Goal: Information Seeking & Learning: Learn about a topic

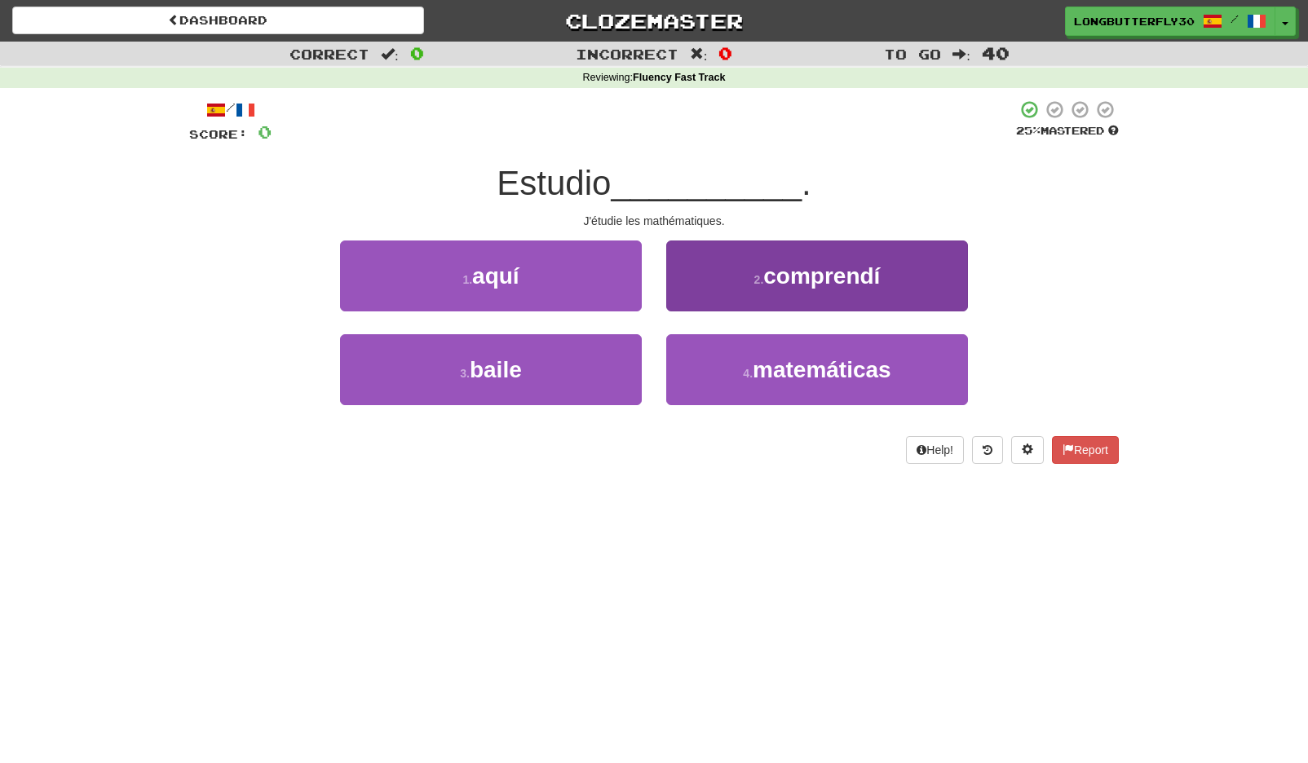
click at [802, 380] on span "matemáticas" at bounding box center [822, 369] width 139 height 25
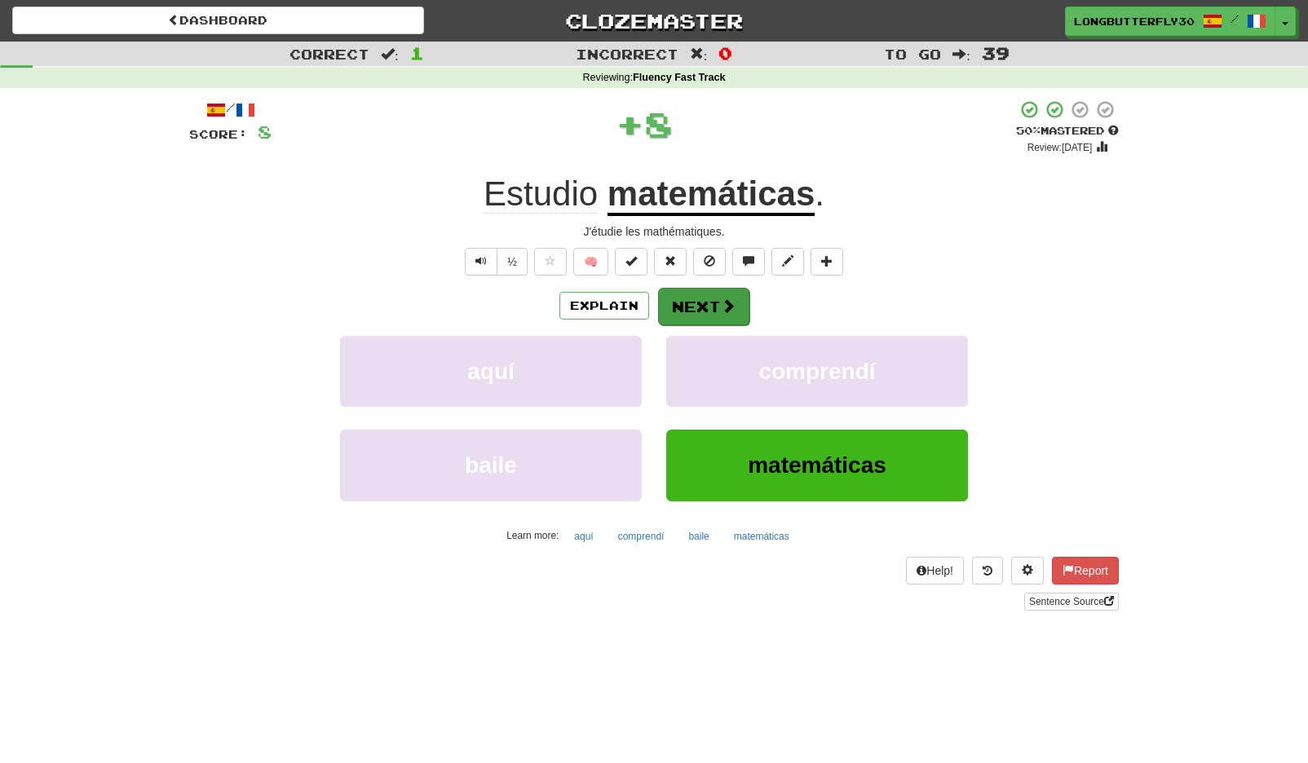
click at [724, 291] on button "Next" at bounding box center [703, 307] width 91 height 38
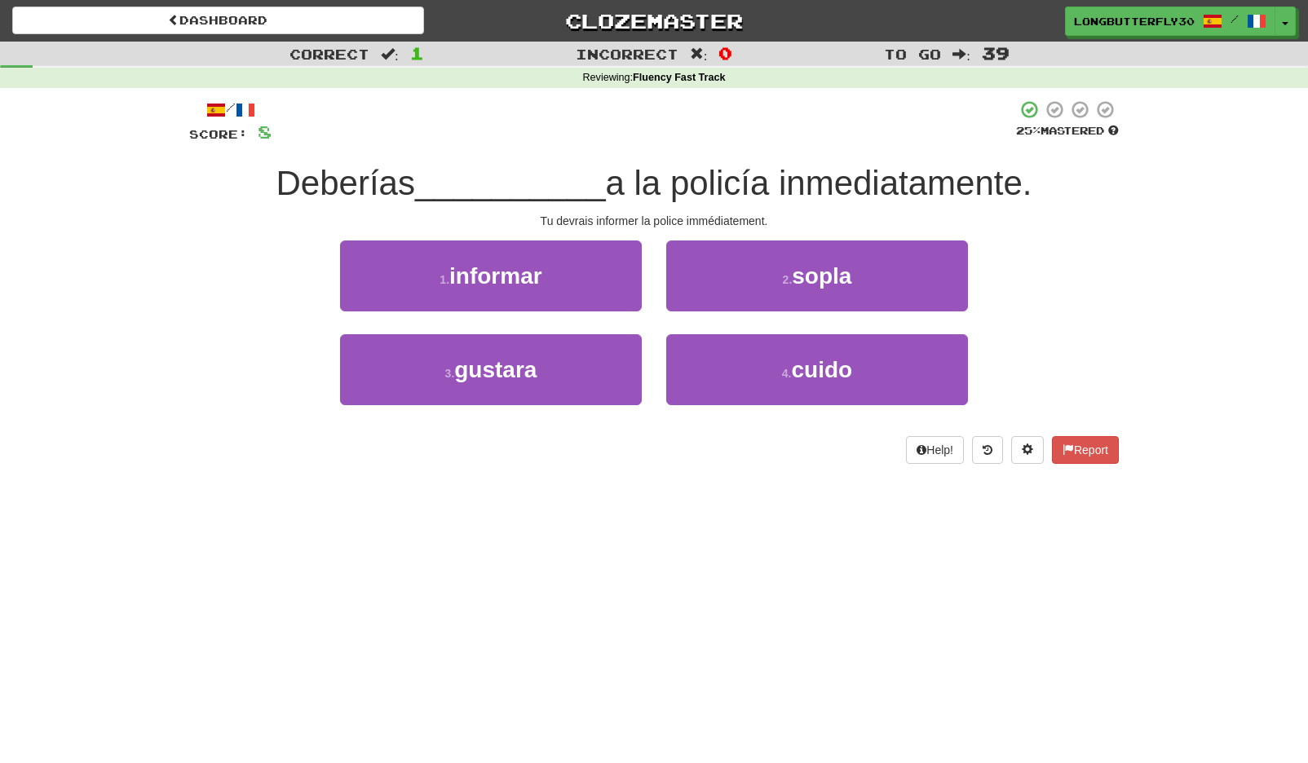
drag, startPoint x: 590, startPoint y: 281, endPoint x: 599, endPoint y: 285, distance: 9.1
click at [591, 281] on button "1 . informar" at bounding box center [491, 276] width 302 height 71
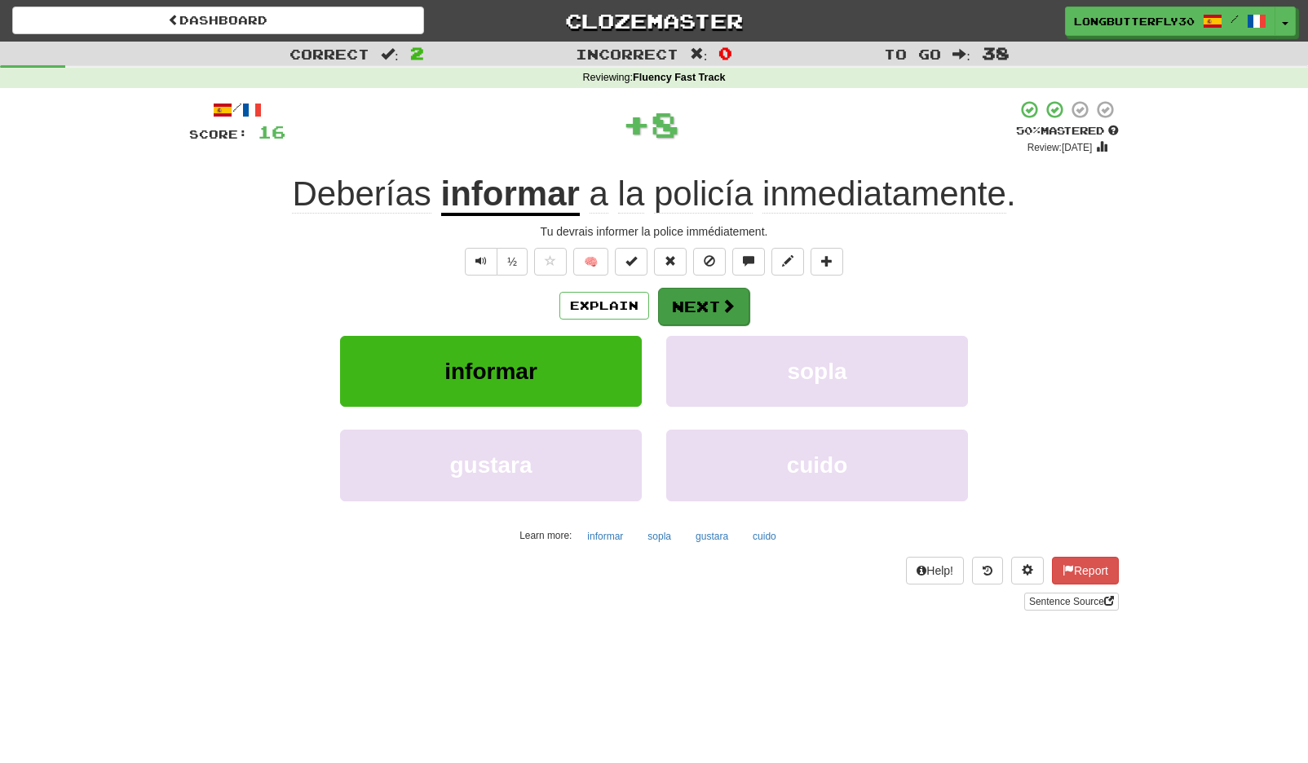
click at [743, 303] on button "Next" at bounding box center [703, 307] width 91 height 38
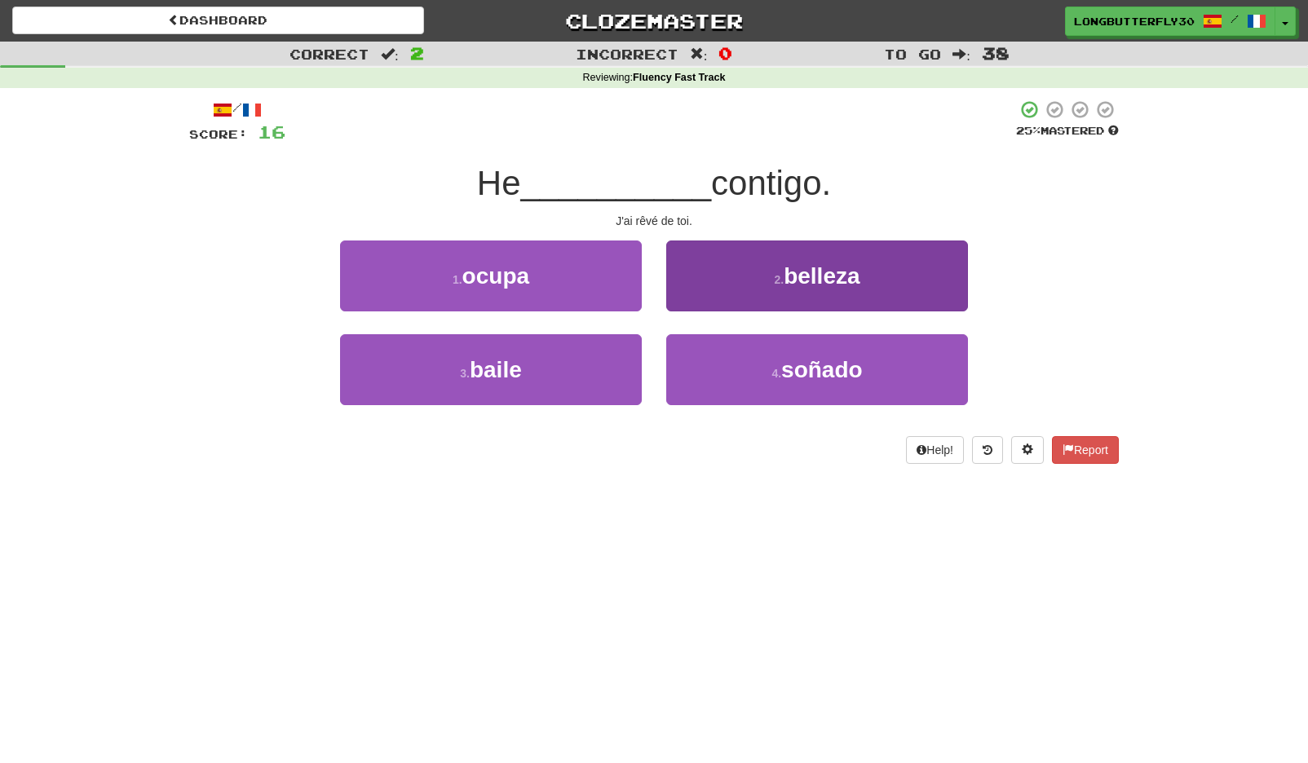
click at [736, 368] on button "4 . soñado" at bounding box center [817, 369] width 302 height 71
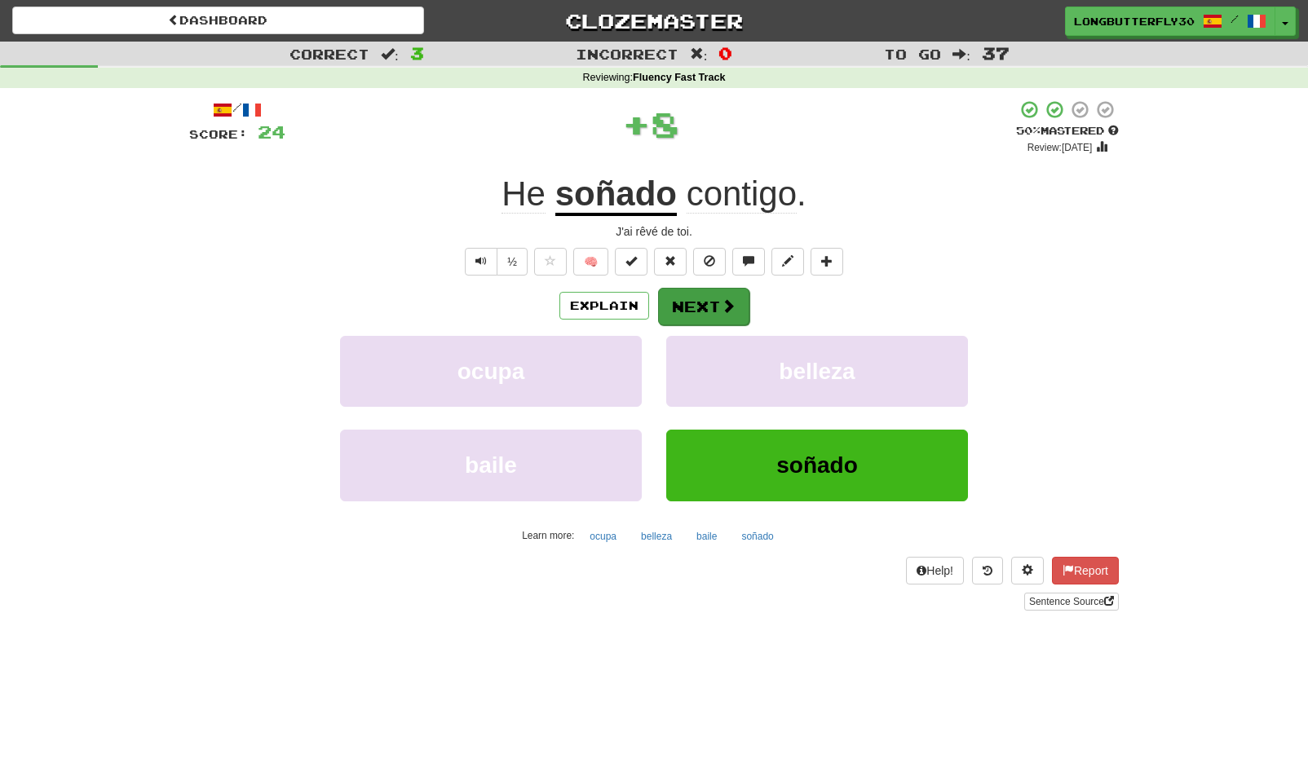
click at [732, 319] on button "Next" at bounding box center [703, 307] width 91 height 38
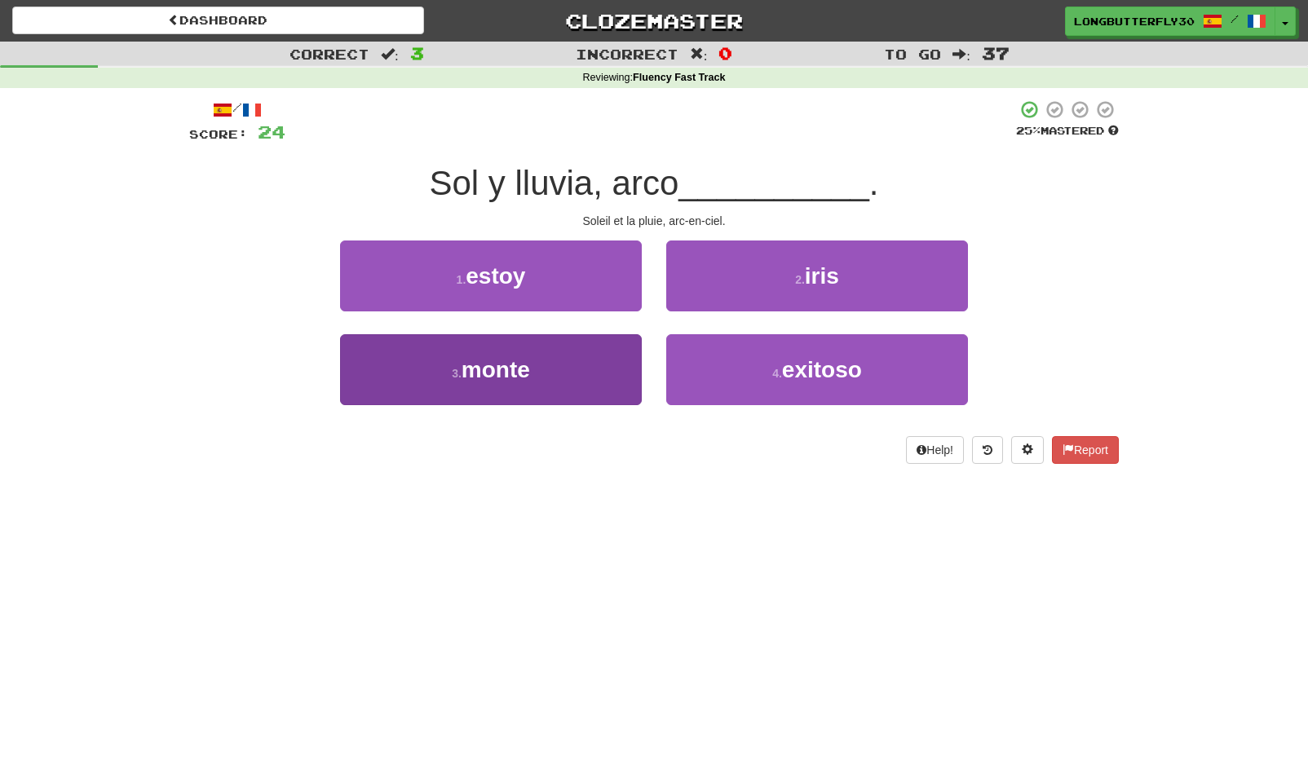
click at [613, 356] on button "3 . monte" at bounding box center [491, 369] width 302 height 71
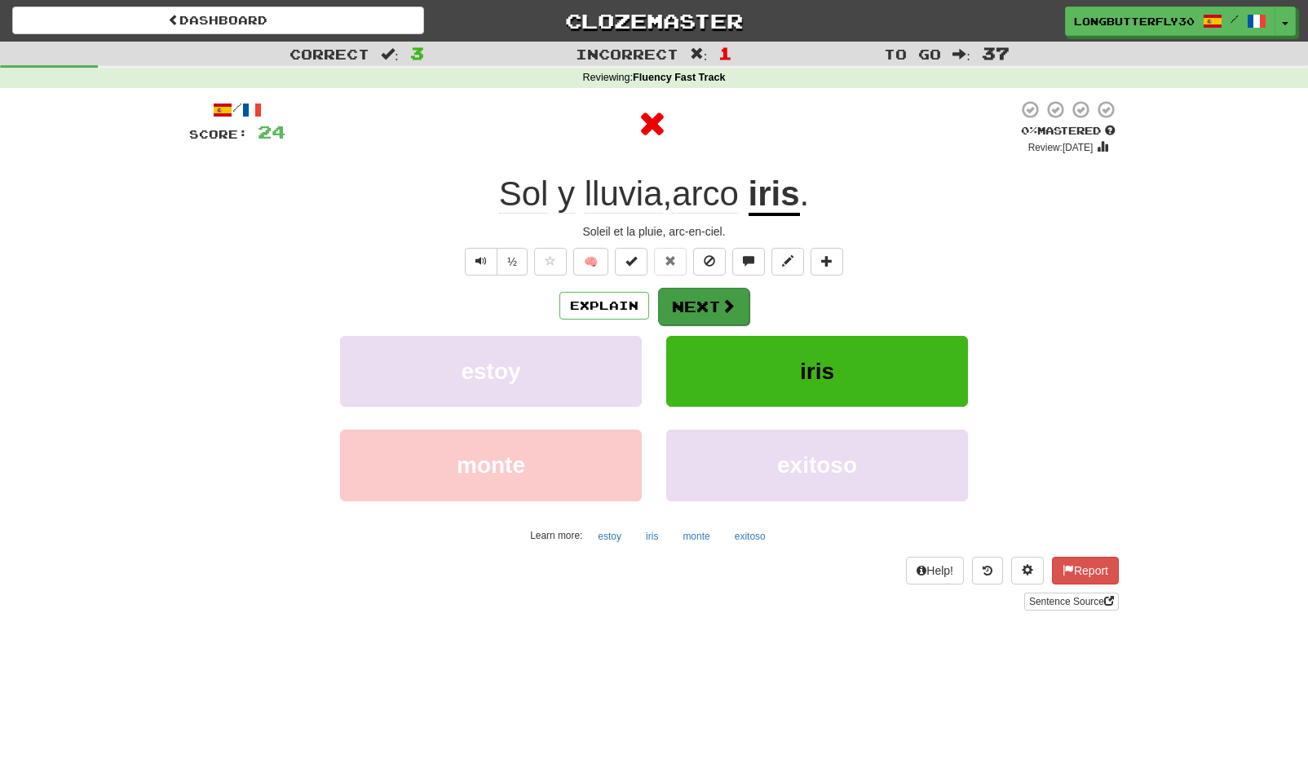
click at [712, 292] on button "Next" at bounding box center [703, 307] width 91 height 38
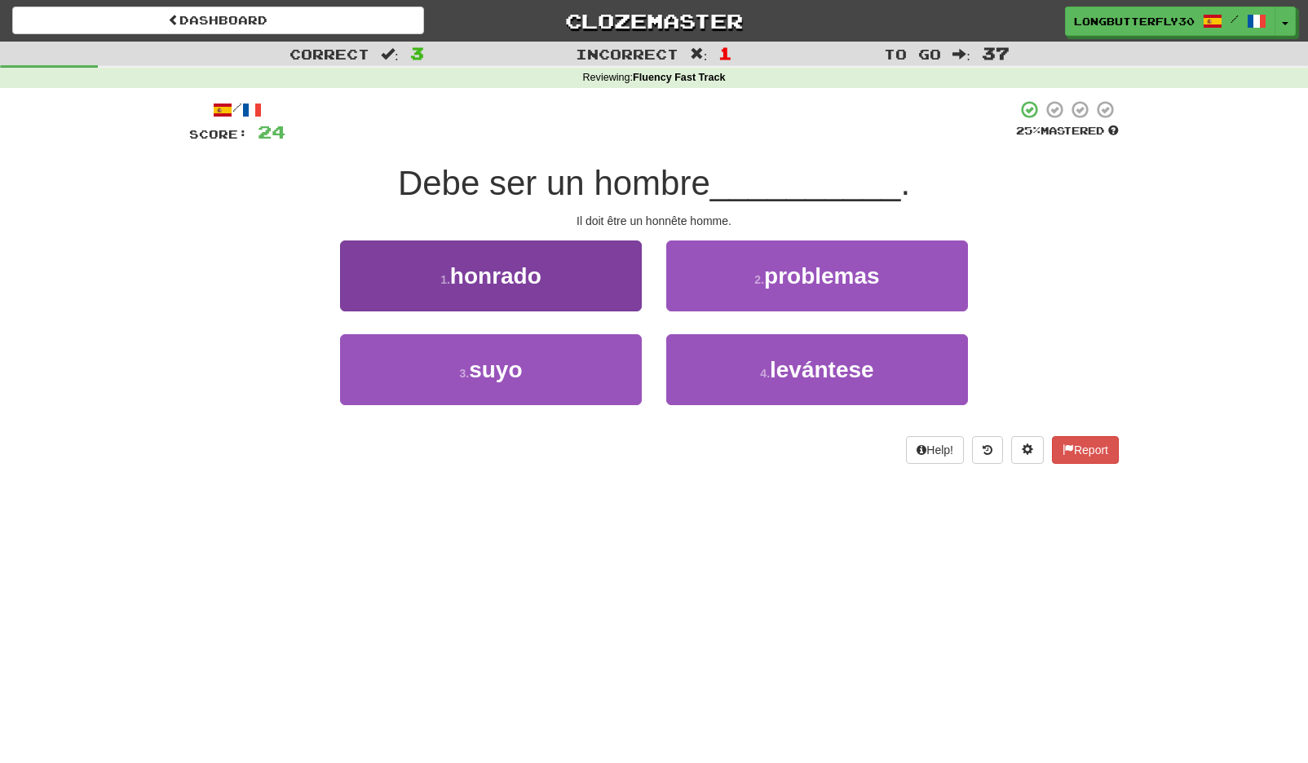
click at [627, 285] on button "1 . honrado" at bounding box center [491, 276] width 302 height 71
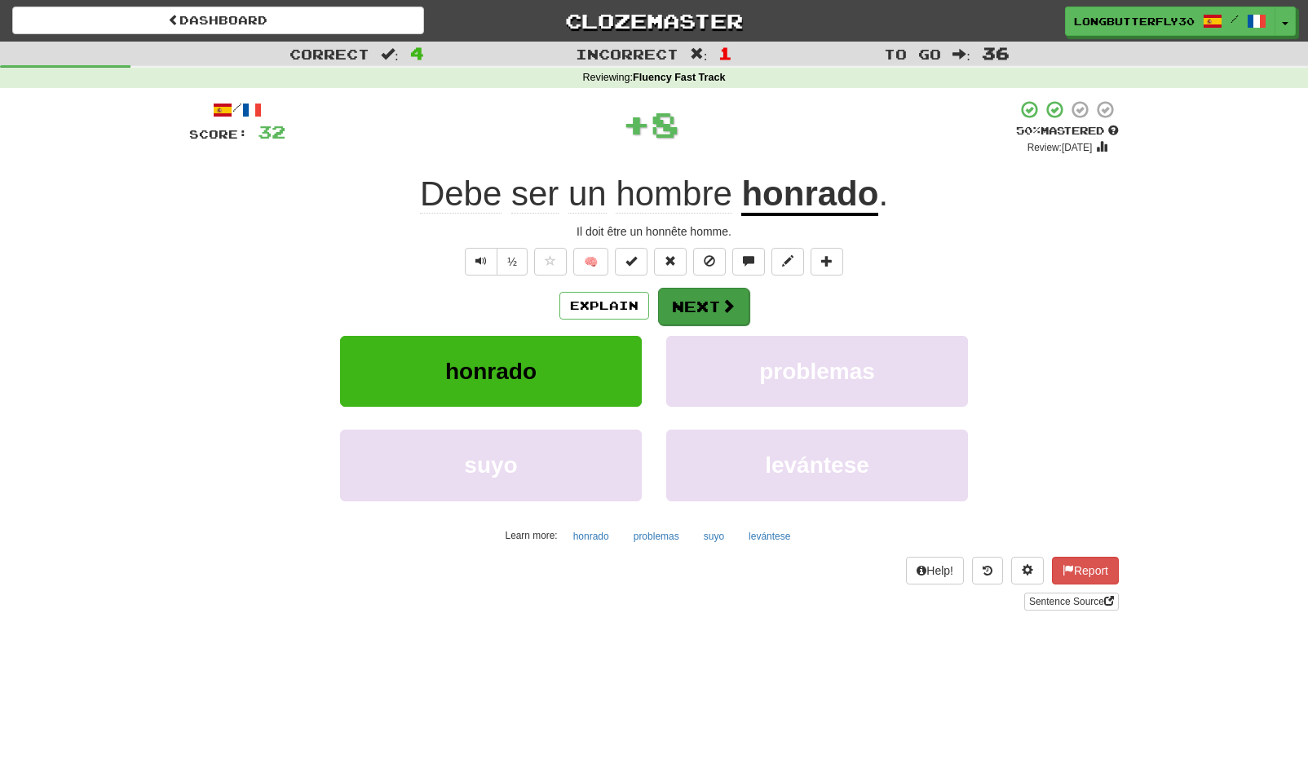
click at [684, 307] on button "Next" at bounding box center [703, 307] width 91 height 38
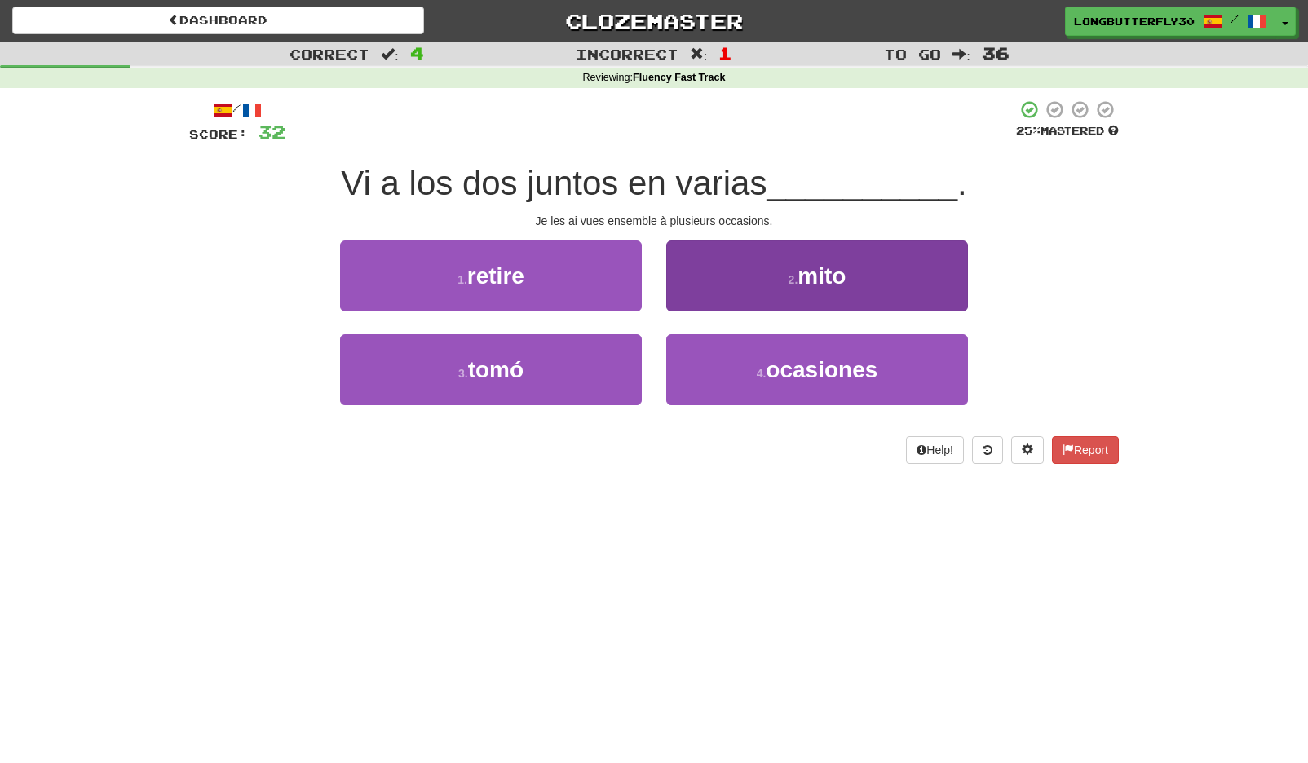
click at [748, 361] on button "4 . ocasiones" at bounding box center [817, 369] width 302 height 71
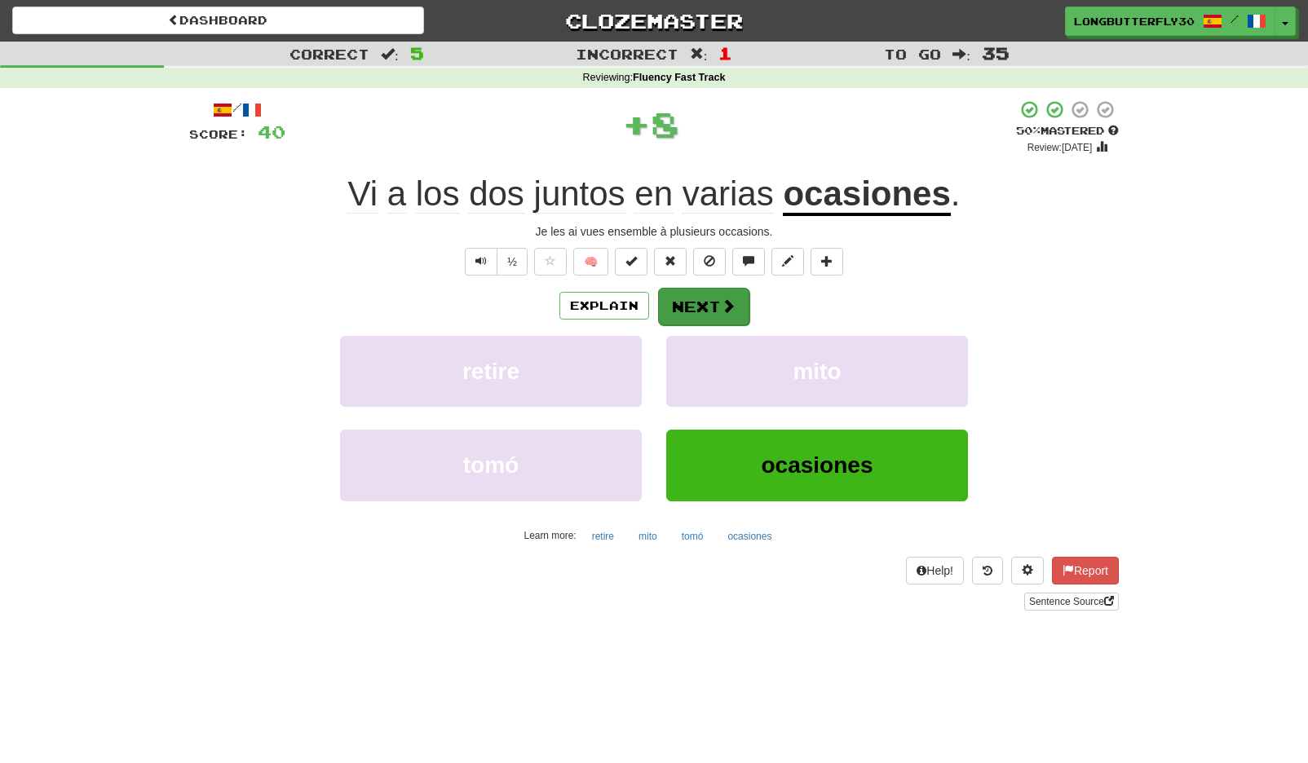
click at [742, 297] on button "Next" at bounding box center [703, 307] width 91 height 38
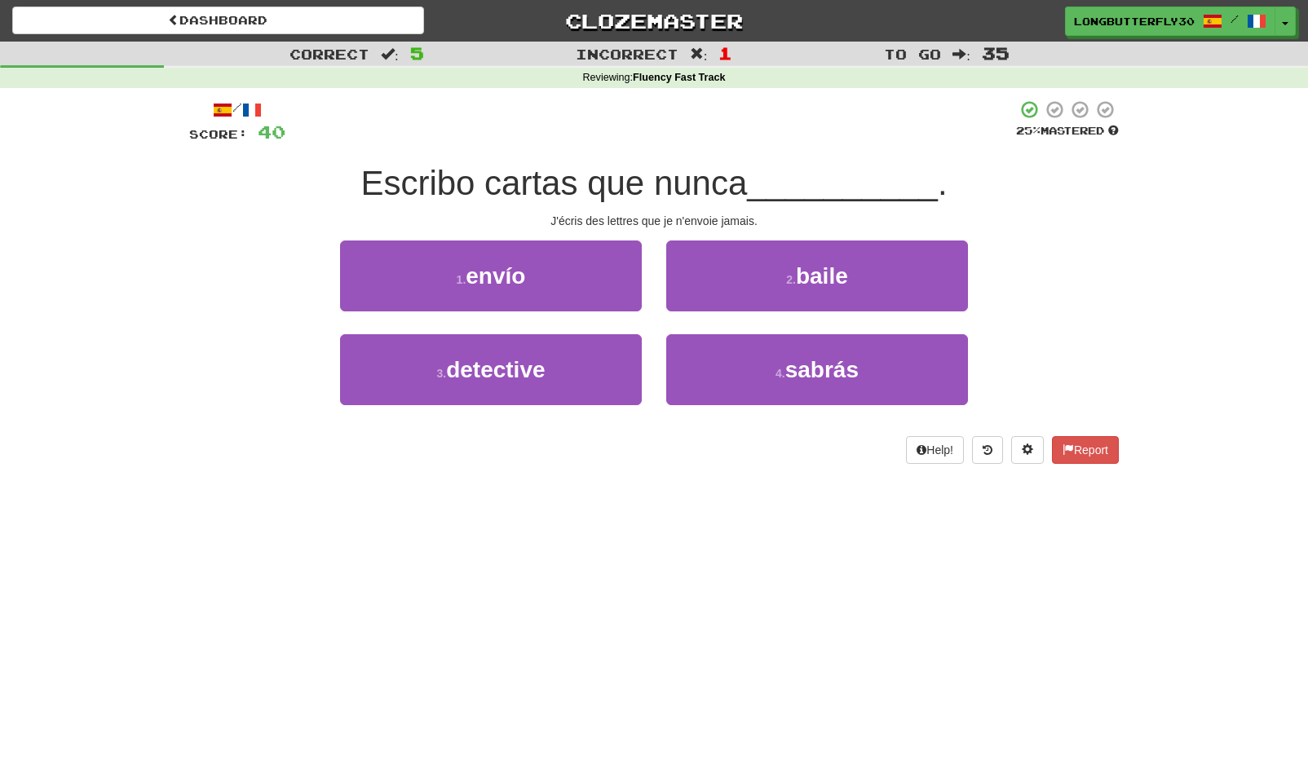
click at [600, 264] on button "1 . envío" at bounding box center [491, 276] width 302 height 71
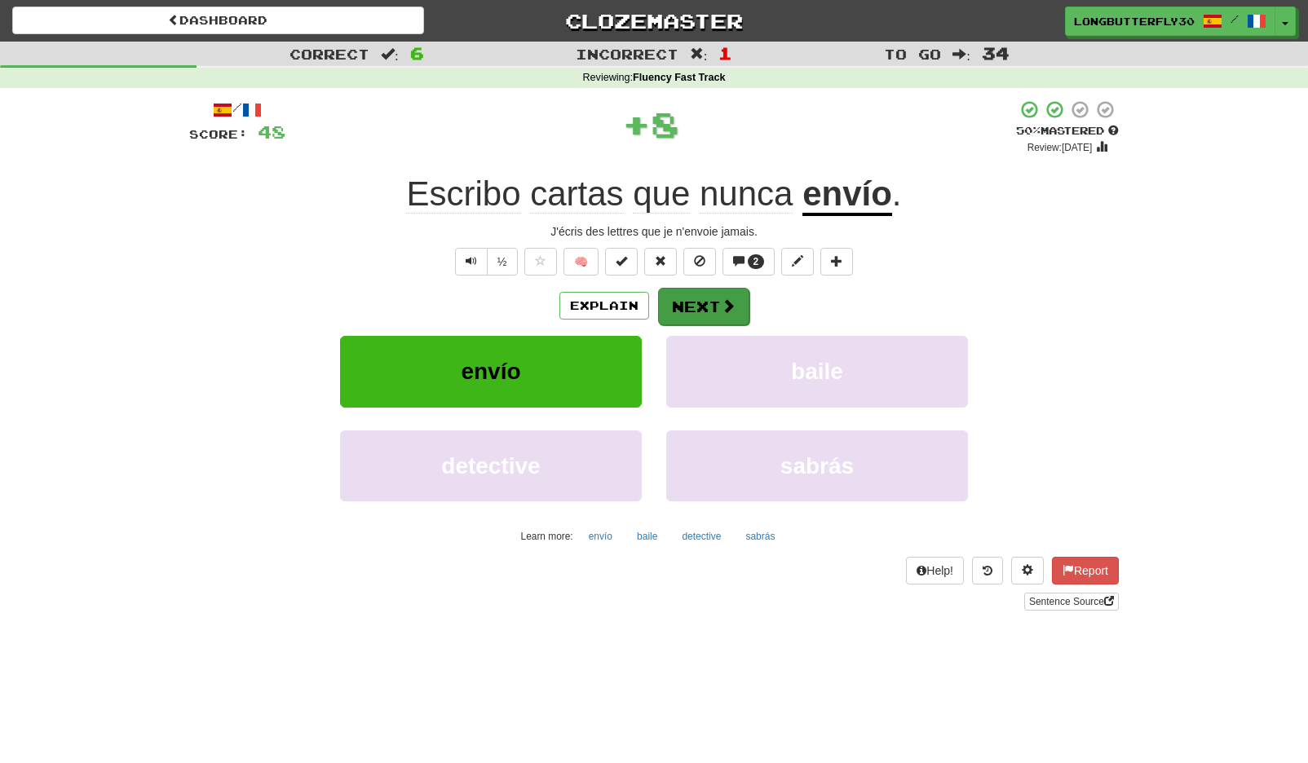
click at [679, 298] on button "Next" at bounding box center [703, 307] width 91 height 38
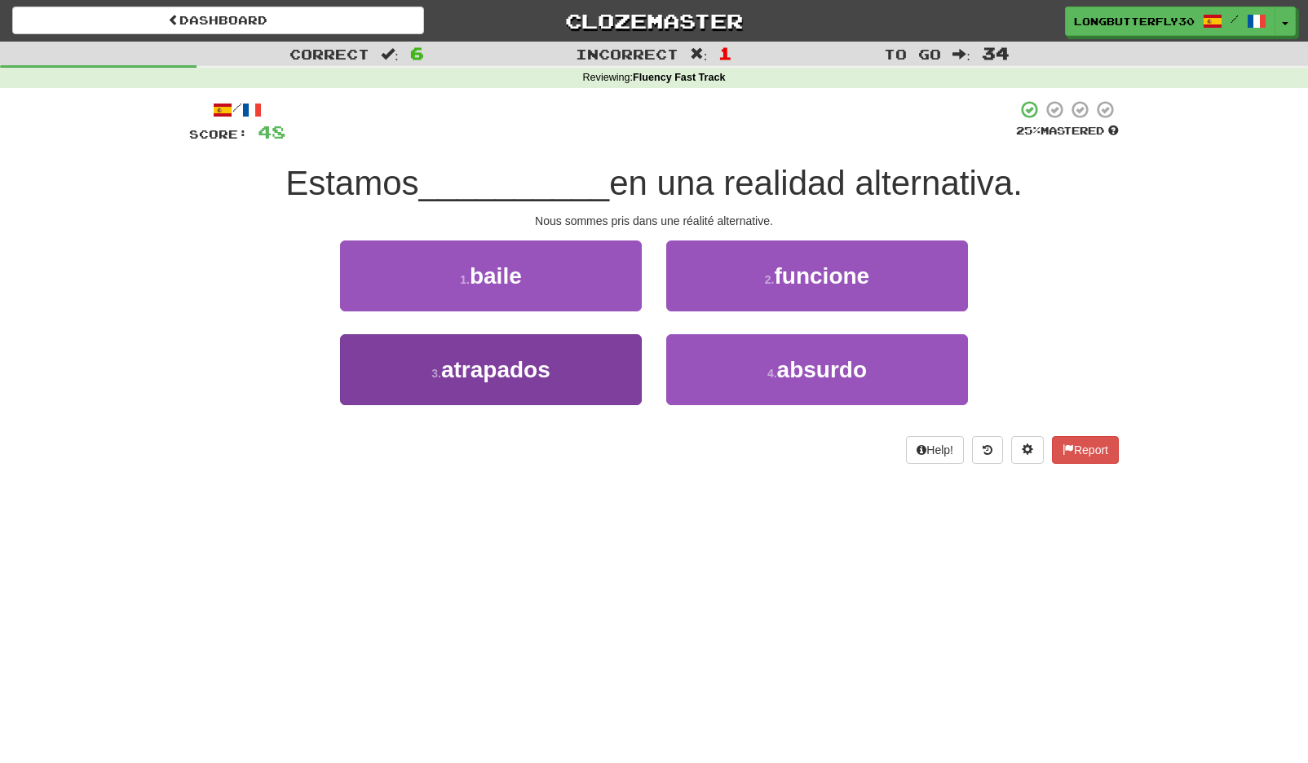
click at [583, 355] on button "3 . atrapados" at bounding box center [491, 369] width 302 height 71
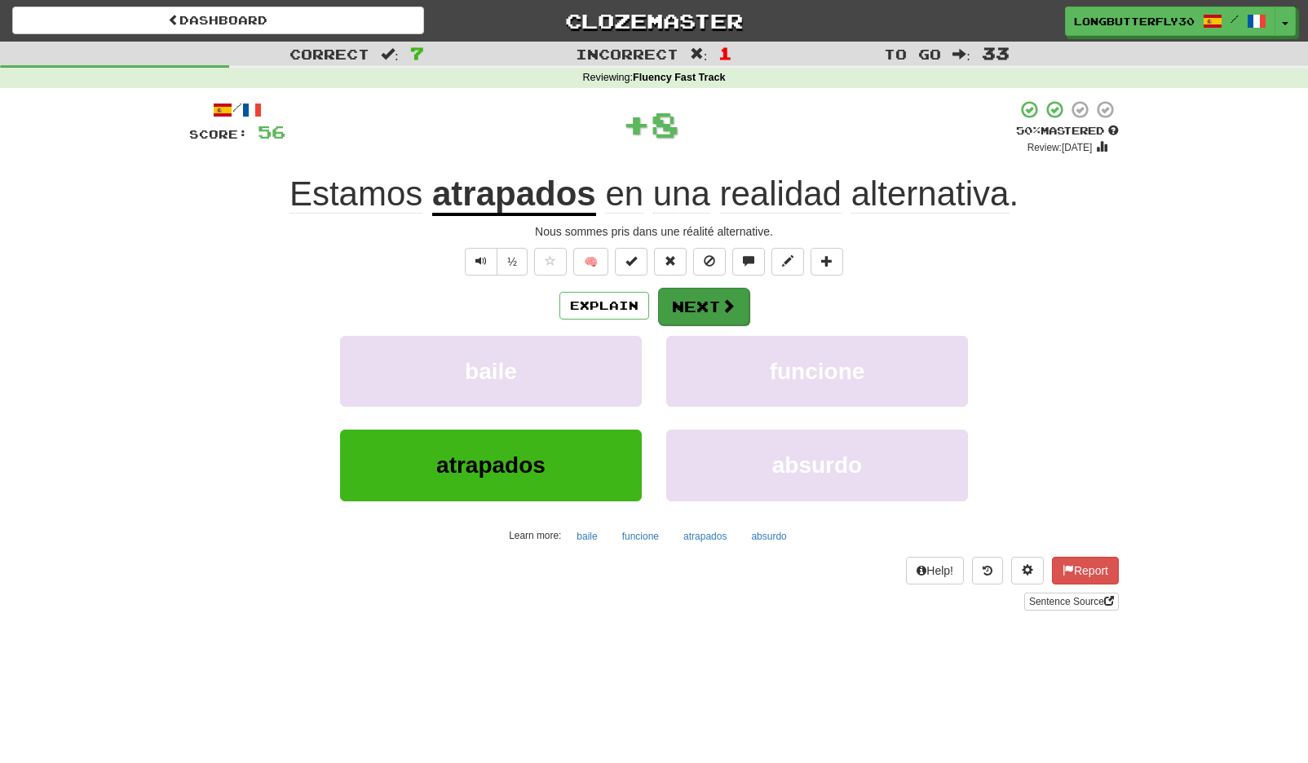
click at [694, 310] on button "Next" at bounding box center [703, 307] width 91 height 38
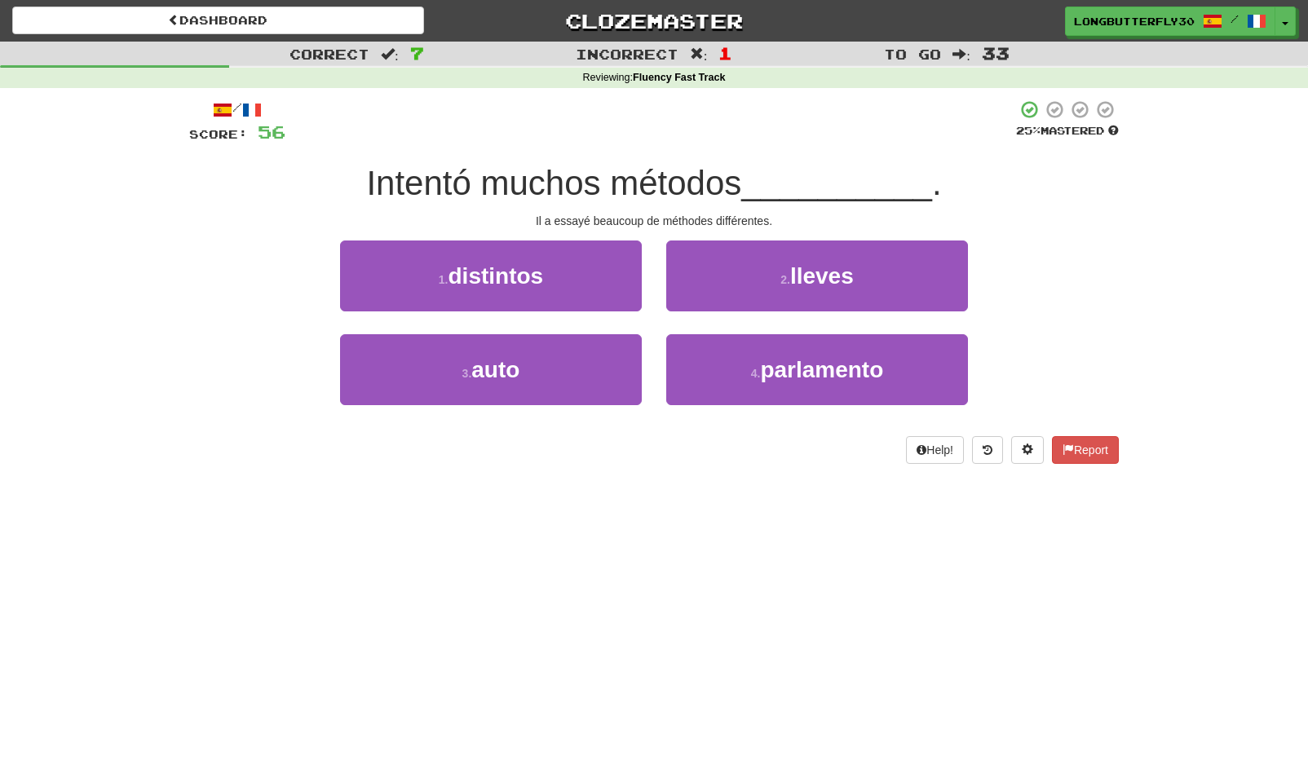
click at [584, 278] on button "1 . distintos" at bounding box center [491, 276] width 302 height 71
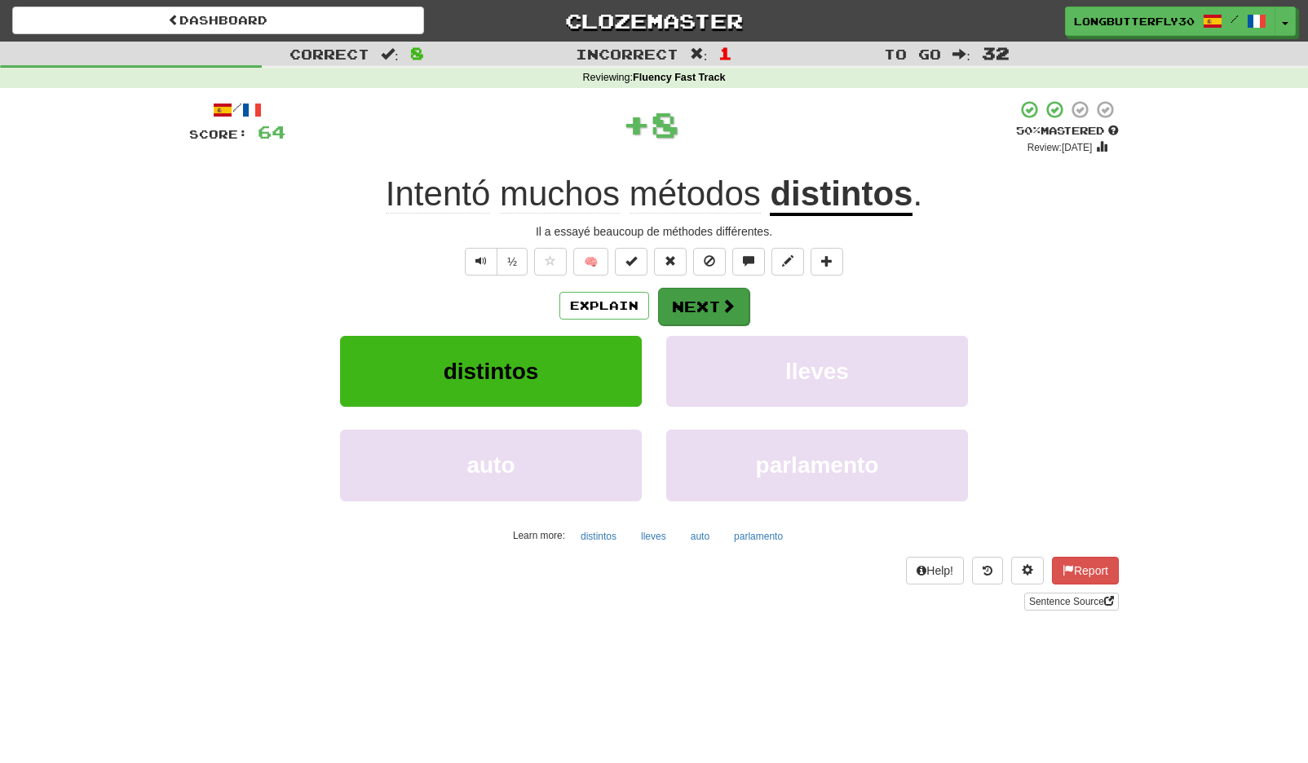
click at [698, 298] on button "Next" at bounding box center [703, 307] width 91 height 38
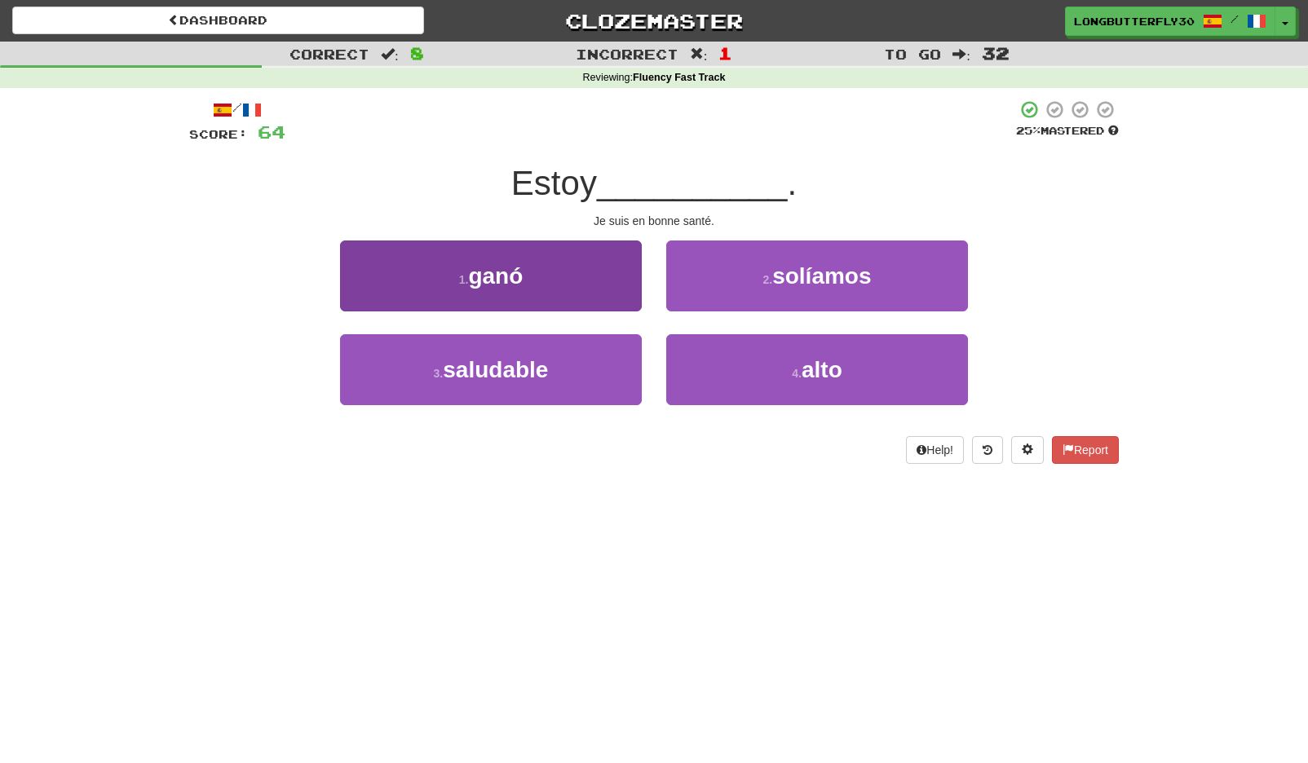
click at [591, 374] on button "3 . saludable" at bounding box center [491, 369] width 302 height 71
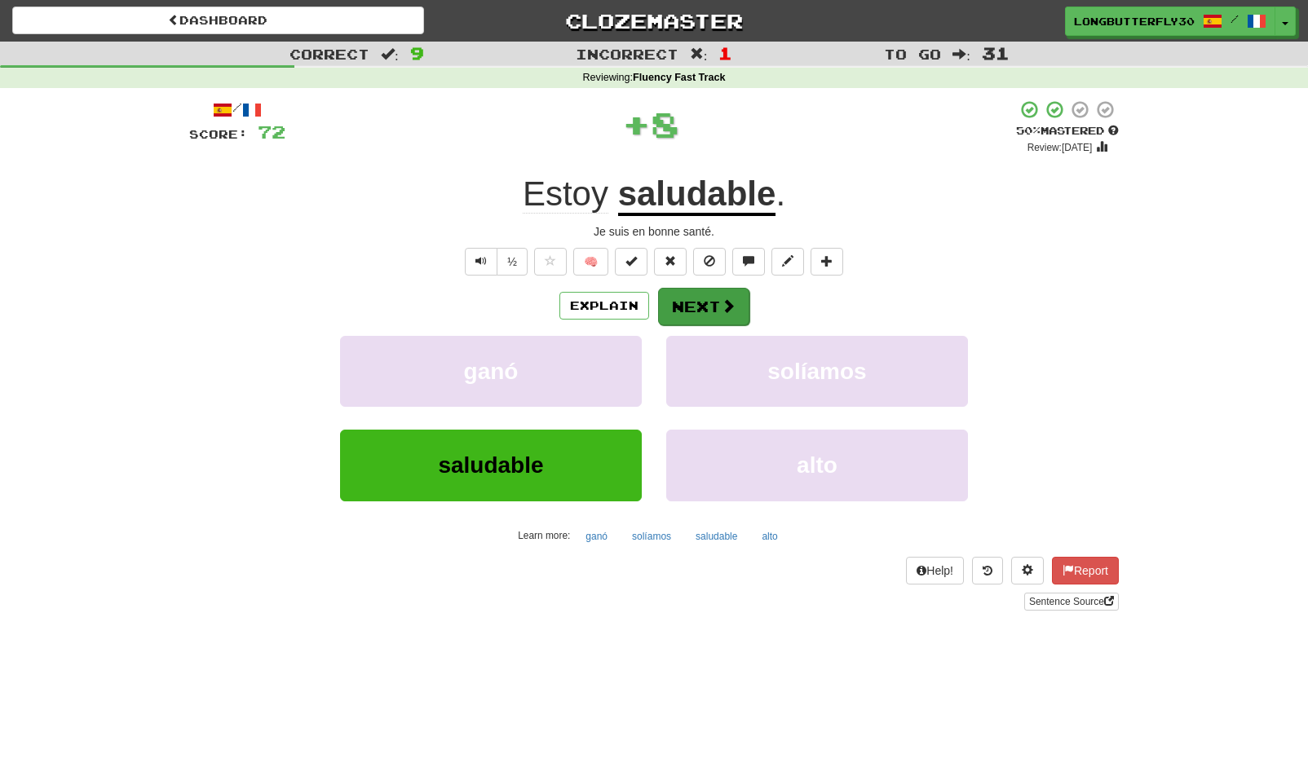
click at [710, 315] on button "Next" at bounding box center [703, 307] width 91 height 38
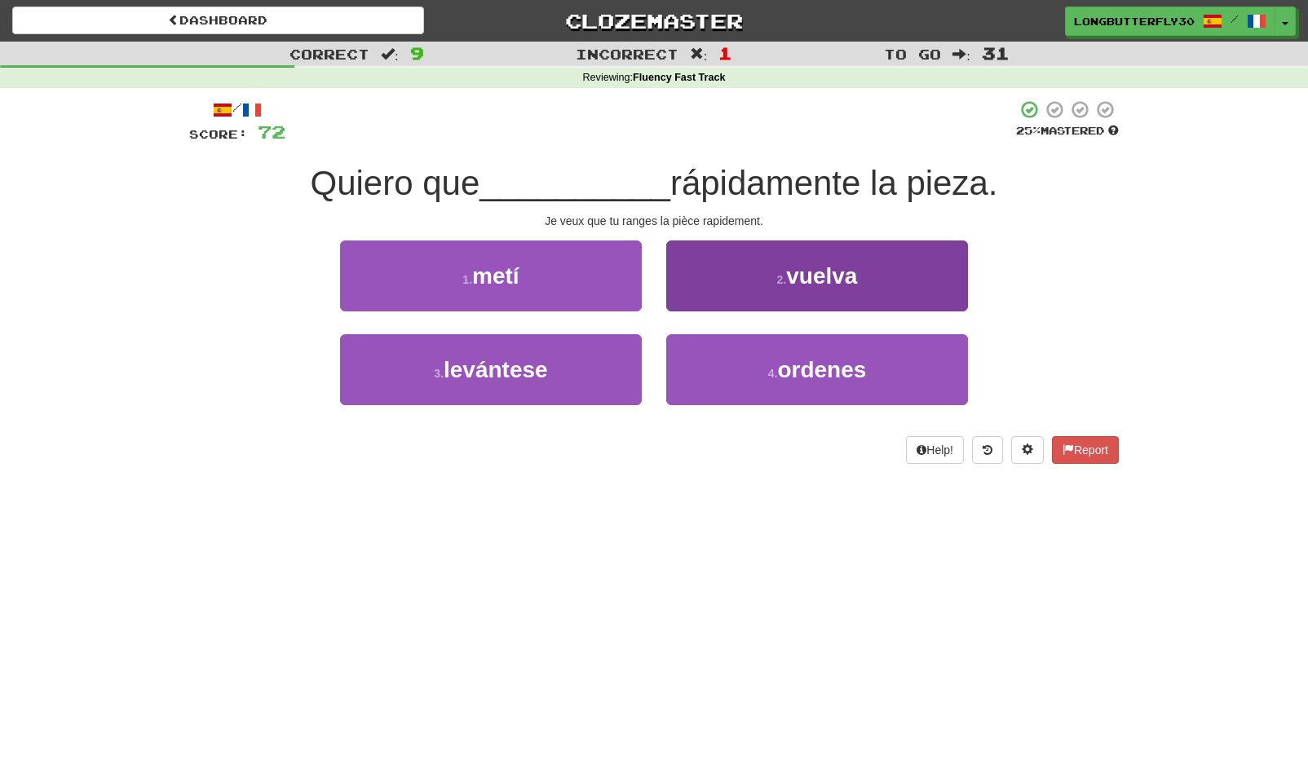
drag, startPoint x: 749, startPoint y: 365, endPoint x: 752, endPoint y: 355, distance: 11.1
click at [749, 365] on button "4 . ordenes" at bounding box center [817, 369] width 302 height 71
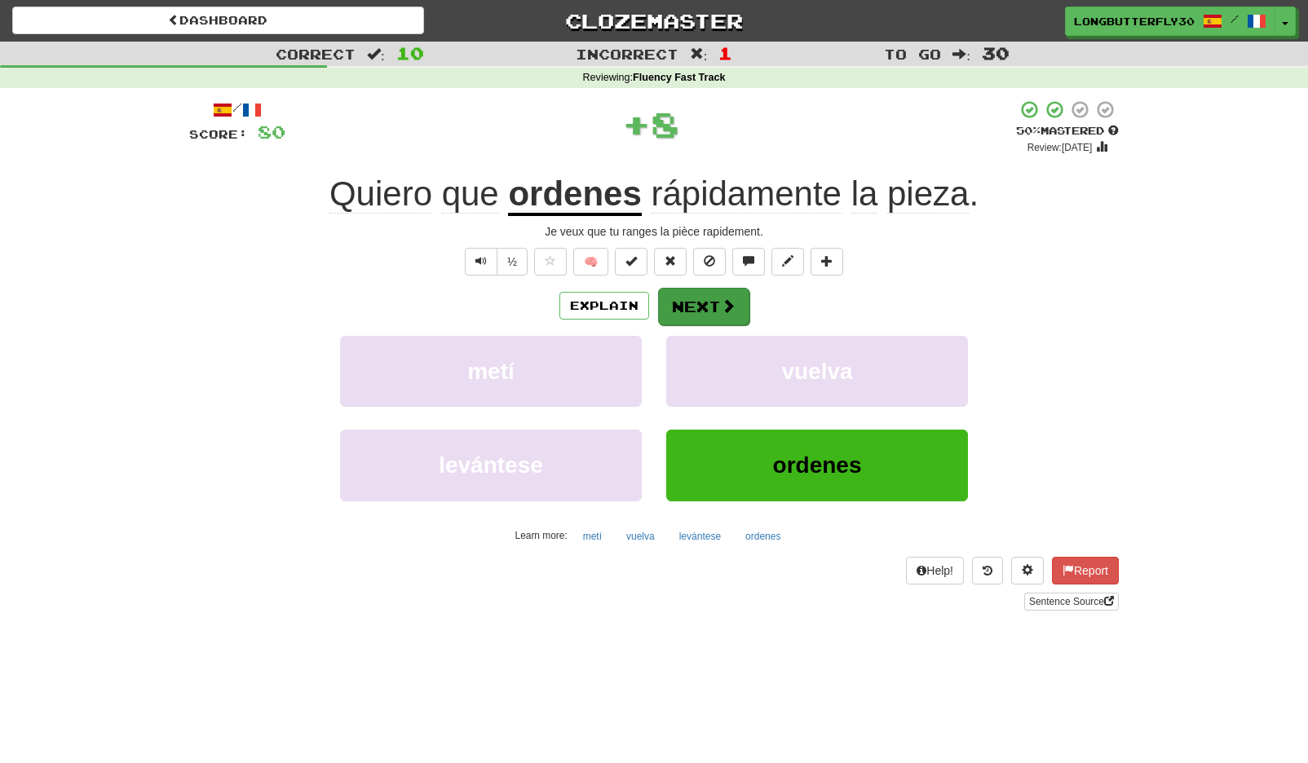
drag, startPoint x: 754, startPoint y: 304, endPoint x: 729, endPoint y: 307, distance: 24.6
click at [753, 304] on div "Explain Next" at bounding box center [654, 306] width 930 height 38
click at [725, 307] on span at bounding box center [728, 305] width 15 height 15
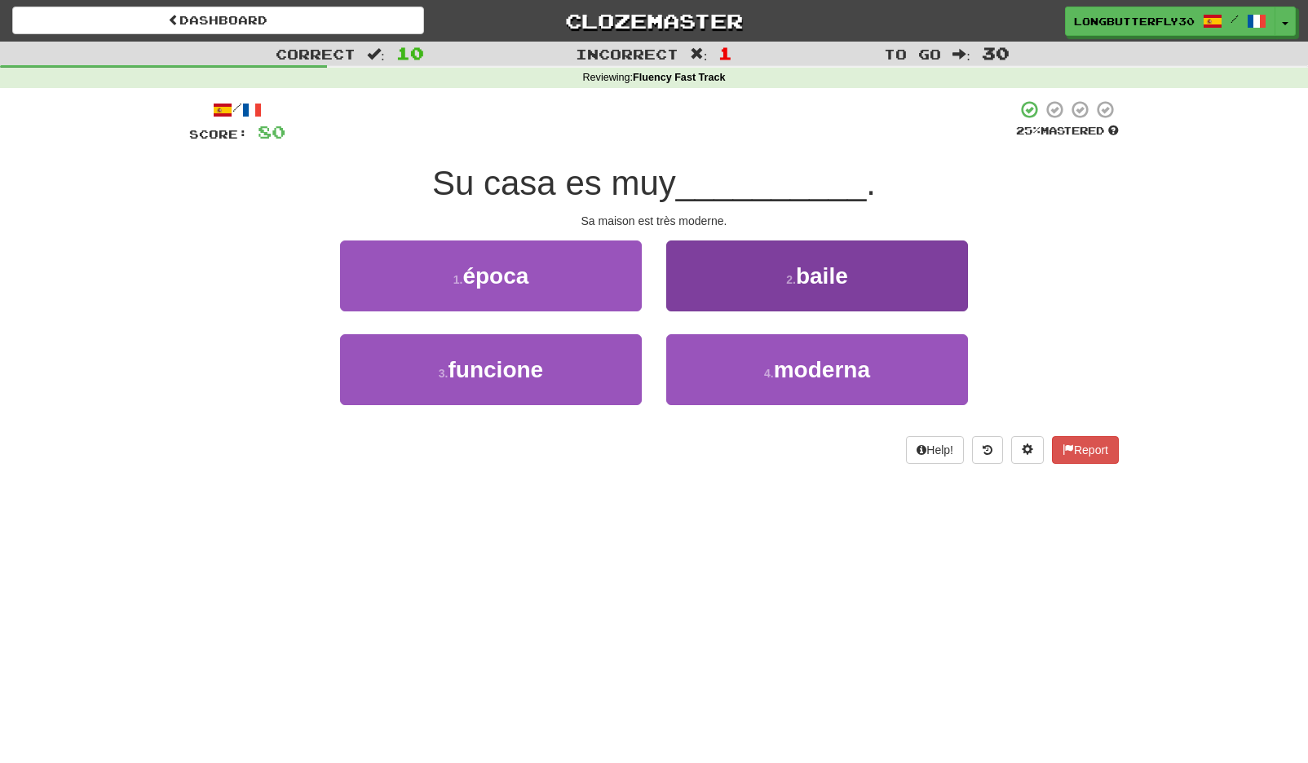
drag, startPoint x: 712, startPoint y: 366, endPoint x: 718, endPoint y: 344, distance: 23.0
click at [712, 365] on button "4 . moderna" at bounding box center [817, 369] width 302 height 71
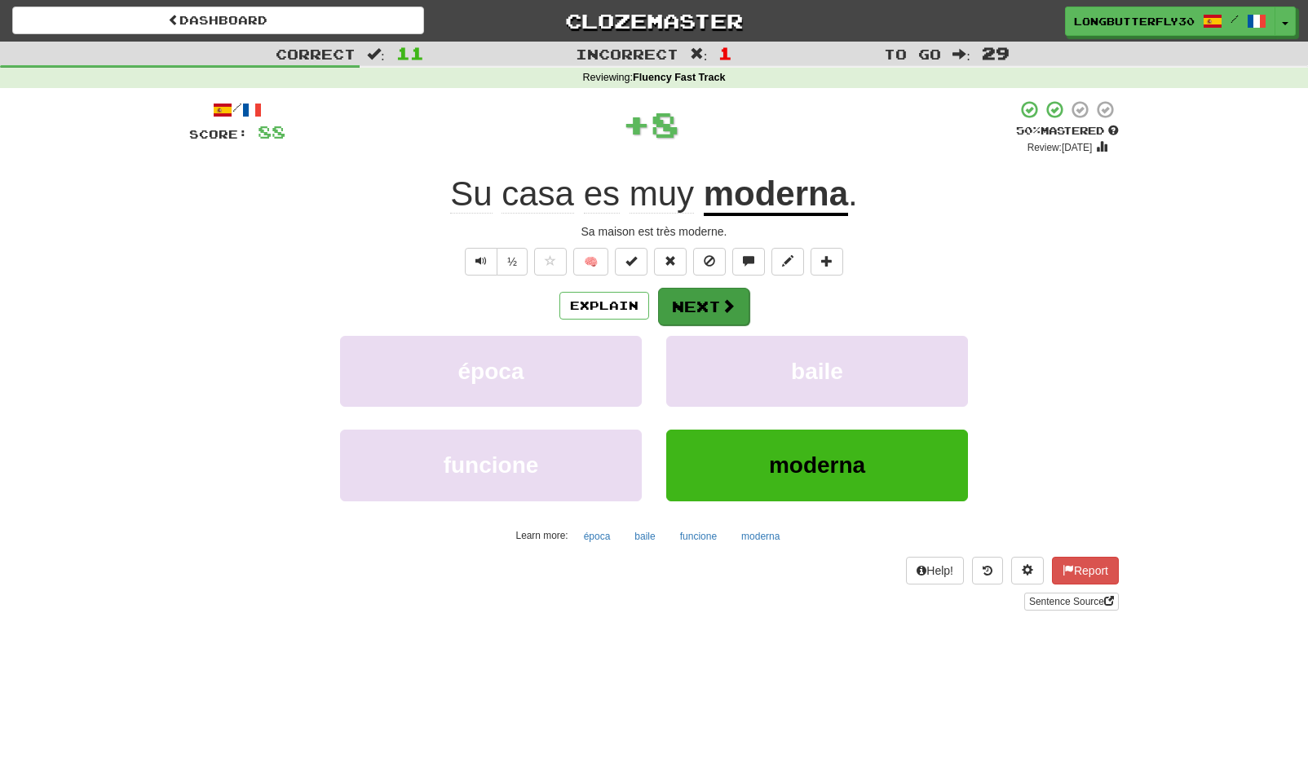
click at [710, 298] on button "Next" at bounding box center [703, 307] width 91 height 38
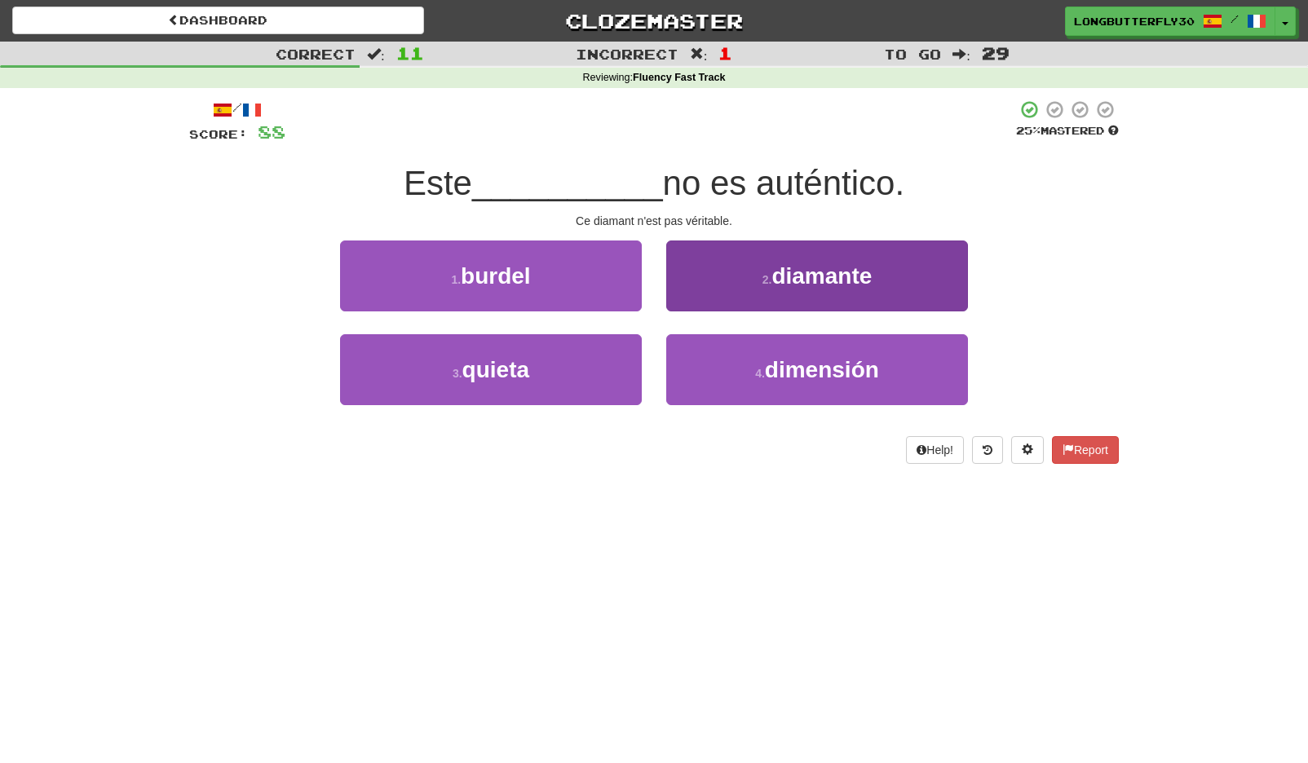
click at [726, 277] on button "2 . diamante" at bounding box center [817, 276] width 302 height 71
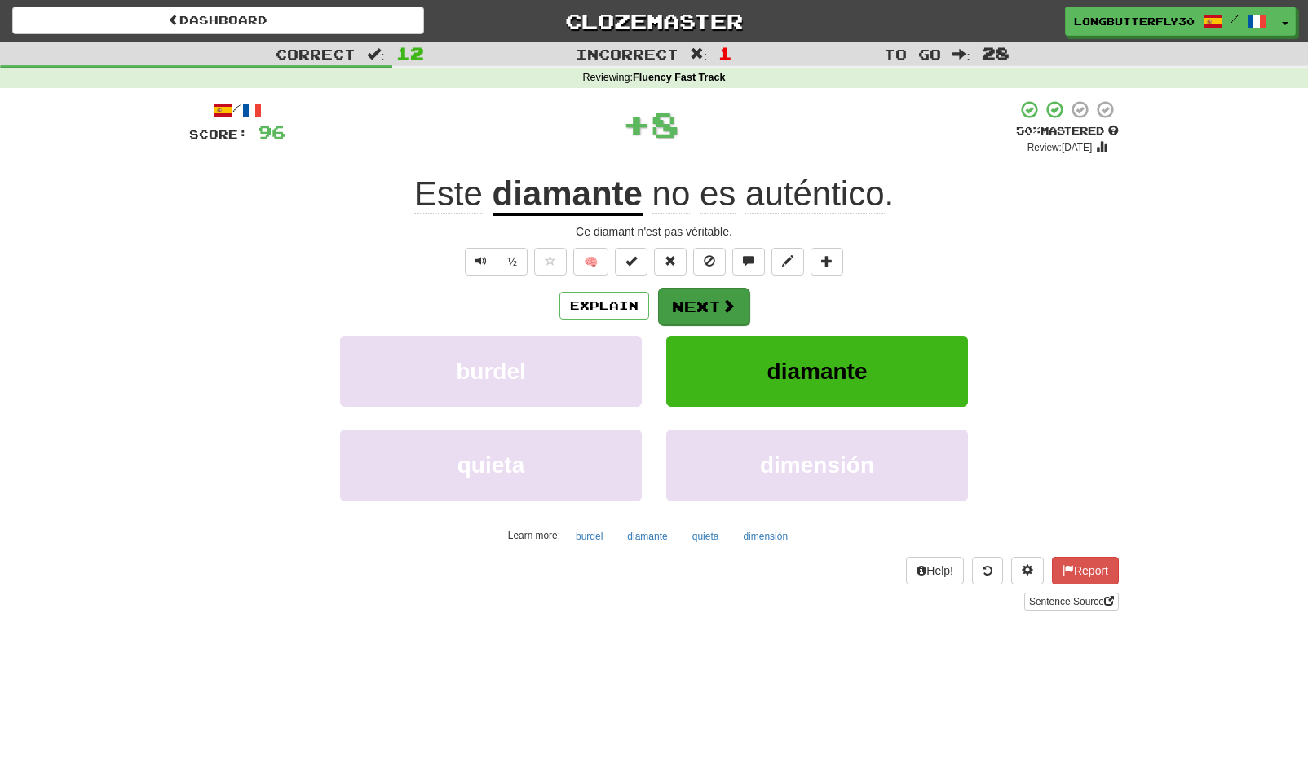
click at [717, 291] on button "Next" at bounding box center [703, 307] width 91 height 38
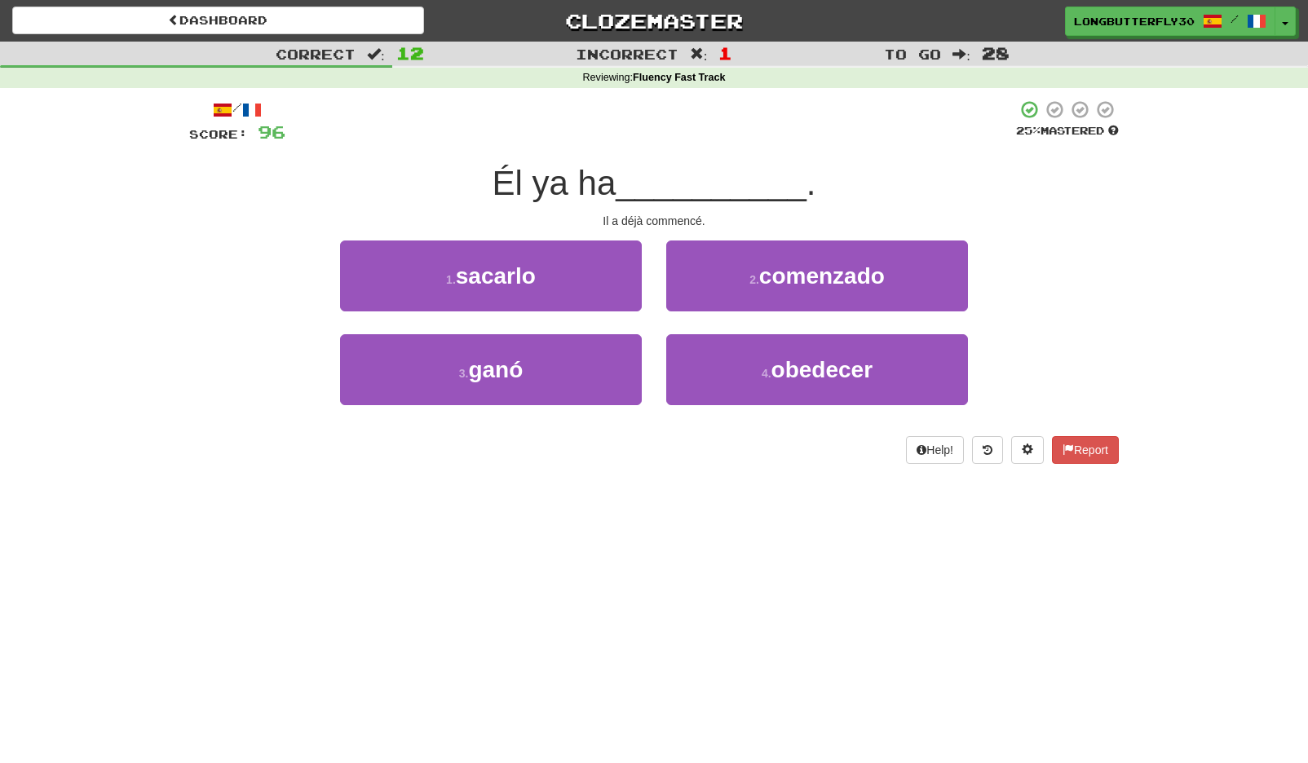
click at [745, 274] on button "2 . comenzado" at bounding box center [817, 276] width 302 height 71
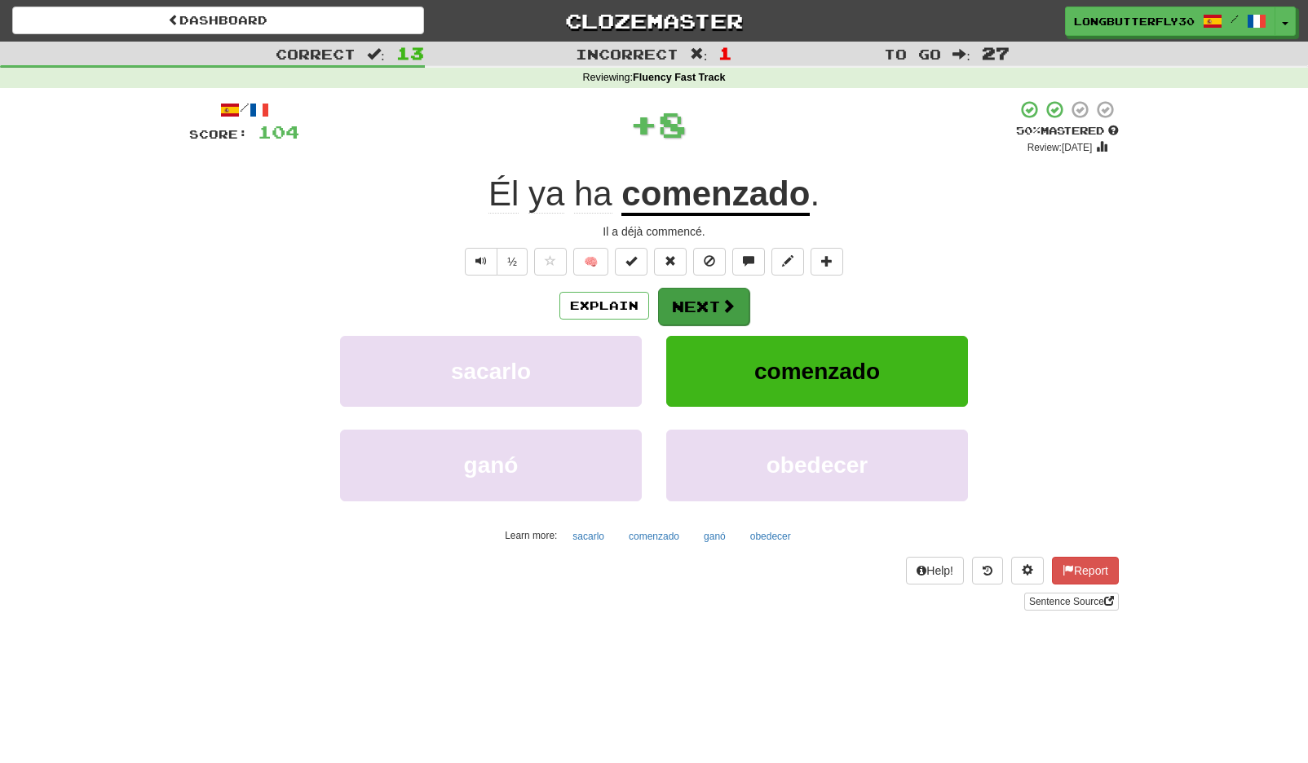
click at [720, 293] on button "Next" at bounding box center [703, 307] width 91 height 38
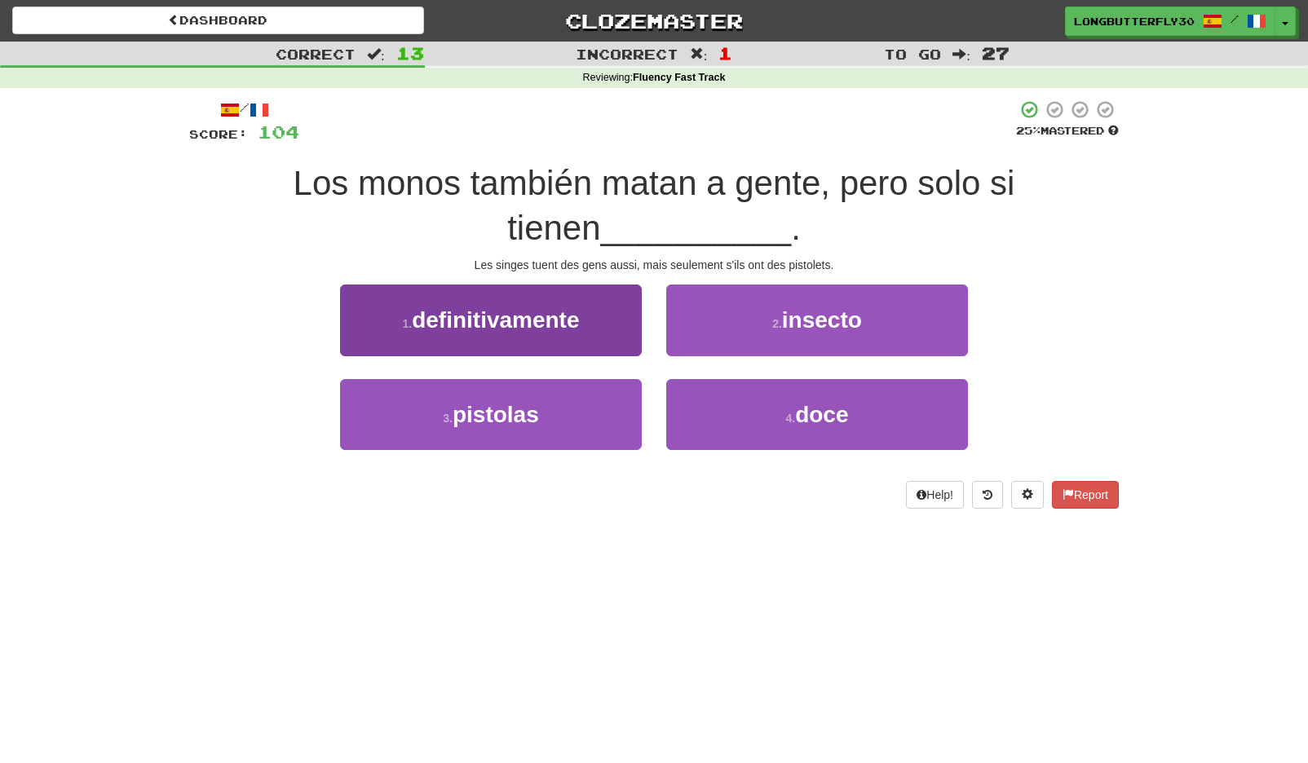
drag, startPoint x: 582, startPoint y: 399, endPoint x: 594, endPoint y: 394, distance: 12.4
click at [582, 399] on button "3 . pistolas" at bounding box center [491, 414] width 302 height 71
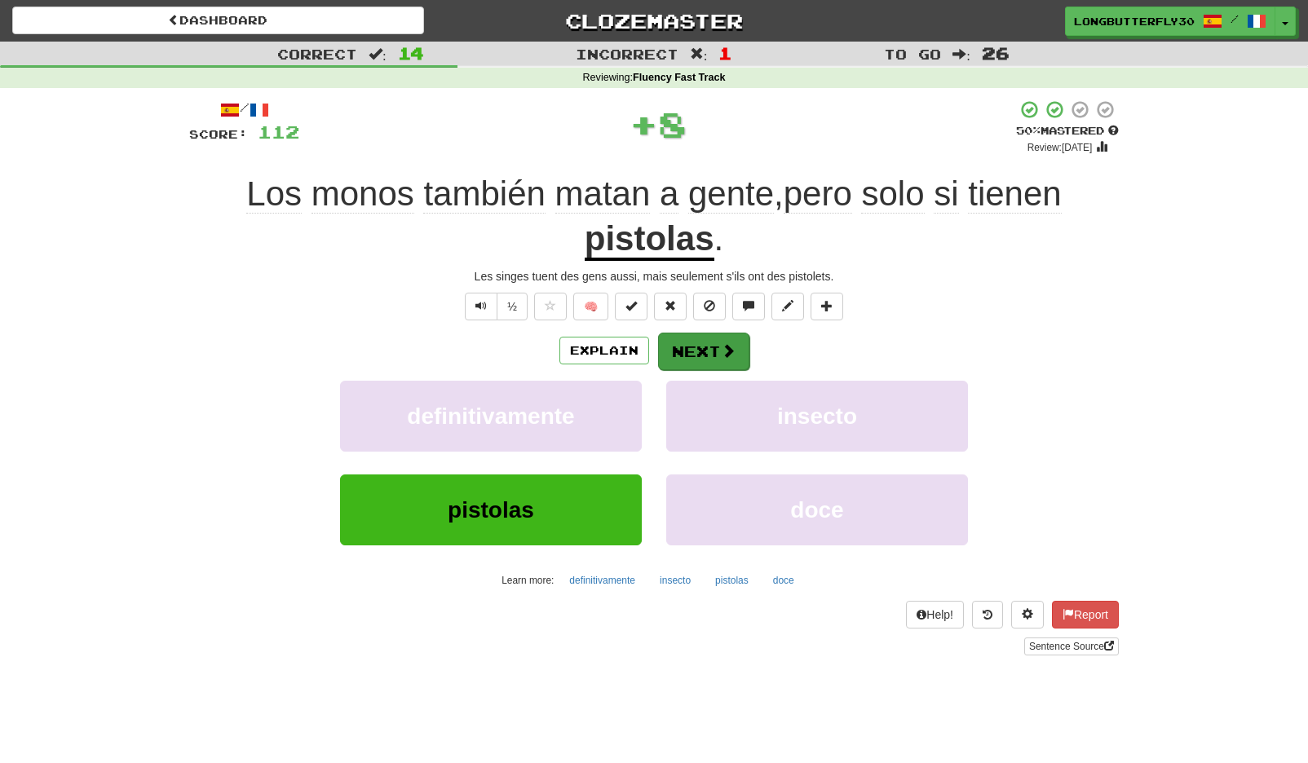
click at [697, 343] on button "Next" at bounding box center [703, 352] width 91 height 38
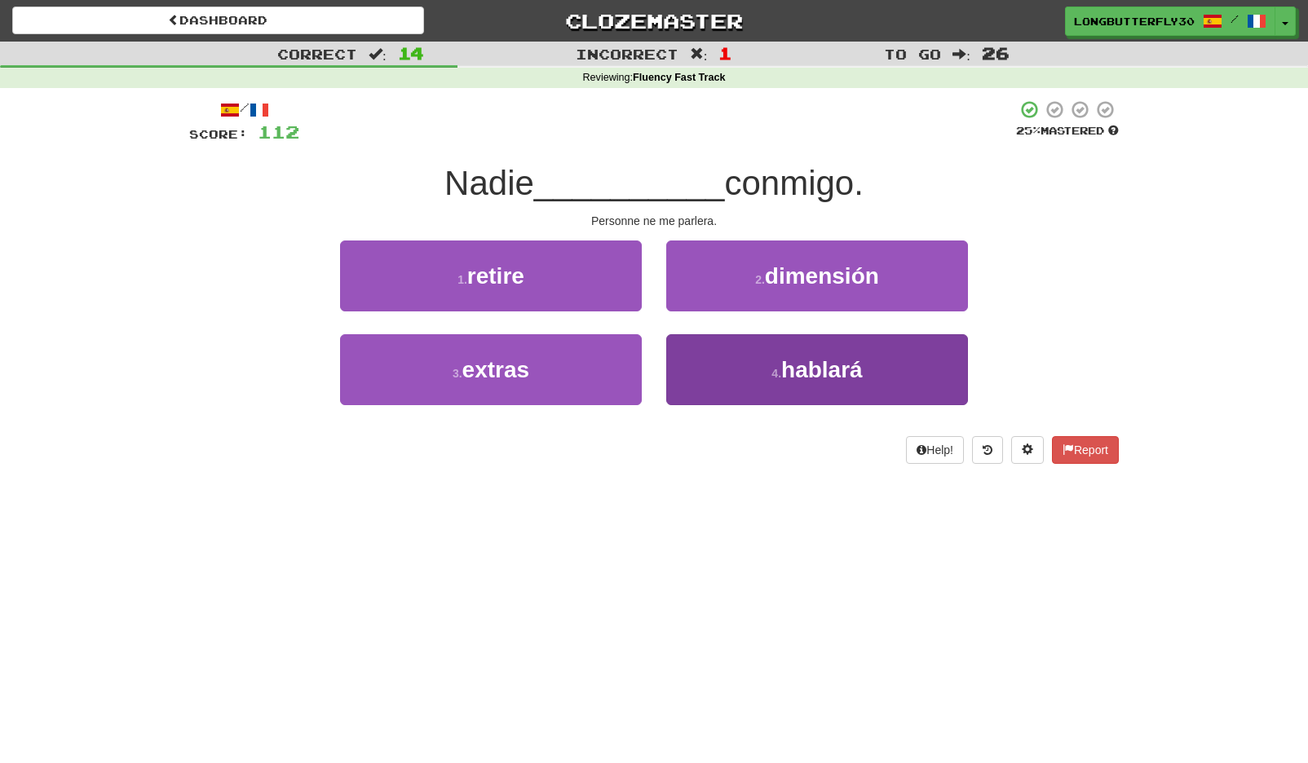
click at [809, 376] on span "hablará" at bounding box center [822, 369] width 82 height 25
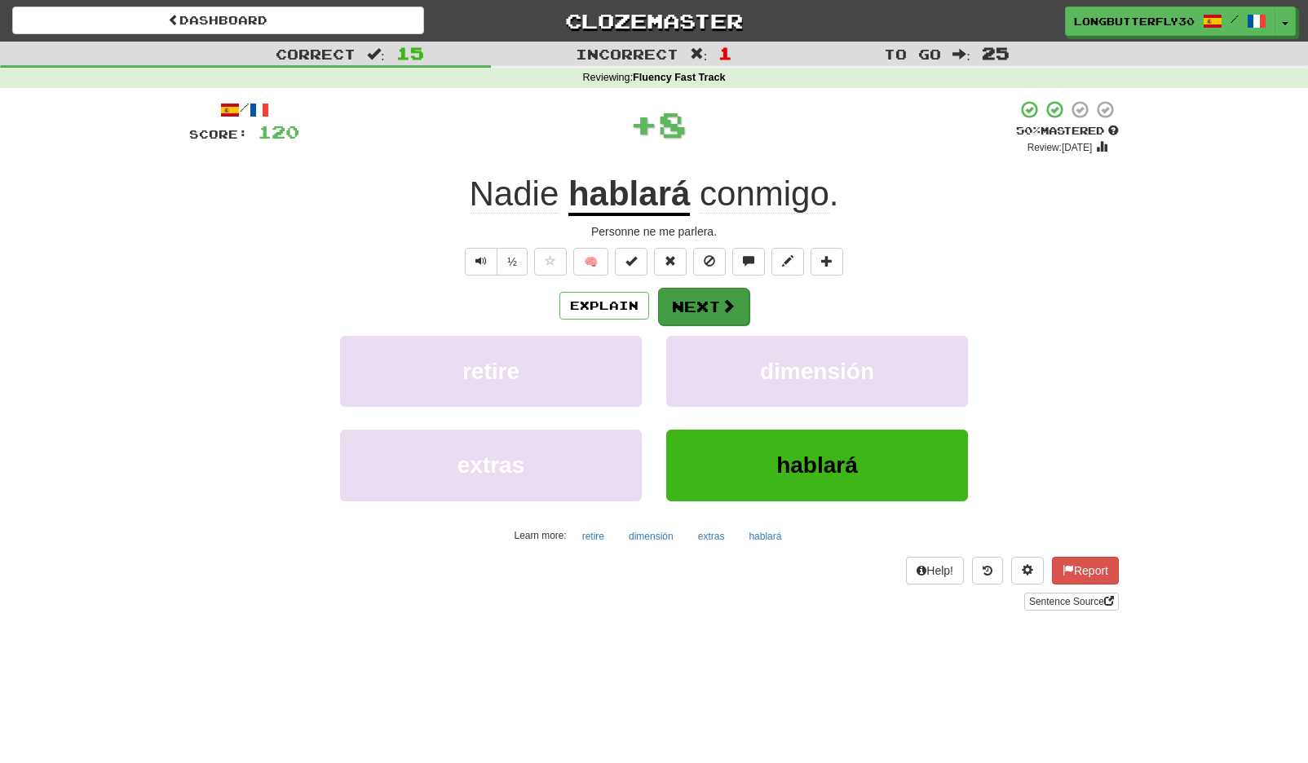
click at [729, 299] on span at bounding box center [728, 305] width 15 height 15
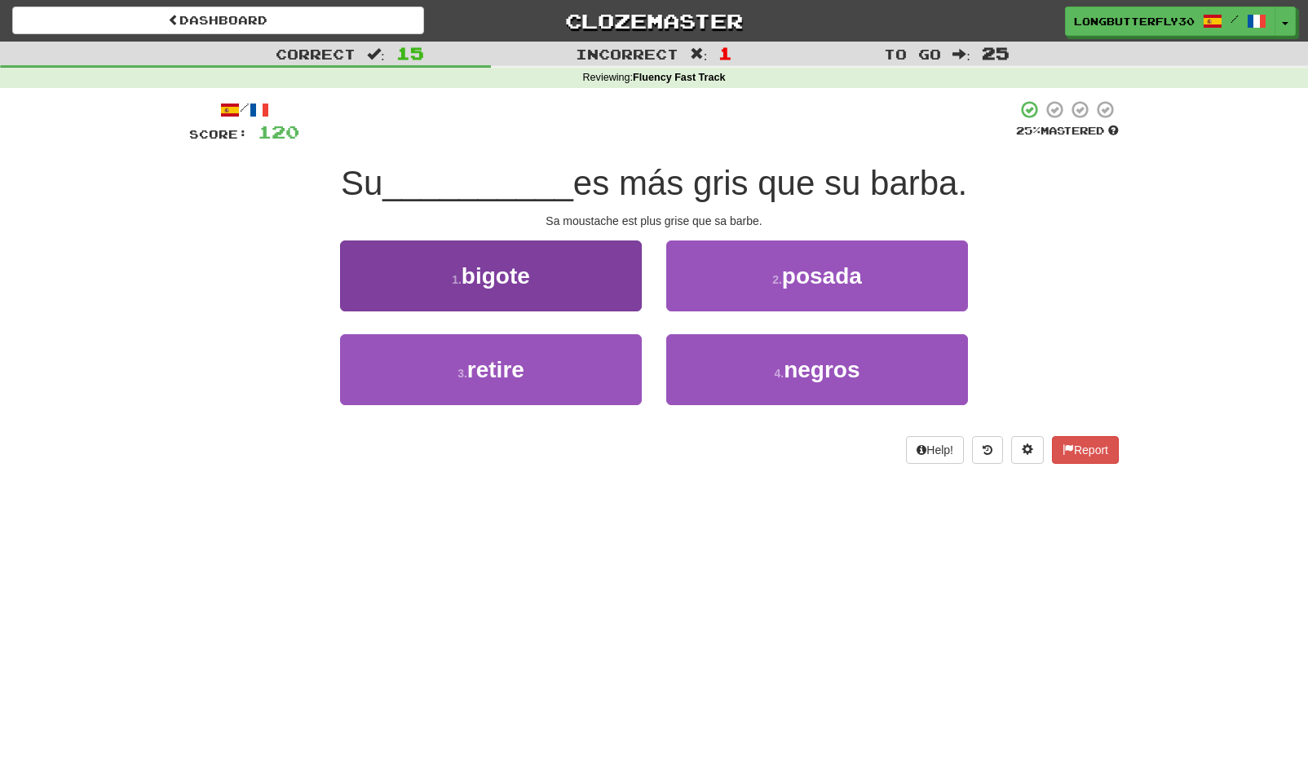
click at [601, 279] on button "1 . bigote" at bounding box center [491, 276] width 302 height 71
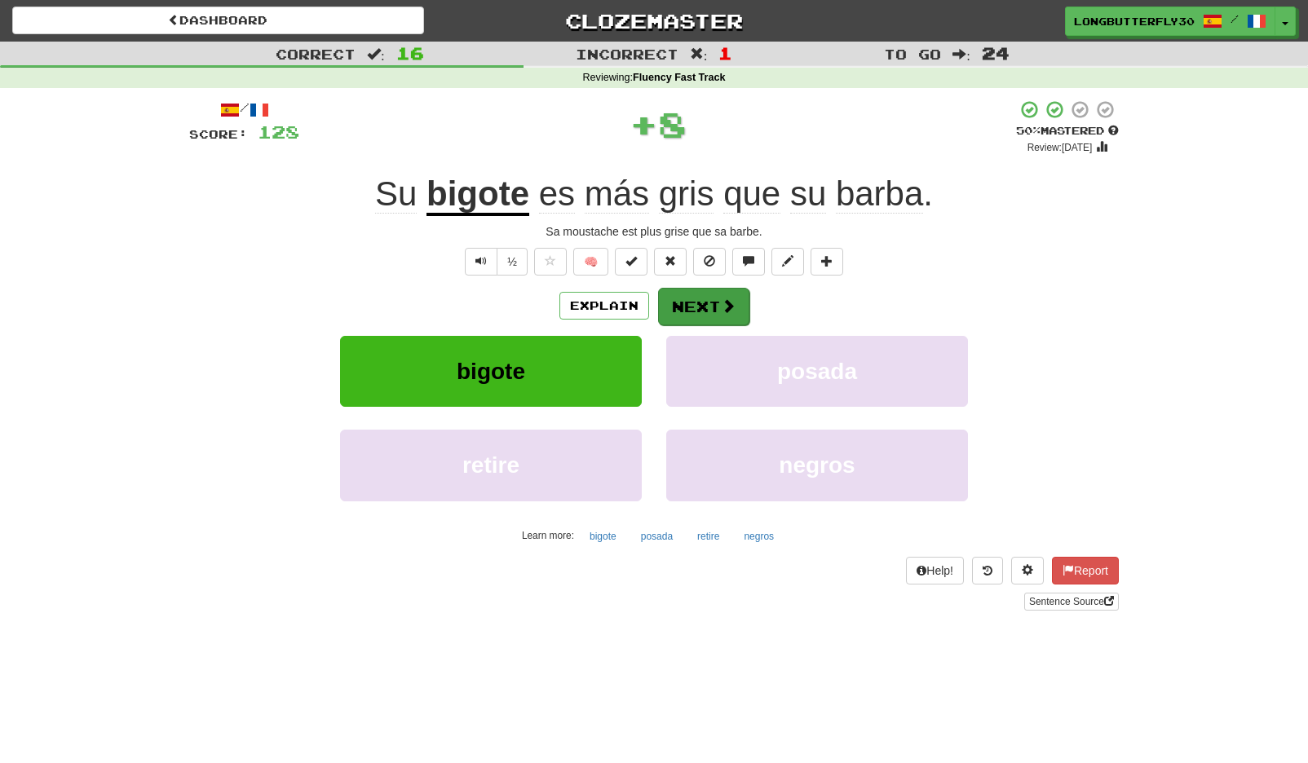
click at [729, 321] on button "Next" at bounding box center [703, 307] width 91 height 38
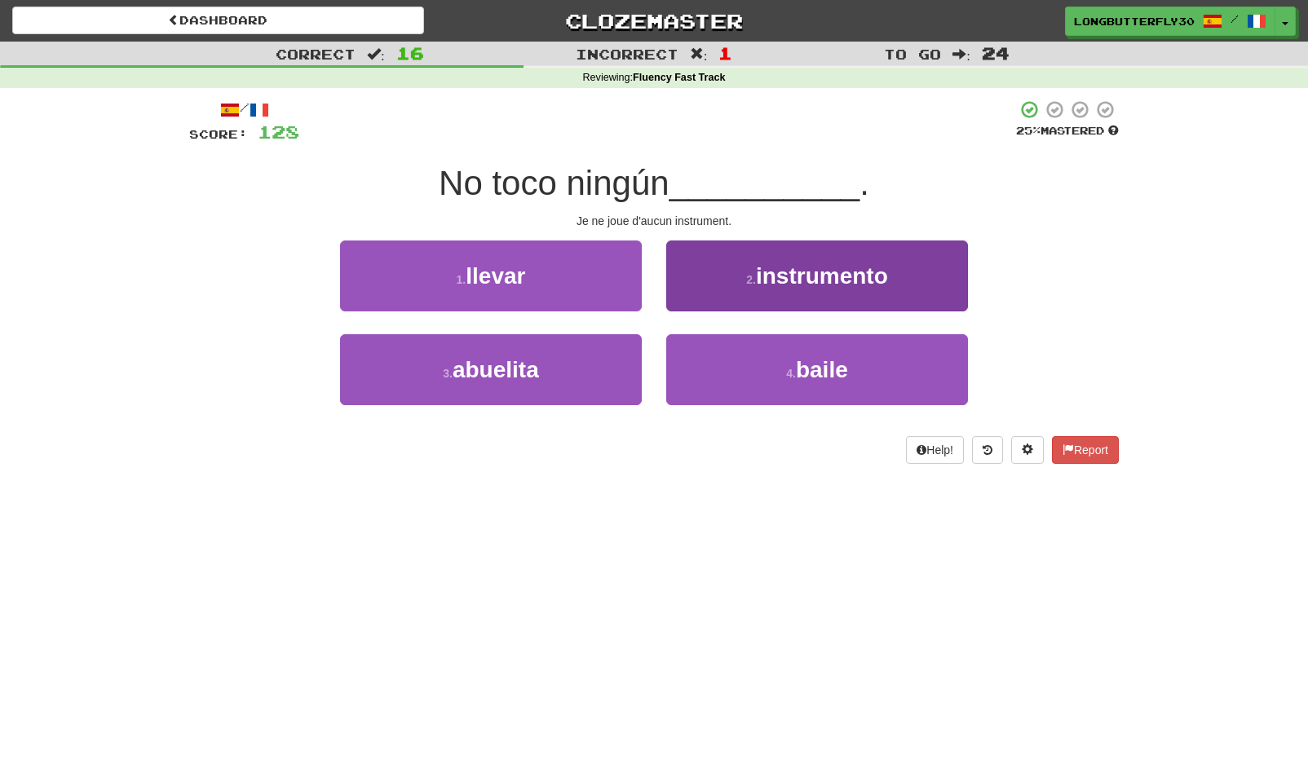
click at [758, 273] on span "instrumento" at bounding box center [822, 275] width 132 height 25
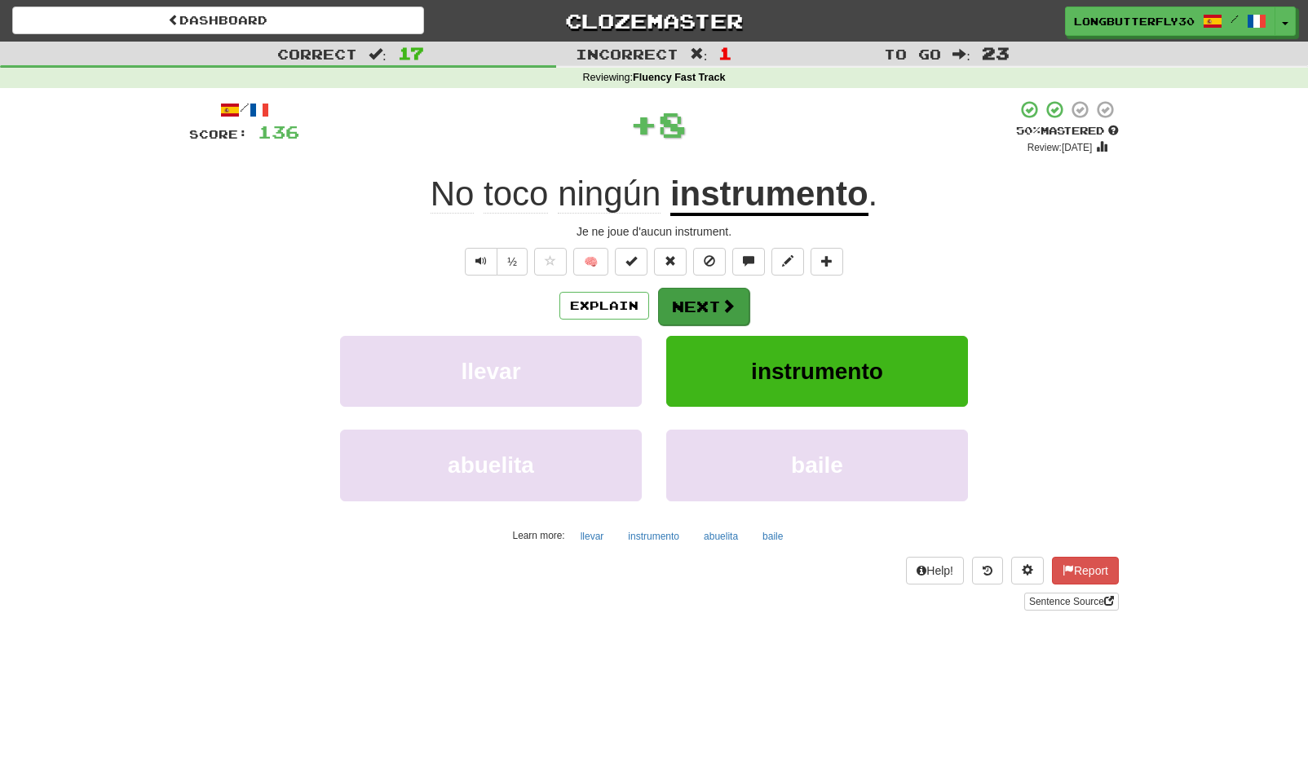
click at [701, 298] on button "Next" at bounding box center [703, 307] width 91 height 38
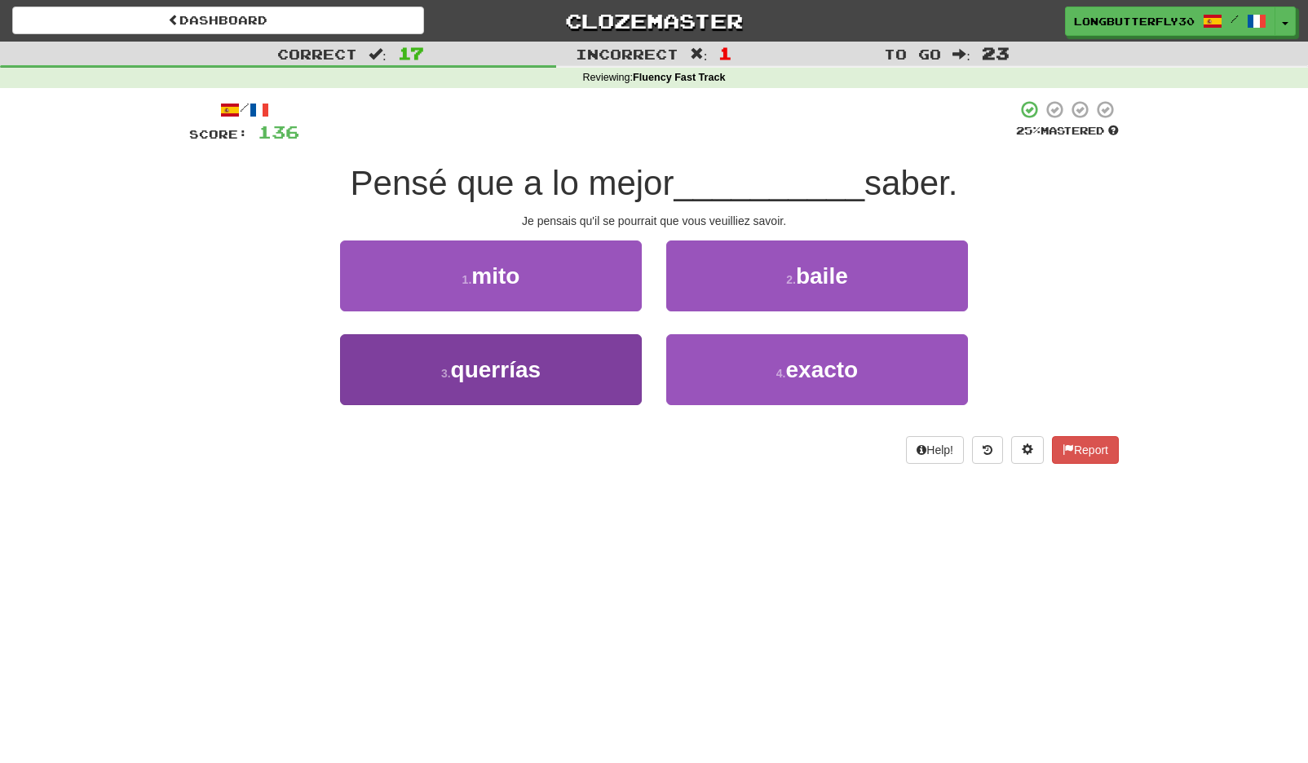
click at [562, 352] on button "3 . querrías" at bounding box center [491, 369] width 302 height 71
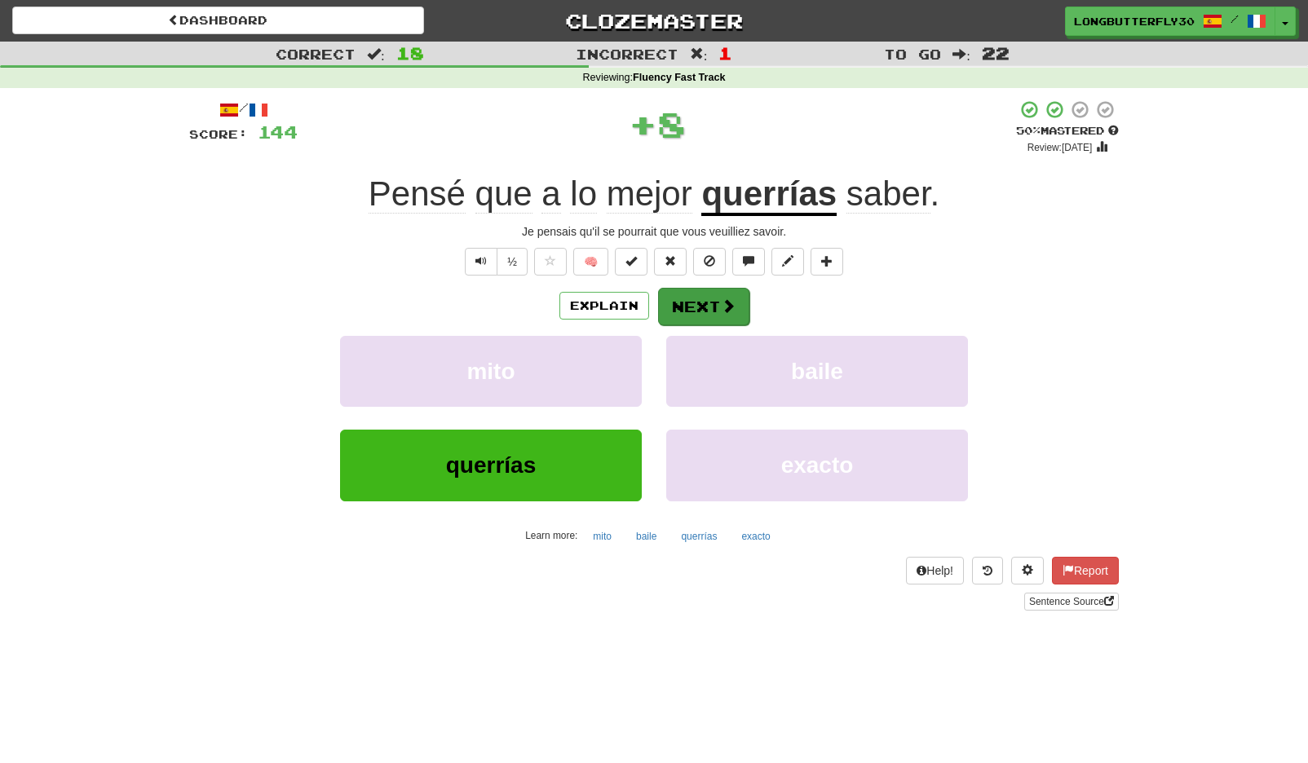
click at [712, 301] on button "Next" at bounding box center [703, 307] width 91 height 38
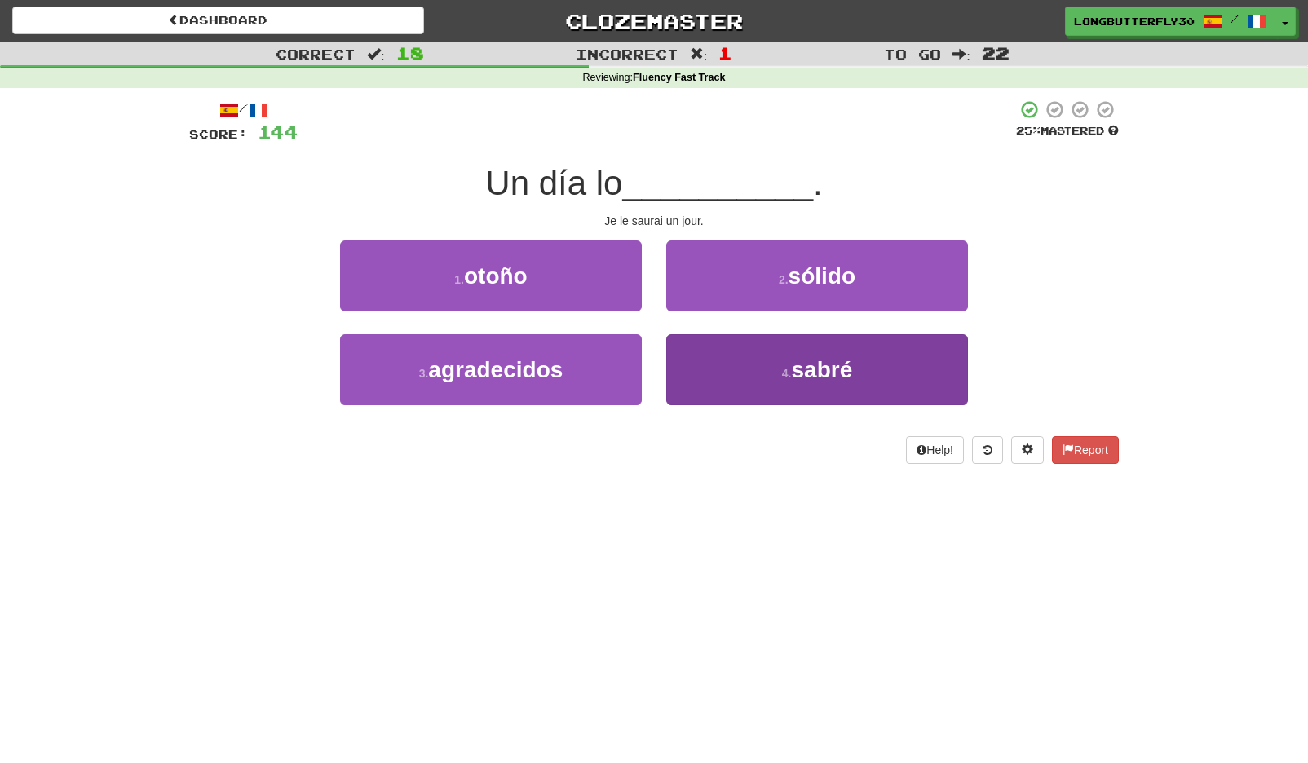
click at [815, 384] on button "4 . sabré" at bounding box center [817, 369] width 302 height 71
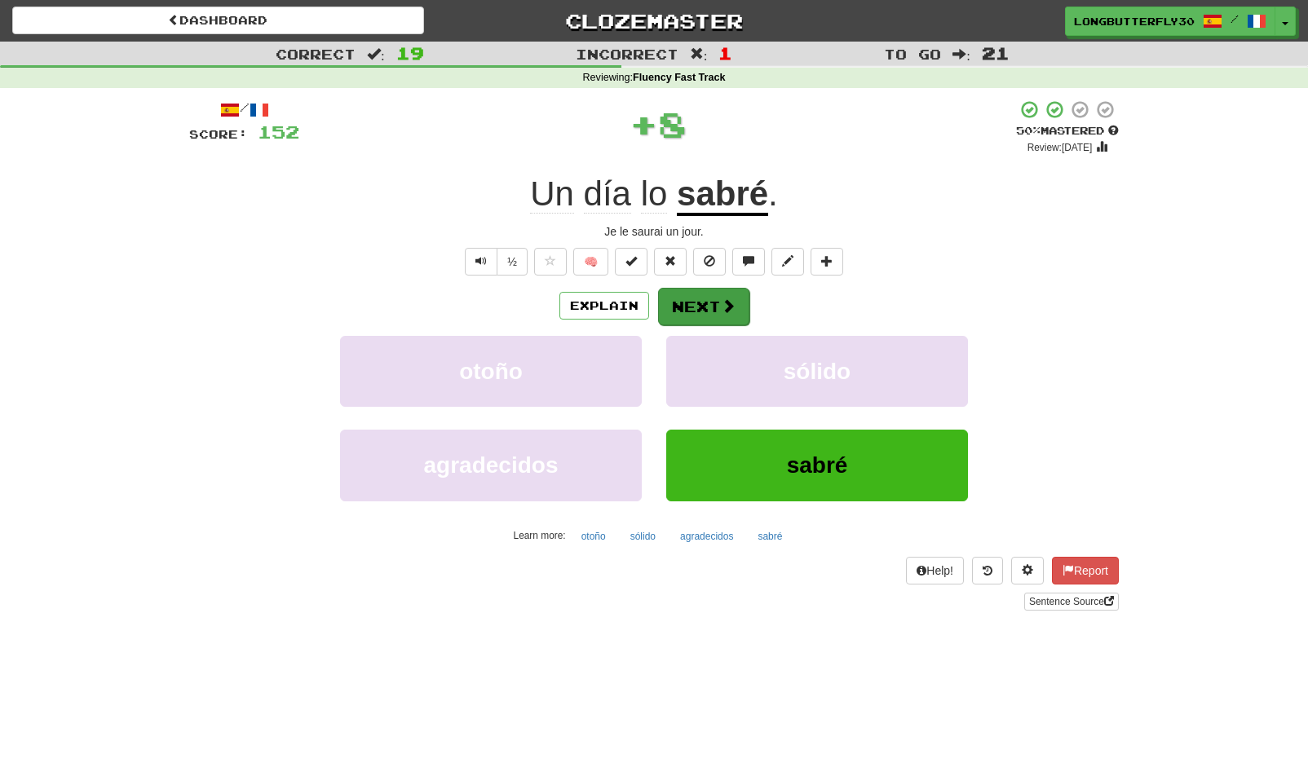
click at [728, 300] on span at bounding box center [728, 305] width 15 height 15
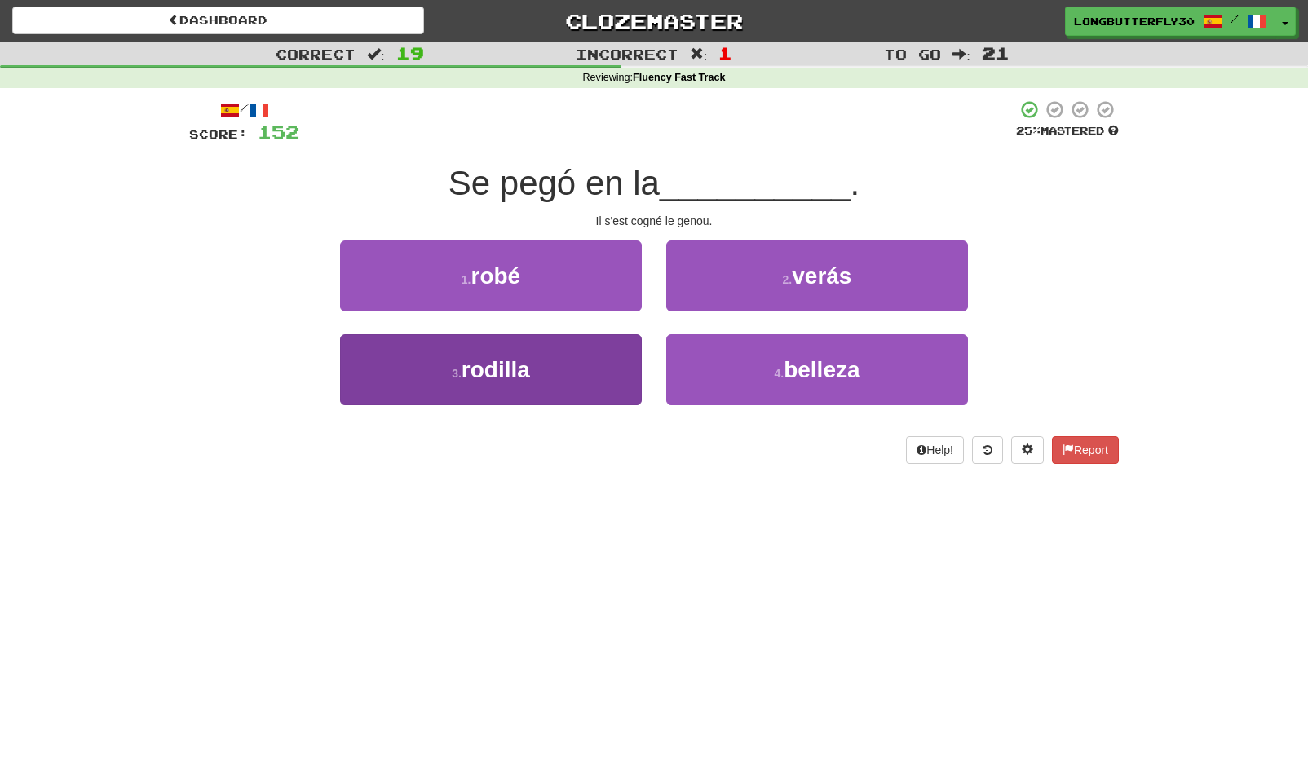
click at [522, 360] on span "rodilla" at bounding box center [496, 369] width 69 height 25
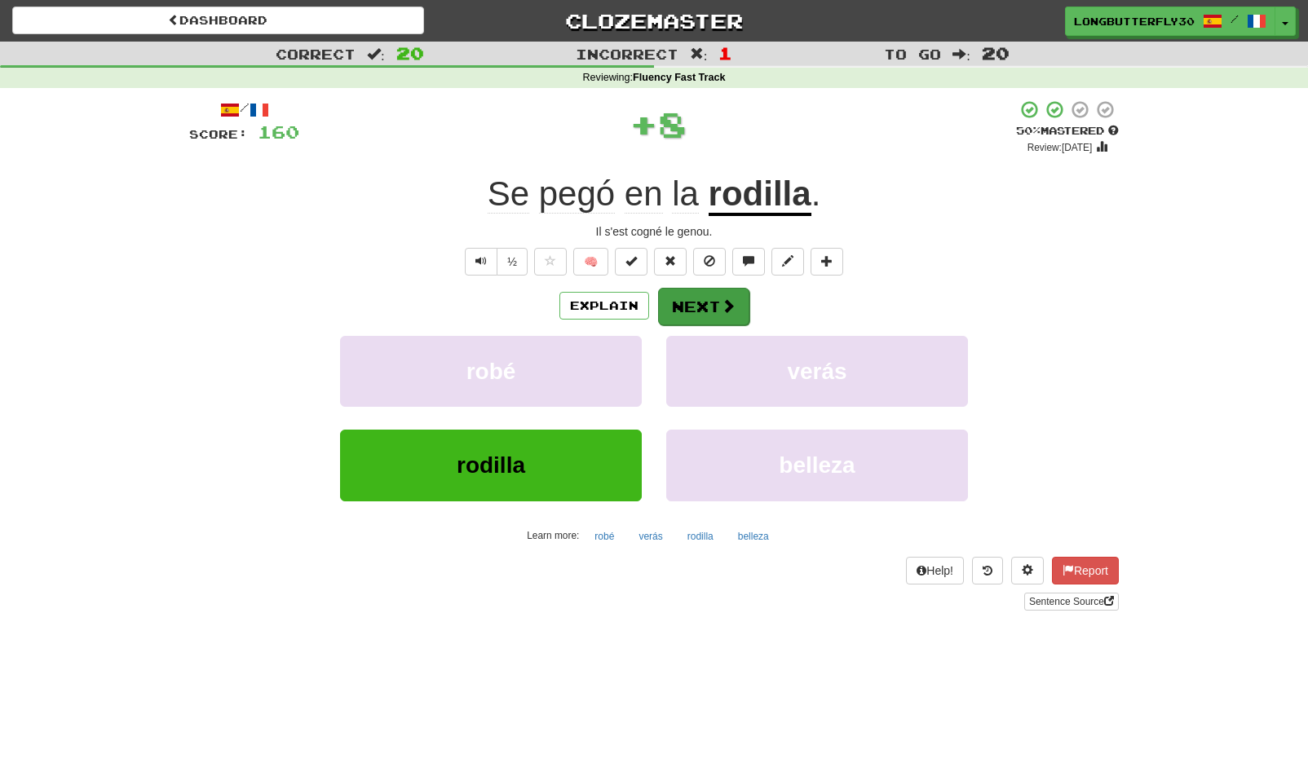
click at [721, 298] on span at bounding box center [728, 305] width 15 height 15
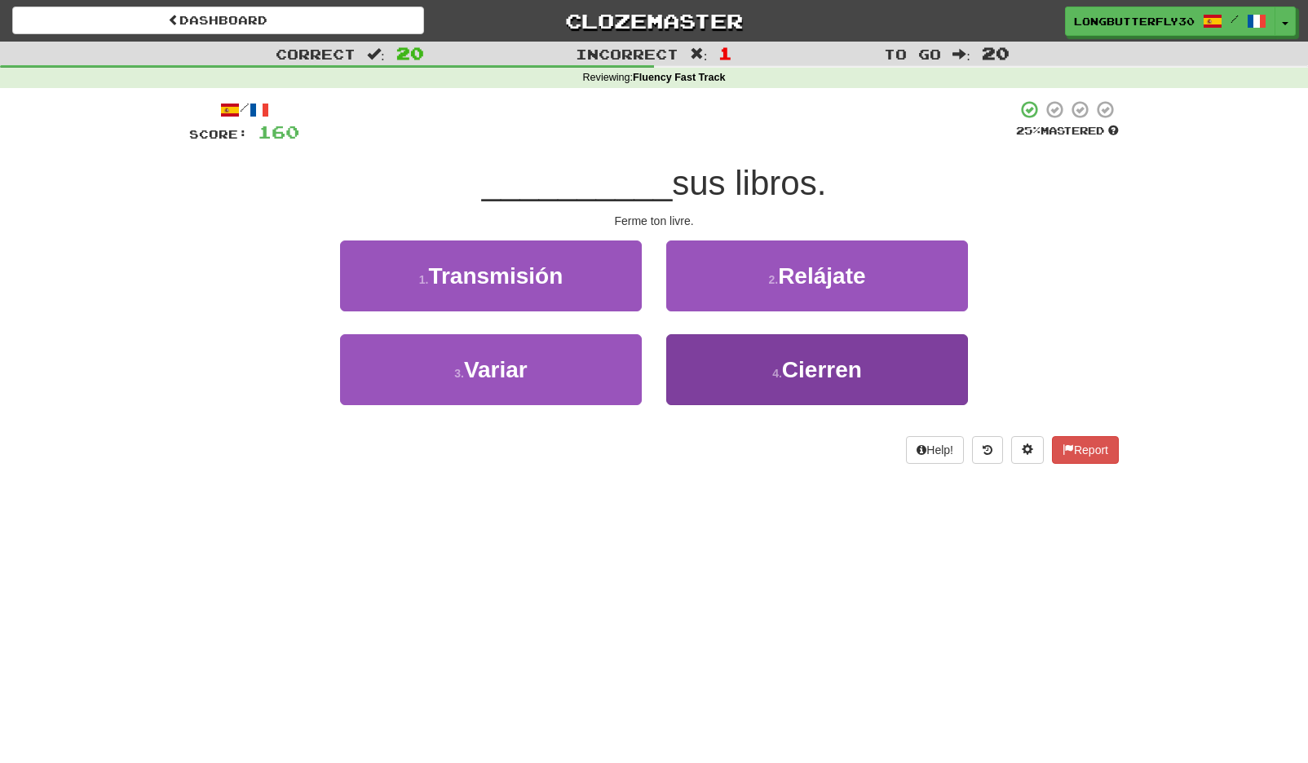
click at [830, 353] on button "4 . Cierren" at bounding box center [817, 369] width 302 height 71
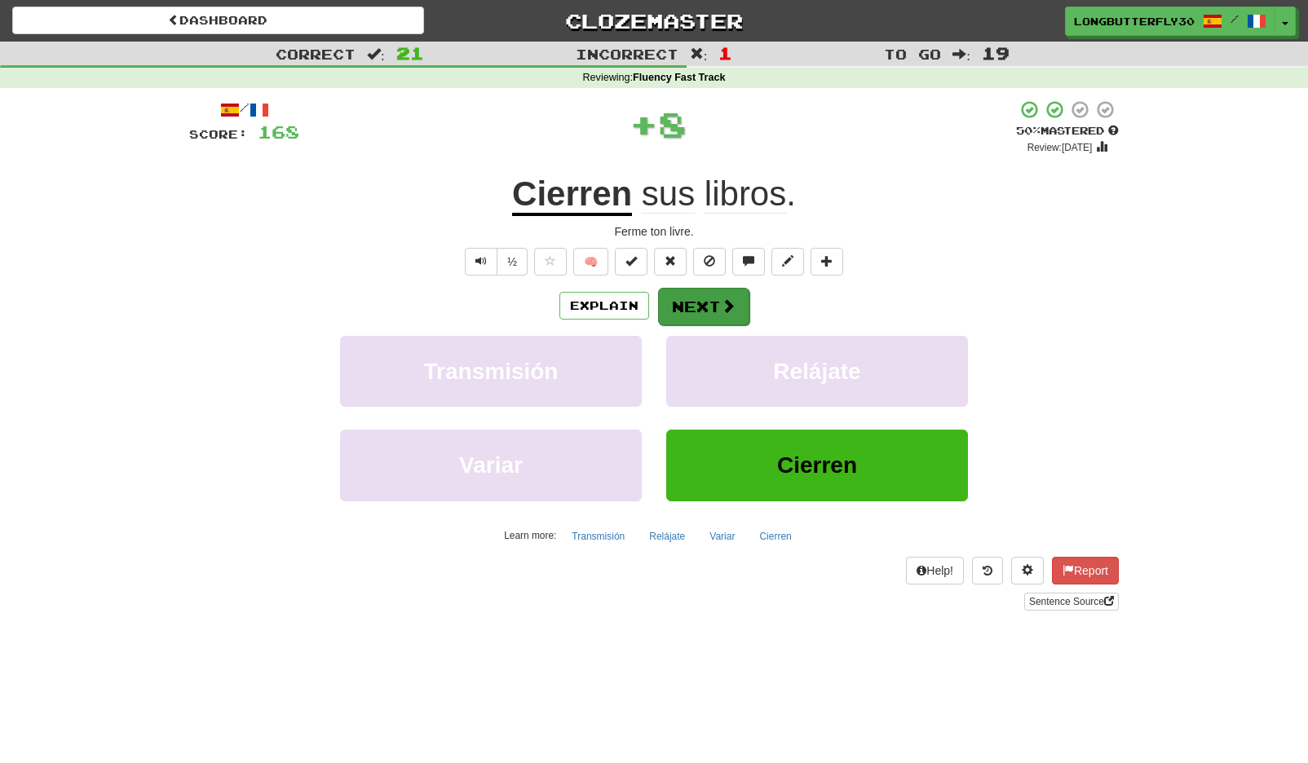
click at [710, 305] on button "Next" at bounding box center [703, 307] width 91 height 38
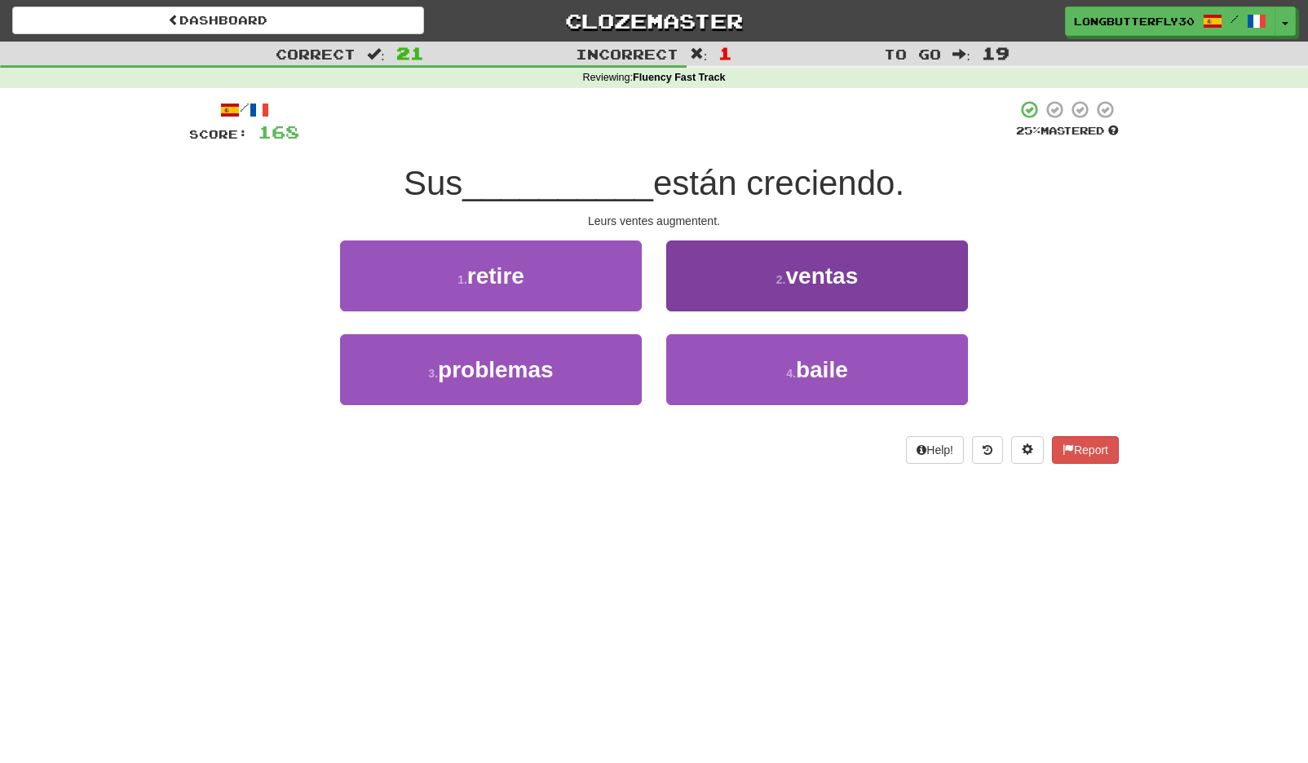
click at [736, 271] on button "2 . ventas" at bounding box center [817, 276] width 302 height 71
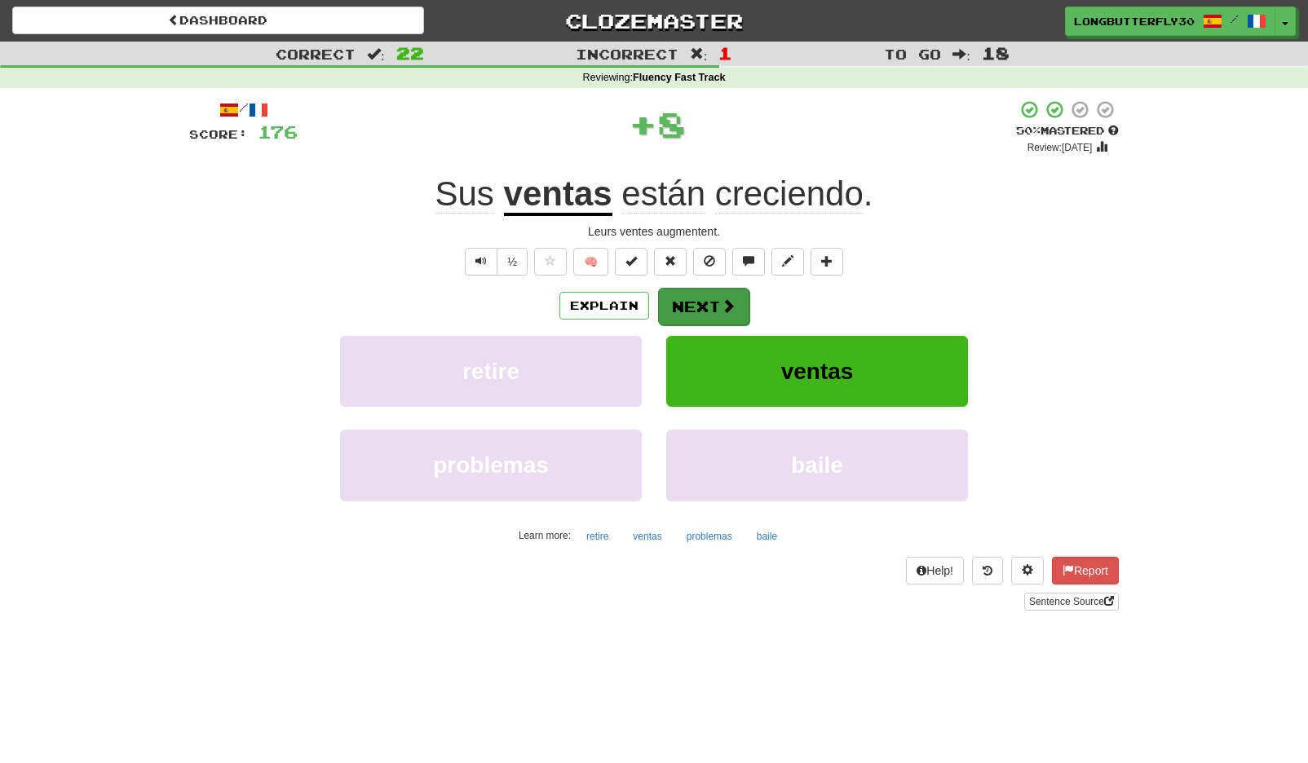
click at [726, 293] on button "Next" at bounding box center [703, 307] width 91 height 38
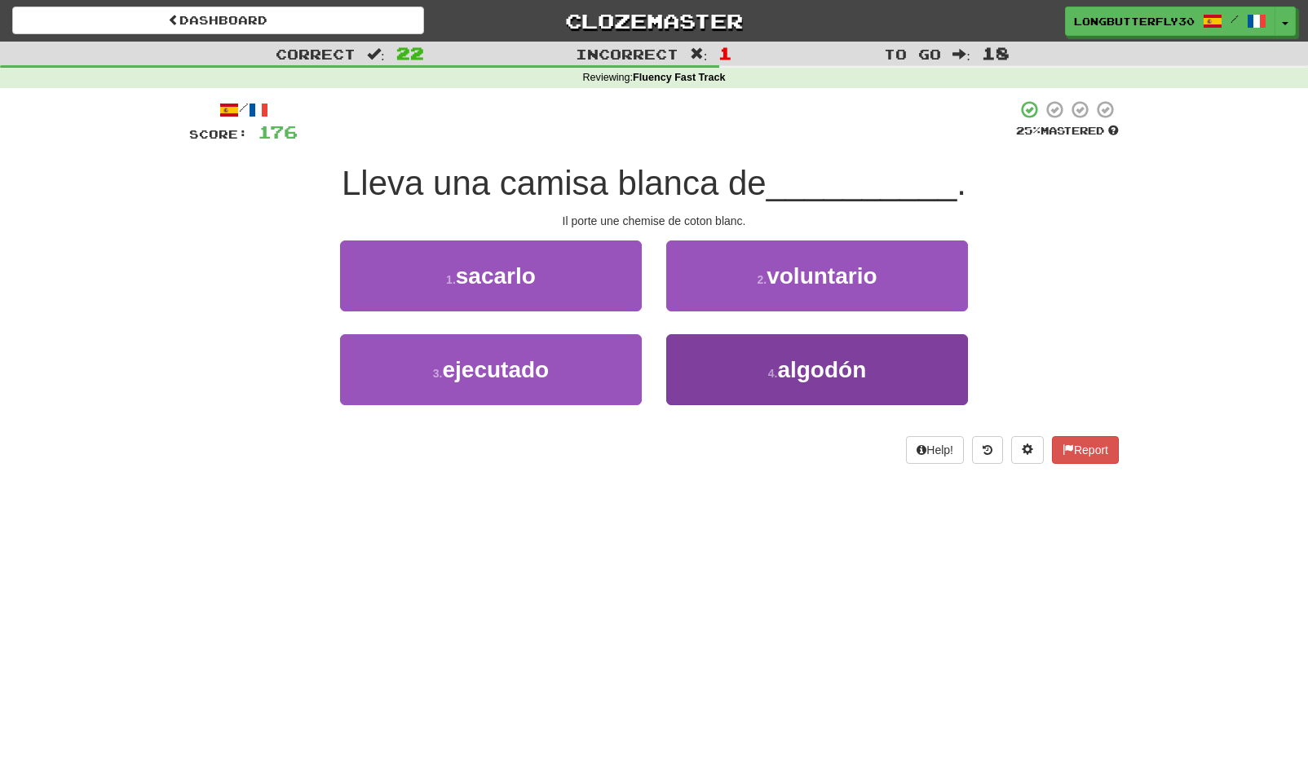
click at [771, 367] on small "4 ." at bounding box center [773, 373] width 10 height 13
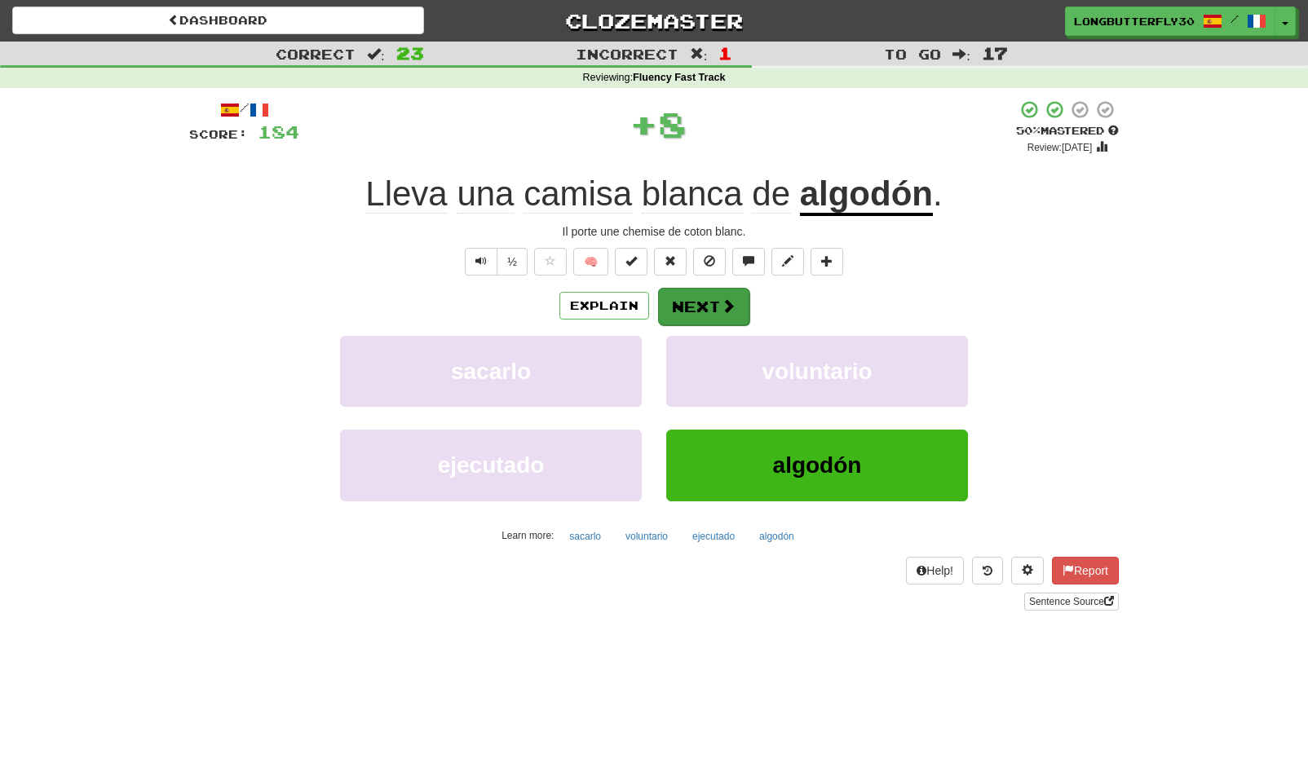
click at [703, 304] on button "Next" at bounding box center [703, 307] width 91 height 38
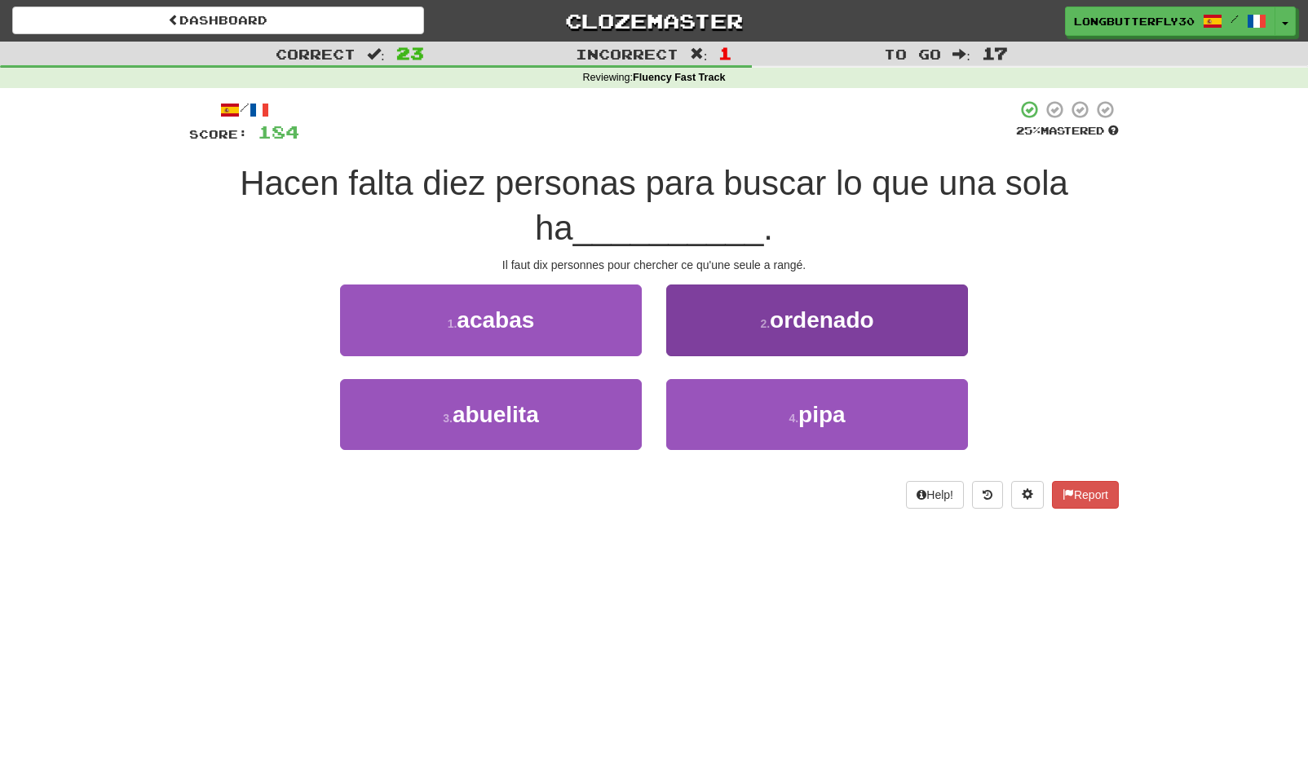
click at [789, 329] on span "ordenado" at bounding box center [822, 319] width 104 height 25
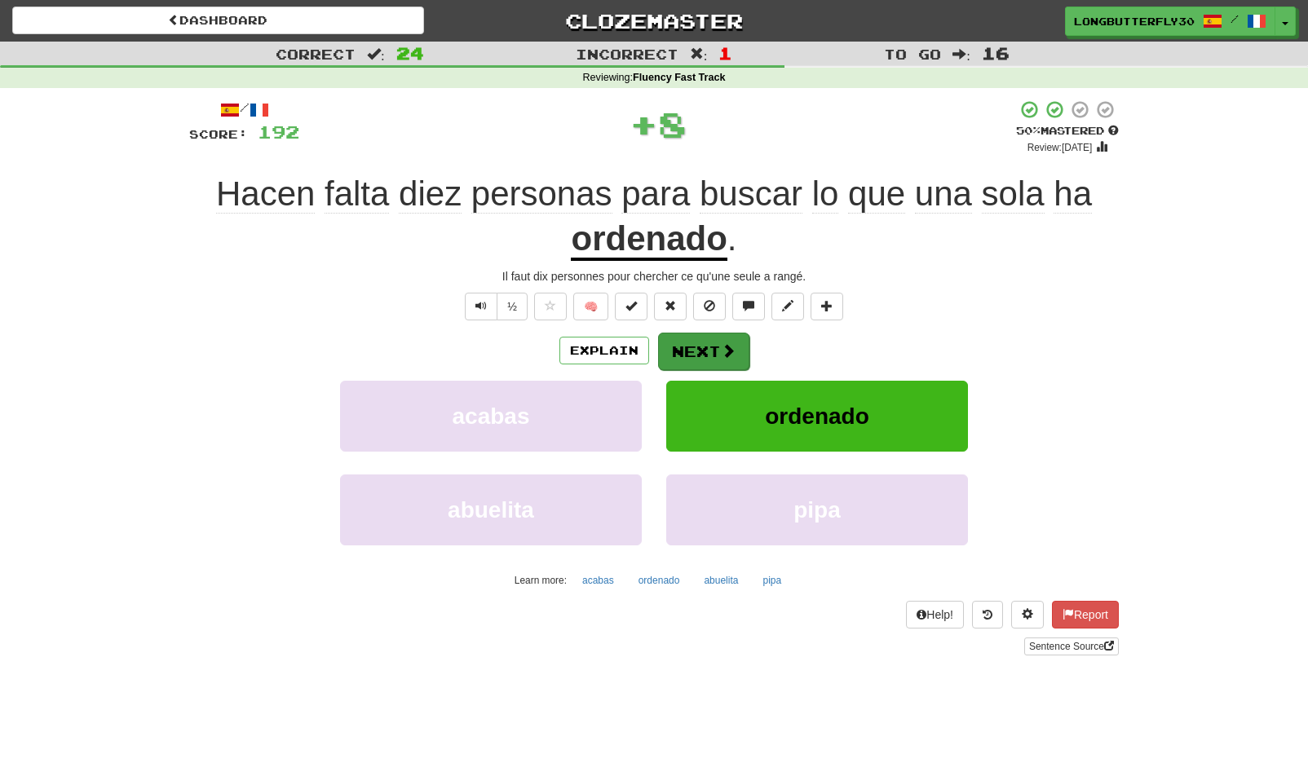
click at [741, 363] on button "Next" at bounding box center [703, 352] width 91 height 38
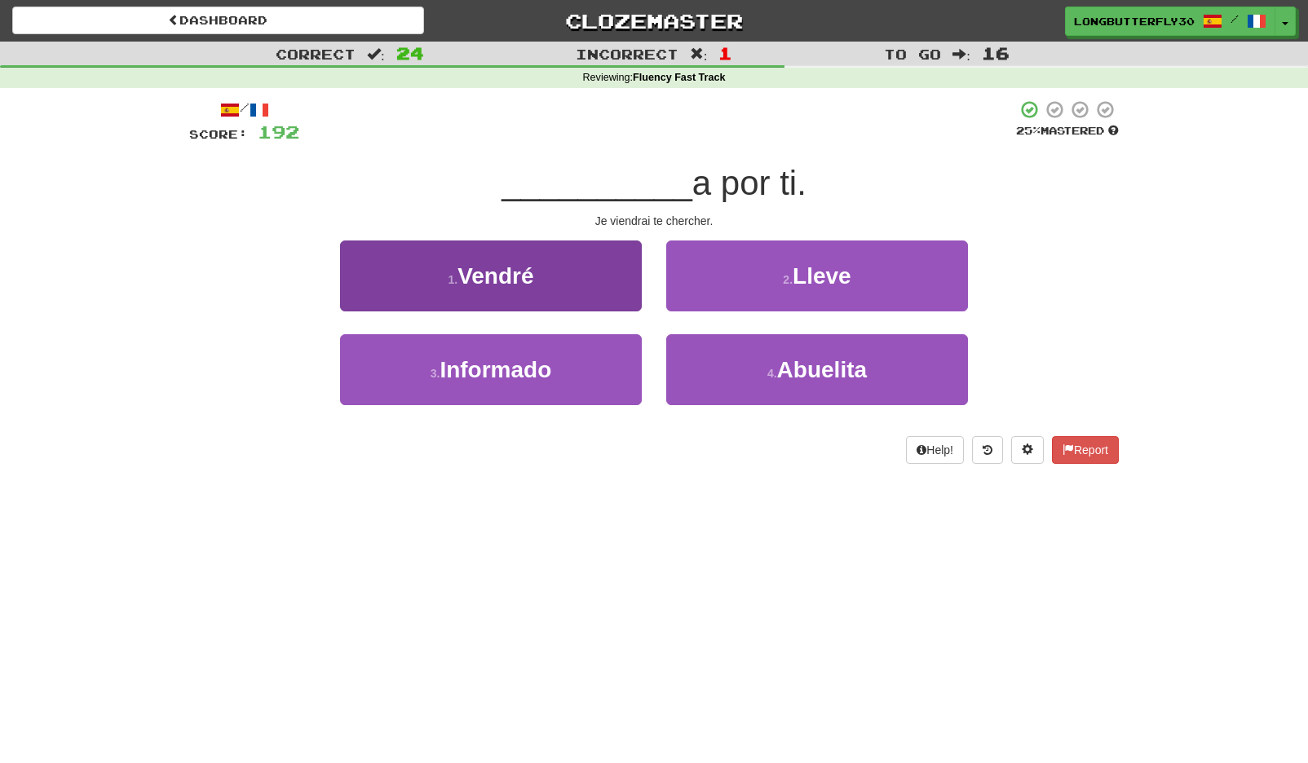
click at [545, 285] on button "1 . Vendré" at bounding box center [491, 276] width 302 height 71
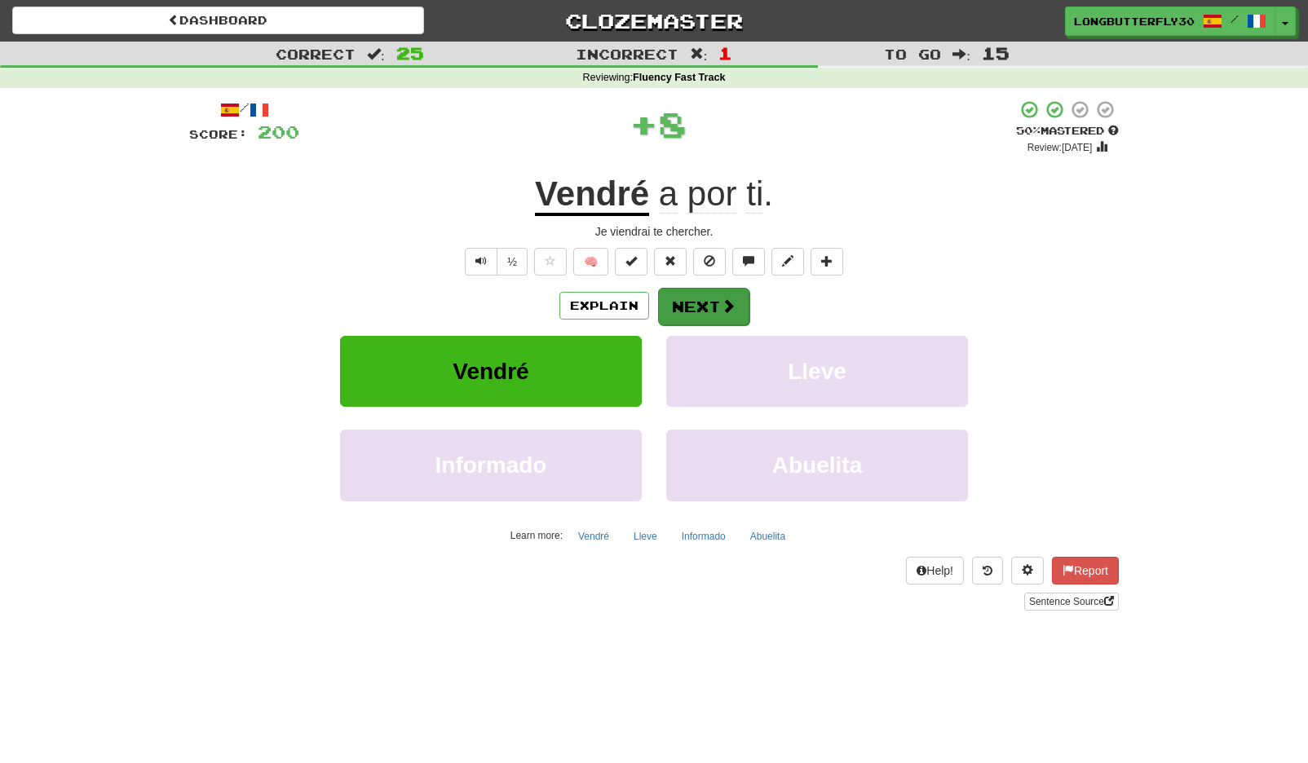
drag, startPoint x: 749, startPoint y: 307, endPoint x: 739, endPoint y: 307, distance: 10.6
click at [748, 307] on div "Explain Next" at bounding box center [654, 306] width 930 height 38
click at [724, 303] on span at bounding box center [728, 305] width 15 height 15
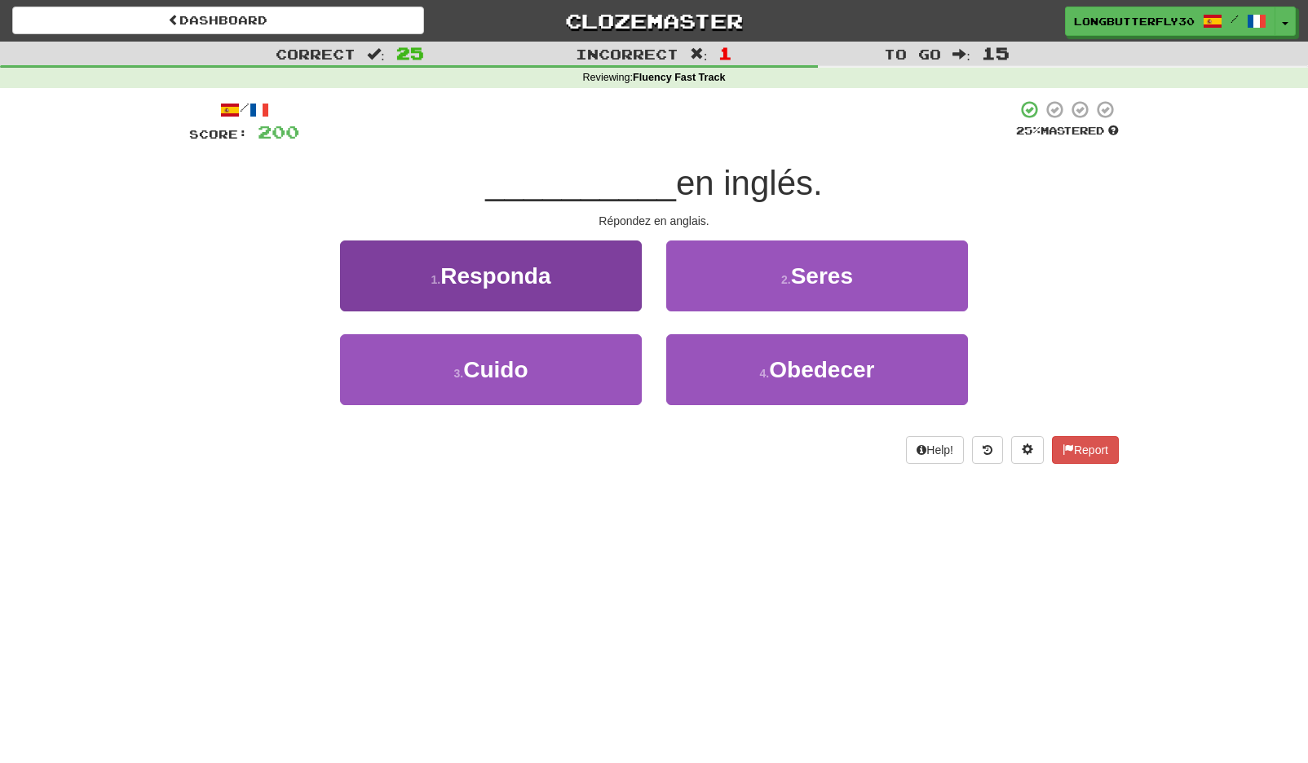
click at [563, 283] on button "1 . Responda" at bounding box center [491, 276] width 302 height 71
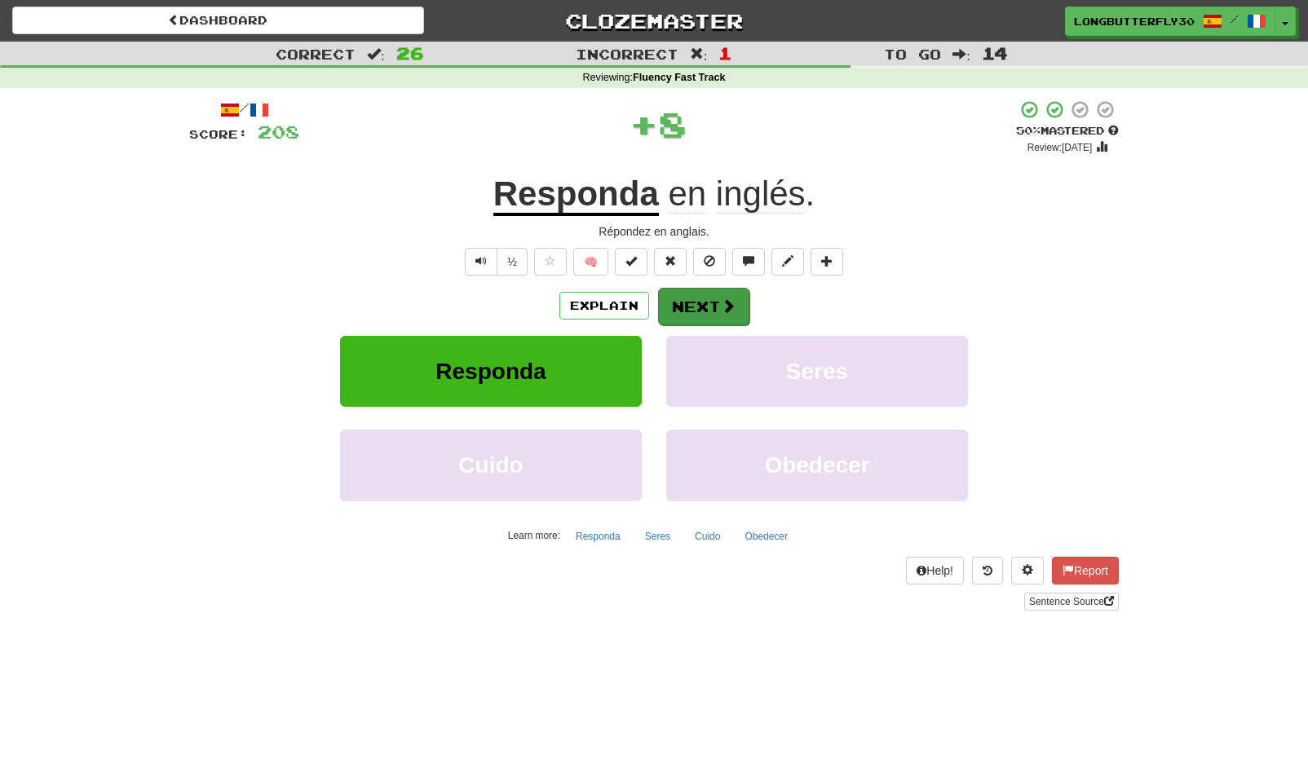
click at [735, 321] on button "Next" at bounding box center [703, 307] width 91 height 38
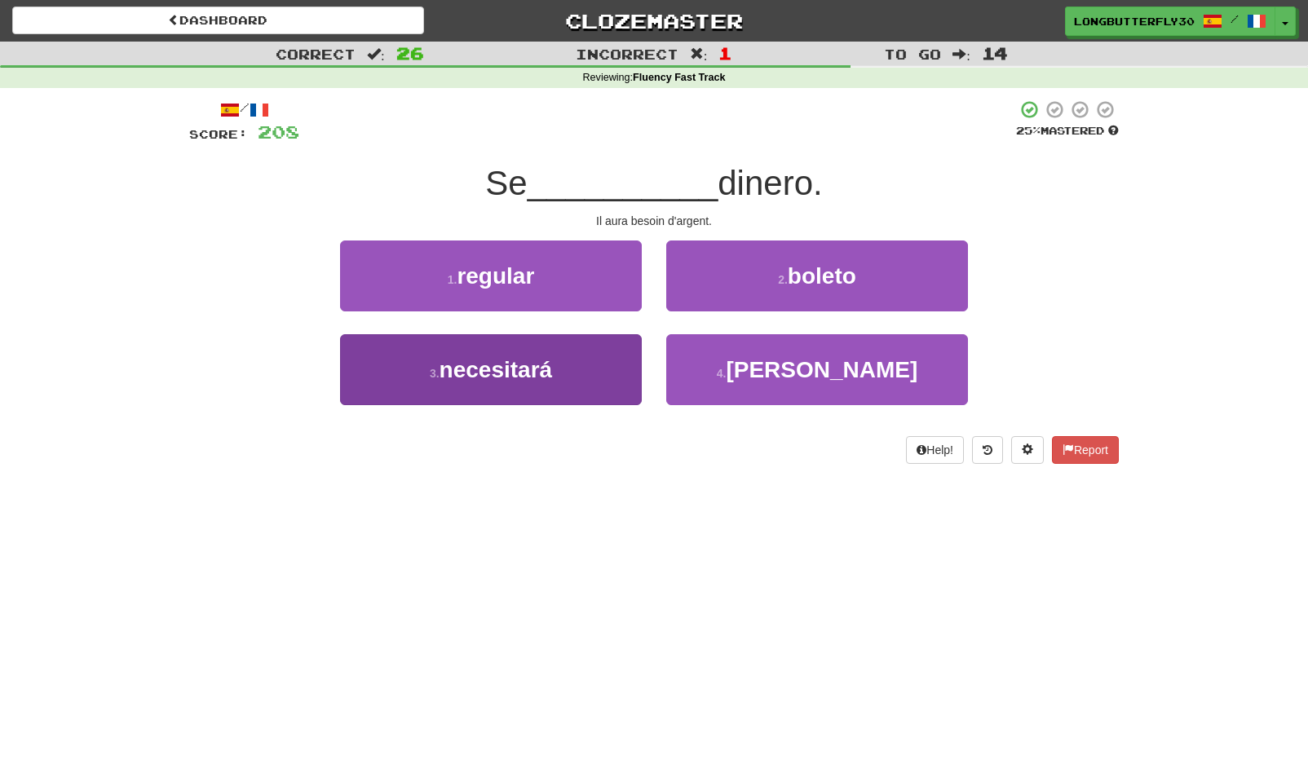
click at [617, 375] on button "3 . necesitará" at bounding box center [491, 369] width 302 height 71
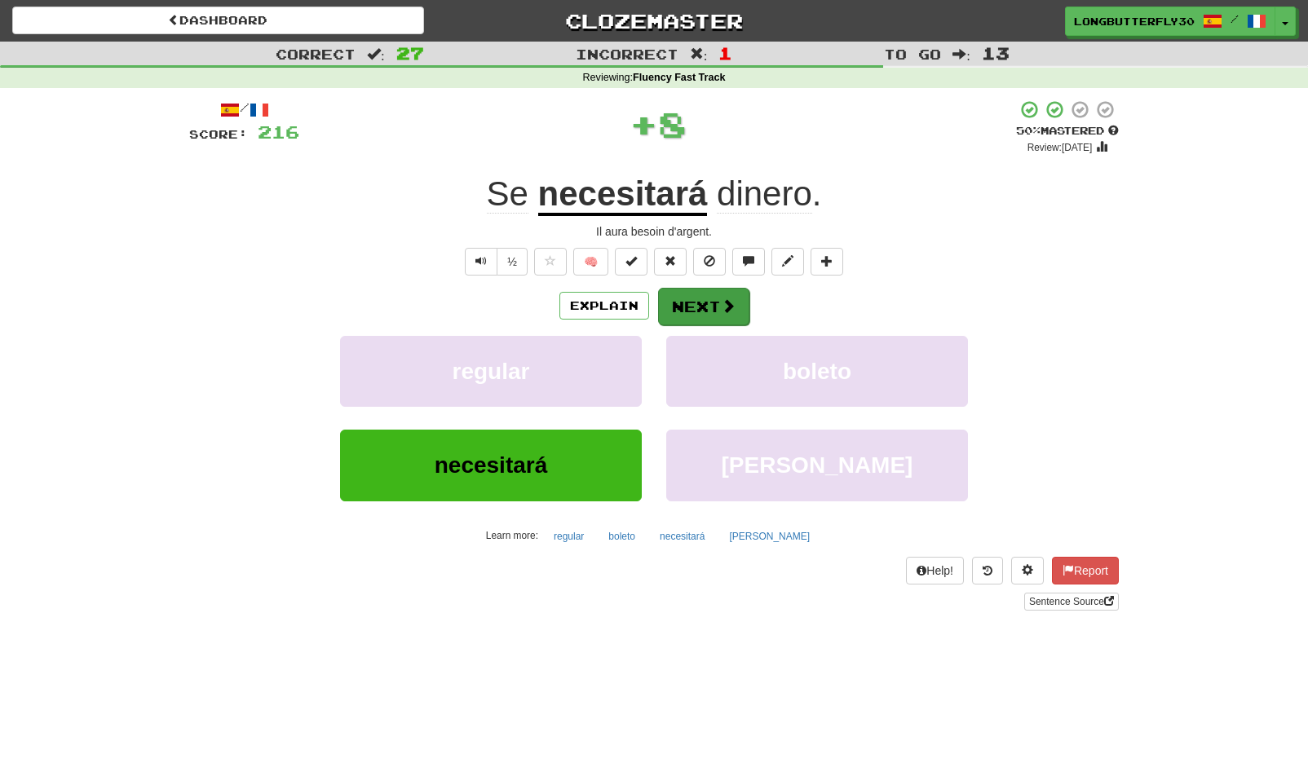
click at [709, 304] on button "Next" at bounding box center [703, 307] width 91 height 38
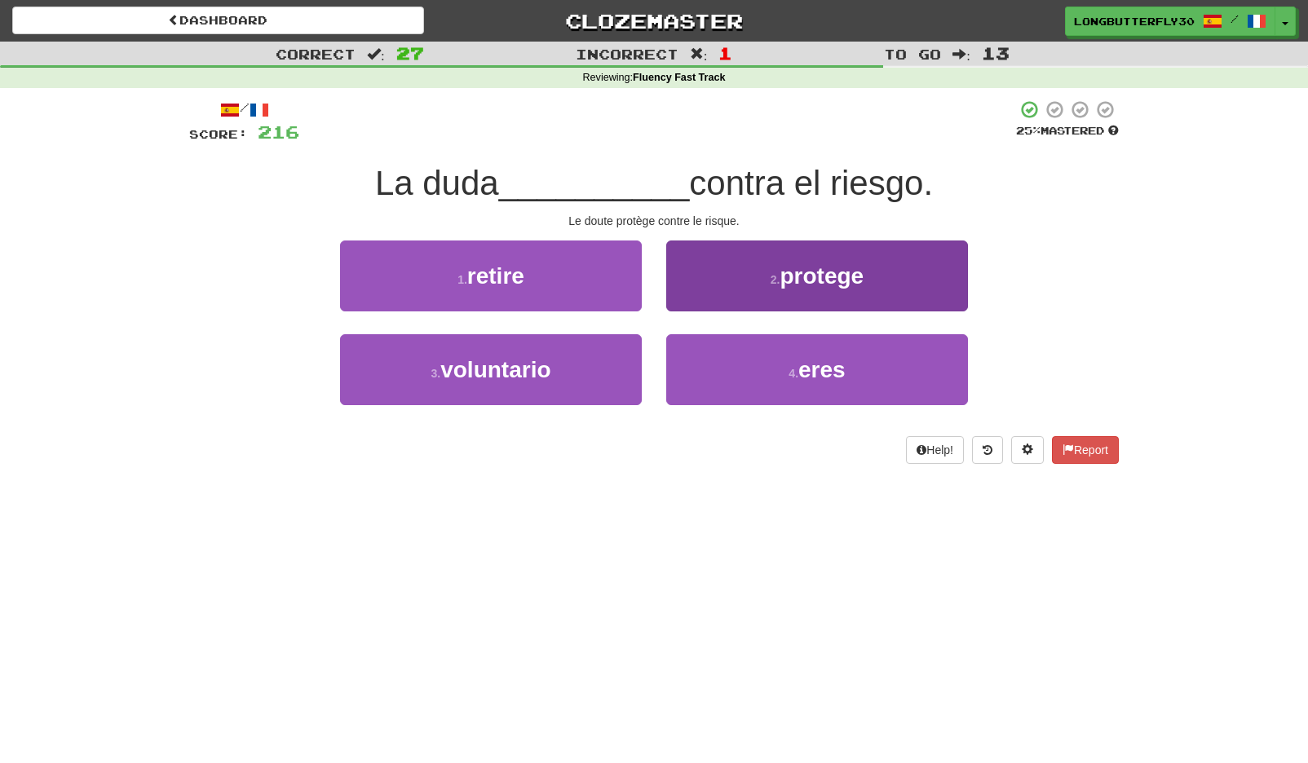
click at [828, 294] on button "2 . protege" at bounding box center [817, 276] width 302 height 71
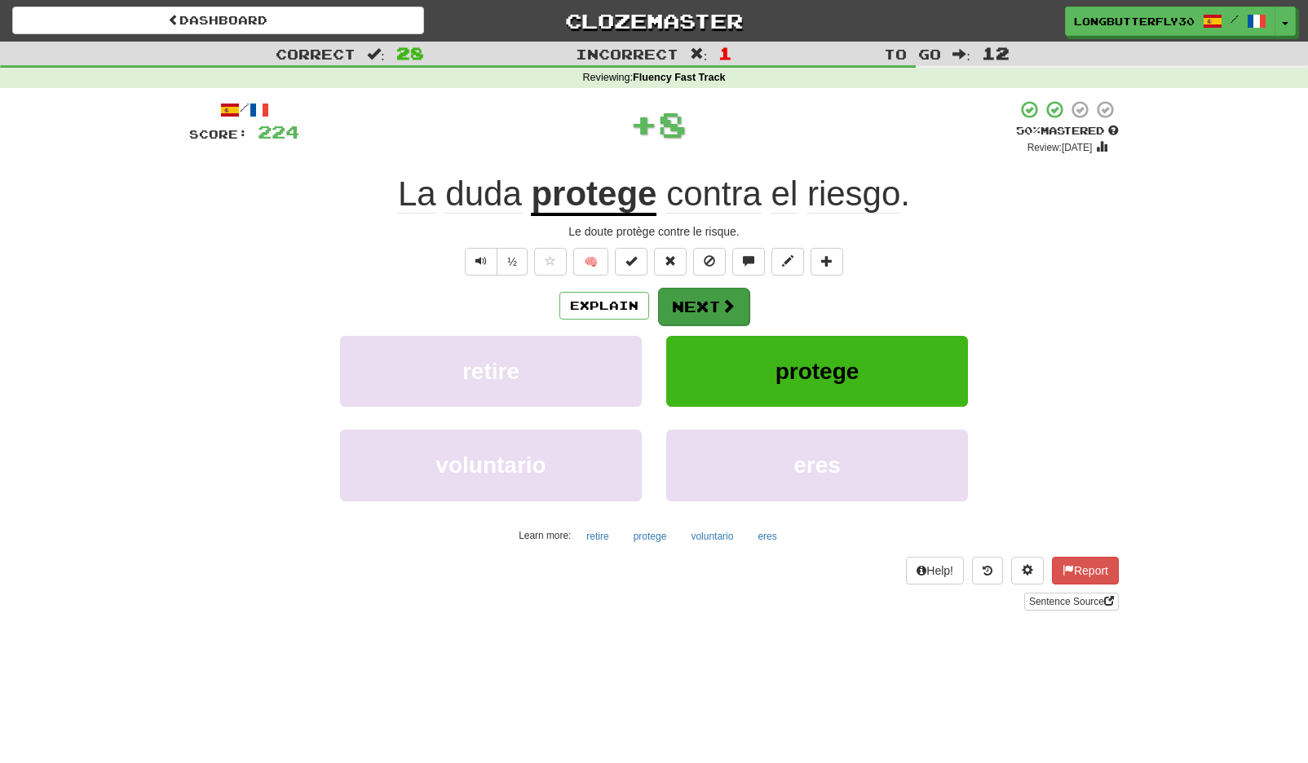
drag, startPoint x: 676, startPoint y: 284, endPoint x: 679, endPoint y: 298, distance: 15.0
click at [676, 284] on div "/ Score: 224 + 8 50 % Mastered Review: 2025-09-24 La duda protege contra el rie…" at bounding box center [654, 354] width 930 height 511
click at [687, 309] on button "Next" at bounding box center [703, 307] width 91 height 38
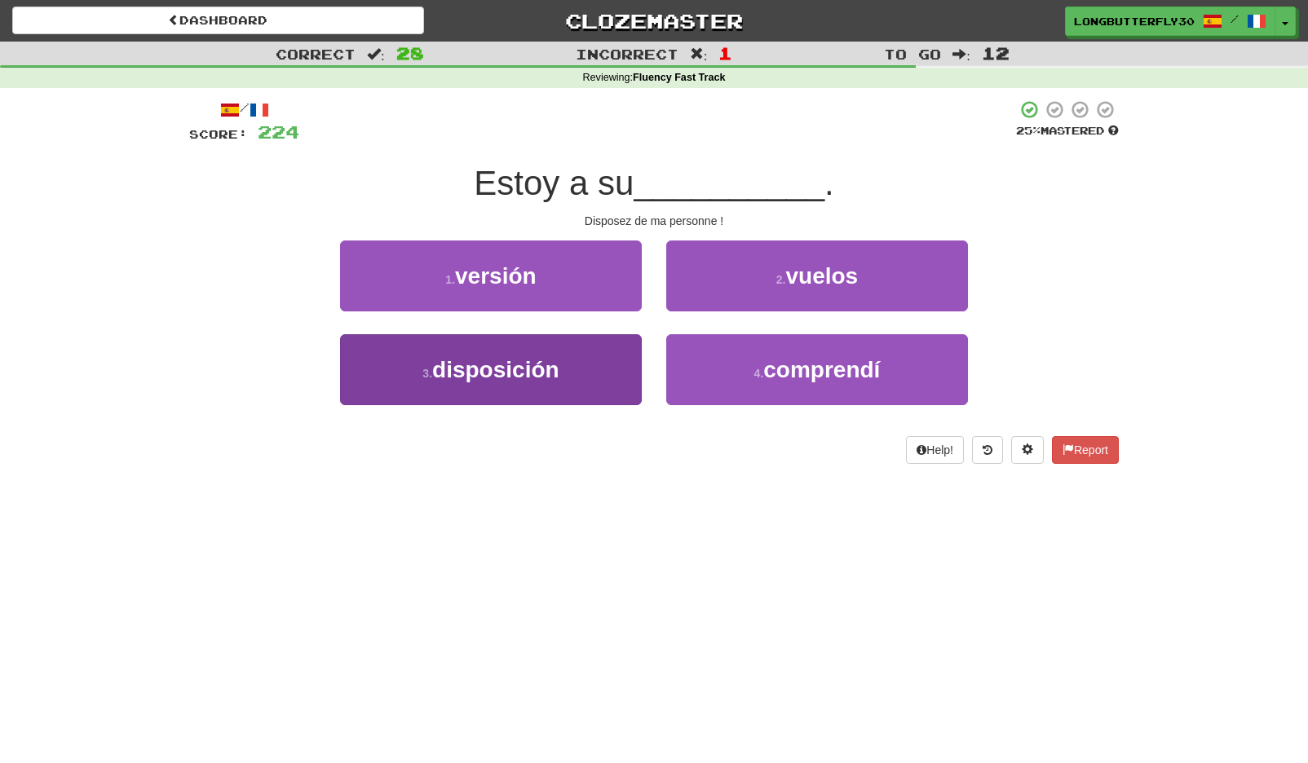
click at [581, 383] on button "3 . disposición" at bounding box center [491, 369] width 302 height 71
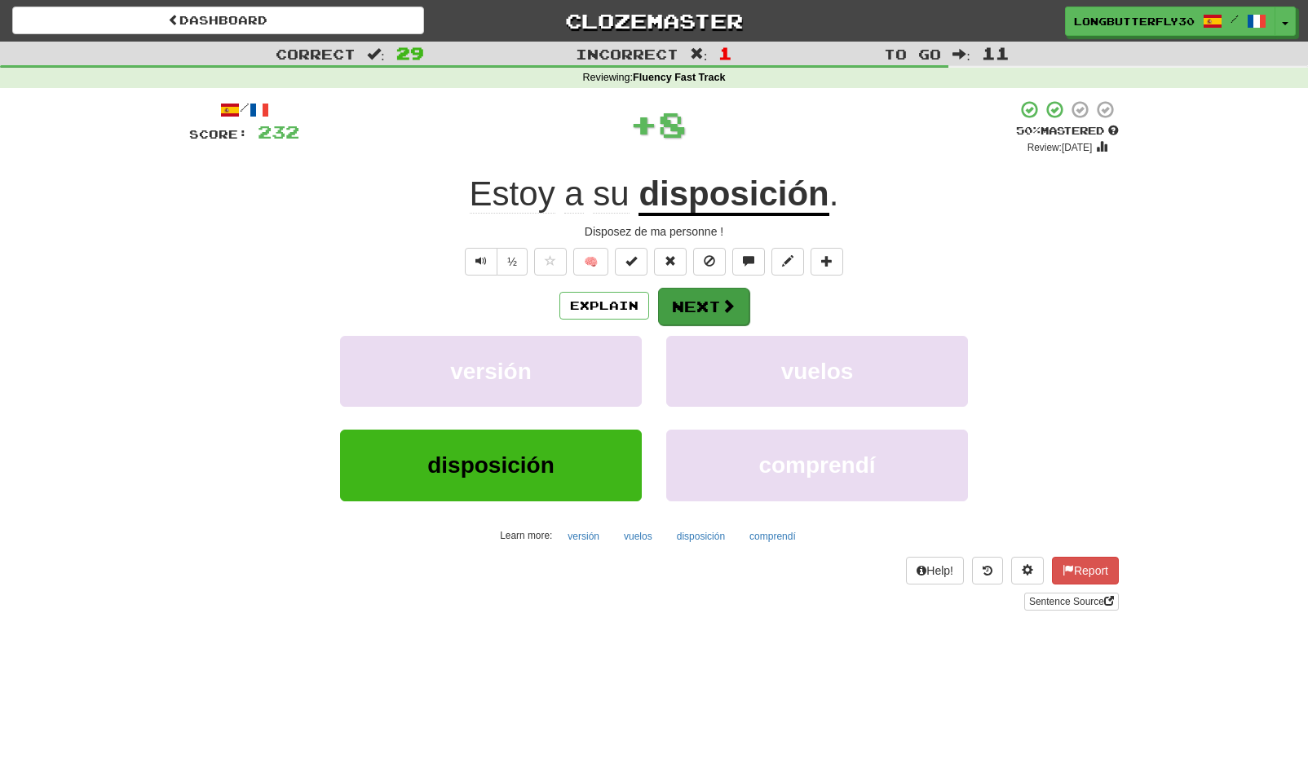
click at [727, 291] on button "Next" at bounding box center [703, 307] width 91 height 38
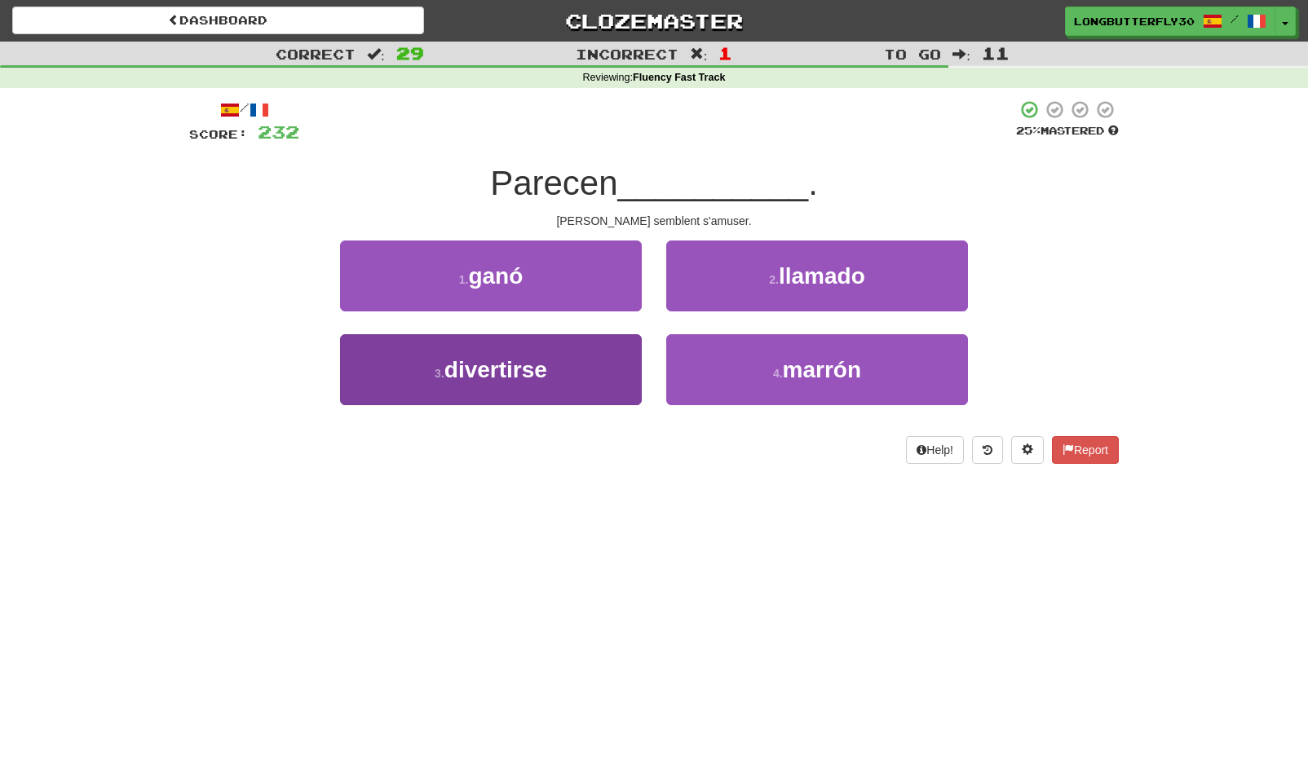
click at [542, 368] on span "divertirse" at bounding box center [495, 369] width 103 height 25
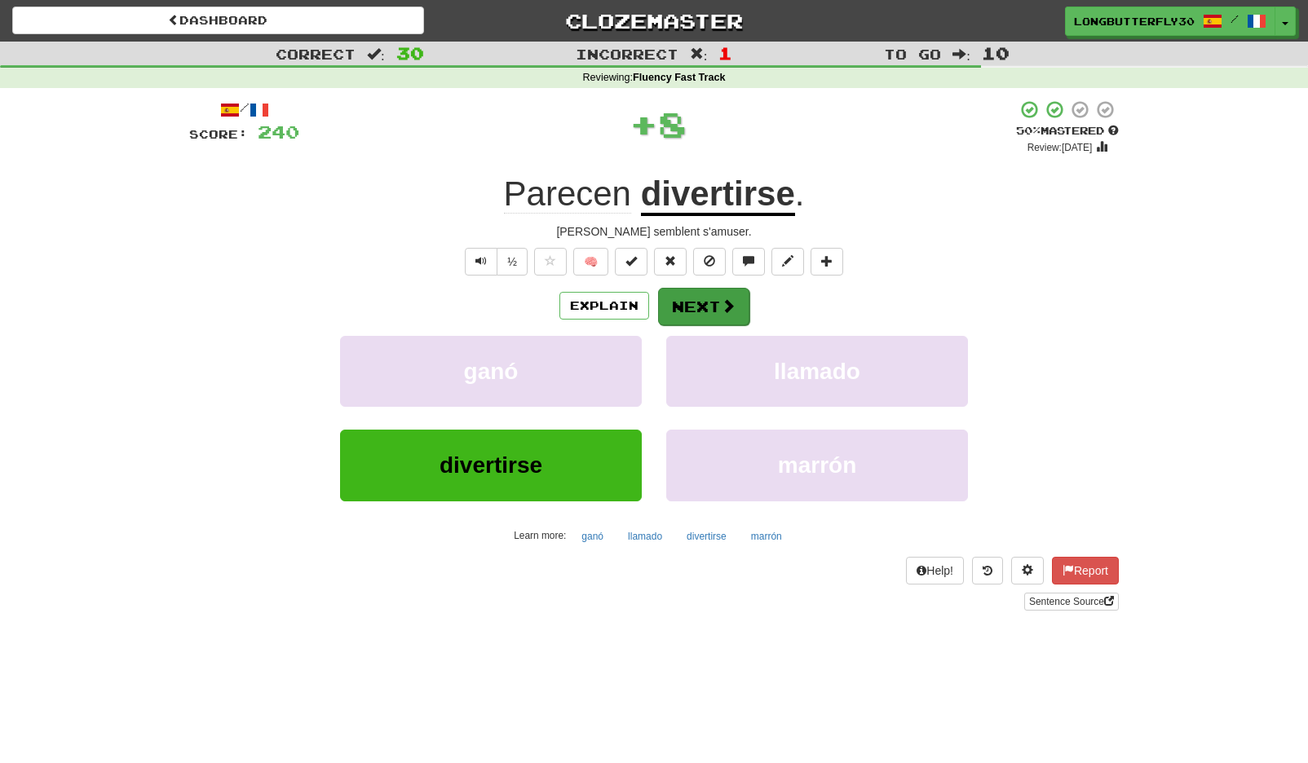
click at [723, 299] on span at bounding box center [728, 305] width 15 height 15
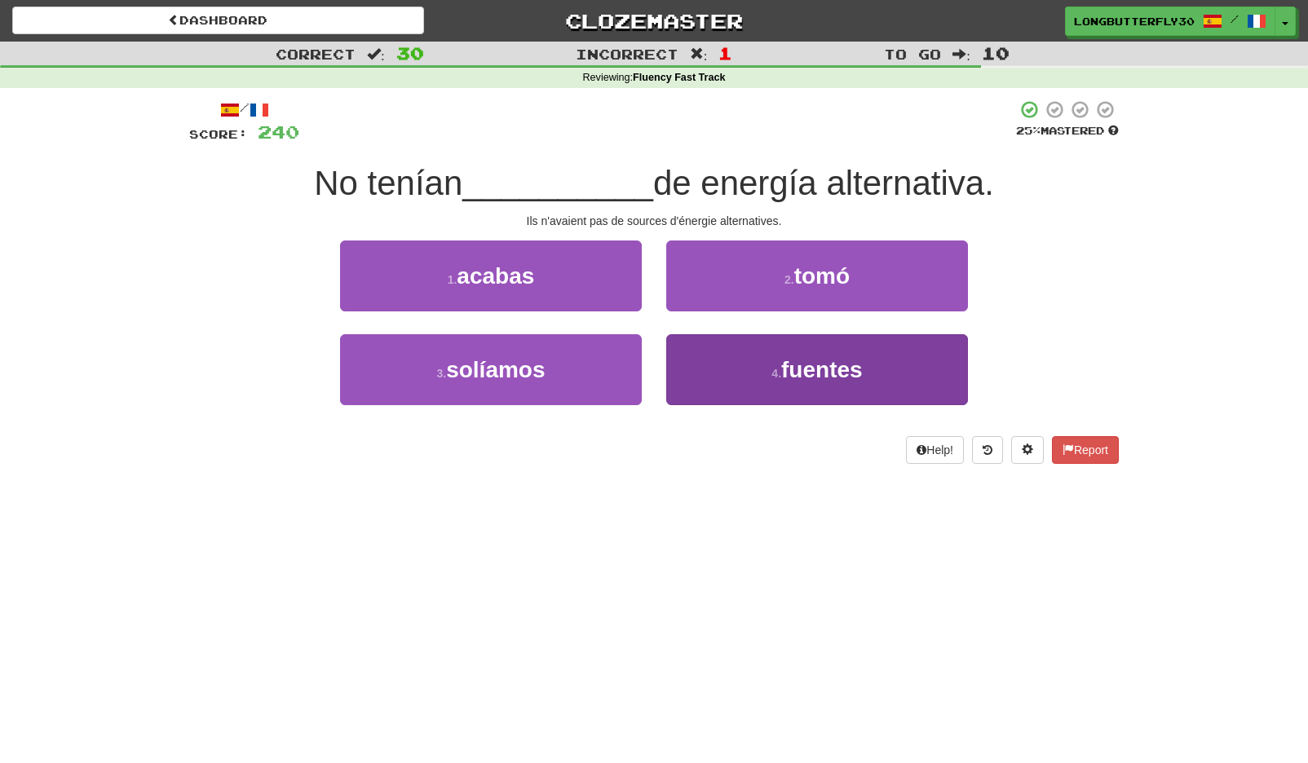
click at [757, 364] on button "4 . fuentes" at bounding box center [817, 369] width 302 height 71
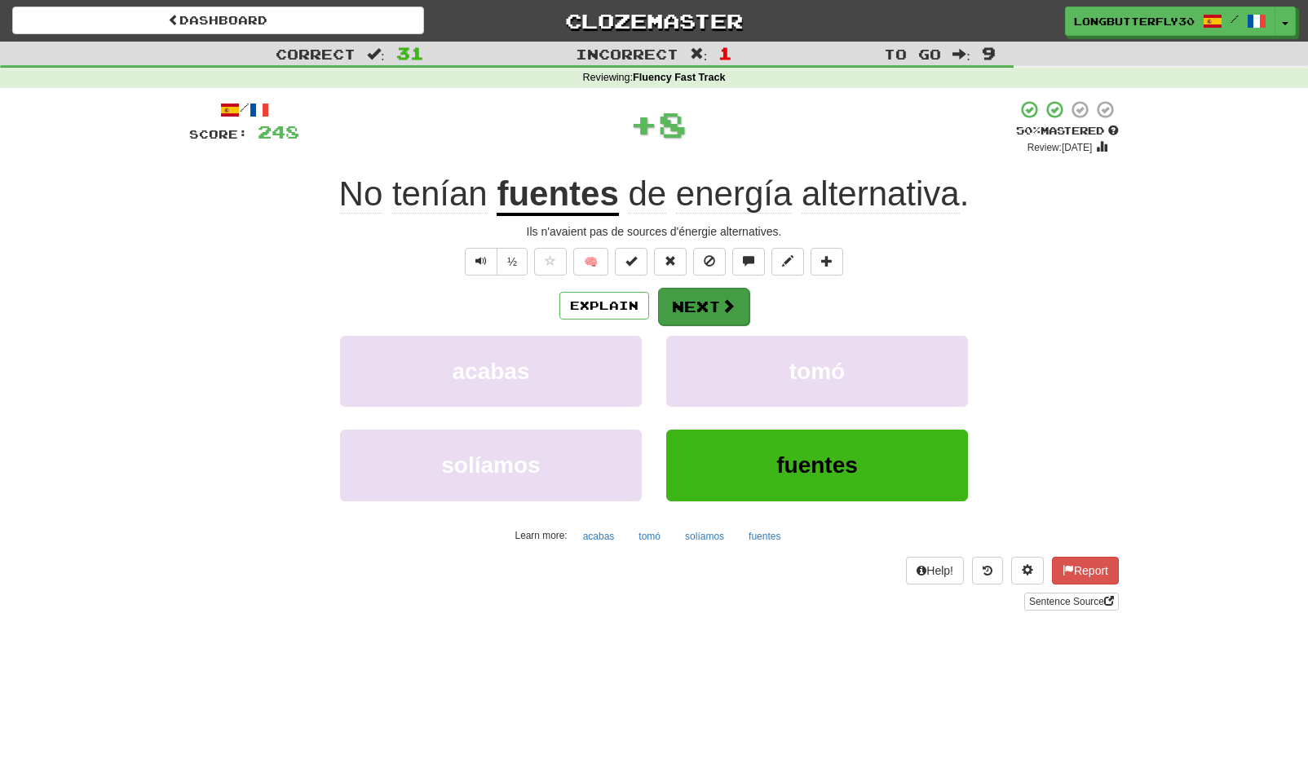
click at [704, 316] on button "Next" at bounding box center [703, 307] width 91 height 38
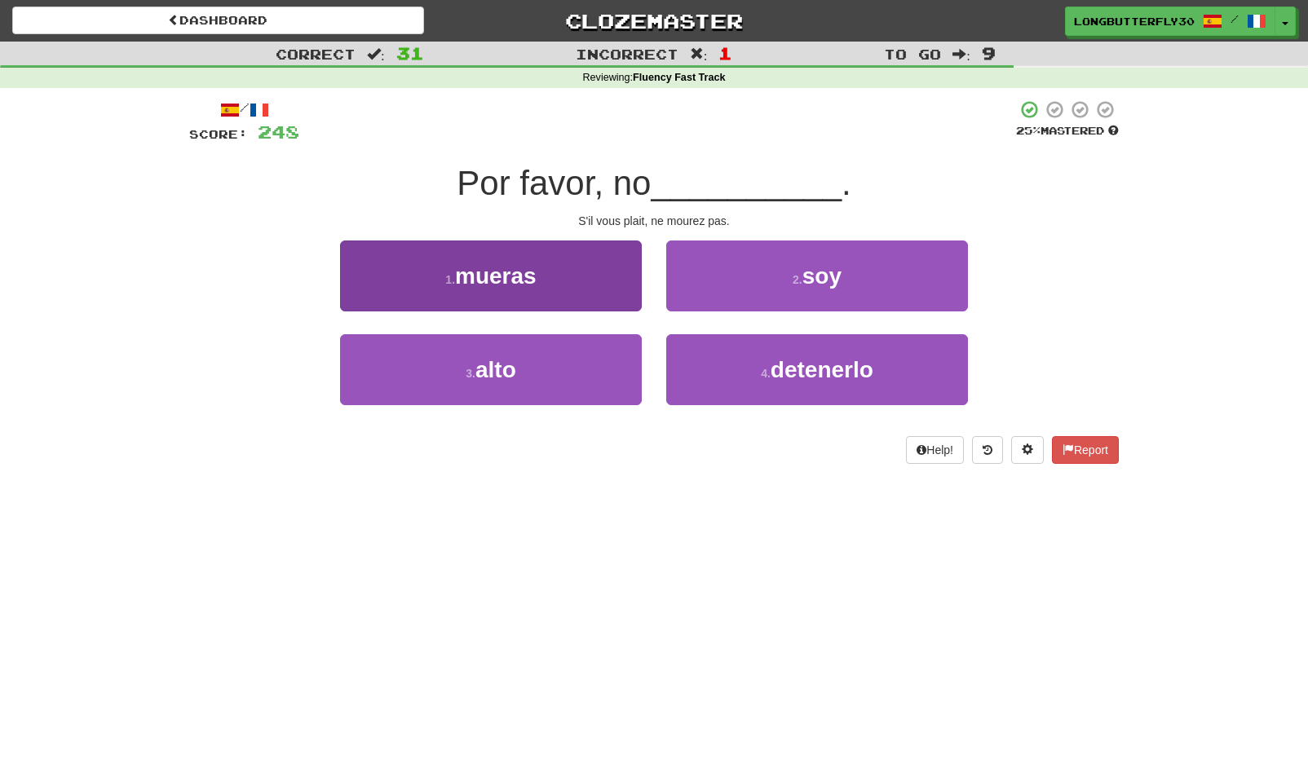
click at [571, 272] on button "1 . mueras" at bounding box center [491, 276] width 302 height 71
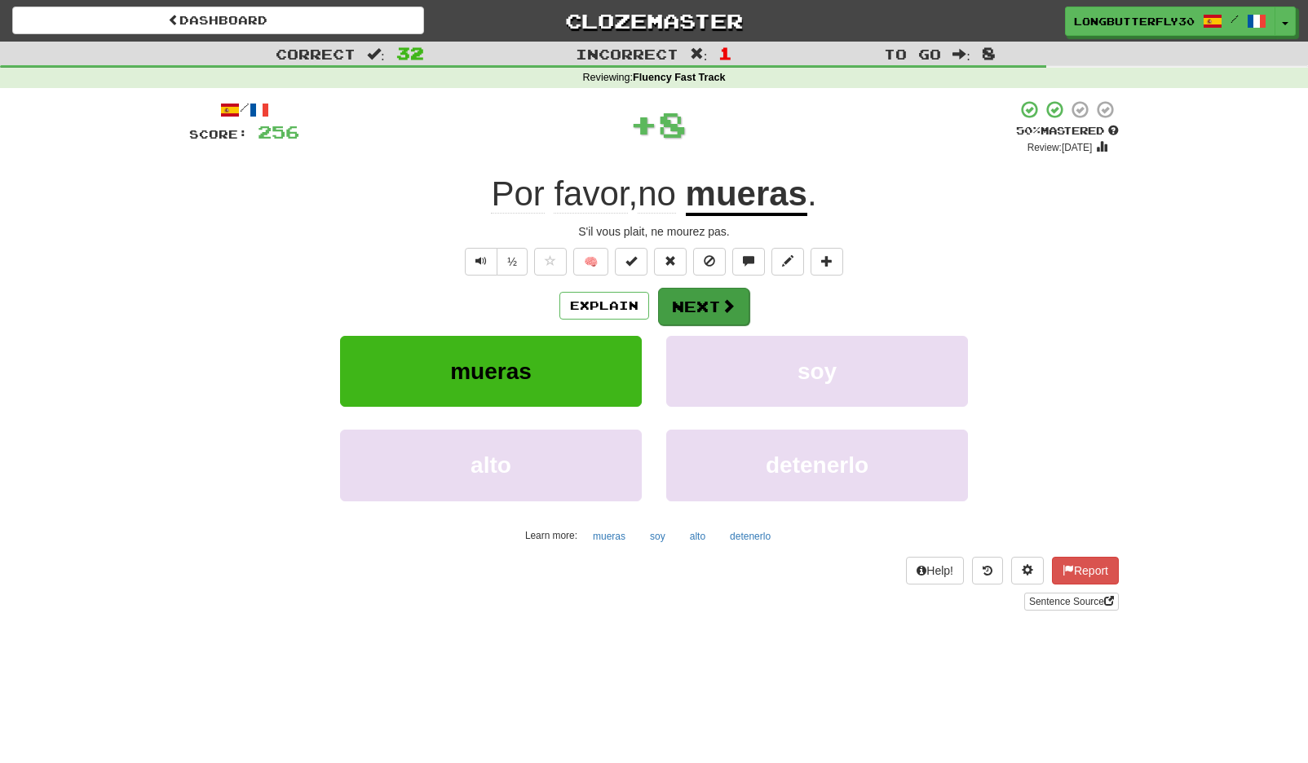
click at [699, 309] on button "Next" at bounding box center [703, 307] width 91 height 38
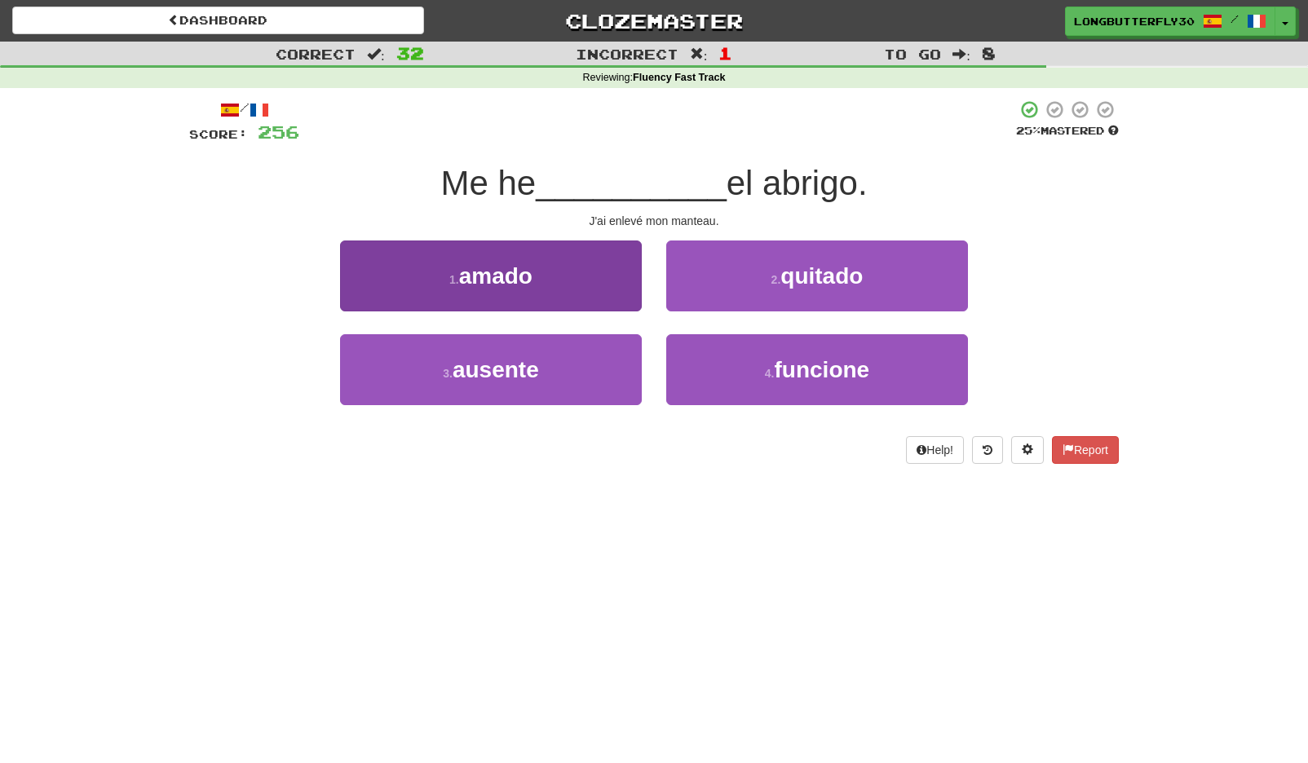
click at [606, 287] on button "1 . amado" at bounding box center [491, 276] width 302 height 71
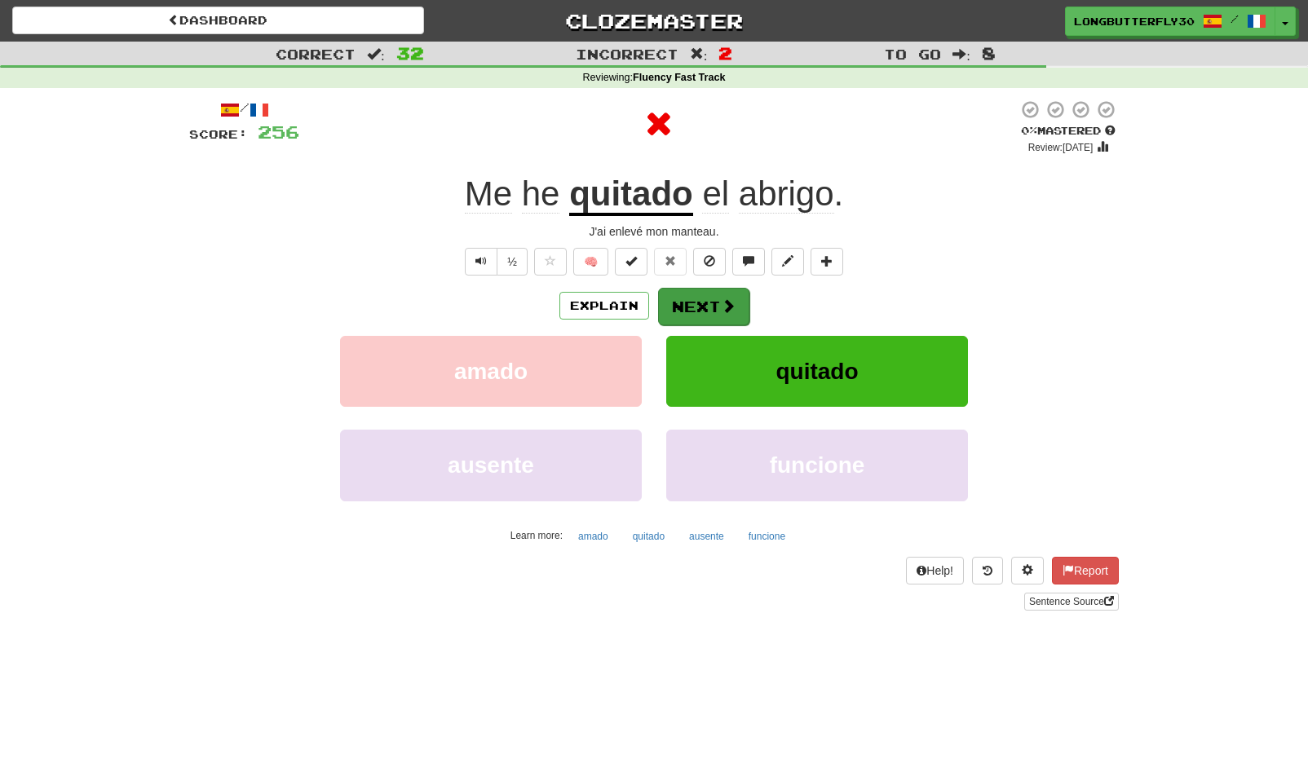
click at [736, 307] on button "Next" at bounding box center [703, 307] width 91 height 38
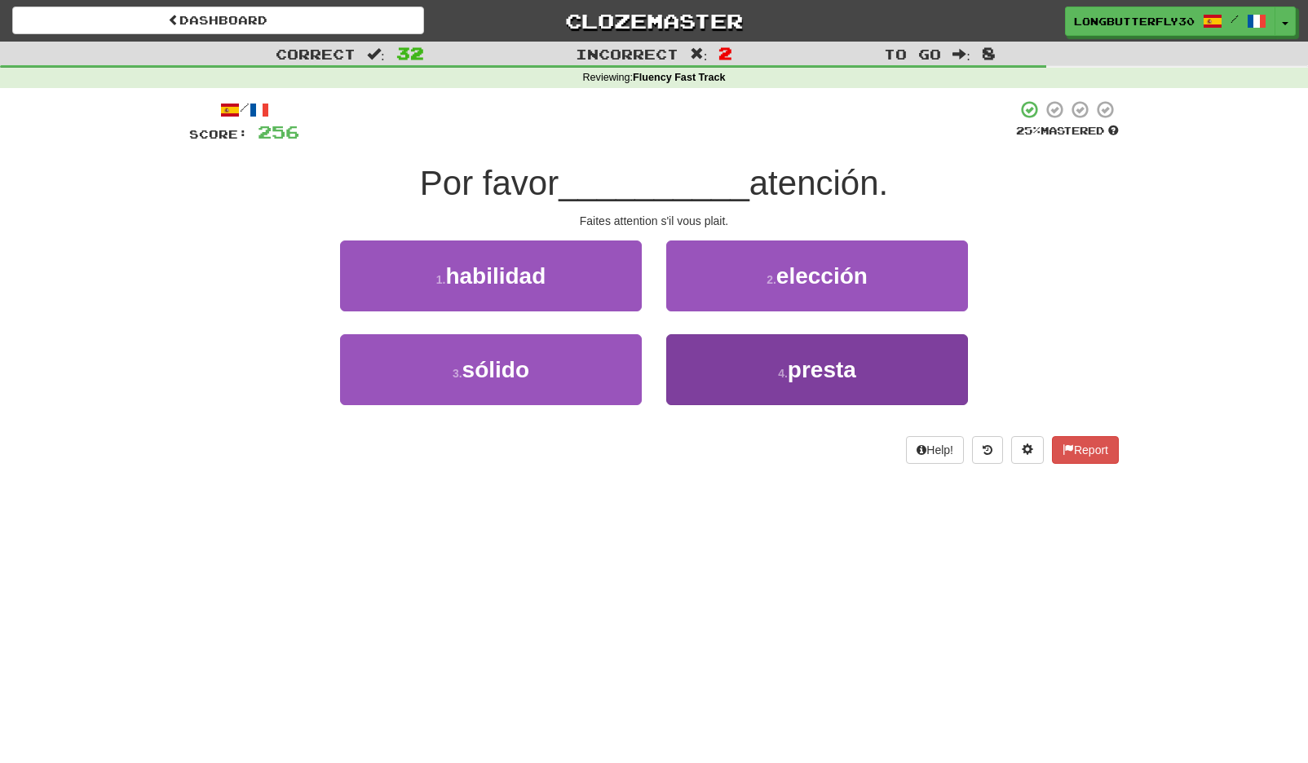
click at [869, 379] on button "4 . presta" at bounding box center [817, 369] width 302 height 71
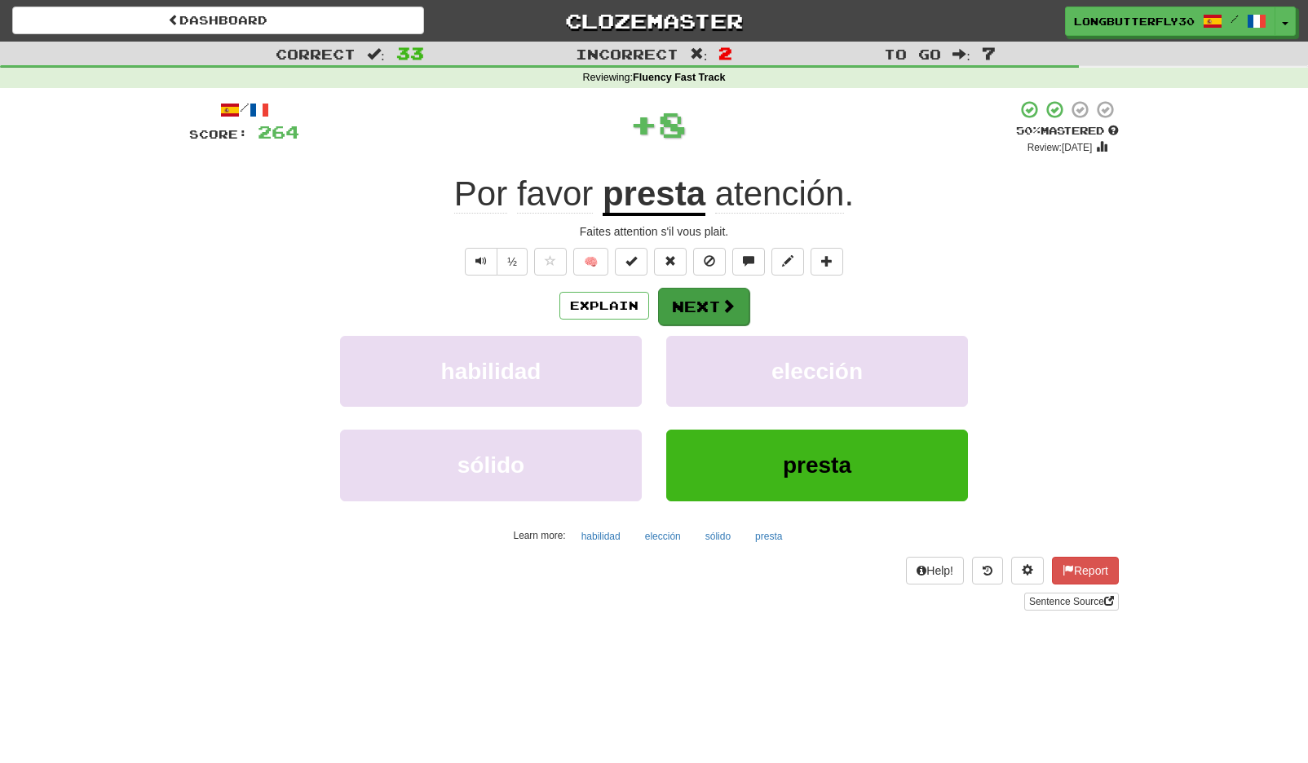
click at [730, 310] on span at bounding box center [728, 305] width 15 height 15
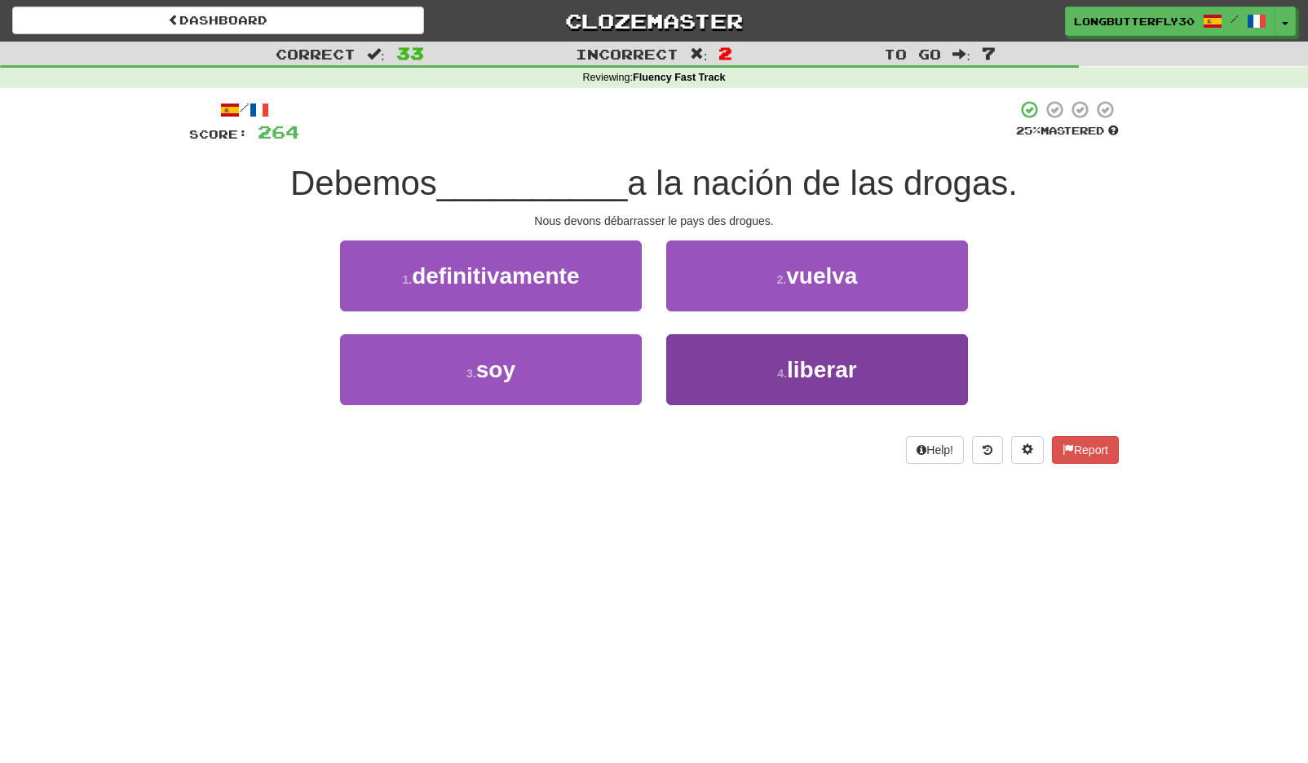
click at [828, 362] on span "liberar" at bounding box center [822, 369] width 70 height 25
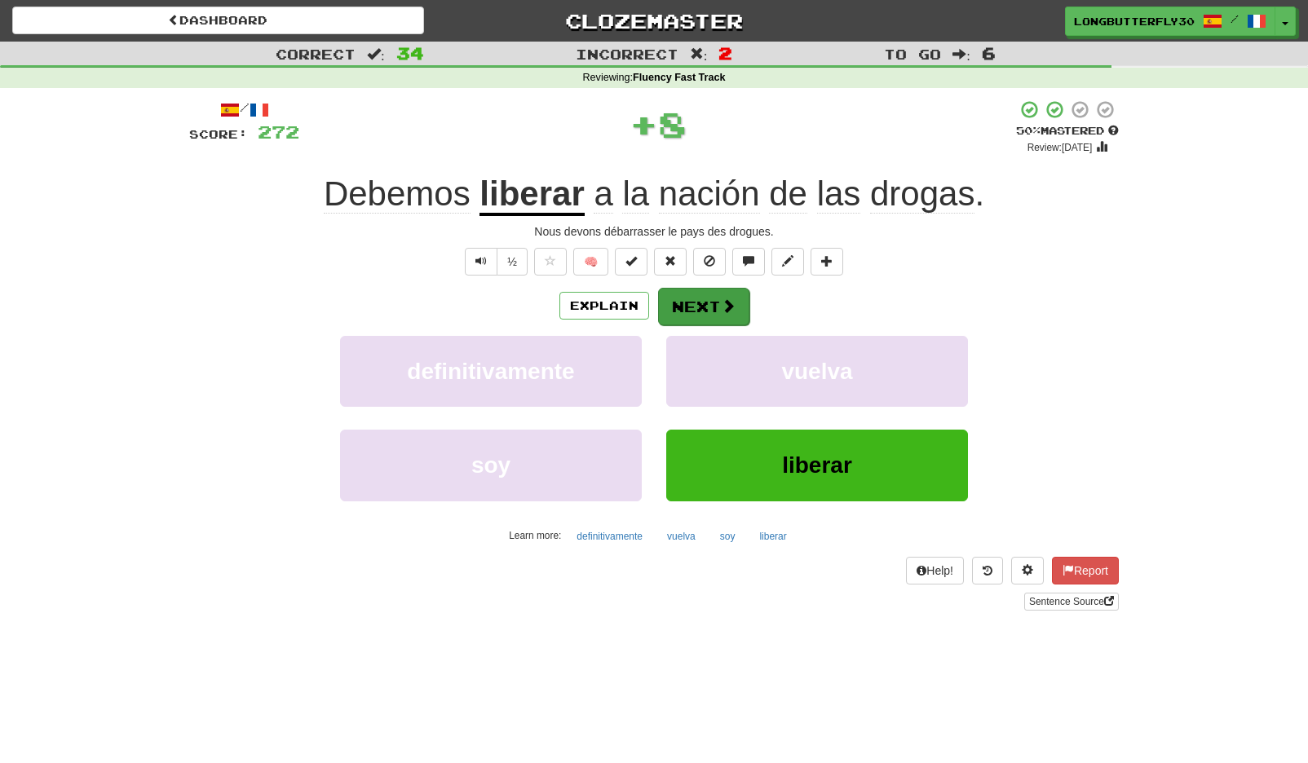
click at [692, 295] on button "Next" at bounding box center [703, 307] width 91 height 38
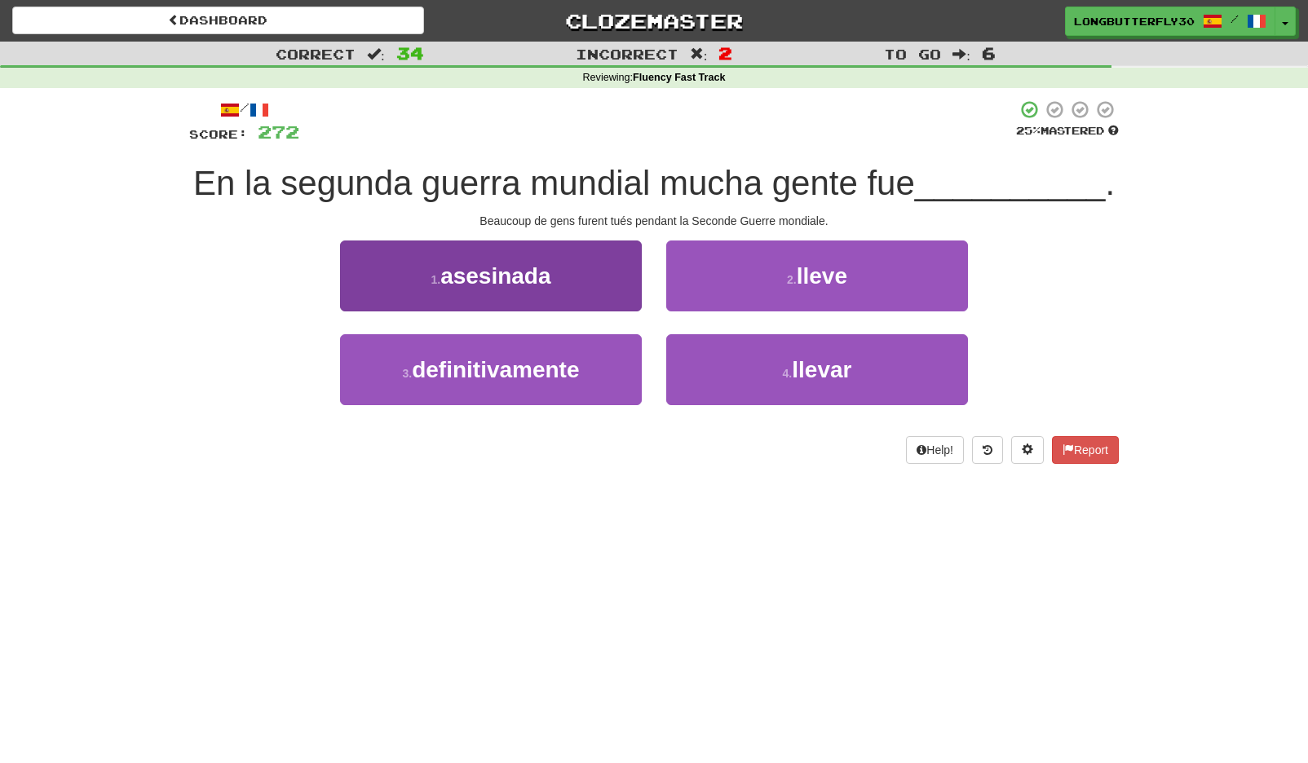
click at [609, 281] on button "1 . asesinada" at bounding box center [491, 276] width 302 height 71
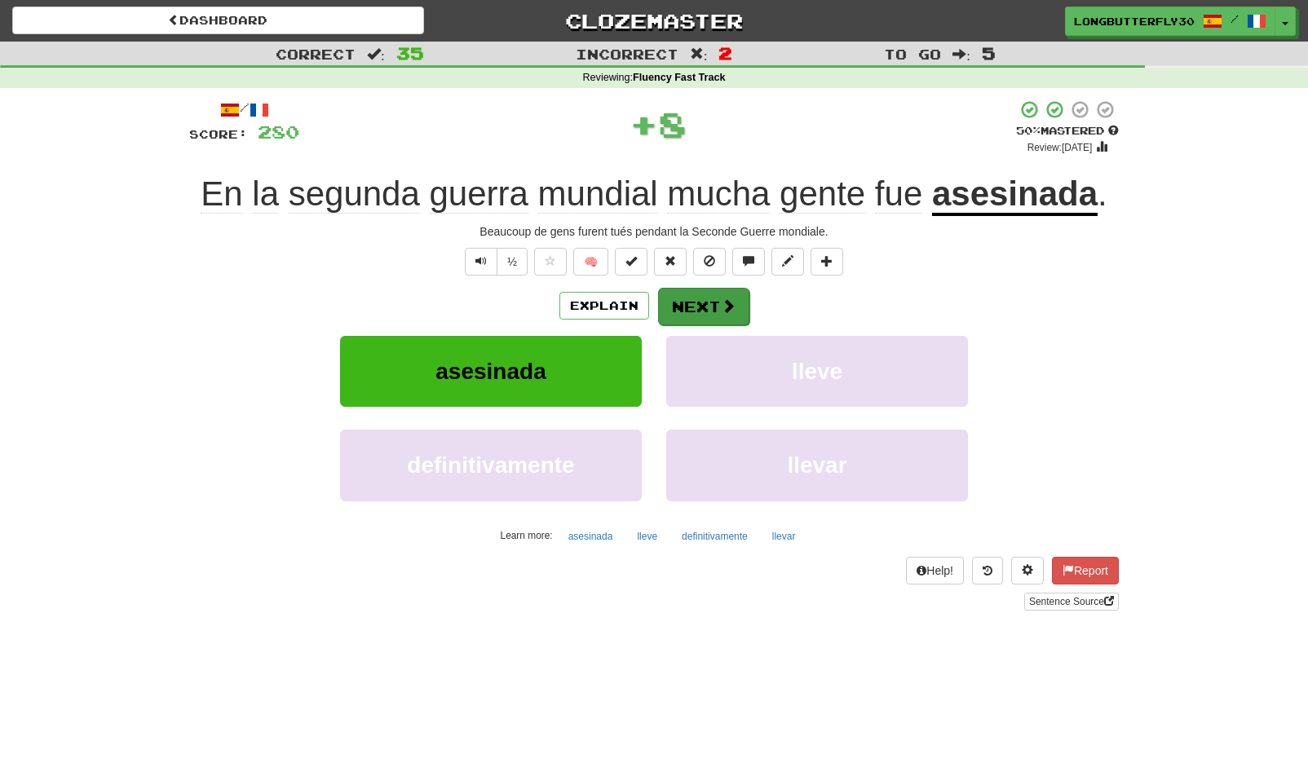
click at [710, 308] on button "Next" at bounding box center [703, 307] width 91 height 38
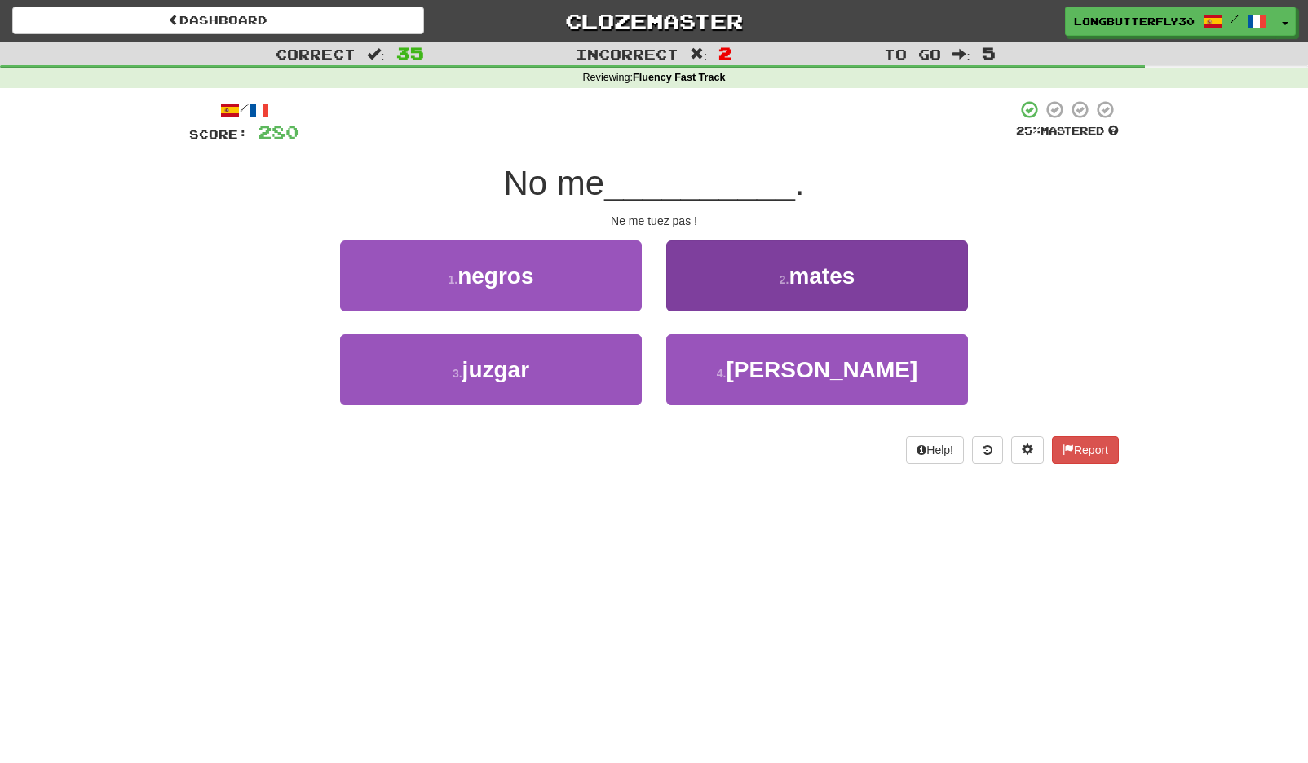
click at [737, 278] on button "2 . mates" at bounding box center [817, 276] width 302 height 71
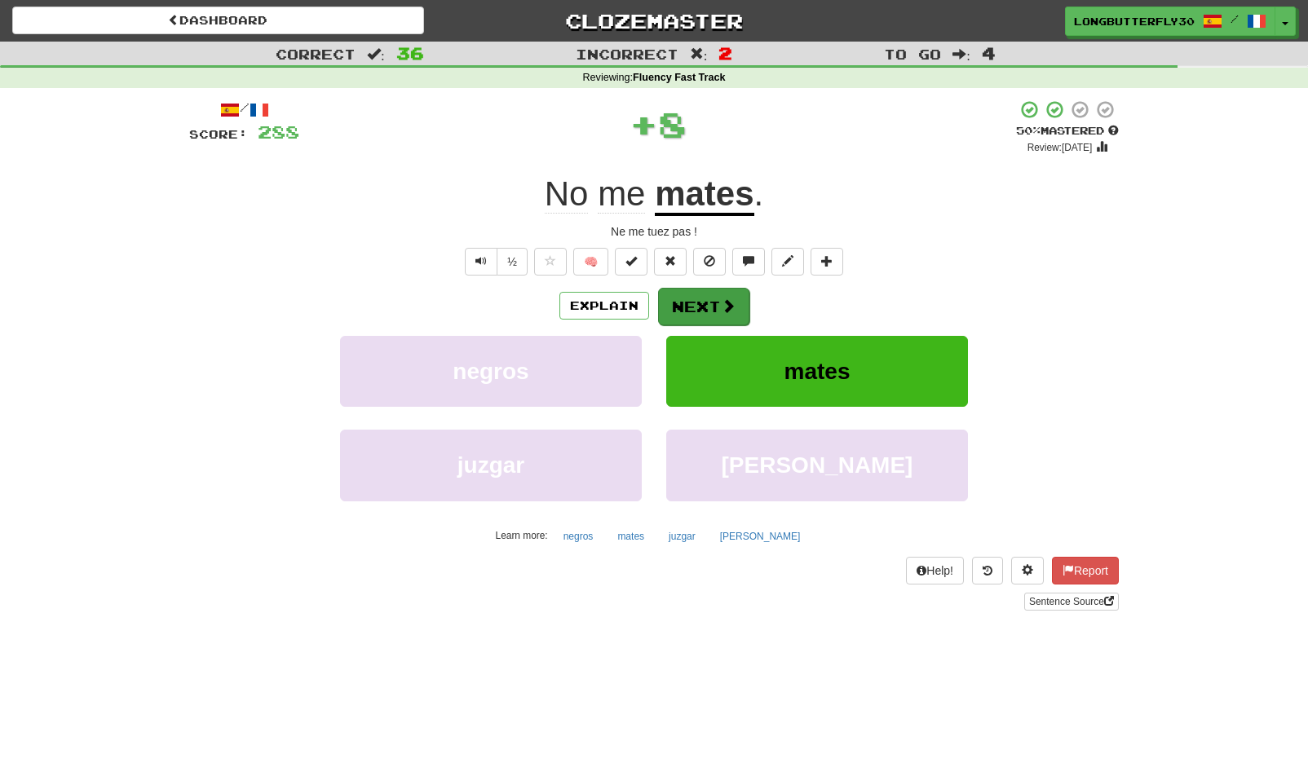
click at [692, 298] on button "Next" at bounding box center [703, 307] width 91 height 38
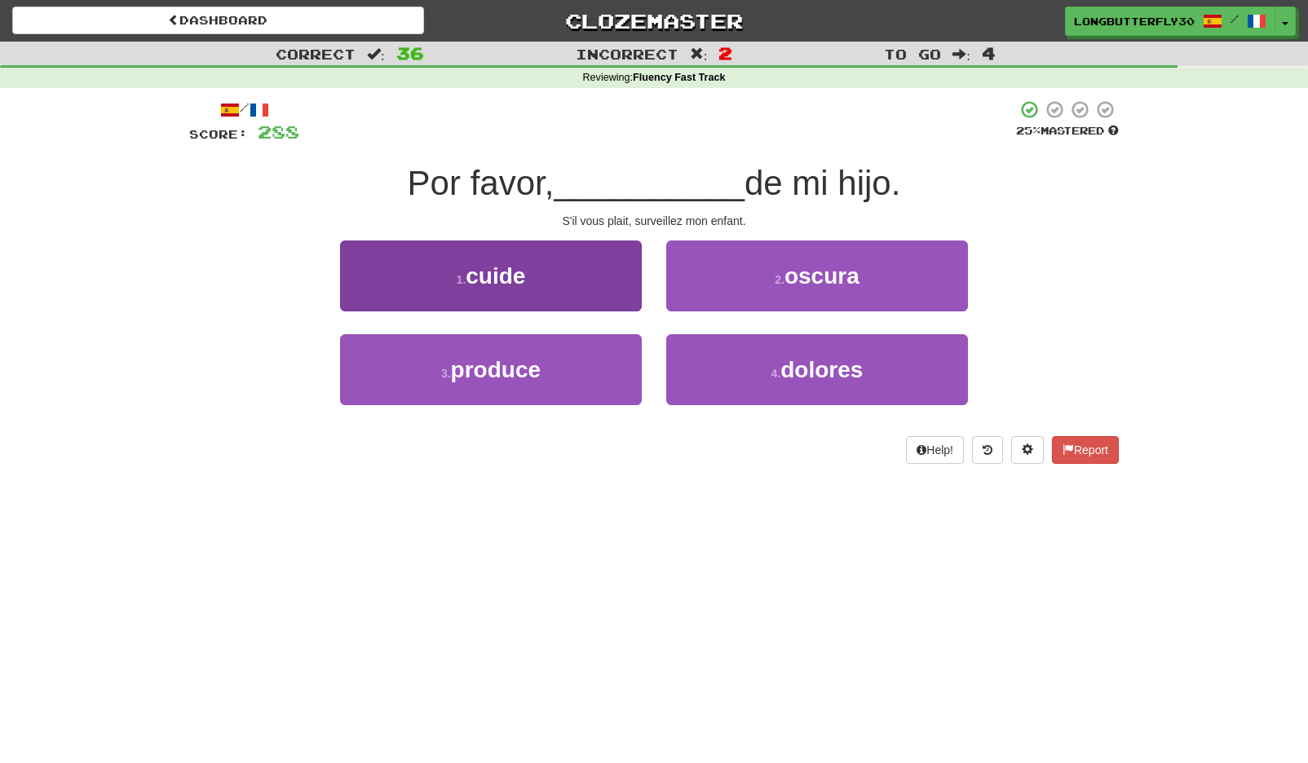
click at [586, 279] on button "1 . cuide" at bounding box center [491, 276] width 302 height 71
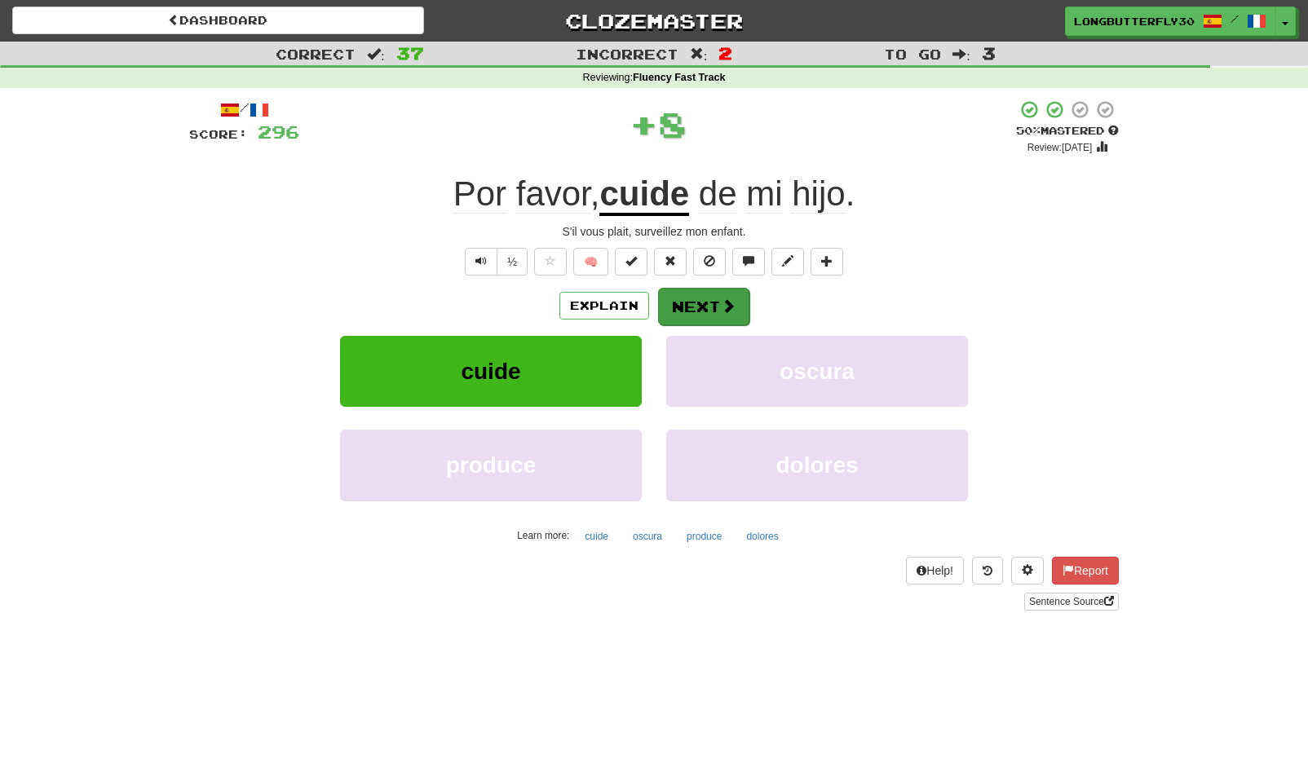
click at [683, 302] on button "Next" at bounding box center [703, 307] width 91 height 38
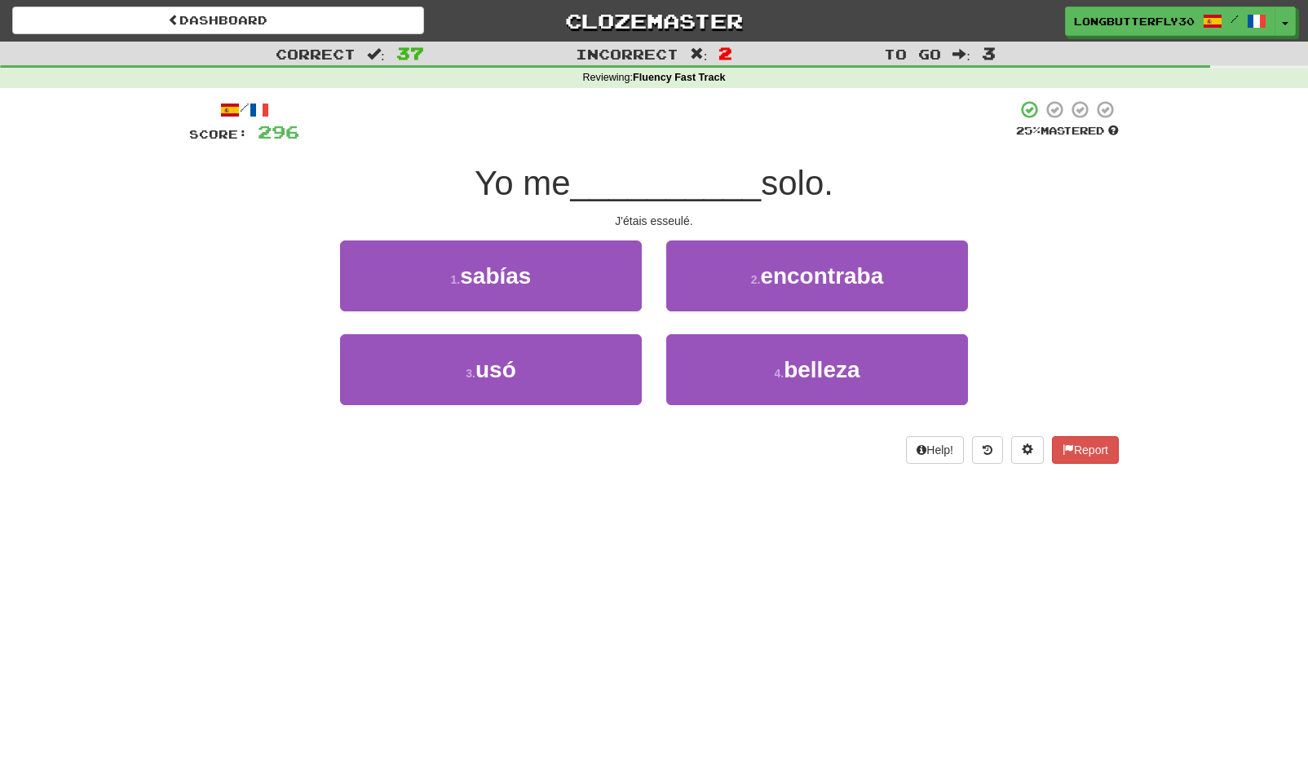
click at [597, 282] on button "1 . sabías" at bounding box center [491, 276] width 302 height 71
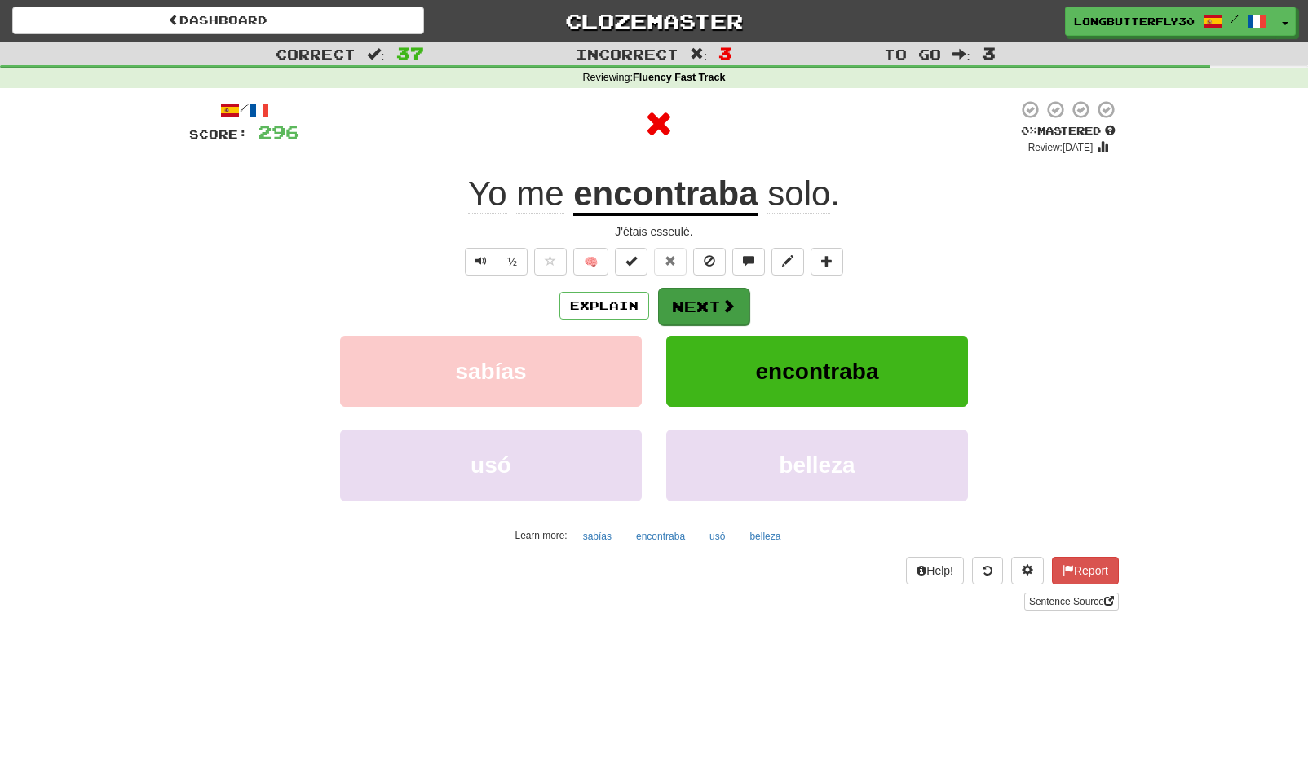
click at [701, 302] on button "Next" at bounding box center [703, 307] width 91 height 38
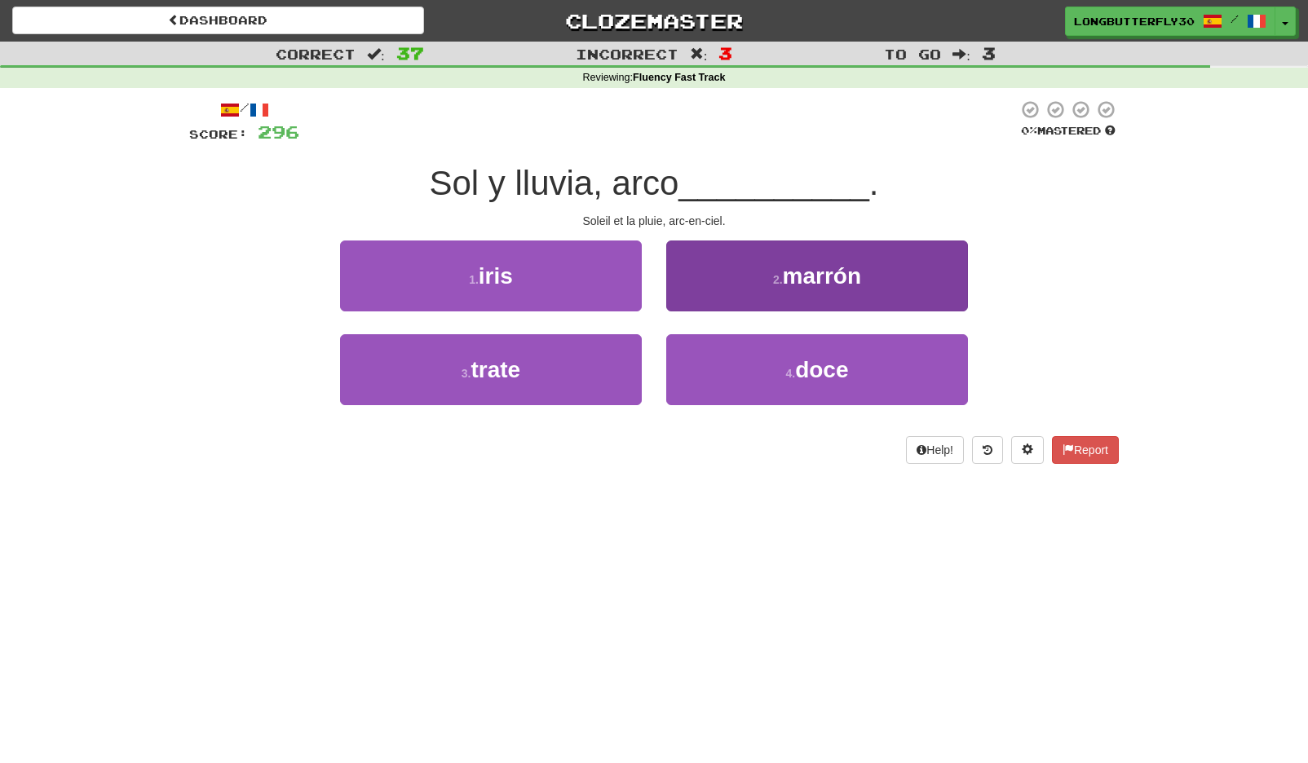
click at [763, 275] on button "2 . marrón" at bounding box center [817, 276] width 302 height 71
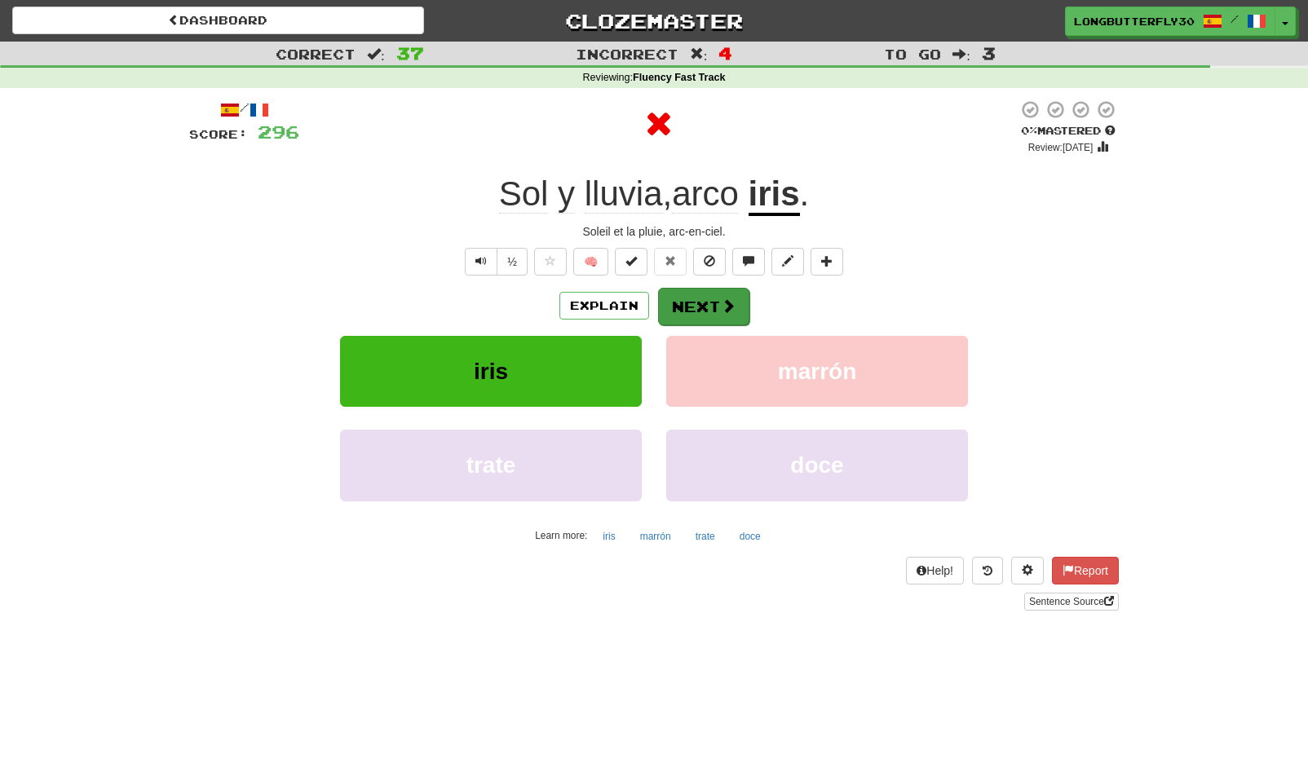
click at [705, 304] on button "Next" at bounding box center [703, 307] width 91 height 38
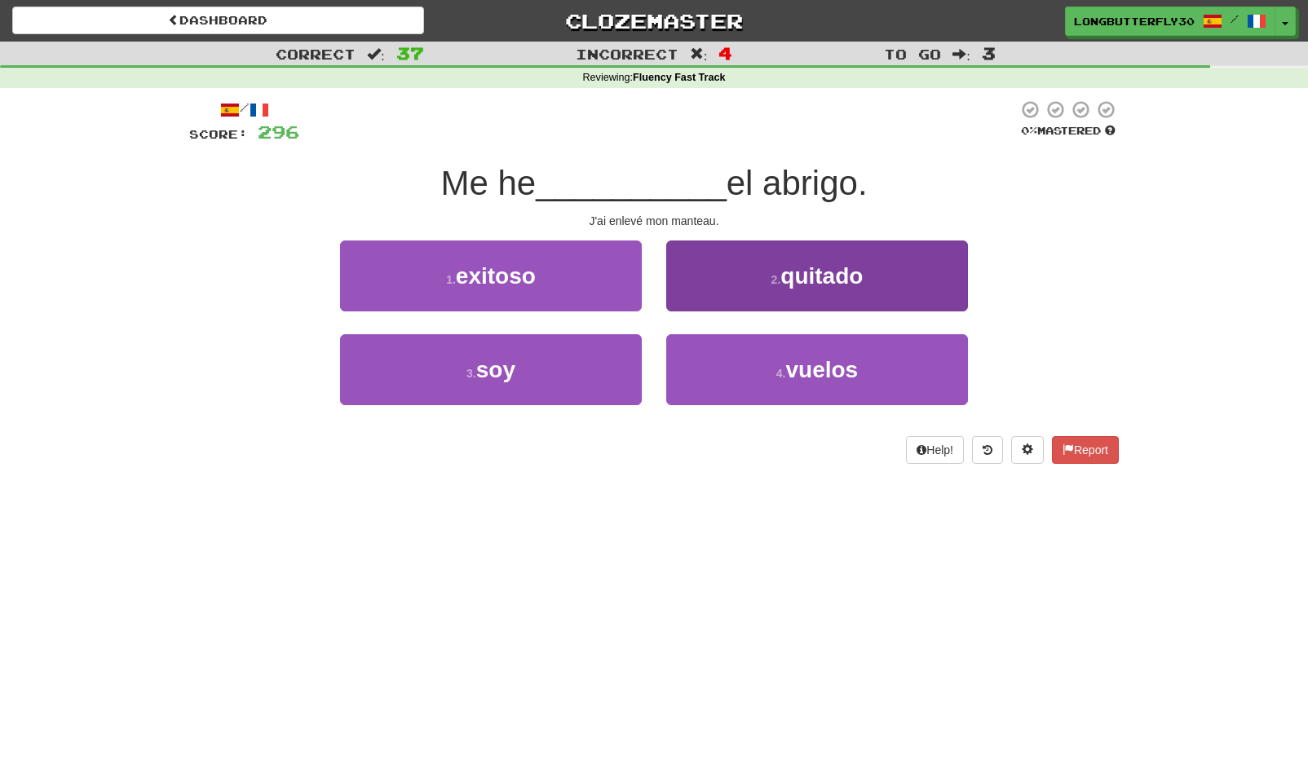
click at [706, 269] on button "2 . quitado" at bounding box center [817, 276] width 302 height 71
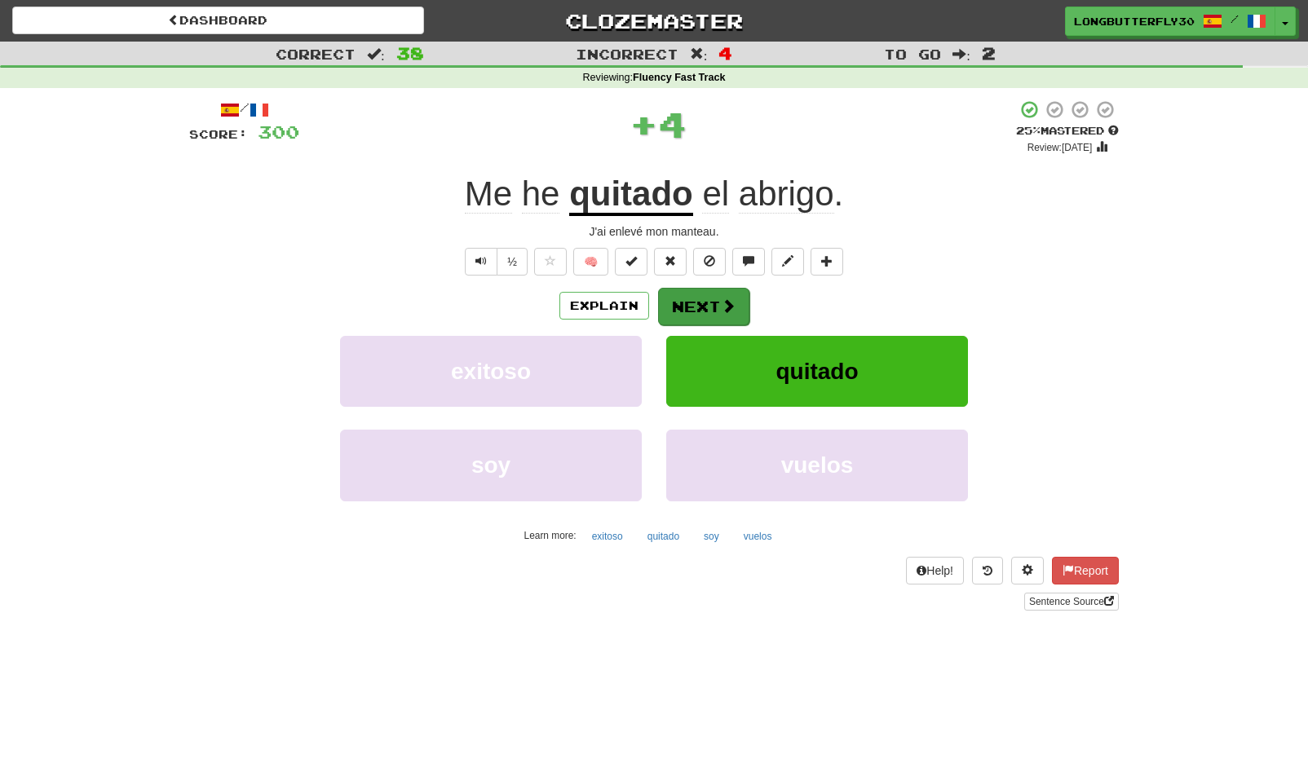
click at [710, 304] on button "Next" at bounding box center [703, 307] width 91 height 38
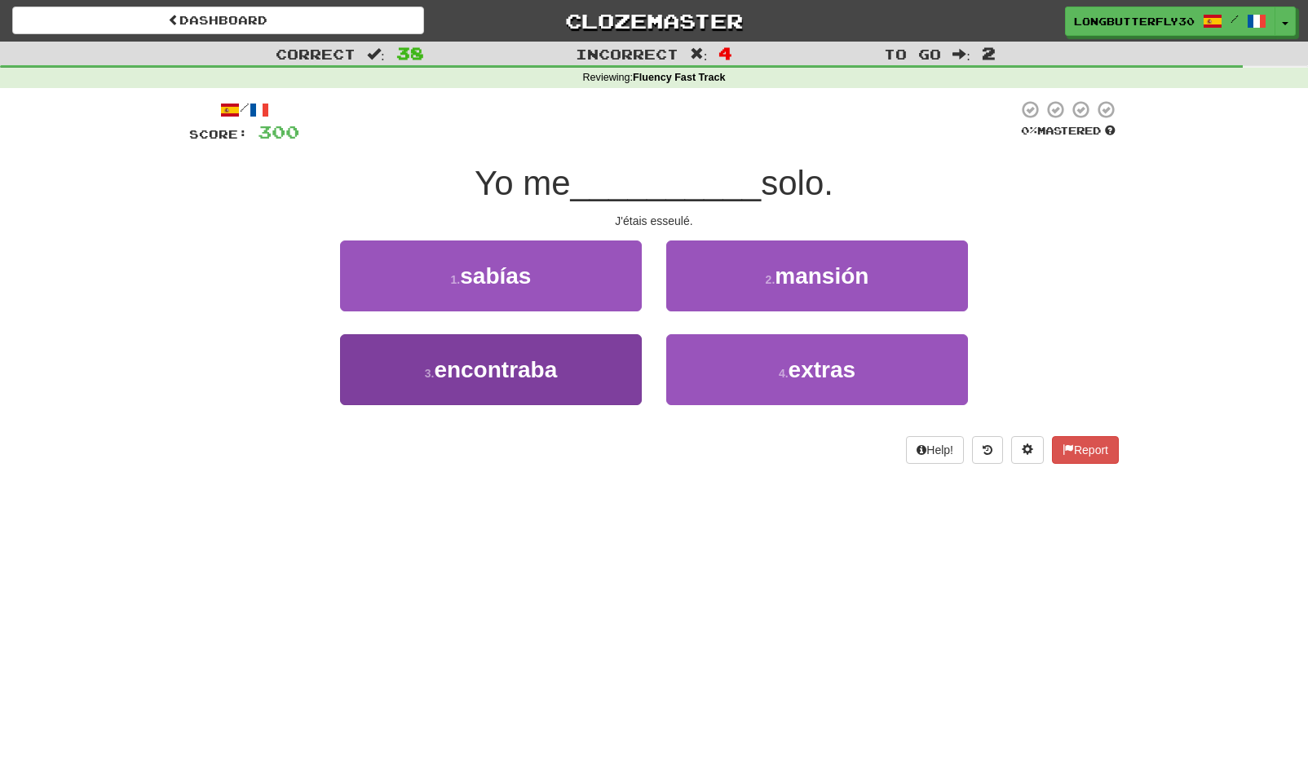
click at [571, 354] on button "3 . encontraba" at bounding box center [491, 369] width 302 height 71
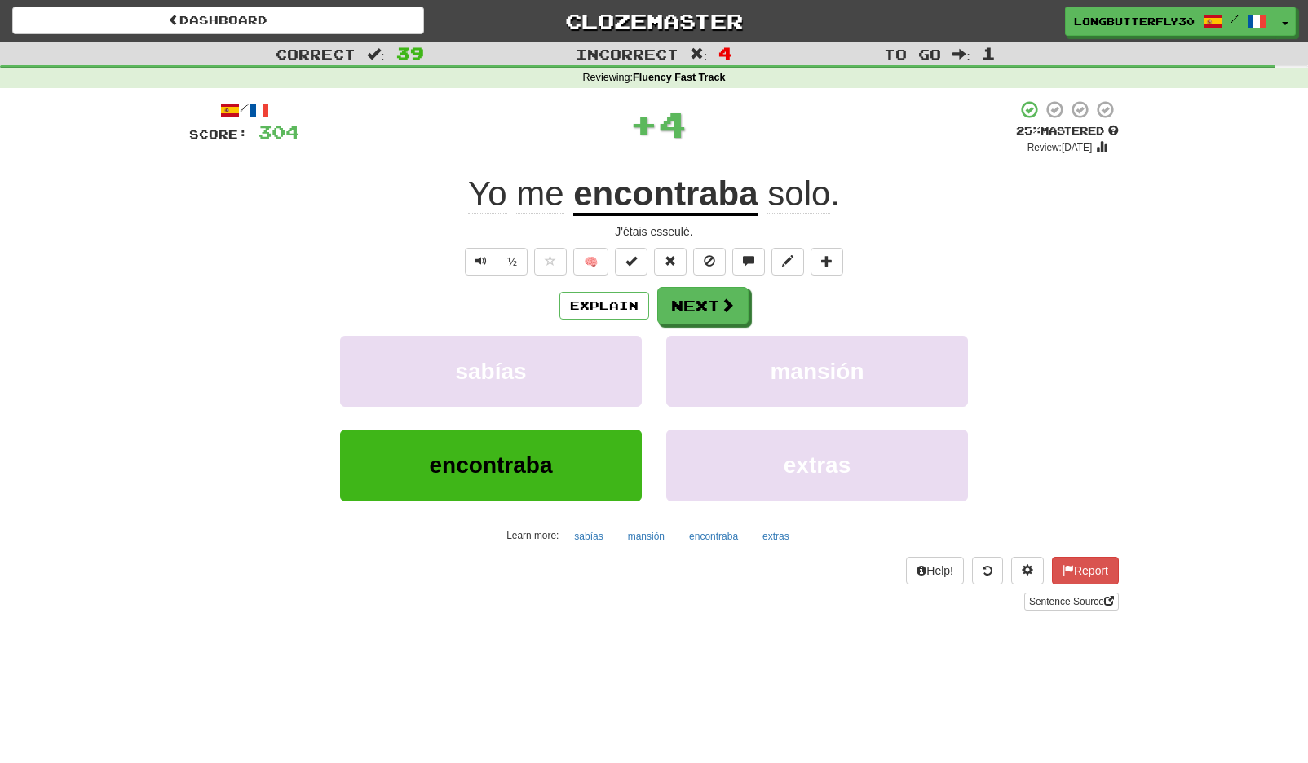
click at [714, 282] on div "/ Score: 304 + 4 25 % Mastered Review: 2025-09-15 Yo me encontraba solo . J'éta…" at bounding box center [654, 354] width 930 height 511
click at [743, 307] on button "Next" at bounding box center [703, 307] width 91 height 38
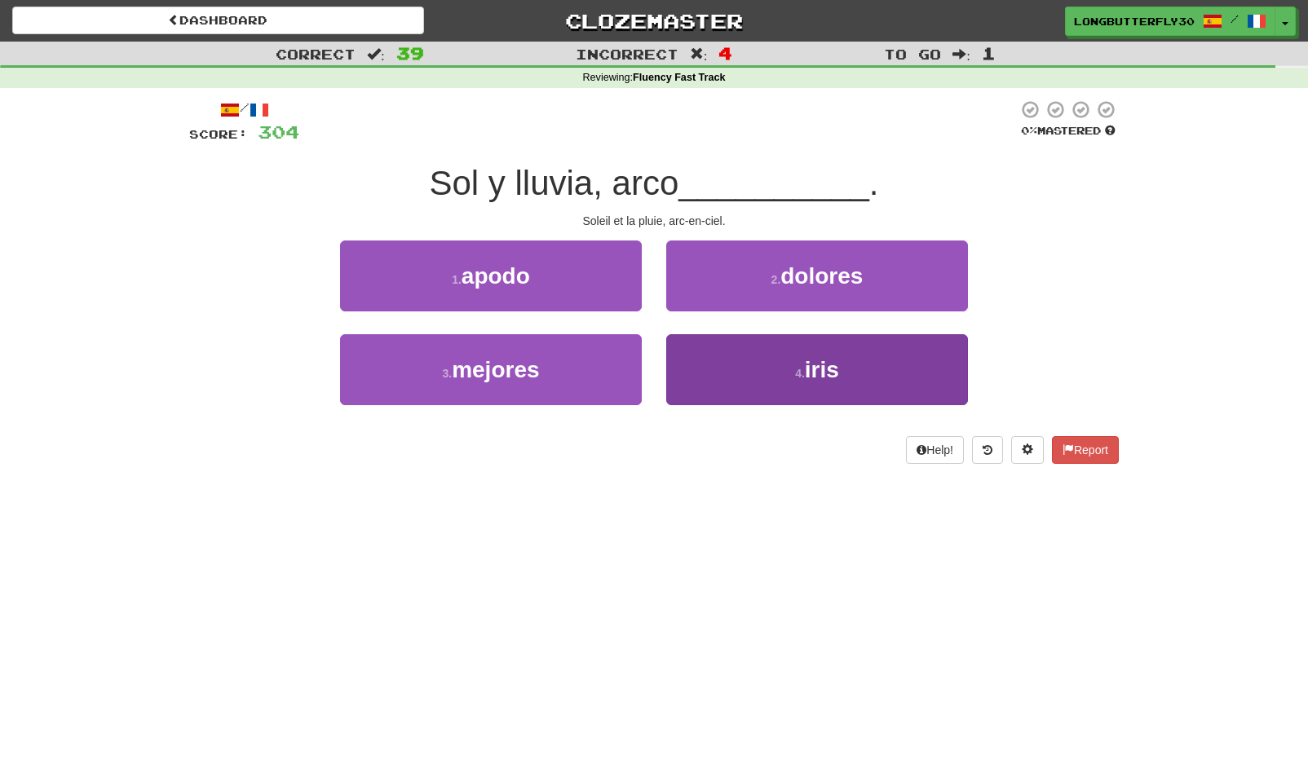
click at [862, 391] on button "4 . iris" at bounding box center [817, 369] width 302 height 71
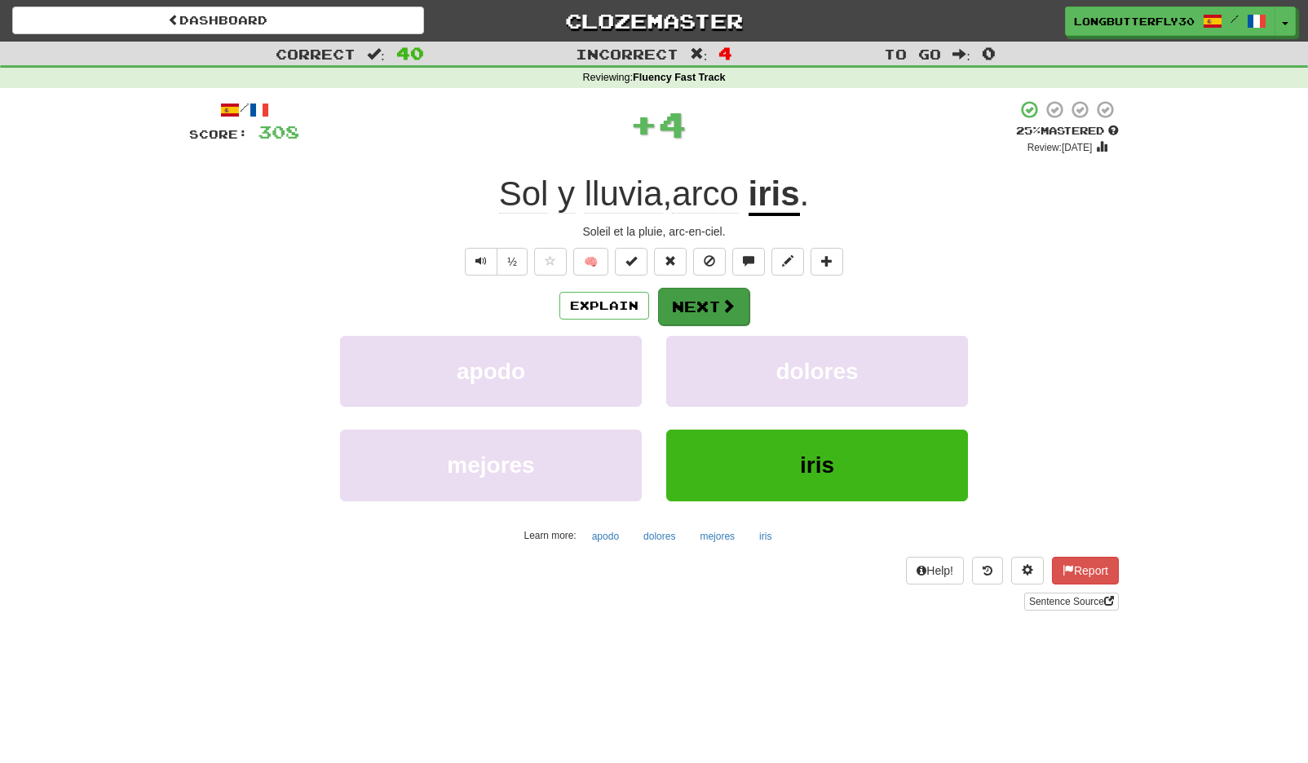
click at [718, 307] on button "Next" at bounding box center [703, 307] width 91 height 38
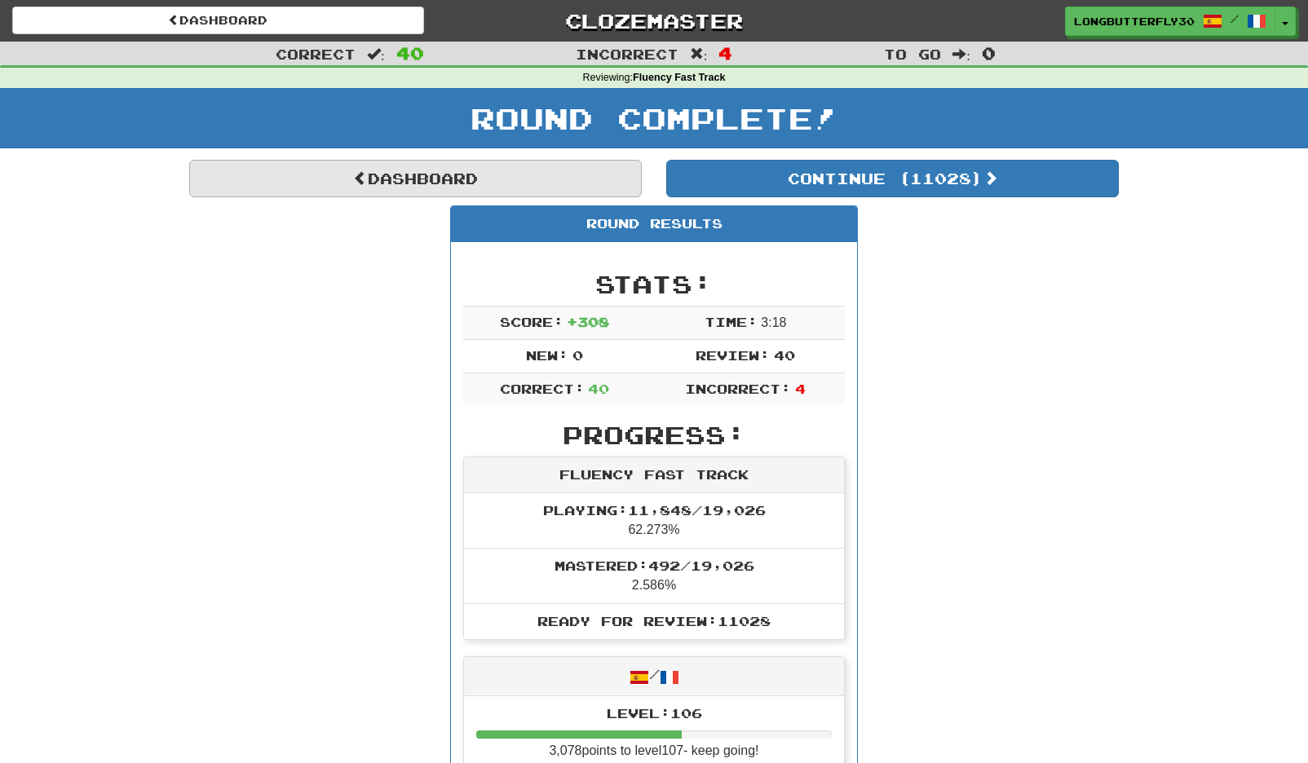
click at [554, 180] on link "Dashboard" at bounding box center [415, 179] width 453 height 38
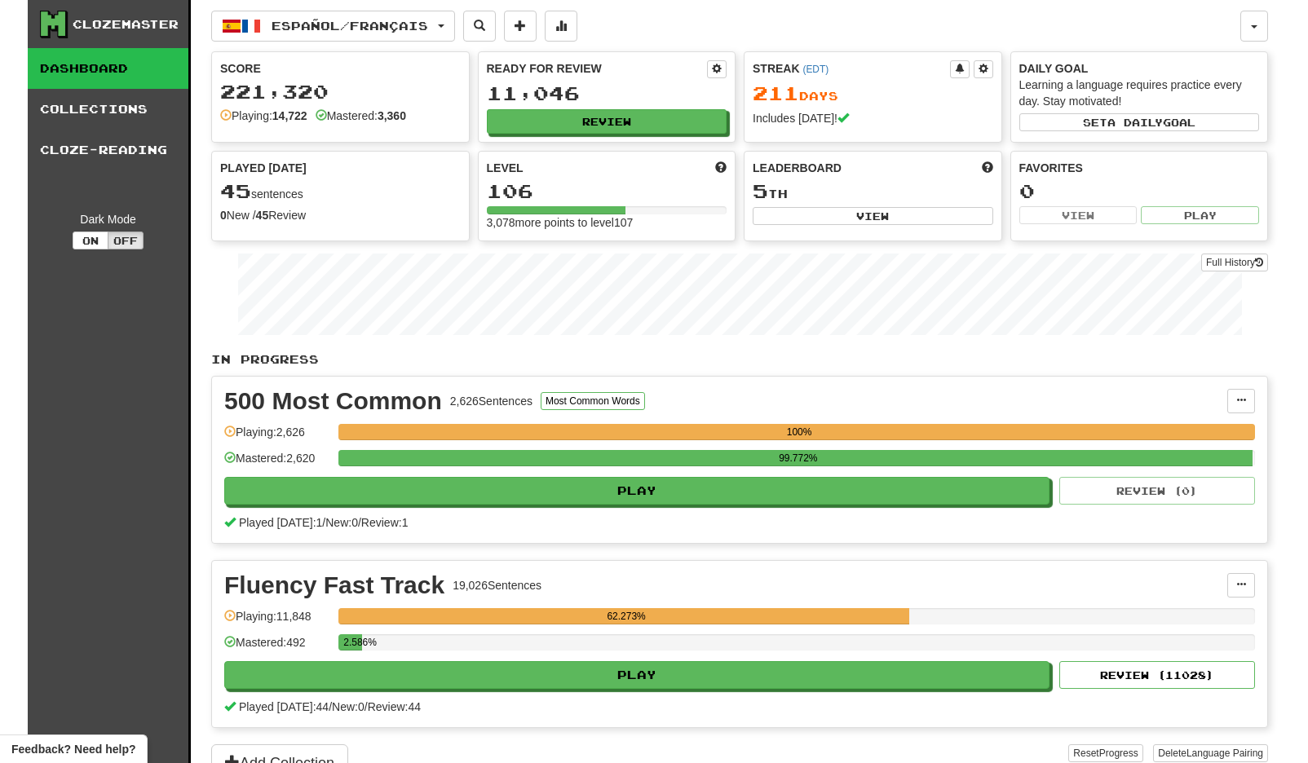
click at [701, 700] on div "Played today: 44 / New: 0 / Review: 44" at bounding box center [739, 707] width 1031 height 16
click at [701, 696] on div "Fluency Fast Track 19,026 Sentences Manage Sentences Unpin from Dashboard Playi…" at bounding box center [739, 644] width 1055 height 166
click at [706, 676] on button "Play" at bounding box center [637, 676] width 825 height 28
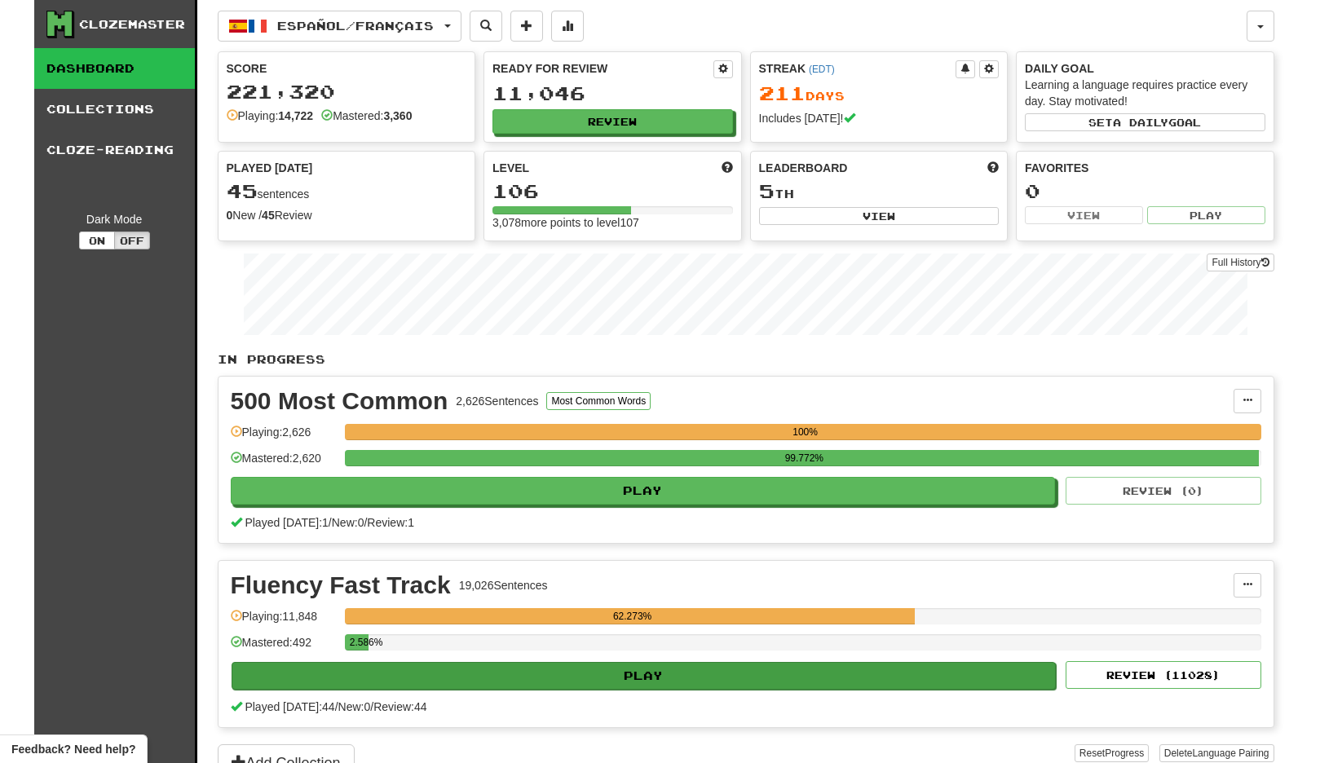
select select "**"
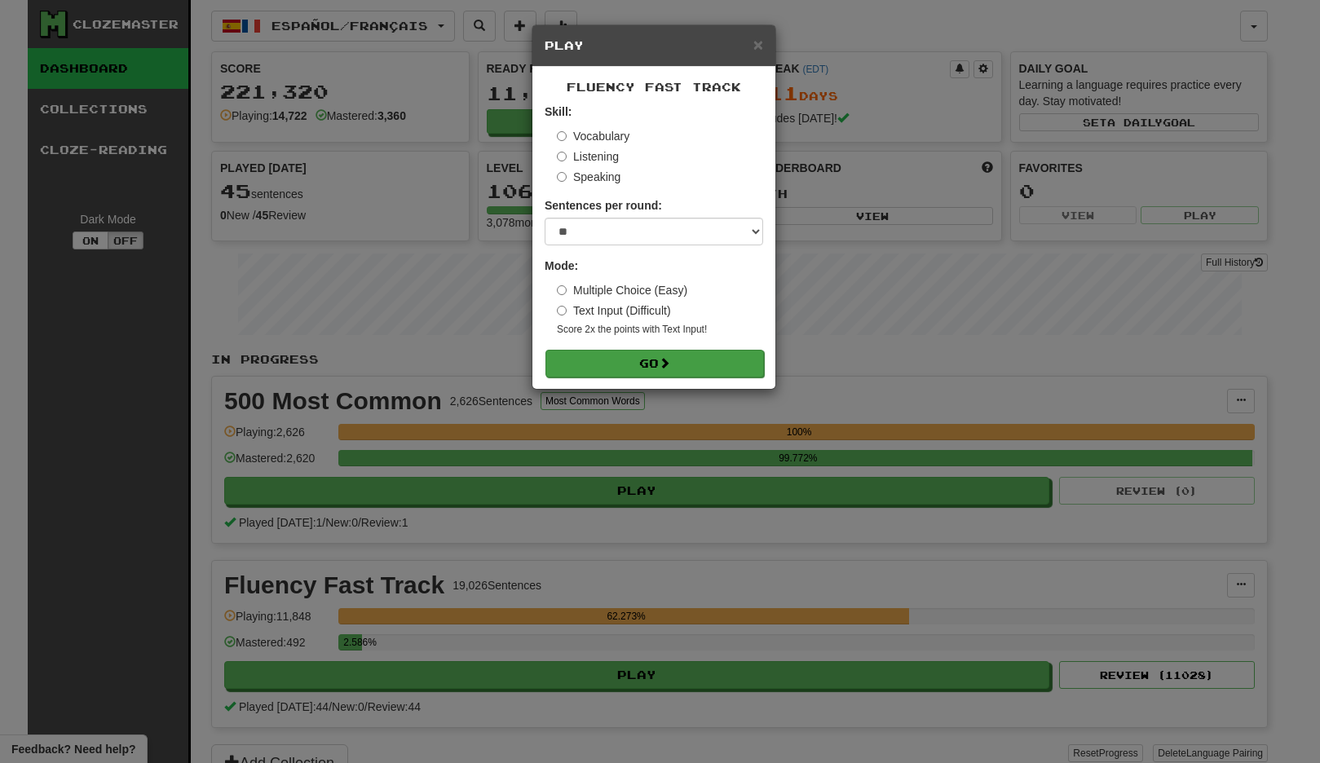
click at [646, 354] on button "Go" at bounding box center [655, 364] width 219 height 28
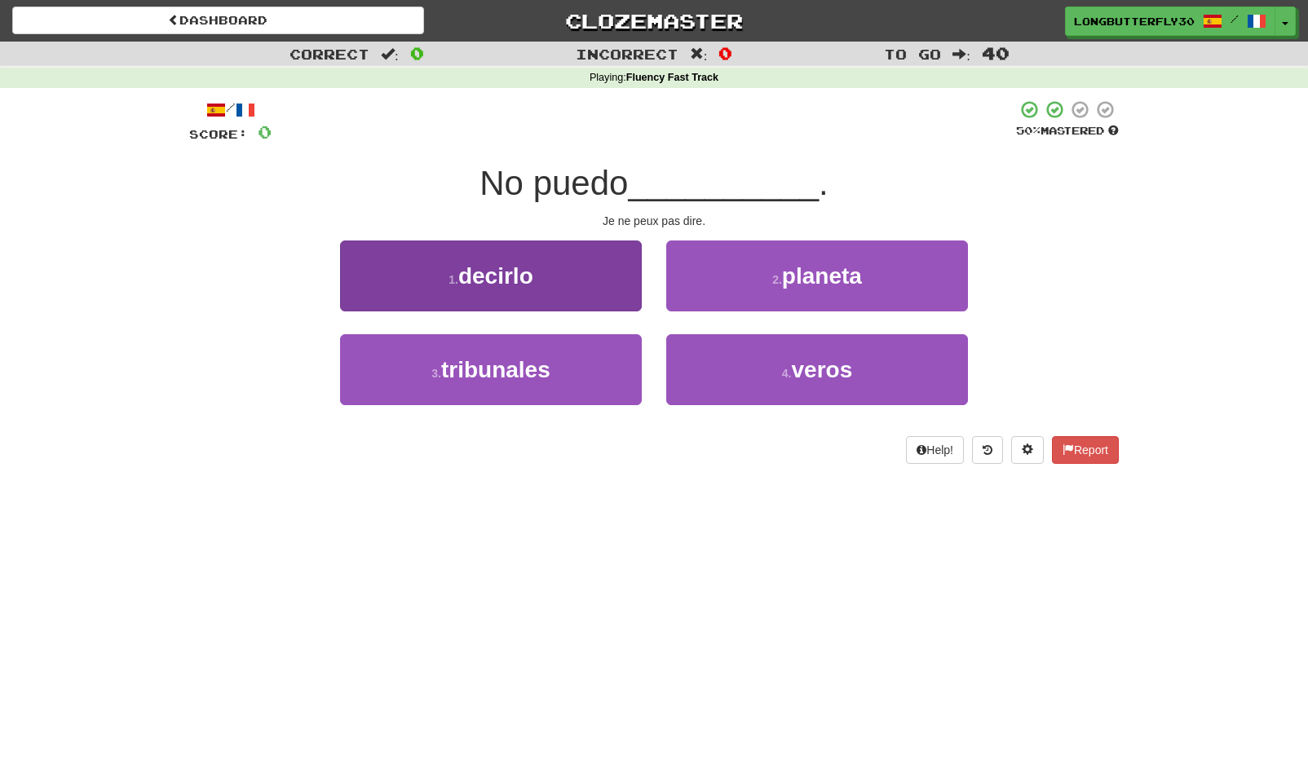
click at [609, 259] on button "1 . decirlo" at bounding box center [491, 276] width 302 height 71
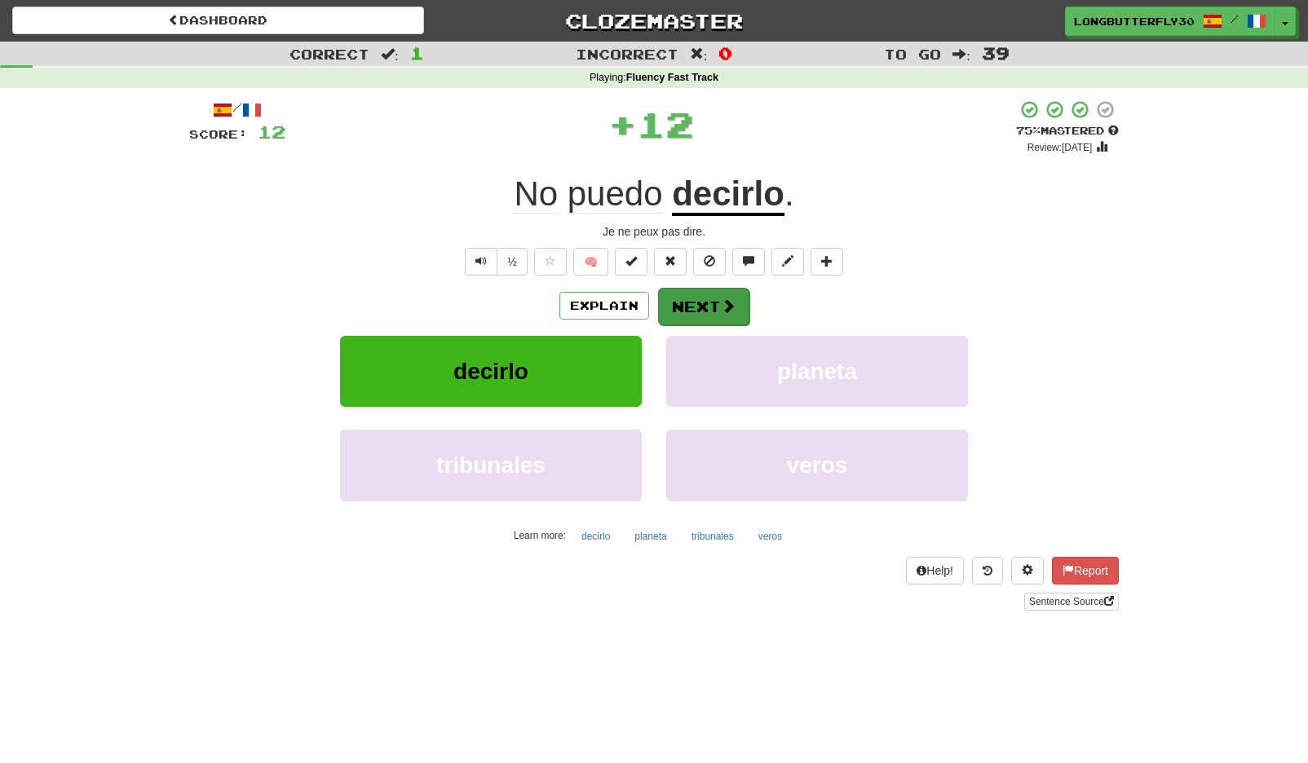
click at [684, 294] on button "Next" at bounding box center [703, 307] width 91 height 38
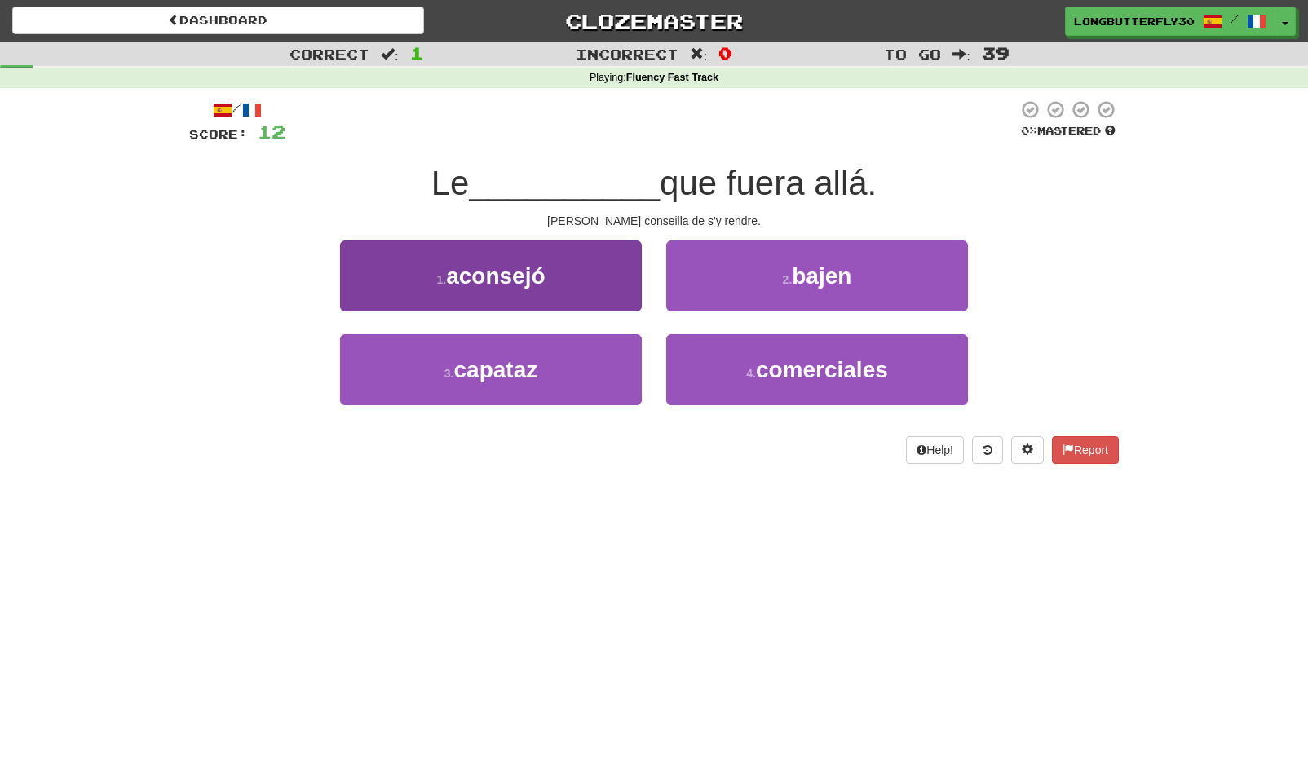
click at [581, 282] on button "1 . aconsejó" at bounding box center [491, 276] width 302 height 71
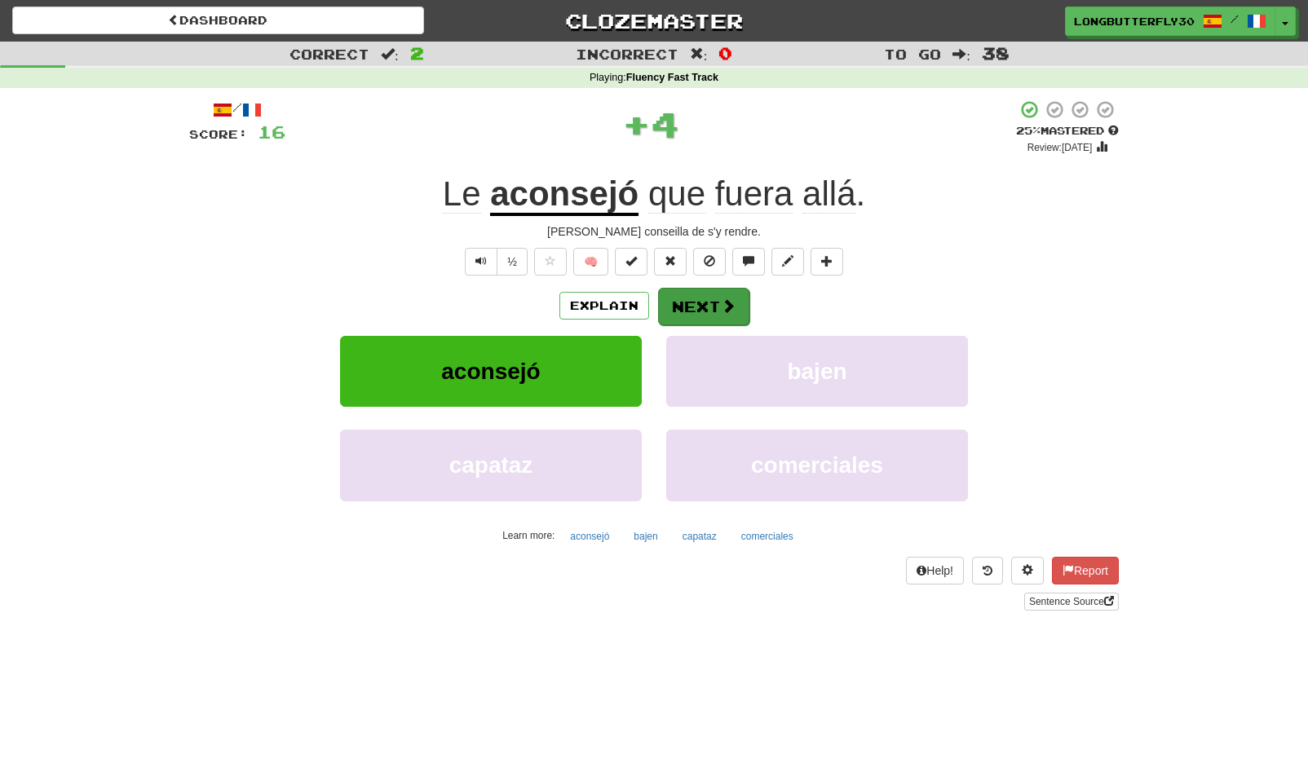
click at [740, 312] on button "Next" at bounding box center [703, 307] width 91 height 38
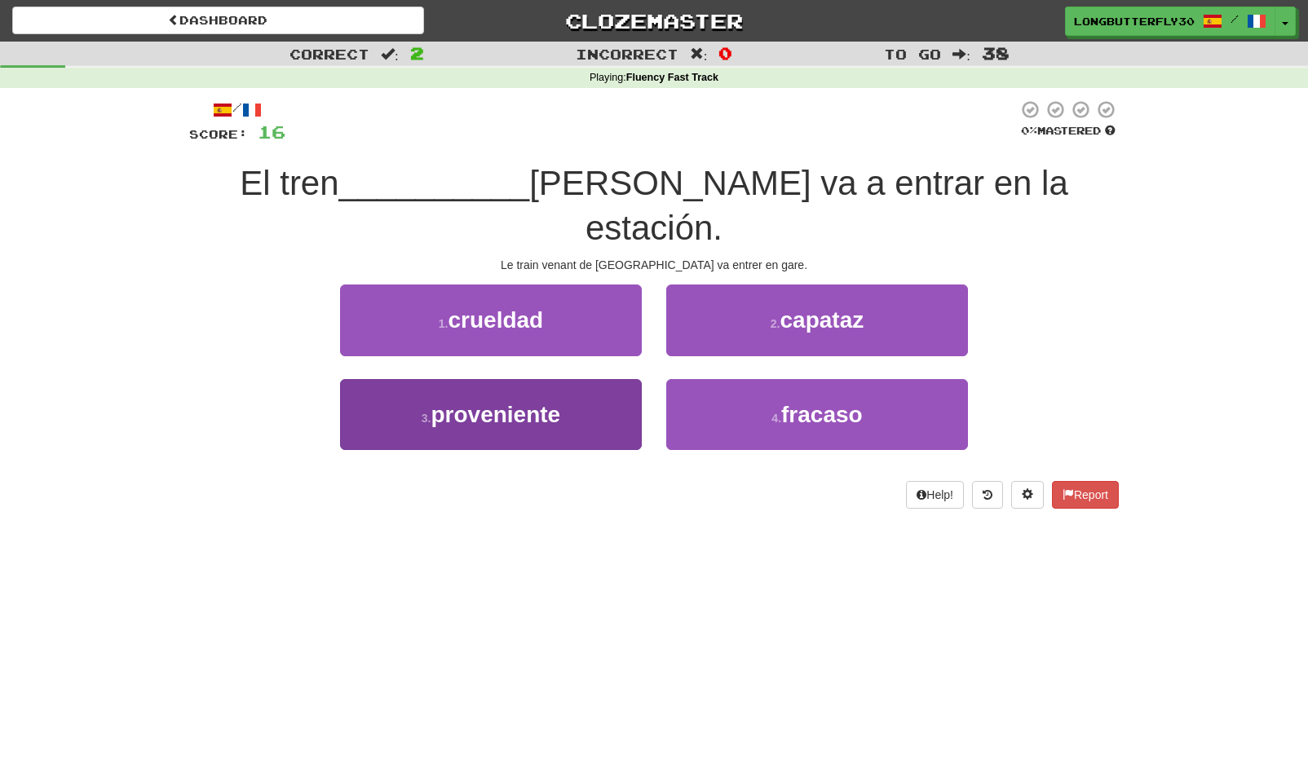
click at [581, 379] on button "3 . proveniente" at bounding box center [491, 414] width 302 height 71
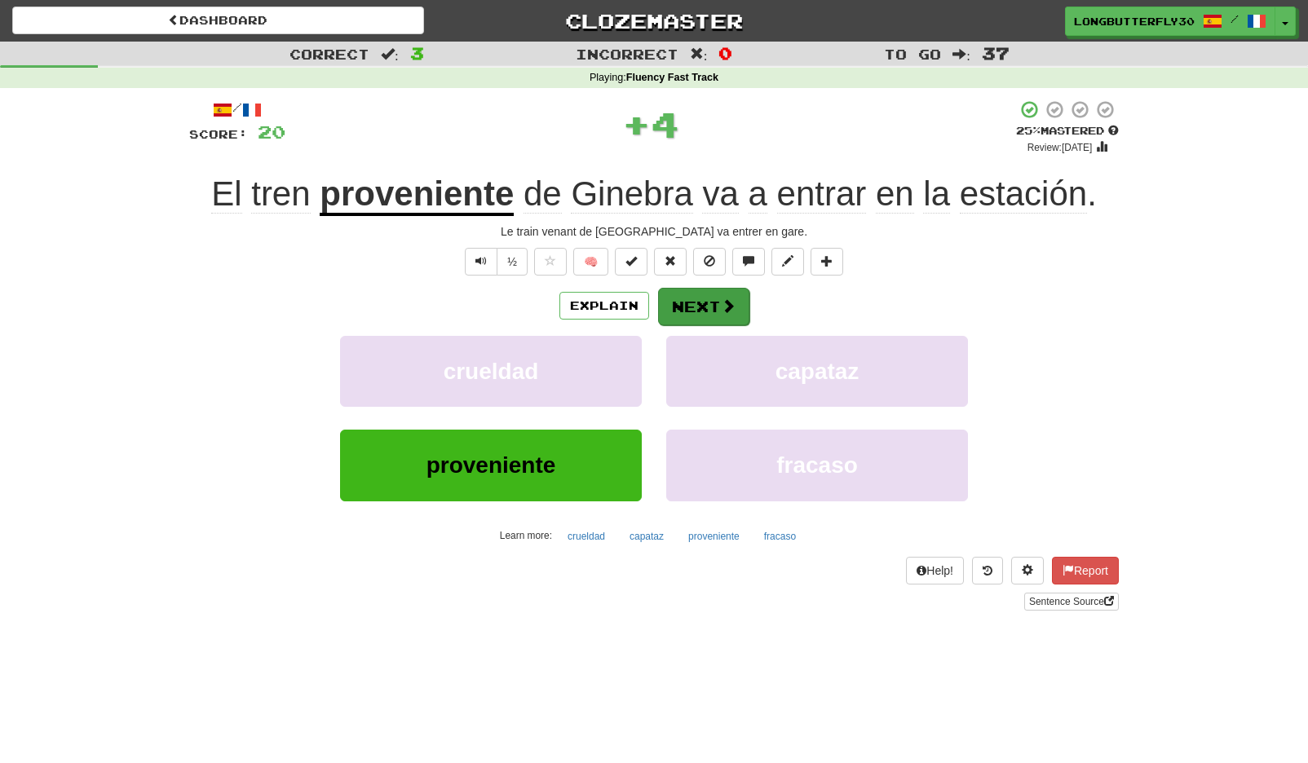
click at [692, 299] on button "Next" at bounding box center [703, 307] width 91 height 38
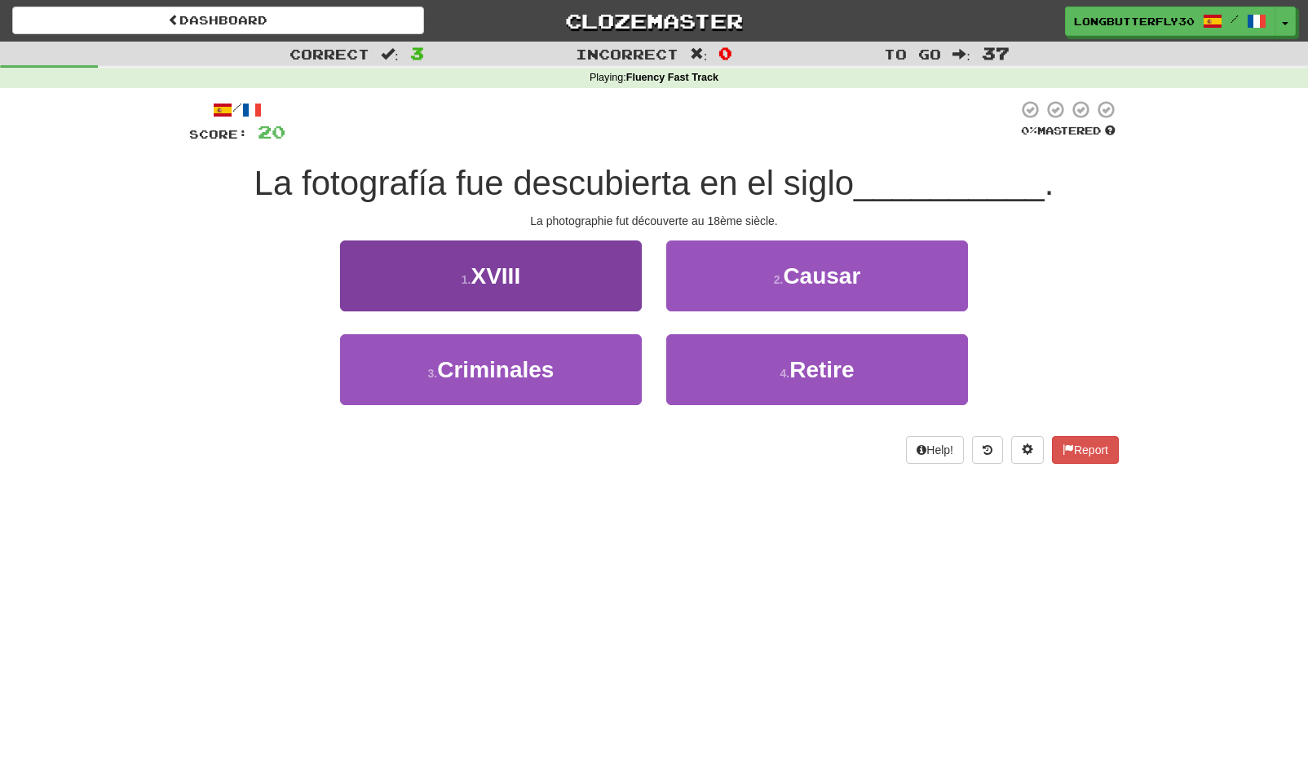
click at [580, 266] on button "1 . XVIII" at bounding box center [491, 276] width 302 height 71
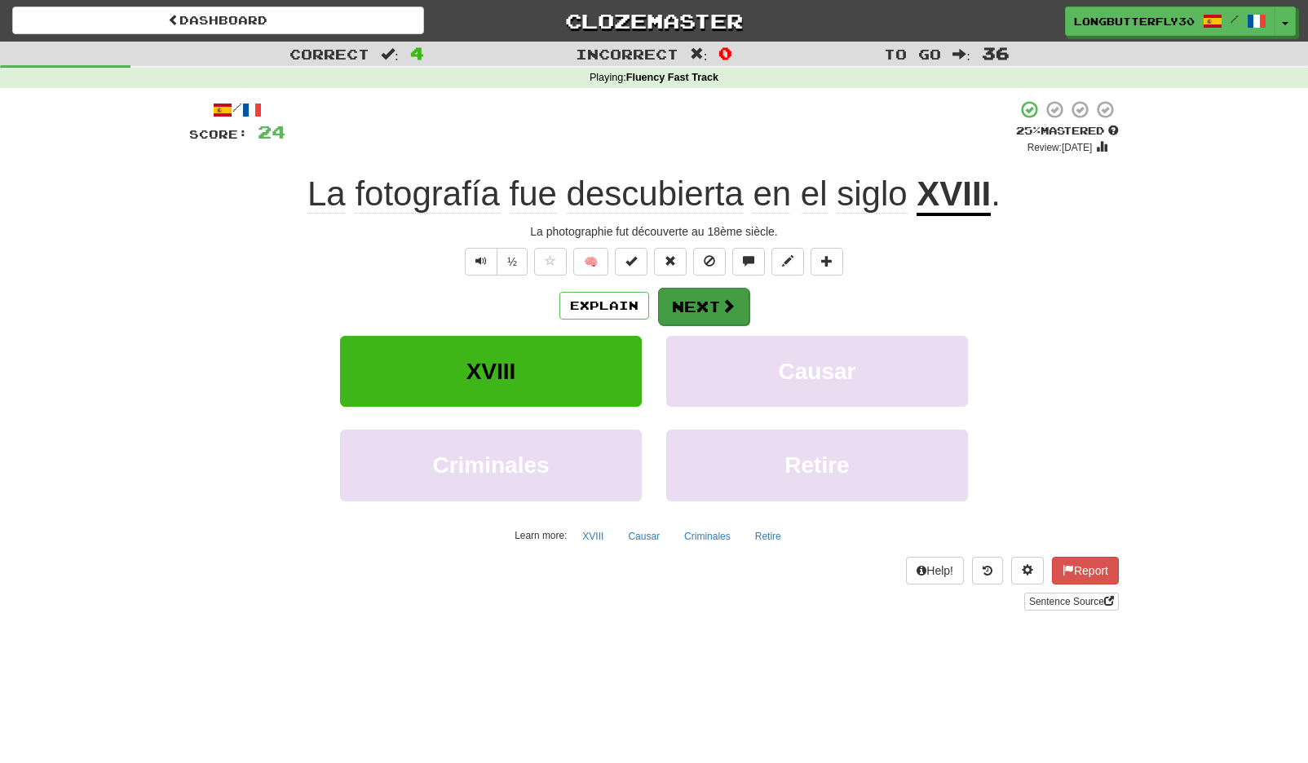
click at [704, 306] on button "Next" at bounding box center [703, 307] width 91 height 38
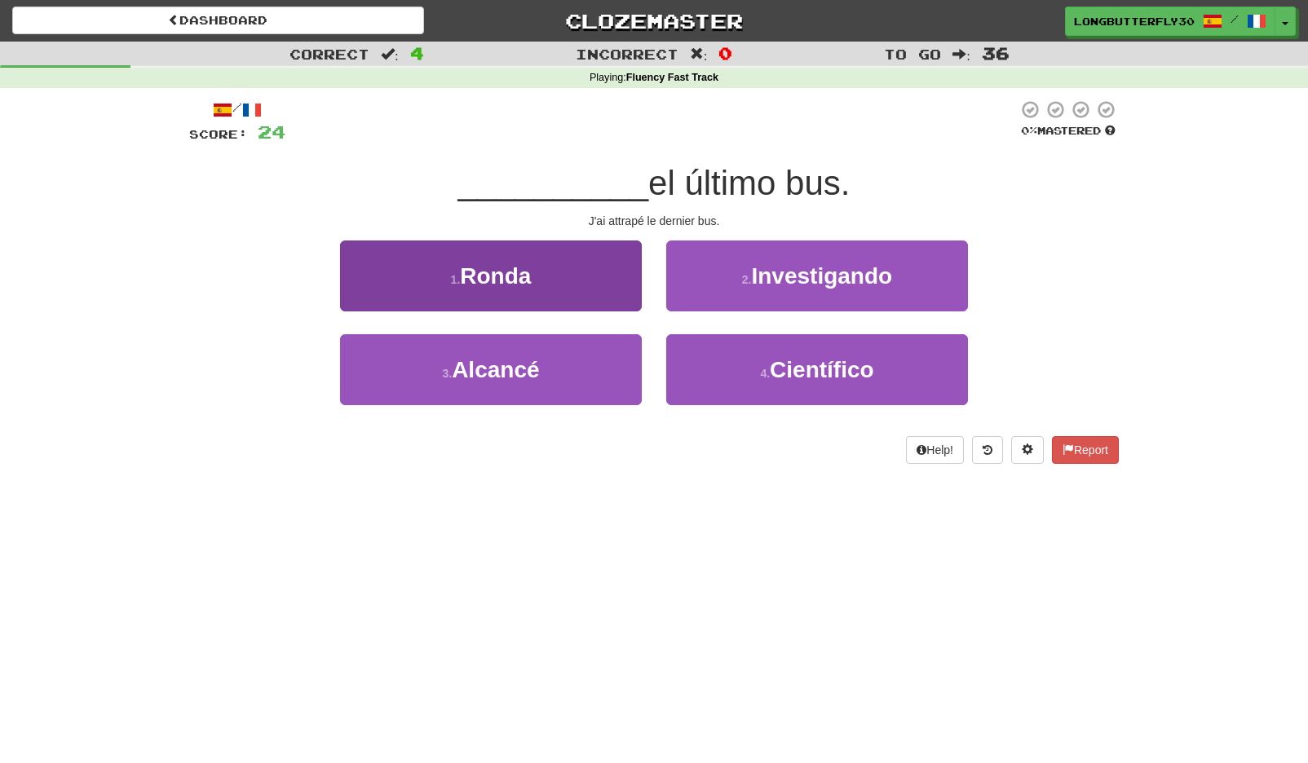
click at [563, 365] on button "3 . Alcancé" at bounding box center [491, 369] width 302 height 71
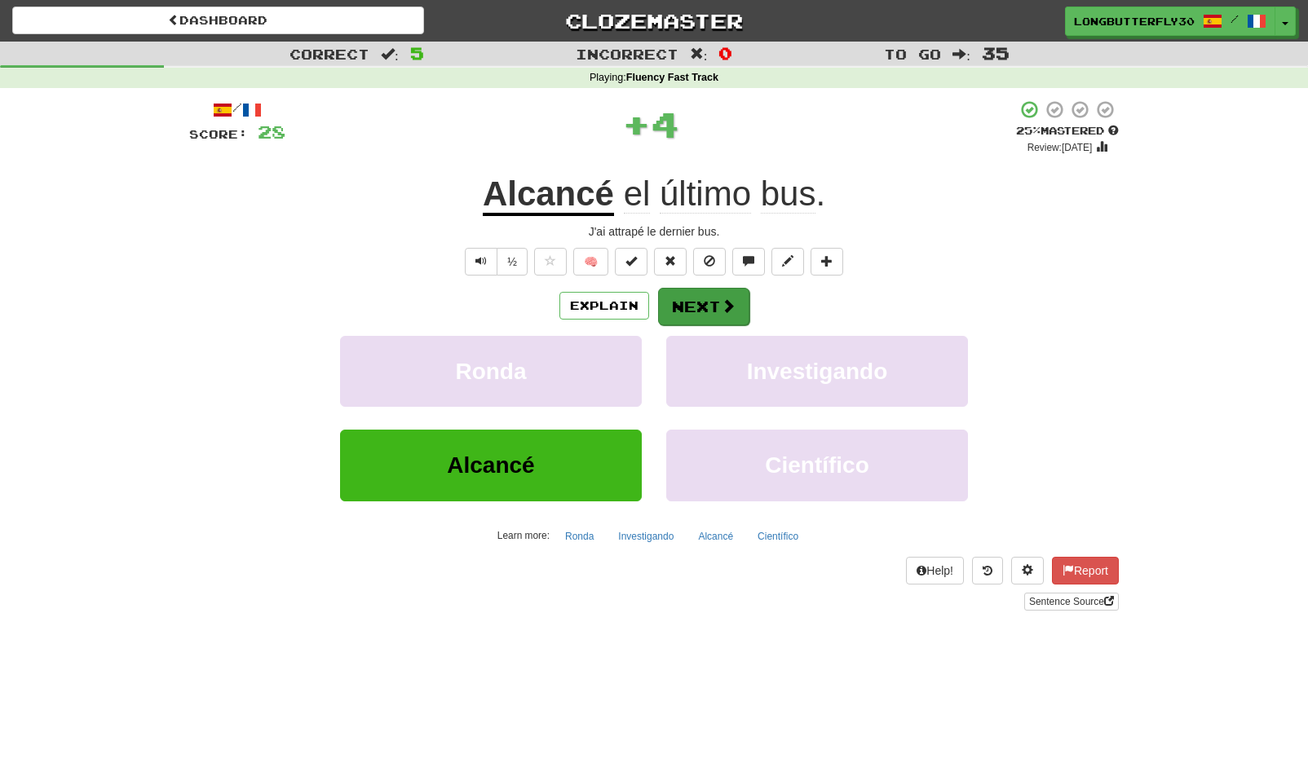
click at [693, 303] on button "Next" at bounding box center [703, 307] width 91 height 38
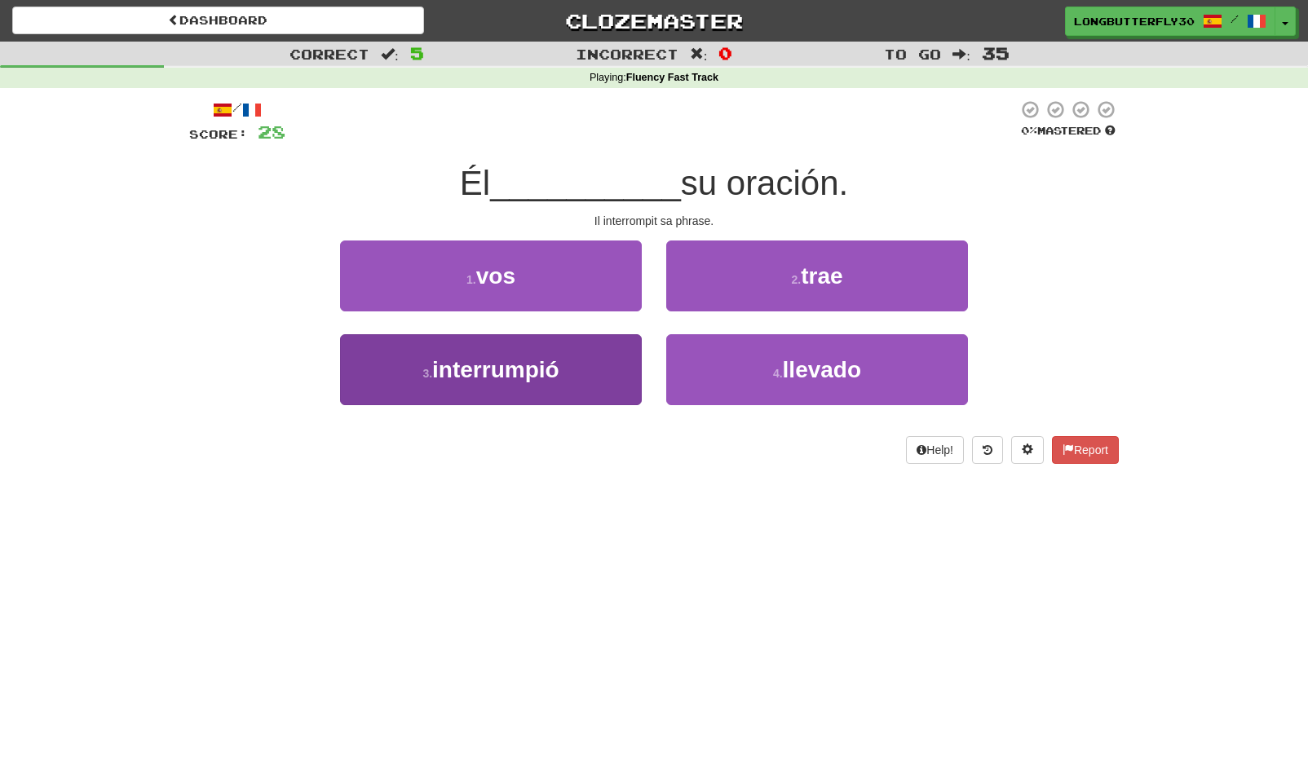
click at [584, 365] on button "3 . interrumpió" at bounding box center [491, 369] width 302 height 71
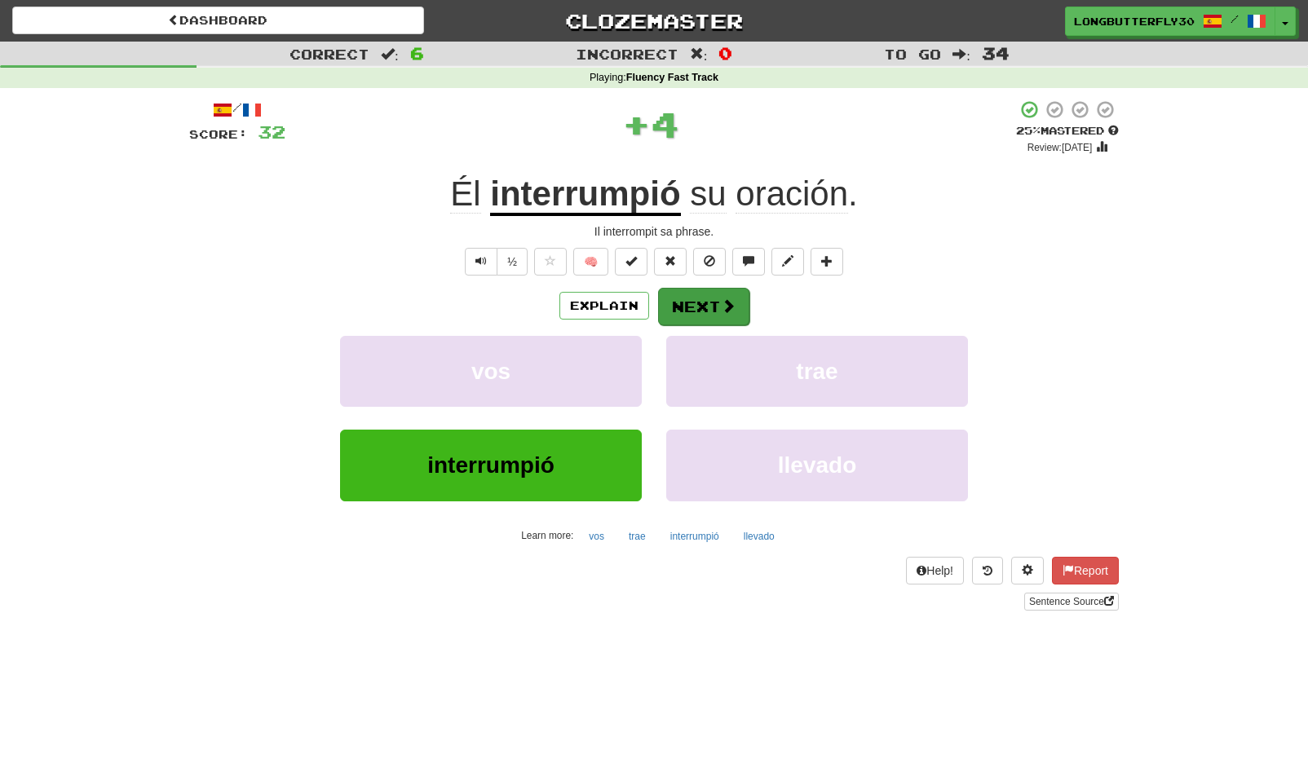
click at [716, 310] on button "Next" at bounding box center [703, 307] width 91 height 38
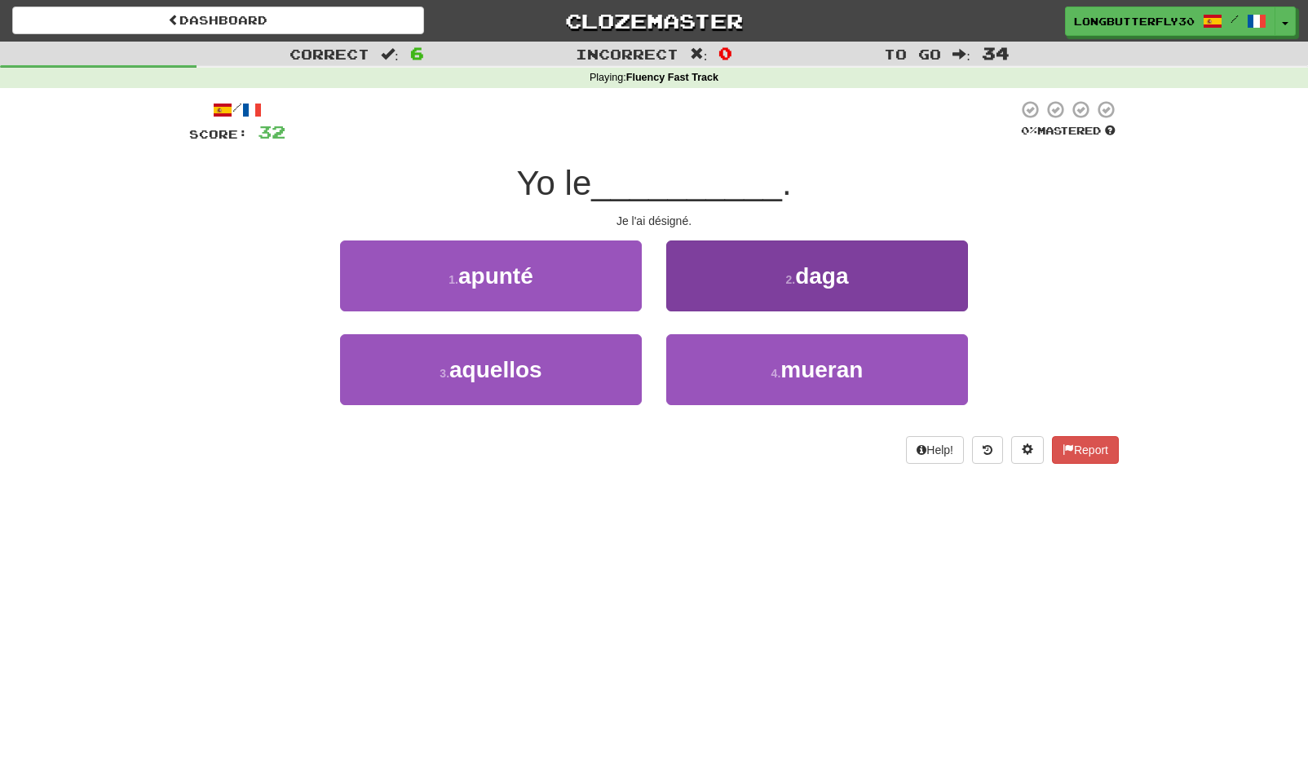
click at [749, 283] on button "2 . daga" at bounding box center [817, 276] width 302 height 71
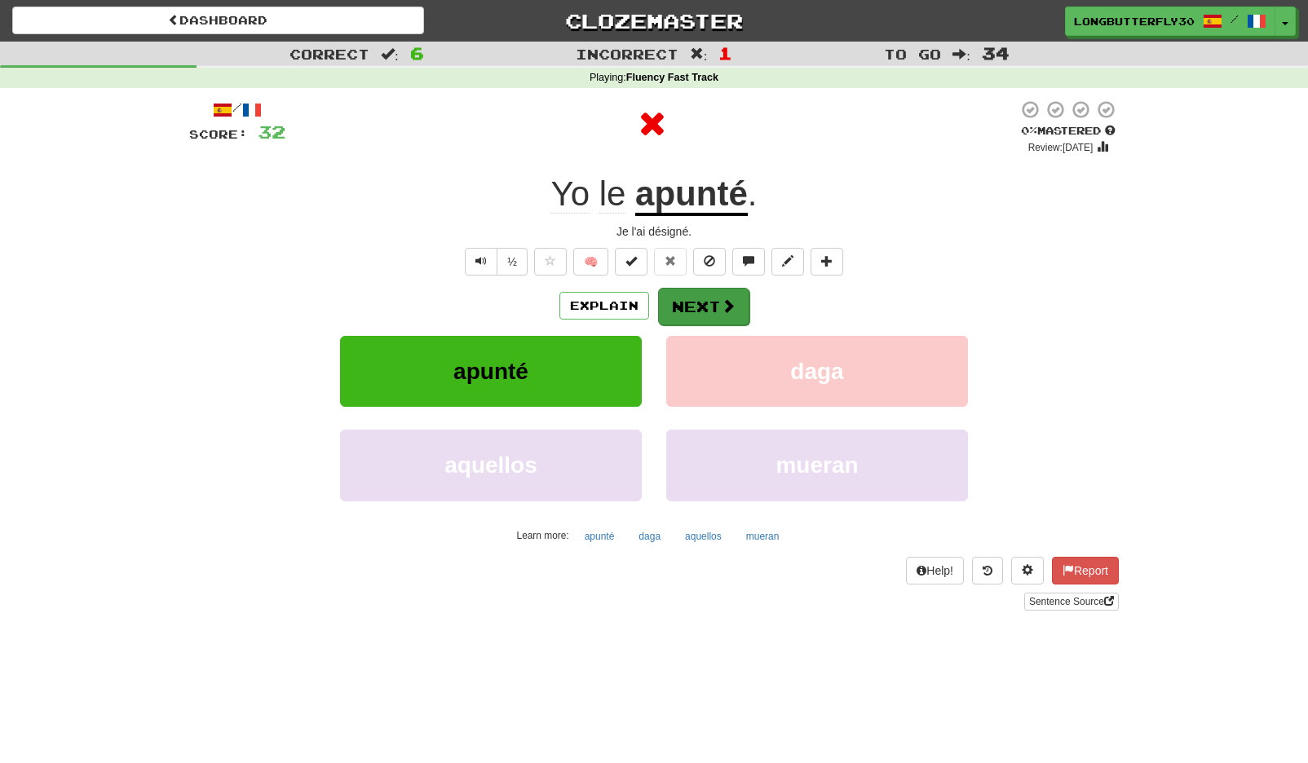
click at [703, 308] on button "Next" at bounding box center [703, 307] width 91 height 38
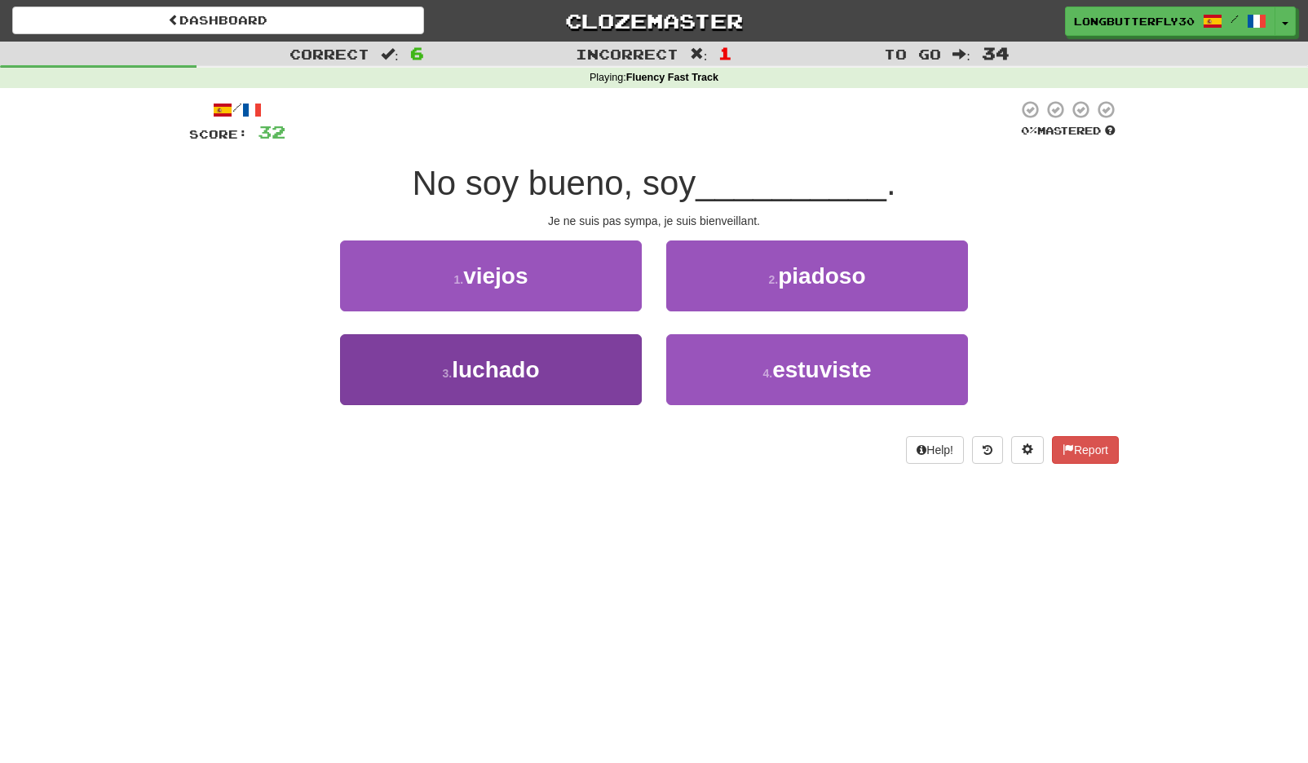
click at [568, 366] on button "3 . luchado" at bounding box center [491, 369] width 302 height 71
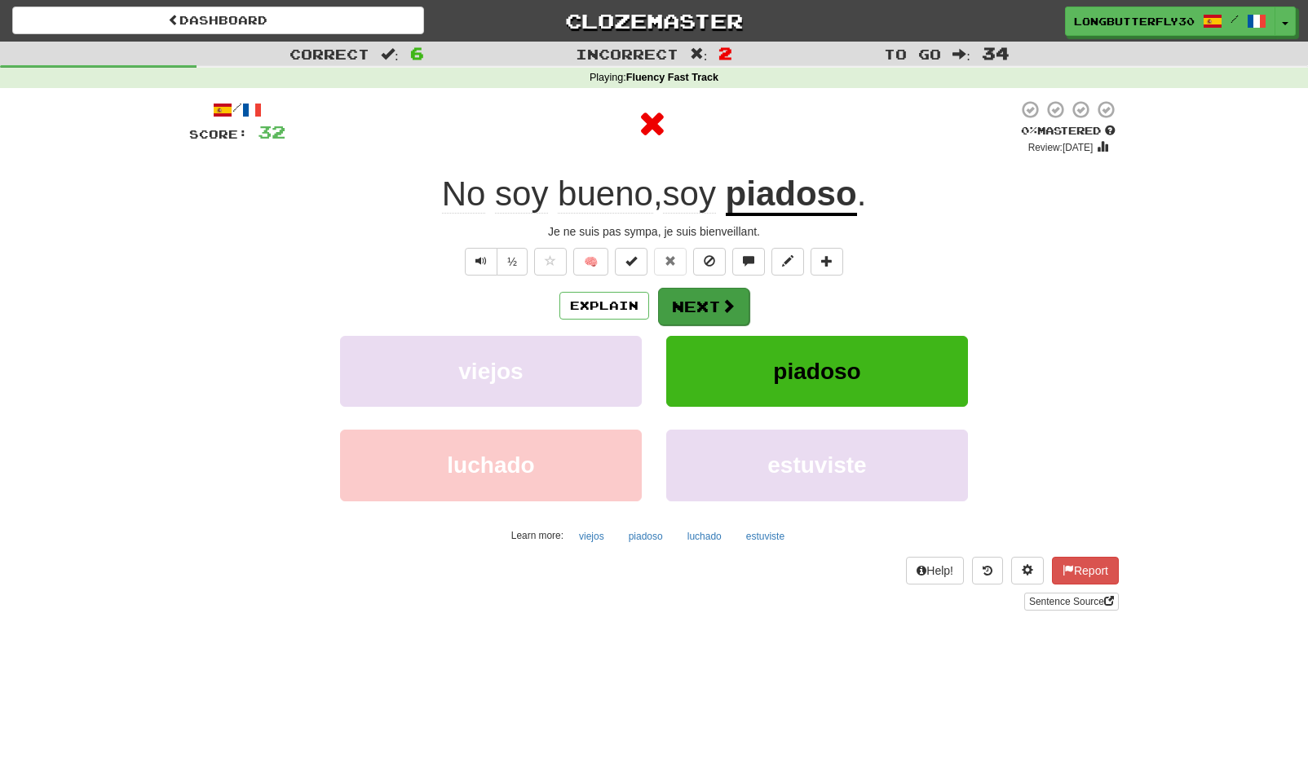
click at [744, 308] on button "Next" at bounding box center [703, 307] width 91 height 38
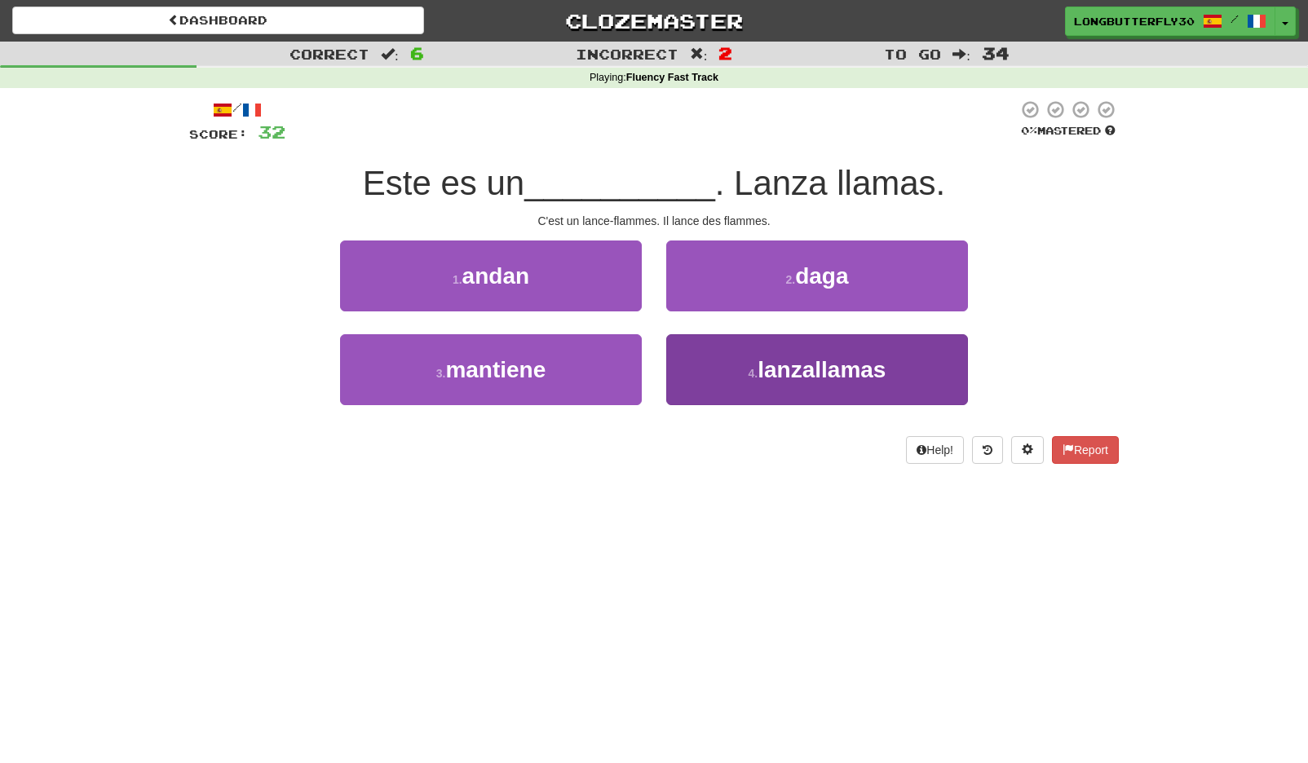
click at [745, 361] on button "4 . lanzallamas" at bounding box center [817, 369] width 302 height 71
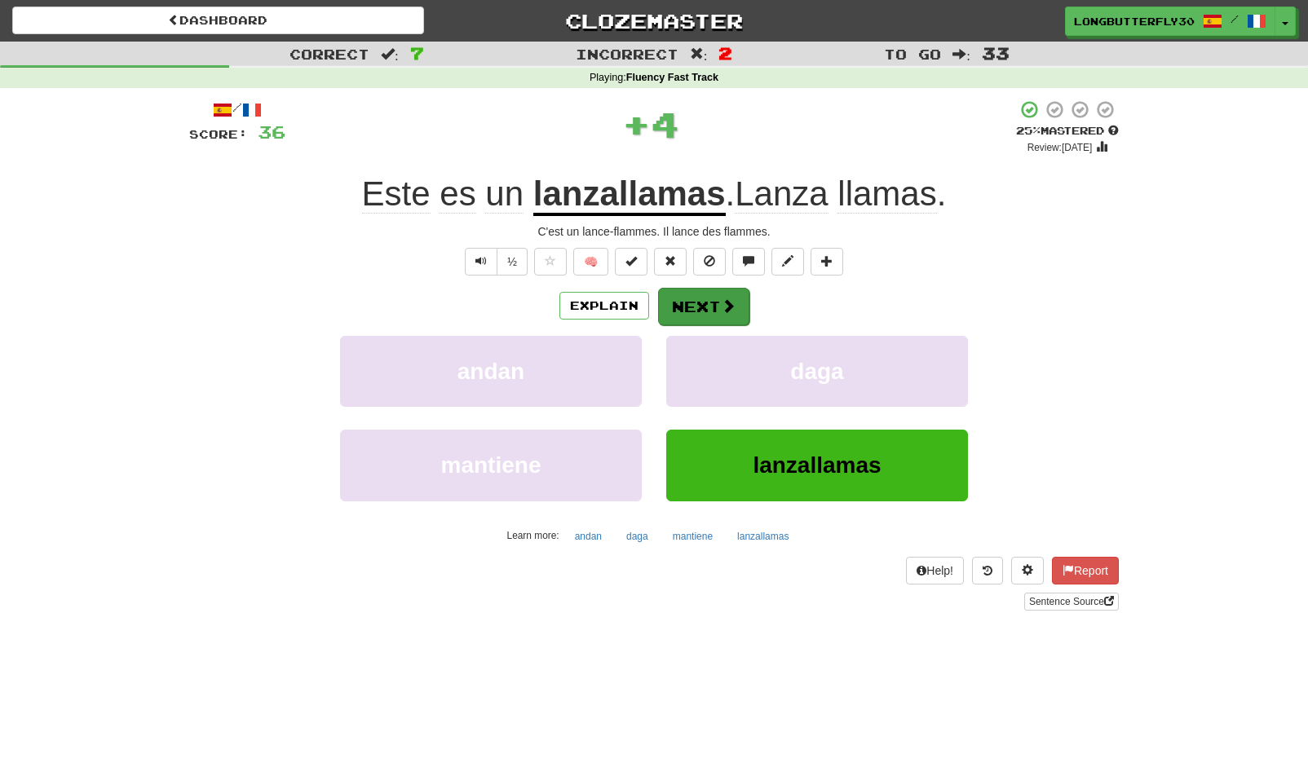
click at [736, 298] on button "Next" at bounding box center [703, 307] width 91 height 38
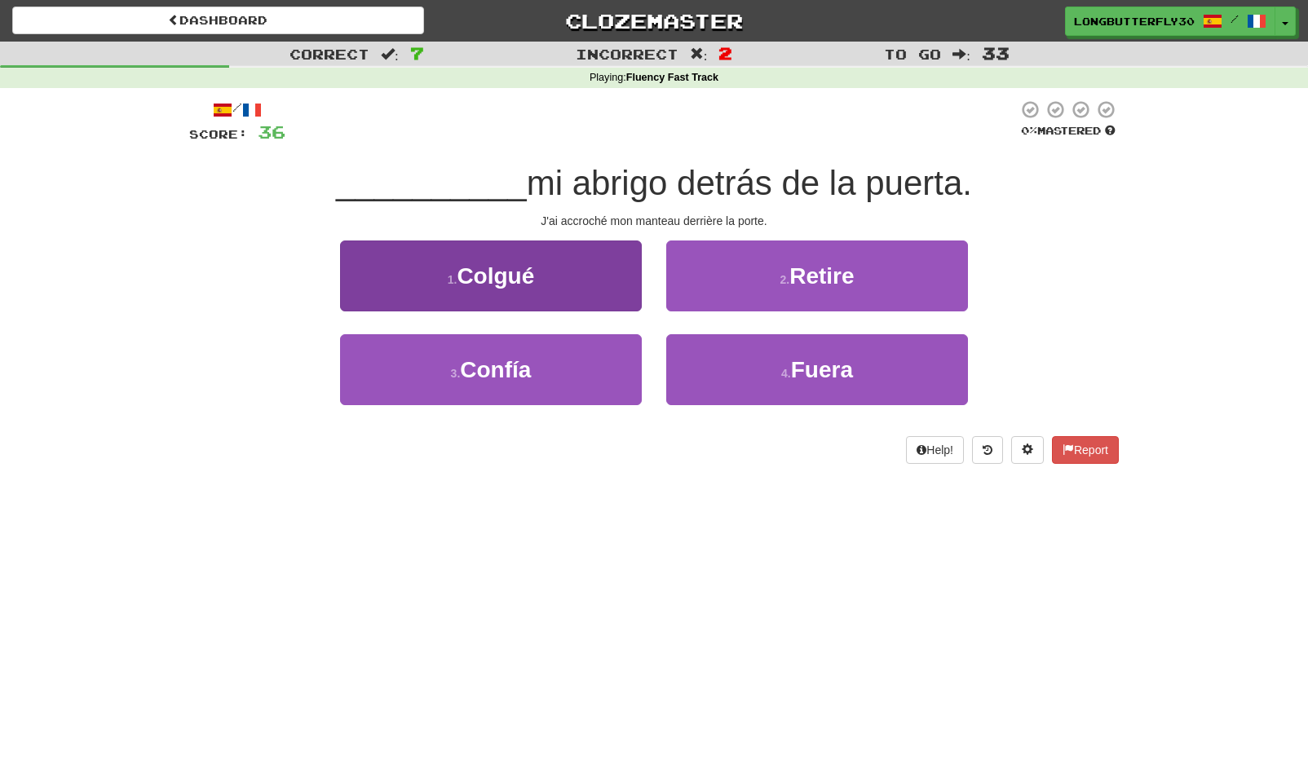
click at [544, 282] on button "1 . Colgué" at bounding box center [491, 276] width 302 height 71
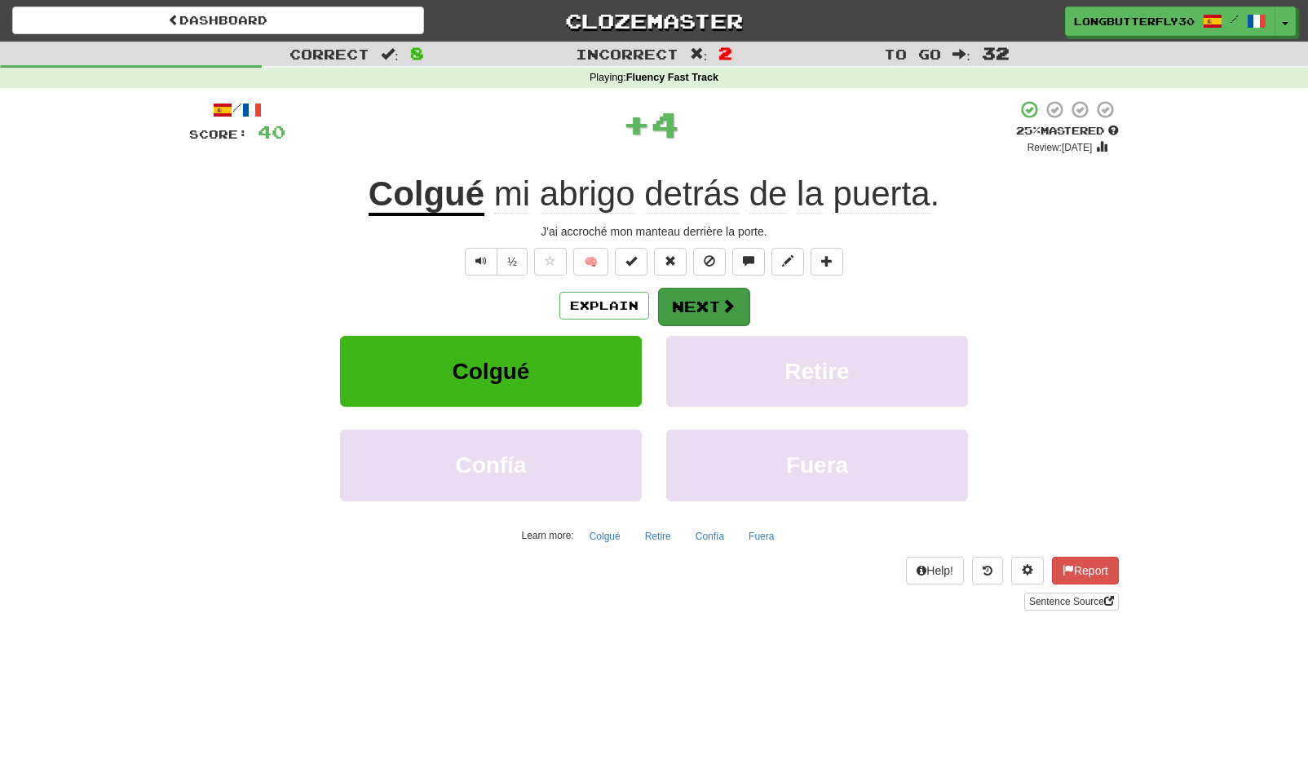
click at [684, 306] on button "Next" at bounding box center [703, 307] width 91 height 38
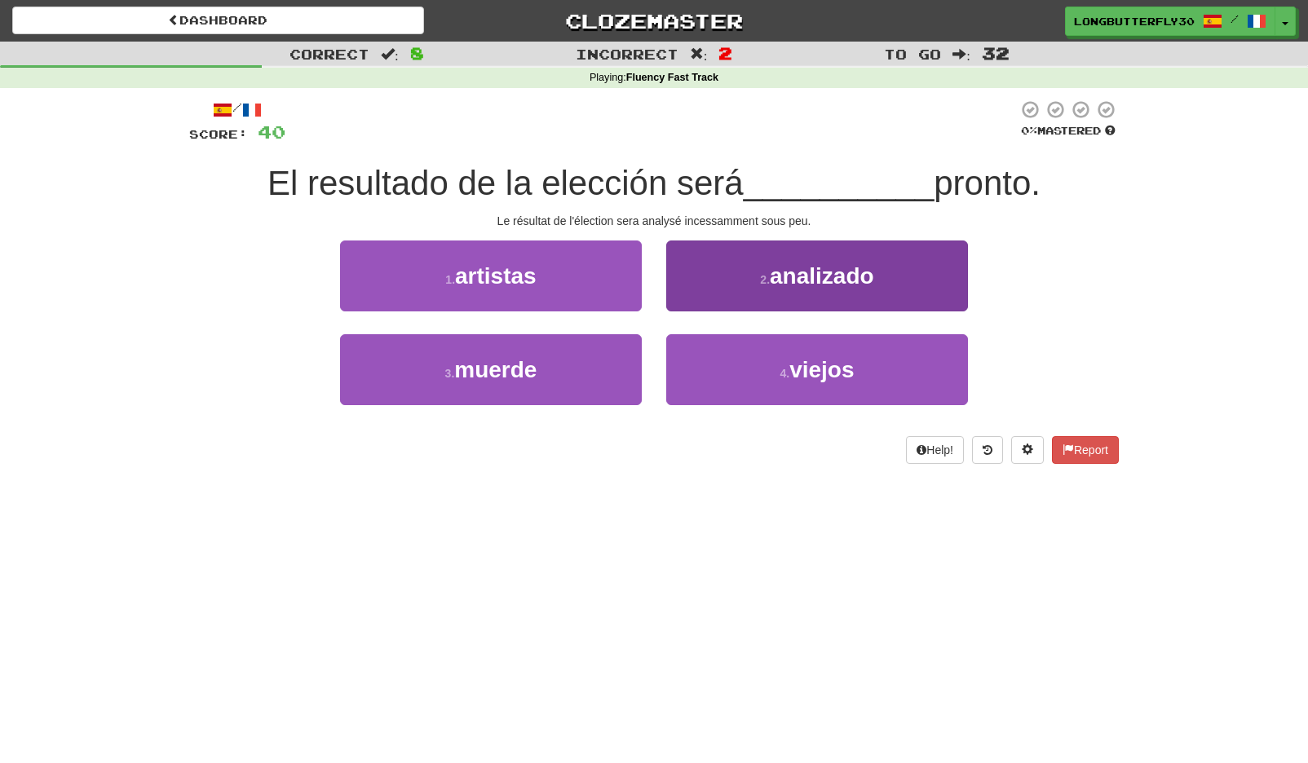
click at [777, 284] on span "analizado" at bounding box center [822, 275] width 104 height 25
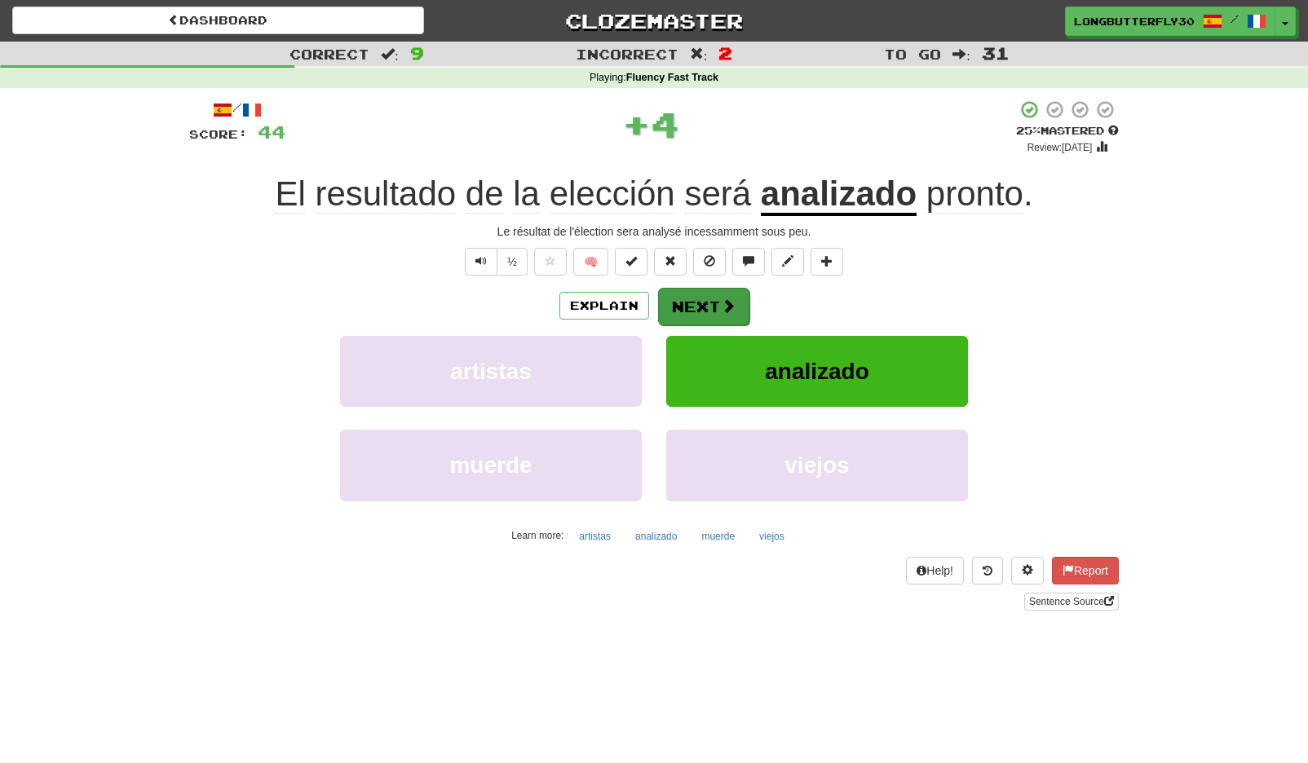
click at [723, 292] on button "Next" at bounding box center [703, 307] width 91 height 38
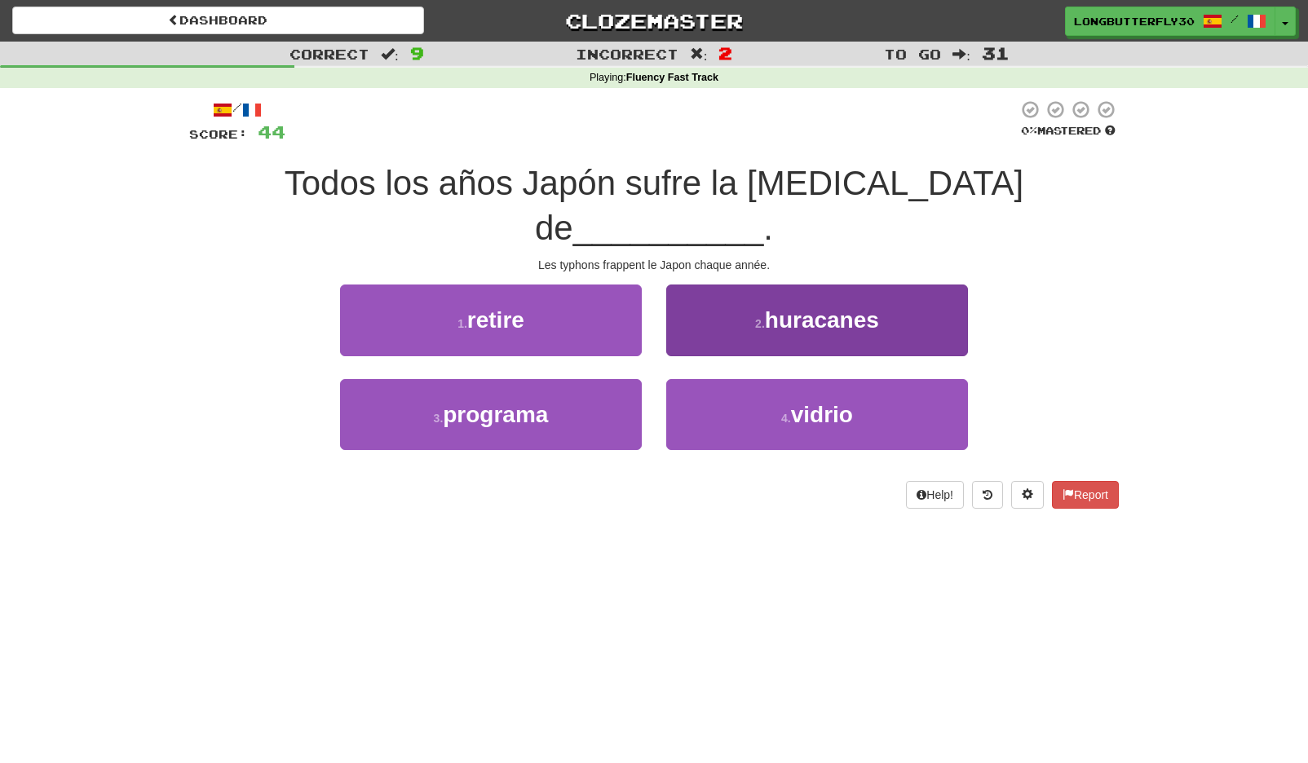
click at [776, 289] on button "2 . huracanes" at bounding box center [817, 320] width 302 height 71
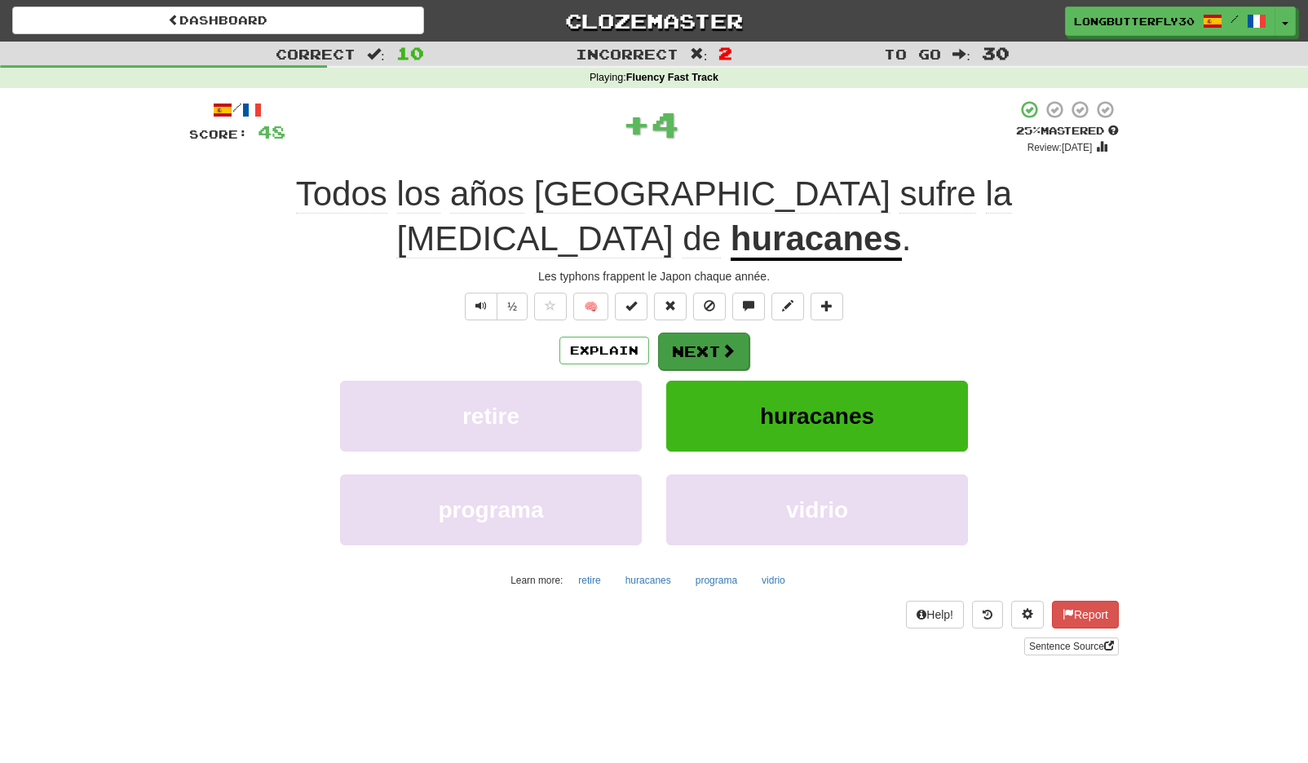
click at [727, 333] on button "Next" at bounding box center [703, 352] width 91 height 38
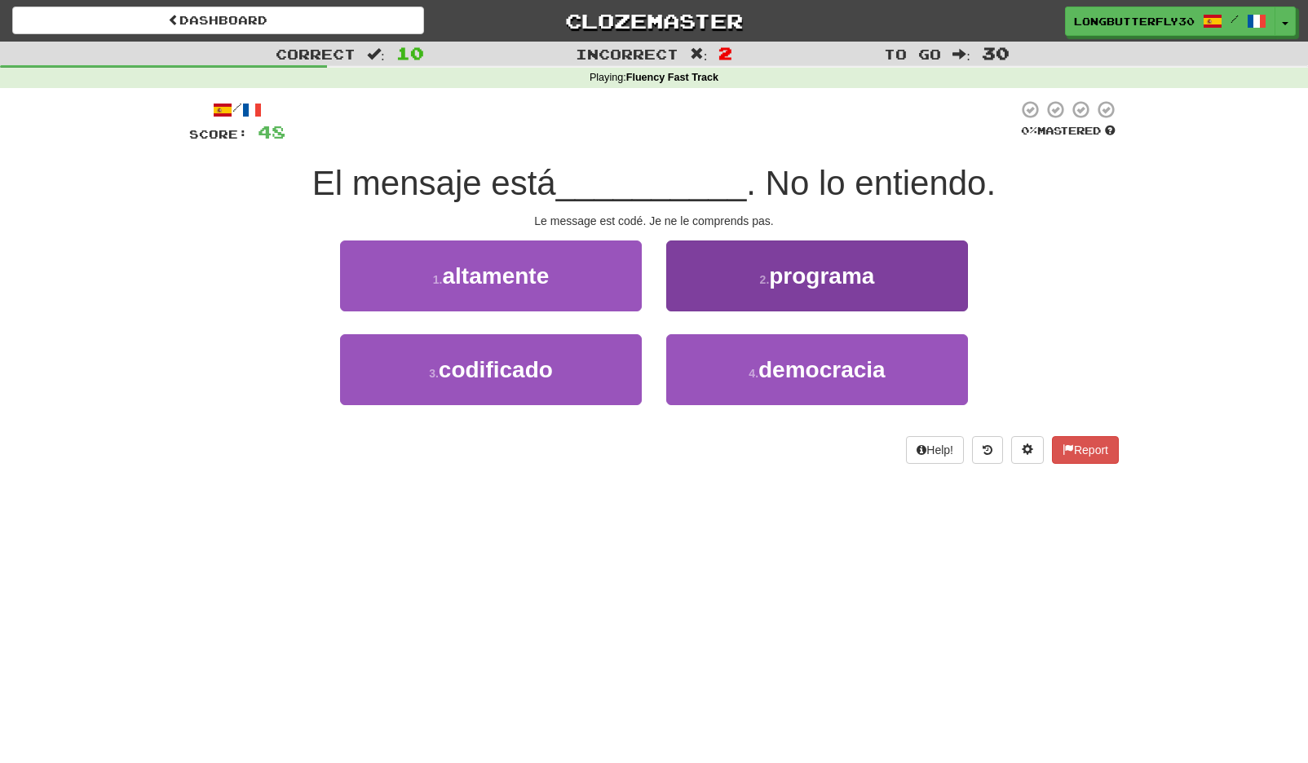
click at [767, 298] on button "2 . programa" at bounding box center [817, 276] width 302 height 71
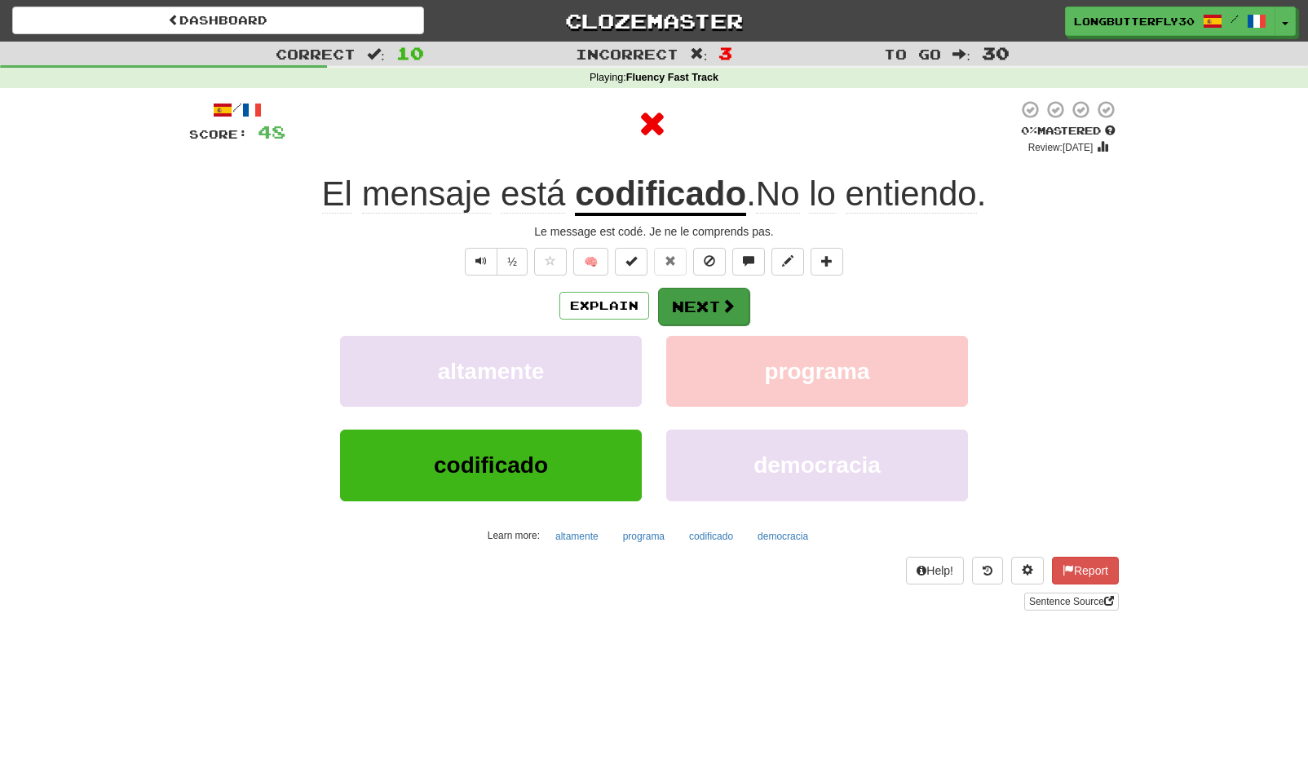
click at [666, 304] on button "Next" at bounding box center [703, 307] width 91 height 38
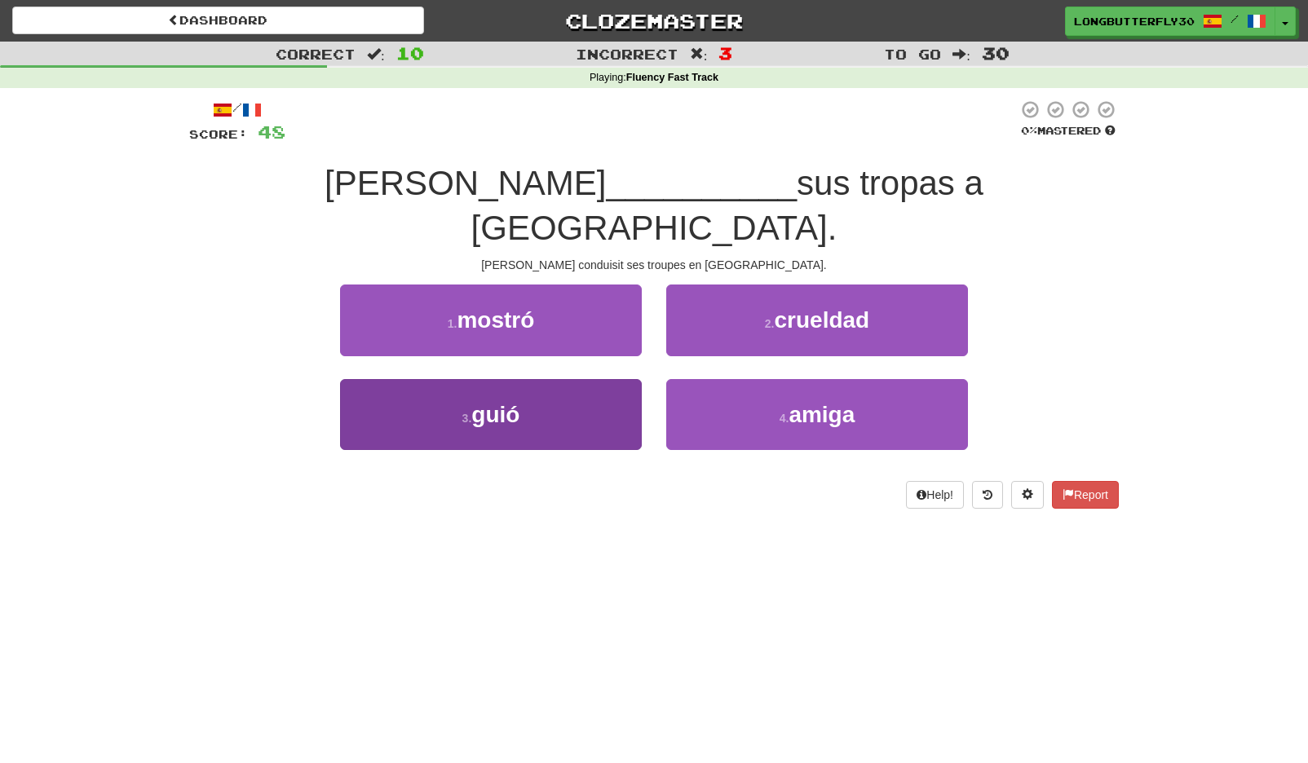
click at [502, 402] on span "guió" at bounding box center [495, 414] width 48 height 25
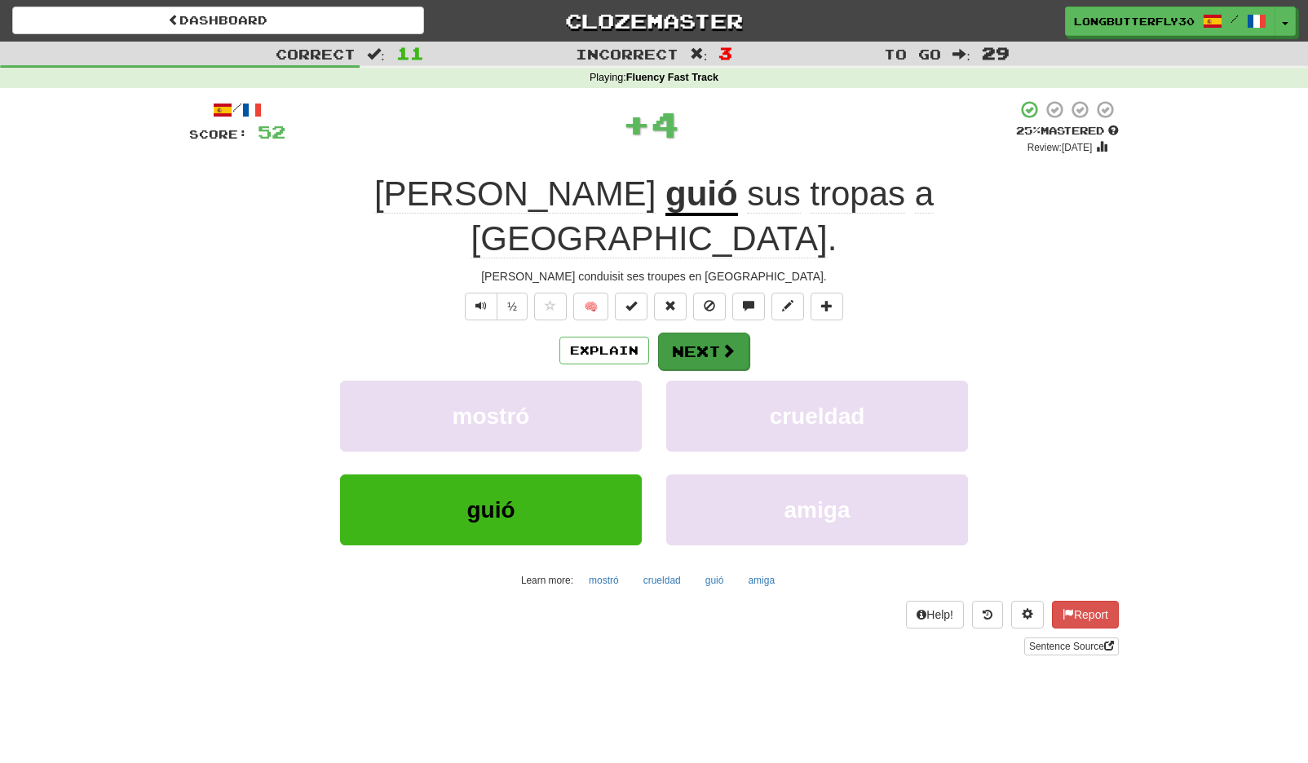
click at [710, 333] on button "Next" at bounding box center [703, 352] width 91 height 38
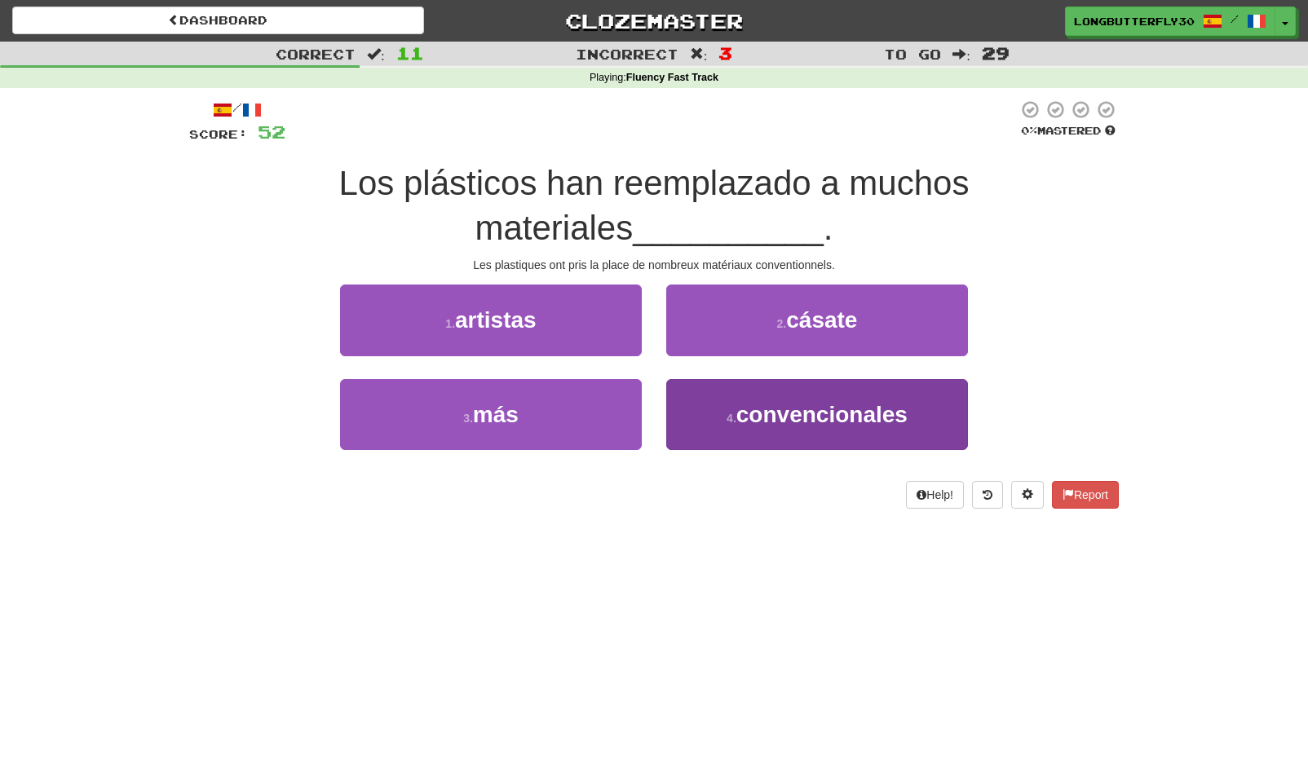
click at [732, 406] on button "4 . convencionales" at bounding box center [817, 414] width 302 height 71
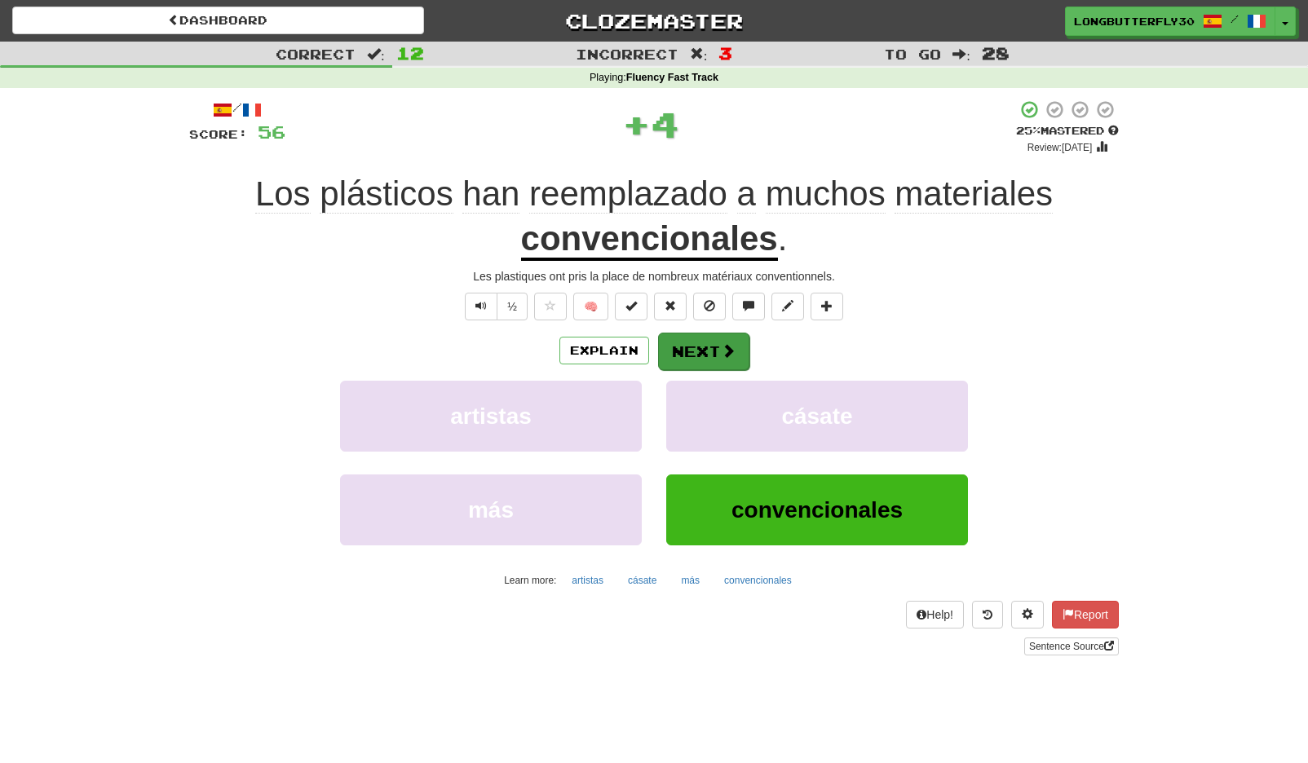
click at [711, 359] on button "Next" at bounding box center [703, 352] width 91 height 38
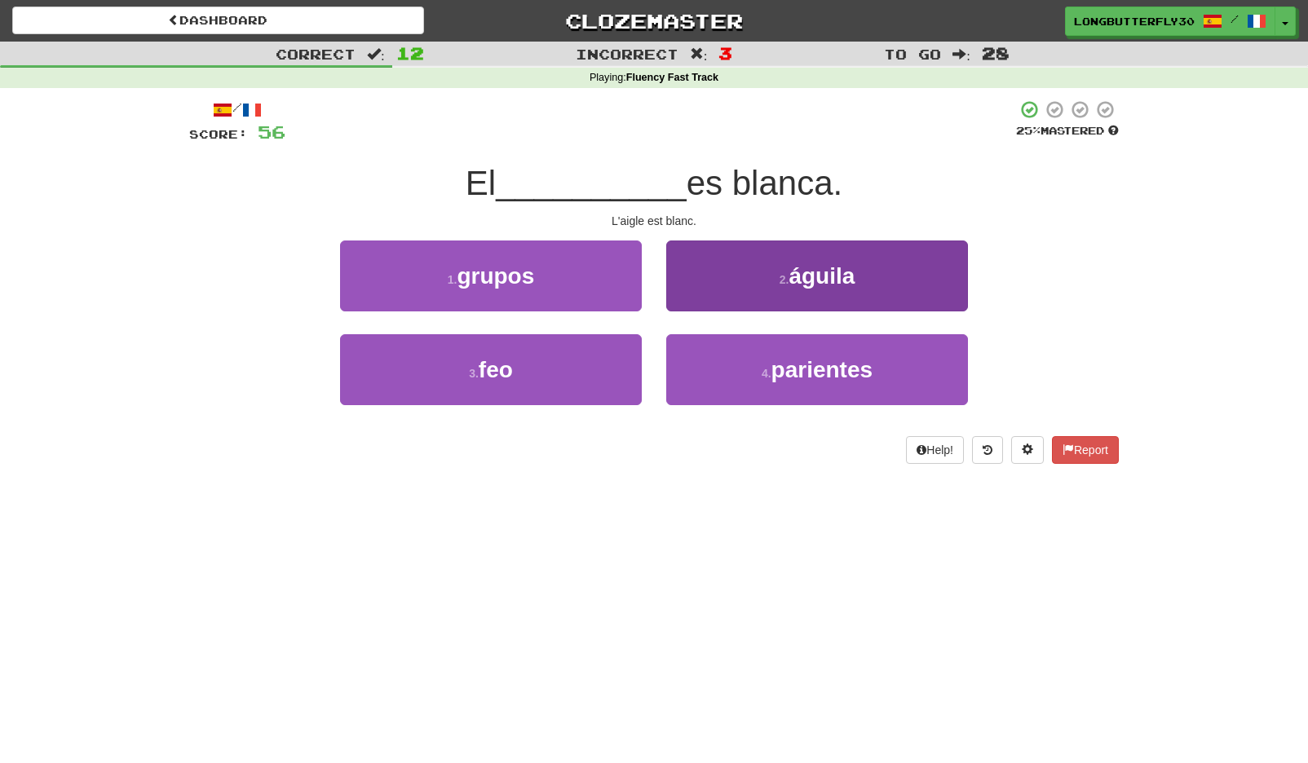
click at [759, 298] on button "2 . águila" at bounding box center [817, 276] width 302 height 71
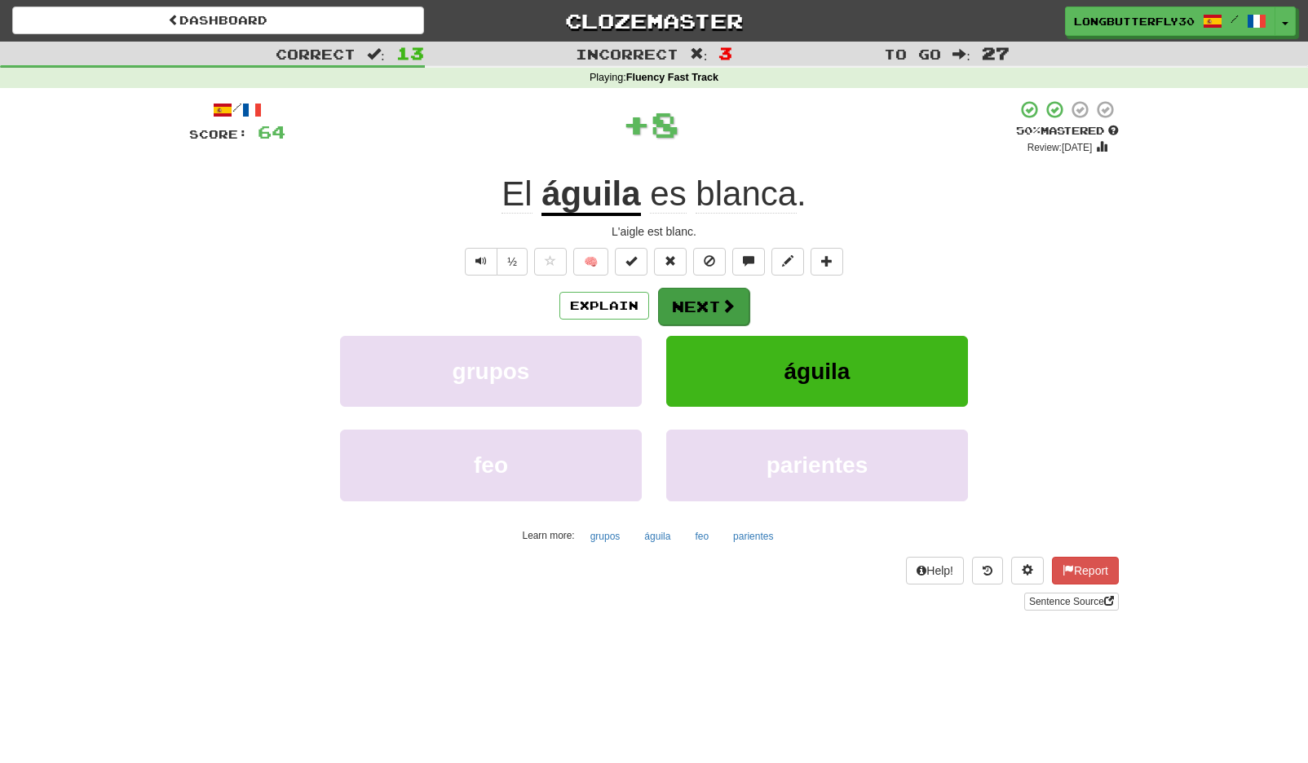
click at [685, 306] on button "Next" at bounding box center [703, 307] width 91 height 38
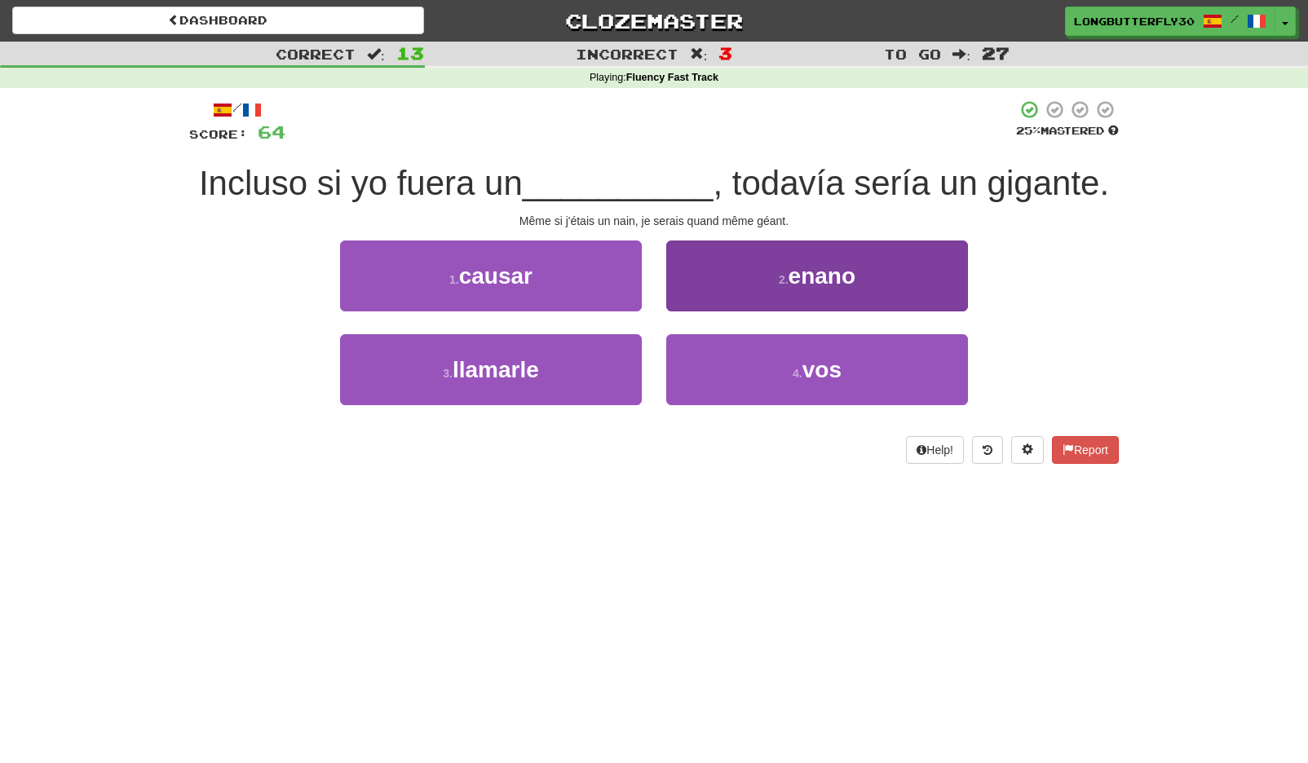
click at [811, 288] on button "2 . enano" at bounding box center [817, 276] width 302 height 71
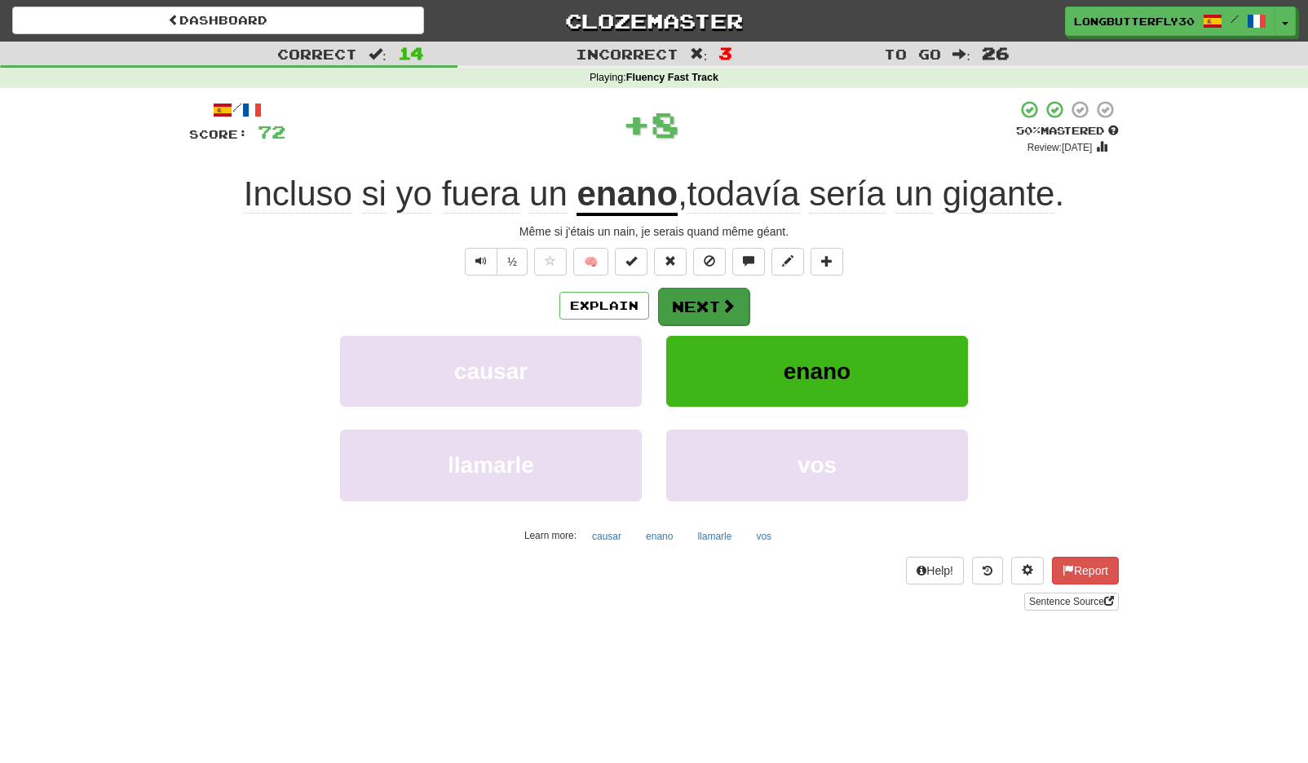
click at [723, 289] on button "Next" at bounding box center [703, 307] width 91 height 38
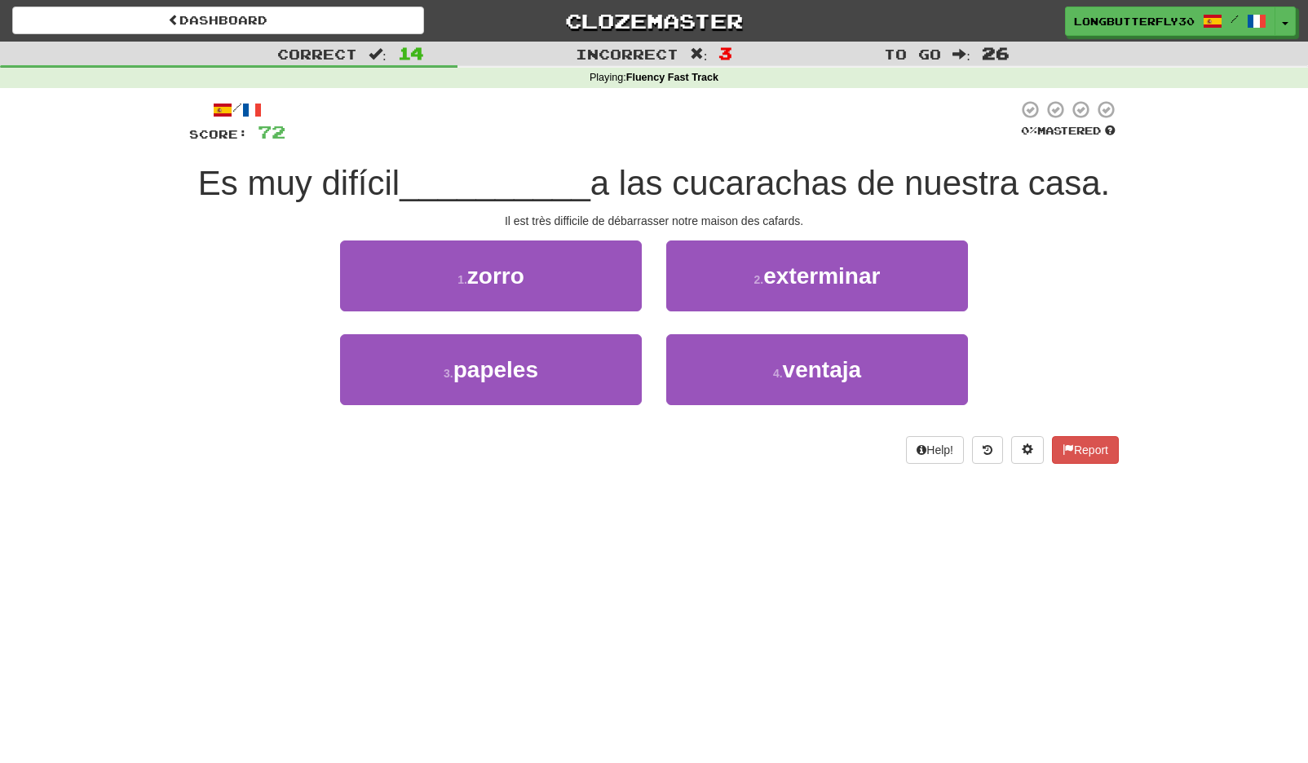
click at [723, 289] on button "2 . exterminar" at bounding box center [817, 276] width 302 height 71
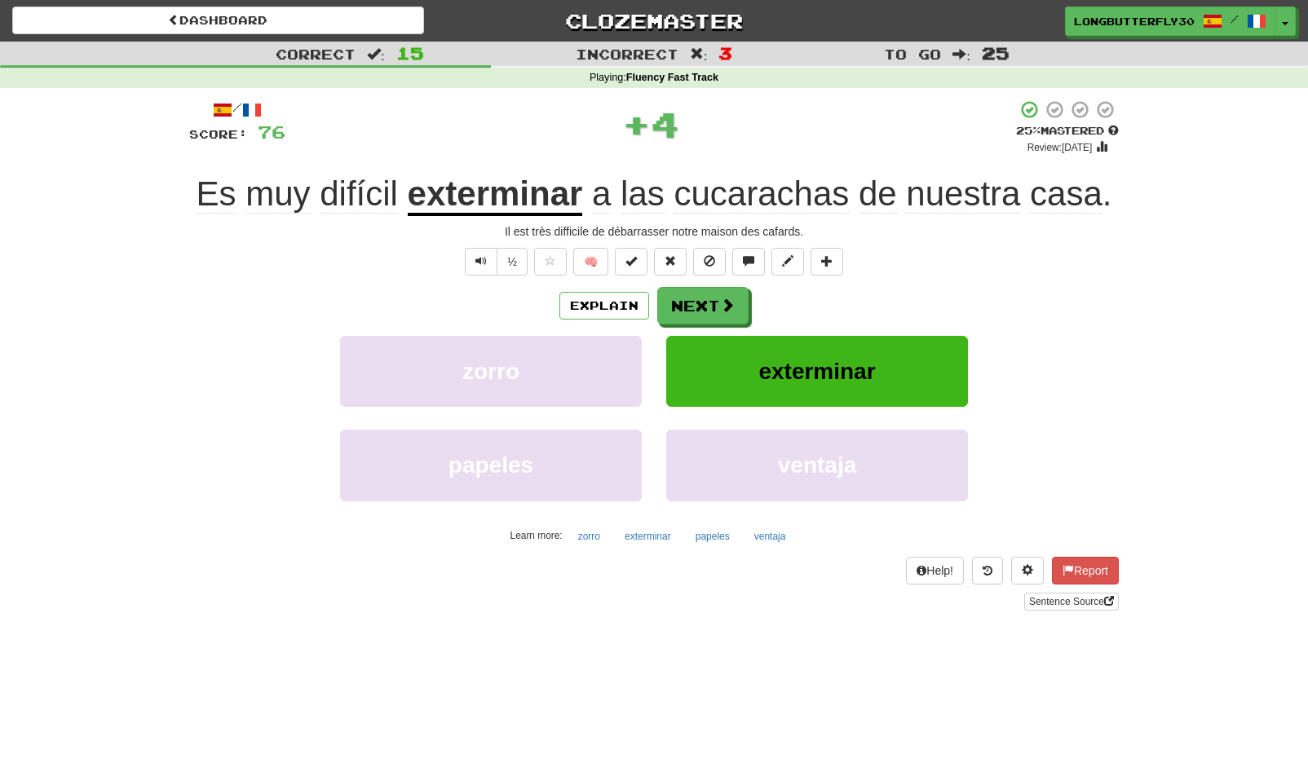
click at [723, 289] on button "Next" at bounding box center [702, 306] width 91 height 38
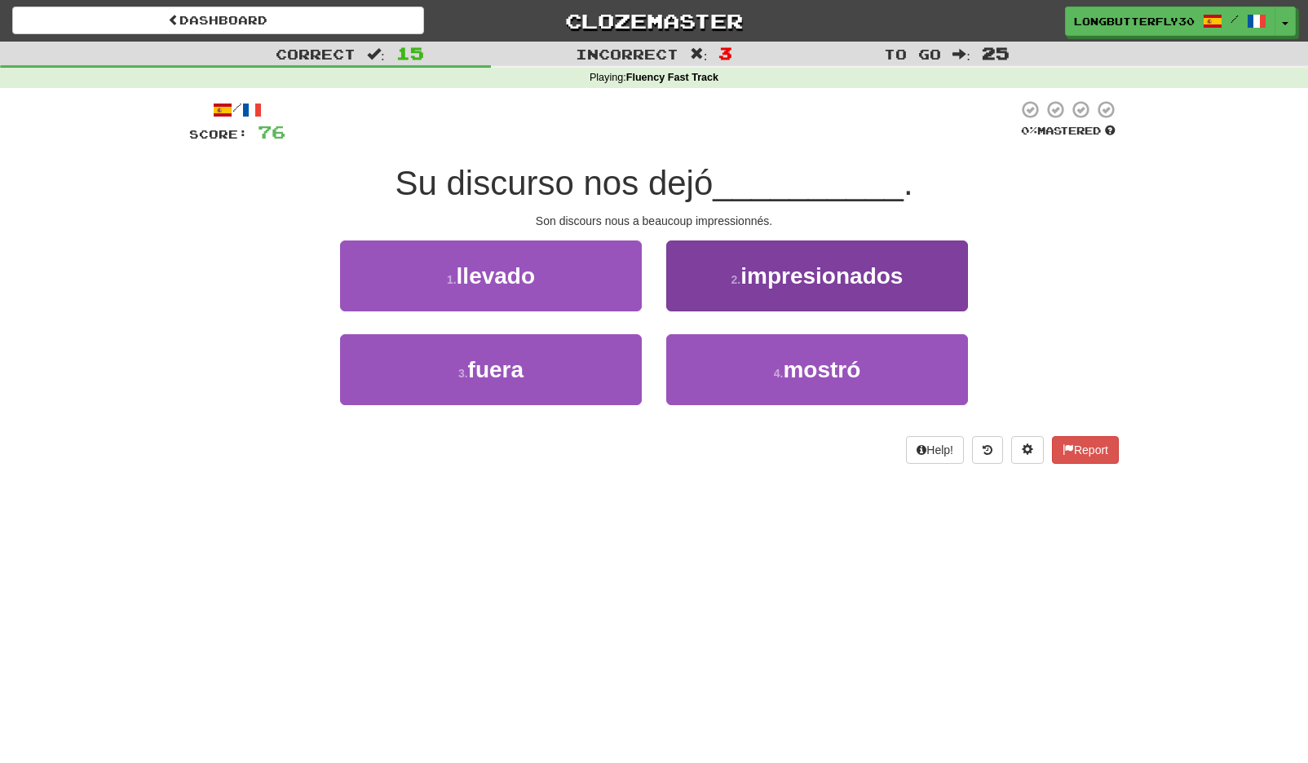
click at [736, 294] on button "2 . impresionados" at bounding box center [817, 276] width 302 height 71
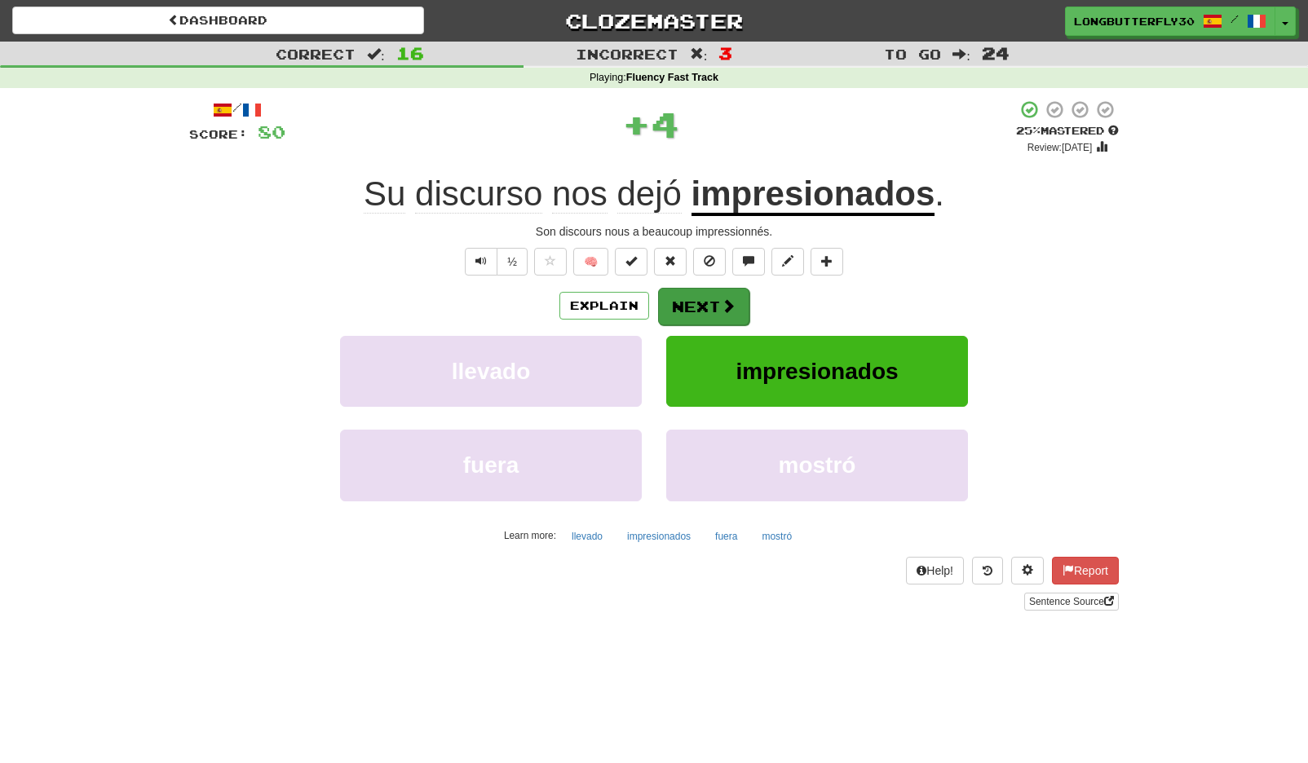
click at [728, 298] on span at bounding box center [728, 305] width 15 height 15
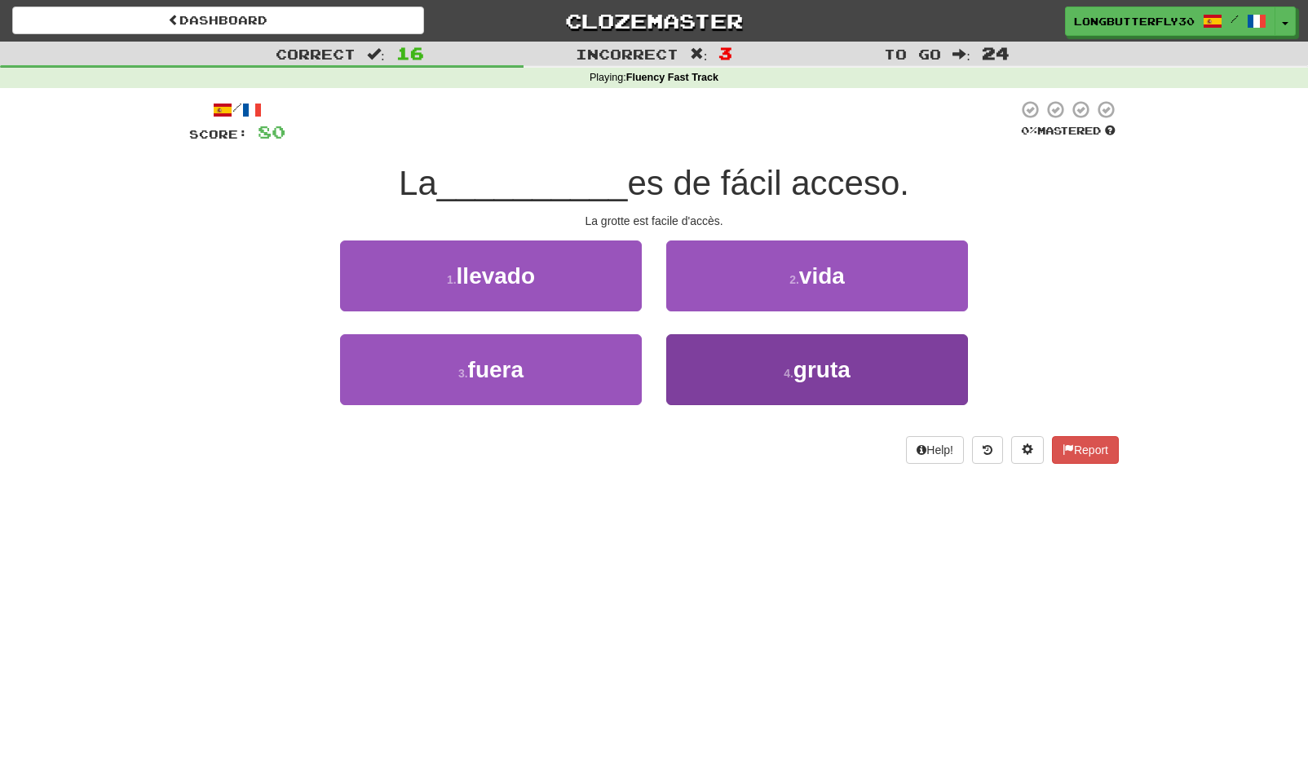
click at [762, 358] on button "4 . gruta" at bounding box center [817, 369] width 302 height 71
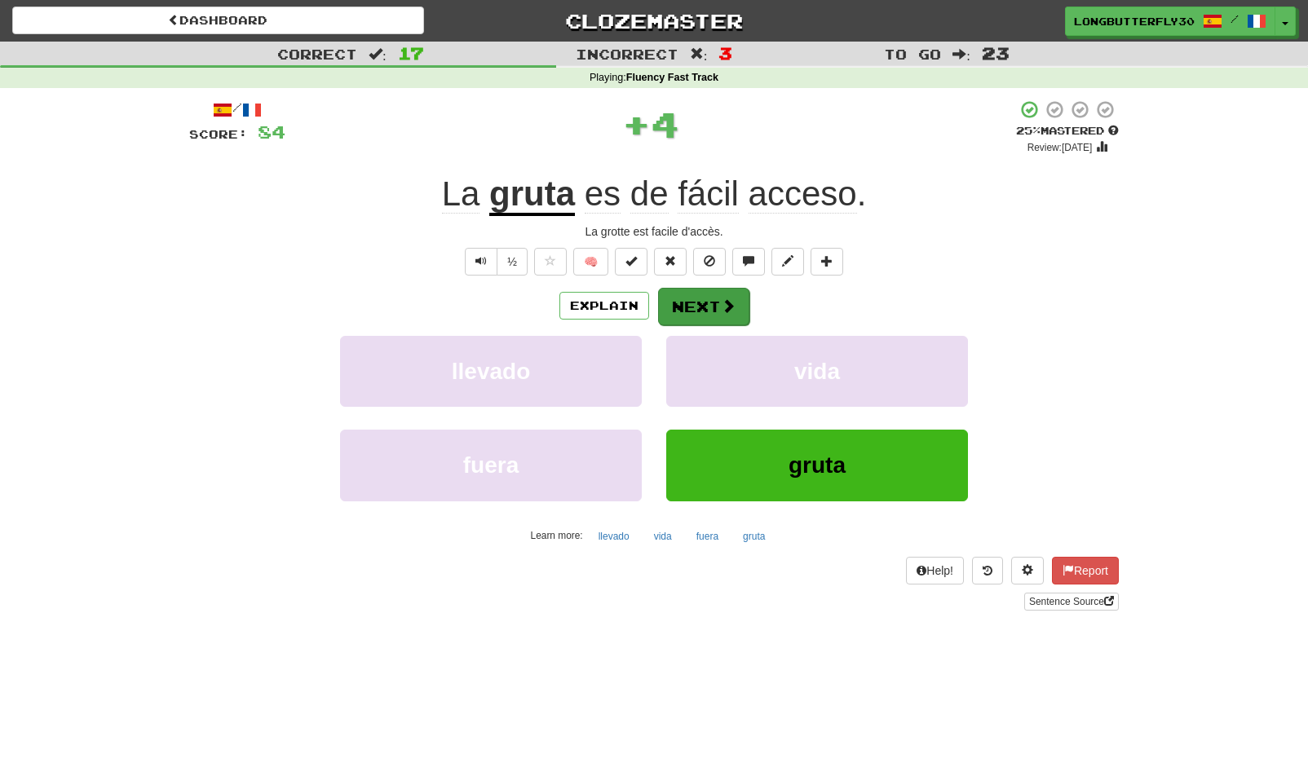
click at [728, 306] on span at bounding box center [728, 305] width 15 height 15
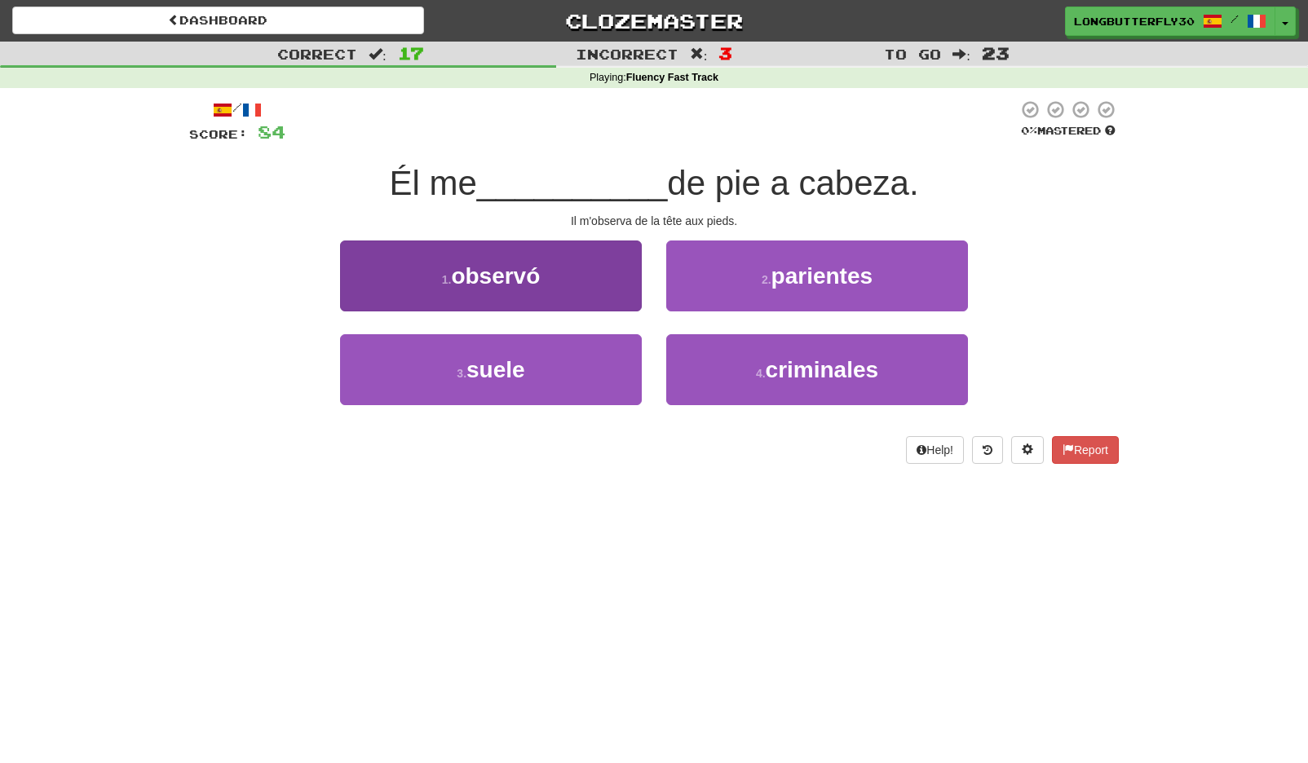
click at [598, 294] on button "1 . observó" at bounding box center [491, 276] width 302 height 71
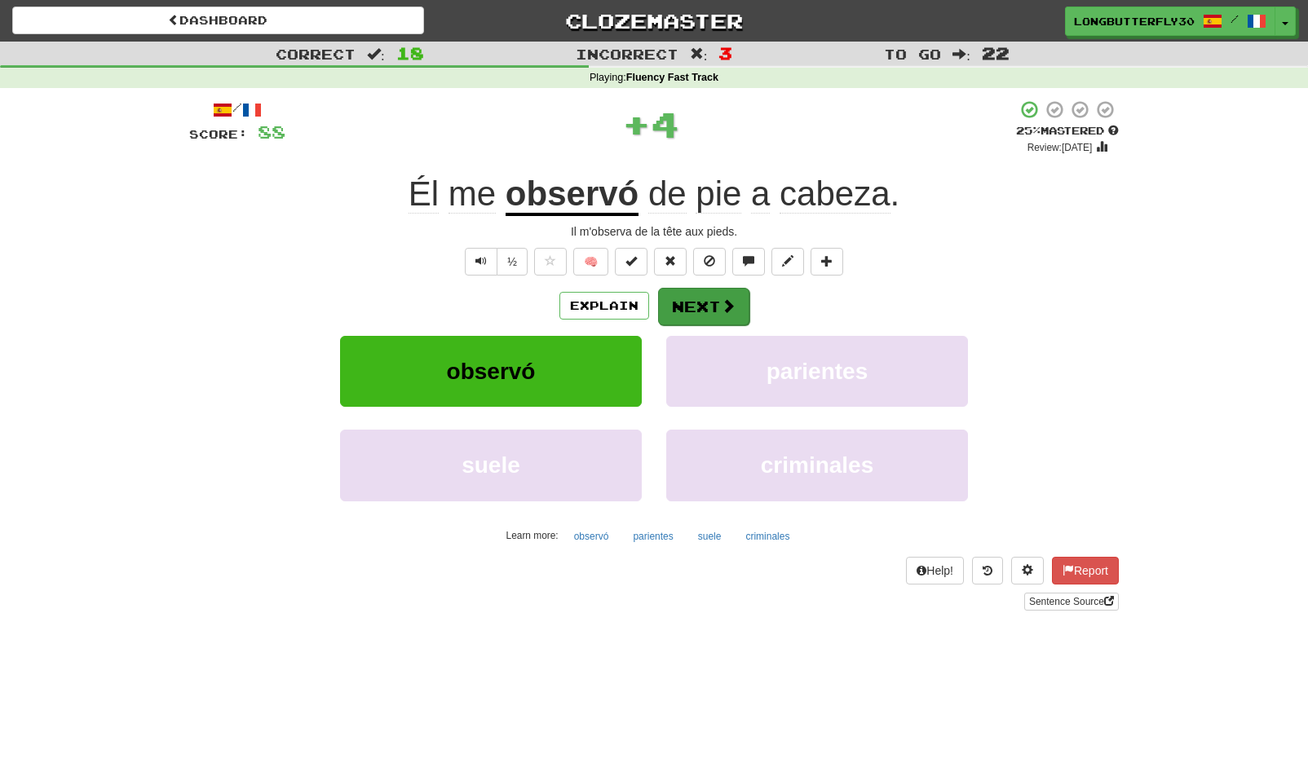
click at [709, 310] on button "Next" at bounding box center [703, 307] width 91 height 38
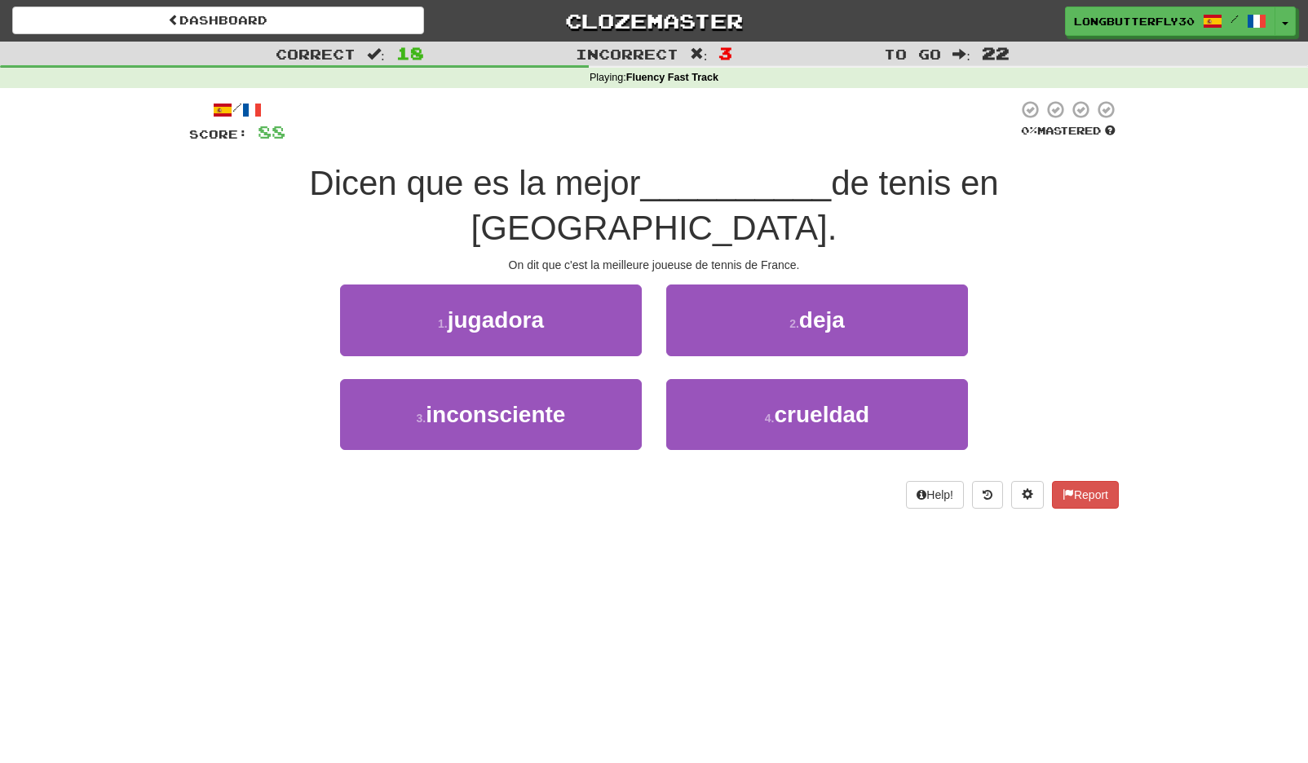
click at [582, 285] on button "1 . jugadora" at bounding box center [491, 320] width 302 height 71
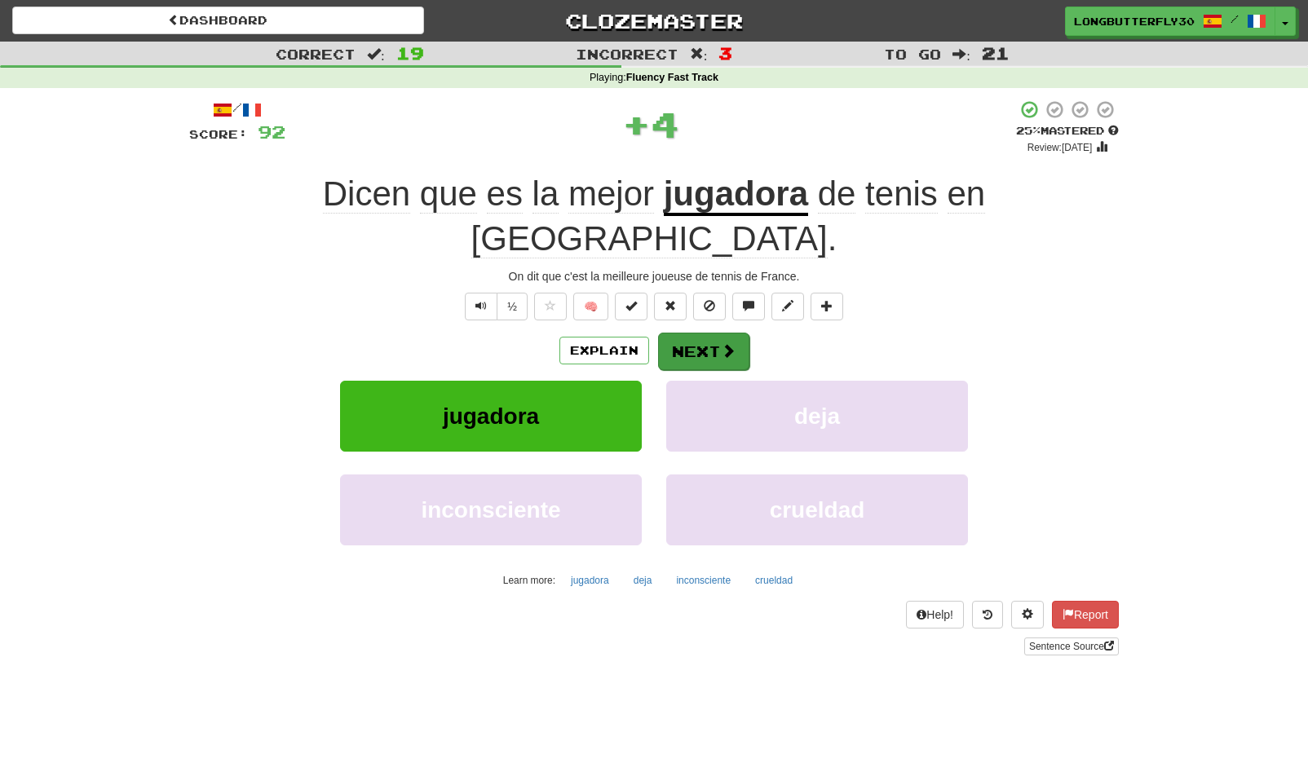
click at [689, 333] on button "Next" at bounding box center [703, 352] width 91 height 38
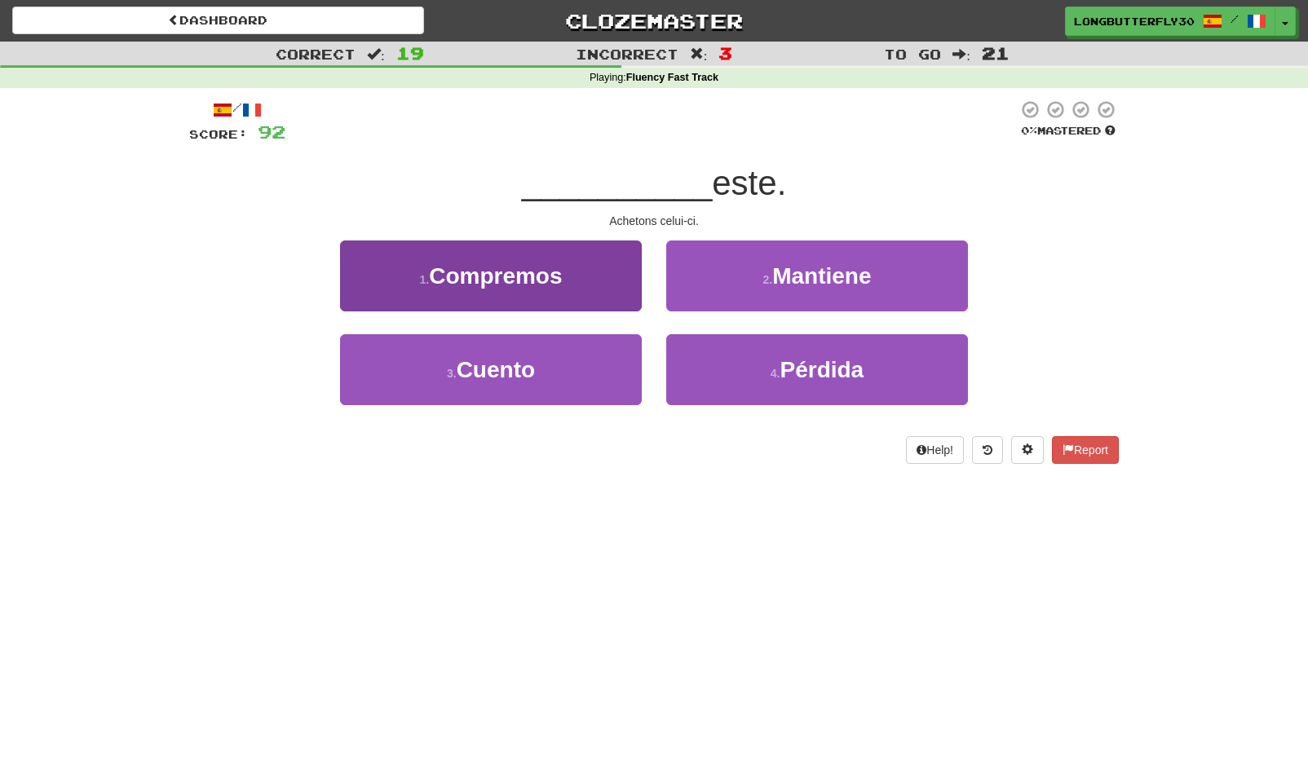
click at [600, 285] on button "1 . Compremos" at bounding box center [491, 276] width 302 height 71
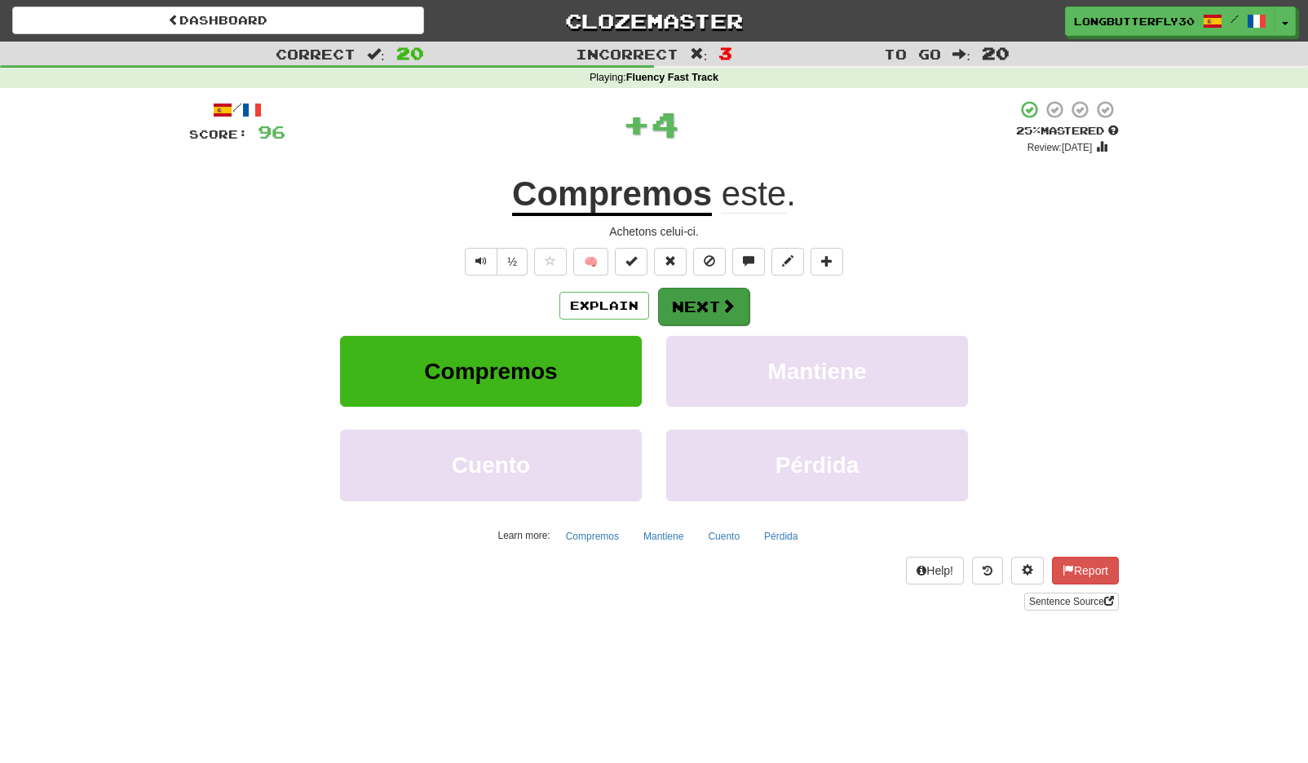
click at [709, 307] on button "Next" at bounding box center [703, 307] width 91 height 38
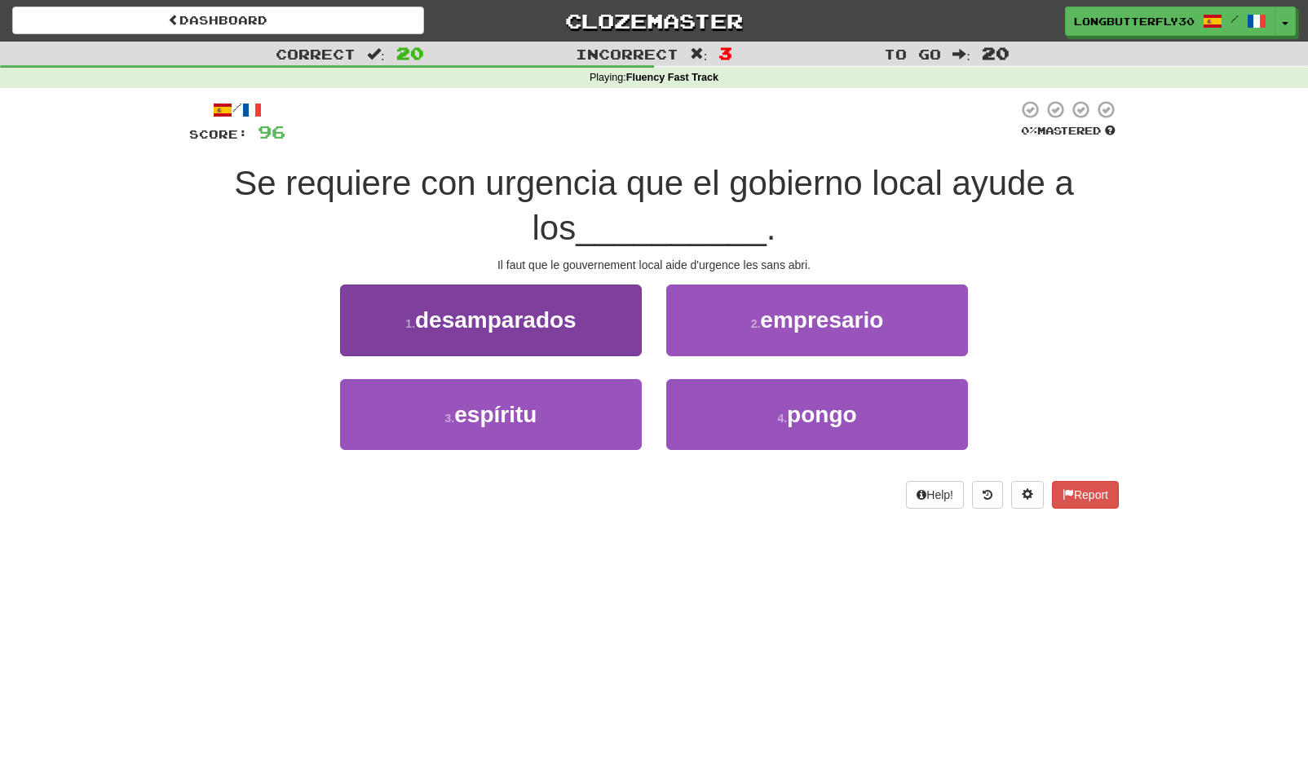
click at [577, 315] on span "desamparados" at bounding box center [495, 319] width 161 height 25
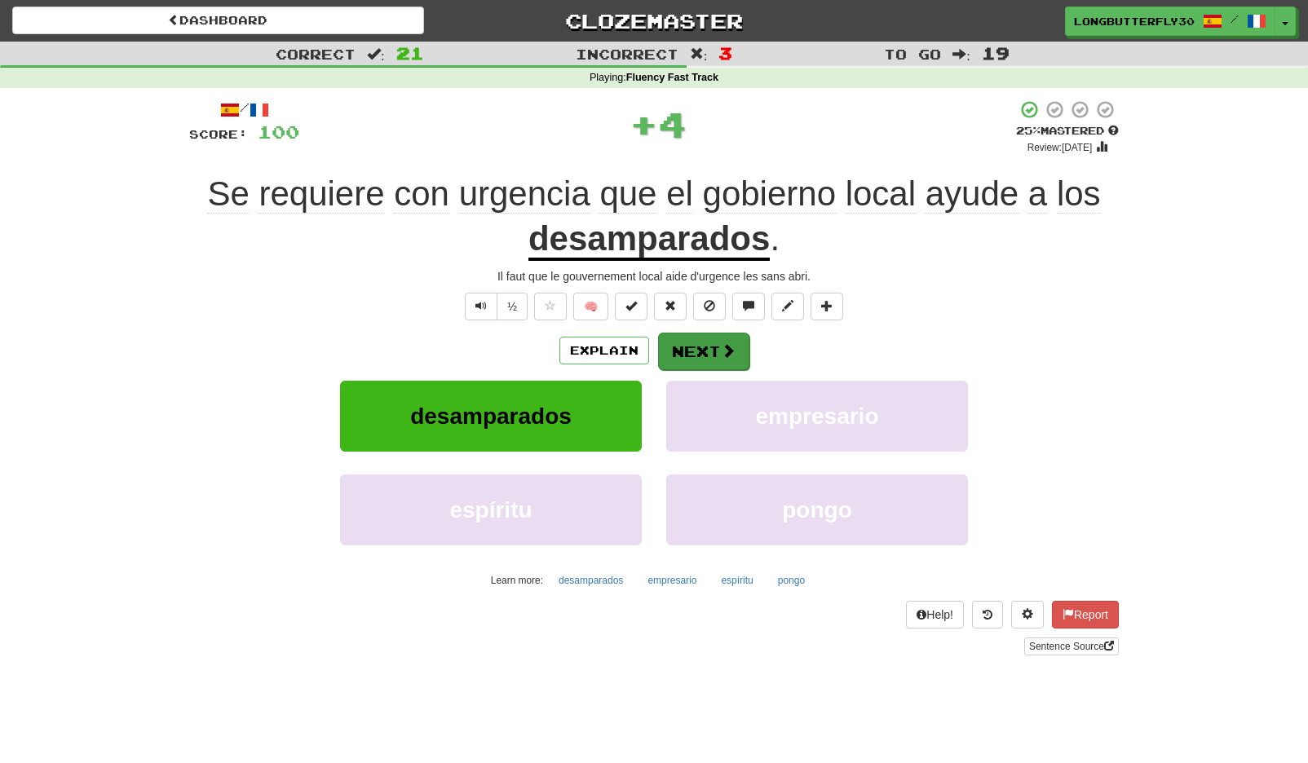
click at [685, 351] on button "Next" at bounding box center [703, 352] width 91 height 38
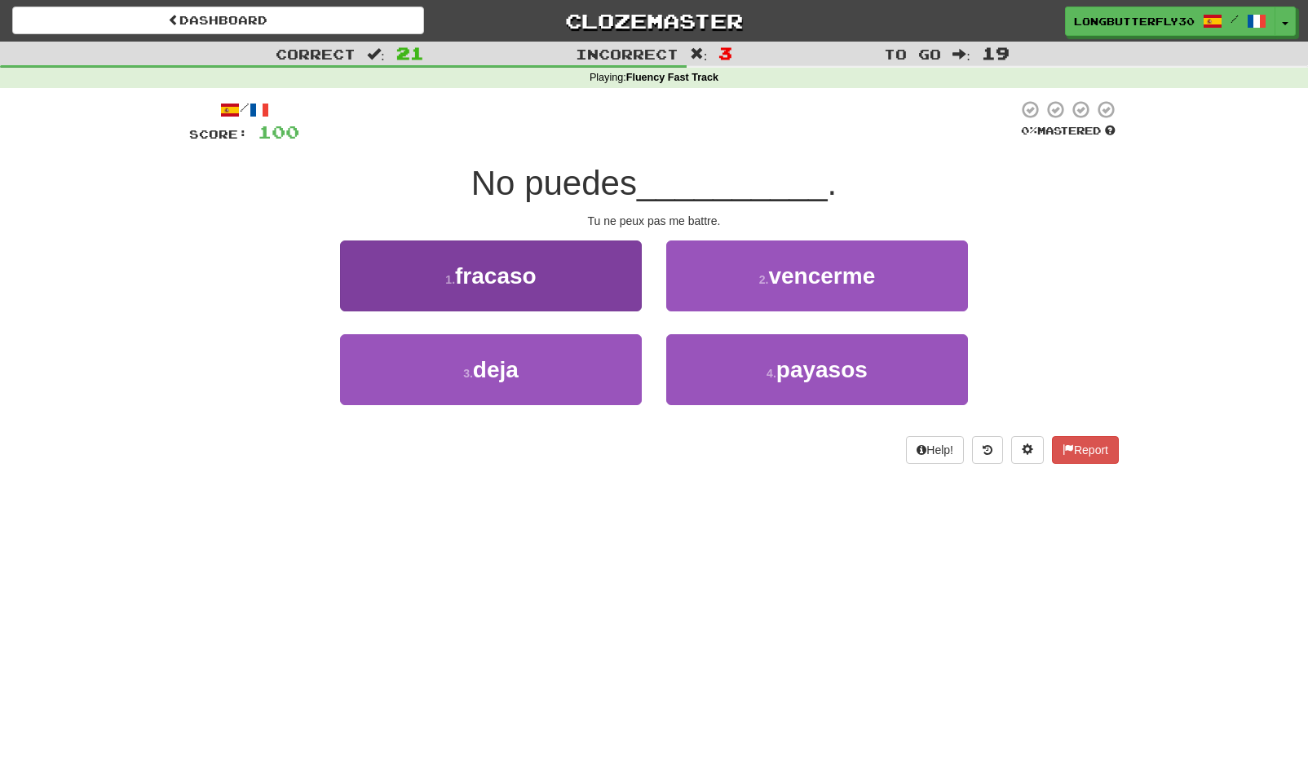
click at [623, 269] on button "1 . fracaso" at bounding box center [491, 276] width 302 height 71
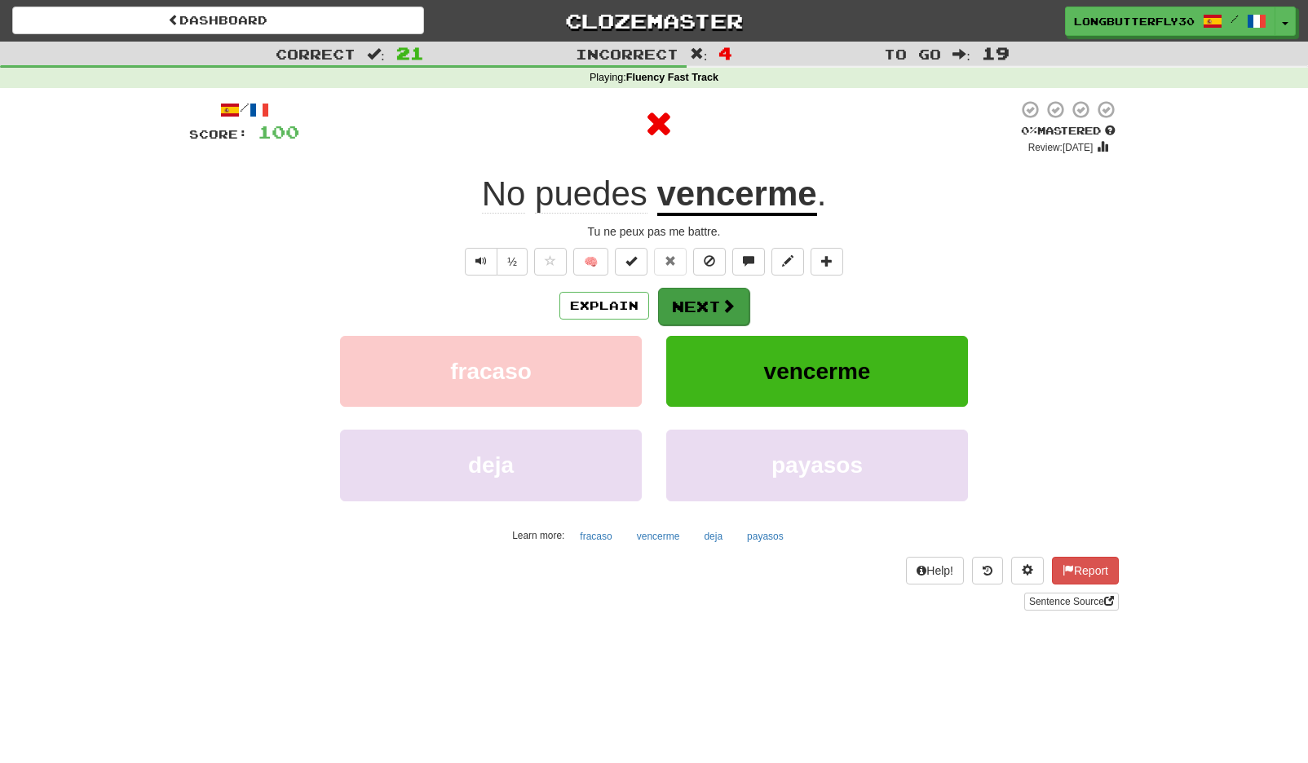
click at [721, 305] on span at bounding box center [728, 305] width 15 height 15
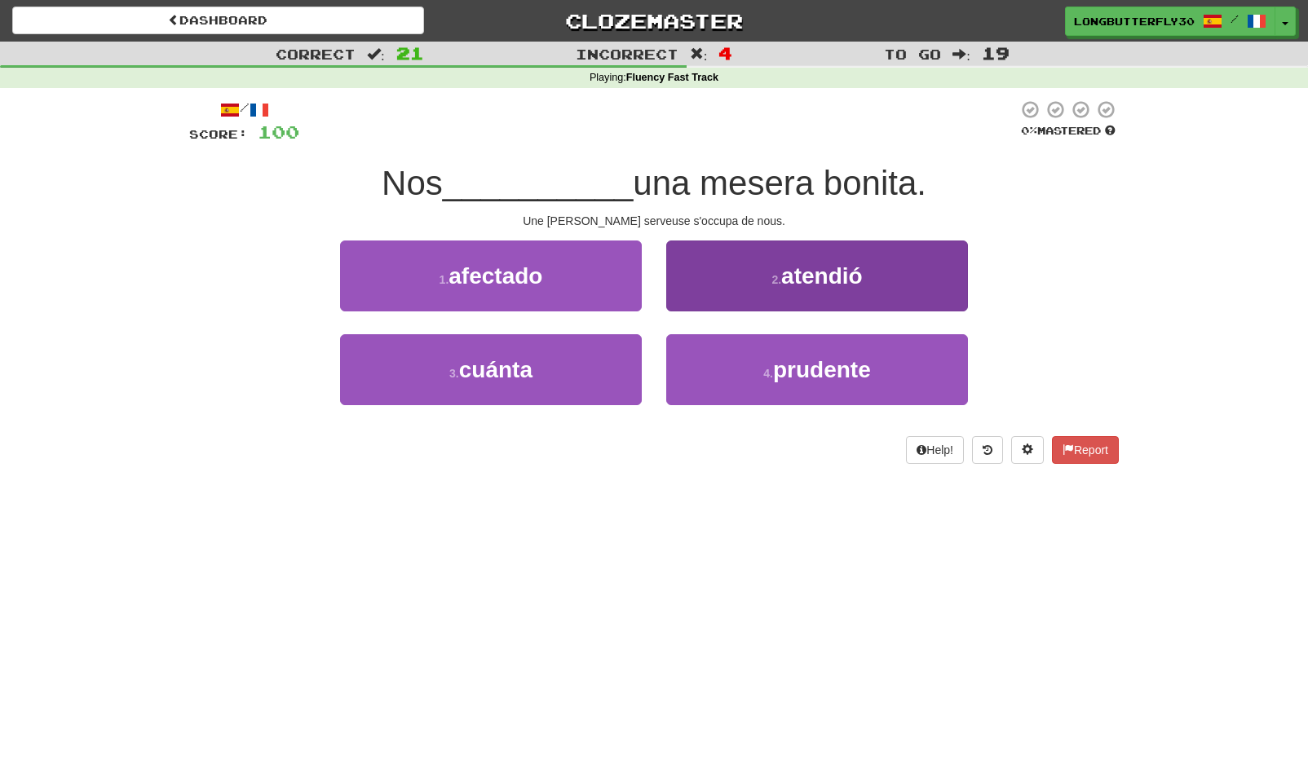
click at [794, 292] on button "2 . atendió" at bounding box center [817, 276] width 302 height 71
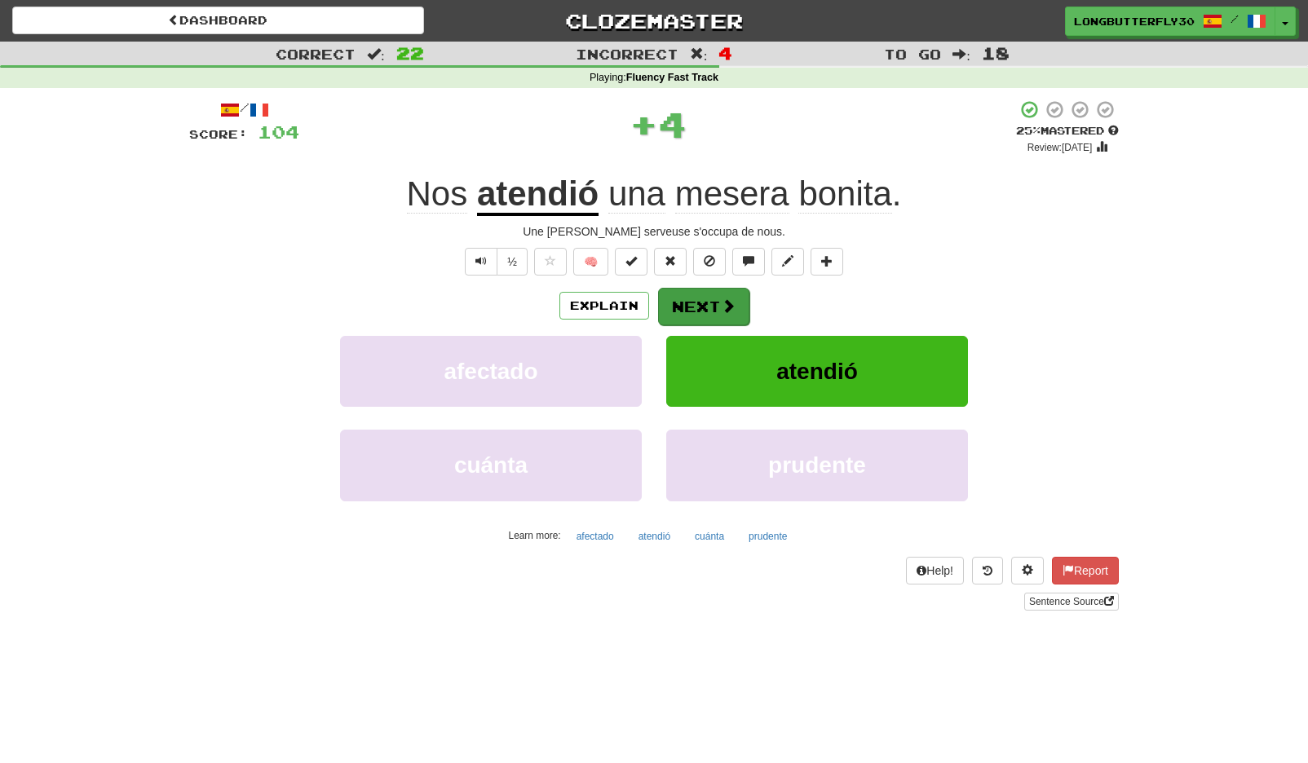
click at [704, 303] on button "Next" at bounding box center [703, 307] width 91 height 38
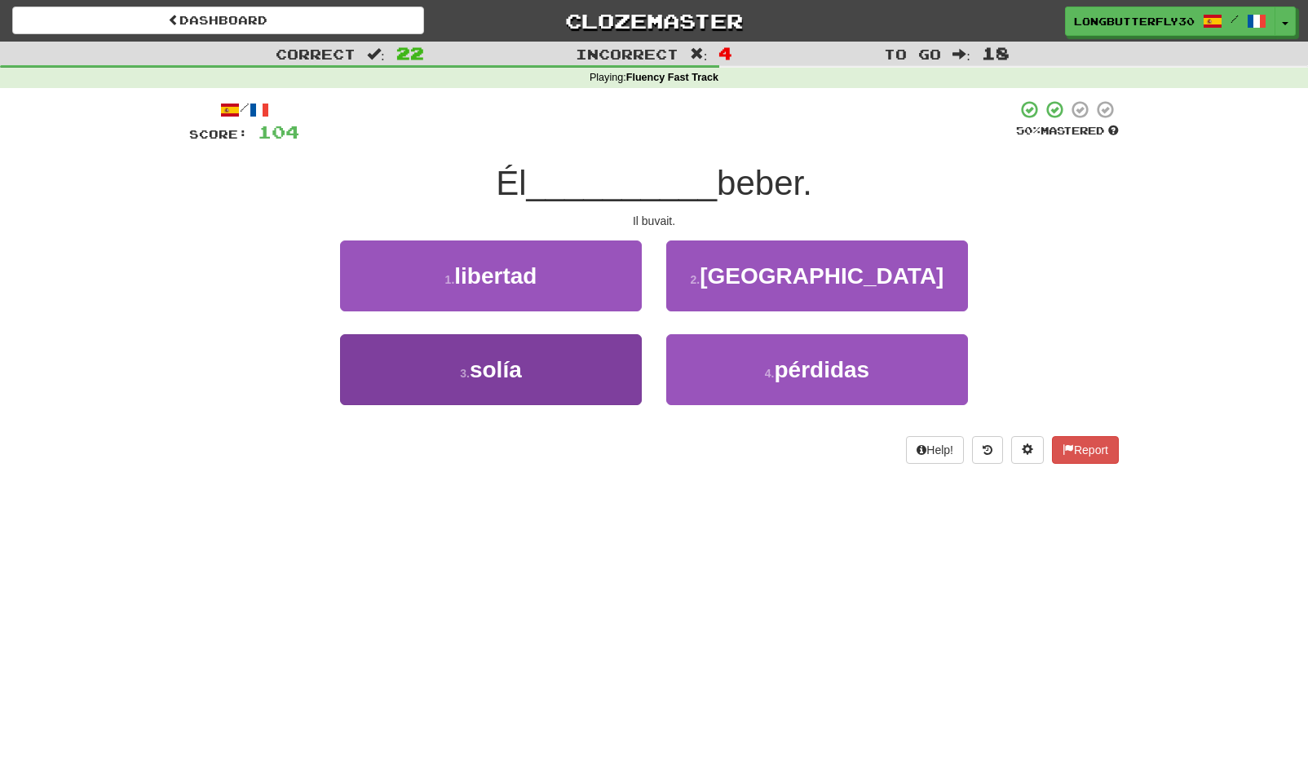
click at [608, 347] on button "3 . solía" at bounding box center [491, 369] width 302 height 71
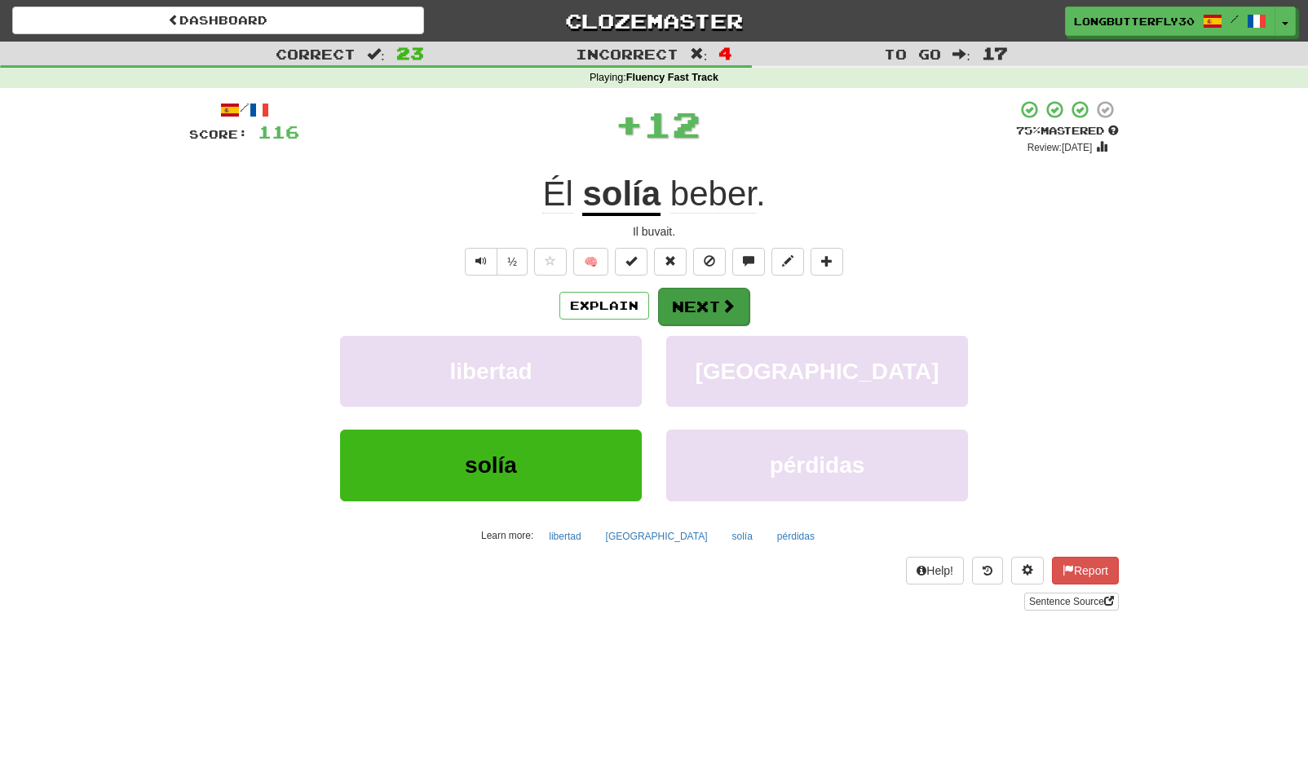
click at [691, 309] on button "Next" at bounding box center [703, 307] width 91 height 38
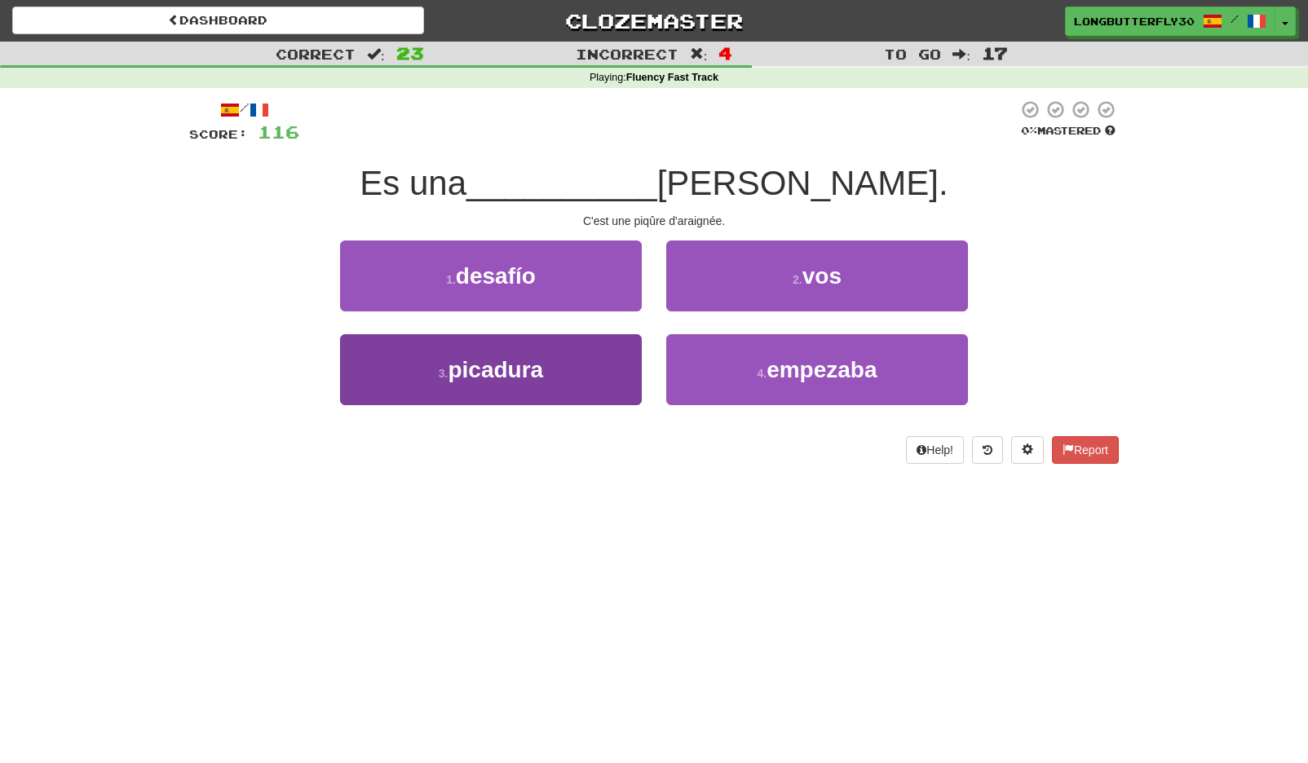
click at [546, 372] on button "3 . picadura" at bounding box center [491, 369] width 302 height 71
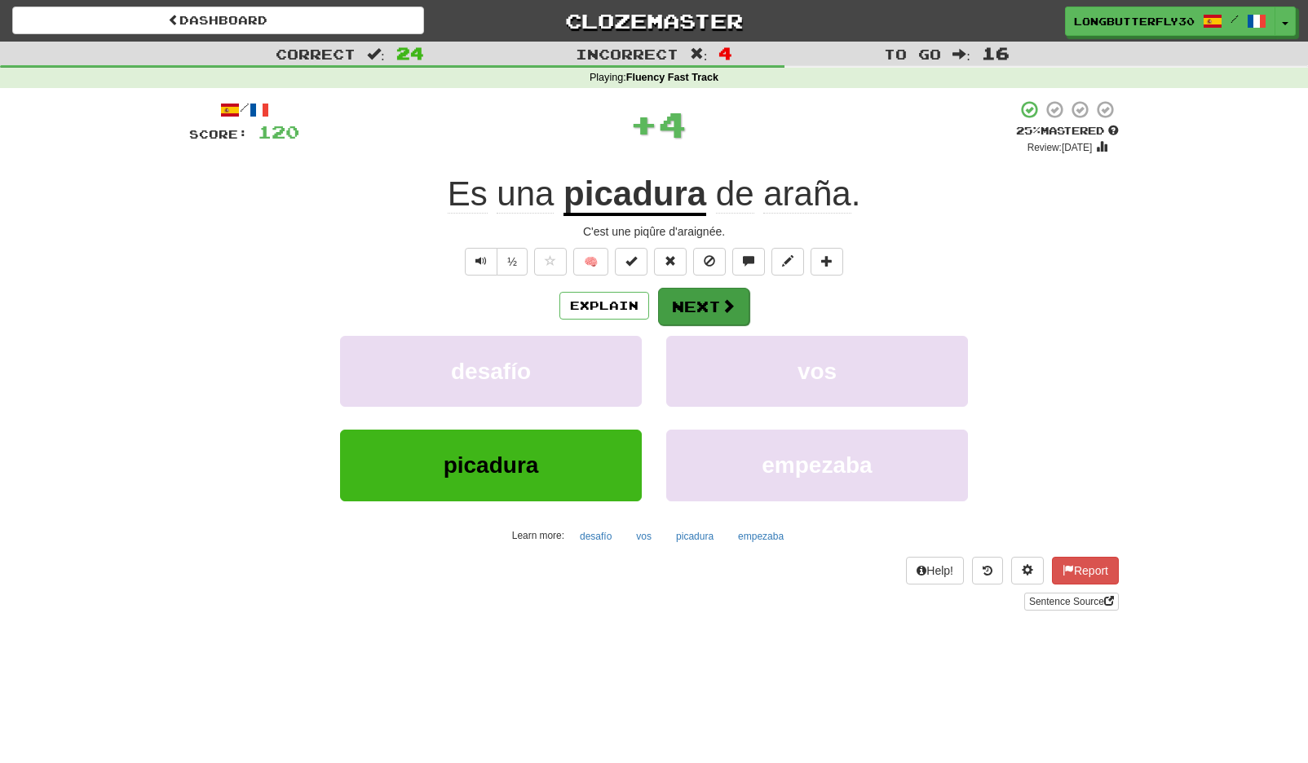
click at [705, 312] on button "Next" at bounding box center [703, 307] width 91 height 38
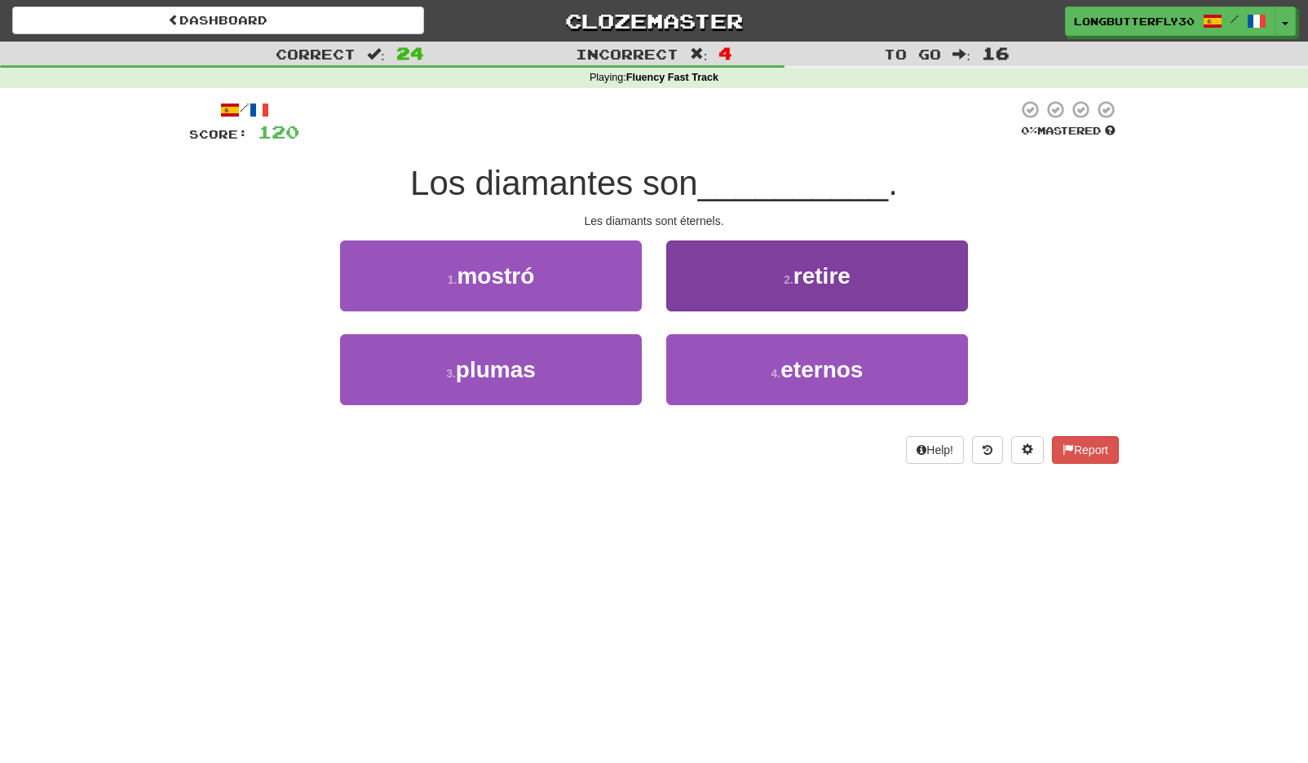
click at [730, 383] on button "4 . eternos" at bounding box center [817, 369] width 302 height 71
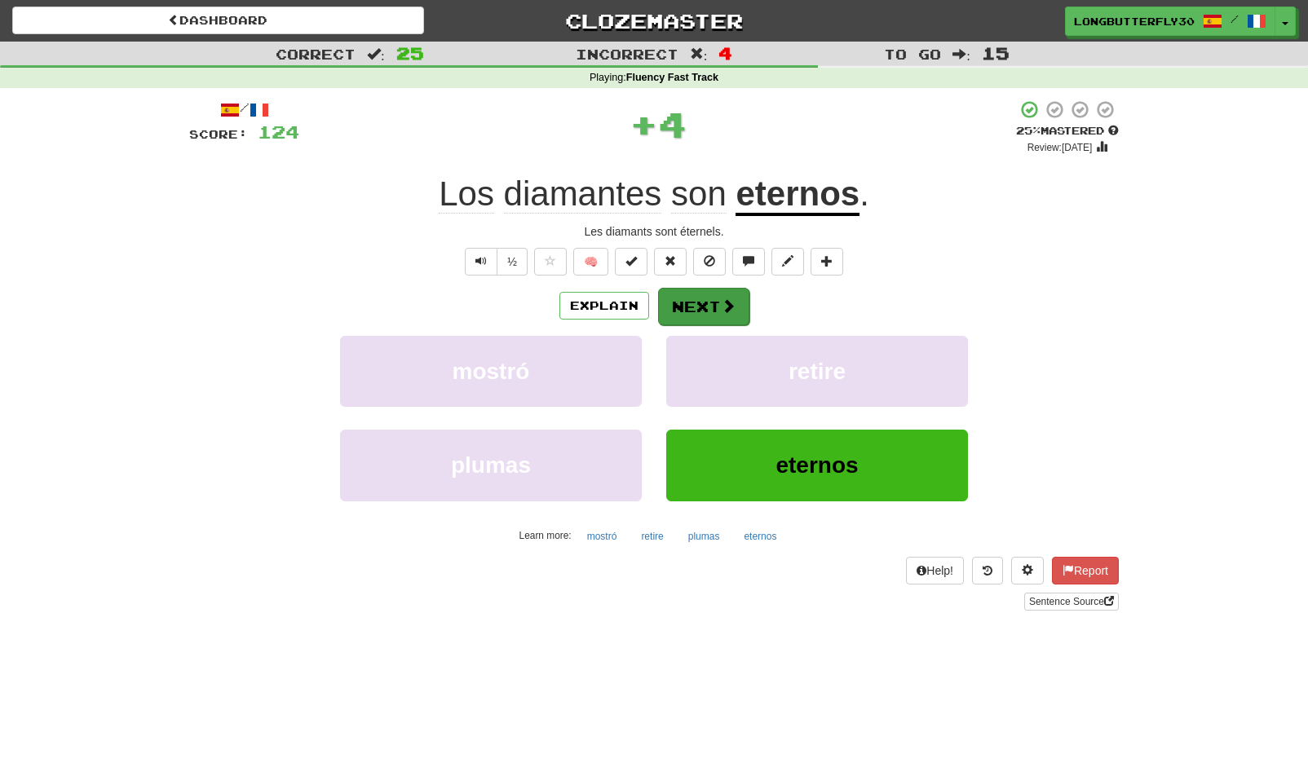
click at [707, 308] on button "Next" at bounding box center [703, 307] width 91 height 38
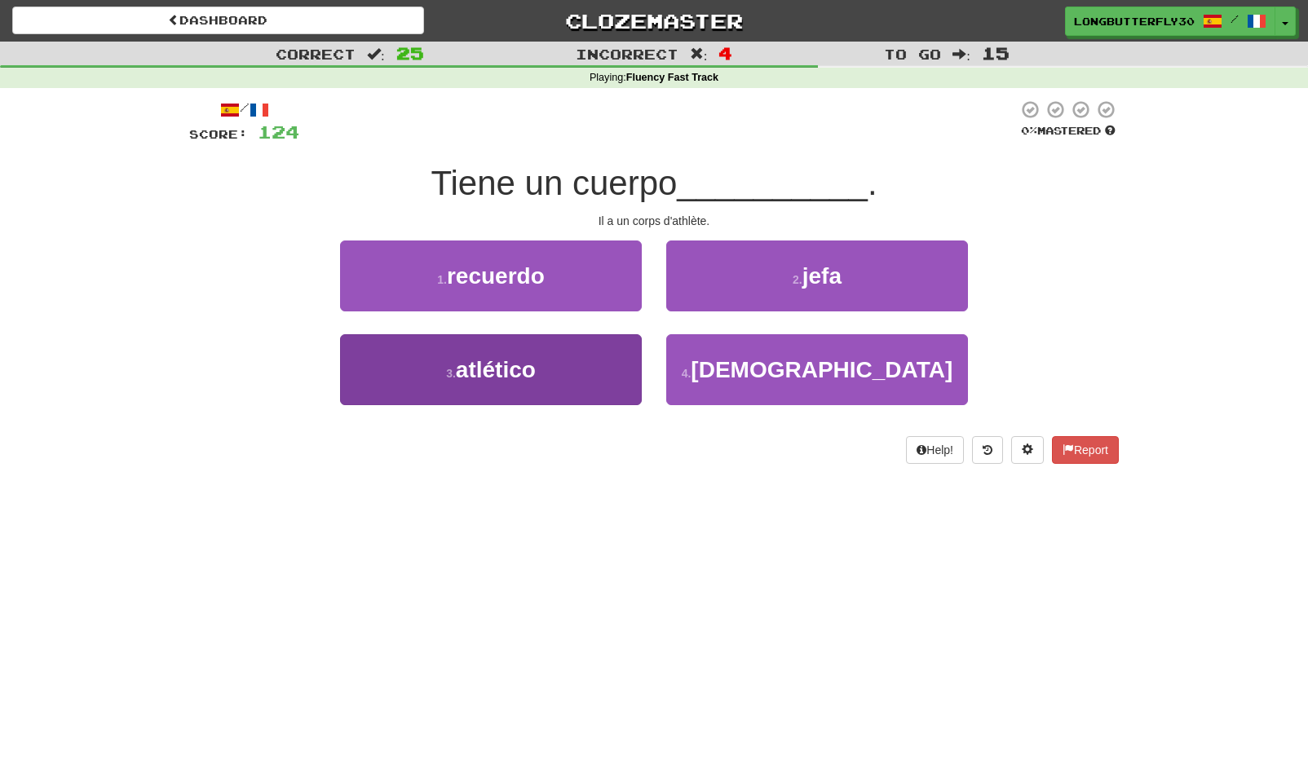
click at [535, 370] on span "atlético" at bounding box center [496, 369] width 80 height 25
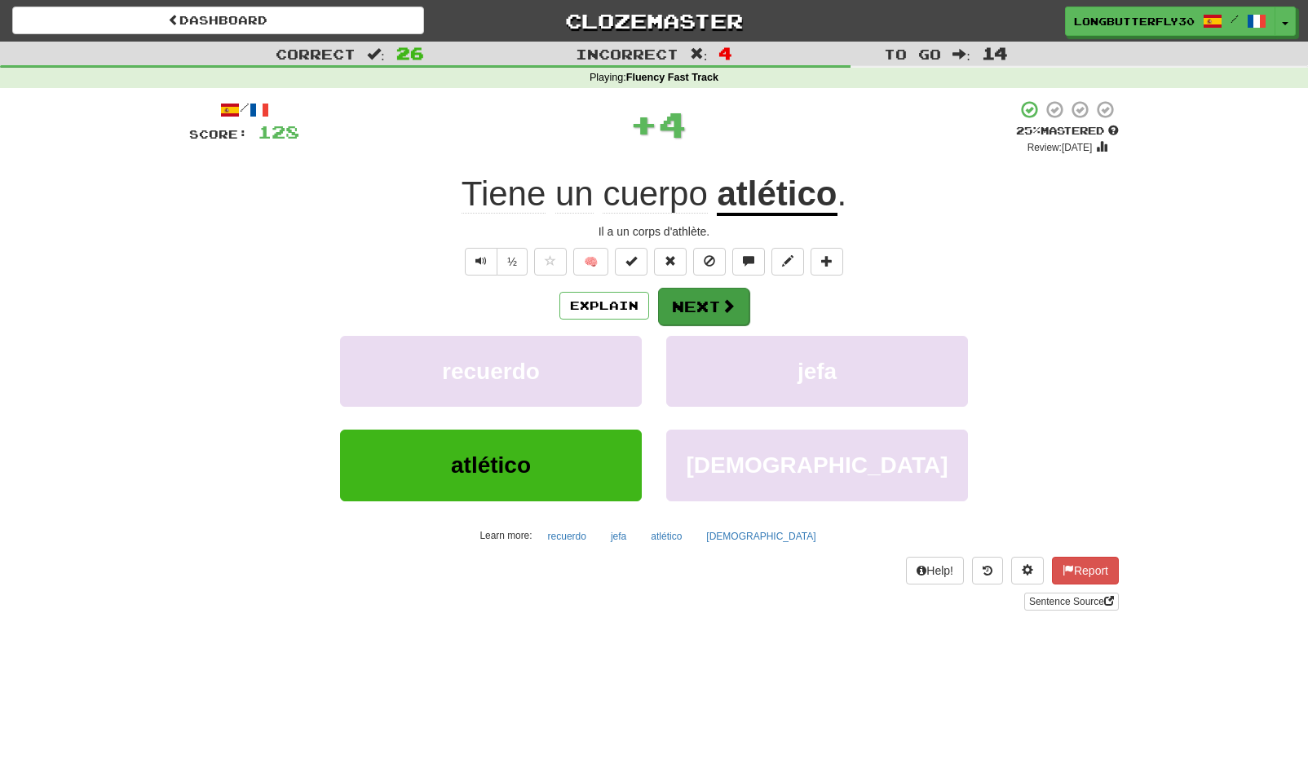
click at [710, 311] on button "Next" at bounding box center [703, 307] width 91 height 38
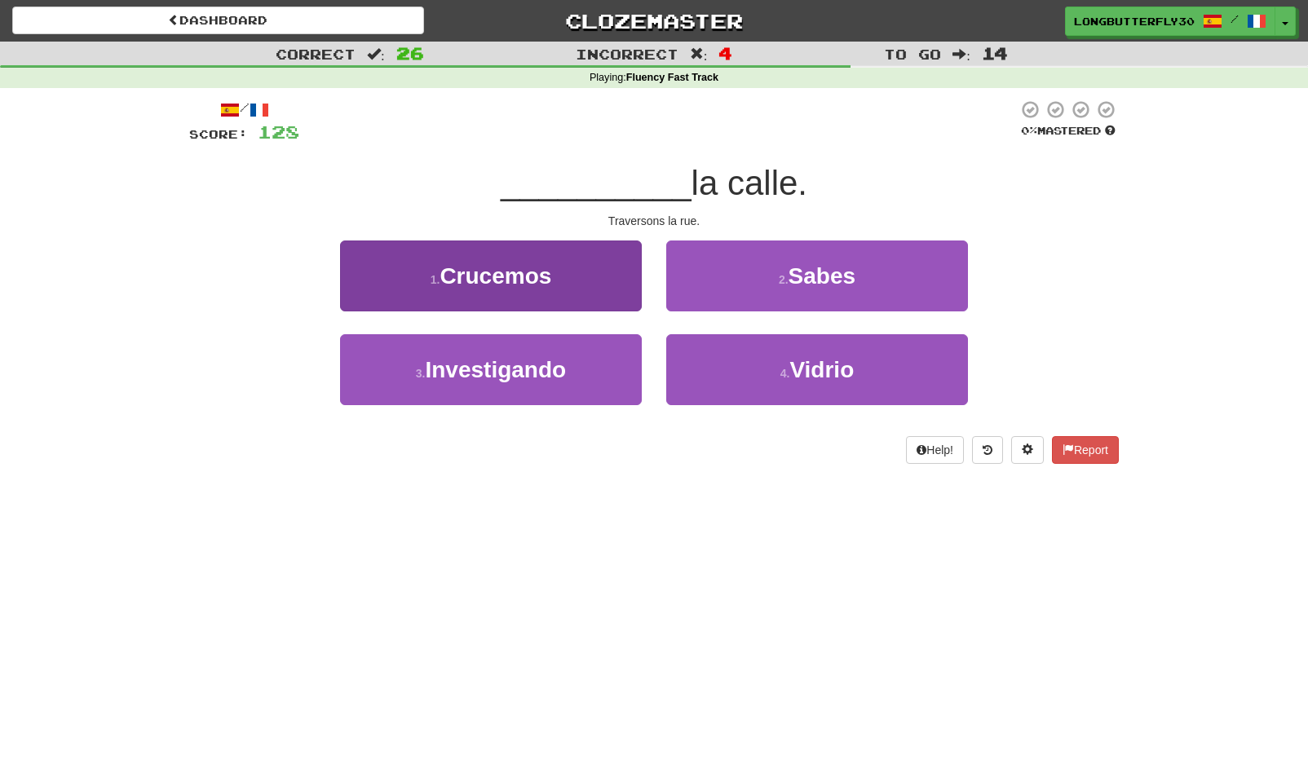
click at [579, 272] on button "1 . Crucemos" at bounding box center [491, 276] width 302 height 71
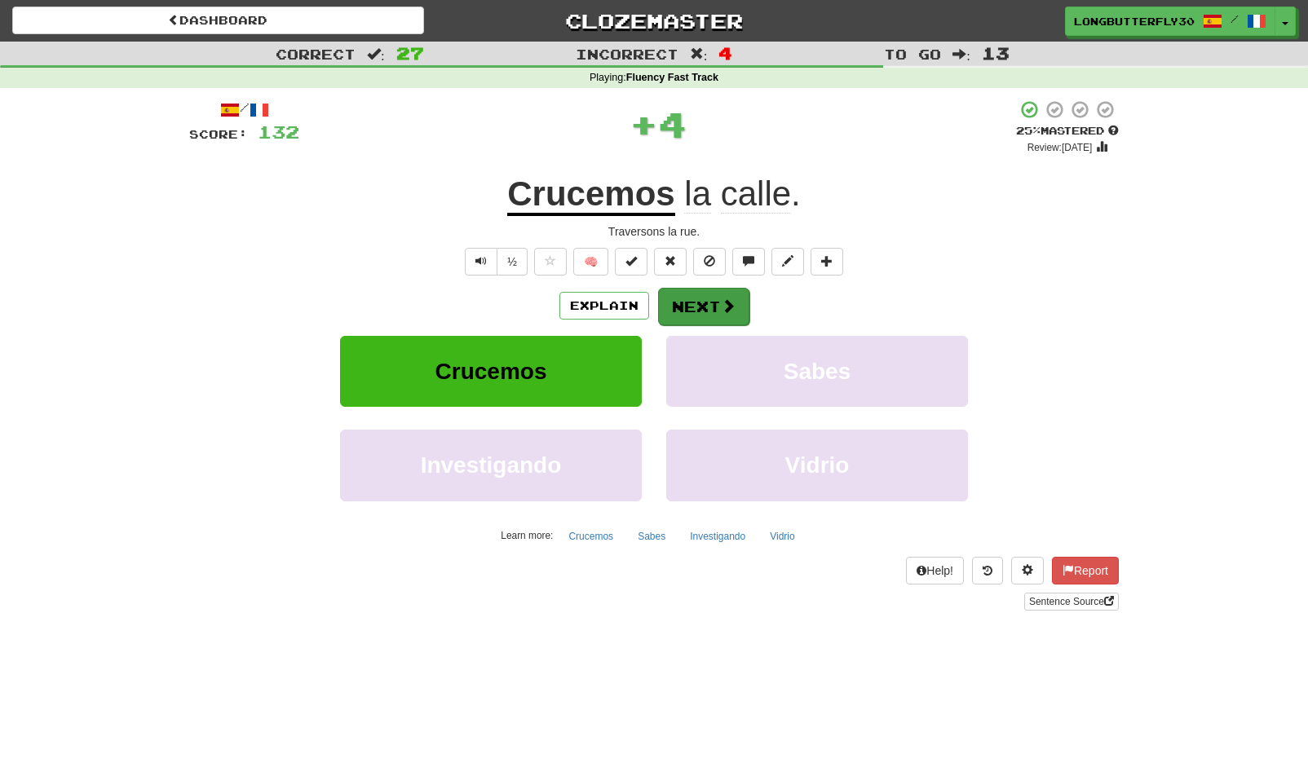
click at [712, 299] on button "Next" at bounding box center [703, 307] width 91 height 38
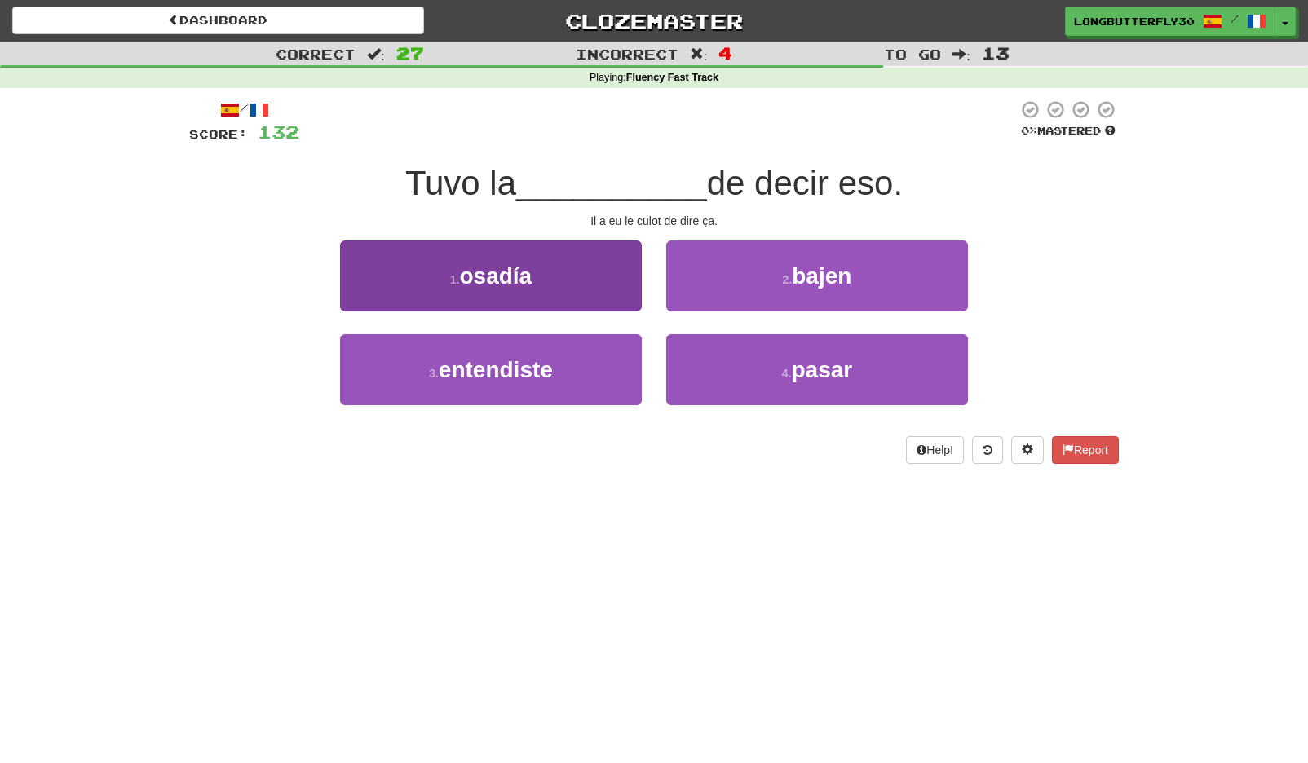
click at [587, 269] on button "1 . osadía" at bounding box center [491, 276] width 302 height 71
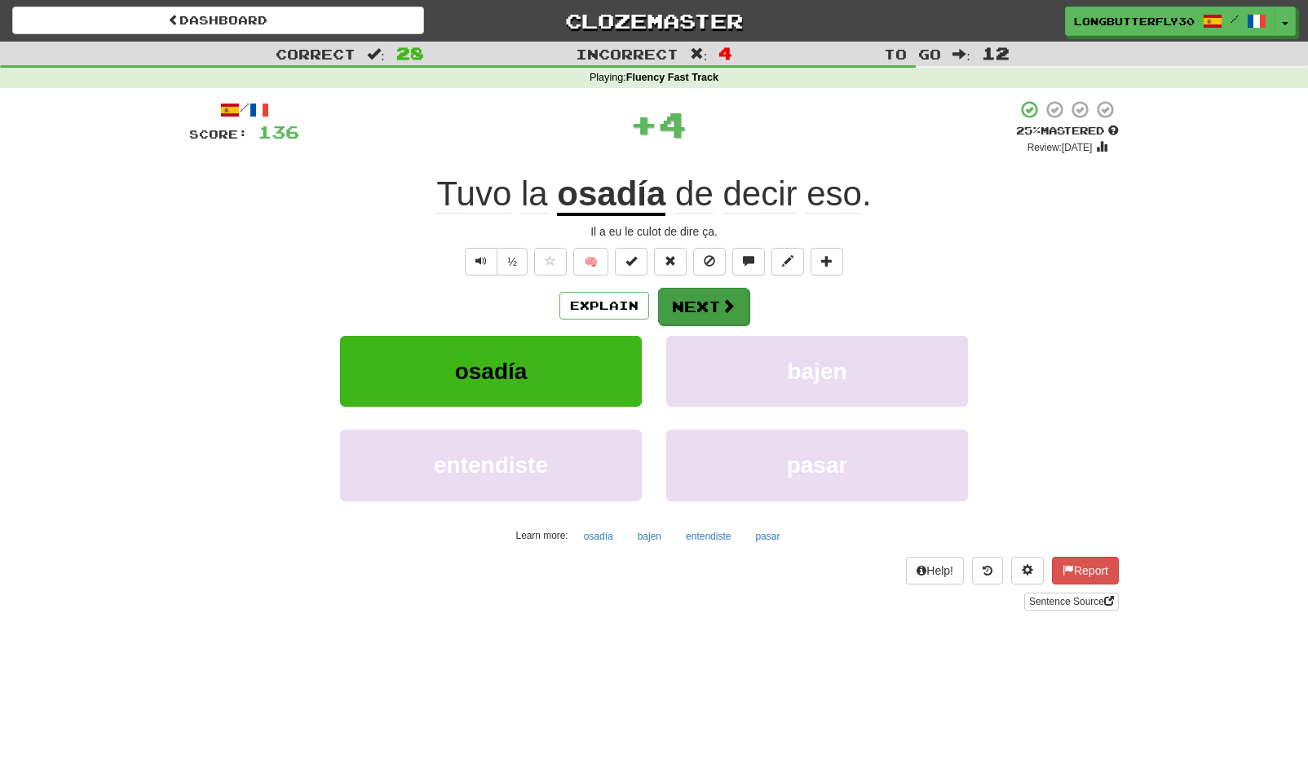
click at [723, 307] on span at bounding box center [728, 305] width 15 height 15
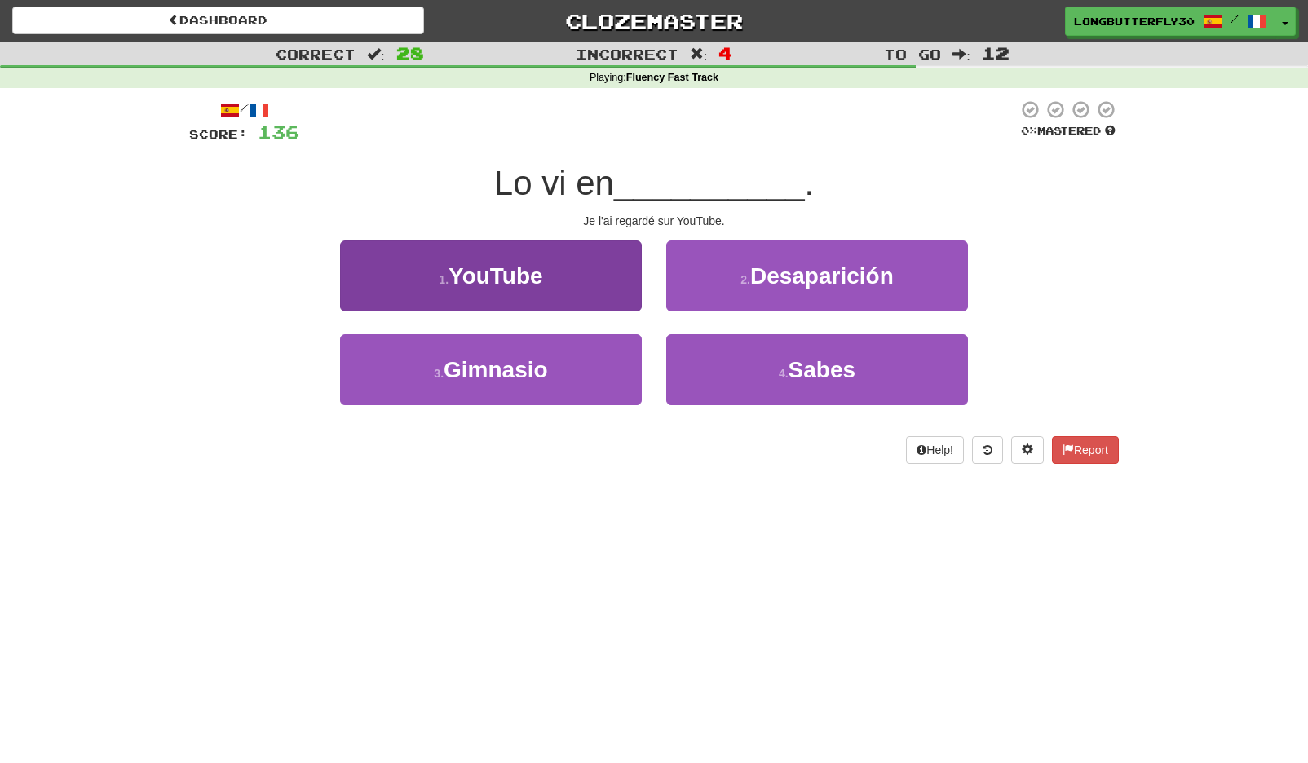
click at [570, 291] on button "1 . YouTube" at bounding box center [491, 276] width 302 height 71
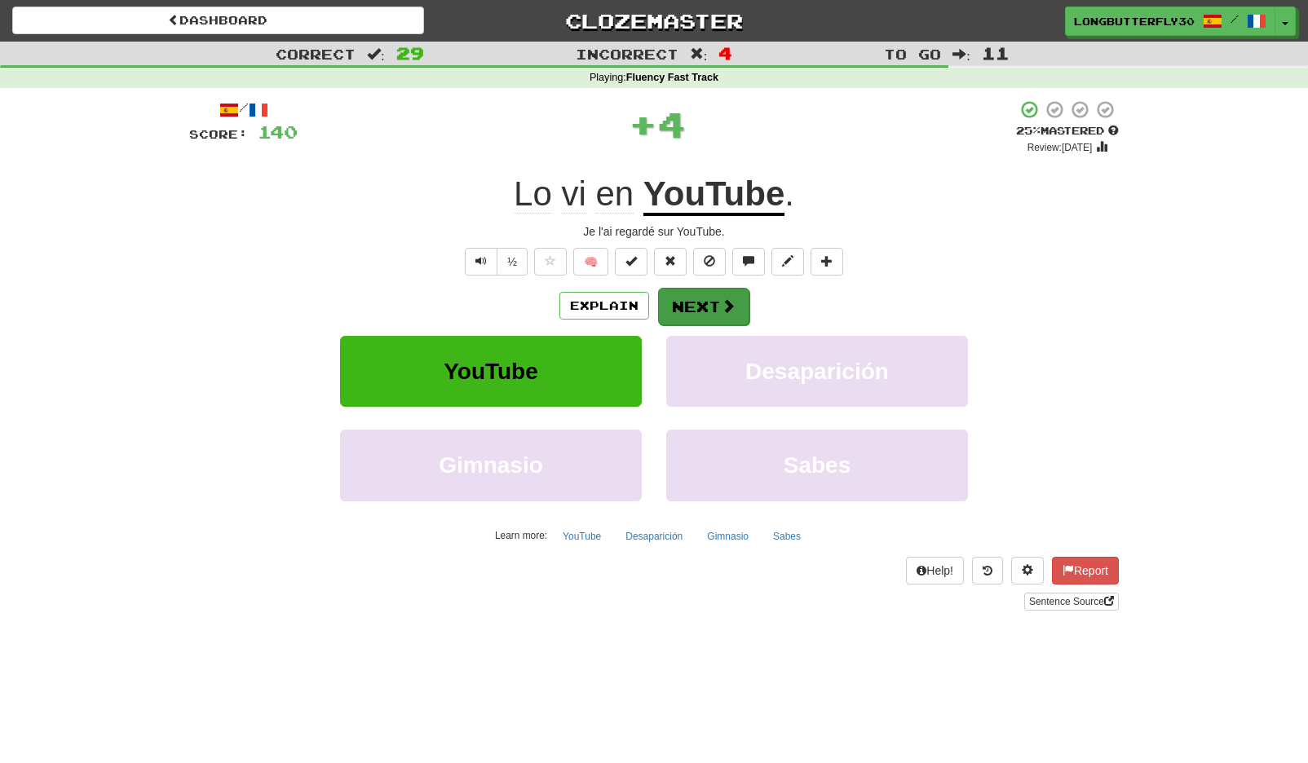
click at [718, 294] on button "Next" at bounding box center [703, 307] width 91 height 38
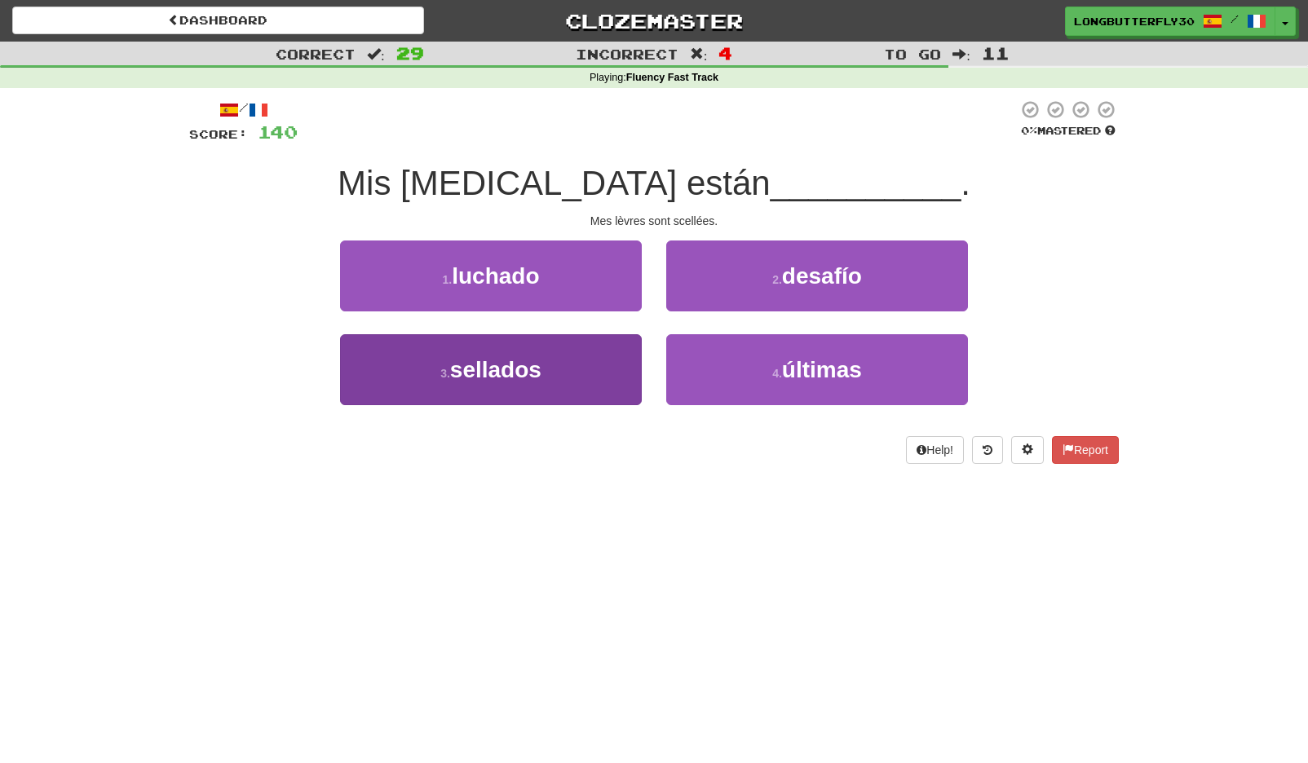
click at [539, 357] on span "sellados" at bounding box center [495, 369] width 91 height 25
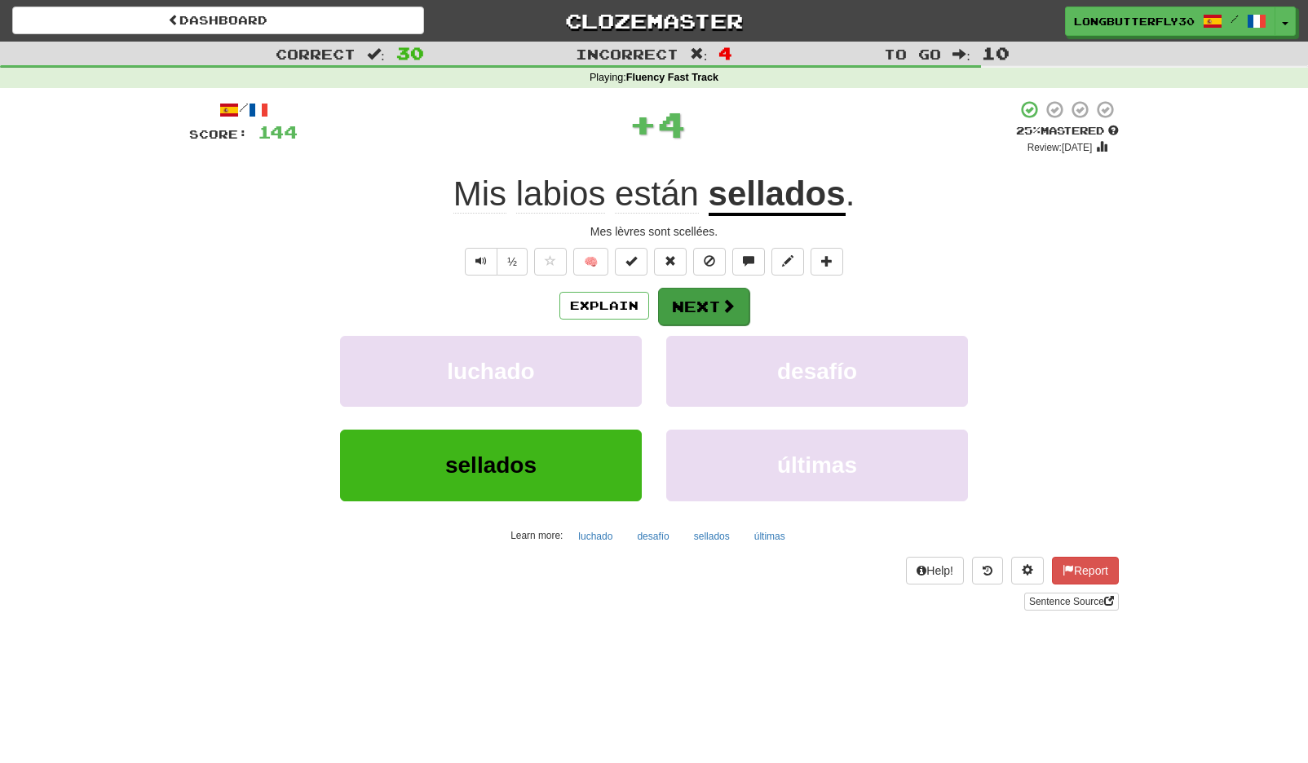
click at [728, 298] on span at bounding box center [728, 305] width 15 height 15
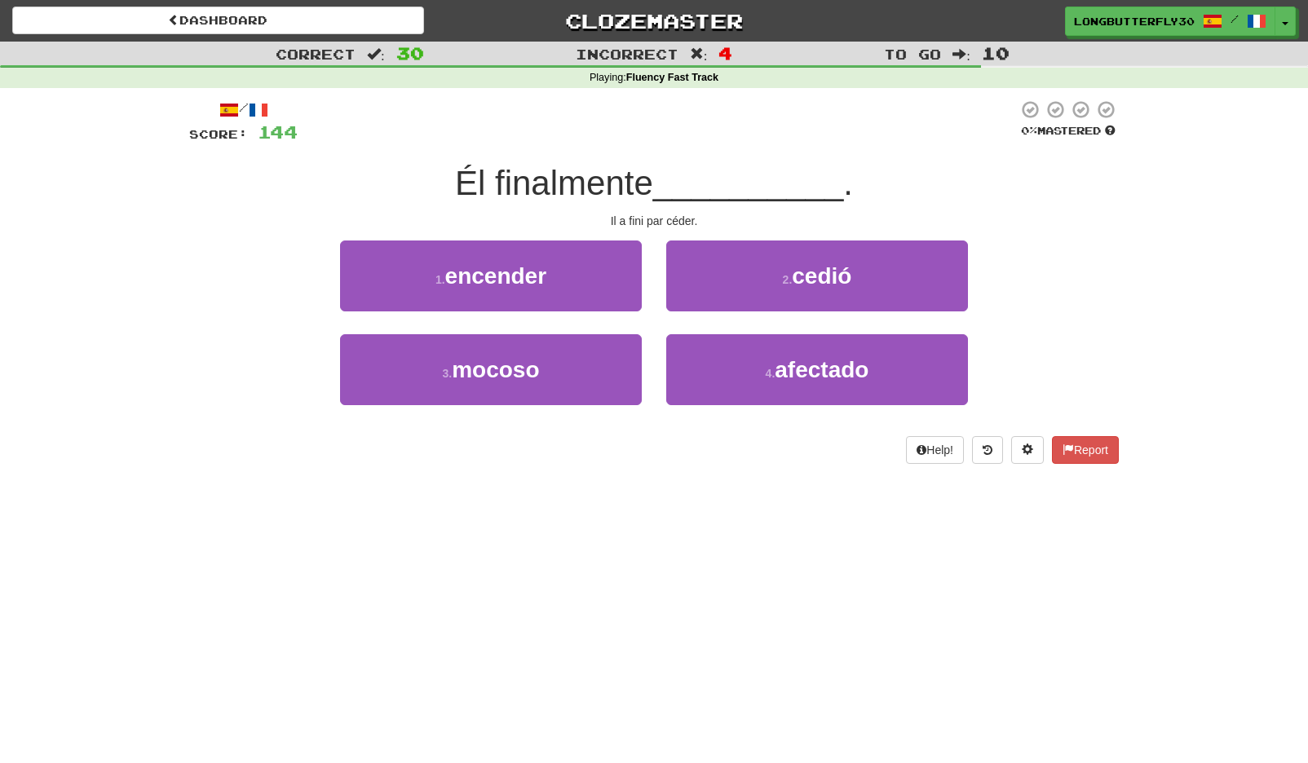
click at [822, 277] on span "cedió" at bounding box center [822, 275] width 60 height 25
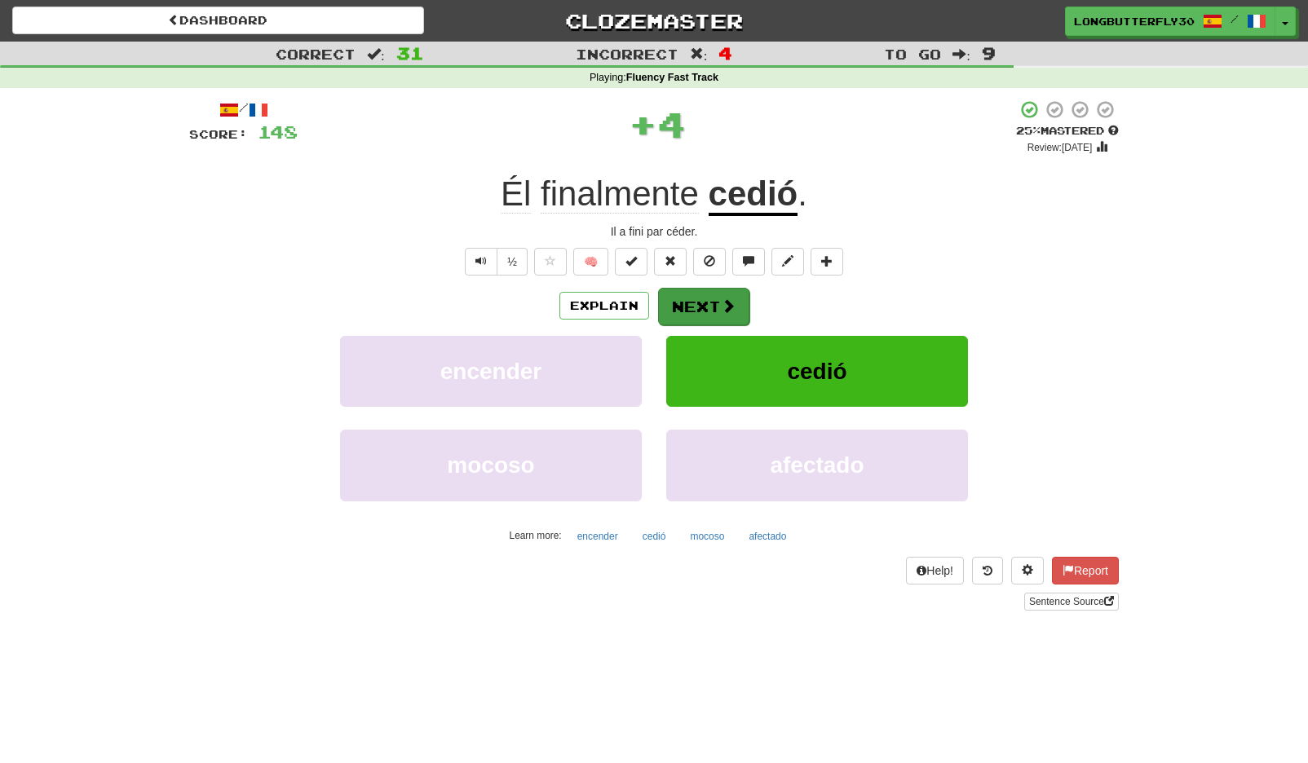
click at [717, 294] on button "Next" at bounding box center [703, 307] width 91 height 38
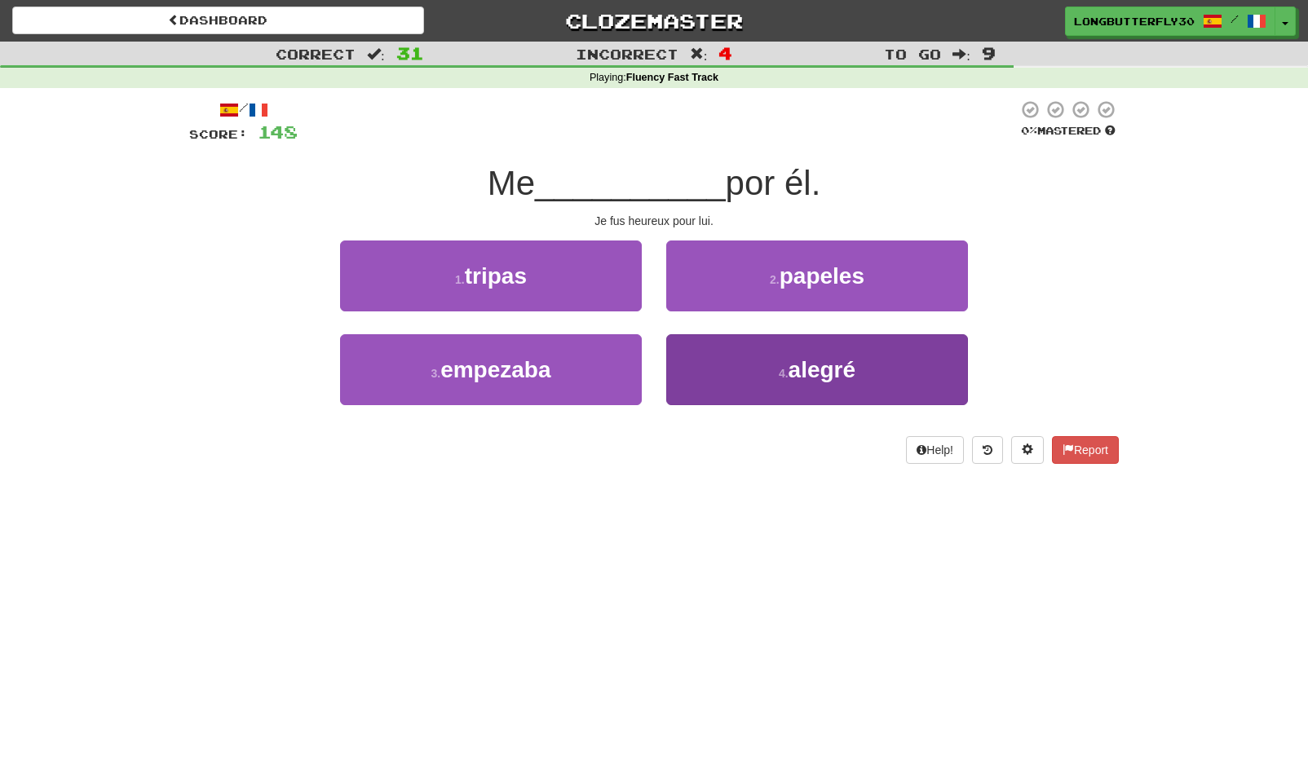
click at [729, 363] on button "4 . alegré" at bounding box center [817, 369] width 302 height 71
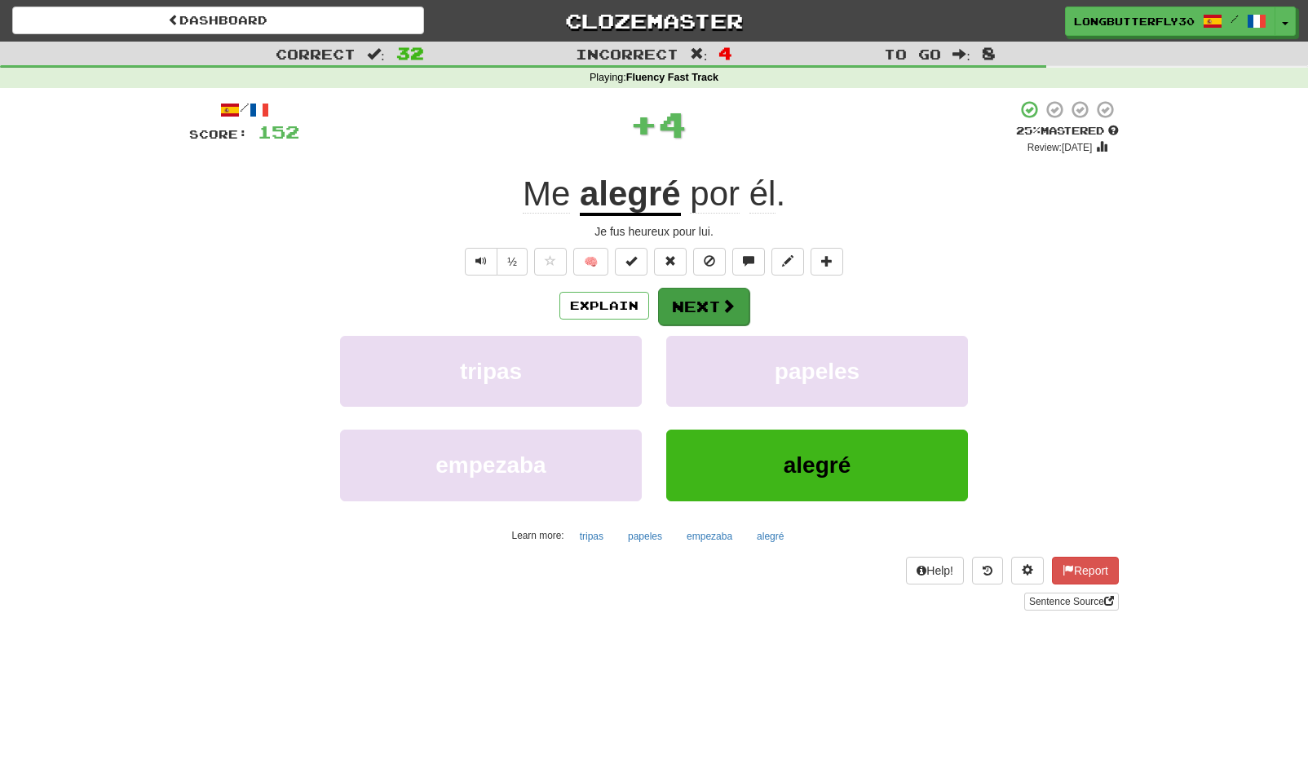
click at [715, 300] on button "Next" at bounding box center [703, 307] width 91 height 38
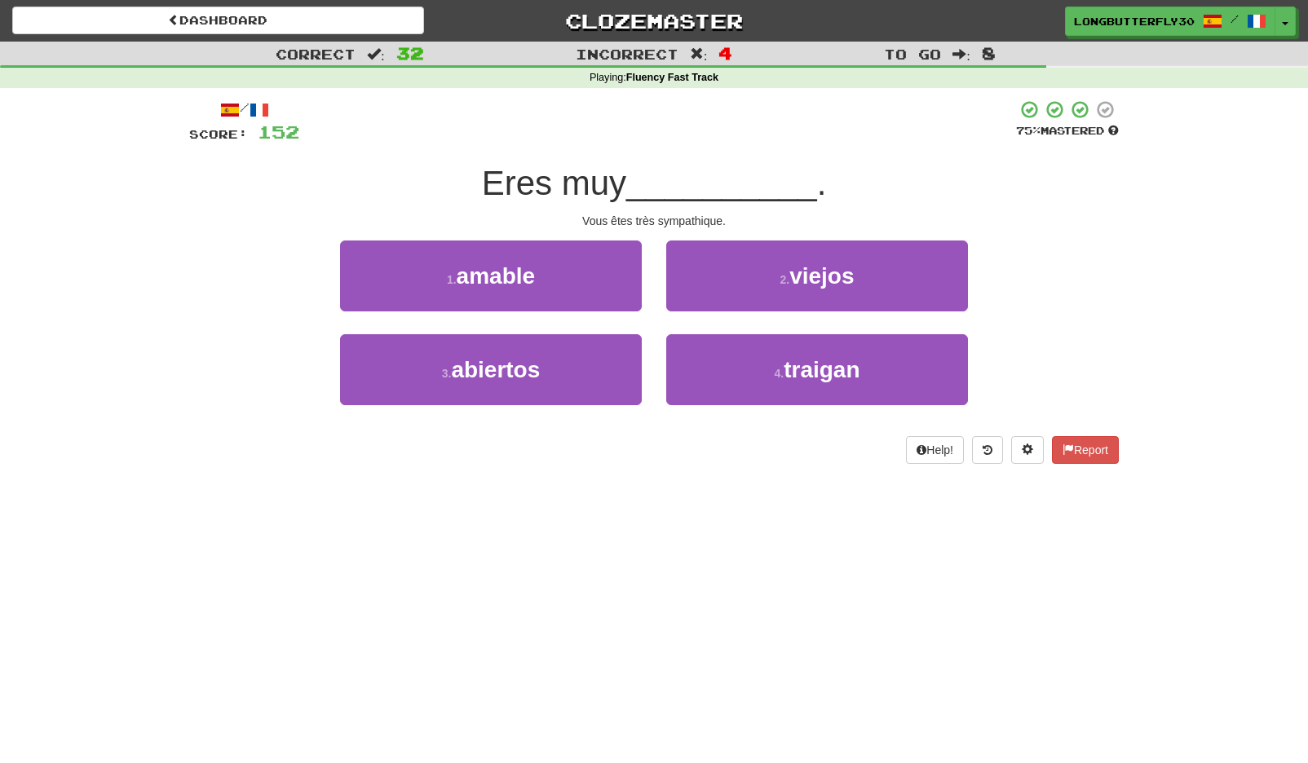
click at [630, 276] on button "1 . amable" at bounding box center [491, 276] width 302 height 71
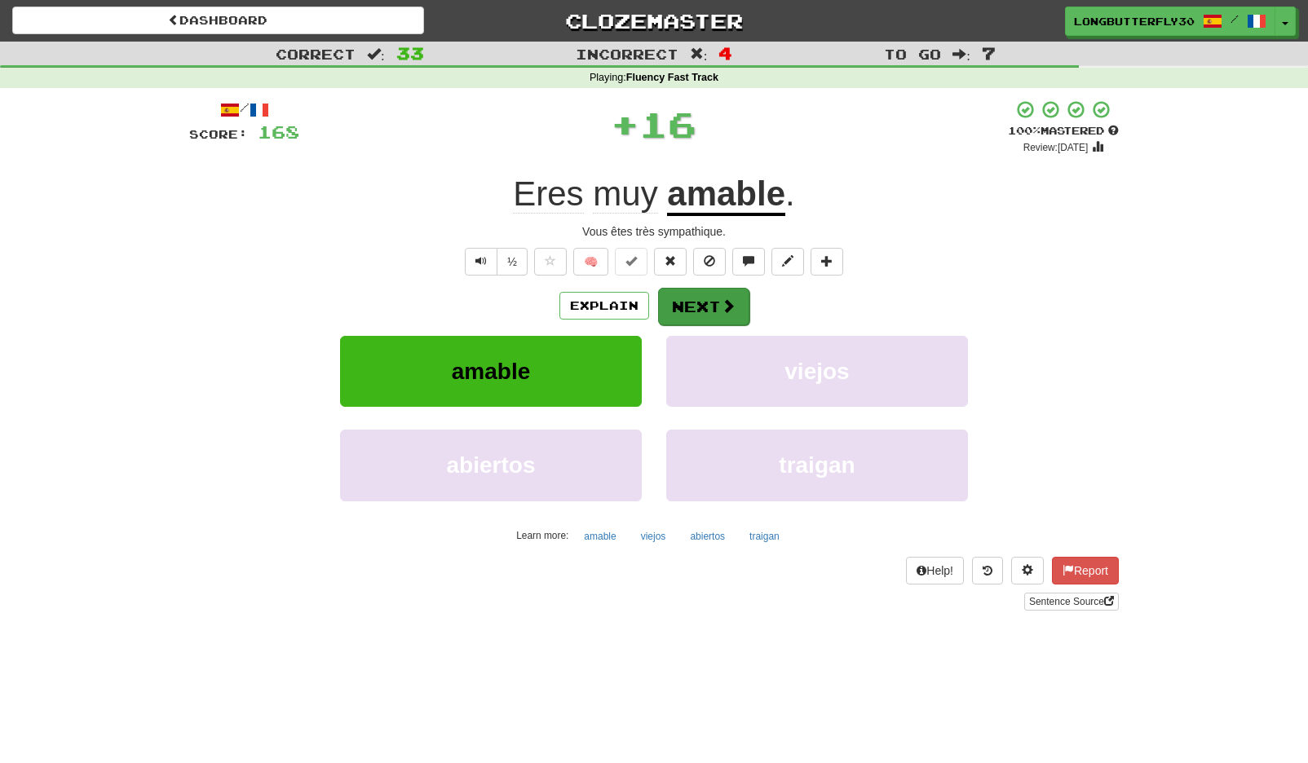
click at [706, 288] on button "Next" at bounding box center [703, 307] width 91 height 38
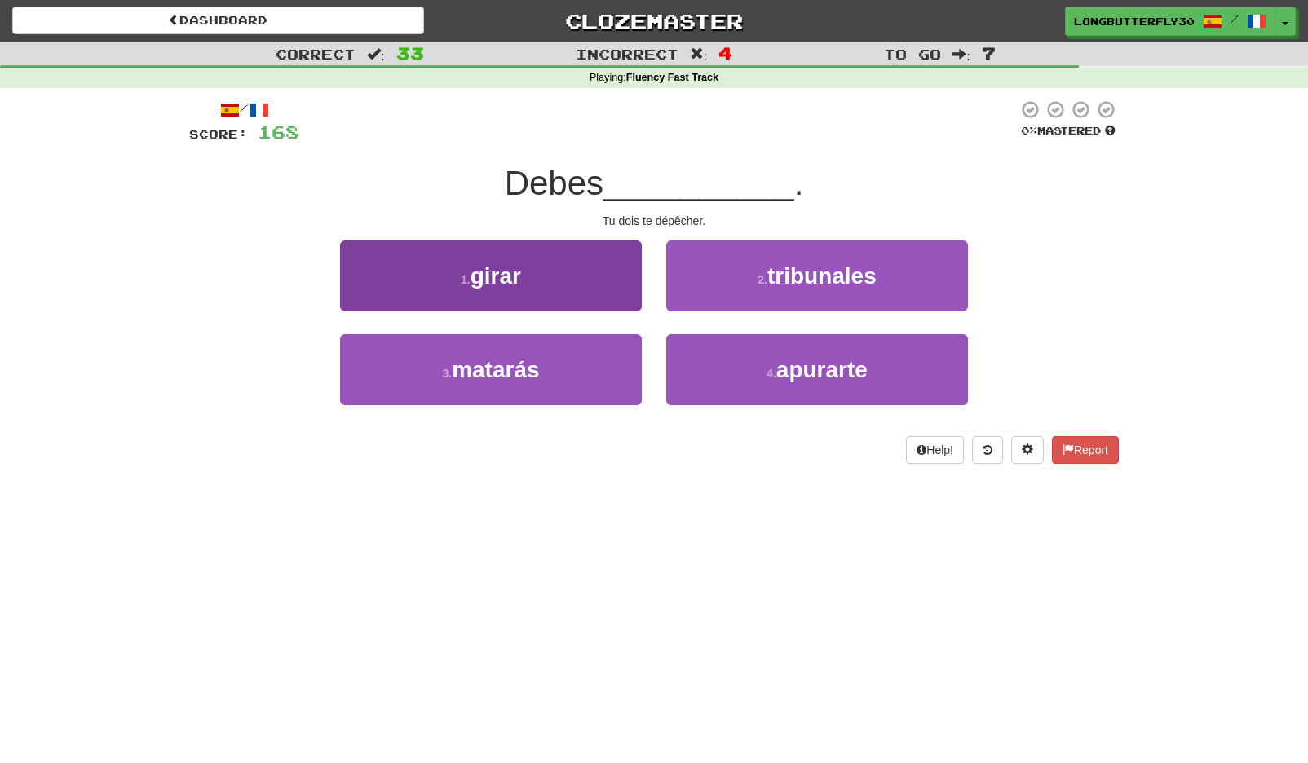
click at [630, 262] on button "1 . girar" at bounding box center [491, 276] width 302 height 71
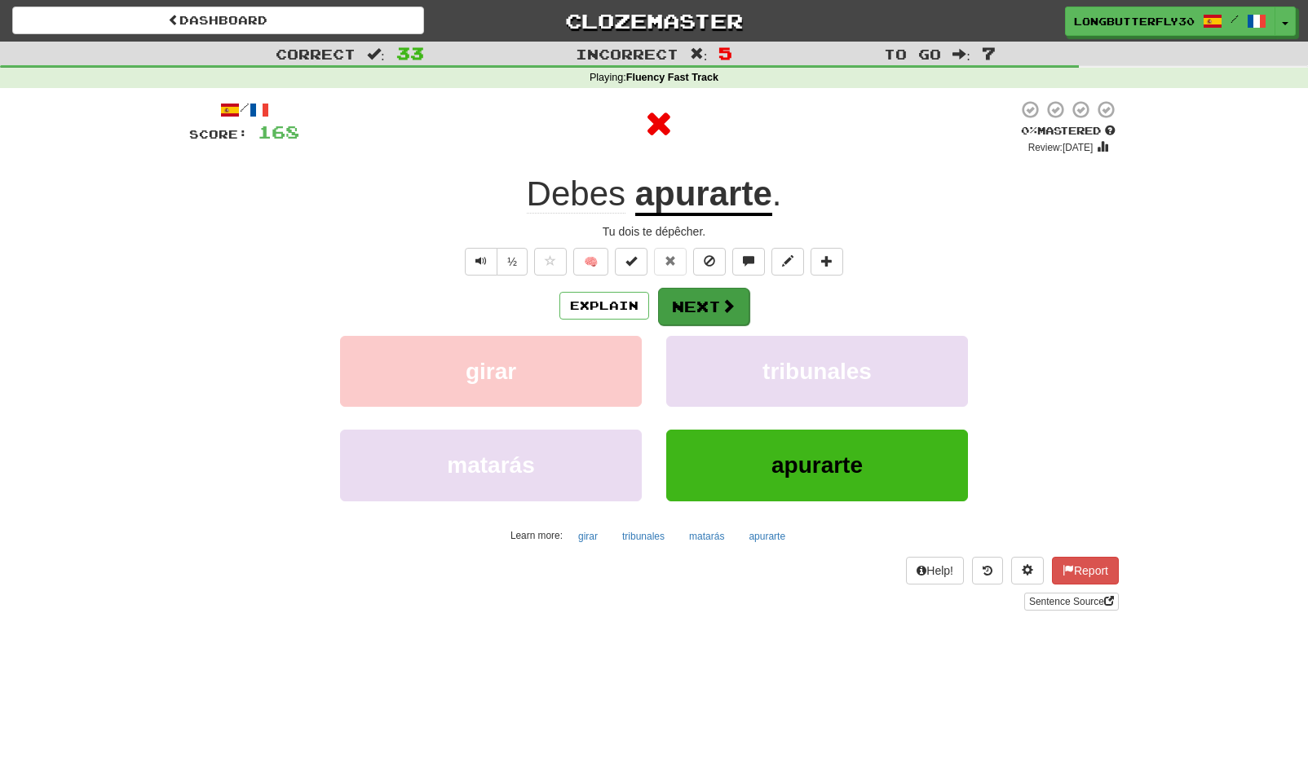
click at [727, 298] on span at bounding box center [728, 305] width 15 height 15
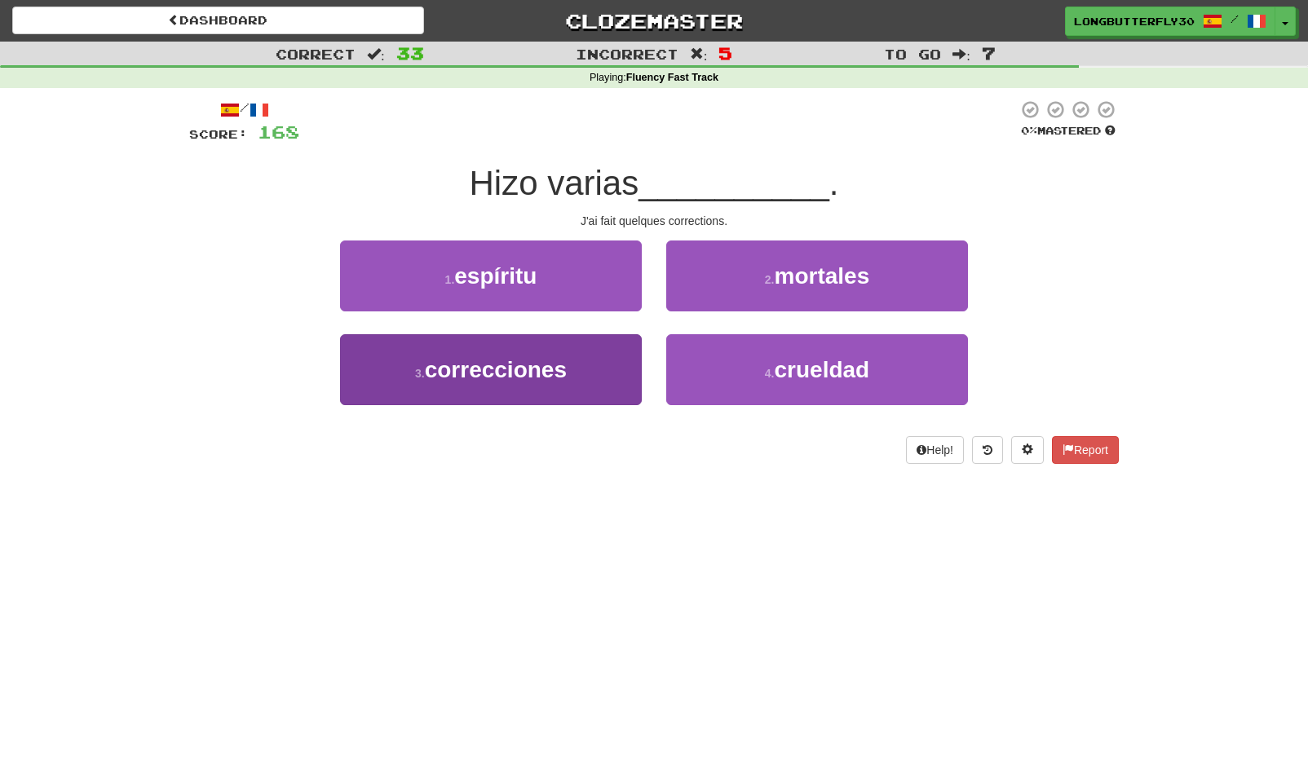
click at [595, 360] on button "3 . correcciones" at bounding box center [491, 369] width 302 height 71
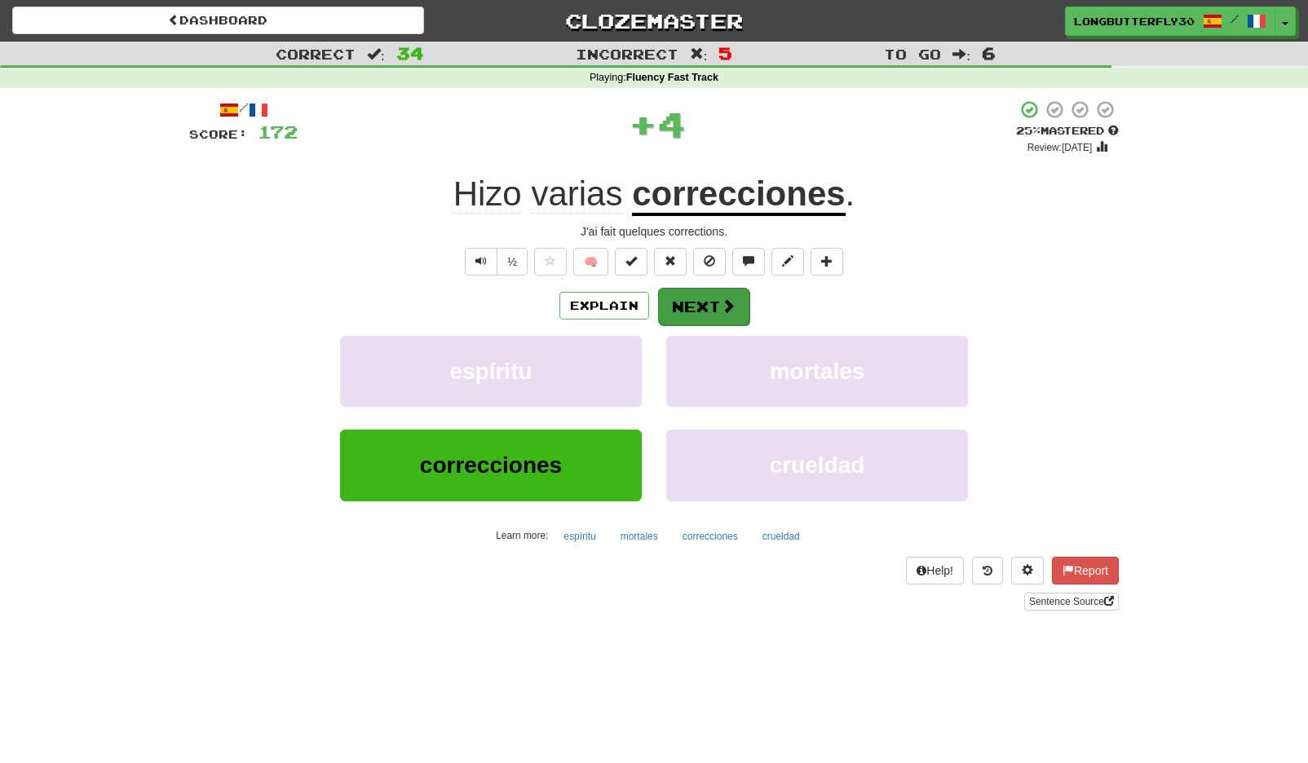
click at [687, 303] on button "Next" at bounding box center [703, 307] width 91 height 38
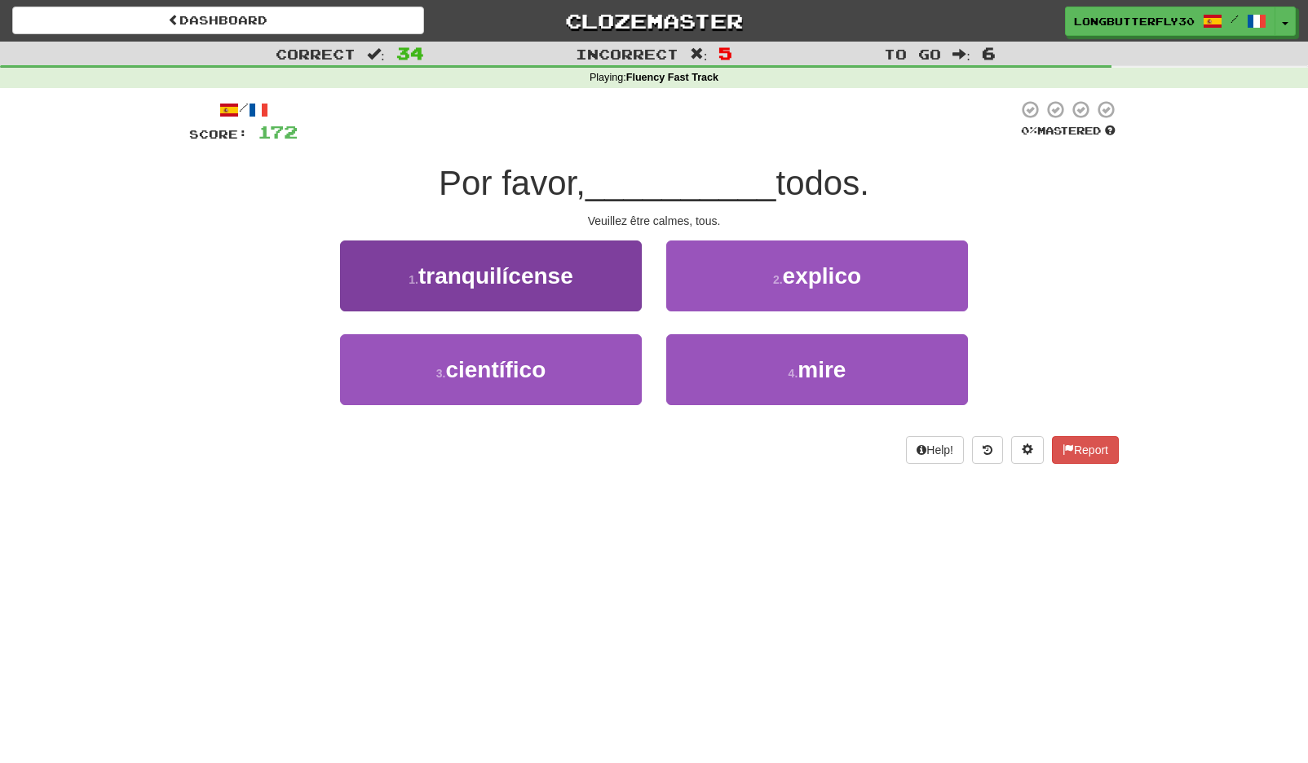
click at [581, 267] on button "1 . tranquilícense" at bounding box center [491, 276] width 302 height 71
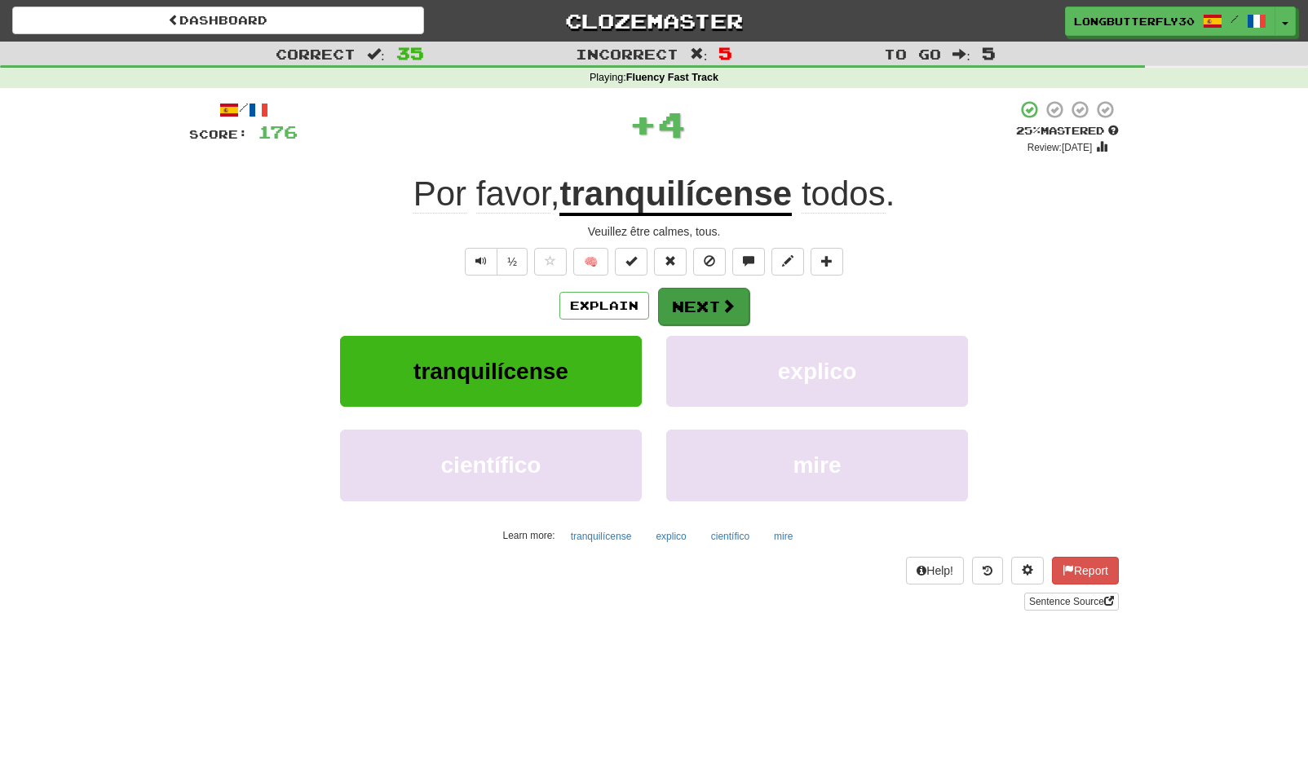
click at [717, 304] on button "Next" at bounding box center [703, 307] width 91 height 38
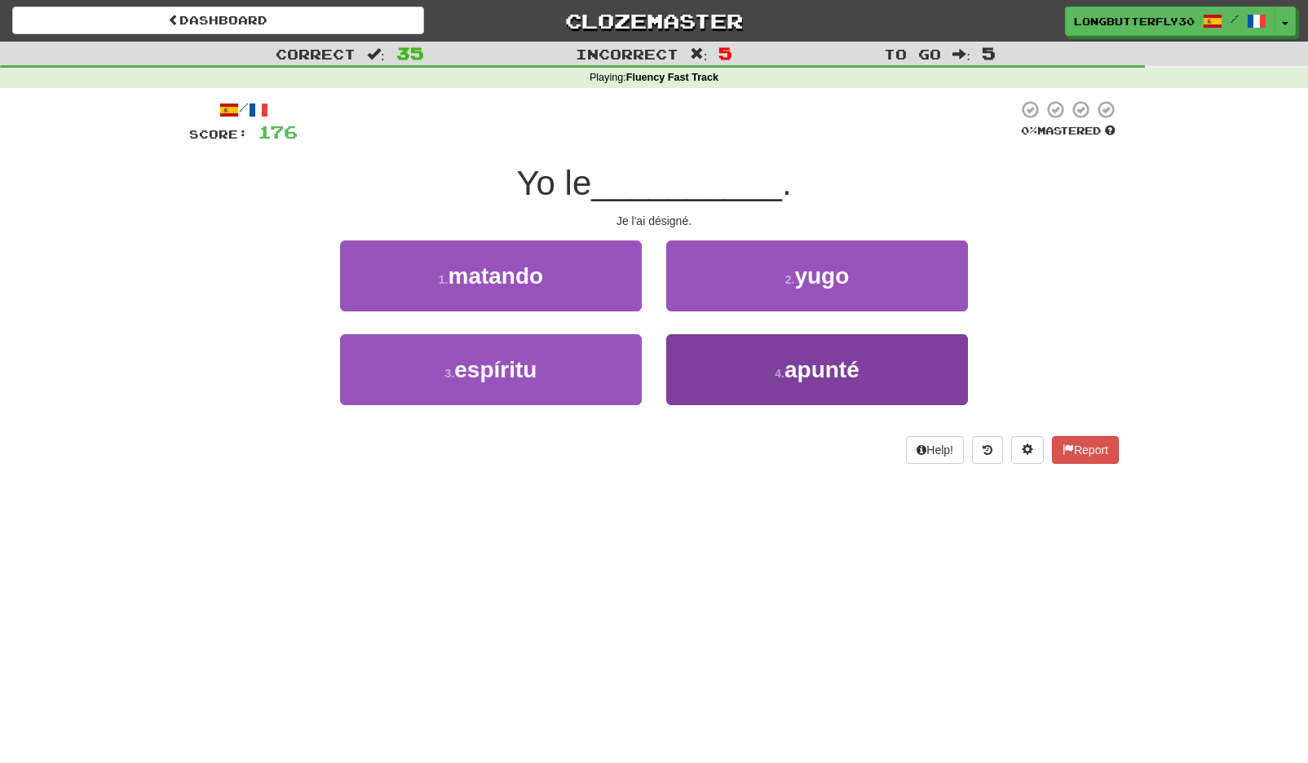
click at [736, 374] on button "4 . apunté" at bounding box center [817, 369] width 302 height 71
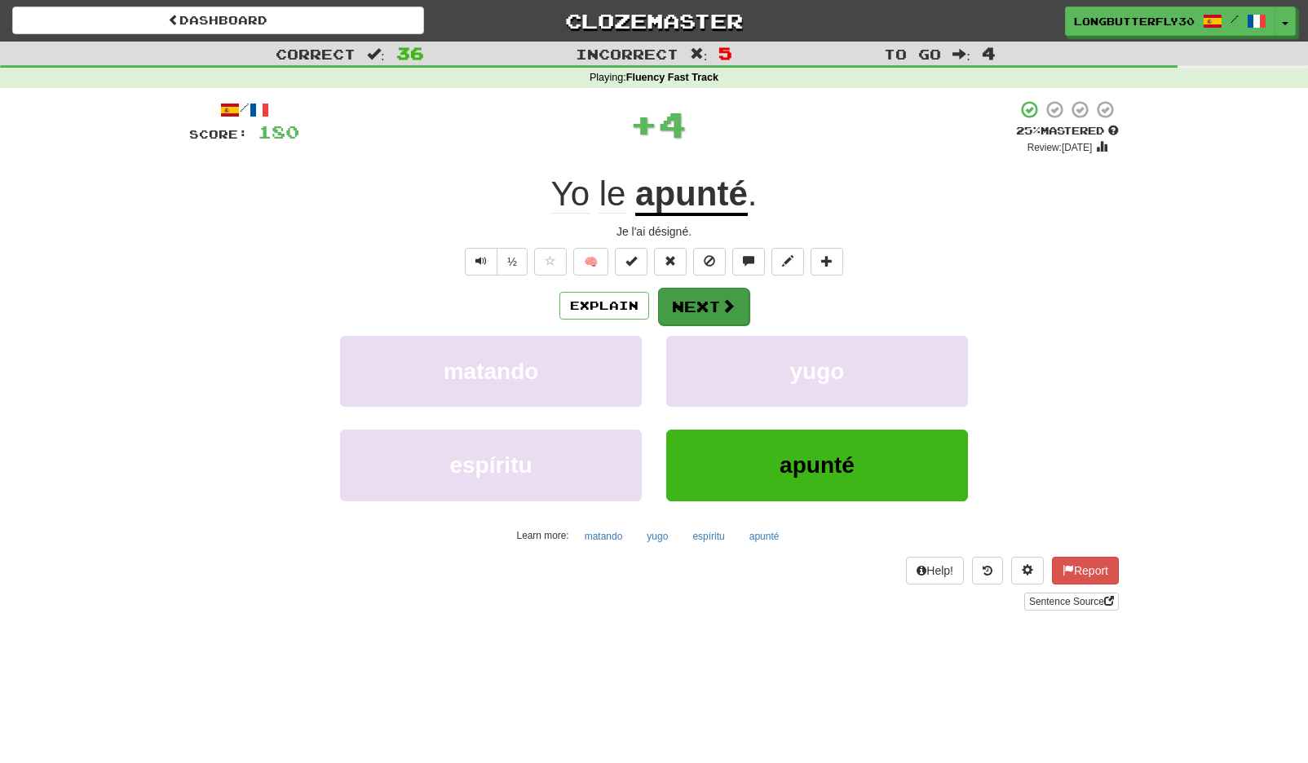
click at [701, 302] on button "Next" at bounding box center [703, 307] width 91 height 38
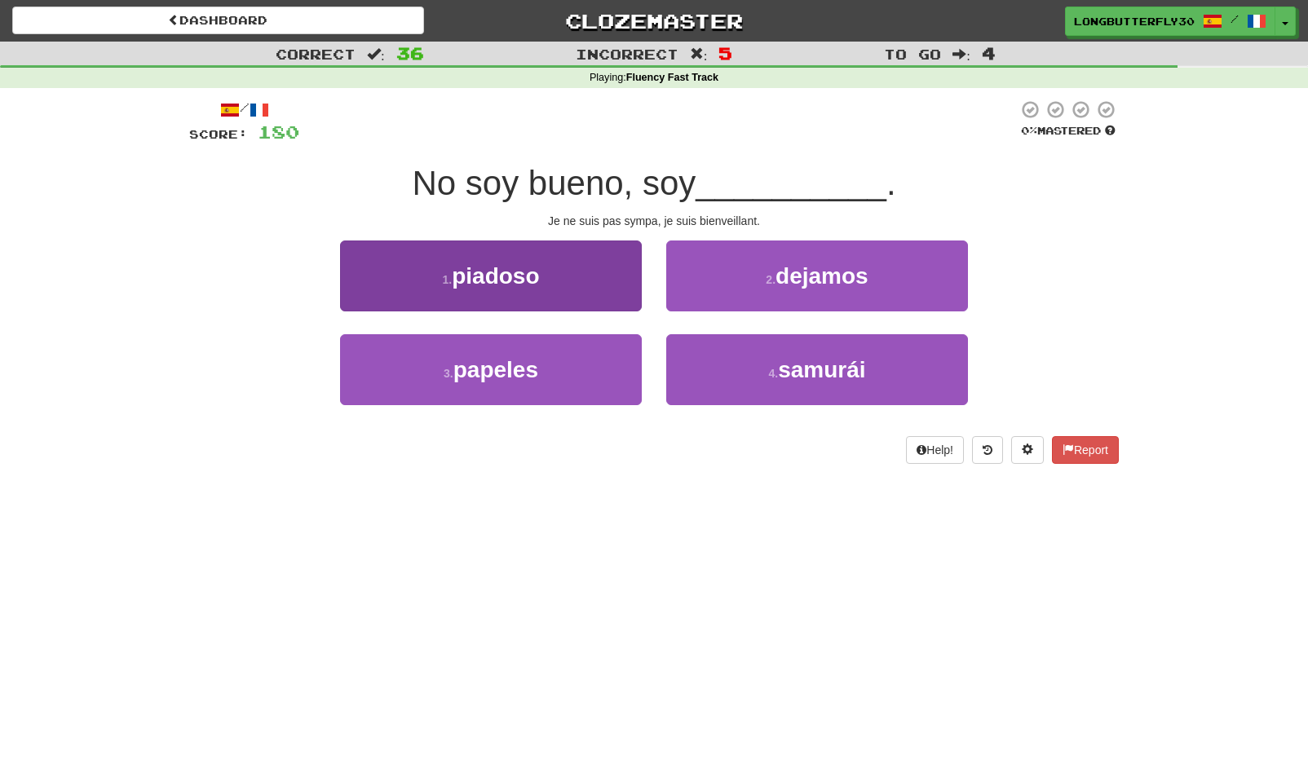
click at [620, 267] on button "1 . piadoso" at bounding box center [491, 276] width 302 height 71
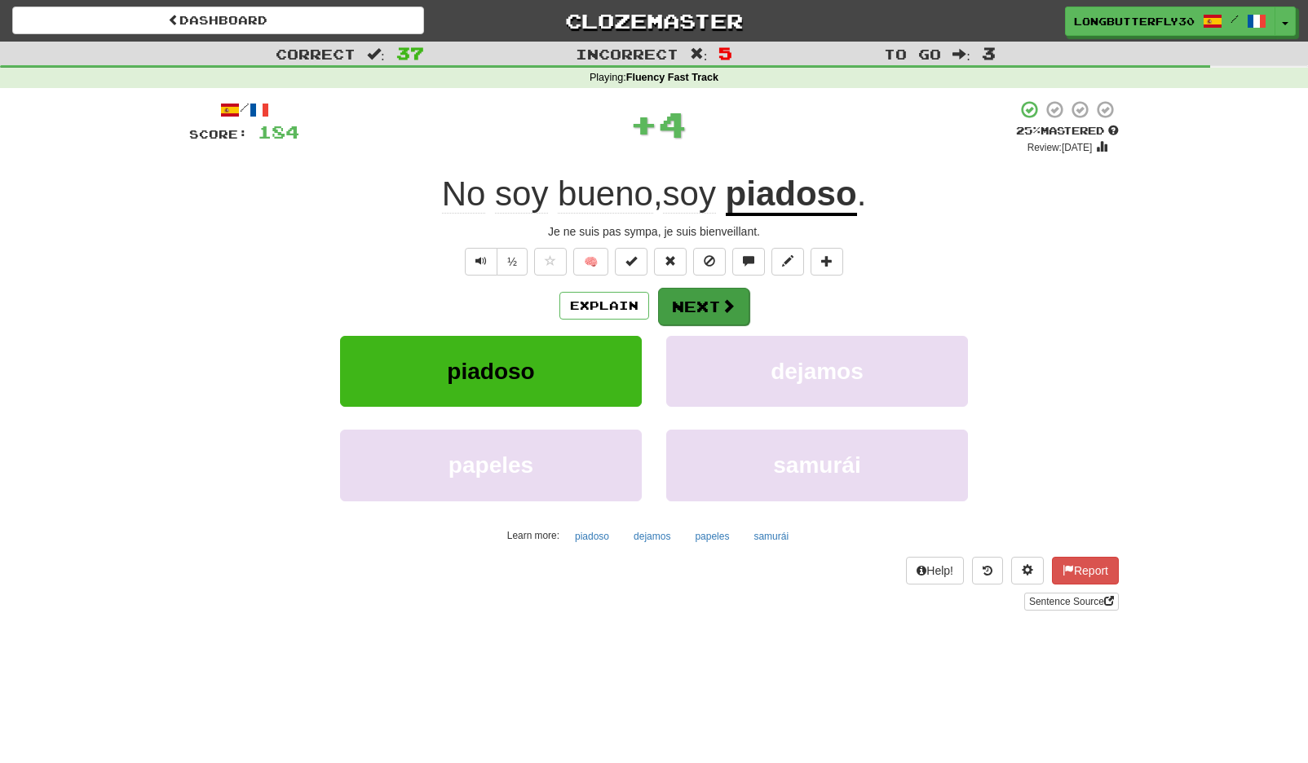
click at [712, 288] on button "Next" at bounding box center [703, 307] width 91 height 38
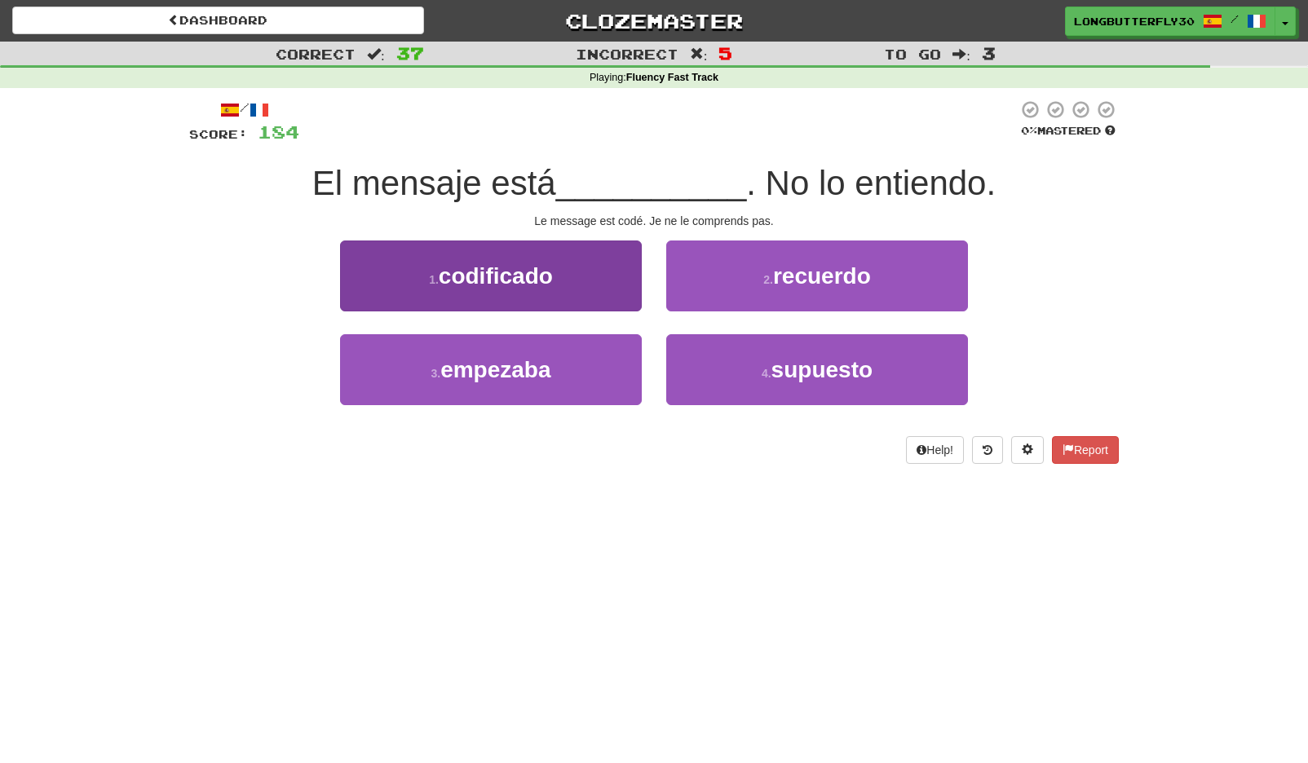
click at [595, 264] on button "1 . codificado" at bounding box center [491, 276] width 302 height 71
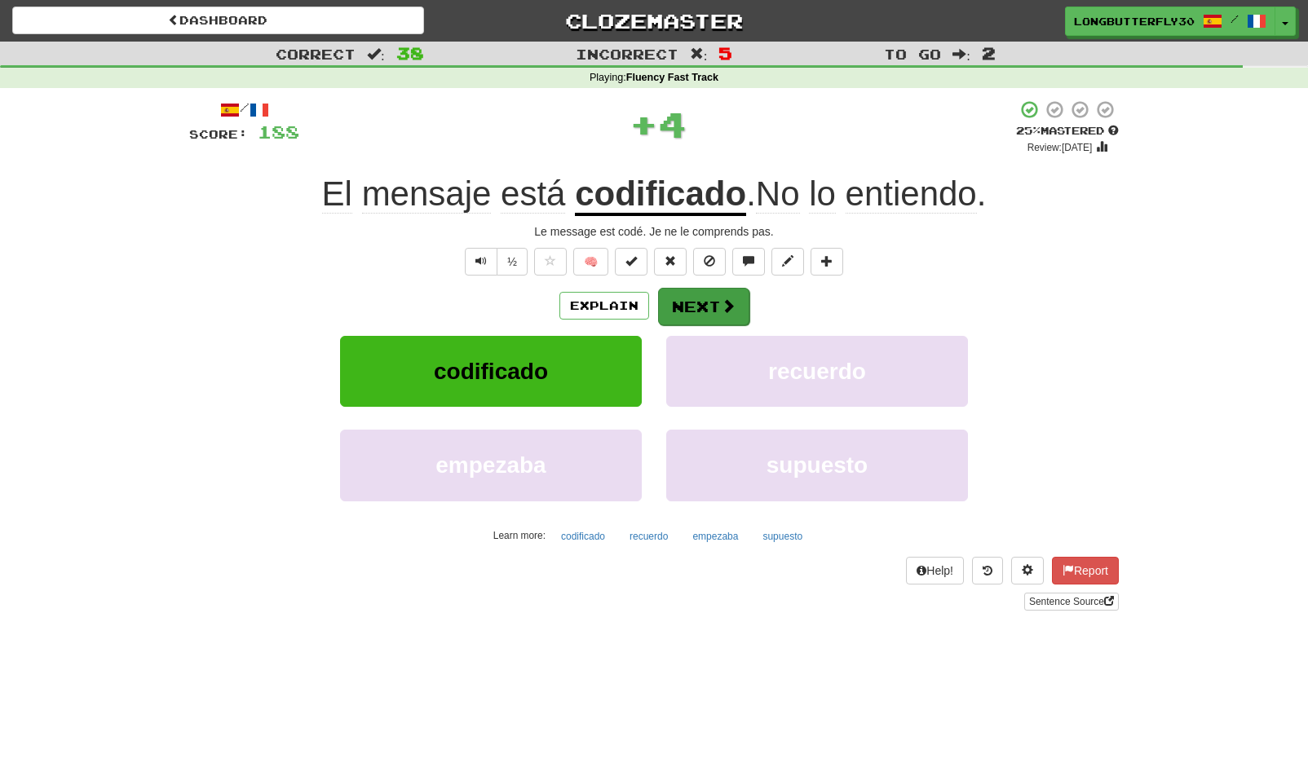
click at [711, 308] on button "Next" at bounding box center [703, 307] width 91 height 38
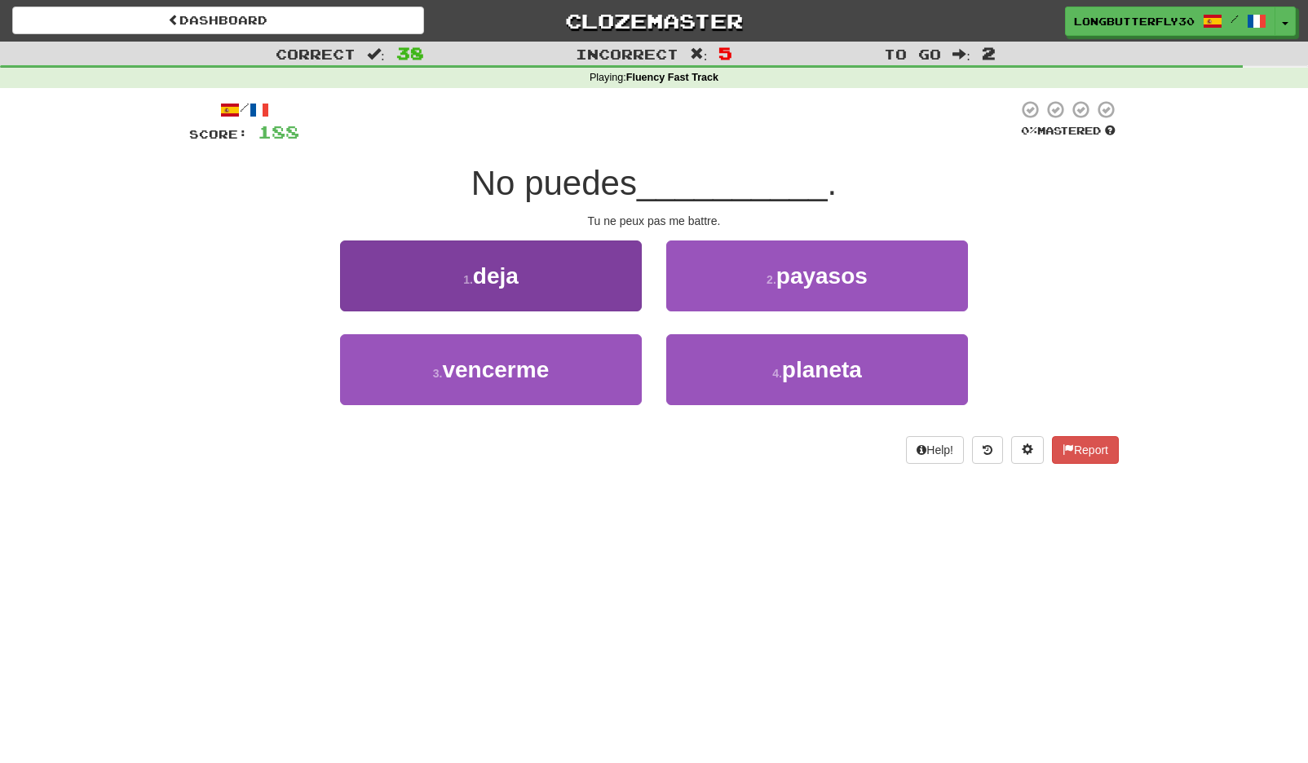
click at [585, 343] on button "3 . vencerme" at bounding box center [491, 369] width 302 height 71
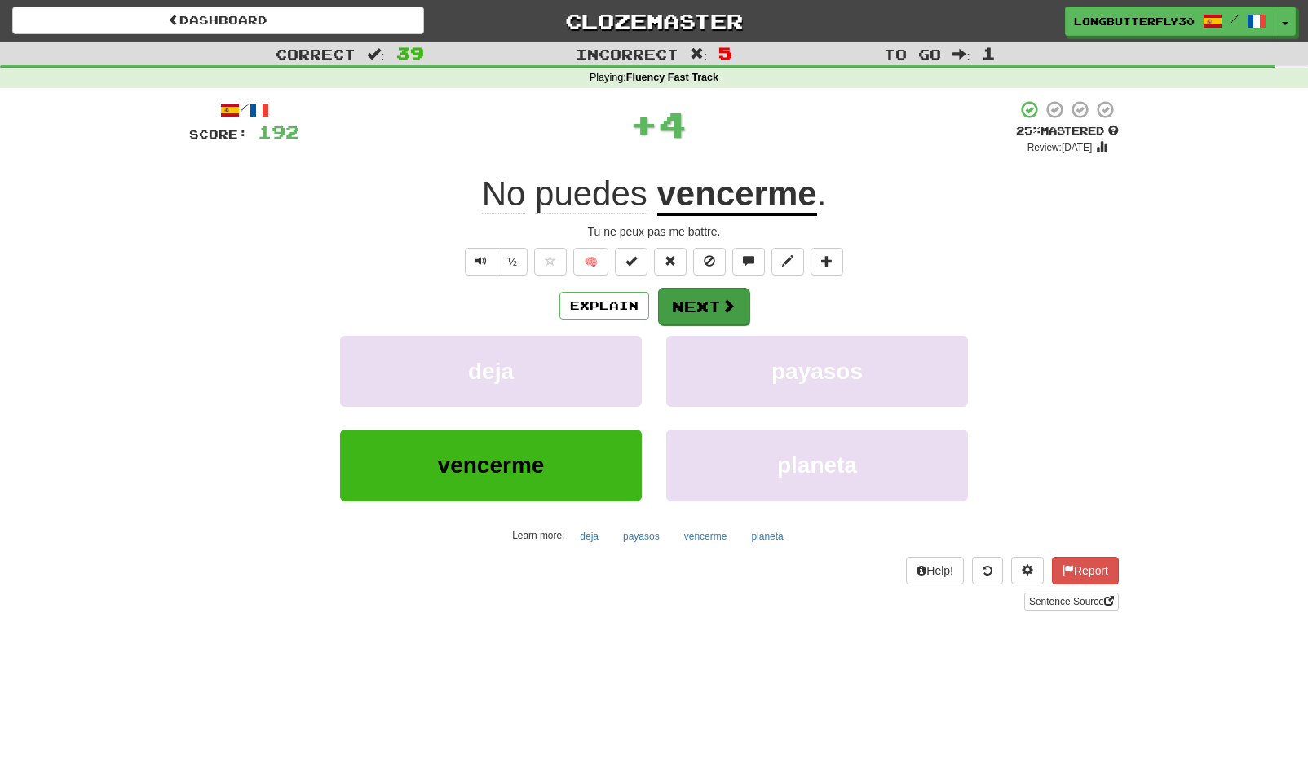
click at [736, 307] on button "Next" at bounding box center [703, 307] width 91 height 38
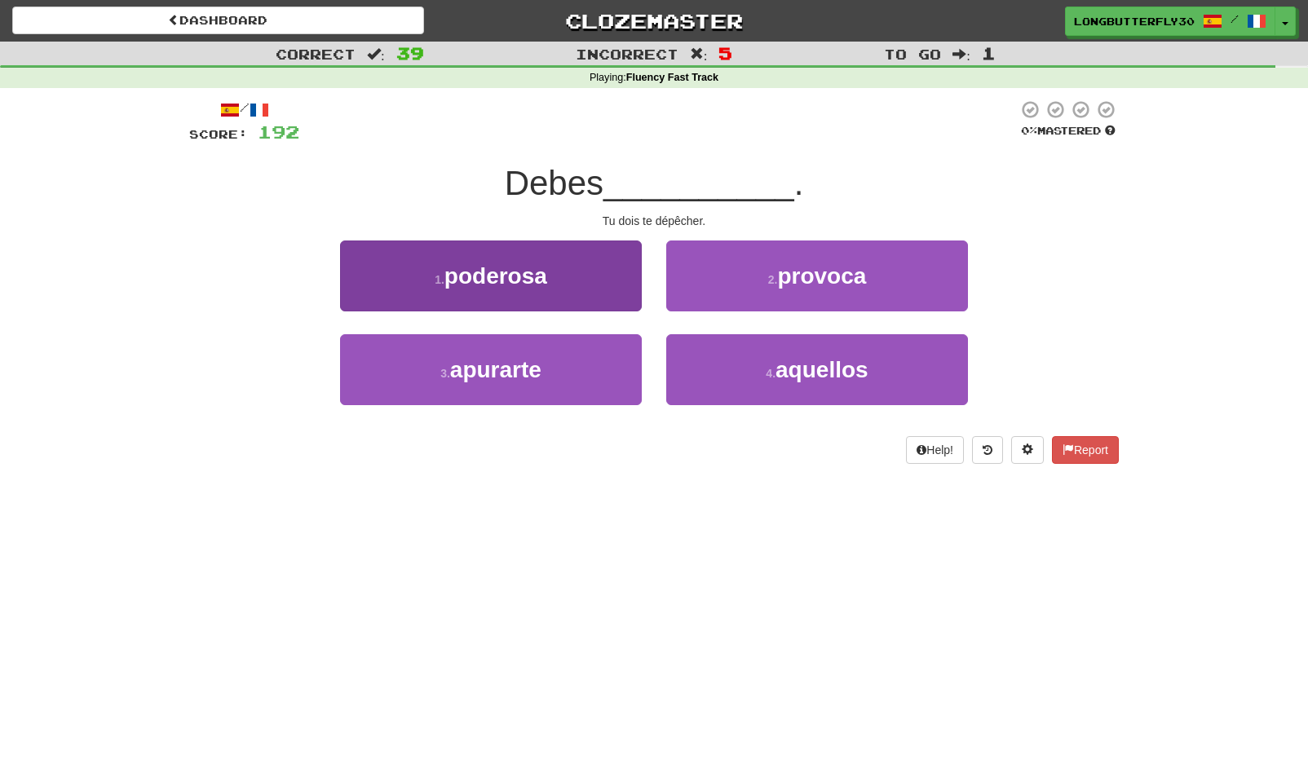
click at [569, 360] on button "3 . apurarte" at bounding box center [491, 369] width 302 height 71
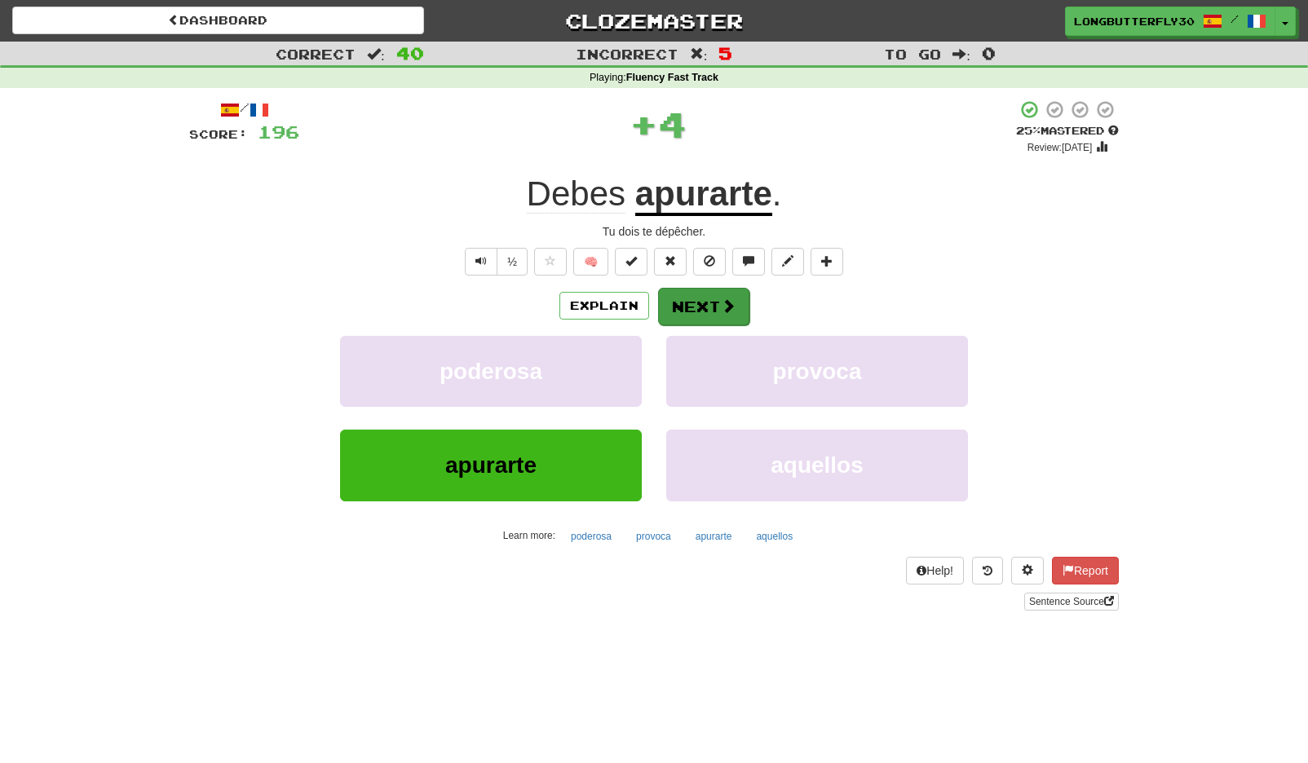
click at [736, 305] on button "Next" at bounding box center [703, 307] width 91 height 38
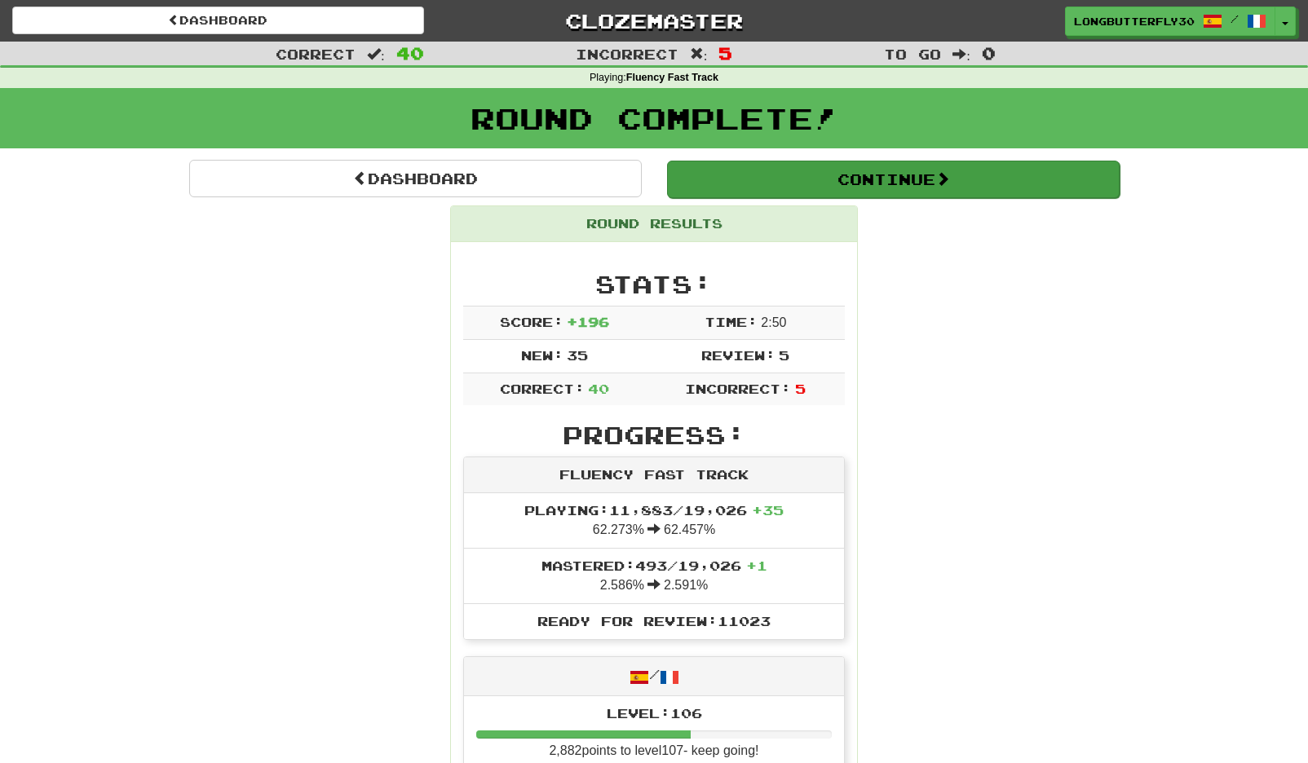
click at [826, 183] on button "Continue" at bounding box center [893, 180] width 453 height 38
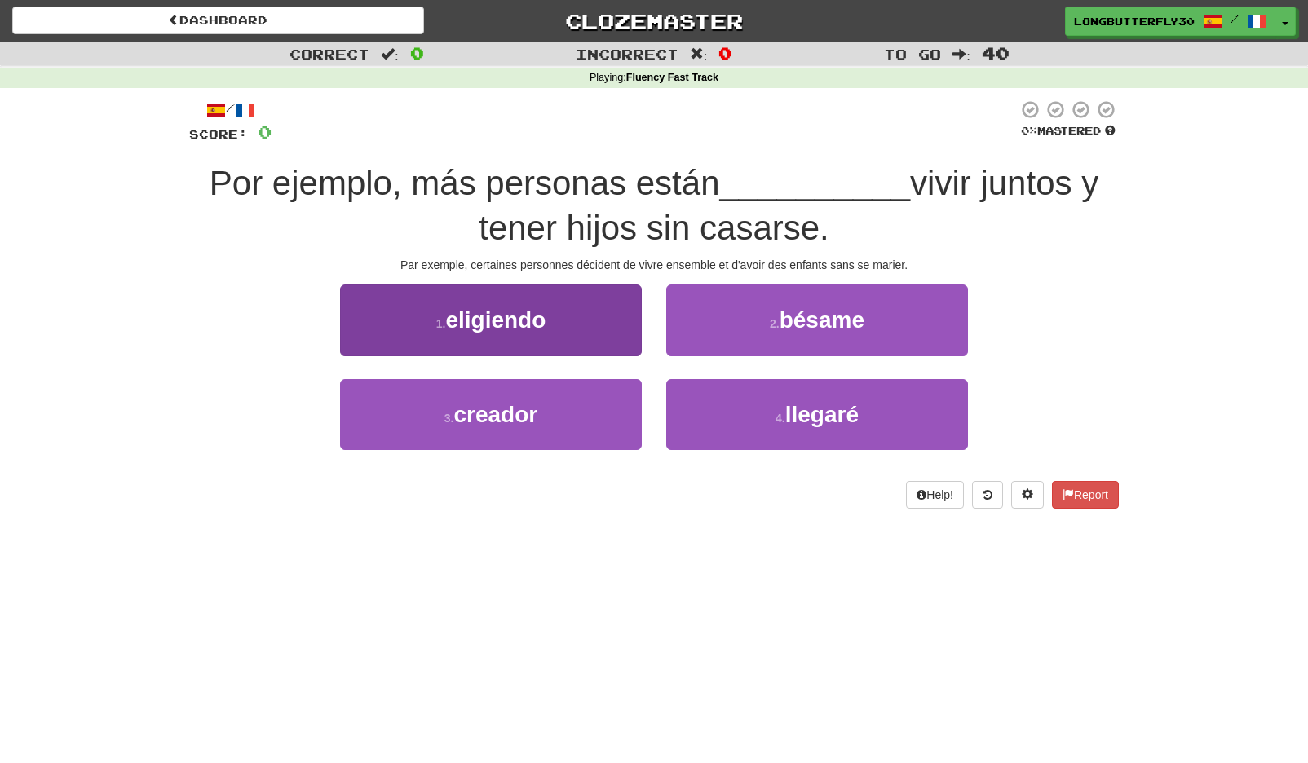
click at [574, 321] on button "1 . eligiendo" at bounding box center [491, 320] width 302 height 71
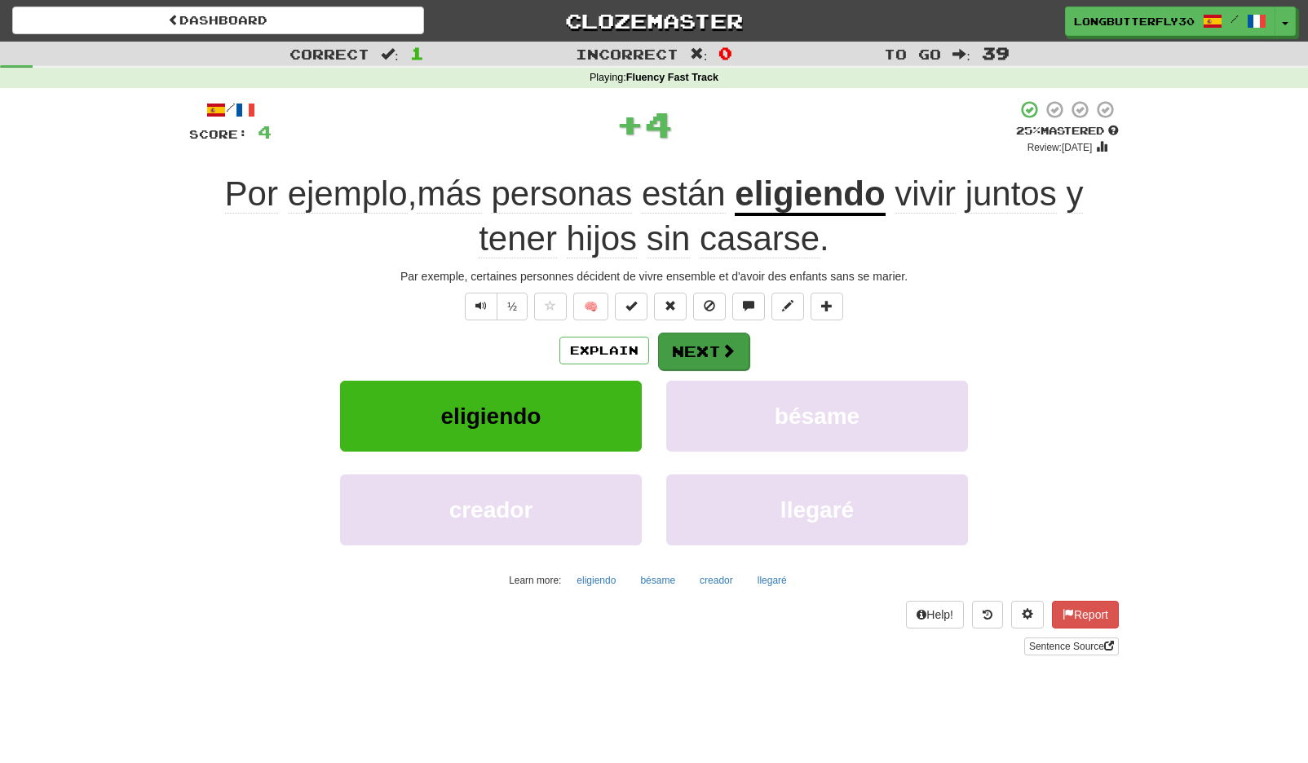
click at [712, 335] on button "Next" at bounding box center [703, 352] width 91 height 38
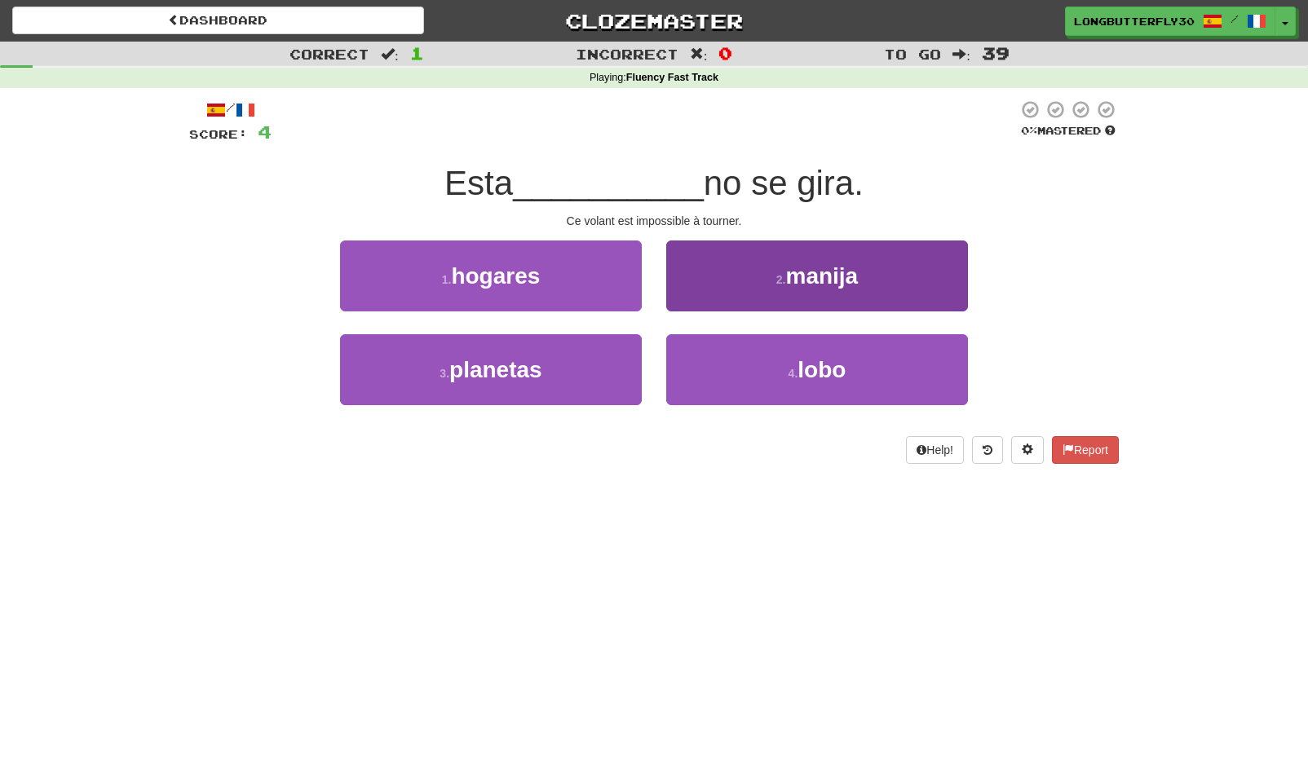
click at [768, 279] on button "2 . manija" at bounding box center [817, 276] width 302 height 71
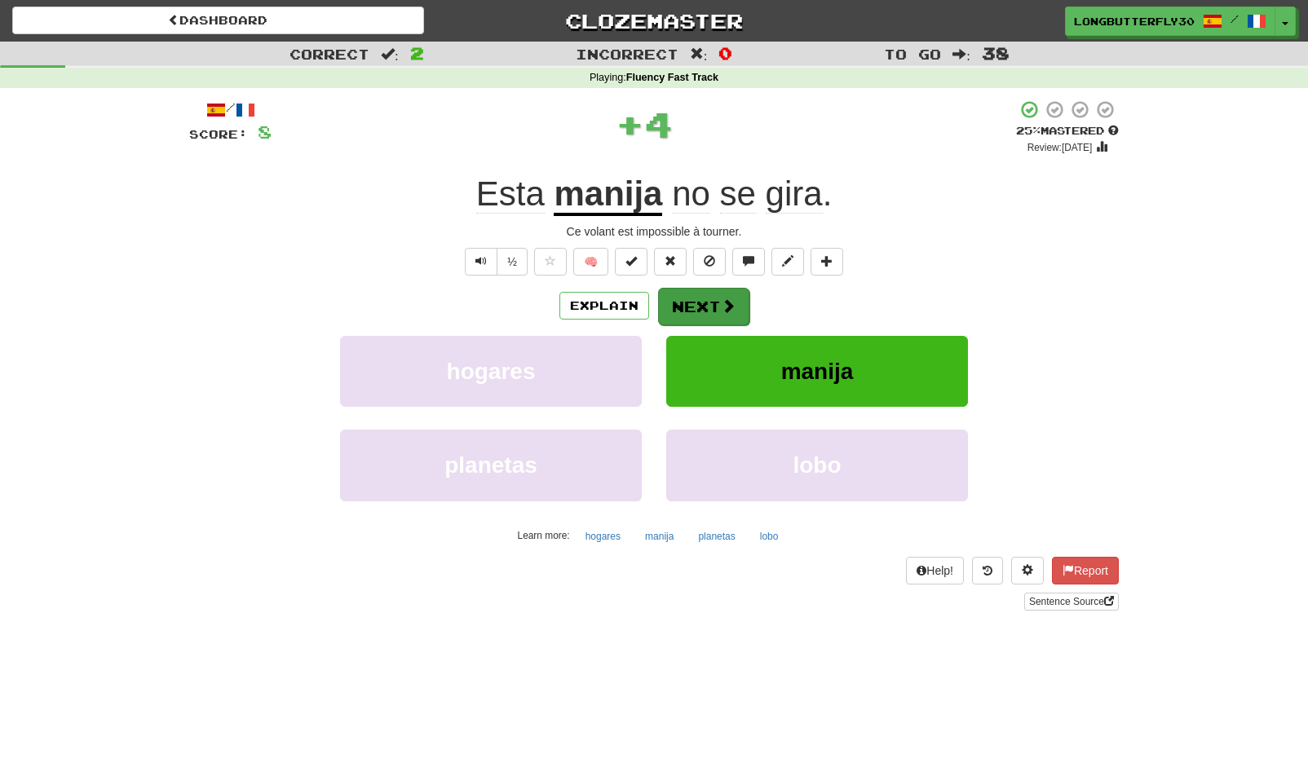
click at [716, 299] on button "Next" at bounding box center [703, 307] width 91 height 38
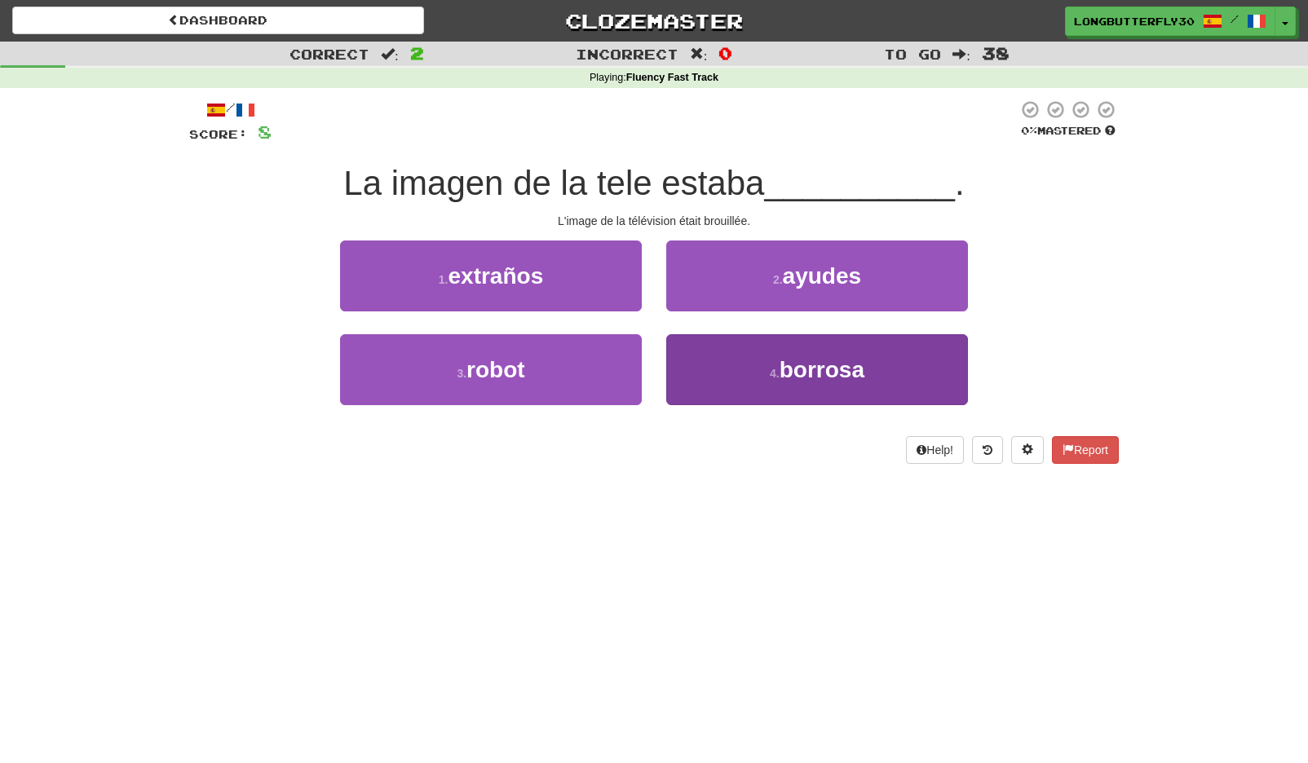
click at [721, 351] on button "4 . borrosa" at bounding box center [817, 369] width 302 height 71
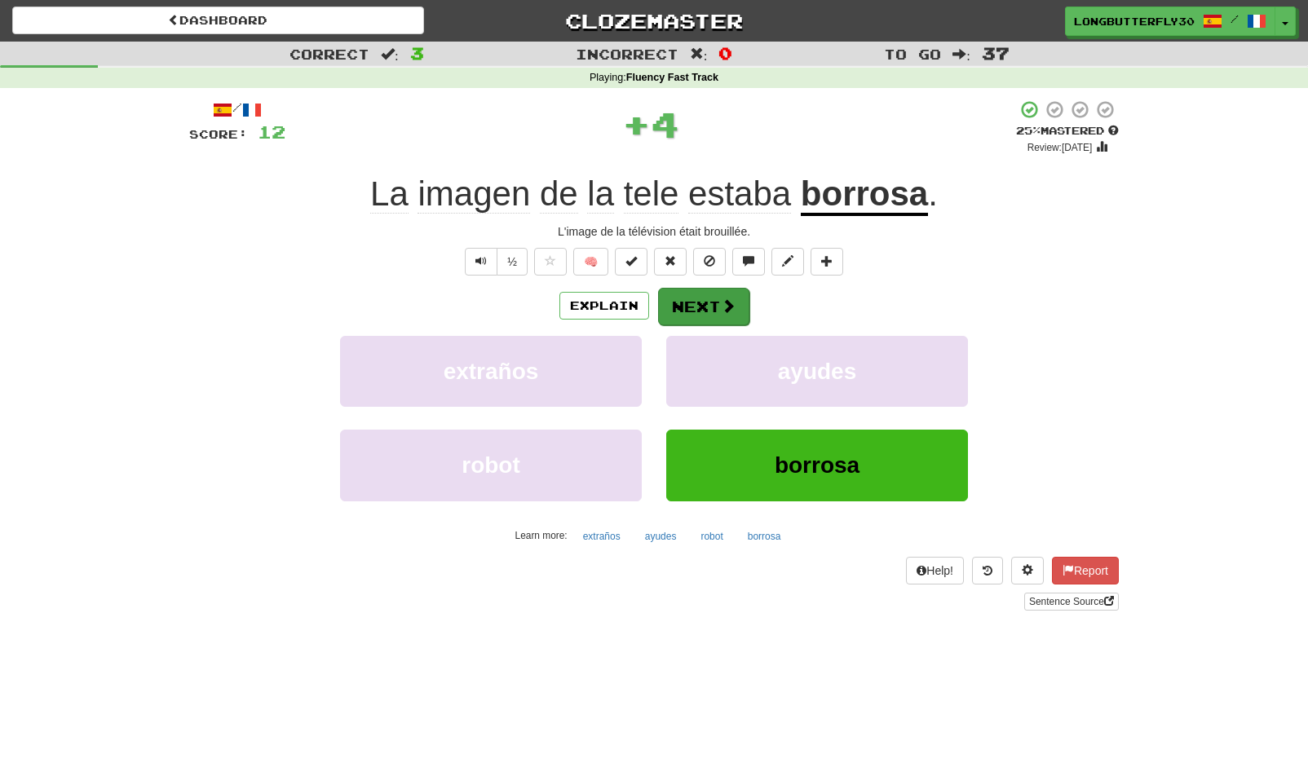
click at [705, 295] on button "Next" at bounding box center [703, 307] width 91 height 38
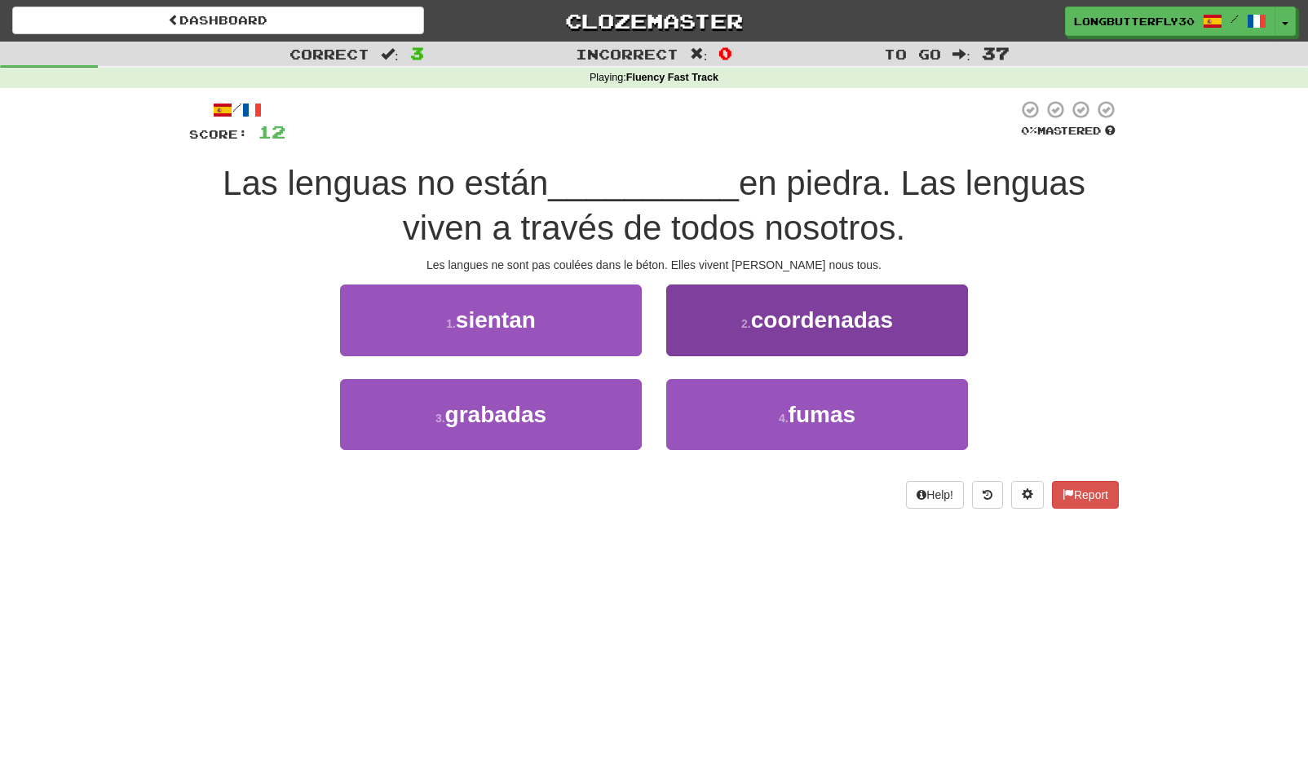
click at [764, 330] on span "coordenadas" at bounding box center [822, 319] width 142 height 25
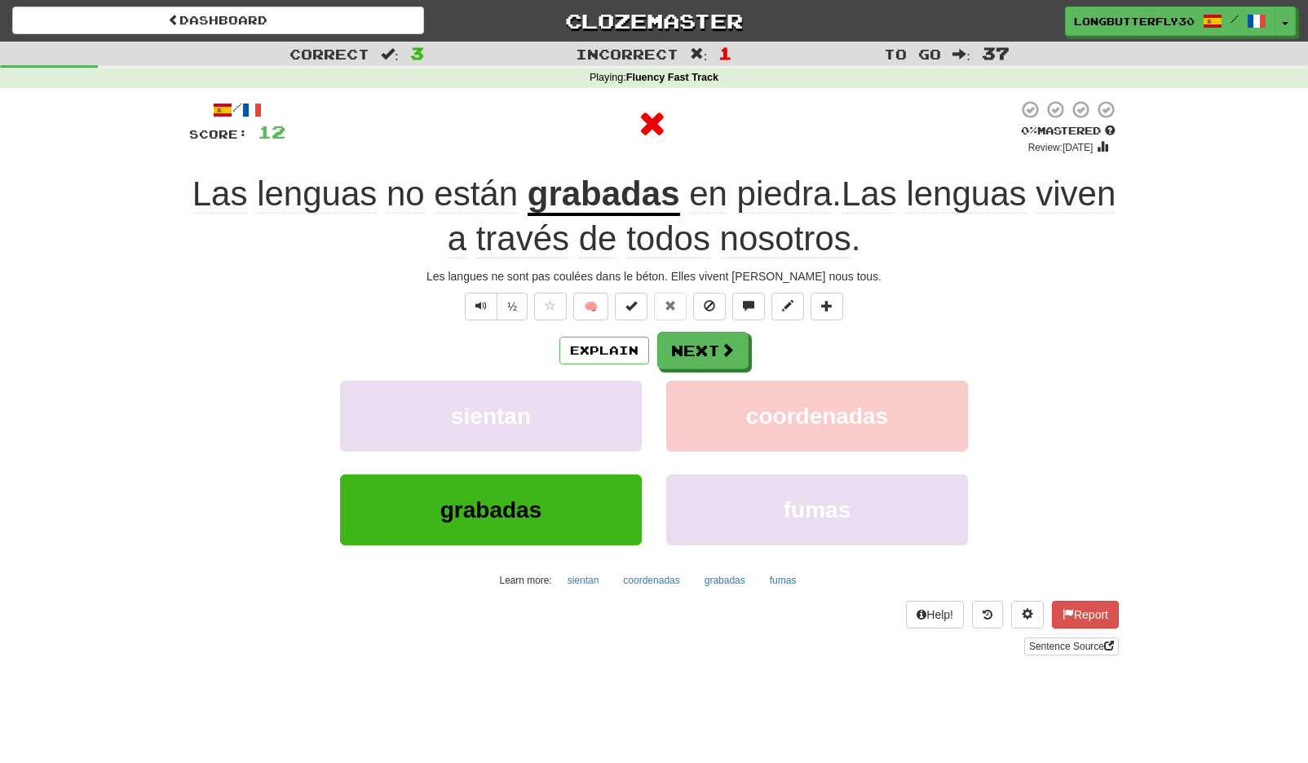
click at [704, 332] on div "Explain Next" at bounding box center [654, 351] width 930 height 38
click at [685, 359] on button "Next" at bounding box center [703, 352] width 91 height 38
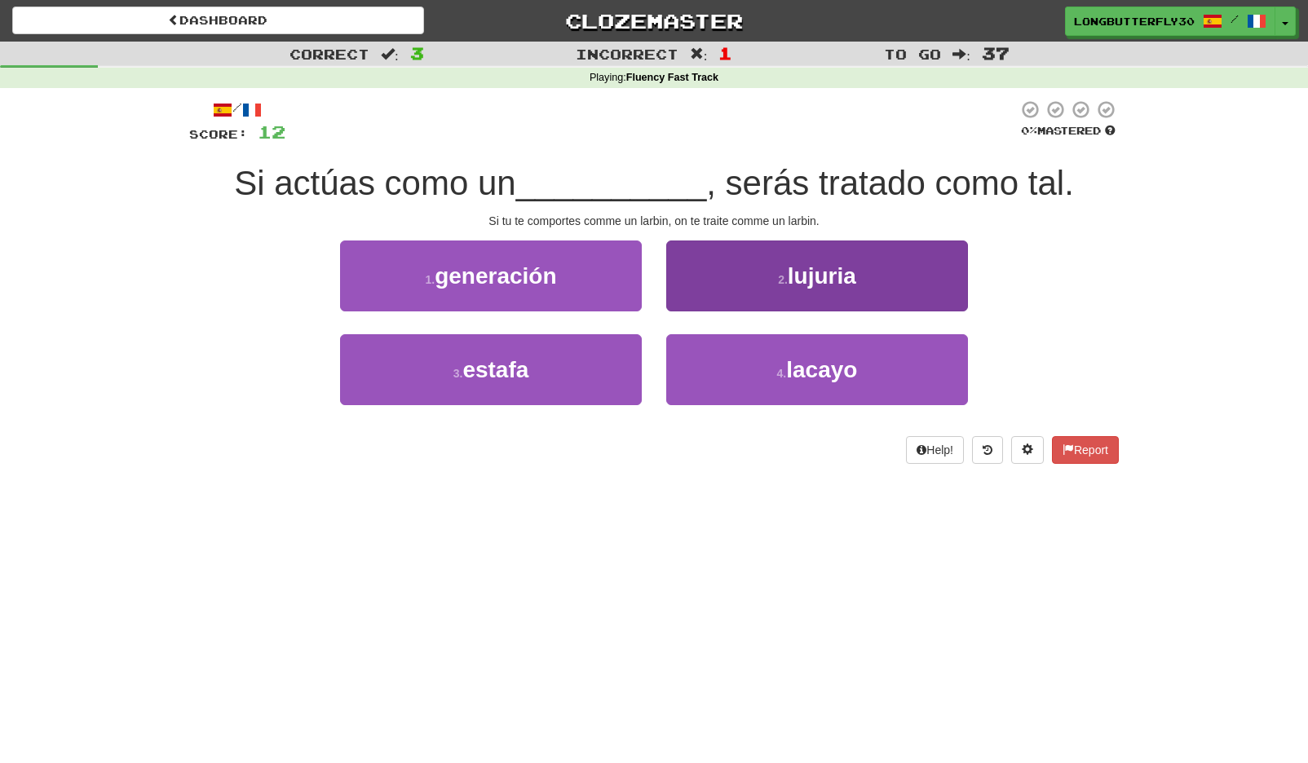
click at [792, 288] on button "2 . lujuria" at bounding box center [817, 276] width 302 height 71
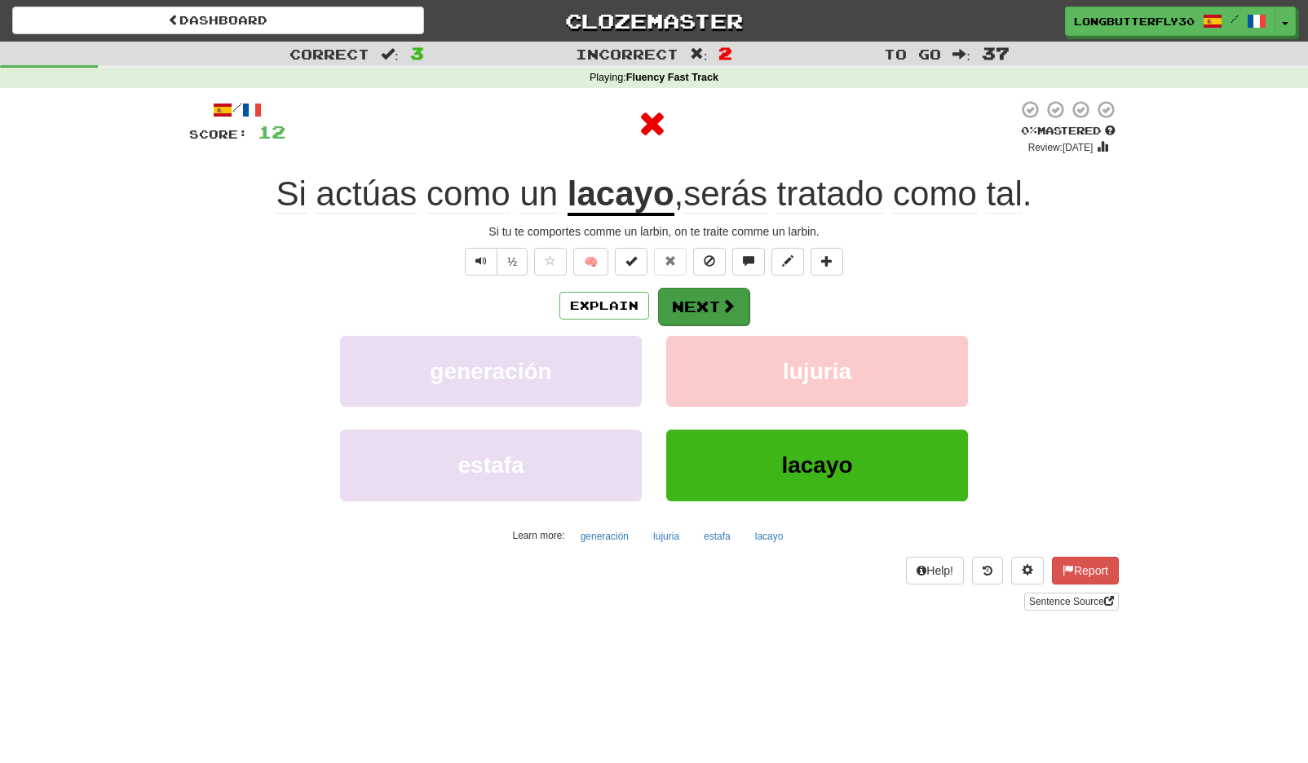
click at [665, 294] on button "Next" at bounding box center [703, 307] width 91 height 38
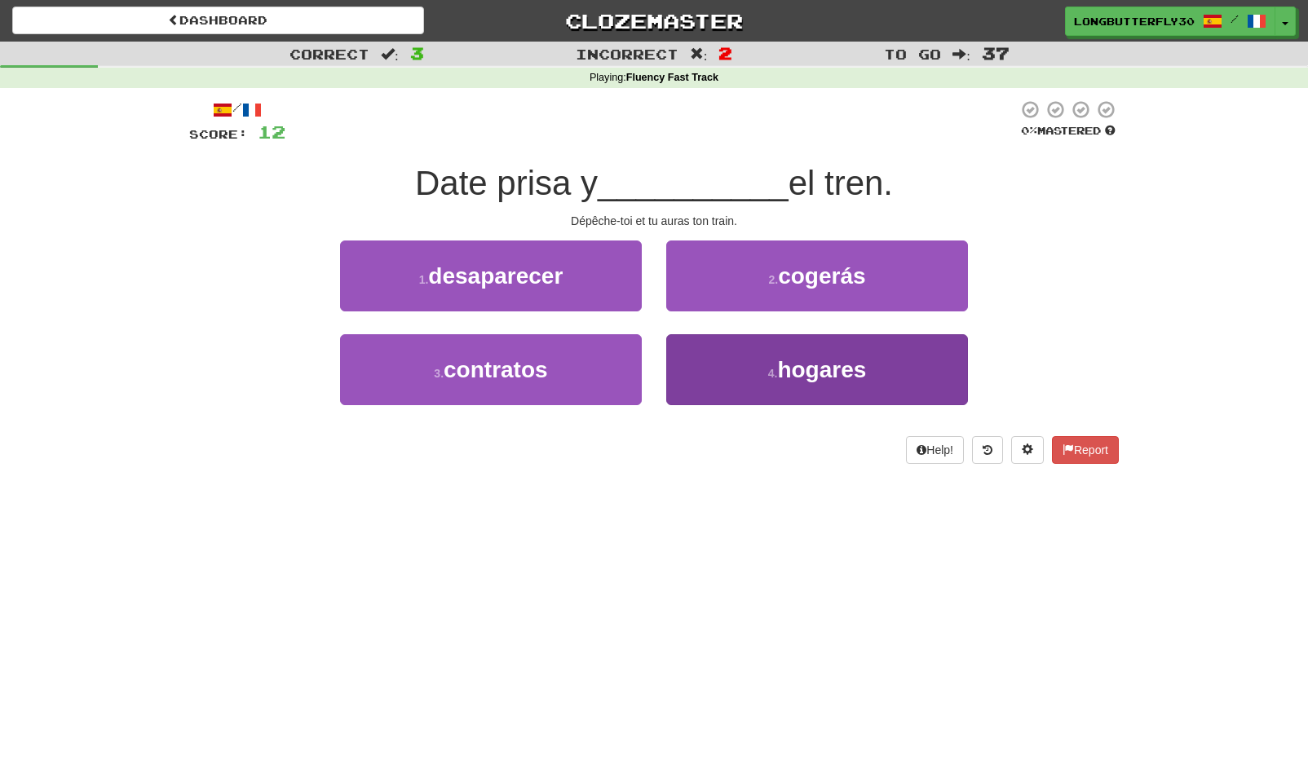
click at [761, 374] on button "4 . hogares" at bounding box center [817, 369] width 302 height 71
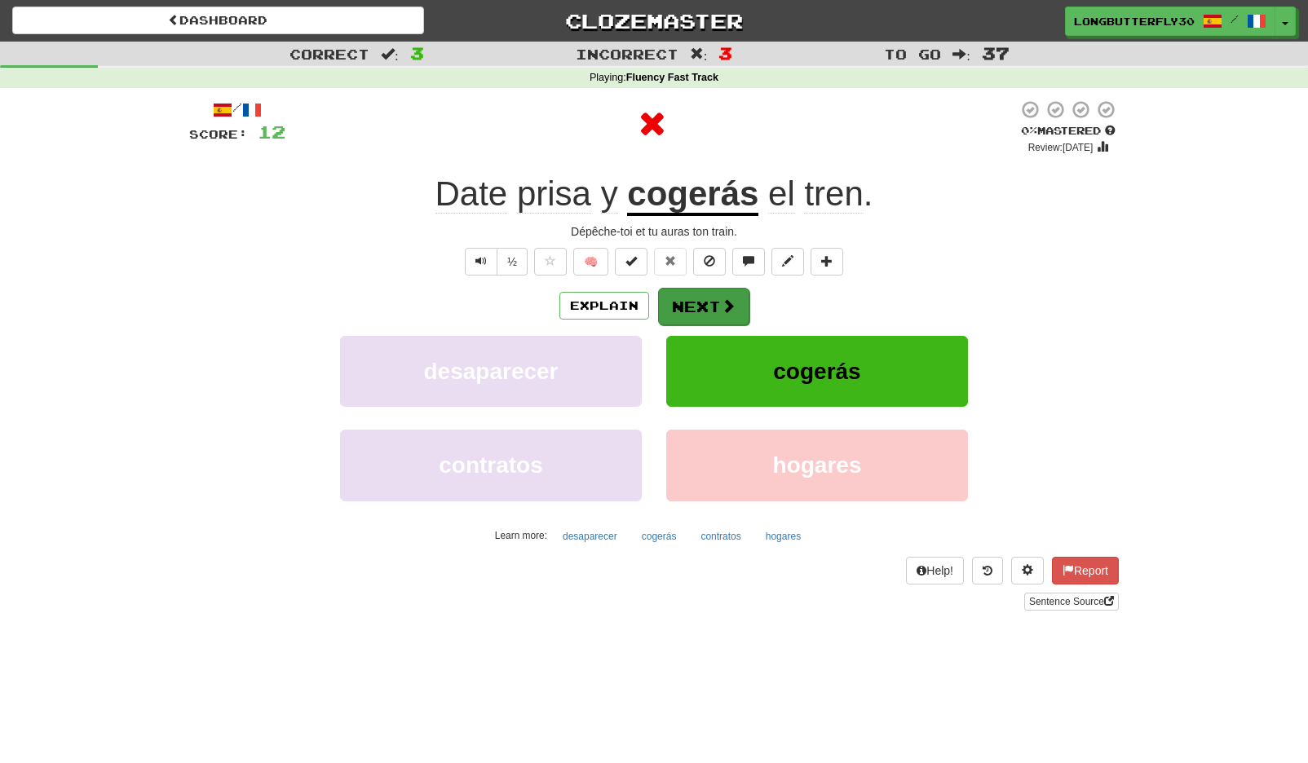
click at [714, 298] on button "Next" at bounding box center [703, 307] width 91 height 38
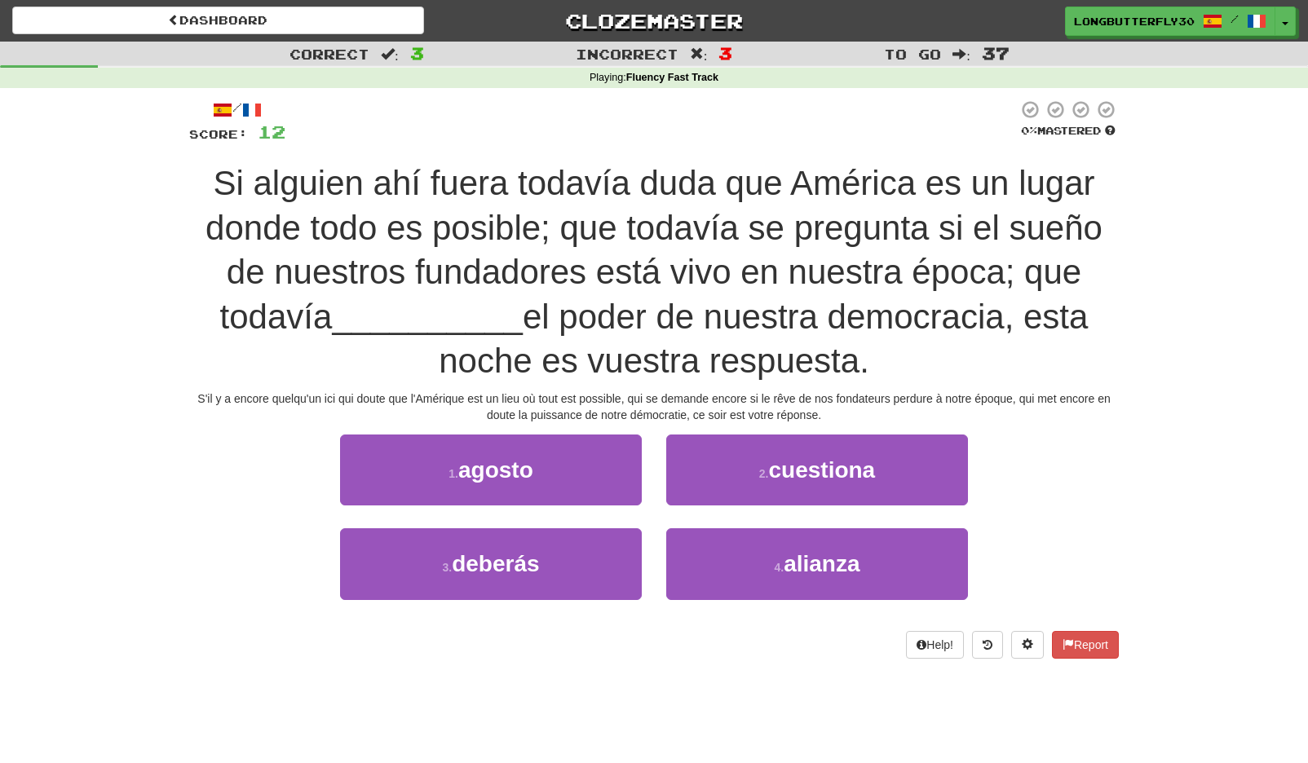
click at [857, 470] on span "cuestiona" at bounding box center [821, 470] width 107 height 25
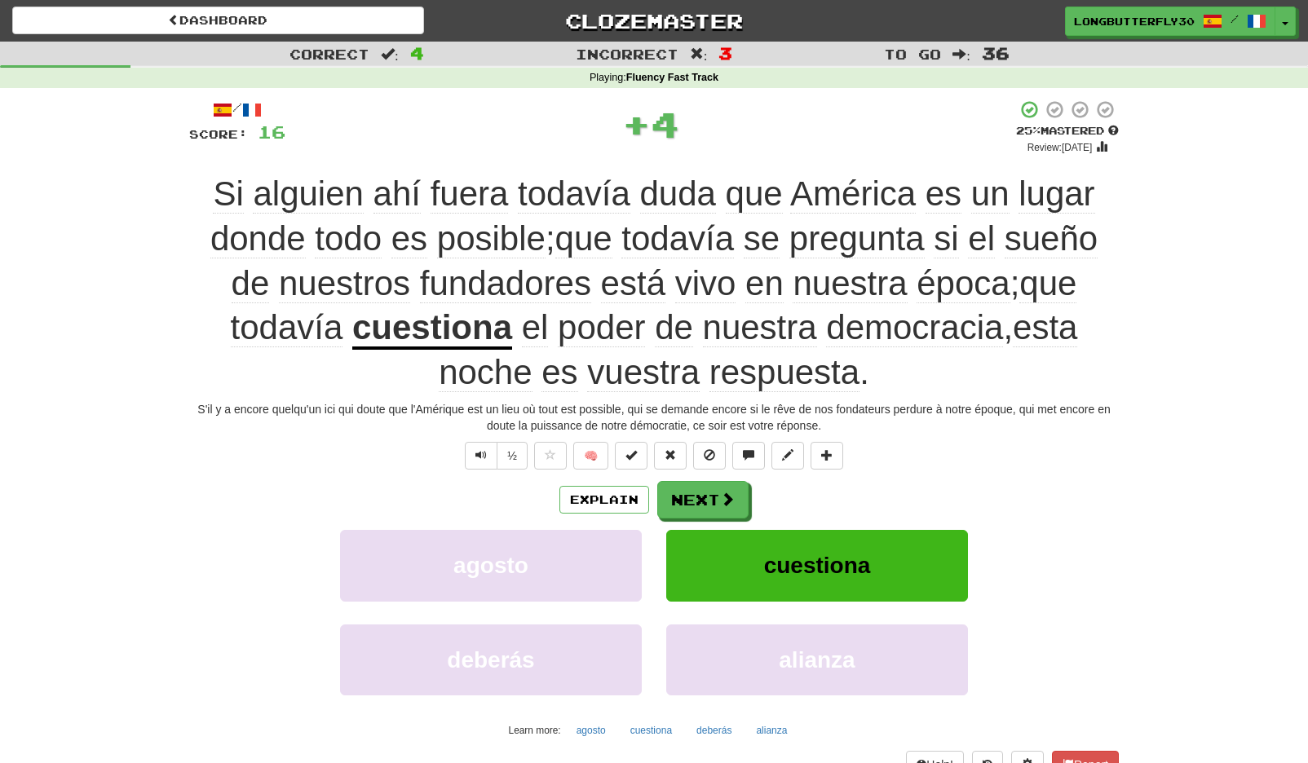
click at [727, 511] on button "Next" at bounding box center [702, 500] width 91 height 38
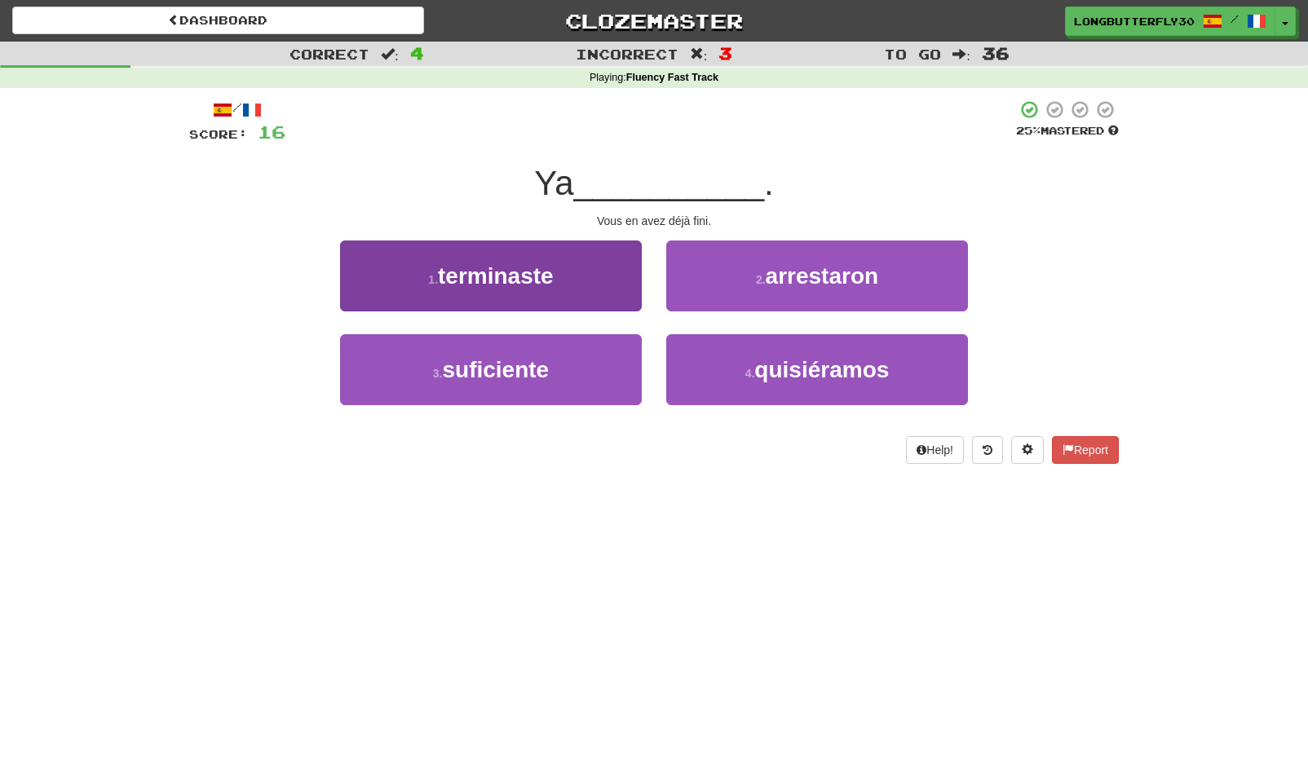
click at [605, 259] on button "1 . terminaste" at bounding box center [491, 276] width 302 height 71
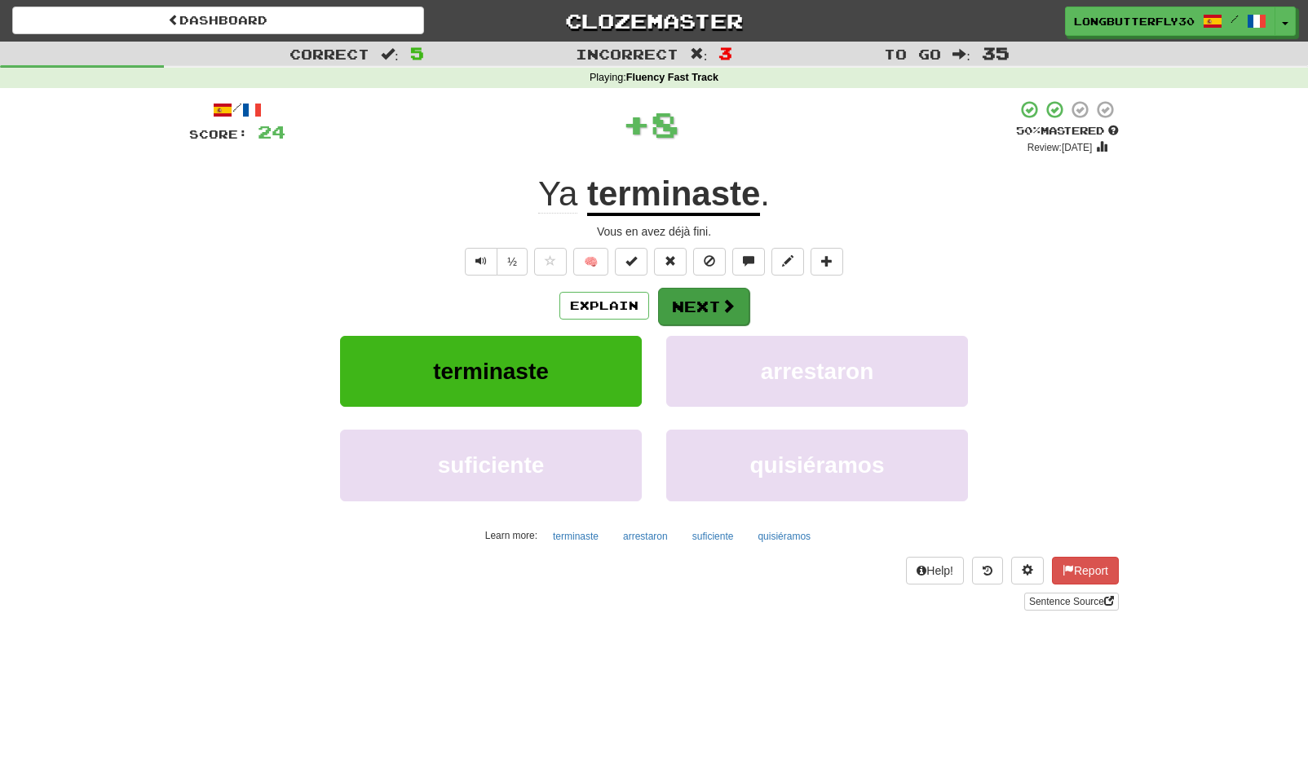
click at [699, 312] on button "Next" at bounding box center [703, 307] width 91 height 38
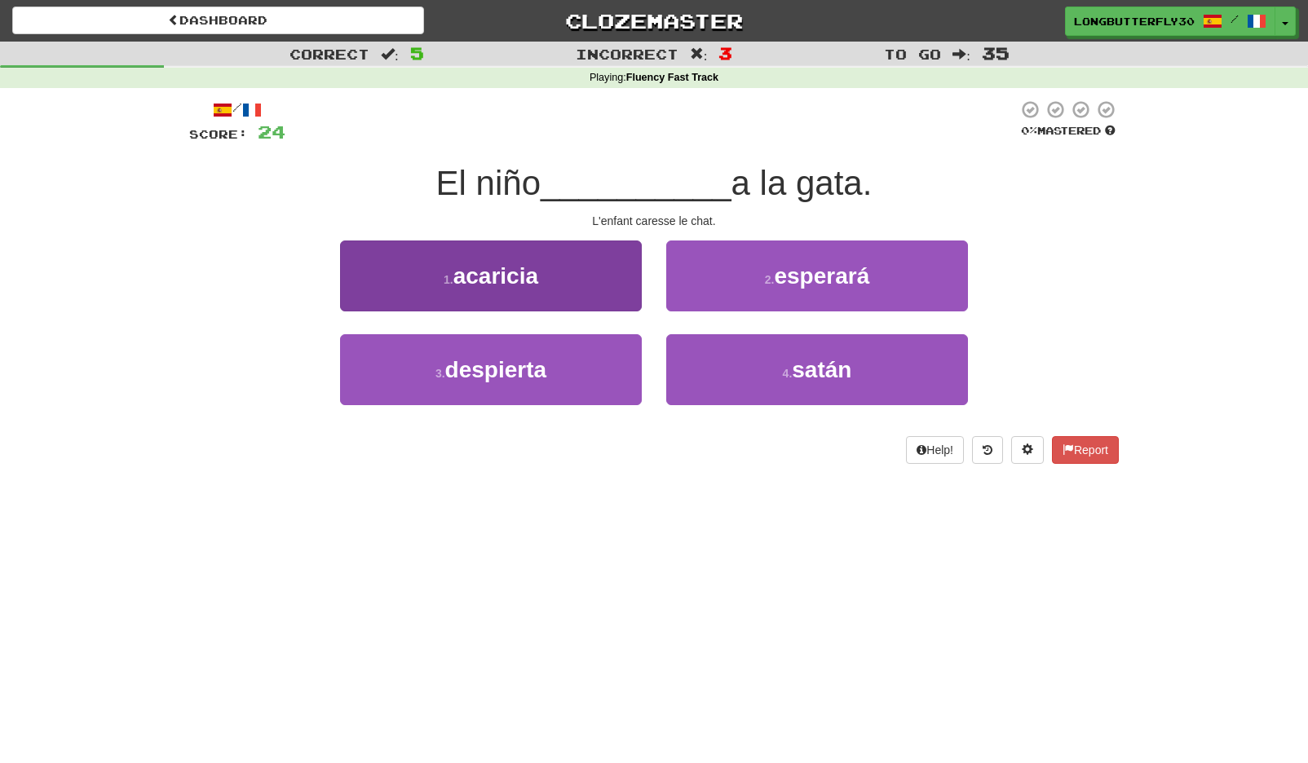
click at [626, 263] on button "1 . acaricia" at bounding box center [491, 276] width 302 height 71
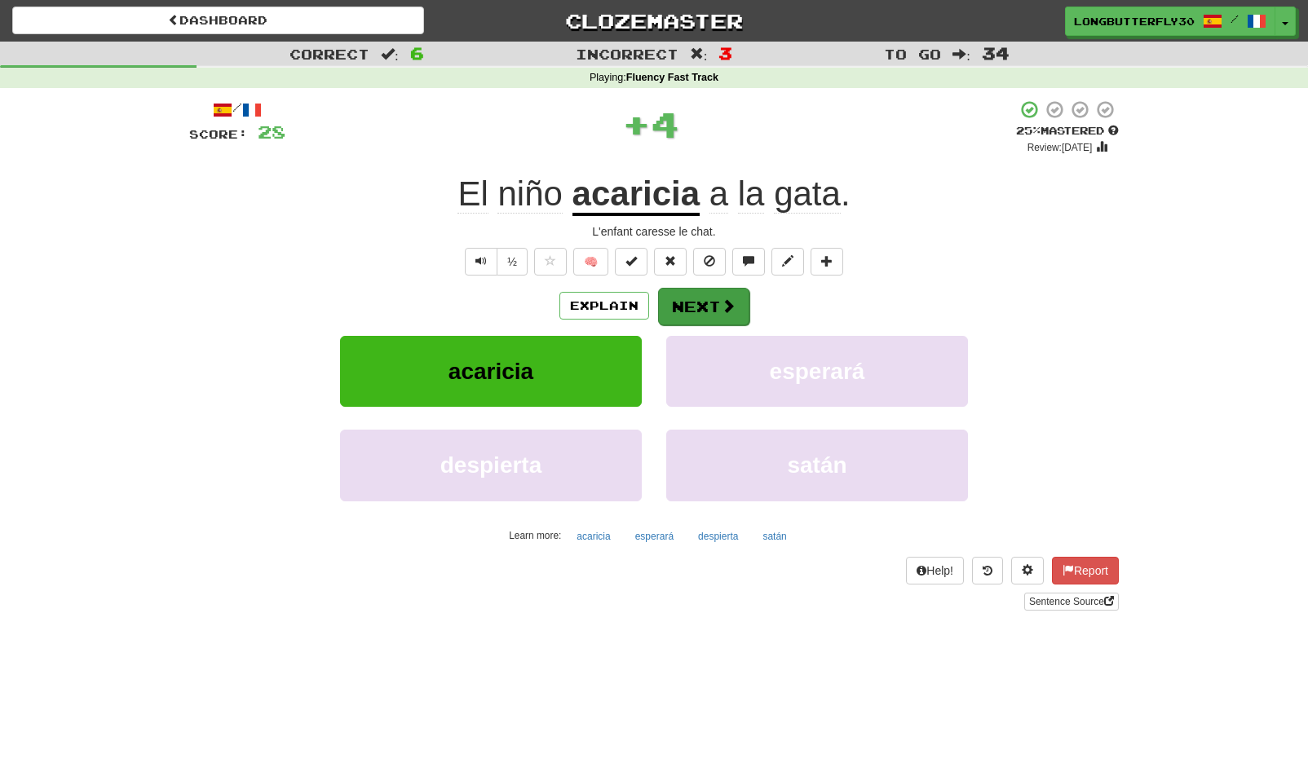
click at [718, 305] on button "Next" at bounding box center [703, 307] width 91 height 38
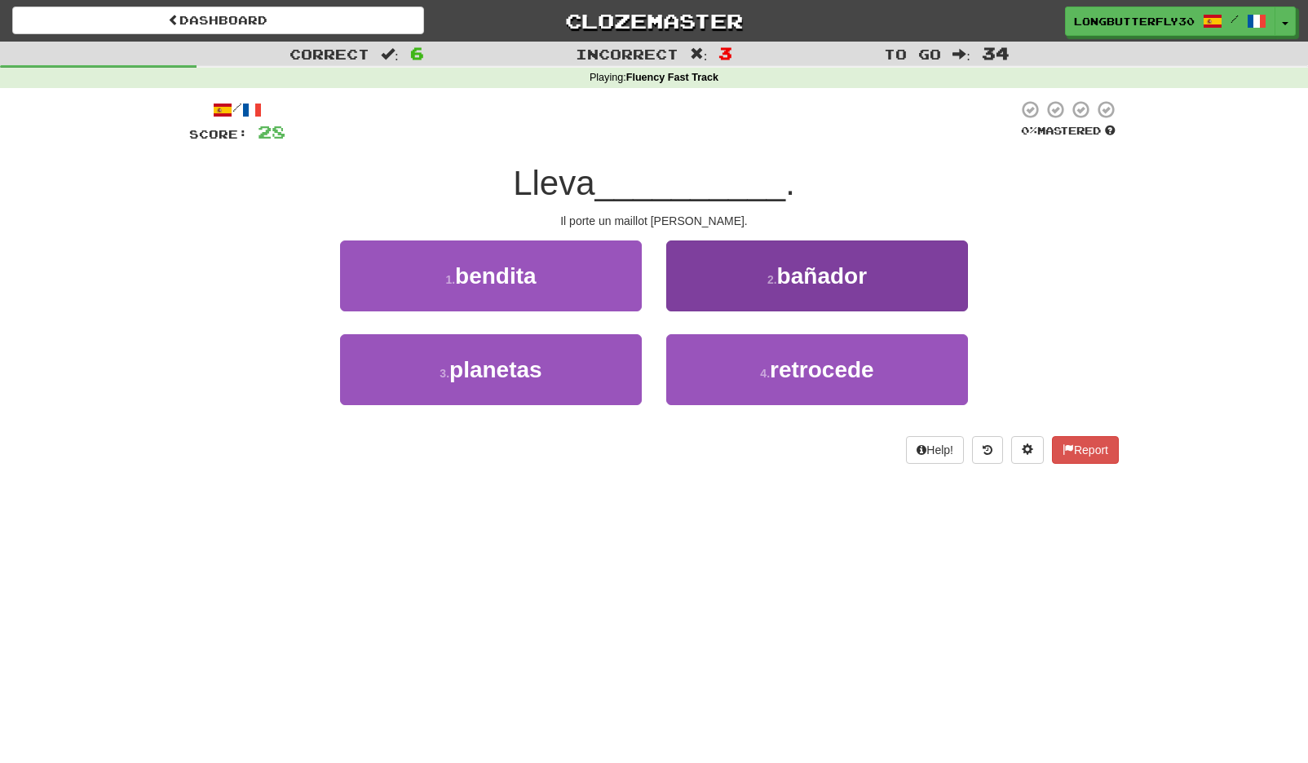
click at [723, 287] on button "2 . bañador" at bounding box center [817, 276] width 302 height 71
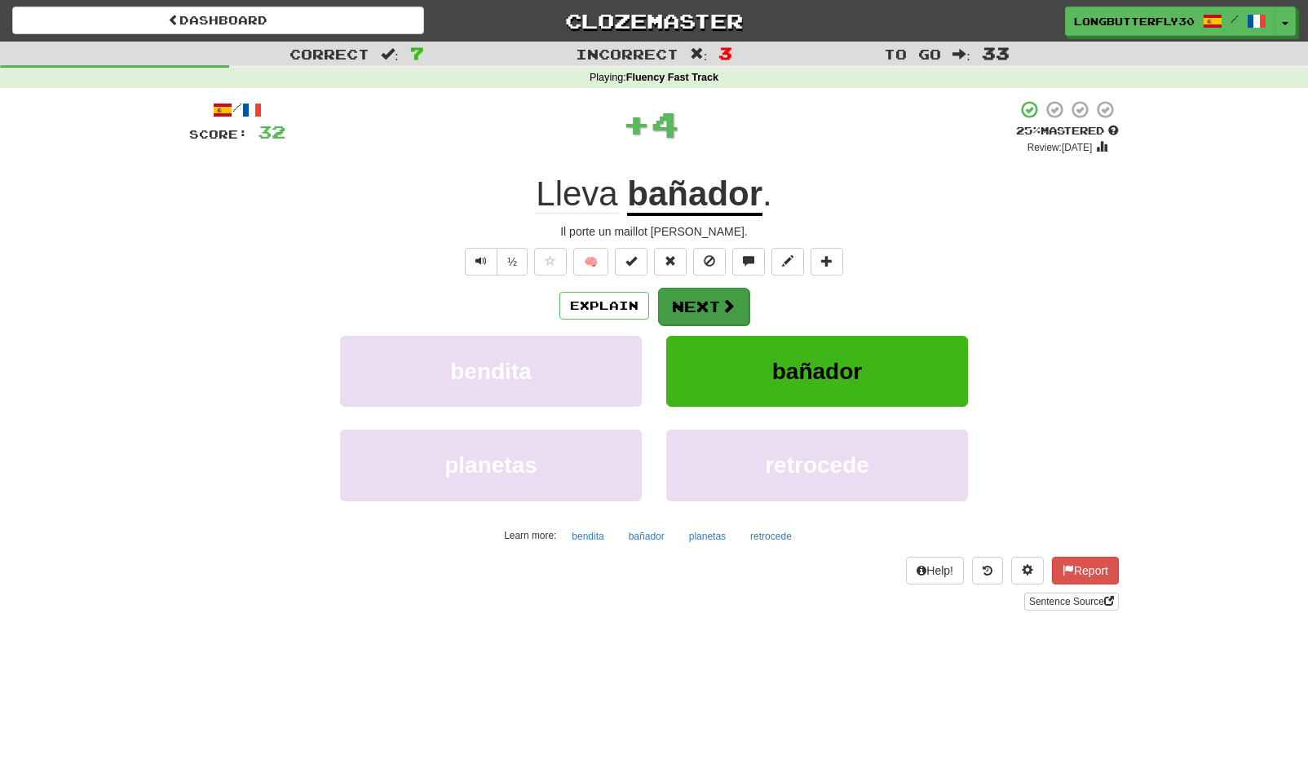
click at [691, 304] on button "Next" at bounding box center [703, 307] width 91 height 38
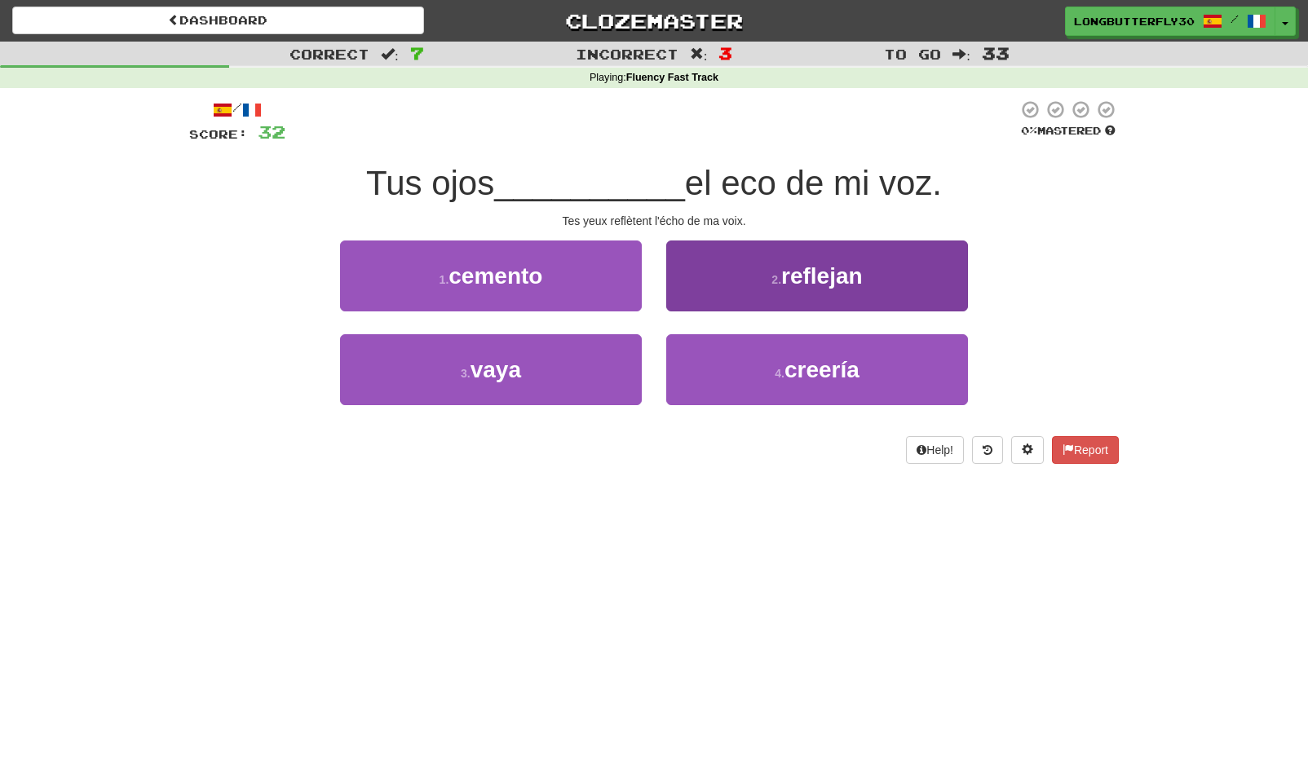
click at [800, 267] on span "reflejan" at bounding box center [822, 275] width 82 height 25
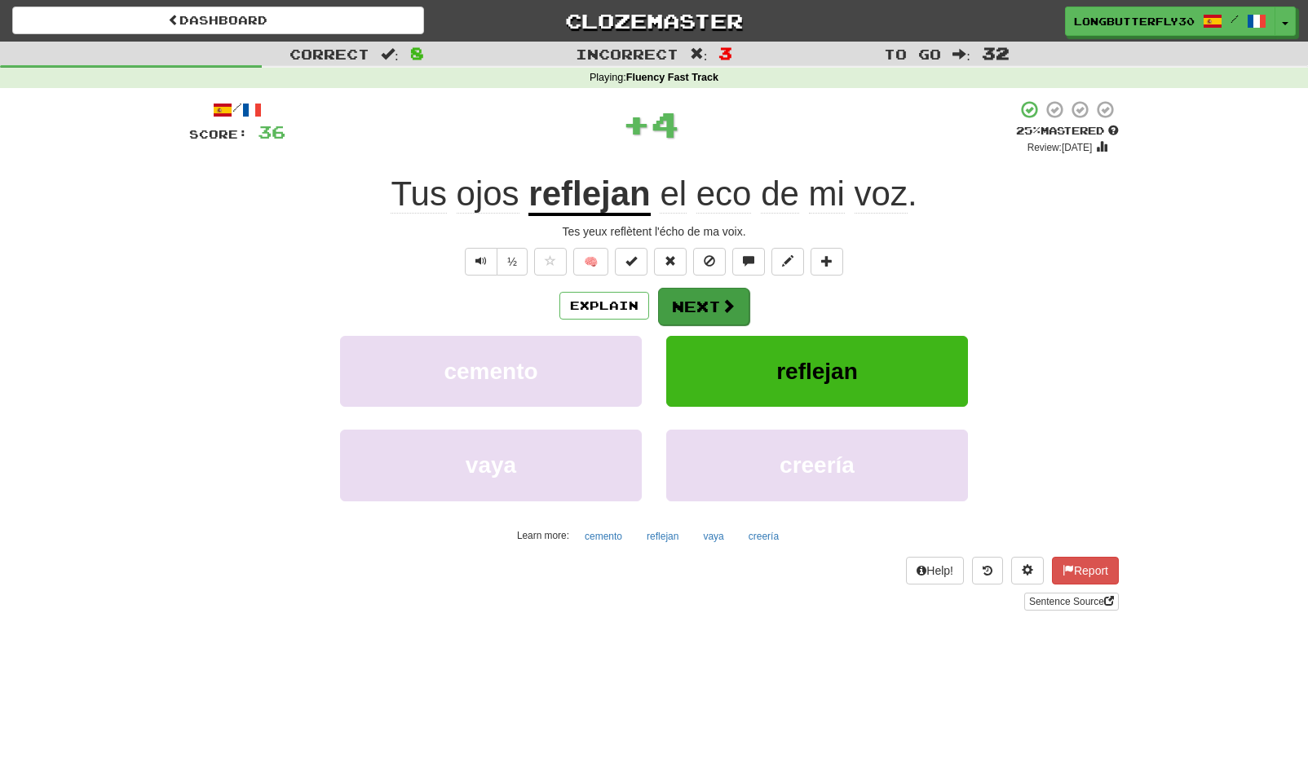
click at [716, 302] on button "Next" at bounding box center [703, 307] width 91 height 38
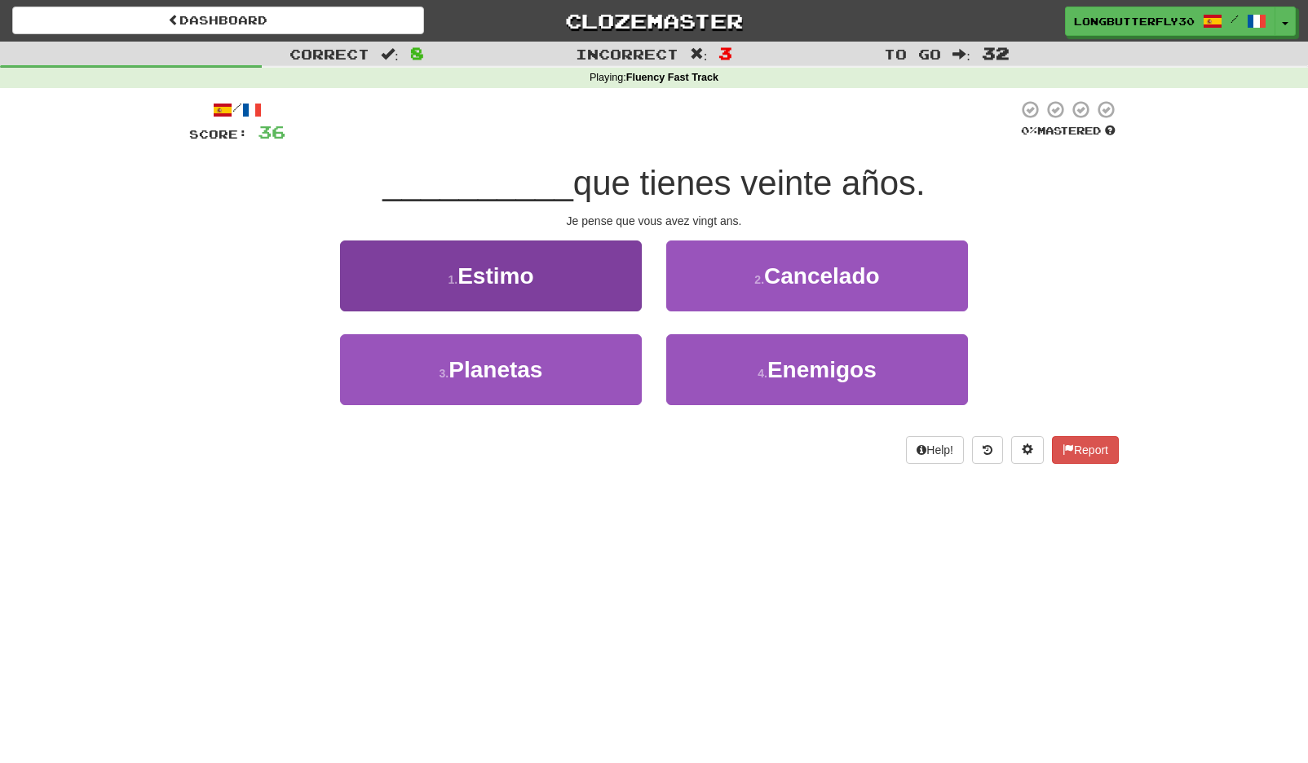
click at [595, 272] on button "1 . Estimo" at bounding box center [491, 276] width 302 height 71
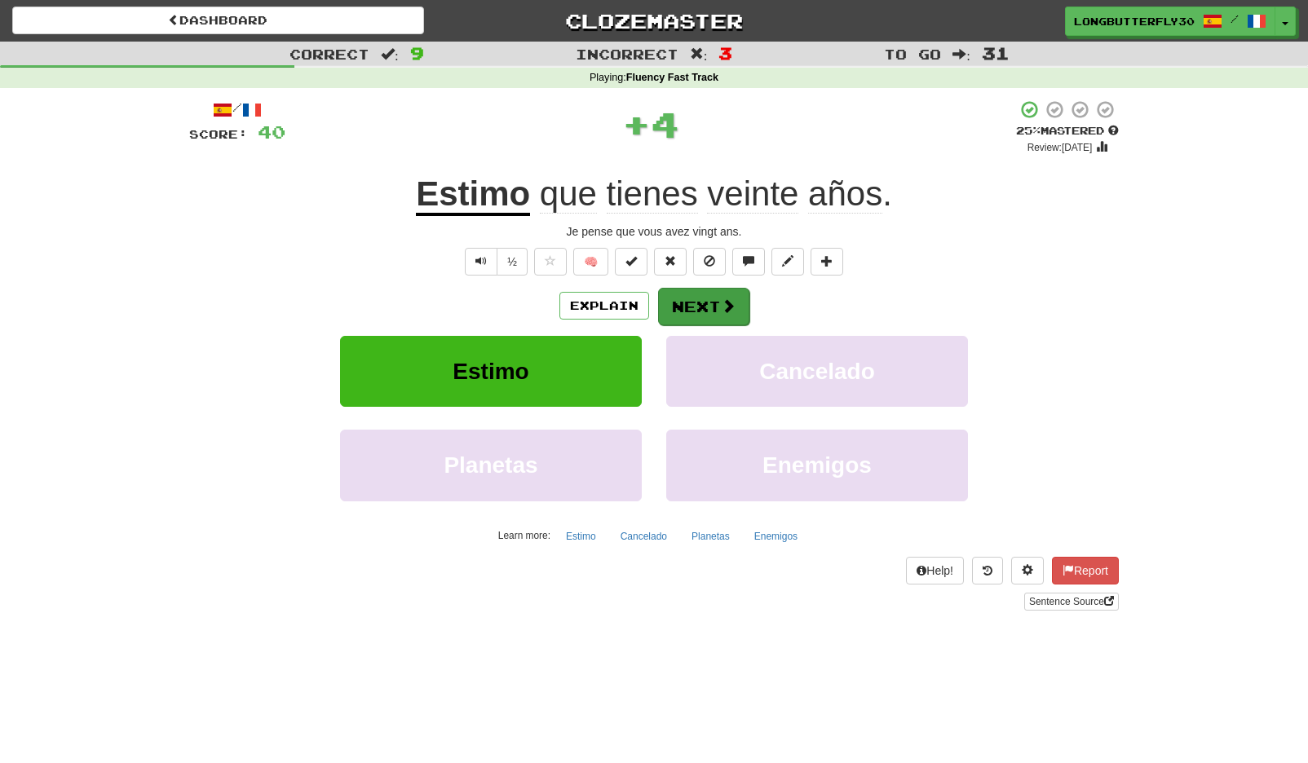
click at [721, 311] on span at bounding box center [728, 305] width 15 height 15
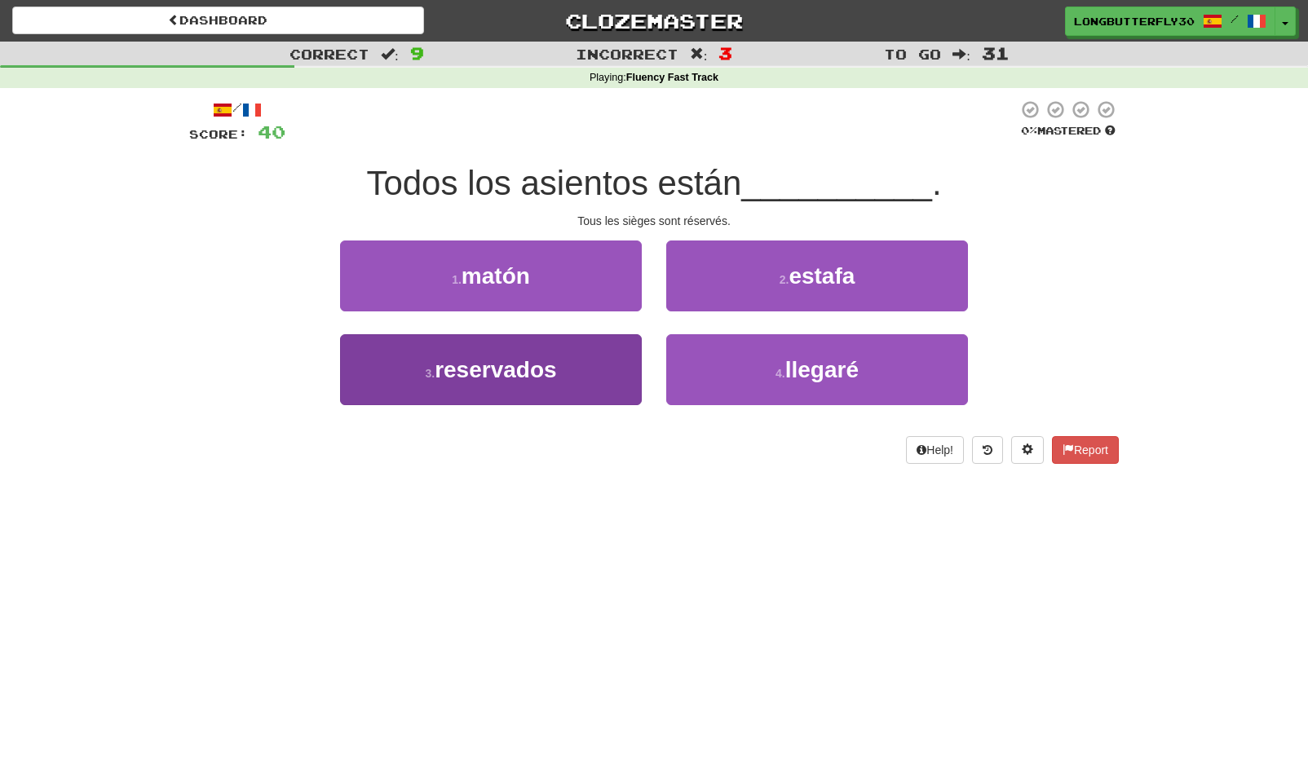
click at [564, 379] on button "3 . reservados" at bounding box center [491, 369] width 302 height 71
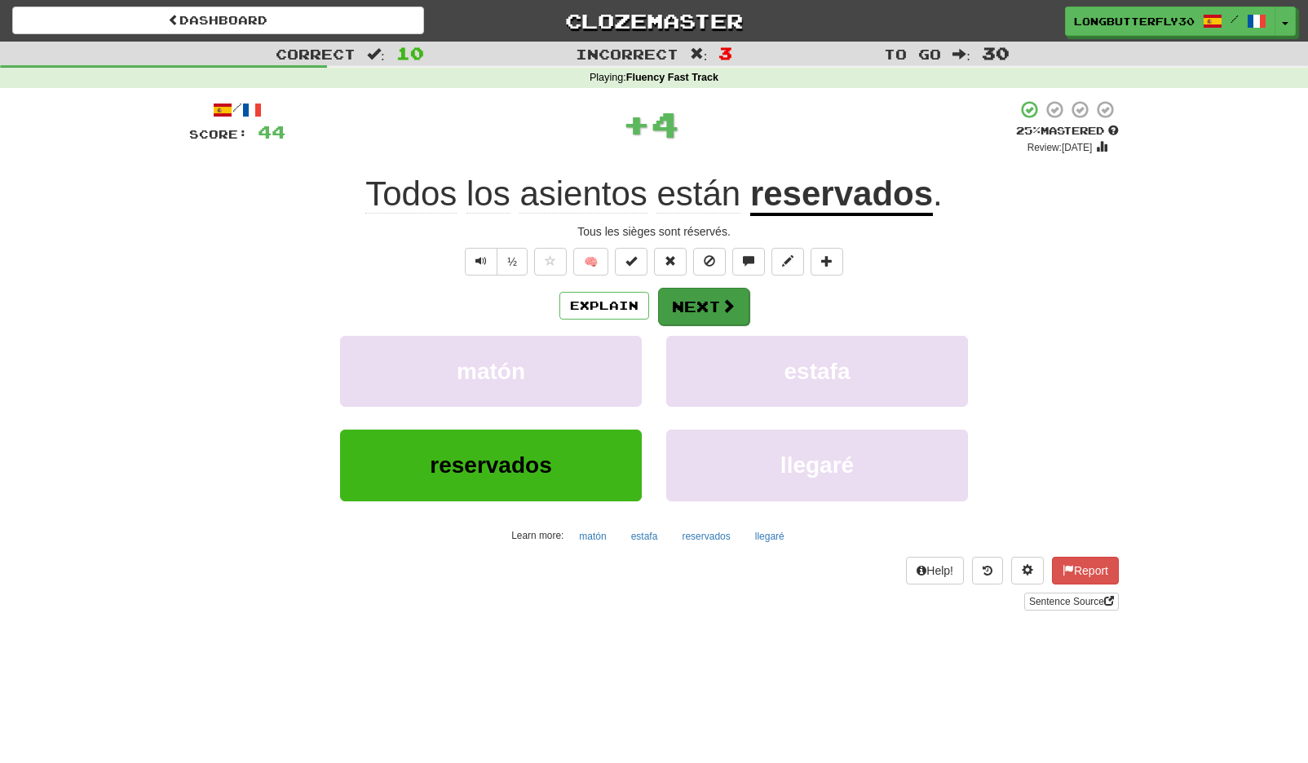
click at [689, 307] on button "Next" at bounding box center [703, 307] width 91 height 38
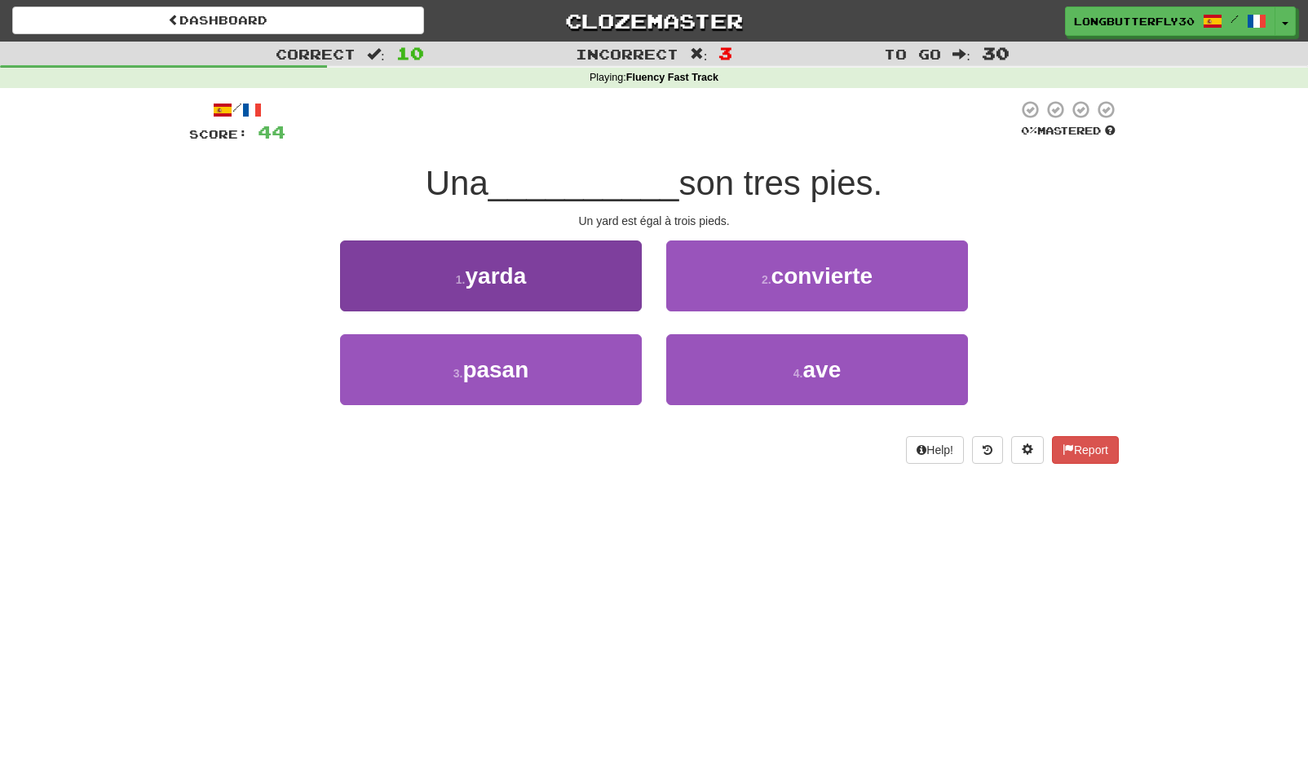
click at [580, 275] on button "1 . yarda" at bounding box center [491, 276] width 302 height 71
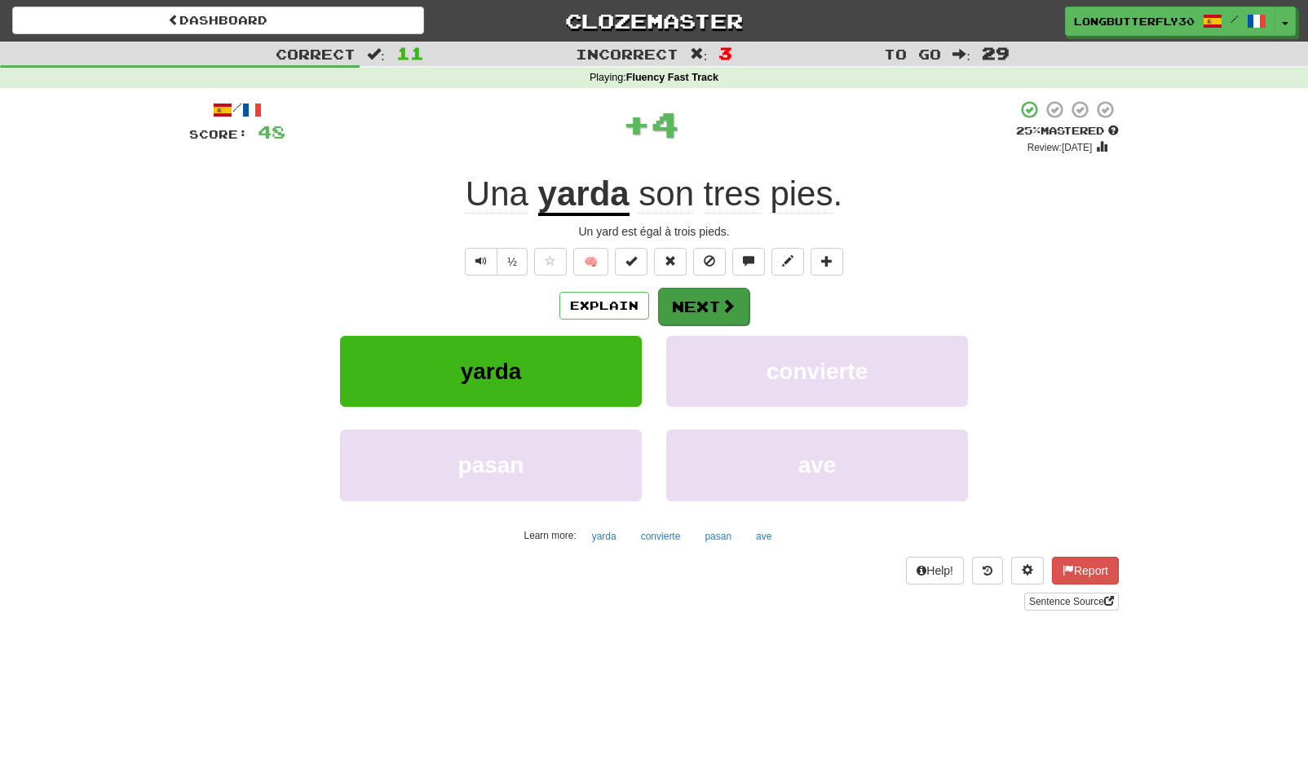
click at [713, 298] on button "Next" at bounding box center [703, 307] width 91 height 38
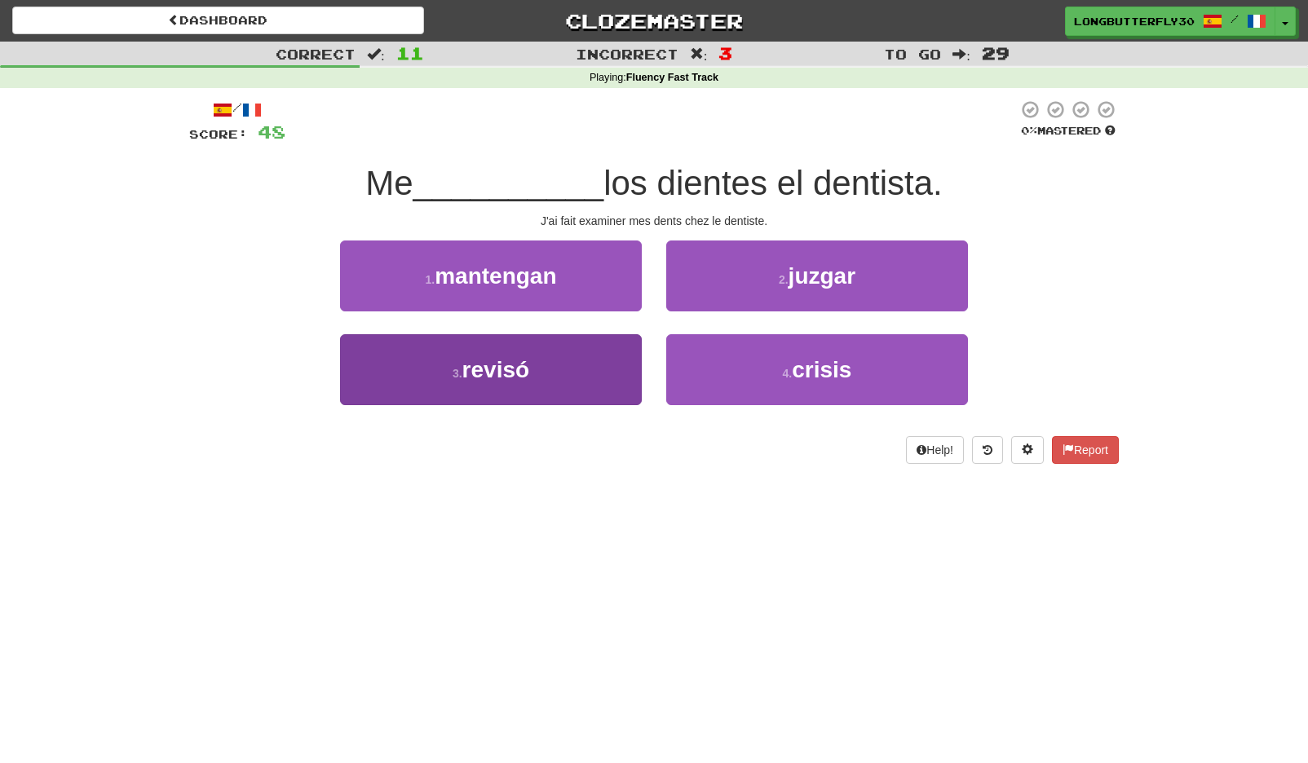
click at [604, 377] on button "3 . revisó" at bounding box center [491, 369] width 302 height 71
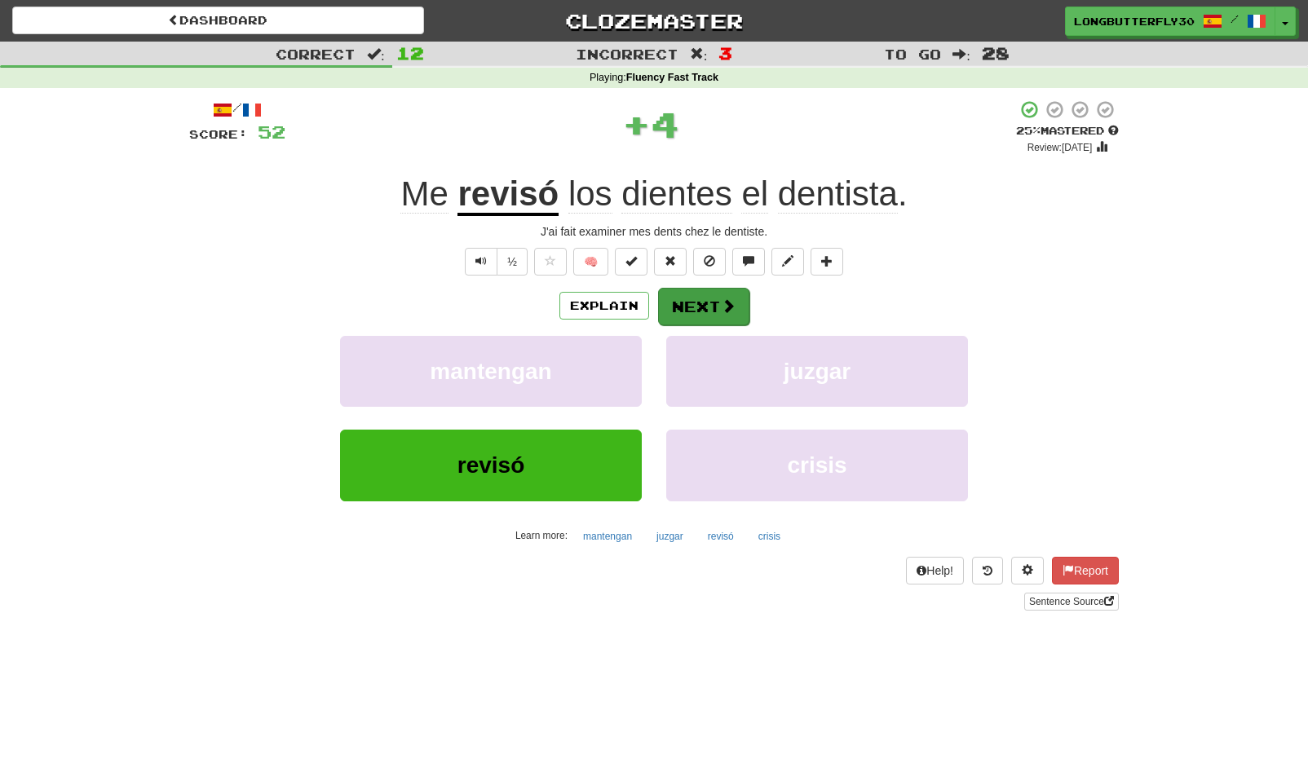
click at [745, 301] on button "Next" at bounding box center [703, 307] width 91 height 38
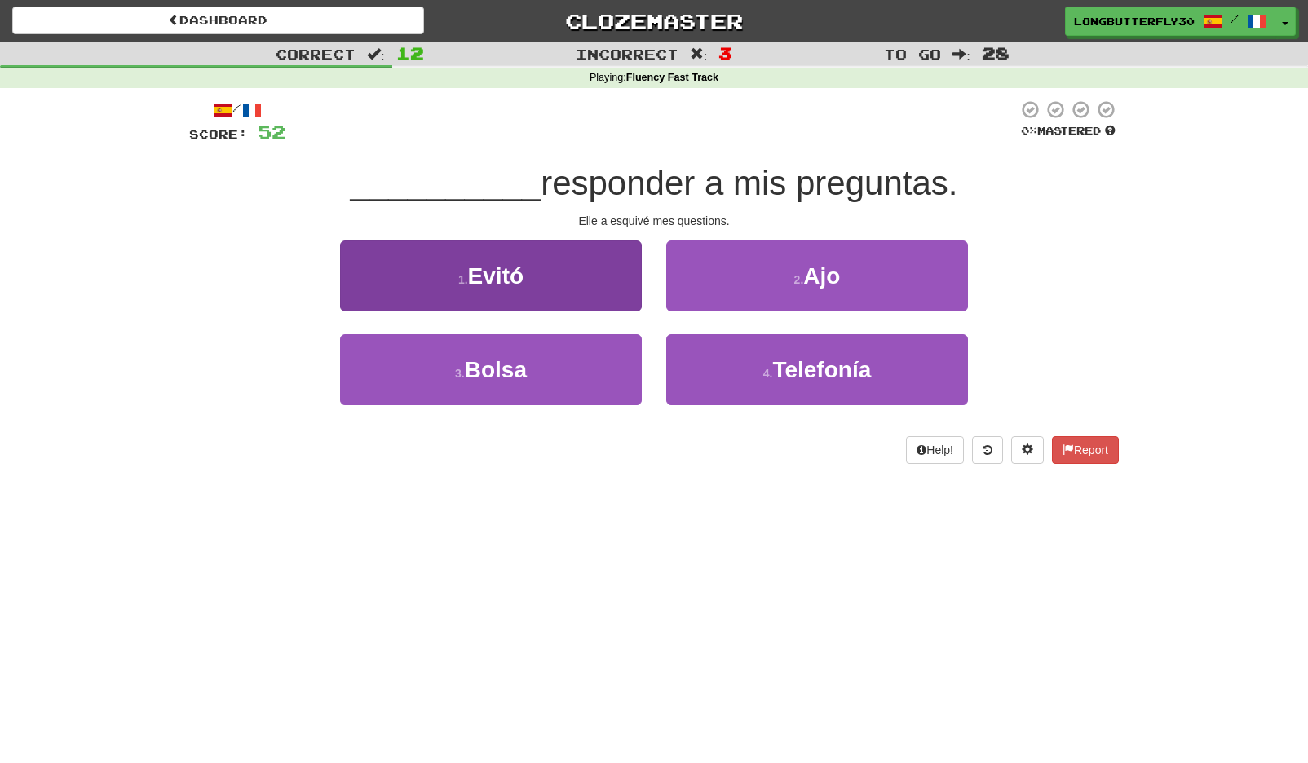
click at [636, 294] on button "1 . Evitó" at bounding box center [491, 276] width 302 height 71
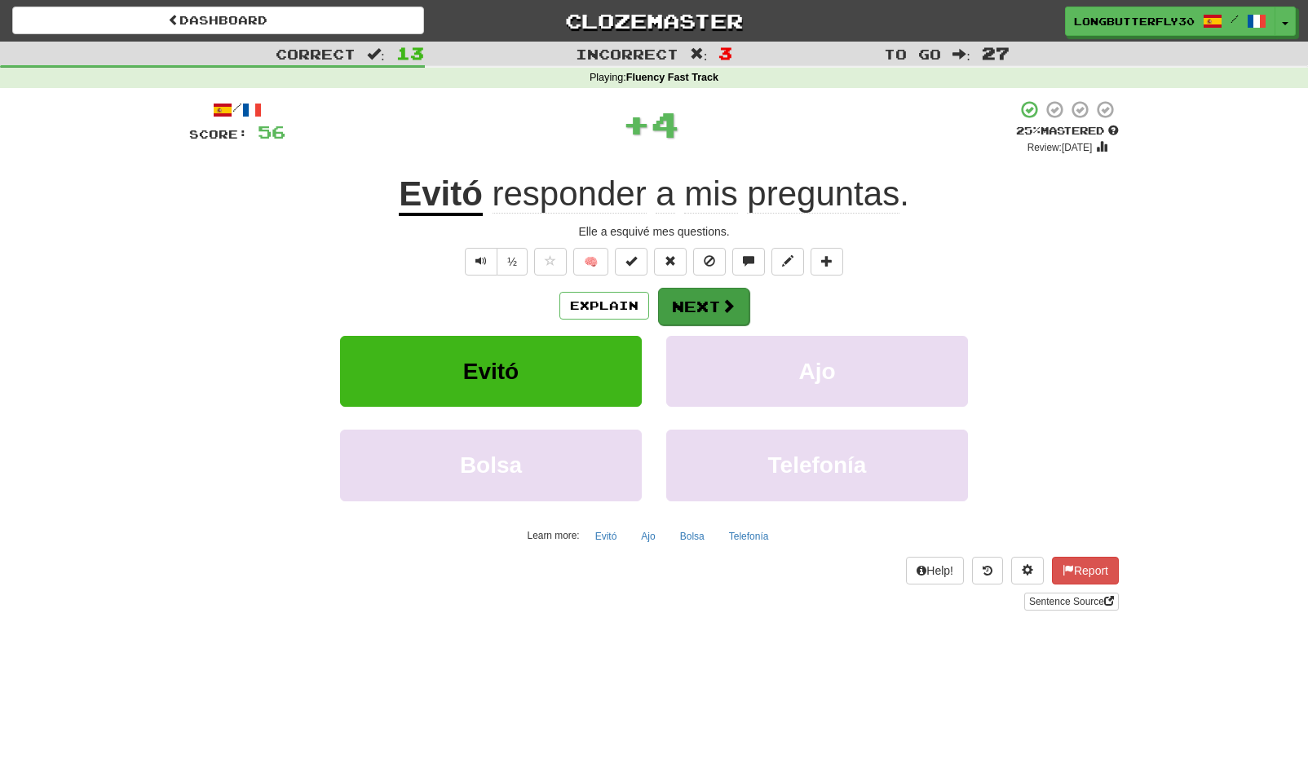
click at [730, 291] on button "Next" at bounding box center [703, 307] width 91 height 38
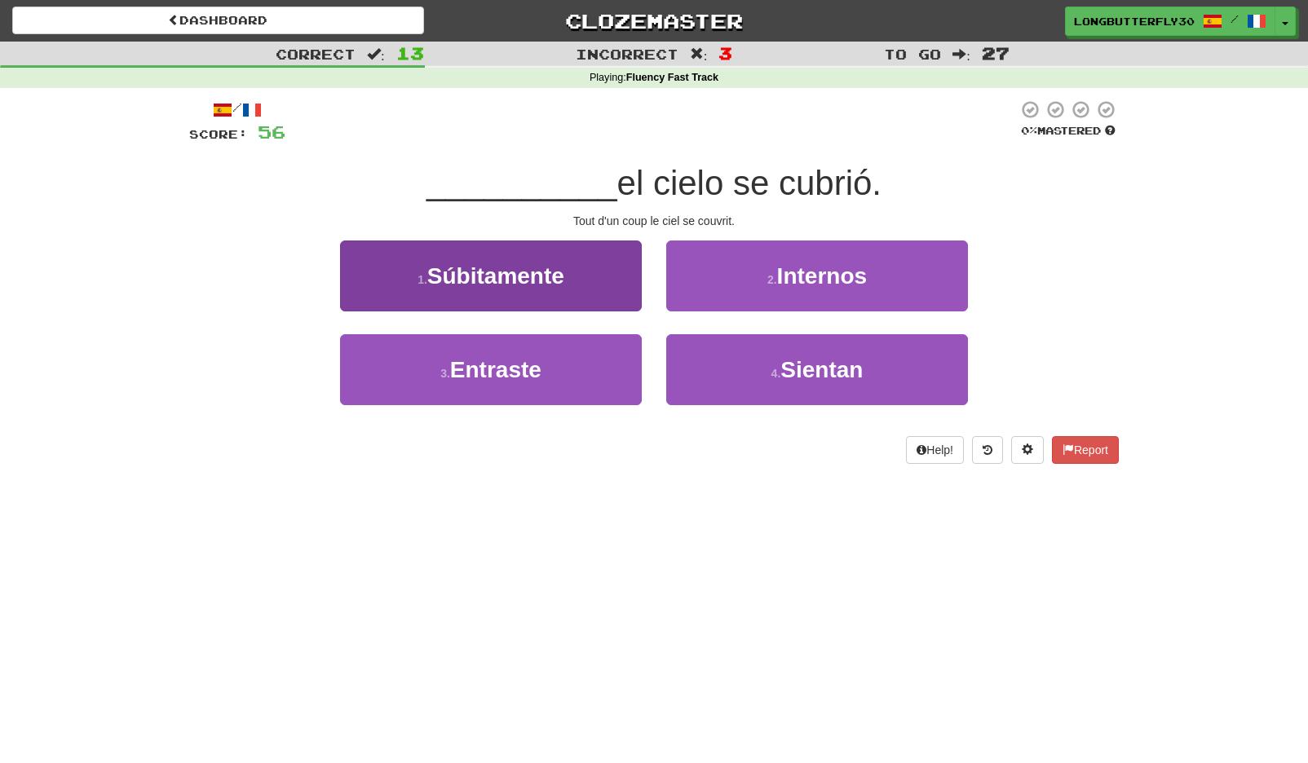
click at [590, 282] on button "1 . Súbitamente" at bounding box center [491, 276] width 302 height 71
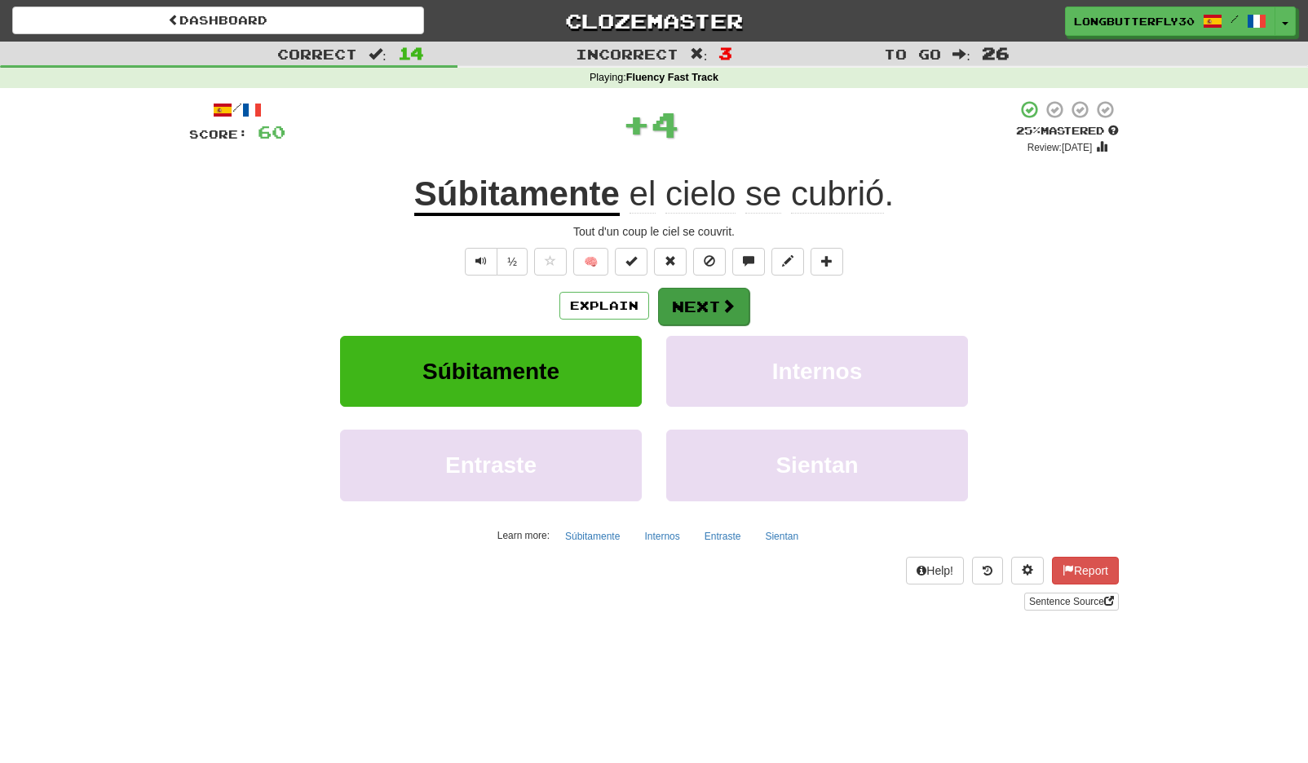
click at [729, 290] on button "Next" at bounding box center [703, 307] width 91 height 38
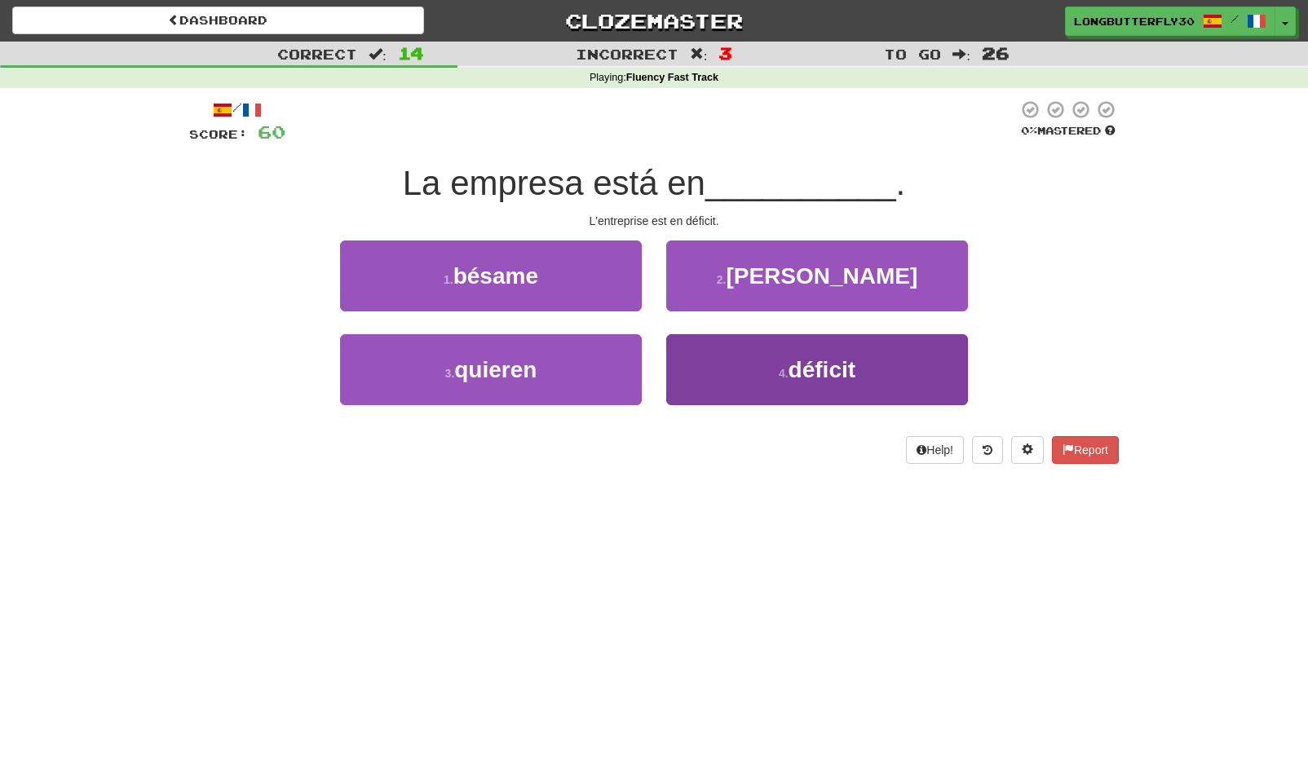
click at [821, 356] on button "4 . déficit" at bounding box center [817, 369] width 302 height 71
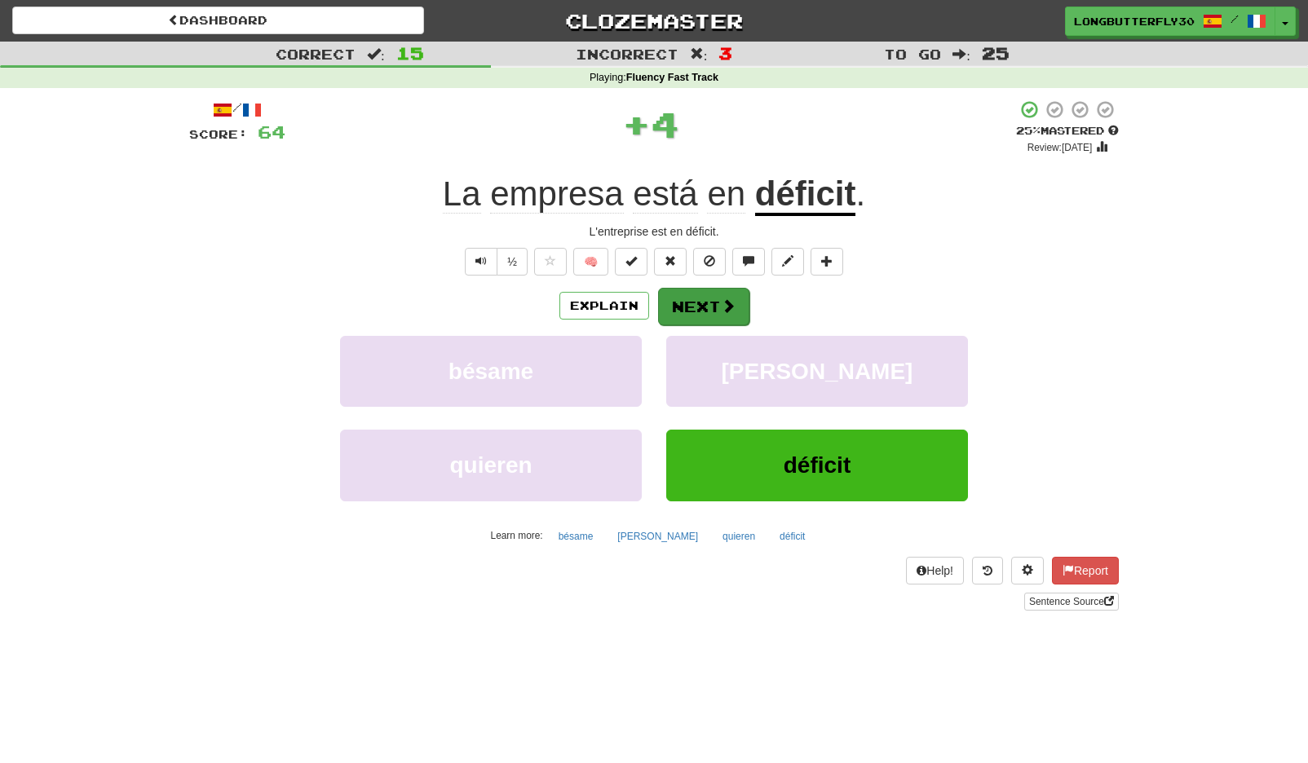
click at [679, 297] on button "Next" at bounding box center [703, 307] width 91 height 38
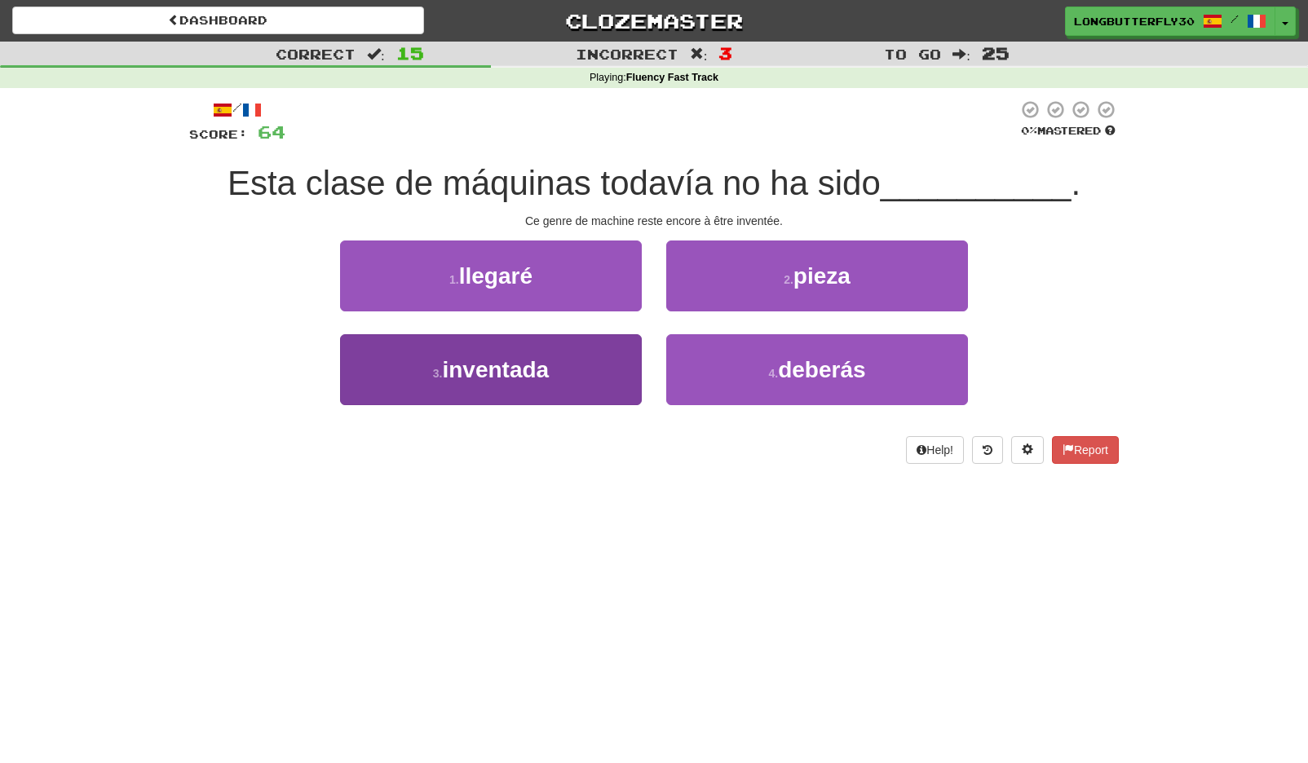
click at [516, 346] on button "3 . inventada" at bounding box center [491, 369] width 302 height 71
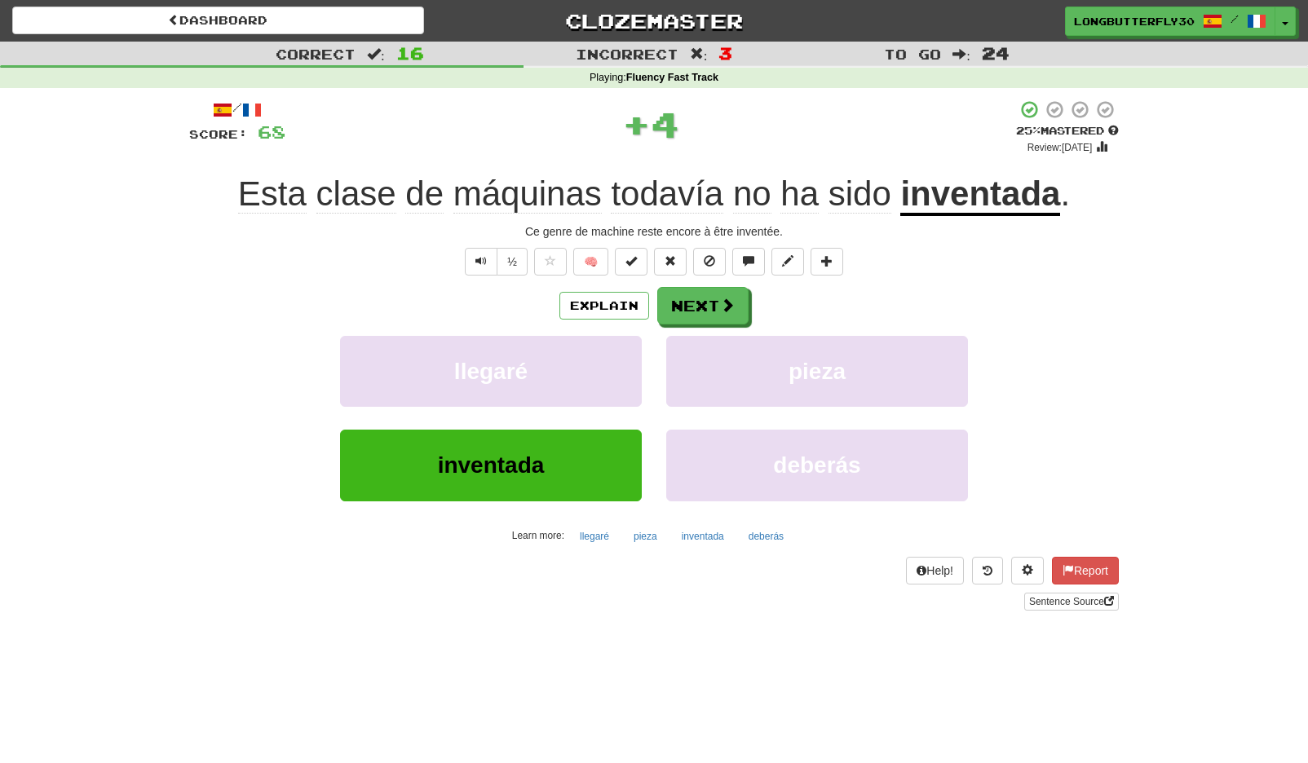
click at [710, 285] on div "/ Score: 68 + 4 25 % Mastered Review: 2025-09-15 Esta clase de máquinas todavía…" at bounding box center [654, 354] width 930 height 511
click at [716, 295] on button "Next" at bounding box center [703, 307] width 91 height 38
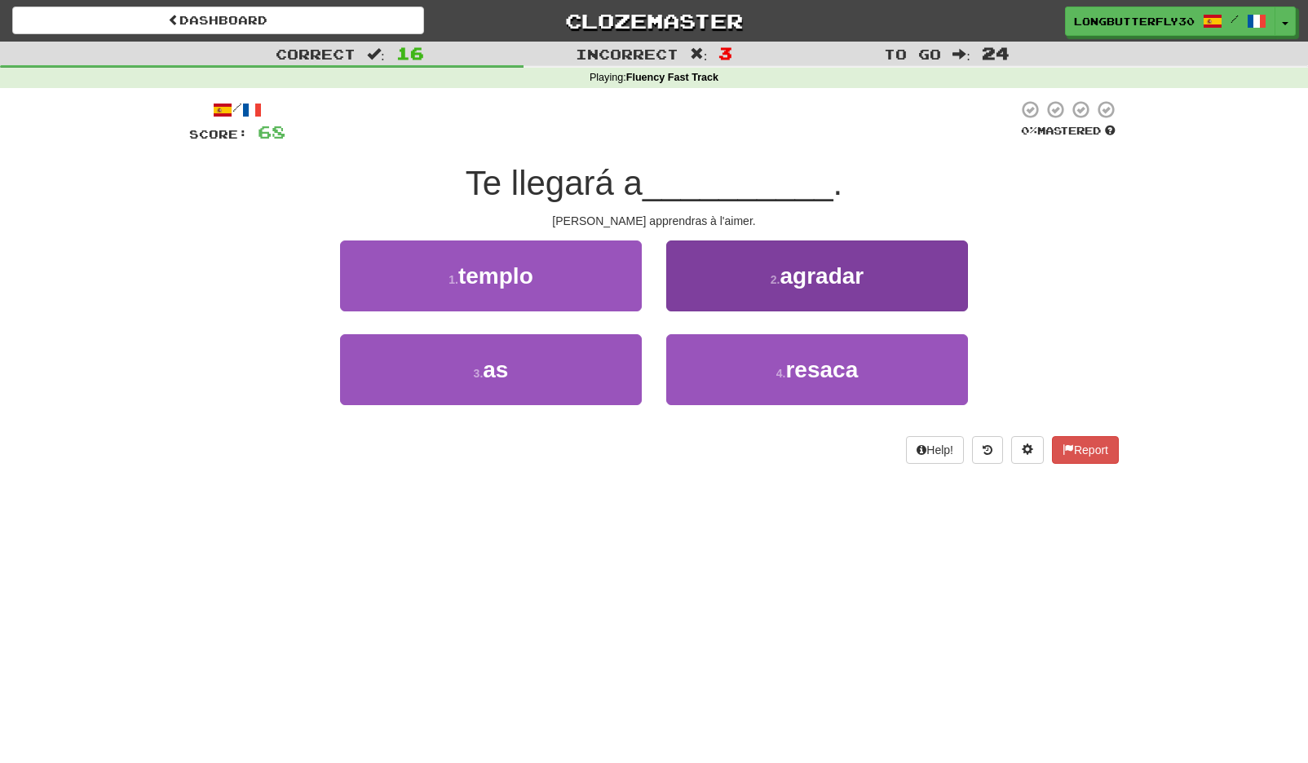
click at [843, 250] on button "2 . agradar" at bounding box center [817, 276] width 302 height 71
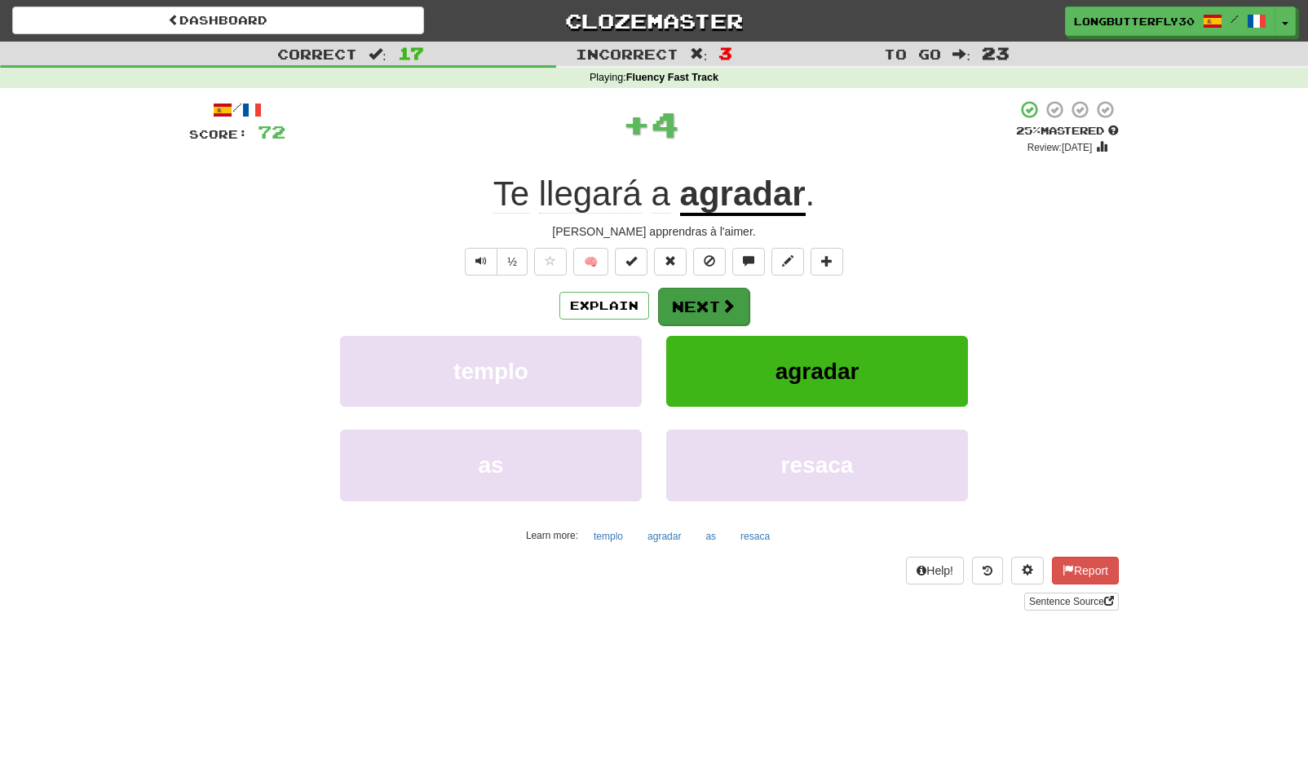
click at [672, 300] on button "Next" at bounding box center [703, 307] width 91 height 38
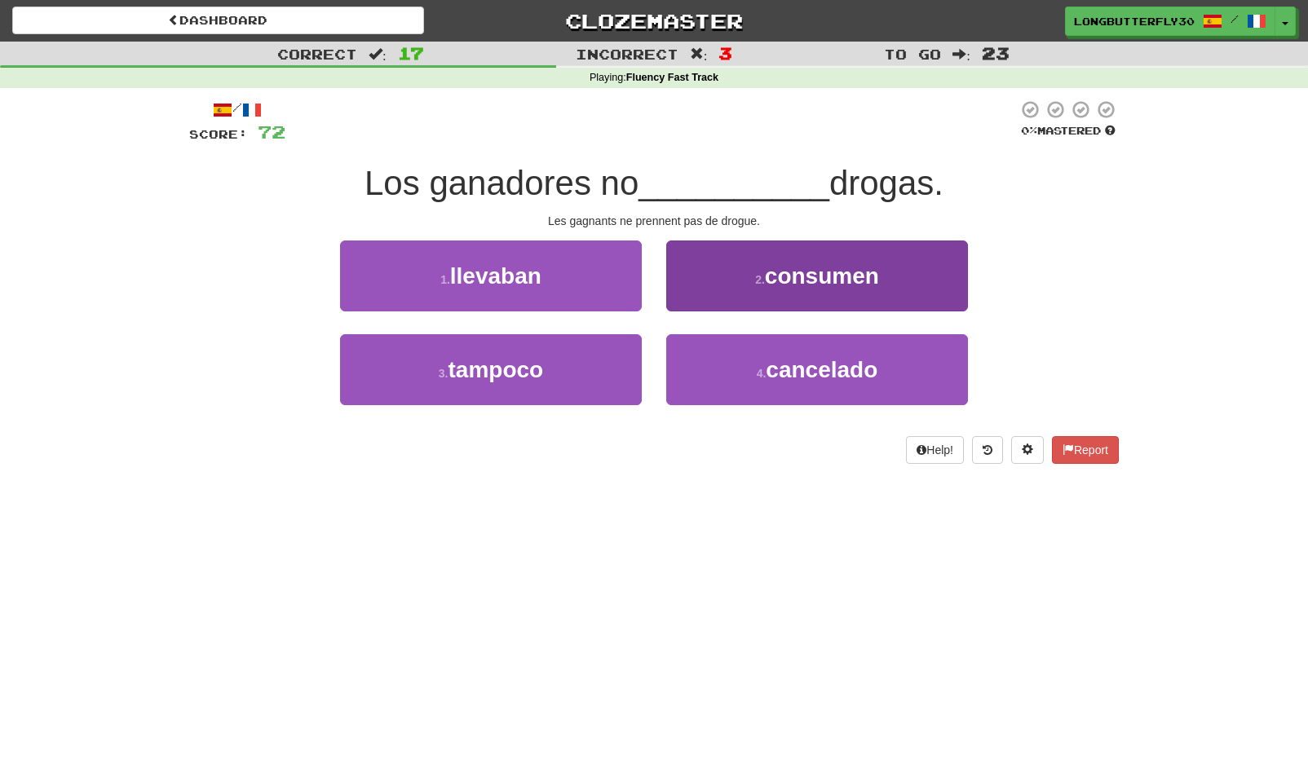
click at [833, 272] on span "consumen" at bounding box center [822, 275] width 114 height 25
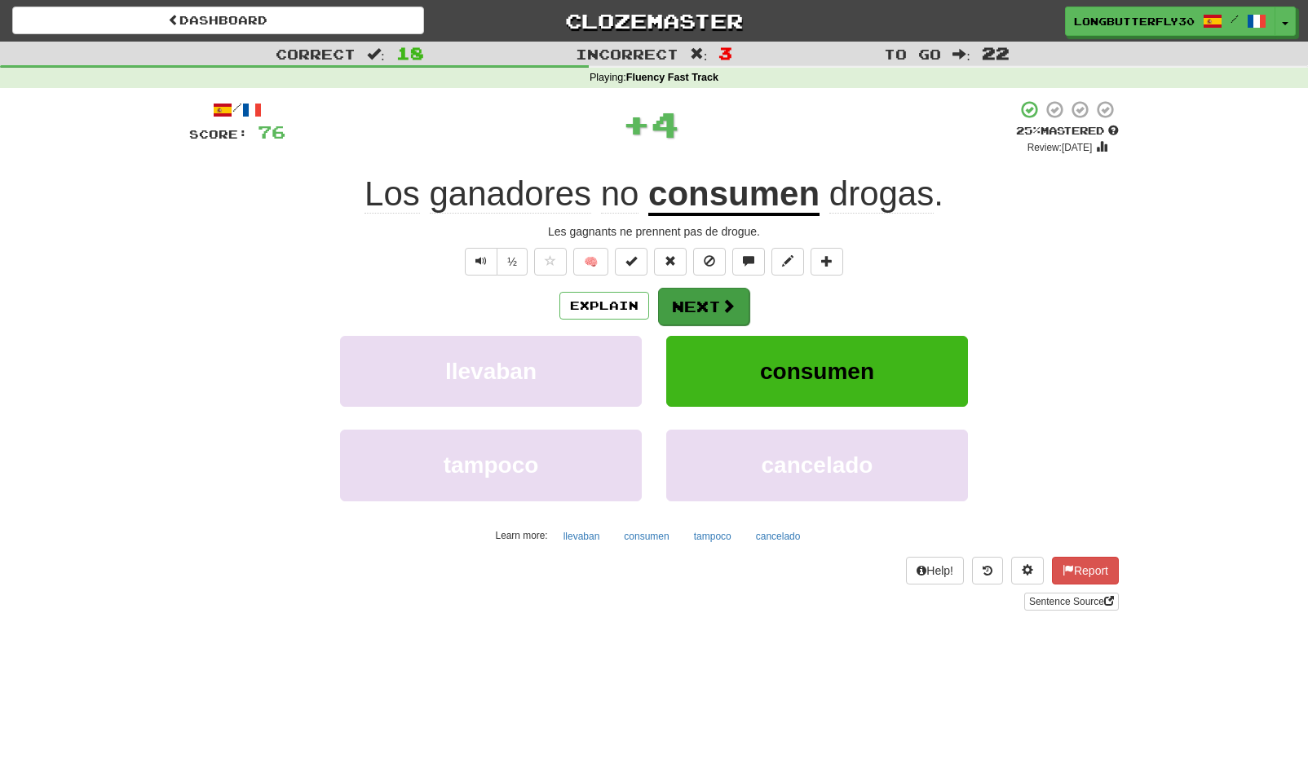
click at [701, 311] on button "Next" at bounding box center [703, 307] width 91 height 38
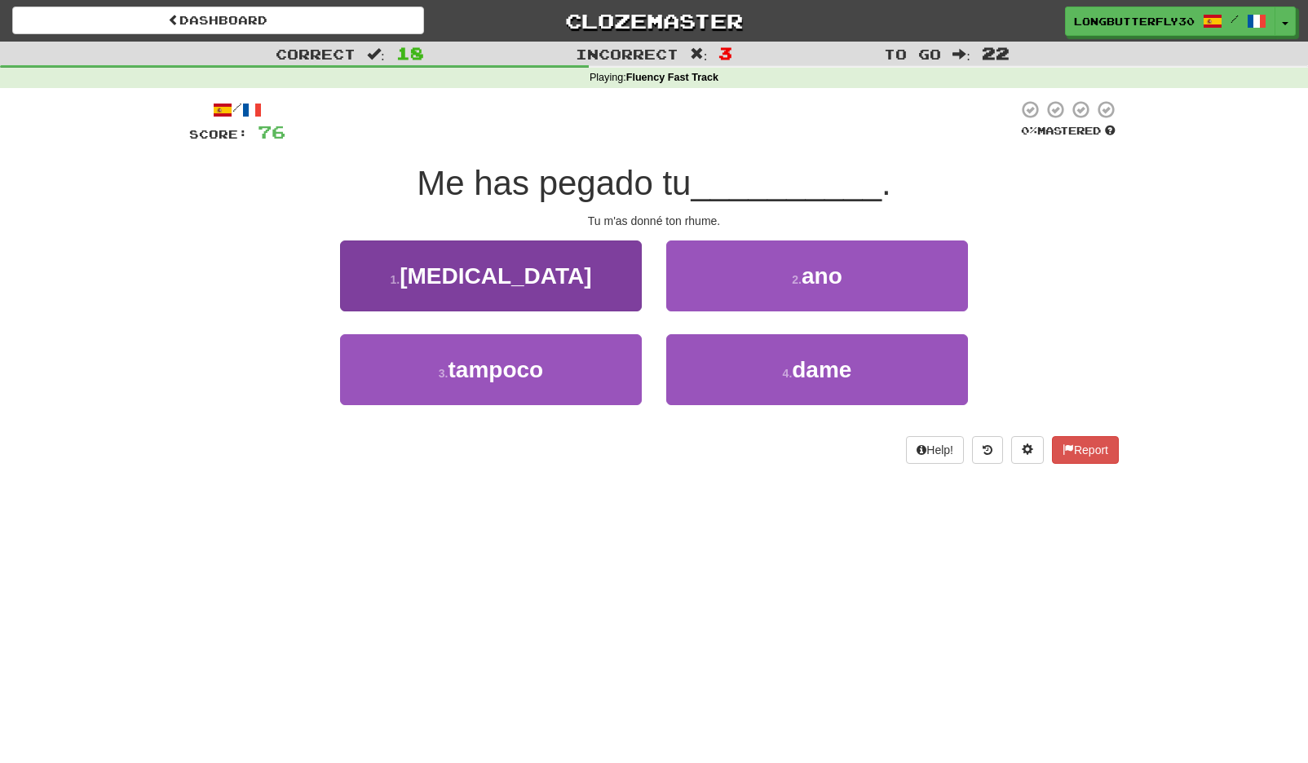
click at [572, 276] on button "1 . catarro" at bounding box center [491, 276] width 302 height 71
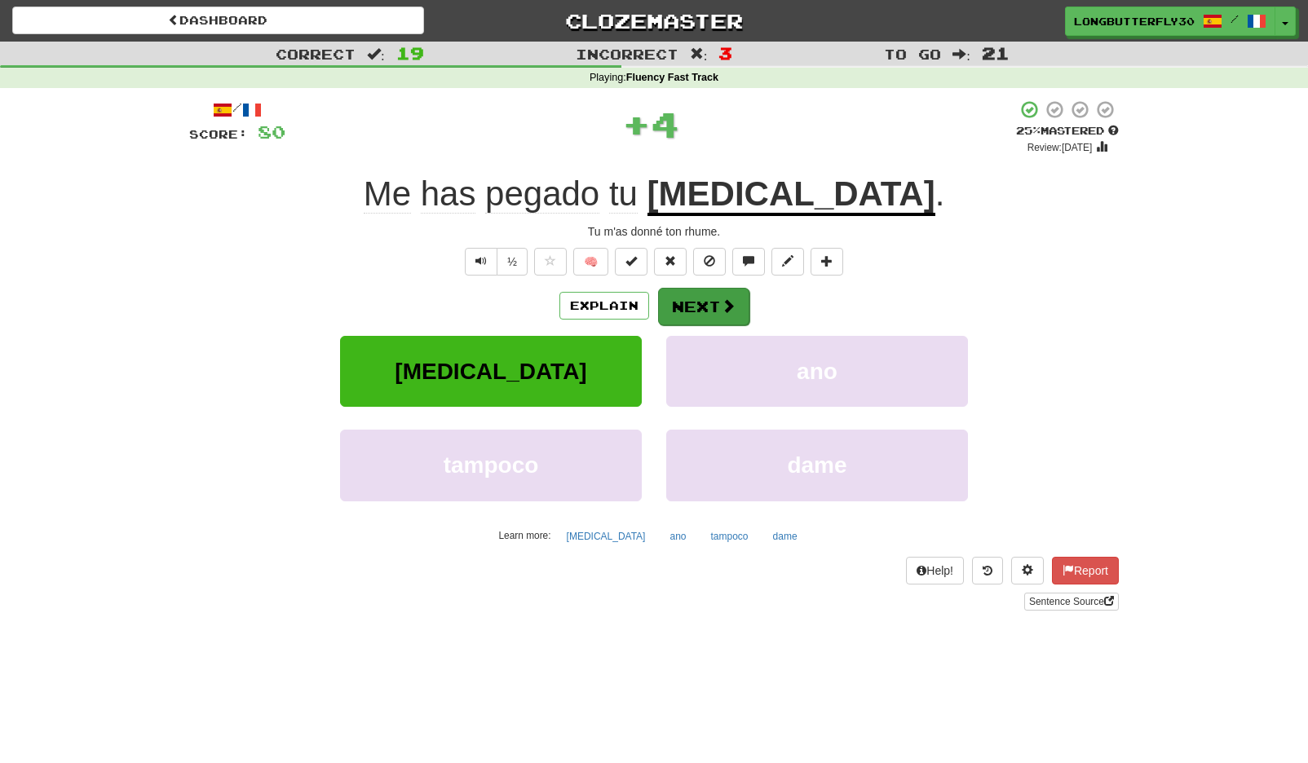
click at [732, 303] on span at bounding box center [728, 305] width 15 height 15
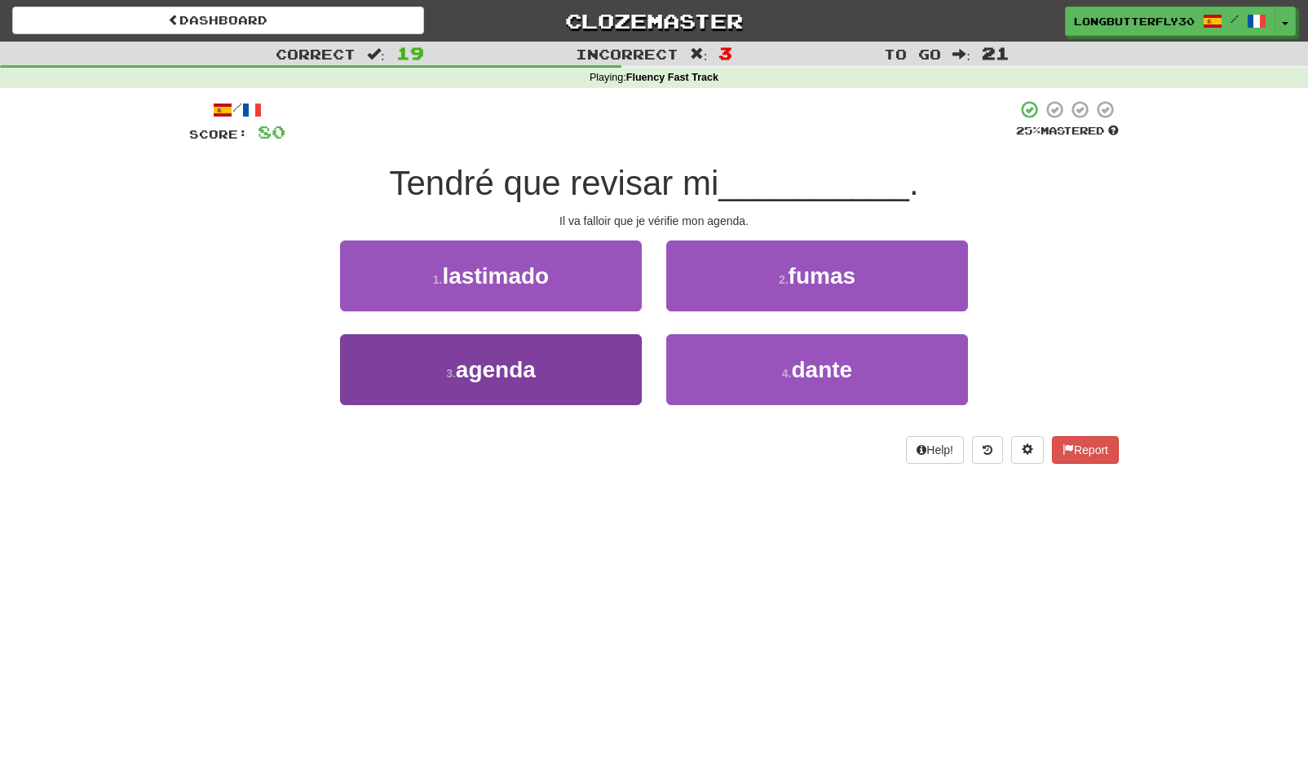
click at [552, 362] on button "3 . agenda" at bounding box center [491, 369] width 302 height 71
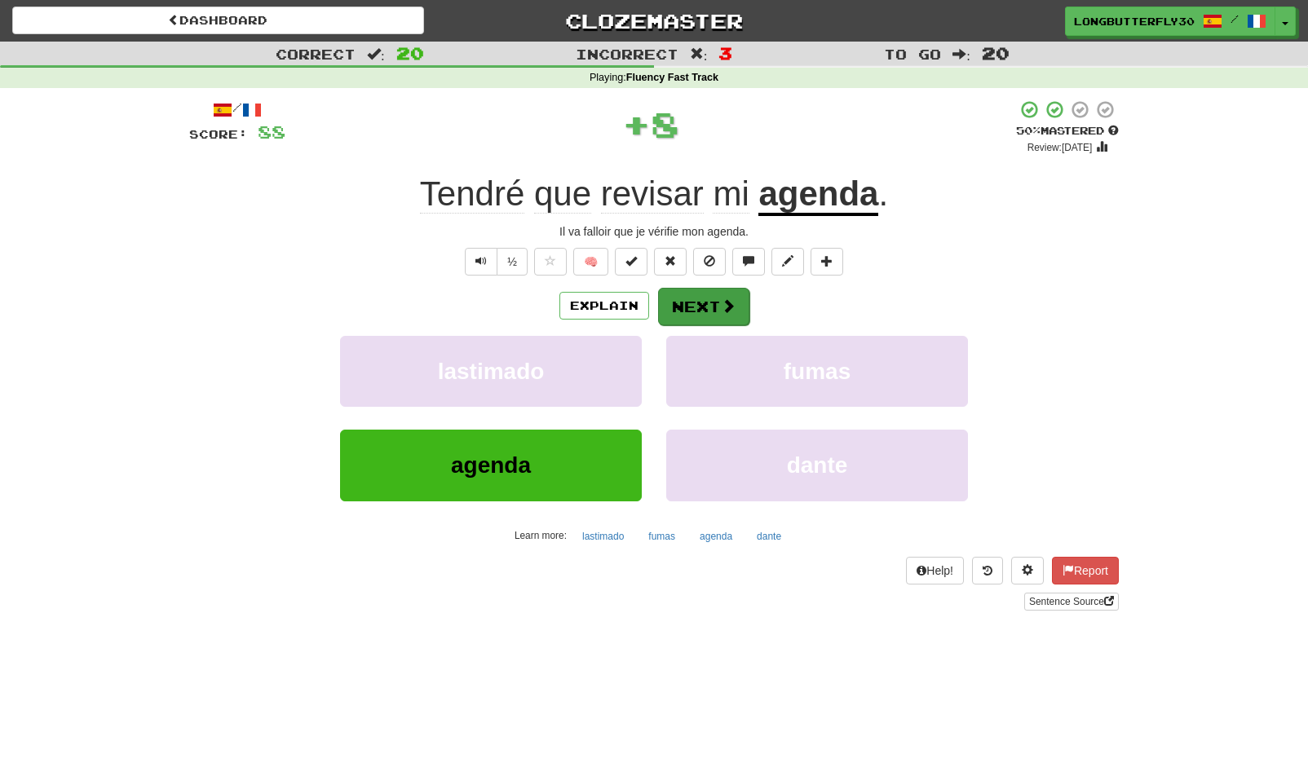
click at [700, 303] on button "Next" at bounding box center [703, 307] width 91 height 38
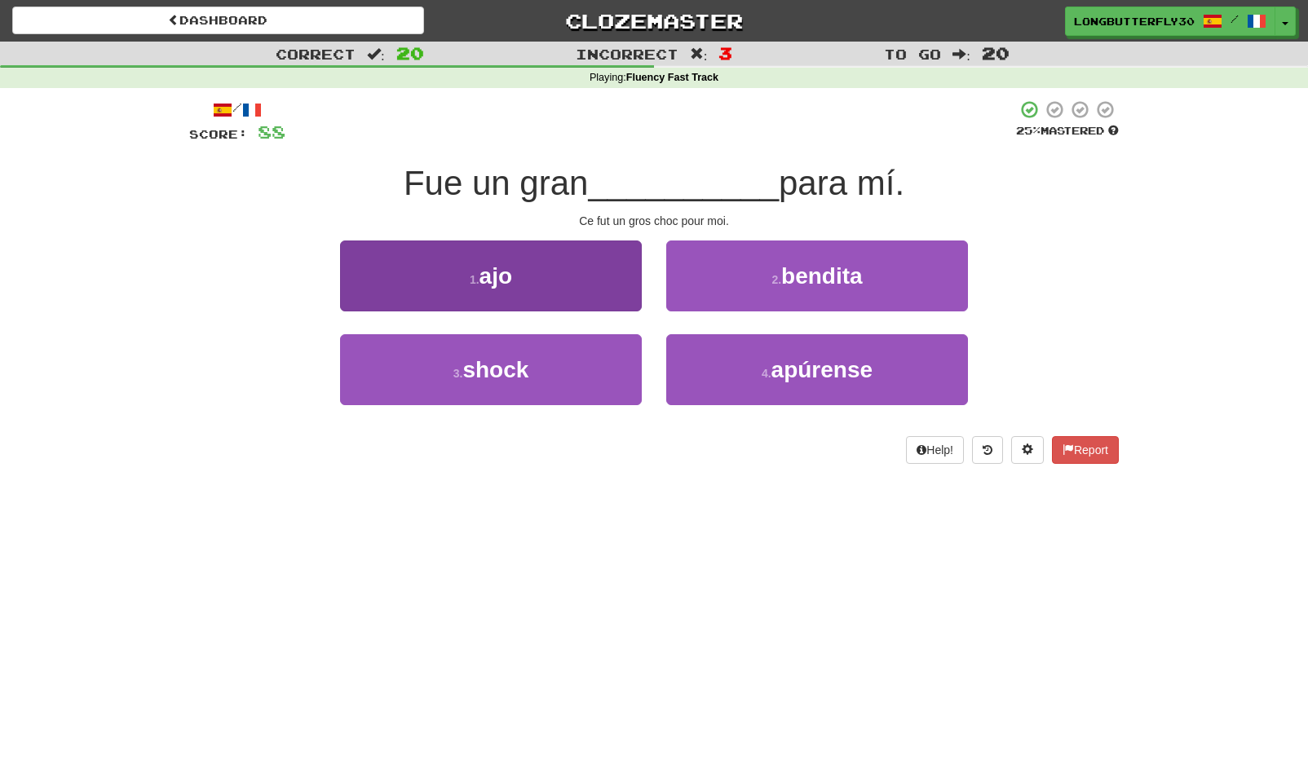
click at [528, 376] on button "3 . shock" at bounding box center [491, 369] width 302 height 71
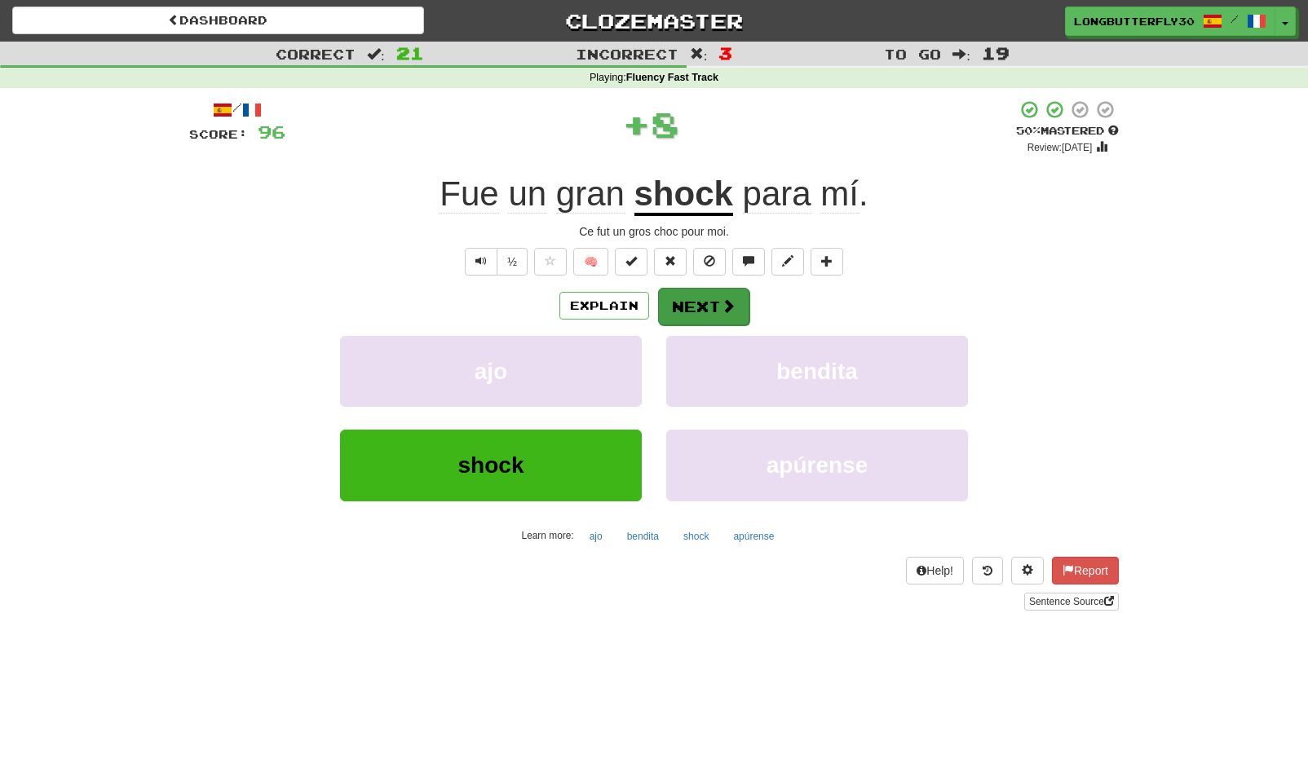
click at [696, 298] on button "Next" at bounding box center [703, 307] width 91 height 38
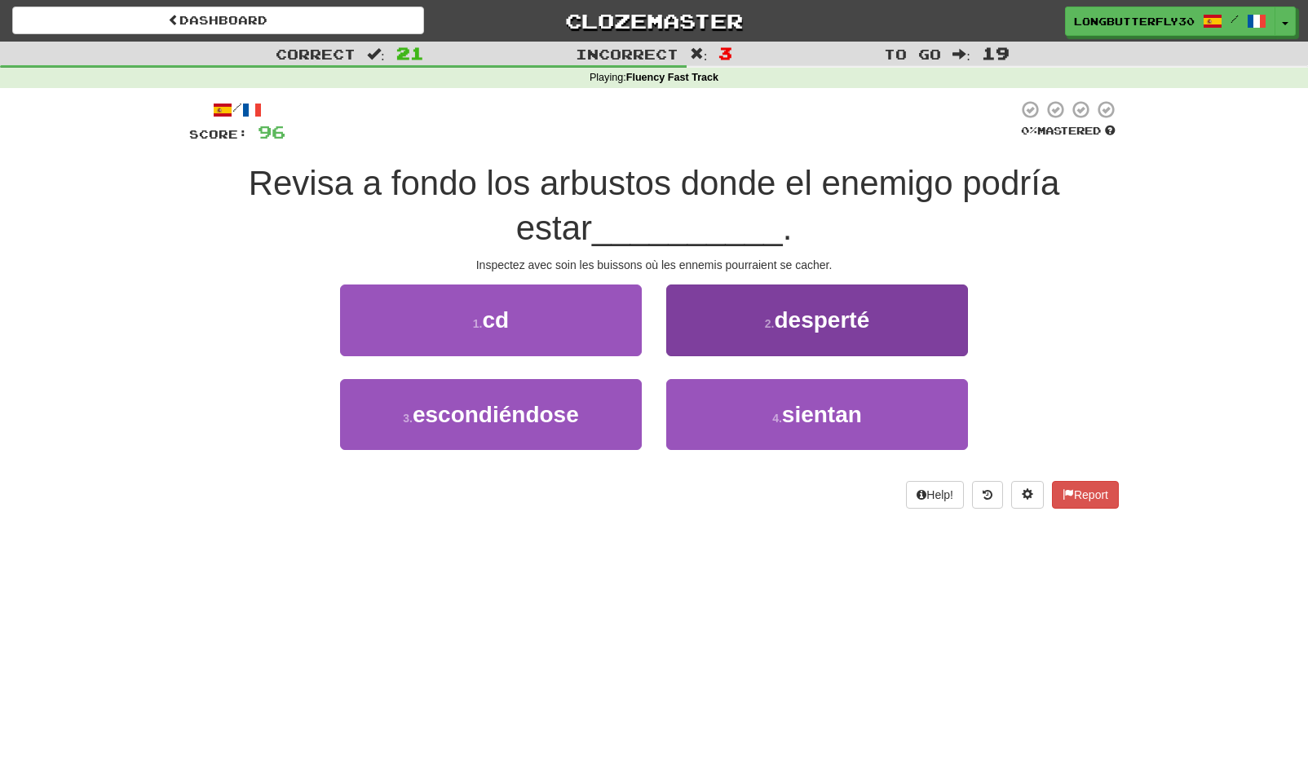
click at [753, 333] on button "2 . desperté" at bounding box center [817, 320] width 302 height 71
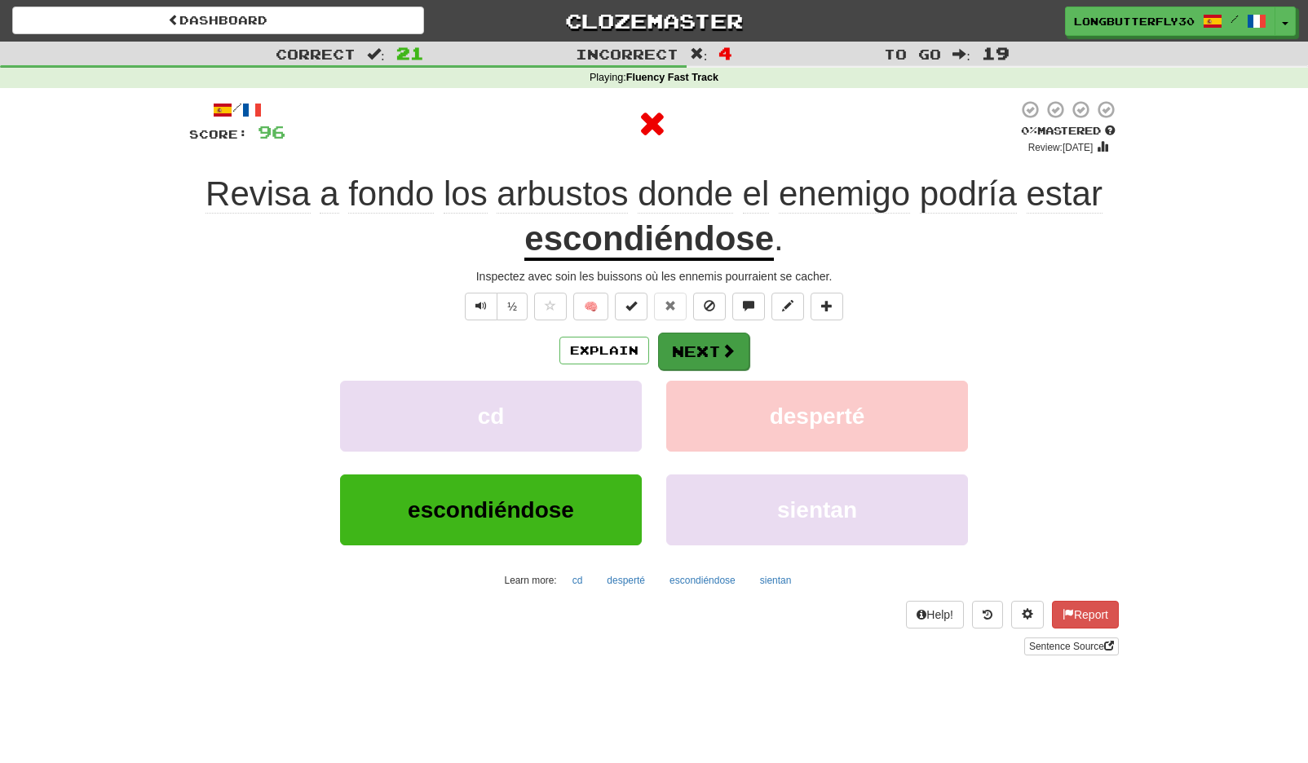
click at [717, 334] on button "Next" at bounding box center [703, 352] width 91 height 38
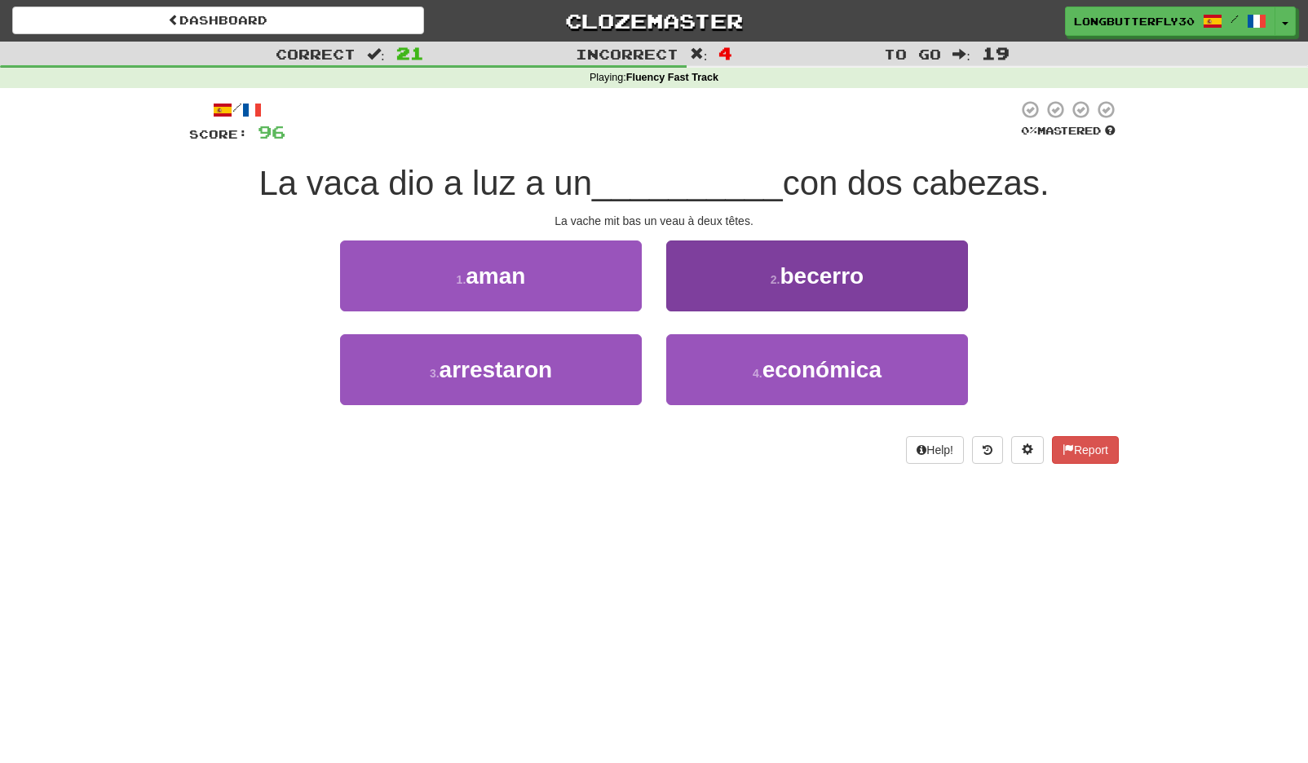
click at [856, 285] on span "becerro" at bounding box center [822, 275] width 84 height 25
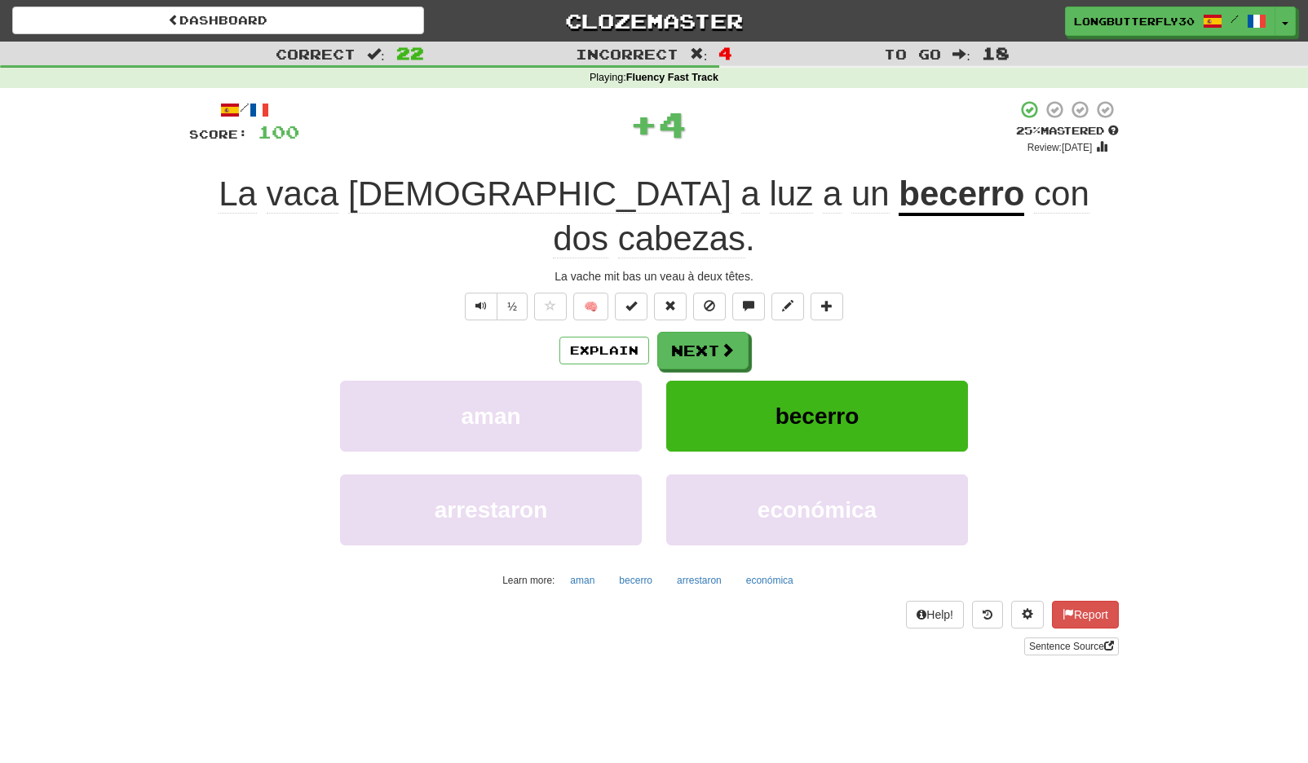
click at [750, 332] on div "Explain Next" at bounding box center [654, 351] width 930 height 38
click at [731, 333] on button "Next" at bounding box center [703, 352] width 91 height 38
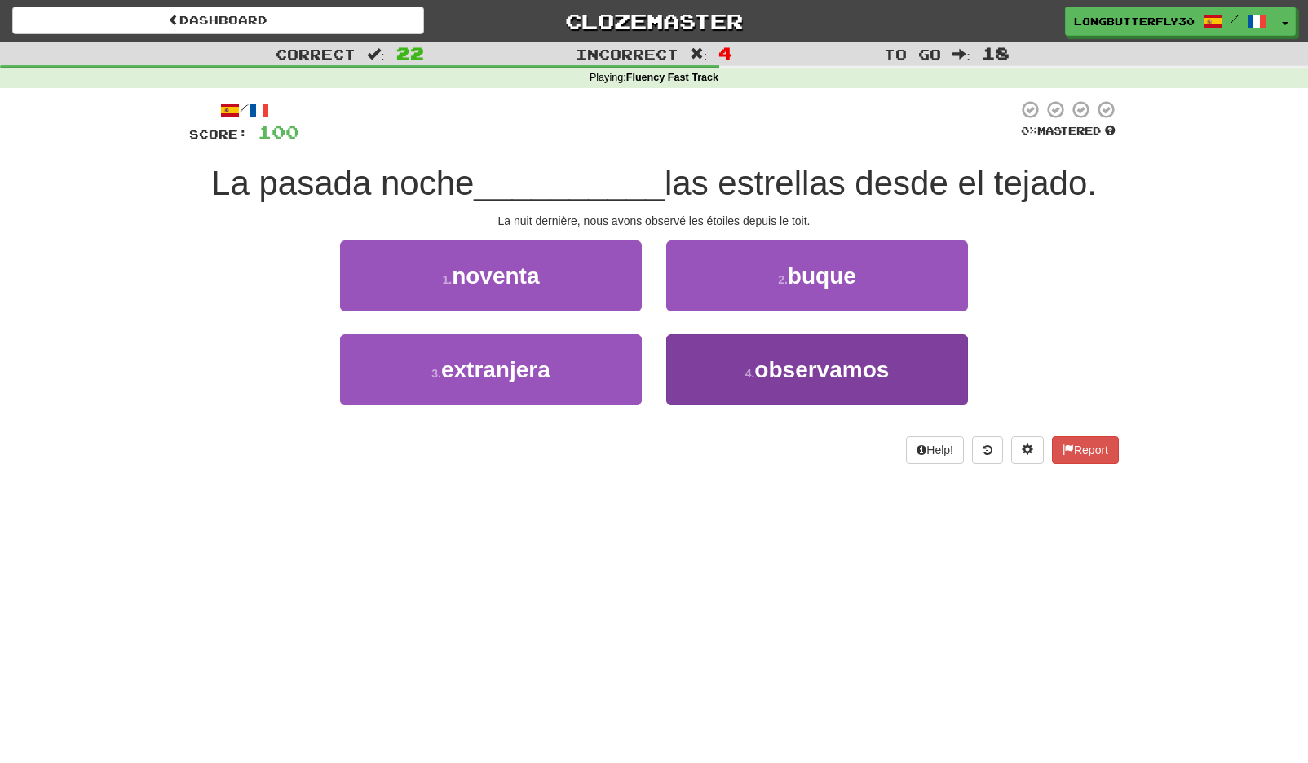
click at [802, 367] on span "observamos" at bounding box center [821, 369] width 135 height 25
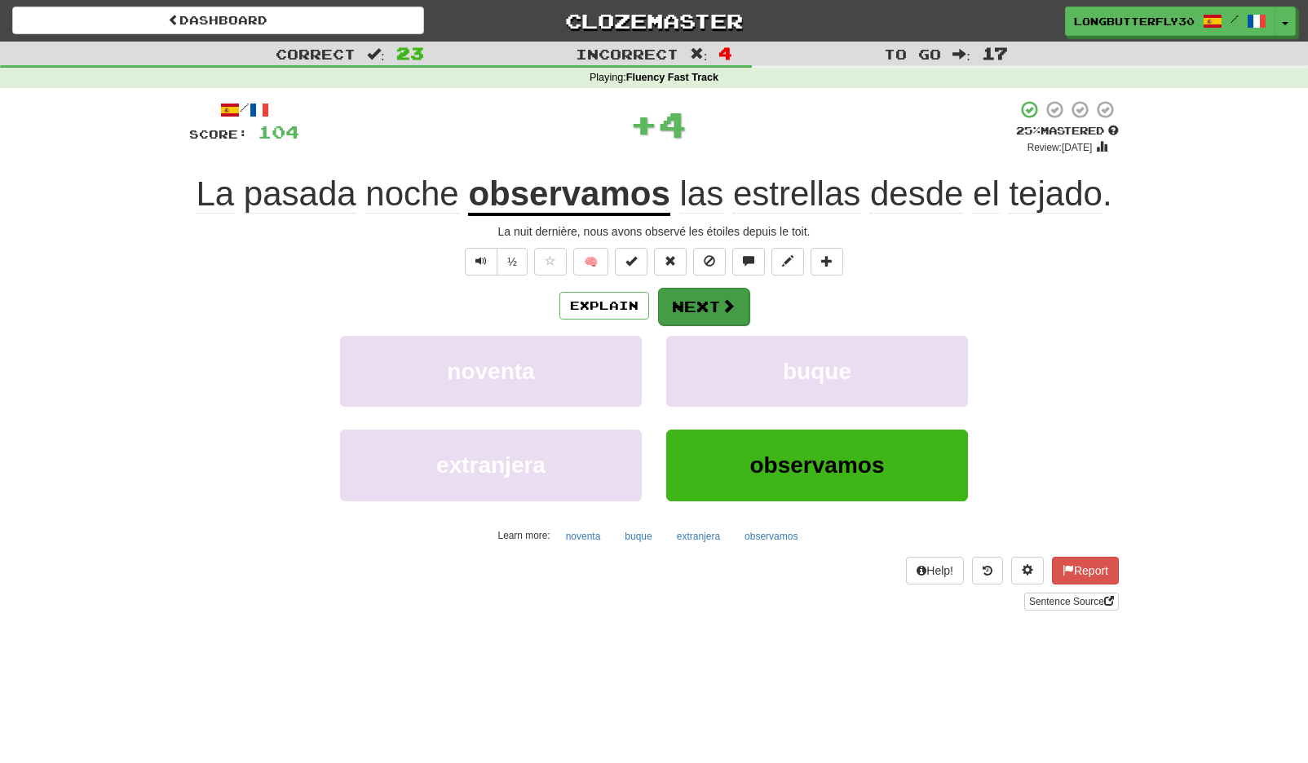
click at [735, 303] on button "Next" at bounding box center [703, 307] width 91 height 38
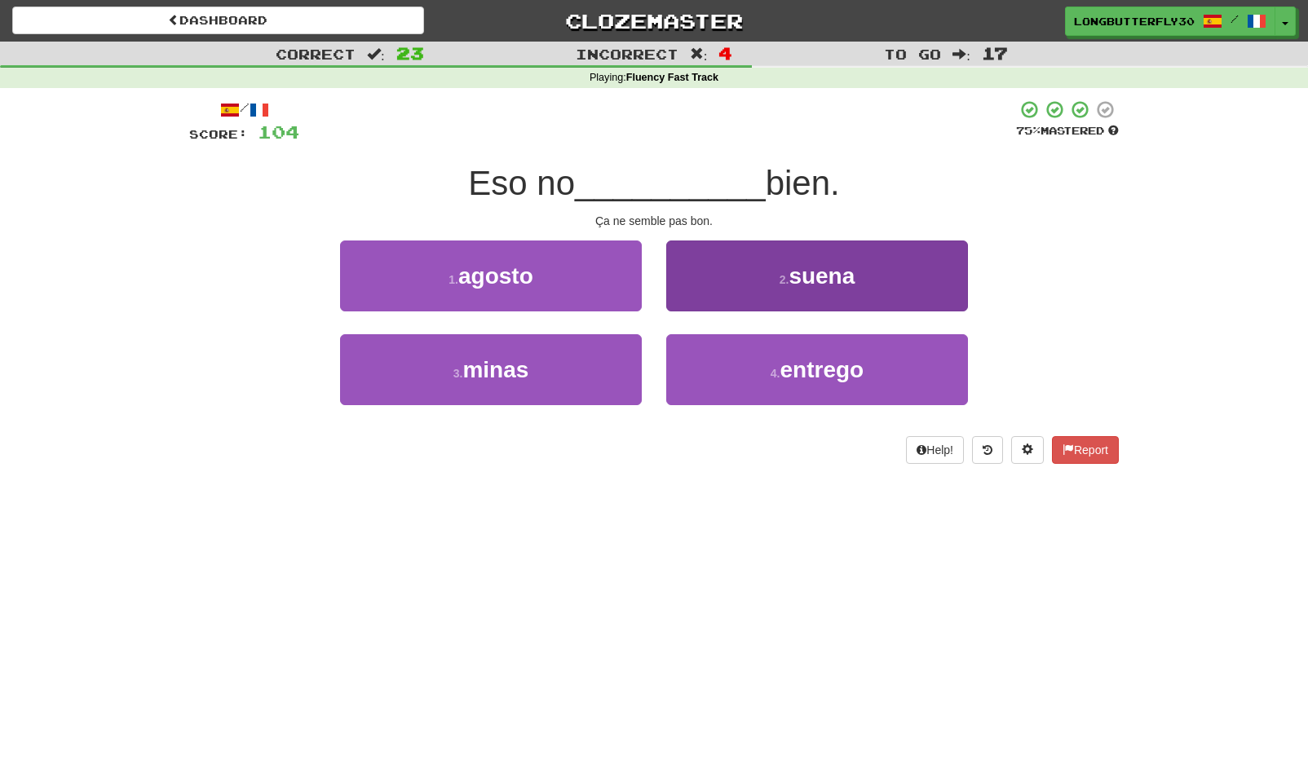
click at [774, 277] on button "2 . suena" at bounding box center [817, 276] width 302 height 71
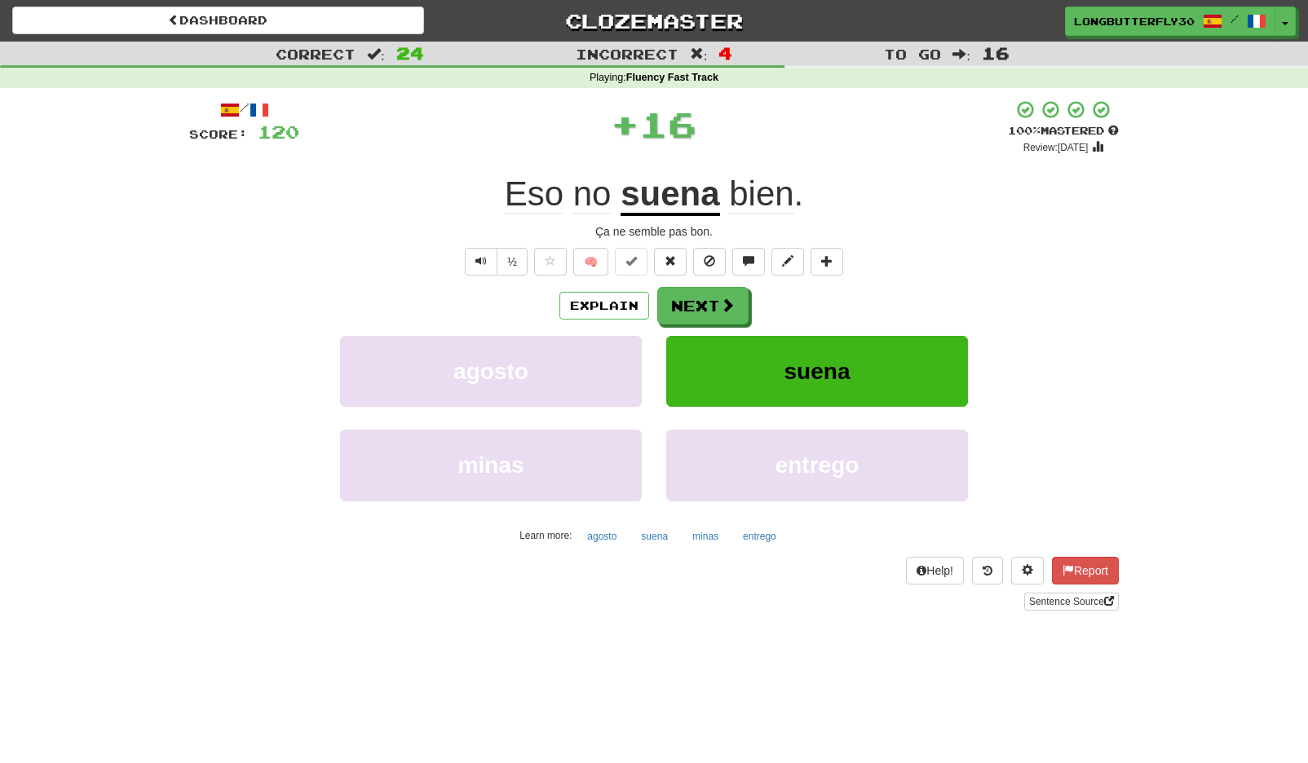
click at [712, 285] on div "/ Score: 120 + 16 100 % Mastered Review: 2026-03-13 Eso no suena bien . Ça ne s…" at bounding box center [654, 354] width 930 height 511
click at [709, 301] on button "Next" at bounding box center [703, 307] width 91 height 38
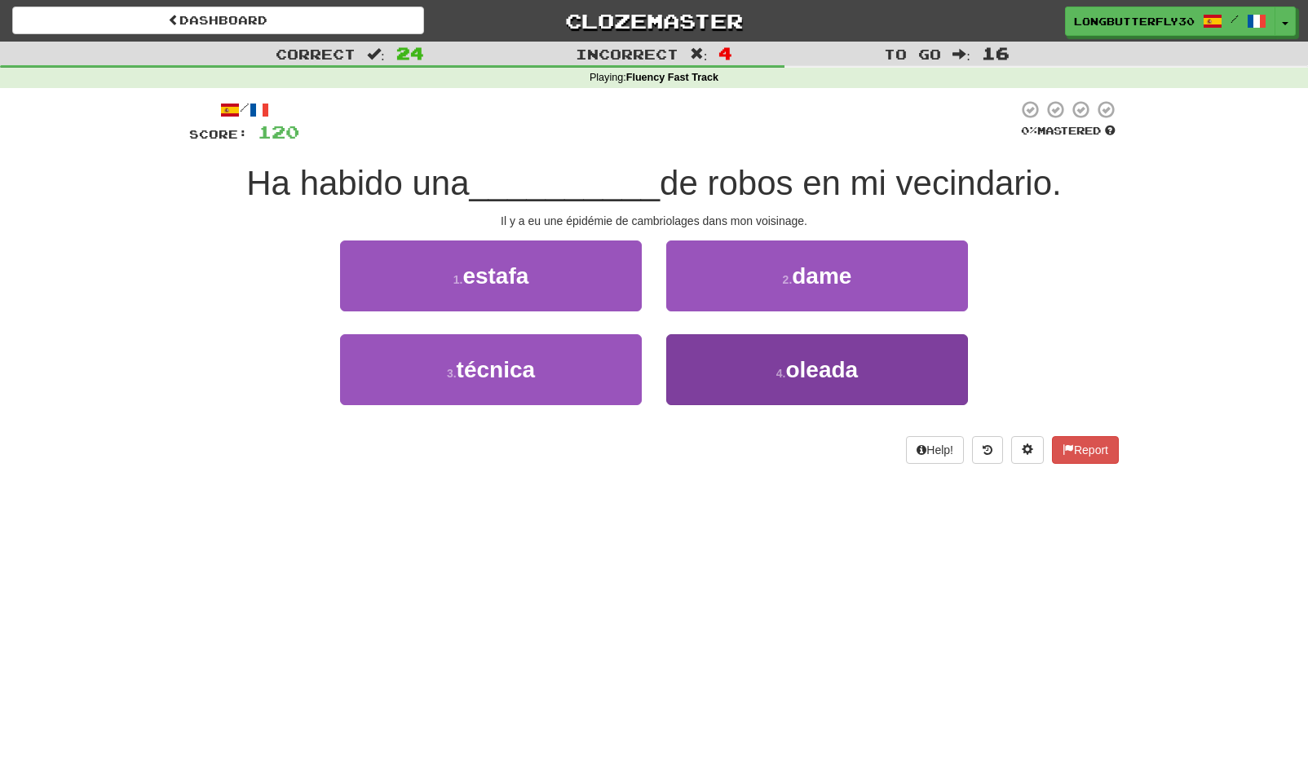
click at [754, 372] on button "4 . oleada" at bounding box center [817, 369] width 302 height 71
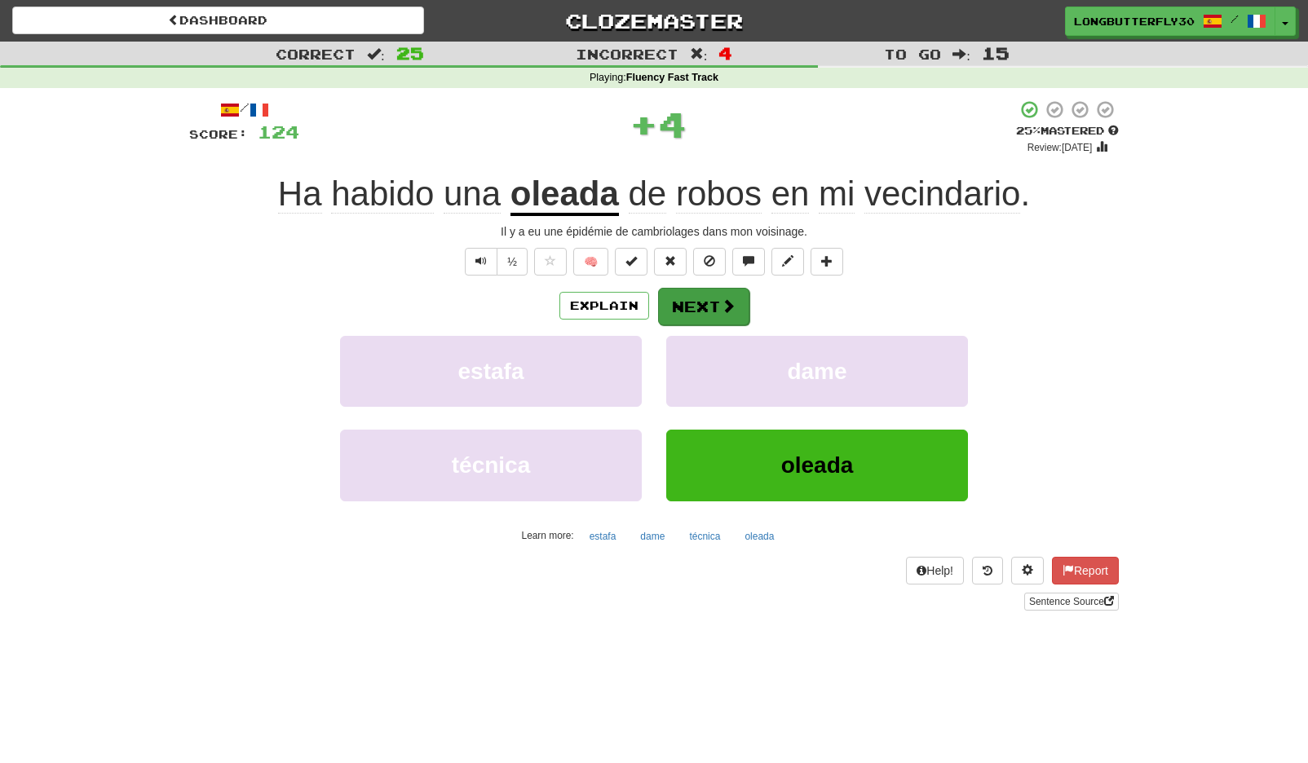
click at [729, 303] on span at bounding box center [728, 305] width 15 height 15
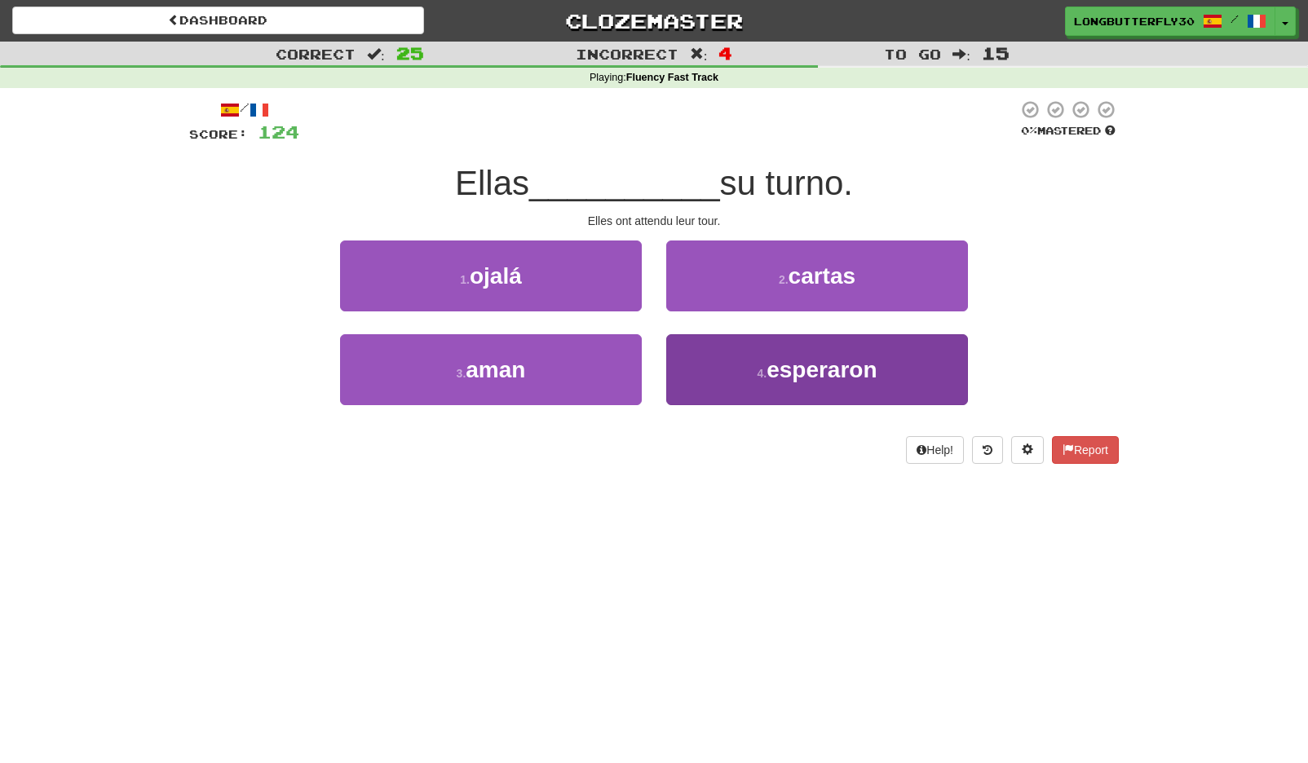
click at [722, 369] on button "4 . esperaron" at bounding box center [817, 369] width 302 height 71
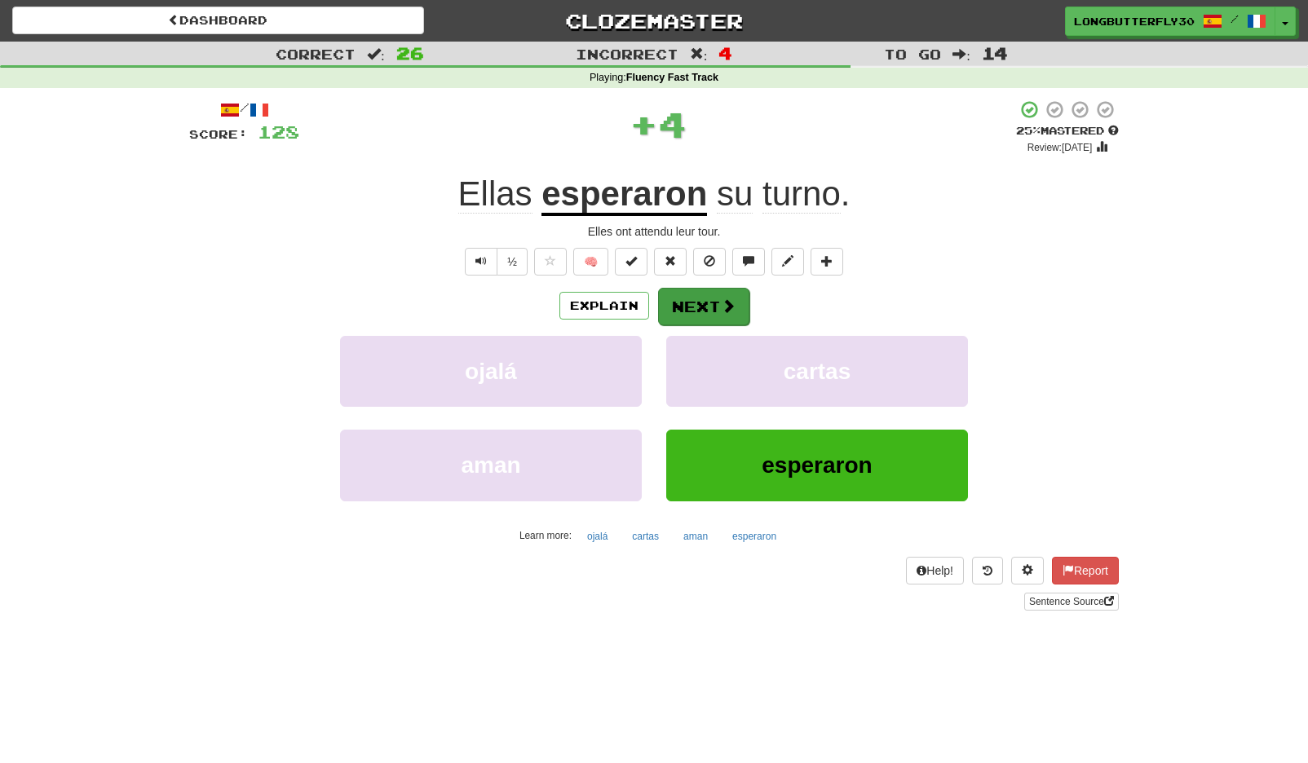
click at [726, 299] on span at bounding box center [728, 305] width 15 height 15
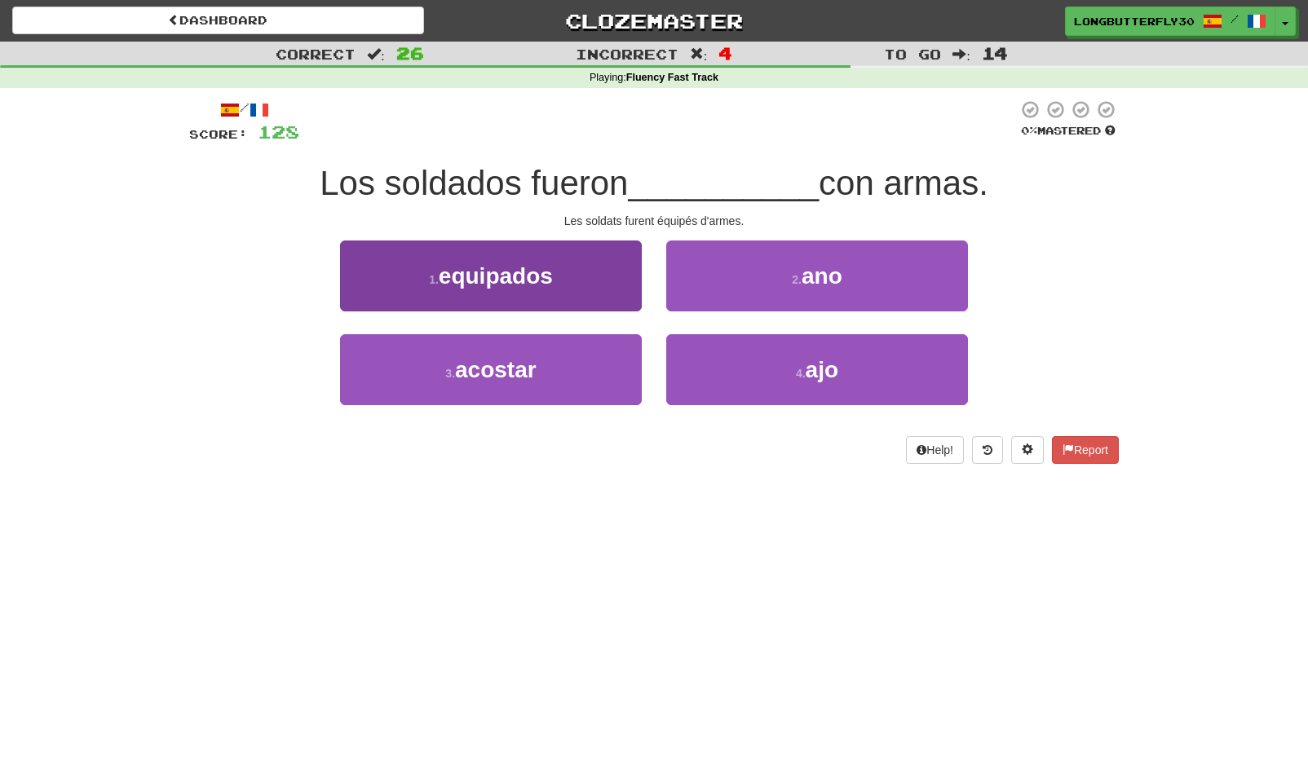
click at [603, 302] on button "1 . equipados" at bounding box center [491, 276] width 302 height 71
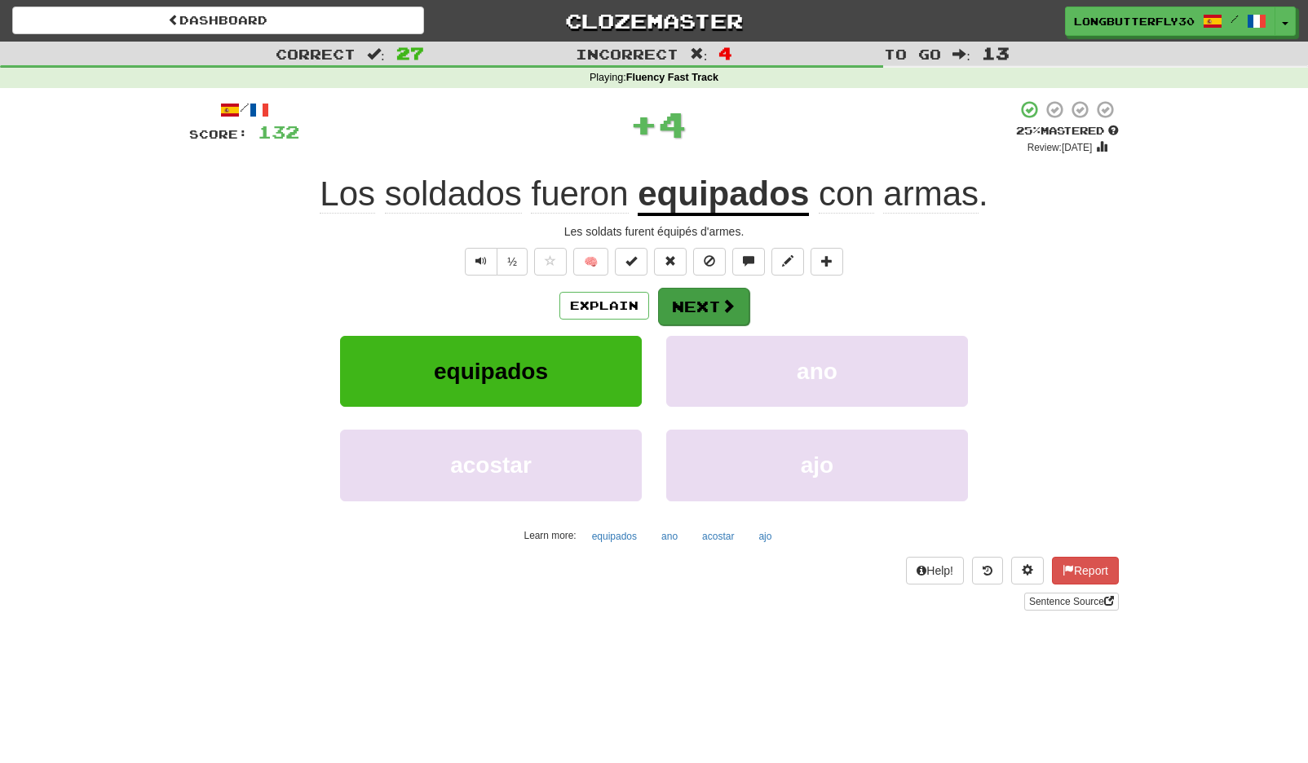
click at [717, 290] on button "Next" at bounding box center [703, 307] width 91 height 38
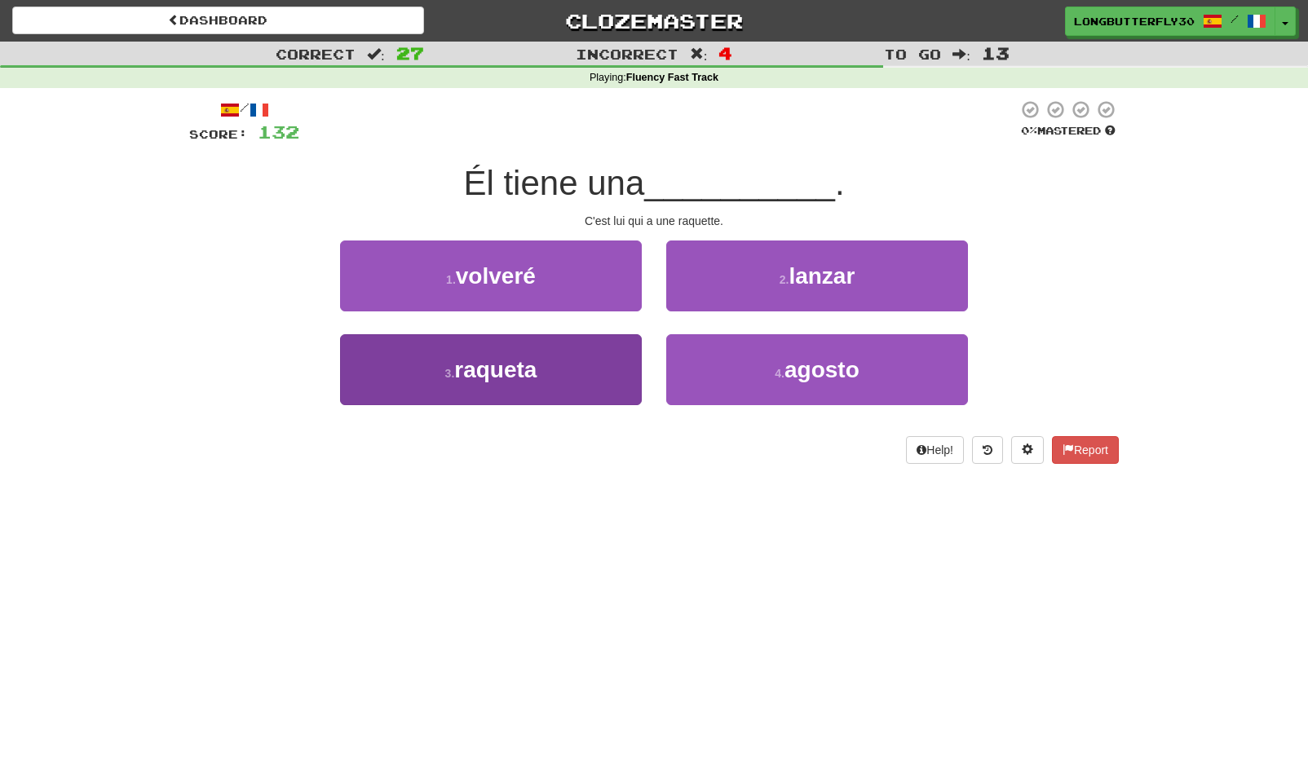
click at [612, 360] on button "3 . raqueta" at bounding box center [491, 369] width 302 height 71
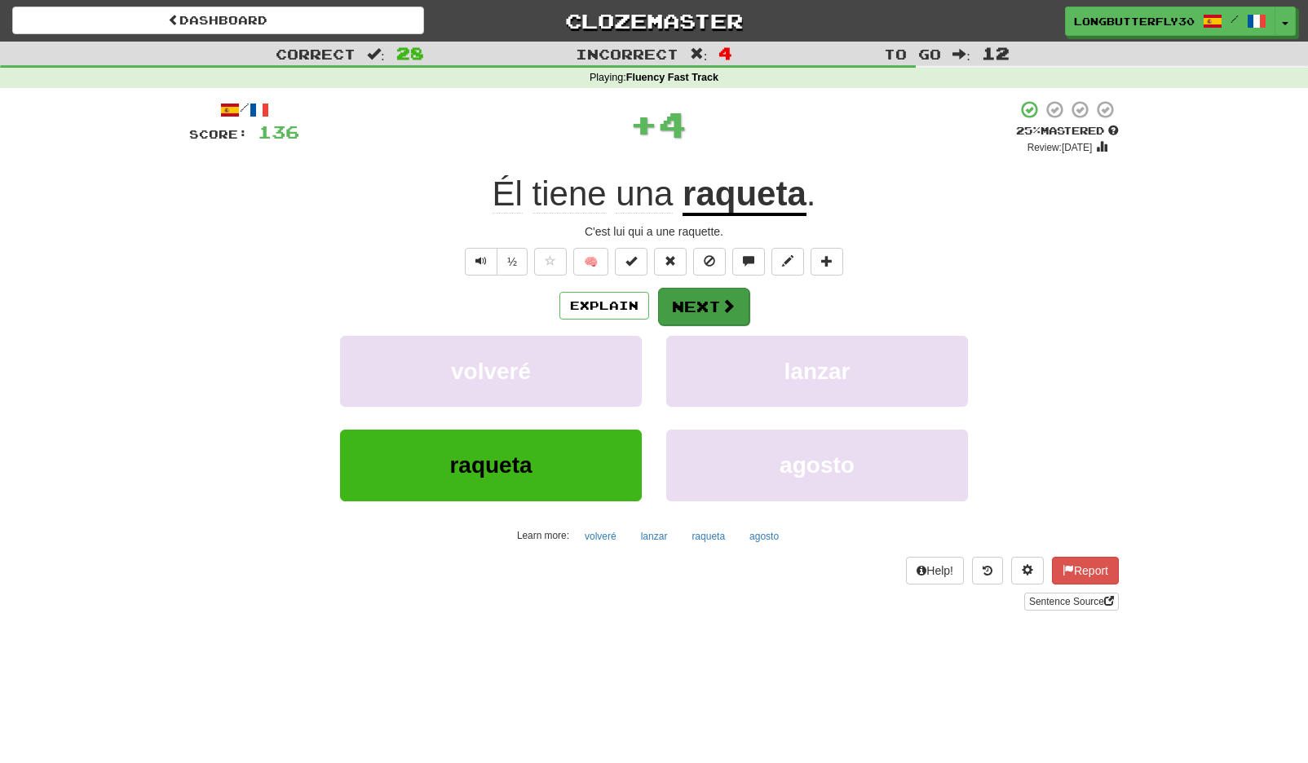
click at [722, 293] on button "Next" at bounding box center [703, 307] width 91 height 38
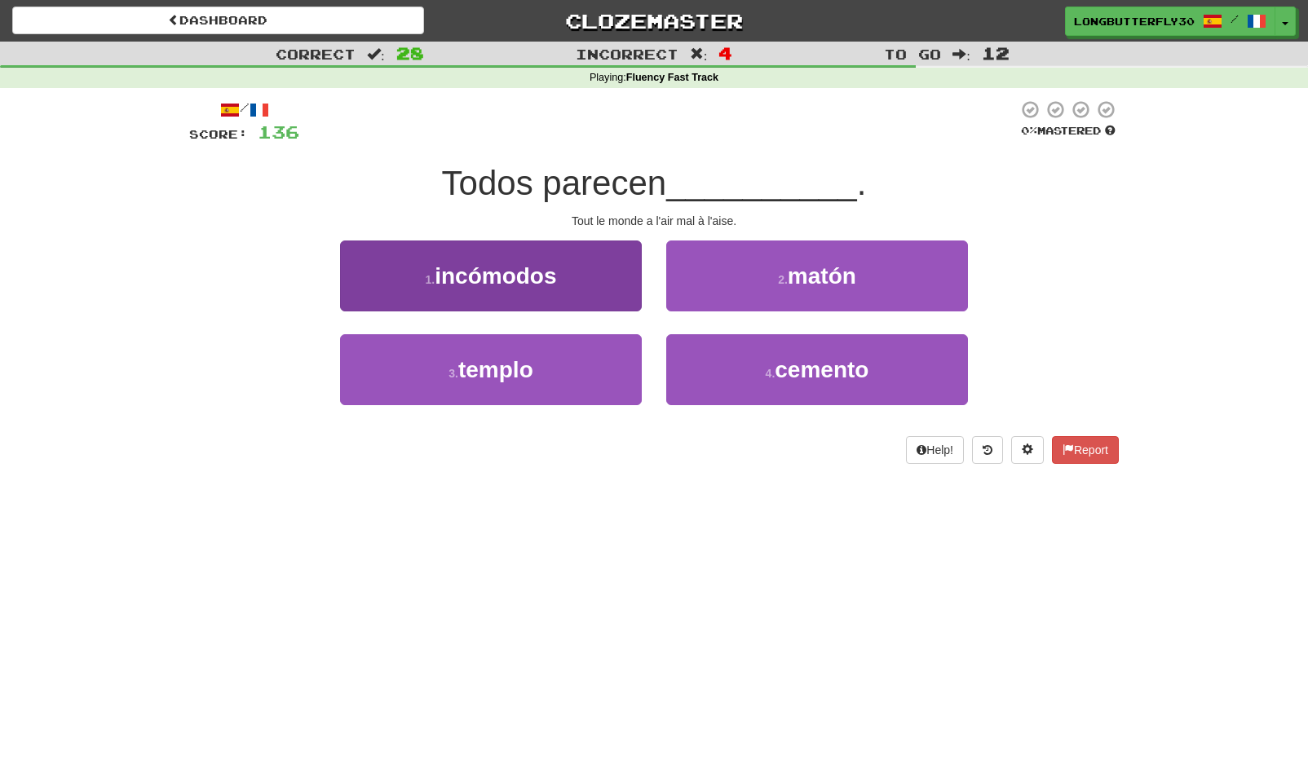
click at [603, 275] on button "1 . incómodos" at bounding box center [491, 276] width 302 height 71
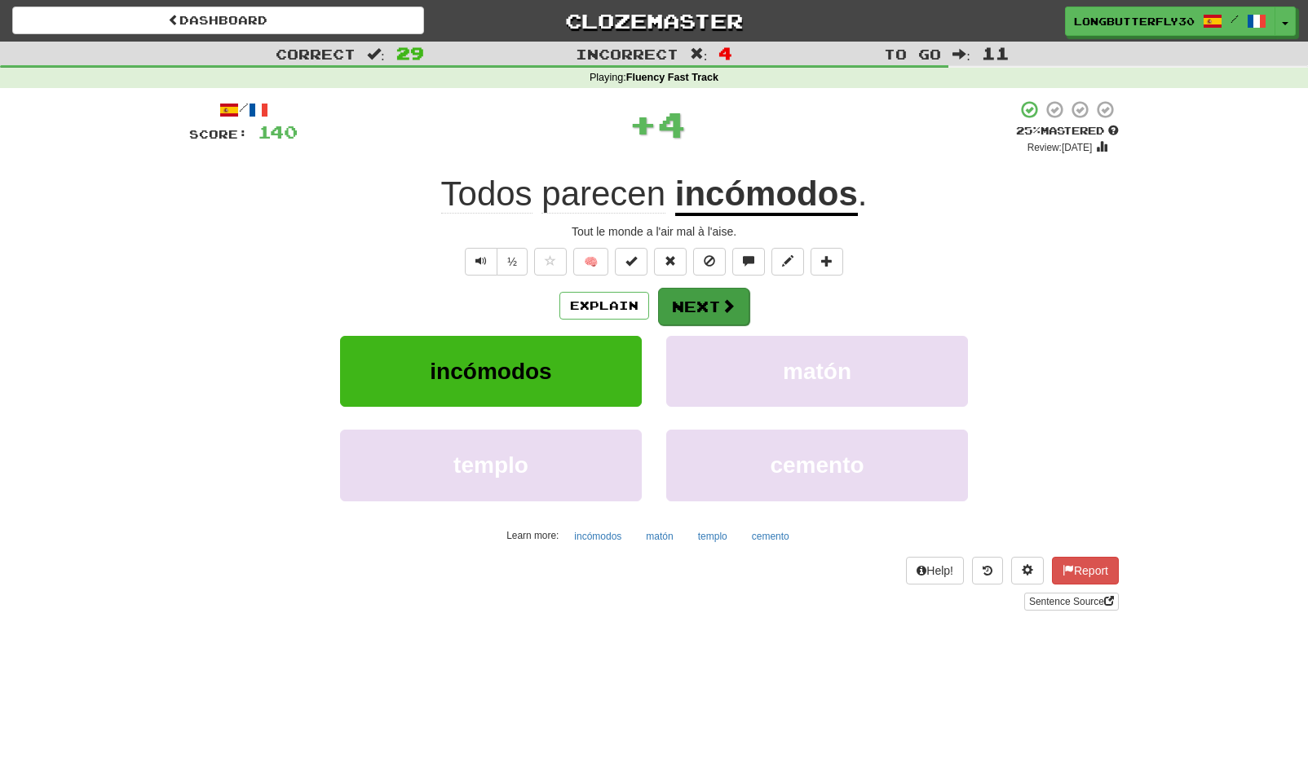
click at [701, 294] on button "Next" at bounding box center [703, 307] width 91 height 38
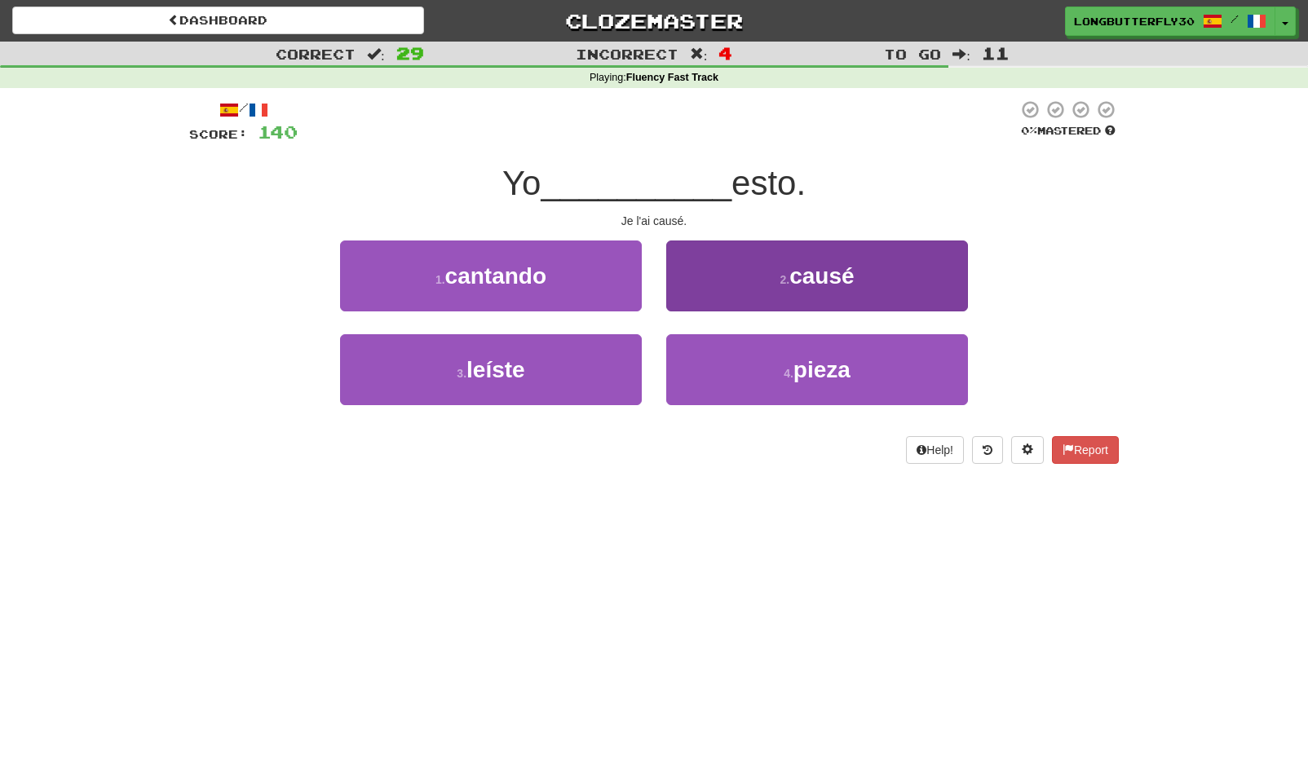
click at [800, 288] on button "2 . causé" at bounding box center [817, 276] width 302 height 71
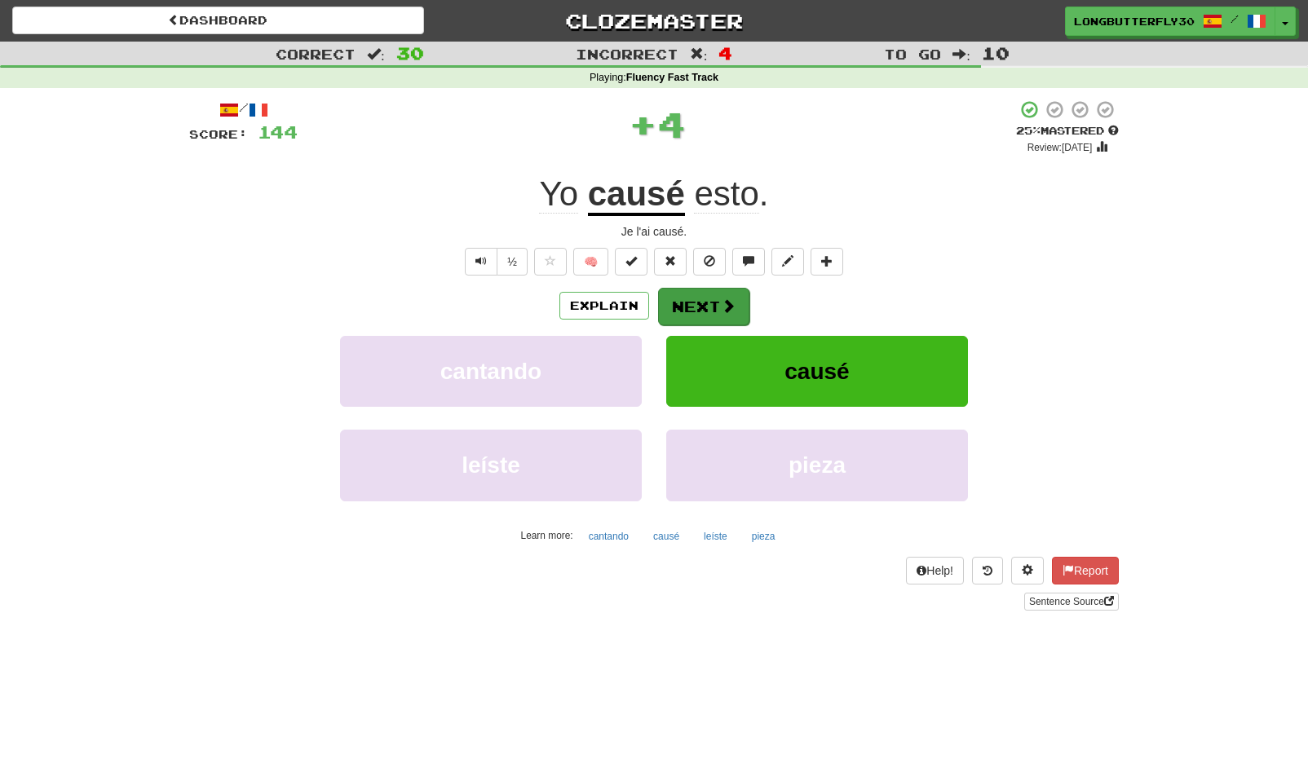
click at [671, 303] on button "Next" at bounding box center [703, 307] width 91 height 38
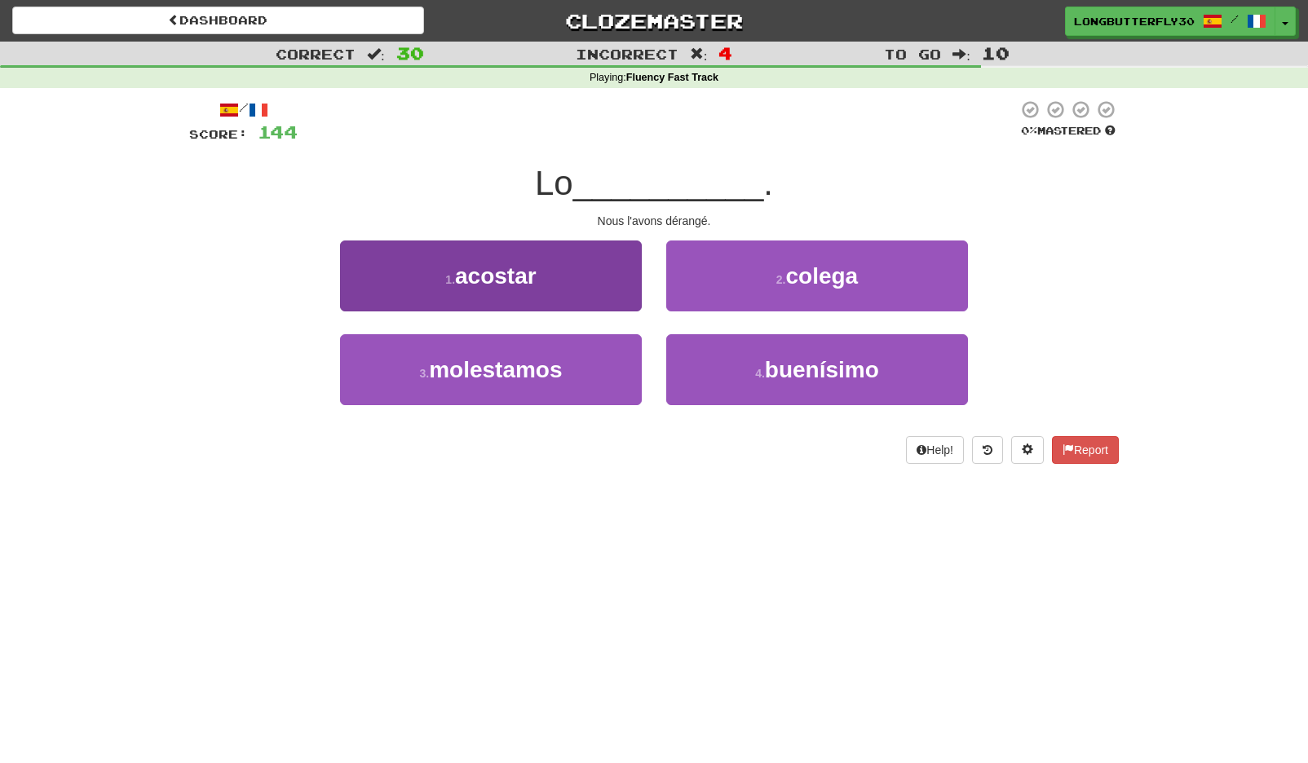
click at [578, 280] on button "1 . acostar" at bounding box center [491, 276] width 302 height 71
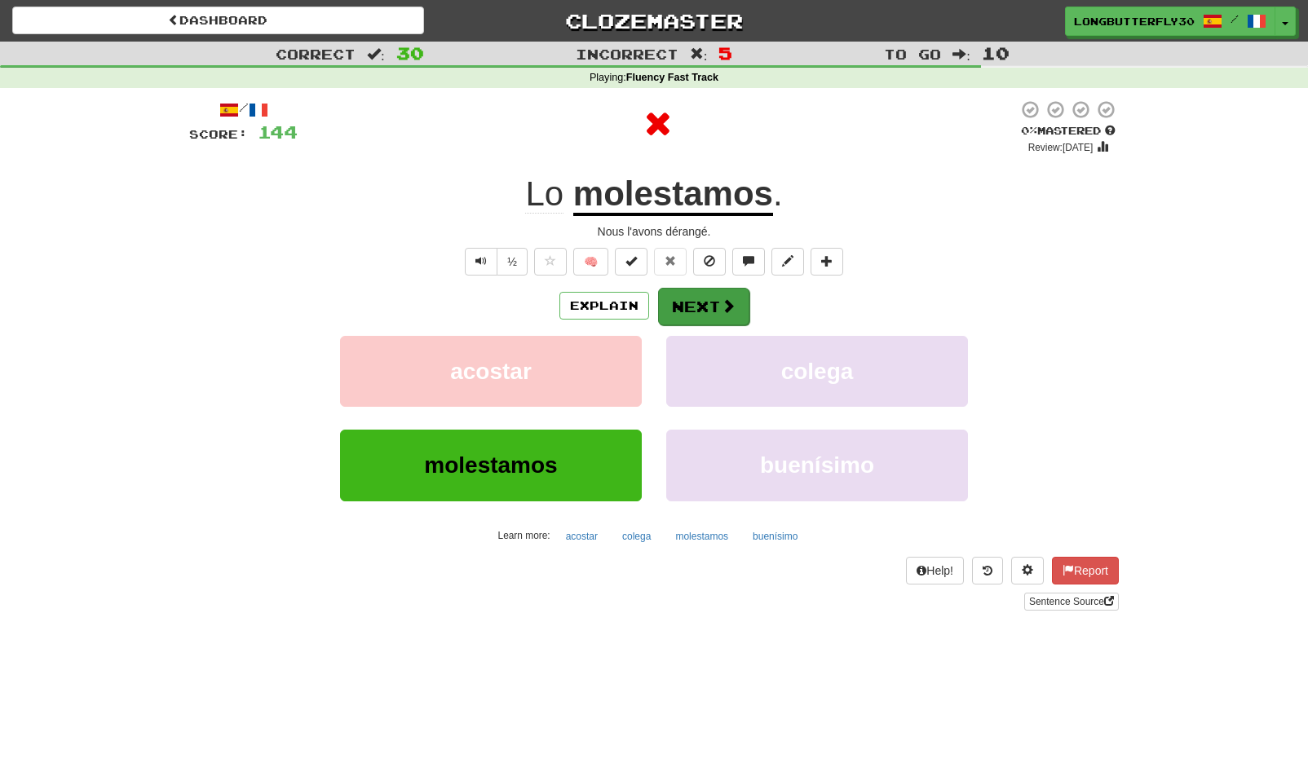
click at [721, 294] on button "Next" at bounding box center [703, 307] width 91 height 38
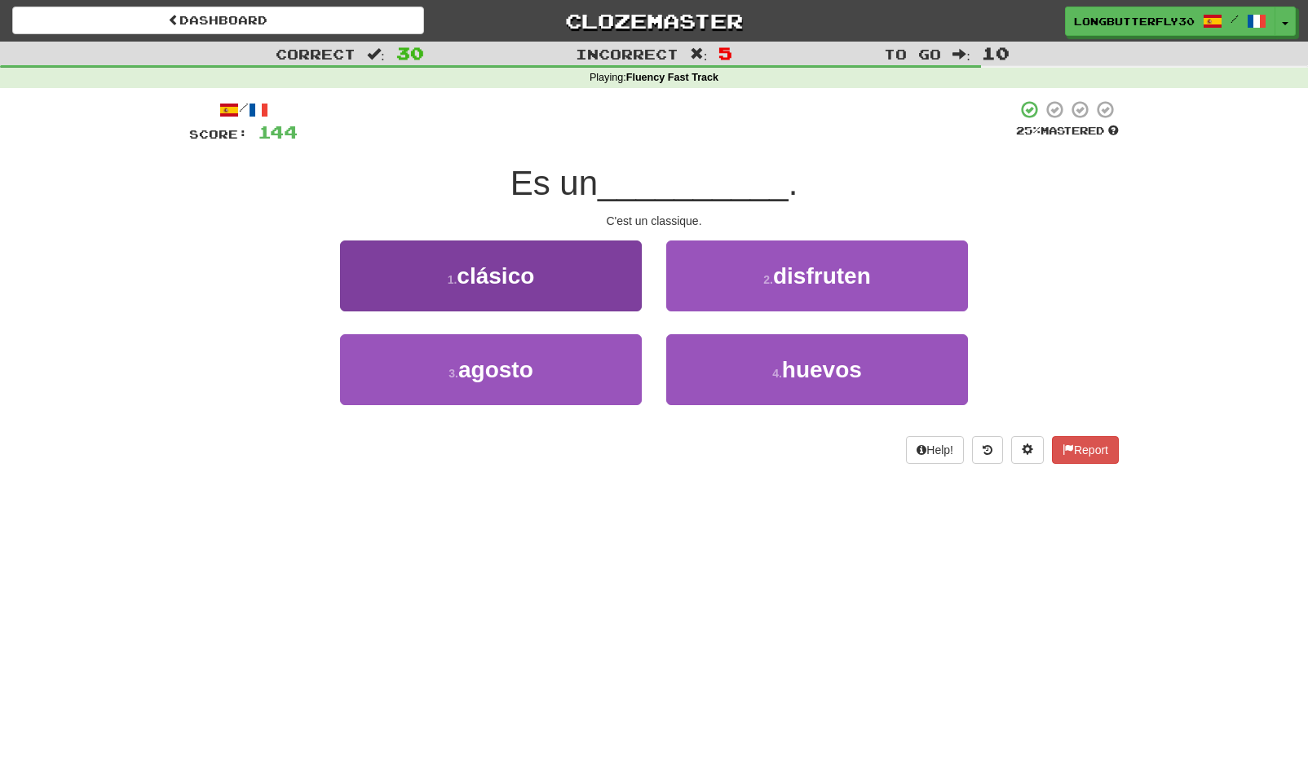
click at [598, 286] on button "1 . clásico" at bounding box center [491, 276] width 302 height 71
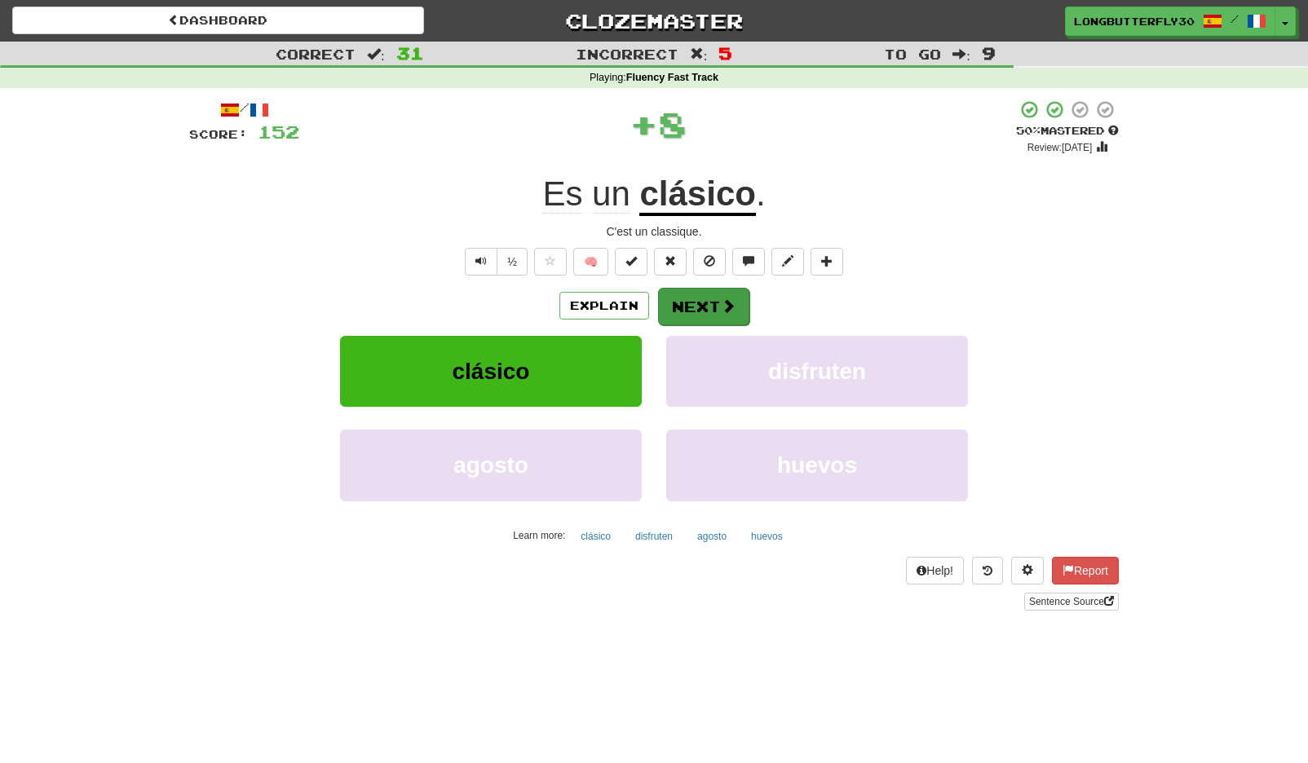
click at [711, 312] on button "Next" at bounding box center [703, 307] width 91 height 38
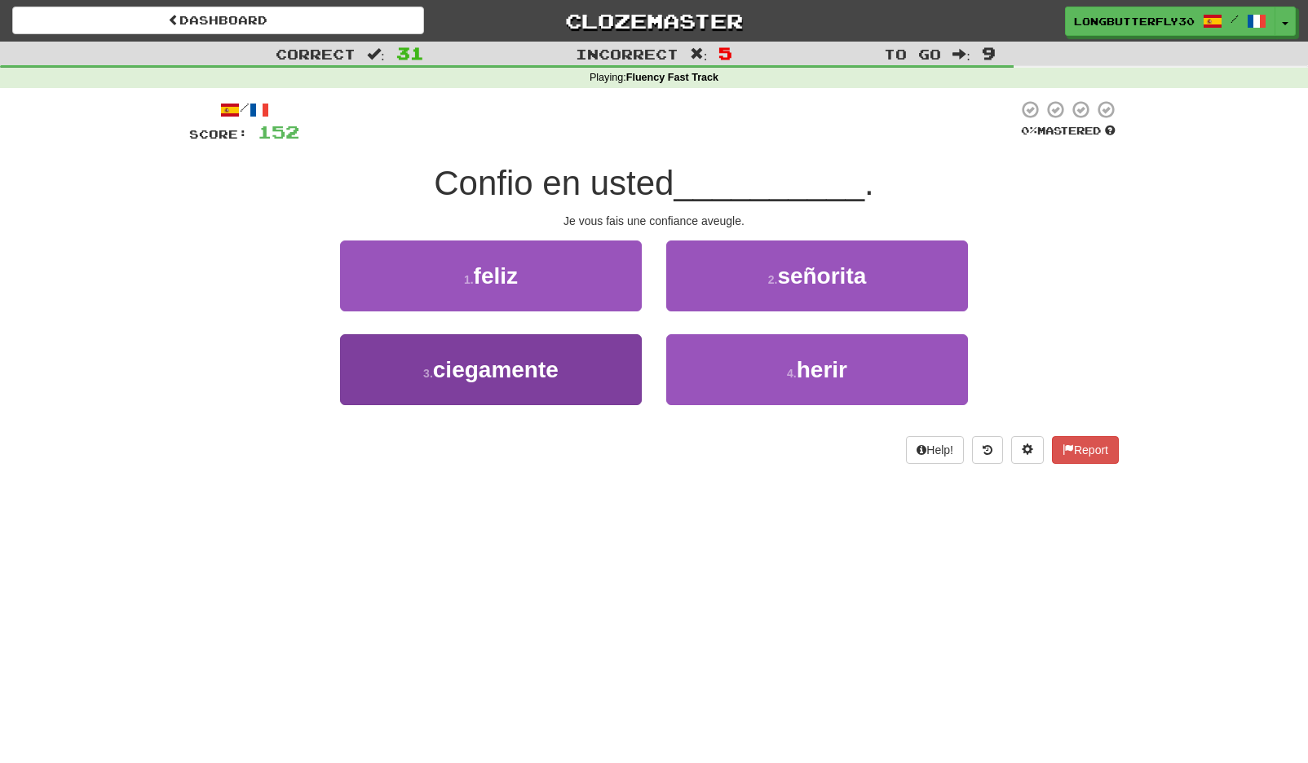
click at [584, 367] on button "3 . ciegamente" at bounding box center [491, 369] width 302 height 71
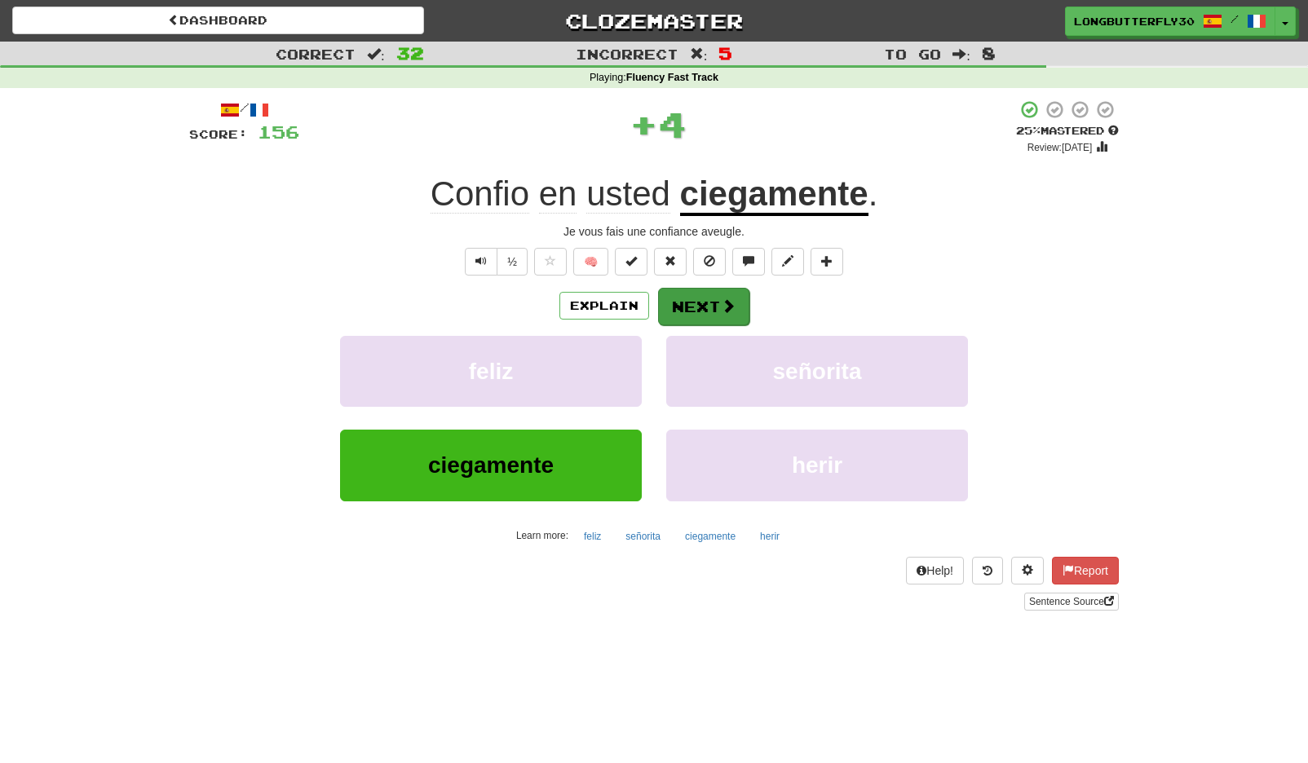
click at [689, 298] on button "Next" at bounding box center [703, 307] width 91 height 38
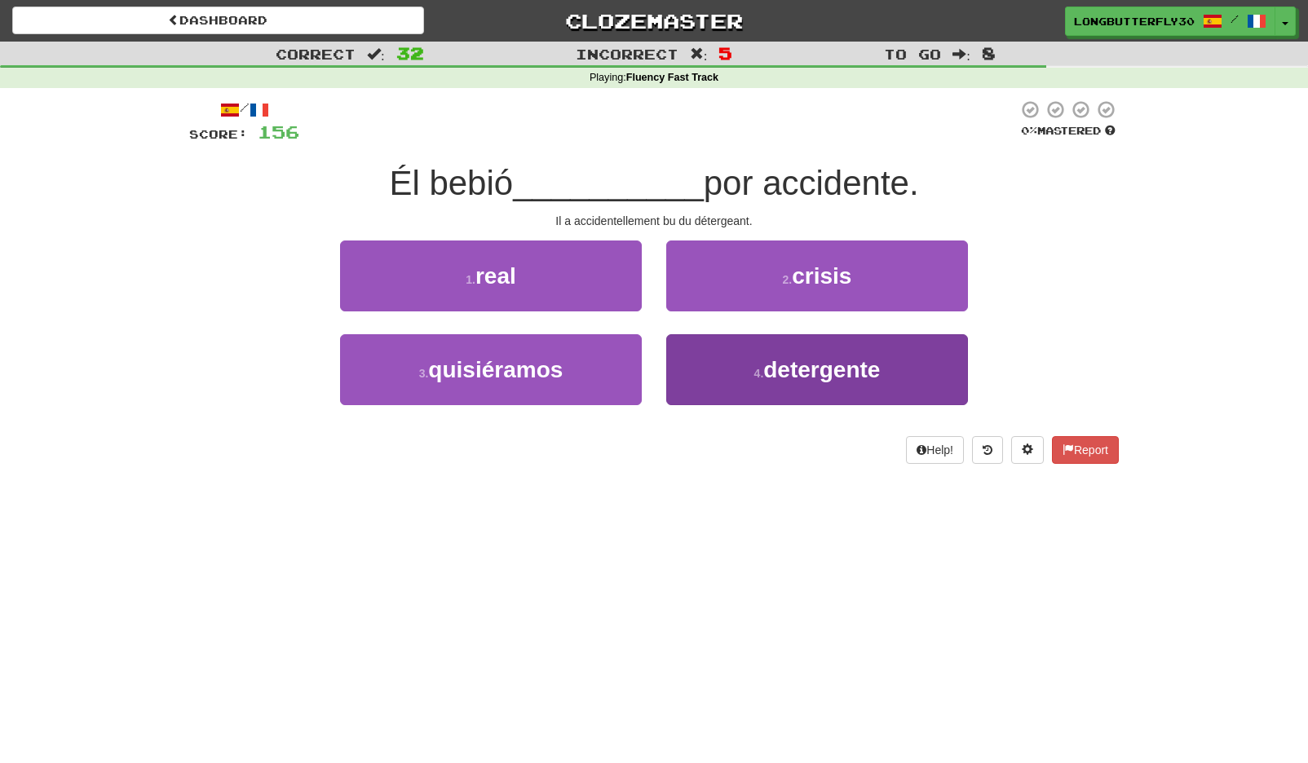
click at [720, 357] on button "4 . detergente" at bounding box center [817, 369] width 302 height 71
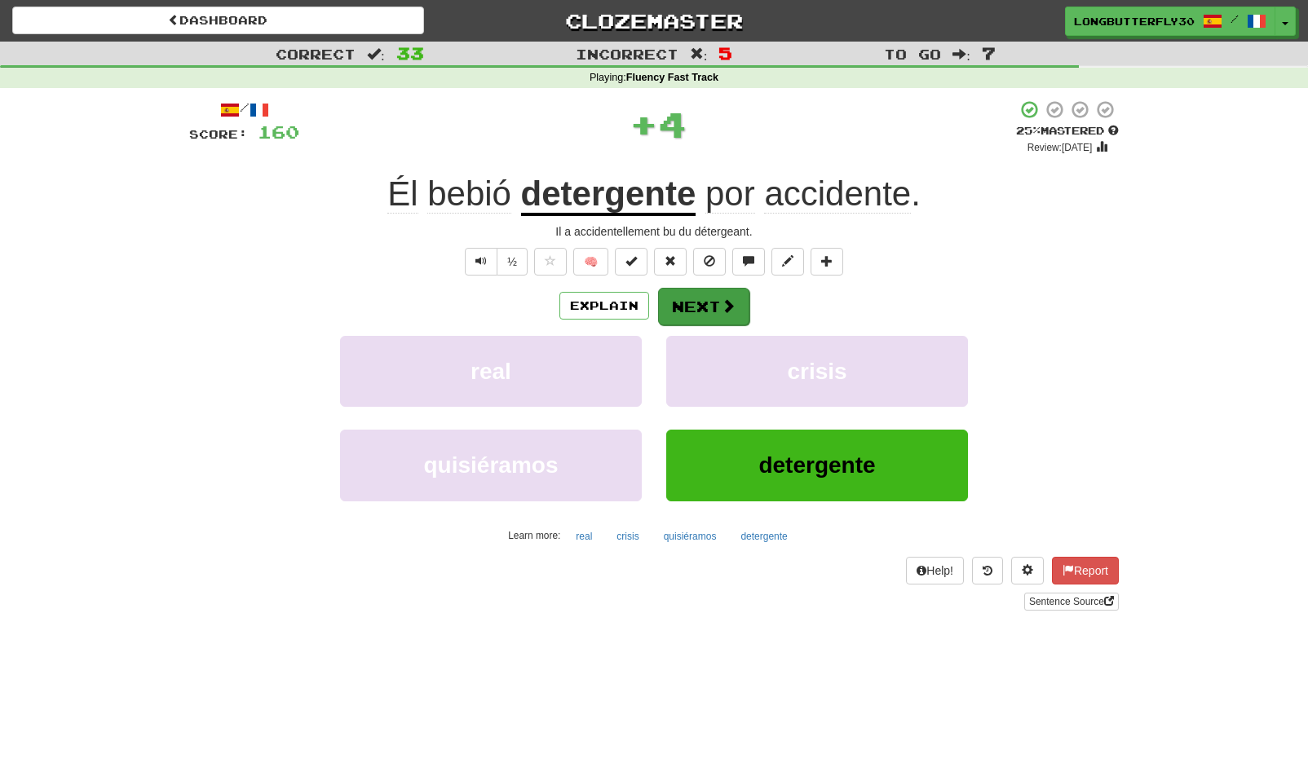
click at [705, 307] on button "Next" at bounding box center [703, 307] width 91 height 38
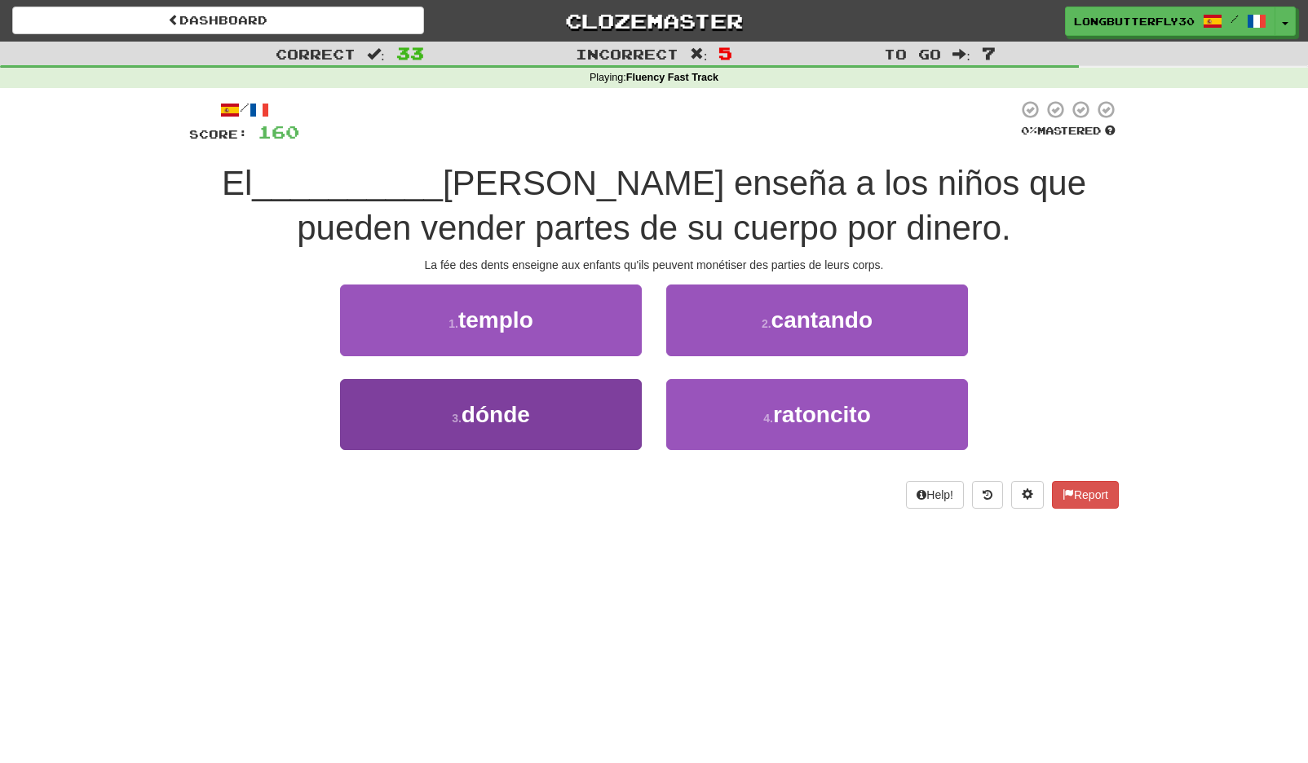
click at [556, 426] on button "3 . dónde" at bounding box center [491, 414] width 302 height 71
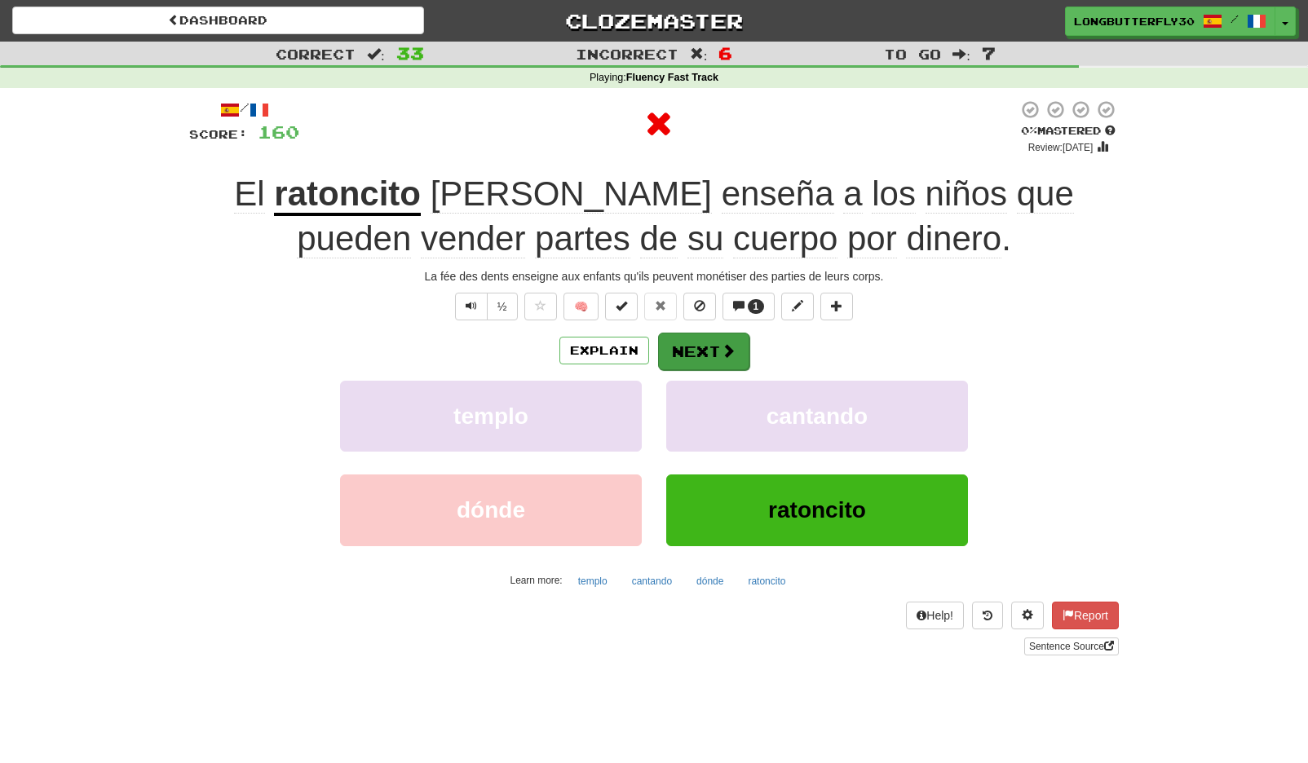
click at [709, 343] on button "Next" at bounding box center [703, 352] width 91 height 38
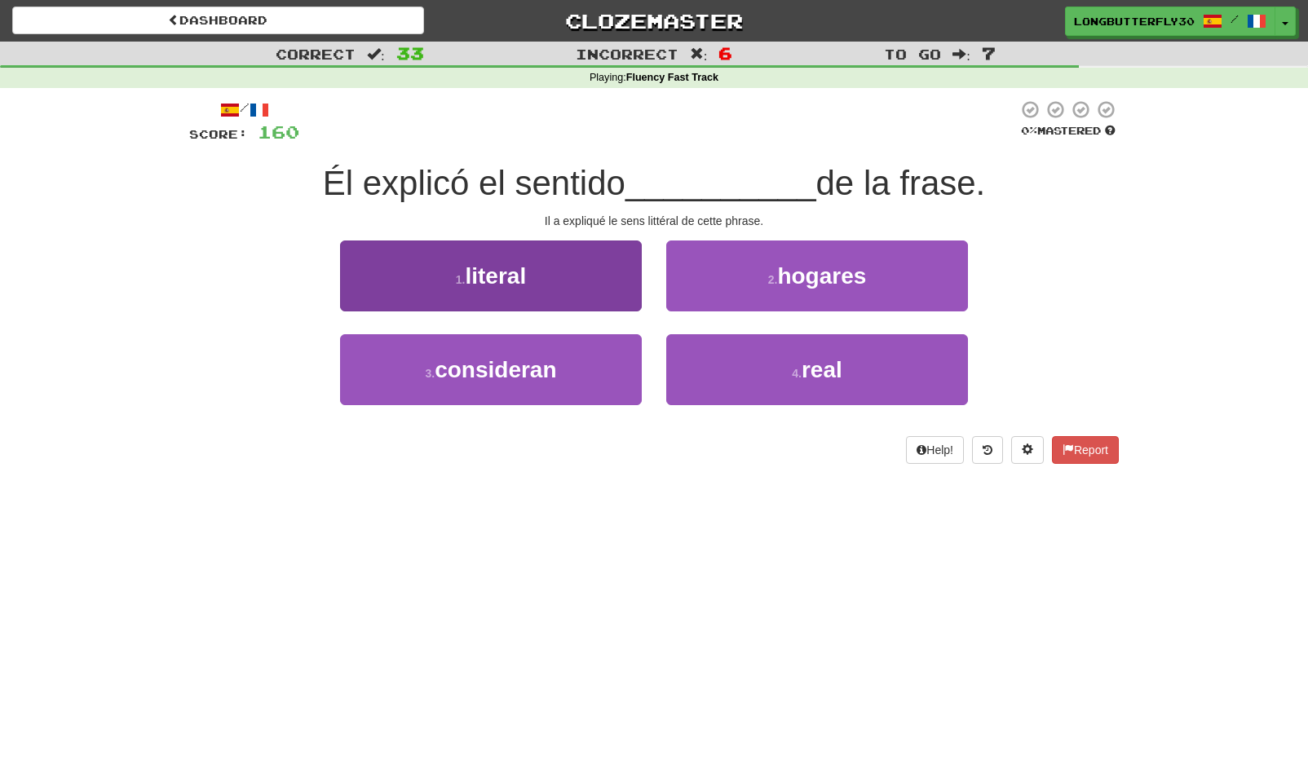
click at [576, 272] on button "1 . literal" at bounding box center [491, 276] width 302 height 71
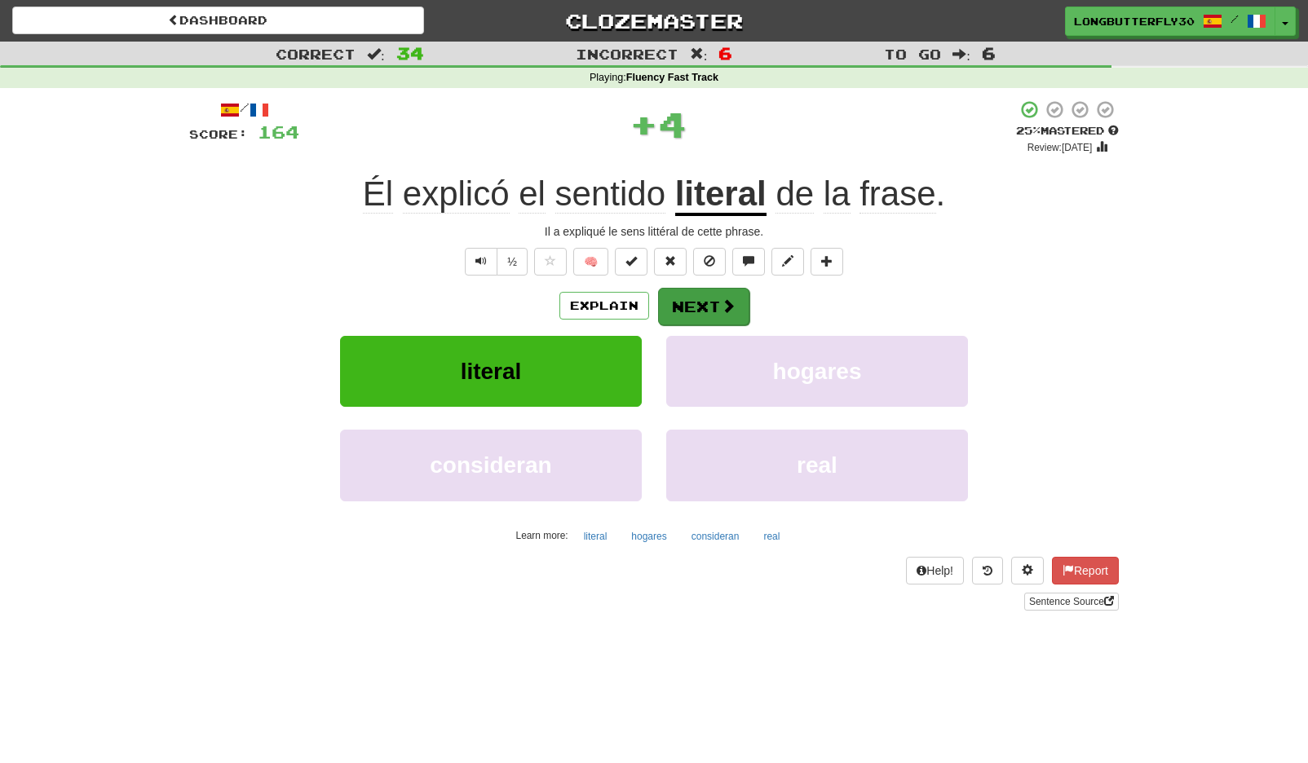
click at [681, 300] on button "Next" at bounding box center [703, 307] width 91 height 38
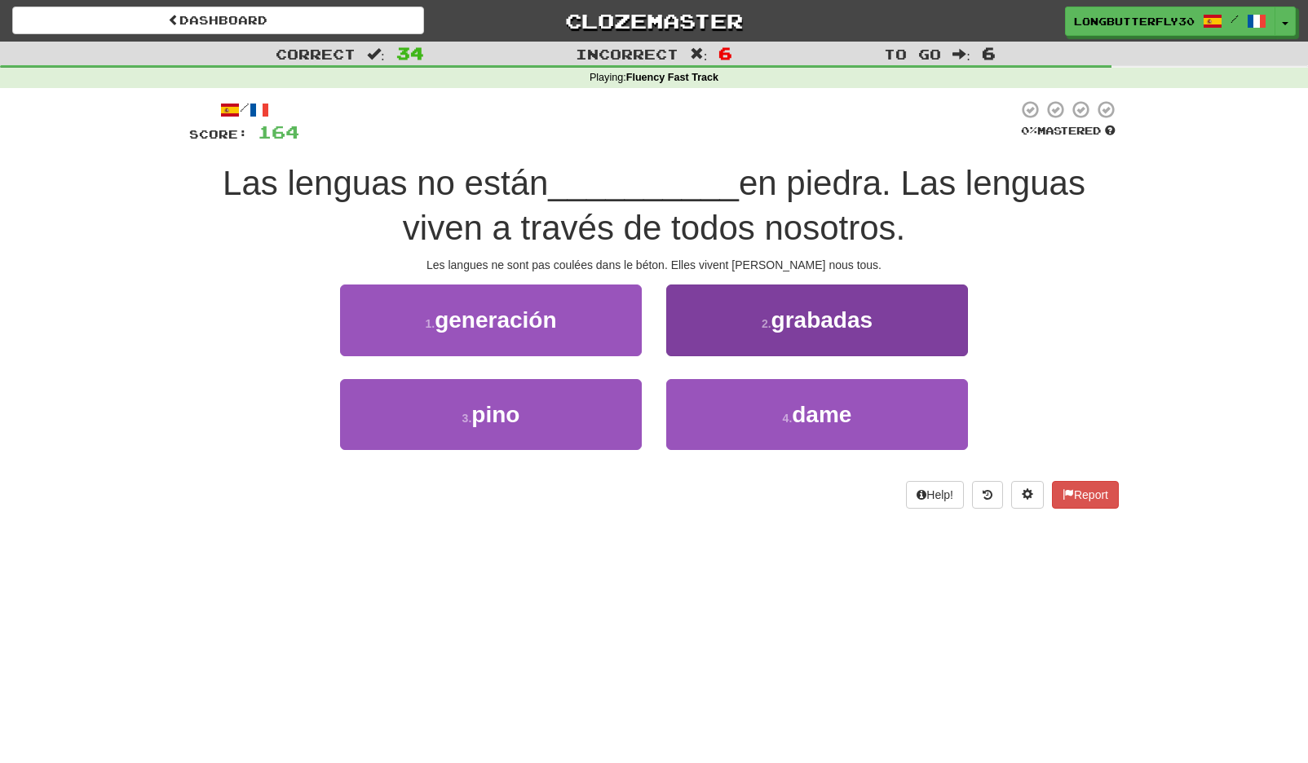
click at [809, 324] on span "grabadas" at bounding box center [822, 319] width 102 height 25
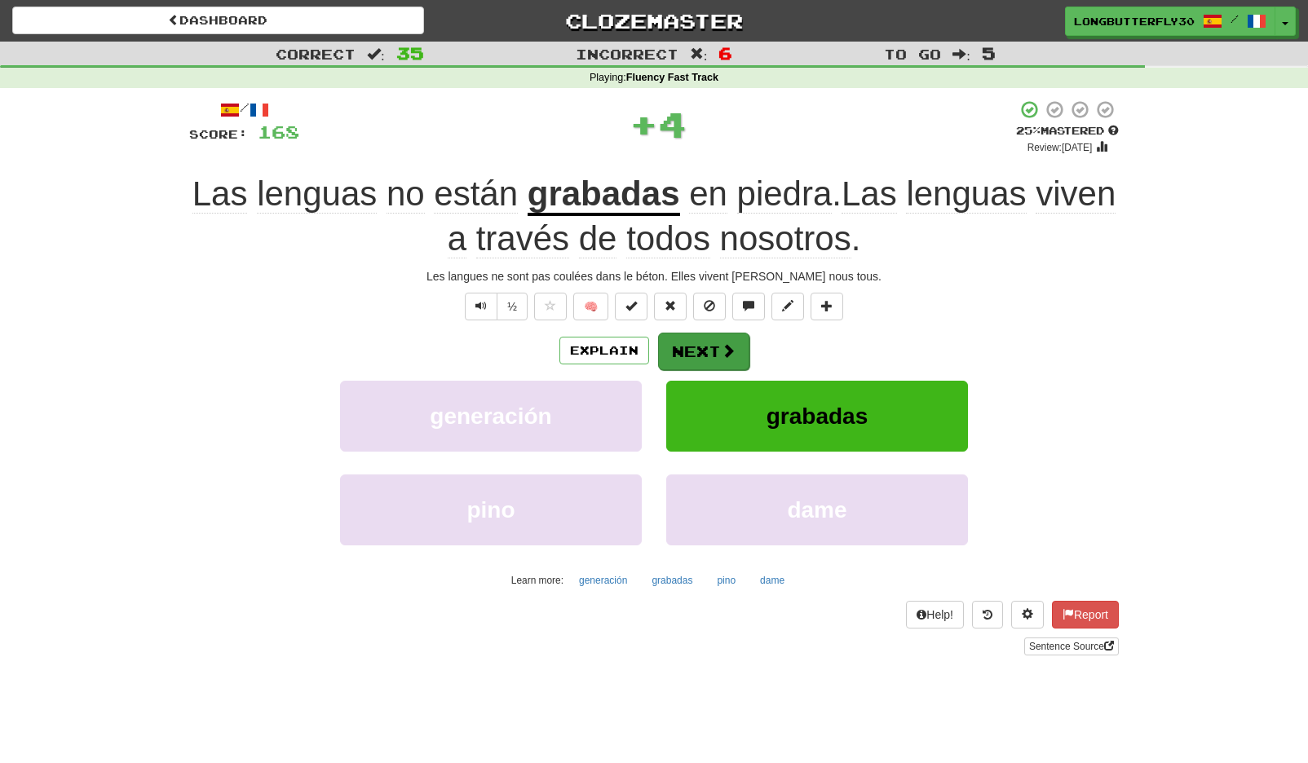
click at [706, 335] on button "Next" at bounding box center [703, 352] width 91 height 38
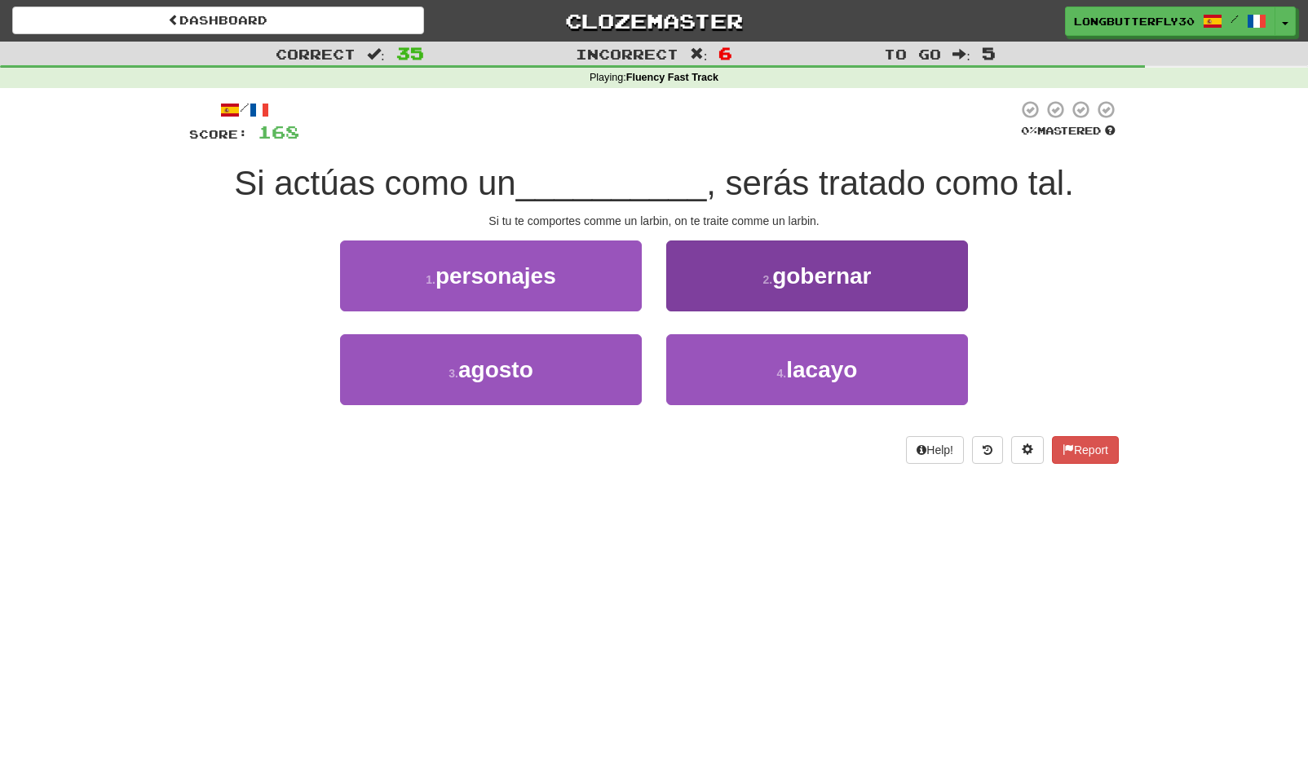
click at [746, 366] on button "4 . lacayo" at bounding box center [817, 369] width 302 height 71
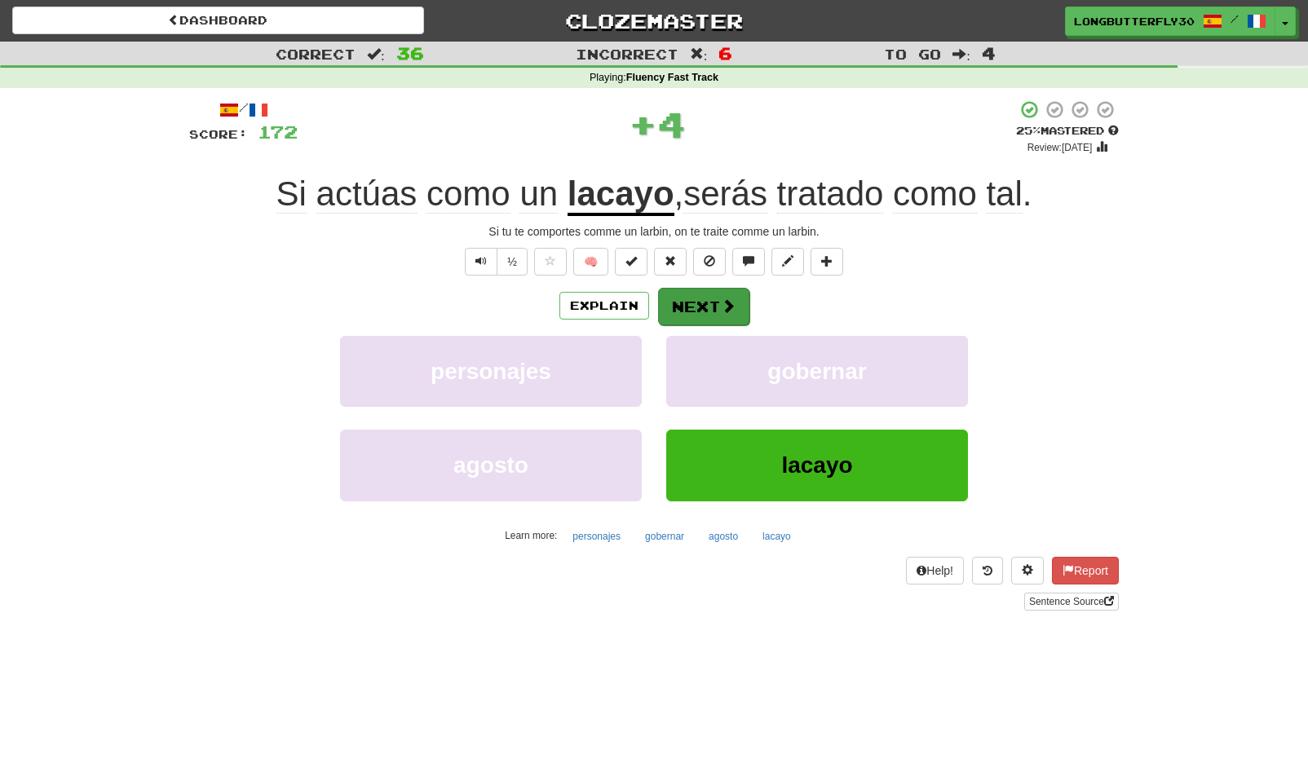
click at [717, 288] on button "Next" at bounding box center [703, 307] width 91 height 38
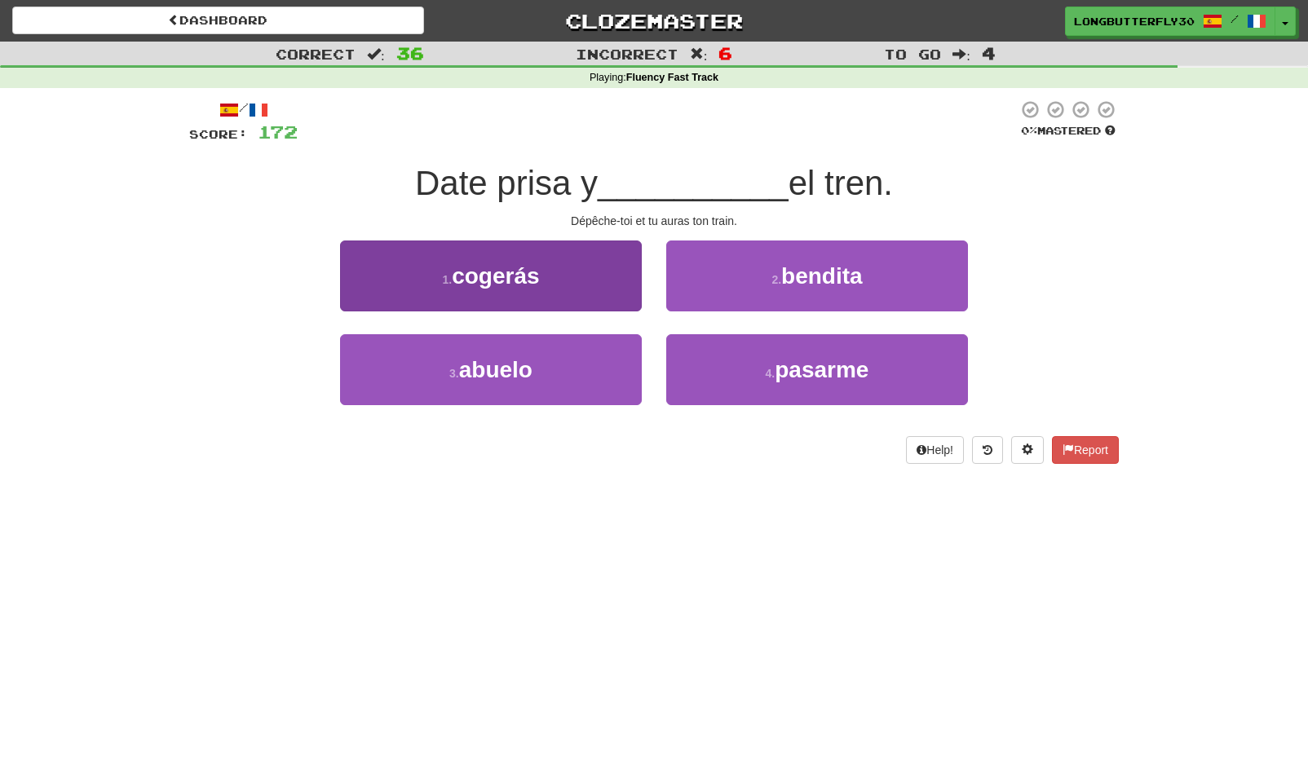
click at [583, 298] on button "1 . cogerás" at bounding box center [491, 276] width 302 height 71
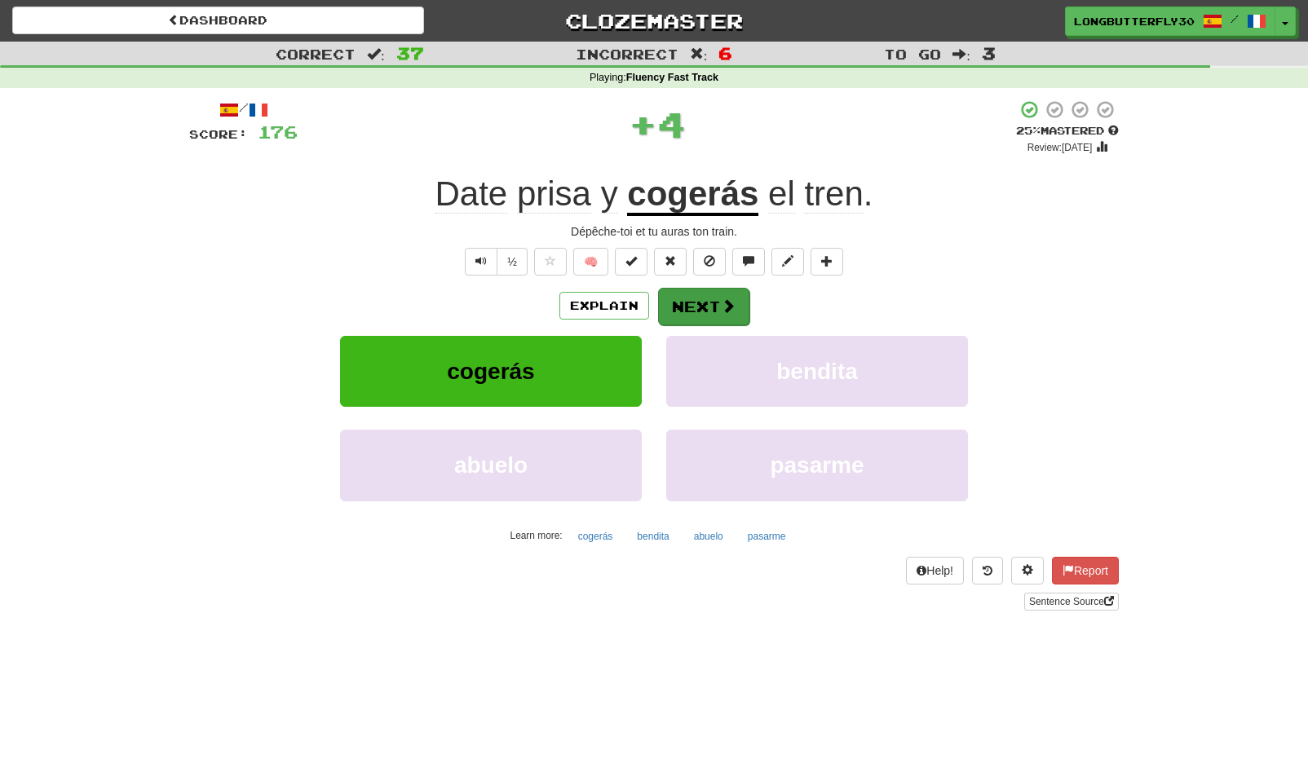
click at [713, 299] on button "Next" at bounding box center [703, 307] width 91 height 38
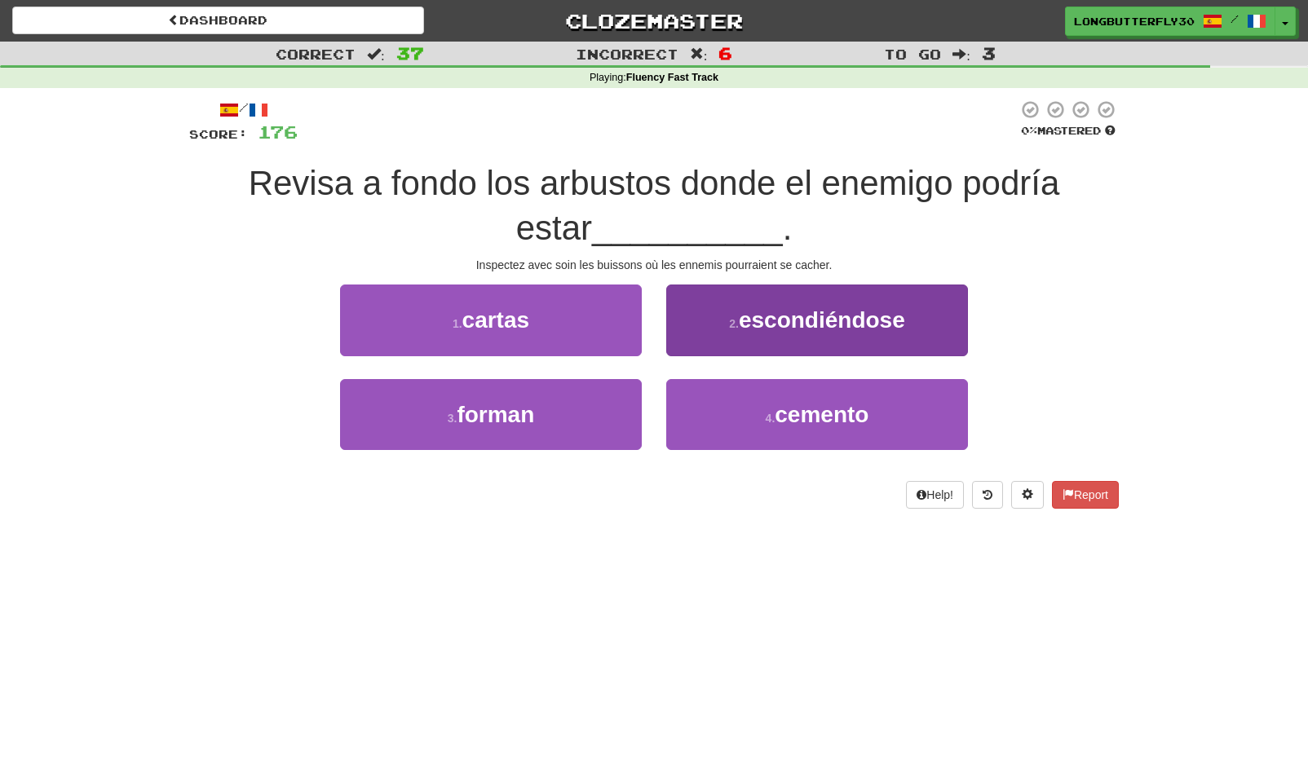
click at [802, 320] on span "escondiéndose" at bounding box center [822, 319] width 166 height 25
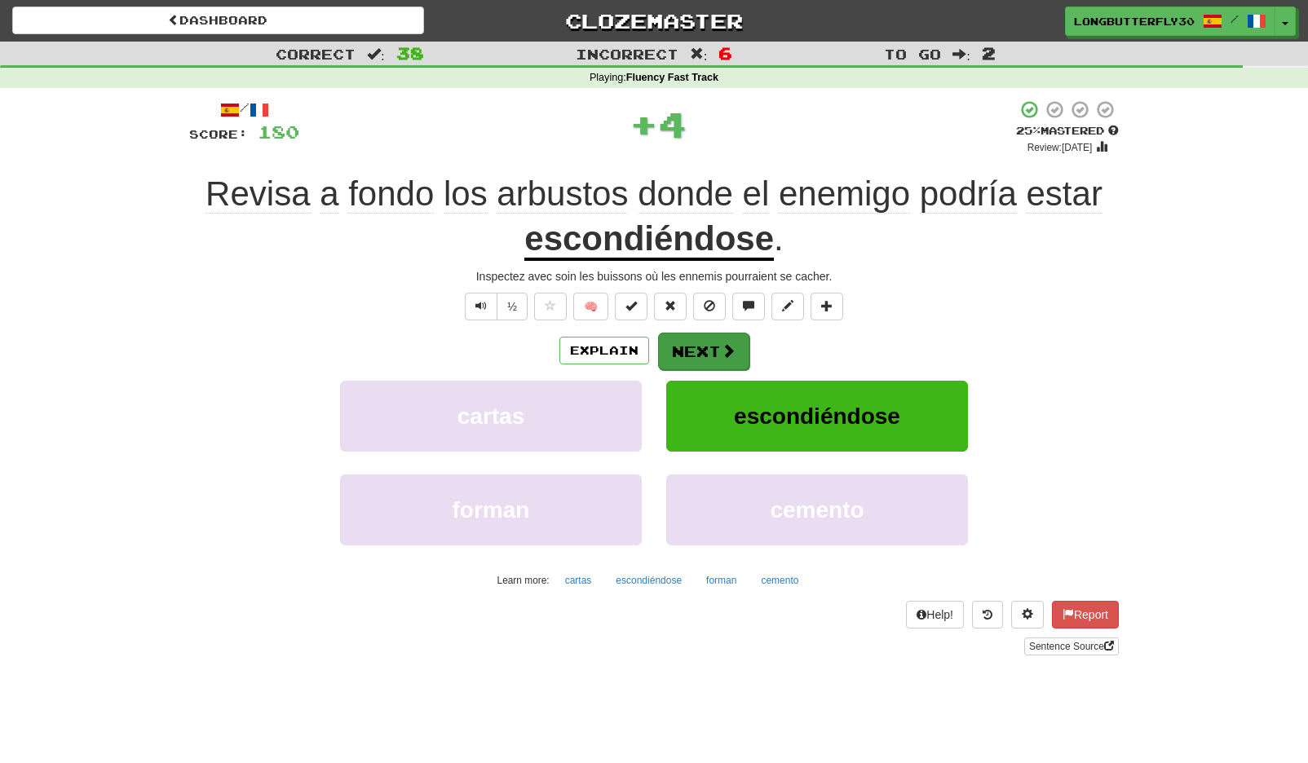
click at [712, 337] on button "Next" at bounding box center [703, 352] width 91 height 38
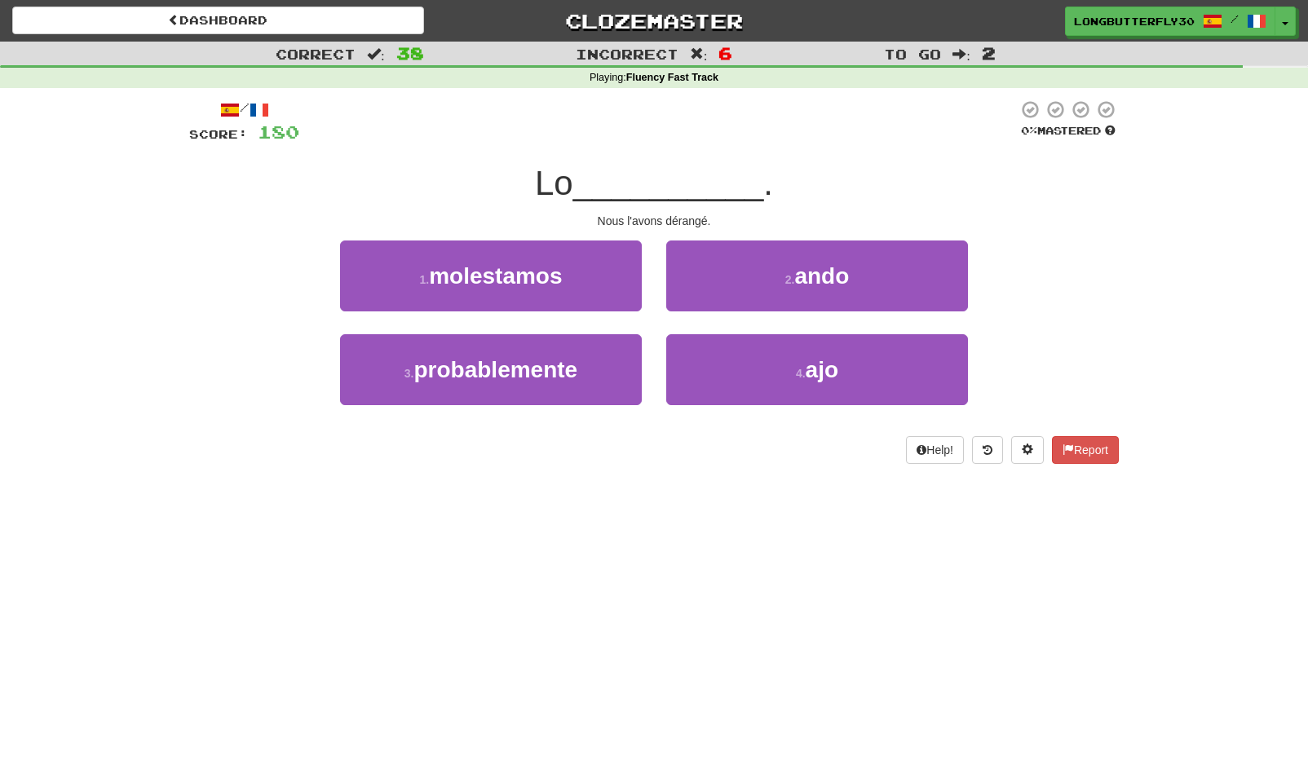
click at [634, 285] on button "1 . molestamos" at bounding box center [491, 276] width 302 height 71
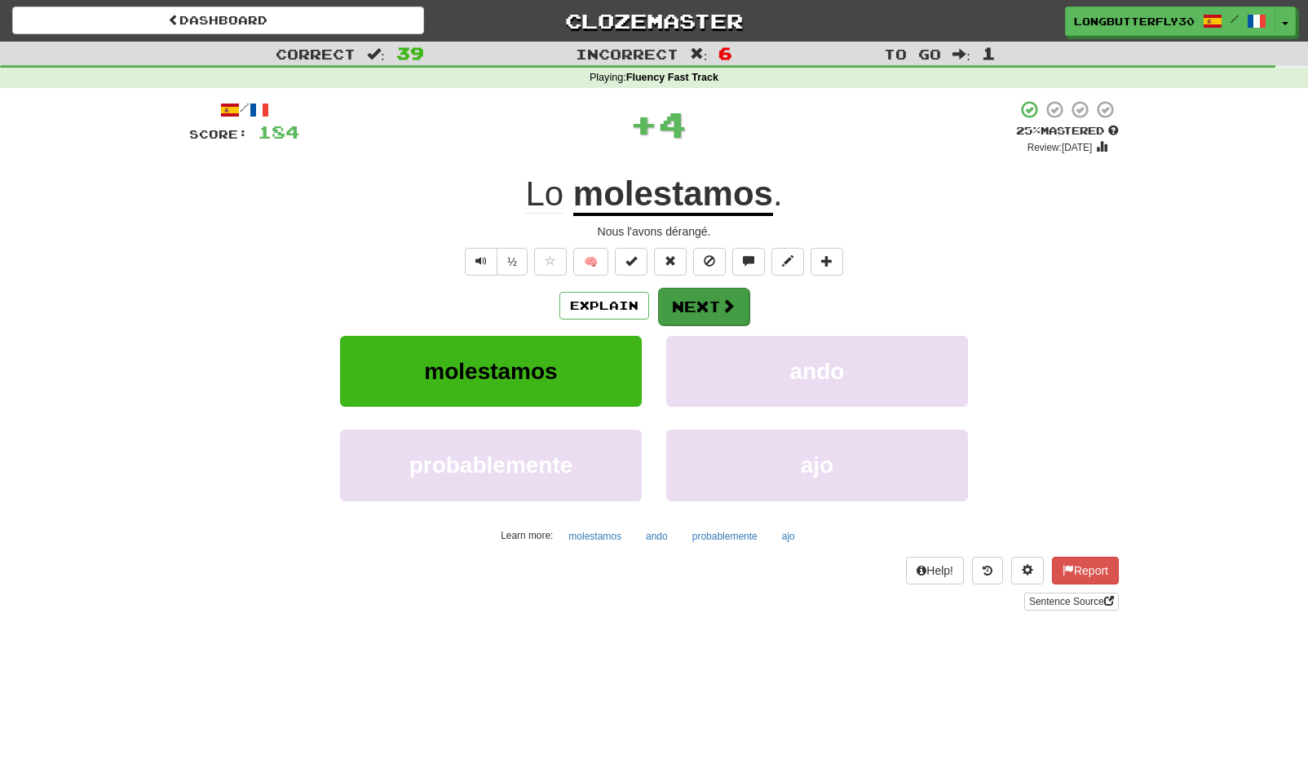
click at [685, 305] on button "Next" at bounding box center [703, 307] width 91 height 38
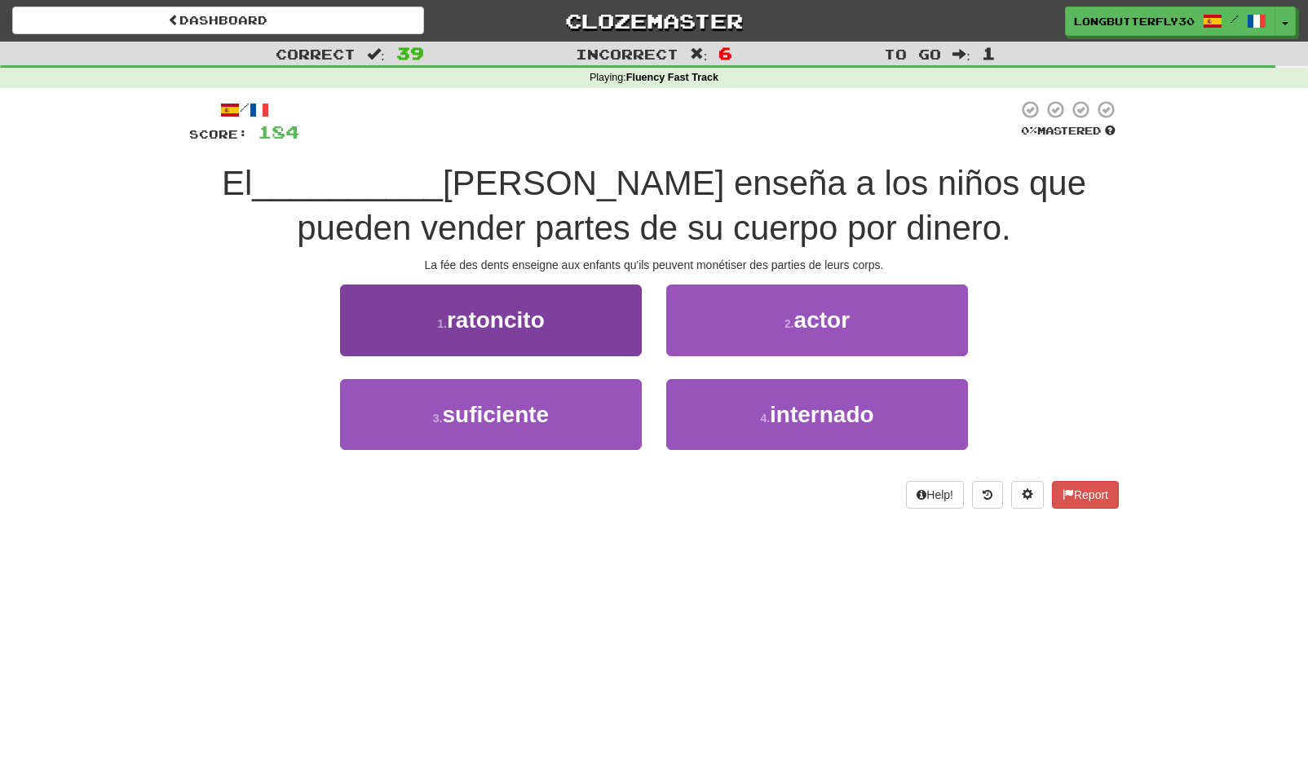
click at [572, 325] on button "1 . ratoncito" at bounding box center [491, 320] width 302 height 71
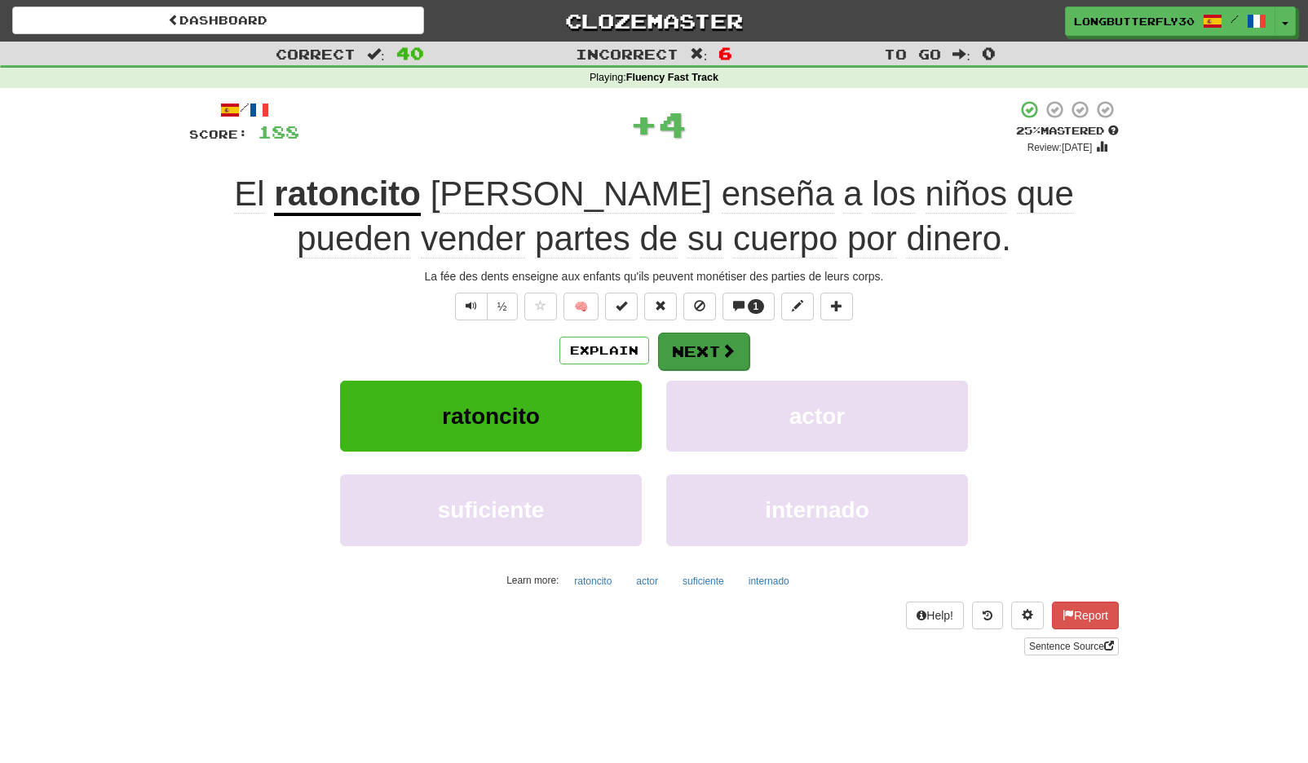
click at [710, 356] on button "Next" at bounding box center [703, 352] width 91 height 38
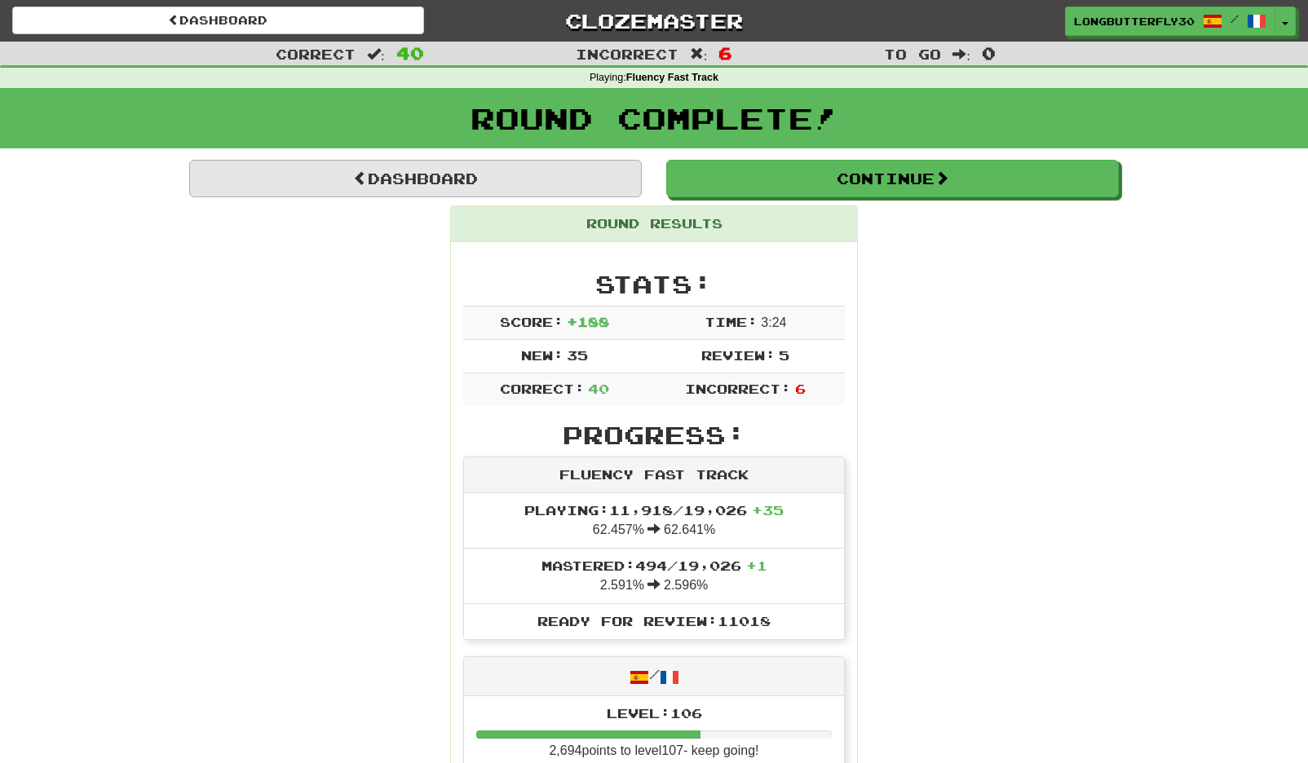
click at [509, 195] on link "Dashboard" at bounding box center [415, 179] width 453 height 38
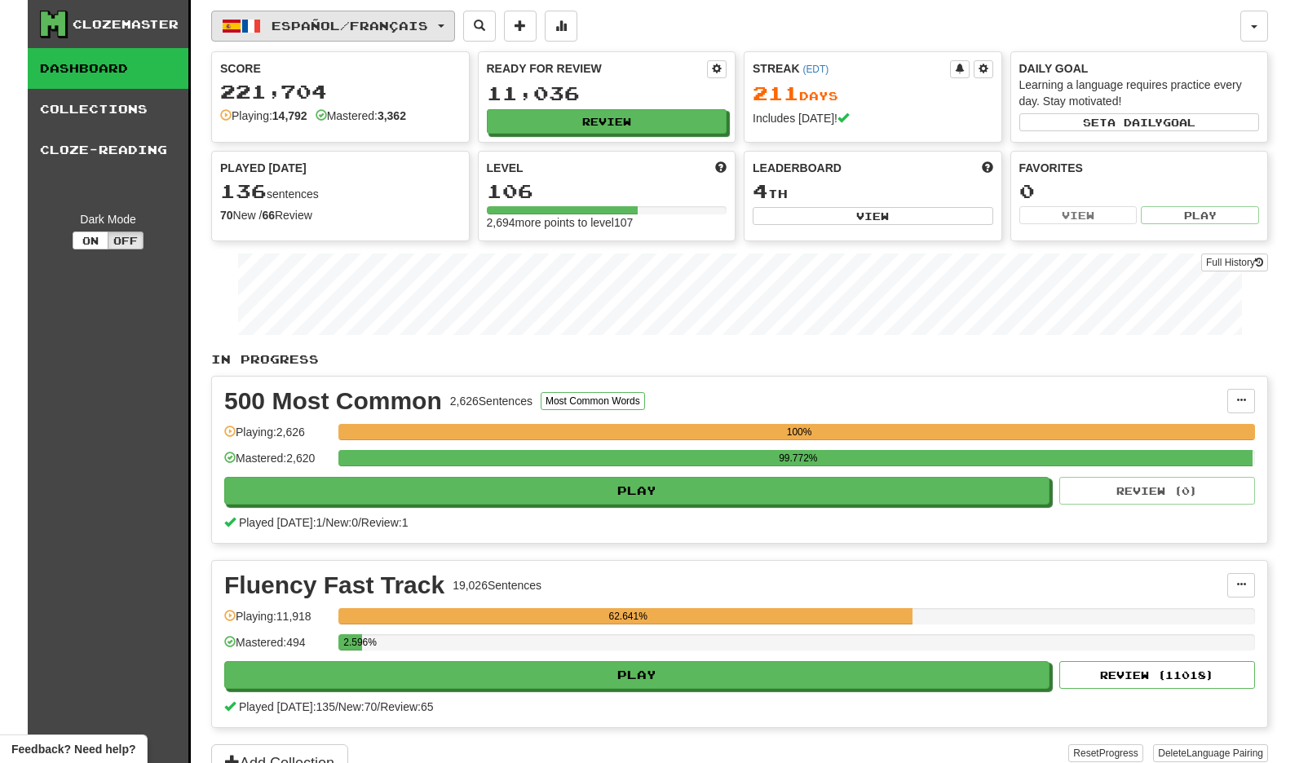
click at [455, 18] on button "Español / Français" at bounding box center [333, 26] width 244 height 31
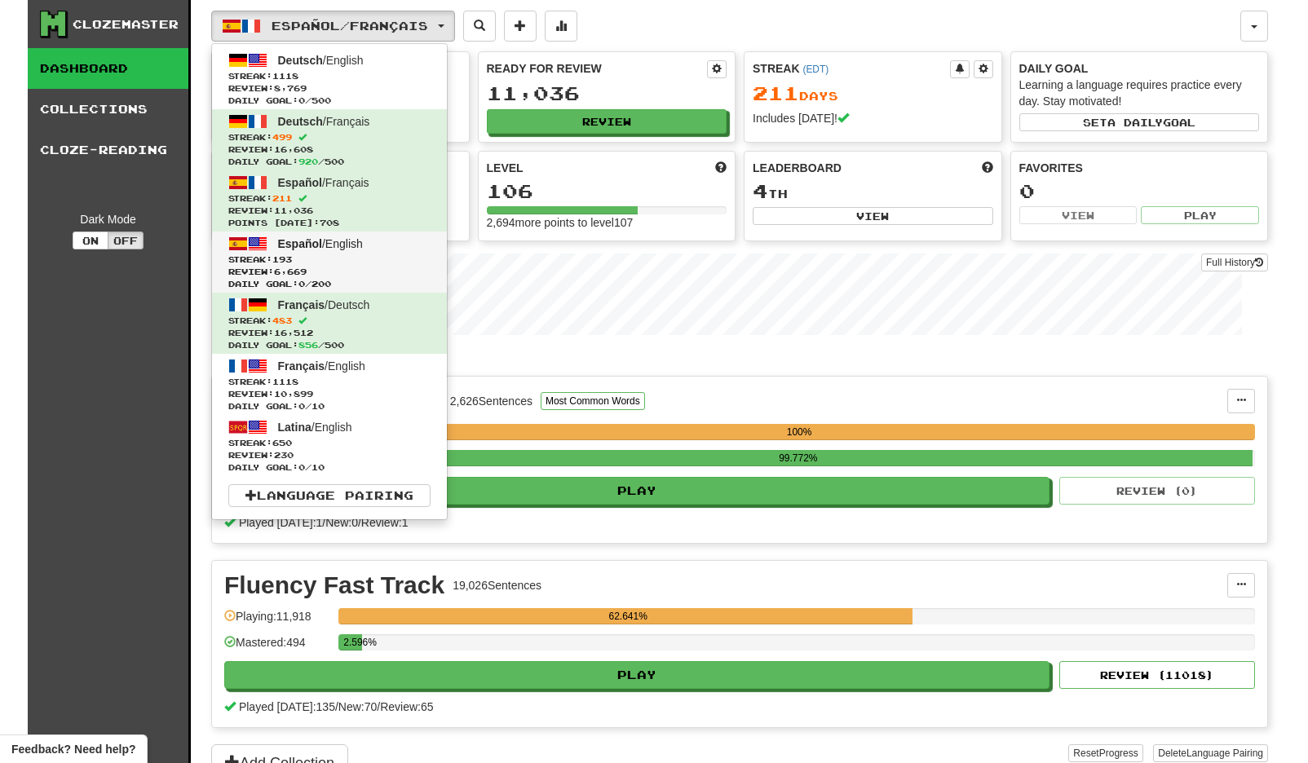
click at [401, 269] on span "Review: 6,669" at bounding box center [329, 272] width 202 height 12
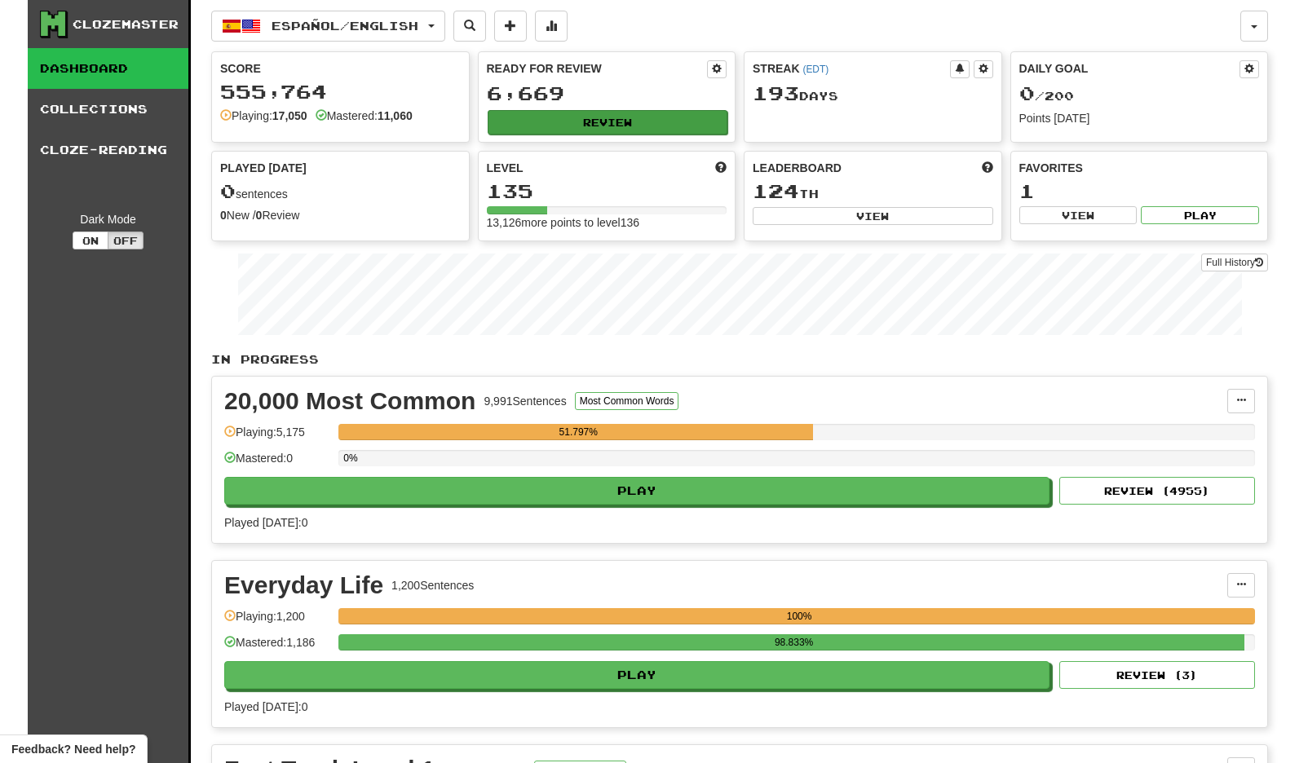
click at [701, 122] on button "Review" at bounding box center [608, 122] width 241 height 24
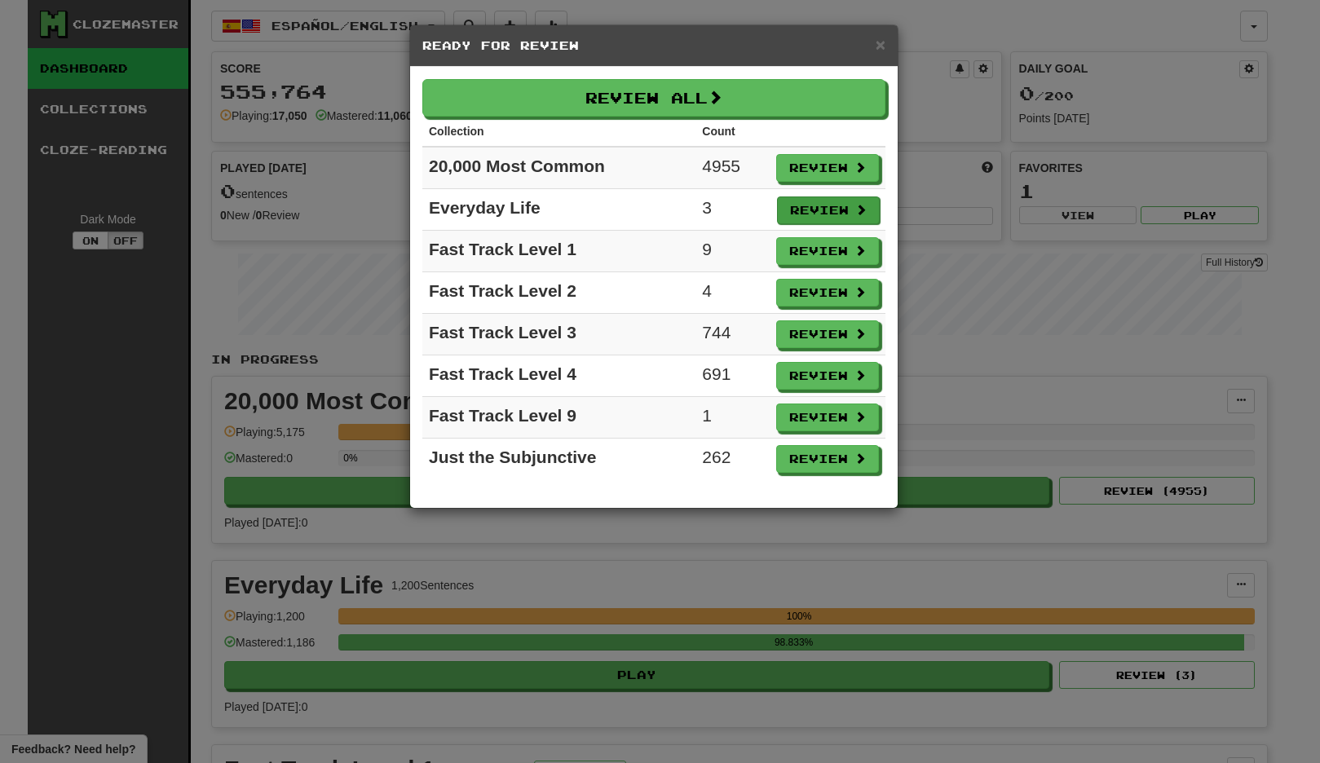
click at [814, 210] on button "Review" at bounding box center [828, 211] width 103 height 28
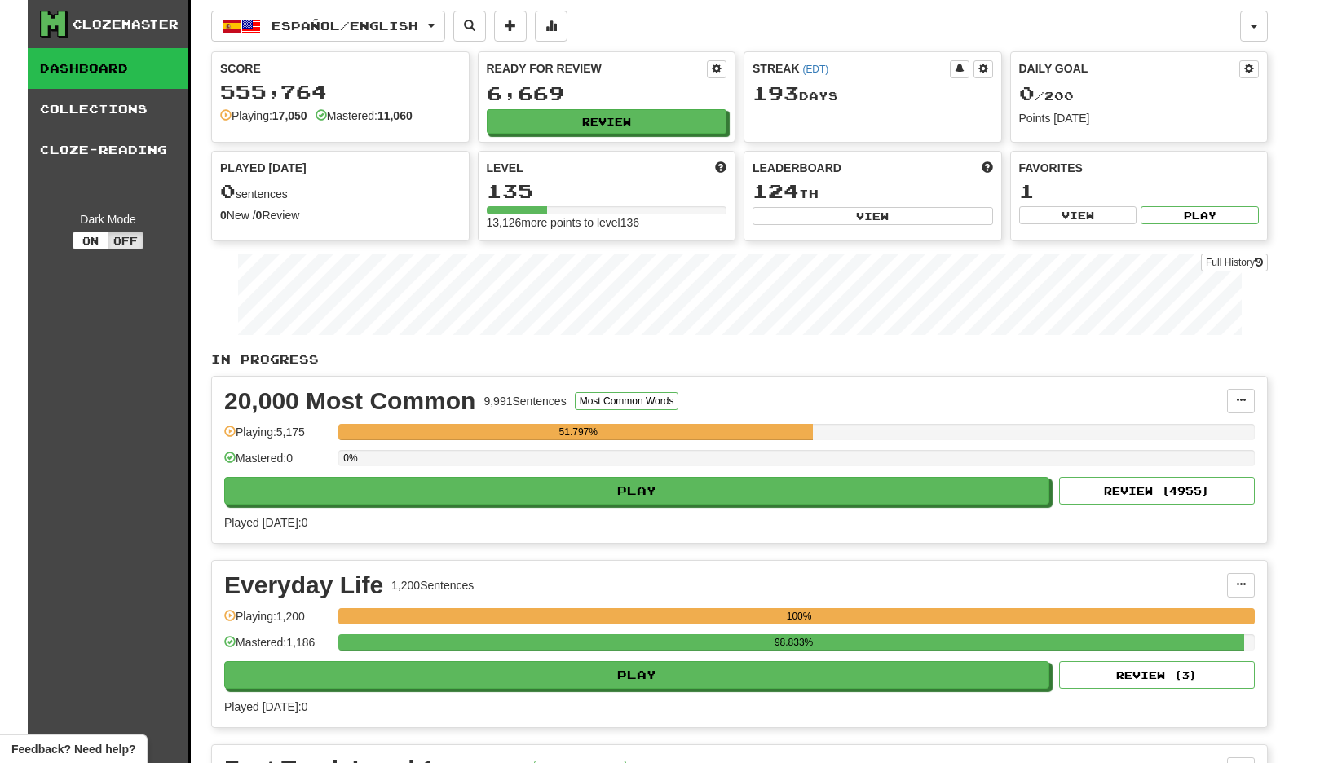
select select "**"
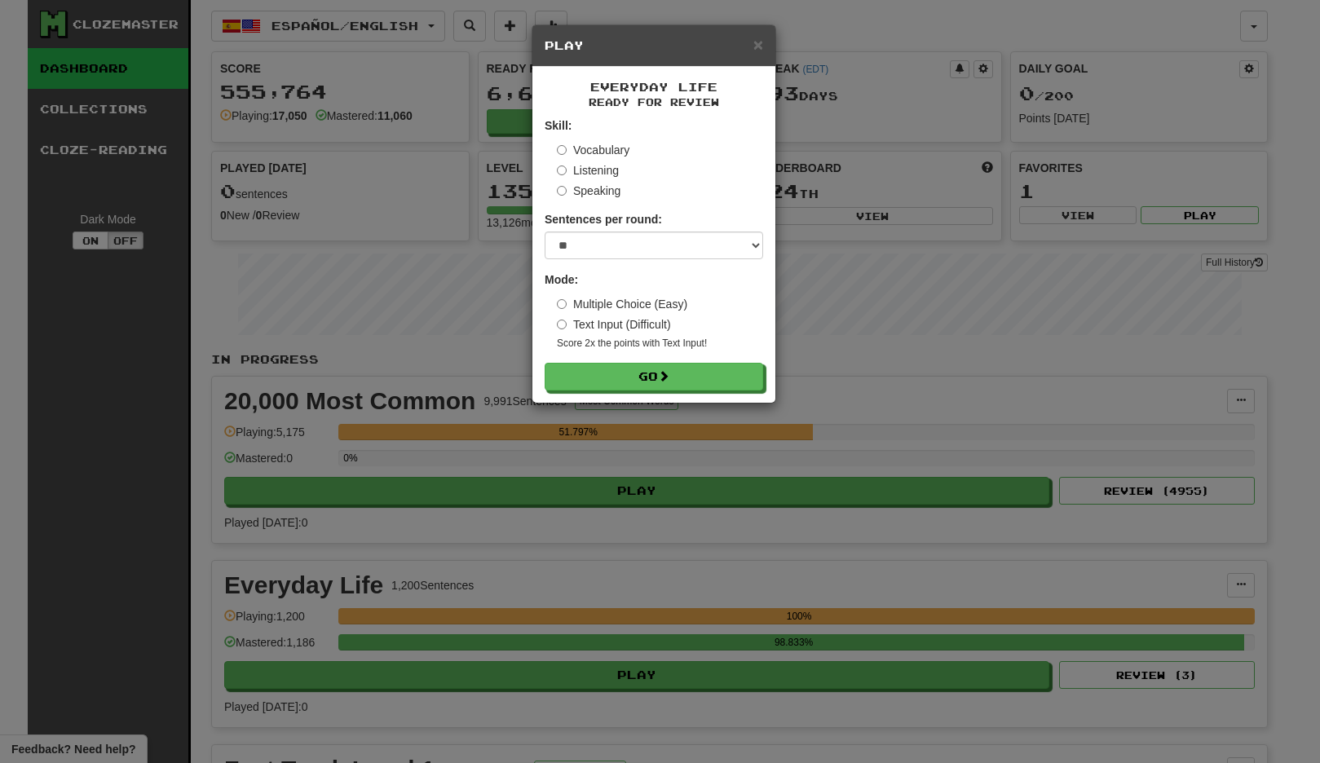
click at [722, 339] on small "Score 2x the points with Text Input !" at bounding box center [660, 344] width 206 height 14
click at [716, 365] on button "Go" at bounding box center [655, 378] width 219 height 28
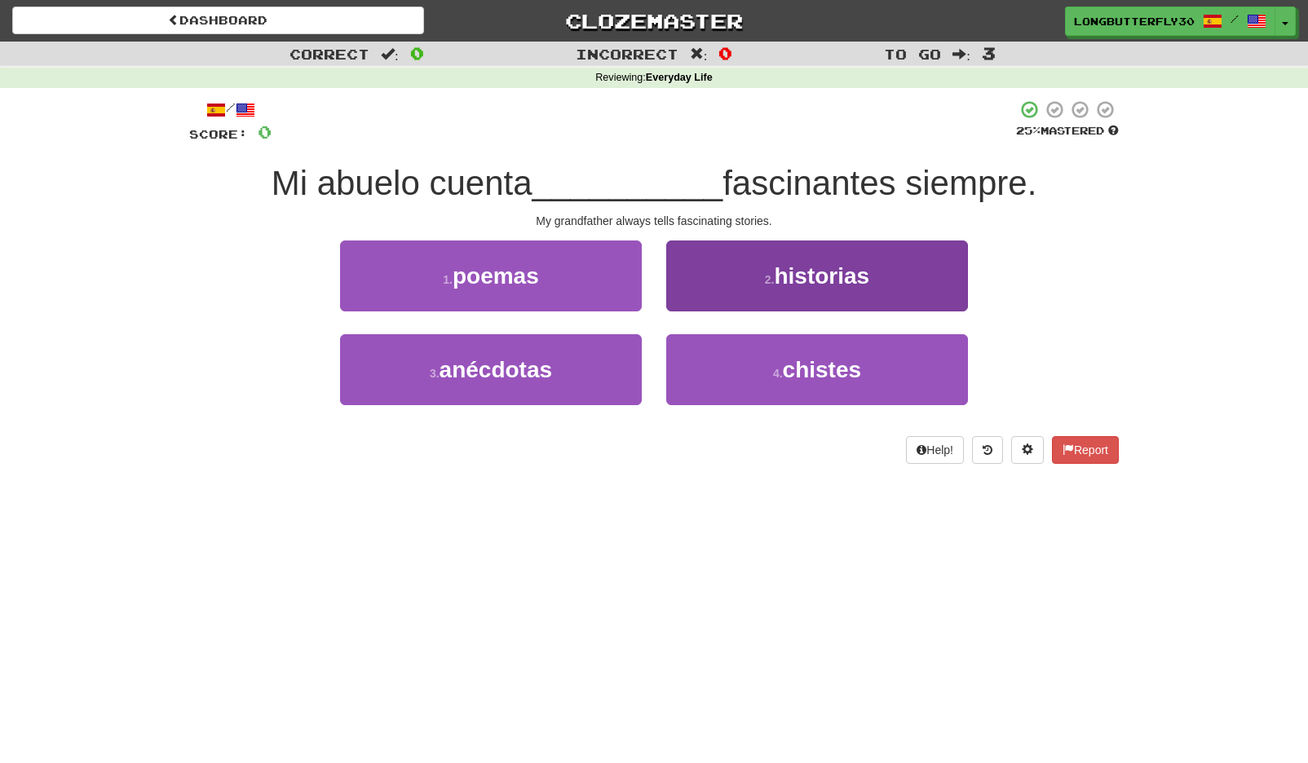
click at [777, 278] on span "historias" at bounding box center [821, 275] width 95 height 25
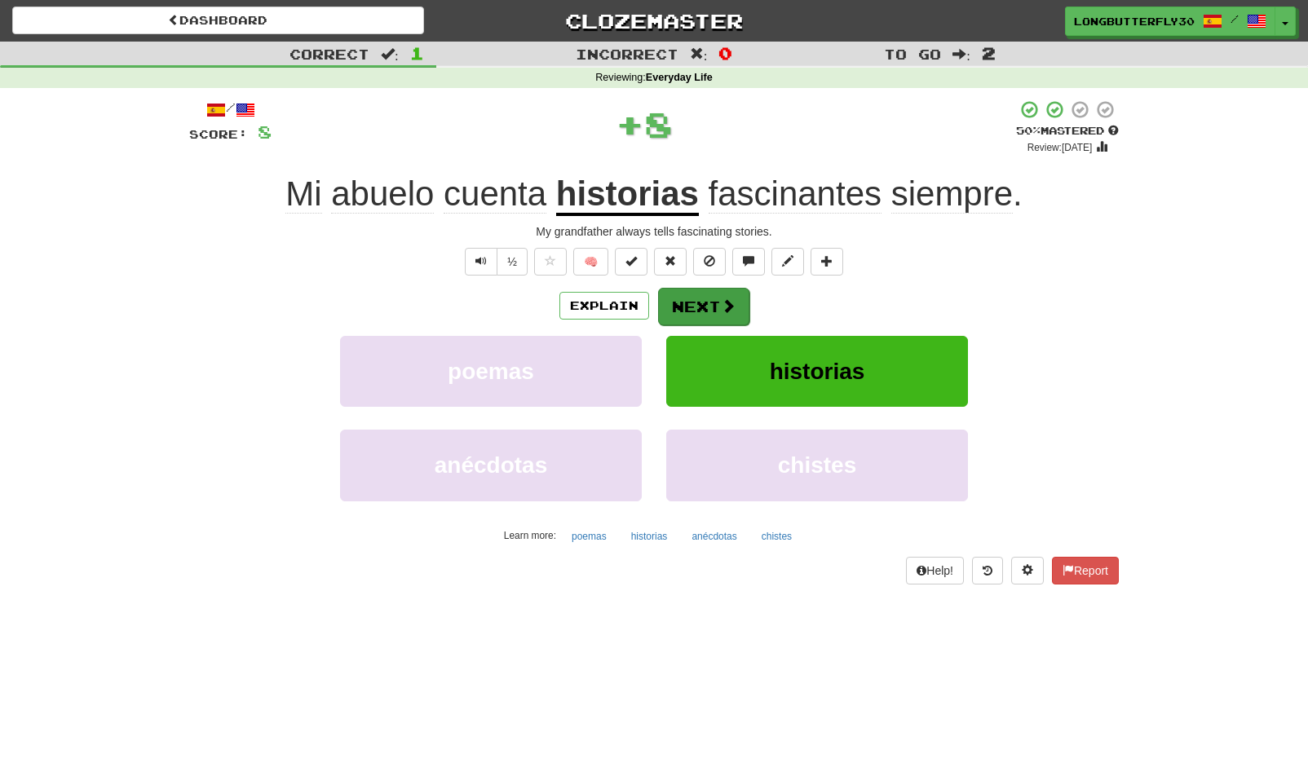
click at [719, 291] on button "Next" at bounding box center [703, 307] width 91 height 38
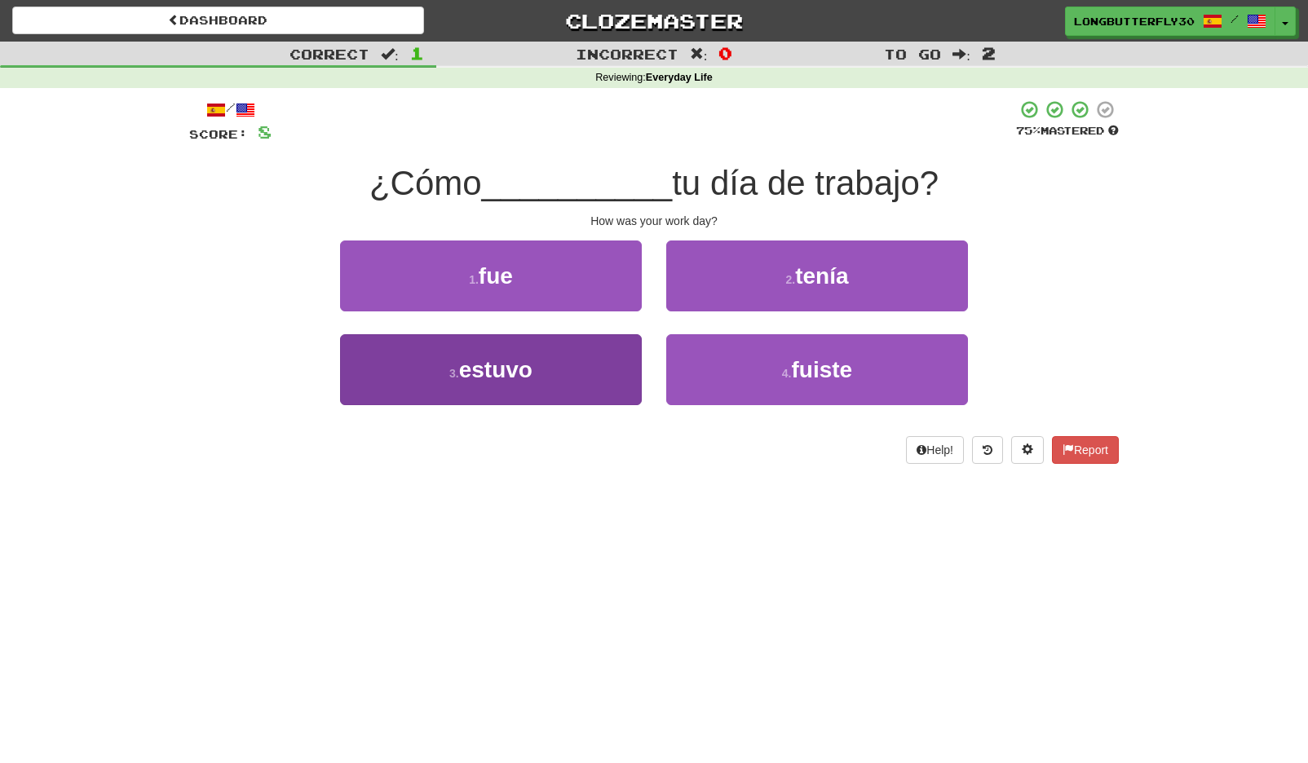
click at [588, 364] on button "3 . estuvo" at bounding box center [491, 369] width 302 height 71
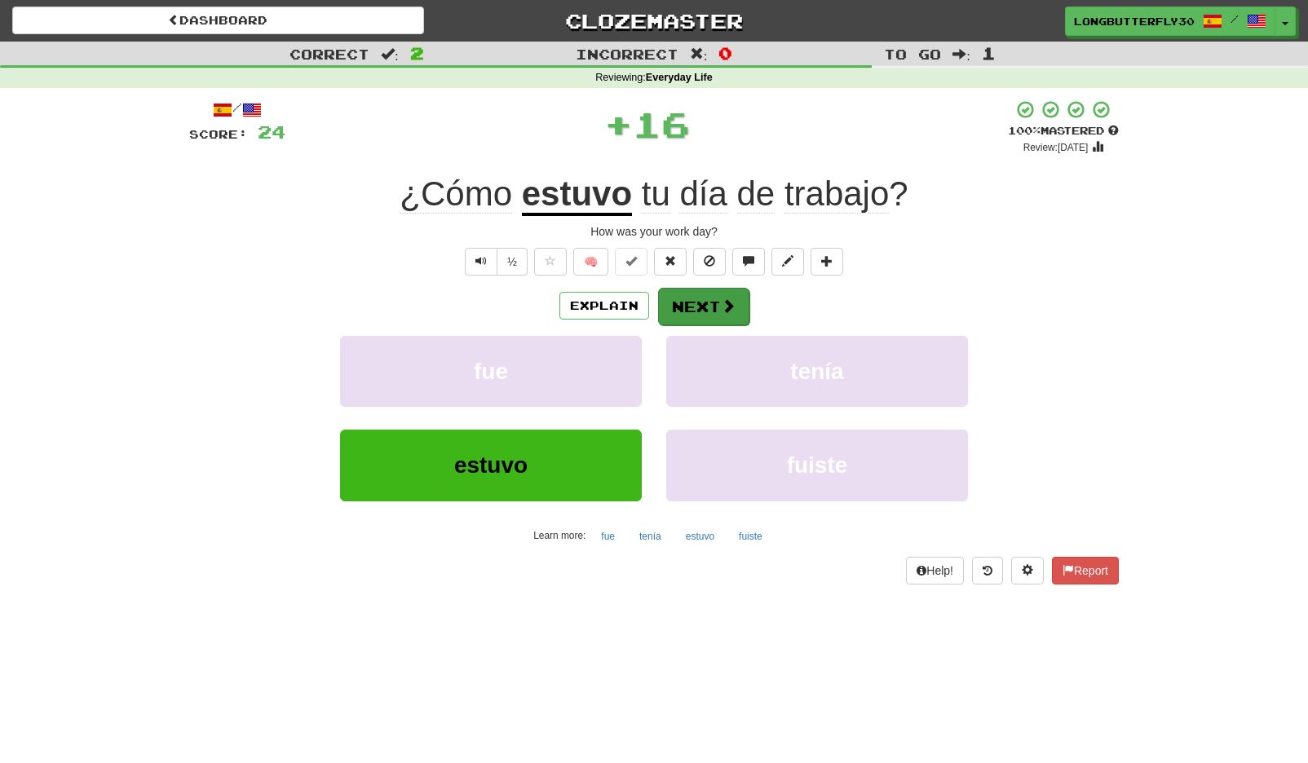
click at [692, 302] on button "Next" at bounding box center [703, 307] width 91 height 38
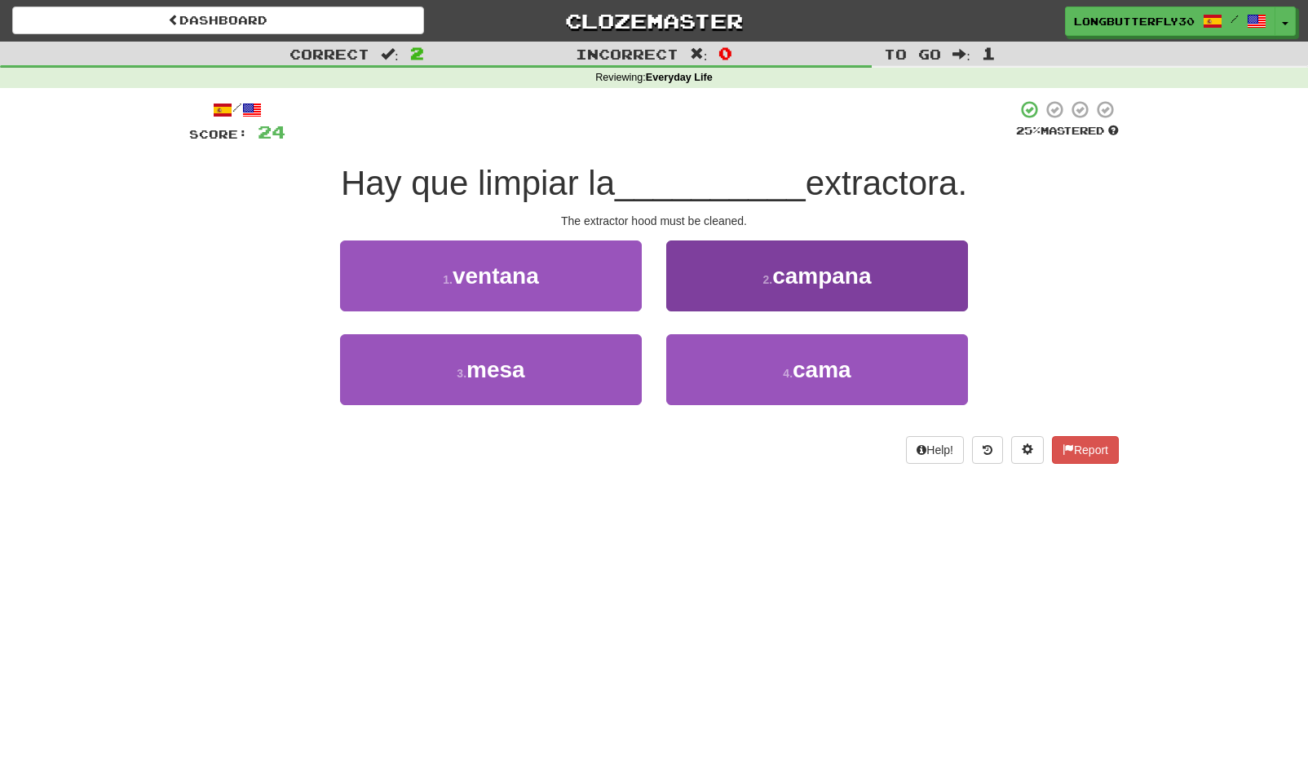
click at [806, 281] on span "campana" at bounding box center [821, 275] width 99 height 25
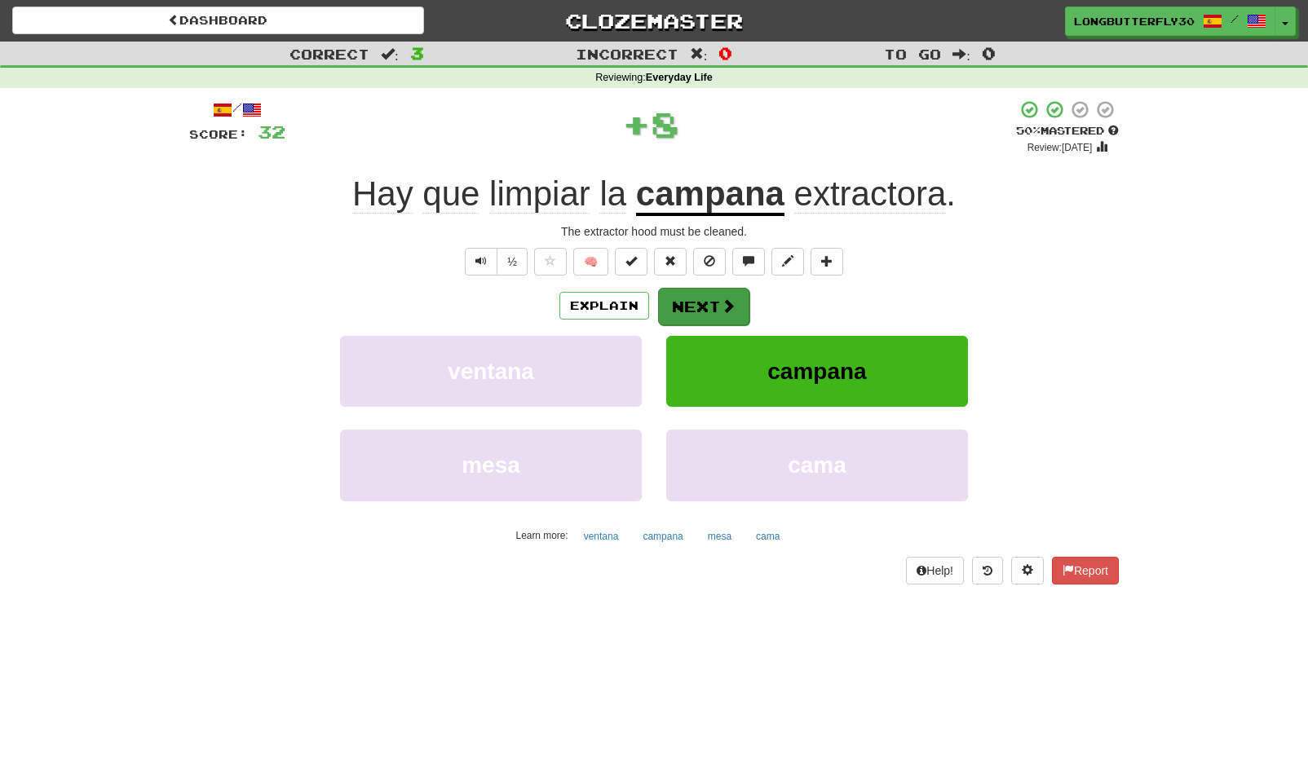
click at [686, 298] on button "Next" at bounding box center [703, 307] width 91 height 38
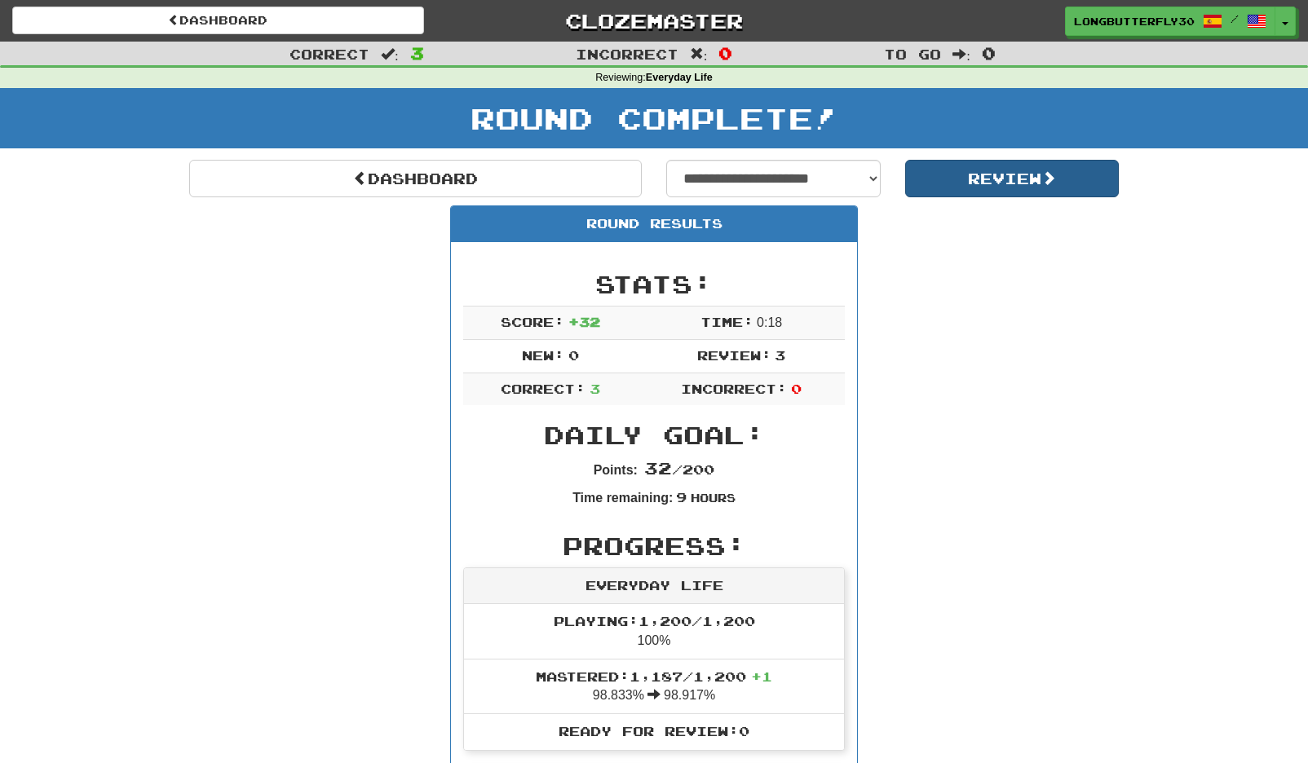
click at [964, 176] on button "Review" at bounding box center [1012, 179] width 214 height 38
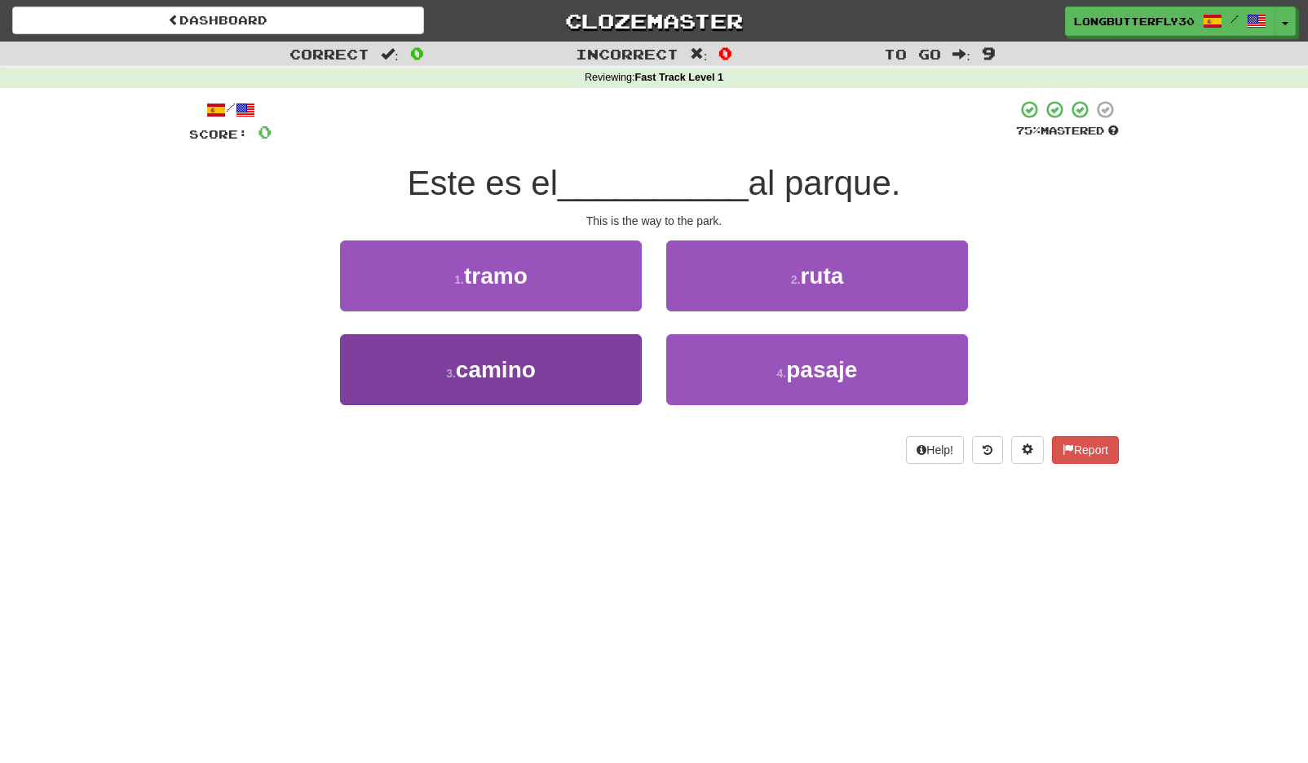
click at [605, 365] on button "3 . camino" at bounding box center [491, 369] width 302 height 71
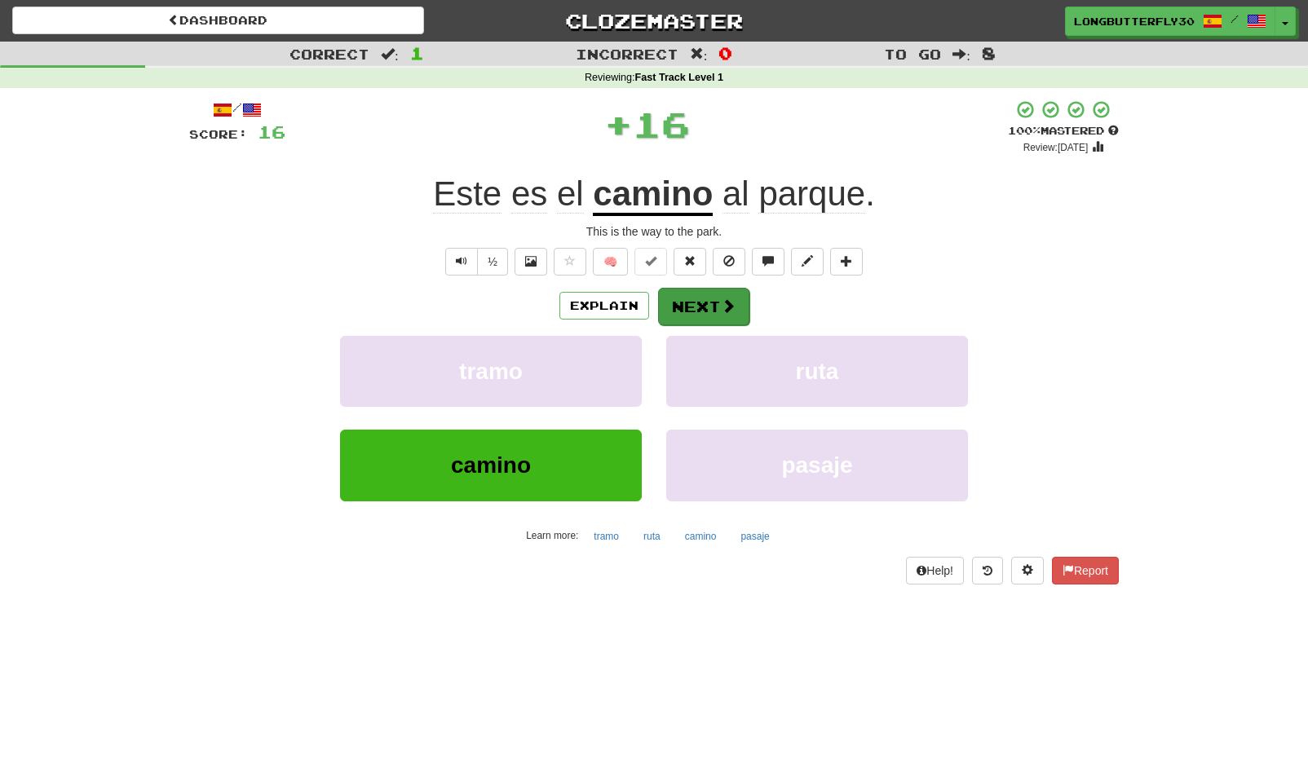
click at [721, 307] on span at bounding box center [728, 305] width 15 height 15
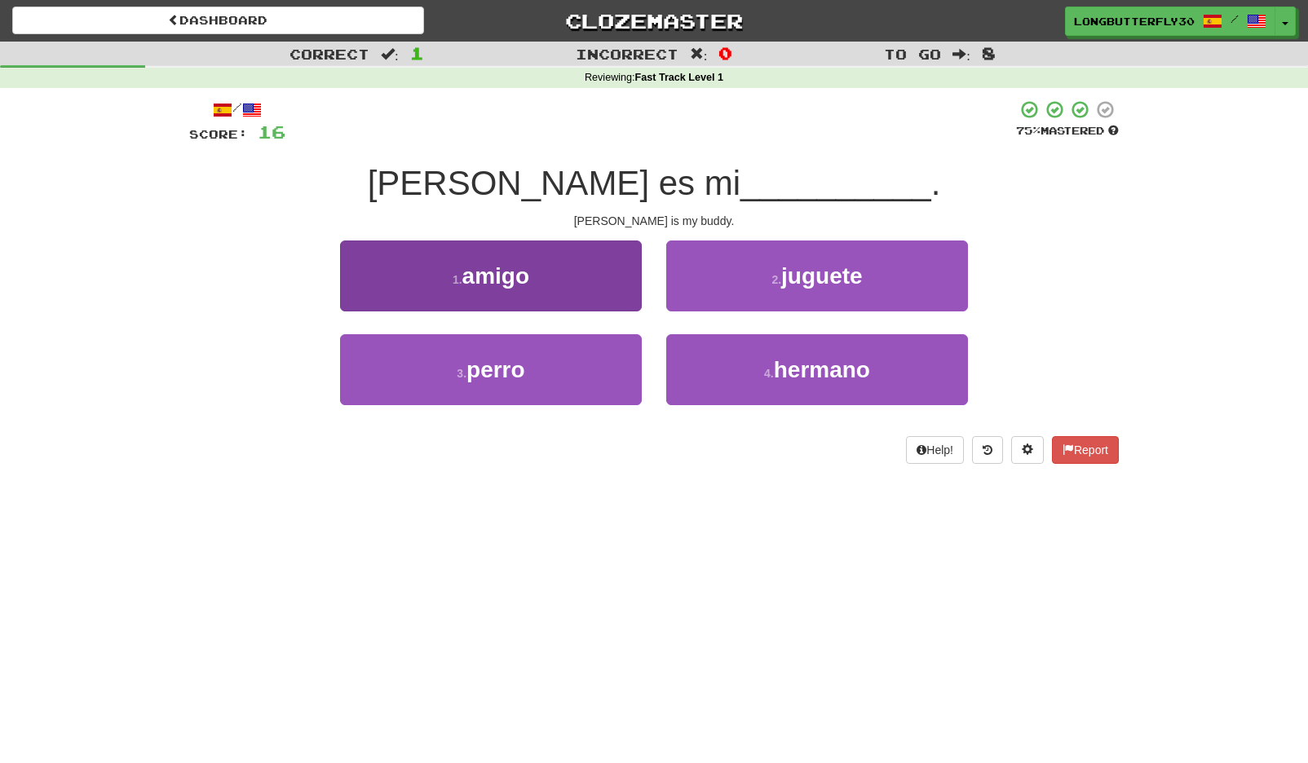
click at [621, 272] on button "1 . amigo" at bounding box center [491, 276] width 302 height 71
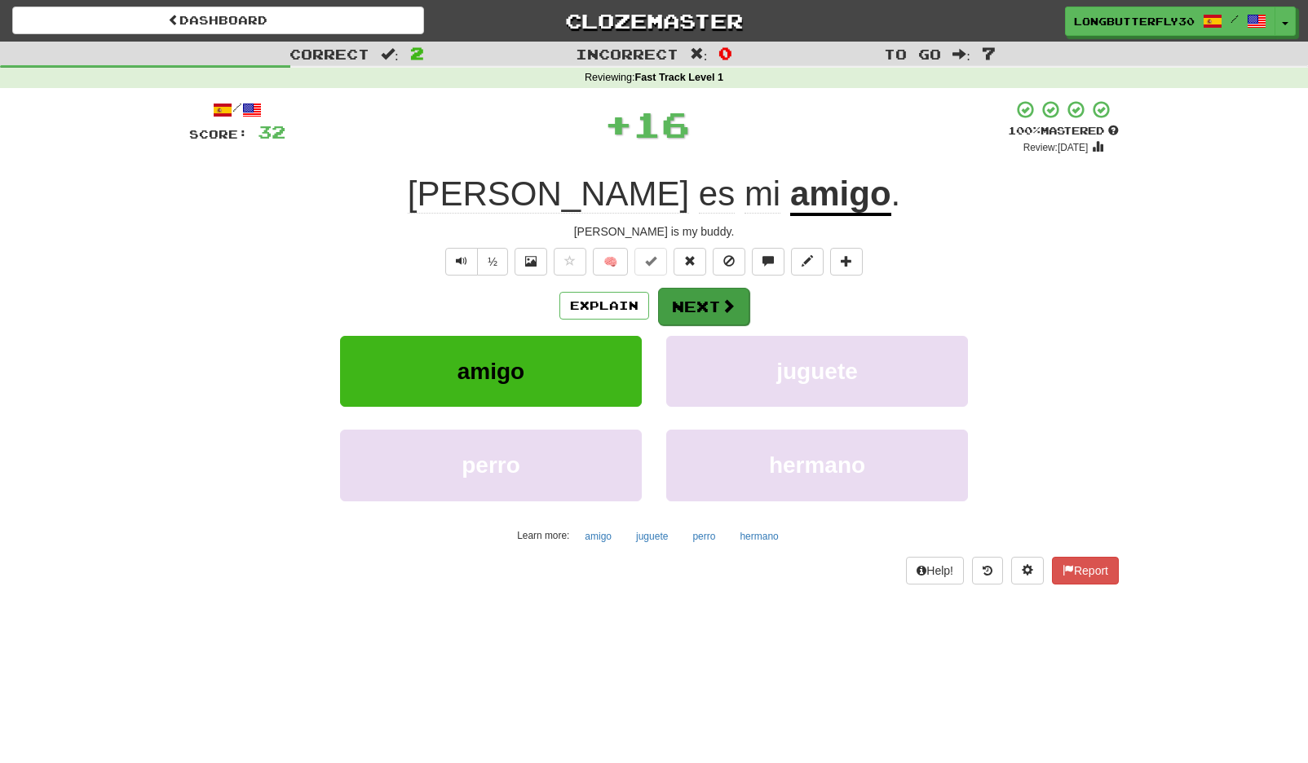
click at [687, 300] on button "Next" at bounding box center [703, 307] width 91 height 38
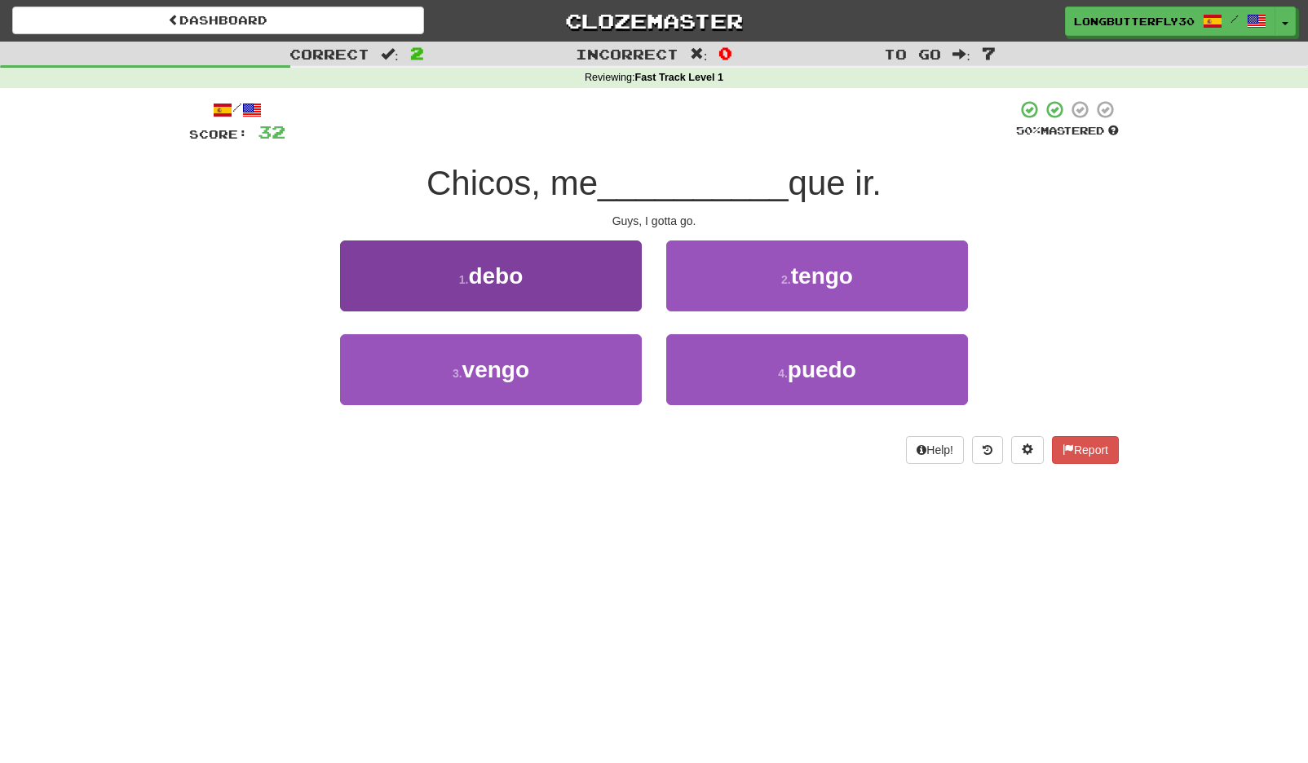
click at [602, 287] on button "1 . debo" at bounding box center [491, 276] width 302 height 71
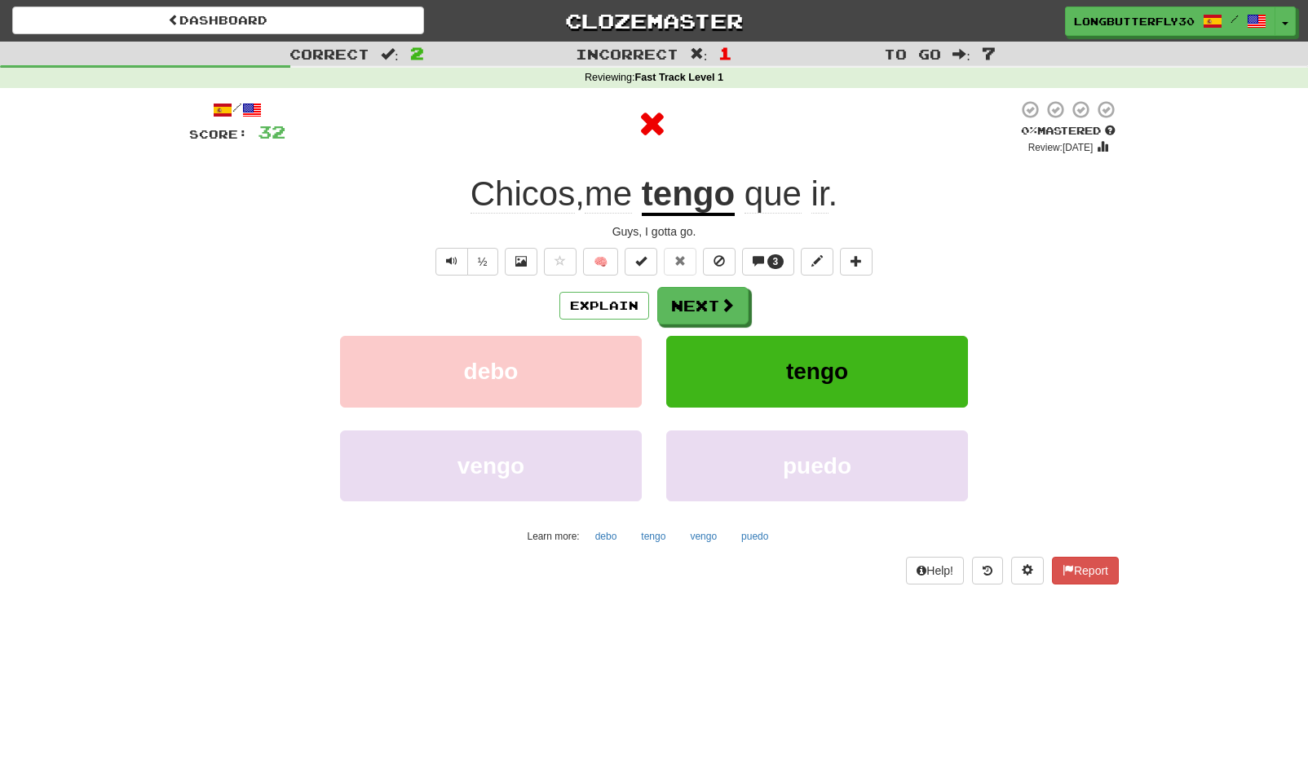
click at [729, 282] on div "/ Score: 32 0 % Mastered Review: [DATE] Chicos , me tengo que ir . Guys, I gott…" at bounding box center [654, 341] width 930 height 485
click at [731, 303] on span at bounding box center [728, 305] width 15 height 15
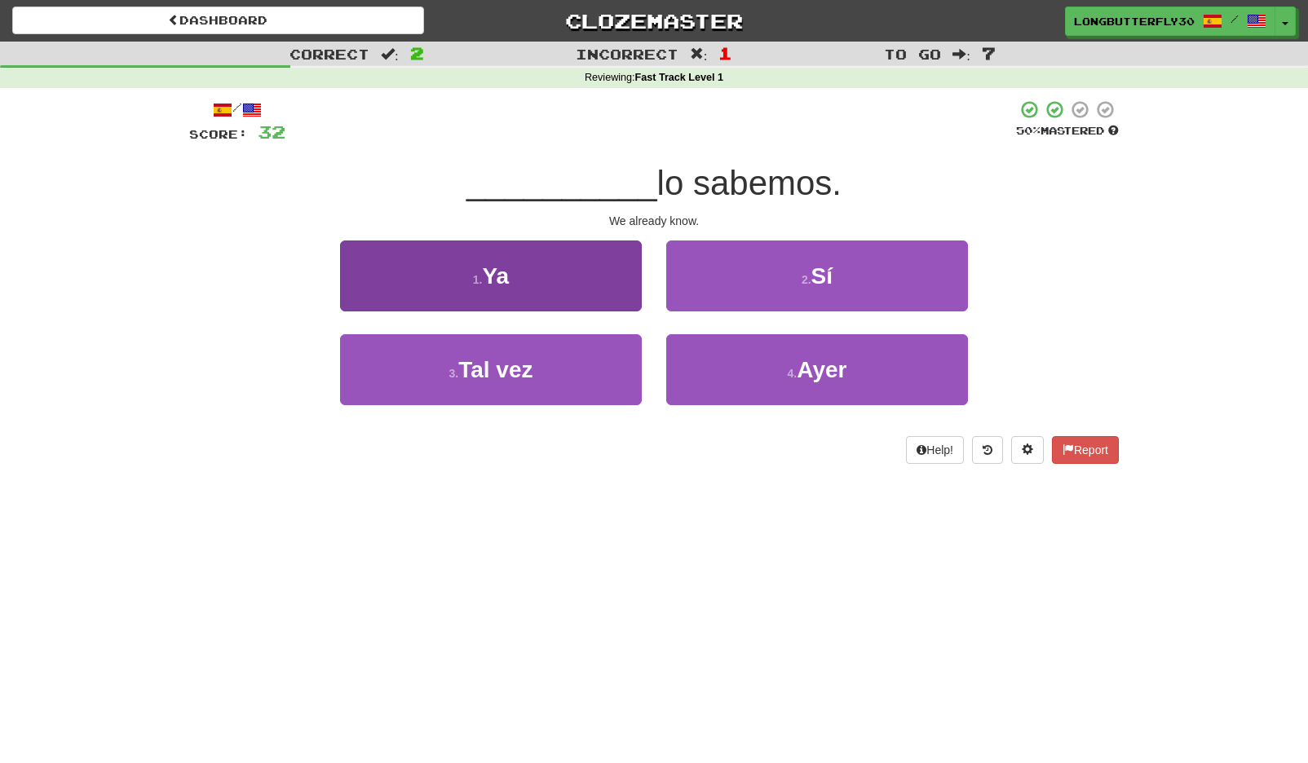
click at [621, 278] on button "1 . Ya" at bounding box center [491, 276] width 302 height 71
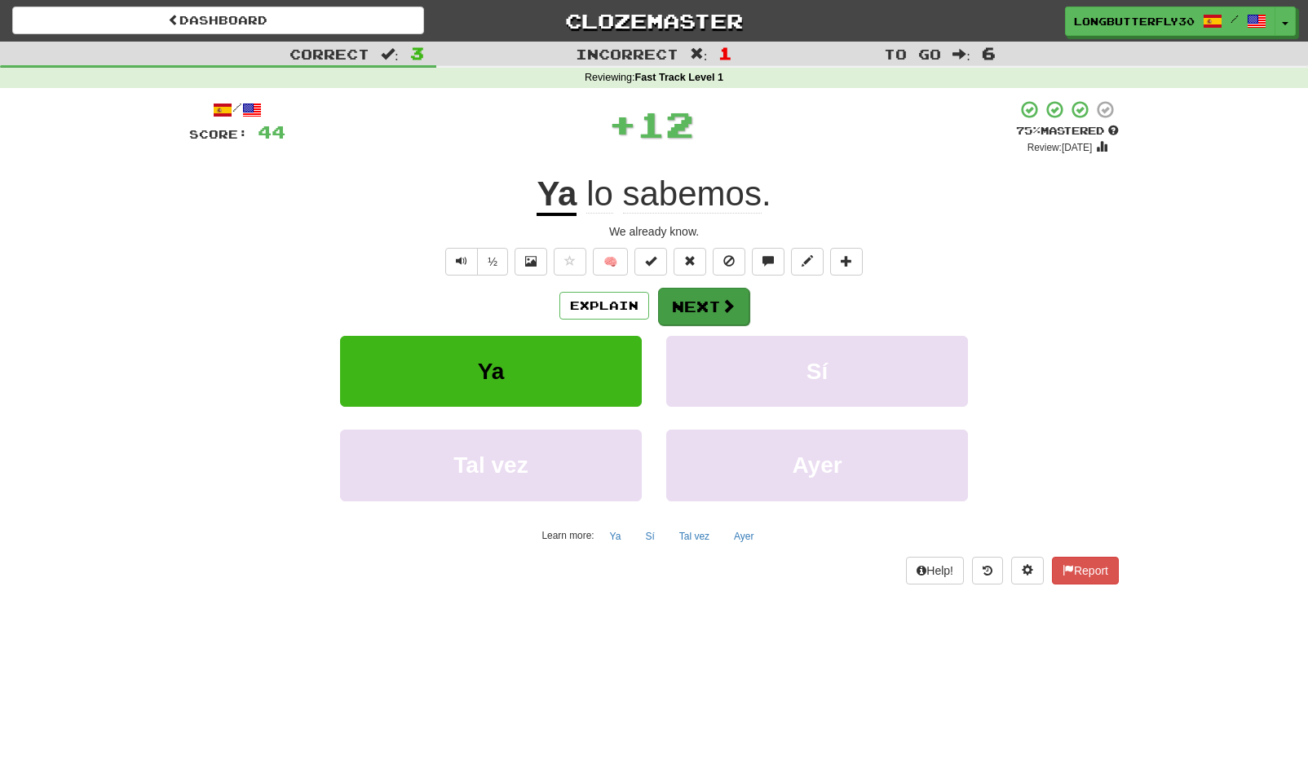
click at [705, 306] on button "Next" at bounding box center [703, 307] width 91 height 38
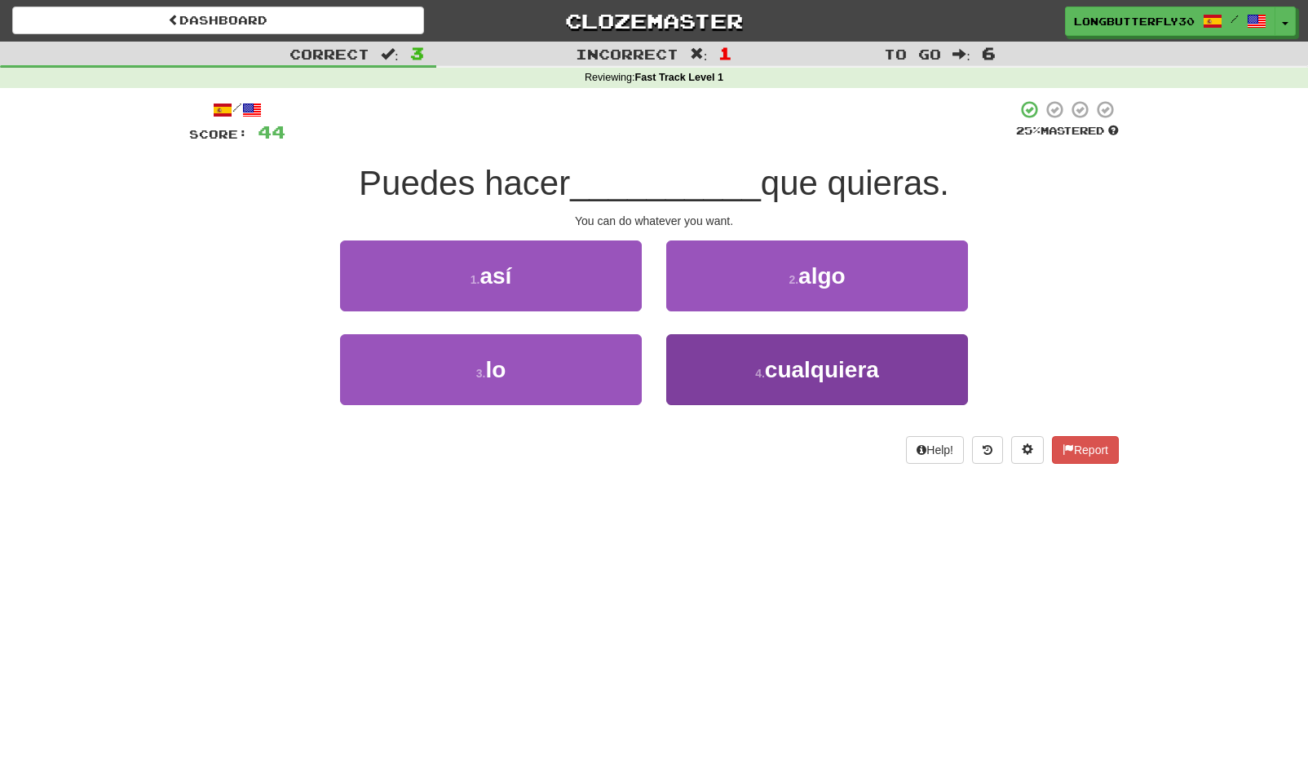
click at [771, 357] on span "cualquiera" at bounding box center [822, 369] width 114 height 25
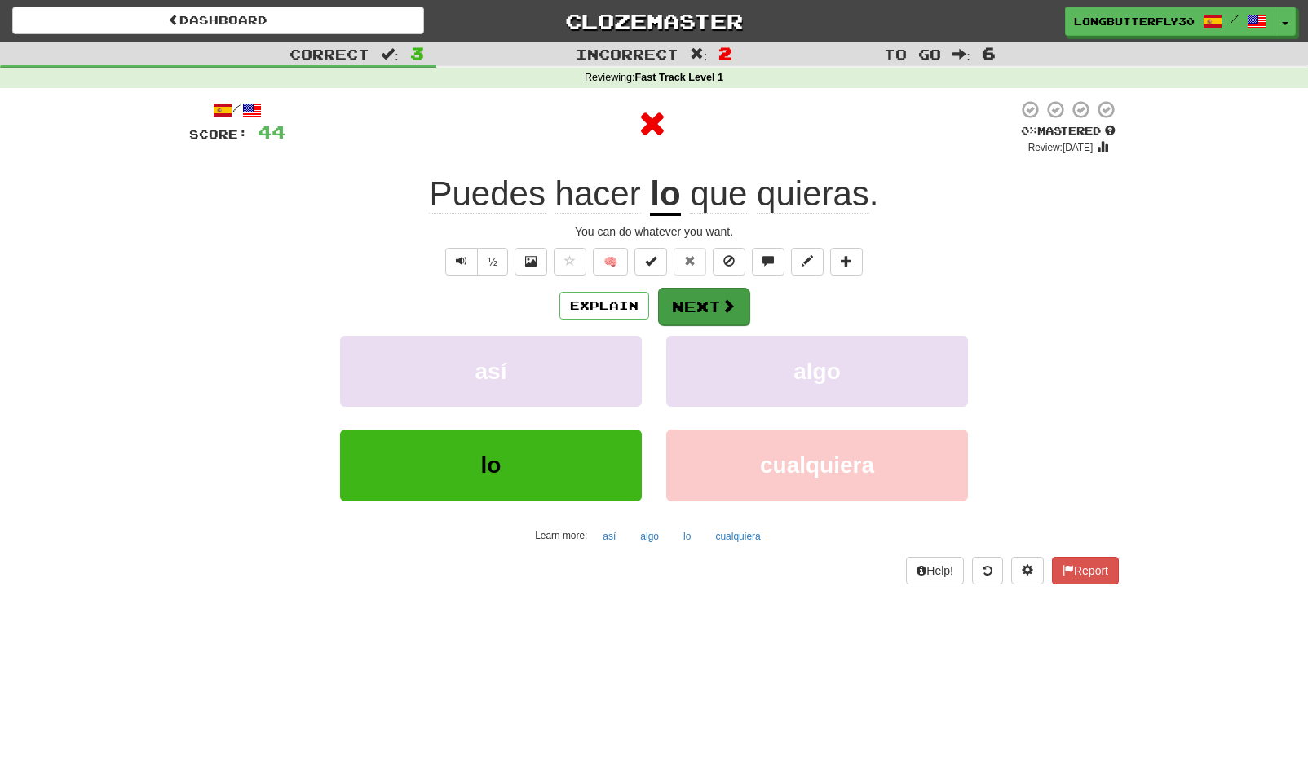
click at [729, 298] on span at bounding box center [728, 305] width 15 height 15
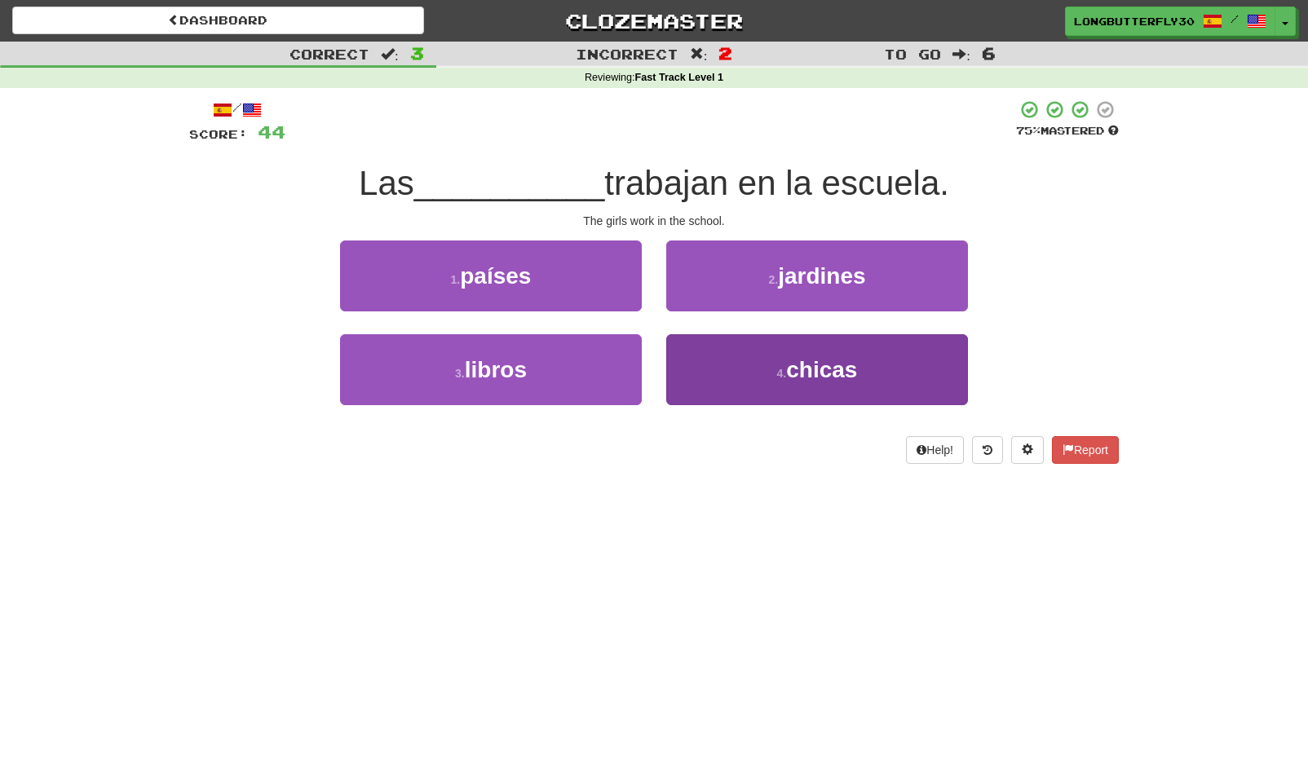
click at [762, 360] on button "4 . chicas" at bounding box center [817, 369] width 302 height 71
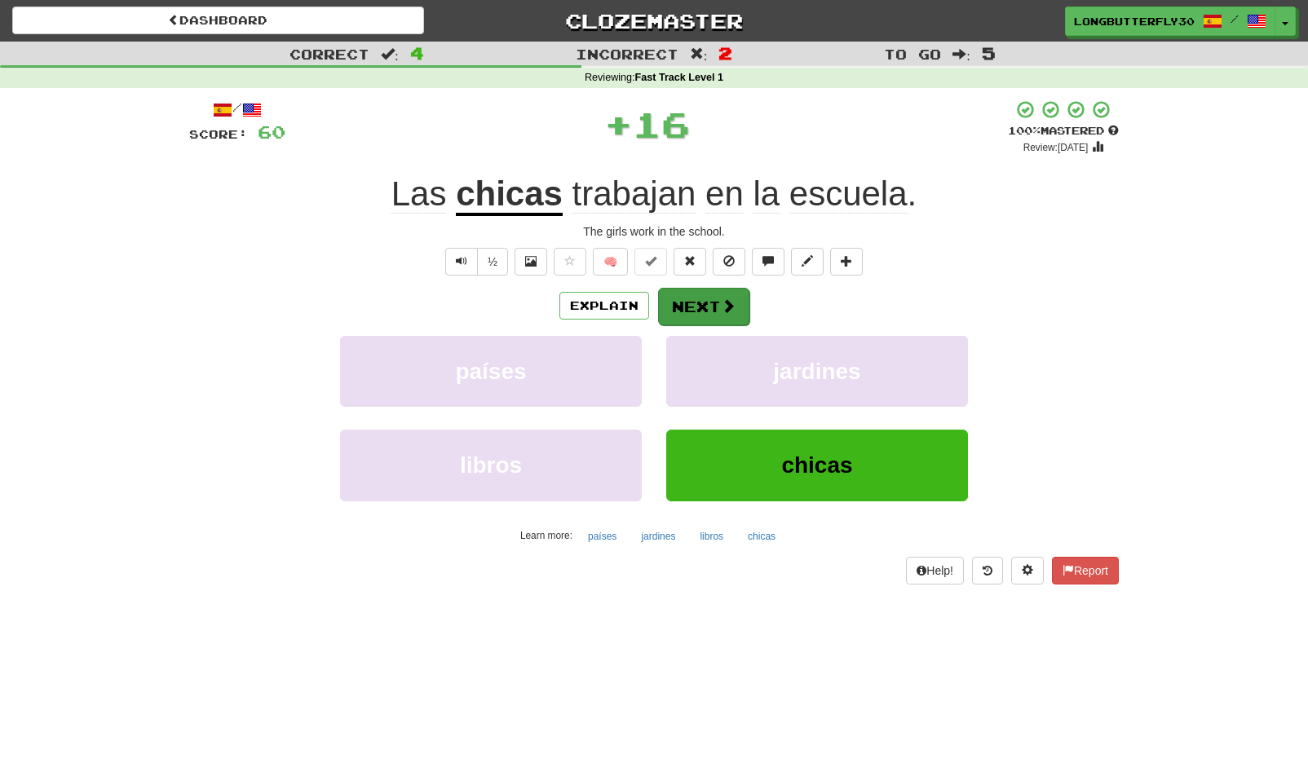
click at [721, 298] on span at bounding box center [728, 305] width 15 height 15
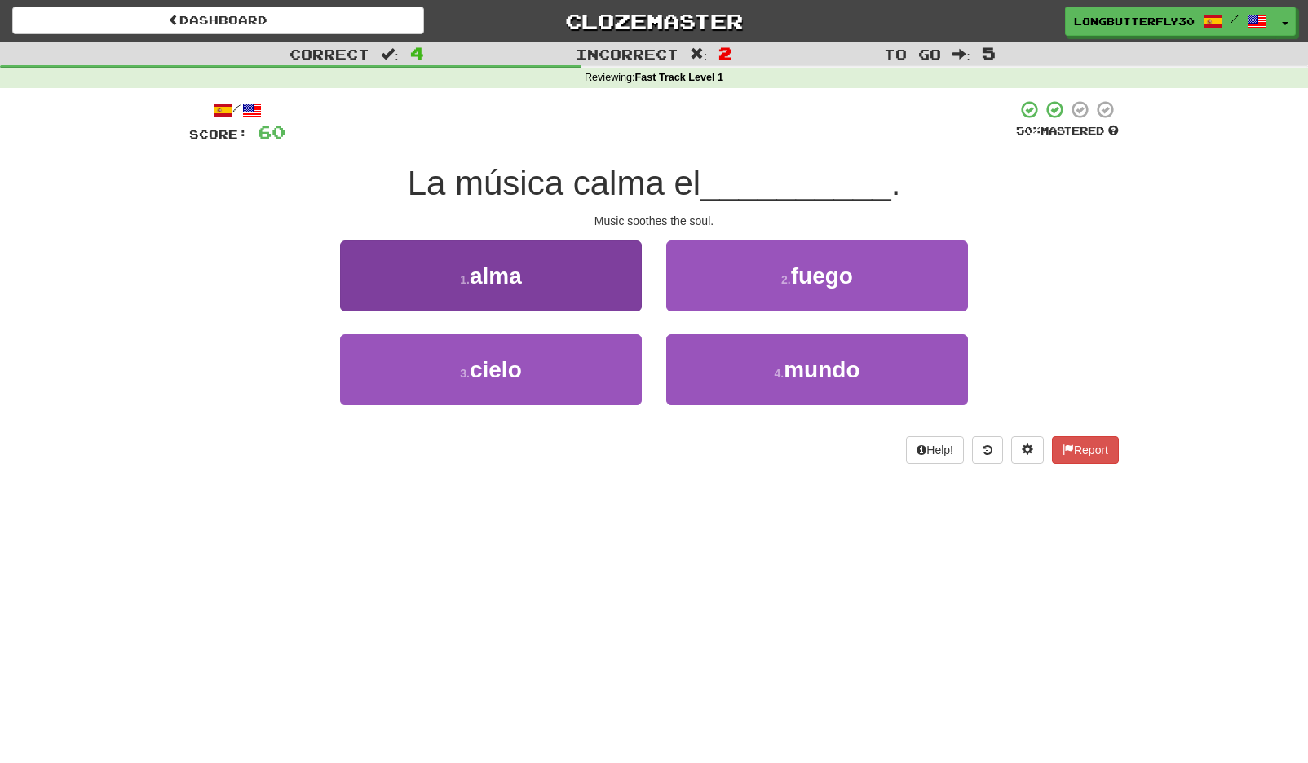
click at [589, 286] on button "1 . alma" at bounding box center [491, 276] width 302 height 71
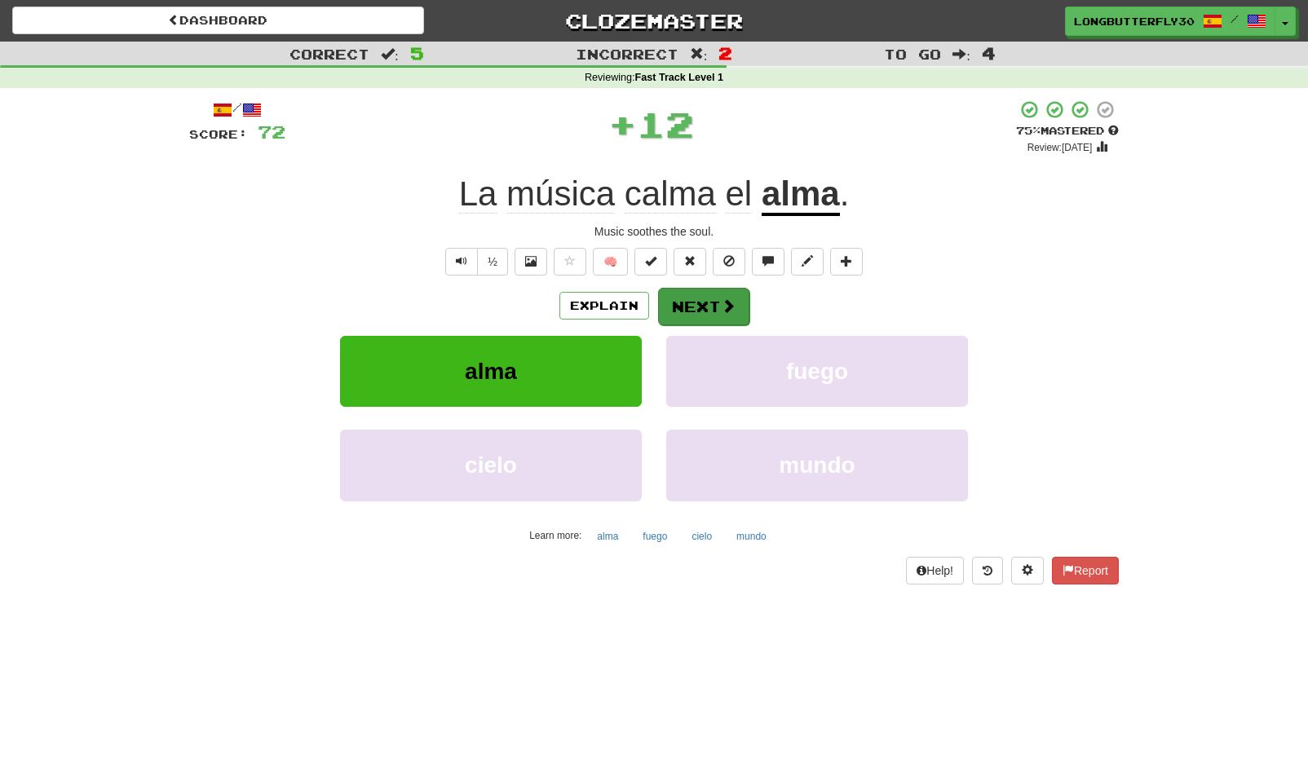
click at [710, 314] on button "Next" at bounding box center [703, 307] width 91 height 38
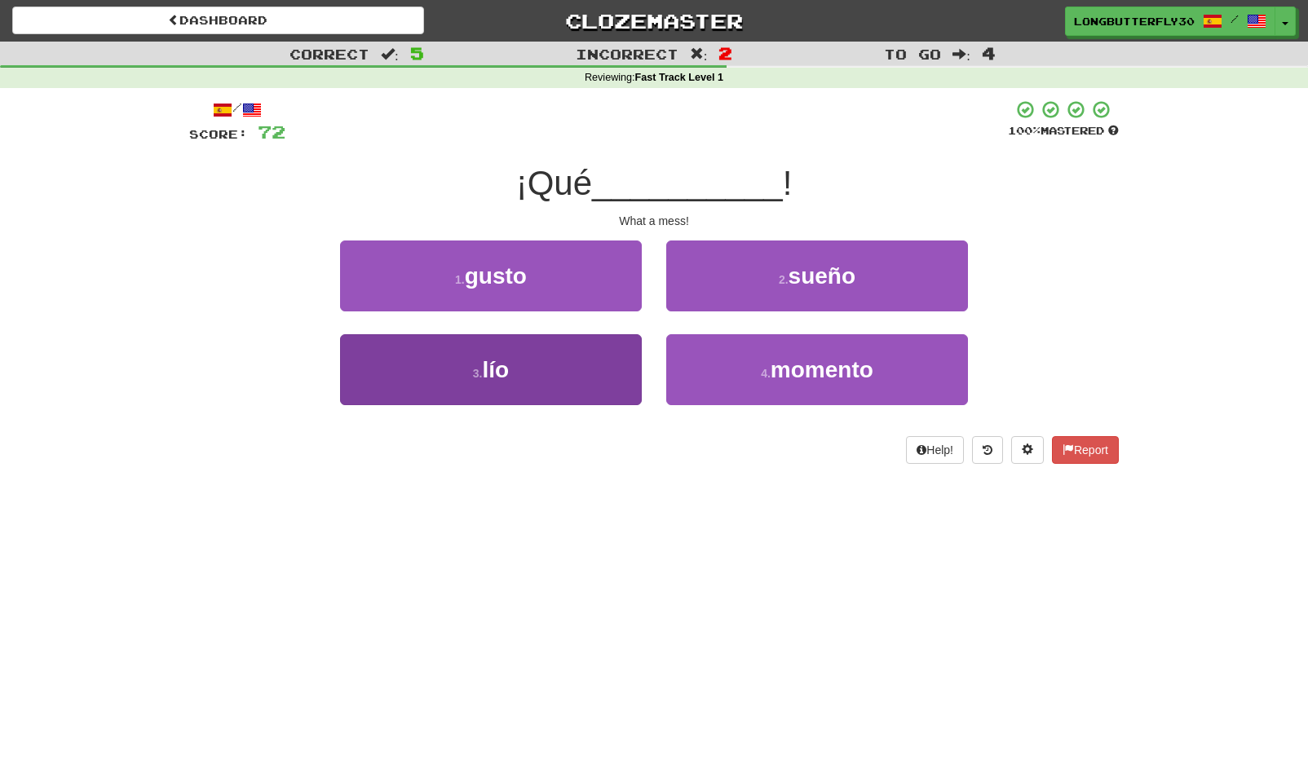
click at [605, 357] on button "3 . lío" at bounding box center [491, 369] width 302 height 71
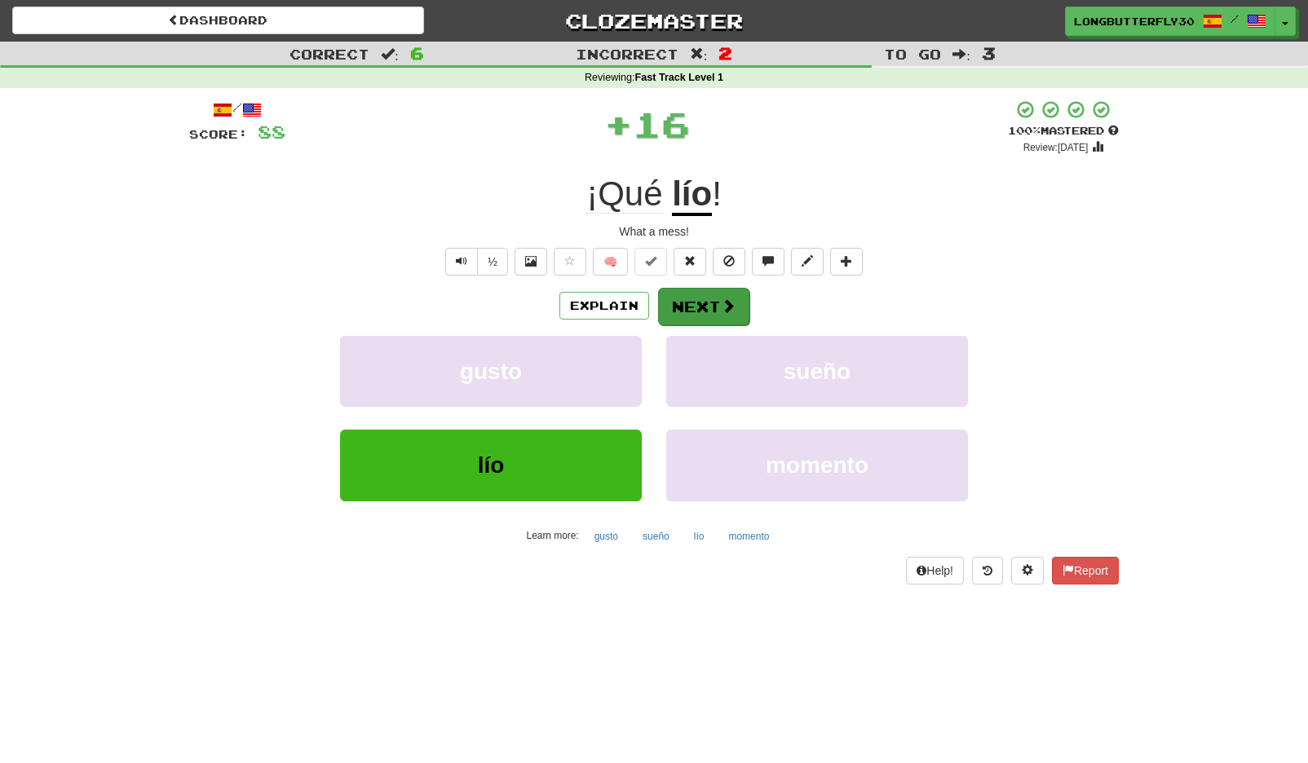
click at [737, 307] on button "Next" at bounding box center [703, 307] width 91 height 38
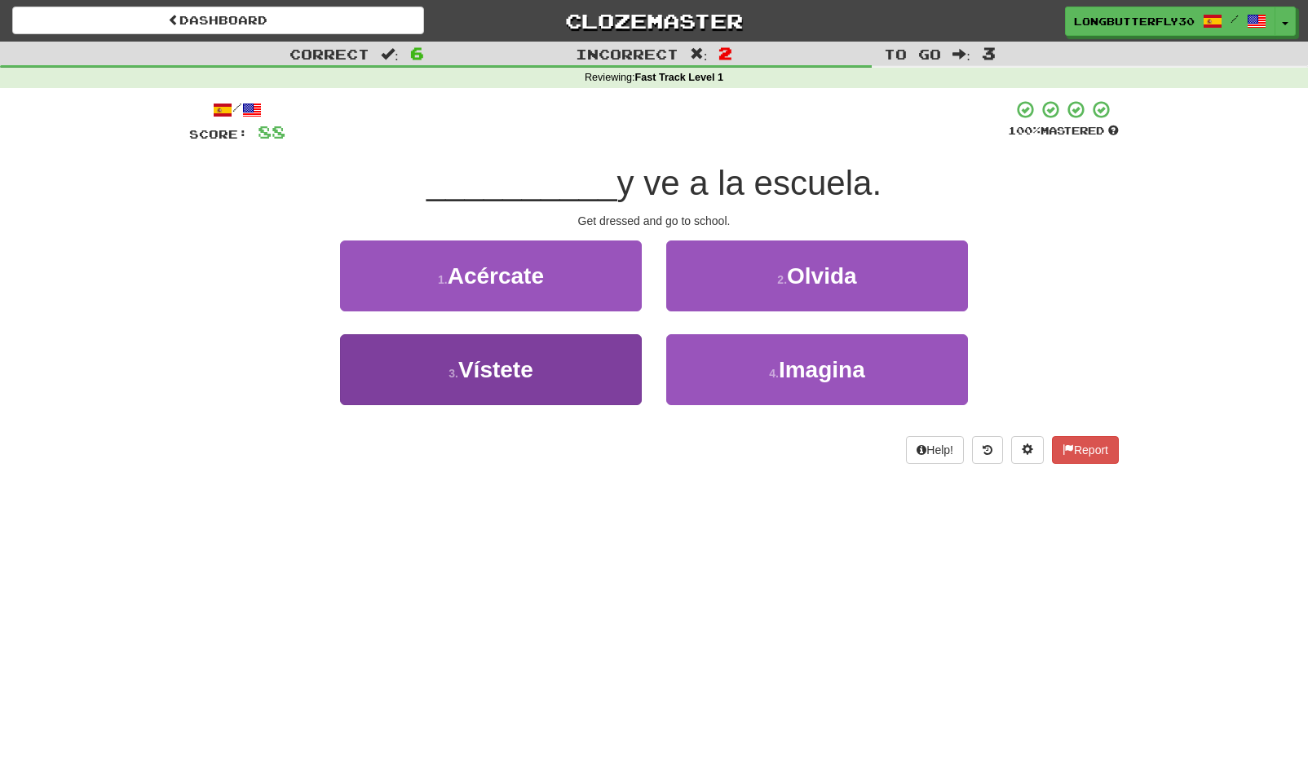
click at [606, 360] on button "3 . Vístete" at bounding box center [491, 369] width 302 height 71
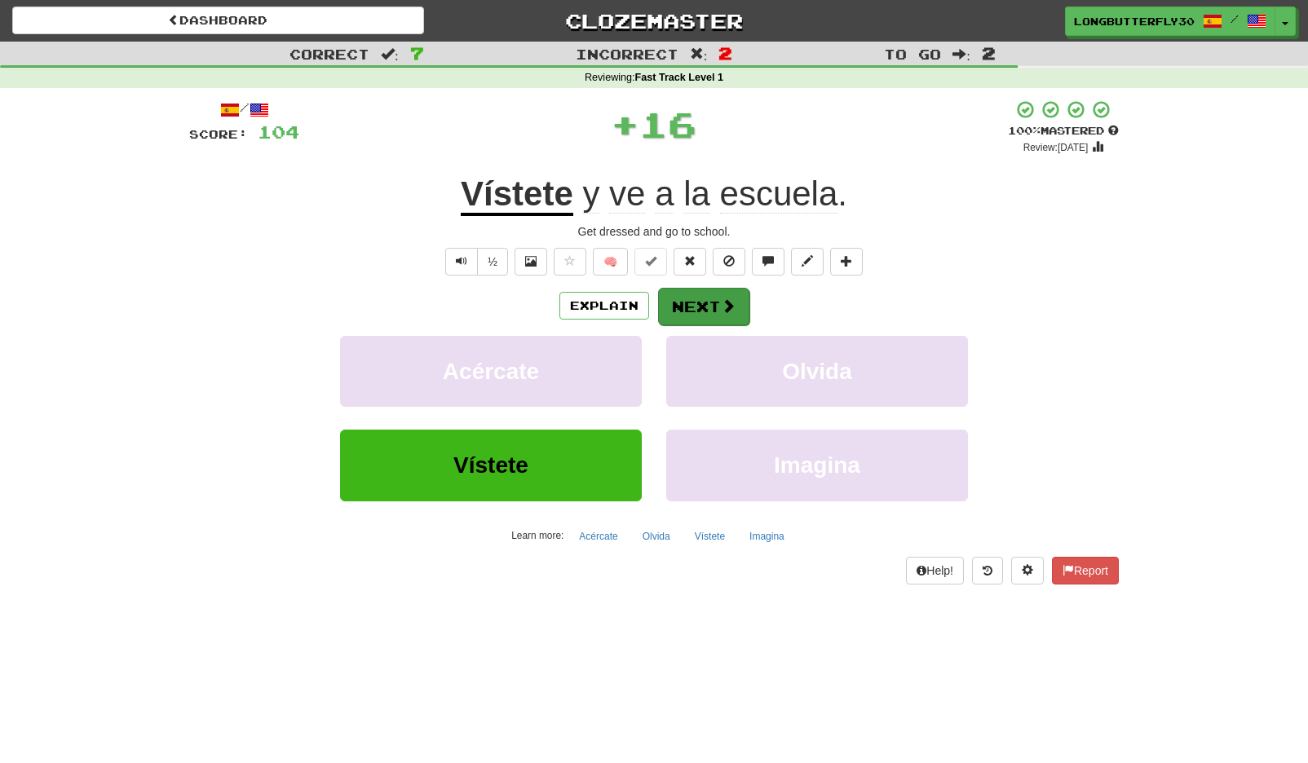
click at [704, 308] on button "Next" at bounding box center [703, 307] width 91 height 38
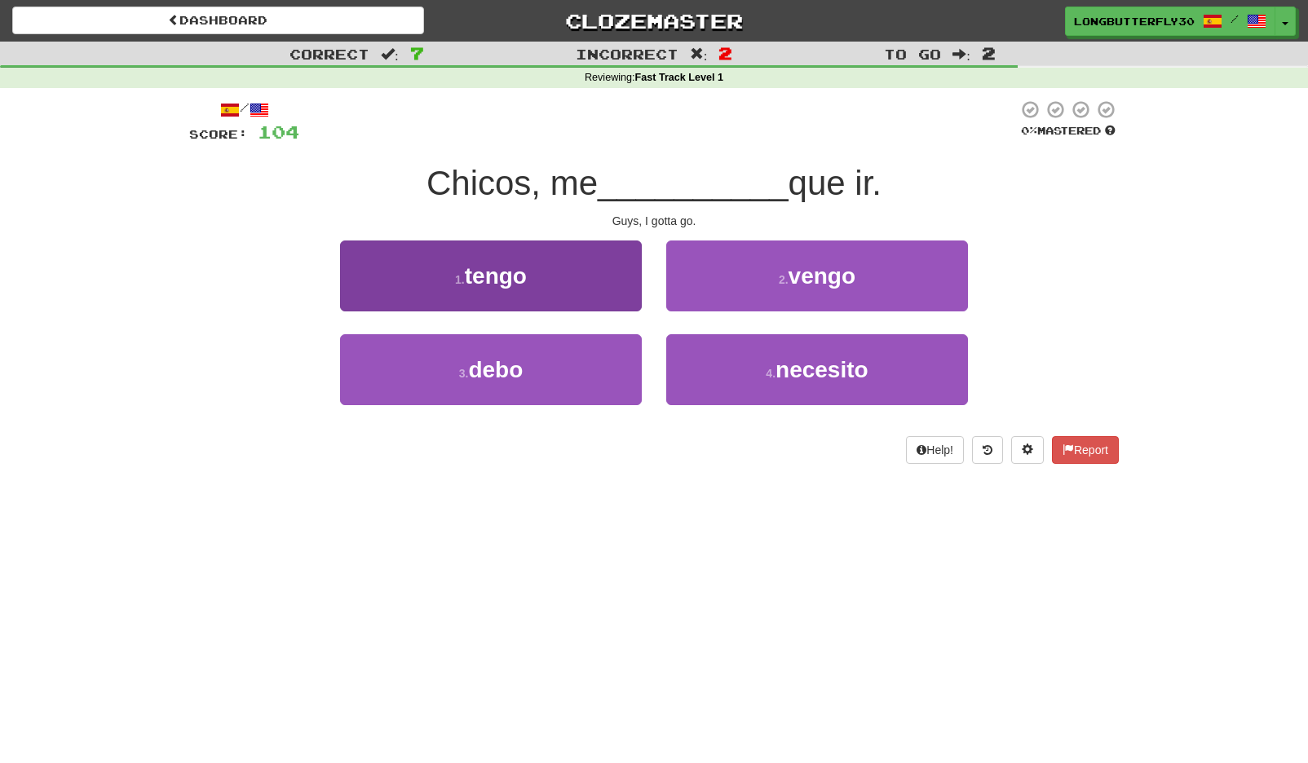
click at [576, 292] on button "1 . tengo" at bounding box center [491, 276] width 302 height 71
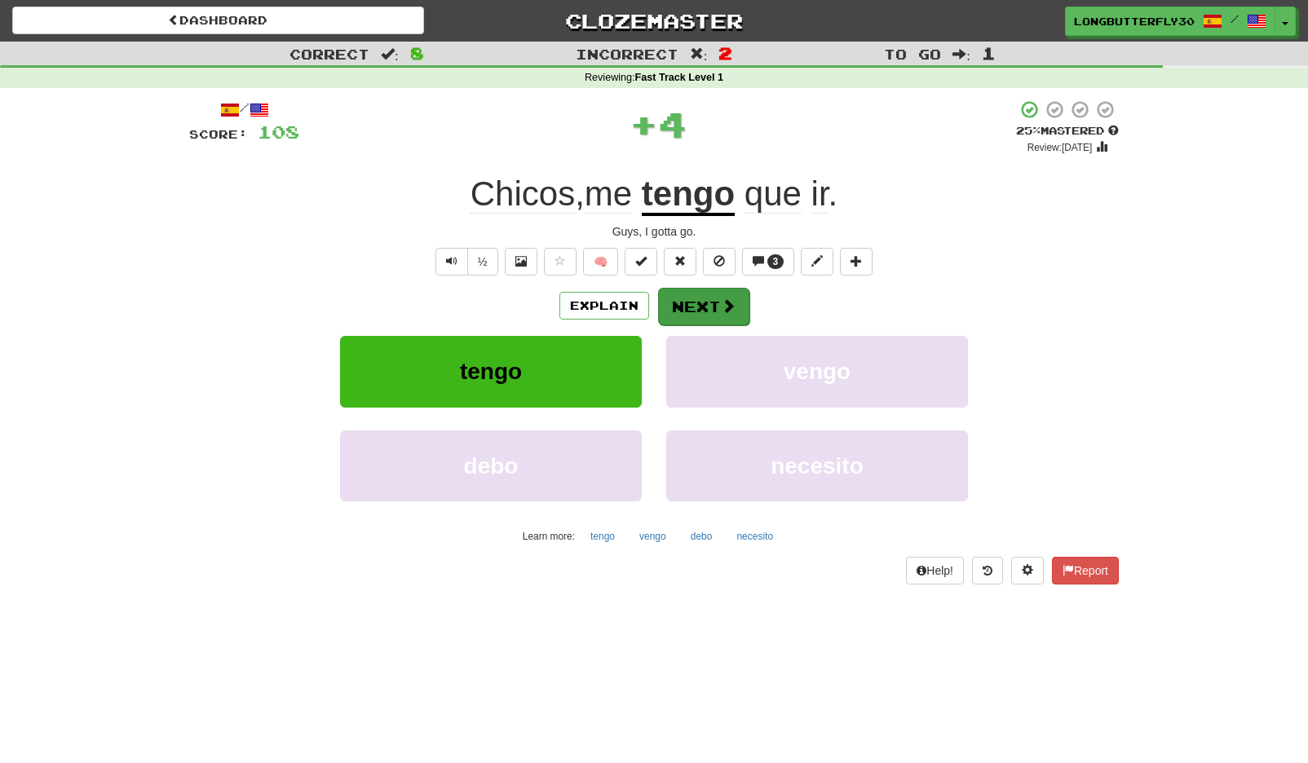
click at [699, 292] on button "Next" at bounding box center [703, 307] width 91 height 38
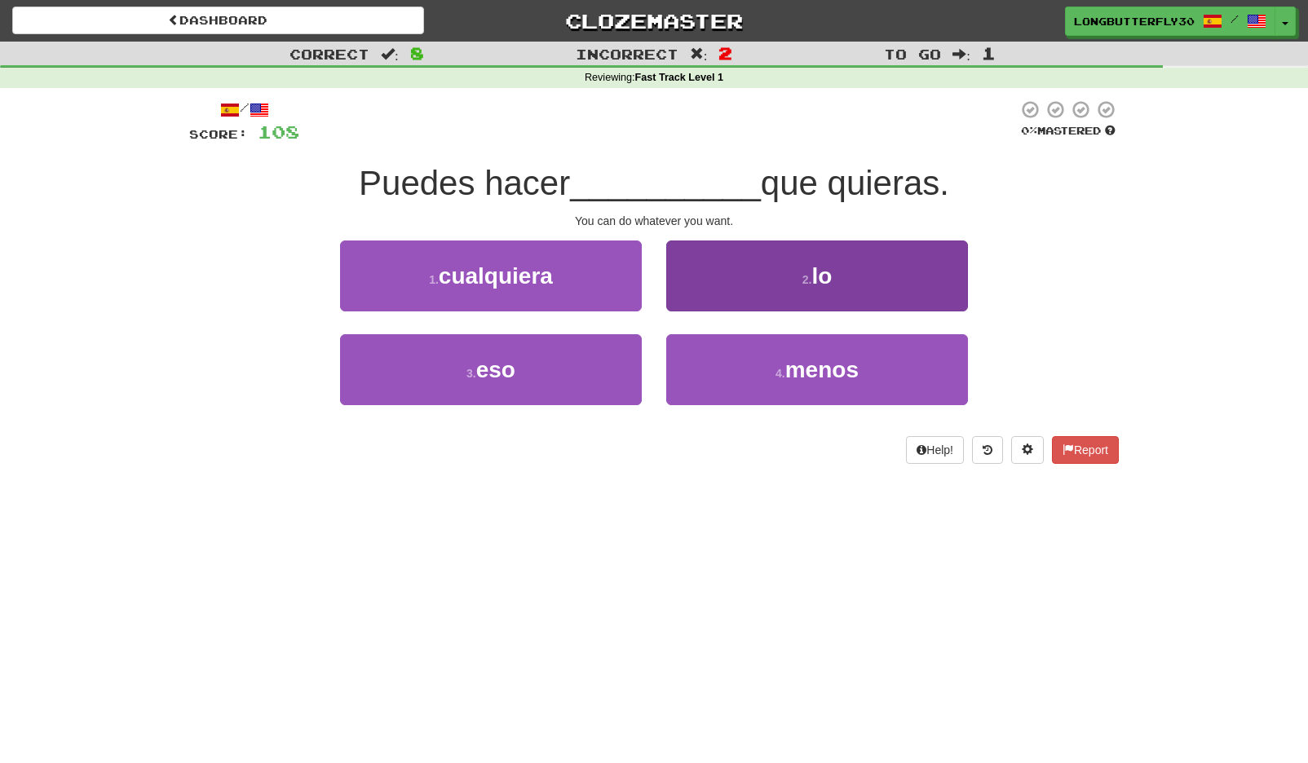
click at [759, 281] on button "2 . lo" at bounding box center [817, 276] width 302 height 71
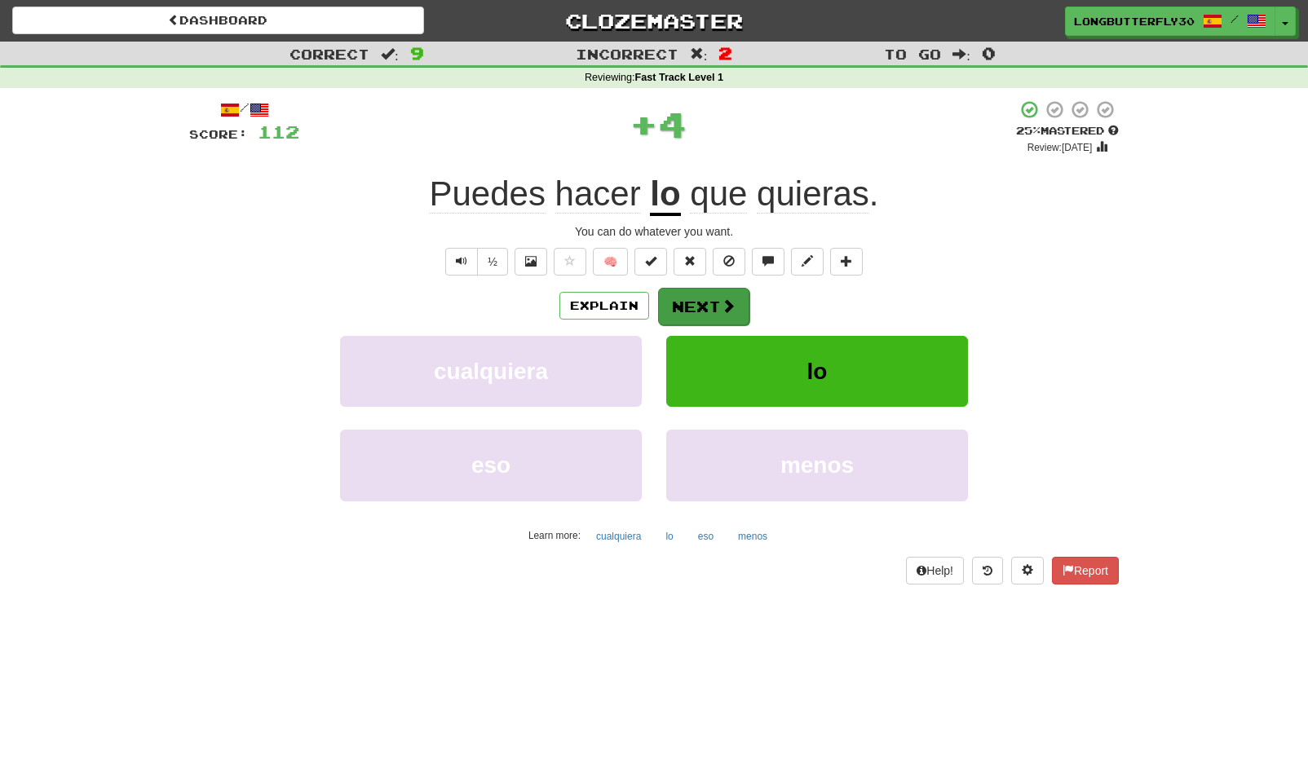
click at [717, 301] on button "Next" at bounding box center [703, 307] width 91 height 38
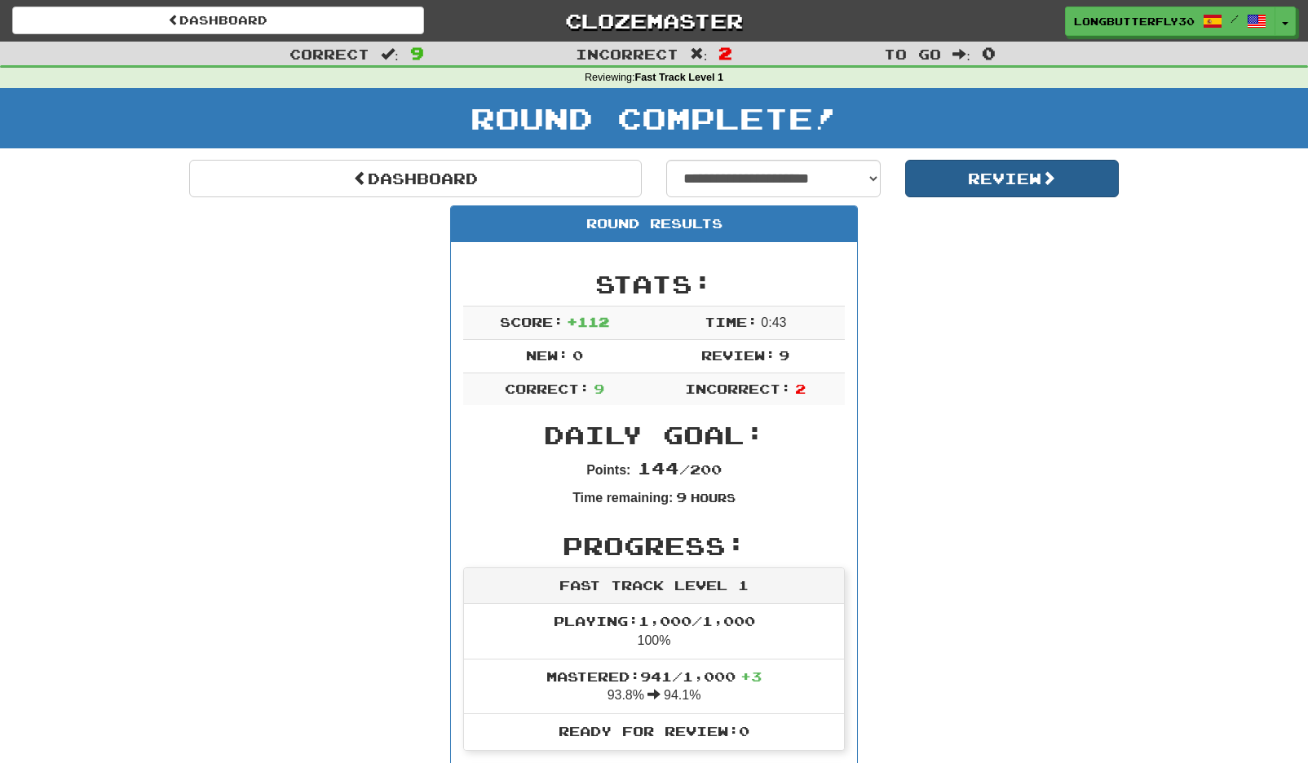
click at [996, 172] on button "Review" at bounding box center [1012, 179] width 214 height 38
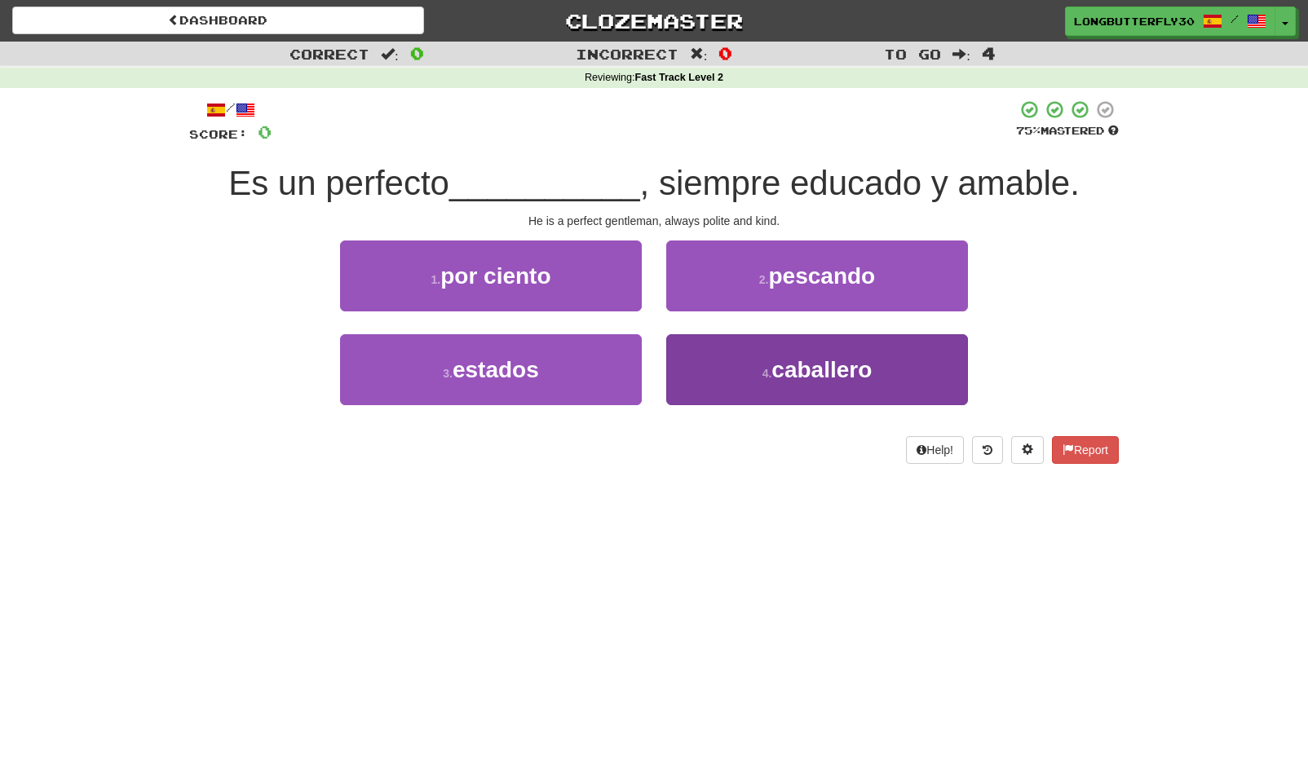
click at [847, 370] on span "caballero" at bounding box center [821, 369] width 100 height 25
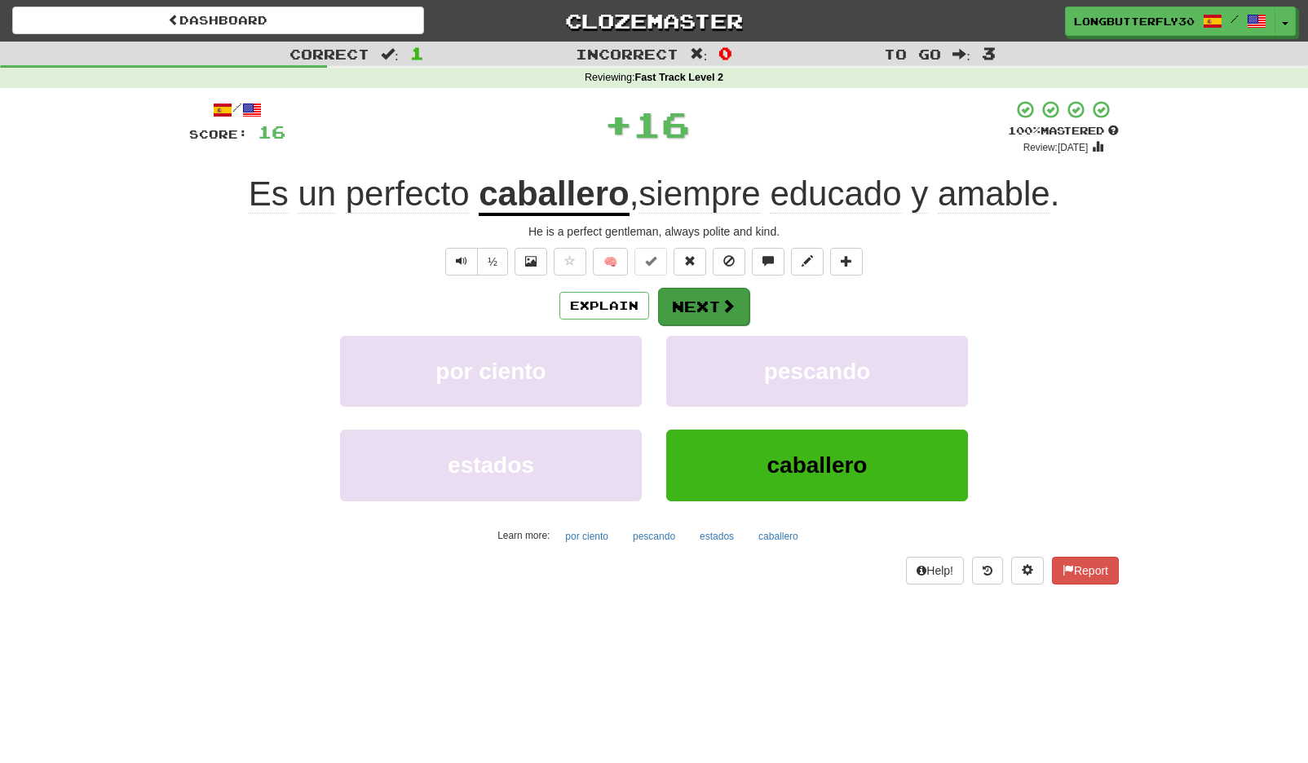
click at [730, 311] on span at bounding box center [728, 305] width 15 height 15
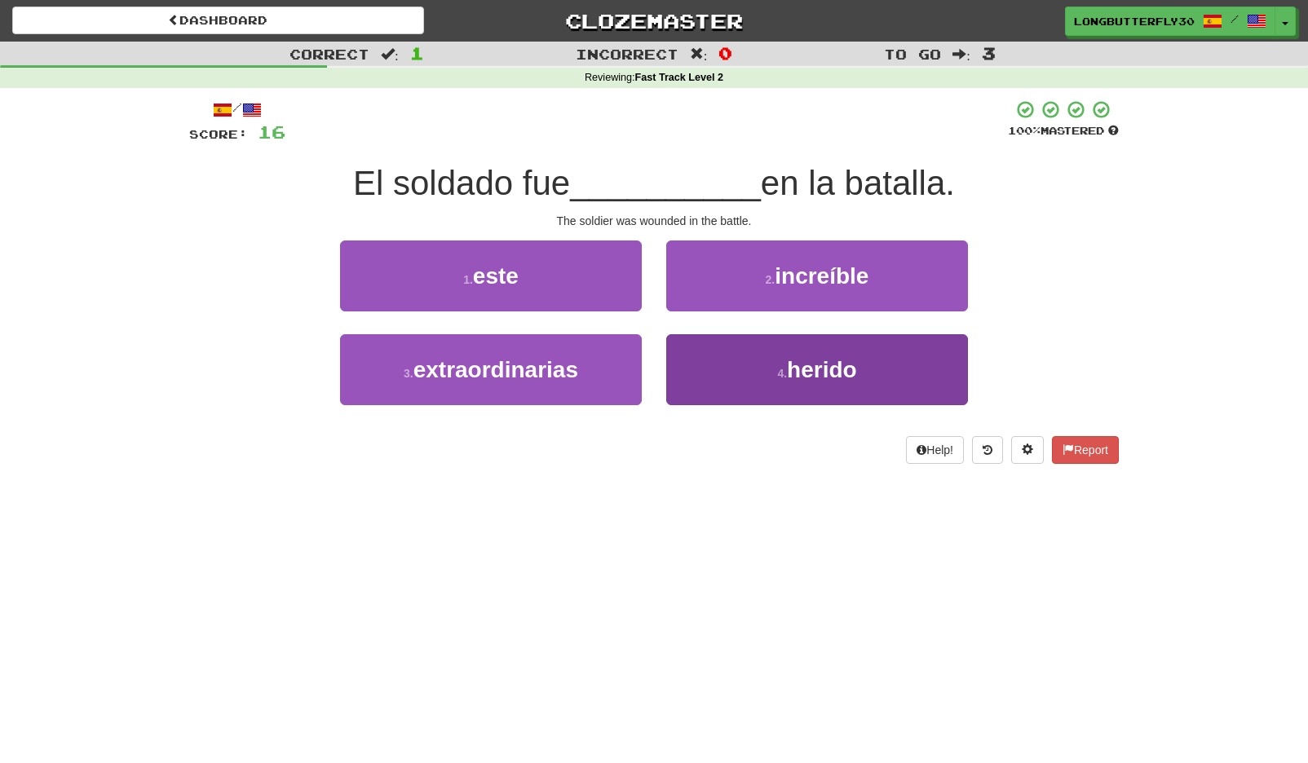
click at [777, 367] on small "4 ." at bounding box center [782, 373] width 10 height 13
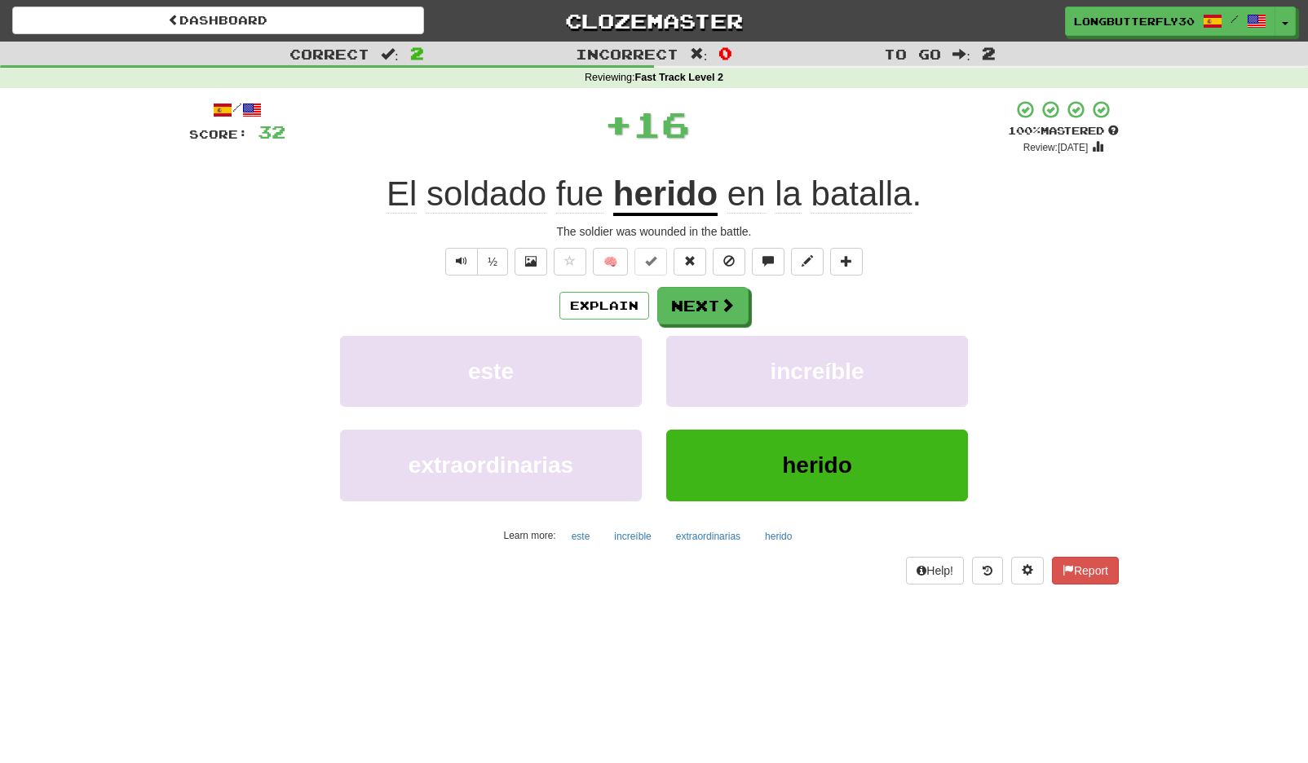
click at [748, 306] on div "Explain Next" at bounding box center [654, 306] width 930 height 38
click at [721, 302] on span at bounding box center [728, 305] width 15 height 15
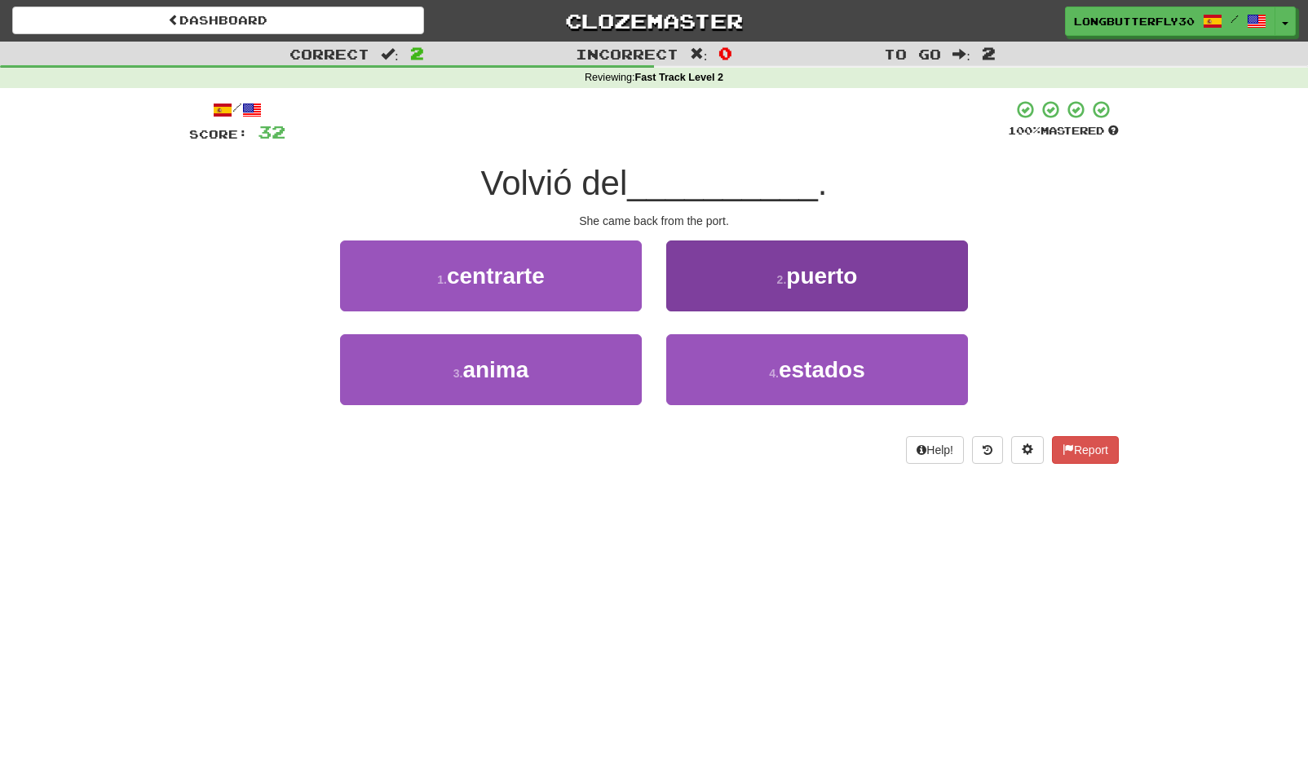
click at [832, 272] on span "puerto" at bounding box center [821, 275] width 71 height 25
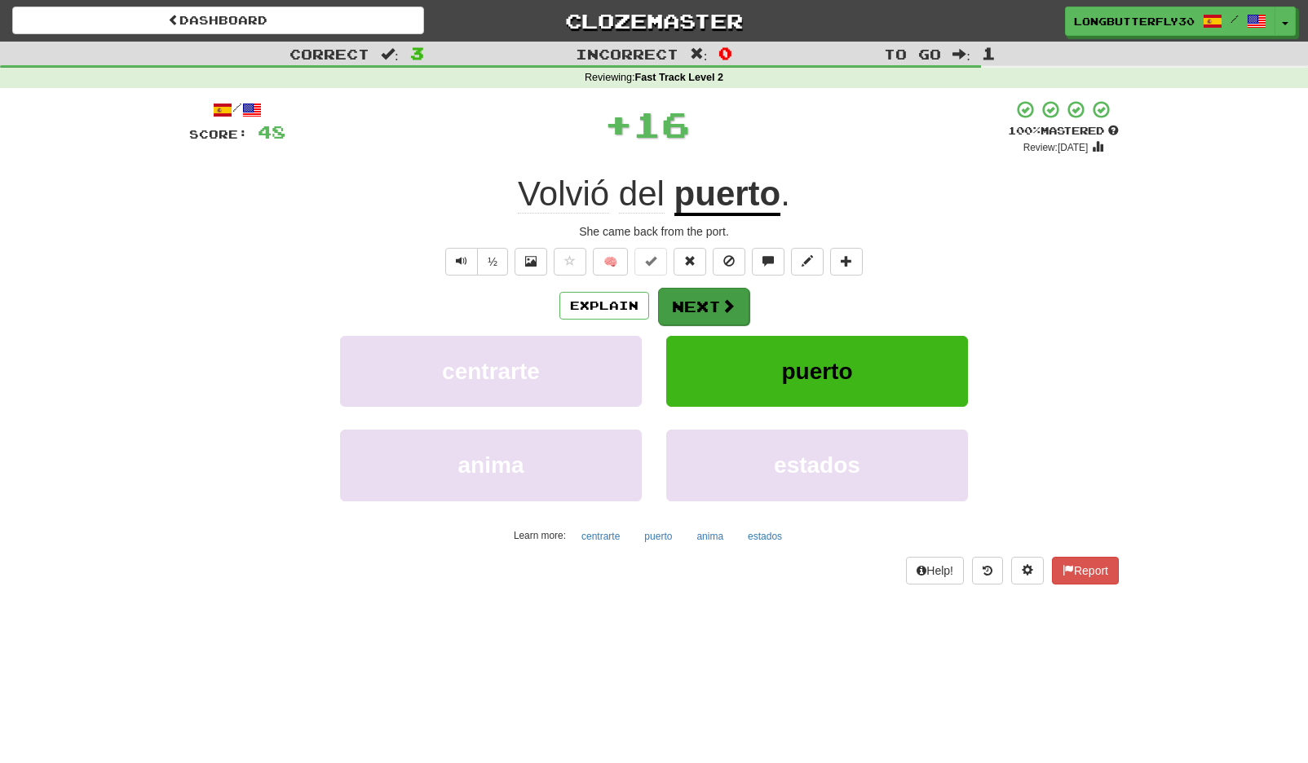
click at [692, 300] on button "Next" at bounding box center [703, 307] width 91 height 38
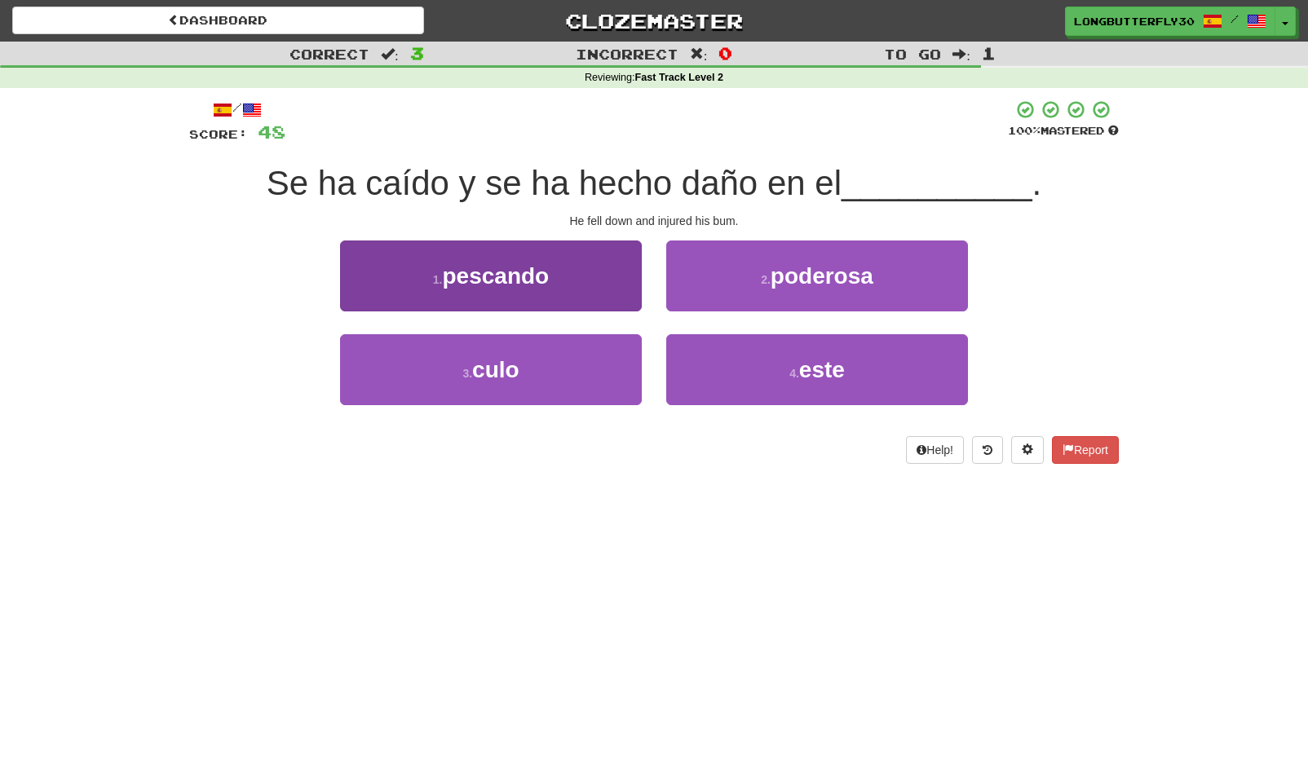
click at [564, 370] on button "3 . culo" at bounding box center [491, 369] width 302 height 71
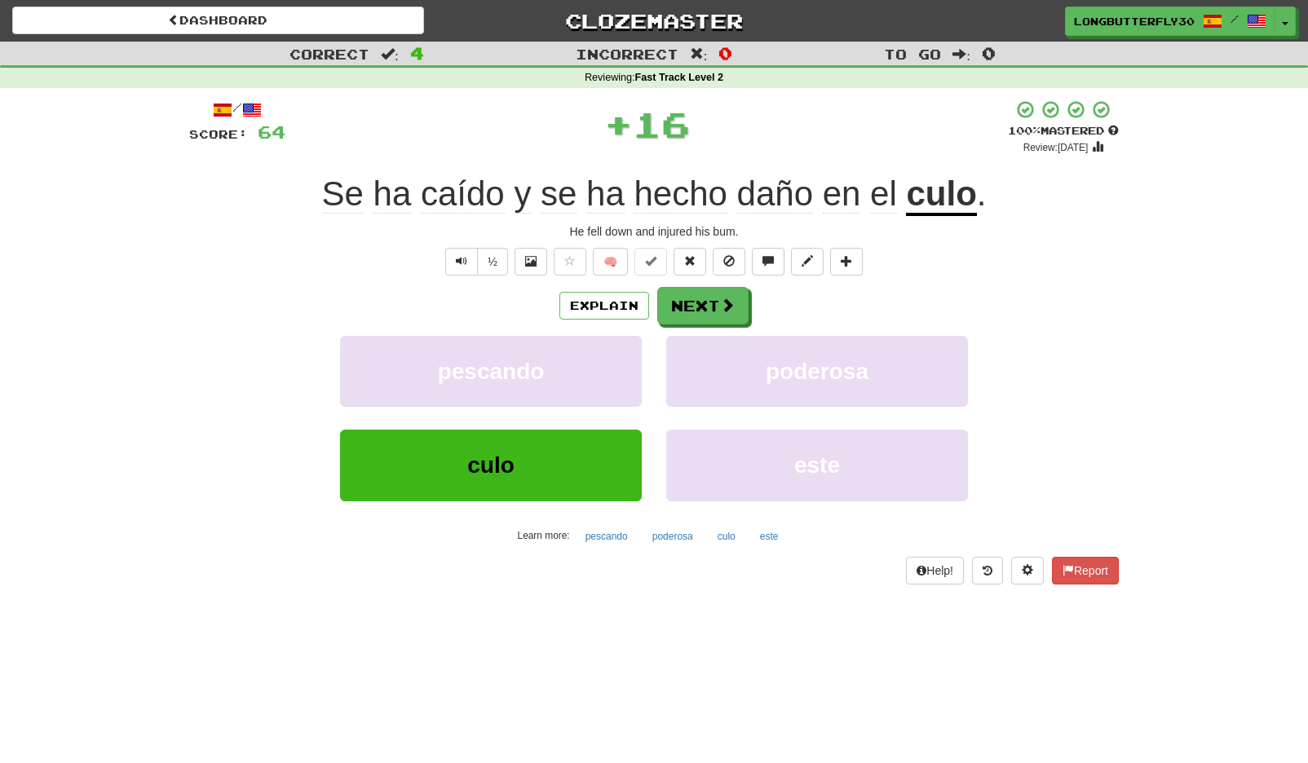
click at [726, 276] on div "/ Score: 64 + 16 100 % Mastered Review: [DATE] Se ha caído y se ha hecho daño e…" at bounding box center [654, 341] width 930 height 484
click at [717, 314] on button "Next" at bounding box center [703, 307] width 91 height 38
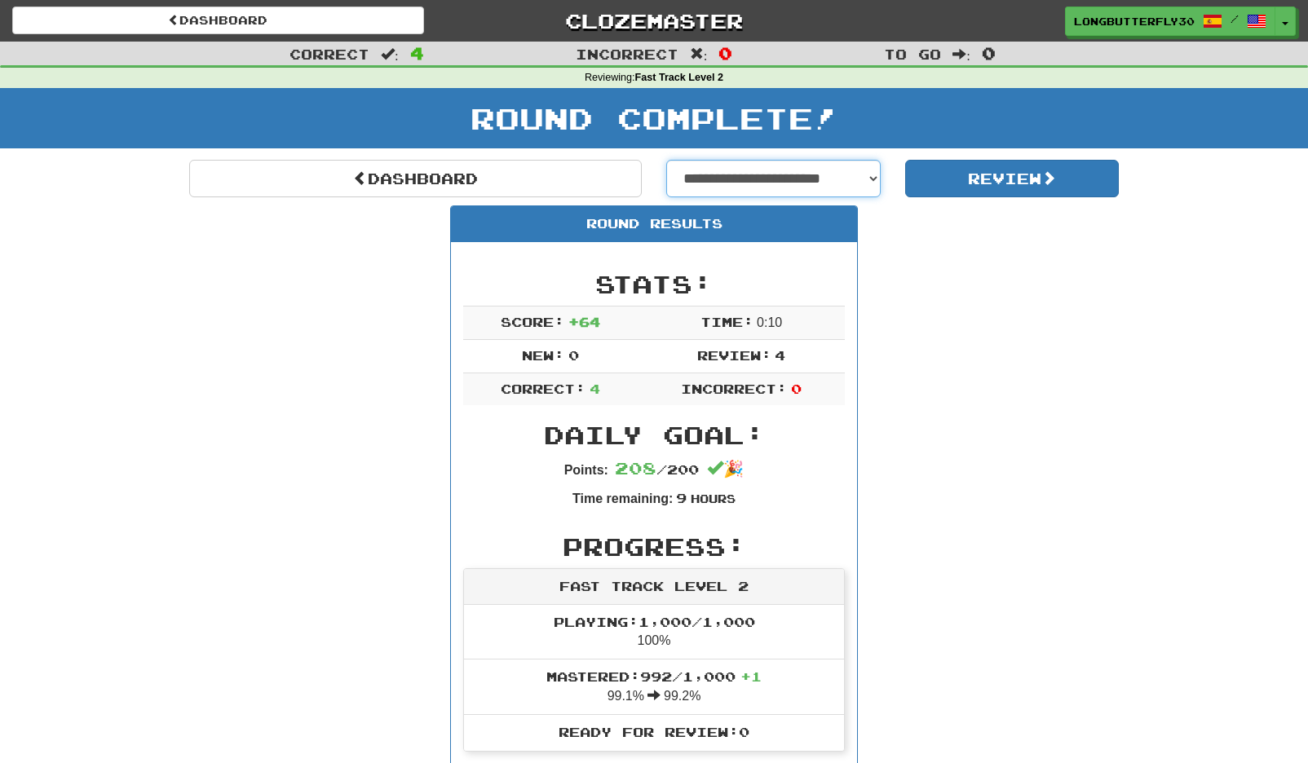
select select "**********"
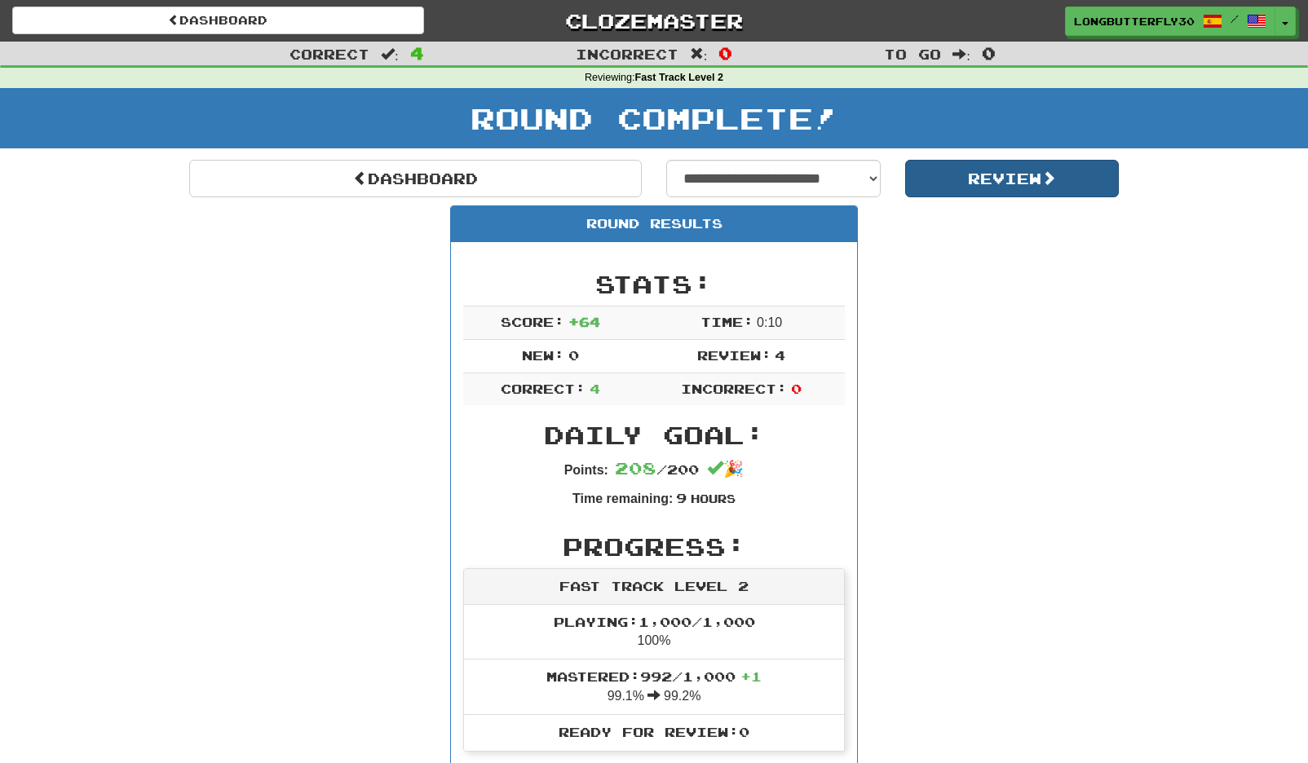
click at [995, 177] on button "Review" at bounding box center [1012, 179] width 214 height 38
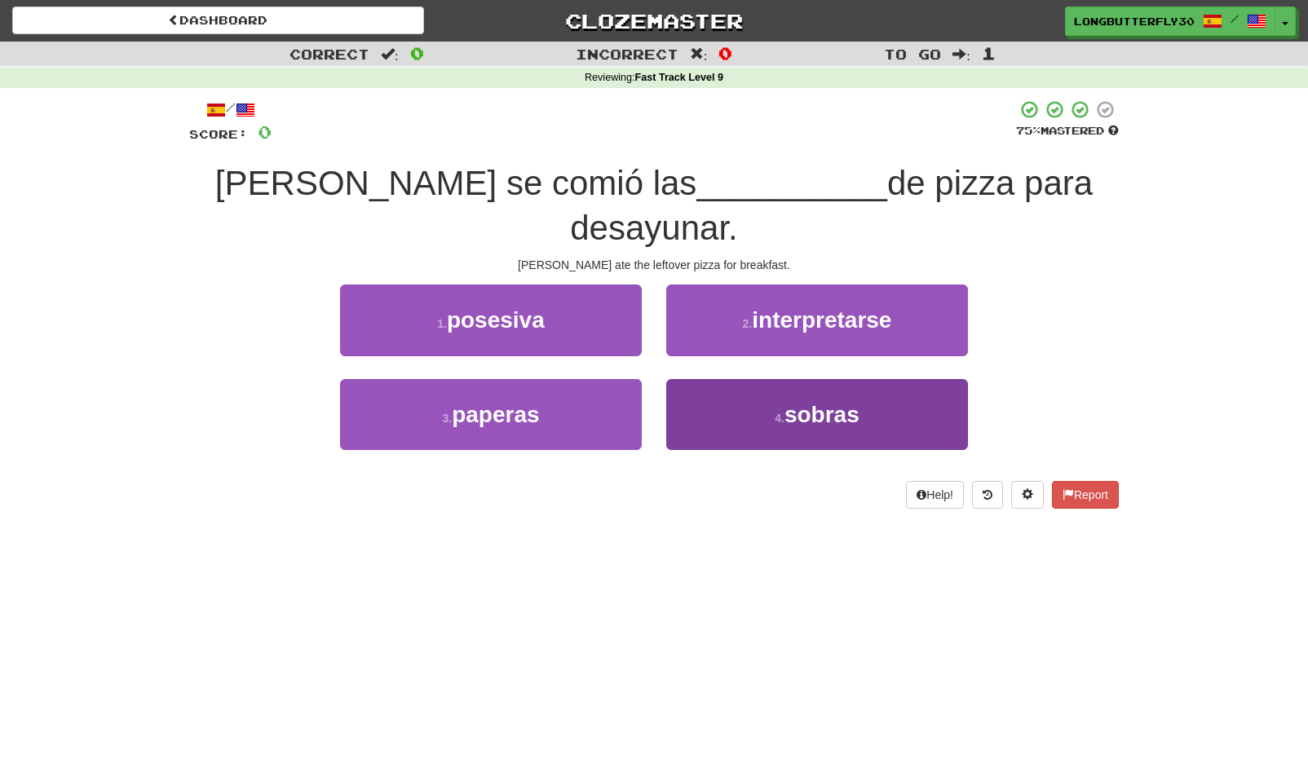
click at [776, 412] on small "4 ." at bounding box center [780, 418] width 10 height 13
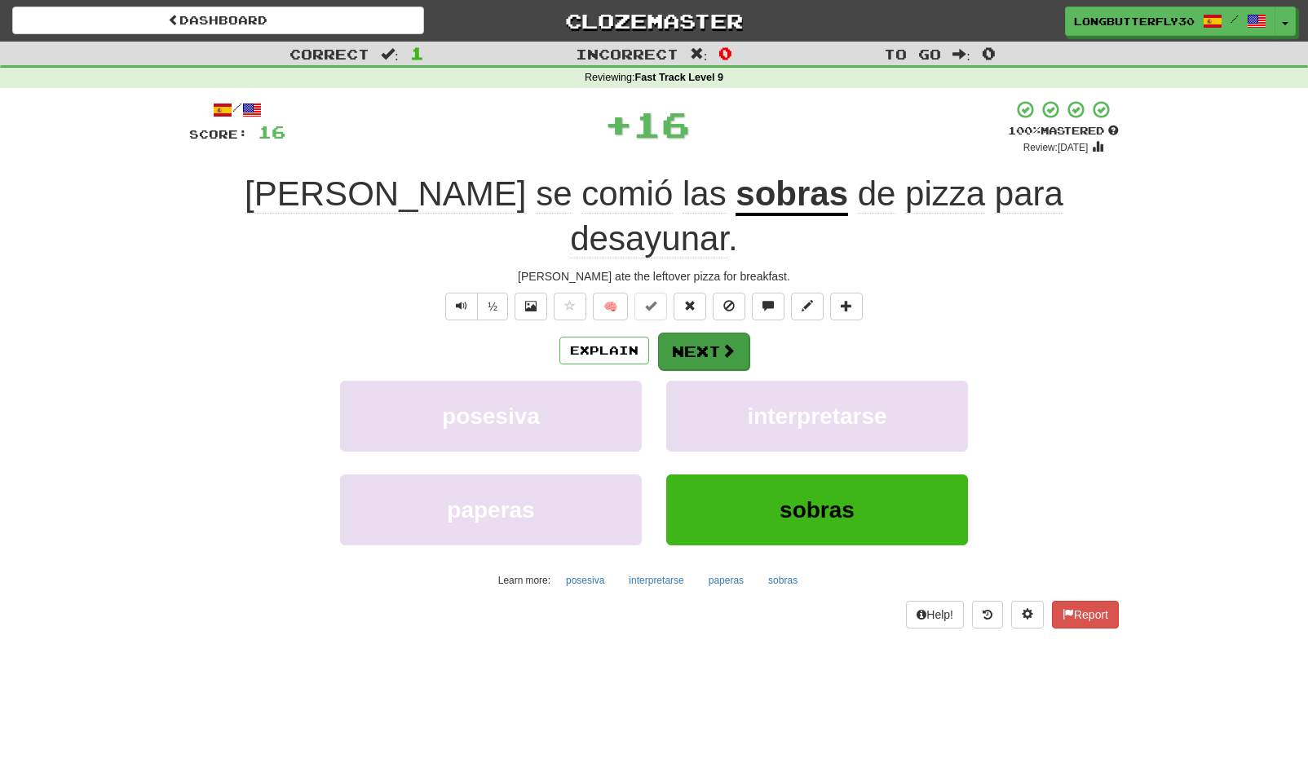
click at [727, 343] on span at bounding box center [728, 350] width 15 height 15
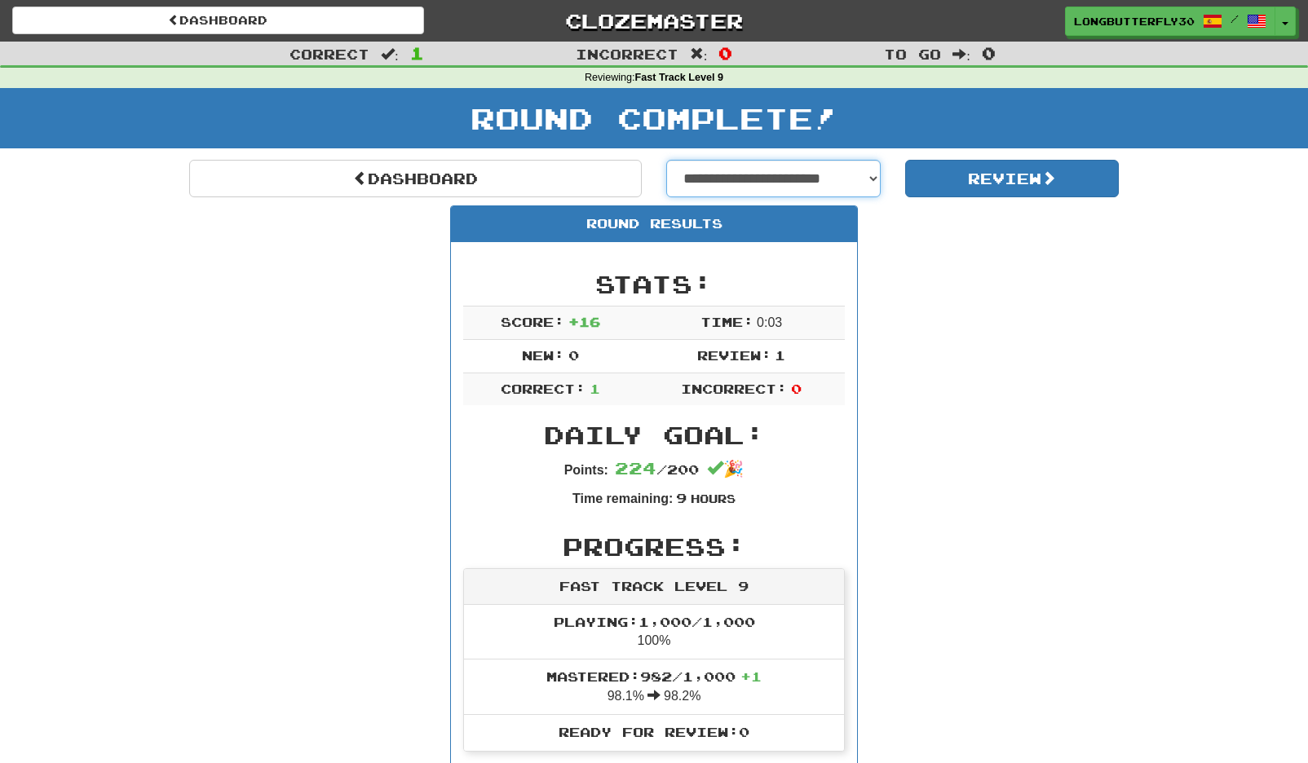
select select "**********"
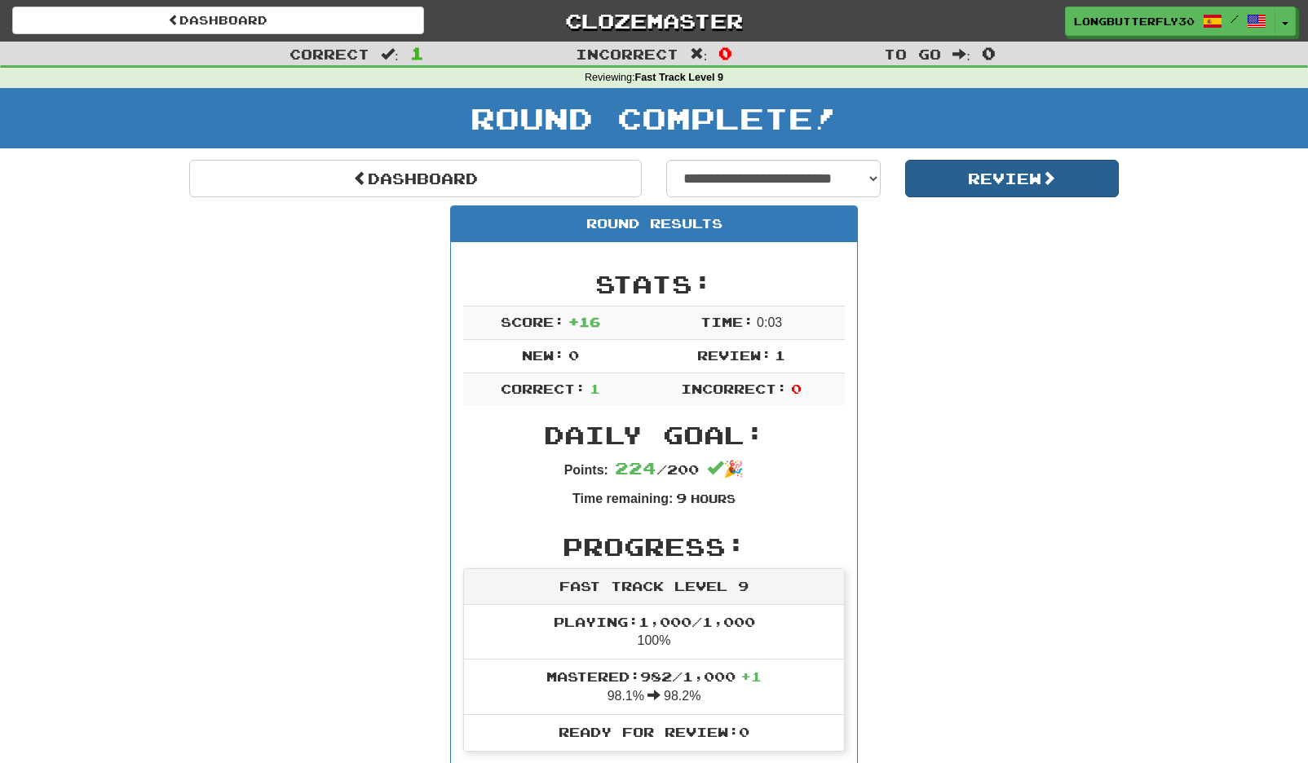
click at [1015, 181] on button "Review" at bounding box center [1012, 179] width 214 height 38
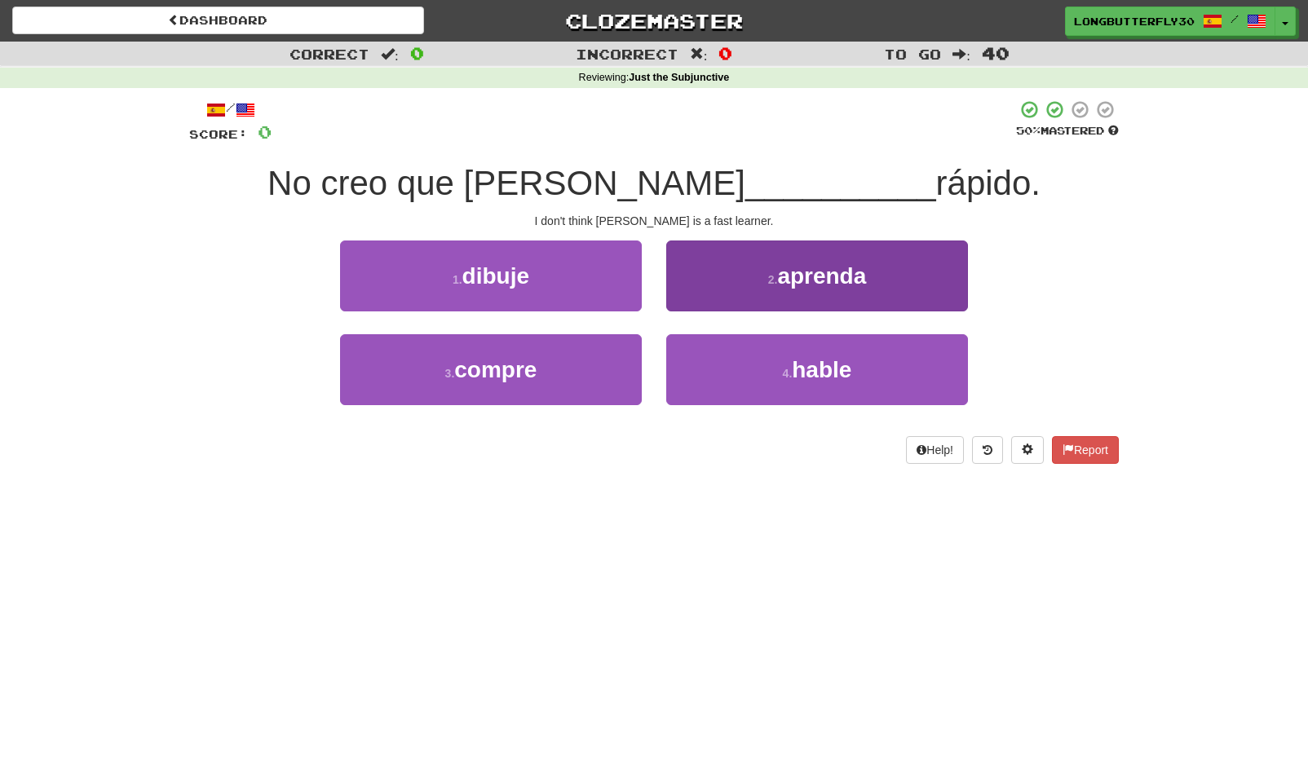
click at [825, 274] on span "aprenda" at bounding box center [821, 275] width 89 height 25
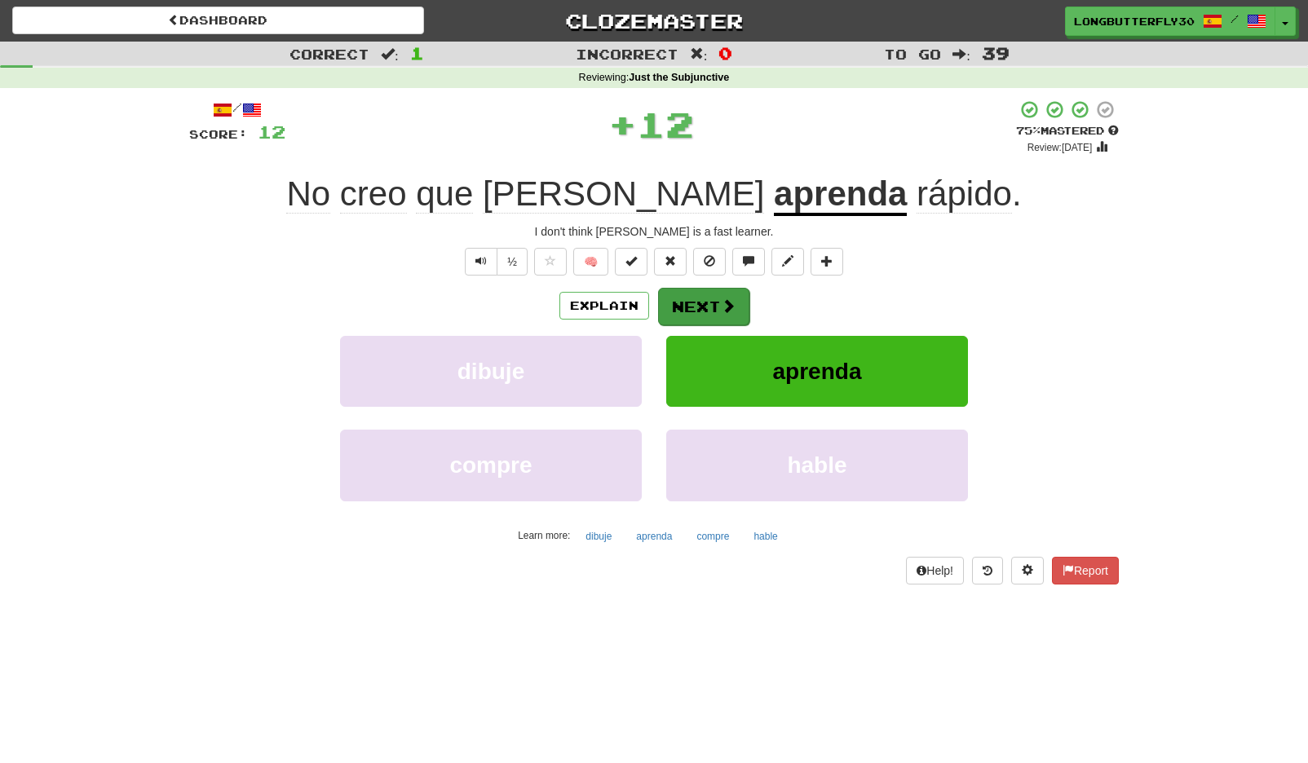
click at [727, 295] on button "Next" at bounding box center [703, 307] width 91 height 38
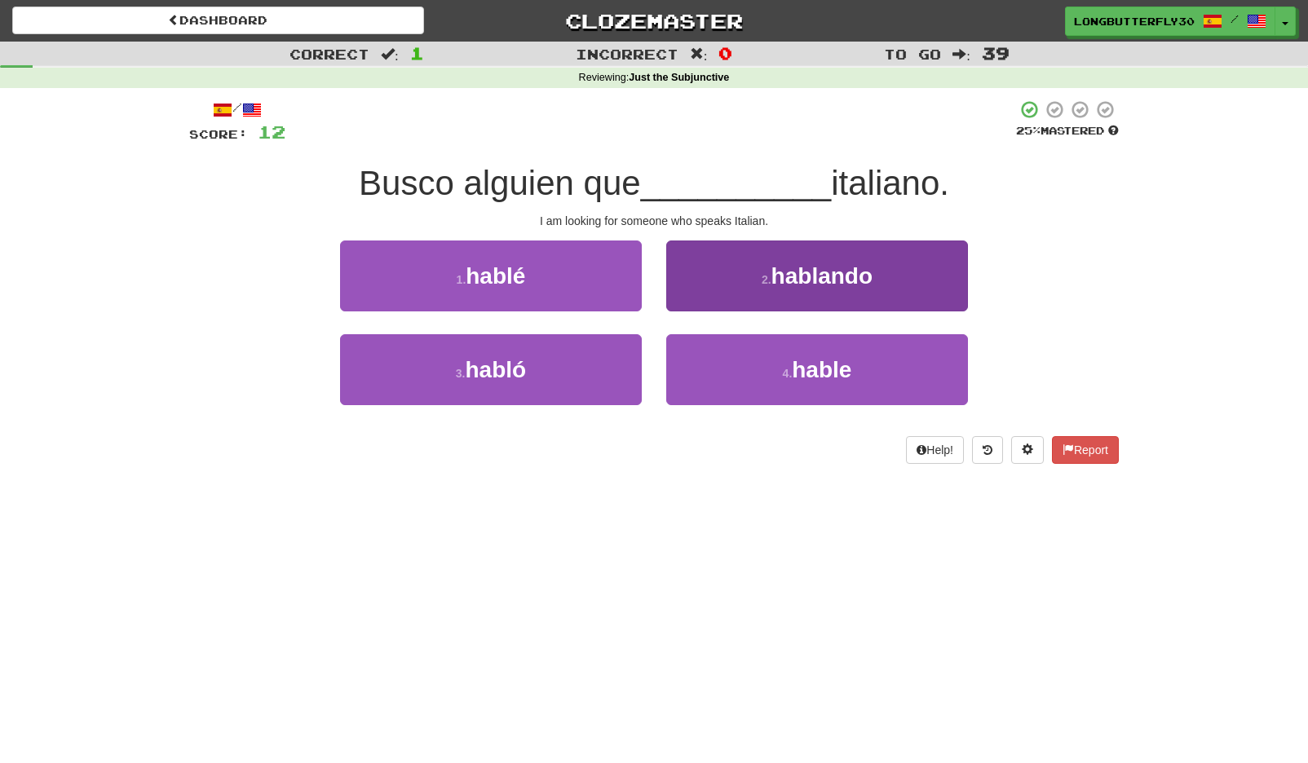
click at [834, 382] on button "4 . [GEOGRAPHIC_DATA]" at bounding box center [817, 369] width 302 height 71
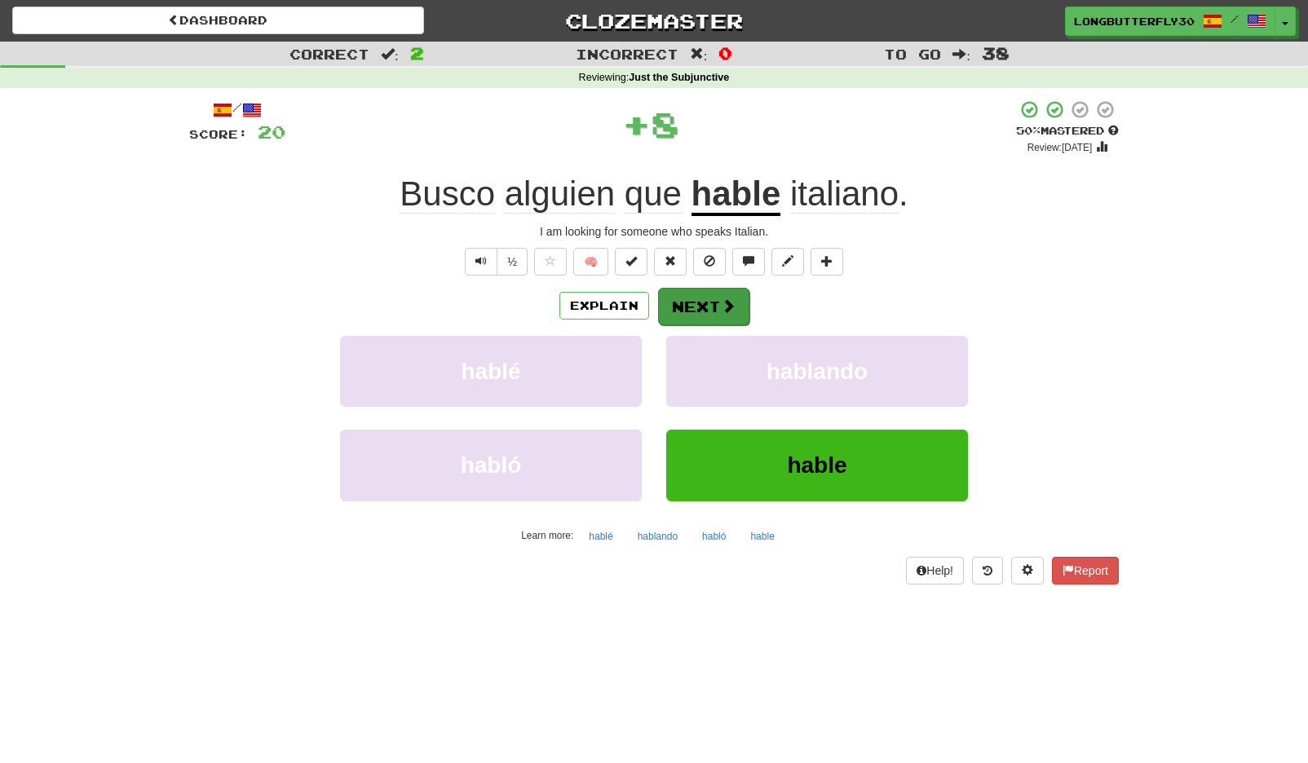
click at [698, 307] on button "Next" at bounding box center [703, 307] width 91 height 38
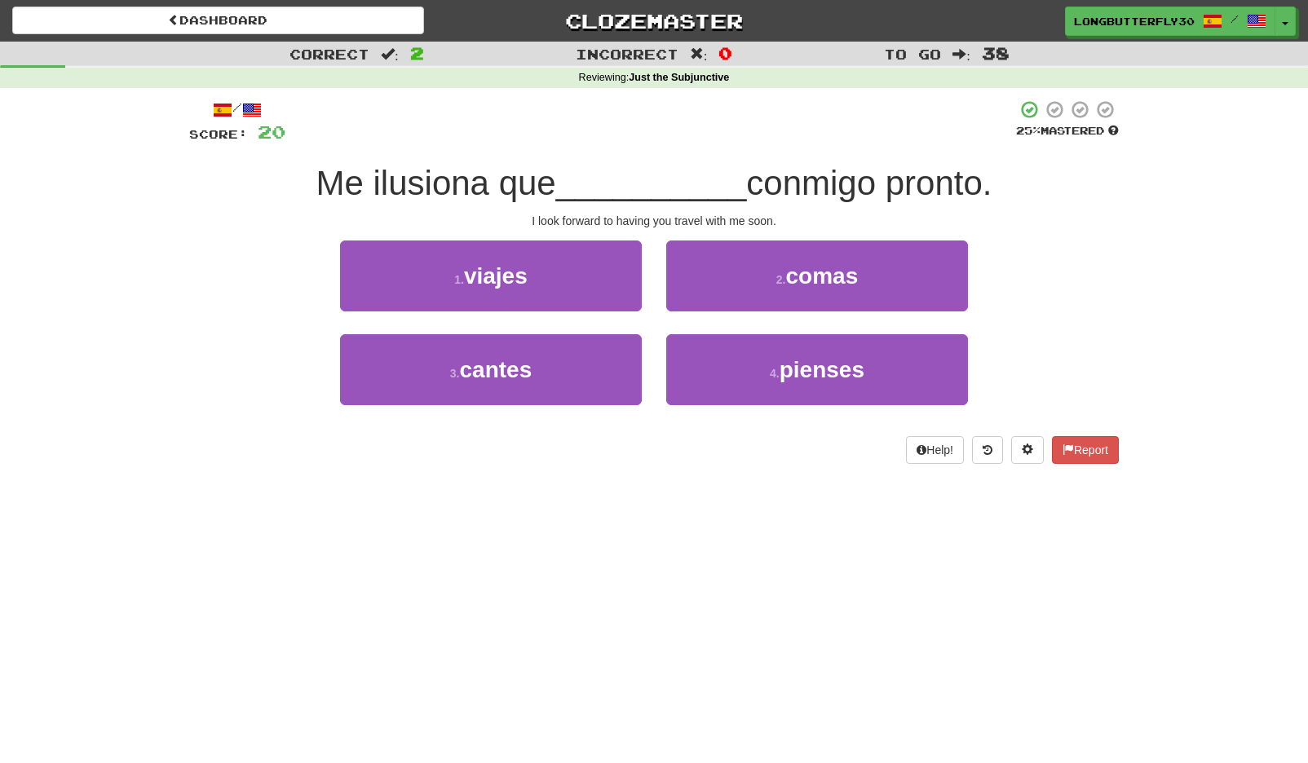
click at [643, 289] on div "1 . viajes" at bounding box center [491, 288] width 326 height 94
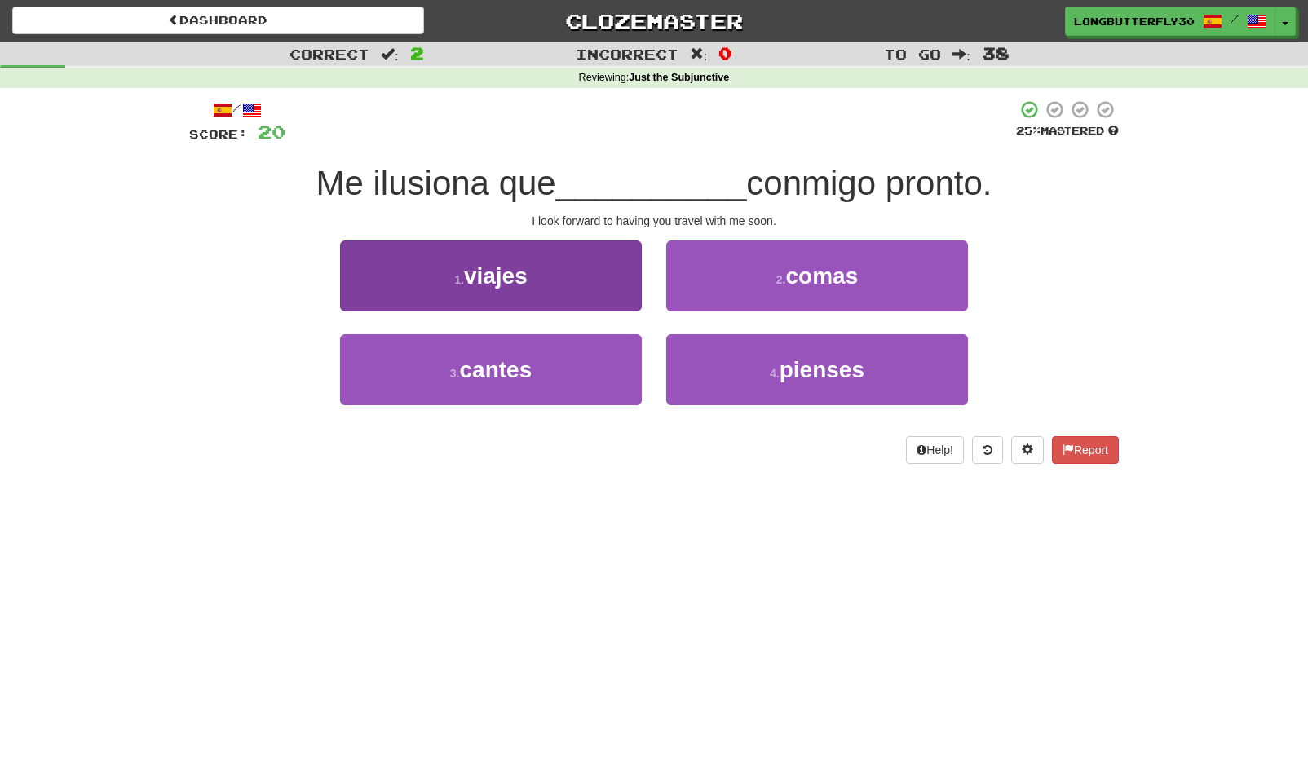
click at [564, 250] on button "1 . viajes" at bounding box center [491, 276] width 302 height 71
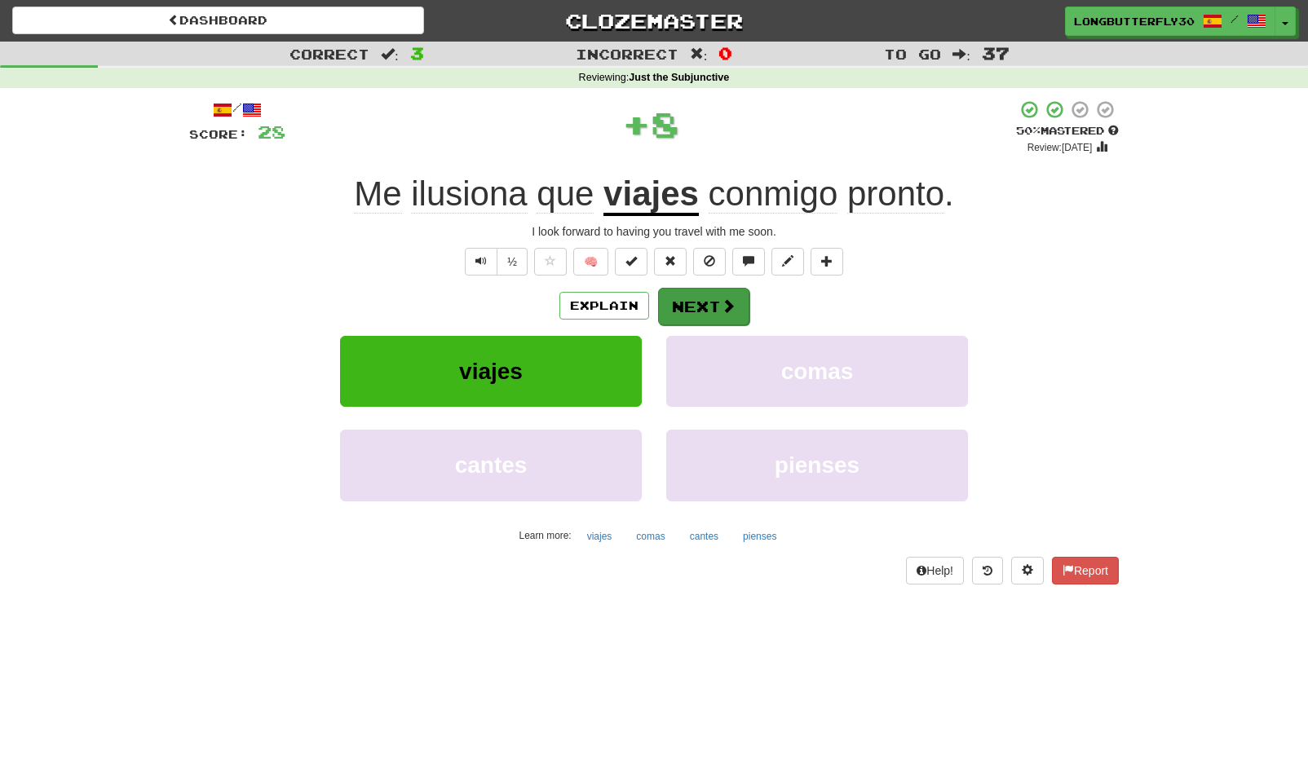
click at [710, 295] on button "Next" at bounding box center [703, 307] width 91 height 38
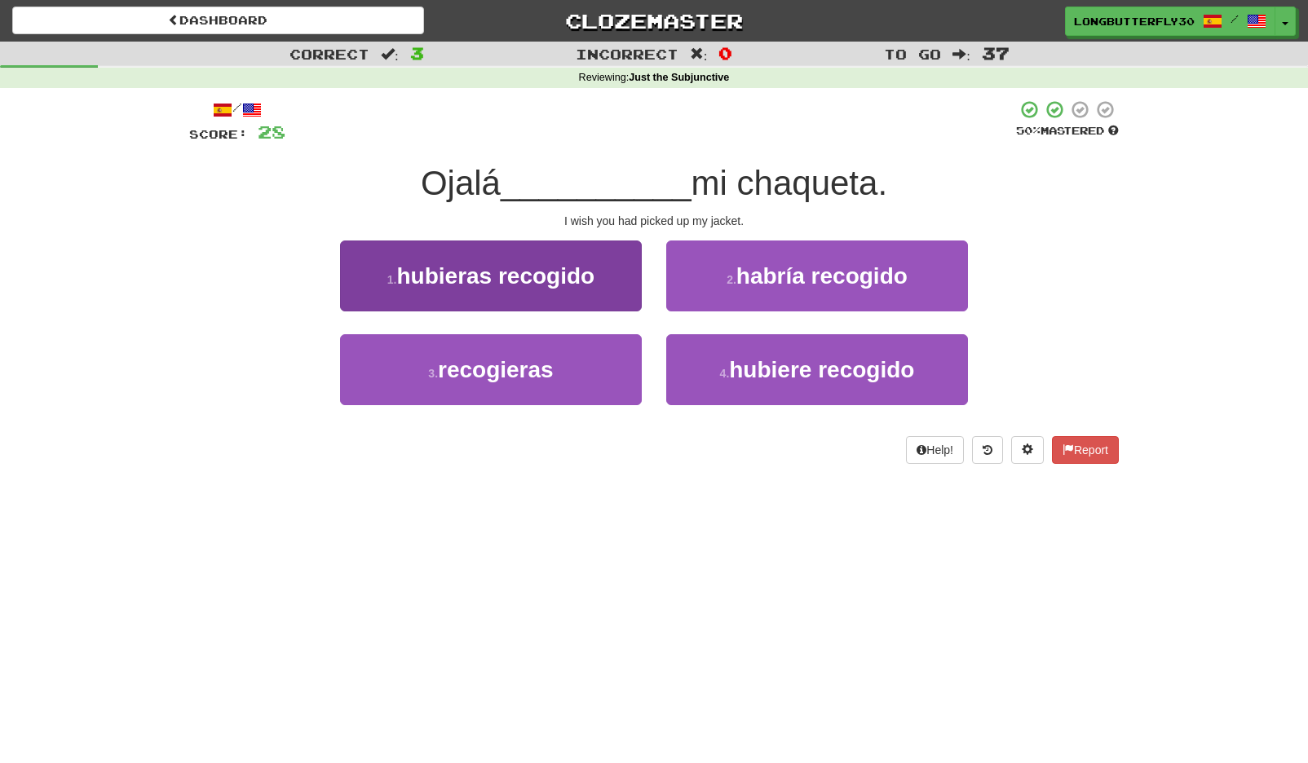
click at [612, 280] on button "1 . hubieras recogido" at bounding box center [491, 276] width 302 height 71
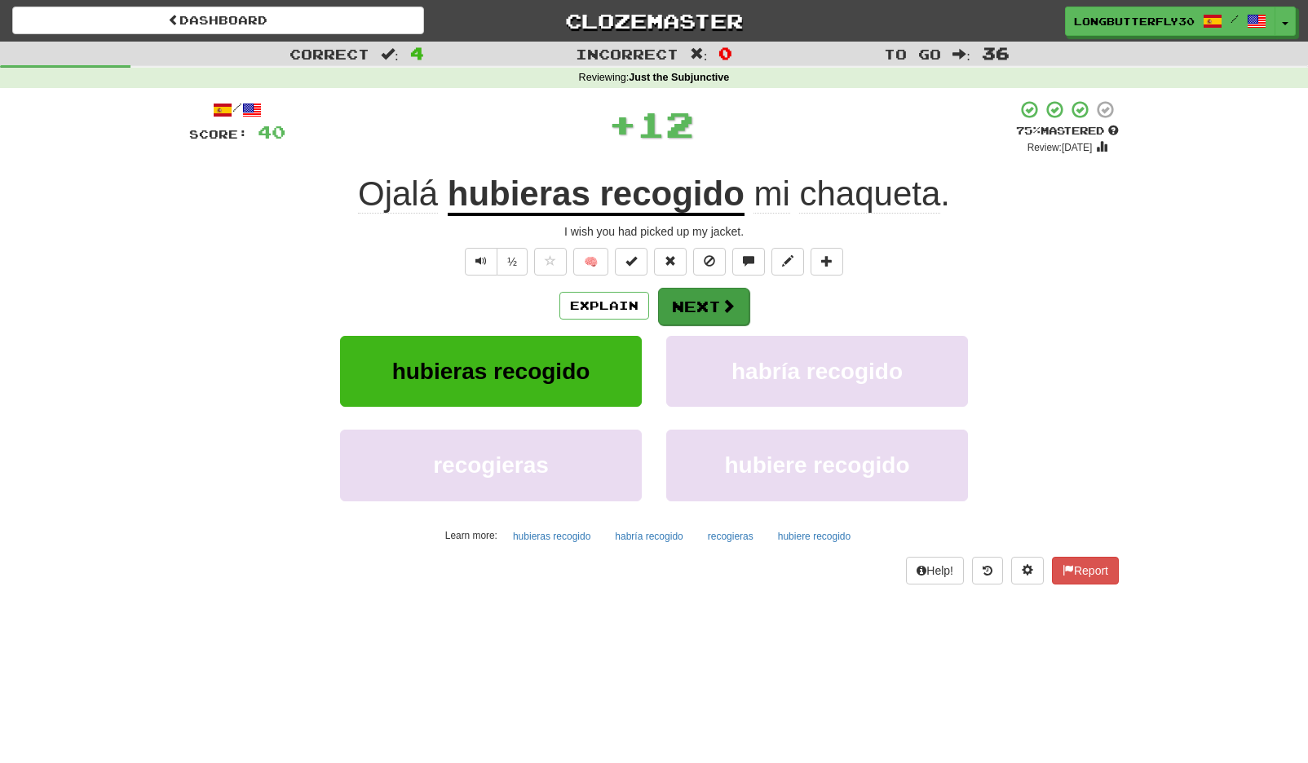
click at [692, 302] on button "Next" at bounding box center [703, 307] width 91 height 38
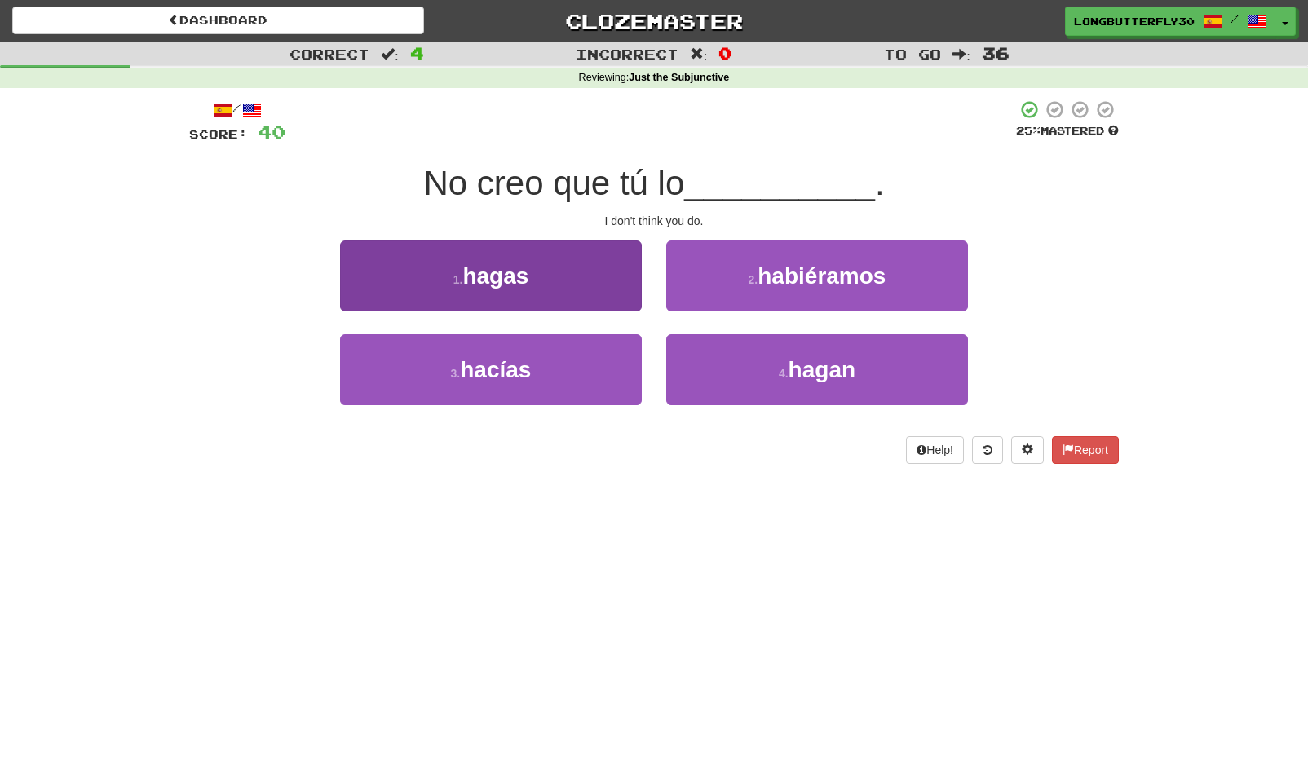
click at [587, 280] on button "1 . [GEOGRAPHIC_DATA]" at bounding box center [491, 276] width 302 height 71
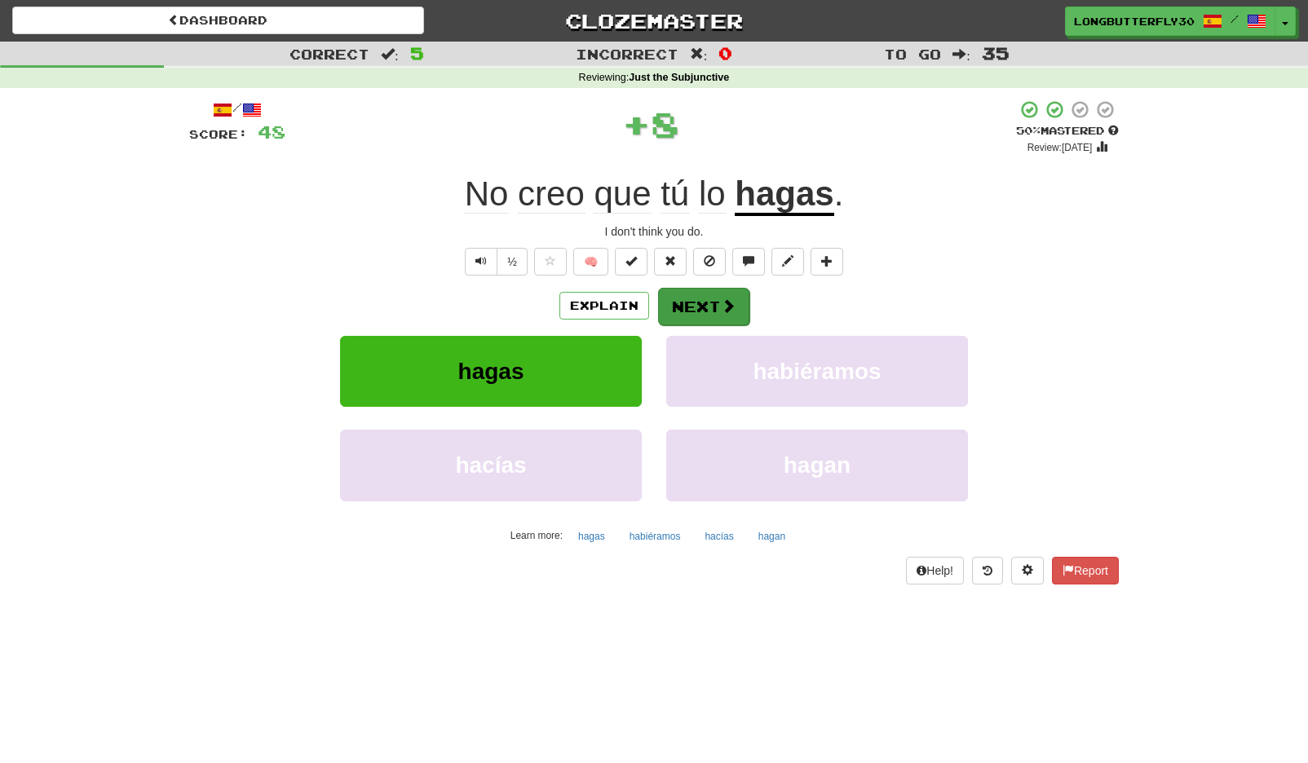
click at [687, 294] on button "Next" at bounding box center [703, 307] width 91 height 38
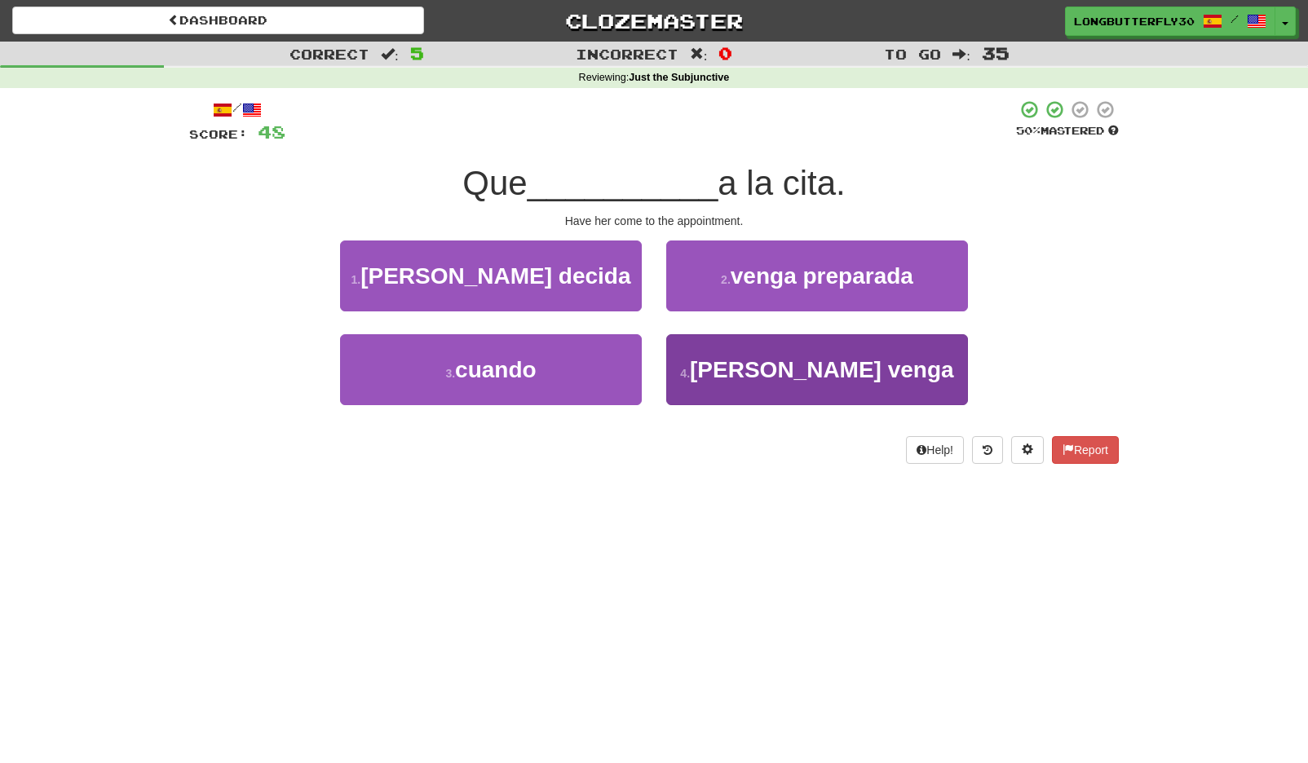
click at [802, 385] on button "4 . ella venga" at bounding box center [817, 369] width 302 height 71
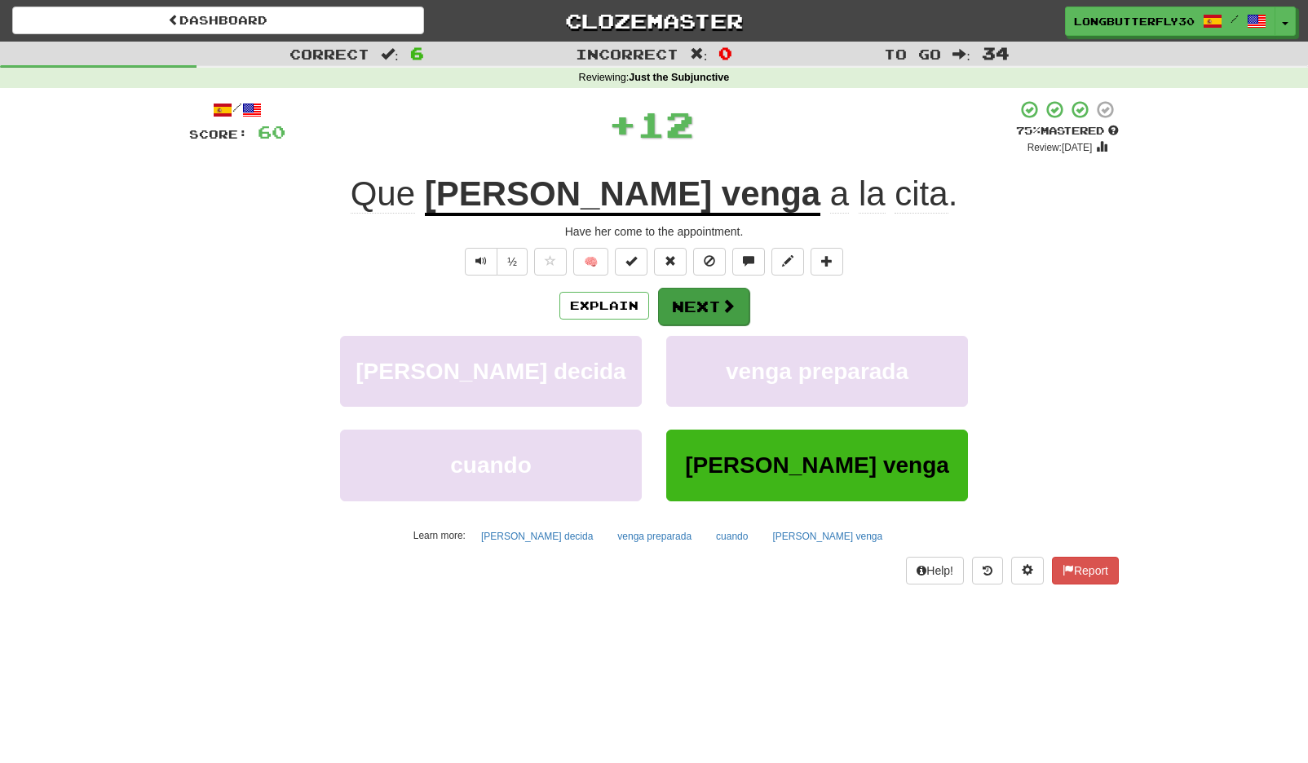
click at [709, 304] on button "Next" at bounding box center [703, 307] width 91 height 38
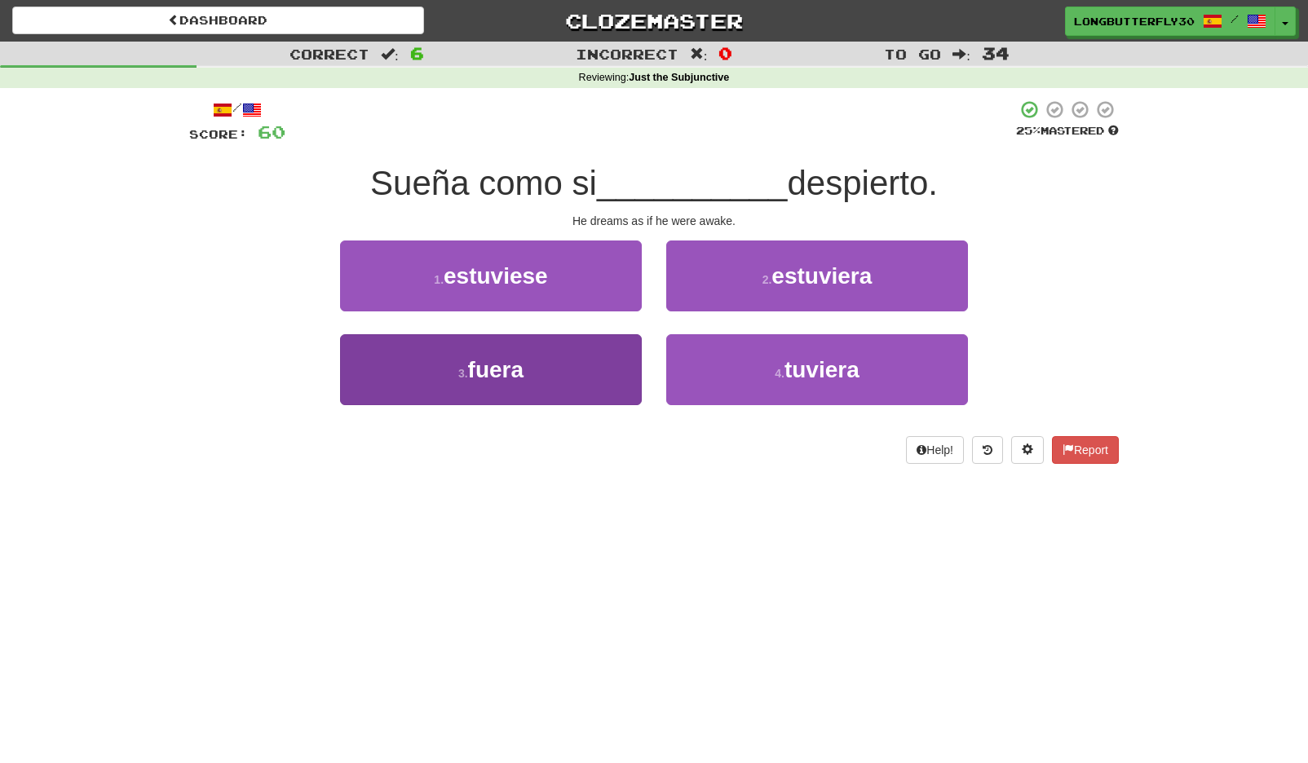
click at [554, 356] on button "3 . fuera" at bounding box center [491, 369] width 302 height 71
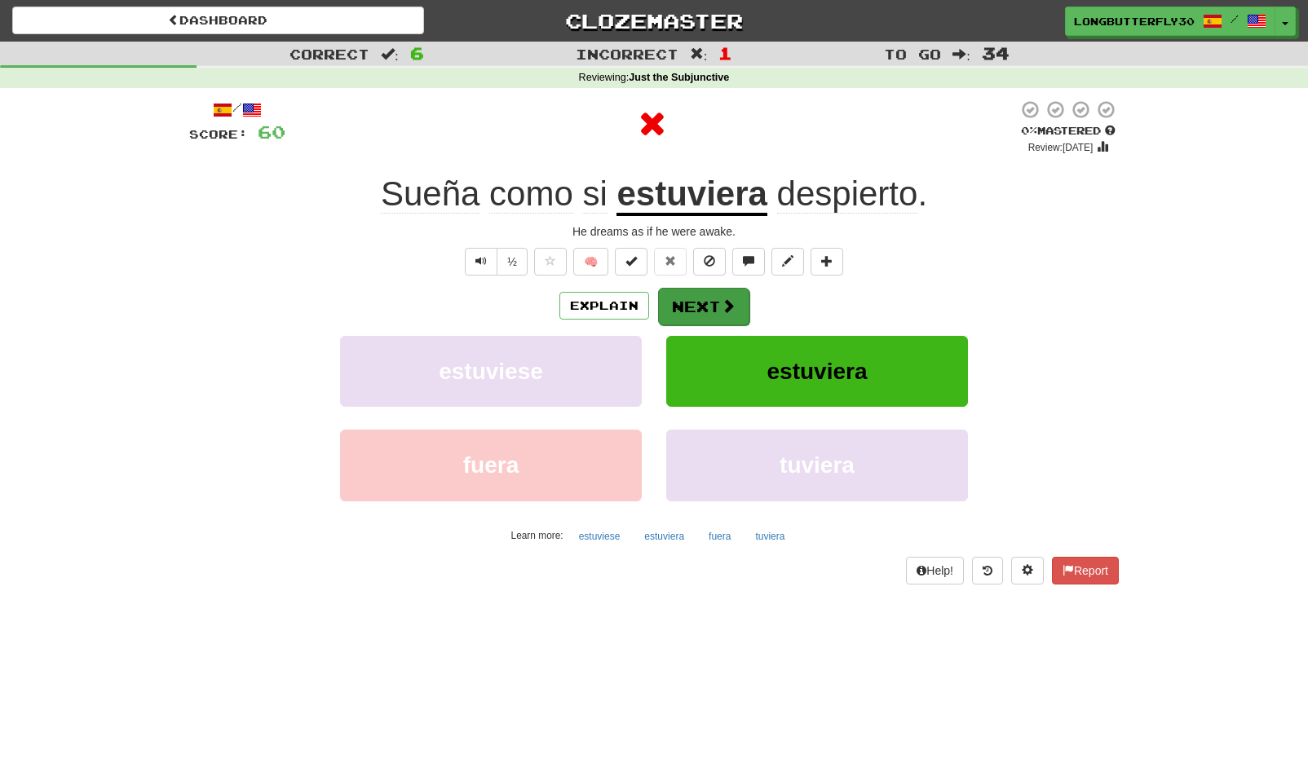
click at [662, 312] on button "Next" at bounding box center [703, 307] width 91 height 38
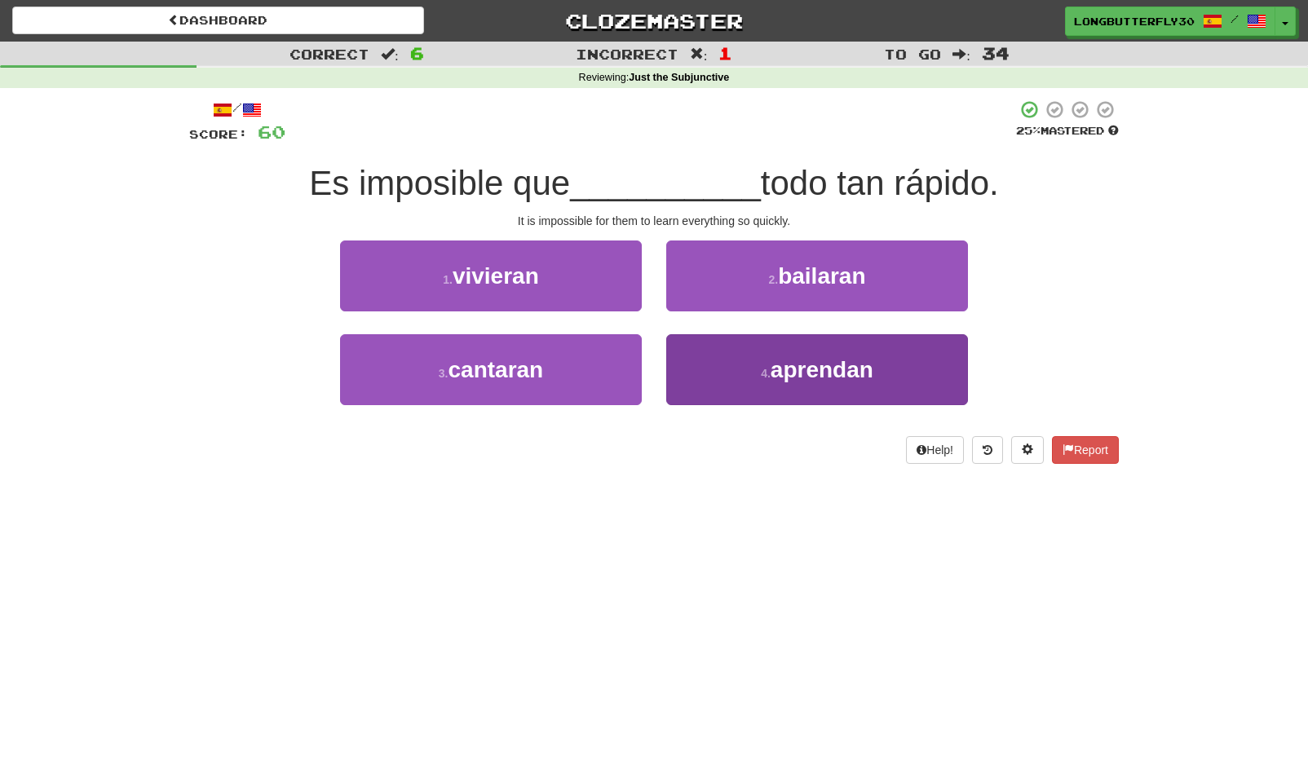
click at [805, 362] on span "aprendan" at bounding box center [822, 369] width 103 height 25
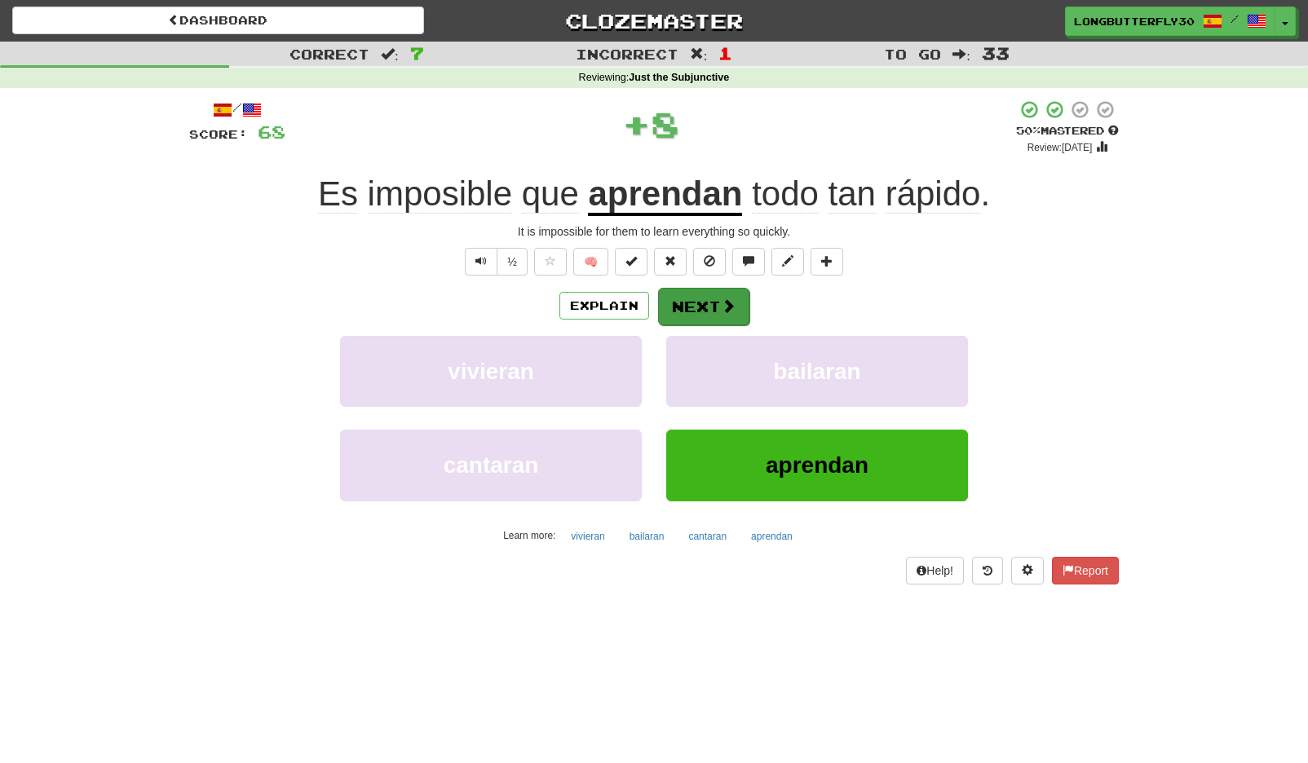
click at [713, 302] on button "Next" at bounding box center [703, 307] width 91 height 38
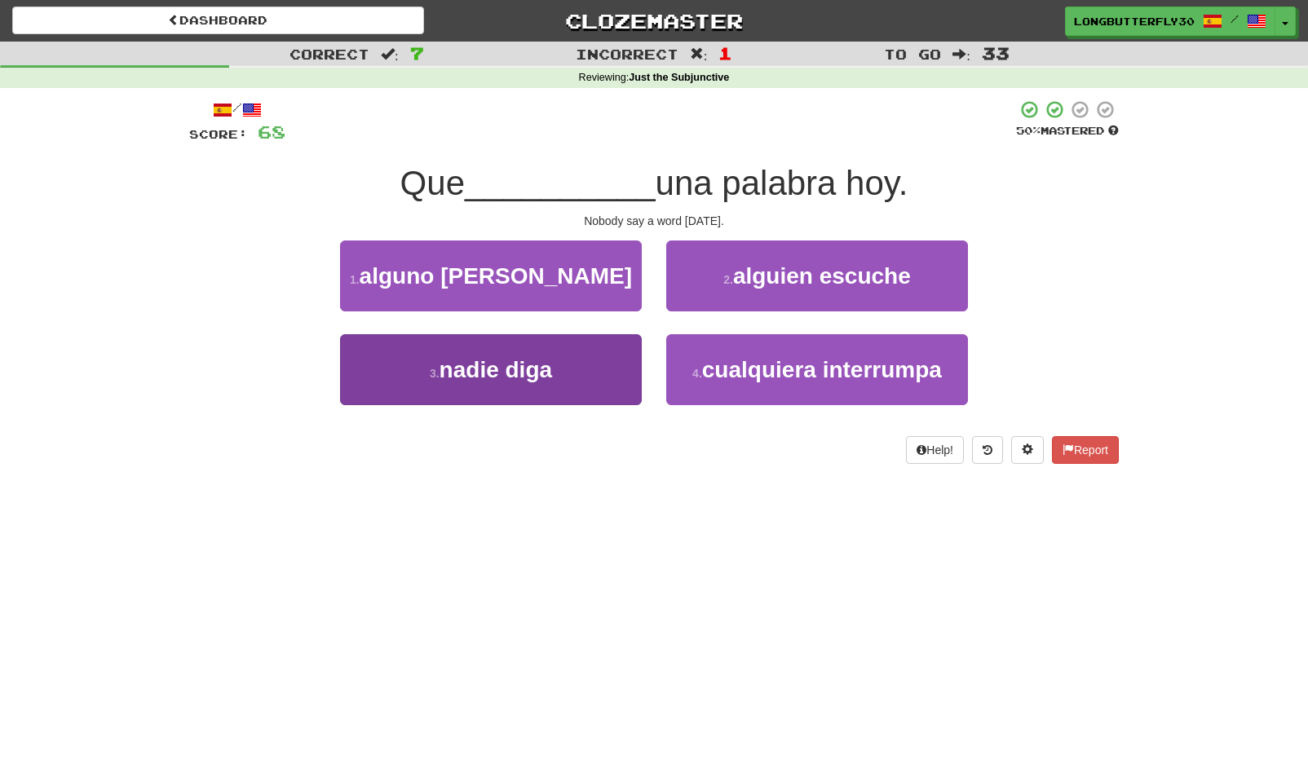
click at [576, 364] on button "3 . nadie diga" at bounding box center [491, 369] width 302 height 71
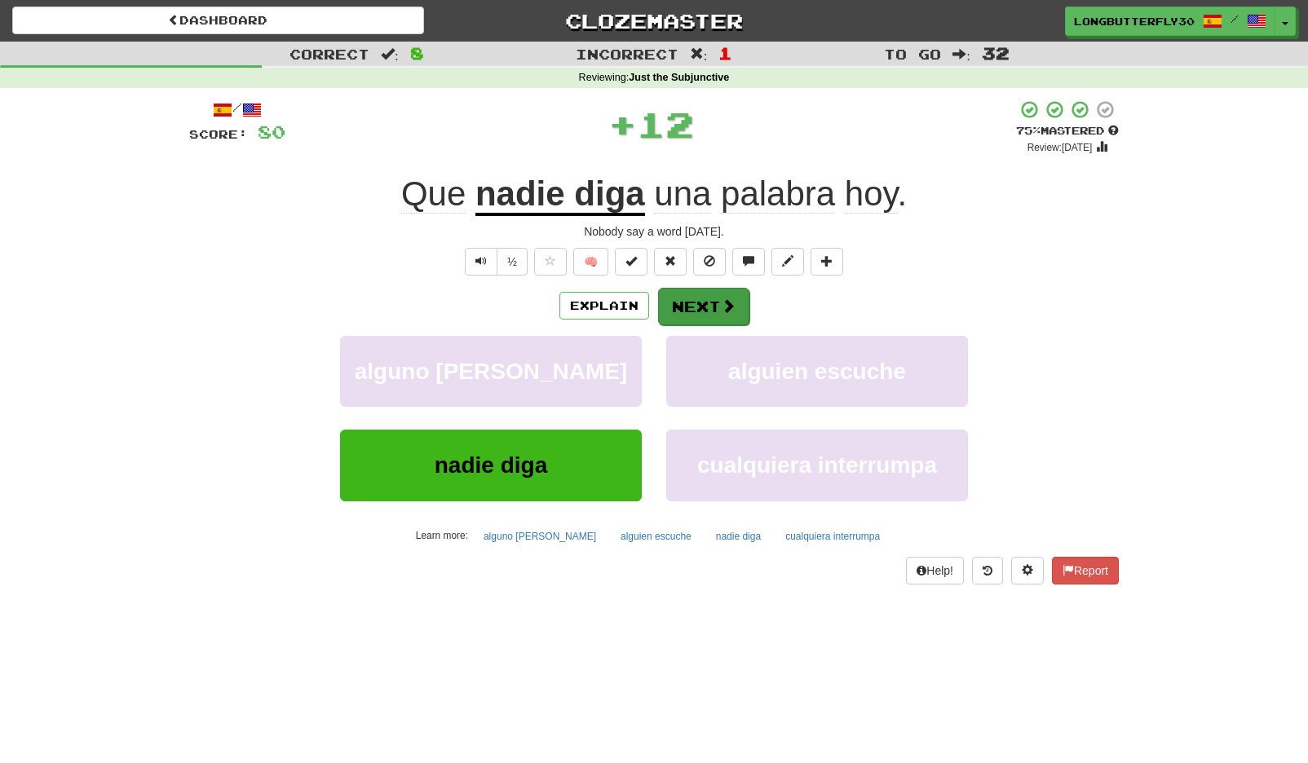
click at [666, 308] on button "Next" at bounding box center [703, 307] width 91 height 38
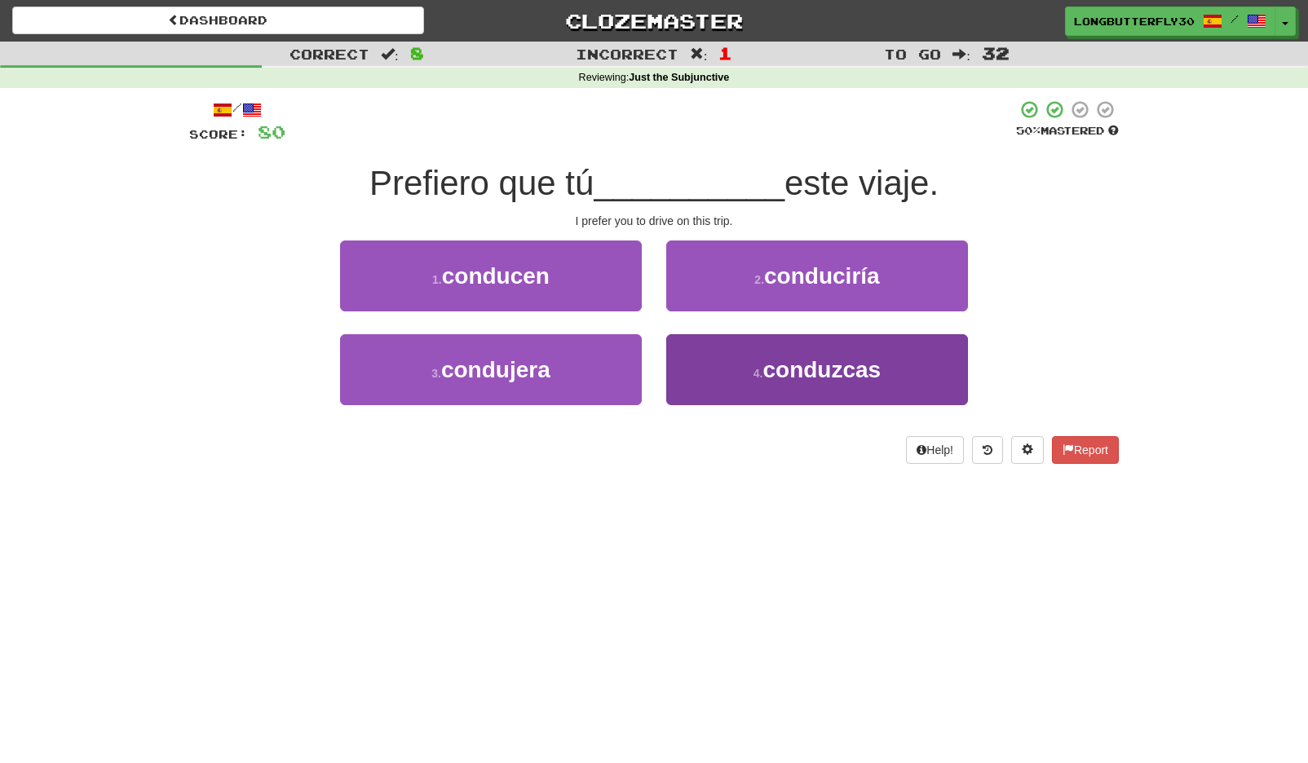
click at [769, 376] on span "conduzcas" at bounding box center [822, 369] width 118 height 25
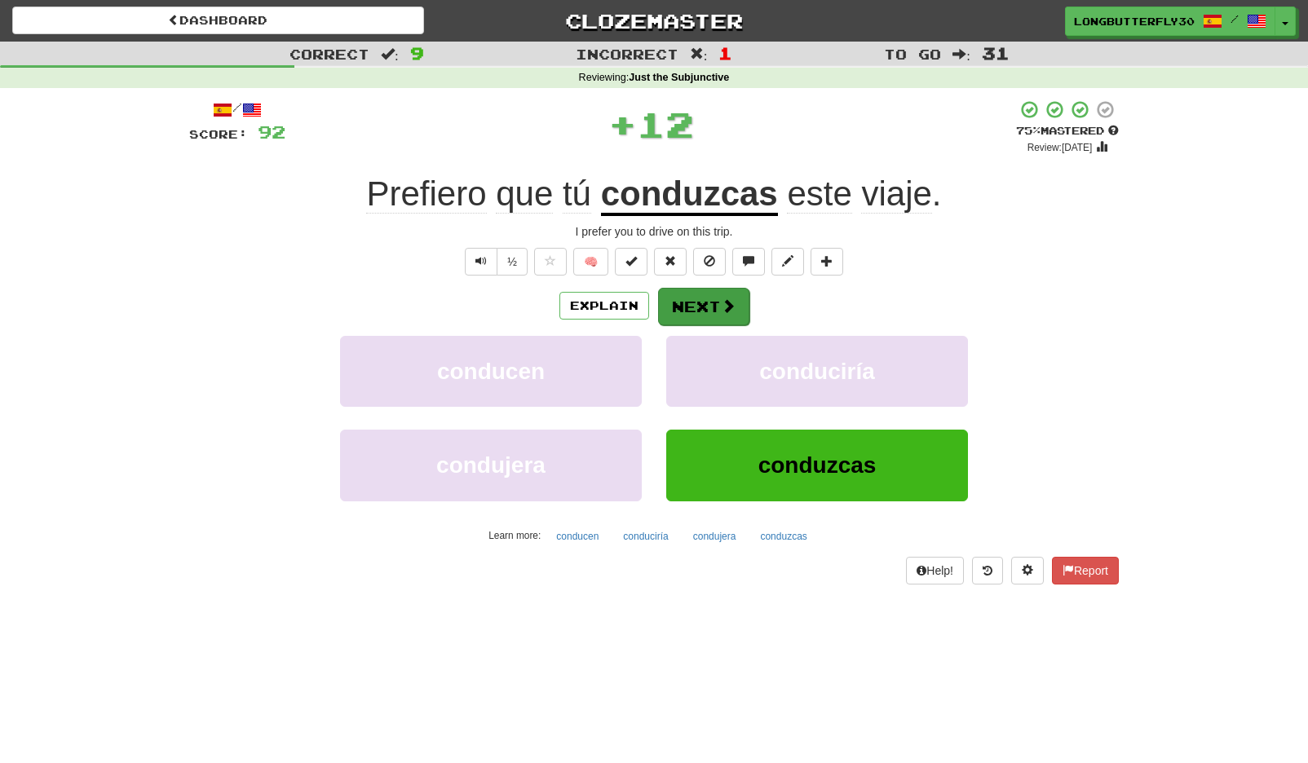
click at [702, 290] on button "Next" at bounding box center [703, 307] width 91 height 38
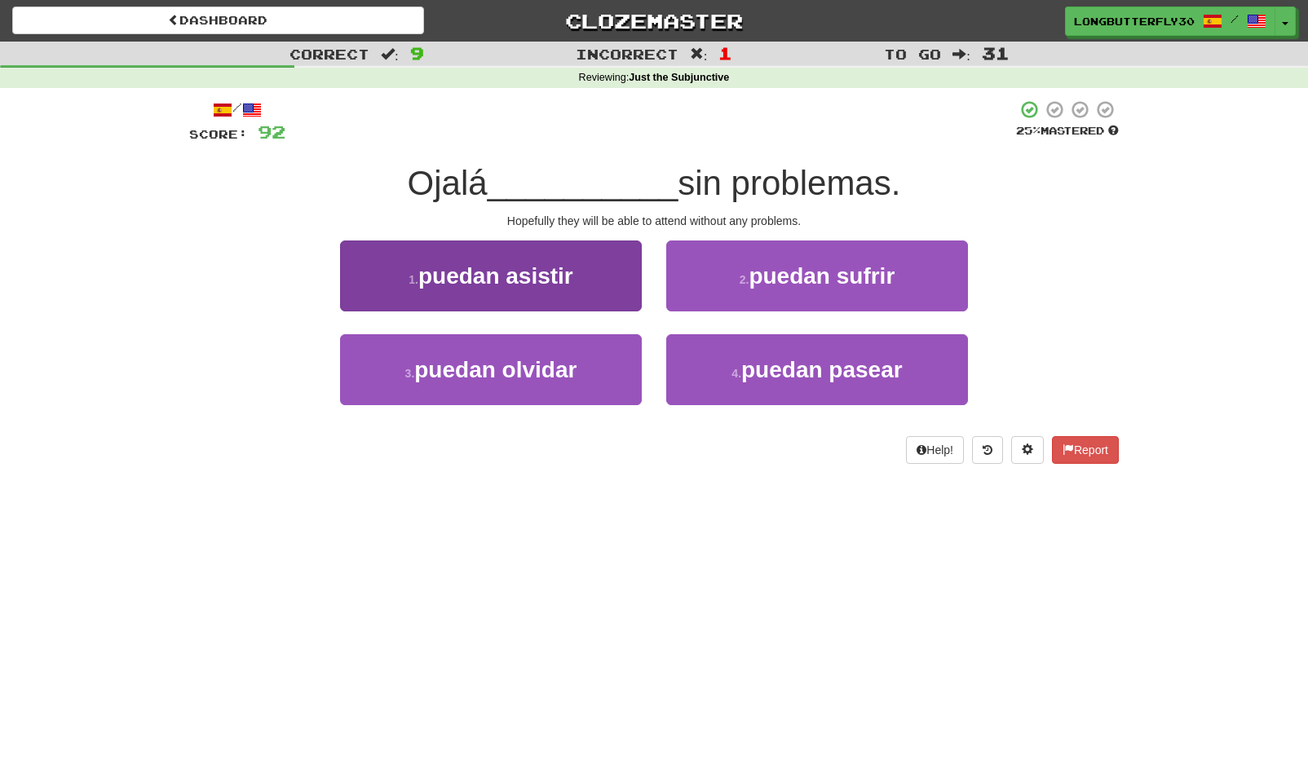
click at [598, 285] on button "1 . puedan asistir" at bounding box center [491, 276] width 302 height 71
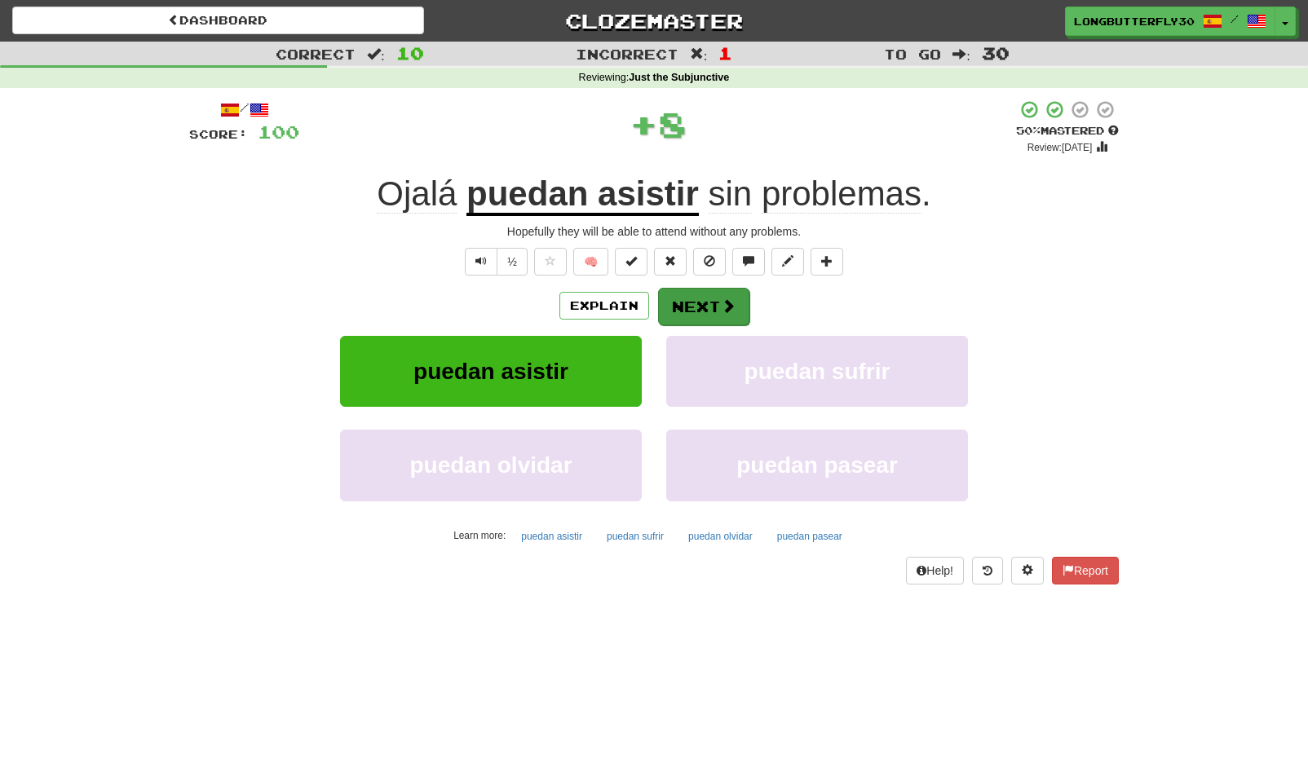
click at [734, 303] on span at bounding box center [728, 305] width 15 height 15
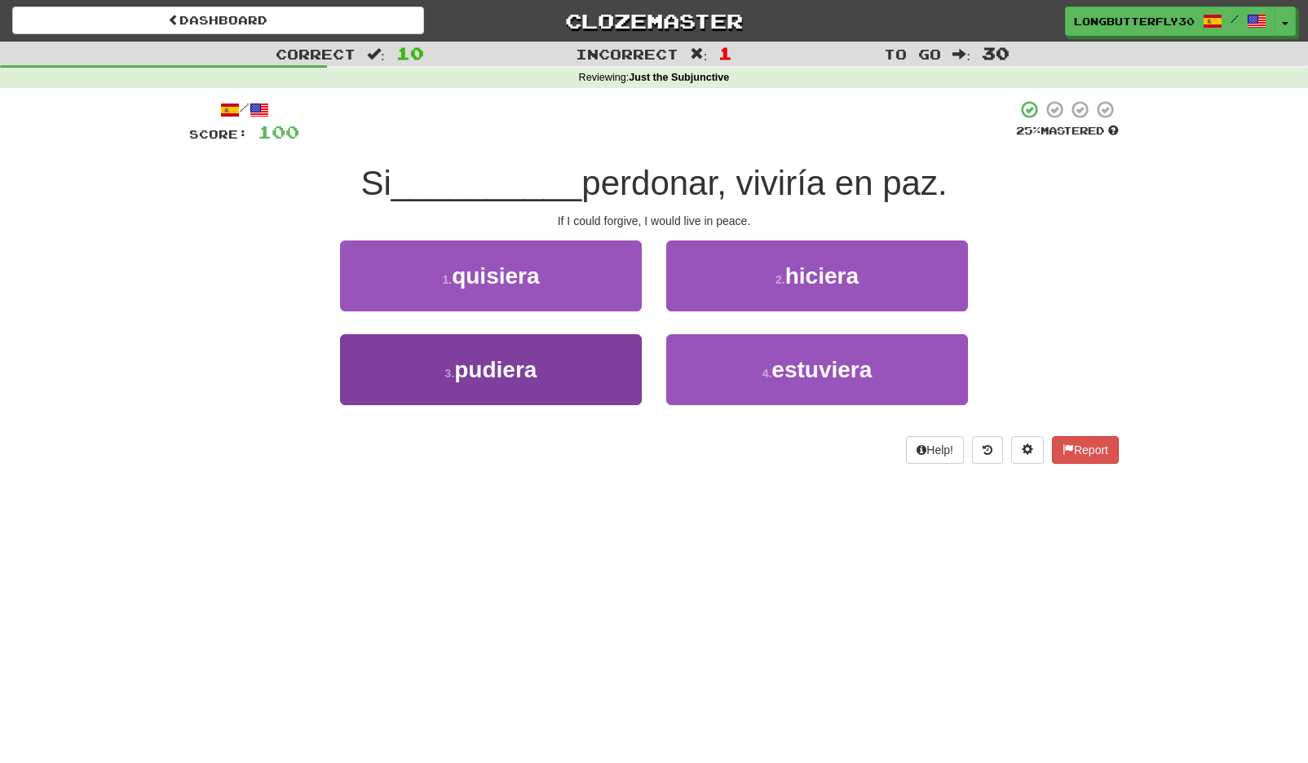
click at [573, 355] on button "3 . pudiera" at bounding box center [491, 369] width 302 height 71
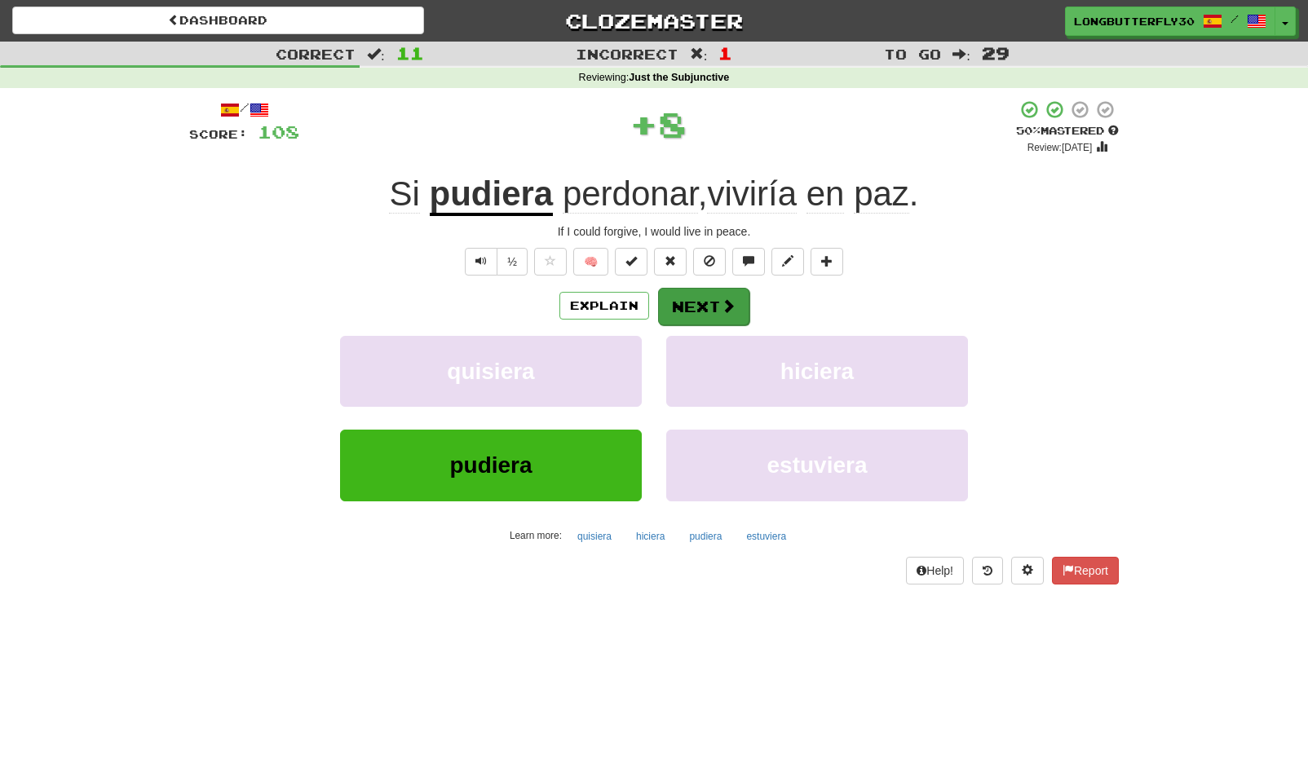
click at [689, 310] on button "Next" at bounding box center [703, 307] width 91 height 38
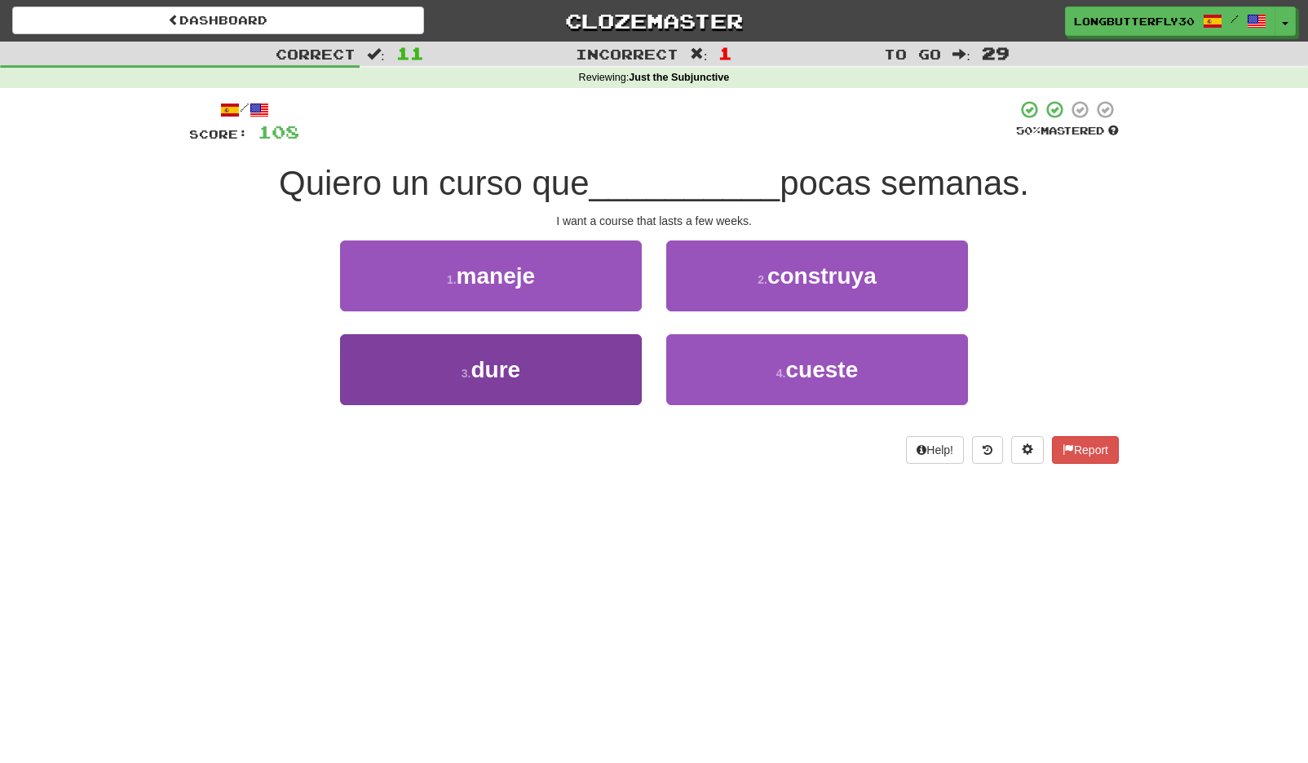
click at [596, 355] on button "3 . dure" at bounding box center [491, 369] width 302 height 71
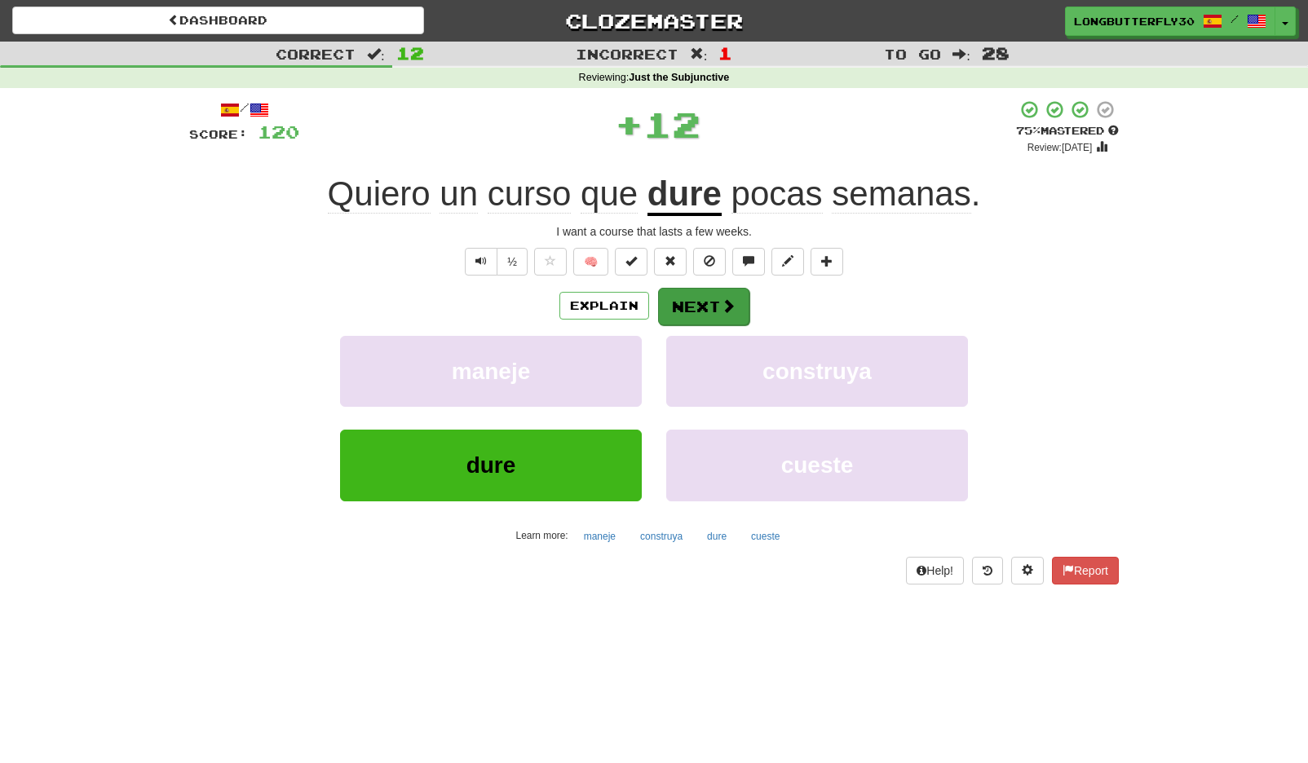
click at [715, 316] on button "Next" at bounding box center [703, 307] width 91 height 38
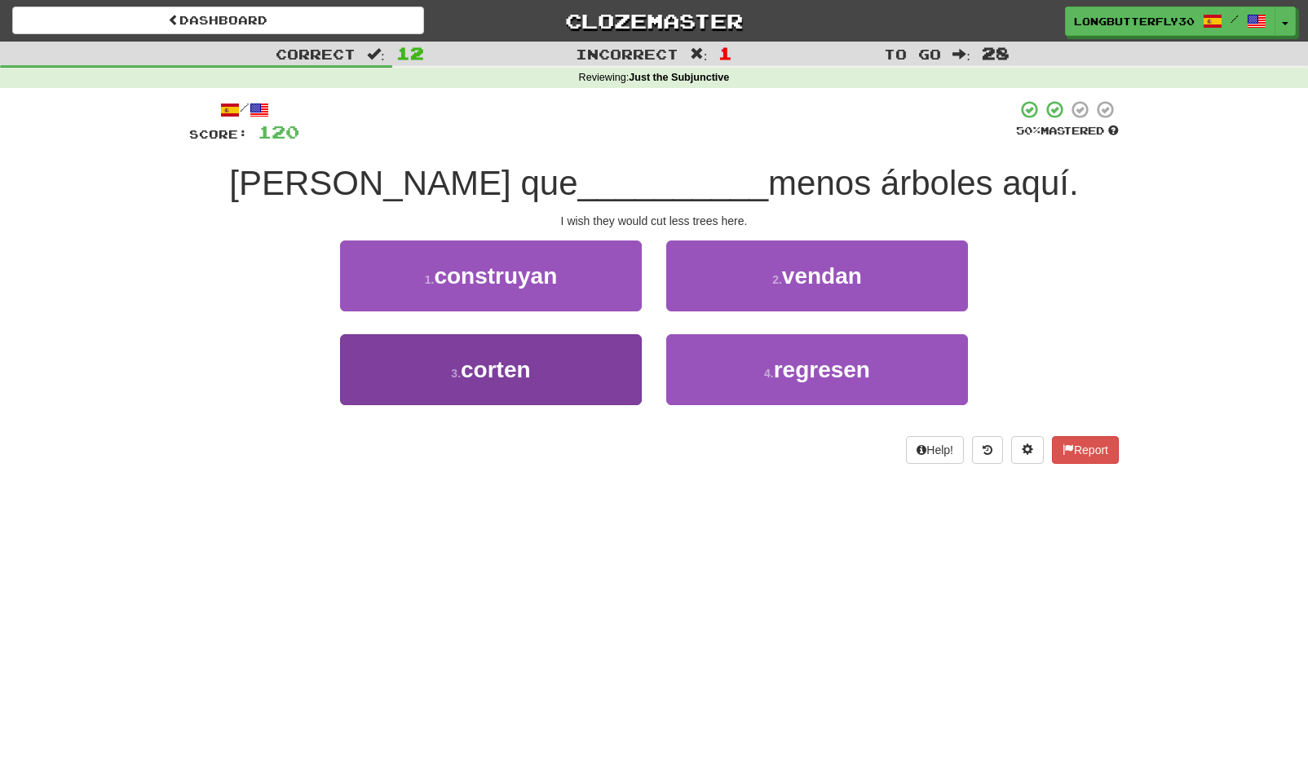
click at [576, 347] on button "3 . corten" at bounding box center [491, 369] width 302 height 71
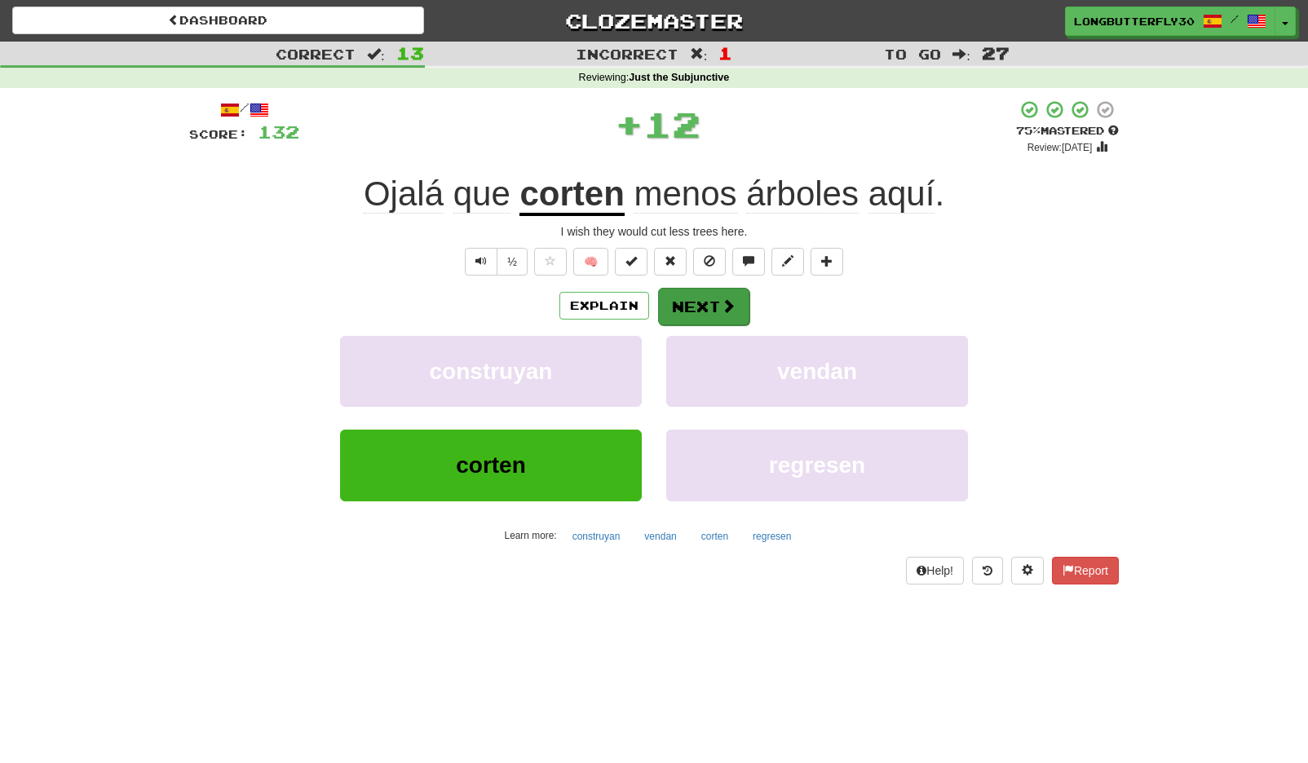
drag, startPoint x: 700, startPoint y: 289, endPoint x: 696, endPoint y: 316, distance: 27.2
click at [699, 294] on div "/ Score: 132 + 12 75 % Mastered Review: 2025-10-14 Ojalá que corten menos árbol…" at bounding box center [654, 341] width 930 height 484
click at [705, 311] on button "Next" at bounding box center [703, 307] width 91 height 38
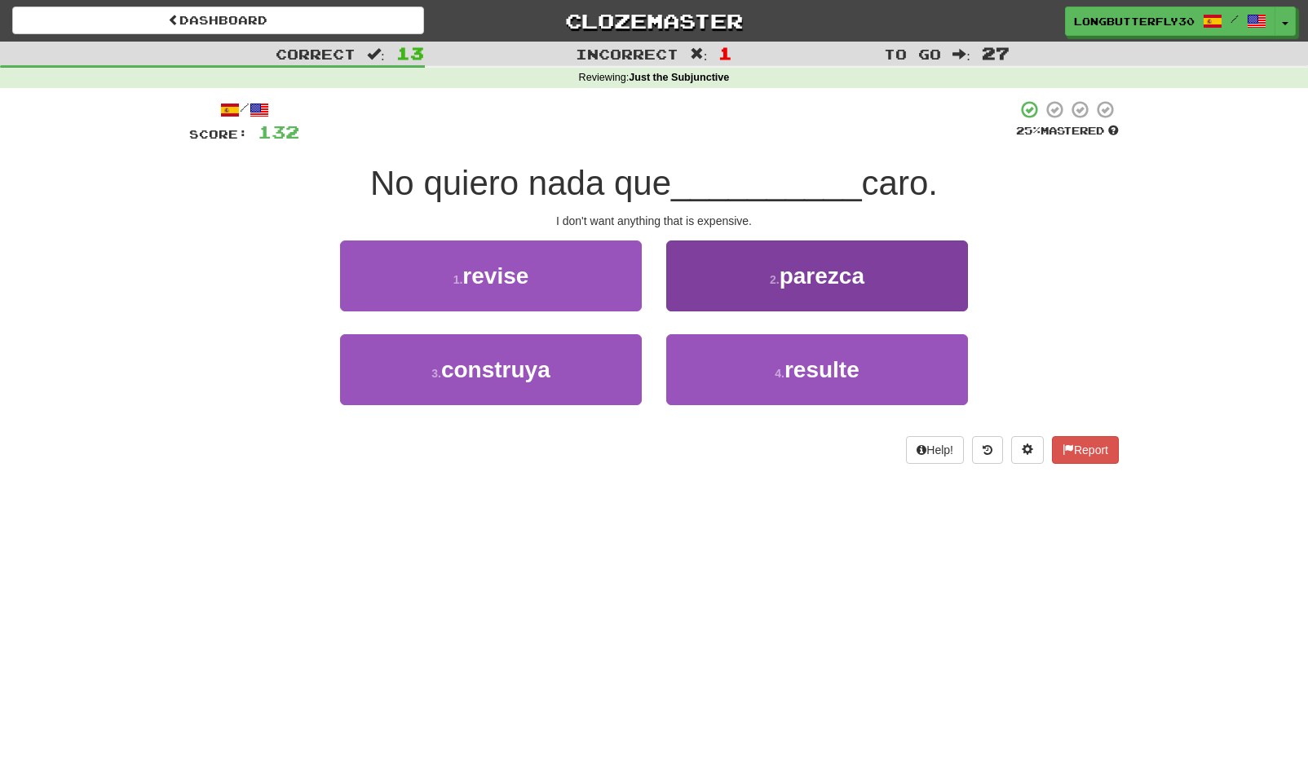
click at [792, 268] on span "parezca" at bounding box center [822, 275] width 85 height 25
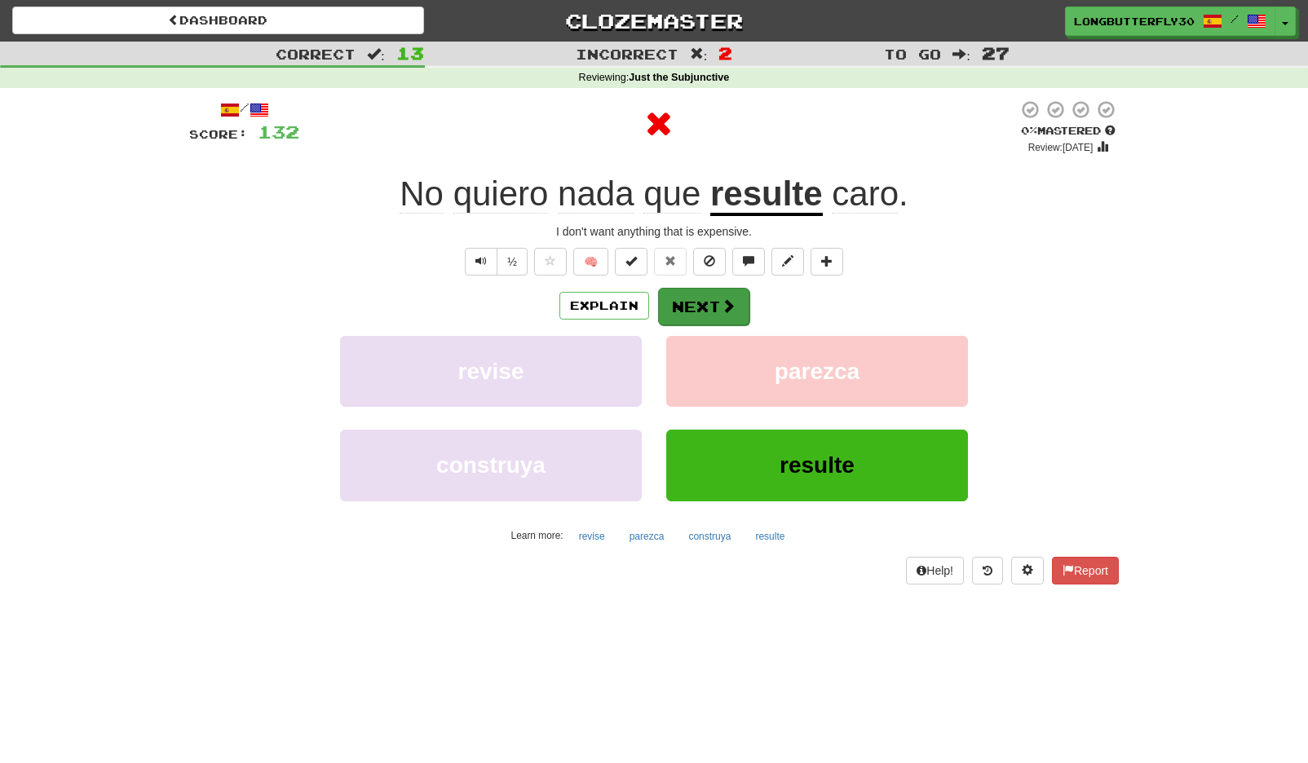
click at [687, 290] on button "Next" at bounding box center [703, 307] width 91 height 38
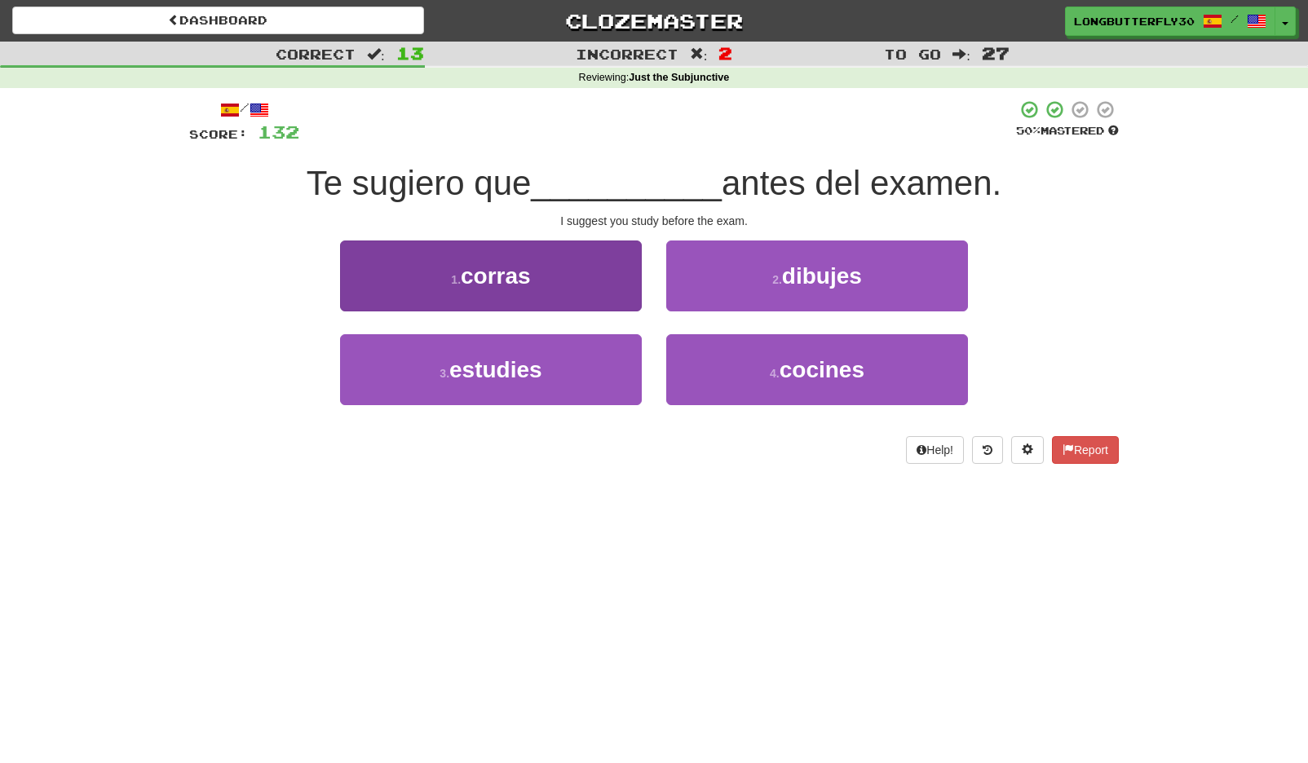
click at [541, 373] on span "estudies" at bounding box center [495, 369] width 93 height 25
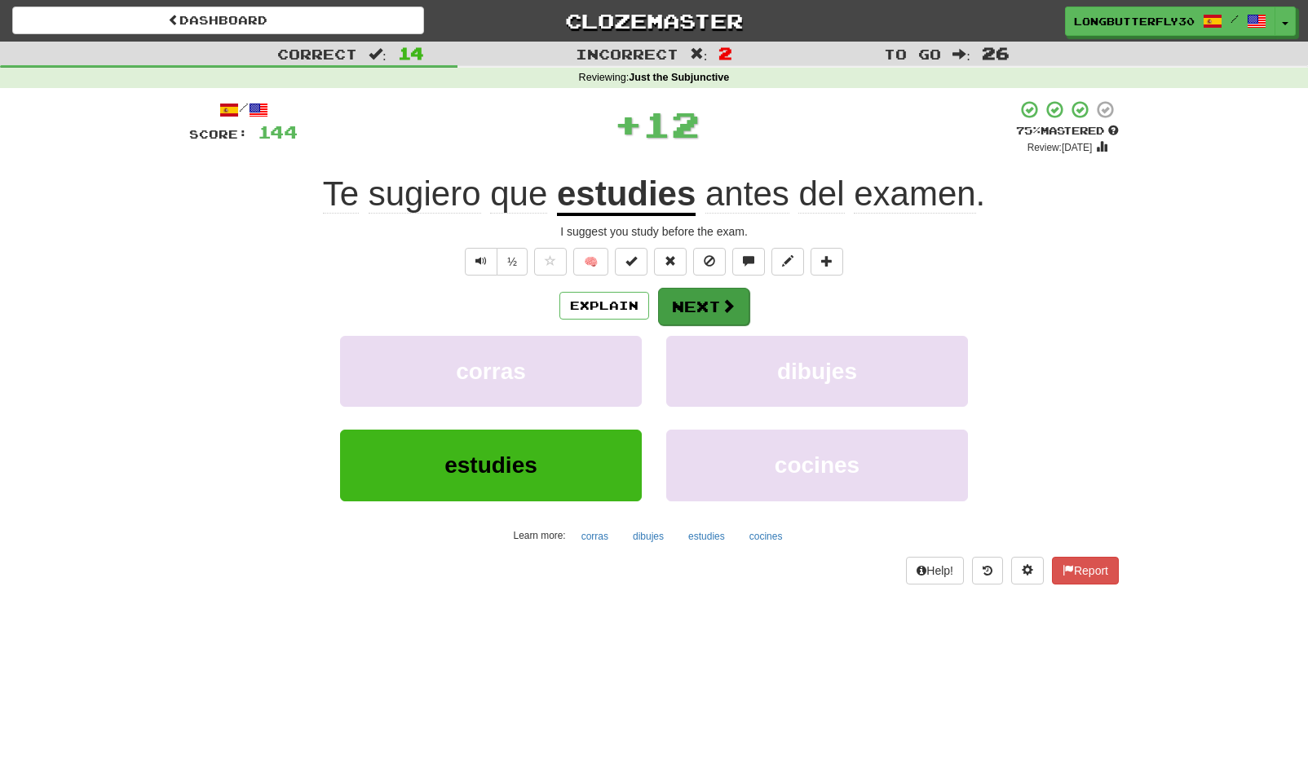
click at [672, 304] on button "Next" at bounding box center [703, 307] width 91 height 38
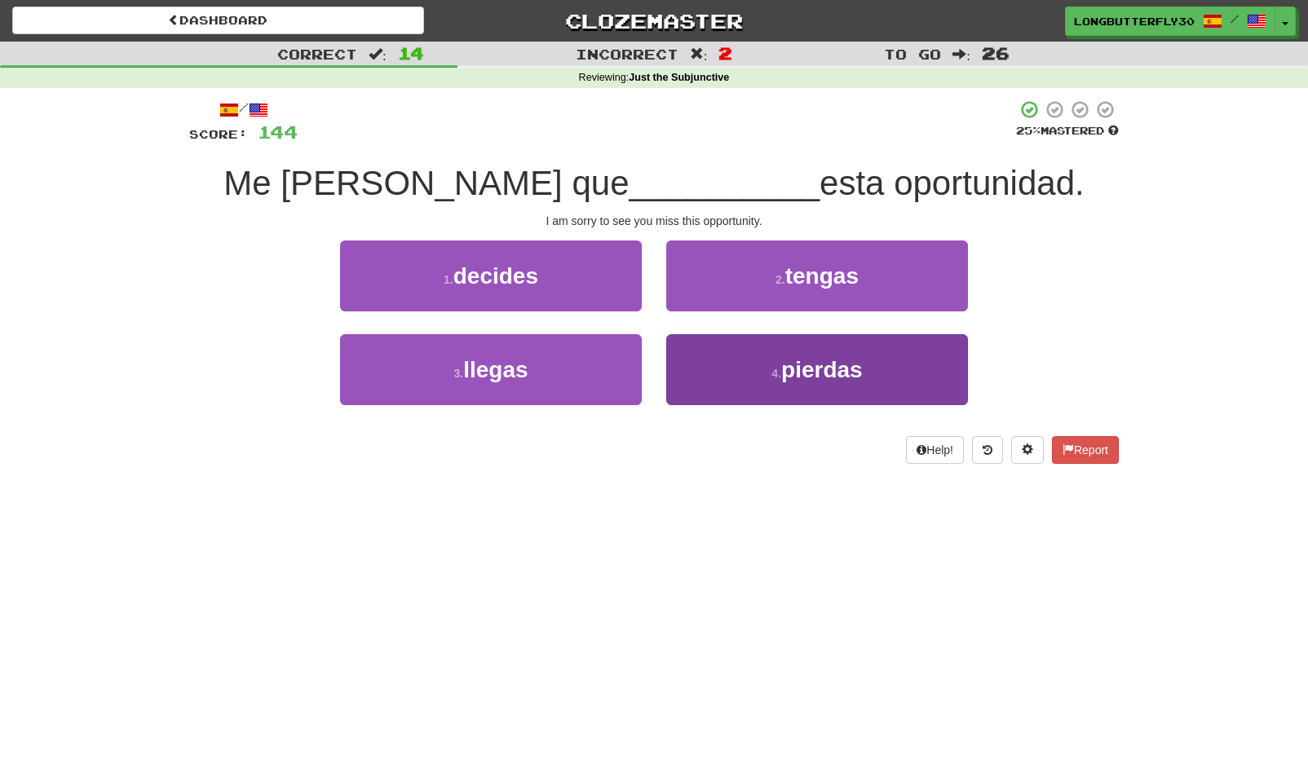
click at [794, 376] on span "pierdas" at bounding box center [822, 369] width 82 height 25
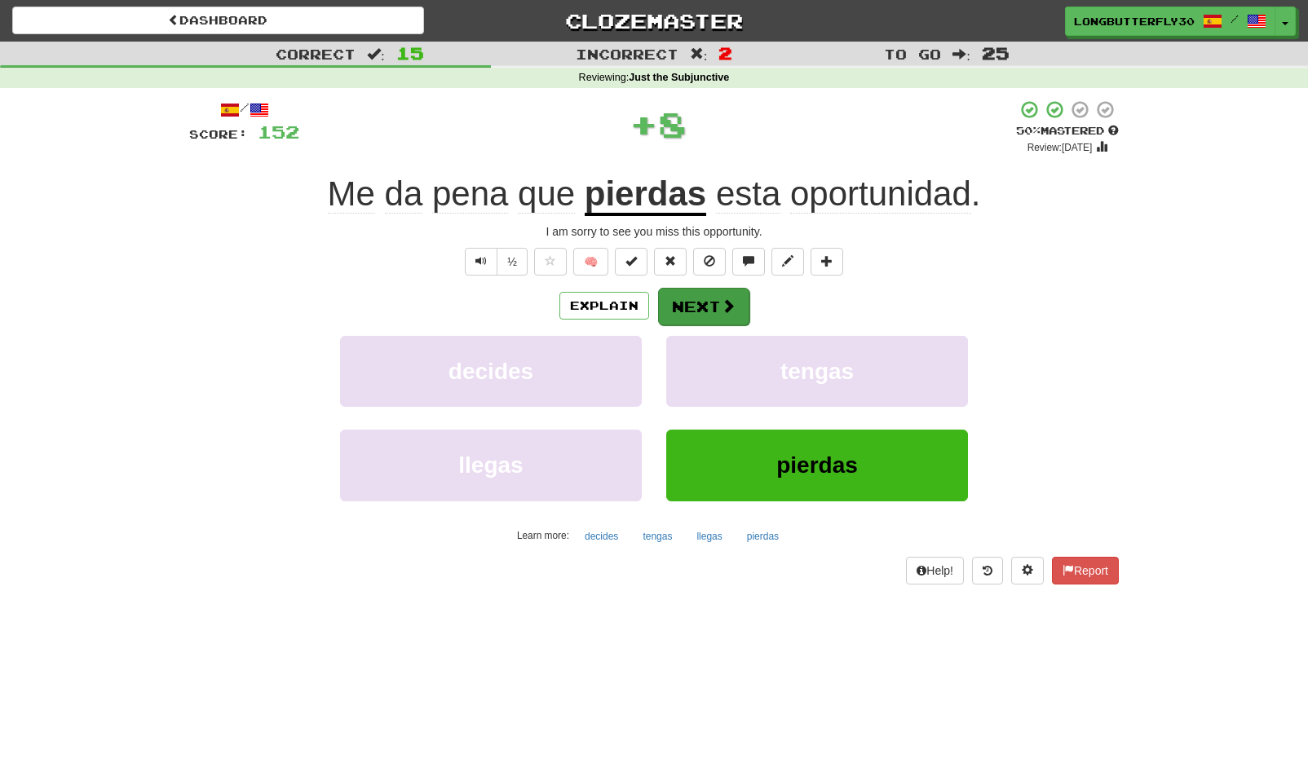
click at [713, 303] on button "Next" at bounding box center [703, 307] width 91 height 38
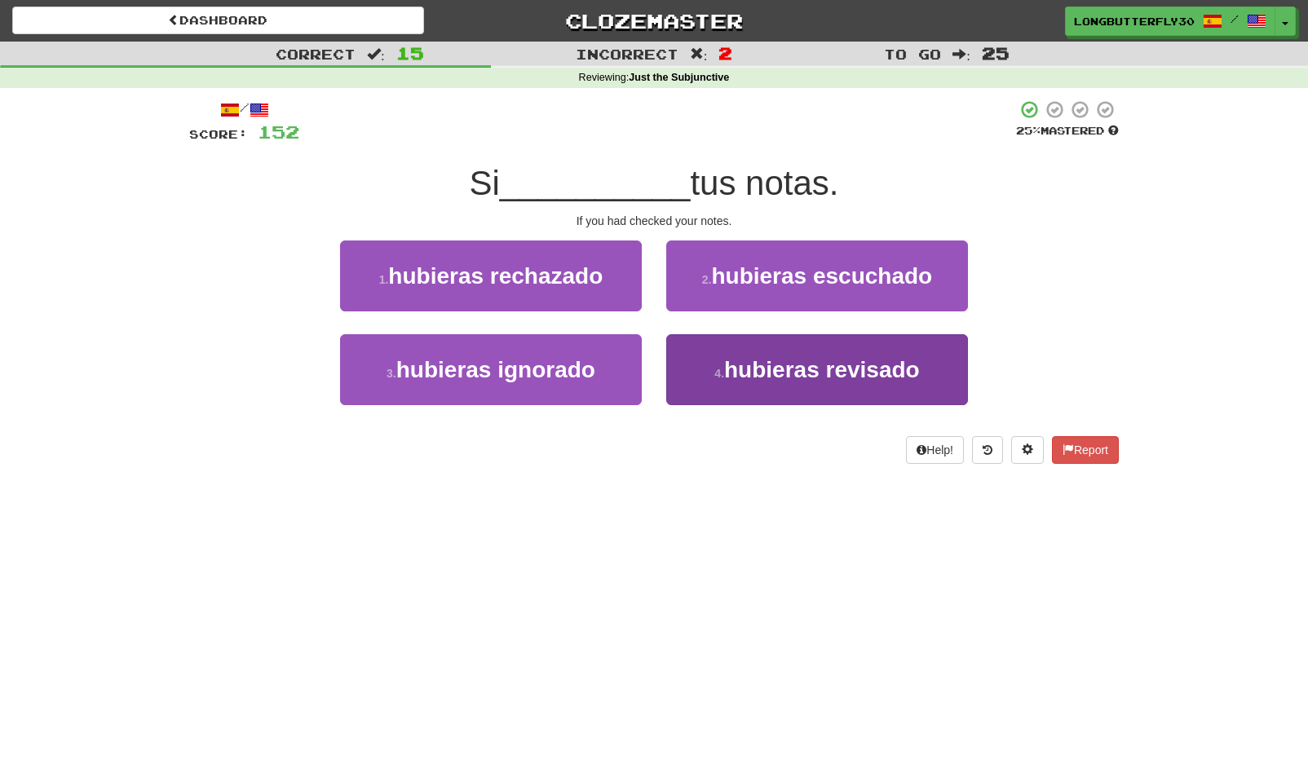
click at [756, 369] on span "hubieras revisado" at bounding box center [822, 369] width 196 height 25
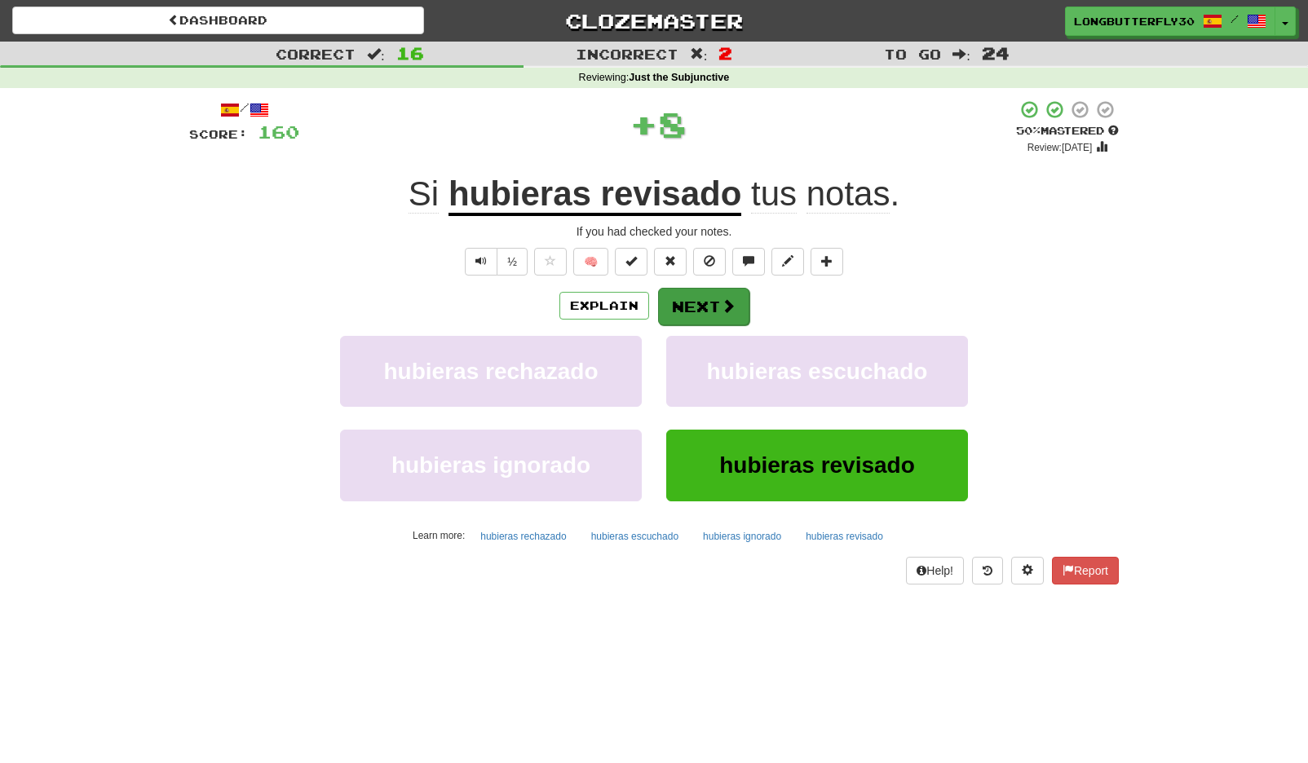
click at [698, 313] on button "Next" at bounding box center [703, 307] width 91 height 38
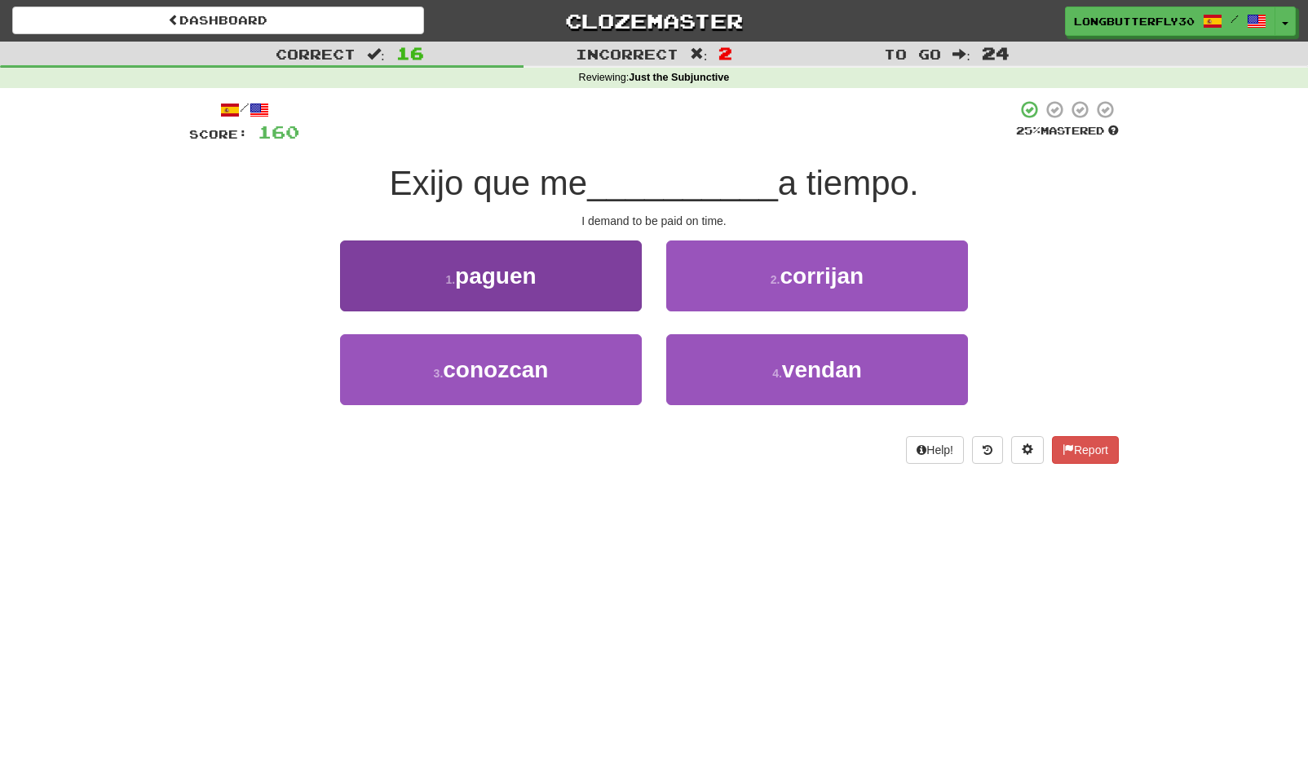
click at [511, 291] on button "1 . paguen" at bounding box center [491, 276] width 302 height 71
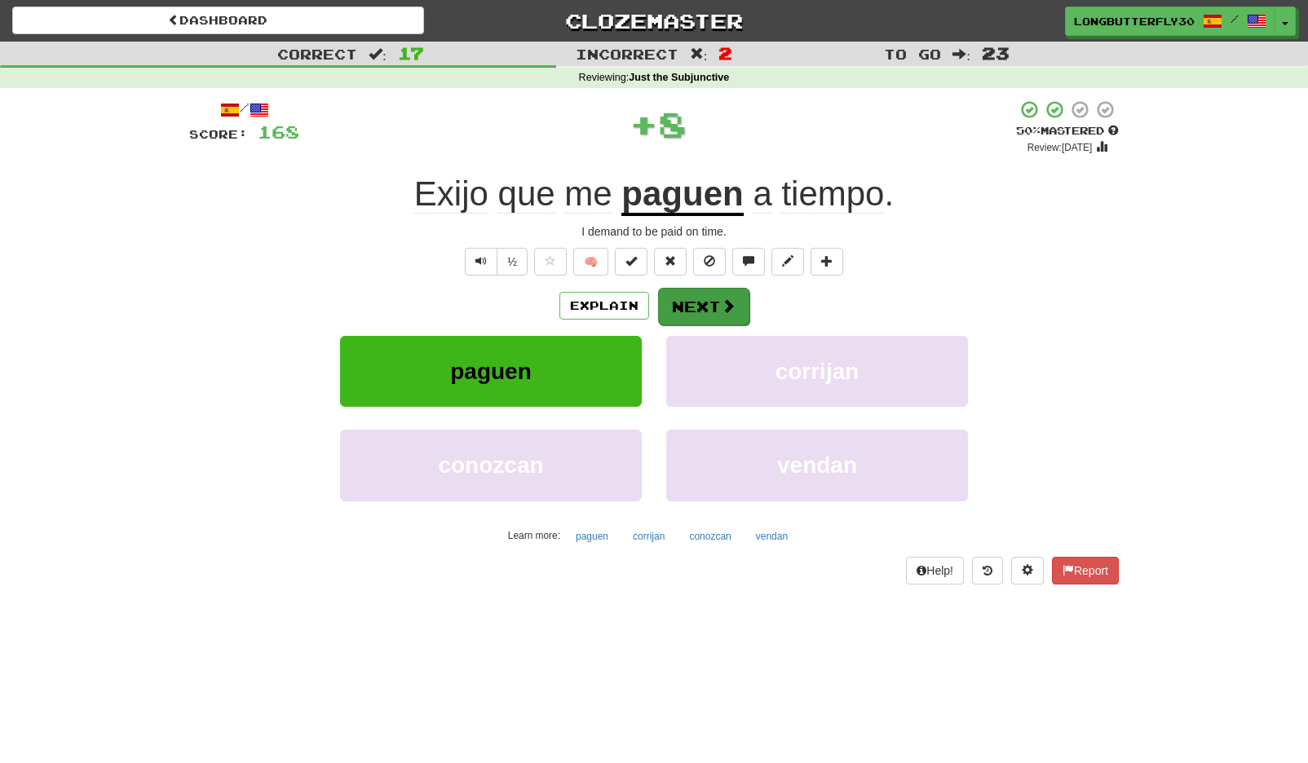
click at [692, 307] on button "Next" at bounding box center [703, 307] width 91 height 38
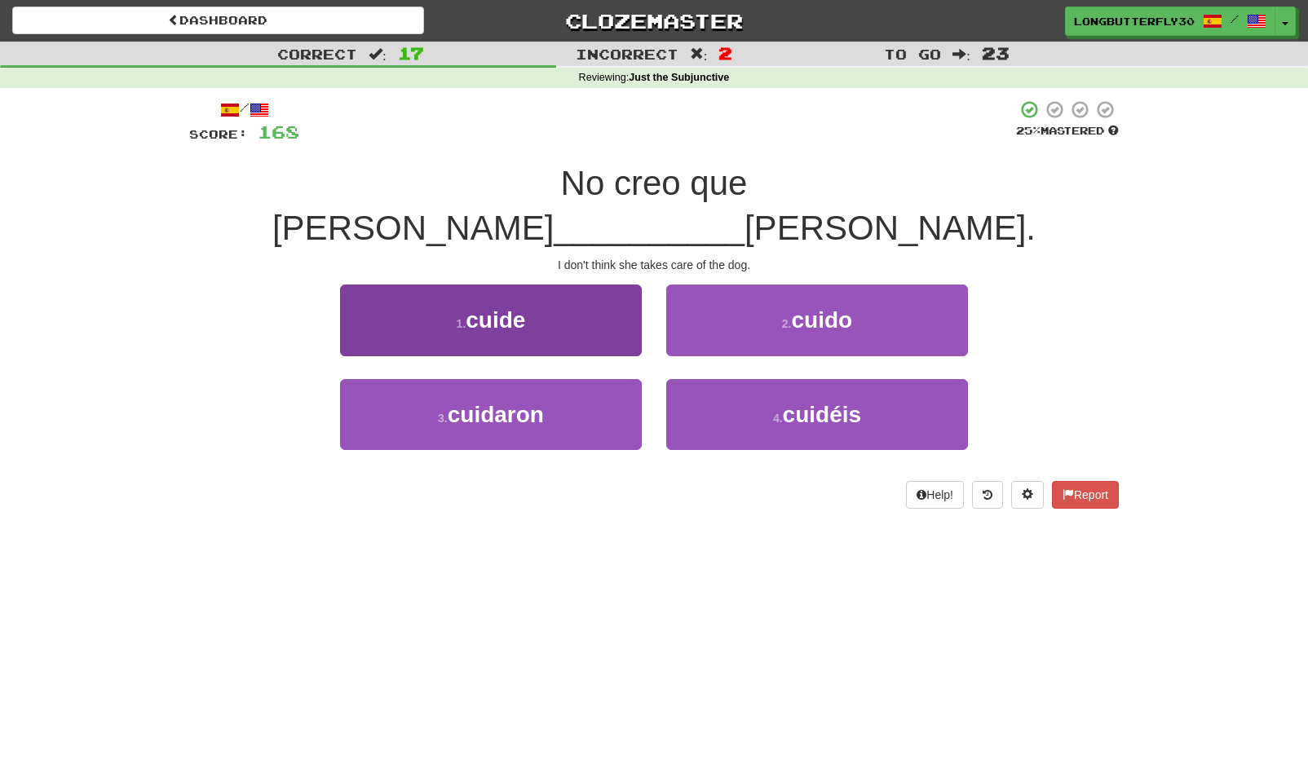
click at [508, 307] on span "cuide" at bounding box center [496, 319] width 60 height 25
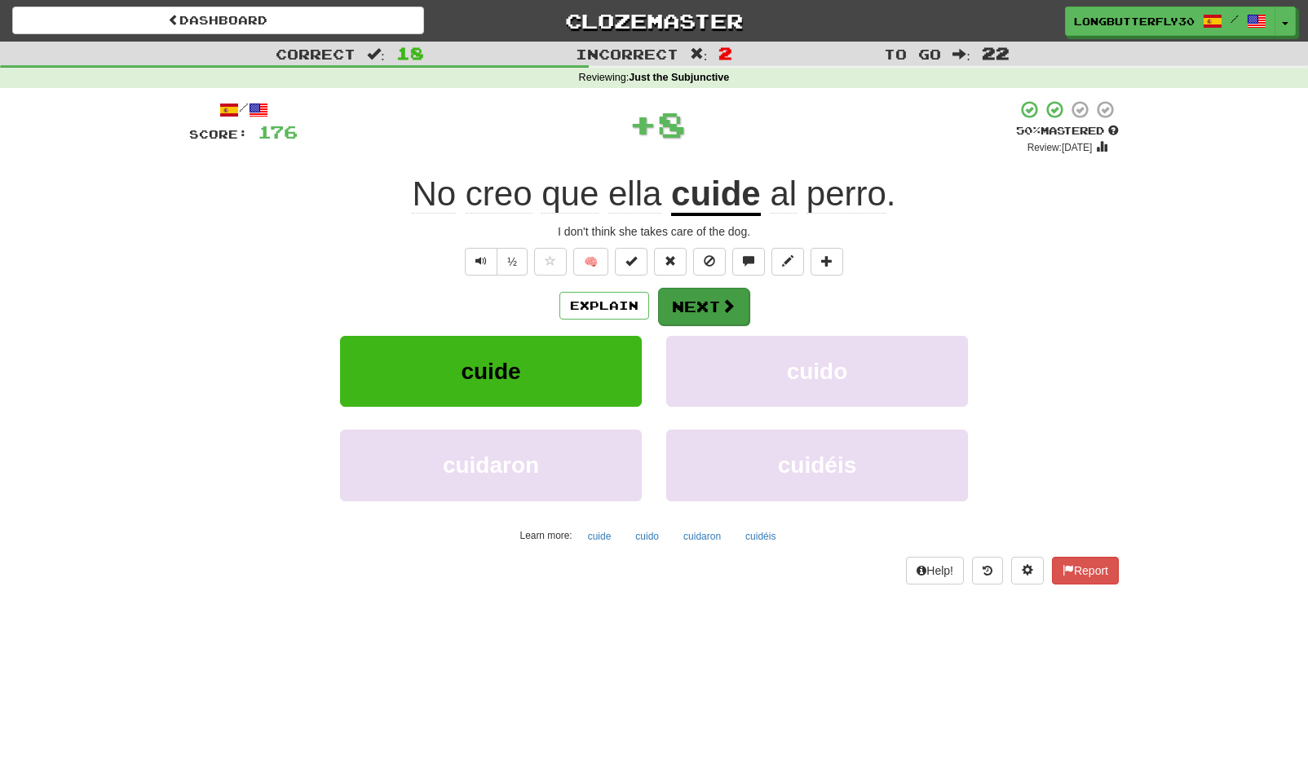
click at [685, 307] on button "Next" at bounding box center [703, 307] width 91 height 38
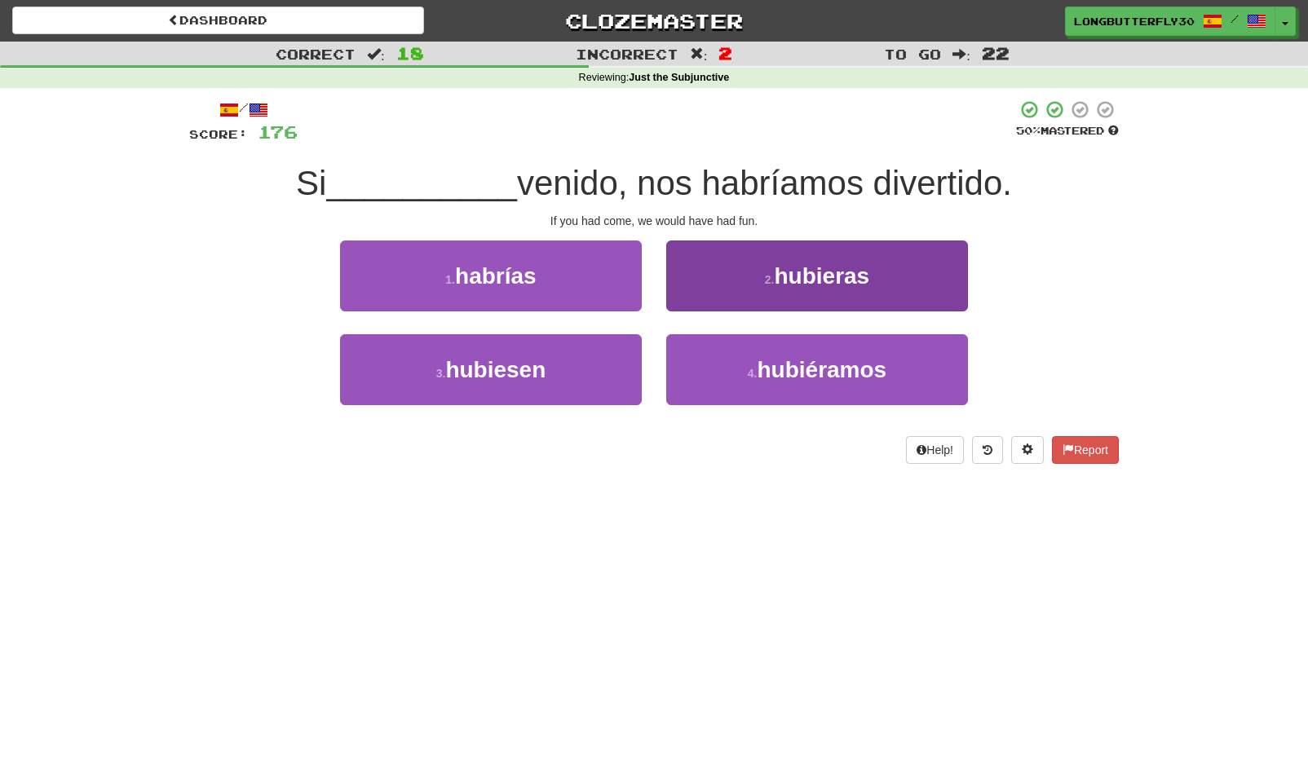
click at [731, 285] on button "2 . hubieras" at bounding box center [817, 276] width 302 height 71
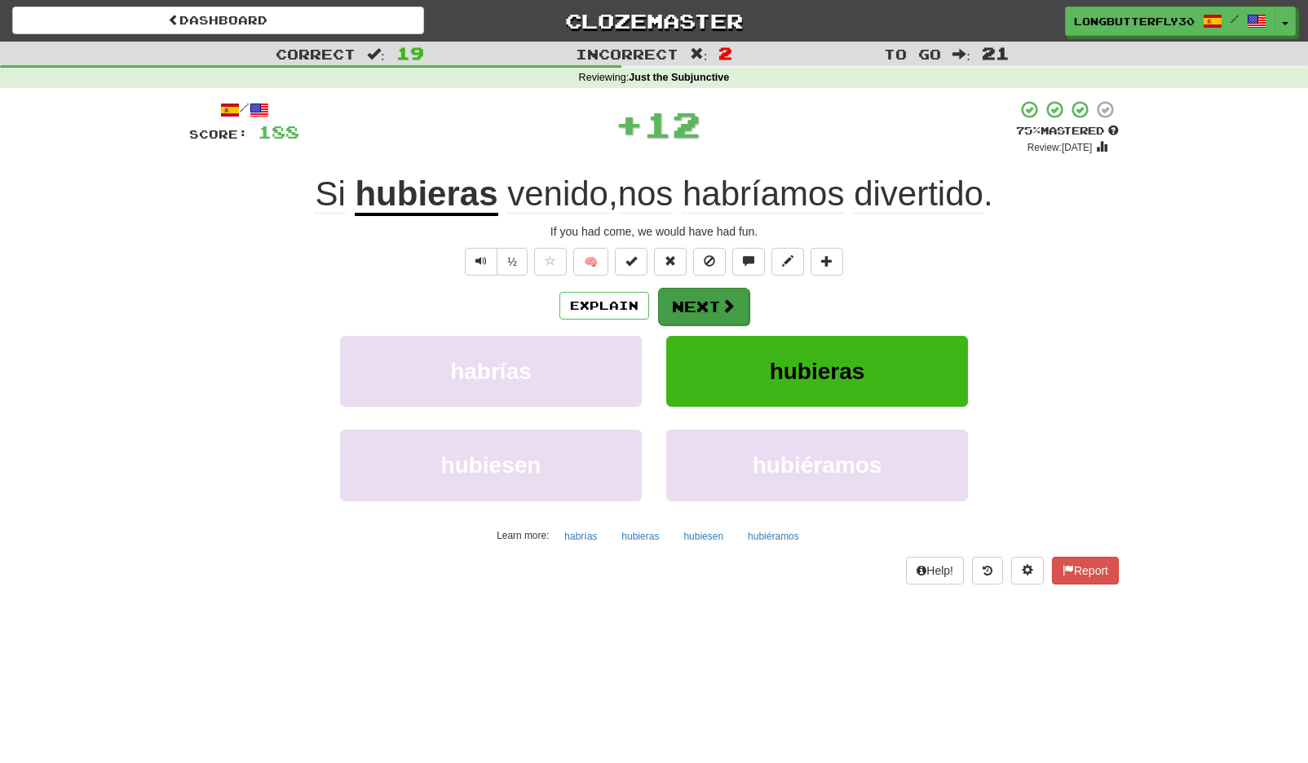
click at [678, 293] on button "Next" at bounding box center [703, 307] width 91 height 38
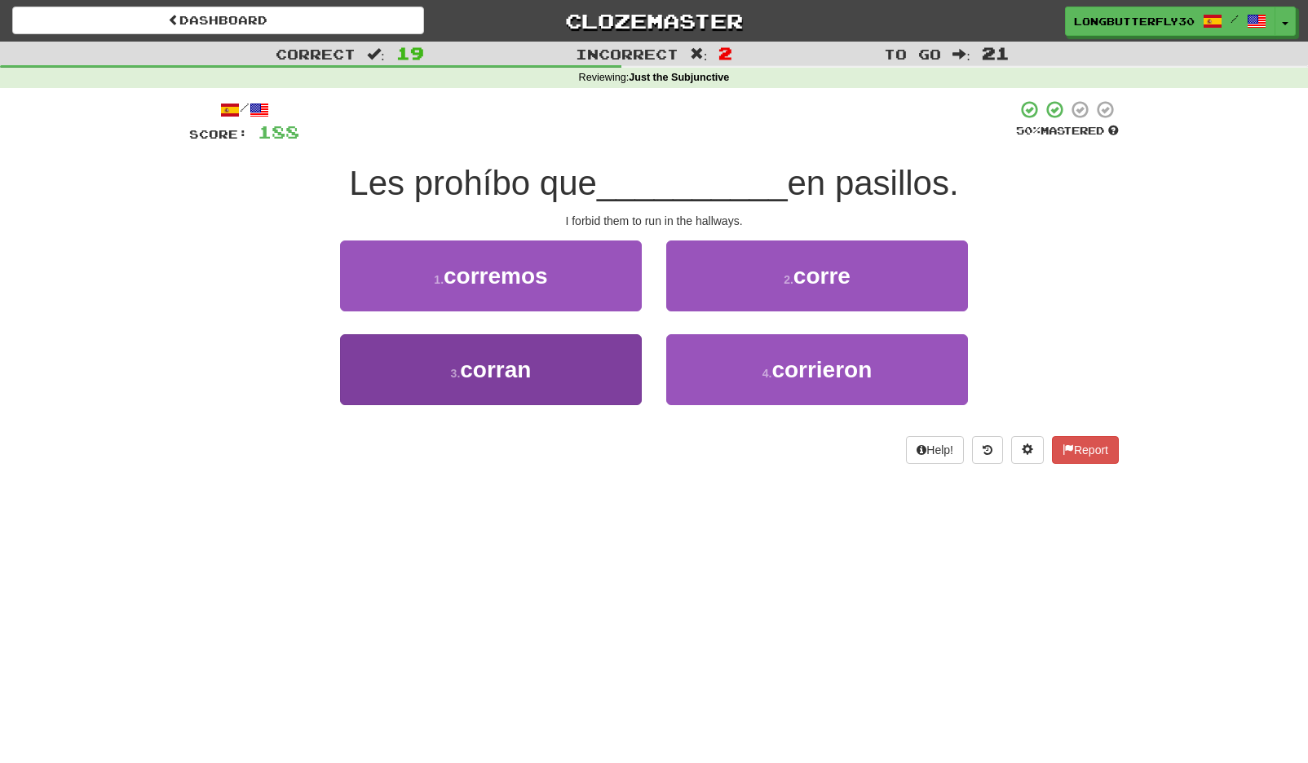
click at [574, 372] on button "3 . corran" at bounding box center [491, 369] width 302 height 71
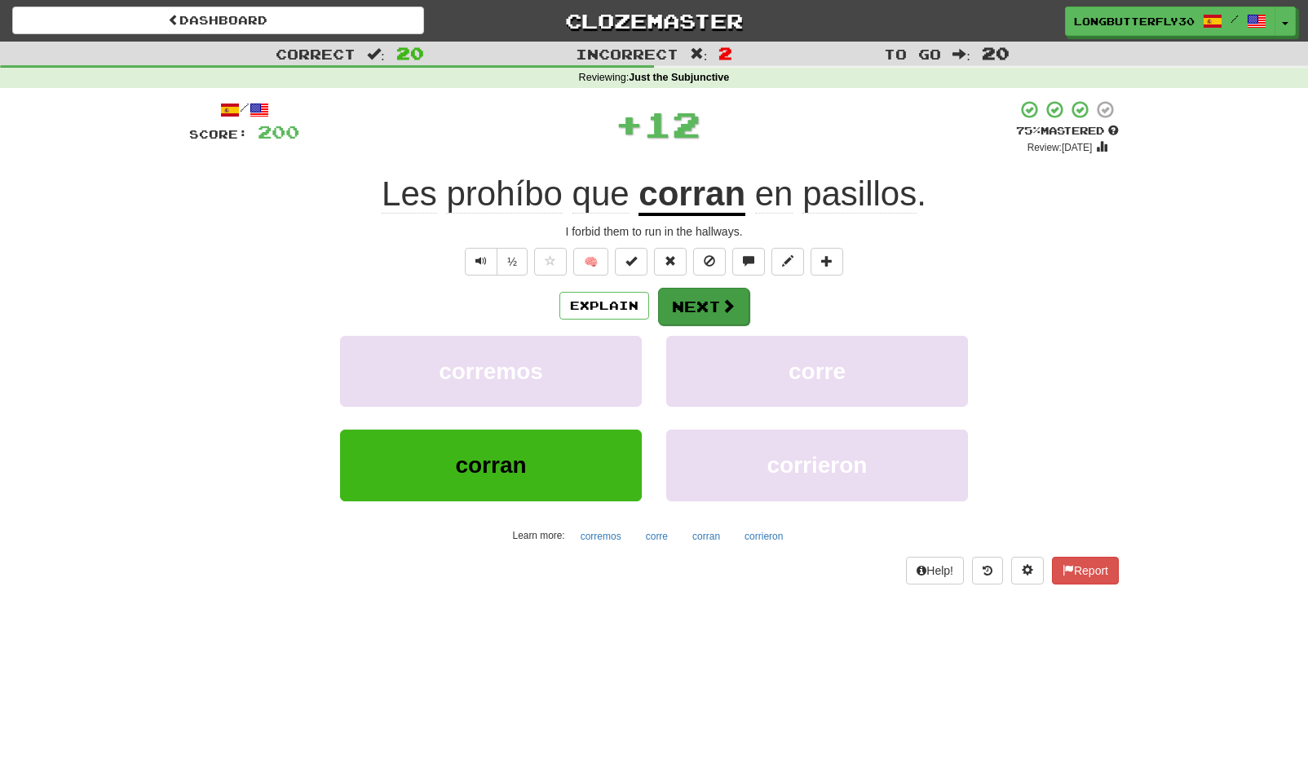
click at [732, 290] on button "Next" at bounding box center [703, 307] width 91 height 38
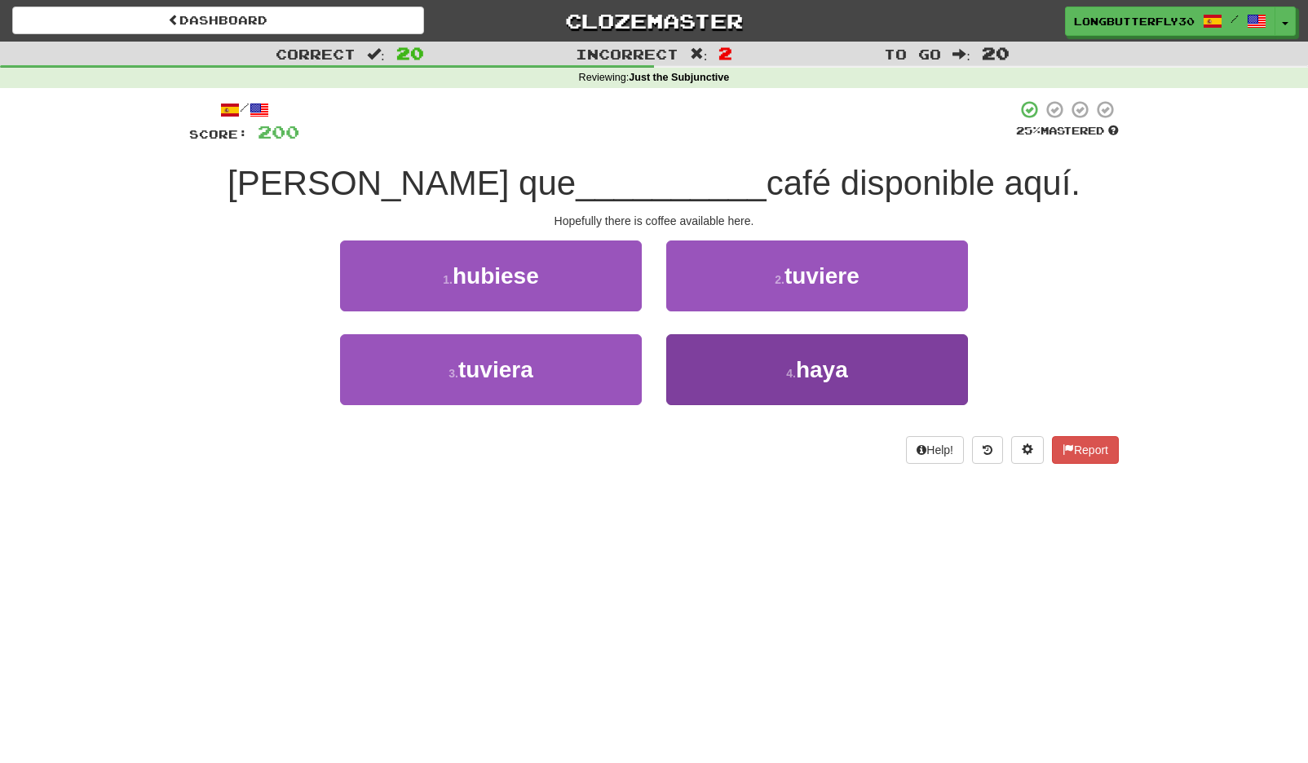
click at [772, 374] on button "4 . haya" at bounding box center [817, 369] width 302 height 71
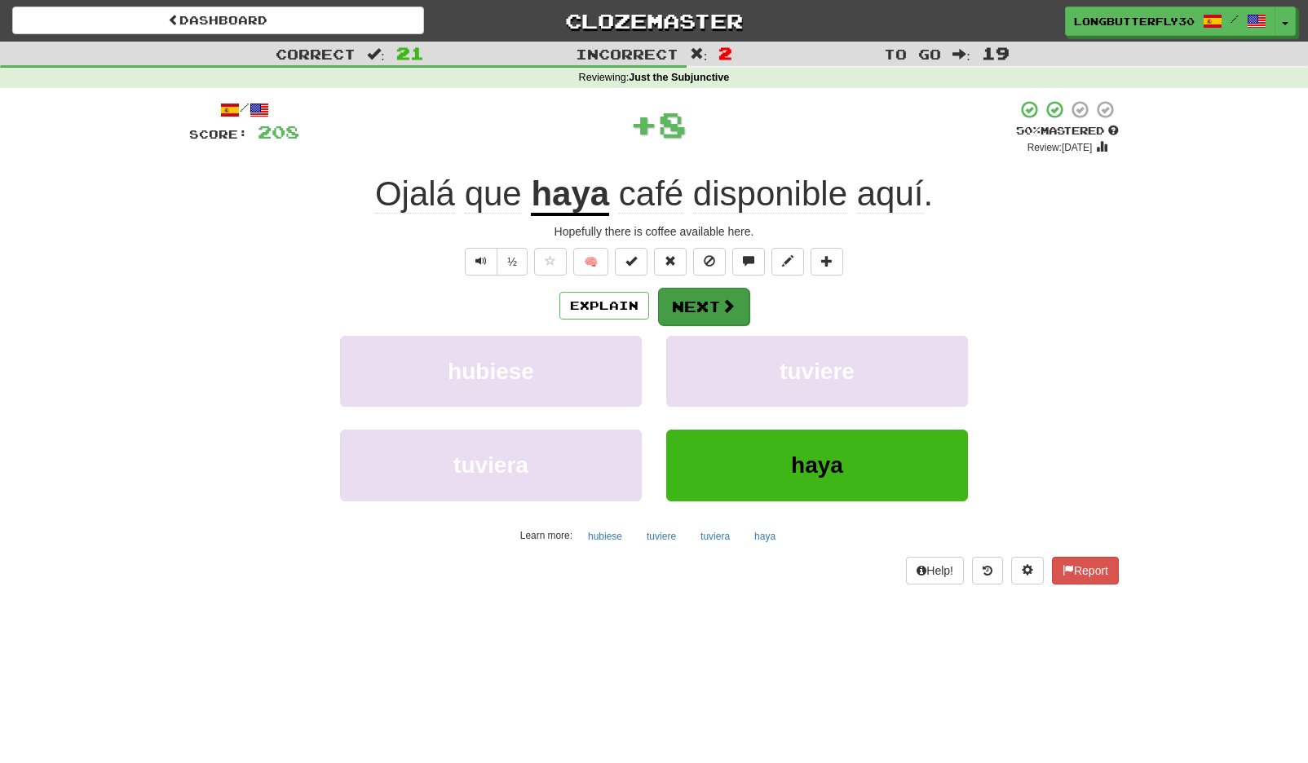
click at [708, 294] on button "Next" at bounding box center [703, 307] width 91 height 38
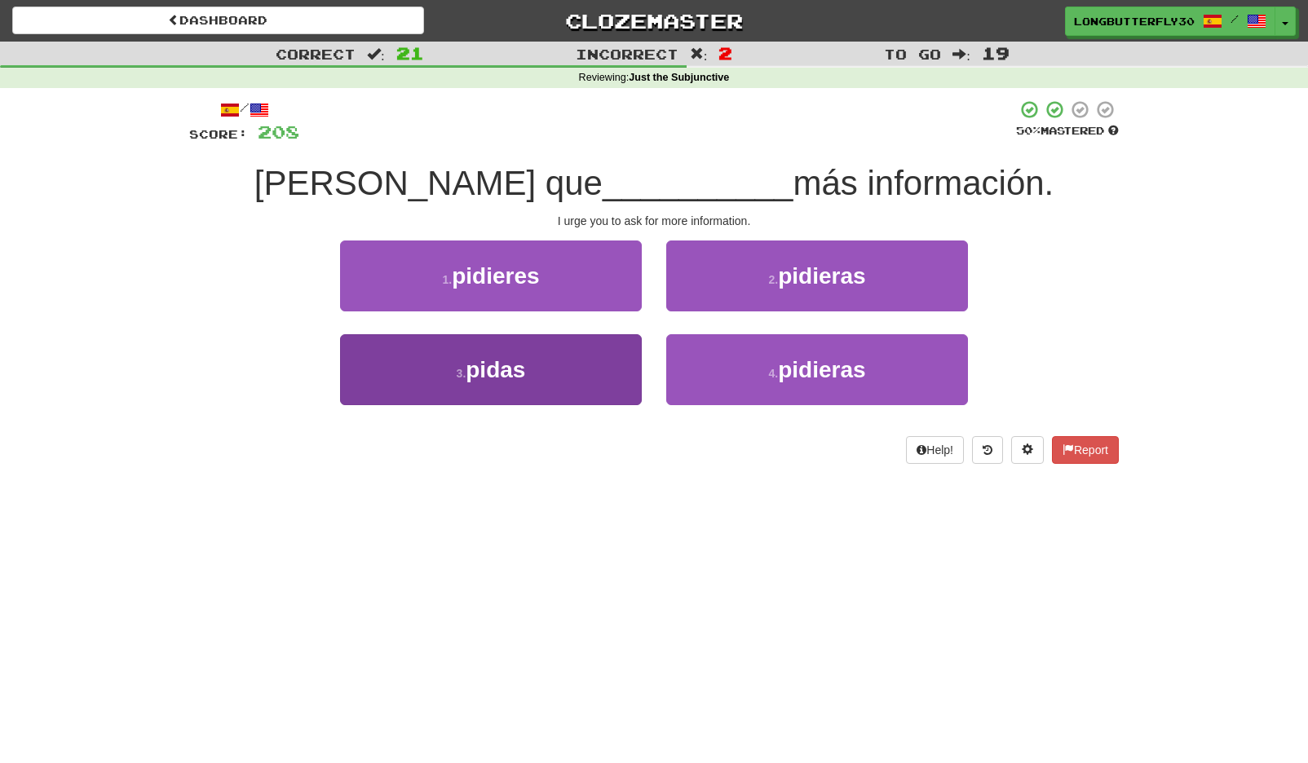
click at [573, 356] on button "3 . pidas" at bounding box center [491, 369] width 302 height 71
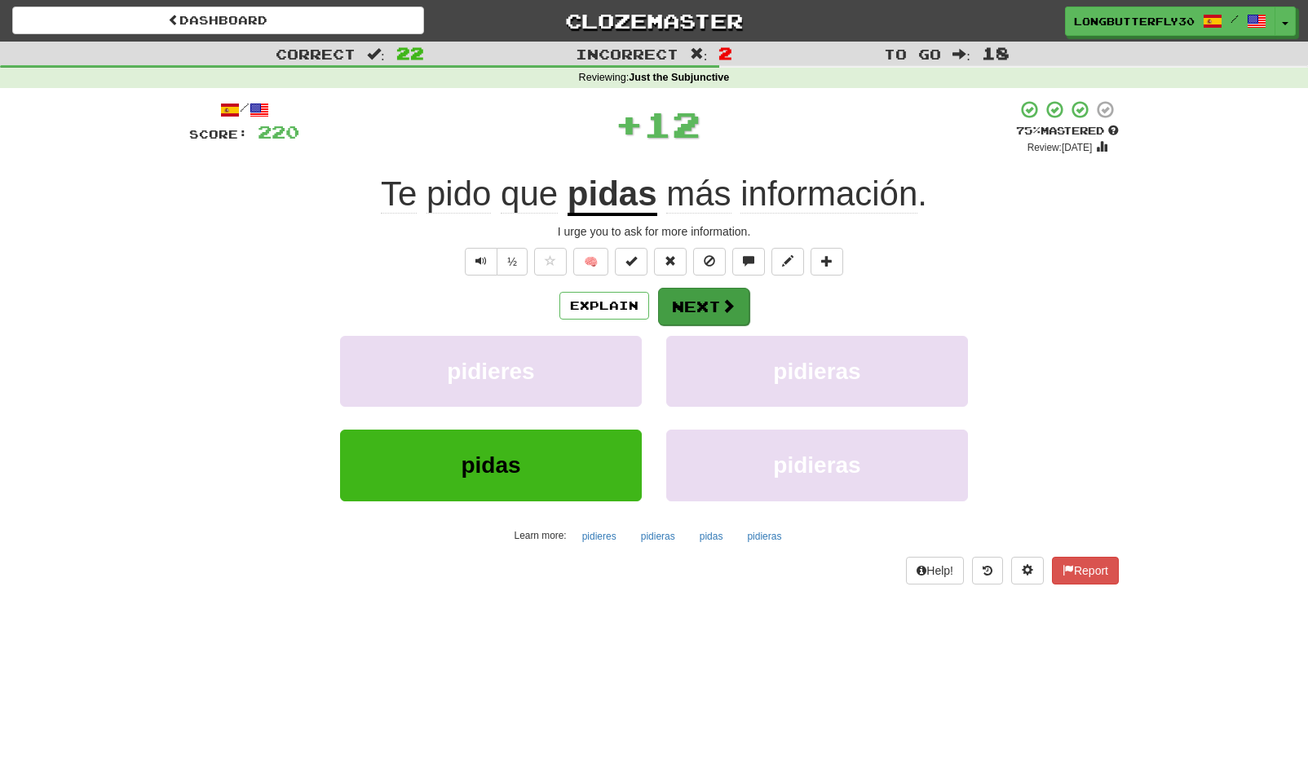
click at [718, 301] on button "Next" at bounding box center [703, 307] width 91 height 38
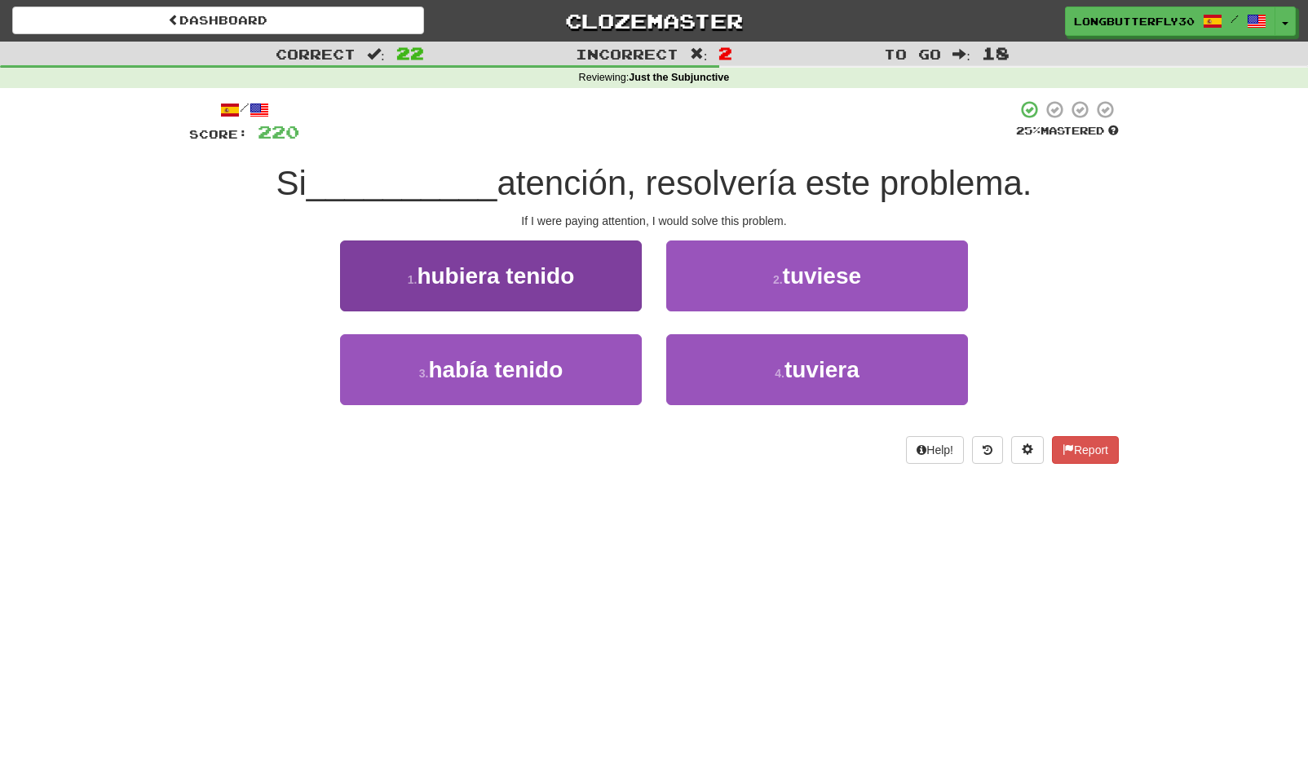
click at [604, 281] on button "1 . hubiera tenido" at bounding box center [491, 276] width 302 height 71
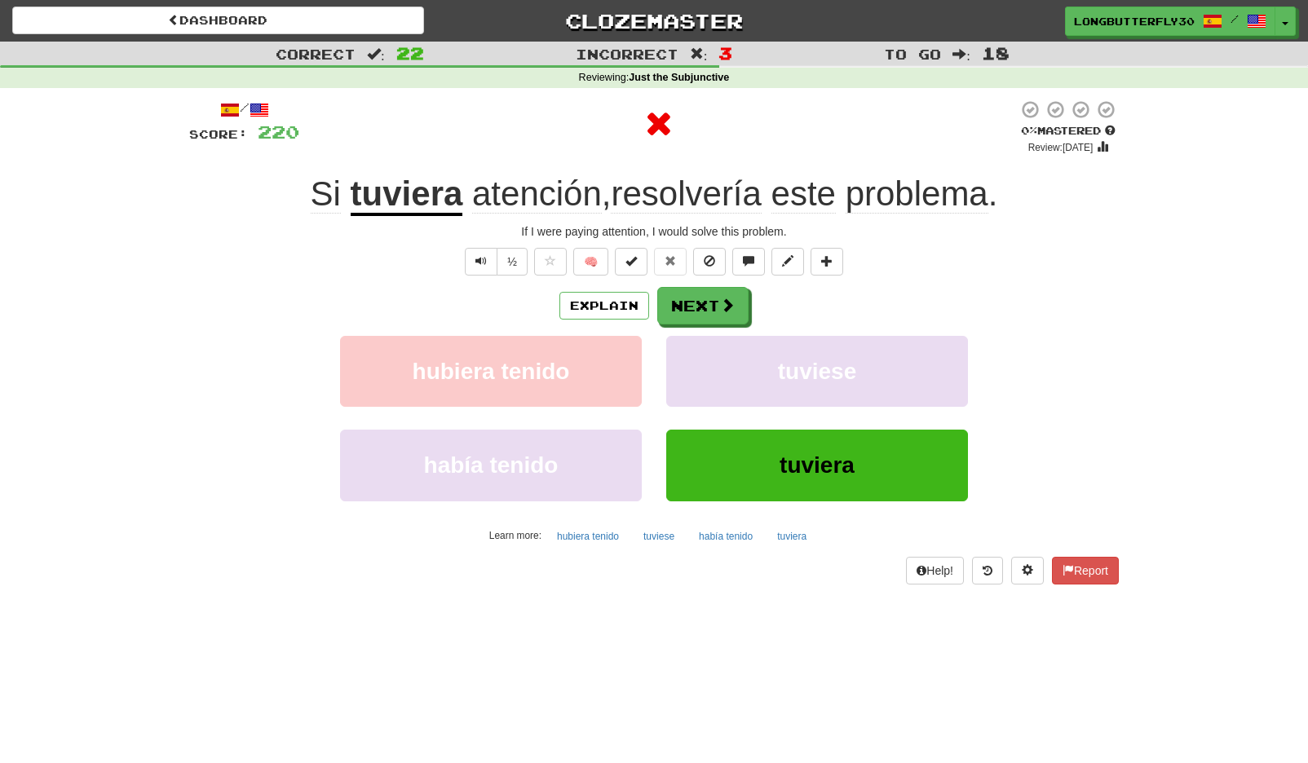
click at [652, 312] on div "Explain Next" at bounding box center [654, 306] width 930 height 38
click at [682, 315] on button "Next" at bounding box center [703, 307] width 91 height 38
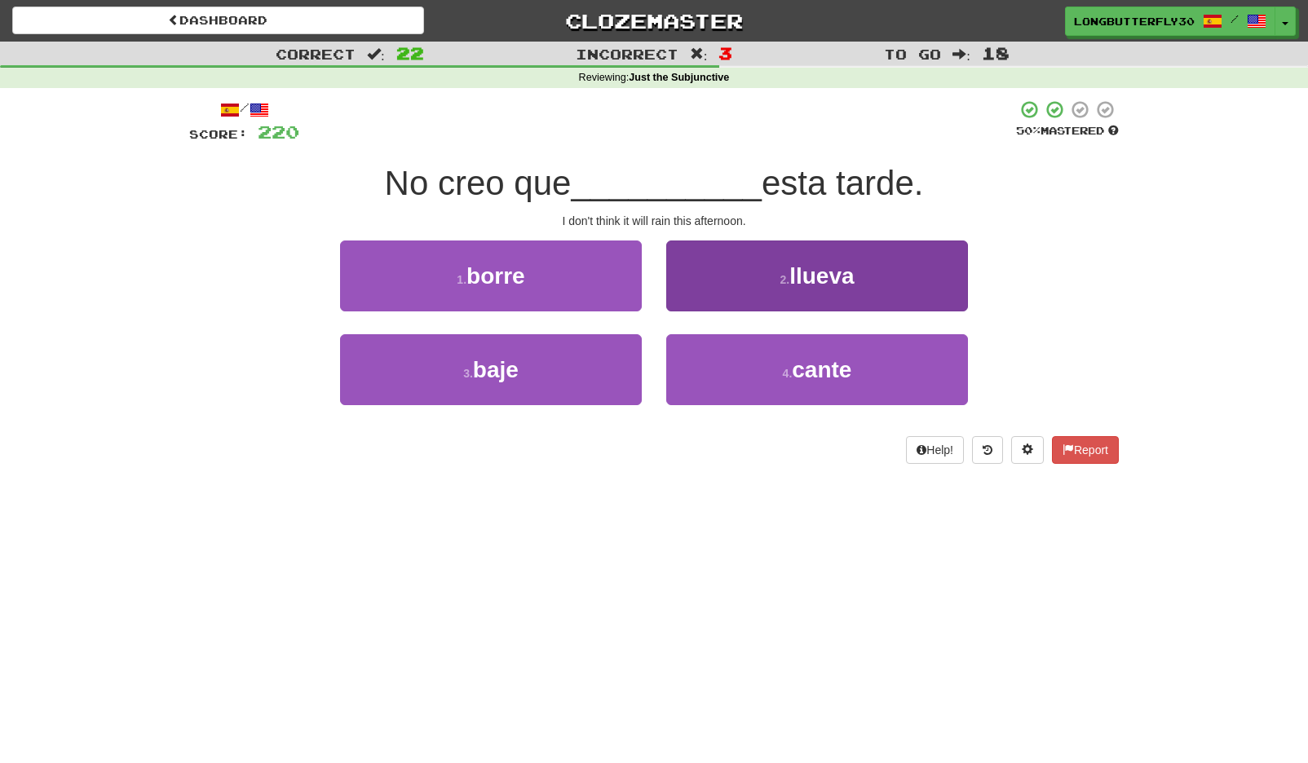
click at [797, 290] on button "2 . llueva" at bounding box center [817, 276] width 302 height 71
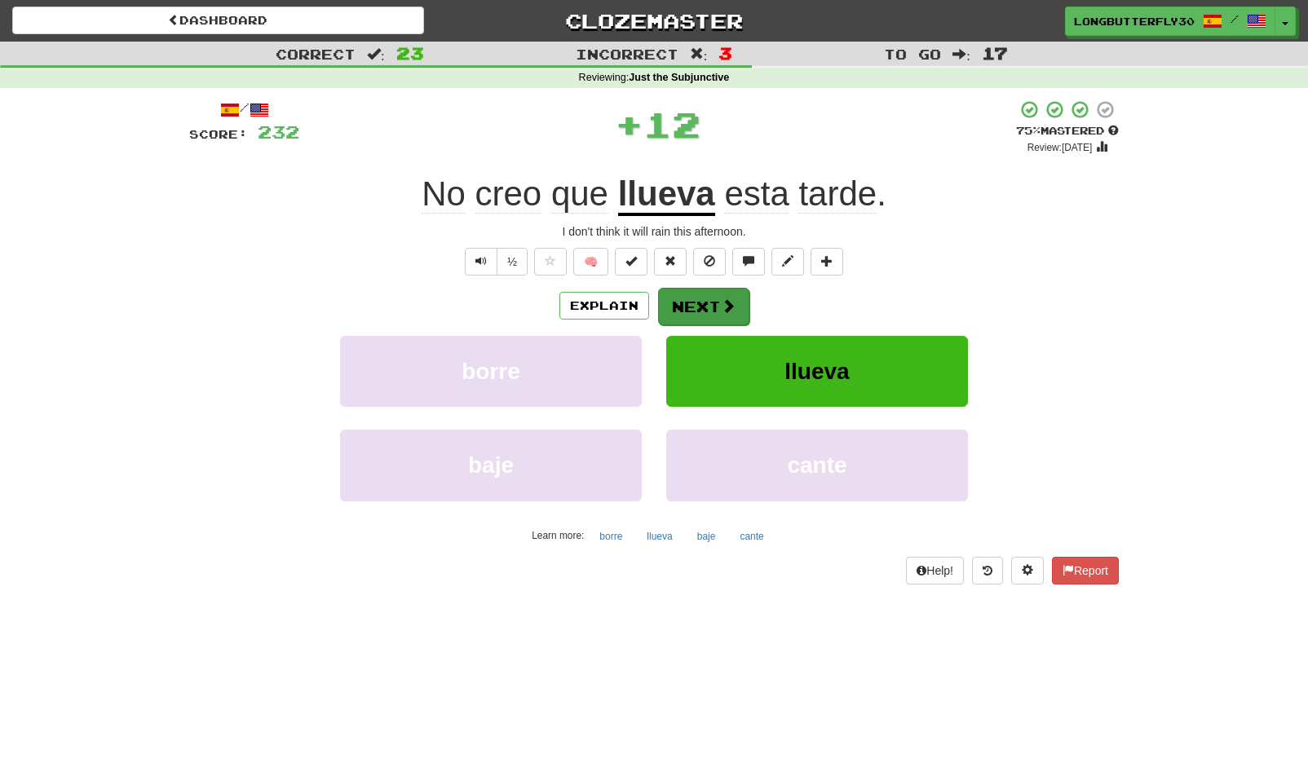
click at [667, 302] on button "Next" at bounding box center [703, 307] width 91 height 38
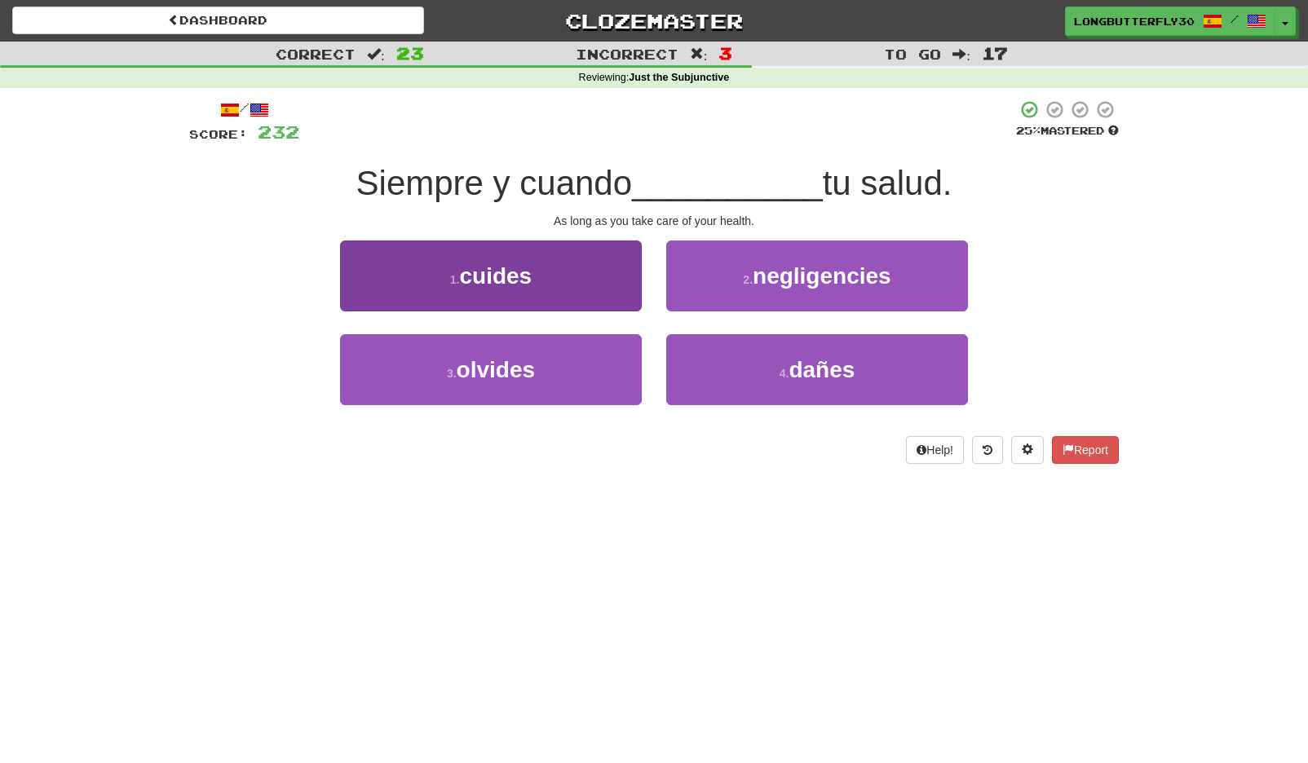
click at [575, 280] on button "1 . cuides" at bounding box center [491, 276] width 302 height 71
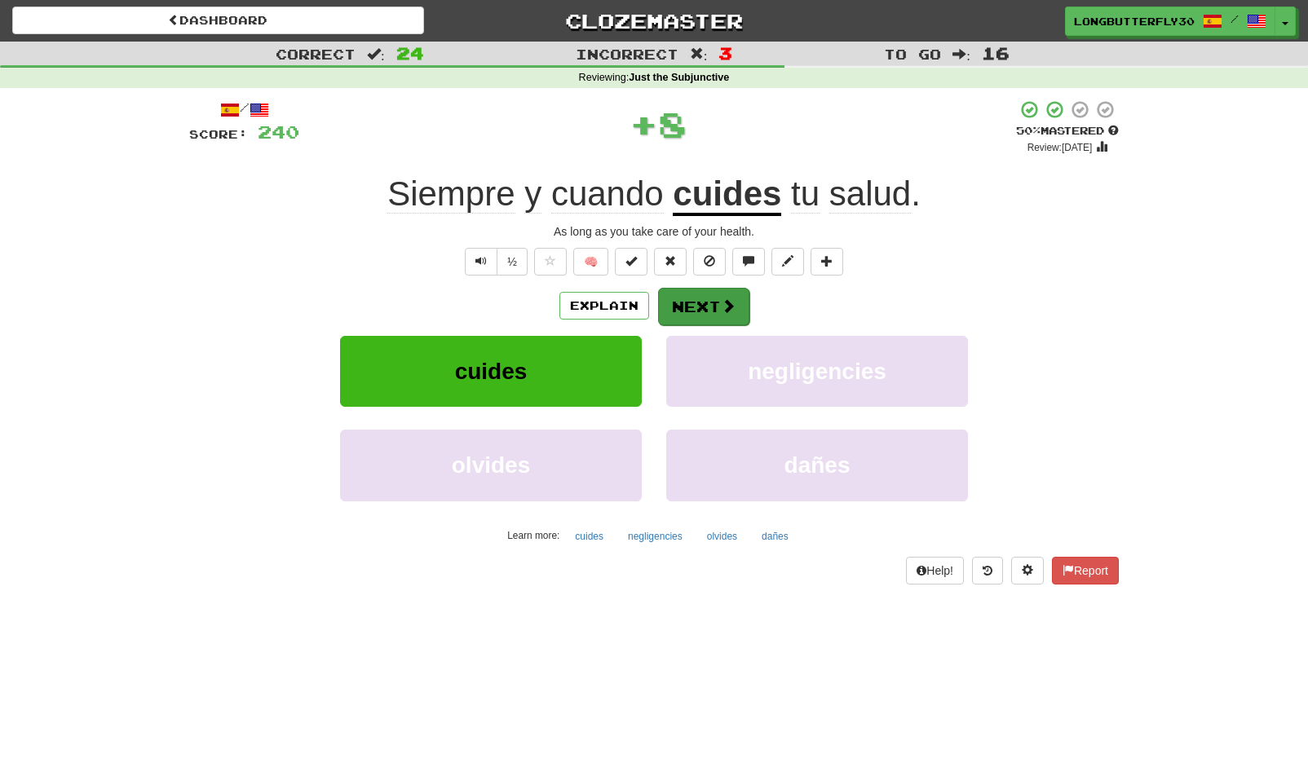
click at [706, 318] on button "Next" at bounding box center [703, 307] width 91 height 38
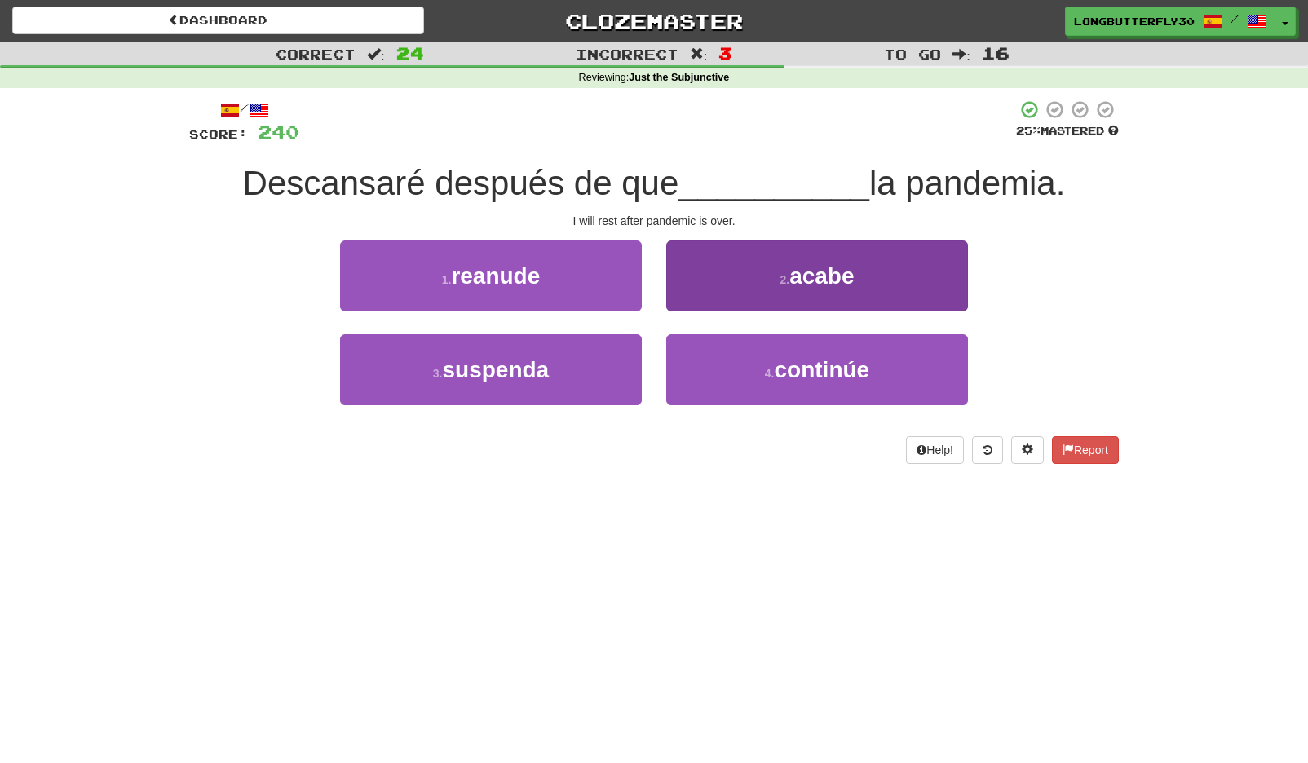
click at [803, 286] on span "acabe" at bounding box center [821, 275] width 64 height 25
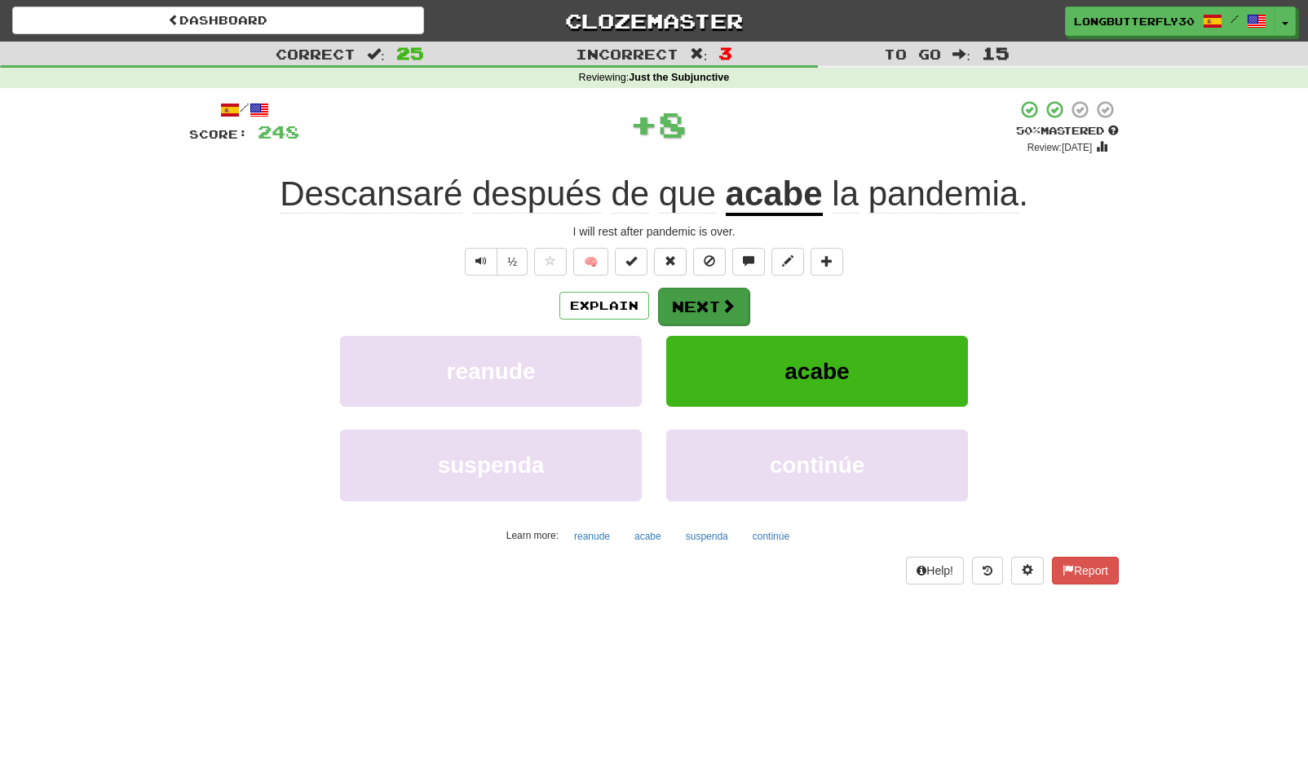
click at [692, 302] on button "Next" at bounding box center [703, 307] width 91 height 38
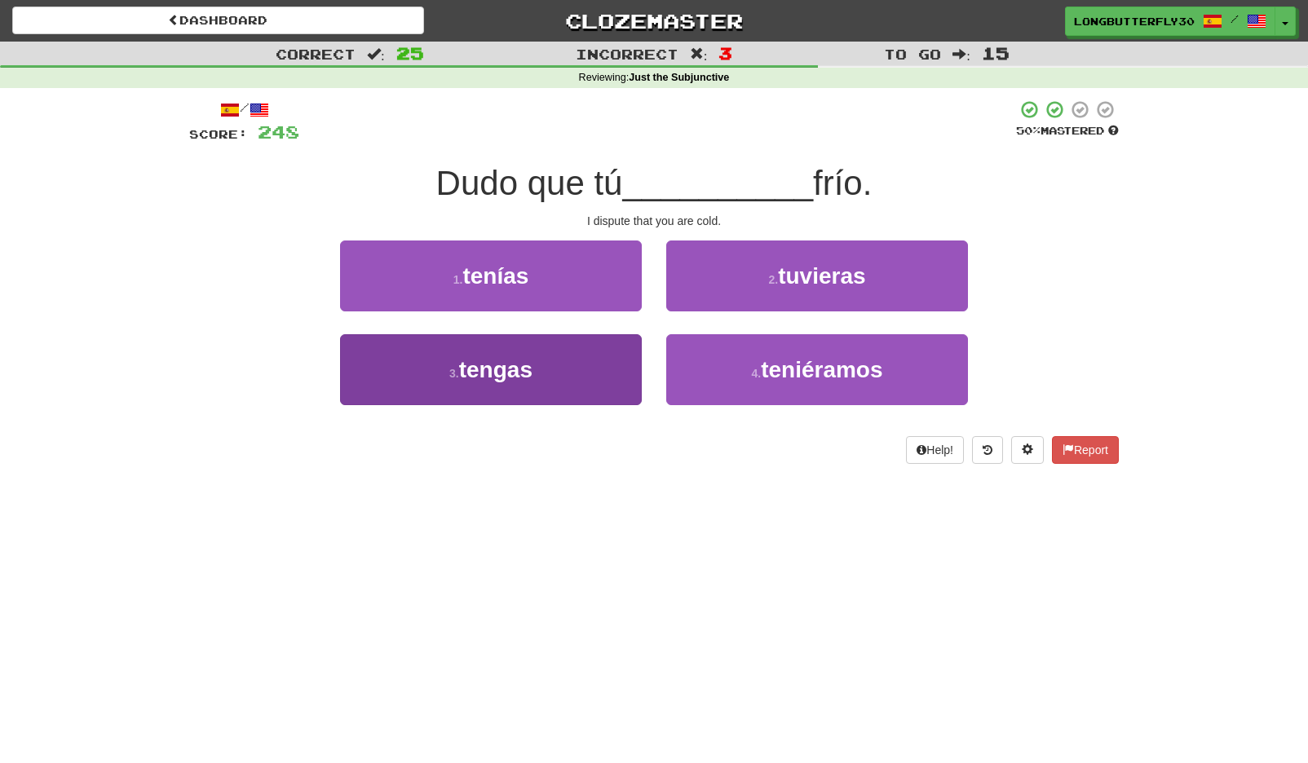
click at [594, 369] on button "3 . tengas" at bounding box center [491, 369] width 302 height 71
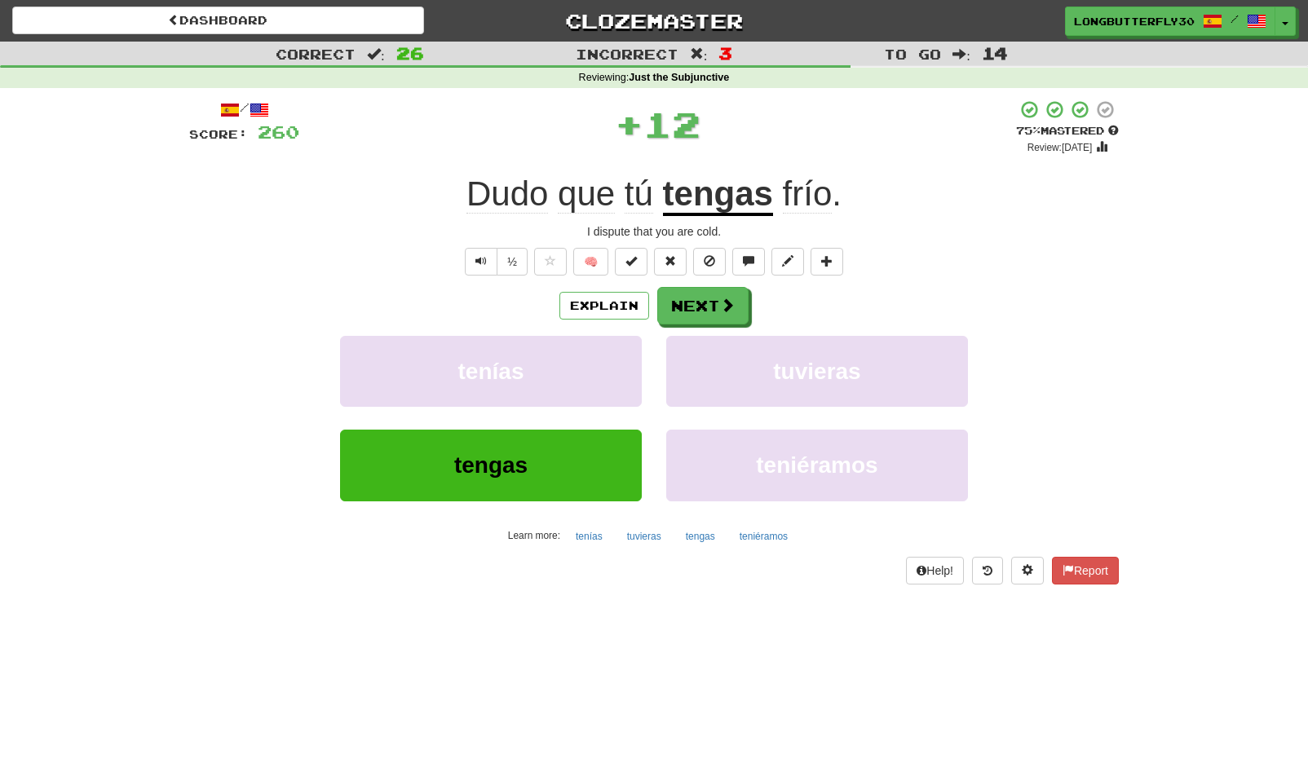
click at [700, 324] on div "Explain Next tenías tuvieras tengas teniéramos Learn more: tenías tuvieras teng…" at bounding box center [654, 418] width 930 height 262
click at [716, 308] on button "Next" at bounding box center [703, 307] width 91 height 38
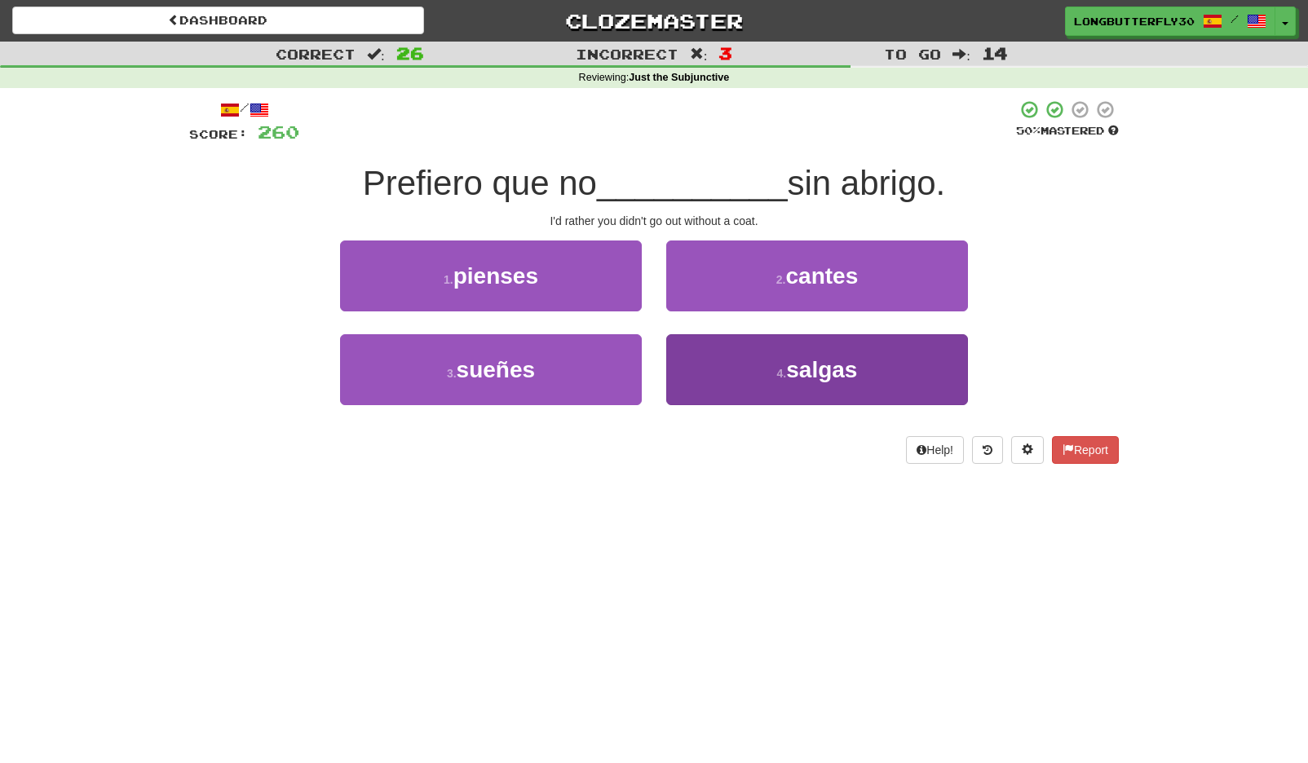
click at [745, 363] on button "4 . salgas" at bounding box center [817, 369] width 302 height 71
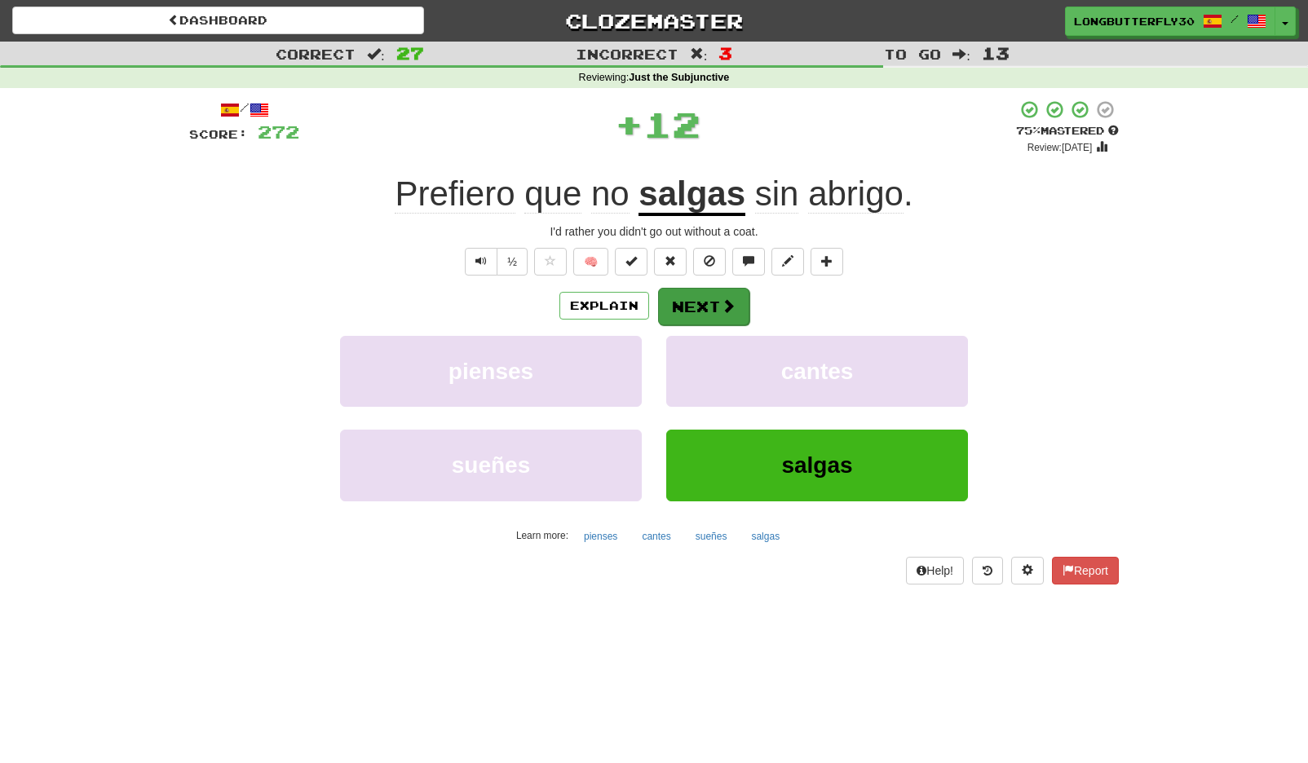
click at [721, 303] on span at bounding box center [728, 305] width 15 height 15
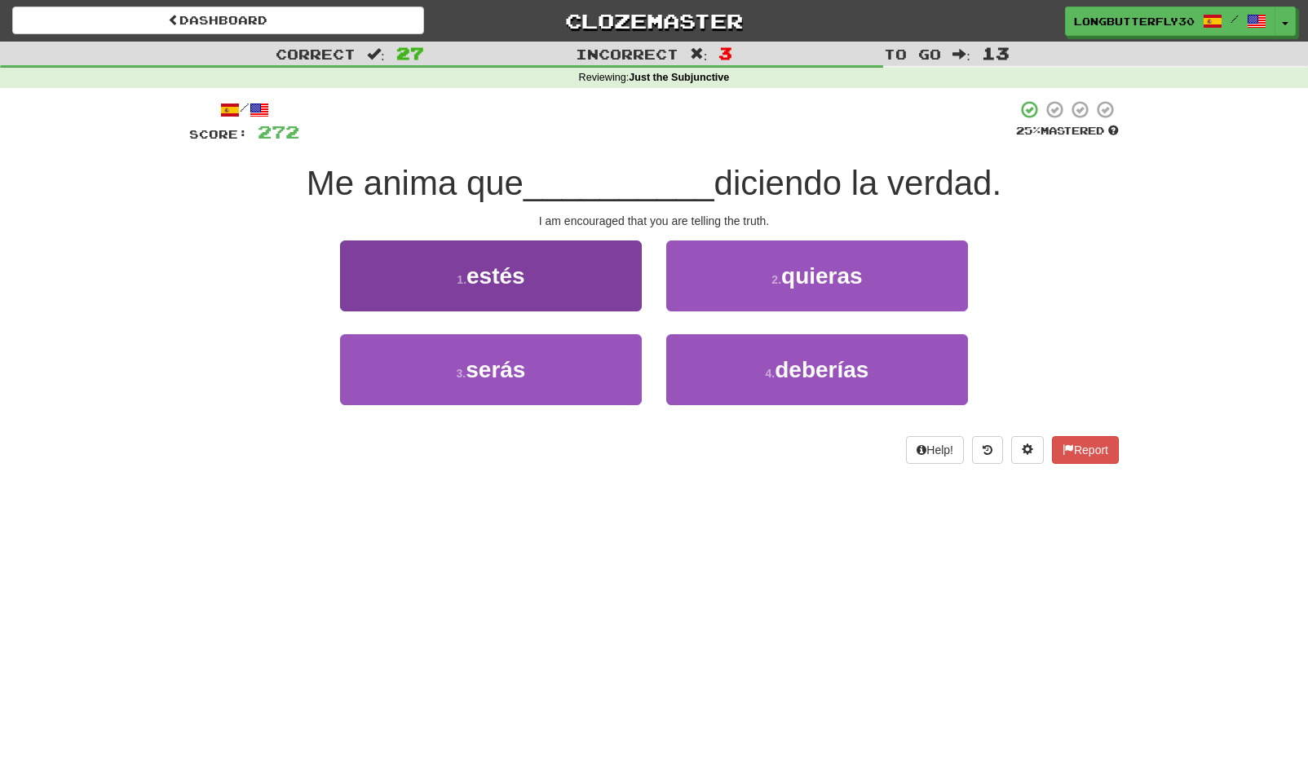
click at [580, 300] on button "1 . estés" at bounding box center [491, 276] width 302 height 71
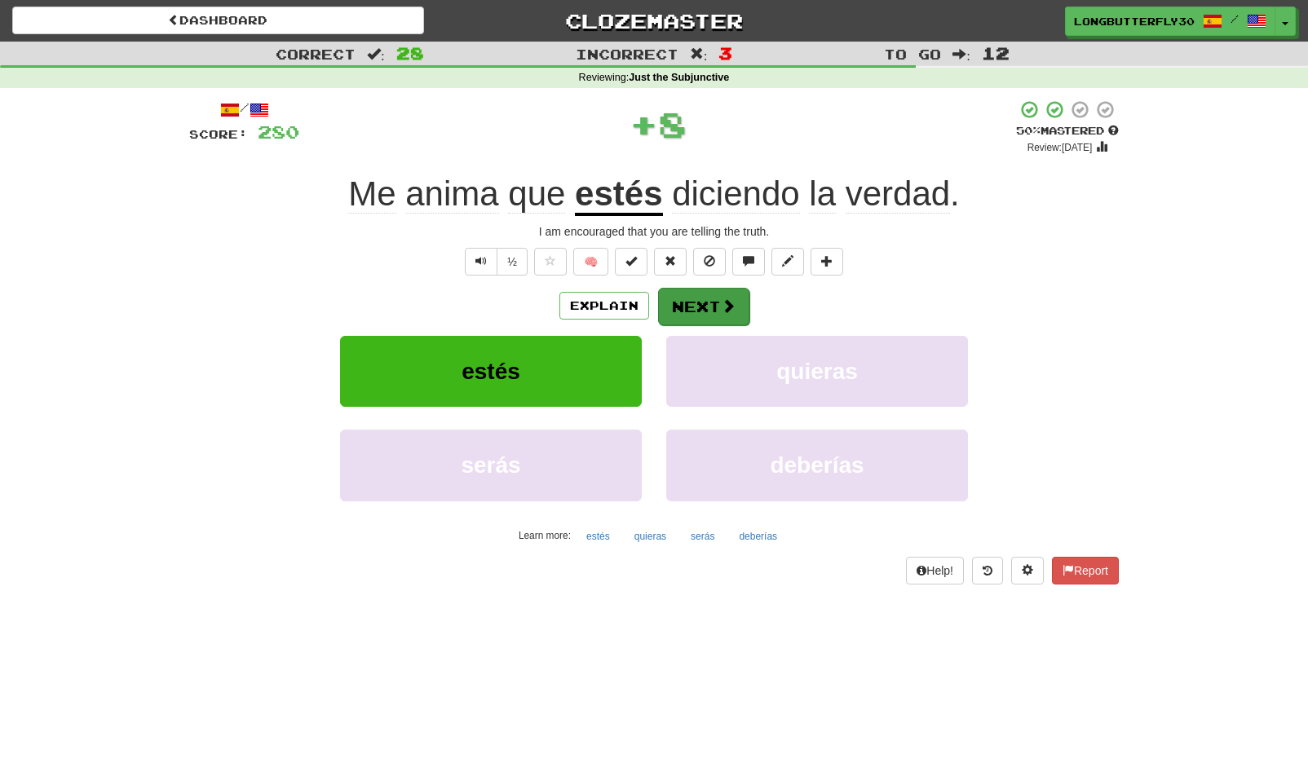
click at [704, 311] on button "Next" at bounding box center [703, 307] width 91 height 38
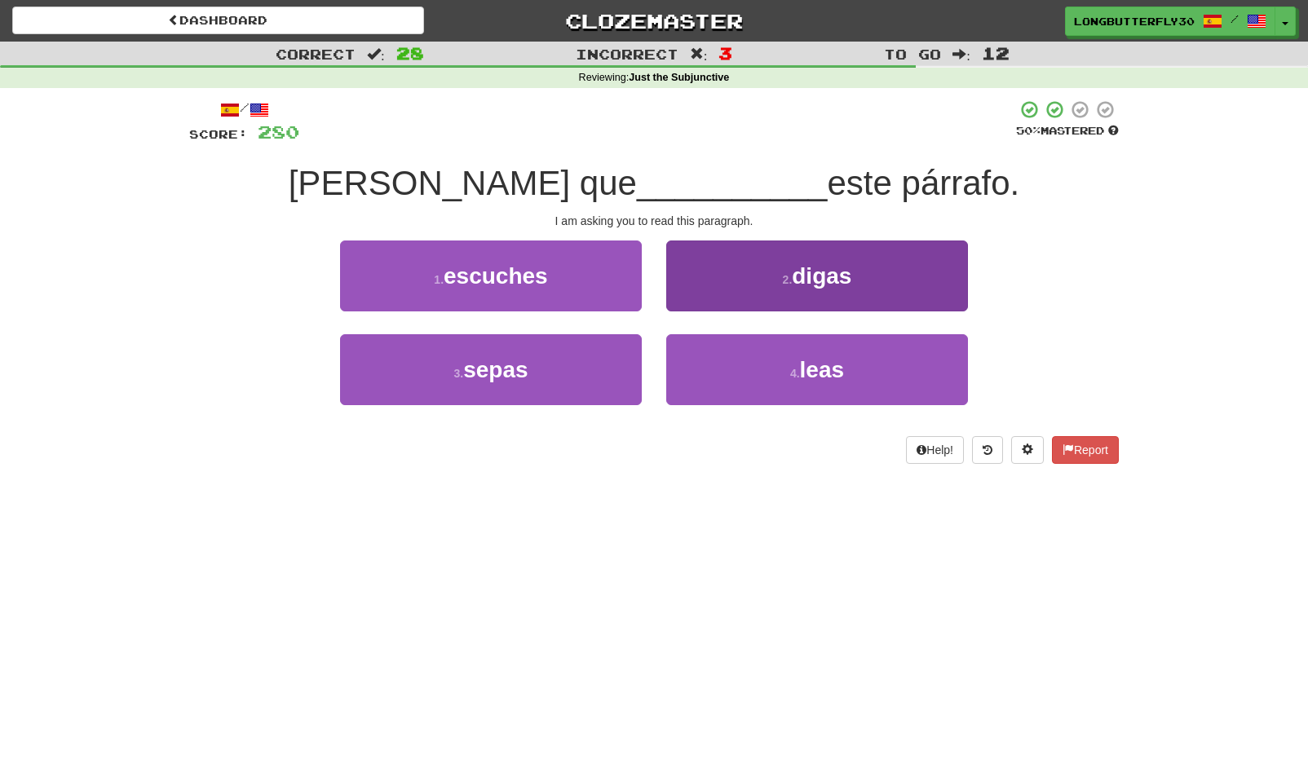
click at [742, 307] on button "2 . digas" at bounding box center [817, 276] width 302 height 71
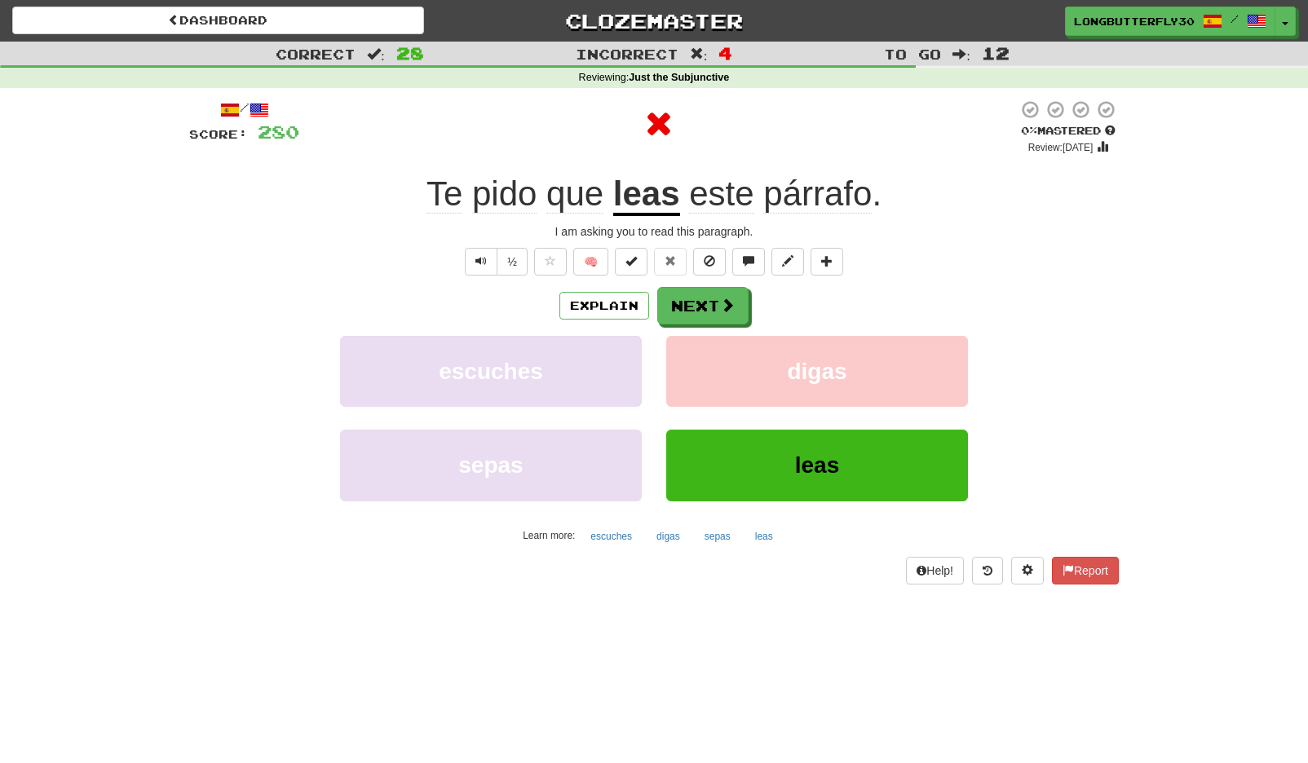
click at [742, 307] on button "Next" at bounding box center [702, 306] width 91 height 38
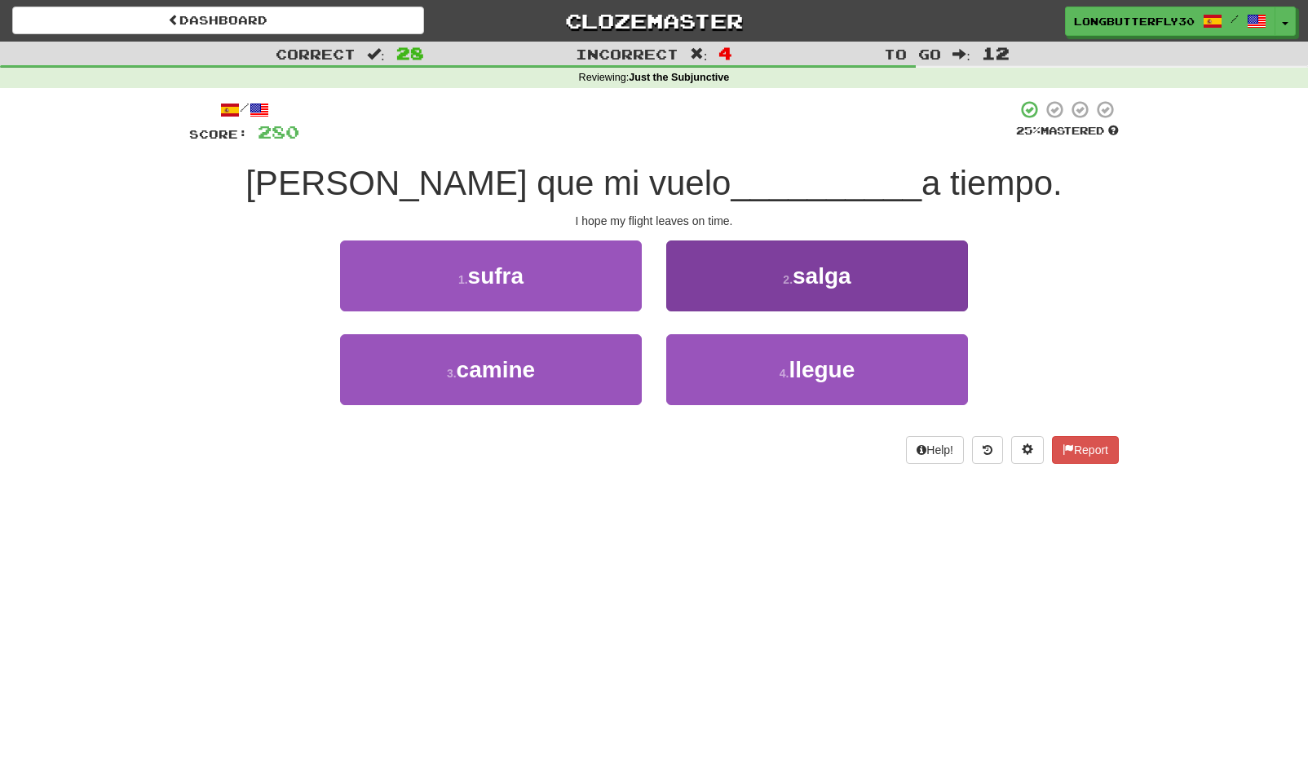
click at [740, 306] on button "2 . salga" at bounding box center [817, 276] width 302 height 71
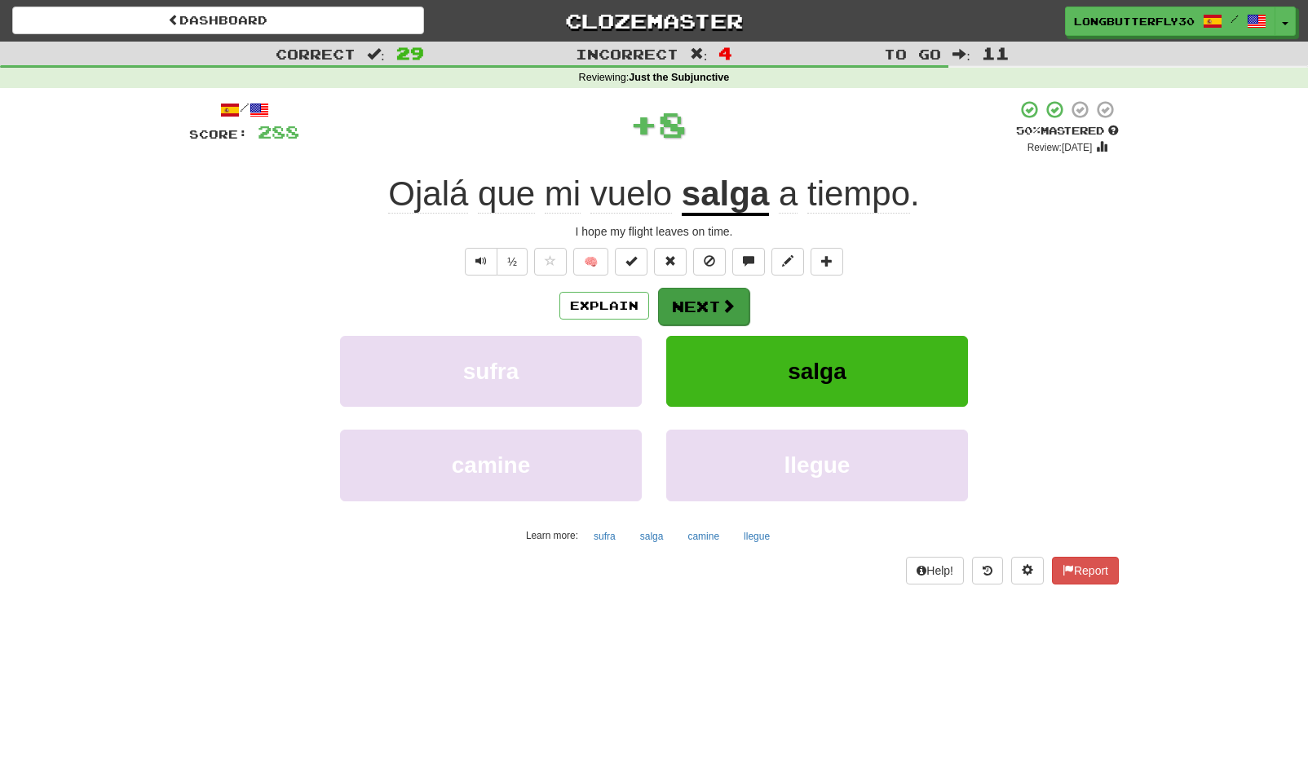
click at [736, 307] on button "Next" at bounding box center [703, 307] width 91 height 38
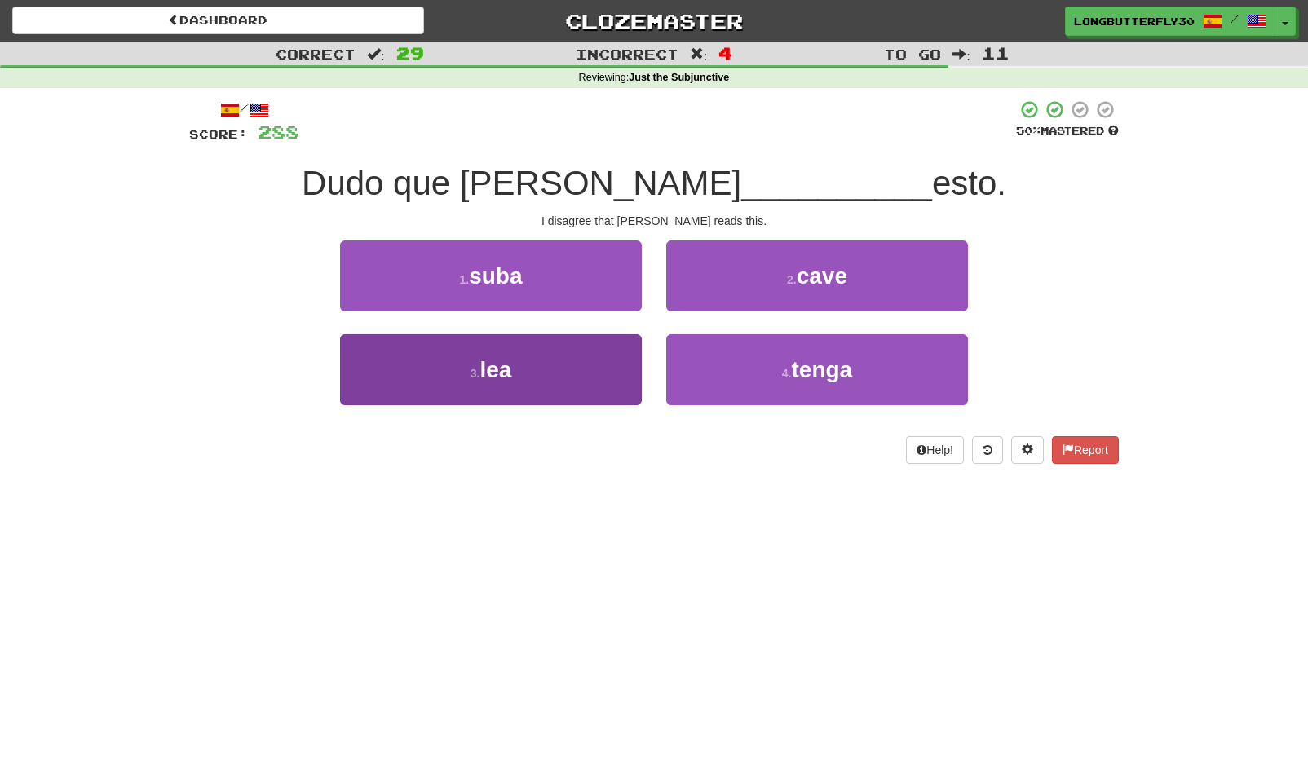
click at [608, 374] on button "3 . lea" at bounding box center [491, 369] width 302 height 71
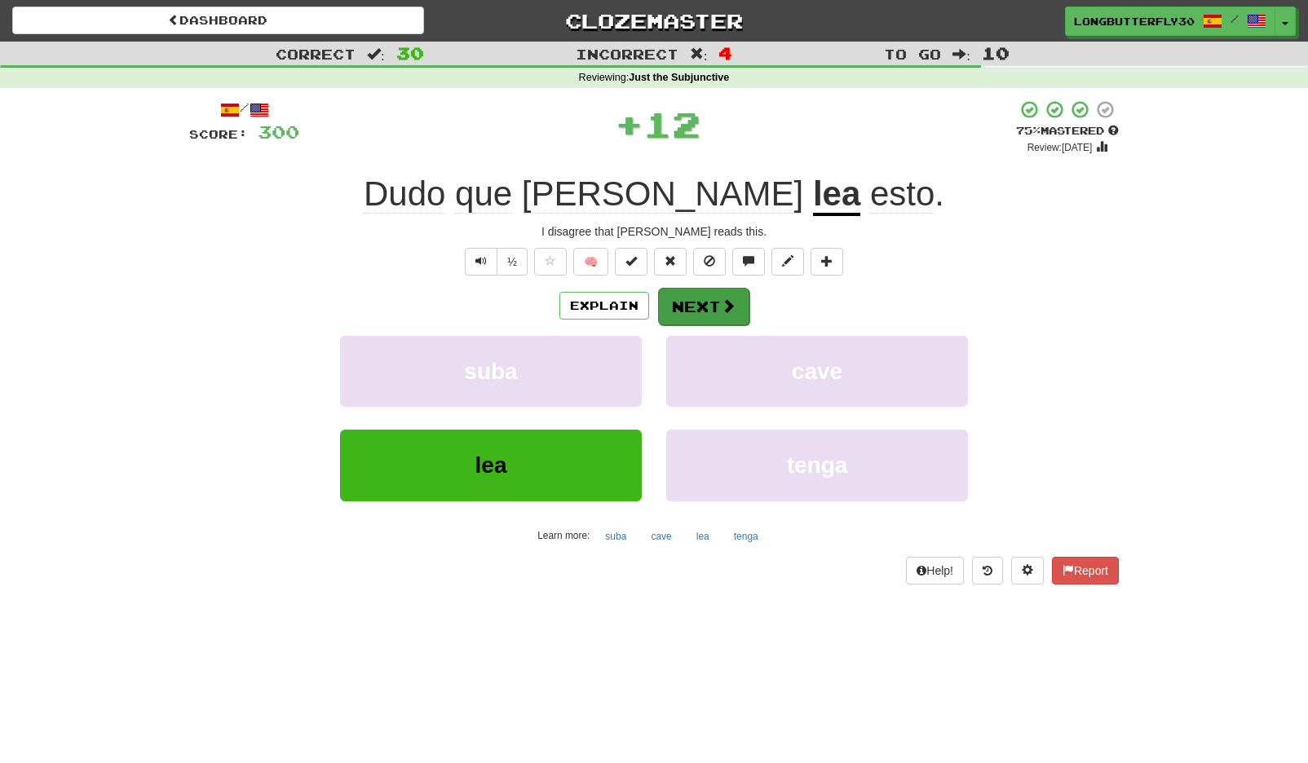
click at [706, 303] on button "Next" at bounding box center [703, 307] width 91 height 38
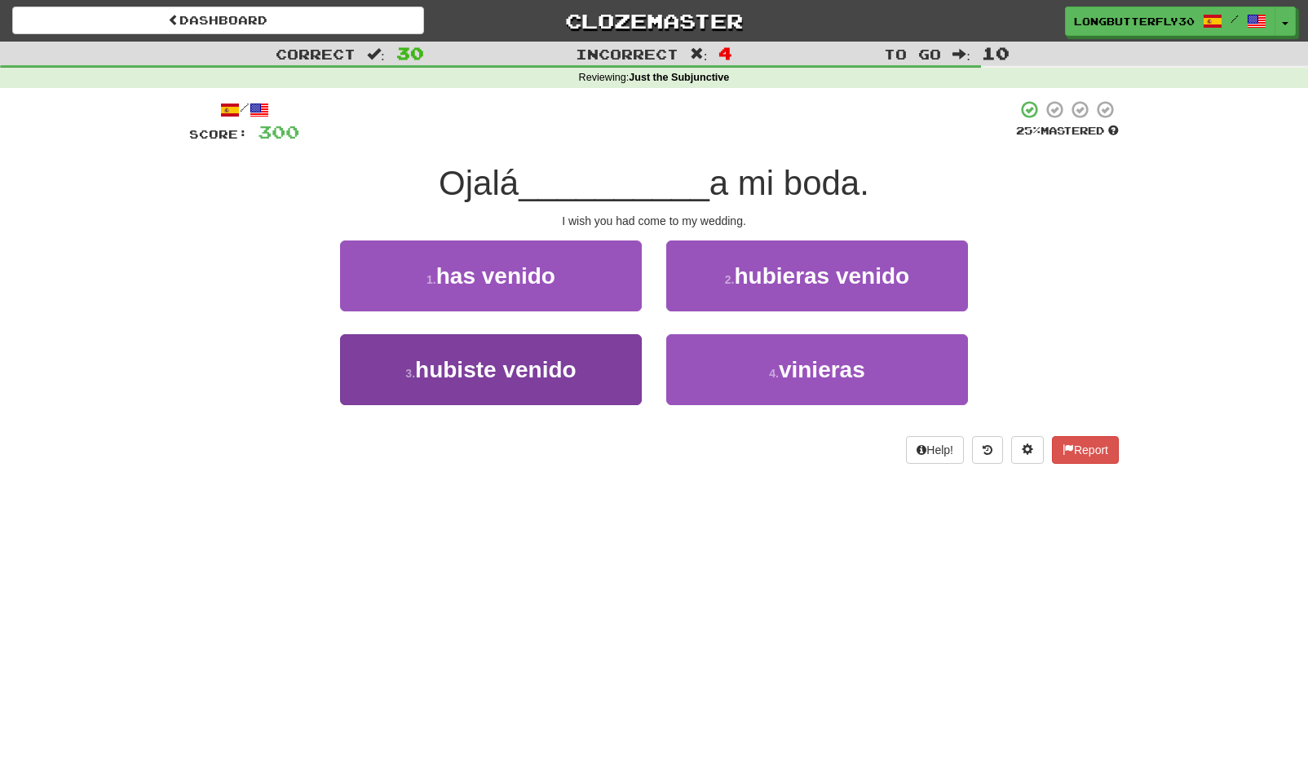
click at [603, 360] on button "3 . hubiste venido" at bounding box center [491, 369] width 302 height 71
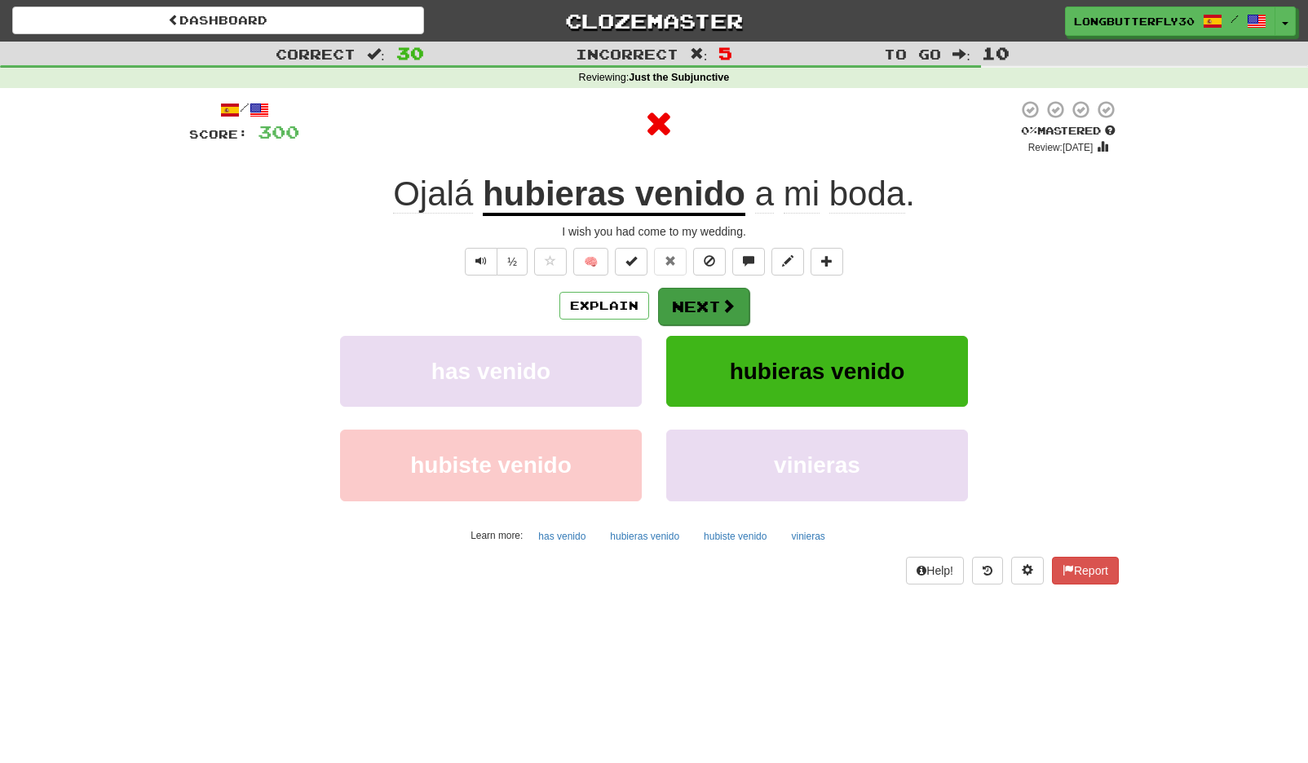
click at [718, 297] on button "Next" at bounding box center [703, 307] width 91 height 38
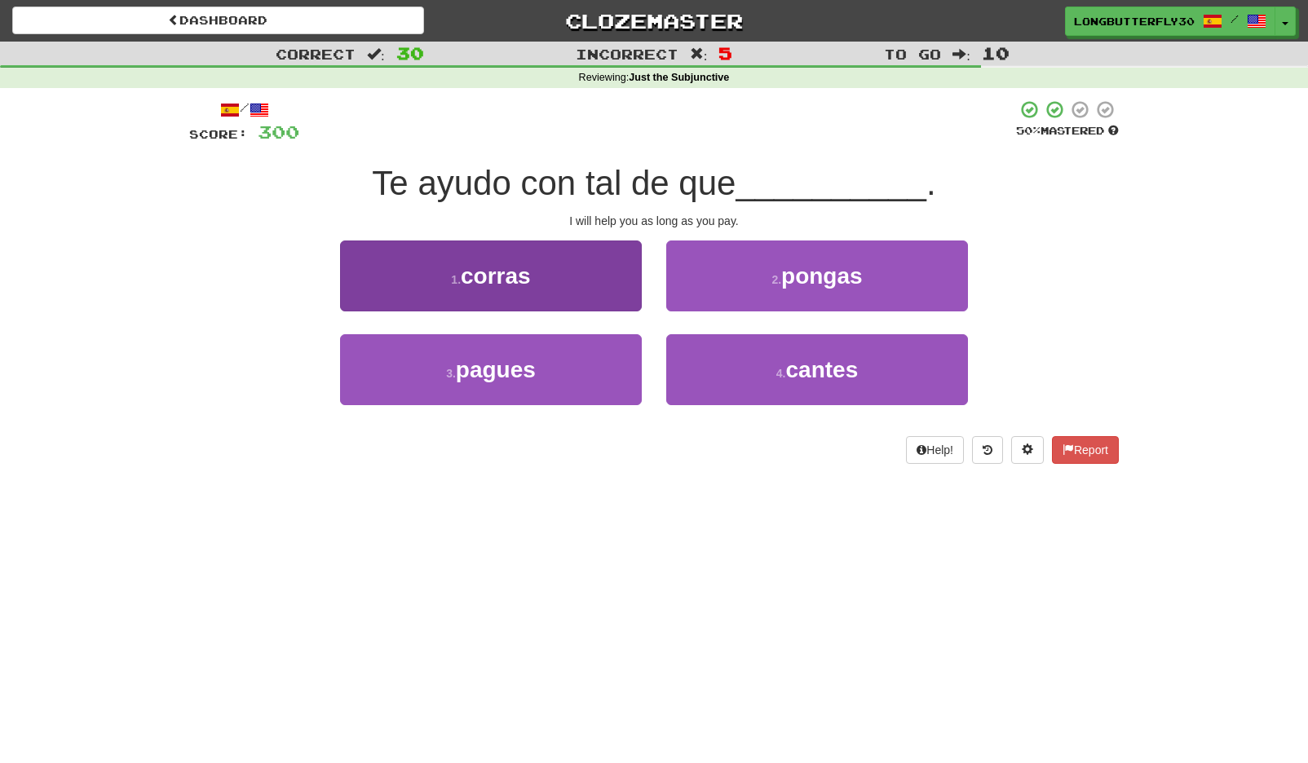
click at [555, 382] on button "3 . pagues" at bounding box center [491, 369] width 302 height 71
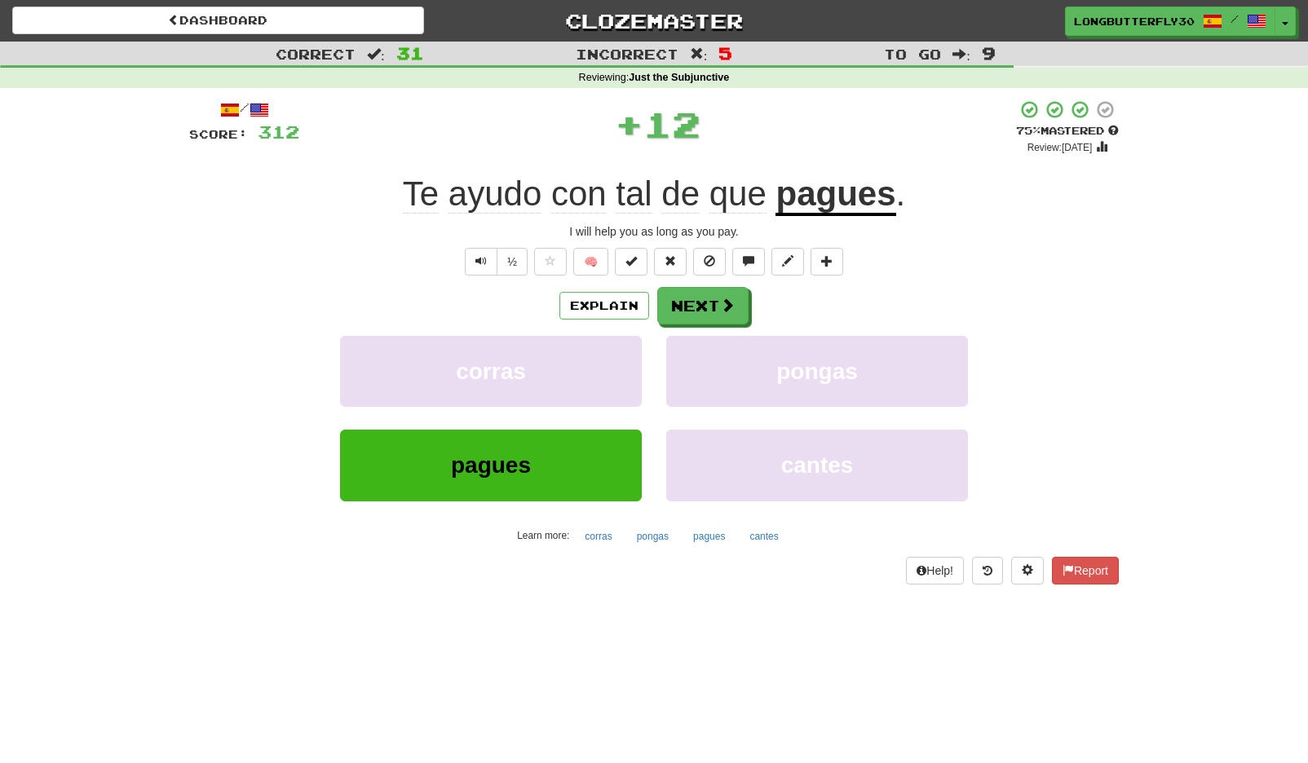
click at [748, 307] on div "Explain Next" at bounding box center [654, 306] width 930 height 38
click at [727, 312] on span at bounding box center [728, 305] width 15 height 15
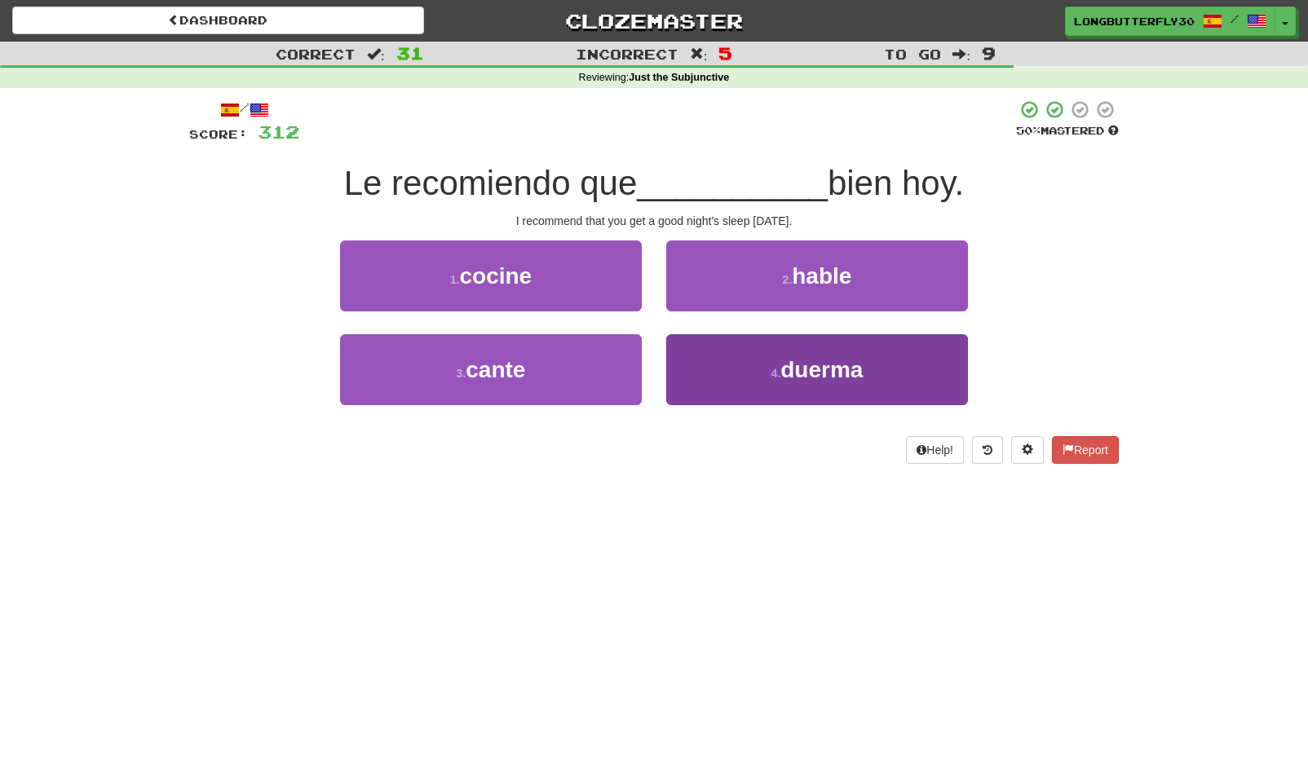
click at [712, 365] on button "4 . duerma" at bounding box center [817, 369] width 302 height 71
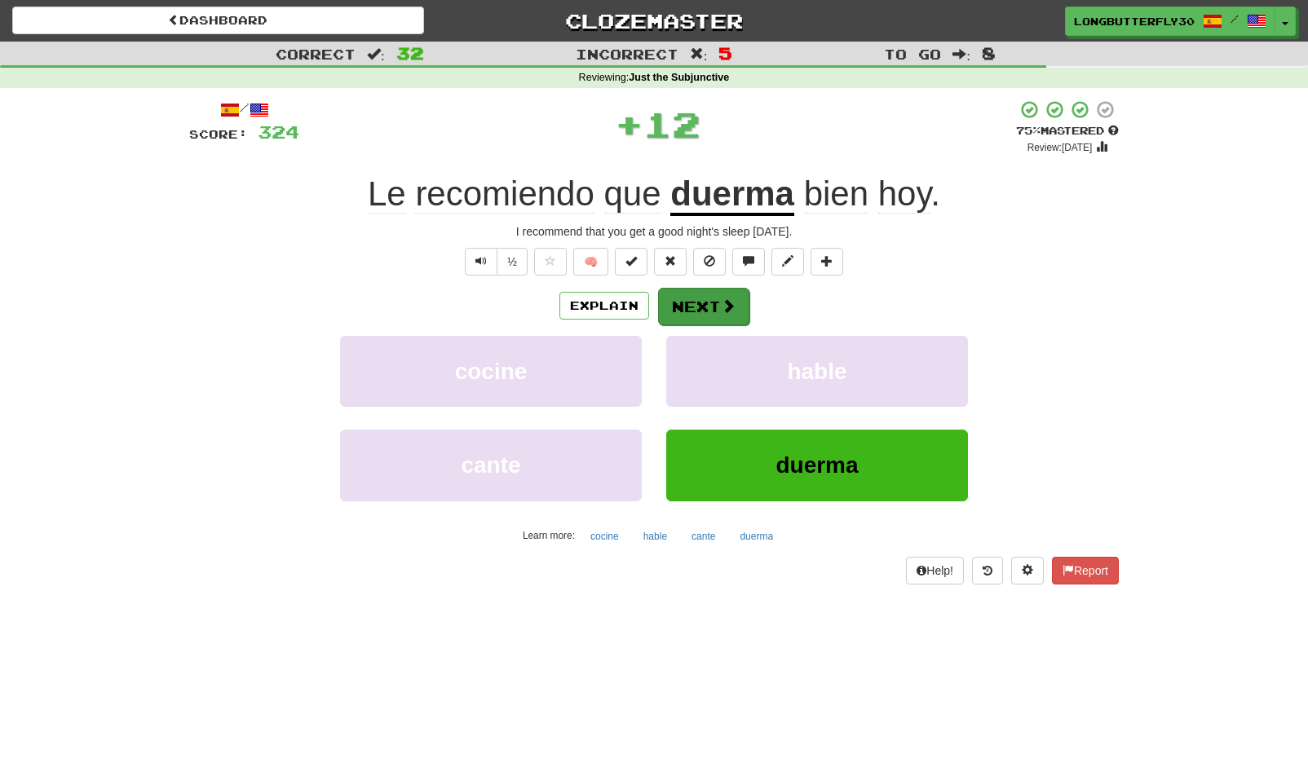
click at [716, 310] on button "Next" at bounding box center [703, 307] width 91 height 38
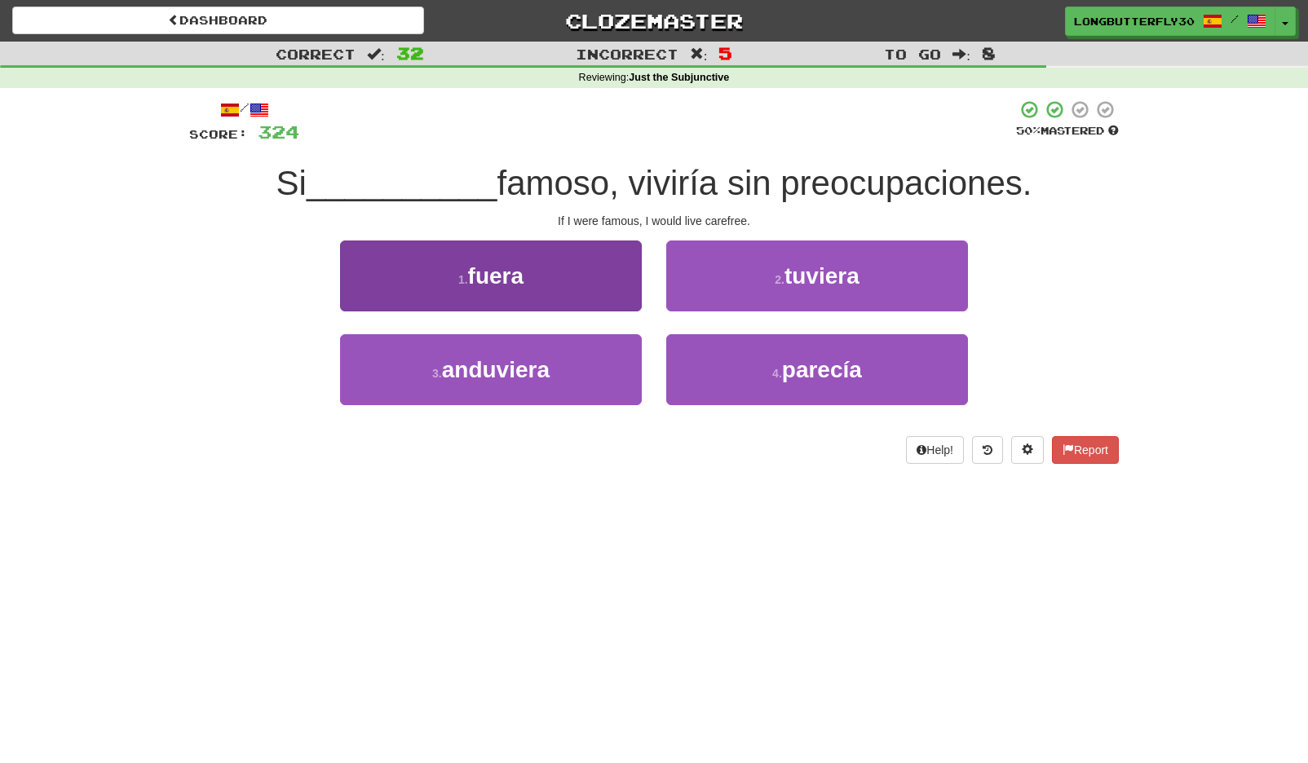
click at [612, 272] on button "1 . fuera" at bounding box center [491, 276] width 302 height 71
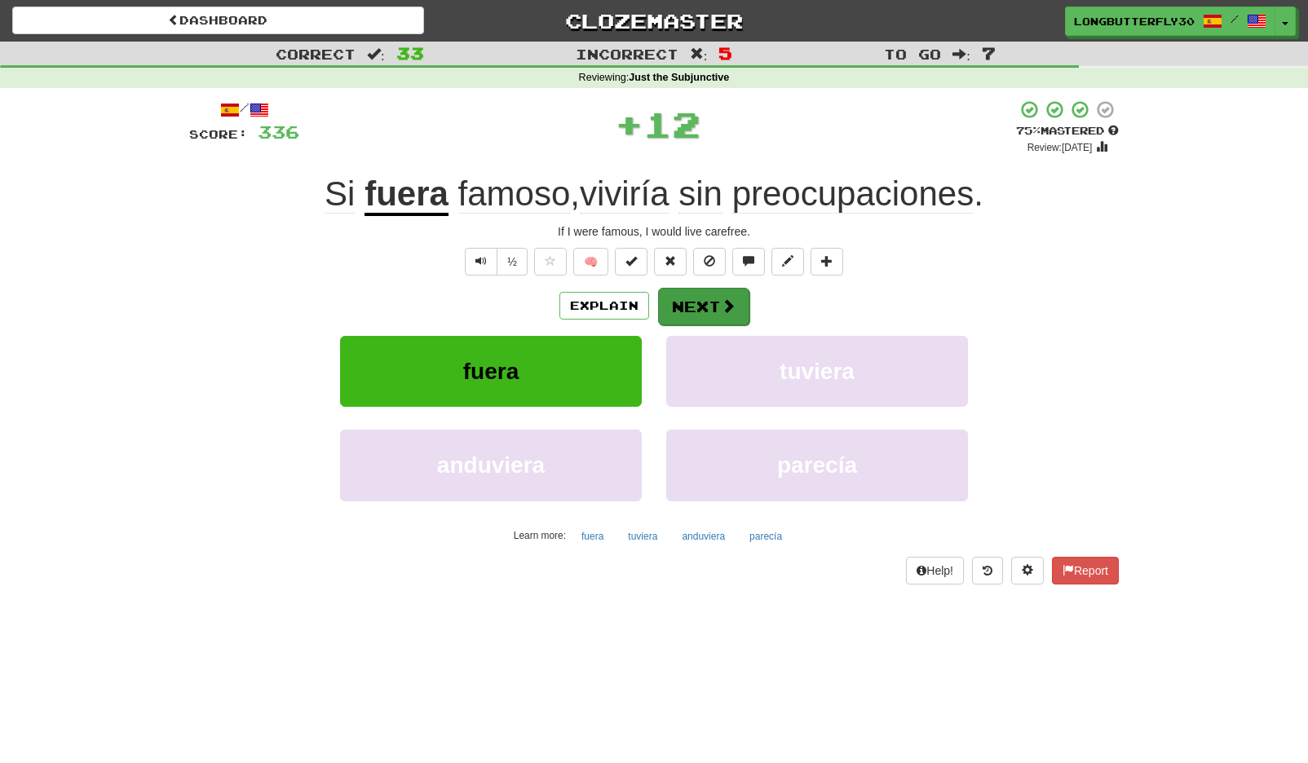
click at [701, 313] on button "Next" at bounding box center [703, 307] width 91 height 38
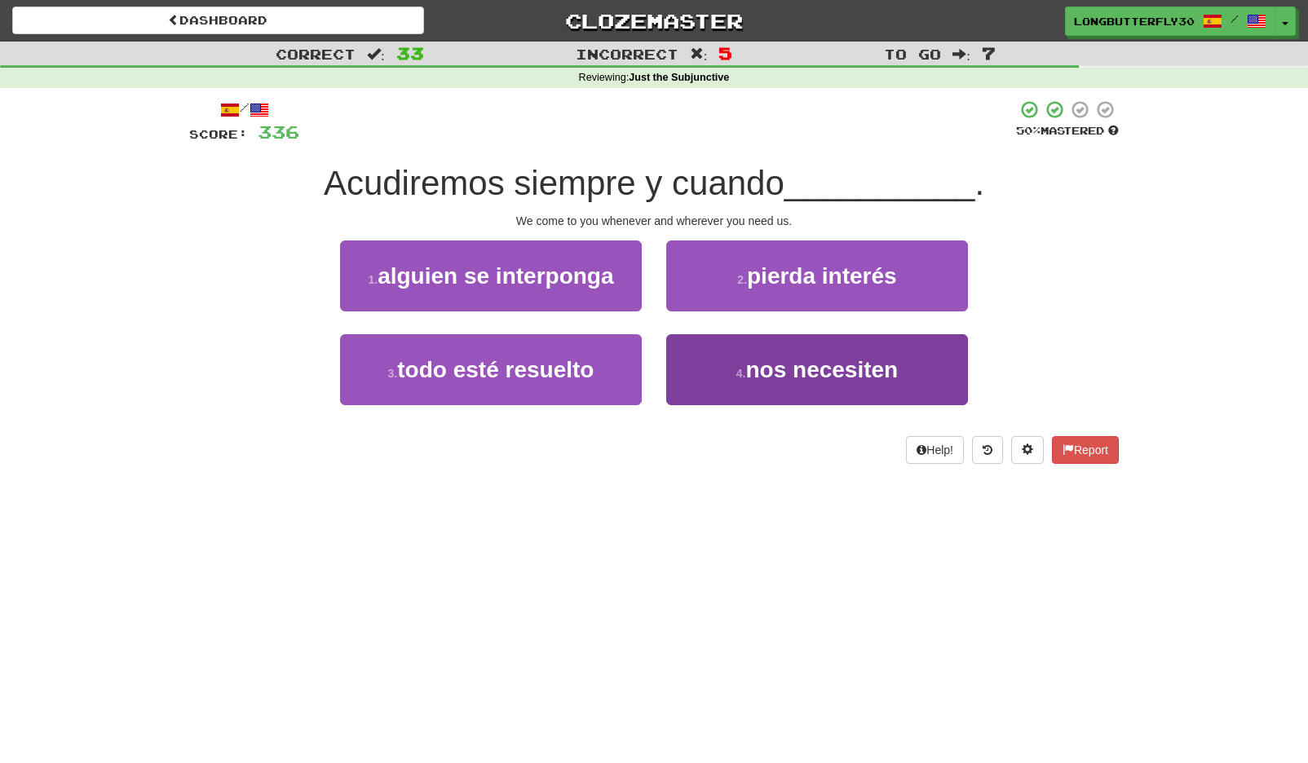
click at [758, 380] on span "nos necesiten" at bounding box center [821, 369] width 153 height 25
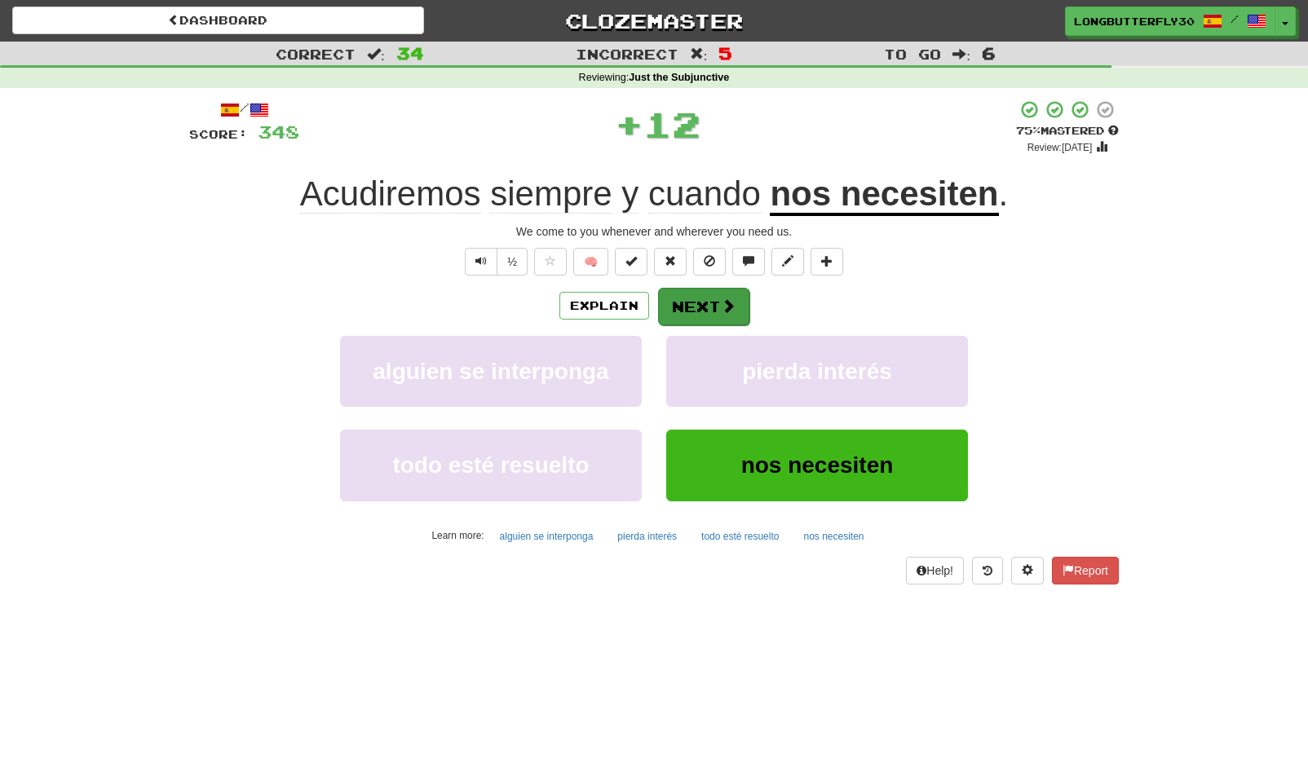
click at [710, 311] on button "Next" at bounding box center [703, 307] width 91 height 38
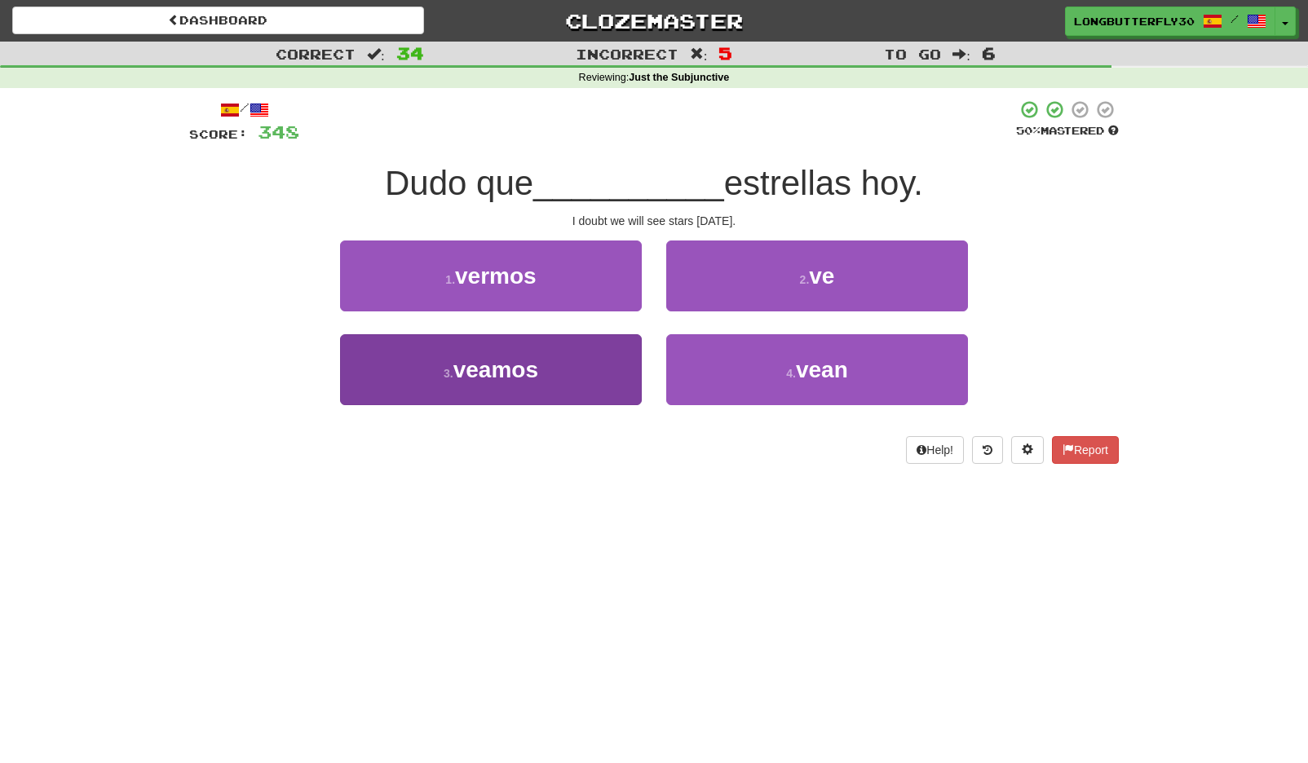
click at [628, 363] on button "3 . veamos" at bounding box center [491, 369] width 302 height 71
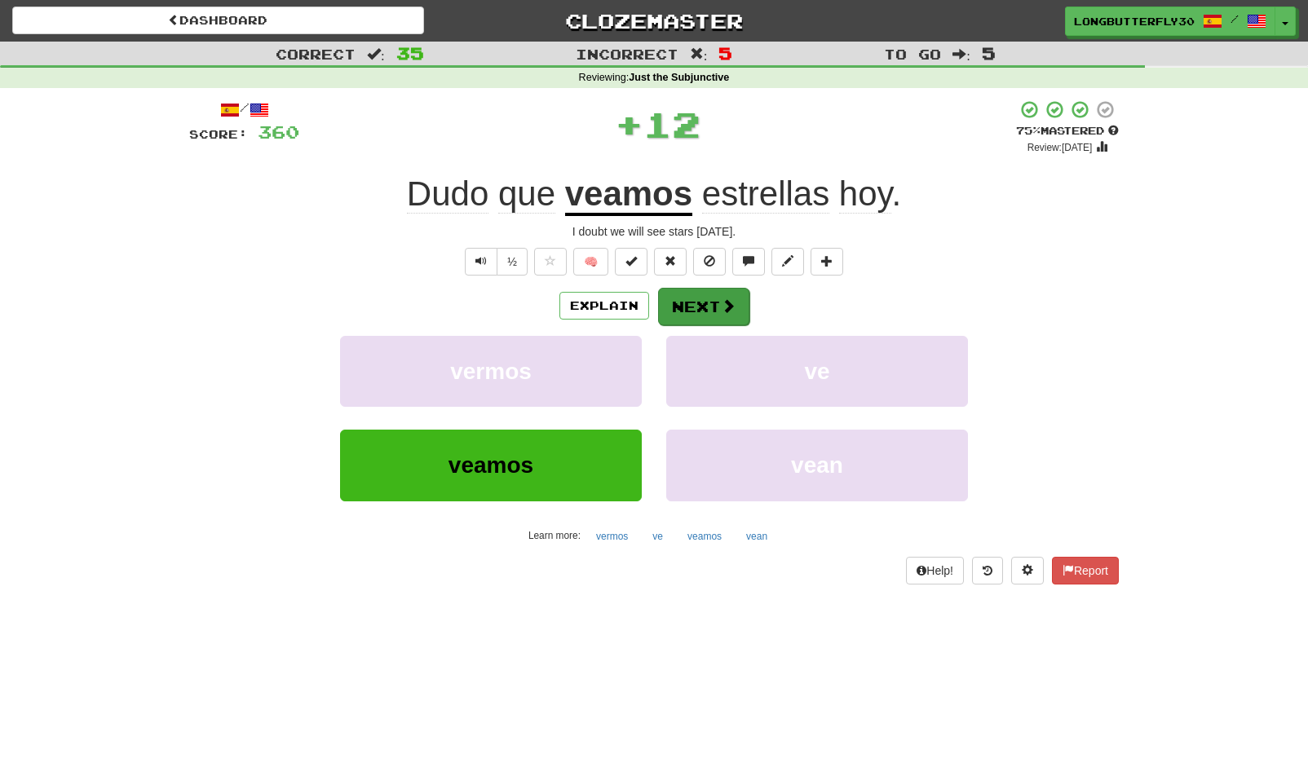
click at [709, 297] on button "Next" at bounding box center [703, 307] width 91 height 38
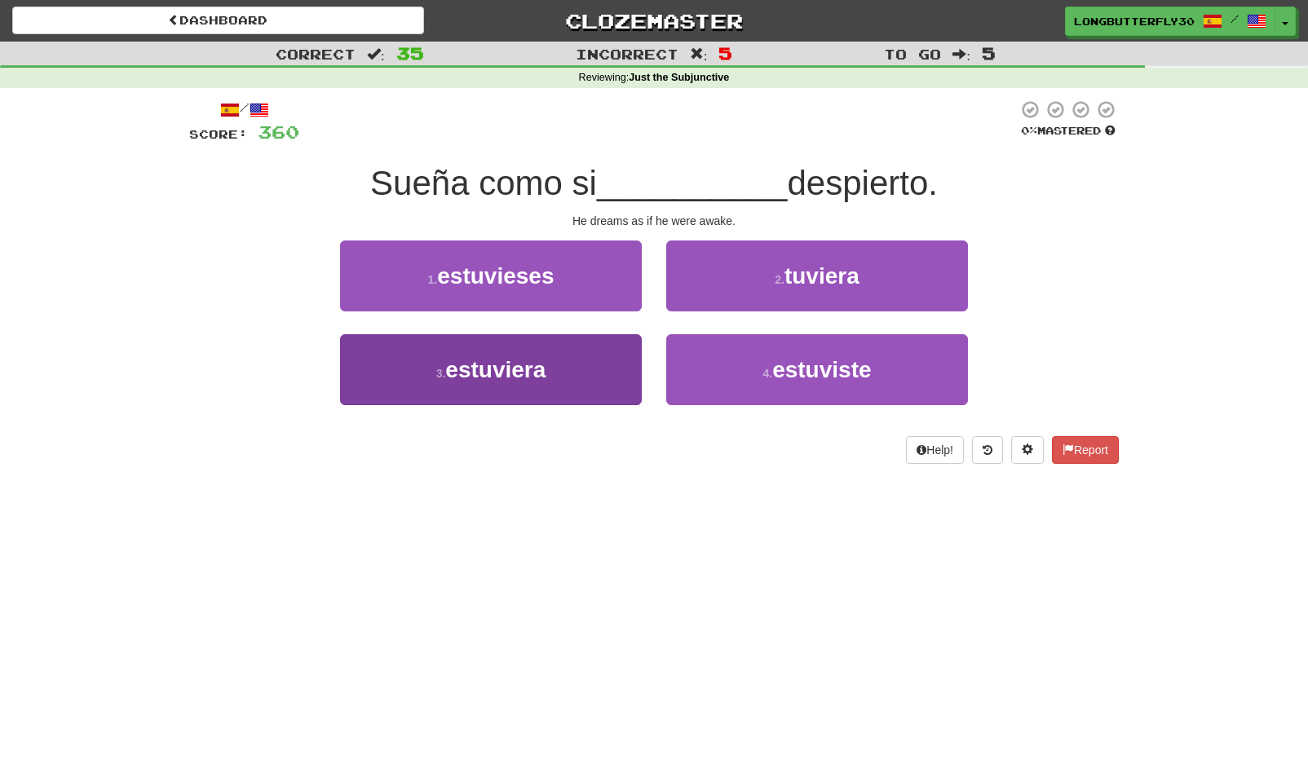
click at [620, 351] on button "3 . estuviera" at bounding box center [491, 369] width 302 height 71
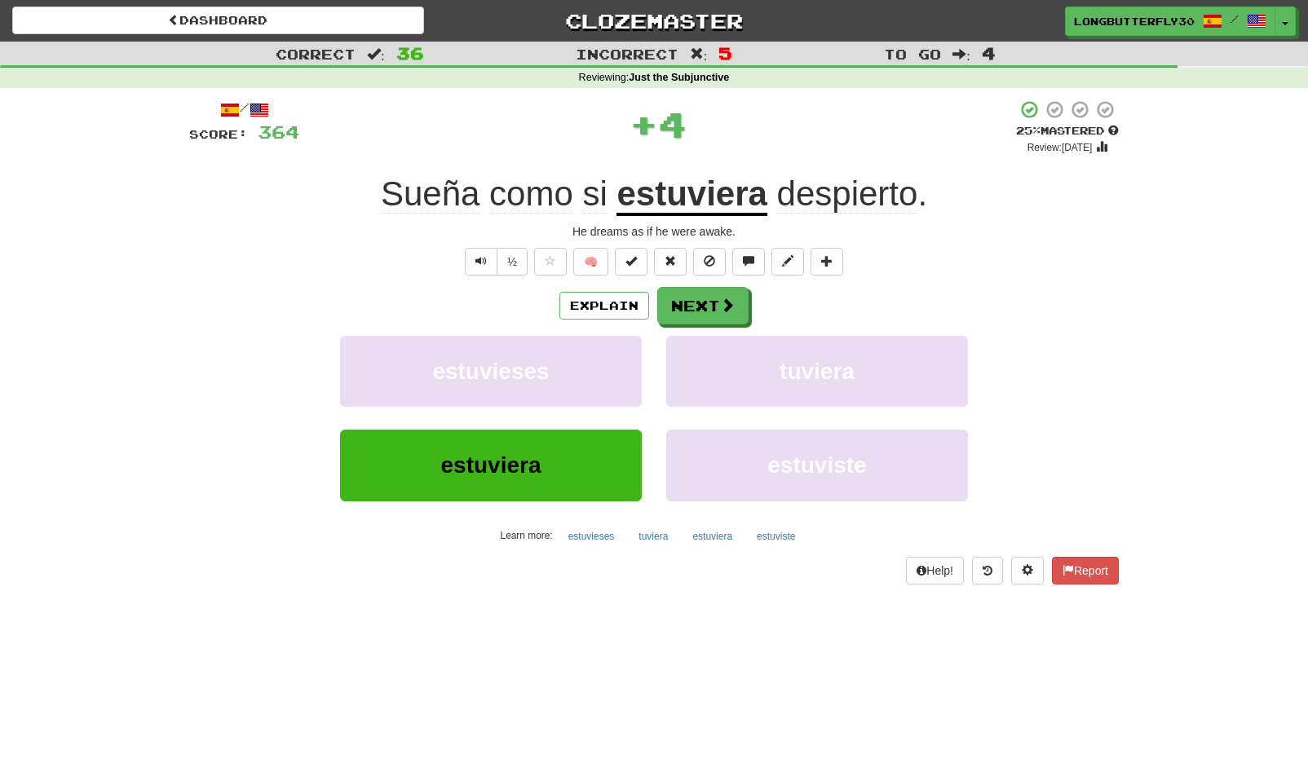
click at [620, 351] on button "estuvieses" at bounding box center [491, 371] width 302 height 71
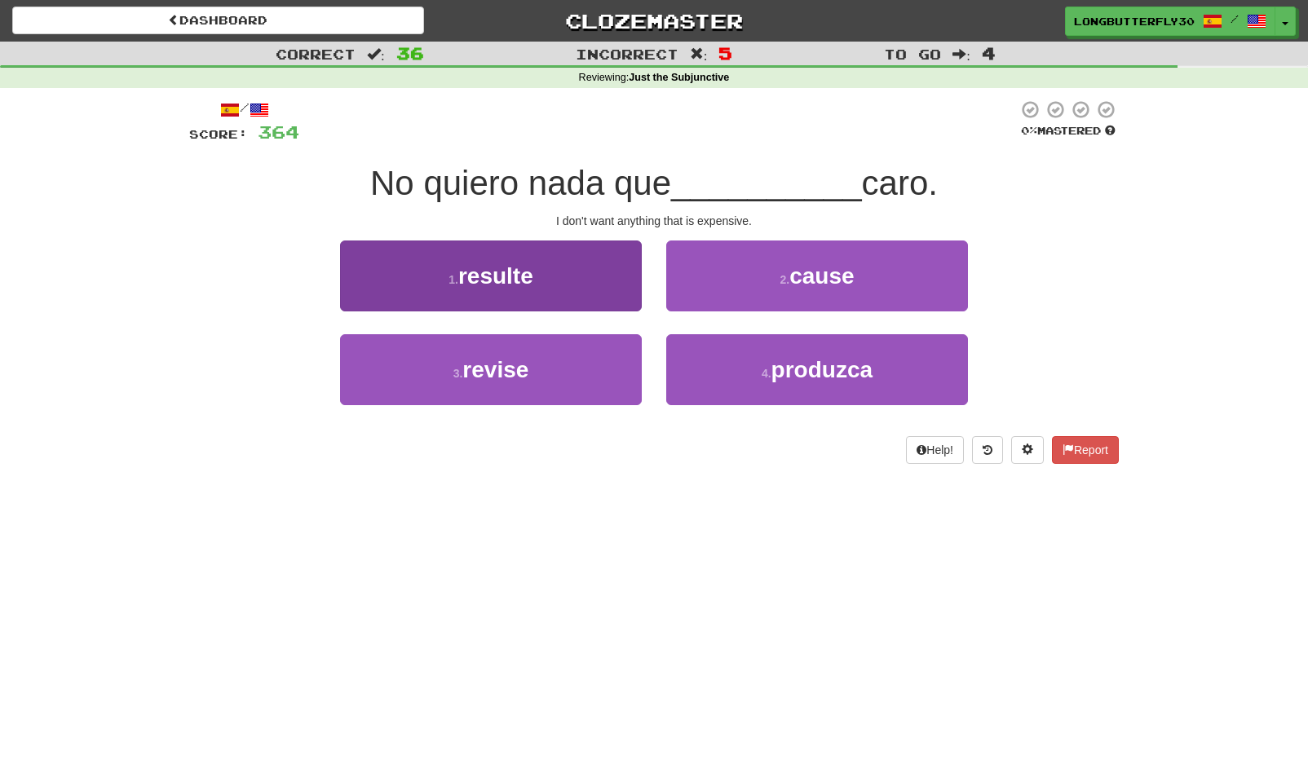
click at [588, 265] on button "1 . resulte" at bounding box center [491, 276] width 302 height 71
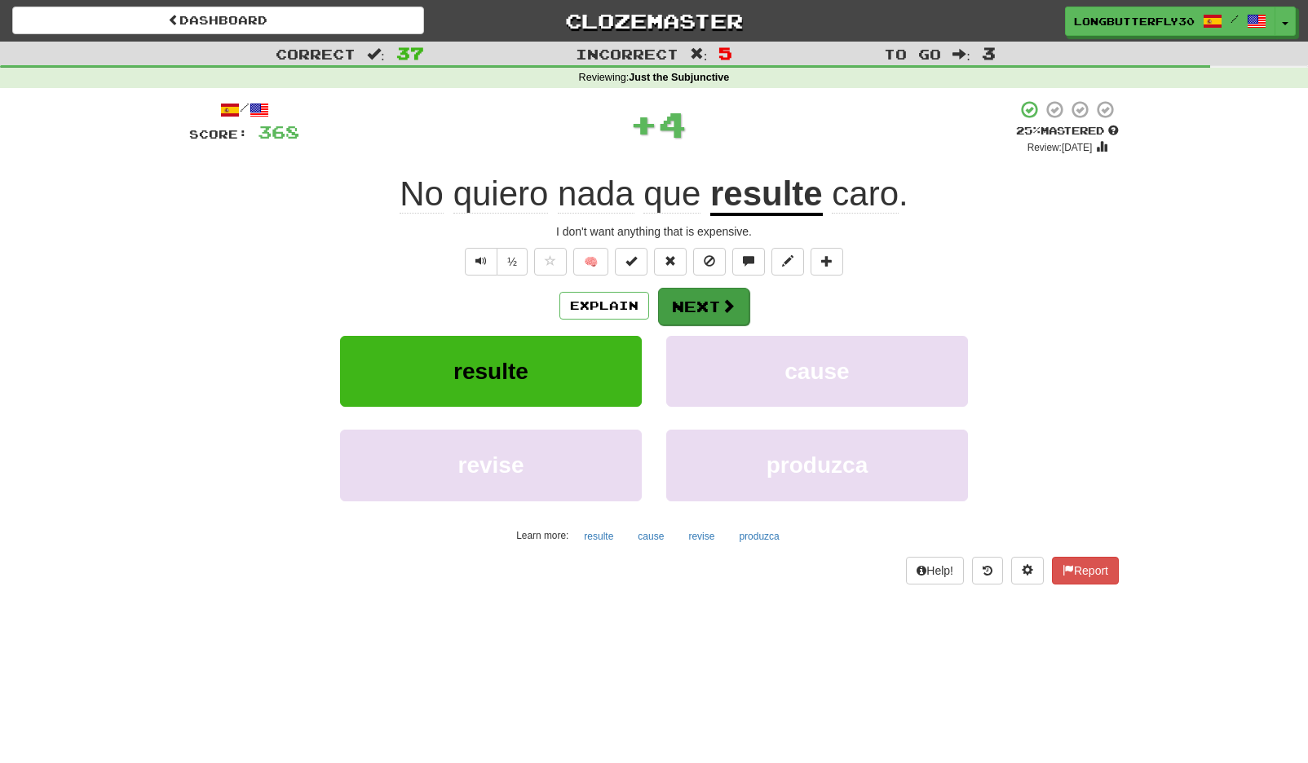
click at [685, 305] on button "Next" at bounding box center [703, 307] width 91 height 38
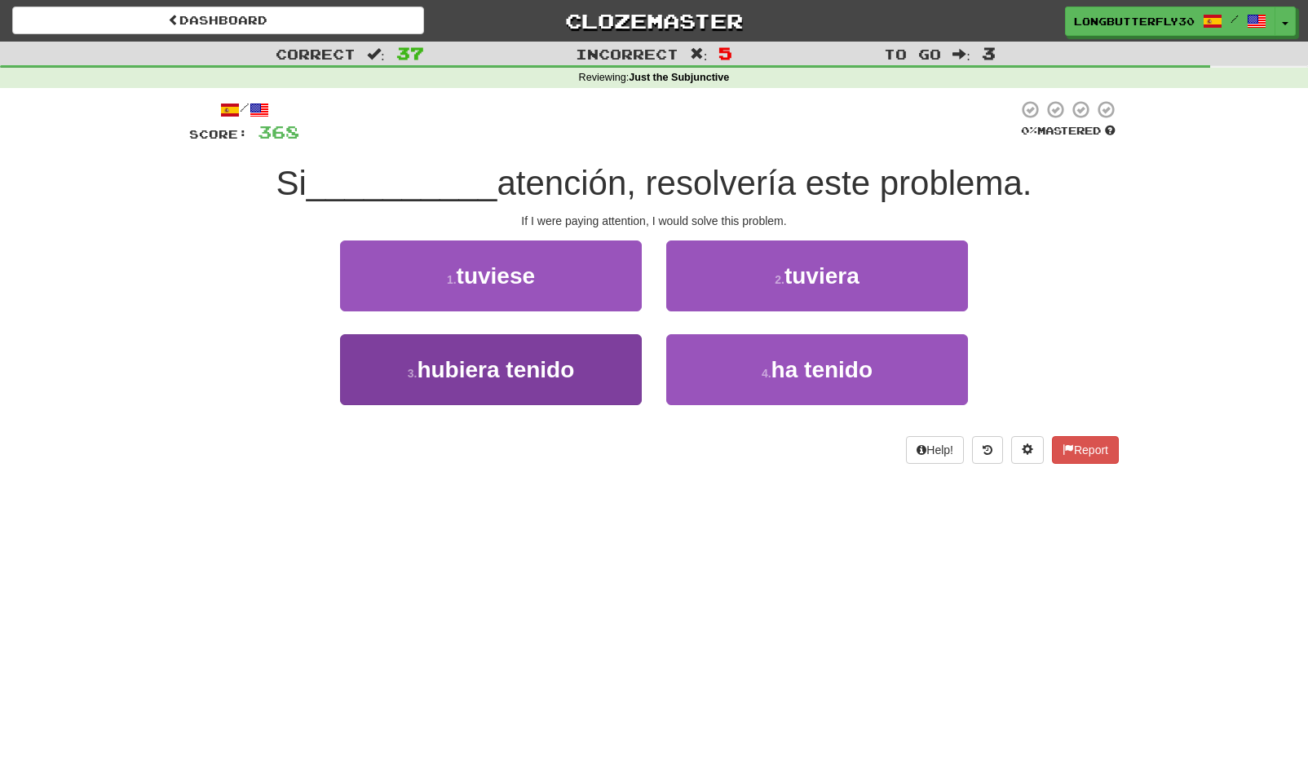
click at [603, 352] on button "3 . hubiera tenido" at bounding box center [491, 369] width 302 height 71
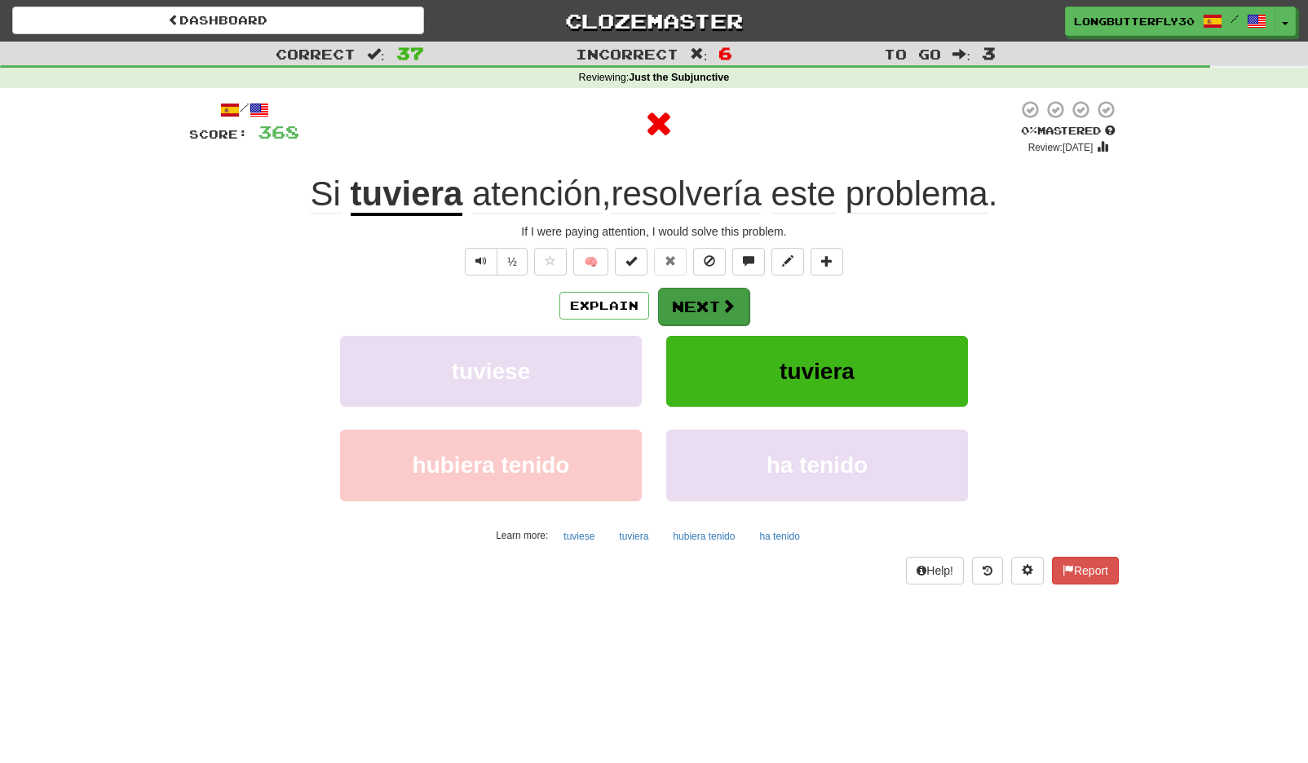
click at [722, 309] on span at bounding box center [728, 305] width 15 height 15
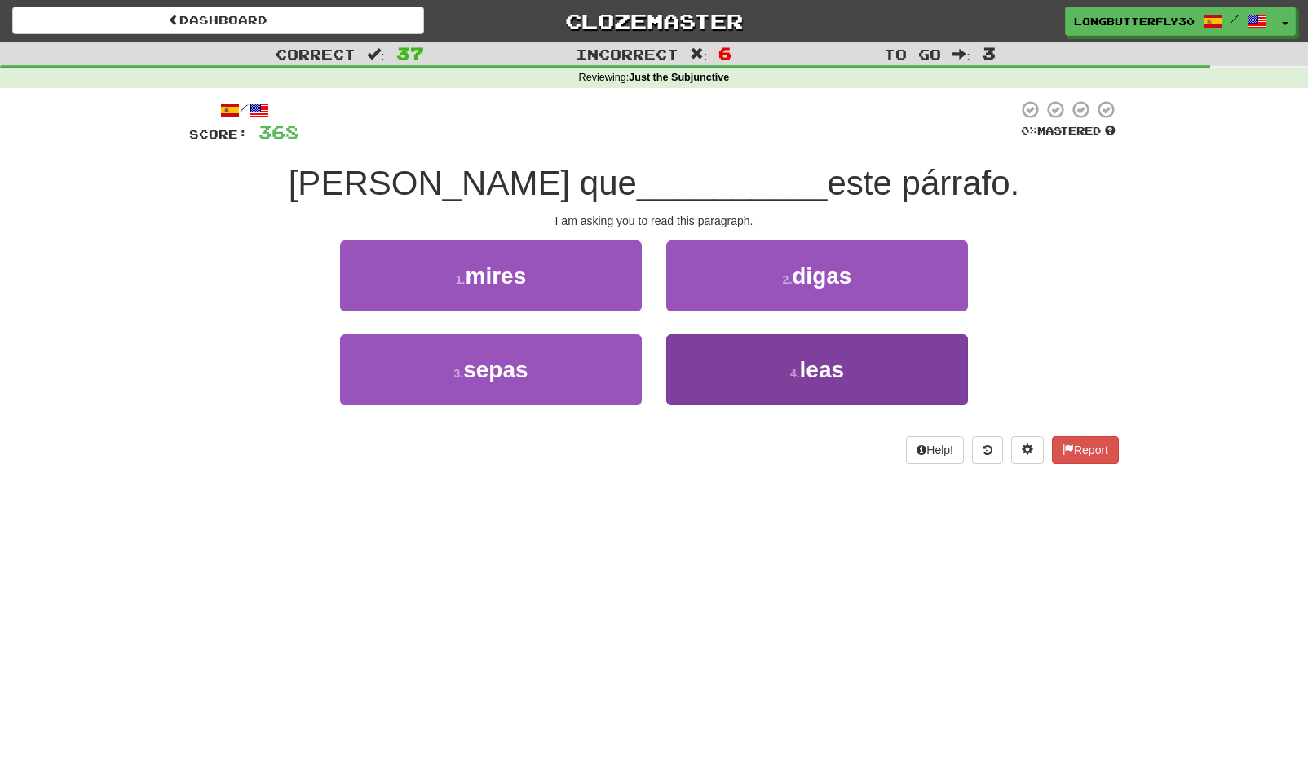
click at [710, 375] on button "4 . leas" at bounding box center [817, 369] width 302 height 71
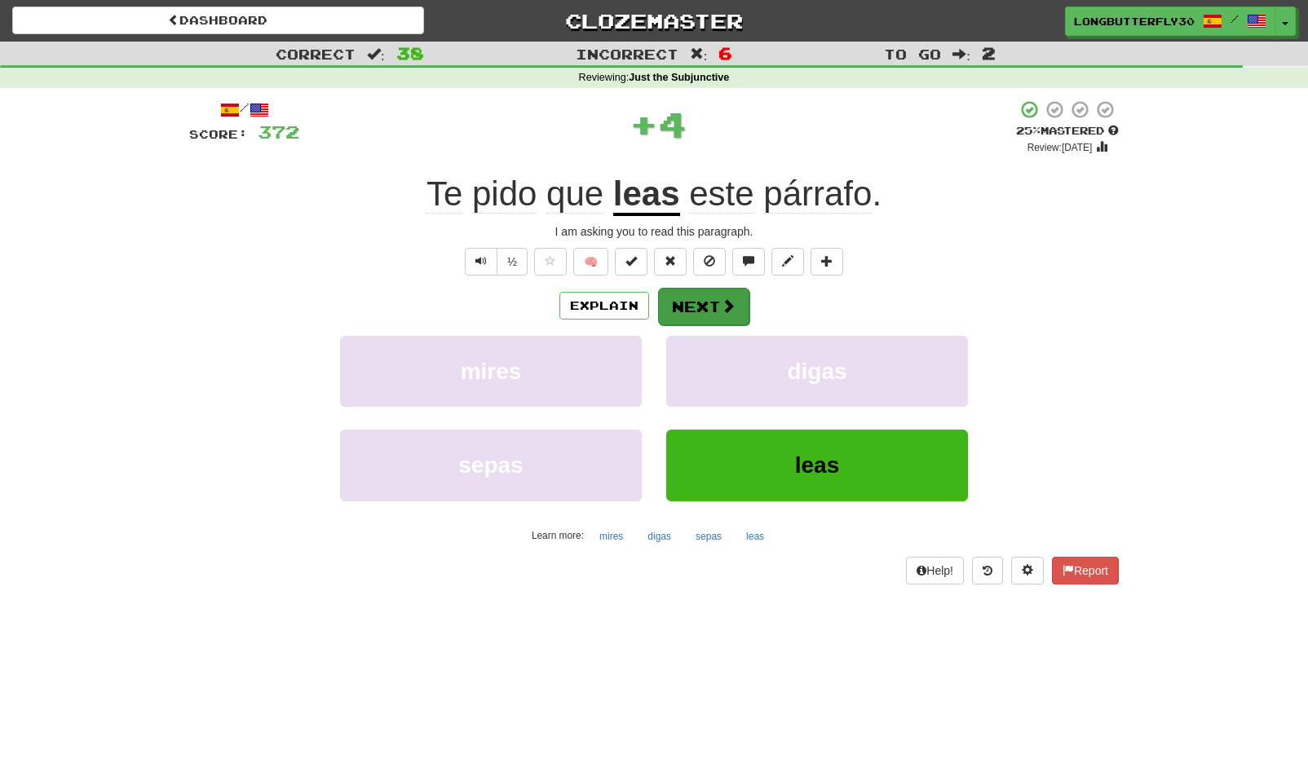
click at [701, 312] on button "Next" at bounding box center [703, 307] width 91 height 38
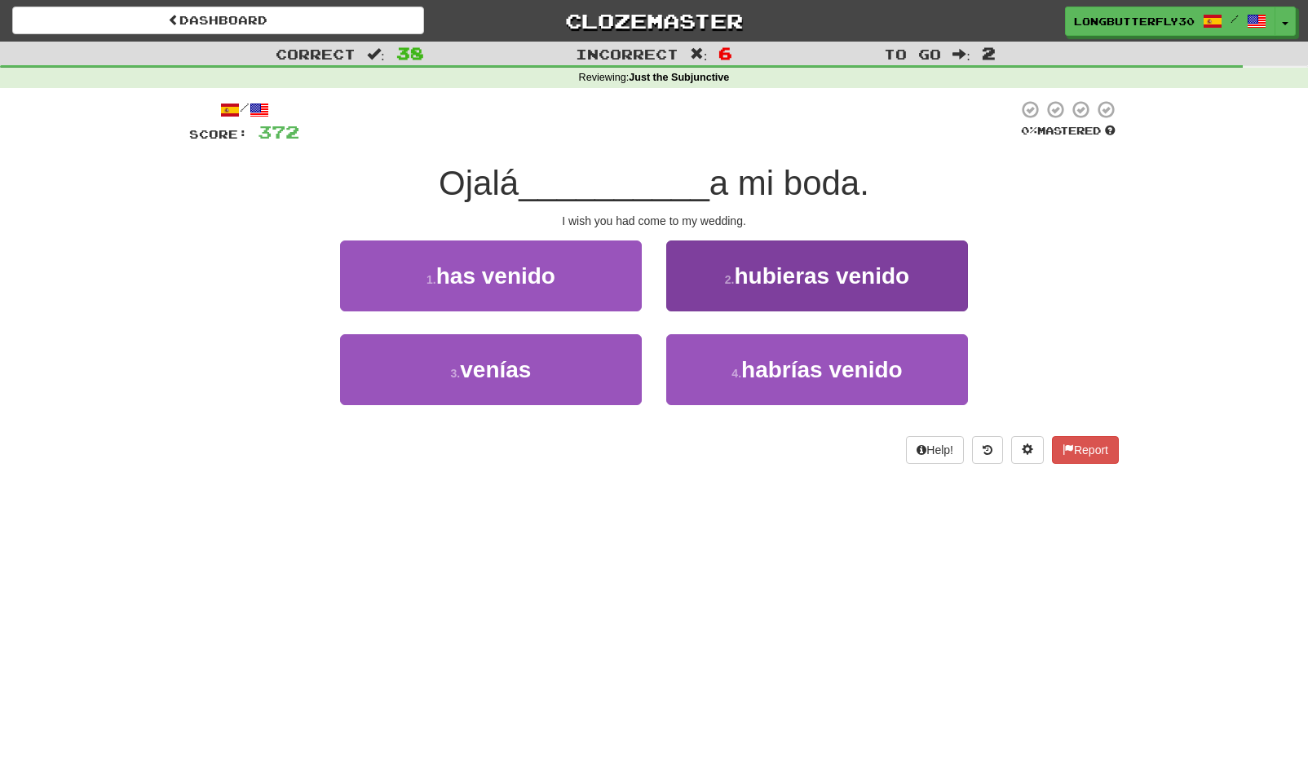
click at [824, 285] on span "hubieras venido" at bounding box center [821, 275] width 175 height 25
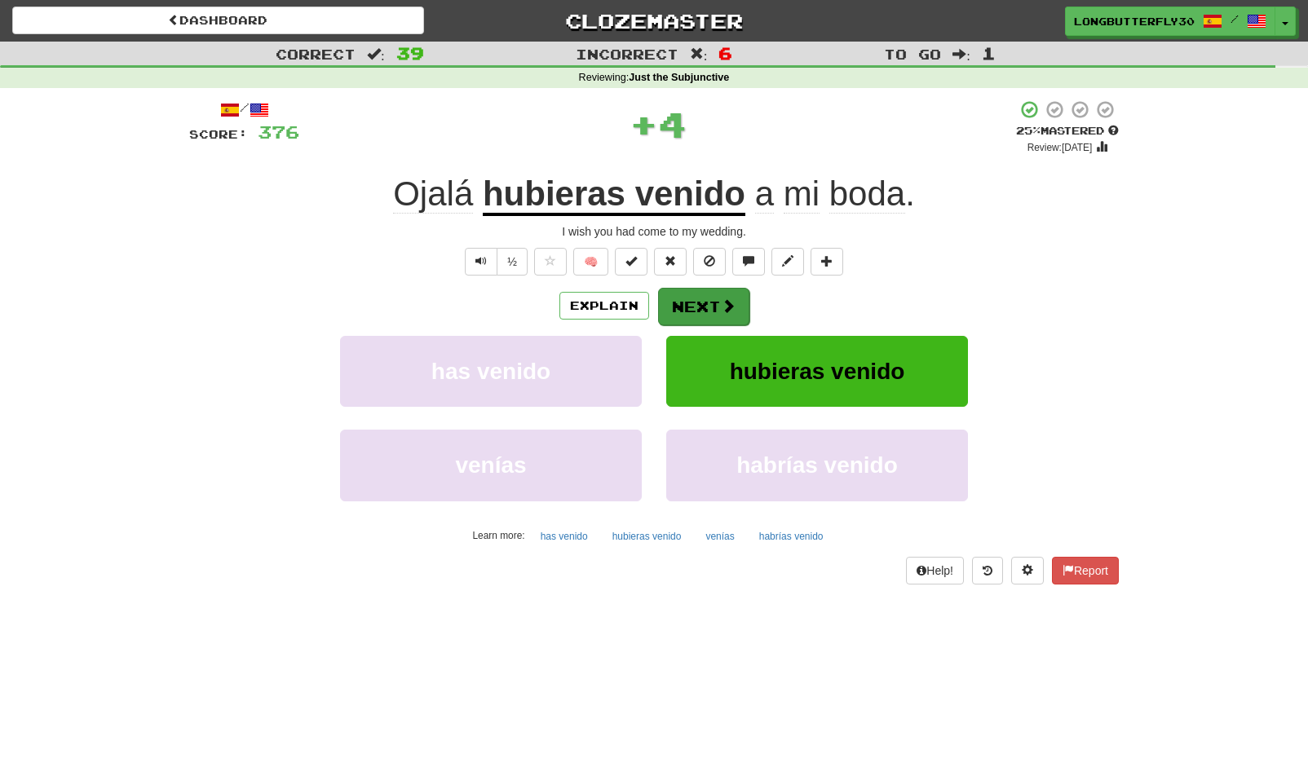
click at [723, 303] on span at bounding box center [728, 305] width 15 height 15
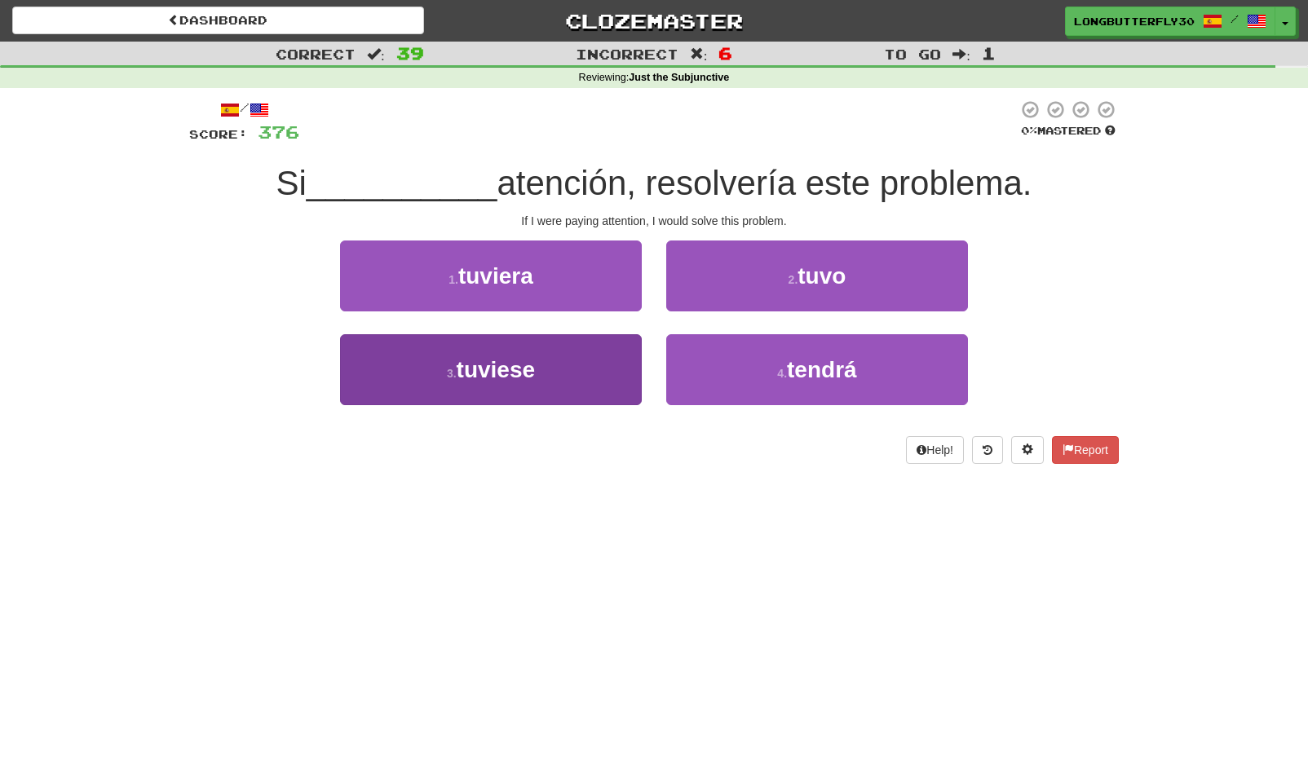
click at [598, 375] on button "3 . tuviese" at bounding box center [491, 369] width 302 height 71
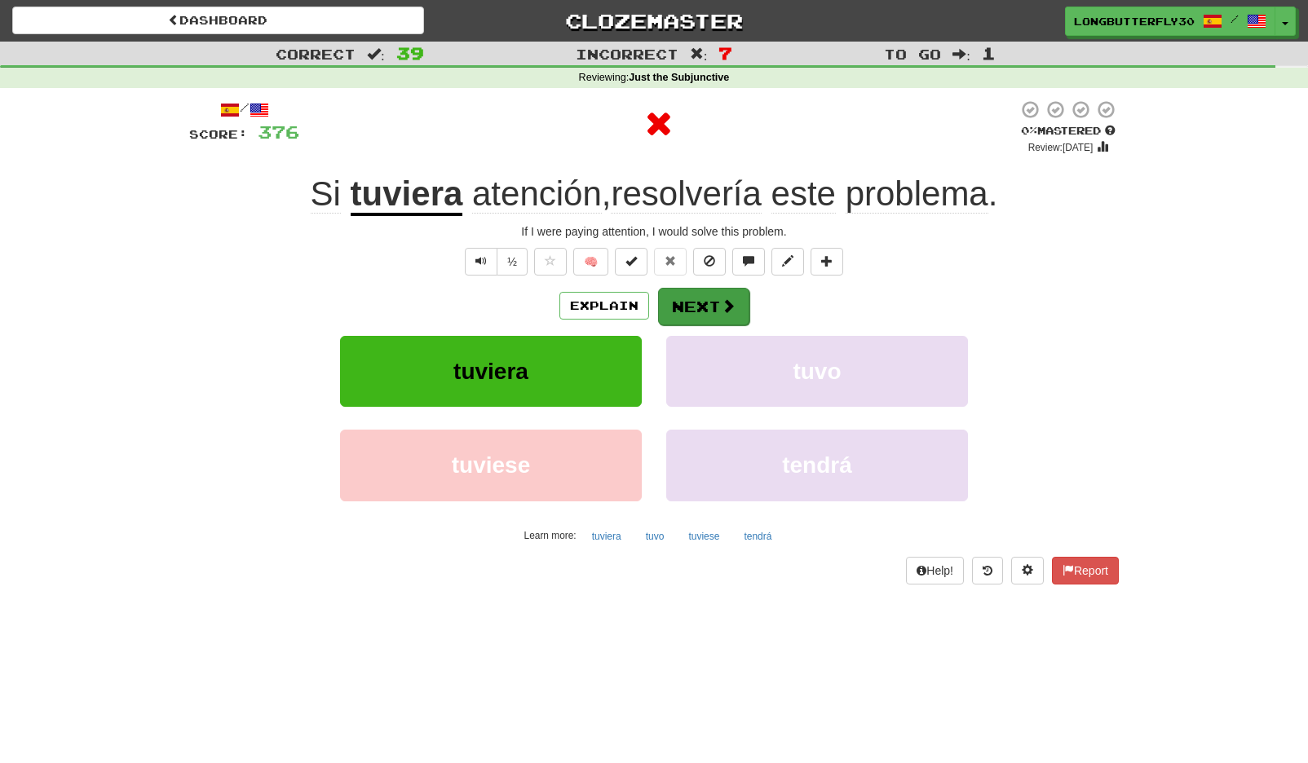
click at [718, 302] on button "Next" at bounding box center [703, 307] width 91 height 38
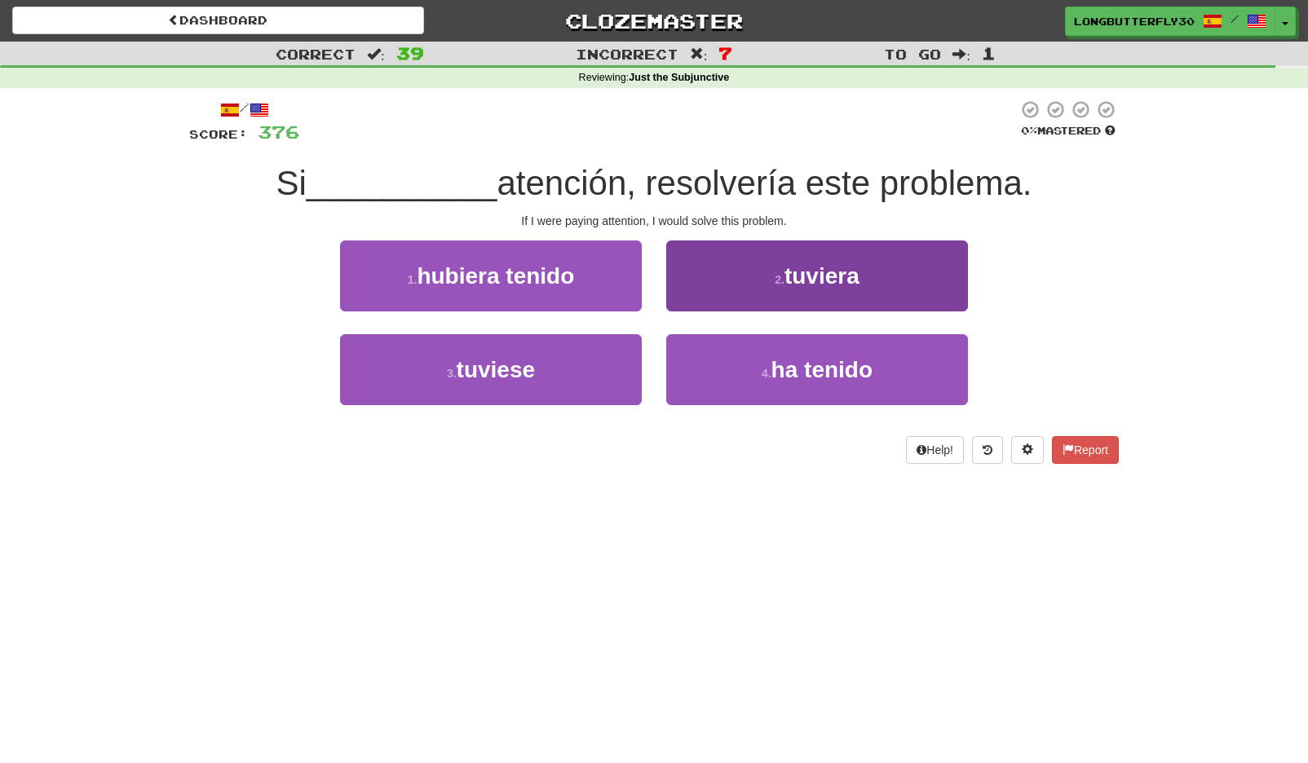
click at [762, 299] on button "2 . tuviera" at bounding box center [817, 276] width 302 height 71
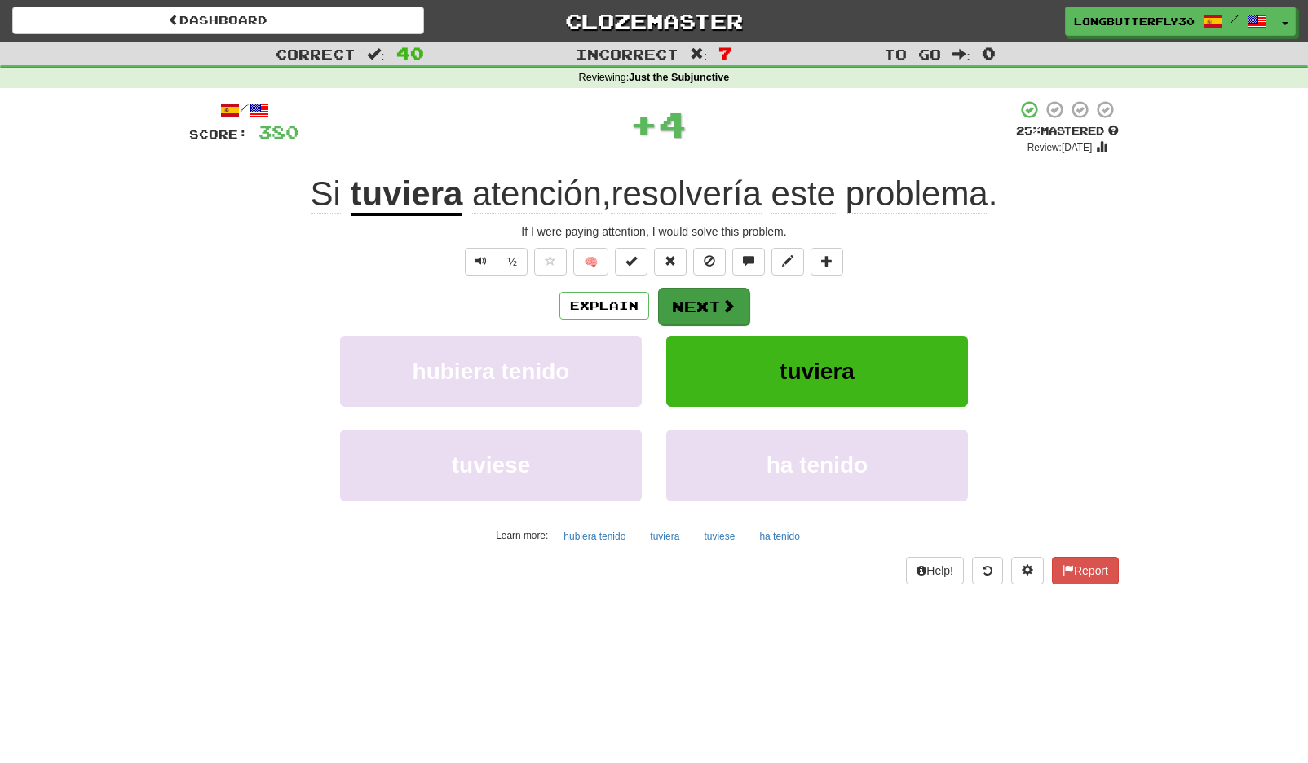
click at [668, 300] on button "Next" at bounding box center [703, 307] width 91 height 38
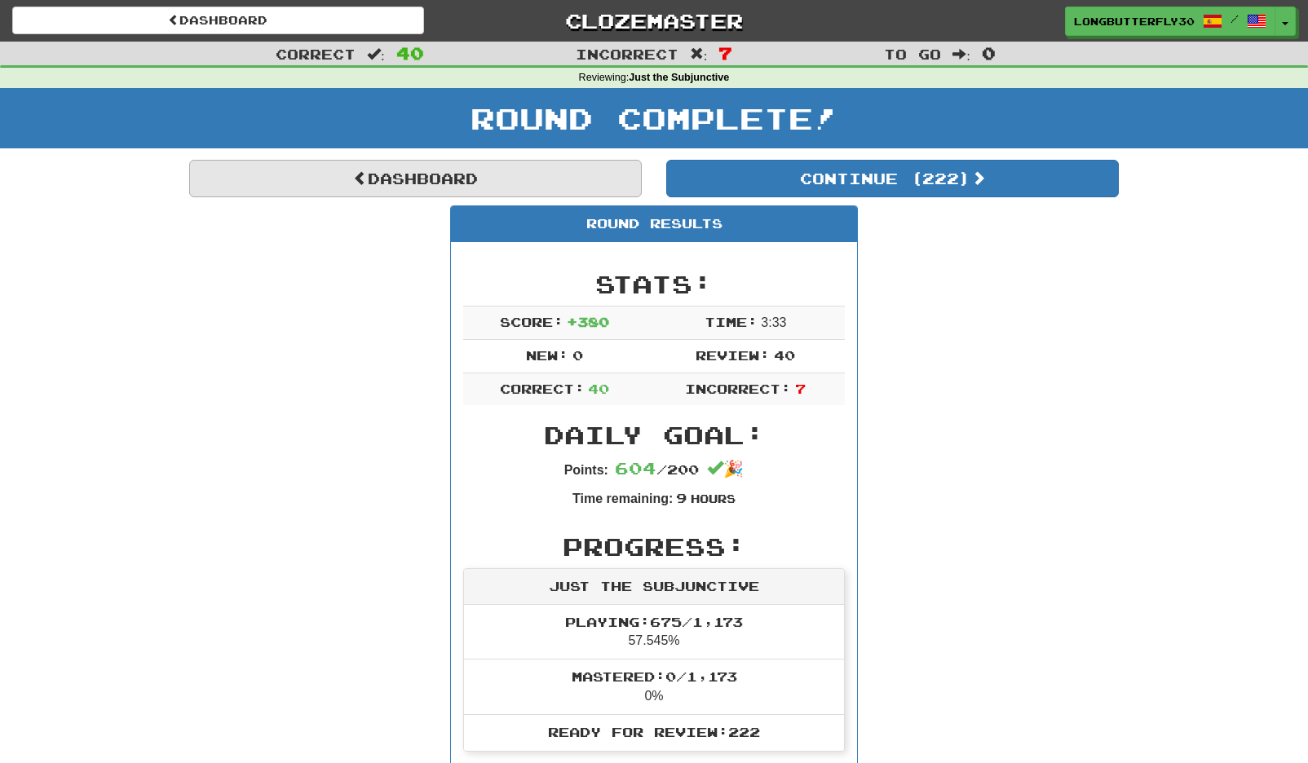
click at [575, 180] on link "Dashboard" at bounding box center [415, 179] width 453 height 38
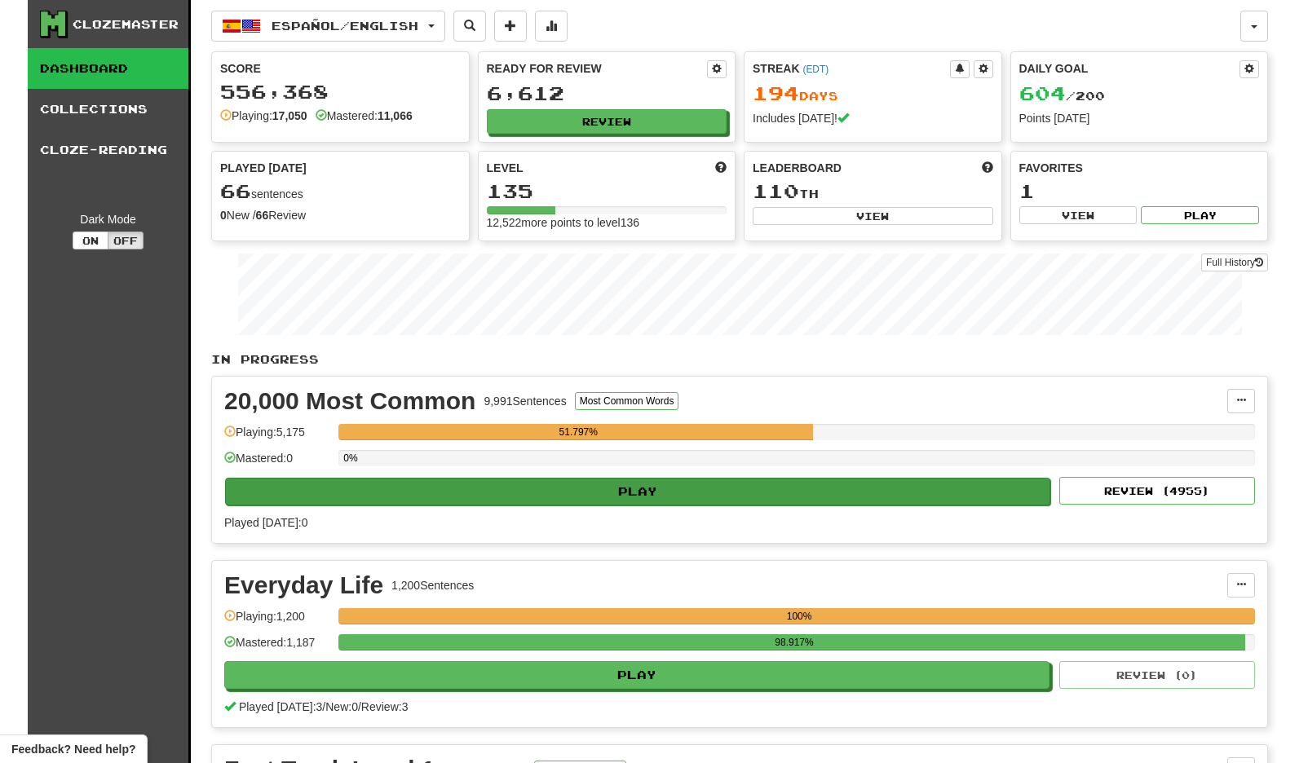
click at [841, 484] on button "Play" at bounding box center [637, 492] width 825 height 28
select select "**"
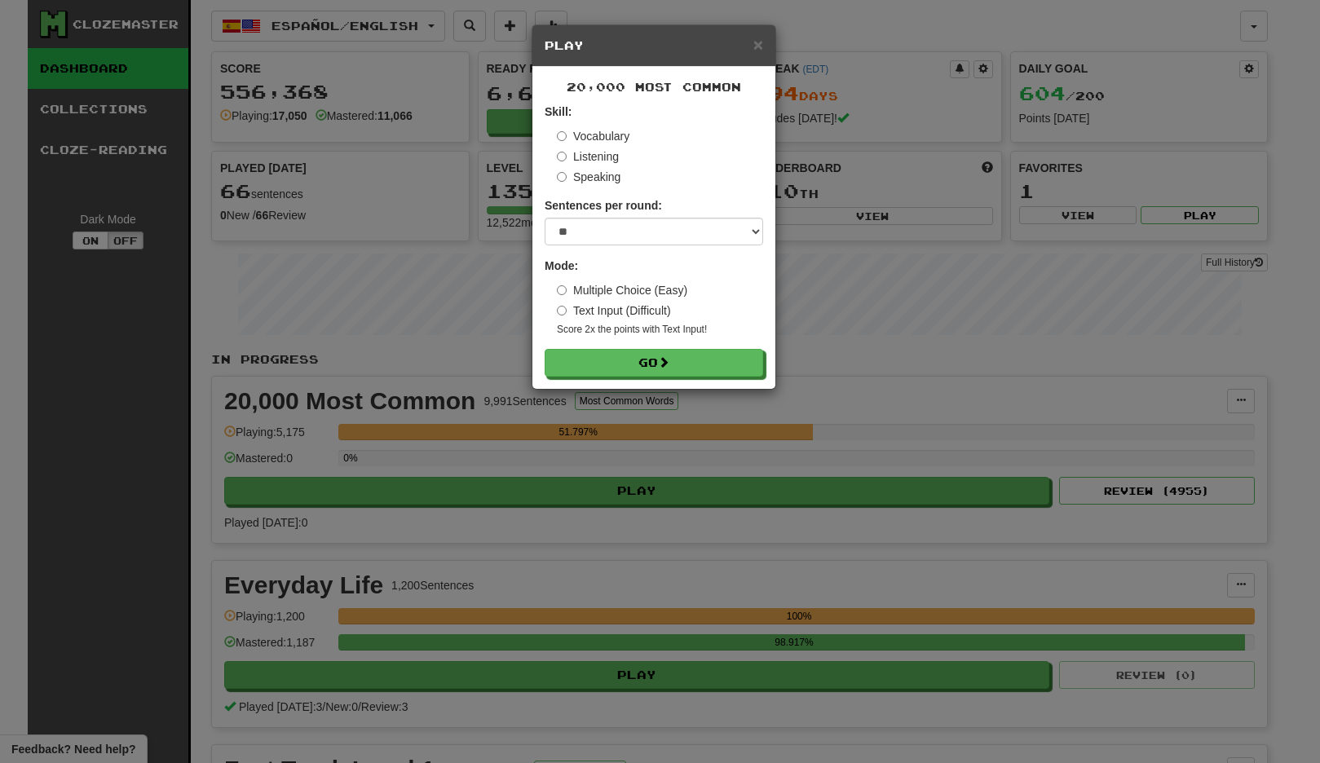
click at [691, 378] on div "20,000 Most Common Skill: Vocabulary Listening Speaking Sentences per round: * …" at bounding box center [654, 228] width 243 height 322
click at [710, 358] on button "Go" at bounding box center [655, 364] width 219 height 28
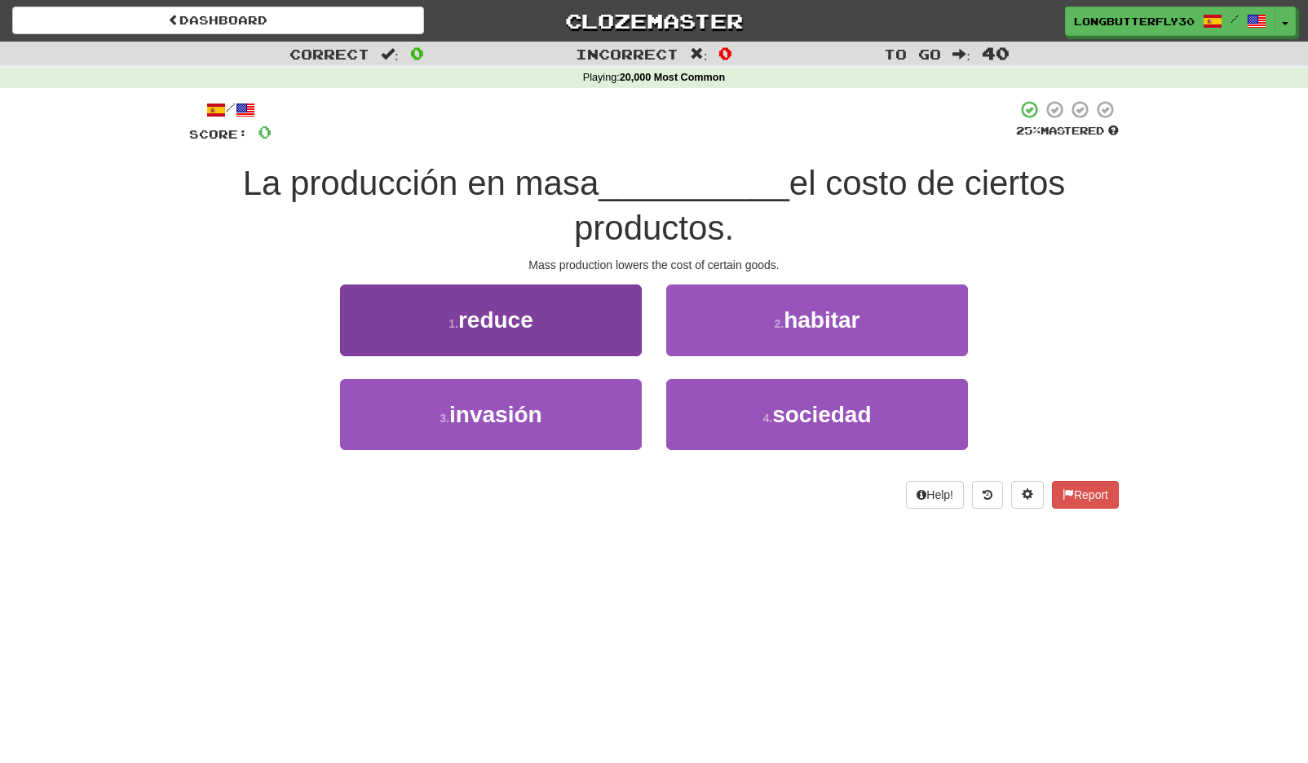
click at [606, 333] on button "1 . reduce" at bounding box center [491, 320] width 302 height 71
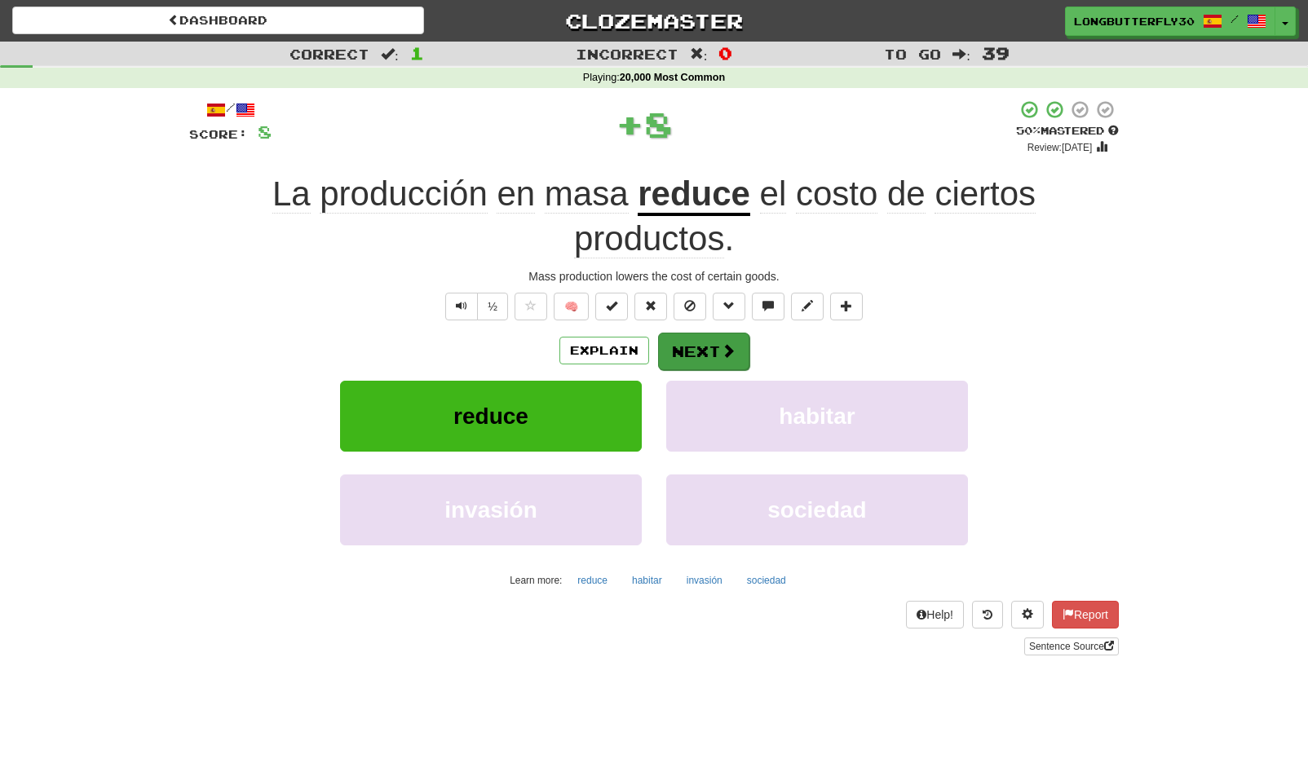
click at [714, 353] on button "Next" at bounding box center [703, 352] width 91 height 38
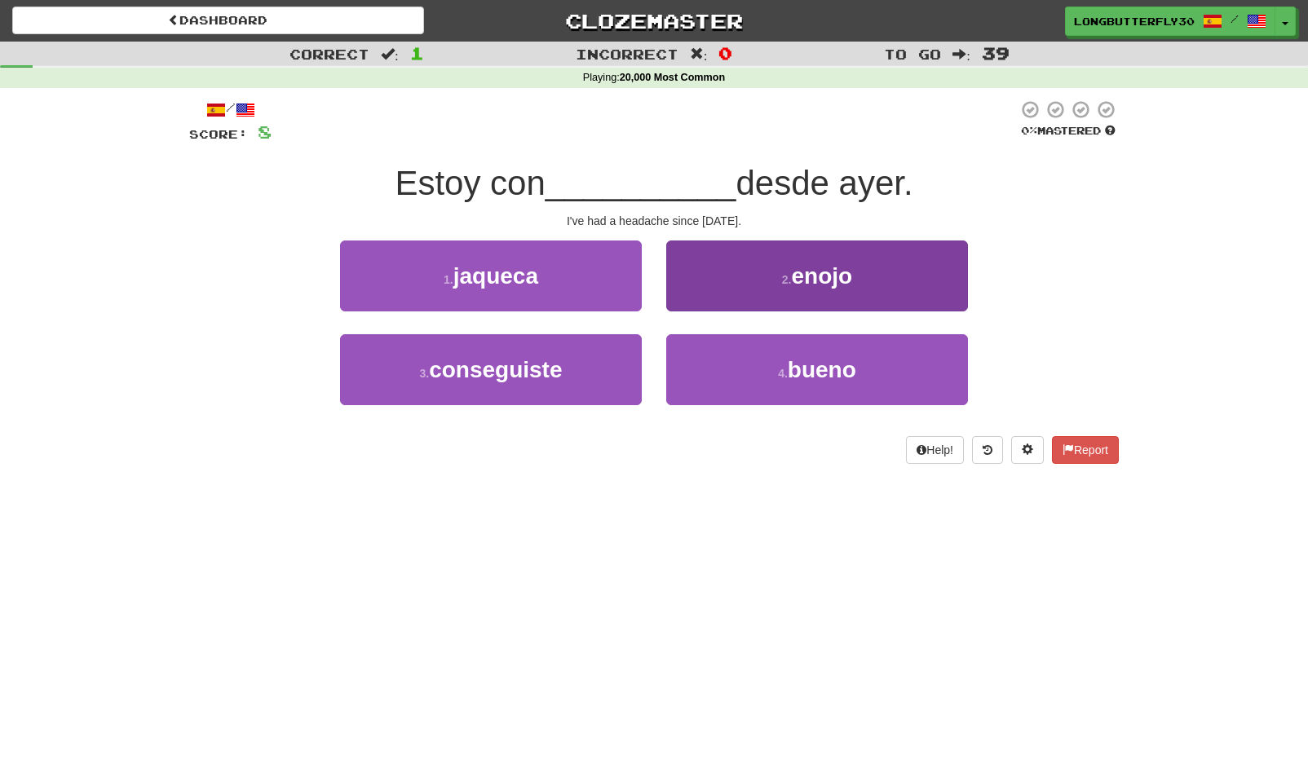
click at [811, 263] on span "enojo" at bounding box center [822, 275] width 61 height 25
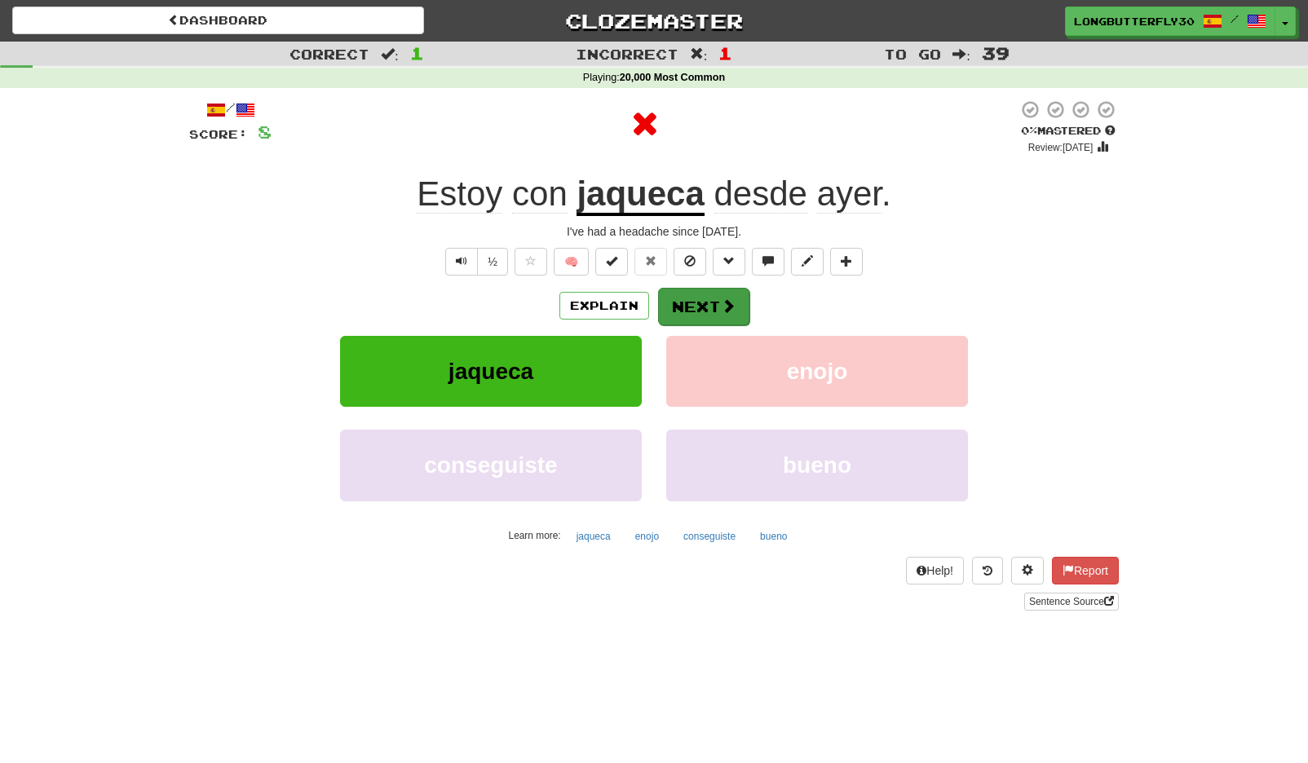
click at [708, 300] on button "Next" at bounding box center [703, 307] width 91 height 38
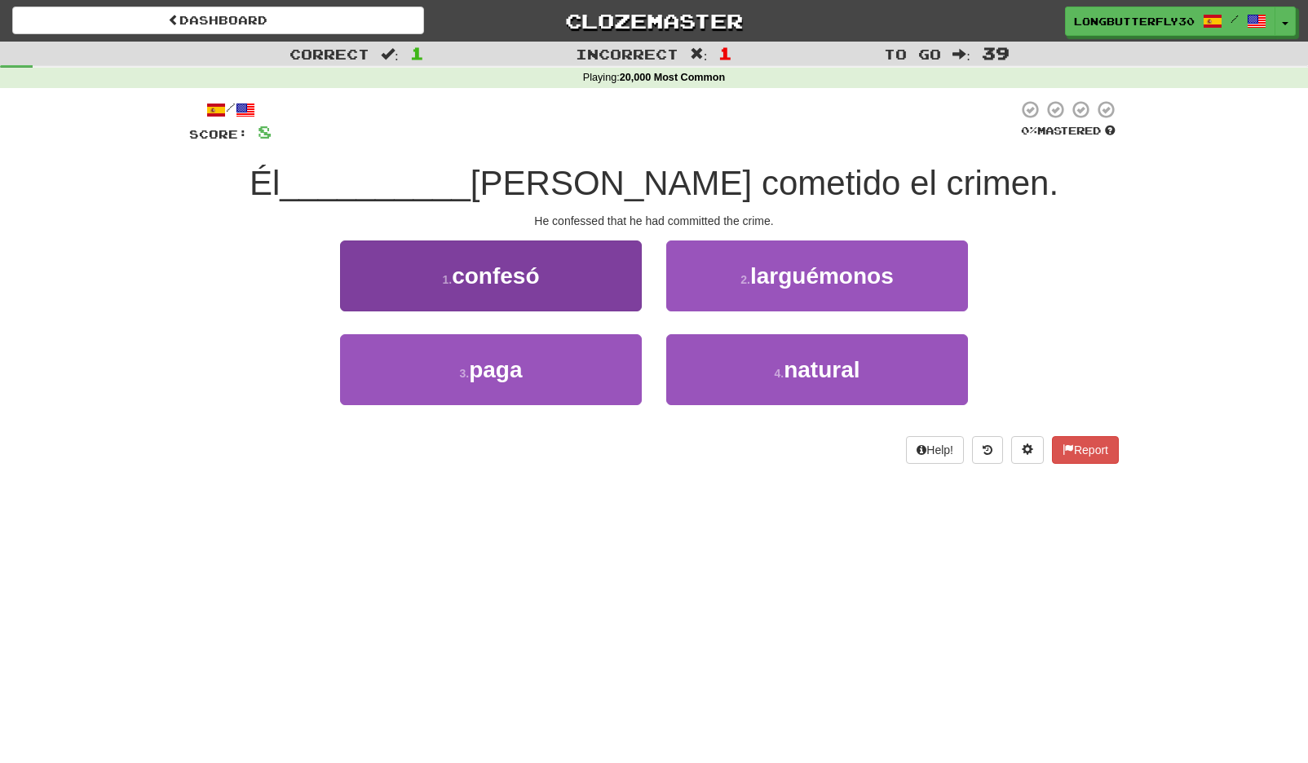
click at [624, 300] on button "1 . confesó" at bounding box center [491, 276] width 302 height 71
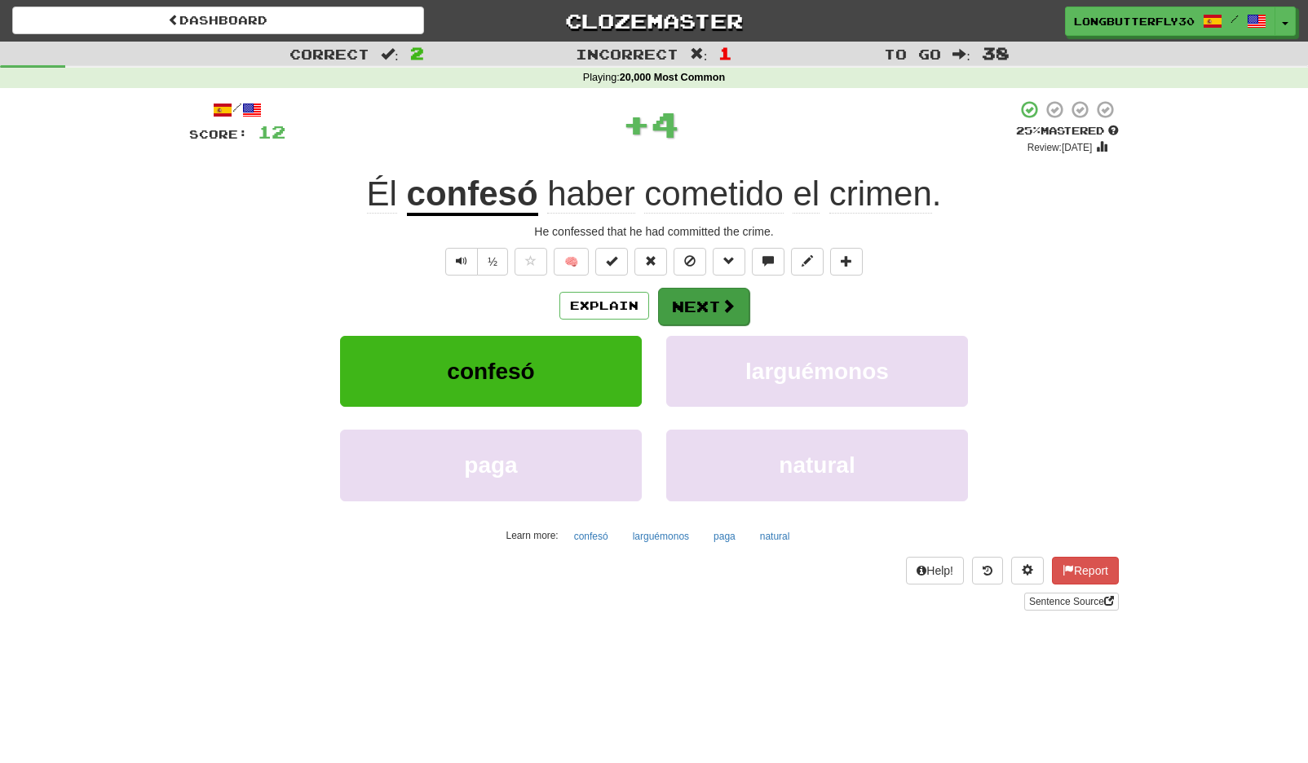
click at [732, 307] on span at bounding box center [728, 305] width 15 height 15
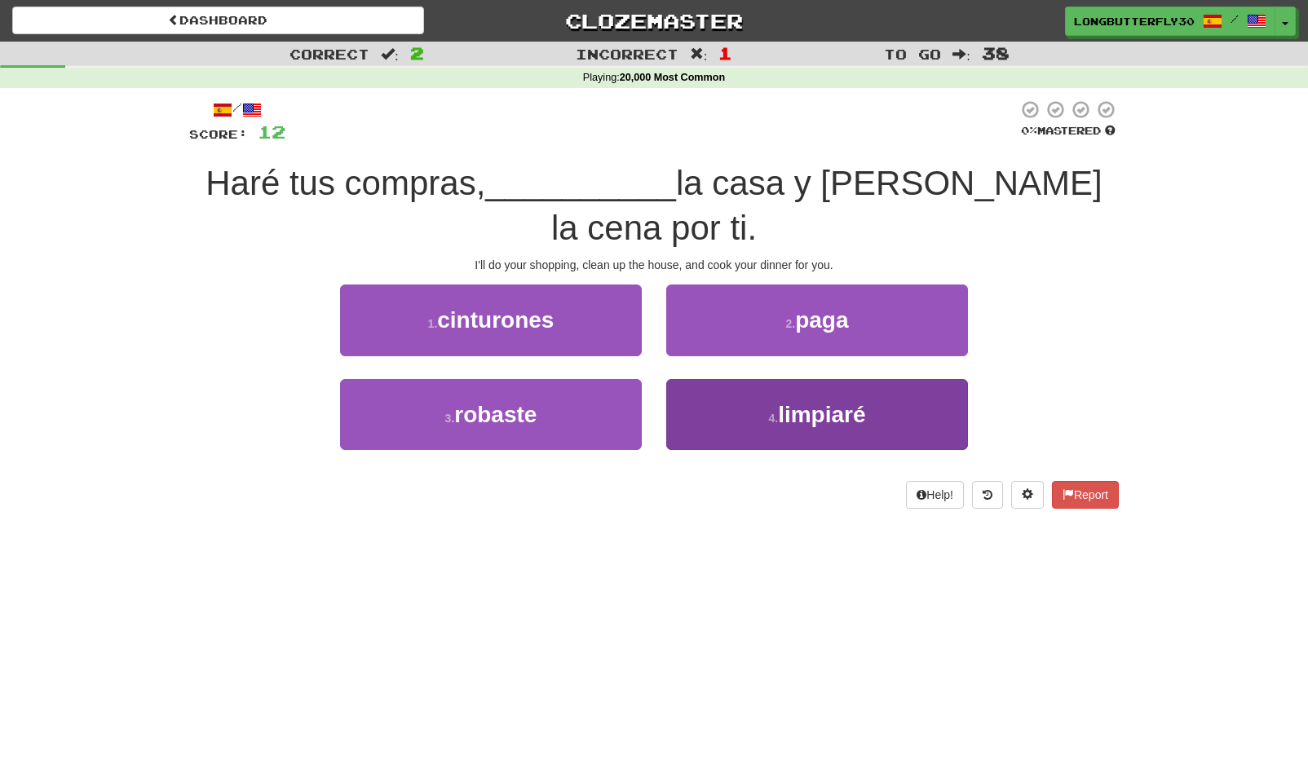
click at [821, 402] on span "limpiaré" at bounding box center [821, 414] width 87 height 25
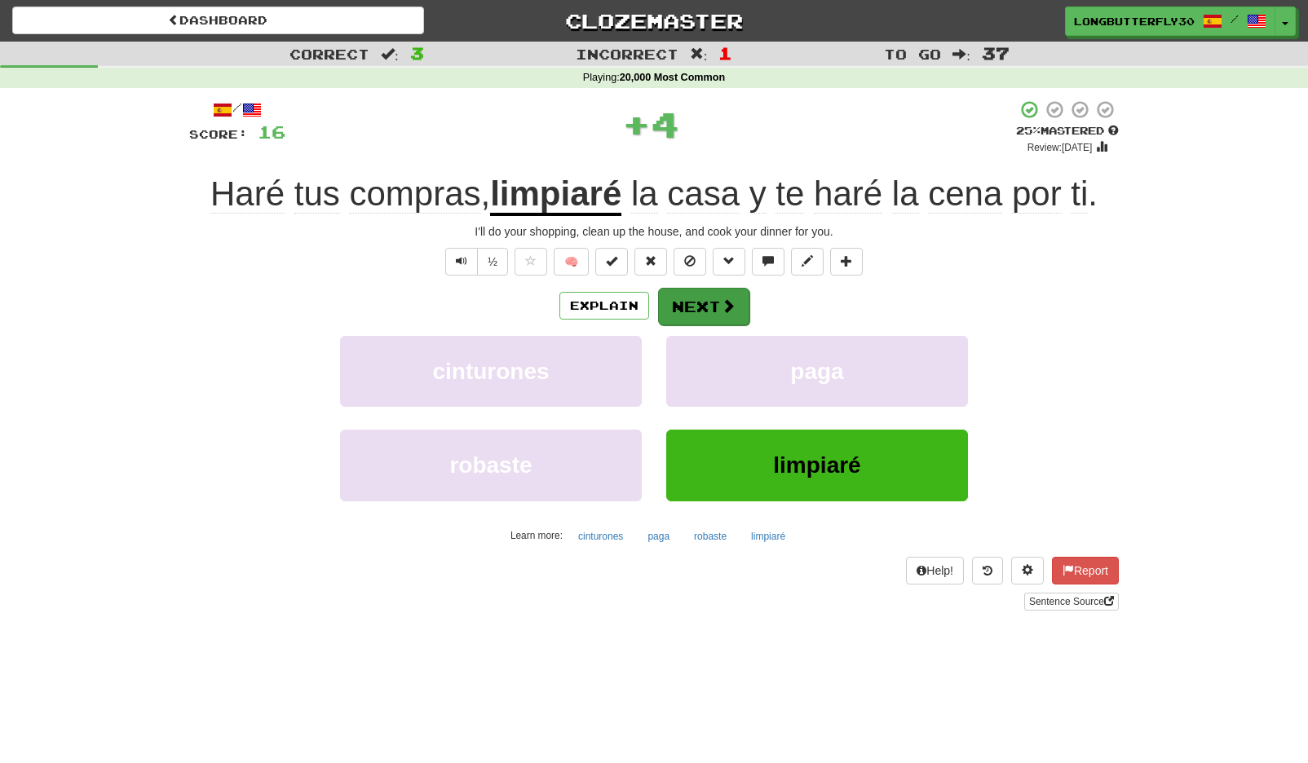
click at [736, 296] on button "Next" at bounding box center [703, 307] width 91 height 38
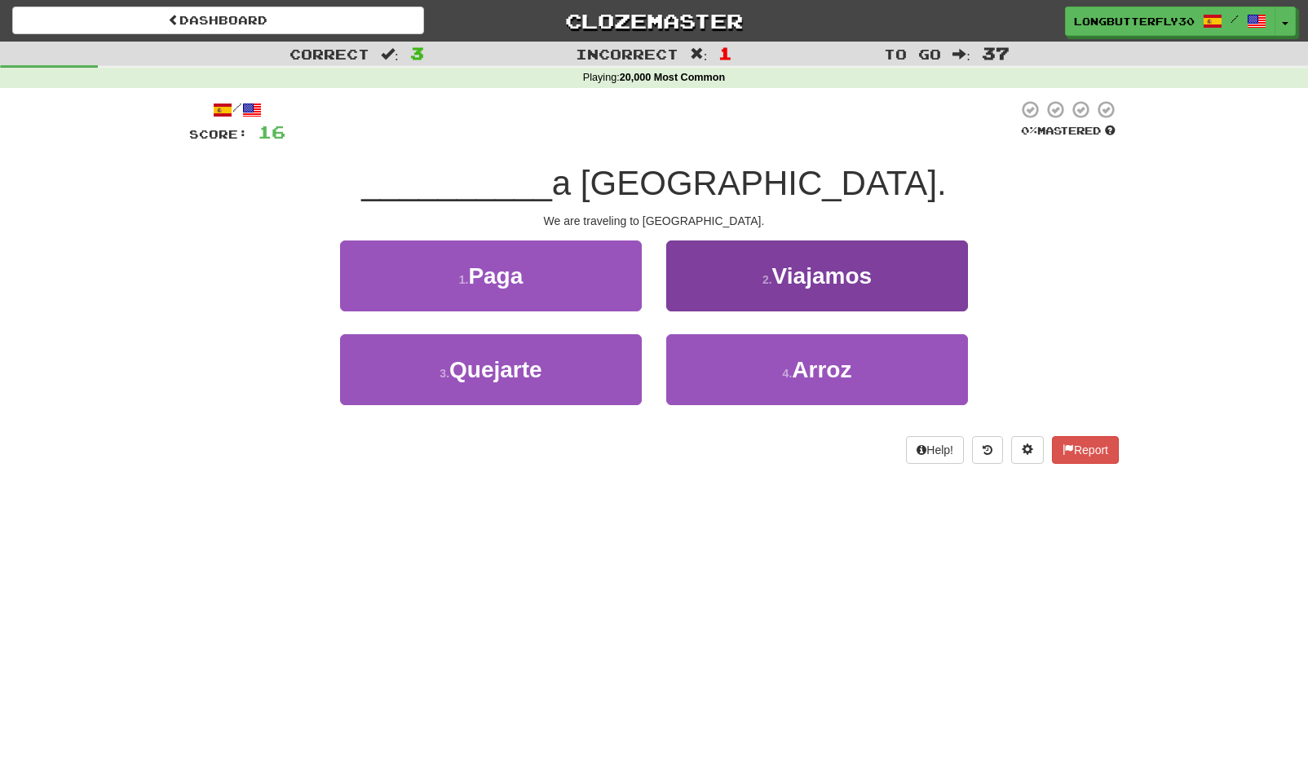
click at [816, 288] on button "2 . Viajamos" at bounding box center [817, 276] width 302 height 71
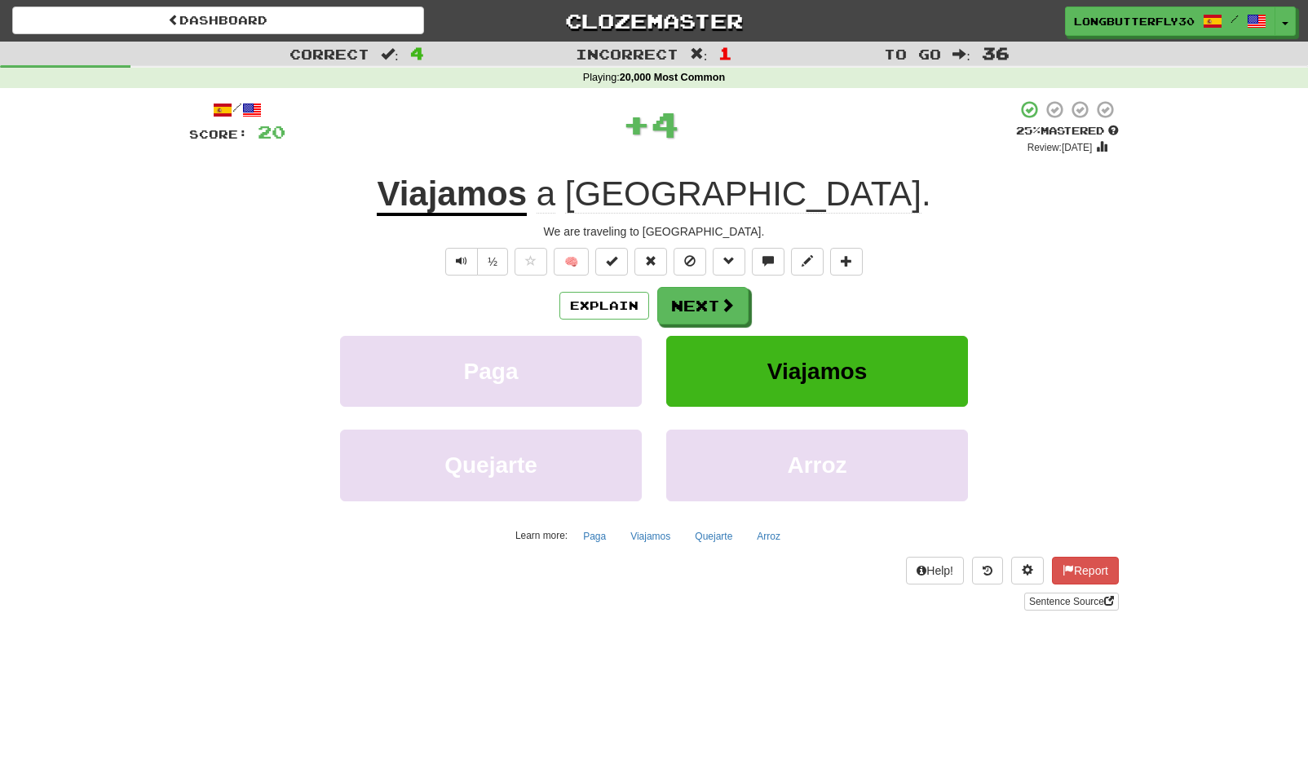
drag, startPoint x: 771, startPoint y: 302, endPoint x: 763, endPoint y: 303, distance: 8.3
click at [763, 303] on div "Explain Next" at bounding box center [654, 306] width 930 height 38
click at [718, 305] on button "Next" at bounding box center [703, 307] width 91 height 38
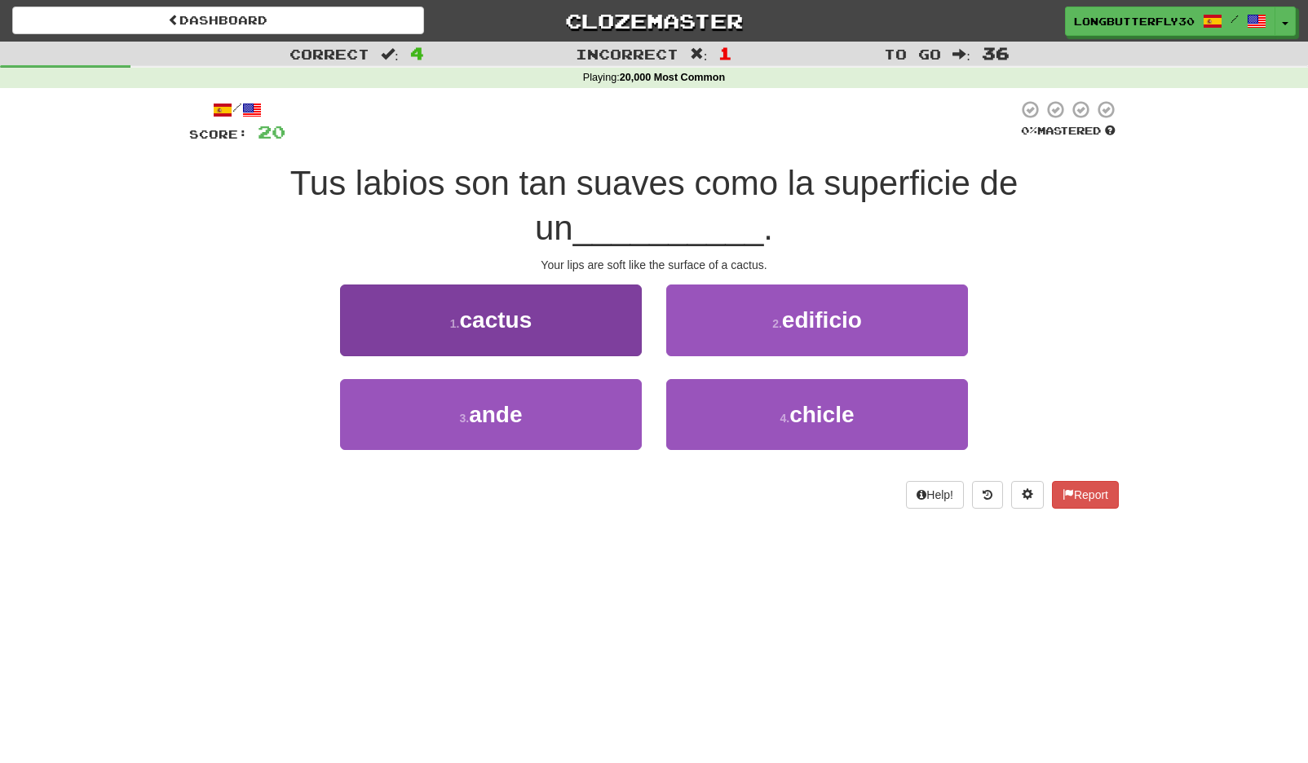
click at [594, 329] on button "1 . cactus" at bounding box center [491, 320] width 302 height 71
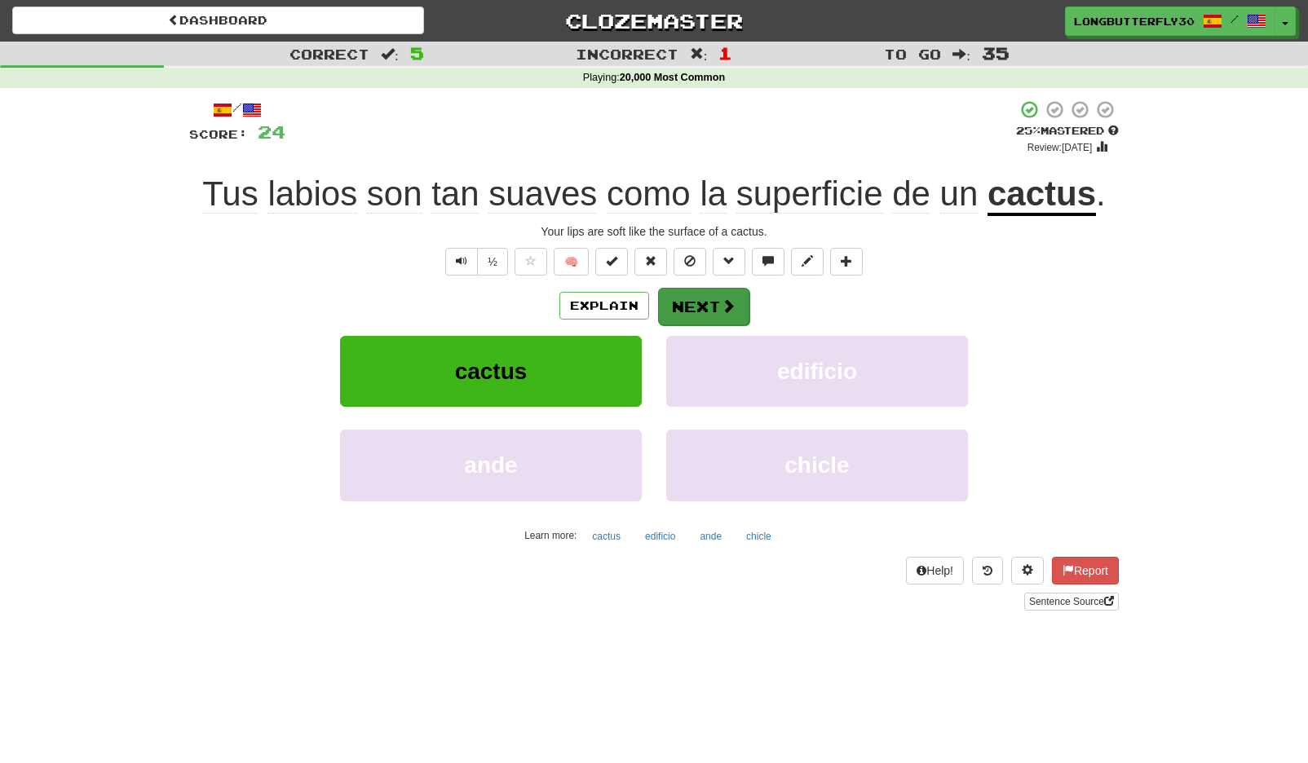
click at [723, 295] on button "Next" at bounding box center [703, 307] width 91 height 38
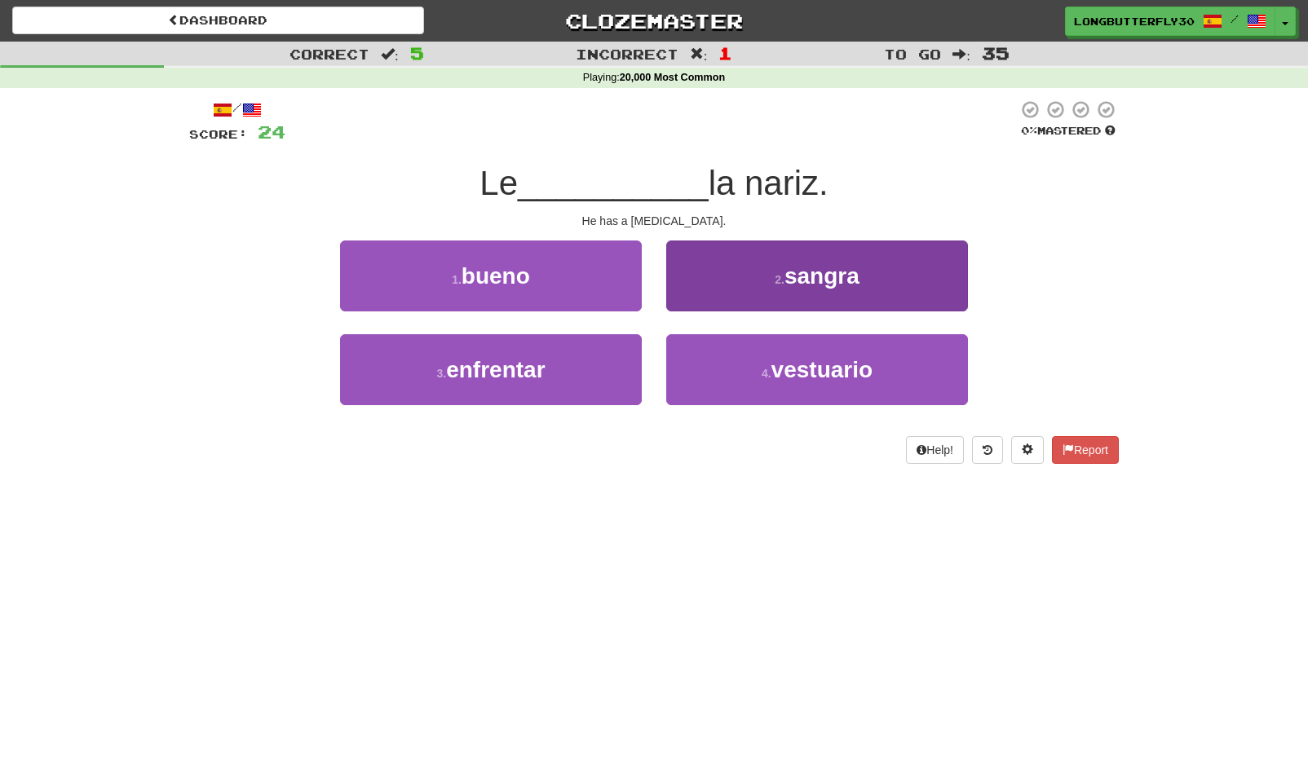
click at [775, 278] on small "2 ." at bounding box center [780, 279] width 10 height 13
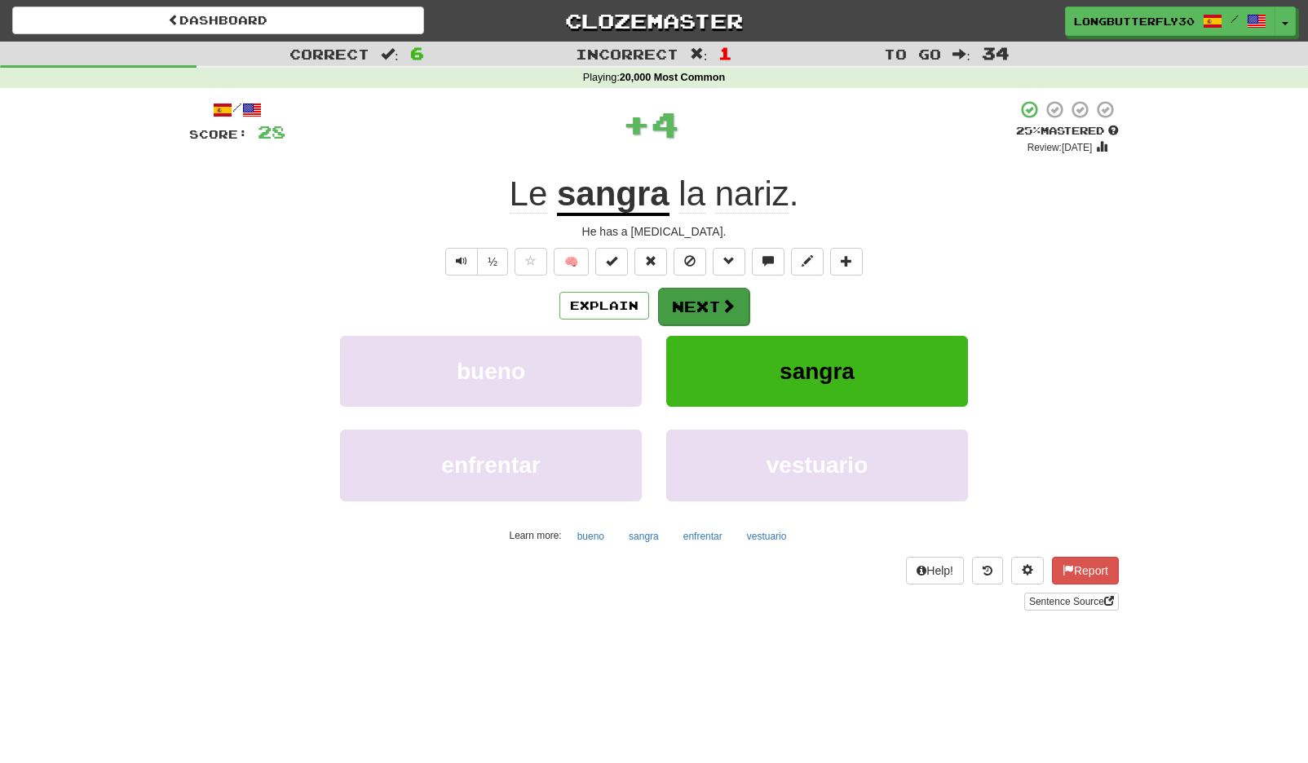
click at [714, 307] on button "Next" at bounding box center [703, 307] width 91 height 38
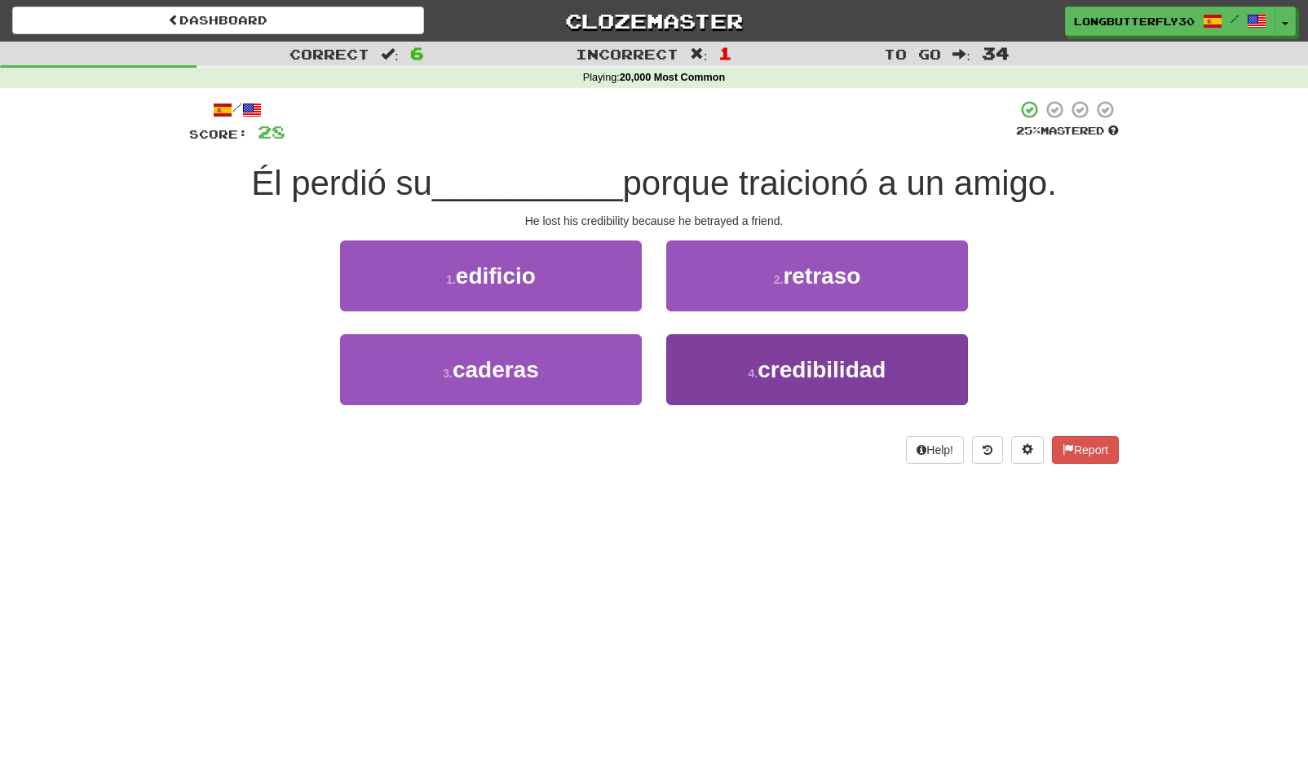
click at [860, 387] on button "4 . credibilidad" at bounding box center [817, 369] width 302 height 71
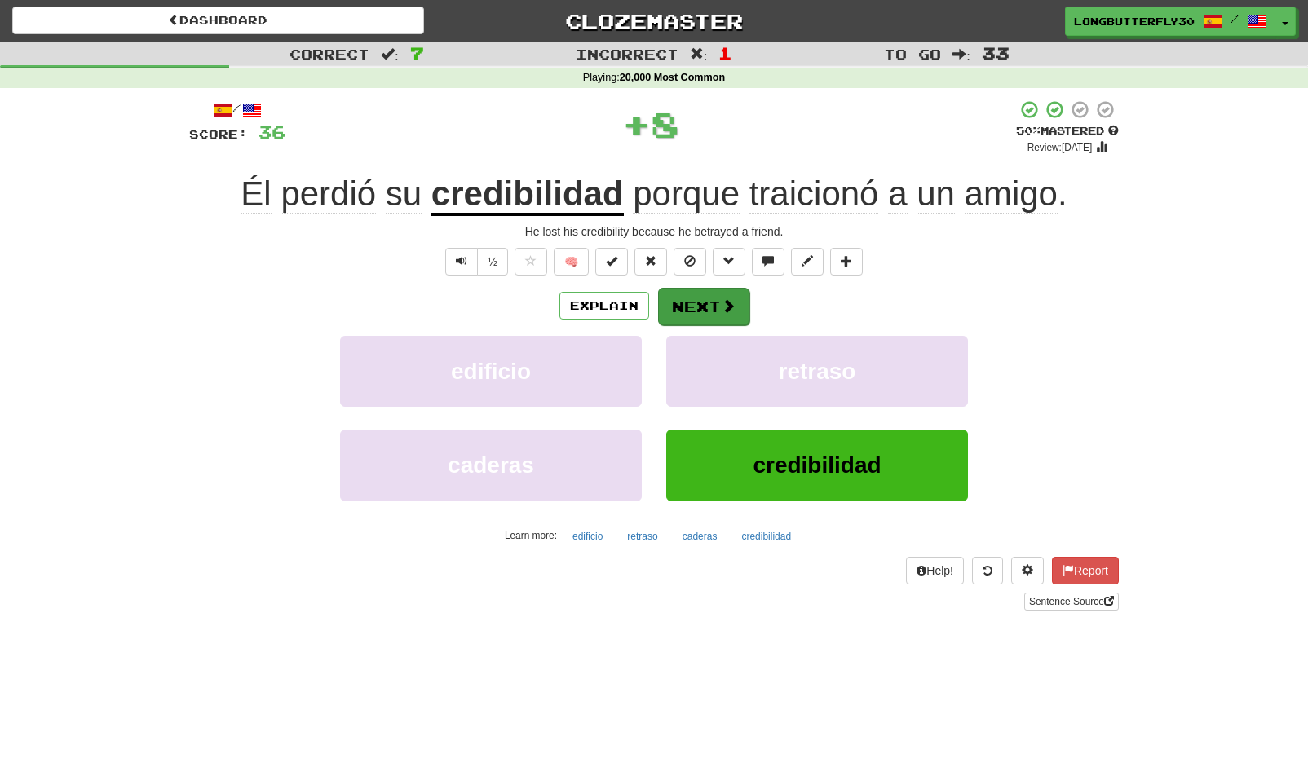
click at [706, 288] on button "Next" at bounding box center [703, 307] width 91 height 38
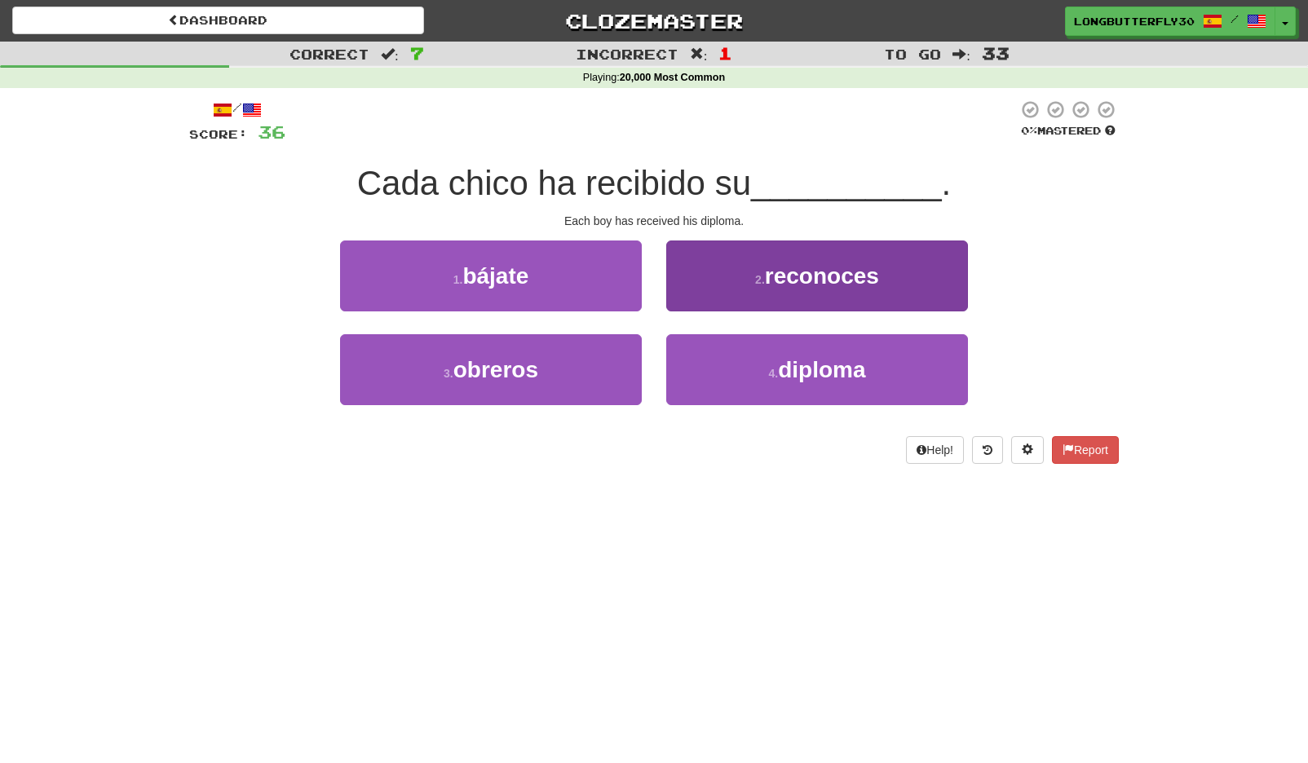
click at [734, 347] on button "4 . diploma" at bounding box center [817, 369] width 302 height 71
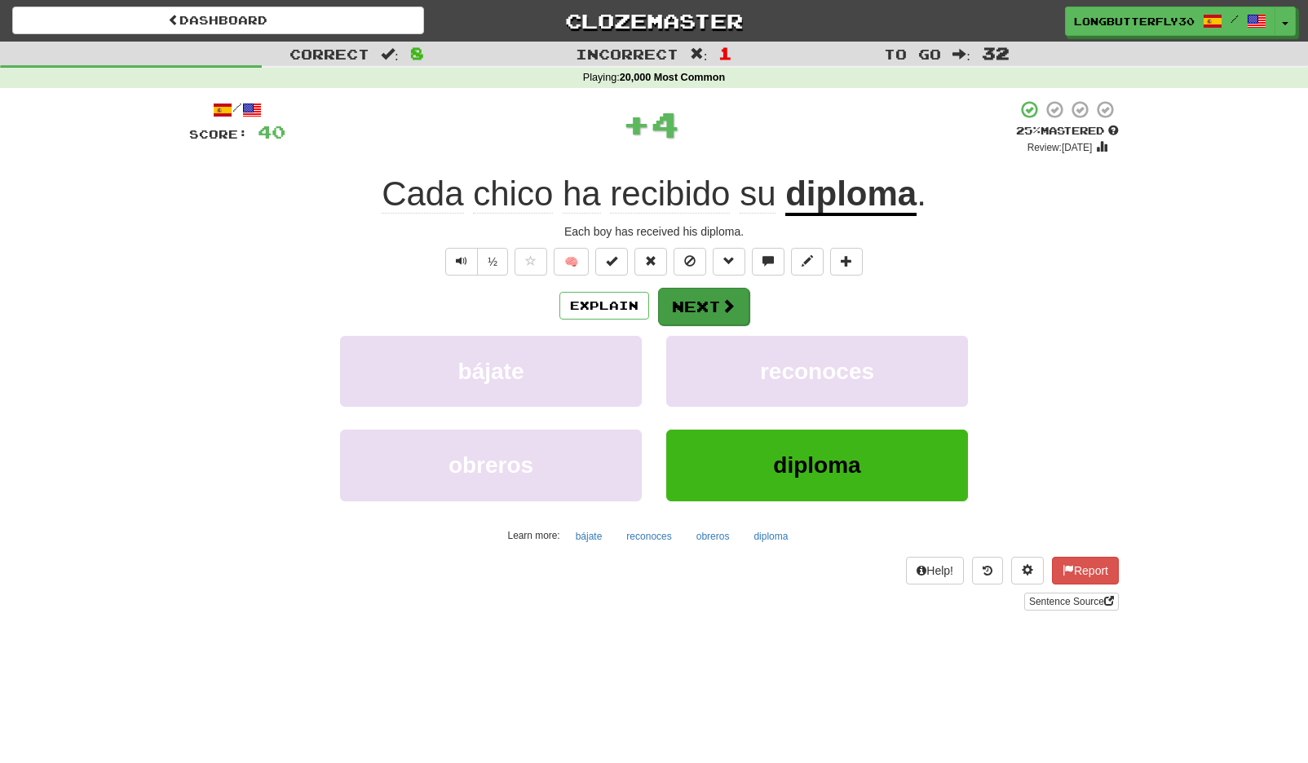
click at [726, 294] on button "Next" at bounding box center [703, 307] width 91 height 38
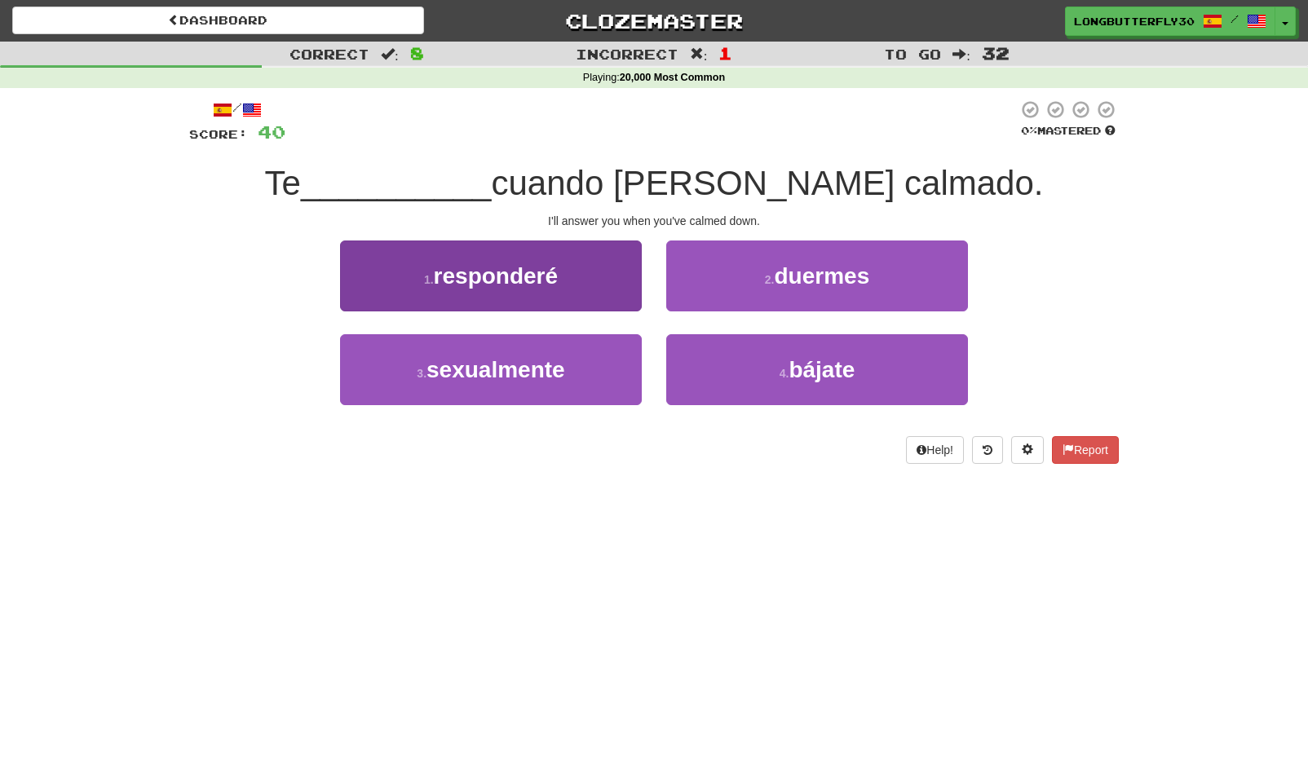
click at [599, 281] on button "1 . responderé" at bounding box center [491, 276] width 302 height 71
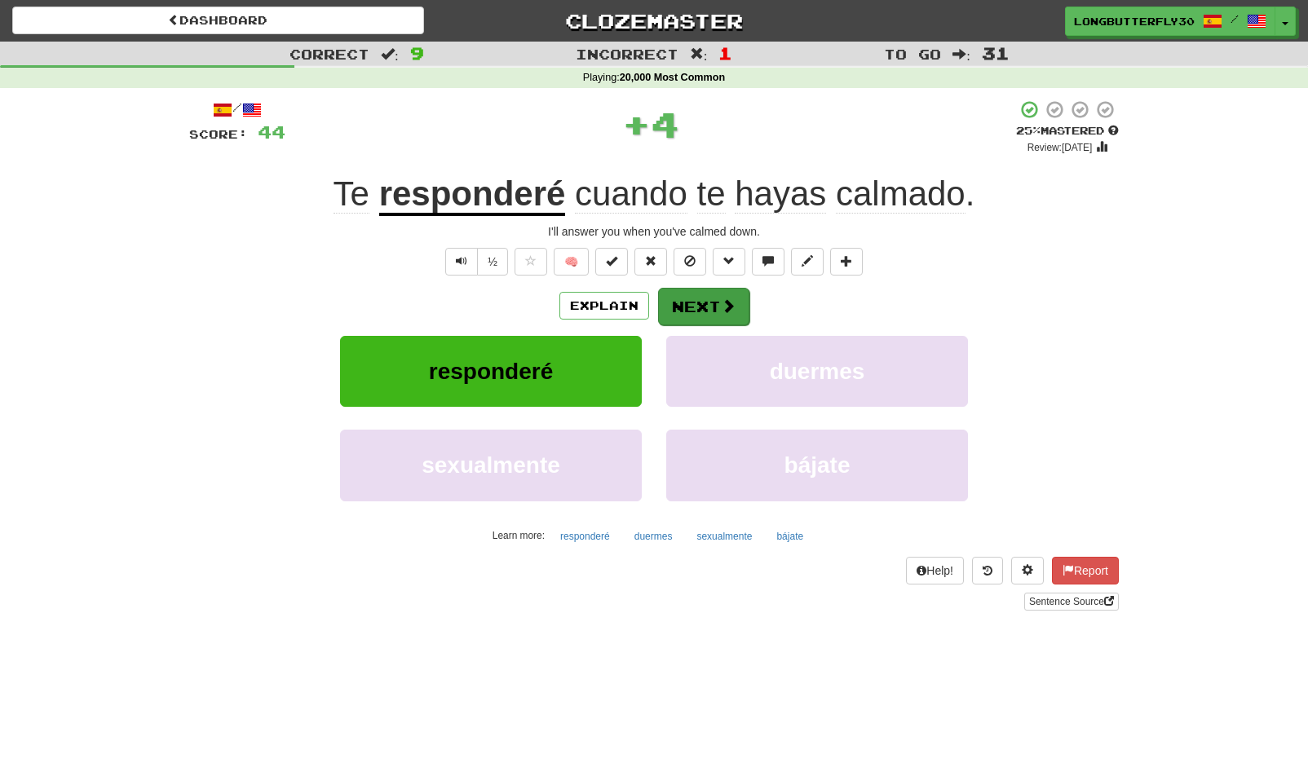
click at [714, 298] on button "Next" at bounding box center [703, 307] width 91 height 38
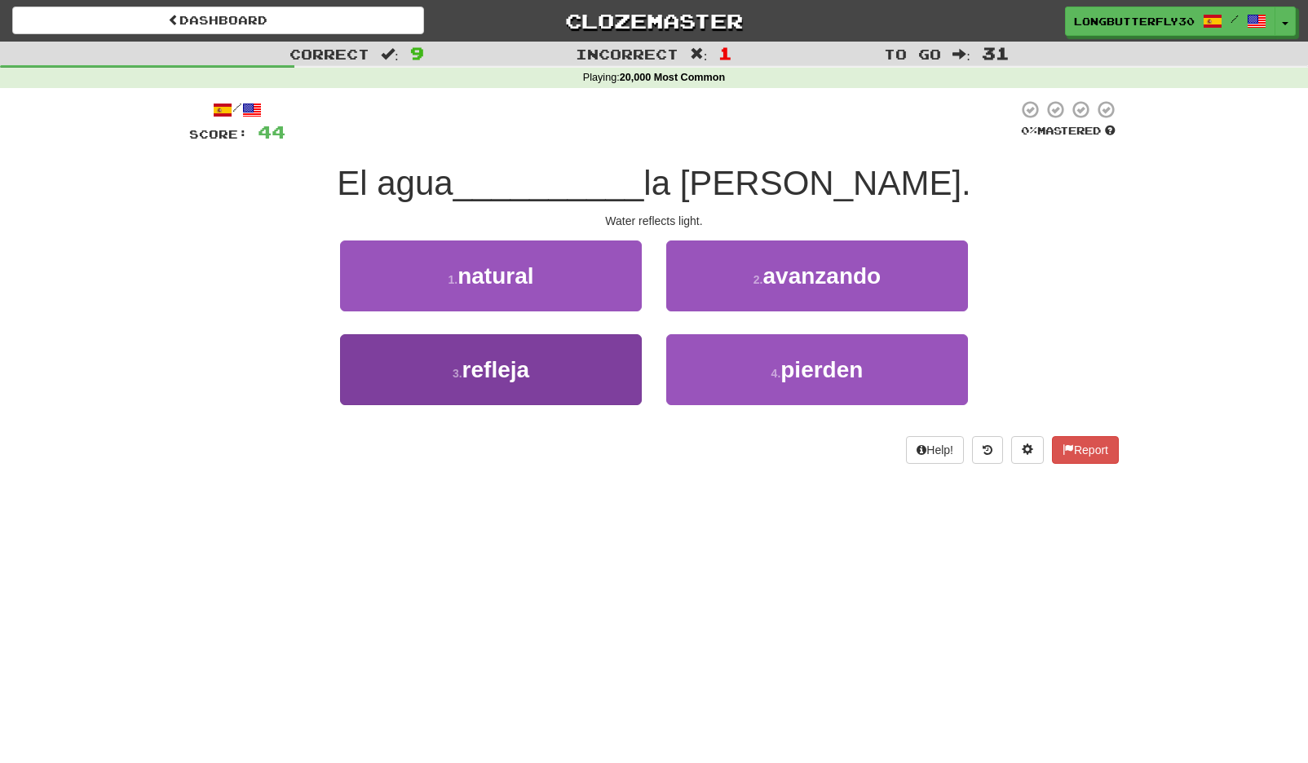
click at [527, 358] on span "refleja" at bounding box center [496, 369] width 68 height 25
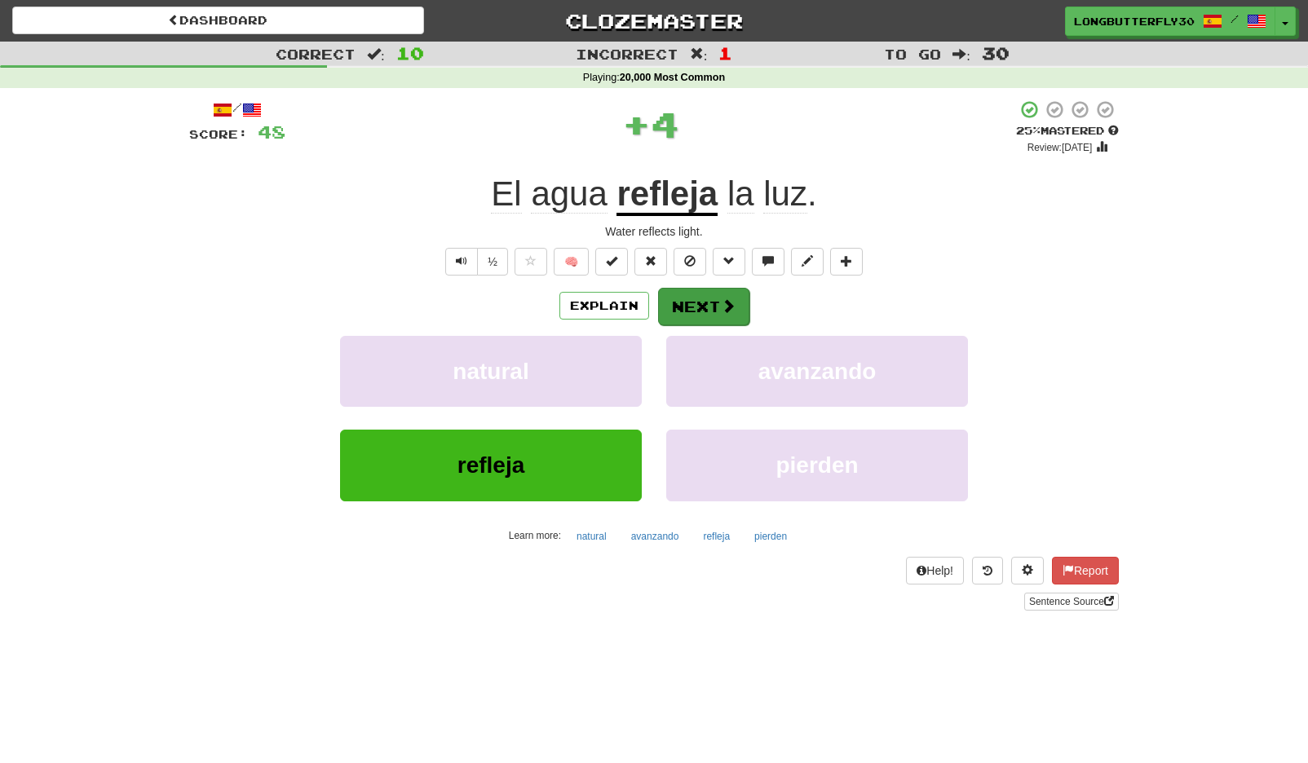
click at [741, 308] on button "Next" at bounding box center [703, 307] width 91 height 38
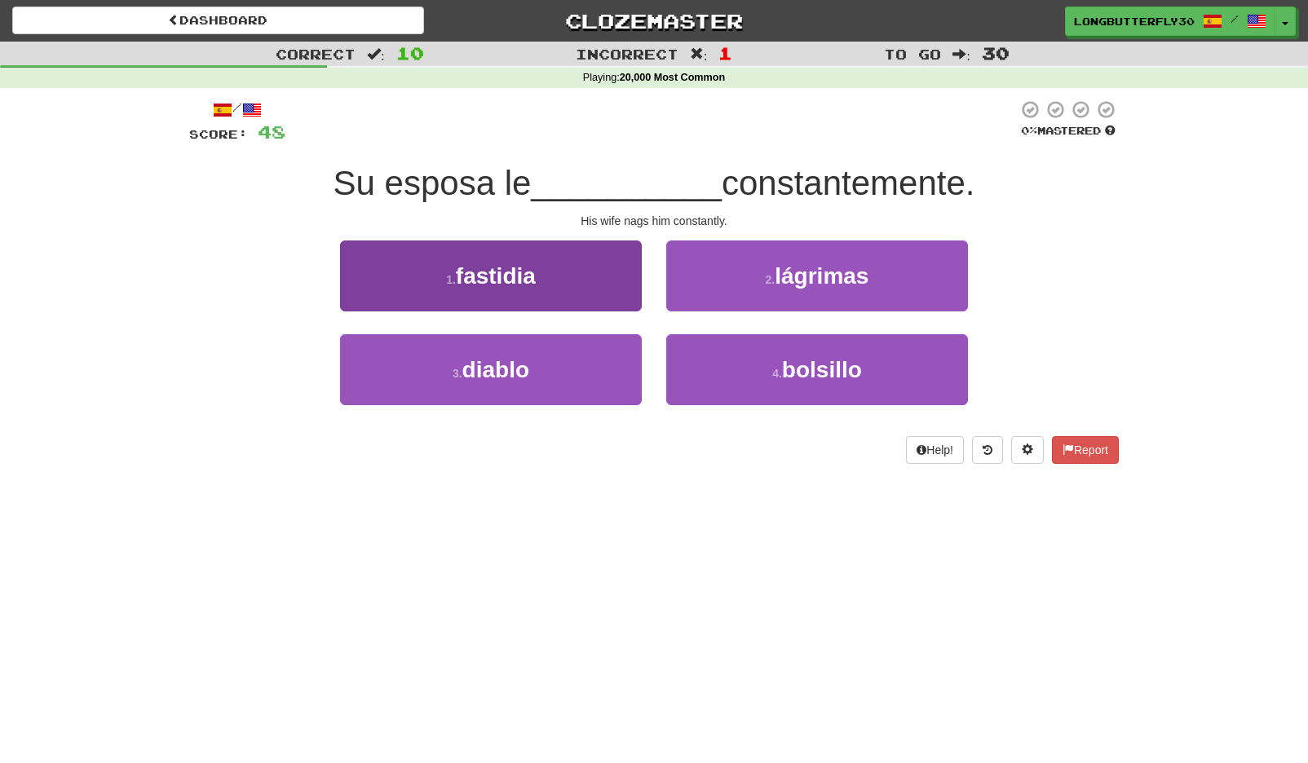
click at [604, 279] on button "1 . fastidia" at bounding box center [491, 276] width 302 height 71
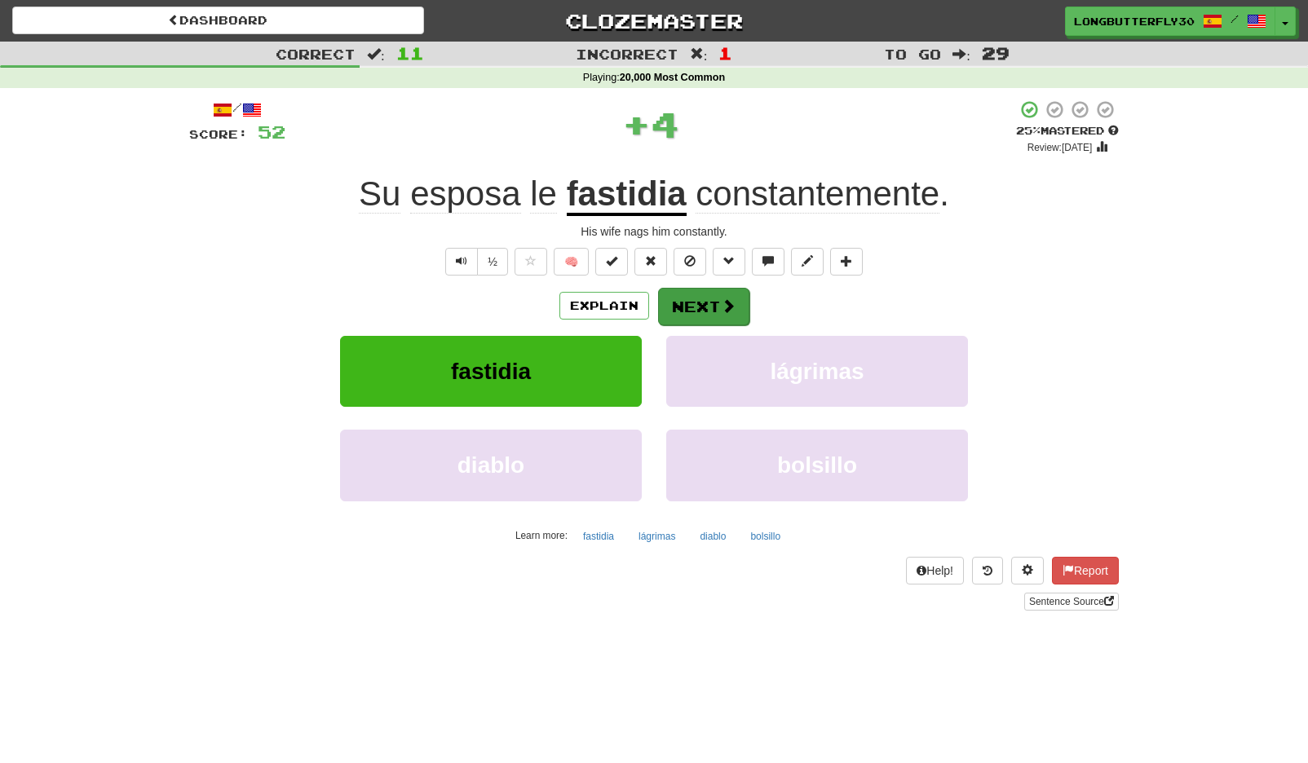
click at [706, 298] on button "Next" at bounding box center [703, 307] width 91 height 38
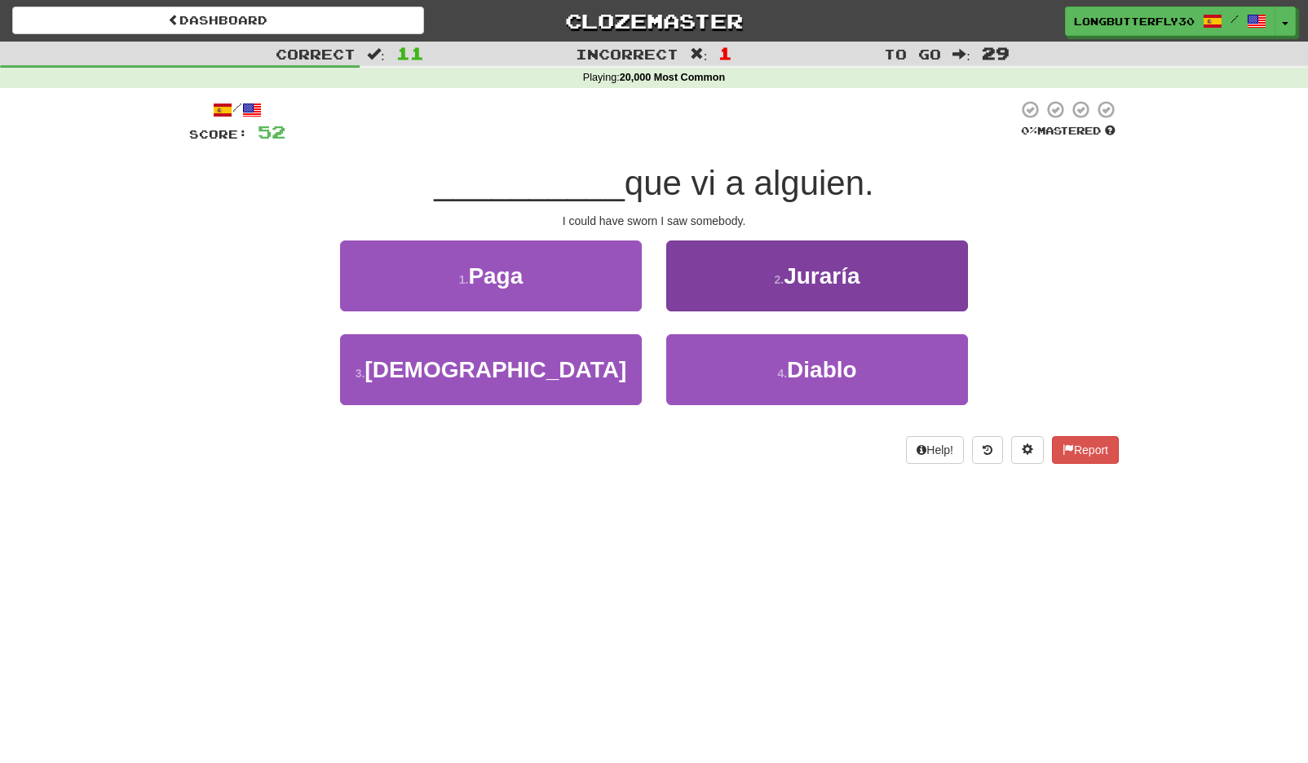
click at [860, 280] on span "Juraría" at bounding box center [822, 275] width 76 height 25
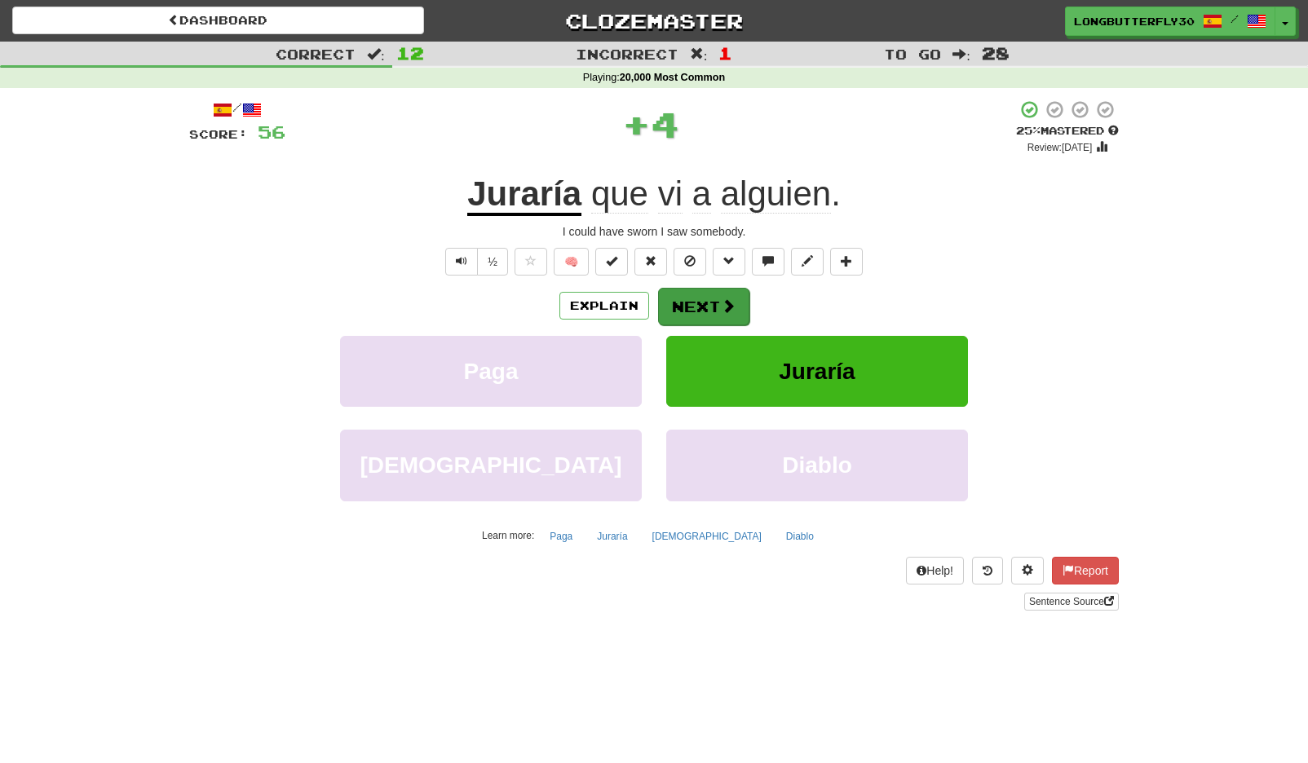
click at [680, 298] on button "Next" at bounding box center [703, 307] width 91 height 38
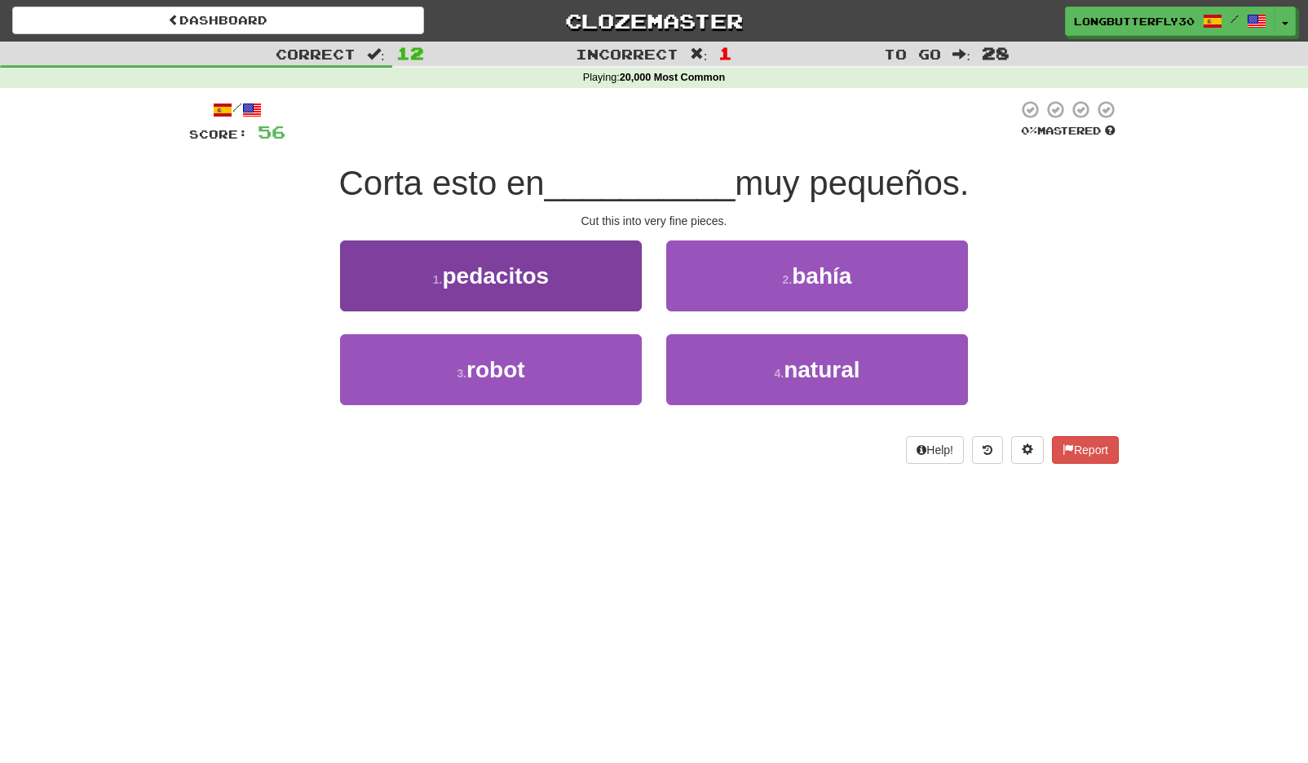
click at [534, 281] on span "pedacitos" at bounding box center [495, 275] width 107 height 25
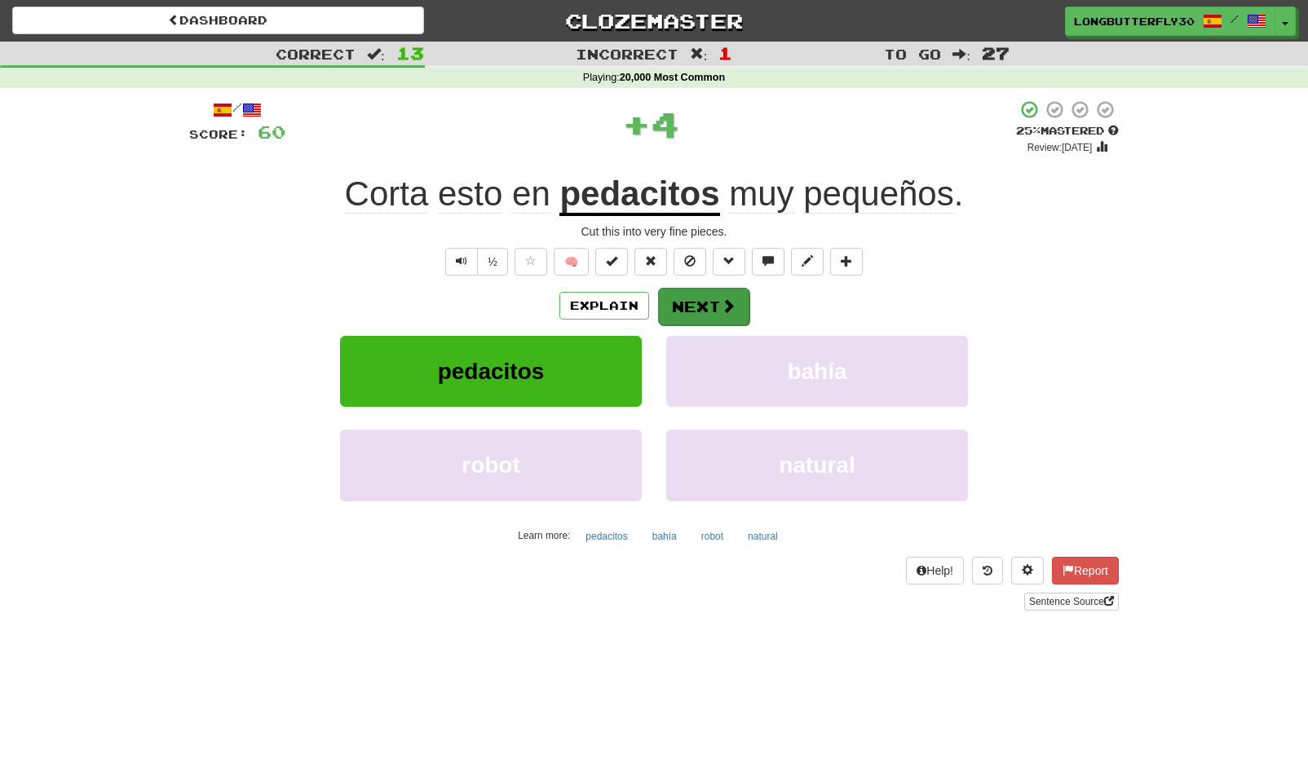
click at [718, 310] on button "Next" at bounding box center [703, 307] width 91 height 38
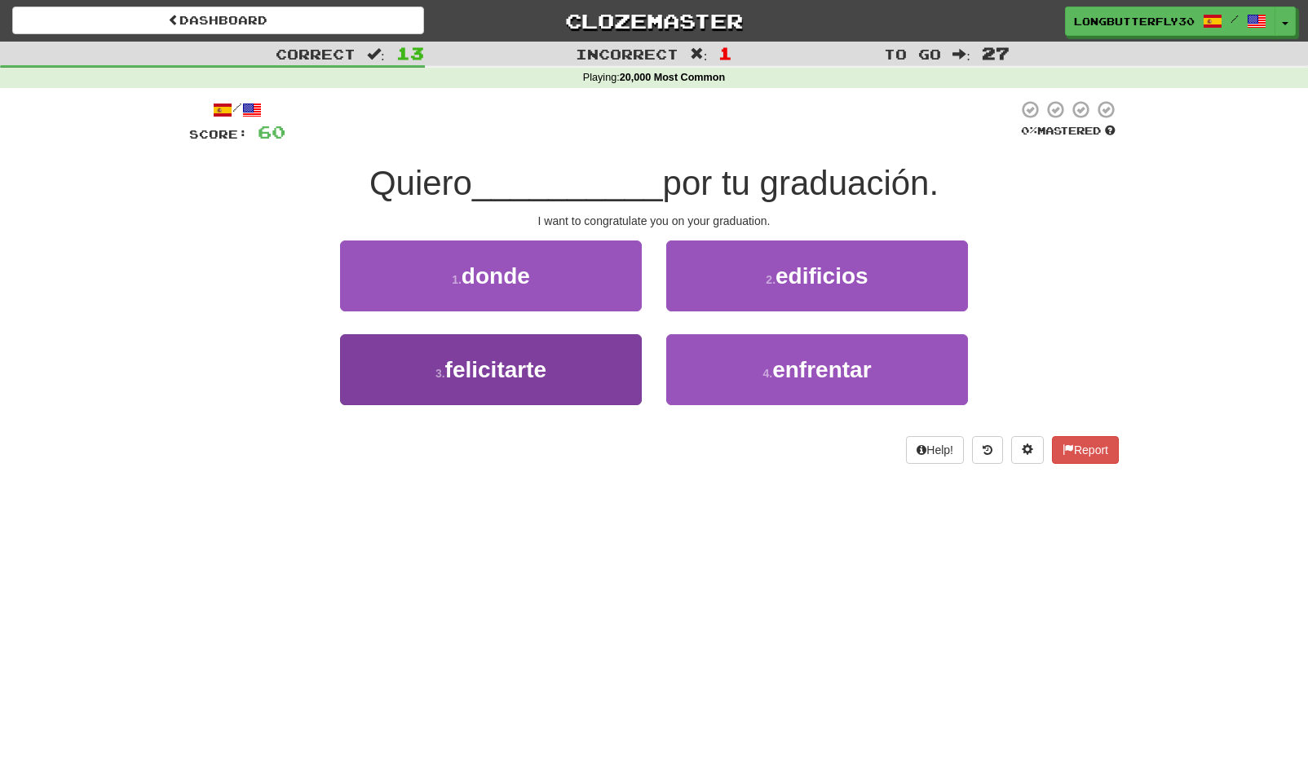
click at [513, 365] on span "felicitarte" at bounding box center [496, 369] width 102 height 25
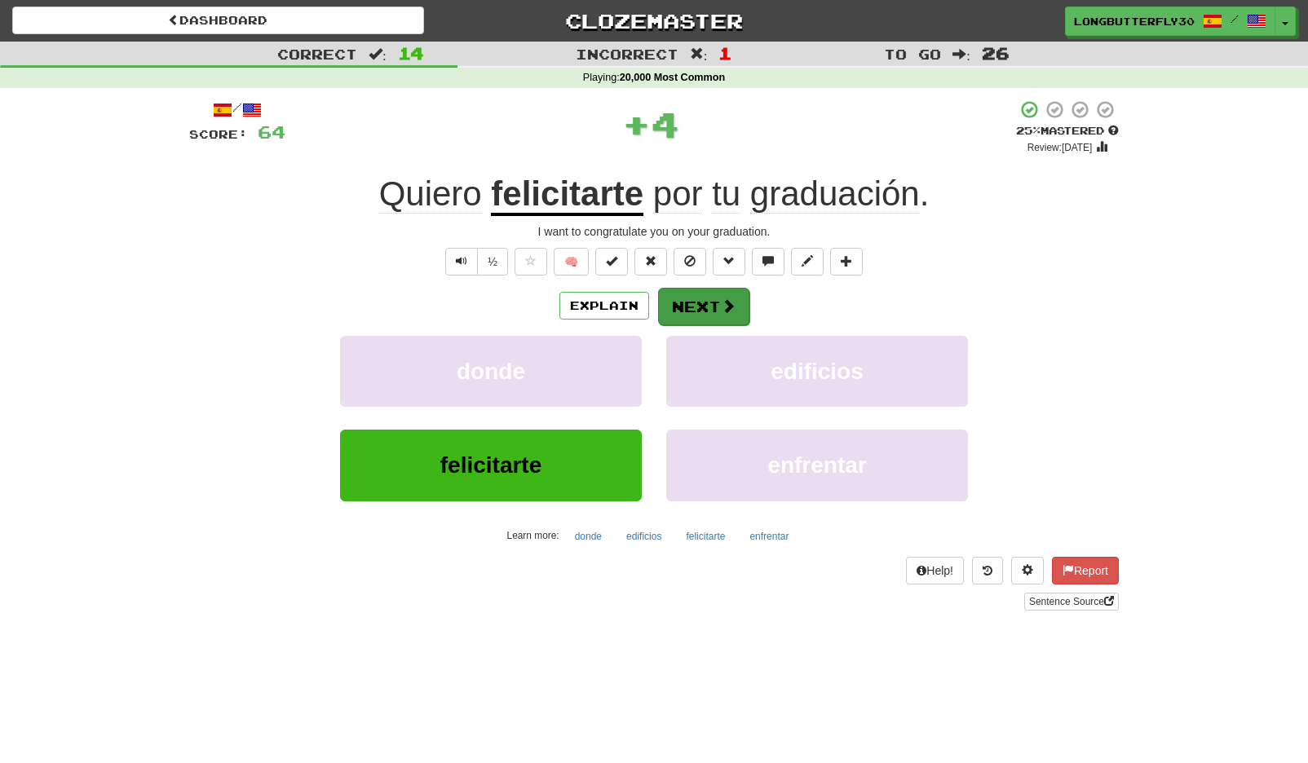
click at [696, 288] on button "Next" at bounding box center [703, 307] width 91 height 38
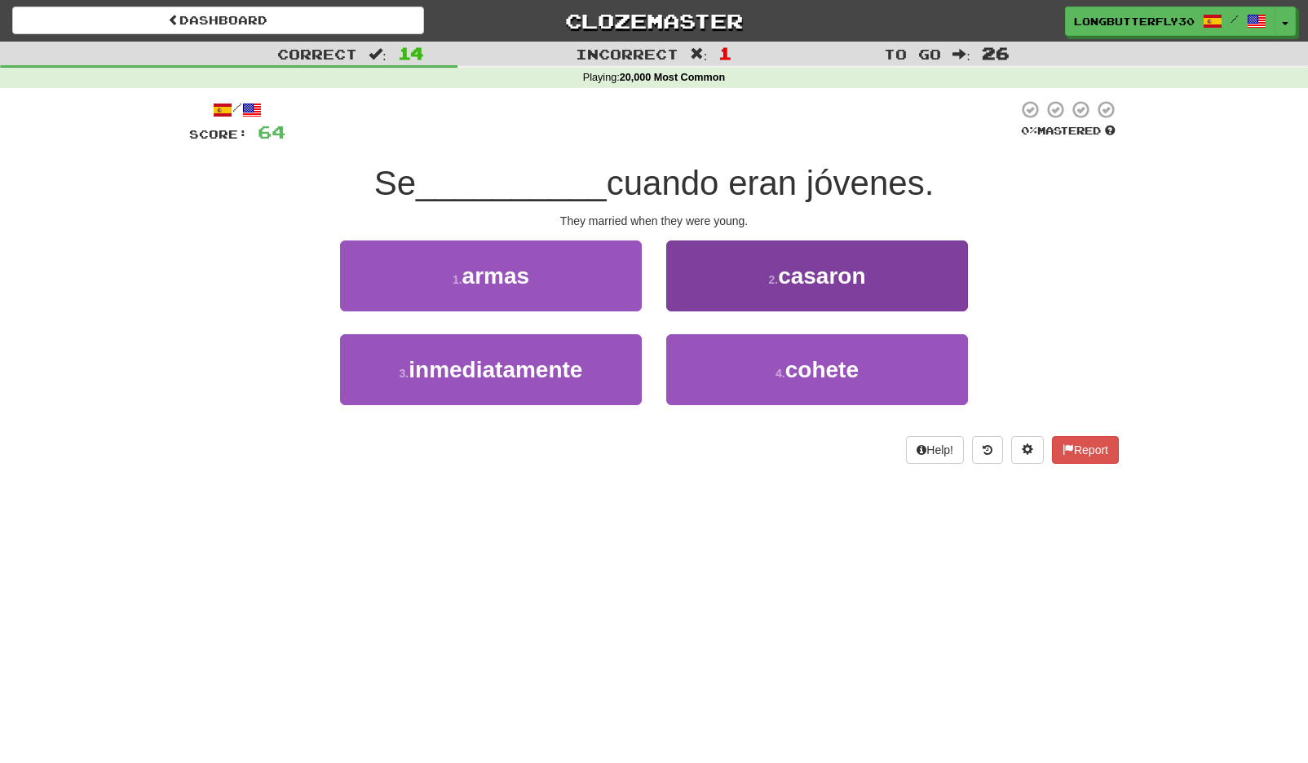
click at [780, 294] on button "2 . casaron" at bounding box center [817, 276] width 302 height 71
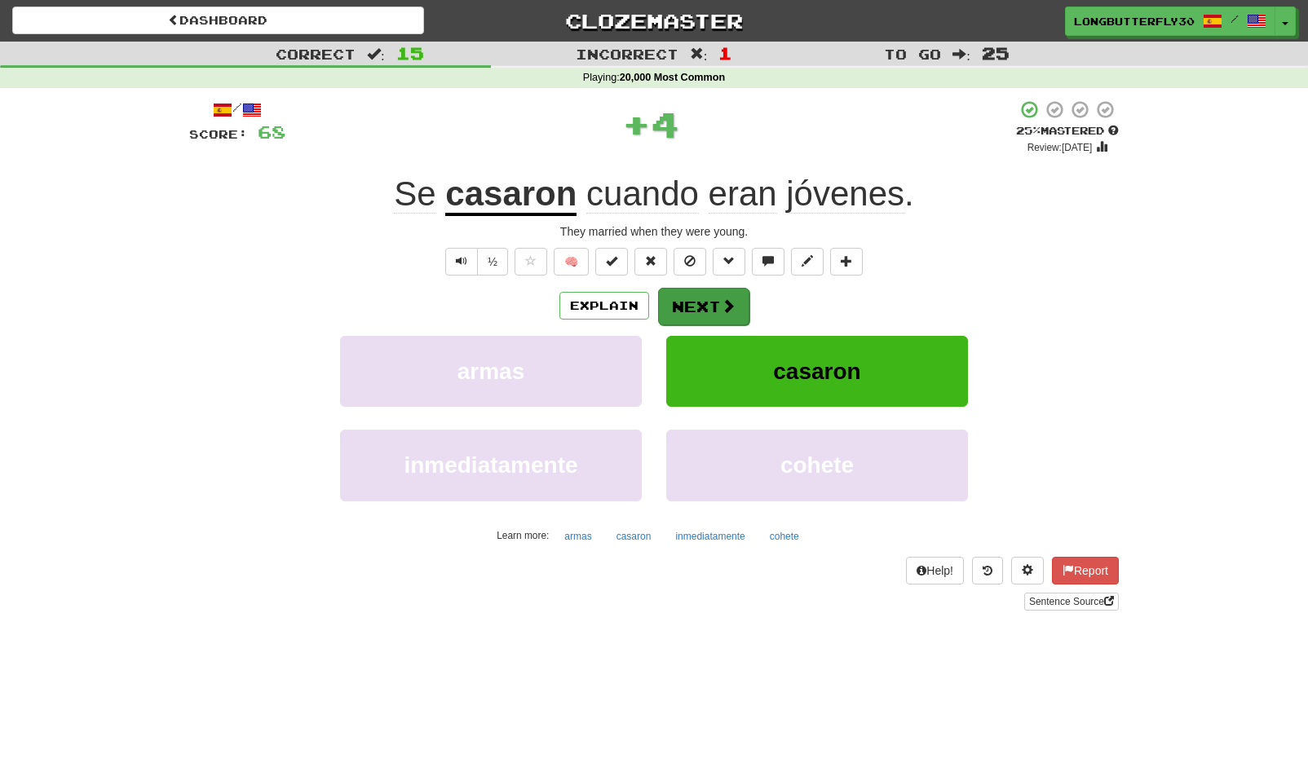
click at [740, 299] on button "Next" at bounding box center [703, 307] width 91 height 38
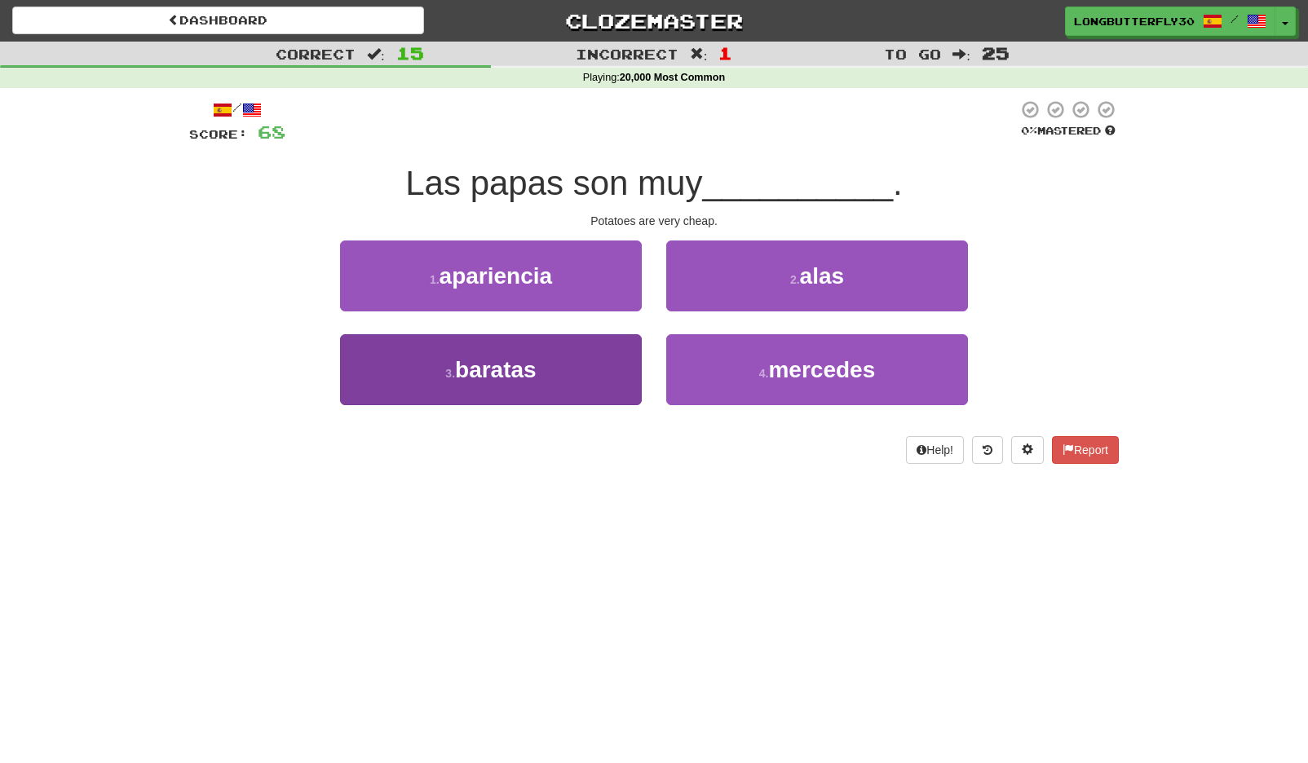
click at [563, 366] on button "3 . baratas" at bounding box center [491, 369] width 302 height 71
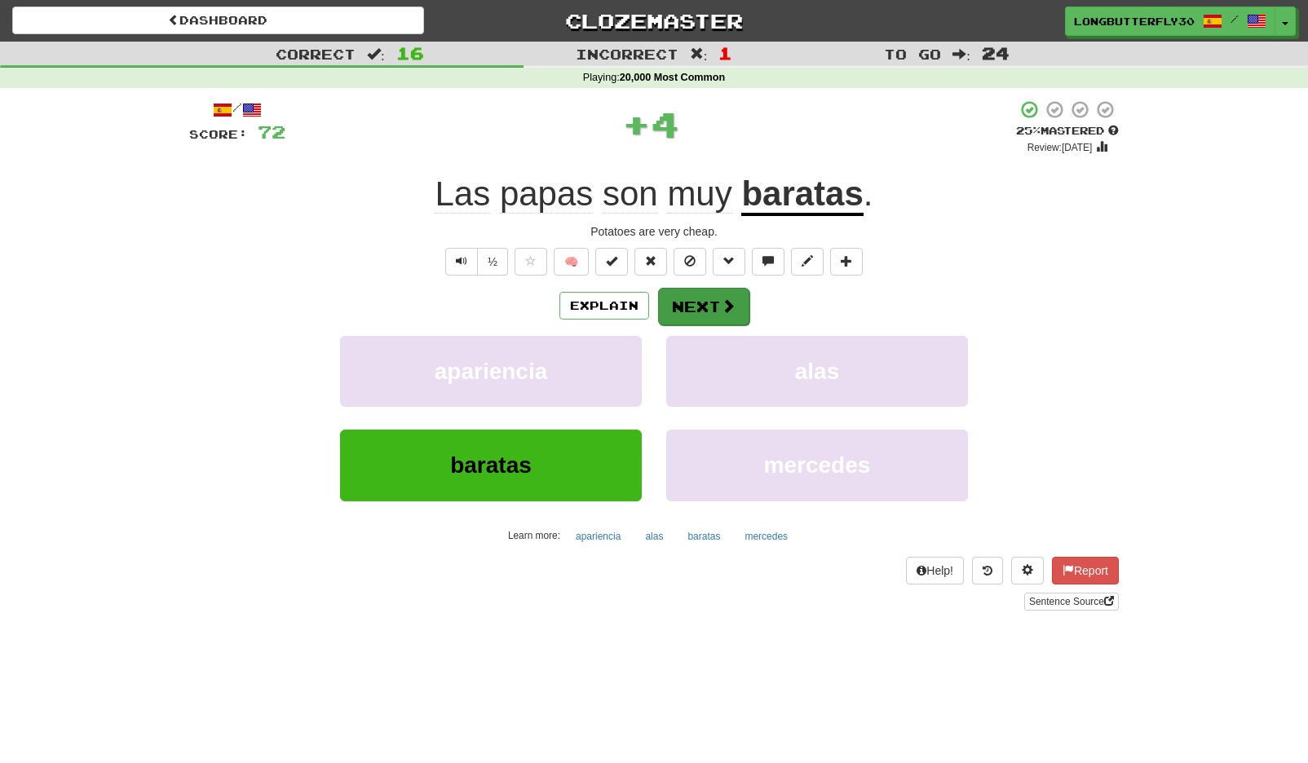
click at [700, 312] on button "Next" at bounding box center [703, 307] width 91 height 38
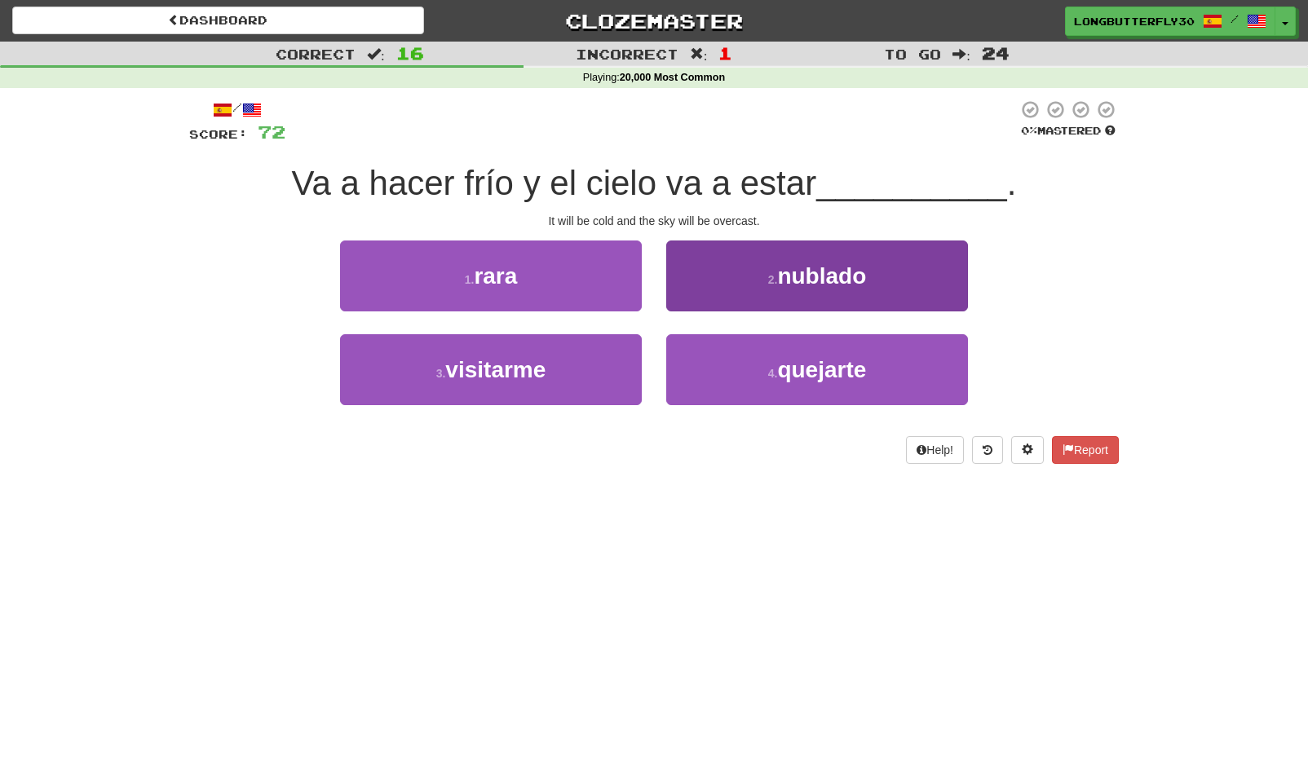
click at [782, 267] on span "nublado" at bounding box center [821, 275] width 89 height 25
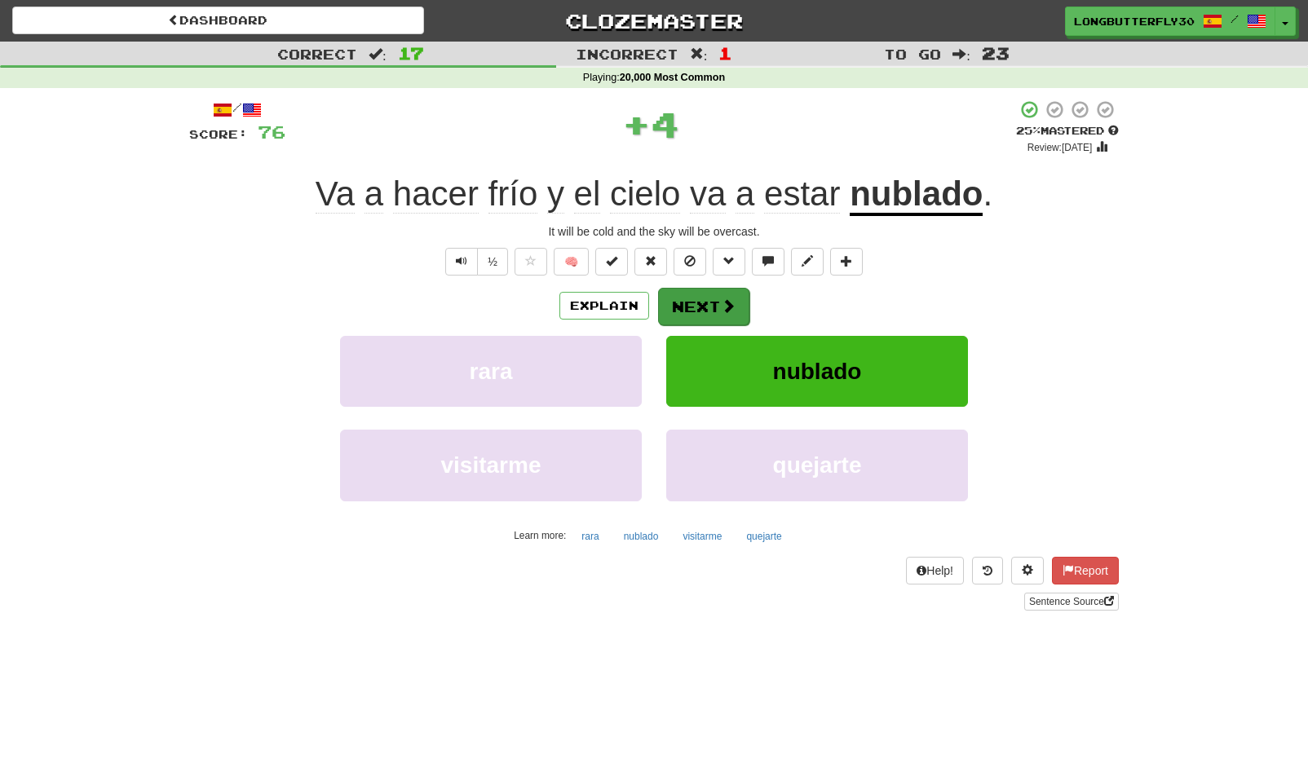
click at [711, 303] on button "Next" at bounding box center [703, 307] width 91 height 38
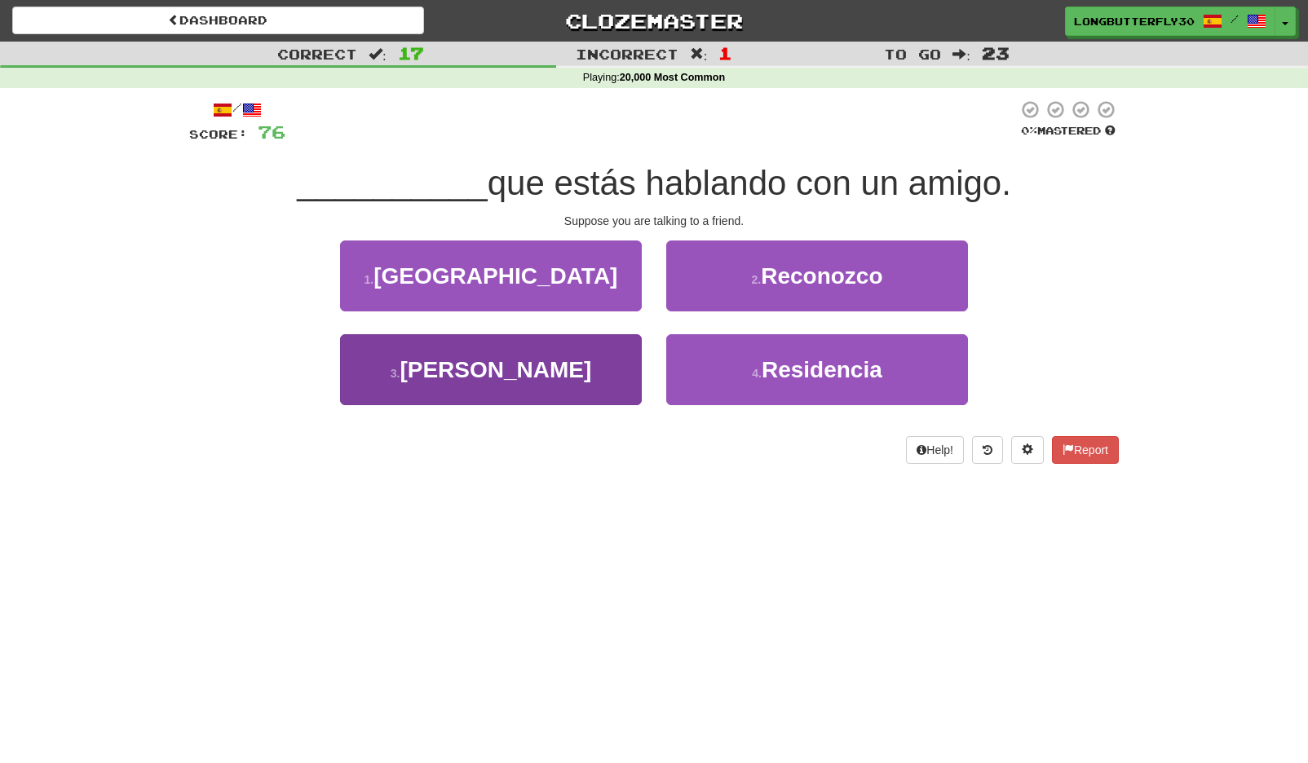
click at [590, 365] on button "3 . Supón" at bounding box center [491, 369] width 302 height 71
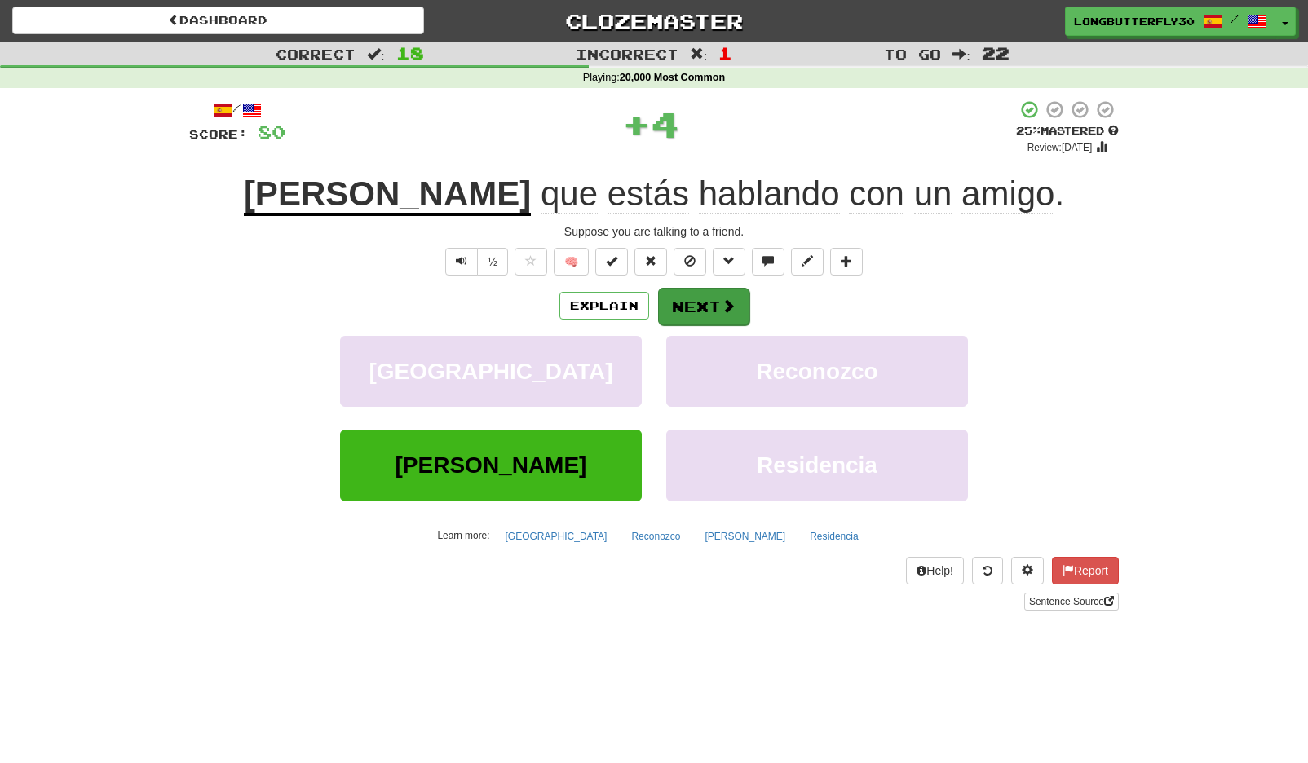
click at [672, 310] on button "Next" at bounding box center [703, 307] width 91 height 38
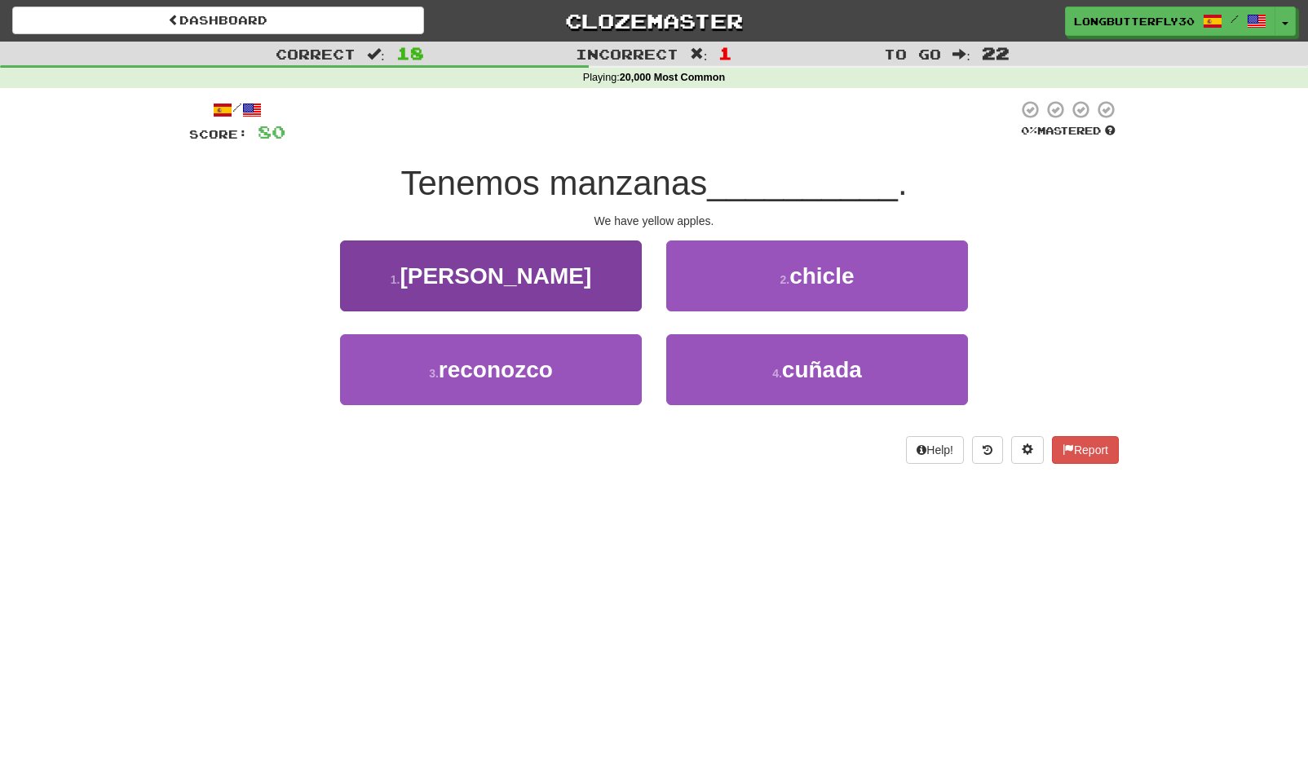
click at [594, 281] on button "1 . amarillas" at bounding box center [491, 276] width 302 height 71
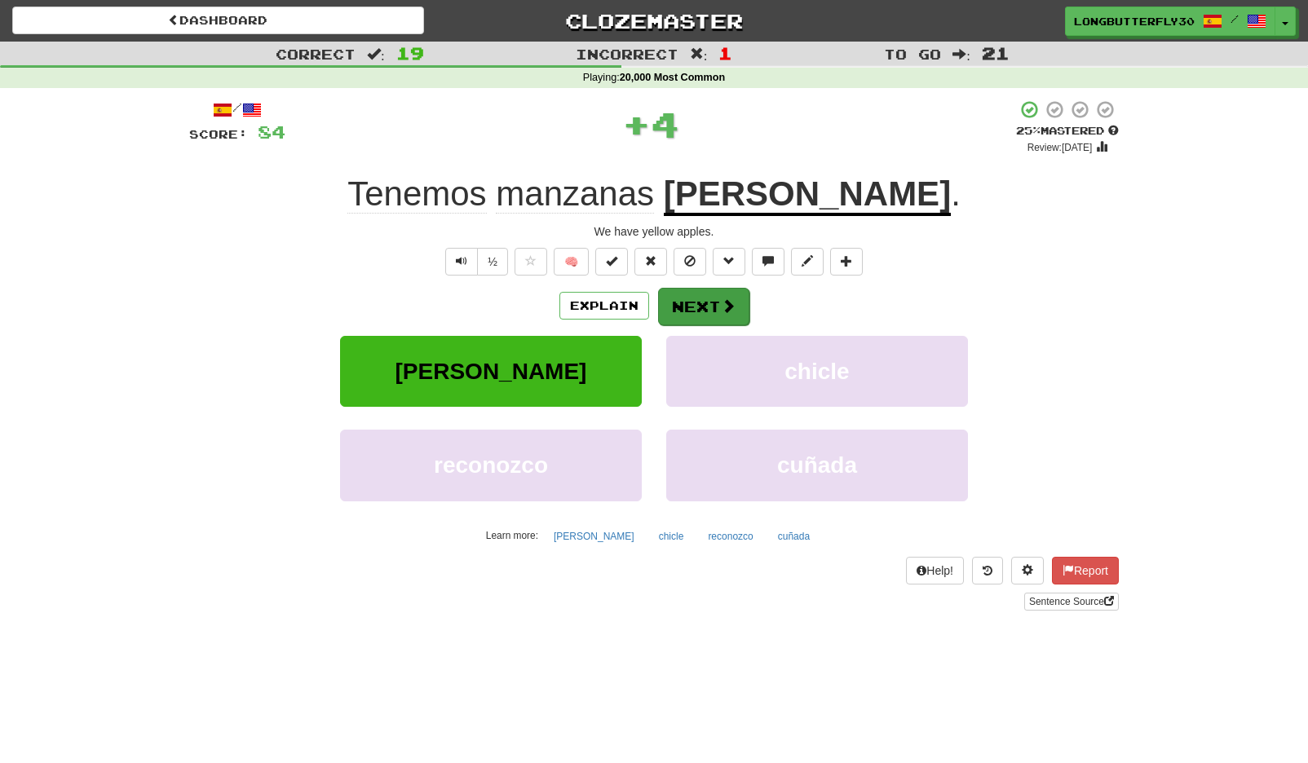
click at [696, 285] on div "/ Score: 84 + 4 25 % Mastered Review: 2025-09-15 Tenemos manzanas amarillas . W…" at bounding box center [654, 354] width 930 height 511
click at [702, 298] on button "Next" at bounding box center [703, 307] width 91 height 38
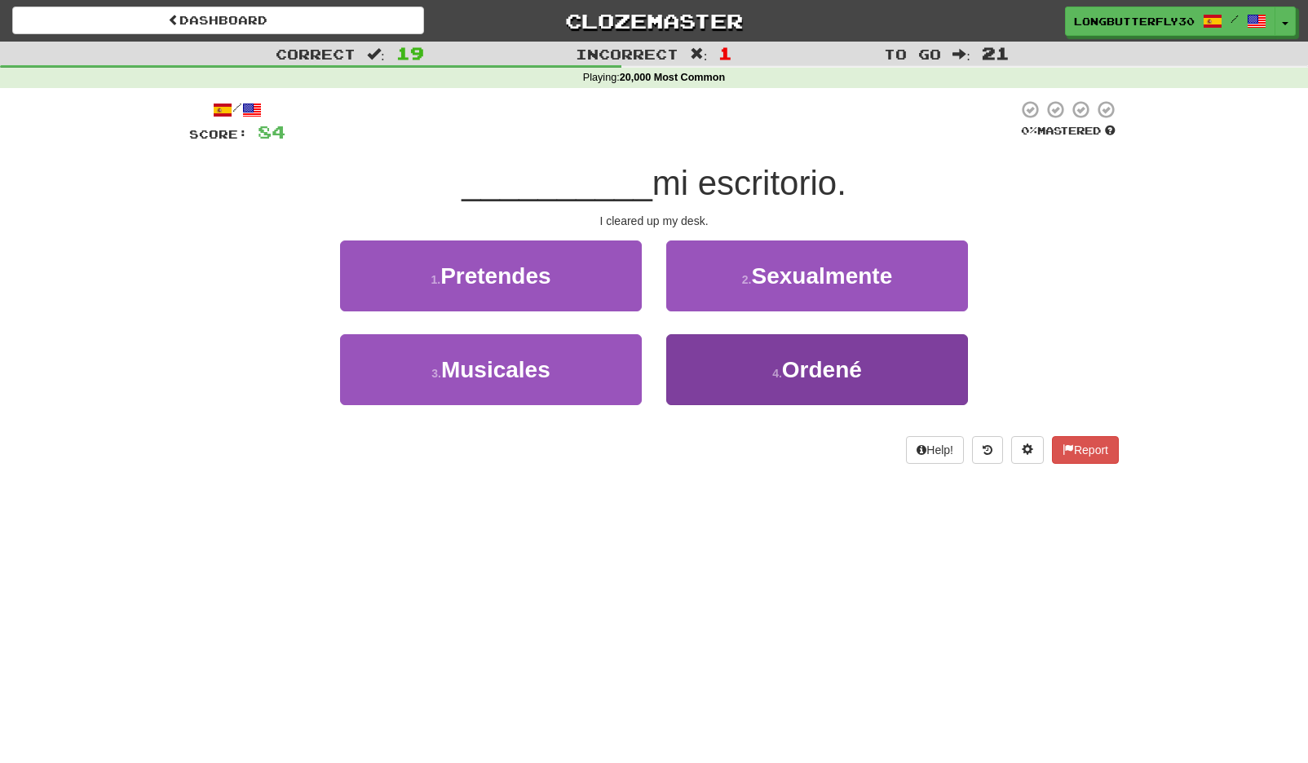
click at [699, 377] on button "4 . Ordené" at bounding box center [817, 369] width 302 height 71
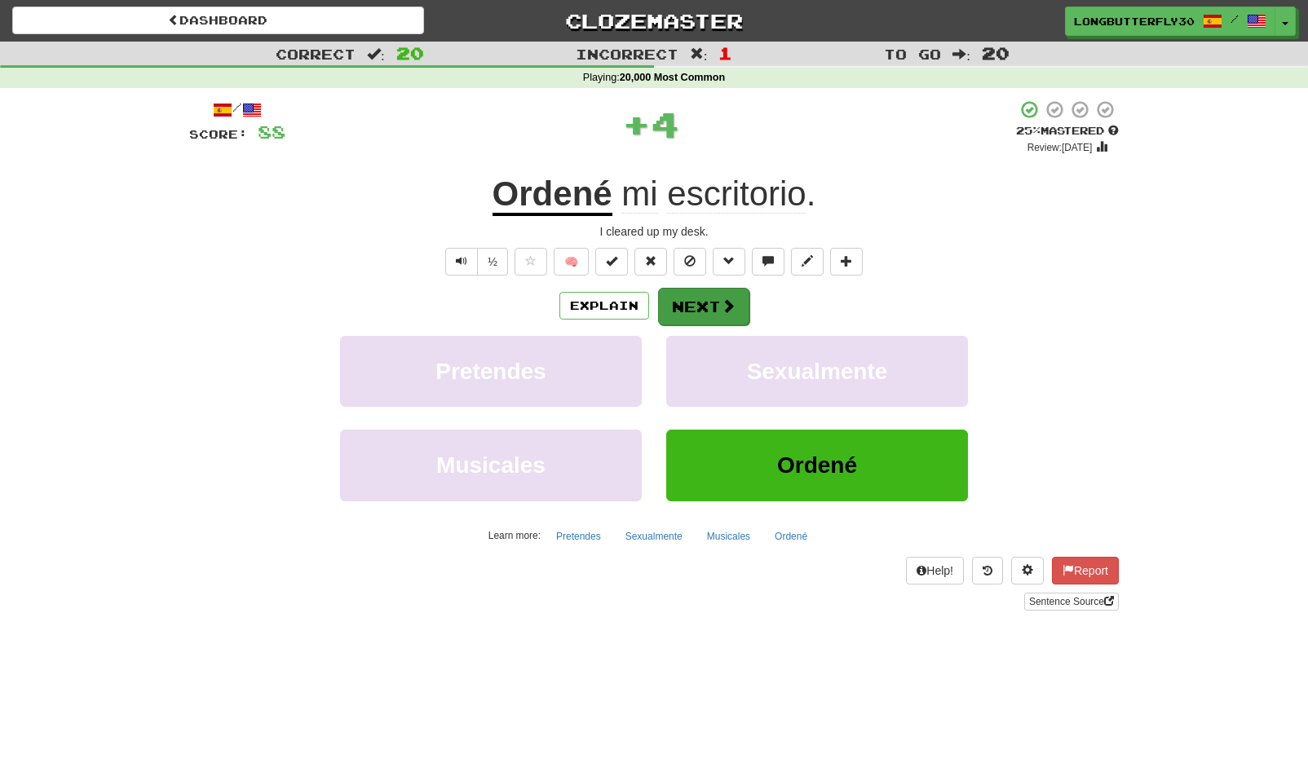
click at [701, 305] on button "Next" at bounding box center [703, 307] width 91 height 38
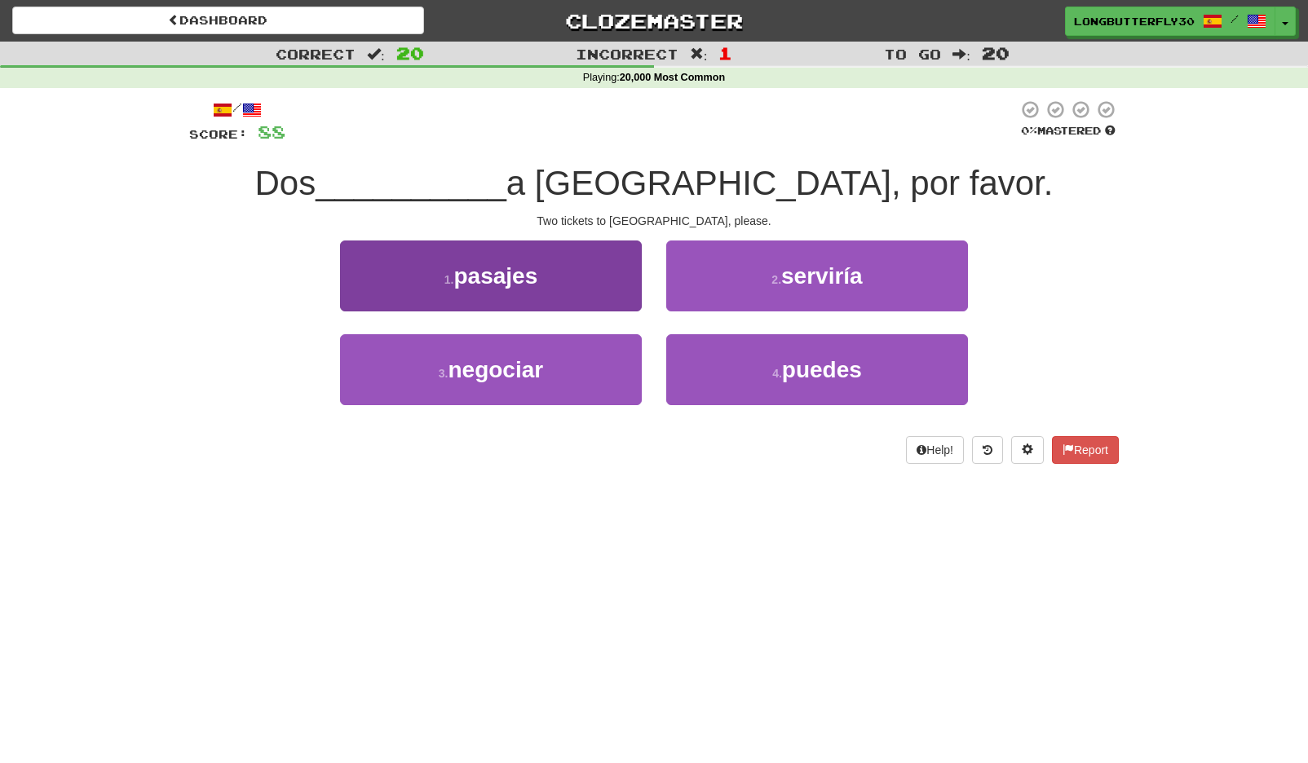
click at [533, 297] on button "1 . pasajes" at bounding box center [491, 276] width 302 height 71
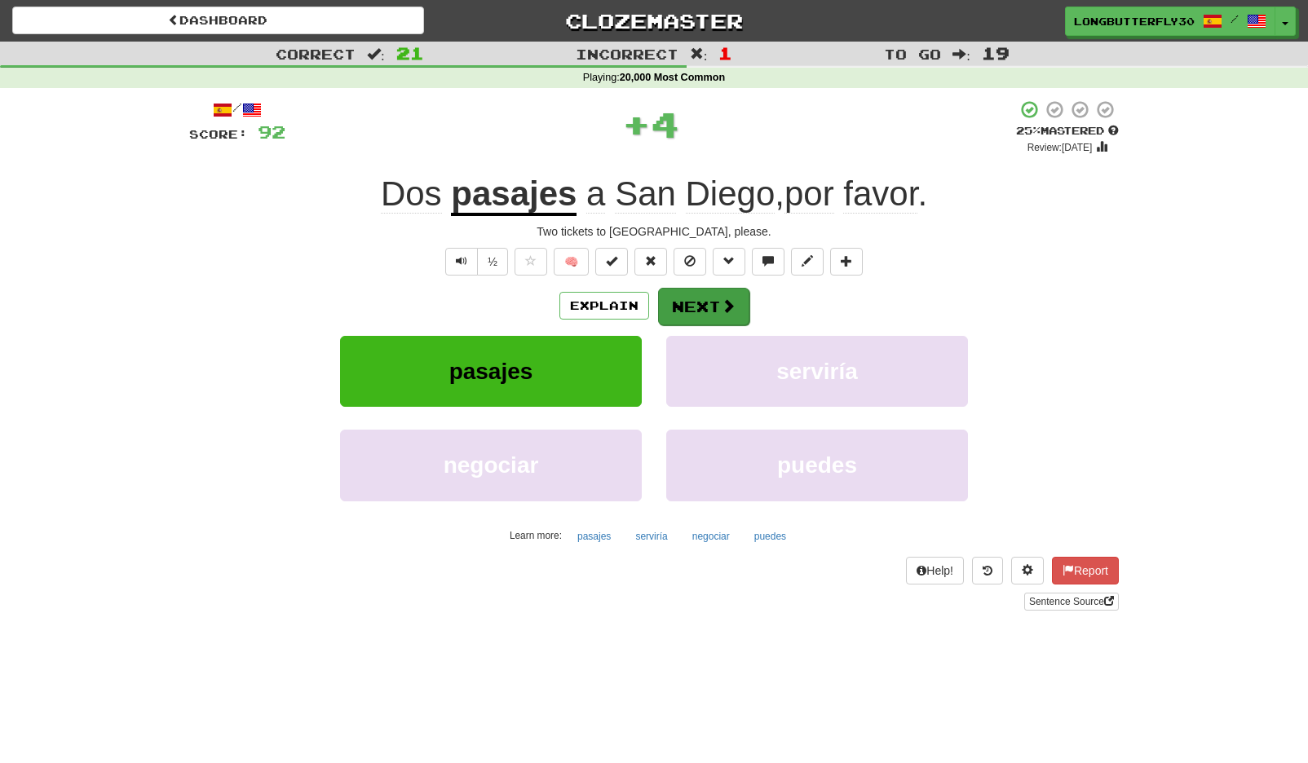
click at [700, 302] on button "Next" at bounding box center [703, 307] width 91 height 38
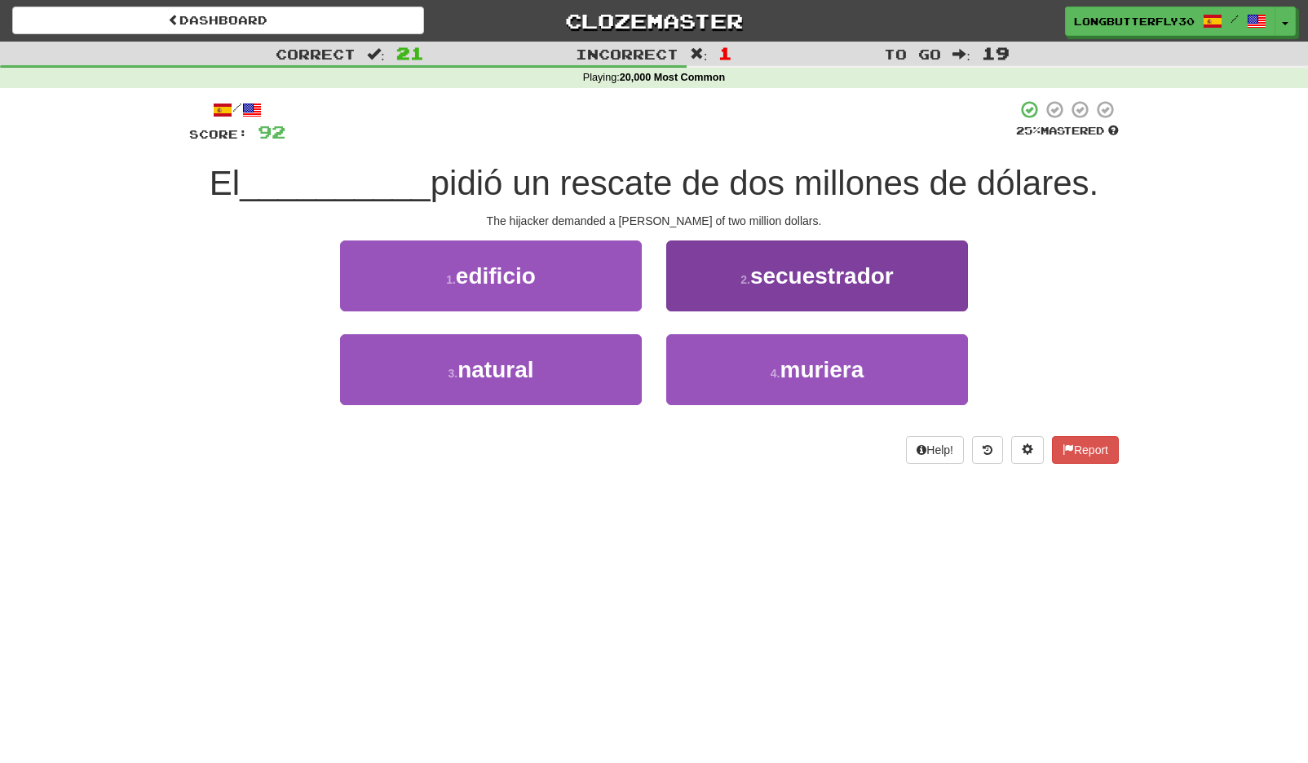
click at [788, 281] on span "secuestrador" at bounding box center [822, 275] width 144 height 25
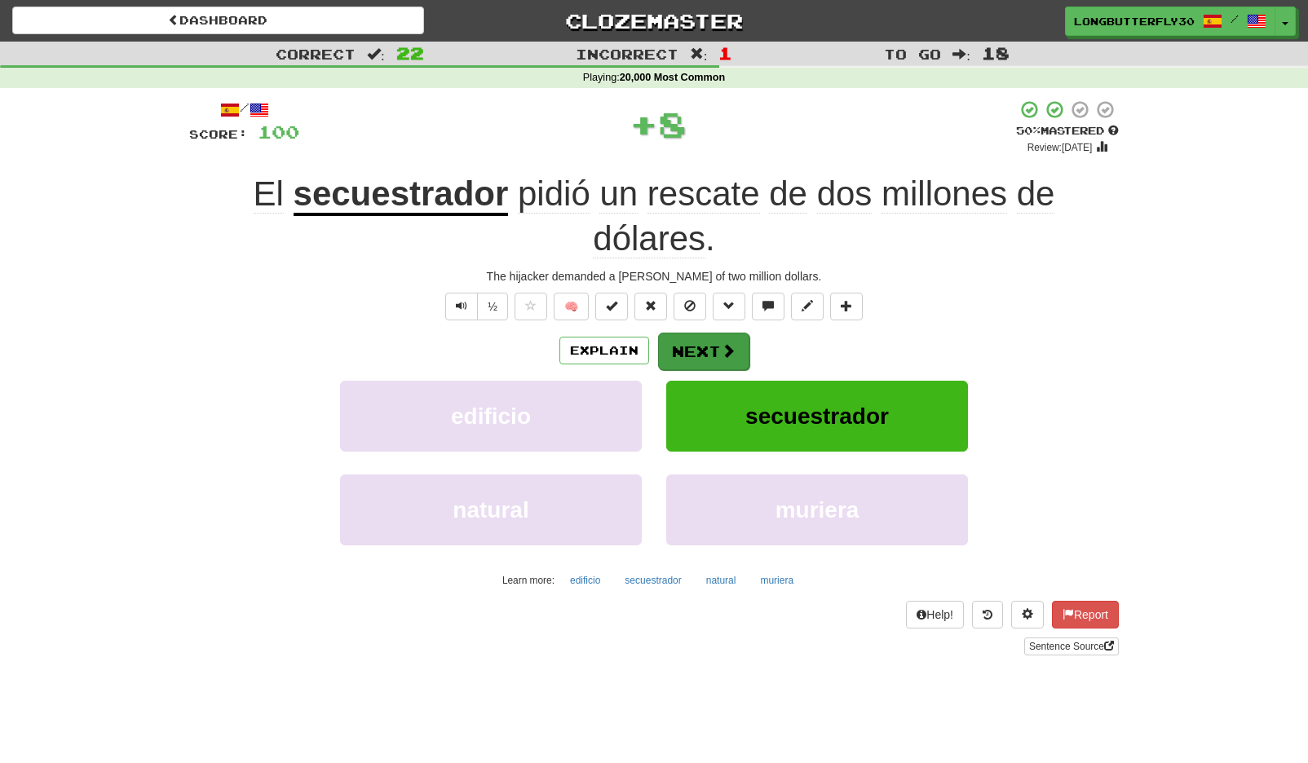
click at [701, 347] on button "Next" at bounding box center [703, 352] width 91 height 38
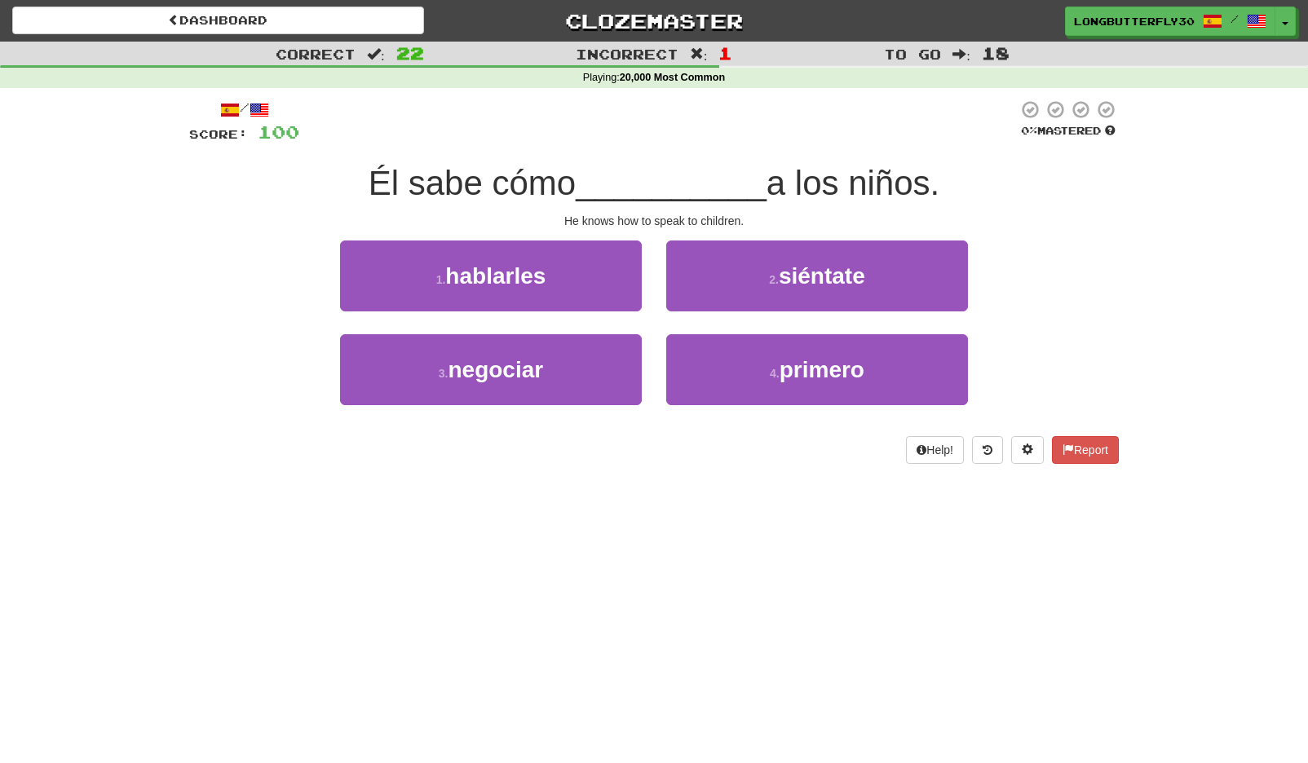
click at [571, 279] on button "1 . hablarles" at bounding box center [491, 276] width 302 height 71
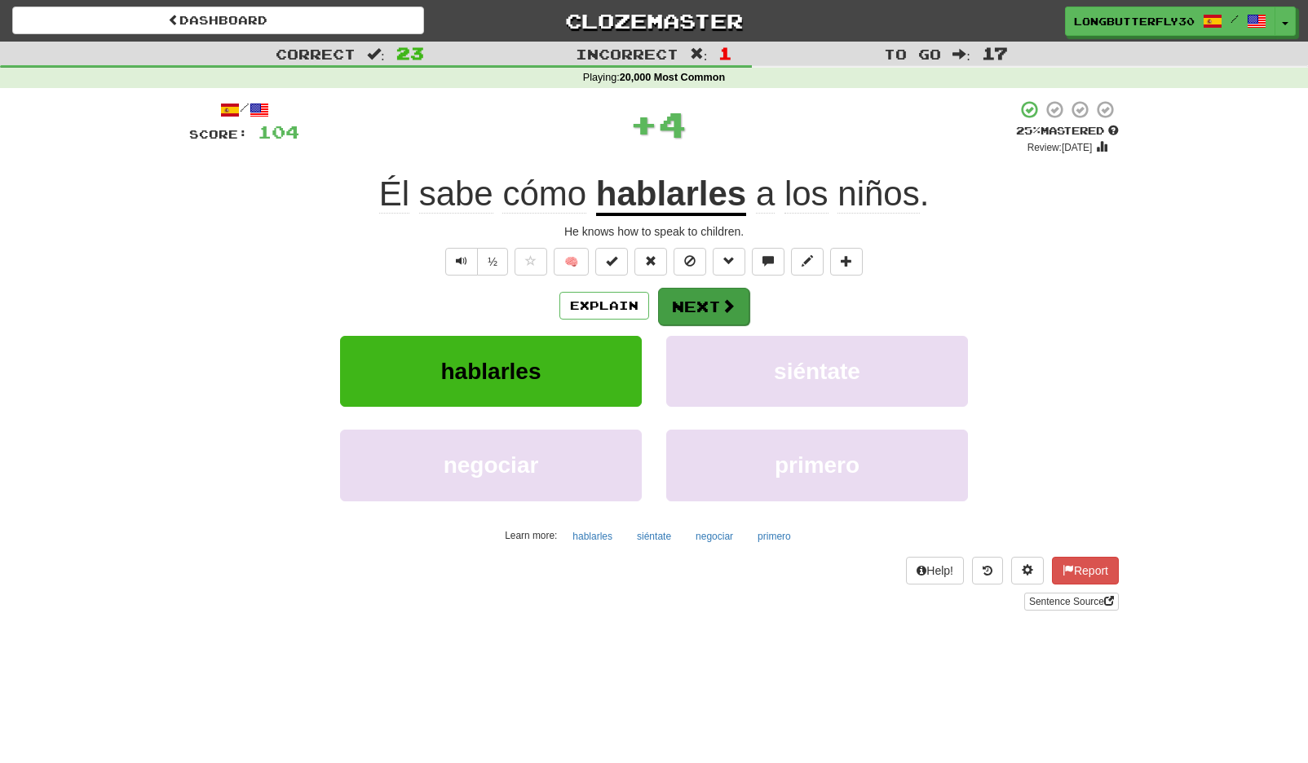
click at [692, 309] on button "Next" at bounding box center [703, 307] width 91 height 38
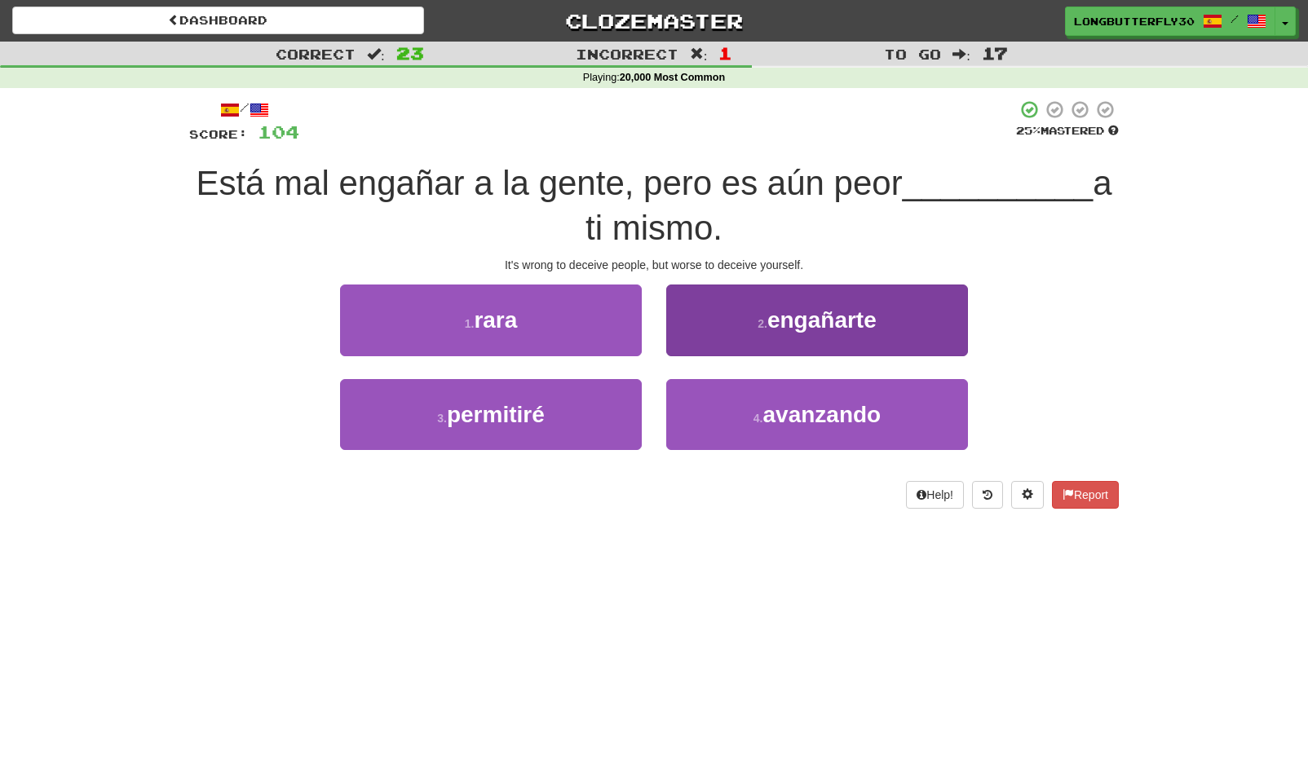
click at [873, 338] on button "2 . engañarte" at bounding box center [817, 320] width 302 height 71
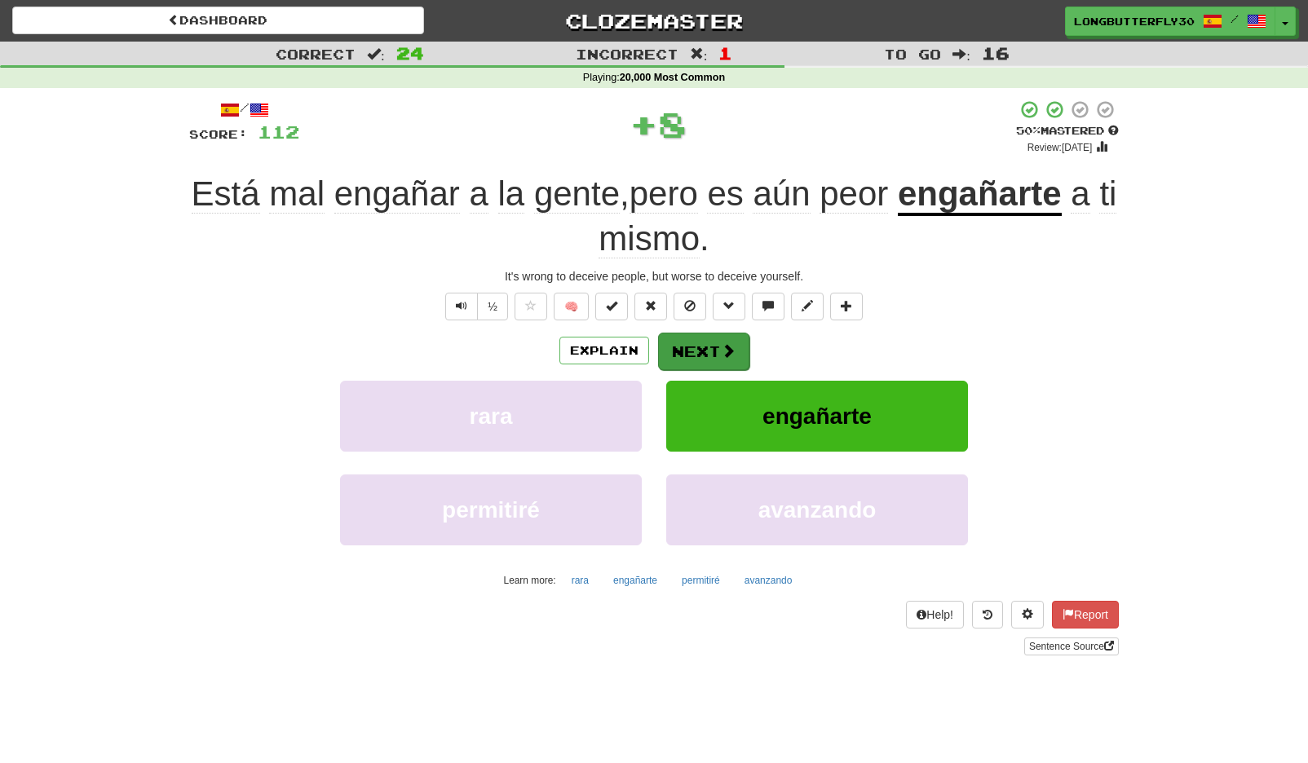
click at [726, 355] on span at bounding box center [728, 350] width 15 height 15
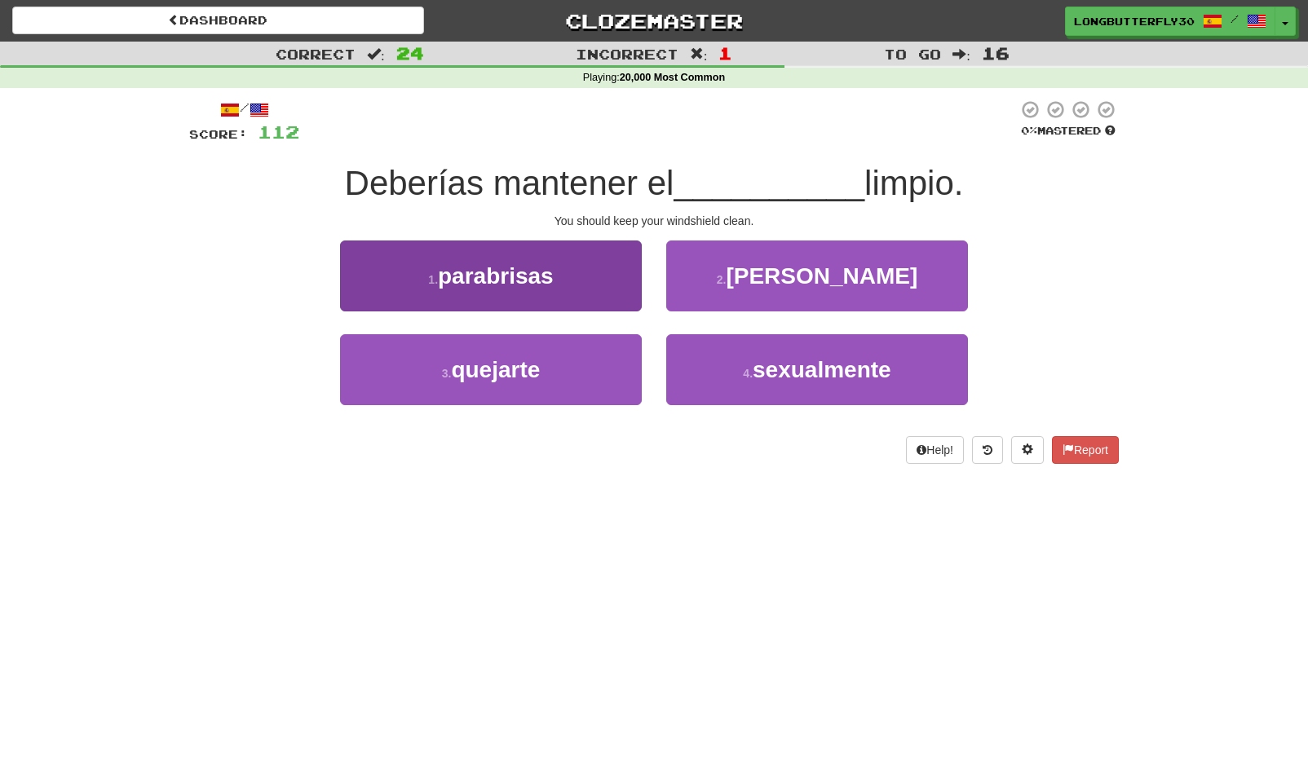
click at [542, 282] on span "parabrisas" at bounding box center [496, 275] width 116 height 25
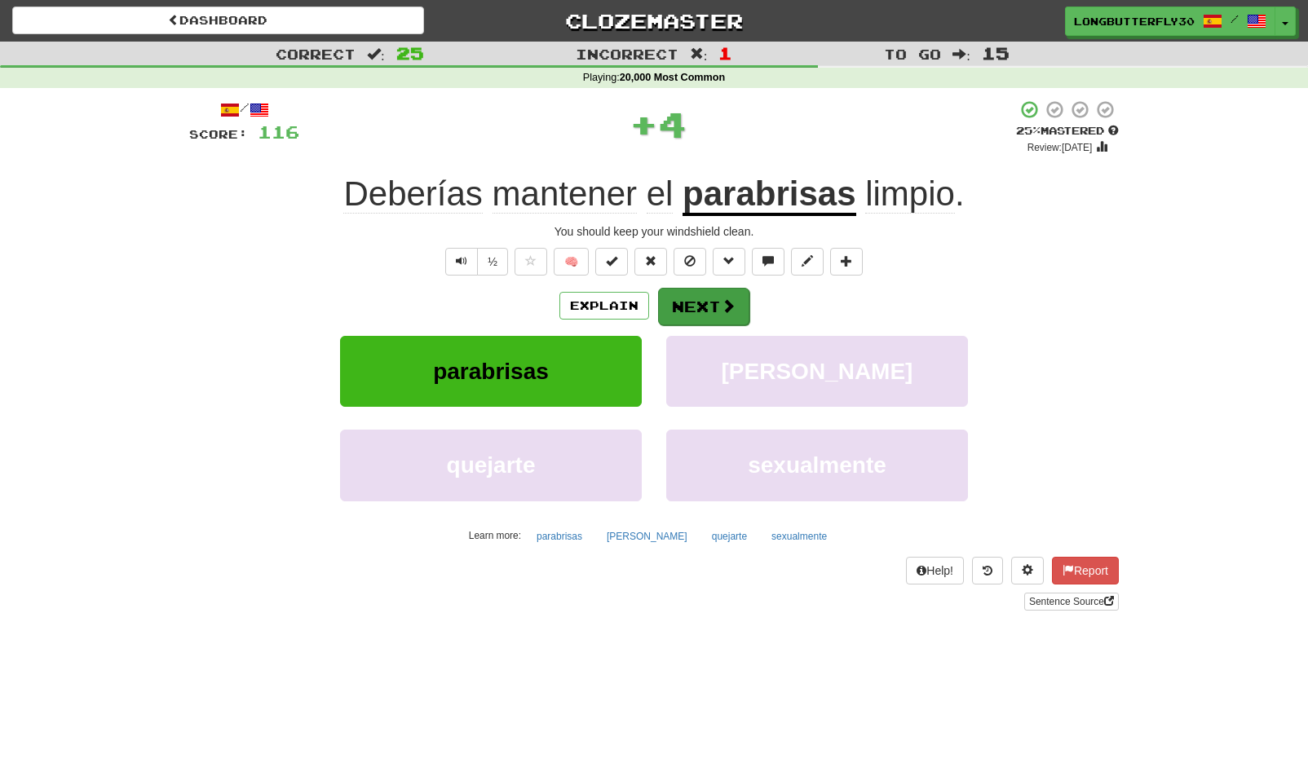
click at [694, 314] on button "Next" at bounding box center [703, 307] width 91 height 38
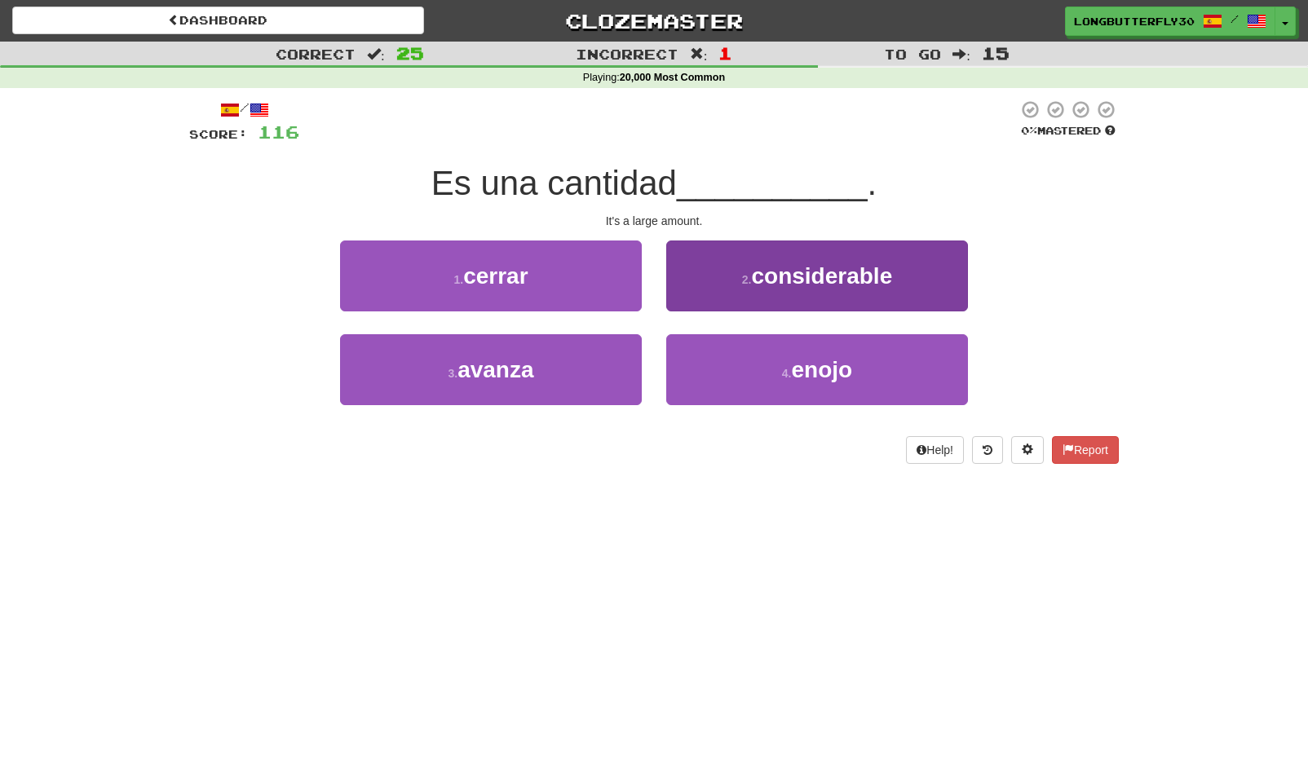
click at [770, 257] on button "2 . considerable" at bounding box center [817, 276] width 302 height 71
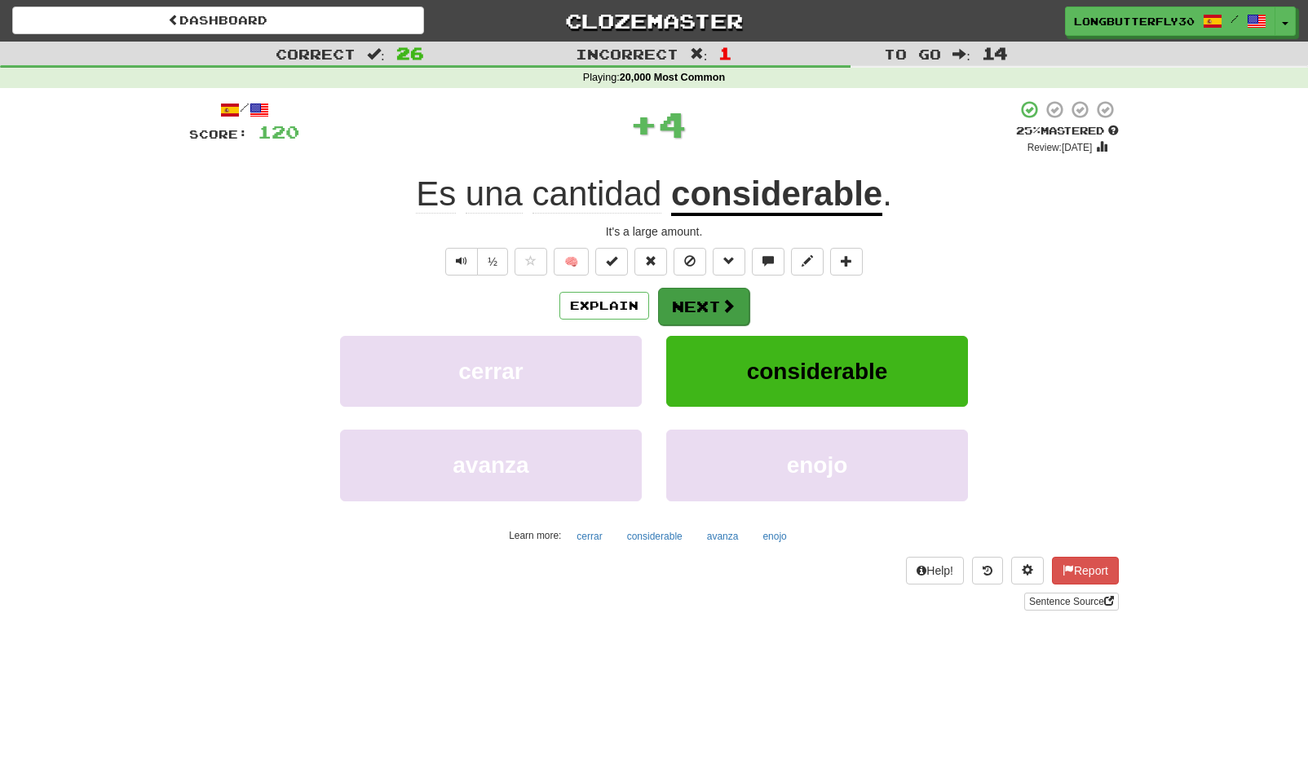
click at [730, 310] on span at bounding box center [728, 305] width 15 height 15
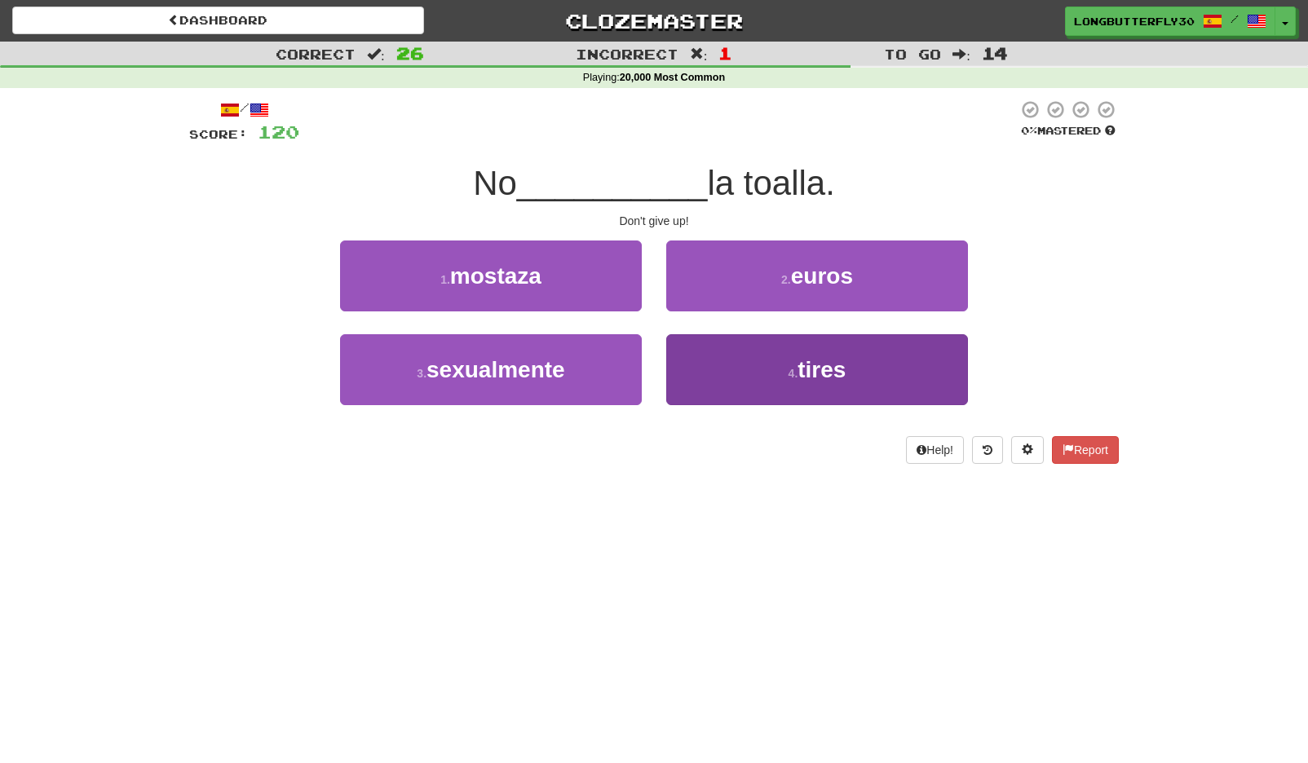
click at [748, 364] on button "4 . tires" at bounding box center [817, 369] width 302 height 71
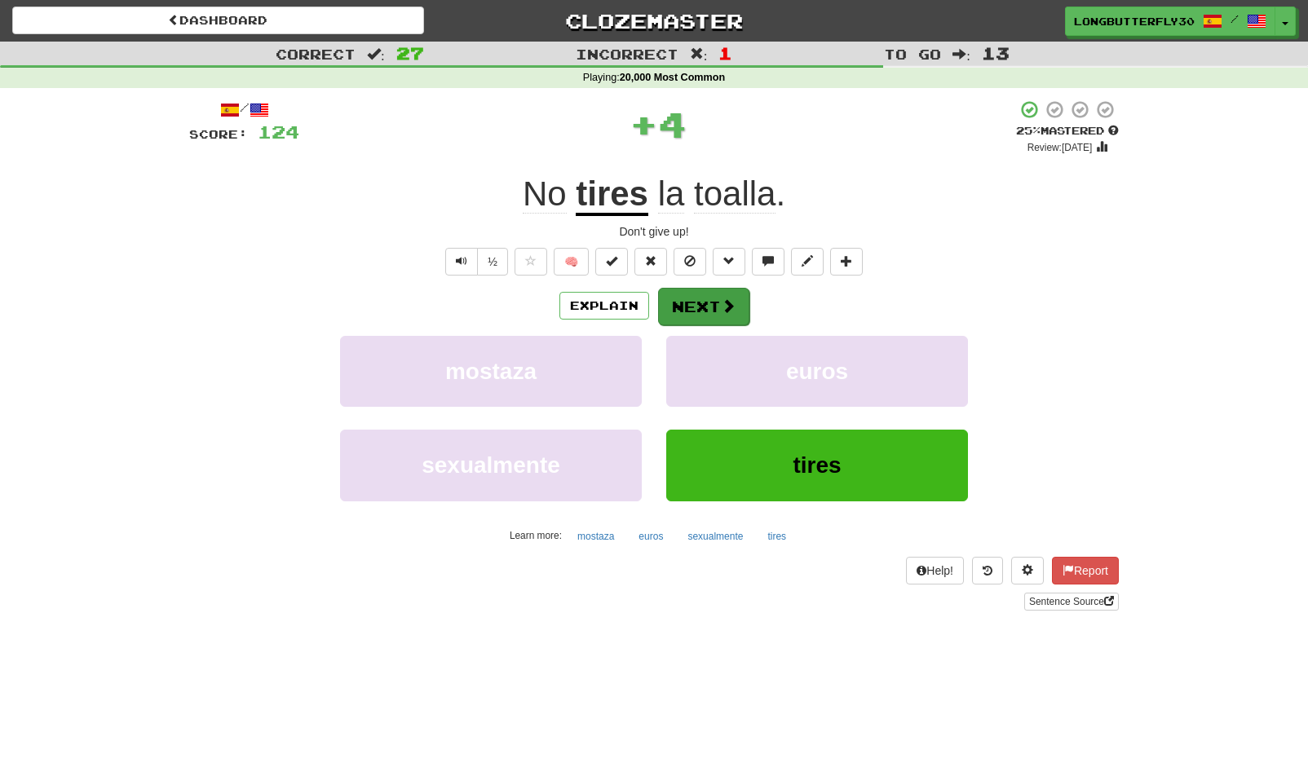
click at [706, 309] on button "Next" at bounding box center [703, 307] width 91 height 38
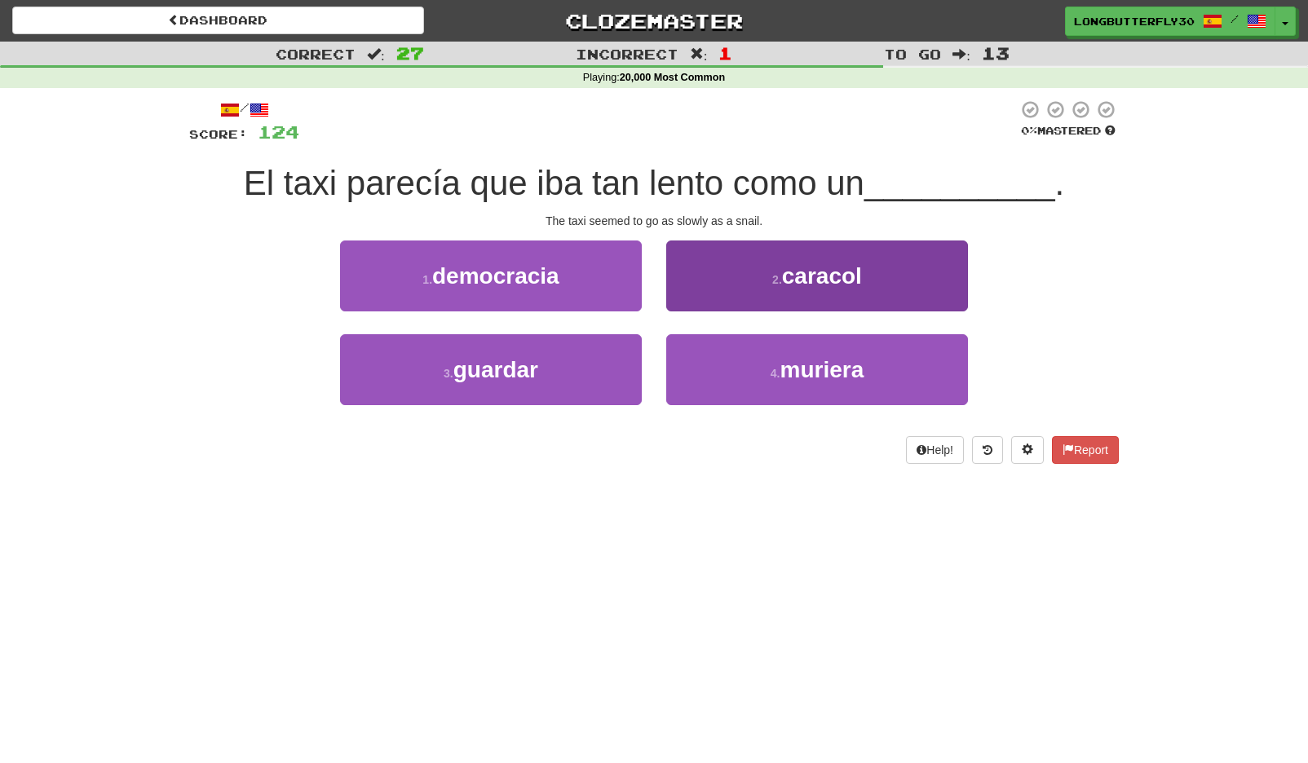
click at [701, 286] on button "2 . caracol" at bounding box center [817, 276] width 302 height 71
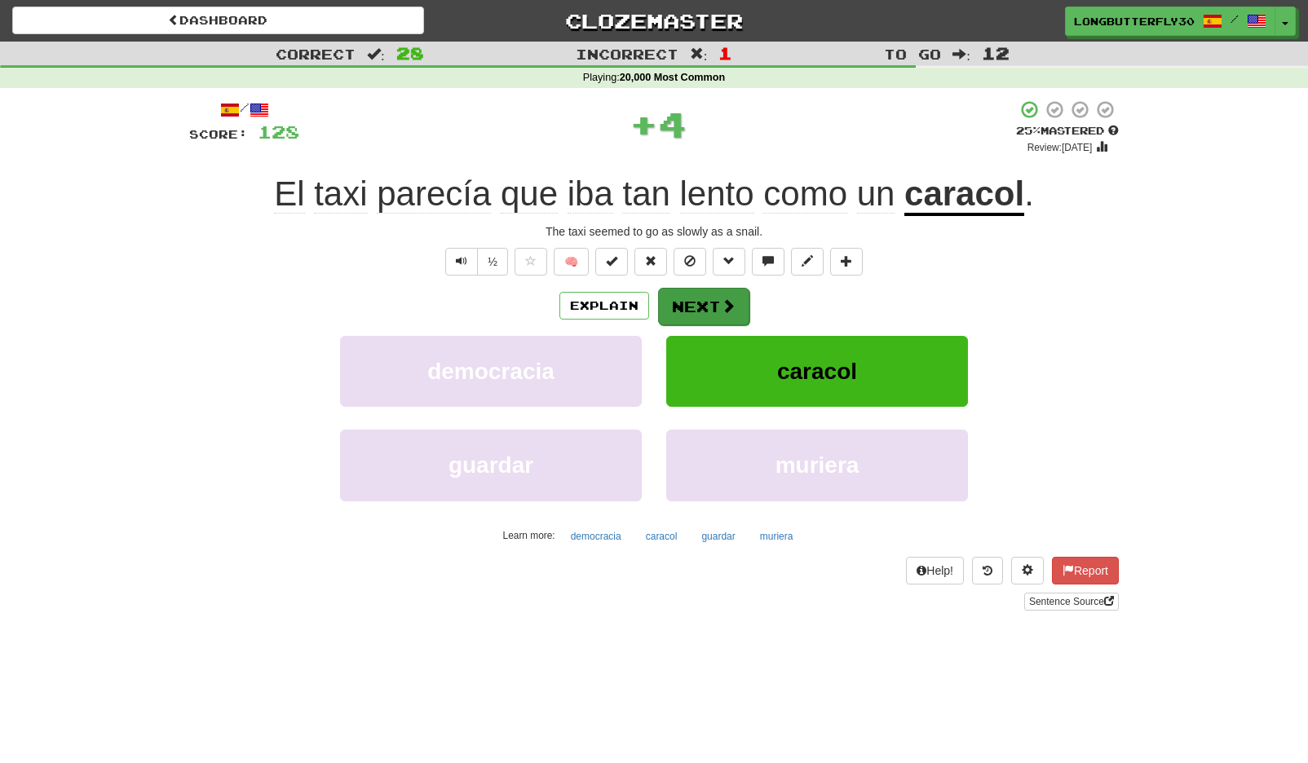
click at [681, 303] on button "Next" at bounding box center [703, 307] width 91 height 38
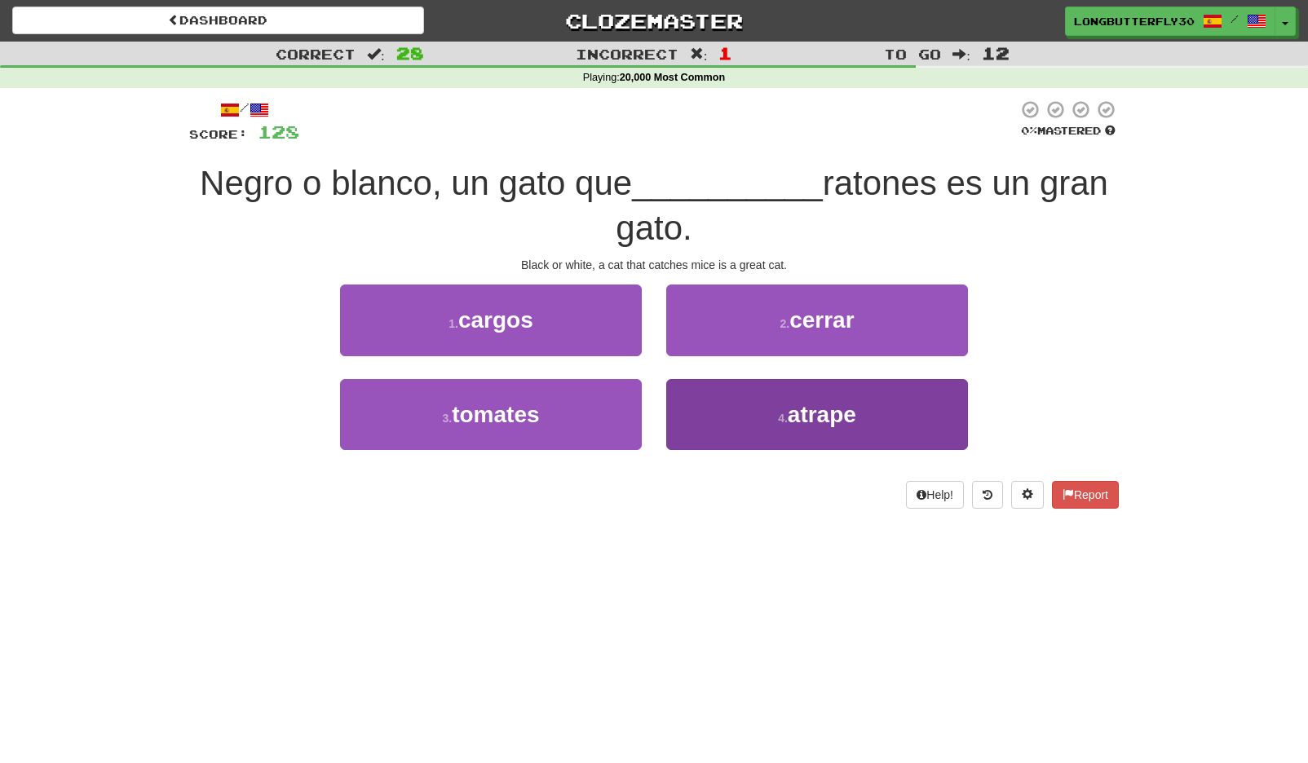
click at [844, 406] on span "atrape" at bounding box center [822, 414] width 69 height 25
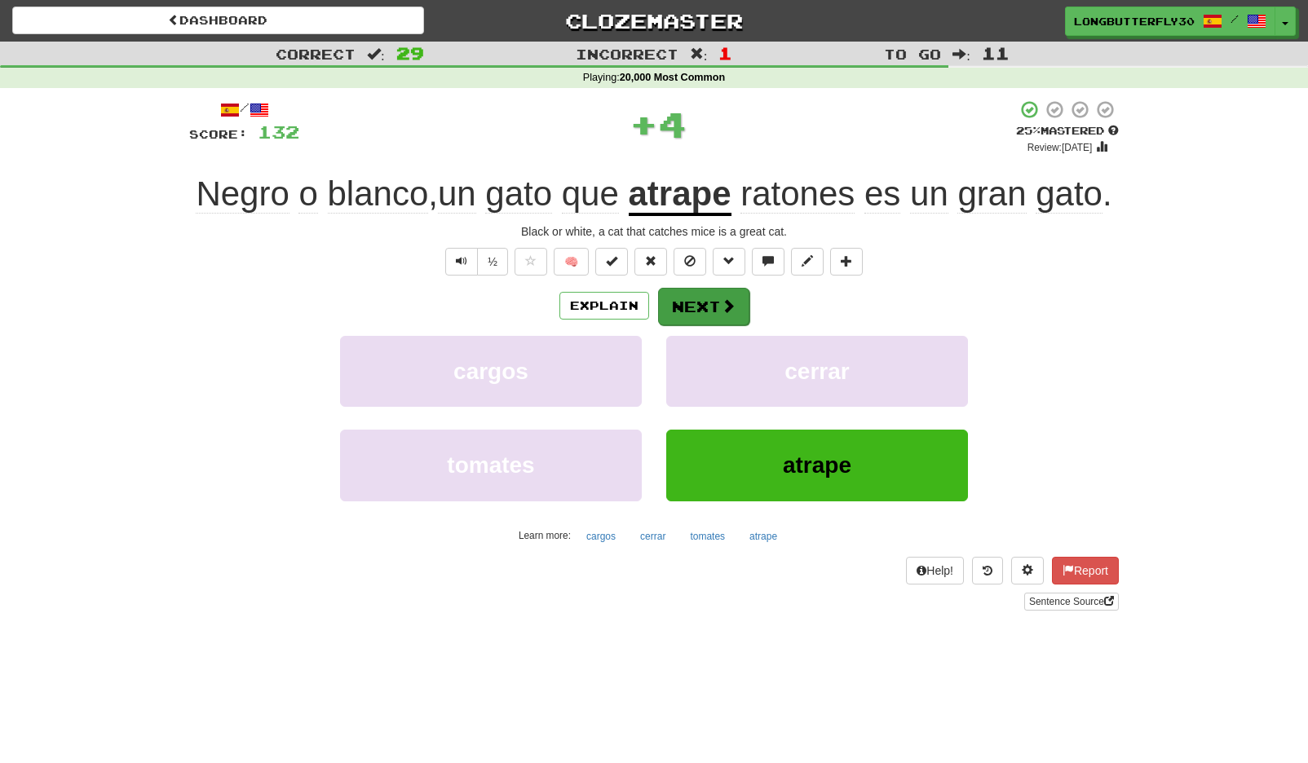
click at [726, 313] on span at bounding box center [728, 305] width 15 height 15
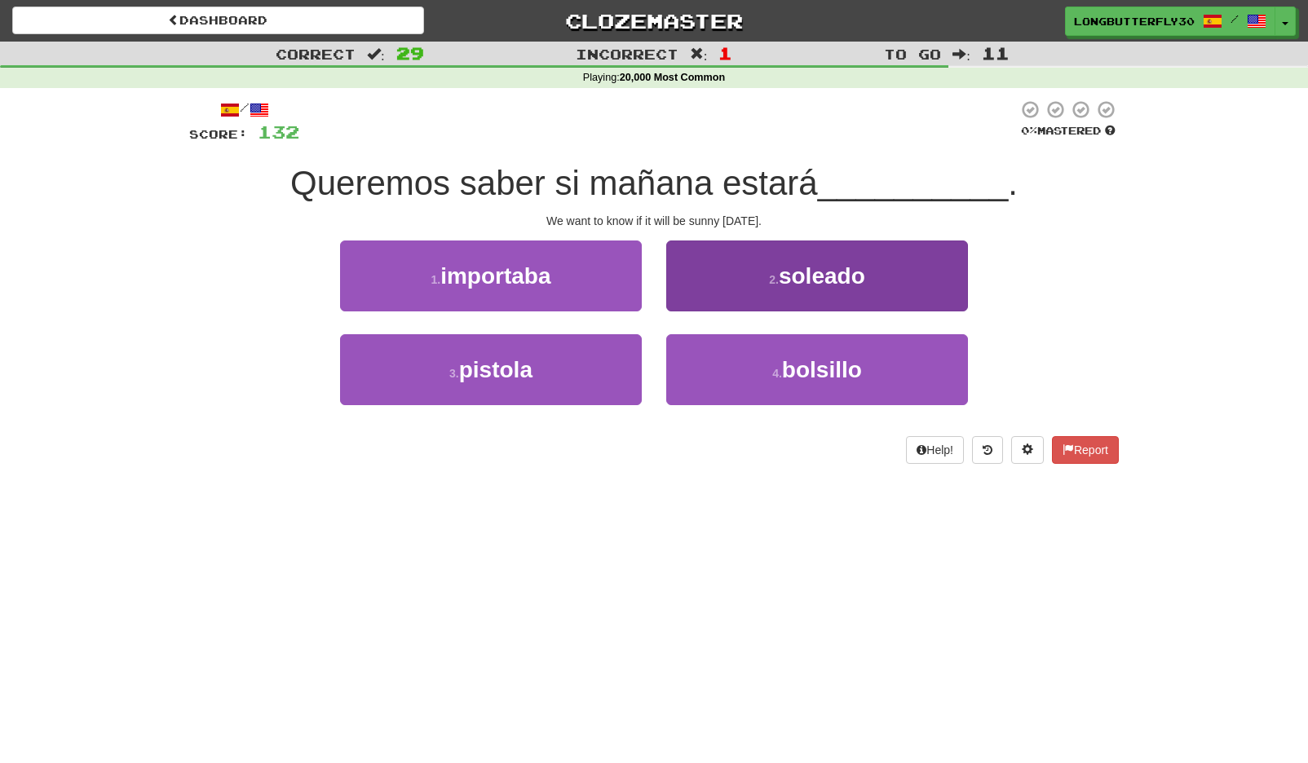
click at [717, 281] on button "2 . soleado" at bounding box center [817, 276] width 302 height 71
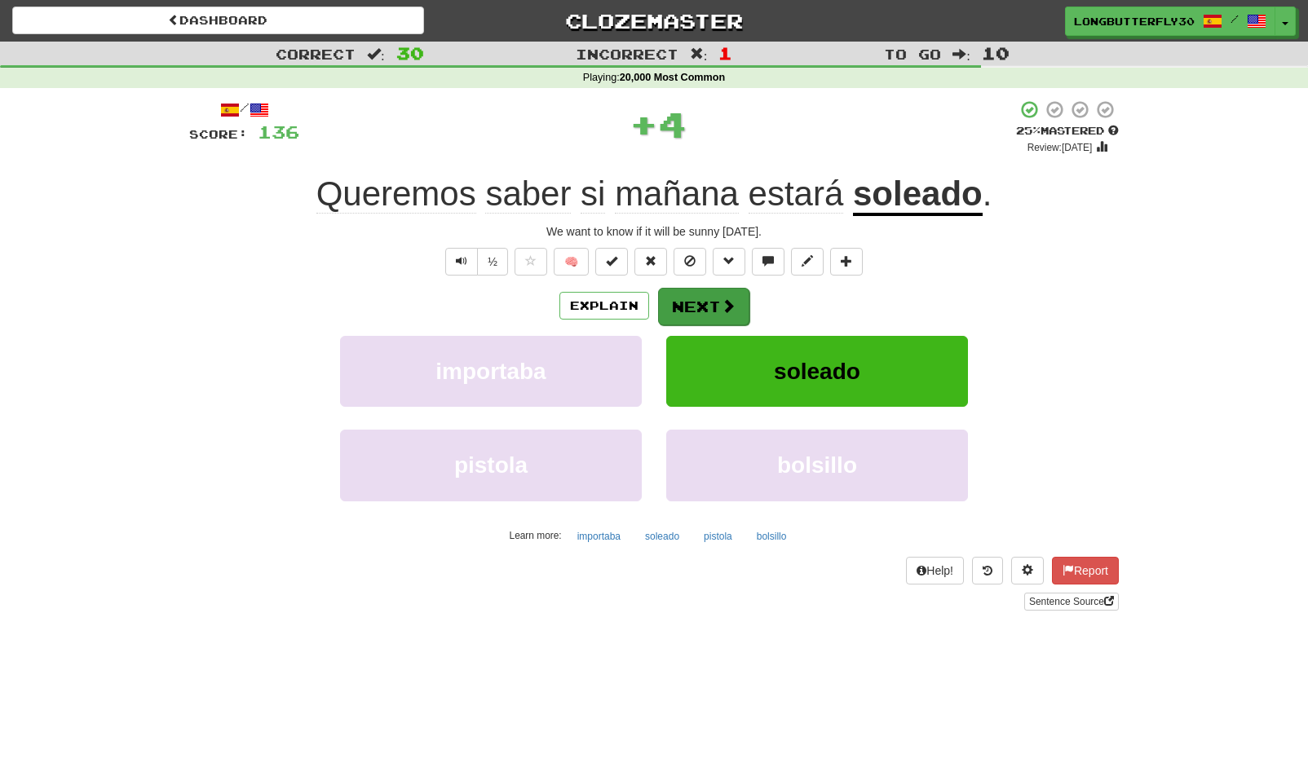
click at [687, 290] on button "Next" at bounding box center [703, 307] width 91 height 38
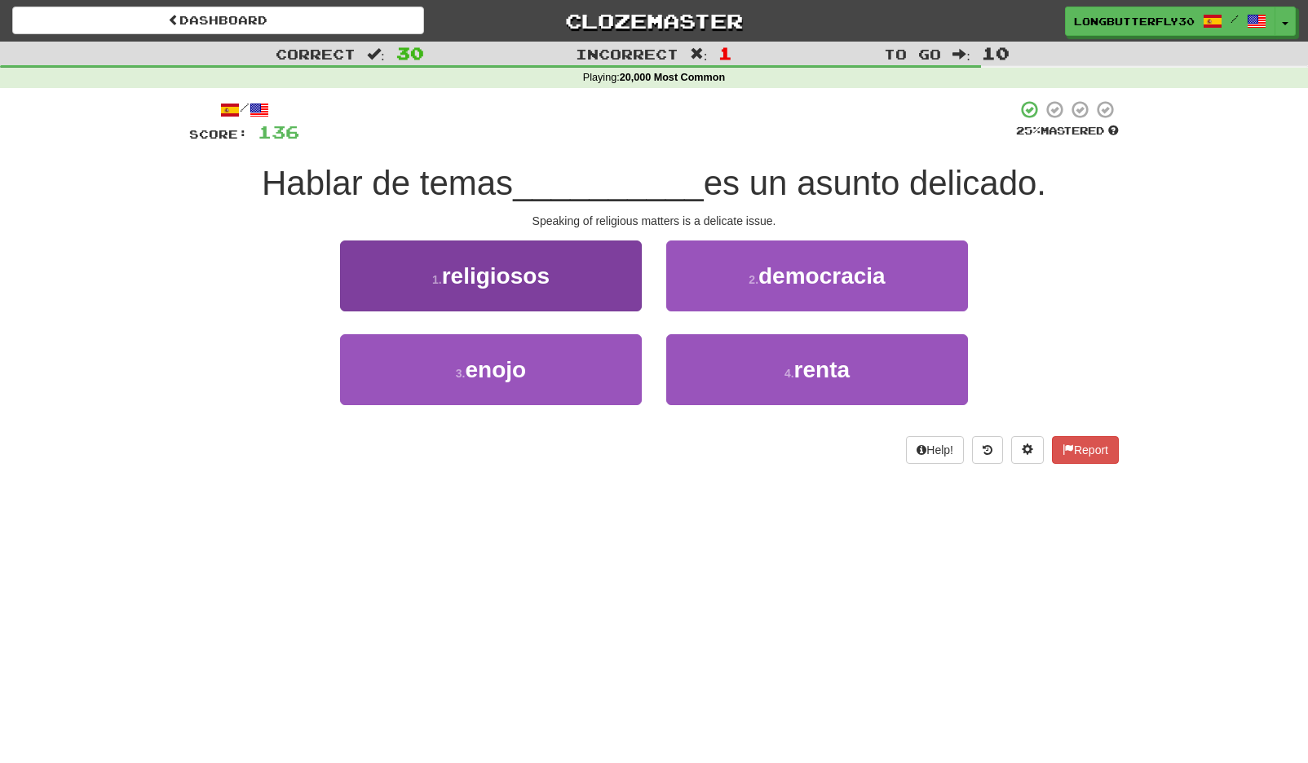
click at [593, 276] on button "1 . religiosos" at bounding box center [491, 276] width 302 height 71
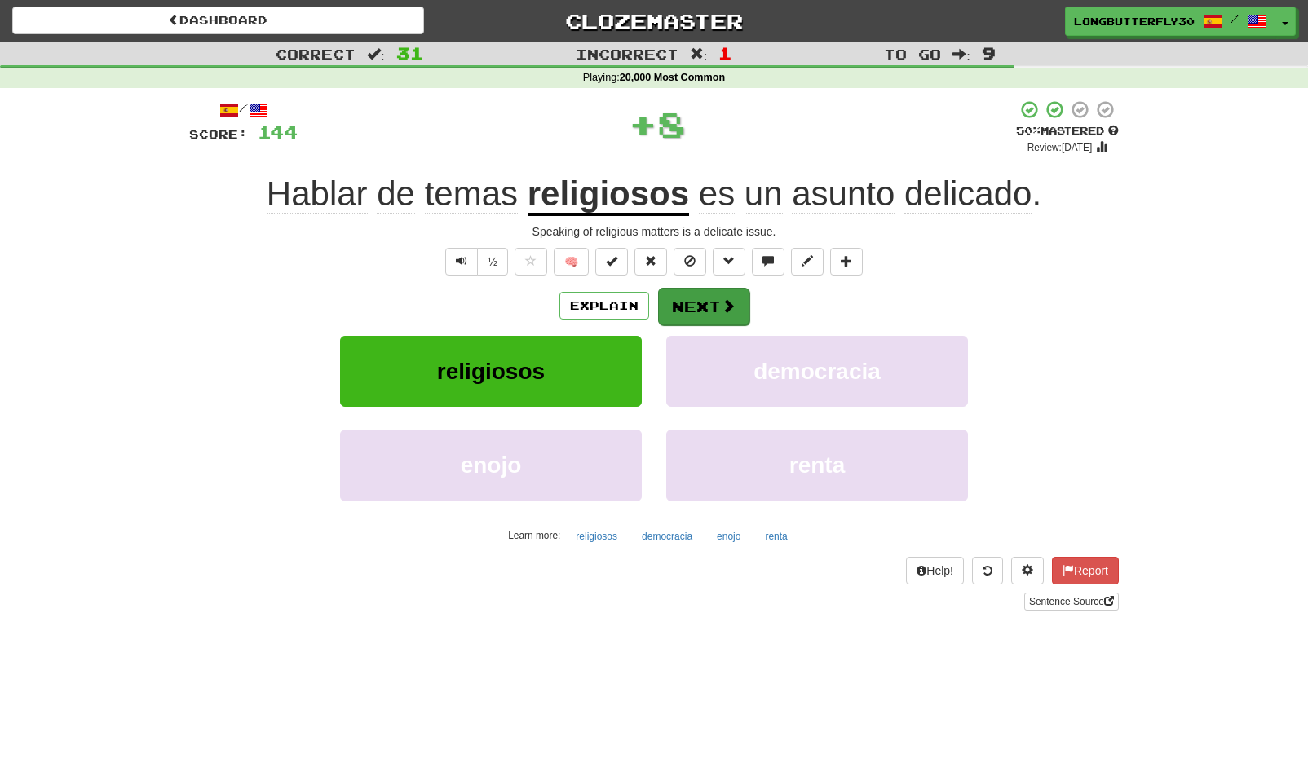
click at [723, 303] on span at bounding box center [728, 305] width 15 height 15
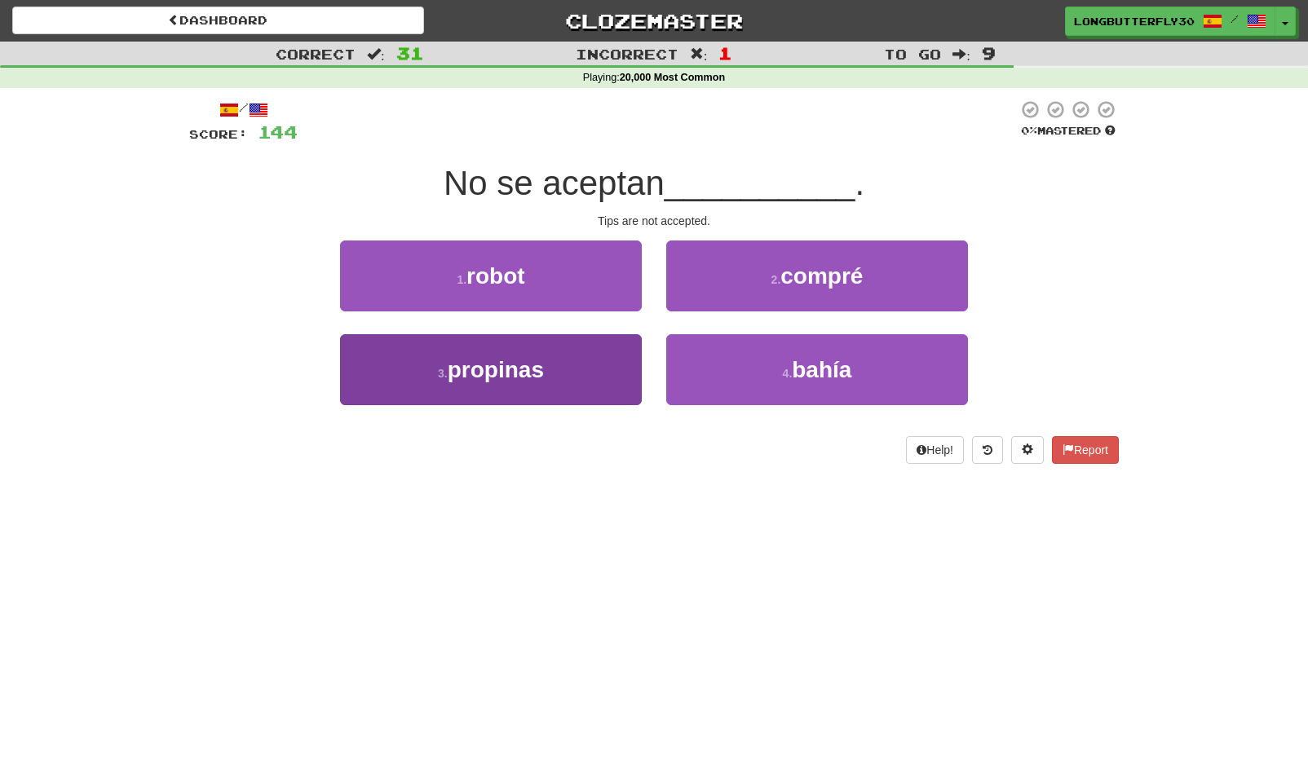
click at [582, 351] on button "3 . propinas" at bounding box center [491, 369] width 302 height 71
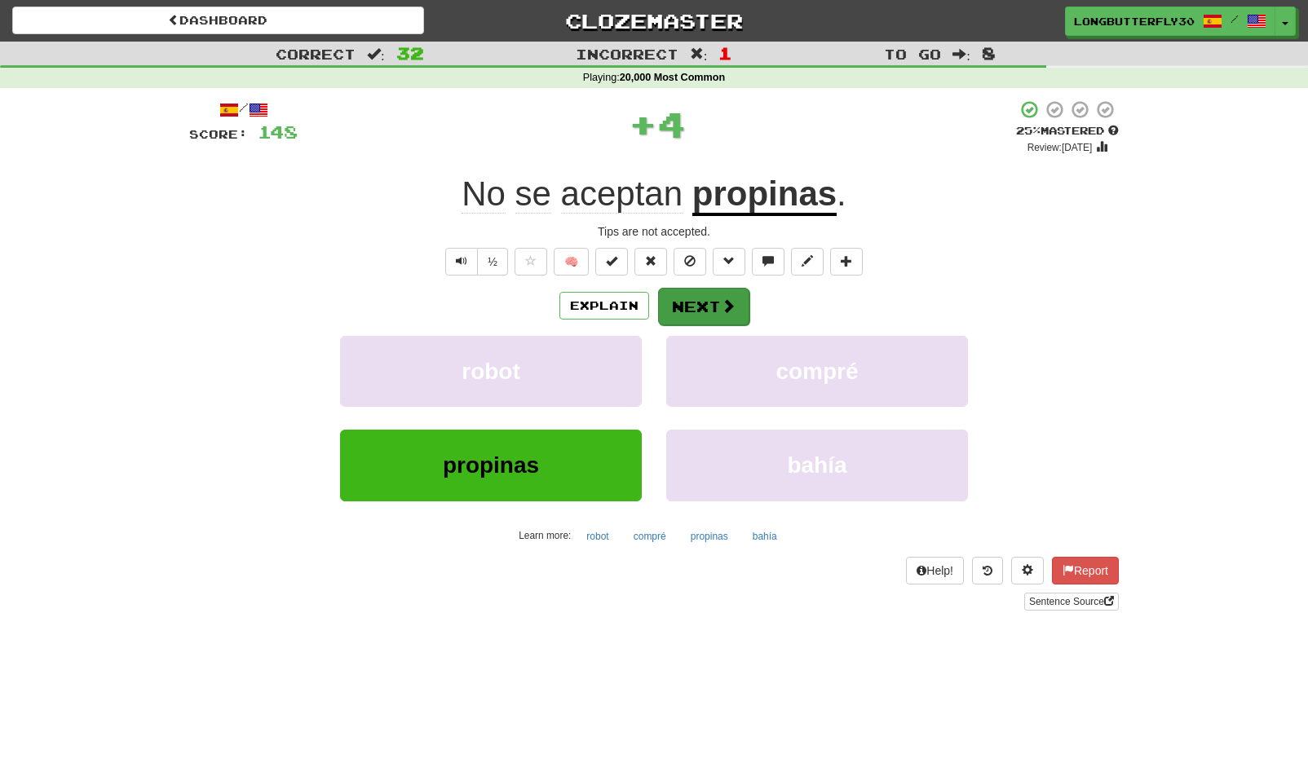
click at [674, 312] on button "Next" at bounding box center [703, 307] width 91 height 38
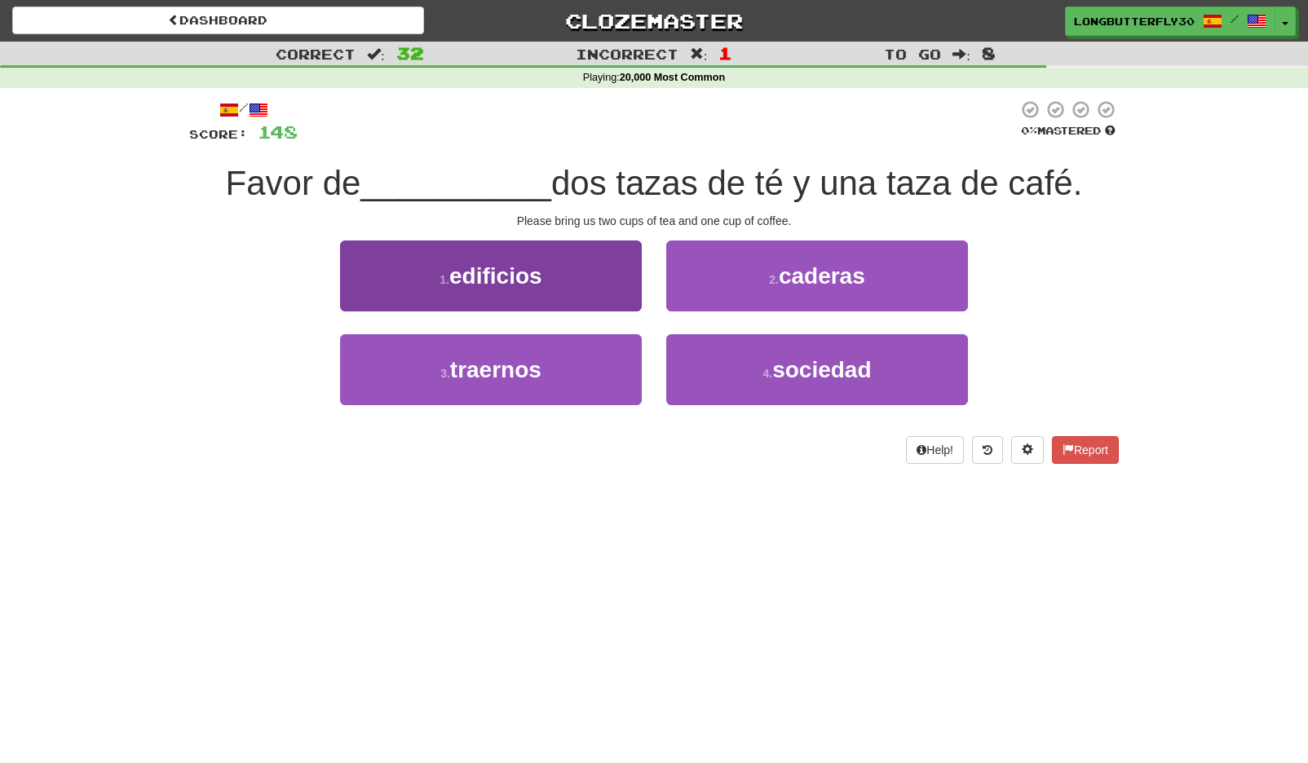
drag, startPoint x: 520, startPoint y: 389, endPoint x: 537, endPoint y: 366, distance: 28.5
click at [520, 388] on button "3 . traernos" at bounding box center [491, 369] width 302 height 71
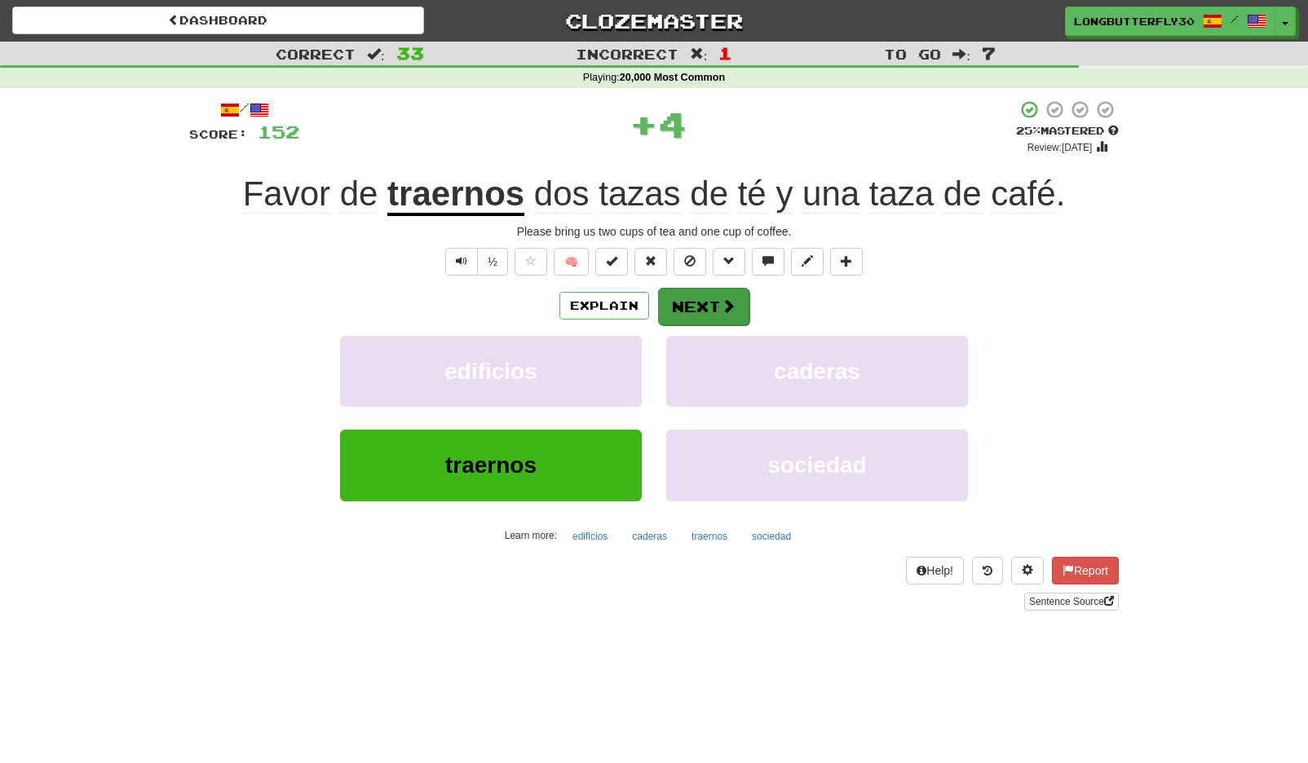
click at [670, 294] on button "Next" at bounding box center [703, 307] width 91 height 38
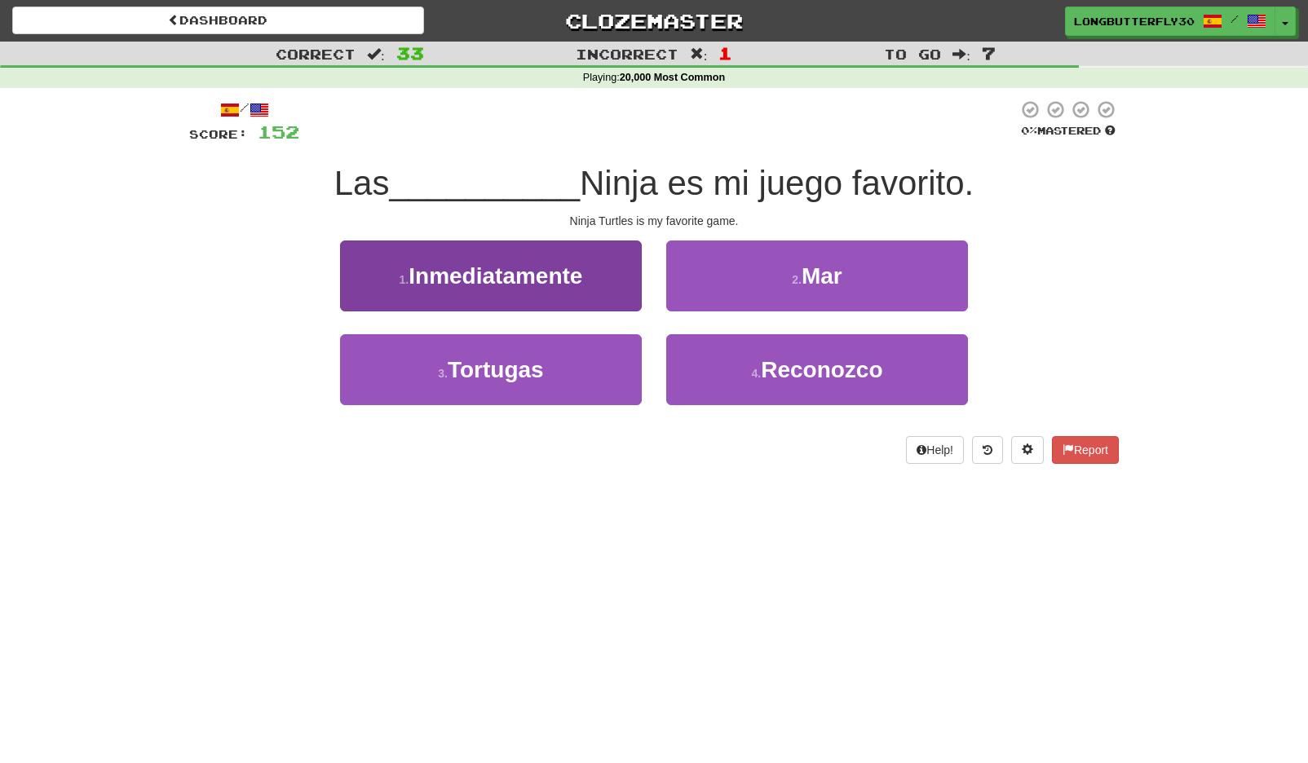
click at [533, 384] on button "3 . Tortugas" at bounding box center [491, 369] width 302 height 71
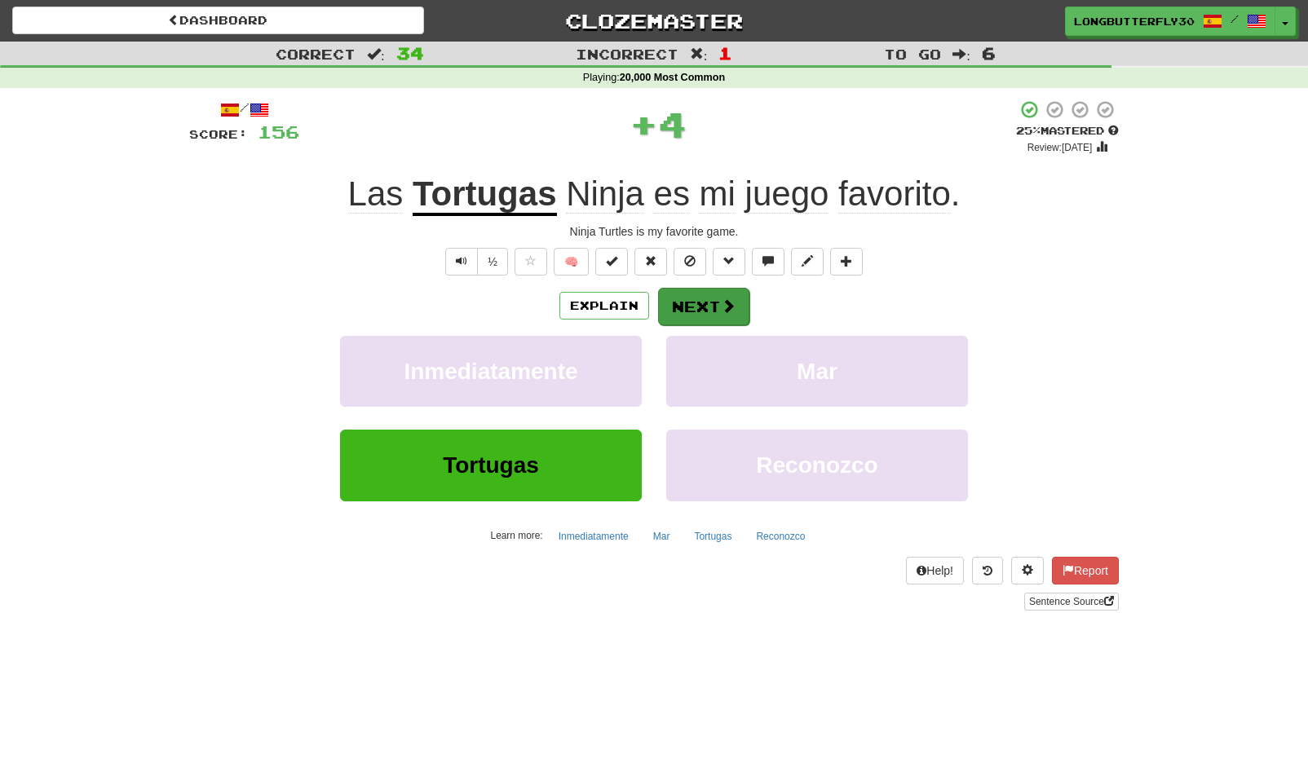
click at [707, 289] on button "Next" at bounding box center [703, 307] width 91 height 38
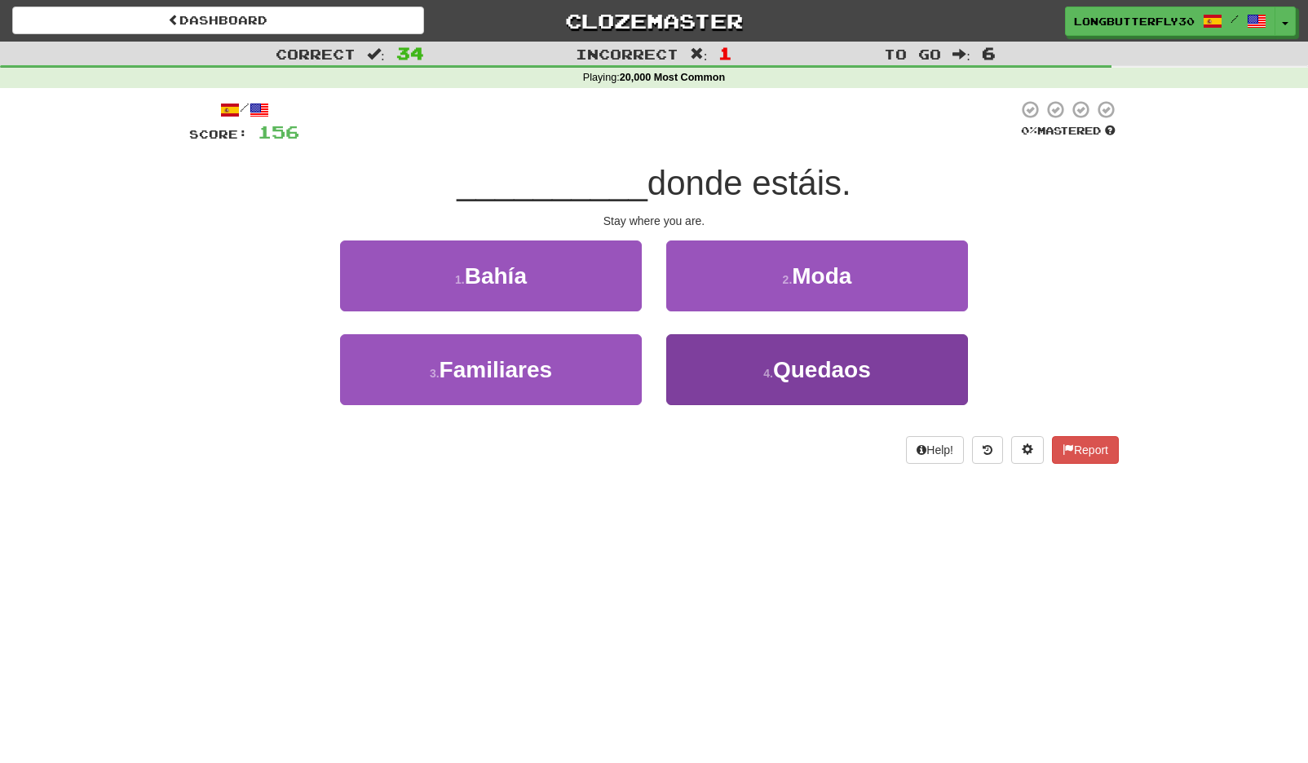
click at [709, 351] on button "4 . Quedaos" at bounding box center [817, 369] width 302 height 71
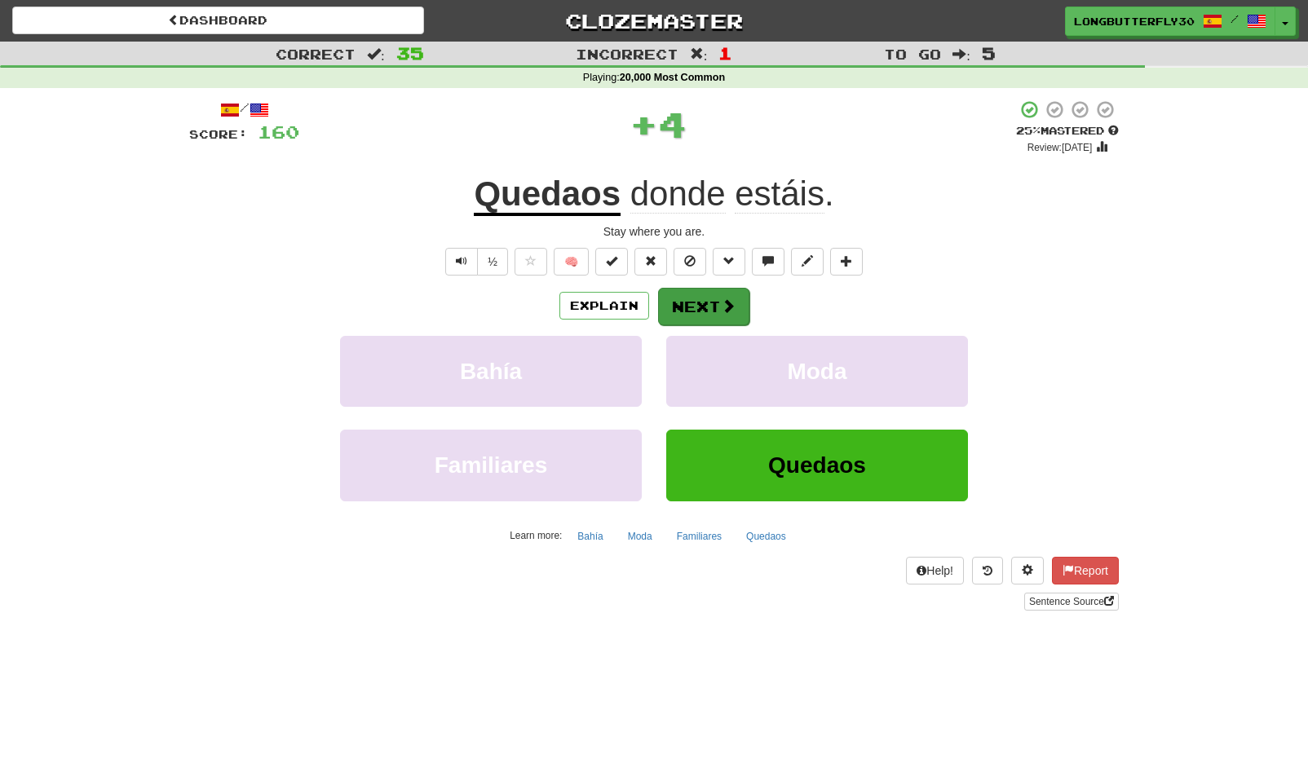
click at [694, 289] on button "Next" at bounding box center [703, 307] width 91 height 38
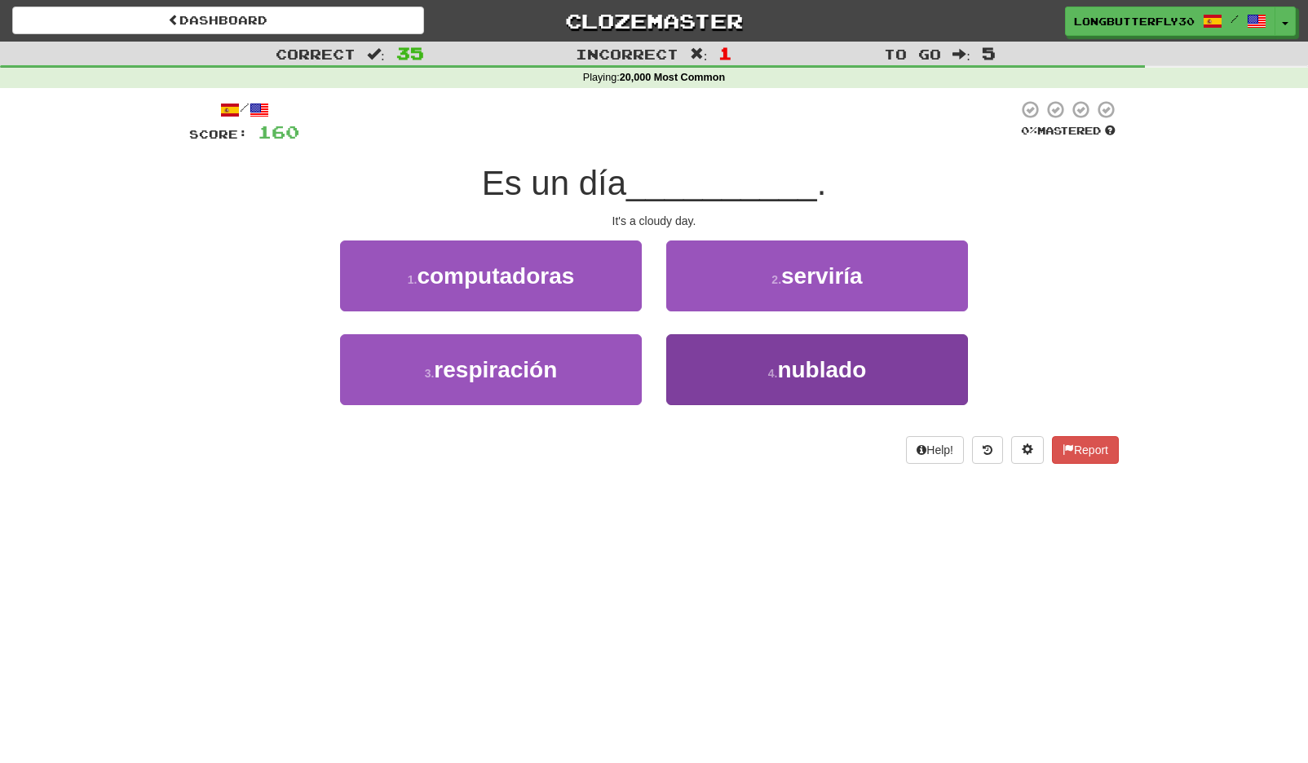
click at [732, 374] on button "4 . nublado" at bounding box center [817, 369] width 302 height 71
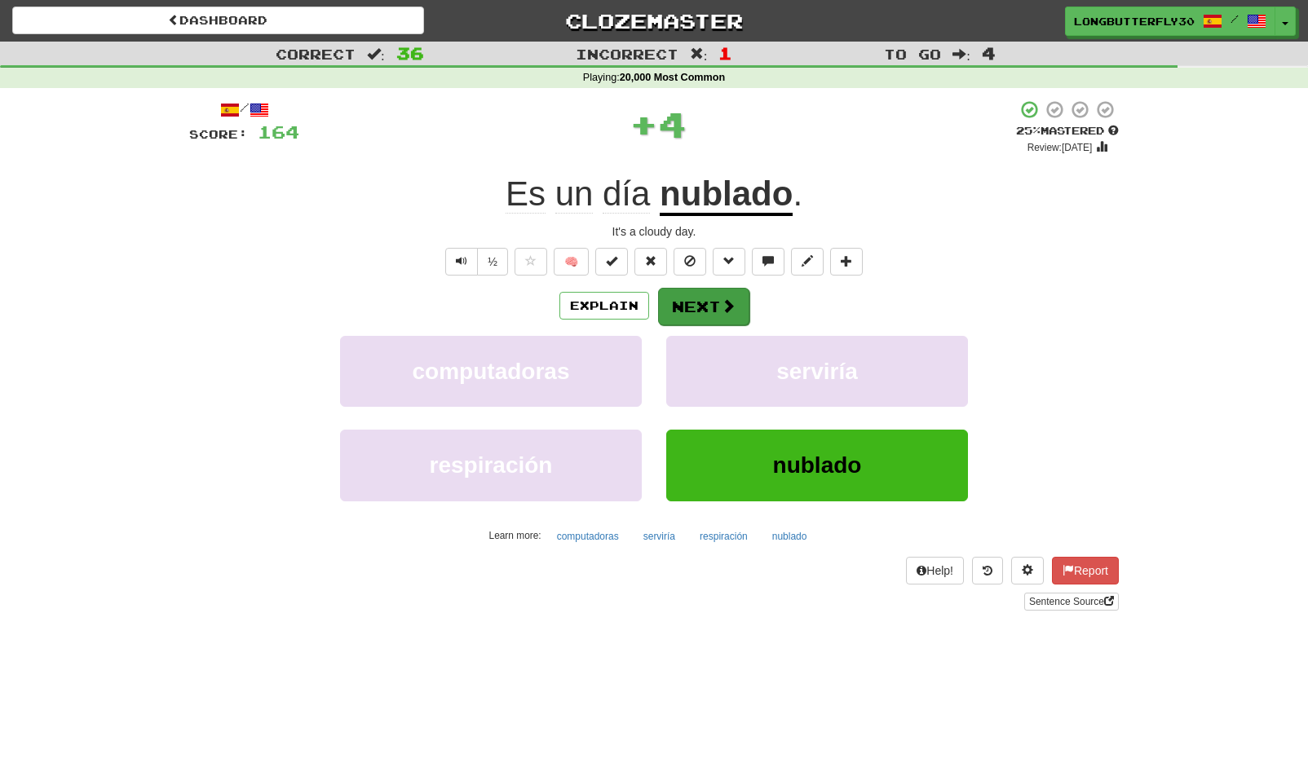
click at [736, 316] on button "Next" at bounding box center [703, 307] width 91 height 38
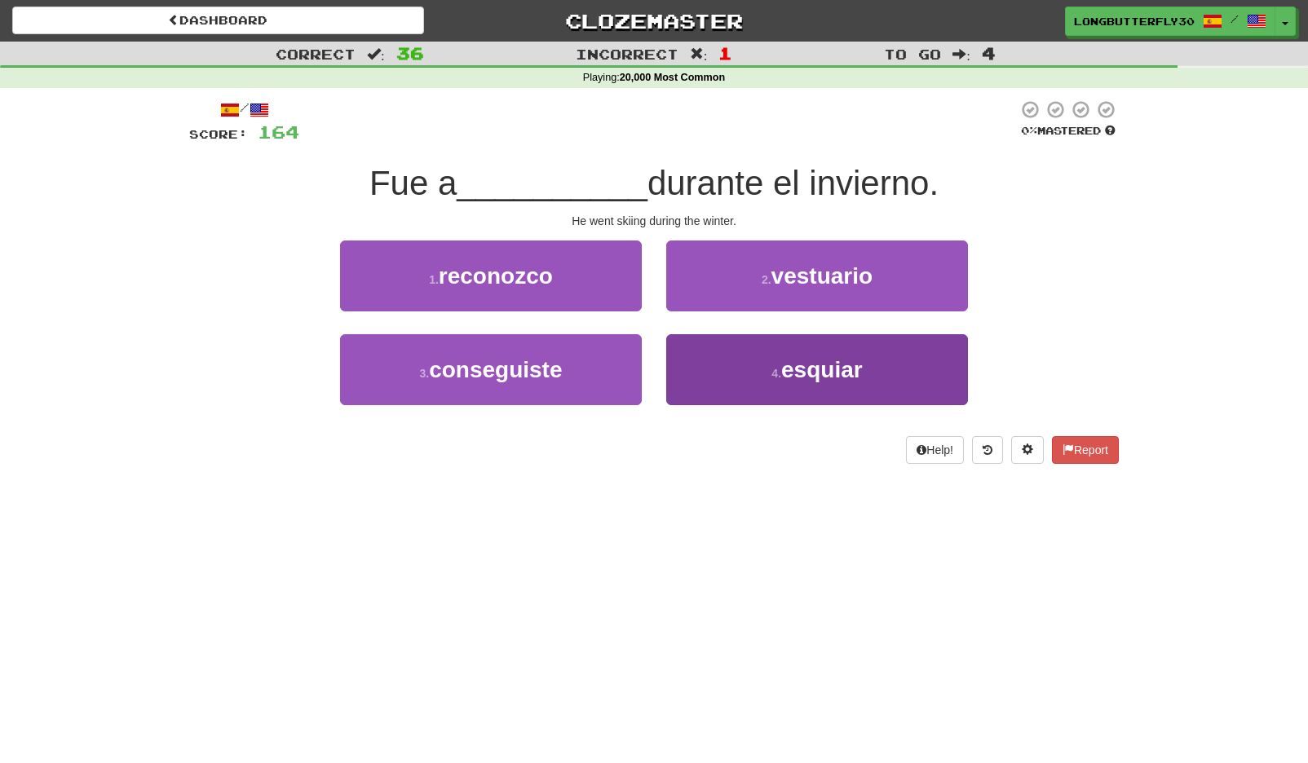
click at [732, 359] on button "4 . esquiar" at bounding box center [817, 369] width 302 height 71
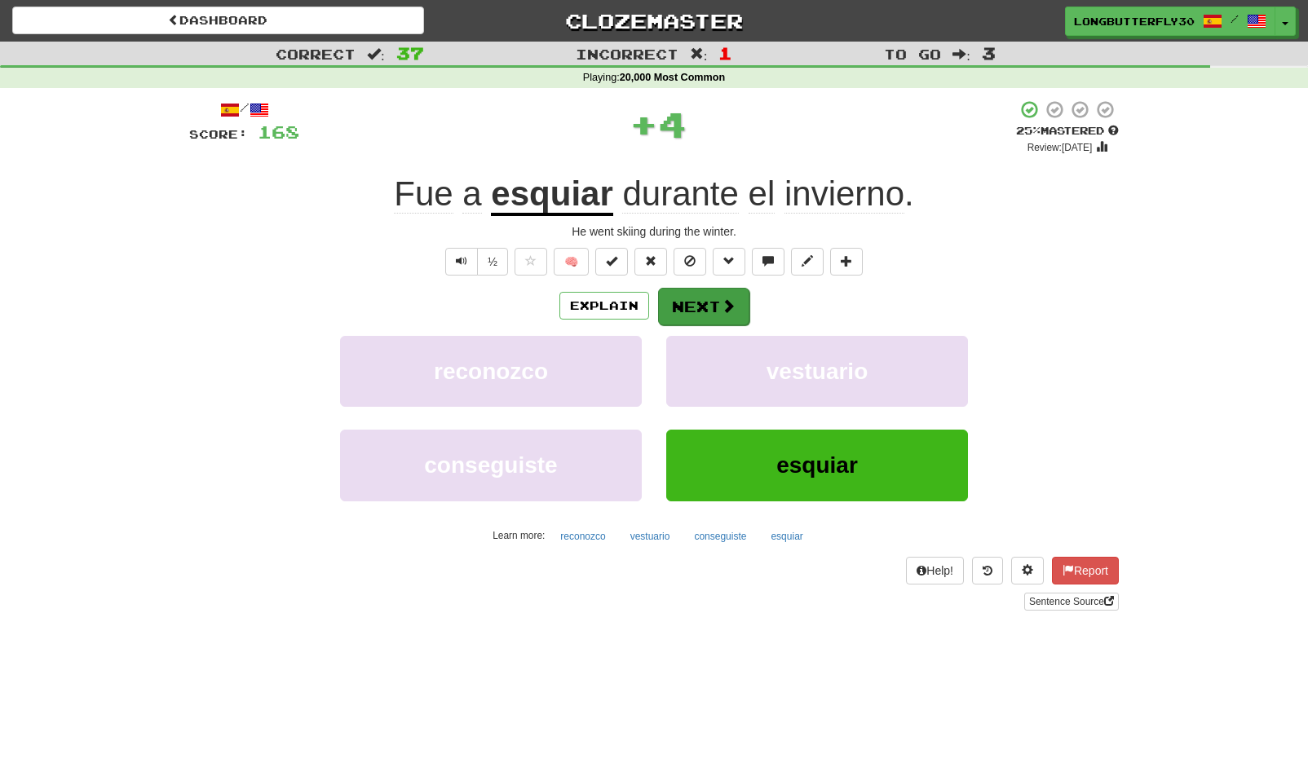
click at [705, 307] on button "Next" at bounding box center [703, 307] width 91 height 38
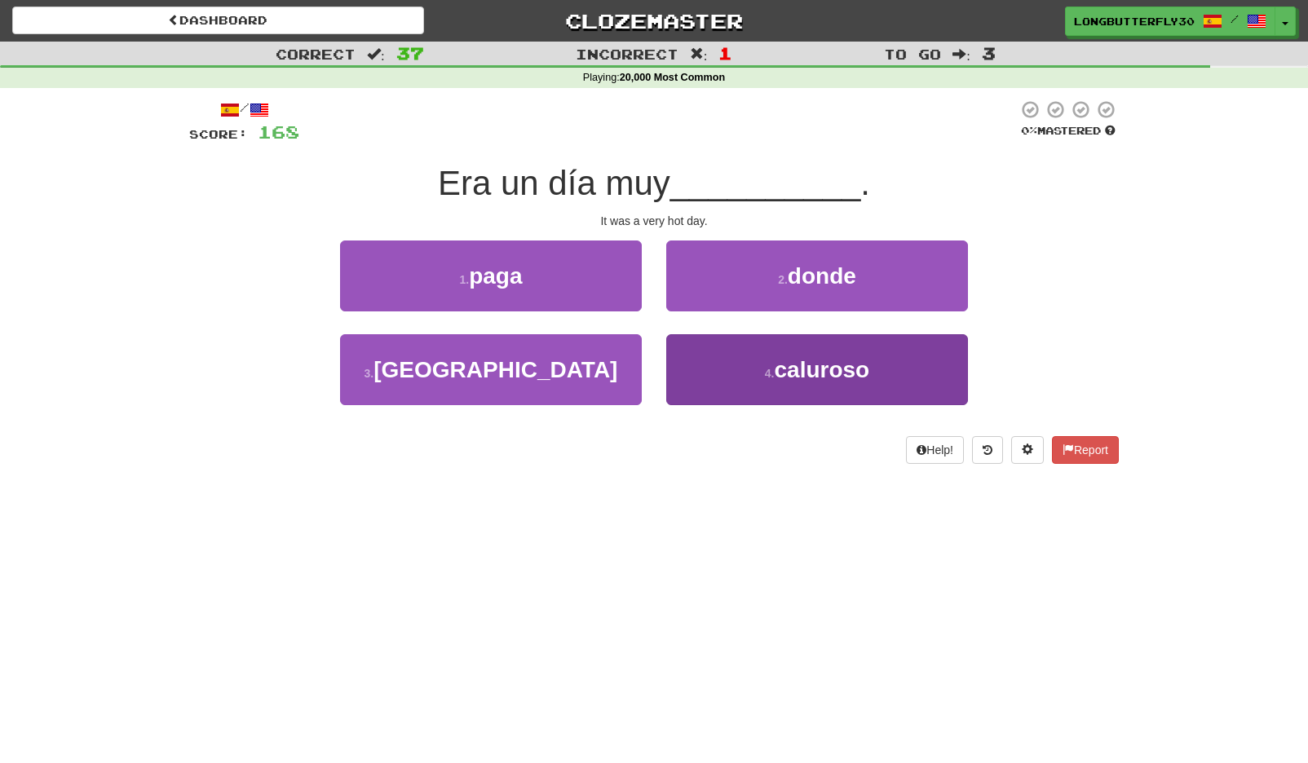
click at [709, 372] on button "4 . caluroso" at bounding box center [817, 369] width 302 height 71
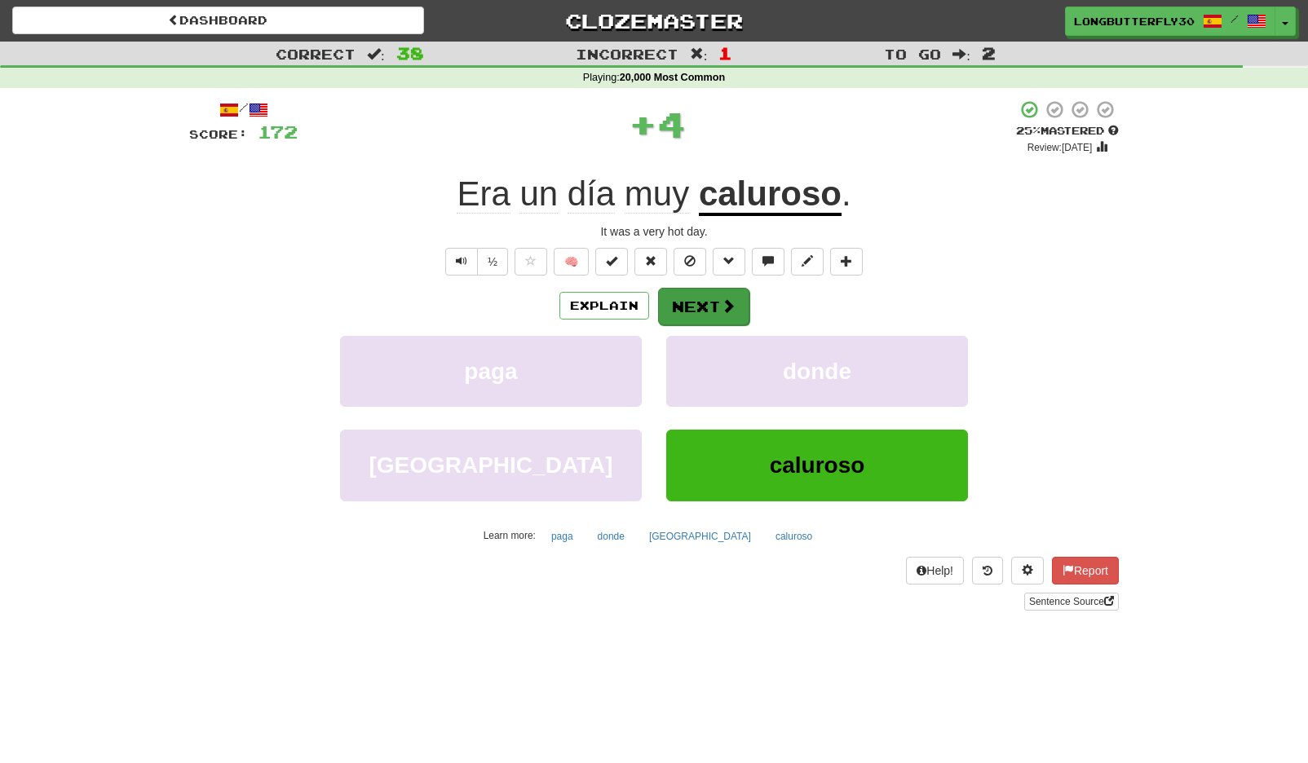
click at [723, 298] on span at bounding box center [728, 305] width 15 height 15
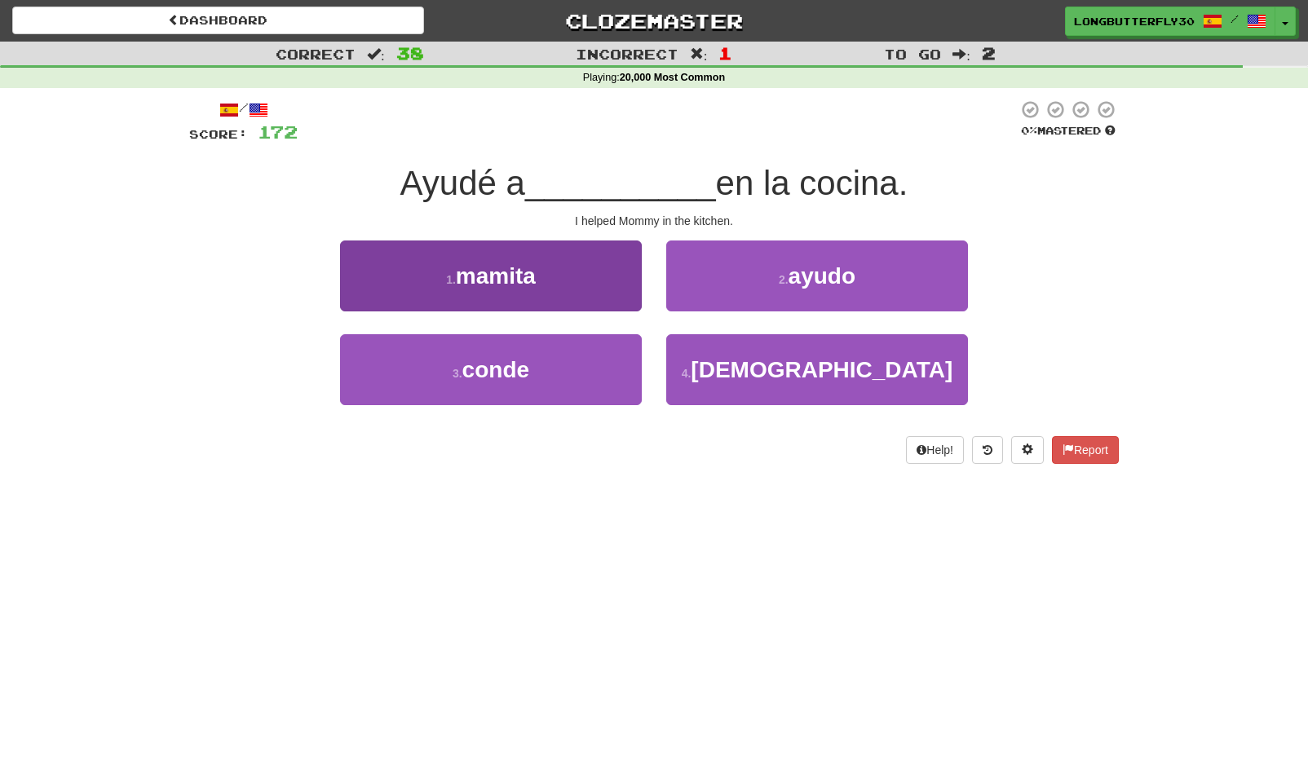
click at [599, 278] on button "1 . mamita" at bounding box center [491, 276] width 302 height 71
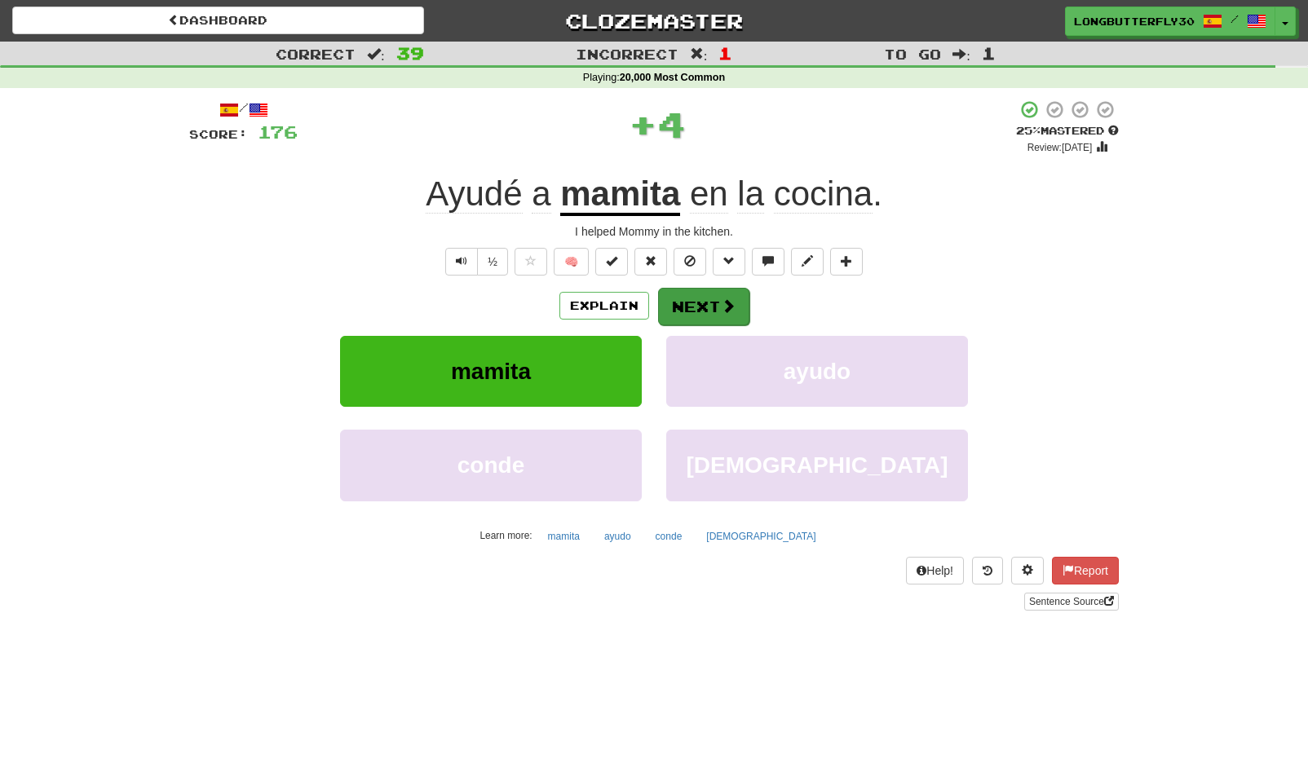
click at [732, 313] on button "Next" at bounding box center [703, 307] width 91 height 38
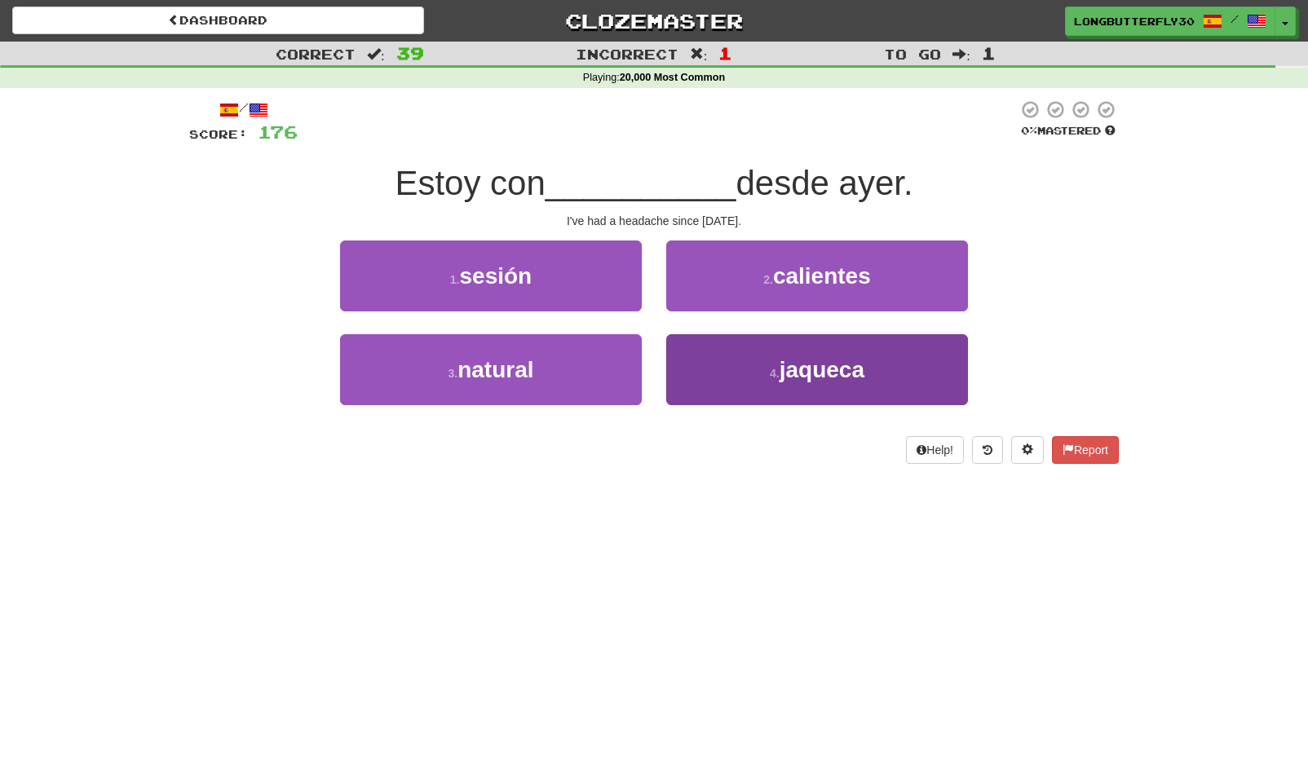
click at [745, 378] on button "4 . jaqueca" at bounding box center [817, 369] width 302 height 71
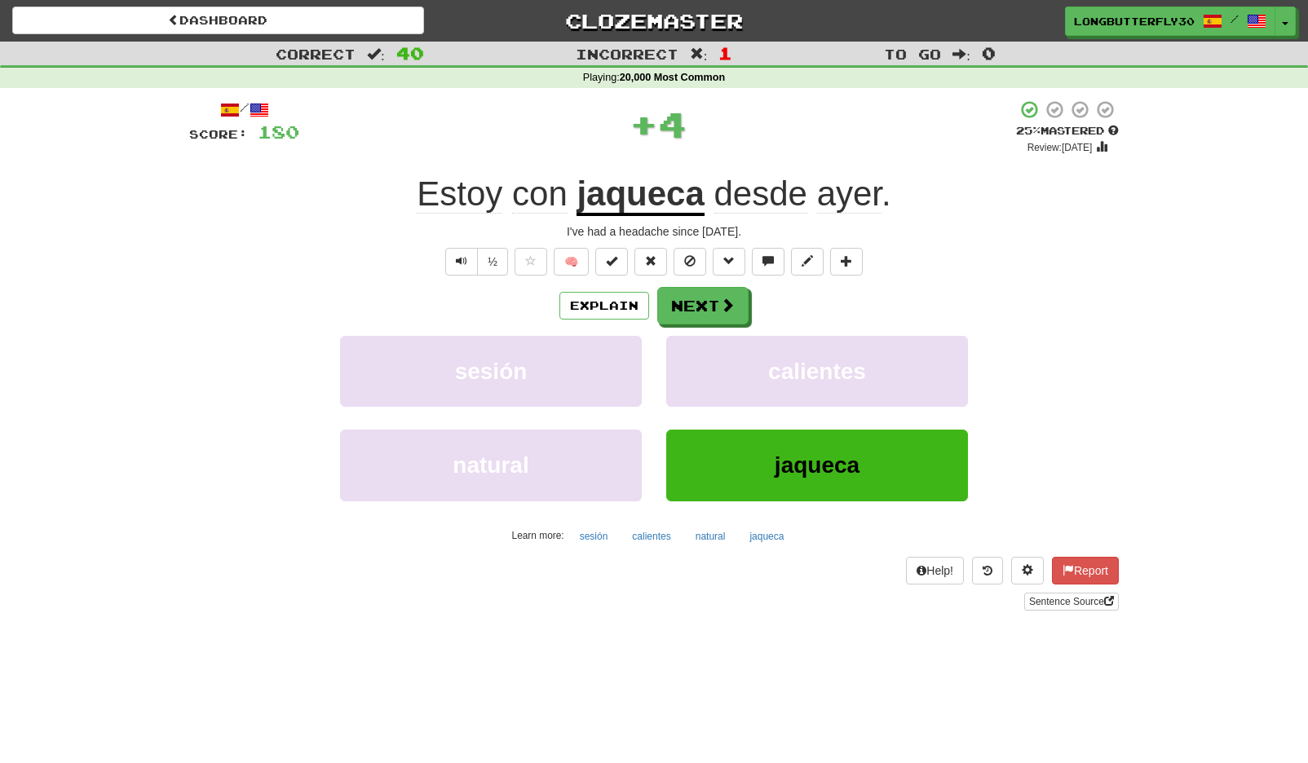
click at [728, 281] on div "/ Score: 180 + 4 25 % Mastered Review: 2025-09-15 Estoy con jaqueca desde ayer …" at bounding box center [654, 354] width 930 height 511
click at [710, 293] on button "Next" at bounding box center [703, 307] width 91 height 38
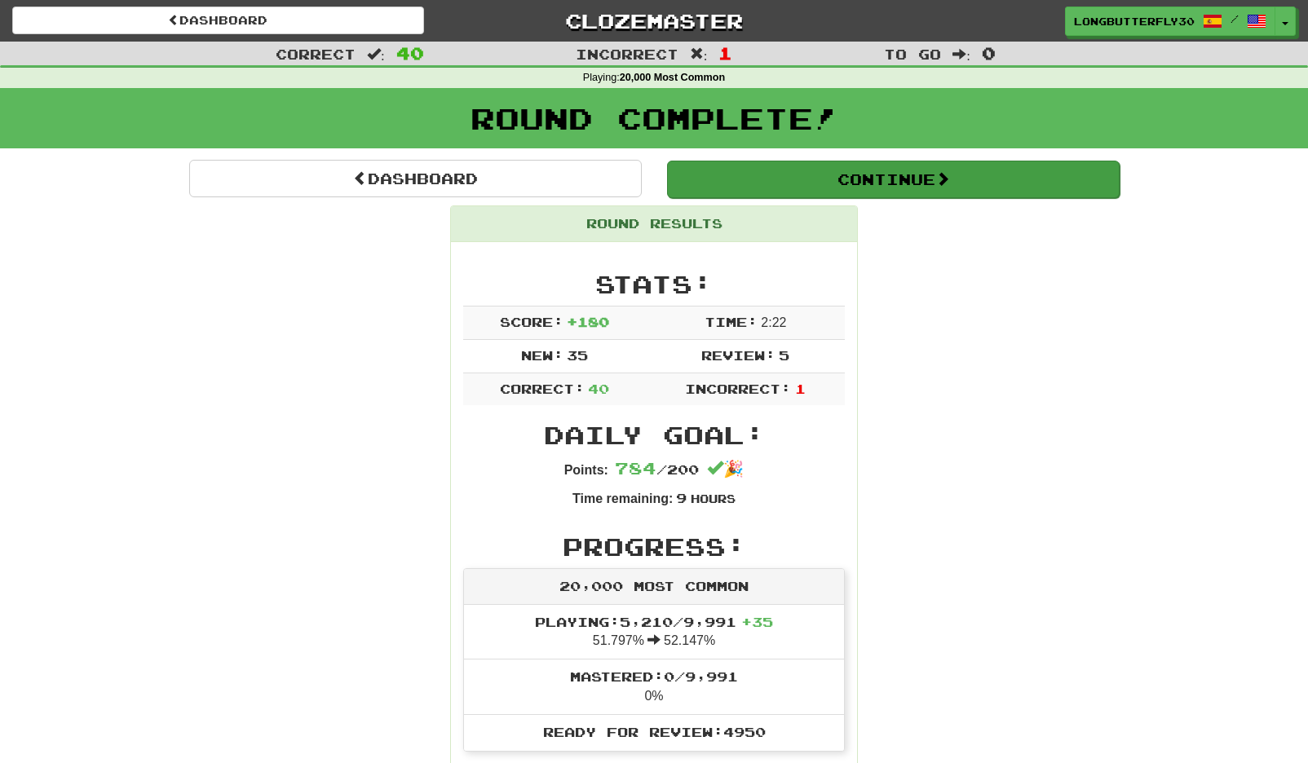
click at [841, 162] on button "Continue" at bounding box center [893, 180] width 453 height 38
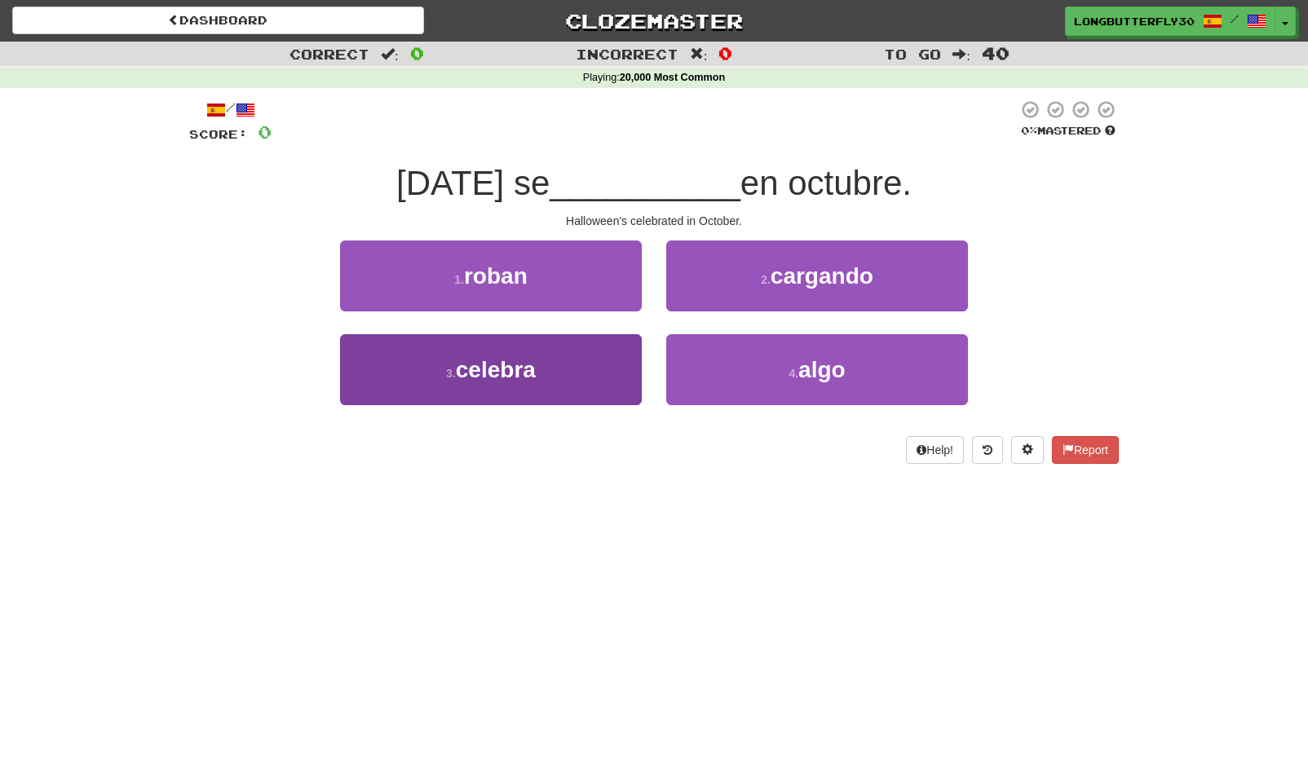
click at [542, 366] on button "3 . celebra" at bounding box center [491, 369] width 302 height 71
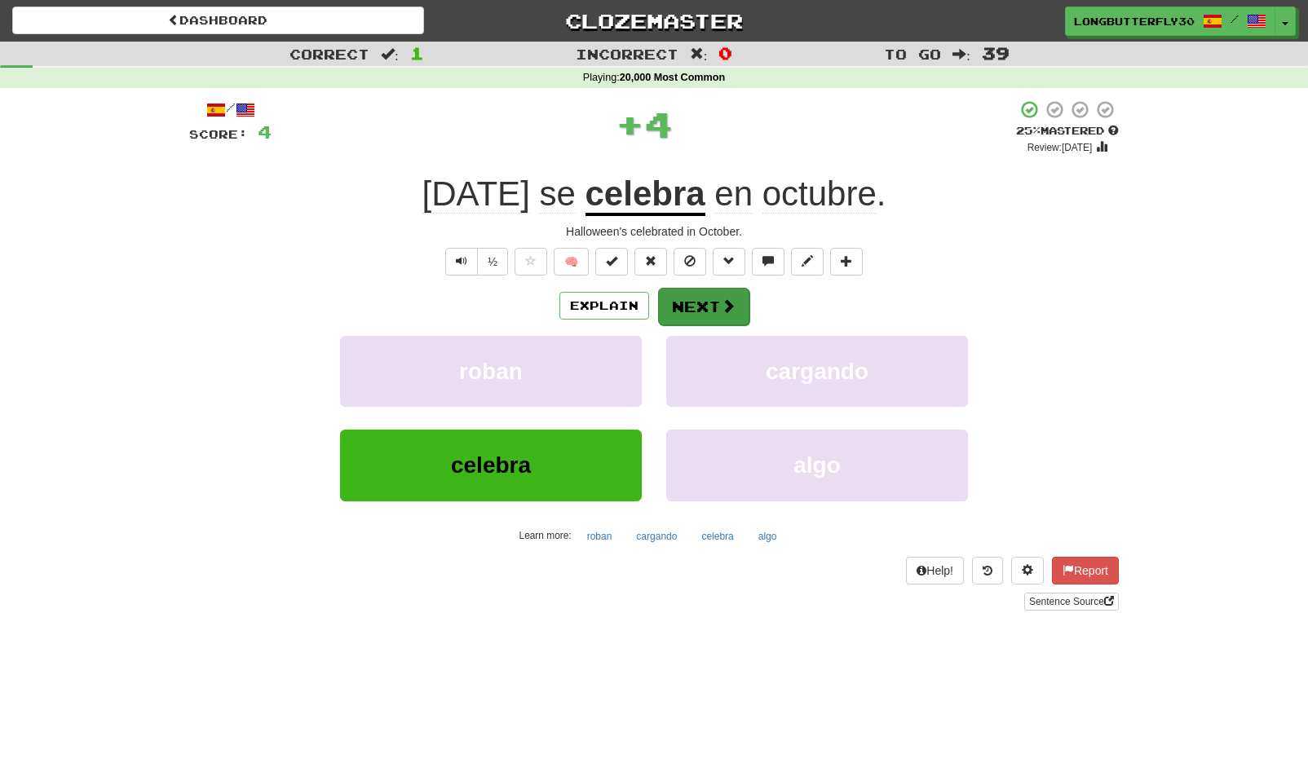
click at [679, 312] on button "Next" at bounding box center [703, 307] width 91 height 38
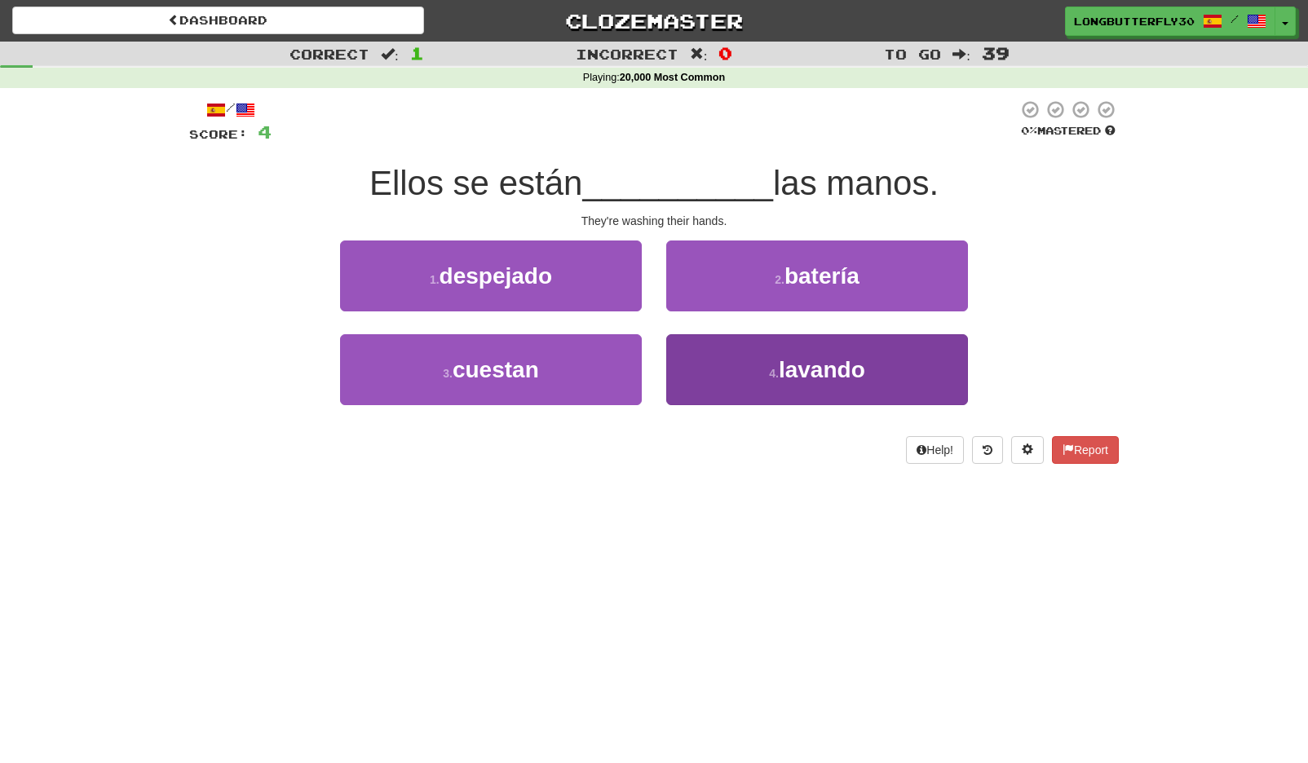
click at [785, 383] on button "4 . lavando" at bounding box center [817, 369] width 302 height 71
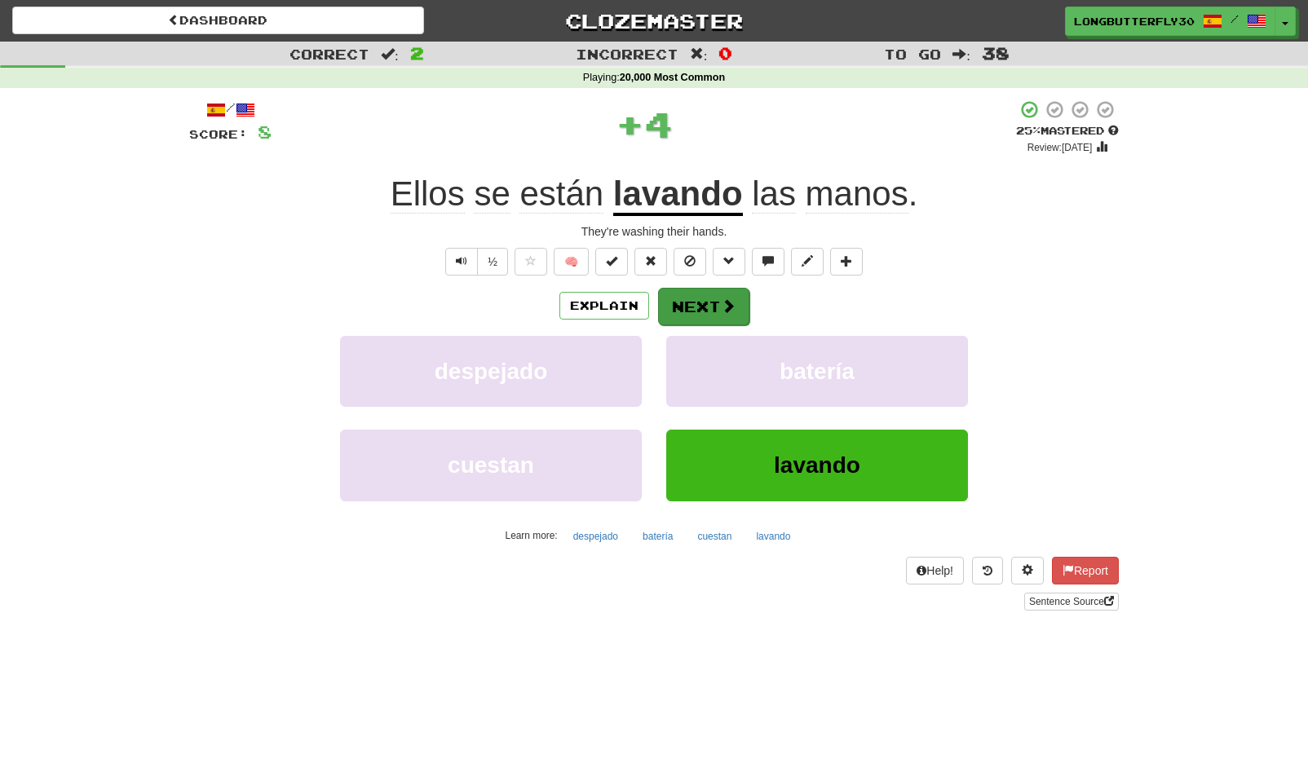
click at [713, 306] on button "Next" at bounding box center [703, 307] width 91 height 38
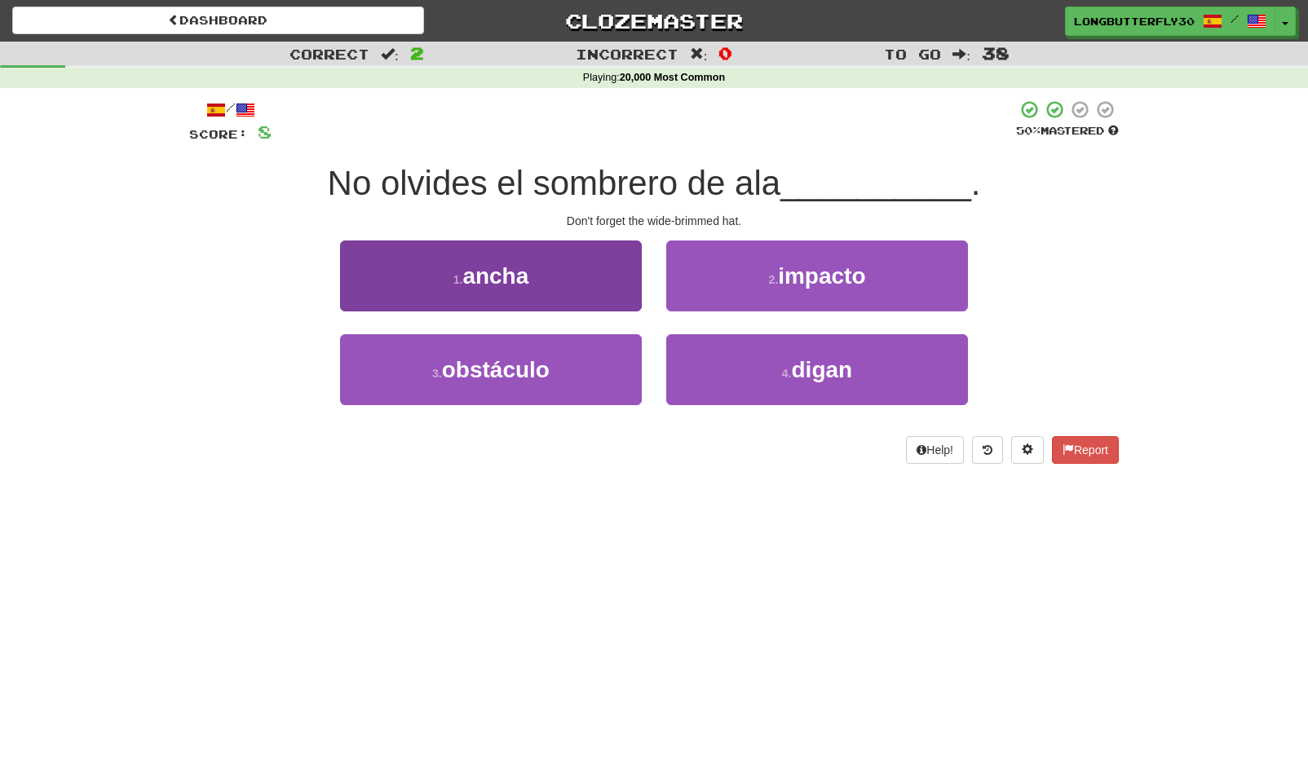
click at [565, 288] on button "1 . ancha" at bounding box center [491, 276] width 302 height 71
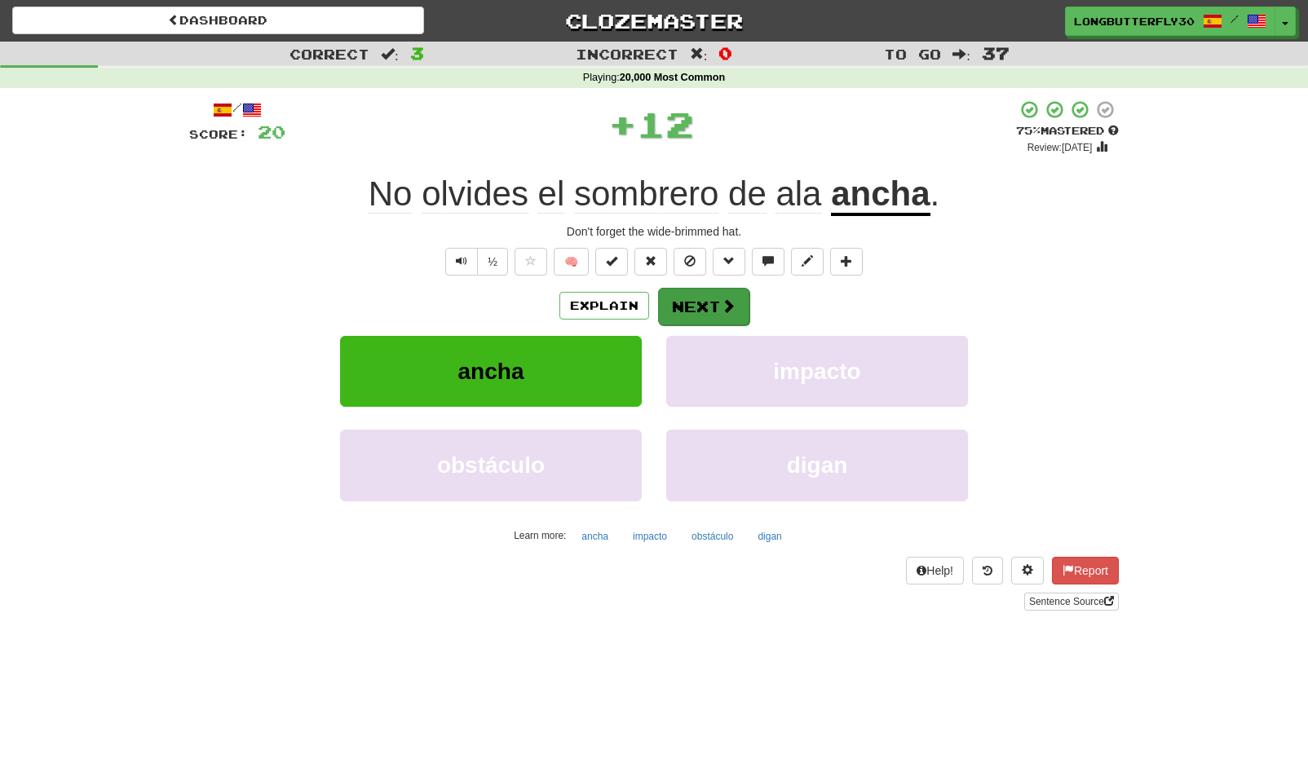
click at [732, 301] on span at bounding box center [728, 305] width 15 height 15
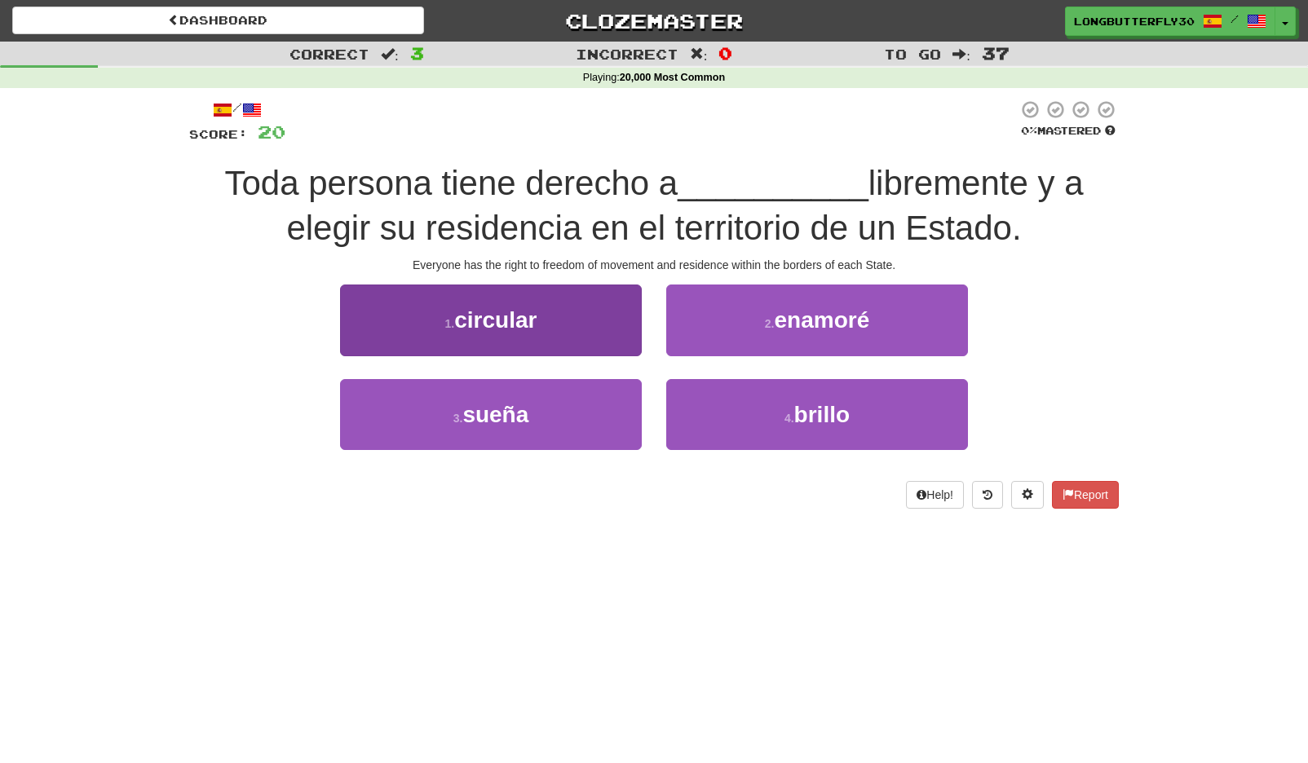
click at [612, 324] on button "1 . circular" at bounding box center [491, 320] width 302 height 71
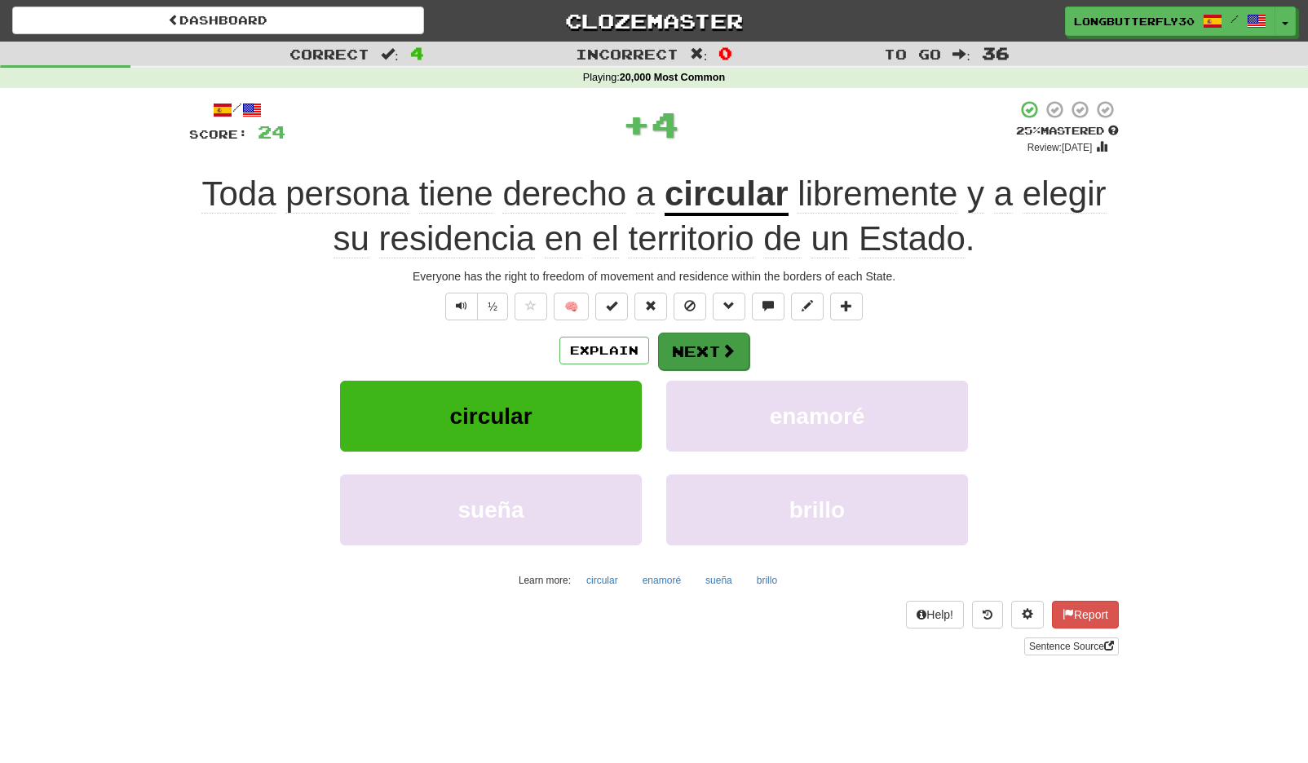
click at [711, 333] on button "Next" at bounding box center [703, 352] width 91 height 38
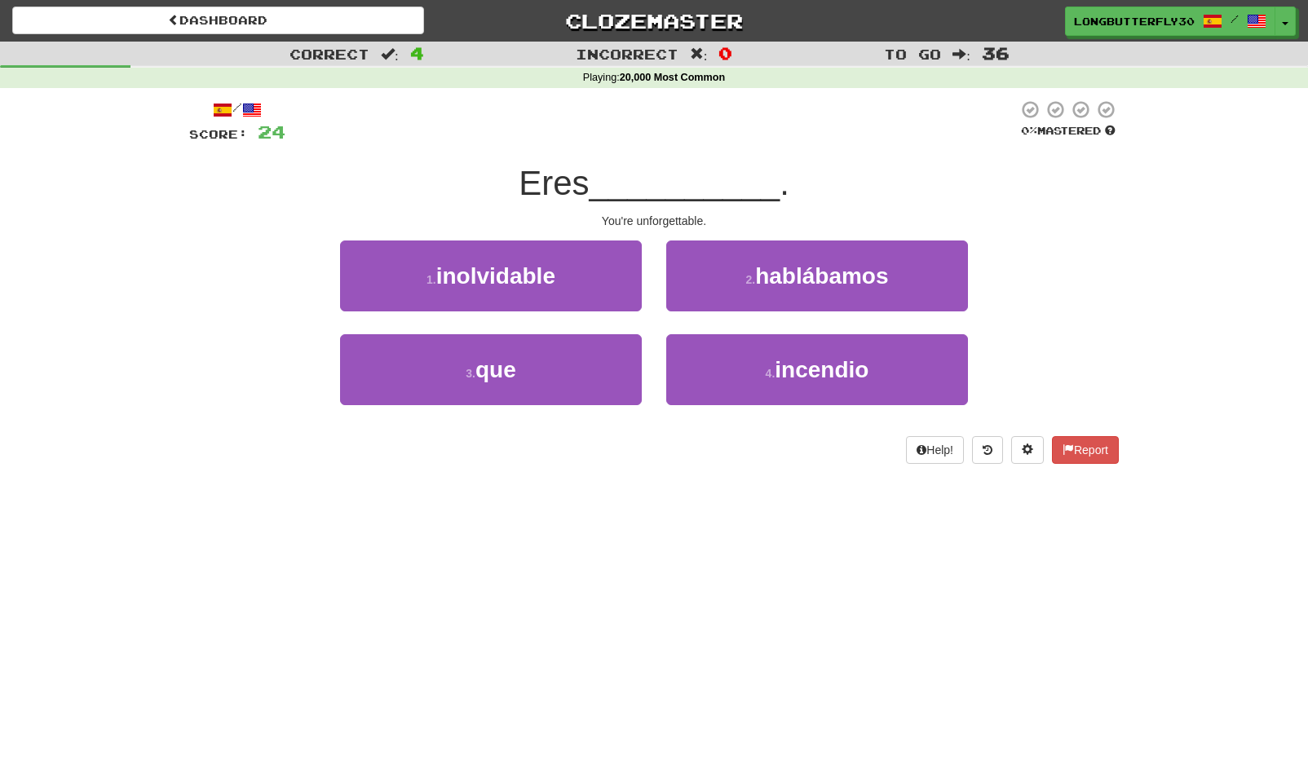
click at [545, 273] on span "inolvidable" at bounding box center [495, 275] width 119 height 25
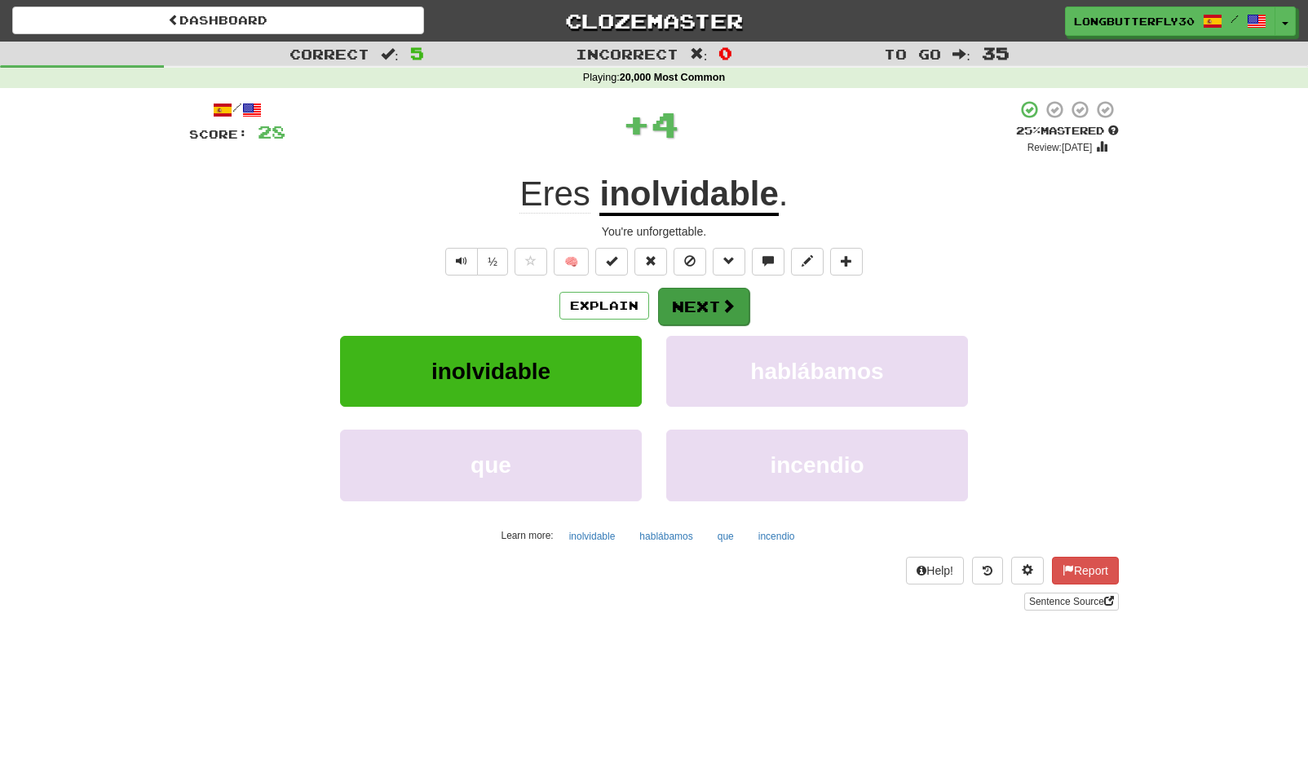
click at [679, 317] on button "Next" at bounding box center [703, 307] width 91 height 38
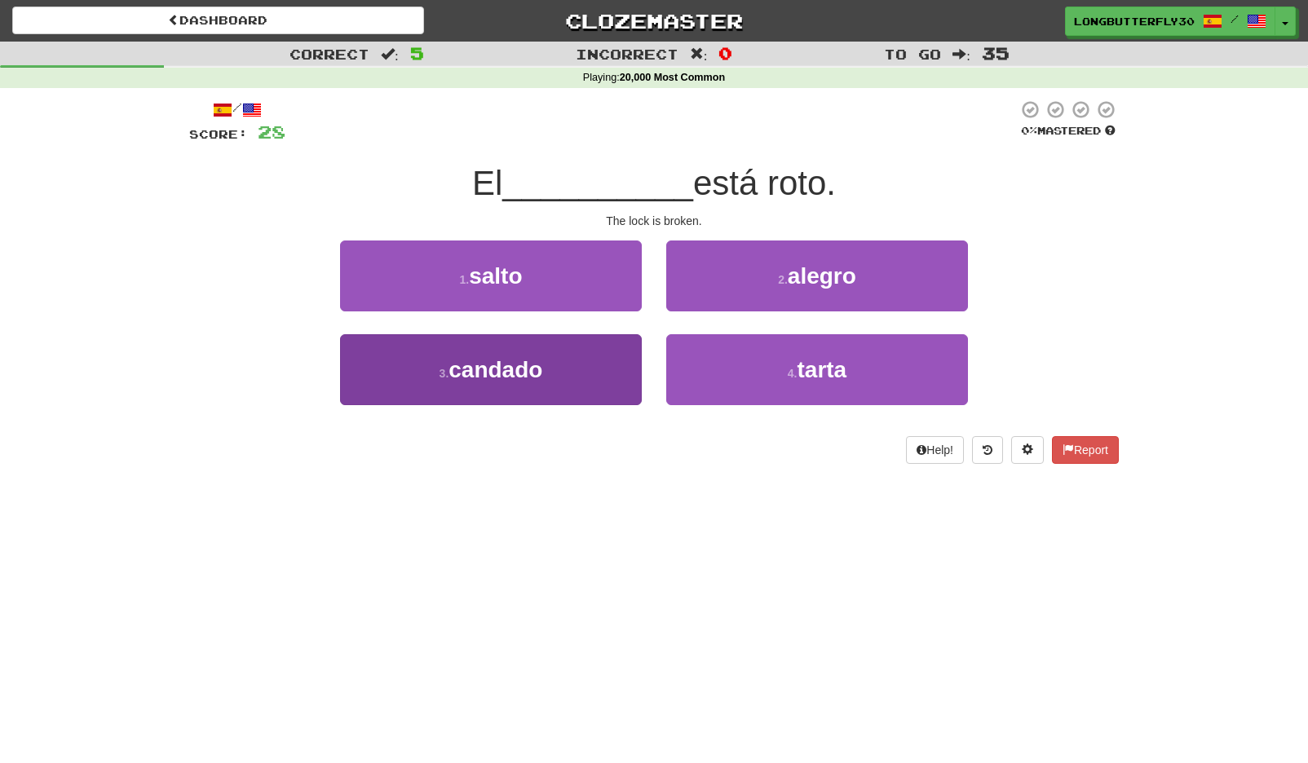
click at [630, 362] on button "3 . candado" at bounding box center [491, 369] width 302 height 71
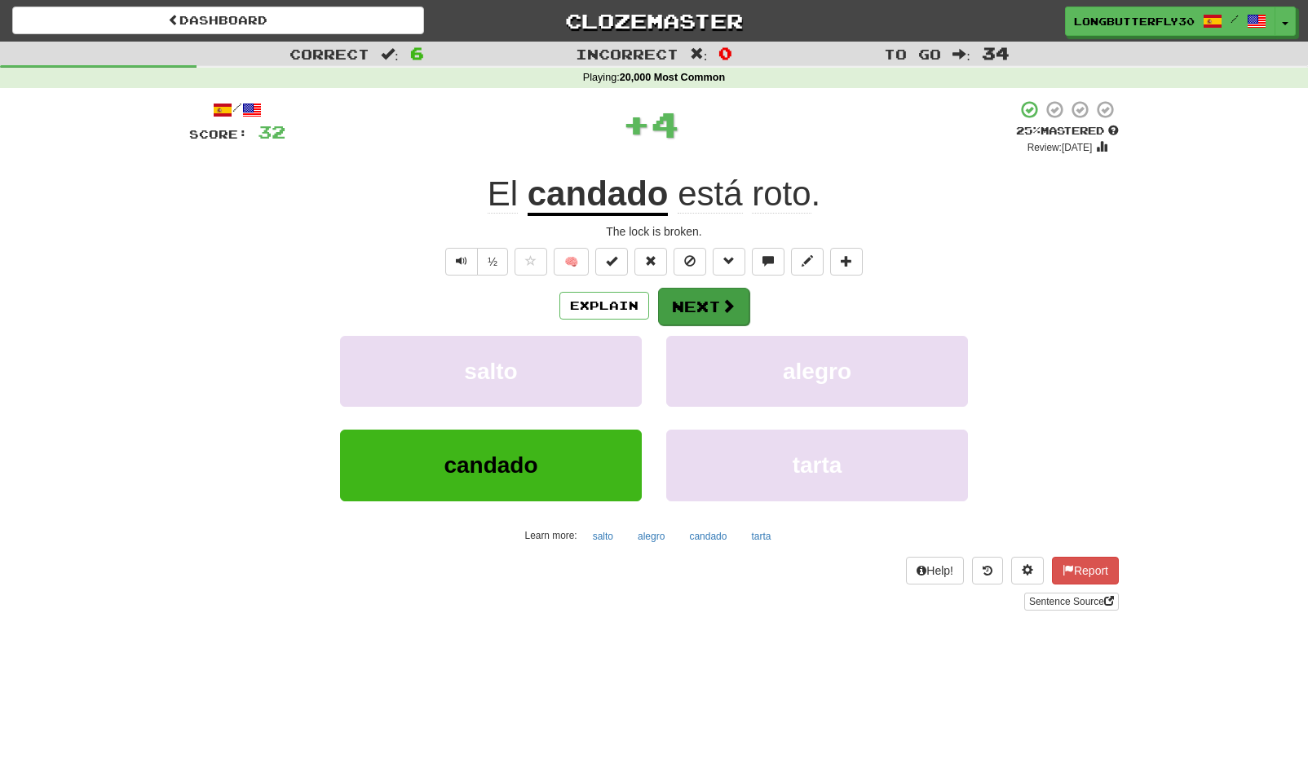
click at [683, 311] on button "Next" at bounding box center [703, 307] width 91 height 38
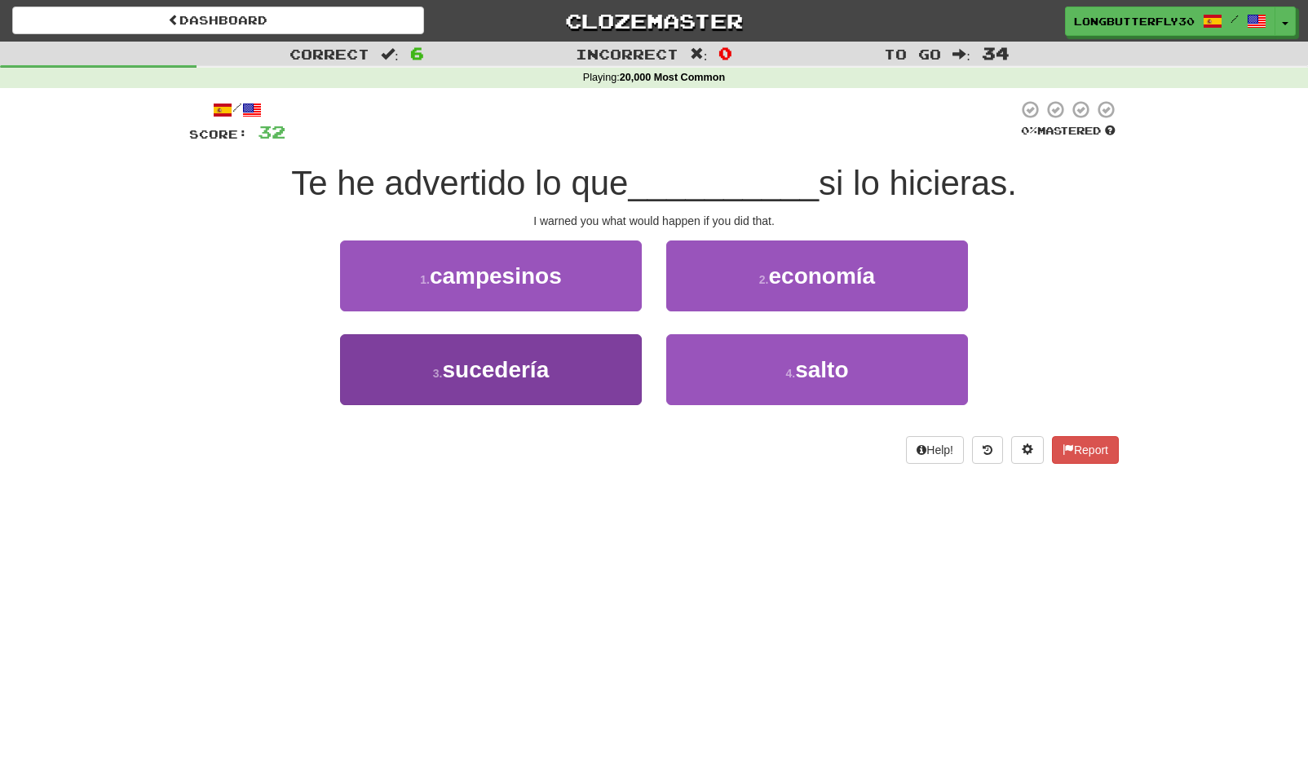
click at [568, 351] on button "3 . sucedería" at bounding box center [491, 369] width 302 height 71
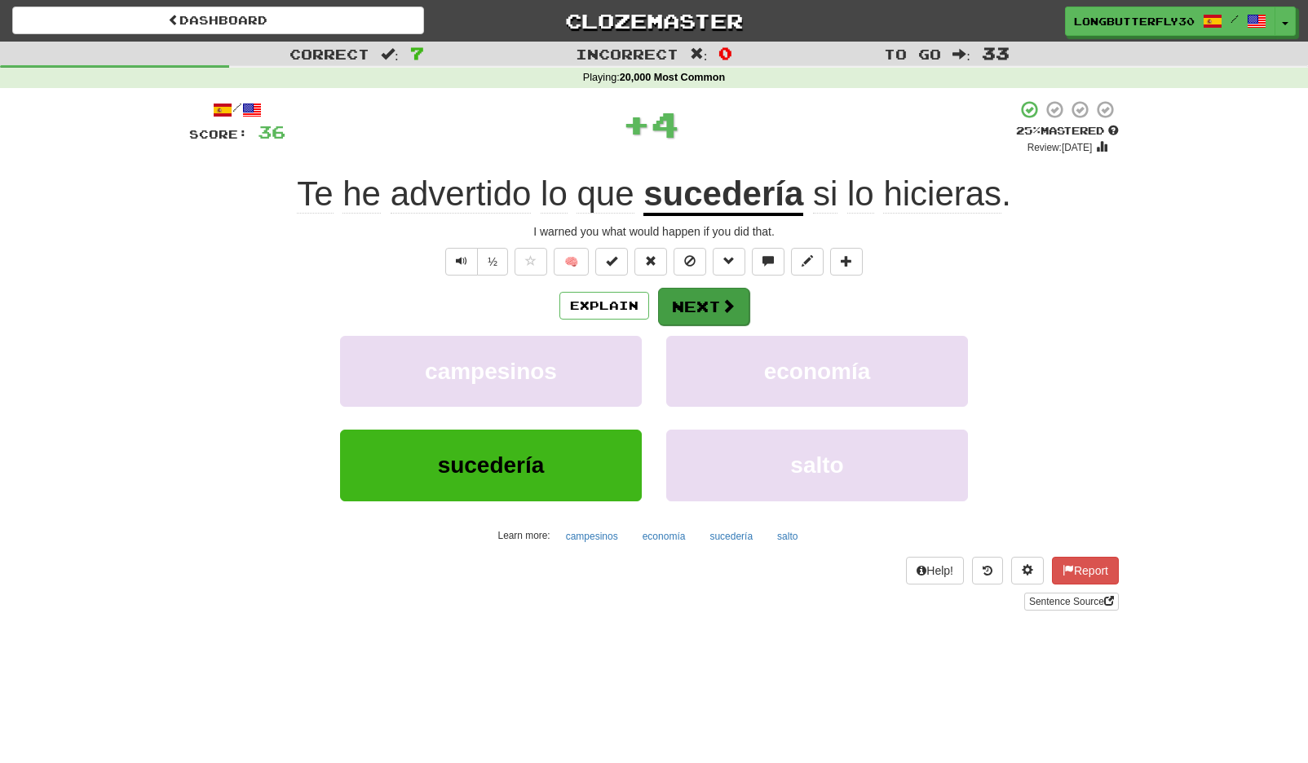
click at [729, 303] on span at bounding box center [728, 305] width 15 height 15
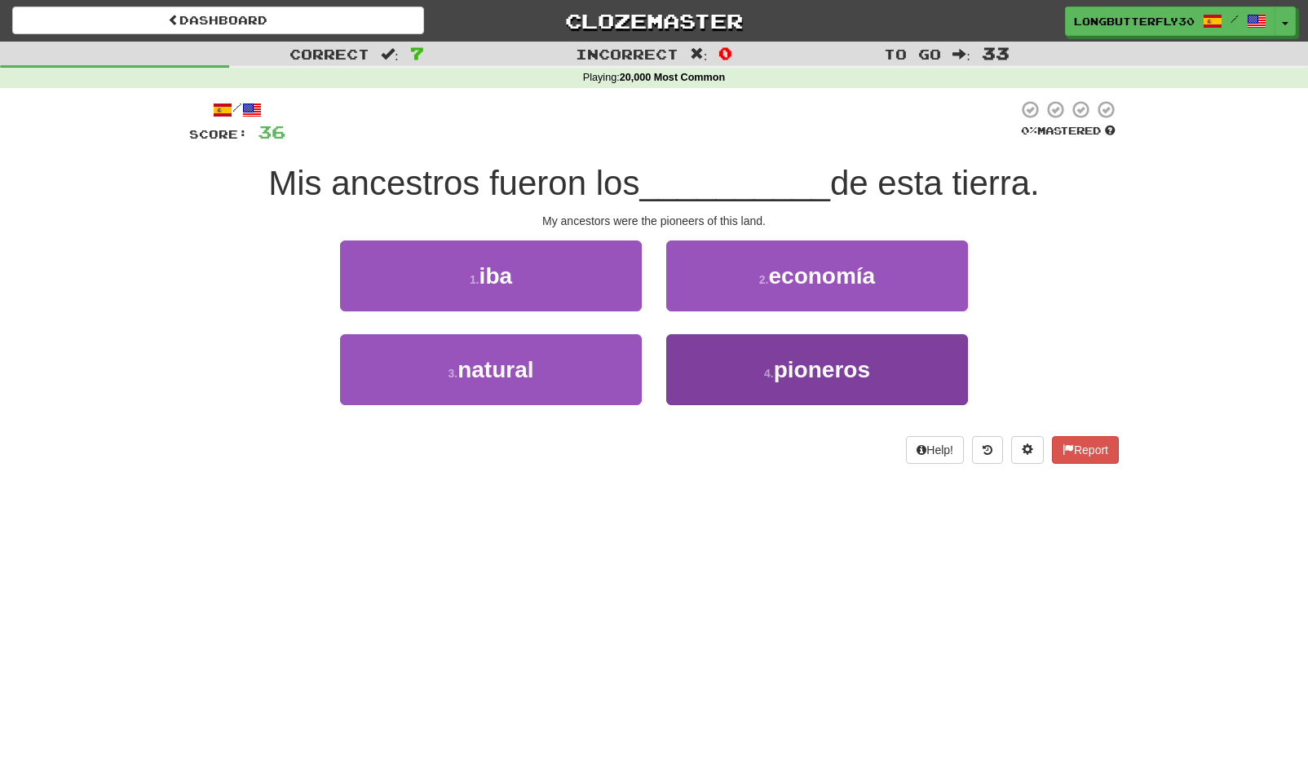
click at [749, 373] on button "4 . pioneros" at bounding box center [817, 369] width 302 height 71
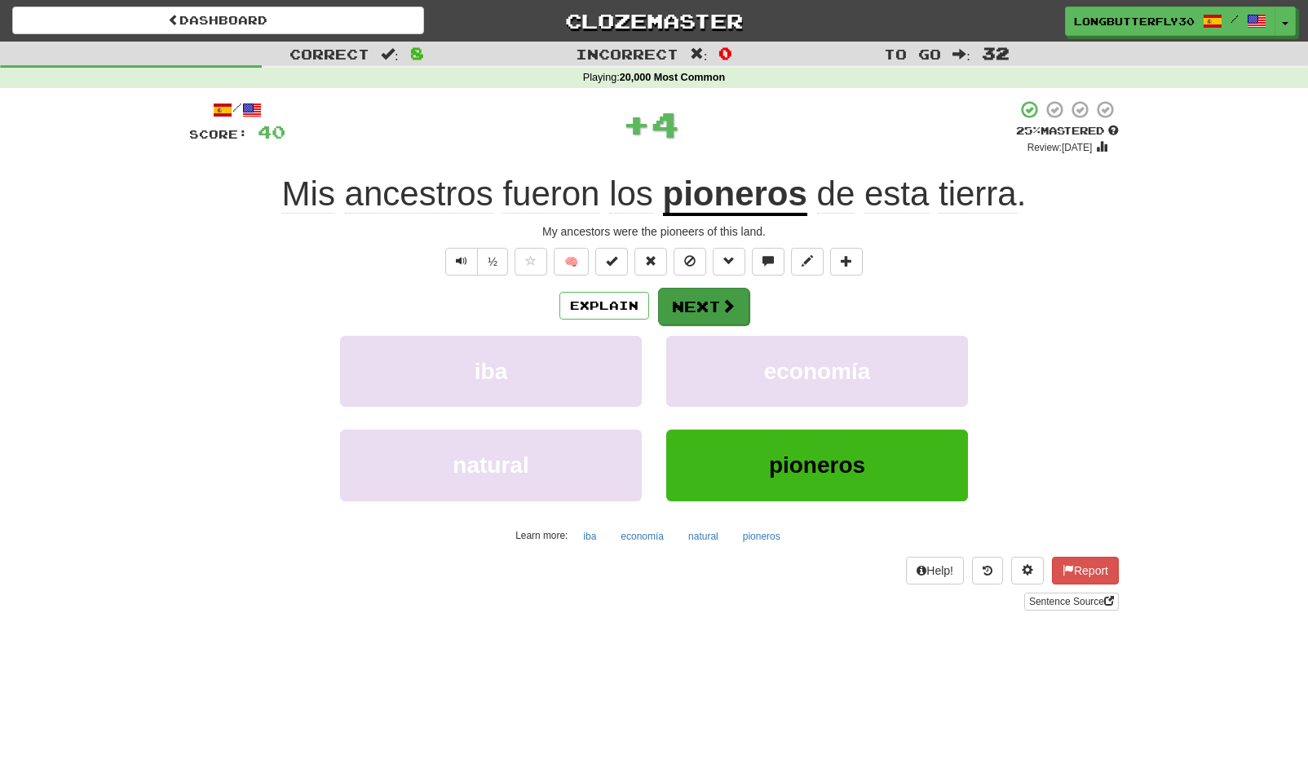
click at [730, 298] on span at bounding box center [728, 305] width 15 height 15
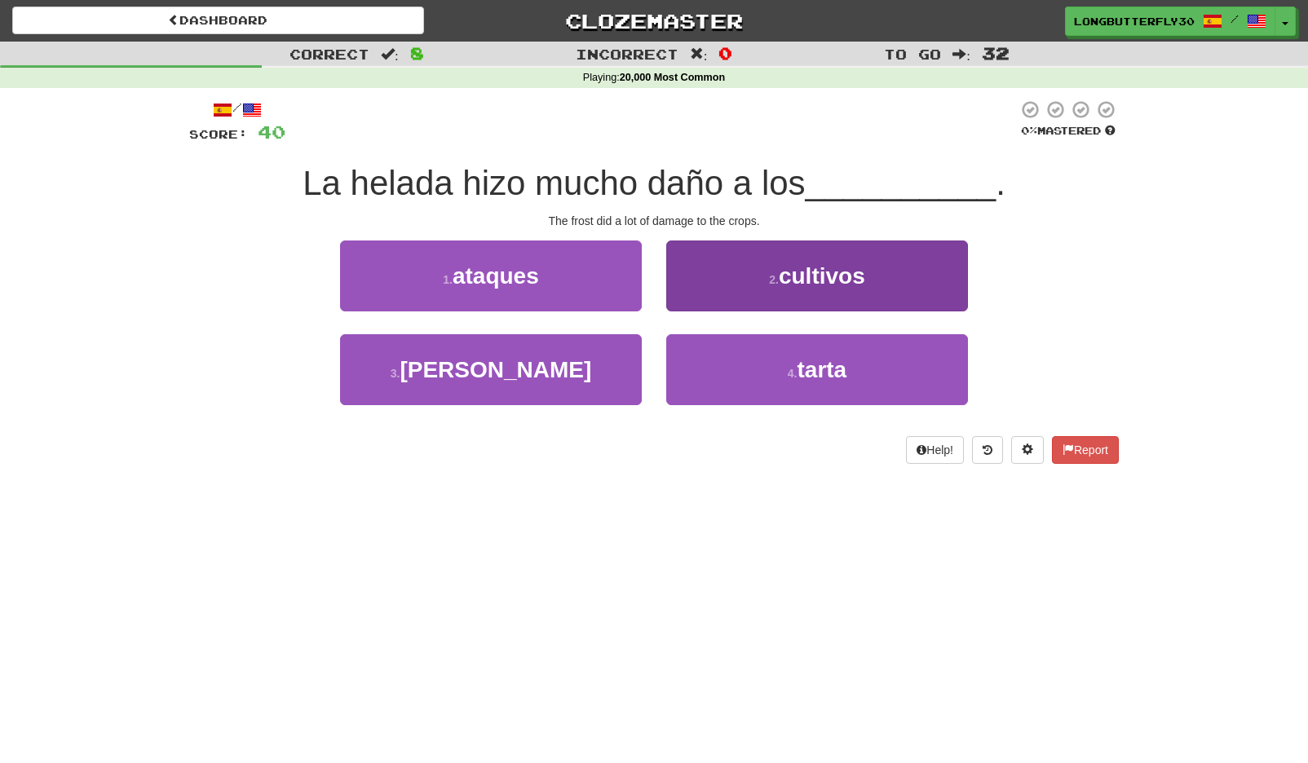
click at [835, 289] on button "2 . cultivos" at bounding box center [817, 276] width 302 height 71
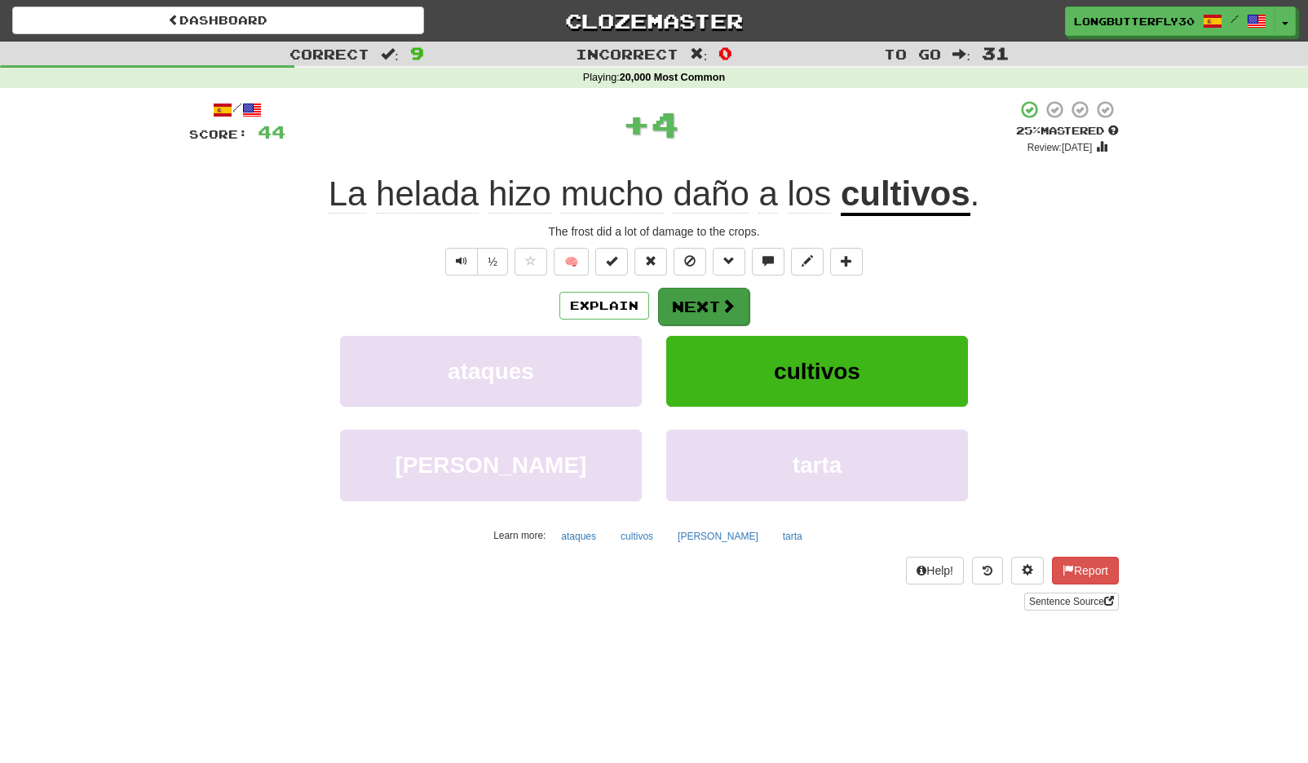
click at [733, 307] on span at bounding box center [728, 305] width 15 height 15
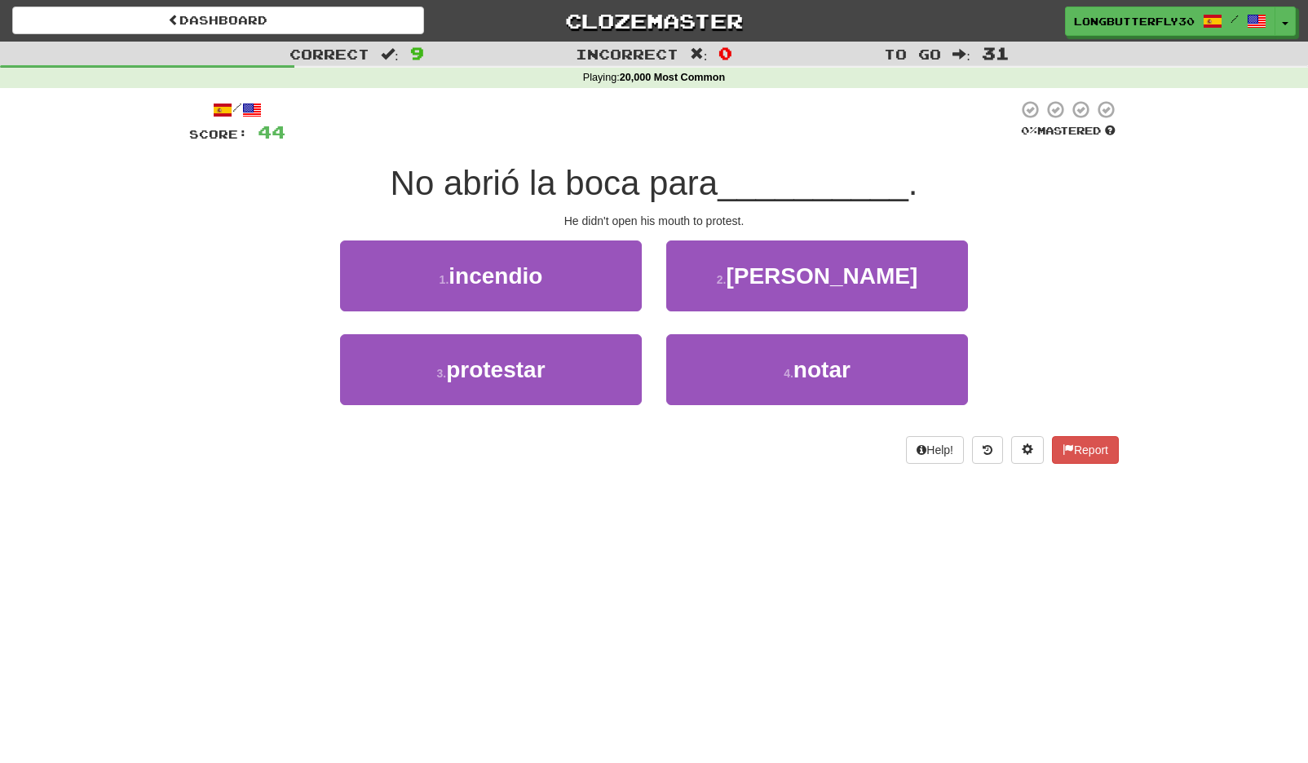
drag, startPoint x: 533, startPoint y: 364, endPoint x: 593, endPoint y: 331, distance: 68.6
click at [533, 364] on span "protestar" at bounding box center [495, 369] width 99 height 25
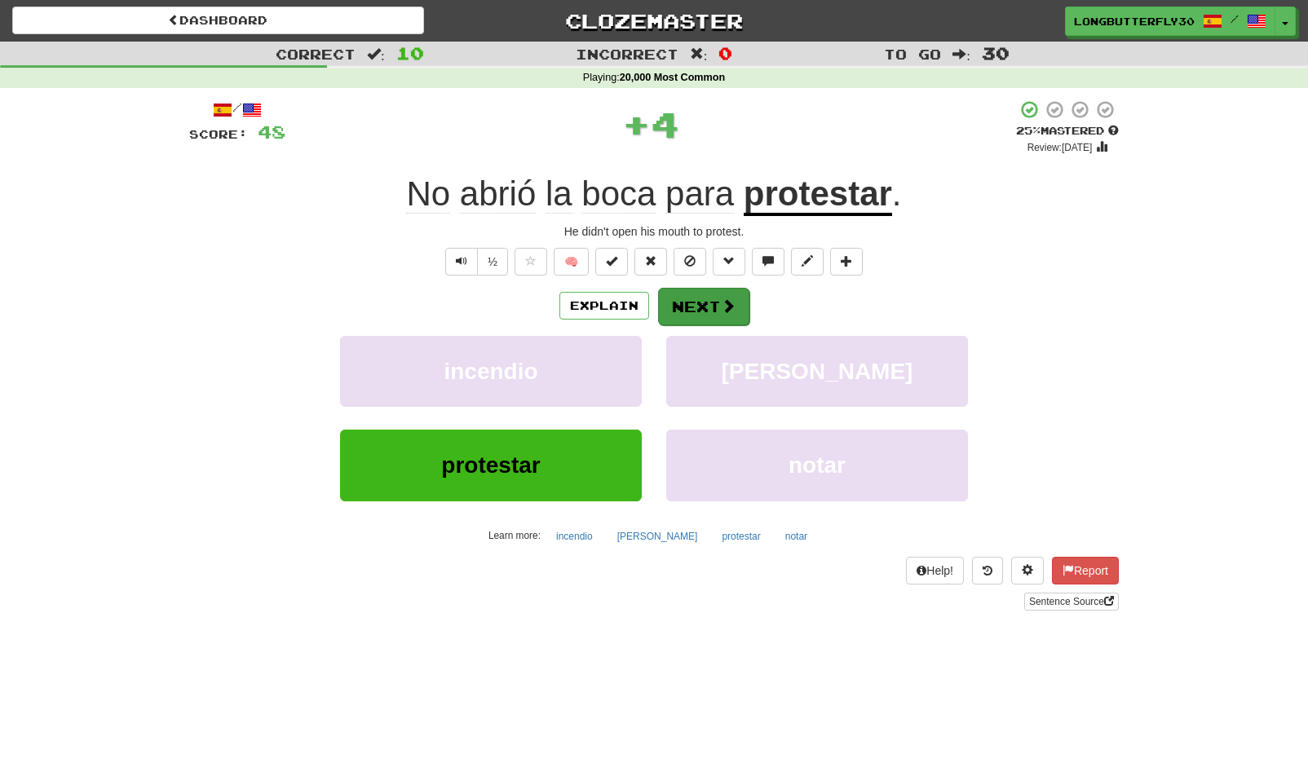
click at [705, 307] on button "Next" at bounding box center [703, 307] width 91 height 38
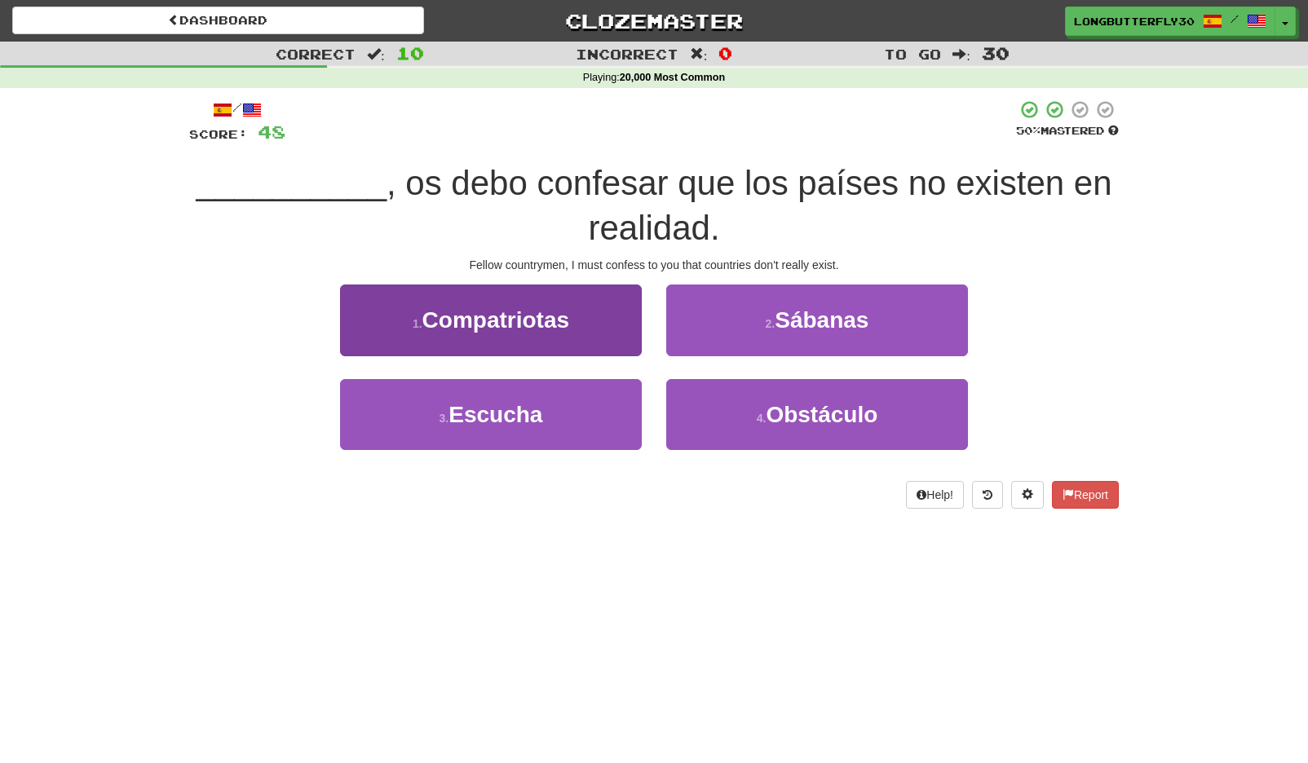
click at [571, 332] on button "1 . Compatriotas" at bounding box center [491, 320] width 302 height 71
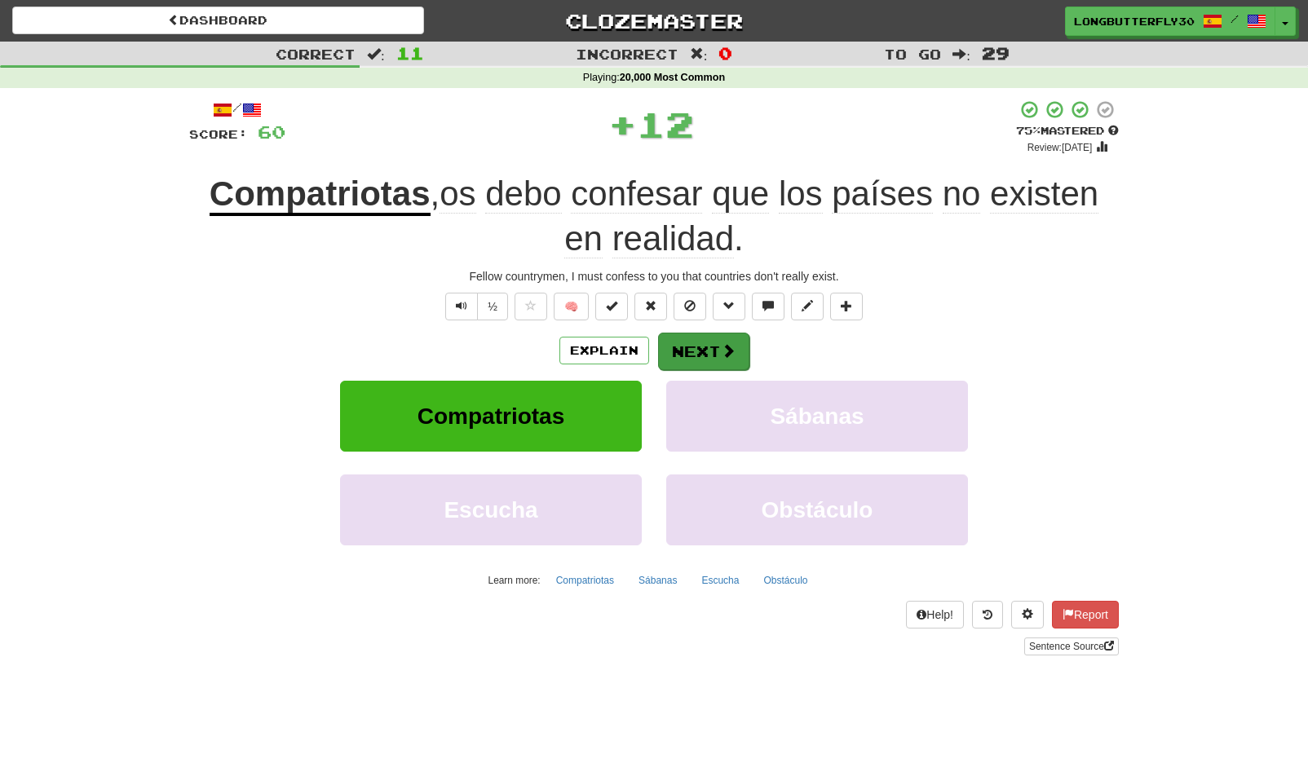
click at [695, 338] on button "Next" at bounding box center [703, 352] width 91 height 38
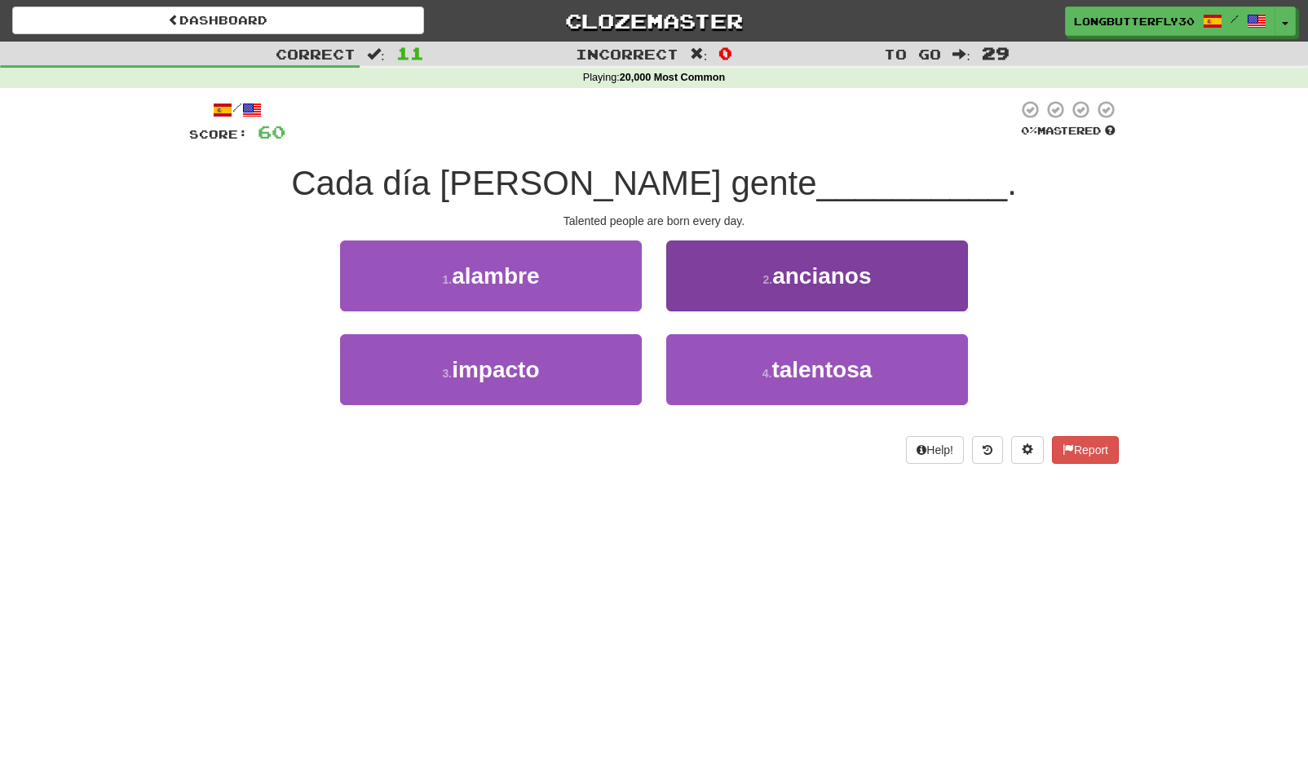
click at [721, 356] on button "4 . talentosa" at bounding box center [817, 369] width 302 height 71
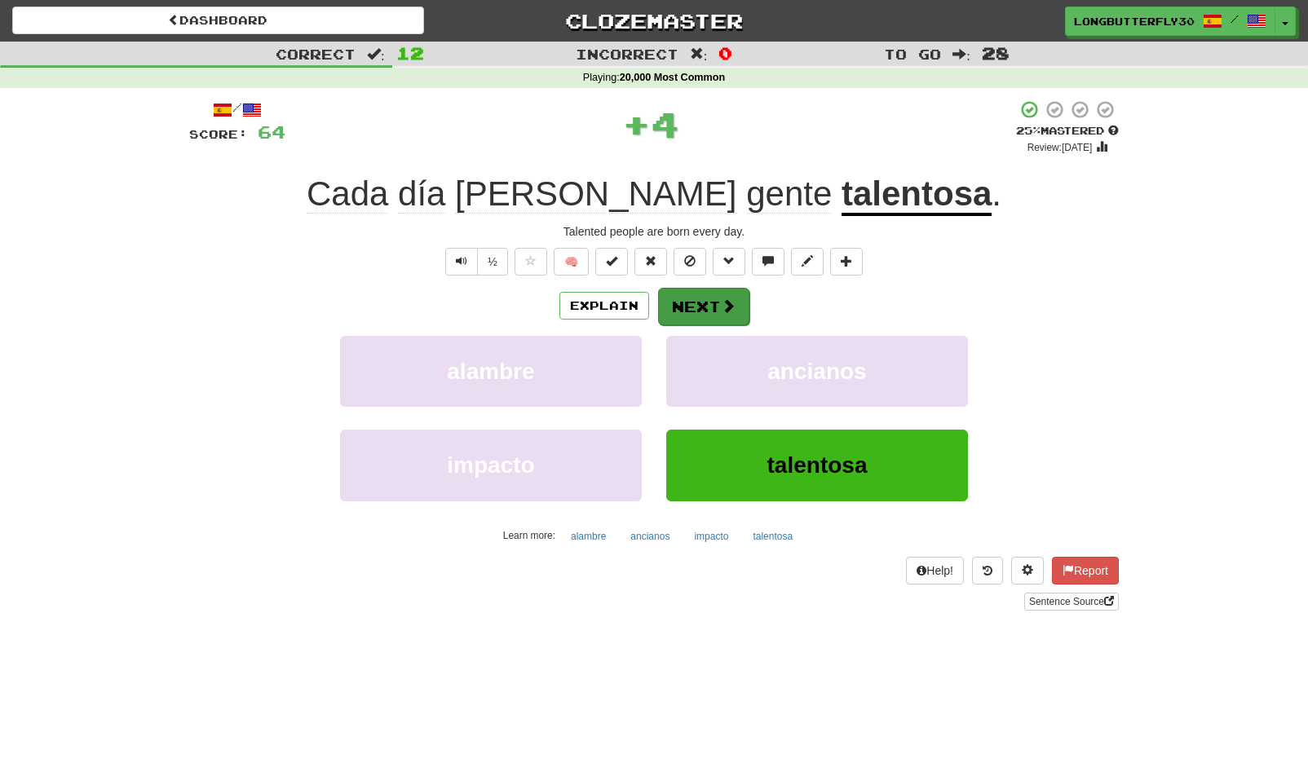
click at [698, 307] on button "Next" at bounding box center [703, 307] width 91 height 38
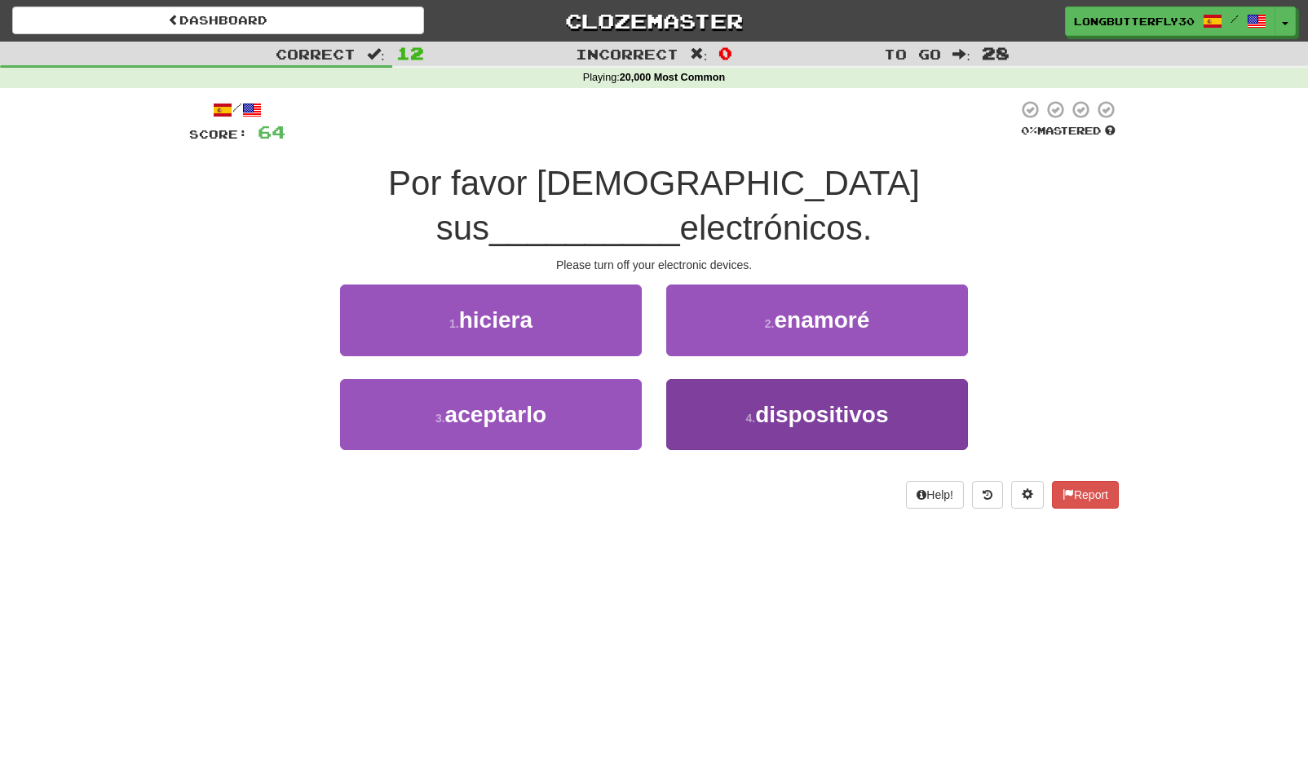
click at [787, 402] on span "dispositivos" at bounding box center [821, 414] width 133 height 25
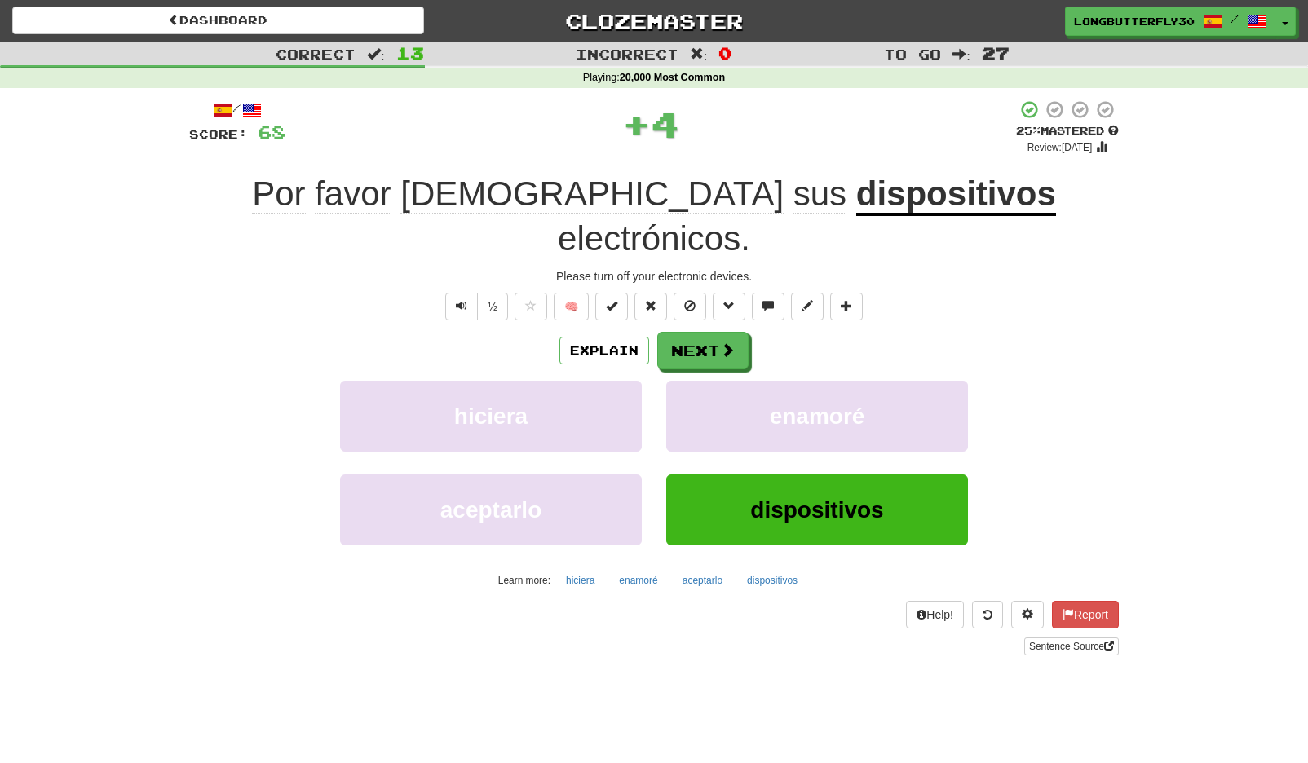
click at [726, 332] on div "Explain Next hiciera enamoré aceptarlo dispositivos Learn more: hiciera enamoré…" at bounding box center [654, 463] width 930 height 262
click at [736, 333] on button "Next" at bounding box center [703, 352] width 91 height 38
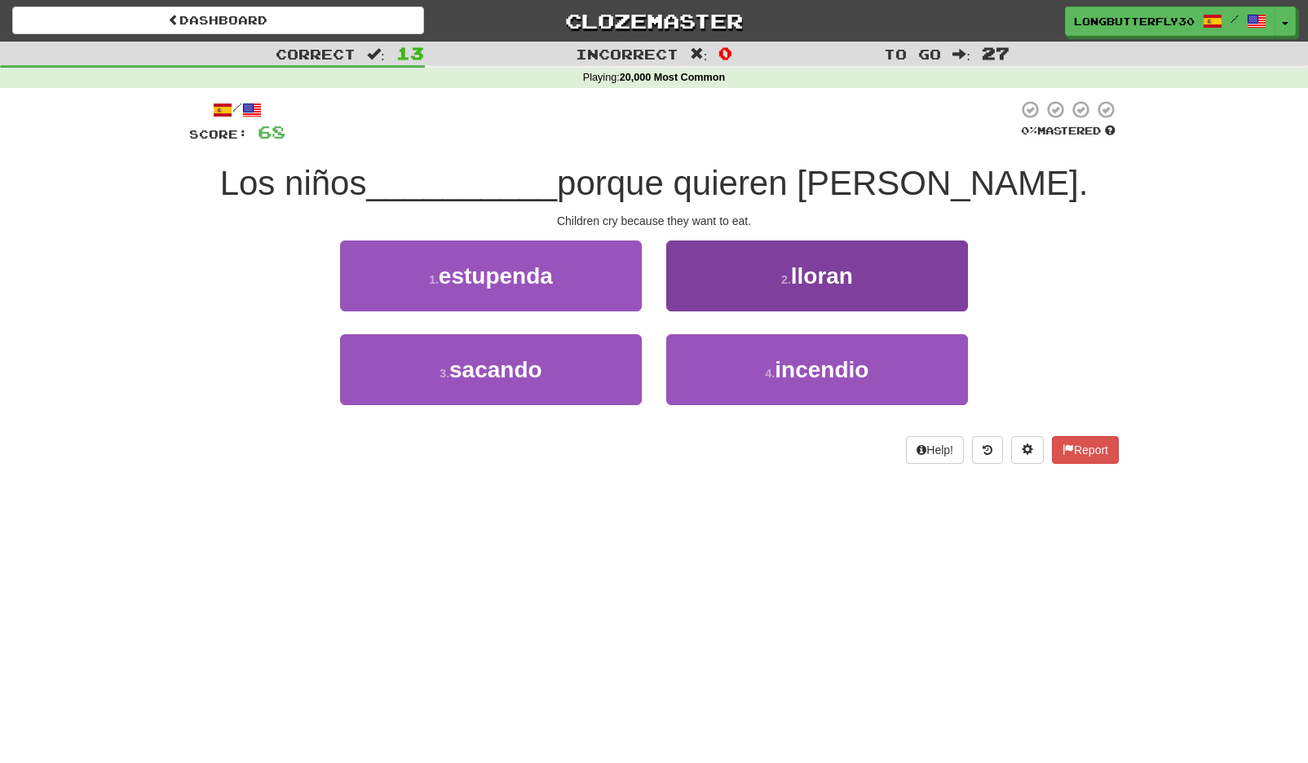
drag, startPoint x: 786, startPoint y: 264, endPoint x: 788, endPoint y: 272, distance: 8.3
click at [788, 272] on button "2 . lloran" at bounding box center [817, 276] width 302 height 71
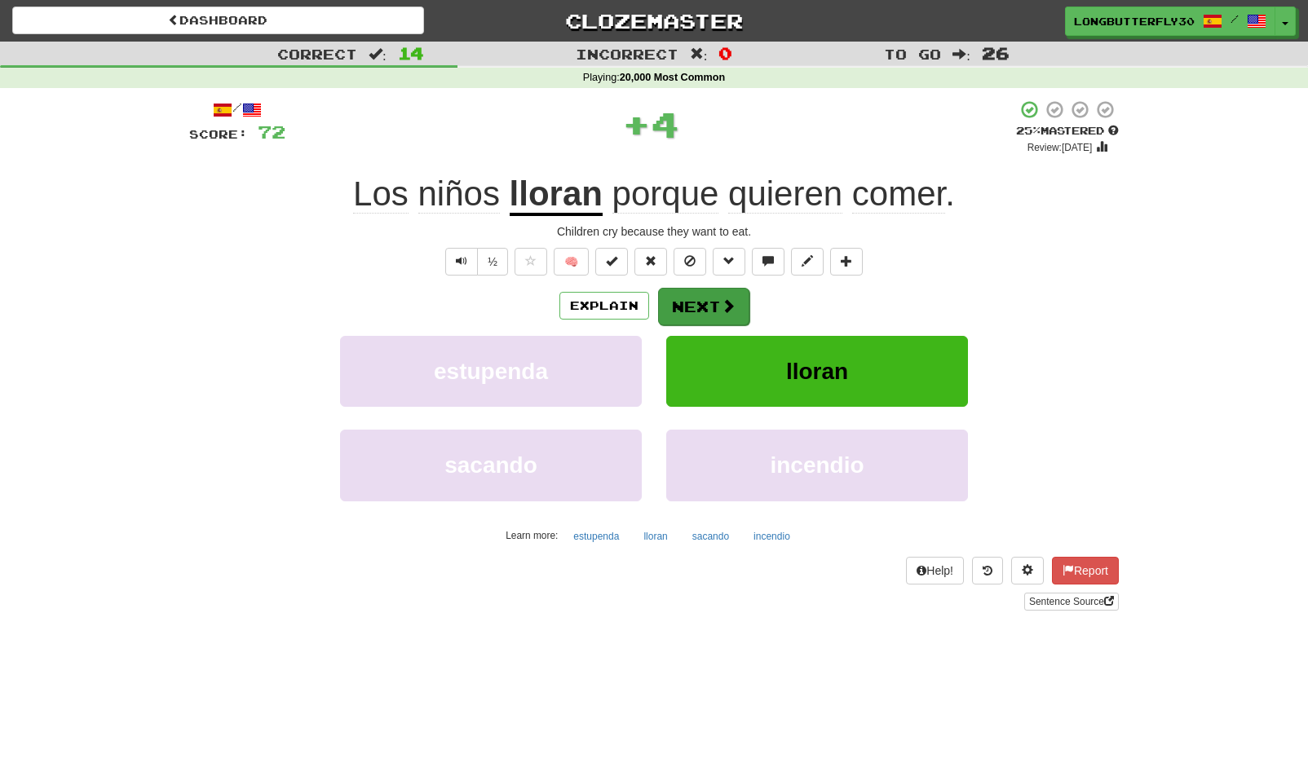
click at [711, 300] on button "Next" at bounding box center [703, 307] width 91 height 38
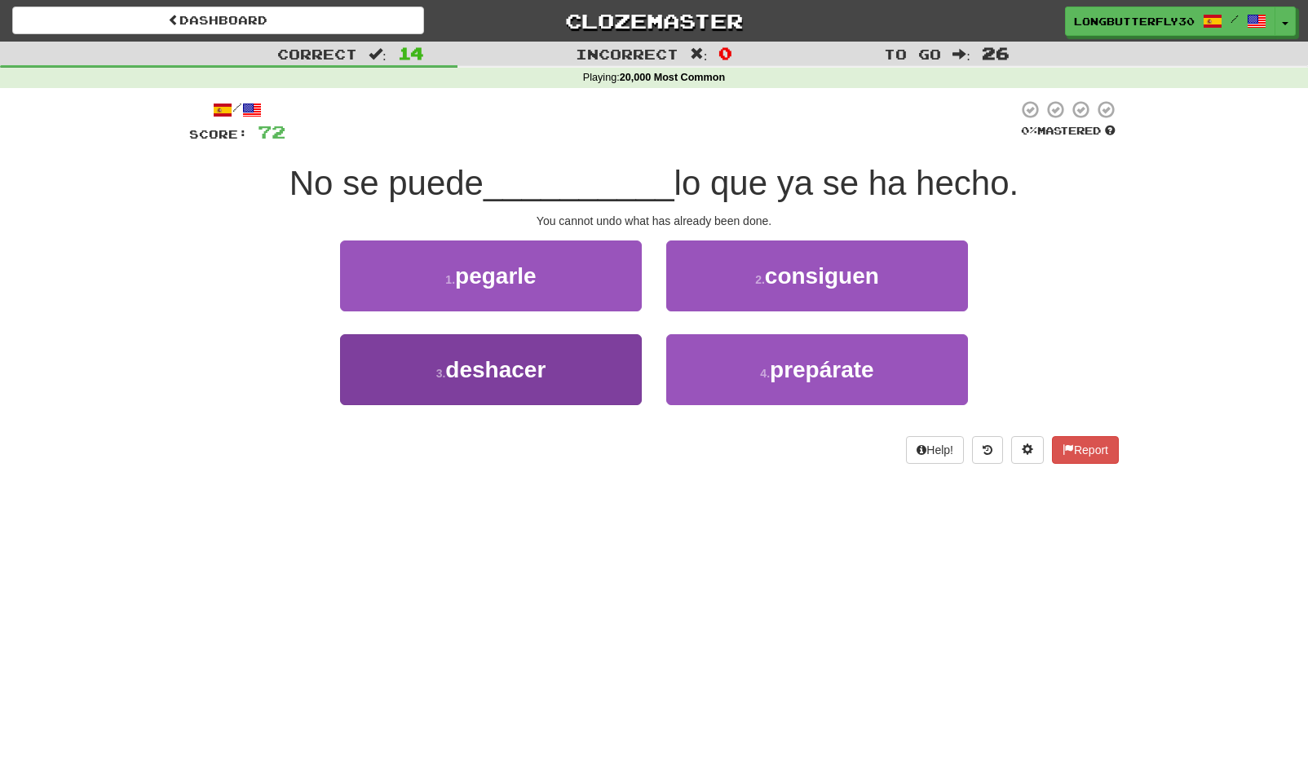
click at [511, 377] on span "deshacer" at bounding box center [495, 369] width 100 height 25
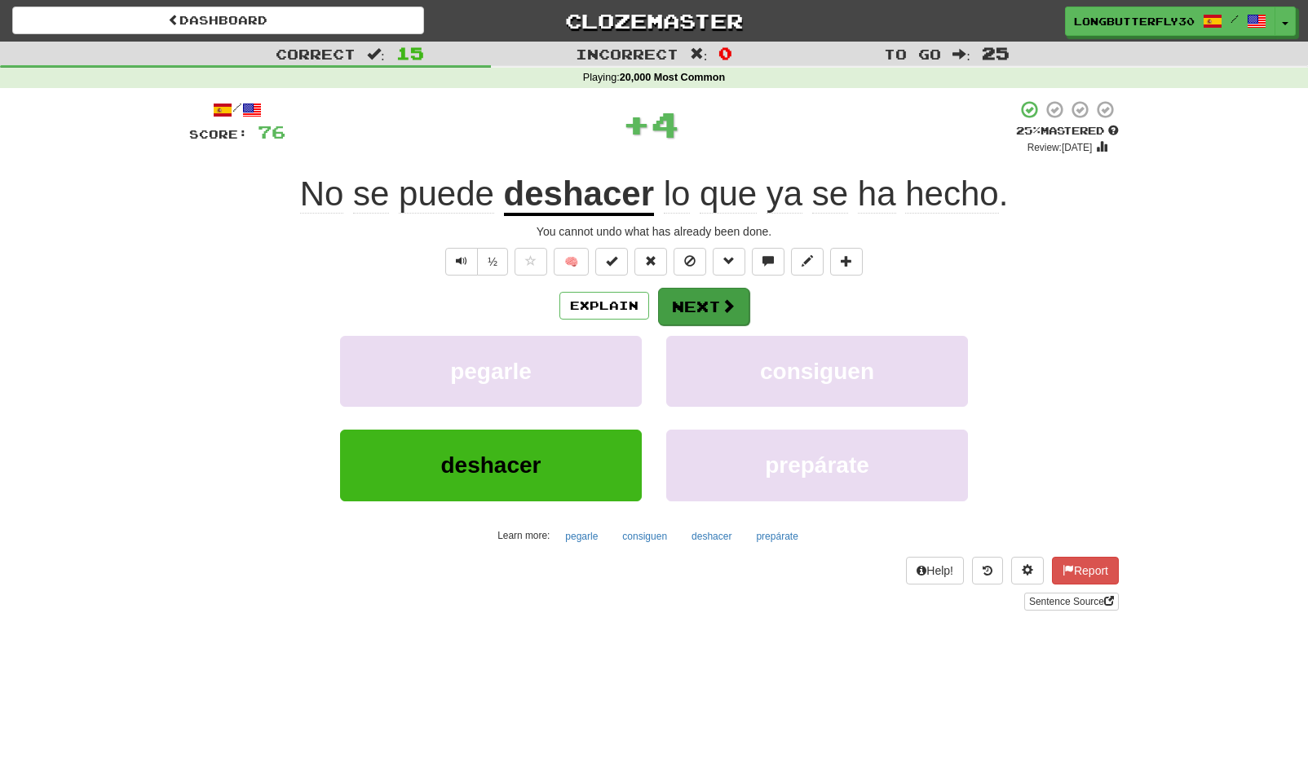
click at [688, 324] on div "Explain Next pegarle consiguen deshacer prepárate Learn more: pegarle consiguen…" at bounding box center [654, 418] width 930 height 262
click at [717, 297] on button "Next" at bounding box center [703, 307] width 91 height 38
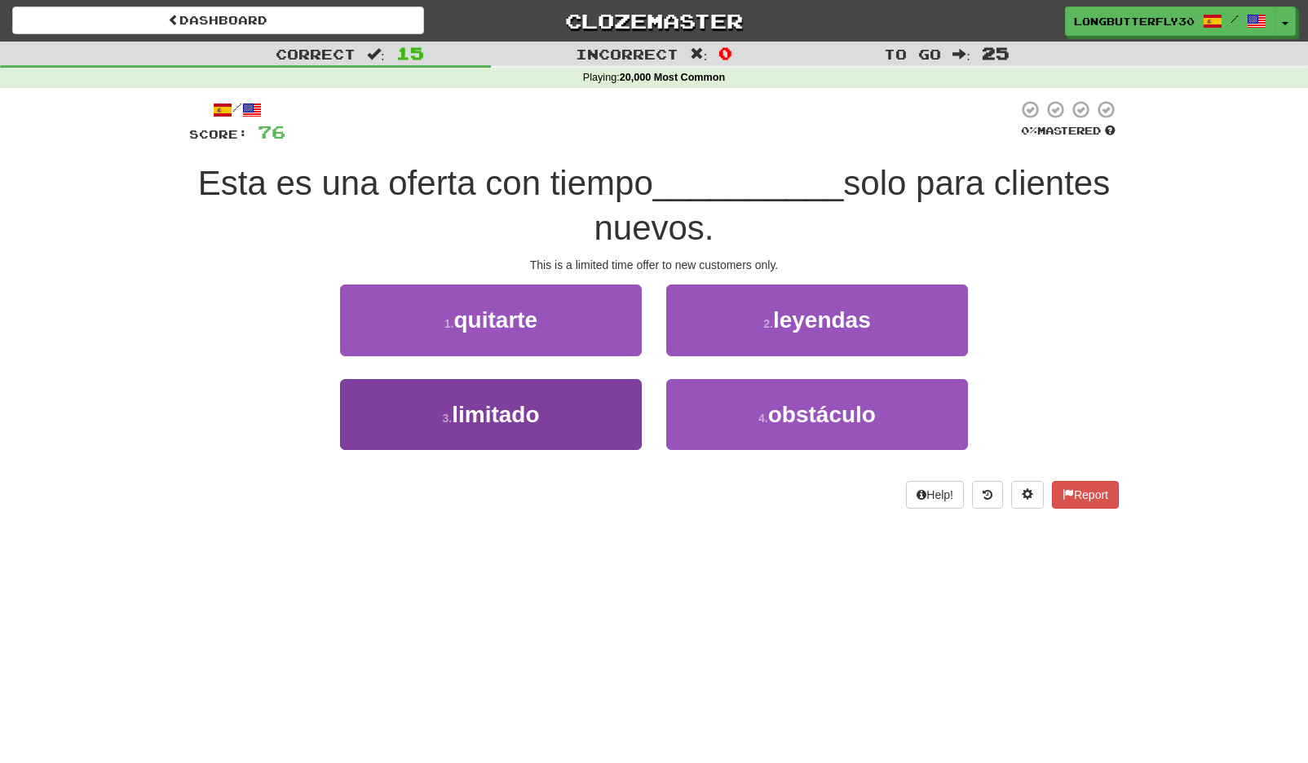
click at [498, 418] on span "limitado" at bounding box center [495, 414] width 87 height 25
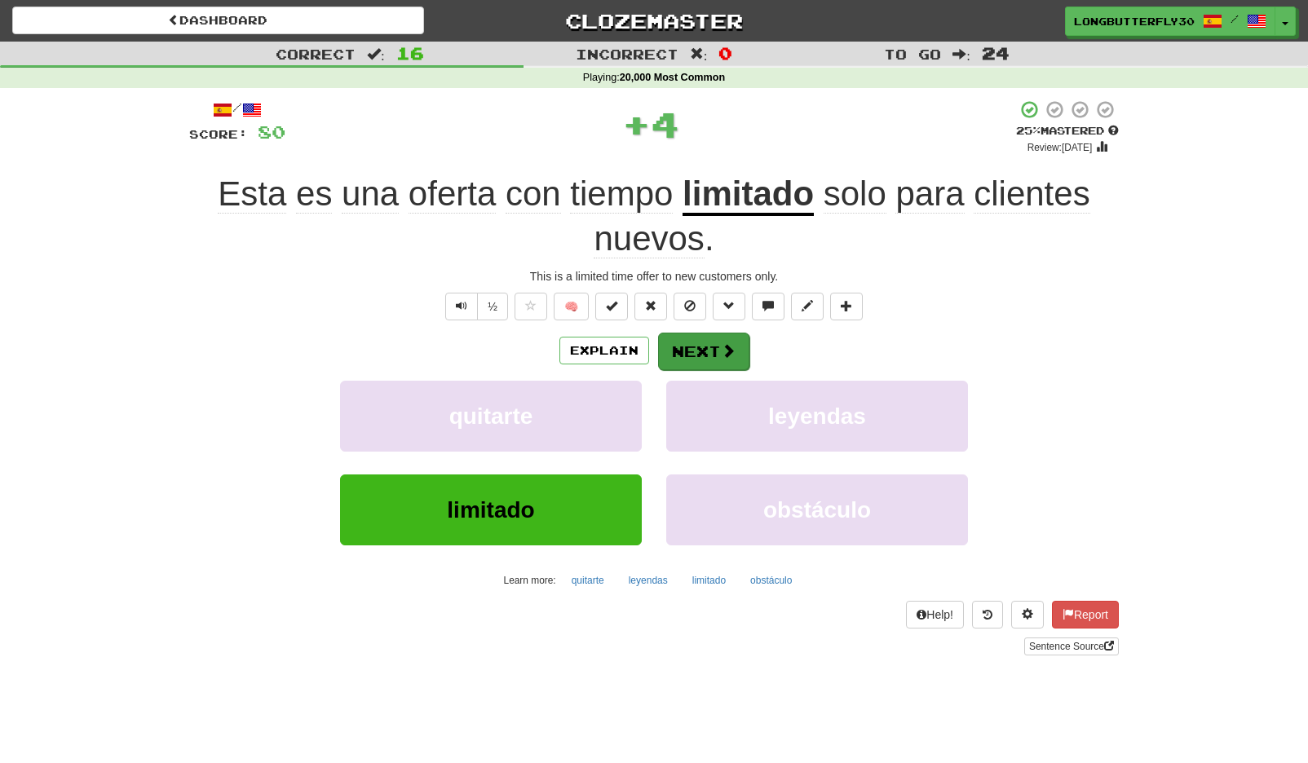
click at [680, 344] on button "Next" at bounding box center [703, 352] width 91 height 38
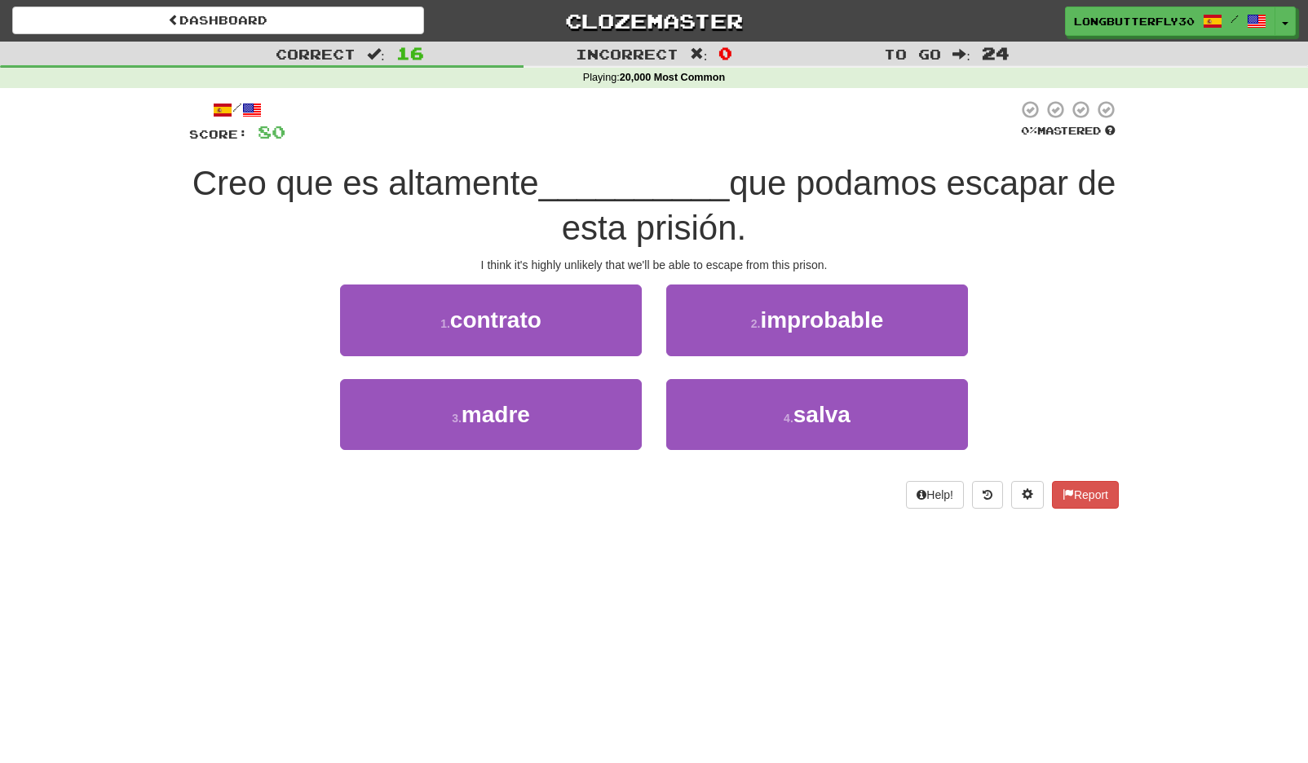
drag, startPoint x: 770, startPoint y: 322, endPoint x: 758, endPoint y: 329, distance: 13.9
click at [764, 325] on span "improbable" at bounding box center [821, 319] width 123 height 25
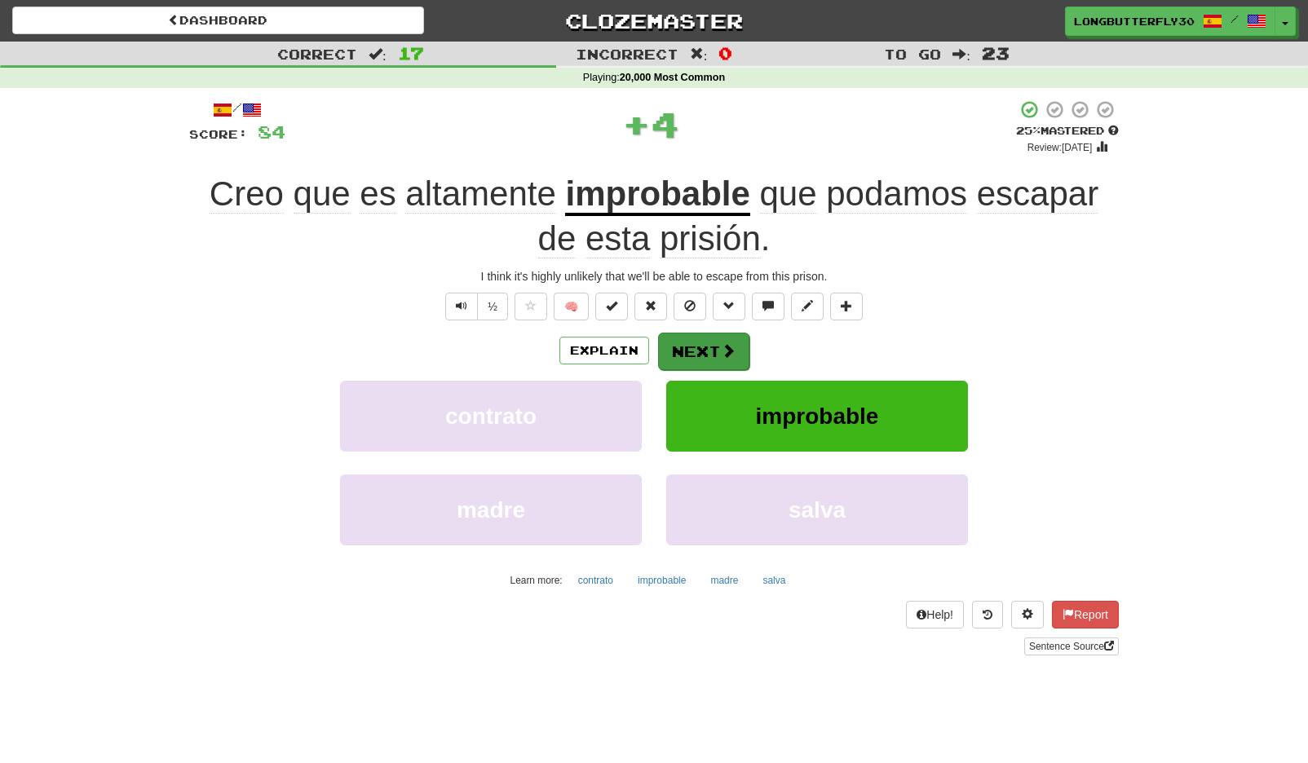
click at [713, 343] on button "Next" at bounding box center [703, 352] width 91 height 38
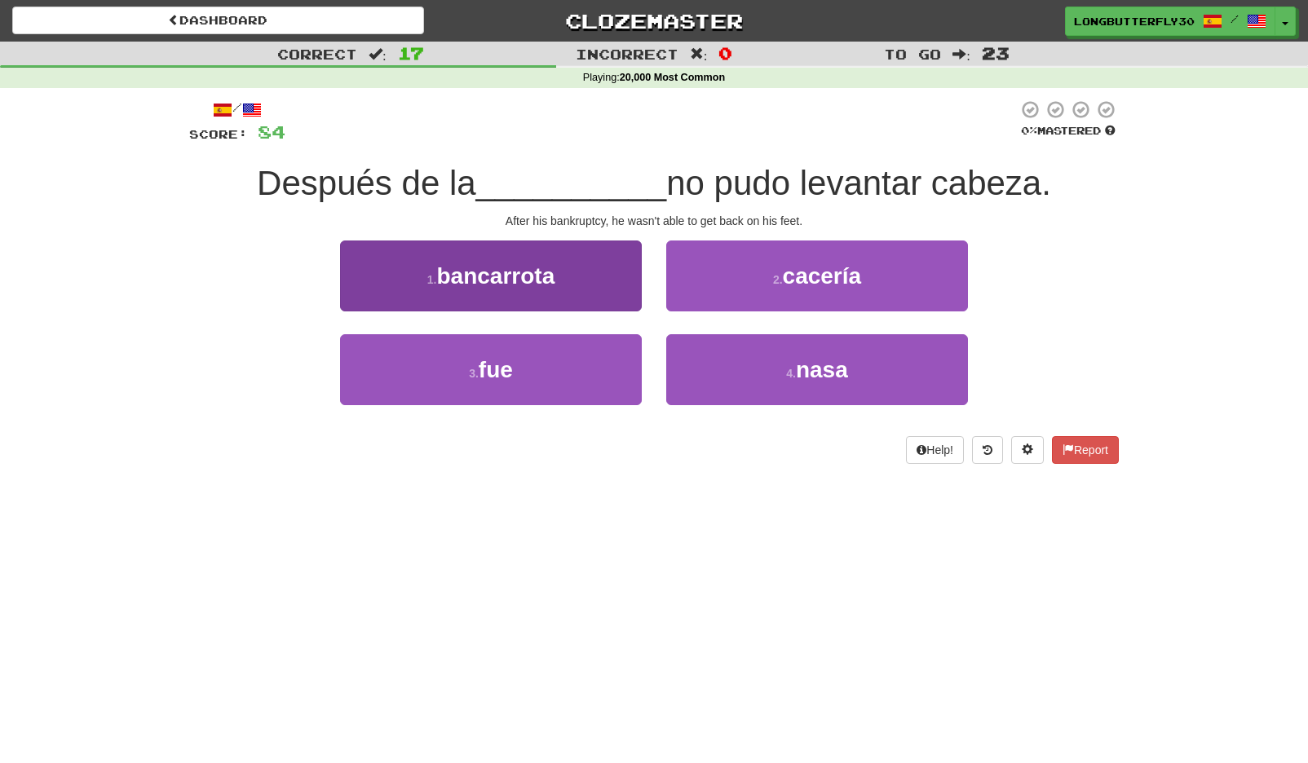
click at [569, 265] on button "1 . bancarrota" at bounding box center [491, 276] width 302 height 71
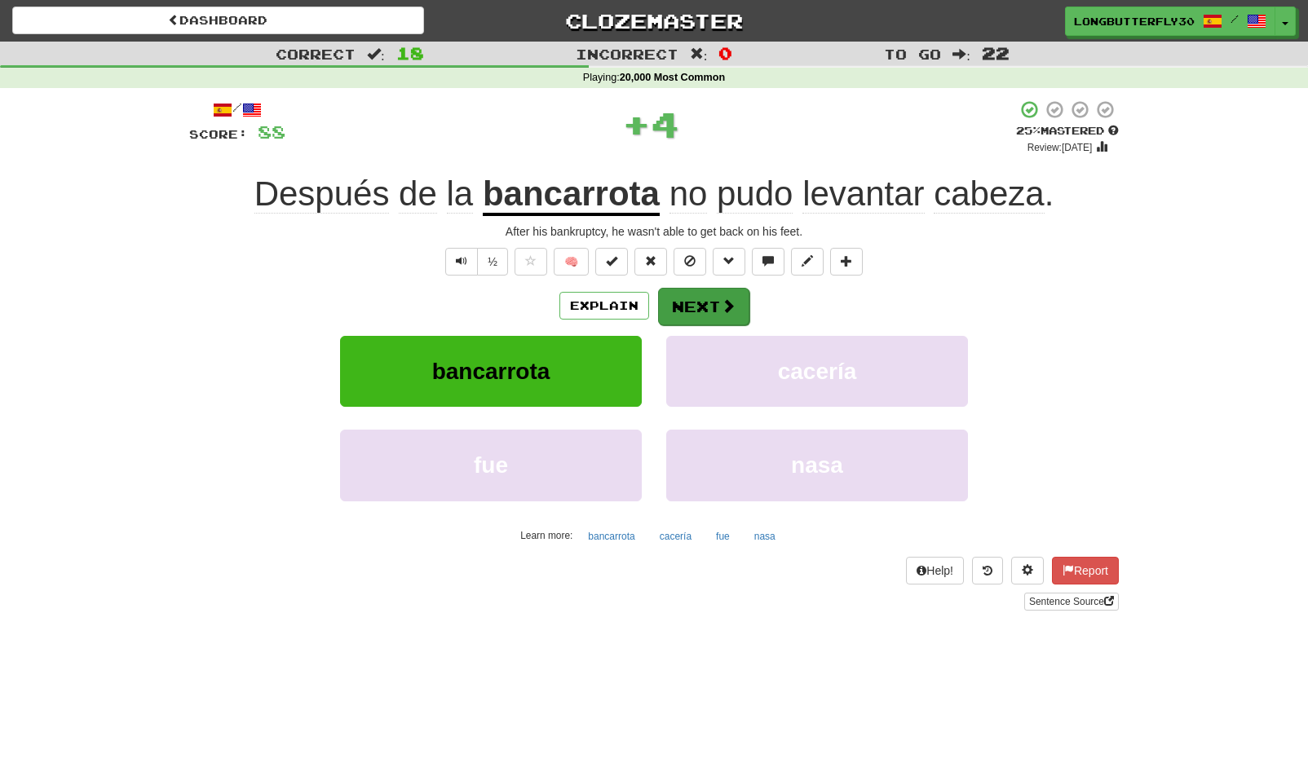
click at [710, 309] on button "Next" at bounding box center [703, 307] width 91 height 38
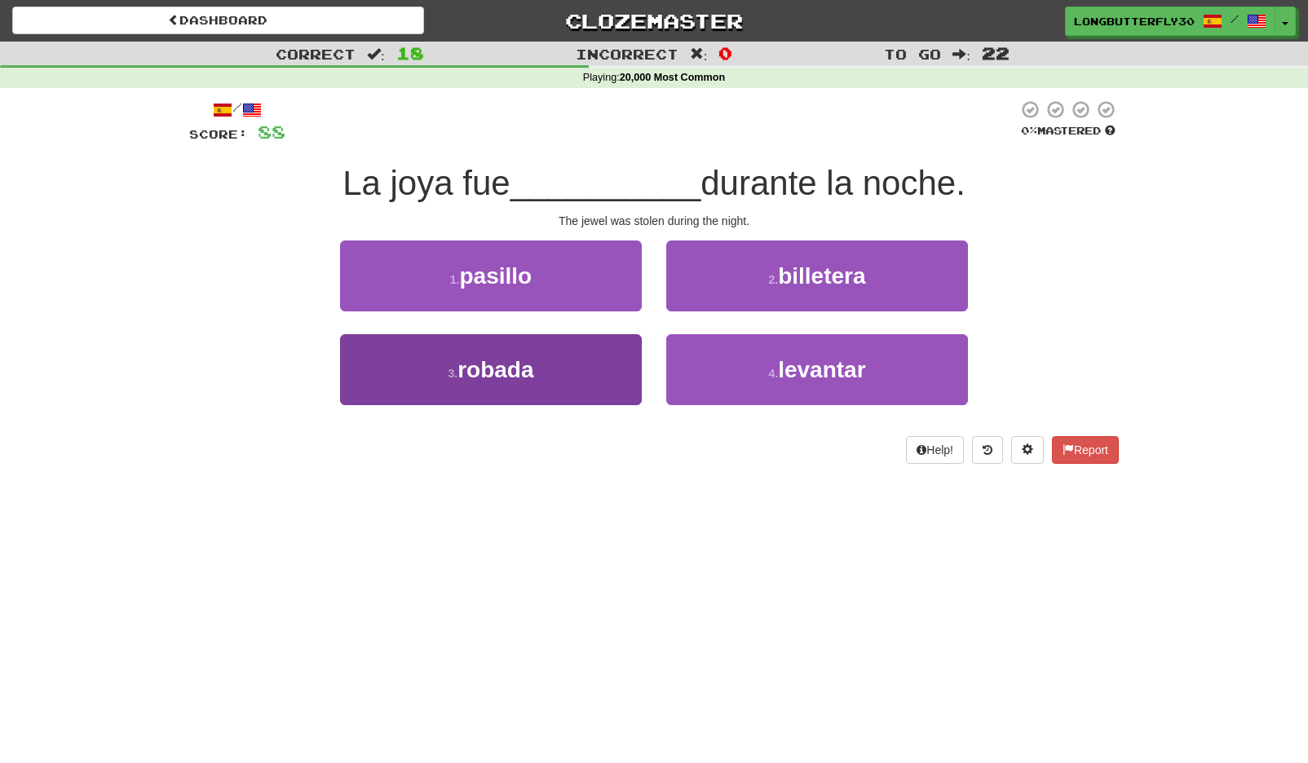
click at [485, 364] on span "robada" at bounding box center [496, 369] width 76 height 25
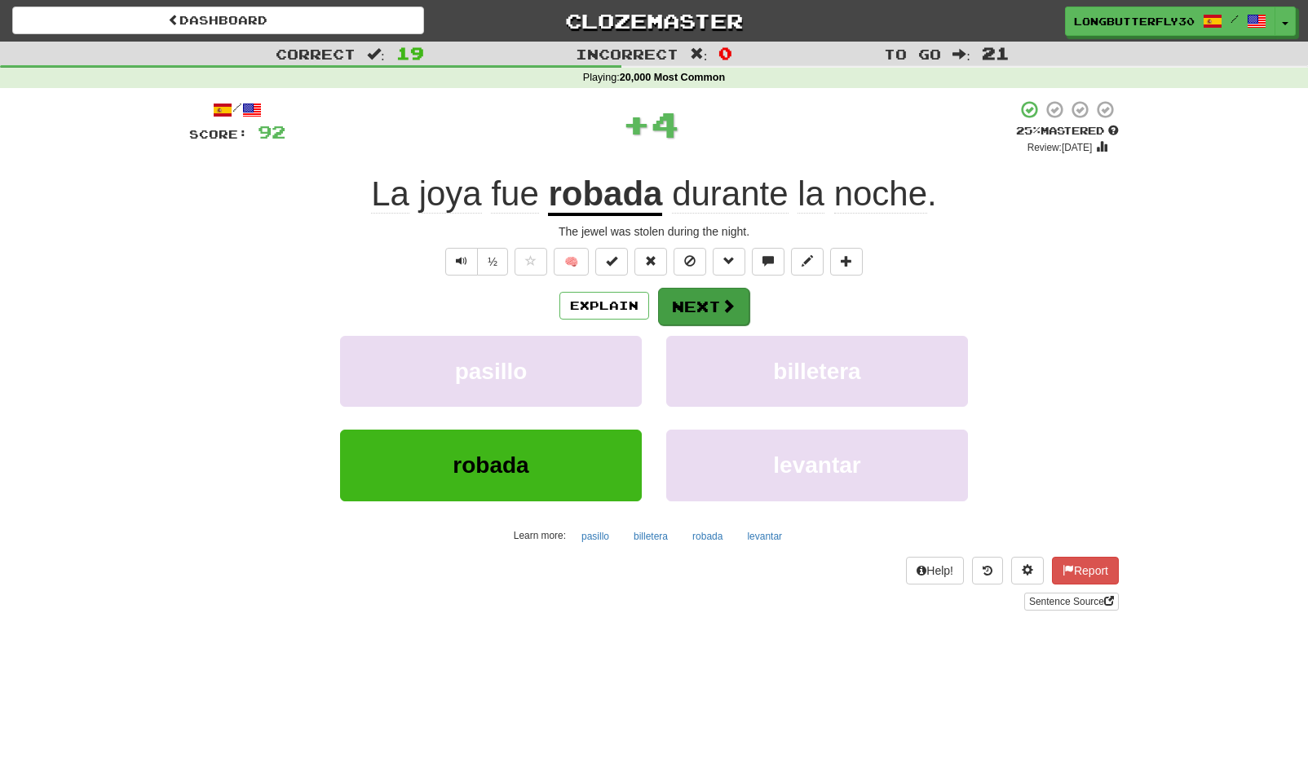
click at [725, 304] on span at bounding box center [728, 305] width 15 height 15
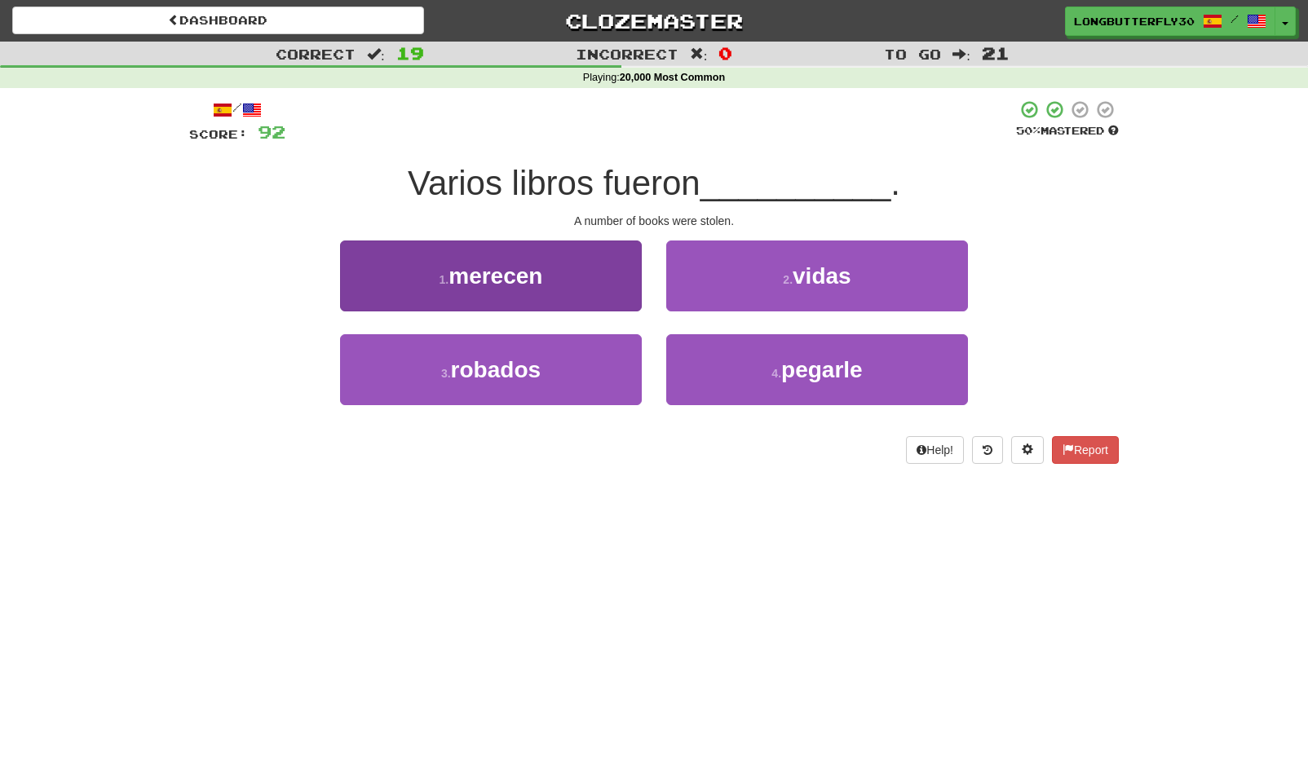
click at [493, 369] on span "robados" at bounding box center [496, 369] width 90 height 25
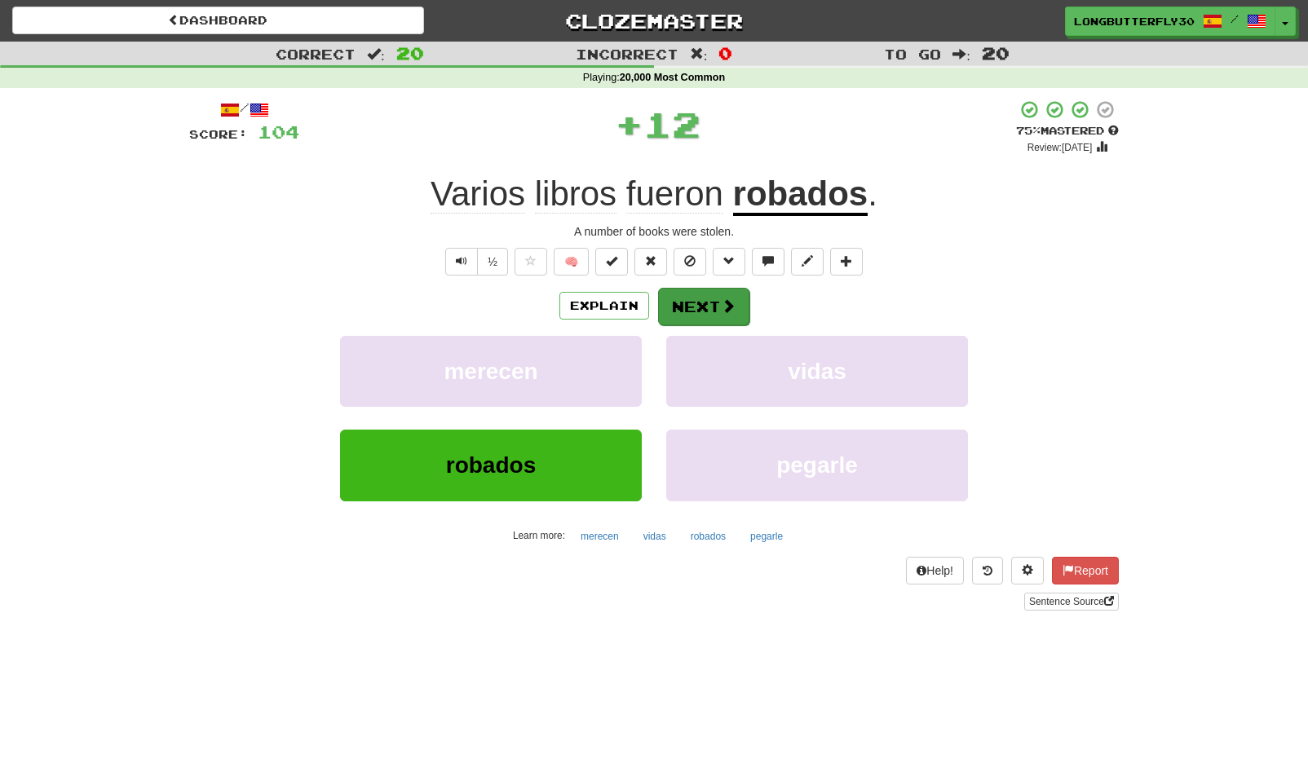
click at [681, 297] on button "Next" at bounding box center [703, 307] width 91 height 38
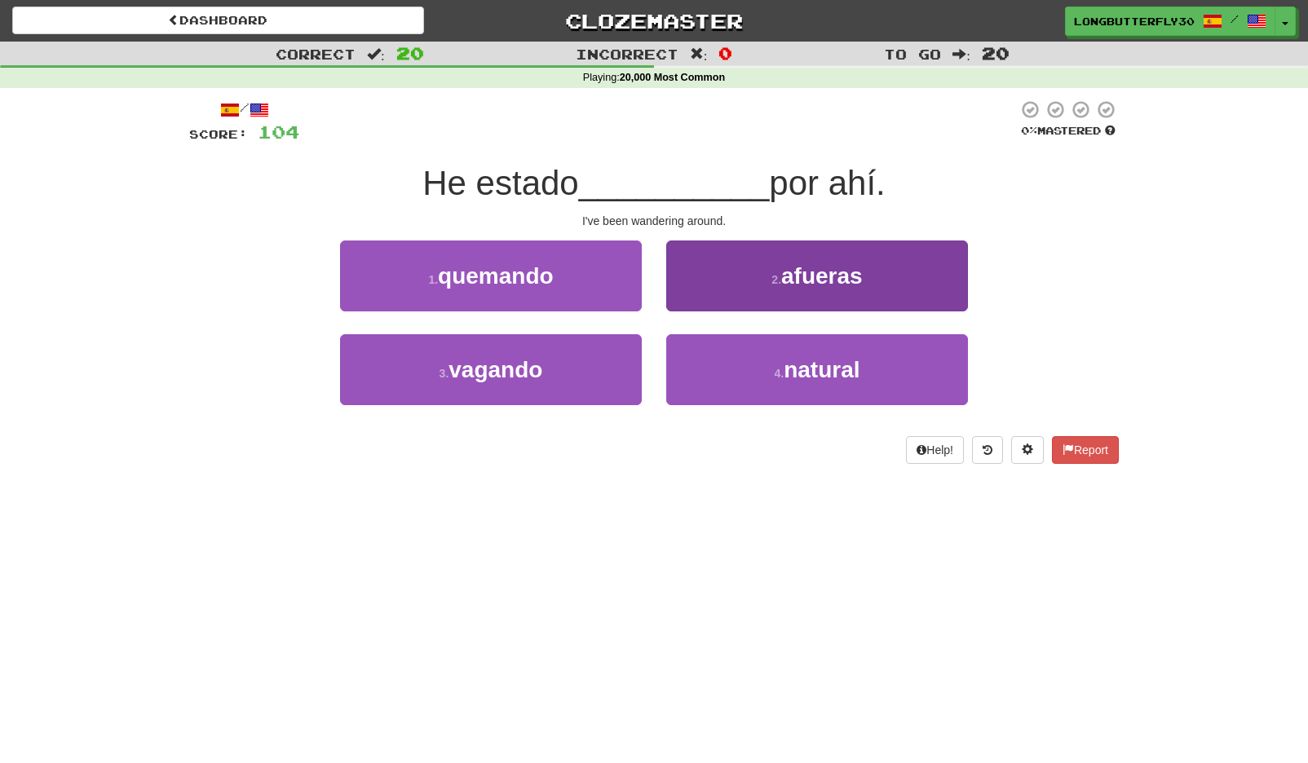
drag, startPoint x: 595, startPoint y: 369, endPoint x: 674, endPoint y: 337, distance: 84.5
click at [595, 369] on button "3 . vagando" at bounding box center [491, 369] width 302 height 71
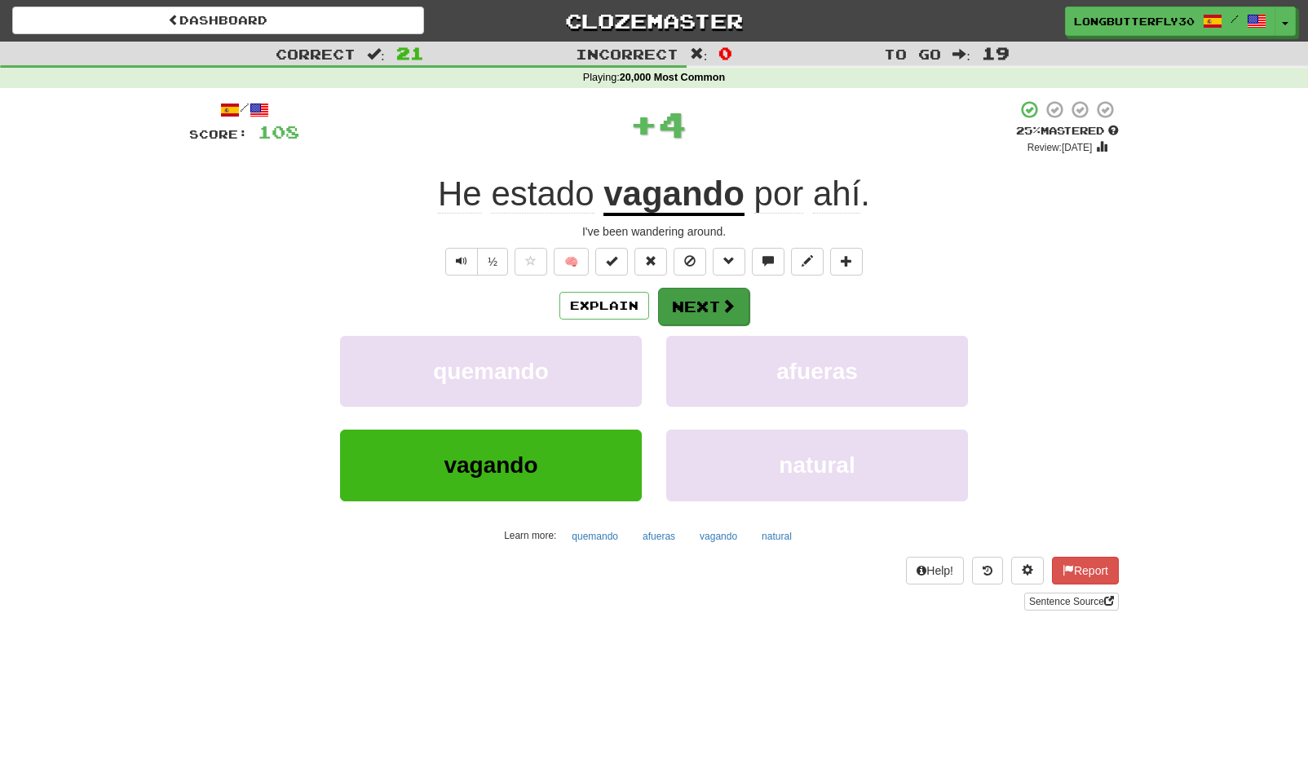
click at [702, 307] on button "Next" at bounding box center [703, 307] width 91 height 38
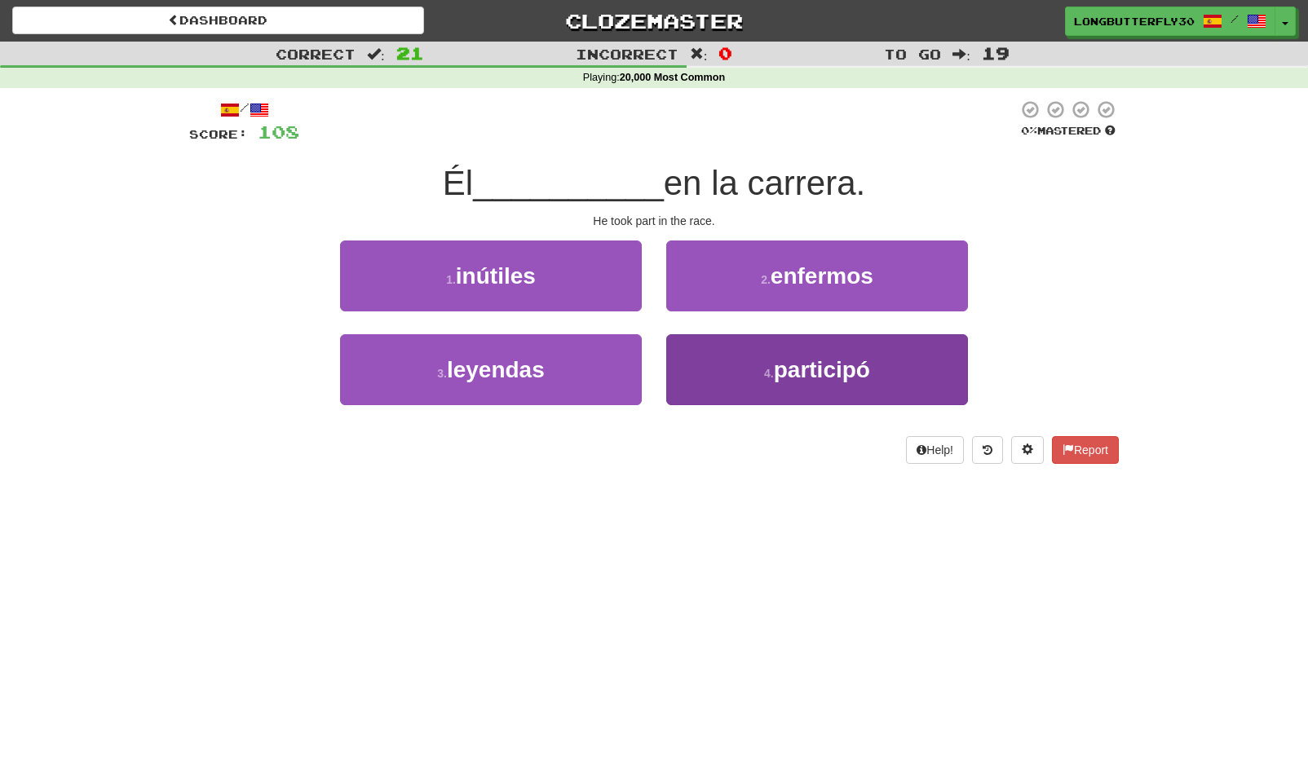
click at [732, 375] on button "4 . participó" at bounding box center [817, 369] width 302 height 71
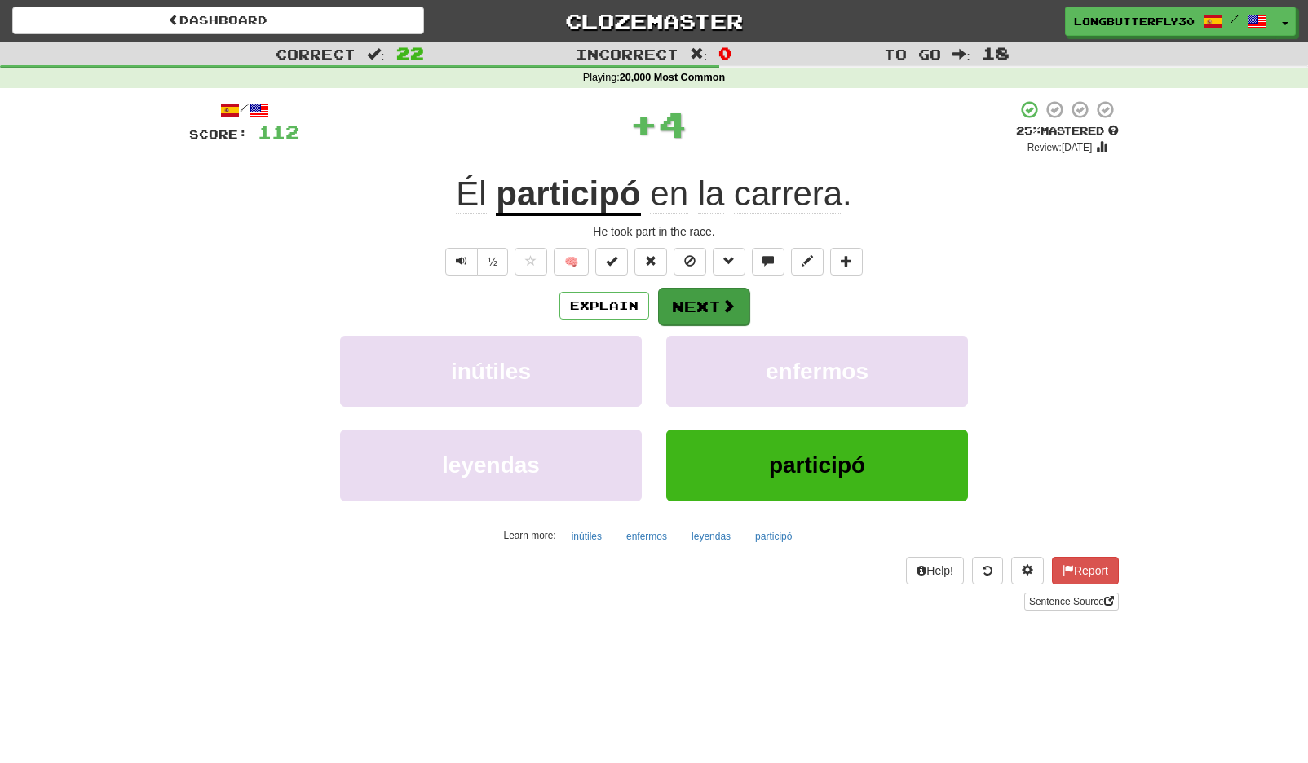
click at [732, 307] on span at bounding box center [728, 305] width 15 height 15
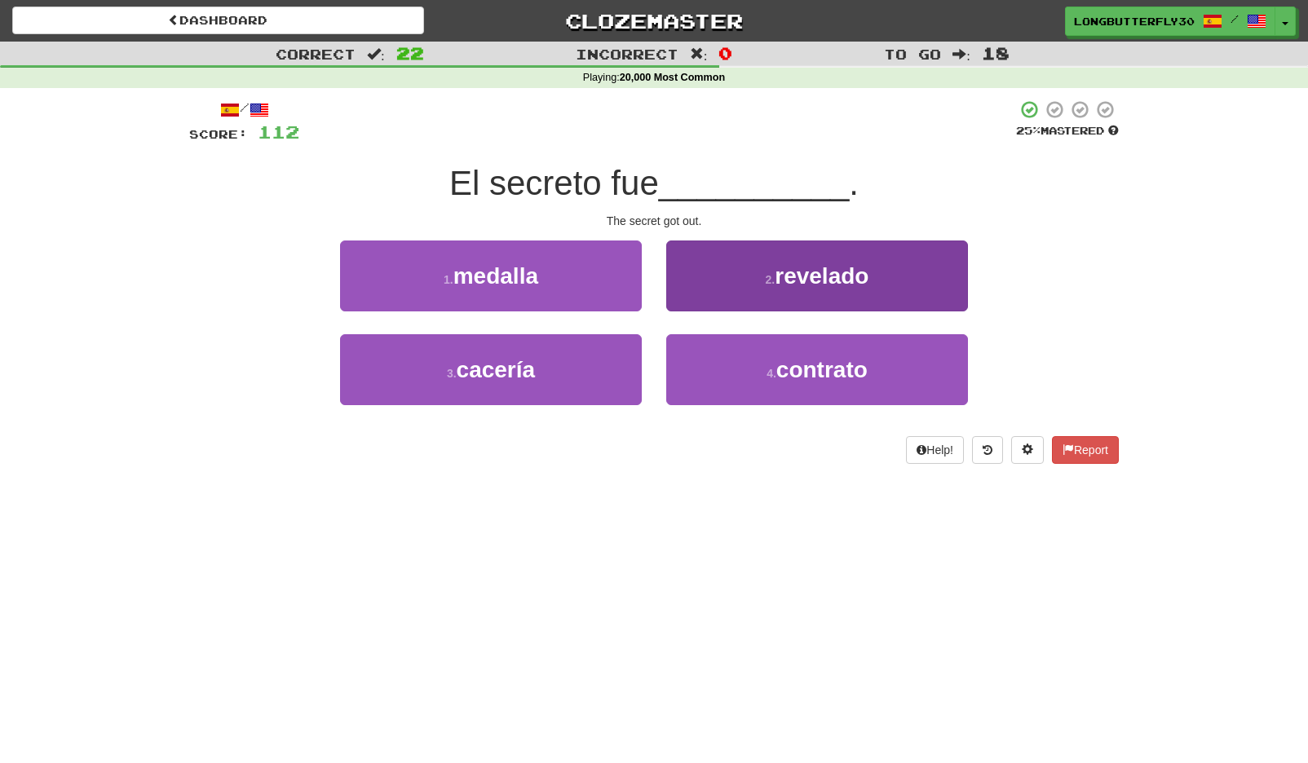
click at [816, 274] on span "revelado" at bounding box center [822, 275] width 94 height 25
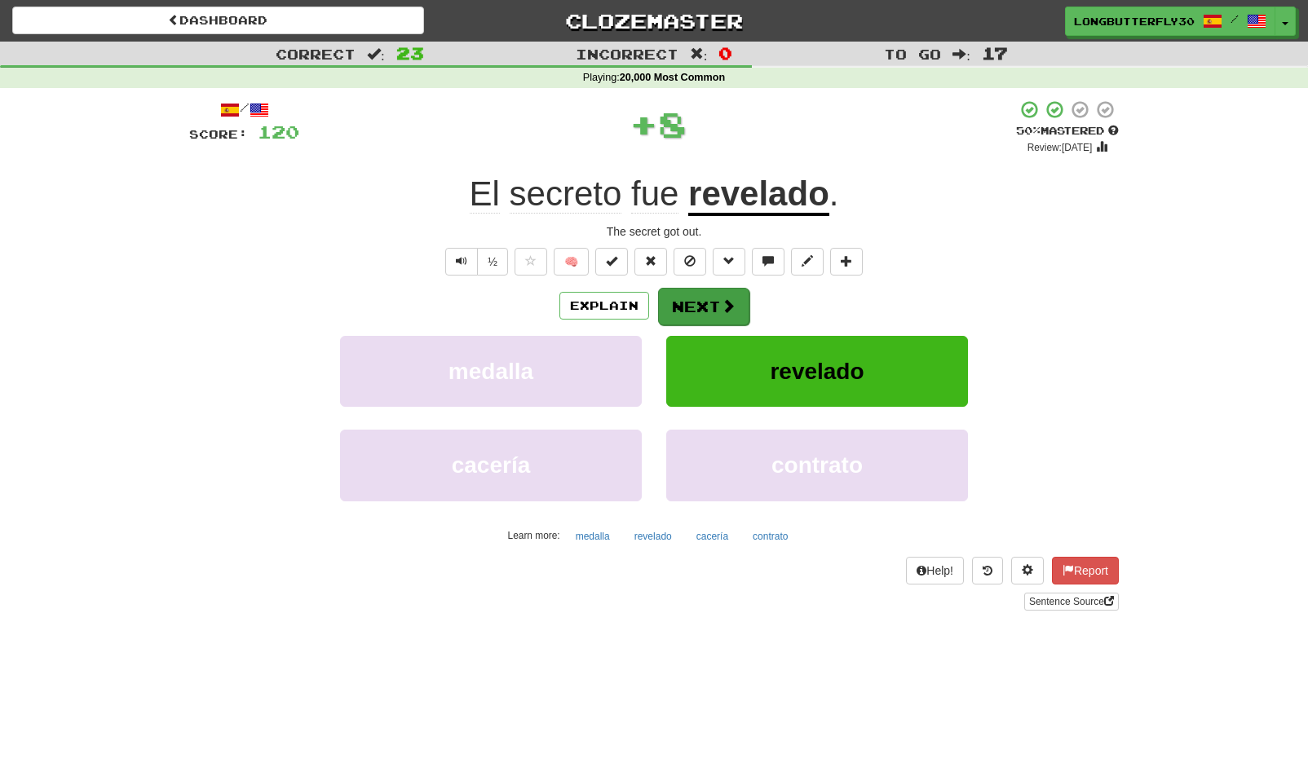
click at [721, 302] on span at bounding box center [728, 305] width 15 height 15
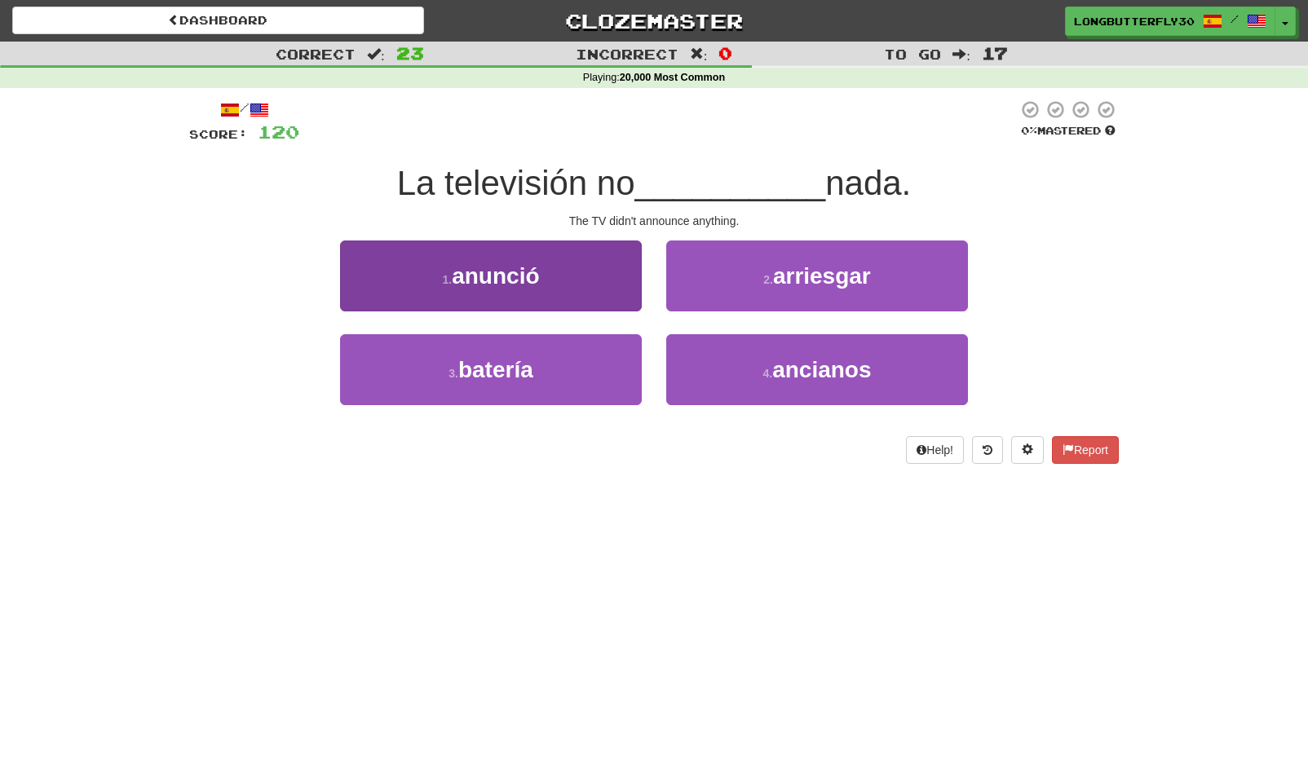
click at [475, 273] on span "anunció" at bounding box center [495, 275] width 87 height 25
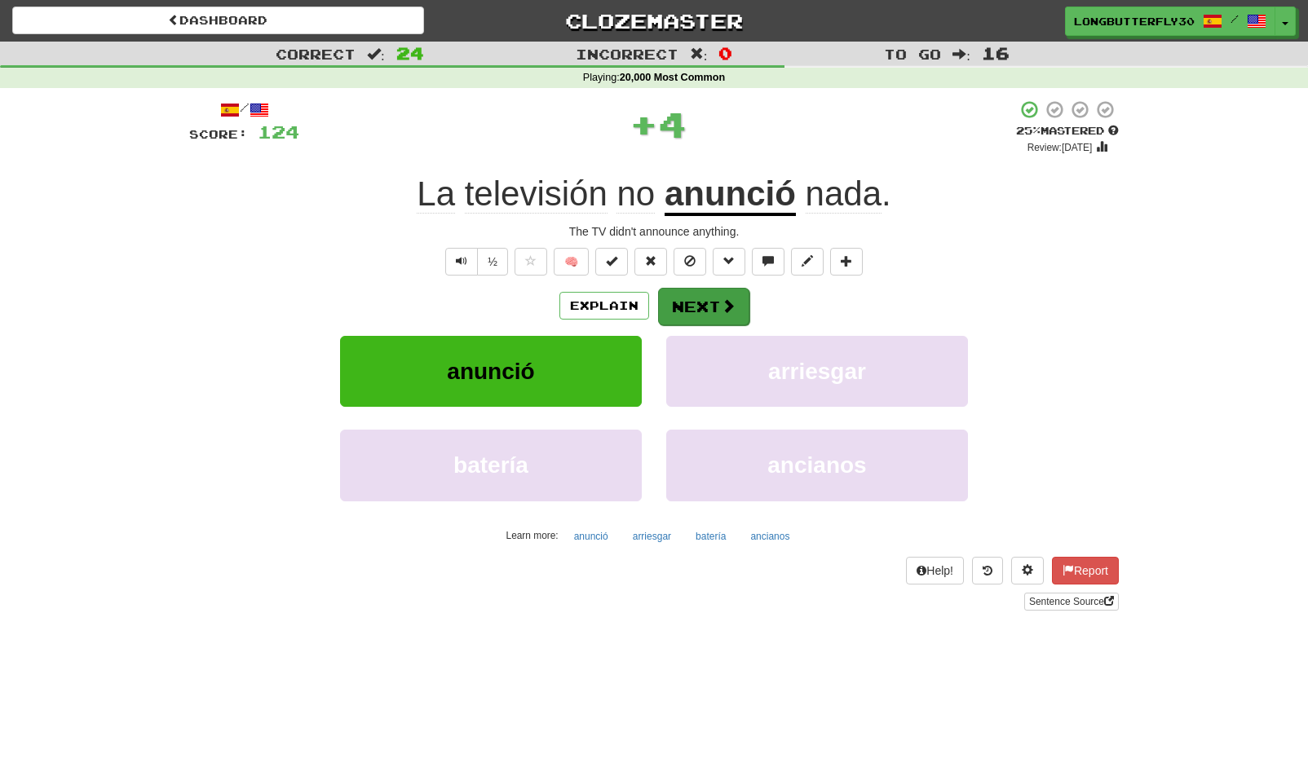
click at [715, 307] on button "Next" at bounding box center [703, 307] width 91 height 38
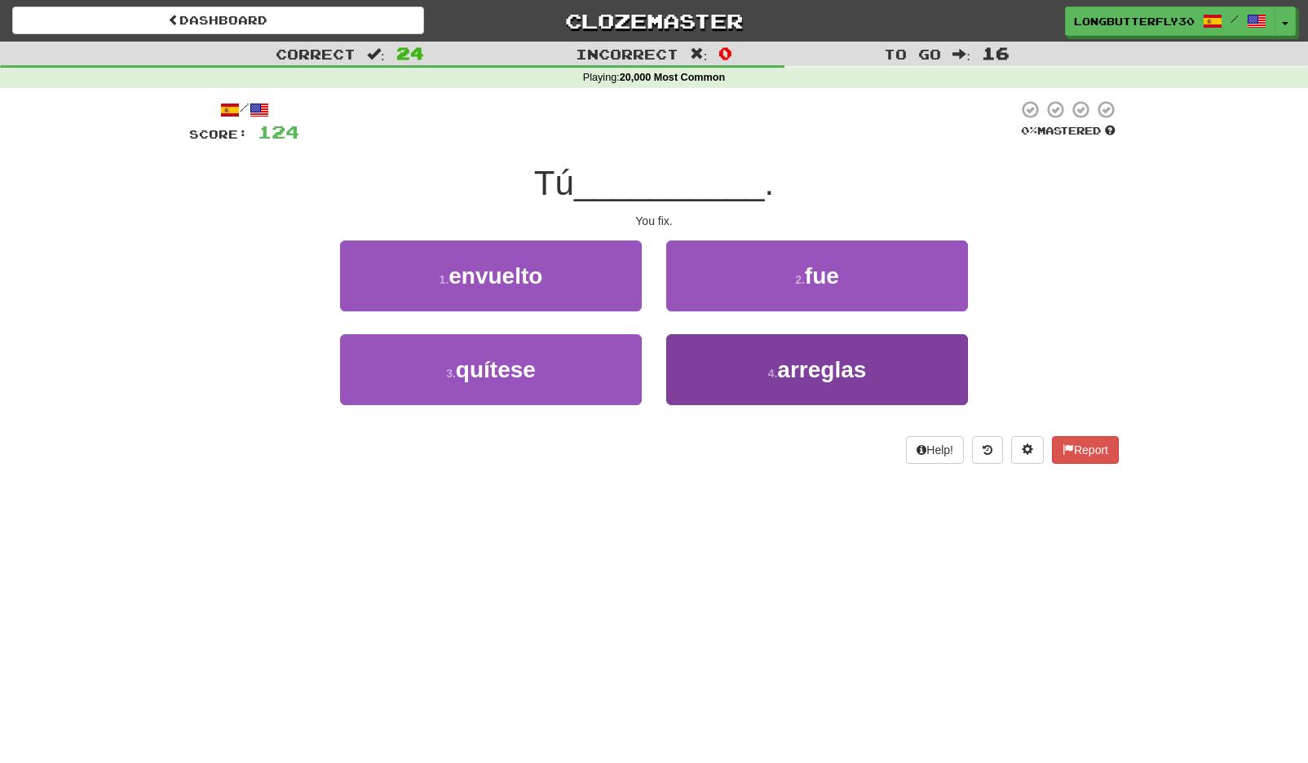
click at [719, 347] on button "4 . arreglas" at bounding box center [817, 369] width 302 height 71
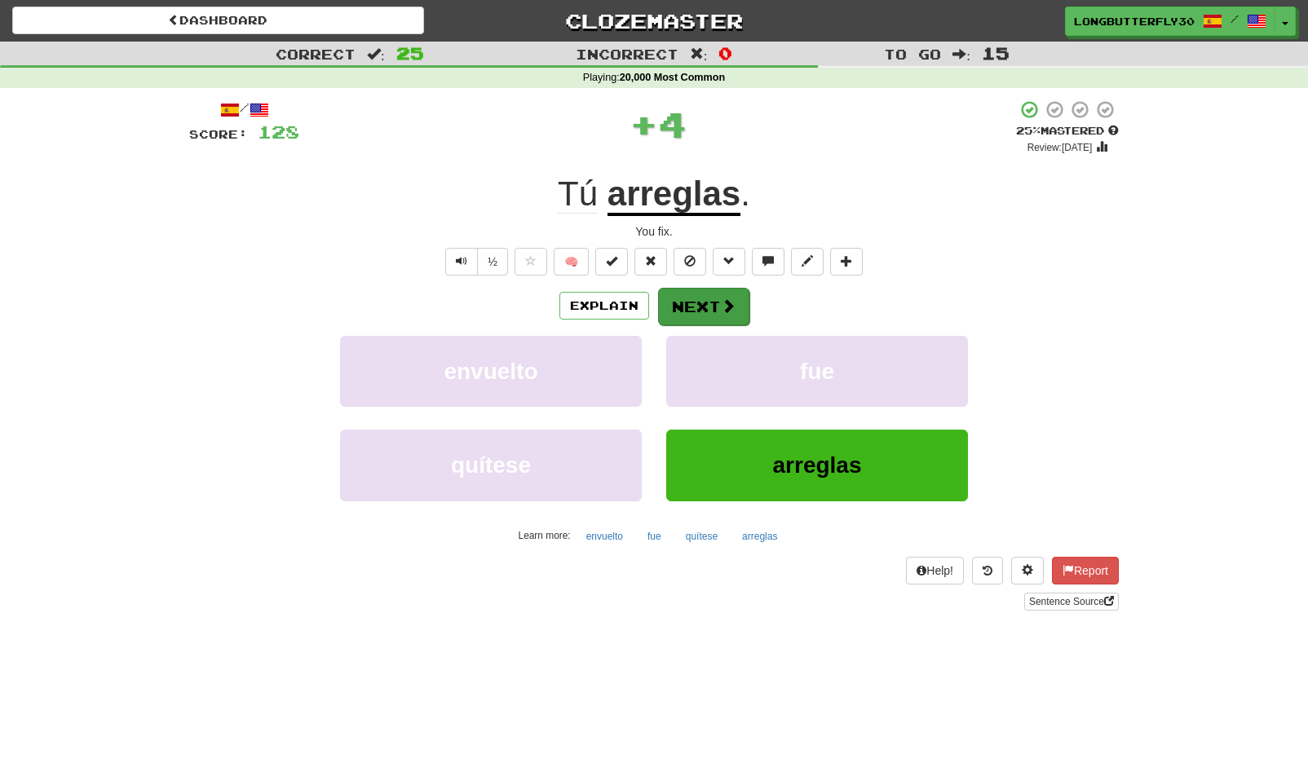
click at [691, 297] on button "Next" at bounding box center [703, 307] width 91 height 38
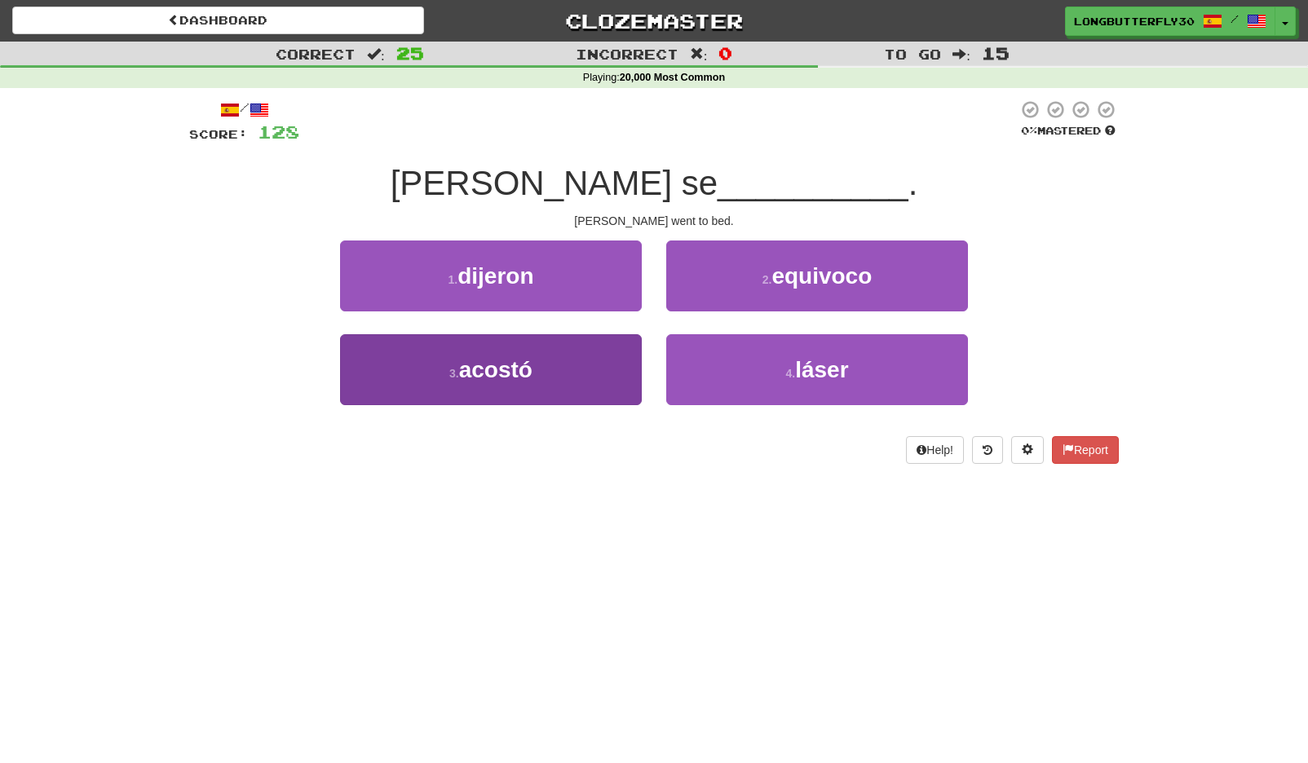
click at [555, 361] on button "3 . acostó" at bounding box center [491, 369] width 302 height 71
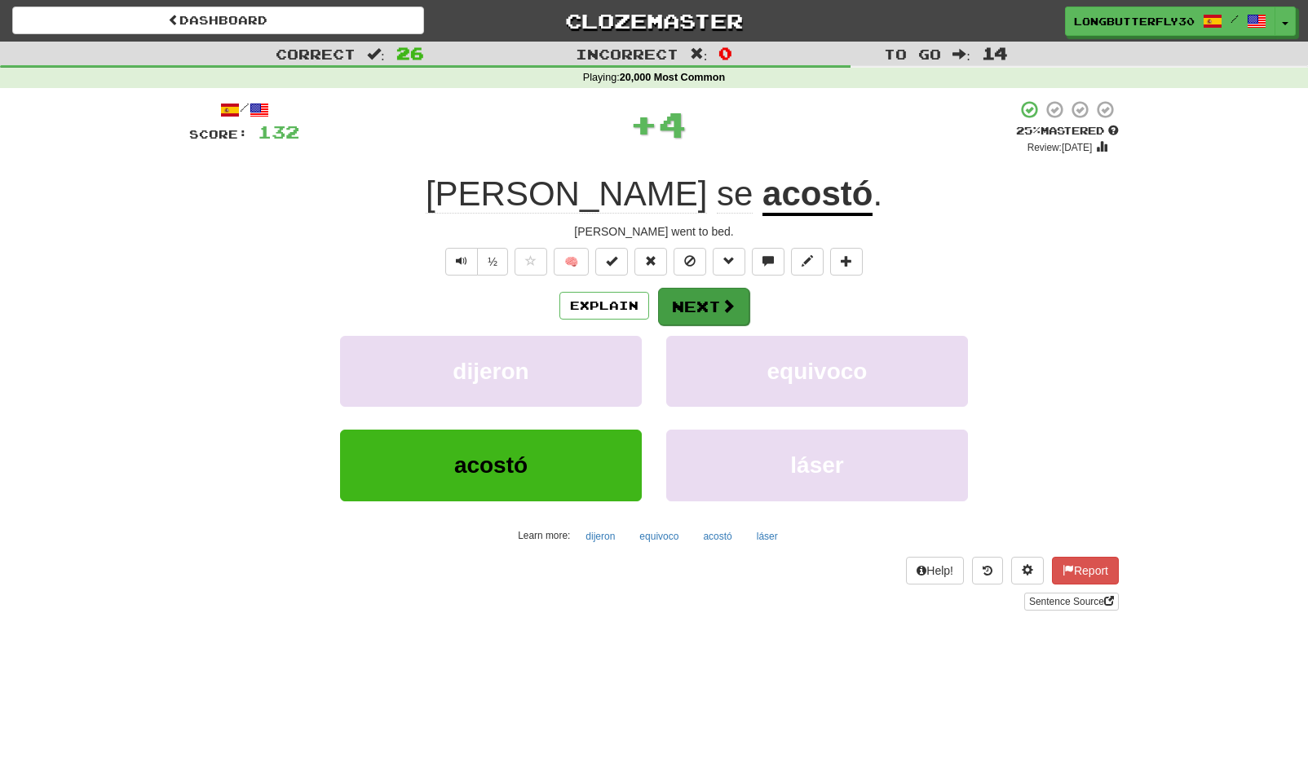
click at [740, 294] on button "Next" at bounding box center [703, 307] width 91 height 38
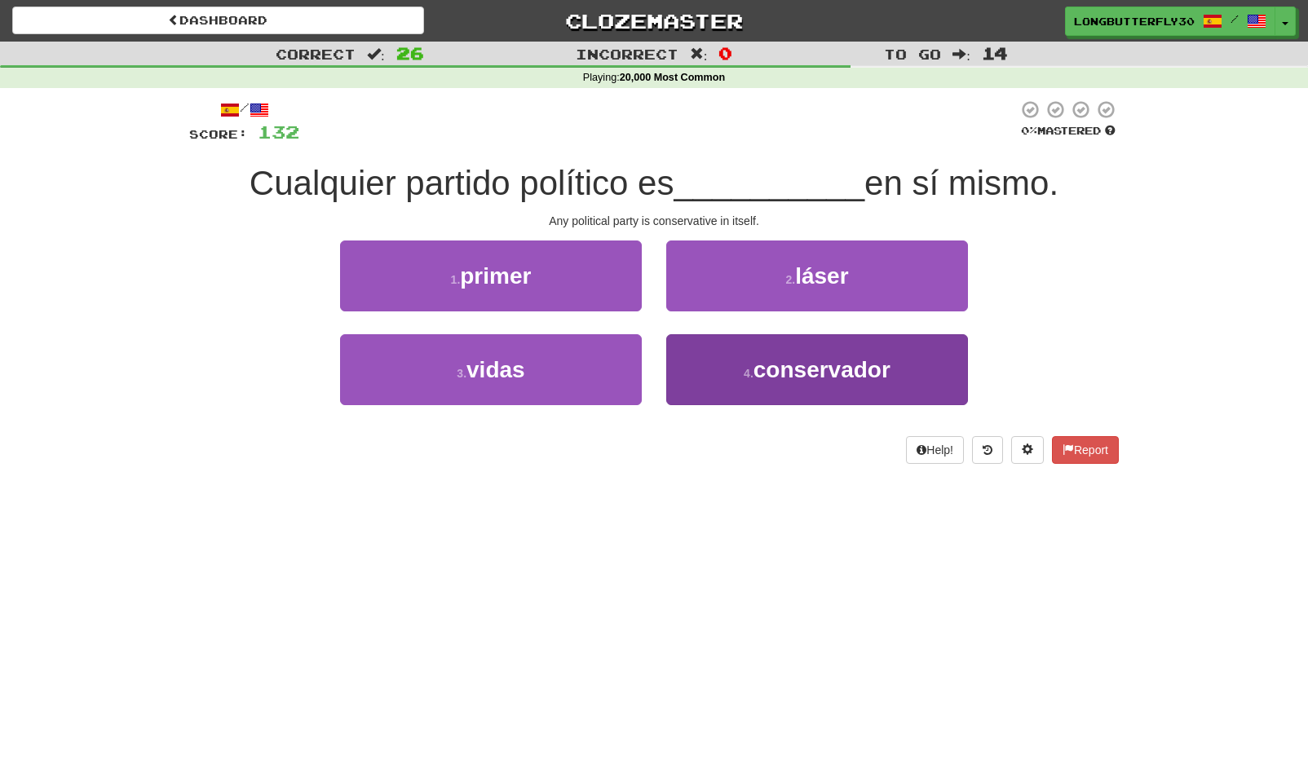
click at [710, 374] on button "4 . conservador" at bounding box center [817, 369] width 302 height 71
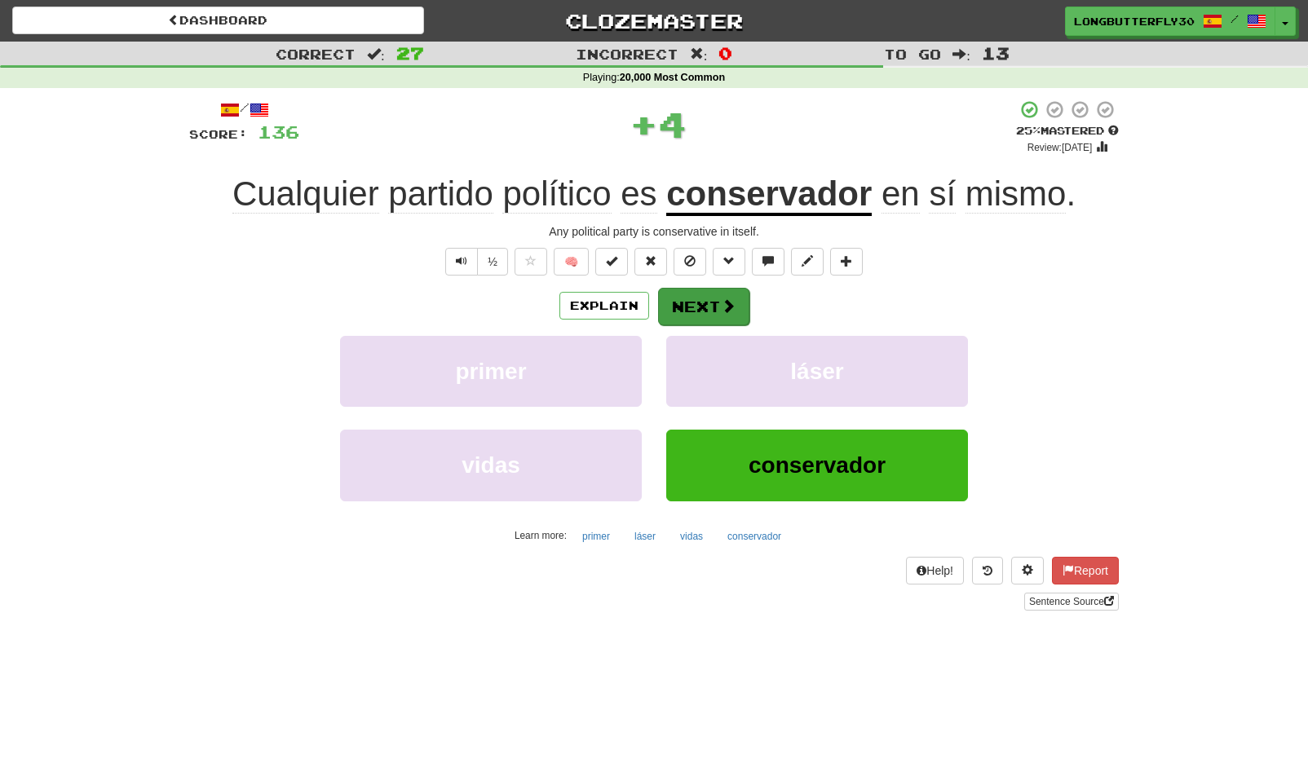
click at [714, 306] on button "Next" at bounding box center [703, 307] width 91 height 38
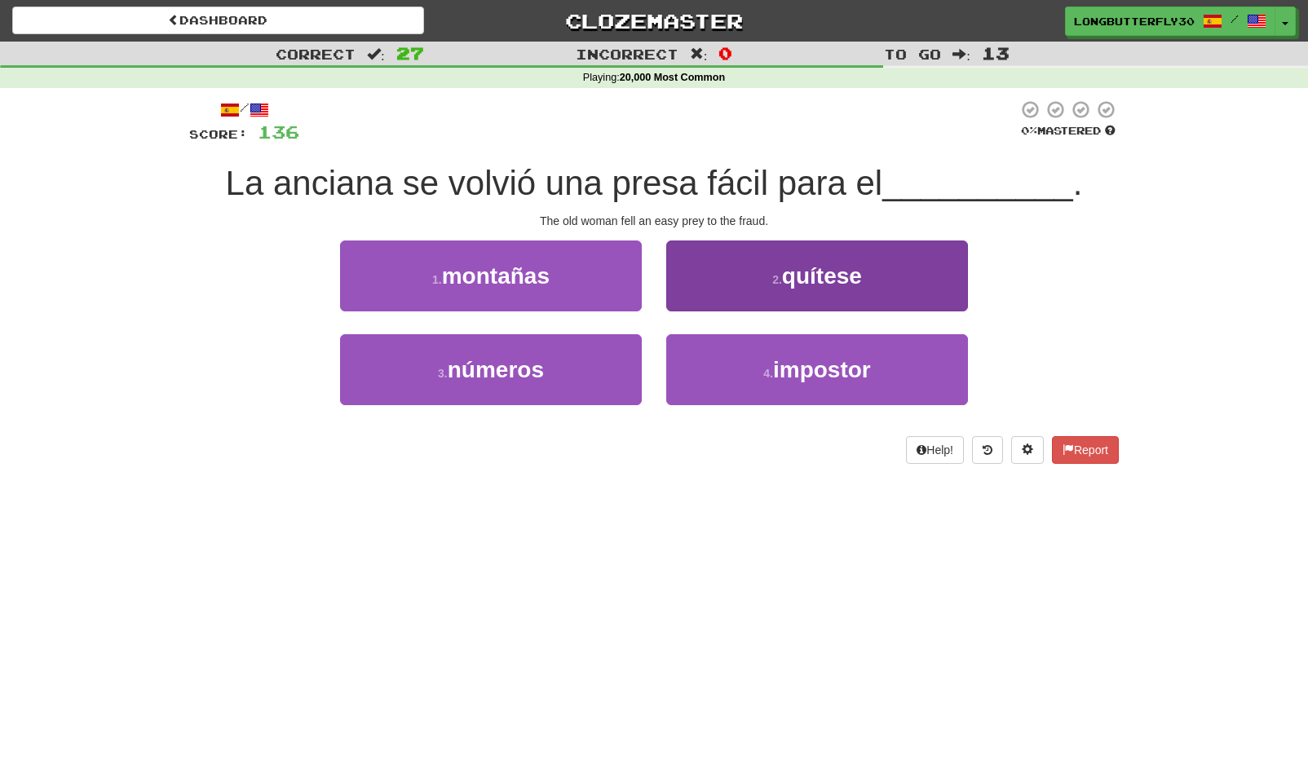
drag, startPoint x: 766, startPoint y: 378, endPoint x: 764, endPoint y: 339, distance: 39.2
click at [766, 378] on button "4 . impostor" at bounding box center [817, 369] width 302 height 71
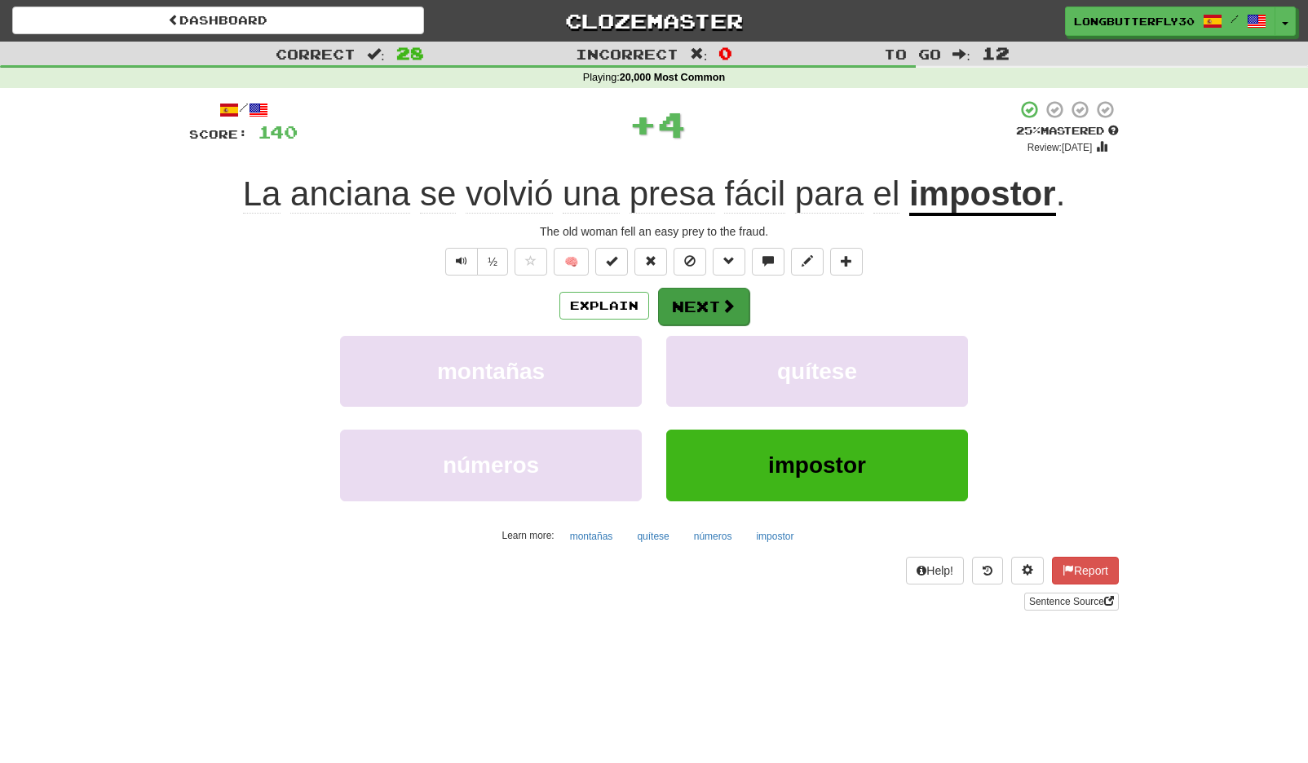
click at [702, 299] on button "Next" at bounding box center [703, 307] width 91 height 38
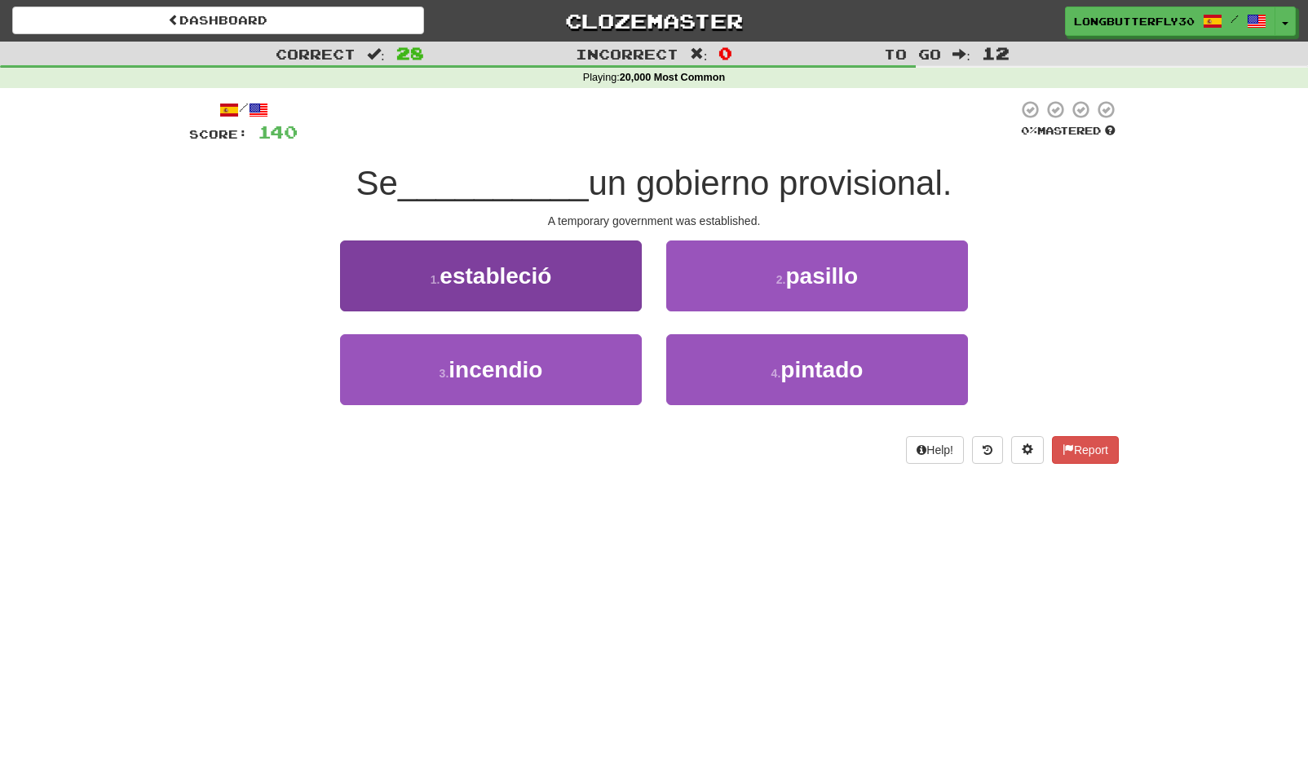
click at [564, 272] on button "1 . estableció" at bounding box center [491, 276] width 302 height 71
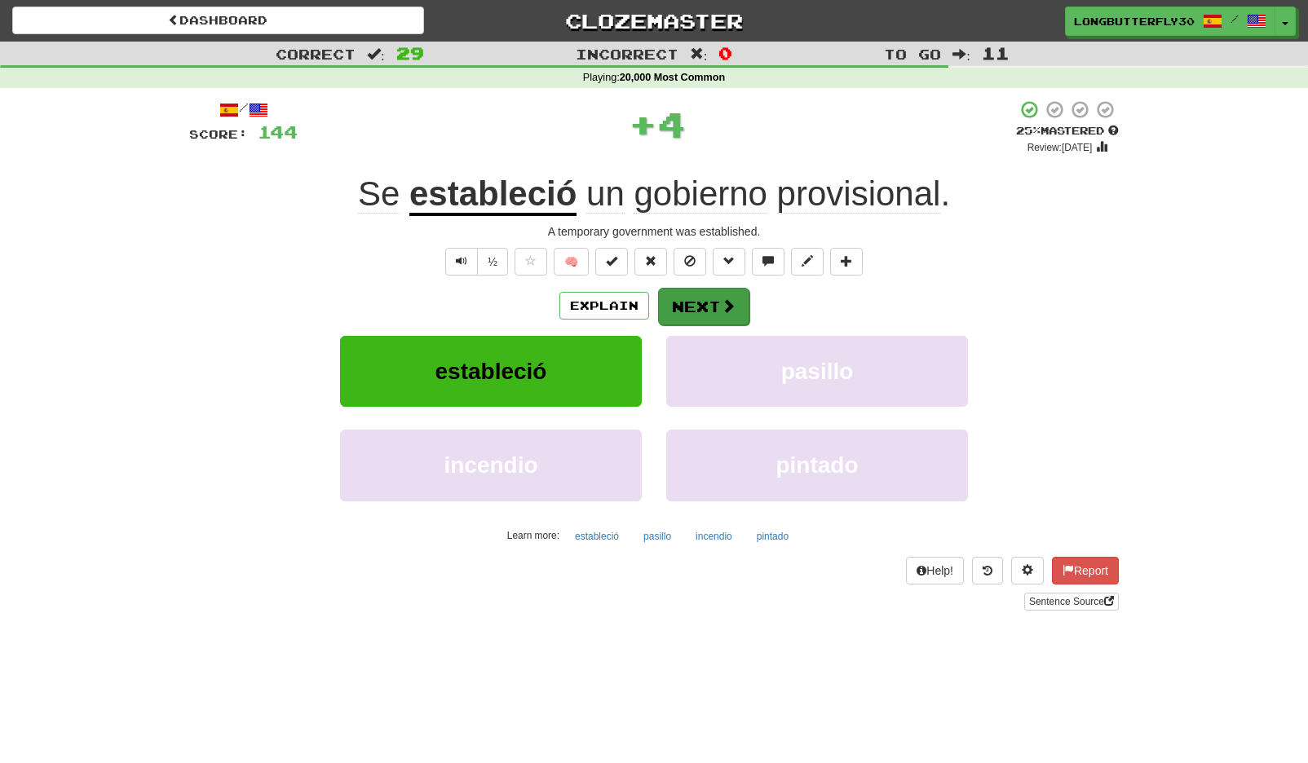
click at [712, 294] on button "Next" at bounding box center [703, 307] width 91 height 38
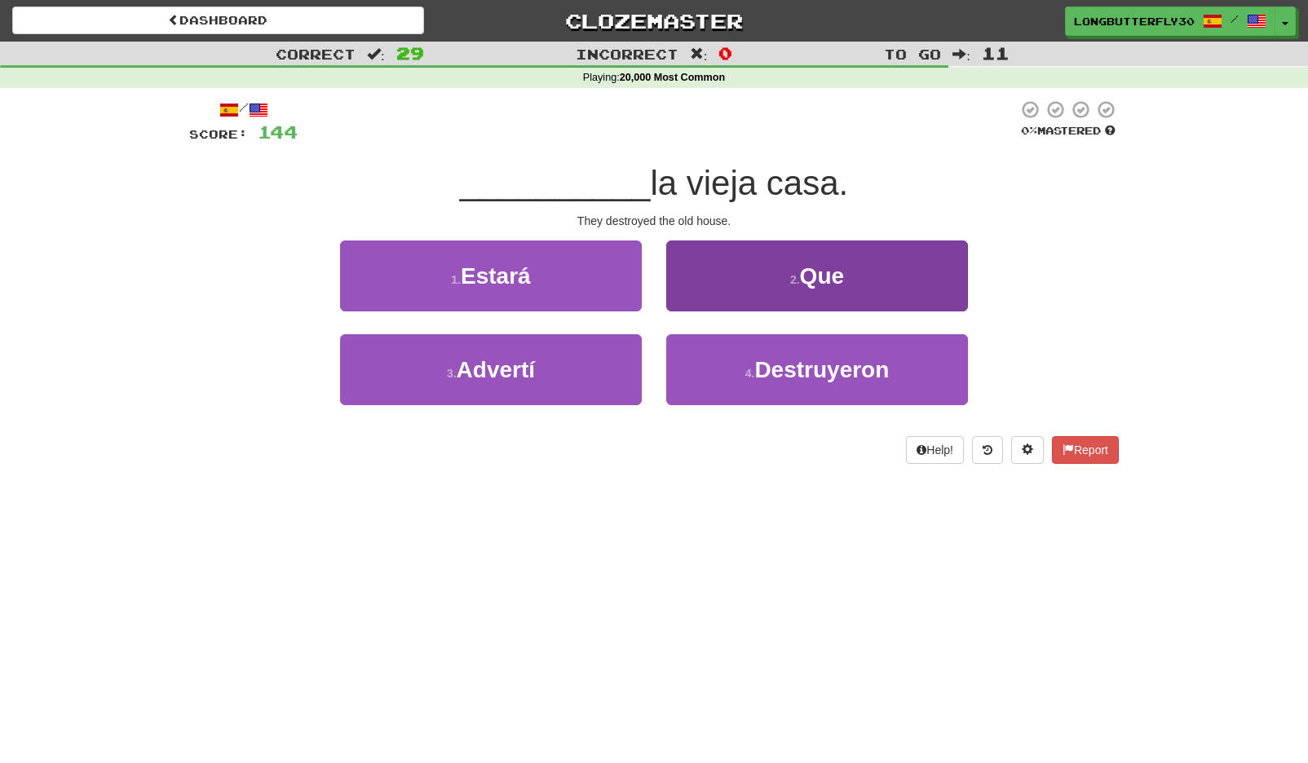
click at [733, 382] on button "4 . Destruyeron" at bounding box center [817, 369] width 302 height 71
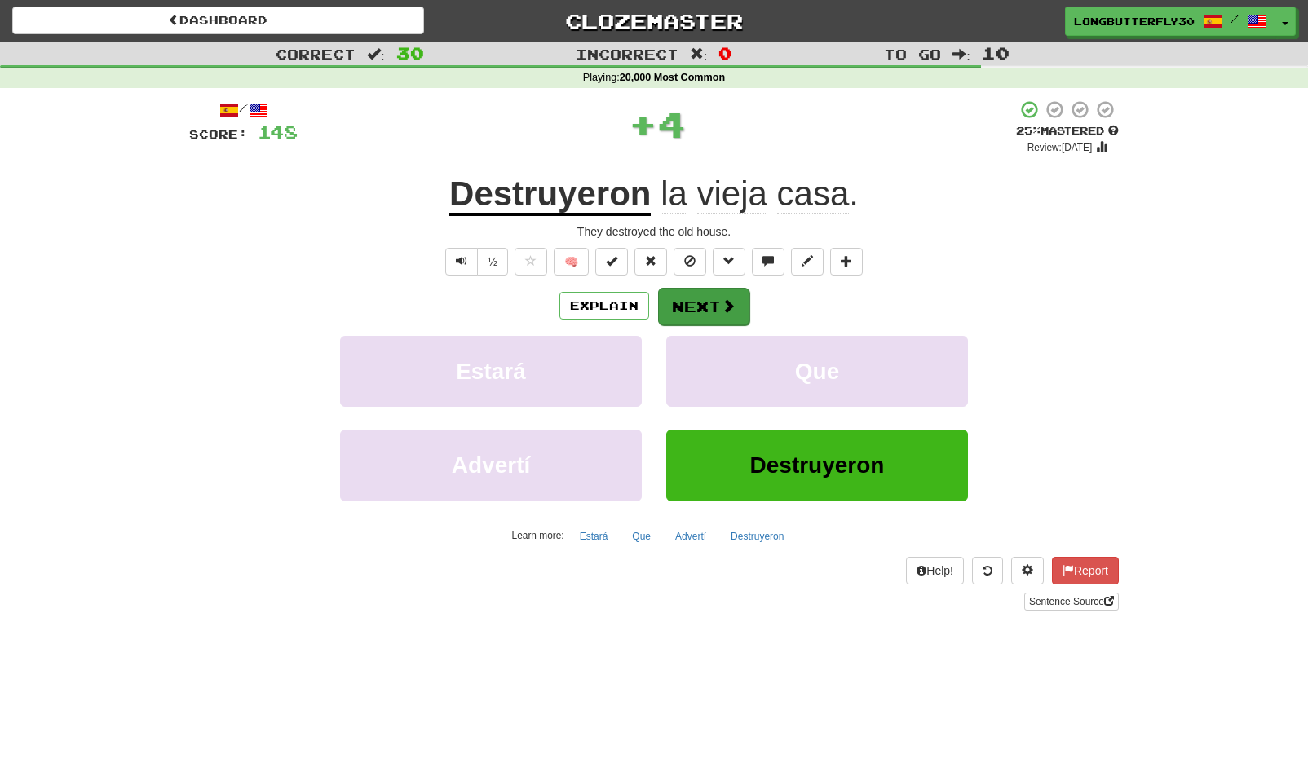
click at [730, 298] on span at bounding box center [728, 305] width 15 height 15
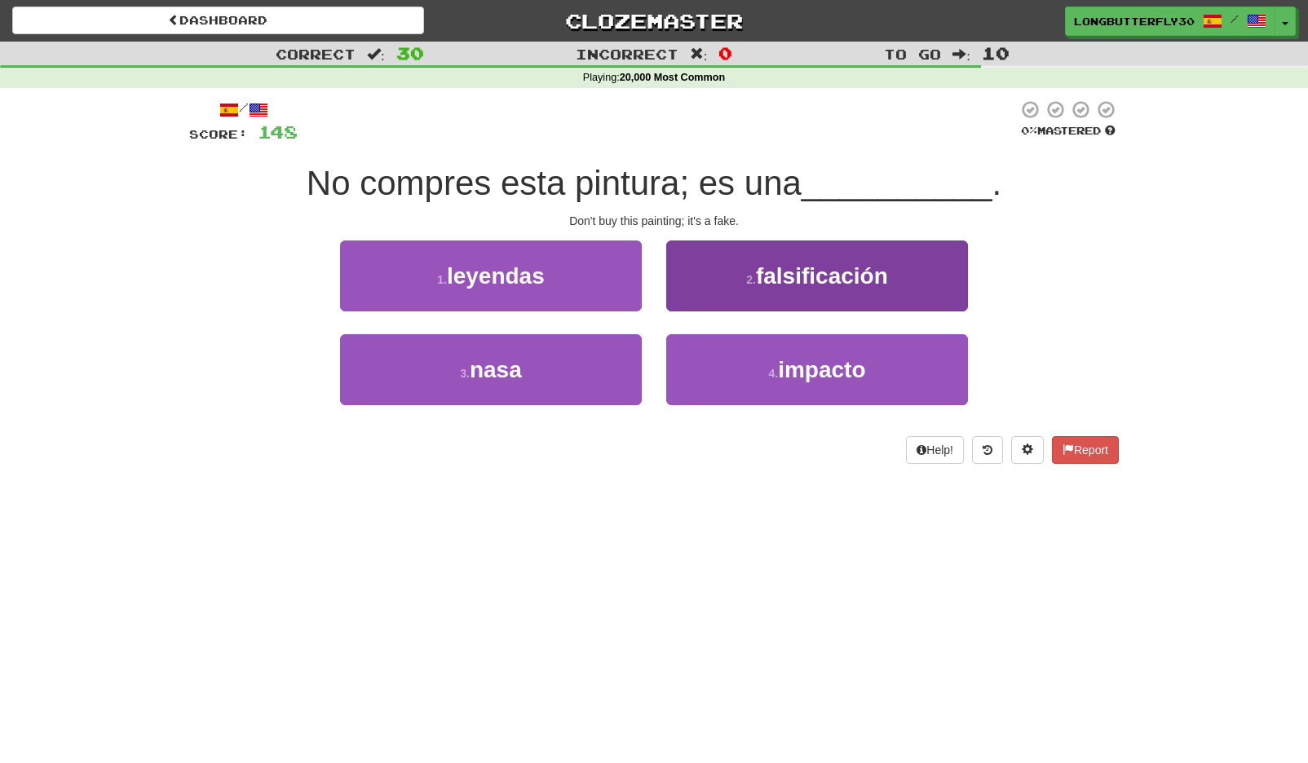
click at [703, 272] on button "2 . falsificación" at bounding box center [817, 276] width 302 height 71
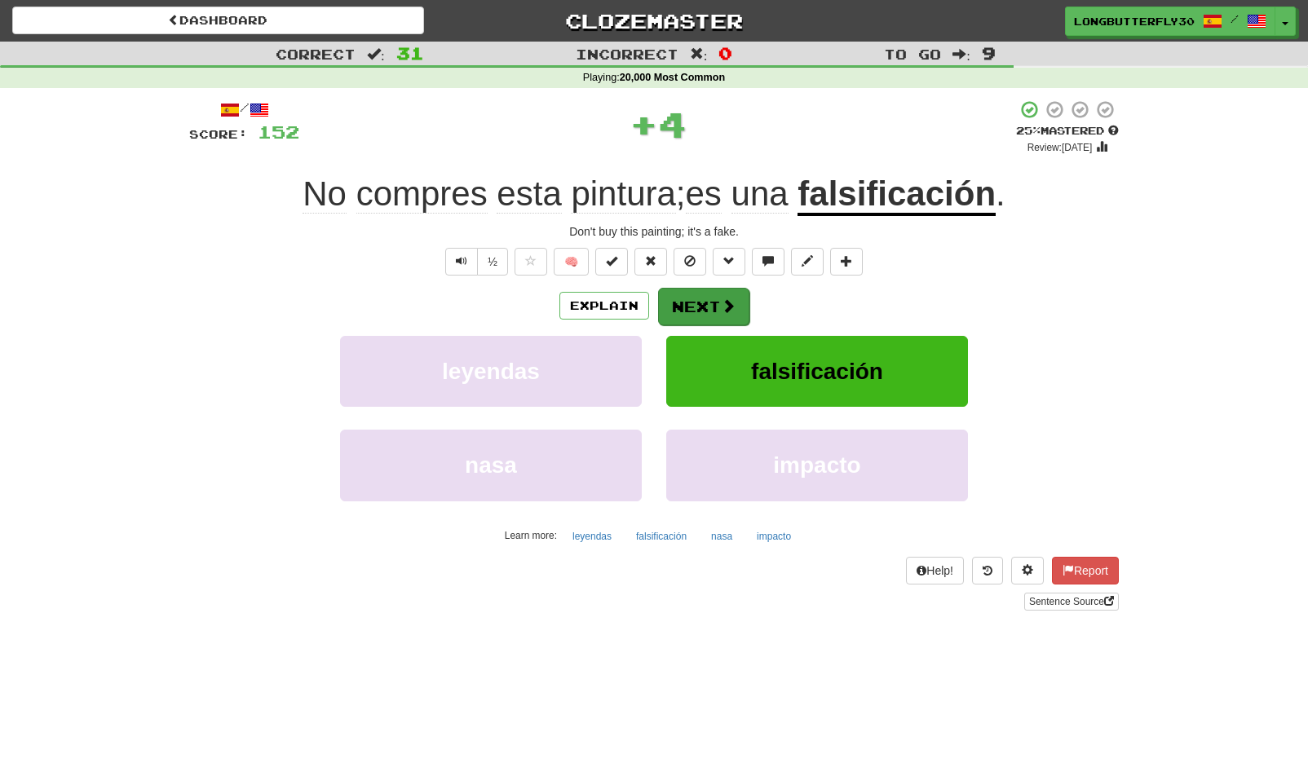
click at [699, 298] on button "Next" at bounding box center [703, 307] width 91 height 38
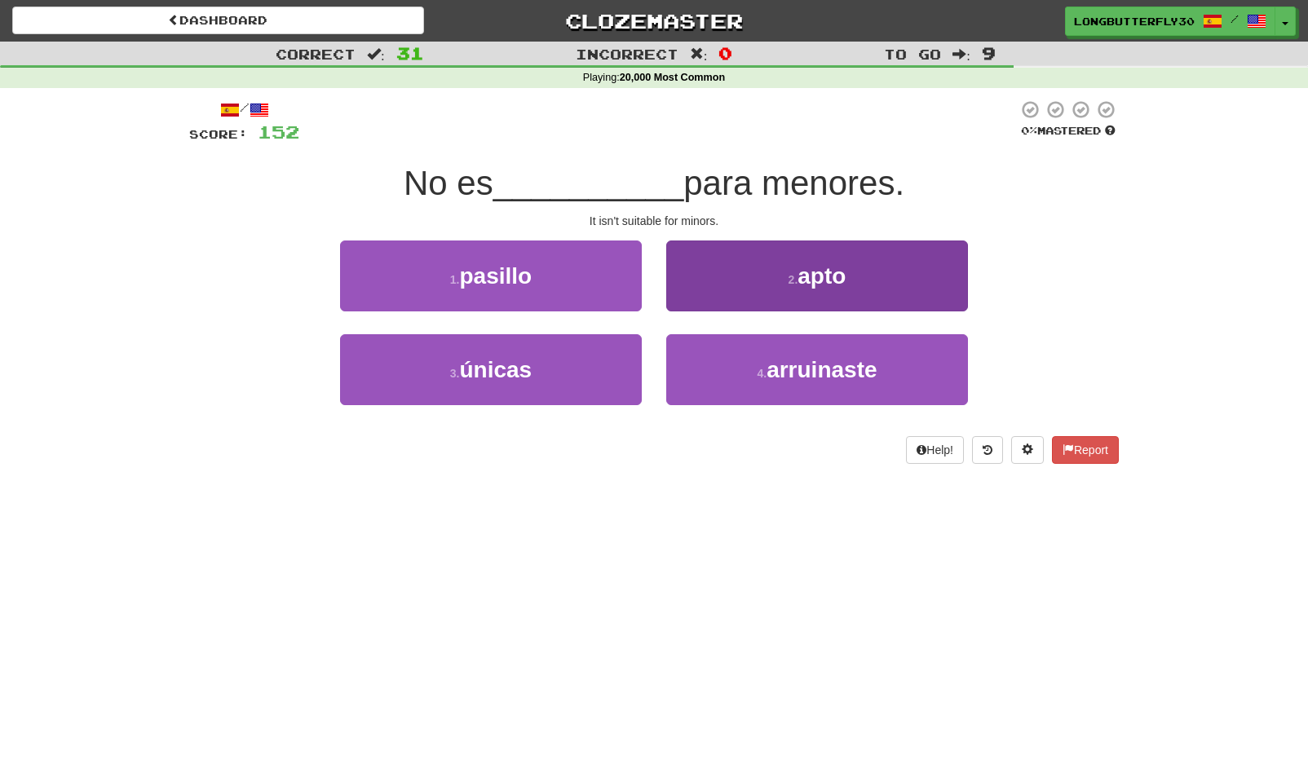
click at [736, 285] on button "2 . apto" at bounding box center [817, 276] width 302 height 71
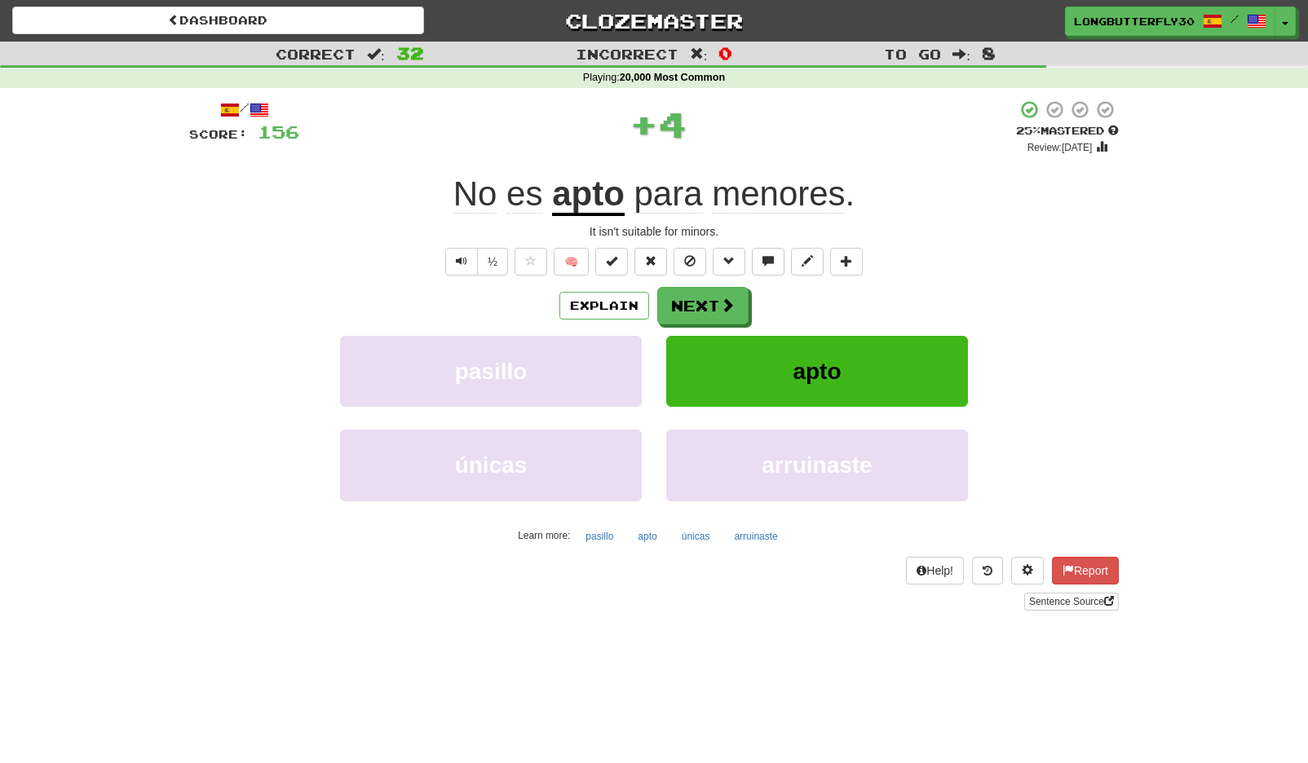
click at [711, 326] on div "Explain Next pasillo apto únicas arruinaste Learn more: pasillo apto únicas arr…" at bounding box center [654, 418] width 930 height 262
click at [741, 304] on button "Next" at bounding box center [703, 307] width 91 height 38
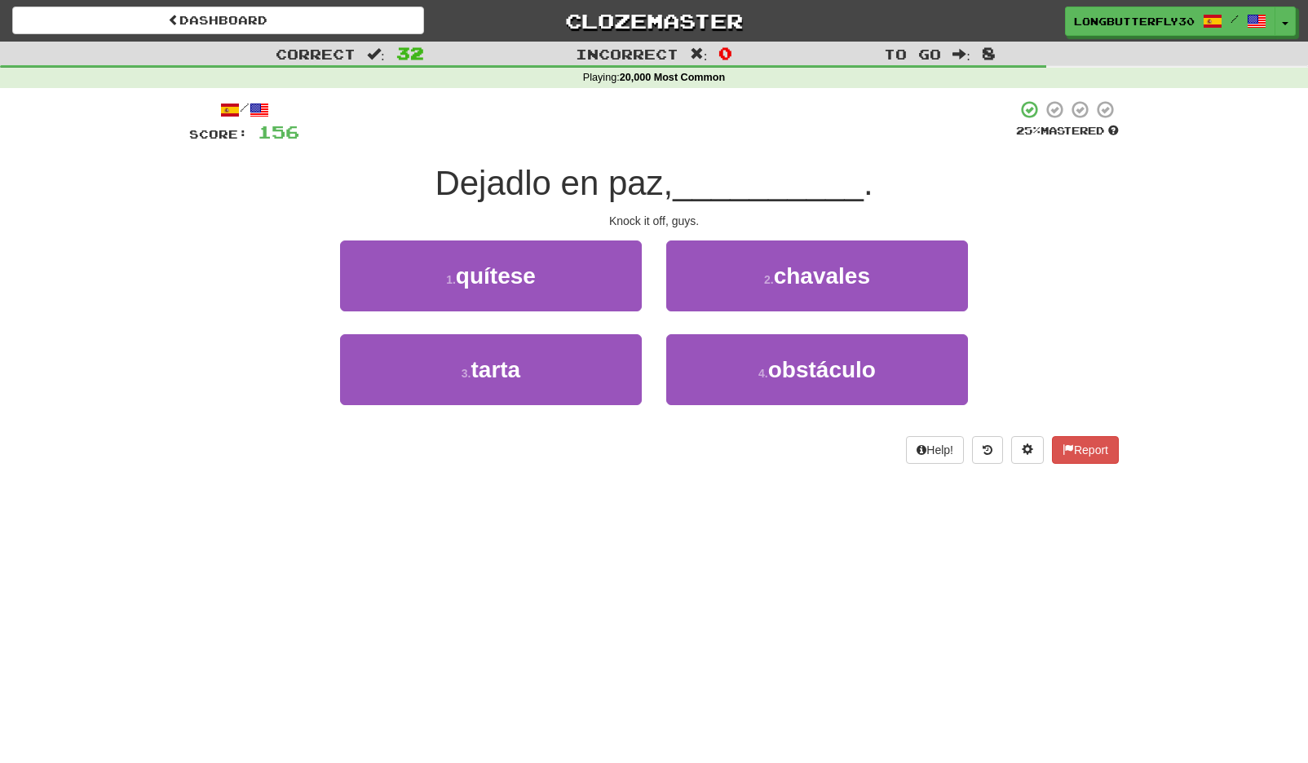
drag, startPoint x: 842, startPoint y: 265, endPoint x: 816, endPoint y: 283, distance: 32.3
click at [842, 265] on span "chavales" at bounding box center [822, 275] width 96 height 25
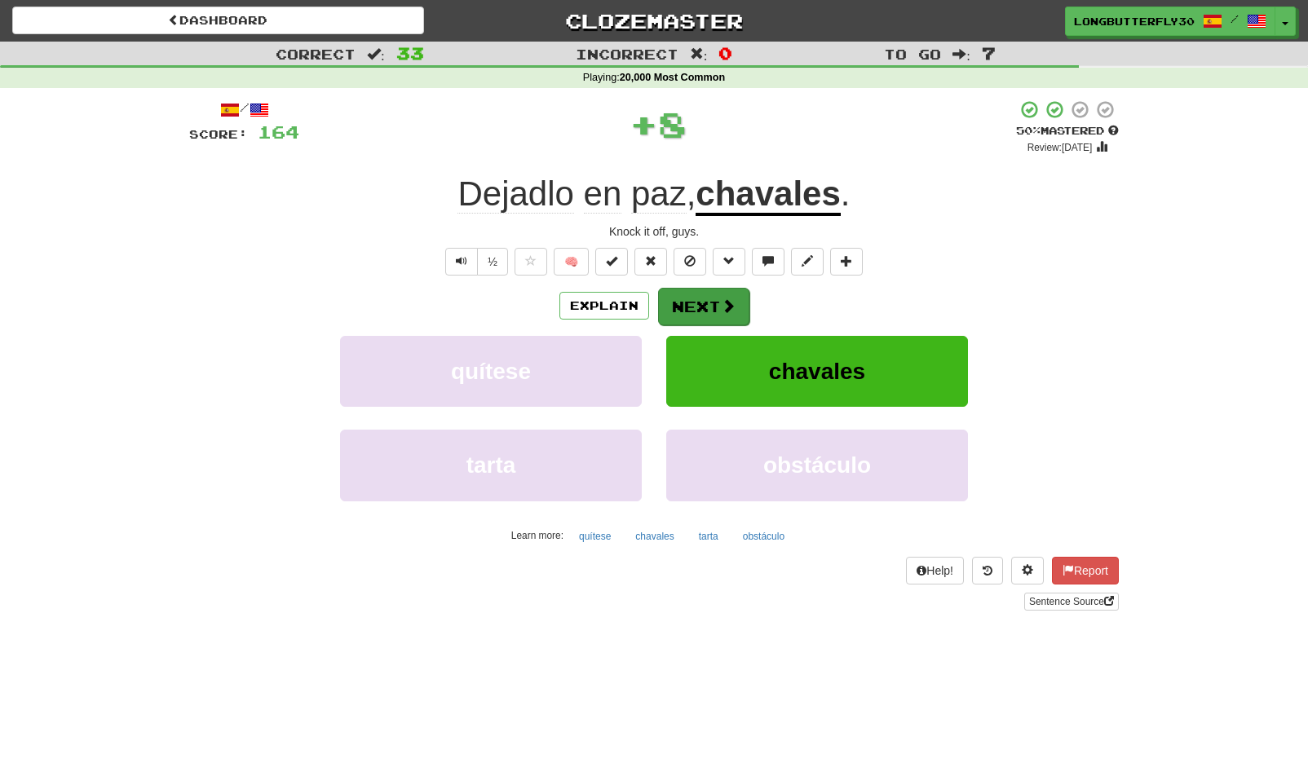
click at [712, 310] on button "Next" at bounding box center [703, 307] width 91 height 38
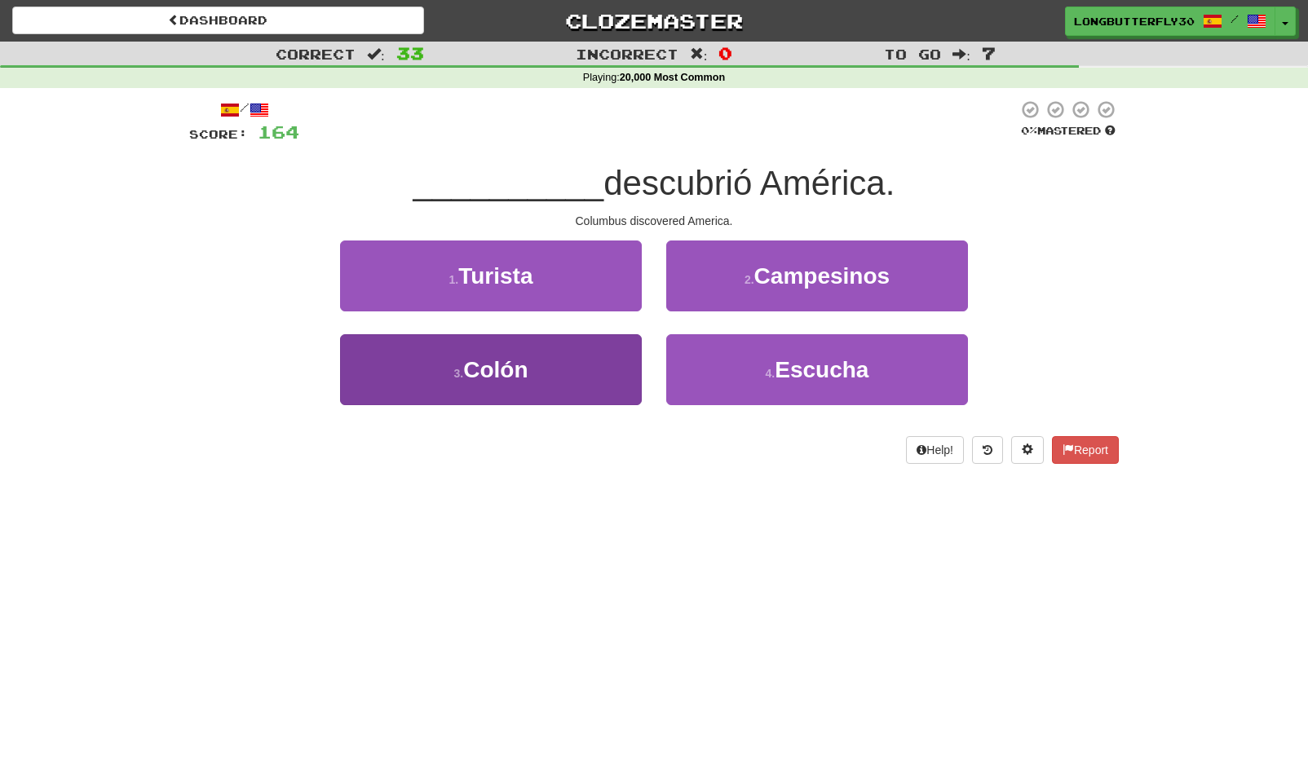
click at [492, 356] on button "3 . Colón" at bounding box center [491, 369] width 302 height 71
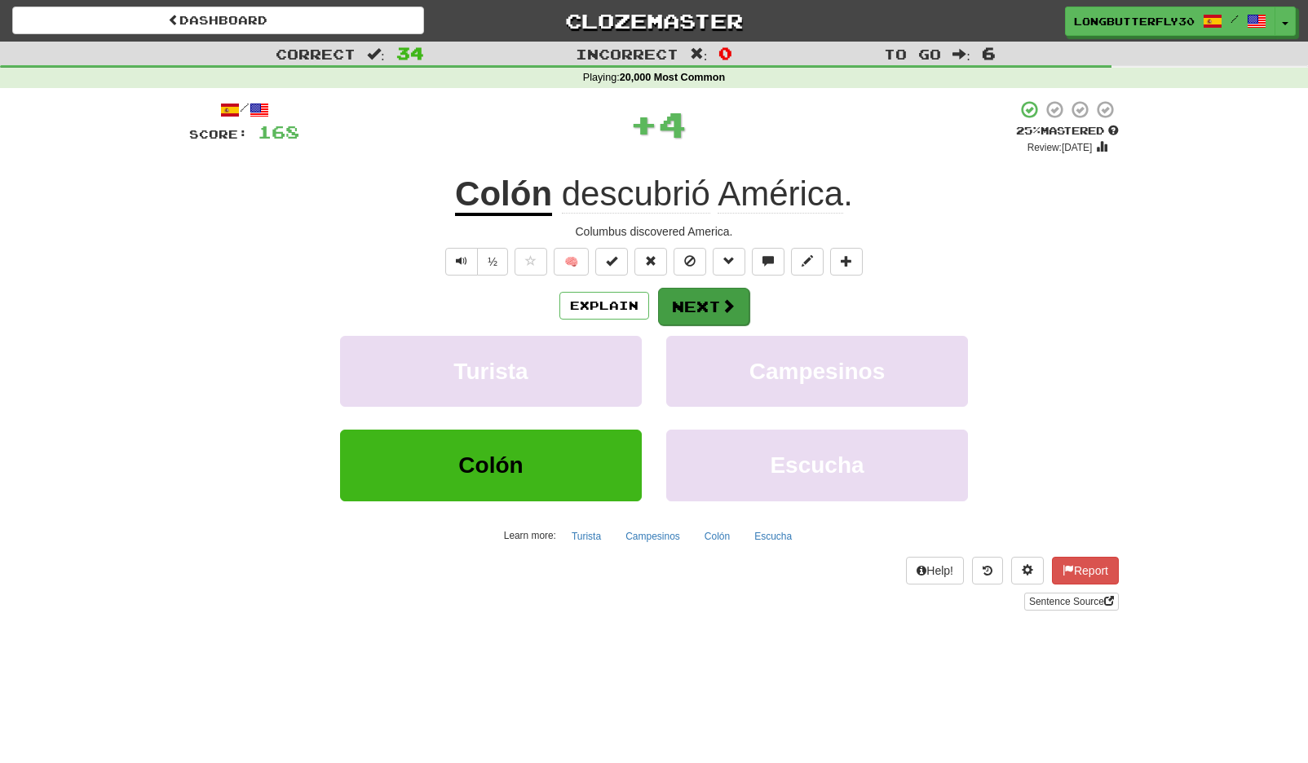
click at [687, 299] on button "Next" at bounding box center [703, 307] width 91 height 38
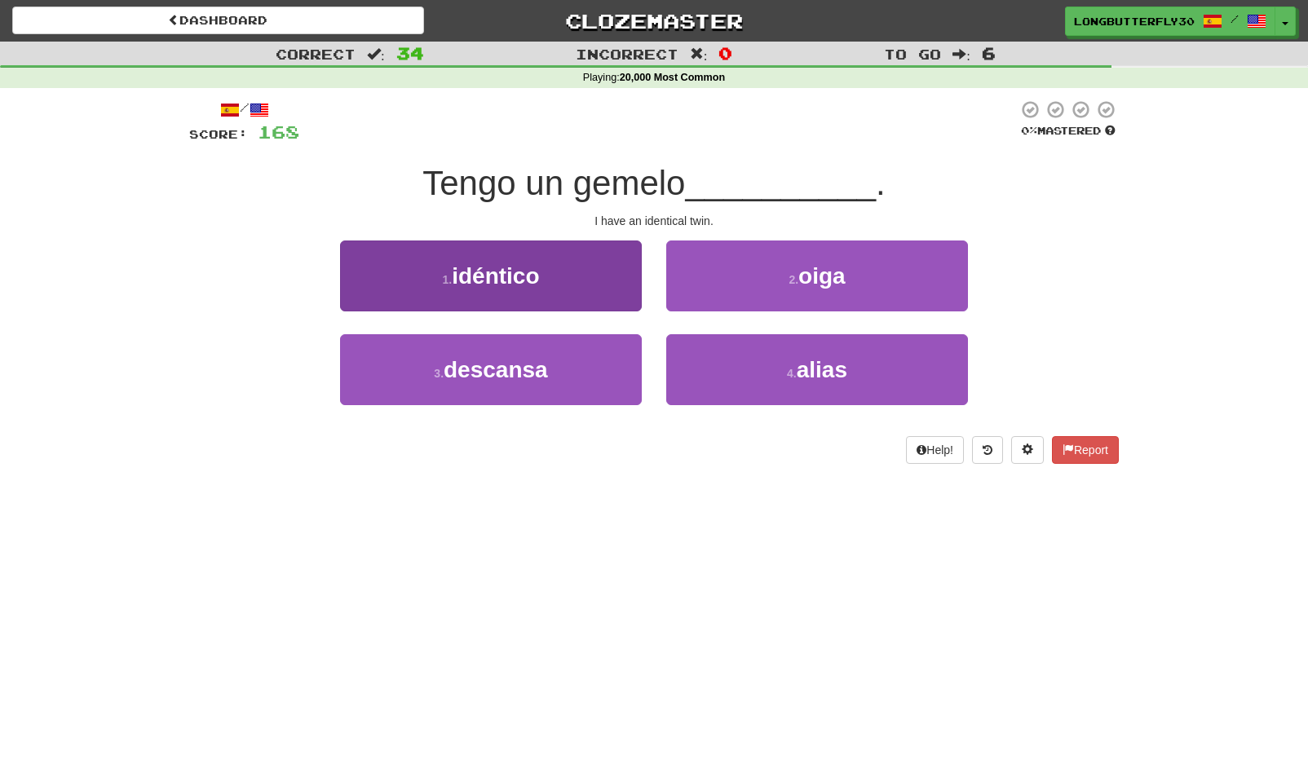
click at [555, 290] on button "1 . idéntico" at bounding box center [491, 276] width 302 height 71
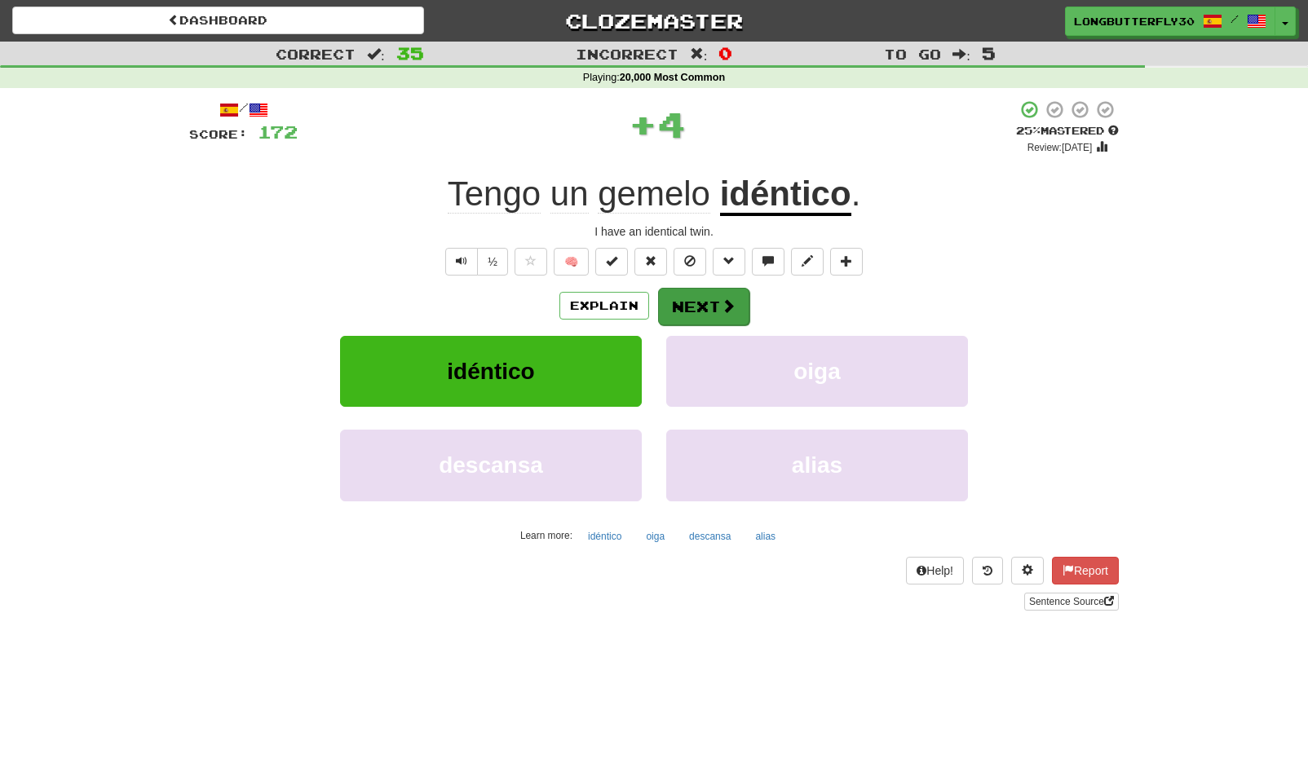
click at [668, 298] on button "Next" at bounding box center [703, 307] width 91 height 38
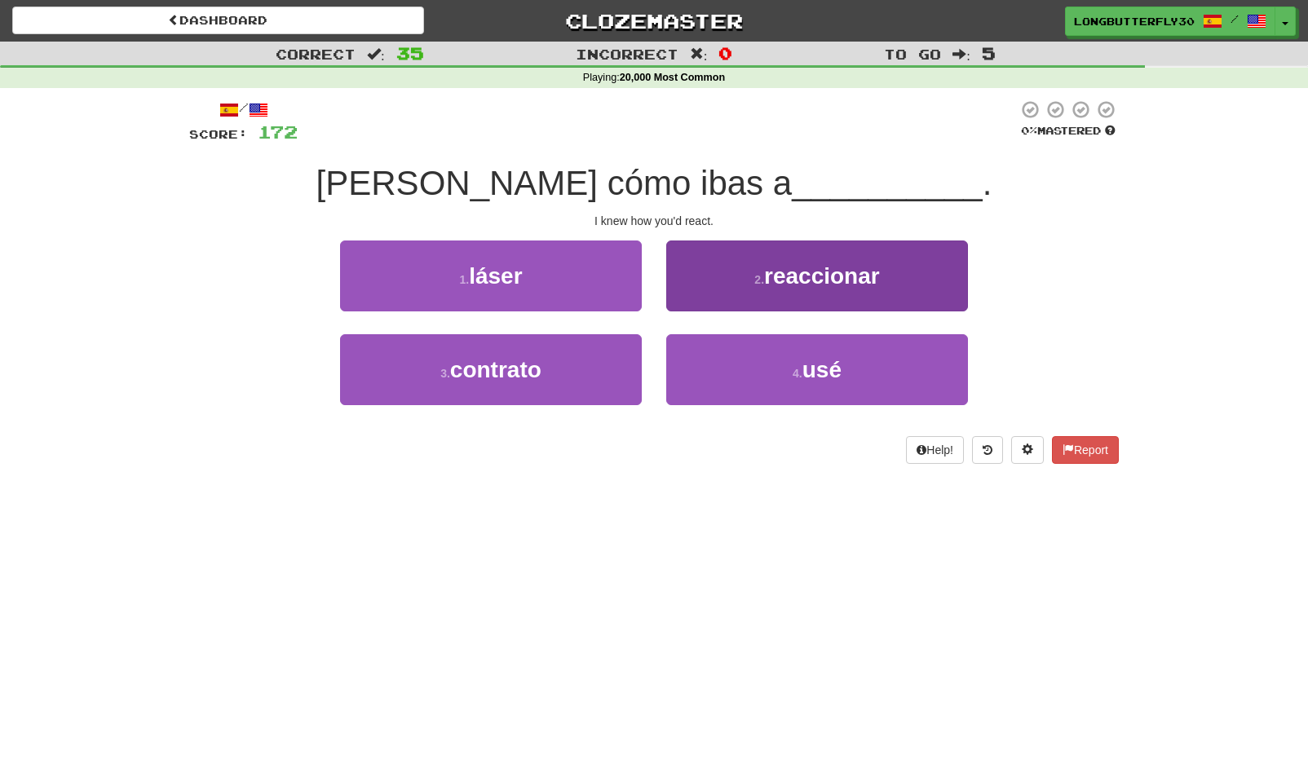
click at [748, 274] on button "2 . reaccionar" at bounding box center [817, 276] width 302 height 71
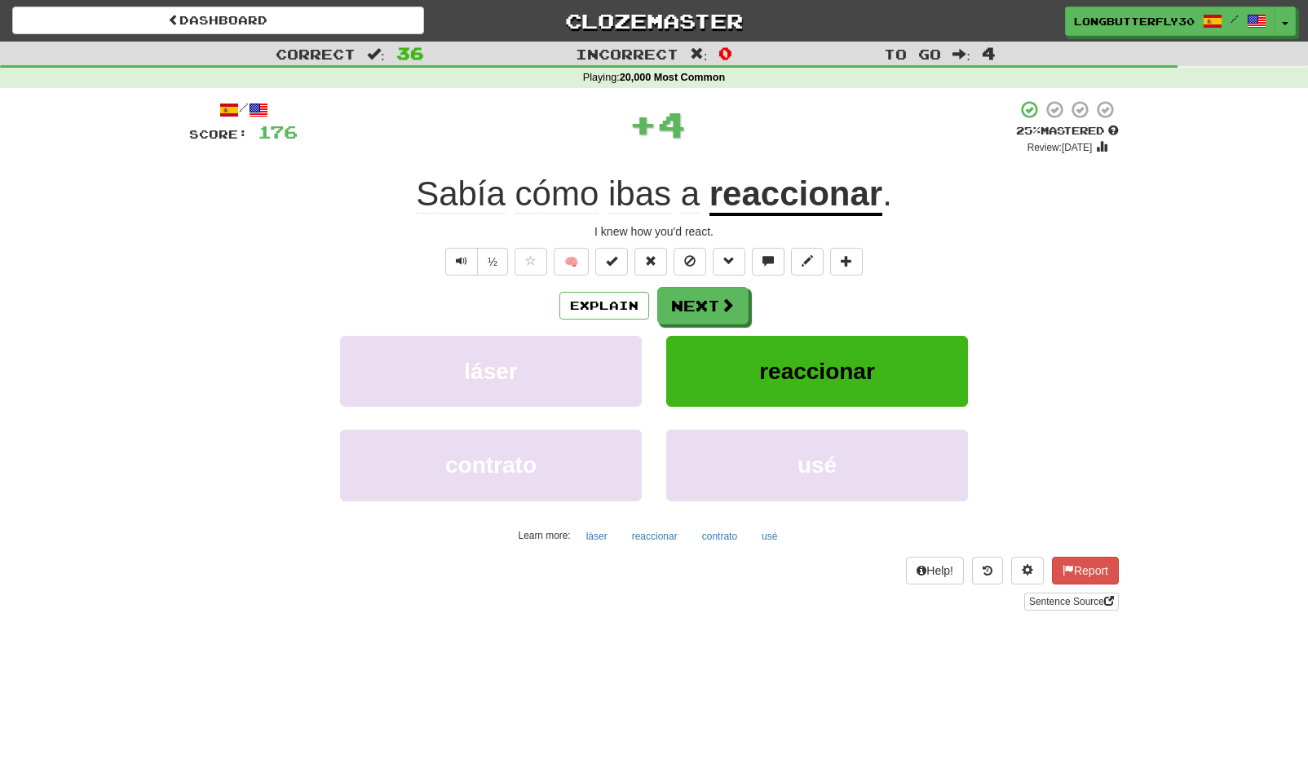
click at [663, 304] on button "Next" at bounding box center [702, 306] width 91 height 38
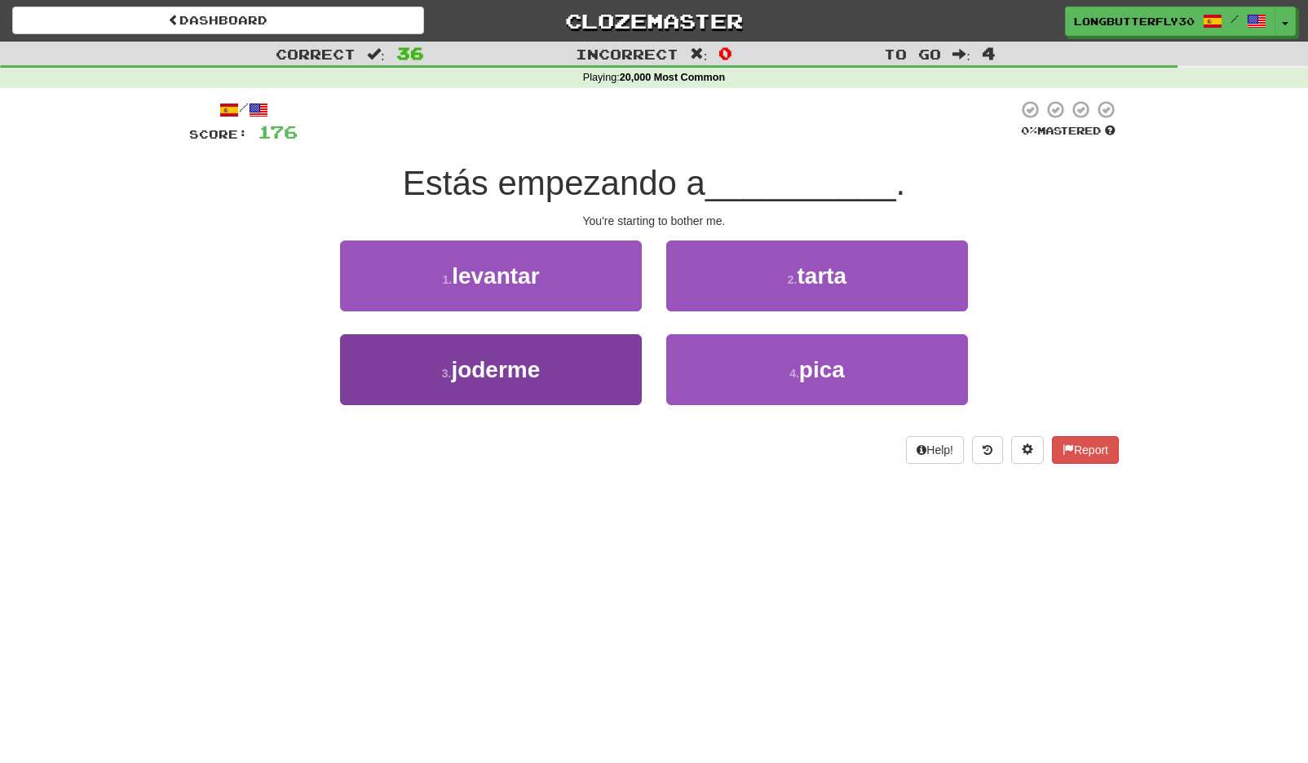
click at [591, 360] on button "3 . joderme" at bounding box center [491, 369] width 302 height 71
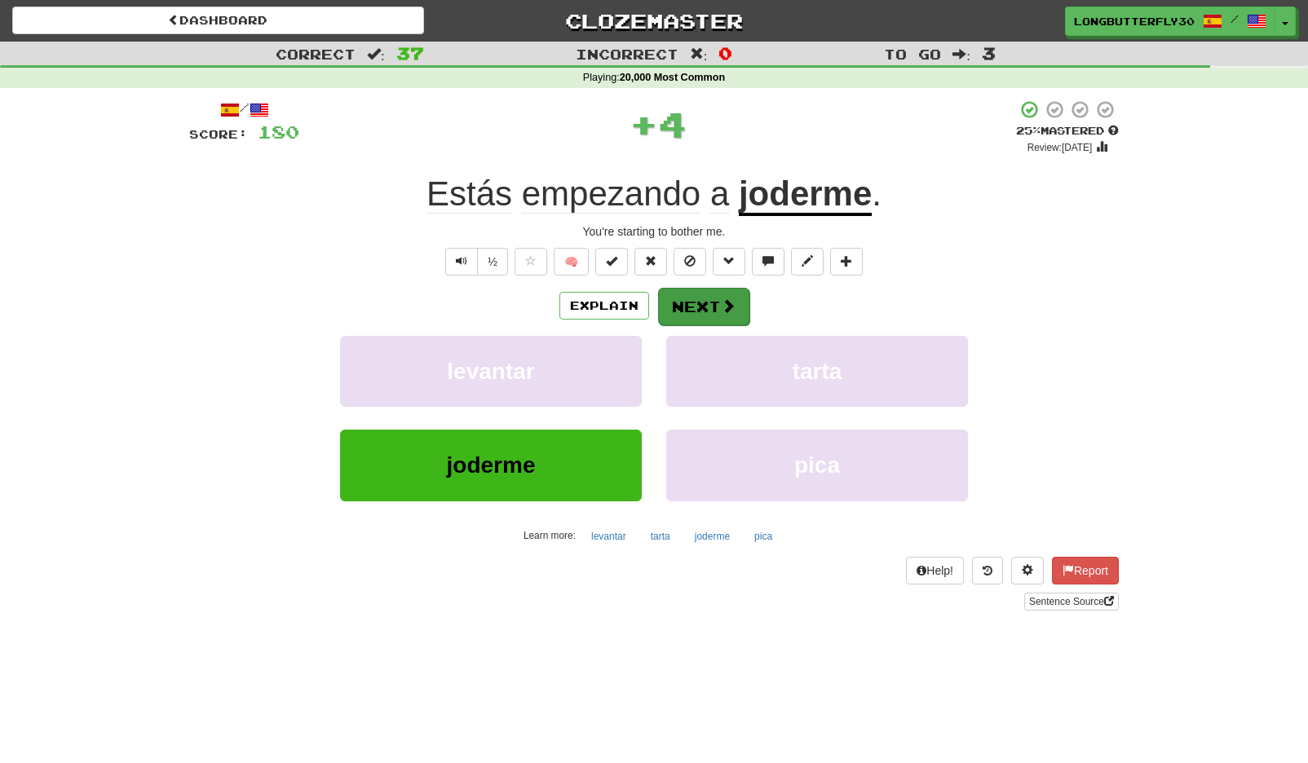
click at [712, 303] on button "Next" at bounding box center [703, 307] width 91 height 38
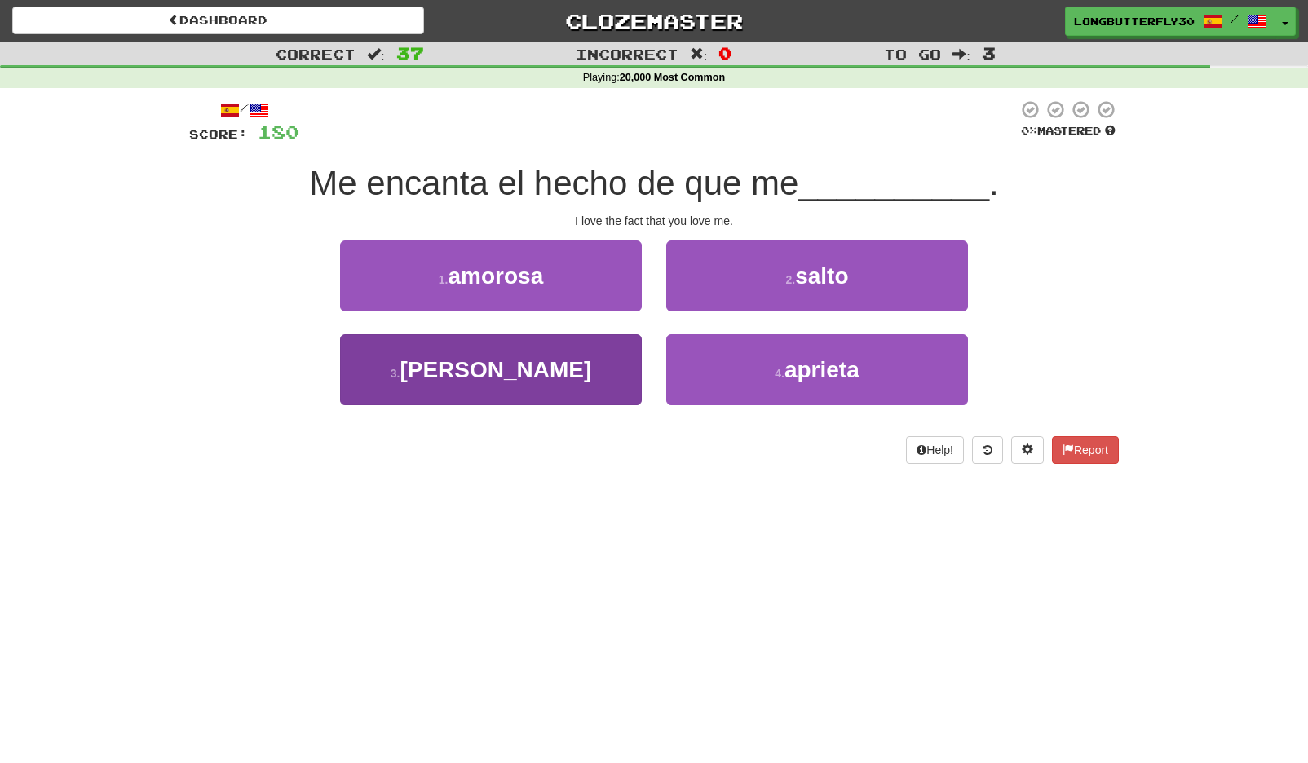
click at [560, 371] on button "3 . ames" at bounding box center [491, 369] width 302 height 71
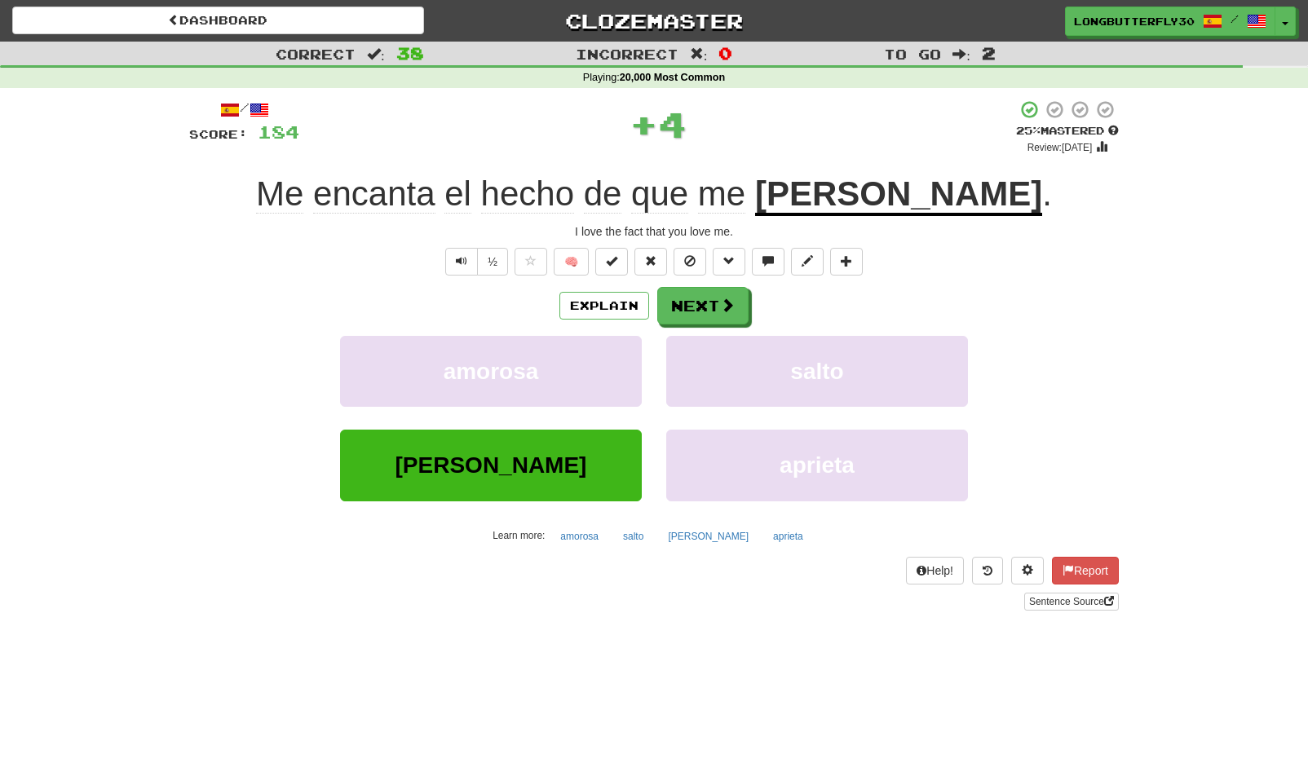
click at [715, 282] on div "/ Score: 184 + 4 25 % Mastered Review: 2025-09-15 Me encanta el hecho de que me…" at bounding box center [654, 354] width 930 height 511
click at [717, 302] on button "Next" at bounding box center [703, 307] width 91 height 38
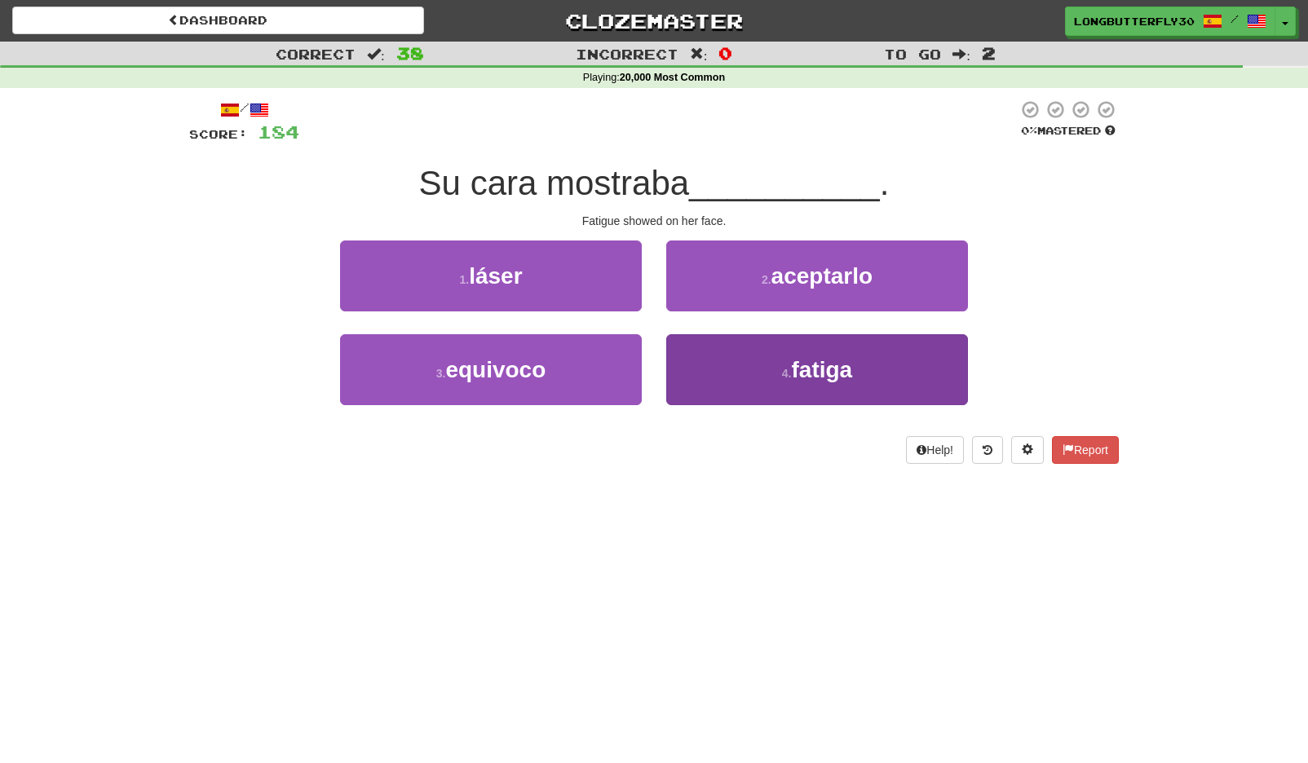
click at [733, 360] on button "4 . fatiga" at bounding box center [817, 369] width 302 height 71
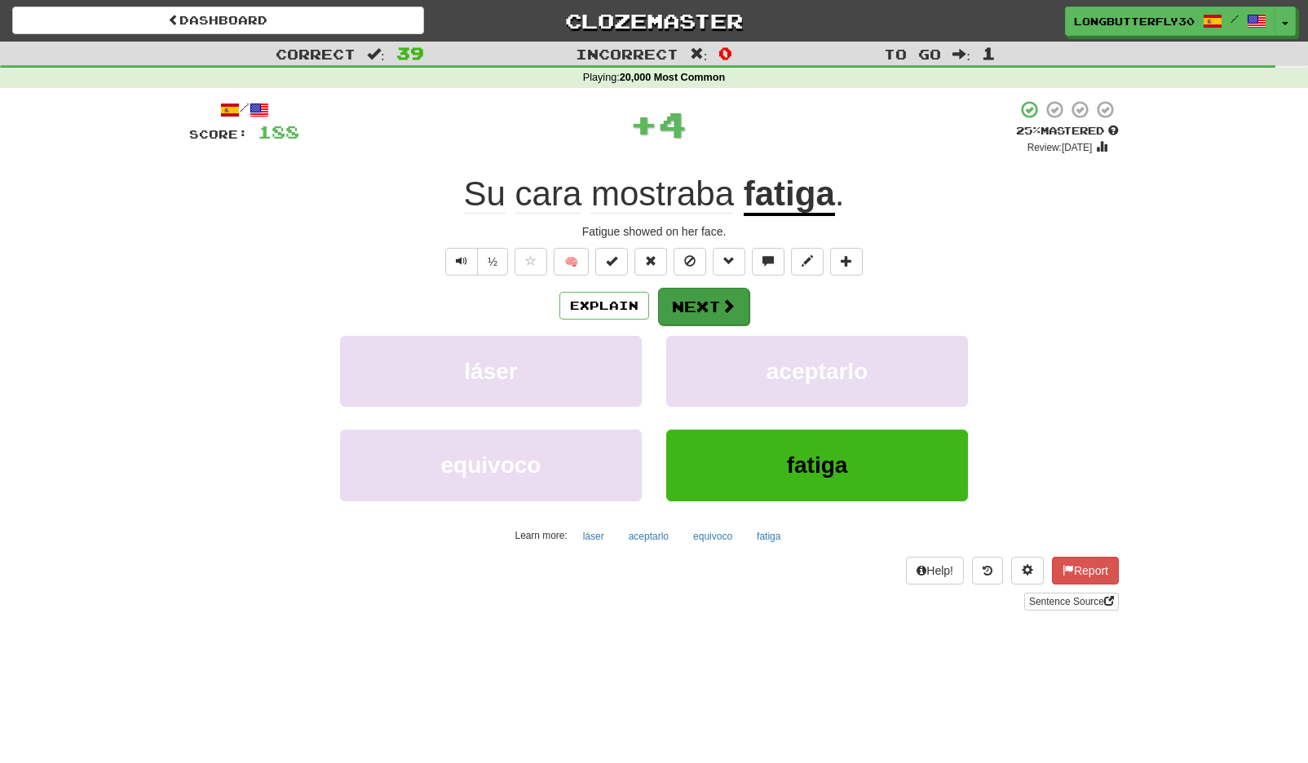
click at [732, 307] on span at bounding box center [728, 305] width 15 height 15
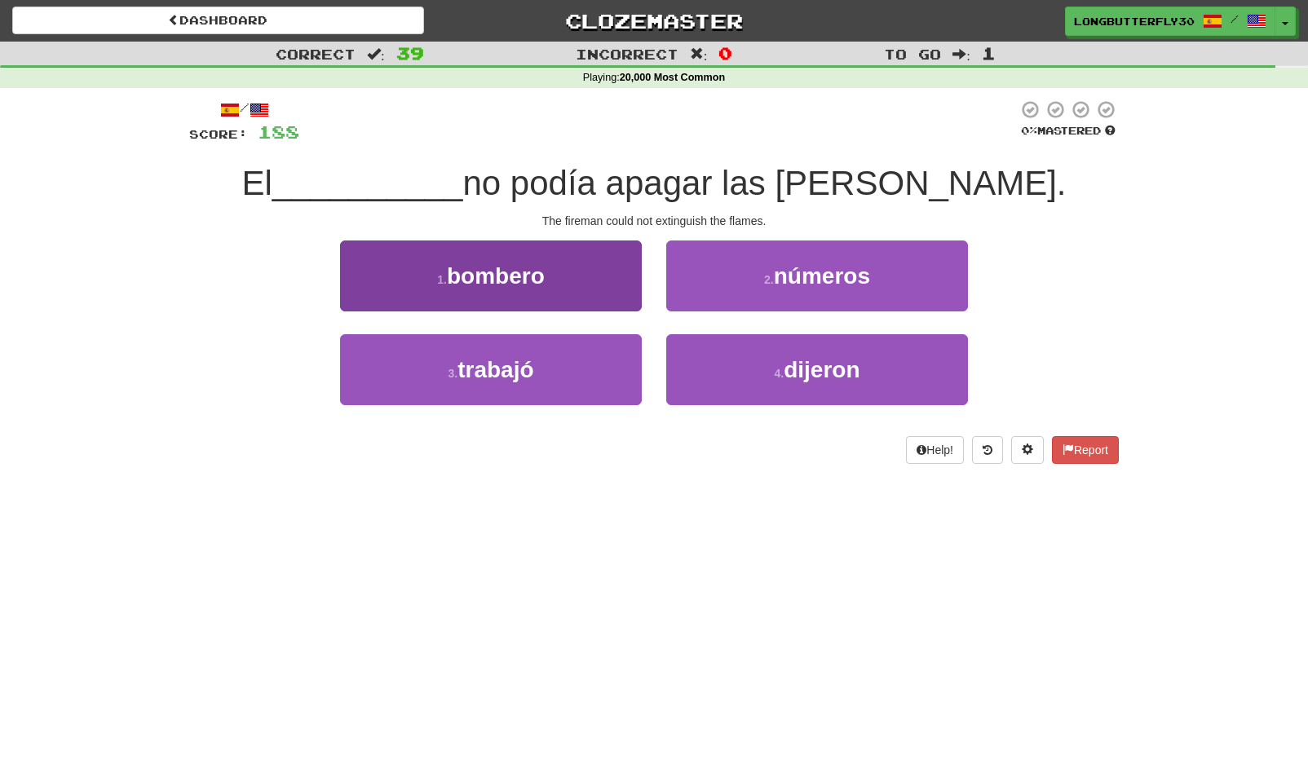
click at [578, 275] on button "1 . bombero" at bounding box center [491, 276] width 302 height 71
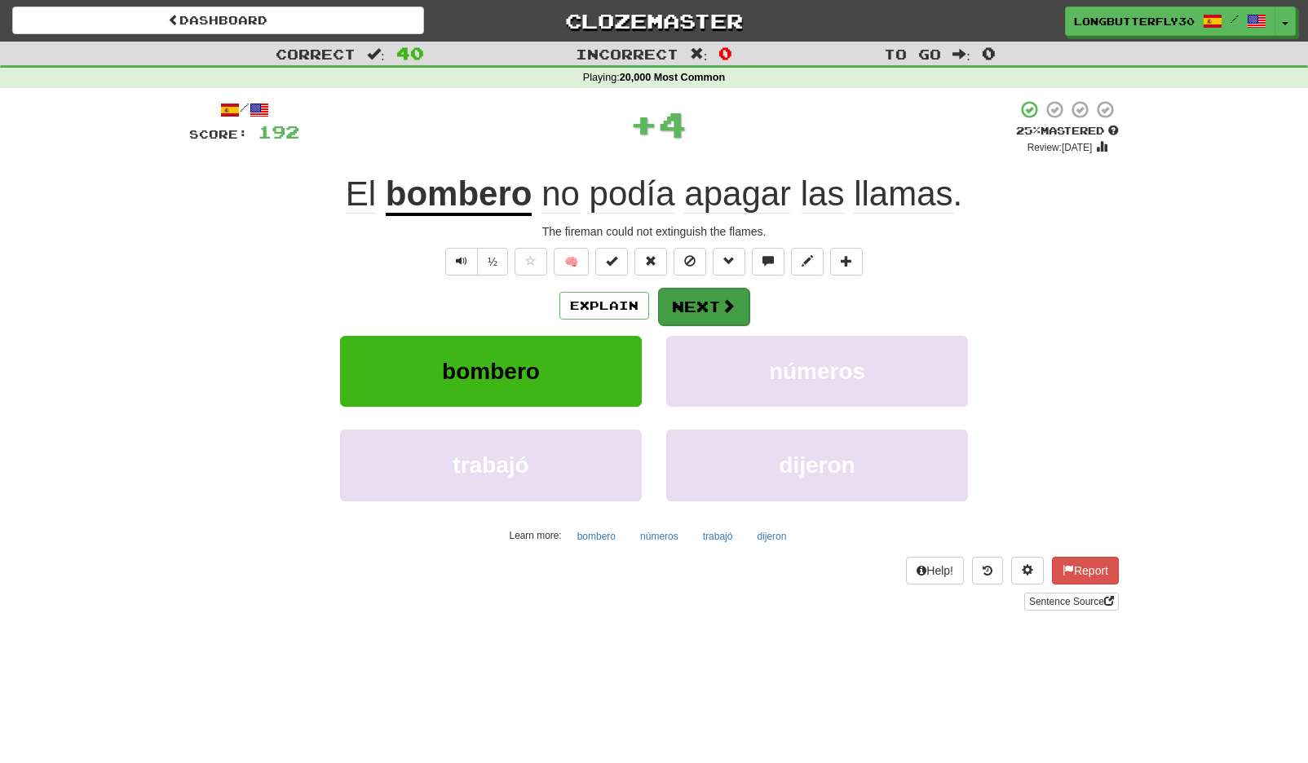
click at [686, 305] on button "Next" at bounding box center [703, 307] width 91 height 38
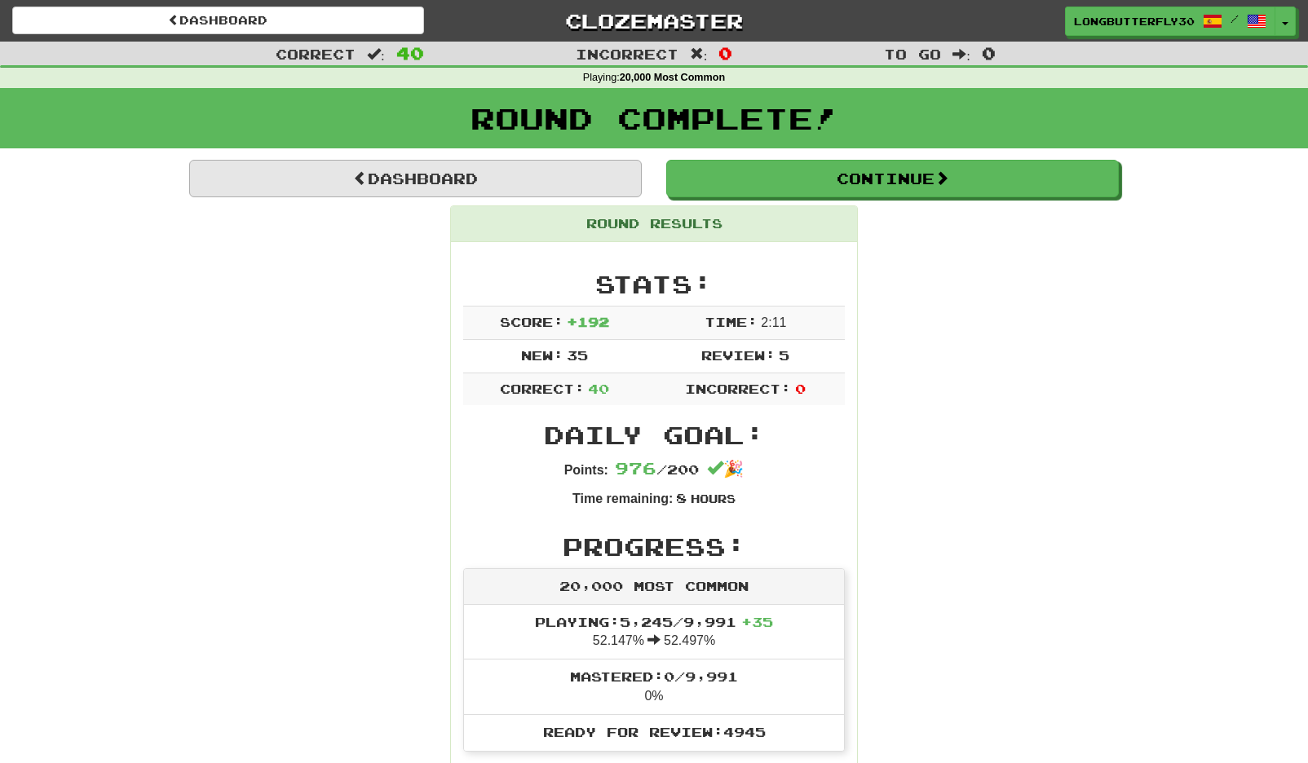
click at [578, 172] on link "Dashboard" at bounding box center [415, 179] width 453 height 38
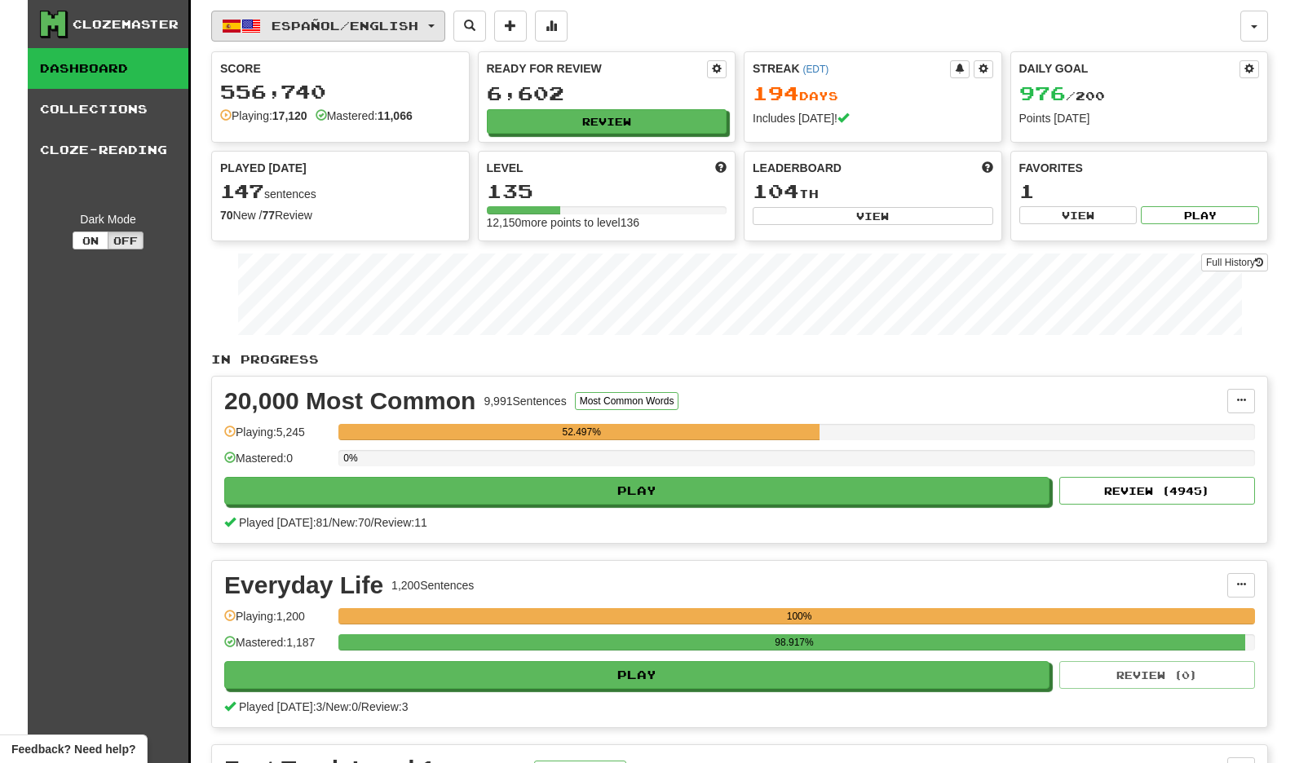
click at [396, 24] on span "Español / English" at bounding box center [345, 26] width 147 height 14
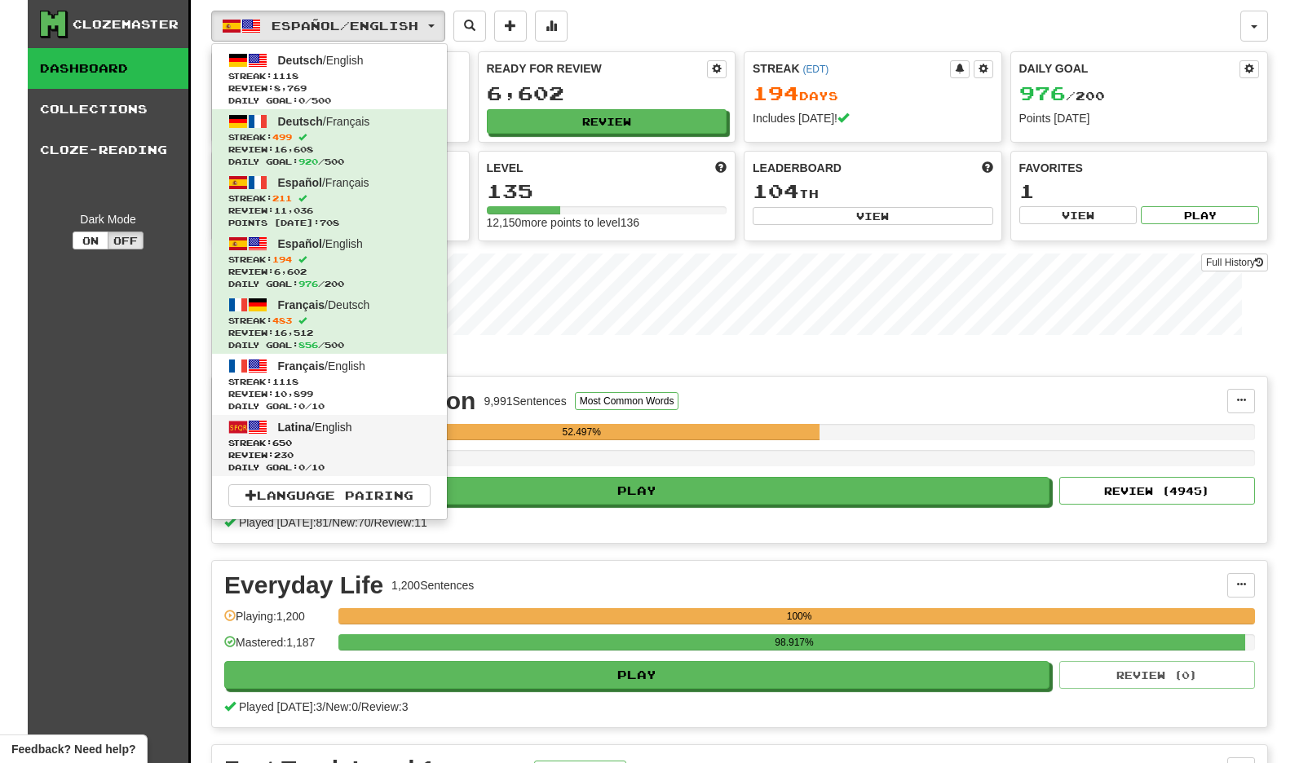
click at [287, 453] on span "Review: 230" at bounding box center [329, 455] width 202 height 12
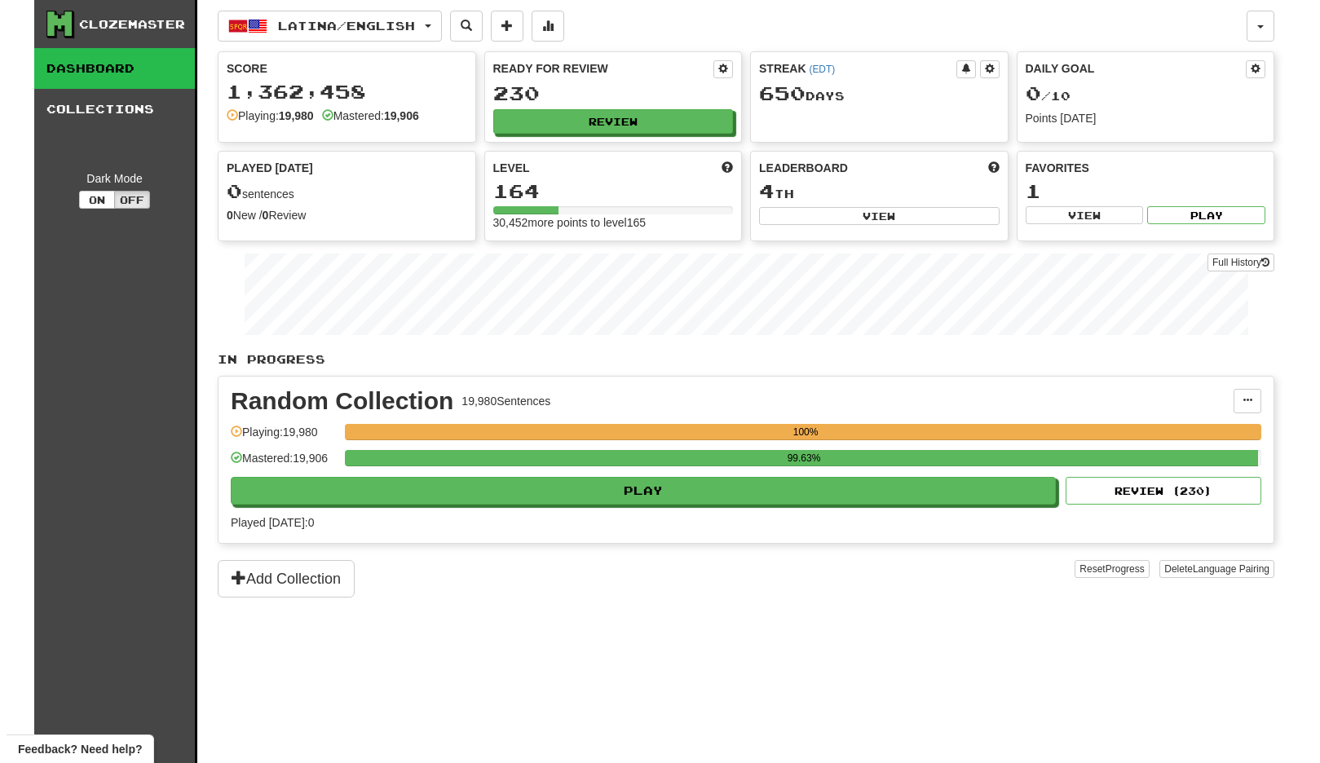
scroll to position [42, 0]
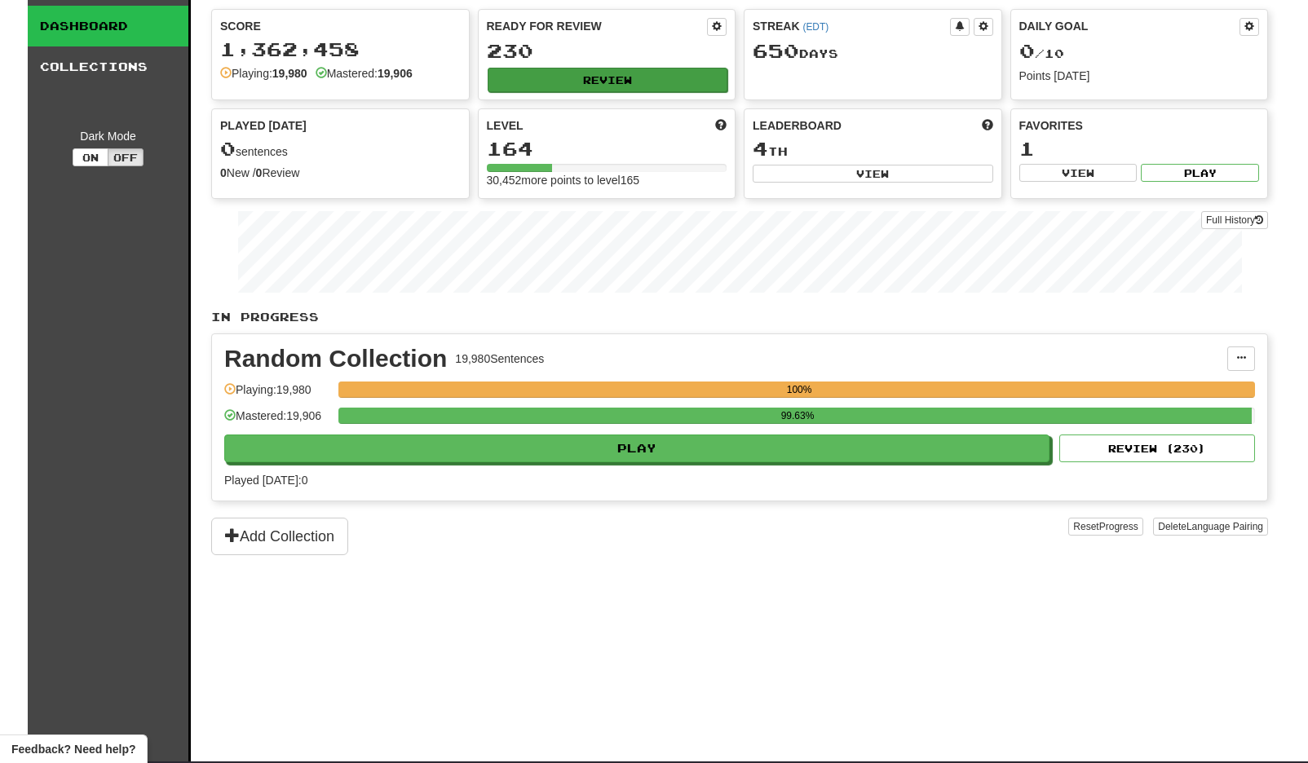
click at [657, 82] on button "Review" at bounding box center [608, 80] width 241 height 24
select select "**"
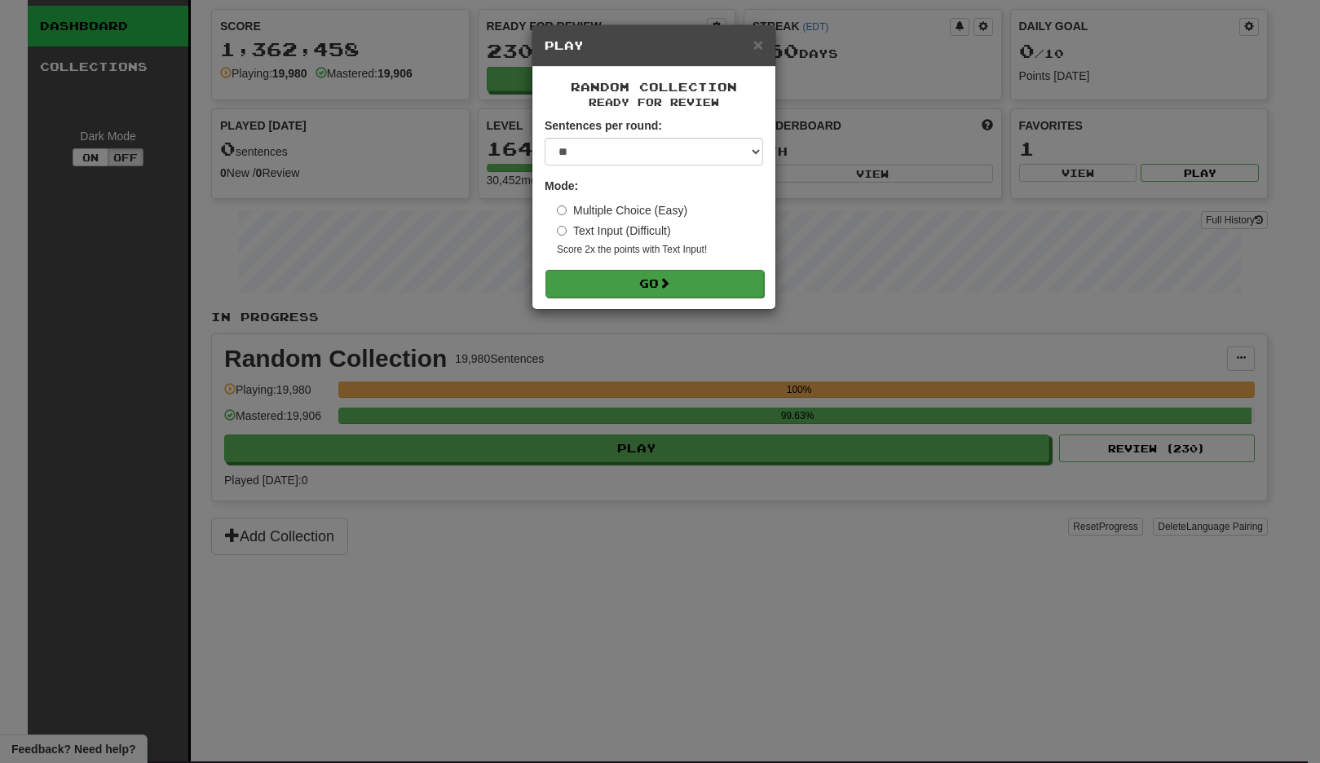
click at [648, 279] on button "Go" at bounding box center [655, 284] width 219 height 28
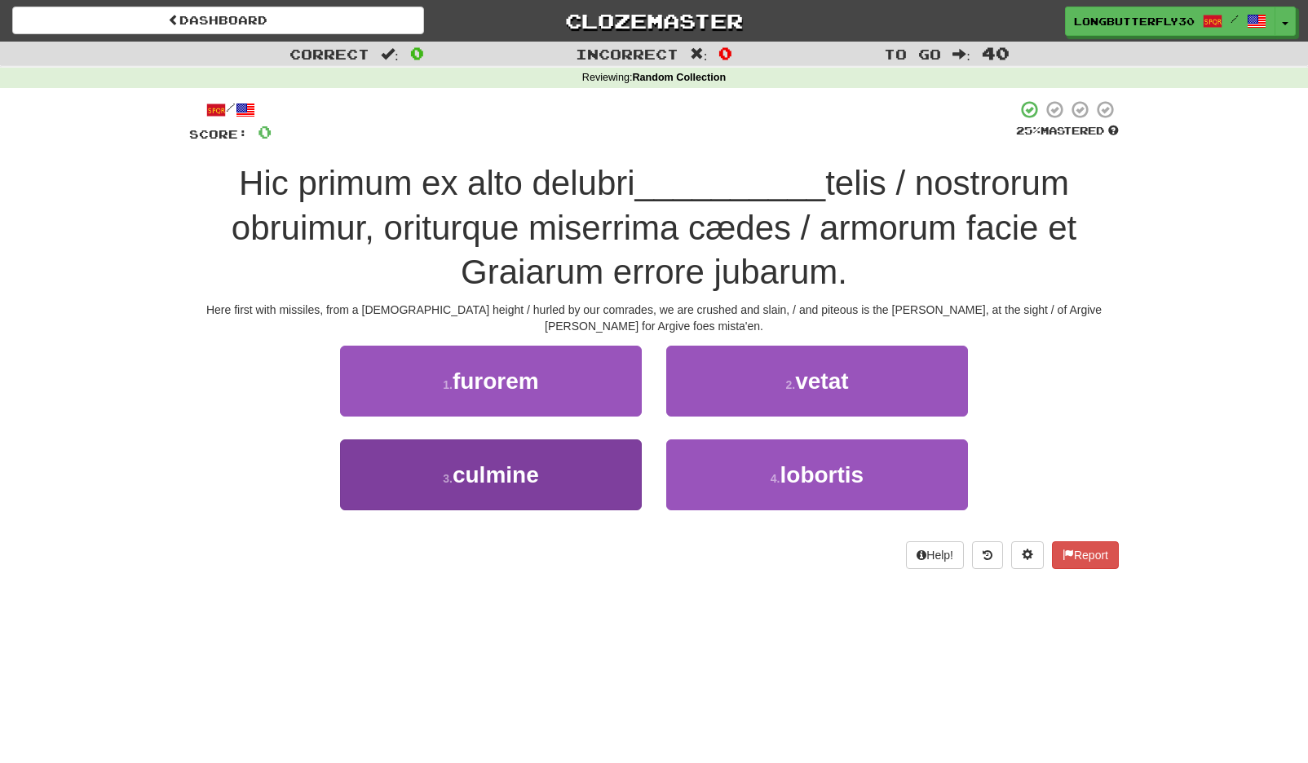
click at [526, 480] on span "culmine" at bounding box center [496, 474] width 86 height 25
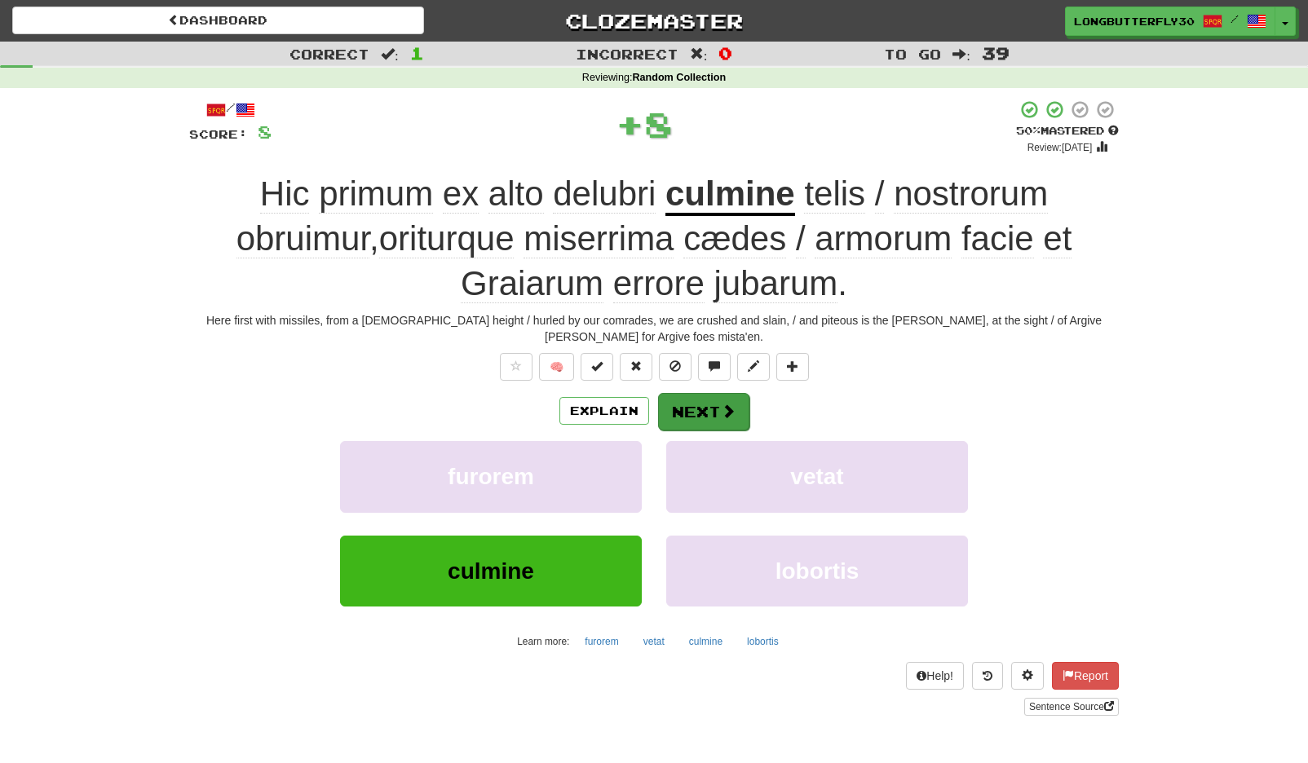
click at [722, 404] on span at bounding box center [728, 411] width 15 height 15
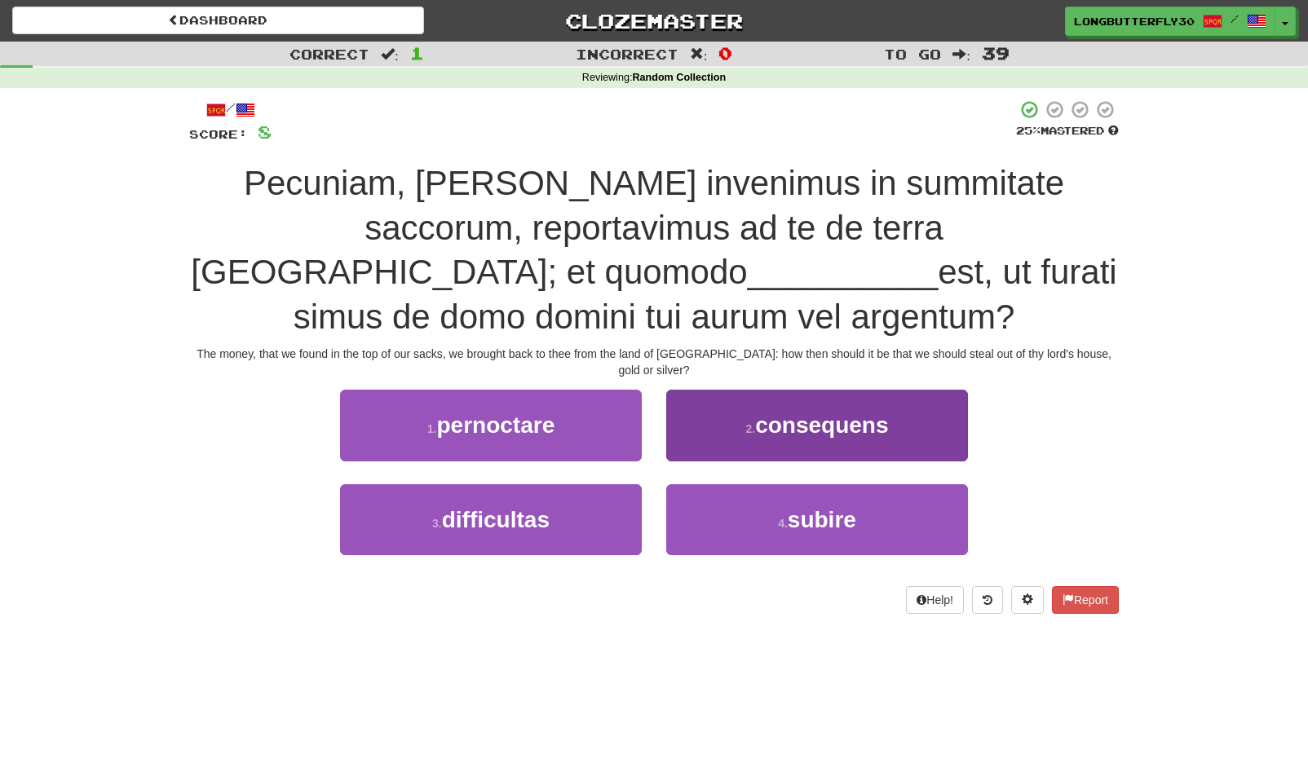
click at [795, 413] on span "consequens" at bounding box center [821, 425] width 133 height 25
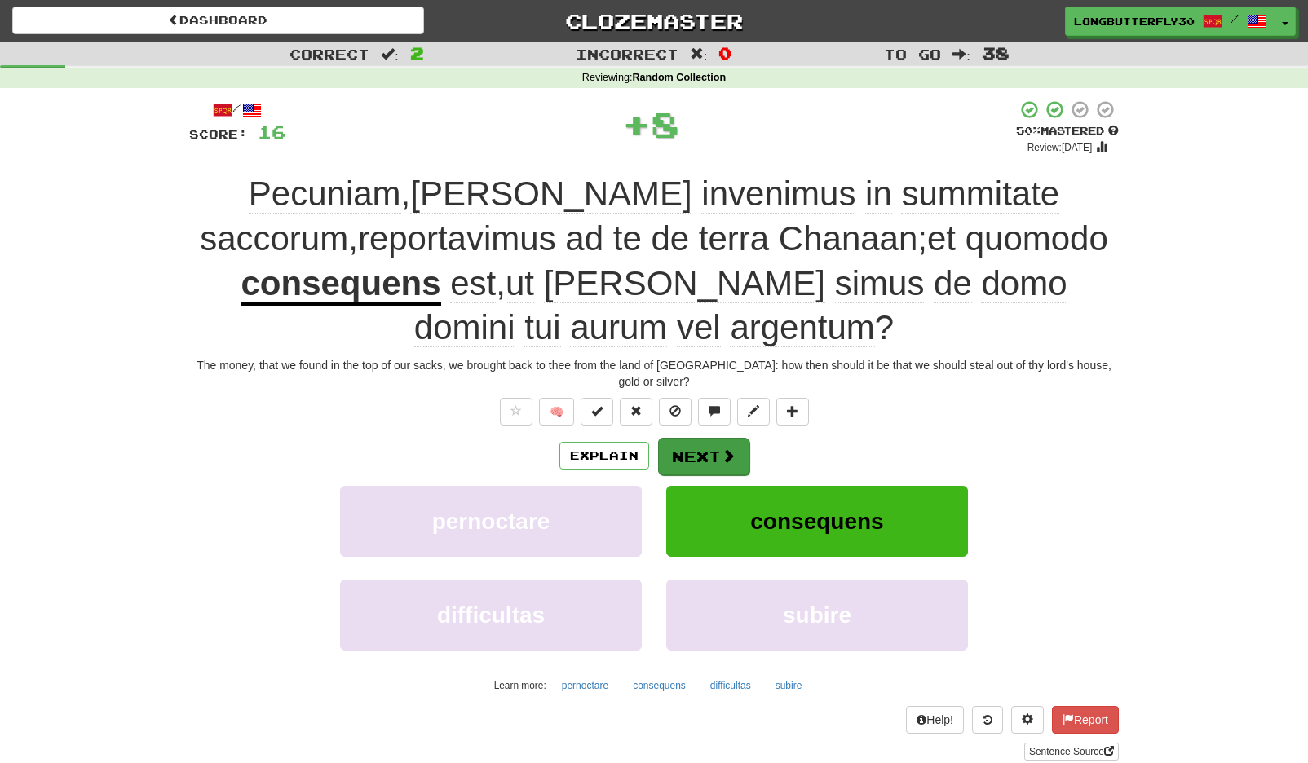
click at [714, 438] on button "Next" at bounding box center [703, 457] width 91 height 38
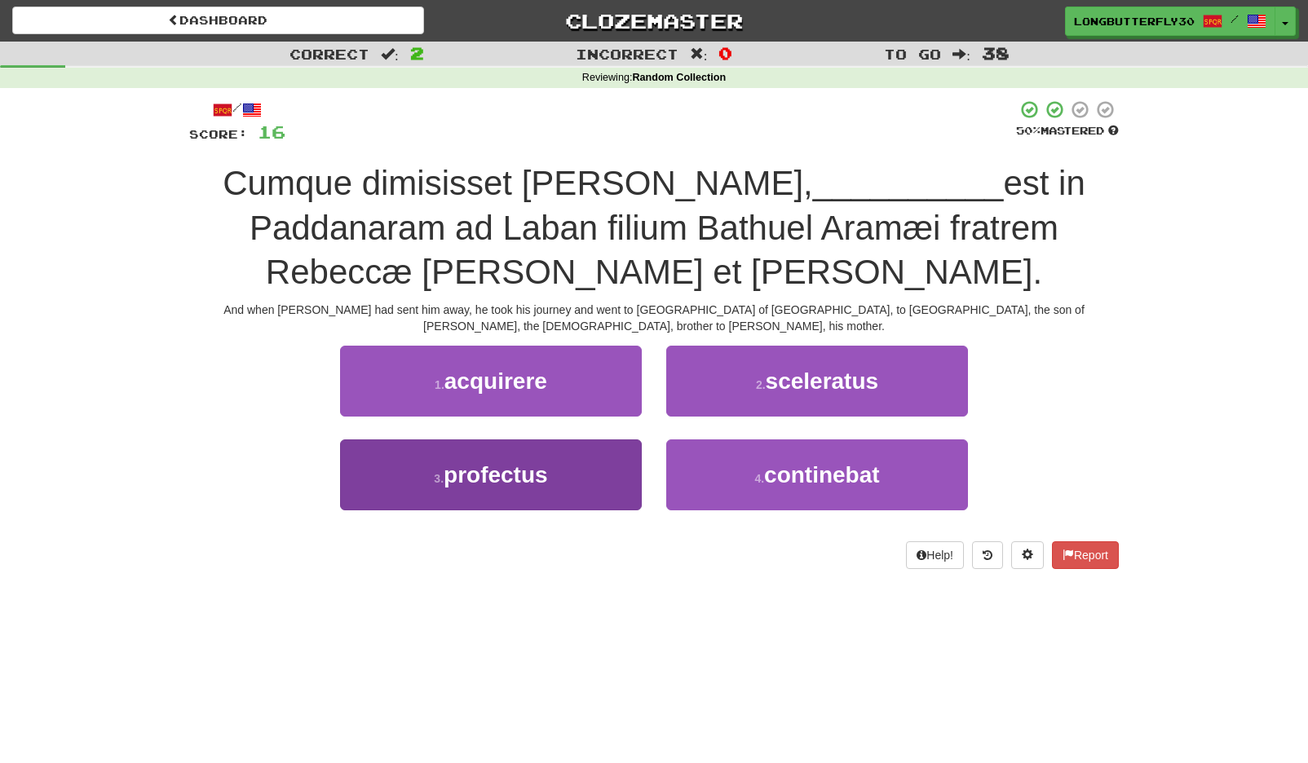
click at [519, 462] on span "profectus" at bounding box center [496, 474] width 104 height 25
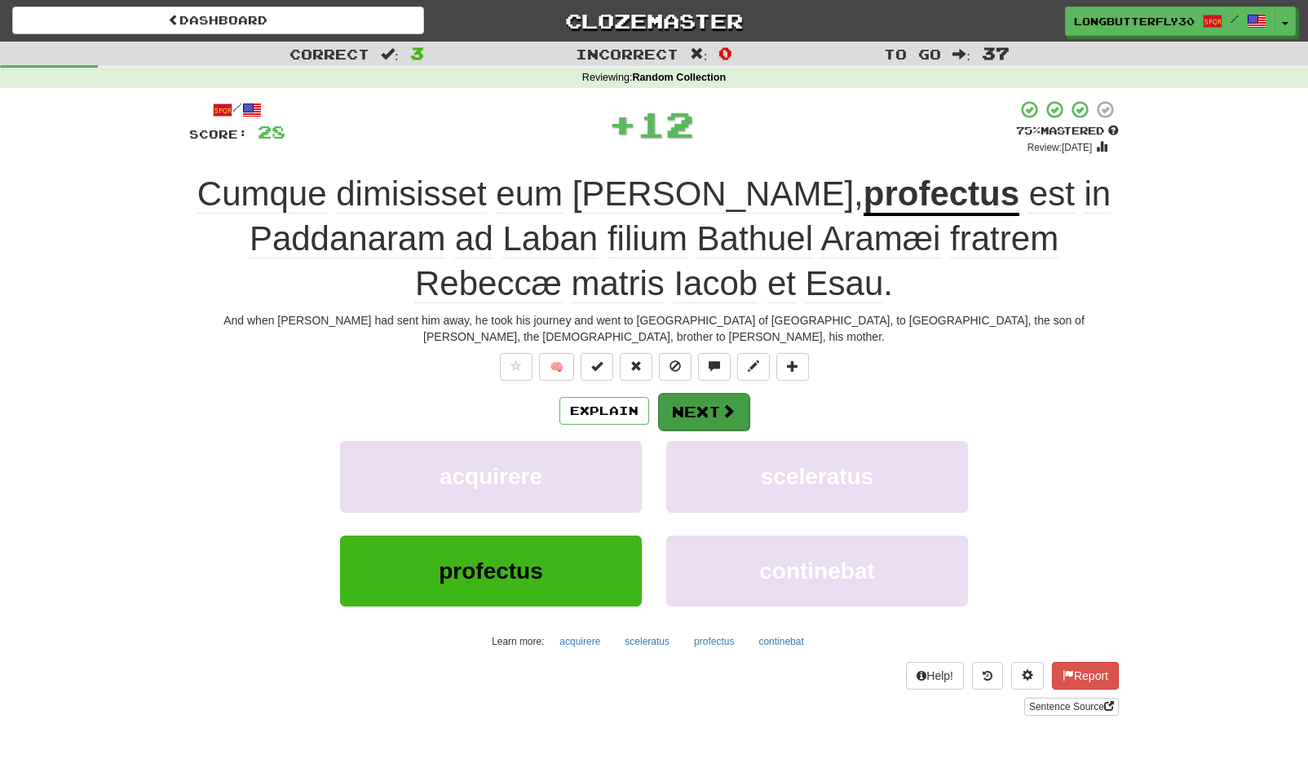
click at [698, 400] on button "Next" at bounding box center [703, 412] width 91 height 38
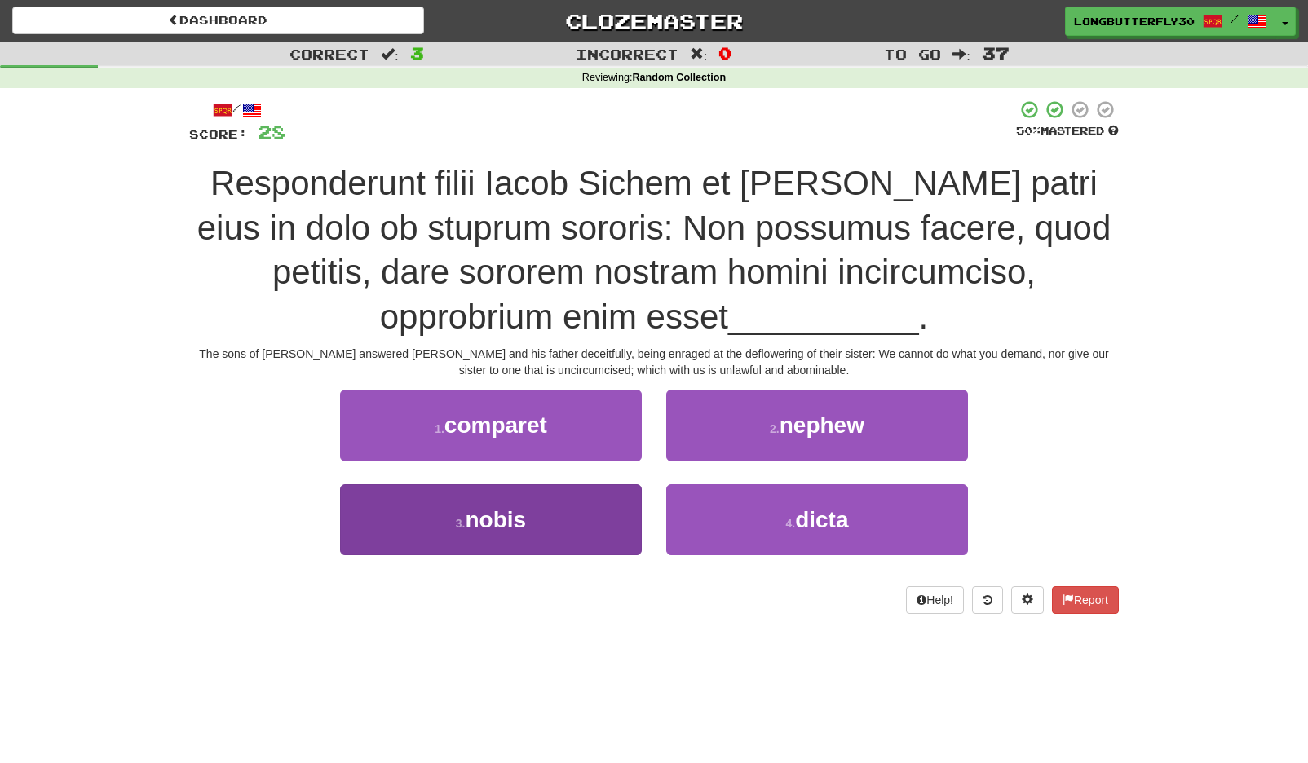
click at [562, 519] on button "3 . nobis" at bounding box center [491, 519] width 302 height 71
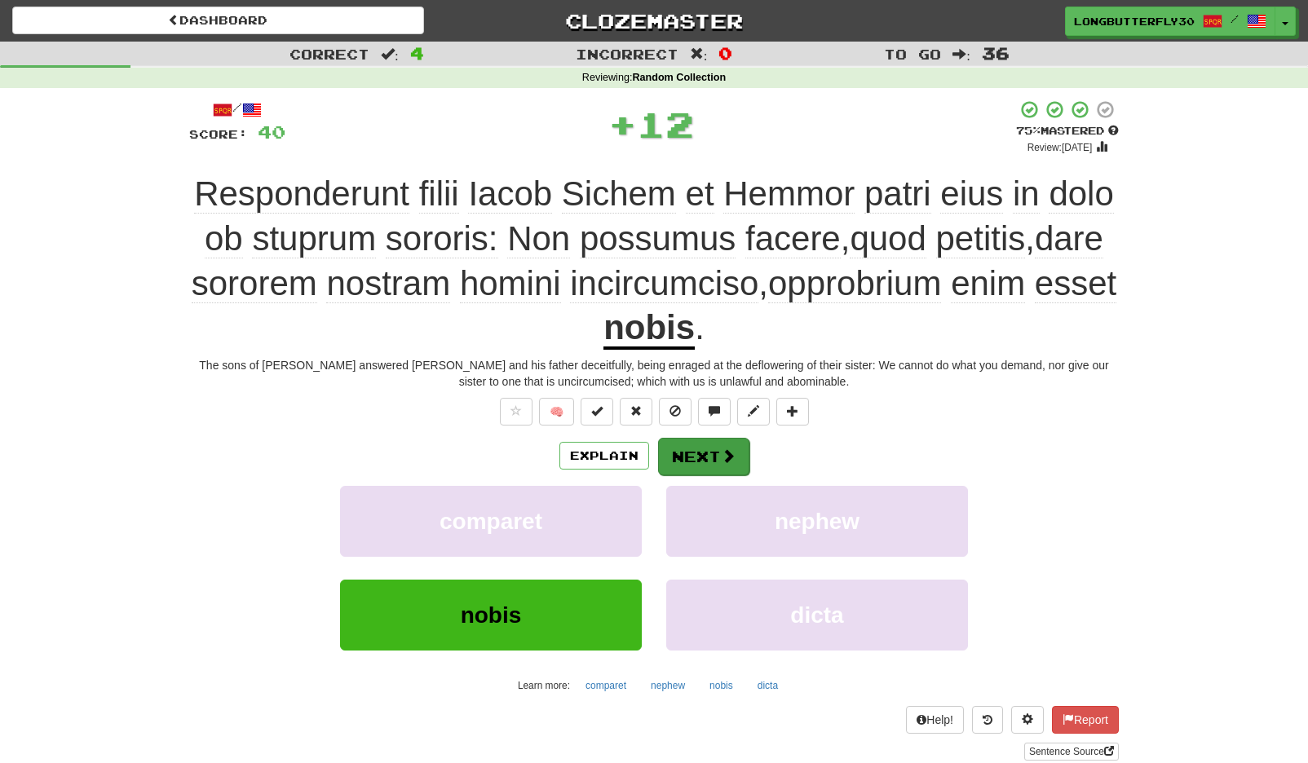
click at [679, 449] on button "Next" at bounding box center [703, 457] width 91 height 38
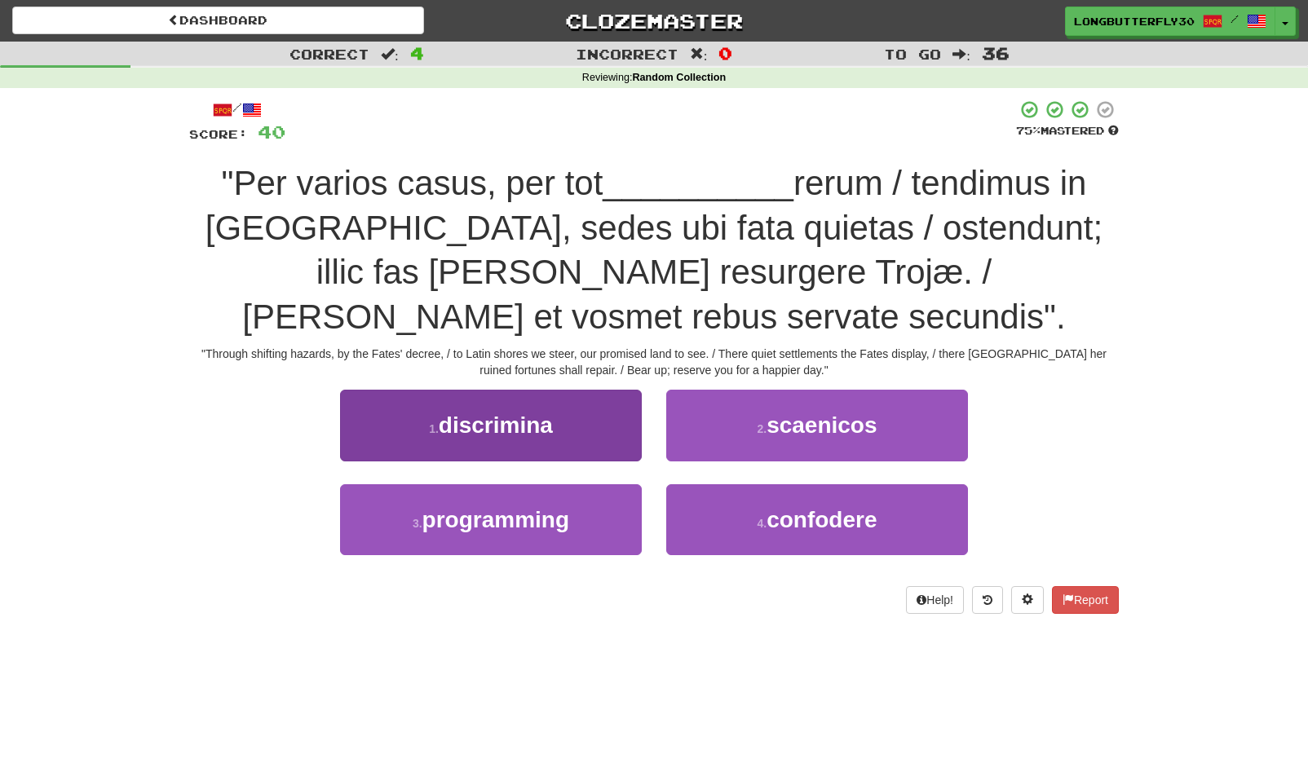
click at [586, 390] on button "1 . discrimina" at bounding box center [491, 425] width 302 height 71
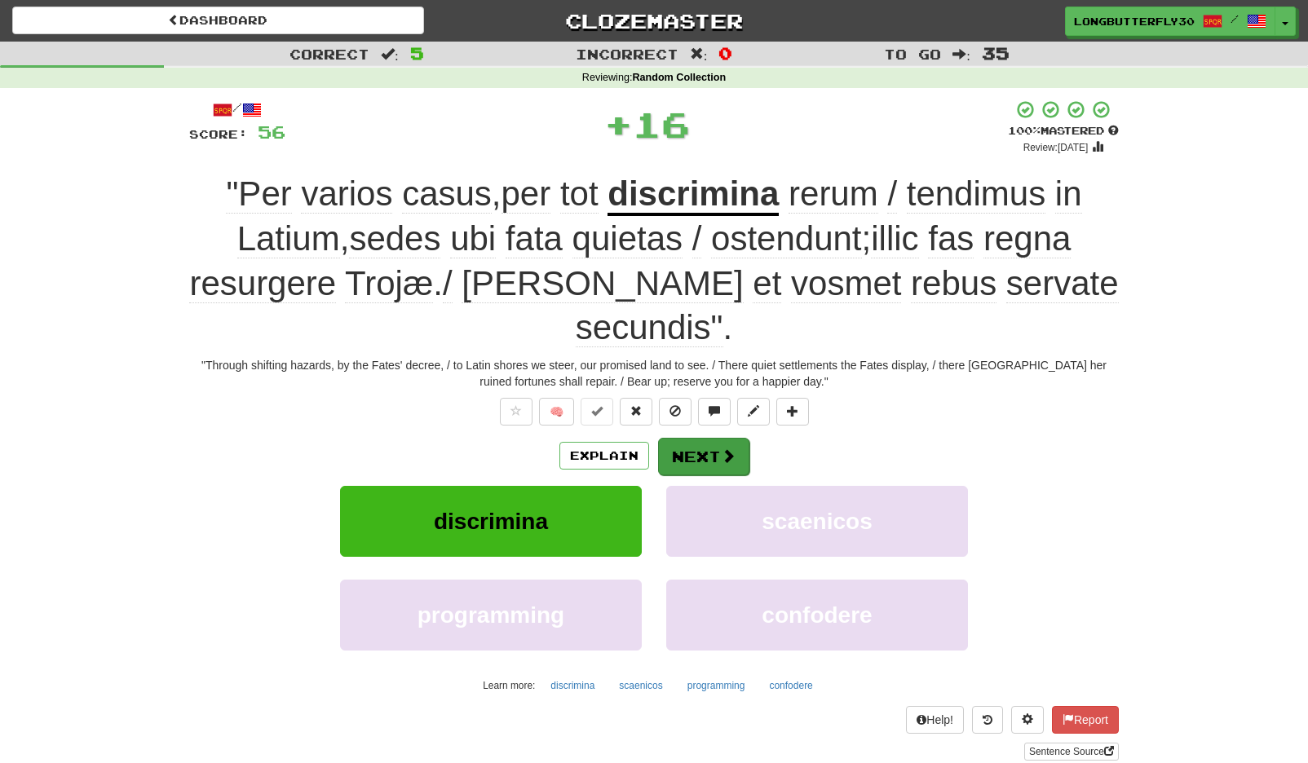
click at [693, 438] on button "Next" at bounding box center [703, 457] width 91 height 38
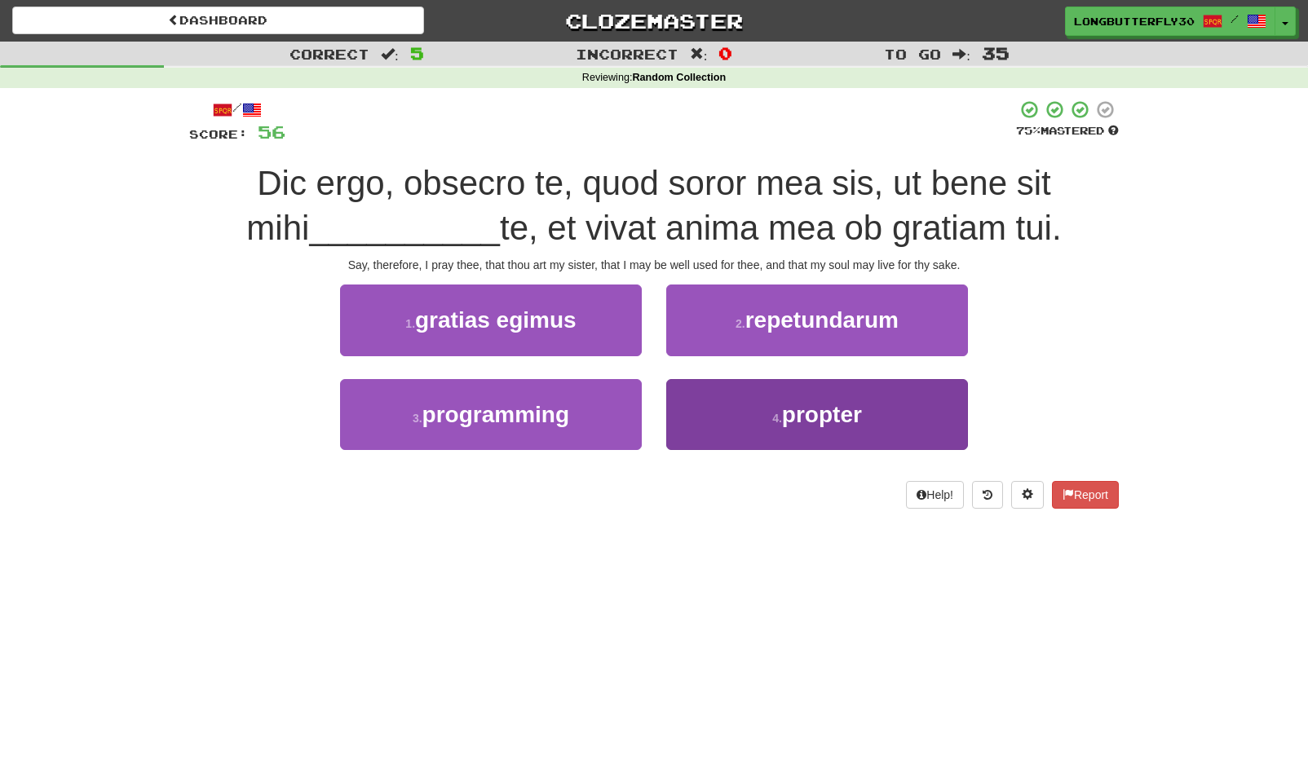
click at [862, 418] on span "propter" at bounding box center [822, 414] width 80 height 25
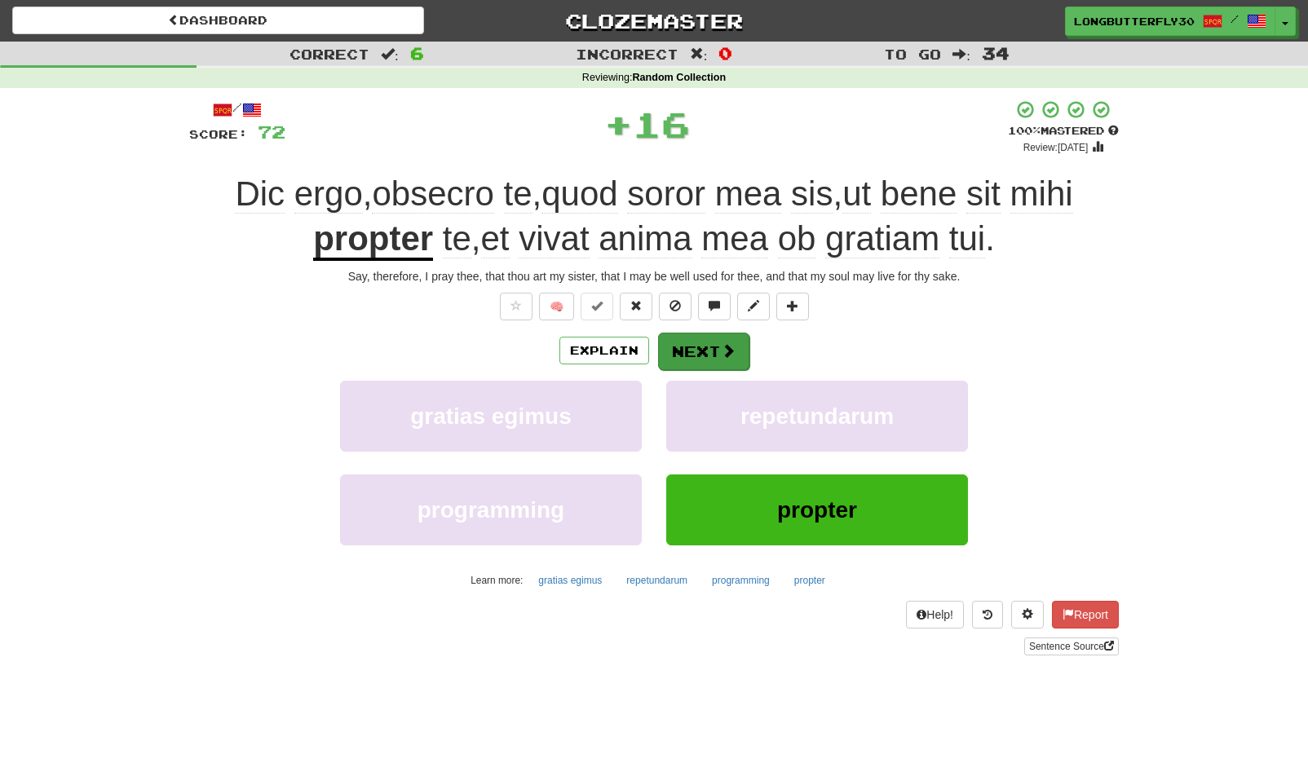
click at [732, 352] on span at bounding box center [728, 350] width 15 height 15
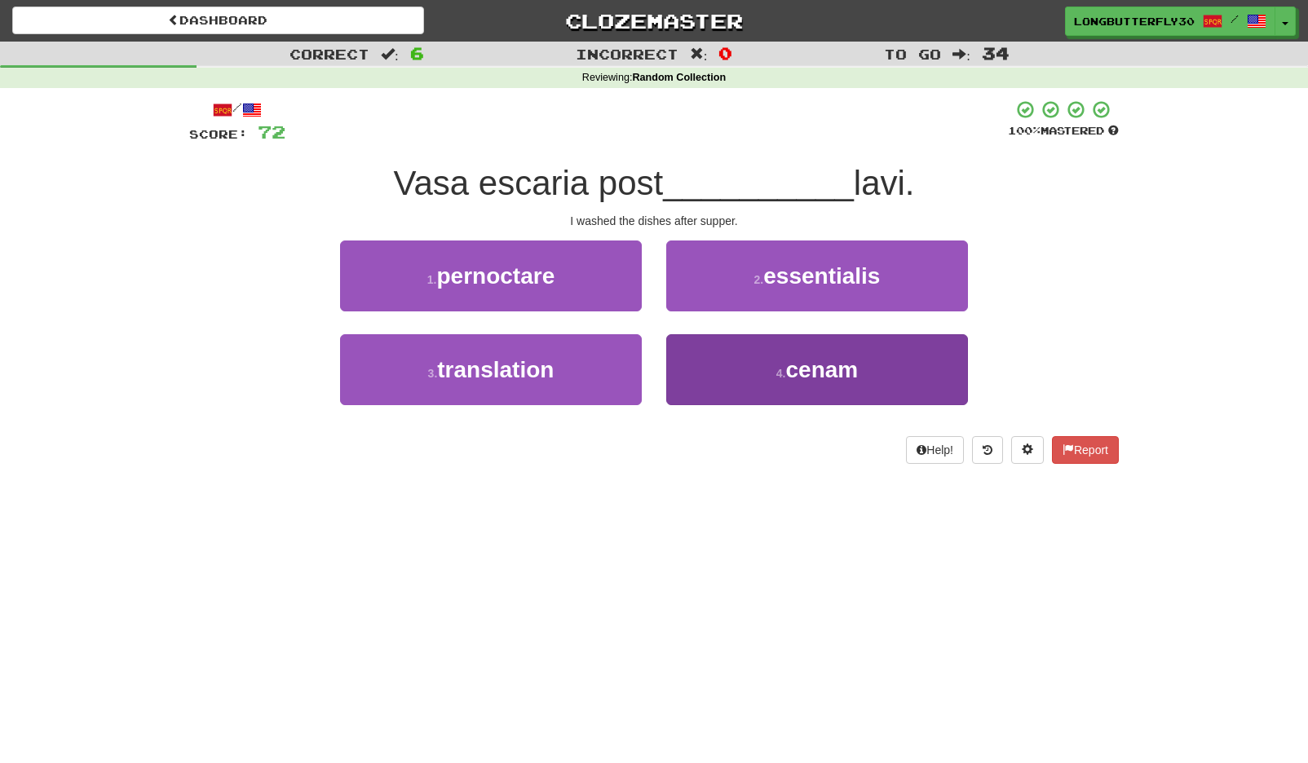
click at [733, 373] on button "4 . cenam" at bounding box center [817, 369] width 302 height 71
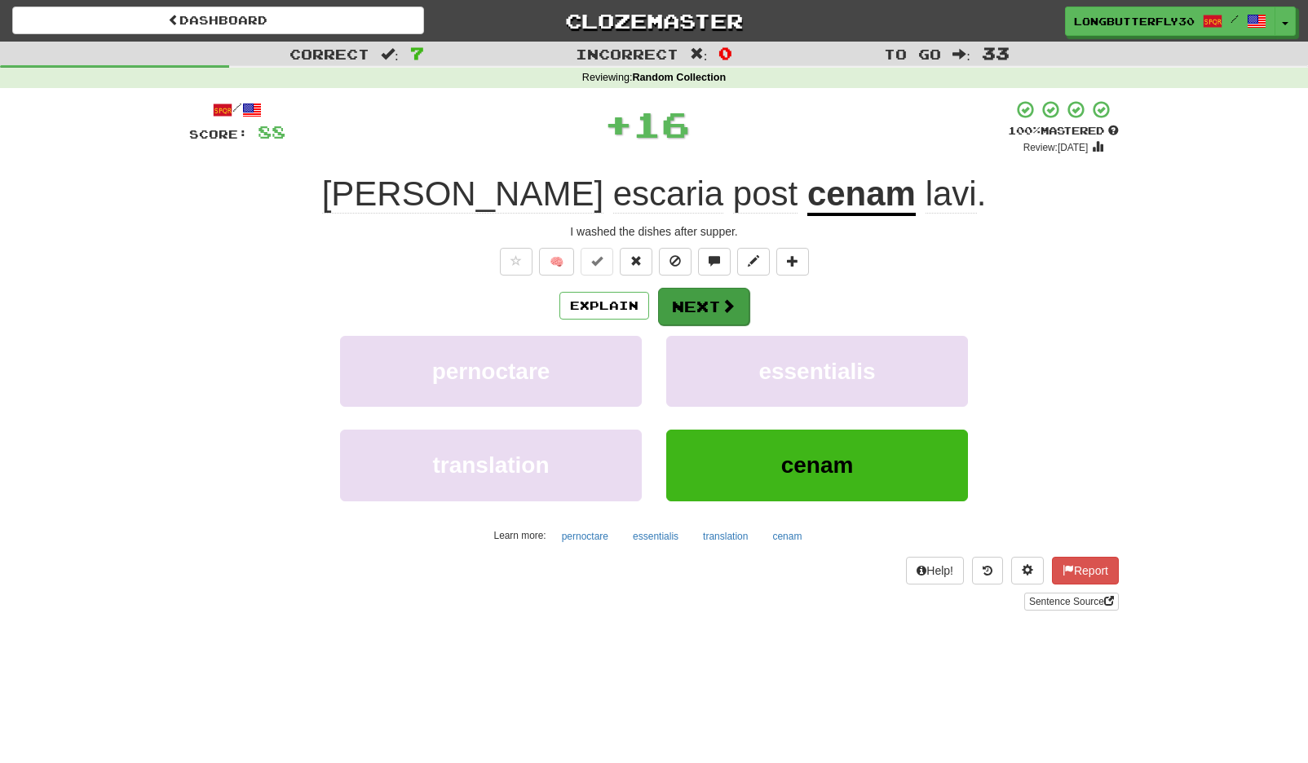
click at [721, 309] on span at bounding box center [728, 305] width 15 height 15
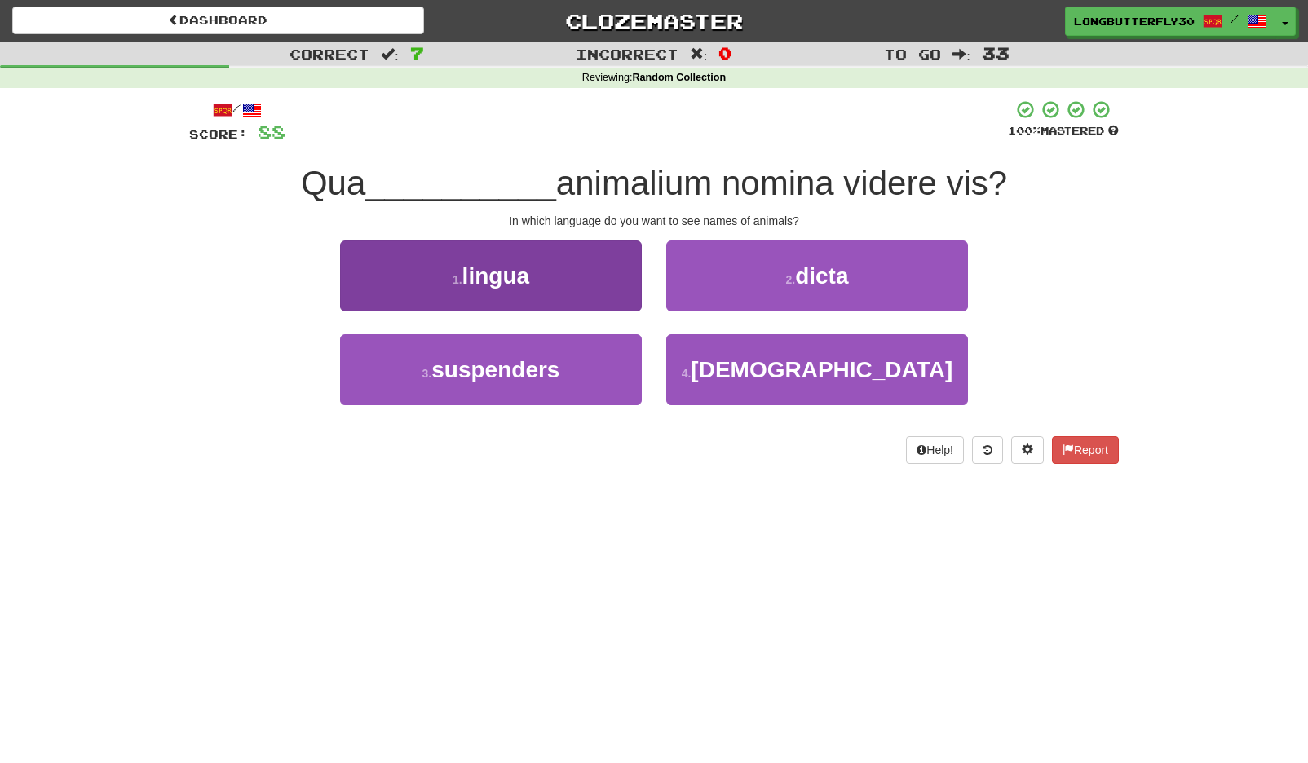
click at [621, 292] on button "1 . lingua" at bounding box center [491, 276] width 302 height 71
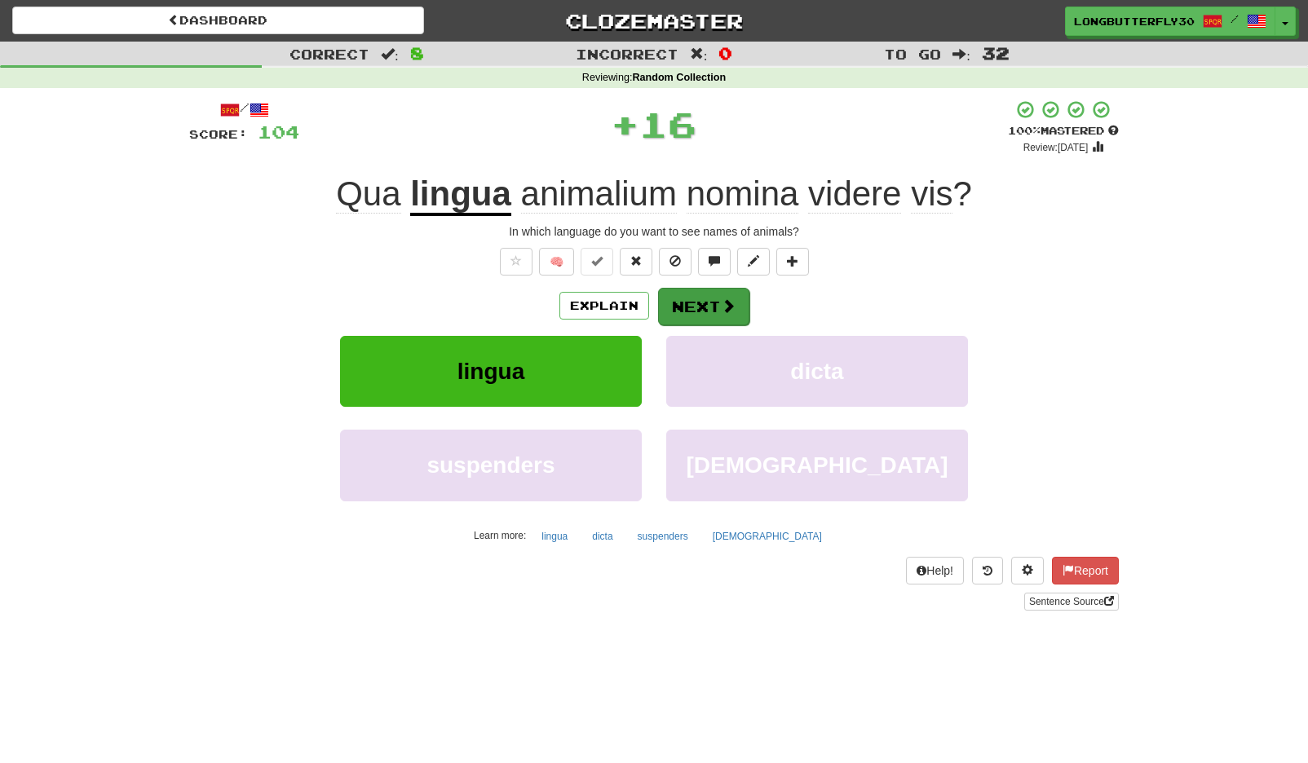
click at [698, 307] on button "Next" at bounding box center [703, 307] width 91 height 38
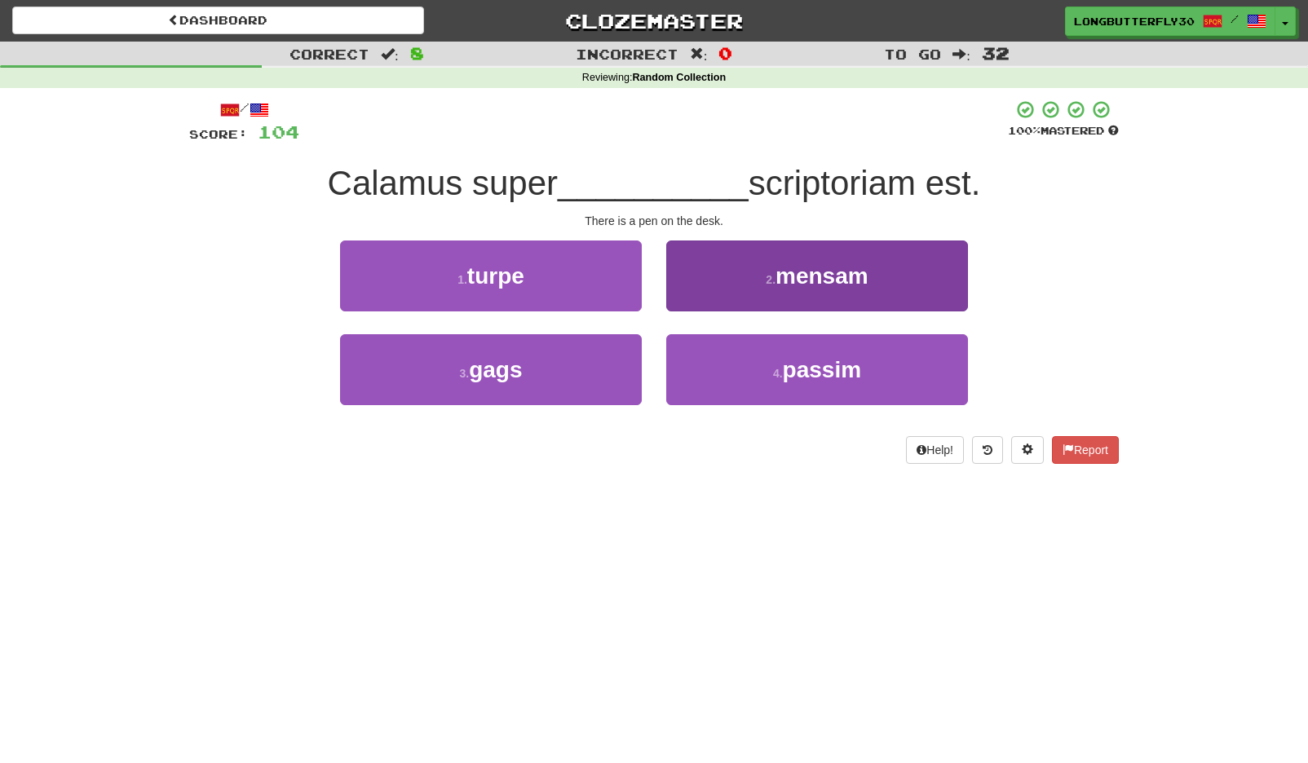
click at [810, 284] on span "mensam" at bounding box center [822, 275] width 93 height 25
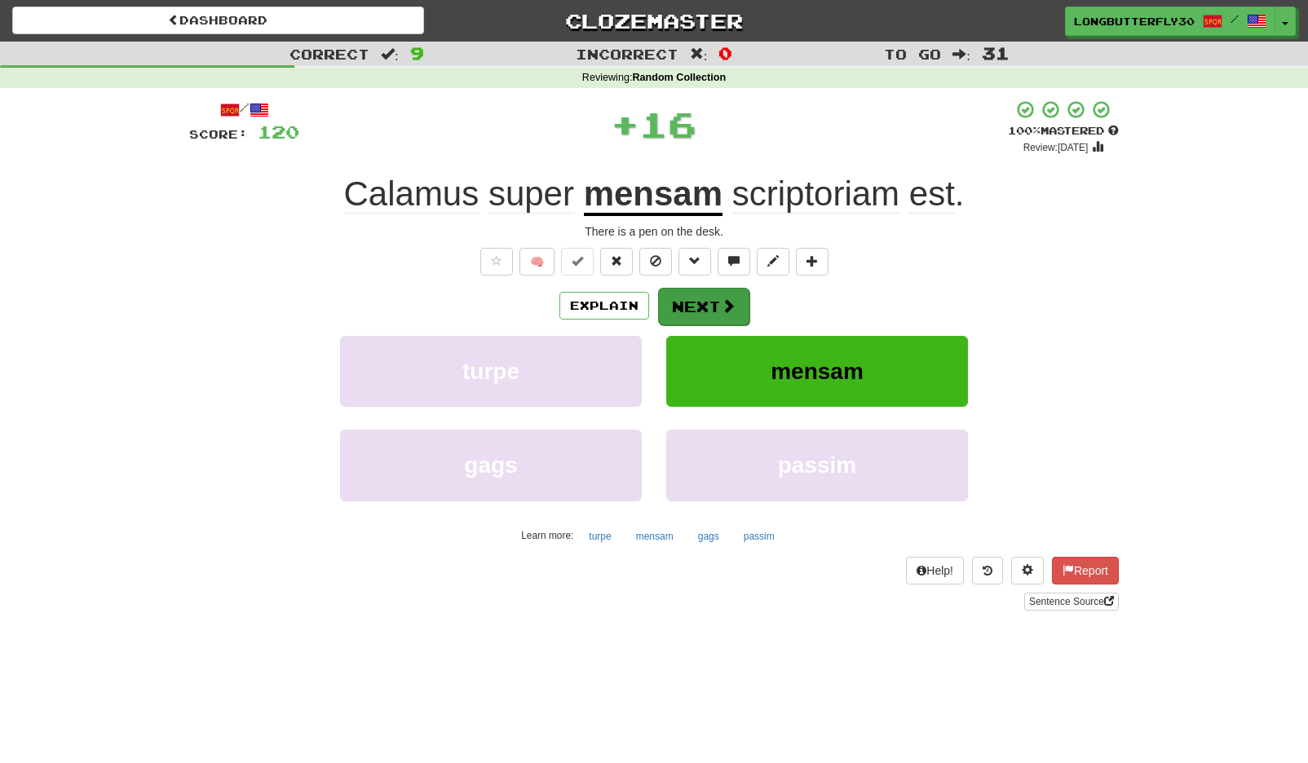
click at [668, 317] on button "Next" at bounding box center [703, 307] width 91 height 38
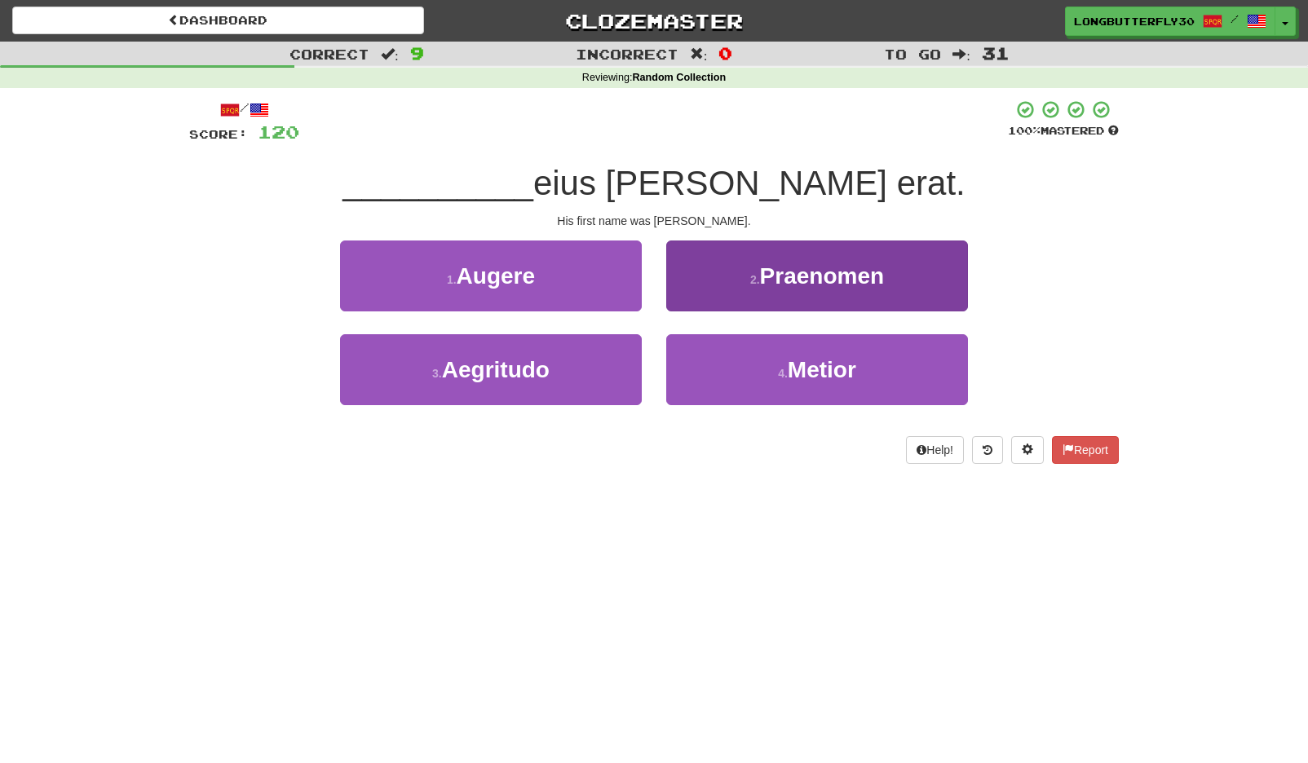
click at [863, 283] on span "Praenomen" at bounding box center [822, 275] width 125 height 25
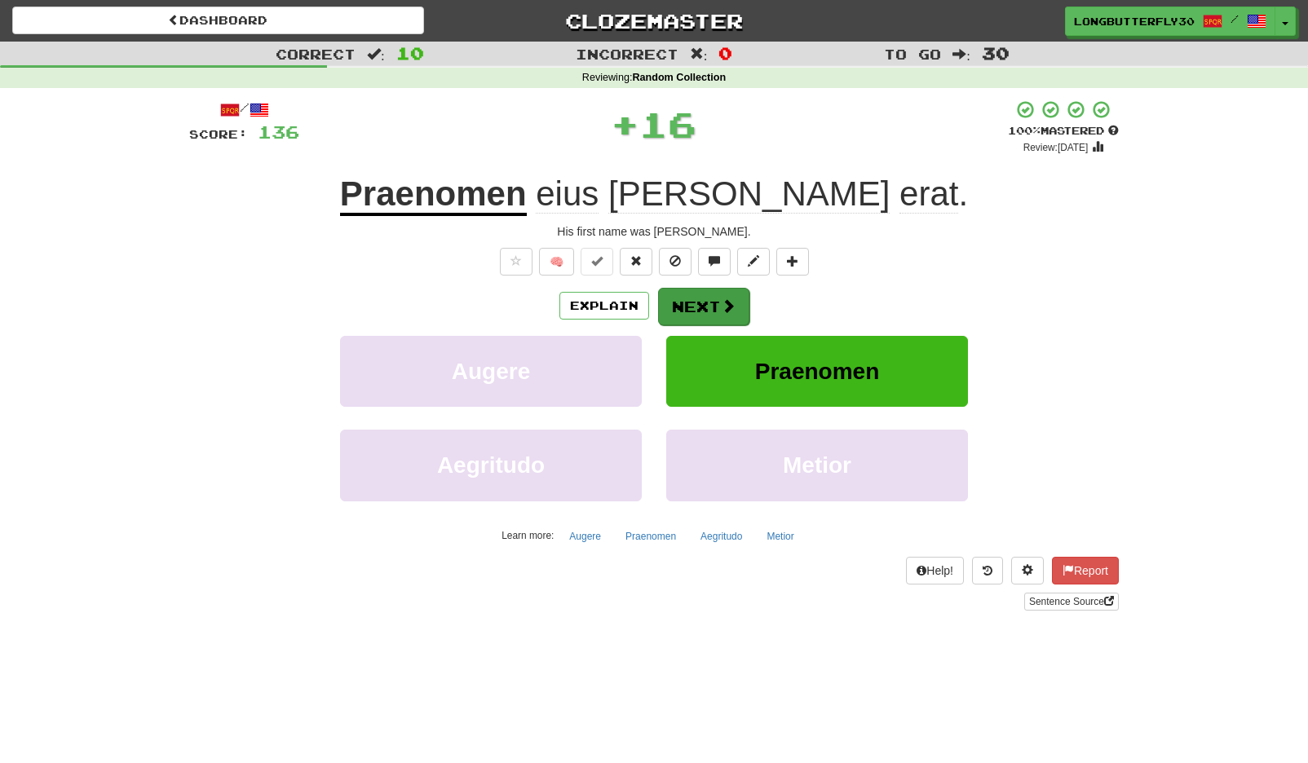
click at [658, 312] on button "Next" at bounding box center [703, 307] width 91 height 38
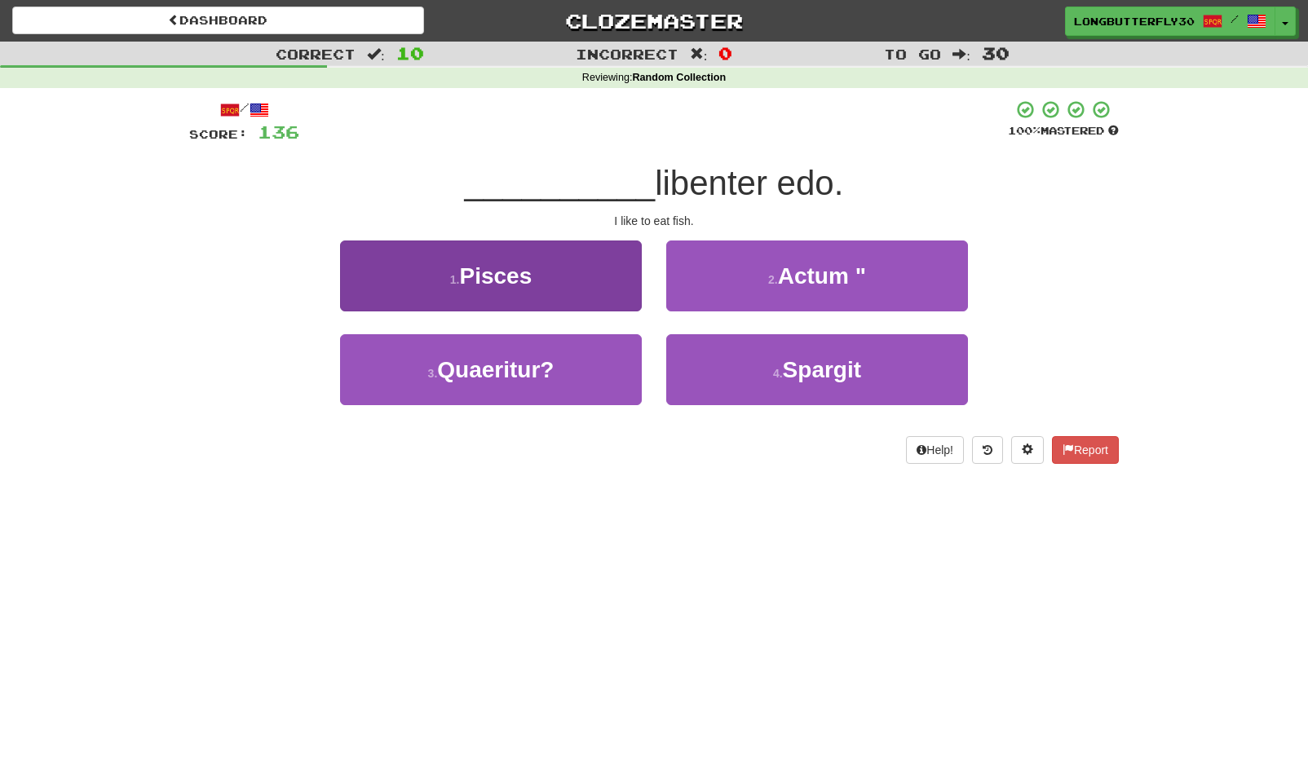
click at [564, 276] on button "1 . Pisces" at bounding box center [491, 276] width 302 height 71
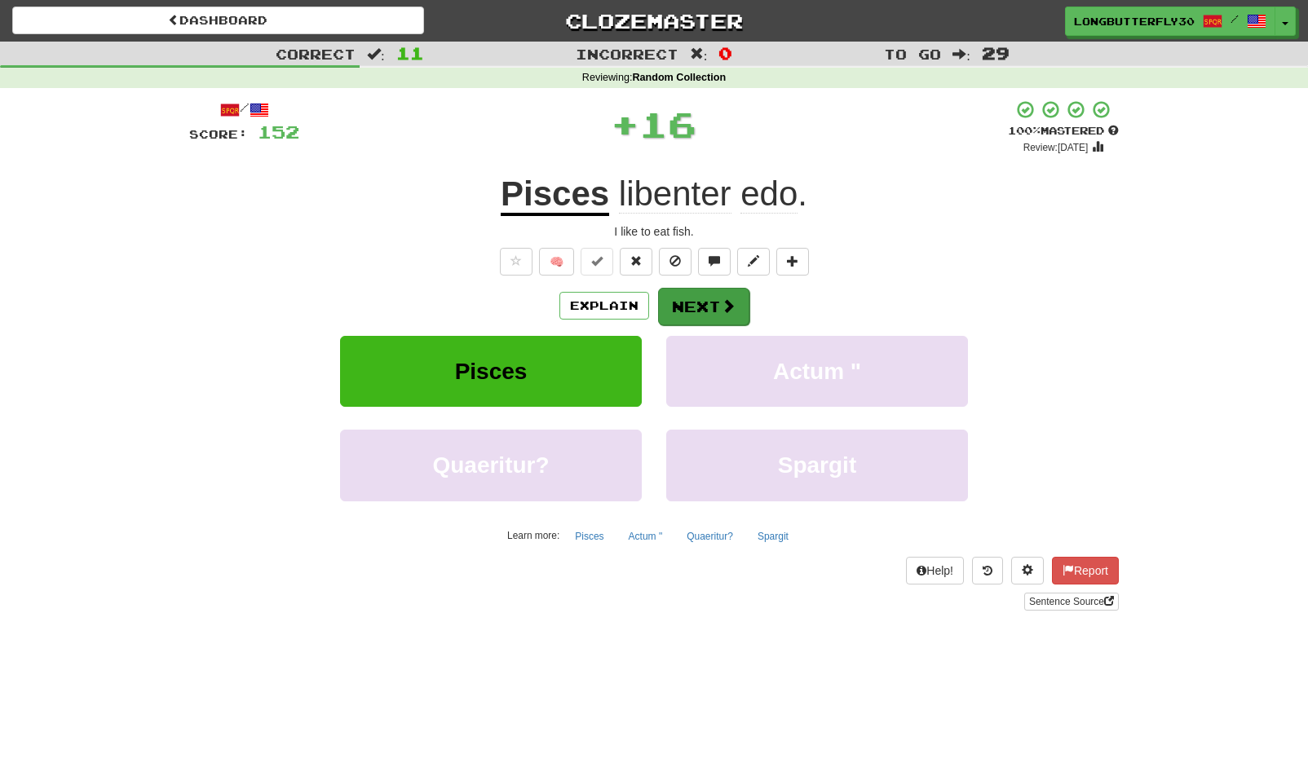
click at [736, 320] on button "Next" at bounding box center [703, 307] width 91 height 38
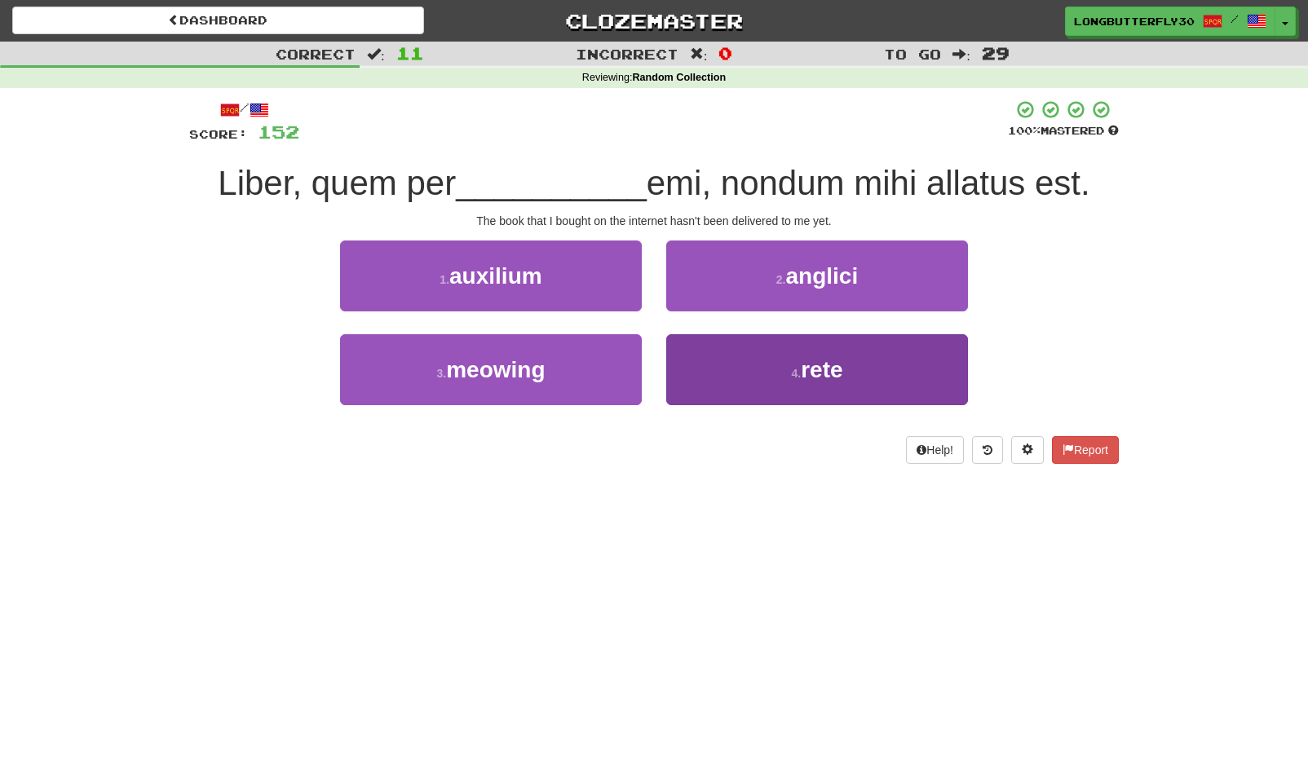
click at [795, 381] on button "4 . rete" at bounding box center [817, 369] width 302 height 71
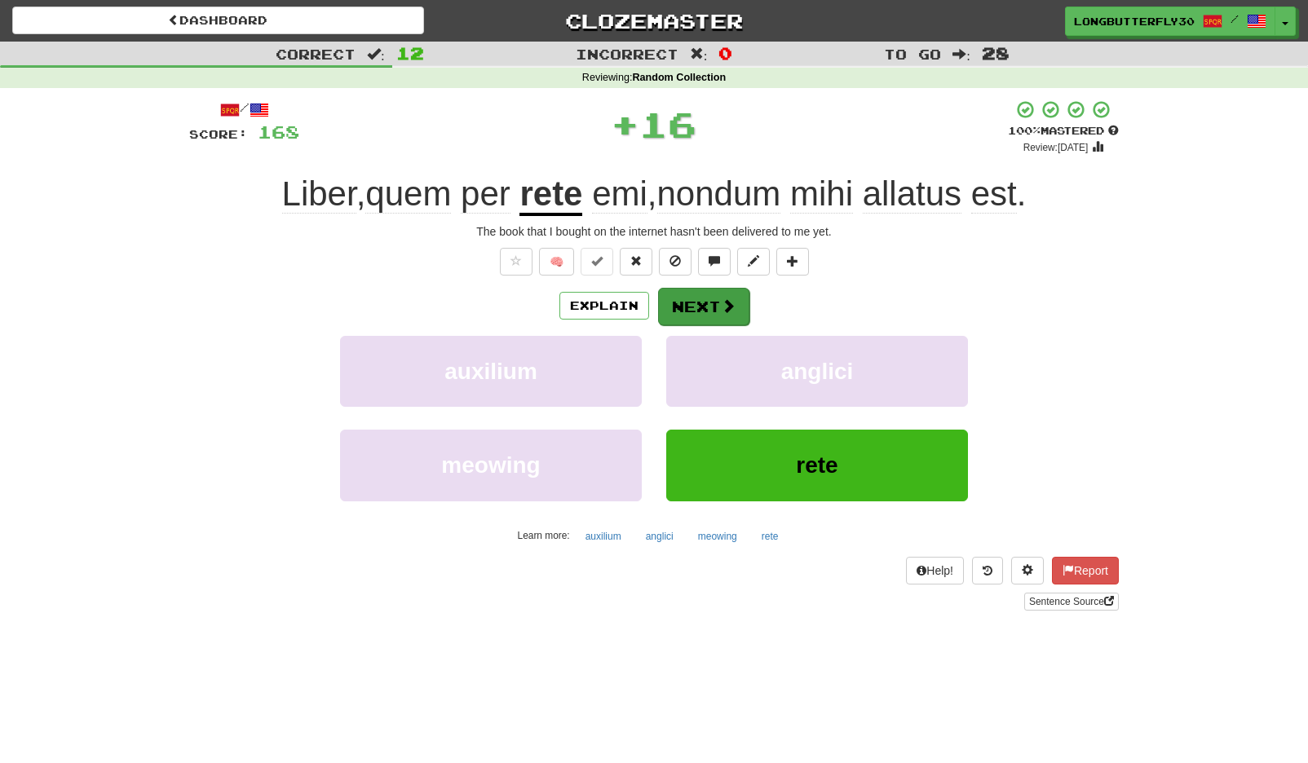
click at [735, 298] on button "Next" at bounding box center [703, 307] width 91 height 38
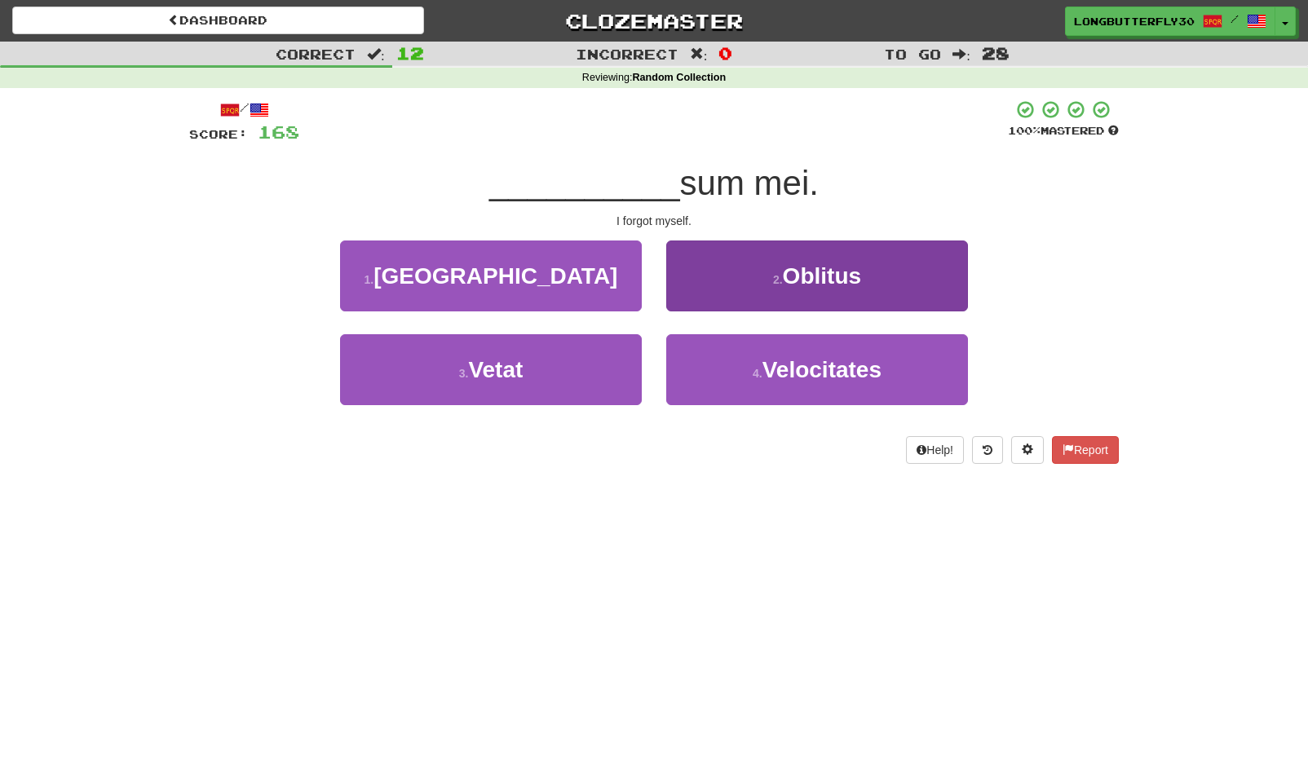
click at [748, 274] on button "2 . Oblitus" at bounding box center [817, 276] width 302 height 71
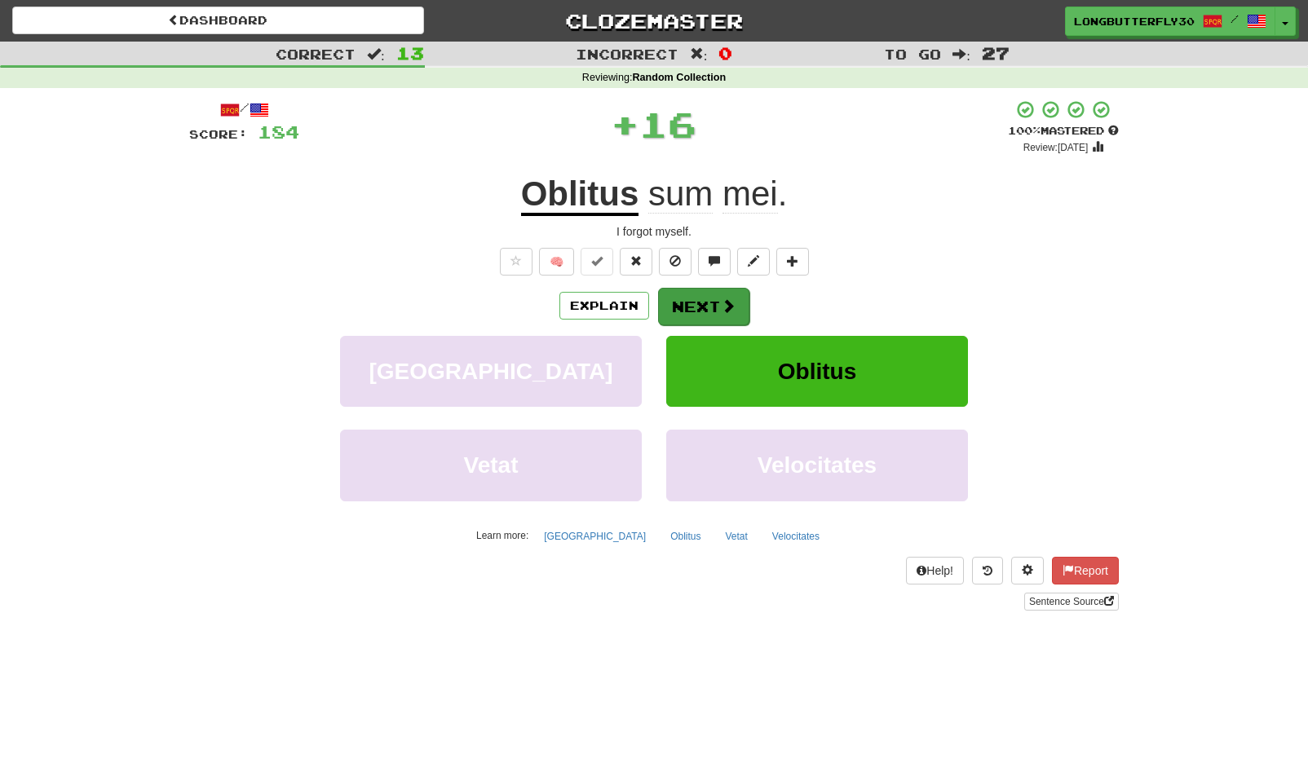
click at [727, 302] on span at bounding box center [728, 305] width 15 height 15
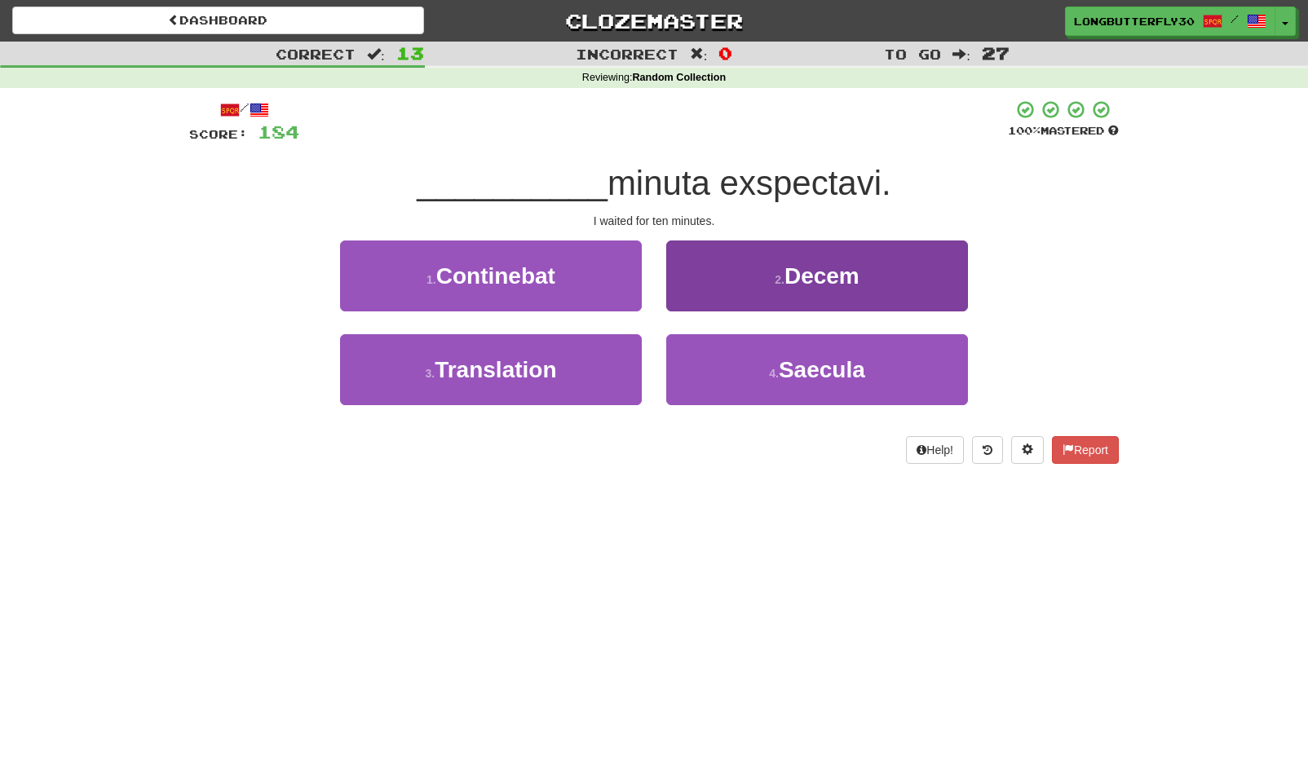
click at [766, 282] on button "2 . Decem" at bounding box center [817, 276] width 302 height 71
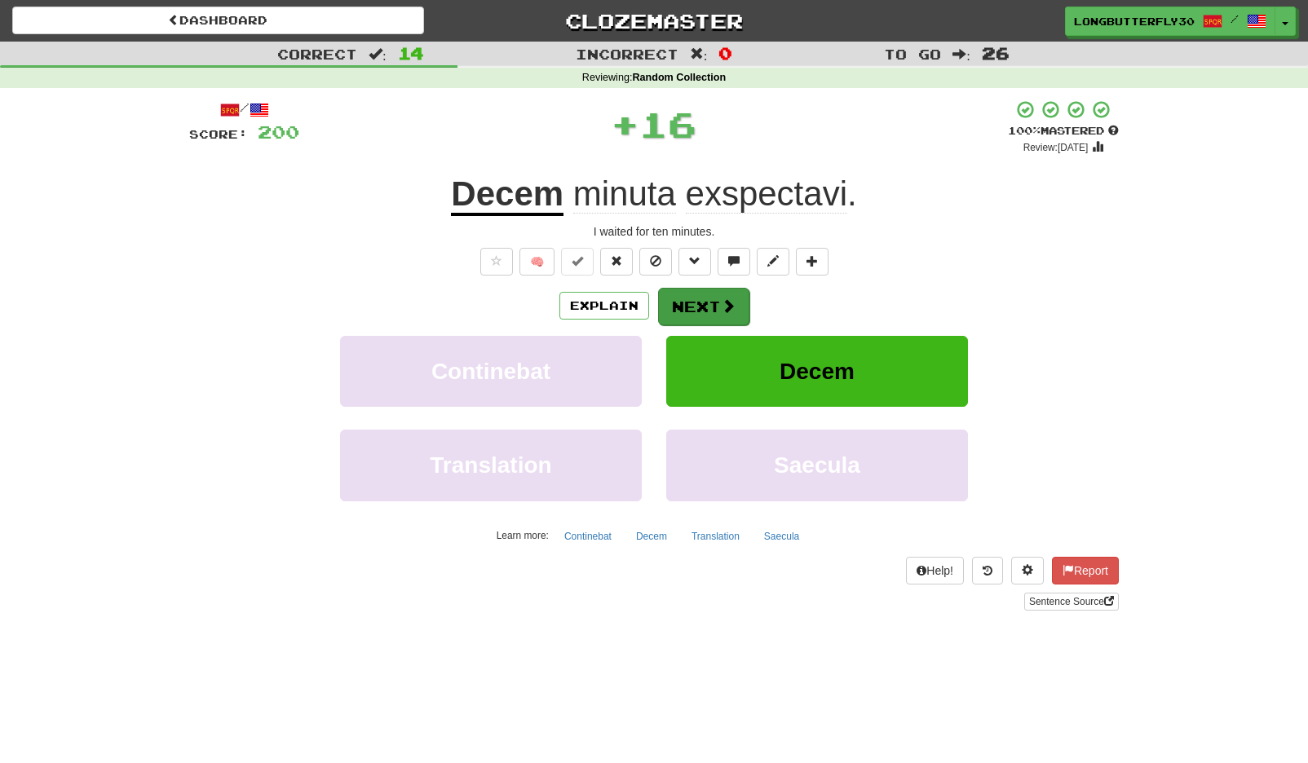
click at [705, 316] on button "Next" at bounding box center [703, 307] width 91 height 38
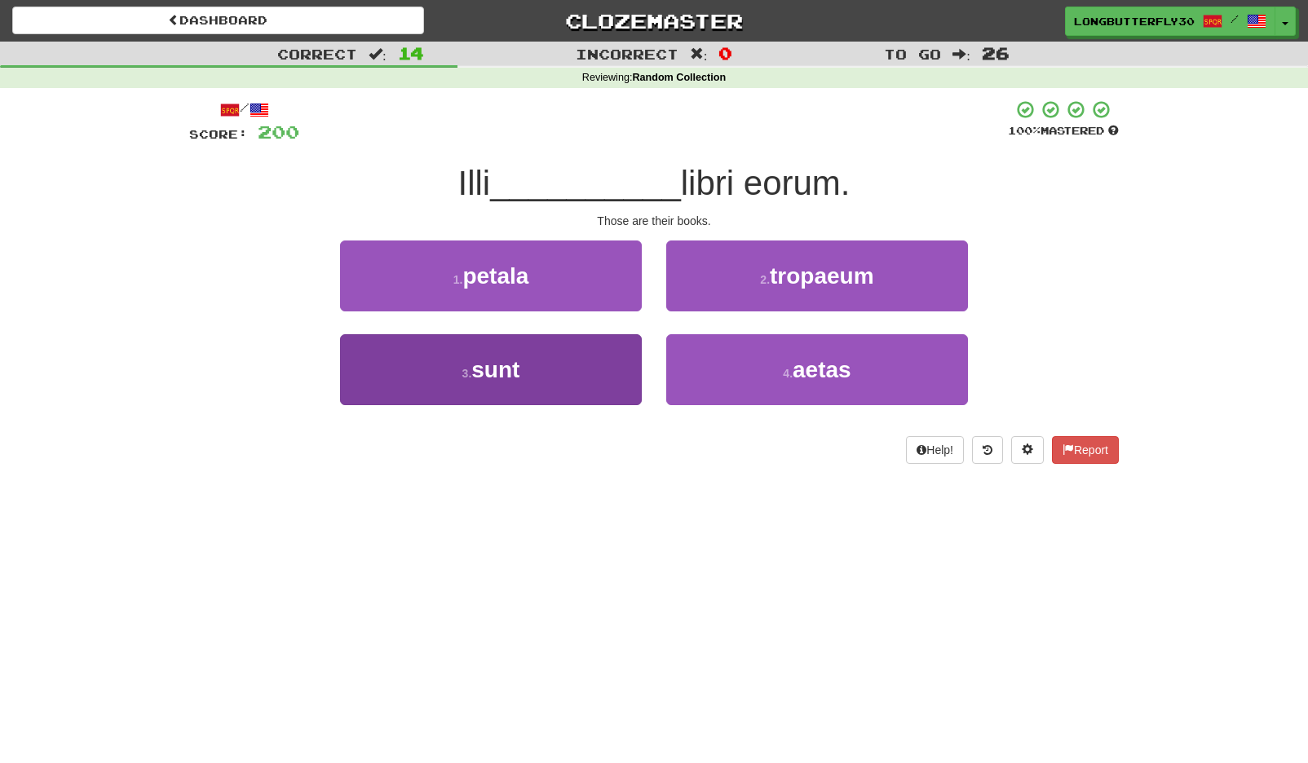
click at [557, 360] on button "3 . sunt" at bounding box center [491, 369] width 302 height 71
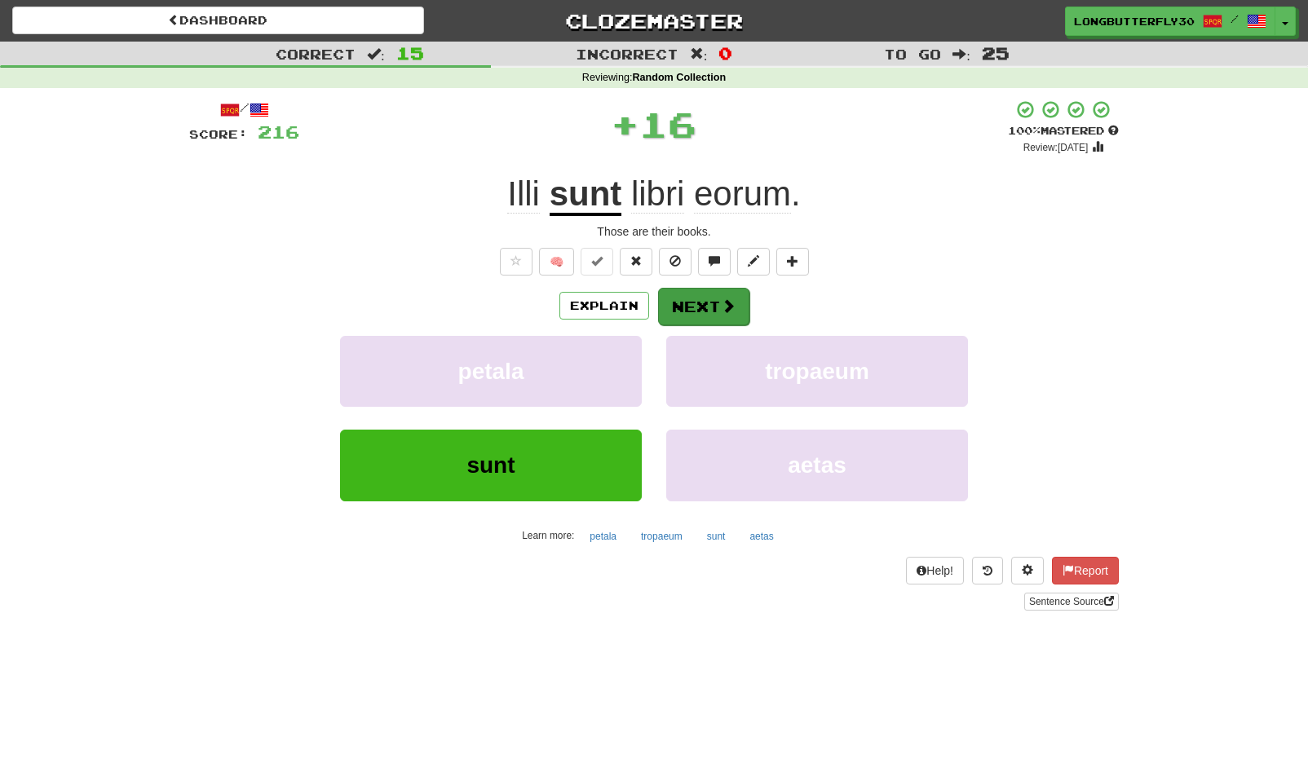
click at [729, 298] on span at bounding box center [728, 305] width 15 height 15
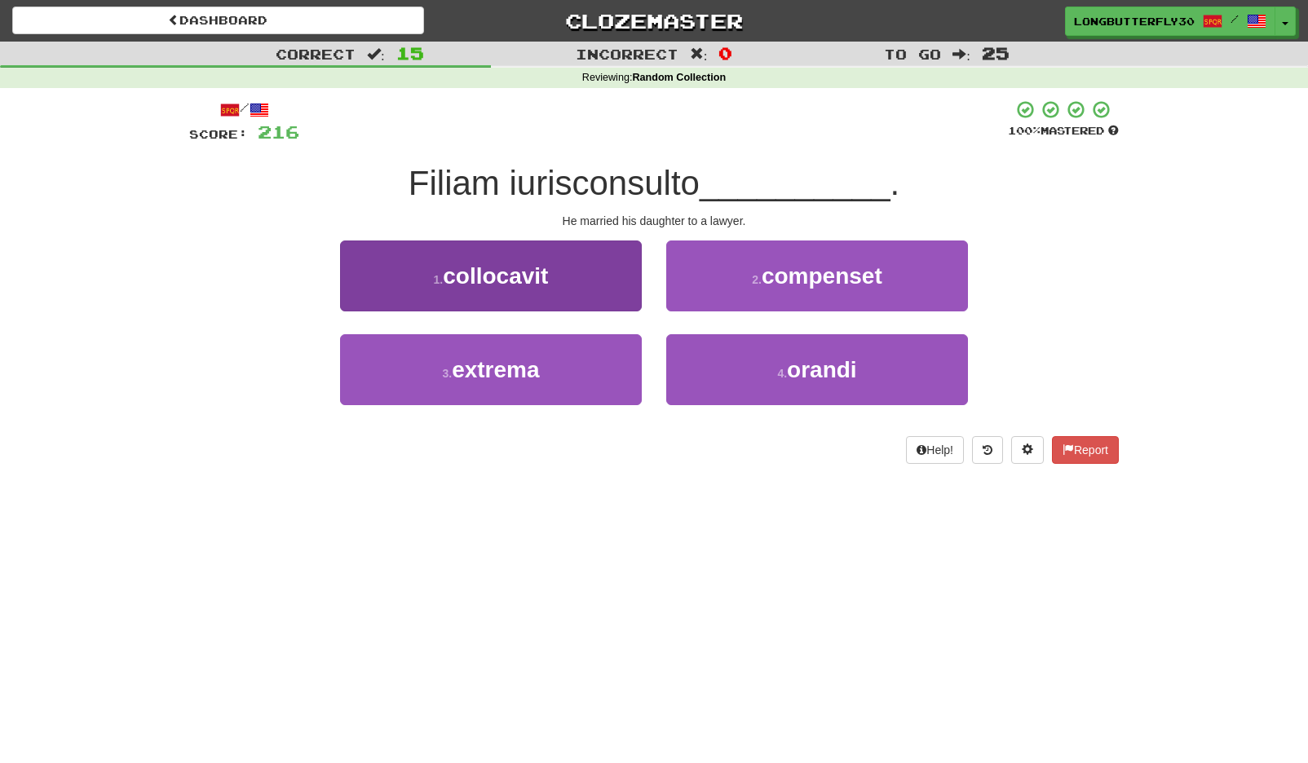
click at [607, 263] on button "1 . collocavit" at bounding box center [491, 276] width 302 height 71
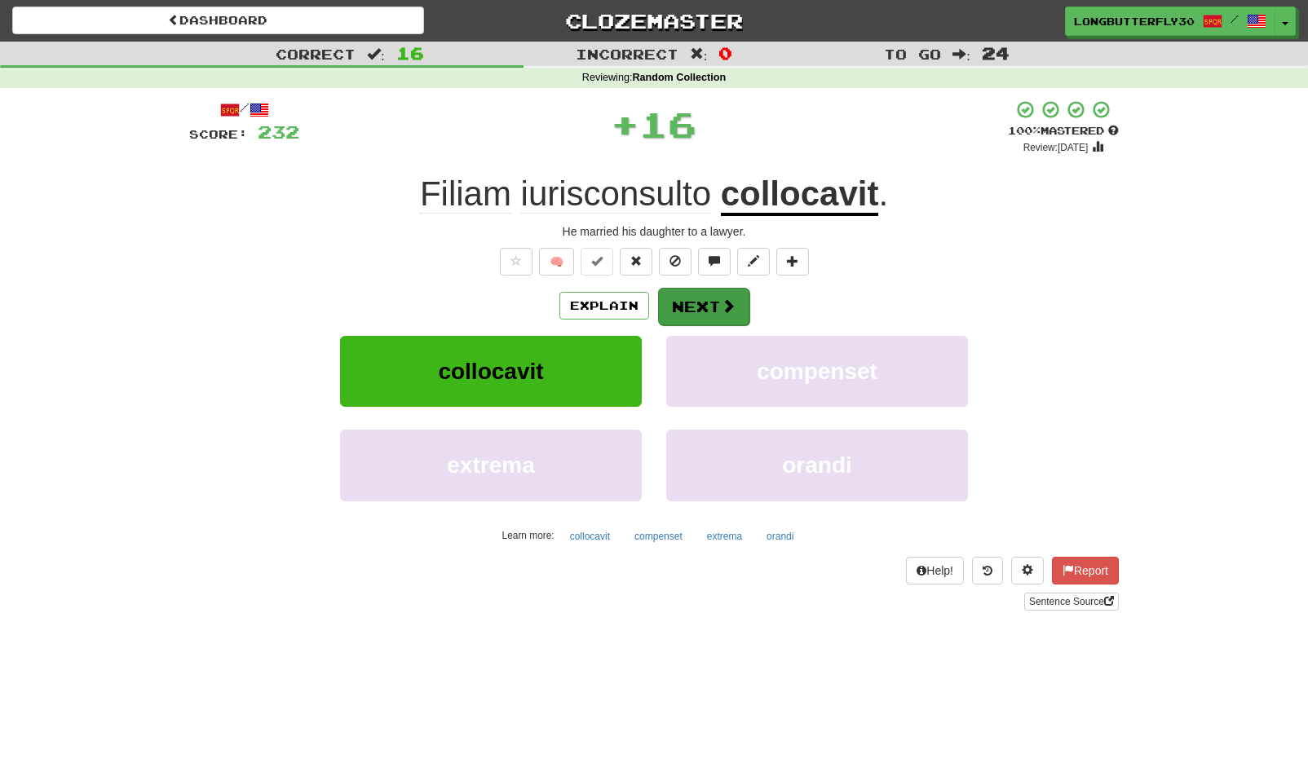
click at [704, 297] on button "Next" at bounding box center [703, 307] width 91 height 38
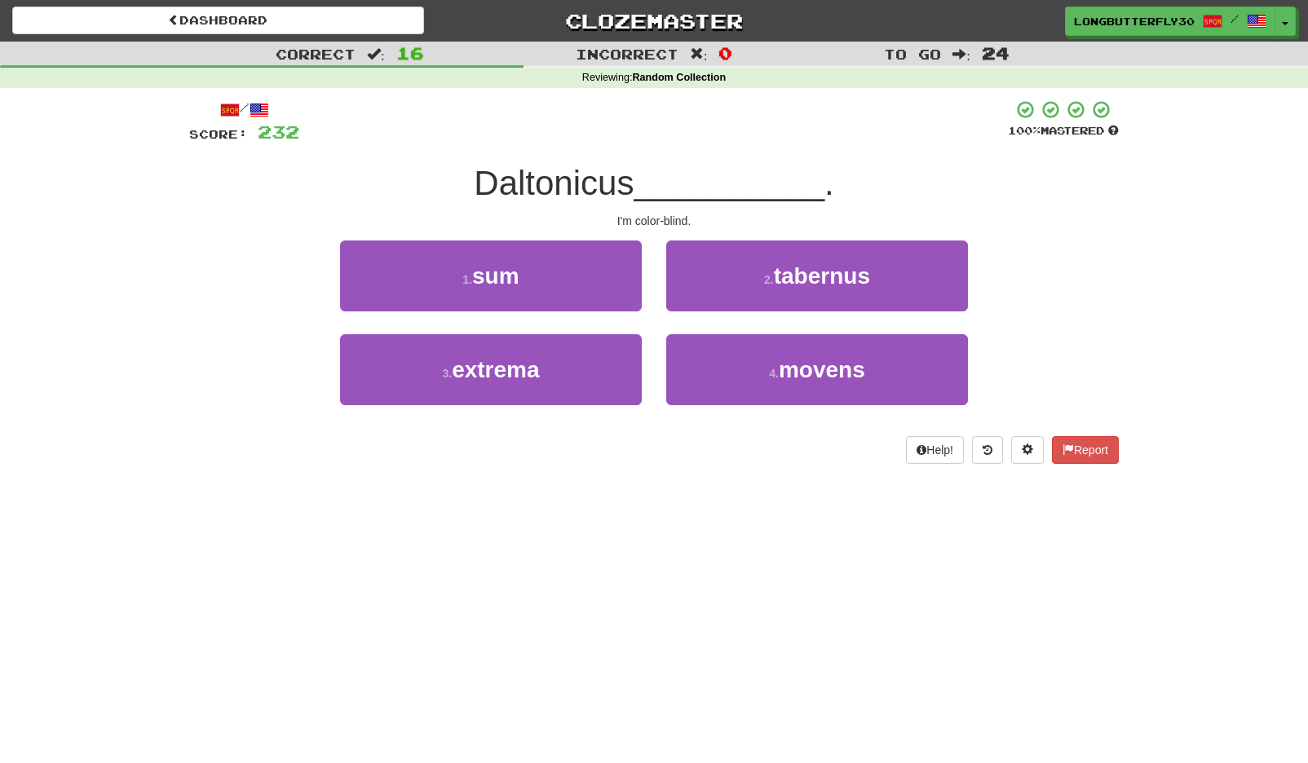
drag, startPoint x: 467, startPoint y: 284, endPoint x: 525, endPoint y: 274, distance: 58.7
click at [479, 281] on button "1 . sum" at bounding box center [491, 276] width 302 height 71
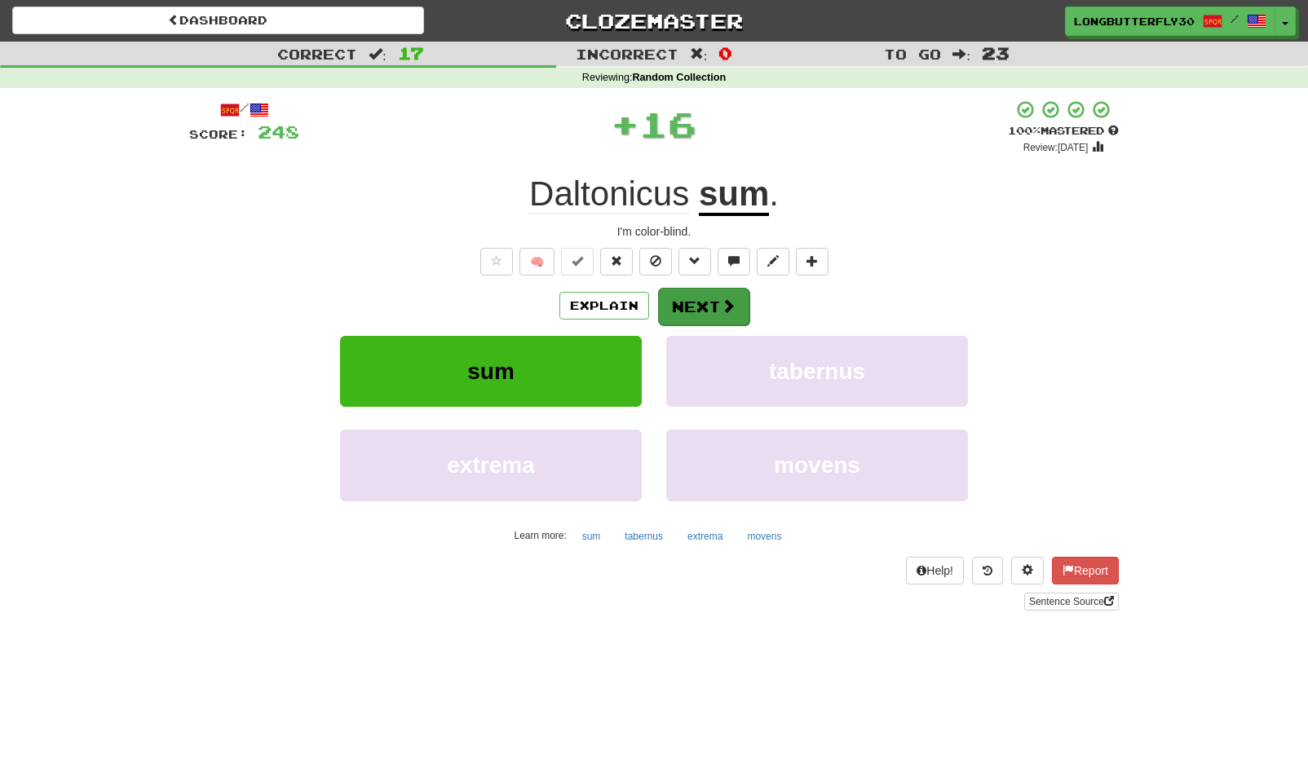
click at [705, 306] on button "Next" at bounding box center [703, 307] width 91 height 38
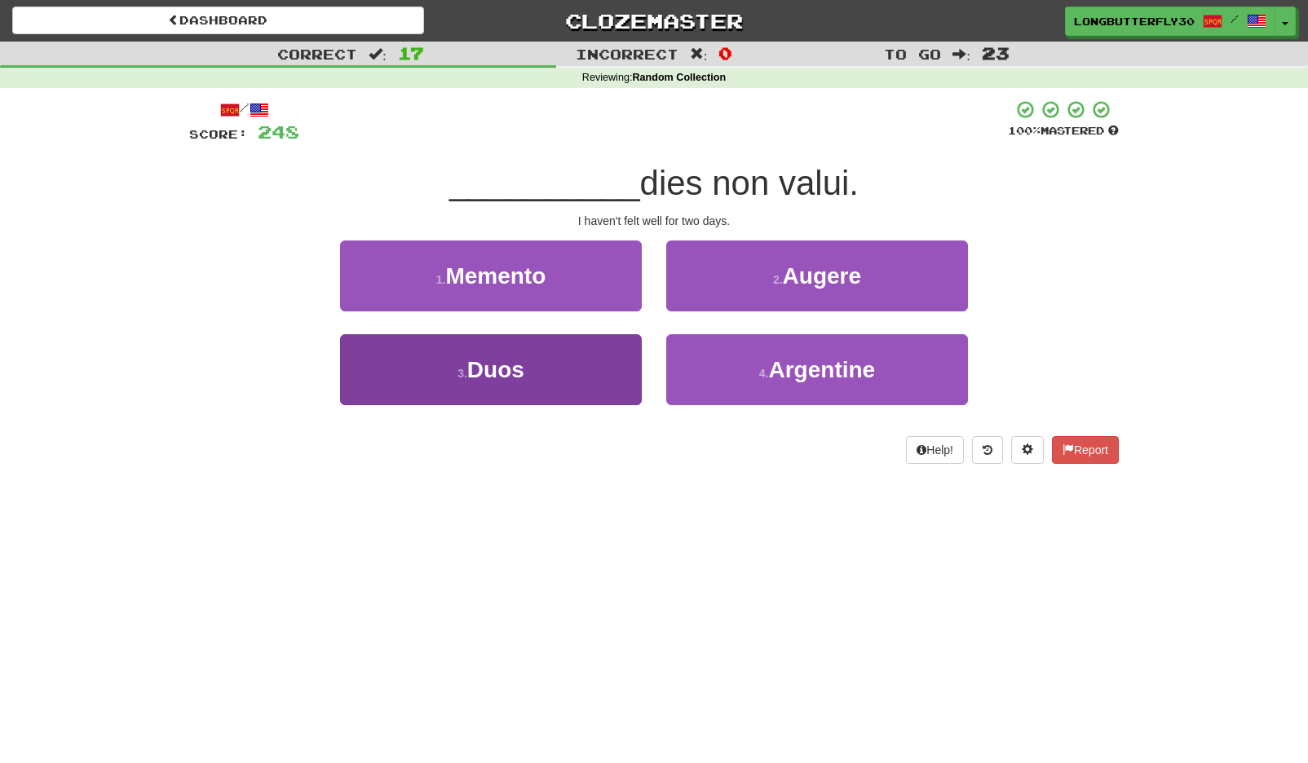
click at [594, 366] on button "3 . Duos" at bounding box center [491, 369] width 302 height 71
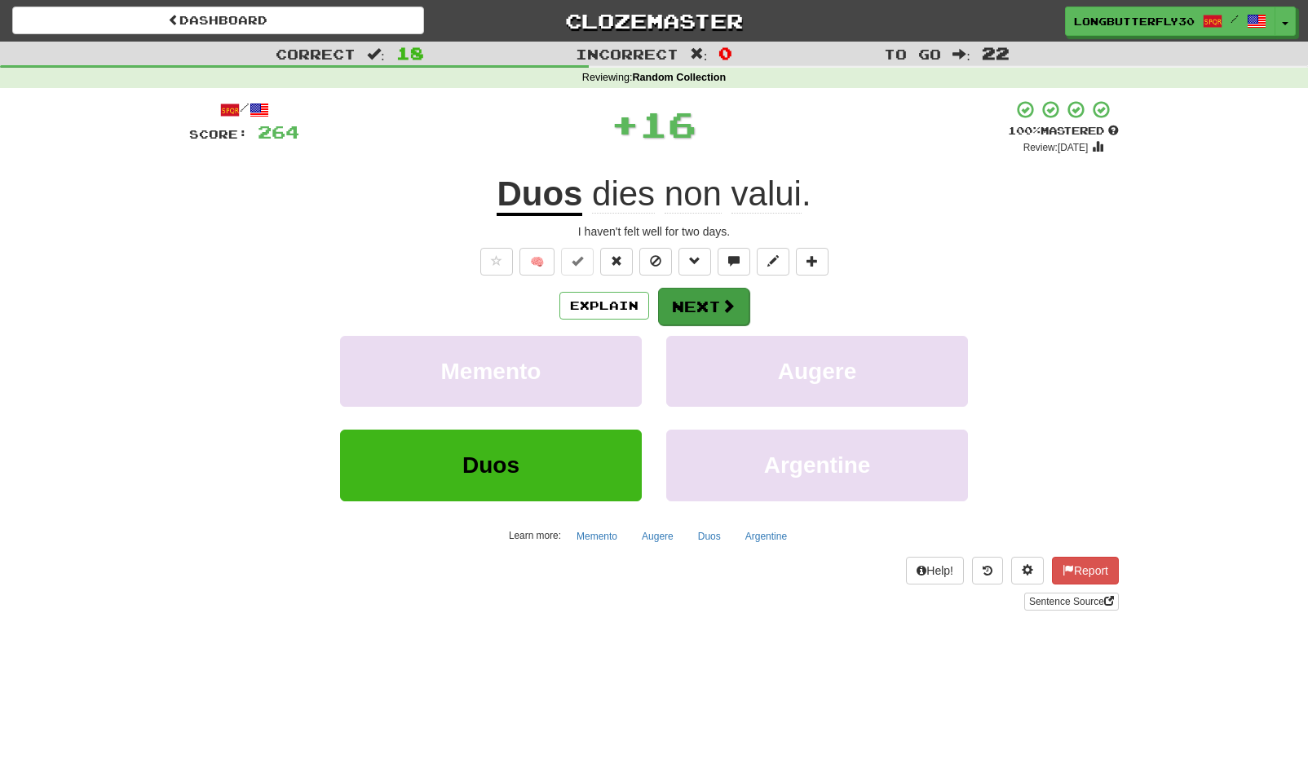
click at [673, 308] on button "Next" at bounding box center [703, 307] width 91 height 38
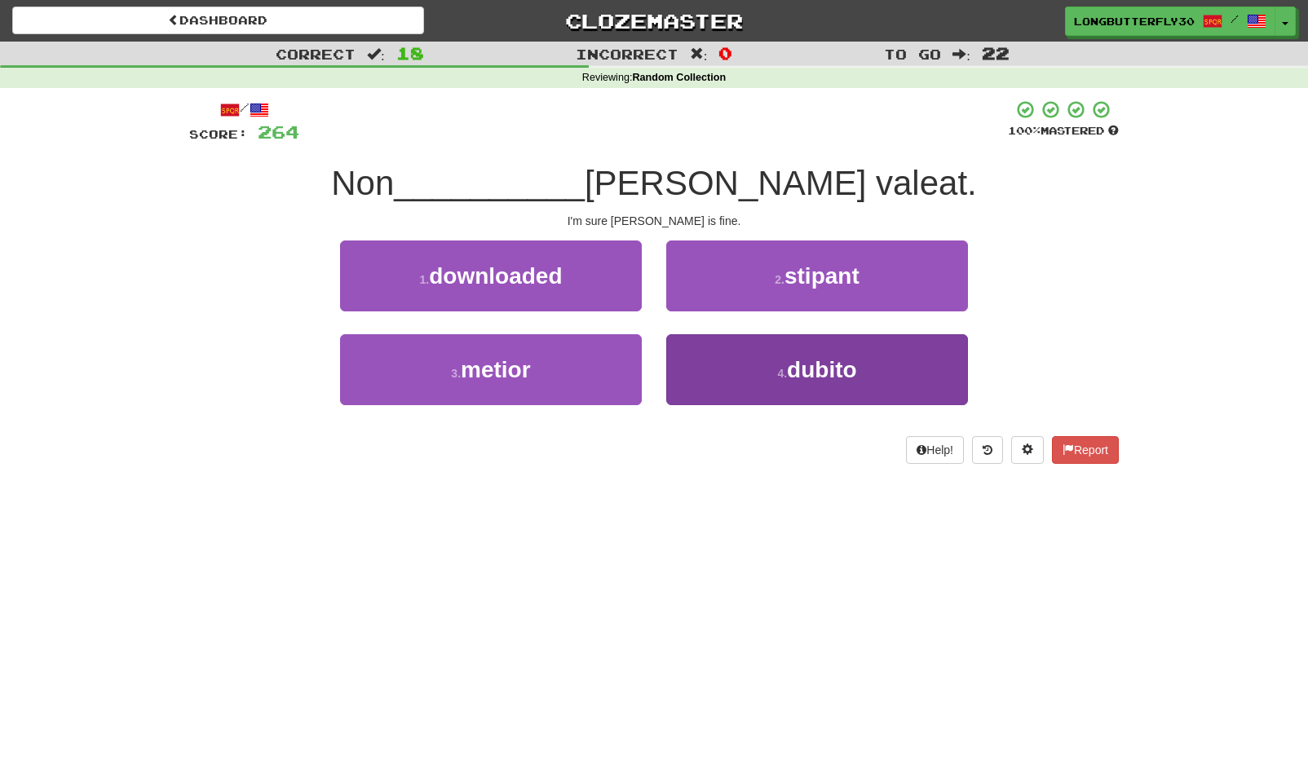
click at [717, 361] on button "4 . dubito" at bounding box center [817, 369] width 302 height 71
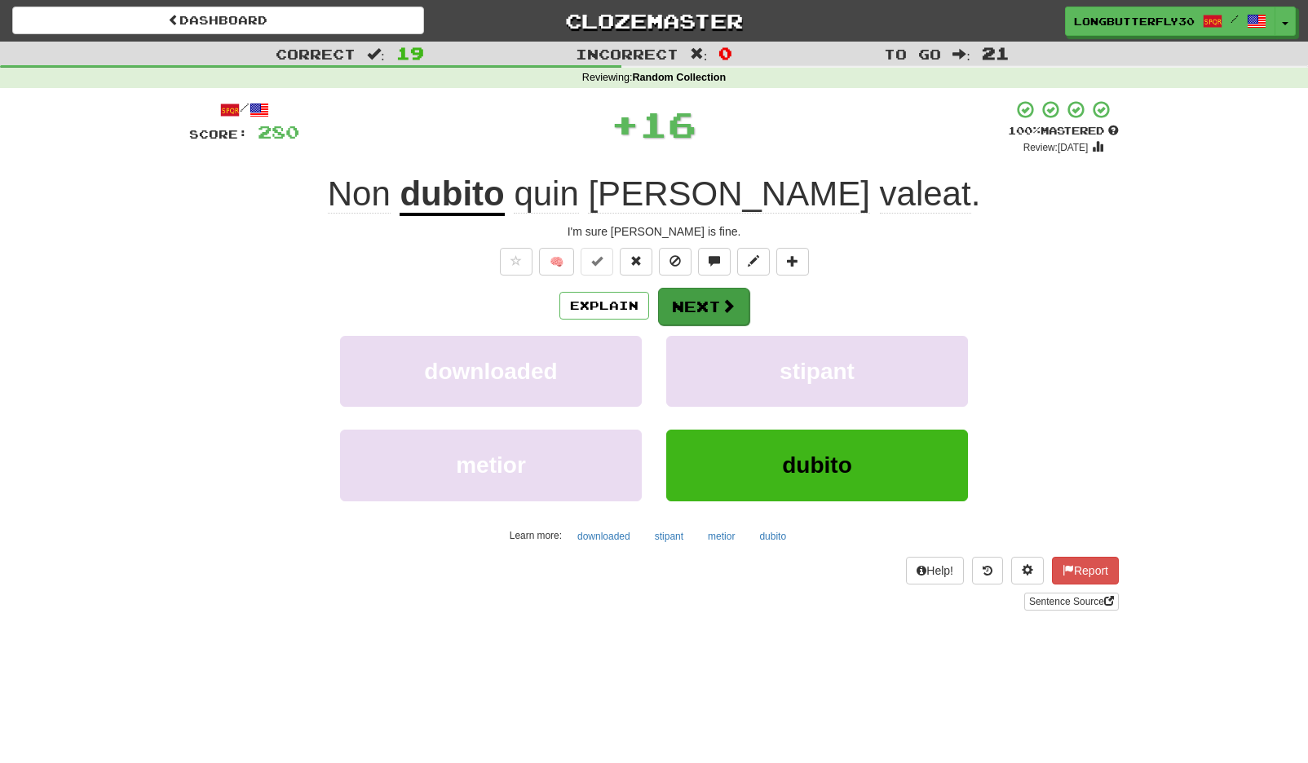
click at [679, 298] on button "Next" at bounding box center [703, 307] width 91 height 38
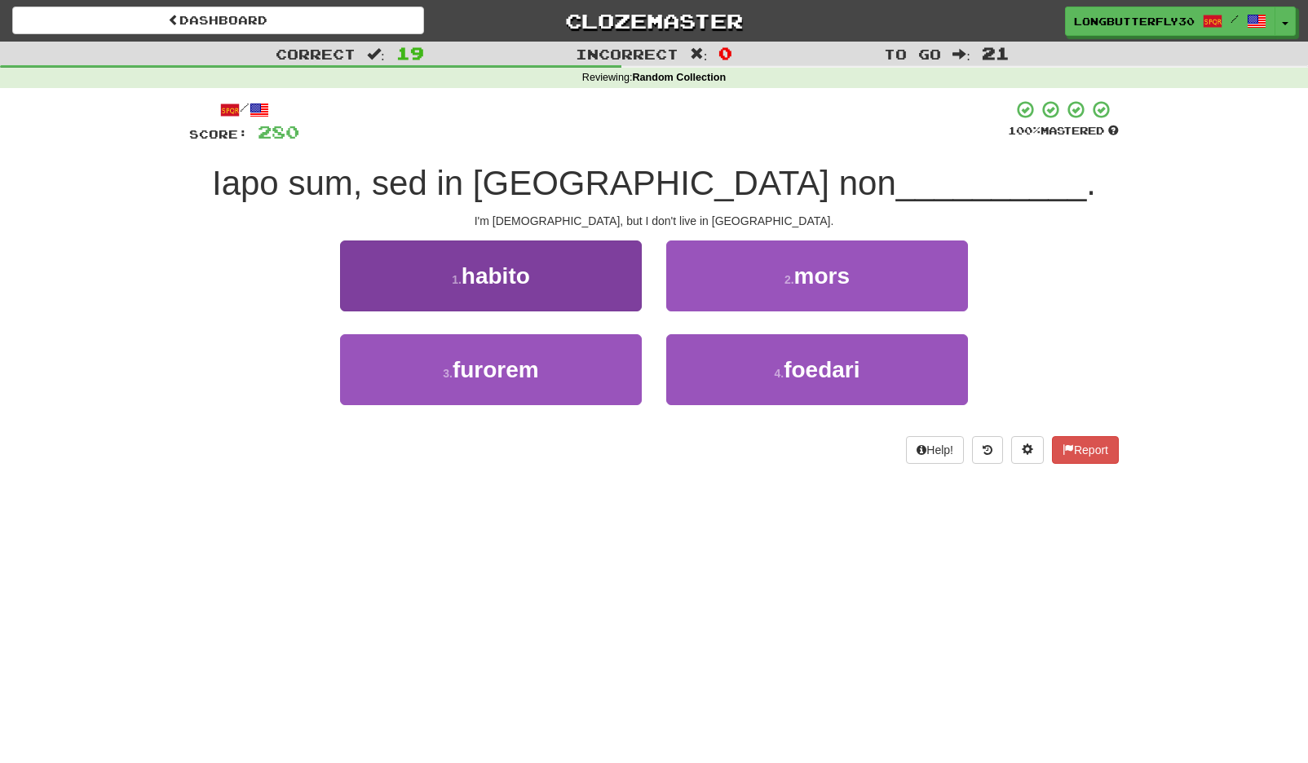
click at [595, 294] on button "1 . habito" at bounding box center [491, 276] width 302 height 71
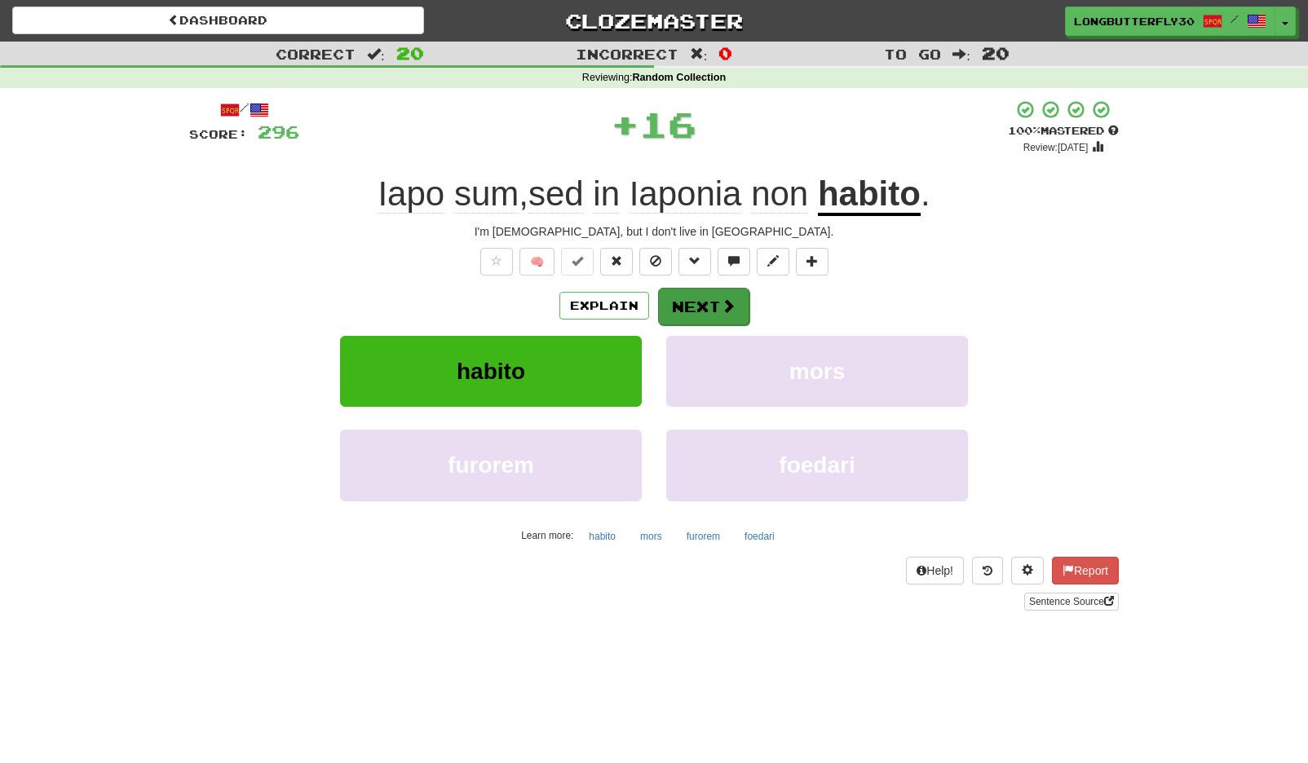
click at [683, 294] on button "Next" at bounding box center [703, 307] width 91 height 38
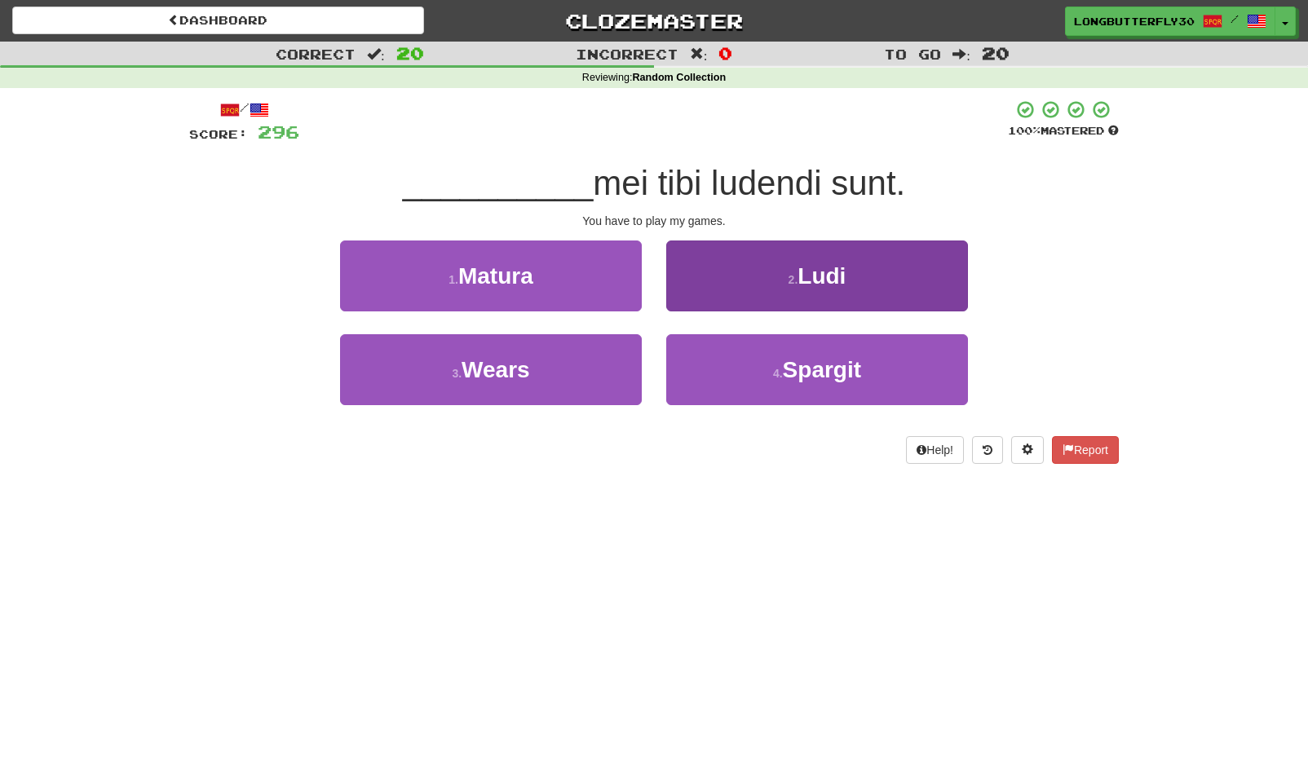
click at [794, 278] on small "2 ." at bounding box center [794, 279] width 10 height 13
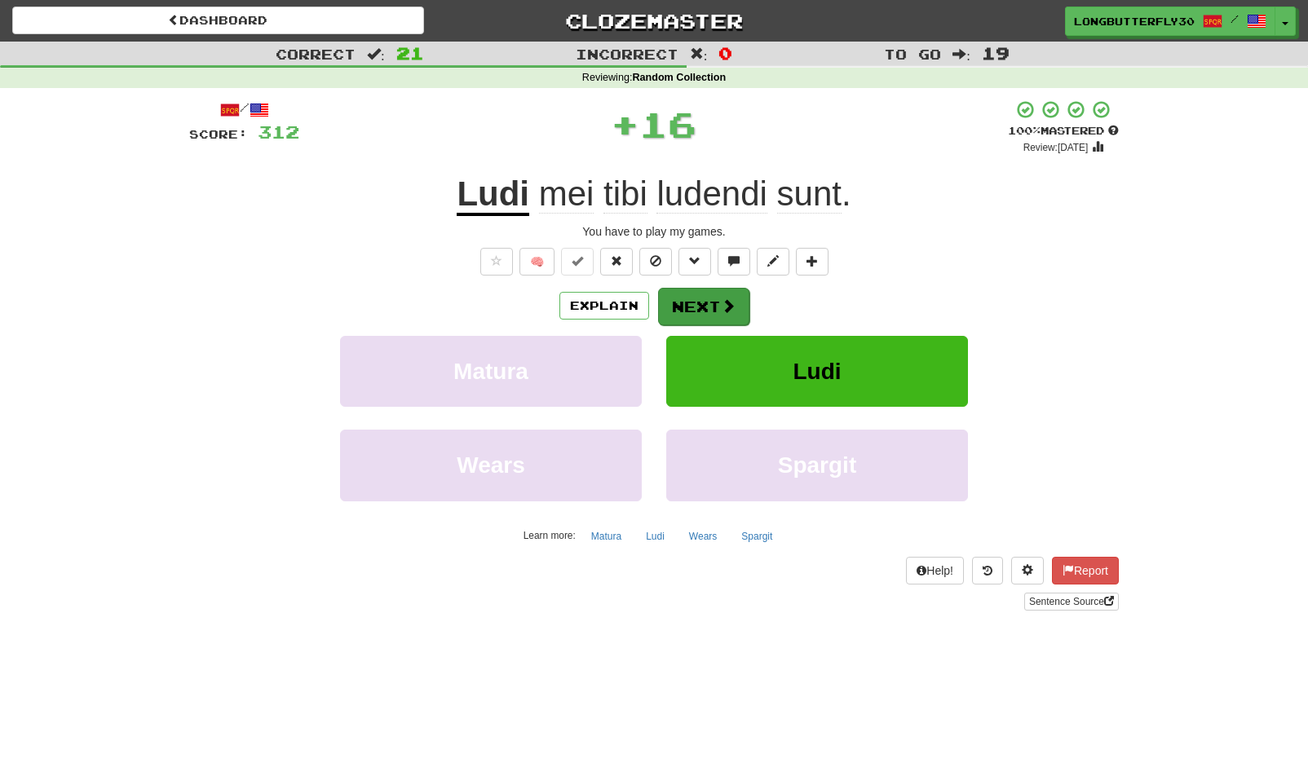
click at [696, 297] on button "Next" at bounding box center [703, 307] width 91 height 38
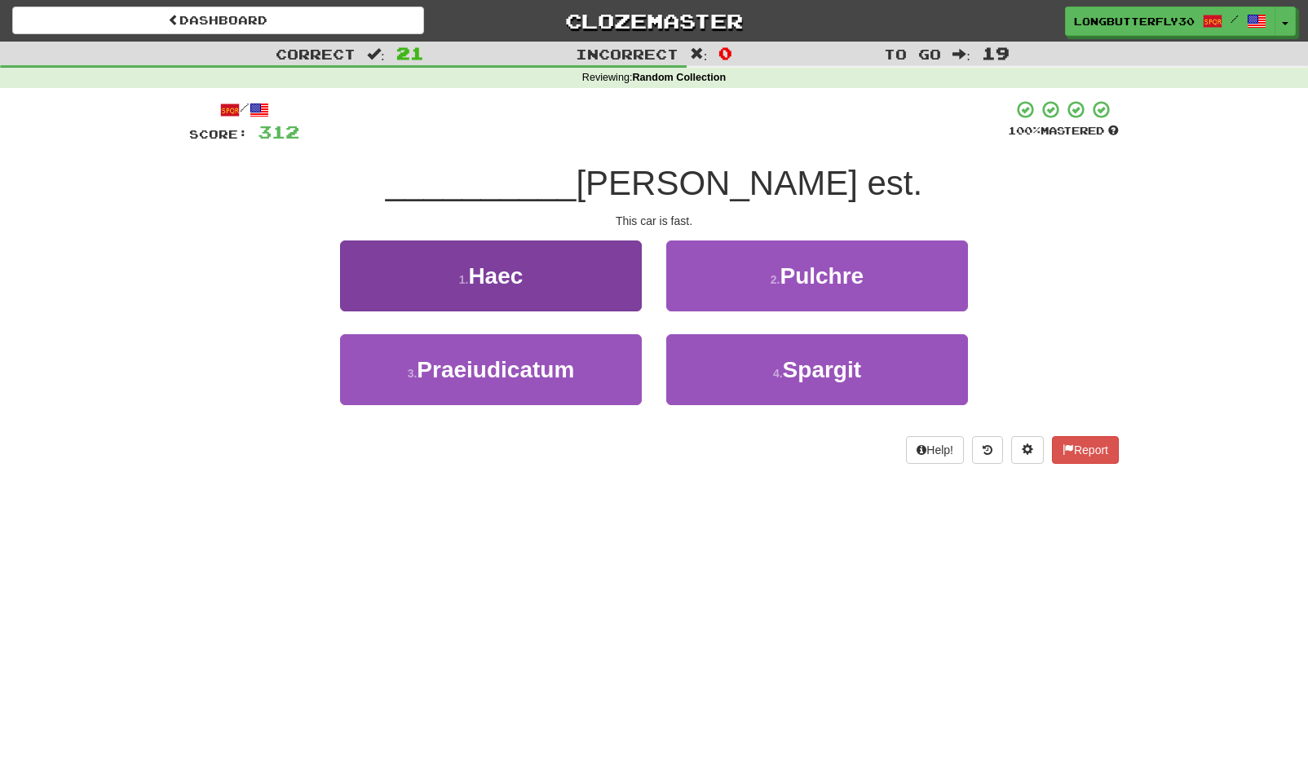
click at [558, 275] on button "1 . Haec" at bounding box center [491, 276] width 302 height 71
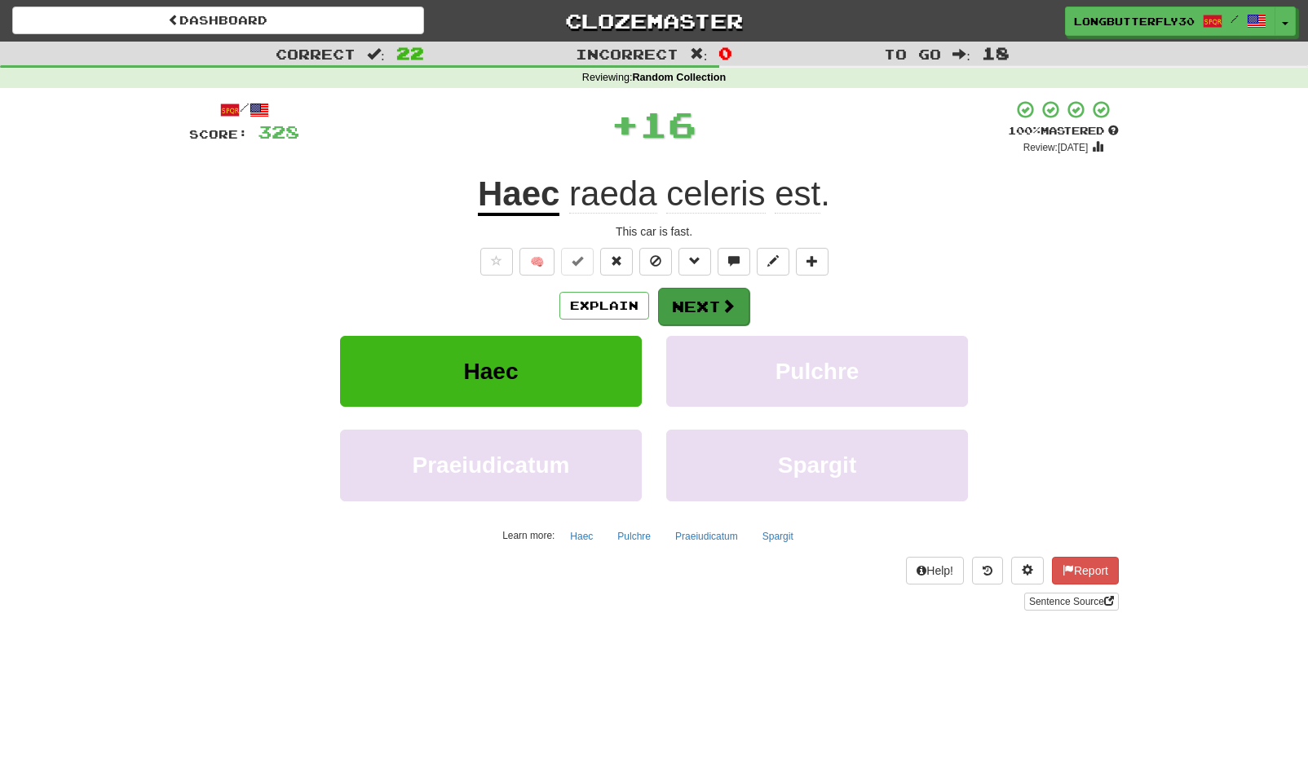
click at [714, 302] on button "Next" at bounding box center [703, 307] width 91 height 38
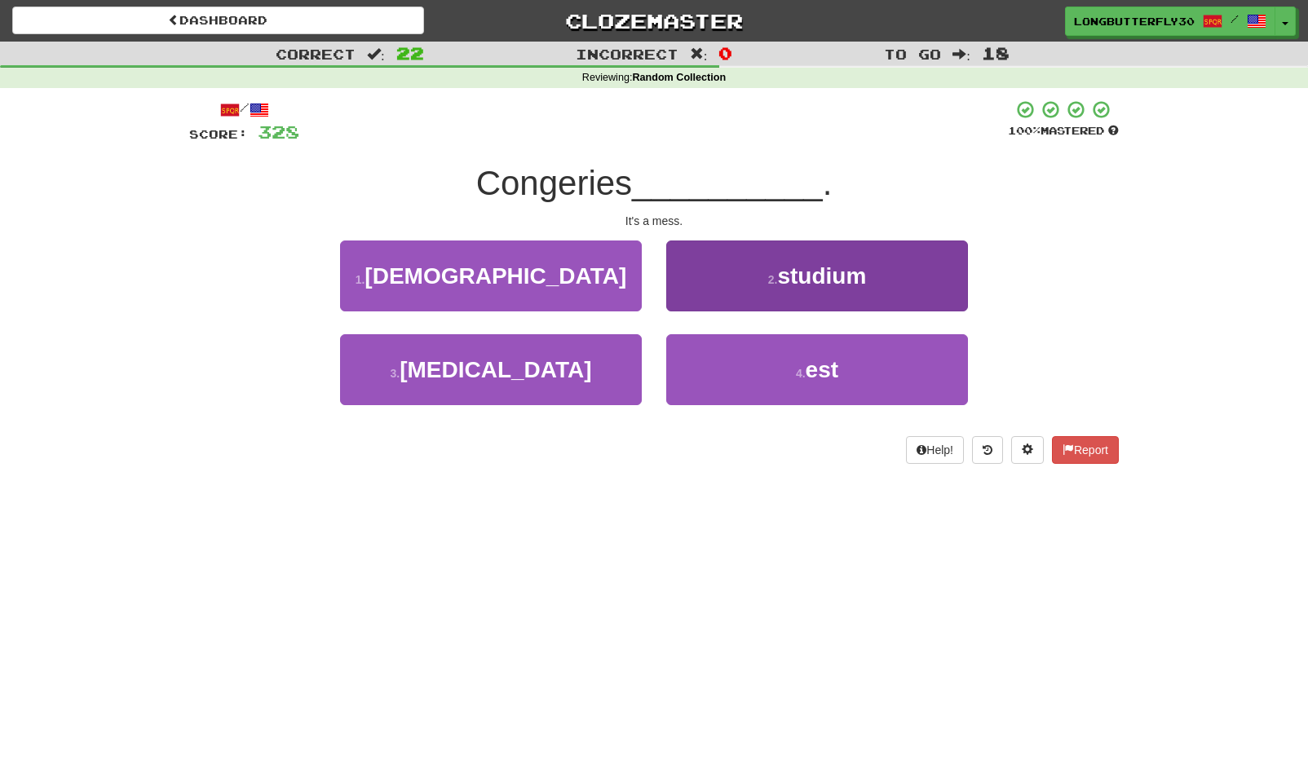
click at [741, 364] on button "4 . est" at bounding box center [817, 369] width 302 height 71
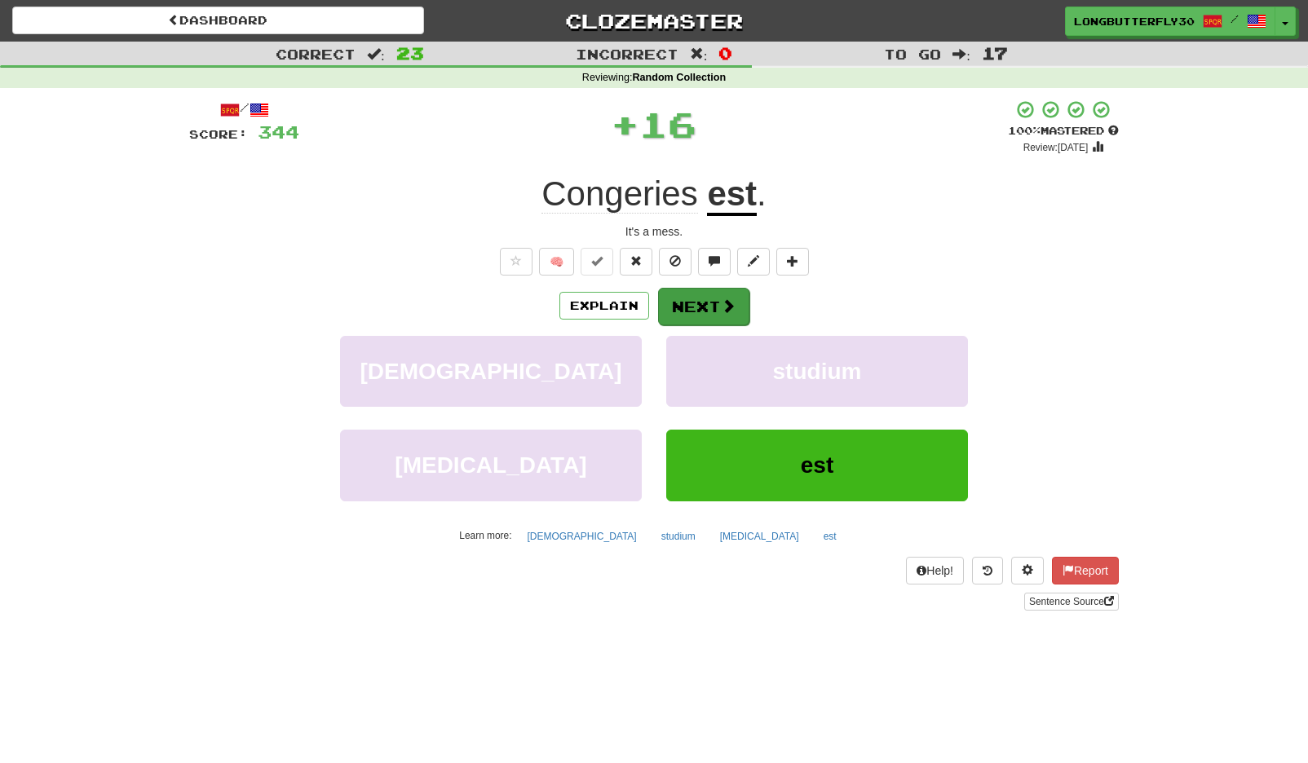
click at [718, 294] on button "Next" at bounding box center [703, 307] width 91 height 38
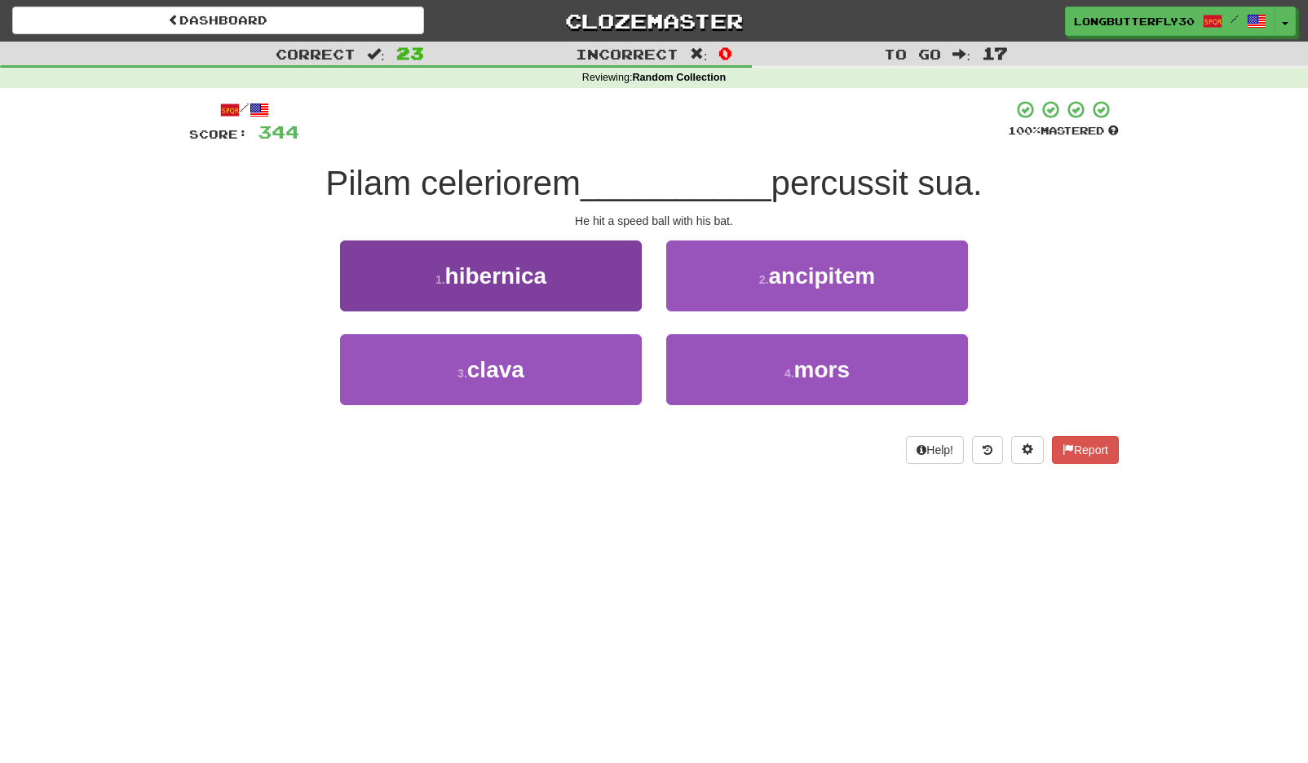
click at [559, 360] on button "3 . clava" at bounding box center [491, 369] width 302 height 71
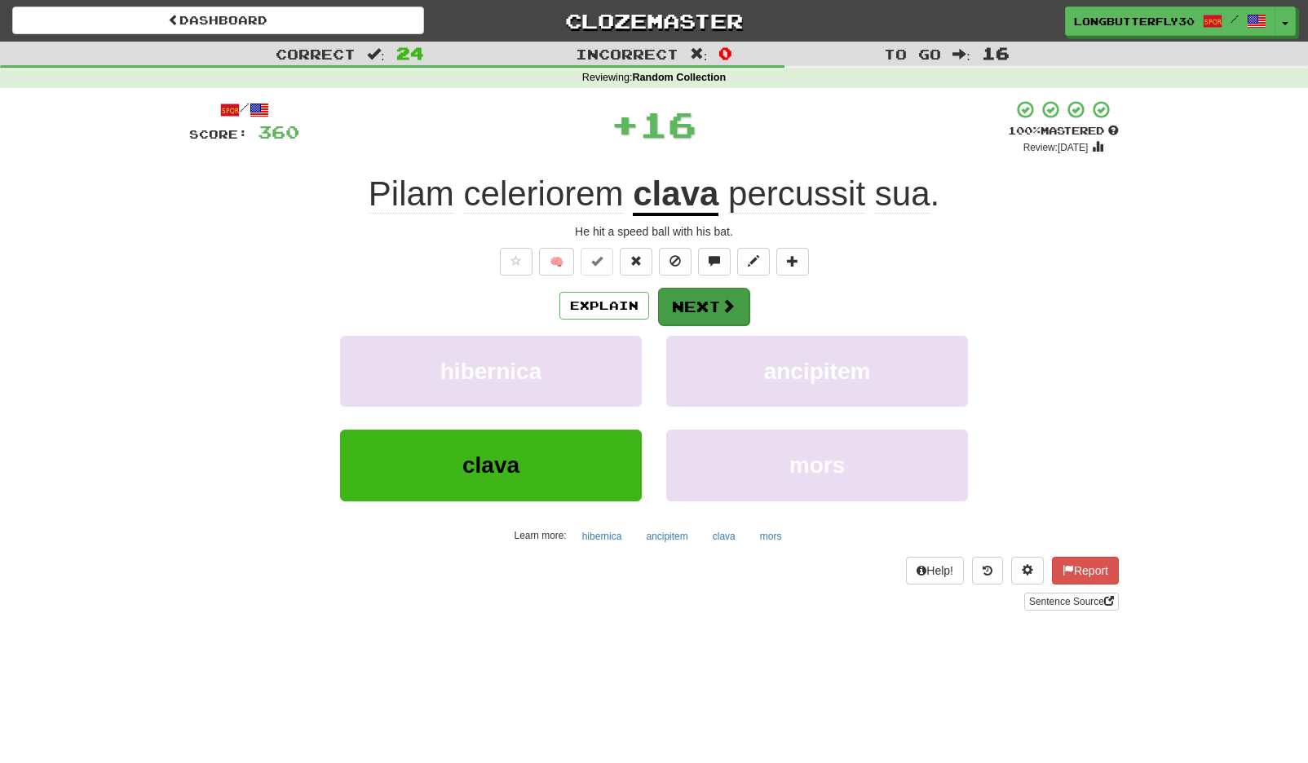
click at [692, 302] on button "Next" at bounding box center [703, 307] width 91 height 38
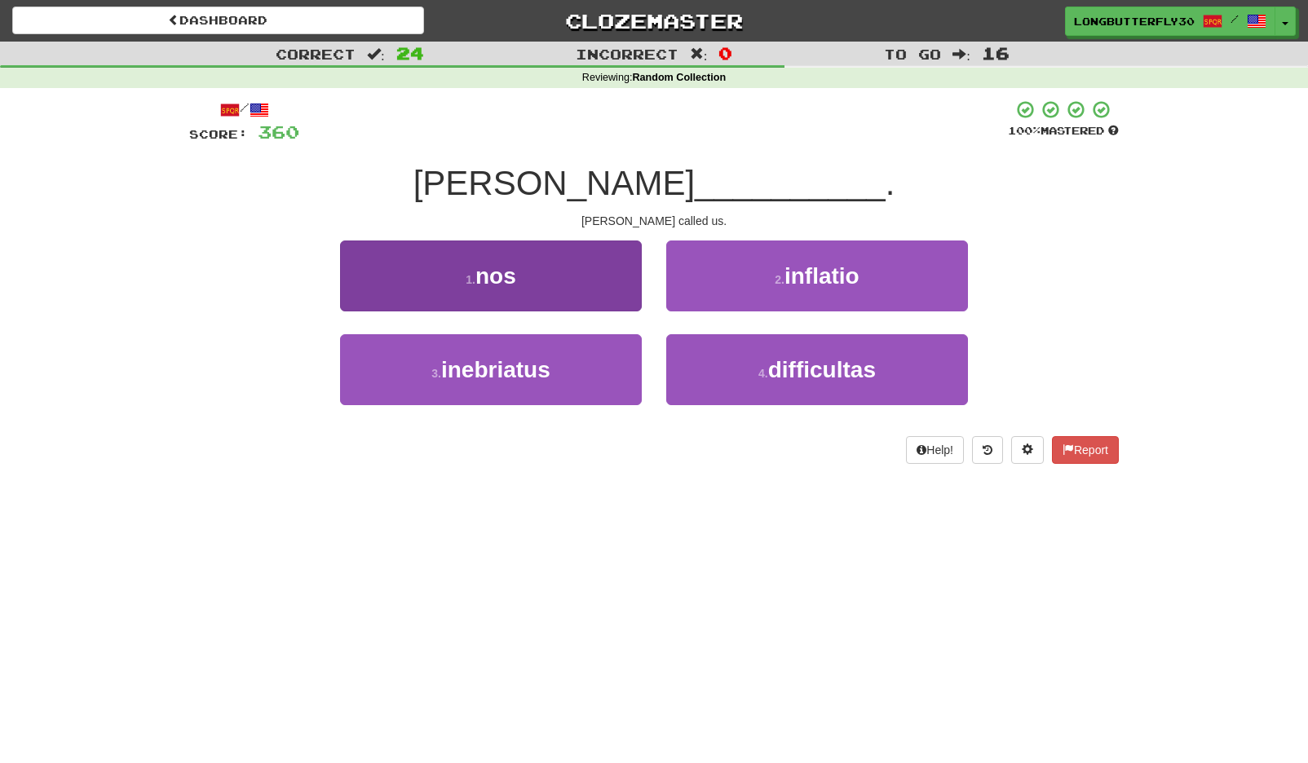
click at [456, 298] on button "1 . nos" at bounding box center [491, 276] width 302 height 71
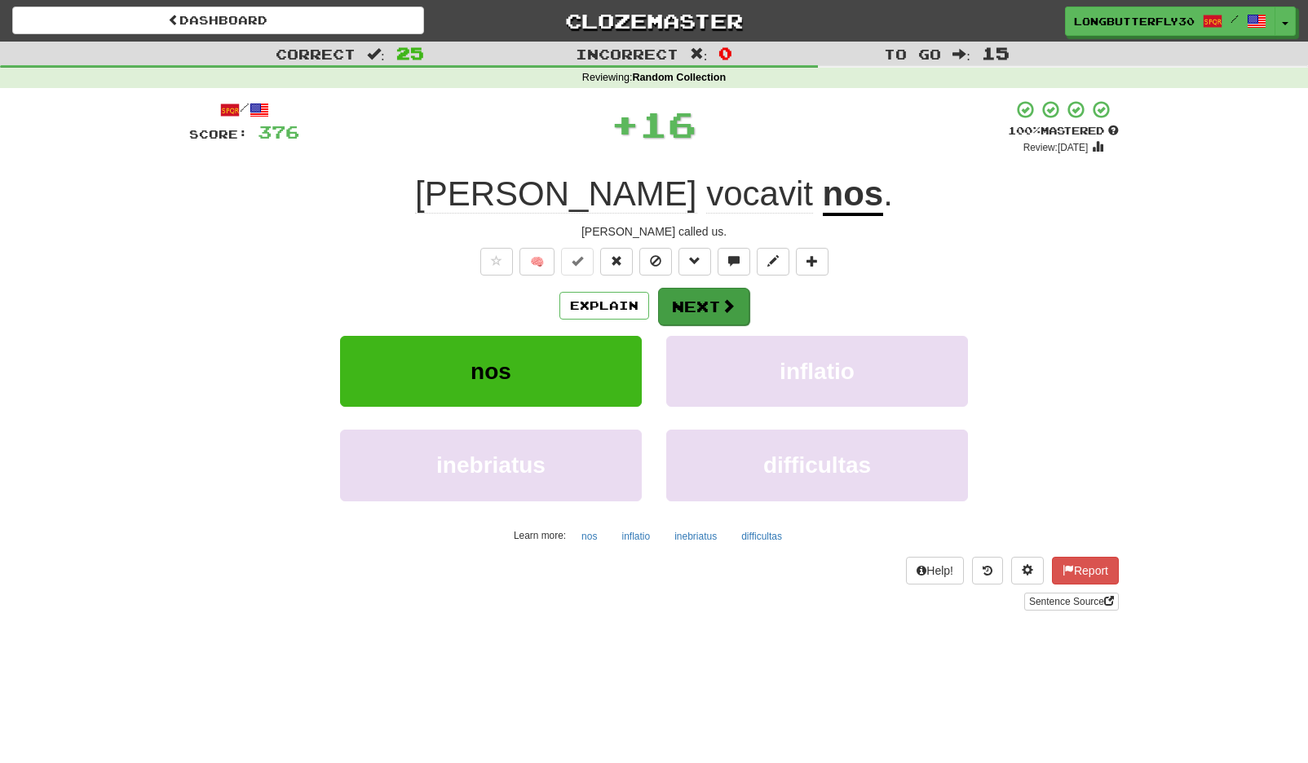
click at [721, 303] on span at bounding box center [728, 305] width 15 height 15
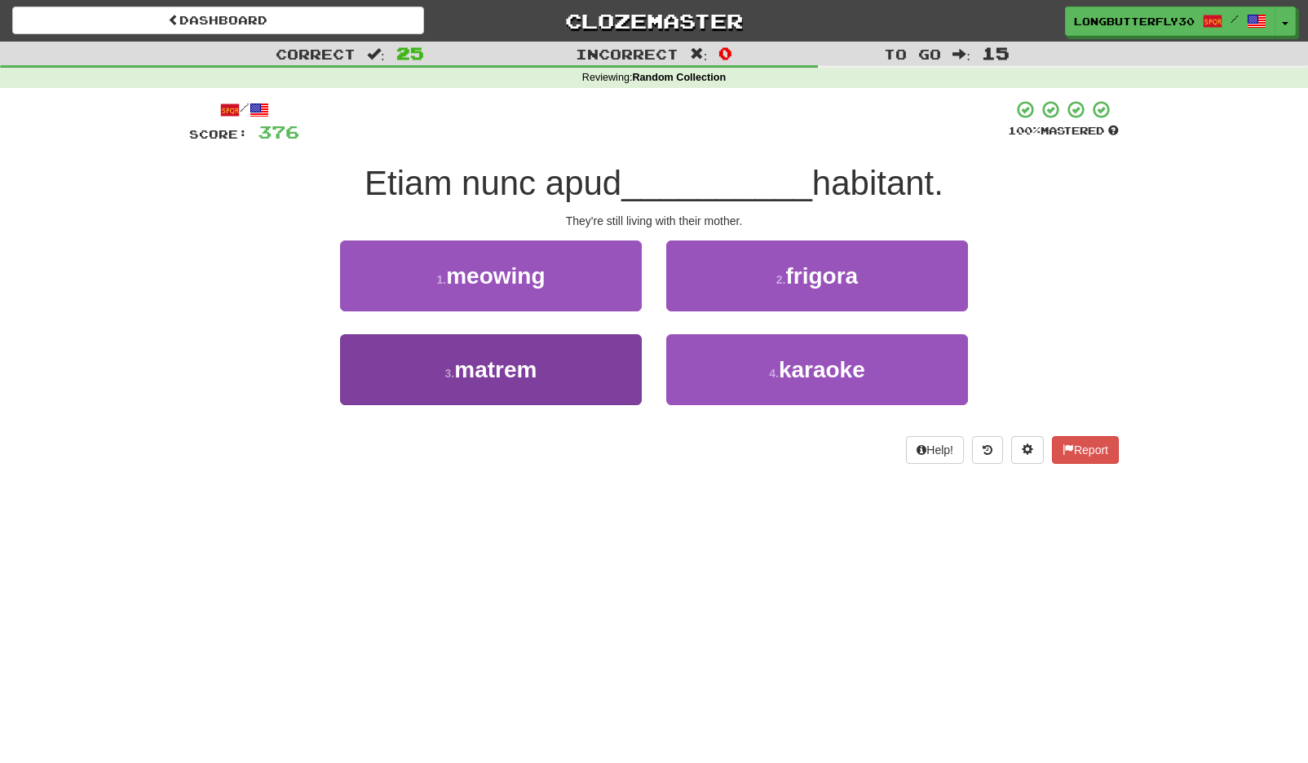
click at [582, 369] on button "3 . matrem" at bounding box center [491, 369] width 302 height 71
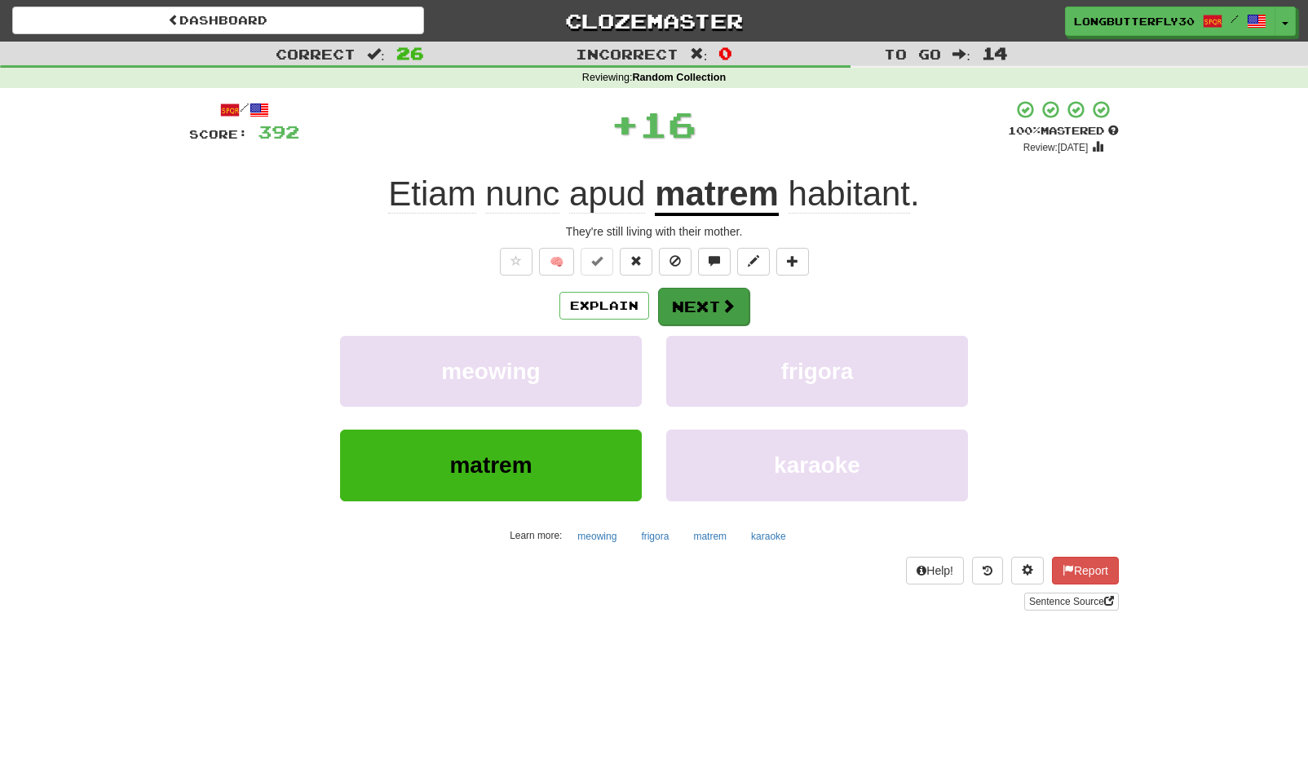
click at [684, 308] on button "Next" at bounding box center [703, 307] width 91 height 38
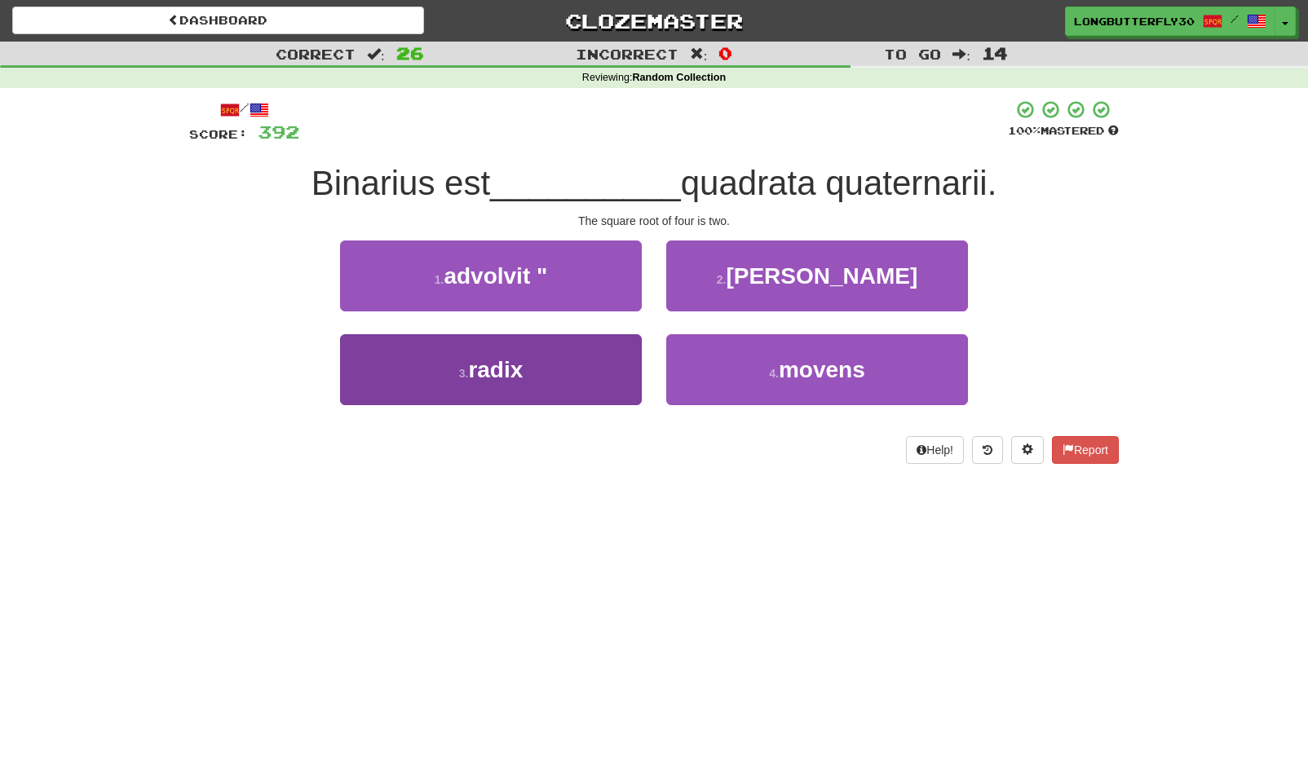
click at [560, 377] on button "3 . radix" at bounding box center [491, 369] width 302 height 71
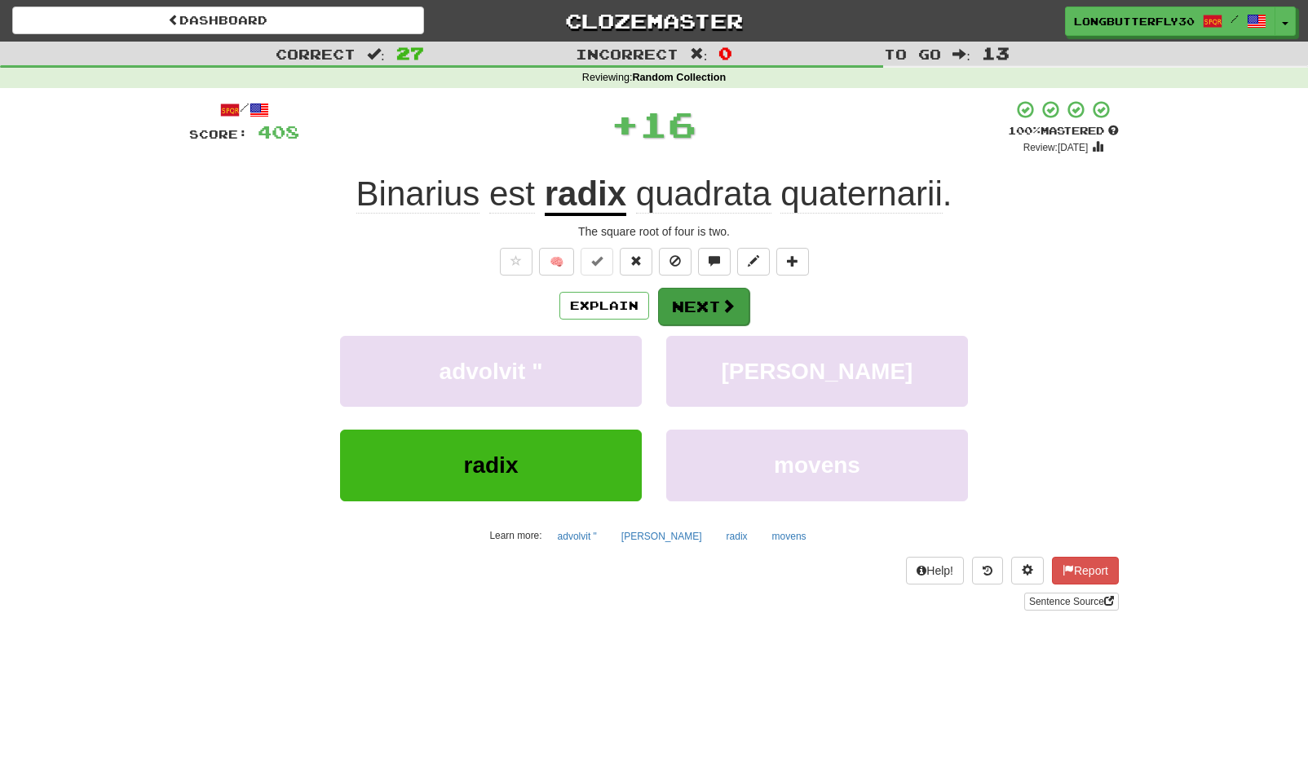
click at [688, 301] on button "Next" at bounding box center [703, 307] width 91 height 38
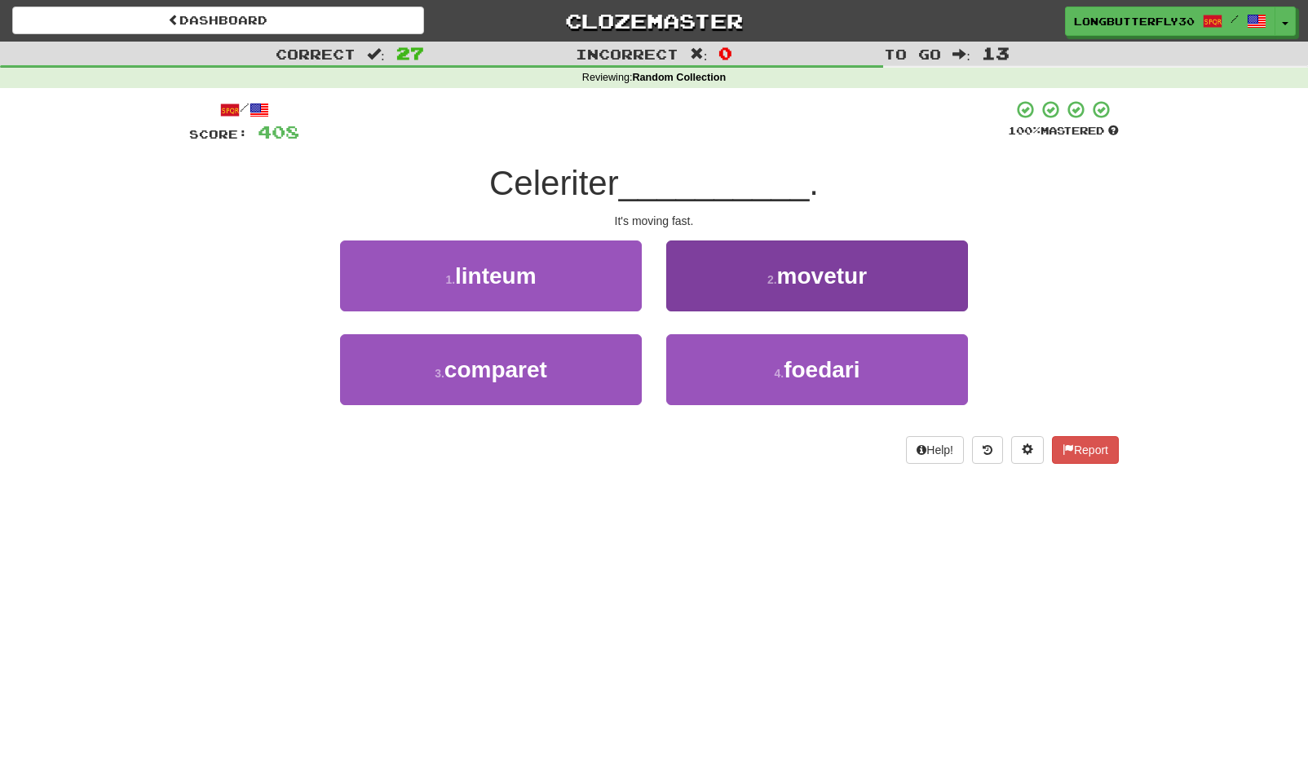
click at [757, 280] on button "2 . movetur" at bounding box center [817, 276] width 302 height 71
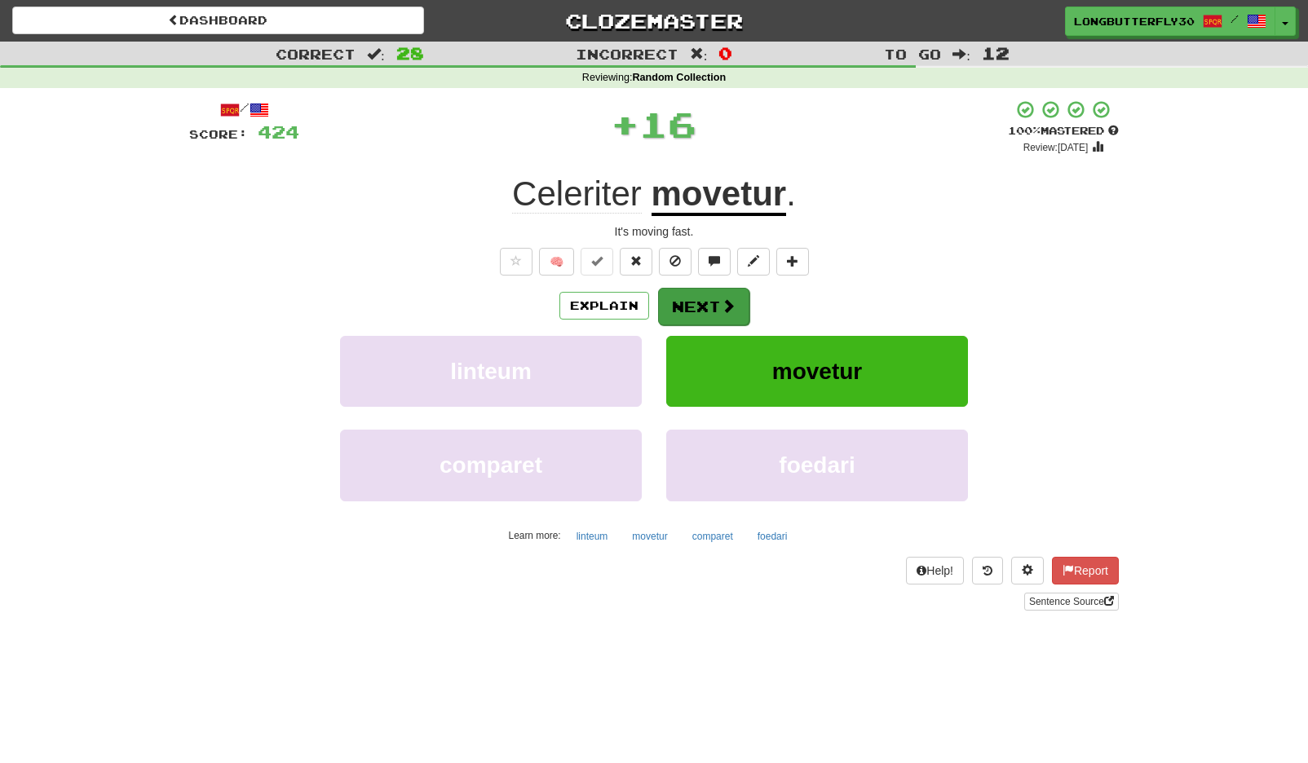
click at [687, 301] on button "Next" at bounding box center [703, 307] width 91 height 38
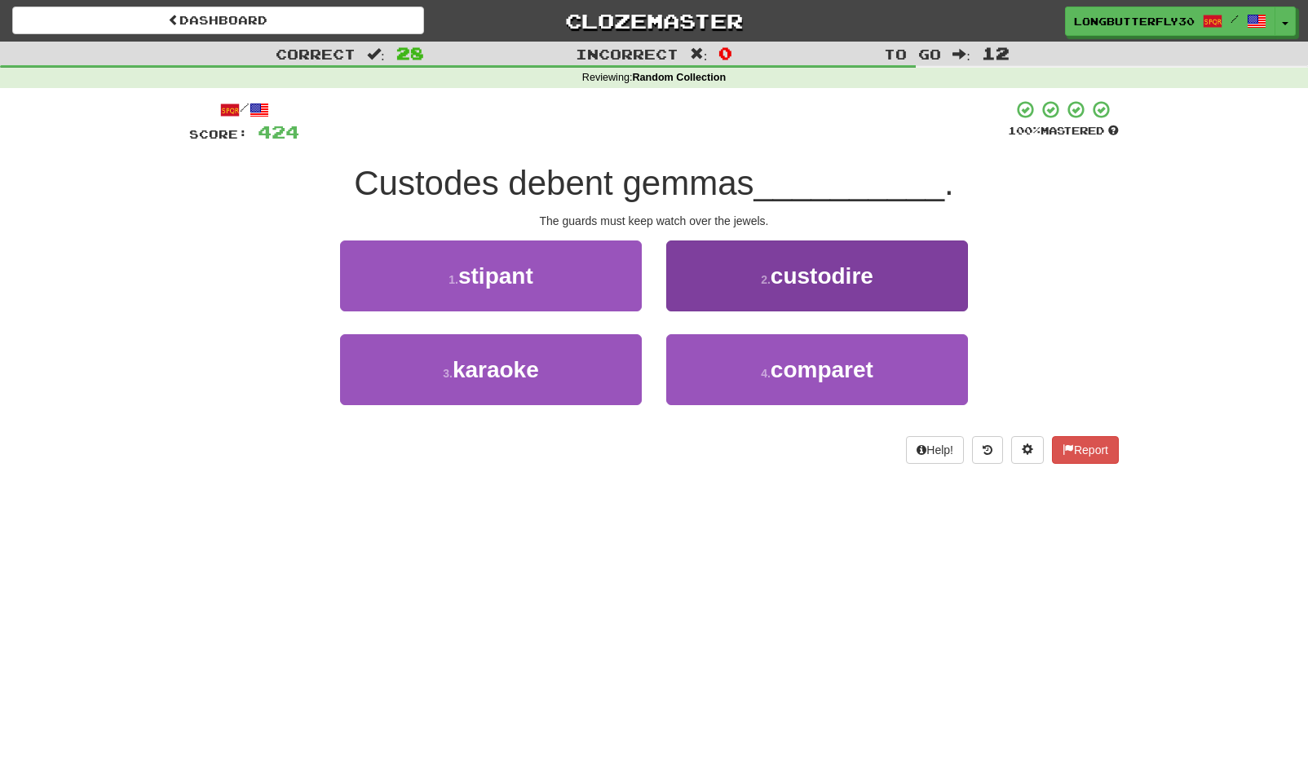
click at [770, 269] on button "2 . custodire" at bounding box center [817, 276] width 302 height 71
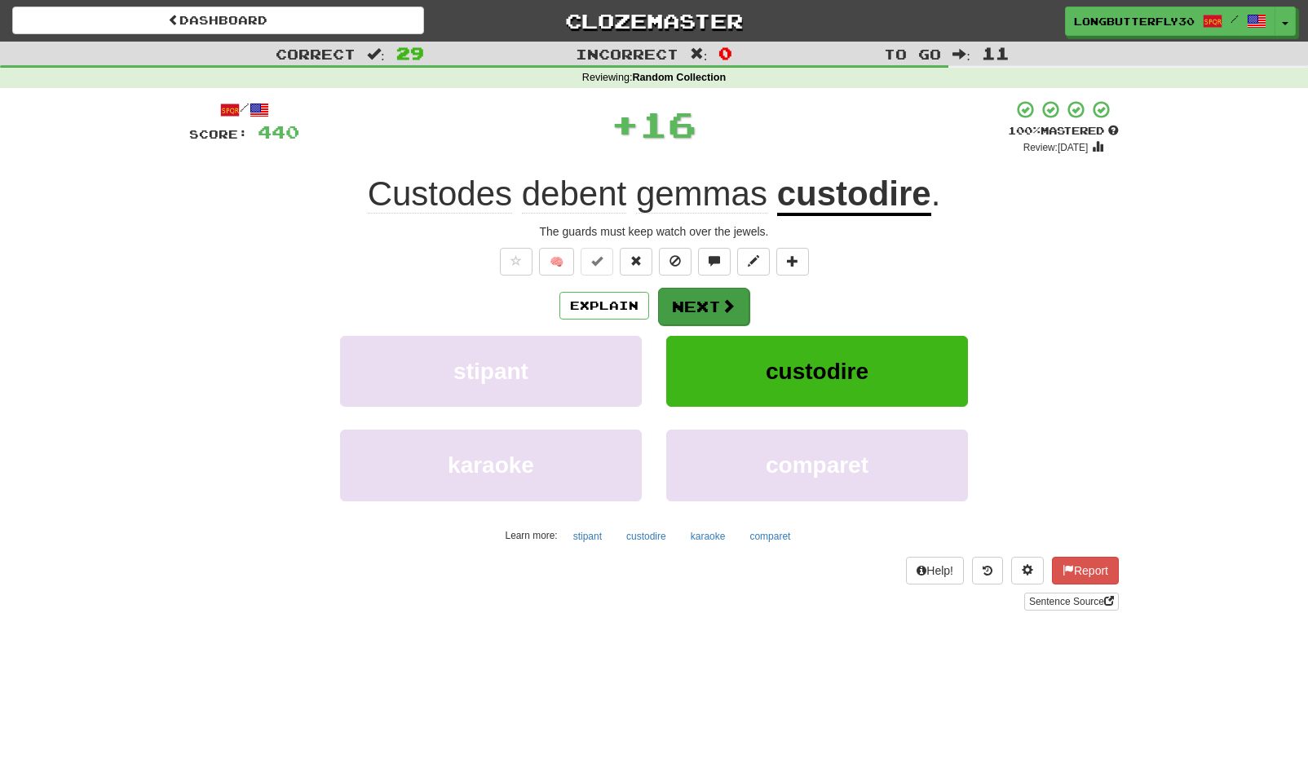
click at [718, 306] on button "Next" at bounding box center [703, 307] width 91 height 38
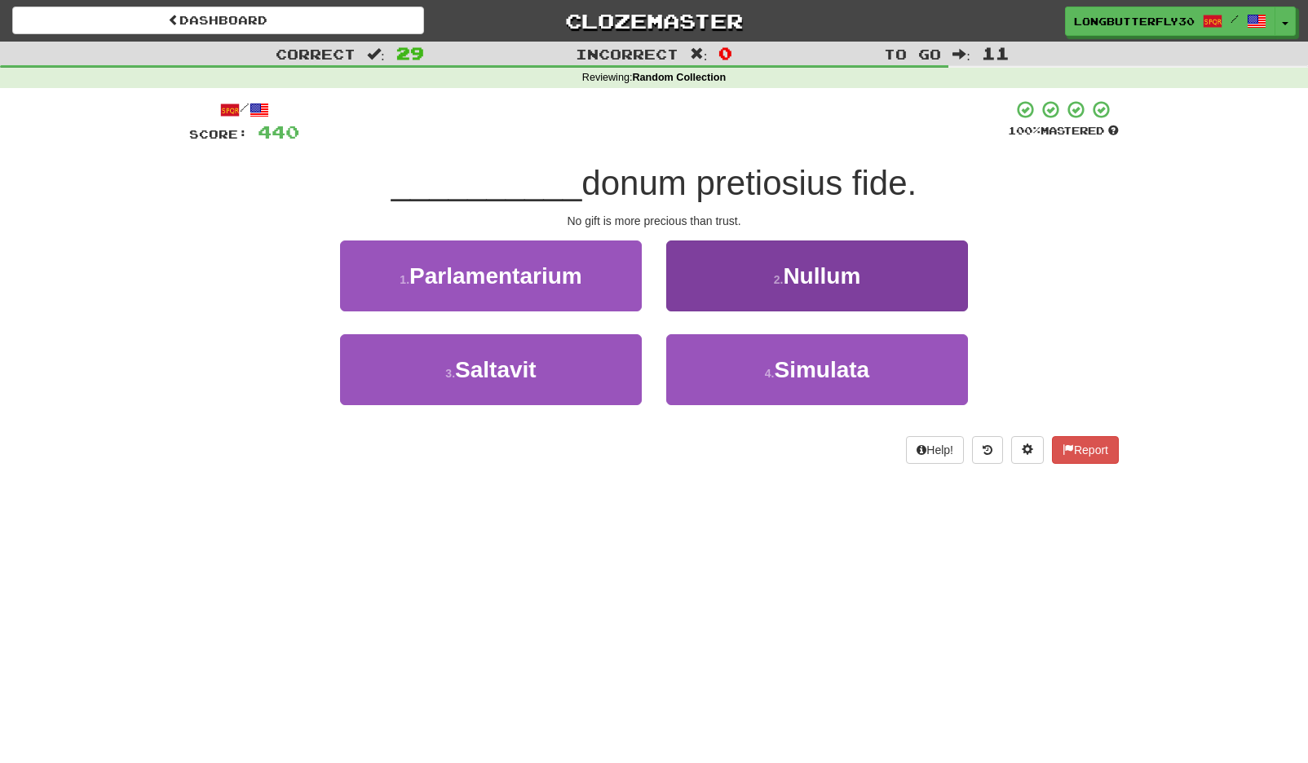
click at [736, 276] on button "2 . Nullum" at bounding box center [817, 276] width 302 height 71
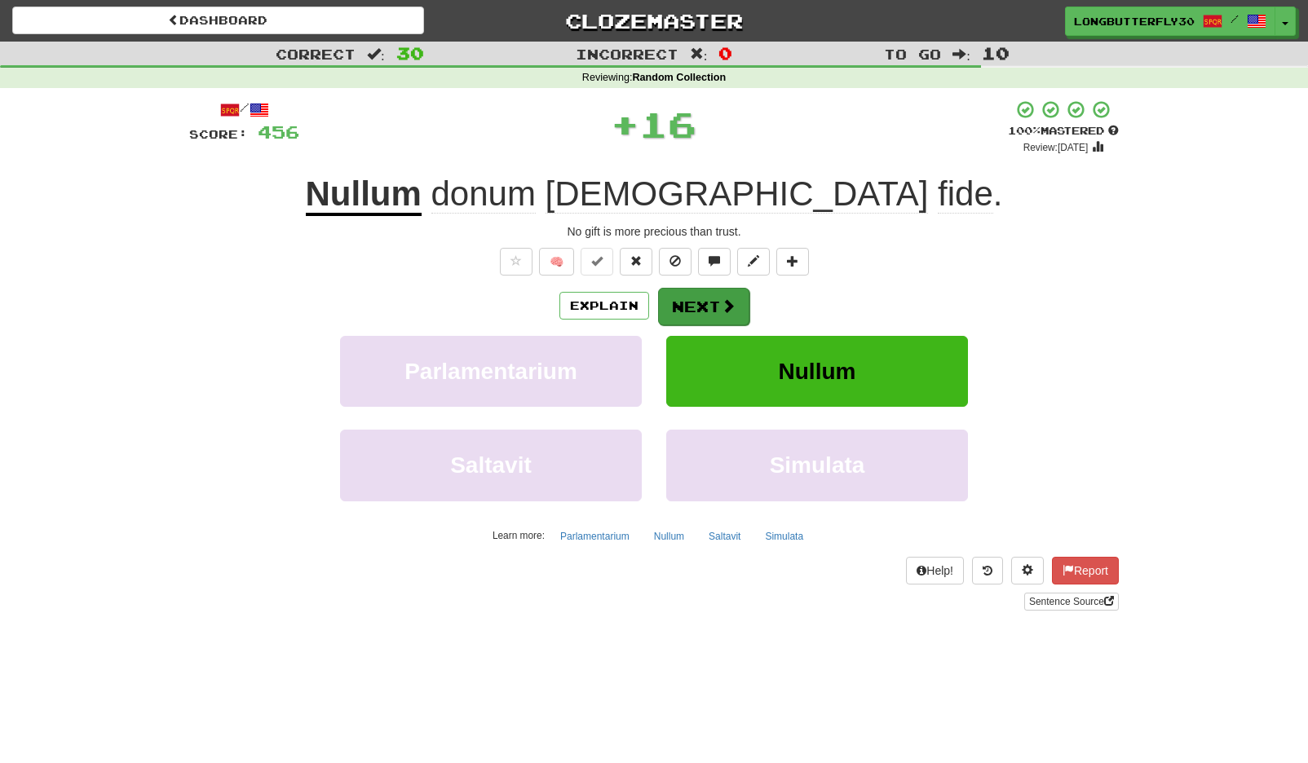
click at [710, 298] on button "Next" at bounding box center [703, 307] width 91 height 38
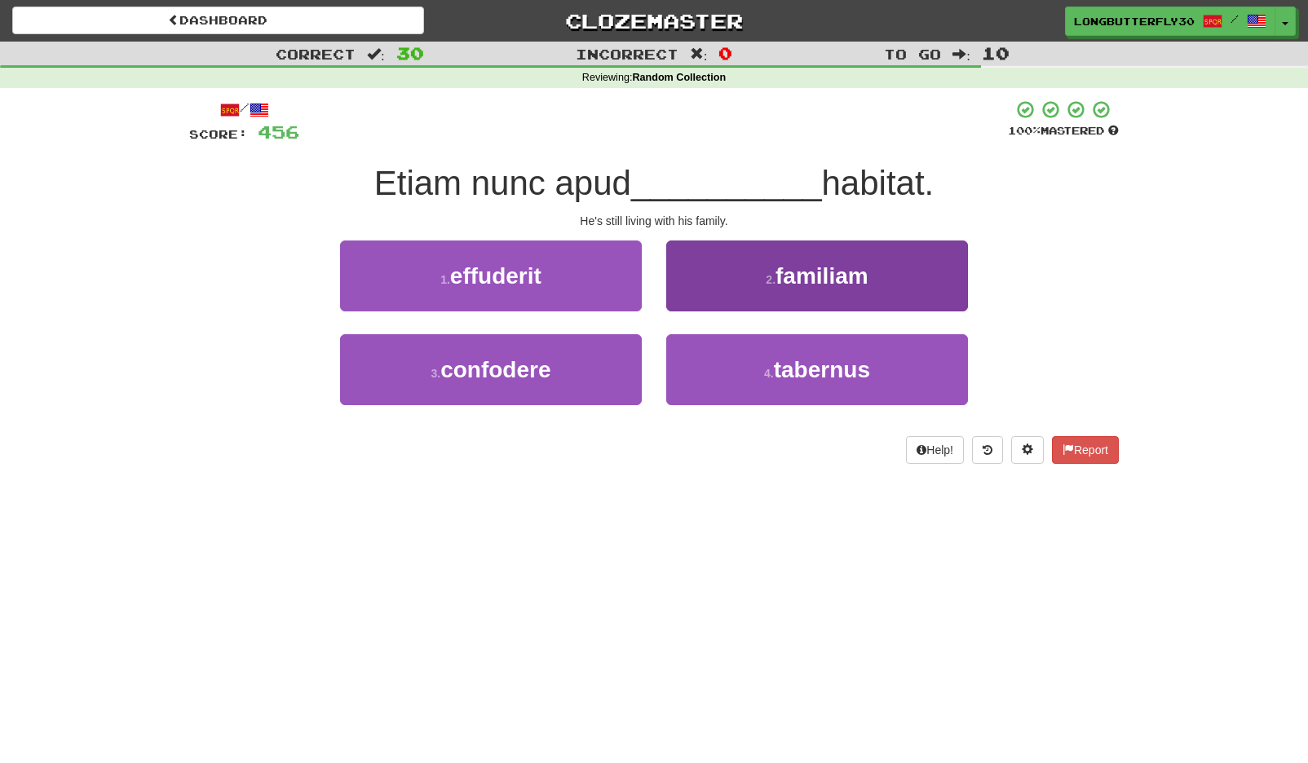
click at [735, 276] on button "2 . familiam" at bounding box center [817, 276] width 302 height 71
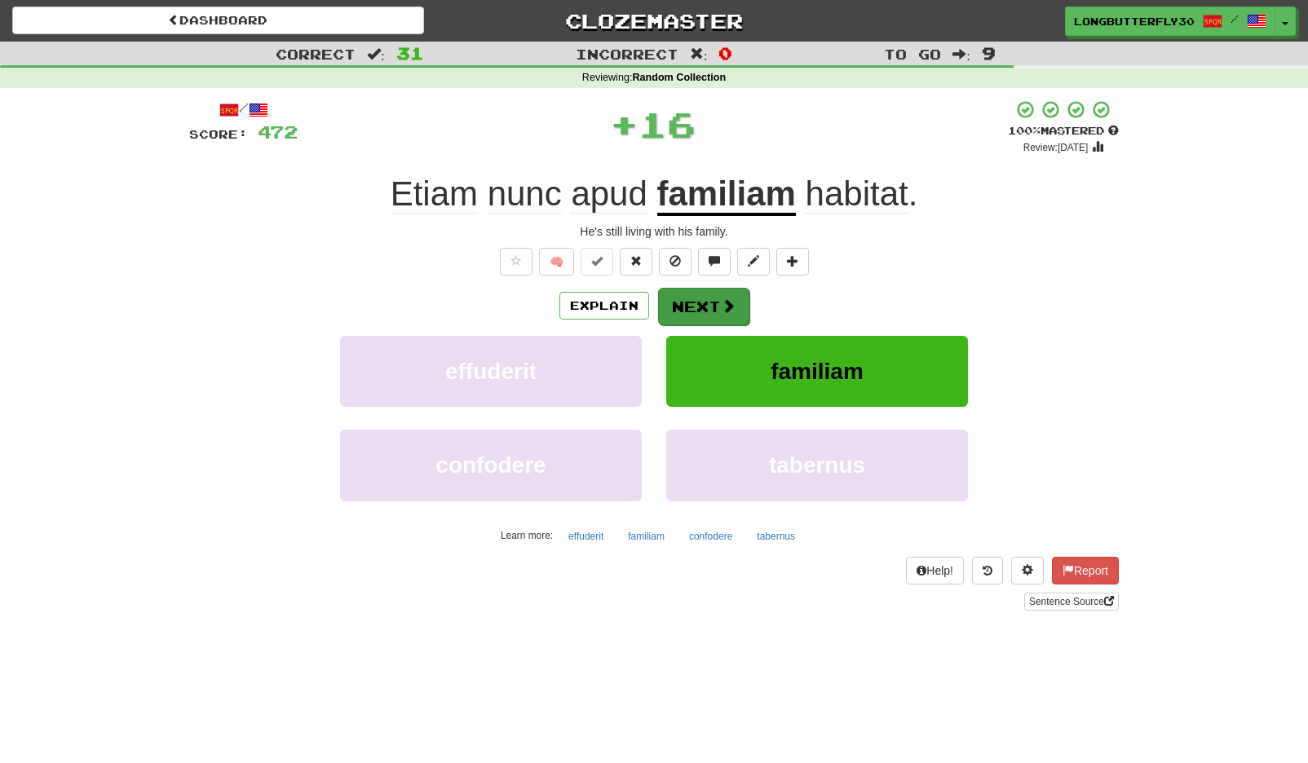
click at [708, 294] on button "Next" at bounding box center [703, 307] width 91 height 38
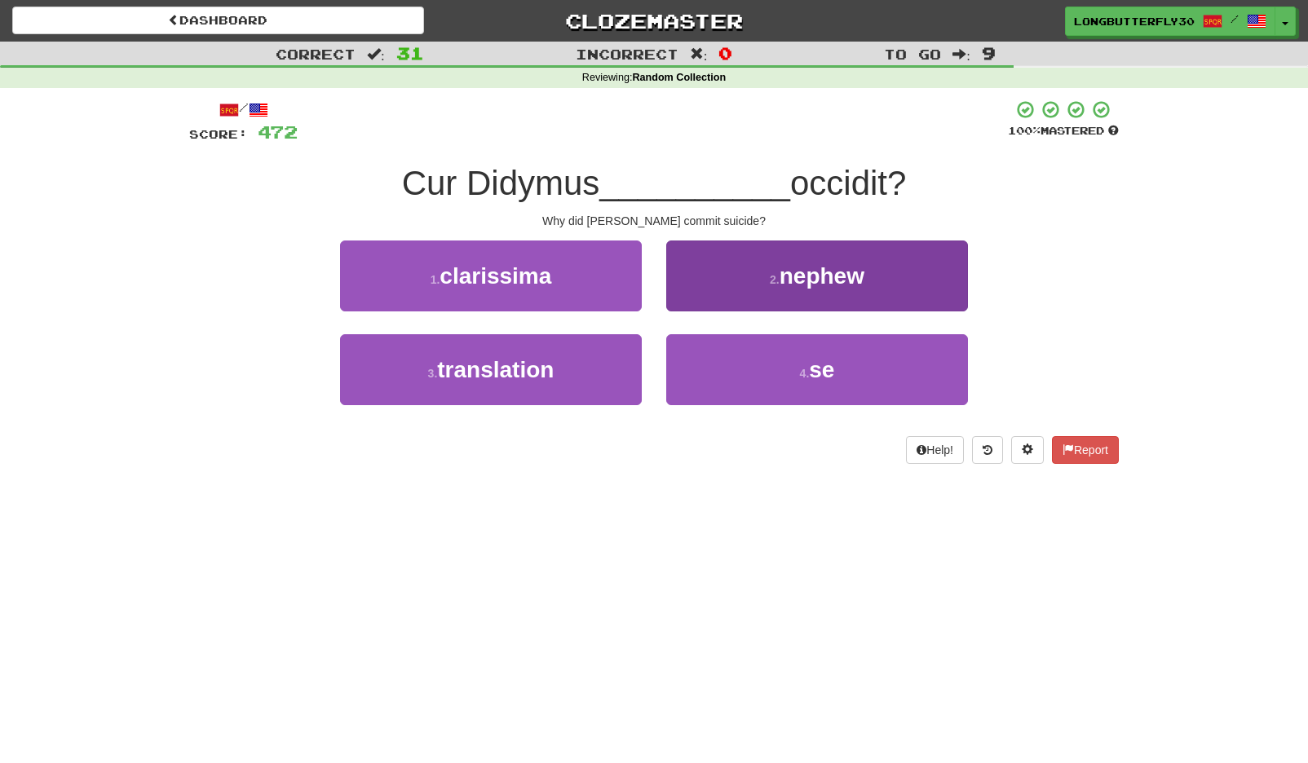
drag, startPoint x: 705, startPoint y: 391, endPoint x: 710, endPoint y: 347, distance: 44.3
click at [705, 390] on button "4 . se" at bounding box center [817, 369] width 302 height 71
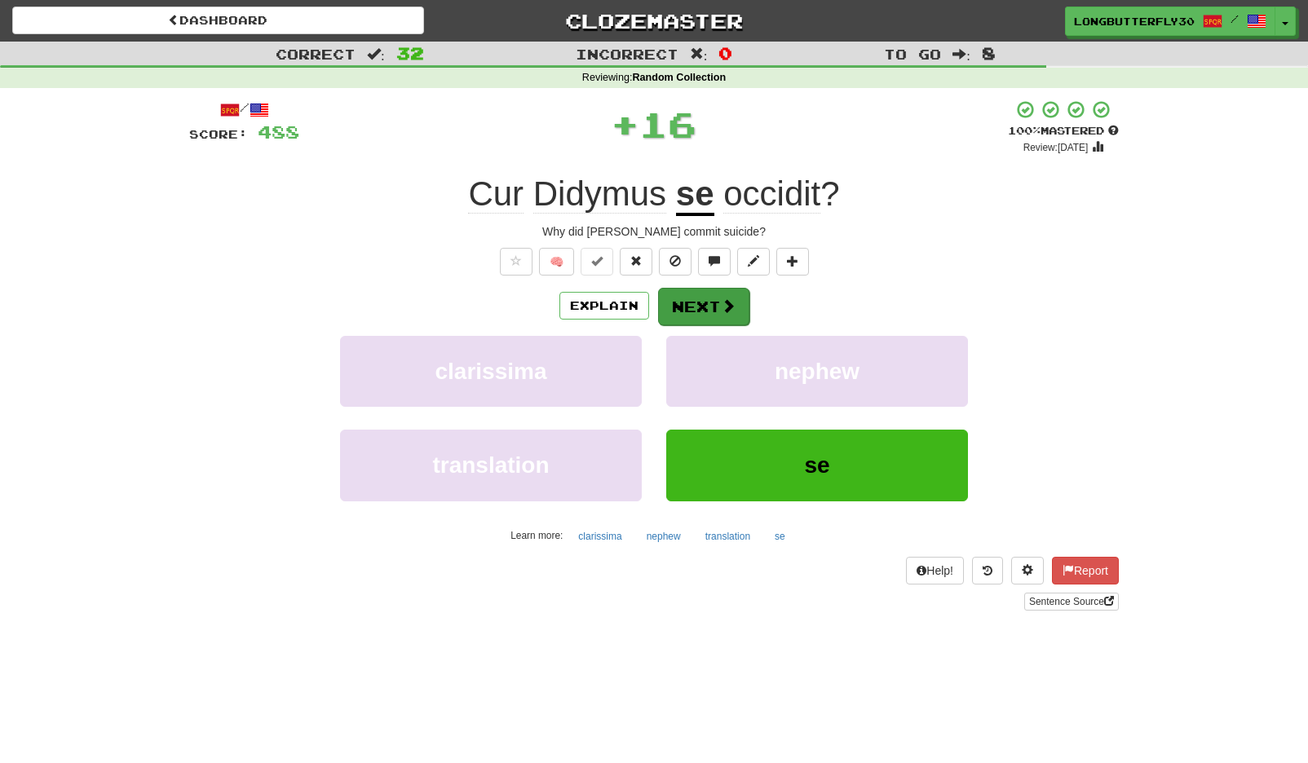
click at [710, 303] on button "Next" at bounding box center [703, 307] width 91 height 38
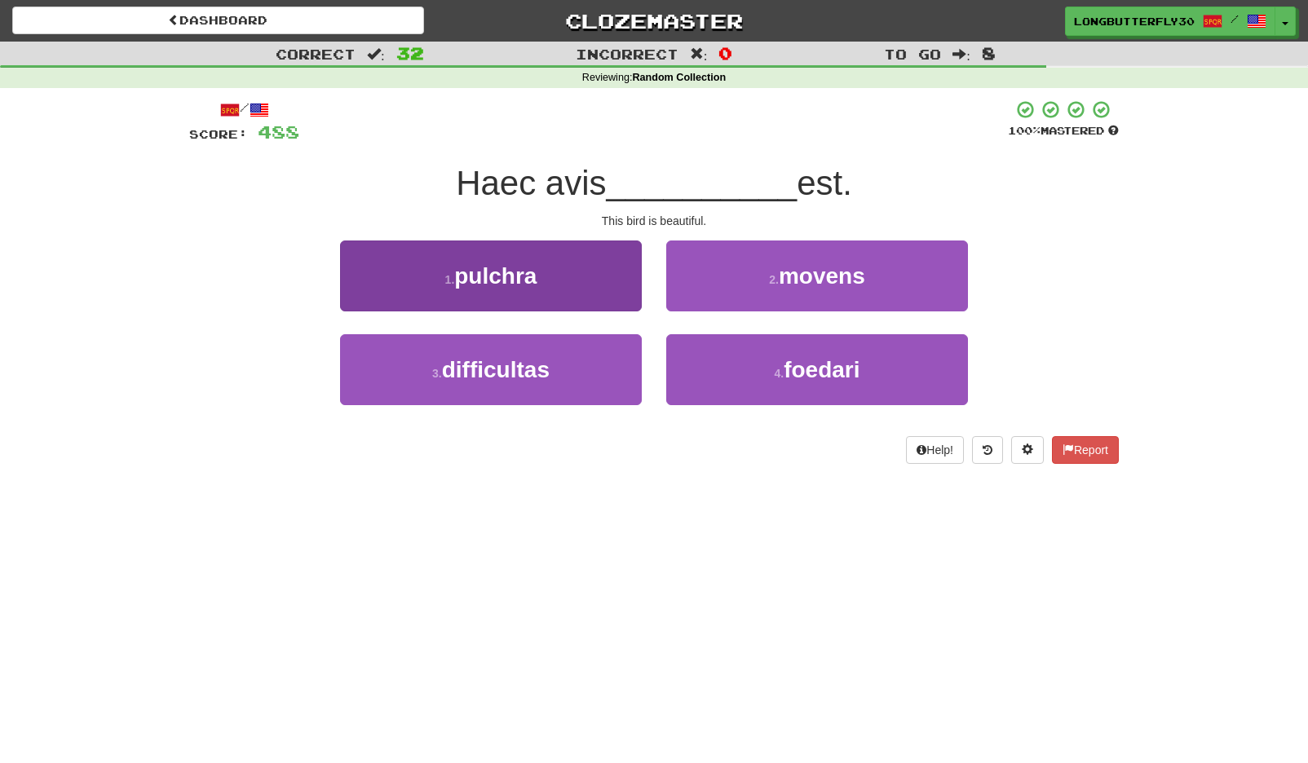
click at [598, 285] on button "1 . pulchra" at bounding box center [491, 276] width 302 height 71
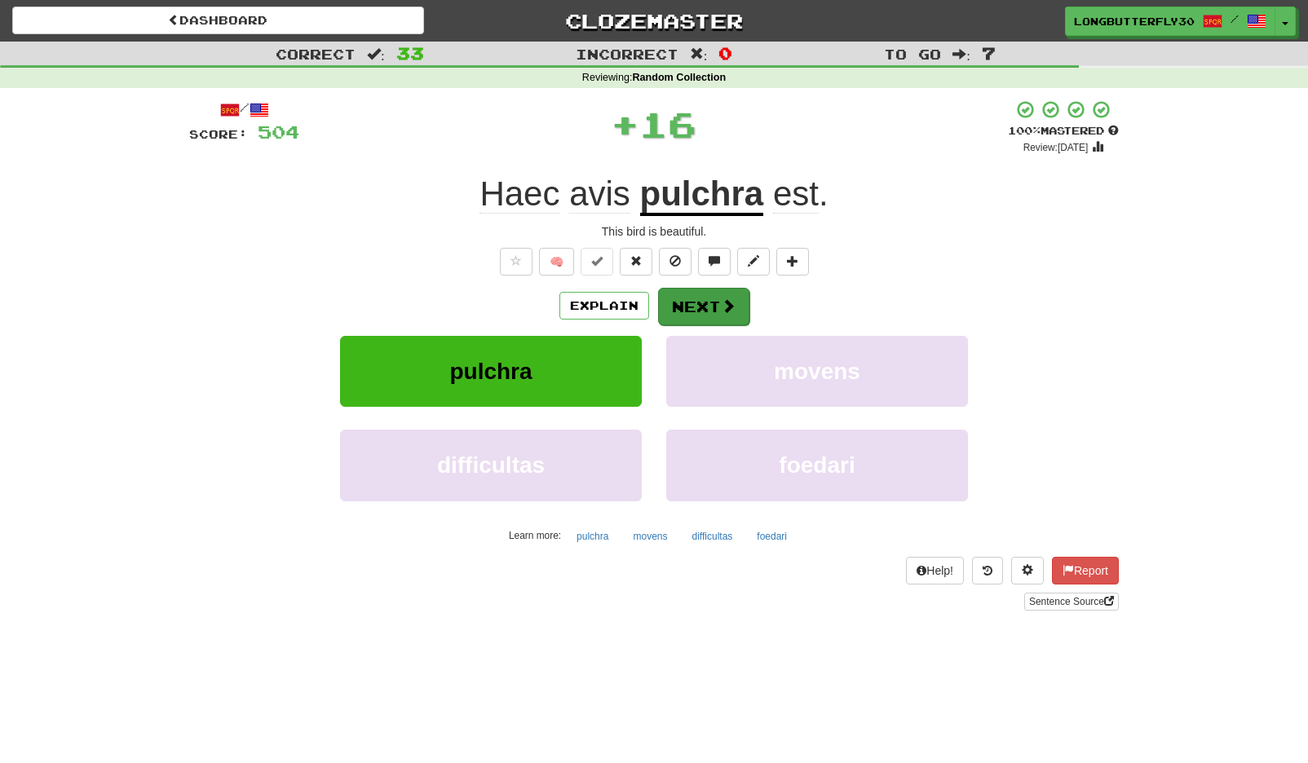
click at [692, 296] on button "Next" at bounding box center [703, 307] width 91 height 38
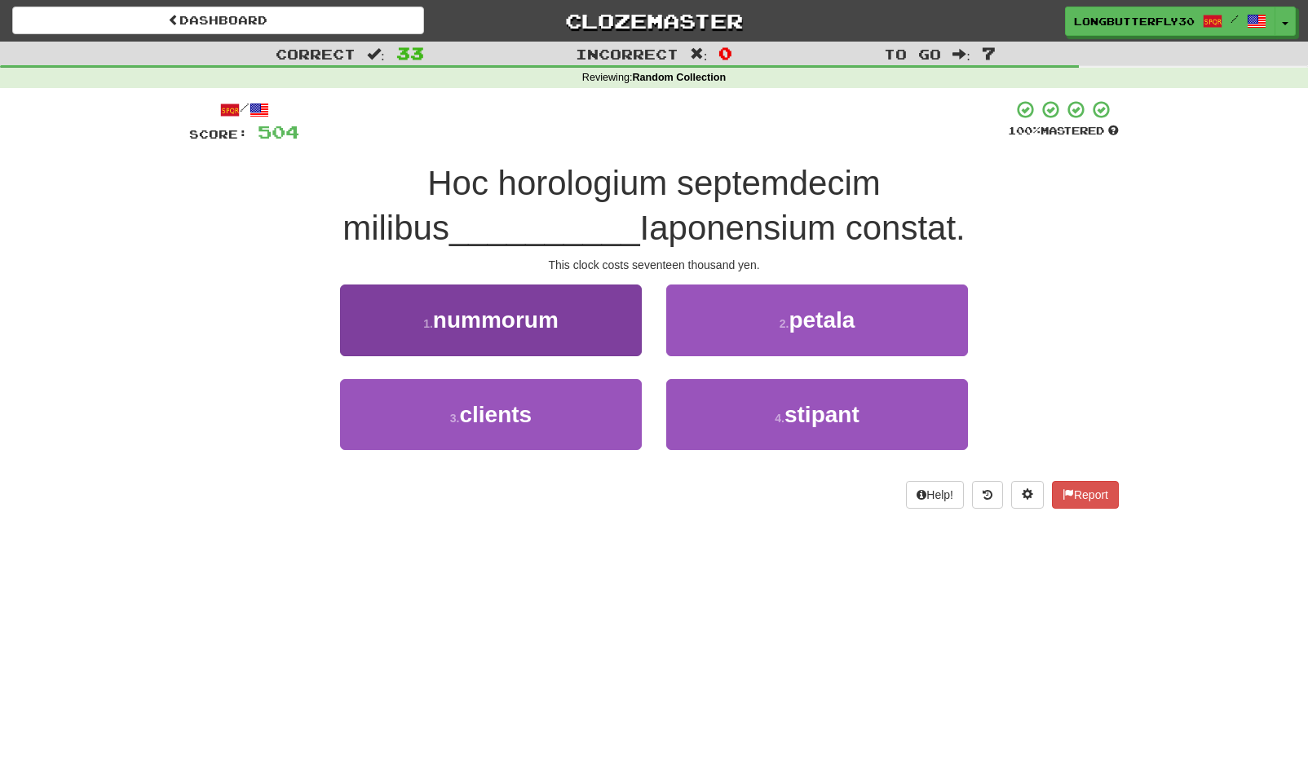
click at [586, 321] on button "1 . nummorum" at bounding box center [491, 320] width 302 height 71
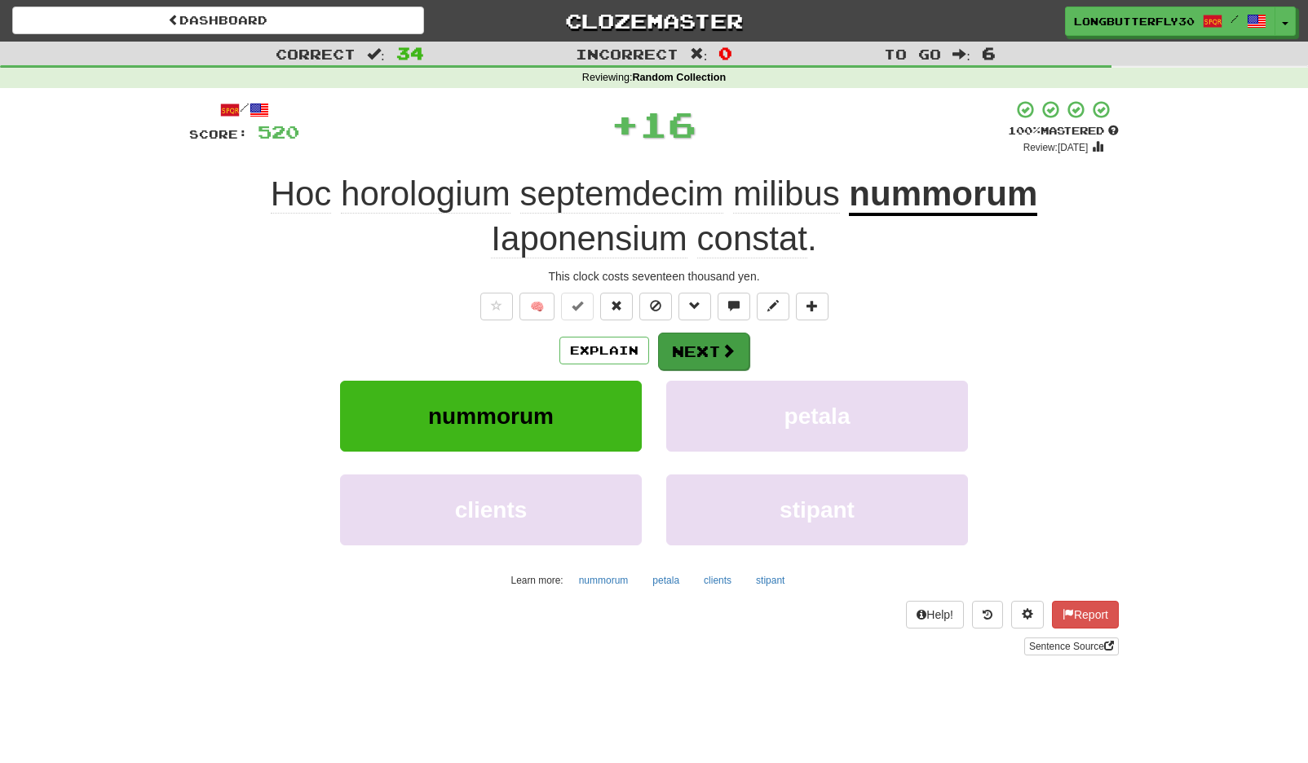
click at [709, 354] on button "Next" at bounding box center [703, 352] width 91 height 38
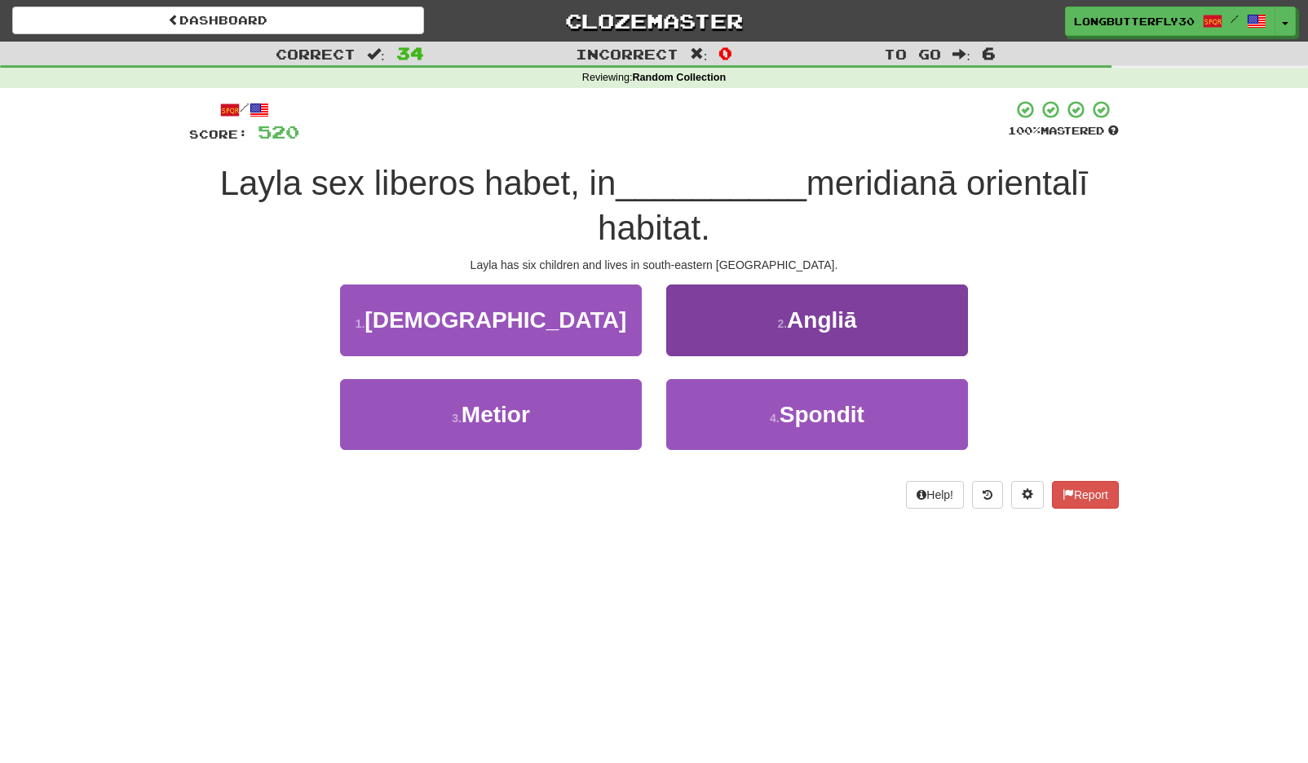
click at [760, 307] on button "2 . Angliā" at bounding box center [817, 320] width 302 height 71
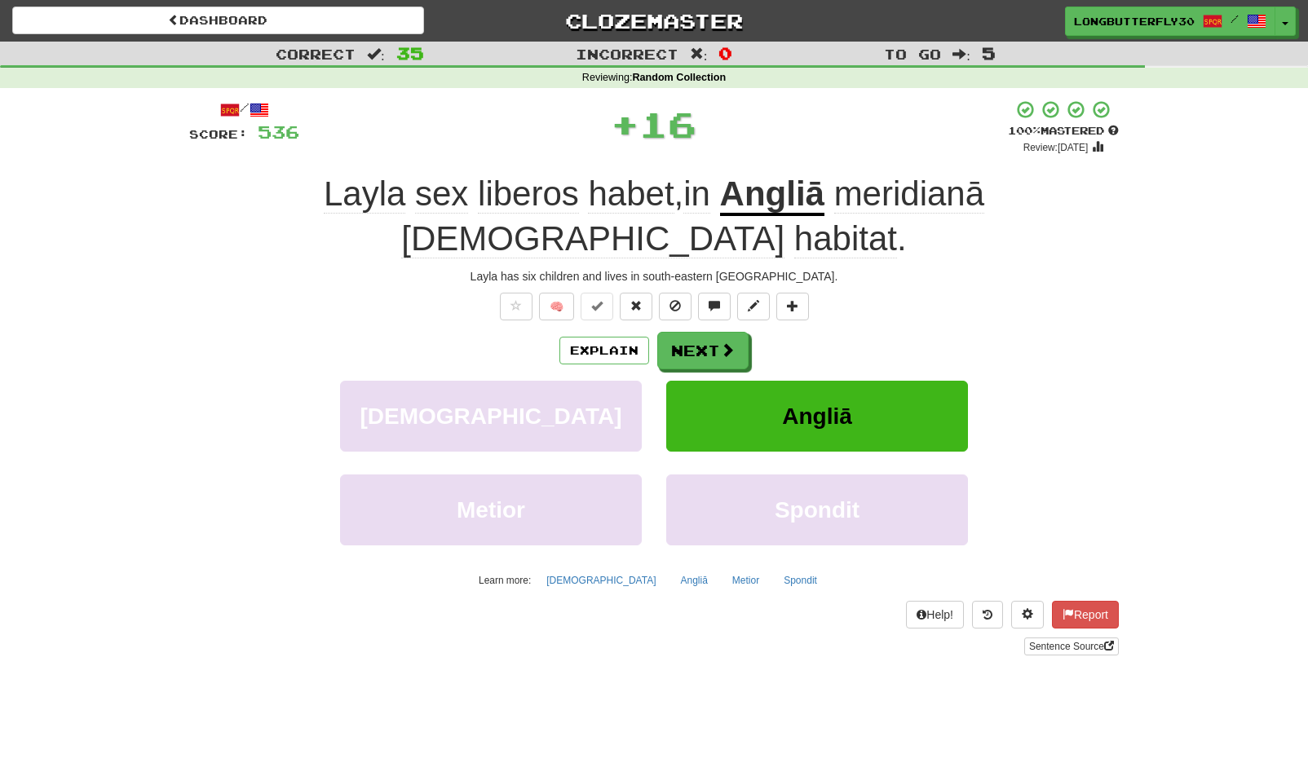
click at [732, 334] on div "Explain Next Catholica Angliā Metior Spondit Learn more: Catholica Angliā Metio…" at bounding box center [654, 463] width 930 height 262
click at [732, 333] on button "Next" at bounding box center [703, 352] width 91 height 38
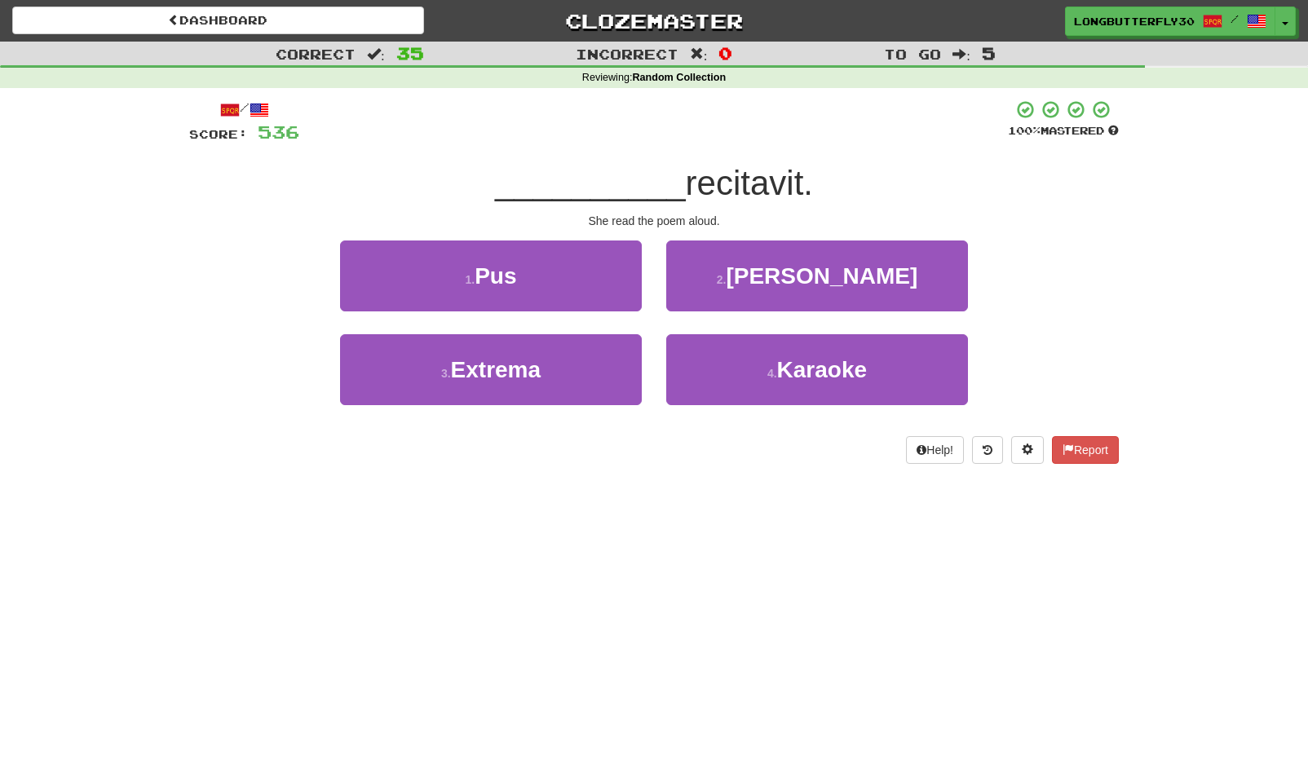
click at [727, 278] on small "2 ." at bounding box center [722, 279] width 10 height 13
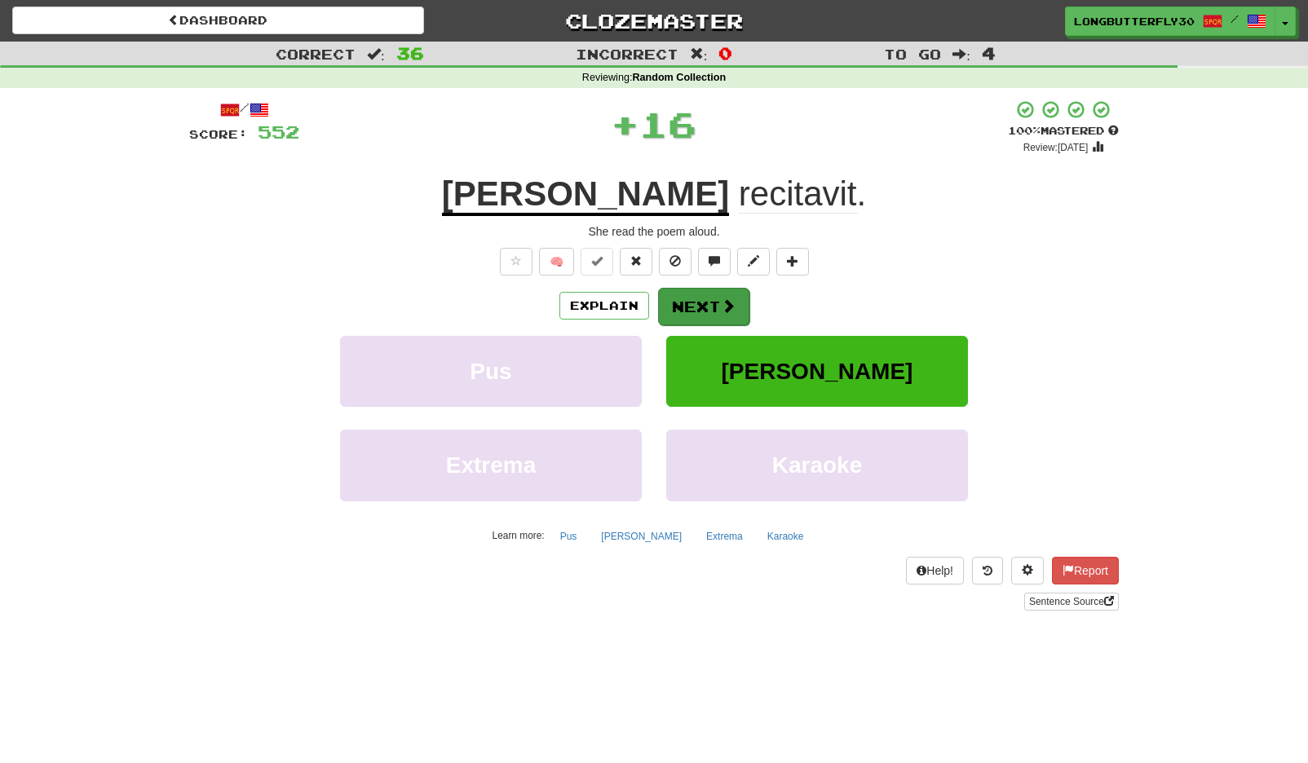
click at [714, 306] on button "Next" at bounding box center [703, 307] width 91 height 38
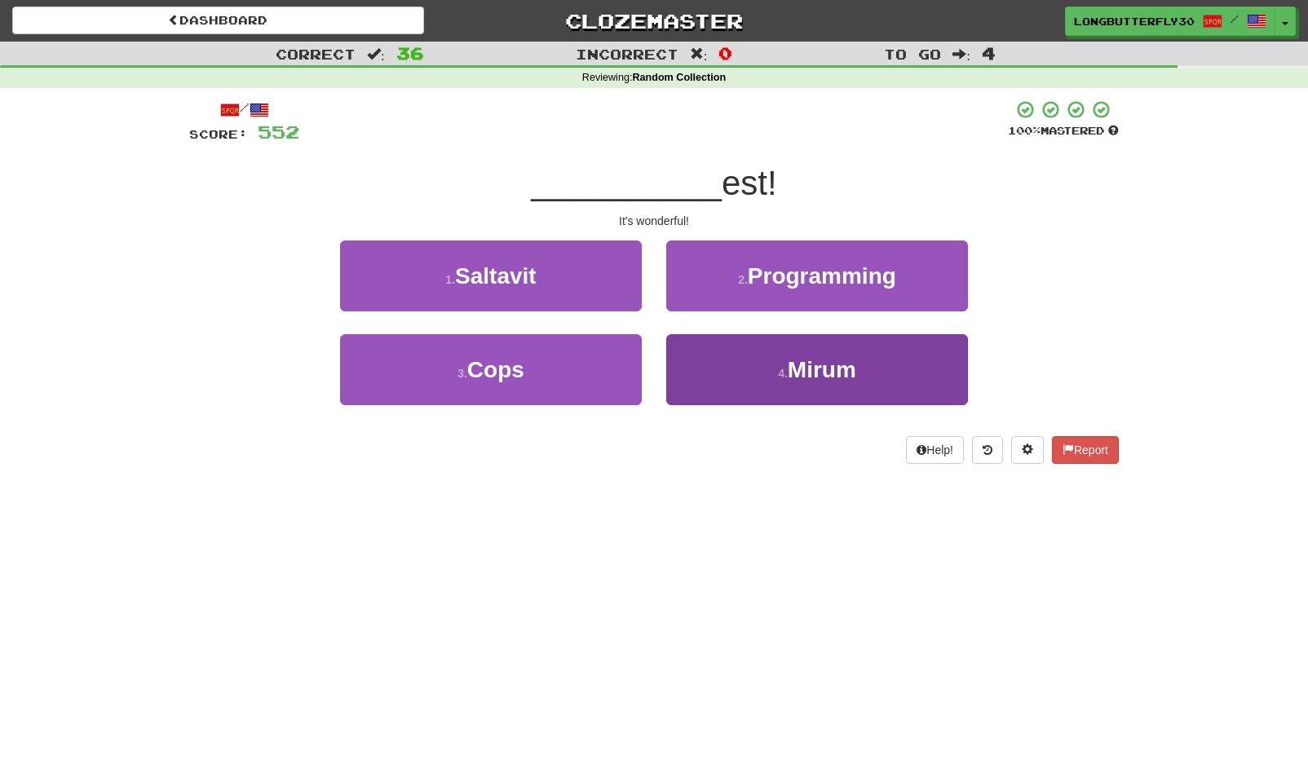
click at [785, 367] on small "4 ." at bounding box center [783, 373] width 10 height 13
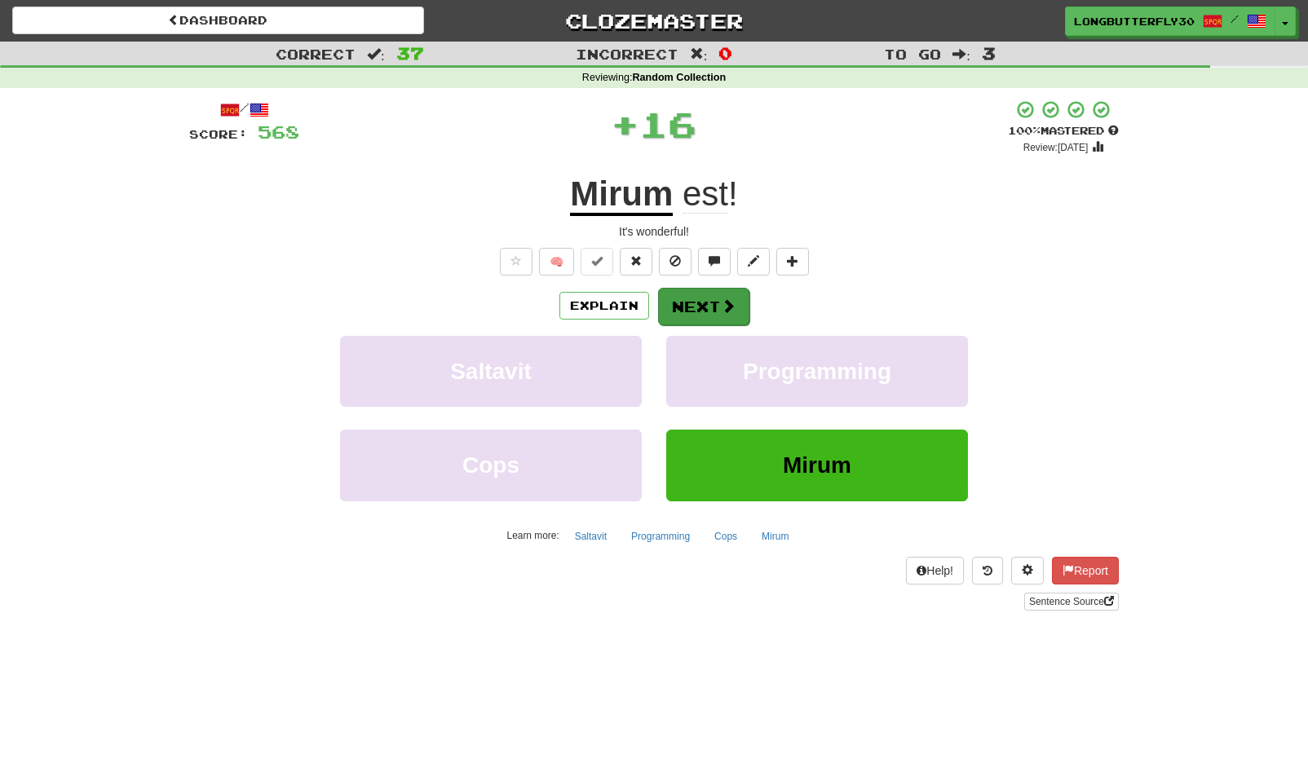
click at [732, 307] on span at bounding box center [728, 305] width 15 height 15
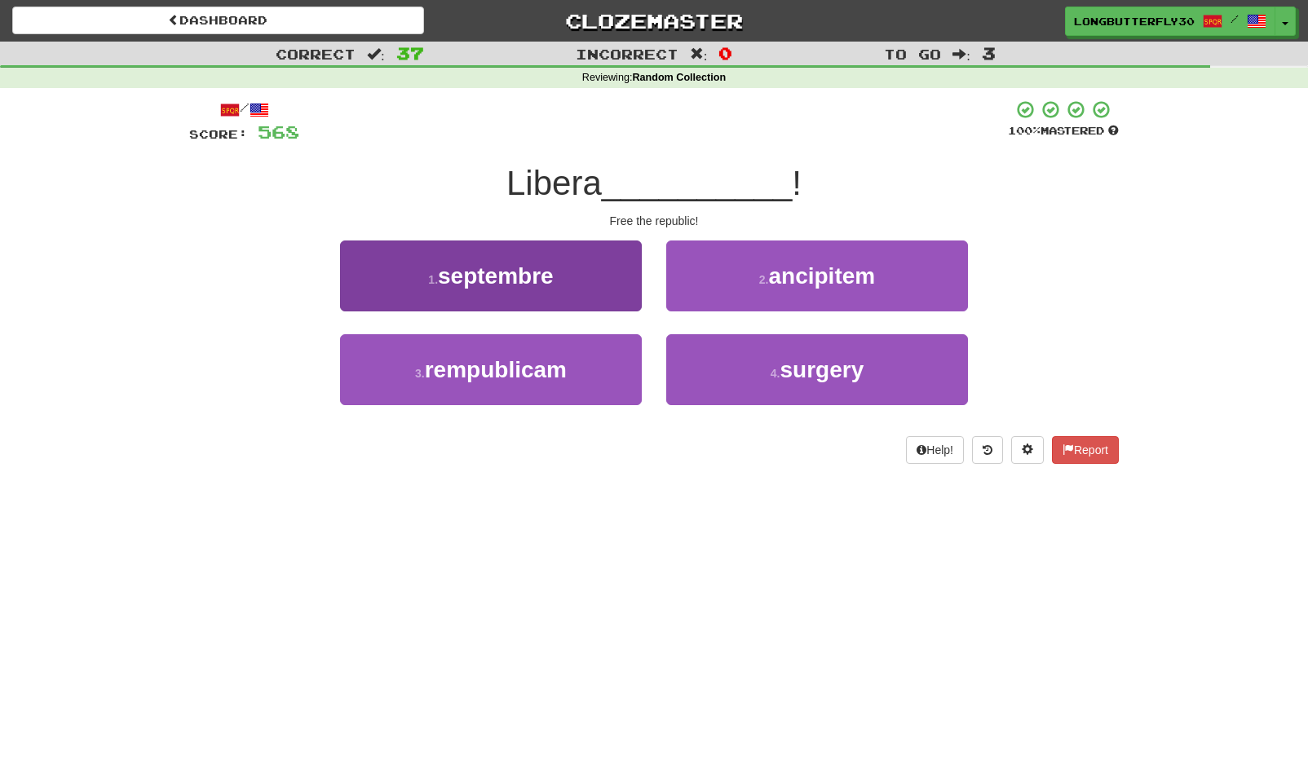
drag, startPoint x: 568, startPoint y: 366, endPoint x: 594, endPoint y: 346, distance: 32.5
click at [567, 365] on span "rempublicam" at bounding box center [496, 369] width 142 height 25
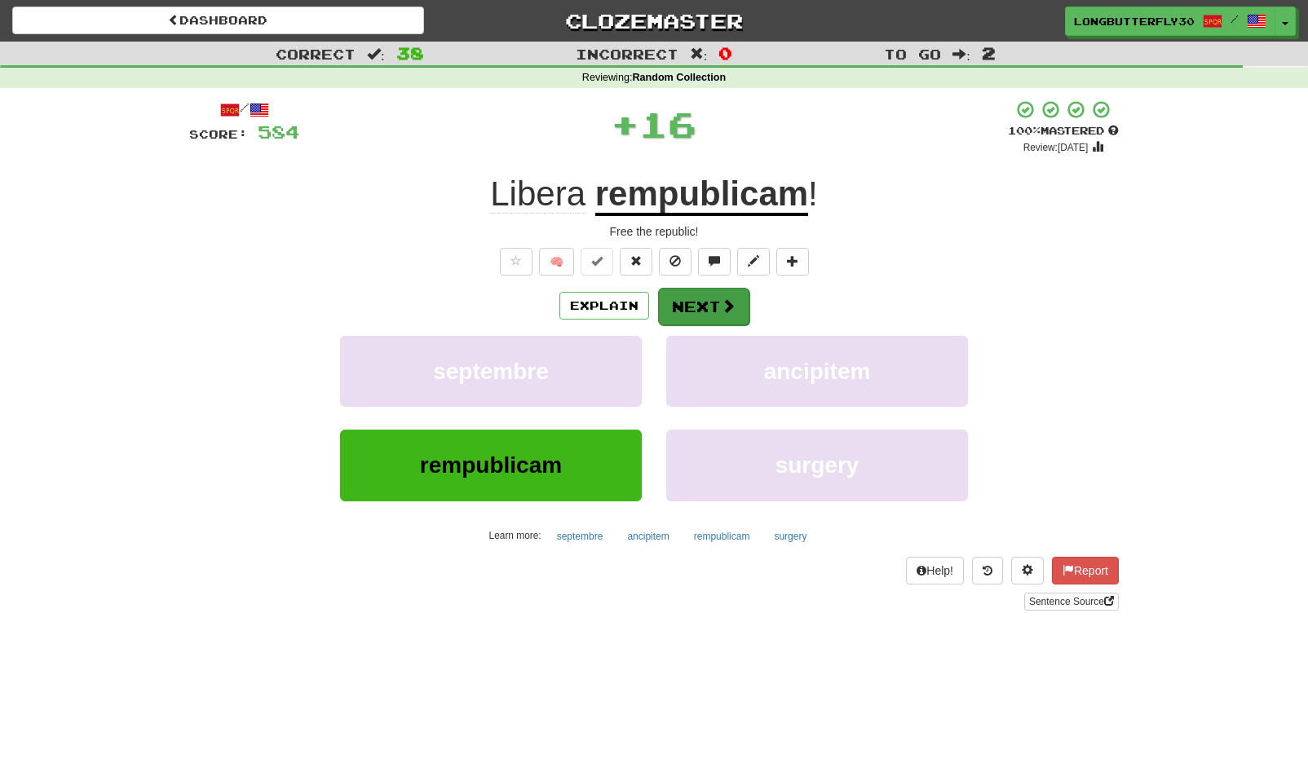
click at [687, 297] on button "Next" at bounding box center [703, 307] width 91 height 38
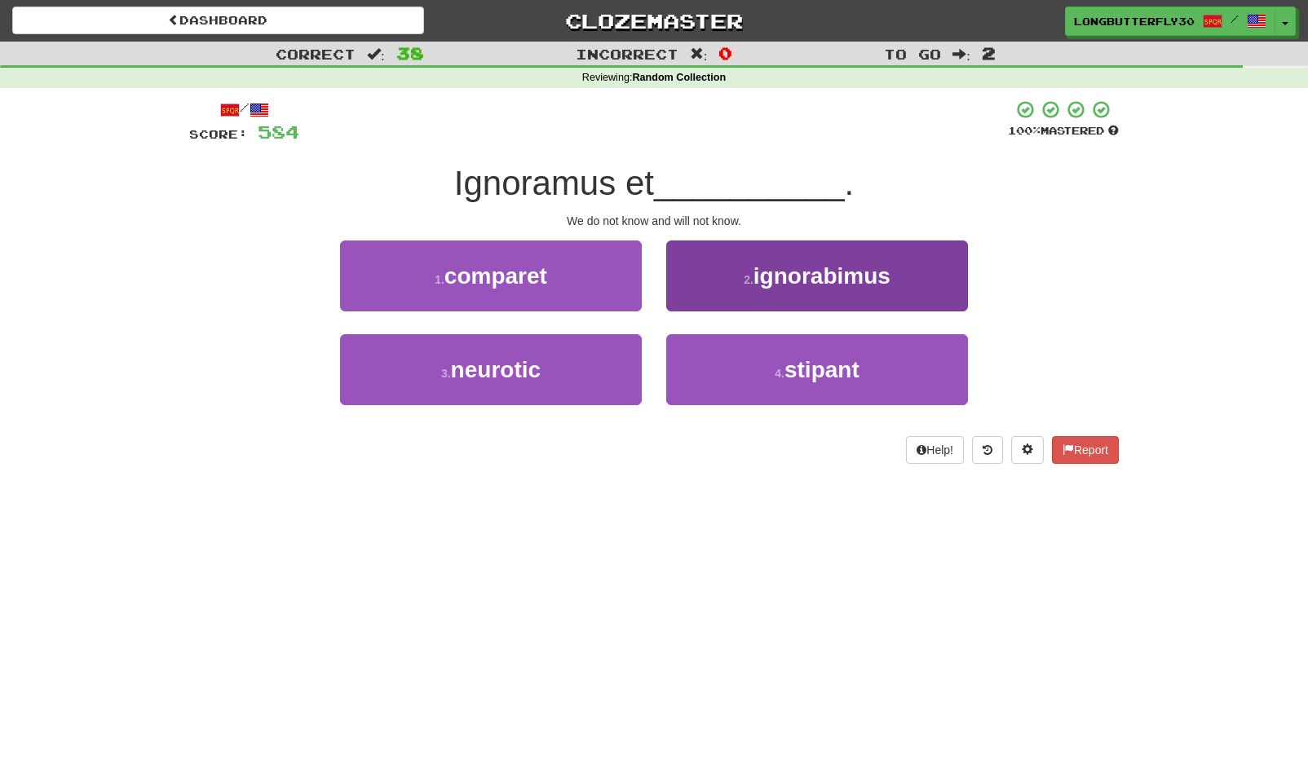
click at [788, 266] on span "ignorabimus" at bounding box center [822, 275] width 137 height 25
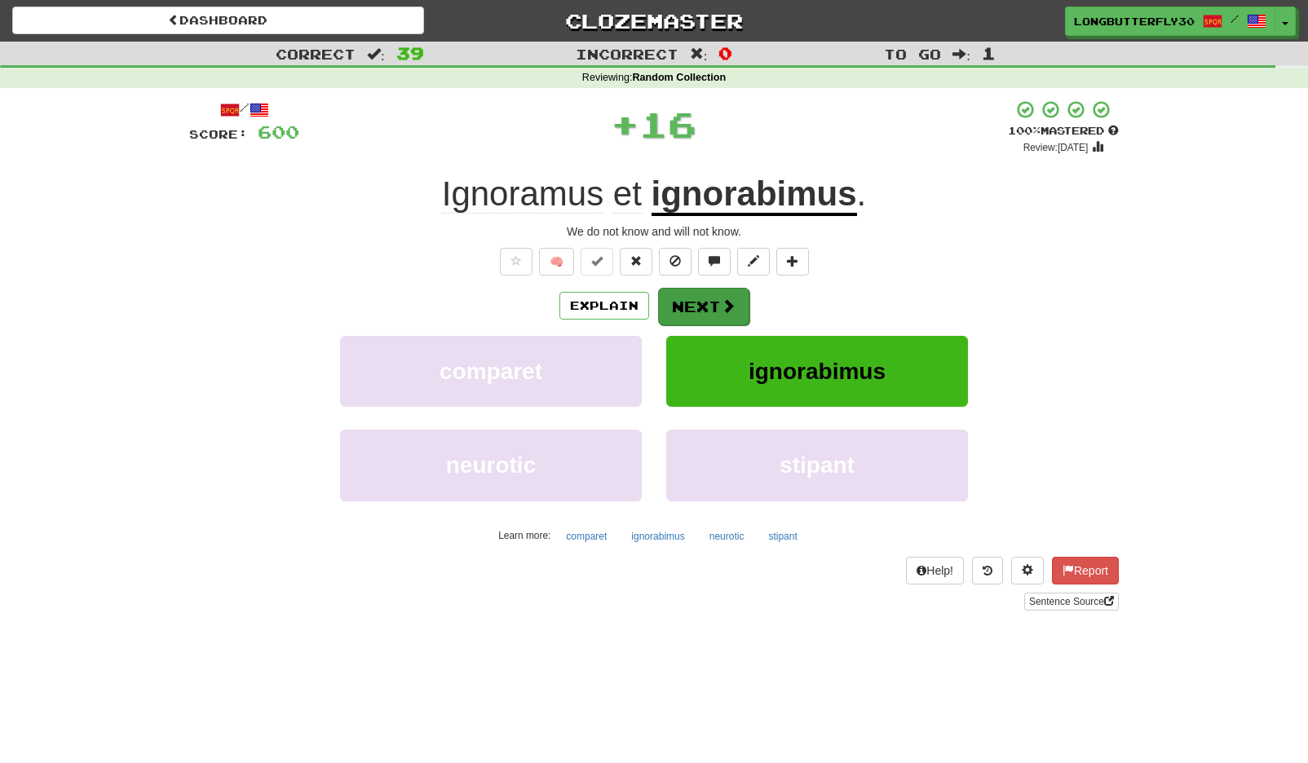
click at [683, 314] on button "Next" at bounding box center [703, 307] width 91 height 38
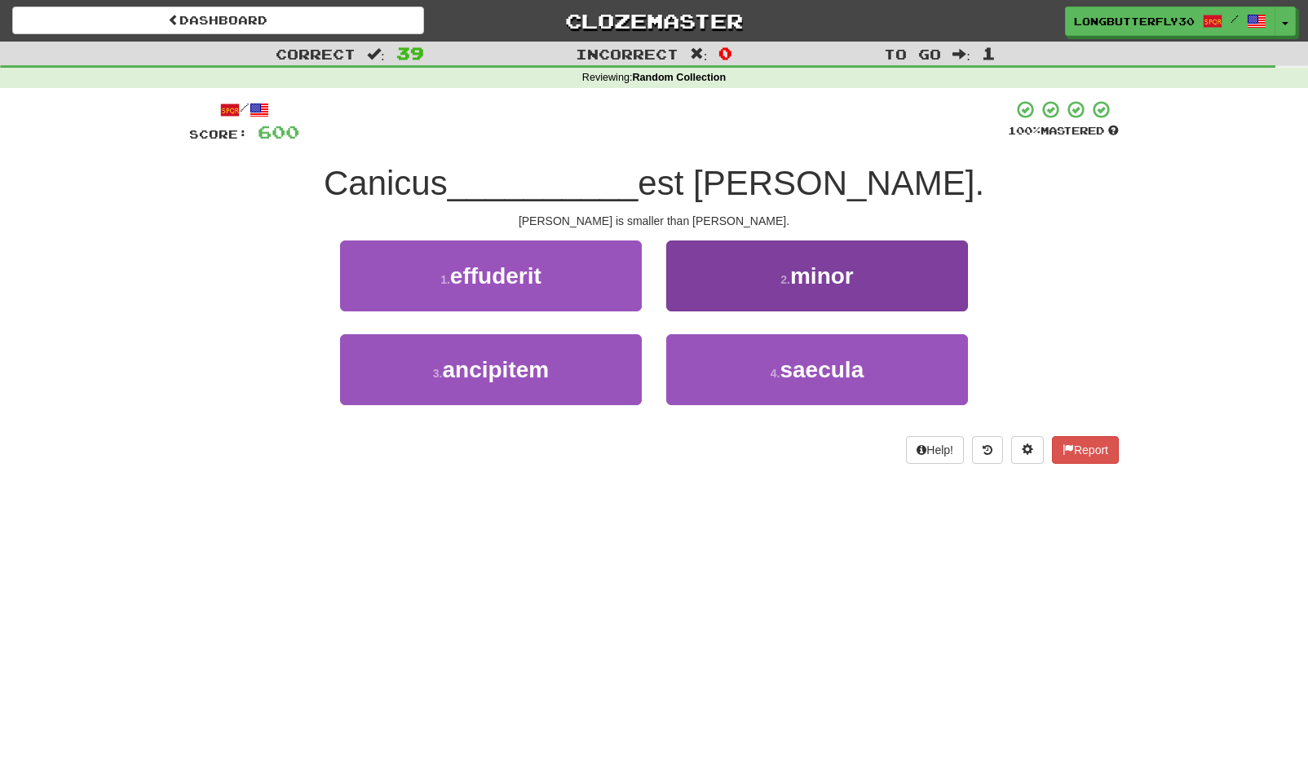
click at [797, 275] on span "minor" at bounding box center [822, 275] width 64 height 25
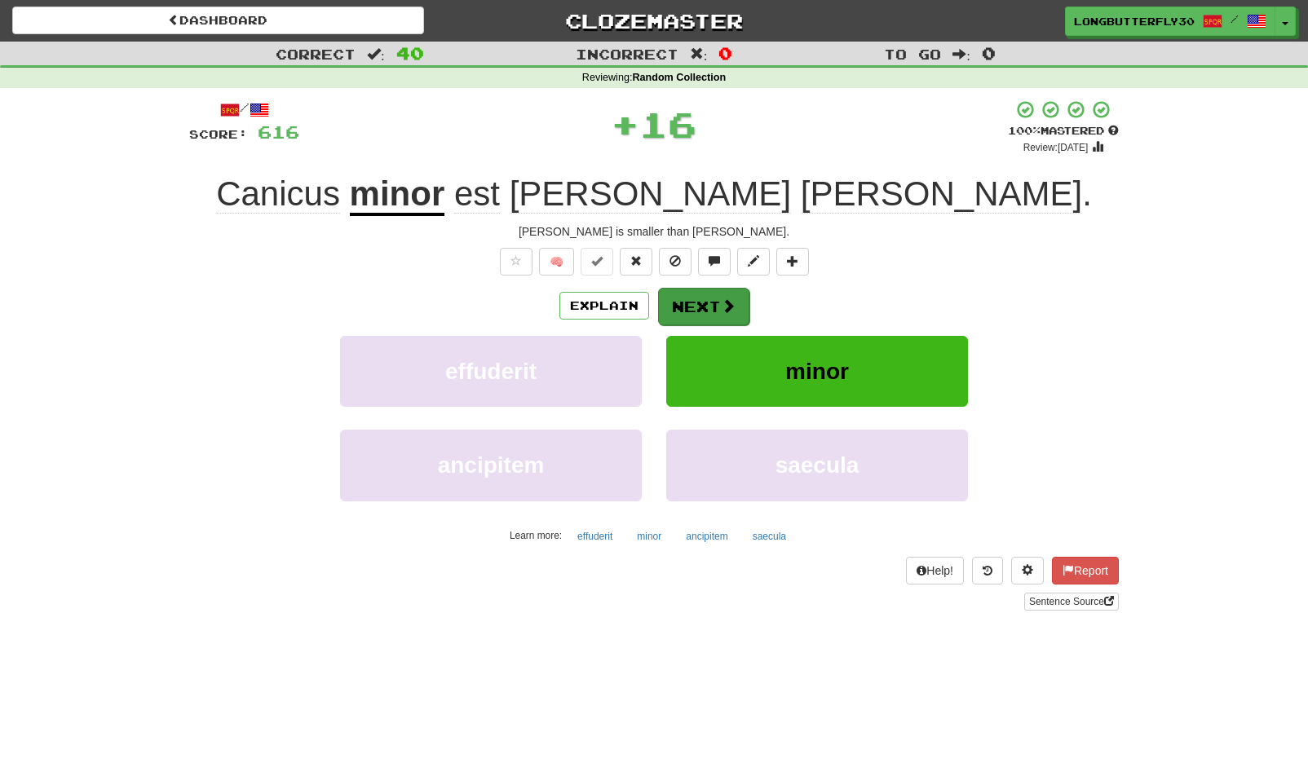
click at [716, 308] on button "Next" at bounding box center [703, 307] width 91 height 38
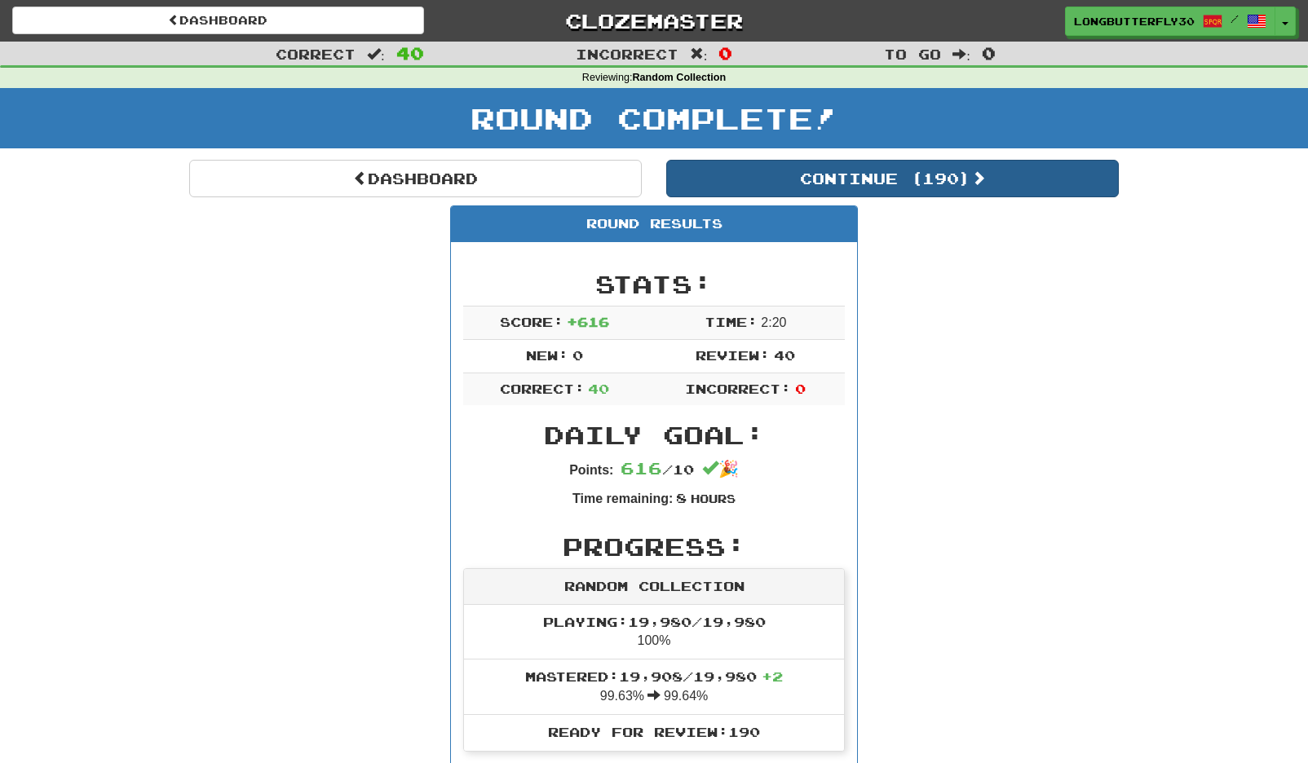
click at [911, 179] on button "Continue ( 190 )" at bounding box center [892, 179] width 453 height 38
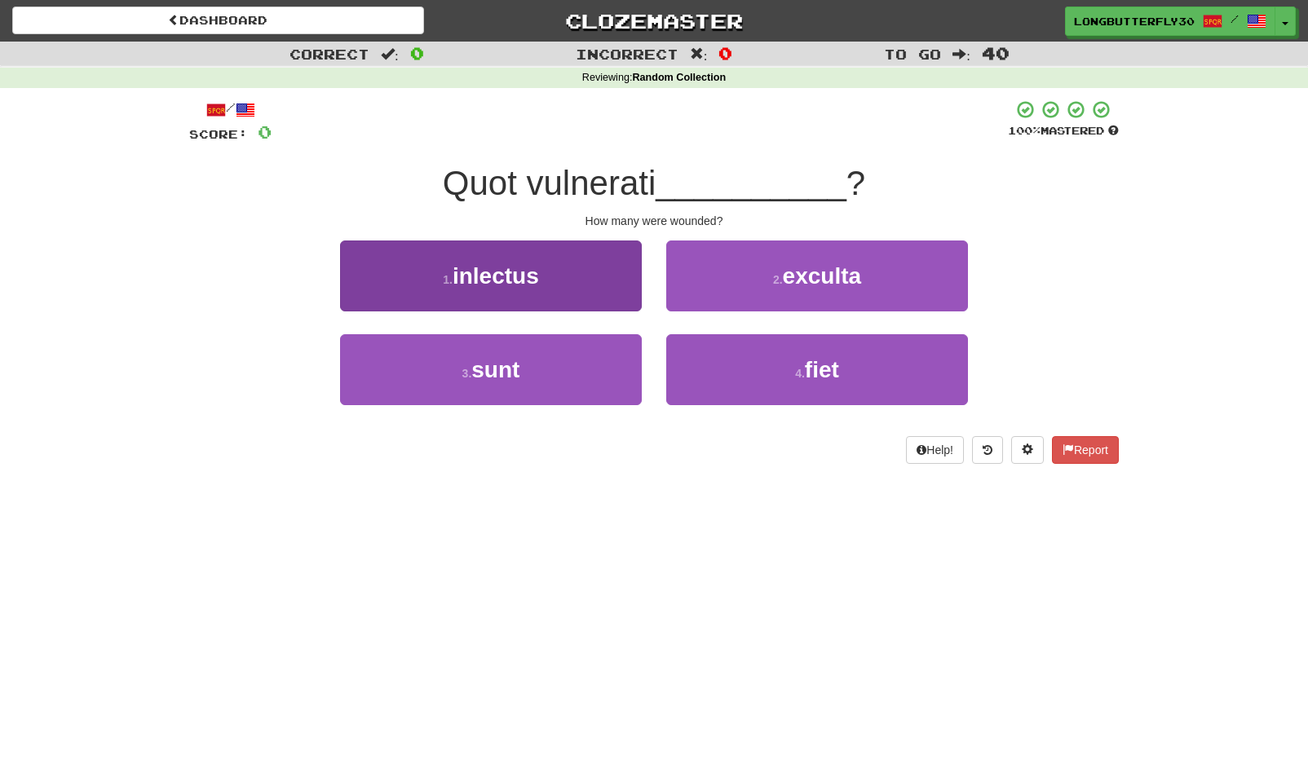
click at [599, 365] on button "3 . sunt" at bounding box center [491, 369] width 302 height 71
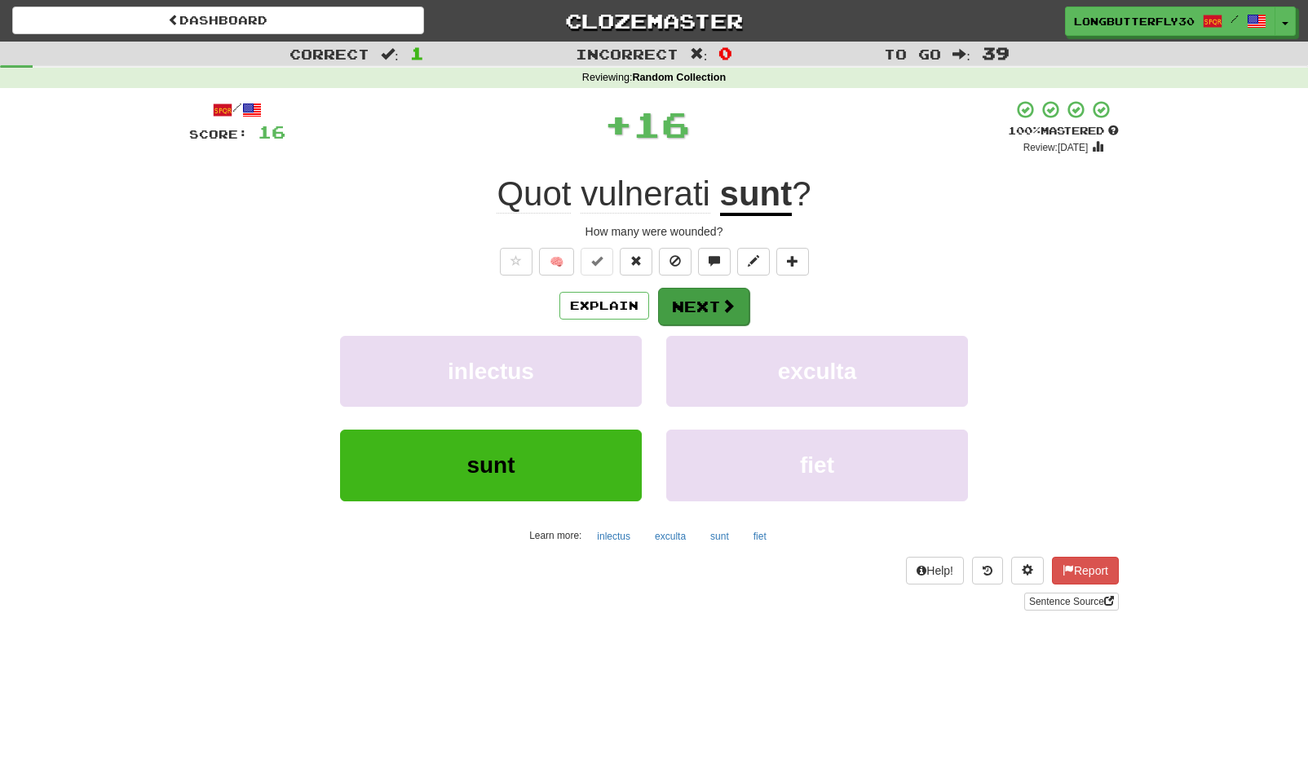
click at [705, 304] on button "Next" at bounding box center [703, 307] width 91 height 38
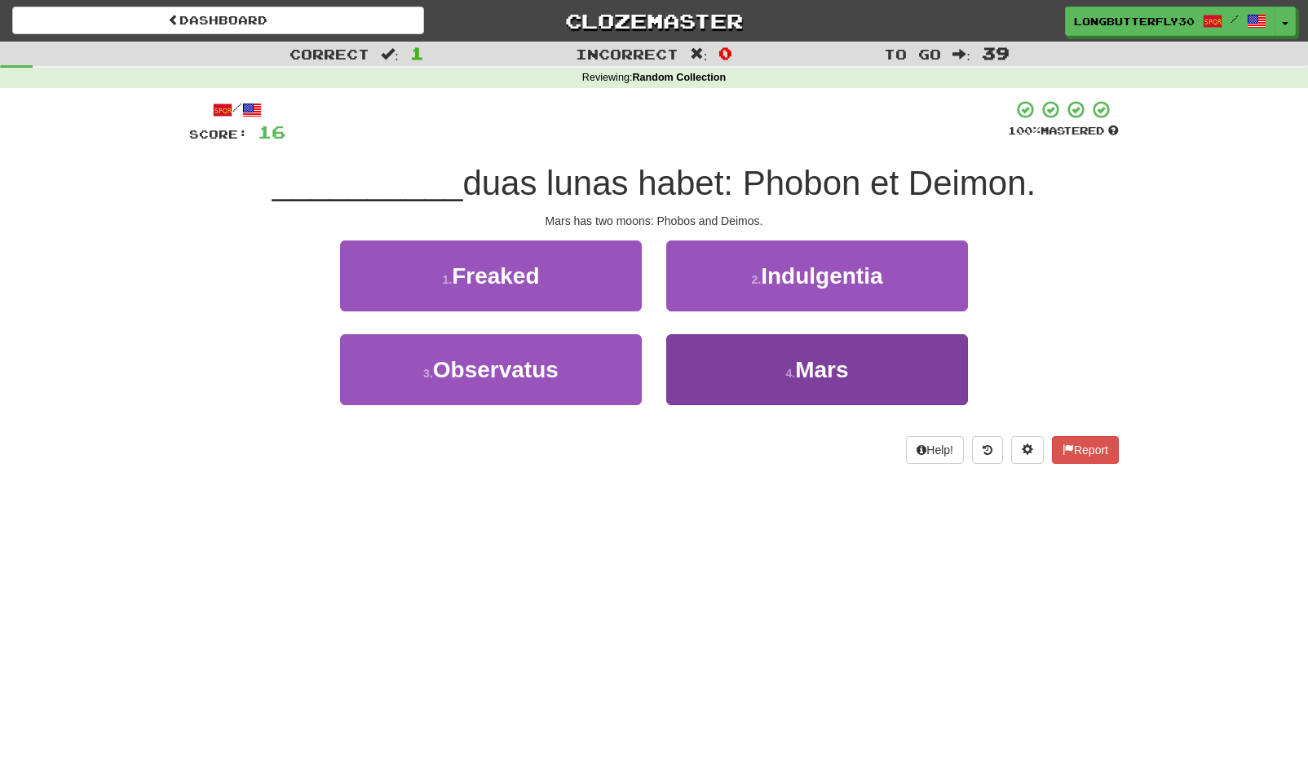
click at [695, 357] on button "4 . Mars" at bounding box center [817, 369] width 302 height 71
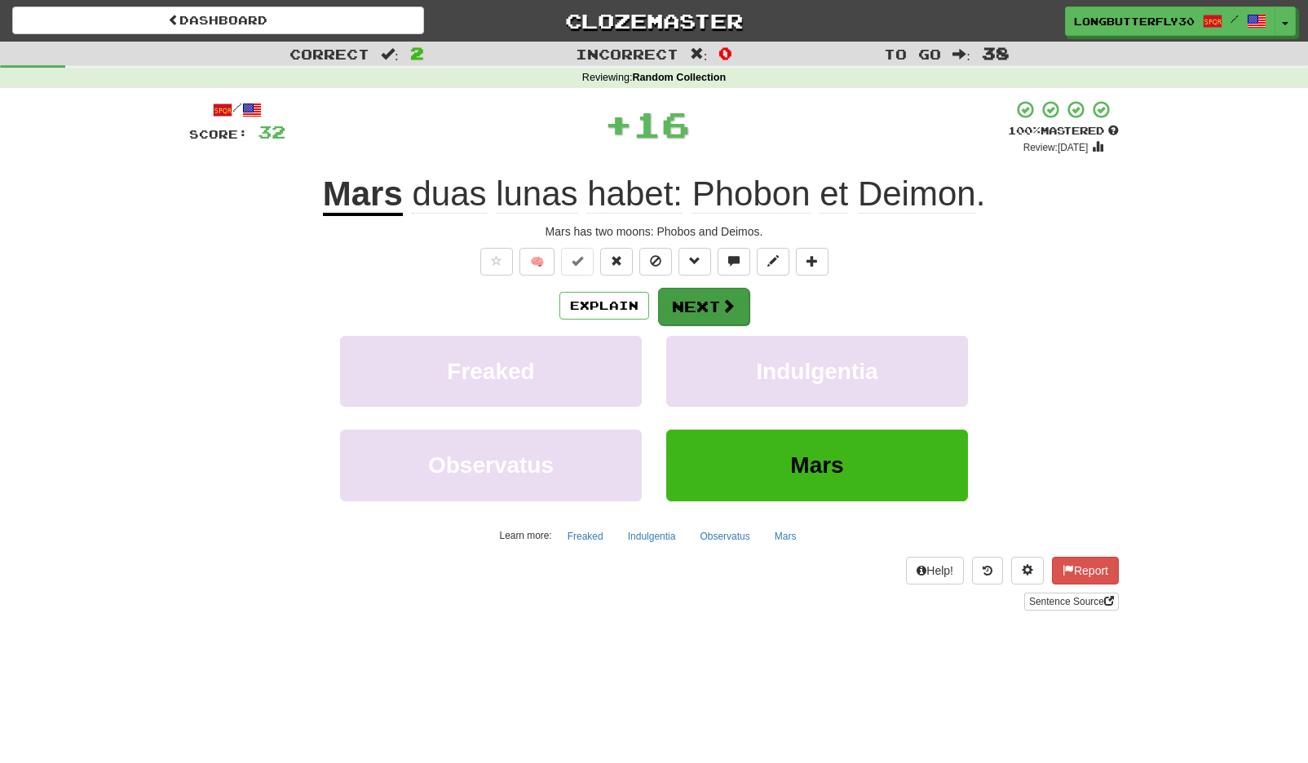
click at [710, 303] on button "Next" at bounding box center [703, 307] width 91 height 38
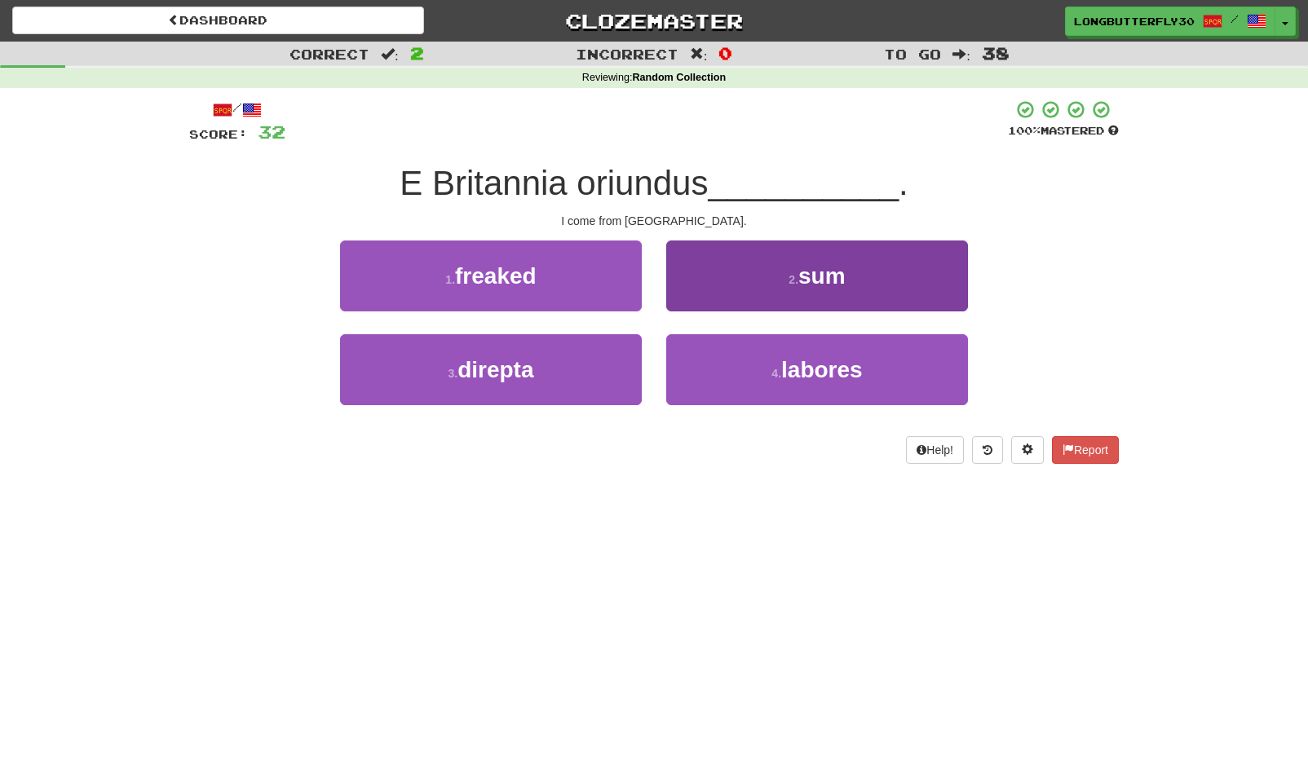
click at [741, 281] on button "2 . sum" at bounding box center [817, 276] width 302 height 71
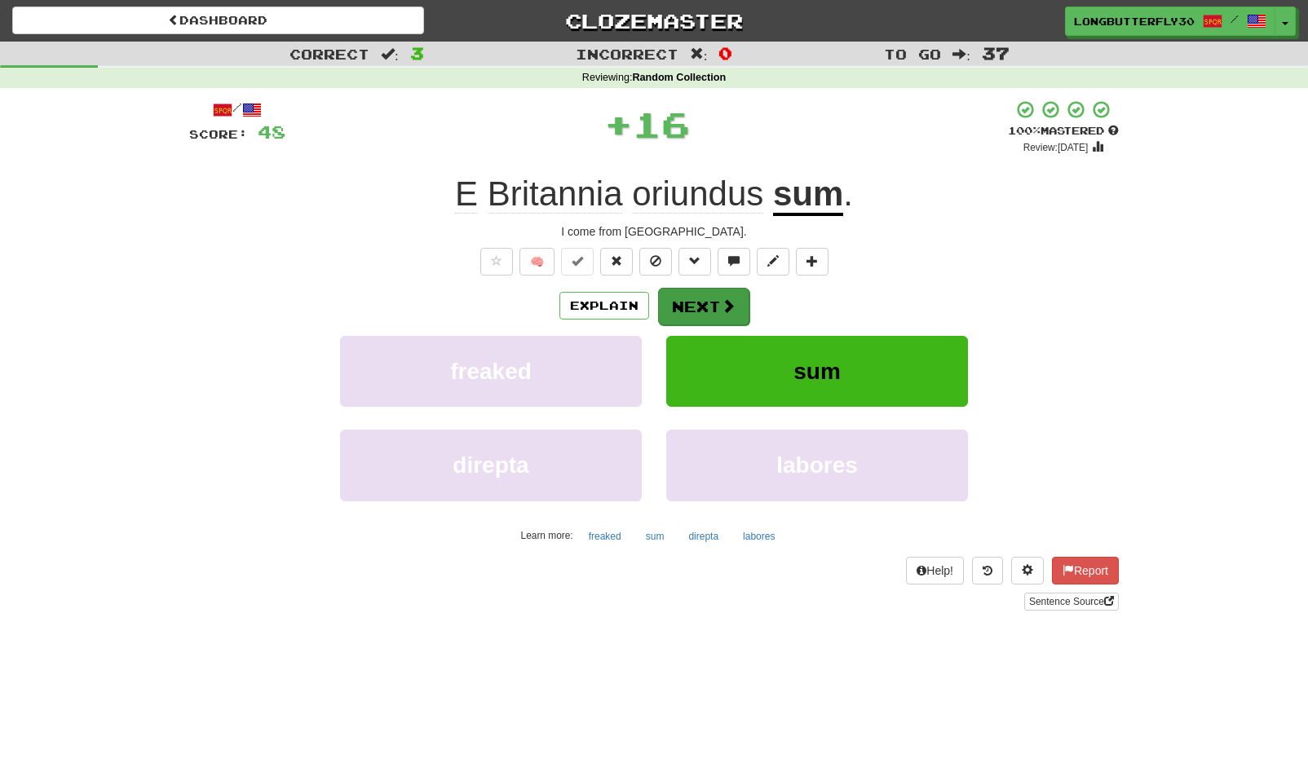
click at [727, 289] on button "Next" at bounding box center [703, 307] width 91 height 38
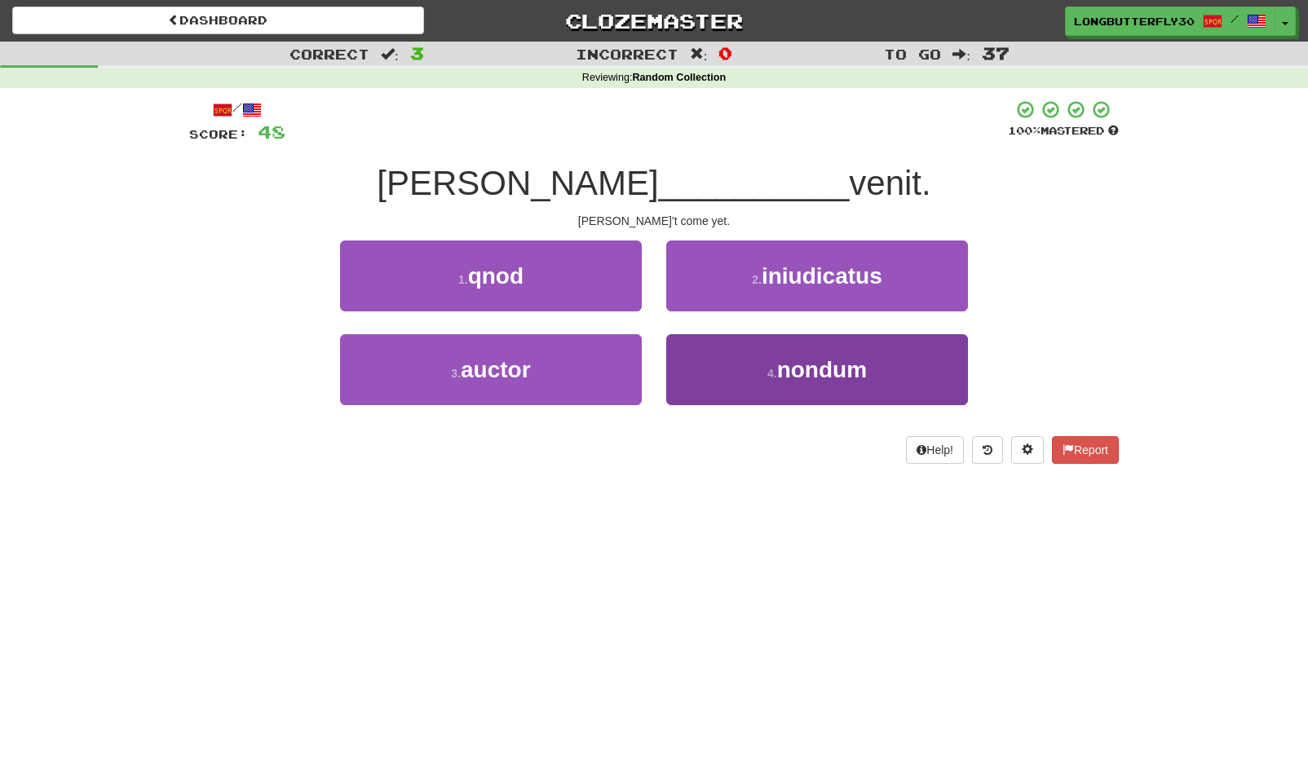
click at [790, 362] on span "nondum" at bounding box center [822, 369] width 90 height 25
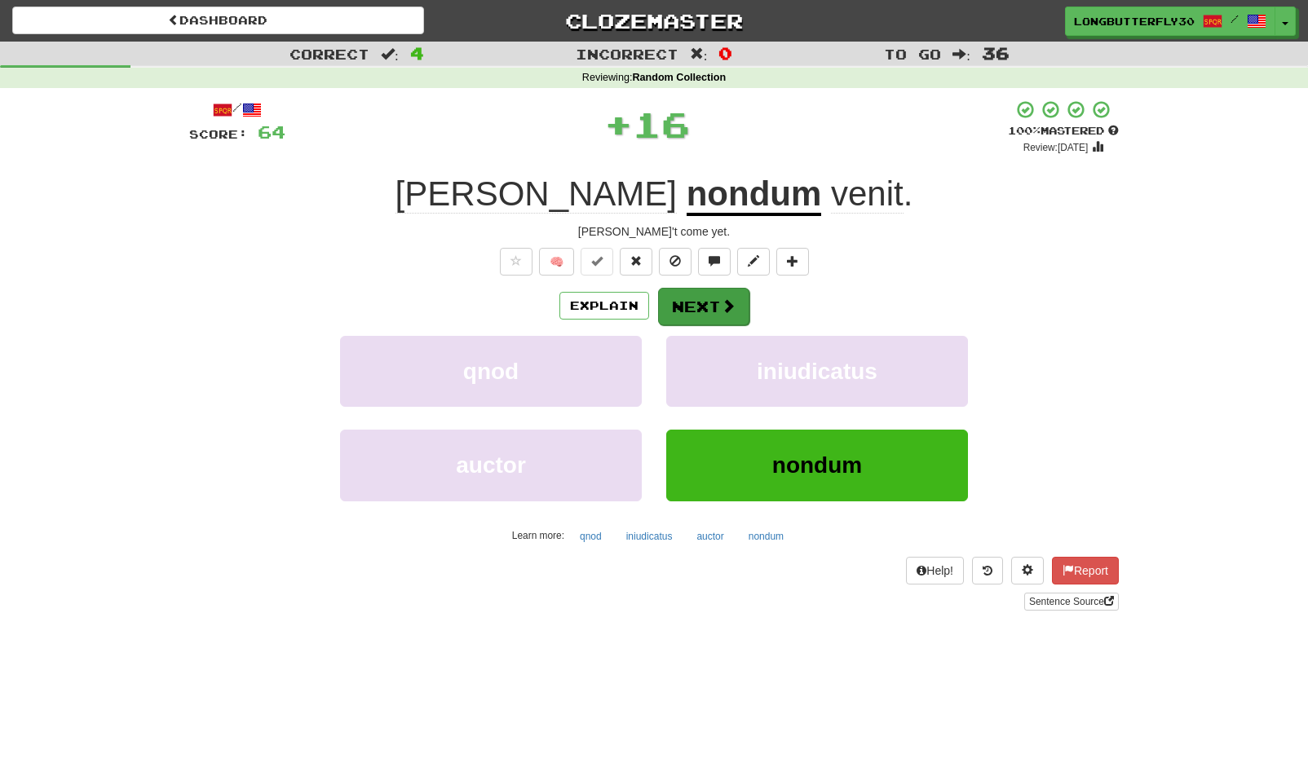
click at [734, 307] on button "Next" at bounding box center [703, 307] width 91 height 38
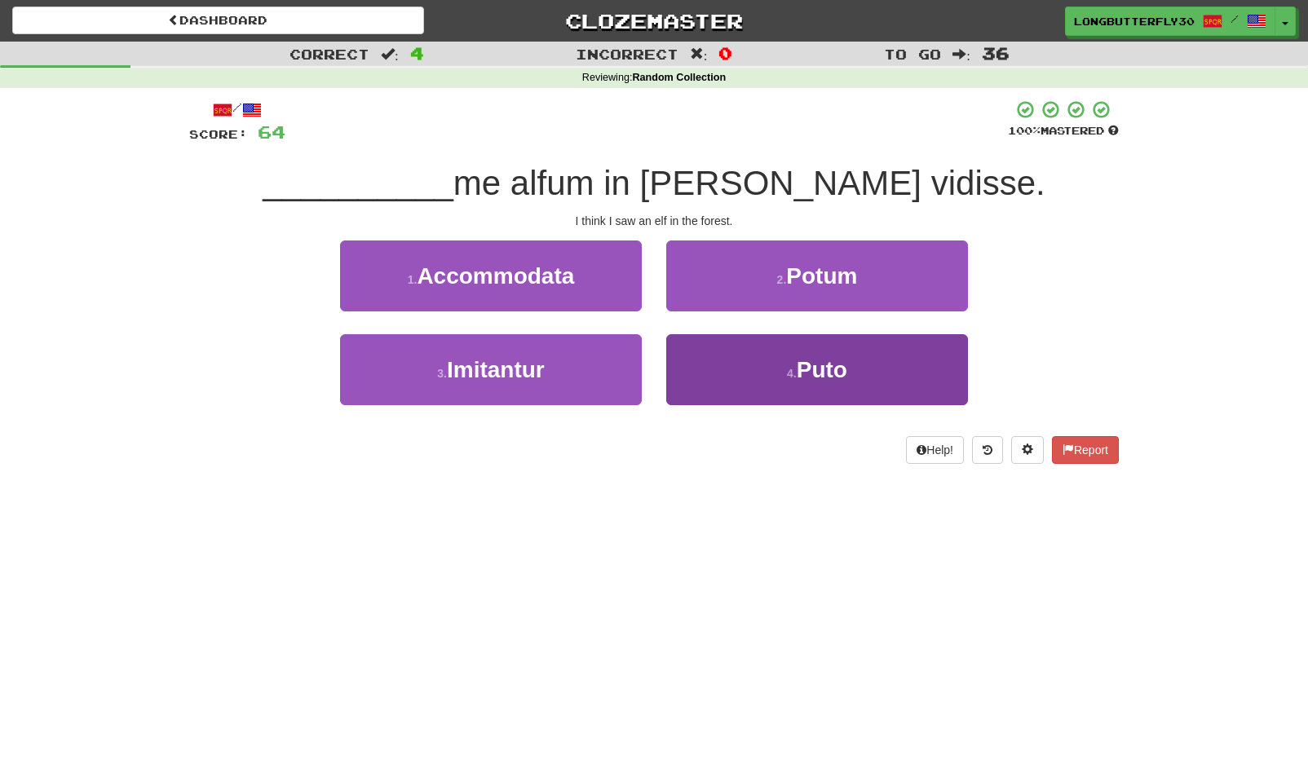
click at [749, 370] on button "4 . Puto" at bounding box center [817, 369] width 302 height 71
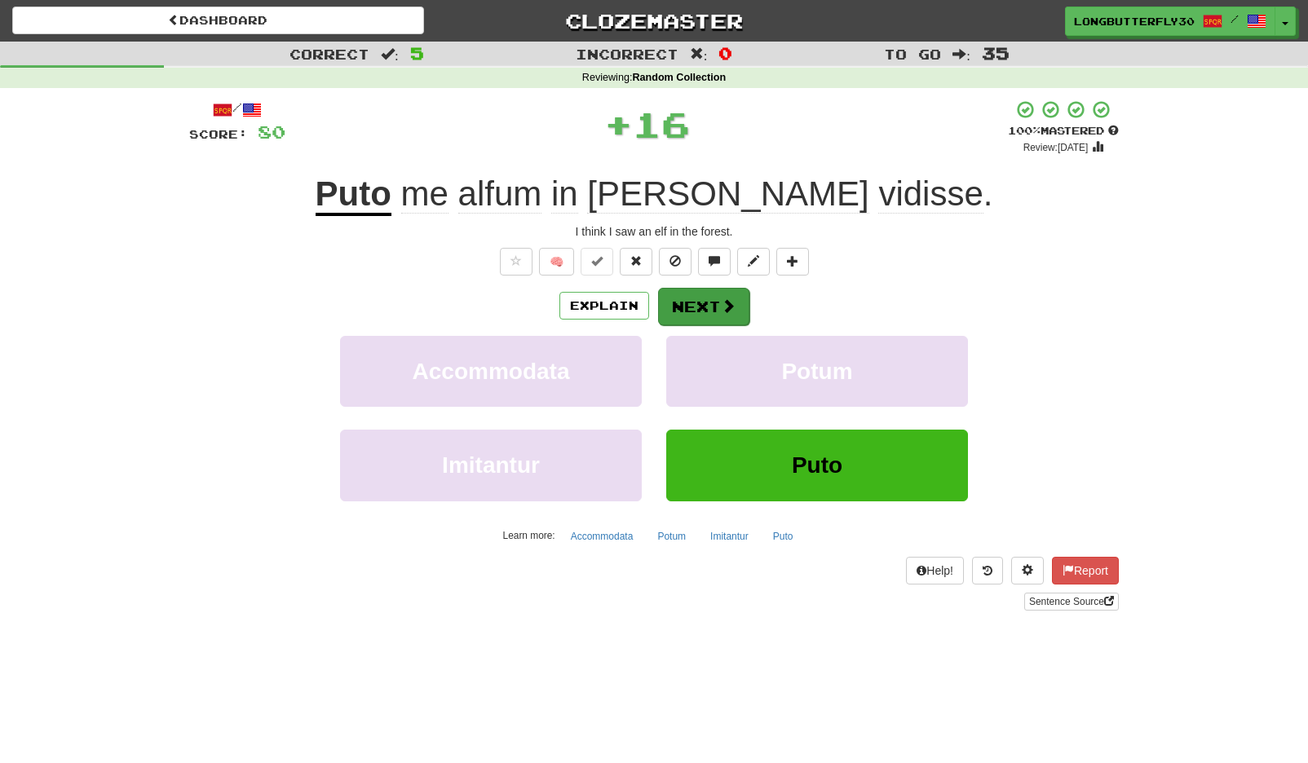
click at [728, 299] on span at bounding box center [728, 305] width 15 height 15
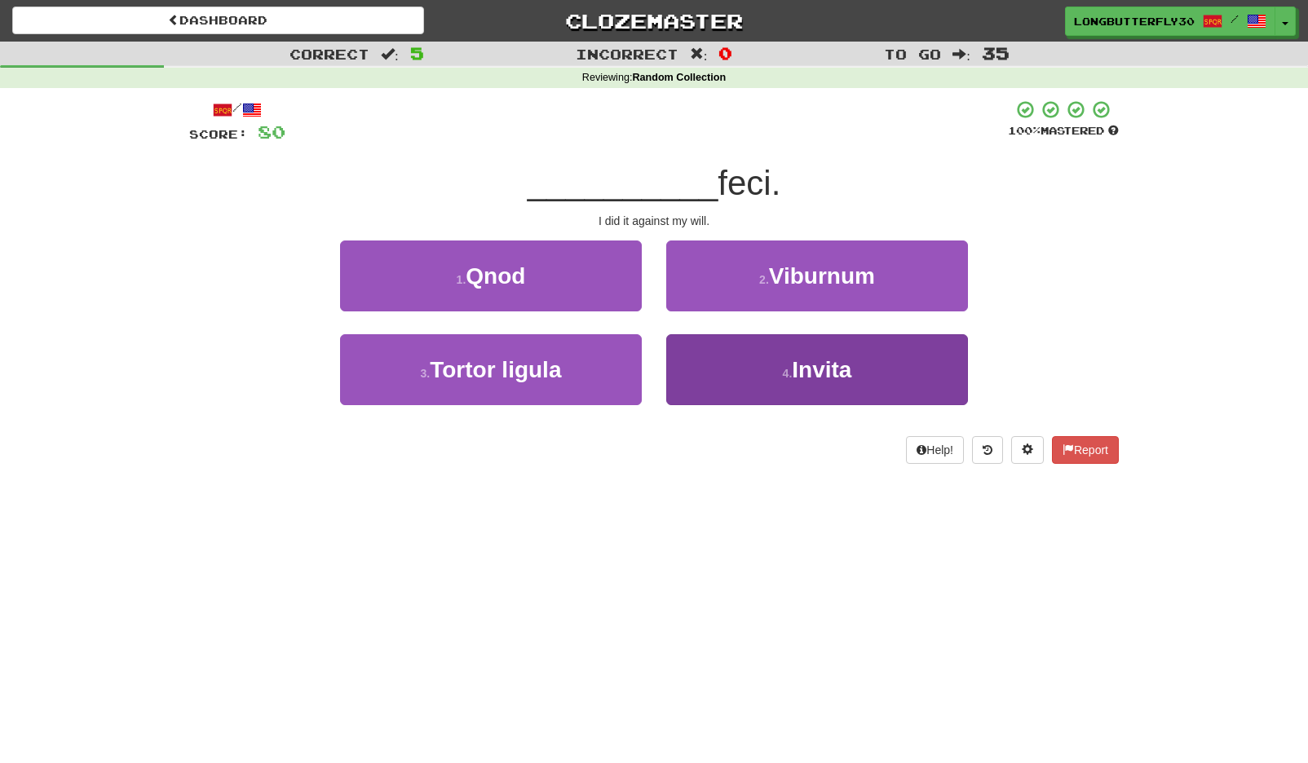
click at [785, 368] on small "4 ." at bounding box center [788, 373] width 10 height 13
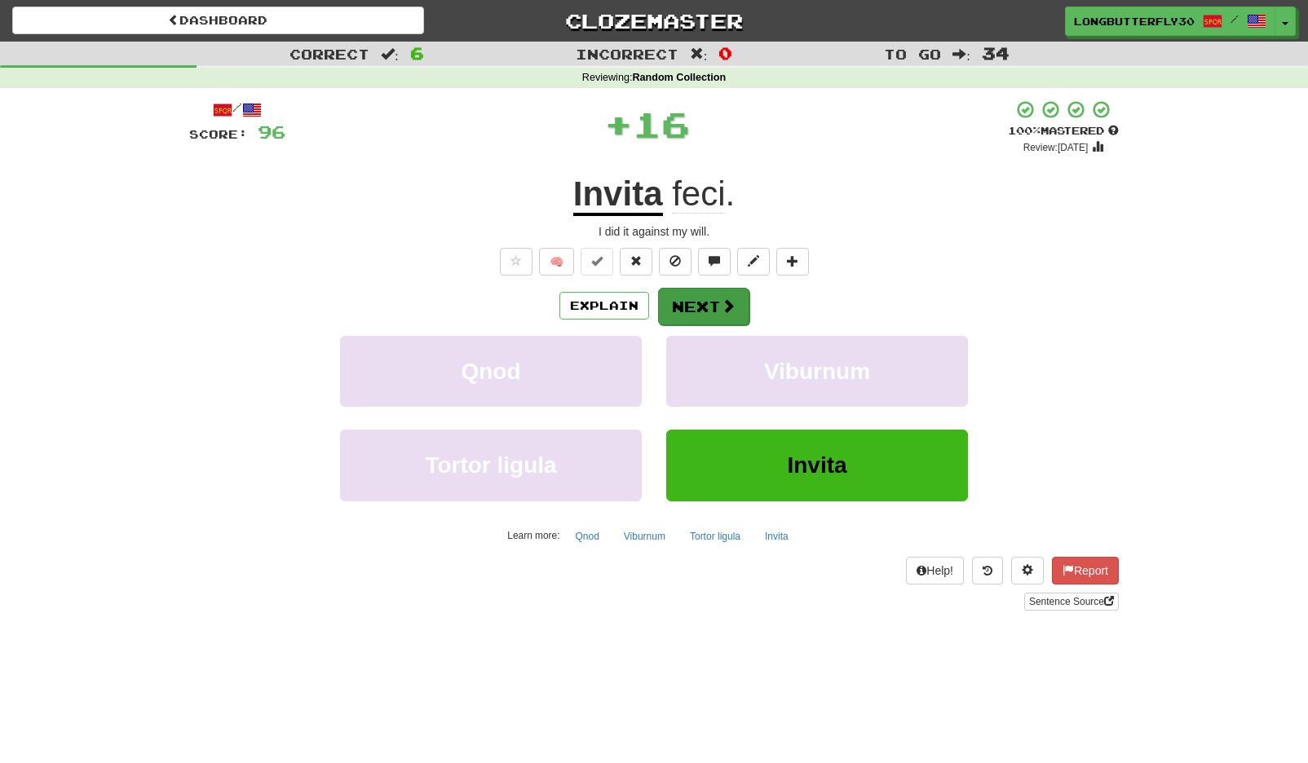
click at [741, 307] on button "Next" at bounding box center [703, 307] width 91 height 38
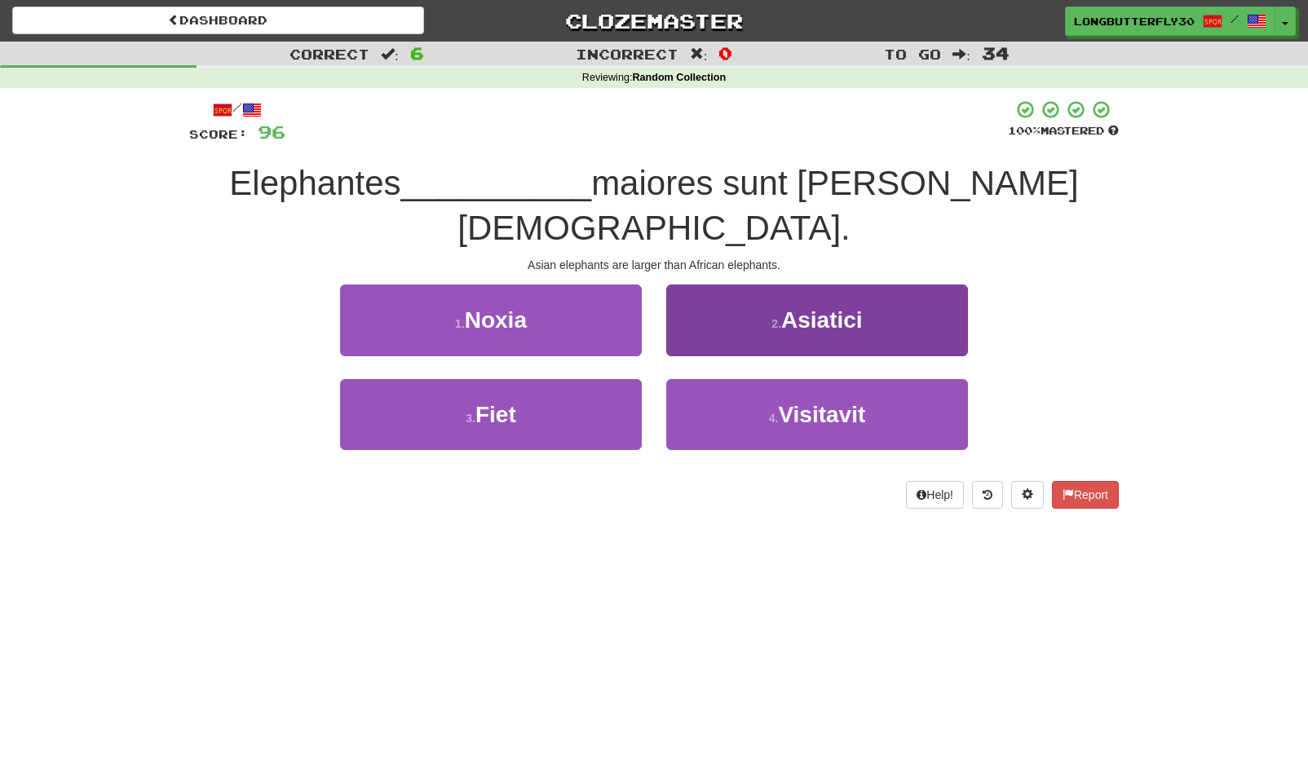
click at [823, 307] on span "Asiatici" at bounding box center [822, 319] width 82 height 25
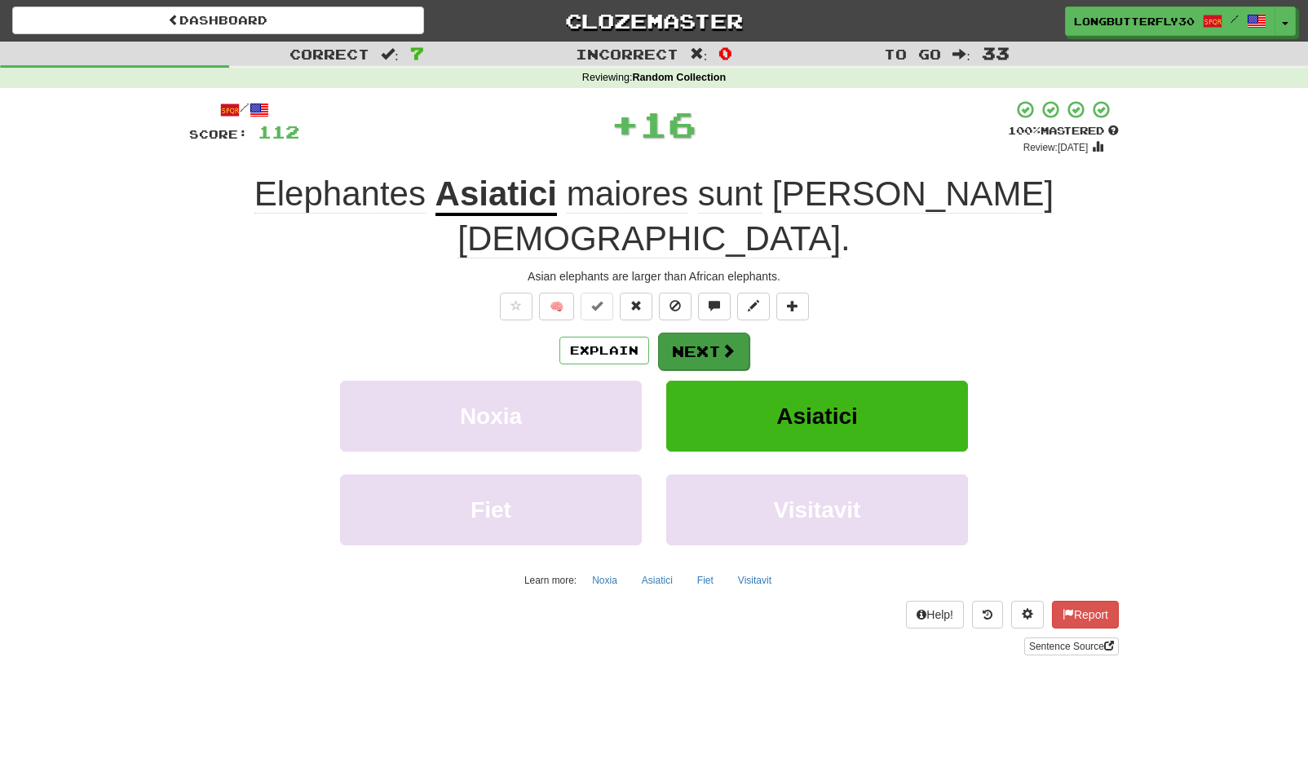
click at [695, 333] on button "Next" at bounding box center [703, 352] width 91 height 38
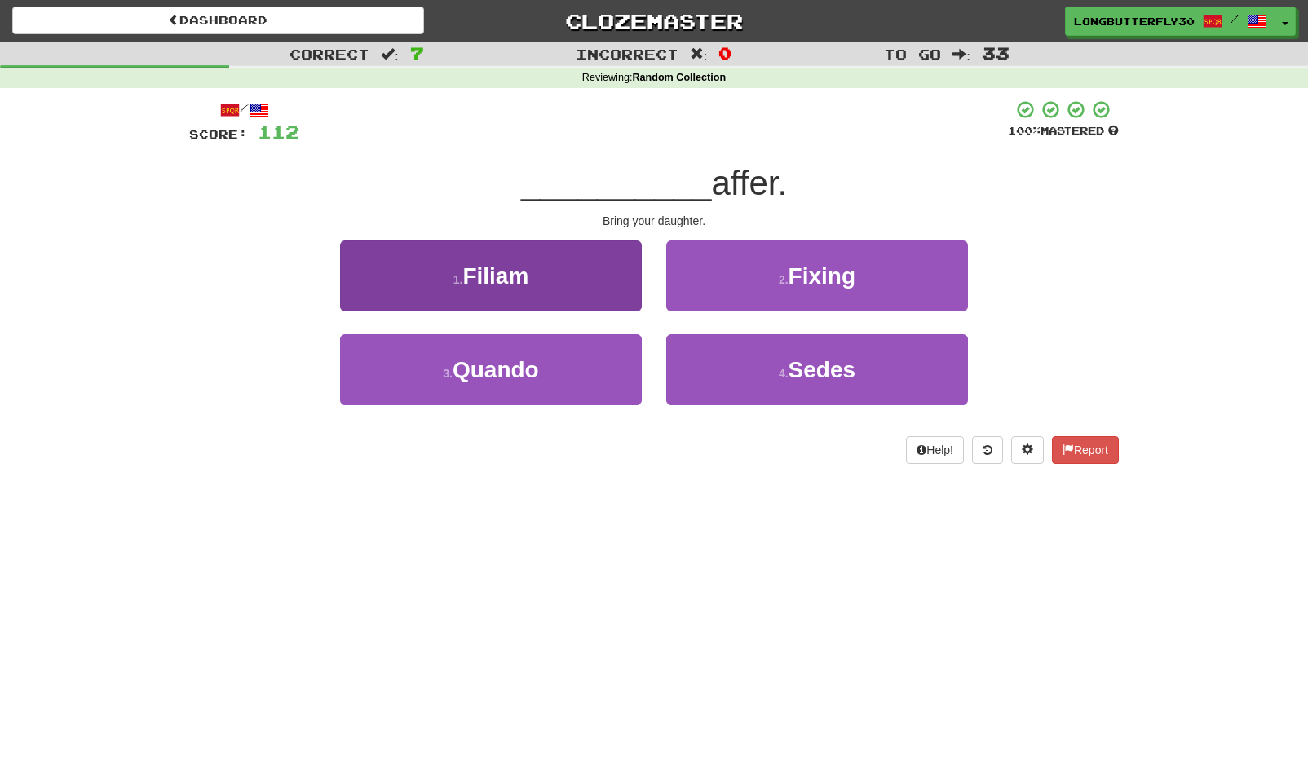
click at [581, 277] on button "1 . Filiam" at bounding box center [491, 276] width 302 height 71
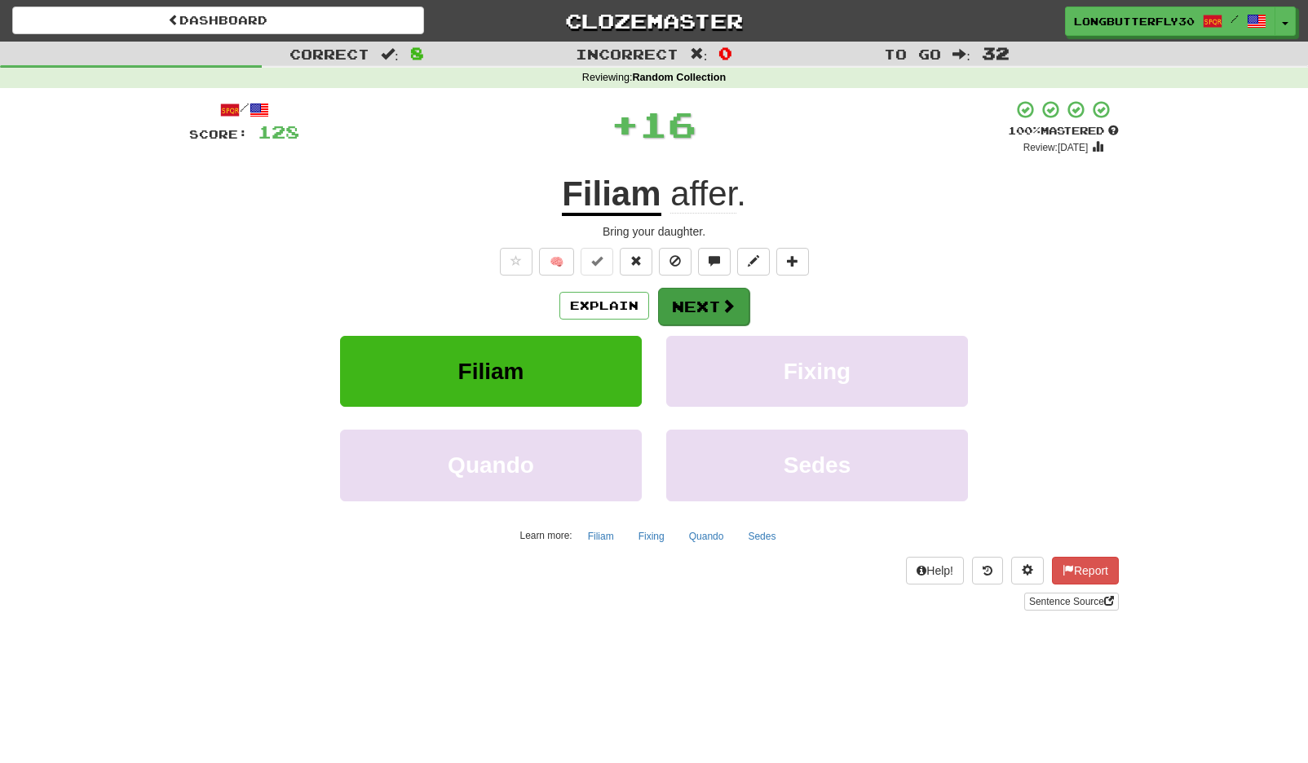
click at [728, 298] on span at bounding box center [728, 305] width 15 height 15
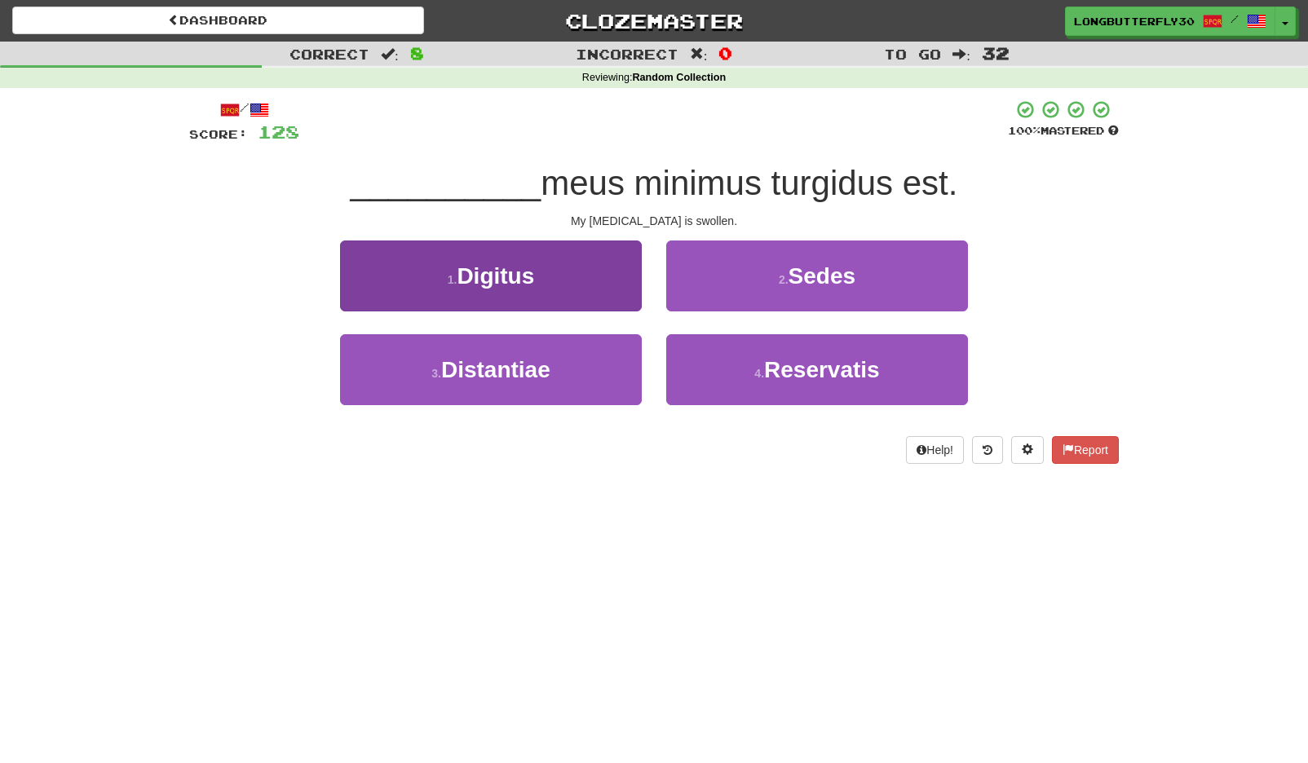
click at [571, 273] on button "1 . Digitus" at bounding box center [491, 276] width 302 height 71
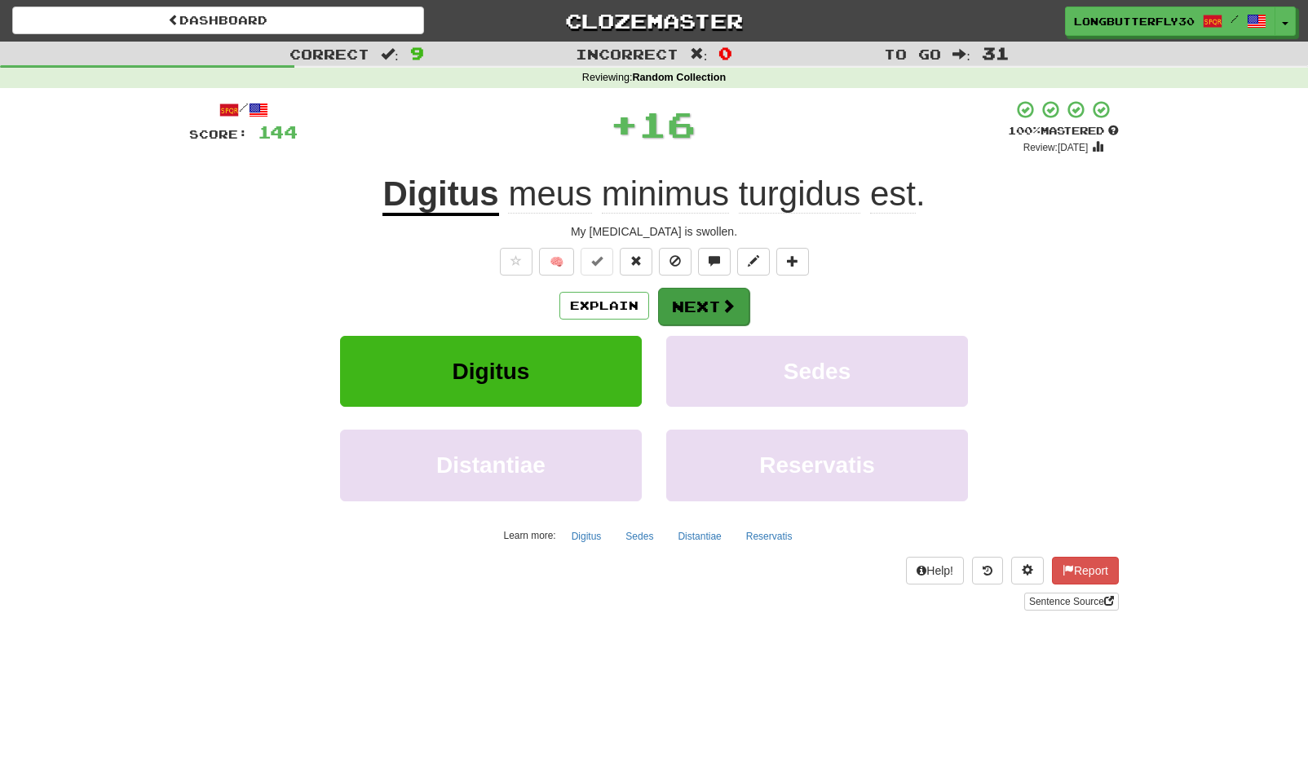
click at [728, 300] on span at bounding box center [728, 305] width 15 height 15
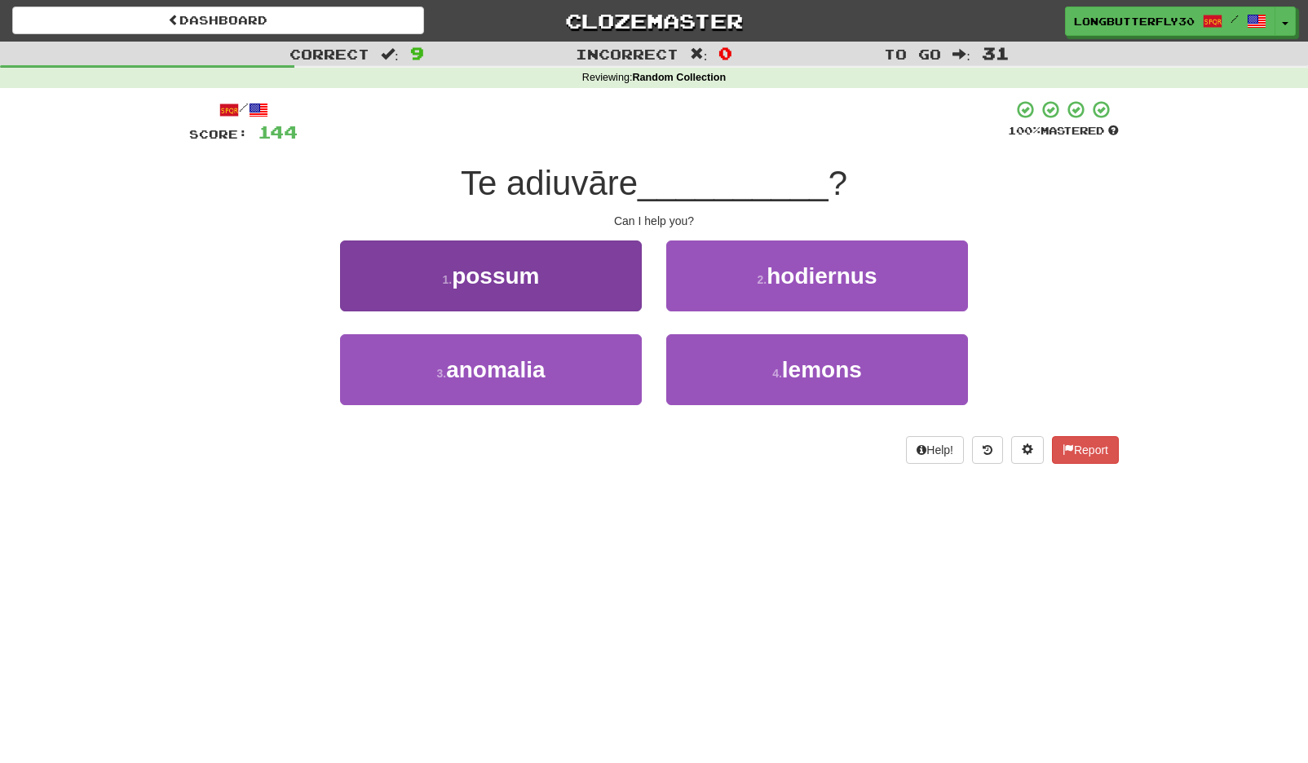
click at [595, 287] on button "1 . possum" at bounding box center [491, 276] width 302 height 71
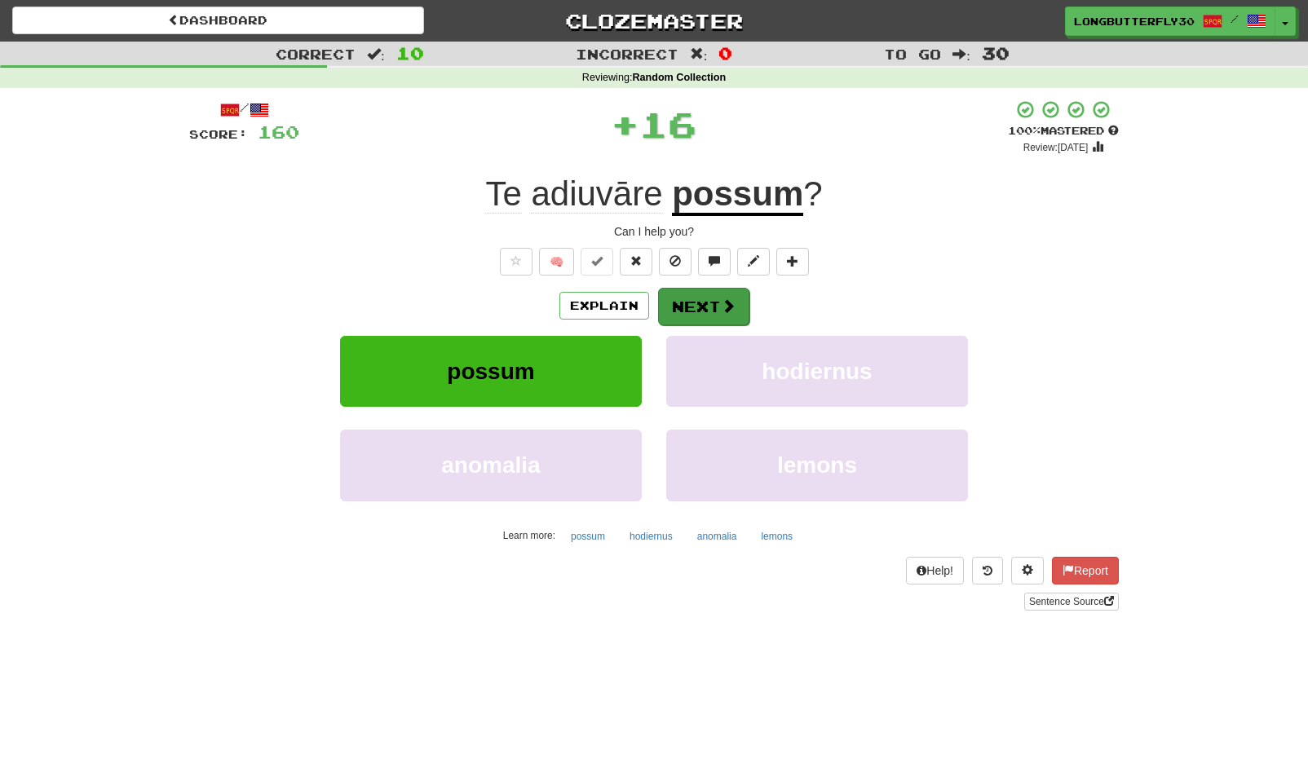
click at [716, 300] on button "Next" at bounding box center [703, 307] width 91 height 38
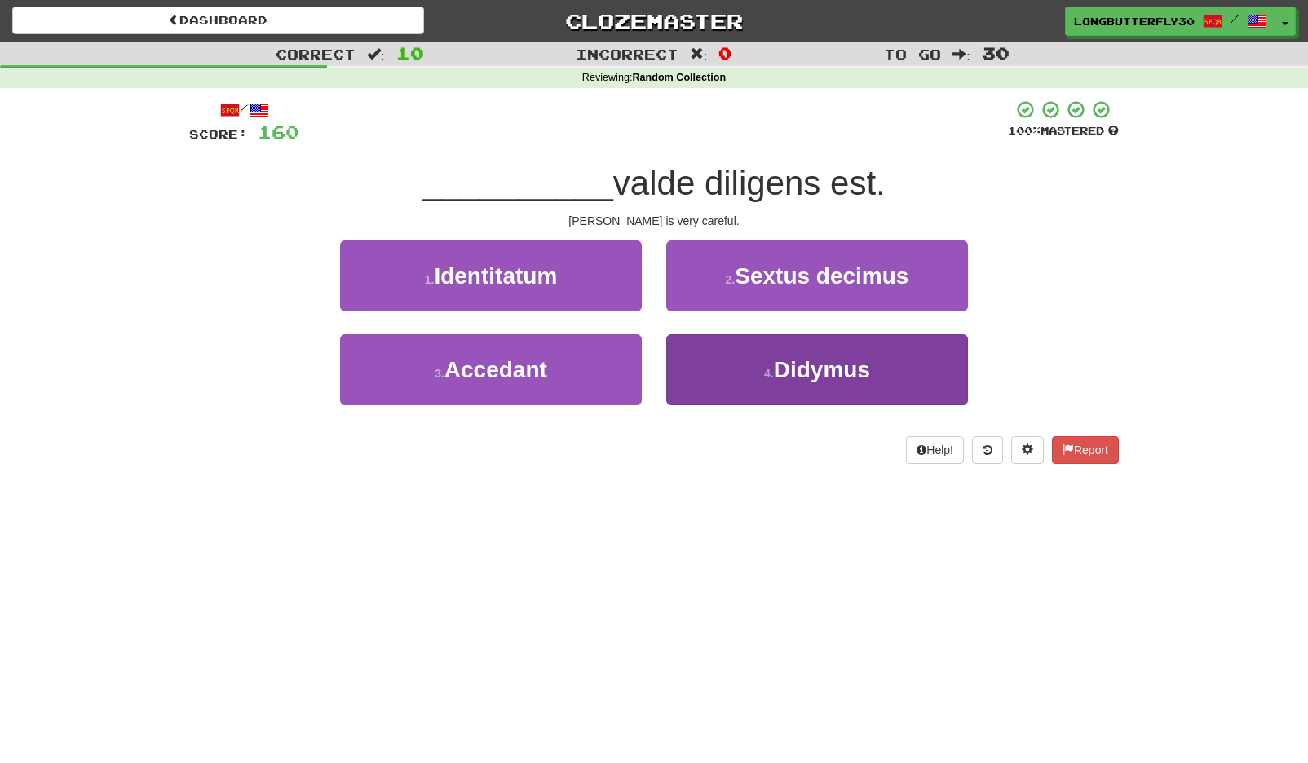
click at [775, 378] on button "4 . Didymus" at bounding box center [817, 369] width 302 height 71
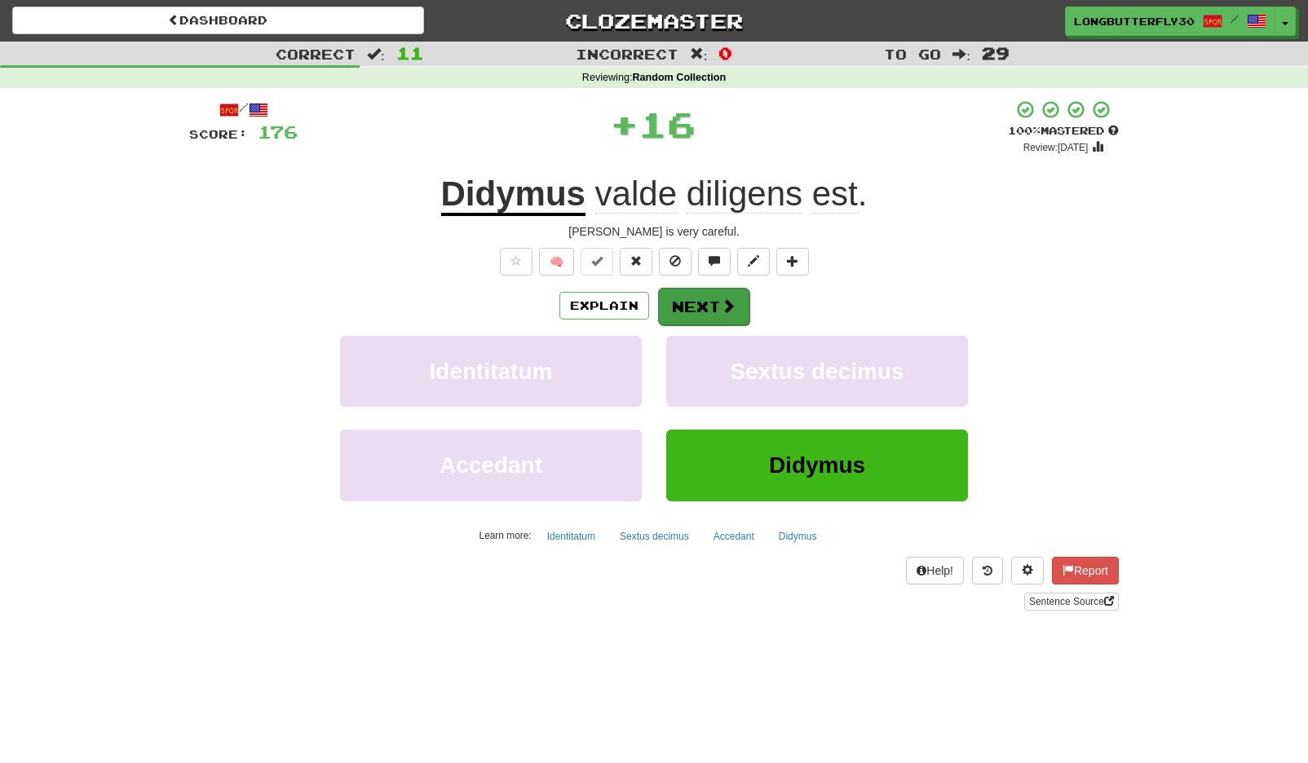
click at [699, 307] on button "Next" at bounding box center [703, 307] width 91 height 38
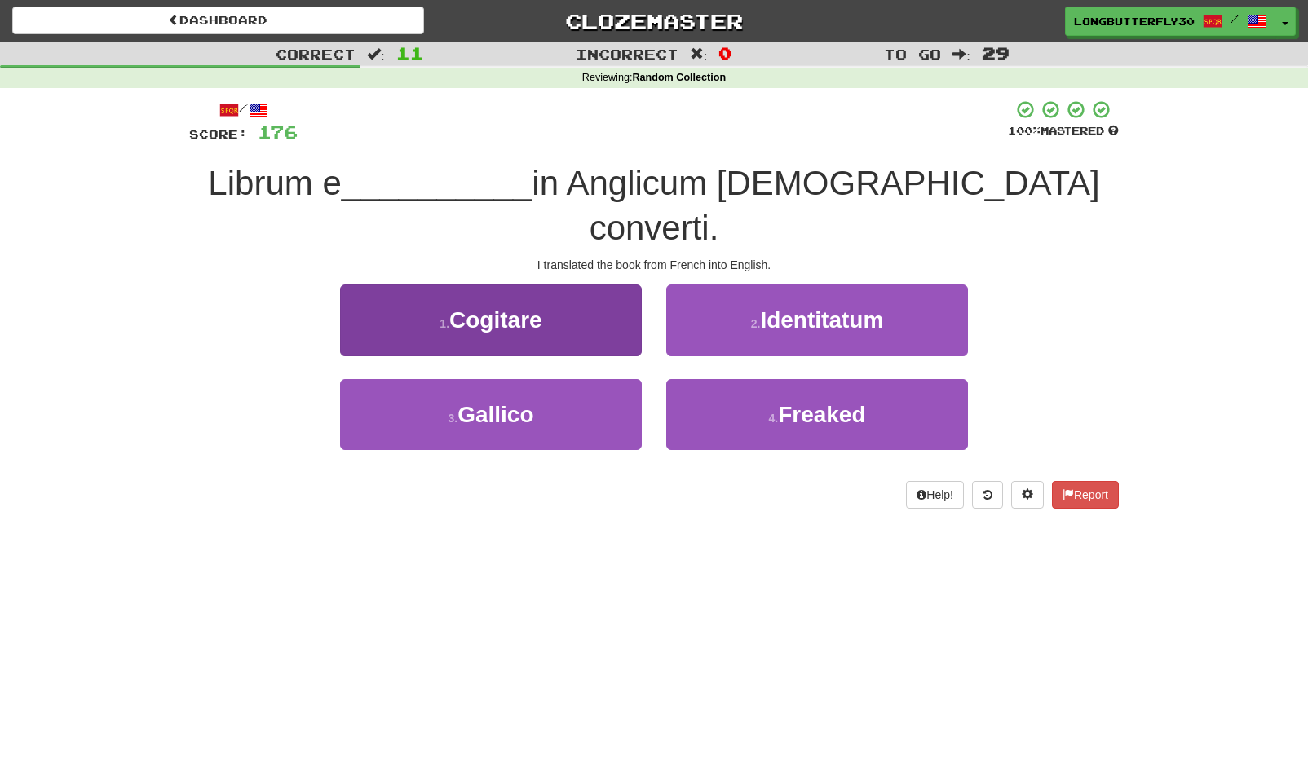
drag, startPoint x: 519, startPoint y: 364, endPoint x: 558, endPoint y: 352, distance: 40.8
click at [519, 402] on span "Gallico" at bounding box center [496, 414] width 76 height 25
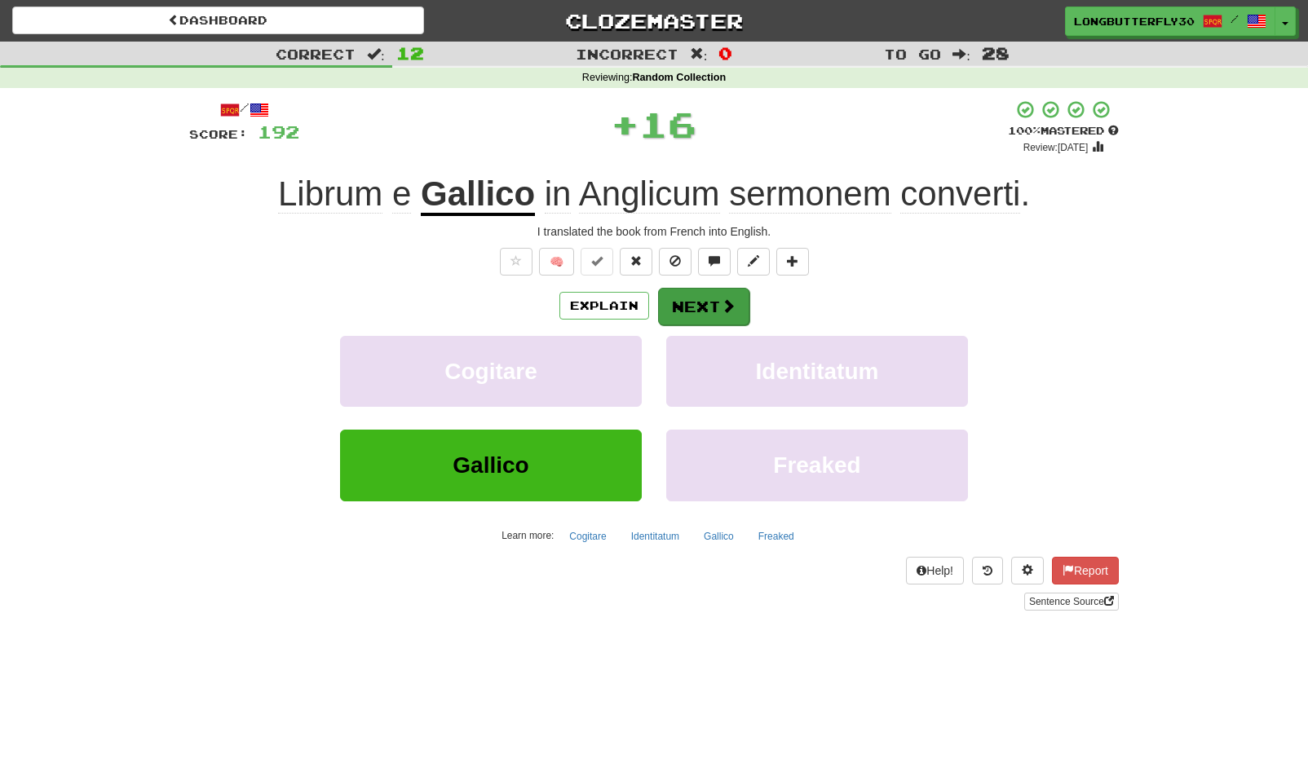
click at [731, 305] on span at bounding box center [728, 305] width 15 height 15
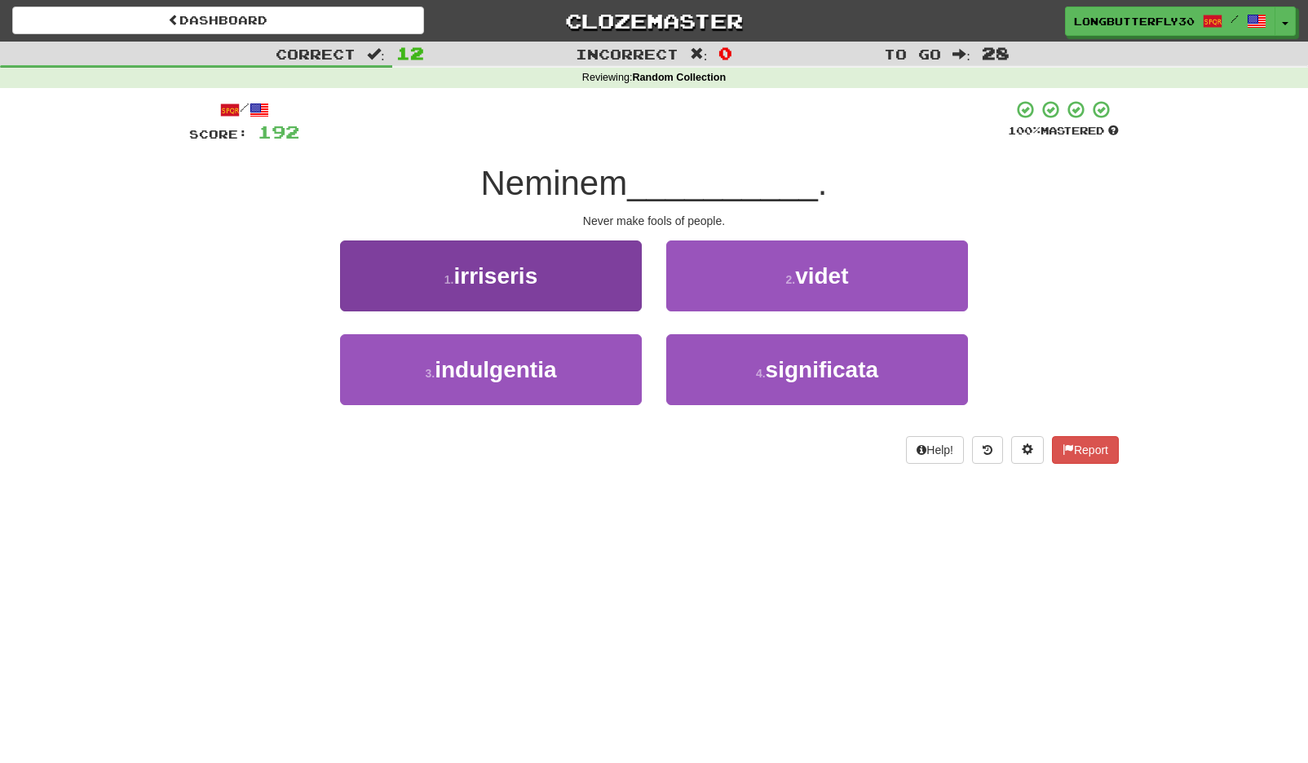
click at [564, 263] on button "1 . irriseris" at bounding box center [491, 276] width 302 height 71
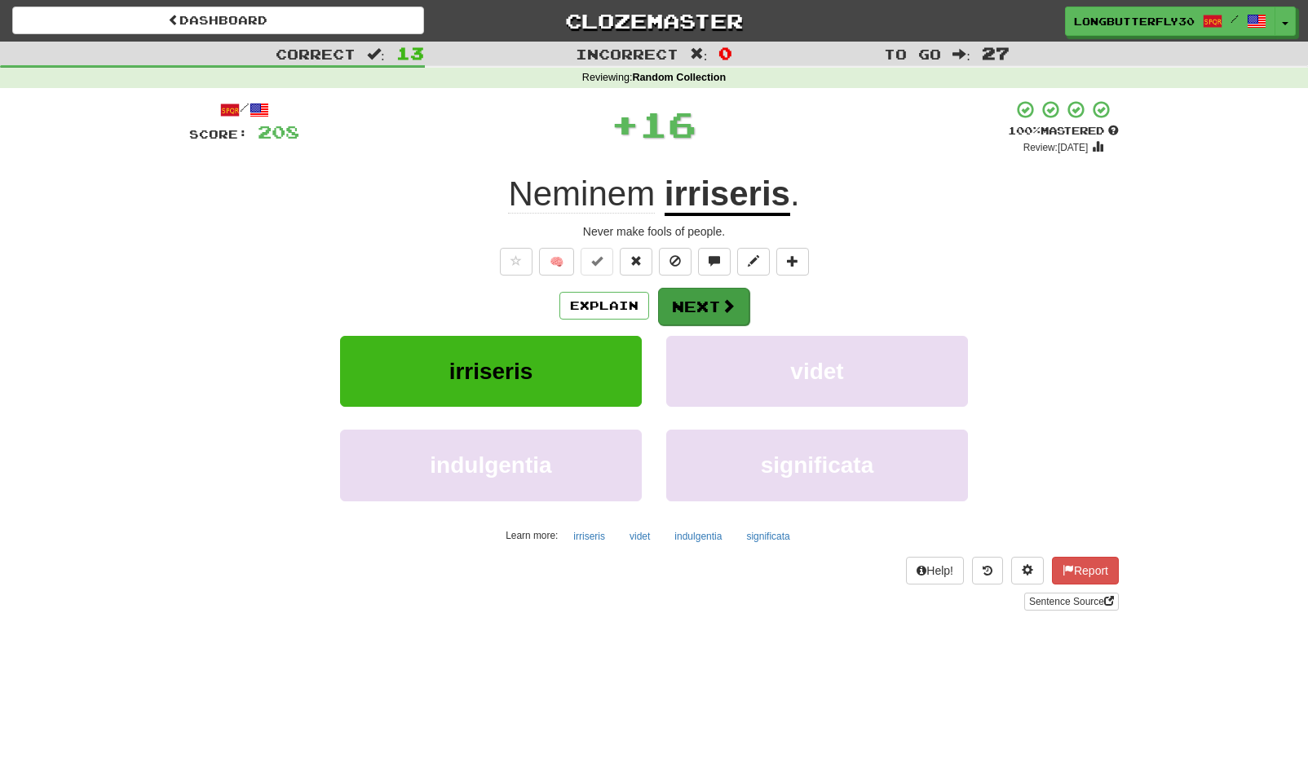
click at [714, 290] on button "Next" at bounding box center [703, 307] width 91 height 38
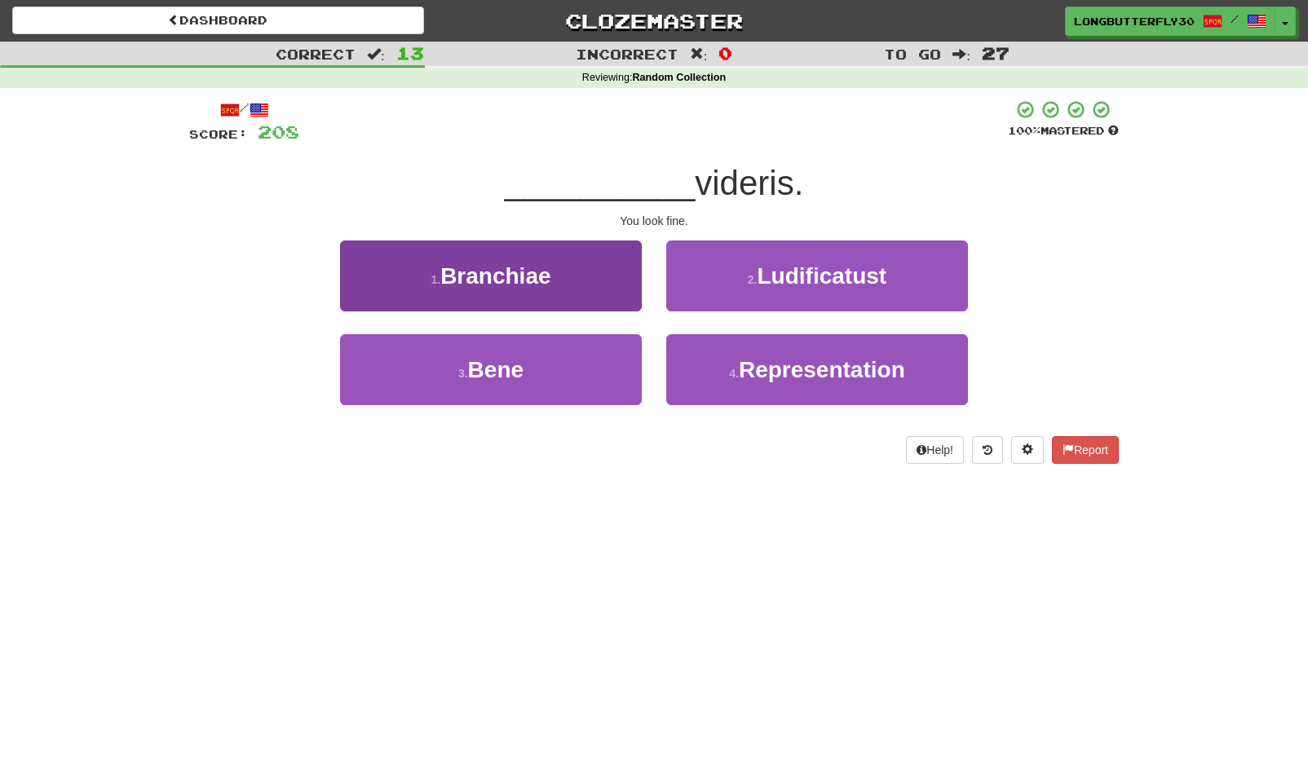
click at [518, 363] on span "Bene" at bounding box center [495, 369] width 55 height 25
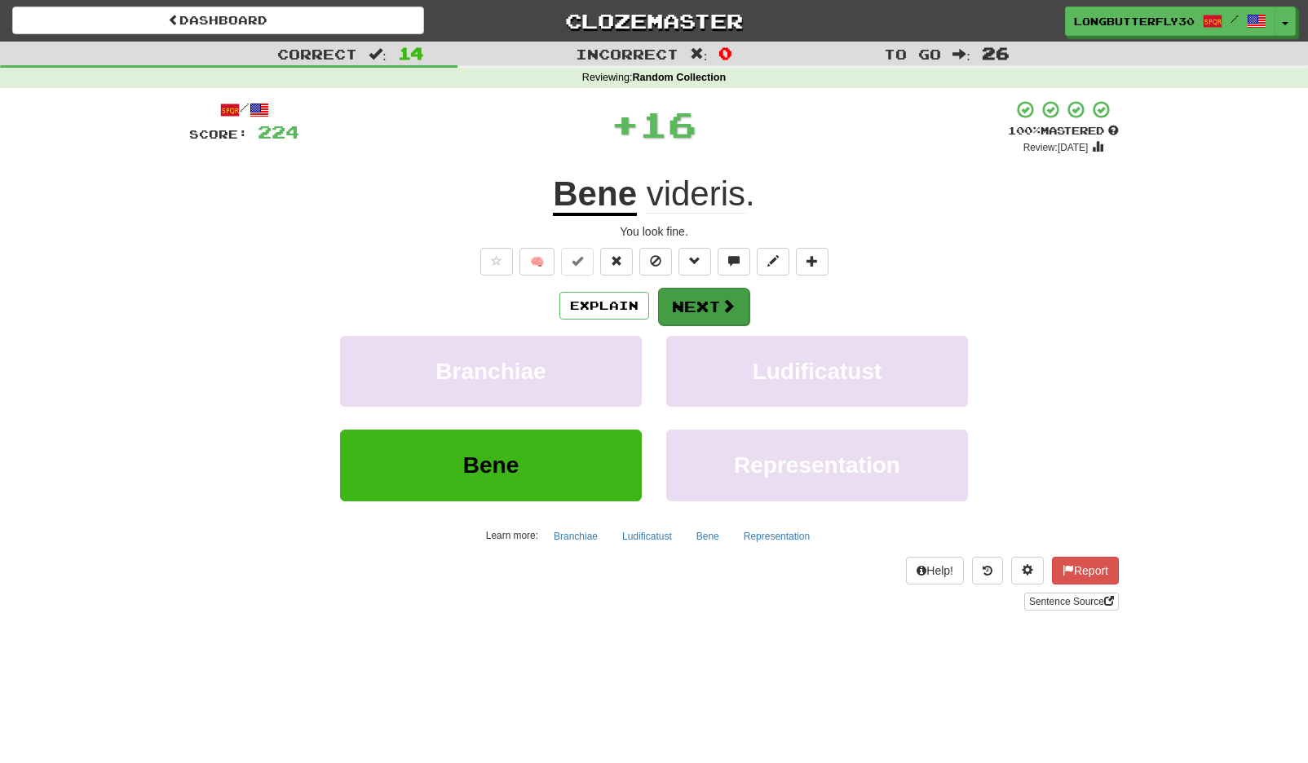
click at [704, 294] on button "Next" at bounding box center [703, 307] width 91 height 38
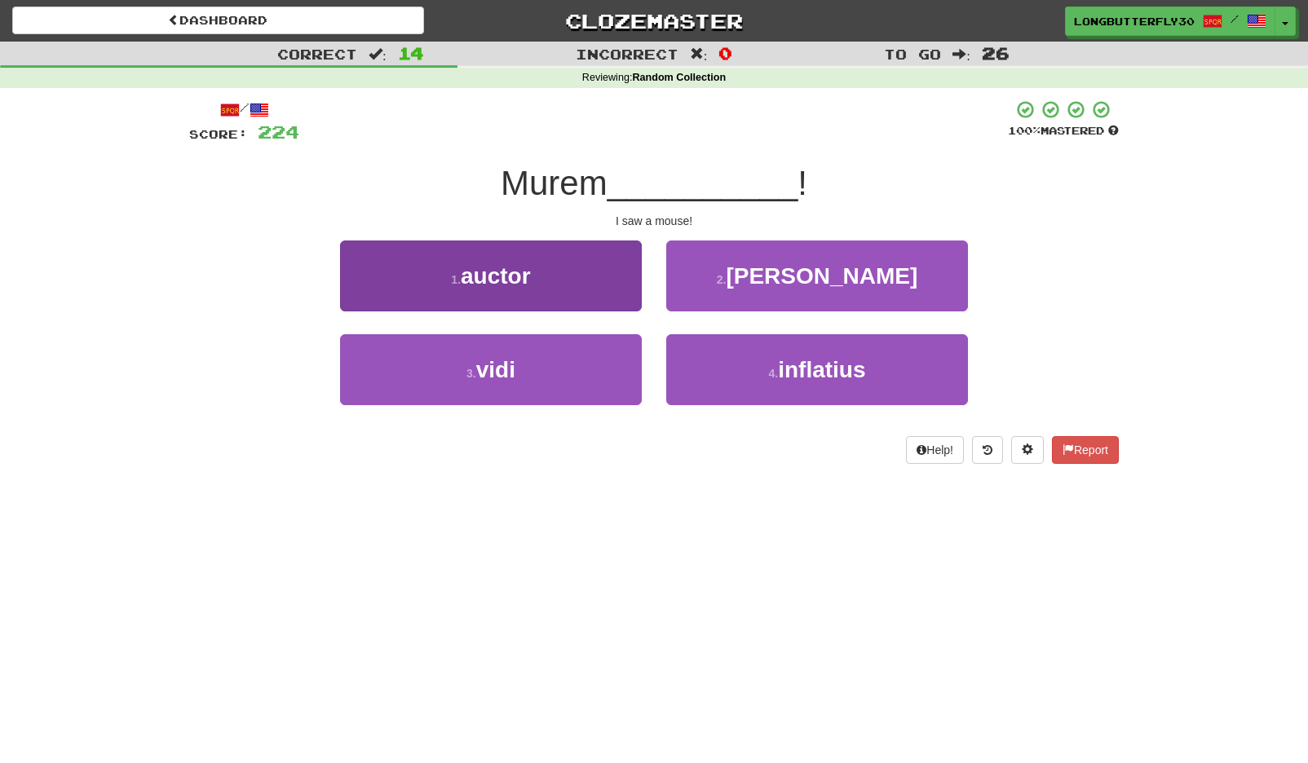
click at [559, 357] on button "3 . vidi" at bounding box center [491, 369] width 302 height 71
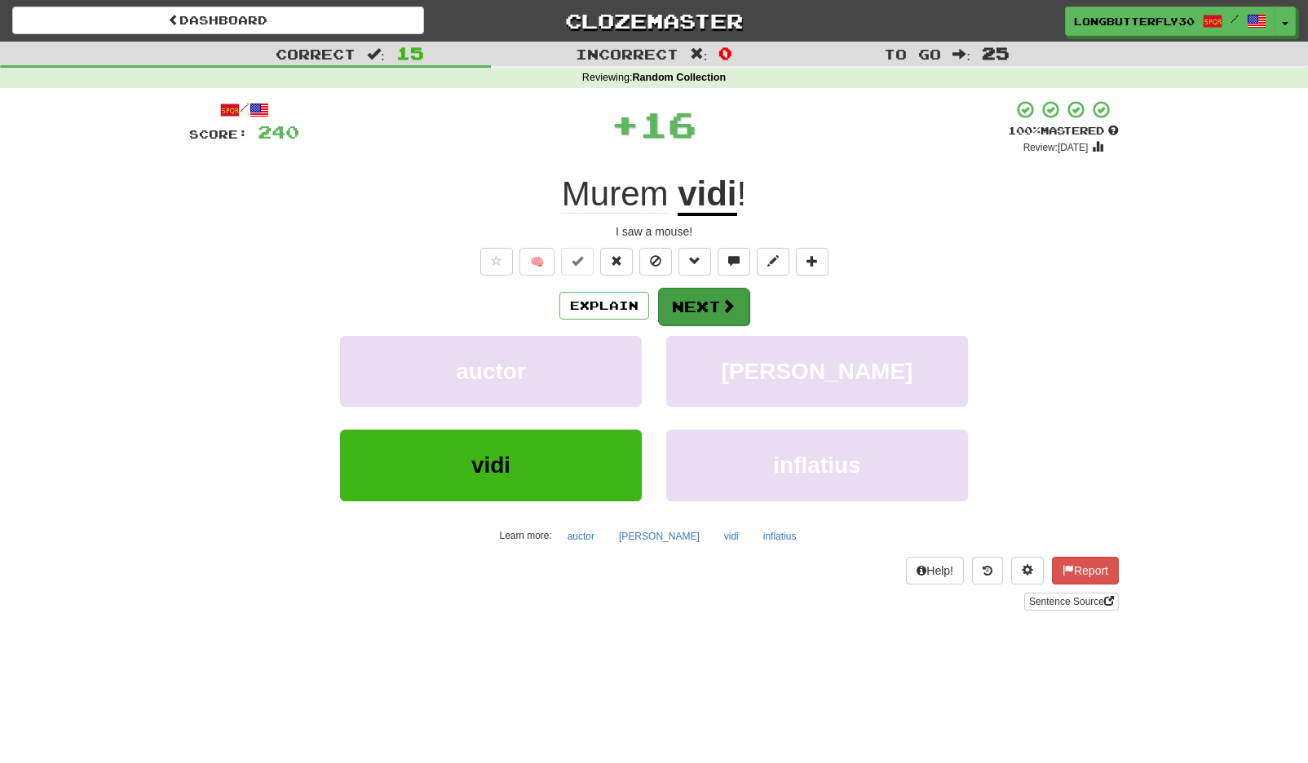
click at [728, 299] on span at bounding box center [728, 305] width 15 height 15
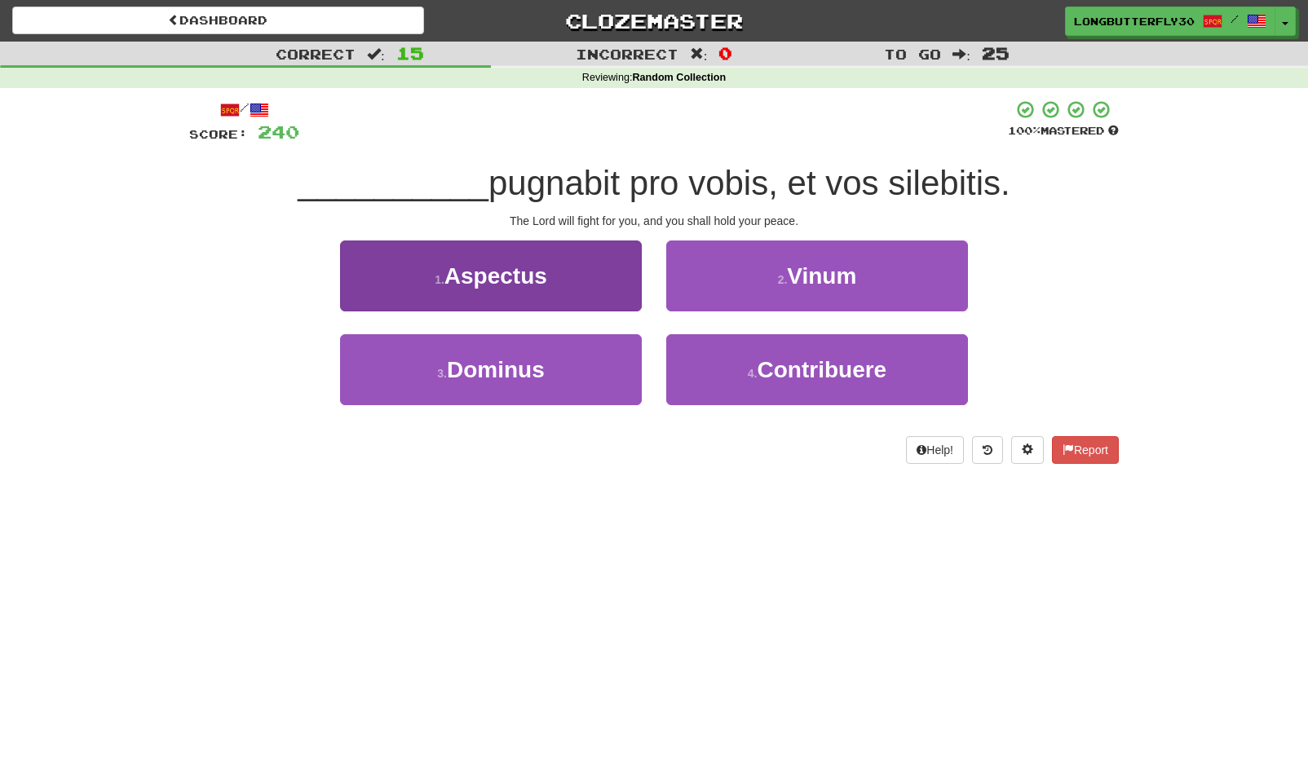
click at [551, 371] on button "3 . Dominus" at bounding box center [491, 369] width 302 height 71
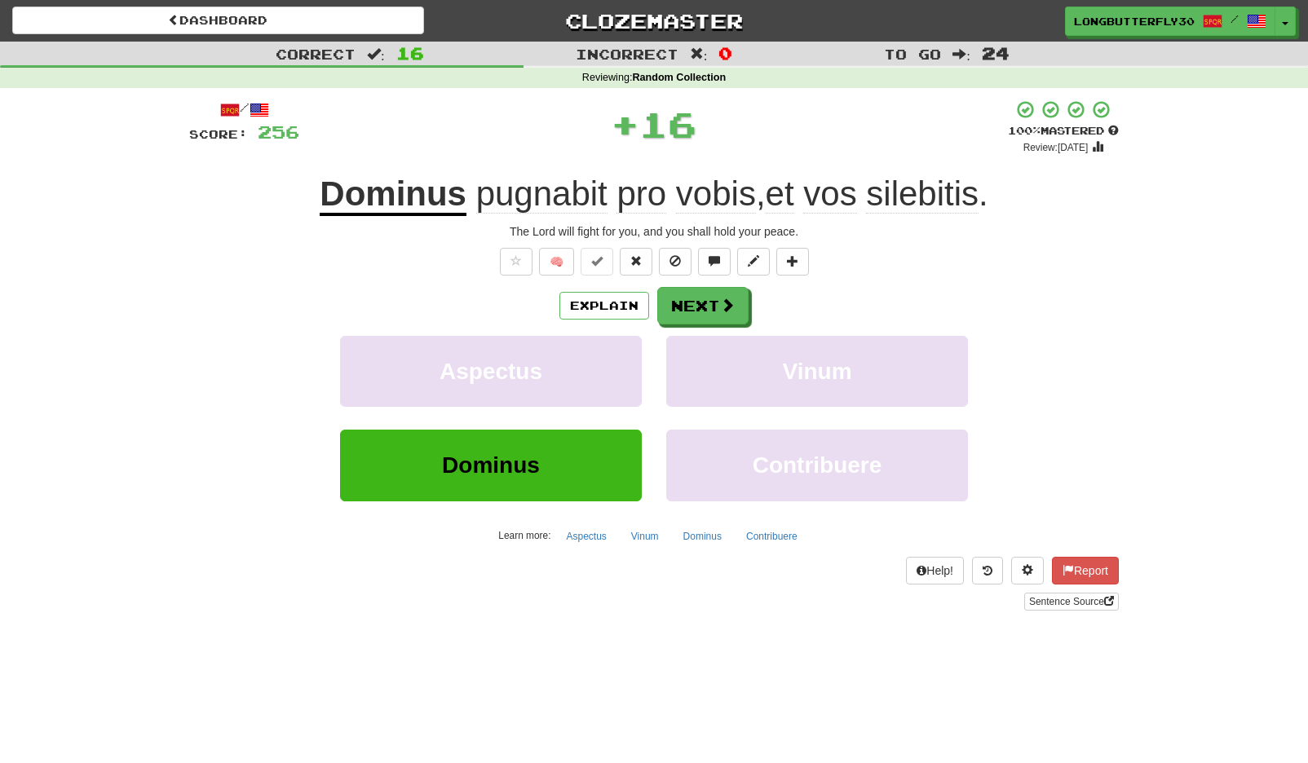
drag, startPoint x: 765, startPoint y: 287, endPoint x: 758, endPoint y: 294, distance: 10.4
click at [762, 290] on div "Explain Next" at bounding box center [654, 306] width 930 height 38
click at [727, 303] on span at bounding box center [728, 305] width 15 height 15
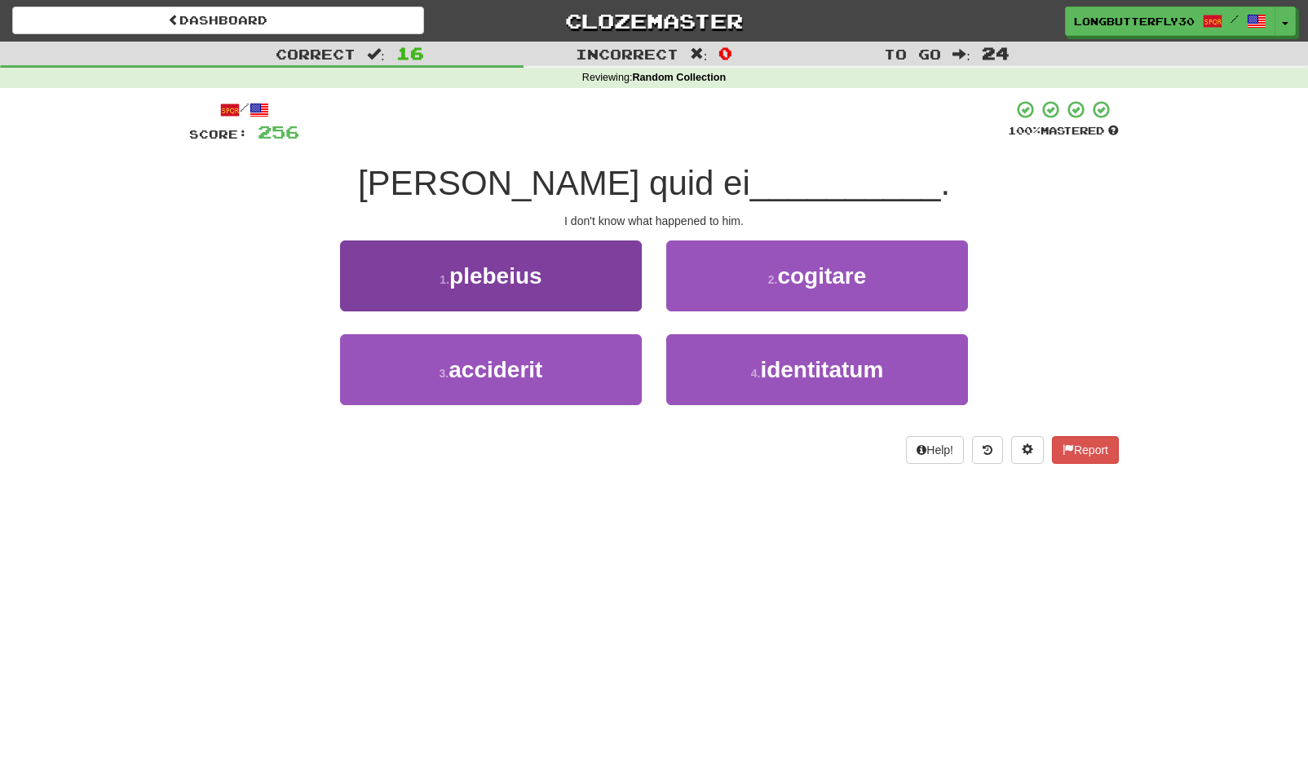
click at [515, 366] on span "acciderit" at bounding box center [496, 369] width 94 height 25
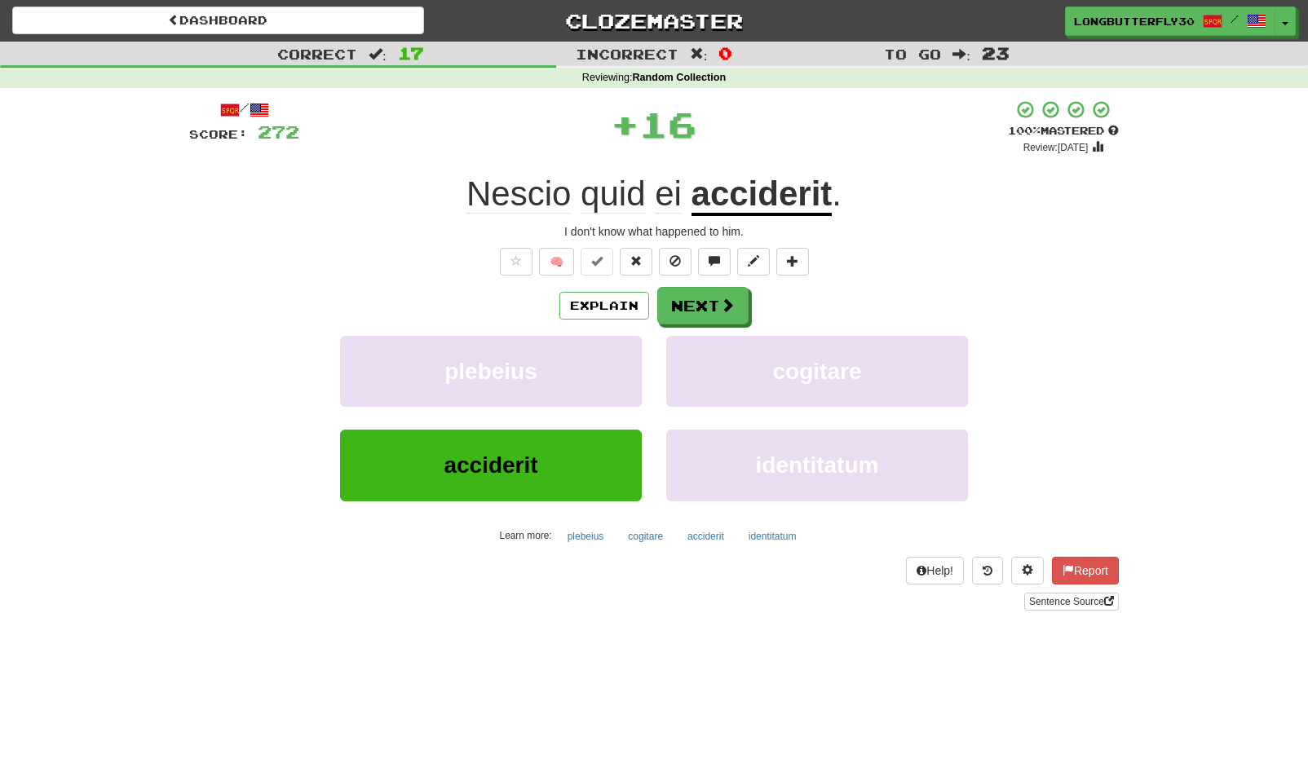
click at [652, 305] on div "Explain Next" at bounding box center [654, 306] width 930 height 38
click at [692, 309] on button "Next" at bounding box center [703, 307] width 91 height 38
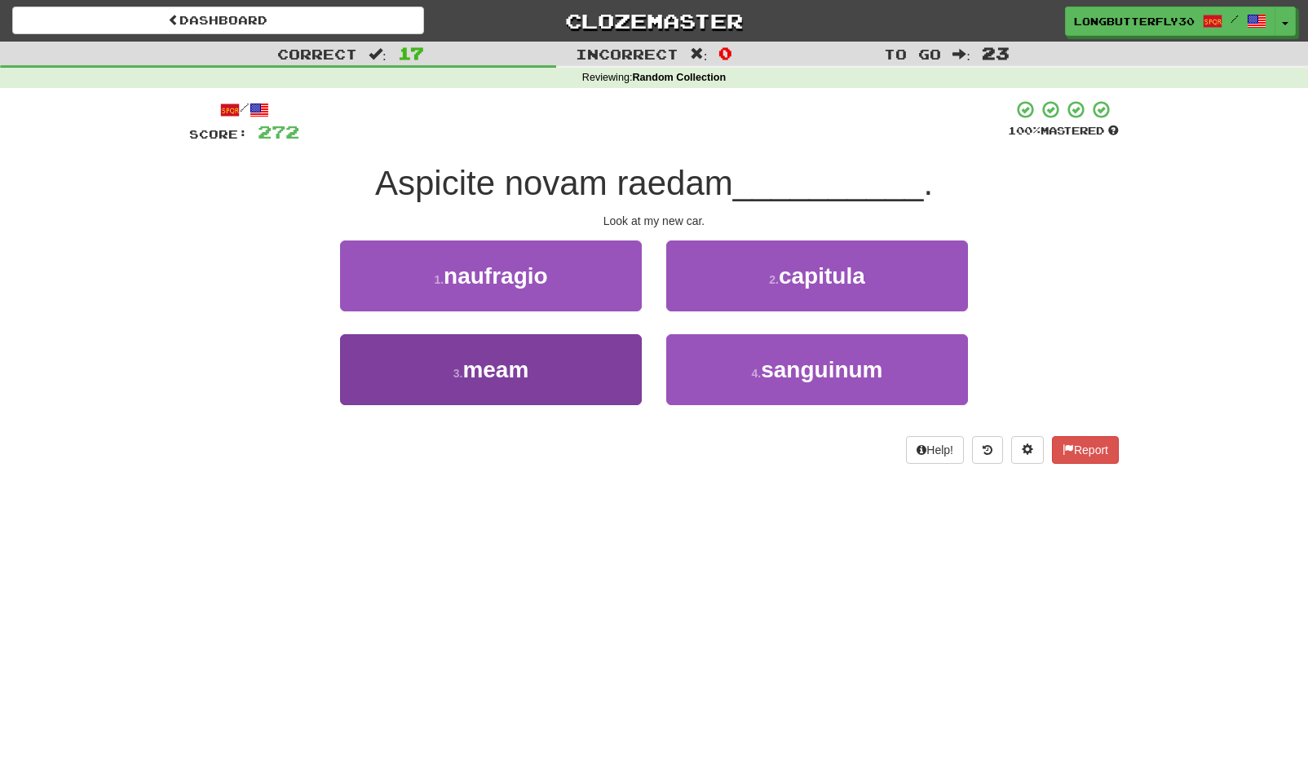
click at [572, 366] on button "3 . meam" at bounding box center [491, 369] width 302 height 71
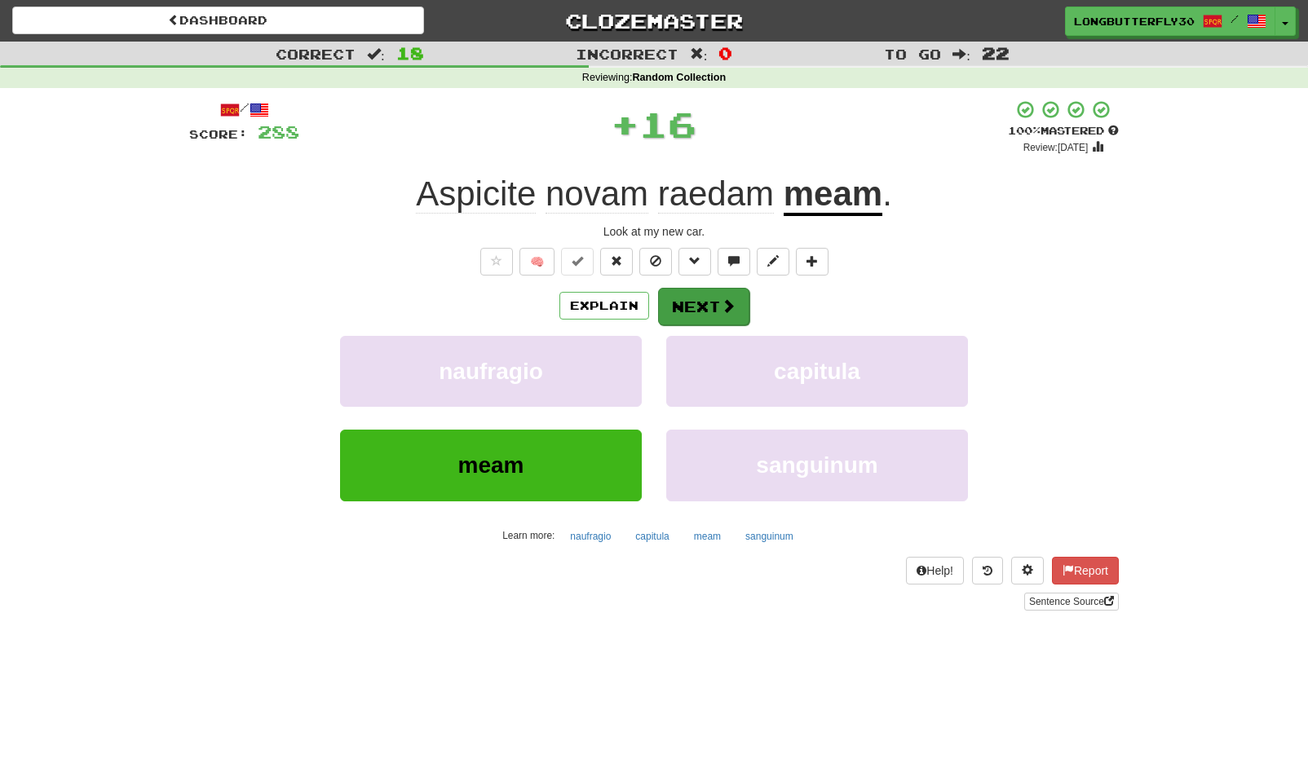
click at [709, 292] on button "Next" at bounding box center [703, 307] width 91 height 38
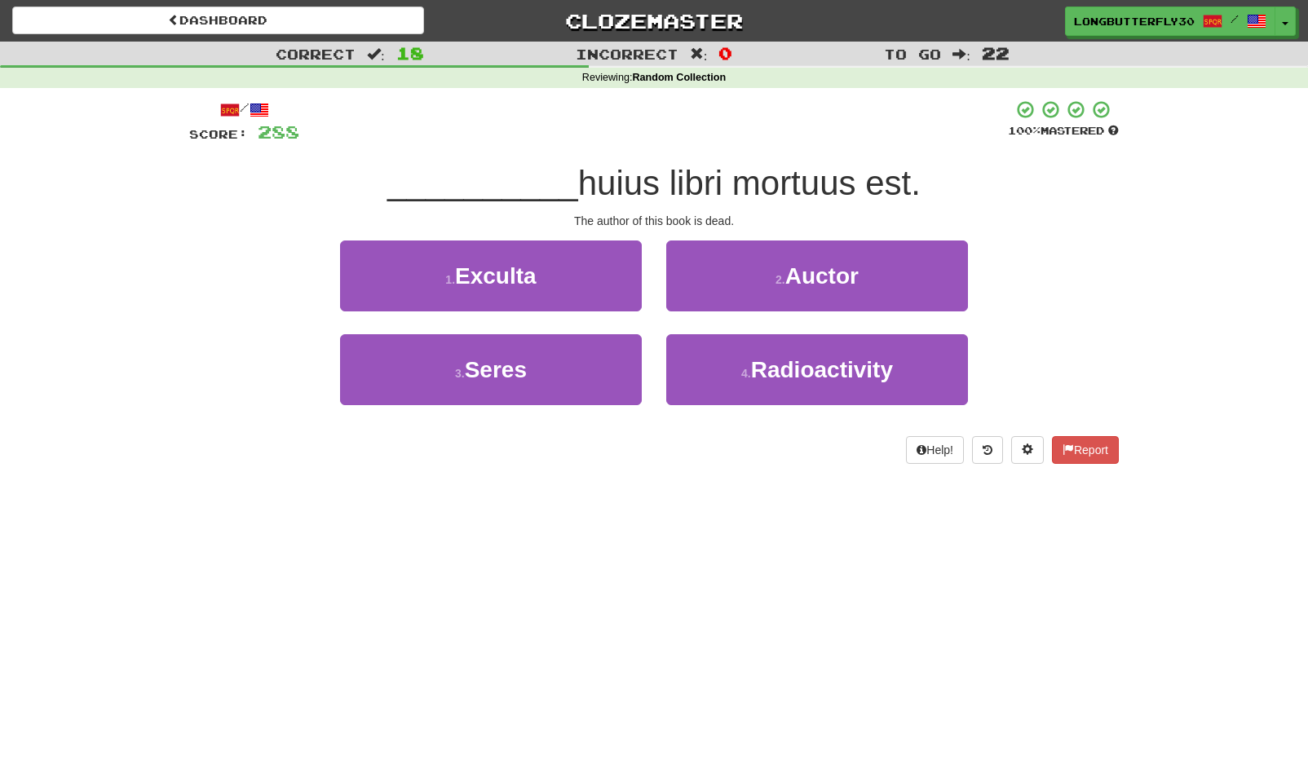
click at [759, 281] on button "2 . Auctor" at bounding box center [817, 276] width 302 height 71
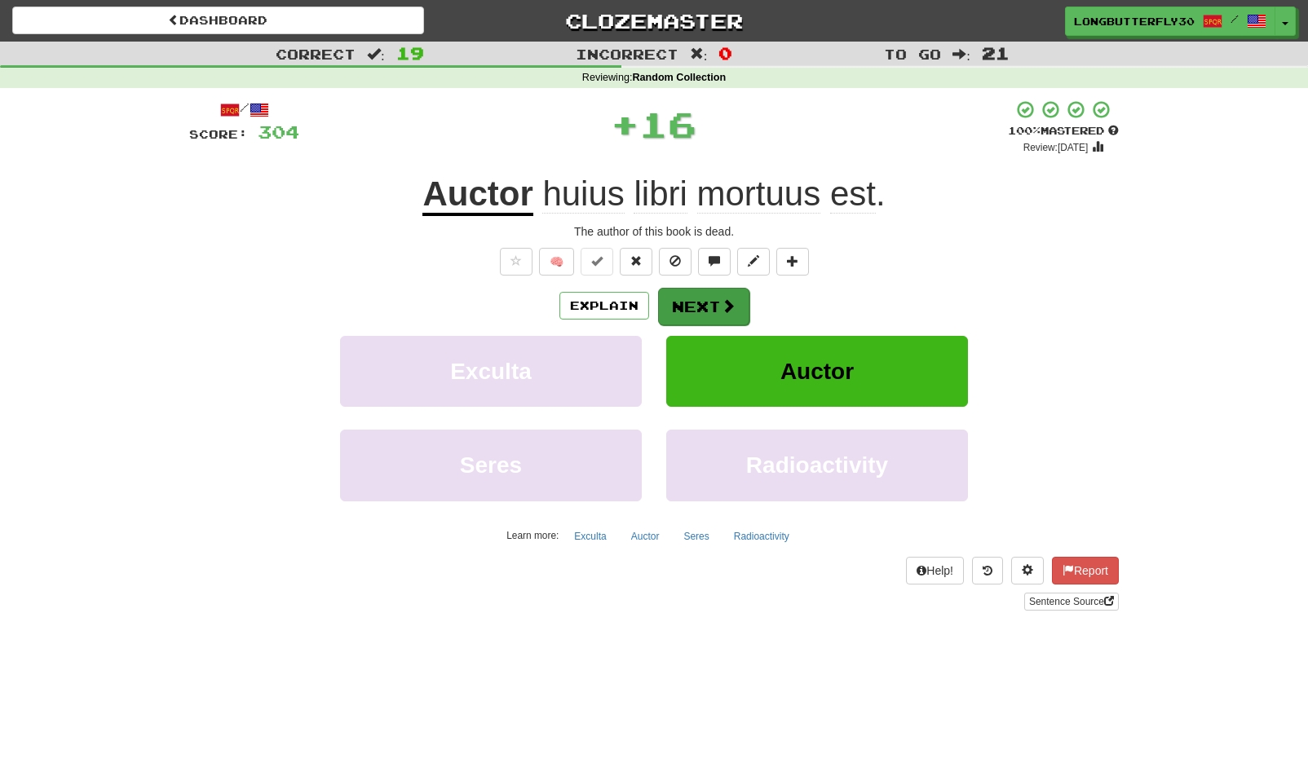
click at [707, 306] on button "Next" at bounding box center [703, 307] width 91 height 38
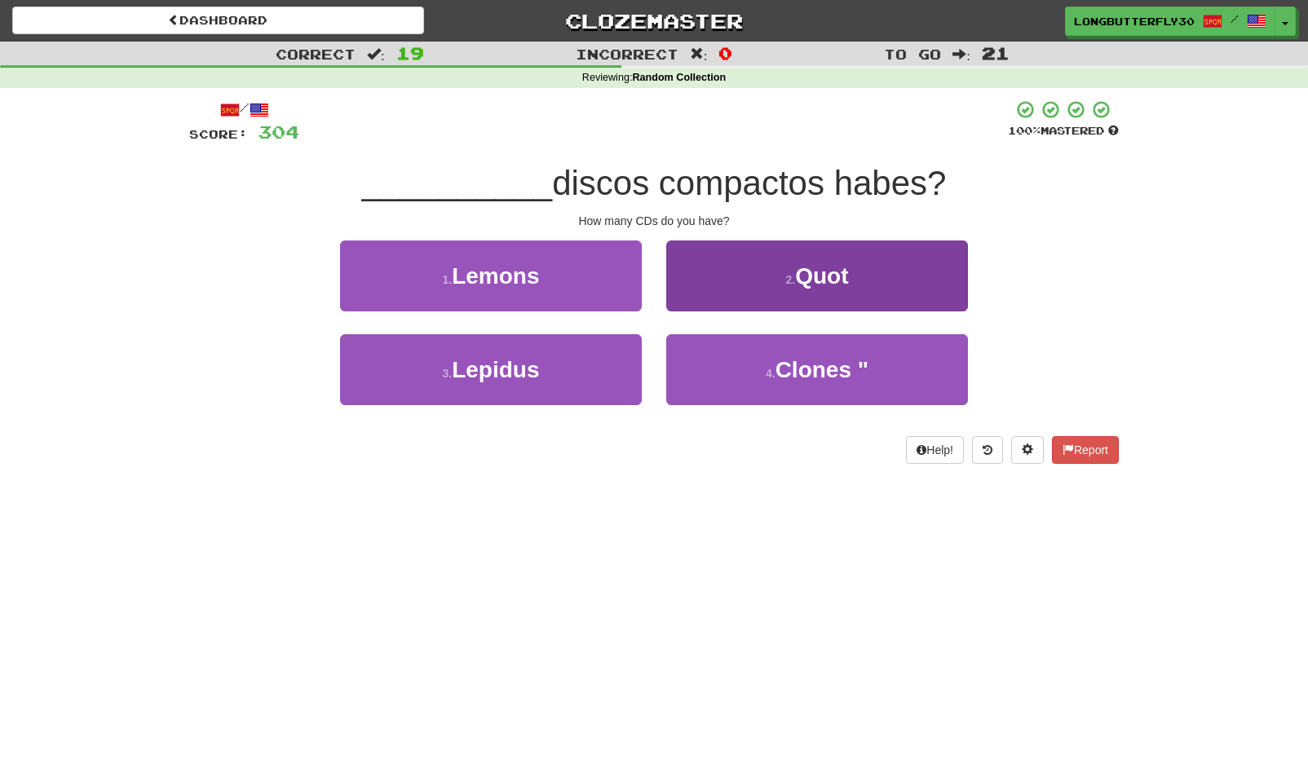
click at [758, 281] on button "2 . Quot" at bounding box center [817, 276] width 302 height 71
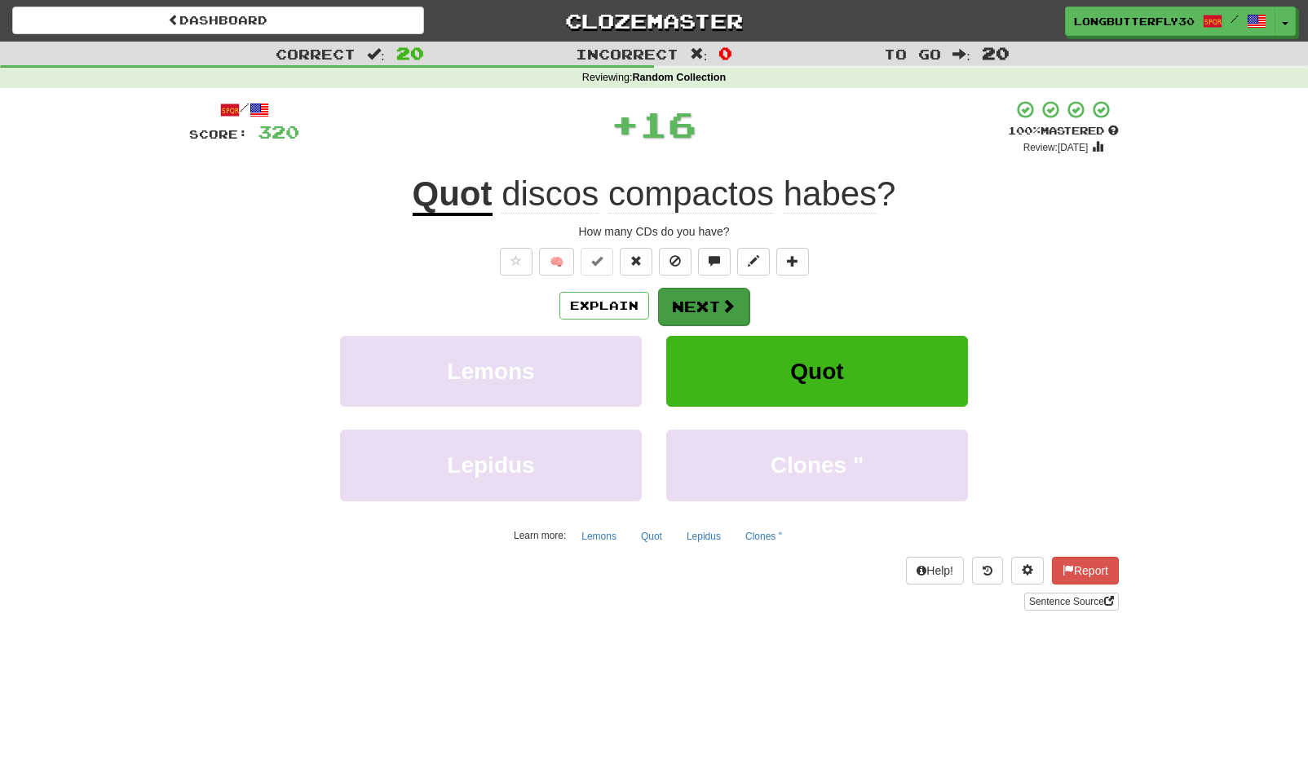
click at [665, 298] on button "Next" at bounding box center [703, 307] width 91 height 38
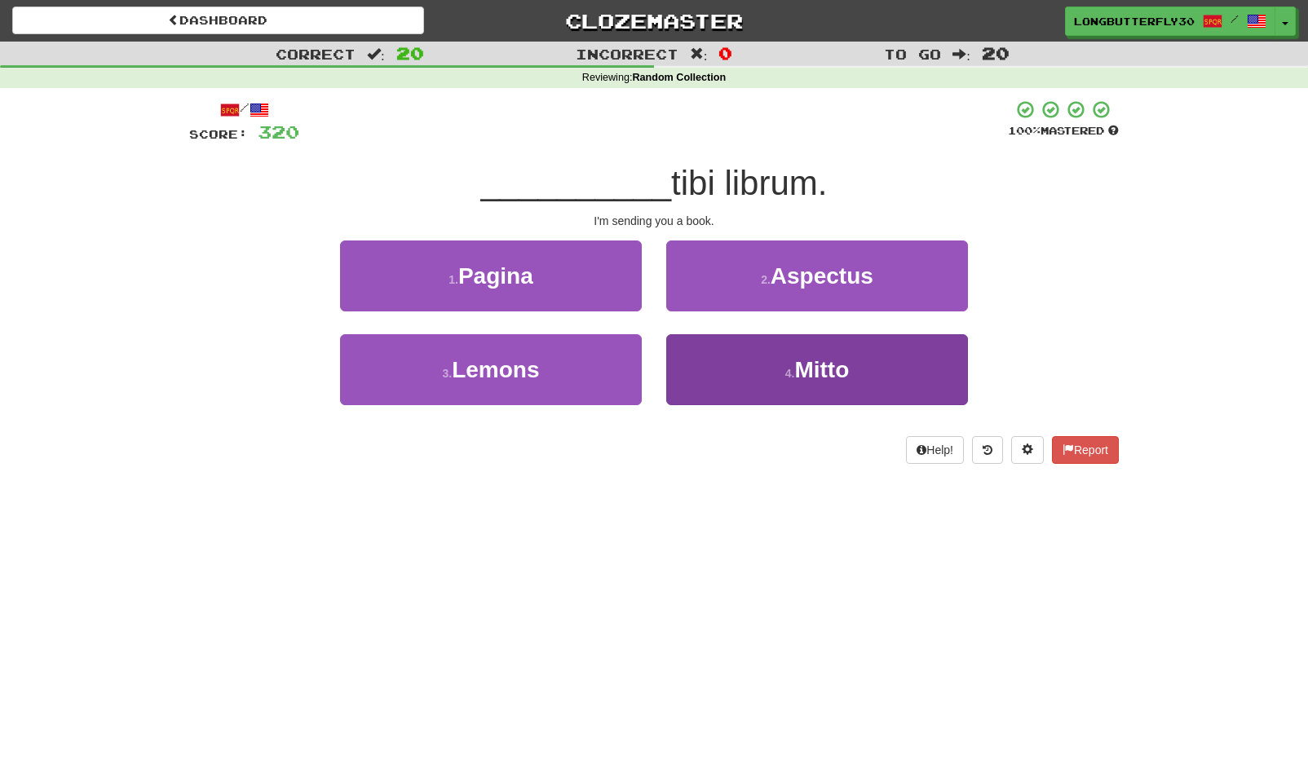
click at [833, 357] on span "Mitto" at bounding box center [821, 369] width 55 height 25
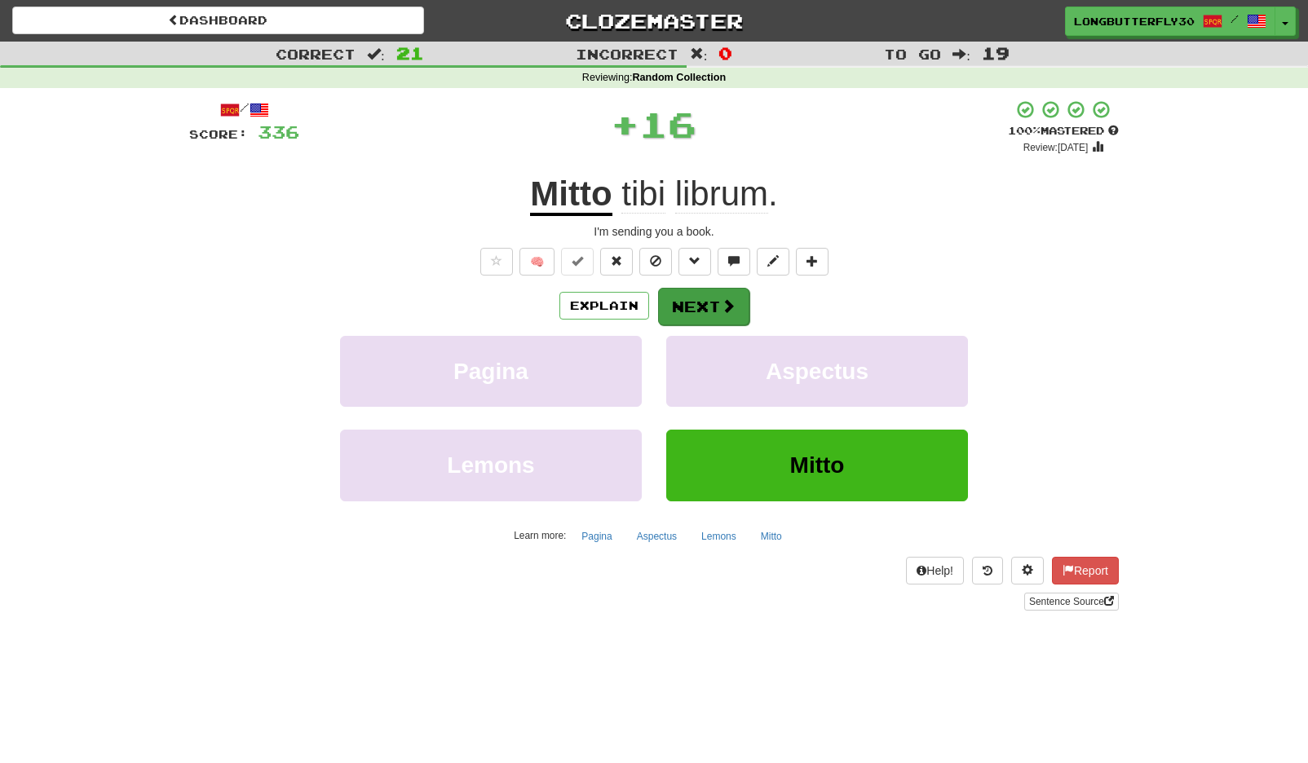
click at [722, 305] on span at bounding box center [728, 305] width 15 height 15
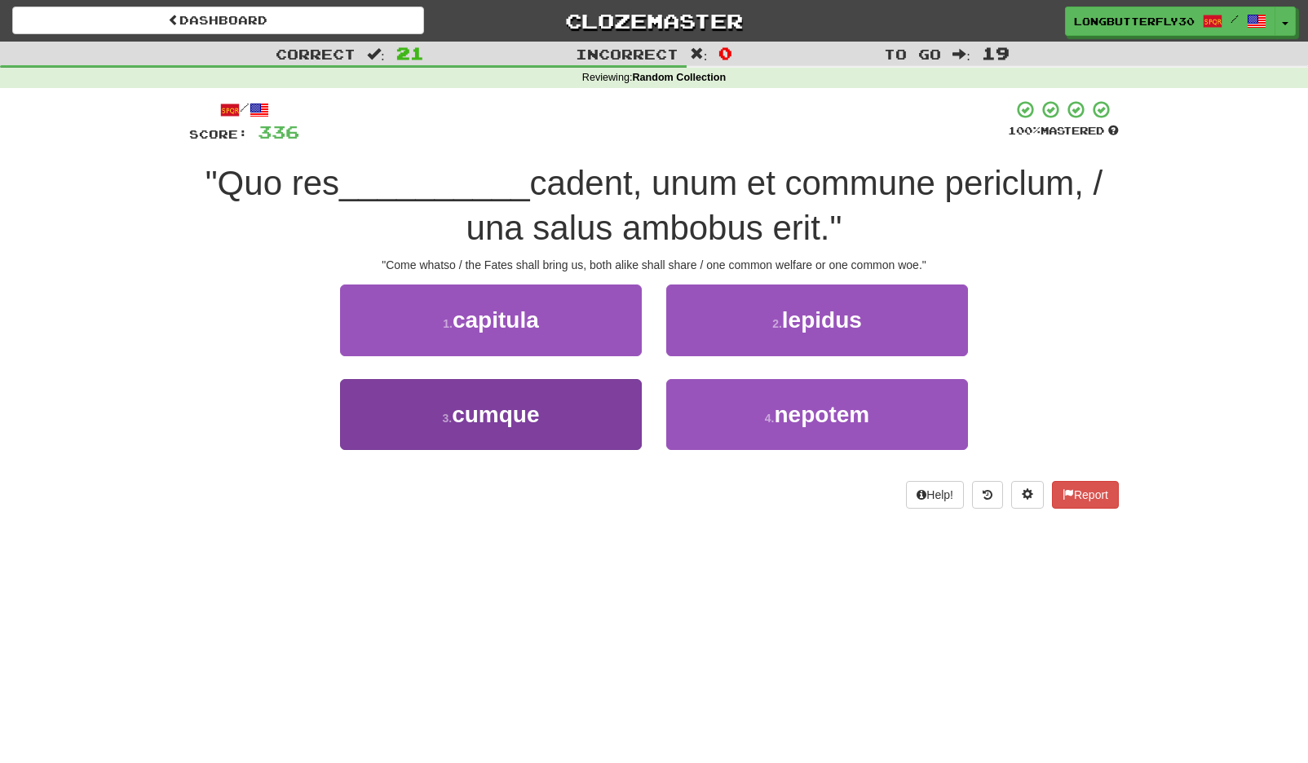
click at [608, 405] on button "3 . cumque" at bounding box center [491, 414] width 302 height 71
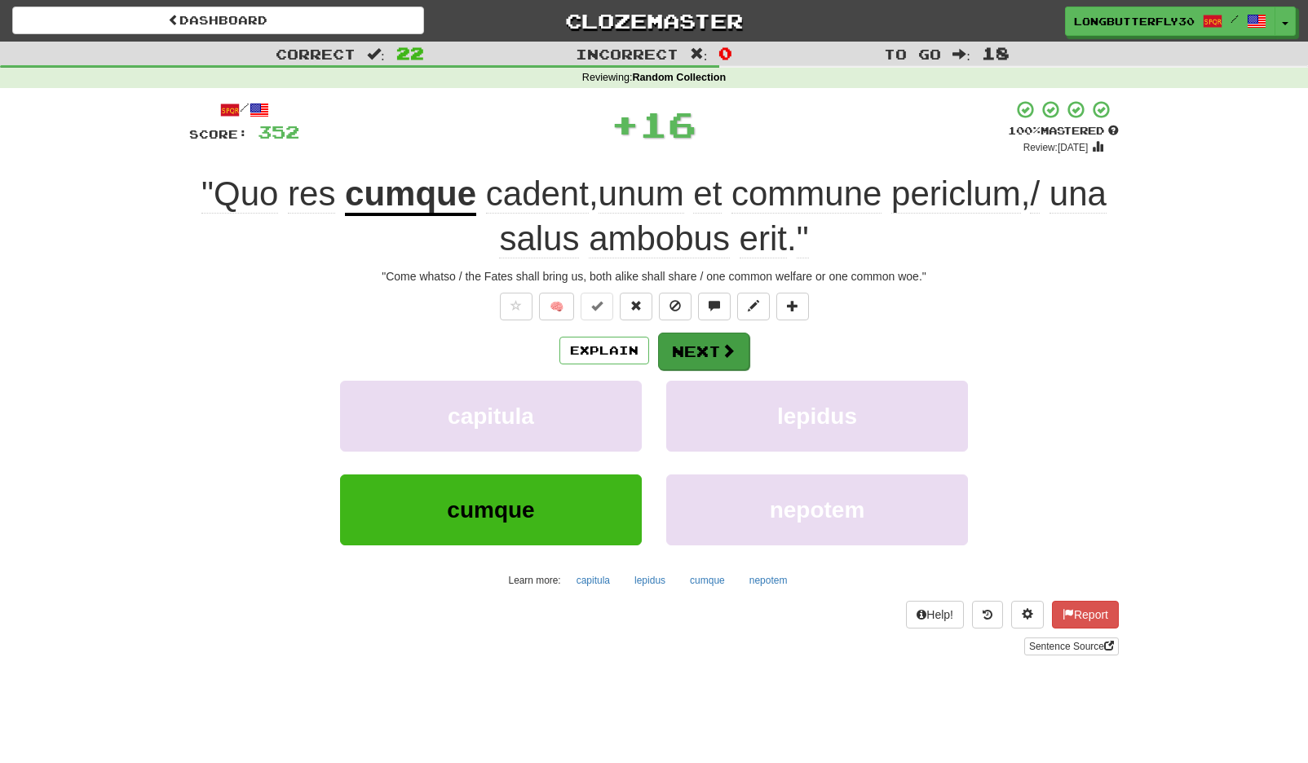
click at [718, 342] on button "Next" at bounding box center [703, 352] width 91 height 38
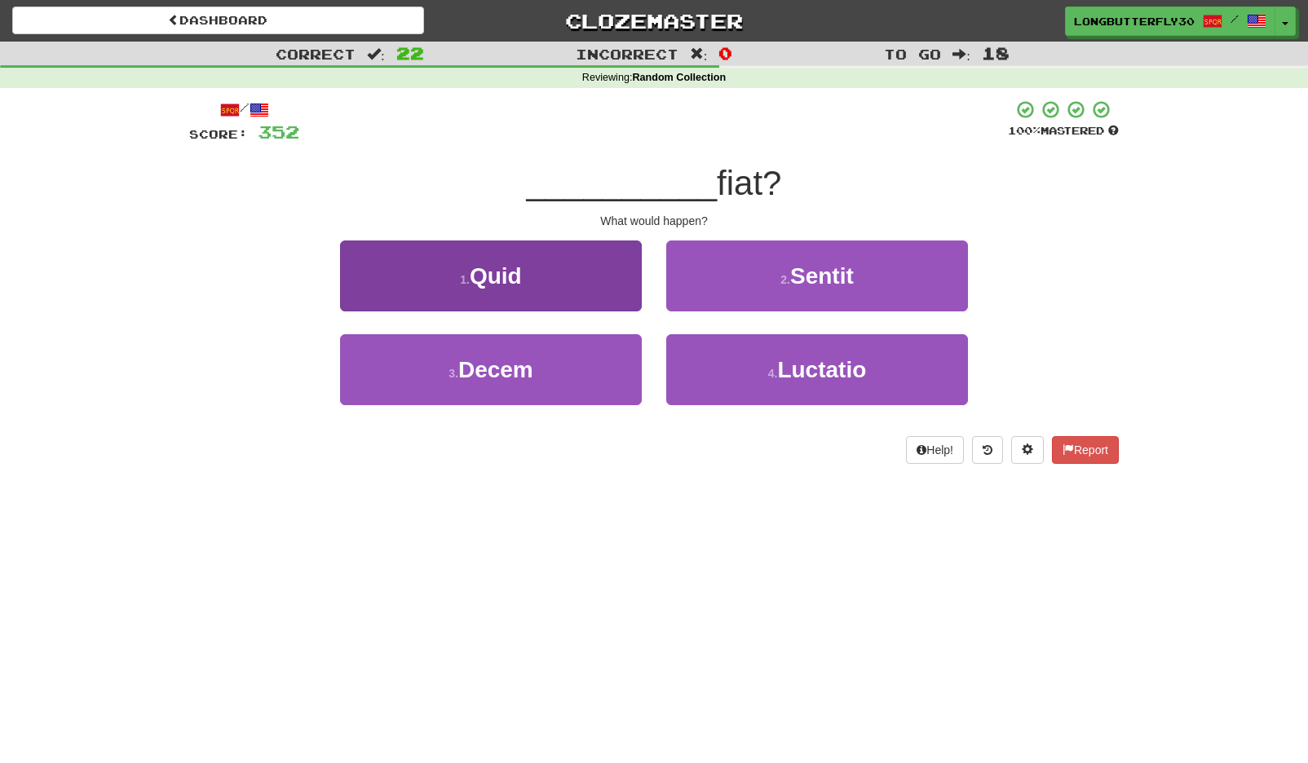
click at [599, 269] on button "1 . Quid" at bounding box center [491, 276] width 302 height 71
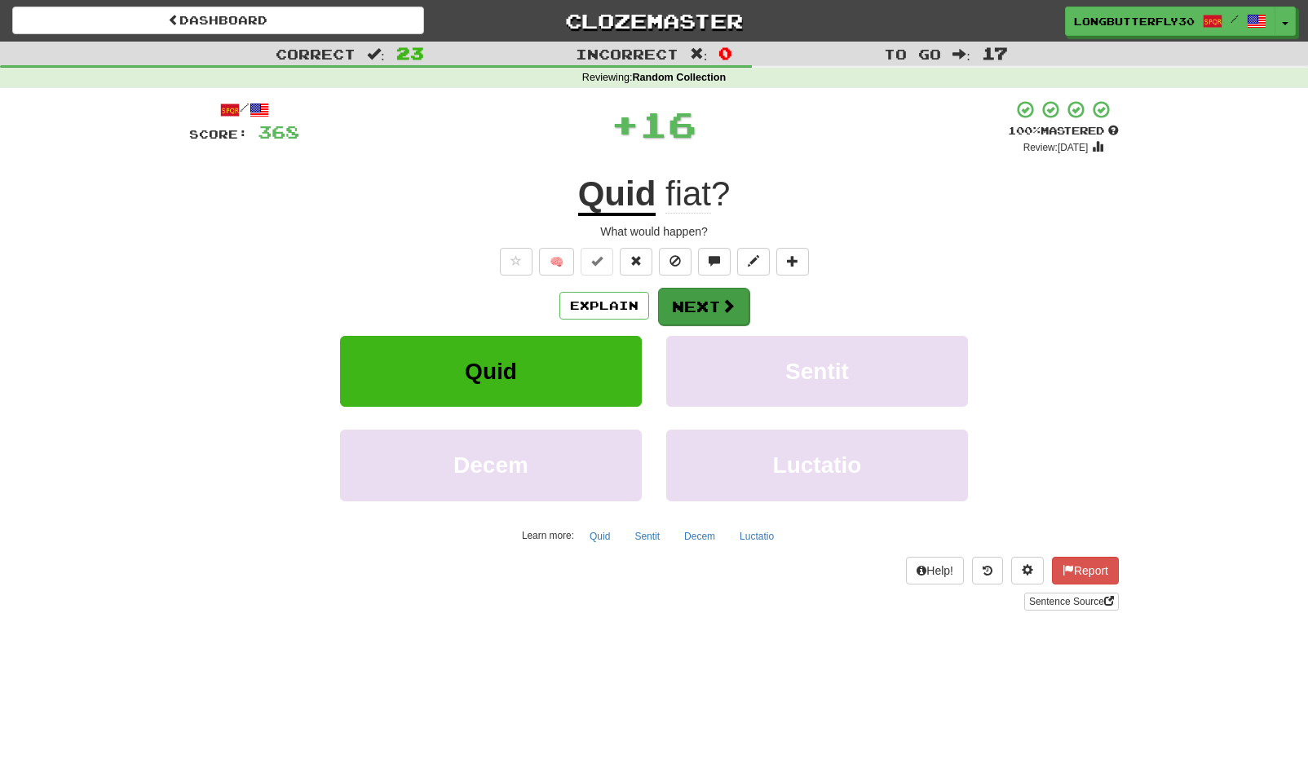
click at [699, 298] on button "Next" at bounding box center [703, 307] width 91 height 38
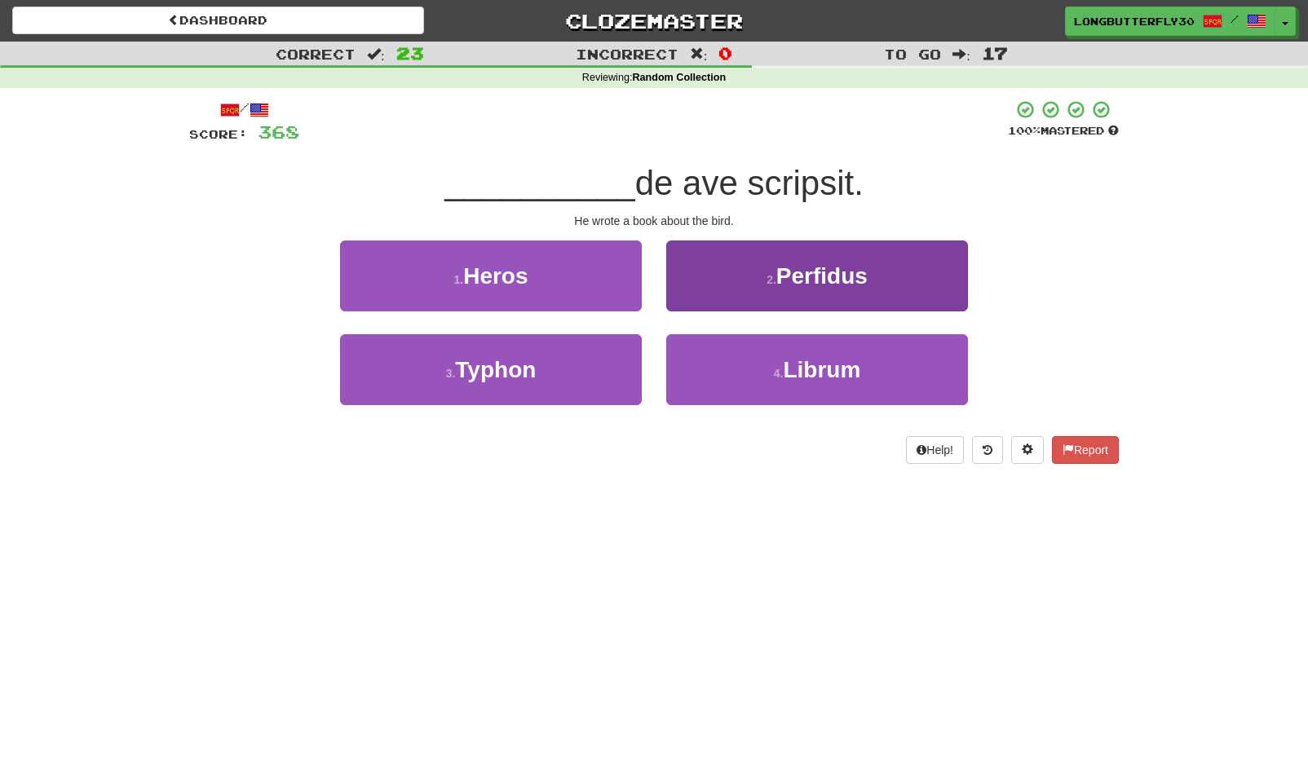
click at [775, 367] on small "4 ." at bounding box center [779, 373] width 10 height 13
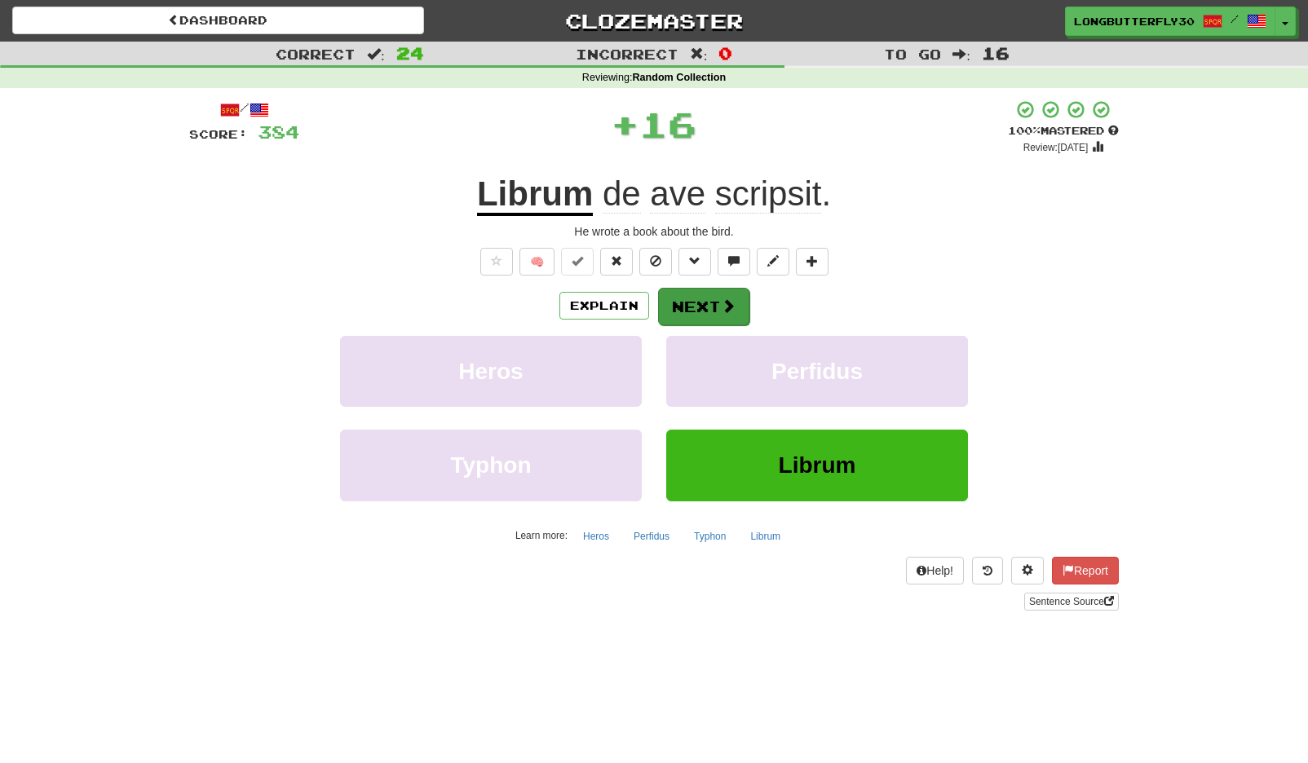
click at [710, 302] on button "Next" at bounding box center [703, 307] width 91 height 38
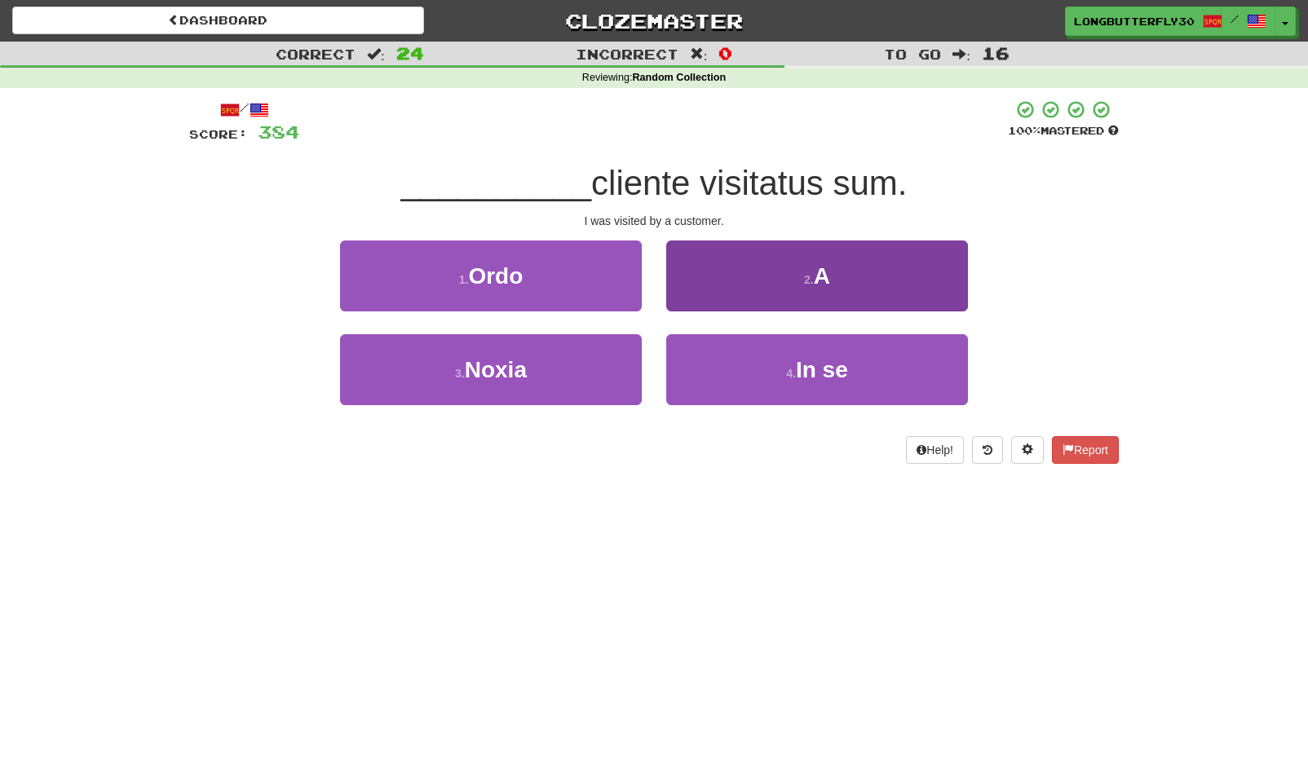
click at [755, 274] on button "2 . A" at bounding box center [817, 276] width 302 height 71
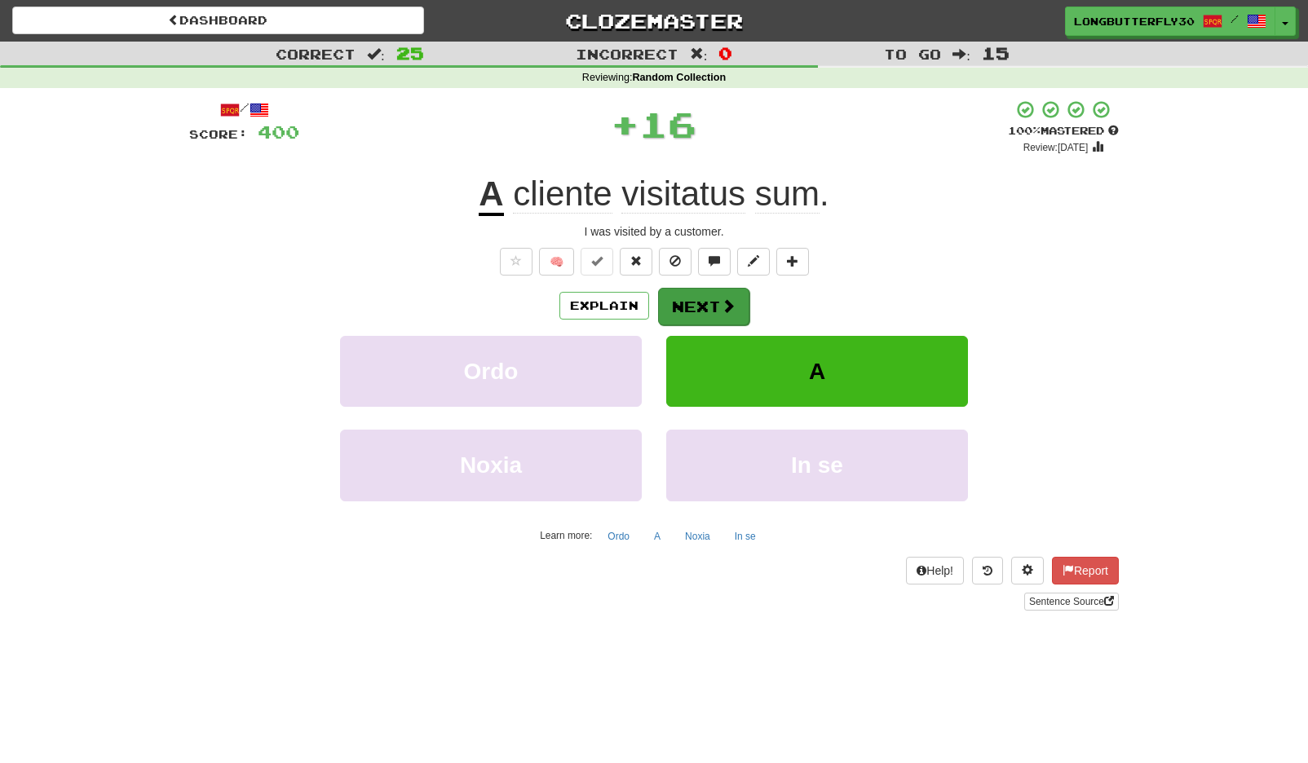
click at [710, 301] on button "Next" at bounding box center [703, 307] width 91 height 38
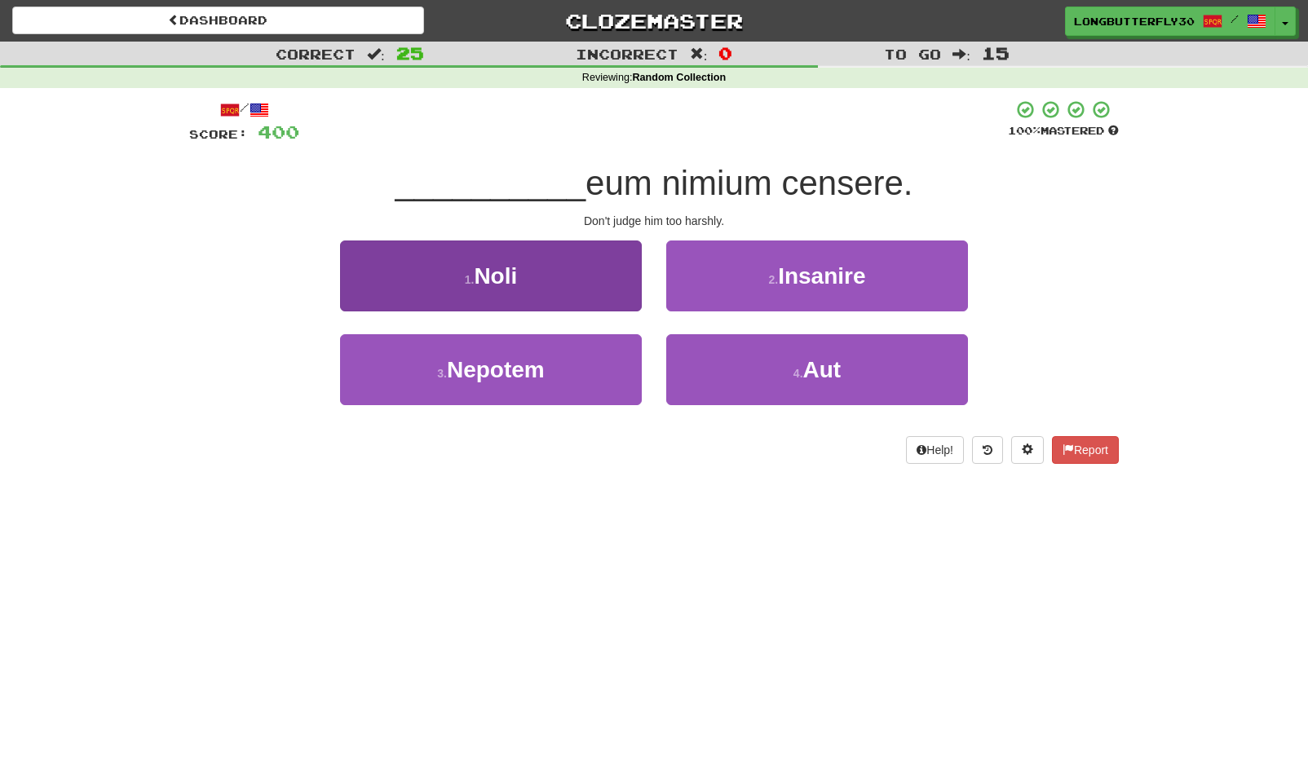
click at [545, 282] on button "1 . Noli" at bounding box center [491, 276] width 302 height 71
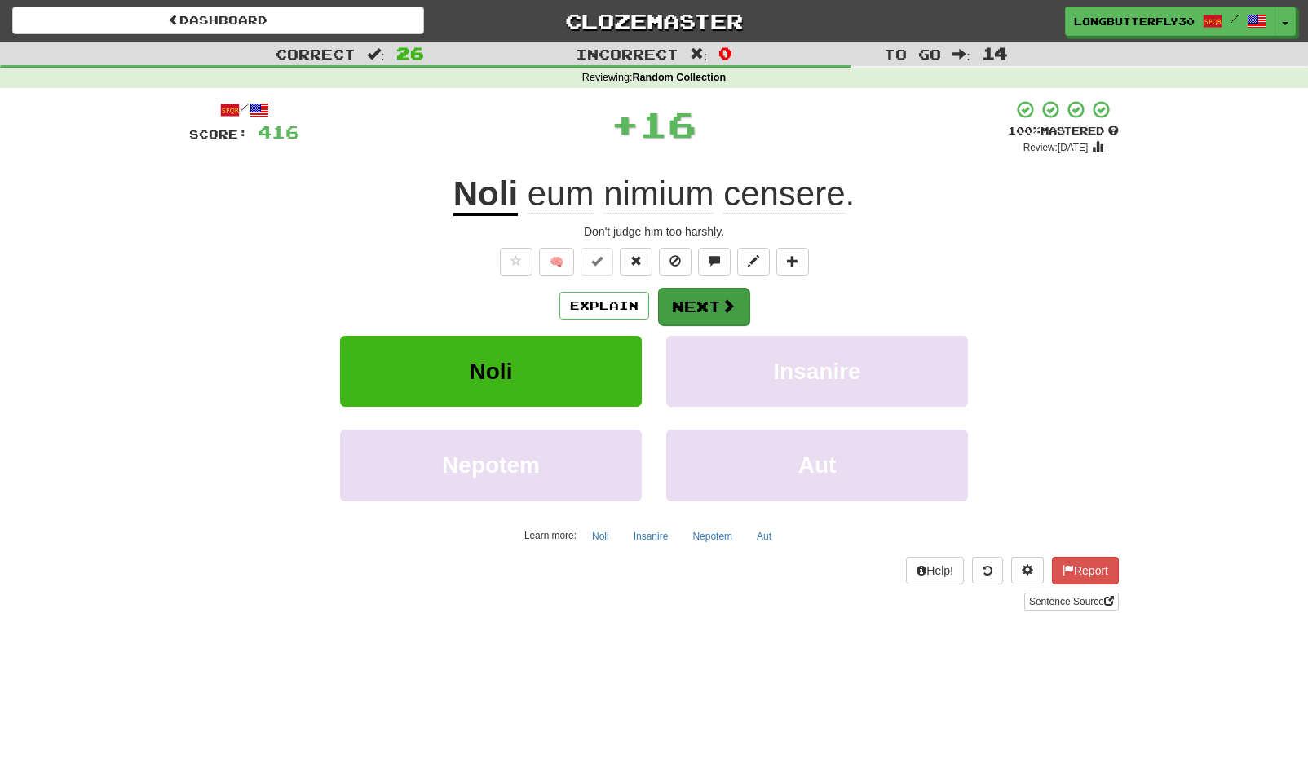
click at [723, 299] on span at bounding box center [728, 305] width 15 height 15
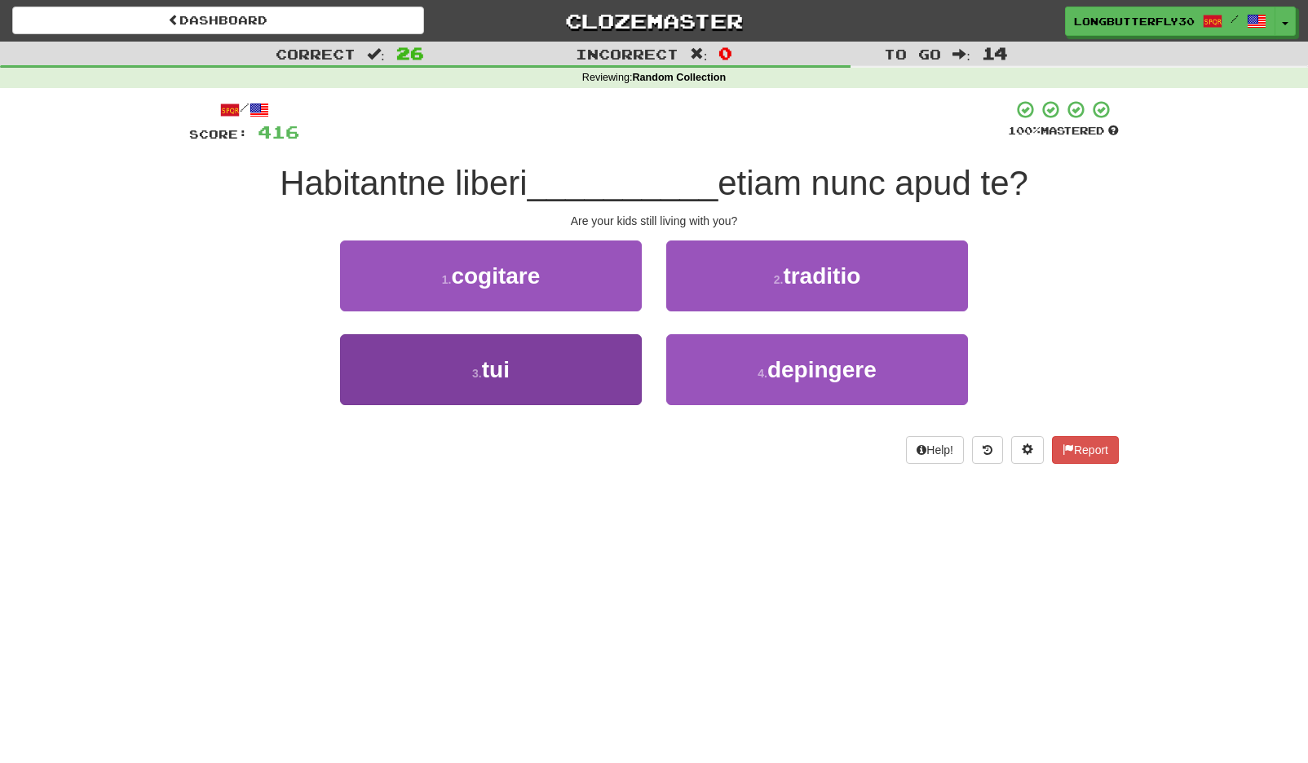
click at [592, 362] on button "3 . tui" at bounding box center [491, 369] width 302 height 71
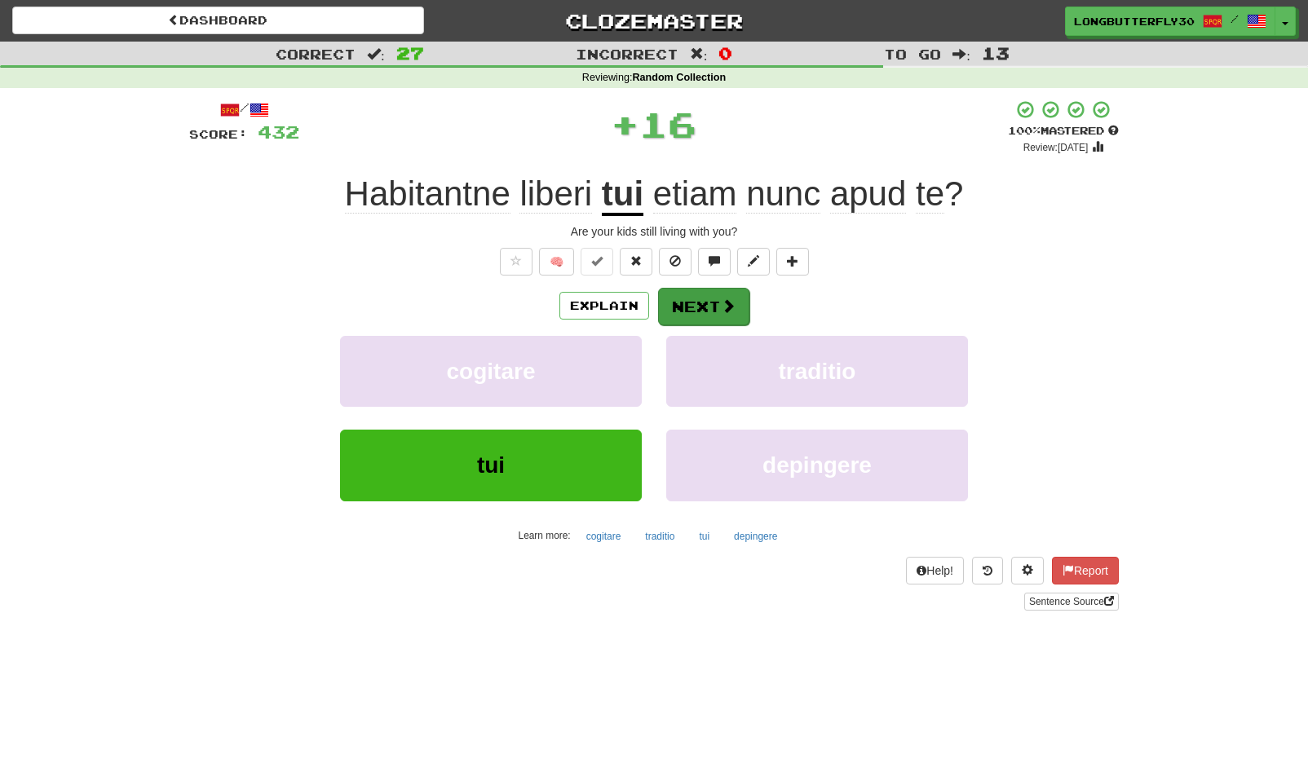
click at [718, 303] on button "Next" at bounding box center [703, 307] width 91 height 38
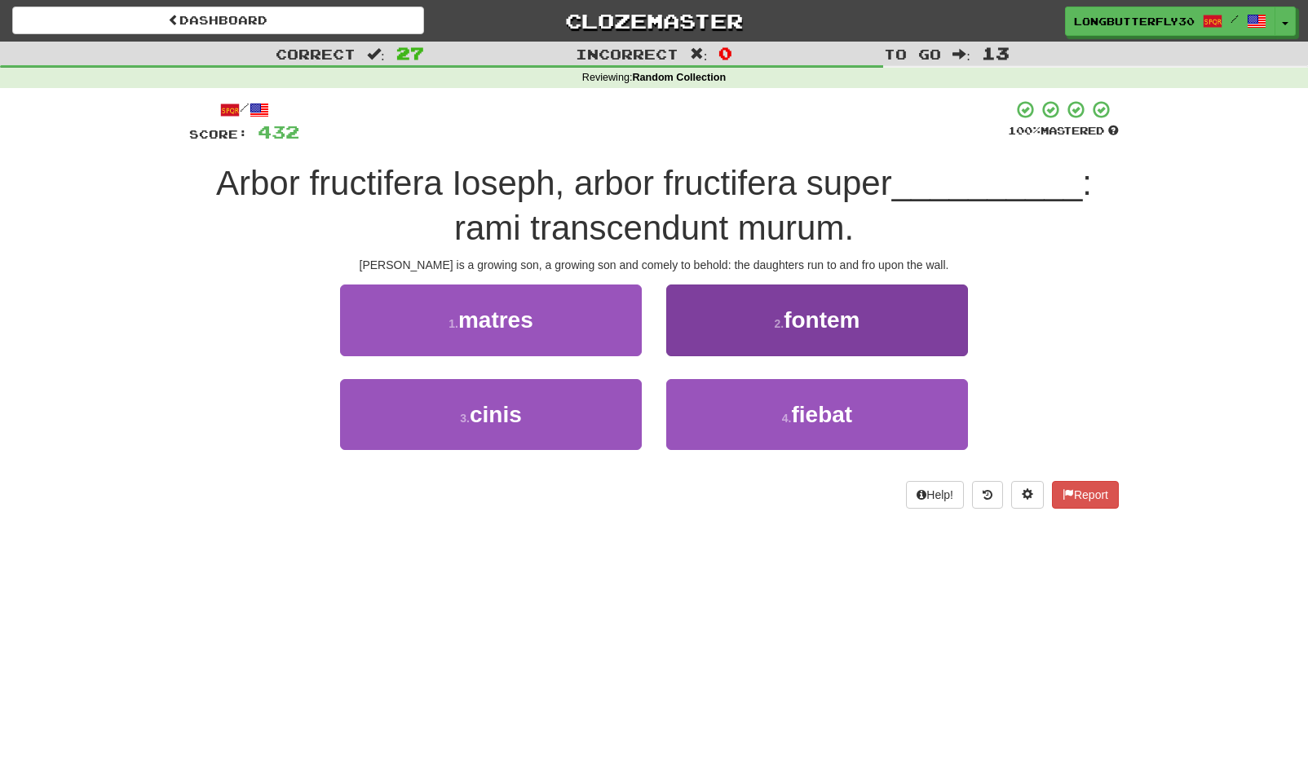
click at [798, 321] on span "fontem" at bounding box center [822, 319] width 76 height 25
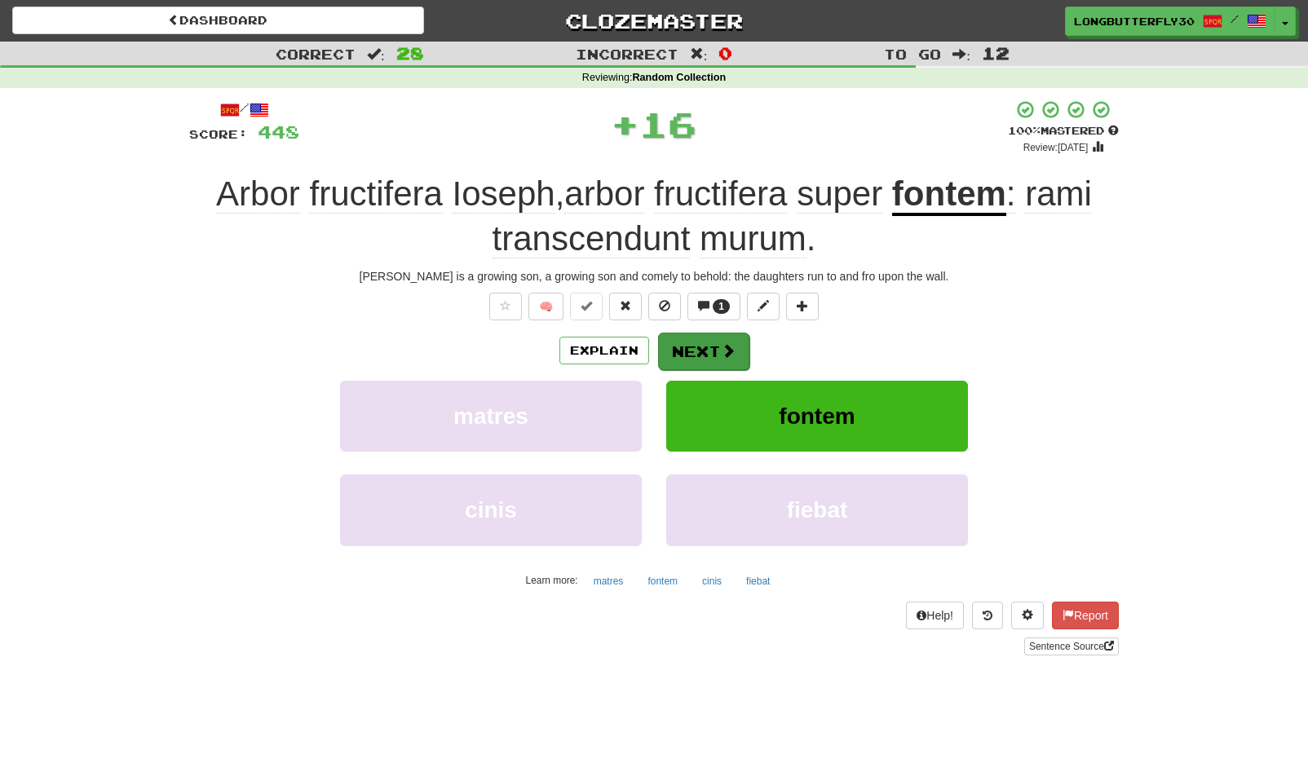
click at [710, 350] on button "Next" at bounding box center [703, 352] width 91 height 38
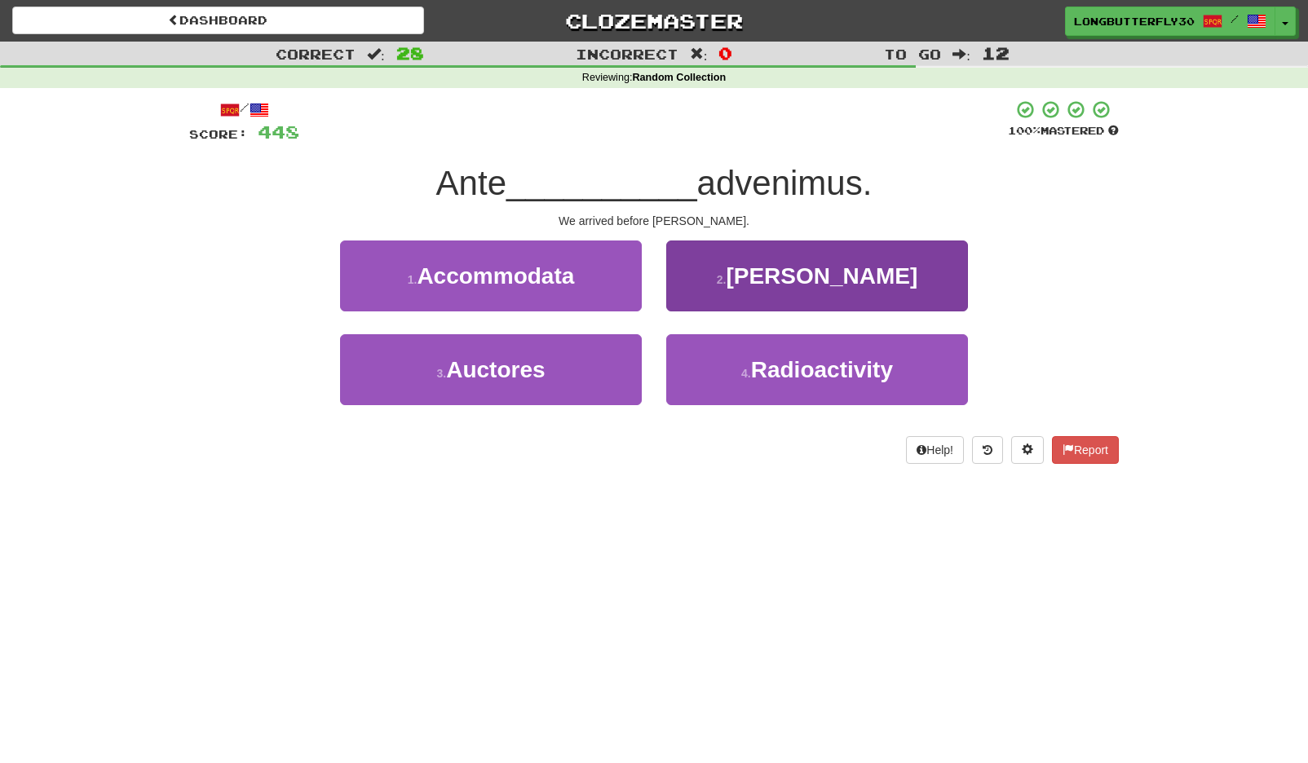
click at [805, 273] on span "Thoman" at bounding box center [822, 275] width 192 height 25
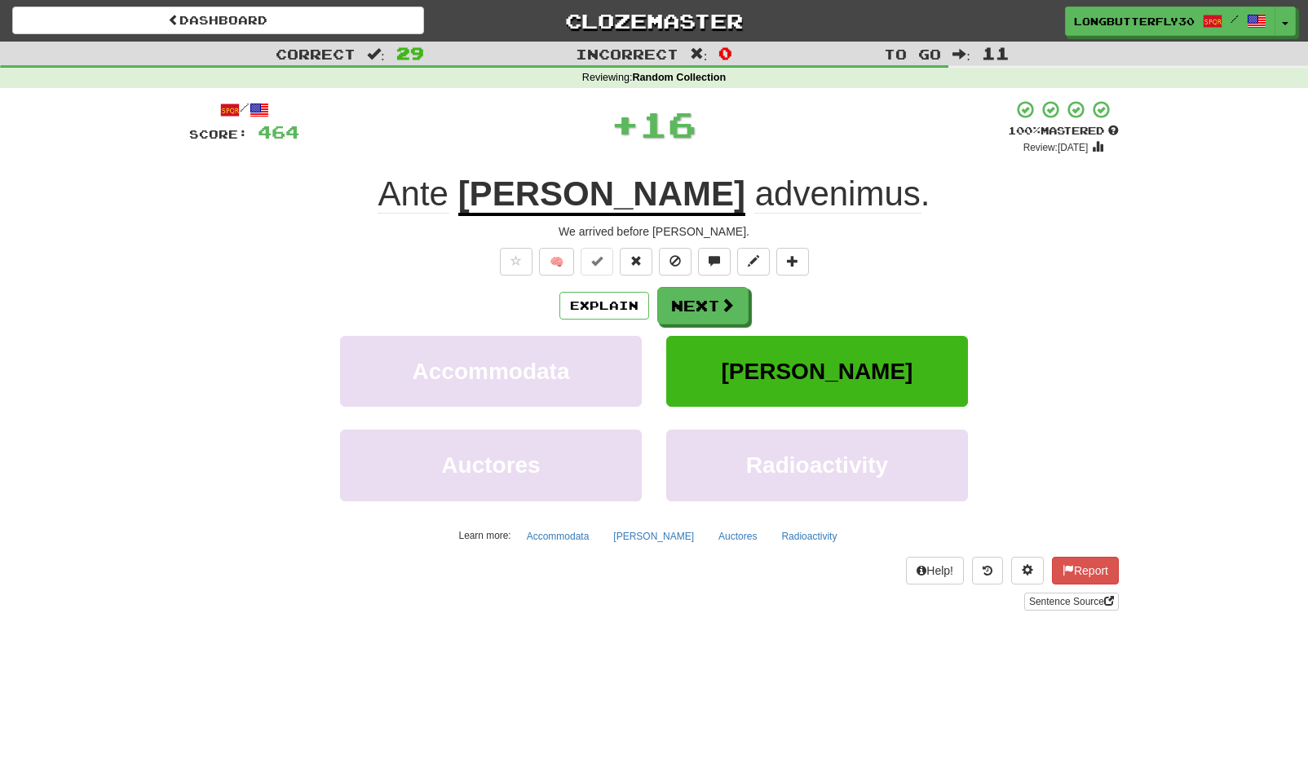
click at [717, 285] on div "/ Score: 464 + 16 100 % Mastered Review: 2125-08-21 Ante Thoman advenimus . We …" at bounding box center [654, 354] width 930 height 511
click at [718, 305] on button "Next" at bounding box center [703, 307] width 91 height 38
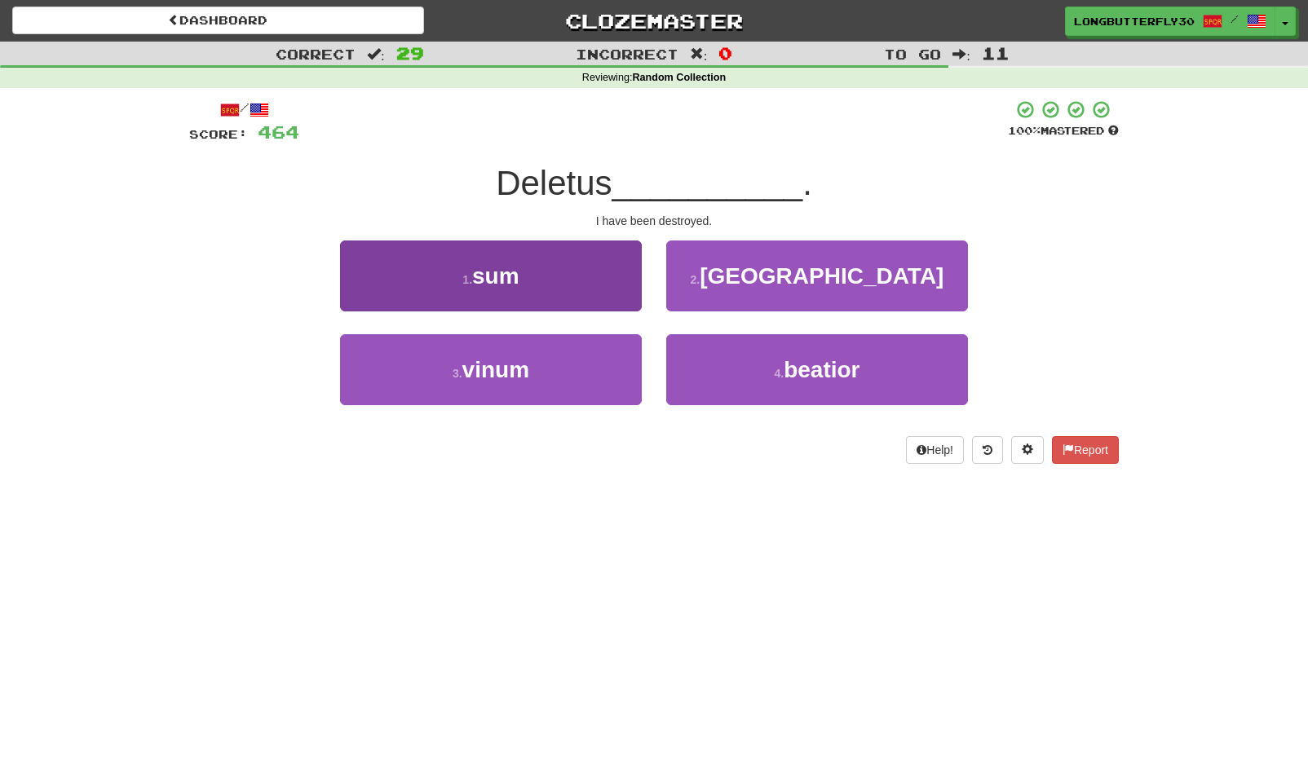
click at [582, 286] on button "1 . sum" at bounding box center [491, 276] width 302 height 71
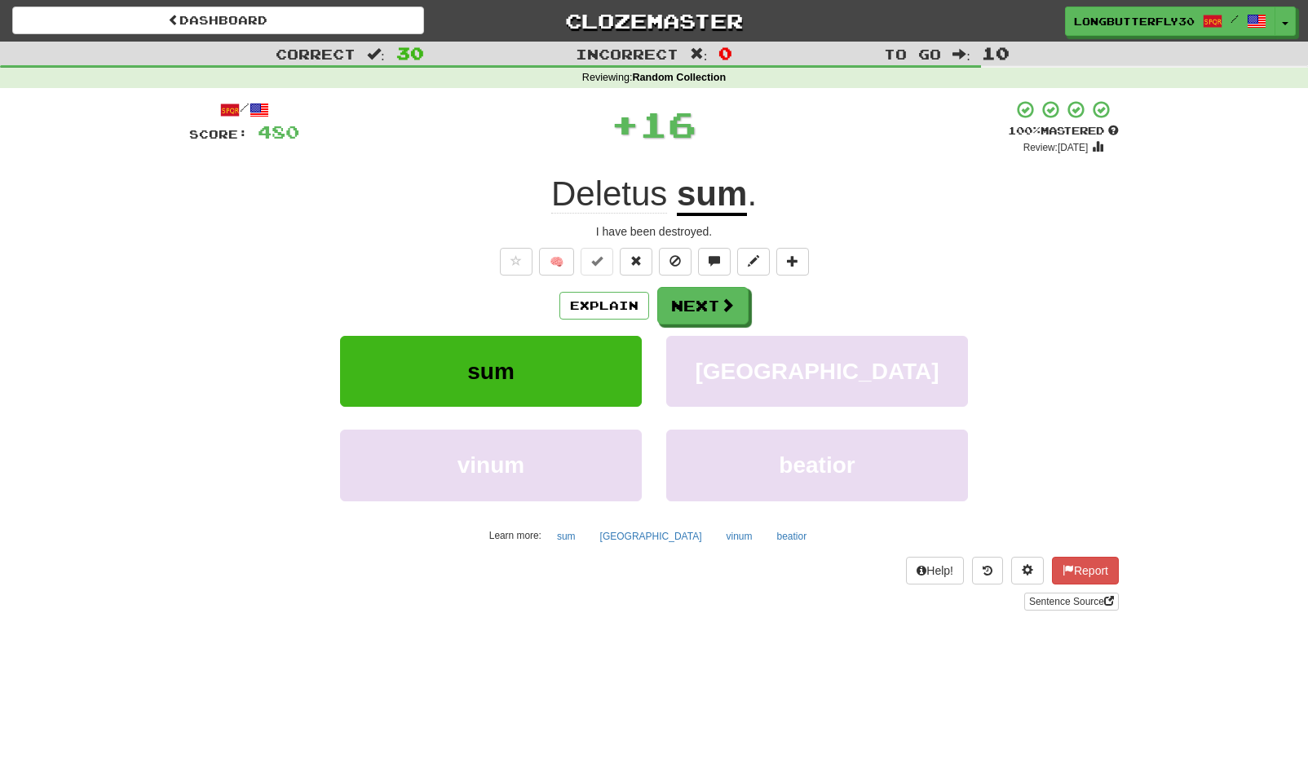
click at [722, 312] on button "Next" at bounding box center [702, 306] width 91 height 38
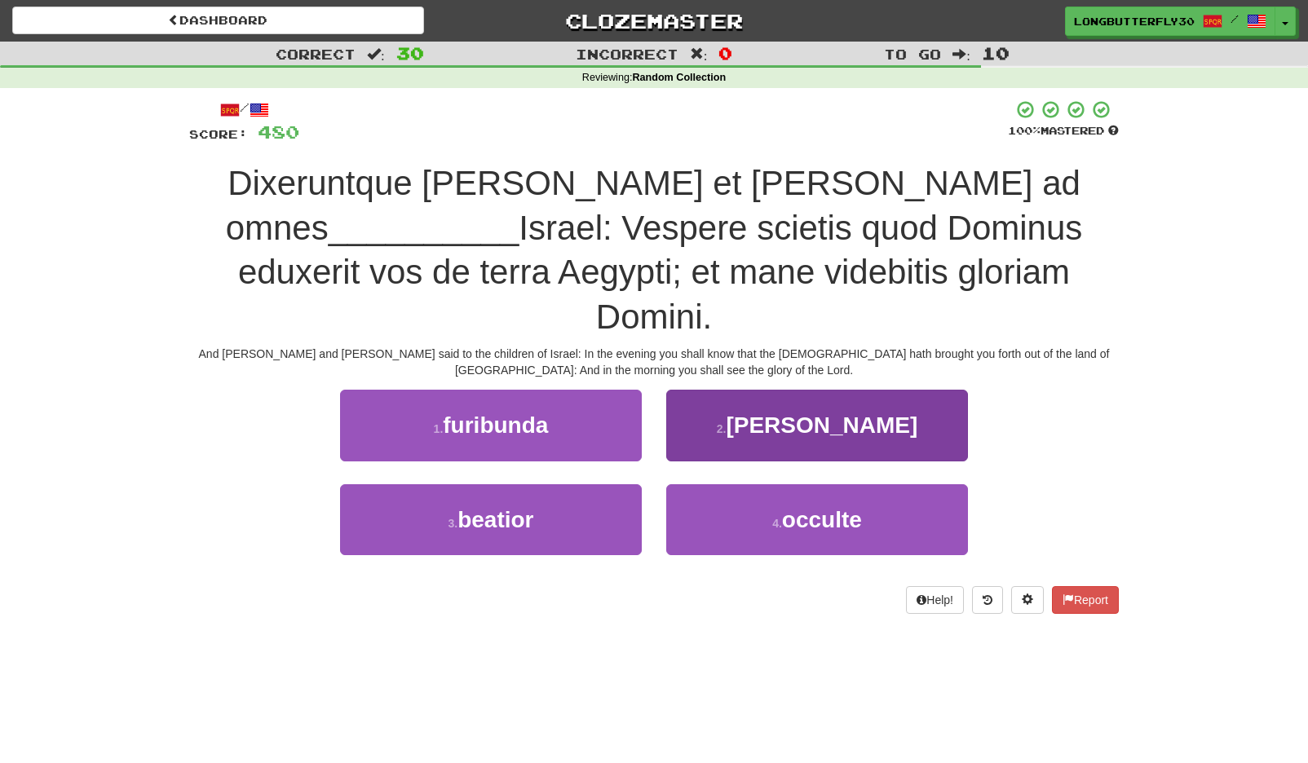
click at [822, 413] on span "filios" at bounding box center [822, 425] width 192 height 25
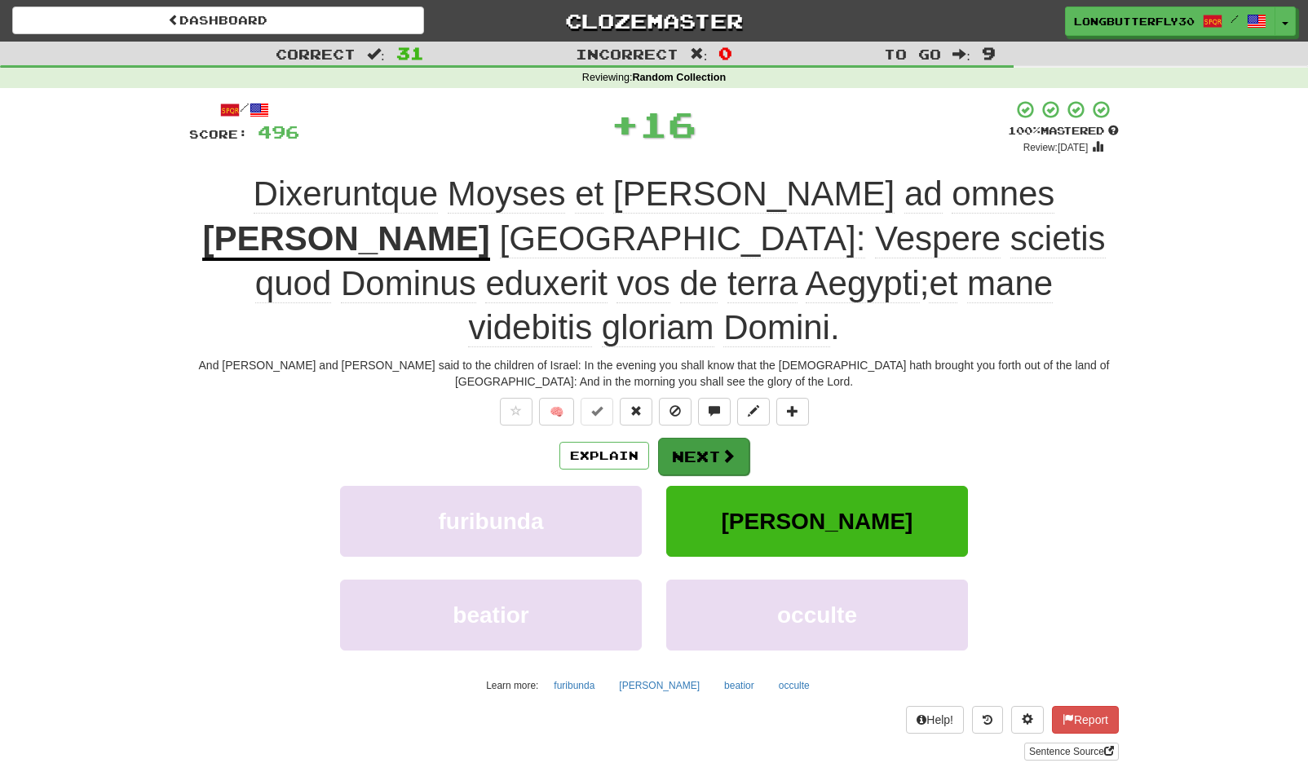
click at [715, 438] on button "Next" at bounding box center [703, 457] width 91 height 38
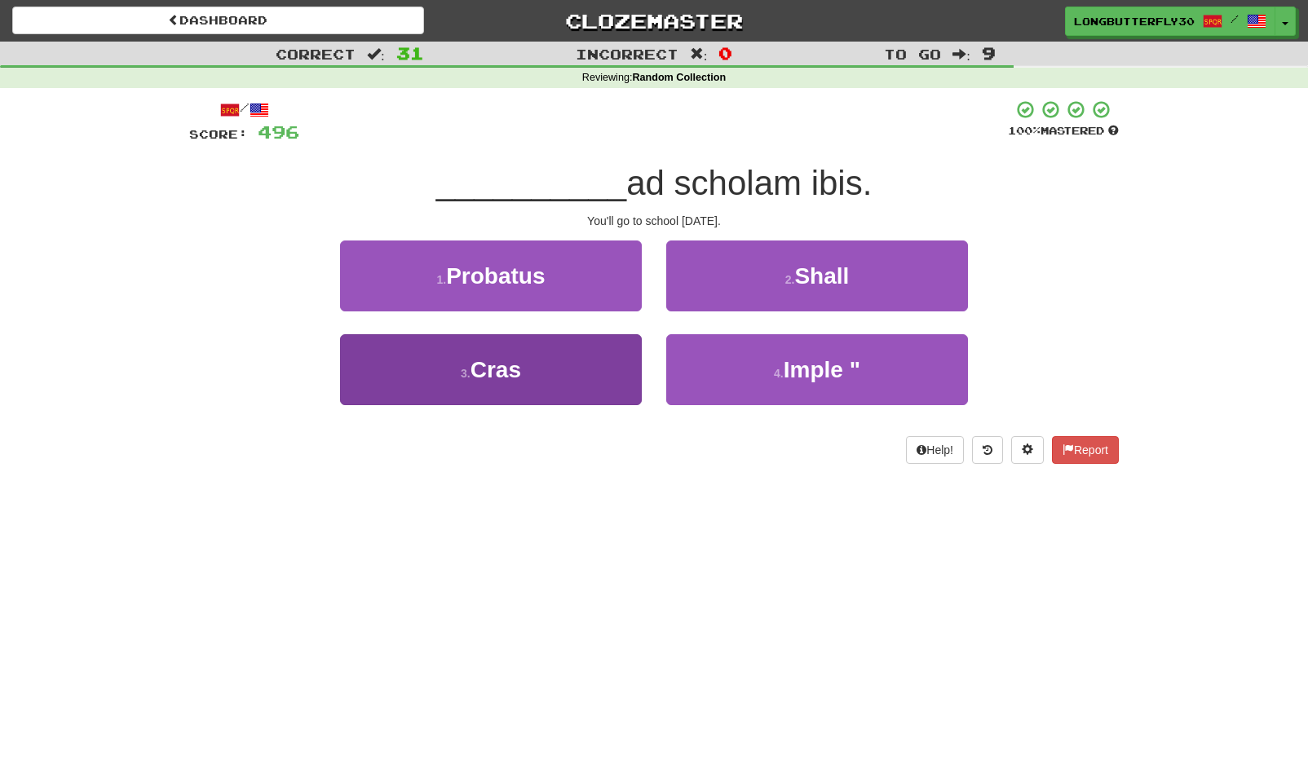
click at [593, 382] on button "3 . Cras" at bounding box center [491, 369] width 302 height 71
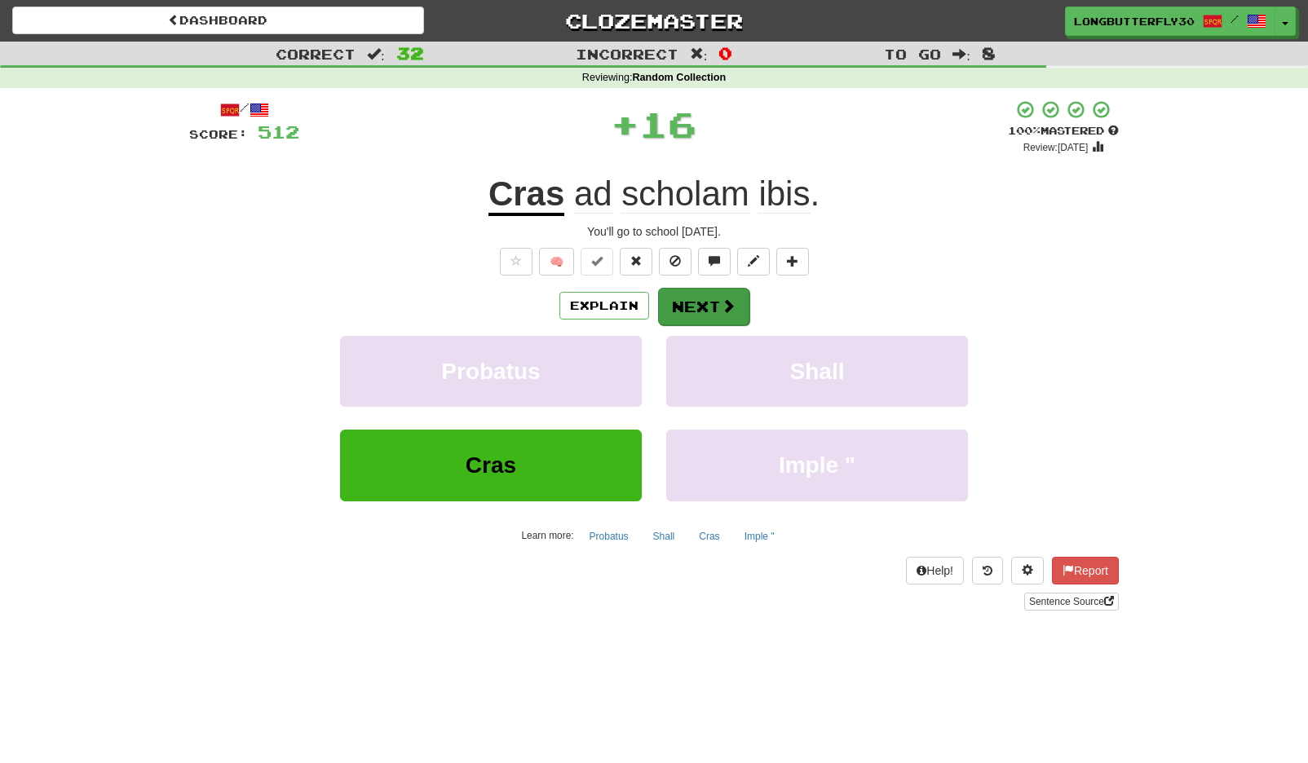
click at [708, 304] on button "Next" at bounding box center [703, 307] width 91 height 38
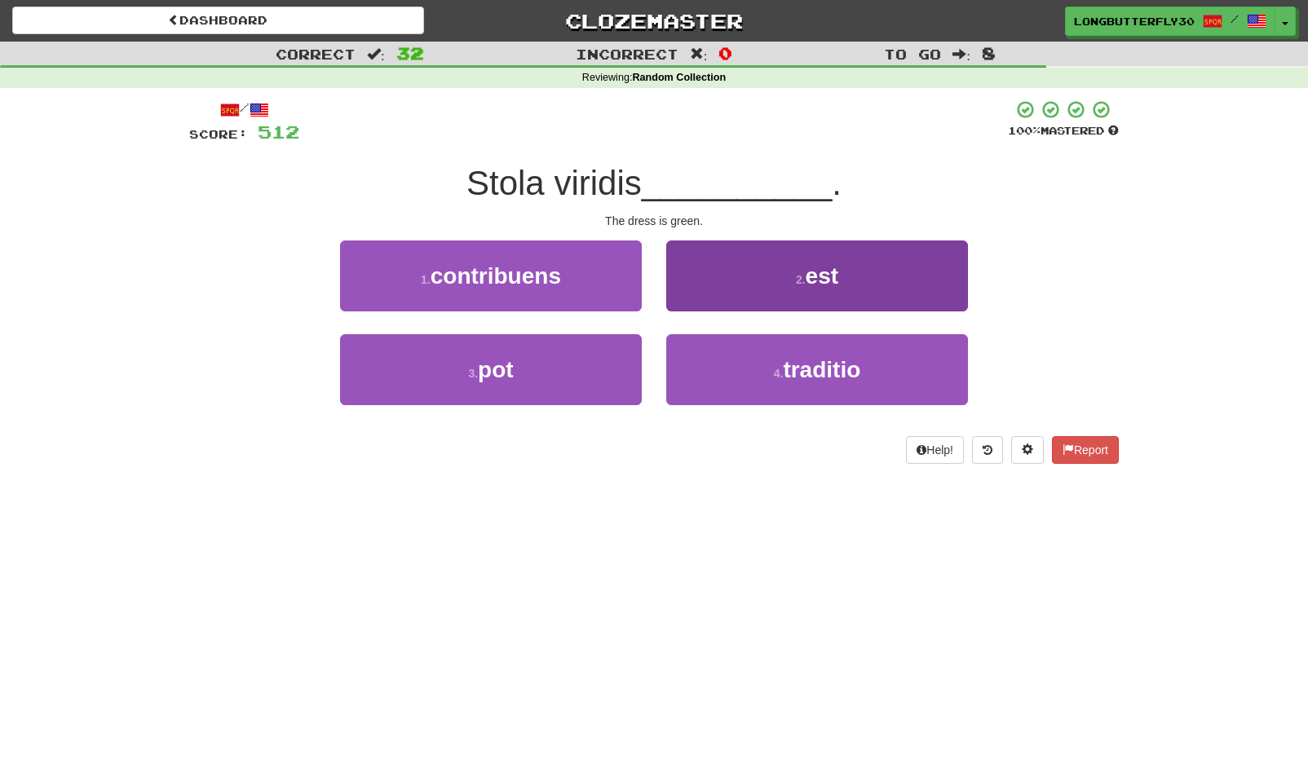
click at [751, 275] on button "2 . est" at bounding box center [817, 276] width 302 height 71
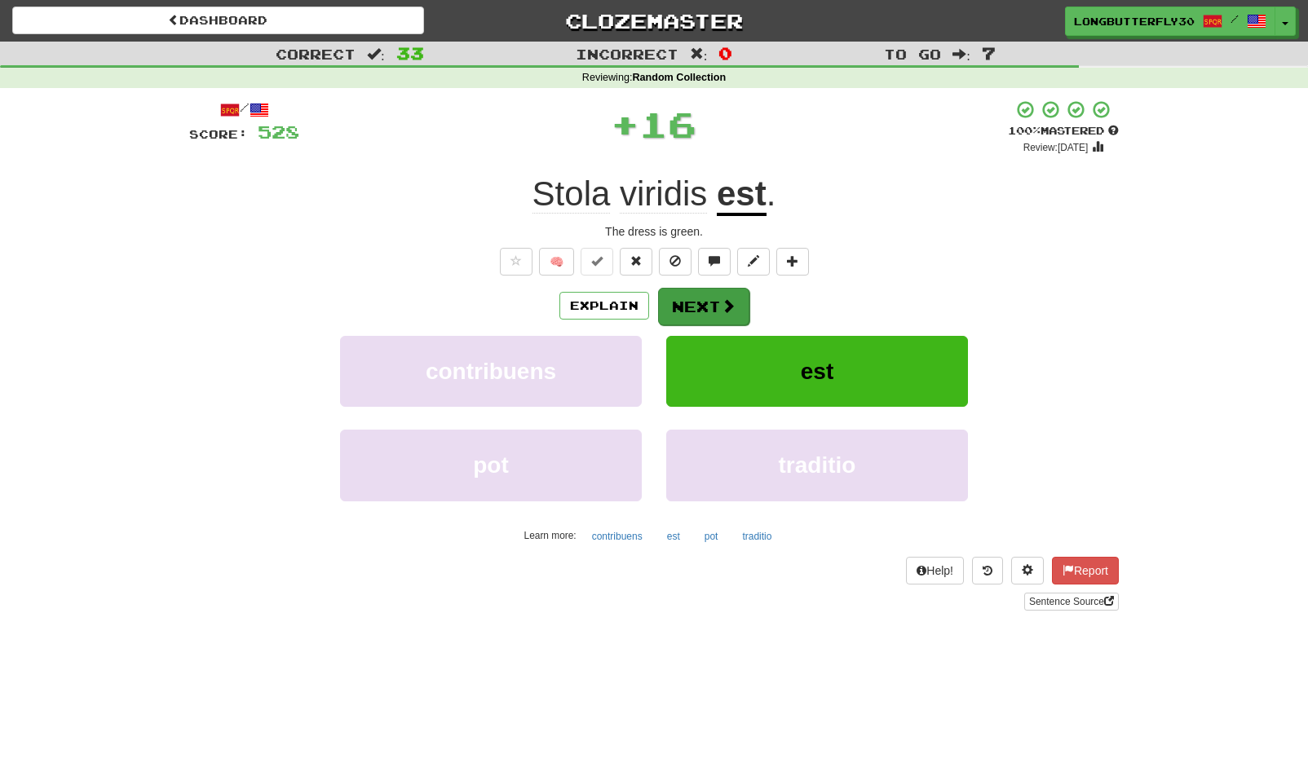
click at [691, 303] on button "Next" at bounding box center [703, 307] width 91 height 38
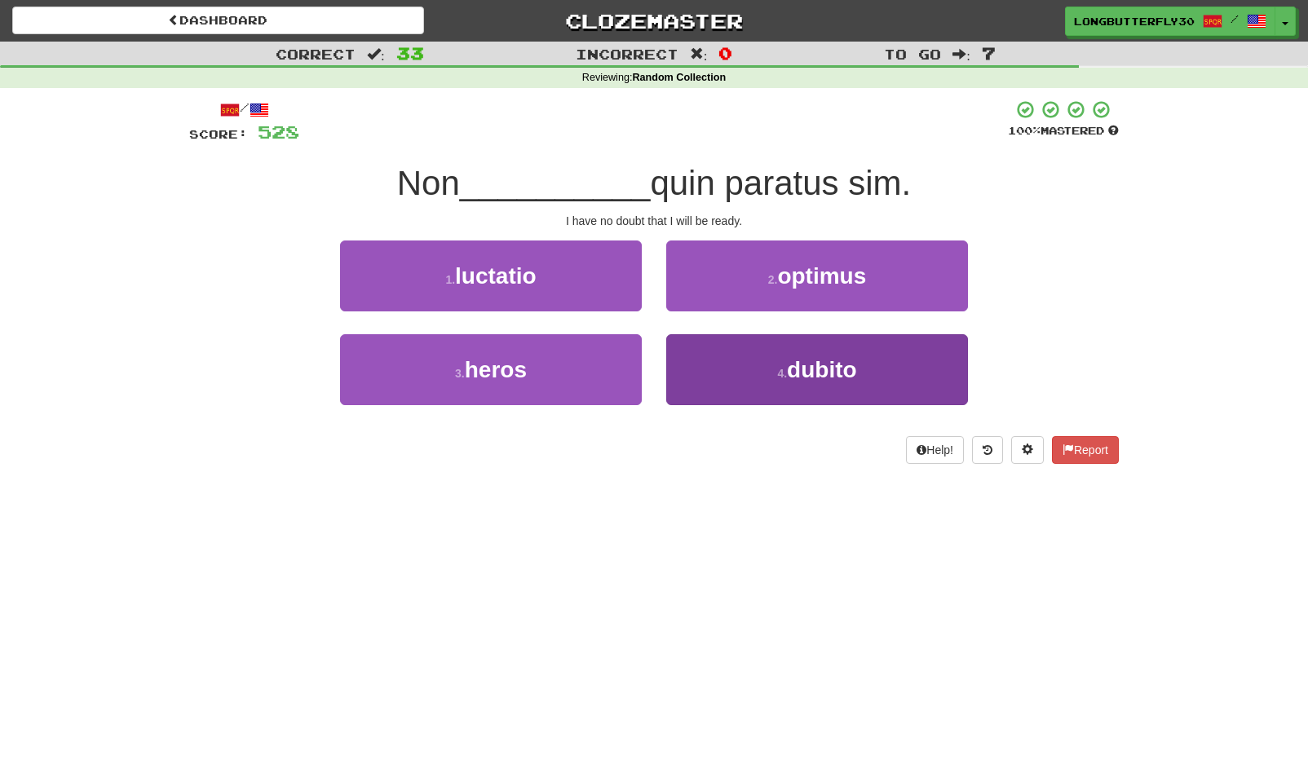
click at [867, 367] on button "4 . dubito" at bounding box center [817, 369] width 302 height 71
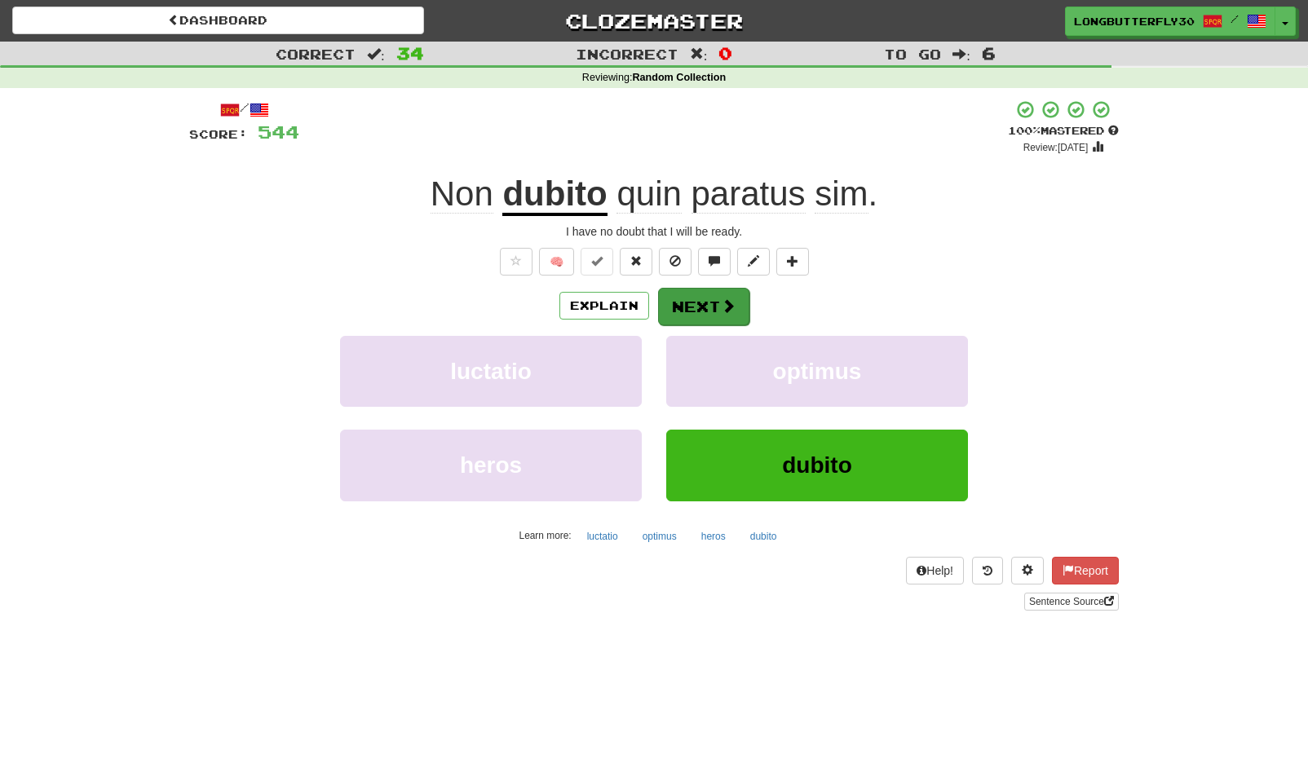
click at [718, 288] on button "Next" at bounding box center [703, 307] width 91 height 38
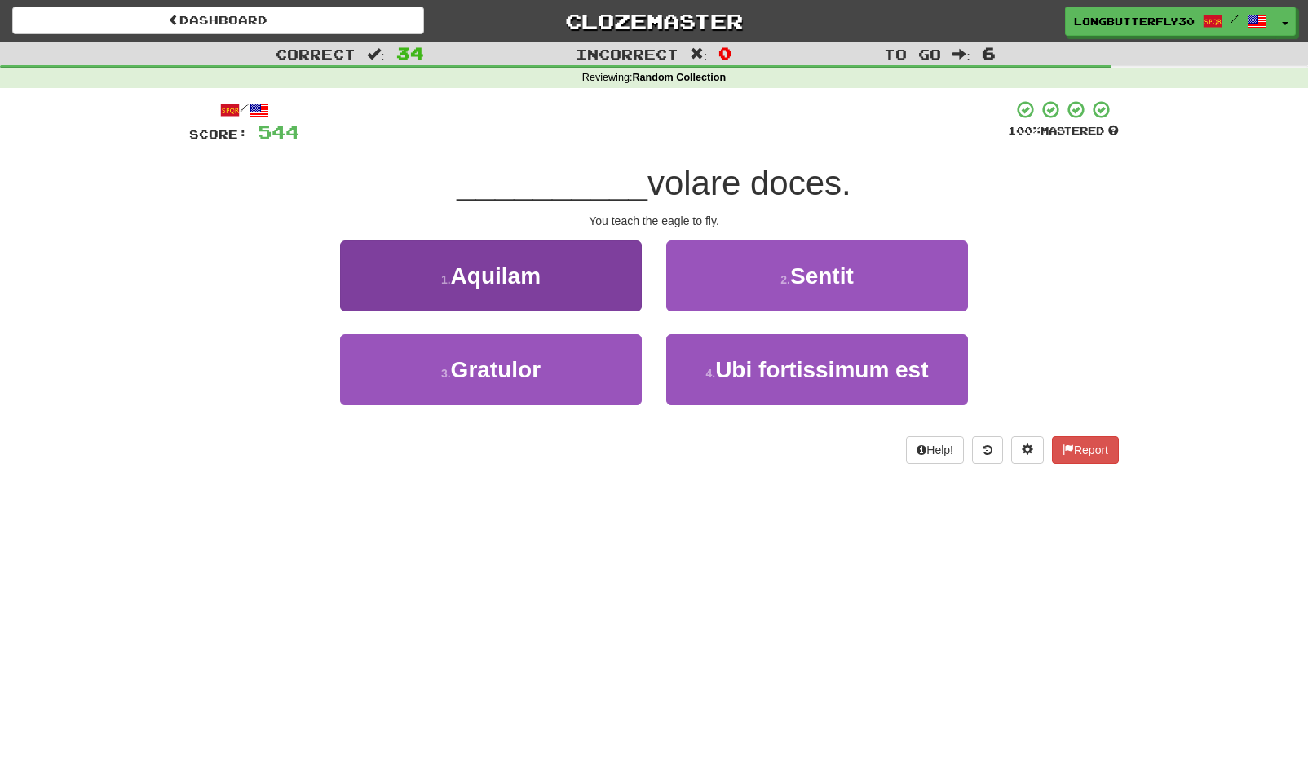
click at [583, 272] on button "1 . Aquilam" at bounding box center [491, 276] width 302 height 71
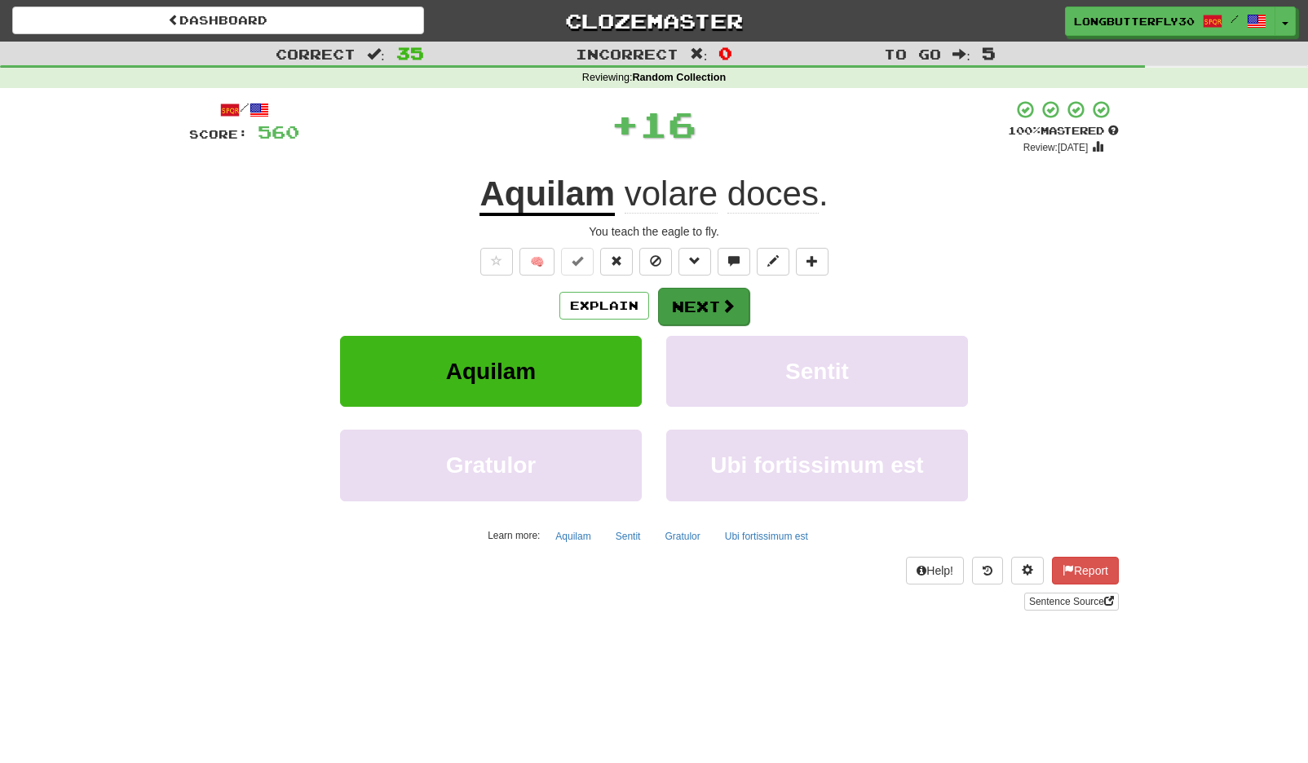
click at [699, 302] on button "Next" at bounding box center [703, 307] width 91 height 38
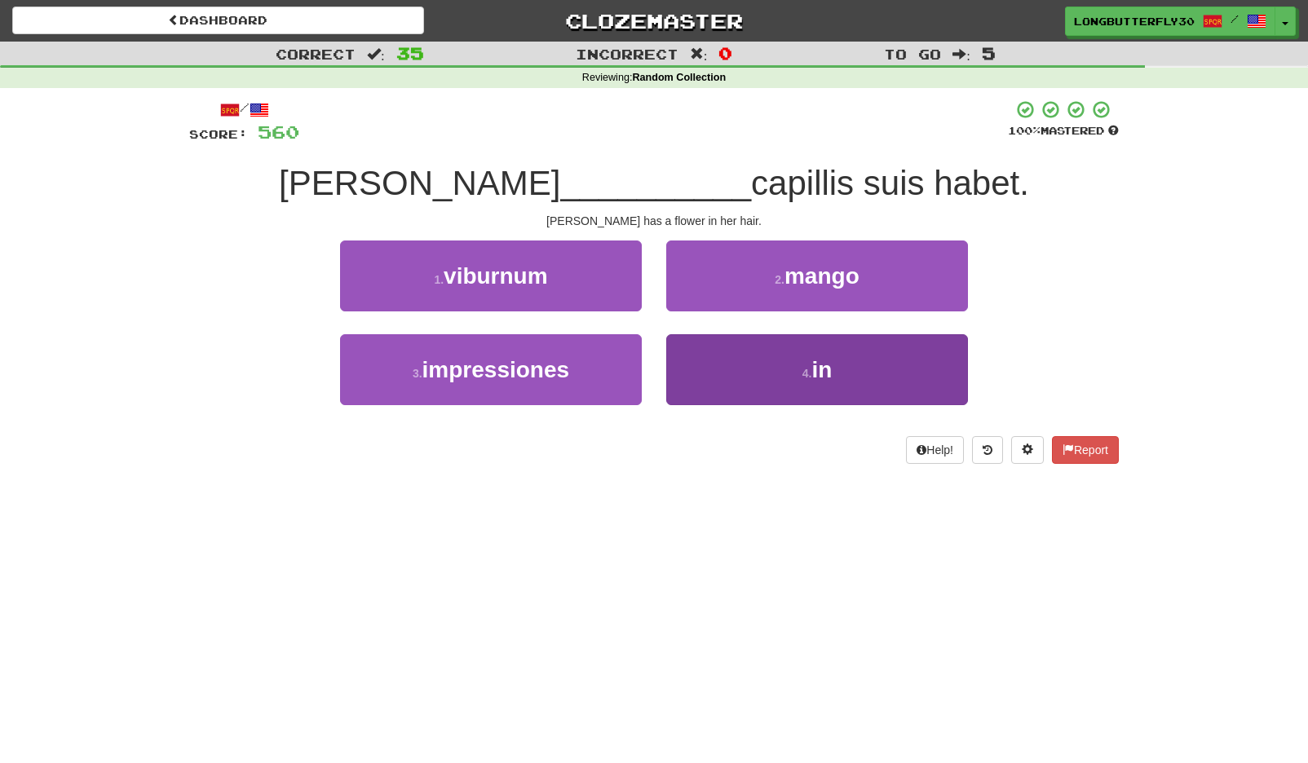
click at [747, 360] on button "4 . in" at bounding box center [817, 369] width 302 height 71
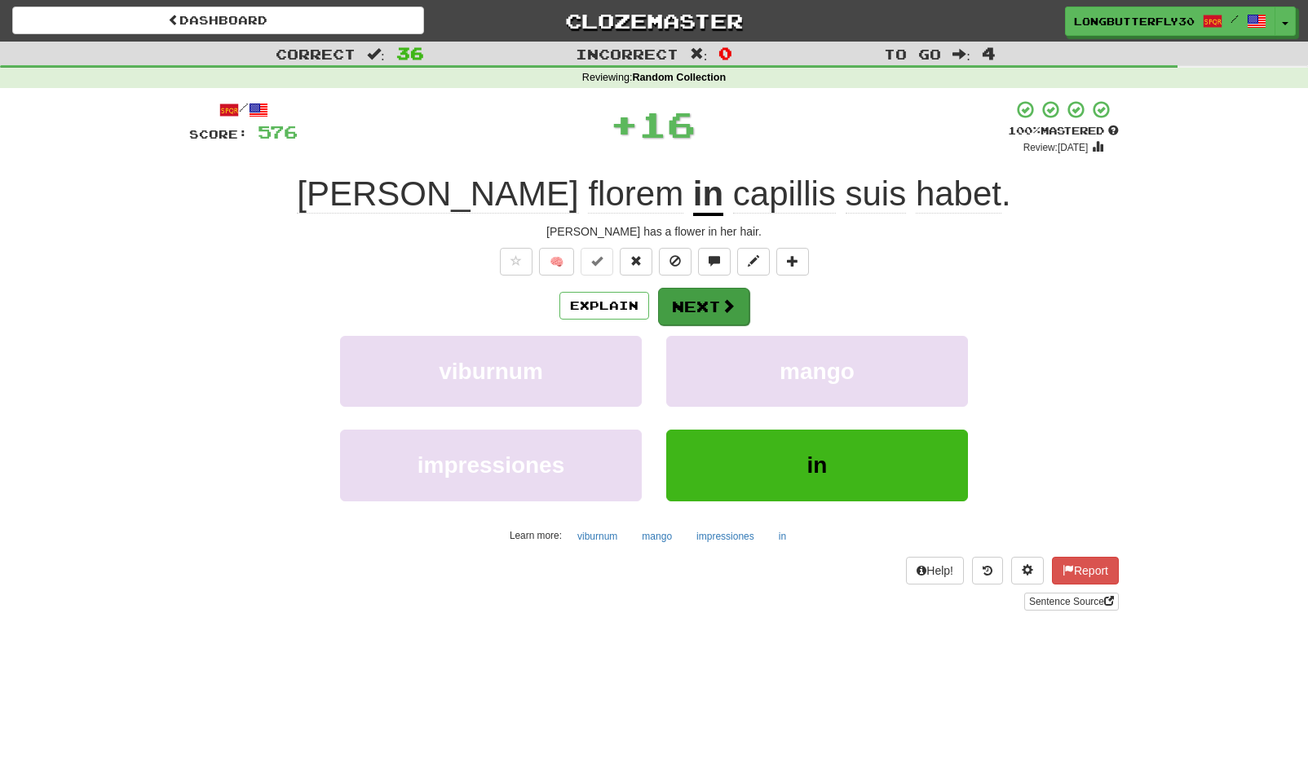
click at [720, 288] on button "Next" at bounding box center [703, 307] width 91 height 38
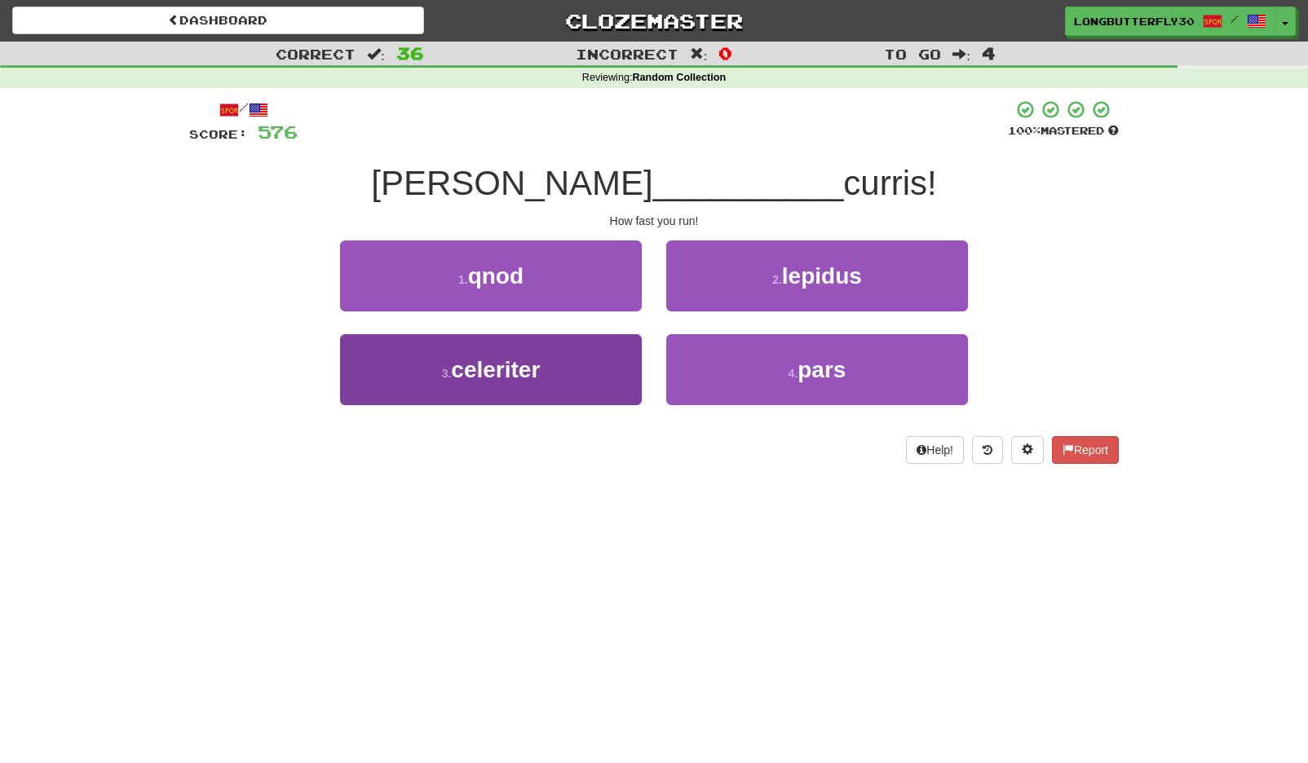
click at [567, 369] on button "3 . celeriter" at bounding box center [491, 369] width 302 height 71
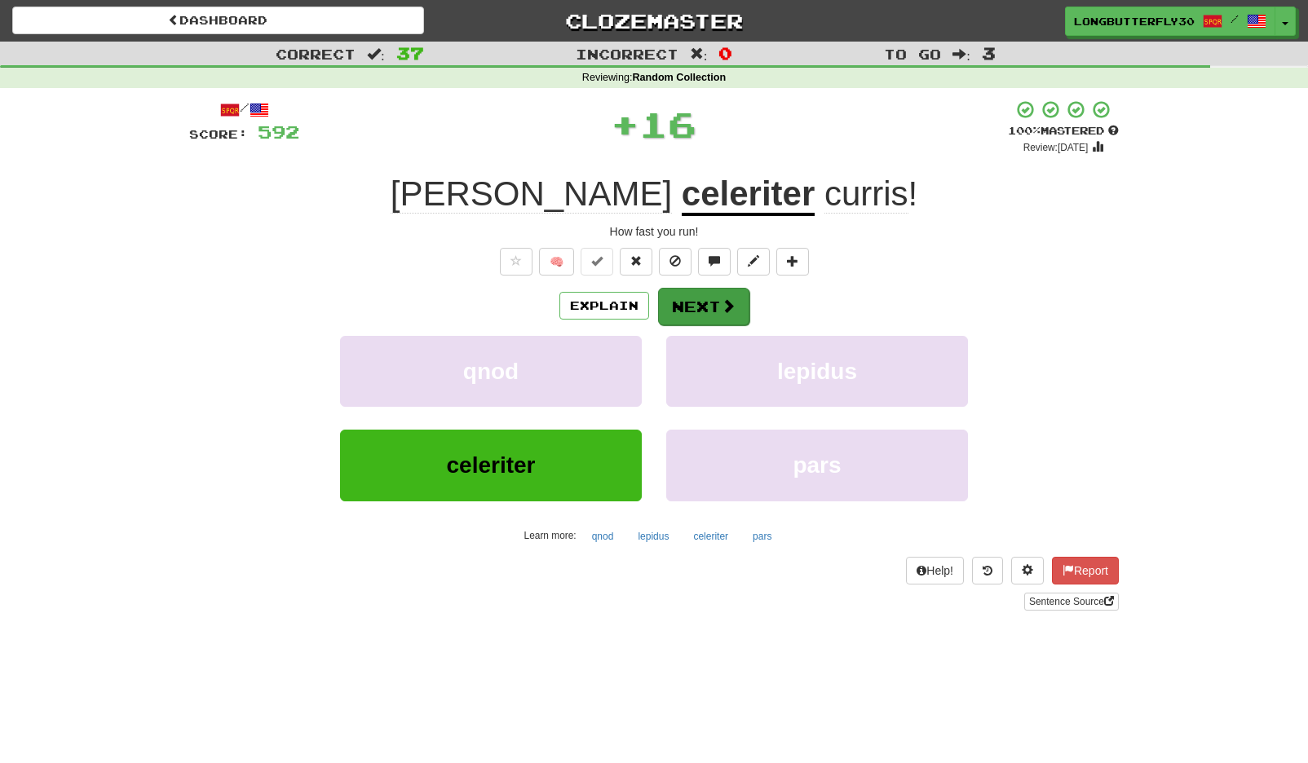
click at [688, 308] on button "Next" at bounding box center [703, 307] width 91 height 38
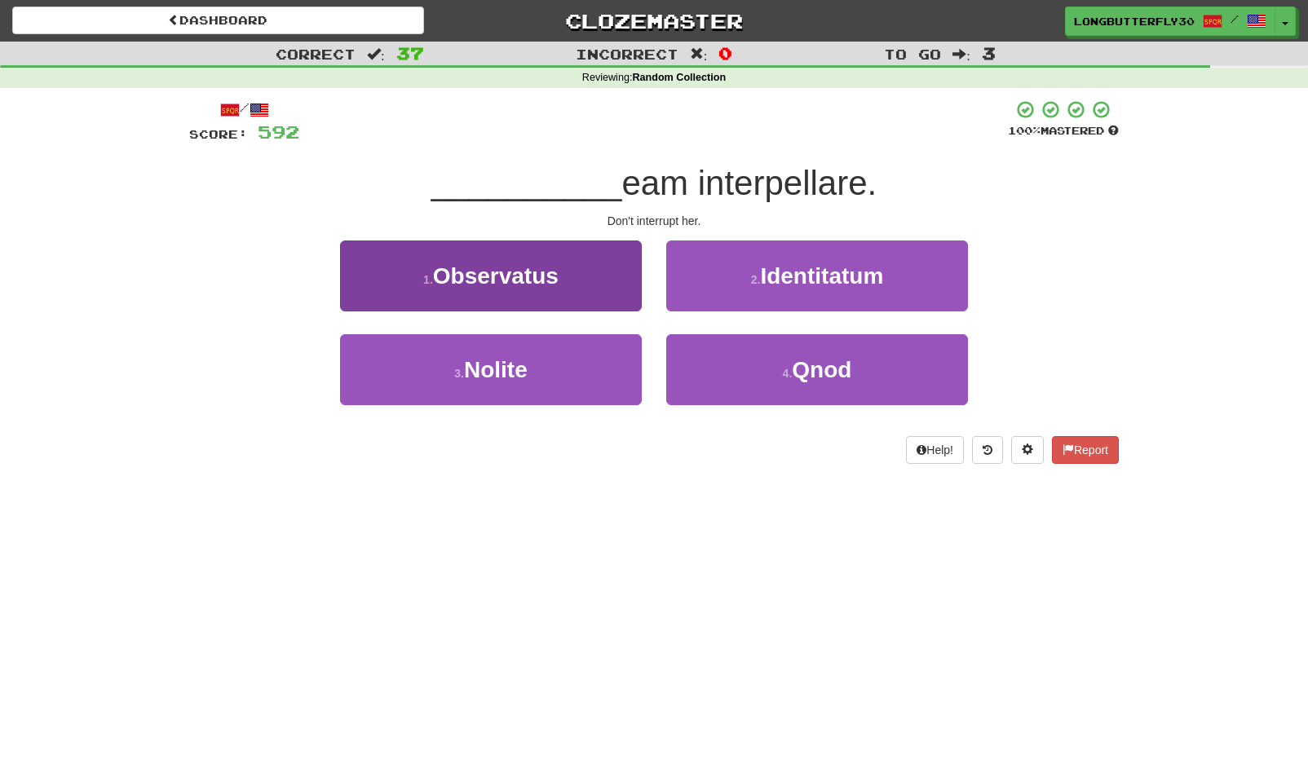
click at [591, 351] on button "3 . Nolite" at bounding box center [491, 369] width 302 height 71
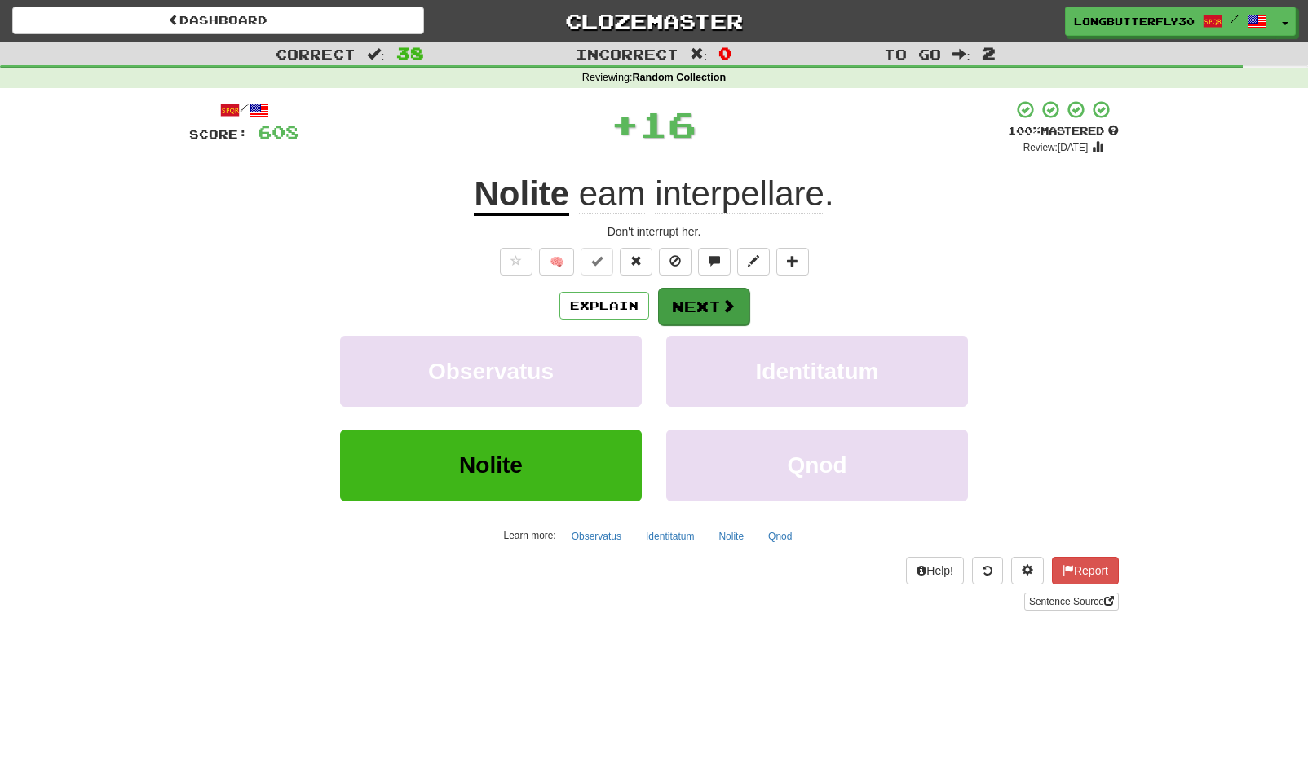
click at [730, 300] on span at bounding box center [728, 305] width 15 height 15
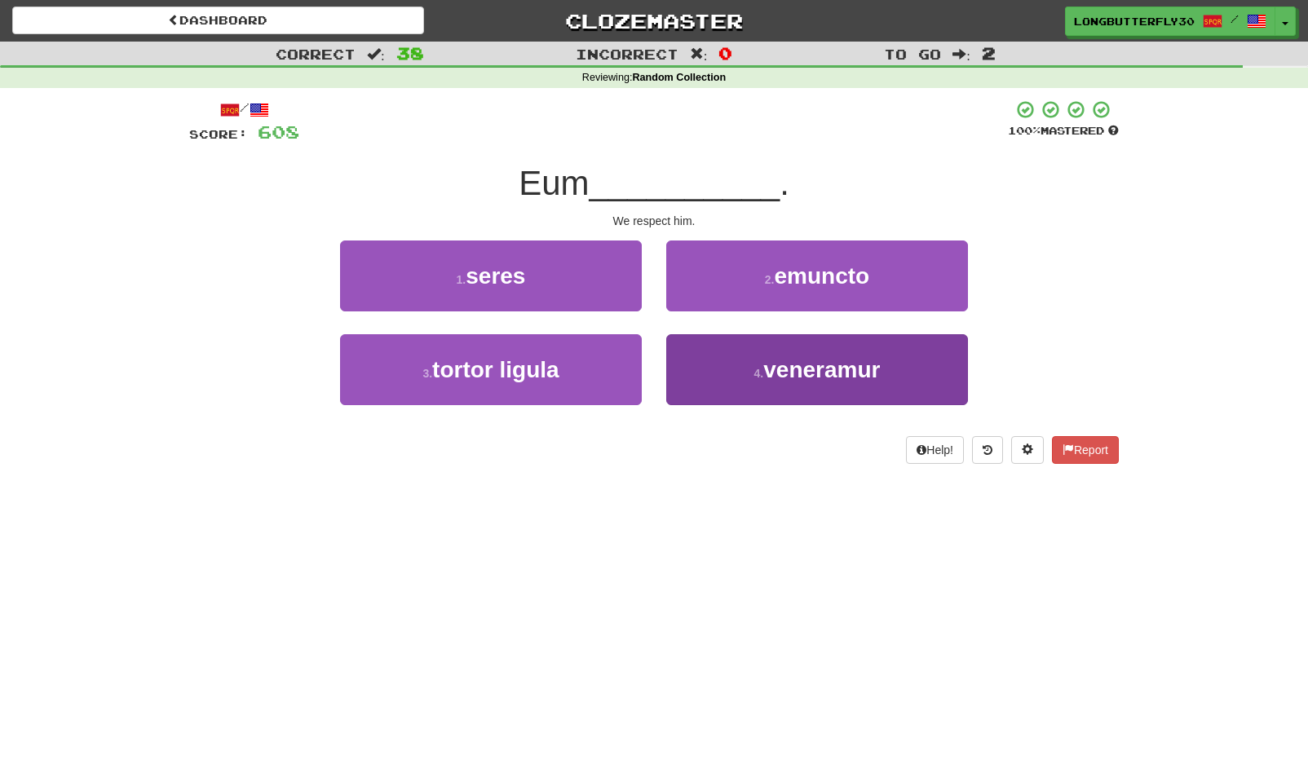
click at [758, 379] on button "4 . veneramur" at bounding box center [817, 369] width 302 height 71
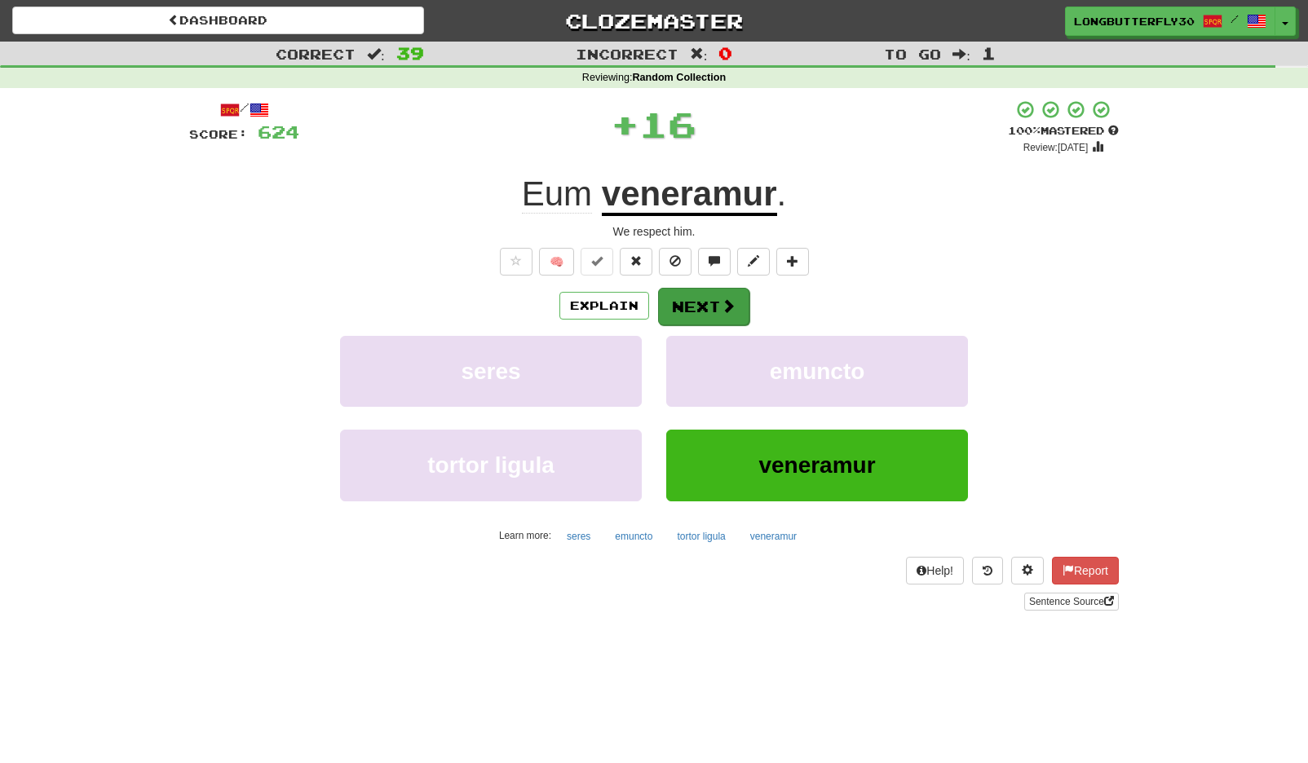
click at [728, 293] on button "Next" at bounding box center [703, 307] width 91 height 38
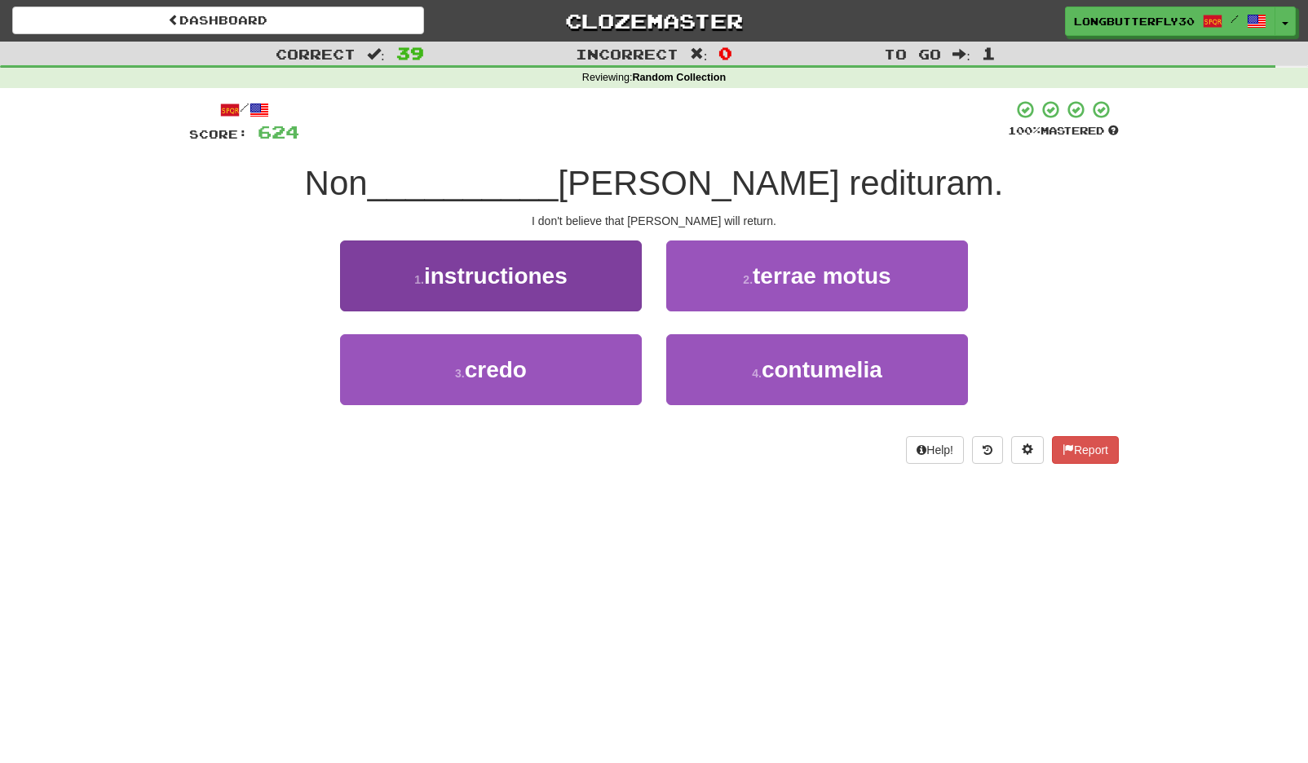
click at [601, 374] on button "3 . credo" at bounding box center [491, 369] width 302 height 71
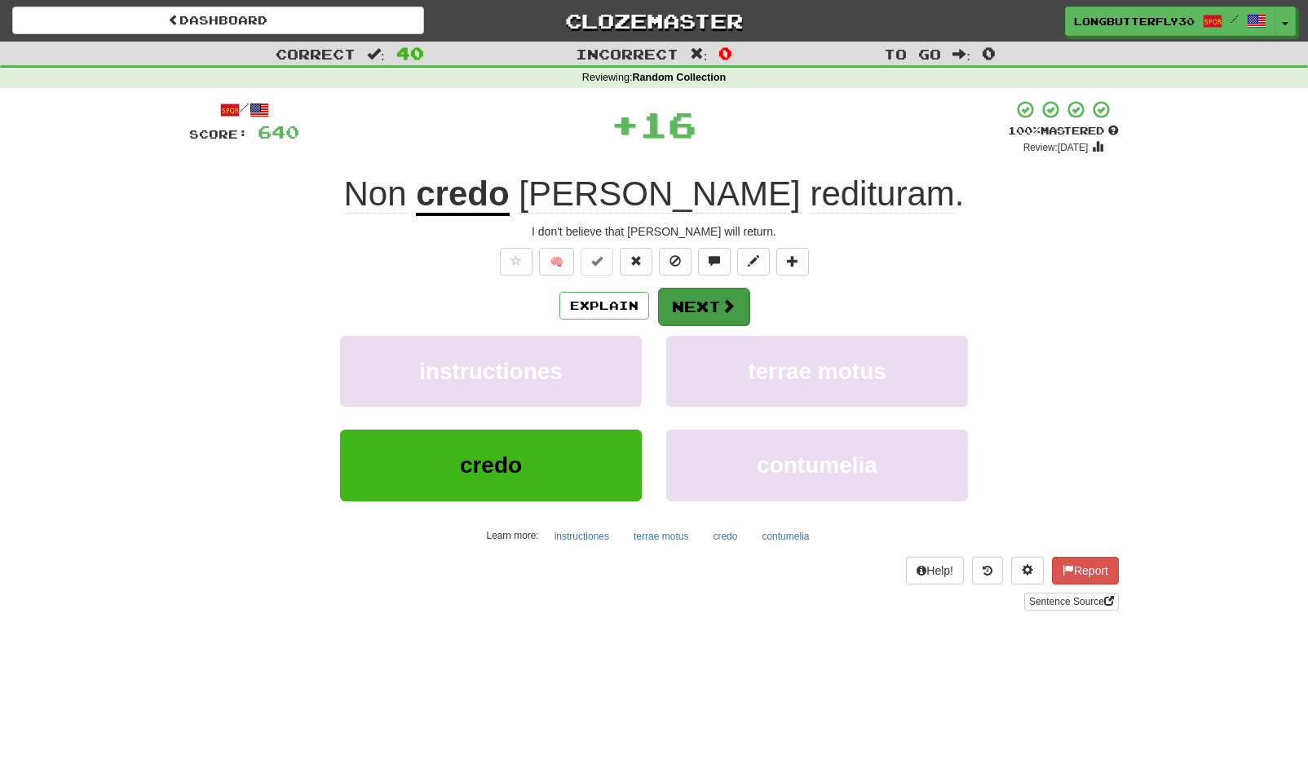
click at [696, 307] on button "Next" at bounding box center [703, 307] width 91 height 38
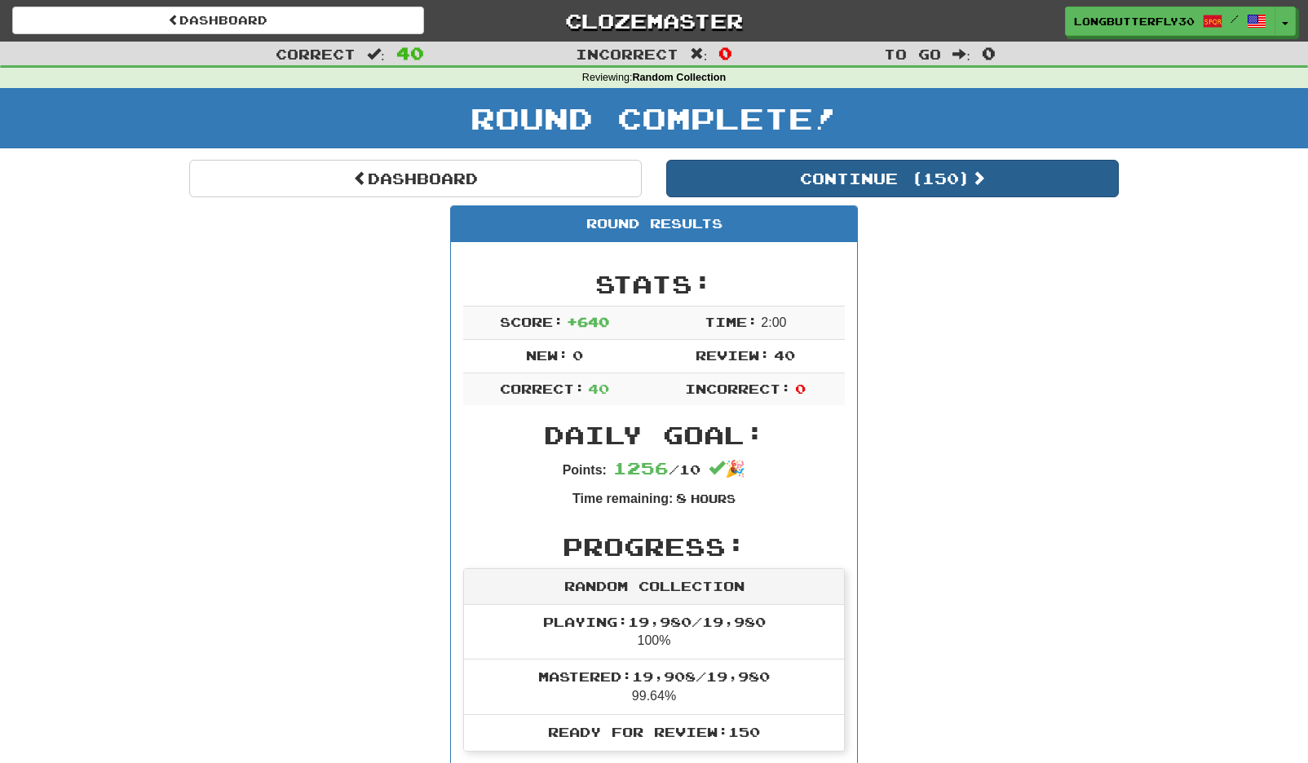
click at [894, 195] on button "Continue ( 150 )" at bounding box center [892, 179] width 453 height 38
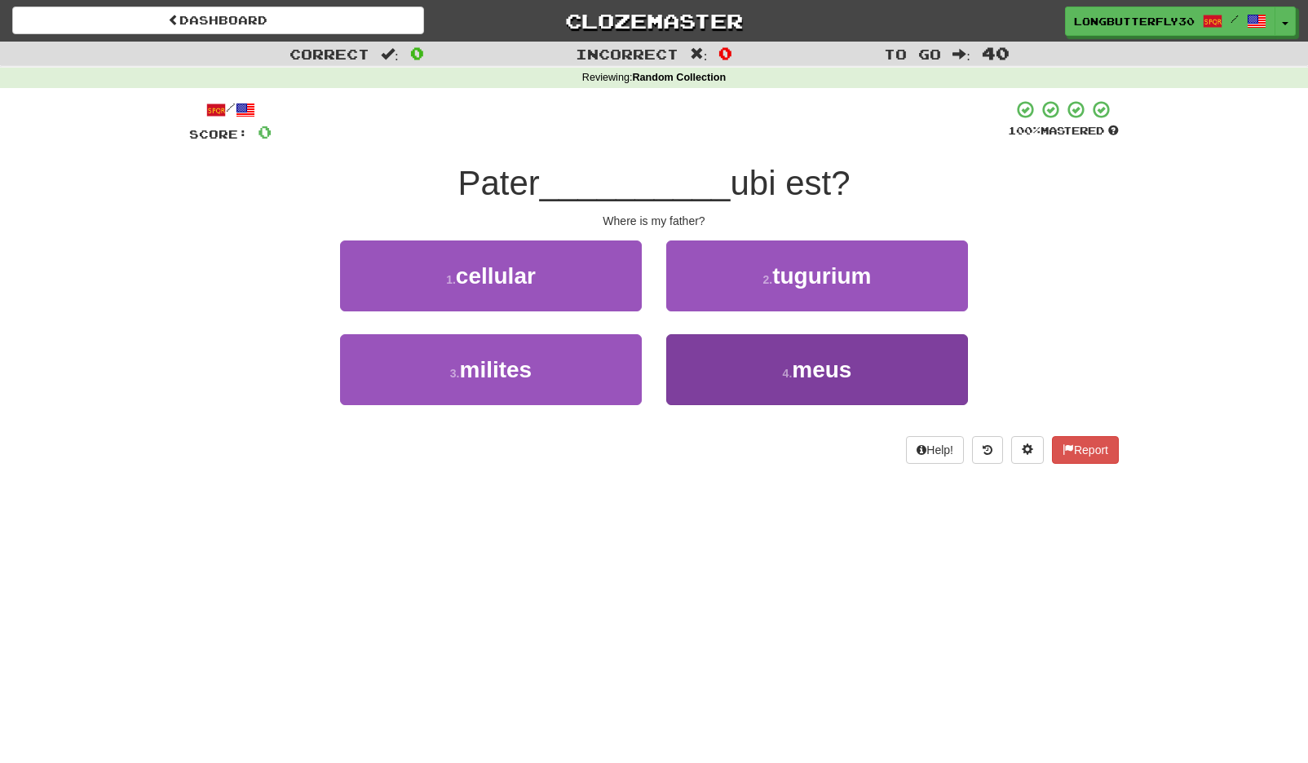
click at [818, 387] on button "4 . meus" at bounding box center [817, 369] width 302 height 71
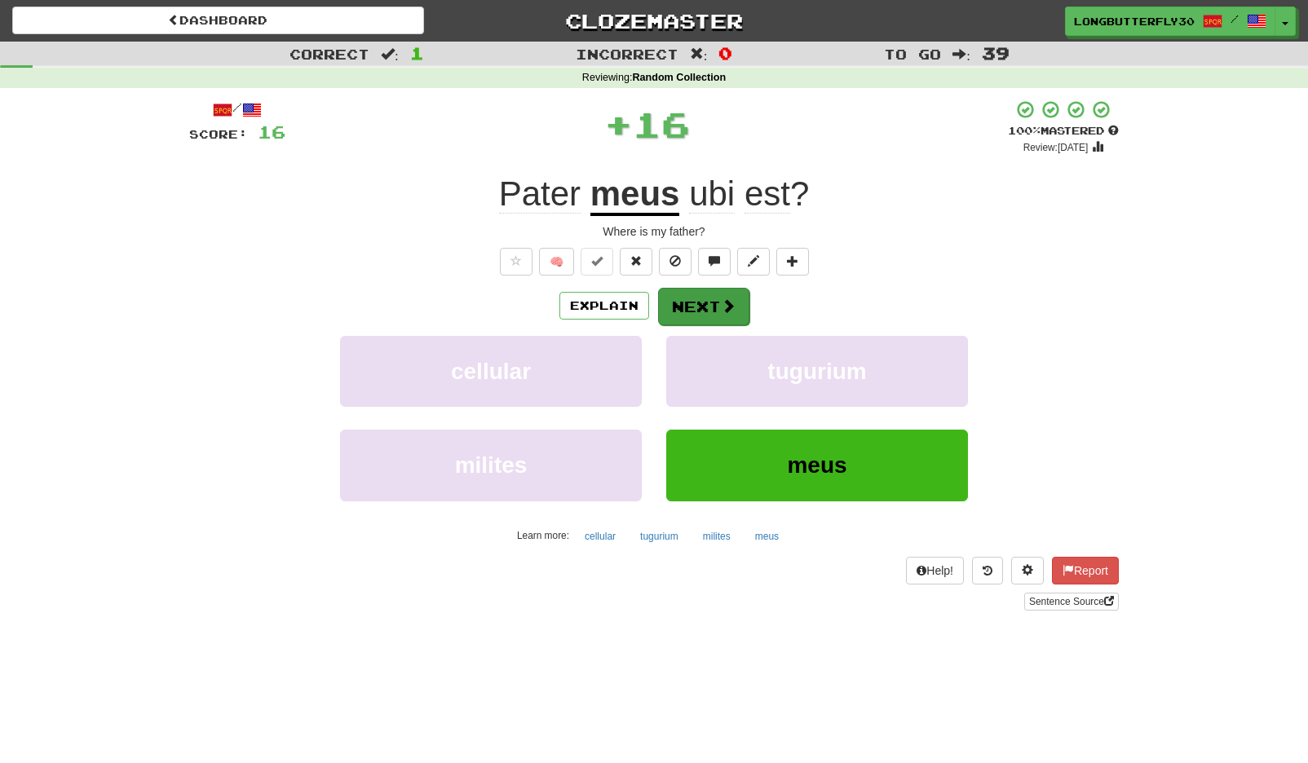
click at [723, 316] on button "Next" at bounding box center [703, 307] width 91 height 38
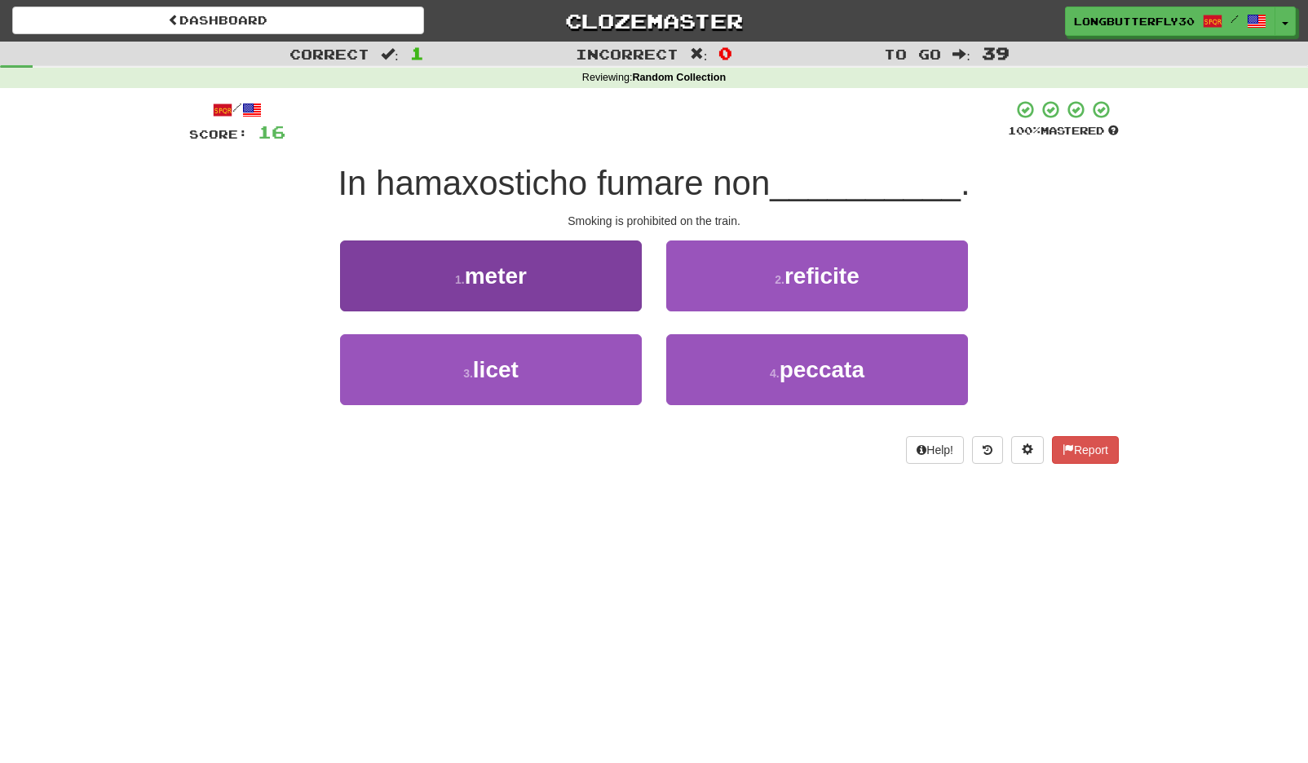
click at [508, 352] on button "3 . licet" at bounding box center [491, 369] width 302 height 71
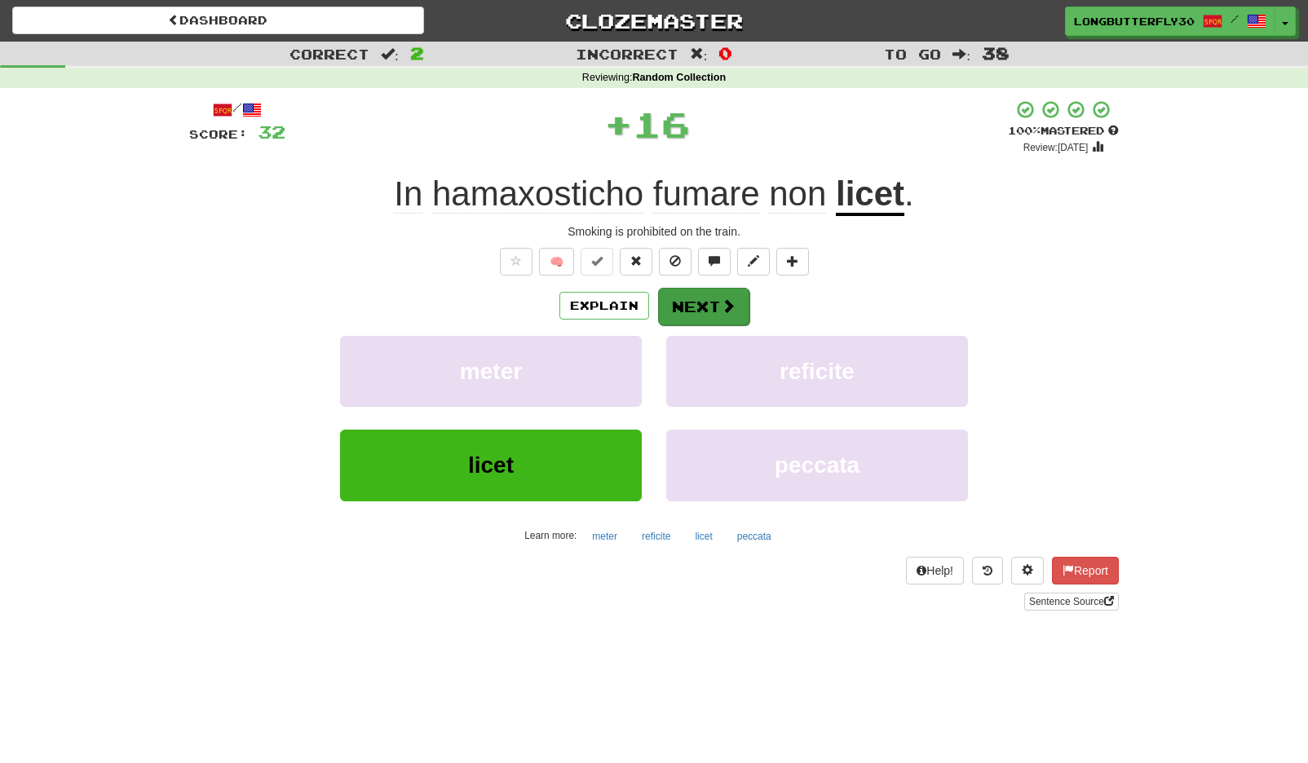
click at [701, 302] on button "Next" at bounding box center [703, 307] width 91 height 38
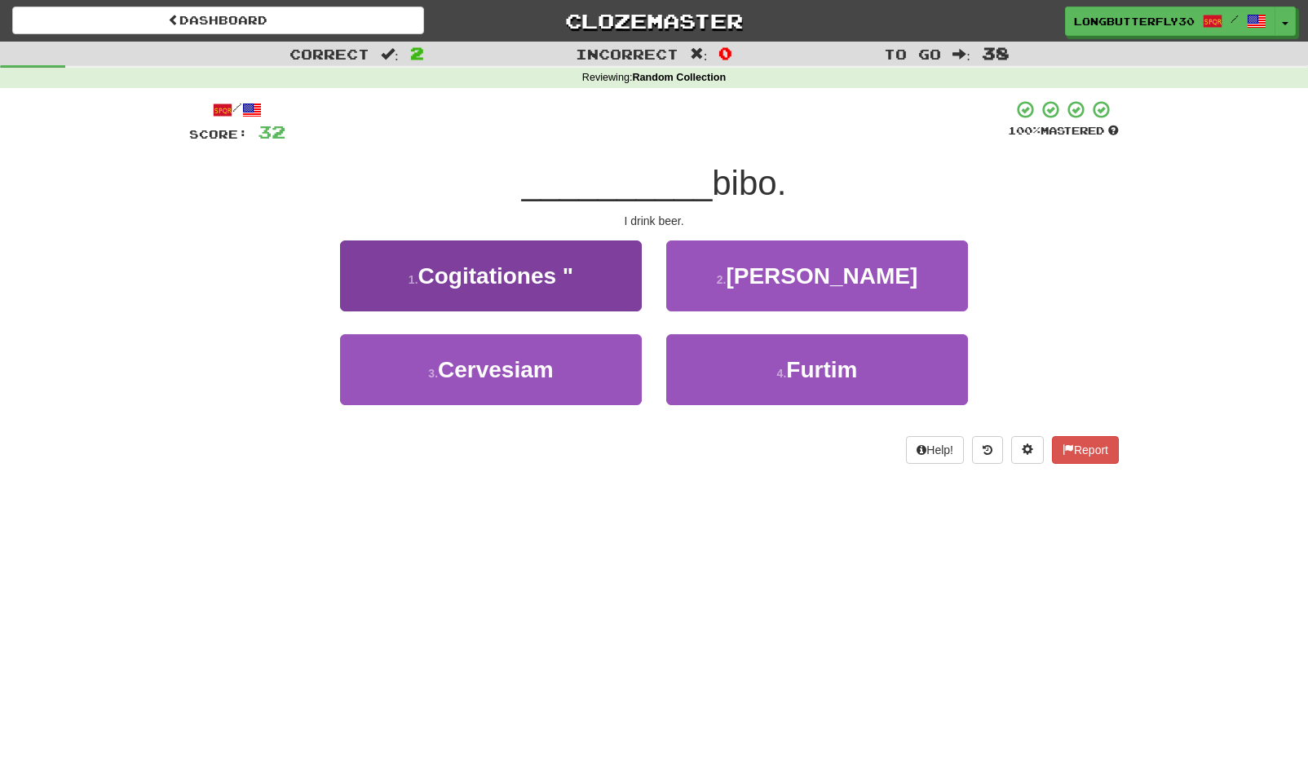
click at [573, 354] on button "3 . Cervesiam" at bounding box center [491, 369] width 302 height 71
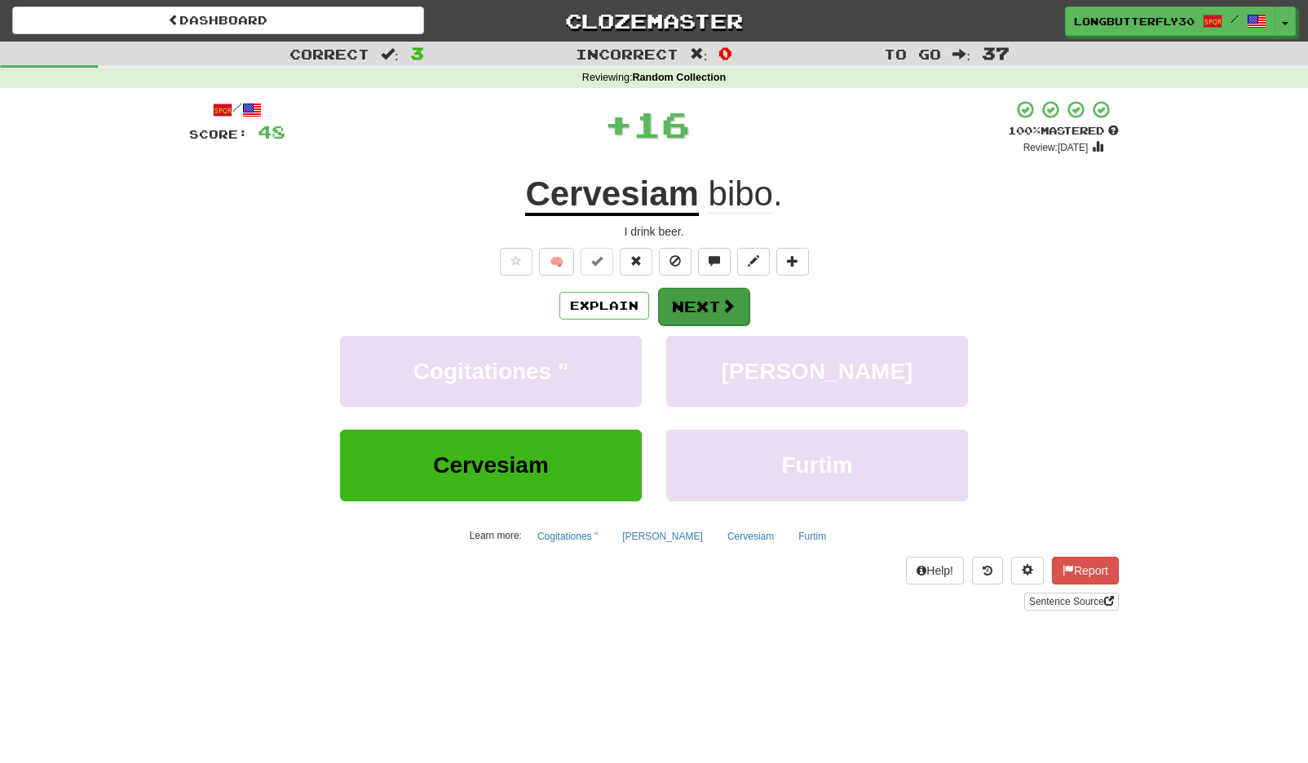
click at [681, 307] on button "Next" at bounding box center [703, 307] width 91 height 38
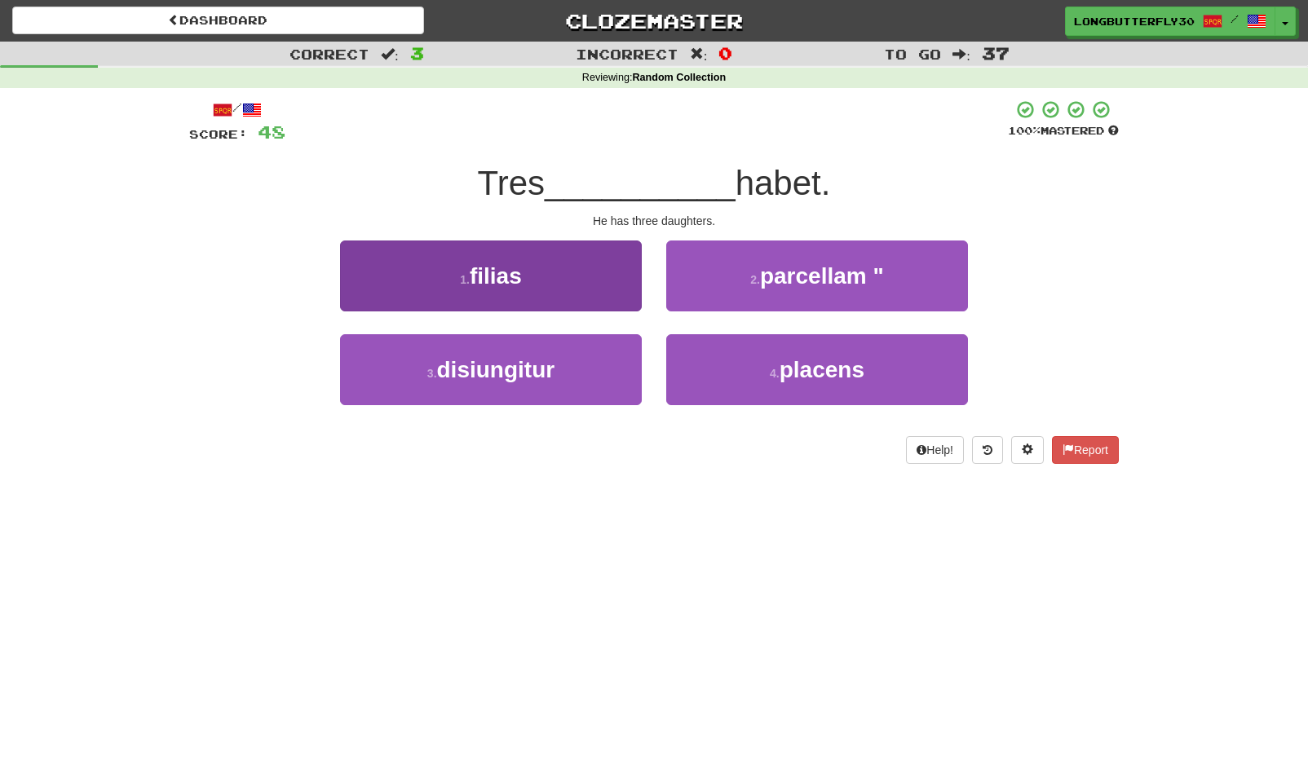
click at [516, 283] on span "filias" at bounding box center [496, 275] width 52 height 25
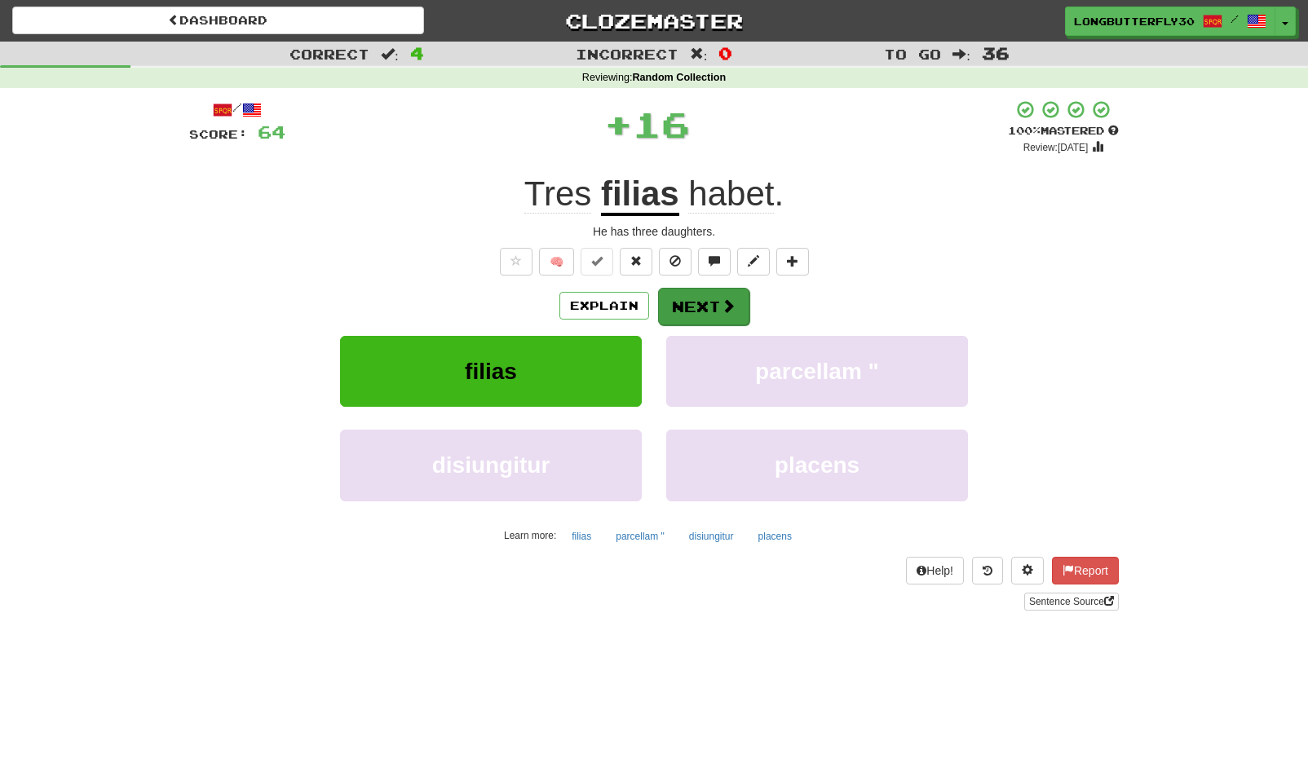
click at [715, 309] on button "Next" at bounding box center [703, 307] width 91 height 38
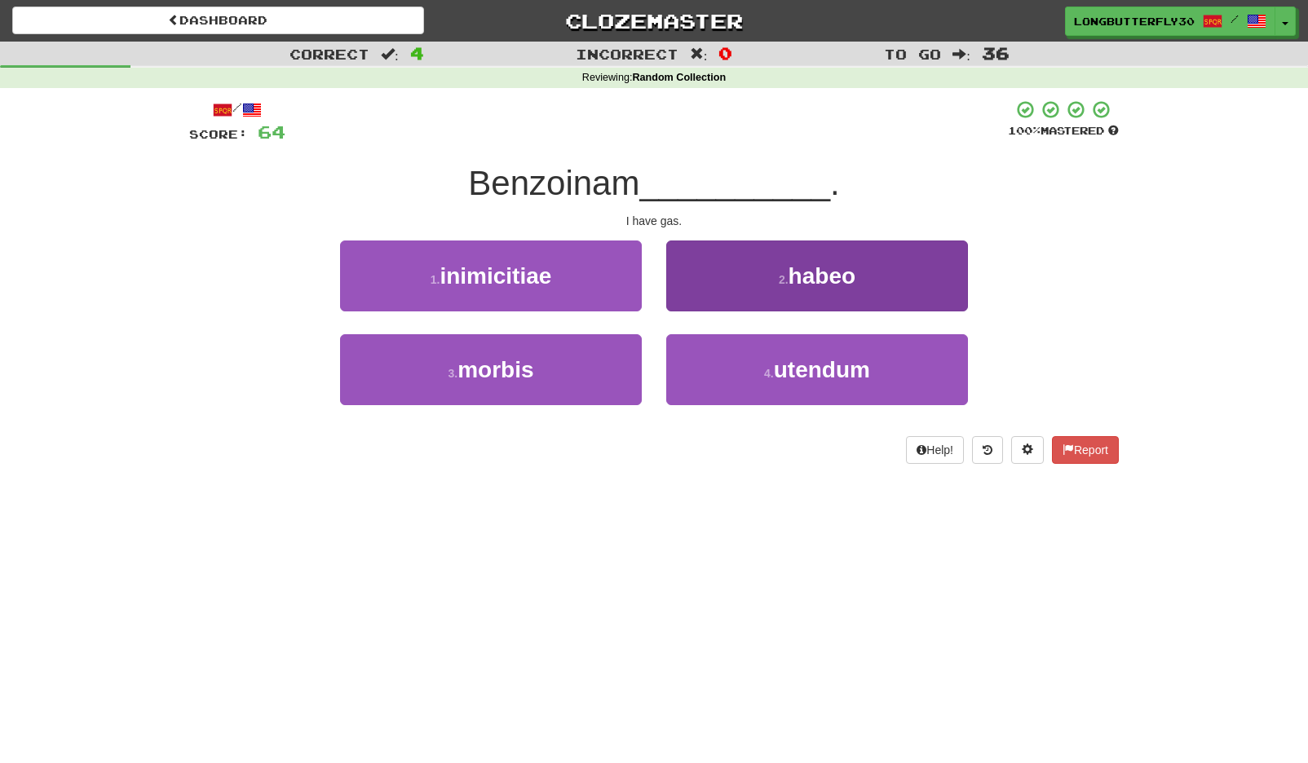
click at [730, 261] on button "2 . habeo" at bounding box center [817, 276] width 302 height 71
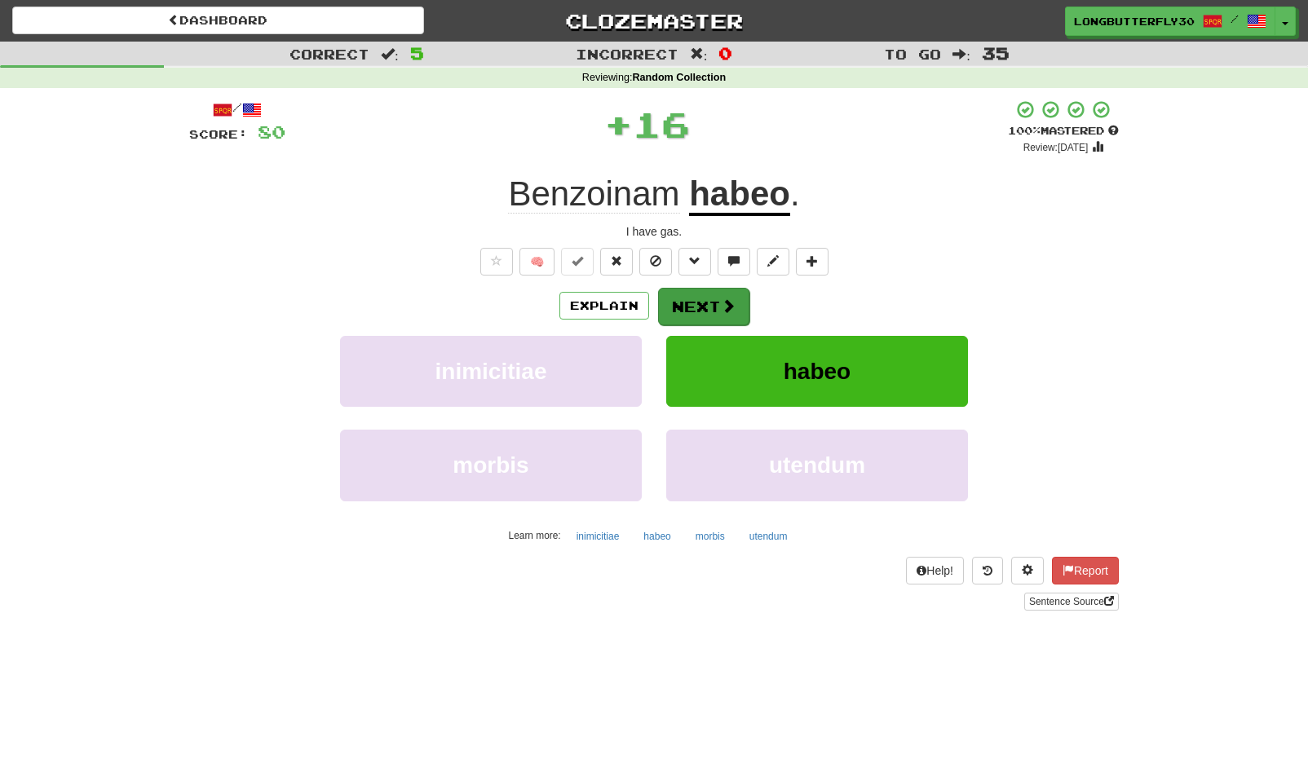
click at [675, 315] on button "Next" at bounding box center [703, 307] width 91 height 38
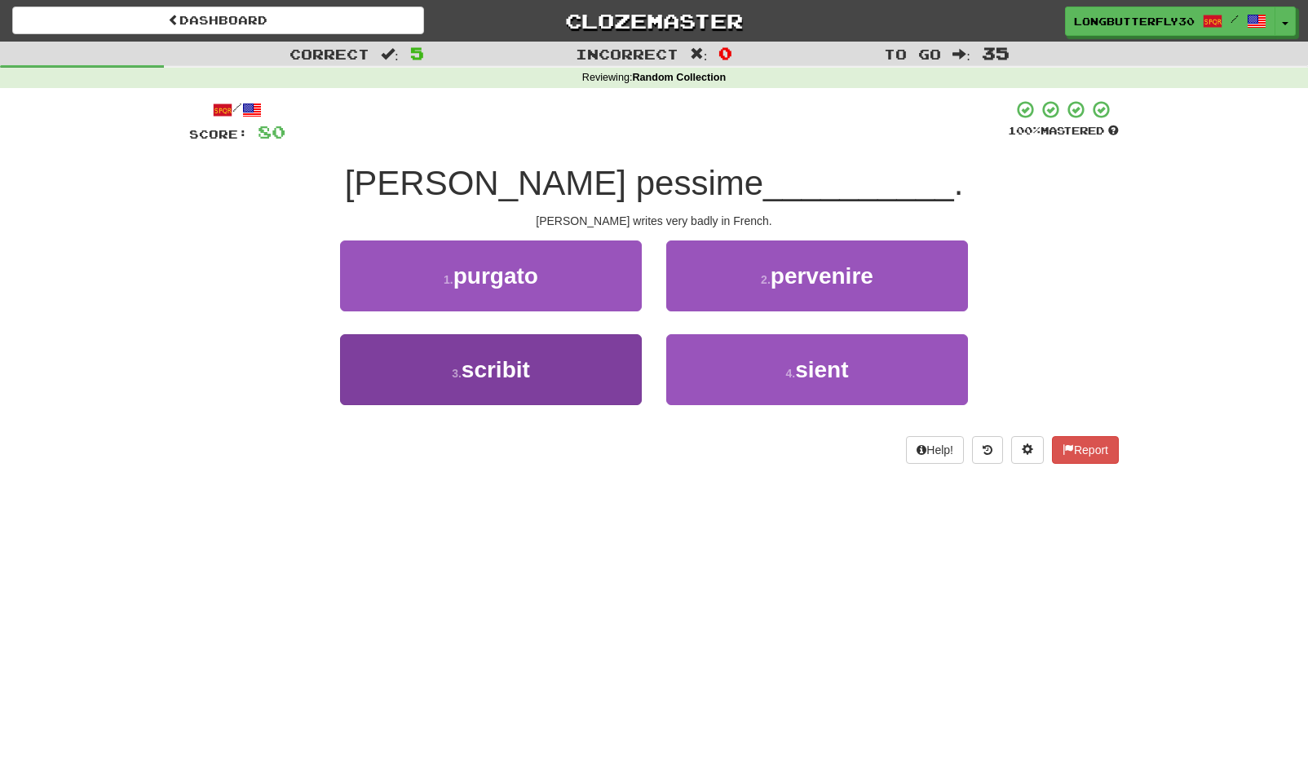
click at [586, 371] on button "3 . scribit" at bounding box center [491, 369] width 302 height 71
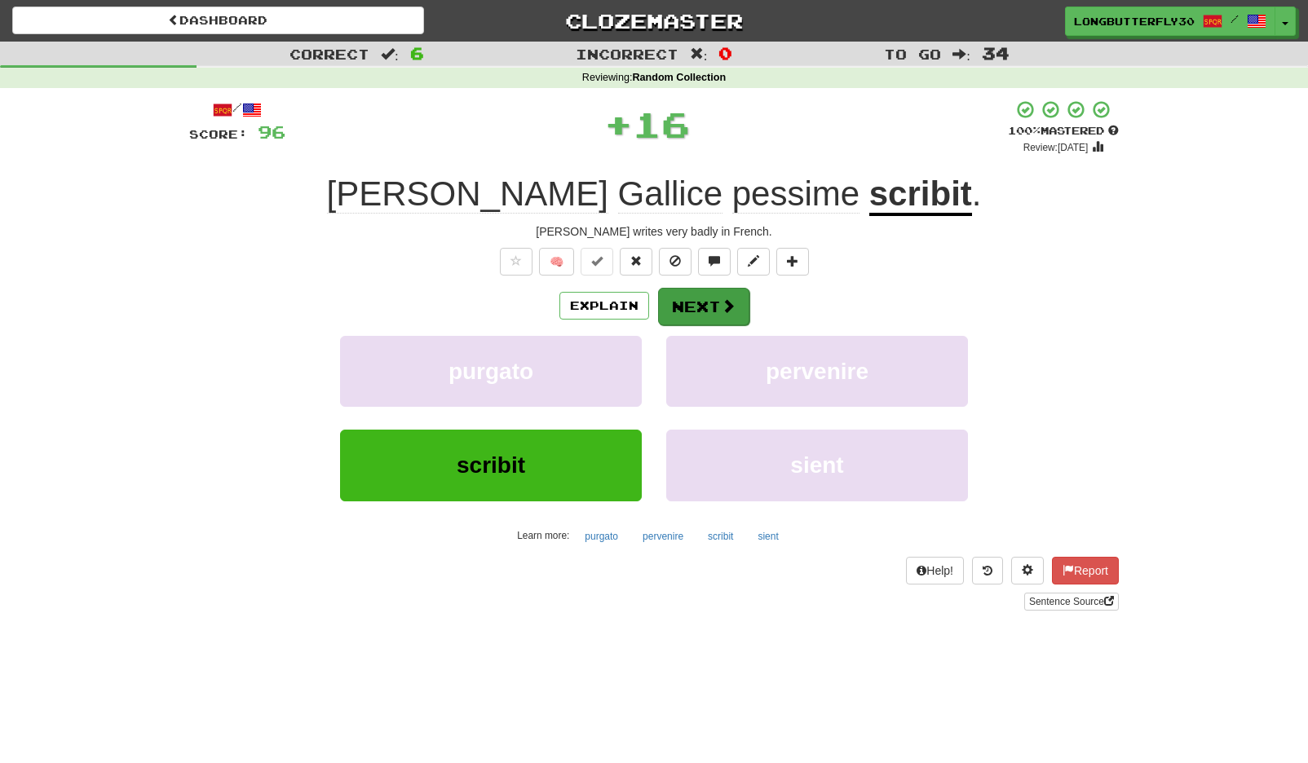
click at [709, 298] on button "Next" at bounding box center [703, 307] width 91 height 38
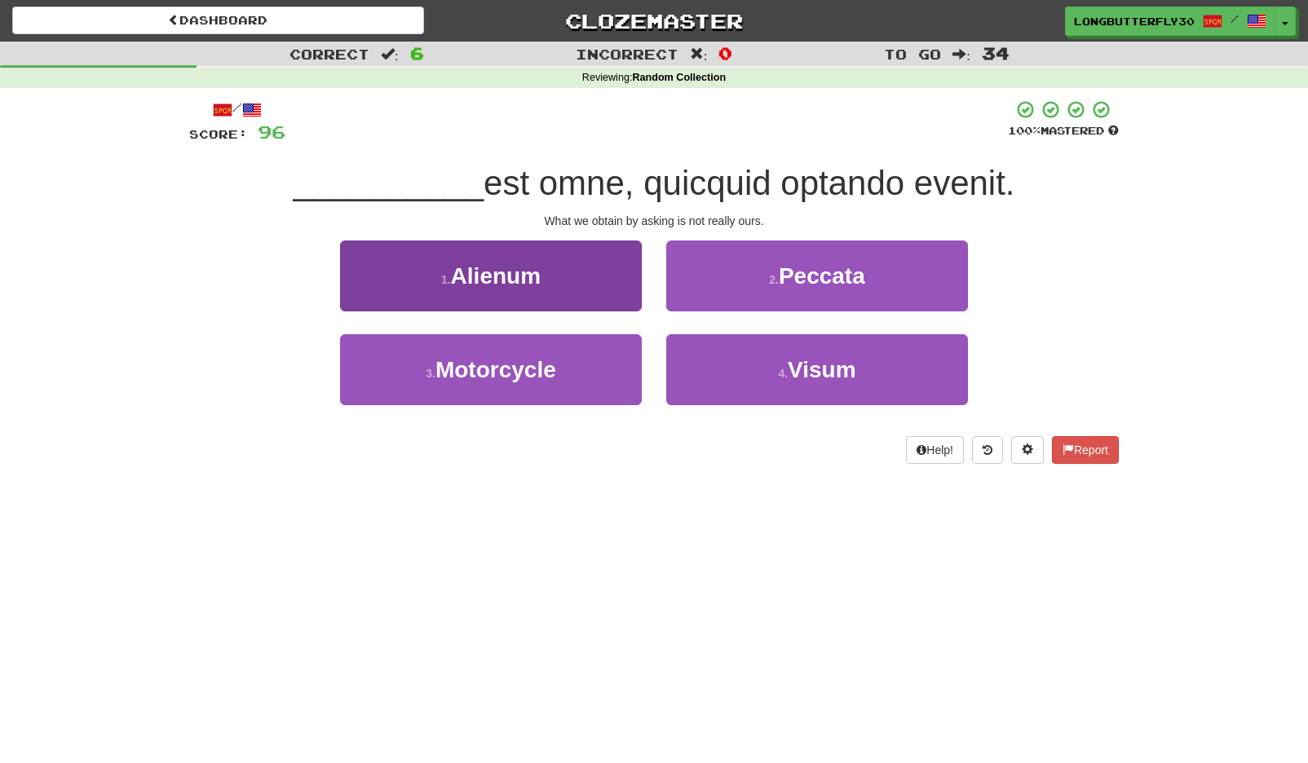
click at [618, 273] on button "1 . Alienum" at bounding box center [491, 276] width 302 height 71
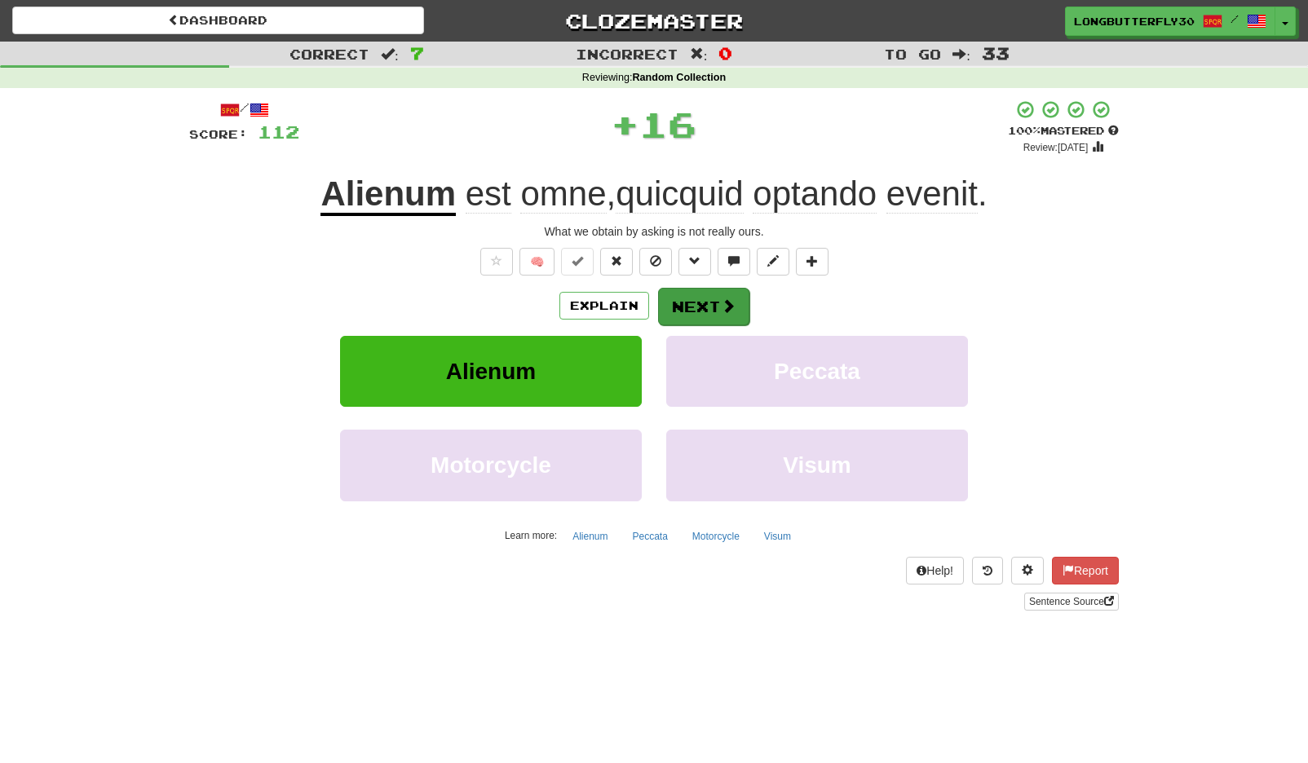
click at [692, 300] on button "Next" at bounding box center [703, 307] width 91 height 38
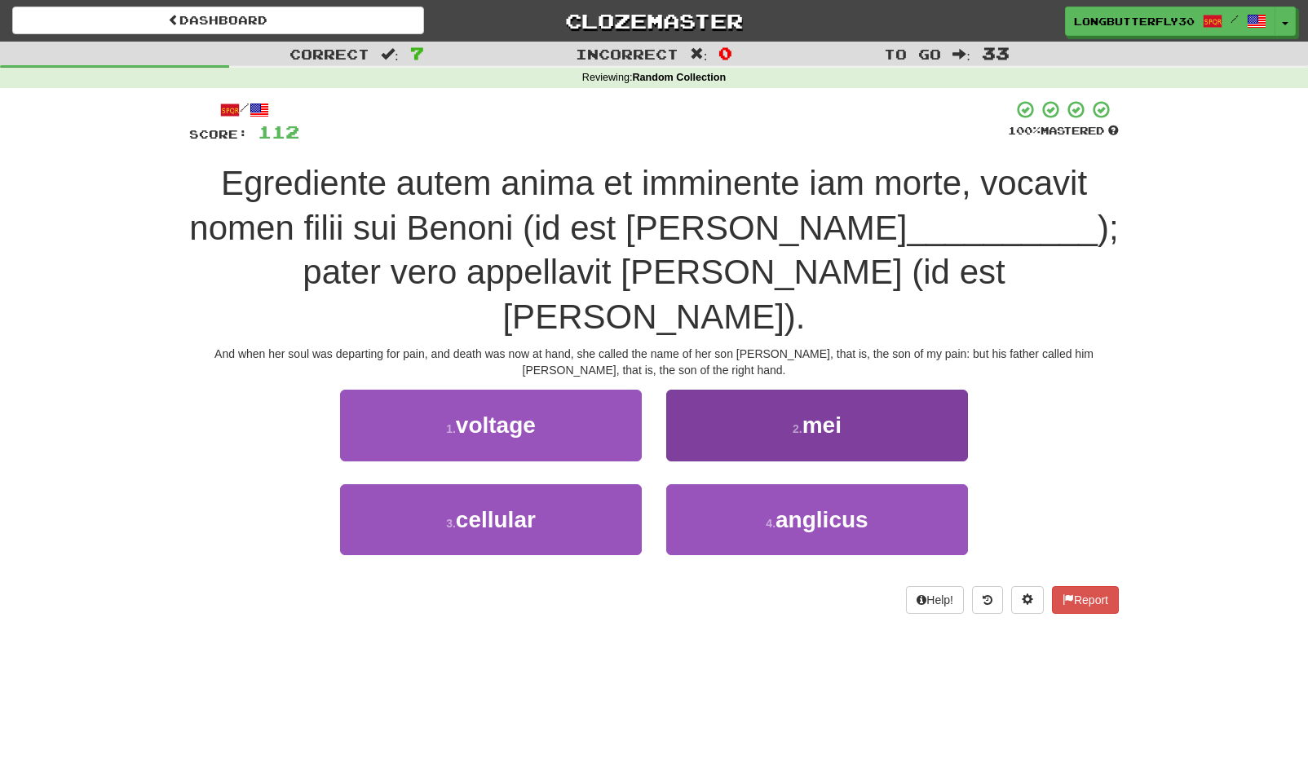
click at [852, 390] on button "2 . mei" at bounding box center [817, 425] width 302 height 71
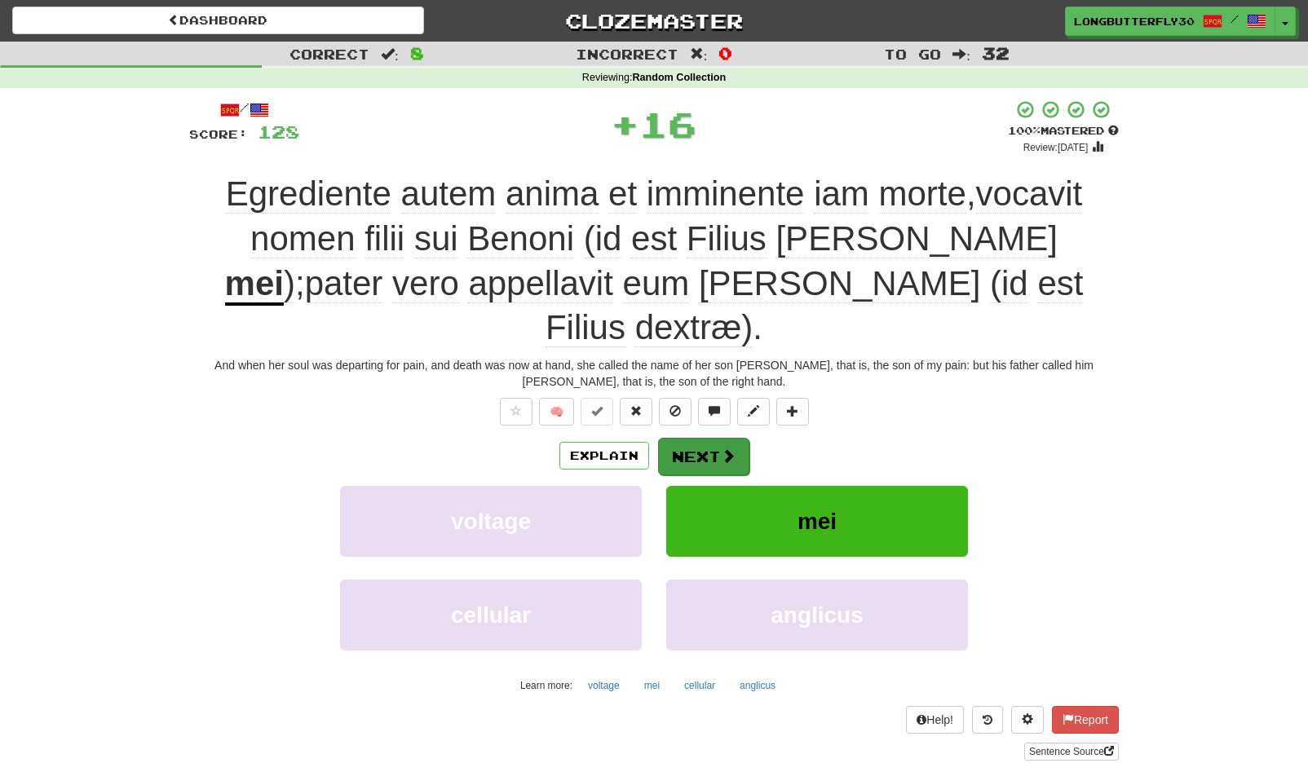
click at [699, 438] on button "Next" at bounding box center [703, 457] width 91 height 38
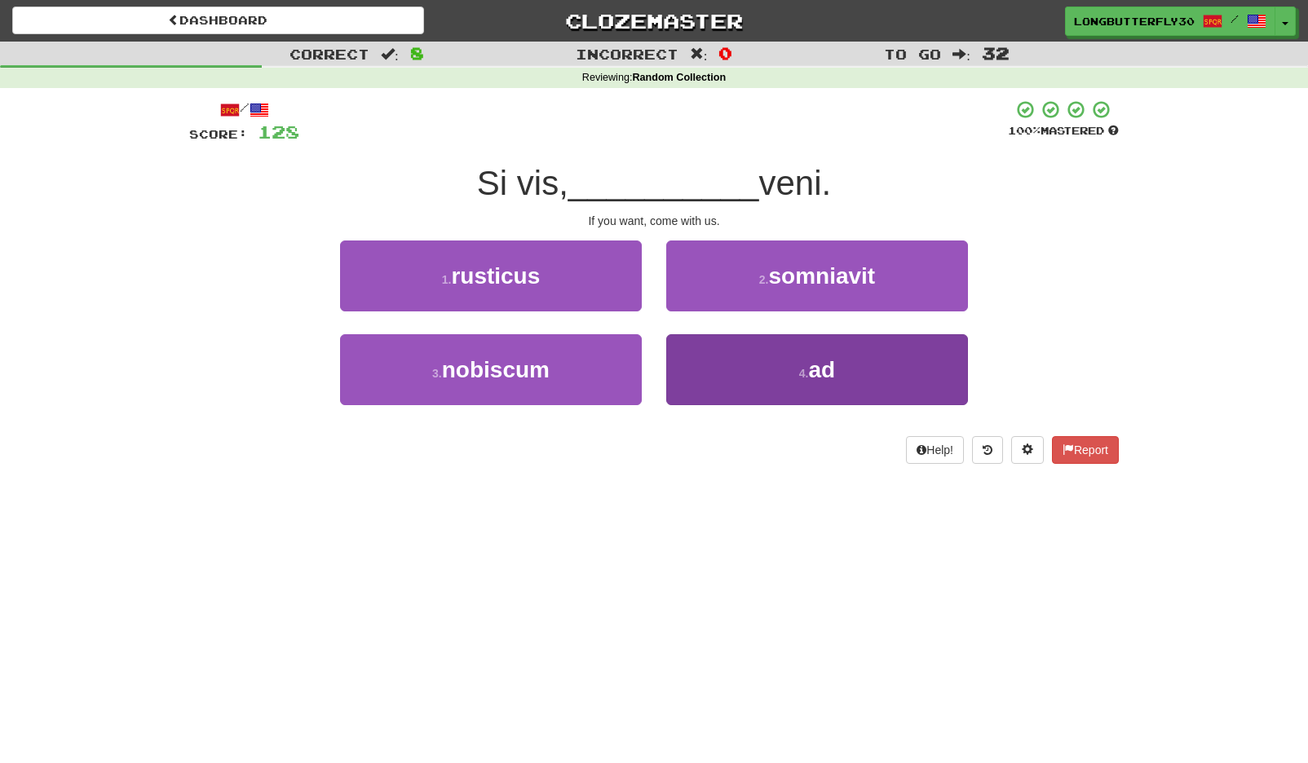
click at [796, 384] on button "4 . ad" at bounding box center [817, 369] width 302 height 71
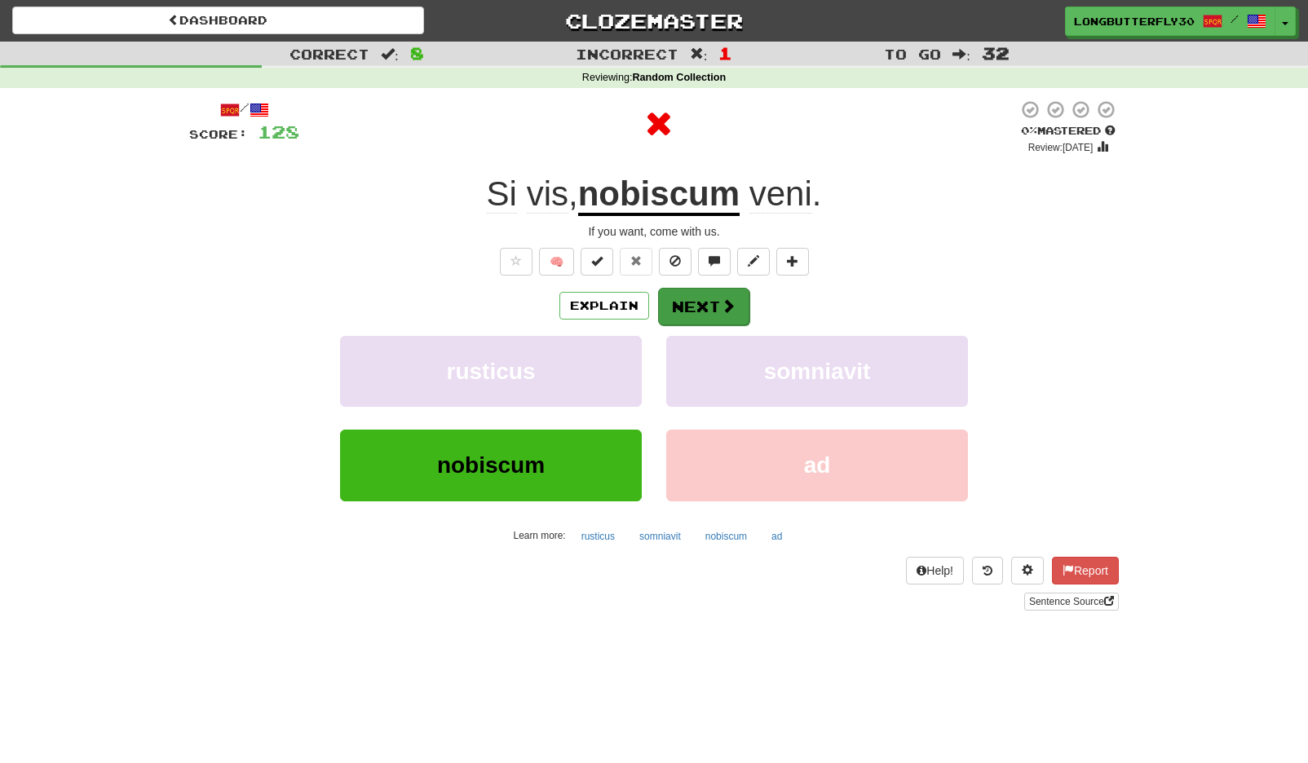
click at [721, 310] on span at bounding box center [728, 305] width 15 height 15
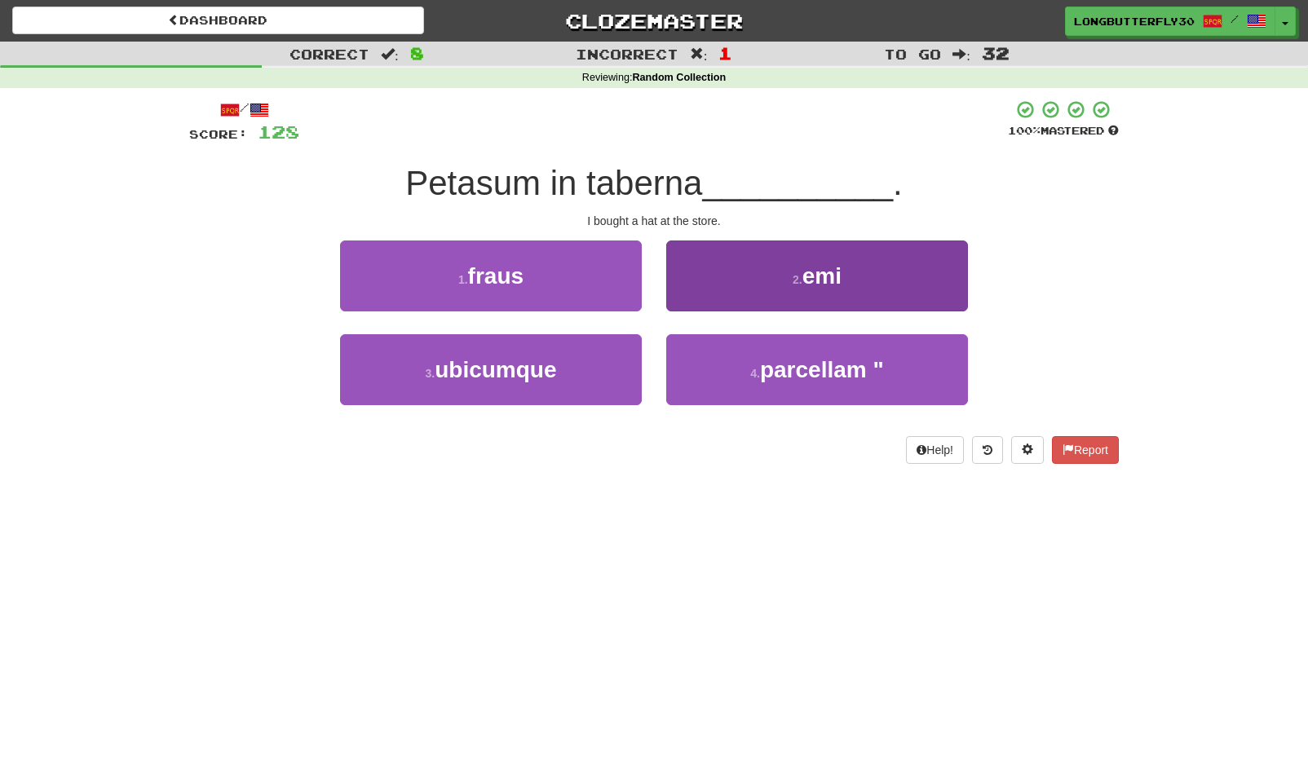
click at [736, 276] on button "2 . emi" at bounding box center [817, 276] width 302 height 71
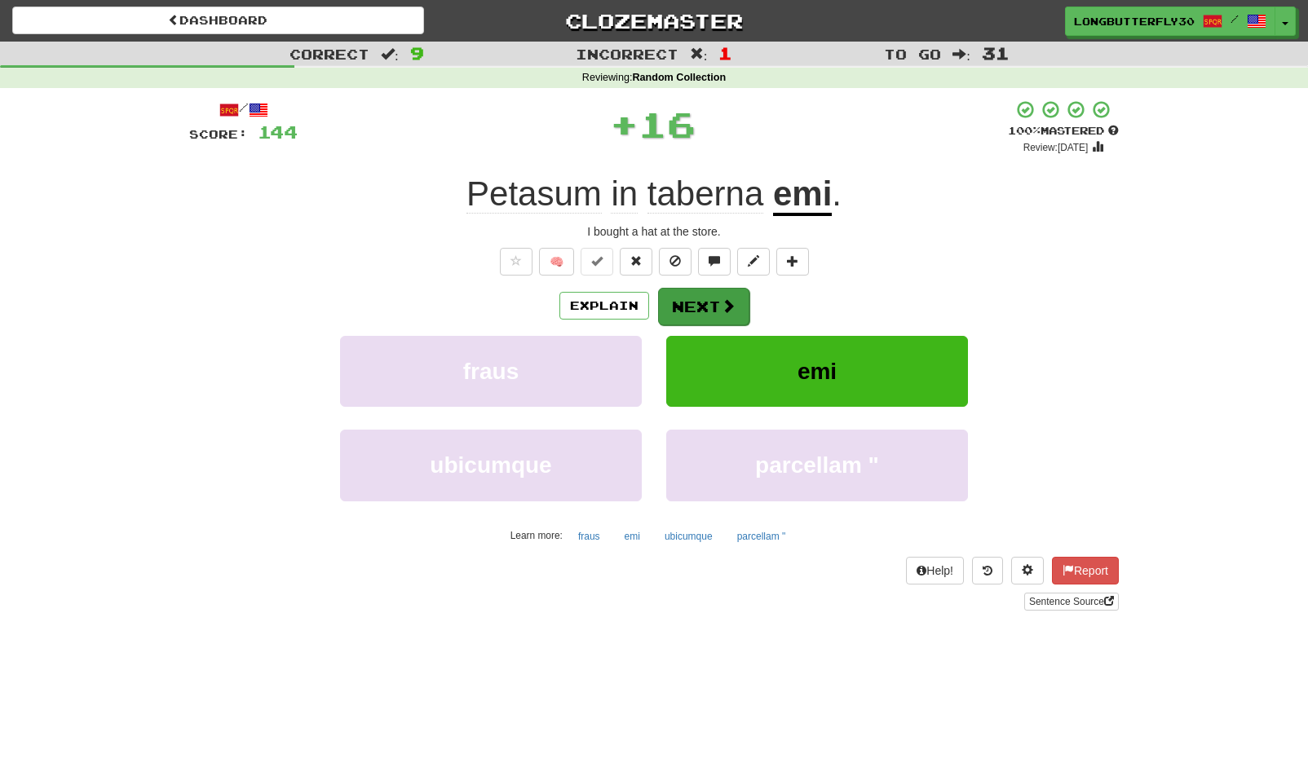
click at [725, 303] on span at bounding box center [728, 305] width 15 height 15
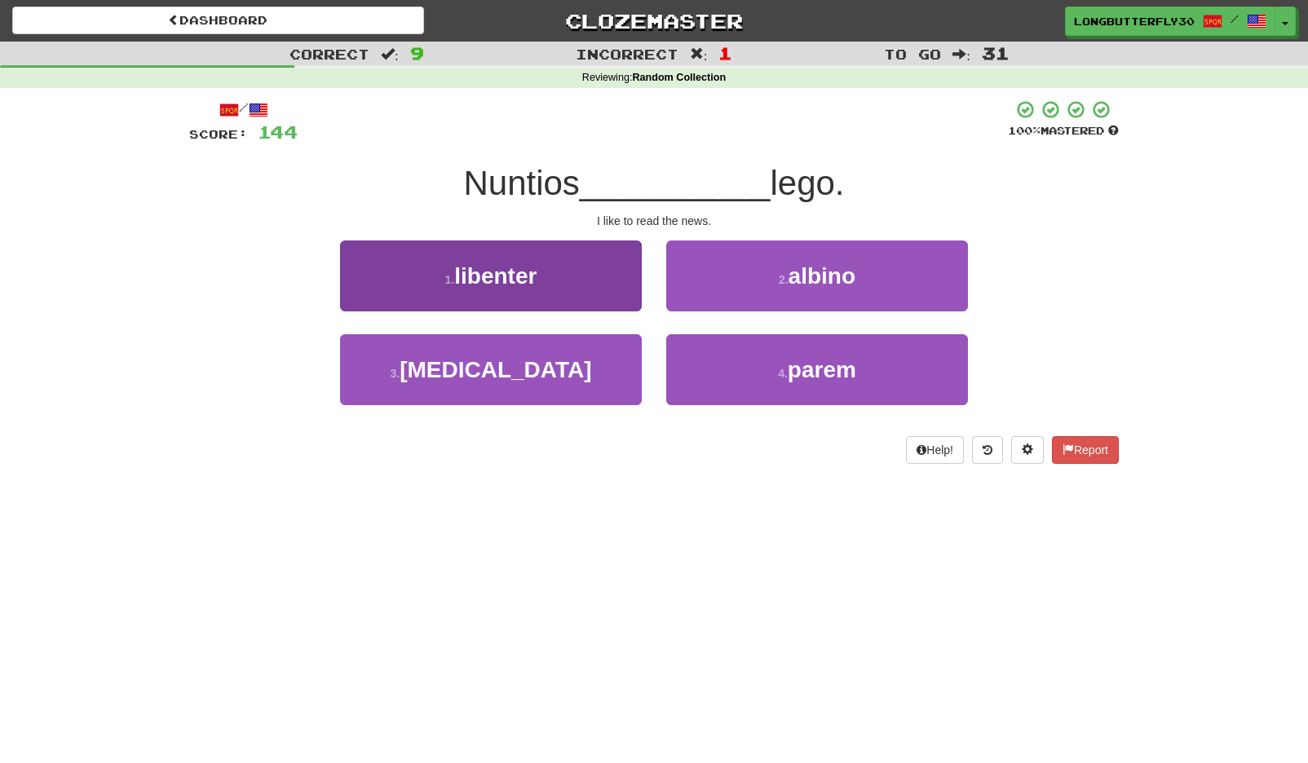
click at [577, 276] on button "1 . libenter" at bounding box center [491, 276] width 302 height 71
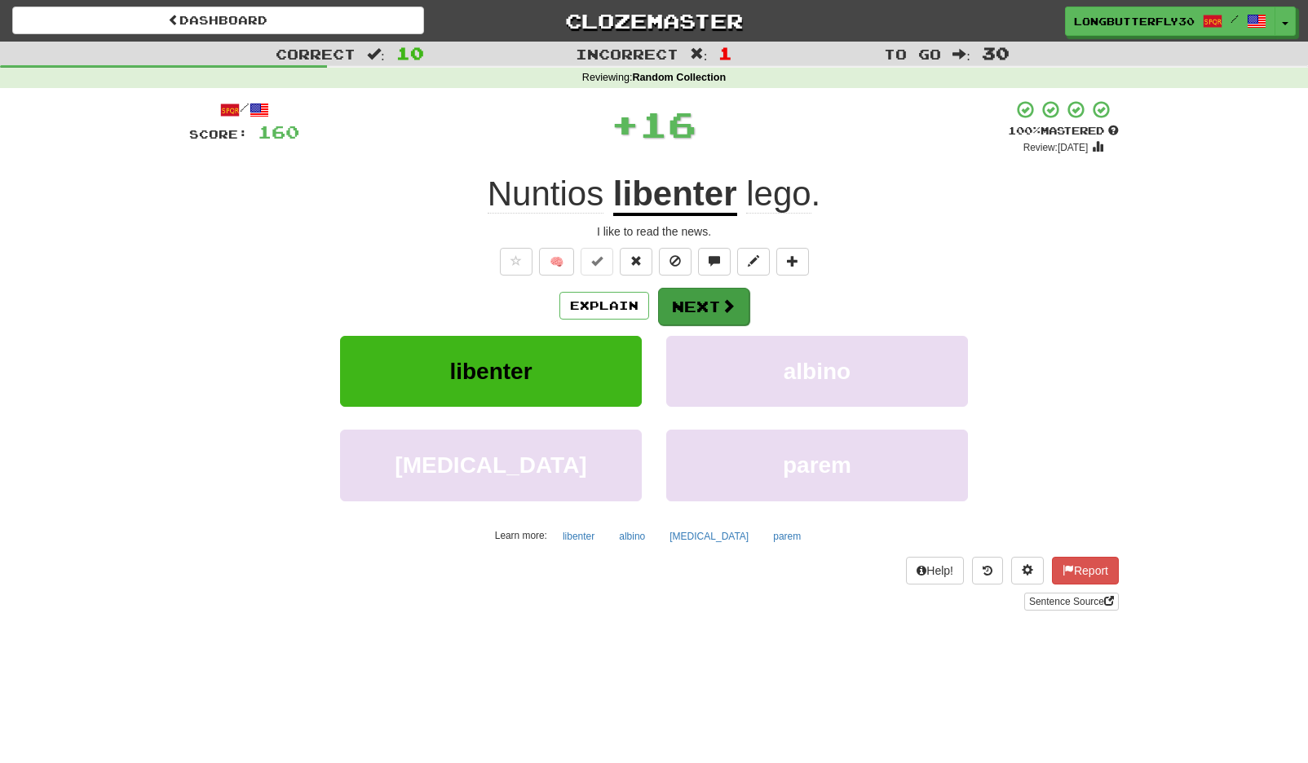
click at [694, 321] on button "Next" at bounding box center [703, 307] width 91 height 38
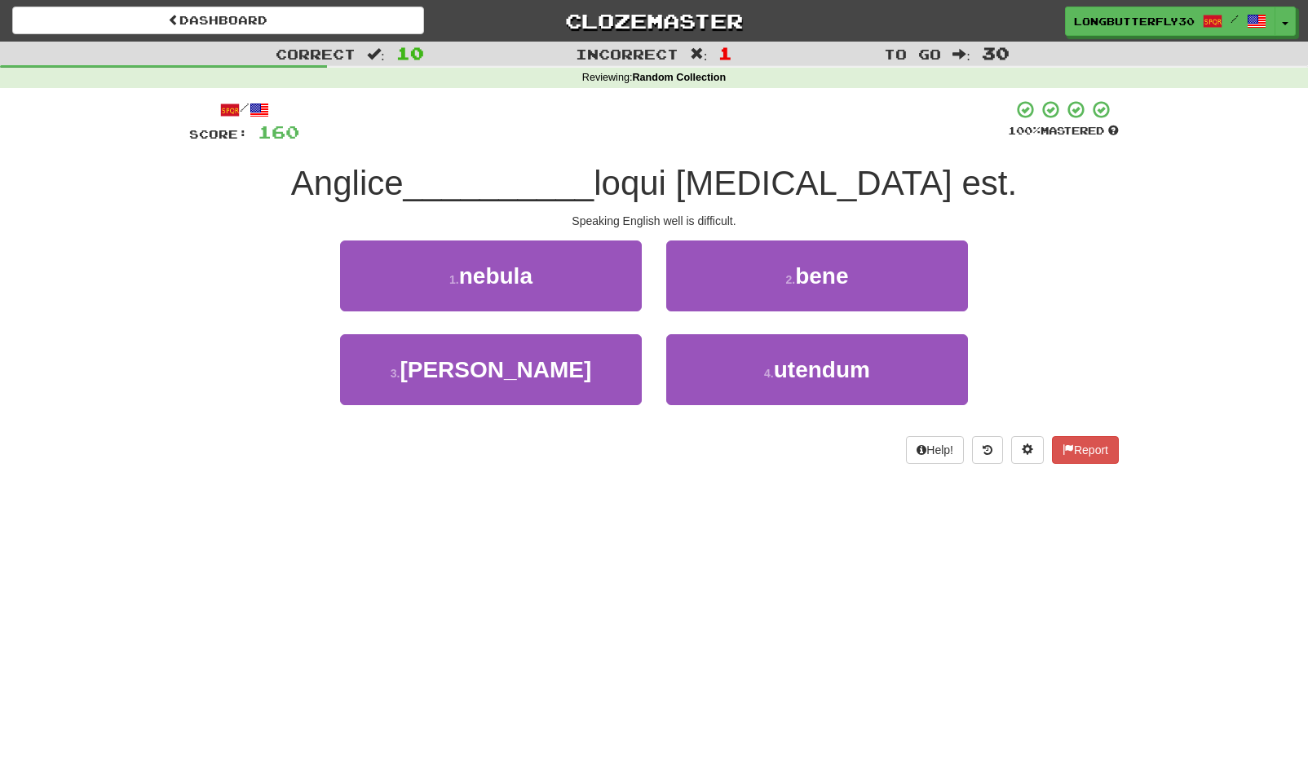
click at [795, 282] on button "2 . bene" at bounding box center [817, 276] width 302 height 71
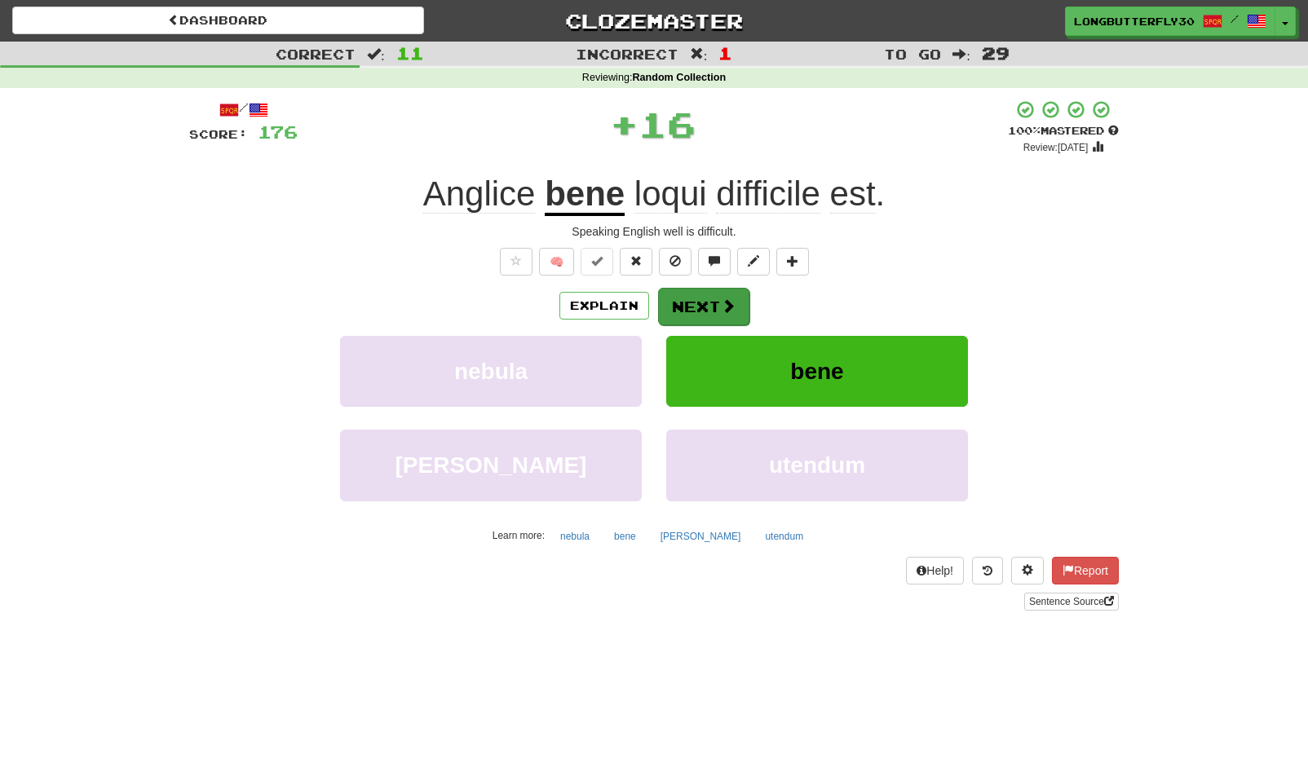
click at [694, 304] on button "Next" at bounding box center [703, 307] width 91 height 38
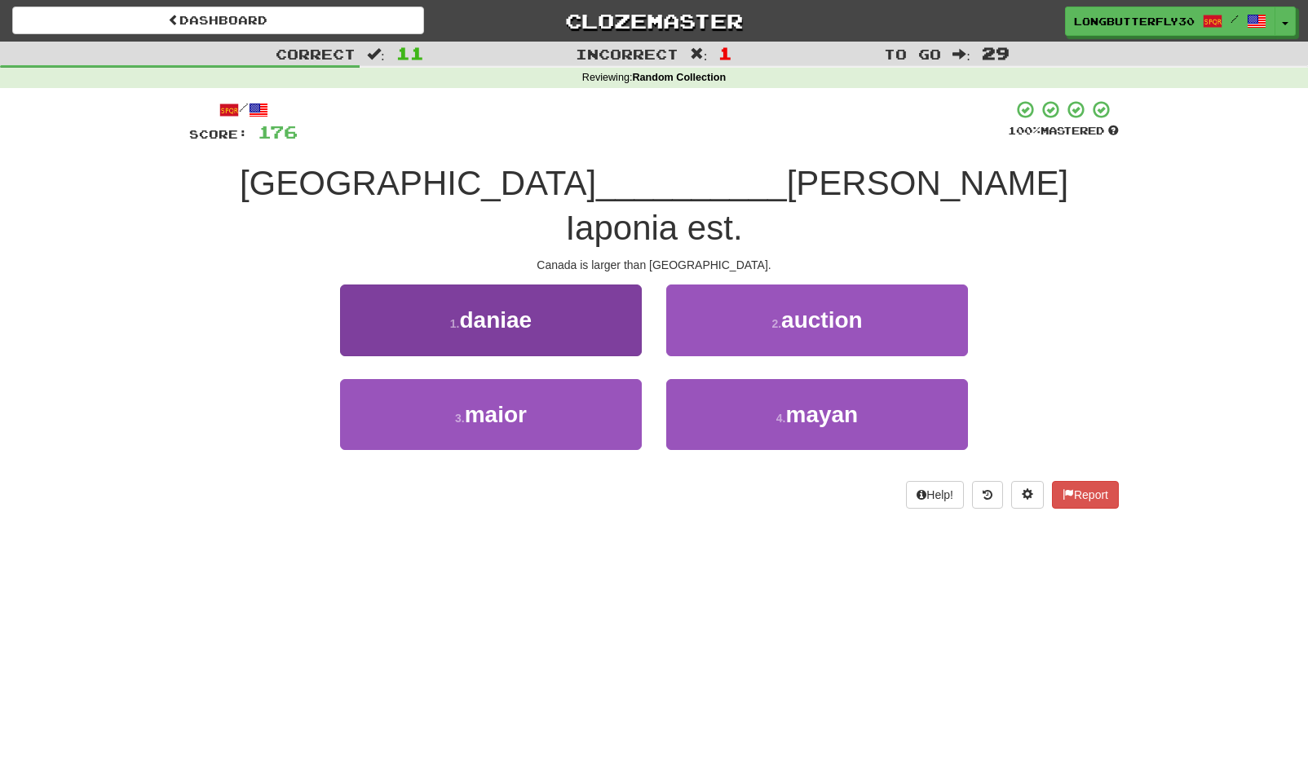
click at [559, 379] on button "3 . maior" at bounding box center [491, 414] width 302 height 71
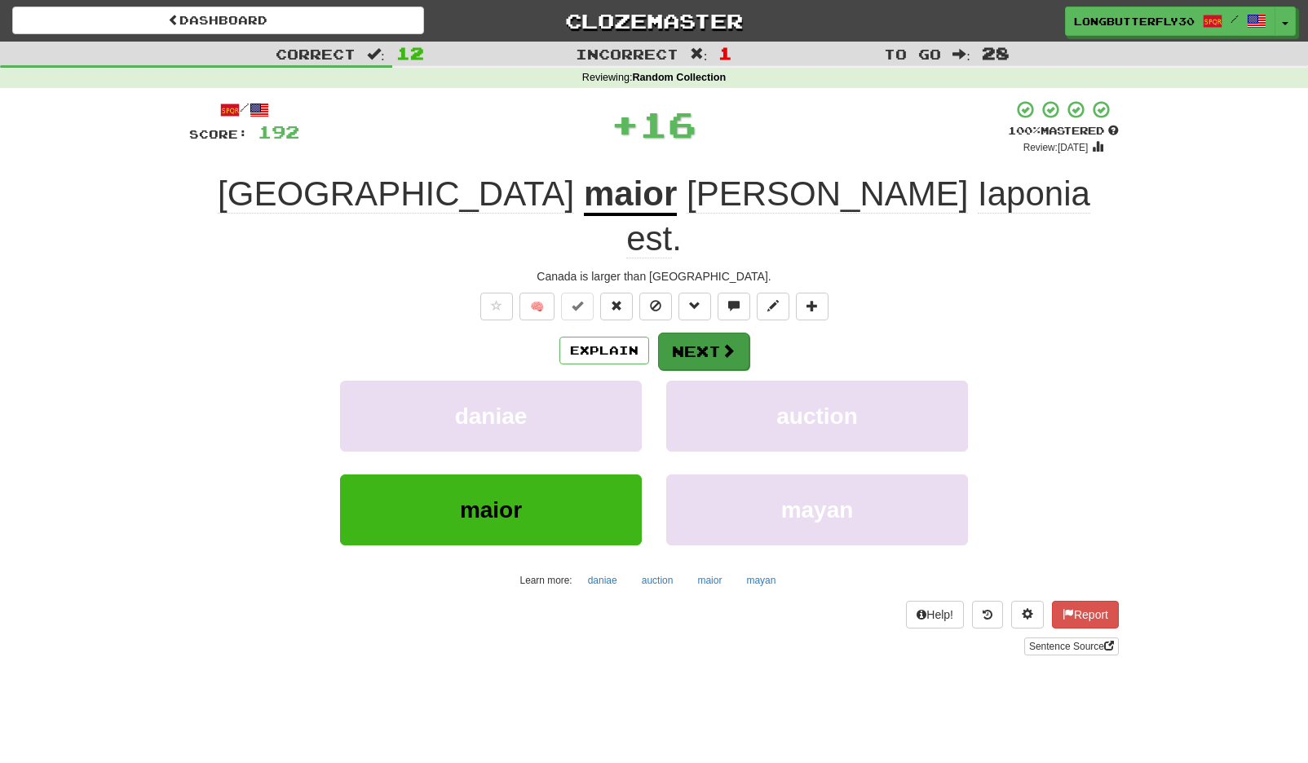
click at [724, 343] on span at bounding box center [728, 350] width 15 height 15
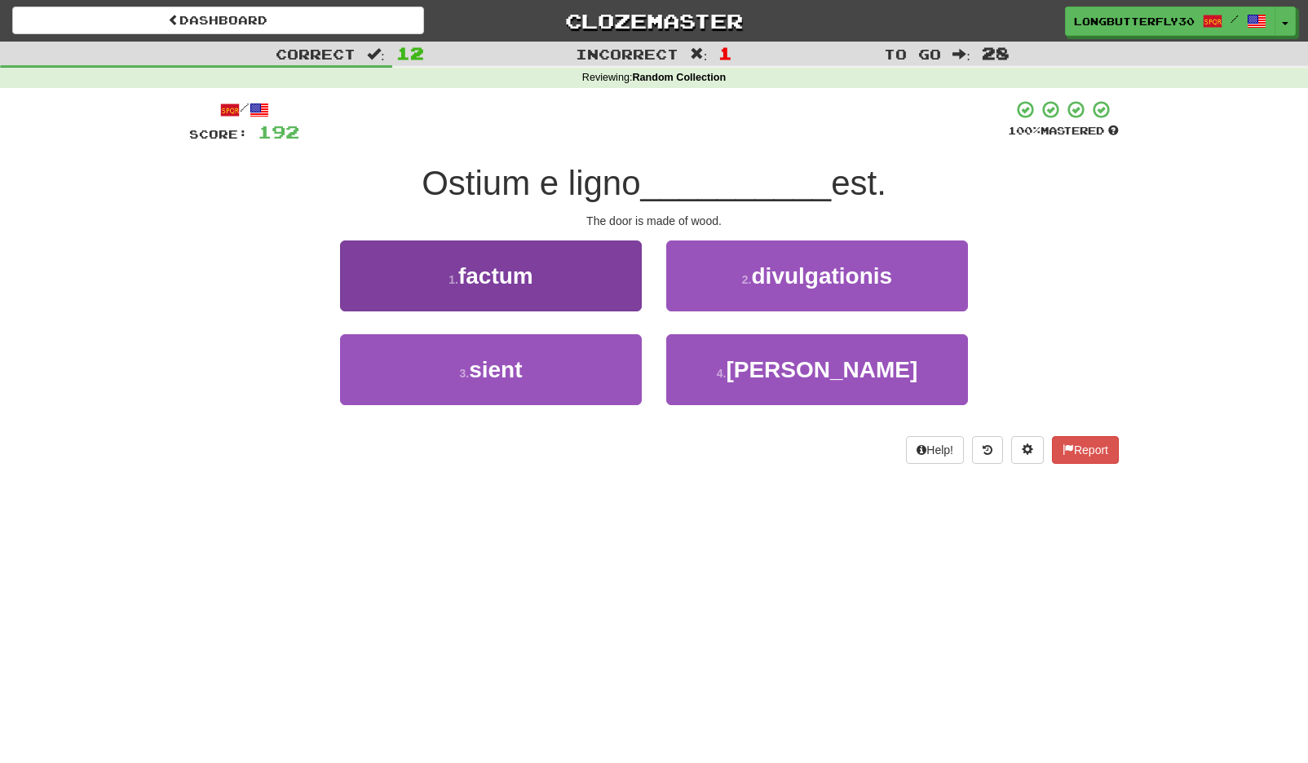
click at [563, 266] on button "1 . factum" at bounding box center [491, 276] width 302 height 71
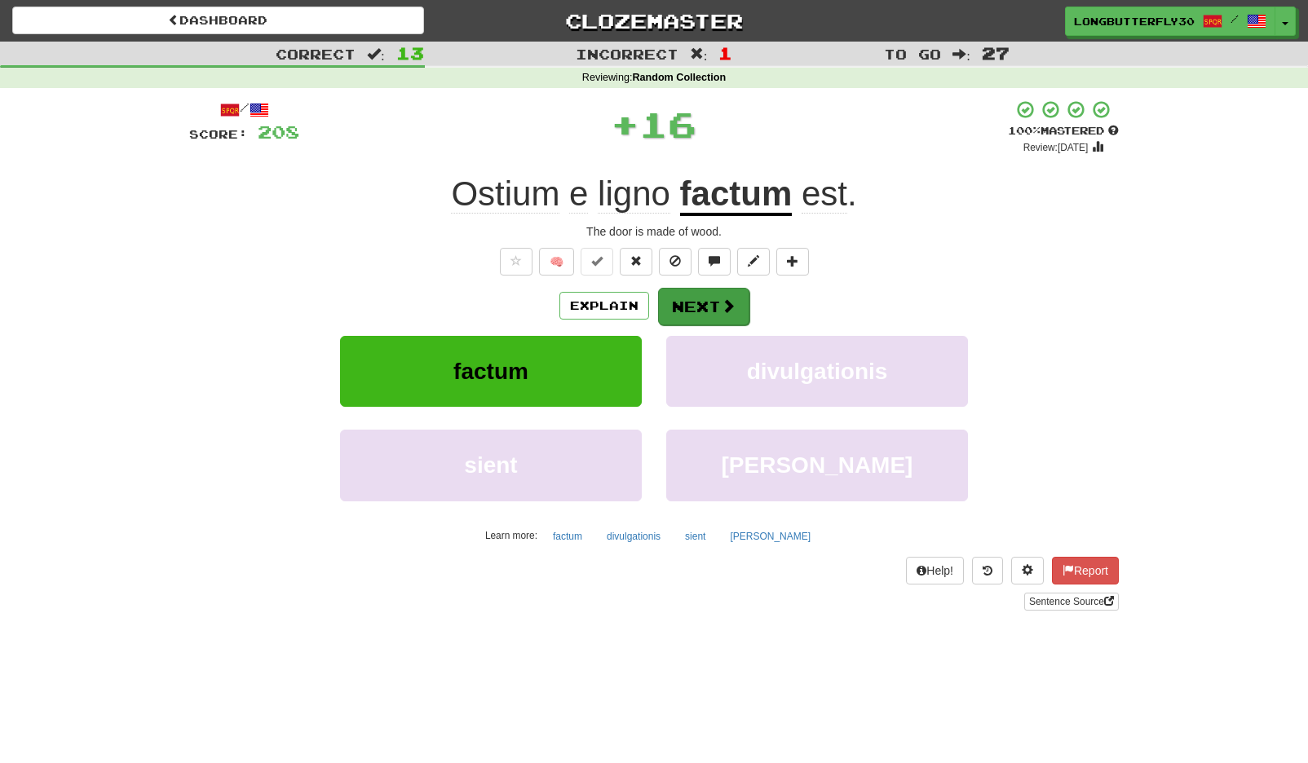
click at [706, 307] on button "Next" at bounding box center [703, 307] width 91 height 38
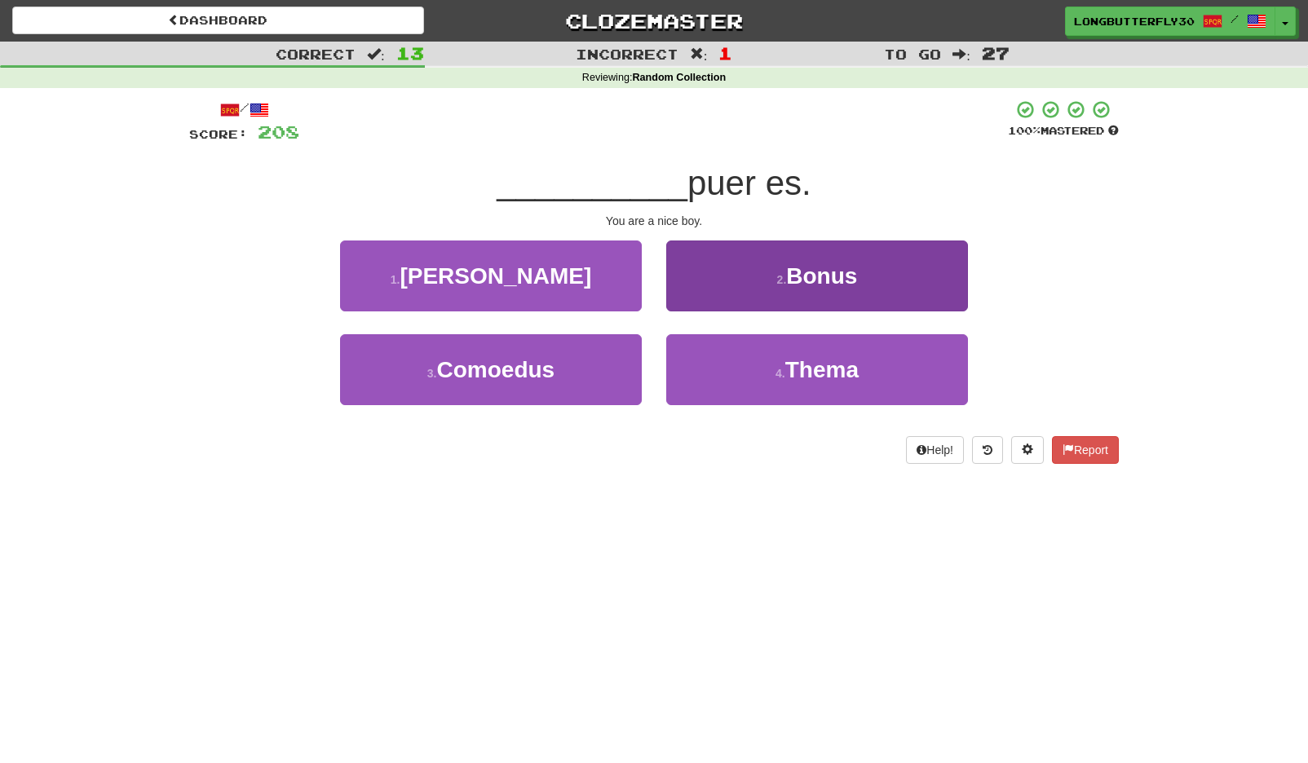
click at [746, 285] on button "2 . Bonus" at bounding box center [817, 276] width 302 height 71
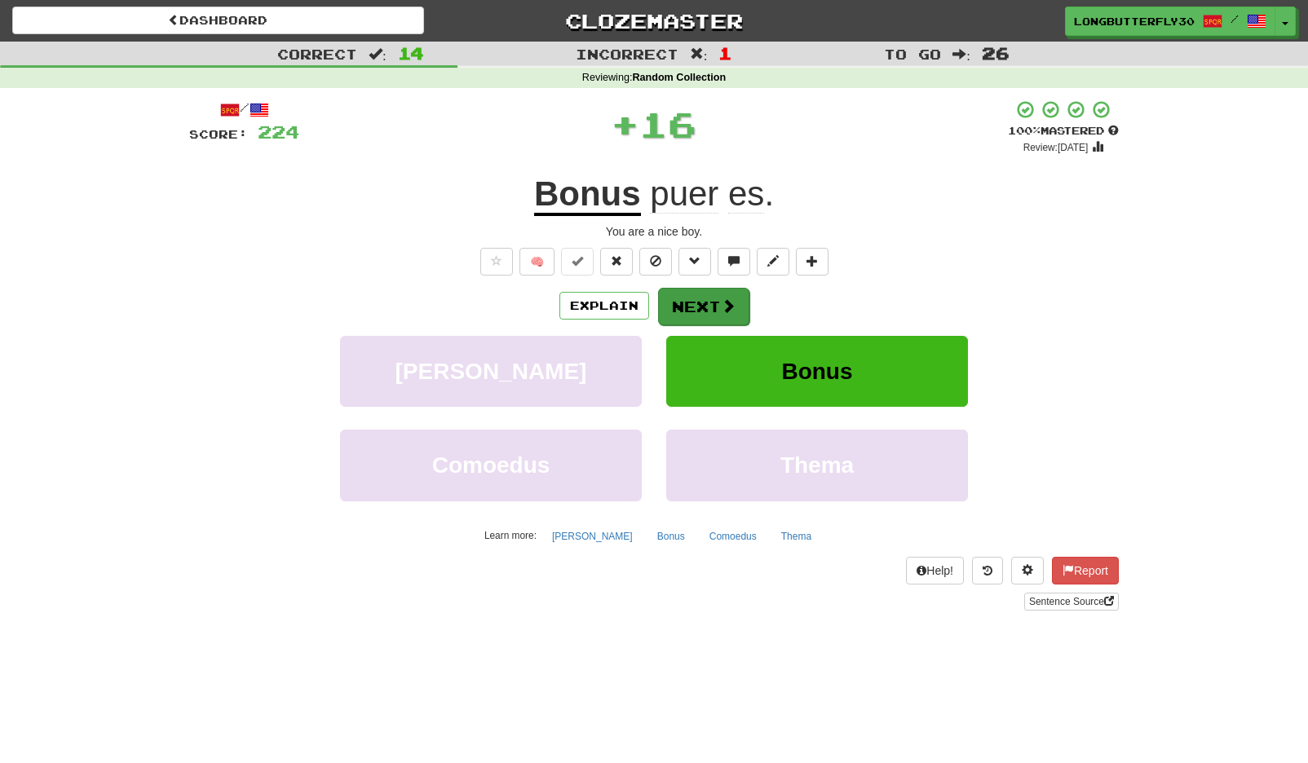
click at [737, 306] on button "Next" at bounding box center [703, 307] width 91 height 38
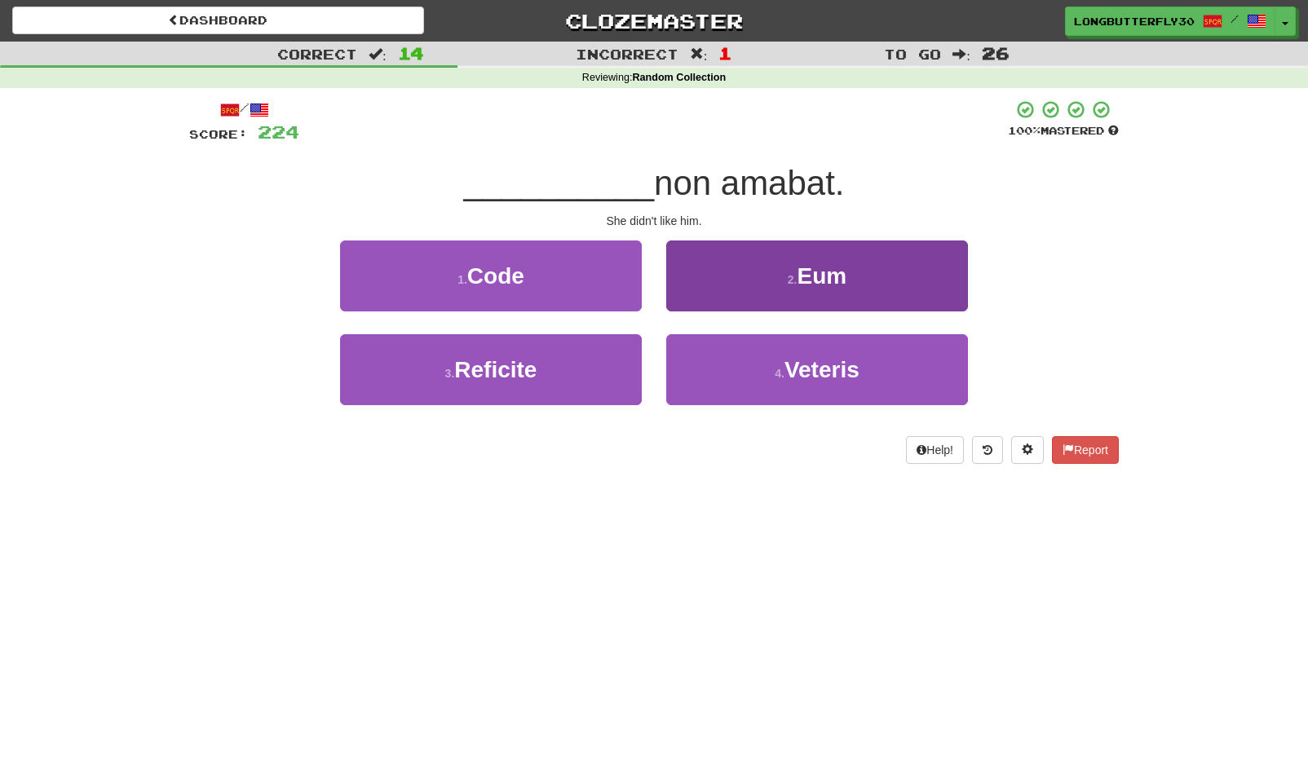
click at [742, 276] on button "2 . Eum" at bounding box center [817, 276] width 302 height 71
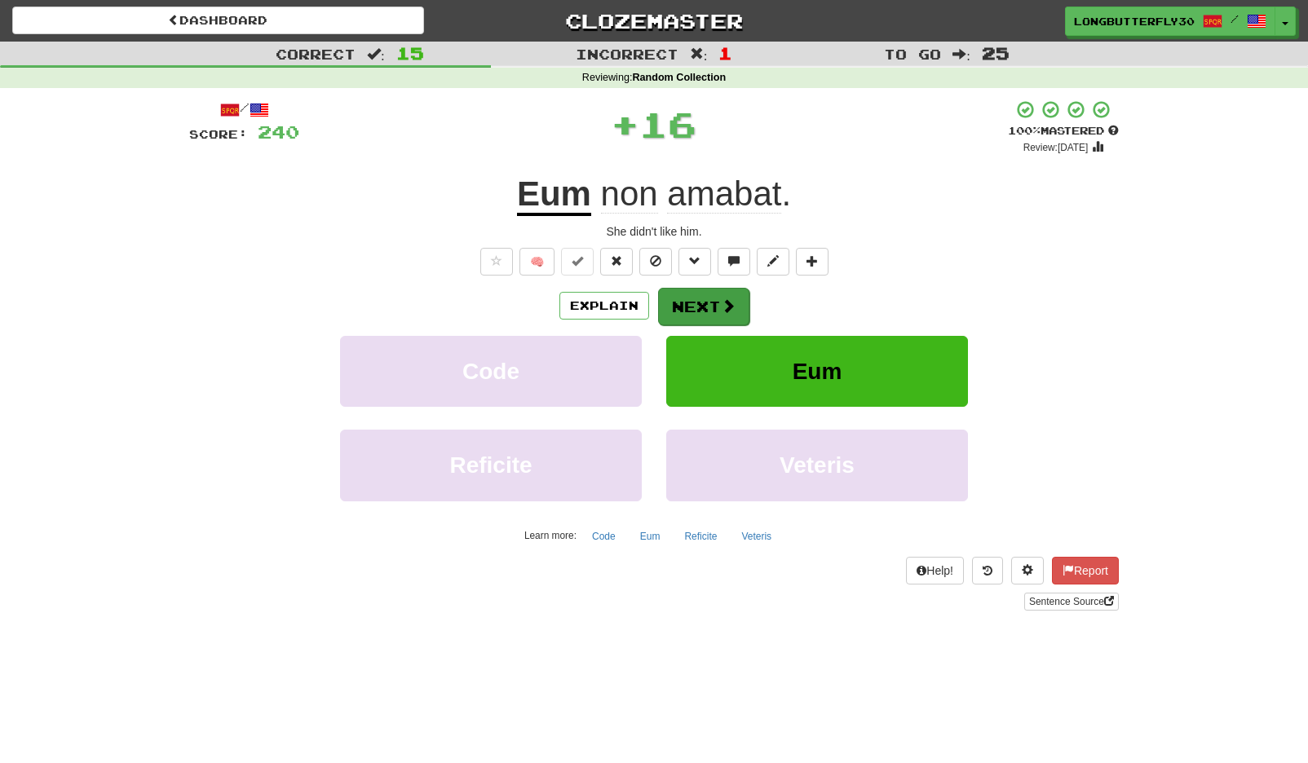
click at [686, 306] on button "Next" at bounding box center [703, 307] width 91 height 38
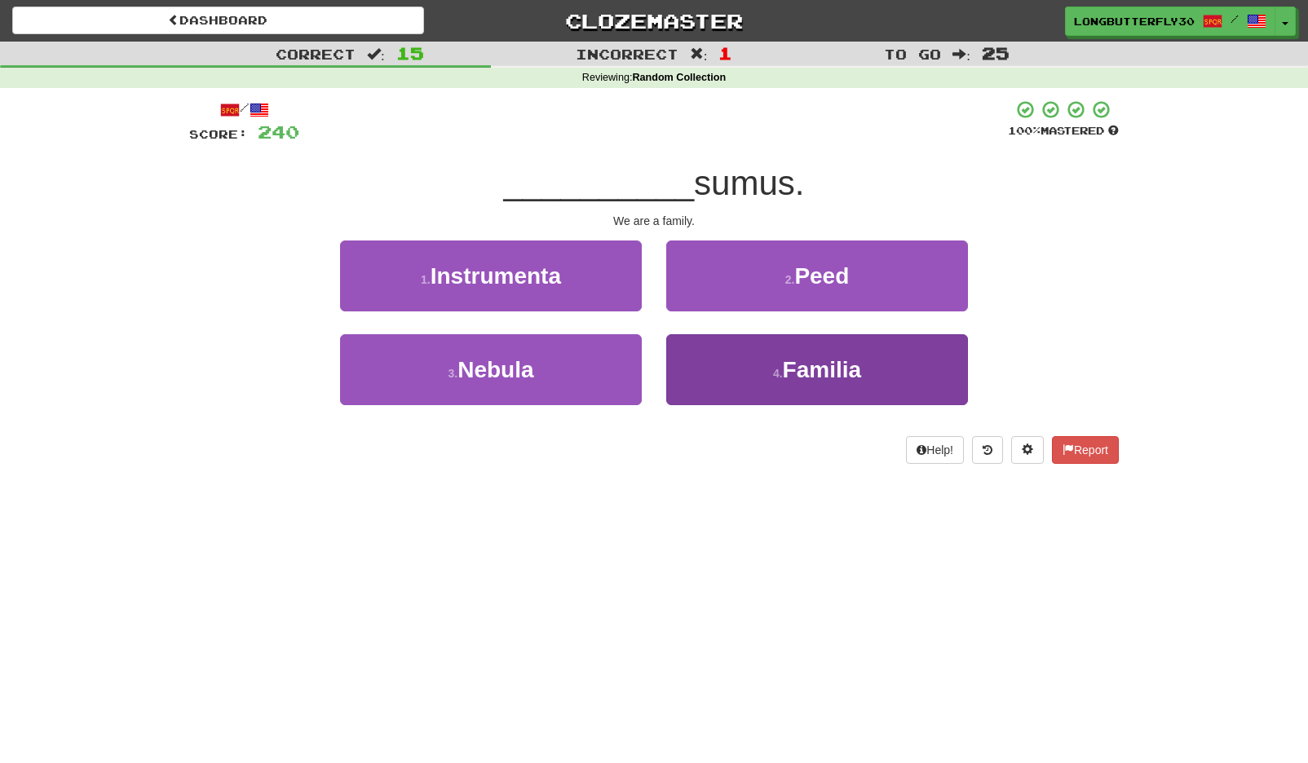
click at [718, 360] on button "4 . Familia" at bounding box center [817, 369] width 302 height 71
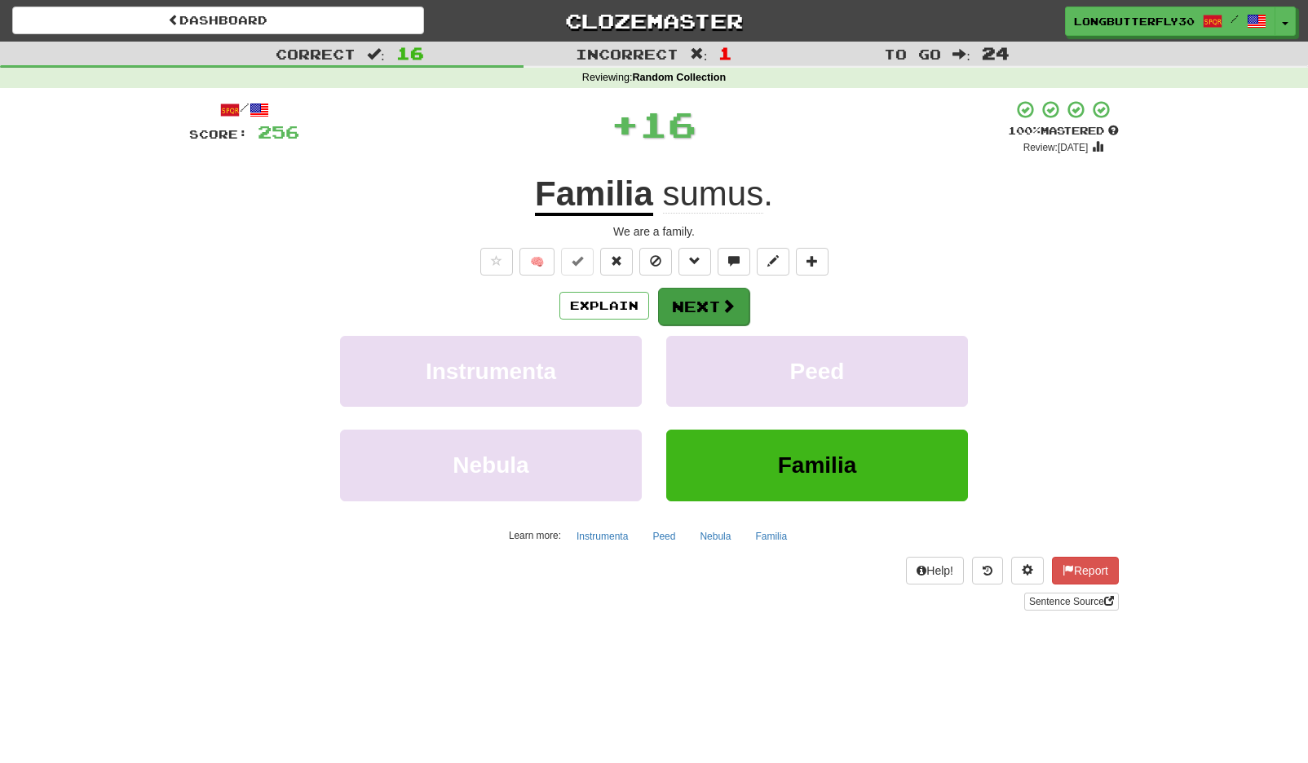
click at [692, 293] on button "Next" at bounding box center [703, 307] width 91 height 38
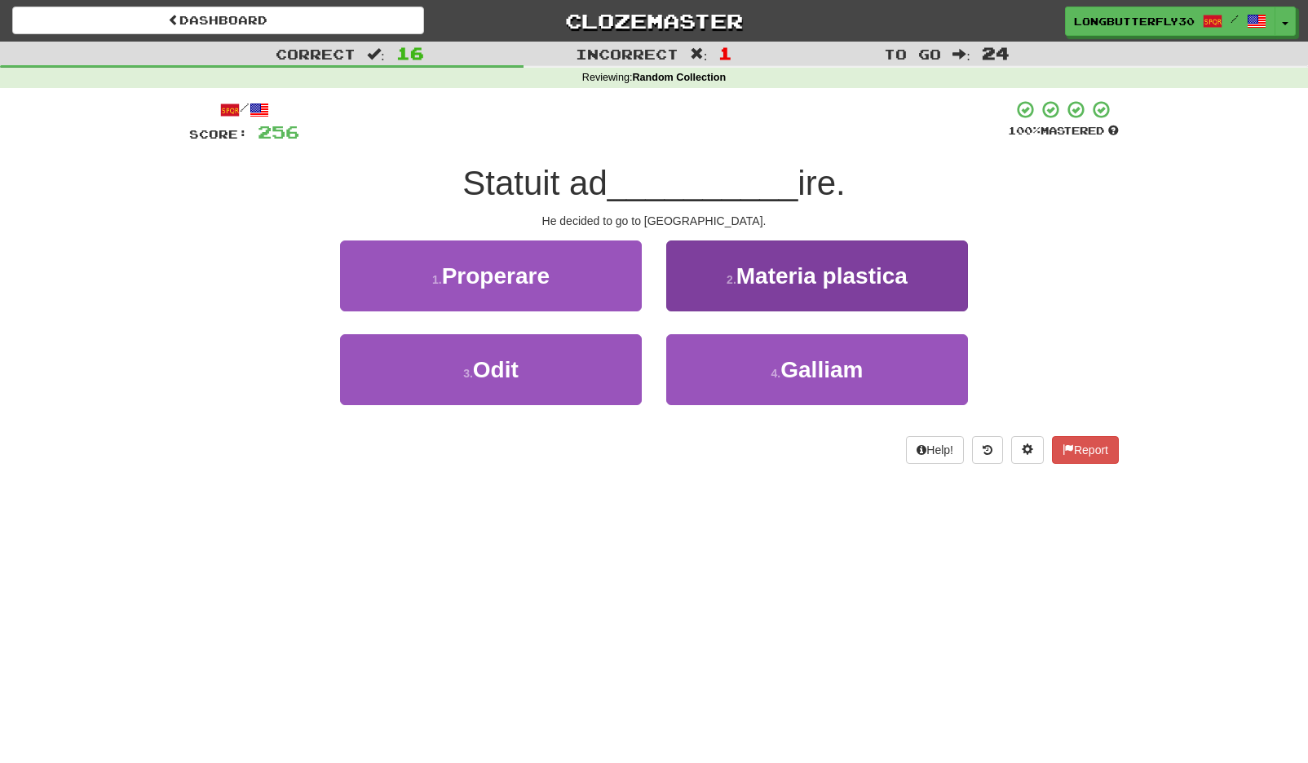
click at [720, 359] on button "4 . Galliam" at bounding box center [817, 369] width 302 height 71
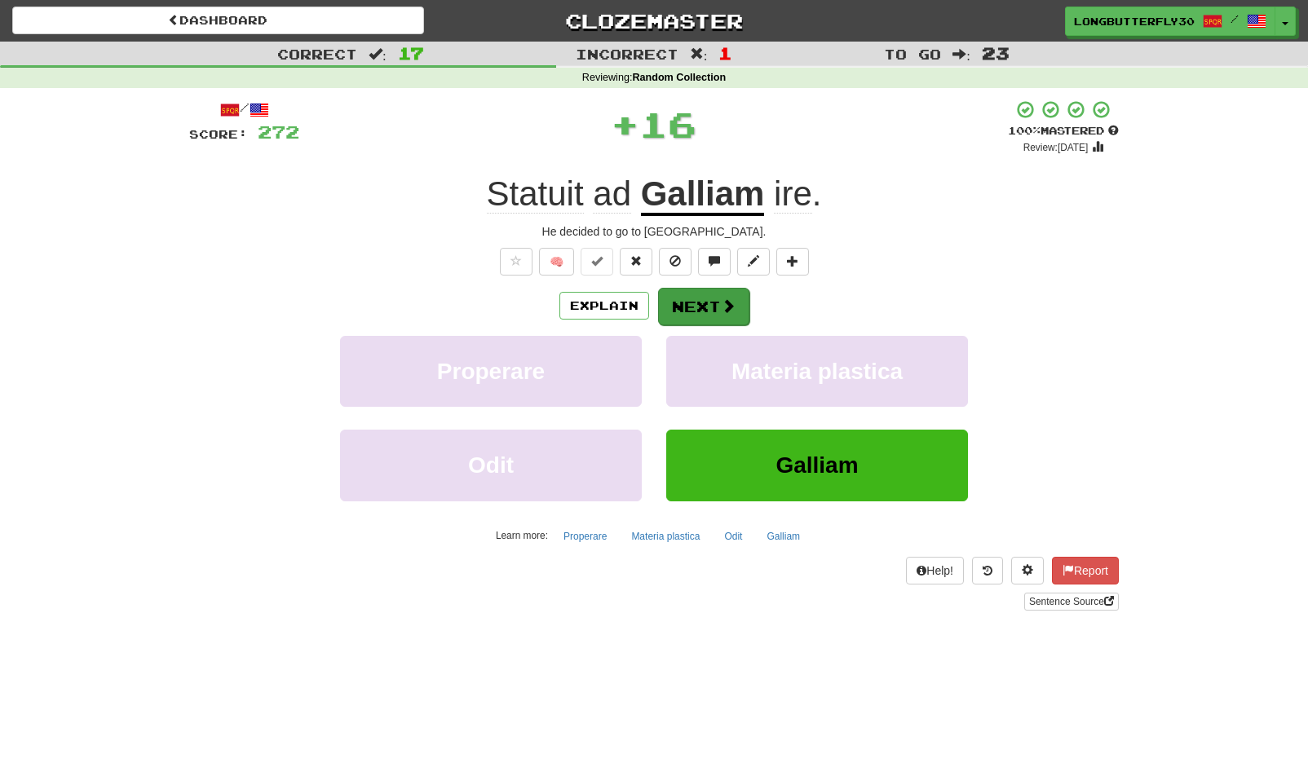
click at [718, 295] on button "Next" at bounding box center [703, 307] width 91 height 38
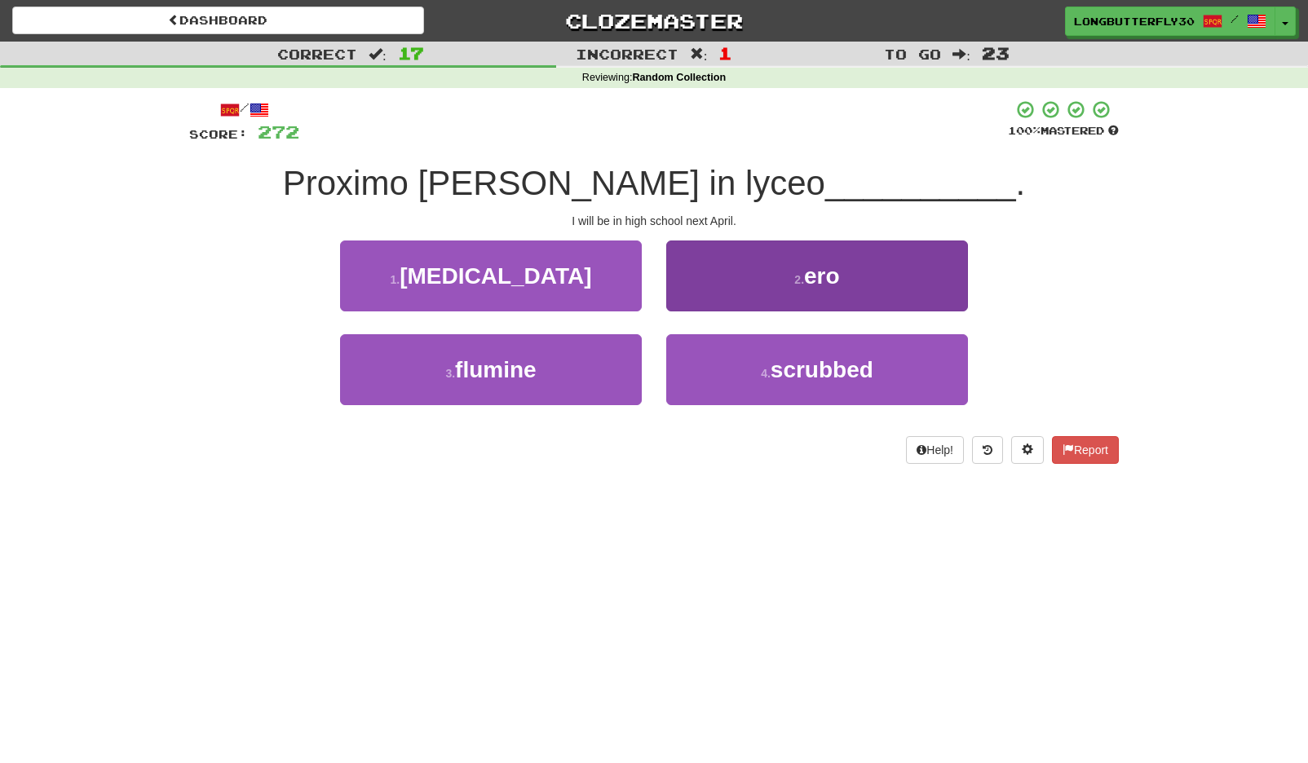
click at [781, 289] on button "2 . ero" at bounding box center [817, 276] width 302 height 71
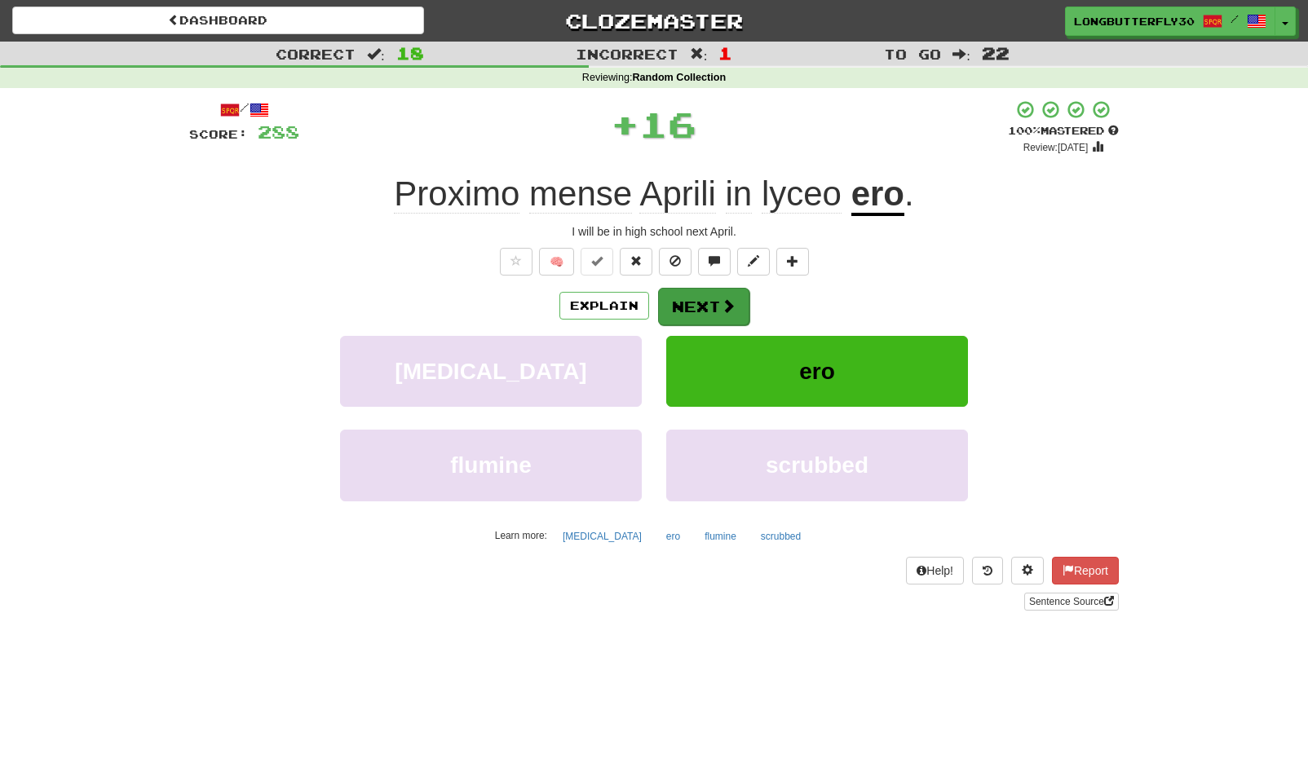
click at [718, 300] on button "Next" at bounding box center [703, 307] width 91 height 38
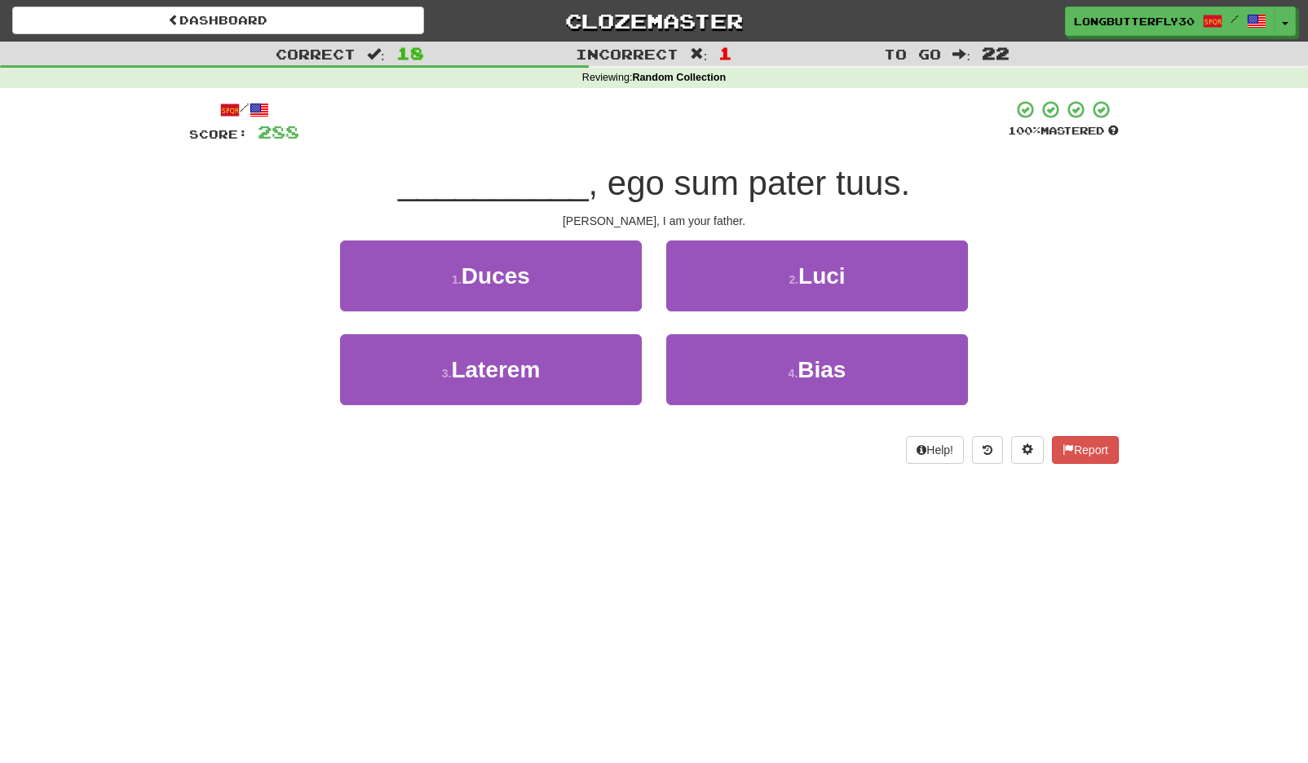
drag, startPoint x: 773, startPoint y: 274, endPoint x: 754, endPoint y: 284, distance: 21.2
click at [773, 274] on button "2 . Luci" at bounding box center [817, 276] width 302 height 71
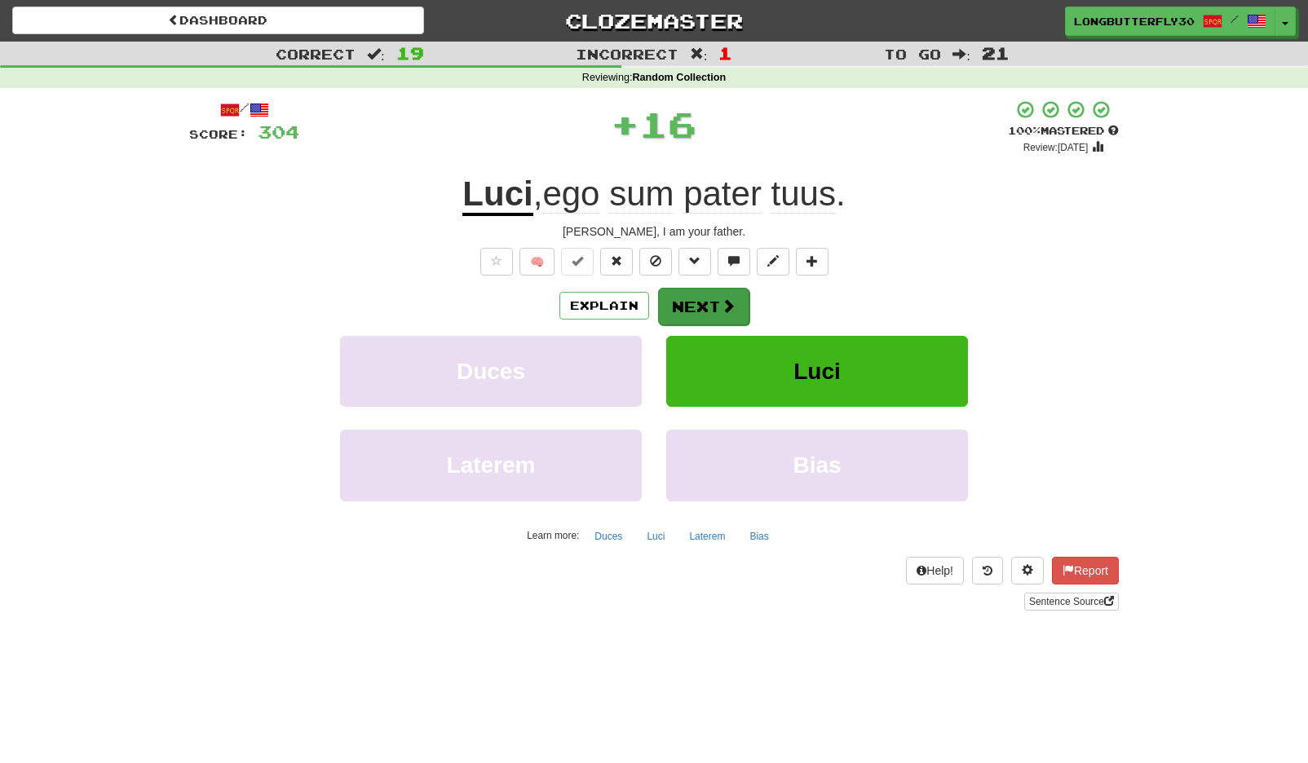
click at [701, 303] on button "Next" at bounding box center [703, 307] width 91 height 38
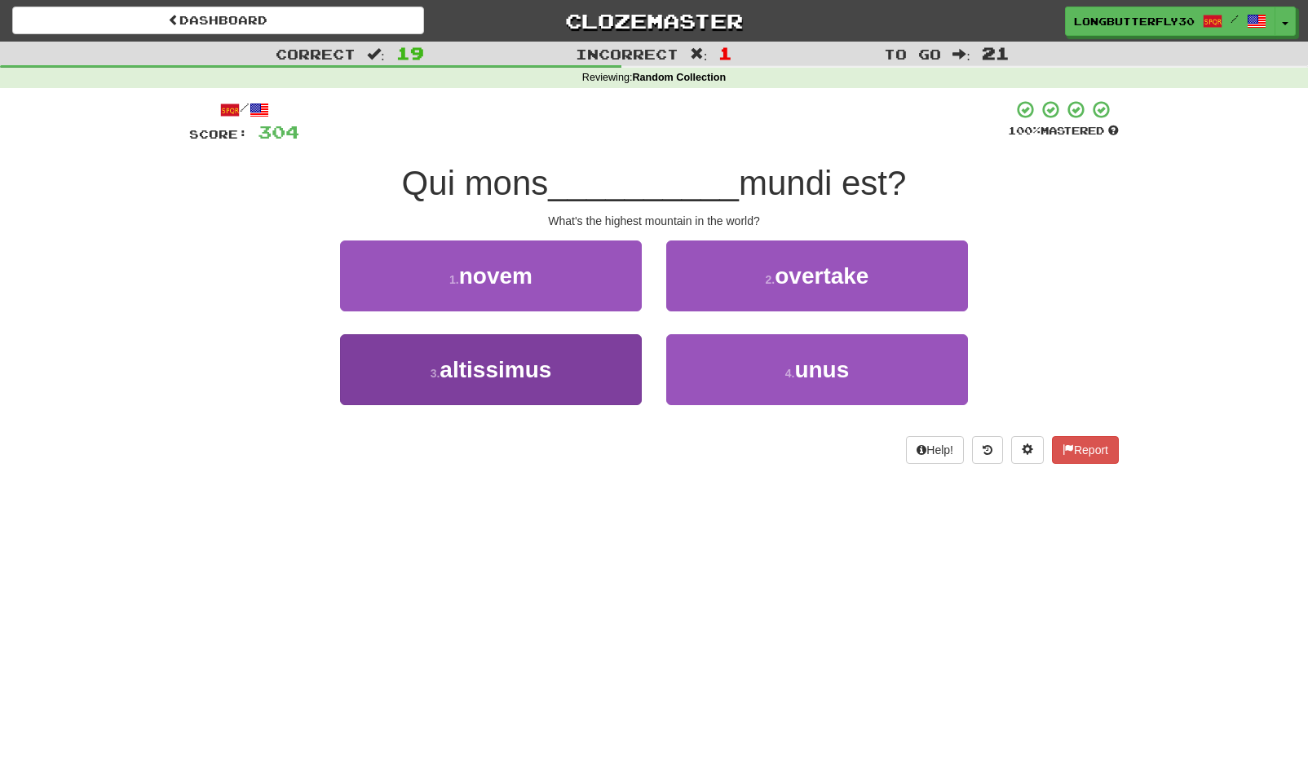
click at [589, 376] on button "3 . altissimus" at bounding box center [491, 369] width 302 height 71
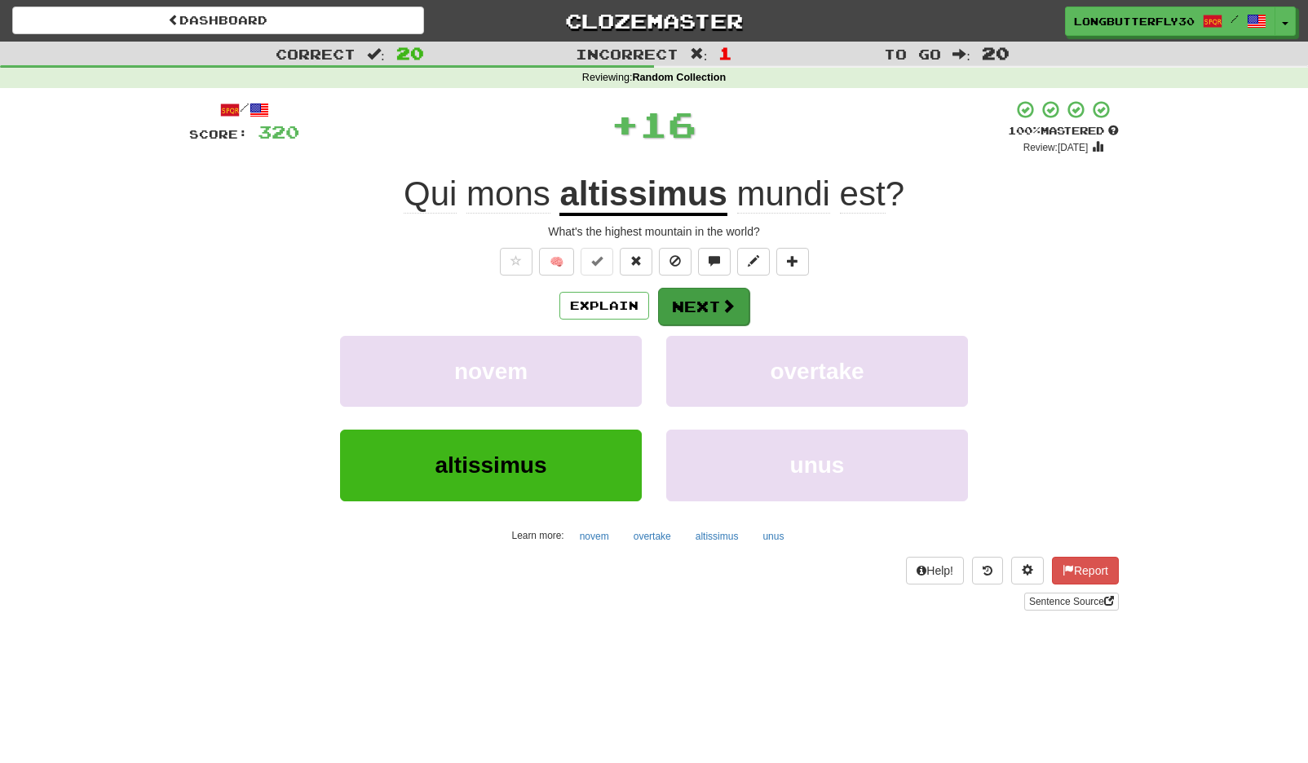
click at [710, 301] on button "Next" at bounding box center [703, 307] width 91 height 38
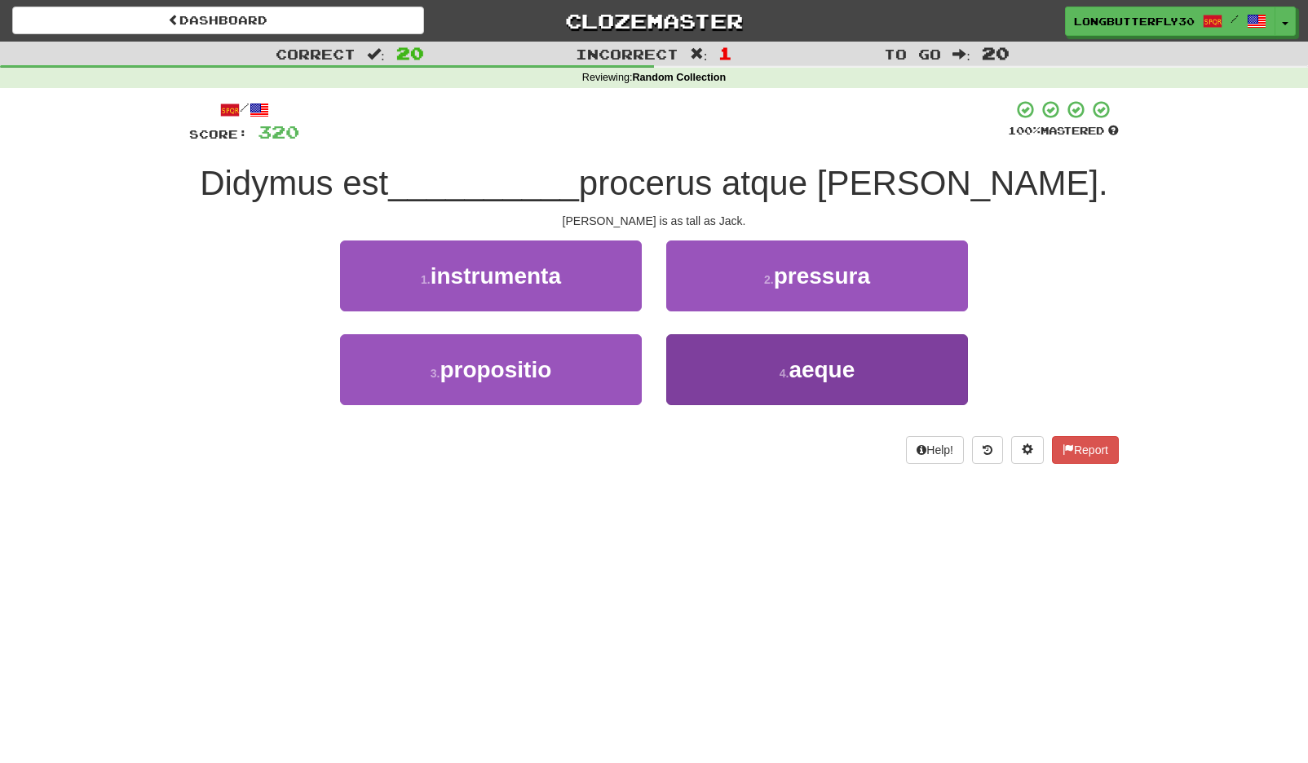
click at [760, 375] on button "4 . aeque" at bounding box center [817, 369] width 302 height 71
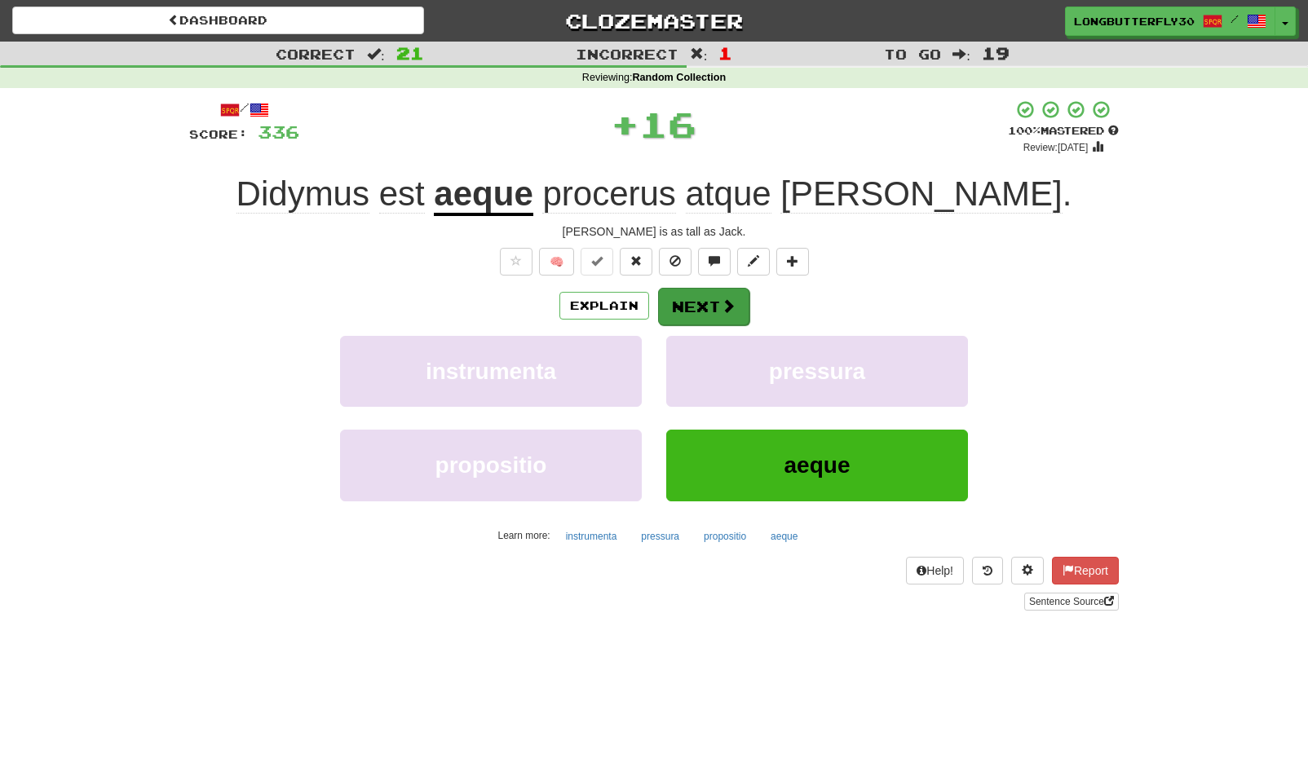
click at [707, 309] on button "Next" at bounding box center [703, 307] width 91 height 38
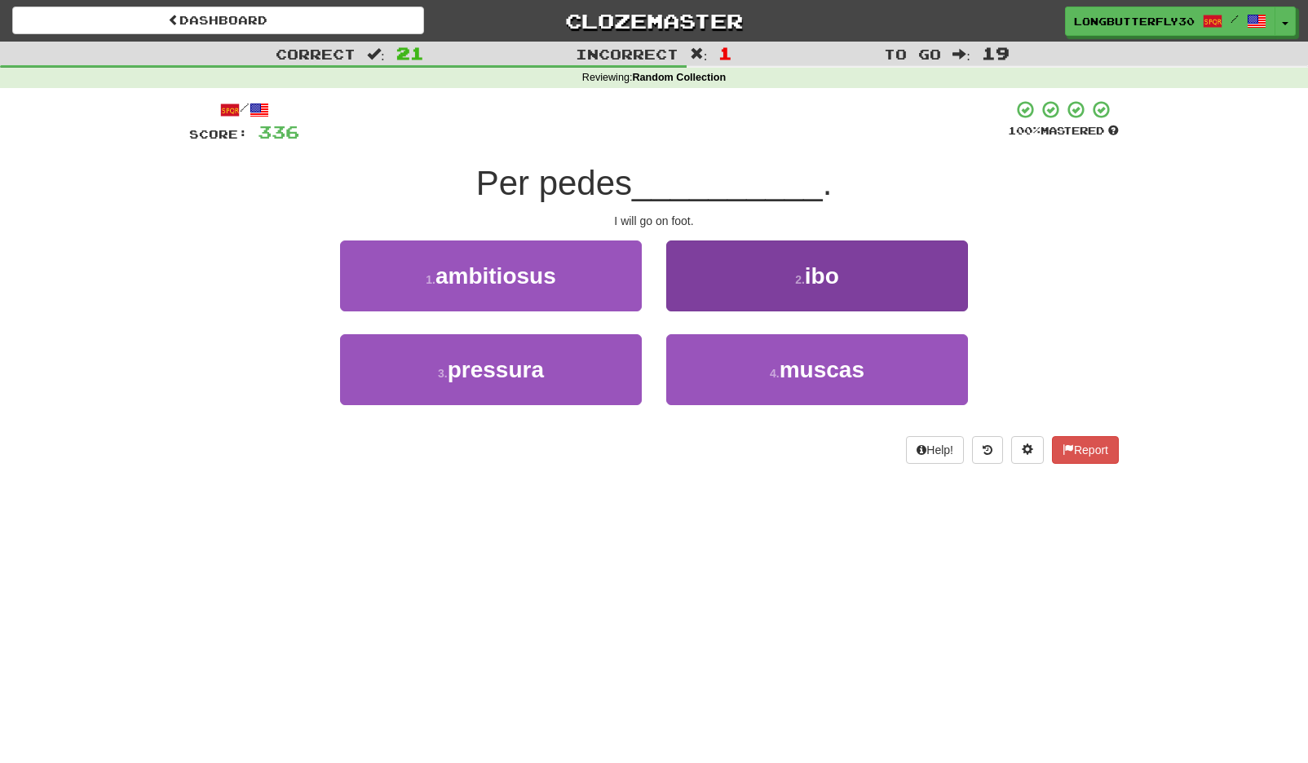
click at [778, 258] on button "2 . ibo" at bounding box center [817, 276] width 302 height 71
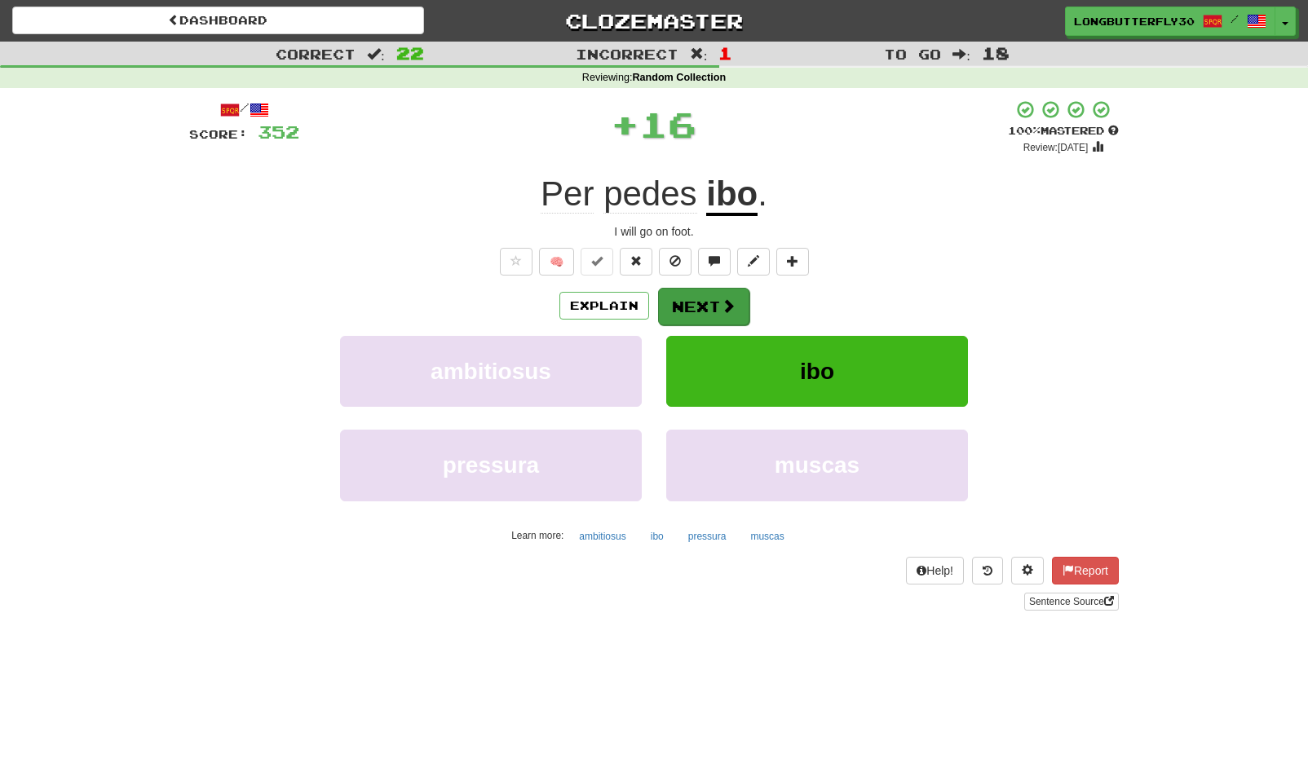
click at [723, 296] on button "Next" at bounding box center [703, 307] width 91 height 38
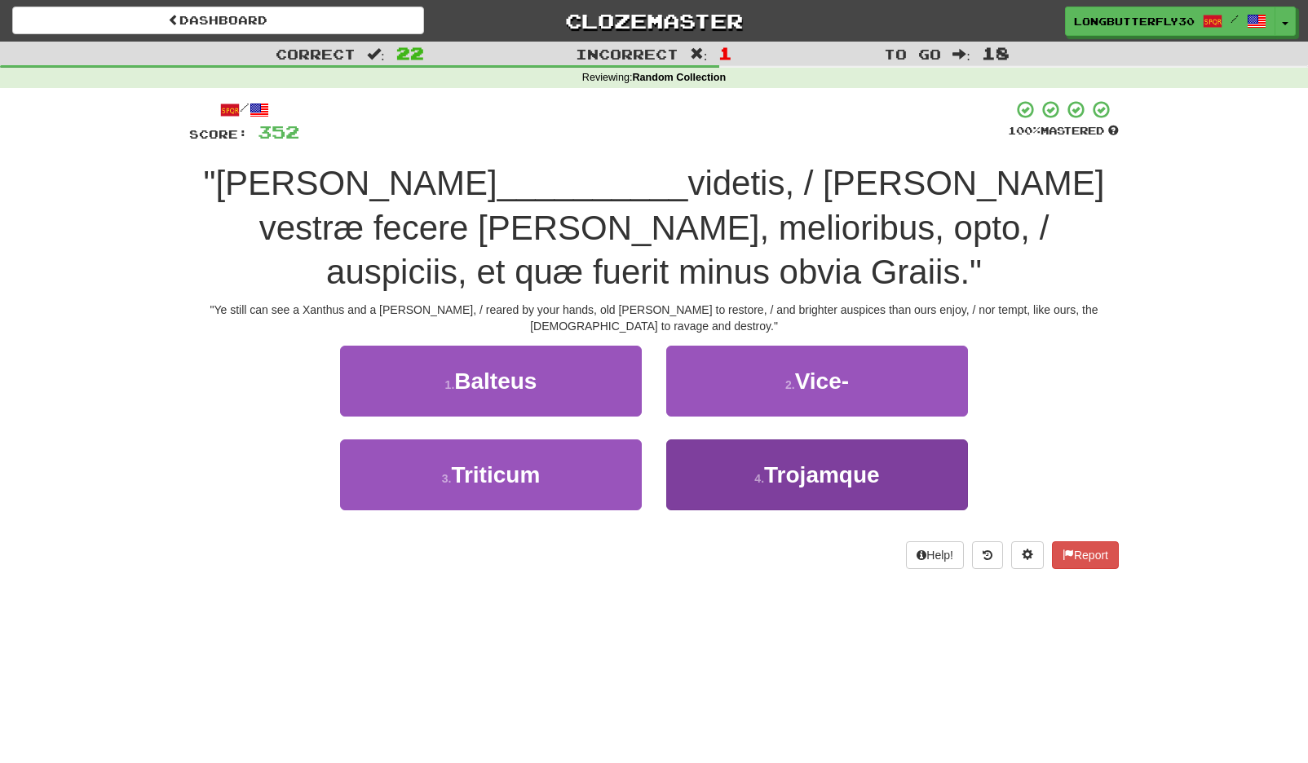
click at [755, 472] on small "4 ." at bounding box center [759, 478] width 10 height 13
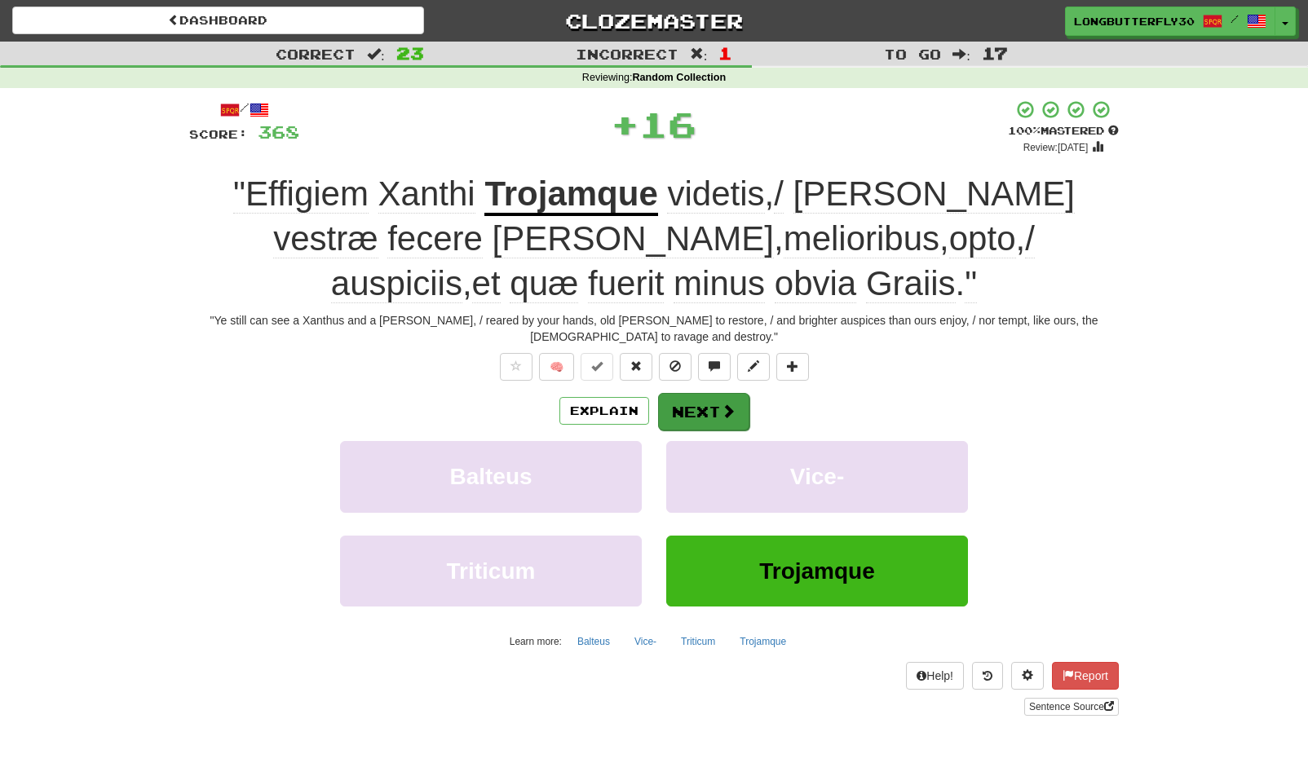
click at [720, 393] on button "Next" at bounding box center [703, 412] width 91 height 38
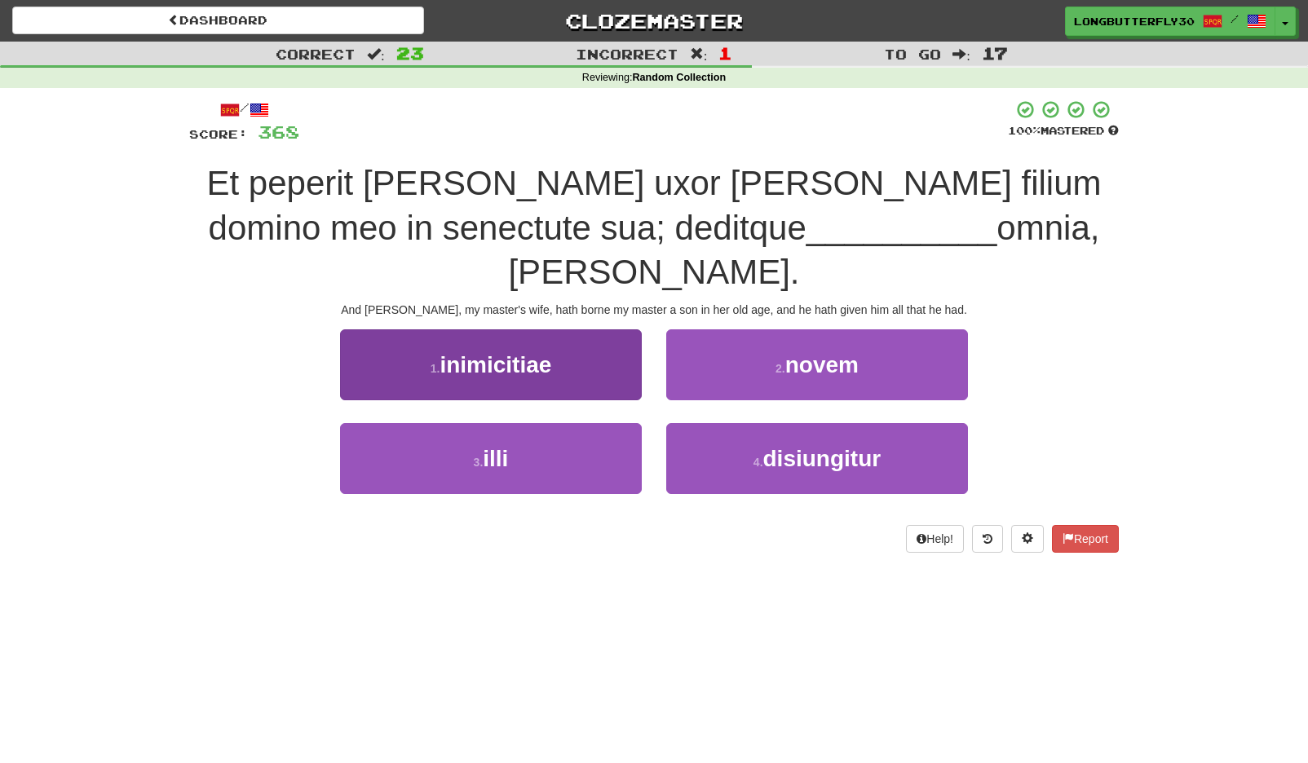
drag, startPoint x: 555, startPoint y: 415, endPoint x: 577, endPoint y: 400, distance: 26.5
click at [556, 423] on button "3 . illi" at bounding box center [491, 458] width 302 height 71
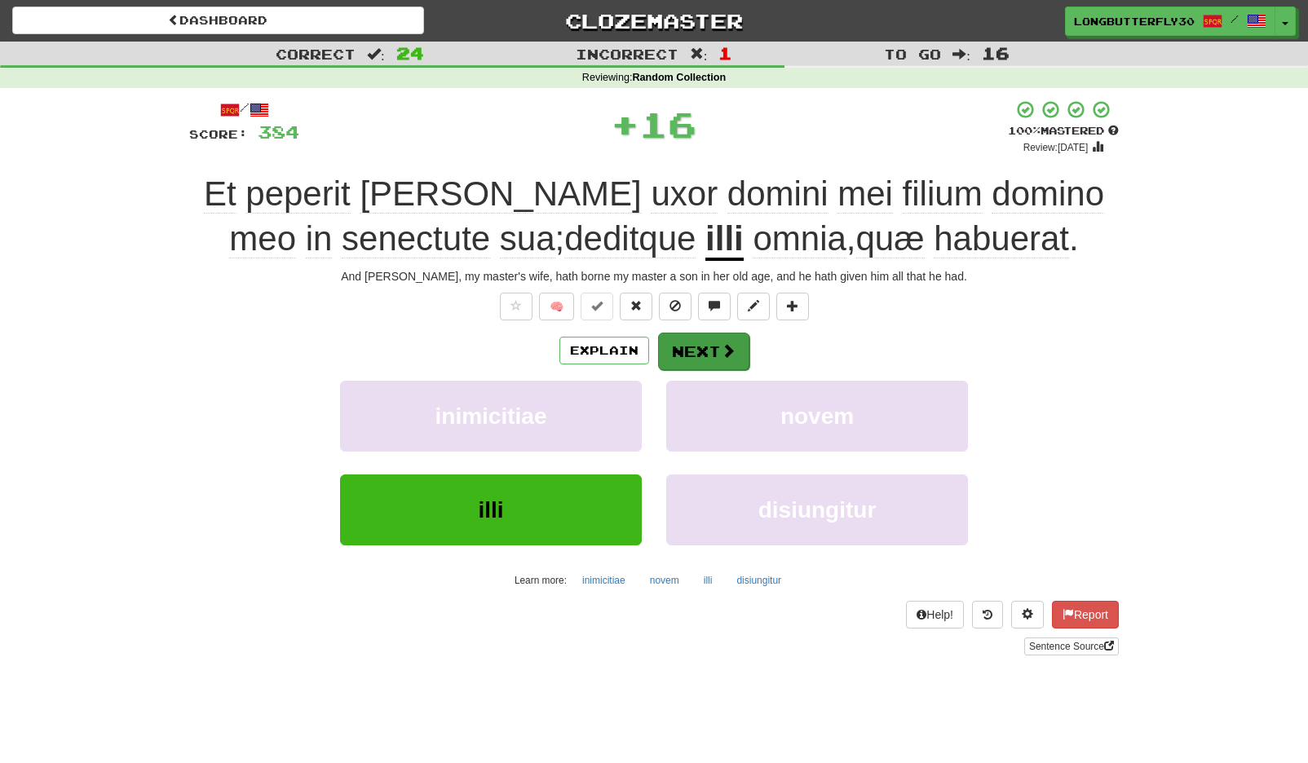
click at [730, 343] on span at bounding box center [728, 350] width 15 height 15
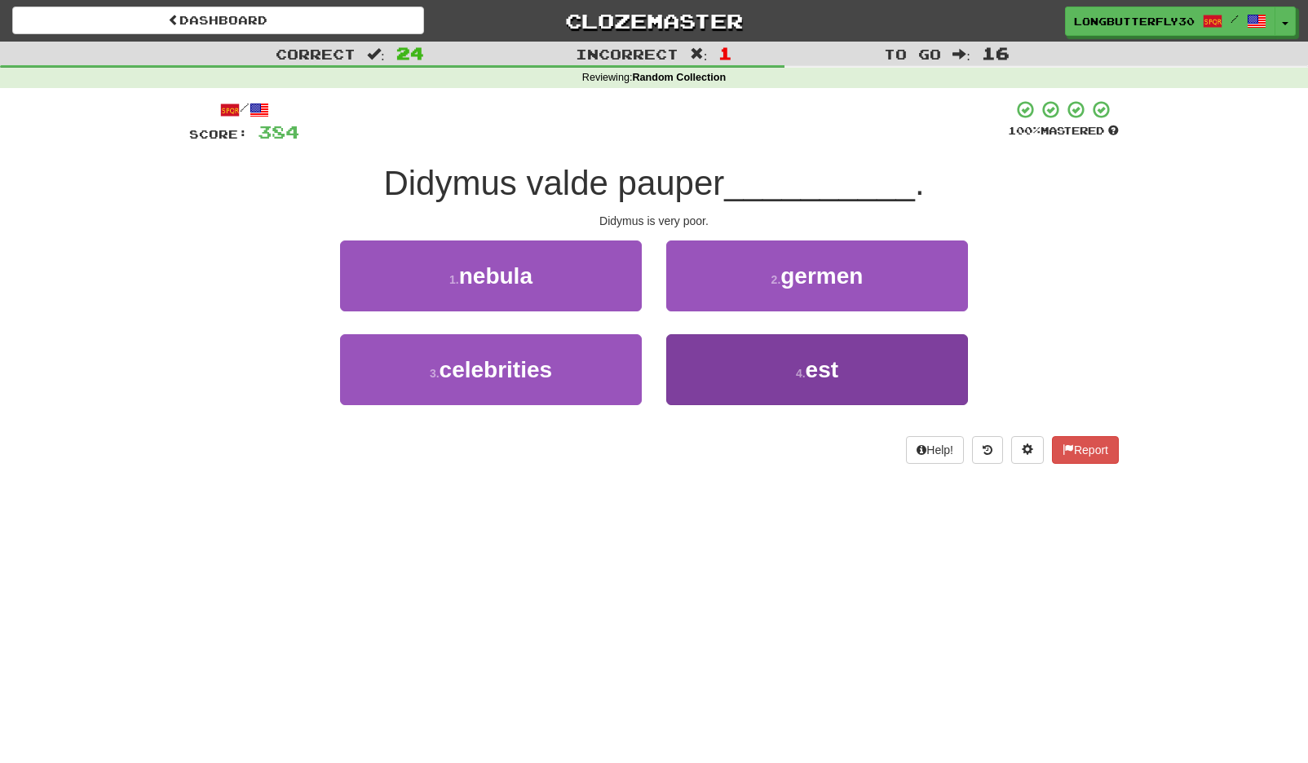
click at [731, 369] on button "4 . est" at bounding box center [817, 369] width 302 height 71
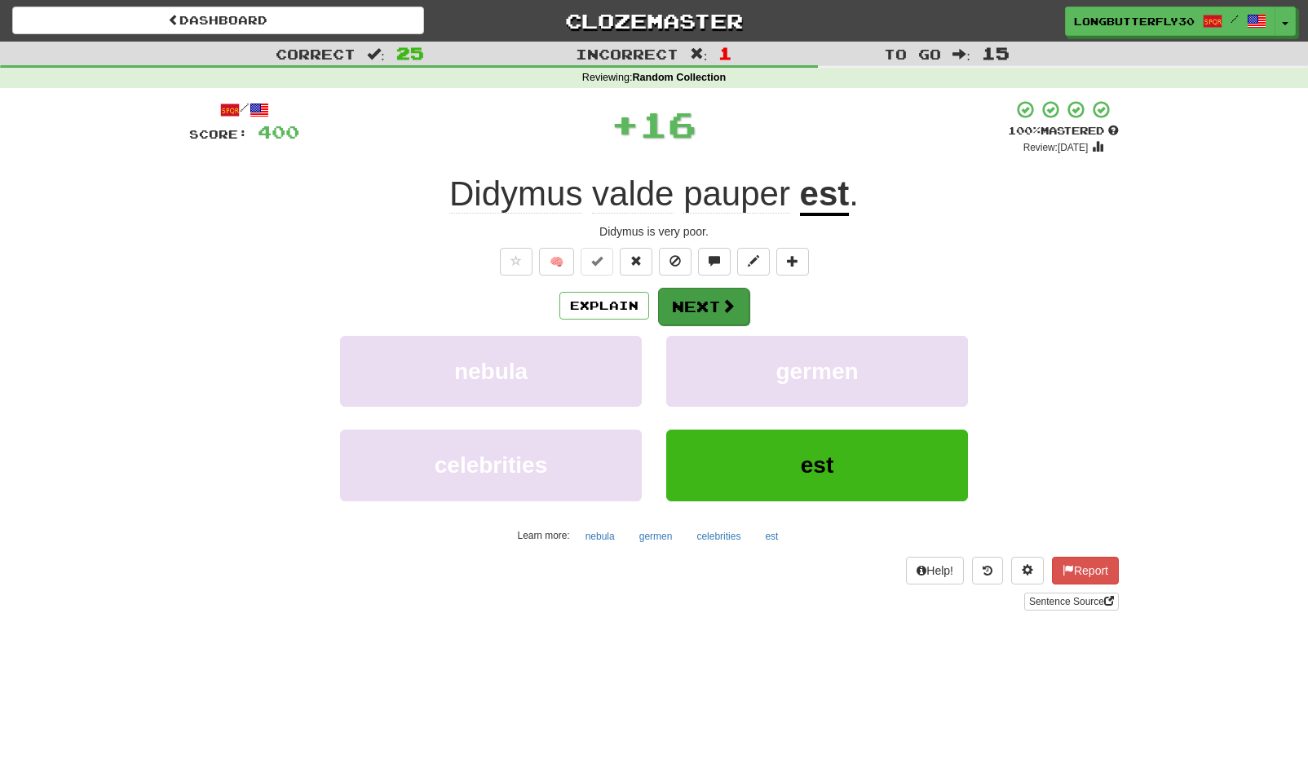
click at [708, 309] on button "Next" at bounding box center [703, 307] width 91 height 38
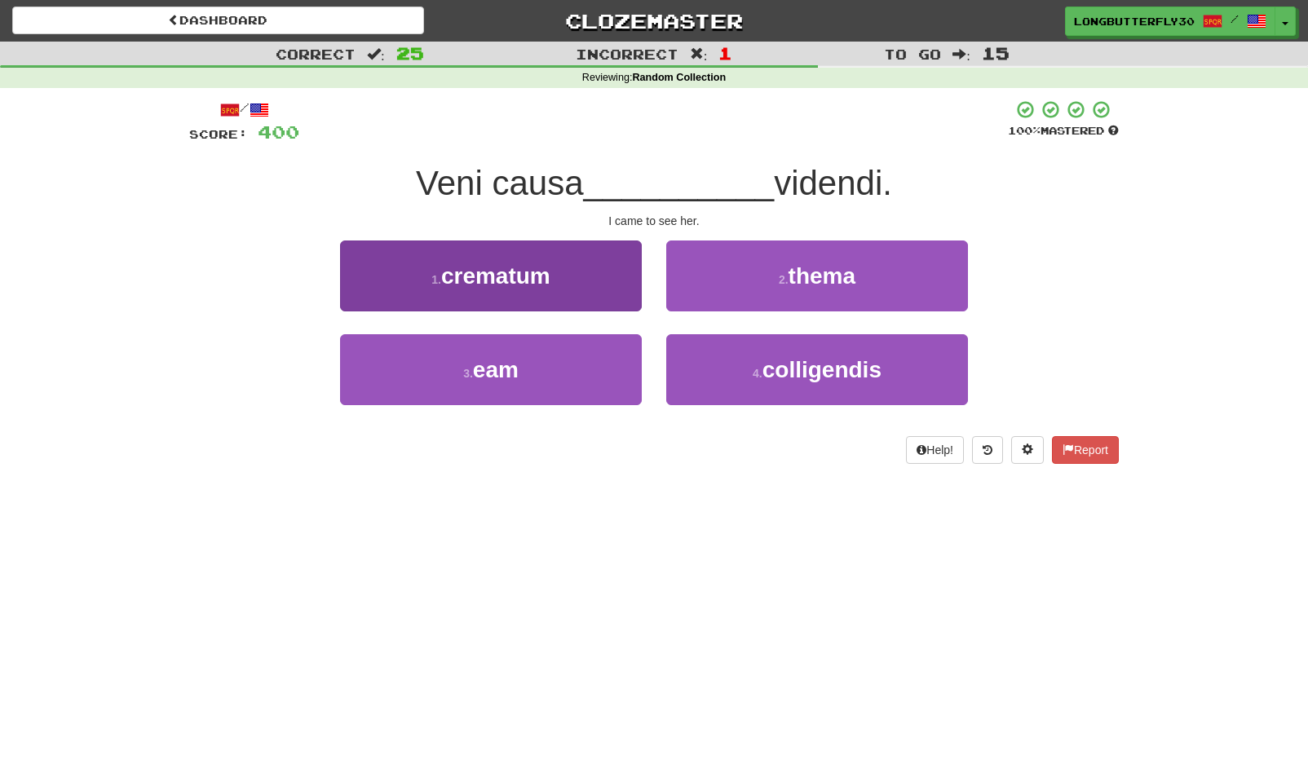
click at [531, 365] on button "3 . eam" at bounding box center [491, 369] width 302 height 71
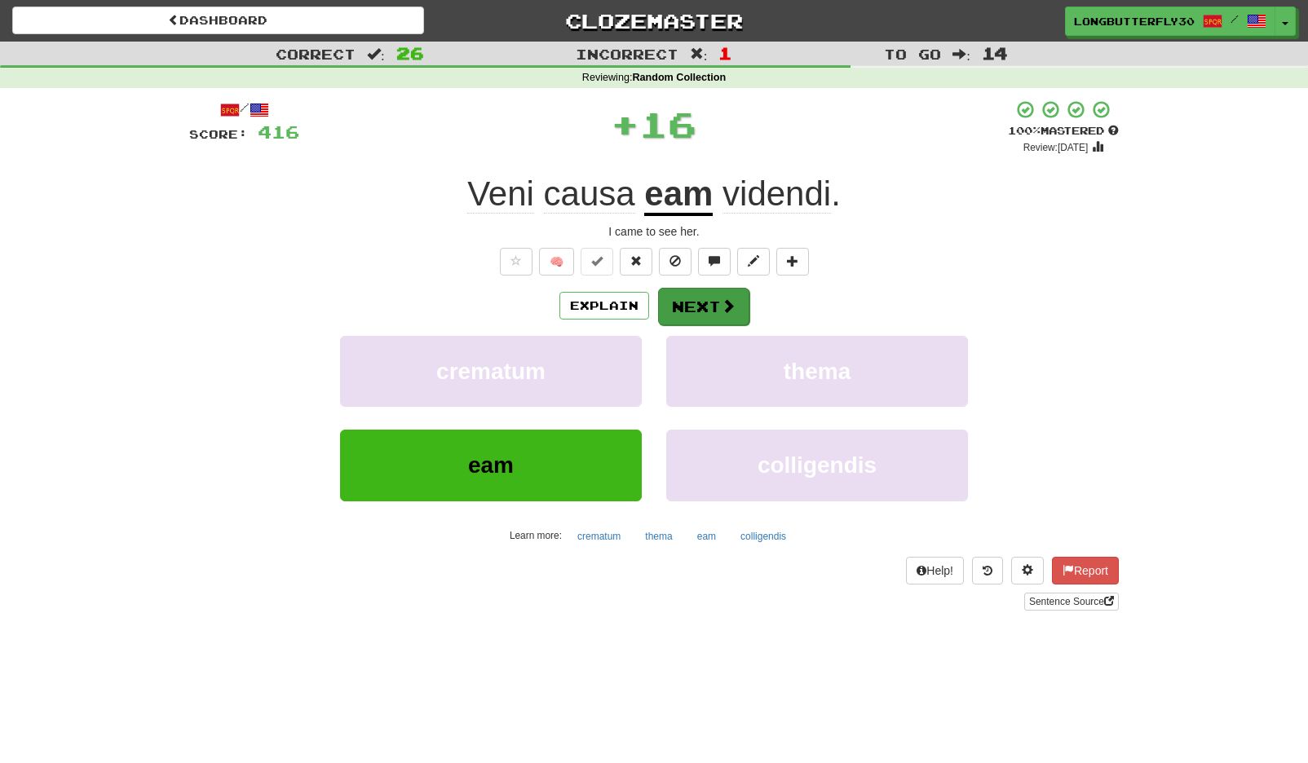
click at [704, 317] on button "Next" at bounding box center [703, 307] width 91 height 38
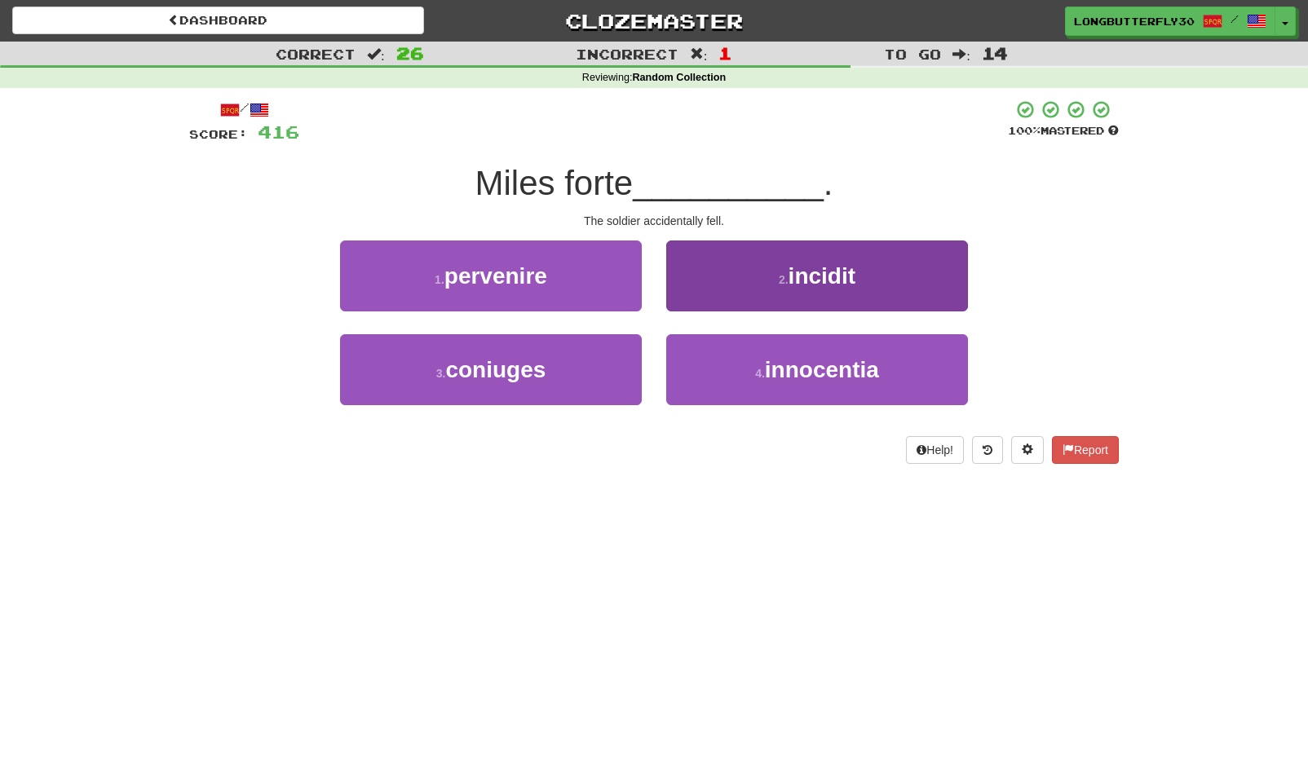
click at [764, 303] on button "2 . incidit" at bounding box center [817, 276] width 302 height 71
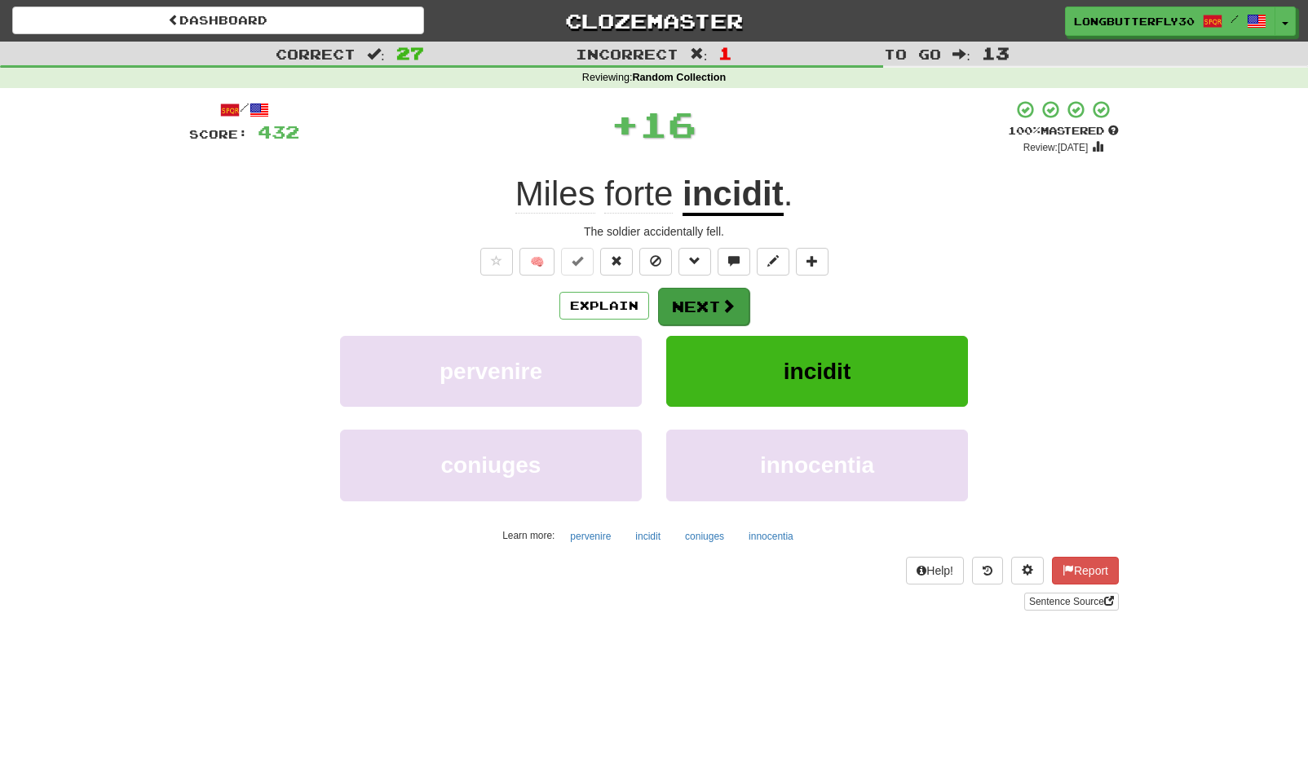
click at [680, 313] on button "Next" at bounding box center [703, 307] width 91 height 38
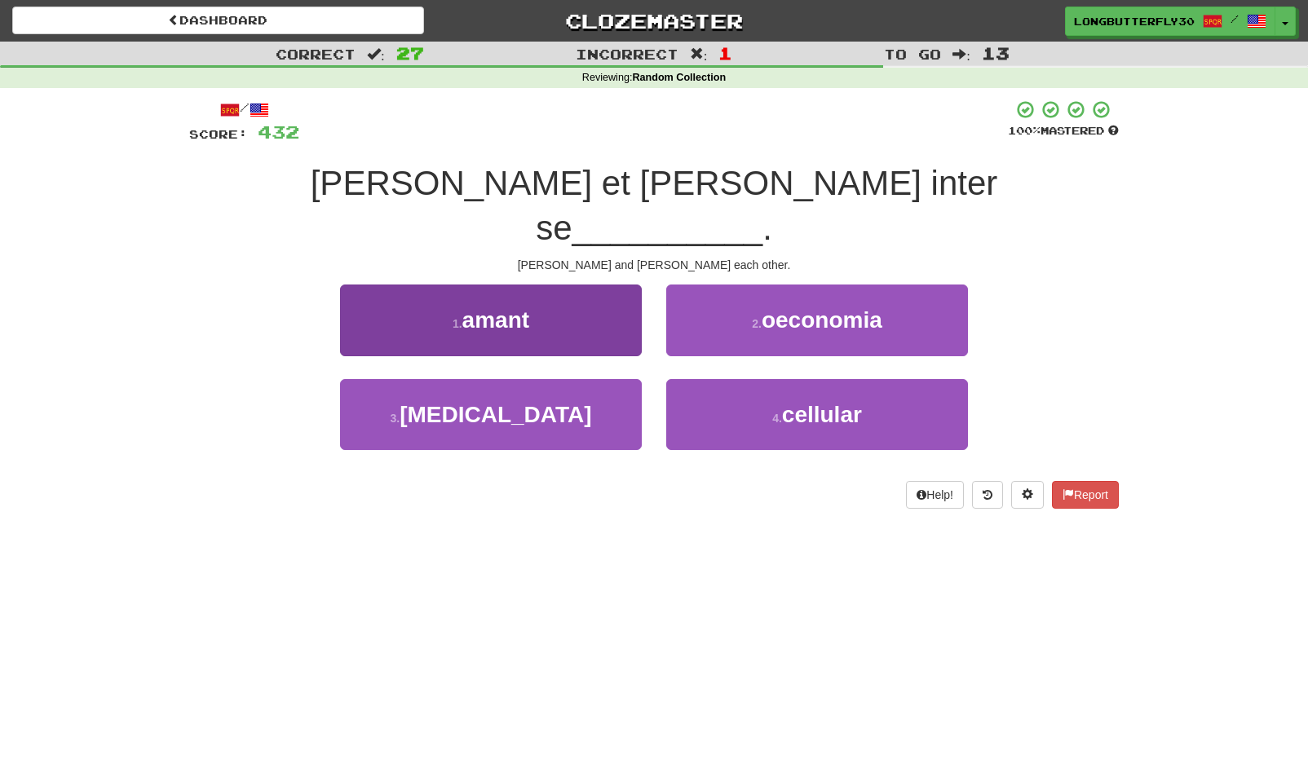
click at [564, 285] on button "1 . amant" at bounding box center [491, 320] width 302 height 71
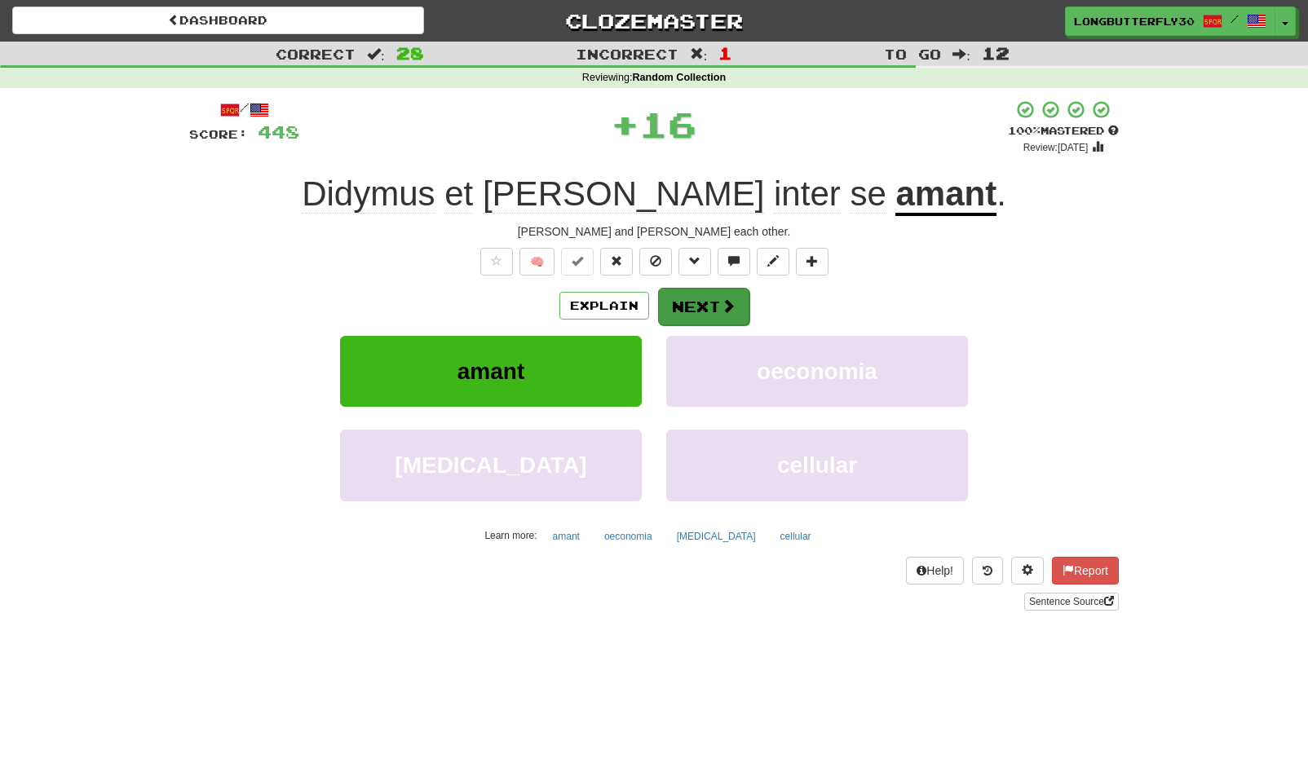
click at [686, 294] on button "Next" at bounding box center [703, 307] width 91 height 38
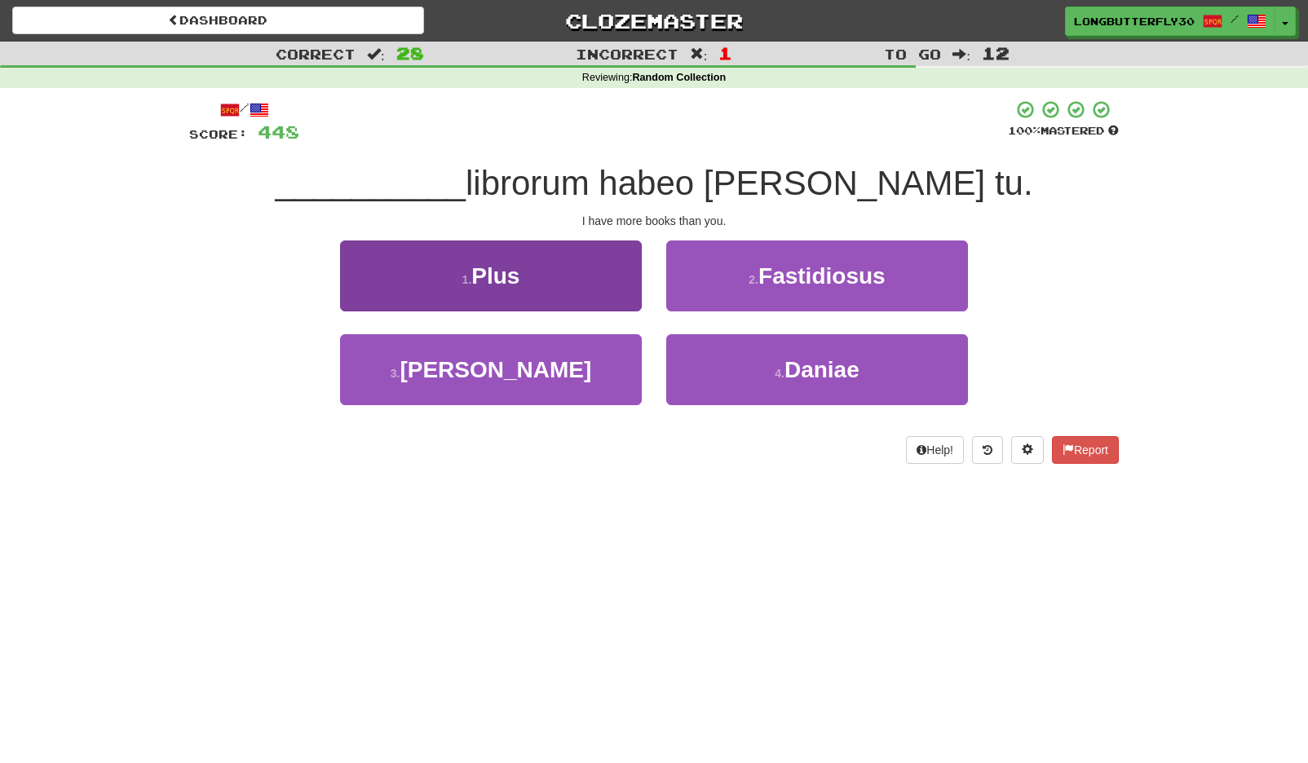
click at [563, 261] on button "1 . Plus" at bounding box center [491, 276] width 302 height 71
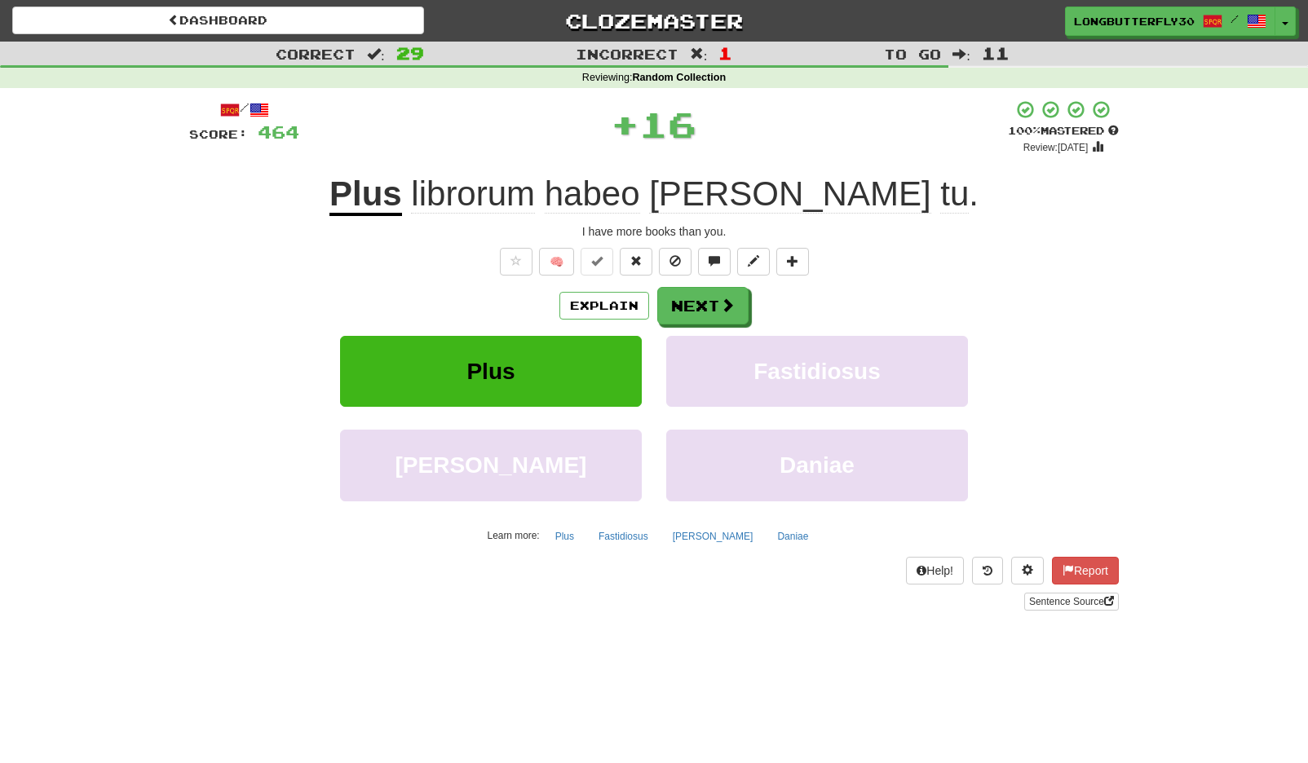
click at [712, 285] on div "/ Score: 464 + 16 100 % Mastered Review: 2125-08-21 Plus librorum habeo quam tu…" at bounding box center [654, 354] width 930 height 511
click at [706, 301] on button "Next" at bounding box center [703, 307] width 91 height 38
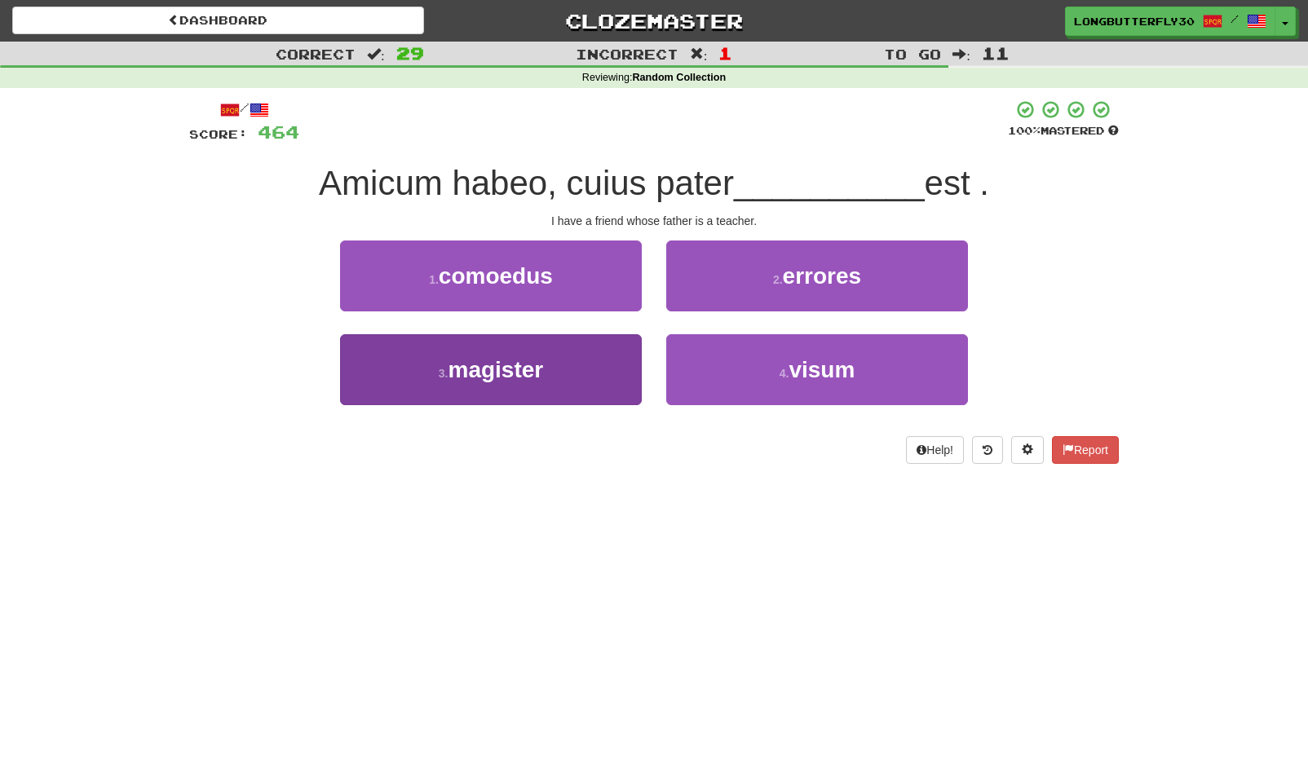
click at [555, 355] on button "3 . magister" at bounding box center [491, 369] width 302 height 71
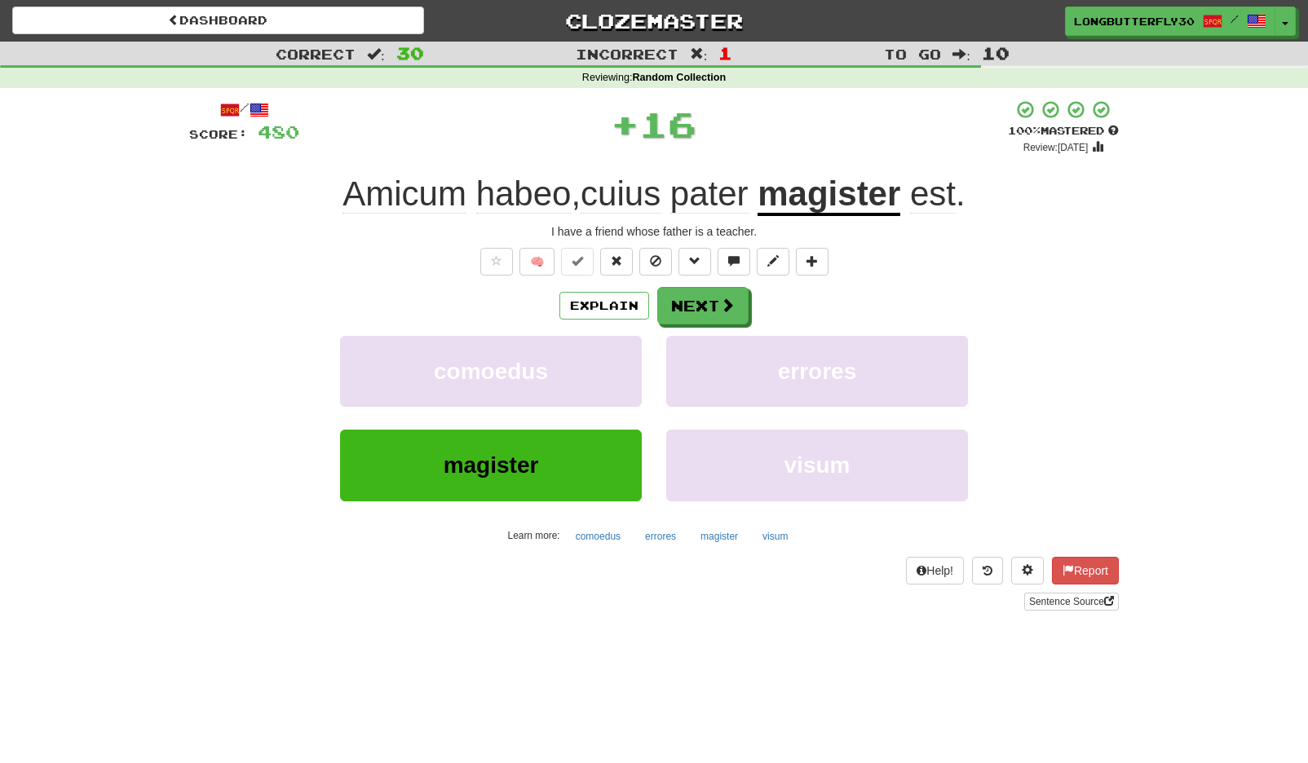
click at [735, 281] on div "/ Score: 480 + 16 100 % Mastered Review: 2125-08-21 Amicum habeo , cuius pater …" at bounding box center [654, 354] width 930 height 511
click at [717, 295] on button "Next" at bounding box center [703, 307] width 91 height 38
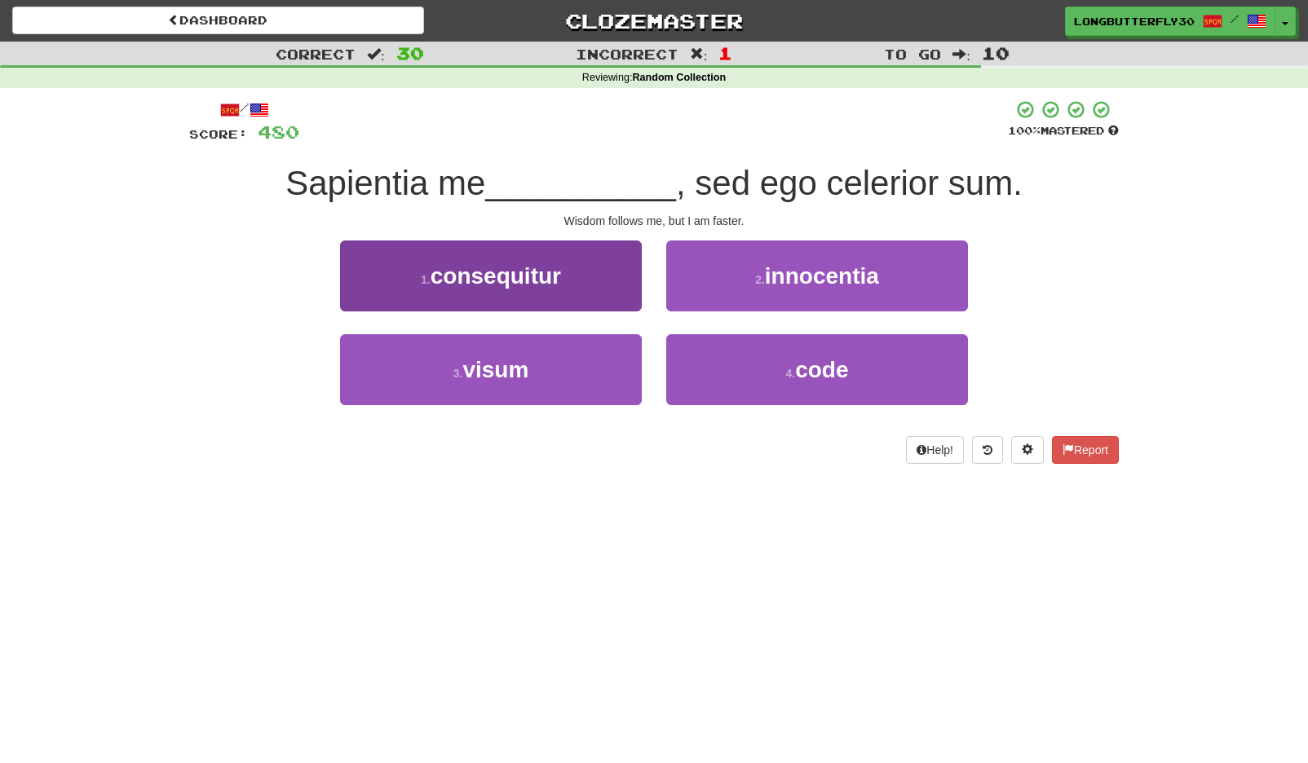
click at [600, 283] on button "1 . consequitur" at bounding box center [491, 276] width 302 height 71
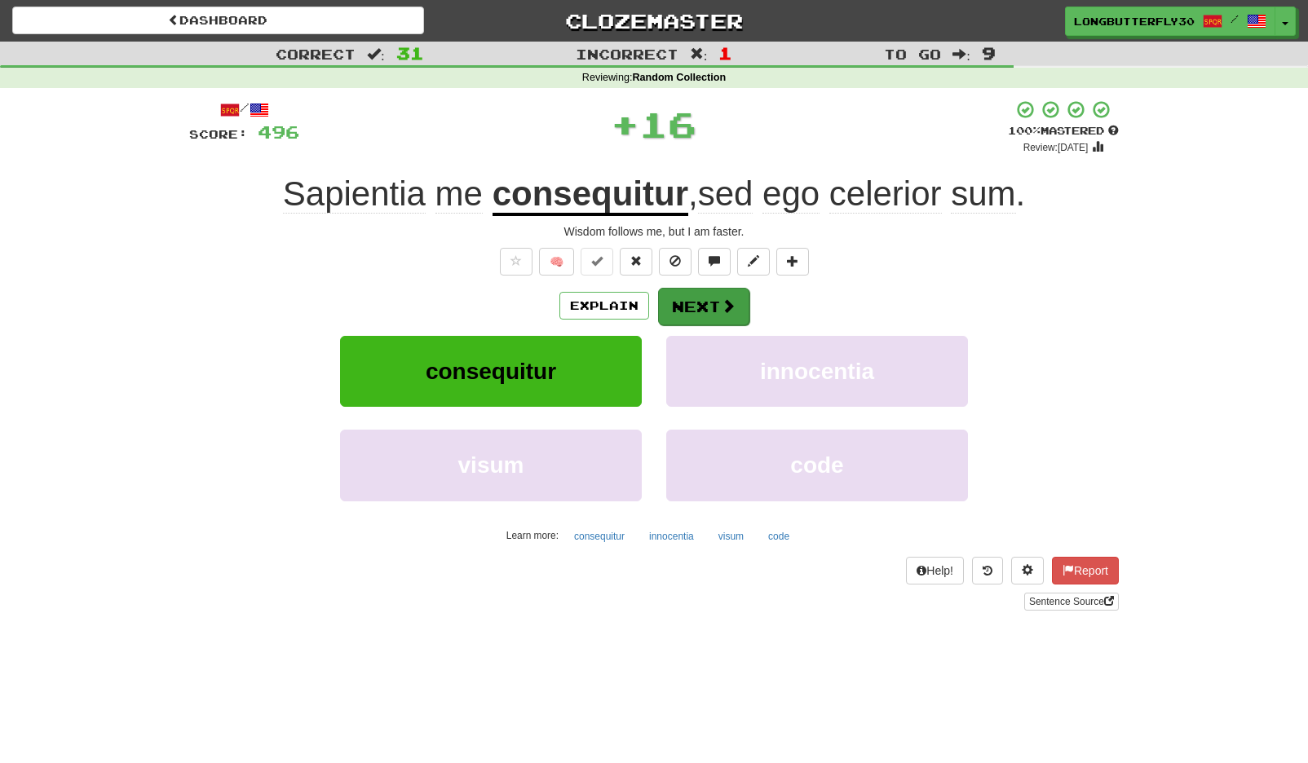
click at [732, 290] on button "Next" at bounding box center [703, 307] width 91 height 38
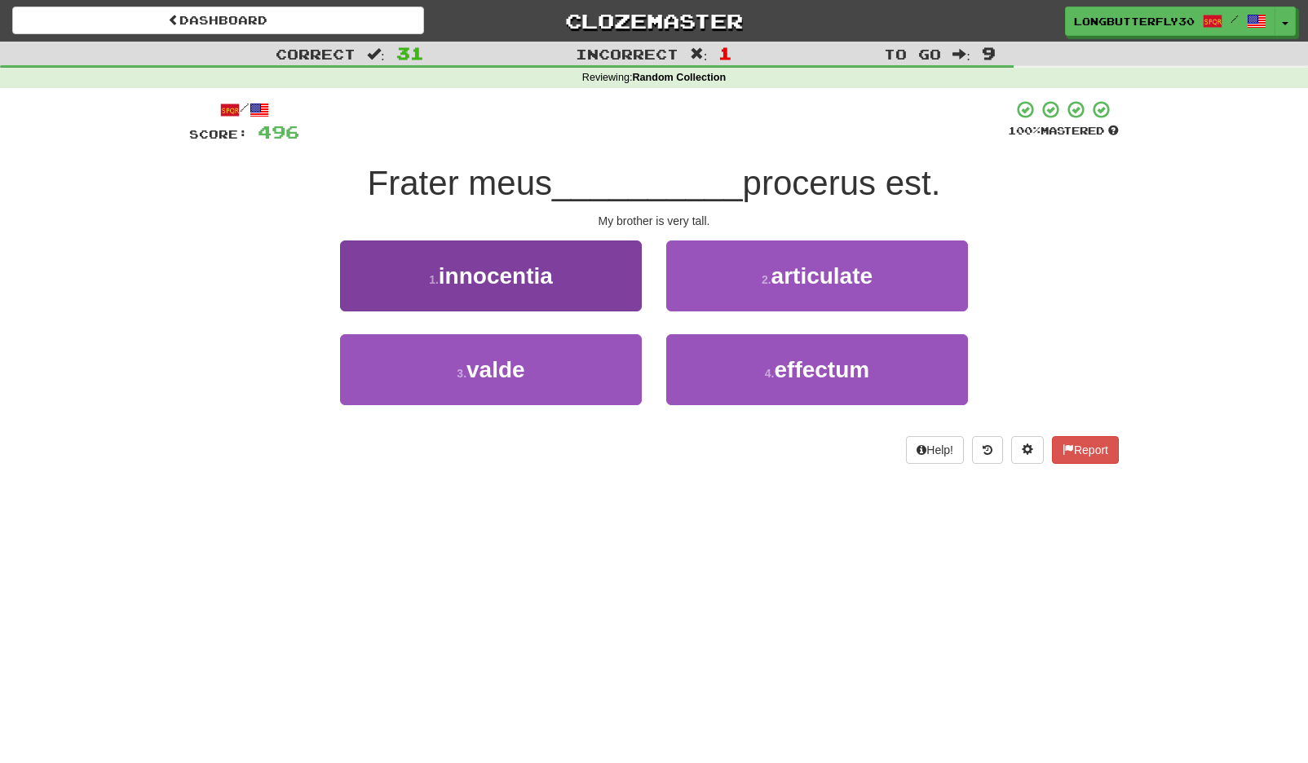
click at [604, 359] on button "3 . valde" at bounding box center [491, 369] width 302 height 71
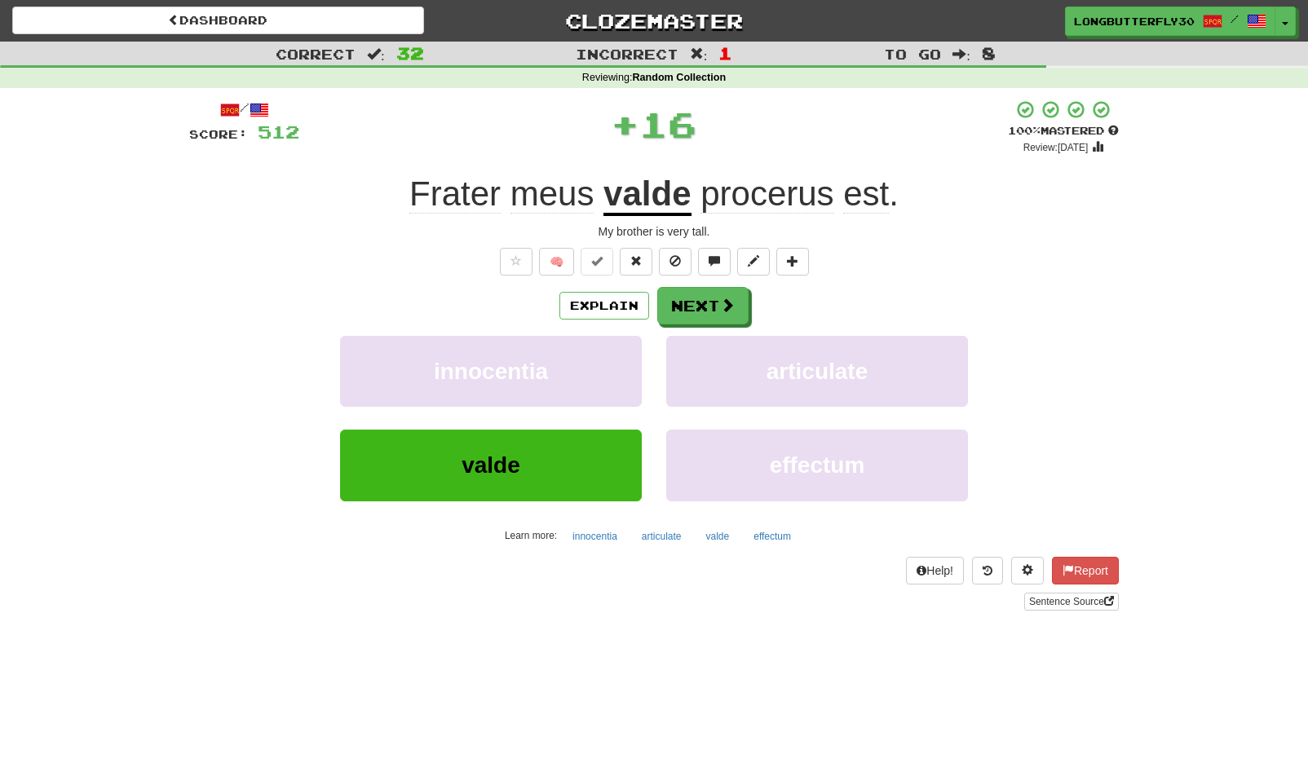
click at [723, 284] on div "/ Score: 512 + 16 100 % Mastered Review: 2125-08-21 Frater meus valde procerus …" at bounding box center [654, 354] width 930 height 511
click at [702, 309] on button "Next" at bounding box center [703, 307] width 91 height 38
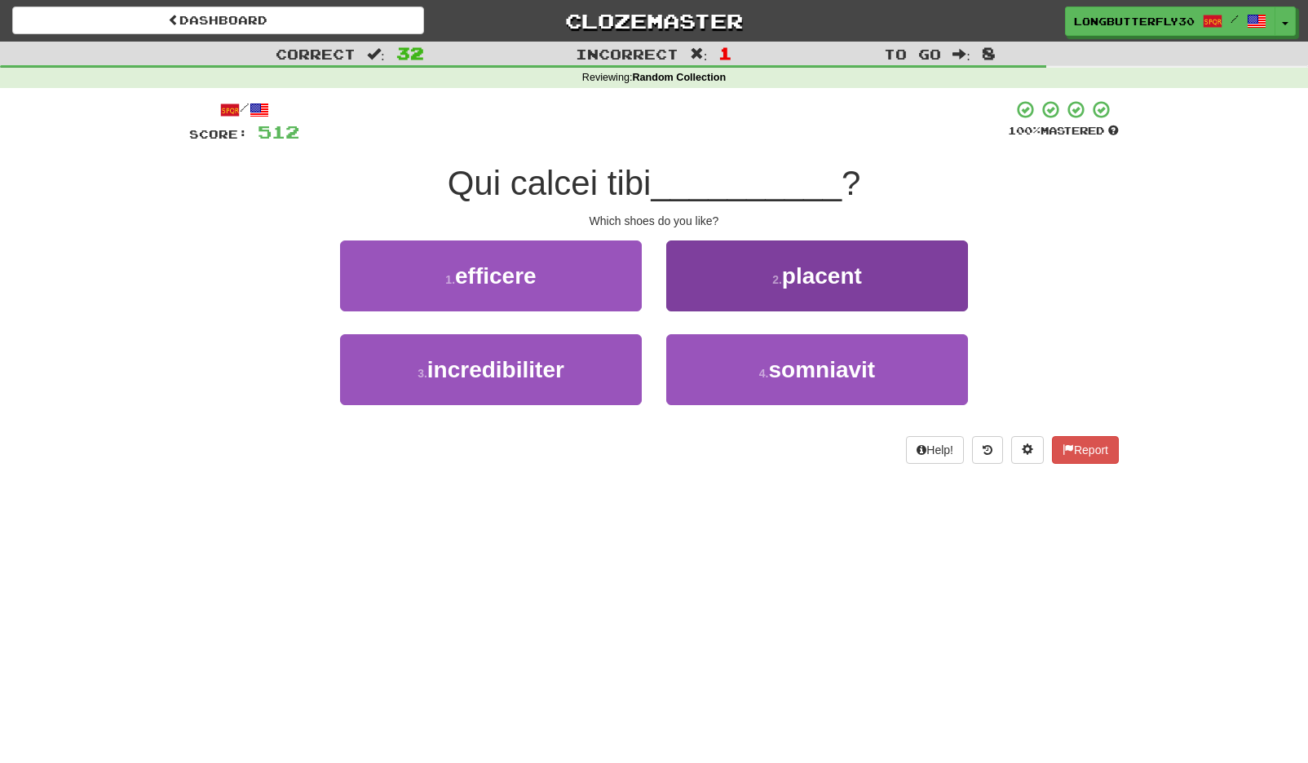
drag, startPoint x: 767, startPoint y: 230, endPoint x: 760, endPoint y: 238, distance: 10.4
click at [760, 238] on div "/ Score: 512 100 % Mastered Qui calcei tibi __________ ? Which shoes do you lik…" at bounding box center [654, 281] width 930 height 365
click at [745, 264] on button "2 . placent" at bounding box center [817, 276] width 302 height 71
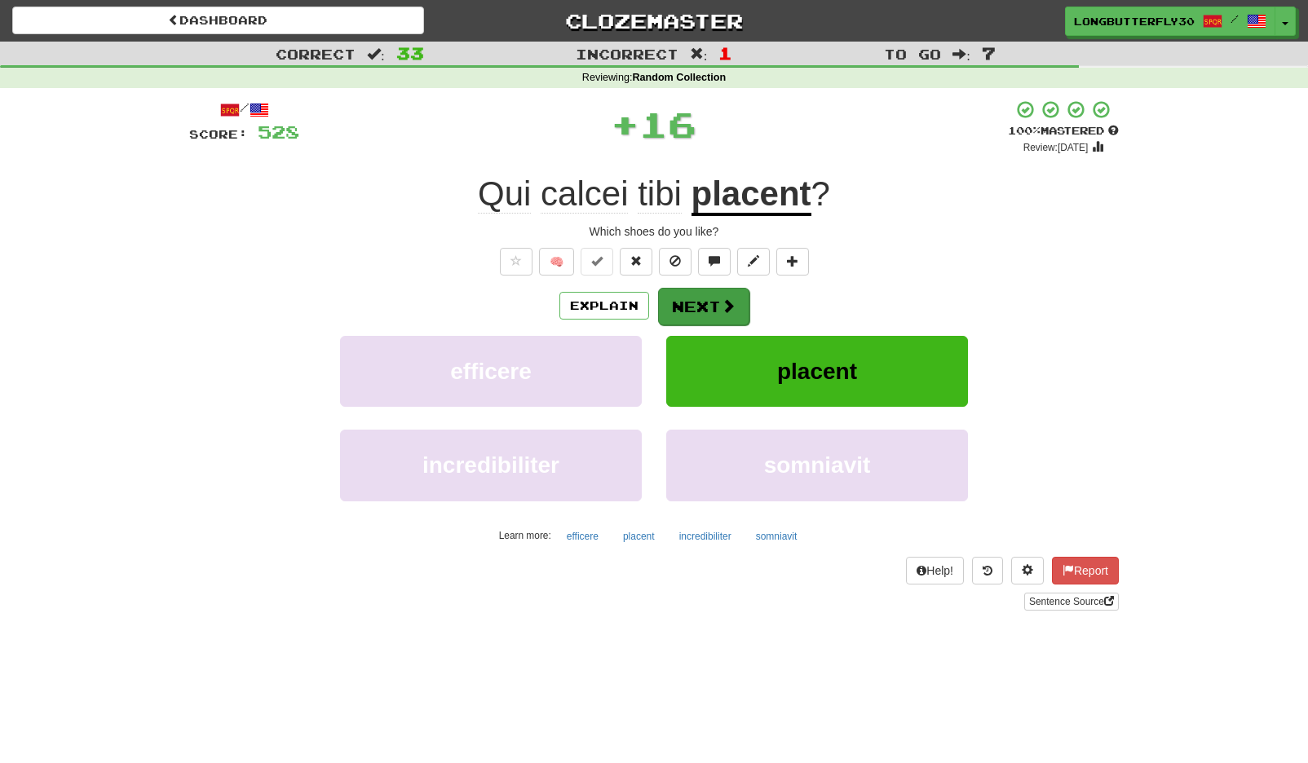
click at [702, 293] on button "Next" at bounding box center [703, 307] width 91 height 38
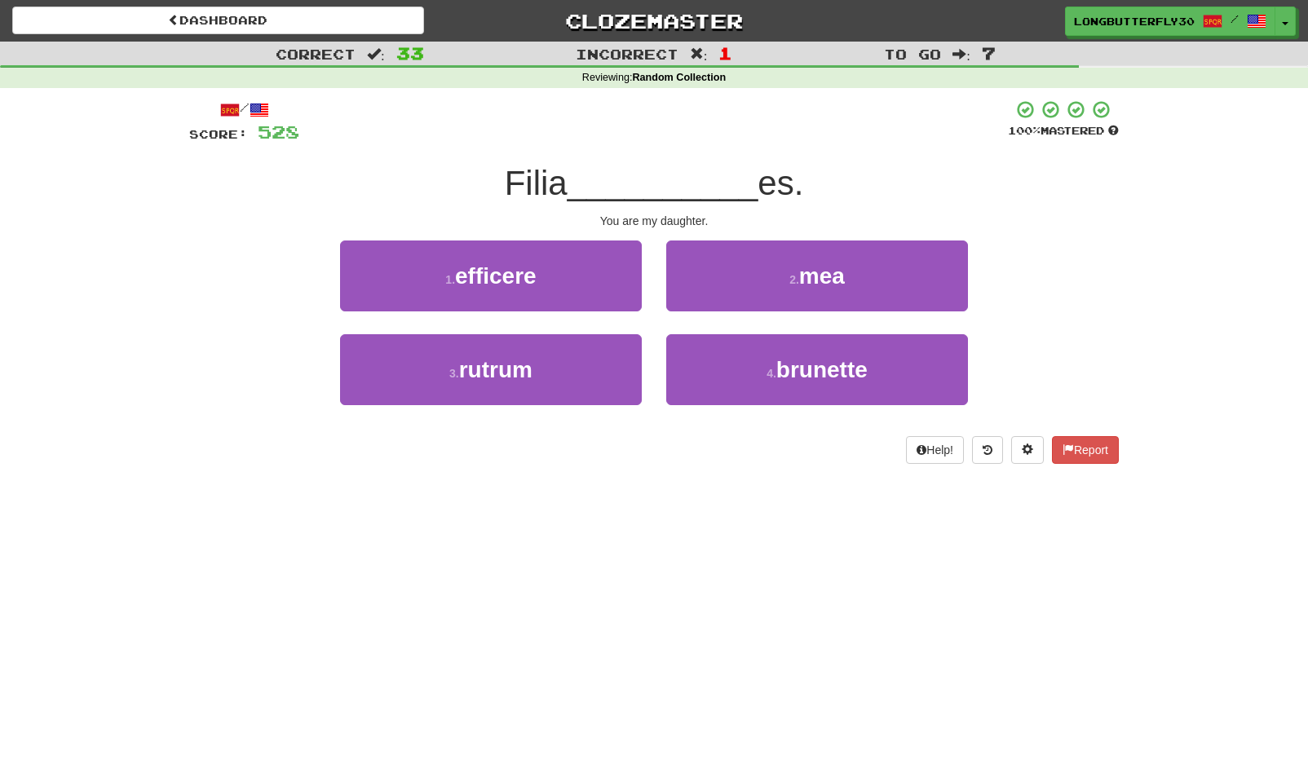
drag, startPoint x: 715, startPoint y: 271, endPoint x: 708, endPoint y: 285, distance: 15.7
click at [713, 276] on button "2 . mea" at bounding box center [817, 276] width 302 height 71
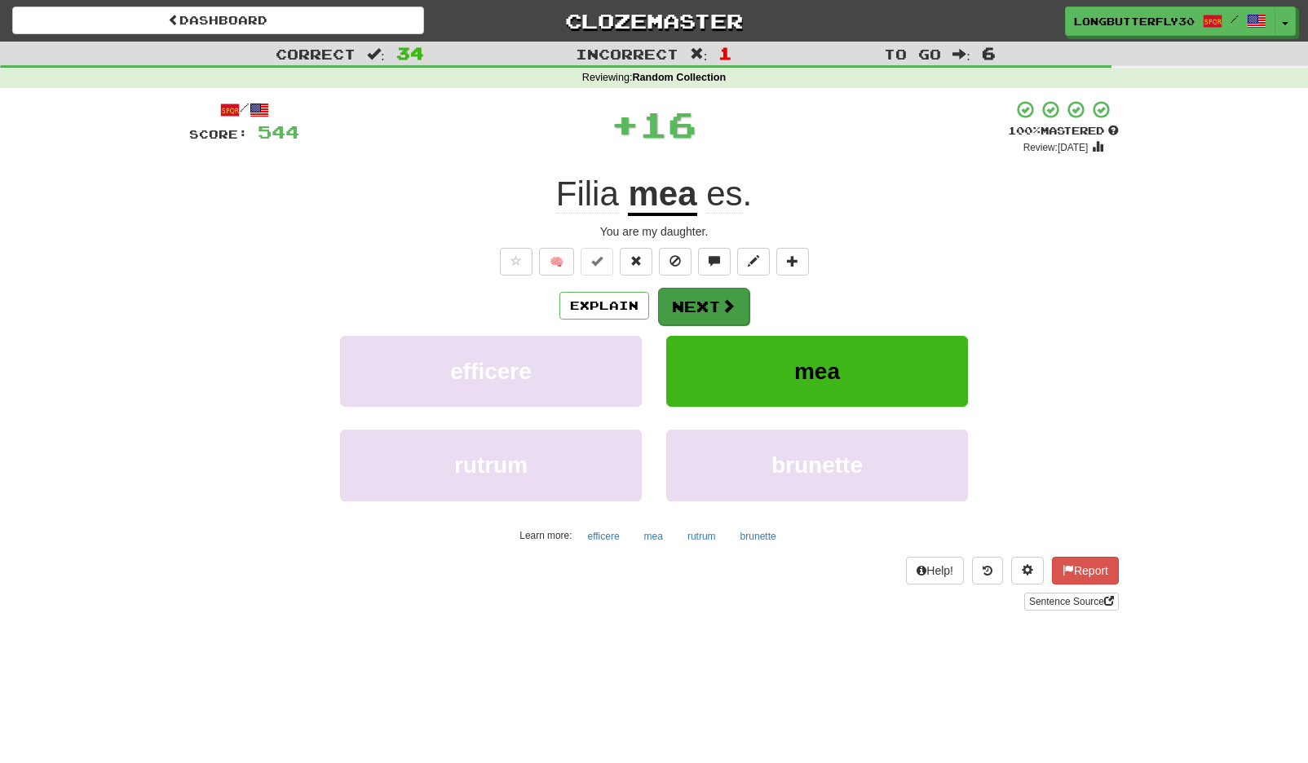
click at [705, 288] on button "Next" at bounding box center [703, 307] width 91 height 38
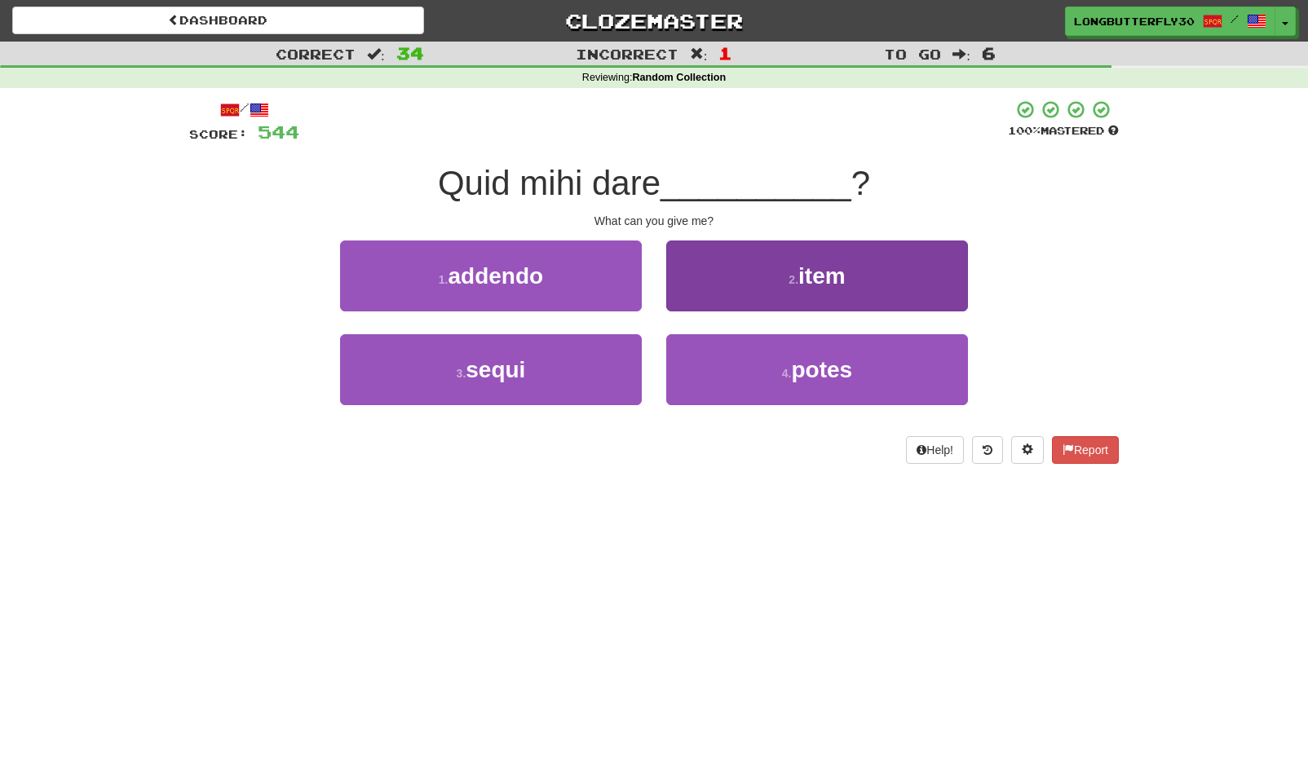
drag, startPoint x: 873, startPoint y: 368, endPoint x: 819, endPoint y: 348, distance: 58.0
click at [873, 368] on button "4 . potes" at bounding box center [817, 369] width 302 height 71
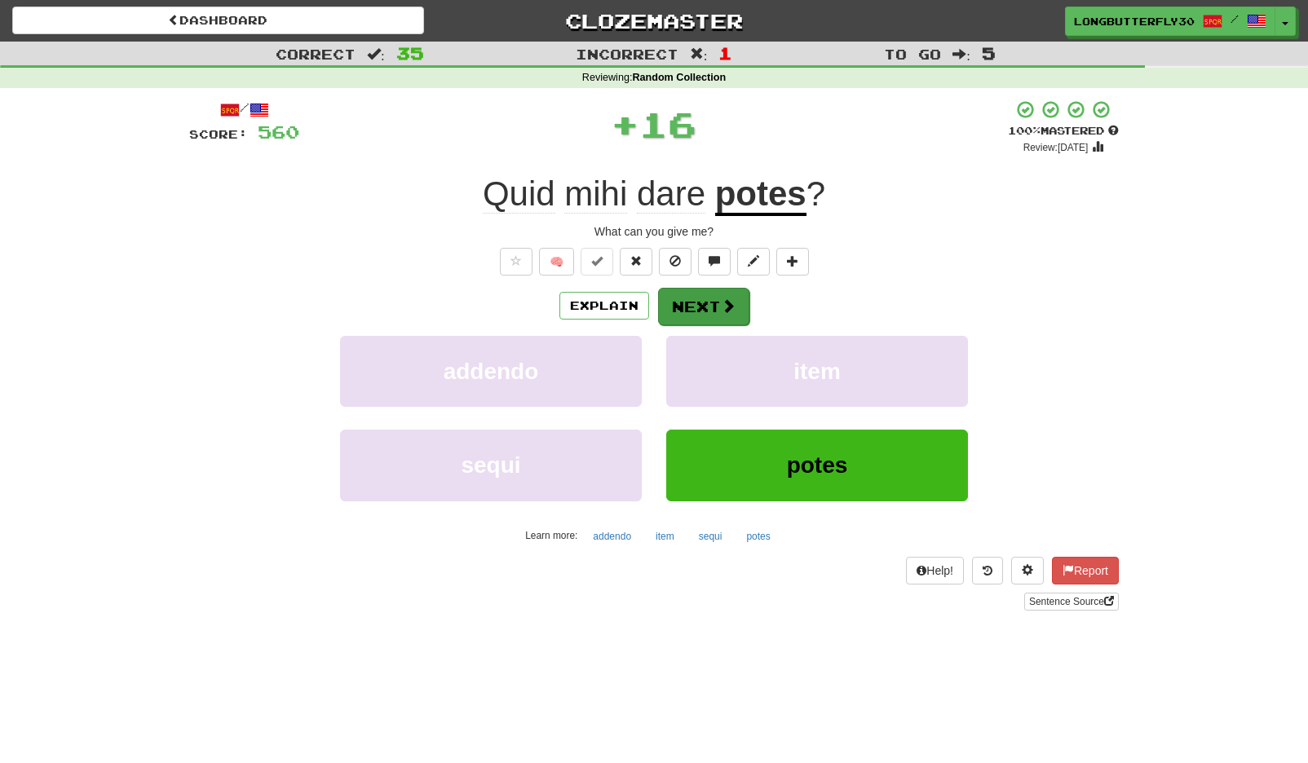
click at [722, 301] on span at bounding box center [728, 305] width 15 height 15
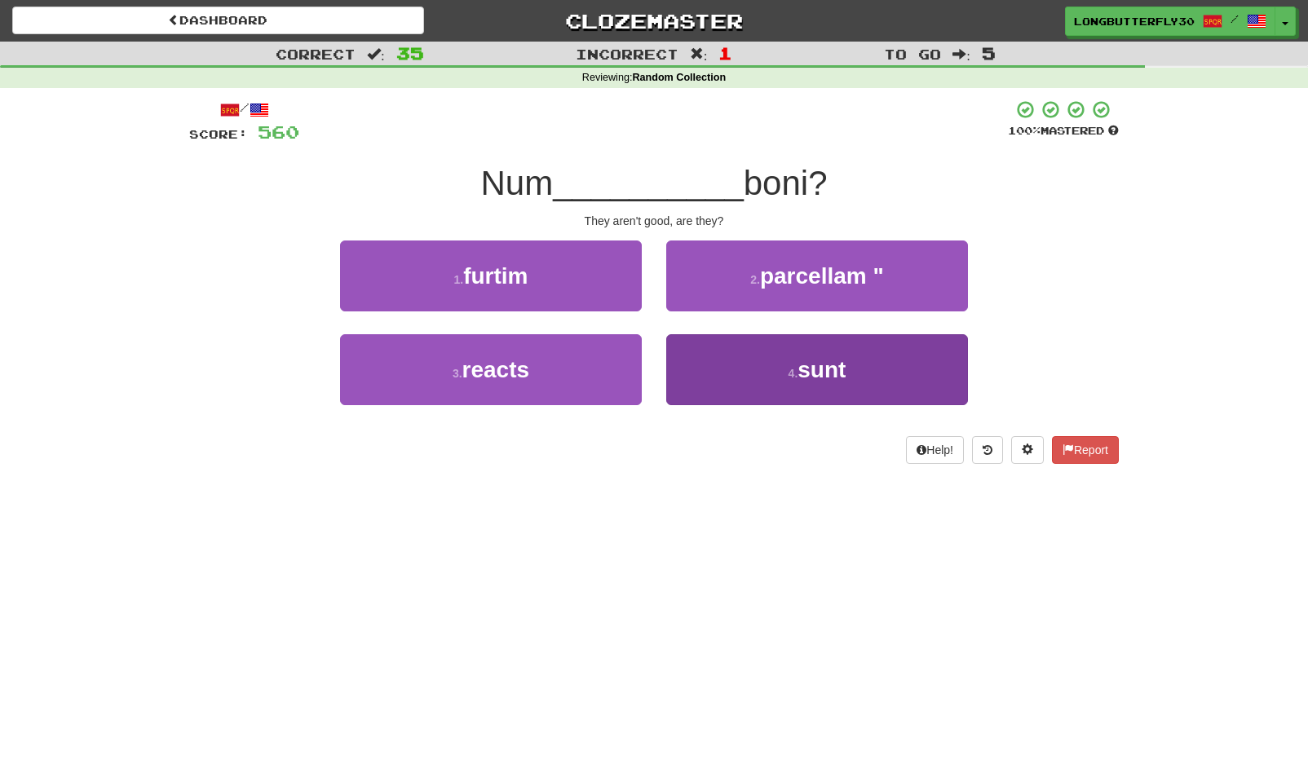
click at [707, 374] on button "4 . sunt" at bounding box center [817, 369] width 302 height 71
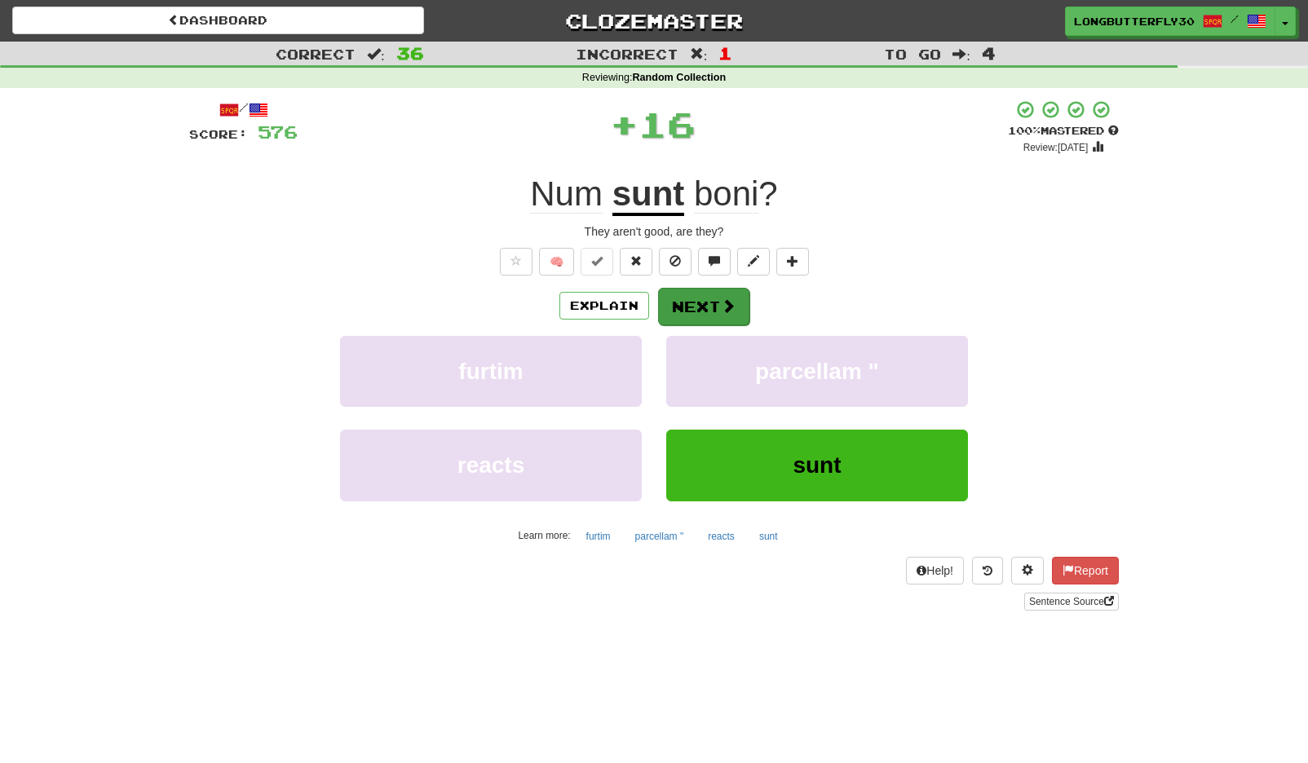
click at [703, 301] on button "Next" at bounding box center [703, 307] width 91 height 38
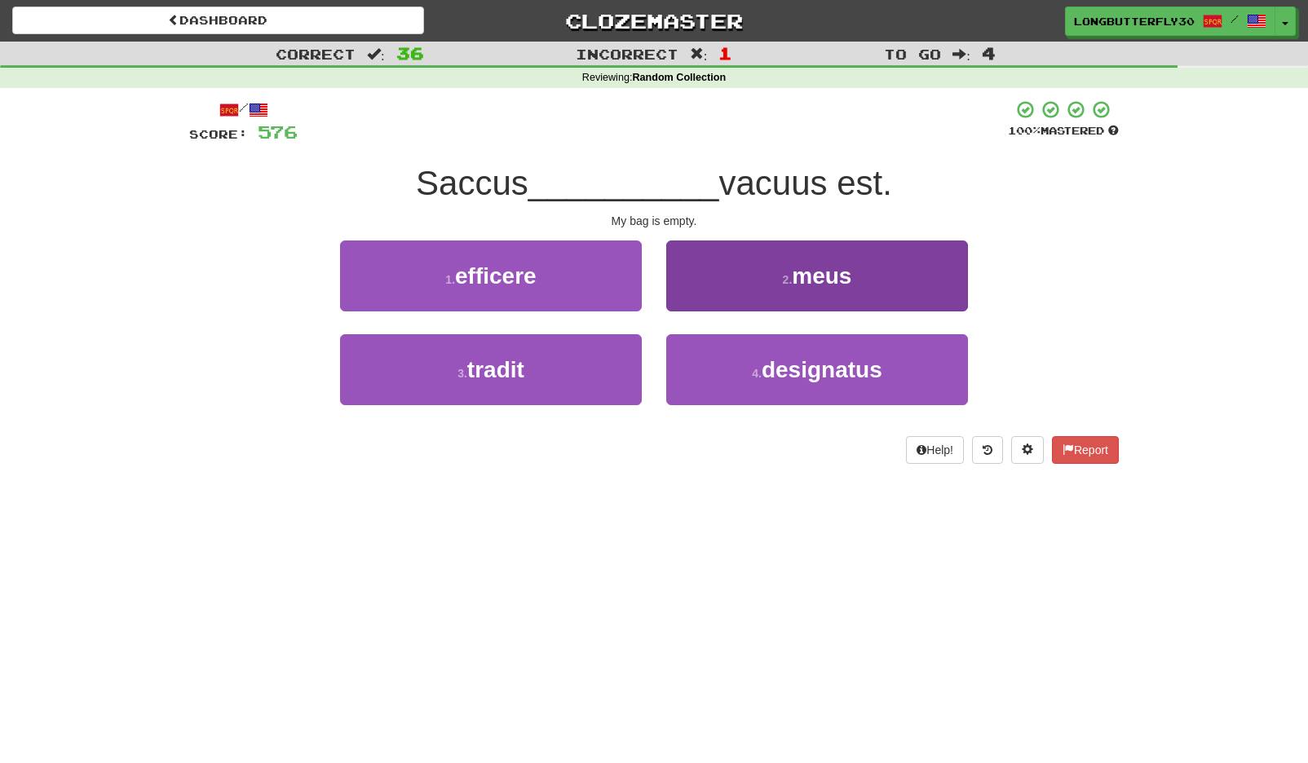
click at [833, 288] on button "2 . meus" at bounding box center [817, 276] width 302 height 71
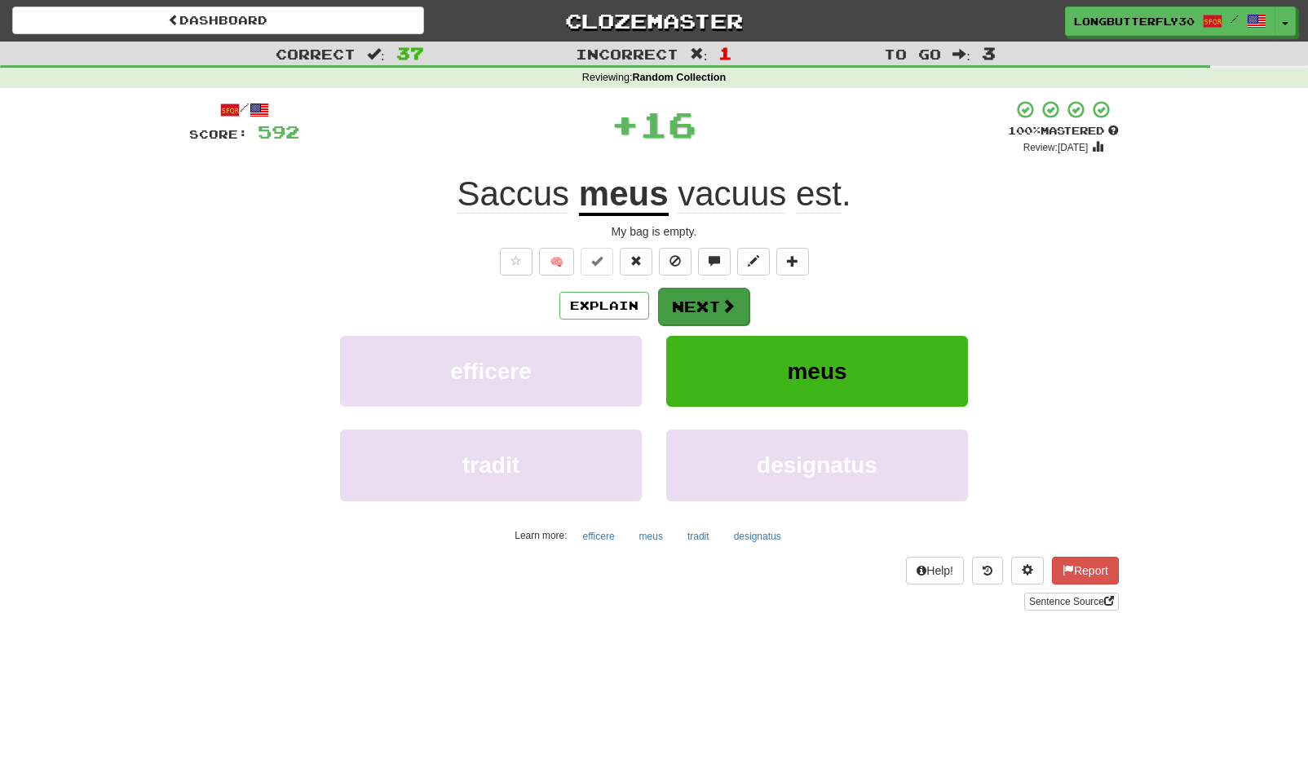
click at [741, 307] on button "Next" at bounding box center [703, 307] width 91 height 38
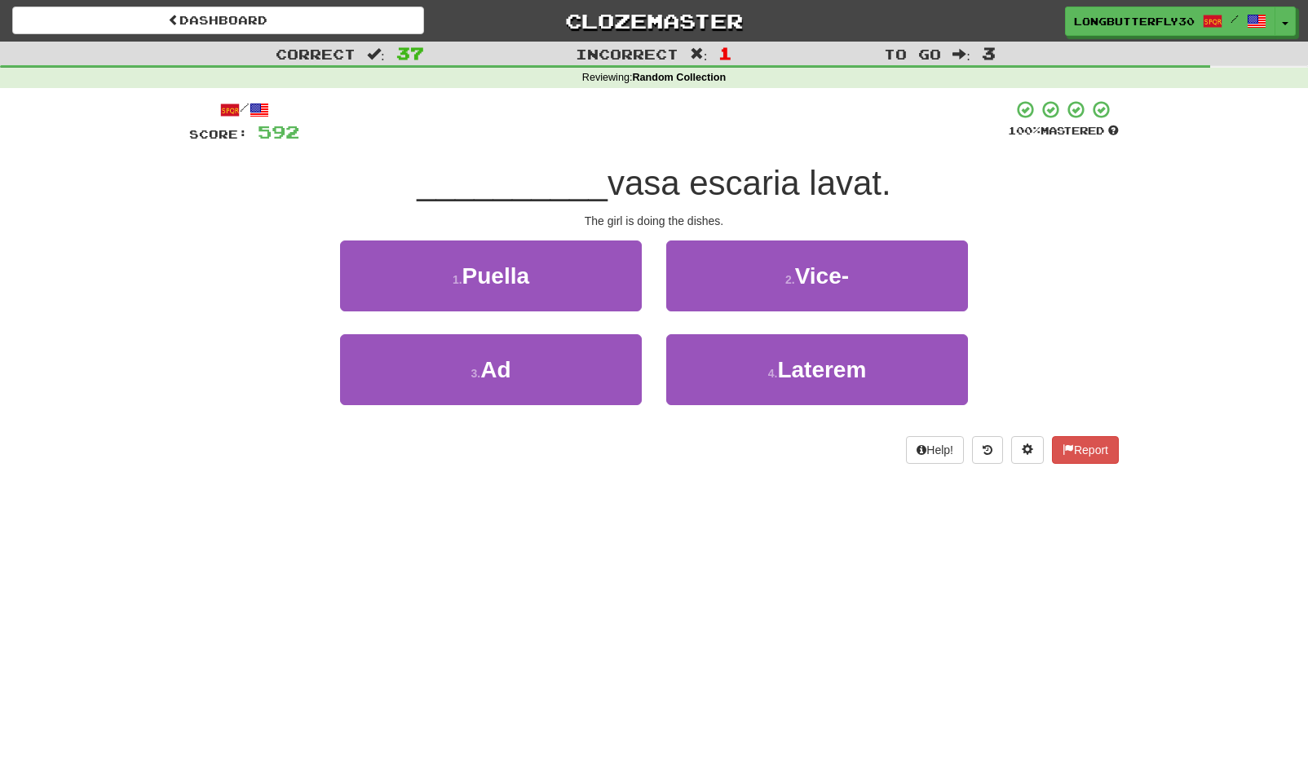
drag, startPoint x: 544, startPoint y: 268, endPoint x: 558, endPoint y: 280, distance: 18.0
click at [545, 272] on button "1 . Puella" at bounding box center [491, 276] width 302 height 71
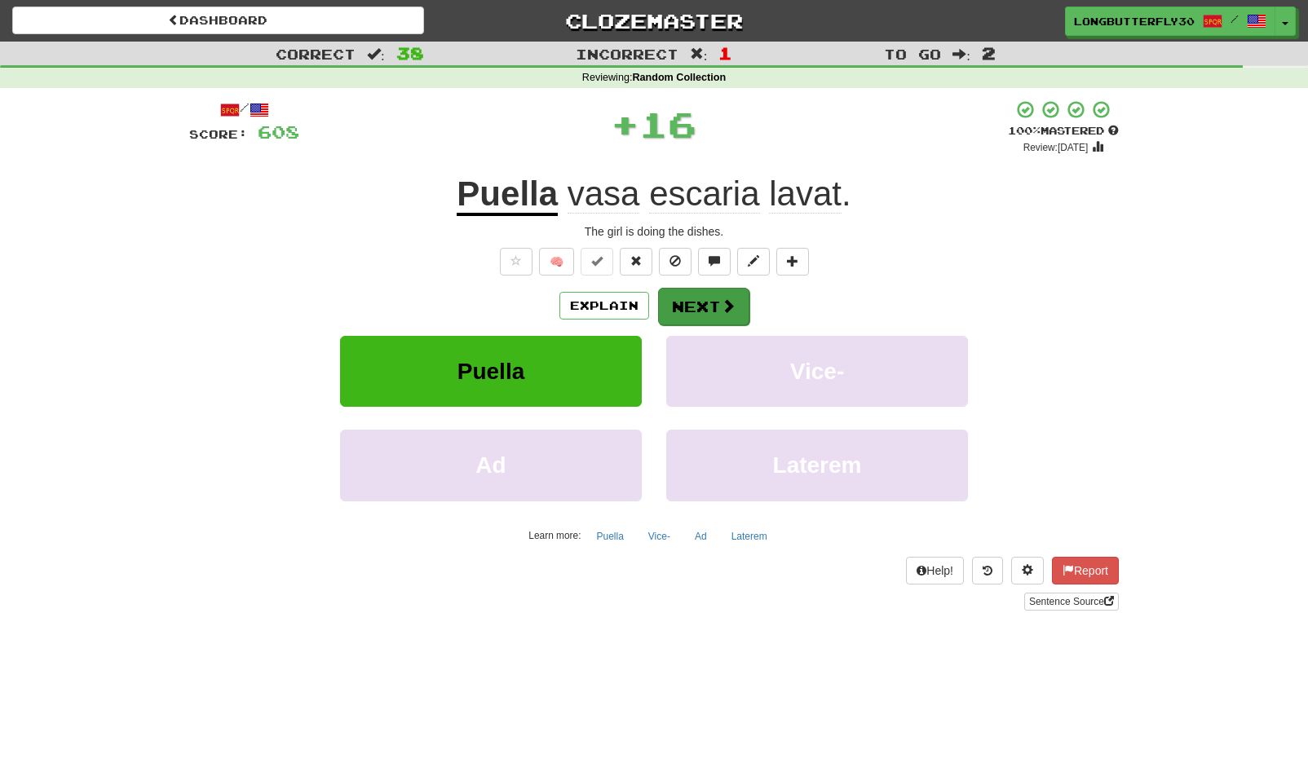
click at [705, 301] on button "Next" at bounding box center [703, 307] width 91 height 38
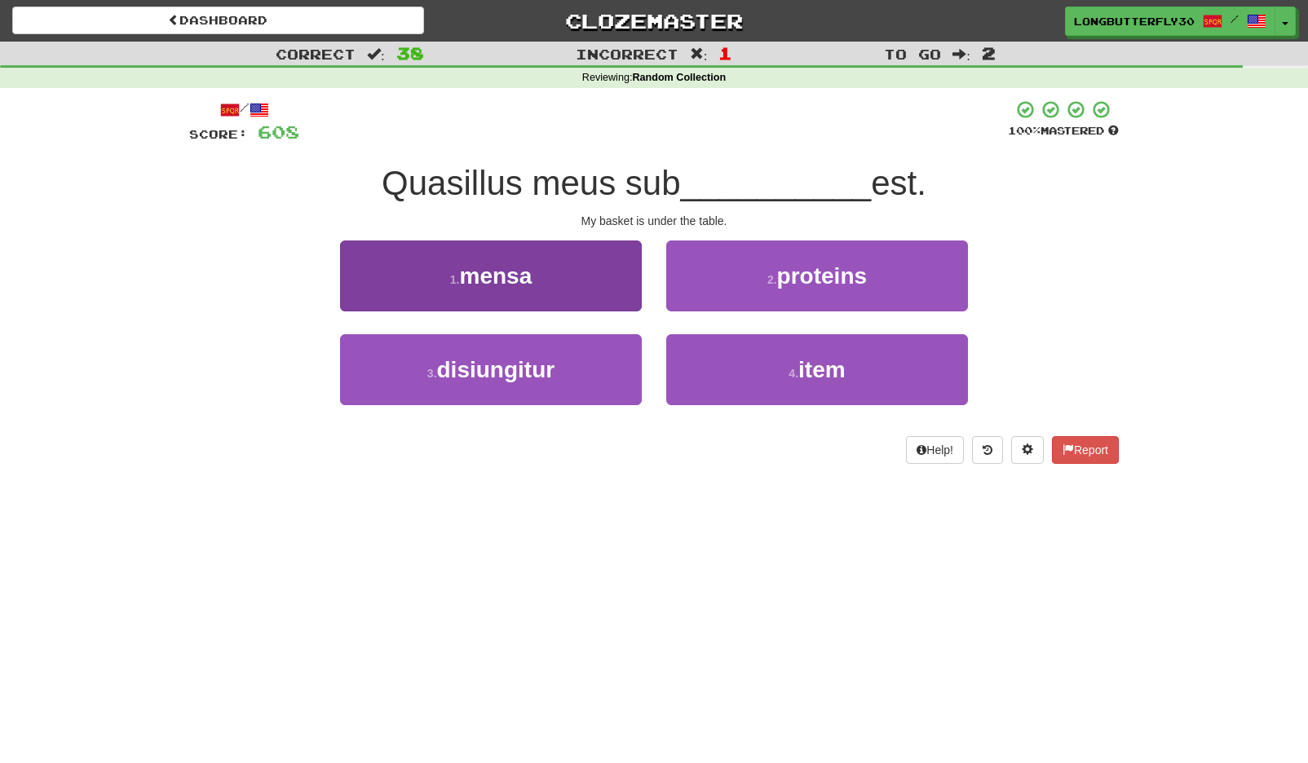
click at [587, 281] on button "1 . mensa" at bounding box center [491, 276] width 302 height 71
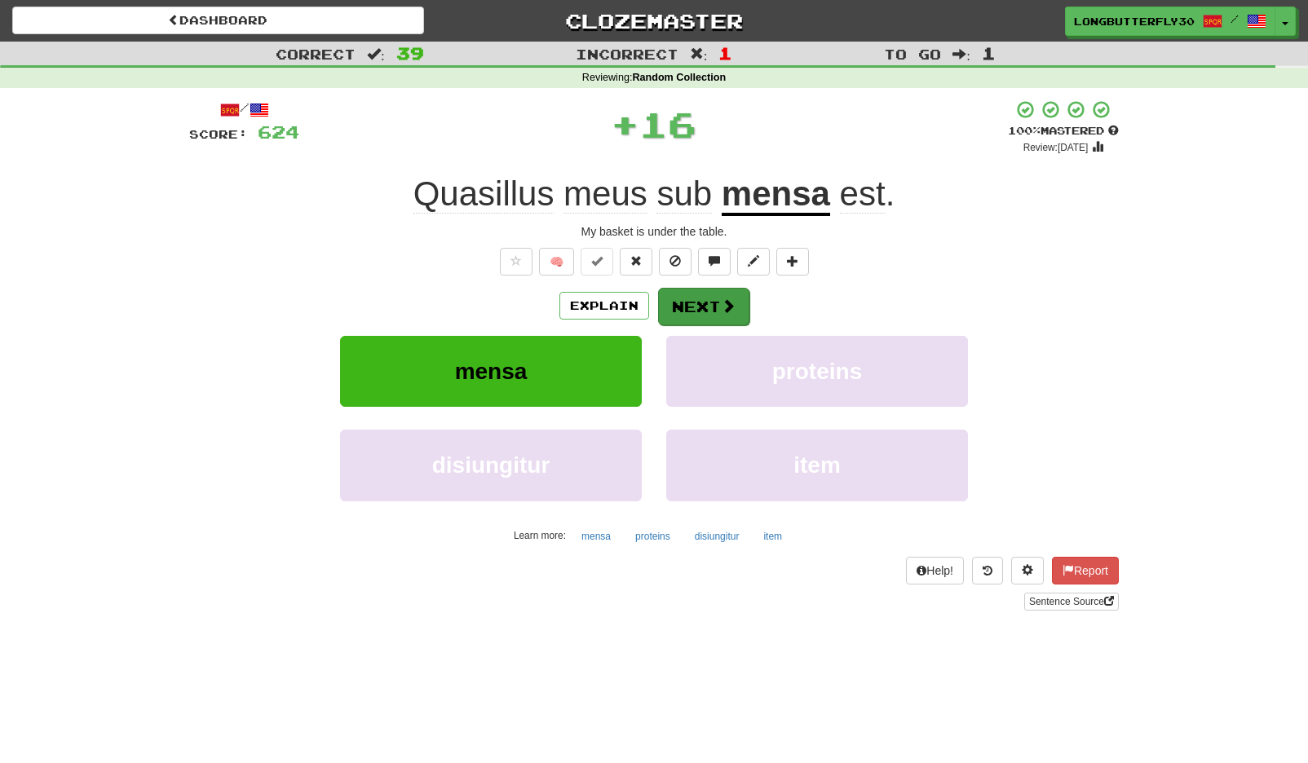
click at [683, 290] on button "Next" at bounding box center [703, 307] width 91 height 38
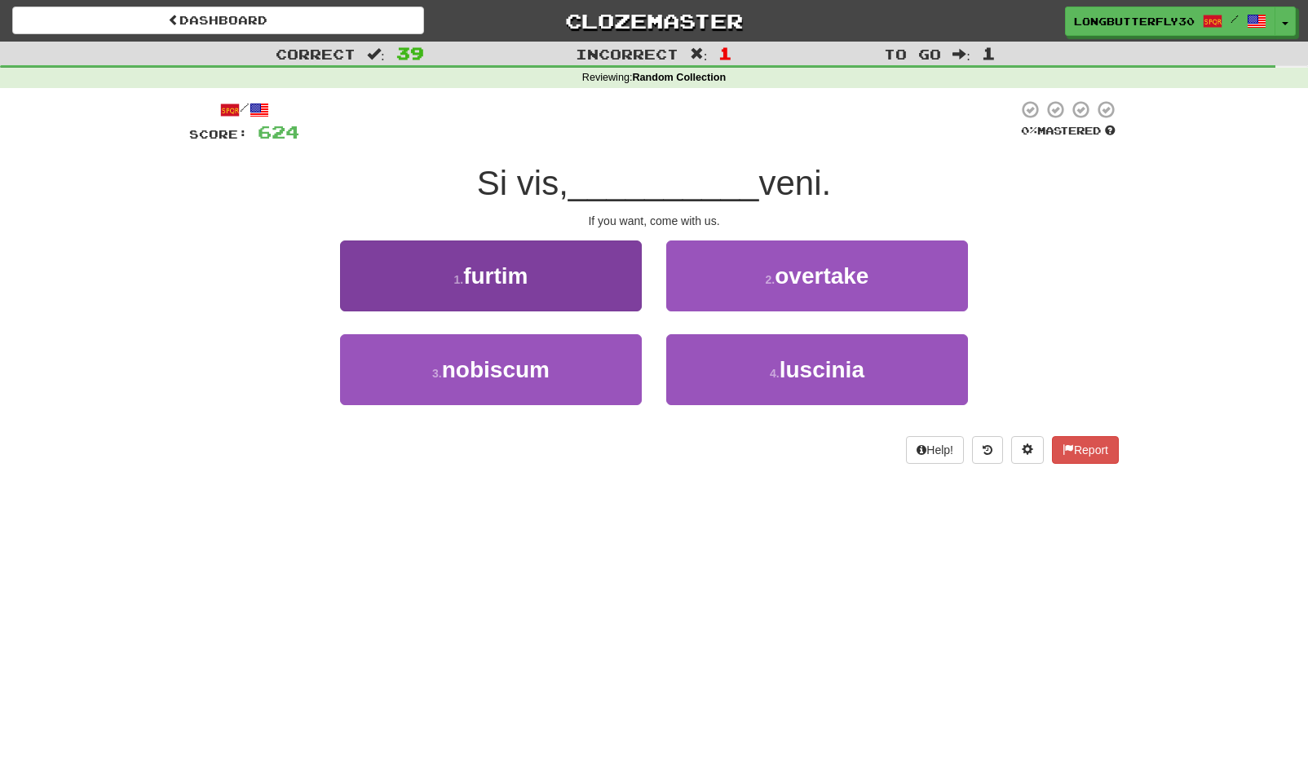
click at [617, 356] on button "3 . nobiscum" at bounding box center [491, 369] width 302 height 71
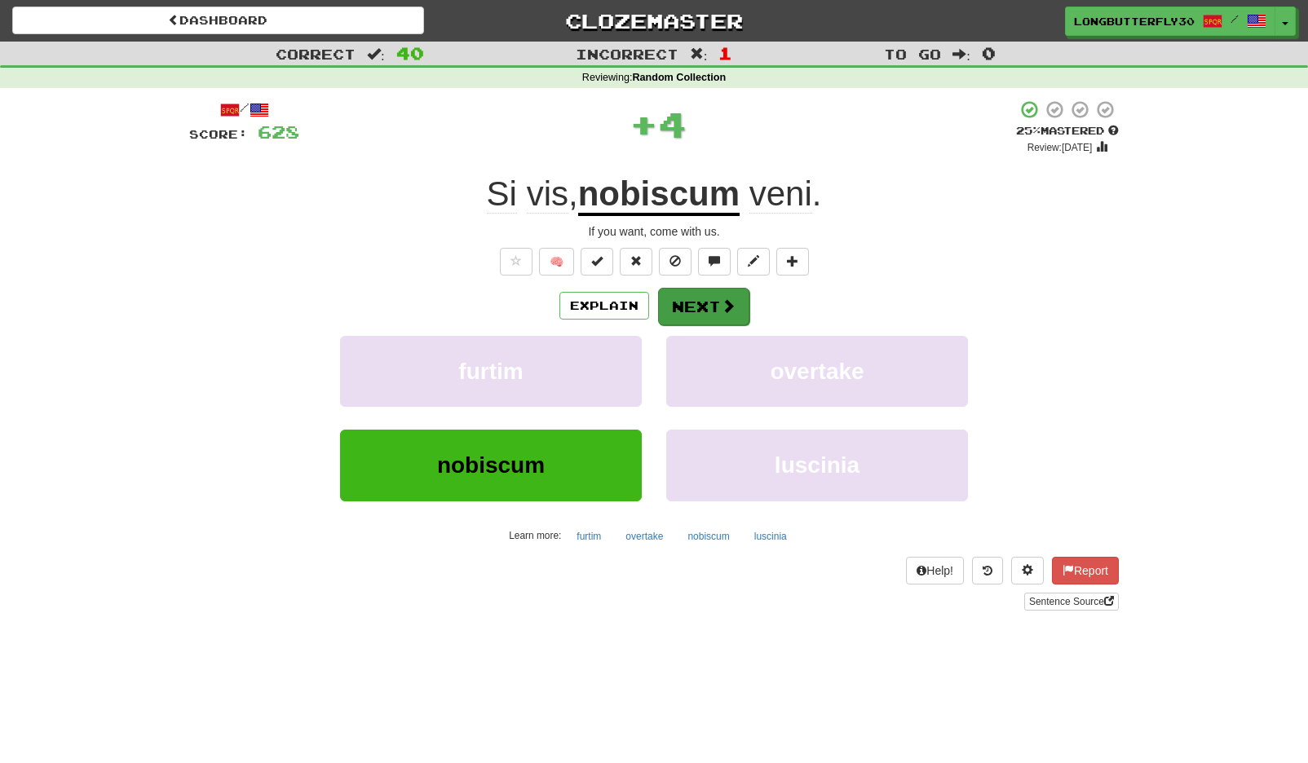
click at [707, 302] on button "Next" at bounding box center [703, 307] width 91 height 38
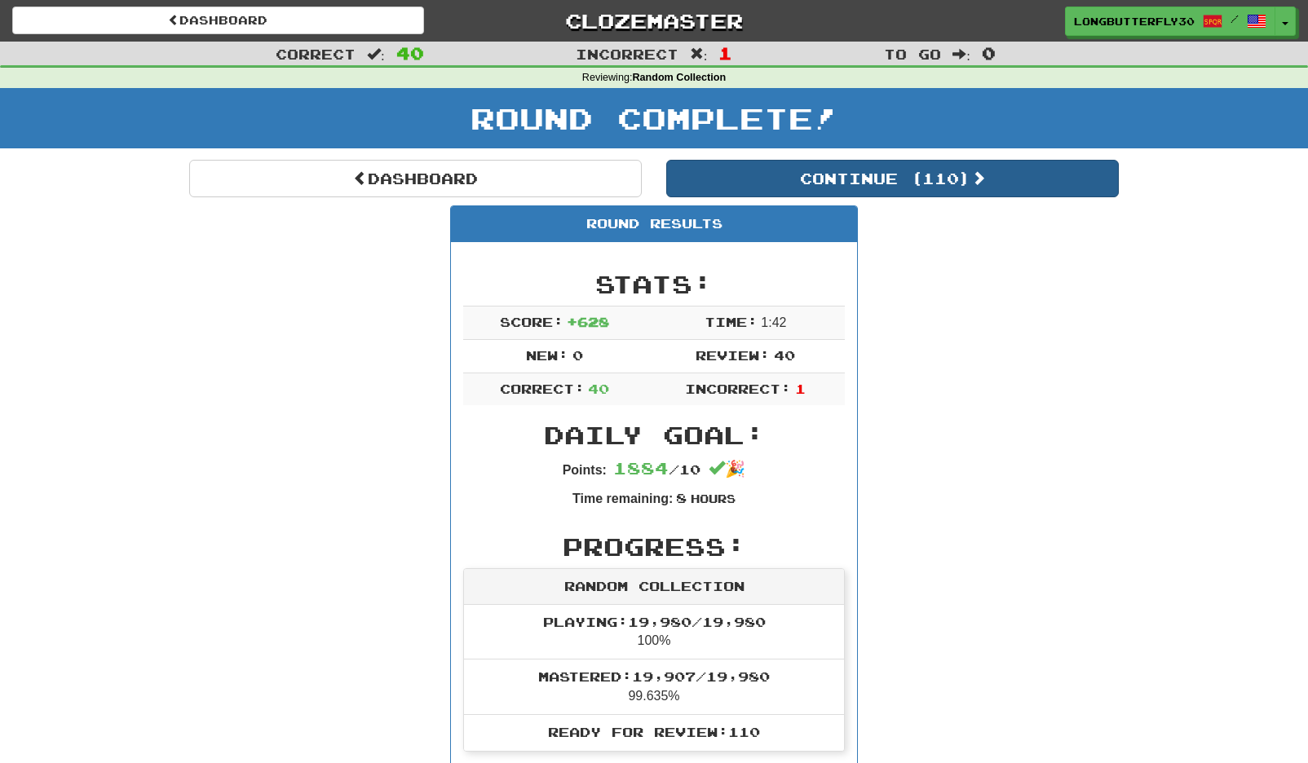
click at [837, 170] on button "Continue ( 110 )" at bounding box center [892, 179] width 453 height 38
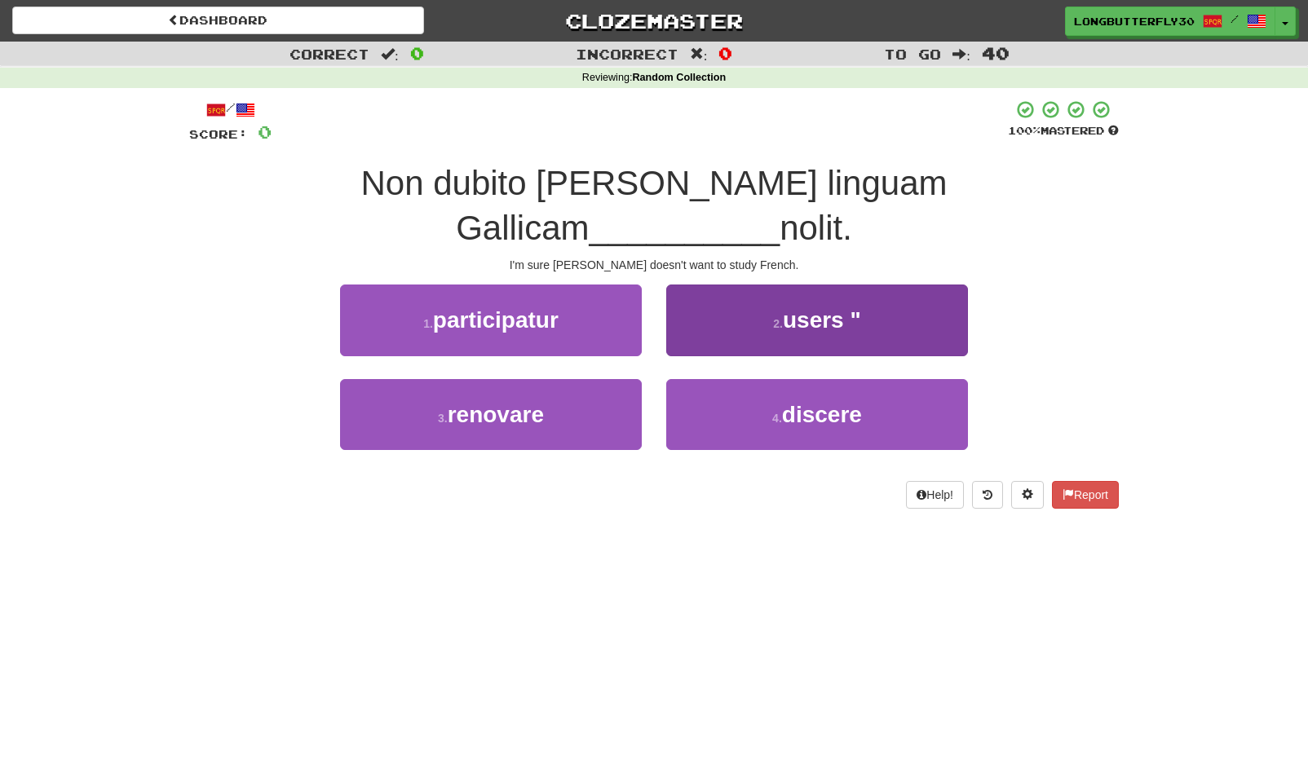
click at [733, 379] on button "4 . discere" at bounding box center [817, 414] width 302 height 71
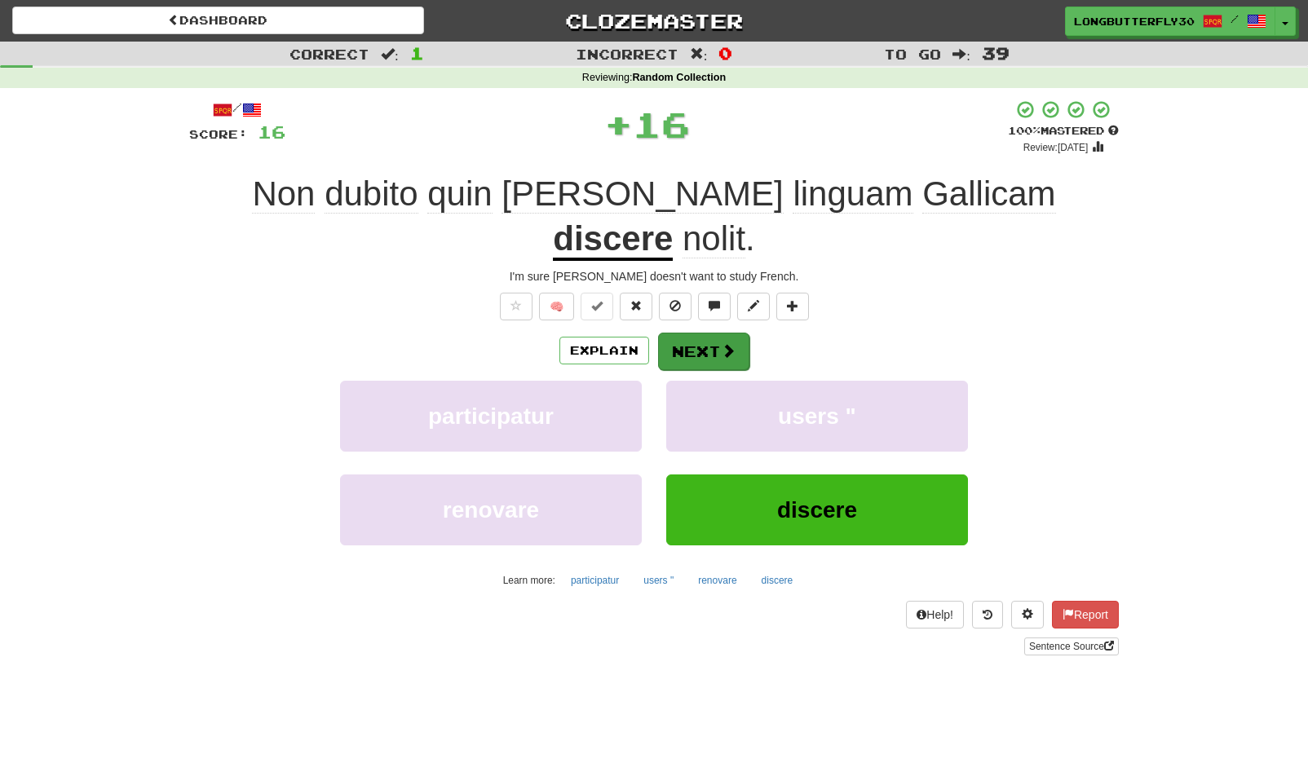
click at [714, 333] on button "Next" at bounding box center [703, 352] width 91 height 38
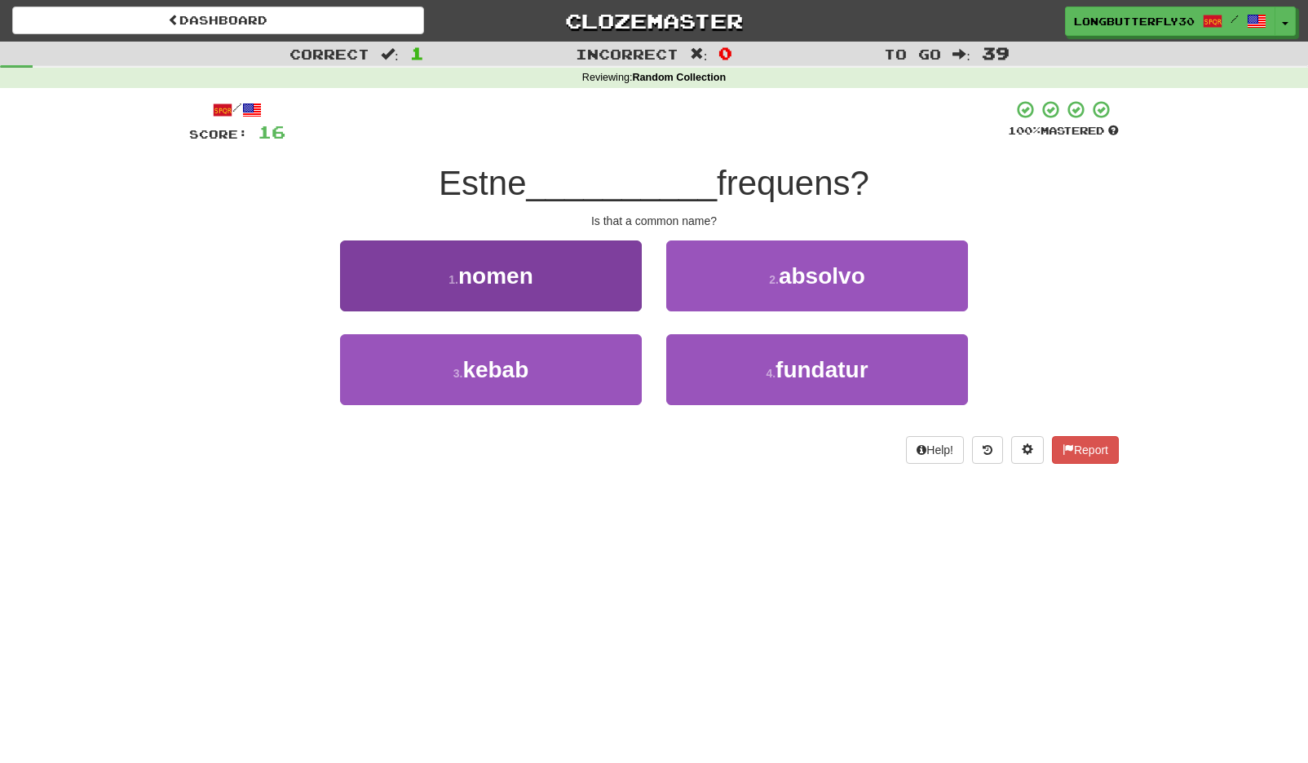
click at [613, 285] on button "1 . nomen" at bounding box center [491, 276] width 302 height 71
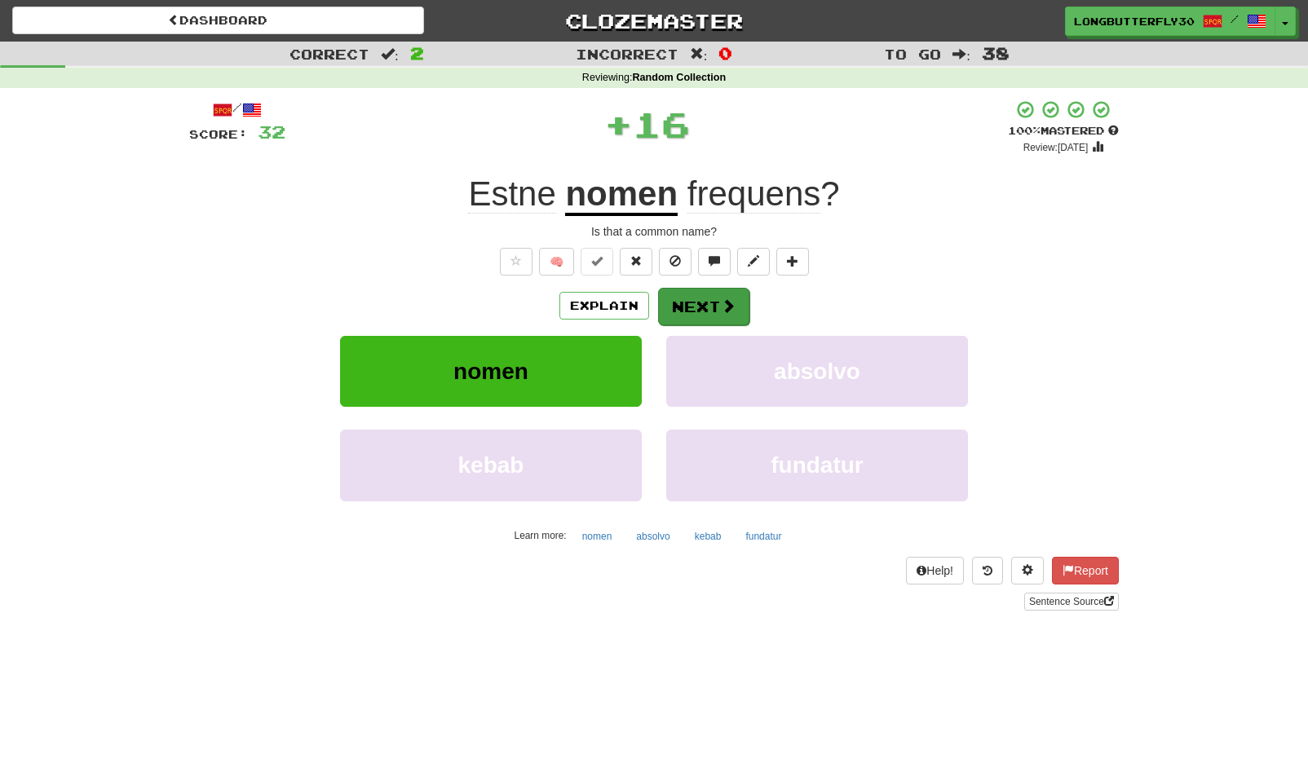
click at [663, 304] on button "Next" at bounding box center [703, 307] width 91 height 38
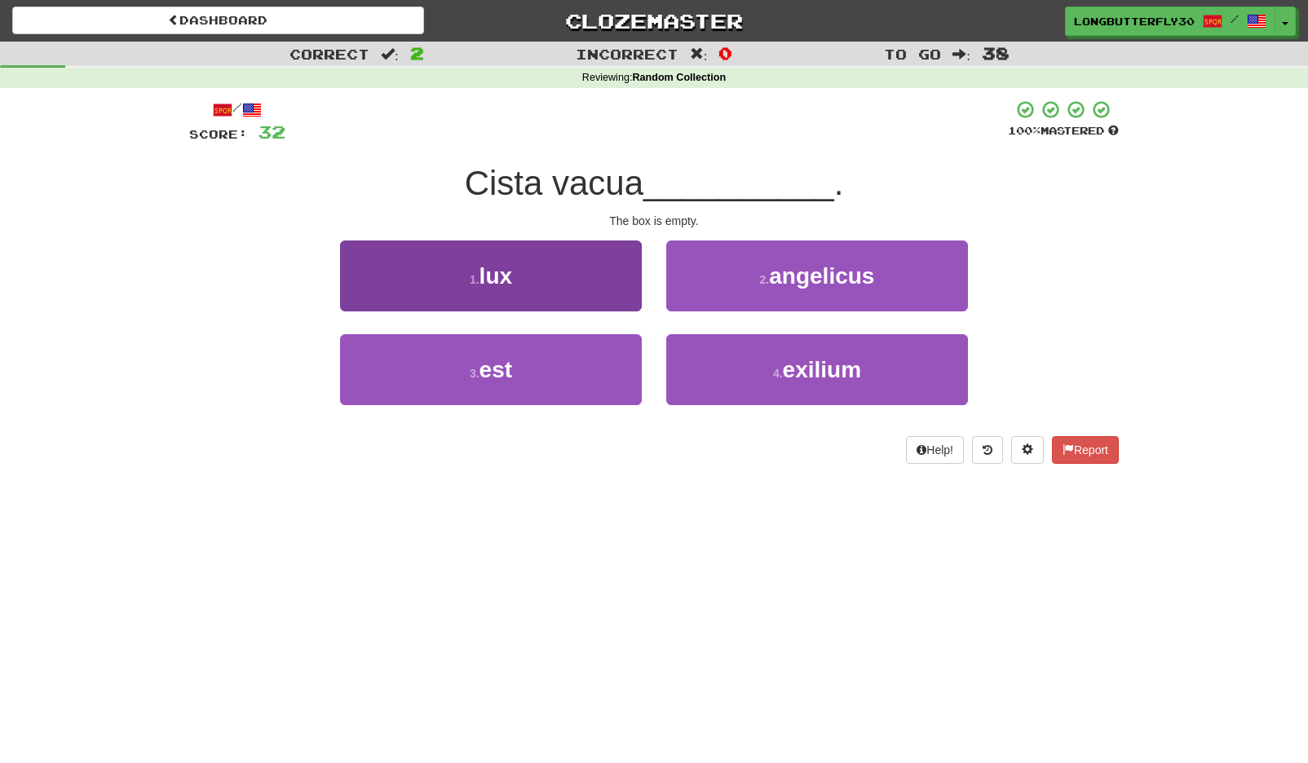
drag, startPoint x: 590, startPoint y: 372, endPoint x: 592, endPoint y: 361, distance: 10.9
click at [589, 370] on button "3 . est" at bounding box center [491, 369] width 302 height 71
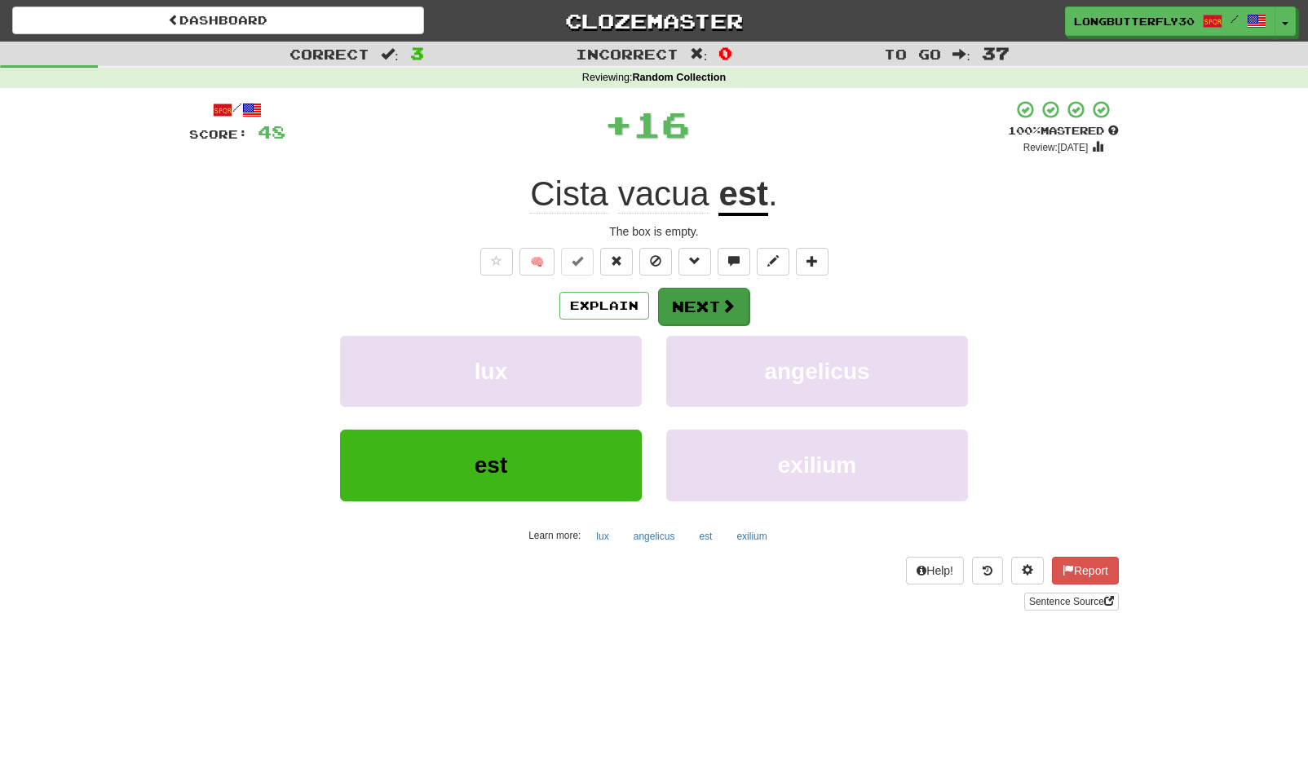
click at [716, 306] on button "Next" at bounding box center [703, 307] width 91 height 38
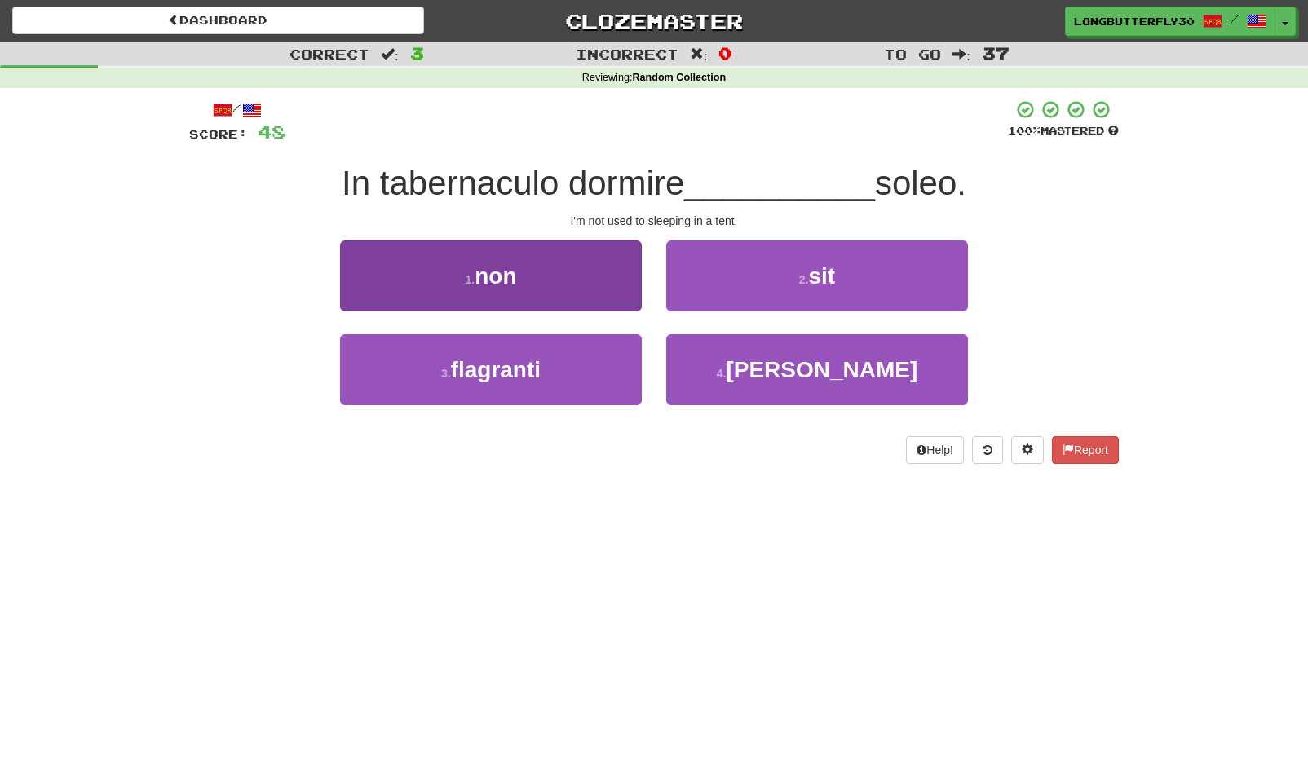
click at [581, 271] on button "1 . non" at bounding box center [491, 276] width 302 height 71
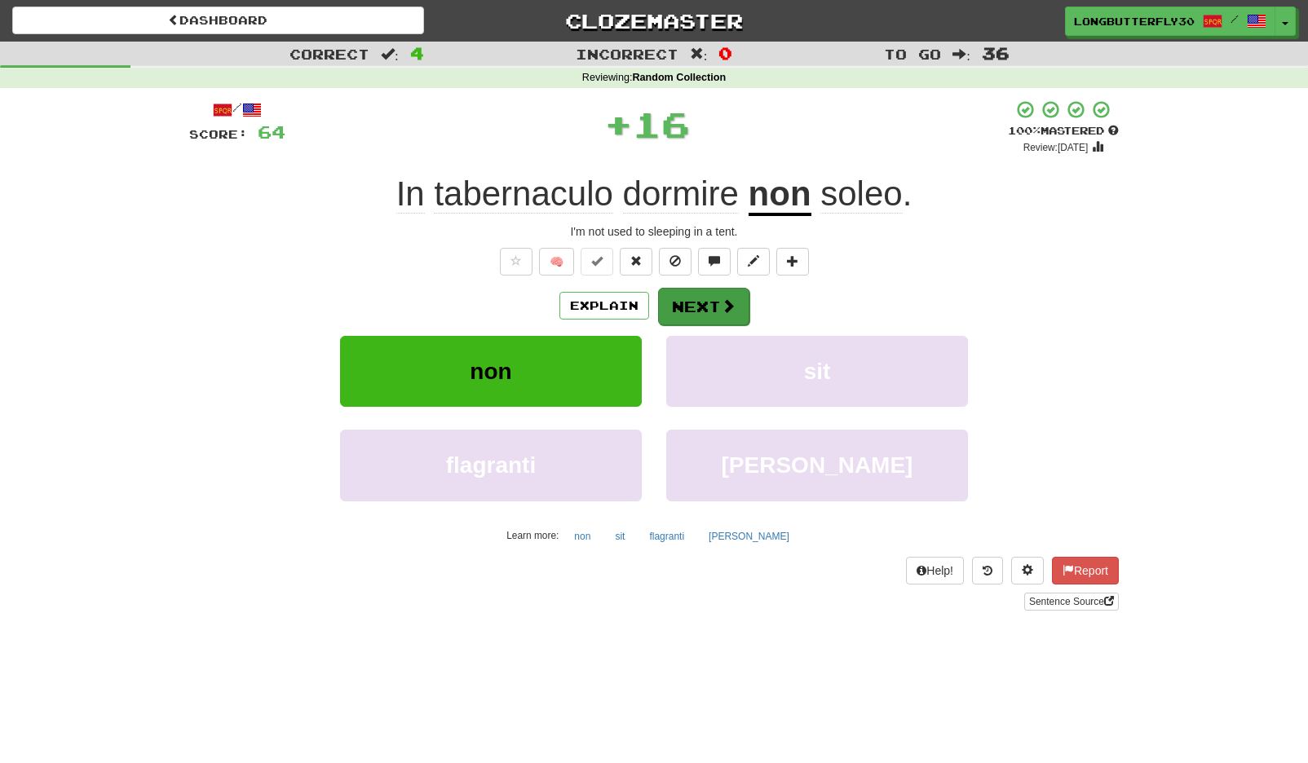
click at [720, 294] on button "Next" at bounding box center [703, 307] width 91 height 38
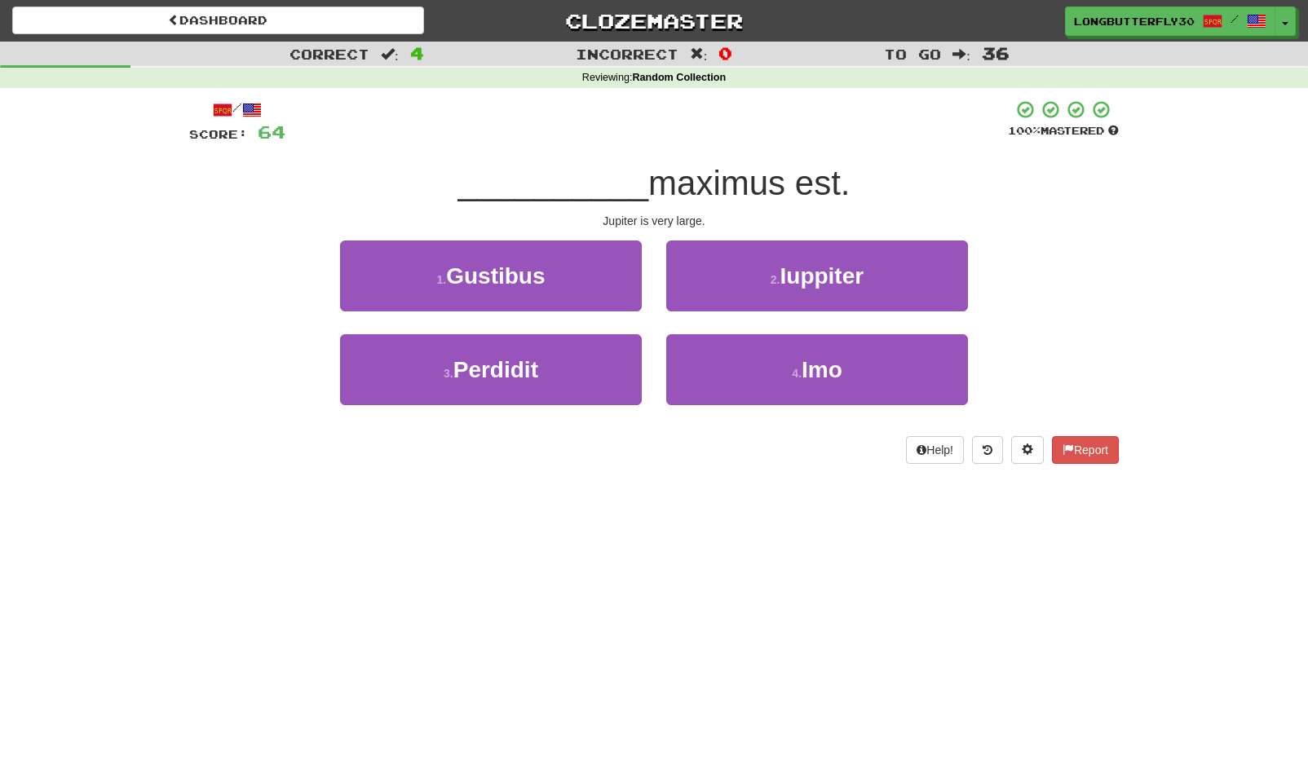
click at [811, 272] on span "Iuppiter" at bounding box center [822, 275] width 84 height 25
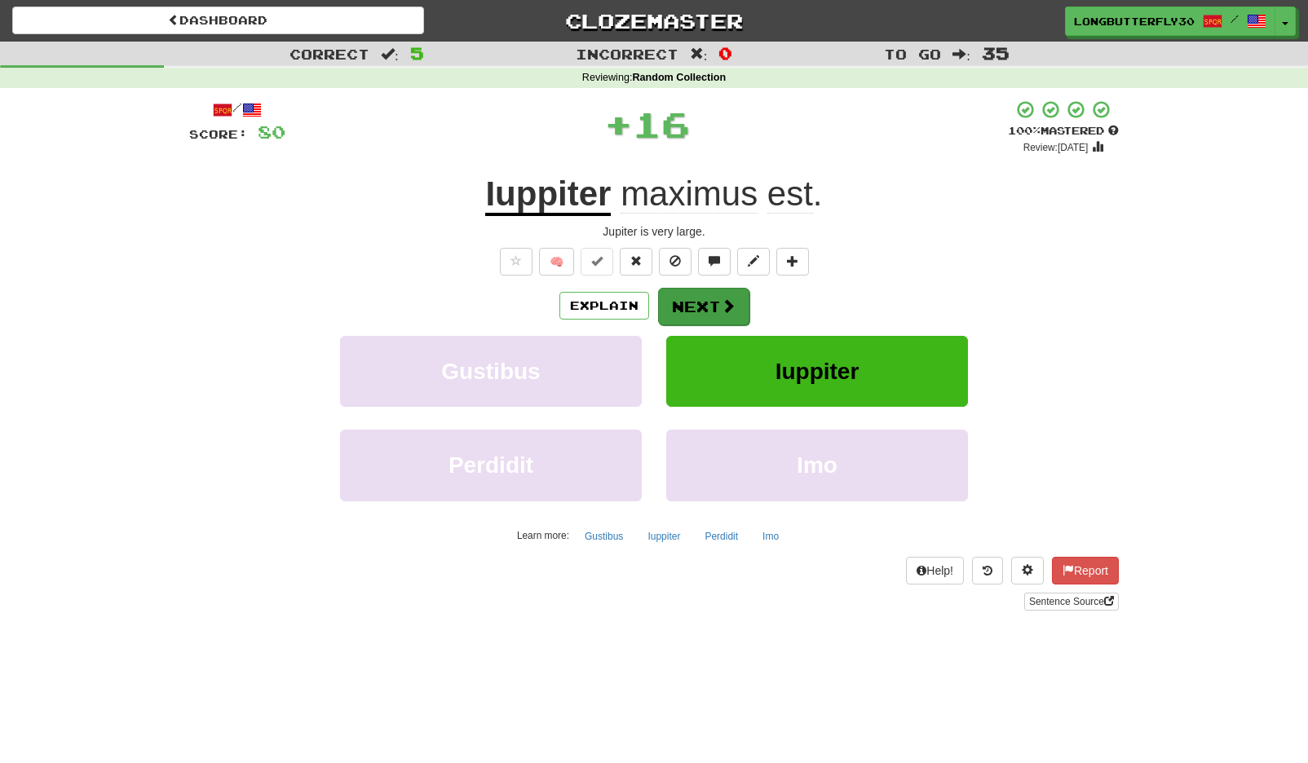
click at [705, 302] on button "Next" at bounding box center [703, 307] width 91 height 38
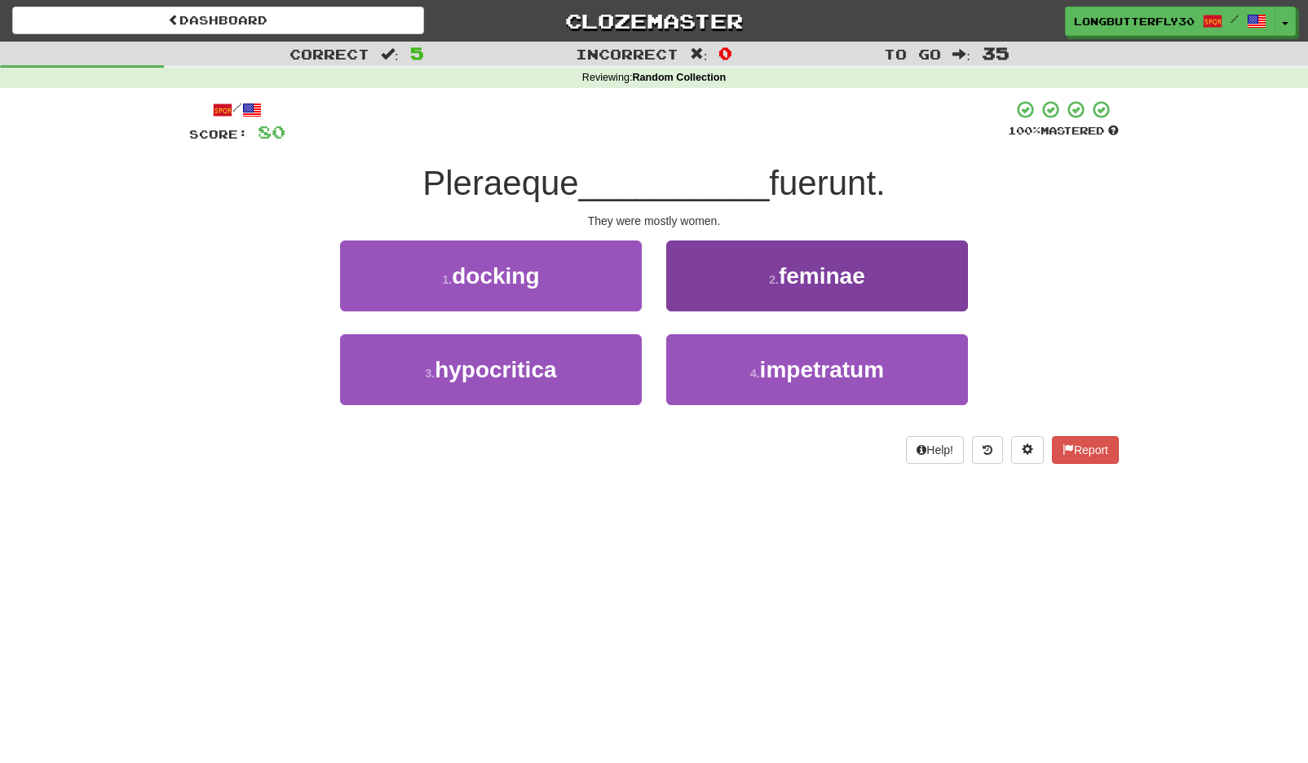
click at [707, 281] on button "2 . feminae" at bounding box center [817, 276] width 302 height 71
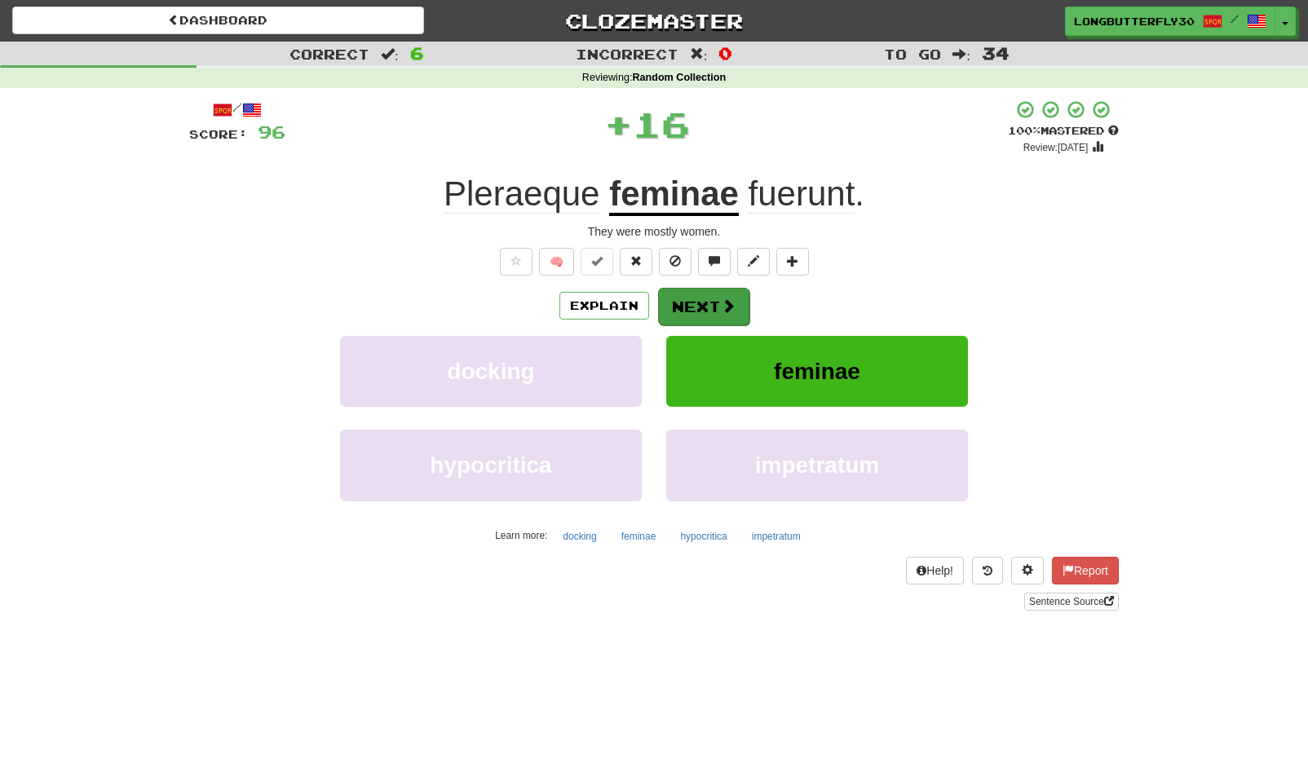
click at [692, 294] on button "Next" at bounding box center [703, 307] width 91 height 38
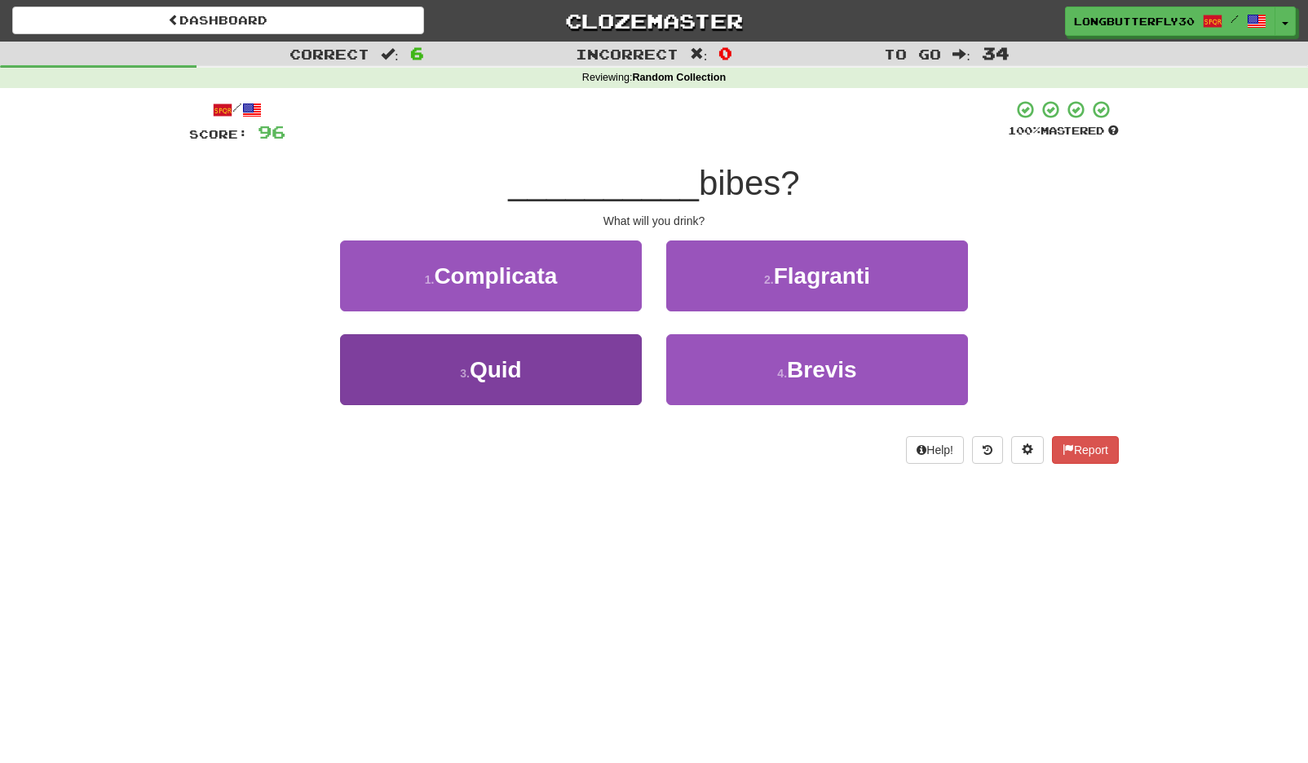
drag, startPoint x: 616, startPoint y: 360, endPoint x: 626, endPoint y: 358, distance: 10.1
click at [626, 358] on button "3 . Quid" at bounding box center [491, 369] width 302 height 71
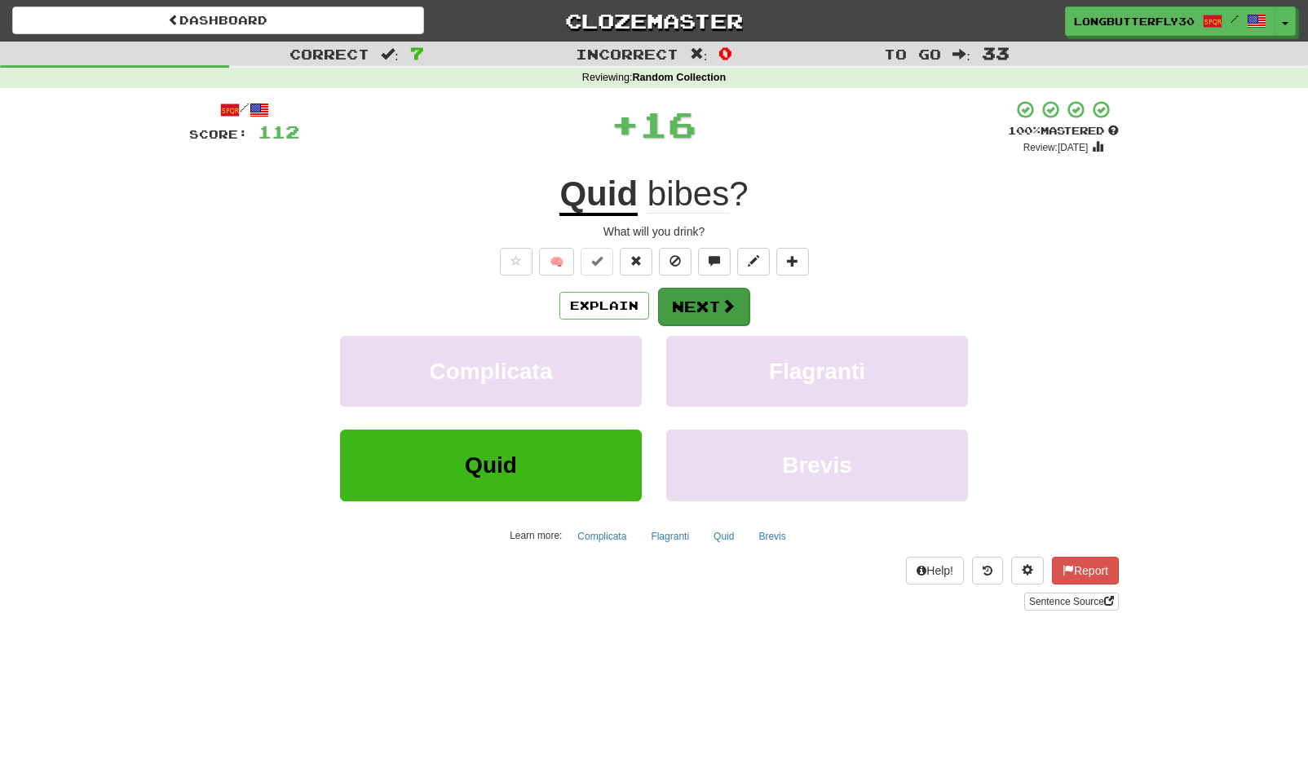
click at [687, 307] on button "Next" at bounding box center [703, 307] width 91 height 38
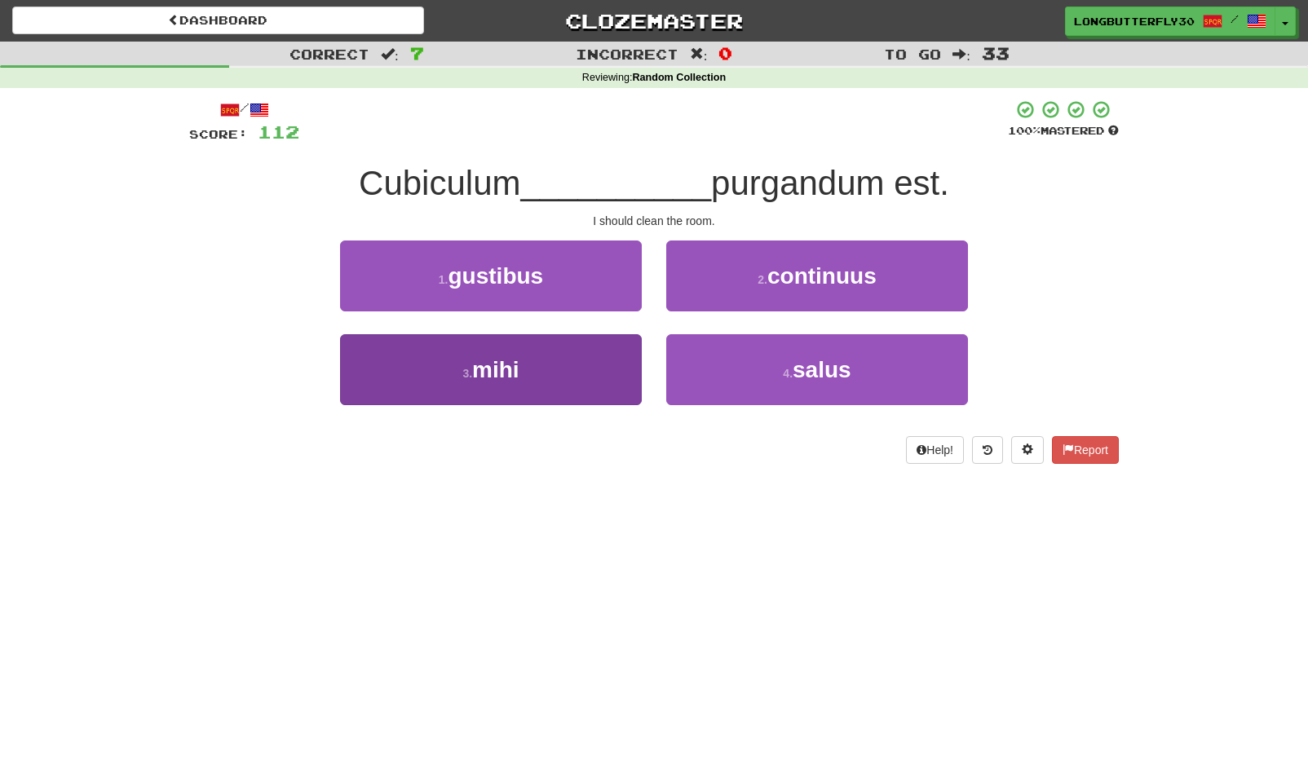
click at [458, 369] on button "3 . mihi" at bounding box center [491, 369] width 302 height 71
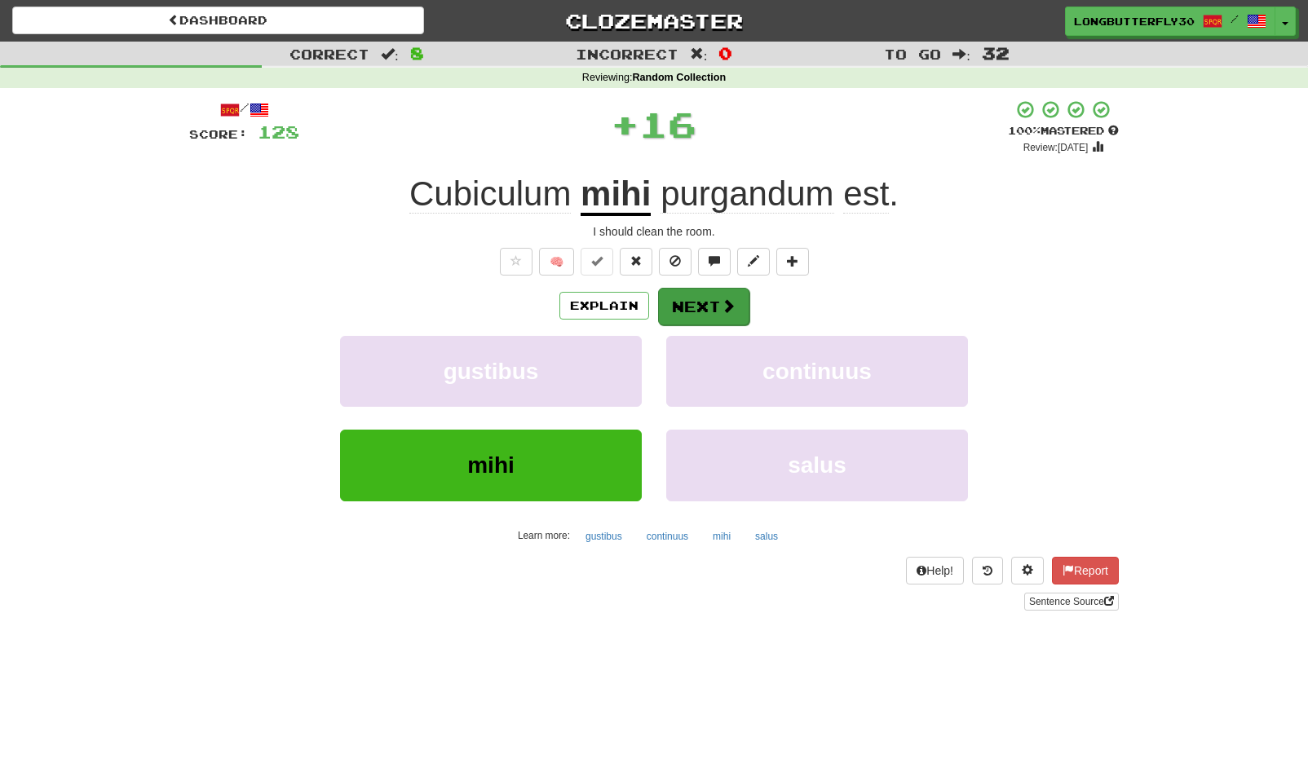
click at [703, 301] on button "Next" at bounding box center [703, 307] width 91 height 38
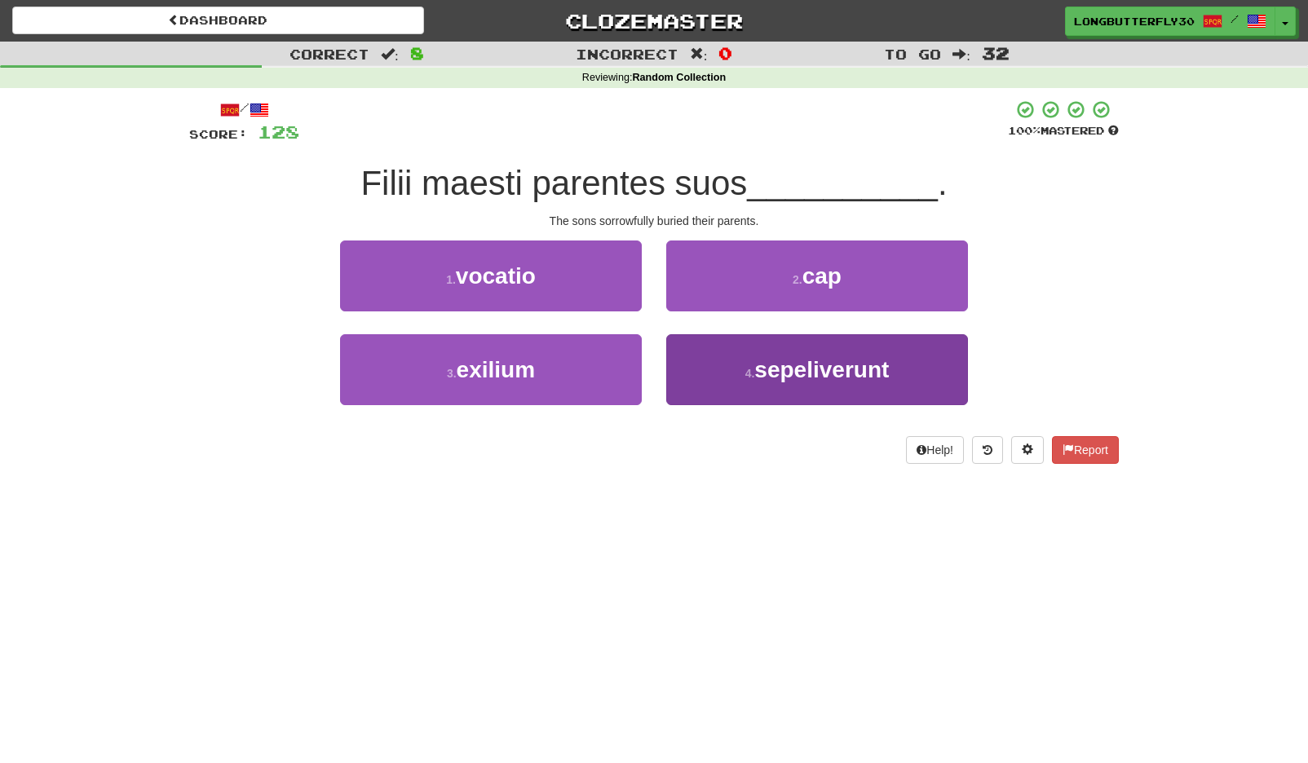
click at [825, 357] on span "sepeliverunt" at bounding box center [821, 369] width 135 height 25
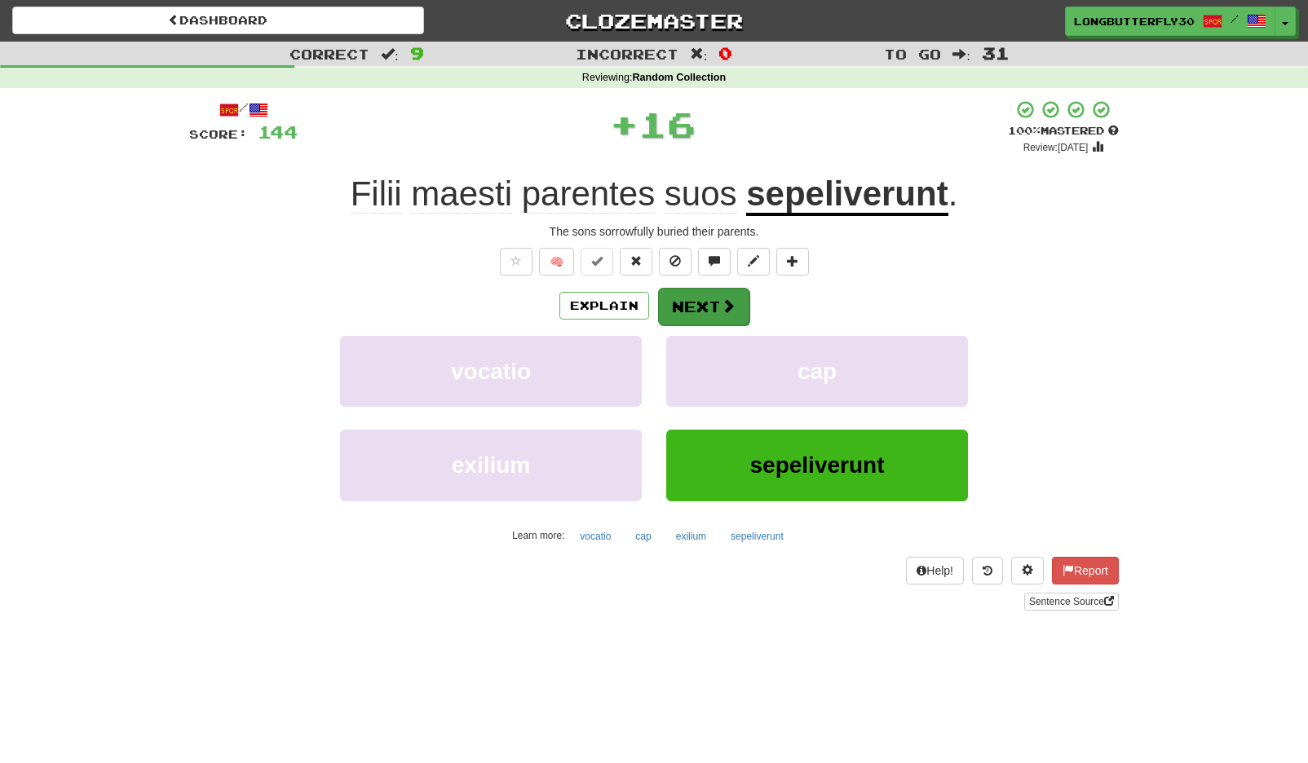
click at [717, 311] on button "Next" at bounding box center [703, 307] width 91 height 38
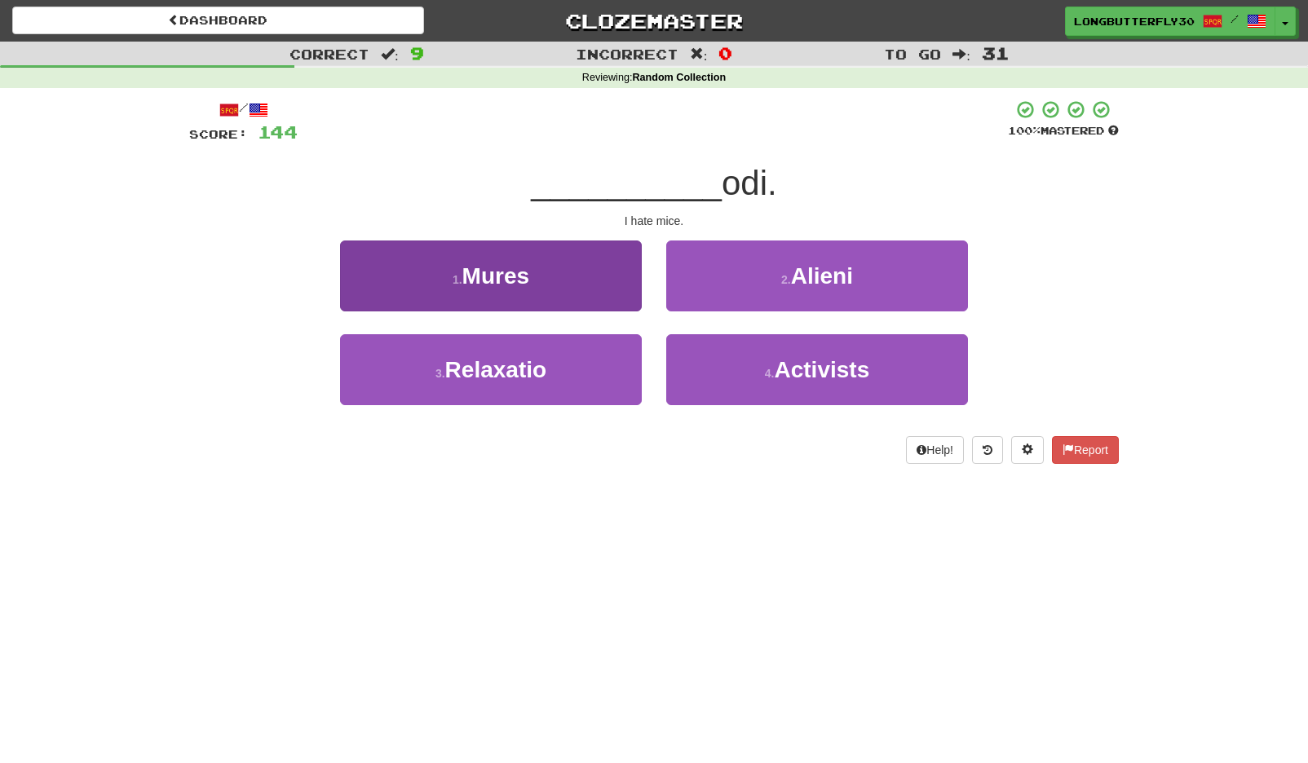
click at [524, 290] on button "1 . Mures" at bounding box center [491, 276] width 302 height 71
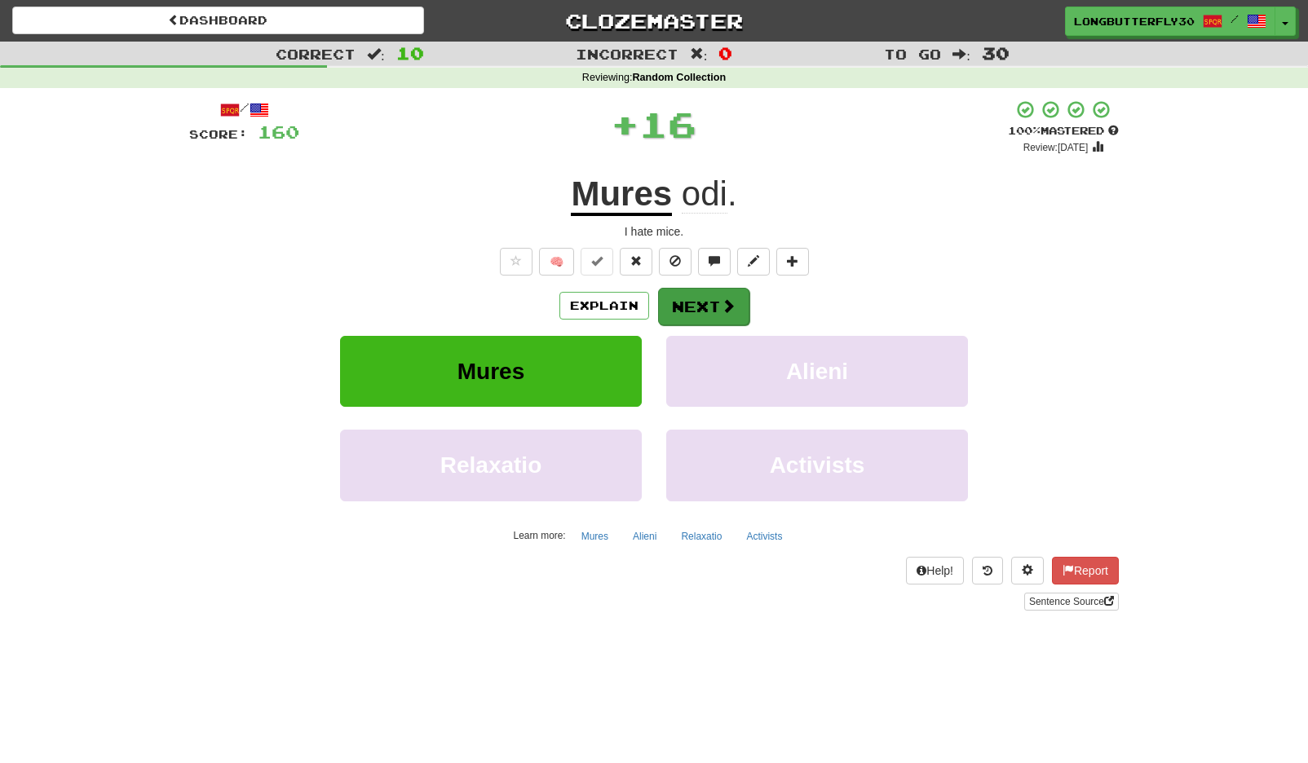
click at [718, 296] on button "Next" at bounding box center [703, 307] width 91 height 38
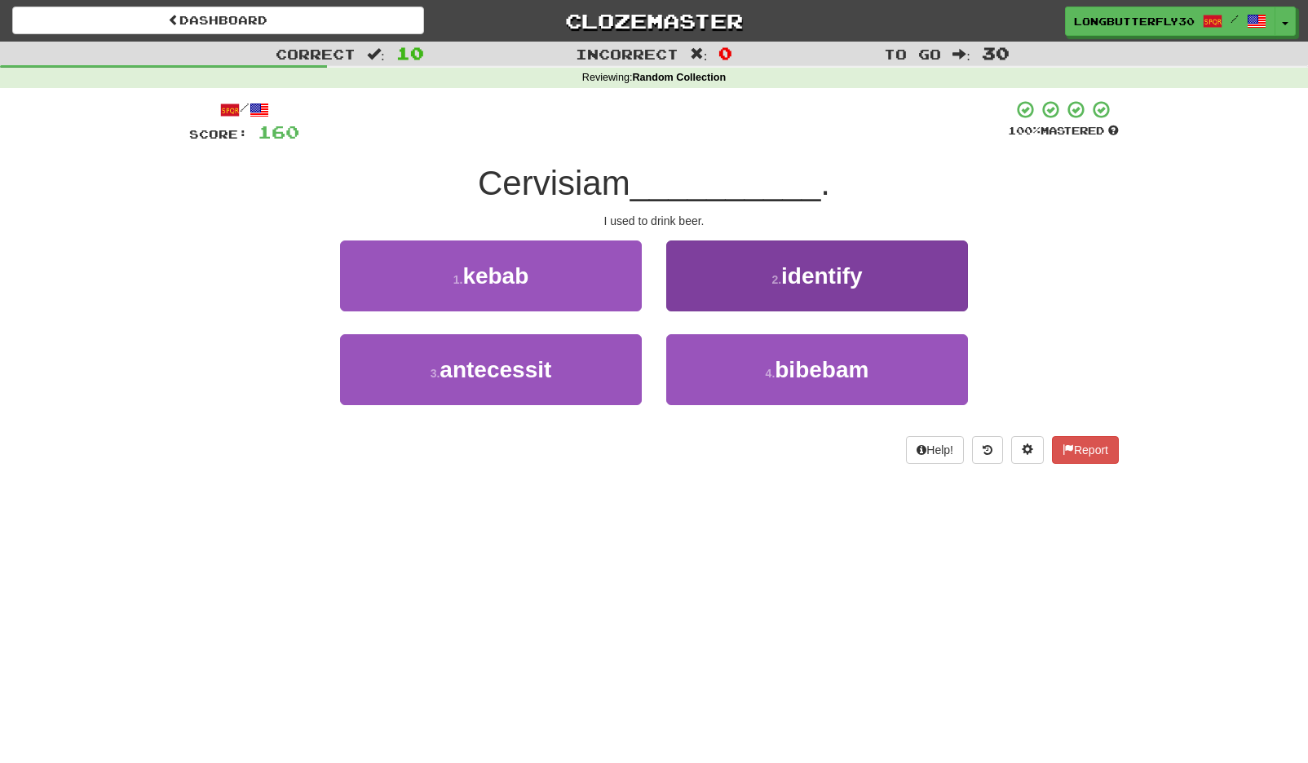
click at [728, 361] on button "4 . bibebam" at bounding box center [817, 369] width 302 height 71
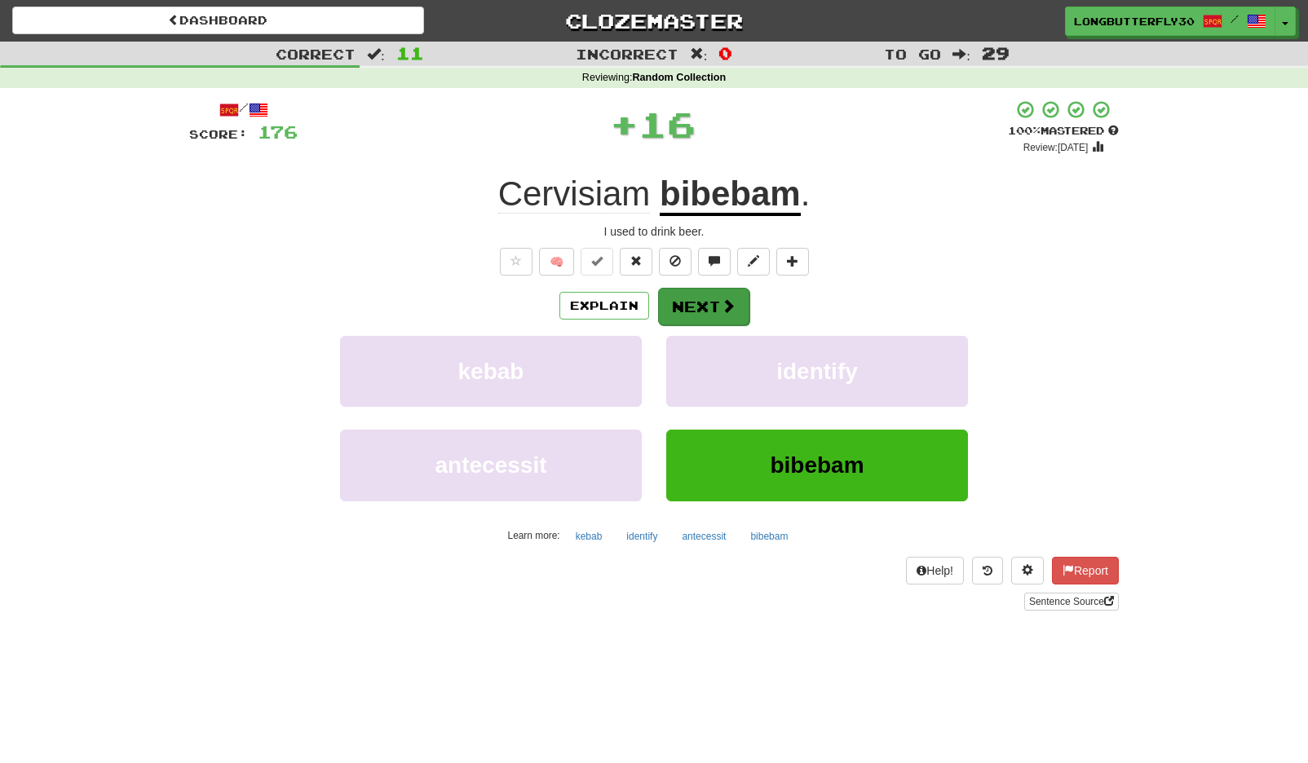
click at [722, 307] on span at bounding box center [728, 305] width 15 height 15
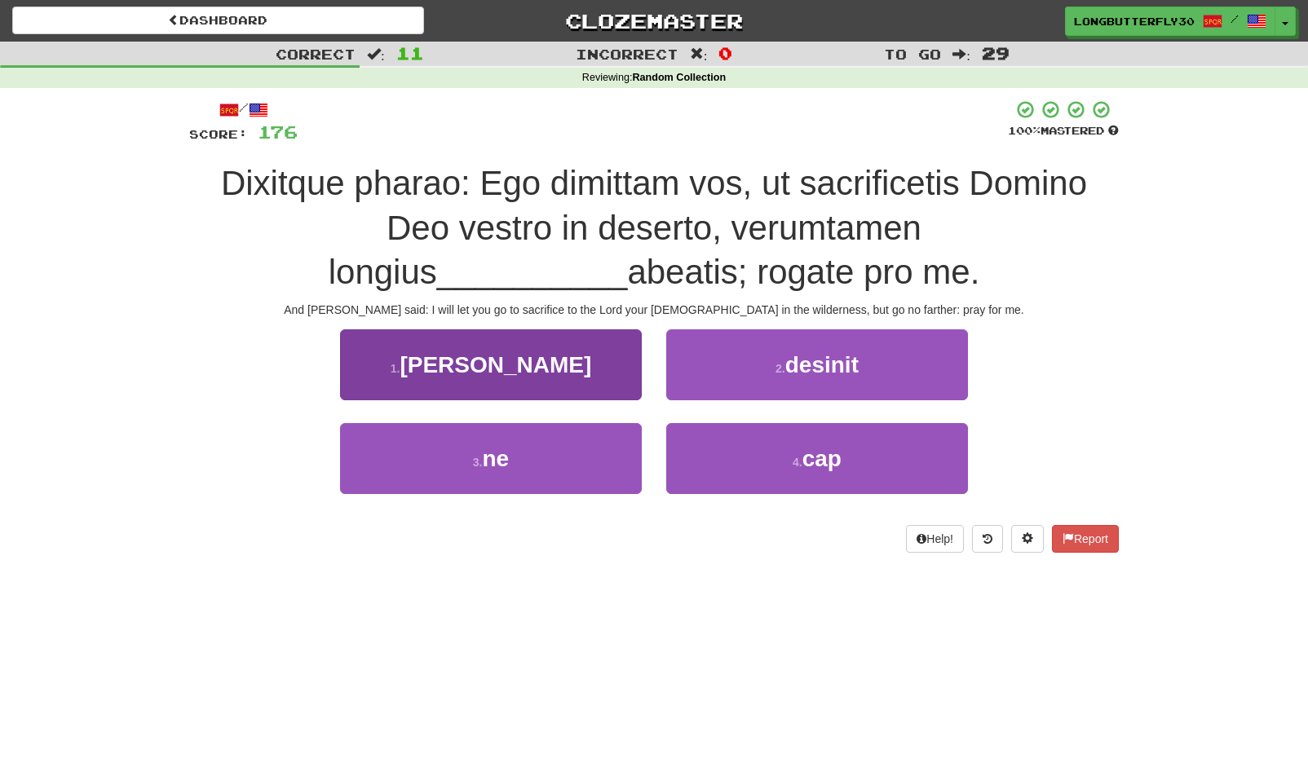
drag, startPoint x: 515, startPoint y: 447, endPoint x: 531, endPoint y: 444, distance: 16.6
click at [519, 447] on button "3 . ne" at bounding box center [491, 458] width 302 height 71
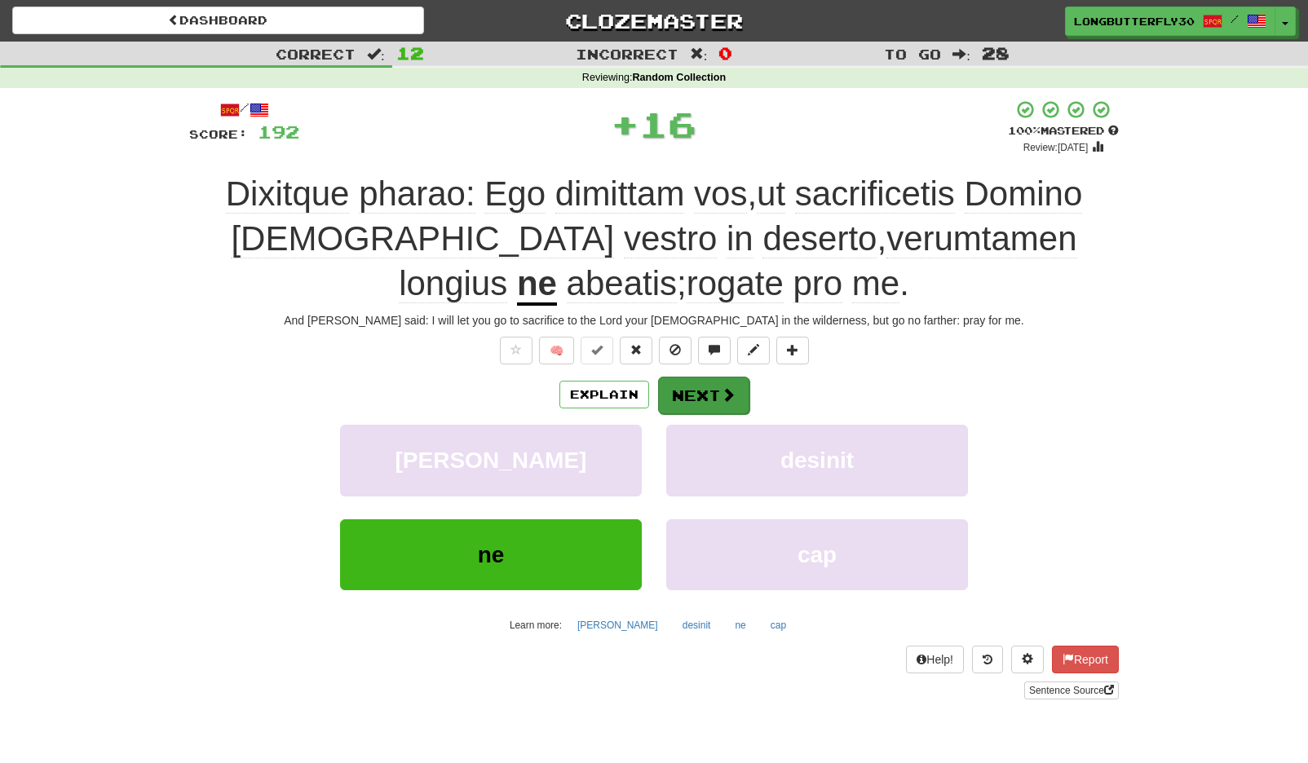
click at [670, 390] on button "Next" at bounding box center [703, 396] width 91 height 38
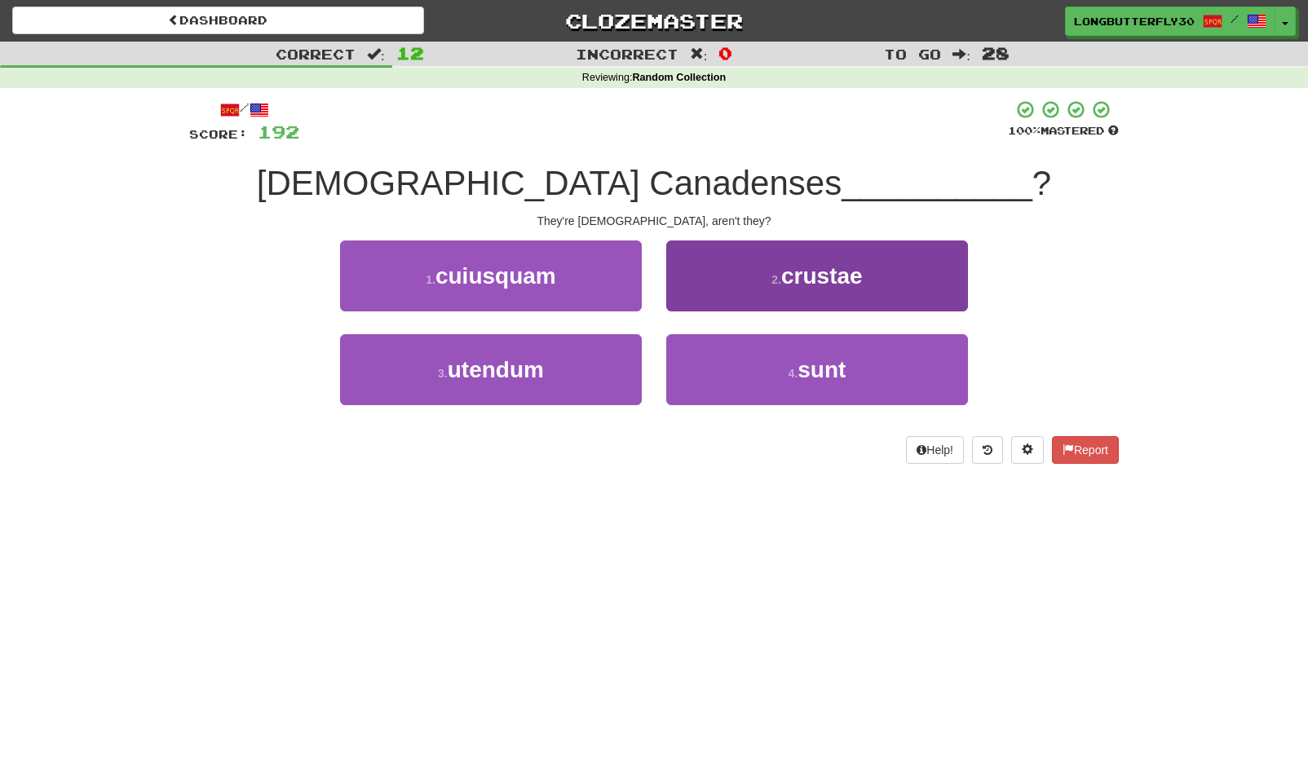
click at [820, 365] on span "sunt" at bounding box center [822, 369] width 48 height 25
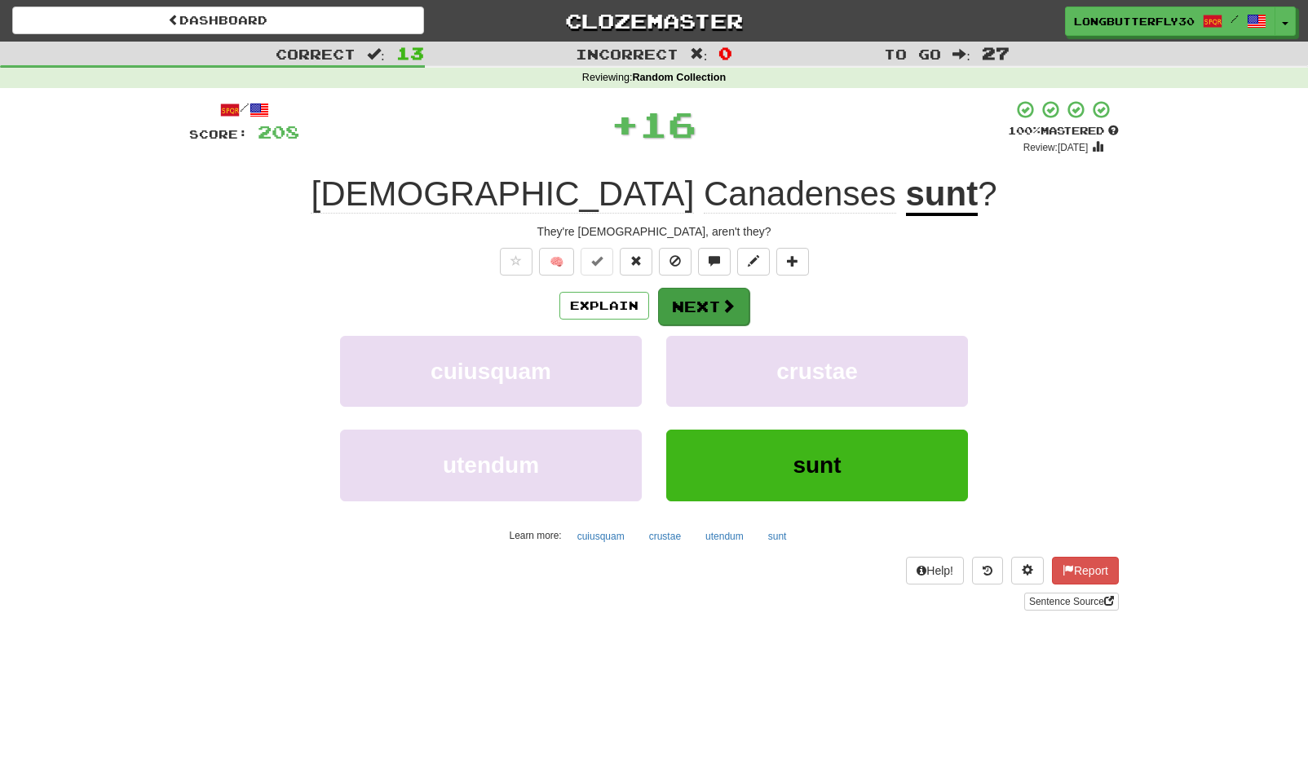
click at [713, 308] on button "Next" at bounding box center [703, 307] width 91 height 38
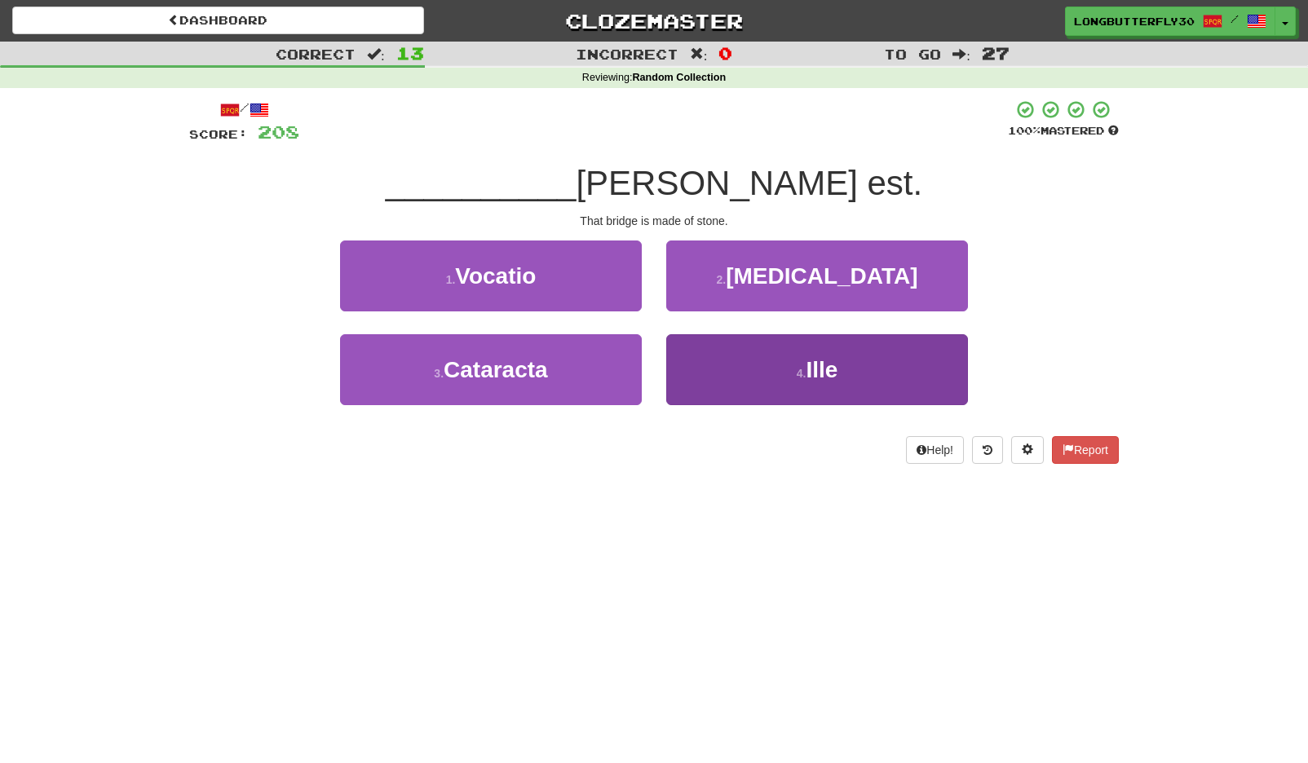
click at [723, 354] on button "4 . Ille" at bounding box center [817, 369] width 302 height 71
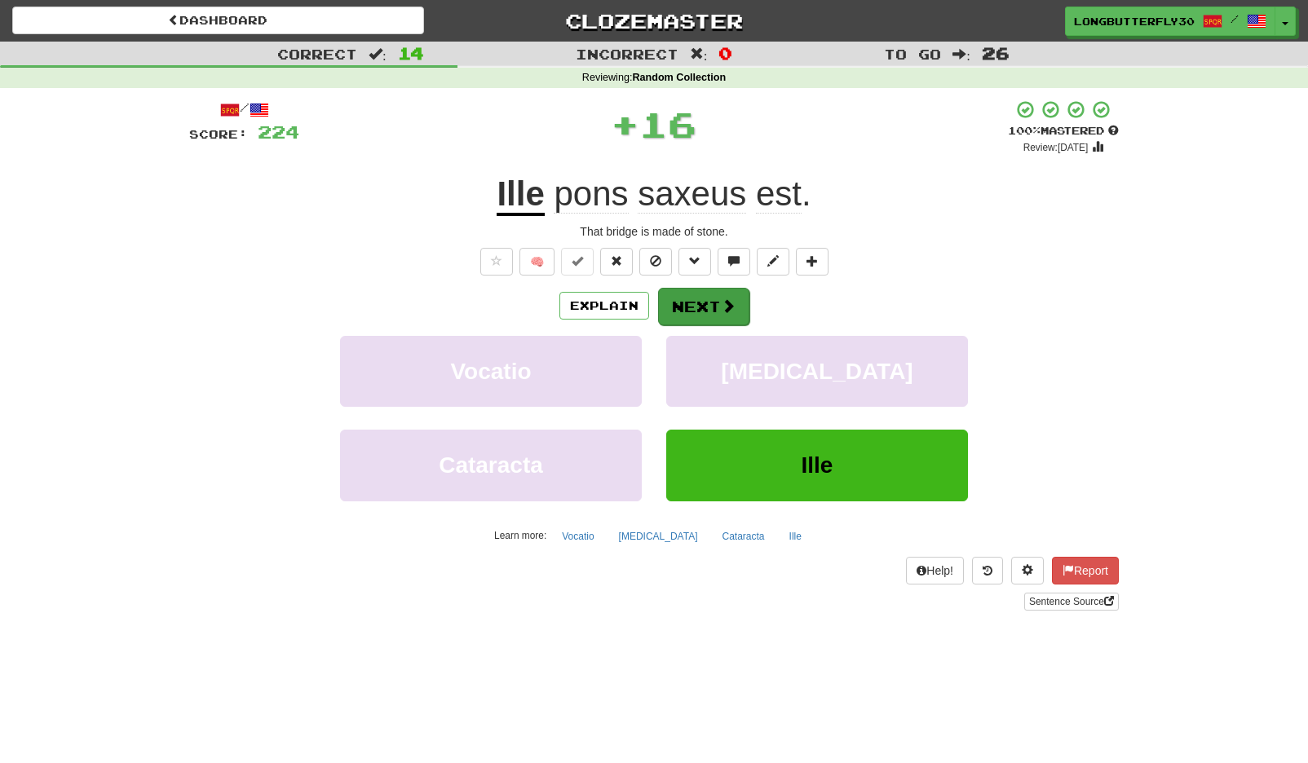
click at [718, 301] on button "Next" at bounding box center [703, 307] width 91 height 38
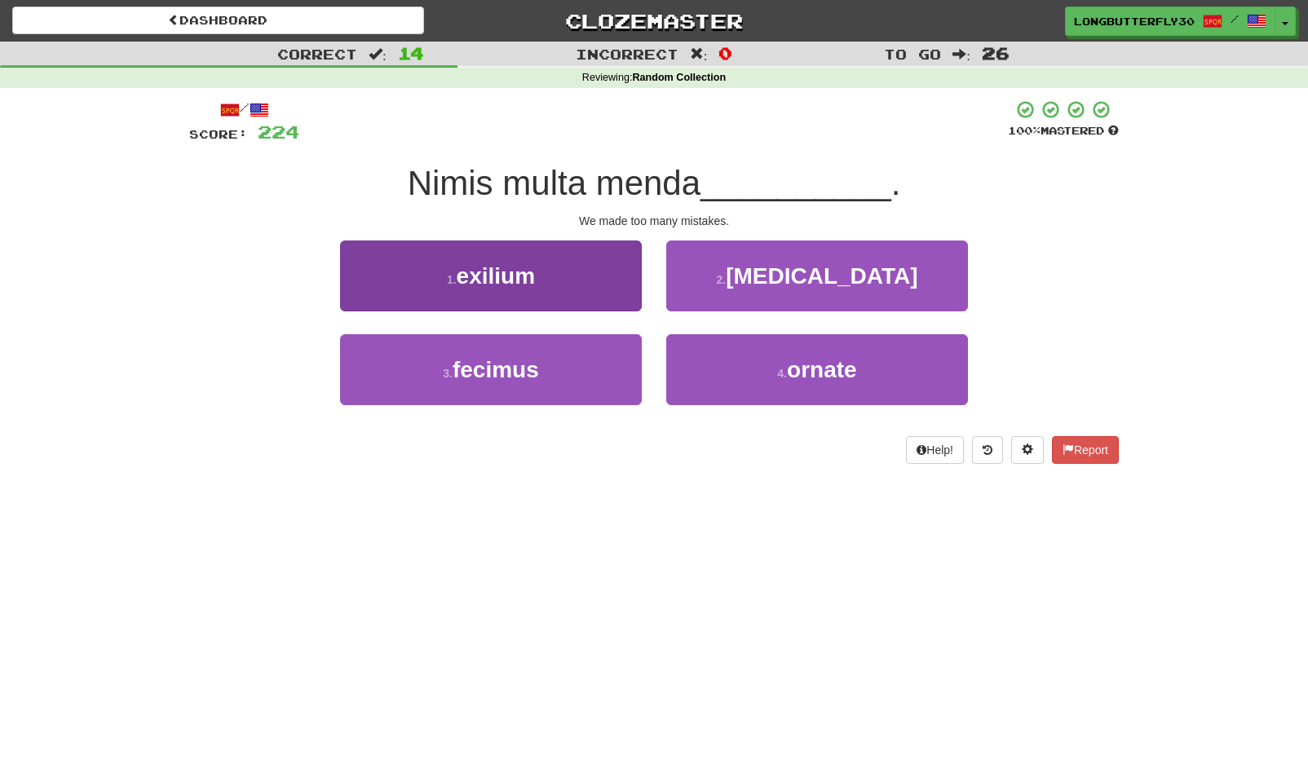
drag, startPoint x: 593, startPoint y: 383, endPoint x: 590, endPoint y: 374, distance: 10.1
click at [592, 382] on button "3 . fecimus" at bounding box center [491, 369] width 302 height 71
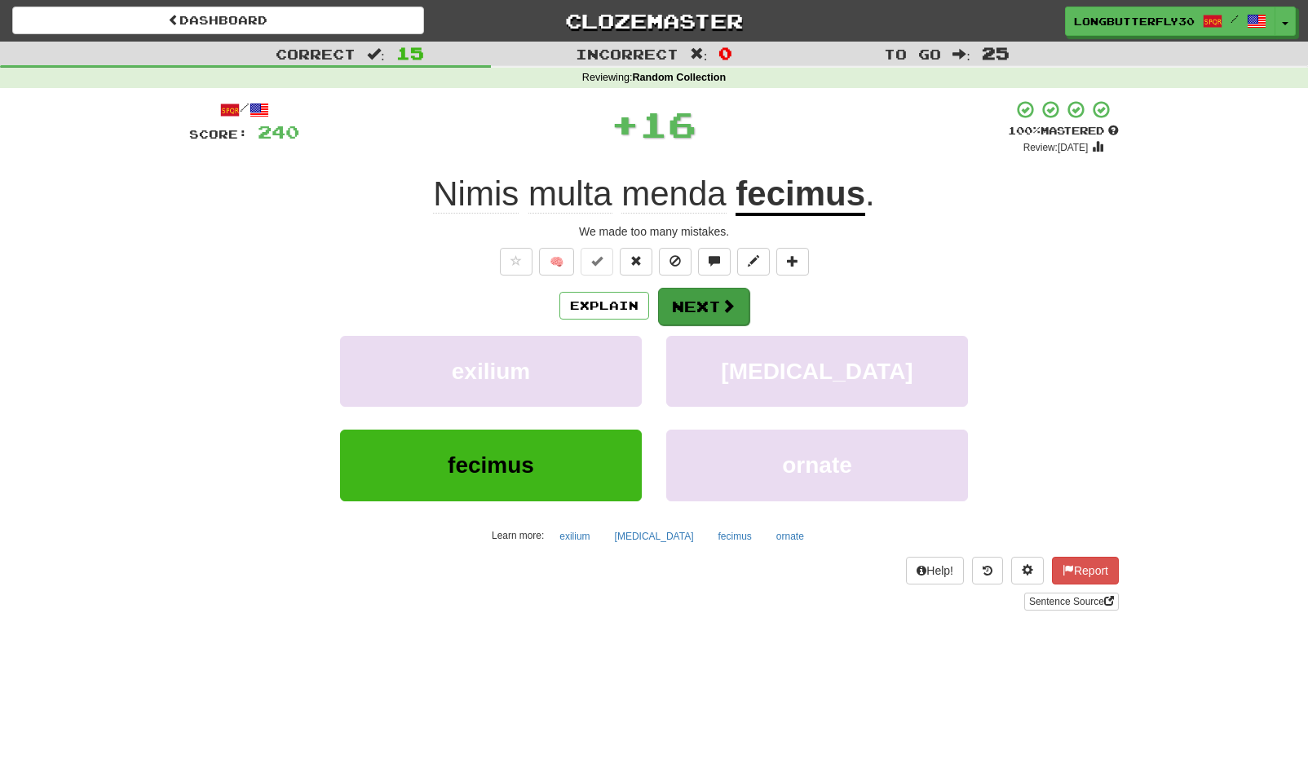
click at [700, 323] on button "Next" at bounding box center [703, 307] width 91 height 38
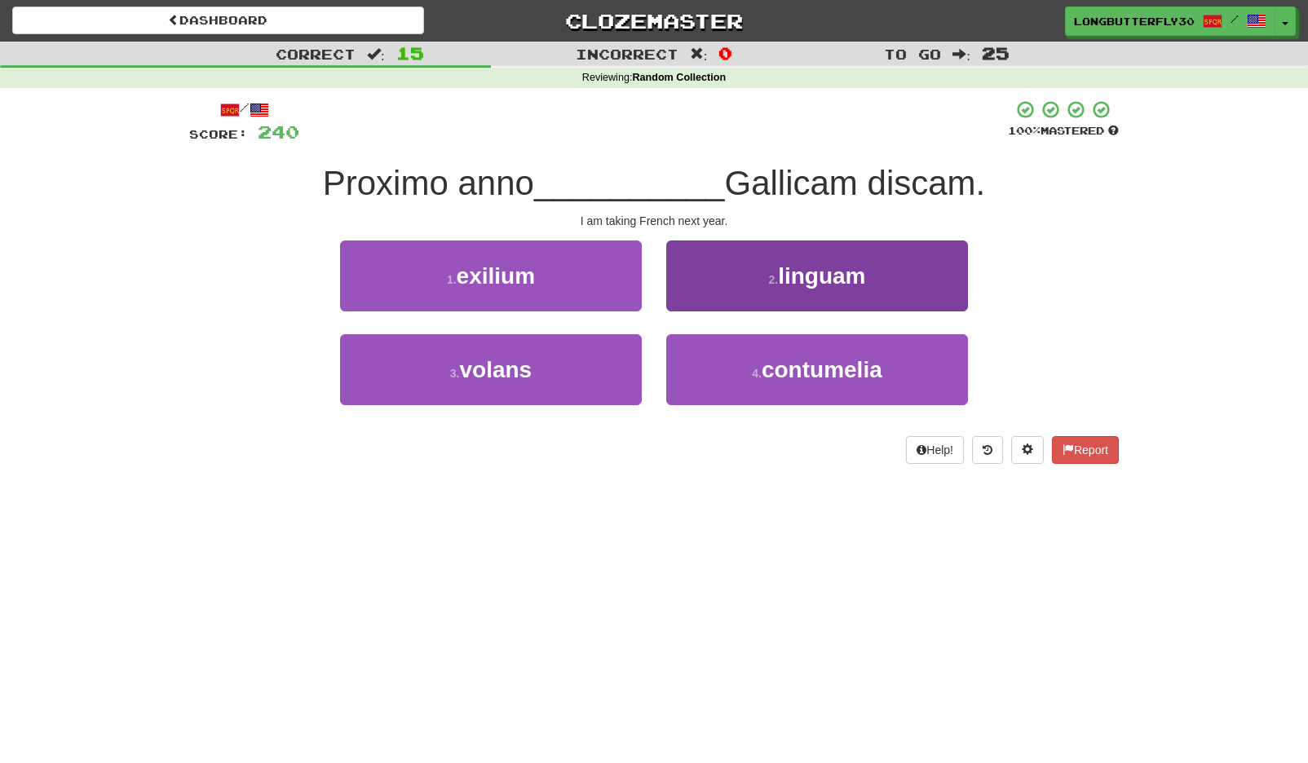
click at [776, 290] on button "2 . linguam" at bounding box center [817, 276] width 302 height 71
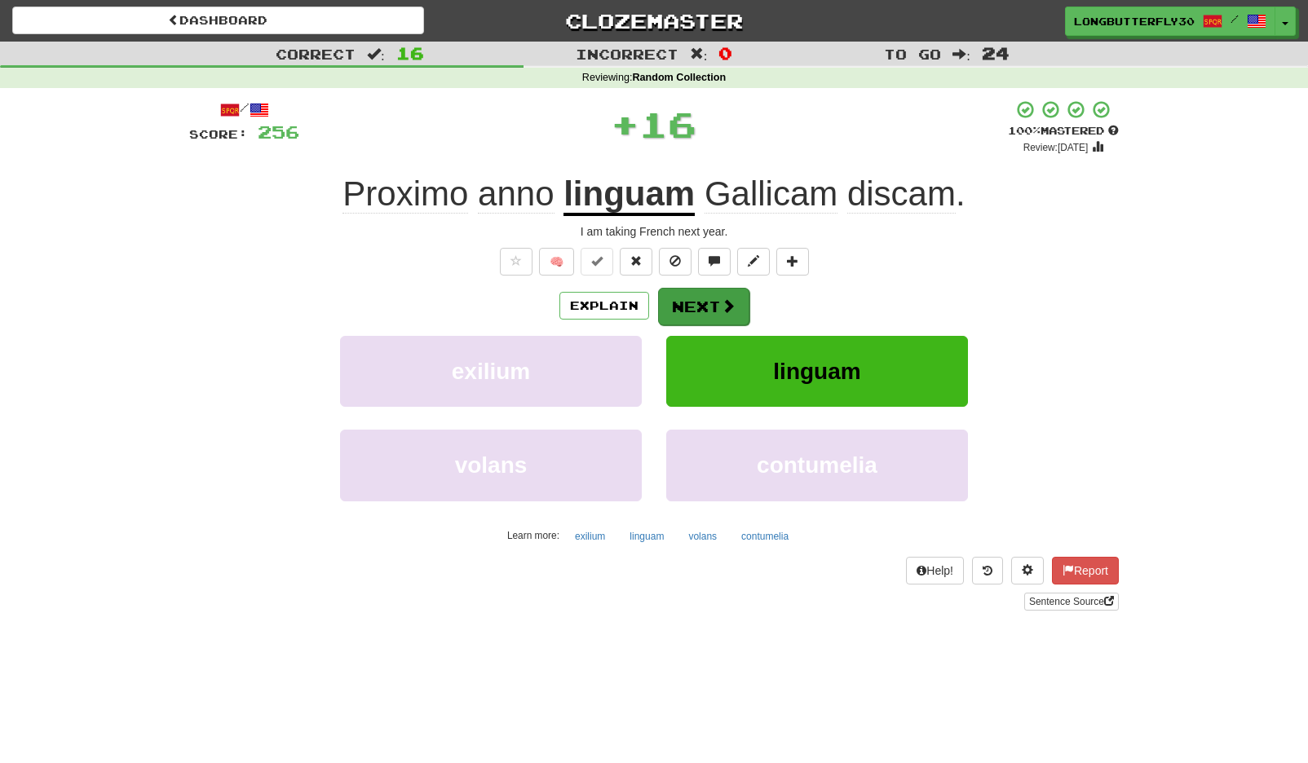
drag, startPoint x: 706, startPoint y: 280, endPoint x: 699, endPoint y: 294, distance: 15.7
click at [699, 293] on div "/ Score: 256 + 16 100 % Mastered Review: 2125-08-21 Proximo anno linguam Gallic…" at bounding box center [654, 354] width 930 height 511
click at [703, 298] on button "Next" at bounding box center [703, 307] width 91 height 38
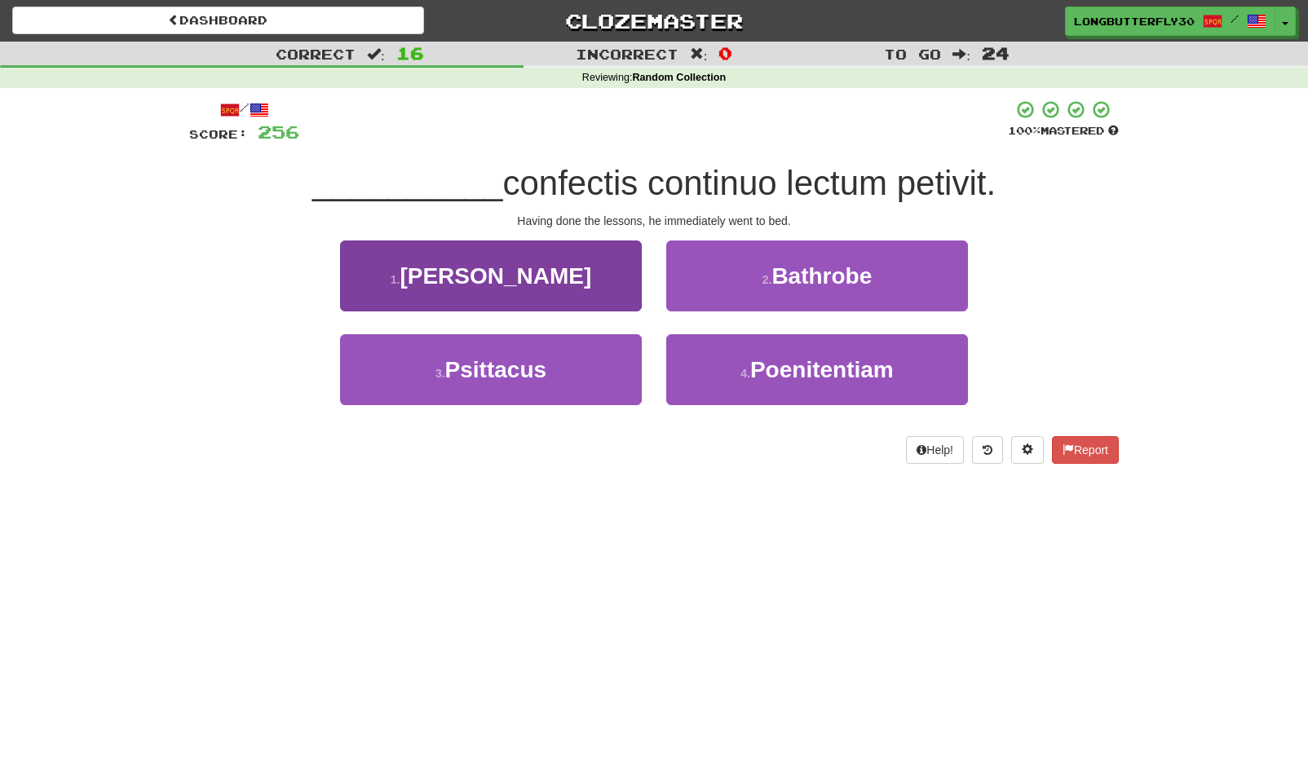
click at [601, 282] on button "1 . Pensis" at bounding box center [491, 276] width 302 height 71
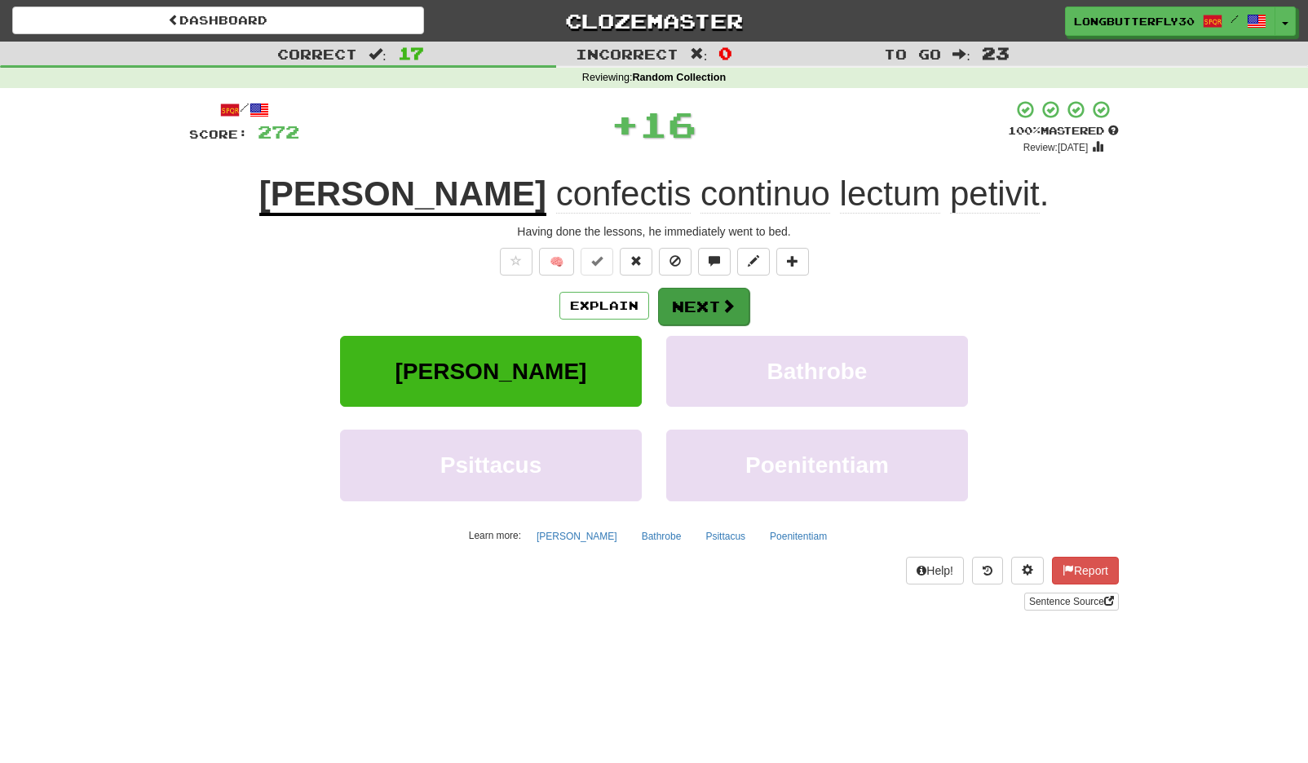
click at [674, 292] on button "Next" at bounding box center [703, 307] width 91 height 38
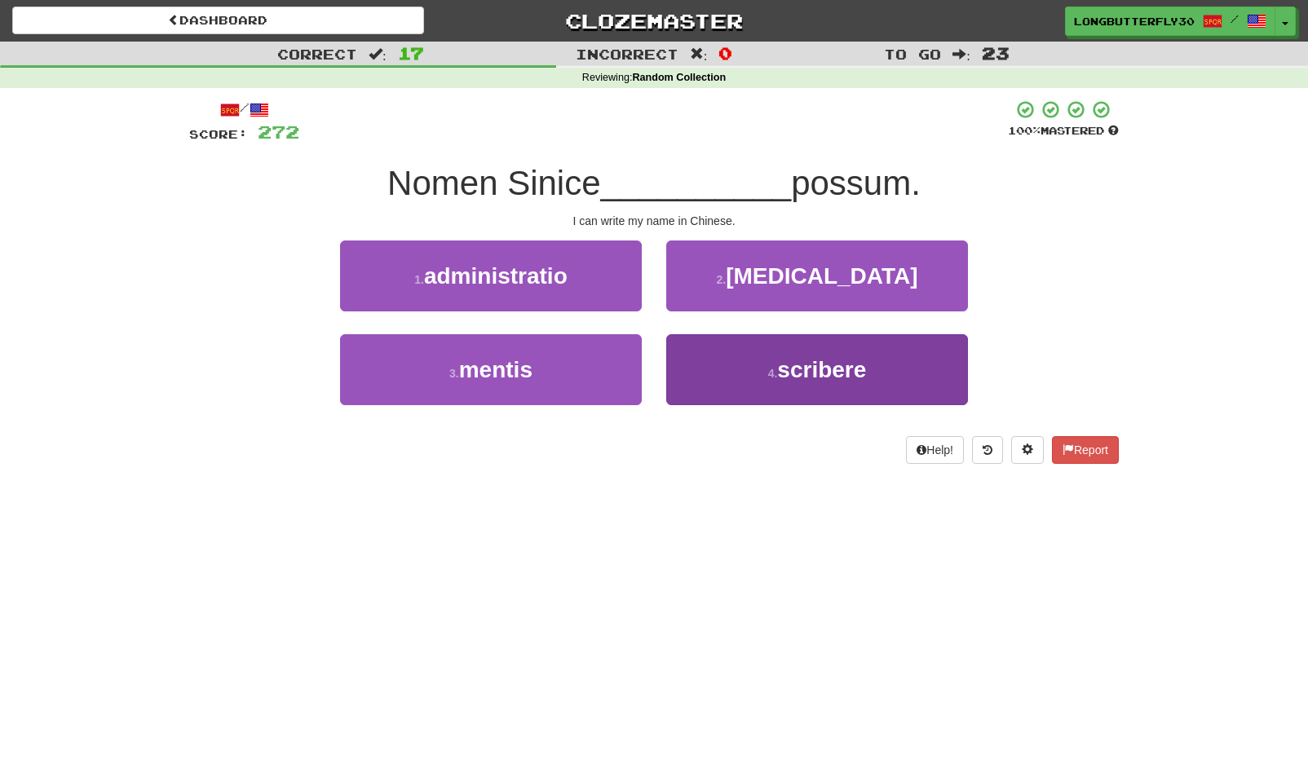
click at [776, 379] on button "4 . scribere" at bounding box center [817, 369] width 302 height 71
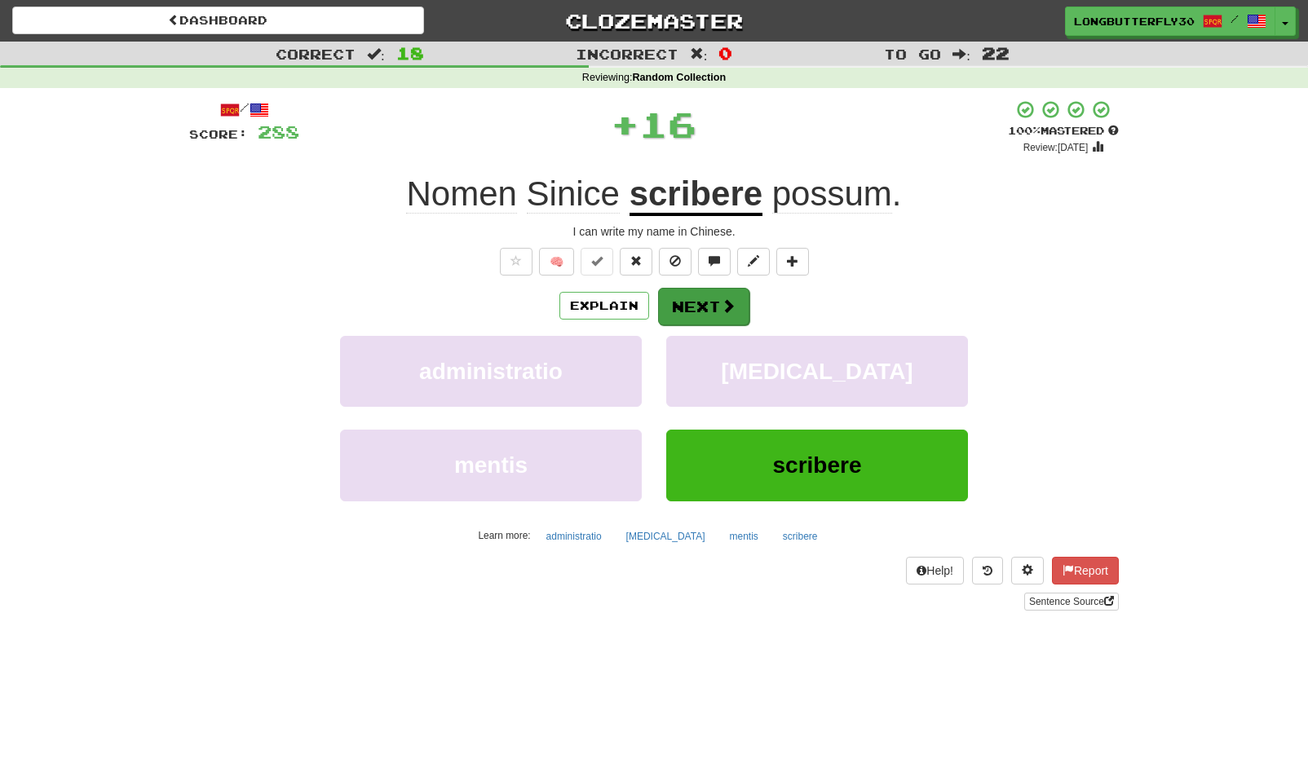
click at [727, 308] on span at bounding box center [728, 305] width 15 height 15
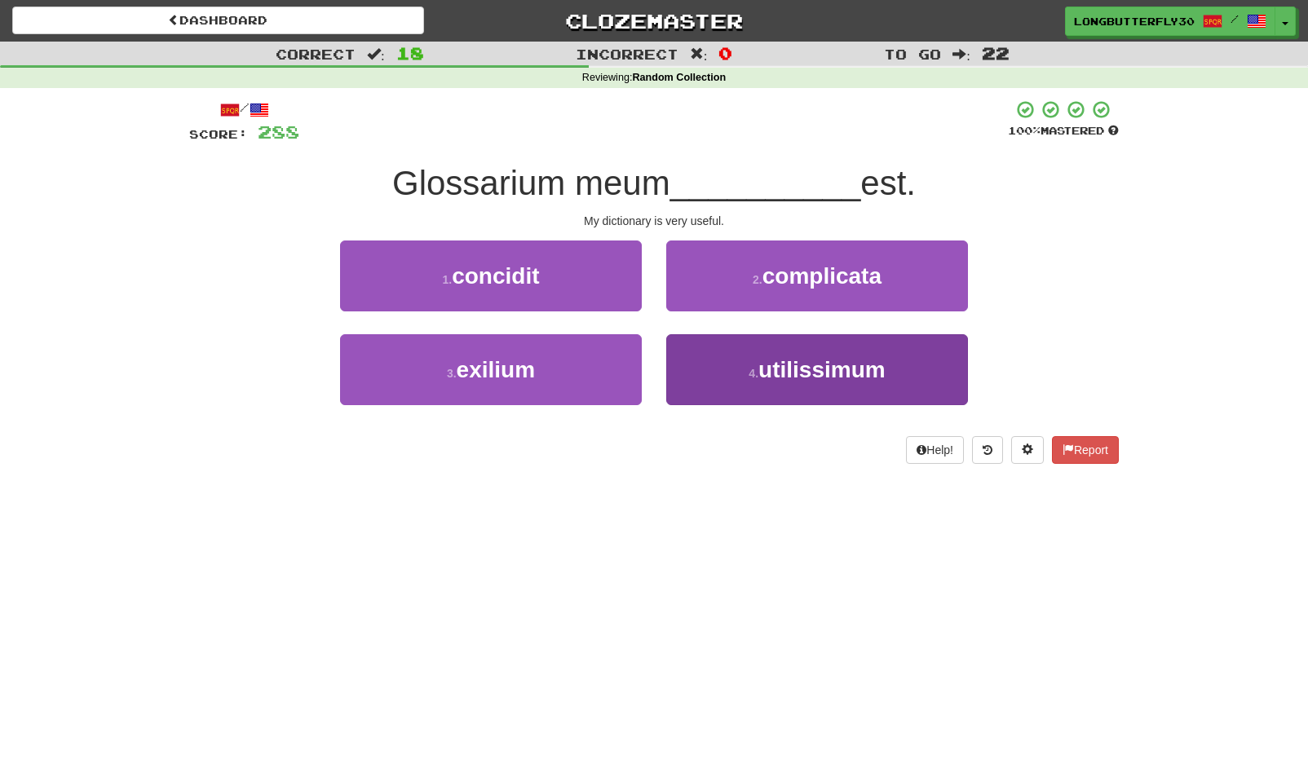
click at [711, 355] on button "4 . utilissimum" at bounding box center [817, 369] width 302 height 71
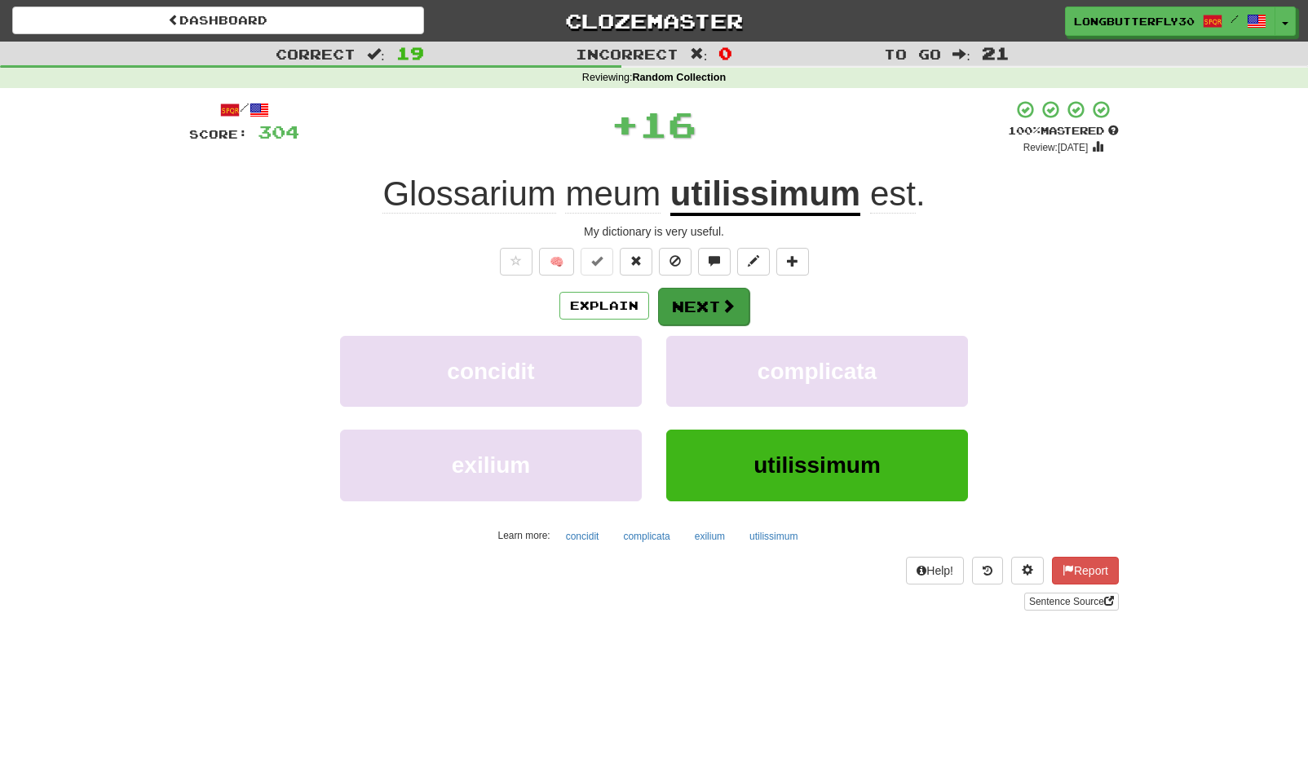
click at [694, 302] on button "Next" at bounding box center [703, 307] width 91 height 38
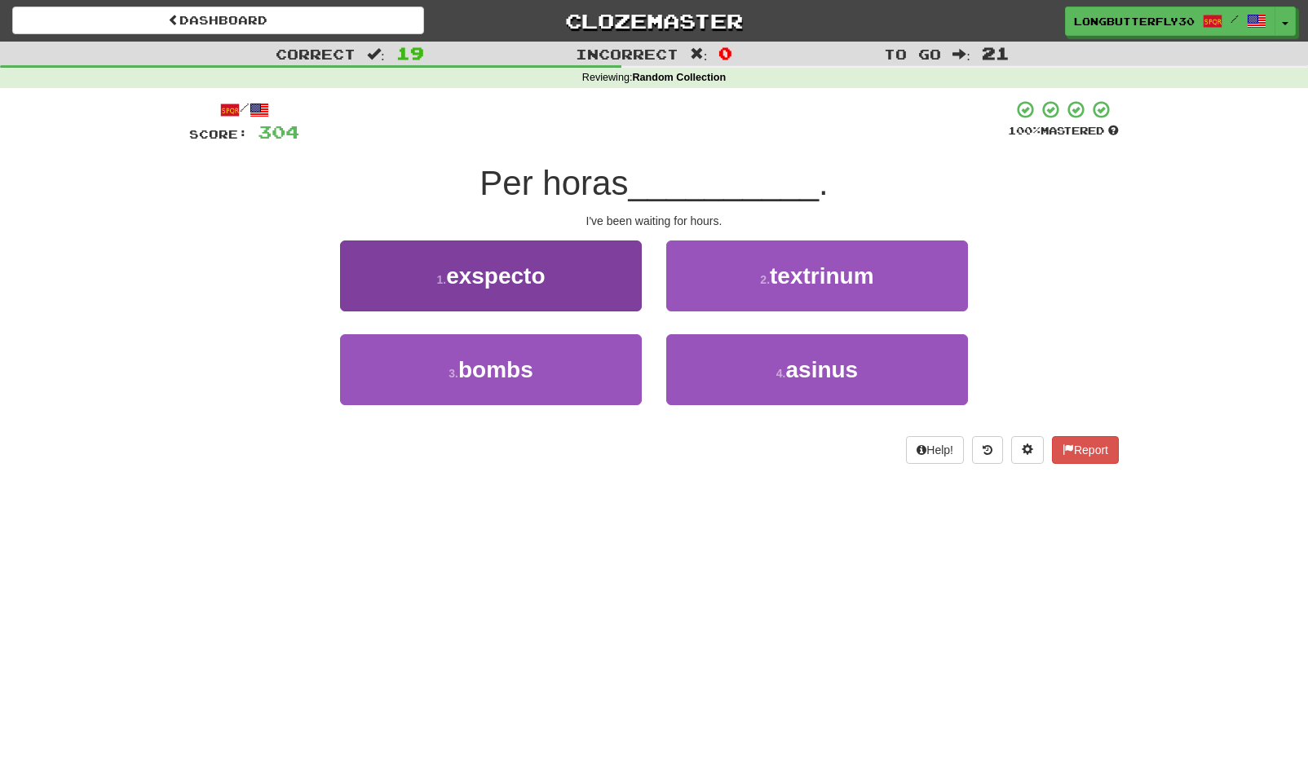
click at [555, 272] on button "1 . exspecto" at bounding box center [491, 276] width 302 height 71
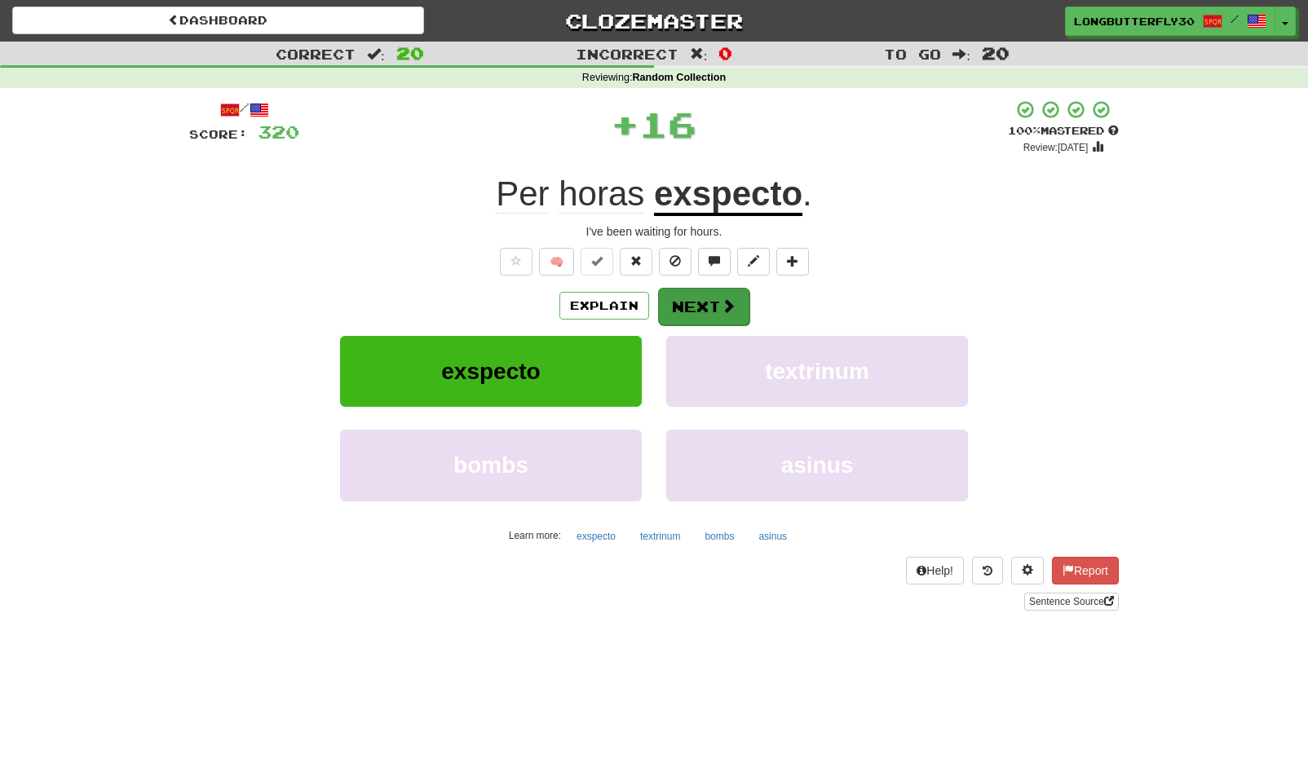
click at [712, 307] on button "Next" at bounding box center [703, 307] width 91 height 38
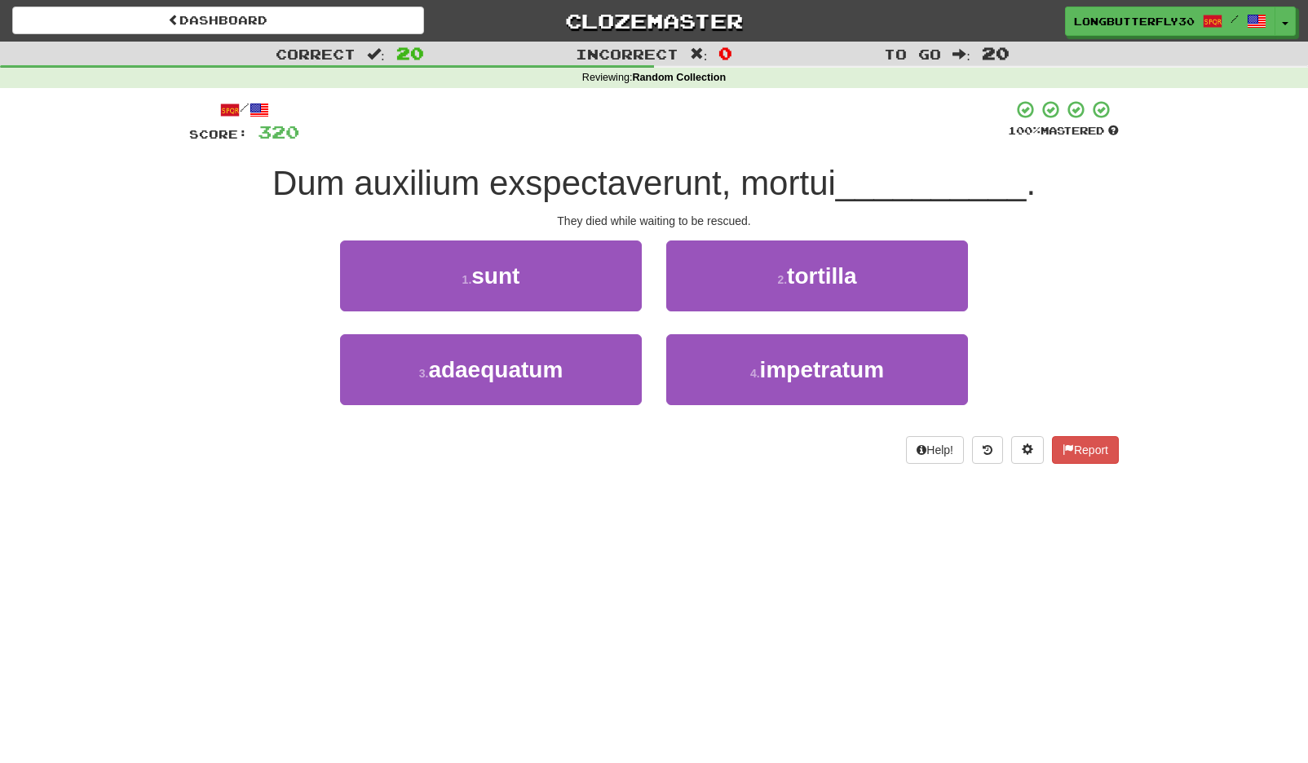
click at [586, 276] on button "1 . sunt" at bounding box center [491, 276] width 302 height 71
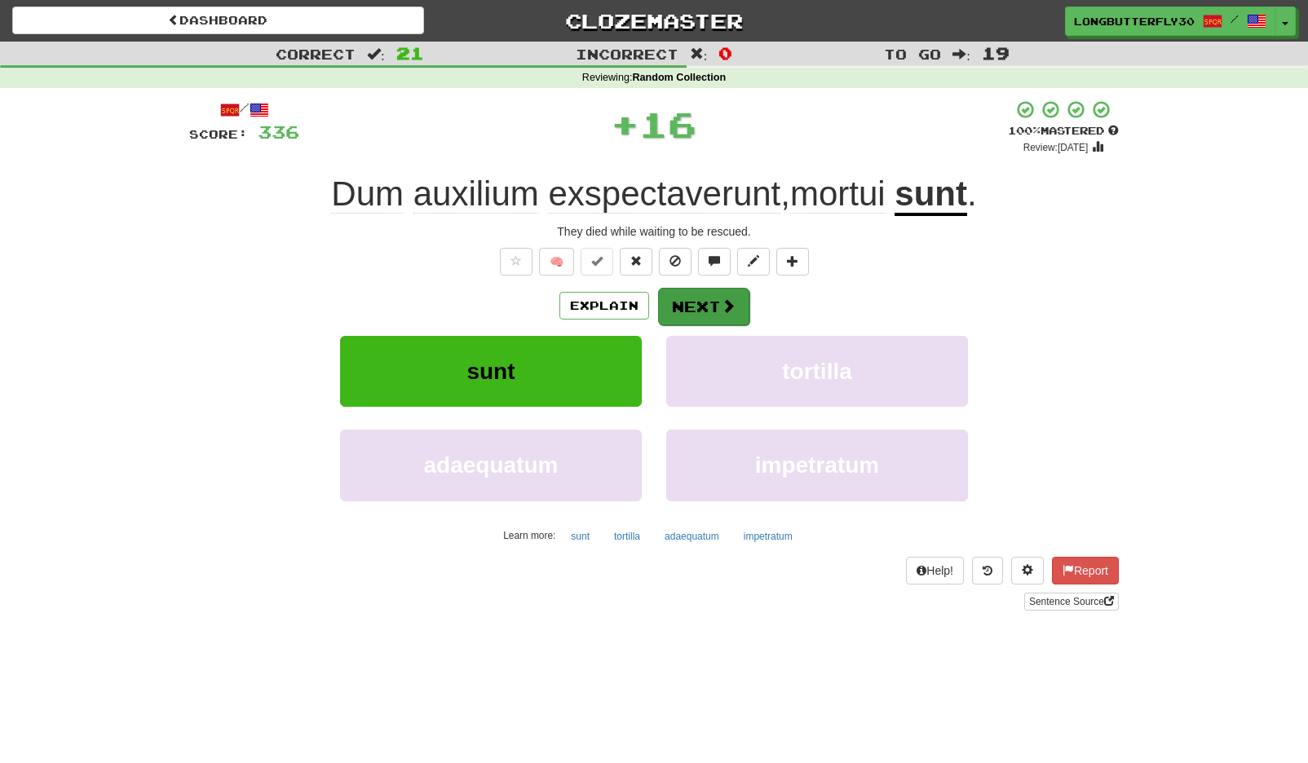
click at [736, 294] on button "Next" at bounding box center [703, 307] width 91 height 38
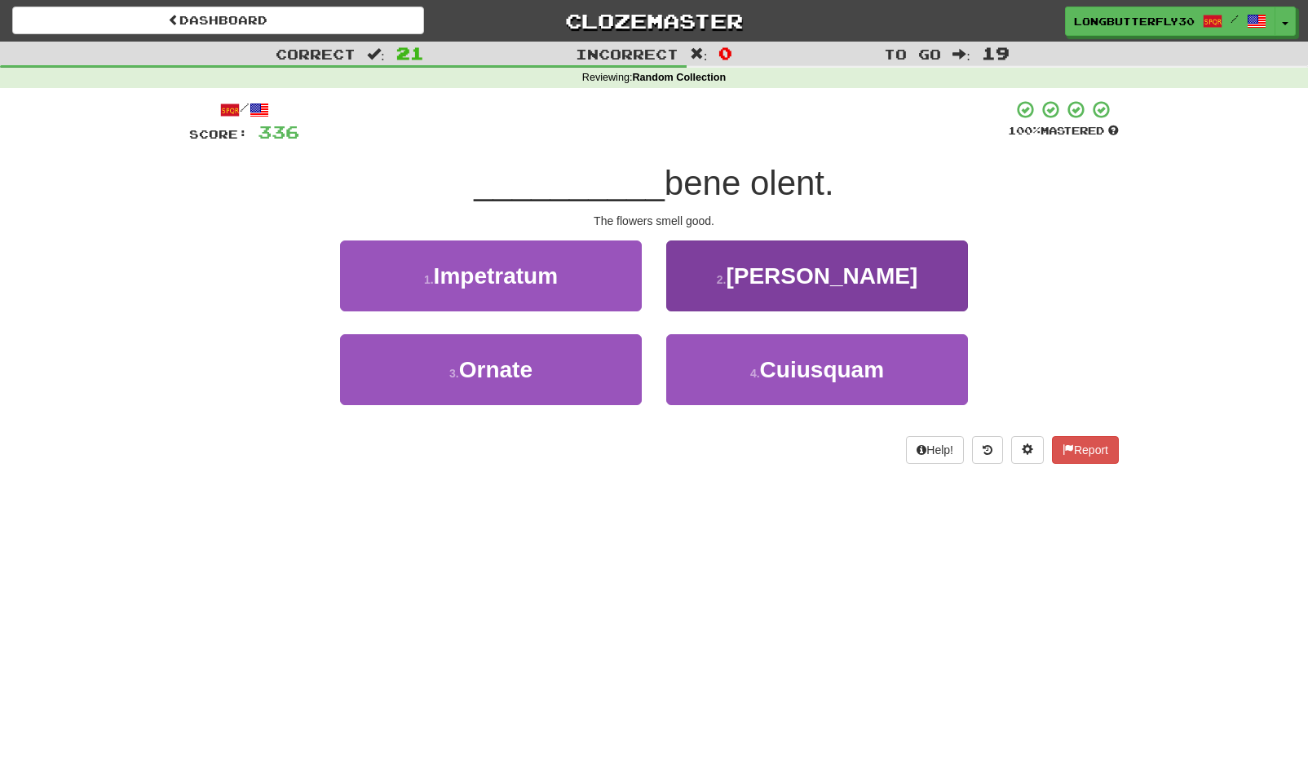
click at [776, 286] on button "2 . Flores" at bounding box center [817, 276] width 302 height 71
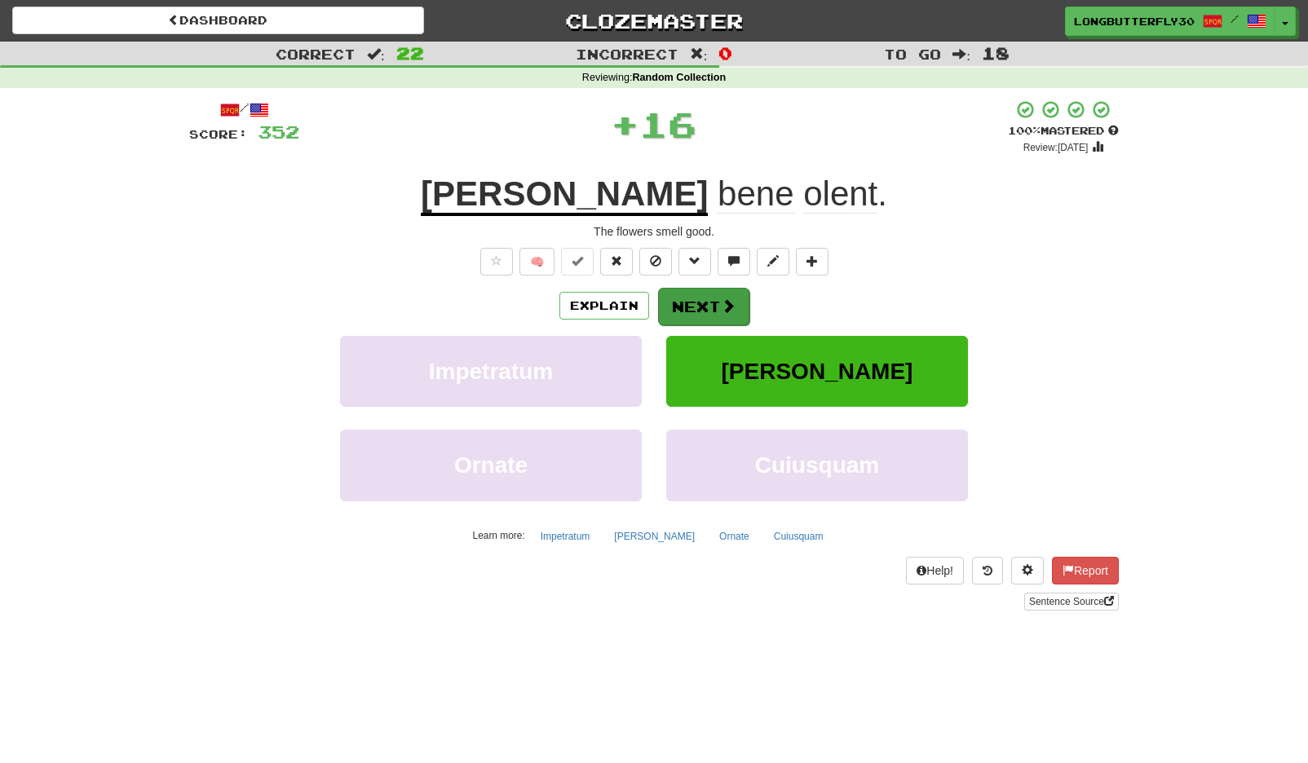
click at [696, 303] on button "Next" at bounding box center [703, 307] width 91 height 38
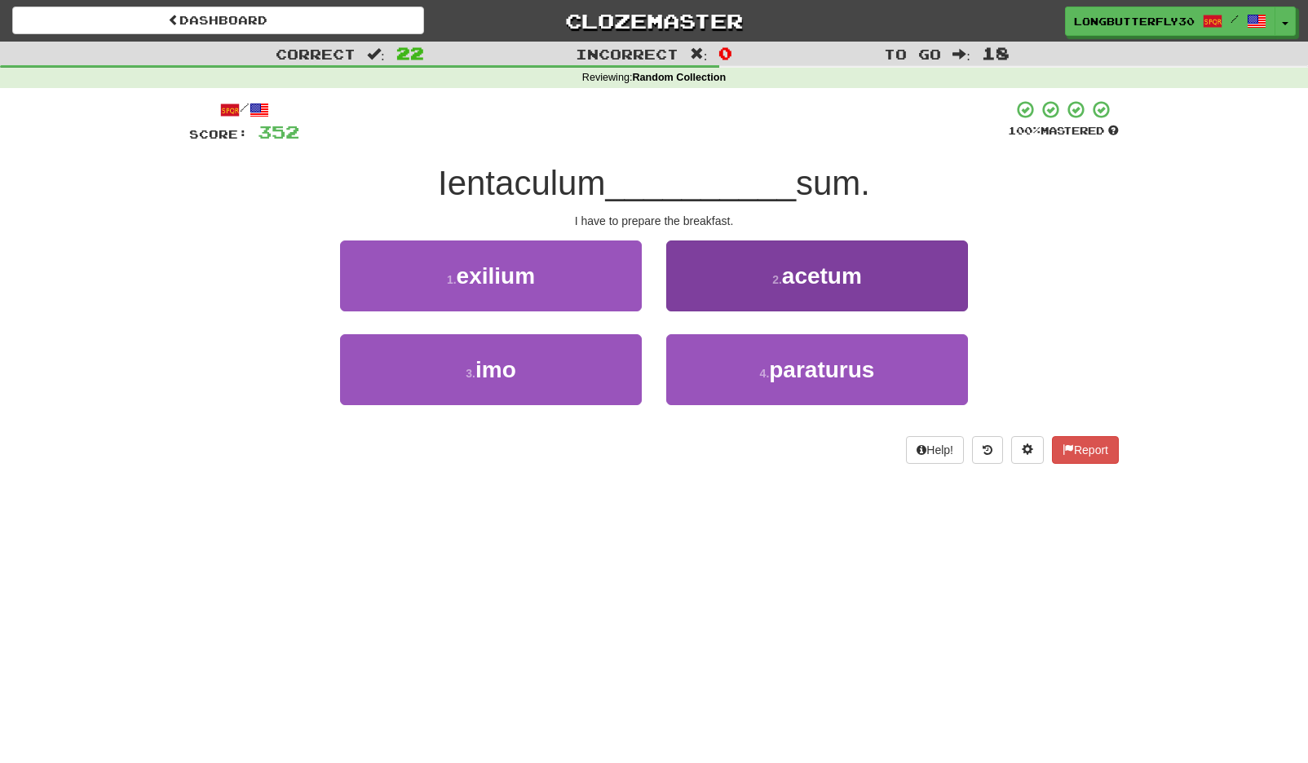
drag, startPoint x: 703, startPoint y: 369, endPoint x: 698, endPoint y: 360, distance: 9.5
click at [703, 368] on button "4 . paraturus" at bounding box center [817, 369] width 302 height 71
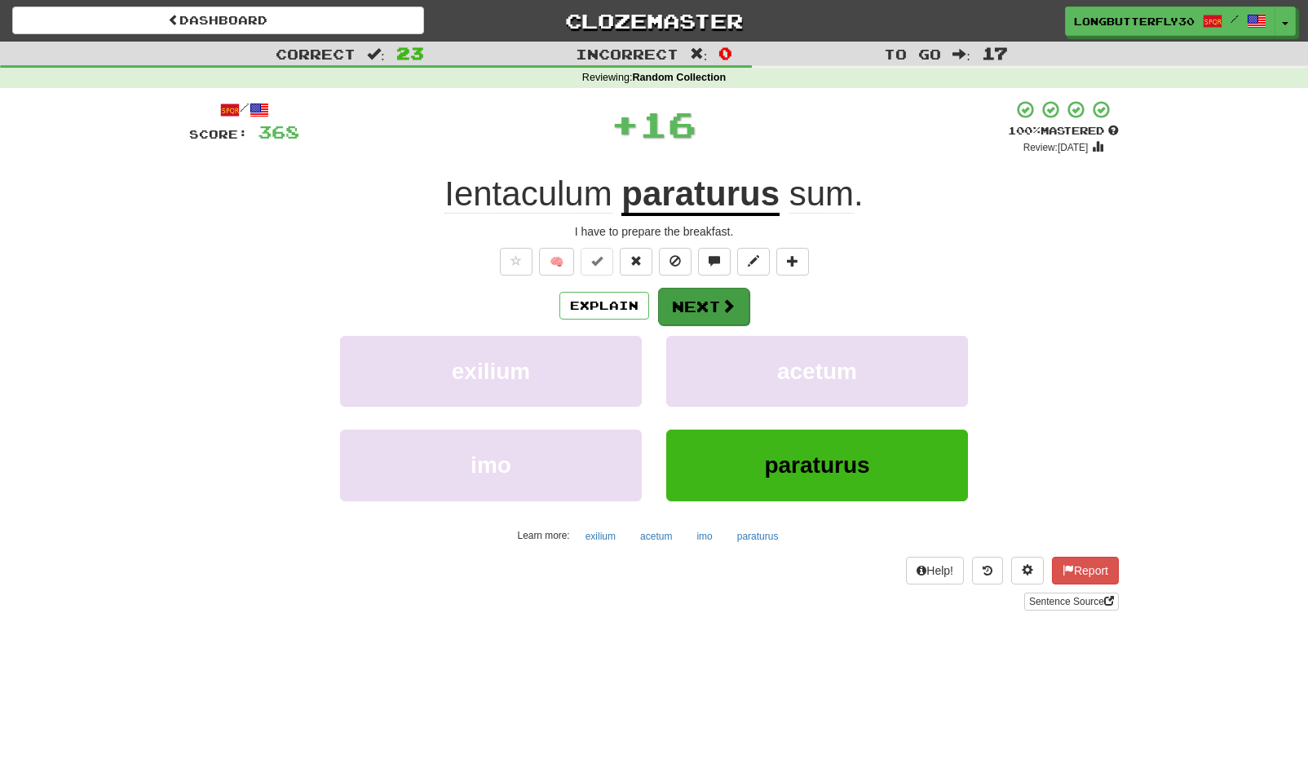
click at [665, 290] on button "Next" at bounding box center [703, 307] width 91 height 38
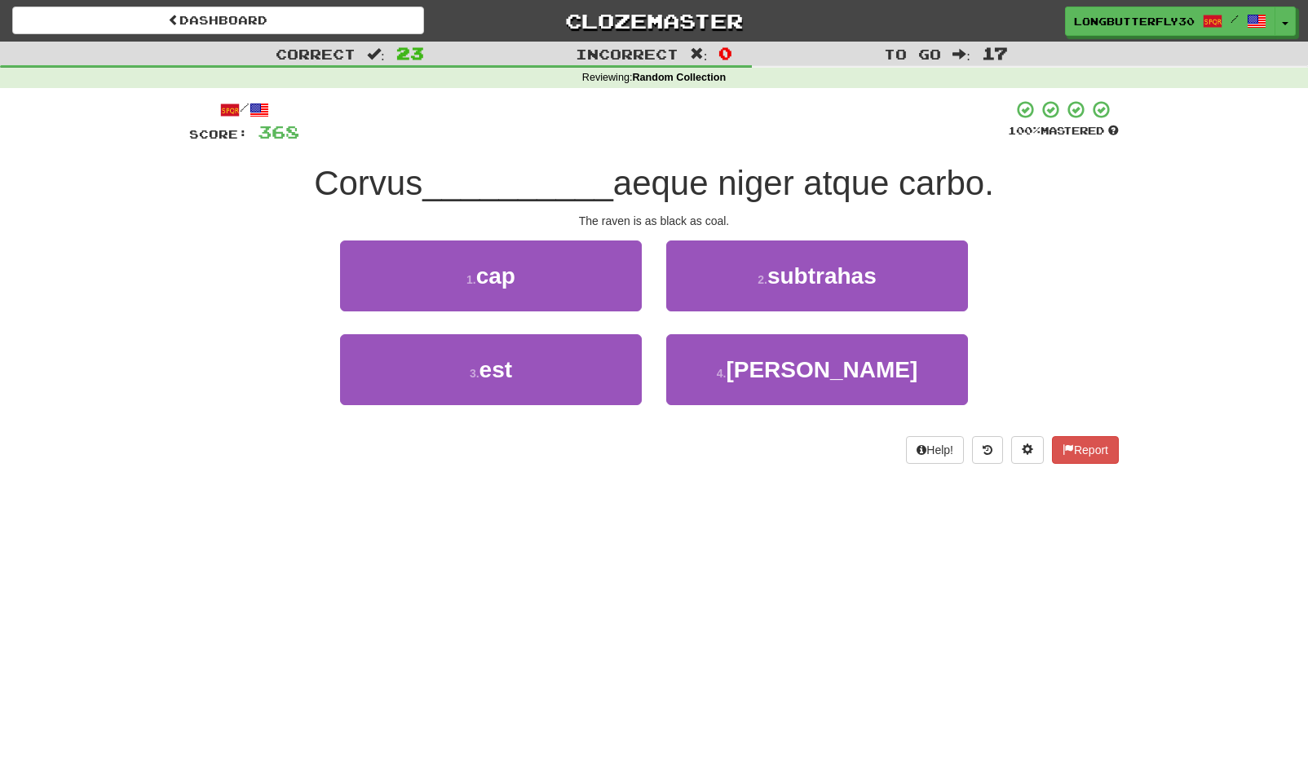
drag, startPoint x: 595, startPoint y: 376, endPoint x: 675, endPoint y: 325, distance: 95.3
click at [594, 374] on button "3 . est" at bounding box center [491, 369] width 302 height 71
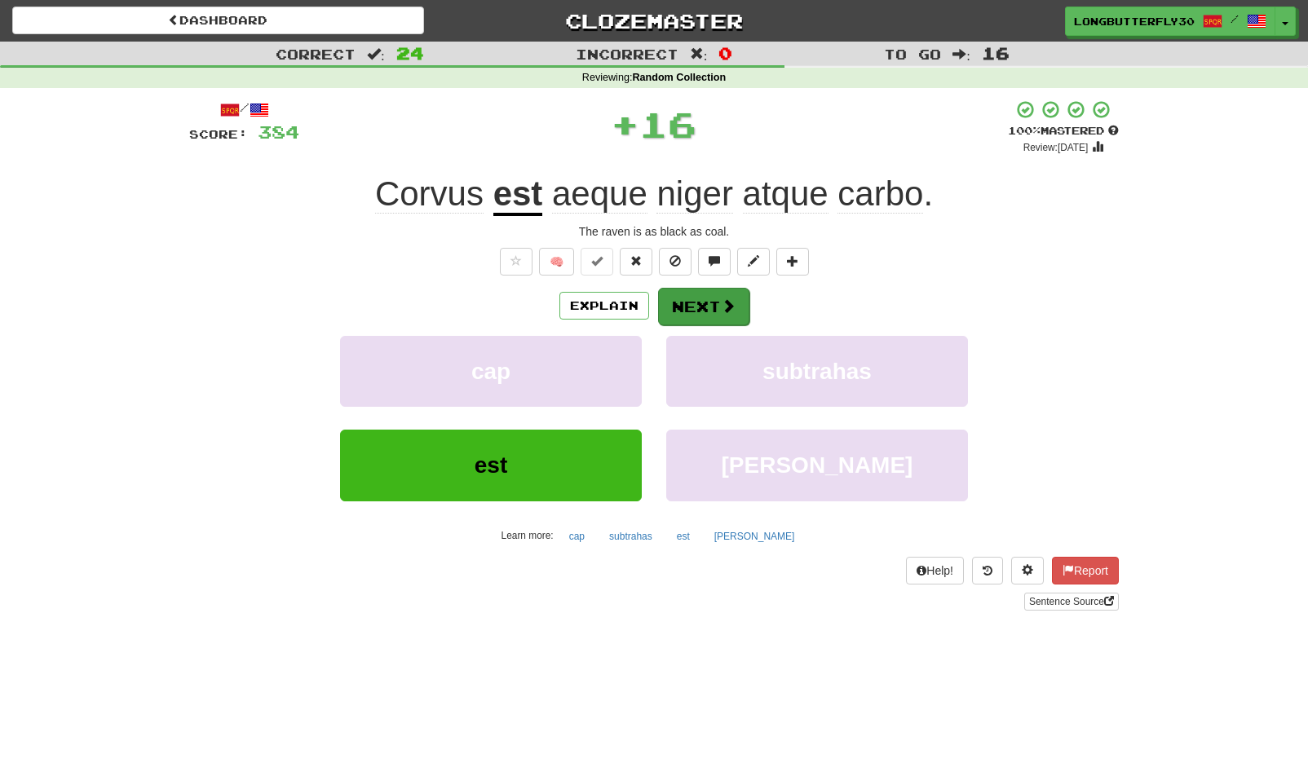
click at [737, 290] on button "Next" at bounding box center [703, 307] width 91 height 38
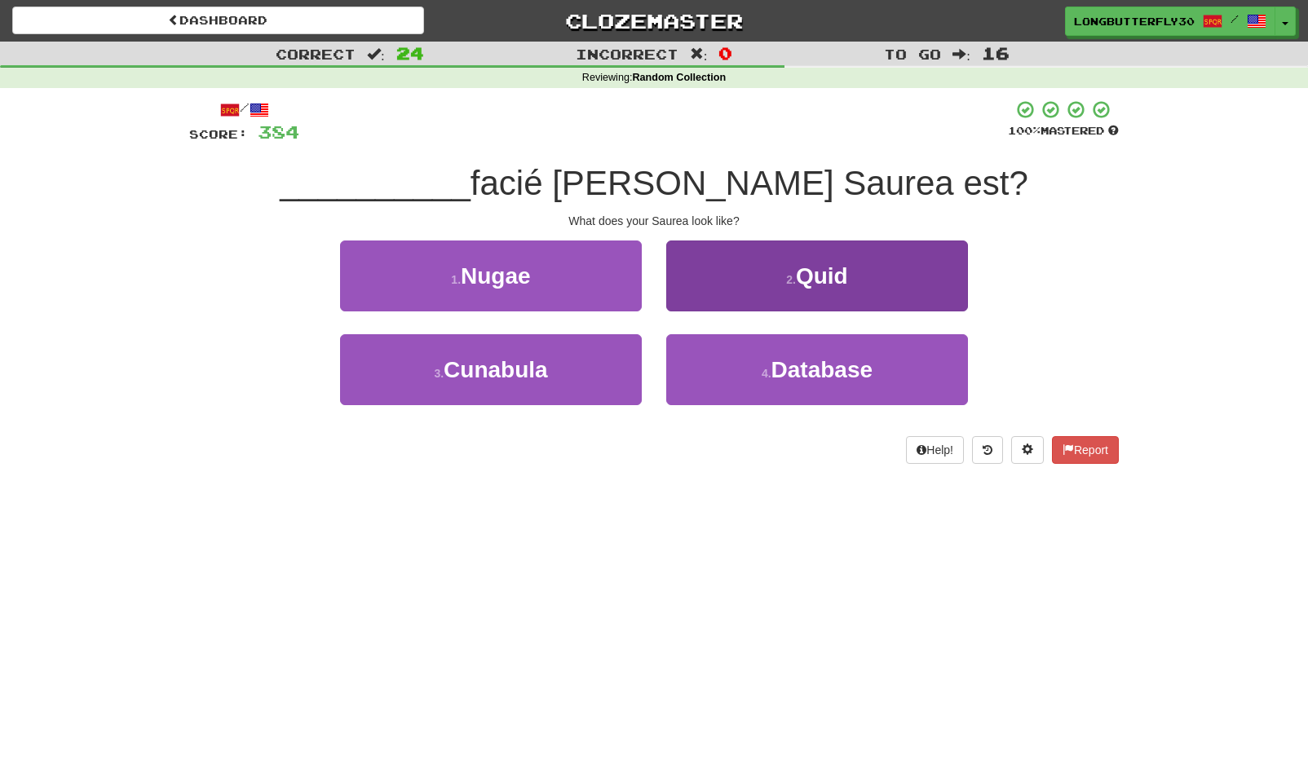
click at [847, 286] on span "Quid" at bounding box center [822, 275] width 52 height 25
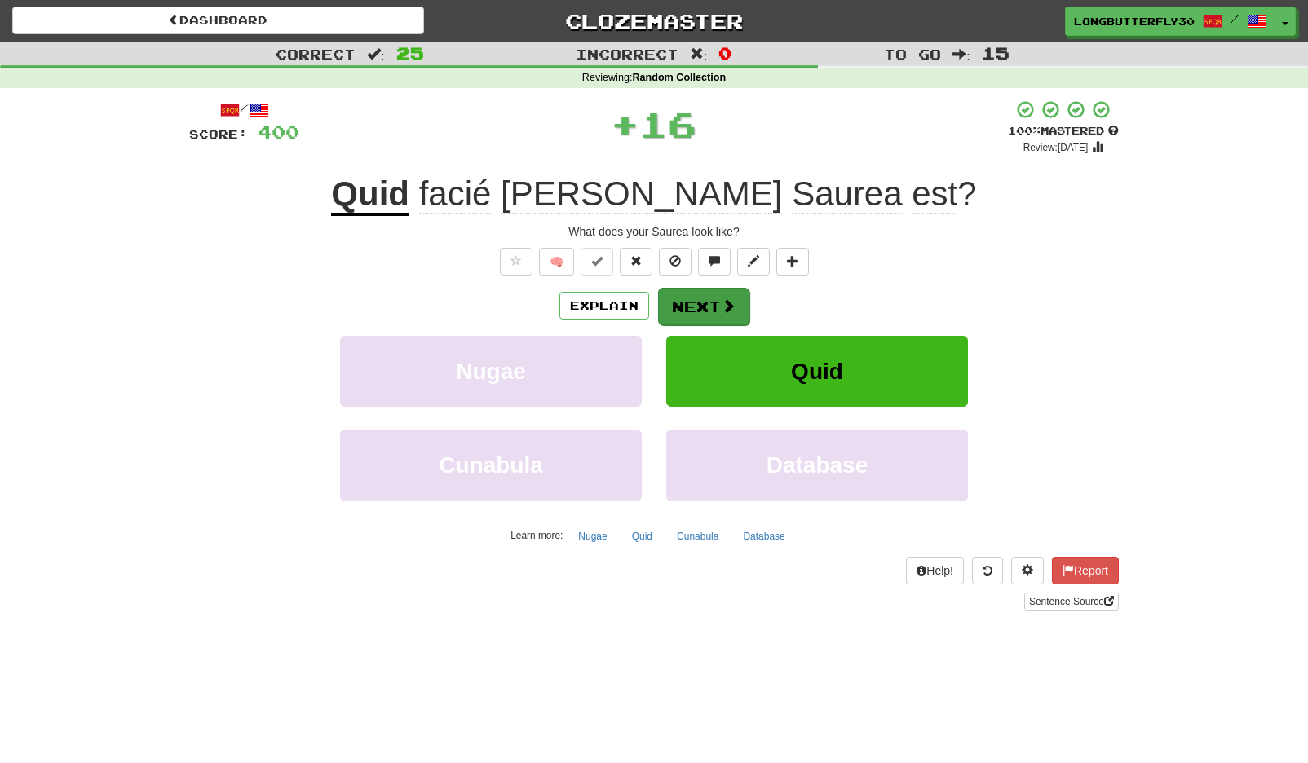
click at [708, 304] on button "Next" at bounding box center [703, 307] width 91 height 38
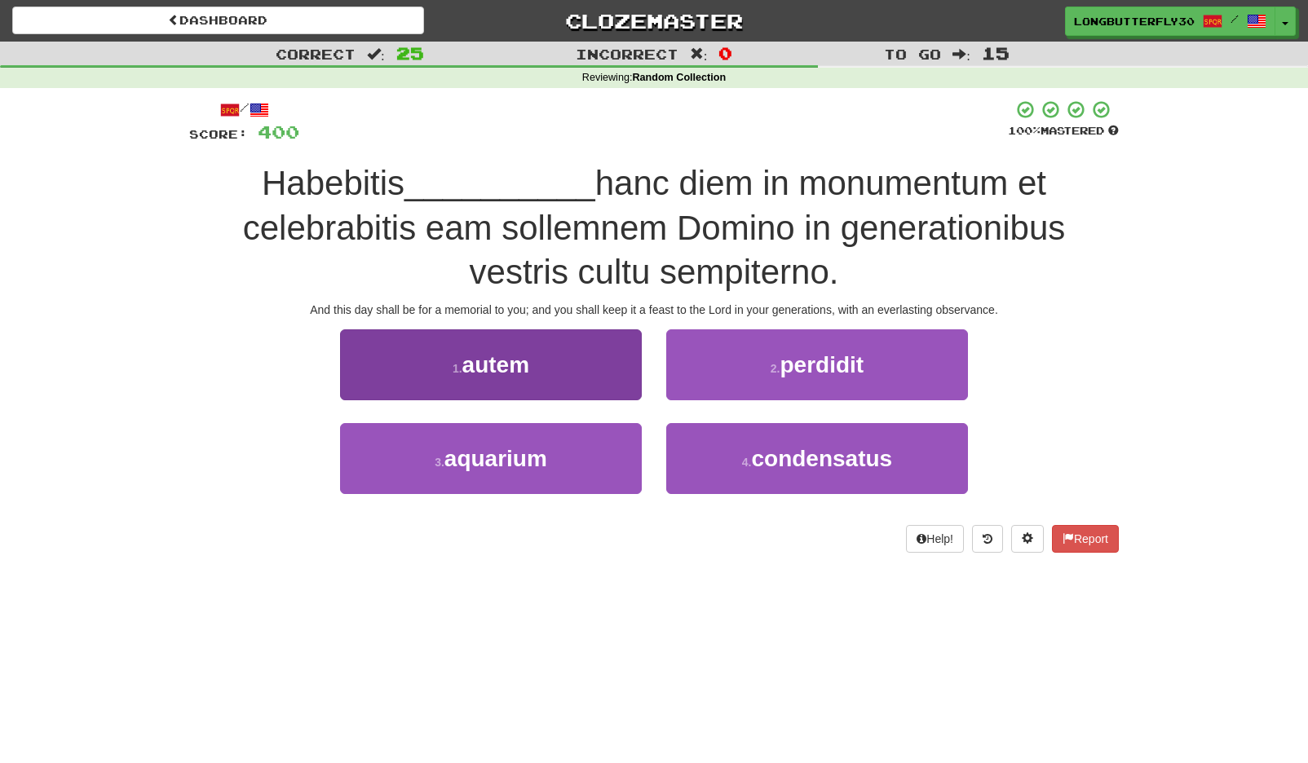
click at [611, 355] on button "1 . autem" at bounding box center [491, 364] width 302 height 71
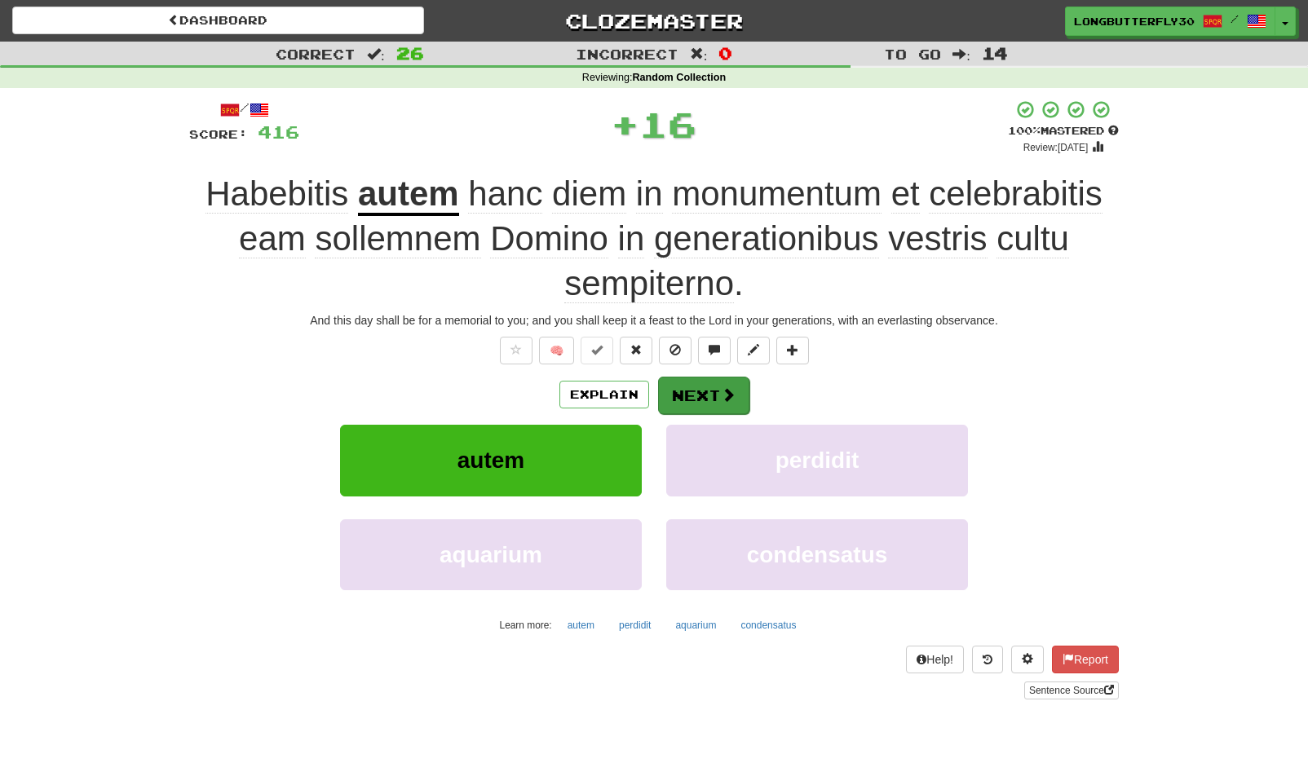
click at [712, 390] on button "Next" at bounding box center [703, 396] width 91 height 38
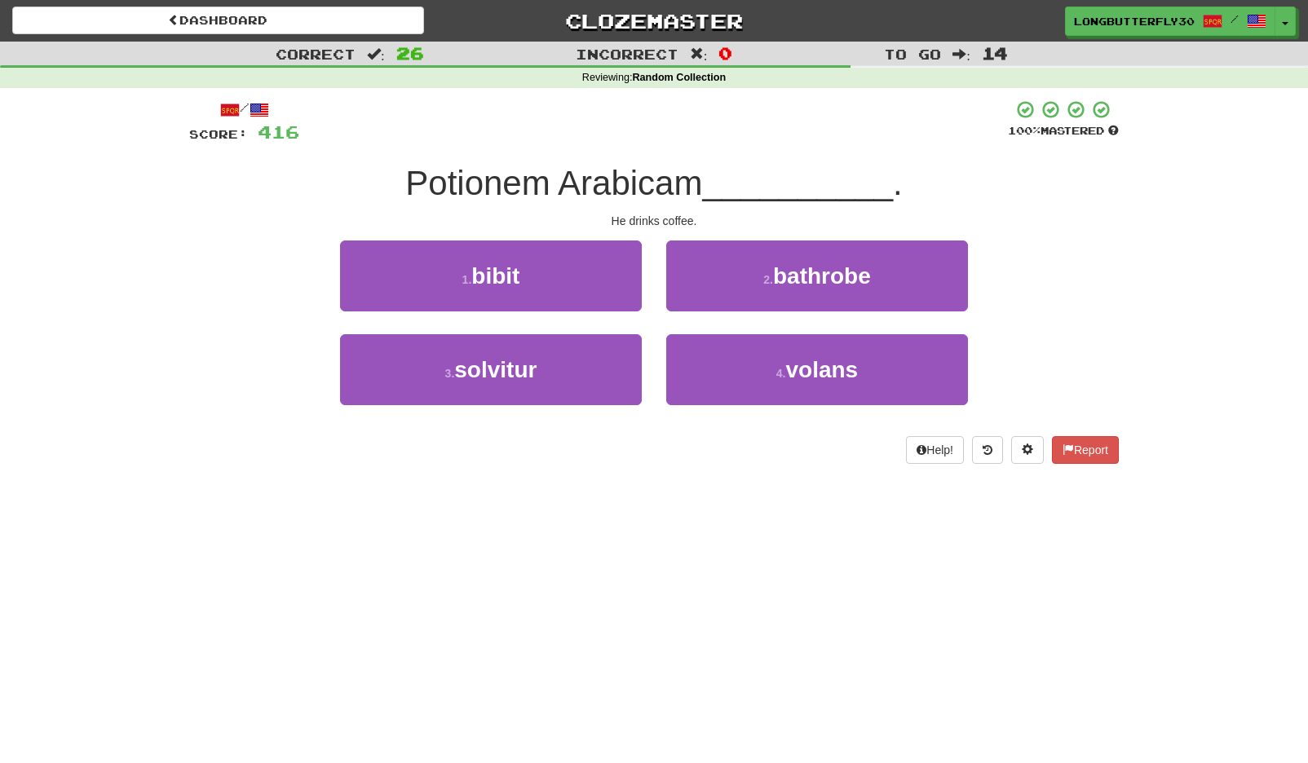
drag, startPoint x: 576, startPoint y: 293, endPoint x: 575, endPoint y: 284, distance: 9.0
click at [576, 290] on button "1 . bibit" at bounding box center [491, 276] width 302 height 71
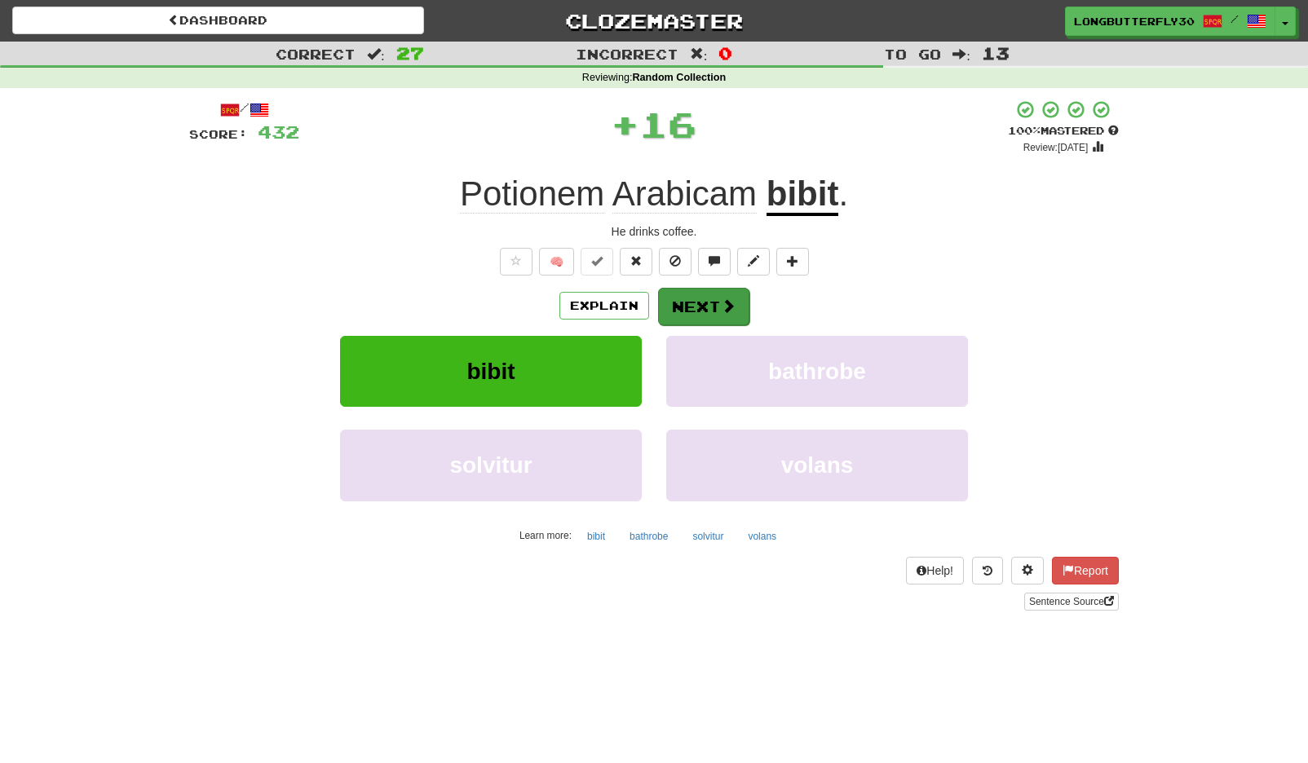
click at [704, 297] on button "Next" at bounding box center [703, 307] width 91 height 38
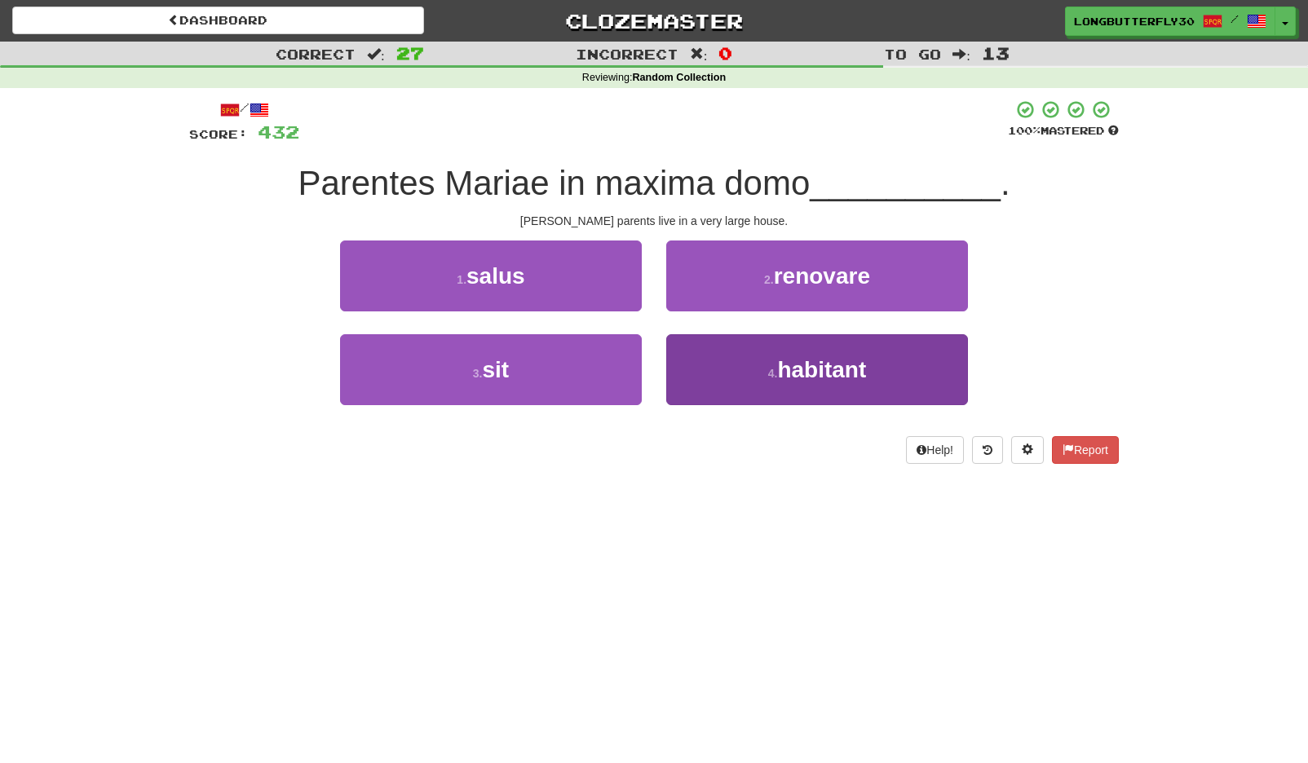
click at [777, 369] on button "4 . habitant" at bounding box center [817, 369] width 302 height 71
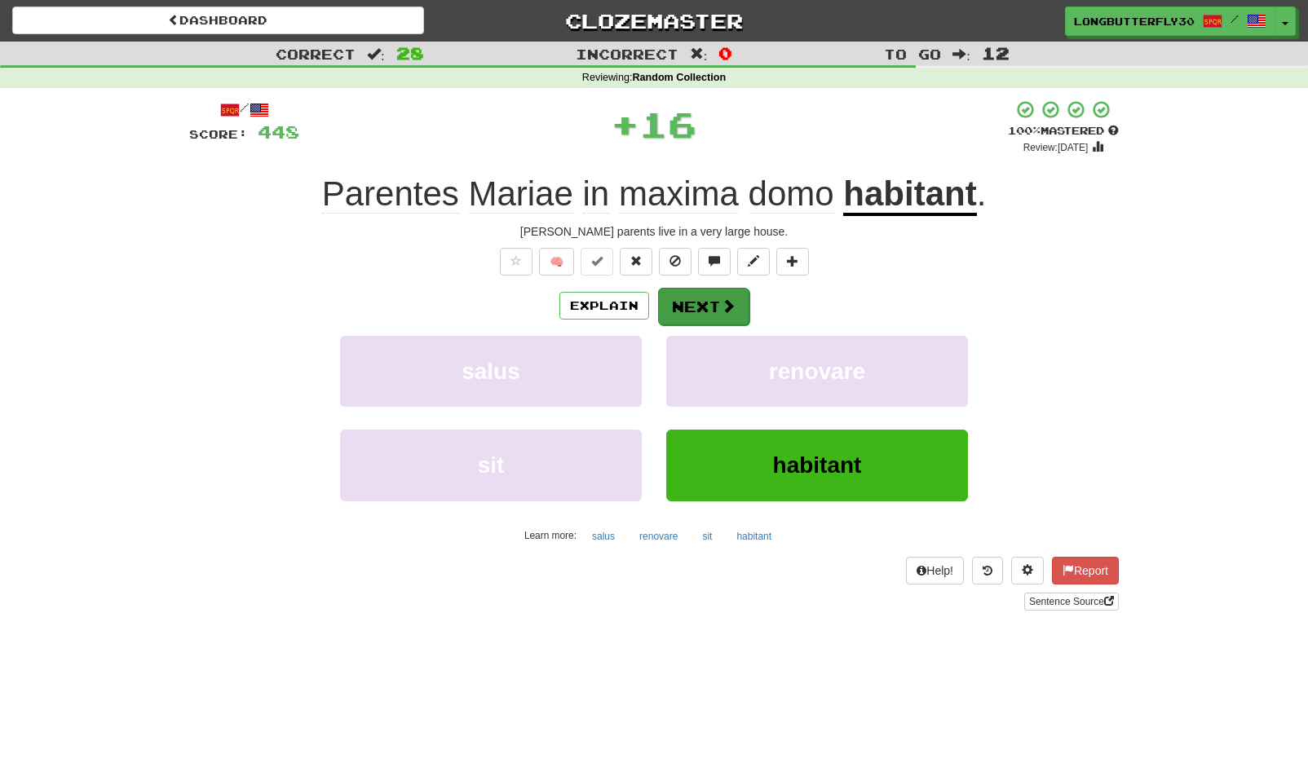
click at [725, 321] on button "Next" at bounding box center [703, 307] width 91 height 38
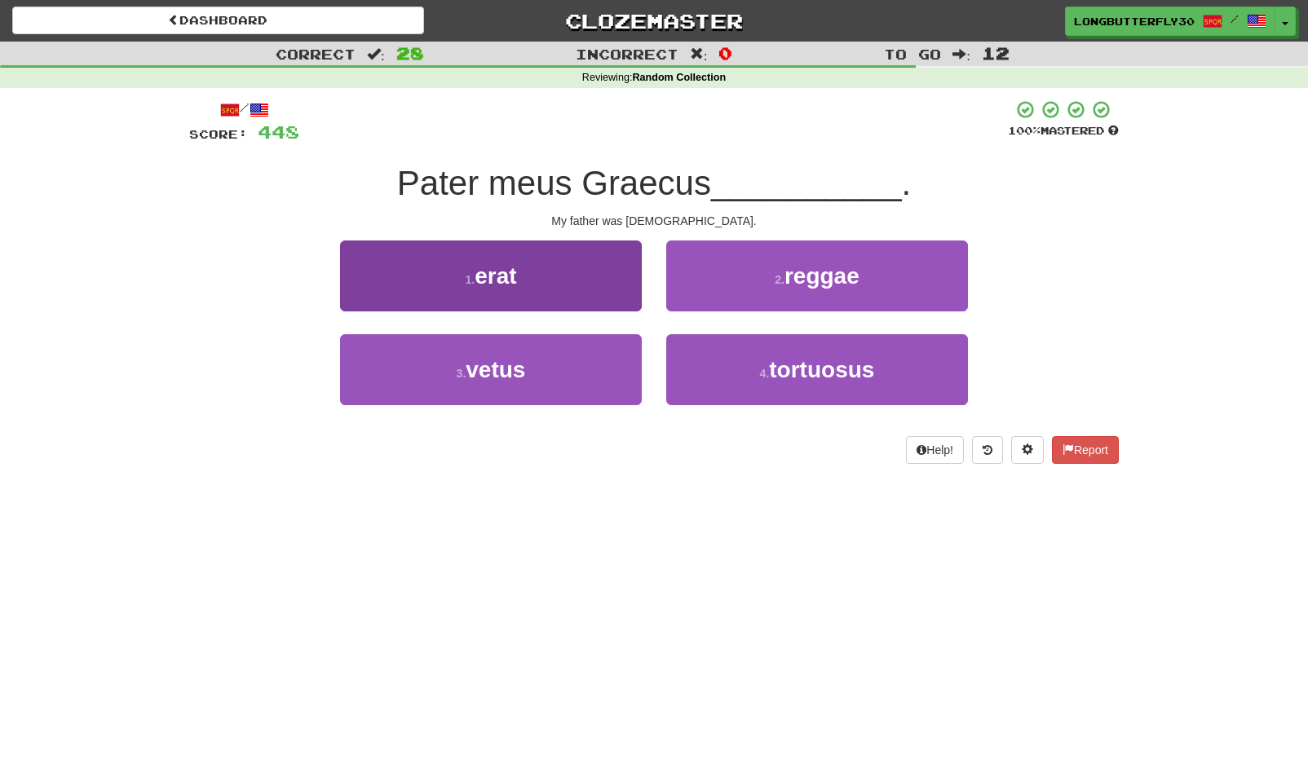
click at [523, 283] on button "1 . erat" at bounding box center [491, 276] width 302 height 71
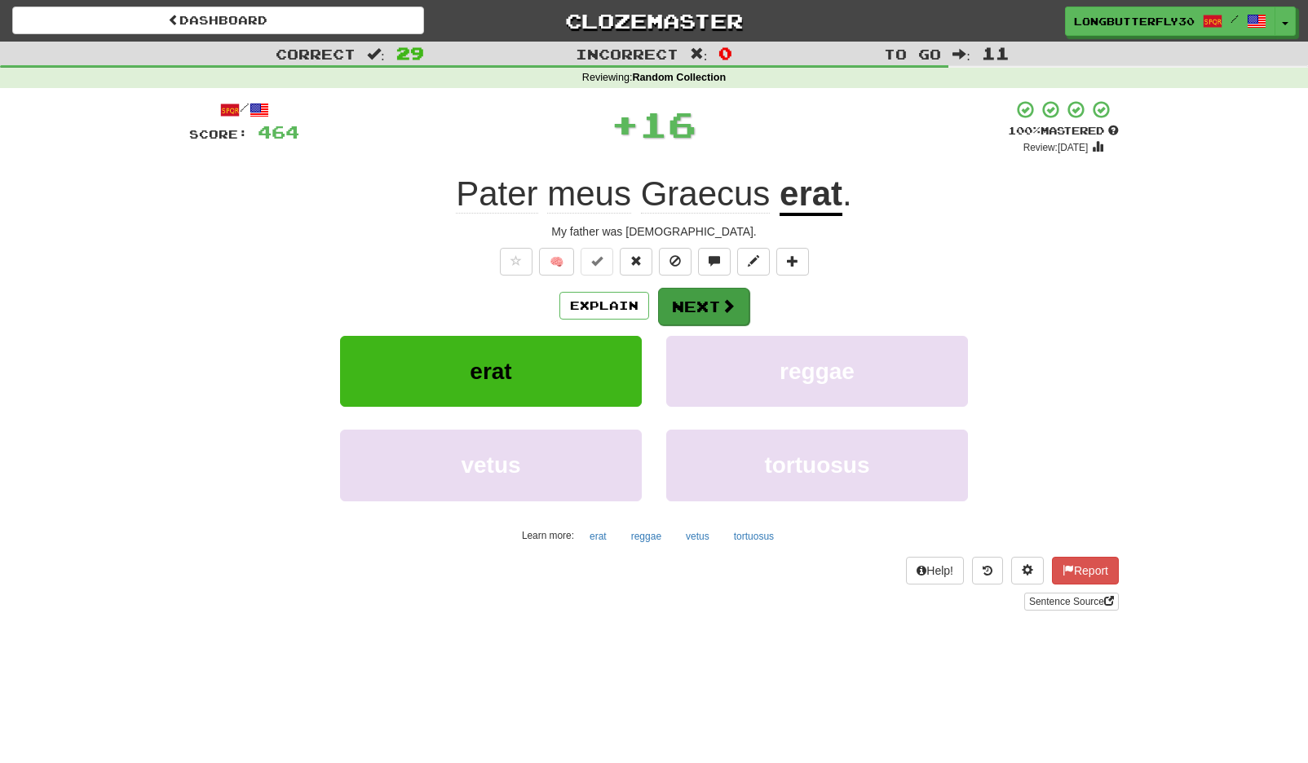
drag, startPoint x: 754, startPoint y: 283, endPoint x: 728, endPoint y: 290, distance: 26.3
click at [742, 285] on div "/ Score: 464 + 16 100 % Mastered Review: 2125-08-21 Pater meus Graecus erat . M…" at bounding box center [654, 354] width 930 height 511
click at [726, 290] on button "Next" at bounding box center [703, 307] width 91 height 38
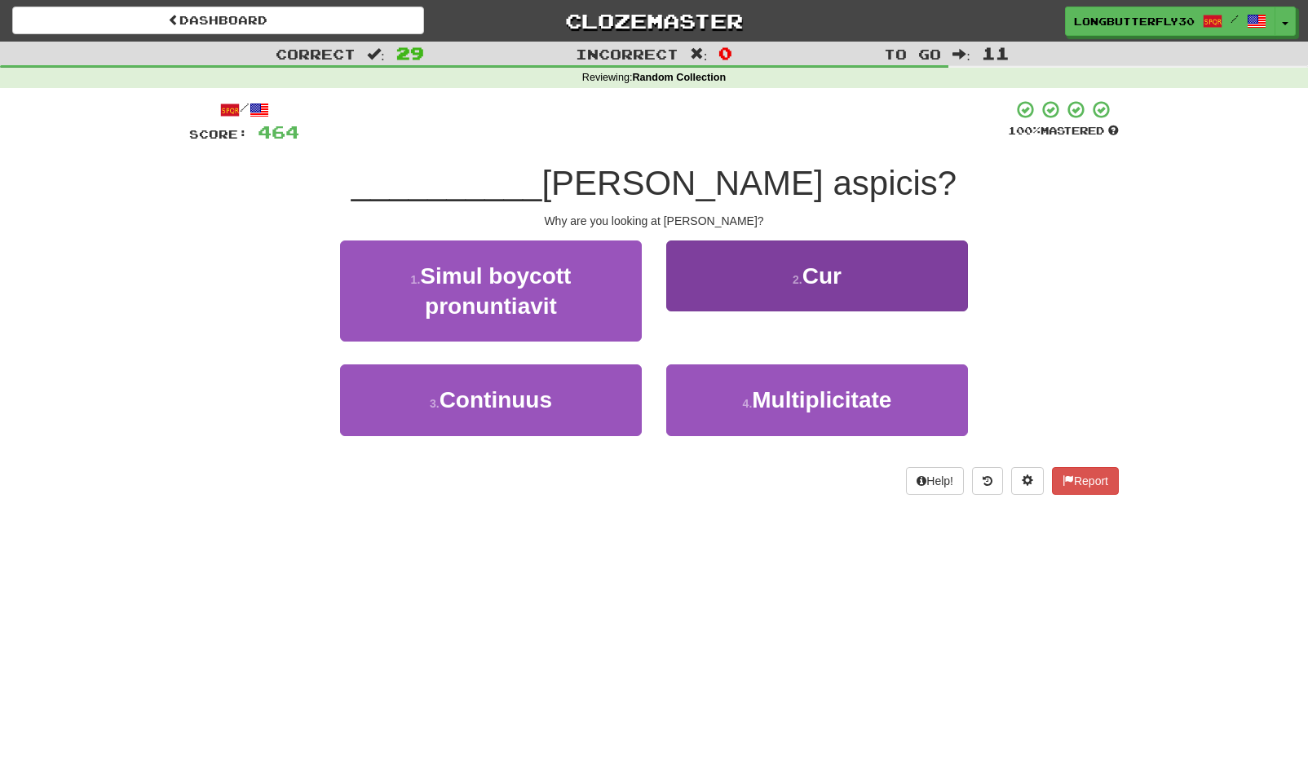
click at [780, 287] on button "2 . Cur" at bounding box center [817, 276] width 302 height 71
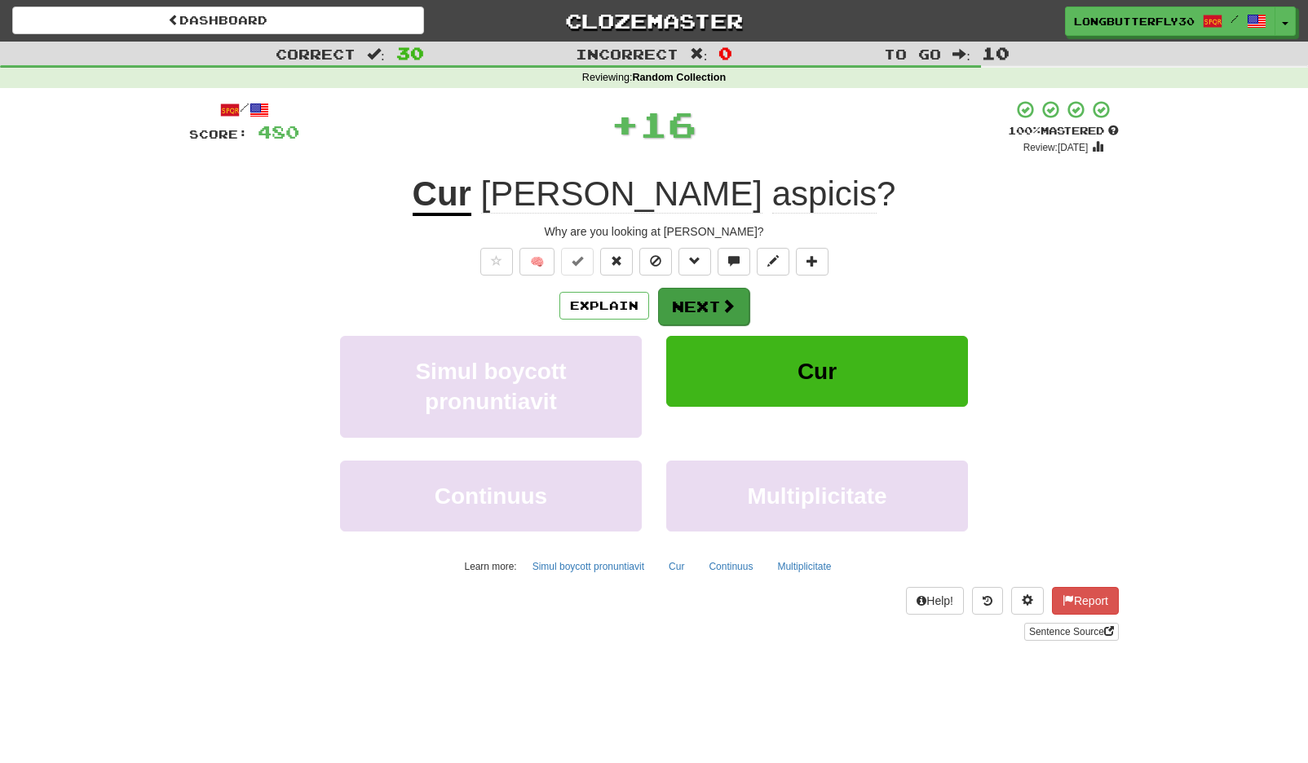
click at [728, 298] on span at bounding box center [728, 305] width 15 height 15
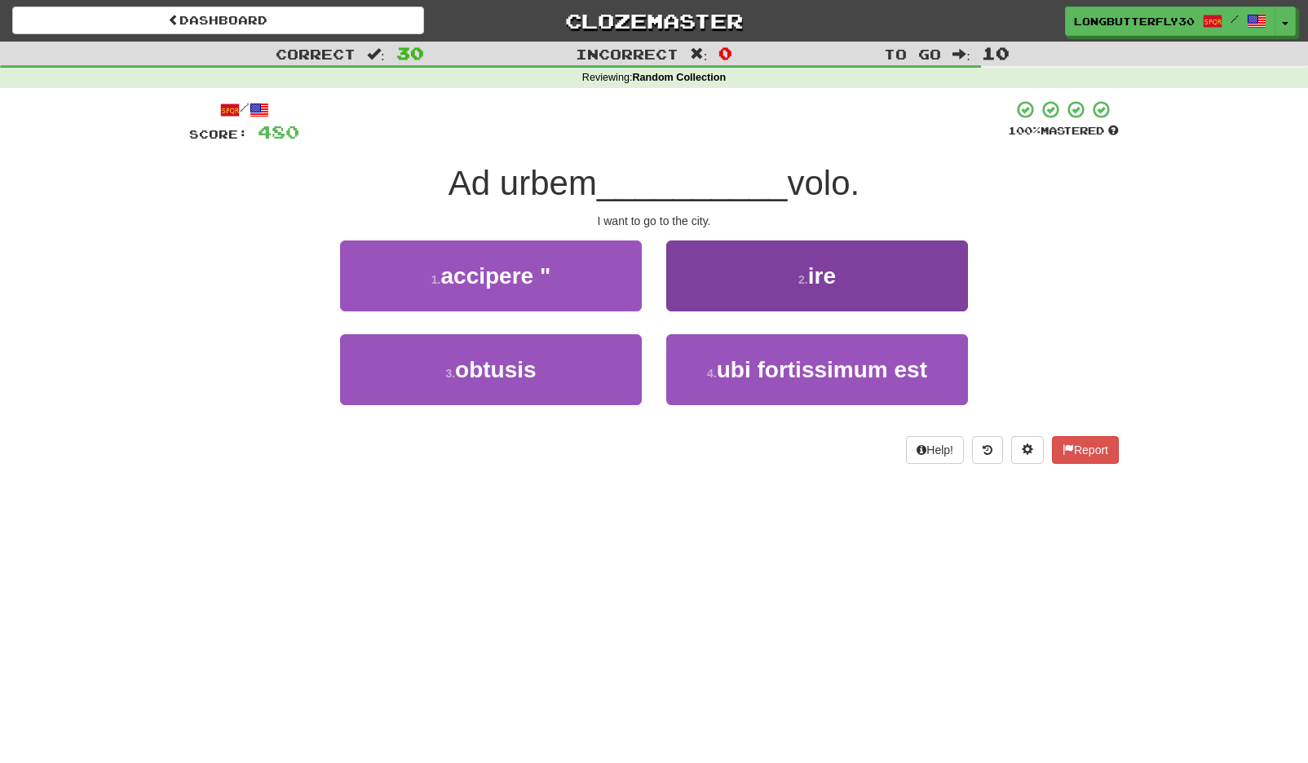
click at [769, 274] on button "2 . ire" at bounding box center [817, 276] width 302 height 71
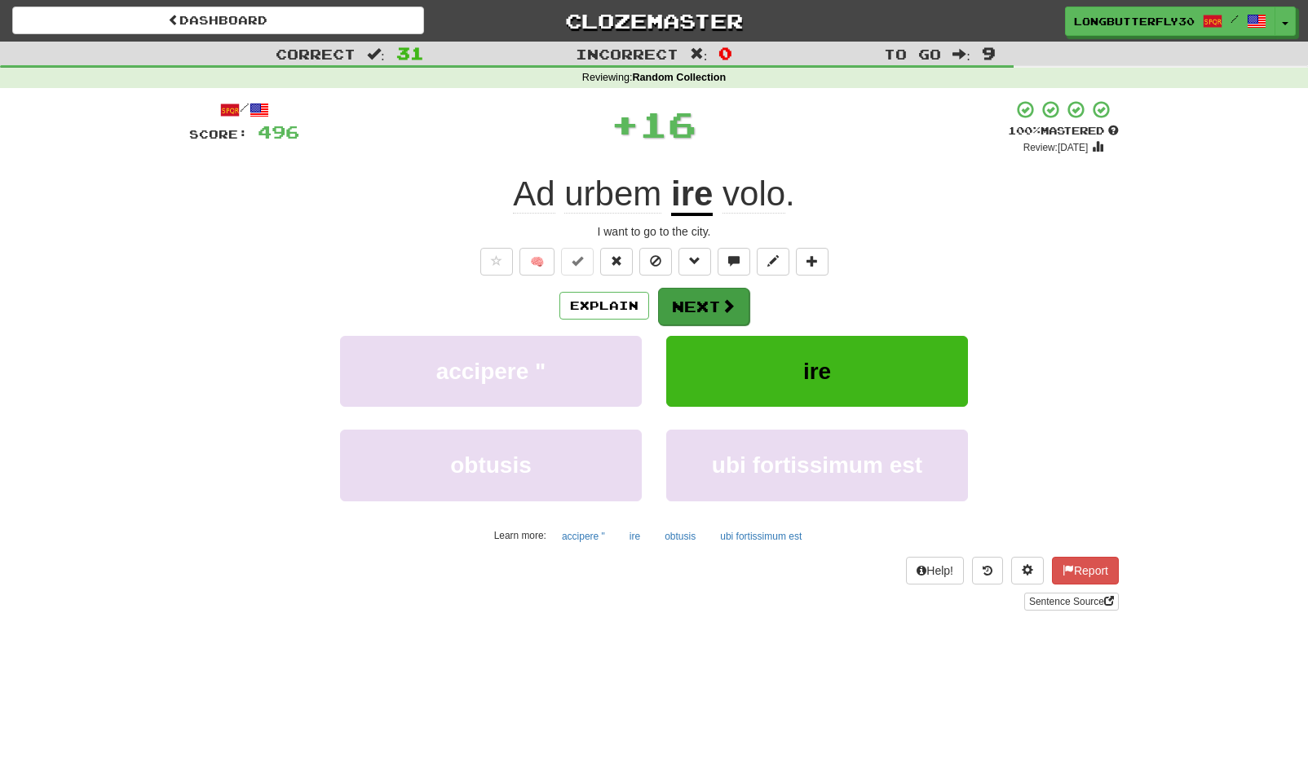
click at [696, 302] on button "Next" at bounding box center [703, 307] width 91 height 38
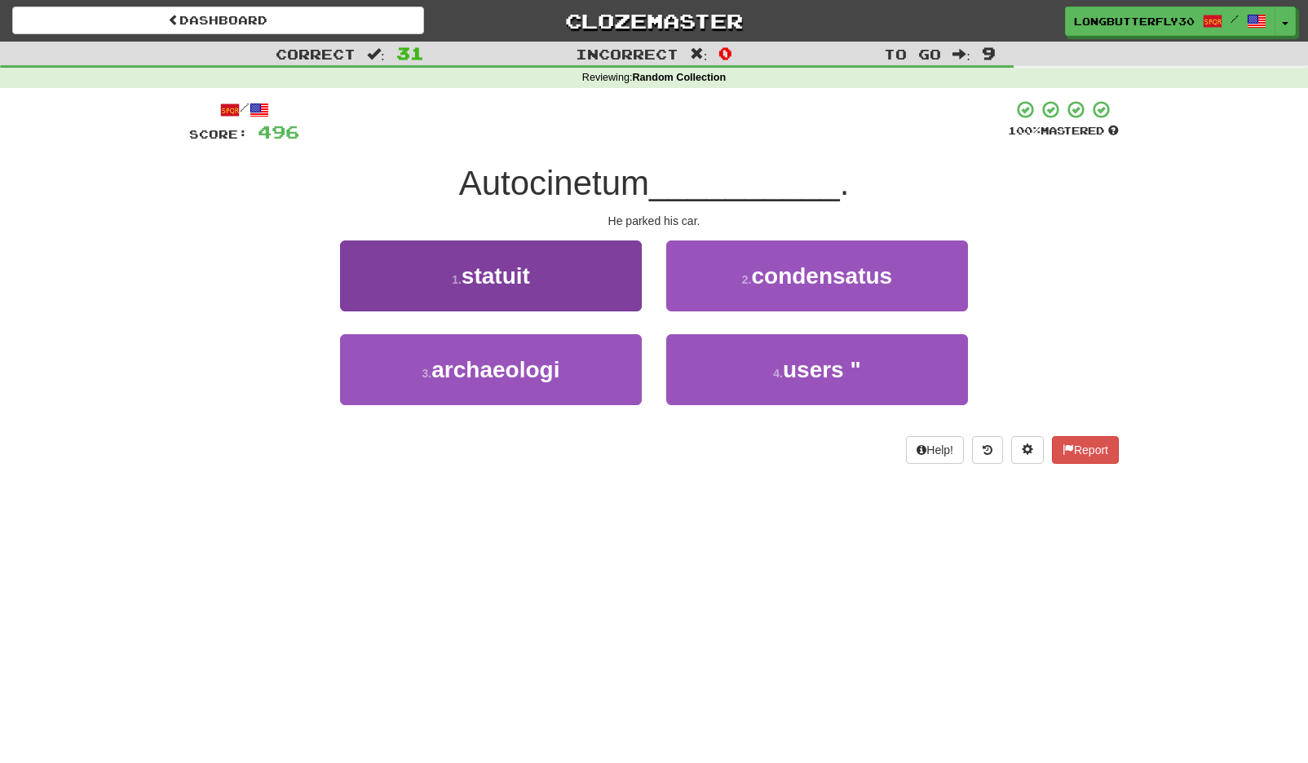
click at [606, 282] on button "1 . statuit" at bounding box center [491, 276] width 302 height 71
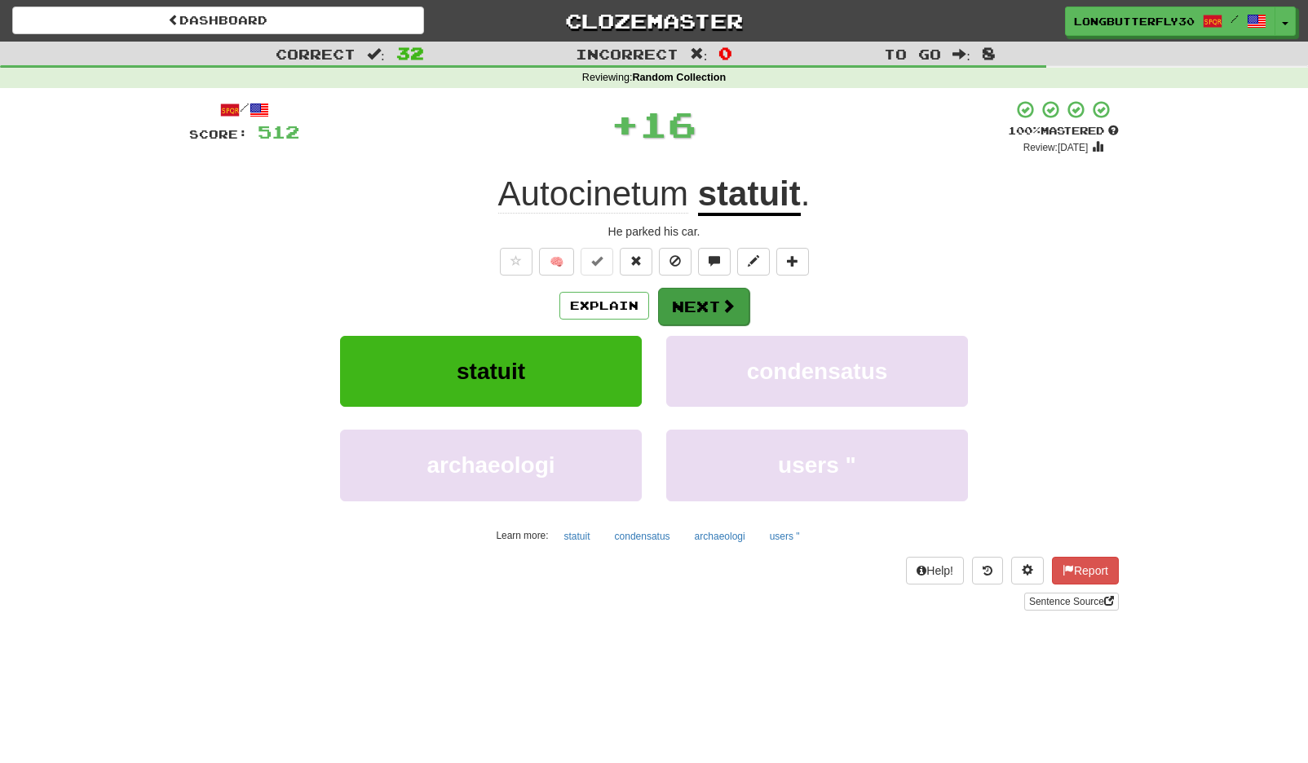
click at [696, 295] on button "Next" at bounding box center [703, 307] width 91 height 38
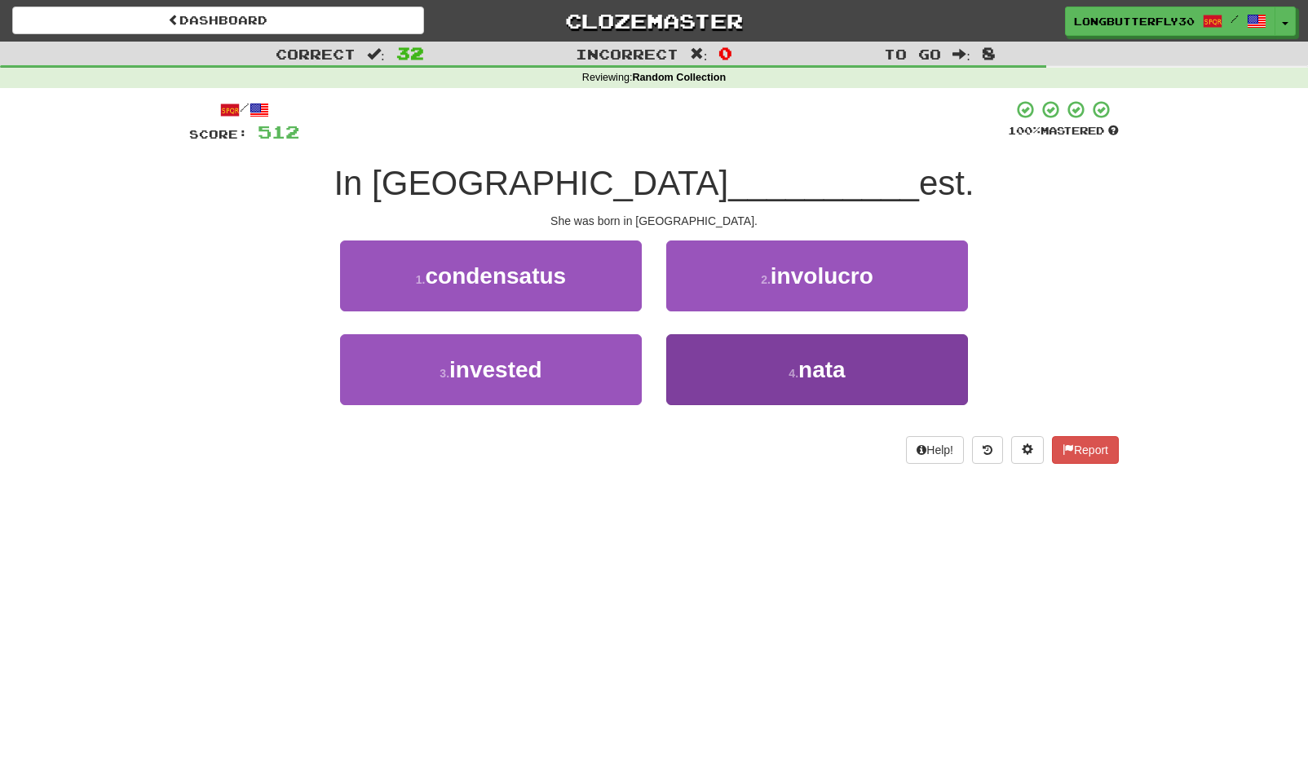
click at [728, 354] on button "4 . nata" at bounding box center [817, 369] width 302 height 71
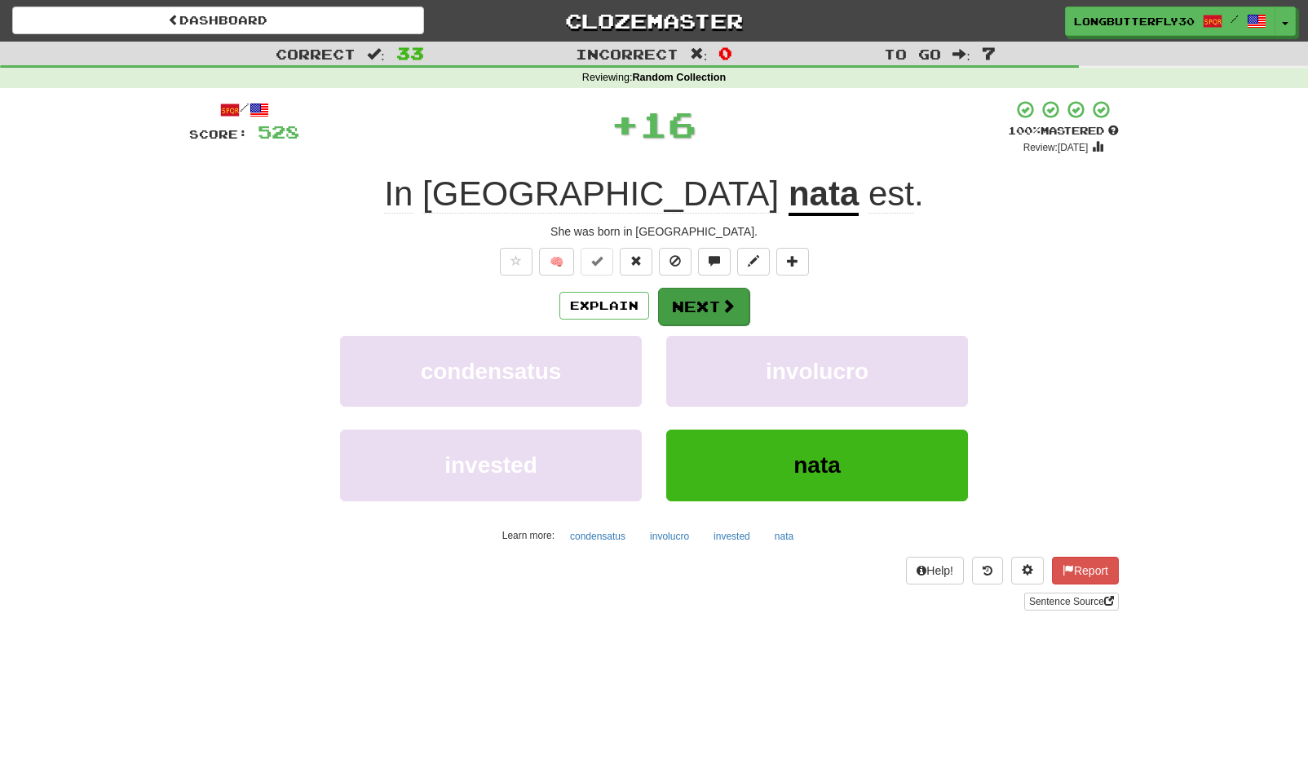
click at [710, 299] on button "Next" at bounding box center [703, 307] width 91 height 38
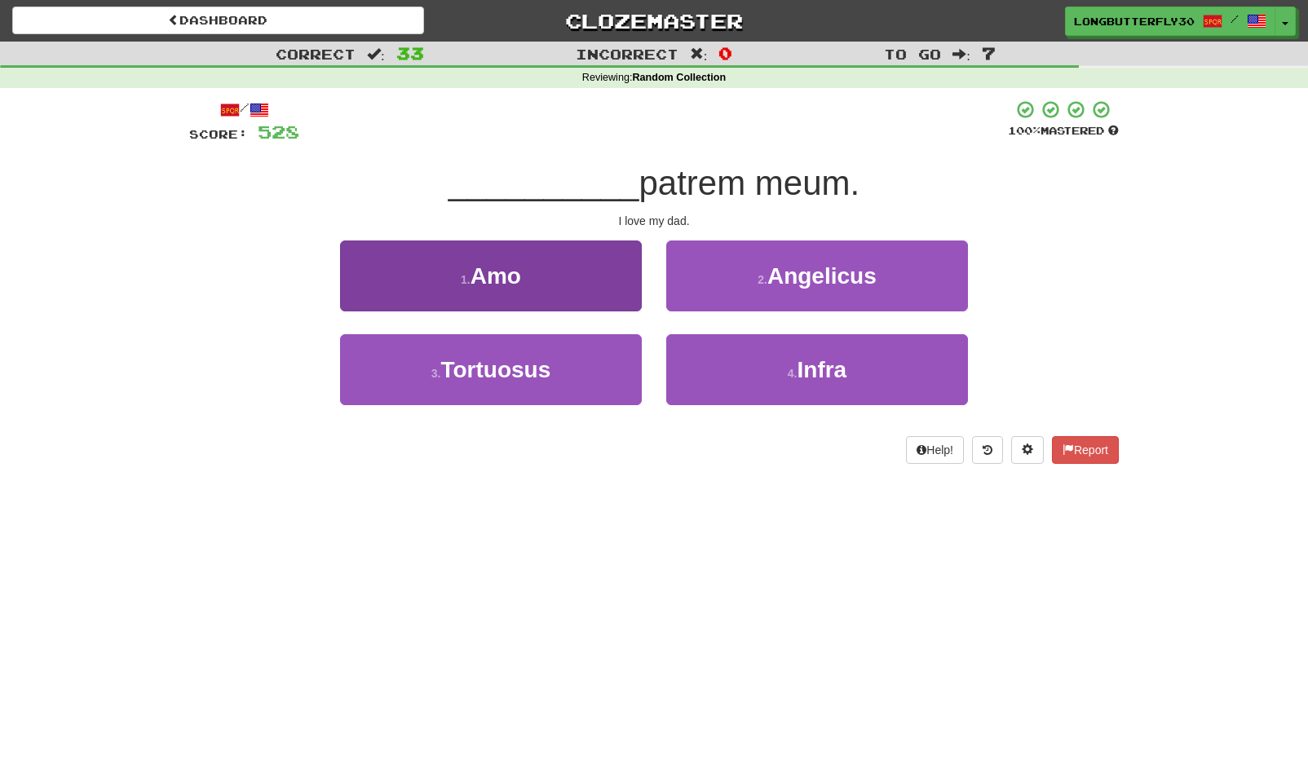
click at [572, 281] on button "1 . Amo" at bounding box center [491, 276] width 302 height 71
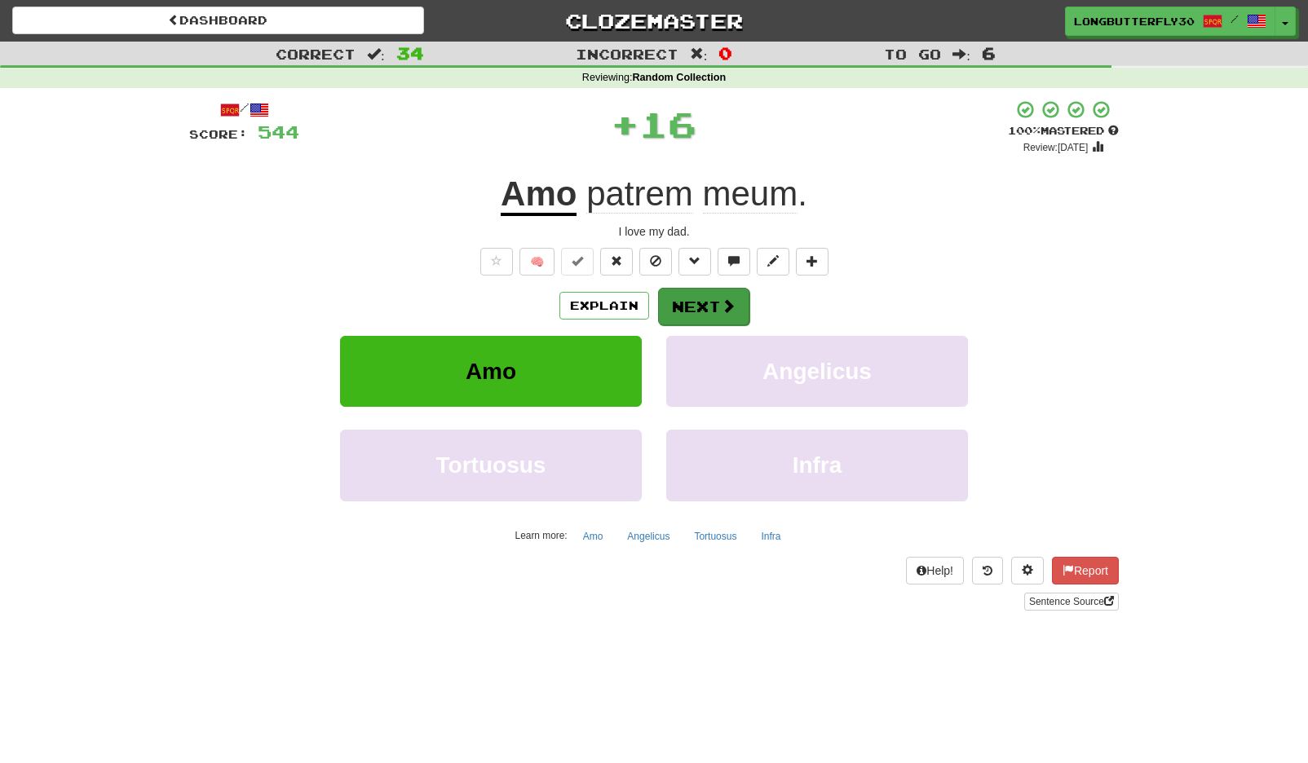
click at [703, 315] on button "Next" at bounding box center [703, 307] width 91 height 38
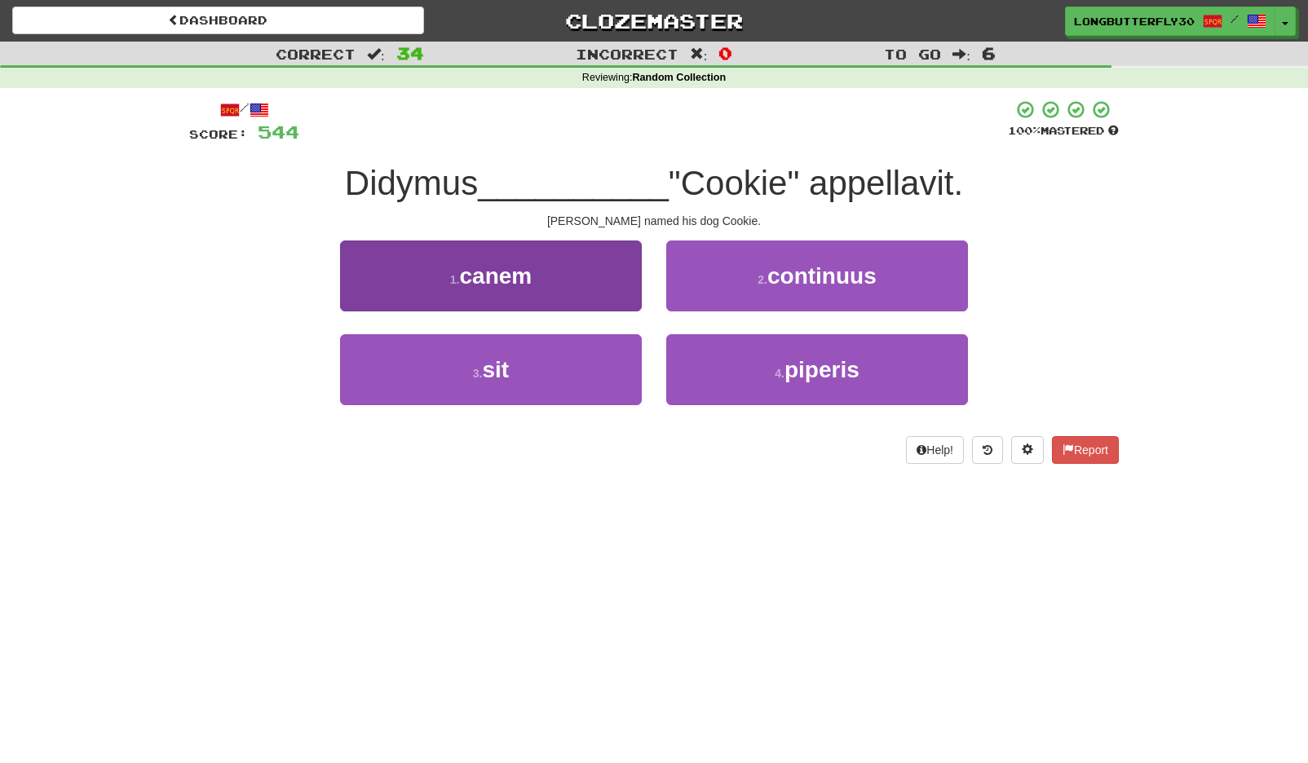
click at [614, 286] on button "1 . canem" at bounding box center [491, 276] width 302 height 71
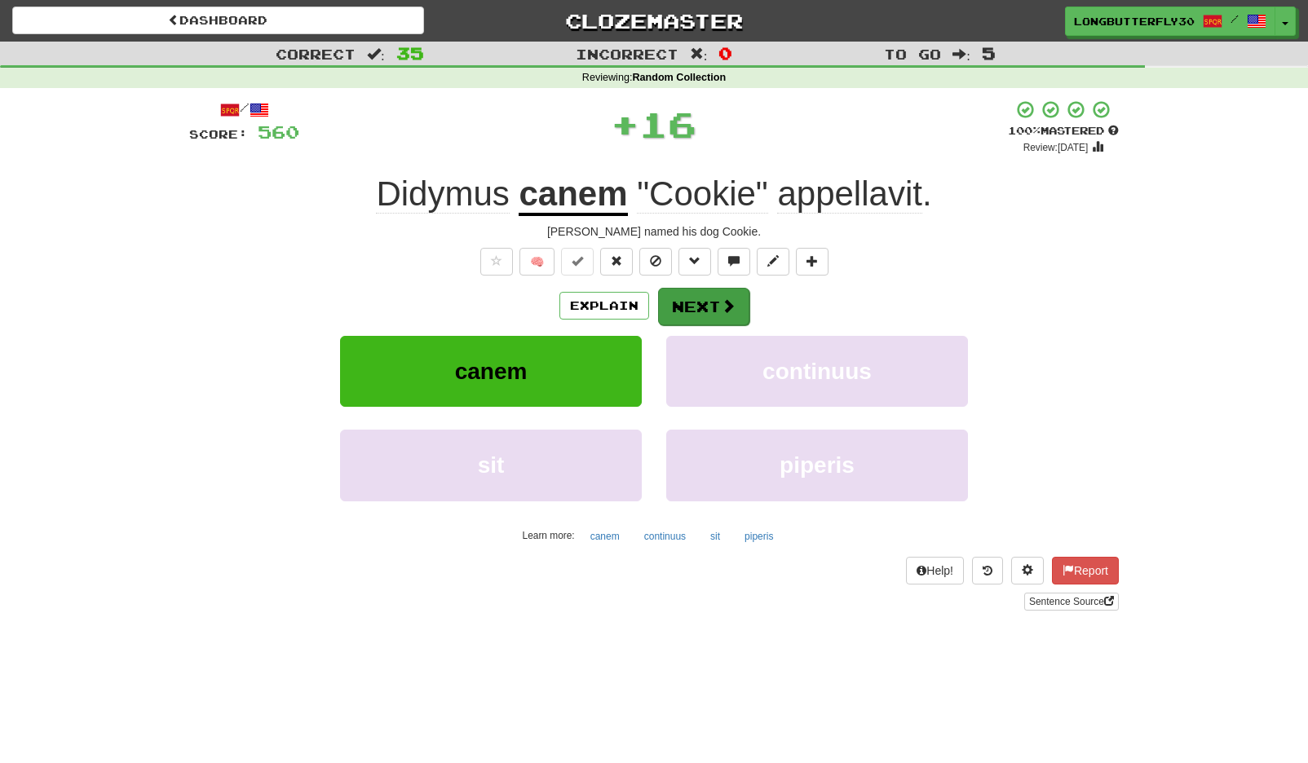
click at [730, 290] on button "Next" at bounding box center [703, 307] width 91 height 38
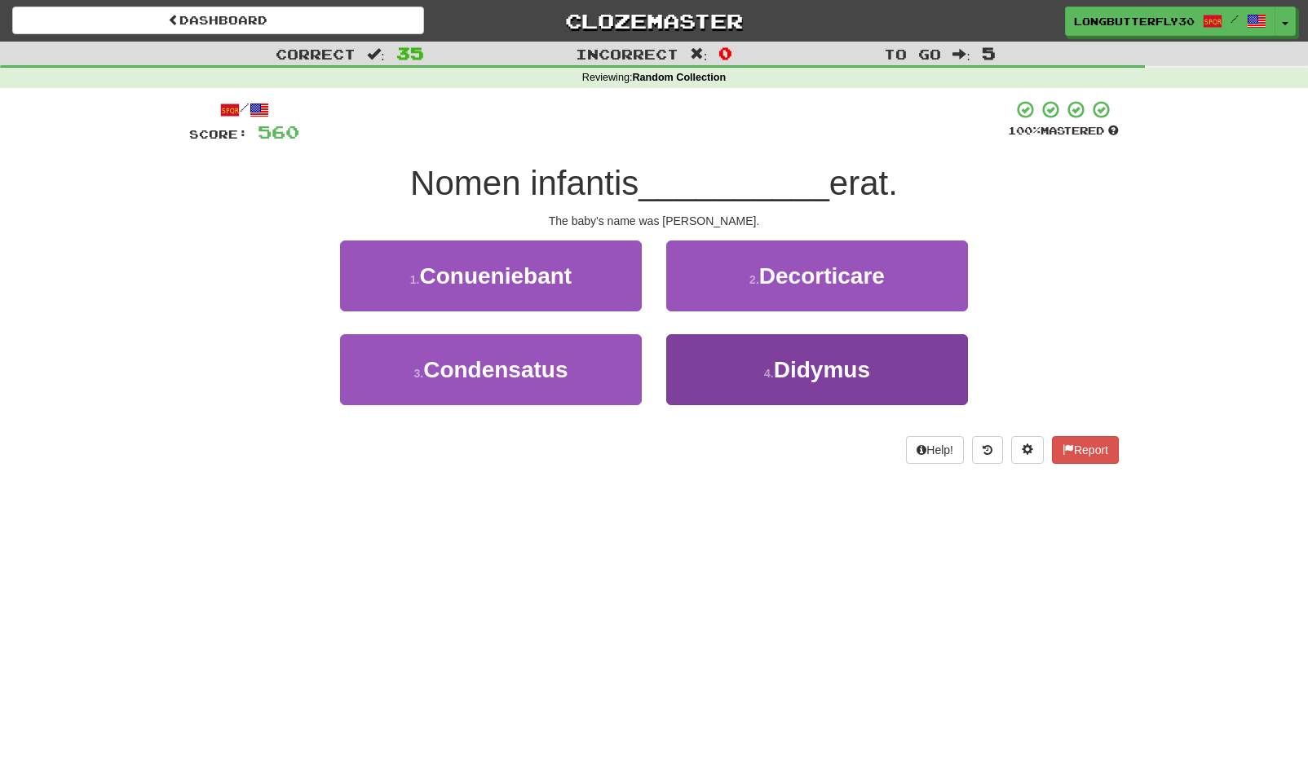
click at [746, 357] on button "4 . Didymus" at bounding box center [817, 369] width 302 height 71
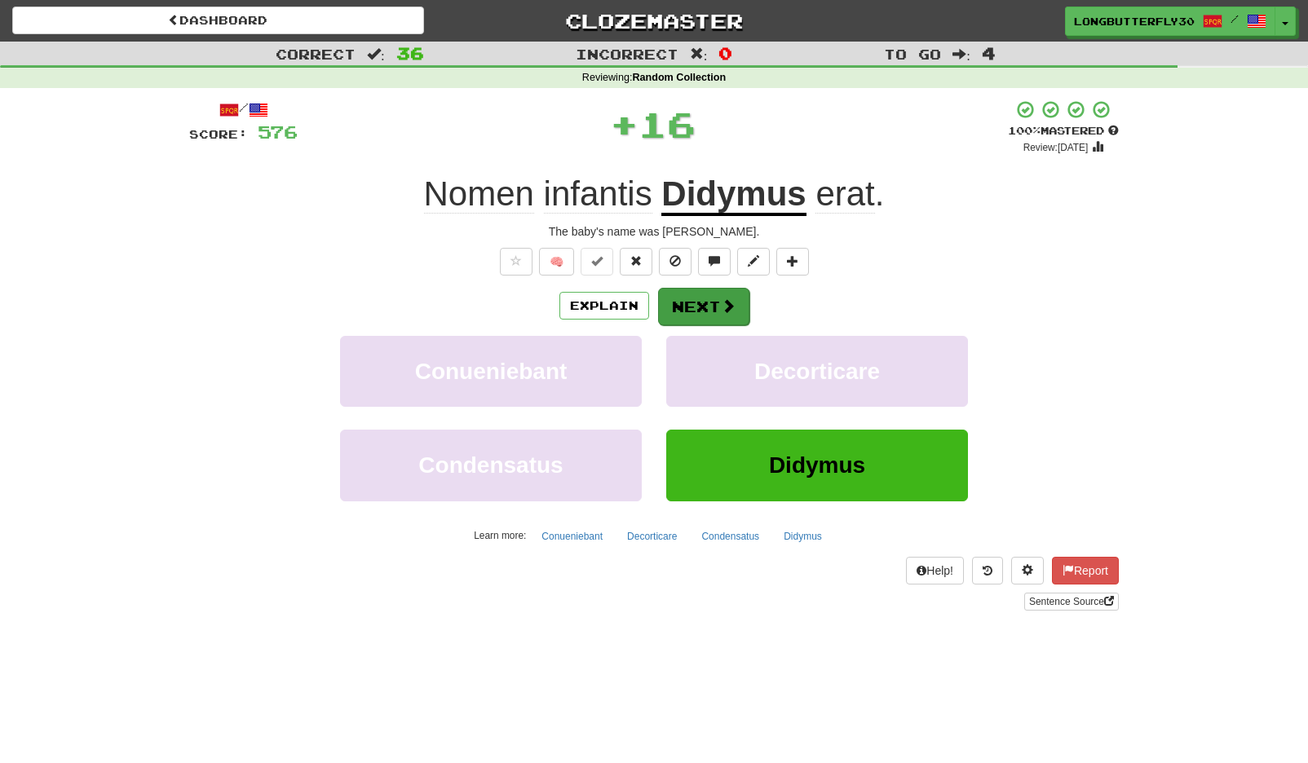
click at [715, 300] on button "Next" at bounding box center [703, 307] width 91 height 38
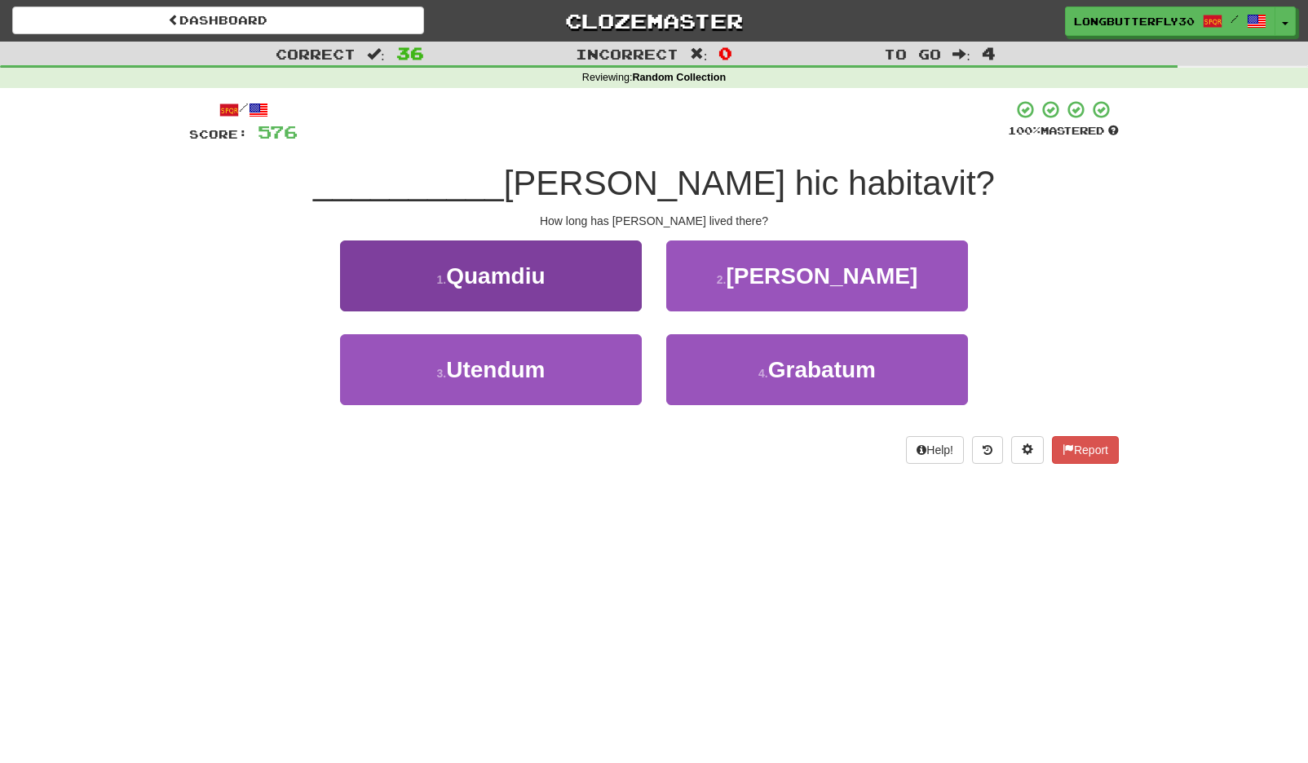
click at [542, 276] on span "Quamdiu" at bounding box center [495, 275] width 99 height 25
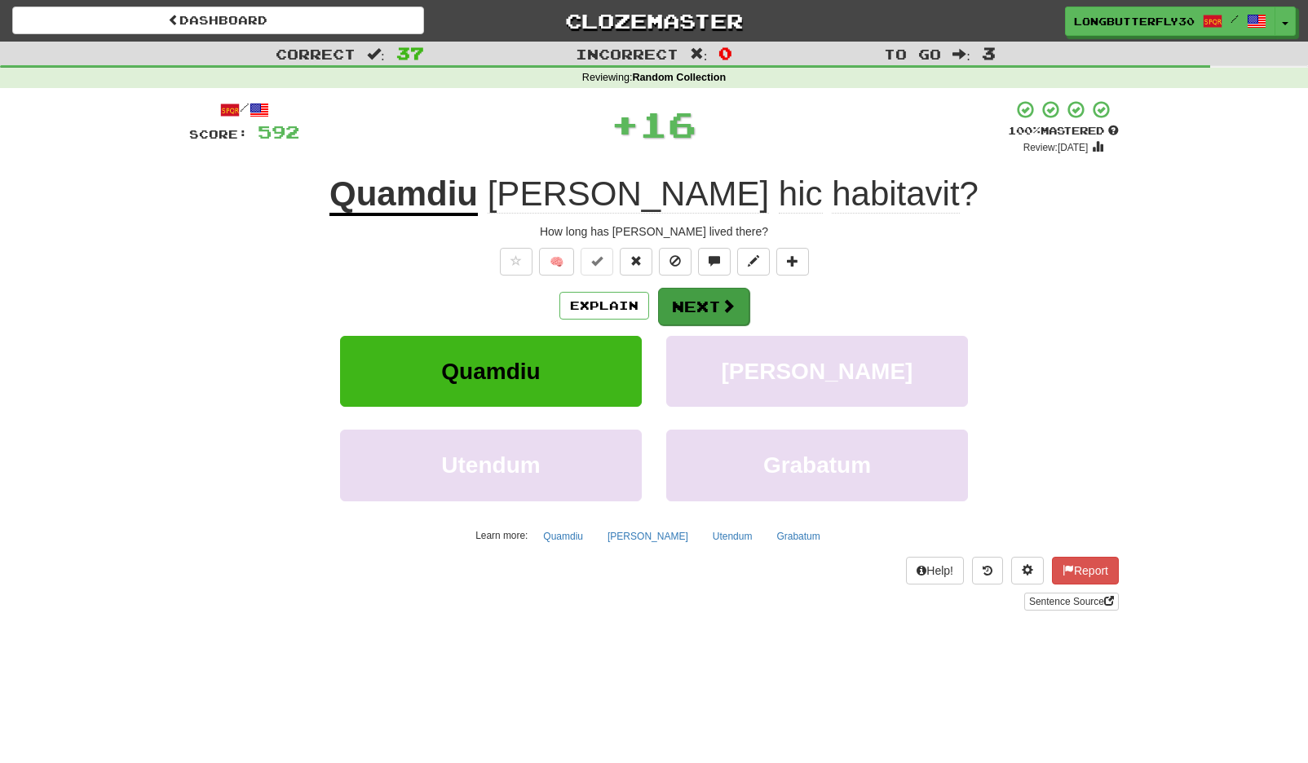
click at [740, 314] on button "Next" at bounding box center [703, 307] width 91 height 38
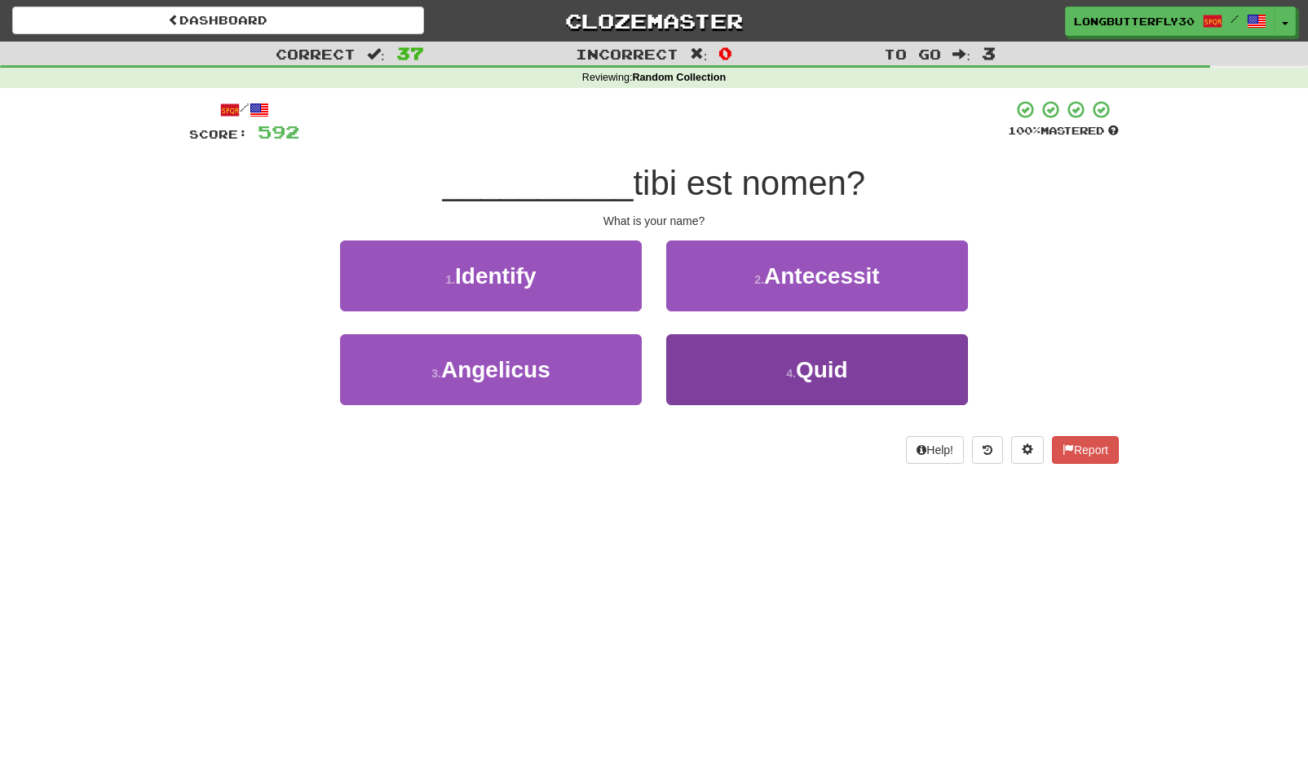
click at [727, 365] on button "4 . Quid" at bounding box center [817, 369] width 302 height 71
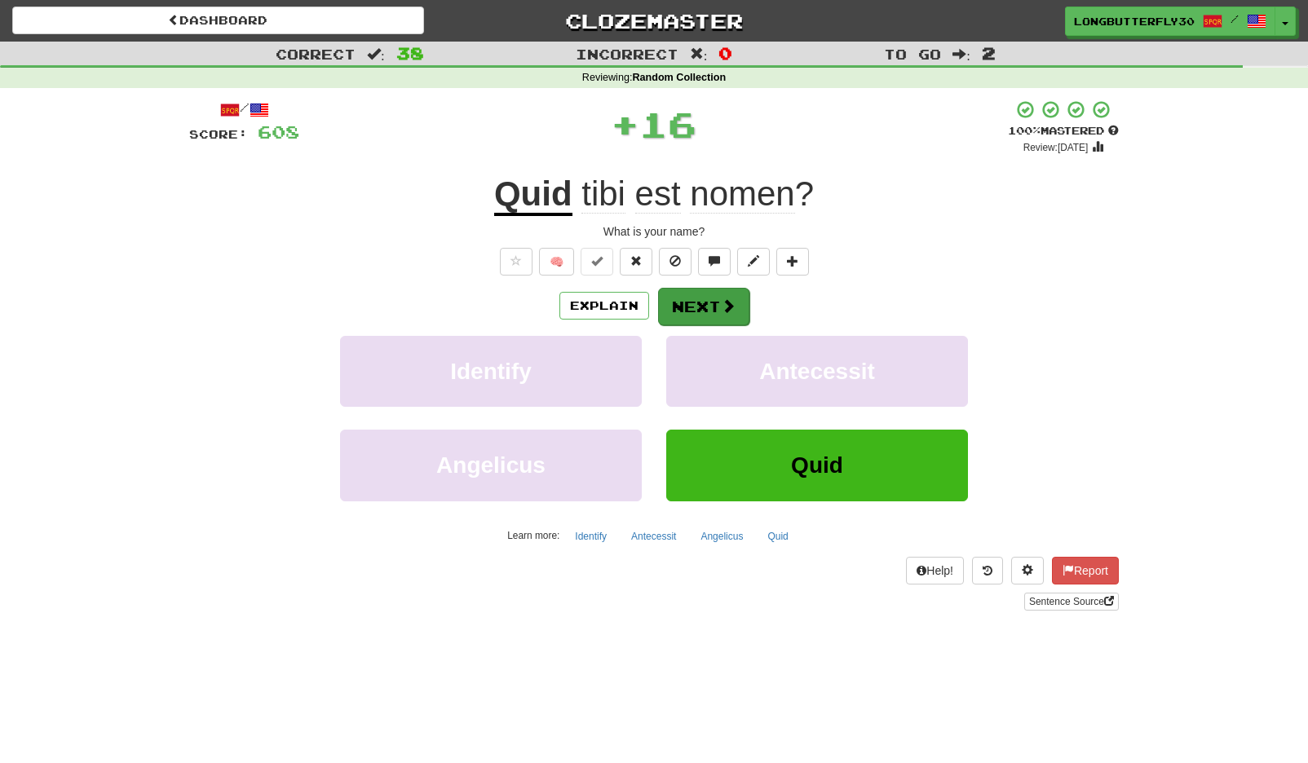
click at [680, 304] on button "Next" at bounding box center [703, 307] width 91 height 38
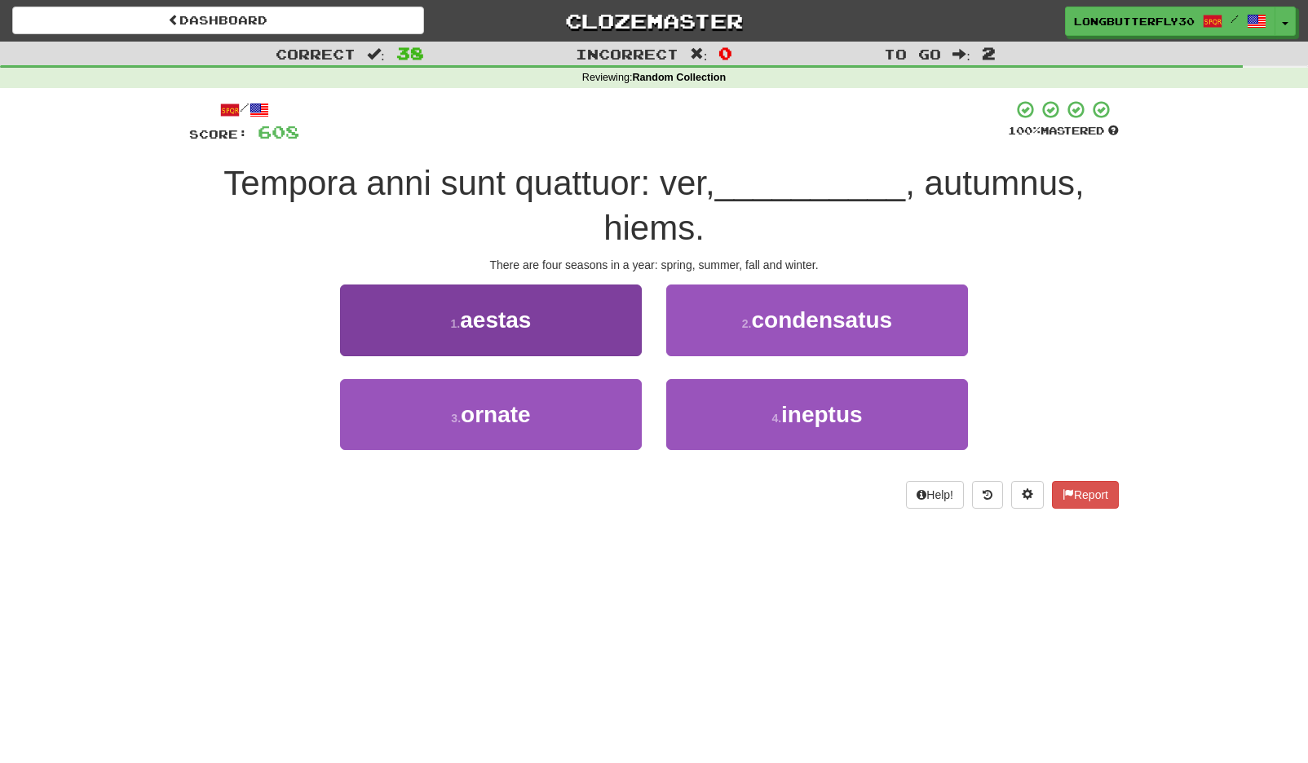
click at [580, 320] on button "1 . aestas" at bounding box center [491, 320] width 302 height 71
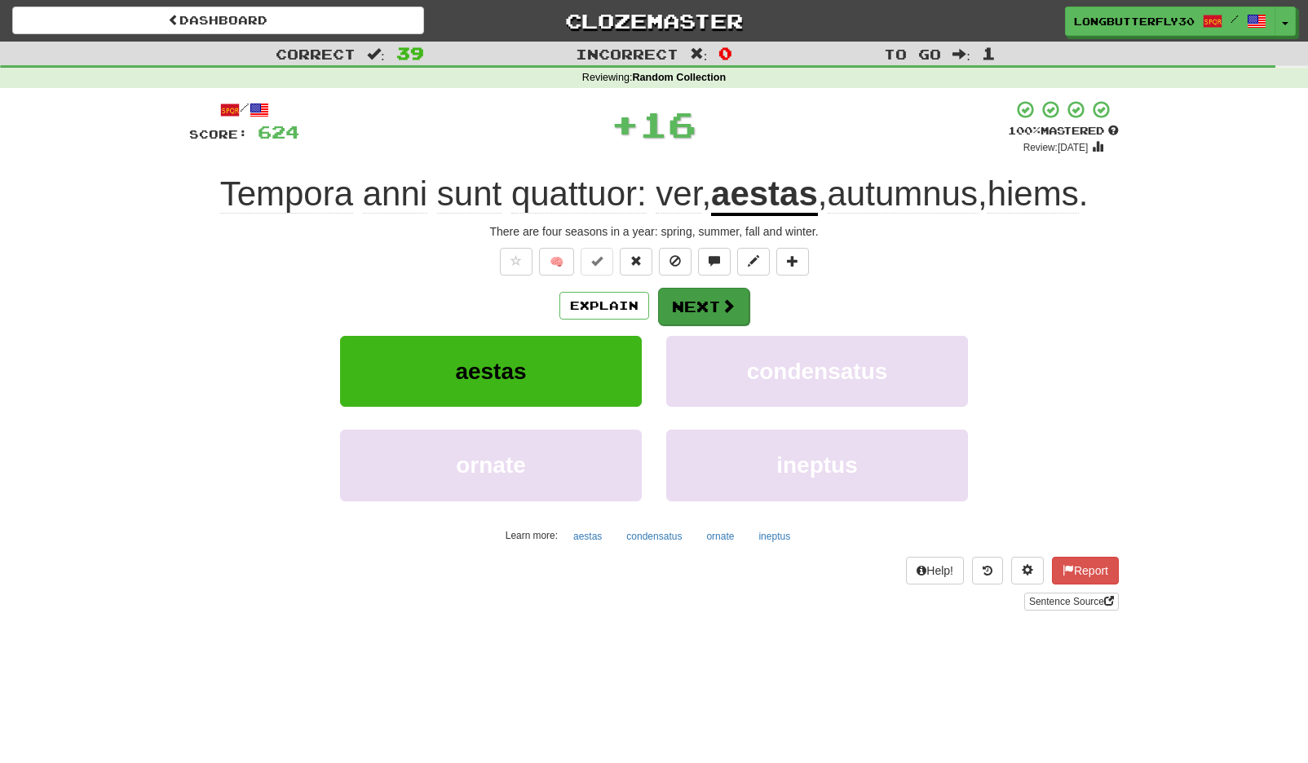
click at [713, 301] on button "Next" at bounding box center [703, 307] width 91 height 38
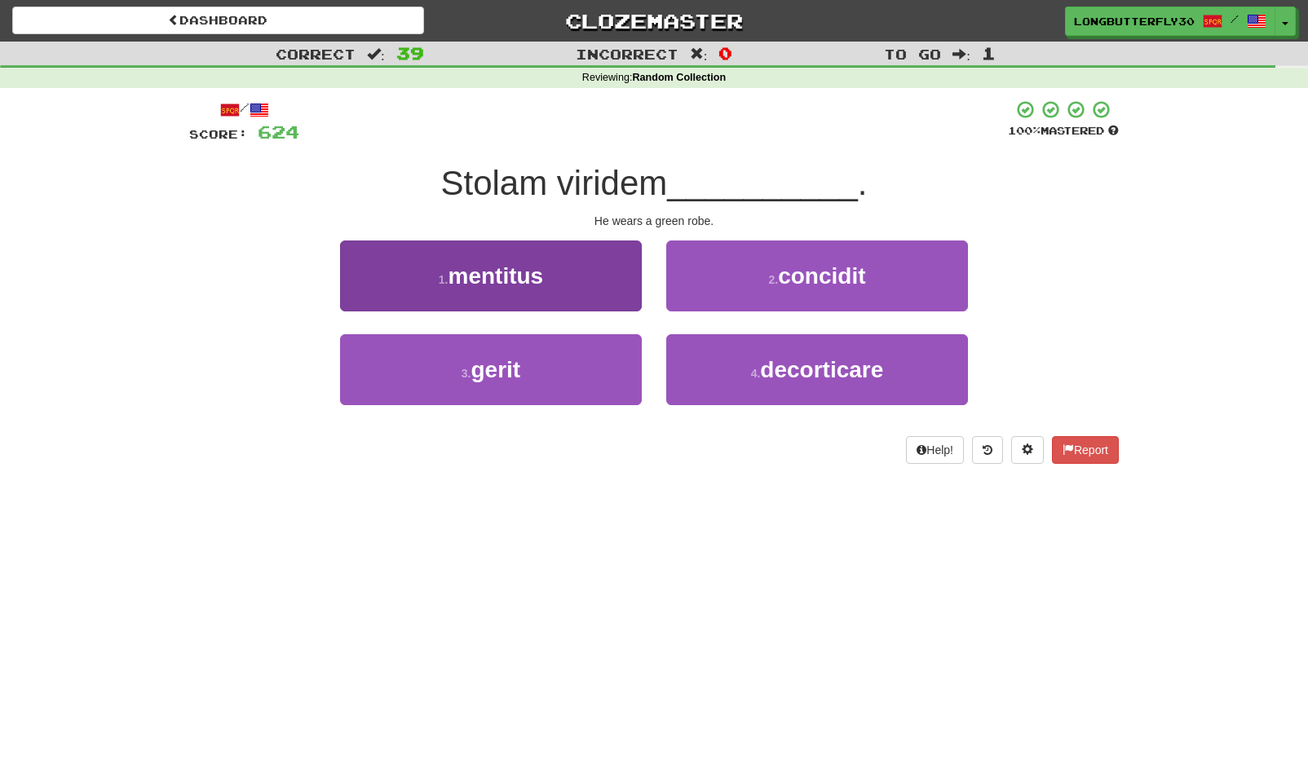
click at [545, 380] on button "3 . gerit" at bounding box center [491, 369] width 302 height 71
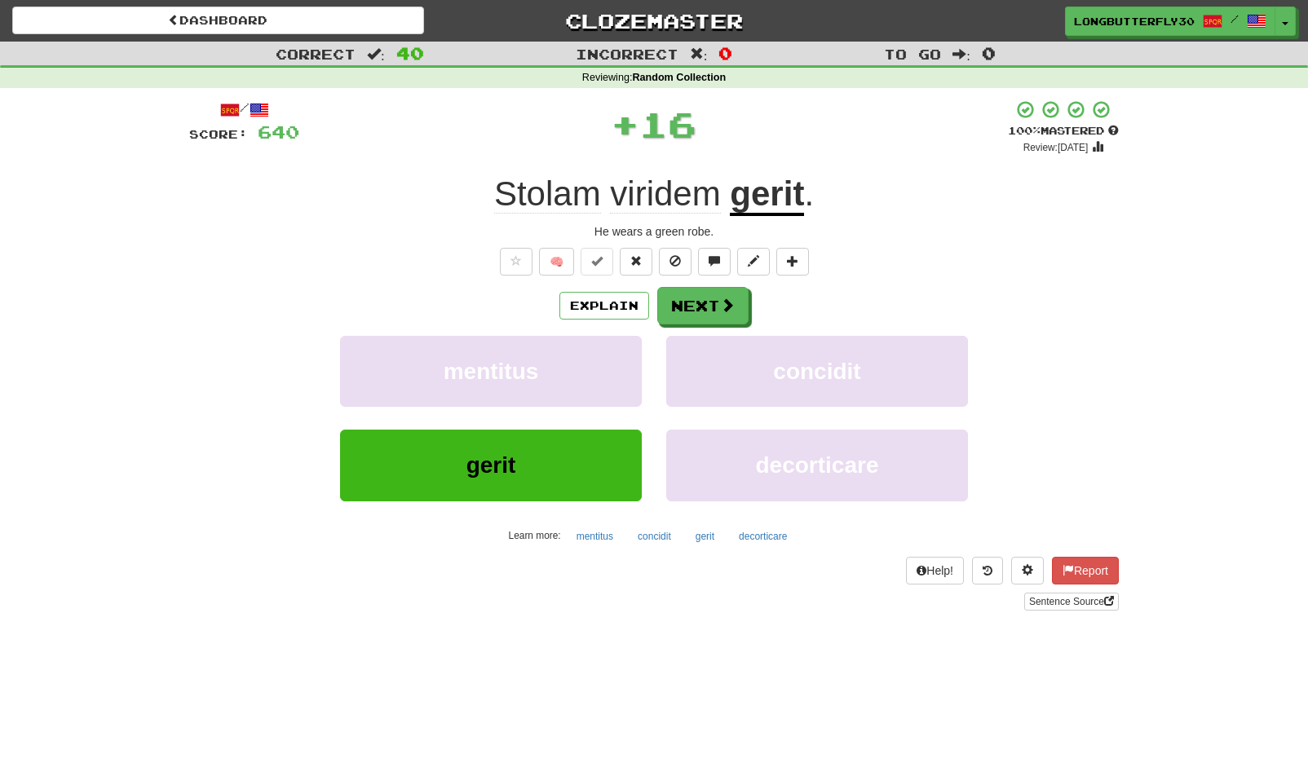
click at [688, 307] on button "Next" at bounding box center [702, 306] width 91 height 38
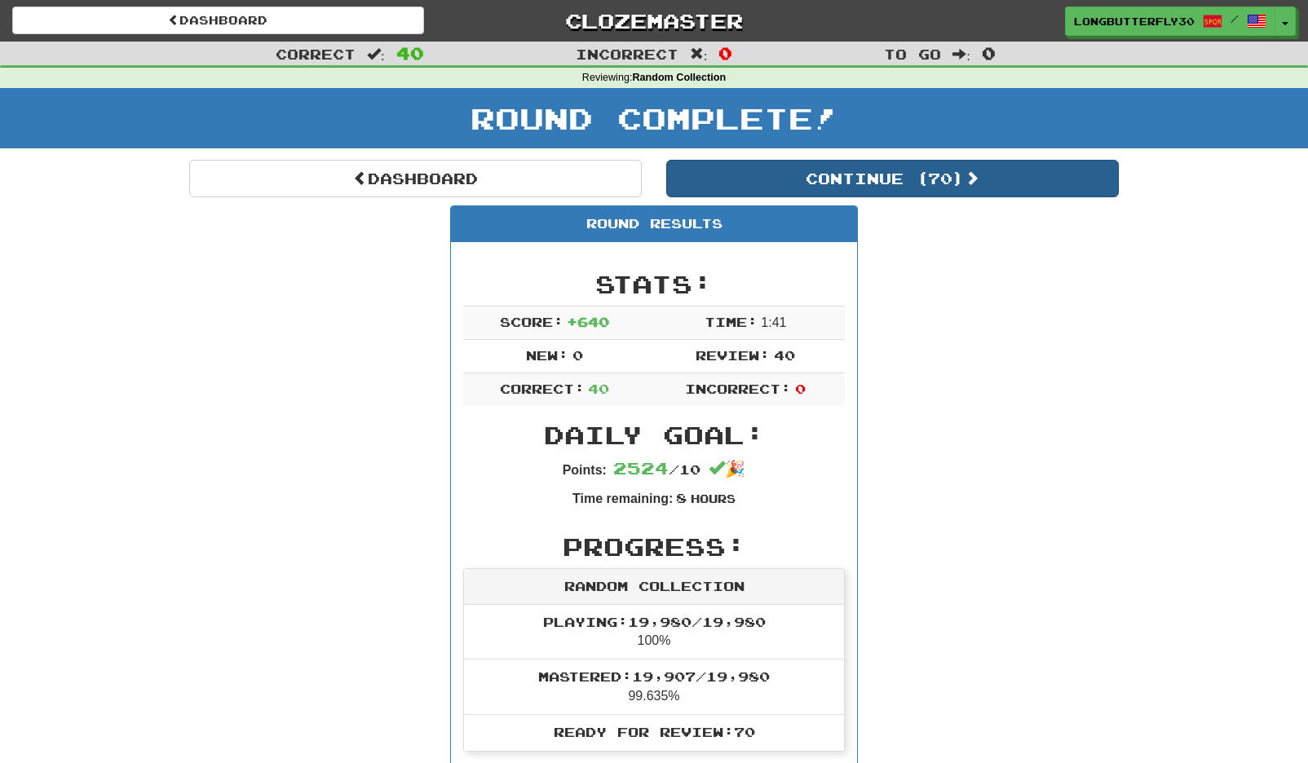
click at [926, 163] on button "Continue ( 70 )" at bounding box center [892, 179] width 453 height 38
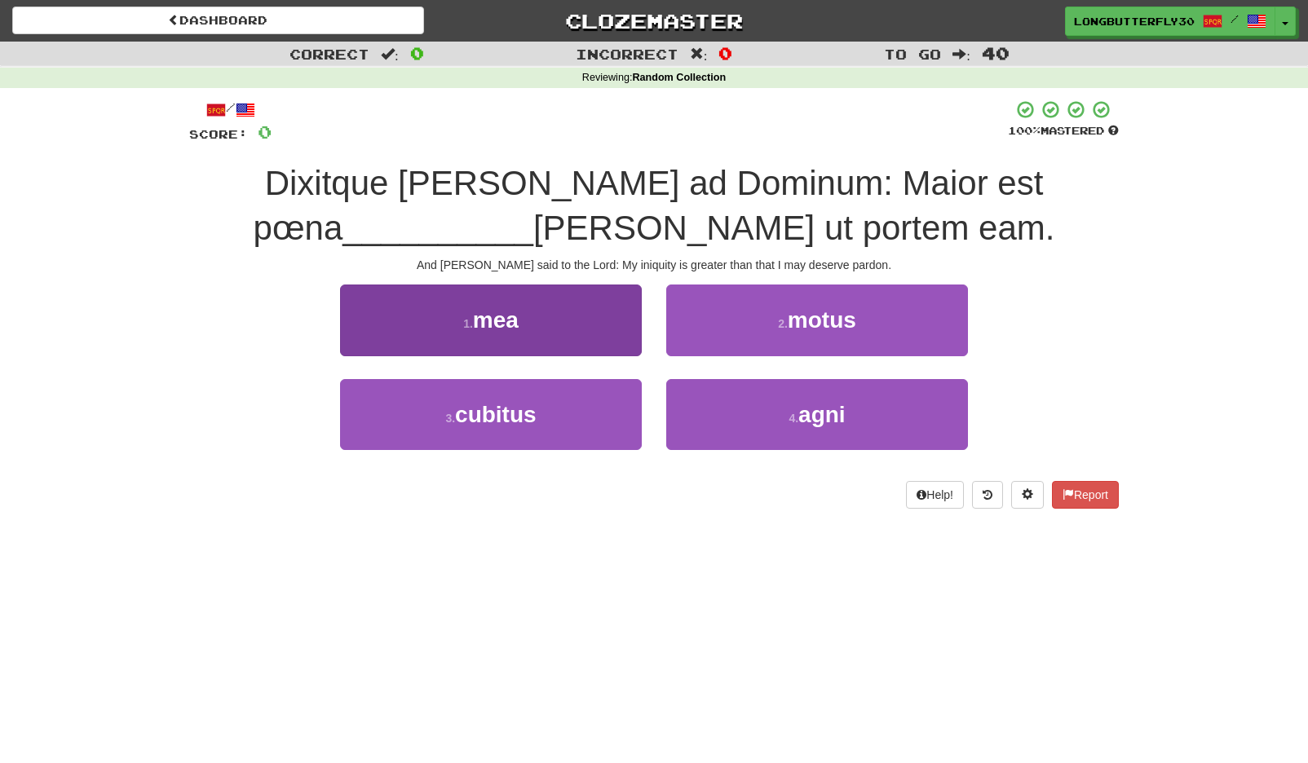
click at [529, 321] on button "1 . mea" at bounding box center [491, 320] width 302 height 71
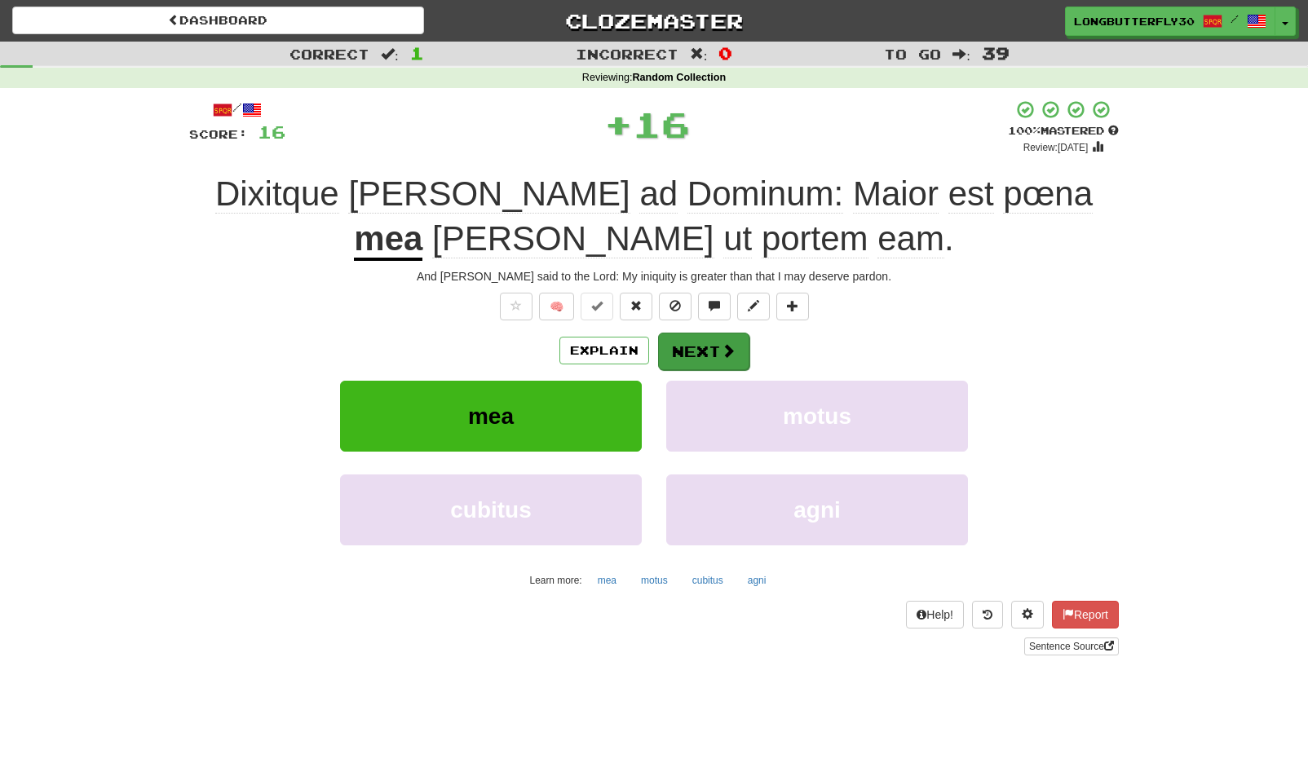
click at [689, 344] on button "Next" at bounding box center [703, 352] width 91 height 38
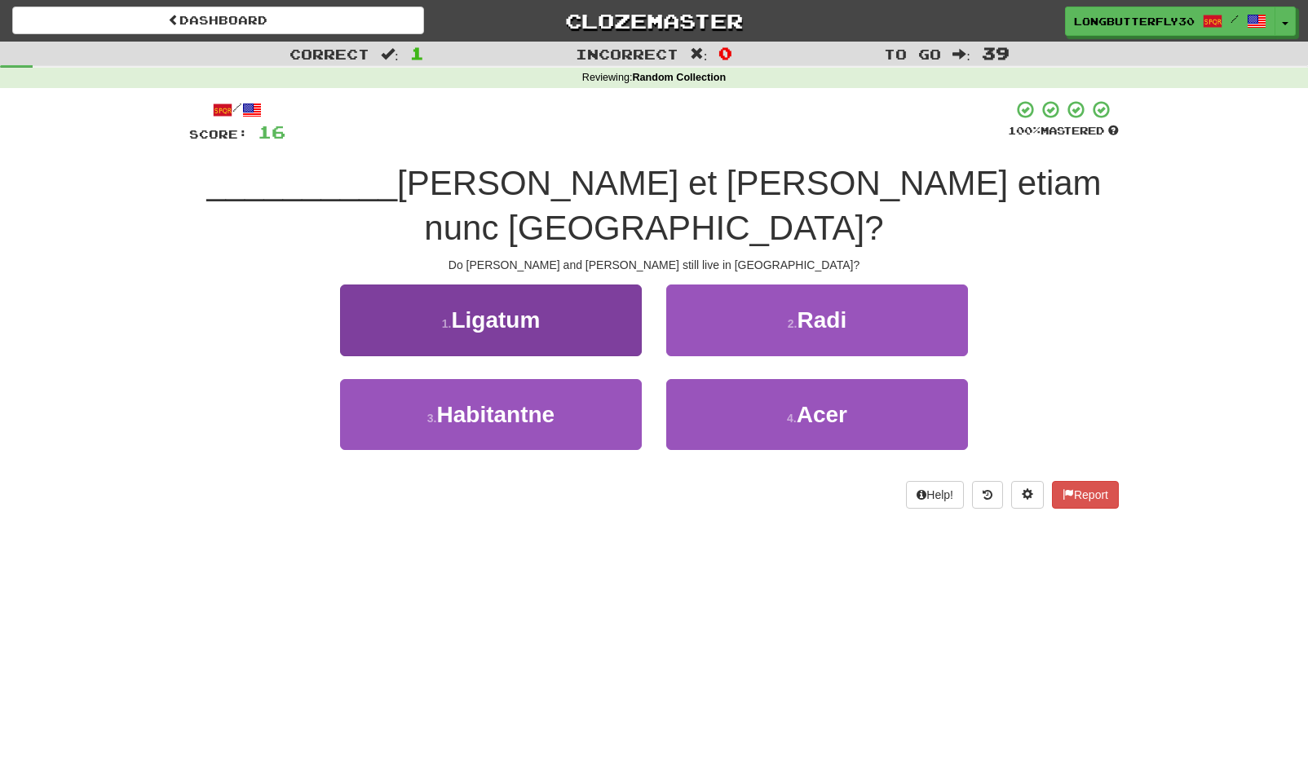
drag, startPoint x: 562, startPoint y: 385, endPoint x: 583, endPoint y: 360, distance: 32.4
click at [563, 379] on button "3 . Habitantne" at bounding box center [491, 414] width 302 height 71
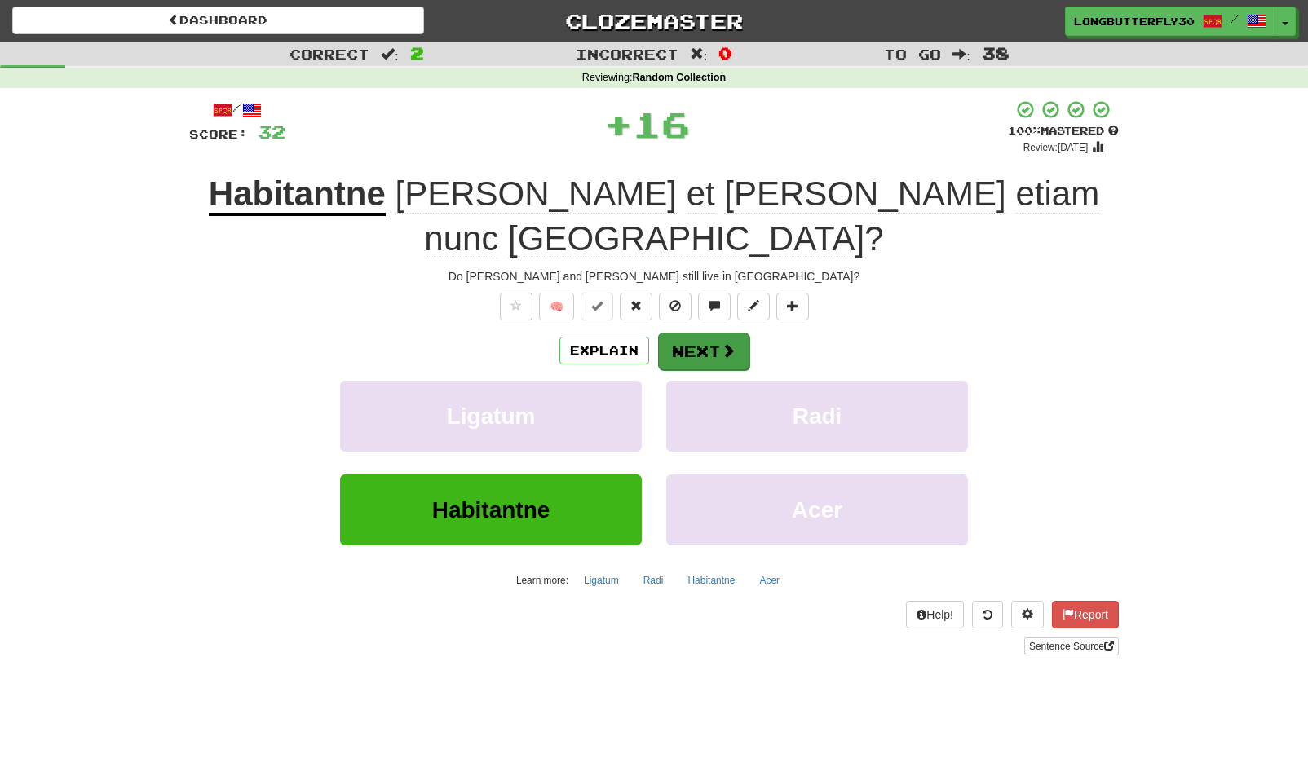
click at [712, 333] on button "Next" at bounding box center [703, 352] width 91 height 38
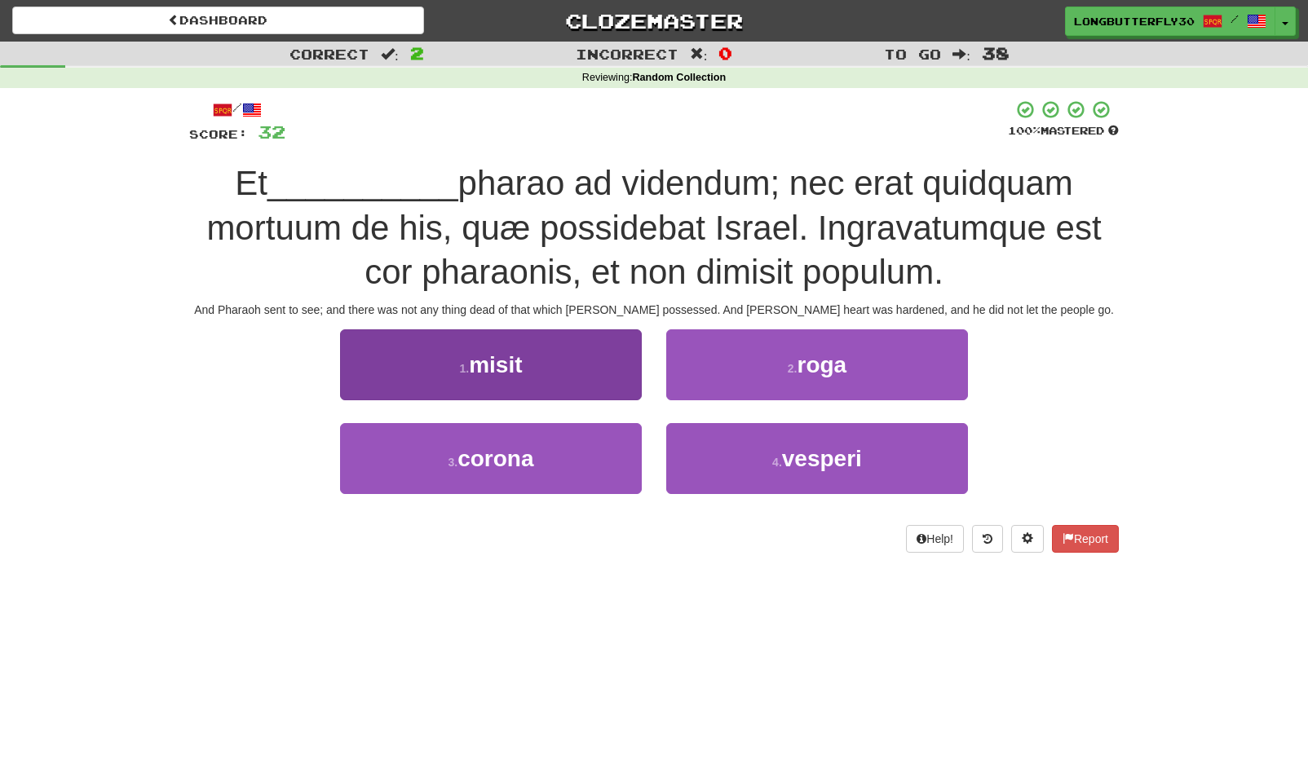
click at [578, 362] on button "1 . misit" at bounding box center [491, 364] width 302 height 71
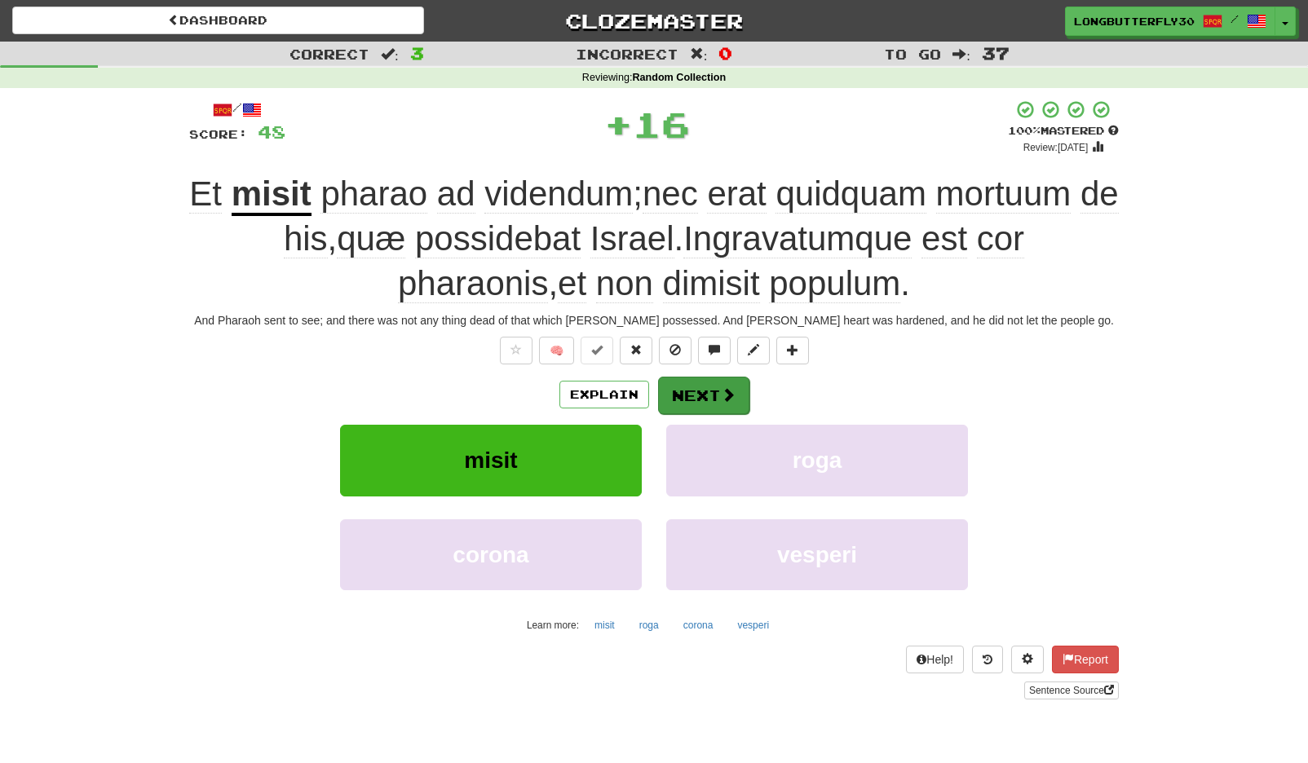
click at [691, 394] on button "Next" at bounding box center [703, 396] width 91 height 38
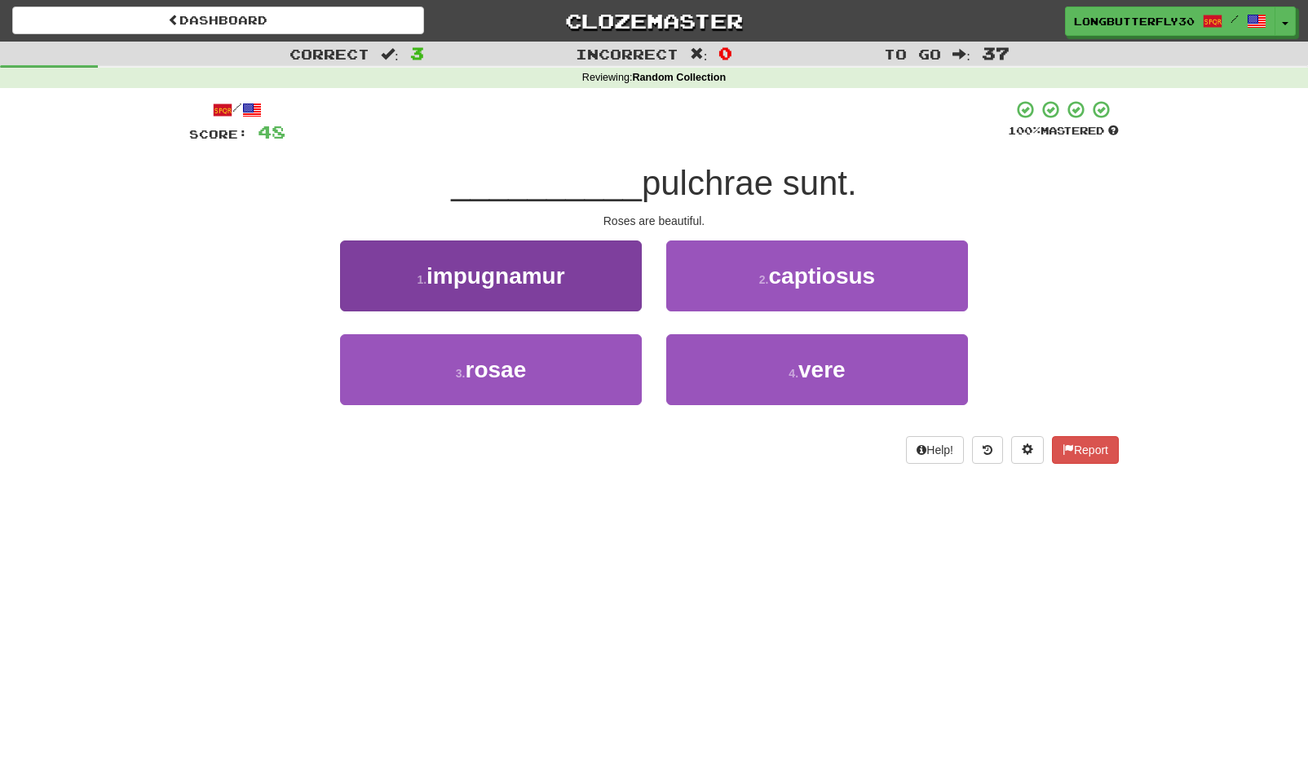
drag, startPoint x: 583, startPoint y: 371, endPoint x: 598, endPoint y: 362, distance: 17.2
click at [583, 370] on button "3 . rosae" at bounding box center [491, 369] width 302 height 71
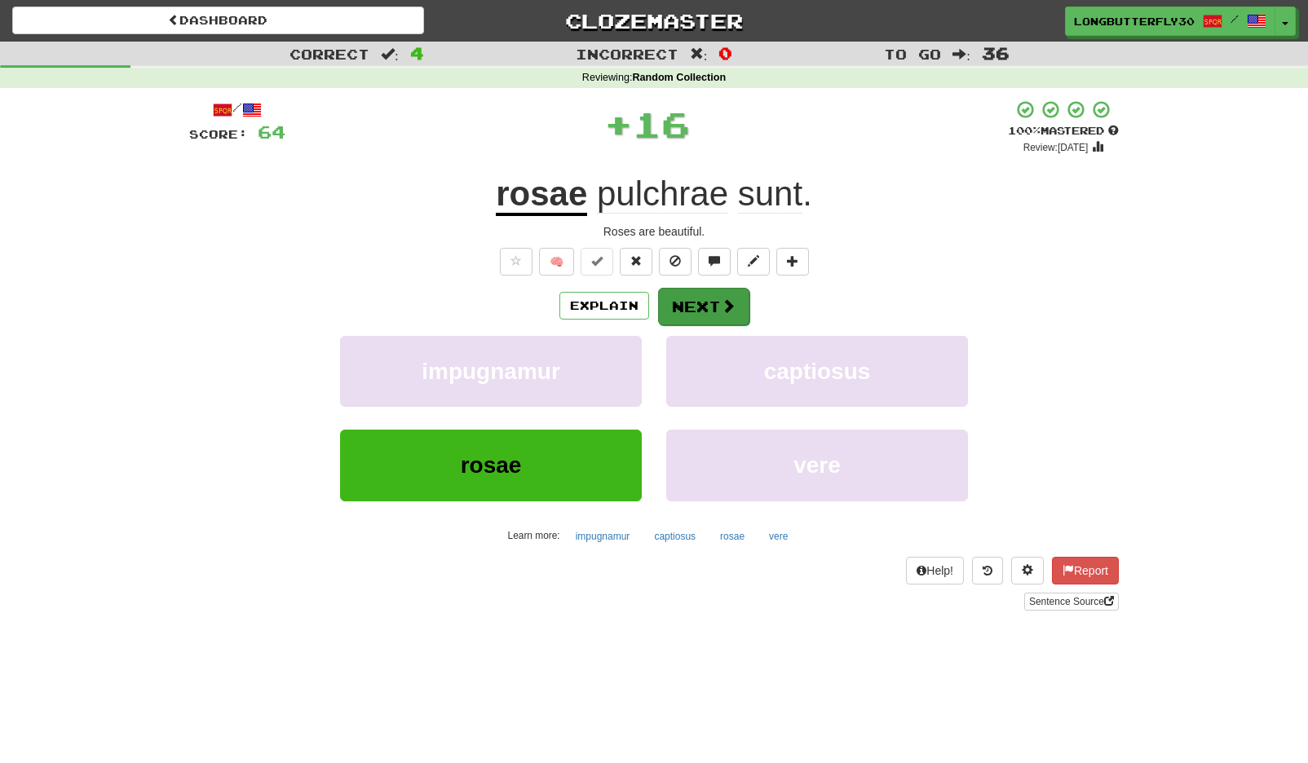
click at [713, 302] on button "Next" at bounding box center [703, 307] width 91 height 38
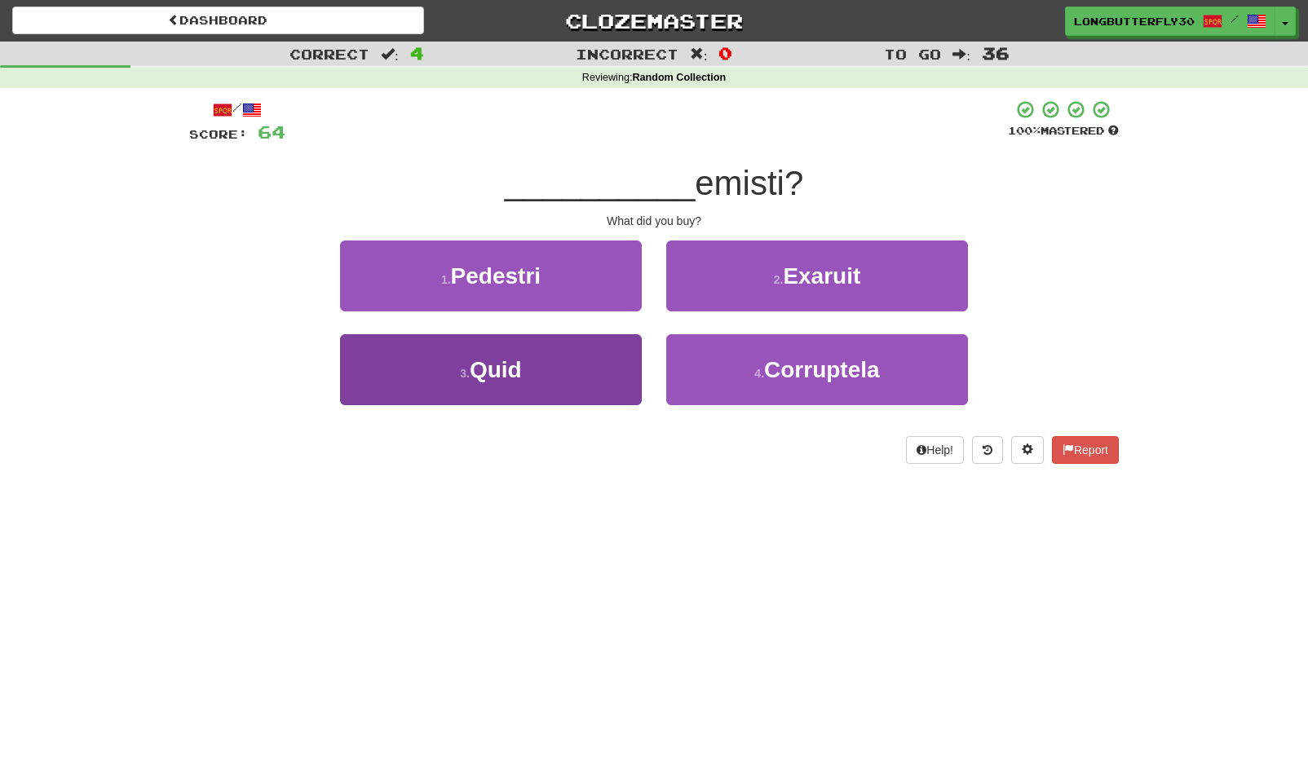
click at [567, 363] on button "3 . Quid" at bounding box center [491, 369] width 302 height 71
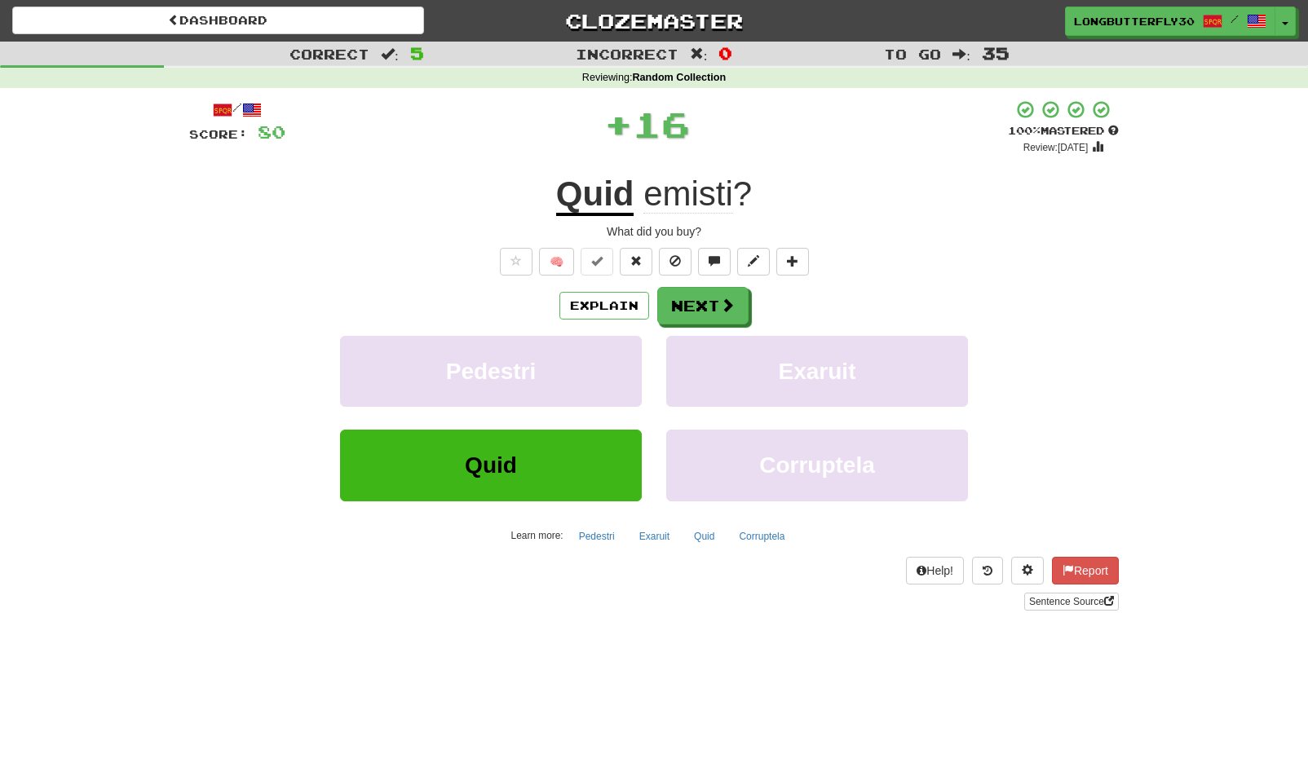
click at [720, 283] on div "/ Score: 80 + 16 100 % Mastered Review: 2125-08-21 Quid emisti ? What did you b…" at bounding box center [654, 354] width 930 height 511
click at [702, 304] on button "Next" at bounding box center [703, 307] width 91 height 38
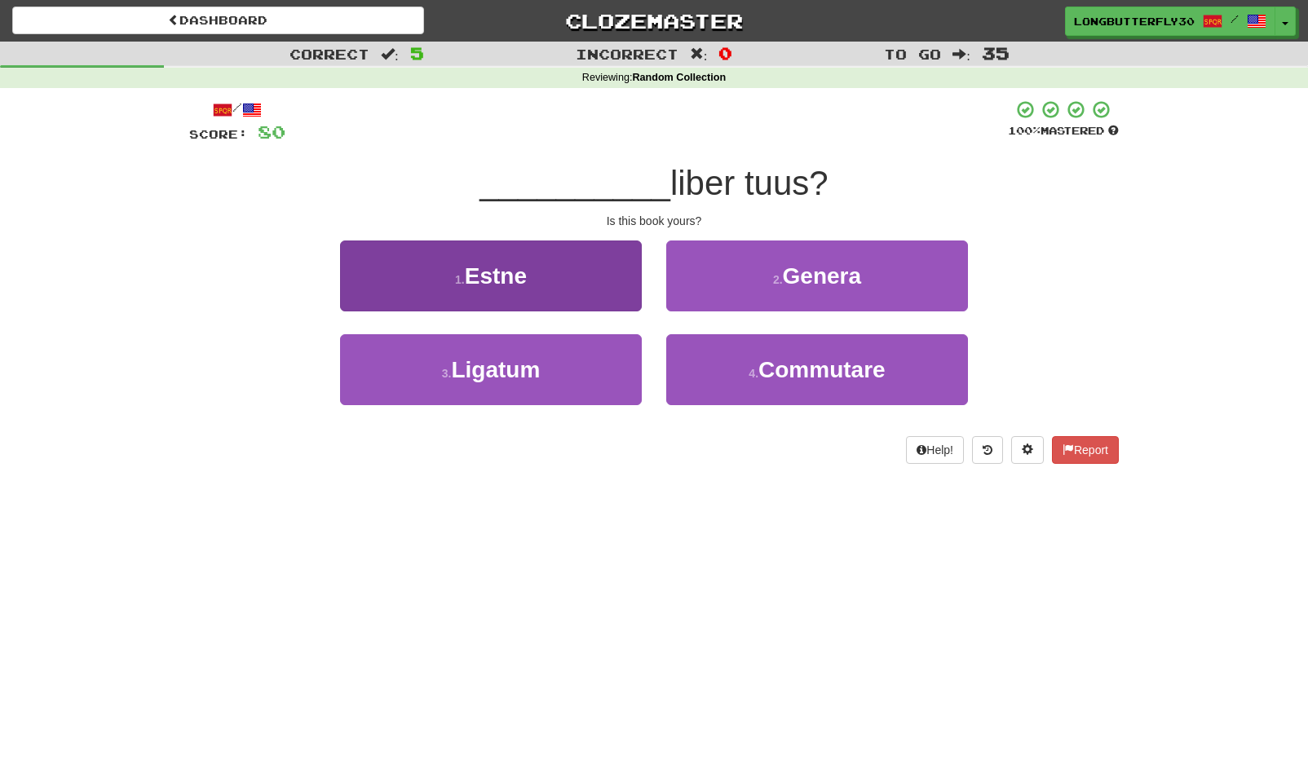
click at [570, 289] on button "1 . Estne" at bounding box center [491, 276] width 302 height 71
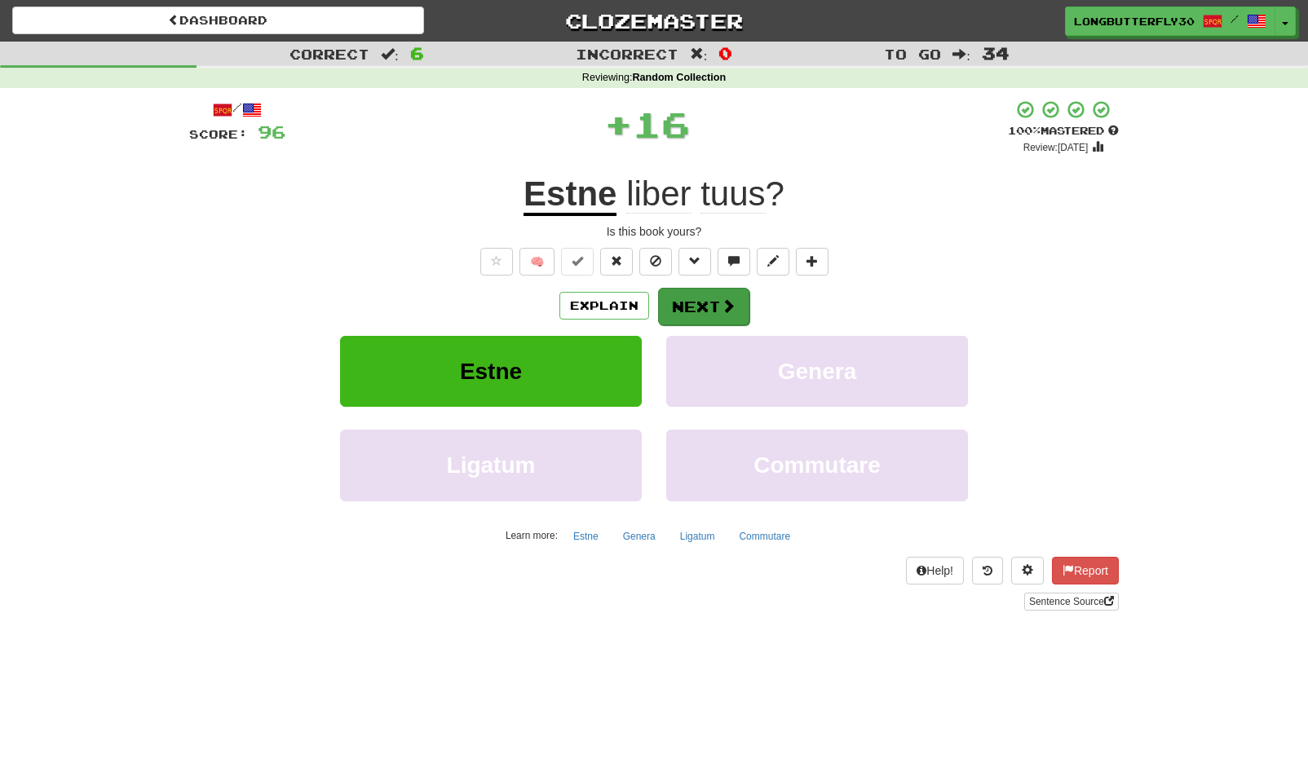
click at [688, 294] on button "Next" at bounding box center [703, 307] width 91 height 38
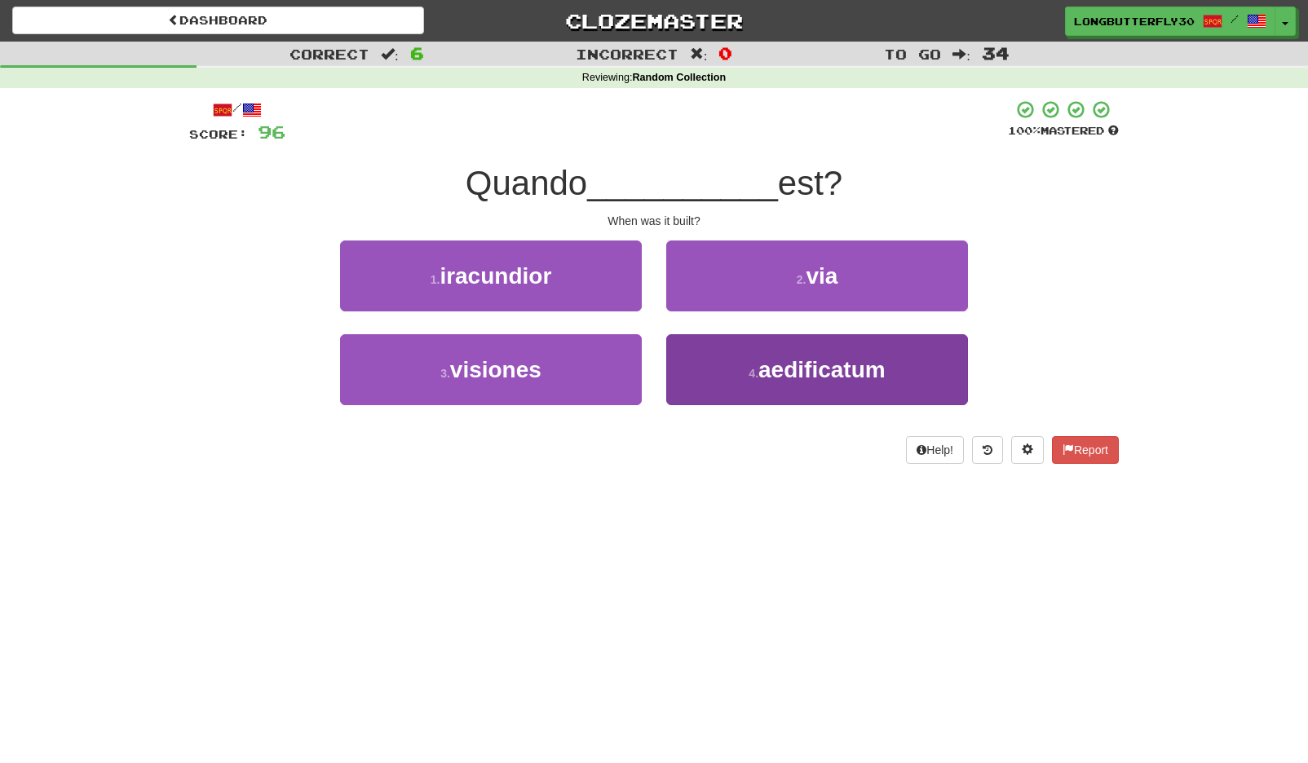
click at [741, 370] on button "4 . aedificatum" at bounding box center [817, 369] width 302 height 71
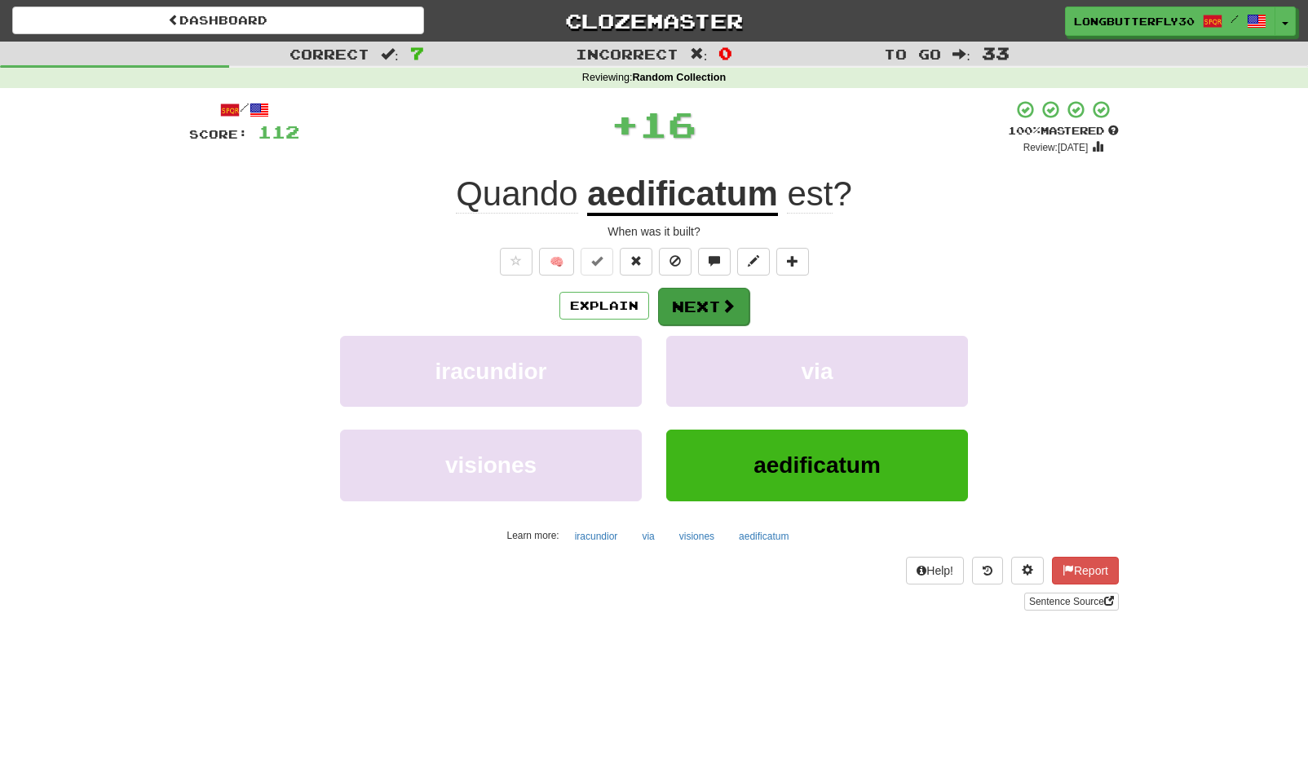
click at [692, 305] on button "Next" at bounding box center [703, 307] width 91 height 38
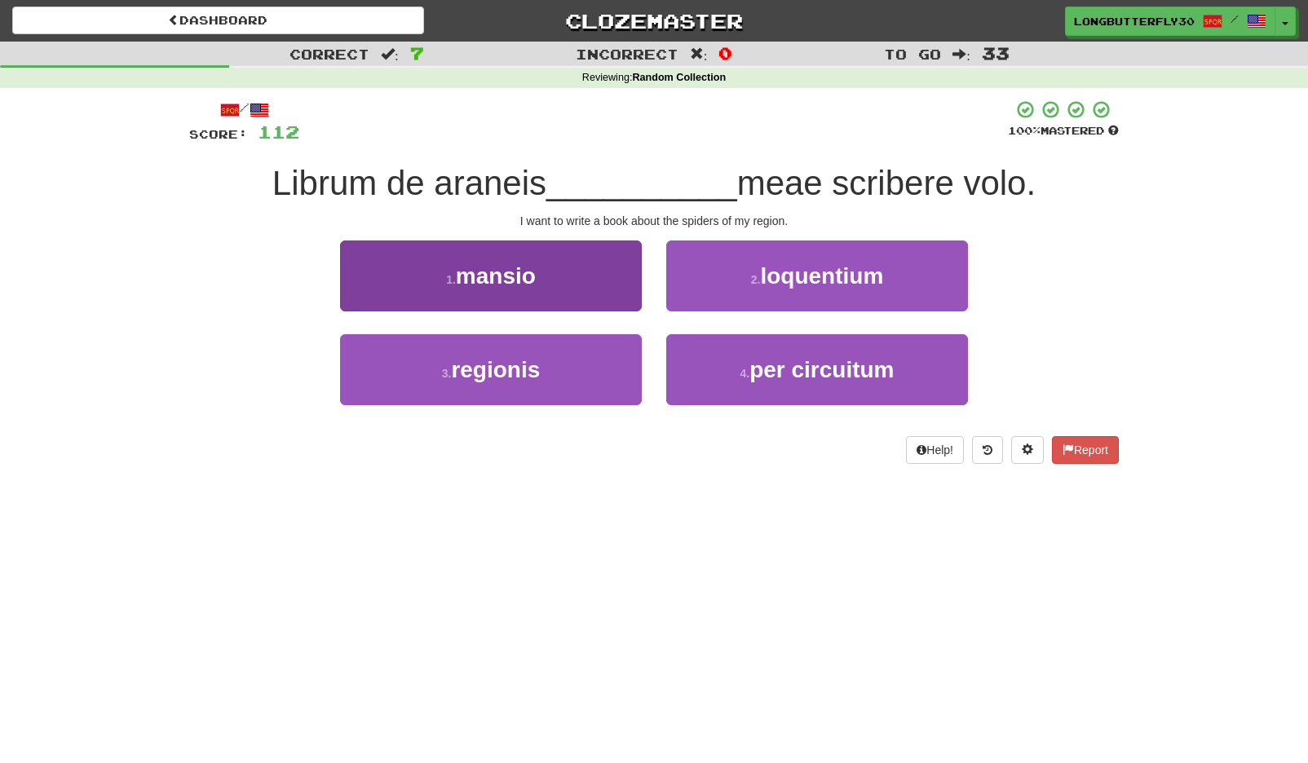
drag, startPoint x: 588, startPoint y: 369, endPoint x: 606, endPoint y: 361, distance: 19.4
click at [588, 369] on button "3 . regionis" at bounding box center [491, 369] width 302 height 71
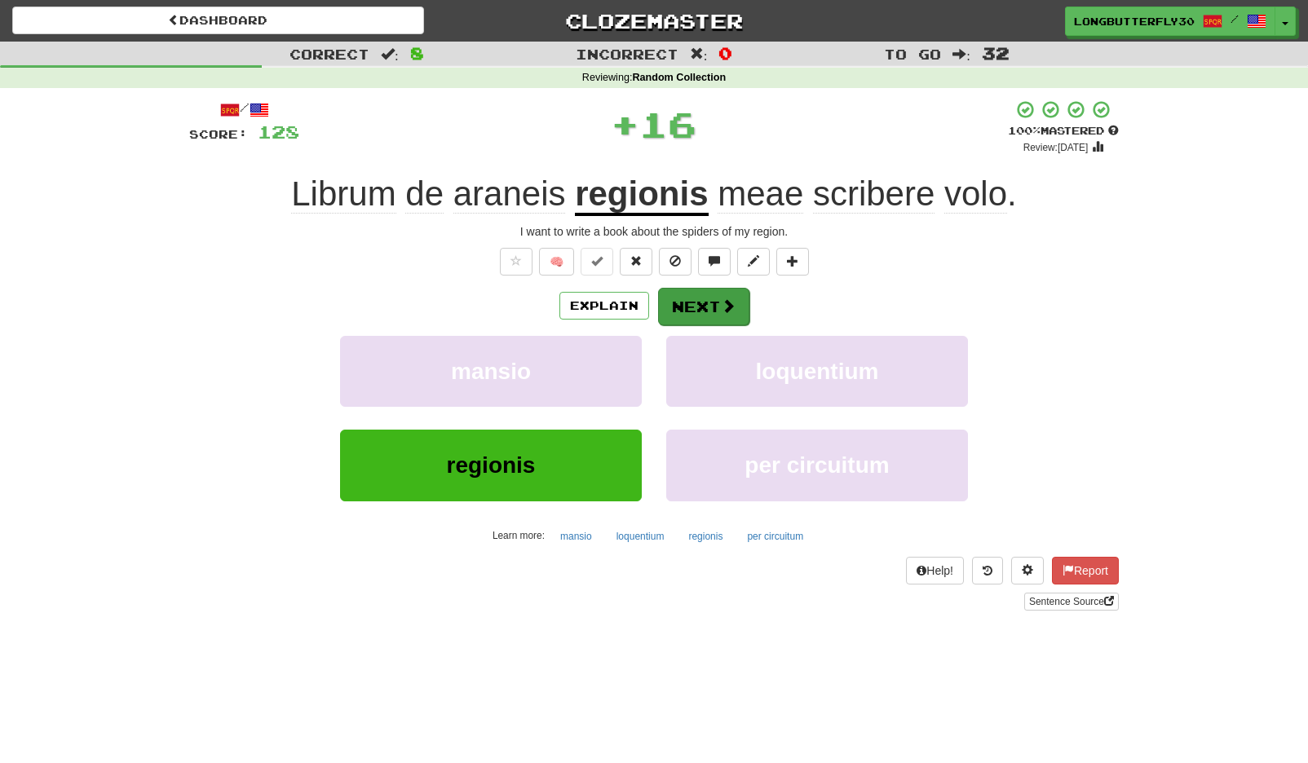
click at [728, 301] on span at bounding box center [728, 305] width 15 height 15
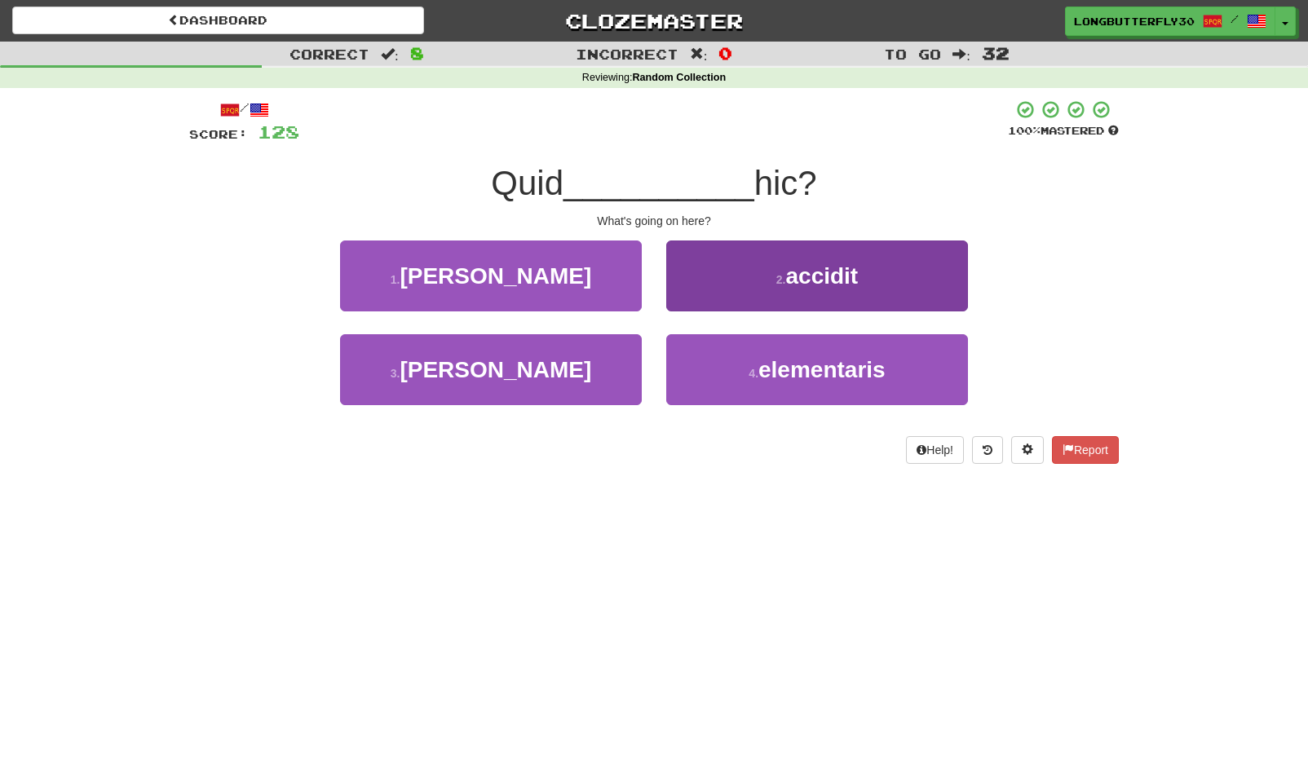
click at [765, 272] on button "2 . accidit" at bounding box center [817, 276] width 302 height 71
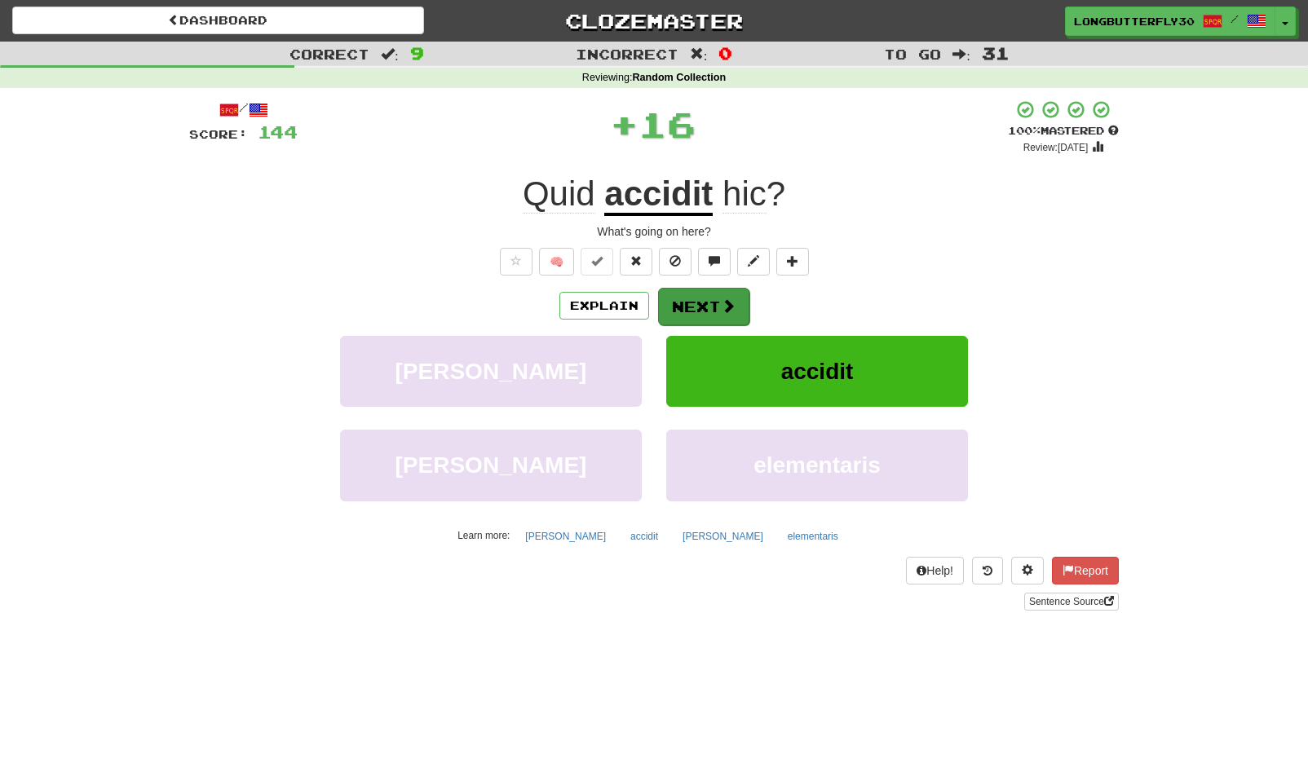
click at [716, 309] on button "Next" at bounding box center [703, 307] width 91 height 38
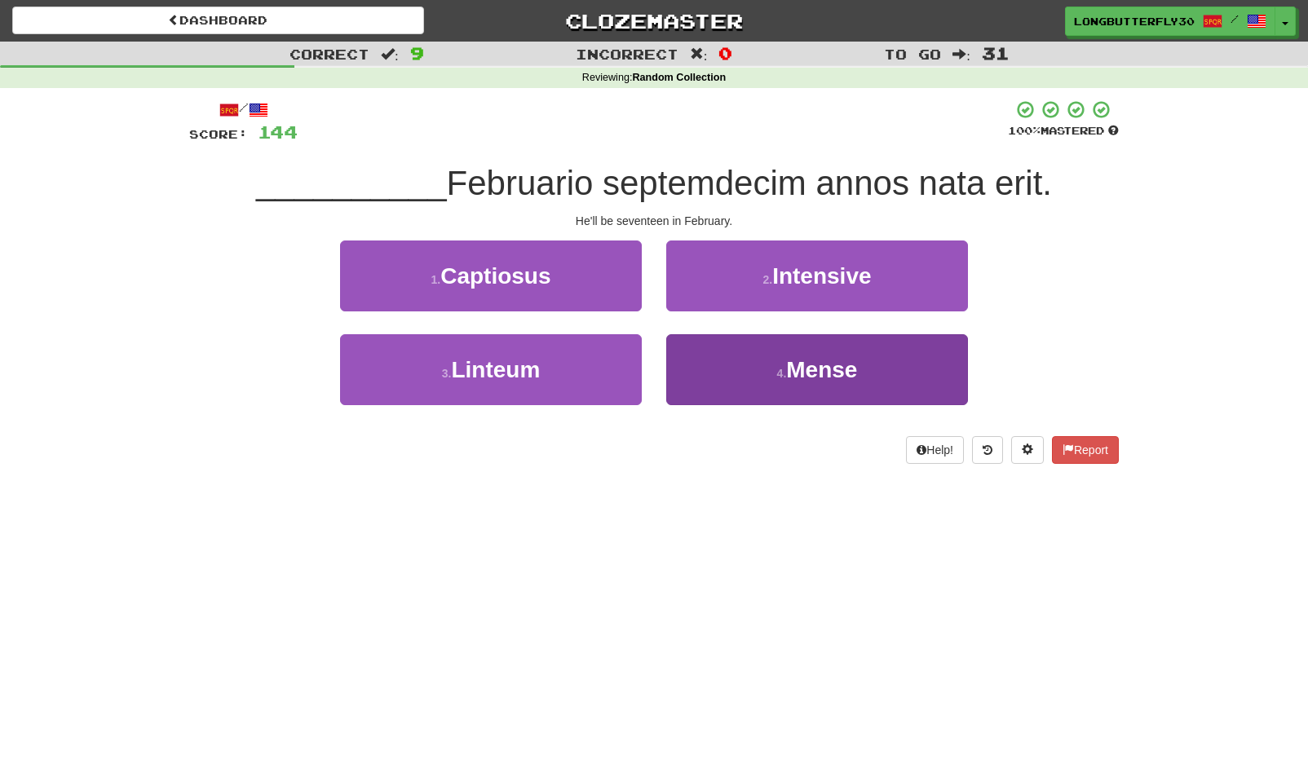
click at [780, 369] on small "4 ." at bounding box center [782, 373] width 10 height 13
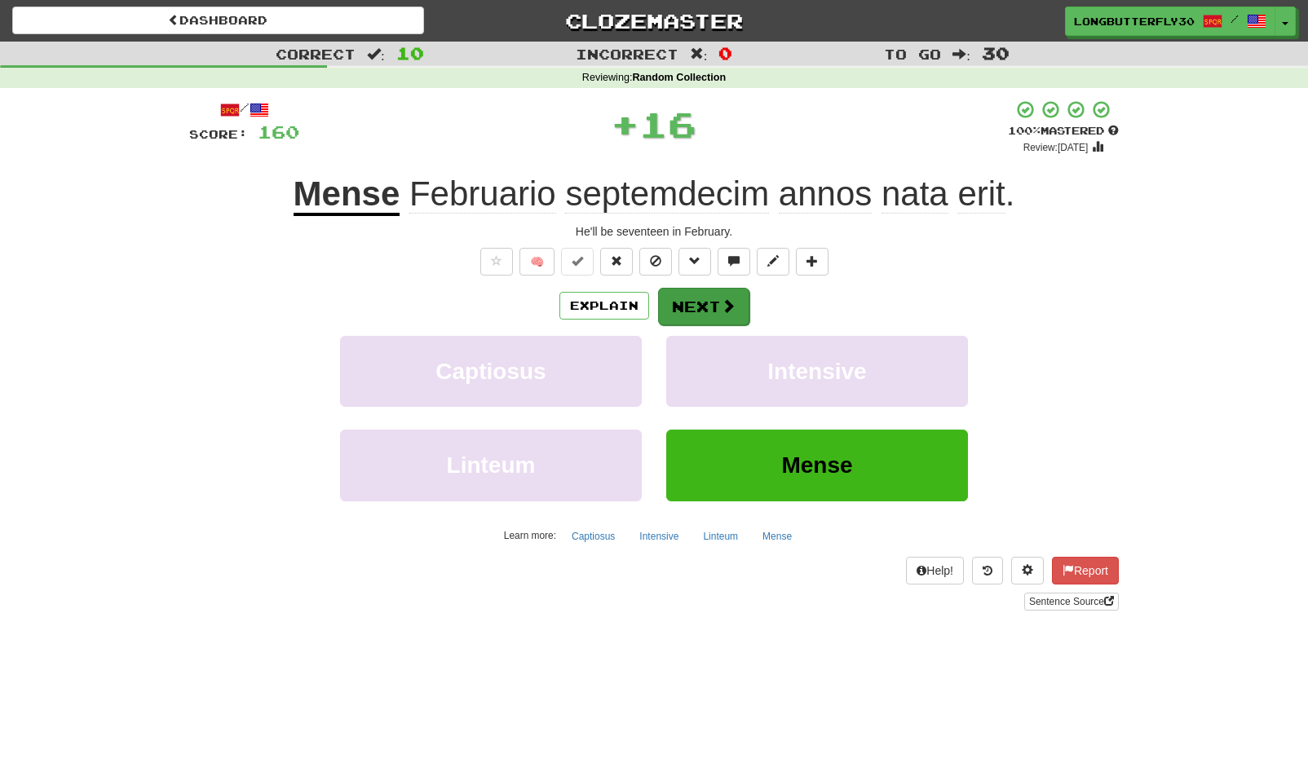
click at [741, 313] on button "Next" at bounding box center [703, 307] width 91 height 38
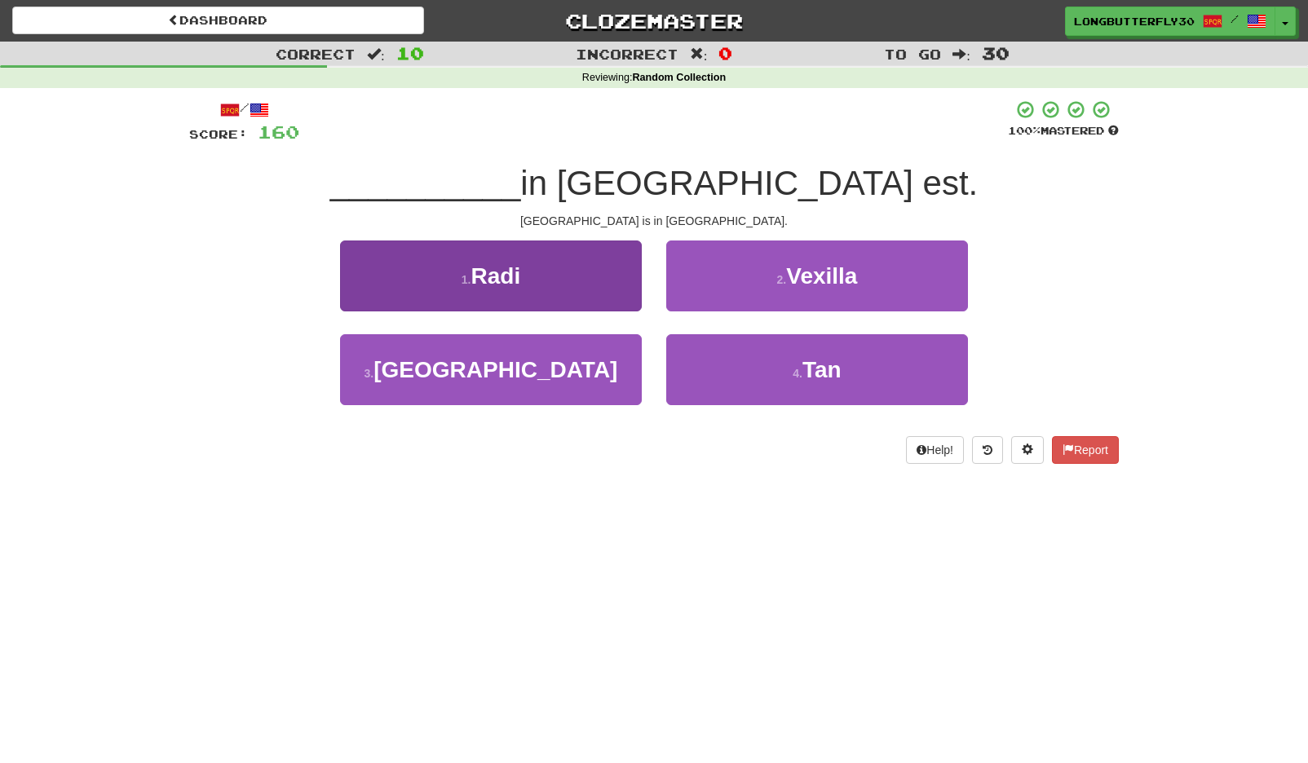
drag, startPoint x: 520, startPoint y: 383, endPoint x: 580, endPoint y: 334, distance: 77.1
click at [522, 381] on button "3 . Roma" at bounding box center [491, 369] width 302 height 71
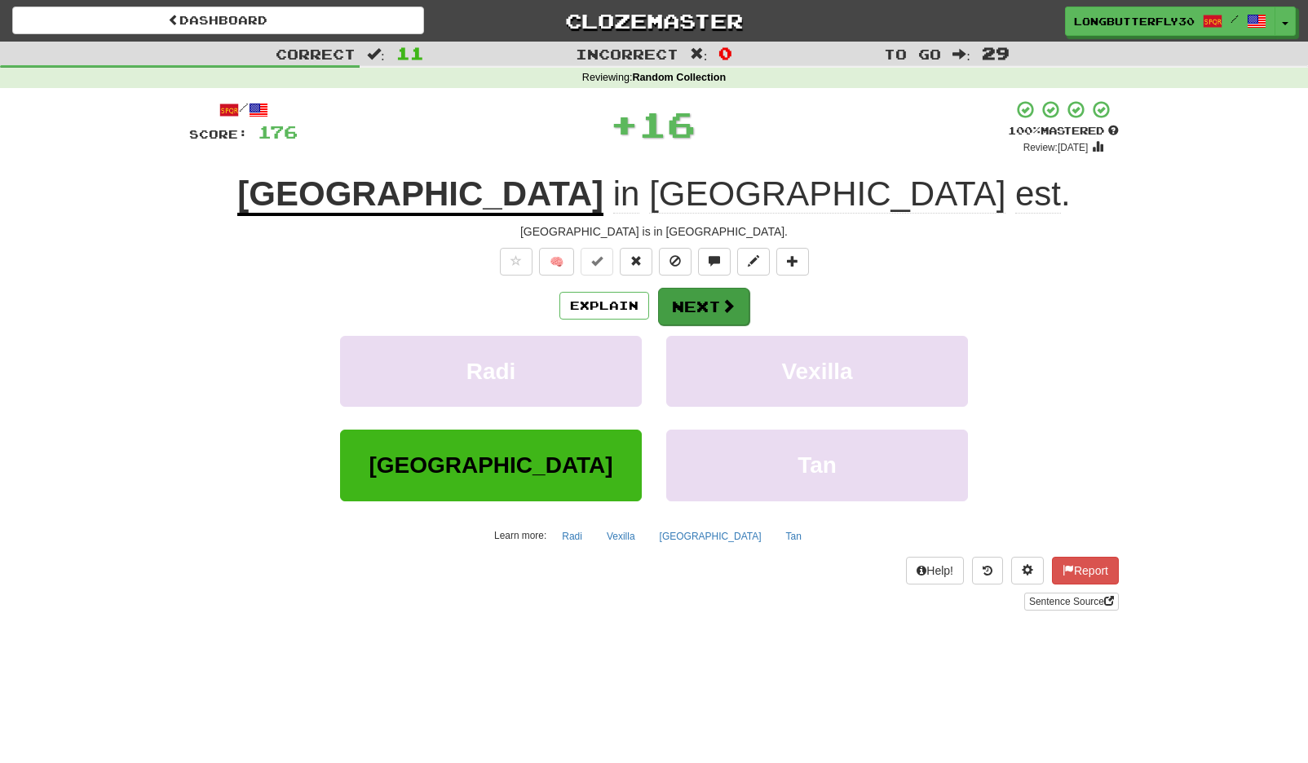
click at [708, 289] on button "Next" at bounding box center [703, 307] width 91 height 38
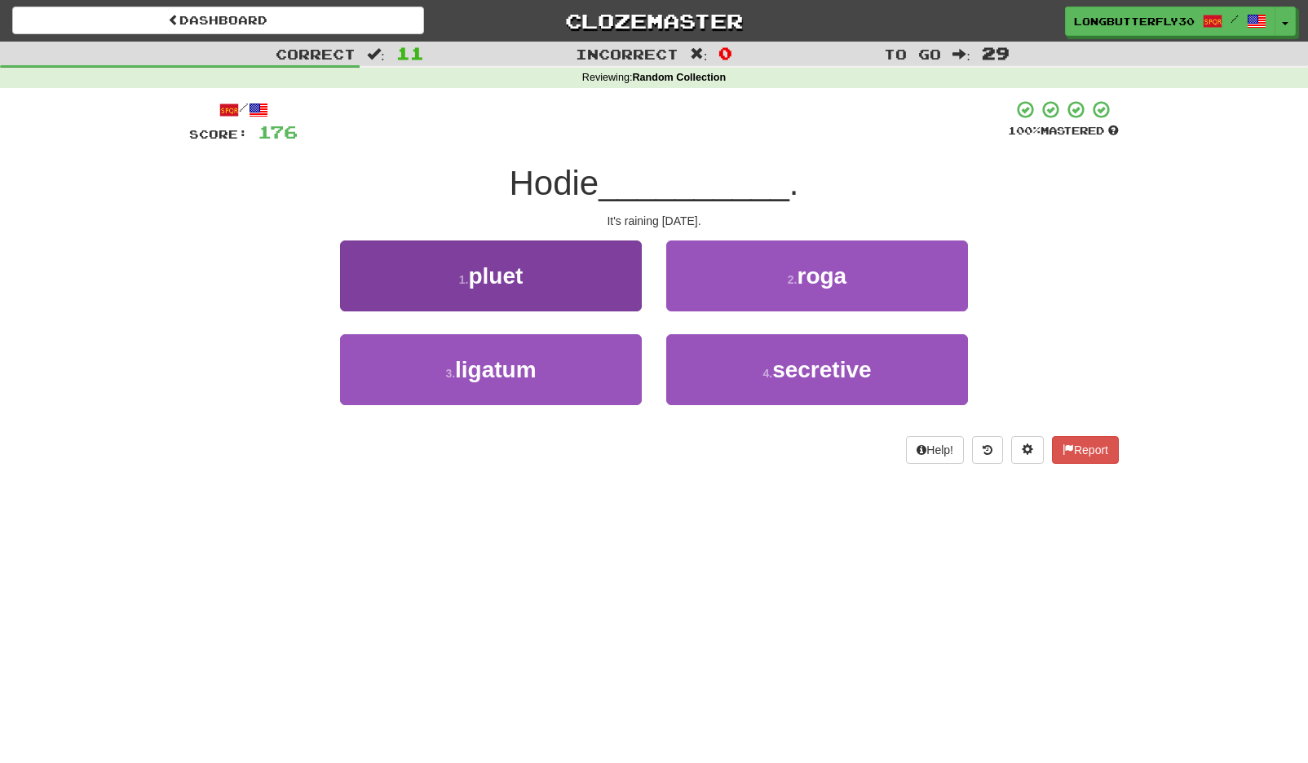
click at [597, 280] on button "1 . pluet" at bounding box center [491, 276] width 302 height 71
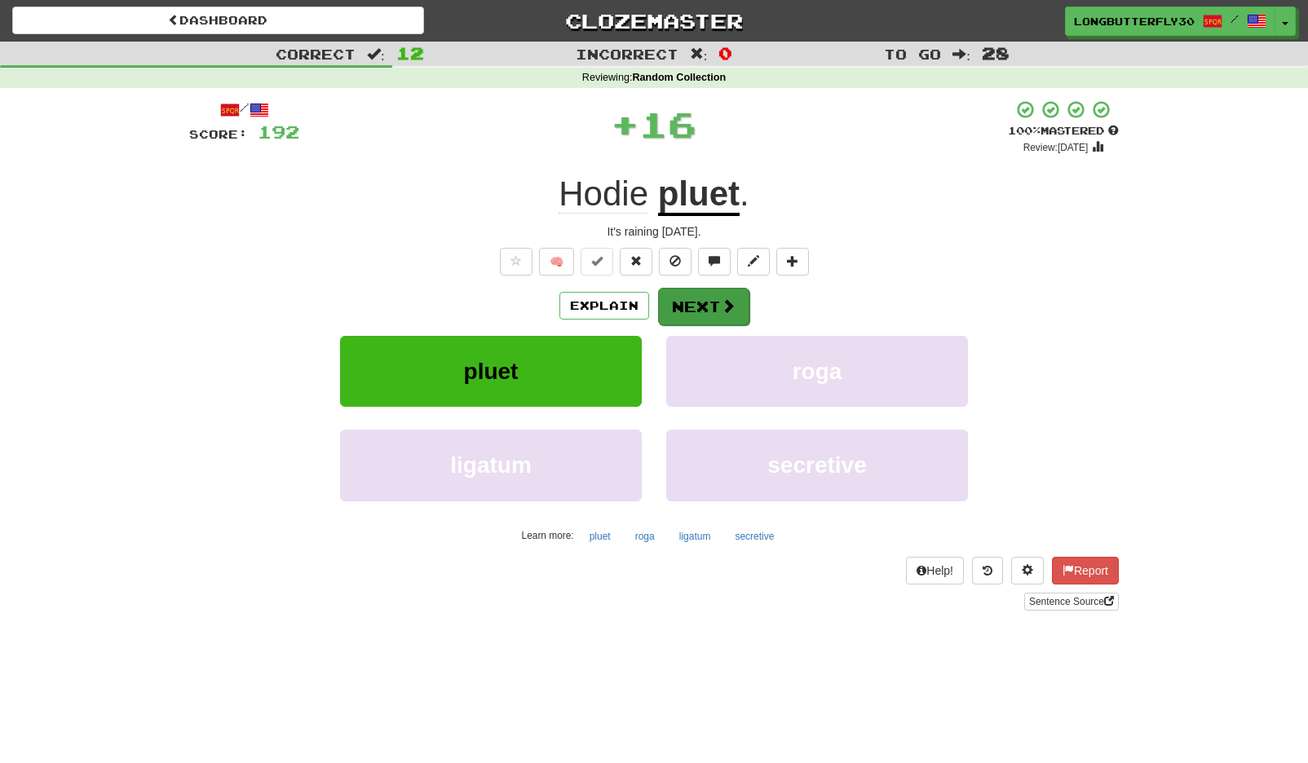
click at [707, 311] on button "Next" at bounding box center [703, 307] width 91 height 38
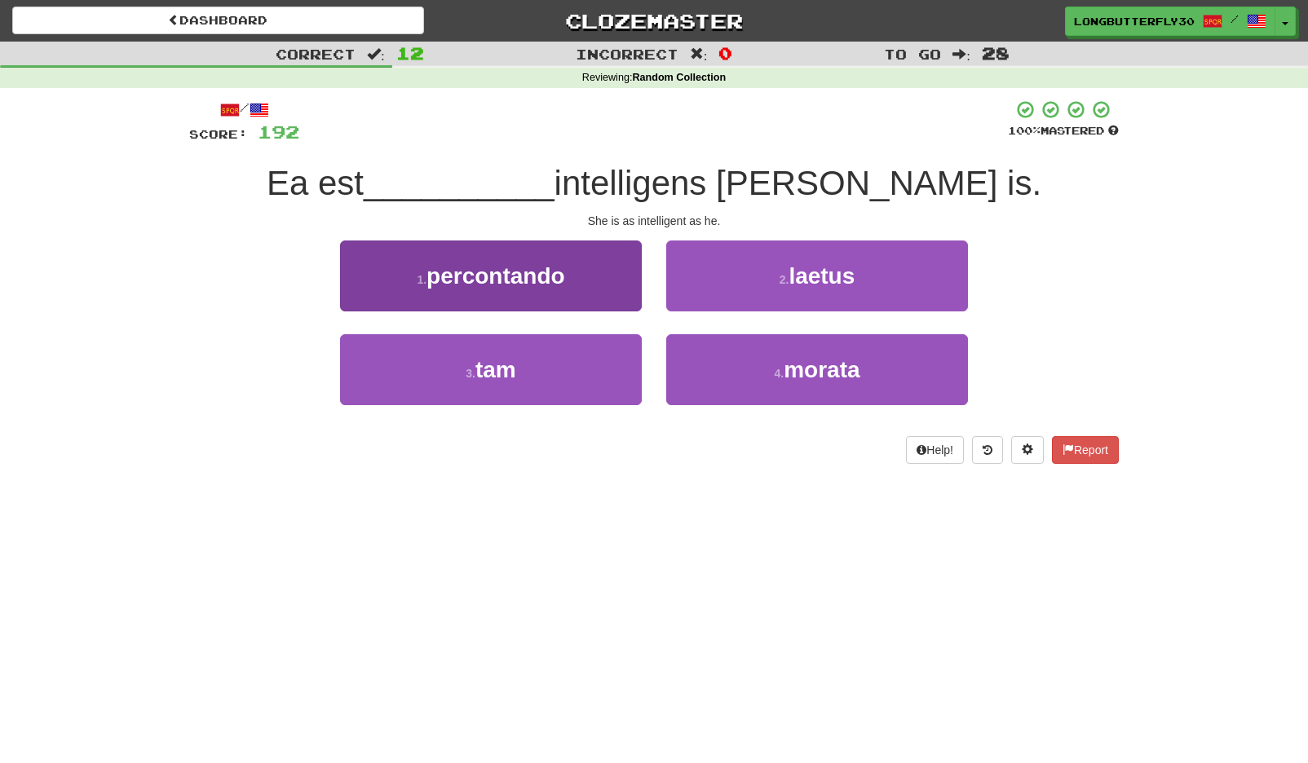
click at [625, 360] on button "3 . tam" at bounding box center [491, 369] width 302 height 71
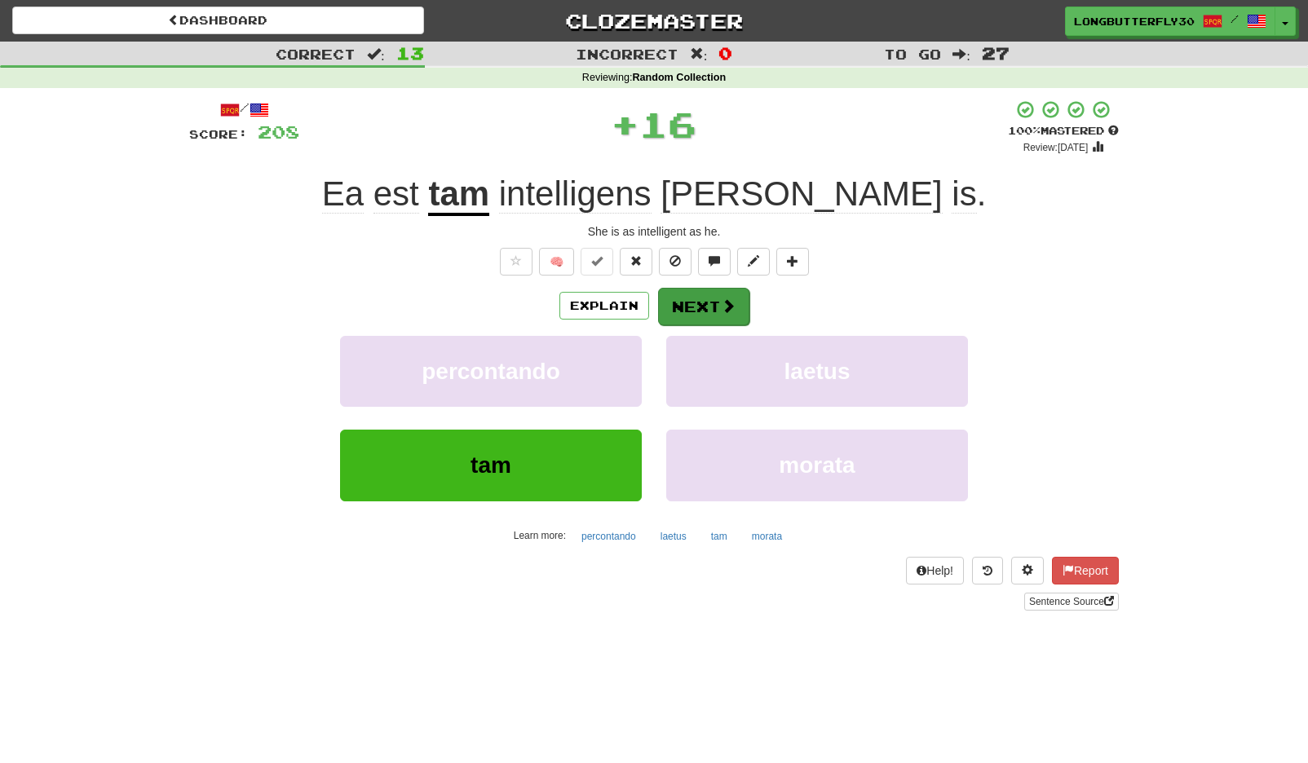
click at [729, 300] on span at bounding box center [728, 305] width 15 height 15
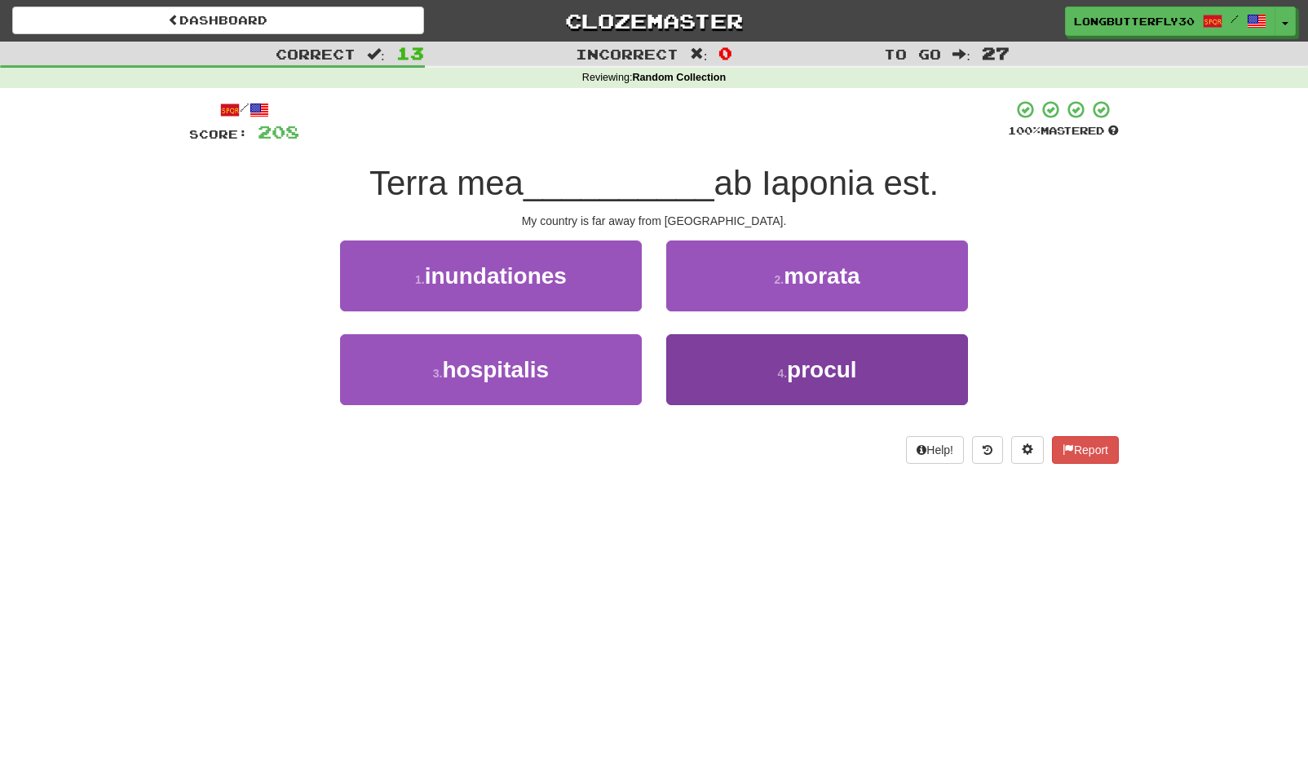
click at [776, 353] on button "4 . procul" at bounding box center [817, 369] width 302 height 71
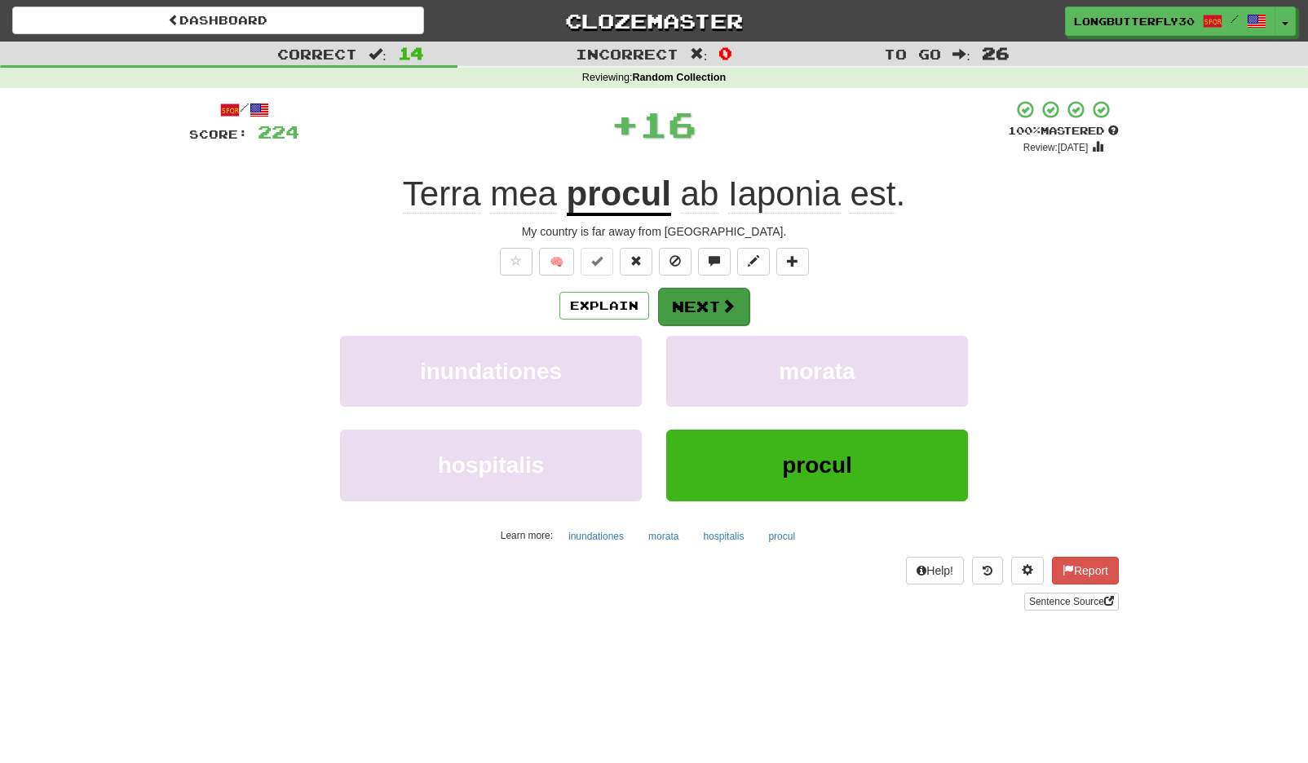
click at [731, 295] on button "Next" at bounding box center [703, 307] width 91 height 38
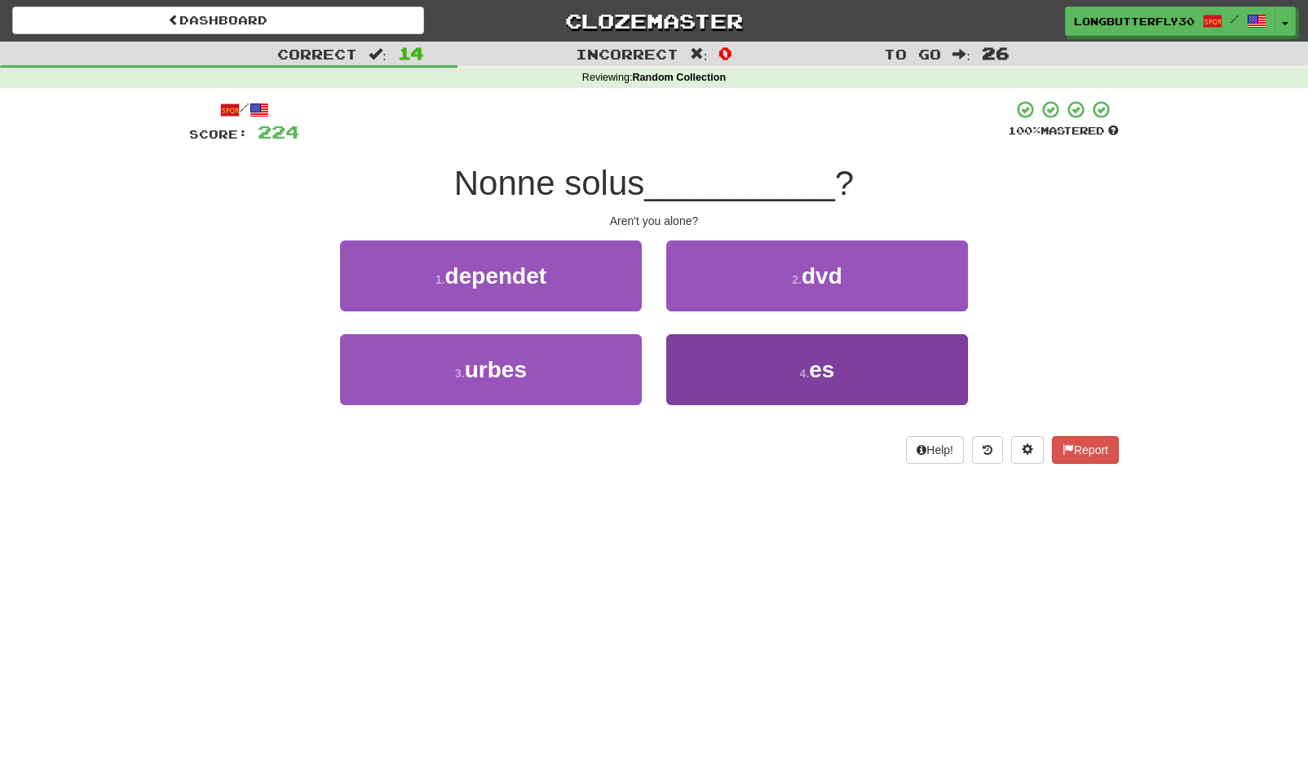
click at [743, 368] on button "4 . es" at bounding box center [817, 369] width 302 height 71
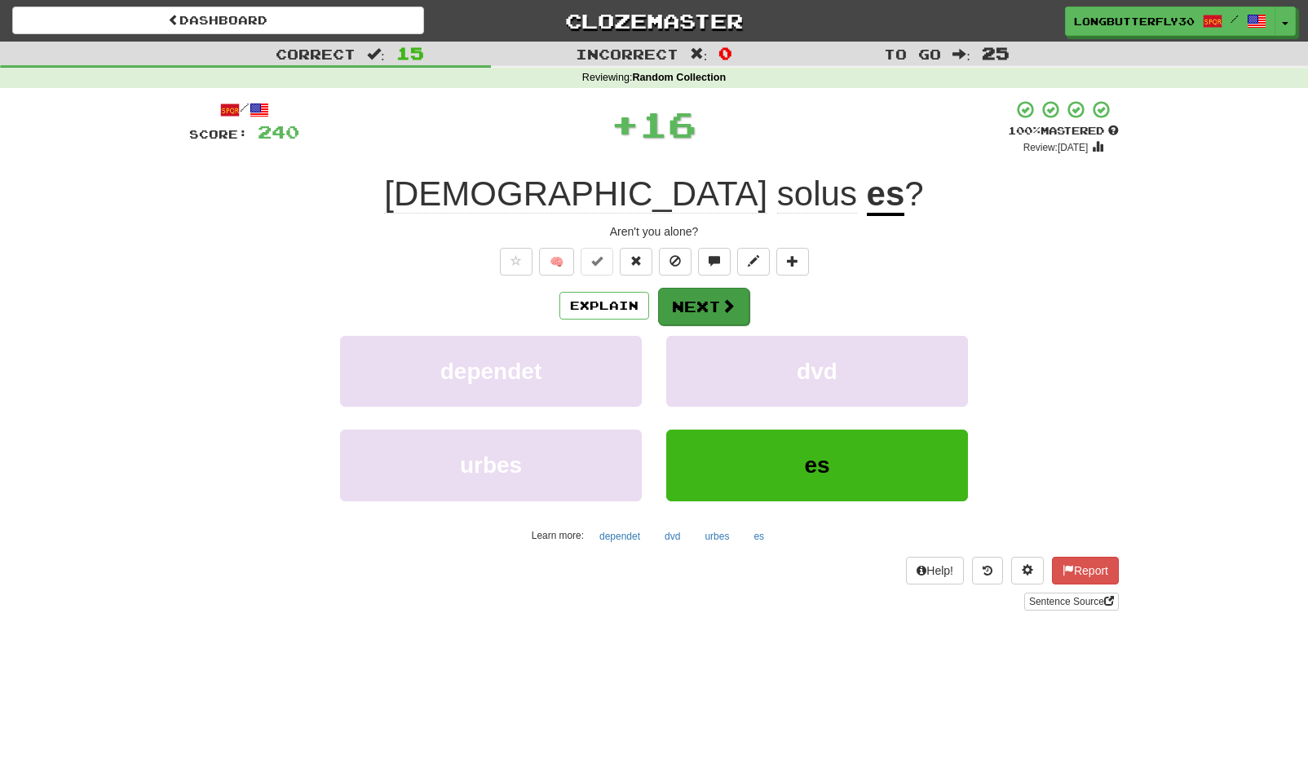
click at [725, 314] on button "Next" at bounding box center [703, 307] width 91 height 38
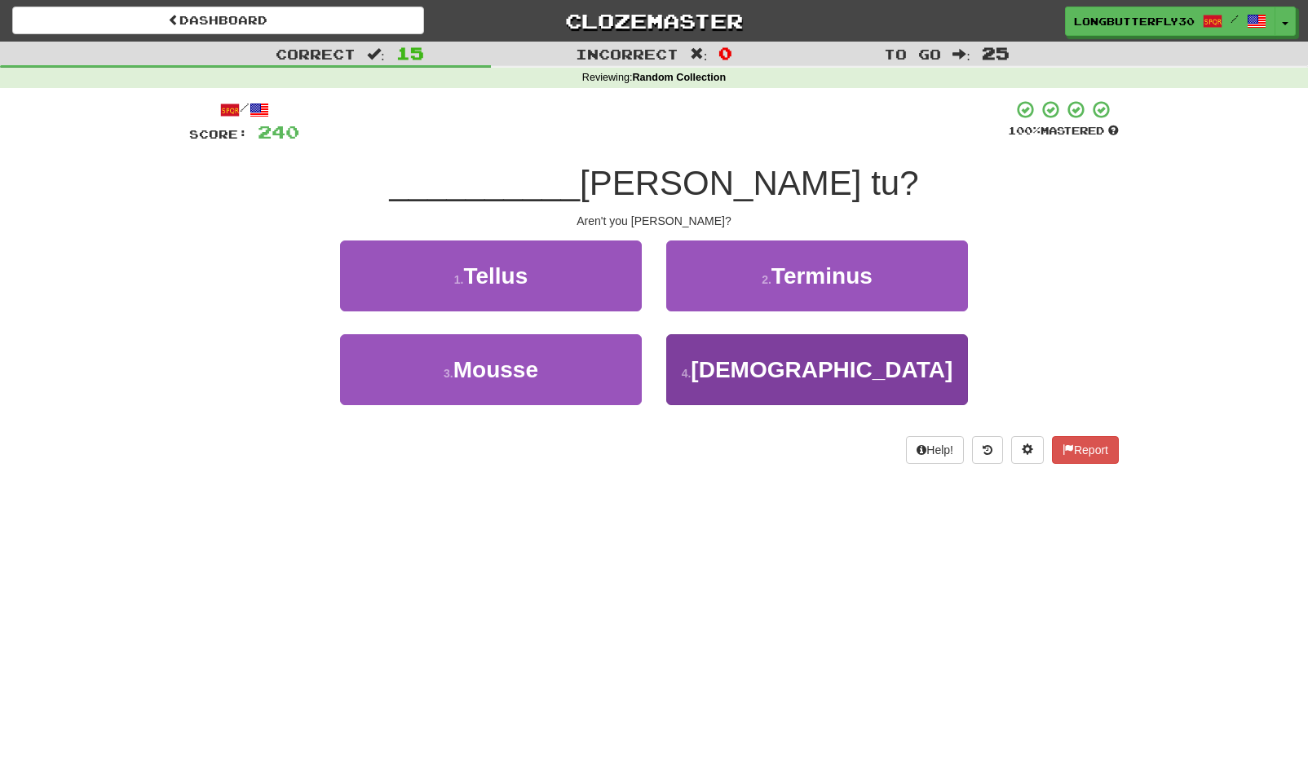
click at [819, 367] on span "Nonne" at bounding box center [822, 369] width 262 height 25
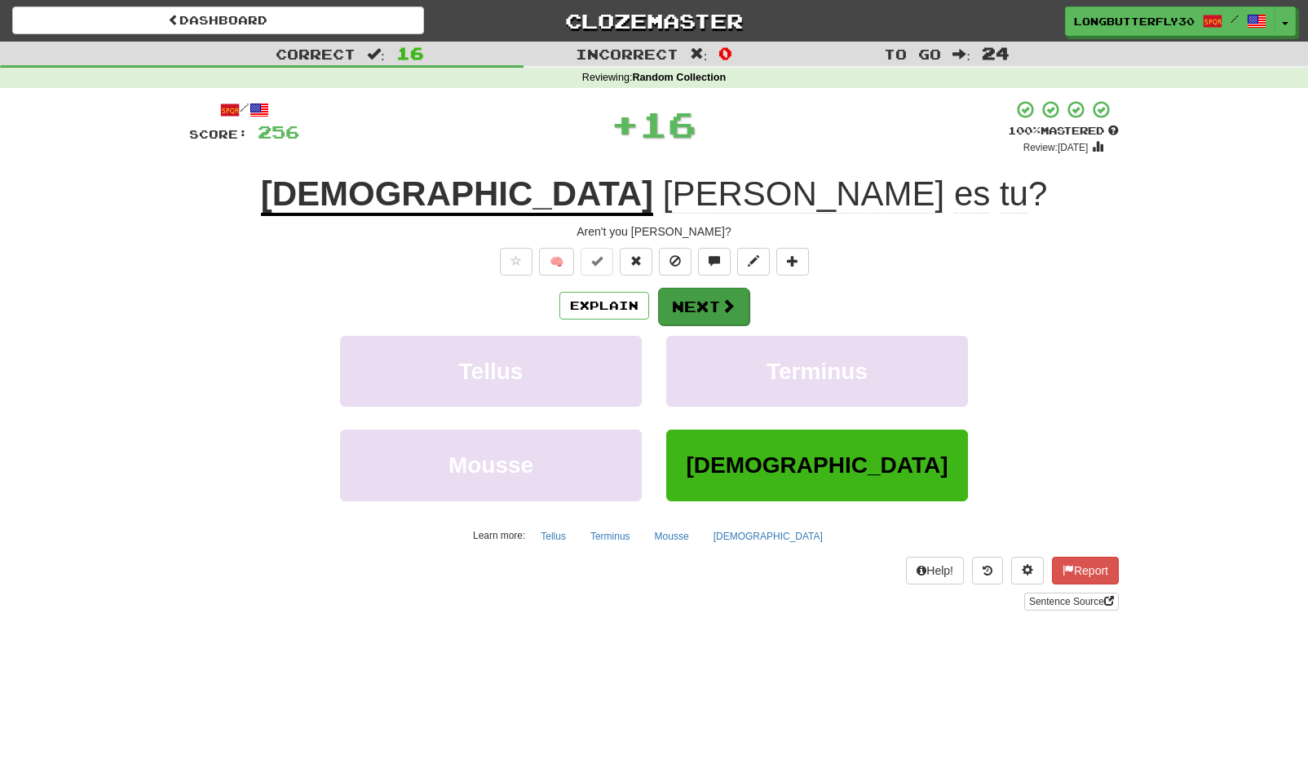
click at [711, 290] on button "Next" at bounding box center [703, 307] width 91 height 38
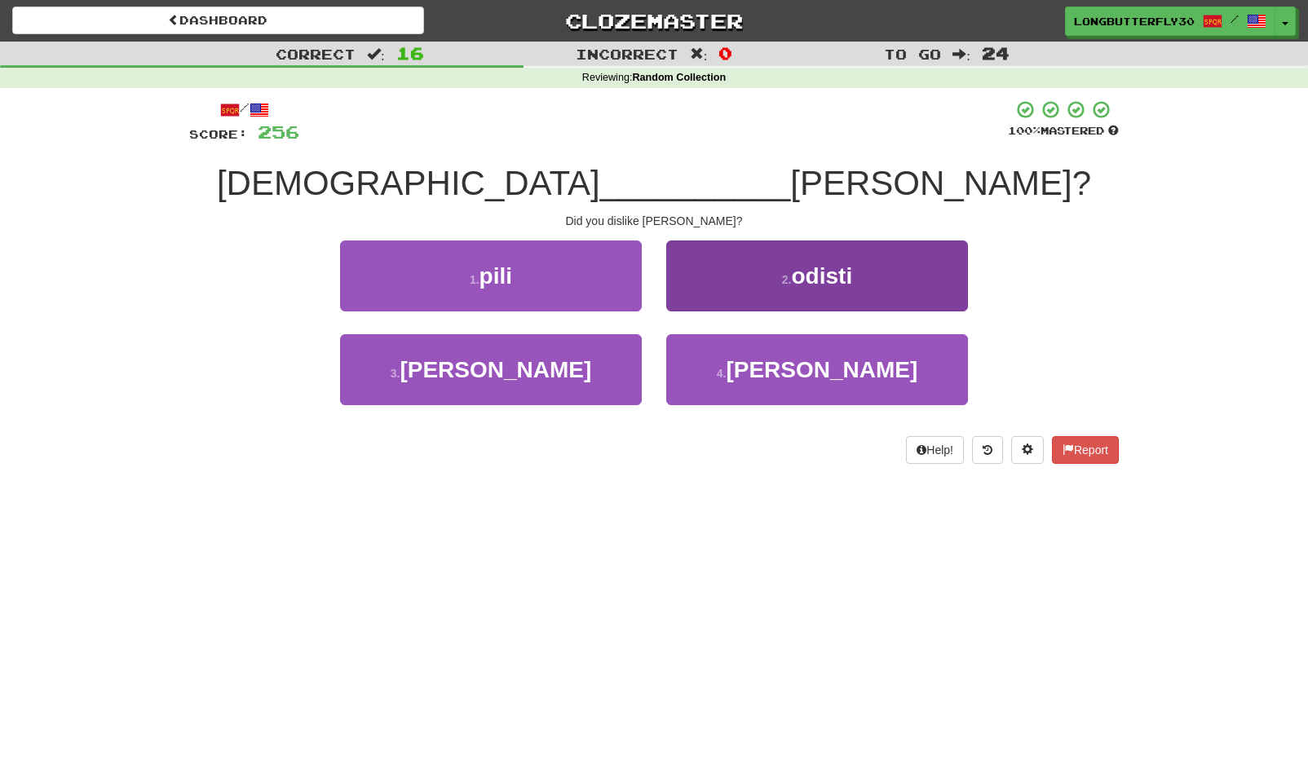
click at [790, 277] on small "2 ." at bounding box center [787, 279] width 10 height 13
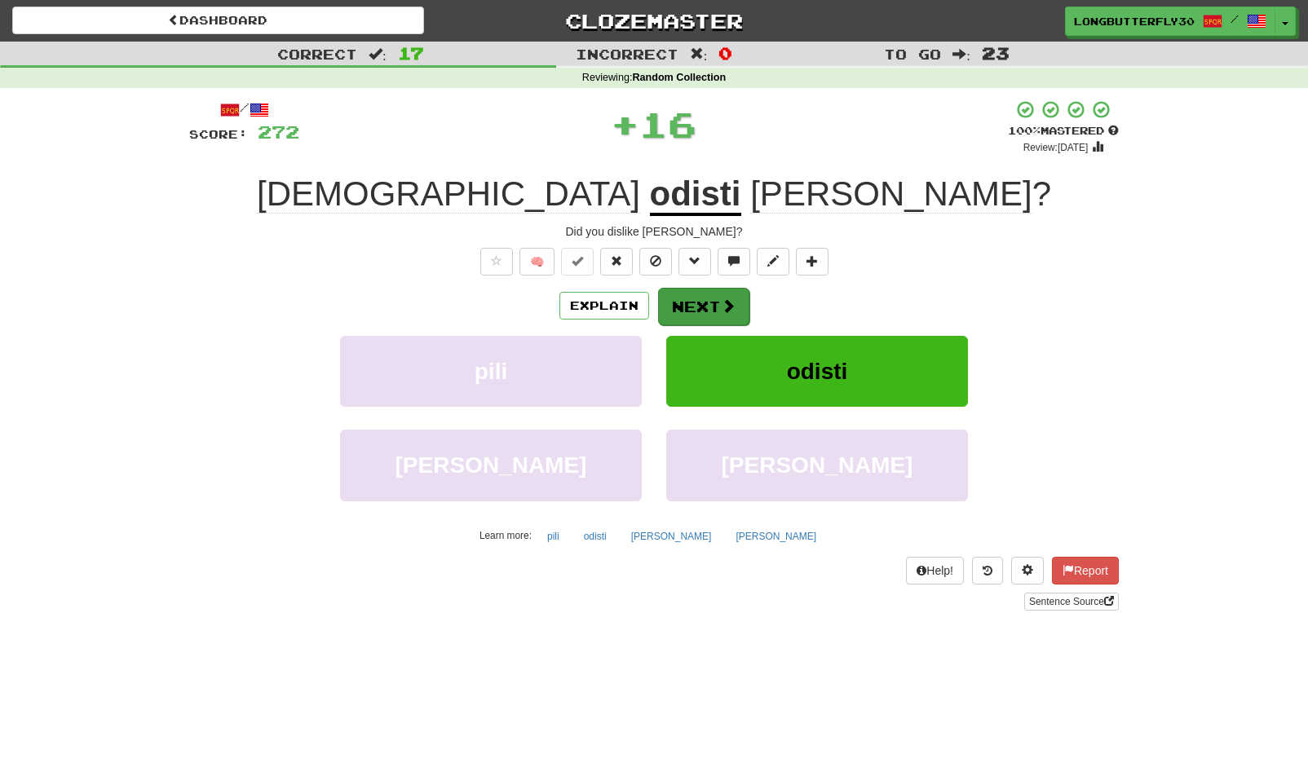
click at [665, 316] on button "Next" at bounding box center [703, 307] width 91 height 38
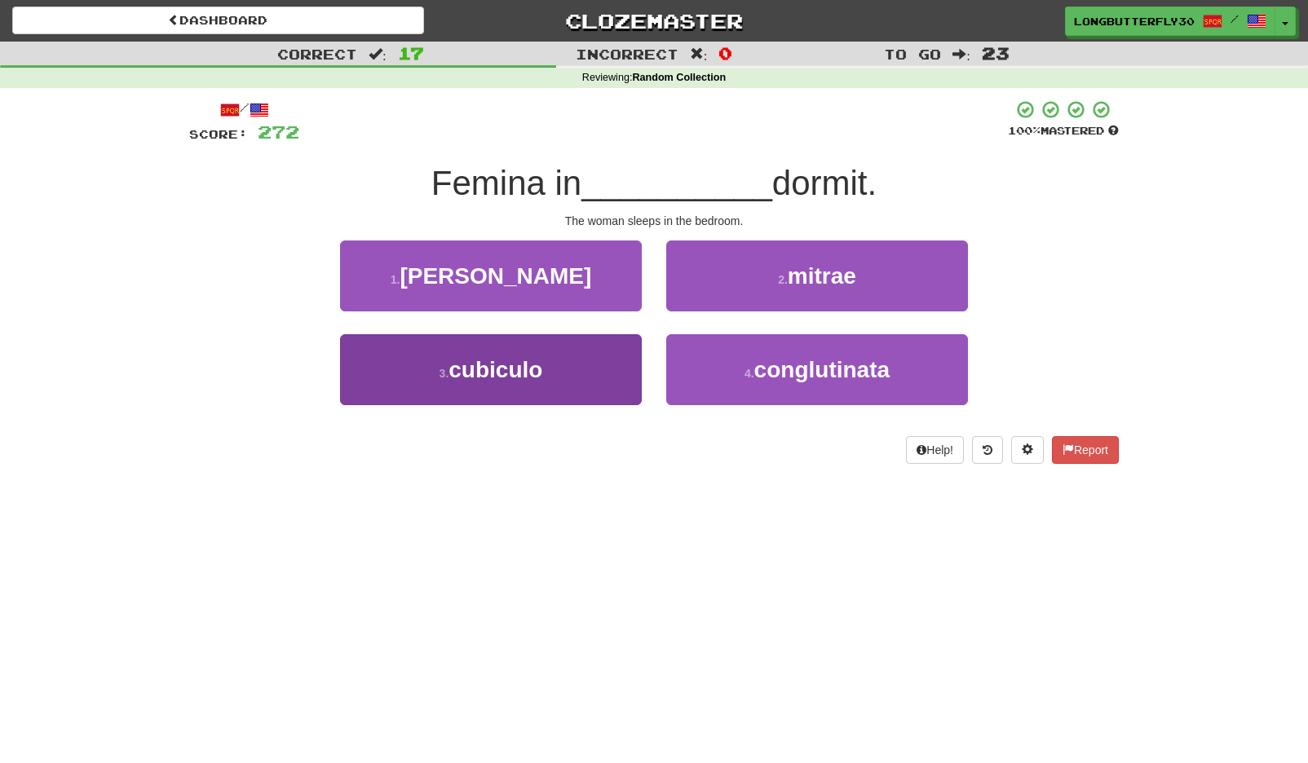
click at [511, 369] on span "cubiculo" at bounding box center [496, 369] width 94 height 25
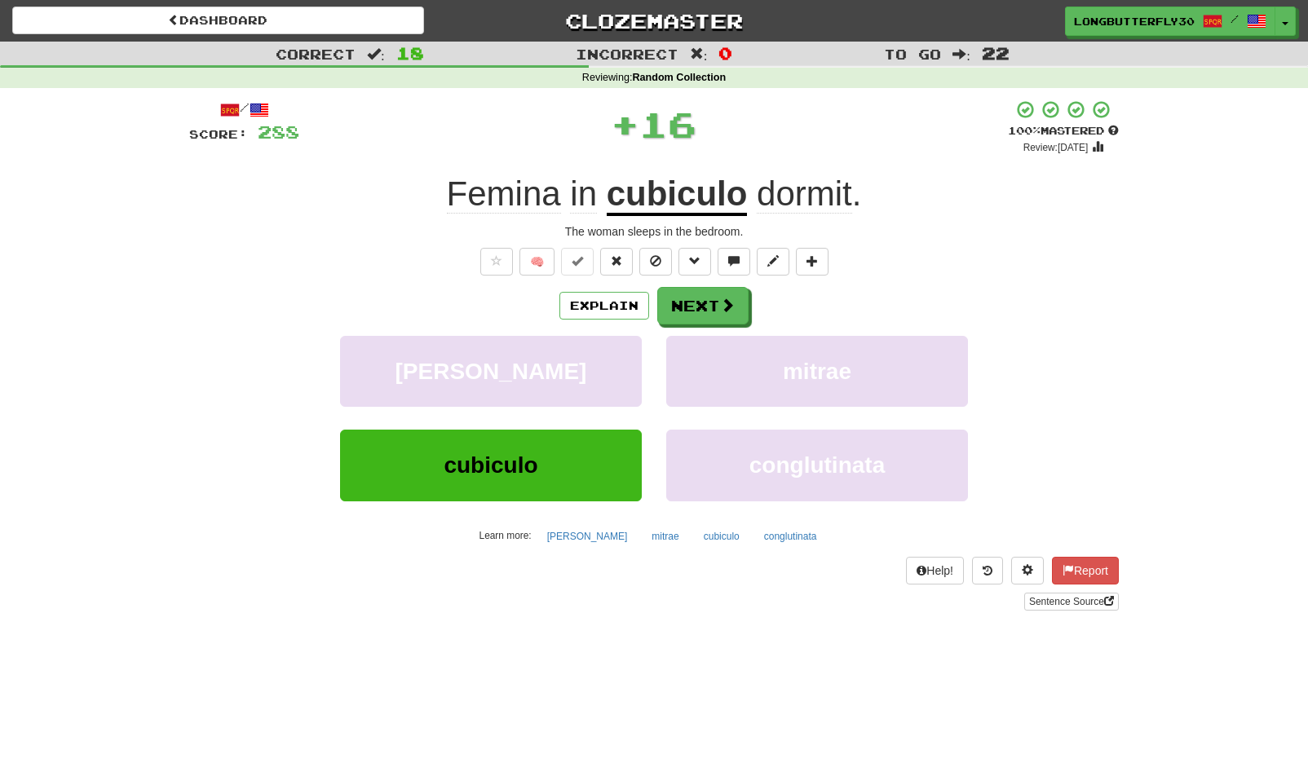
click at [696, 285] on div "/ Score: 288 + 16 100 % Mastered Review: 2125-08-21 Femina in cubiculo dormit .…" at bounding box center [654, 354] width 930 height 511
click at [691, 294] on button "Next" at bounding box center [703, 307] width 91 height 38
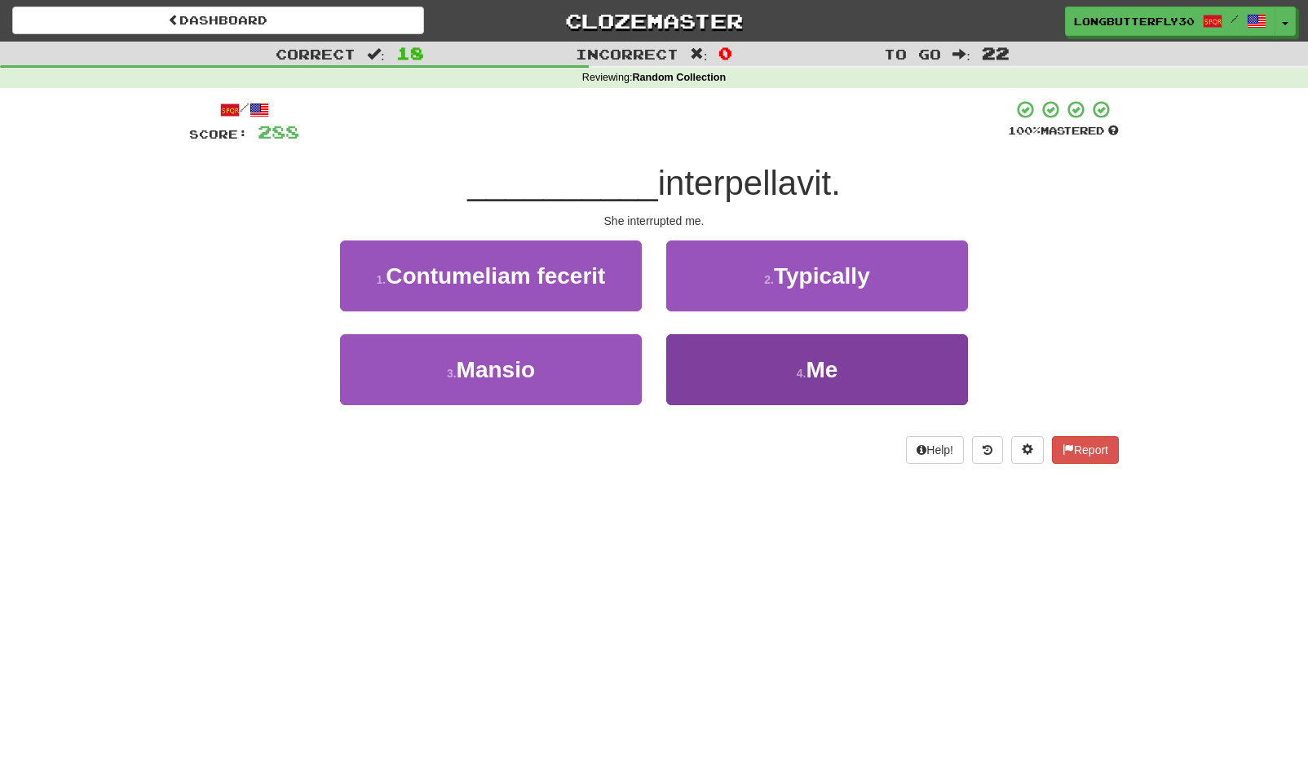
click at [770, 360] on button "4 . Me" at bounding box center [817, 369] width 302 height 71
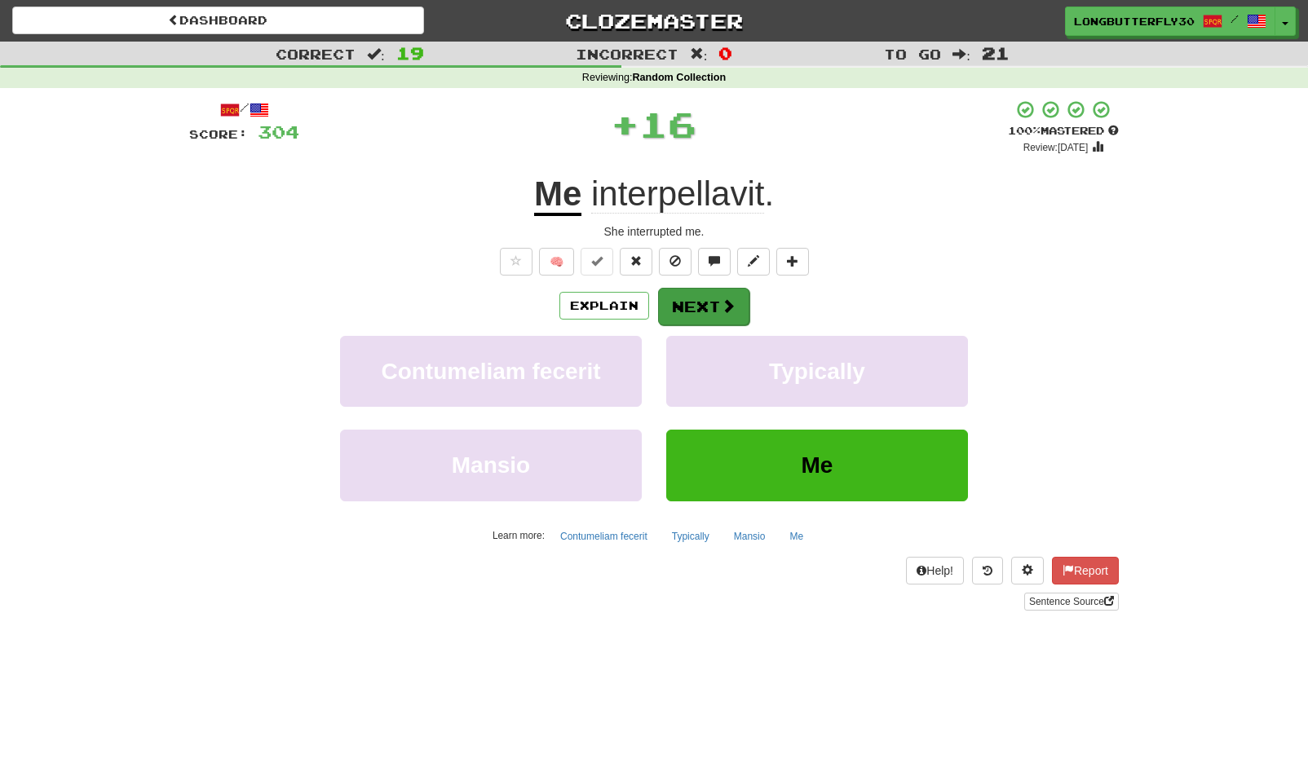
click at [721, 299] on span at bounding box center [728, 305] width 15 height 15
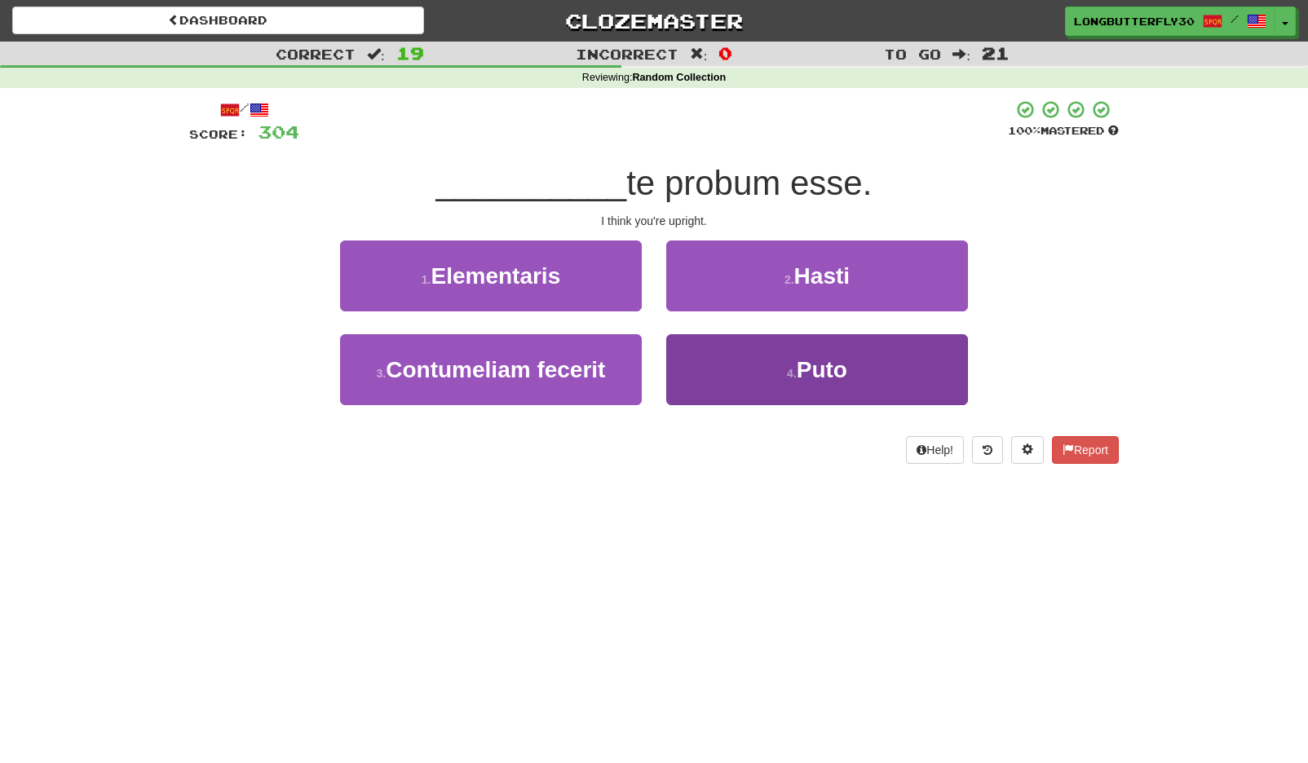
click at [765, 367] on button "4 . Puto" at bounding box center [817, 369] width 302 height 71
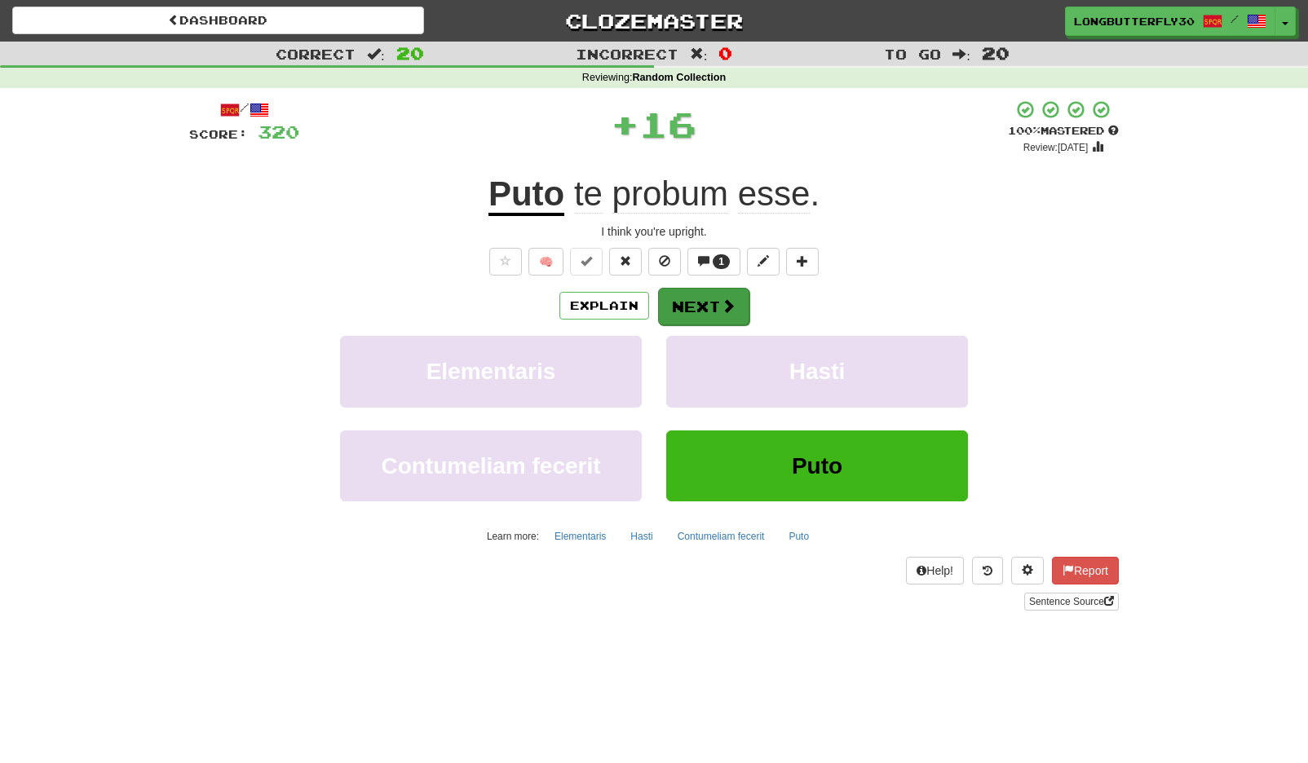
click at [728, 307] on span at bounding box center [728, 305] width 15 height 15
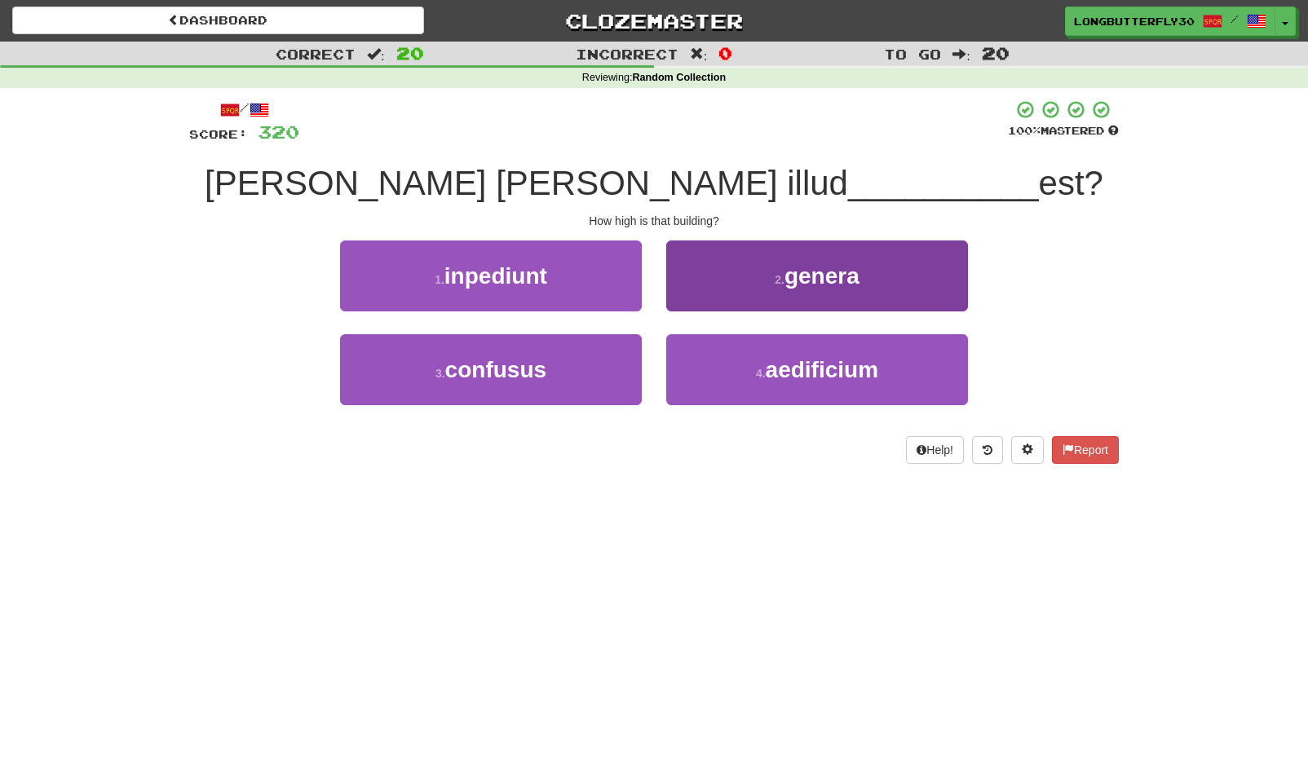
drag, startPoint x: 848, startPoint y: 375, endPoint x: 820, endPoint y: 358, distance: 32.6
click at [846, 373] on span "aedificium" at bounding box center [822, 369] width 113 height 25
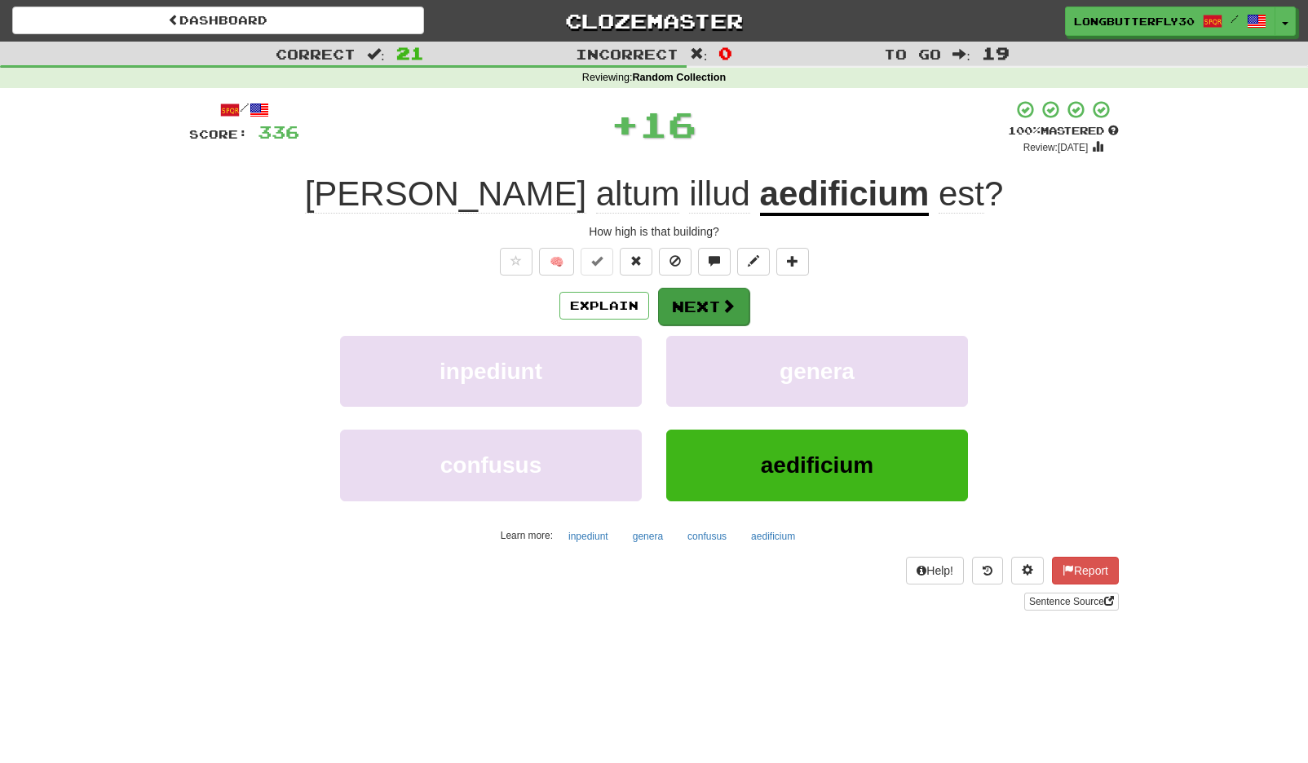
click at [715, 291] on button "Next" at bounding box center [703, 307] width 91 height 38
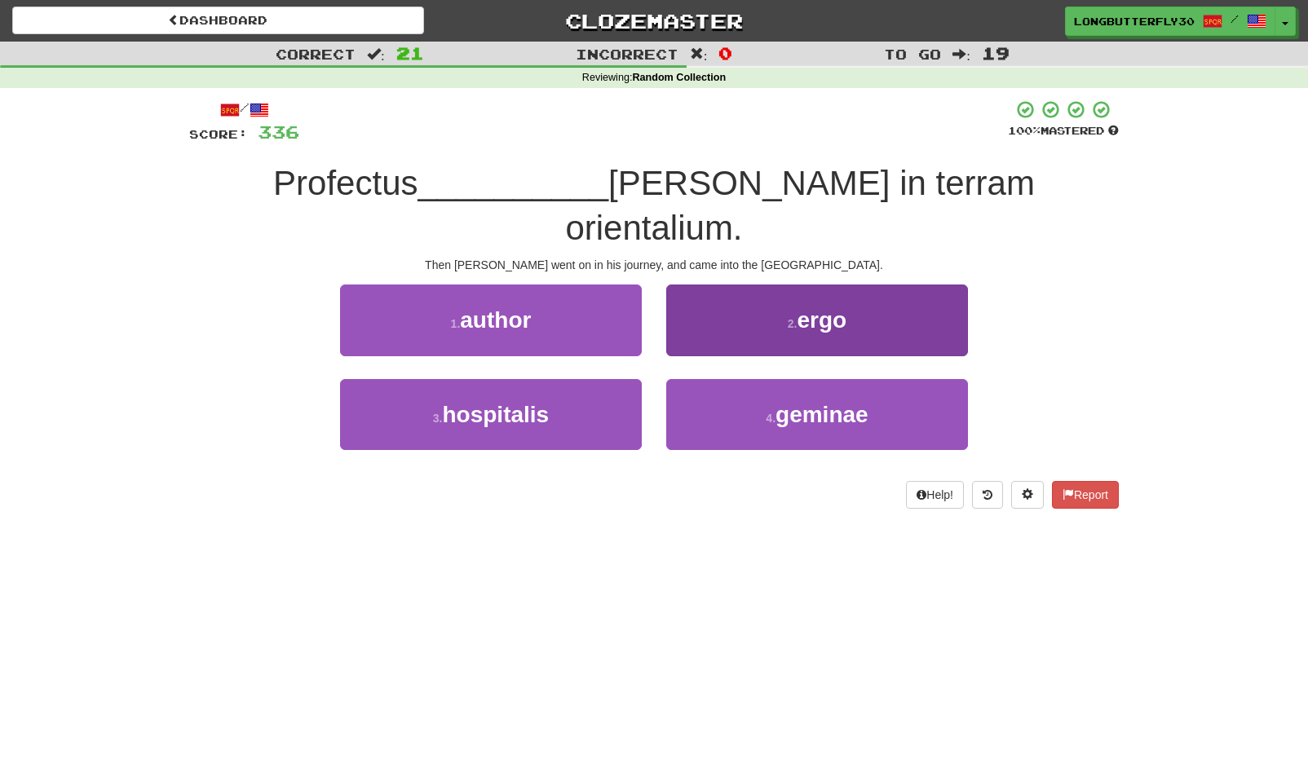
click at [745, 285] on button "2 . ergo" at bounding box center [817, 320] width 302 height 71
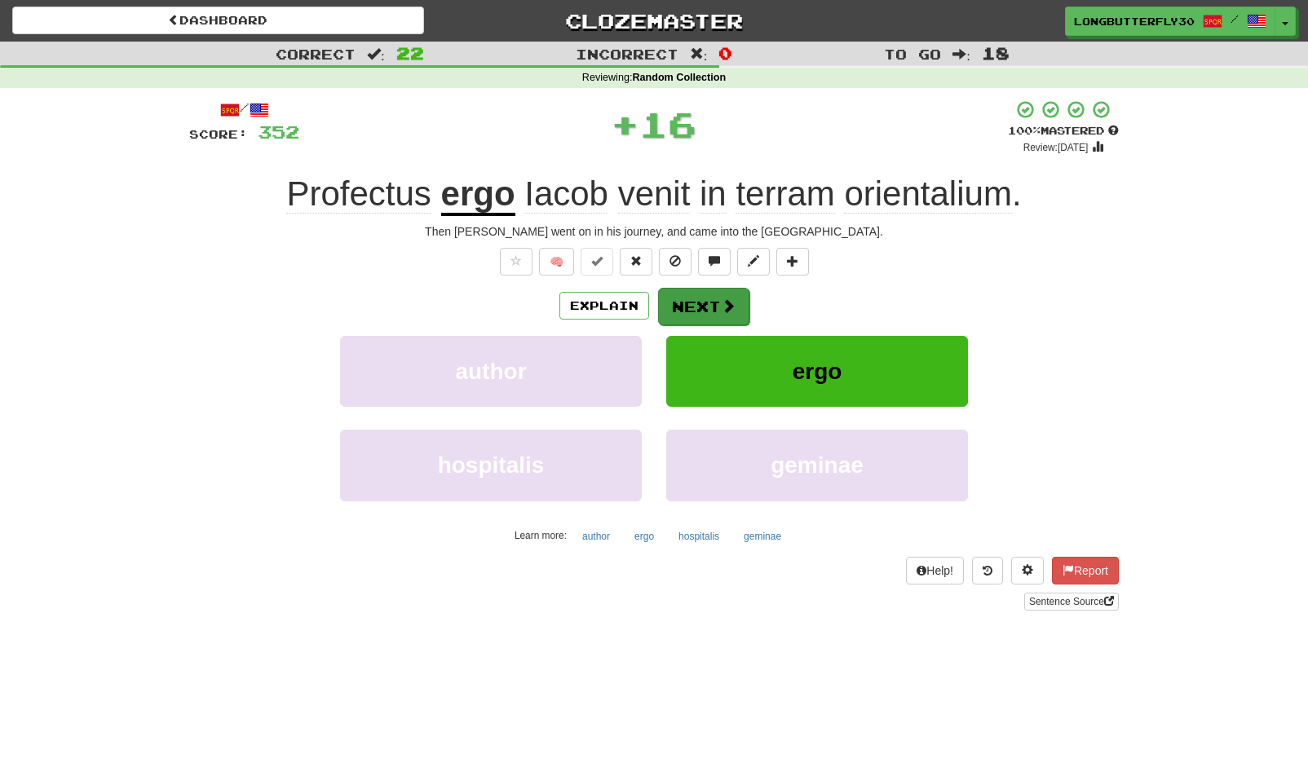
click at [689, 303] on button "Next" at bounding box center [703, 307] width 91 height 38
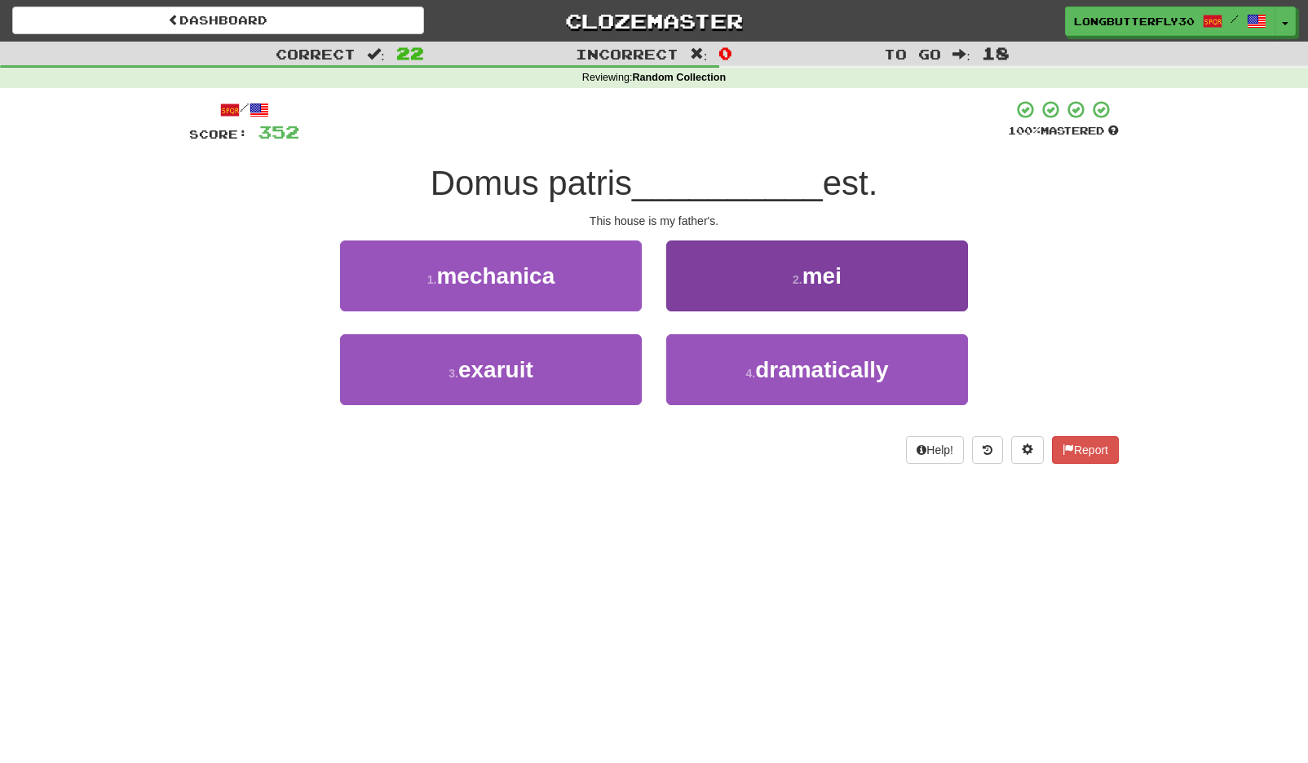
click at [794, 287] on button "2 . mei" at bounding box center [817, 276] width 302 height 71
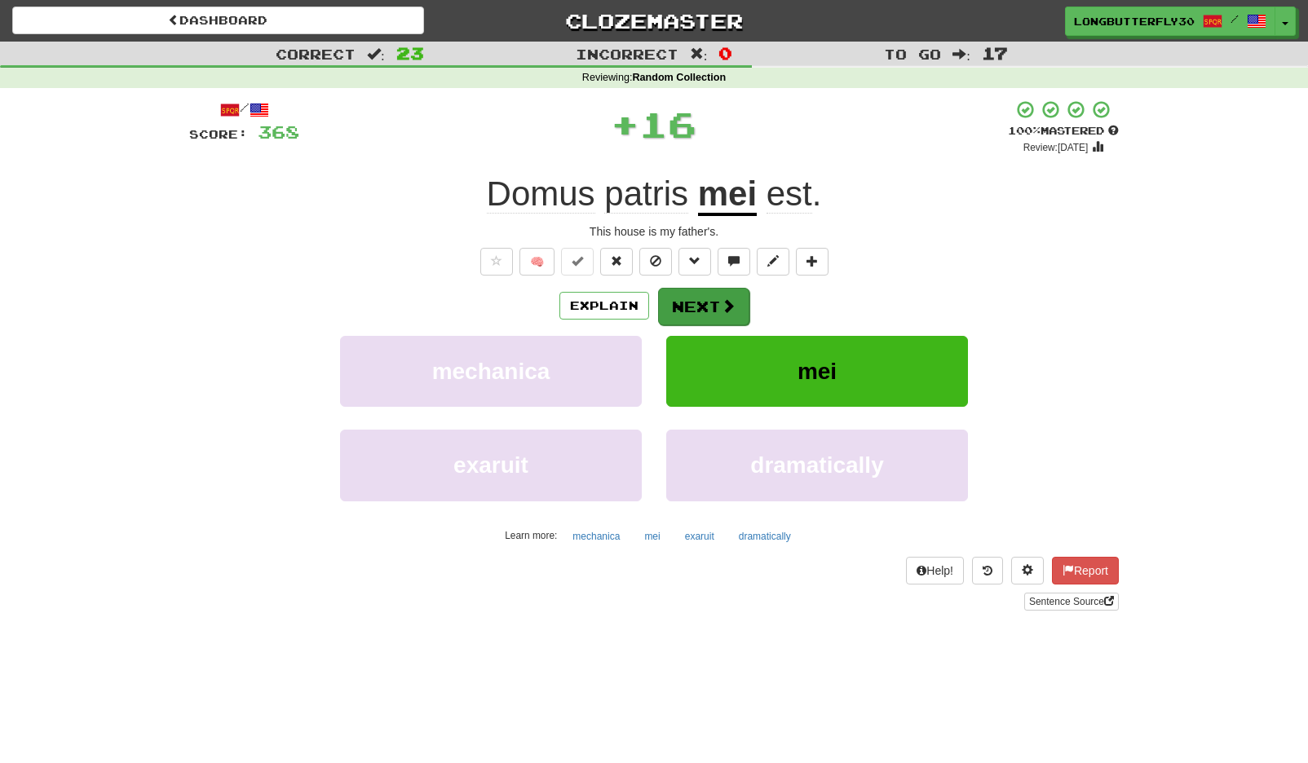
click at [670, 302] on button "Next" at bounding box center [703, 307] width 91 height 38
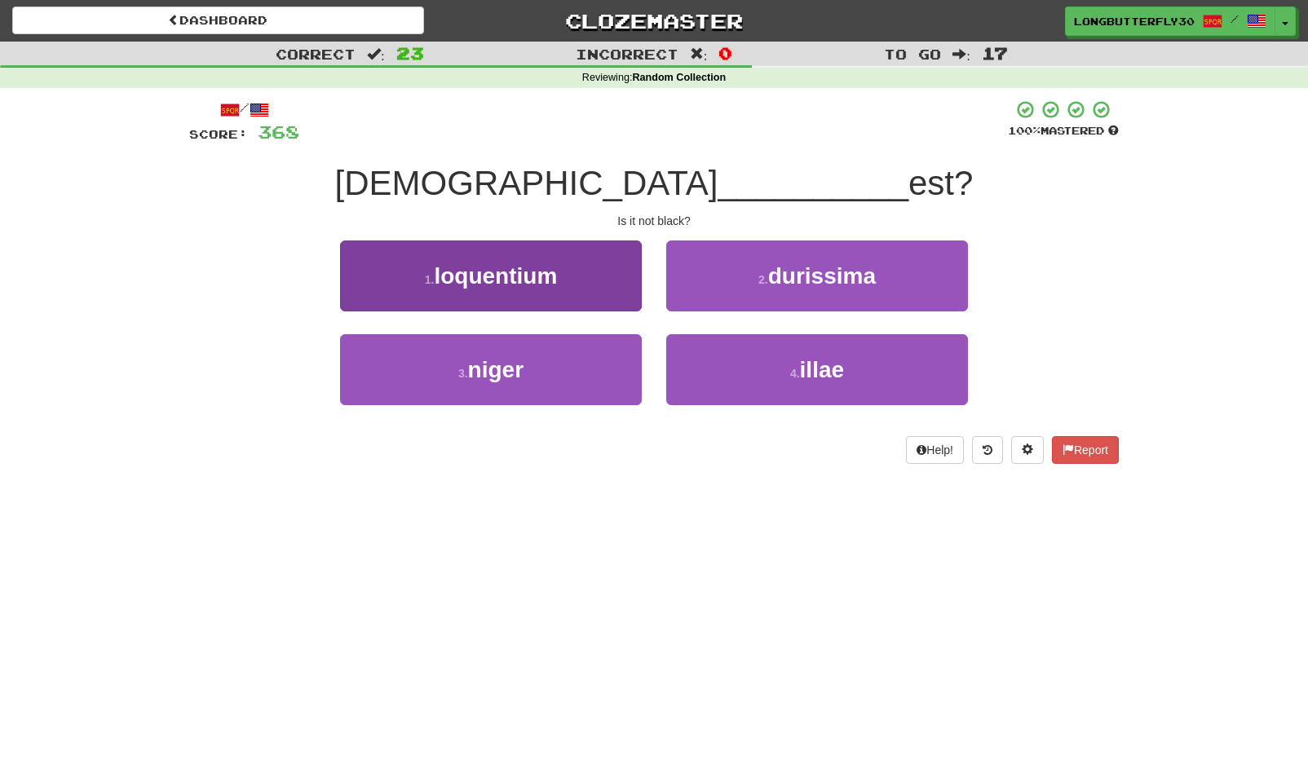
click at [581, 372] on button "3 . niger" at bounding box center [491, 369] width 302 height 71
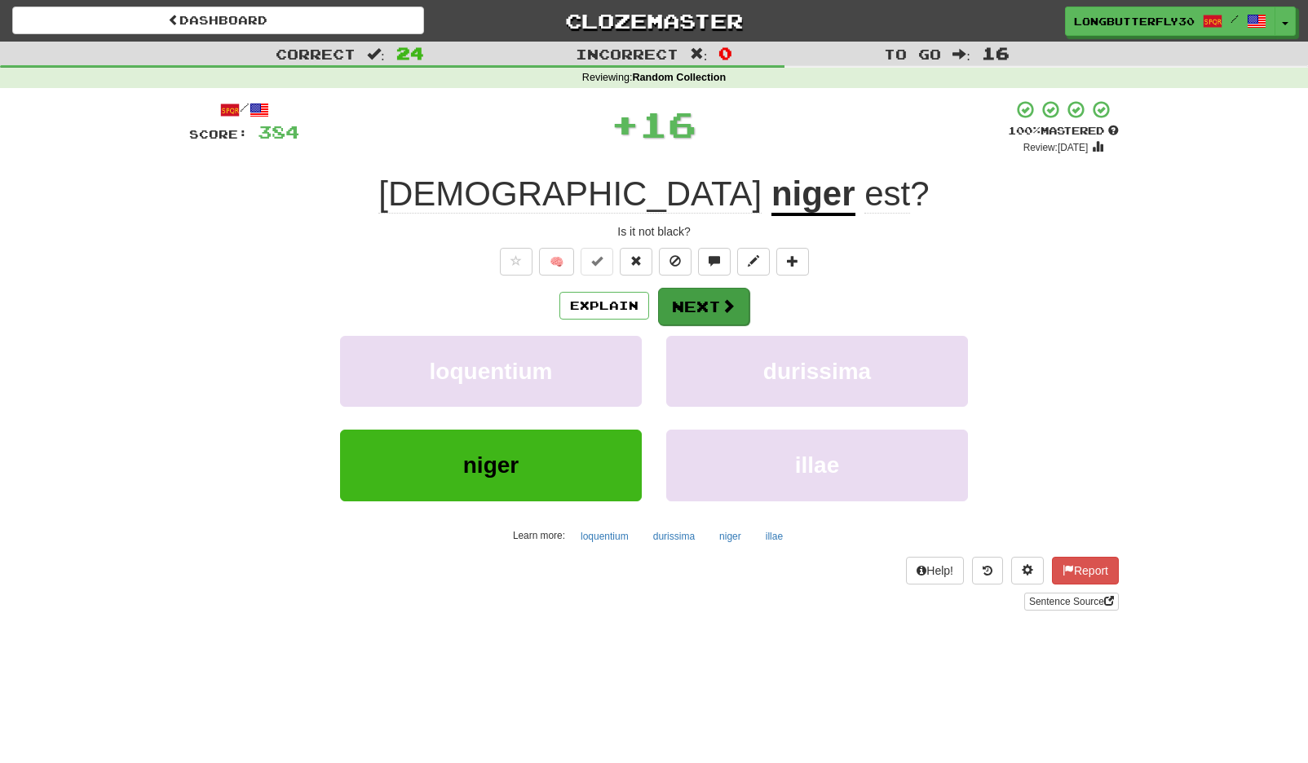
click at [727, 303] on span at bounding box center [728, 305] width 15 height 15
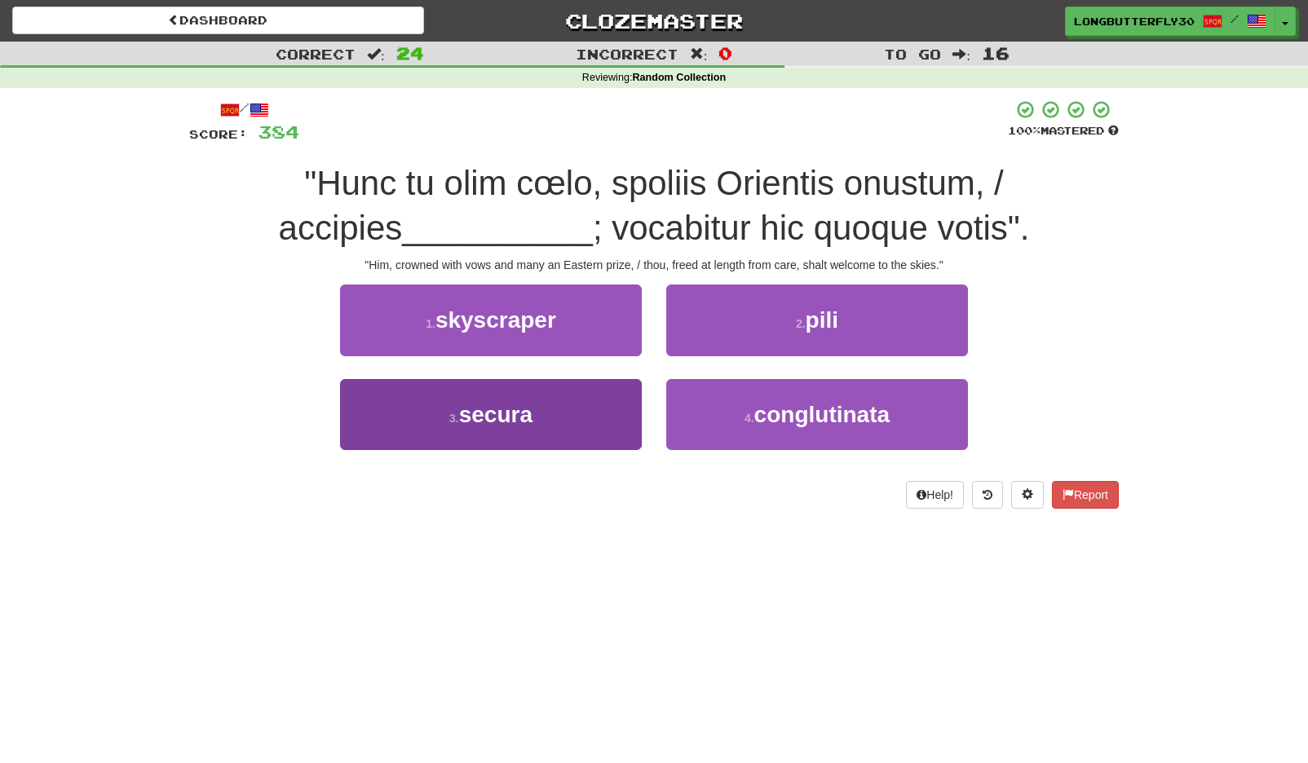
click at [606, 409] on button "3 . secura" at bounding box center [491, 414] width 302 height 71
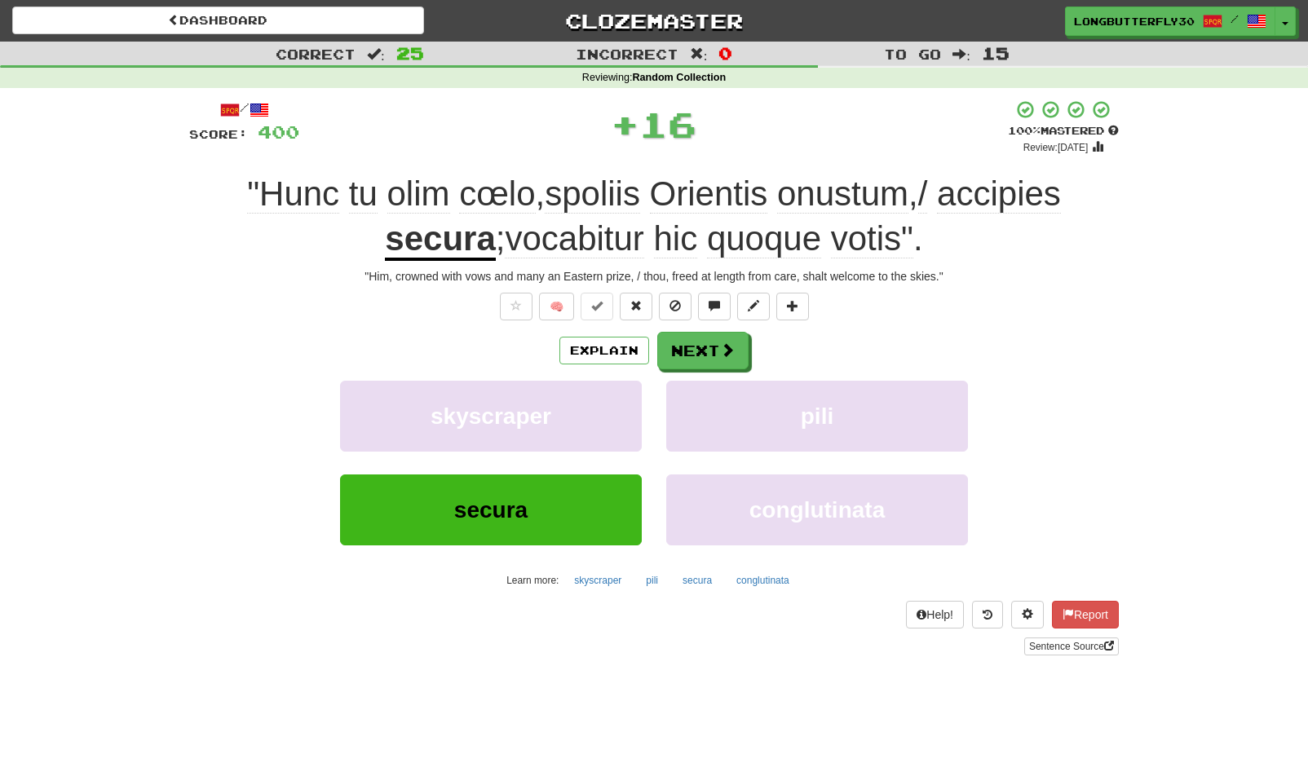
click at [708, 340] on button "Next" at bounding box center [702, 351] width 91 height 38
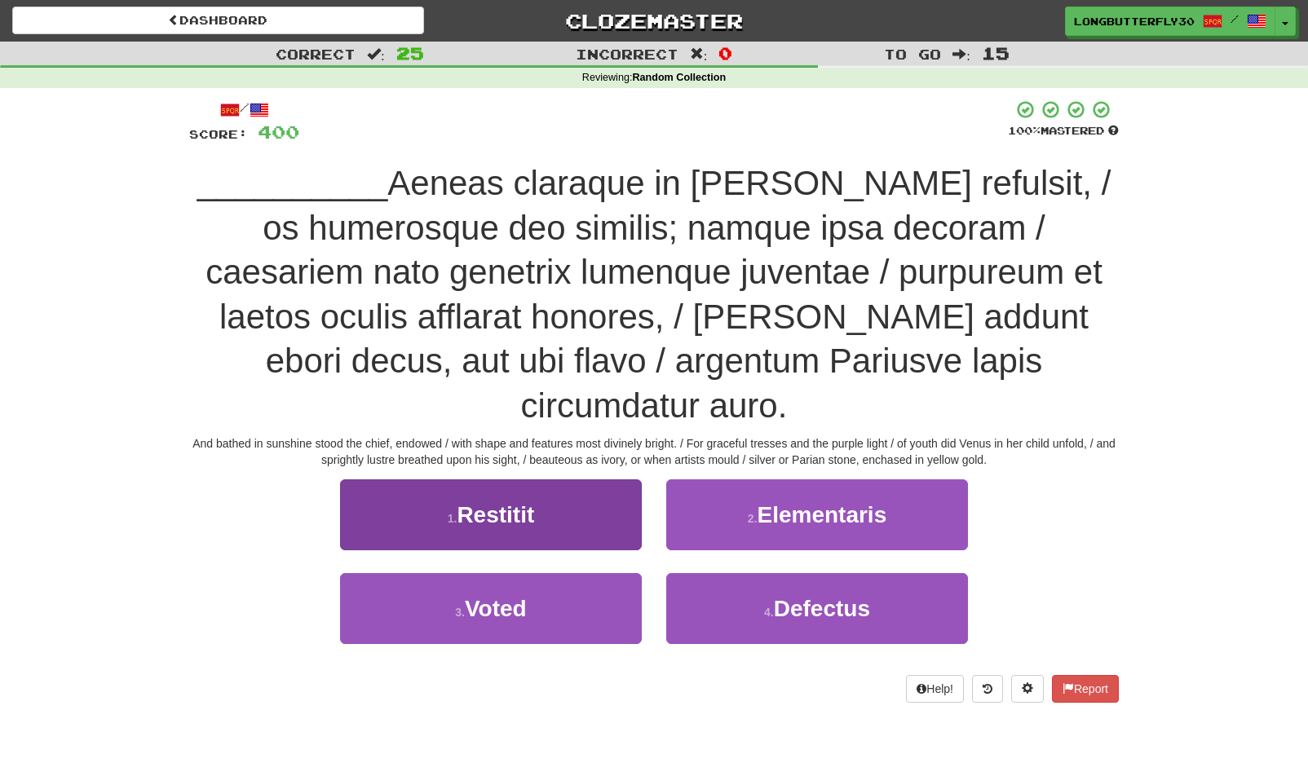
click at [574, 480] on button "1 . Restitit" at bounding box center [491, 515] width 302 height 71
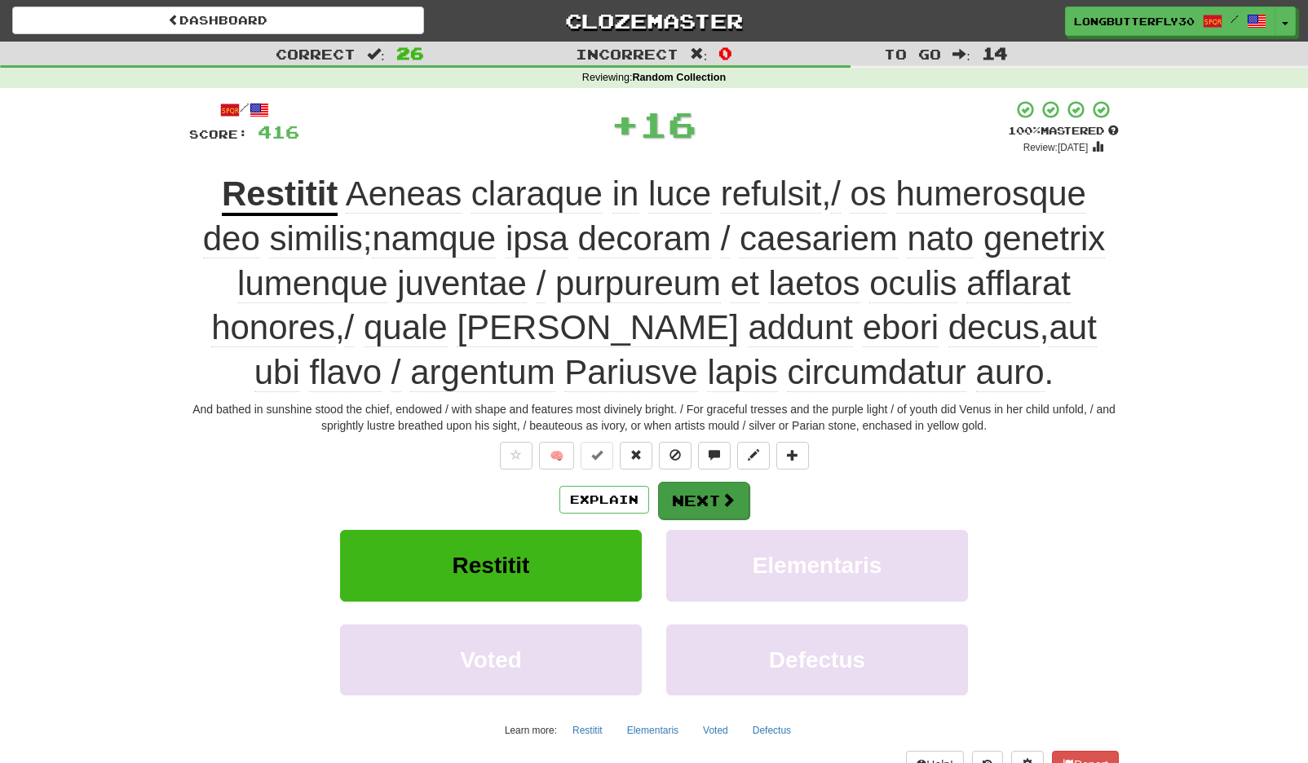
click at [707, 502] on button "Next" at bounding box center [703, 501] width 91 height 38
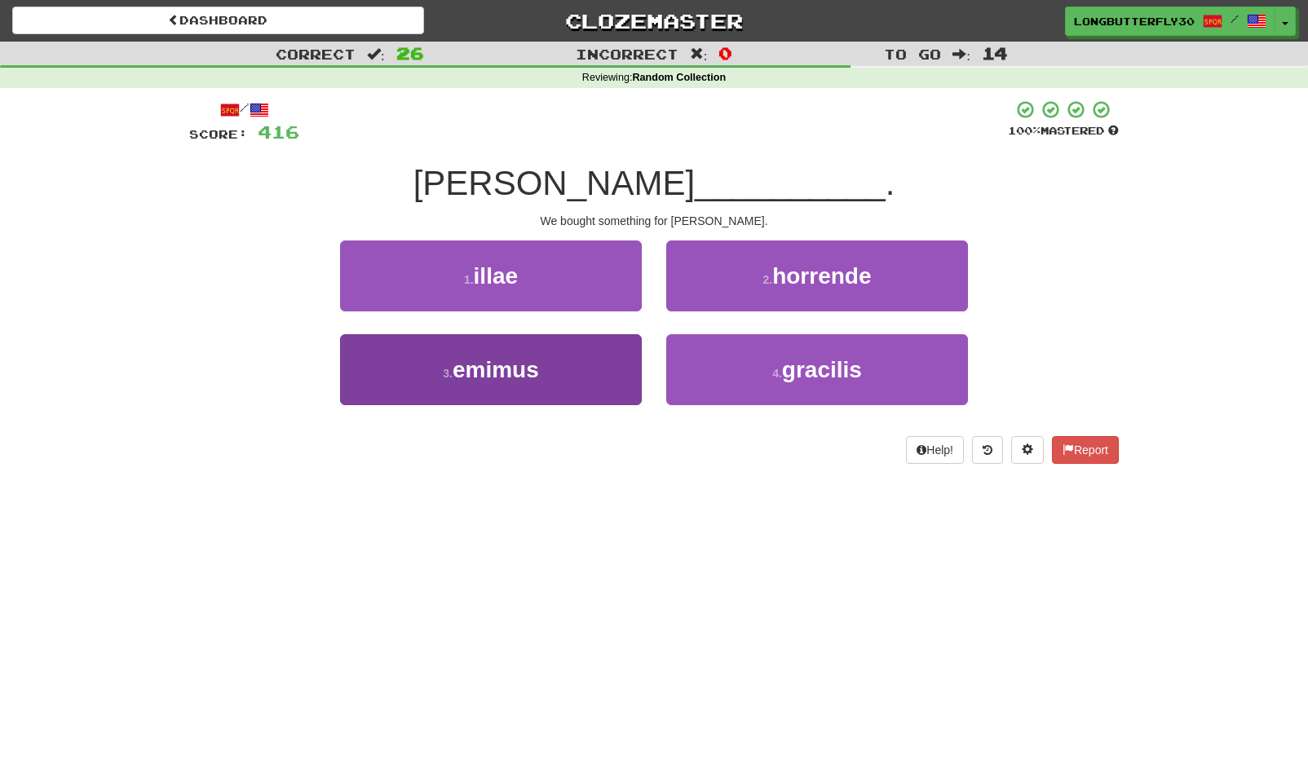
click at [595, 373] on button "3 . emimus" at bounding box center [491, 369] width 302 height 71
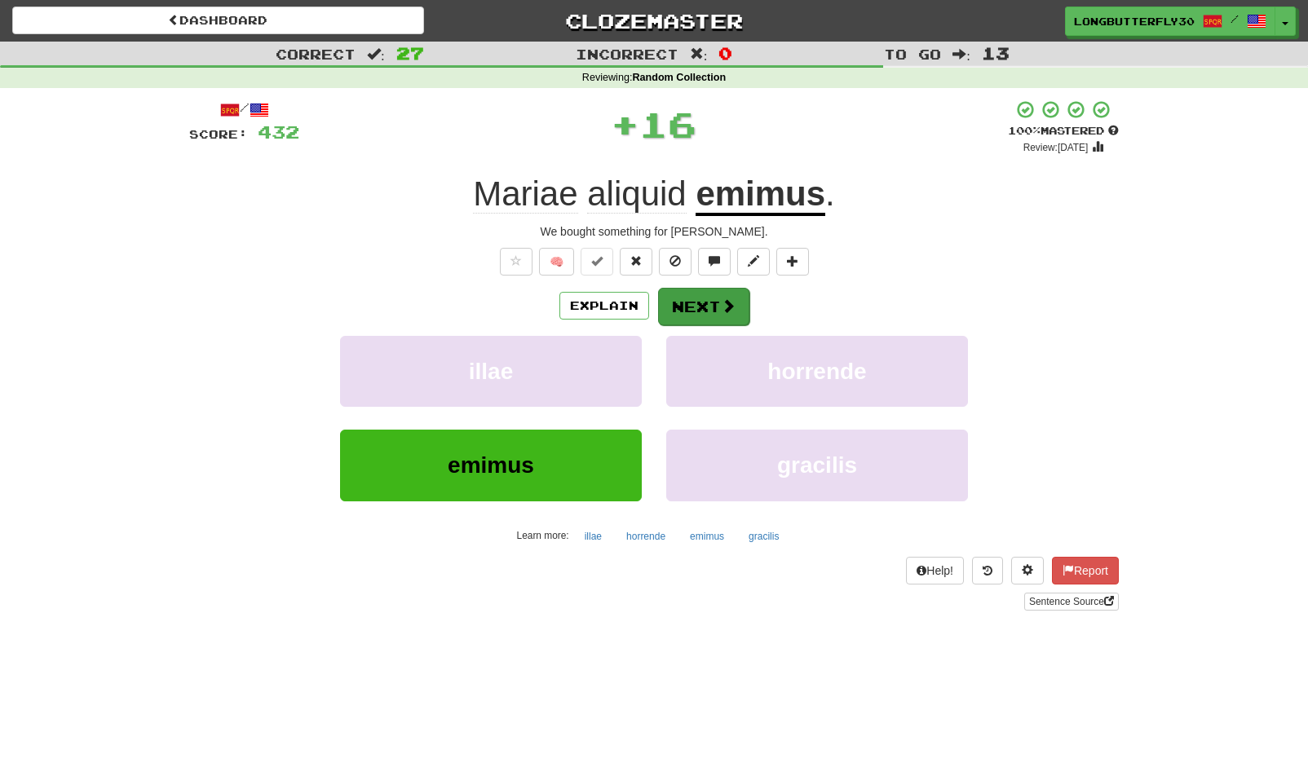
click at [705, 308] on button "Next" at bounding box center [703, 307] width 91 height 38
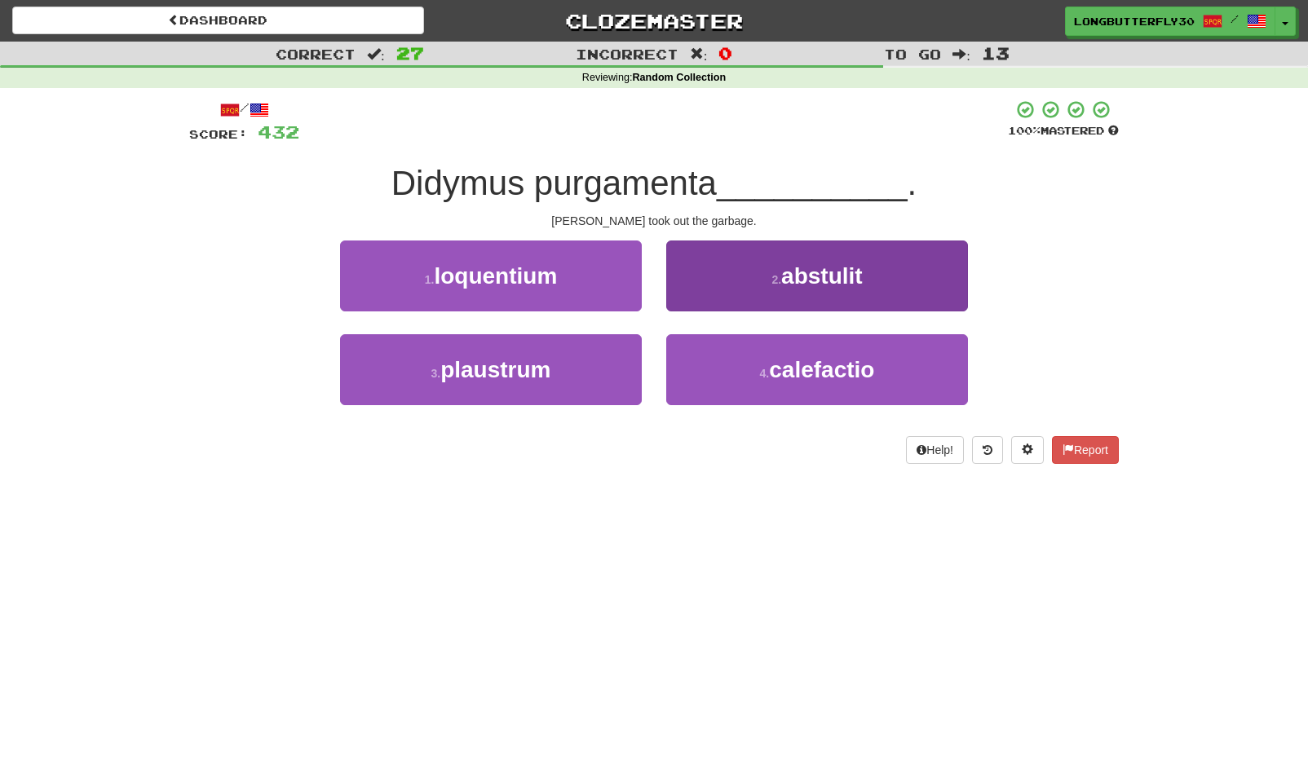
click at [788, 269] on span "abstulit" at bounding box center [822, 275] width 82 height 25
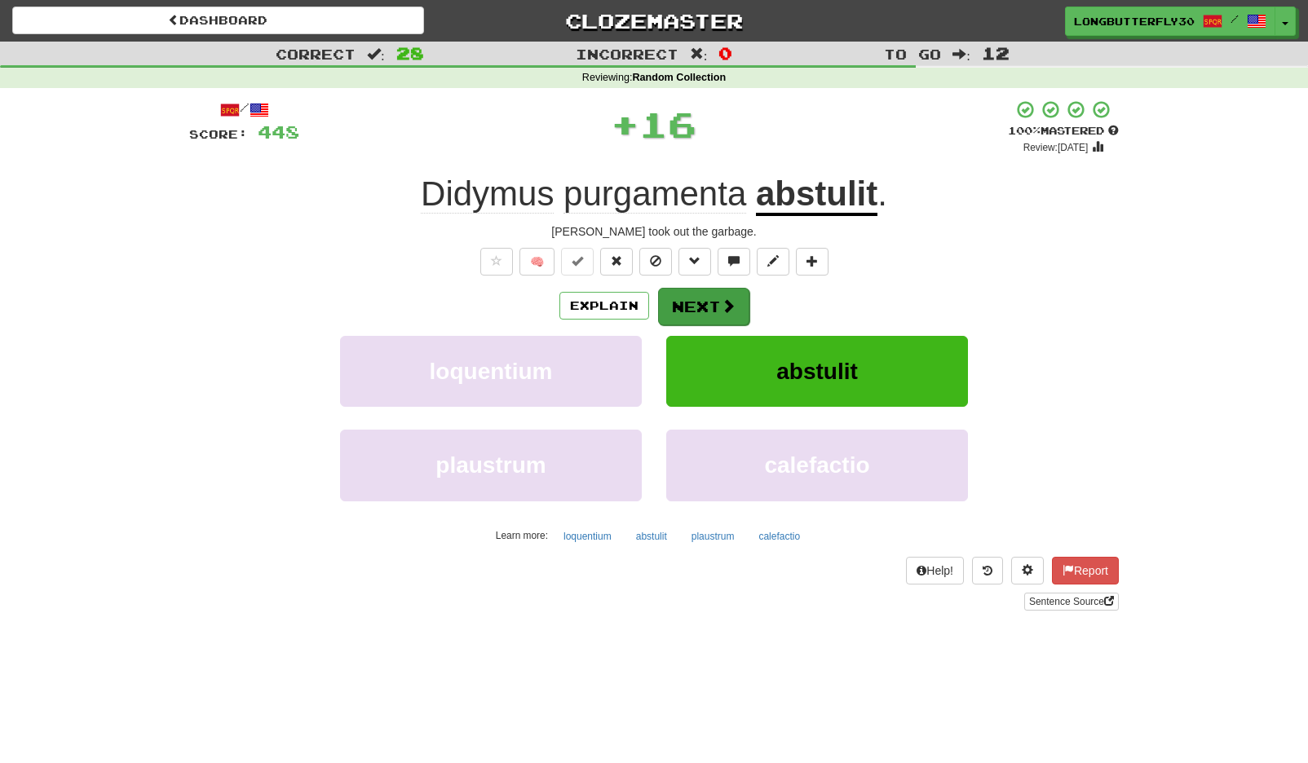
click at [696, 298] on button "Next" at bounding box center [703, 307] width 91 height 38
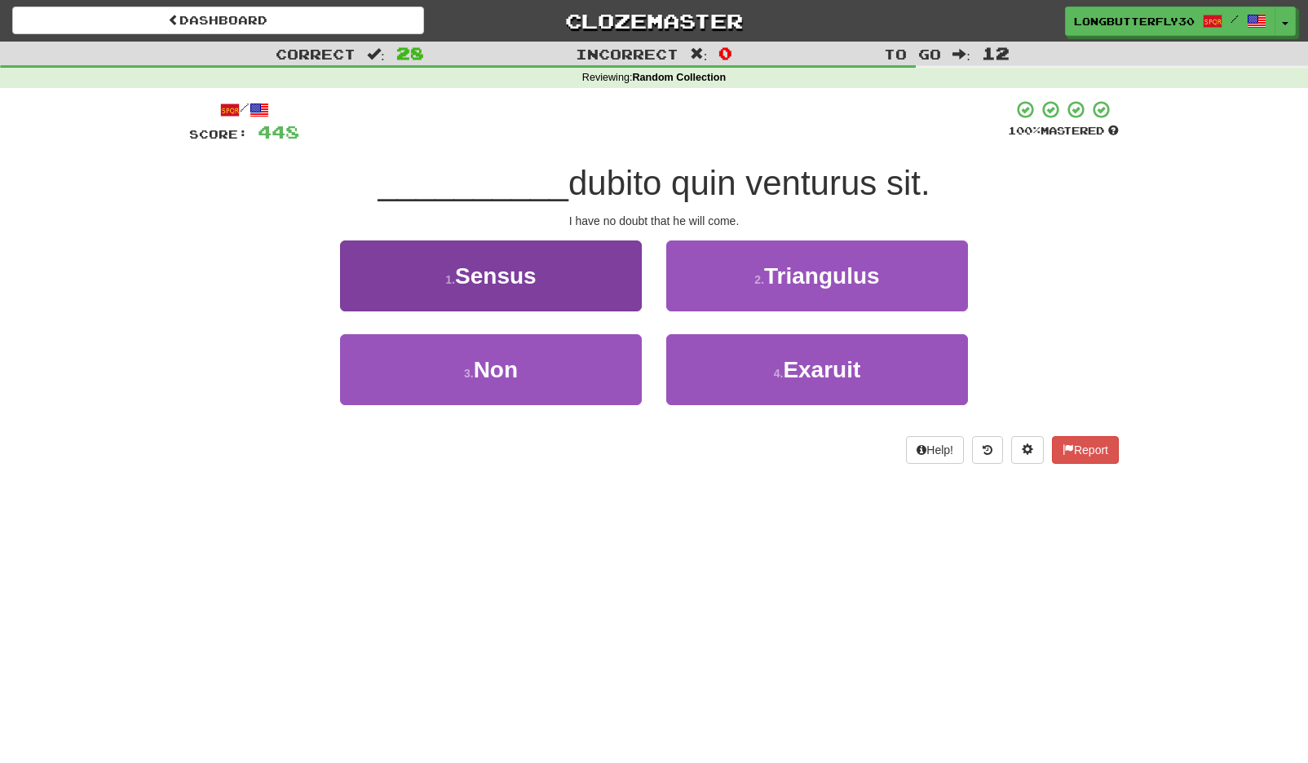
drag, startPoint x: 578, startPoint y: 374, endPoint x: 594, endPoint y: 365, distance: 17.5
click at [578, 373] on button "3 . Non" at bounding box center [491, 369] width 302 height 71
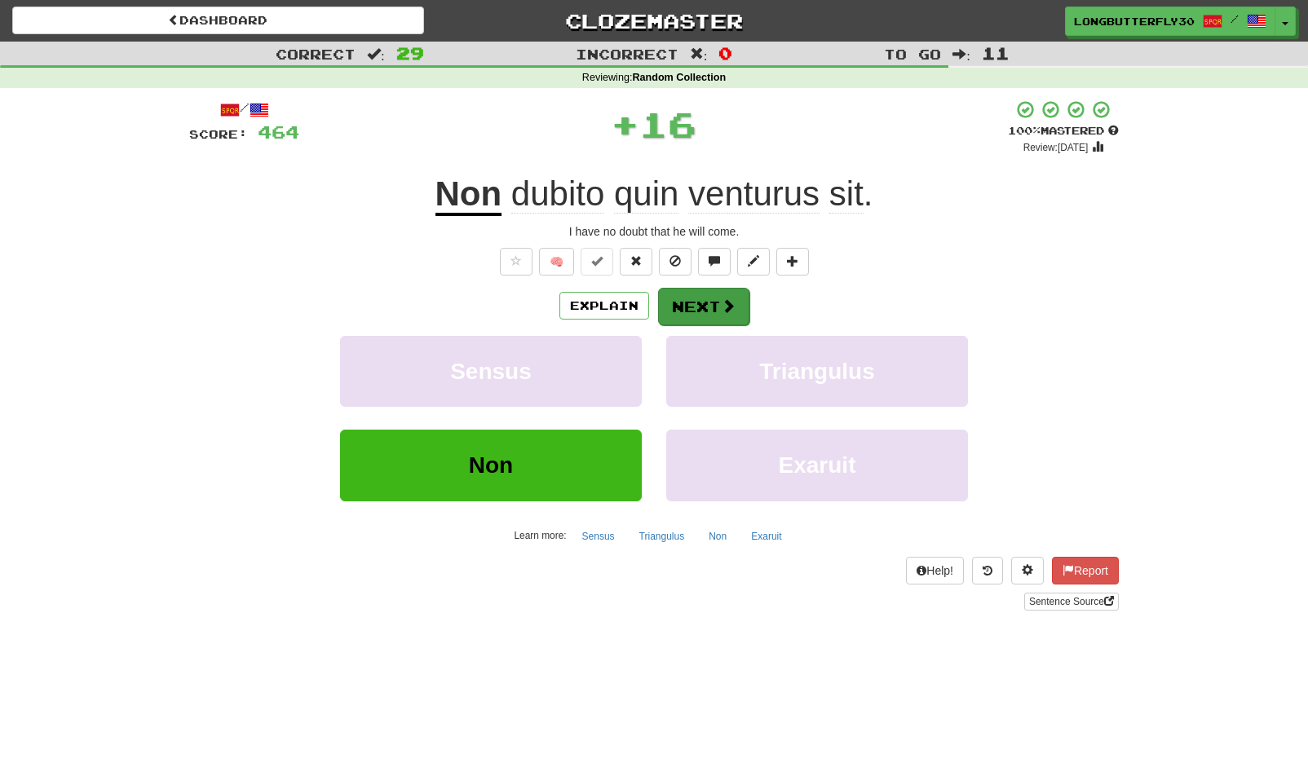
click at [713, 298] on button "Next" at bounding box center [703, 307] width 91 height 38
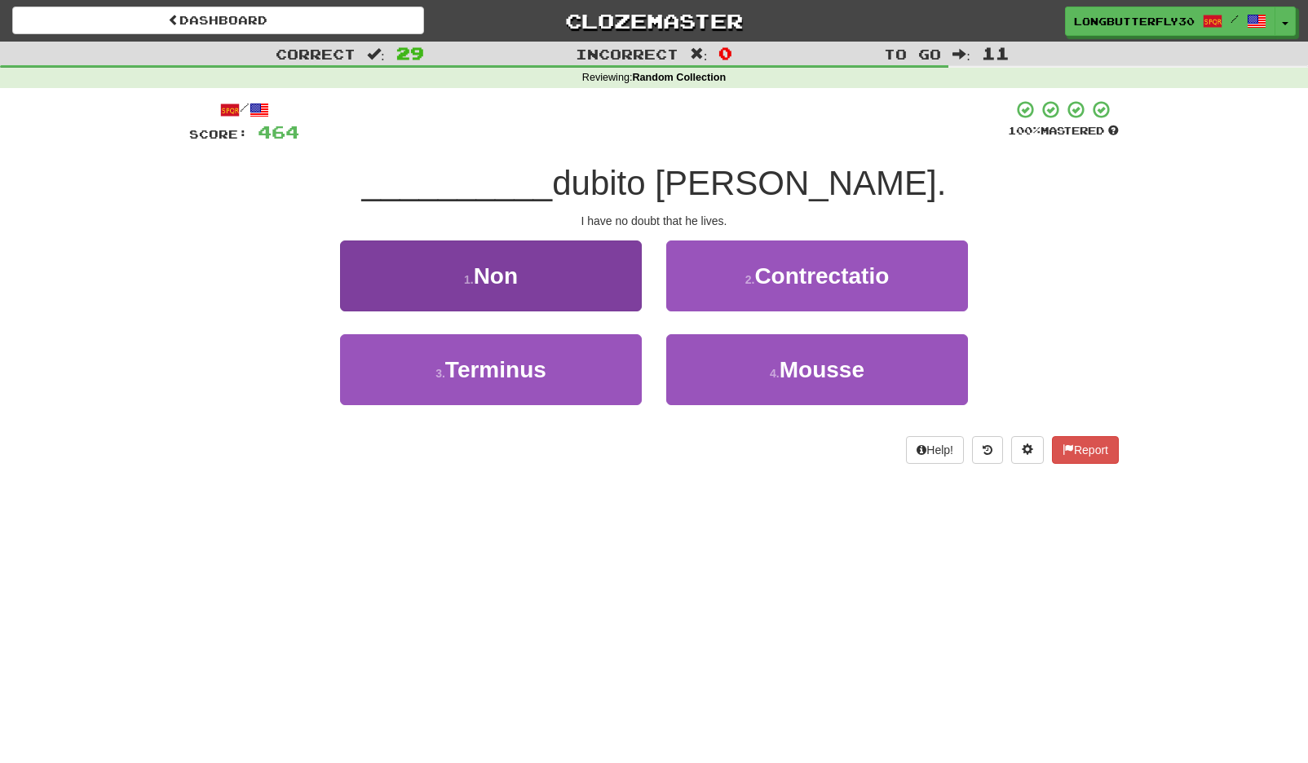
click at [599, 288] on button "1 . Non" at bounding box center [491, 276] width 302 height 71
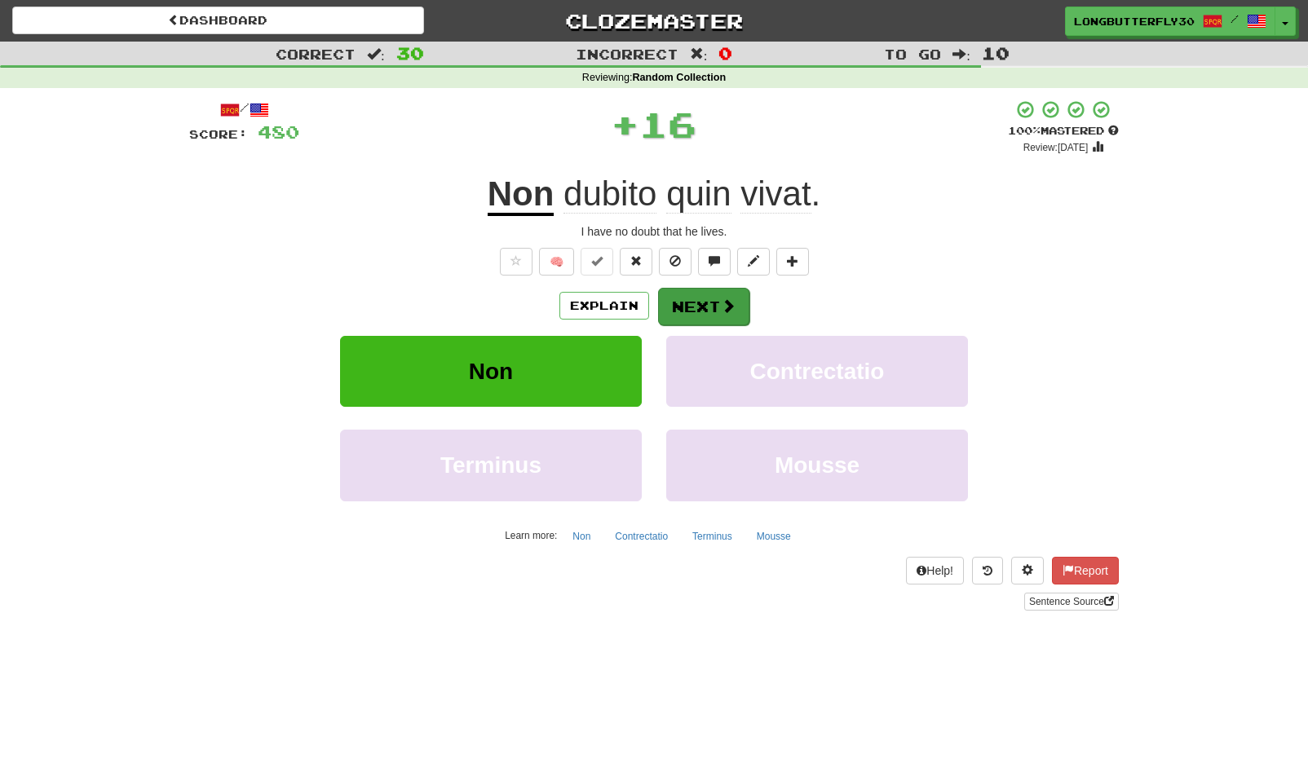
click at [732, 303] on button "Next" at bounding box center [703, 307] width 91 height 38
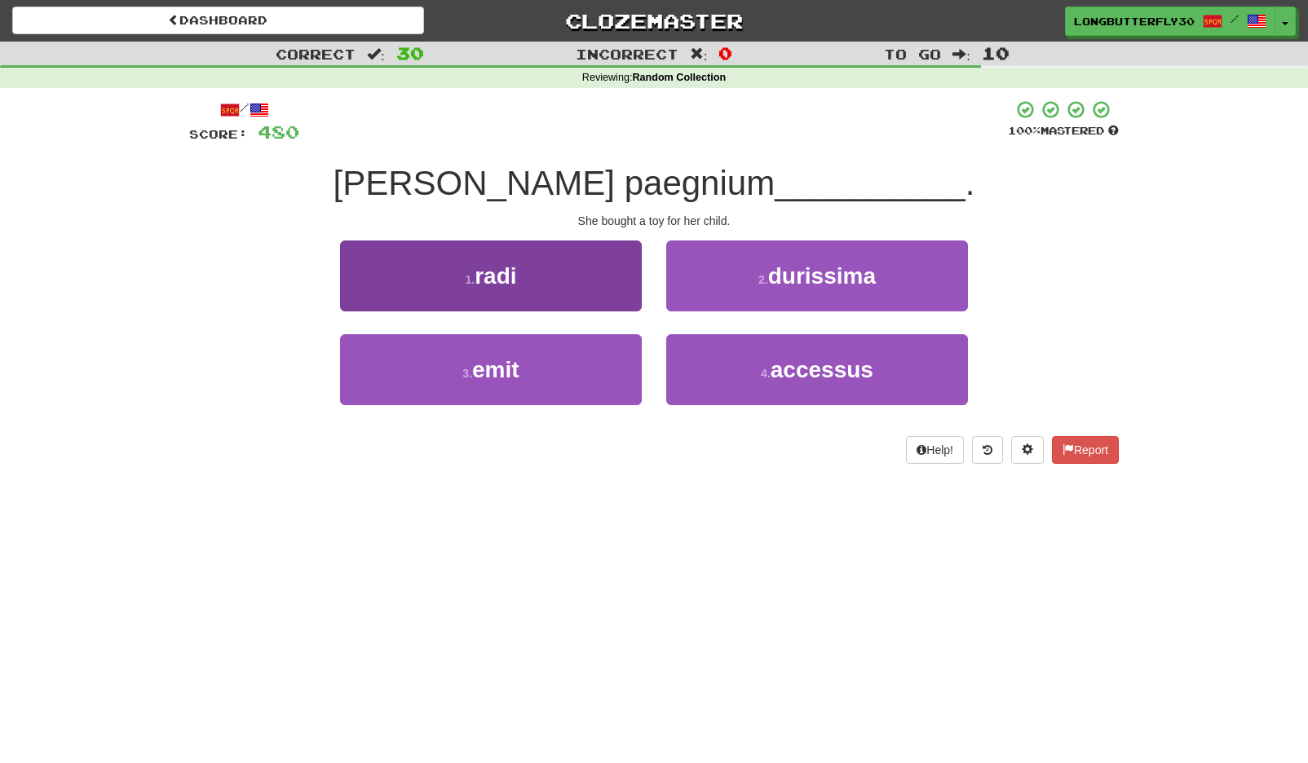
click at [509, 366] on span "emit" at bounding box center [495, 369] width 47 height 25
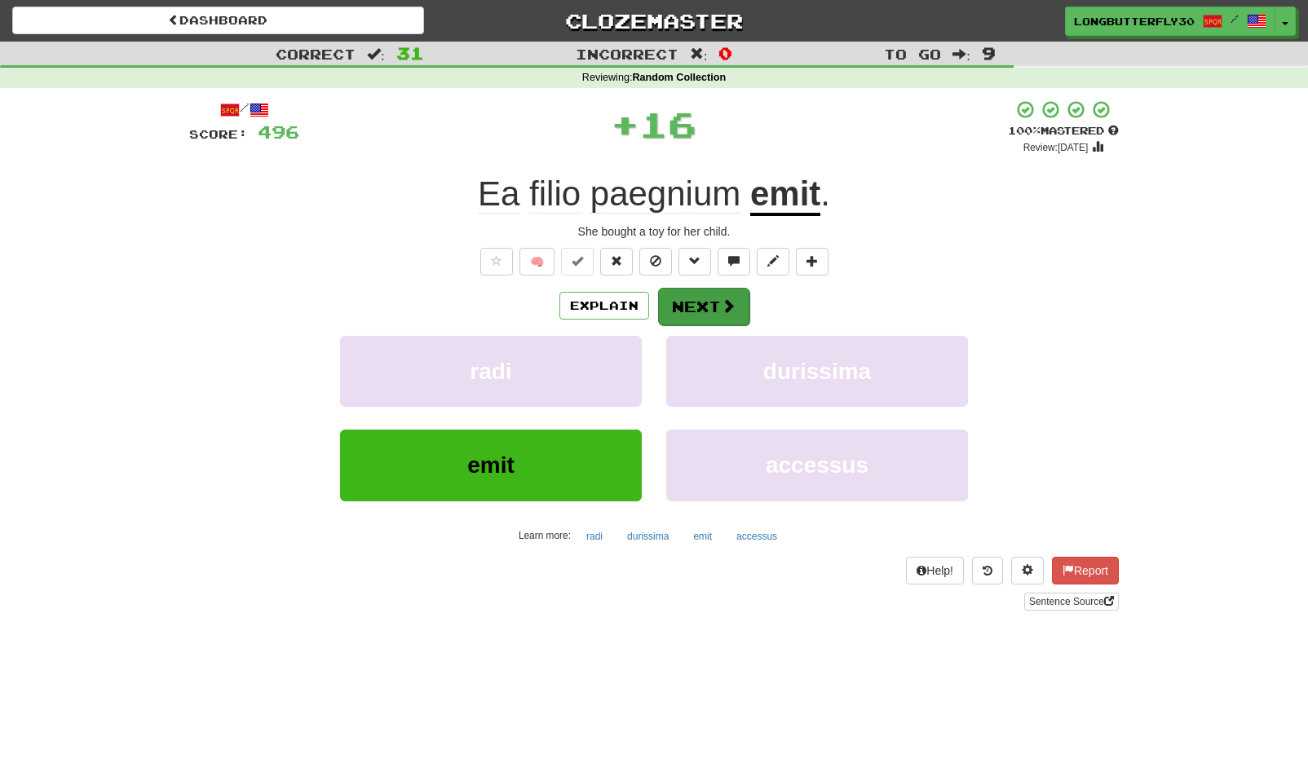
click at [739, 301] on button "Next" at bounding box center [703, 307] width 91 height 38
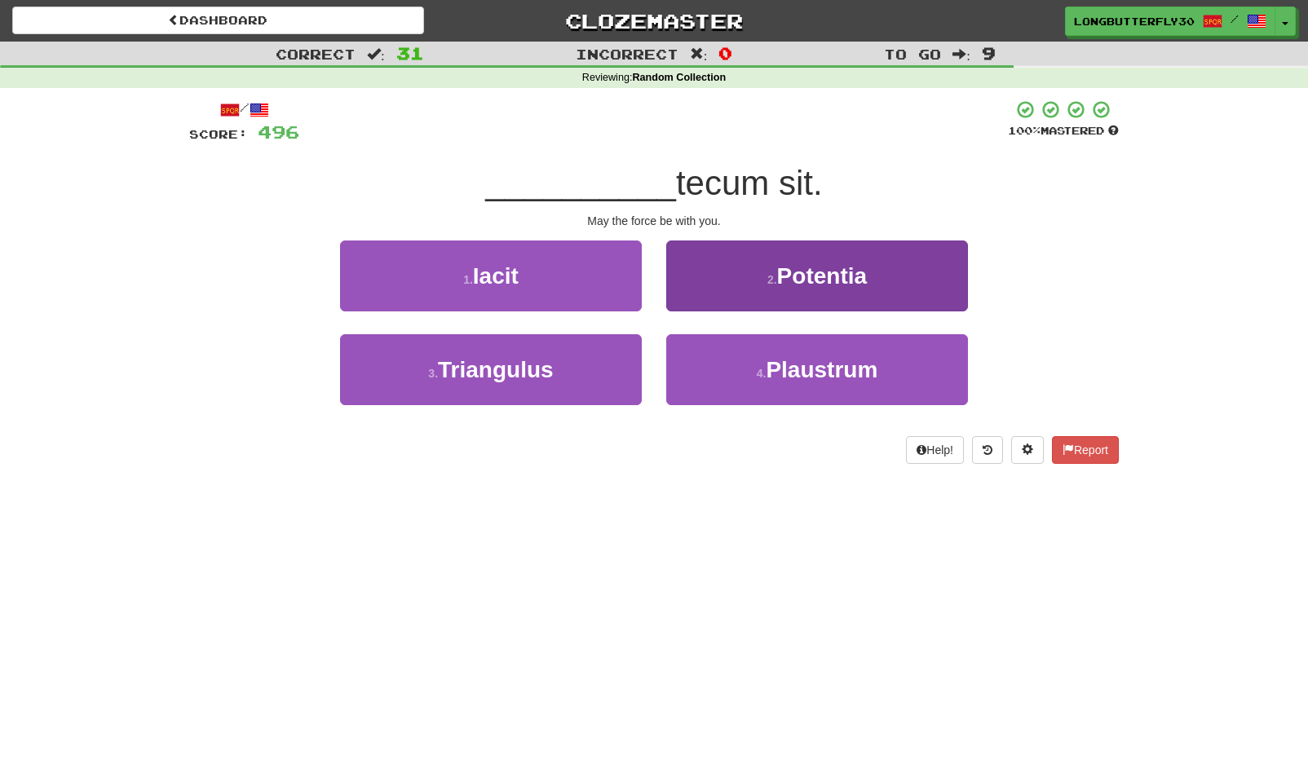
click at [825, 281] on span "Potentia" at bounding box center [822, 275] width 90 height 25
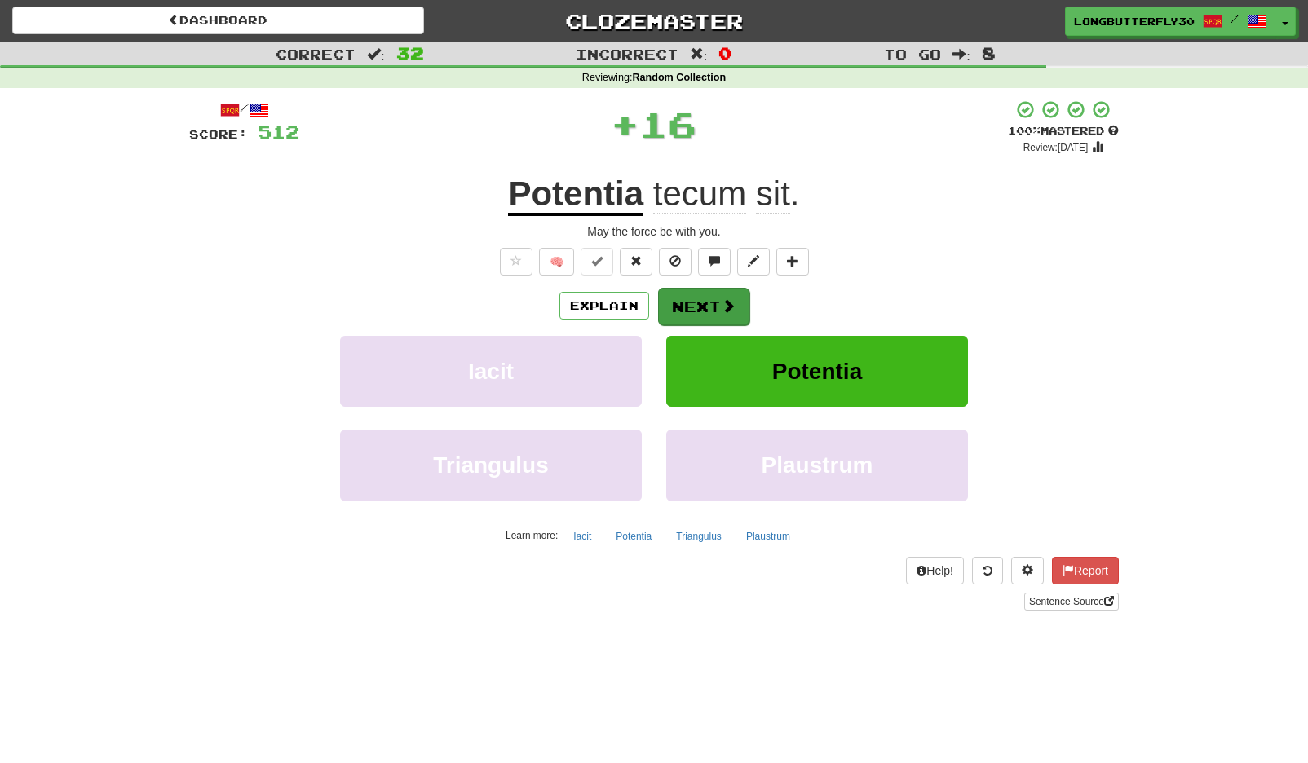
click at [699, 300] on button "Next" at bounding box center [703, 307] width 91 height 38
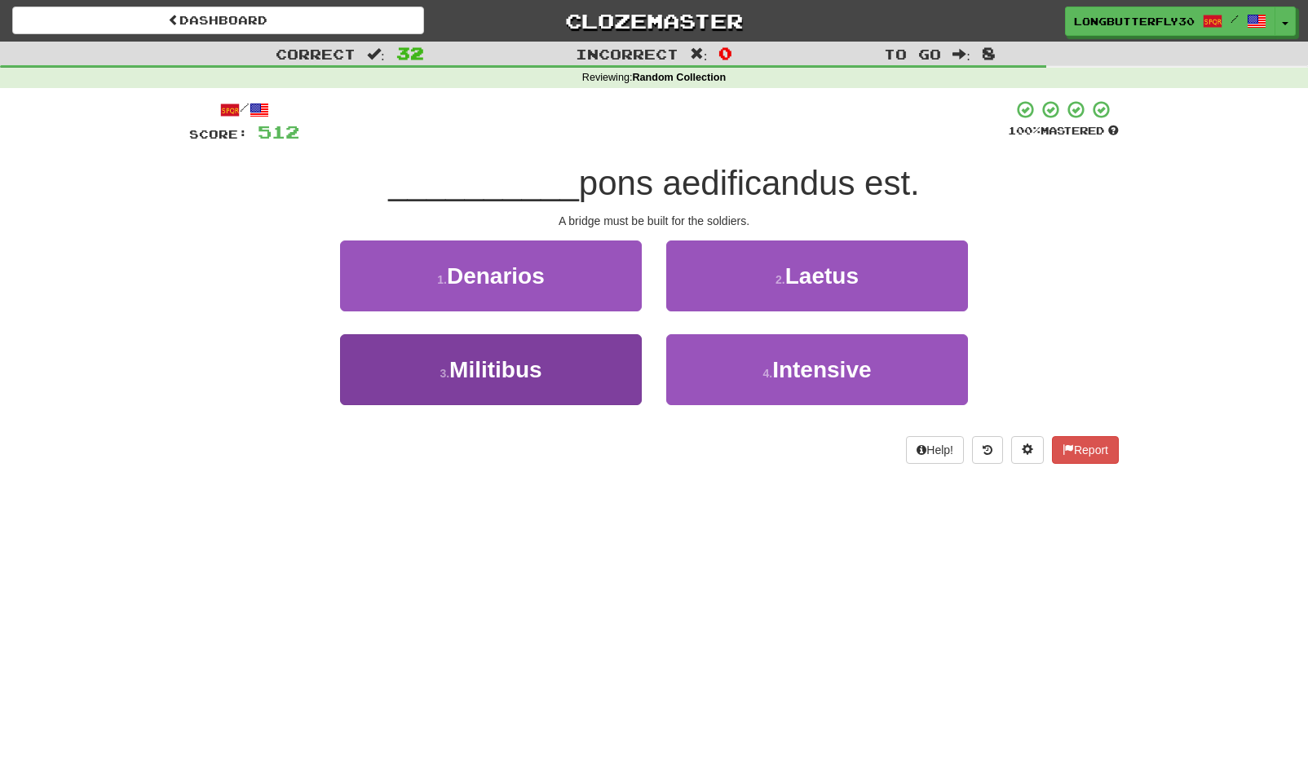
click at [581, 373] on button "3 . Militibus" at bounding box center [491, 369] width 302 height 71
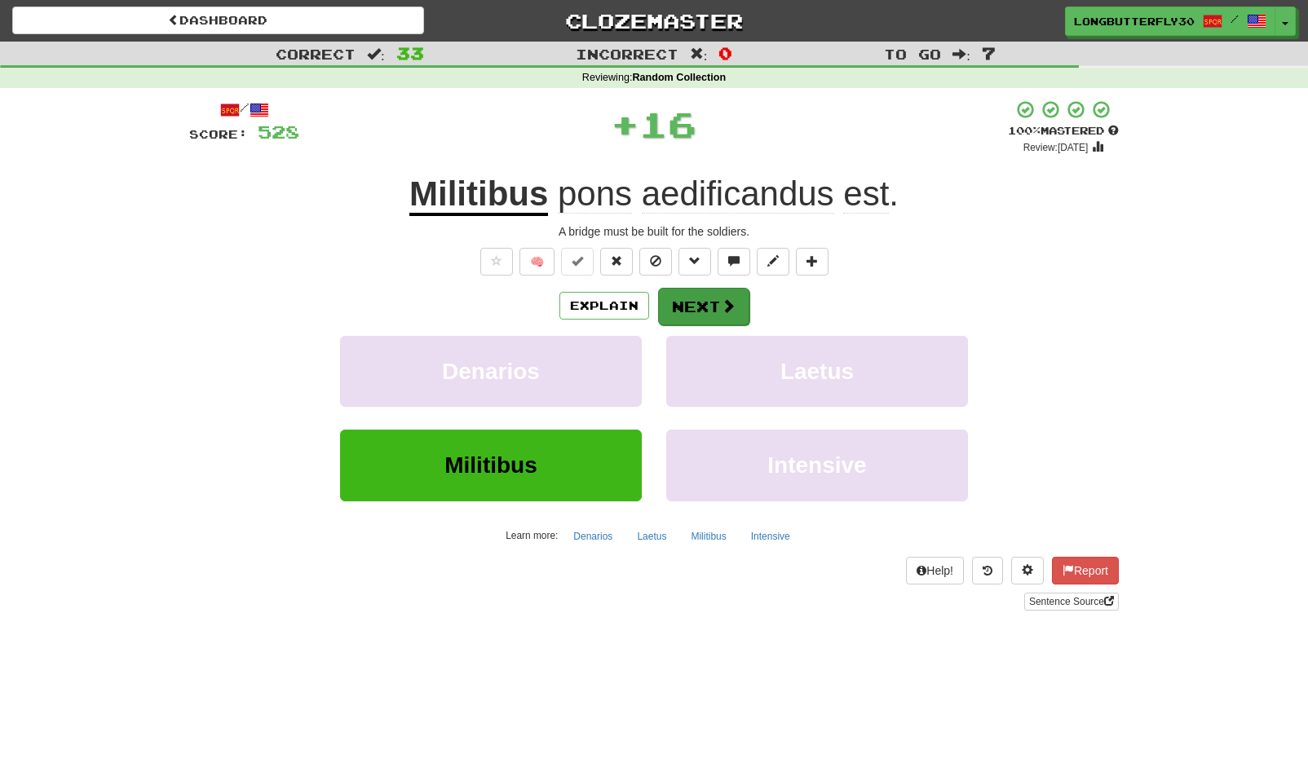
click at [689, 297] on button "Next" at bounding box center [703, 307] width 91 height 38
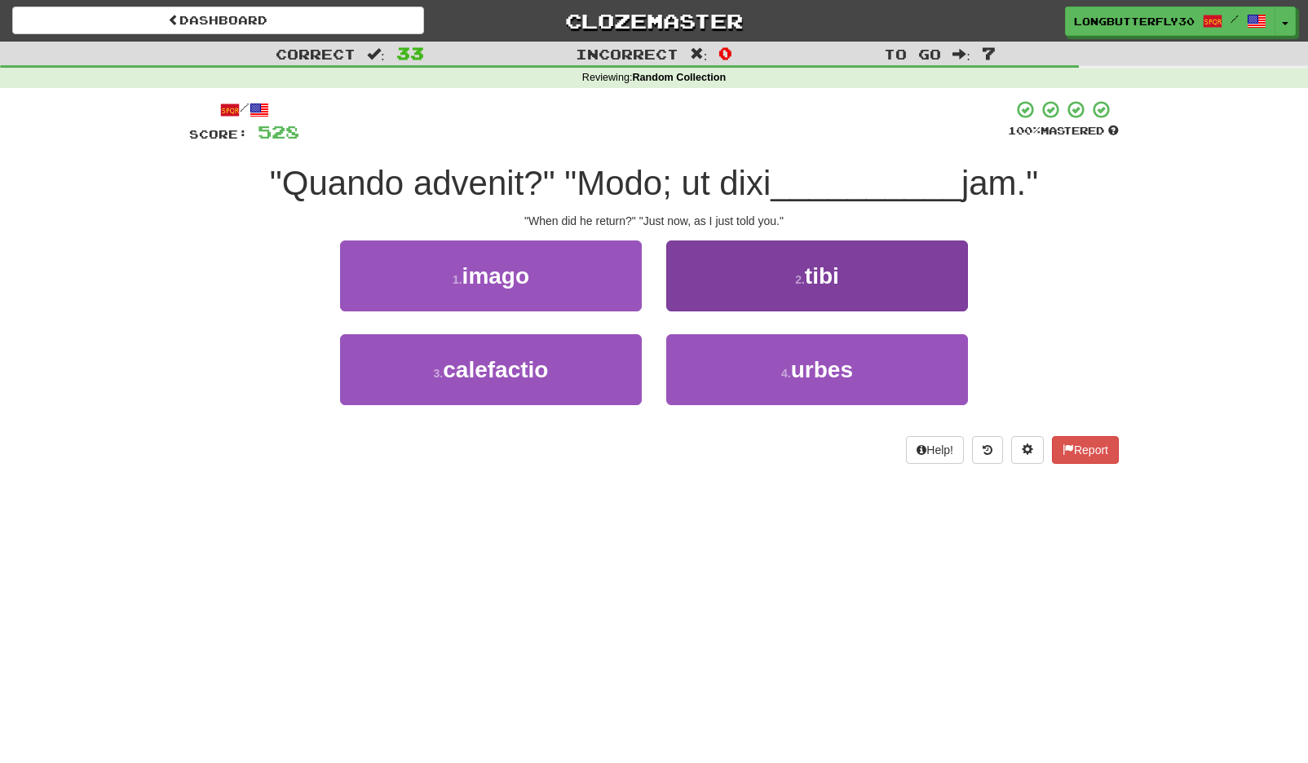
click at [743, 302] on button "2 . tibi" at bounding box center [817, 276] width 302 height 71
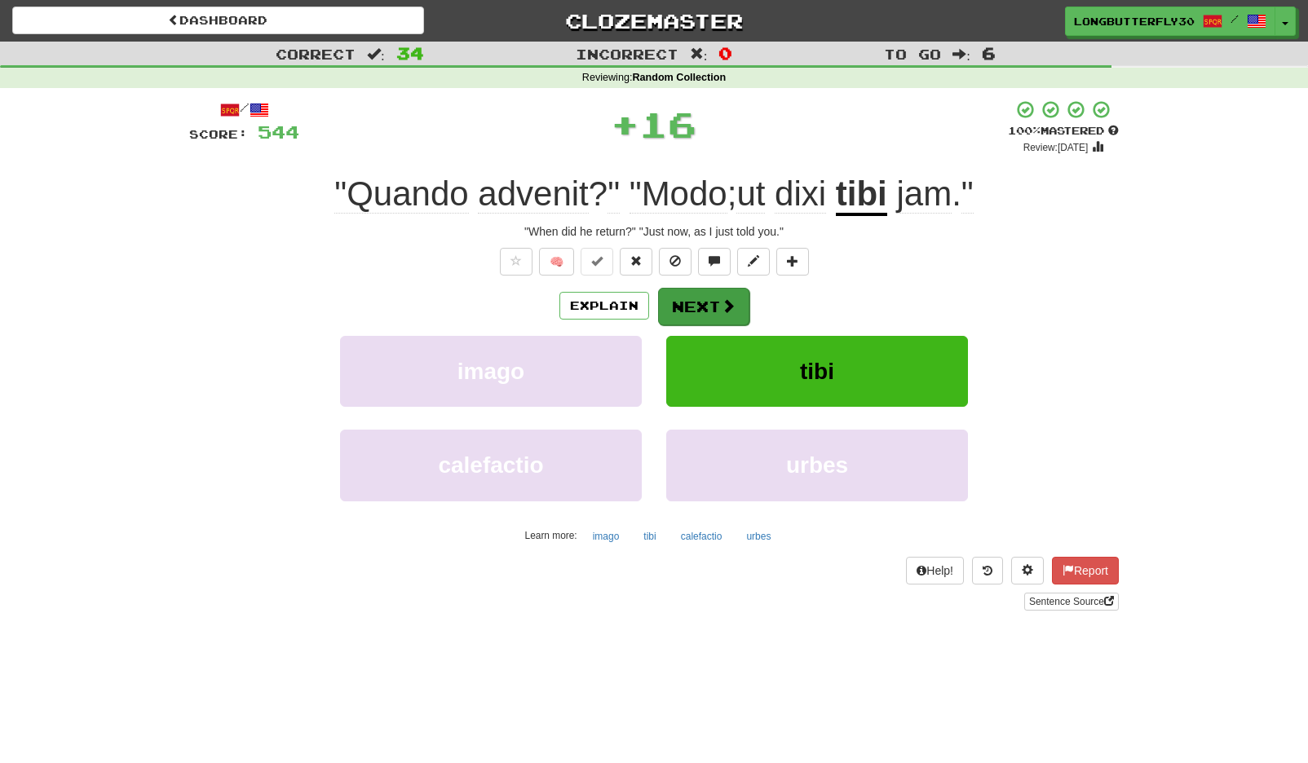
click at [736, 301] on button "Next" at bounding box center [703, 307] width 91 height 38
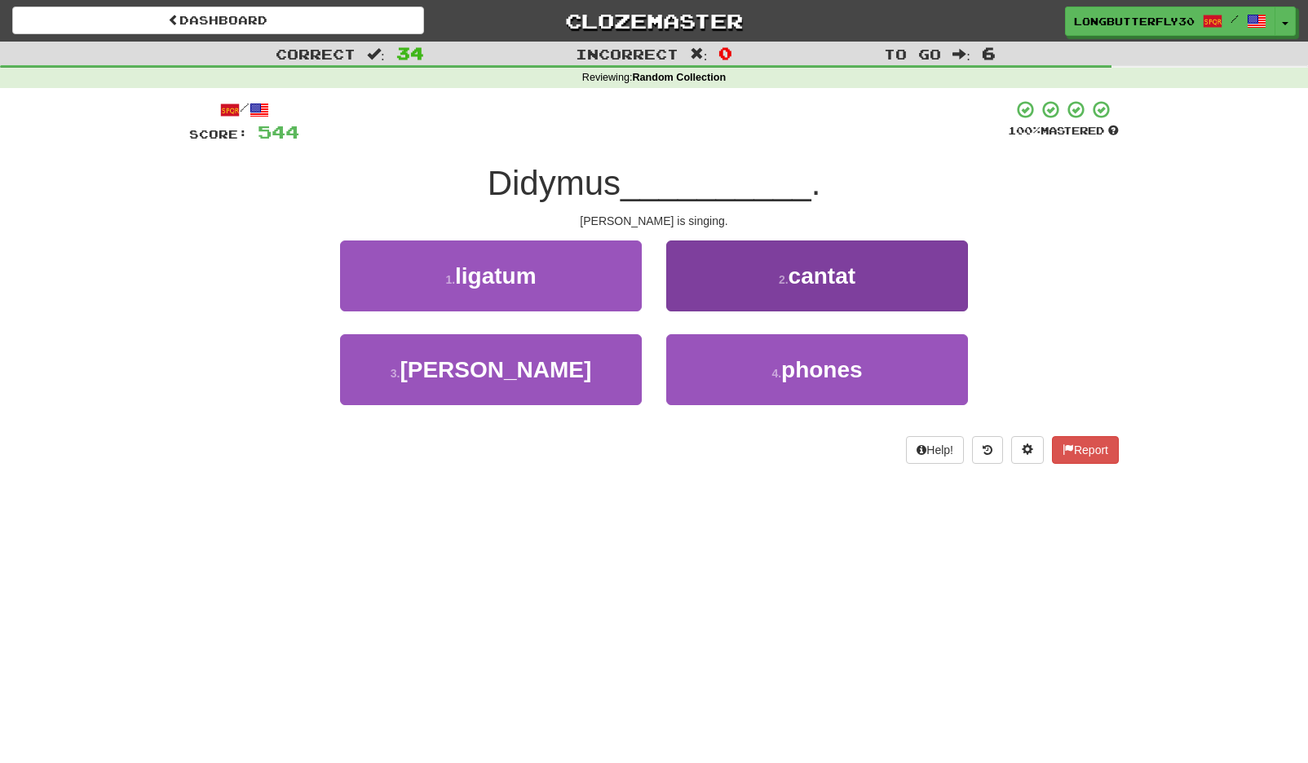
click at [741, 290] on button "2 . cantat" at bounding box center [817, 276] width 302 height 71
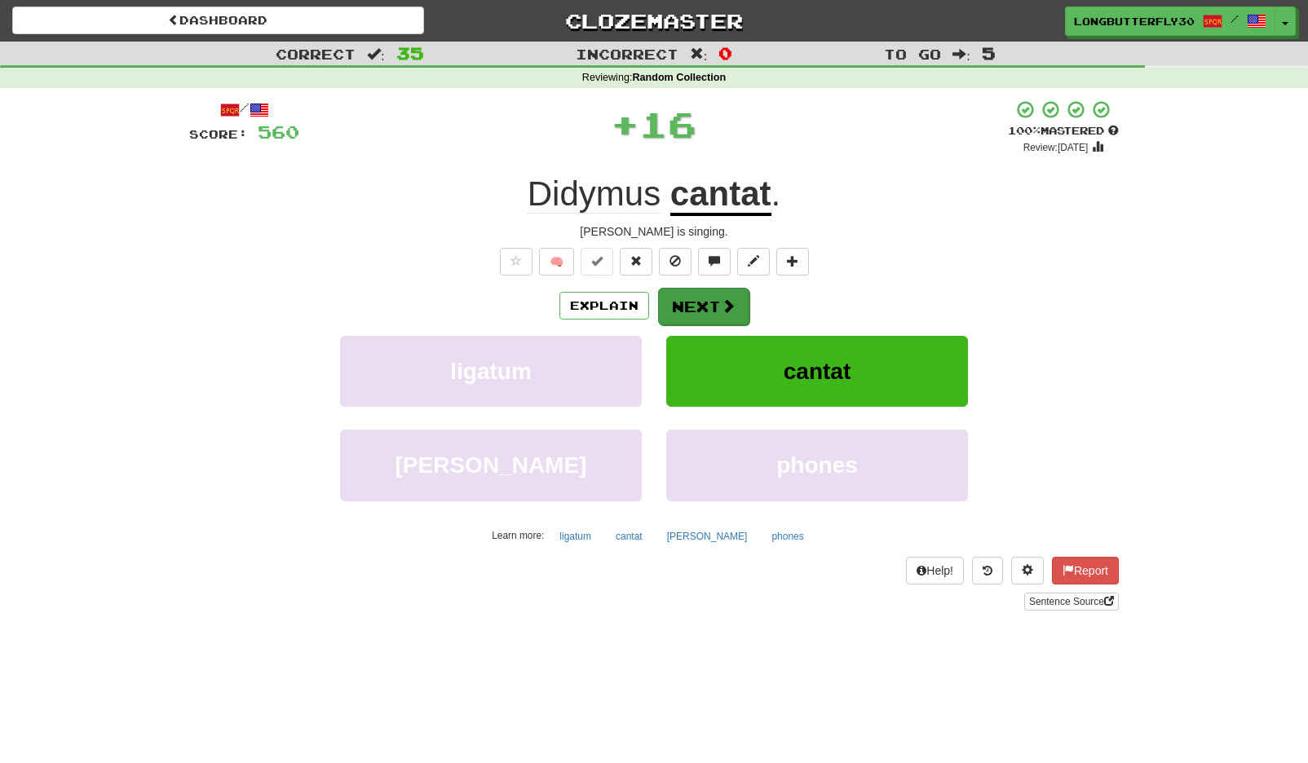
click at [707, 304] on button "Next" at bounding box center [703, 307] width 91 height 38
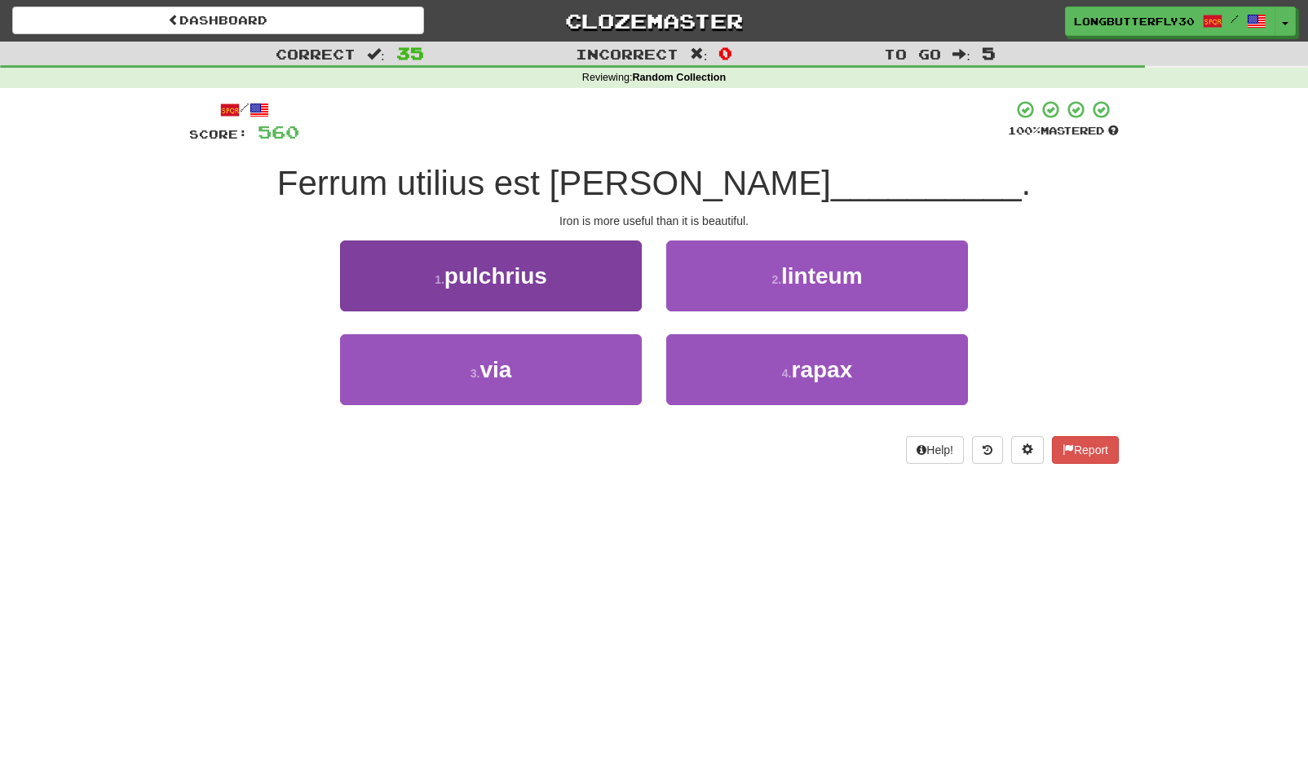
click at [564, 284] on button "1 . pulchrius" at bounding box center [491, 276] width 302 height 71
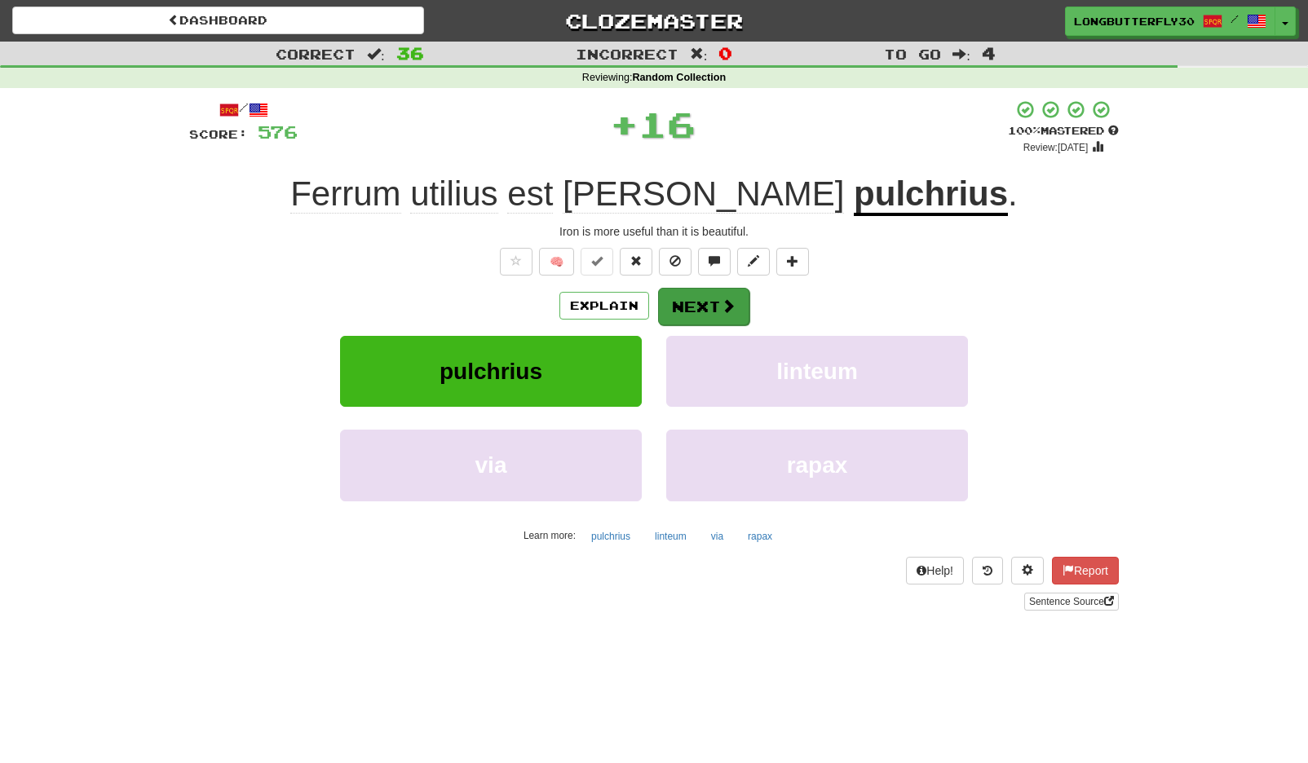
click at [717, 298] on button "Next" at bounding box center [703, 307] width 91 height 38
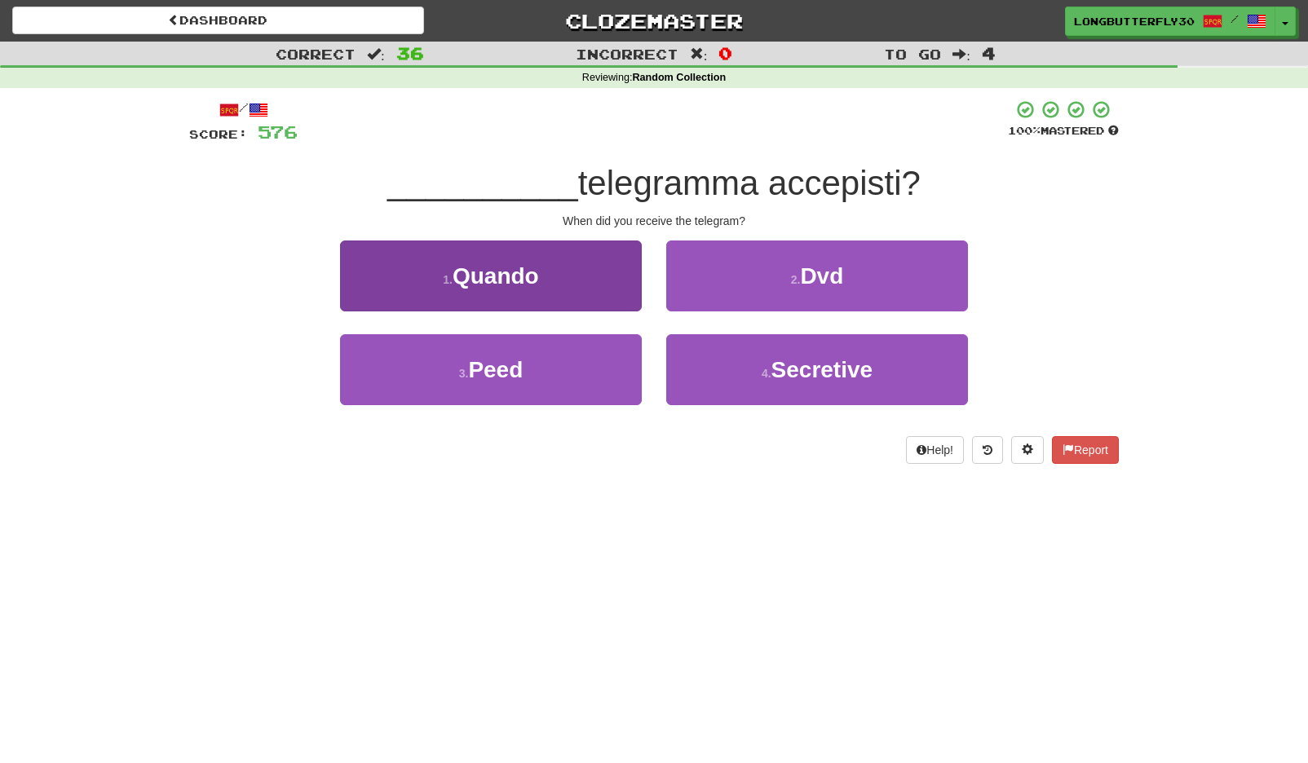
click at [584, 282] on button "1 . Quando" at bounding box center [491, 276] width 302 height 71
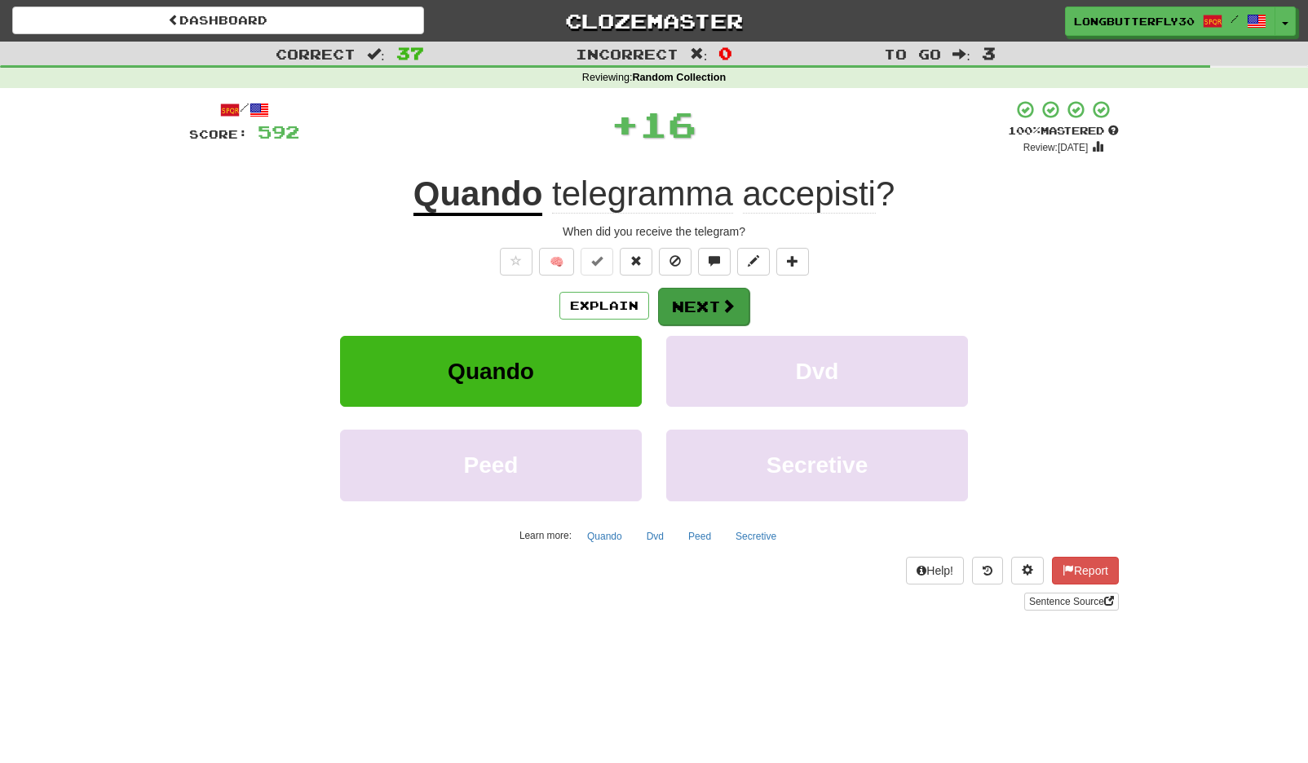
click at [706, 302] on button "Next" at bounding box center [703, 307] width 91 height 38
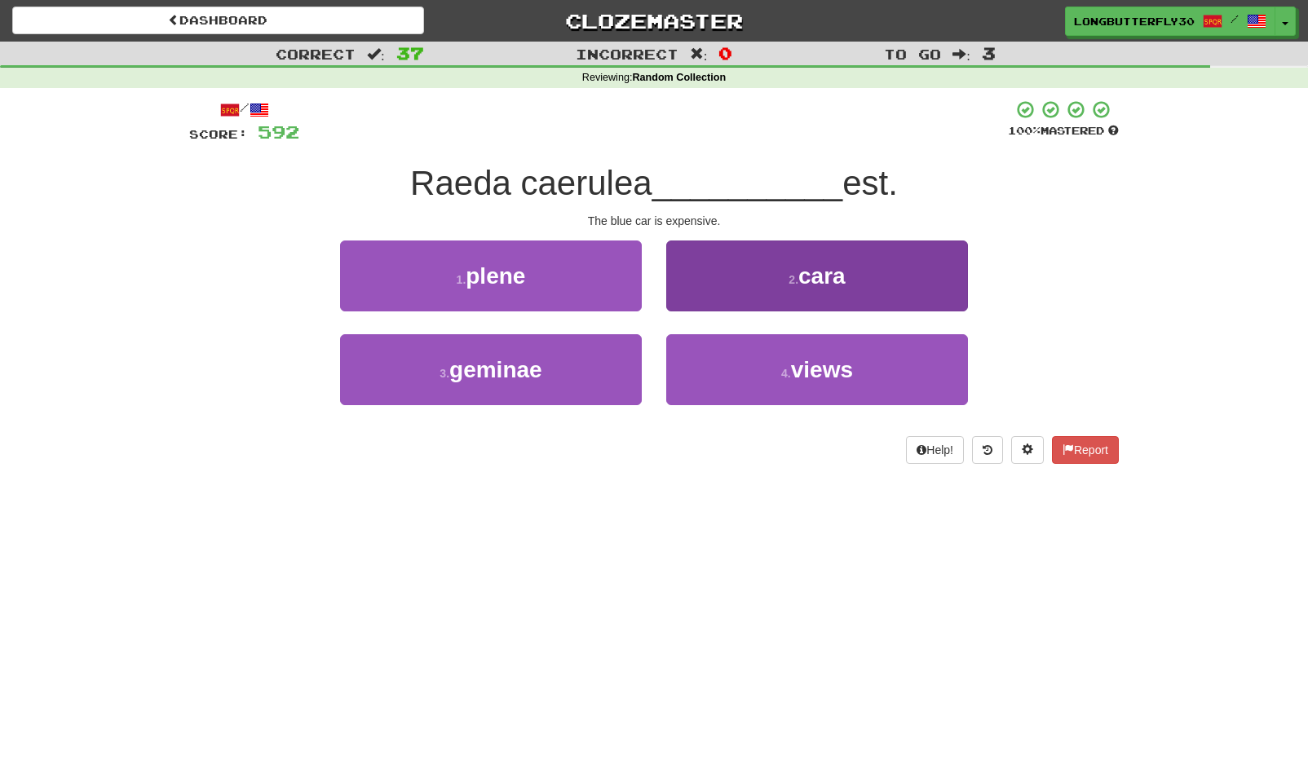
click at [788, 289] on button "2 . cara" at bounding box center [817, 276] width 302 height 71
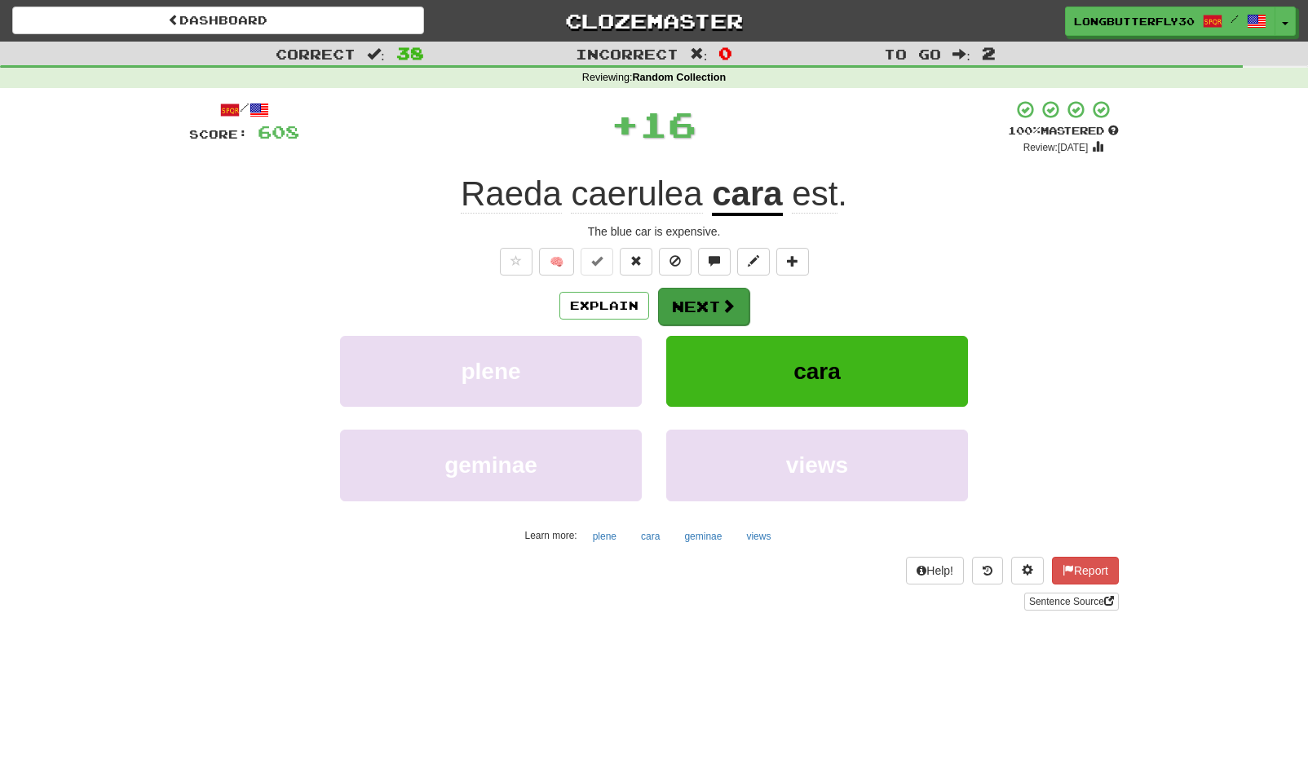
click at [689, 302] on button "Next" at bounding box center [703, 307] width 91 height 38
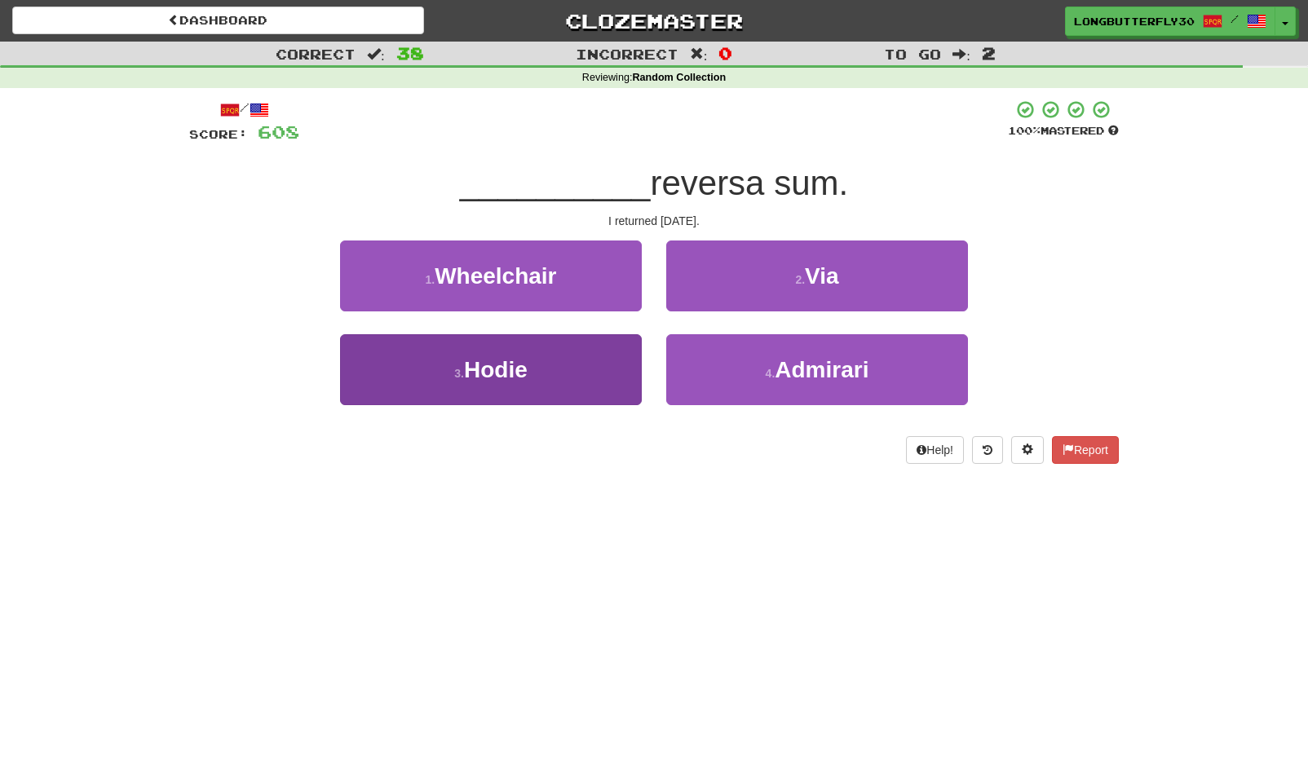
click at [546, 384] on button "3 . Hodie" at bounding box center [491, 369] width 302 height 71
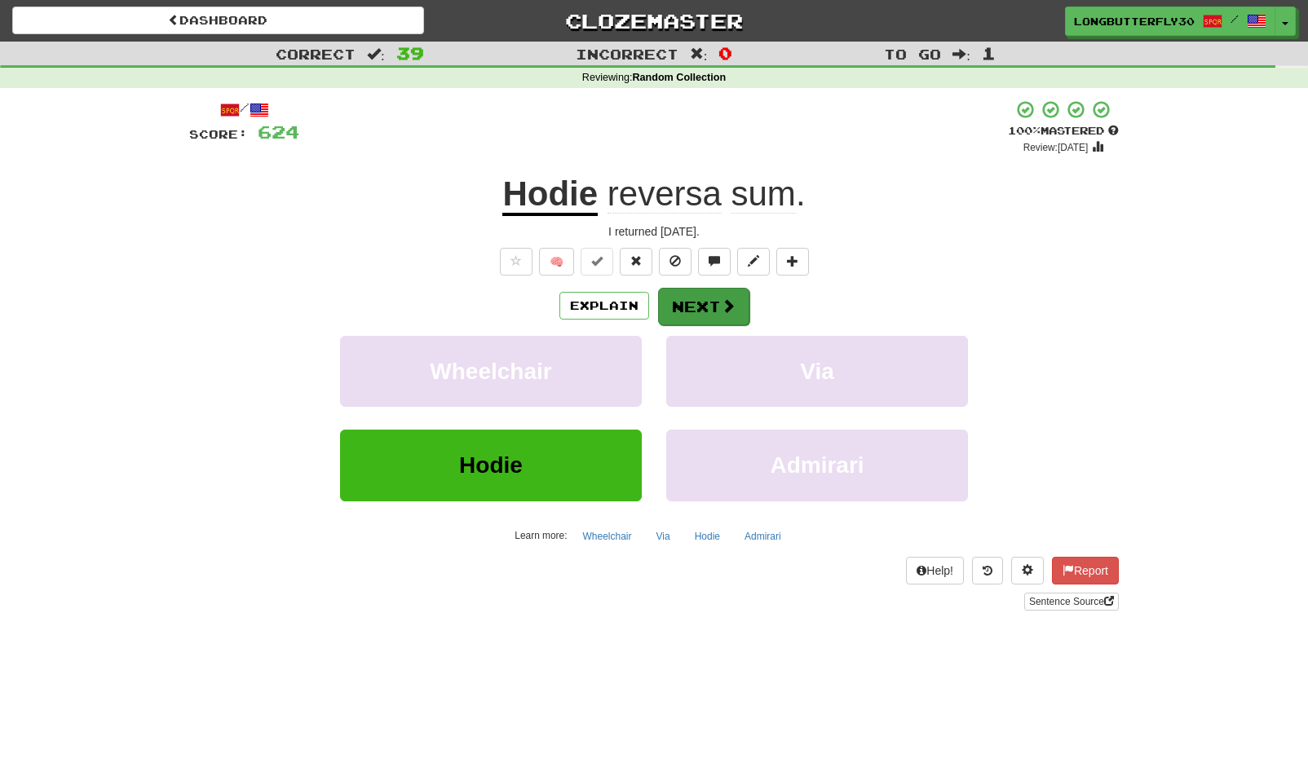
click at [726, 308] on span at bounding box center [728, 305] width 15 height 15
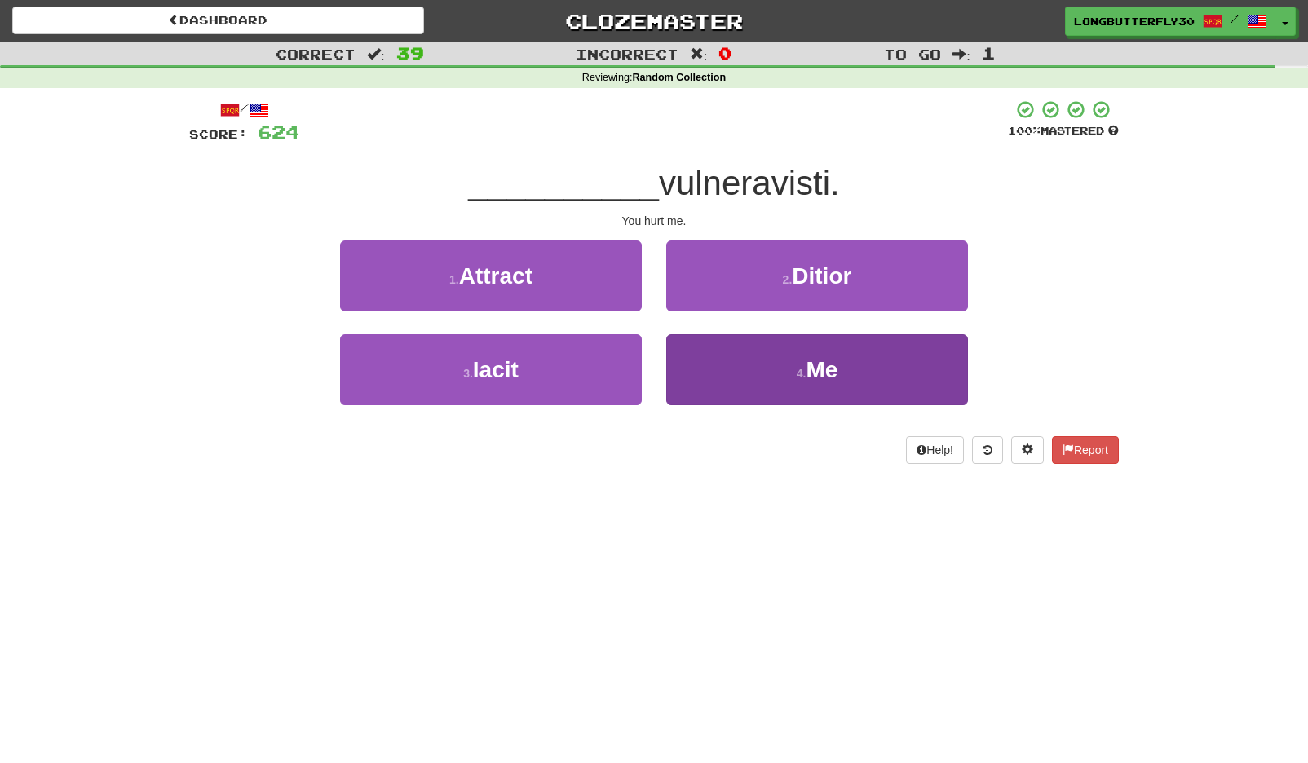
click at [690, 356] on button "4 . Me" at bounding box center [817, 369] width 302 height 71
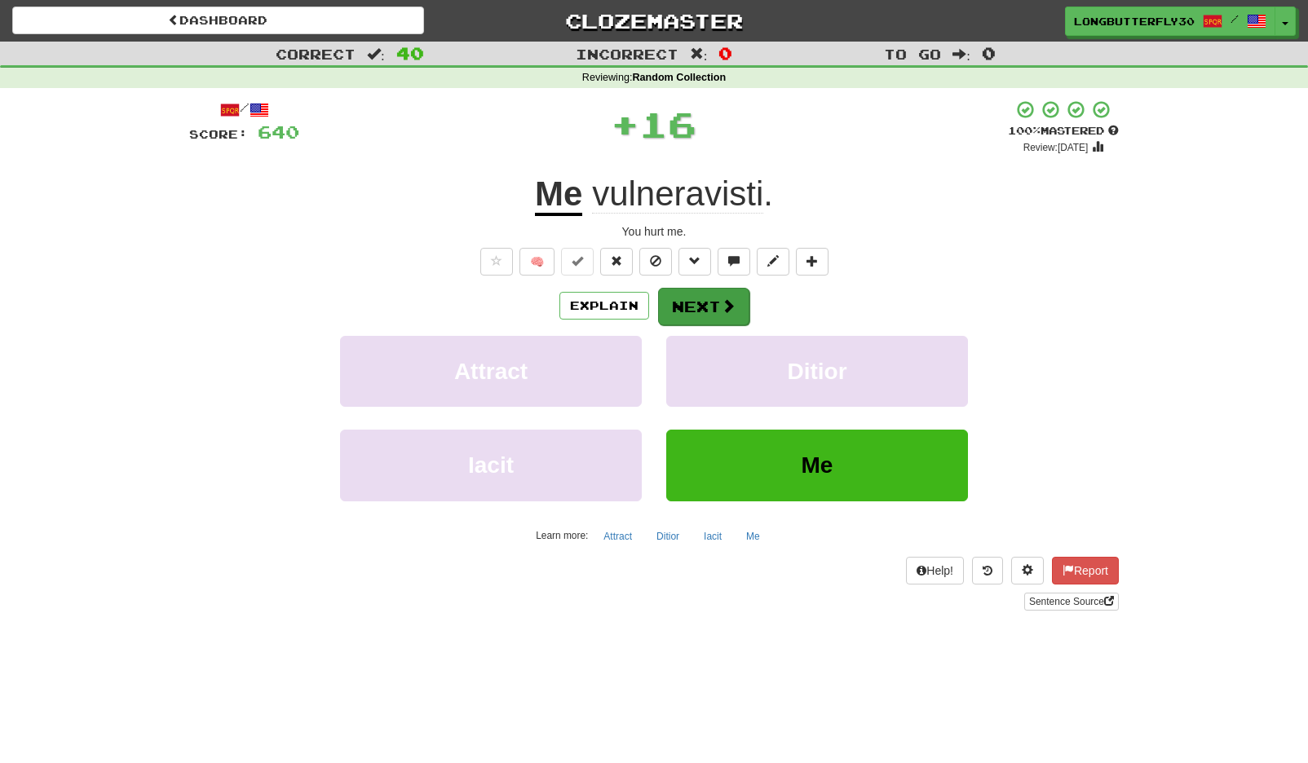
click at [678, 300] on button "Next" at bounding box center [703, 307] width 91 height 38
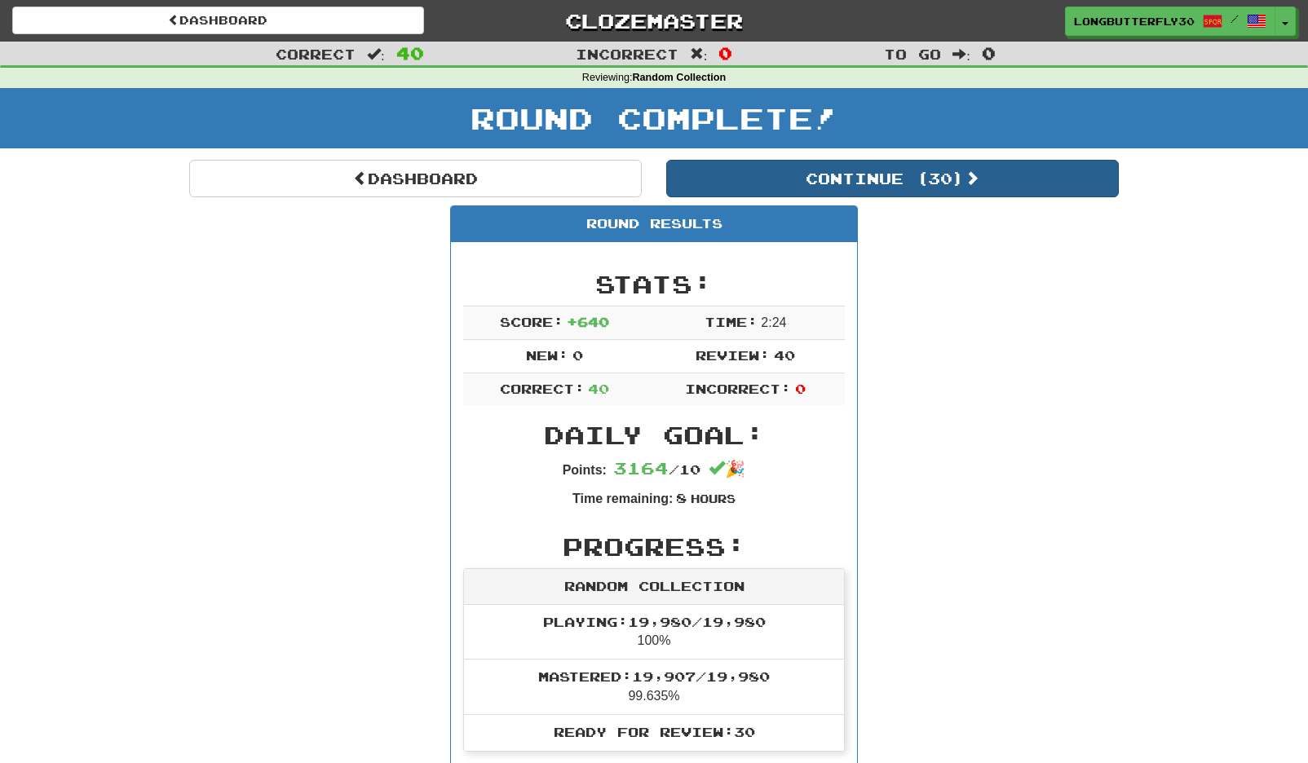
click at [860, 181] on button "Continue ( 30 )" at bounding box center [892, 179] width 453 height 38
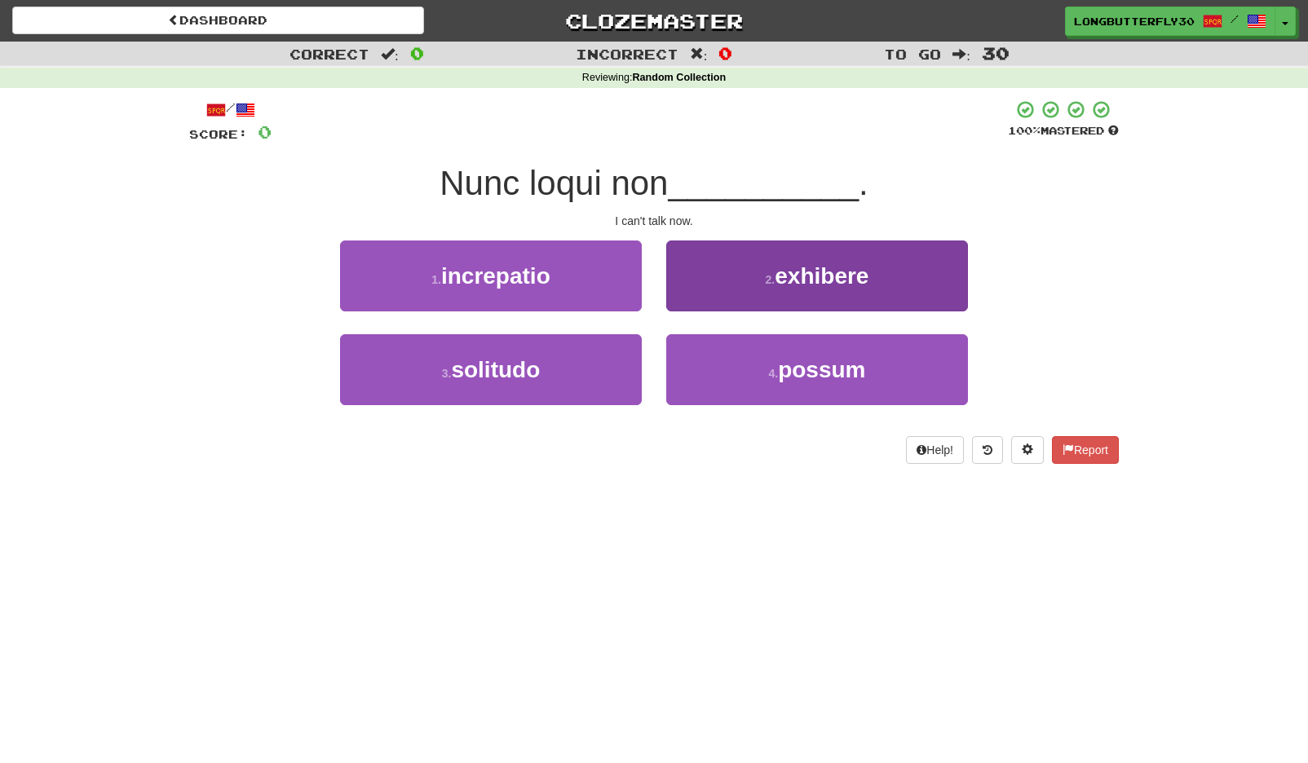
drag, startPoint x: 789, startPoint y: 373, endPoint x: 780, endPoint y: 369, distance: 9.1
click at [789, 372] on span "possum" at bounding box center [821, 369] width 87 height 25
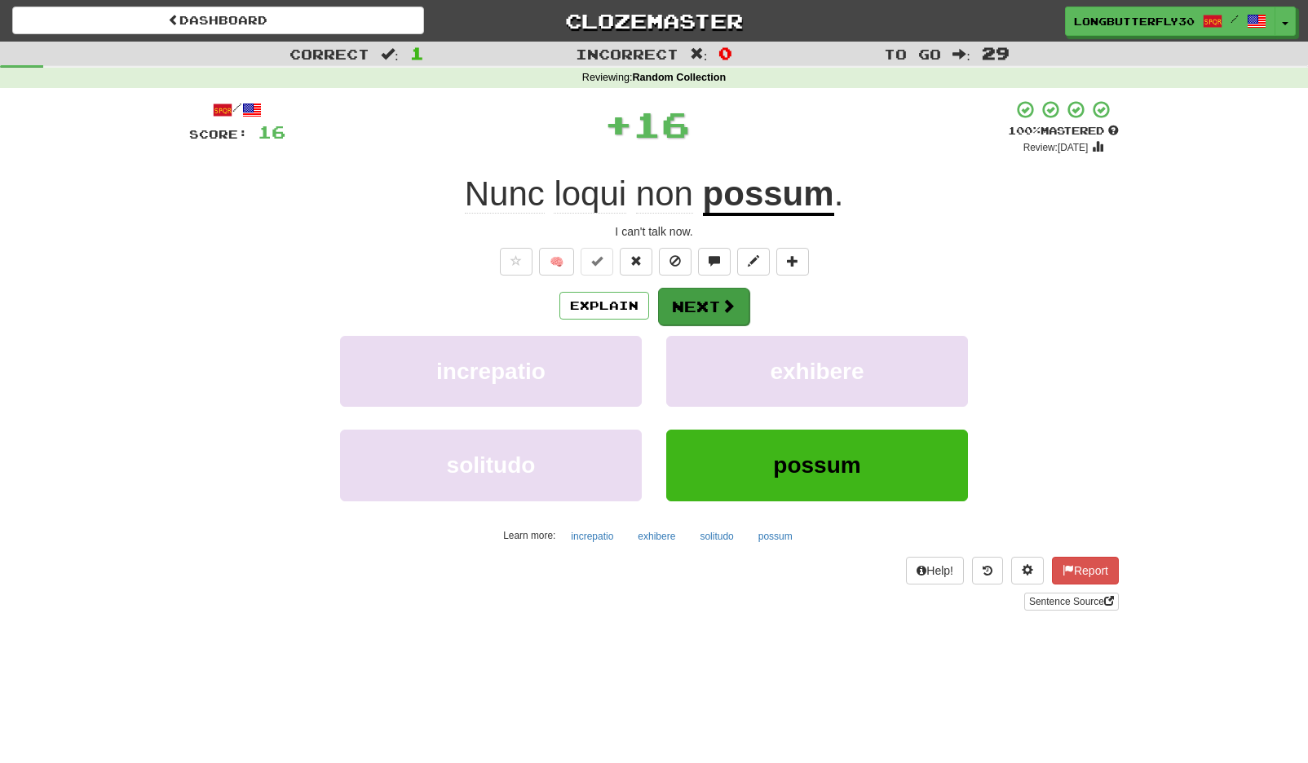
click at [729, 307] on span at bounding box center [728, 305] width 15 height 15
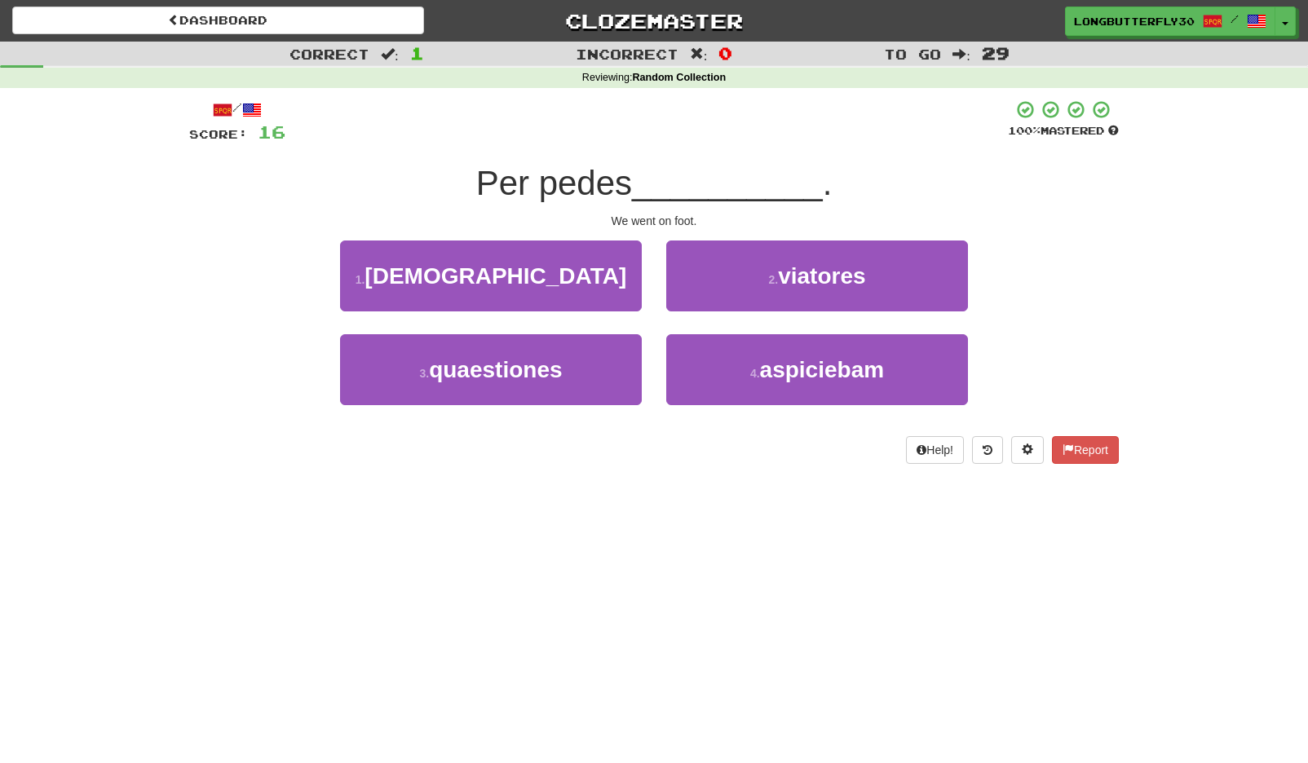
click at [593, 275] on button "1 . ibamus" at bounding box center [491, 276] width 302 height 71
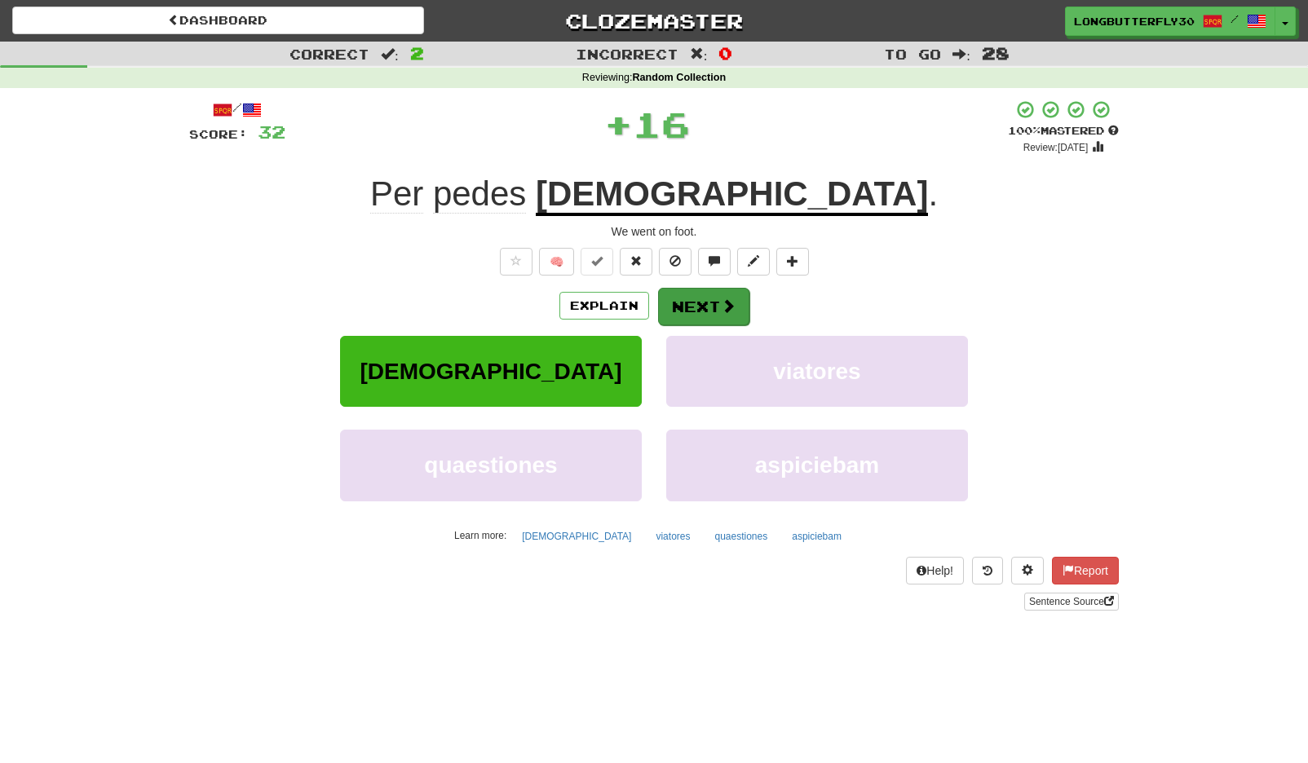
click at [727, 294] on button "Next" at bounding box center [703, 307] width 91 height 38
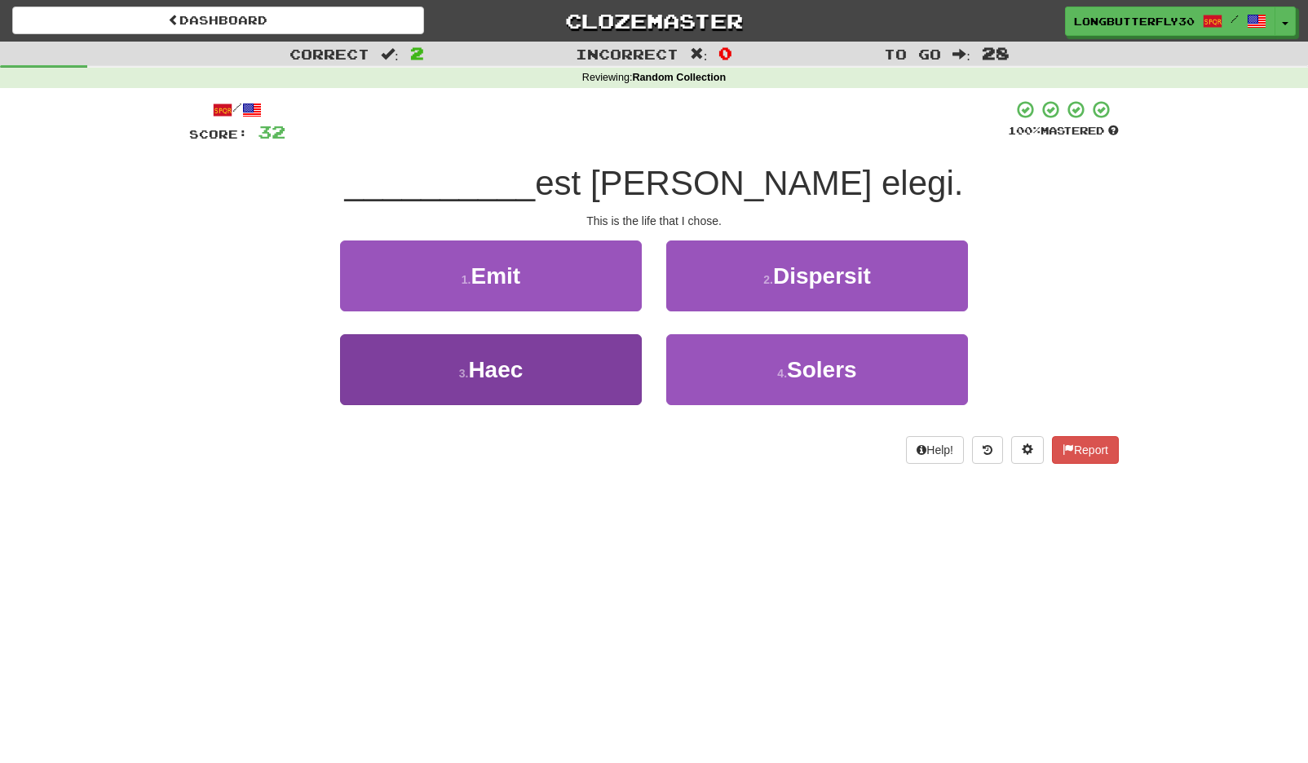
click at [588, 353] on button "3 . Haec" at bounding box center [491, 369] width 302 height 71
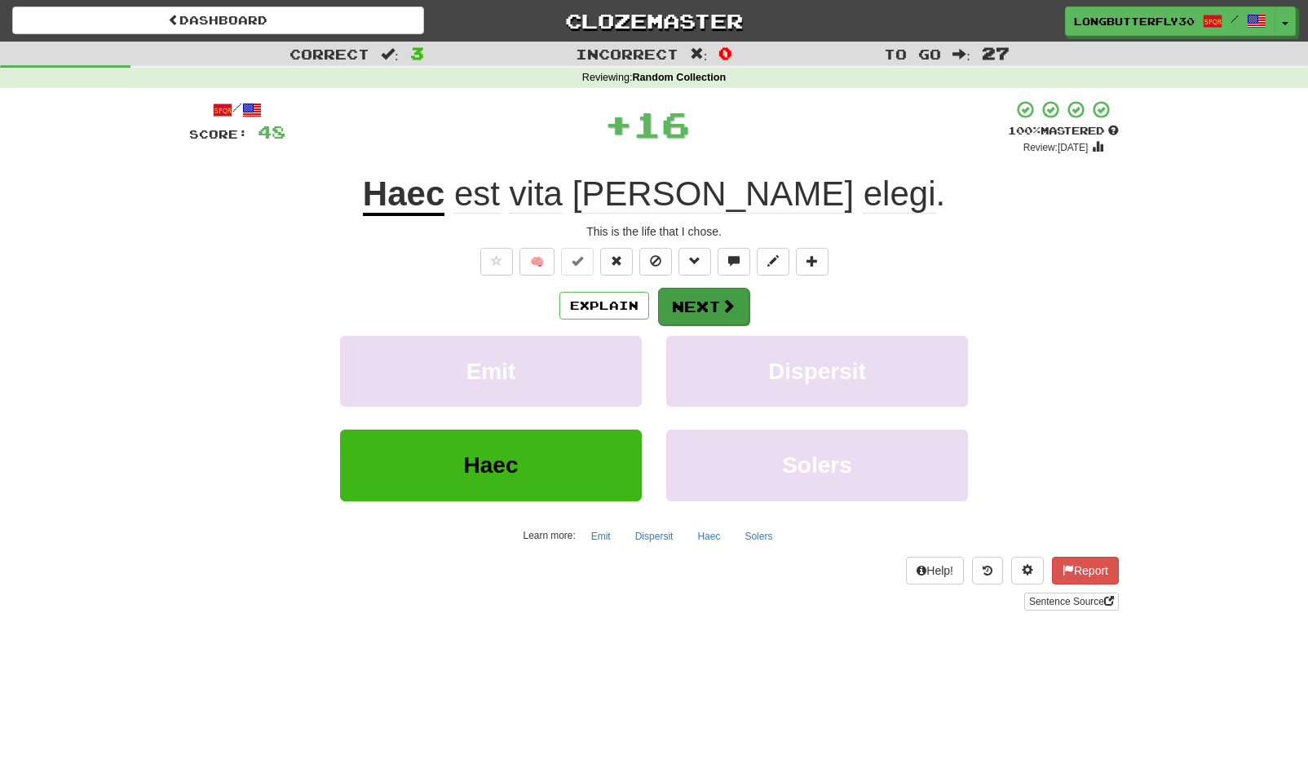
click at [721, 306] on span at bounding box center [728, 305] width 15 height 15
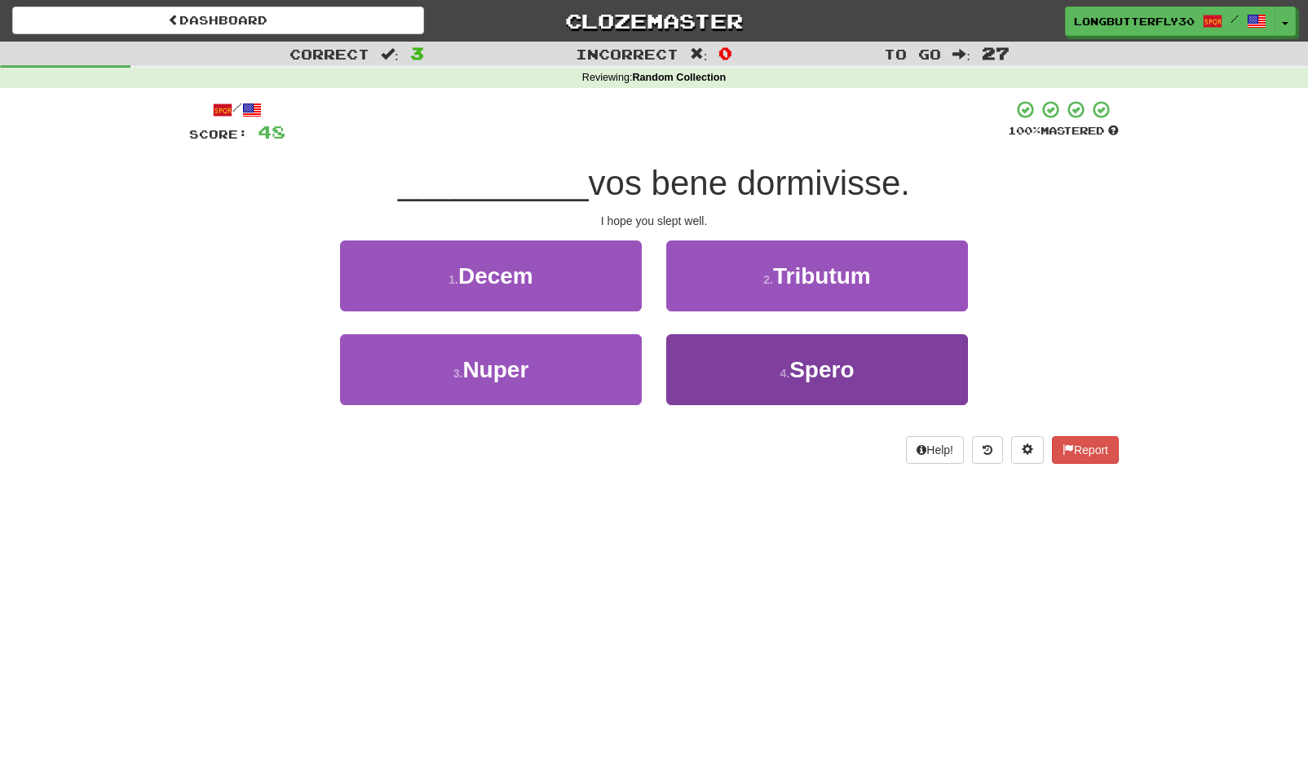
click at [818, 365] on span "Spero" at bounding box center [821, 369] width 64 height 25
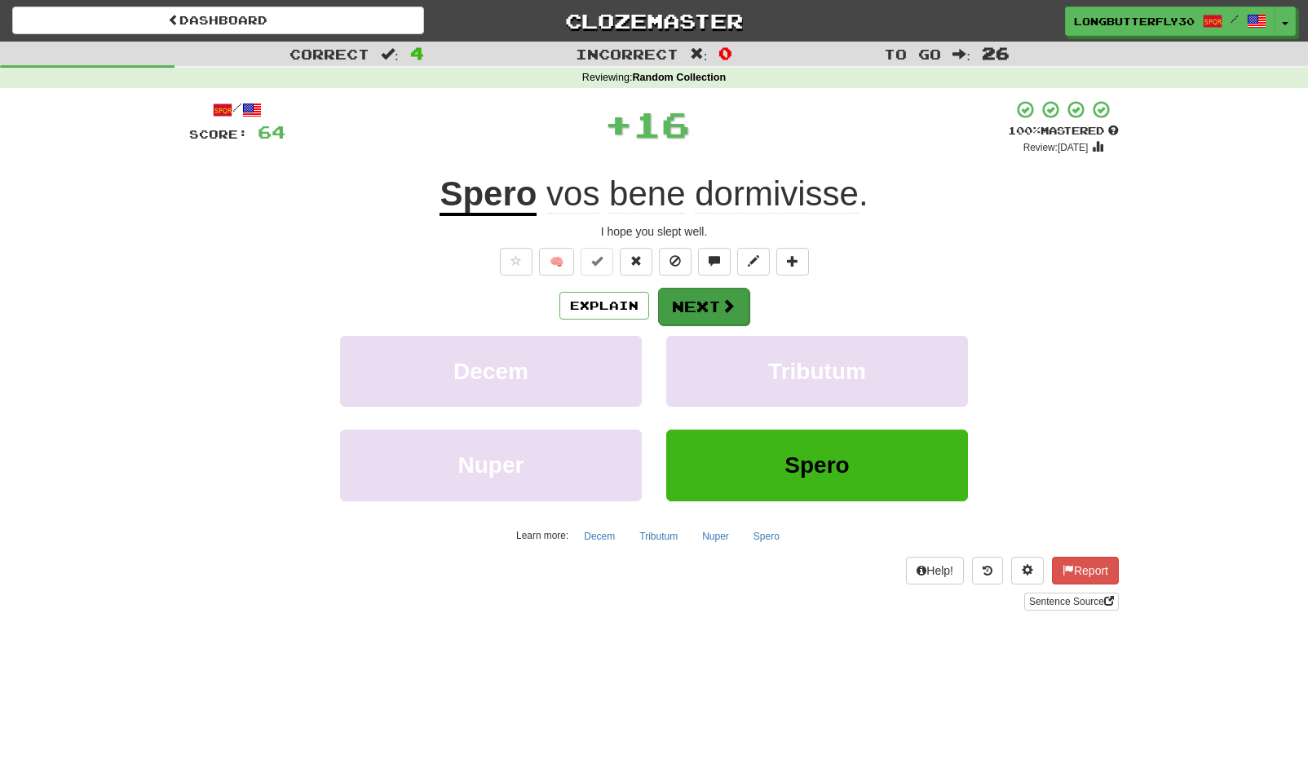
click at [723, 313] on button "Next" at bounding box center [703, 307] width 91 height 38
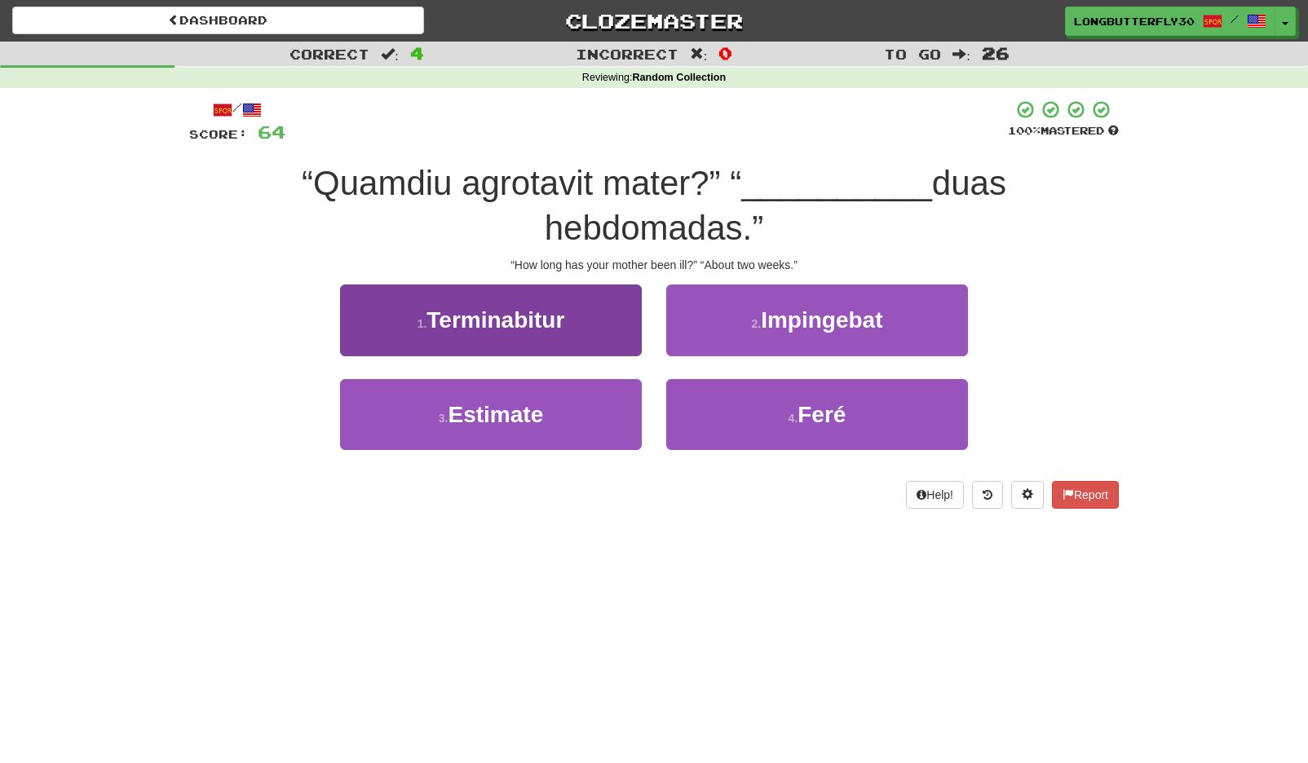
click at [634, 401] on button "3 . Estimate" at bounding box center [491, 414] width 302 height 71
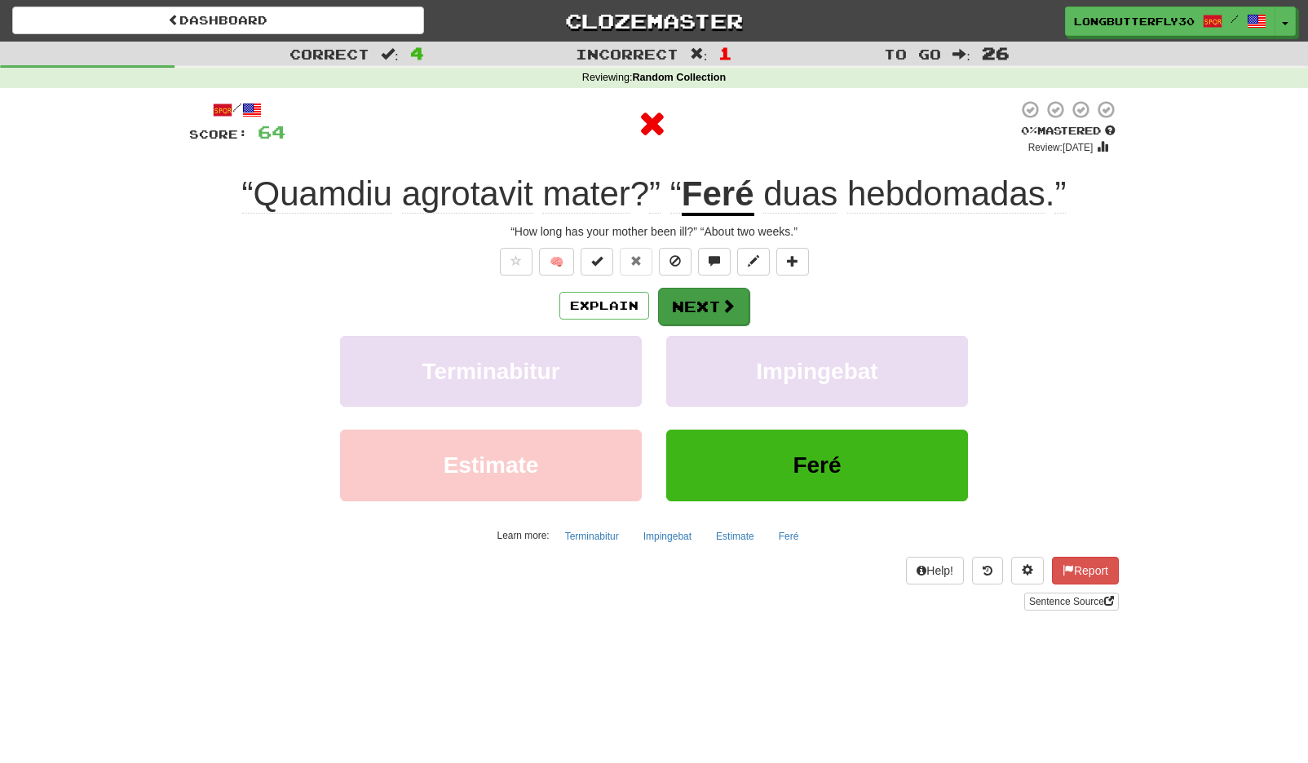
click at [731, 317] on button "Next" at bounding box center [703, 307] width 91 height 38
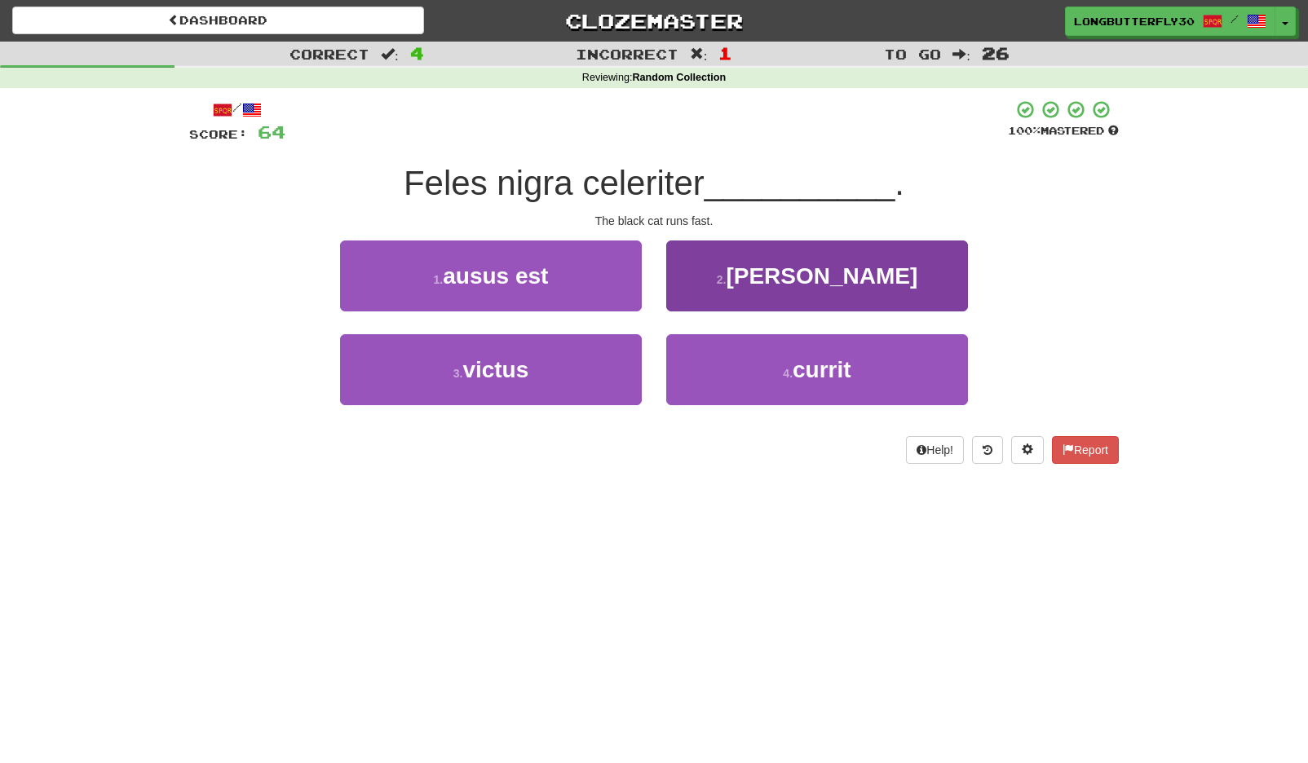
click at [750, 377] on button "4 . currit" at bounding box center [817, 369] width 302 height 71
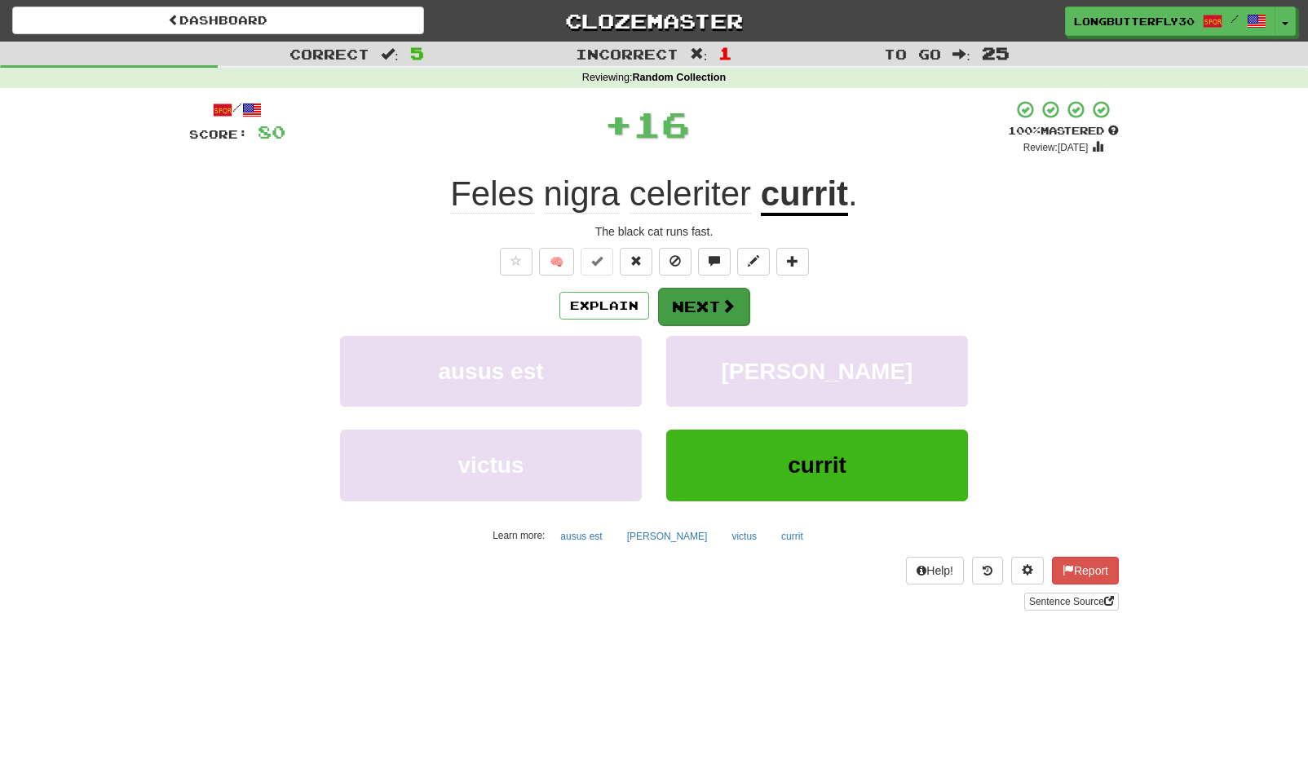
click at [732, 312] on span at bounding box center [728, 305] width 15 height 15
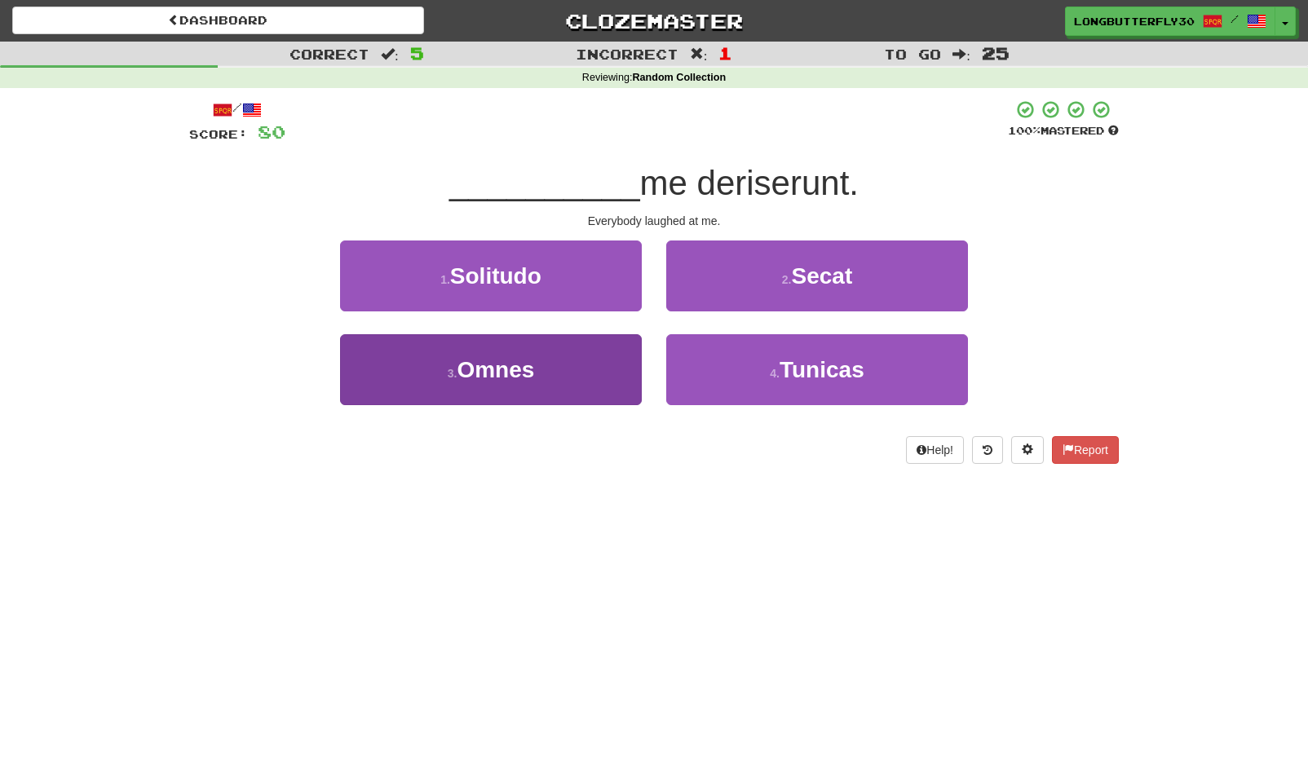
click at [528, 358] on span "Omnes" at bounding box center [495, 369] width 77 height 25
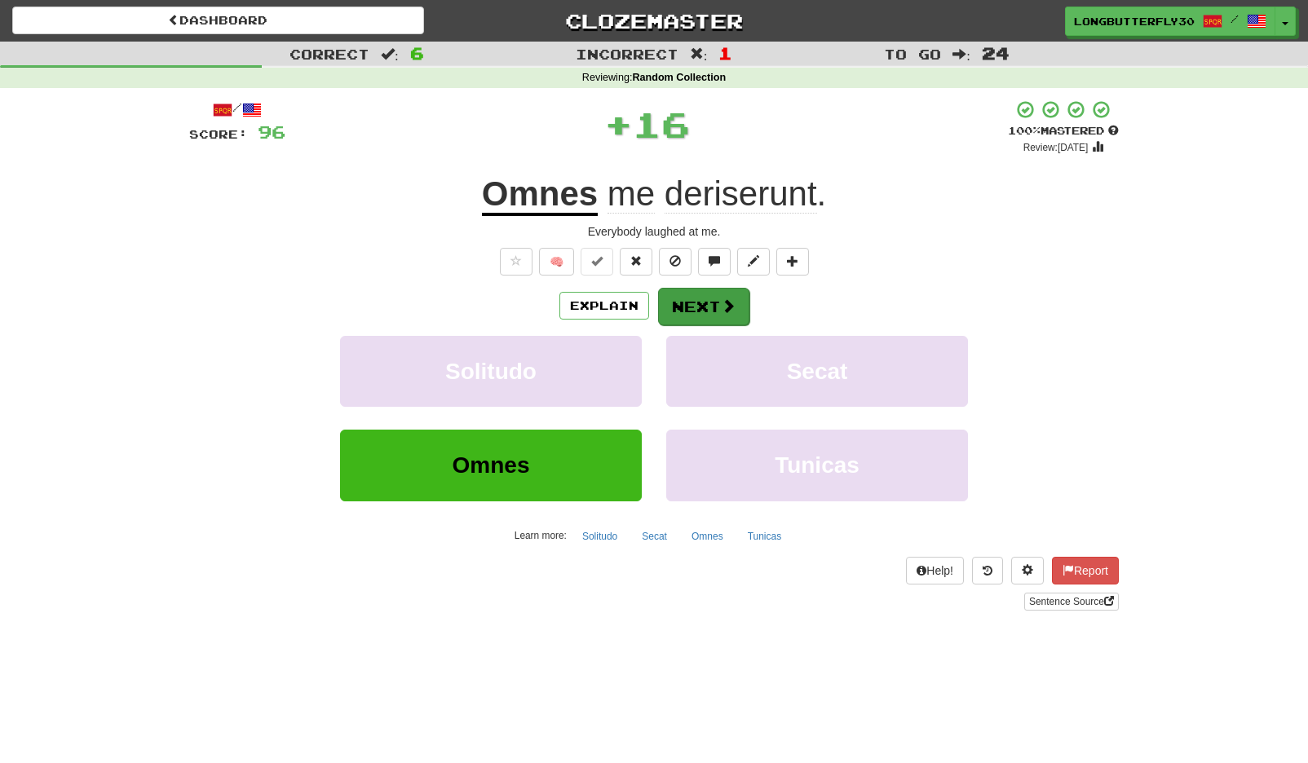
click at [682, 303] on button "Next" at bounding box center [703, 307] width 91 height 38
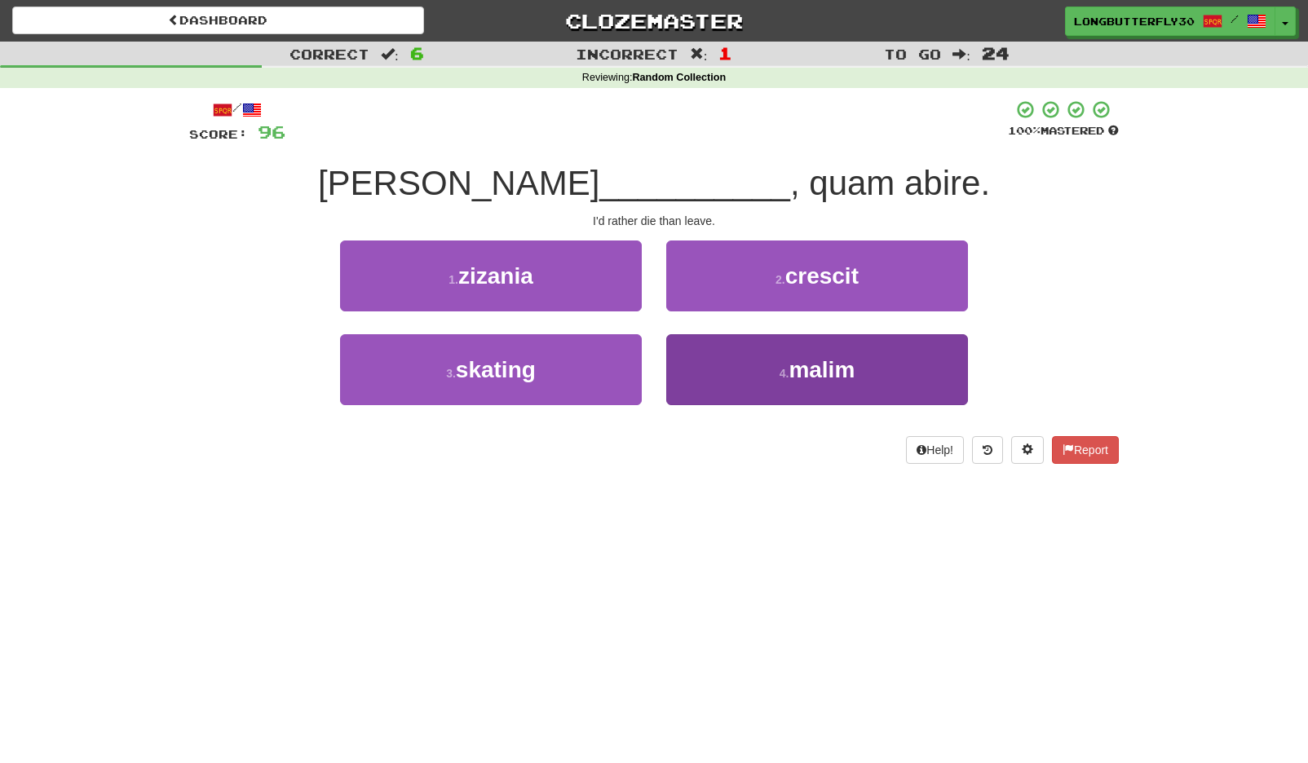
click at [822, 370] on span "malim" at bounding box center [822, 369] width 66 height 25
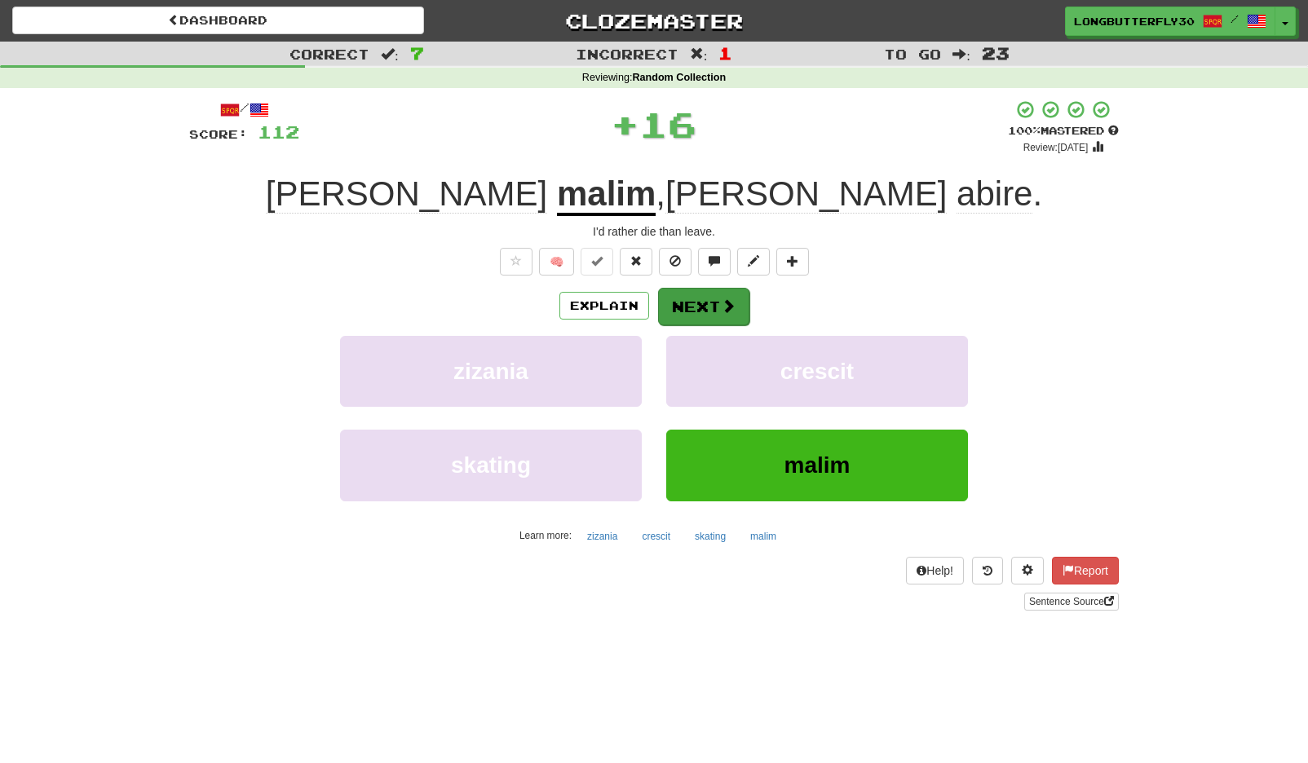
click at [720, 314] on button "Next" at bounding box center [703, 307] width 91 height 38
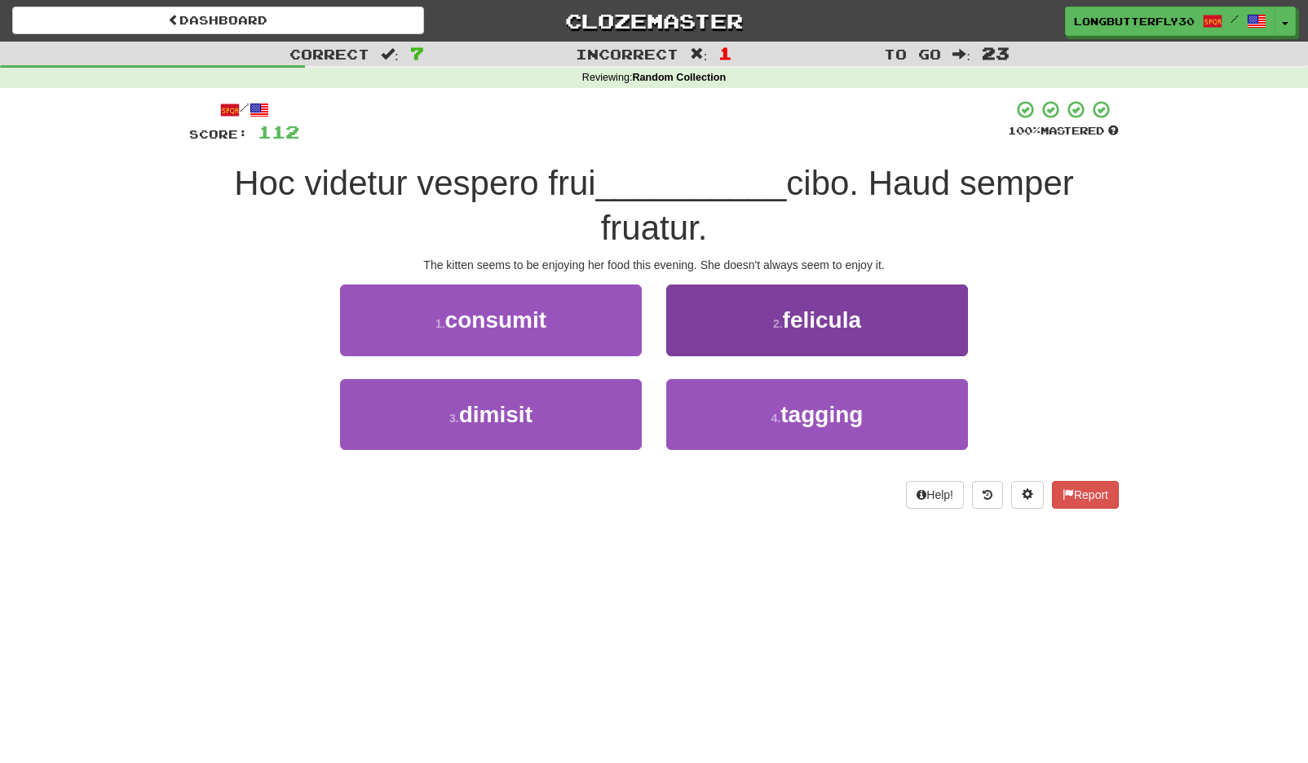
click at [749, 310] on button "2 . felicula" at bounding box center [817, 320] width 302 height 71
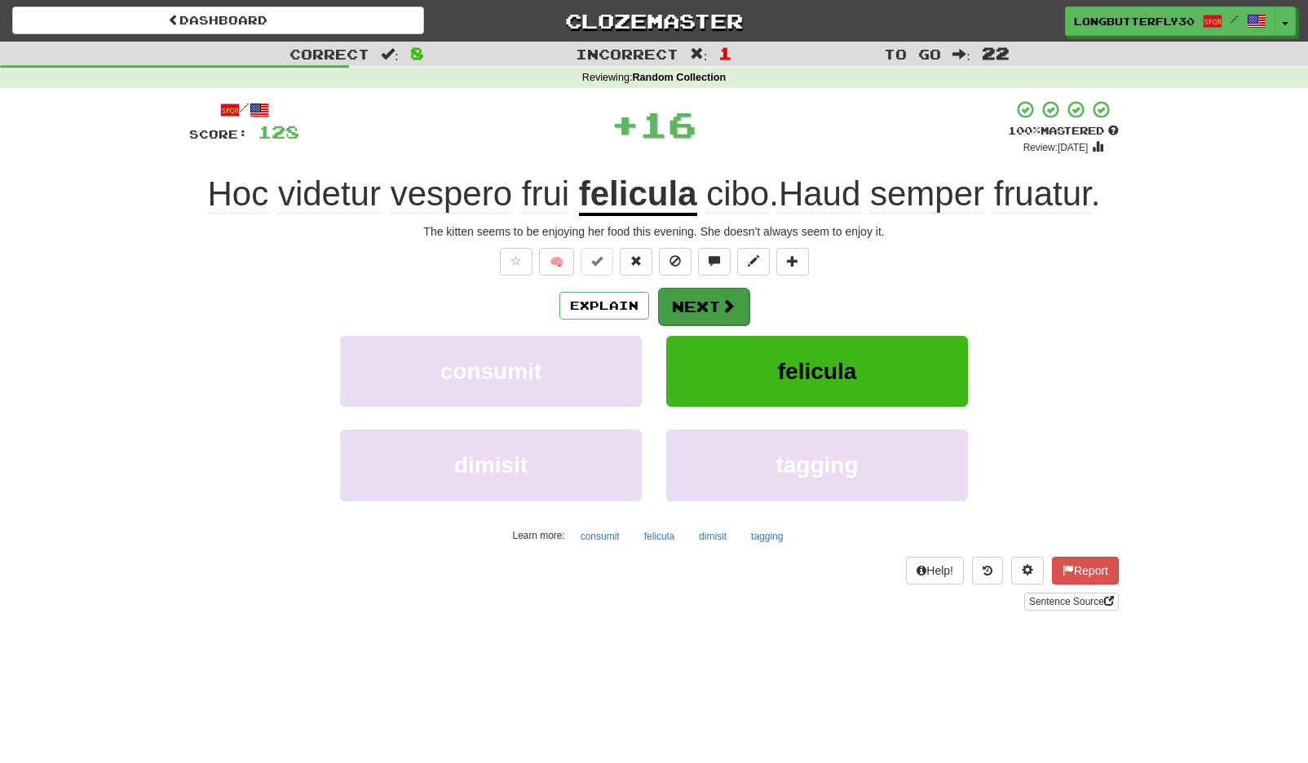
click at [719, 294] on button "Next" at bounding box center [703, 307] width 91 height 38
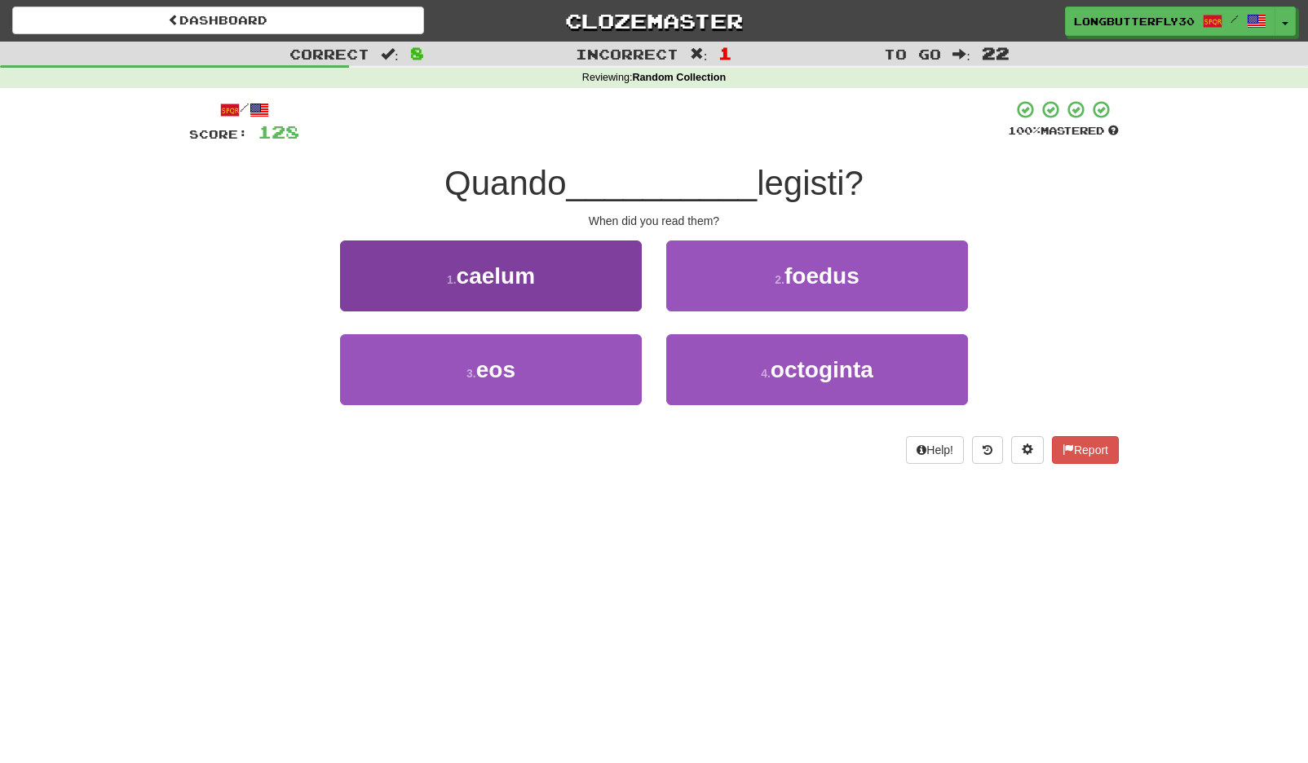
click at [578, 359] on button "3 . eos" at bounding box center [491, 369] width 302 height 71
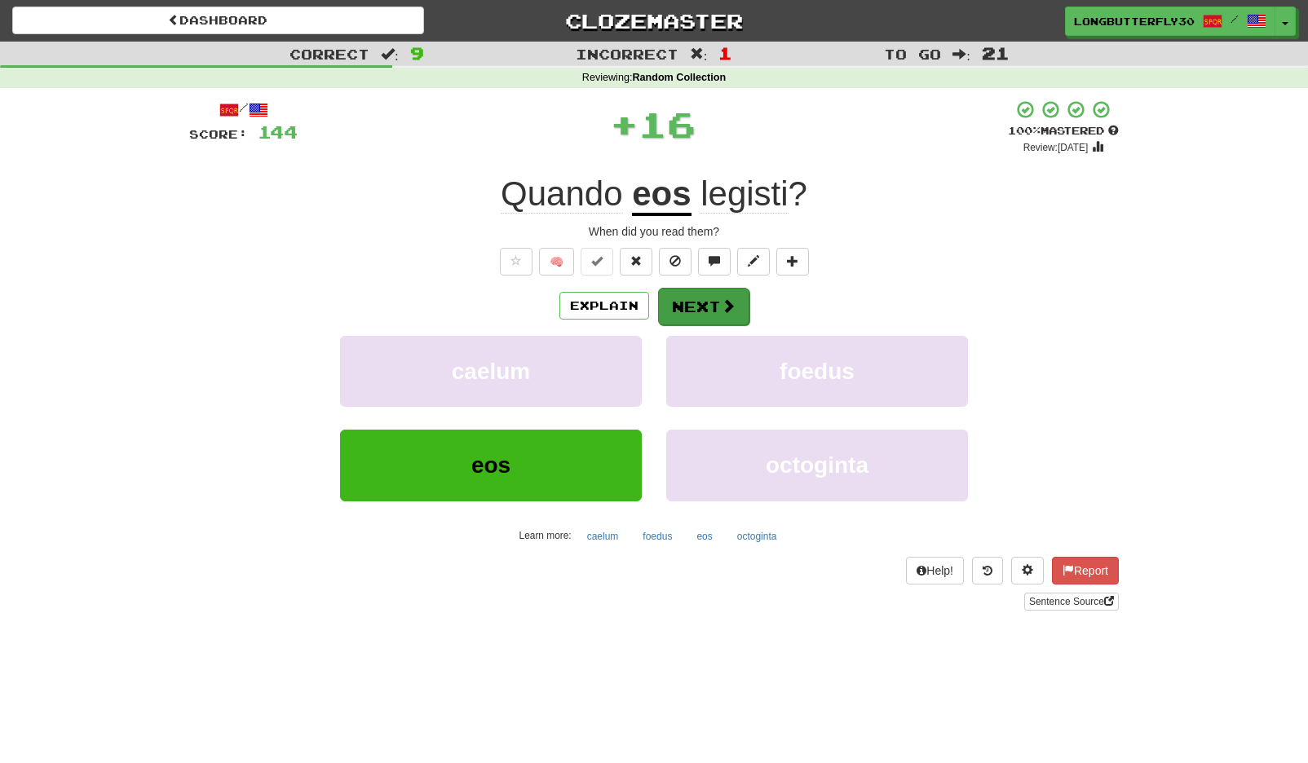
click at [695, 307] on button "Next" at bounding box center [703, 307] width 91 height 38
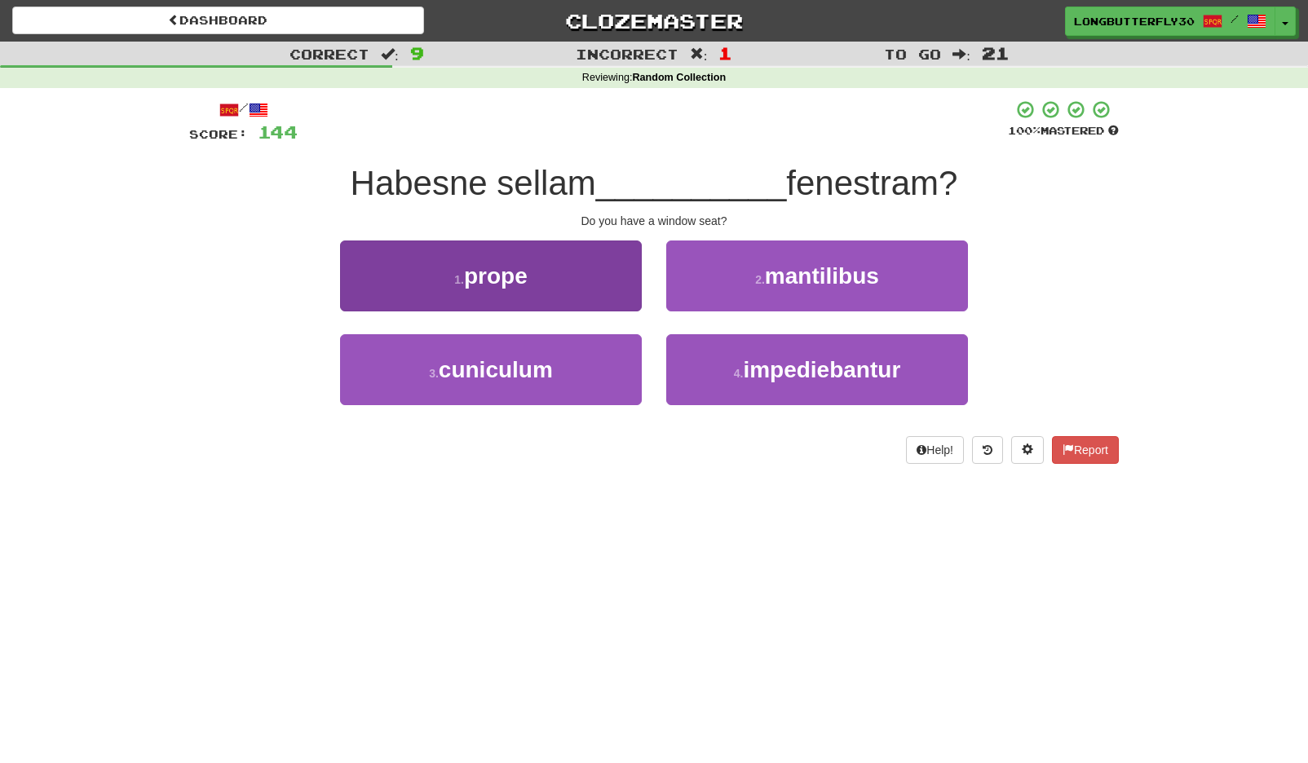
click at [598, 274] on button "1 . prope" at bounding box center [491, 276] width 302 height 71
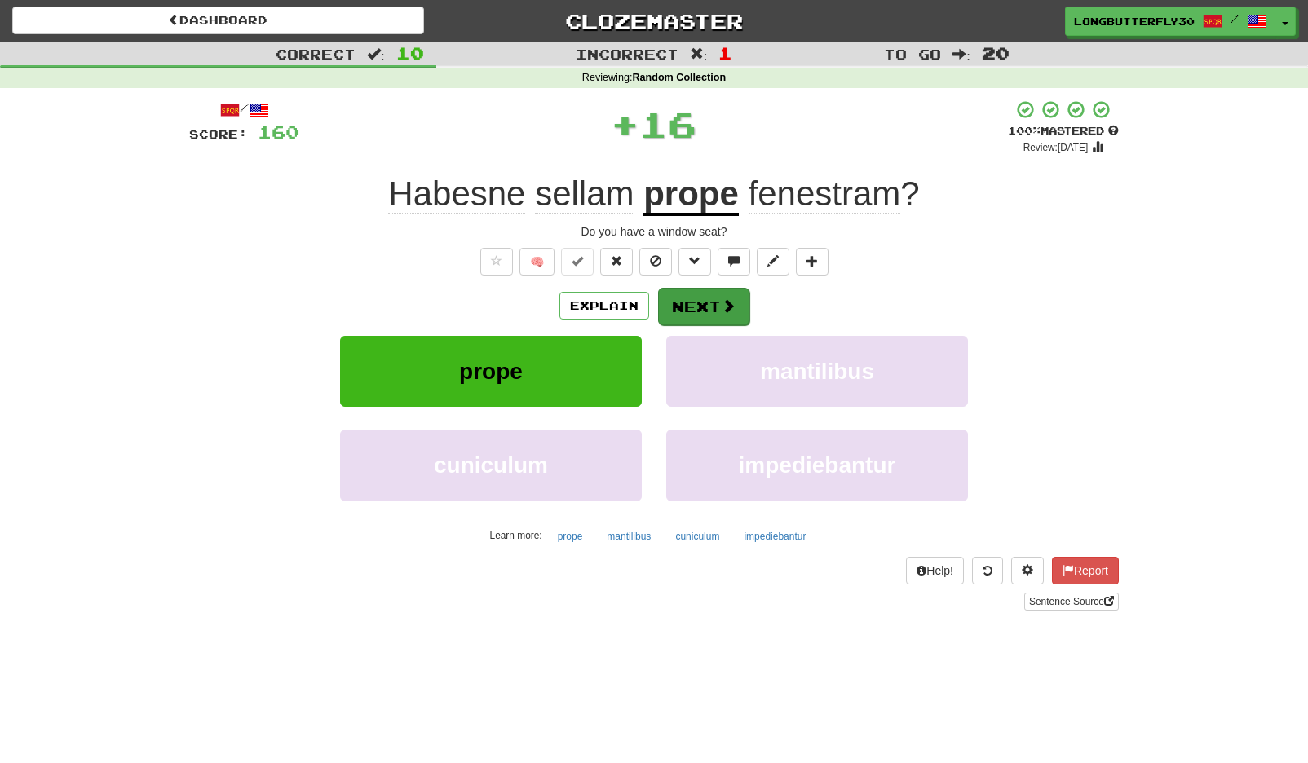
click at [681, 291] on button "Next" at bounding box center [703, 307] width 91 height 38
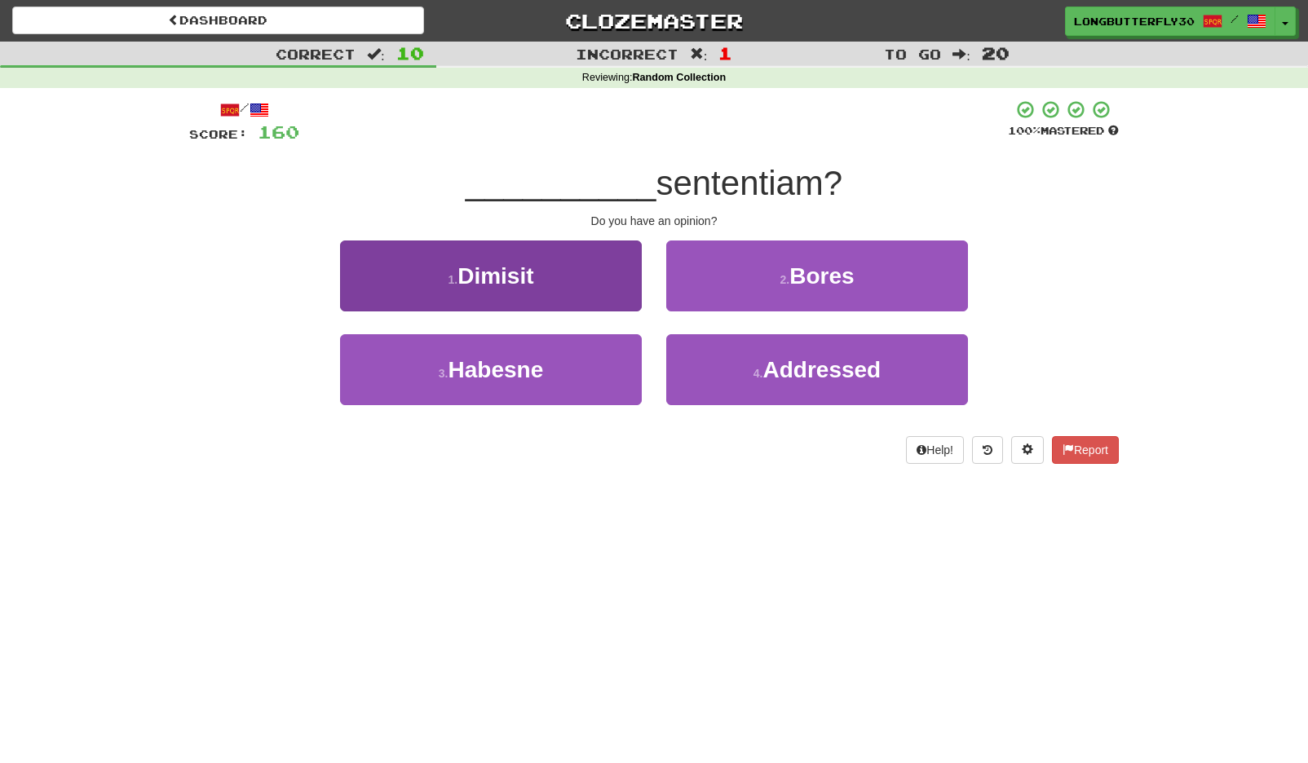
drag, startPoint x: 565, startPoint y: 371, endPoint x: 595, endPoint y: 341, distance: 42.1
click at [568, 368] on button "3 . Habesne" at bounding box center [491, 369] width 302 height 71
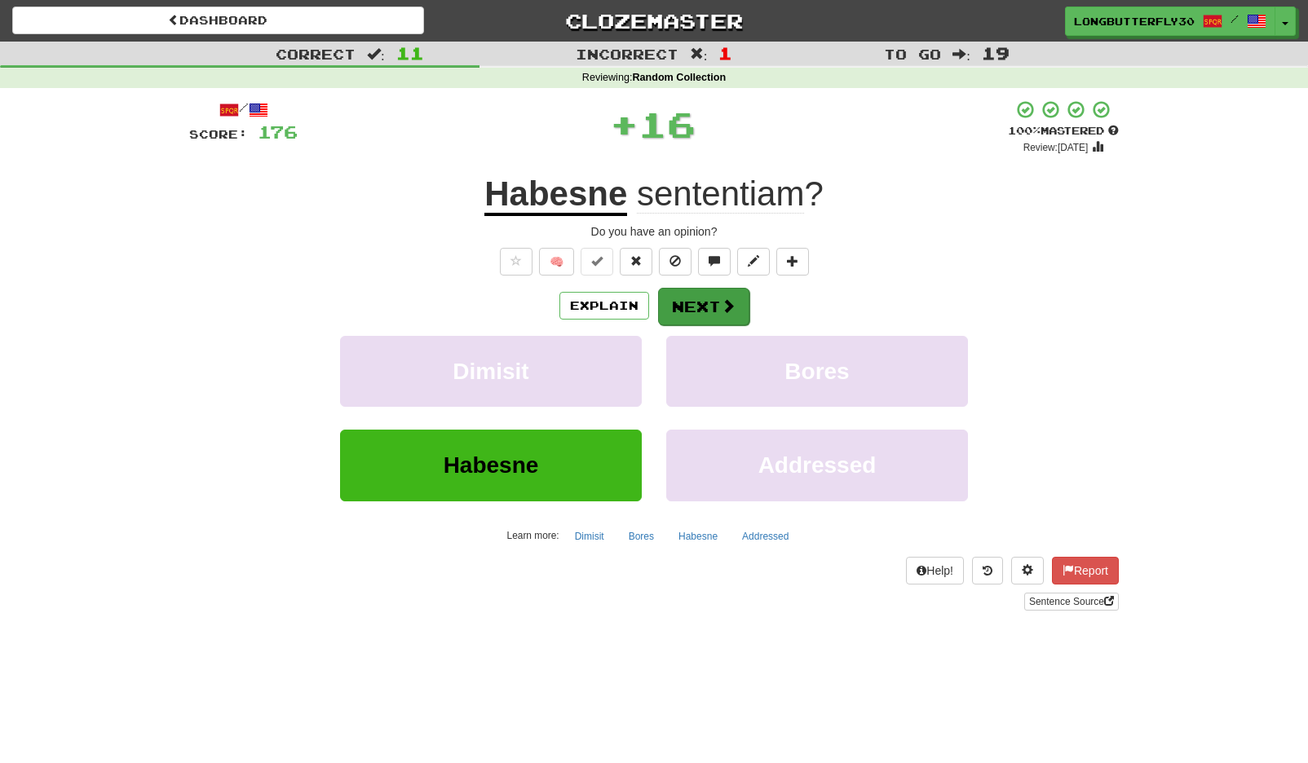
click at [727, 304] on span at bounding box center [728, 305] width 15 height 15
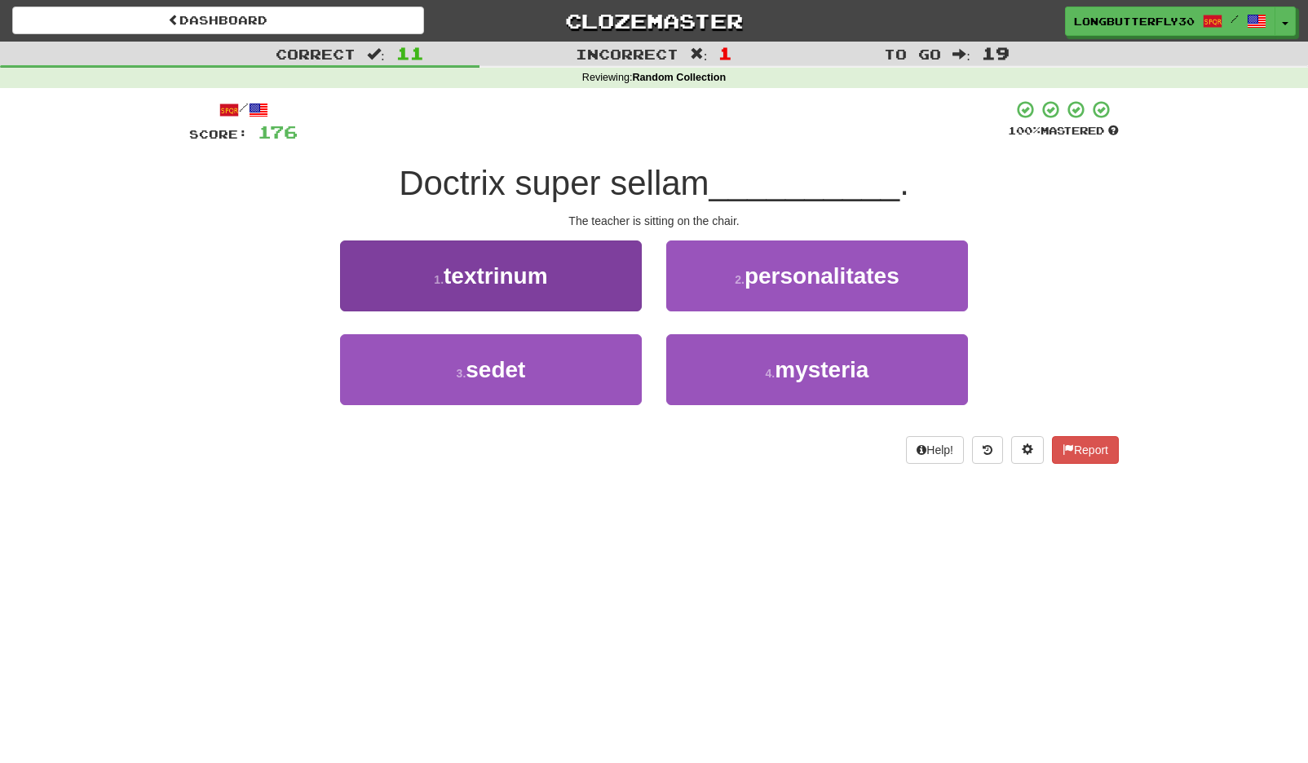
drag, startPoint x: 567, startPoint y: 374, endPoint x: 585, endPoint y: 362, distance: 21.7
click at [572, 371] on button "3 . sedet" at bounding box center [491, 369] width 302 height 71
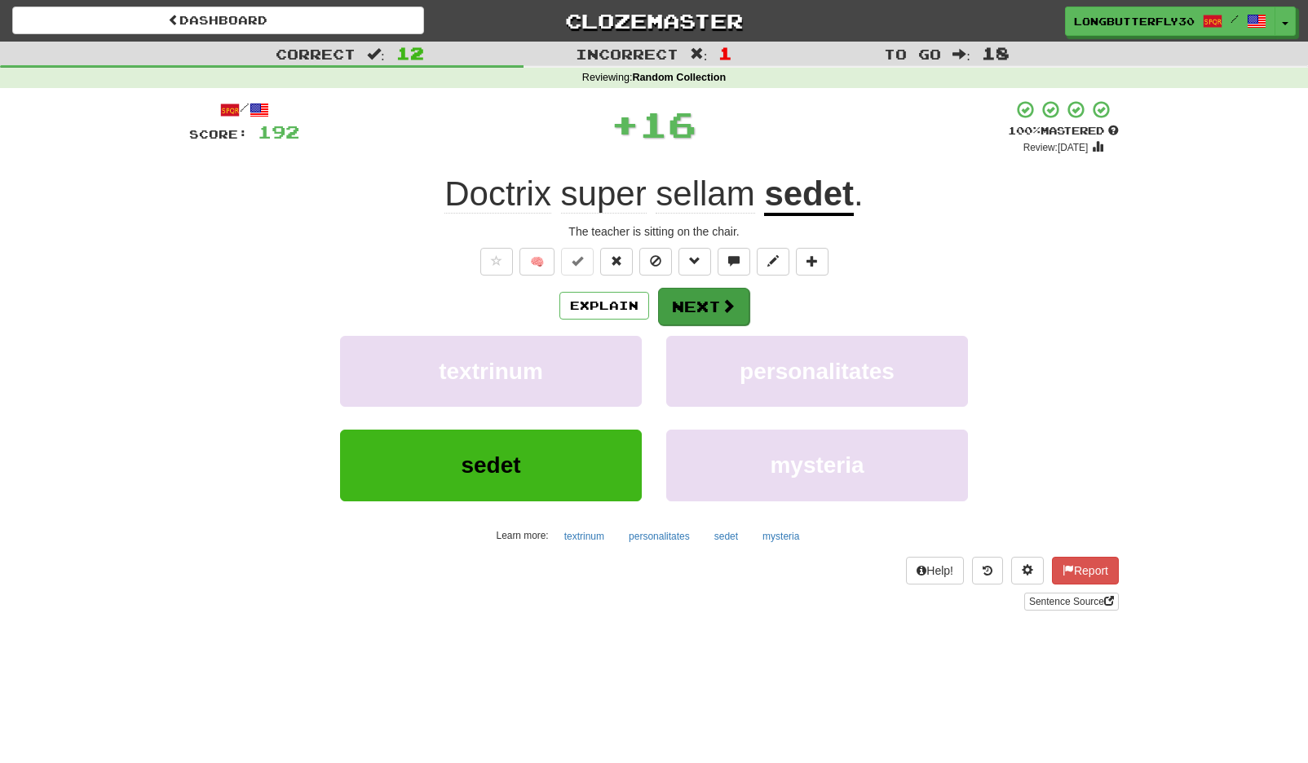
click at [711, 298] on button "Next" at bounding box center [703, 307] width 91 height 38
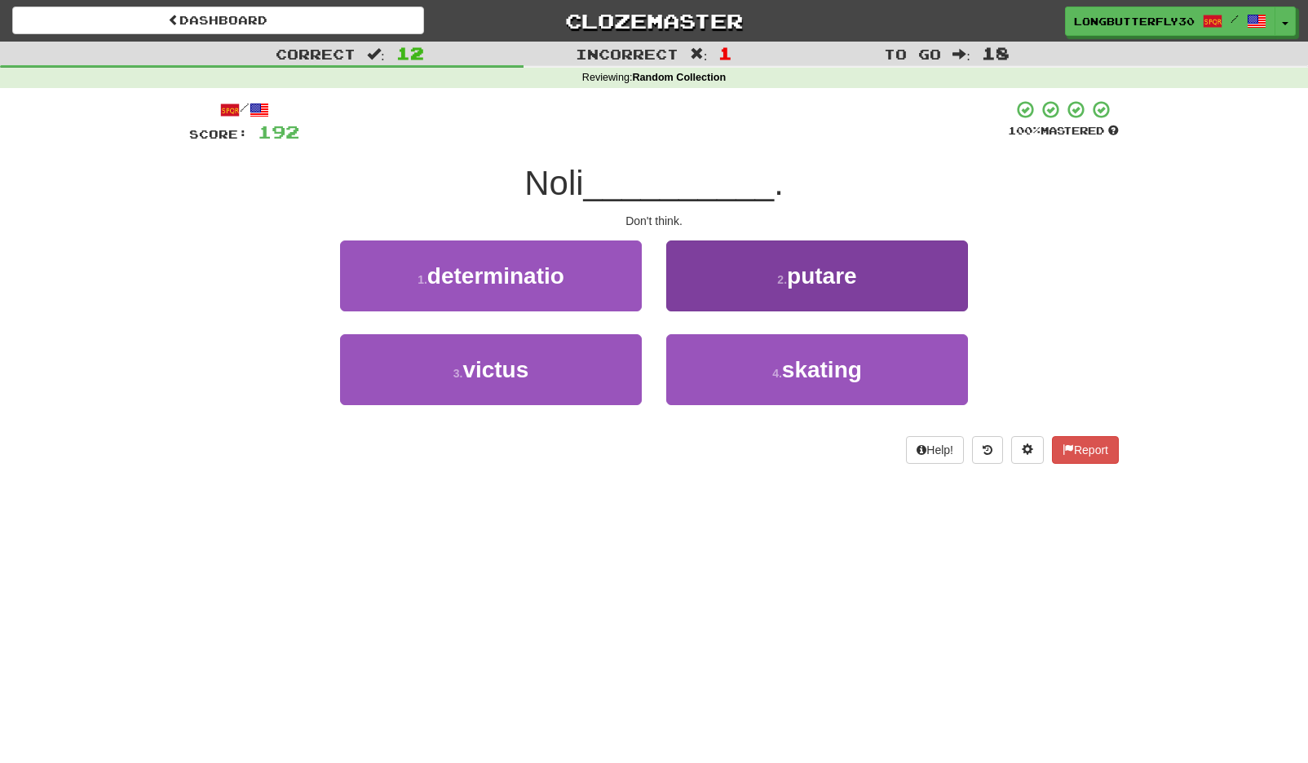
click at [793, 287] on button "2 . putare" at bounding box center [817, 276] width 302 height 71
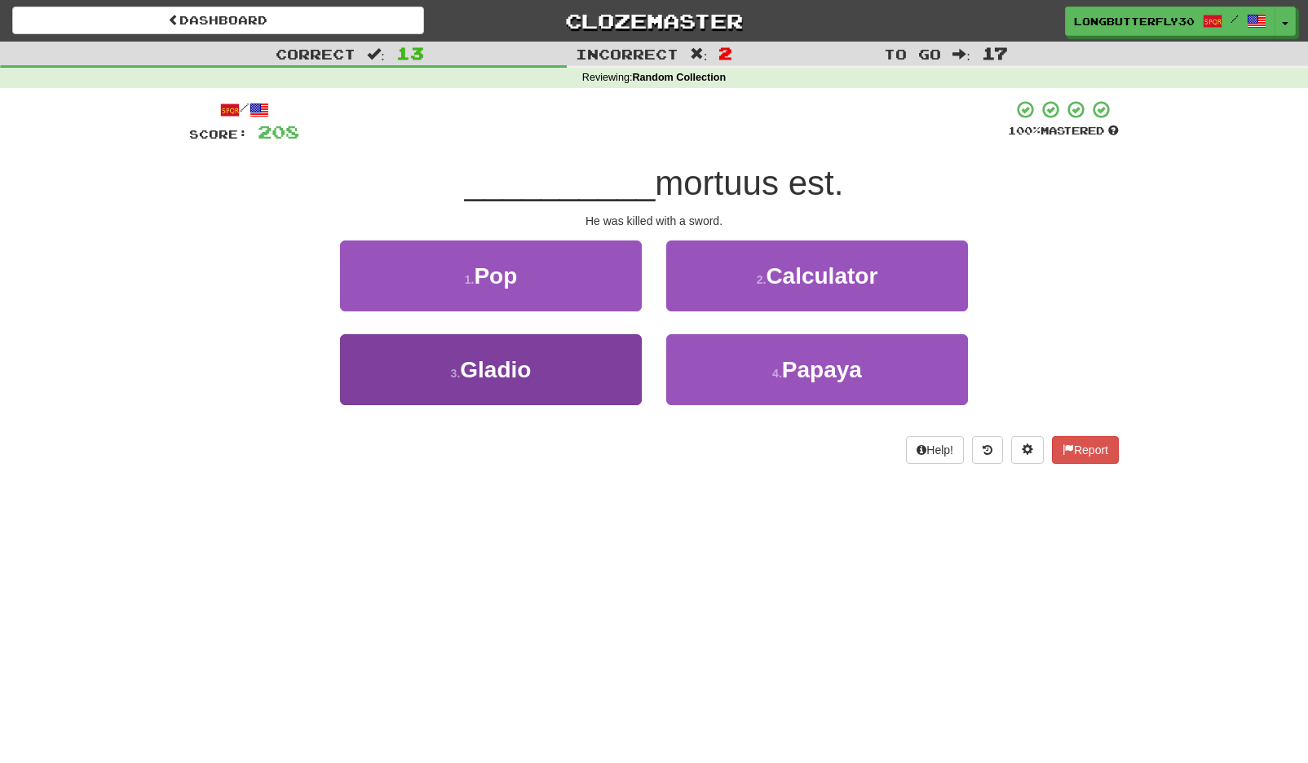
click at [583, 350] on button "3 . Gladio" at bounding box center [491, 369] width 302 height 71
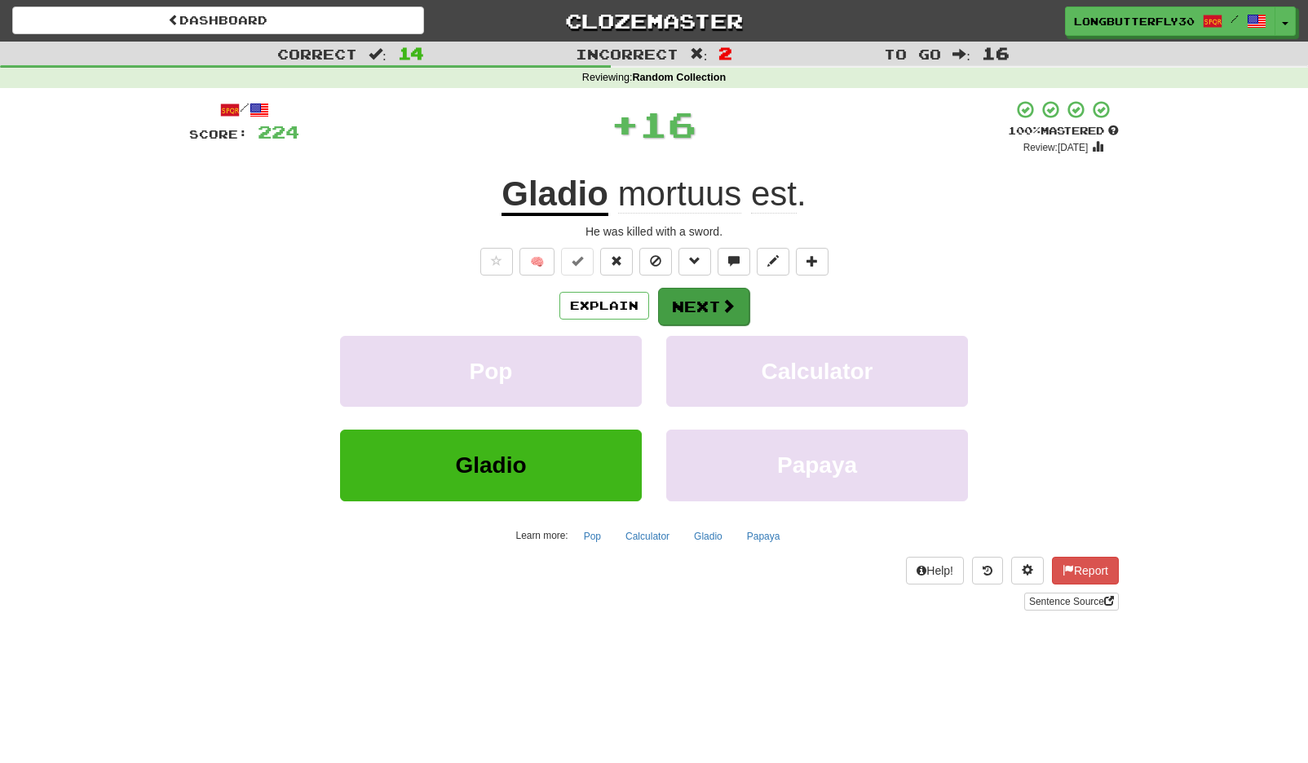
click at [714, 312] on button "Next" at bounding box center [703, 307] width 91 height 38
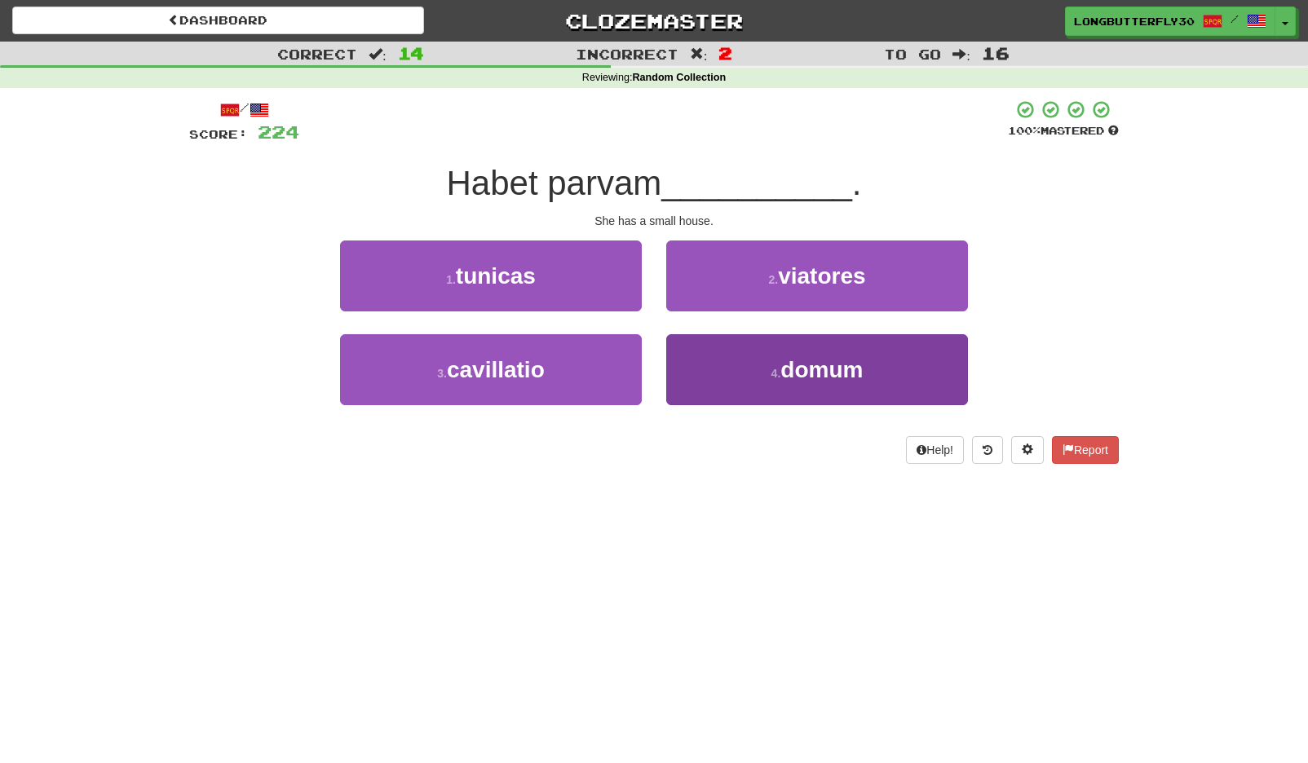
click at [740, 350] on button "4 . domum" at bounding box center [817, 369] width 302 height 71
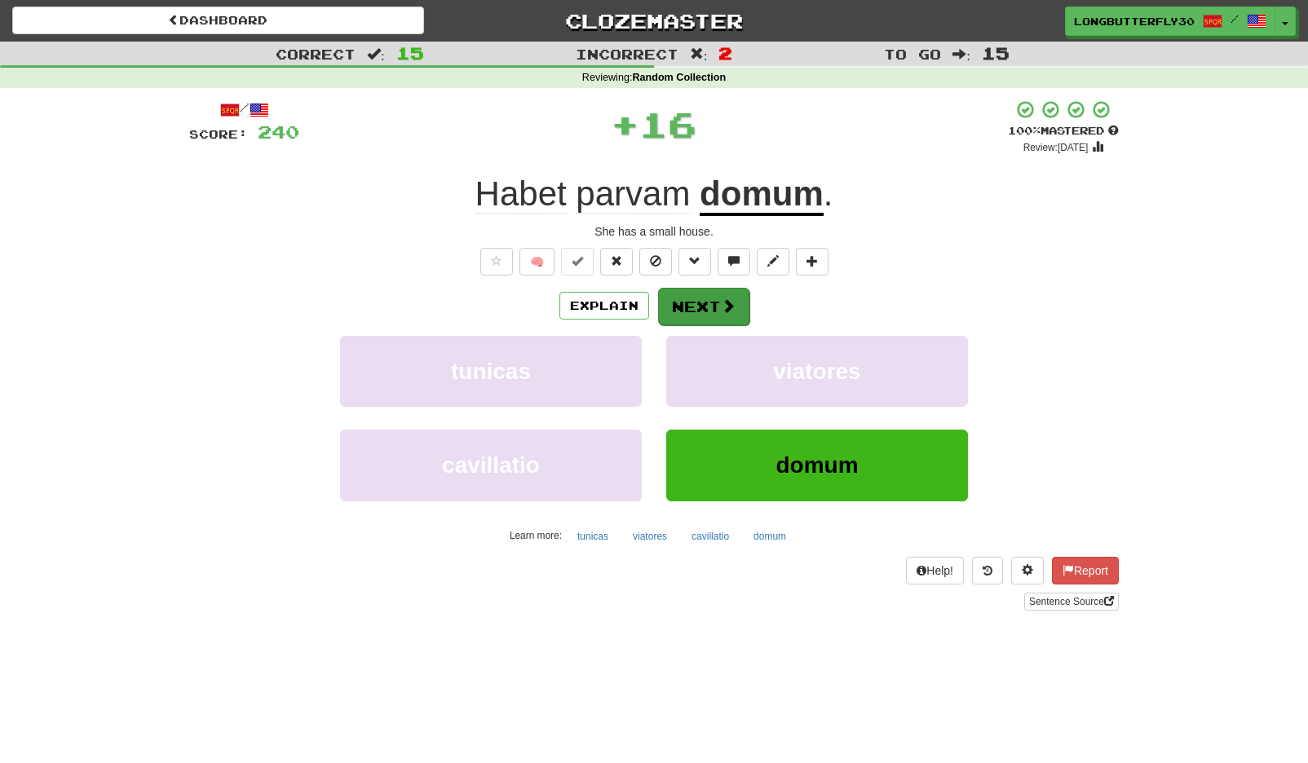
click at [721, 309] on span at bounding box center [728, 305] width 15 height 15
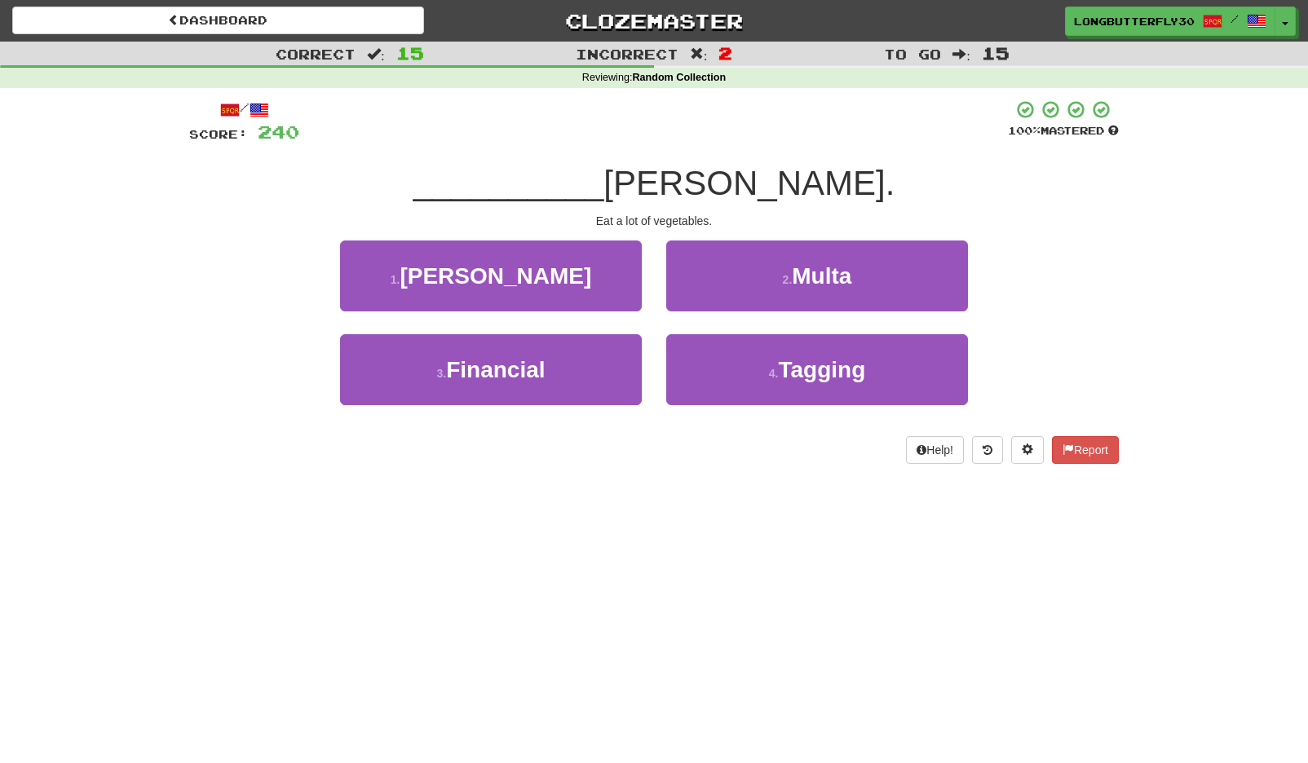
click at [832, 269] on span "Multa" at bounding box center [822, 275] width 60 height 25
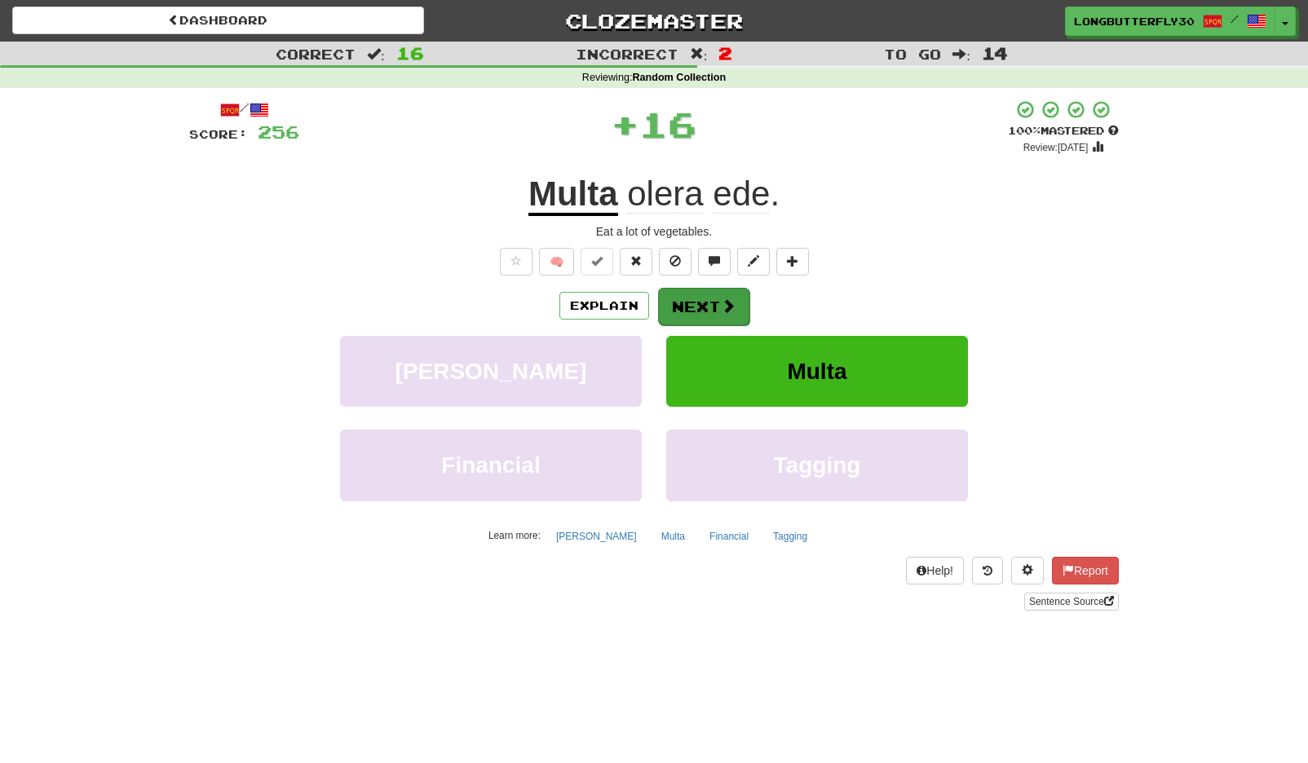
click at [705, 306] on button "Next" at bounding box center [703, 307] width 91 height 38
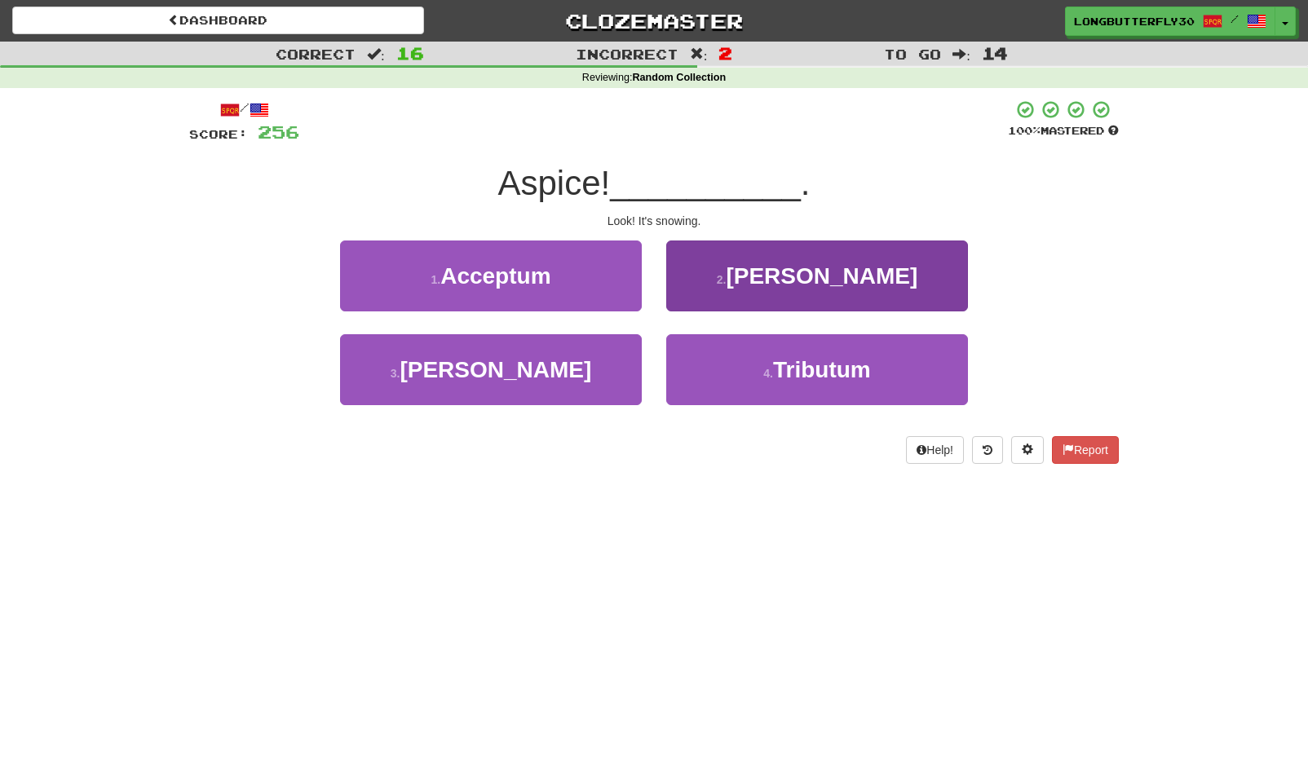
click at [776, 286] on button "2 . Nivit" at bounding box center [817, 276] width 302 height 71
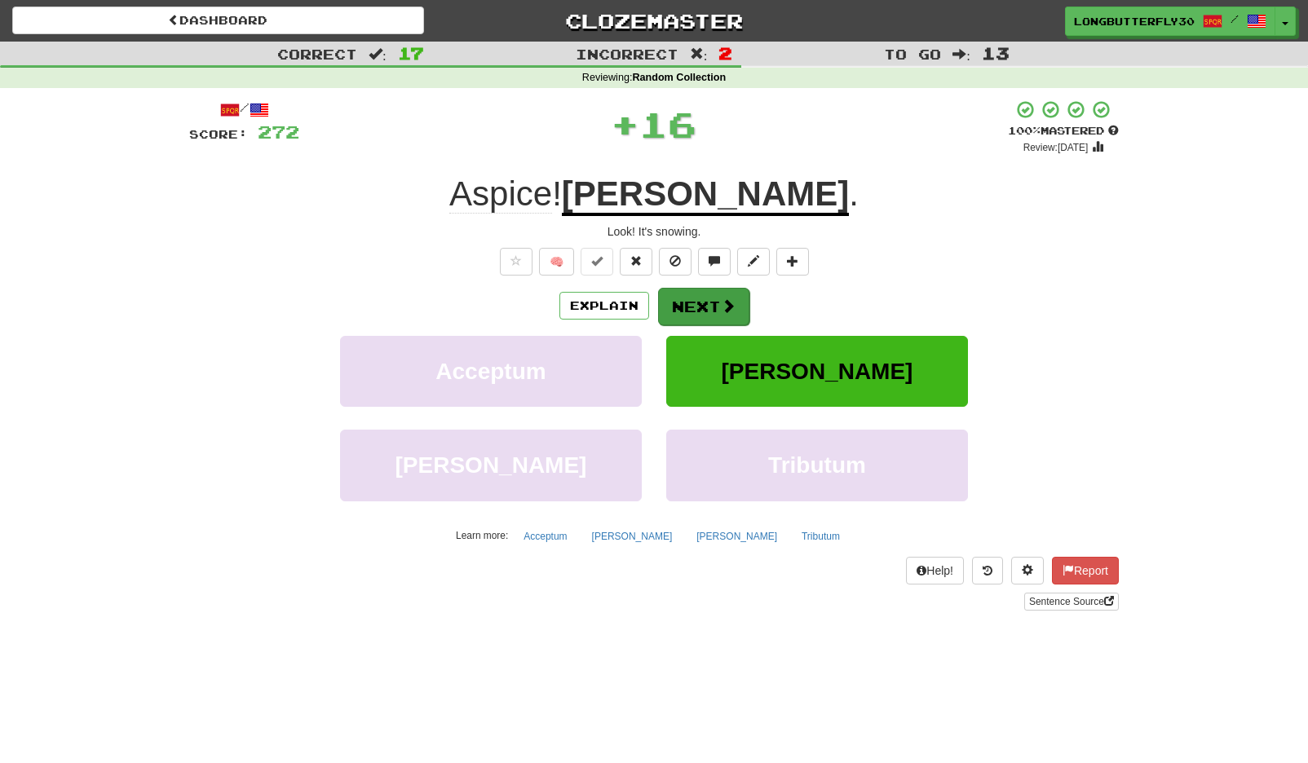
click at [727, 301] on span at bounding box center [728, 305] width 15 height 15
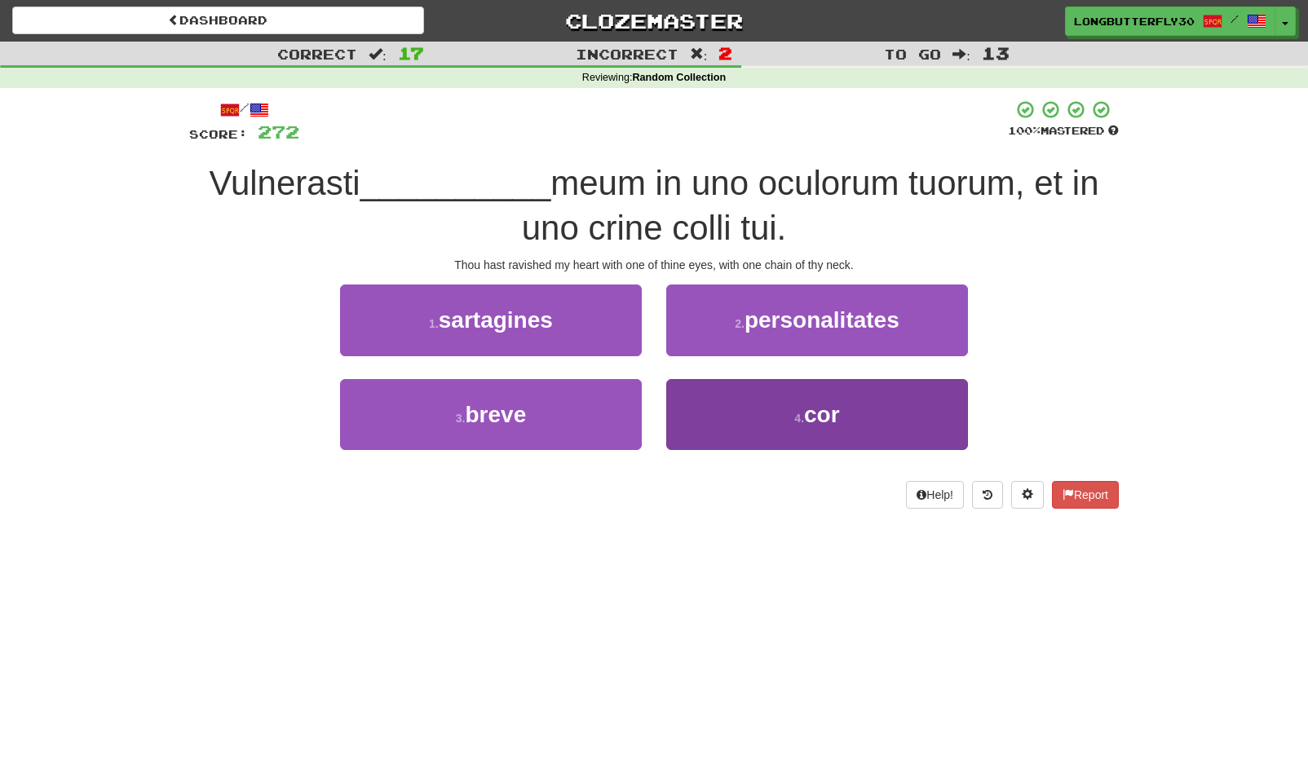
click at [769, 412] on button "4 . cor" at bounding box center [817, 414] width 302 height 71
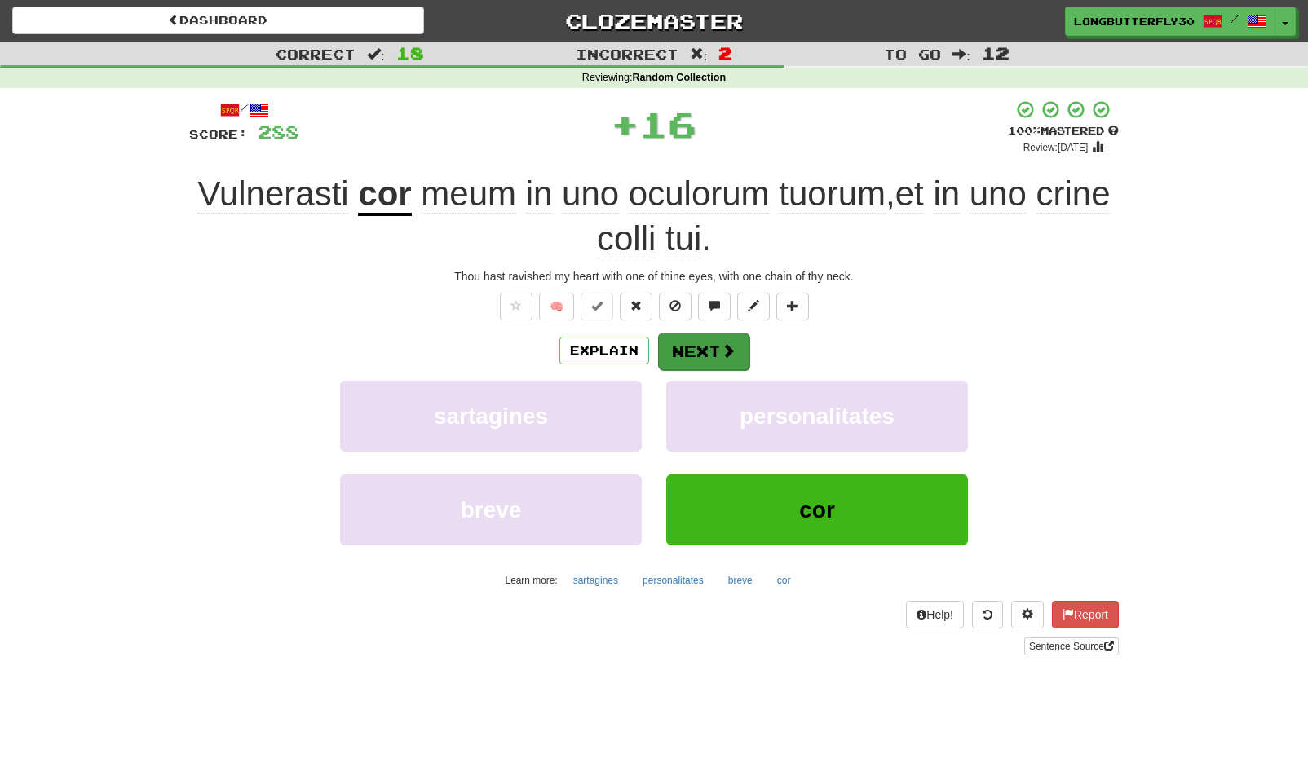
click at [718, 338] on button "Next" at bounding box center [703, 352] width 91 height 38
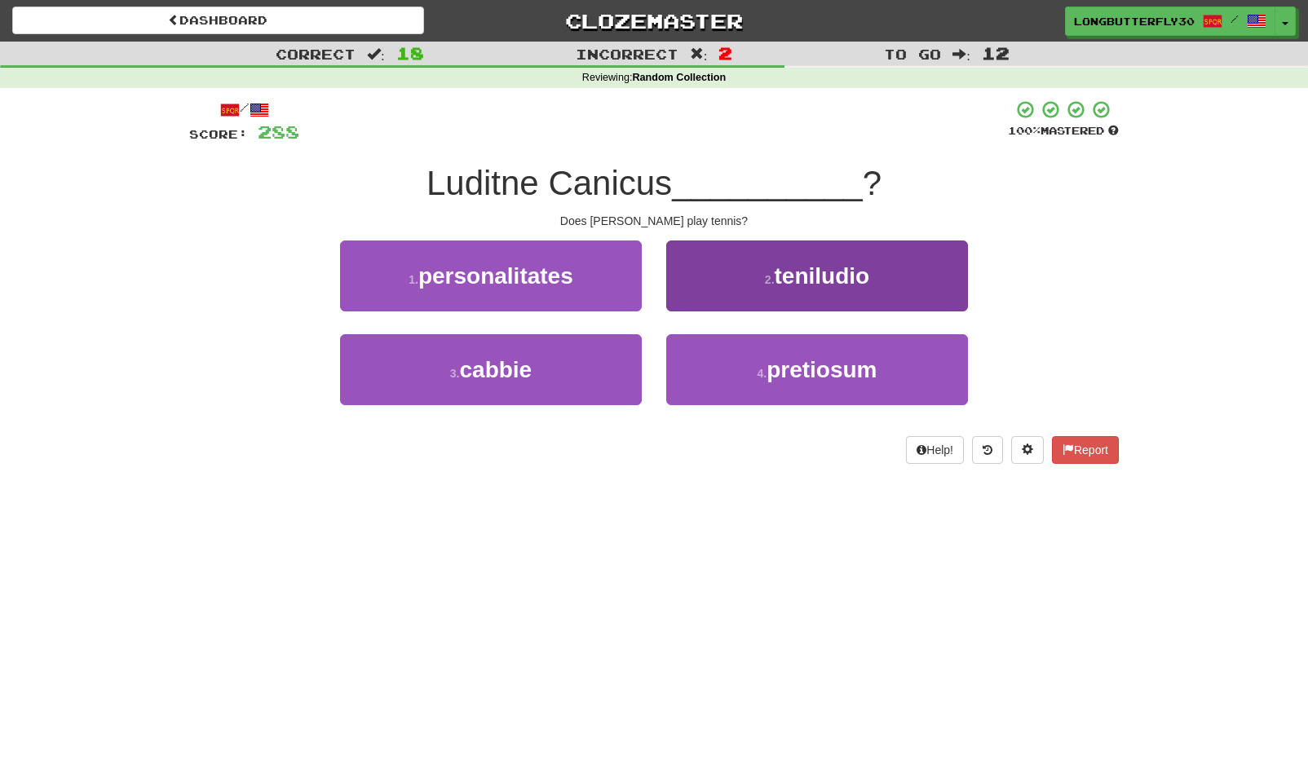
click at [800, 290] on button "2 . teniludio" at bounding box center [817, 276] width 302 height 71
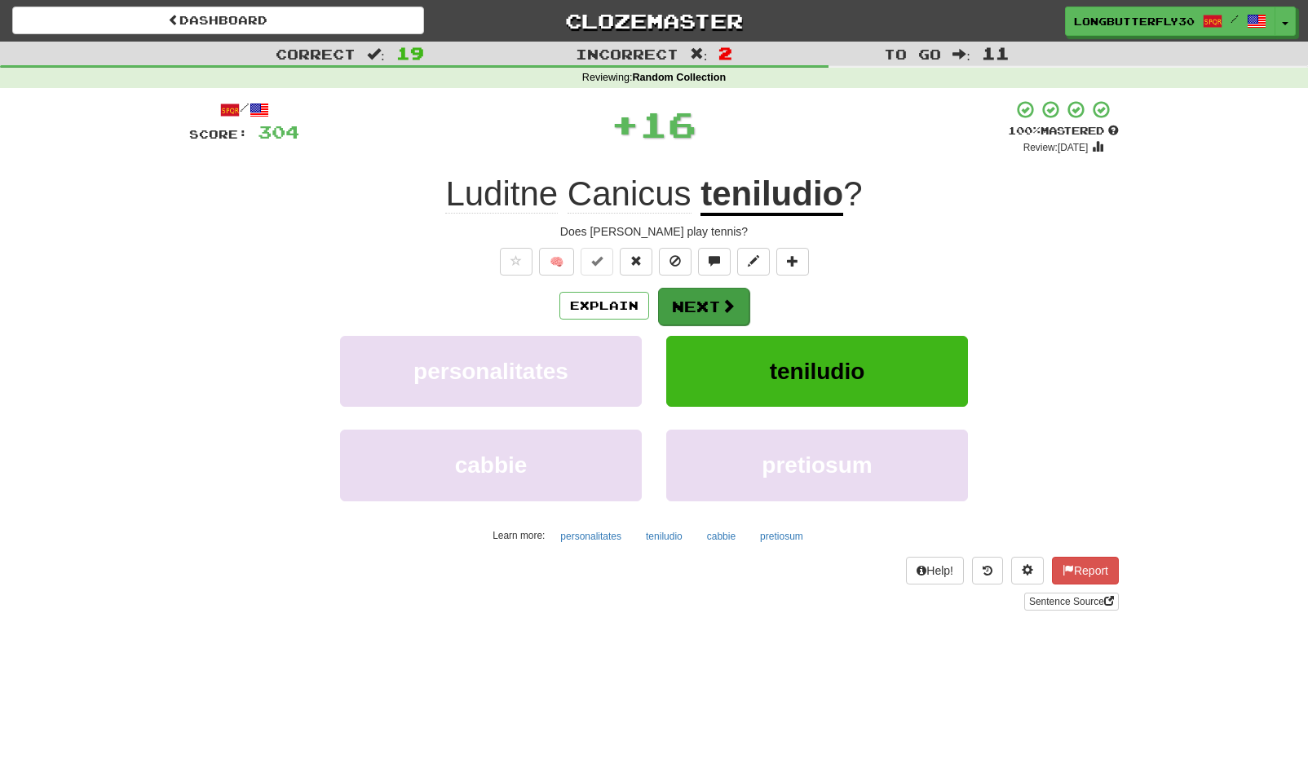
click at [746, 307] on button "Next" at bounding box center [703, 307] width 91 height 38
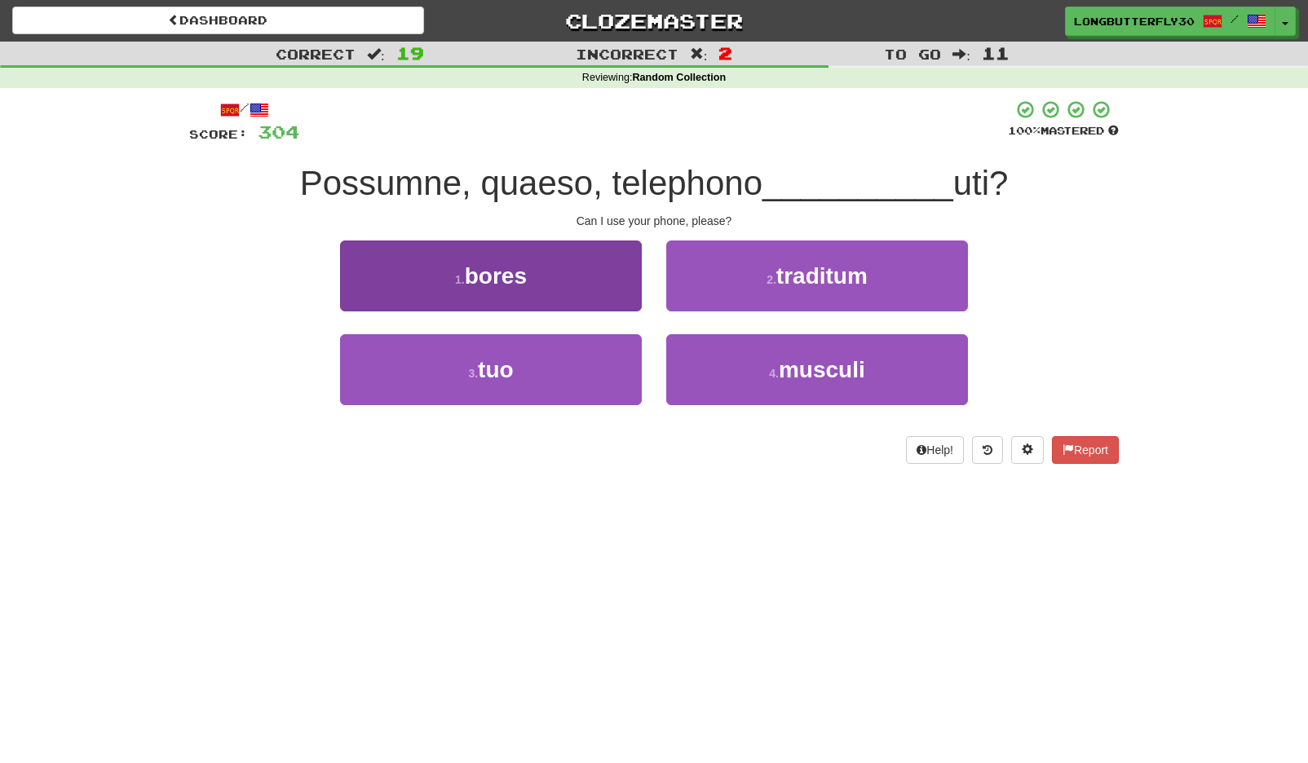
click at [590, 356] on button "3 . tuo" at bounding box center [491, 369] width 302 height 71
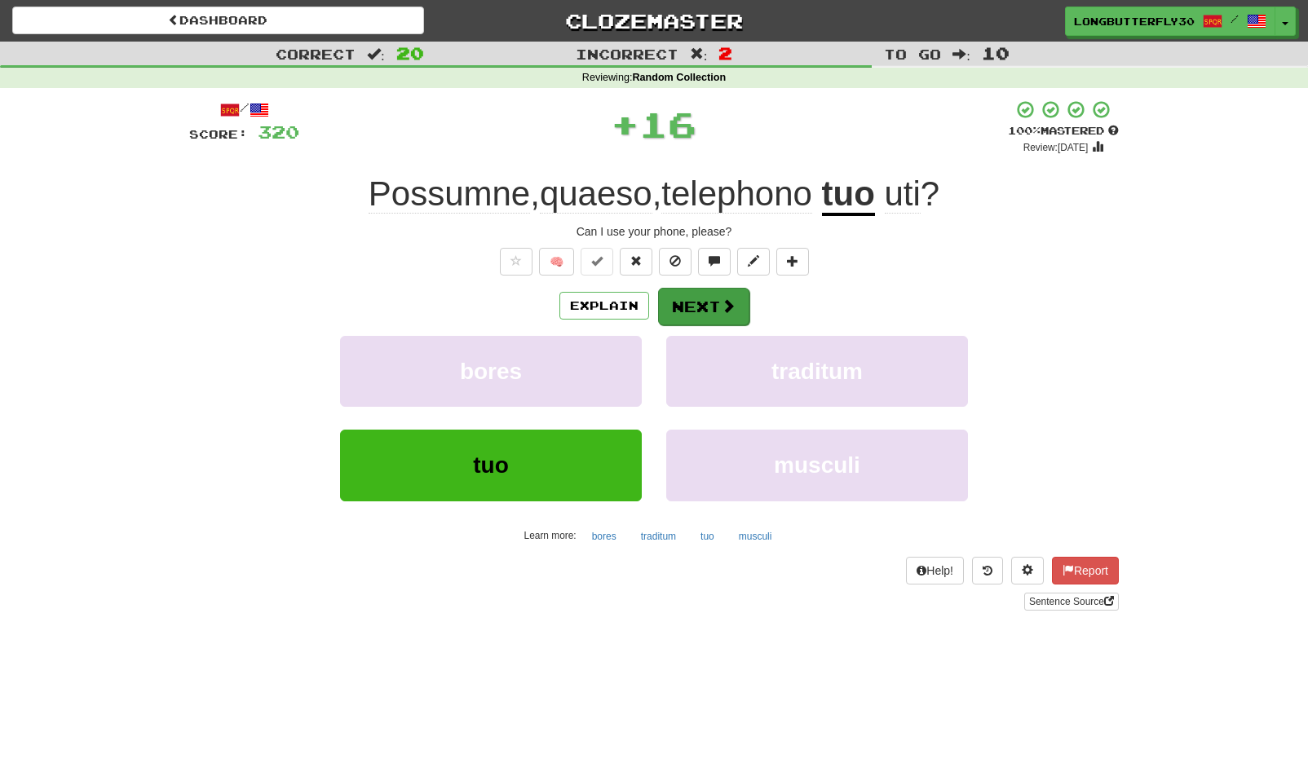
click at [706, 317] on button "Next" at bounding box center [703, 307] width 91 height 38
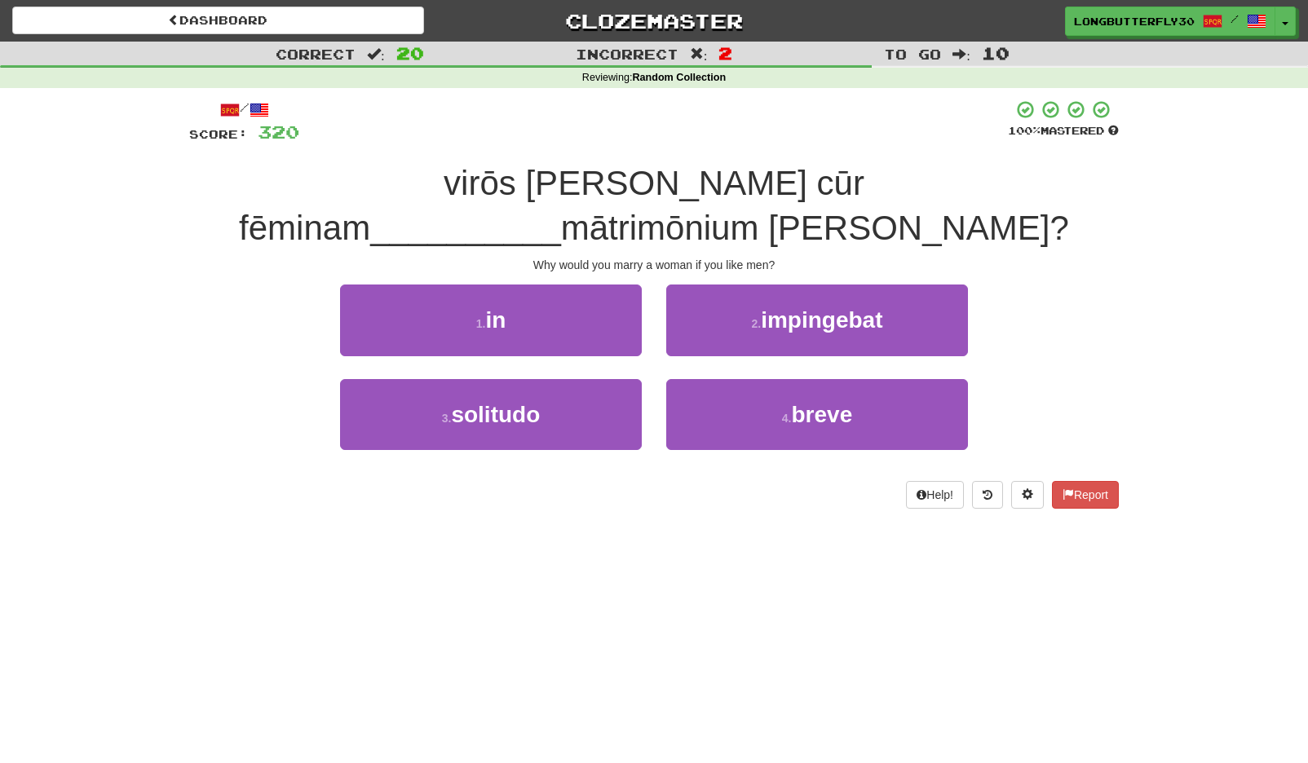
click at [654, 299] on div "2 . impingebat" at bounding box center [817, 332] width 326 height 94
click at [617, 285] on button "1 . in" at bounding box center [491, 320] width 302 height 71
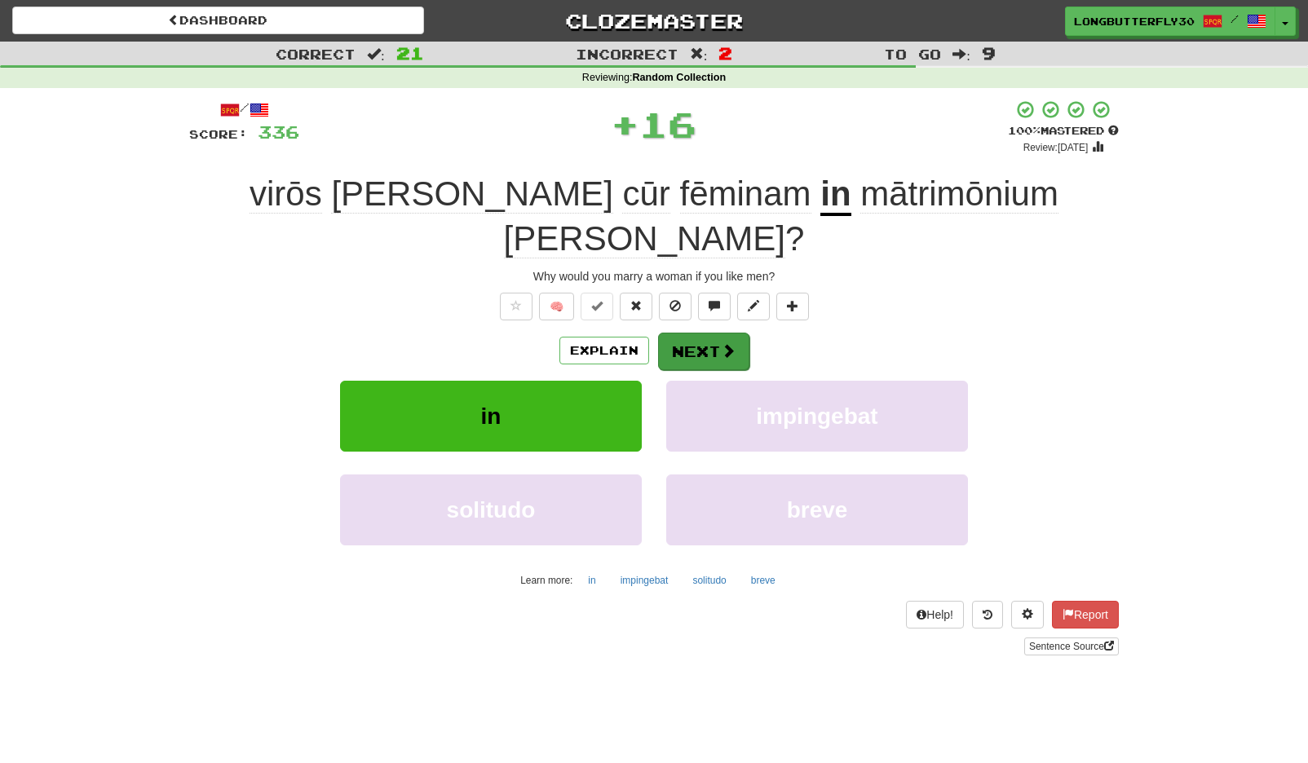
click at [739, 333] on button "Next" at bounding box center [703, 352] width 91 height 38
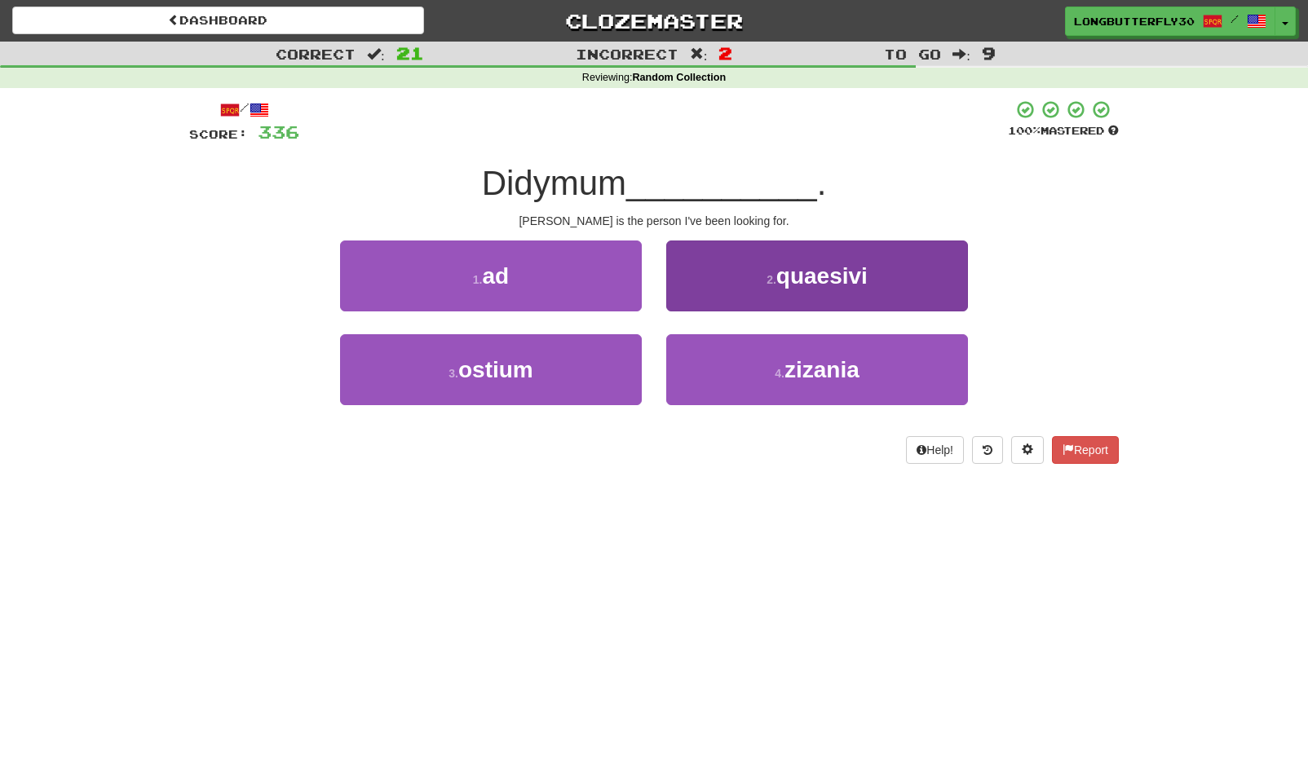
click at [756, 265] on button "2 . quaesivi" at bounding box center [817, 276] width 302 height 71
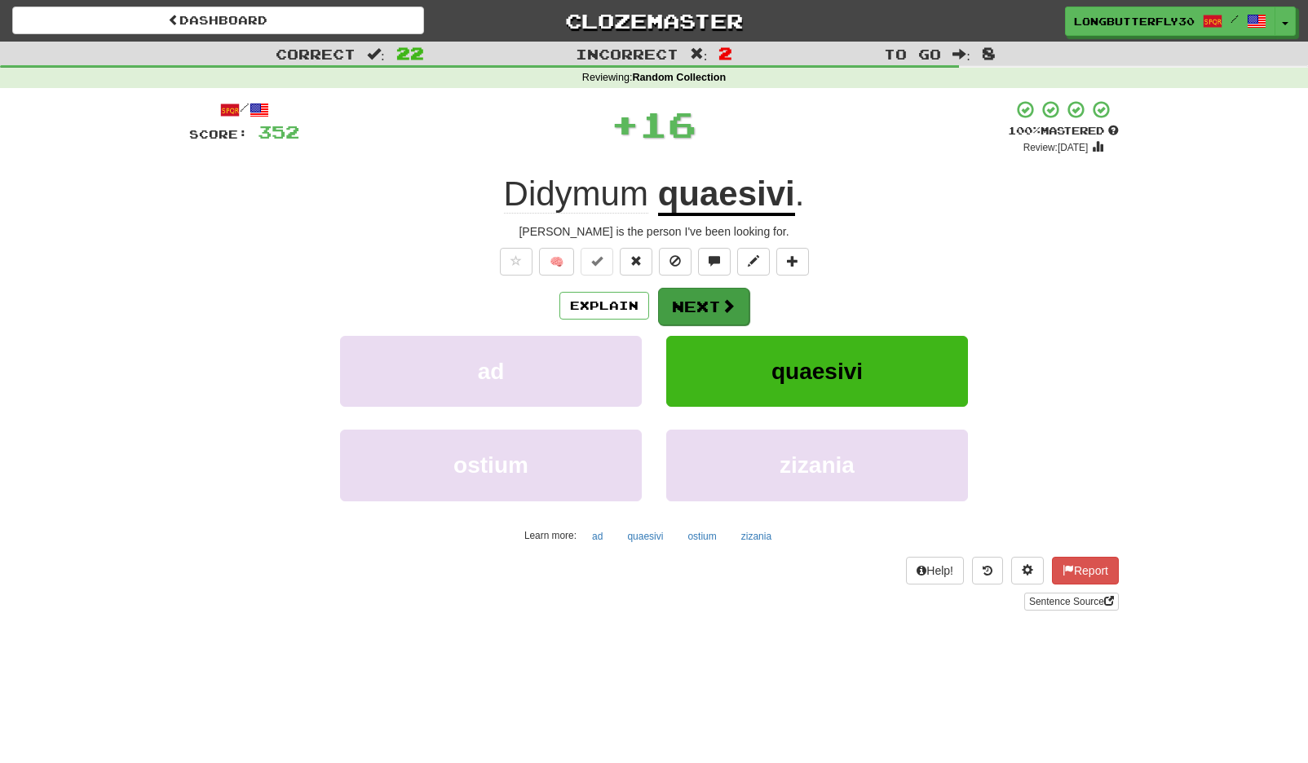
click at [722, 306] on span at bounding box center [728, 305] width 15 height 15
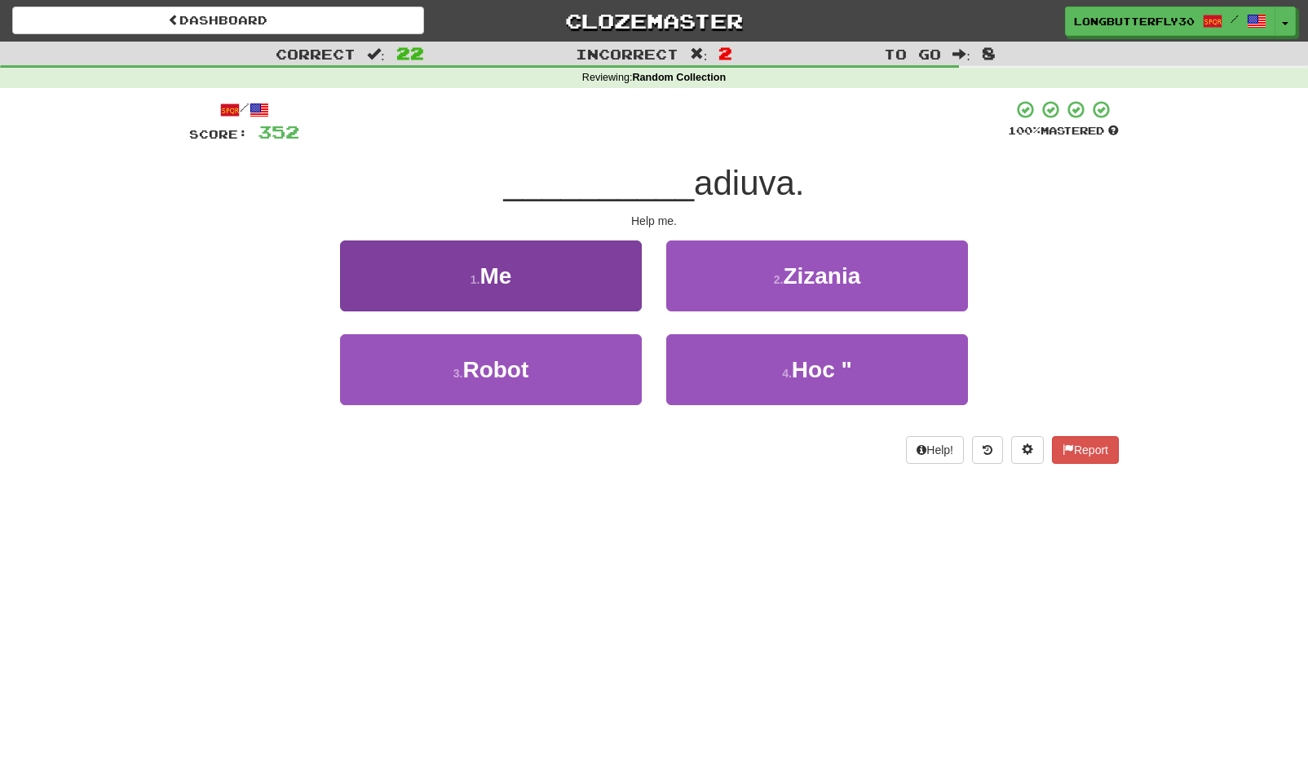
click at [597, 286] on button "1 . Me" at bounding box center [491, 276] width 302 height 71
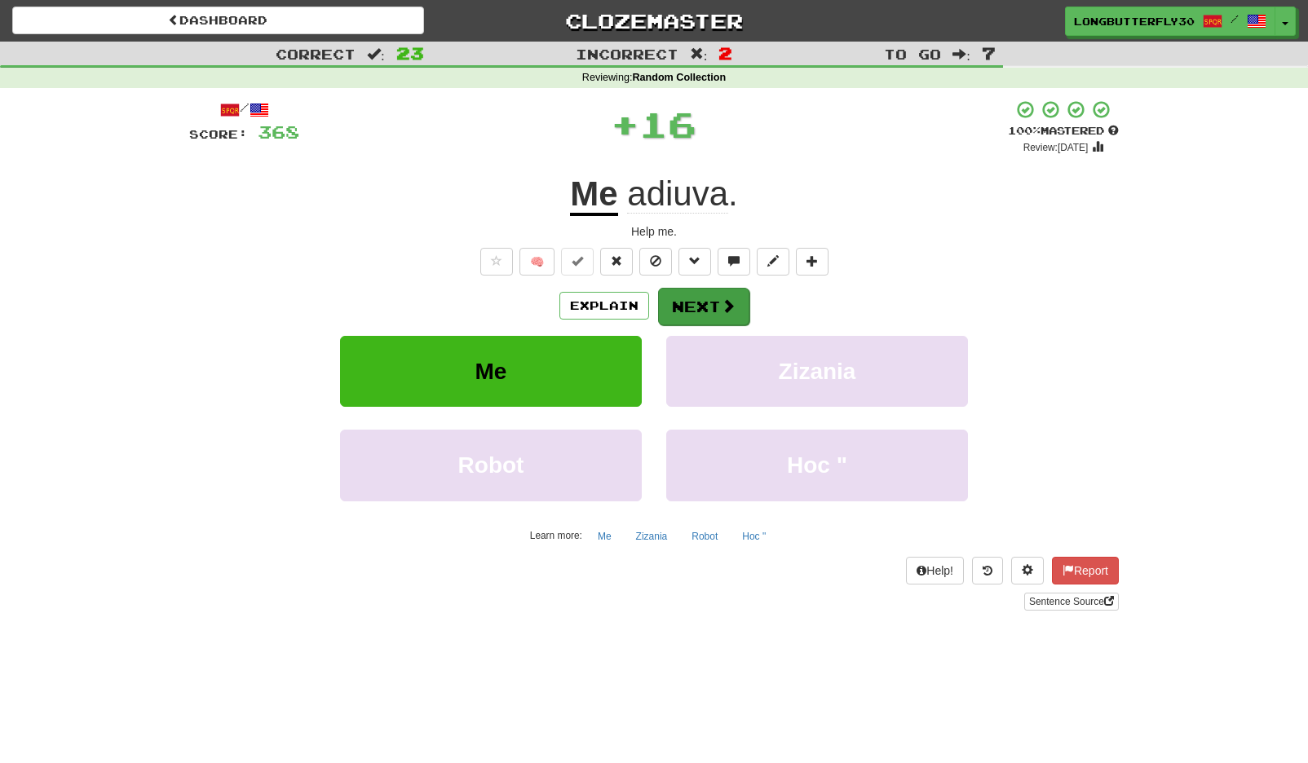
click at [708, 300] on button "Next" at bounding box center [703, 307] width 91 height 38
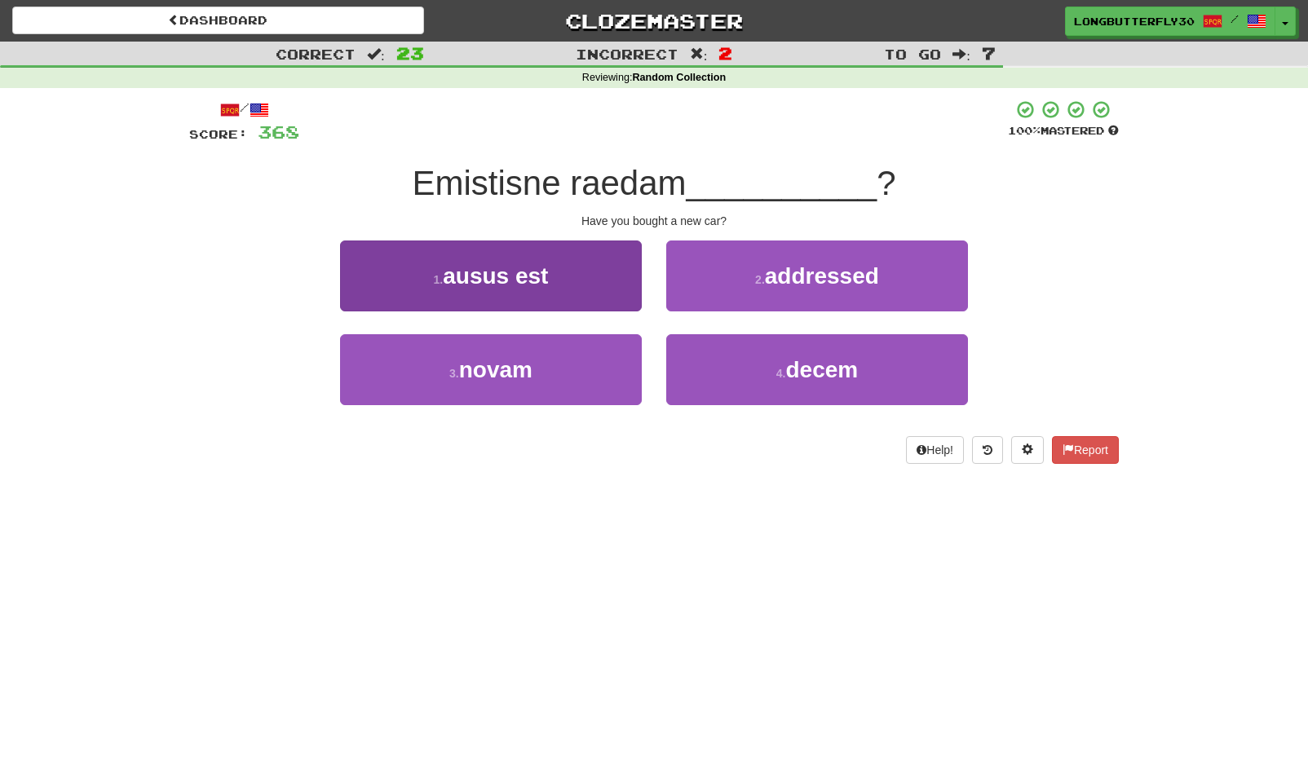
click at [573, 362] on button "3 . novam" at bounding box center [491, 369] width 302 height 71
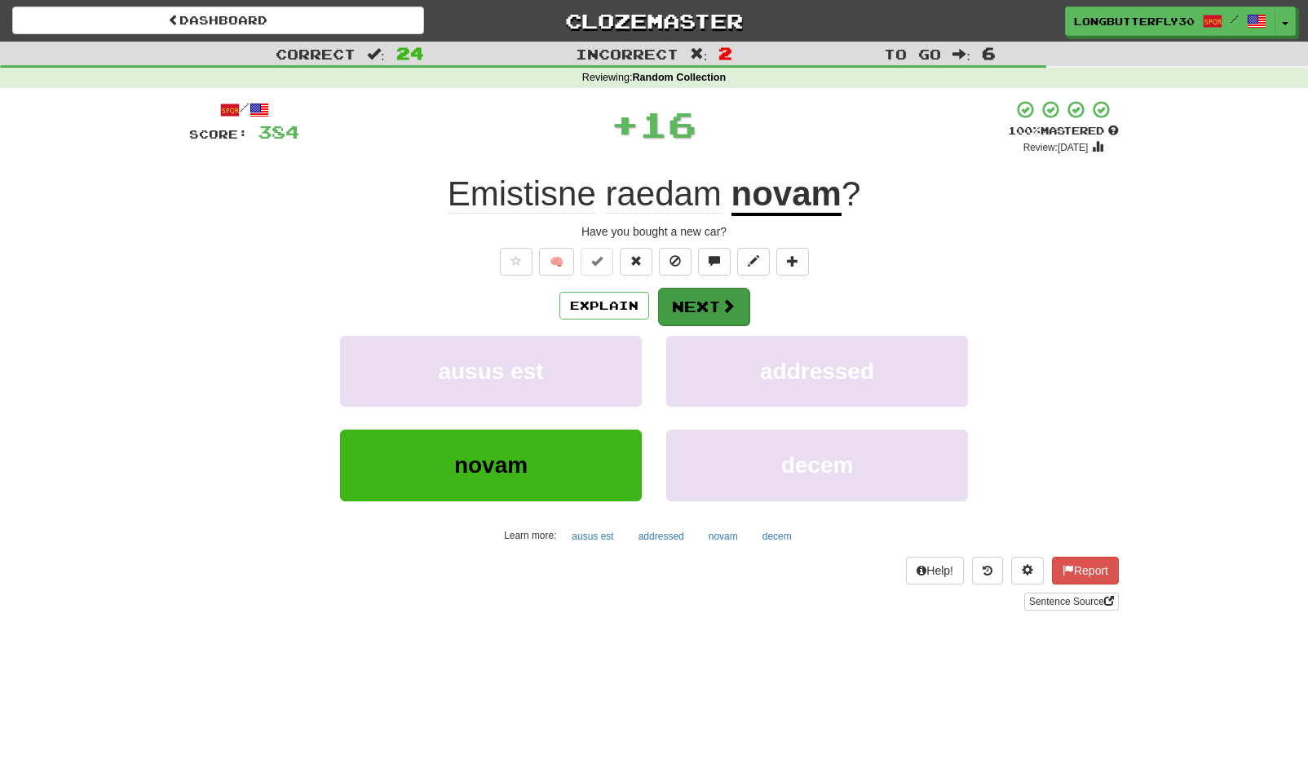
click at [736, 314] on button "Next" at bounding box center [703, 307] width 91 height 38
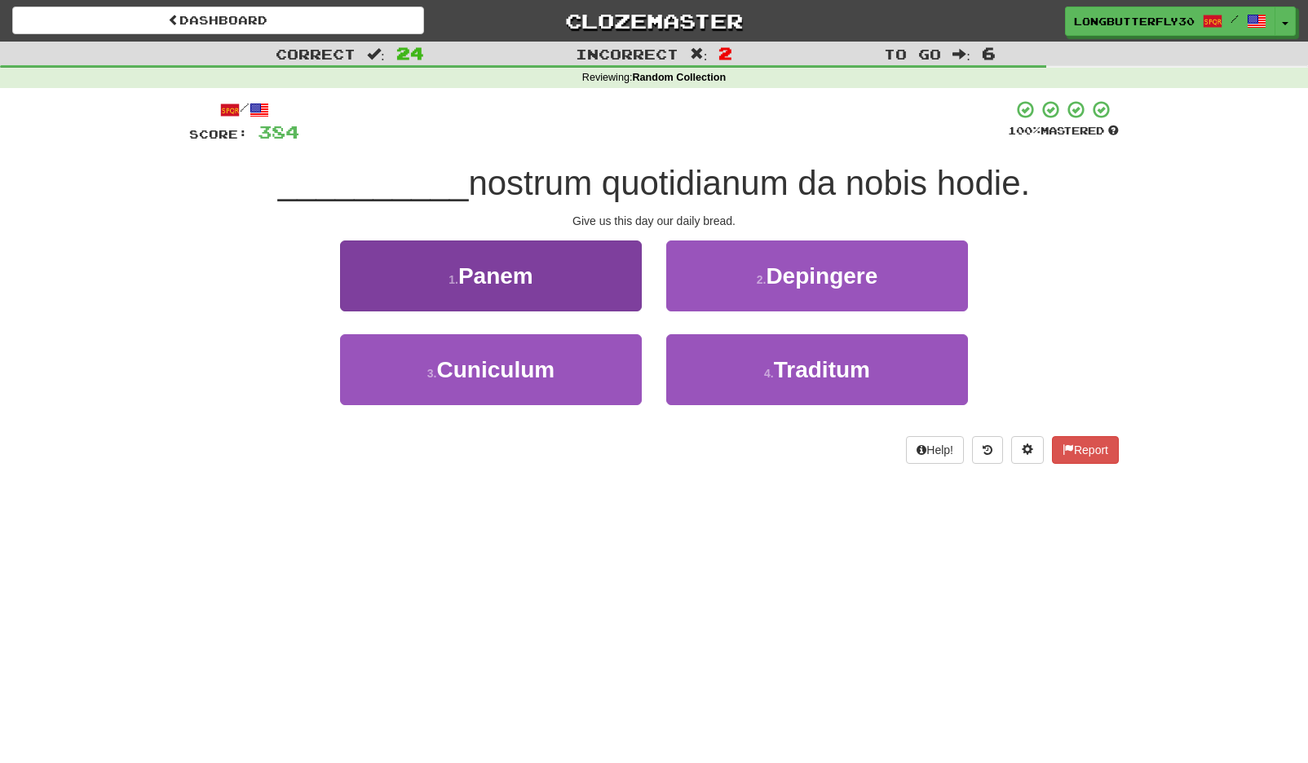
click at [616, 290] on button "1 . Panem" at bounding box center [491, 276] width 302 height 71
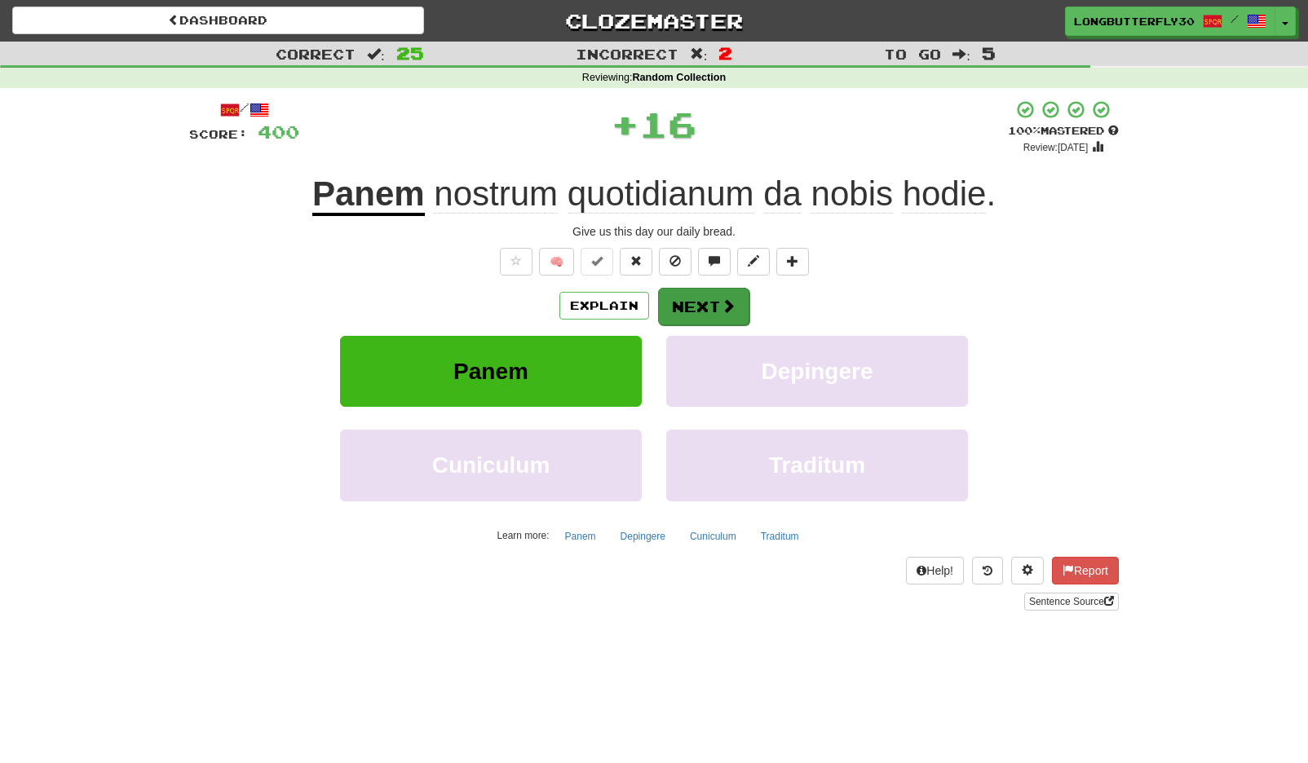
click at [721, 305] on span at bounding box center [728, 305] width 15 height 15
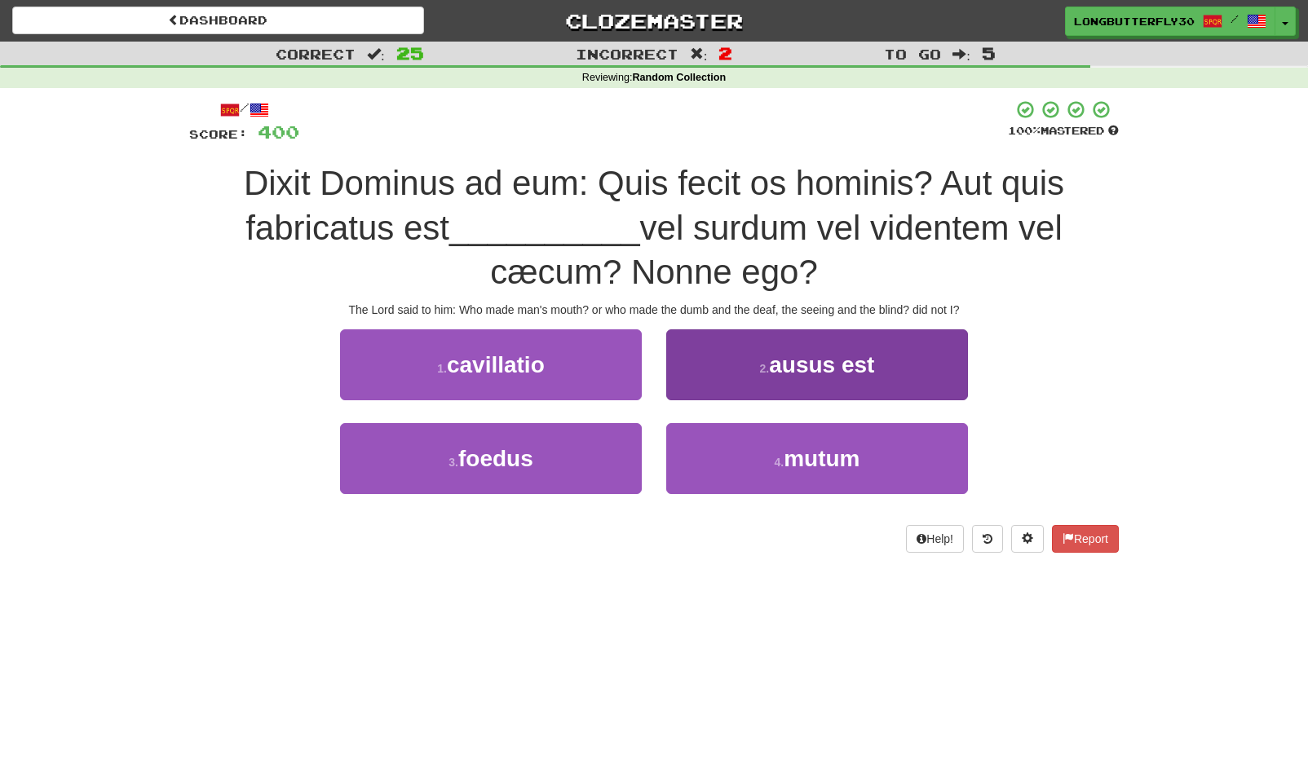
click at [774, 458] on small "4 ." at bounding box center [779, 462] width 10 height 13
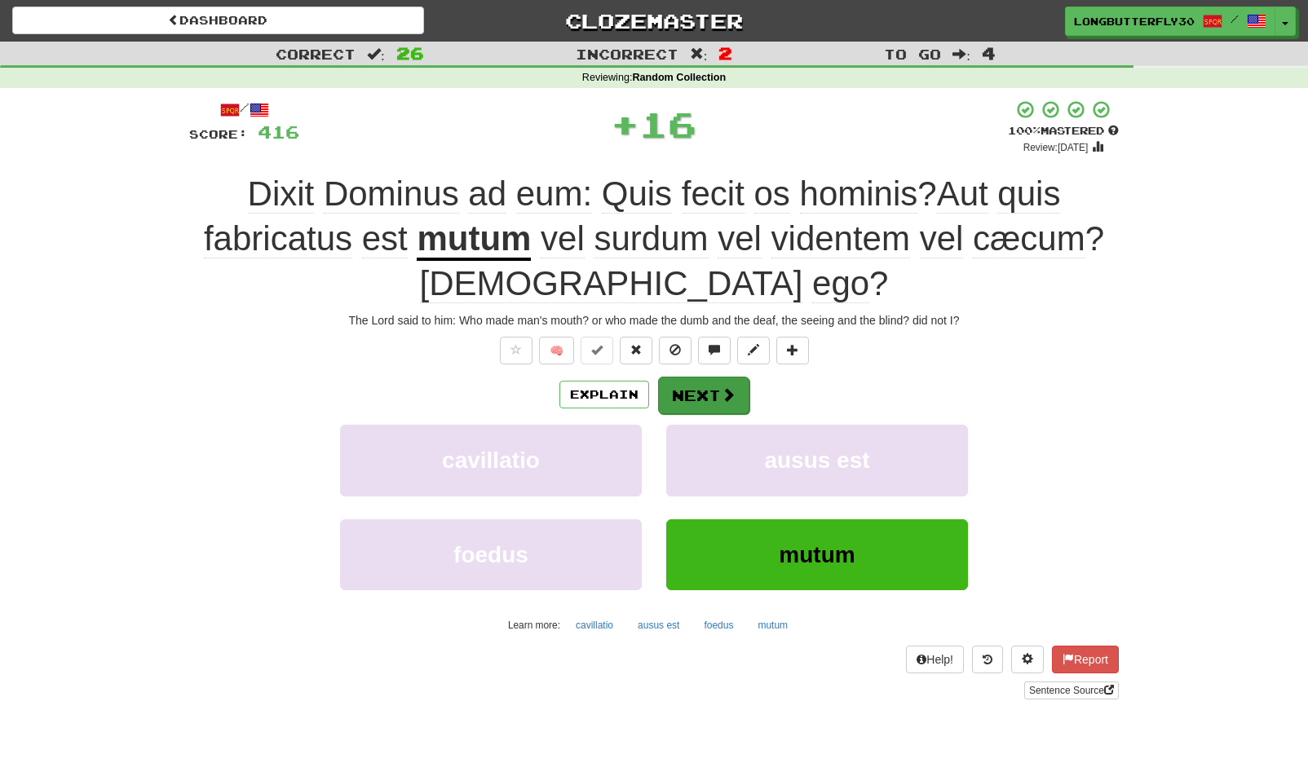
click at [717, 382] on button "Next" at bounding box center [703, 396] width 91 height 38
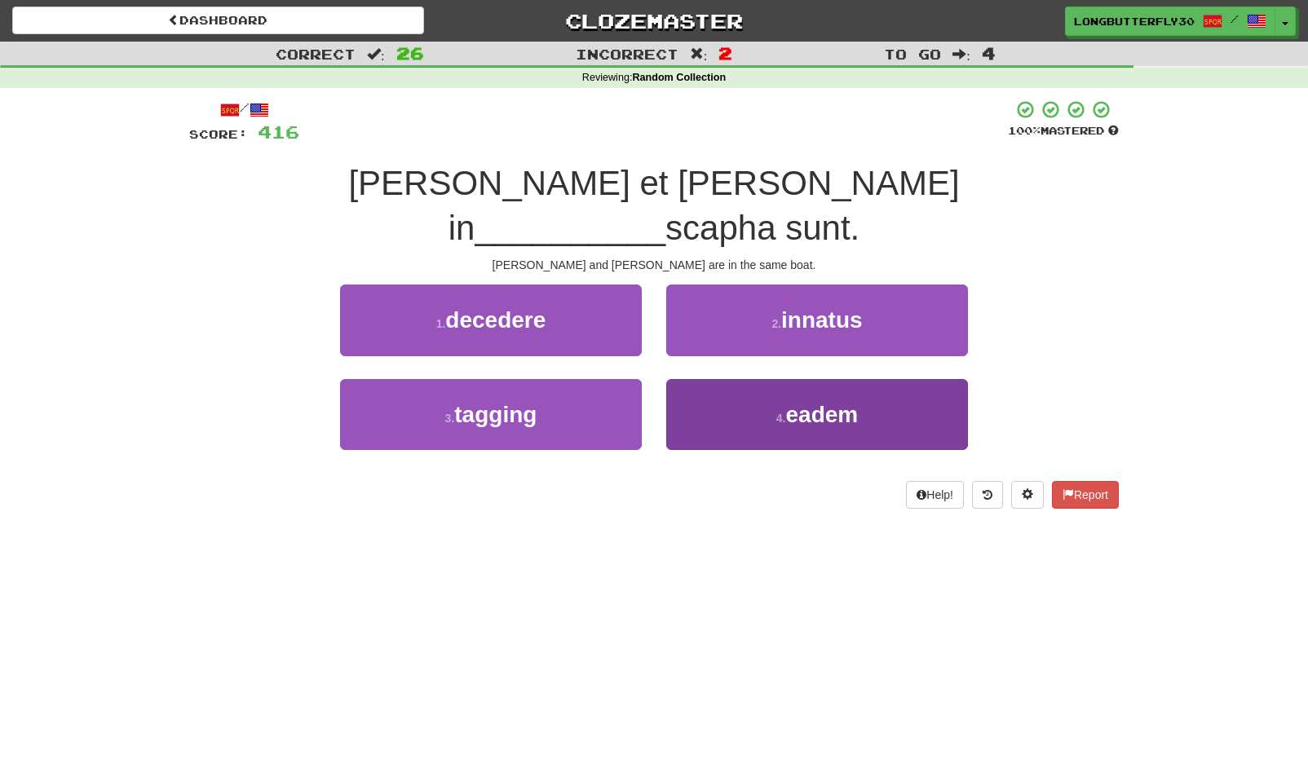
click at [727, 383] on button "4 . eadem" at bounding box center [817, 414] width 302 height 71
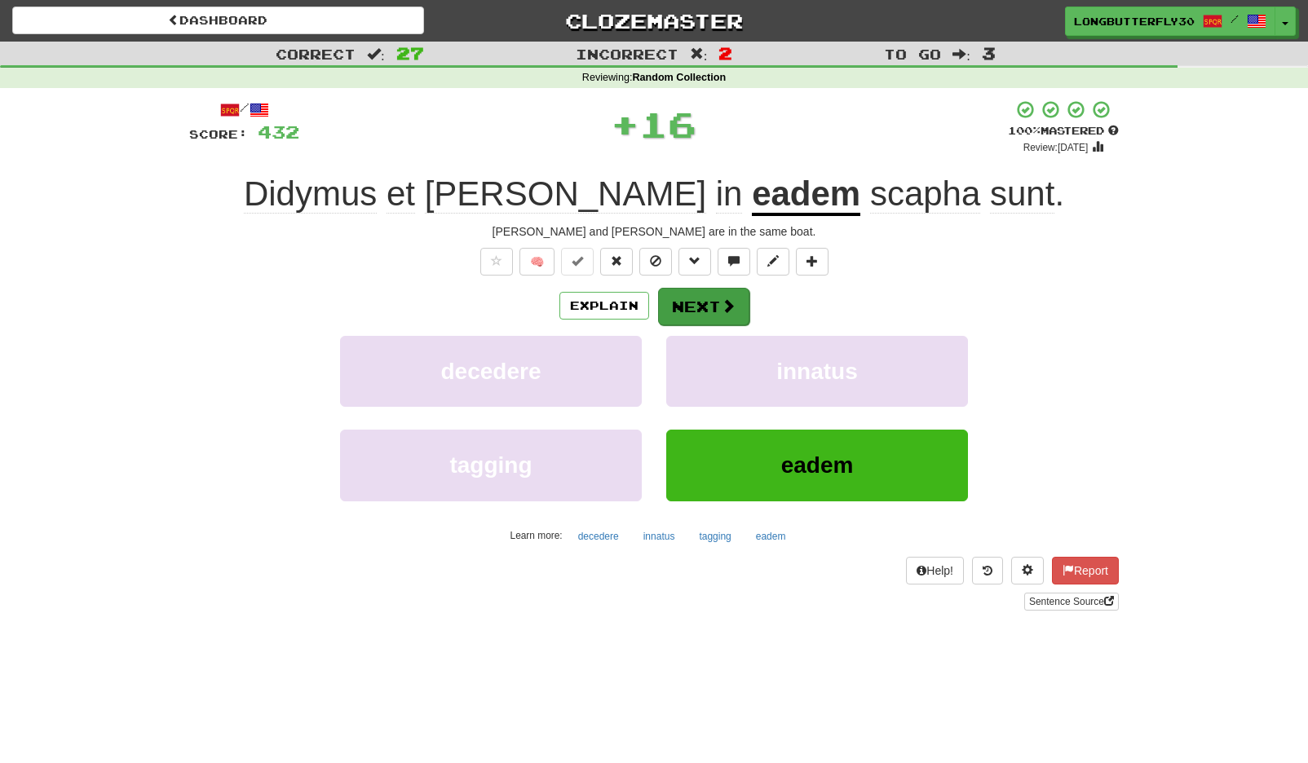
click at [707, 321] on button "Next" at bounding box center [703, 307] width 91 height 38
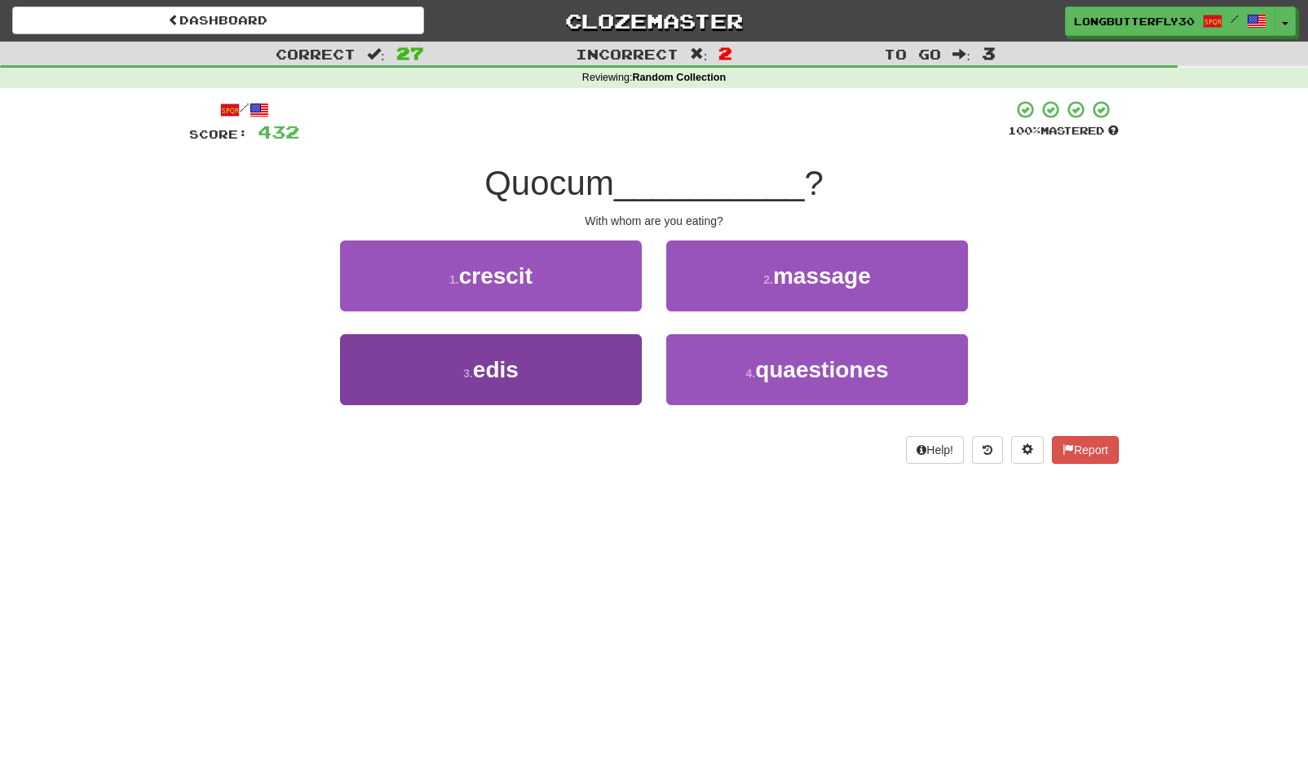
click at [562, 367] on button "3 . edis" at bounding box center [491, 369] width 302 height 71
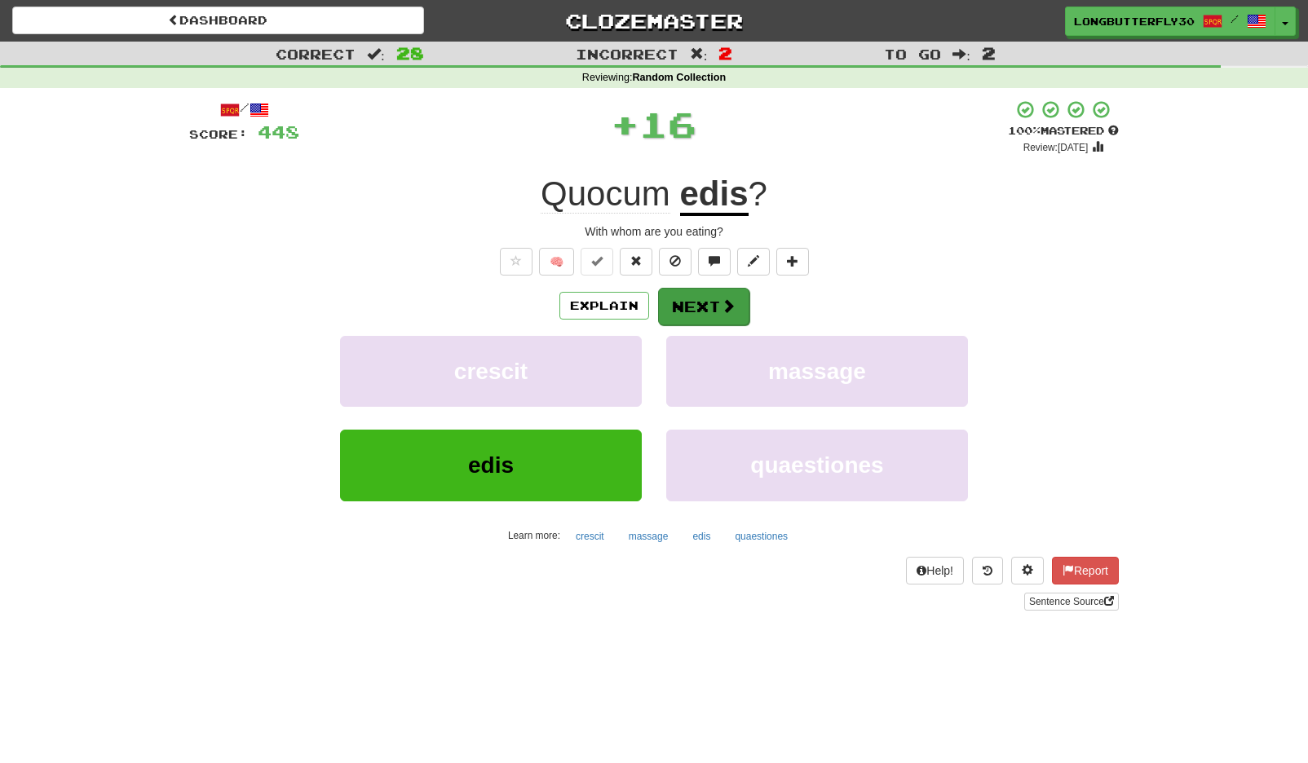
click at [741, 295] on button "Next" at bounding box center [703, 307] width 91 height 38
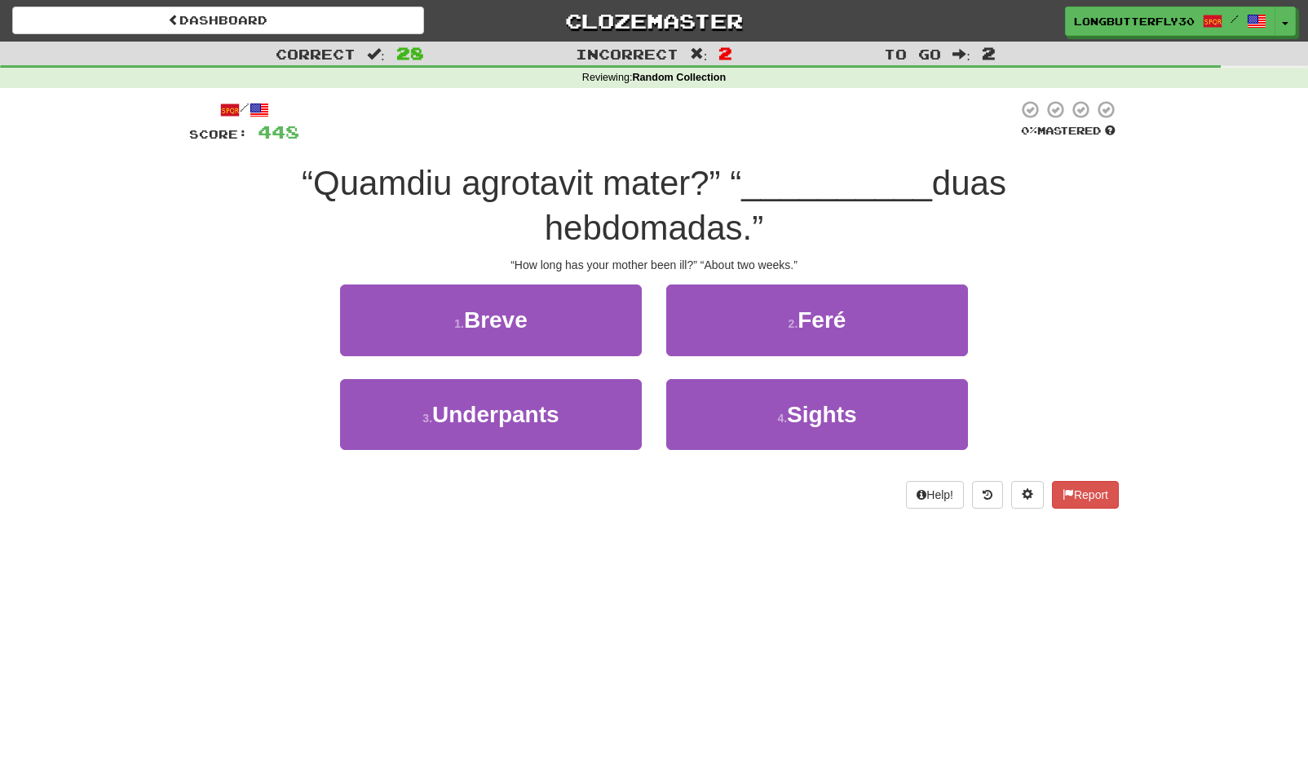
drag, startPoint x: 776, startPoint y: 319, endPoint x: 761, endPoint y: 330, distance: 18.6
click at [775, 319] on button "2 . Feré" at bounding box center [817, 320] width 302 height 71
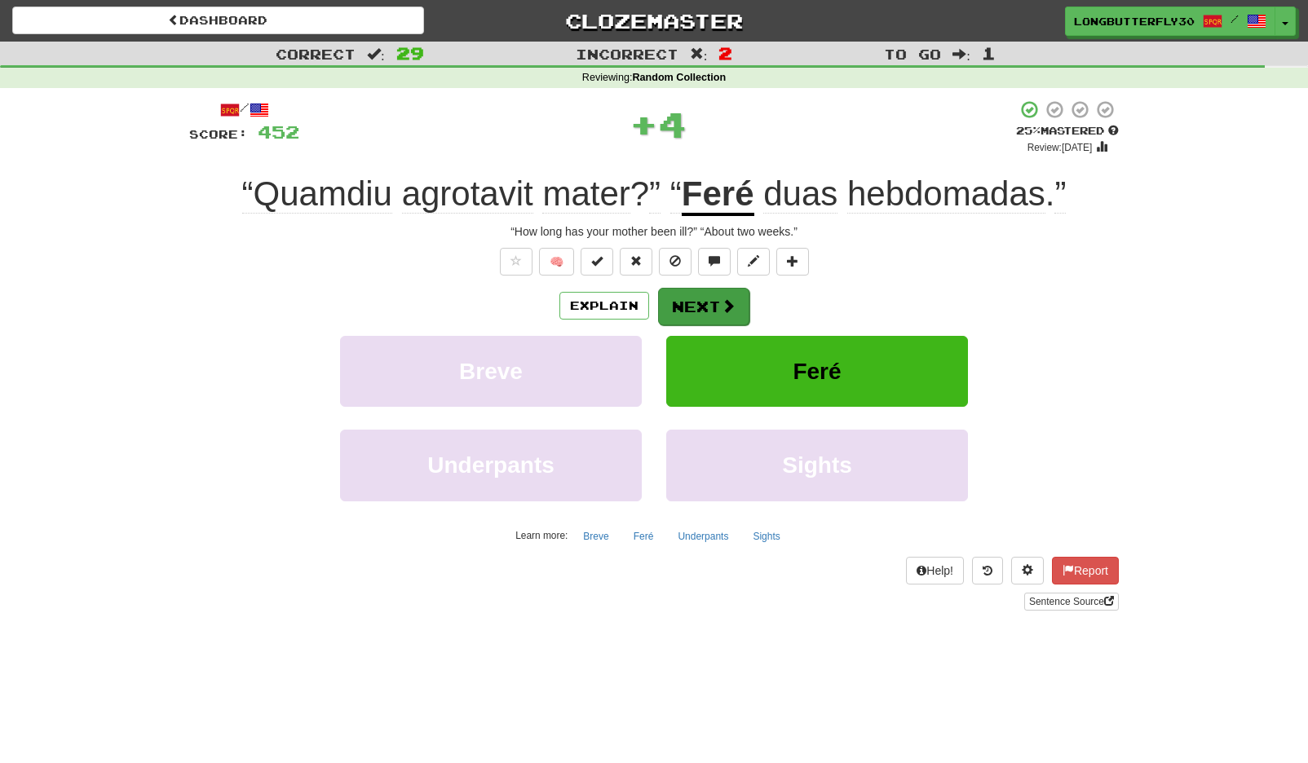
click at [729, 295] on button "Next" at bounding box center [703, 307] width 91 height 38
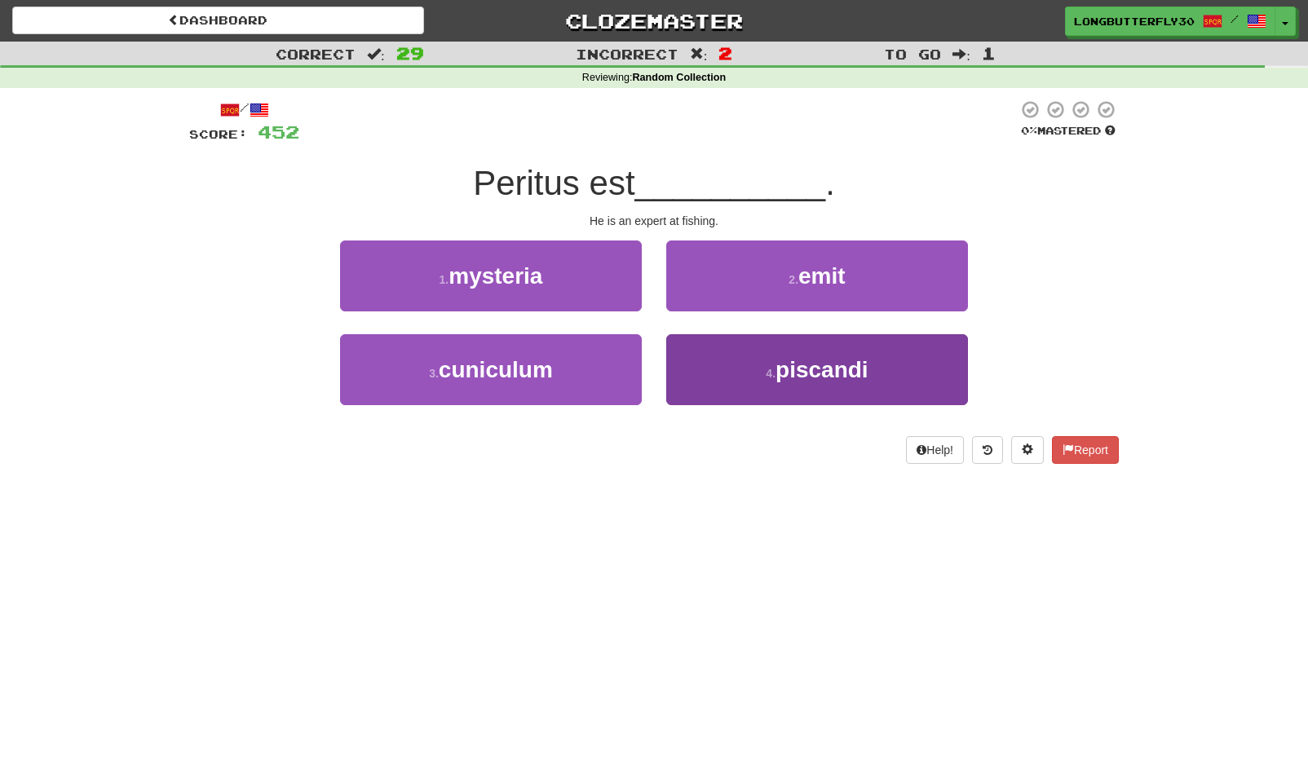
click at [734, 370] on button "4 . piscandi" at bounding box center [817, 369] width 302 height 71
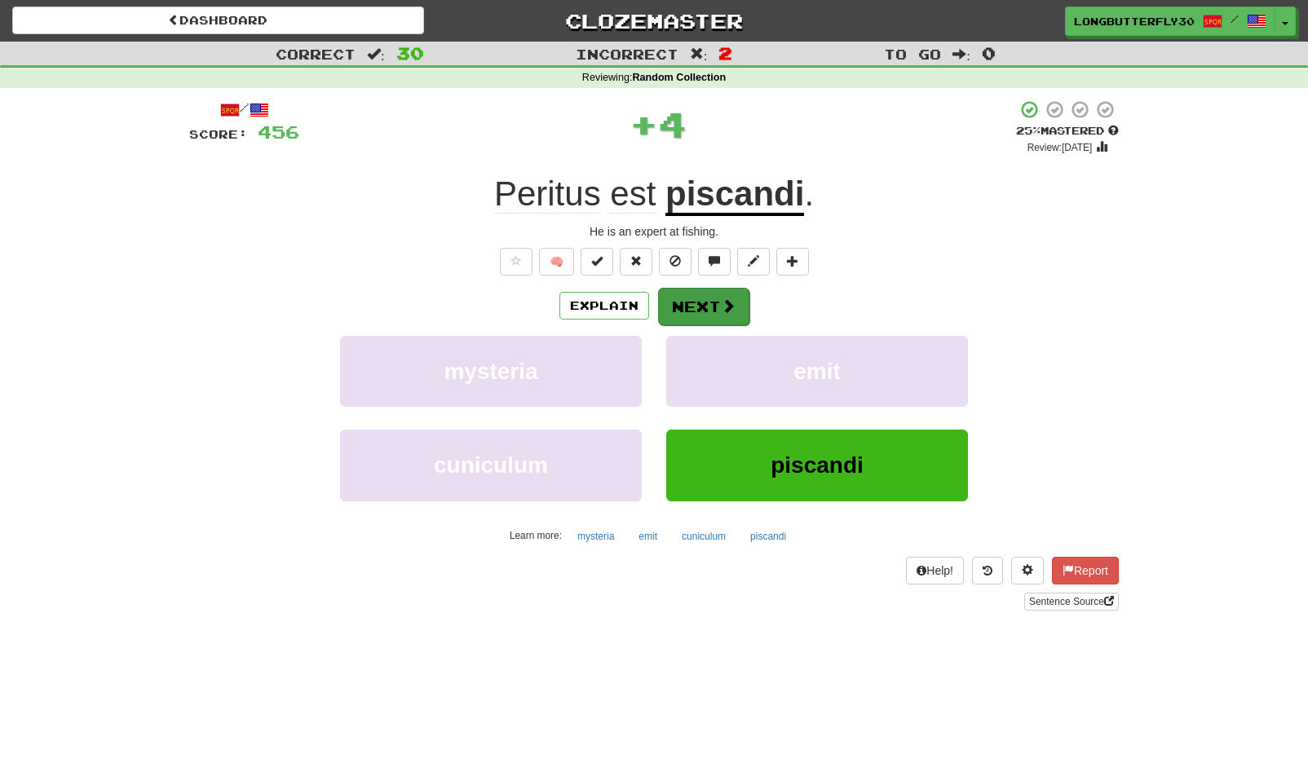
click at [722, 313] on button "Next" at bounding box center [703, 307] width 91 height 38
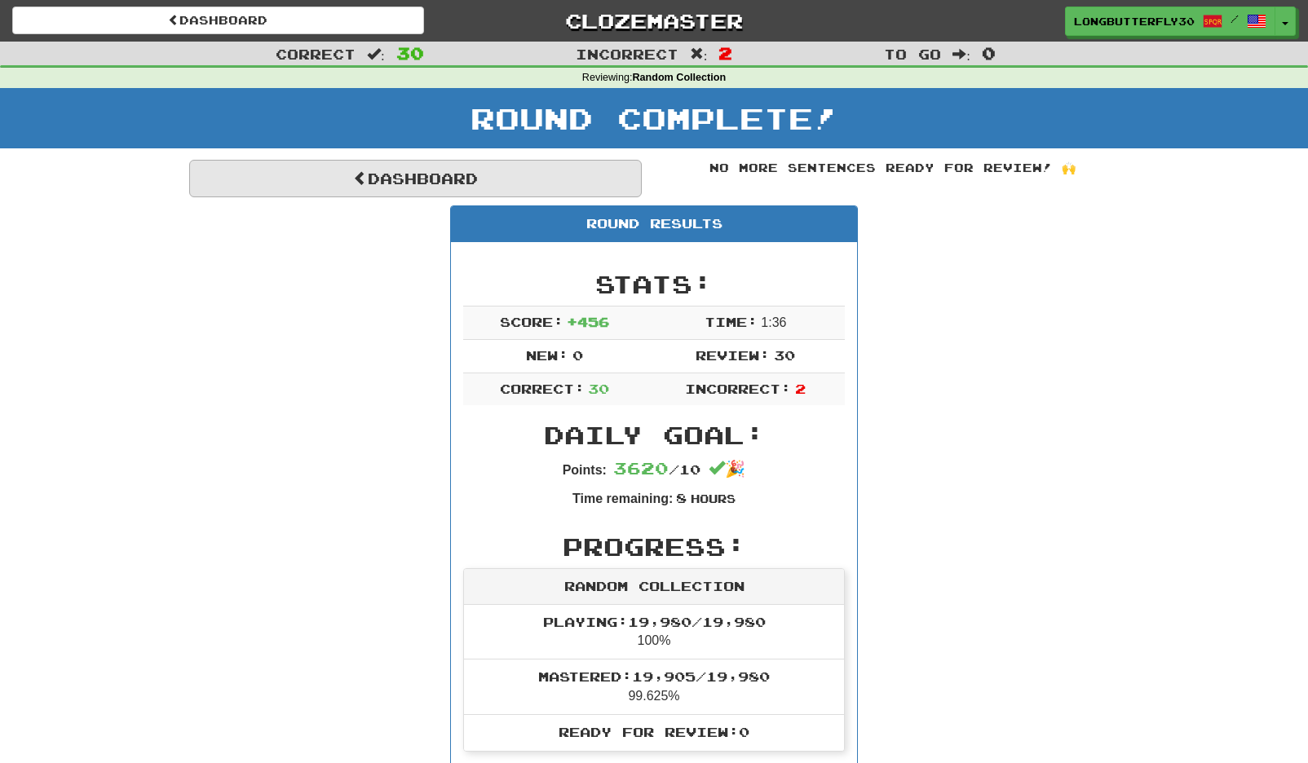
click at [532, 181] on link "Dashboard" at bounding box center [415, 179] width 453 height 38
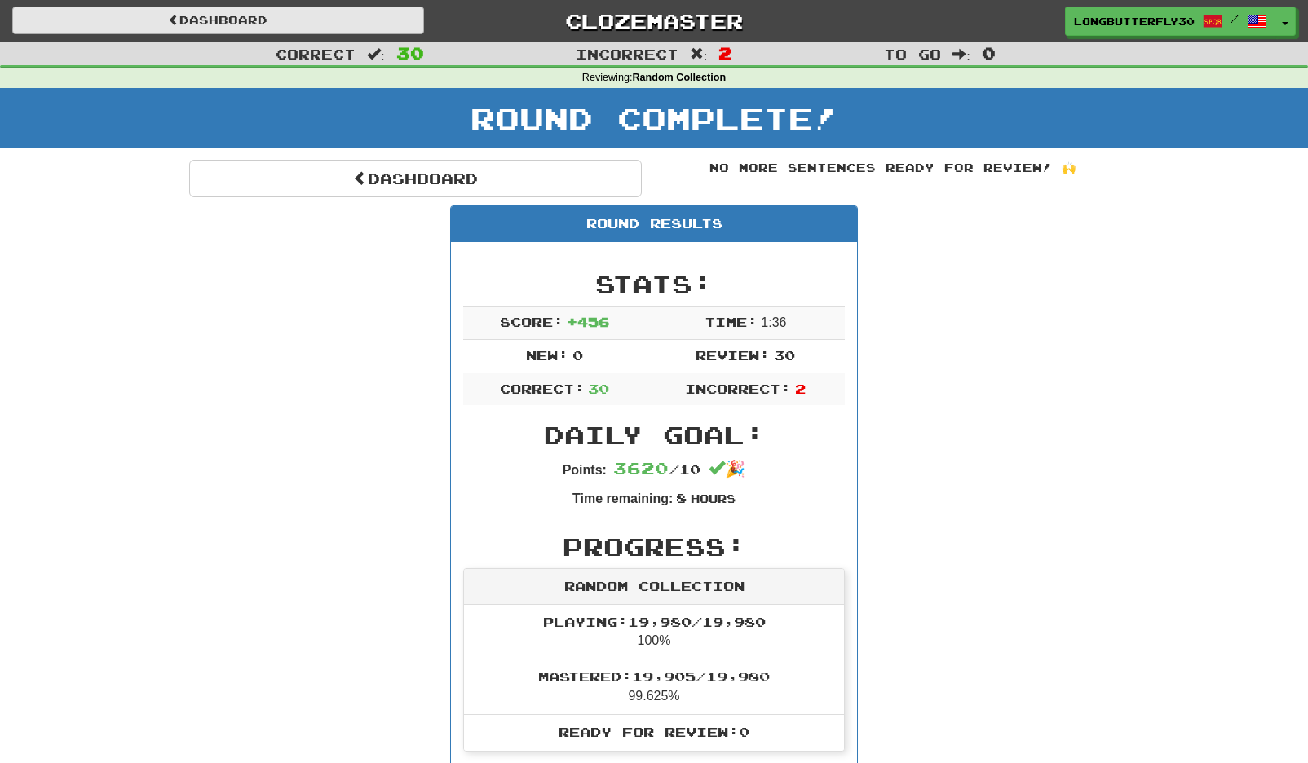
click at [336, 23] on link "Dashboard" at bounding box center [218, 21] width 412 height 28
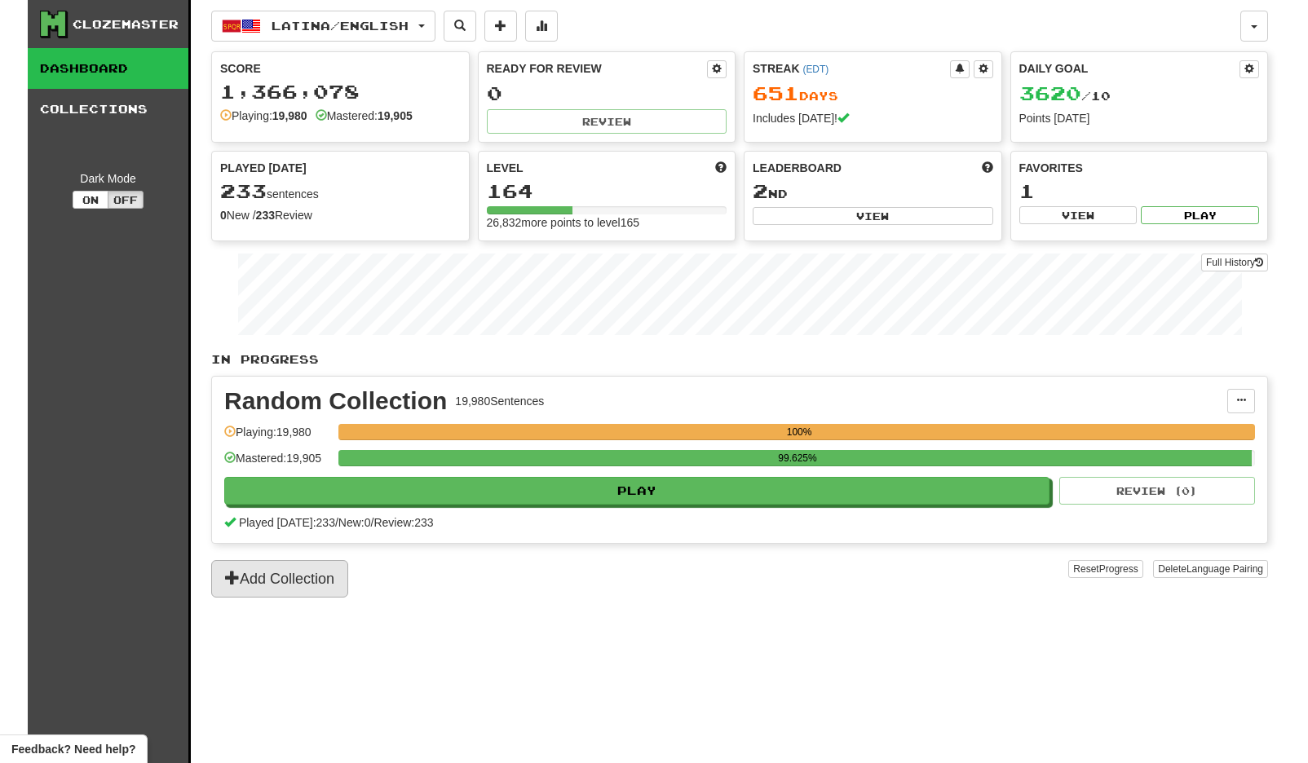
click at [274, 566] on button "Add Collection" at bounding box center [279, 579] width 137 height 38
click at [374, 29] on span "Latina / English" at bounding box center [340, 26] width 137 height 14
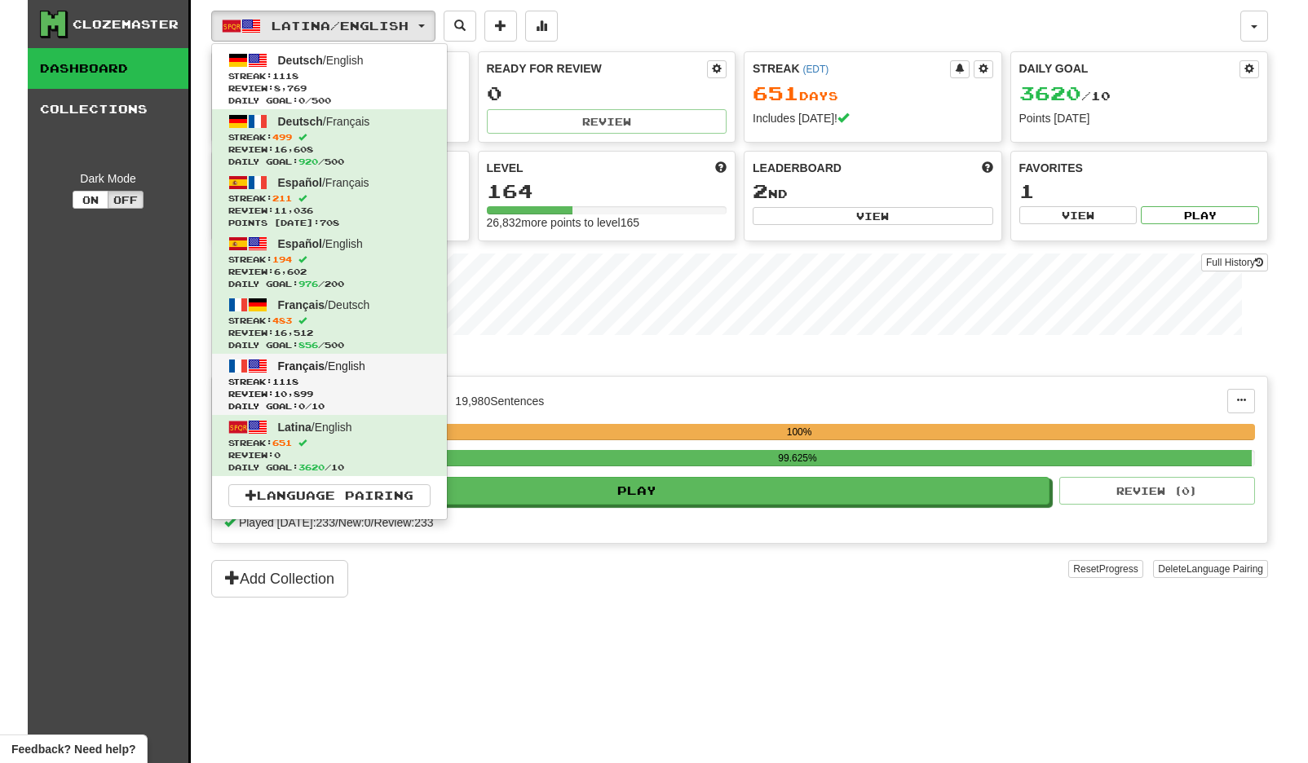
click at [351, 374] on link "Français / English Streak: 1118 Review: 10,899 Daily Goal: 0 / 10" at bounding box center [329, 384] width 235 height 61
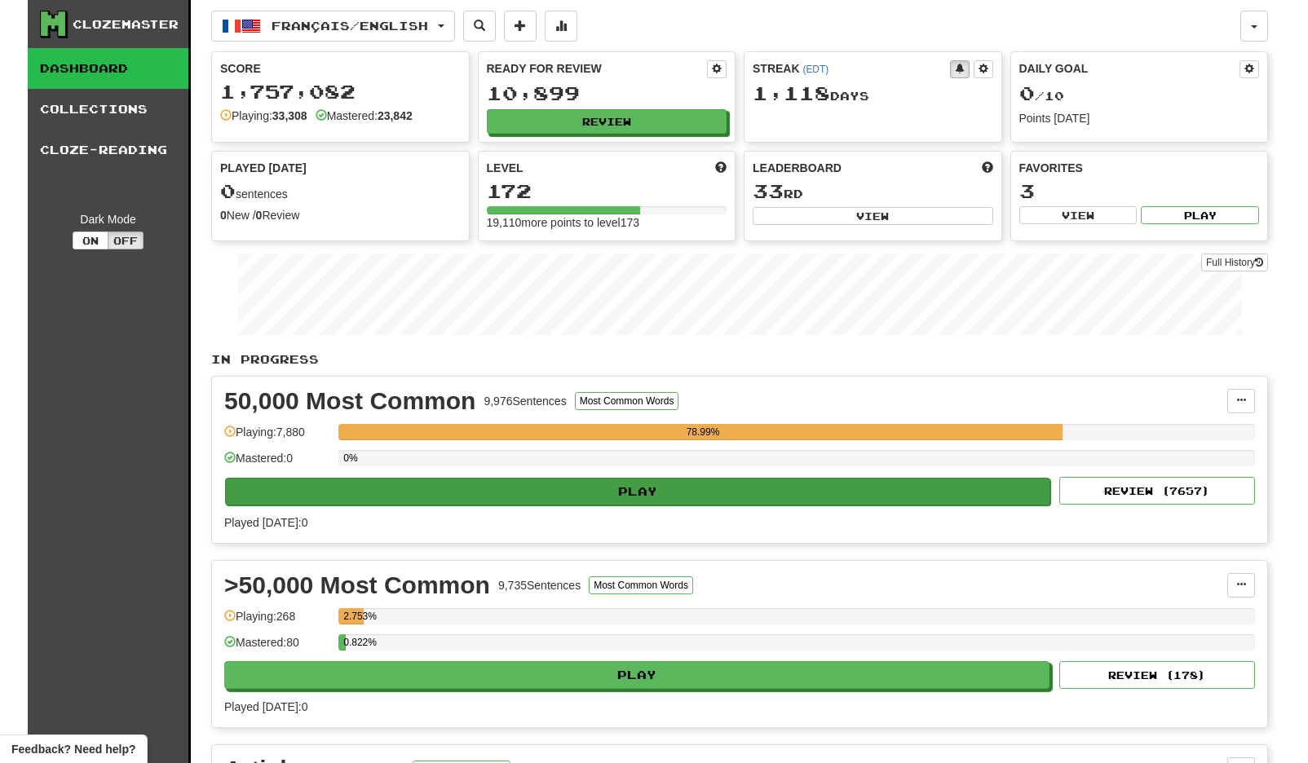
click at [982, 489] on button "Play" at bounding box center [637, 492] width 825 height 28
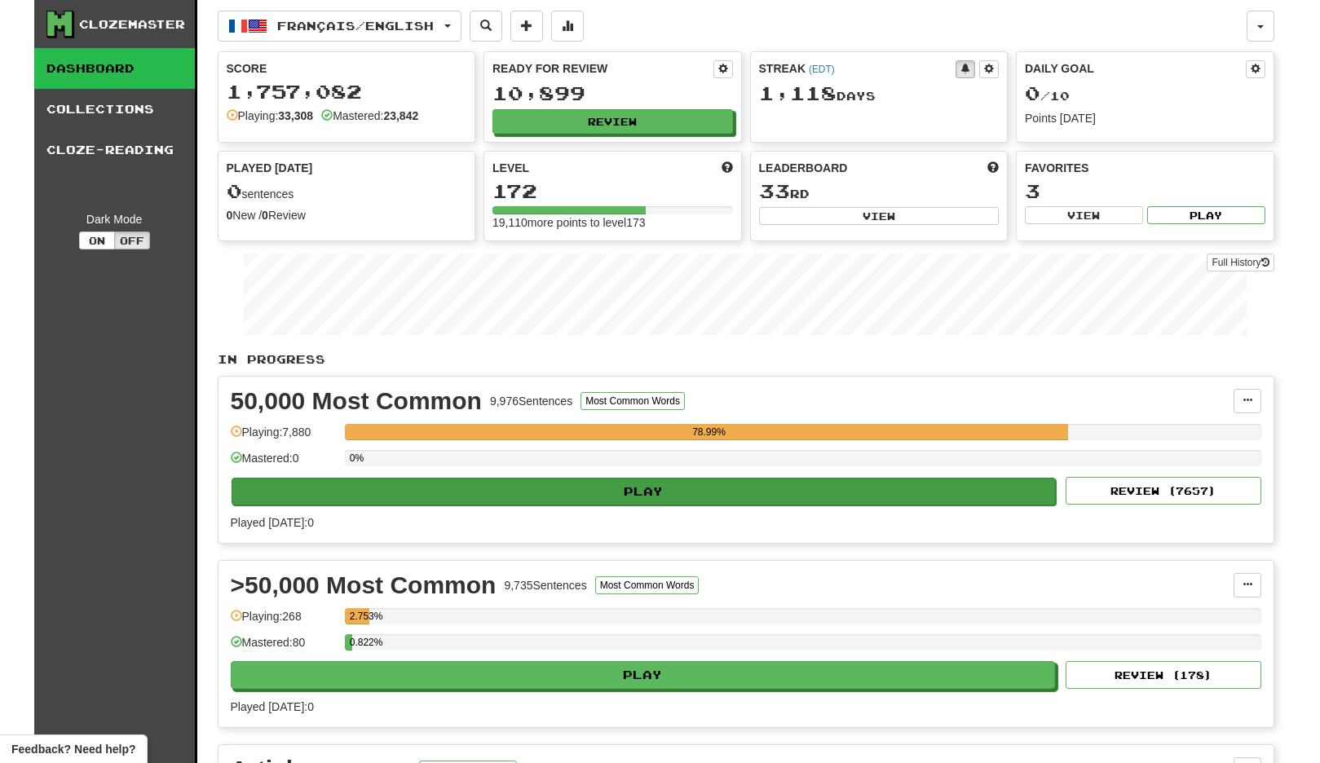
select select "**"
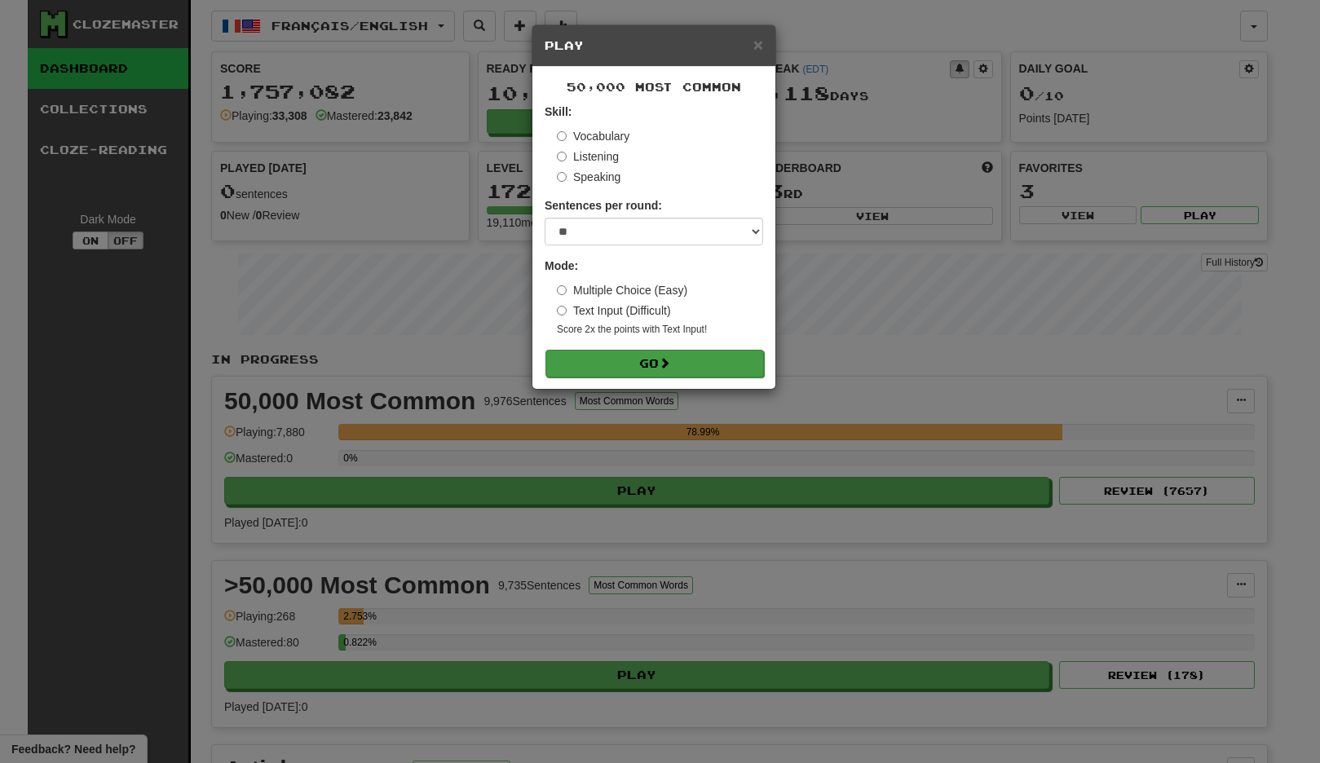
click at [713, 358] on button "Go" at bounding box center [655, 364] width 219 height 28
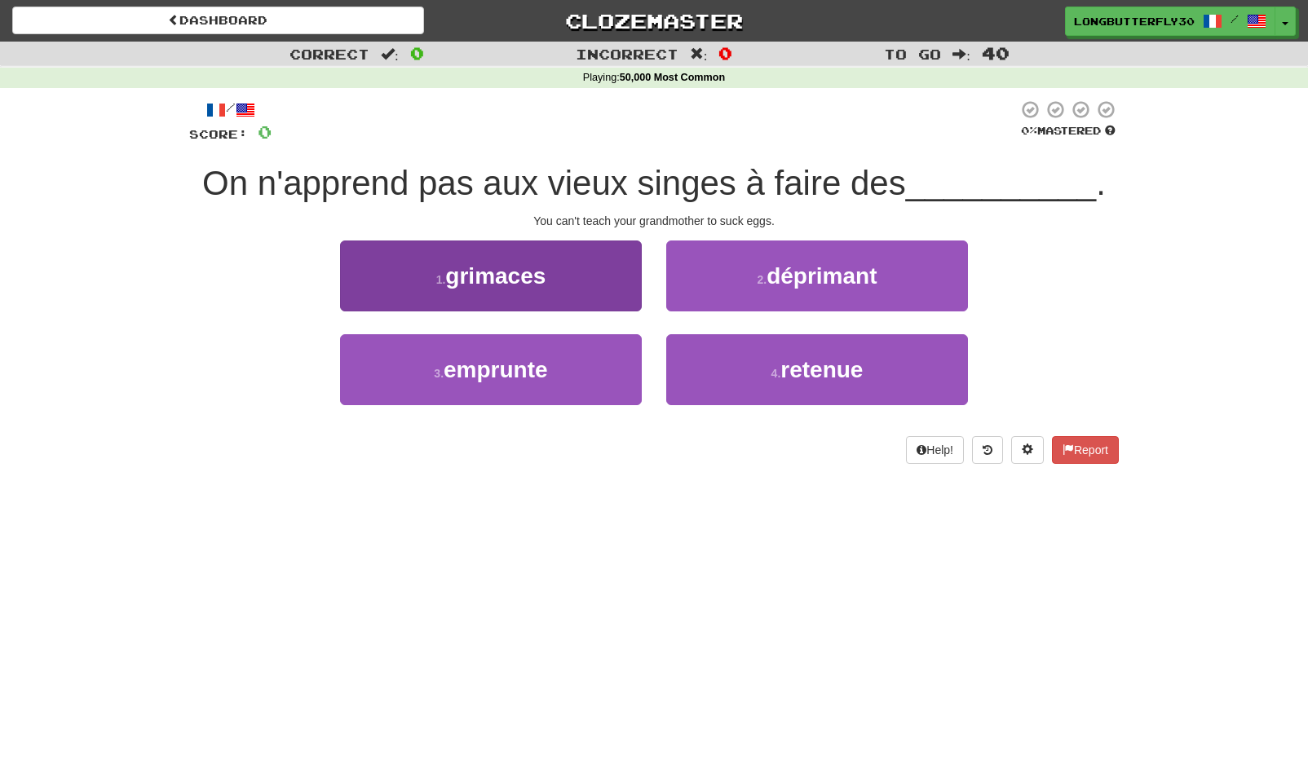
click at [555, 277] on button "1 . grimaces" at bounding box center [491, 276] width 302 height 71
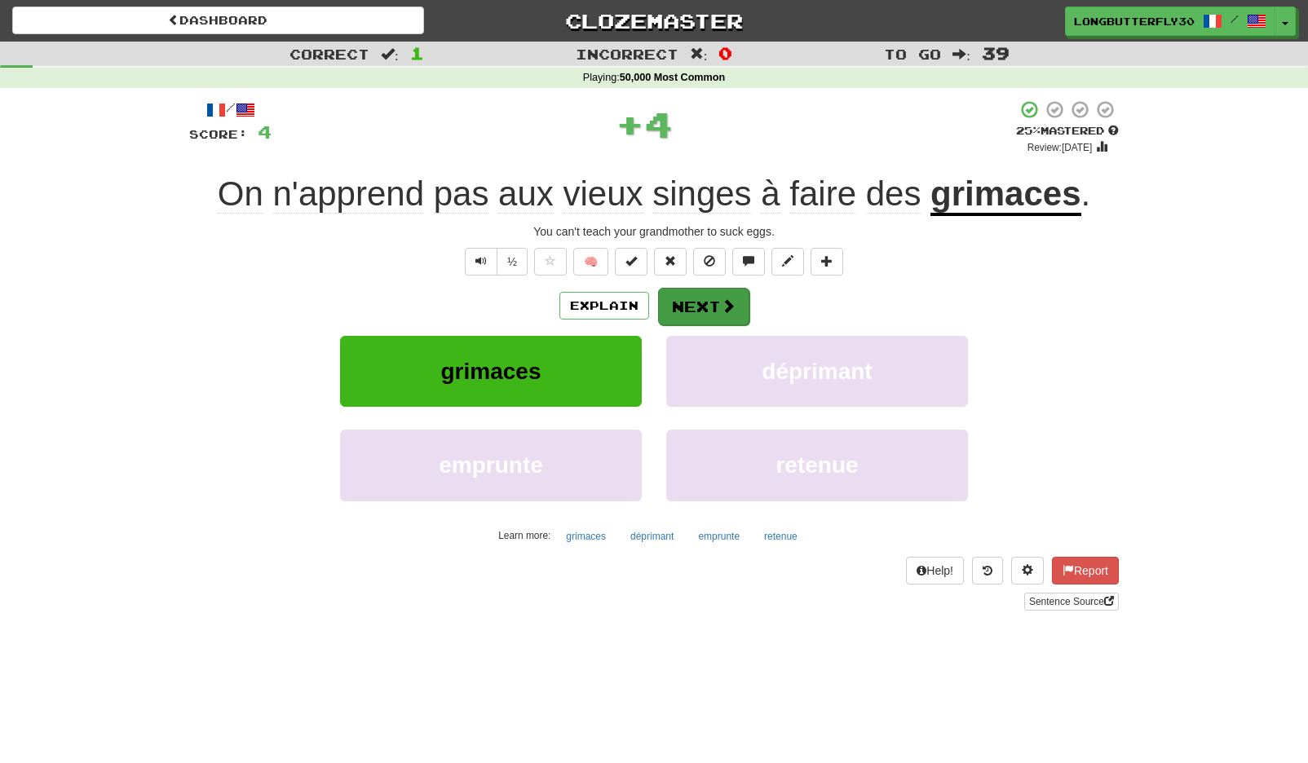
click at [715, 309] on button "Next" at bounding box center [703, 307] width 91 height 38
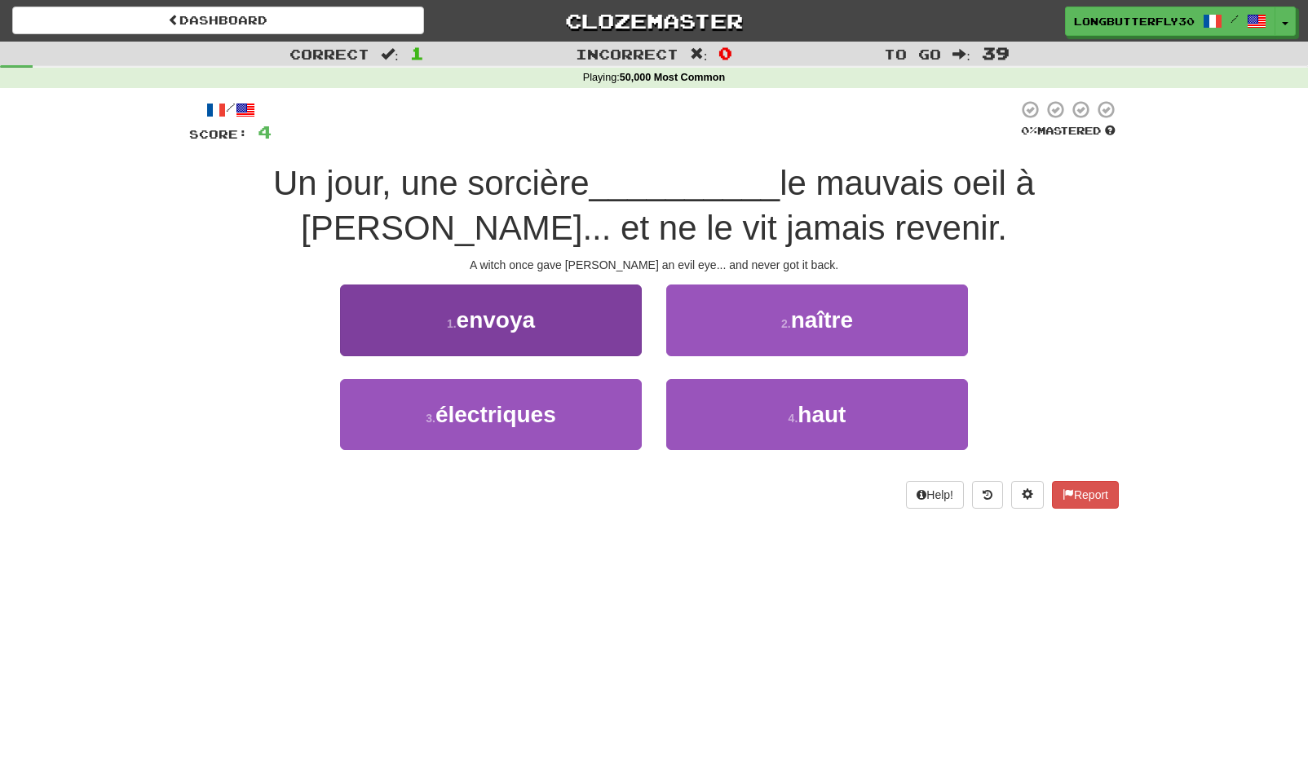
click at [621, 325] on button "1 . envoya" at bounding box center [491, 320] width 302 height 71
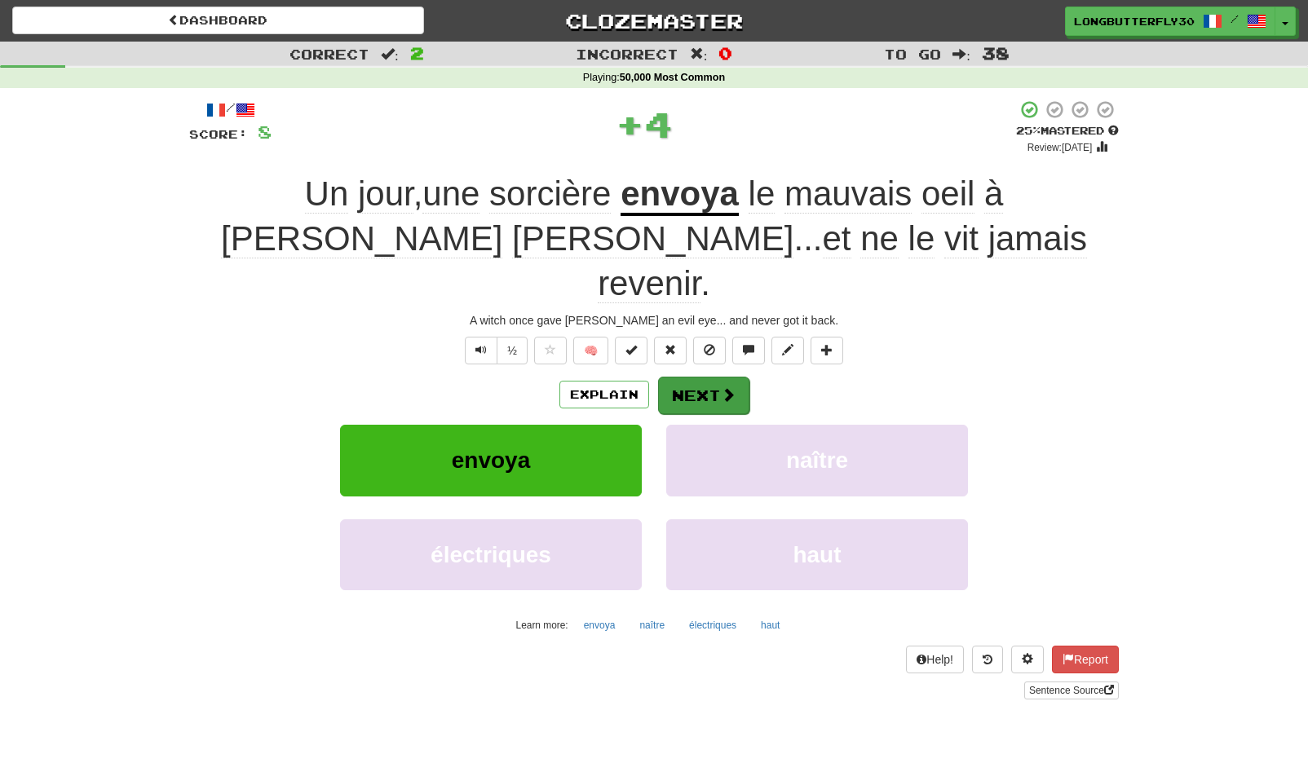
click at [690, 377] on button "Next" at bounding box center [703, 396] width 91 height 38
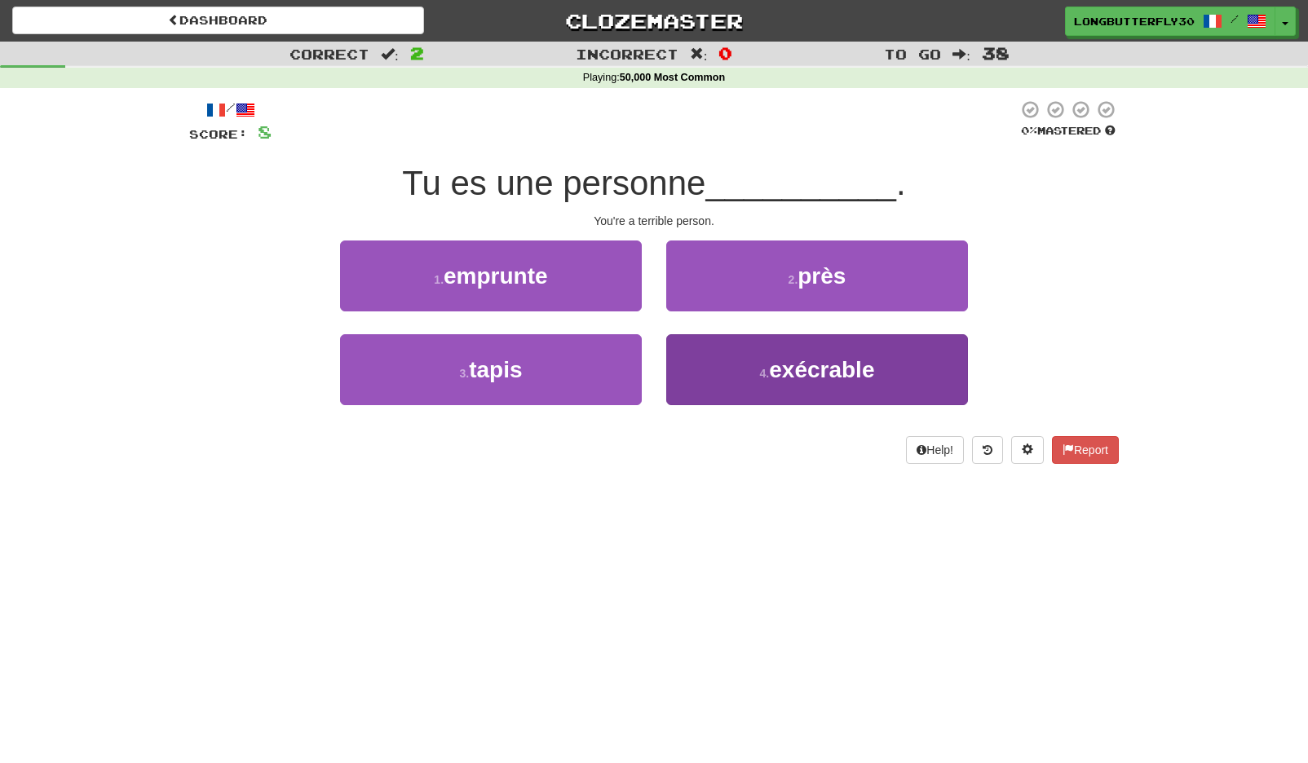
click at [754, 361] on button "4 . exécrable" at bounding box center [817, 369] width 302 height 71
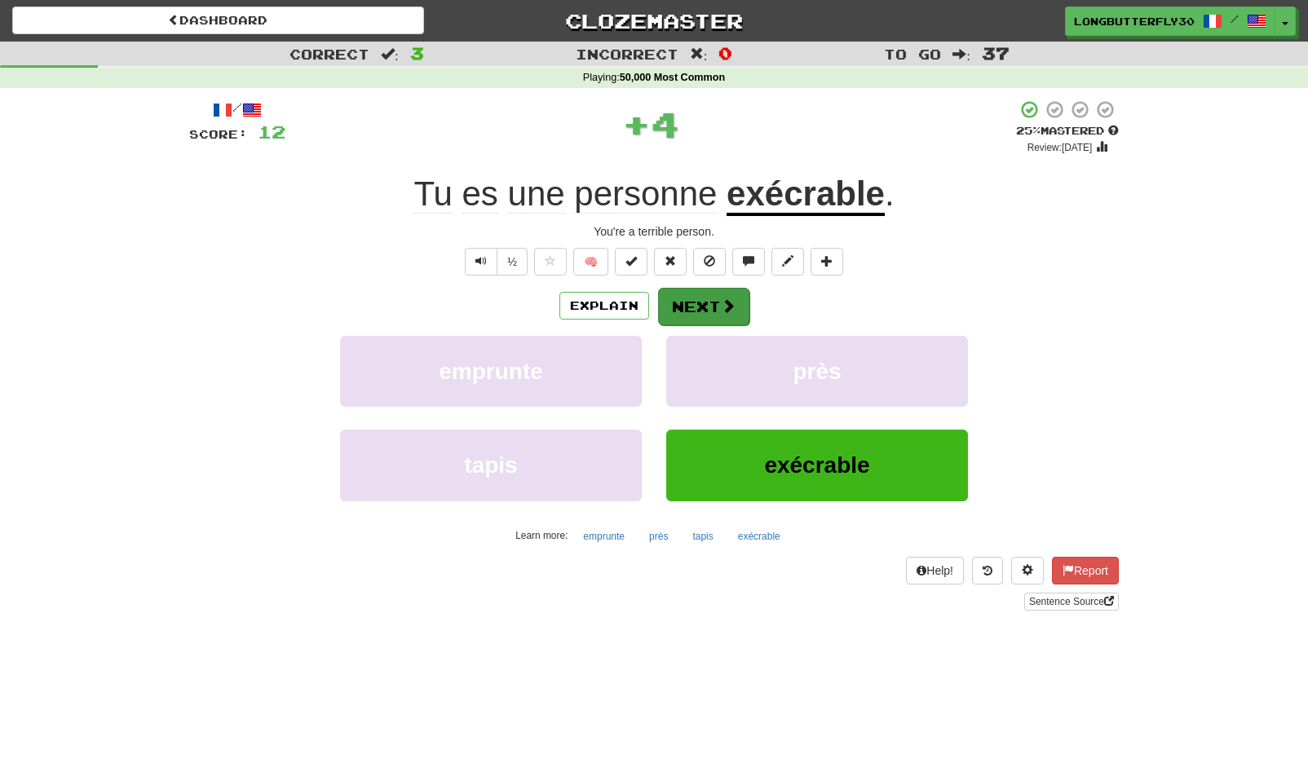
click at [711, 303] on button "Next" at bounding box center [703, 307] width 91 height 38
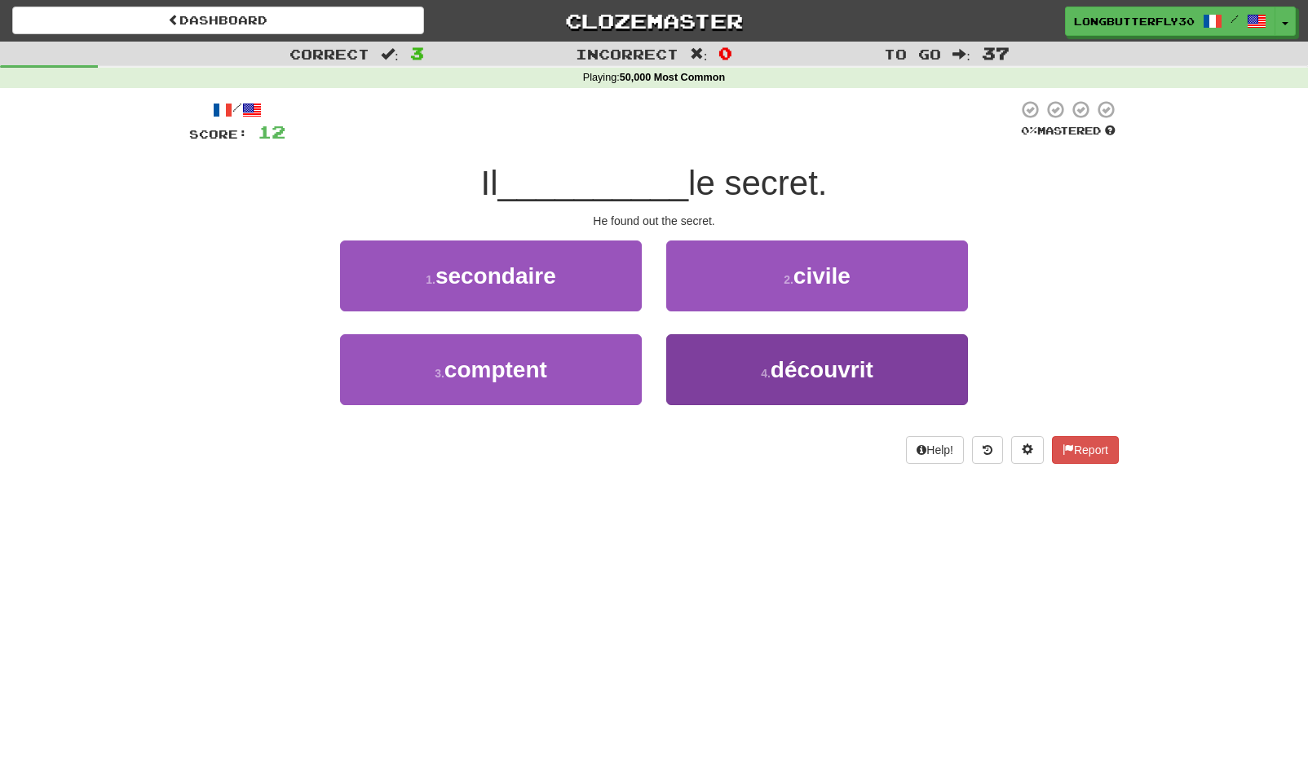
click at [723, 358] on button "4 . découvrit" at bounding box center [817, 369] width 302 height 71
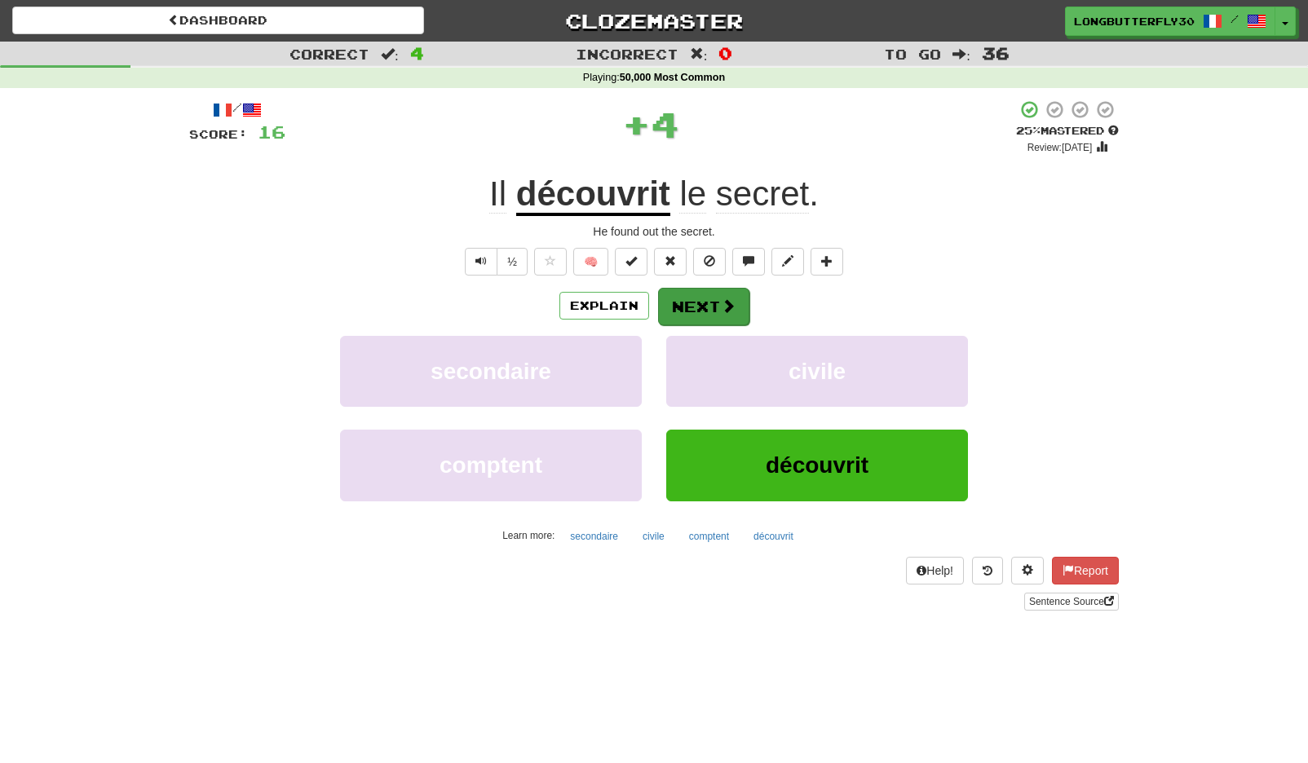
click at [701, 298] on button "Next" at bounding box center [703, 307] width 91 height 38
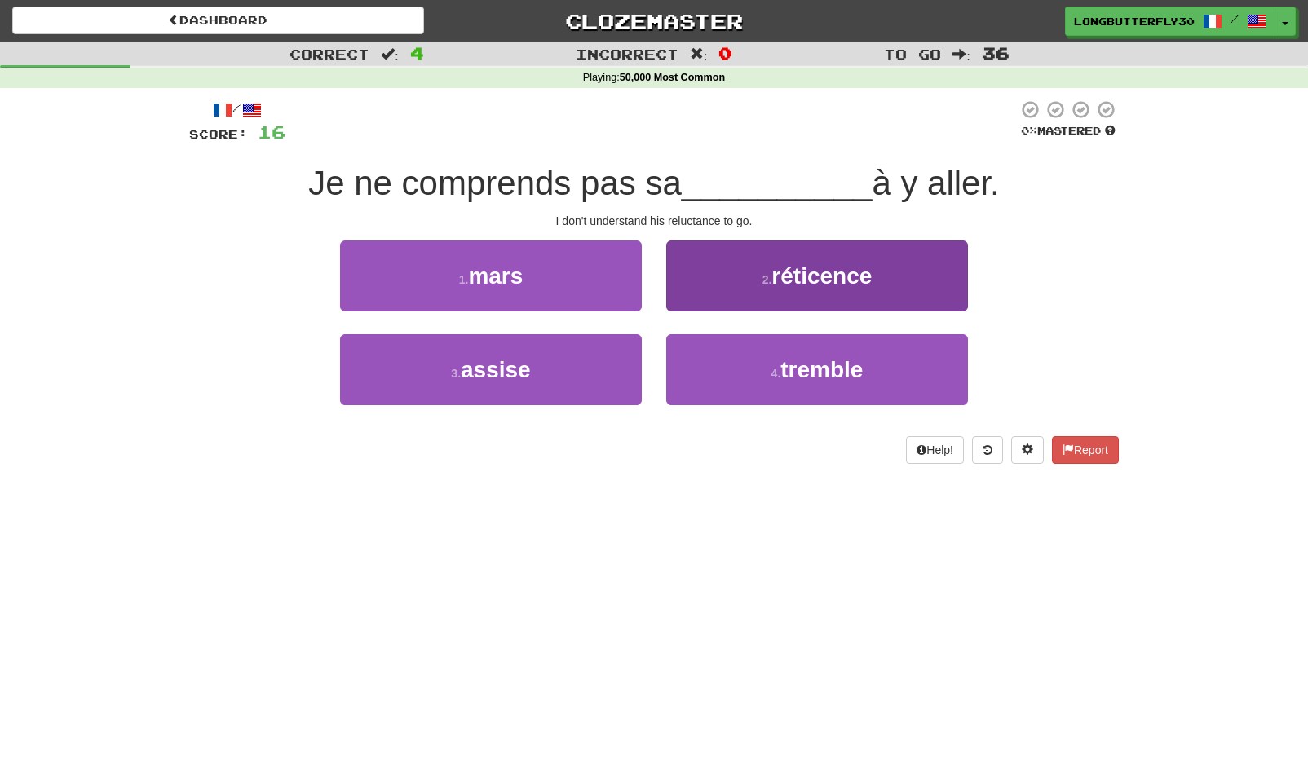
click at [719, 287] on button "2 . réticence" at bounding box center [817, 276] width 302 height 71
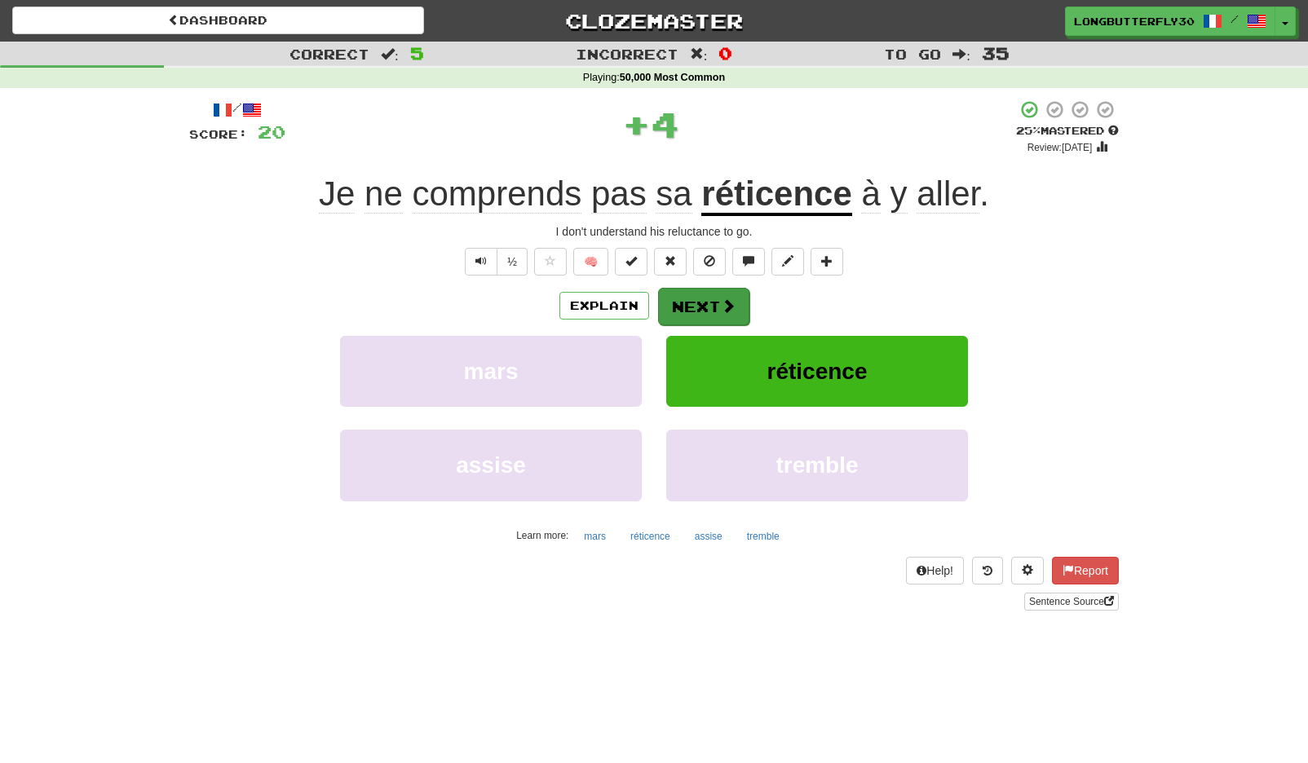
click at [698, 288] on button "Next" at bounding box center [703, 307] width 91 height 38
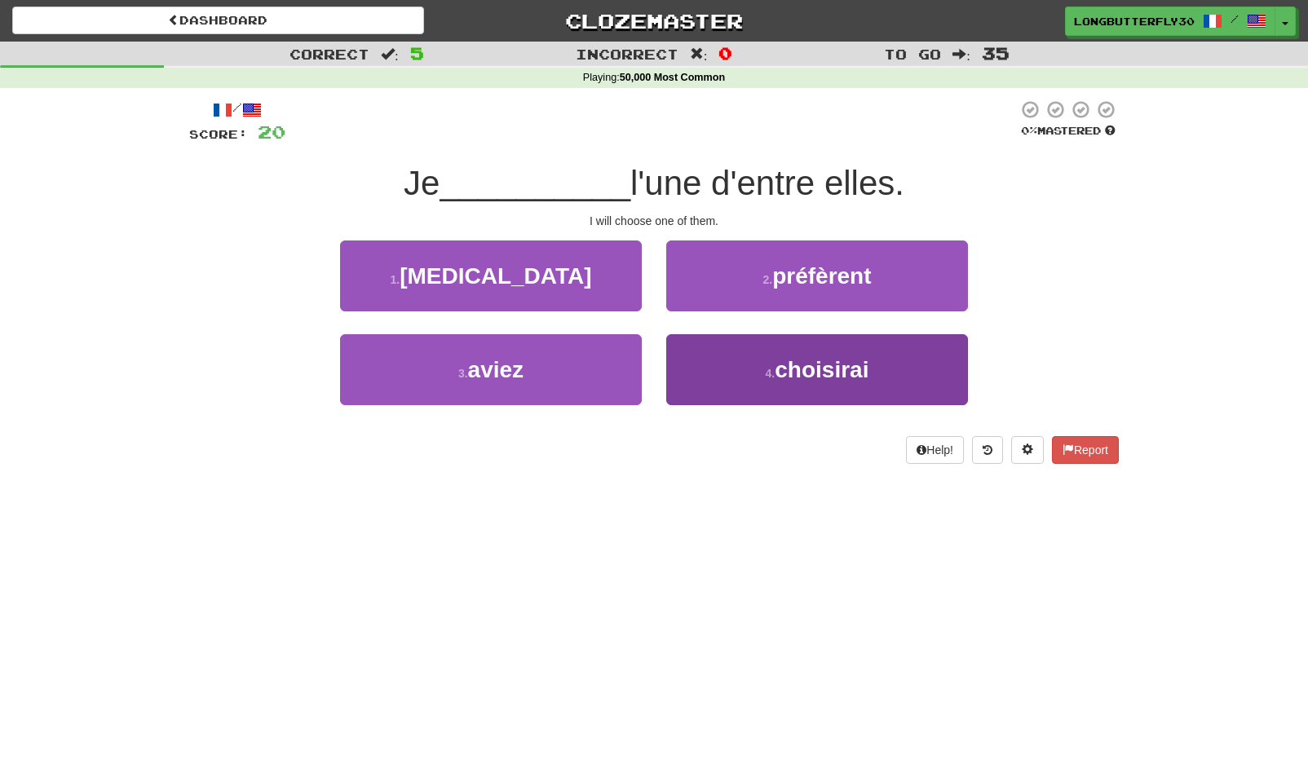
click at [740, 367] on button "4 . choisirai" at bounding box center [817, 369] width 302 height 71
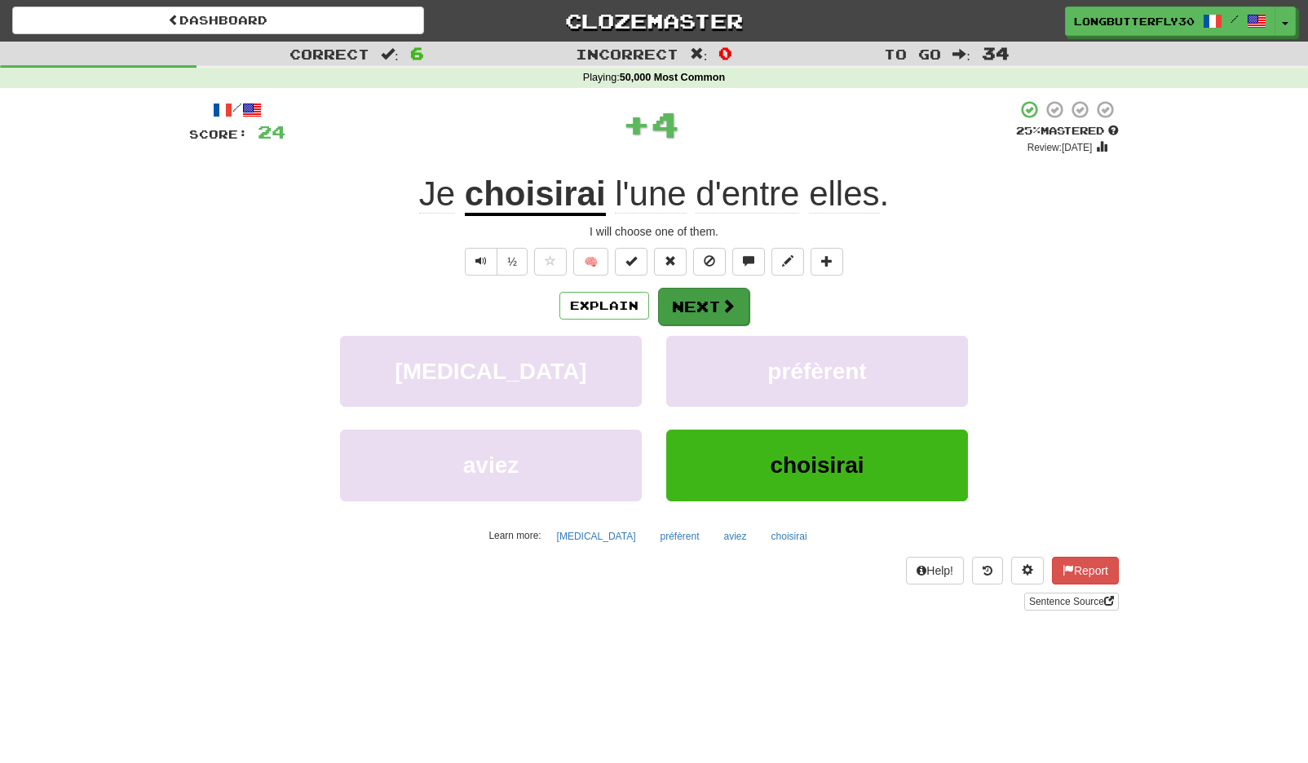
click at [703, 303] on button "Next" at bounding box center [703, 307] width 91 height 38
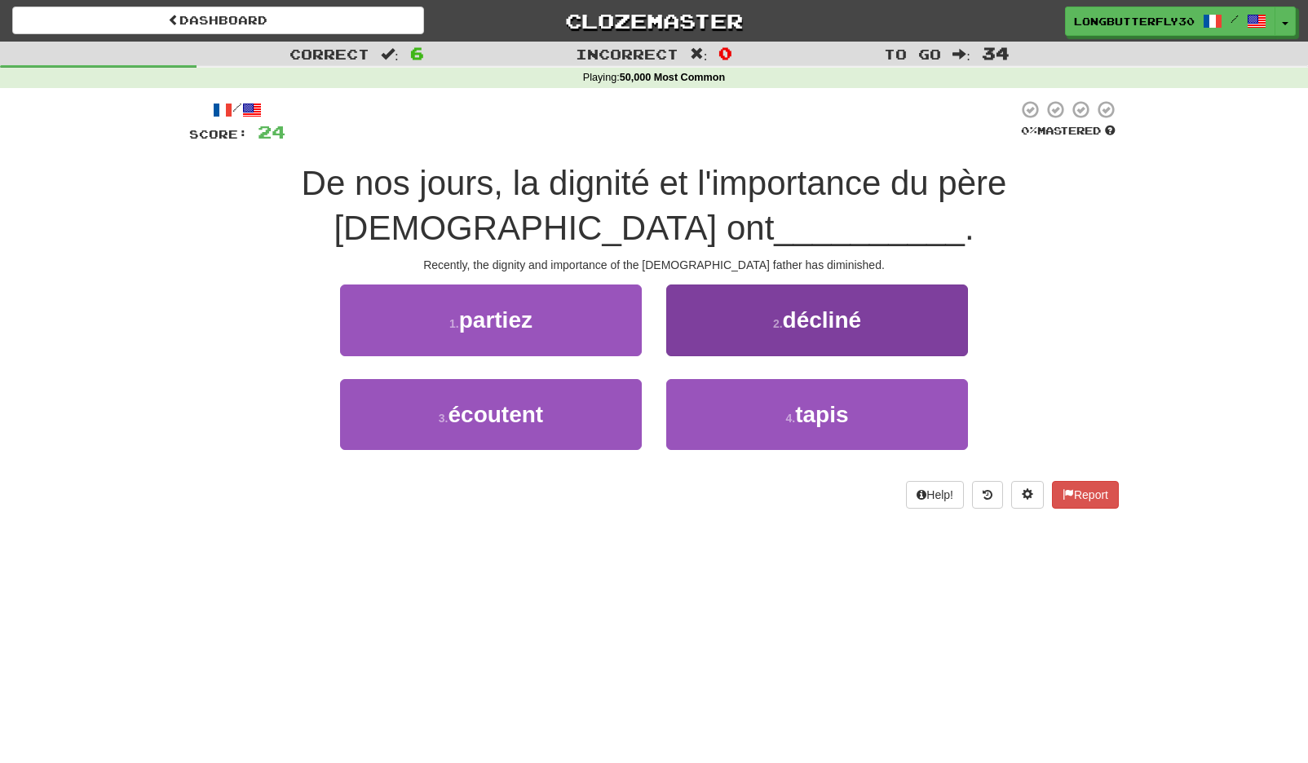
click at [764, 311] on button "2 . décliné" at bounding box center [817, 320] width 302 height 71
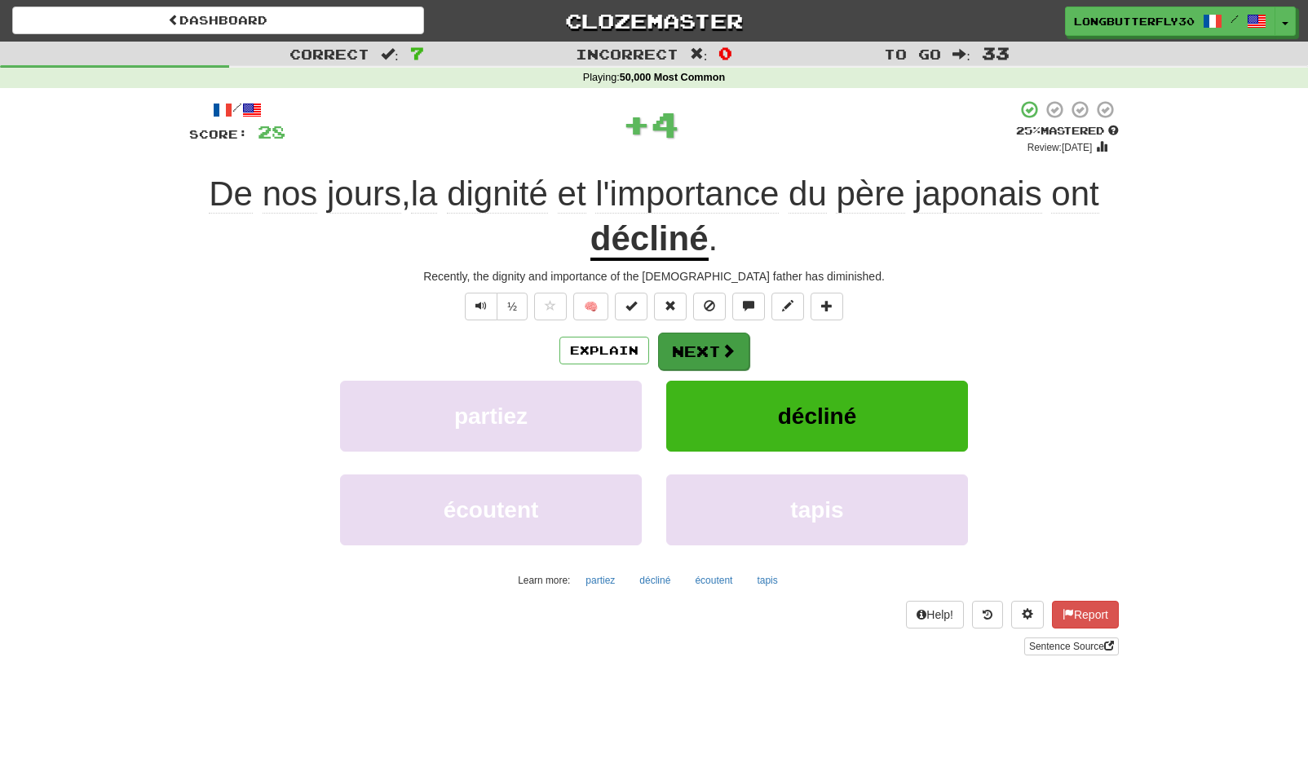
click at [687, 344] on button "Next" at bounding box center [703, 352] width 91 height 38
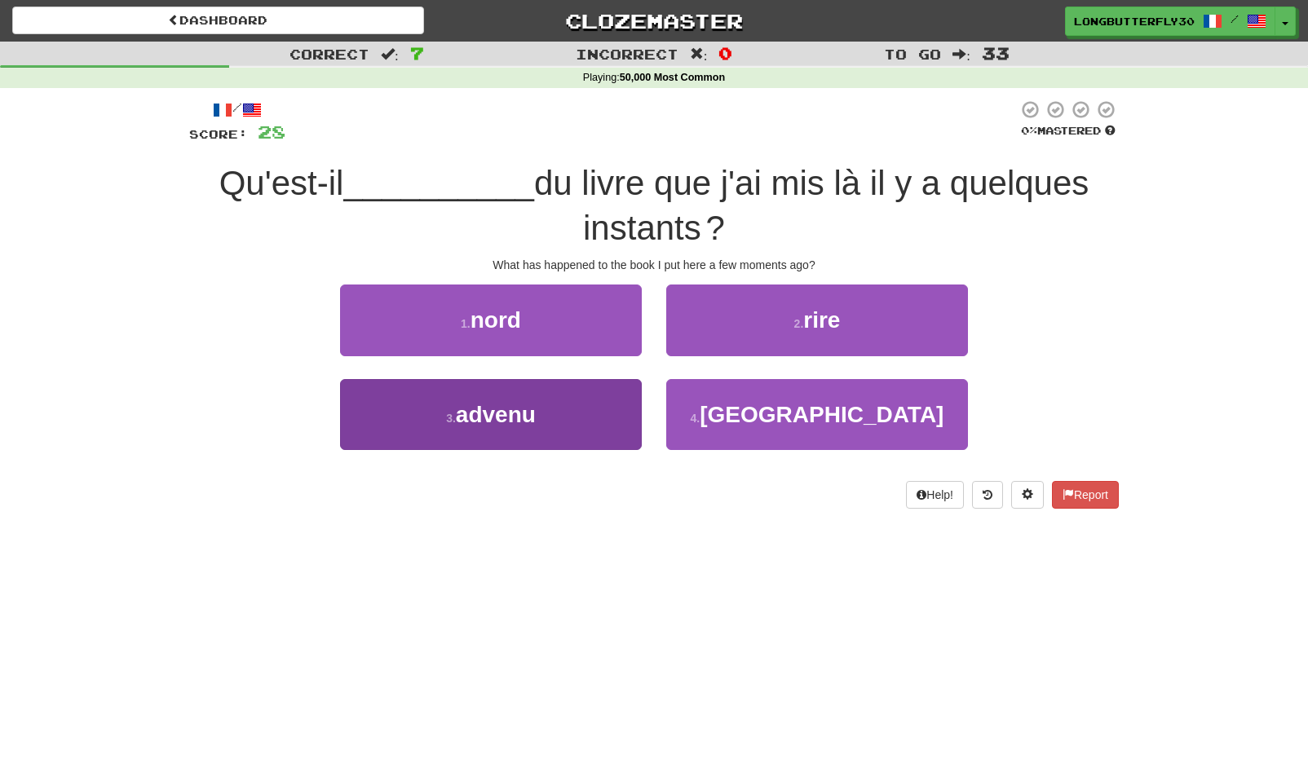
click at [604, 386] on button "3 . advenu" at bounding box center [491, 414] width 302 height 71
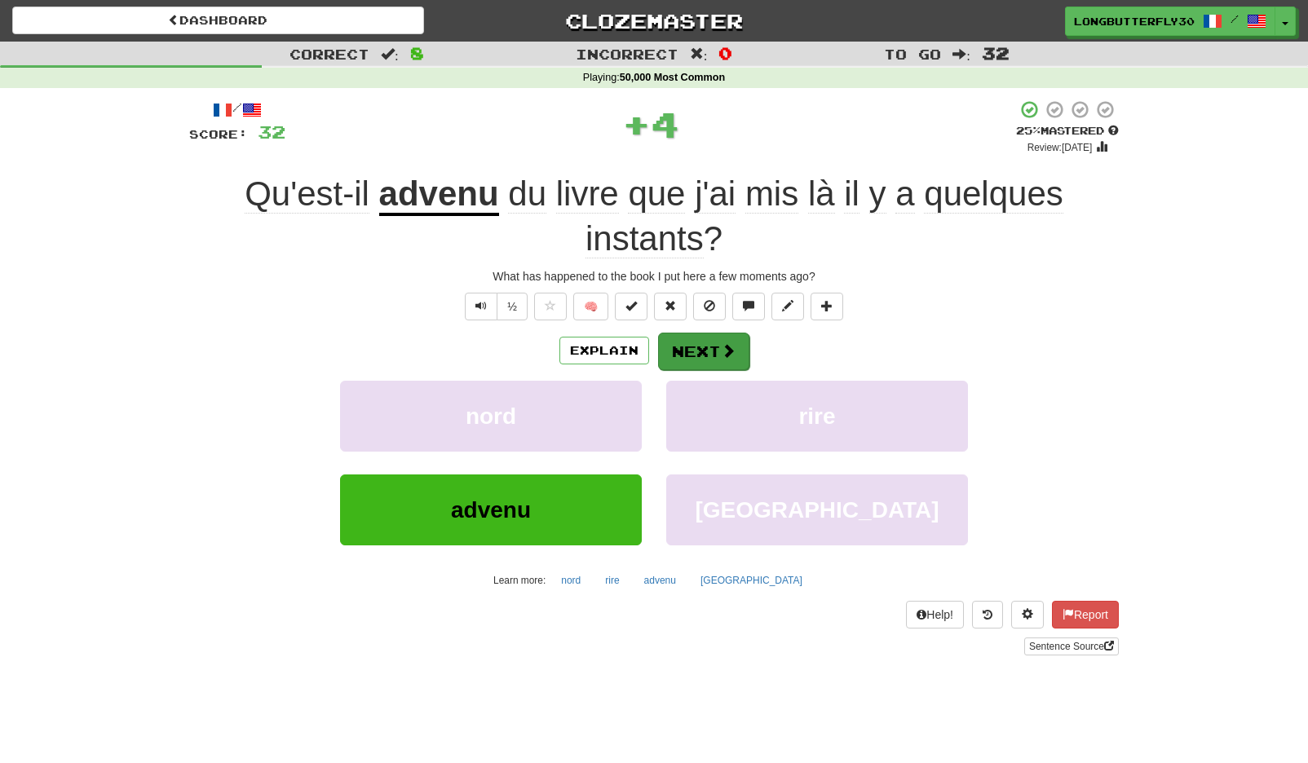
click at [692, 344] on button "Next" at bounding box center [703, 352] width 91 height 38
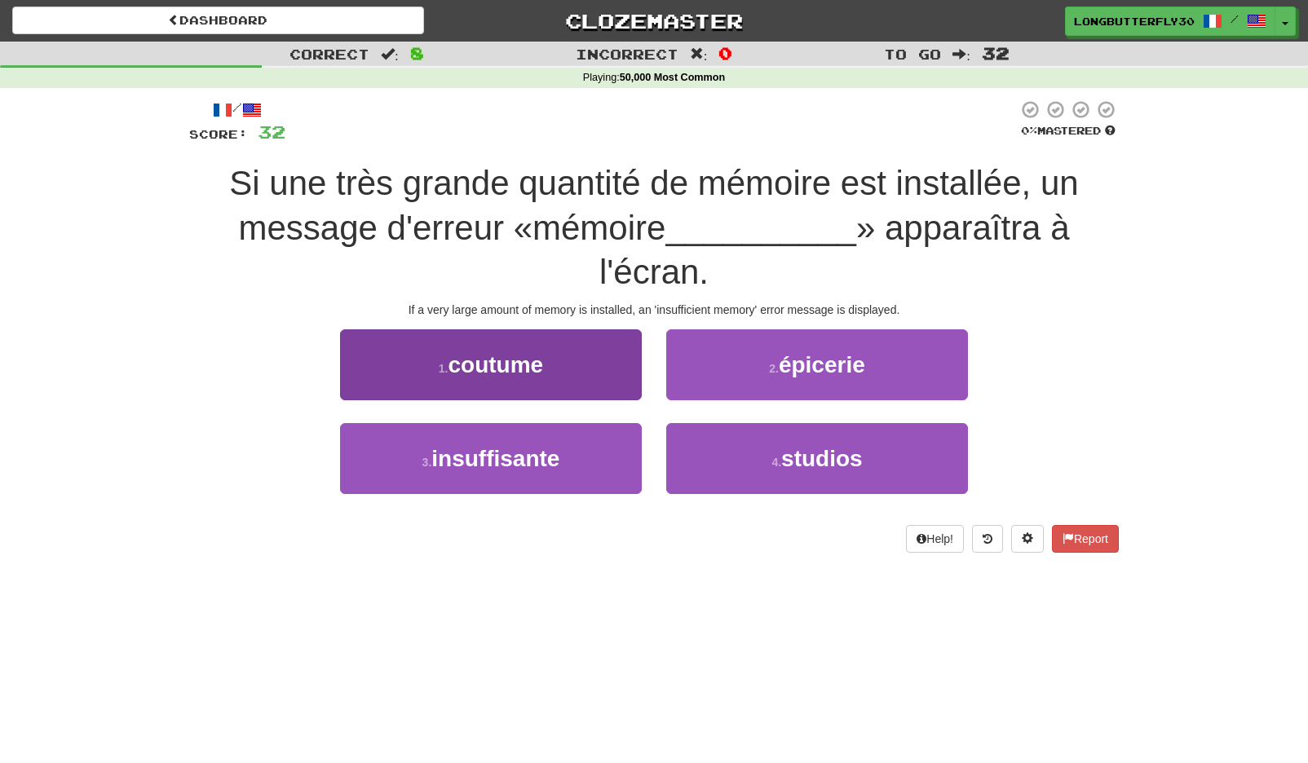
click at [572, 453] on button "3 . insuffisante" at bounding box center [491, 458] width 302 height 71
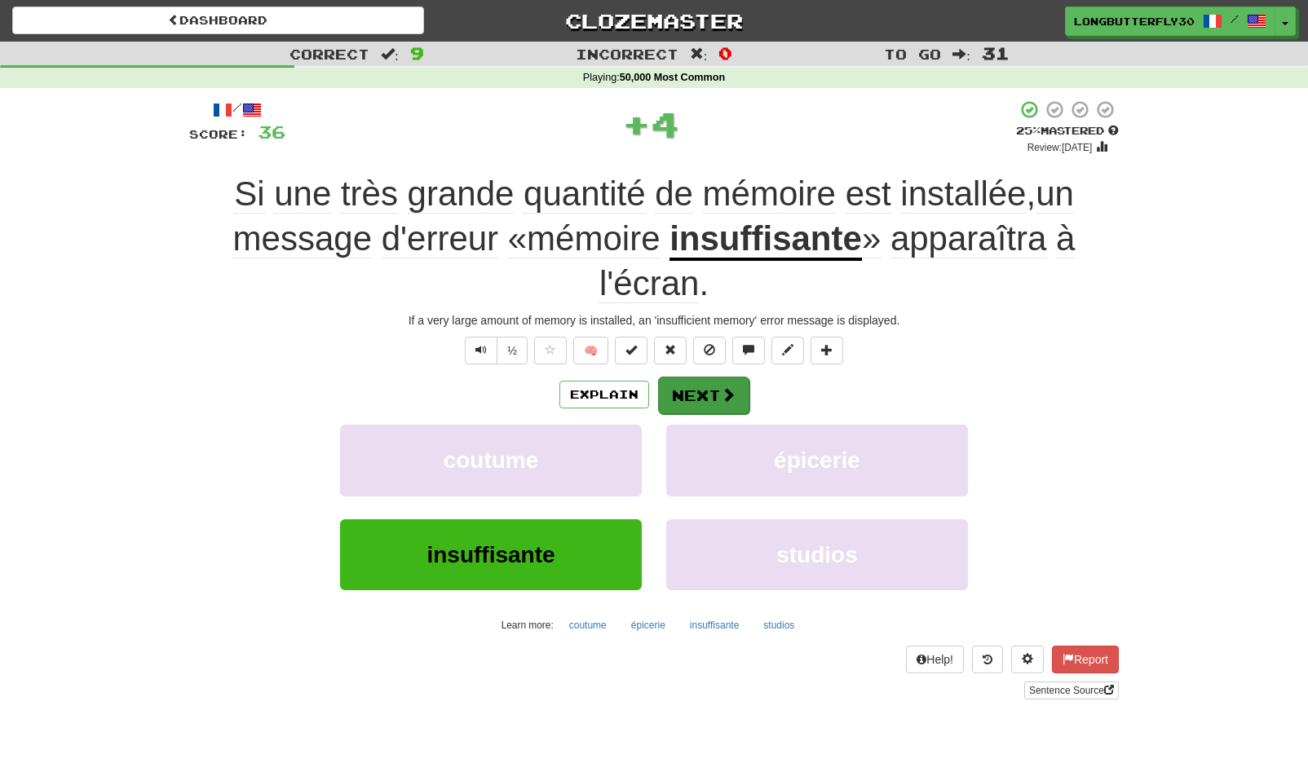
click at [709, 387] on button "Next" at bounding box center [703, 396] width 91 height 38
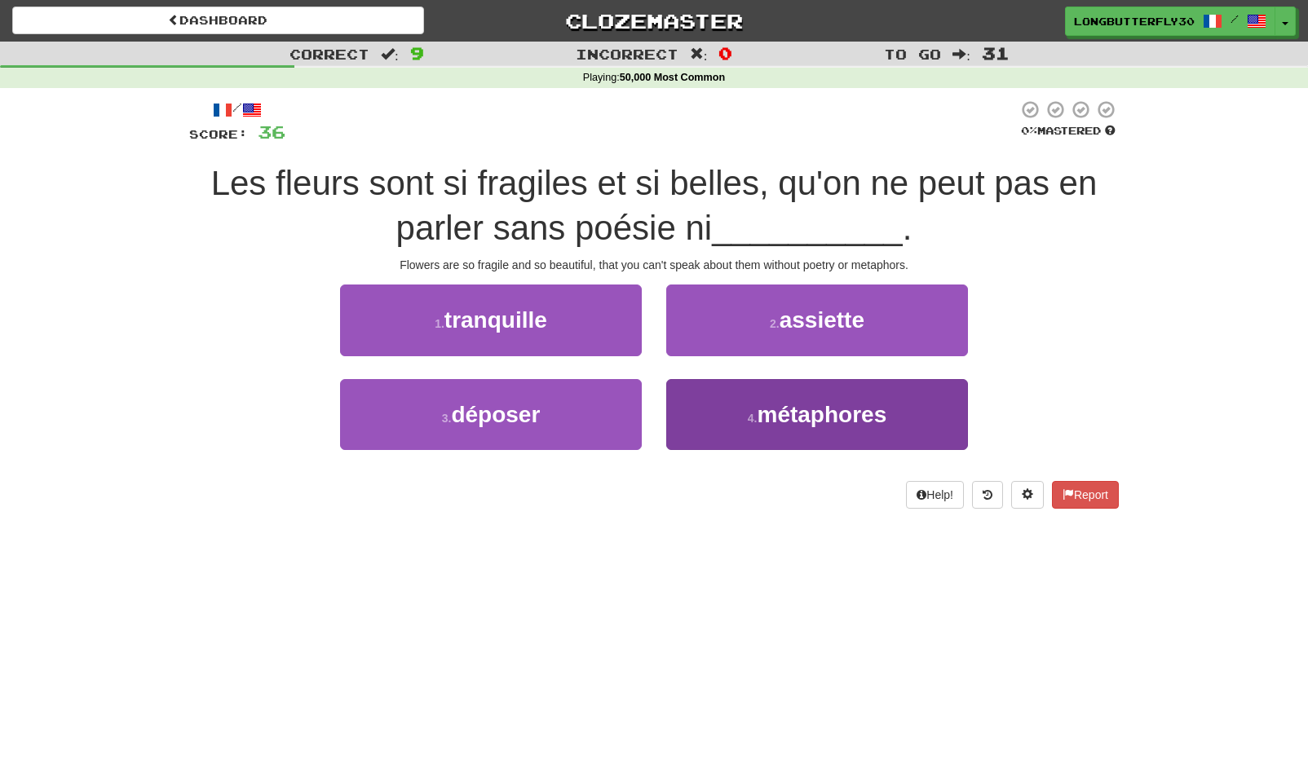
click at [814, 409] on span "métaphores" at bounding box center [822, 414] width 130 height 25
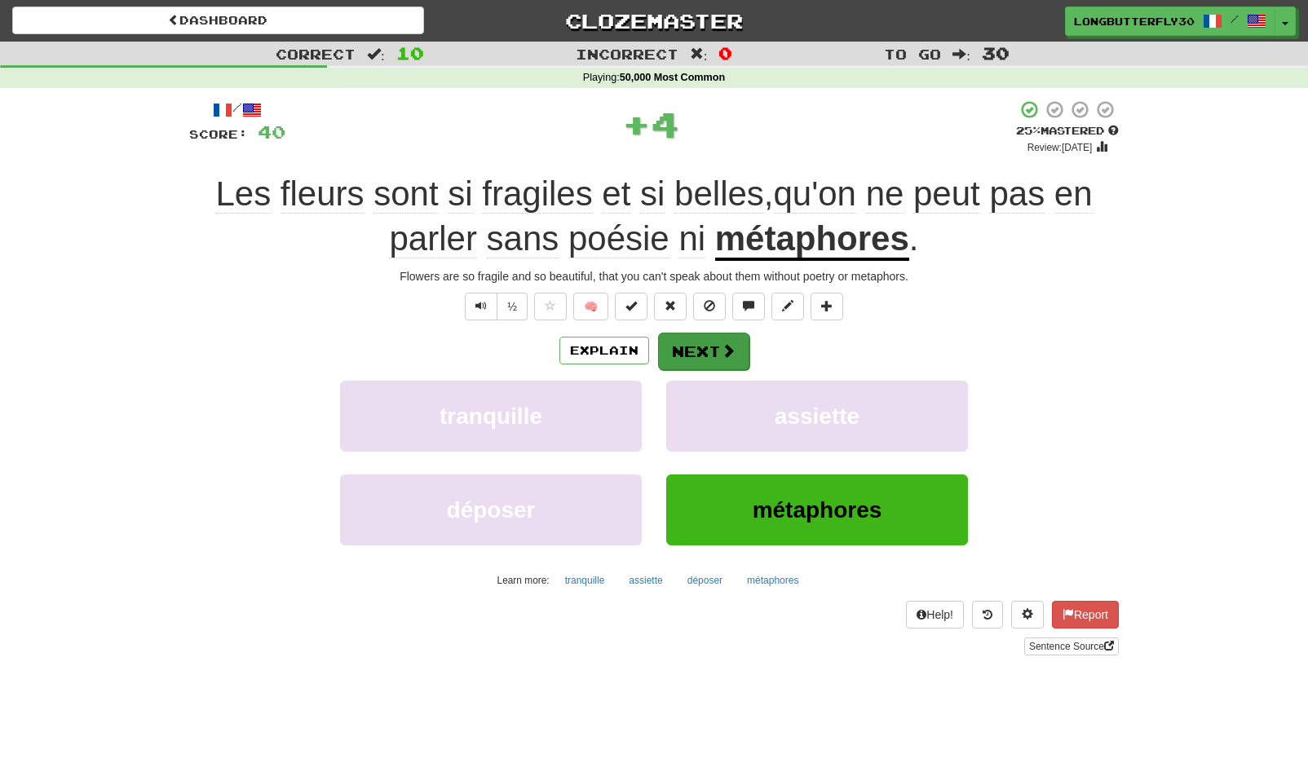
click at [716, 343] on button "Next" at bounding box center [703, 352] width 91 height 38
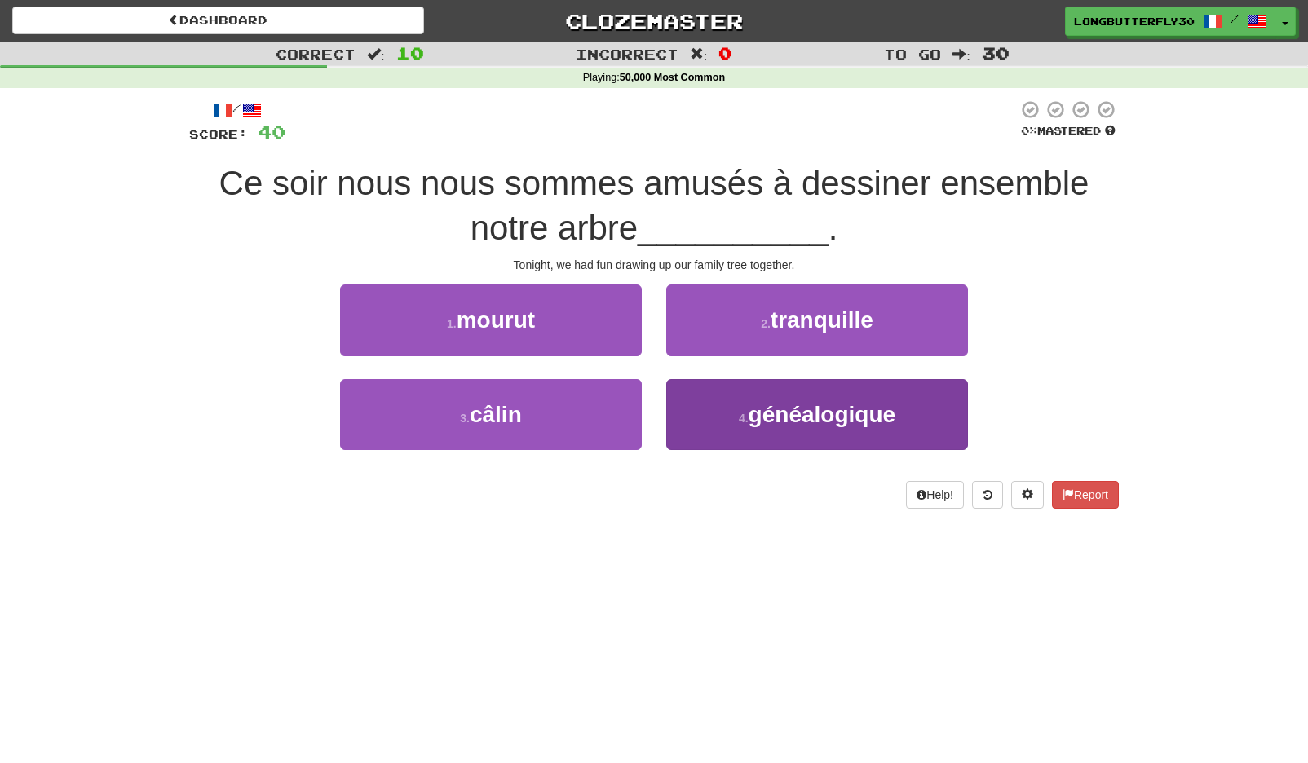
click at [771, 420] on span "généalogique" at bounding box center [822, 414] width 147 height 25
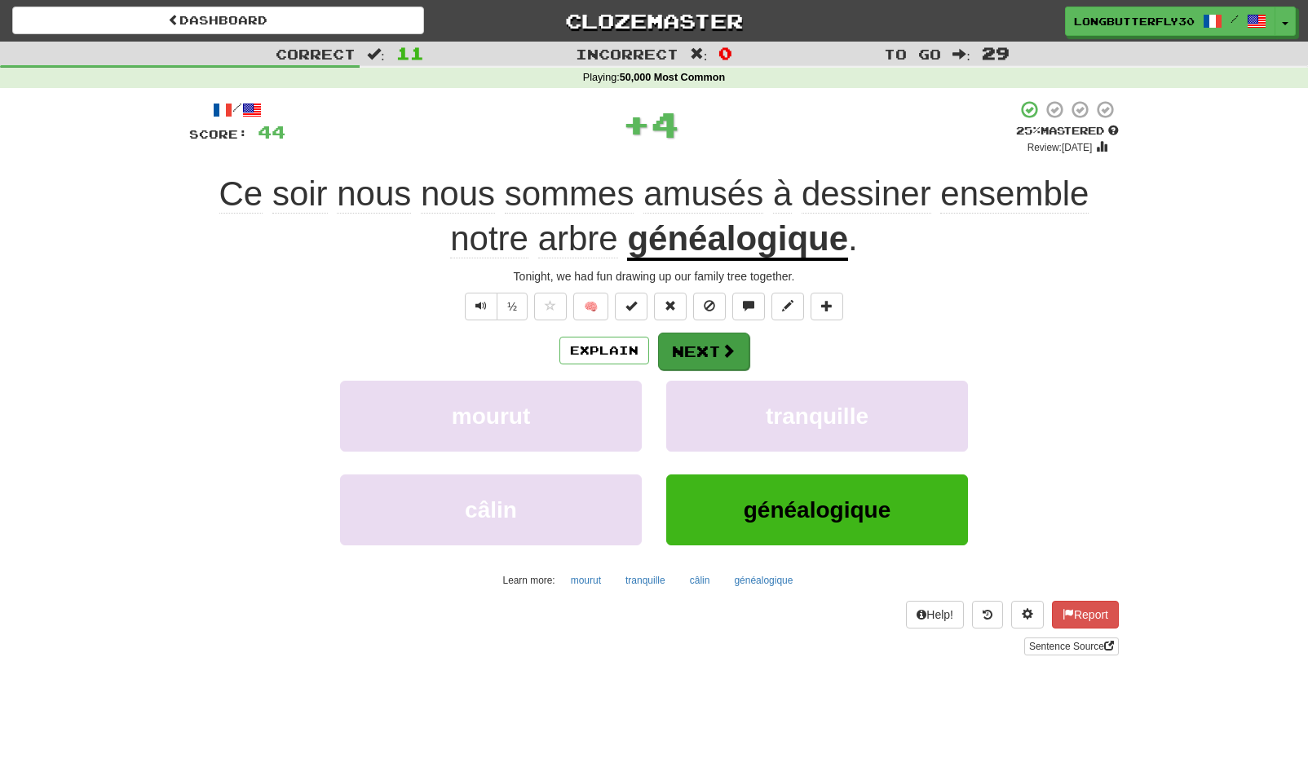
click at [714, 354] on button "Next" at bounding box center [703, 352] width 91 height 38
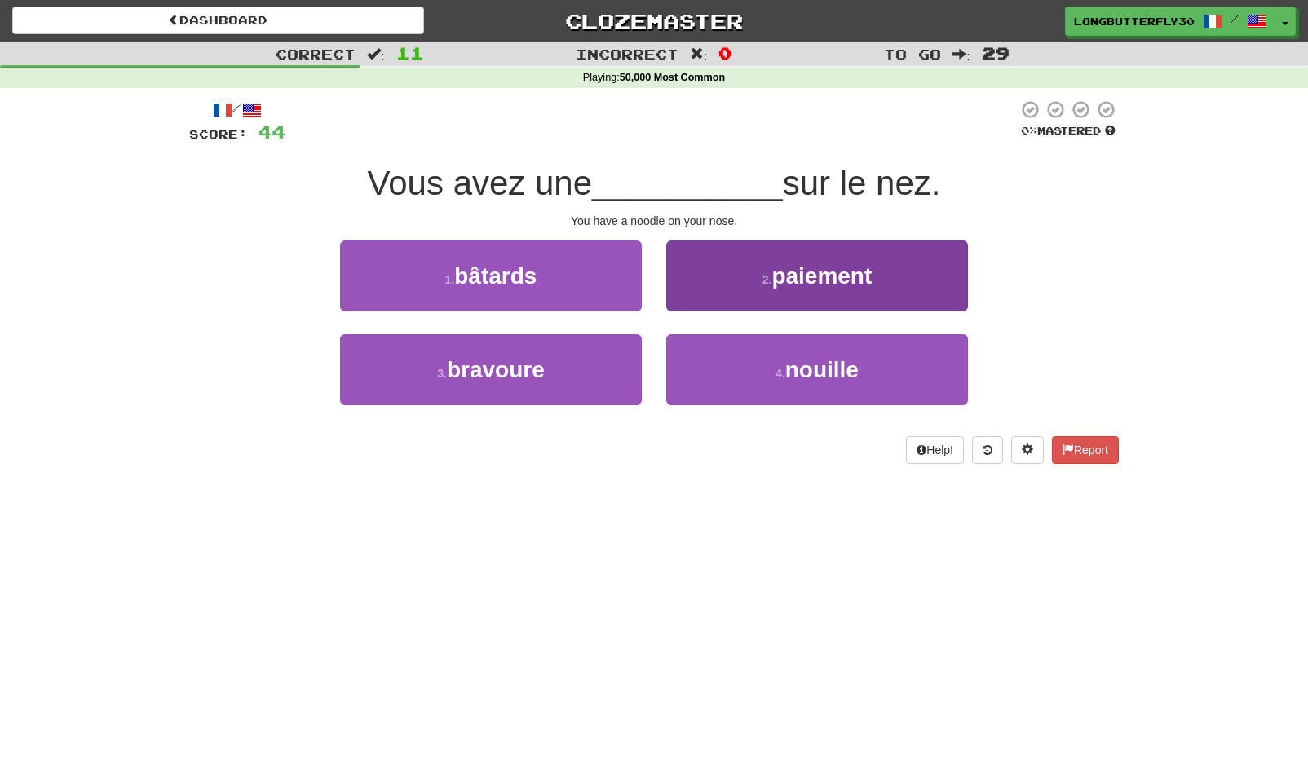
drag, startPoint x: 713, startPoint y: 365, endPoint x: 725, endPoint y: 347, distance: 21.7
click at [713, 365] on button "4 . nouille" at bounding box center [817, 369] width 302 height 71
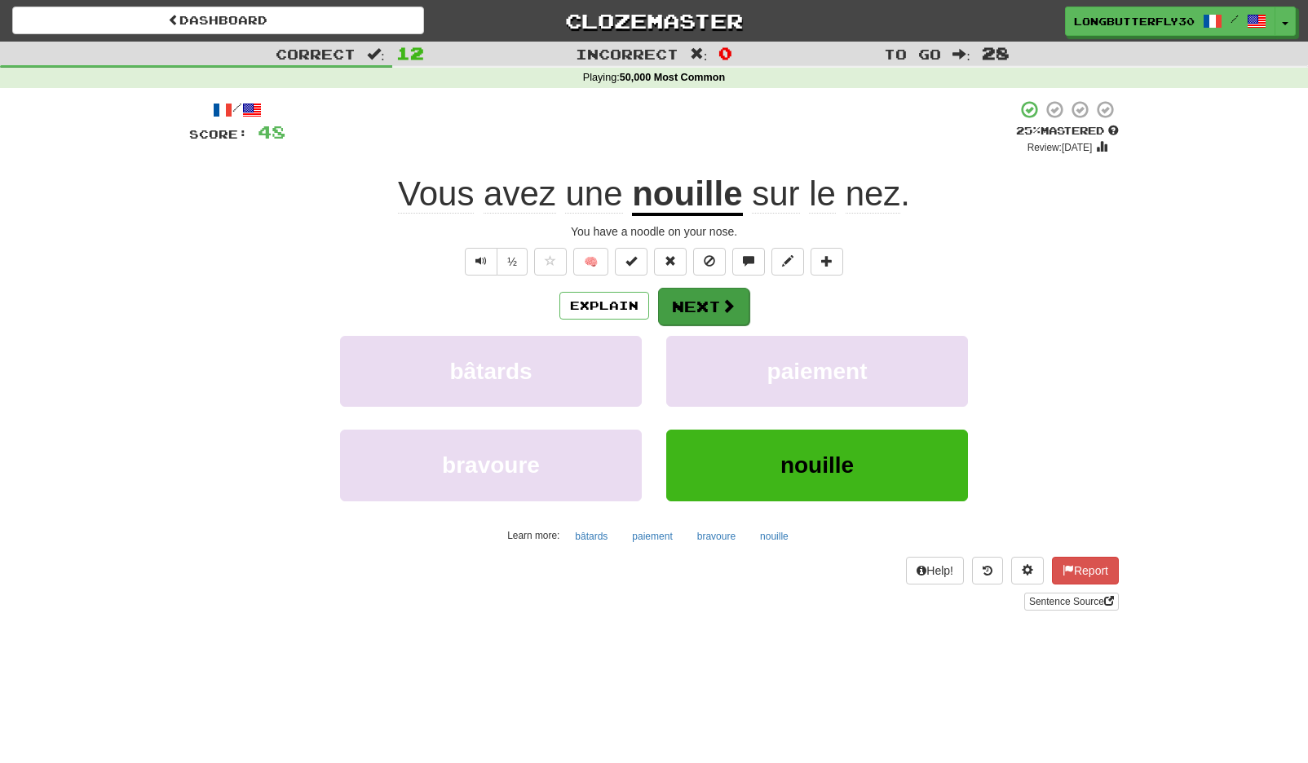
click at [678, 294] on button "Next" at bounding box center [703, 307] width 91 height 38
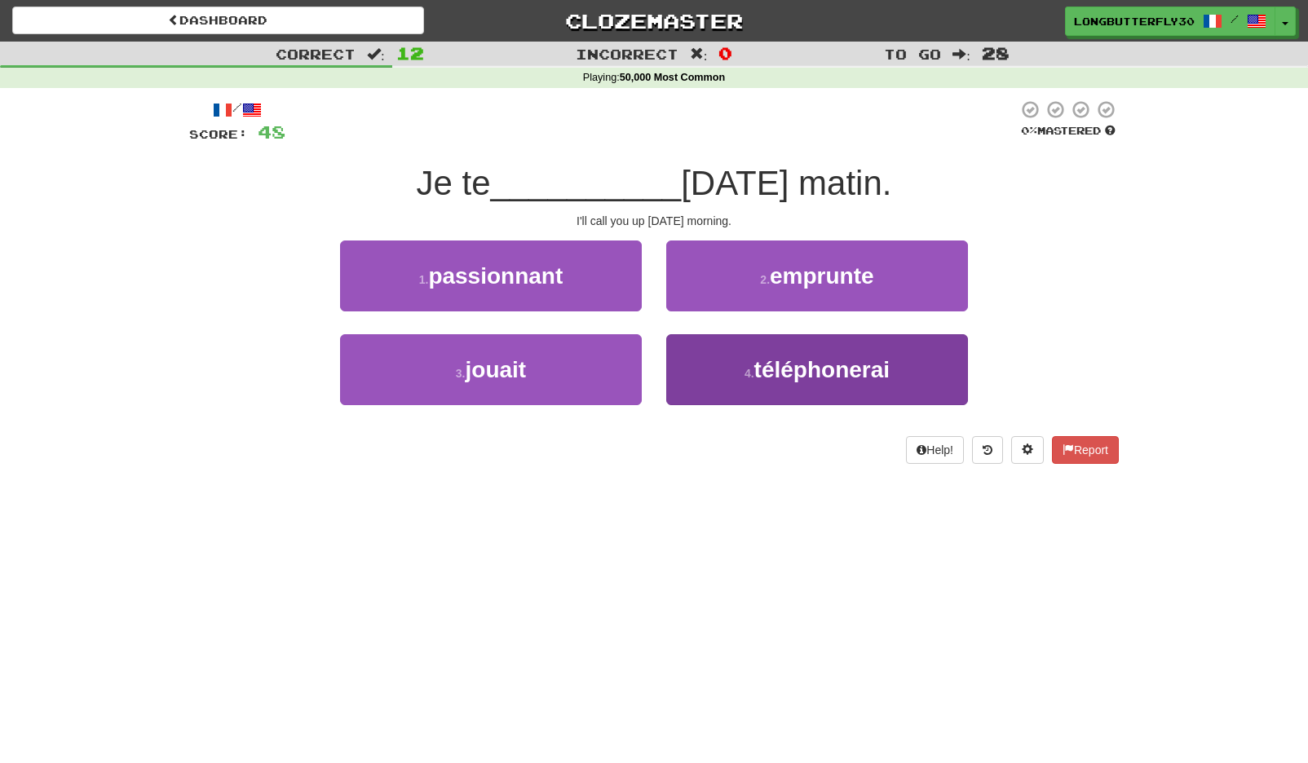
click at [724, 362] on button "4 . téléphonerai" at bounding box center [817, 369] width 302 height 71
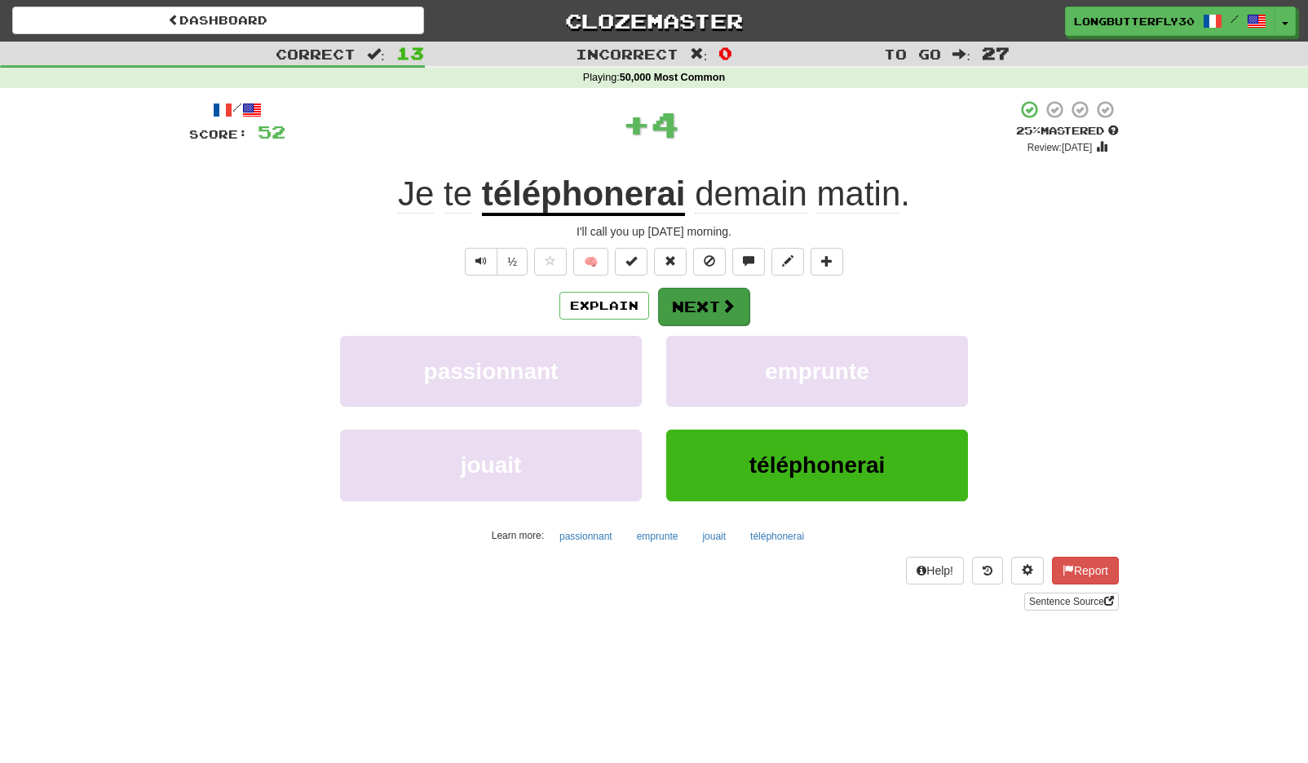
click at [703, 308] on button "Next" at bounding box center [703, 307] width 91 height 38
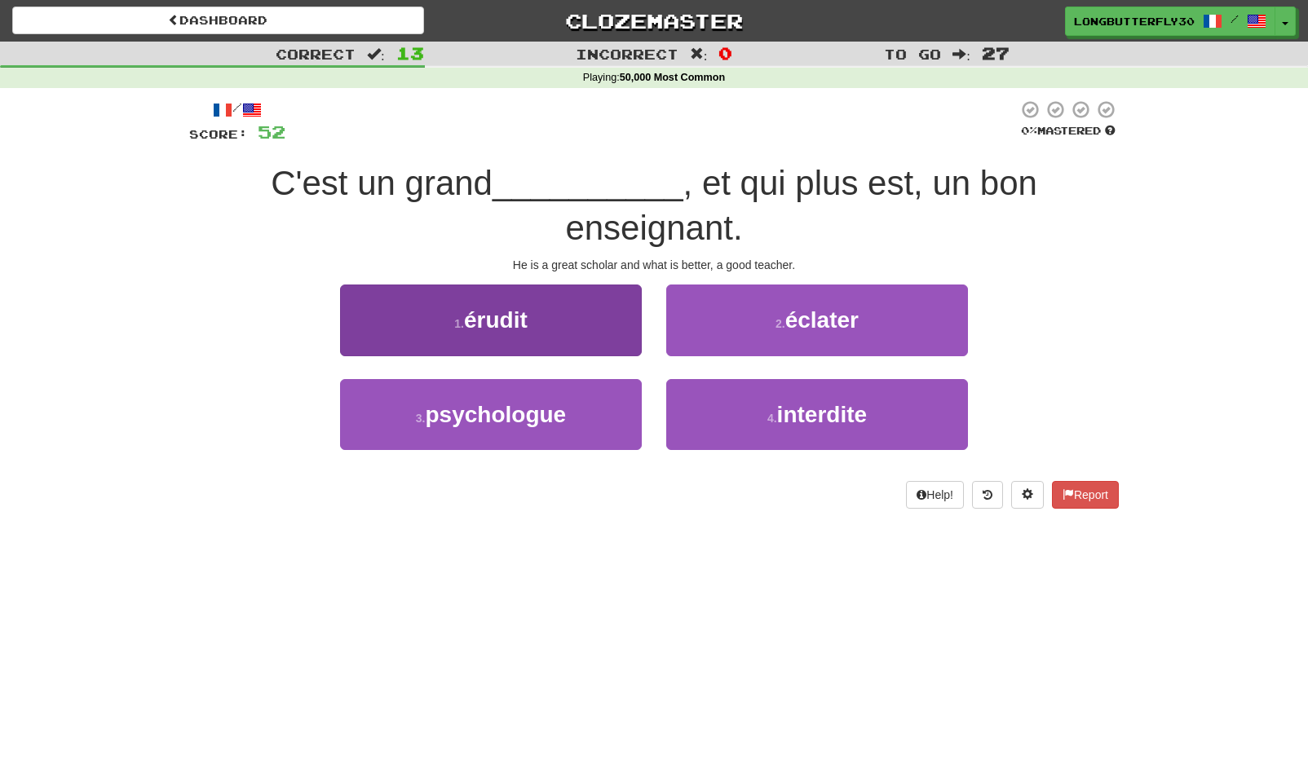
click at [598, 307] on button "1 . érudit" at bounding box center [491, 320] width 302 height 71
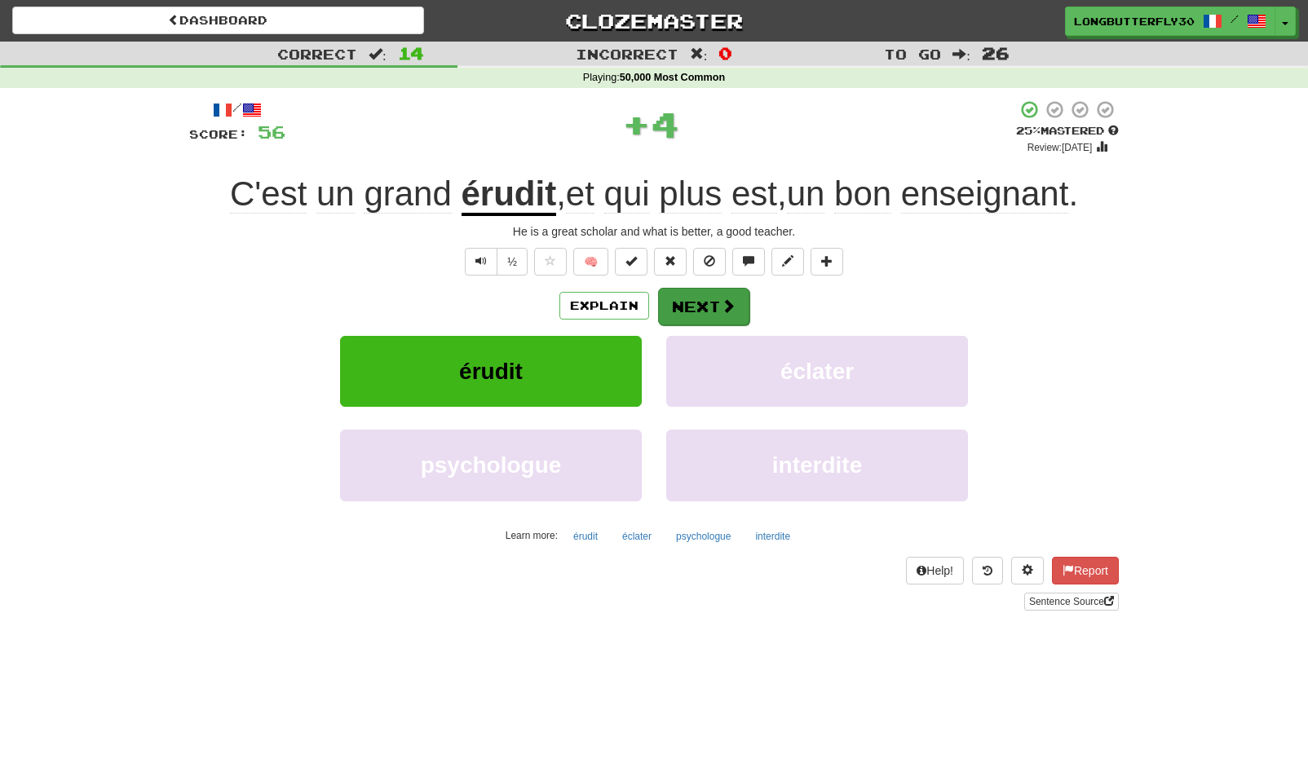
click at [693, 302] on button "Next" at bounding box center [703, 307] width 91 height 38
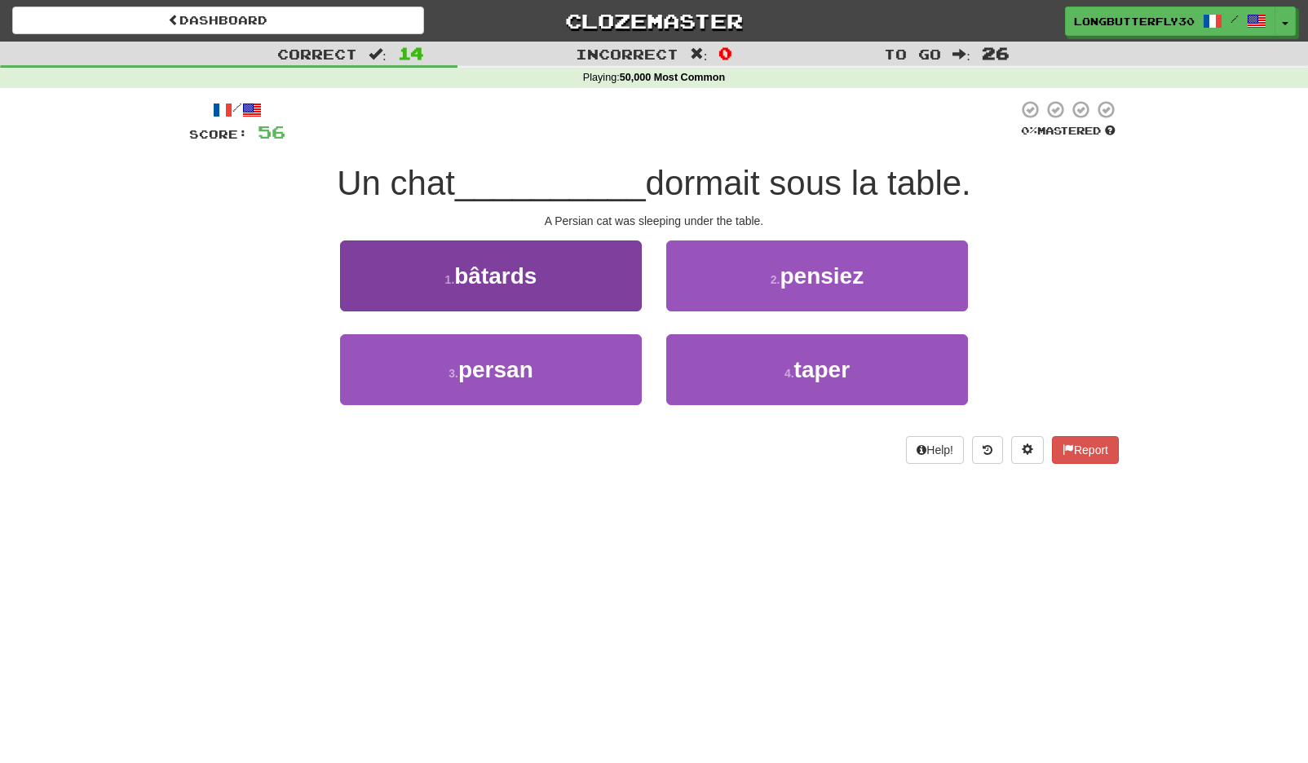
drag, startPoint x: 536, startPoint y: 383, endPoint x: 546, endPoint y: 369, distance: 17.0
click at [536, 382] on button "3 . persan" at bounding box center [491, 369] width 302 height 71
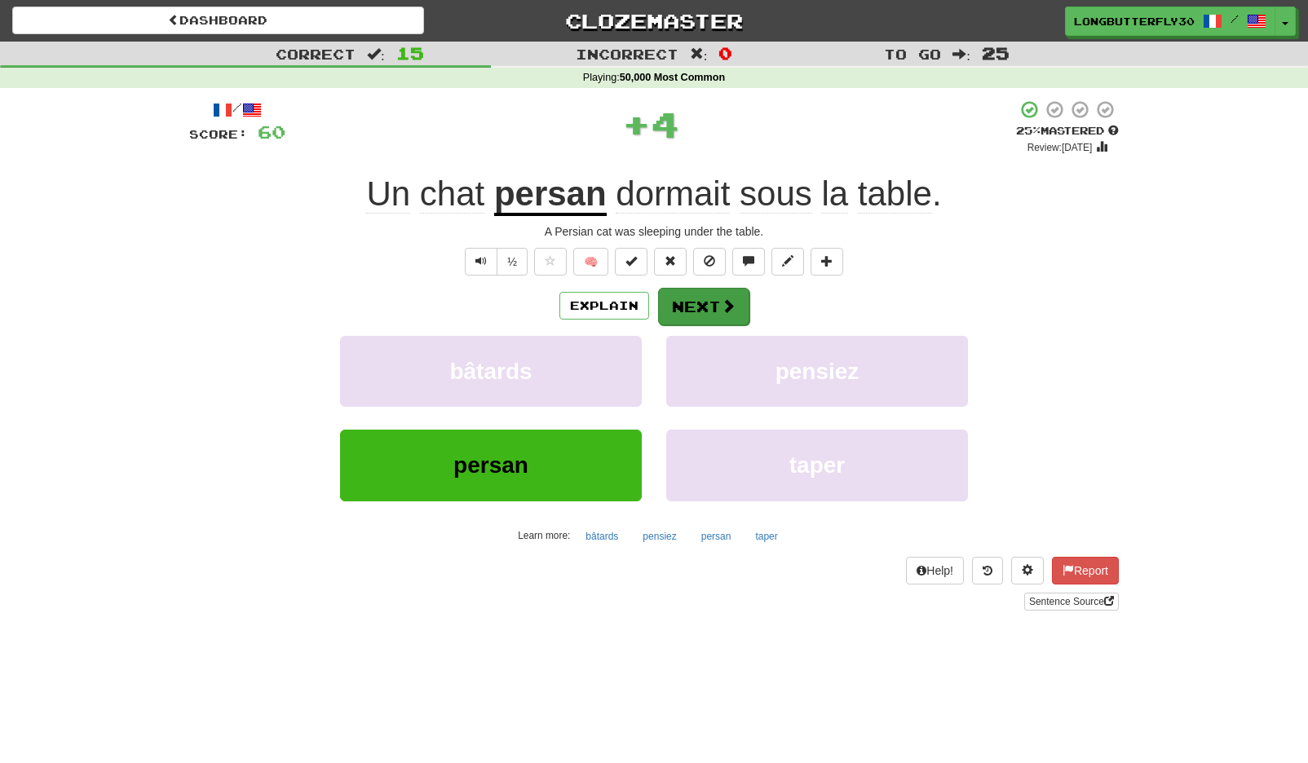
click at [714, 298] on button "Next" at bounding box center [703, 307] width 91 height 38
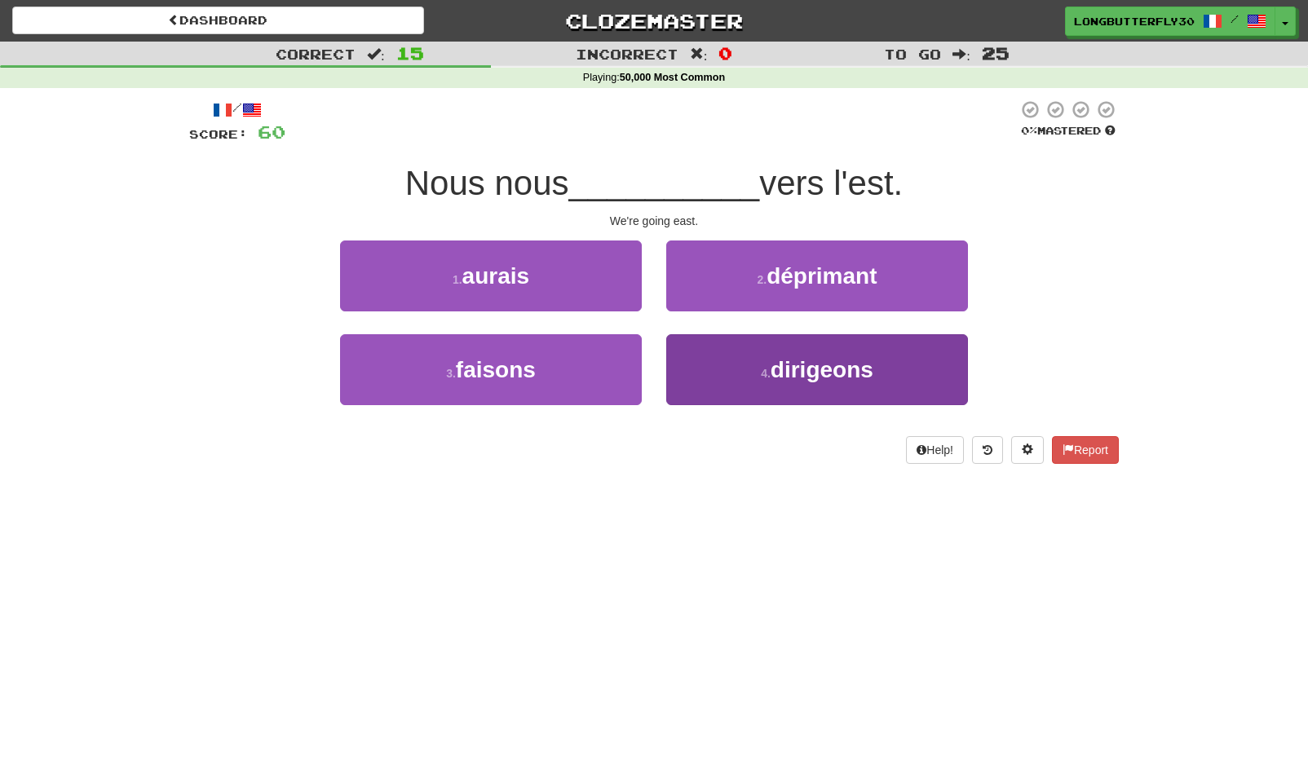
click at [723, 360] on button "4 . dirigeons" at bounding box center [817, 369] width 302 height 71
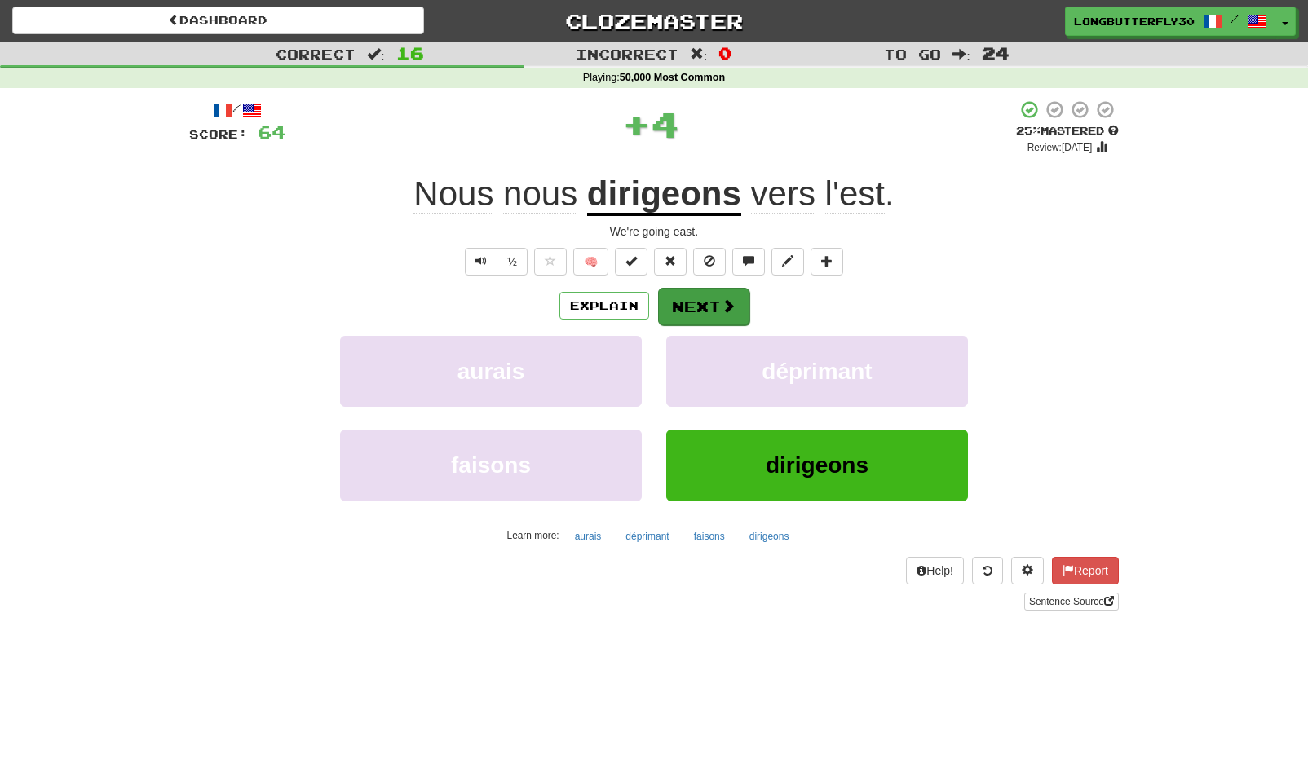
click at [708, 310] on button "Next" at bounding box center [703, 307] width 91 height 38
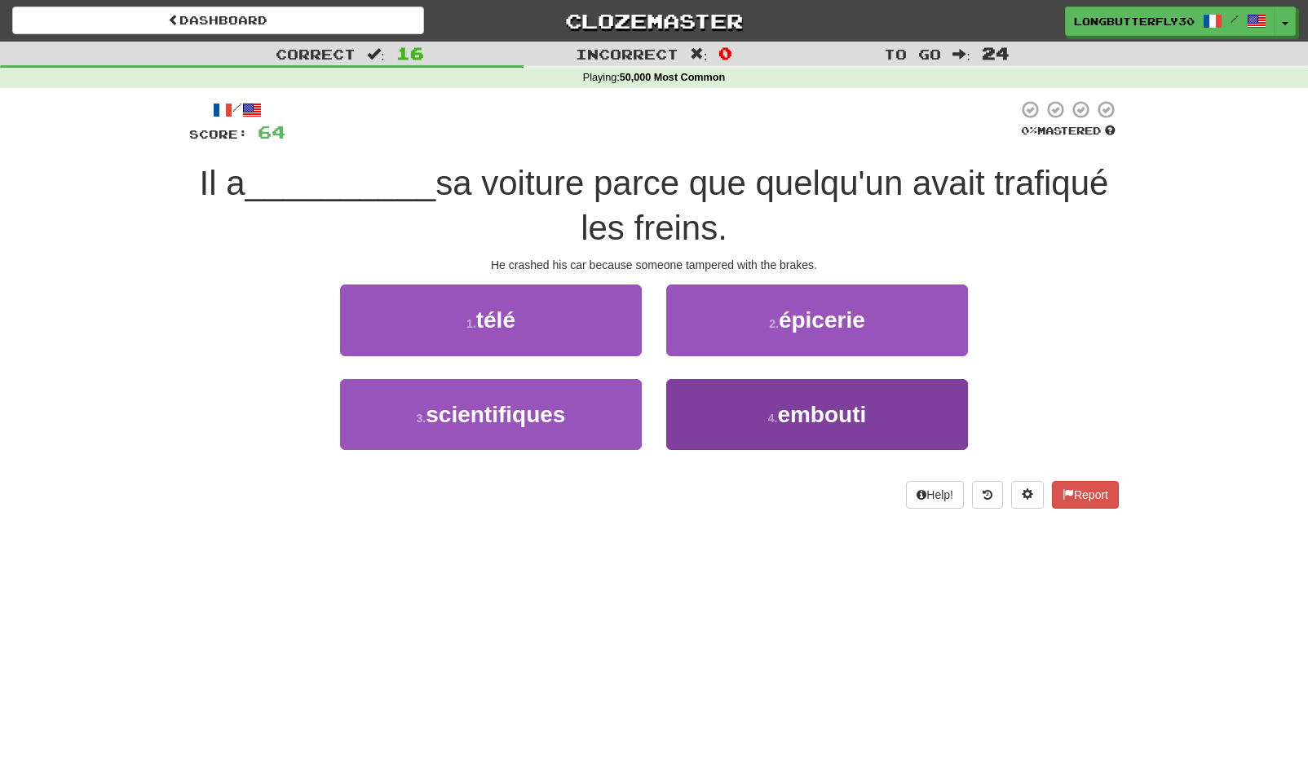
click at [776, 421] on small "4 ." at bounding box center [773, 418] width 10 height 13
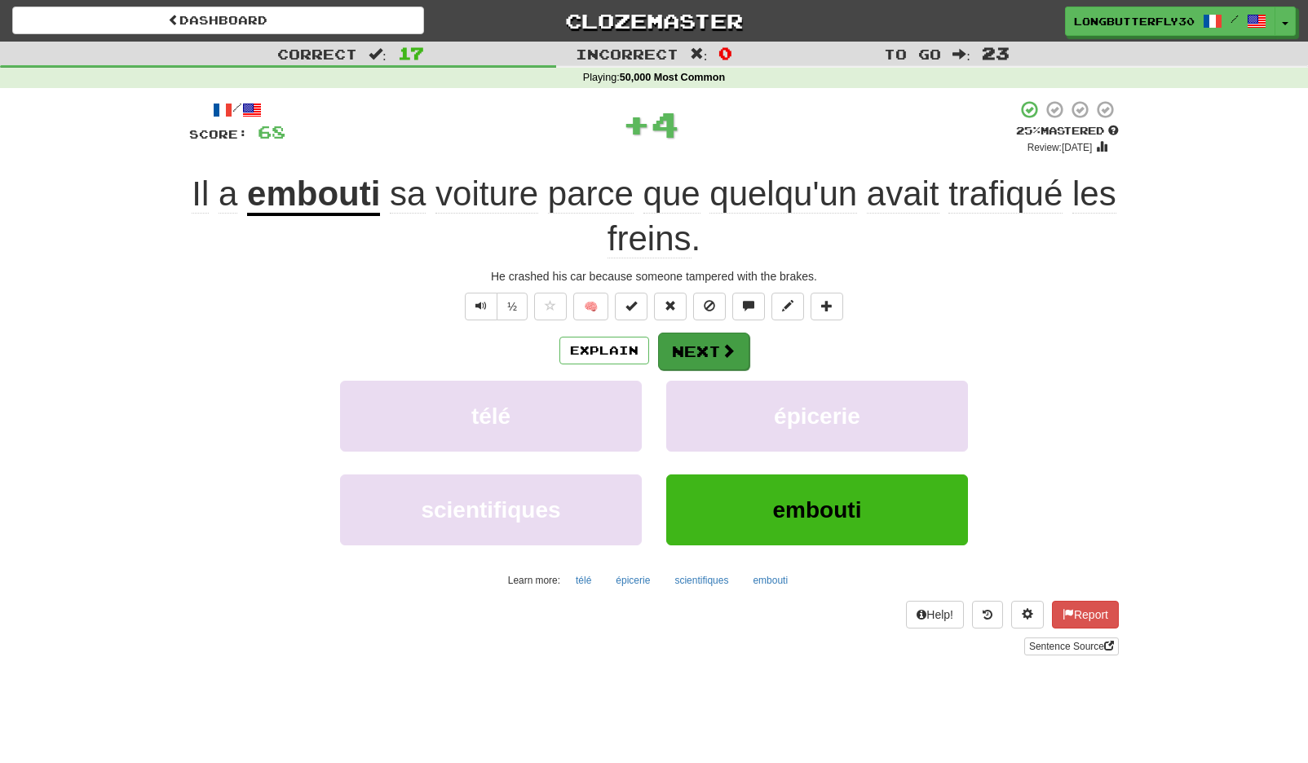
click at [722, 345] on span at bounding box center [728, 350] width 15 height 15
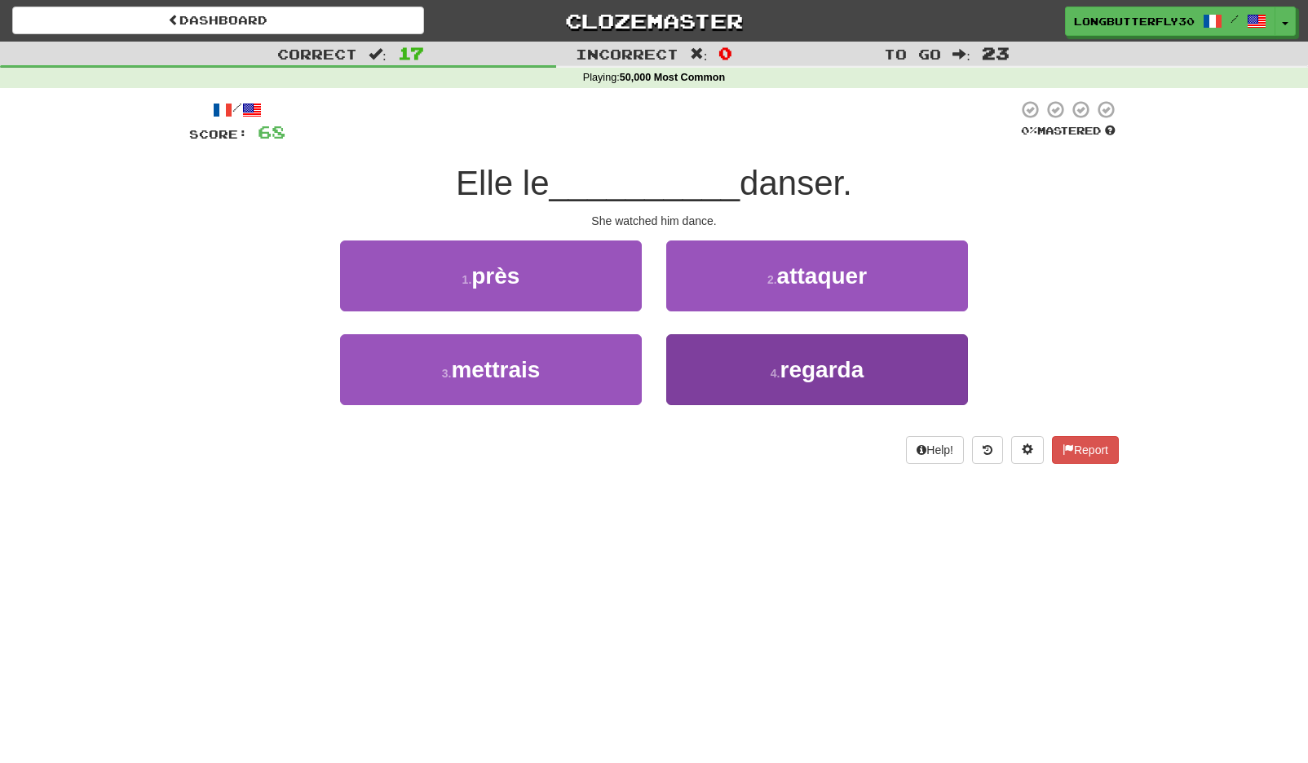
click at [739, 360] on button "4 . regarda" at bounding box center [817, 369] width 302 height 71
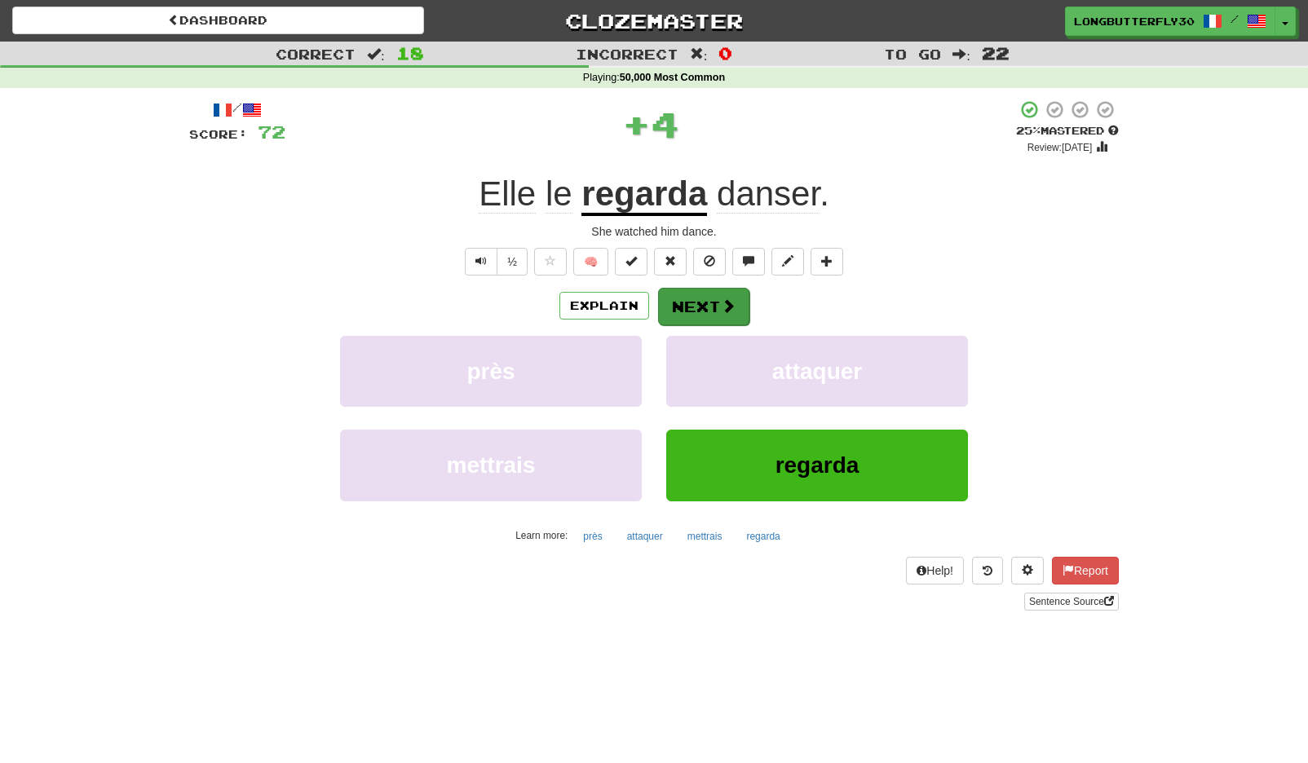
click at [692, 299] on button "Next" at bounding box center [703, 307] width 91 height 38
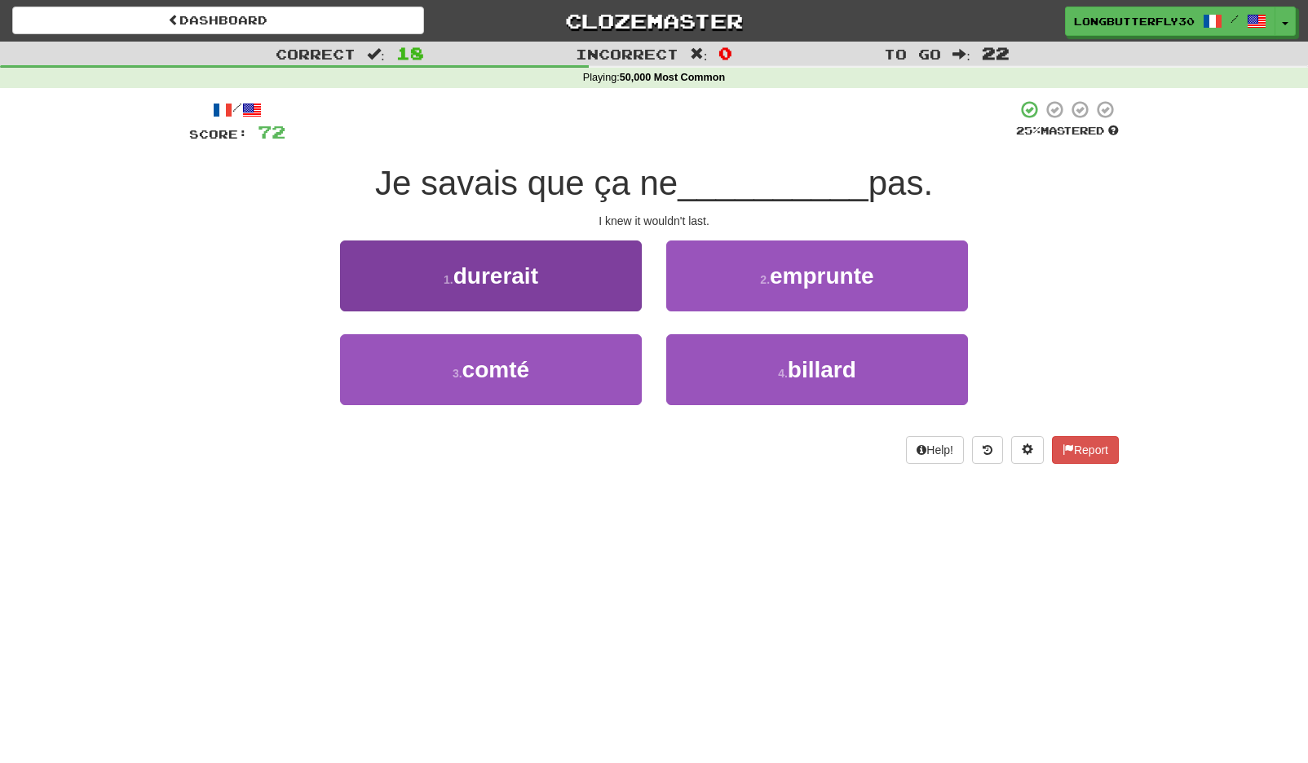
click at [538, 274] on span "durerait" at bounding box center [495, 275] width 85 height 25
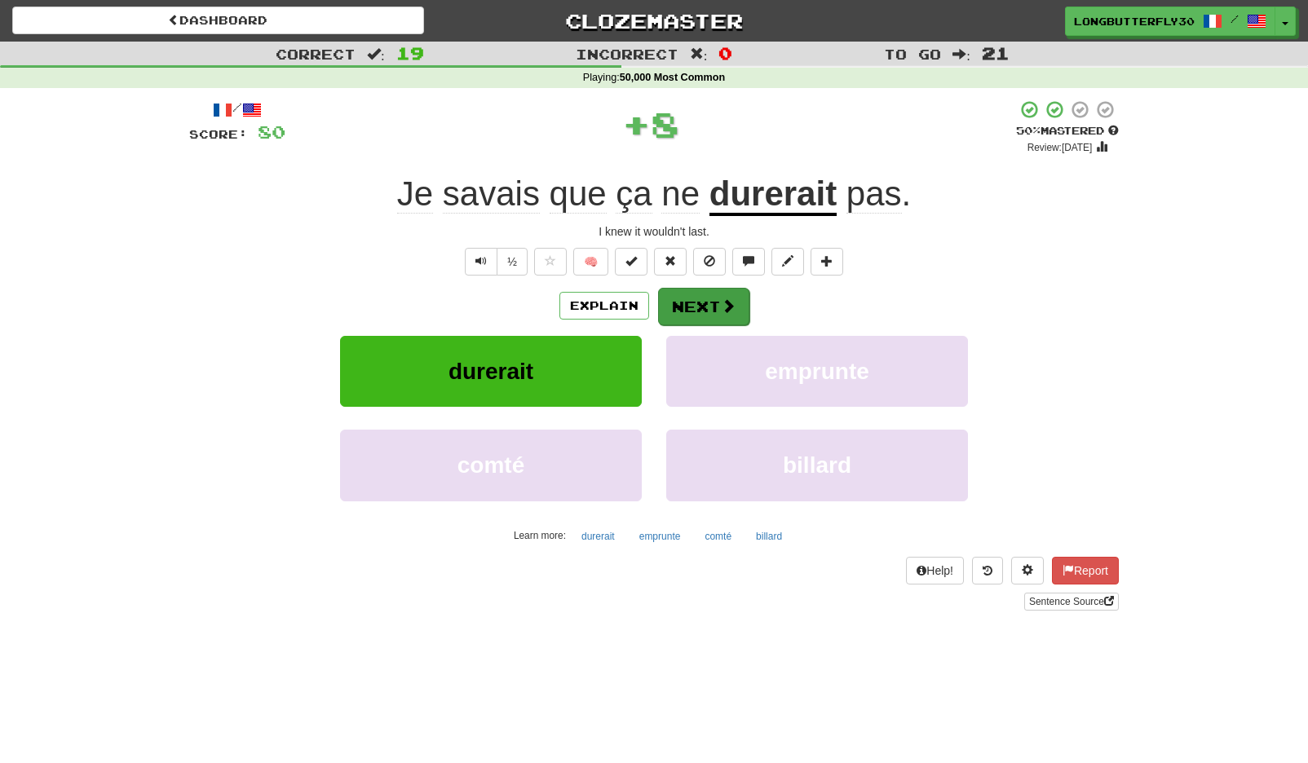
click at [723, 301] on span at bounding box center [728, 305] width 15 height 15
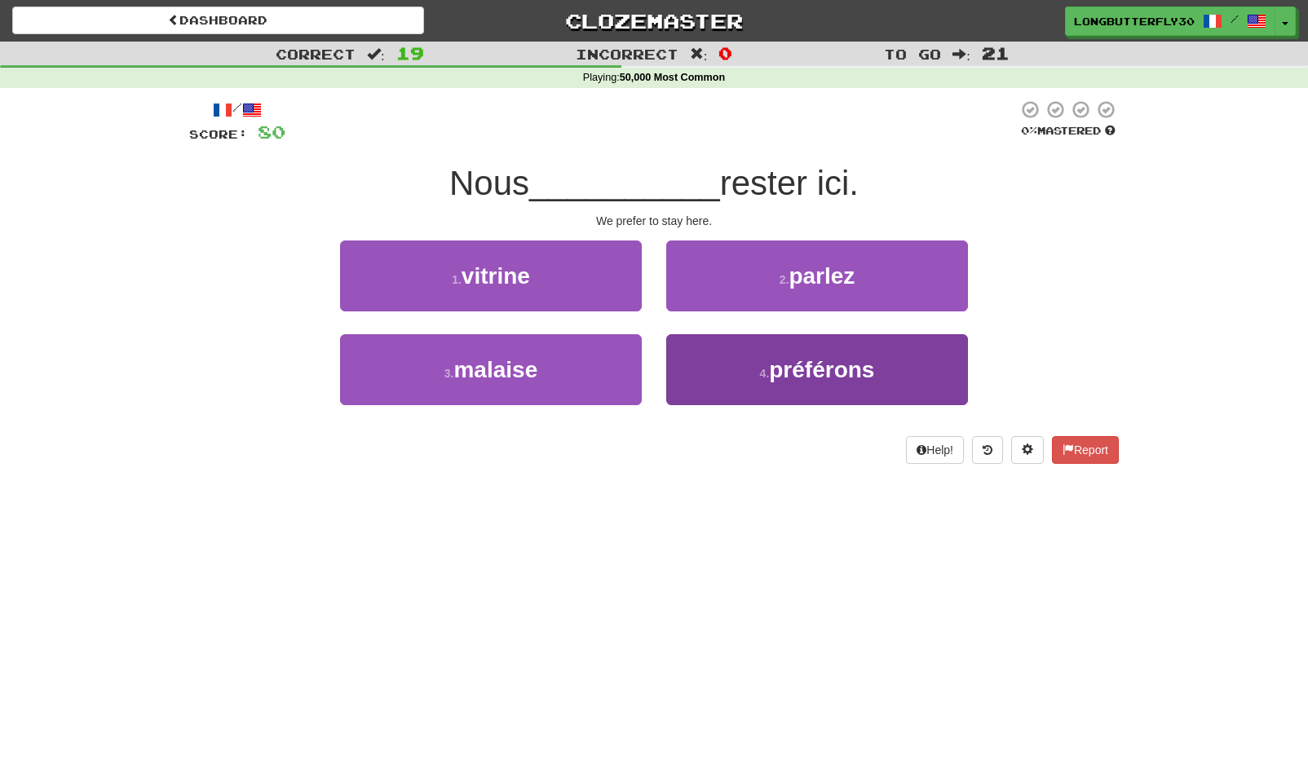
click at [717, 354] on button "4 . préférons" at bounding box center [817, 369] width 302 height 71
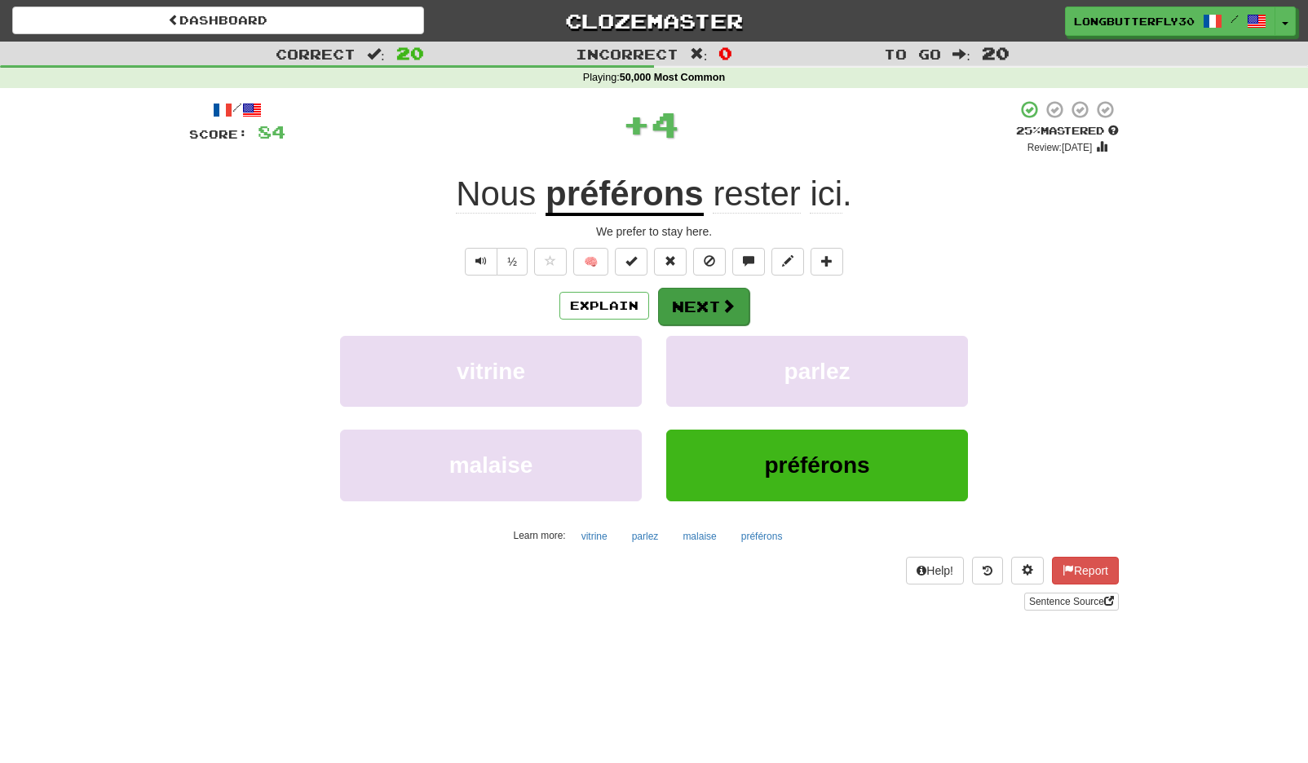
click at [718, 306] on button "Next" at bounding box center [703, 307] width 91 height 38
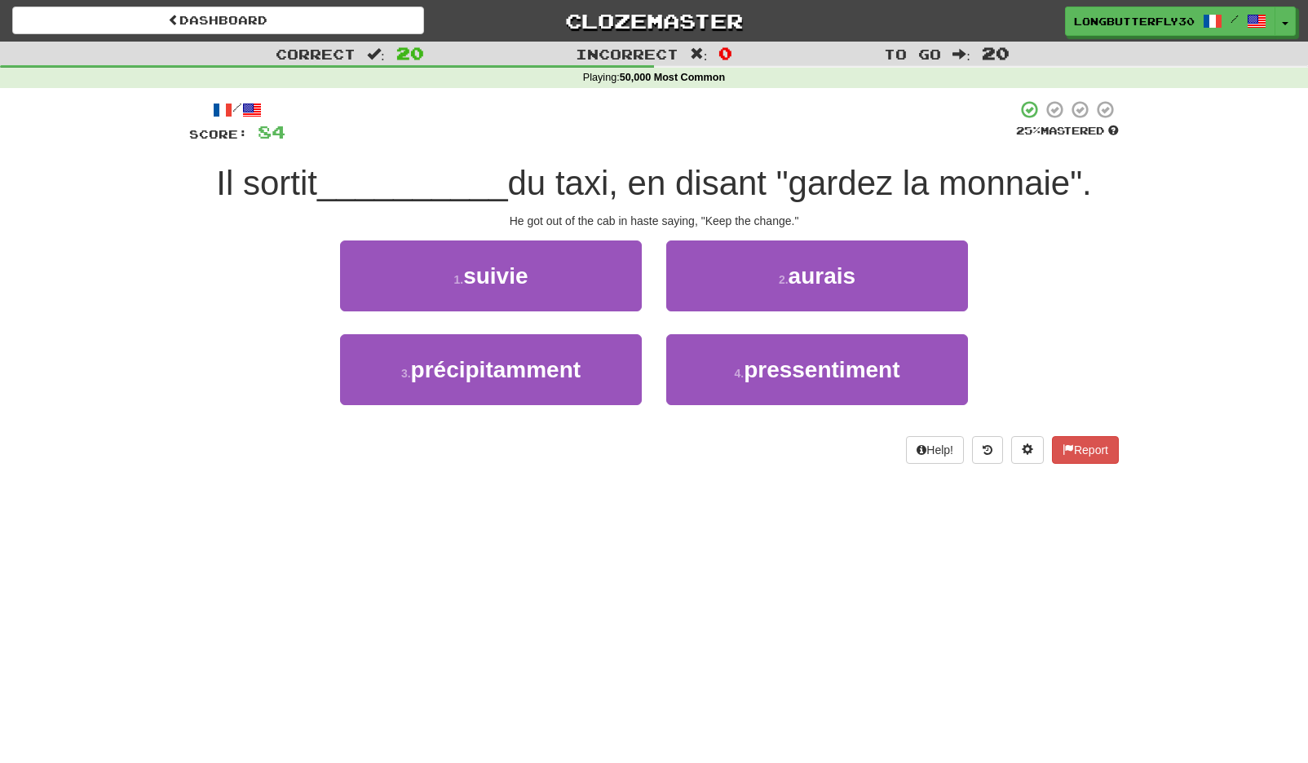
click at [602, 286] on button "1 . suivie" at bounding box center [491, 276] width 302 height 71
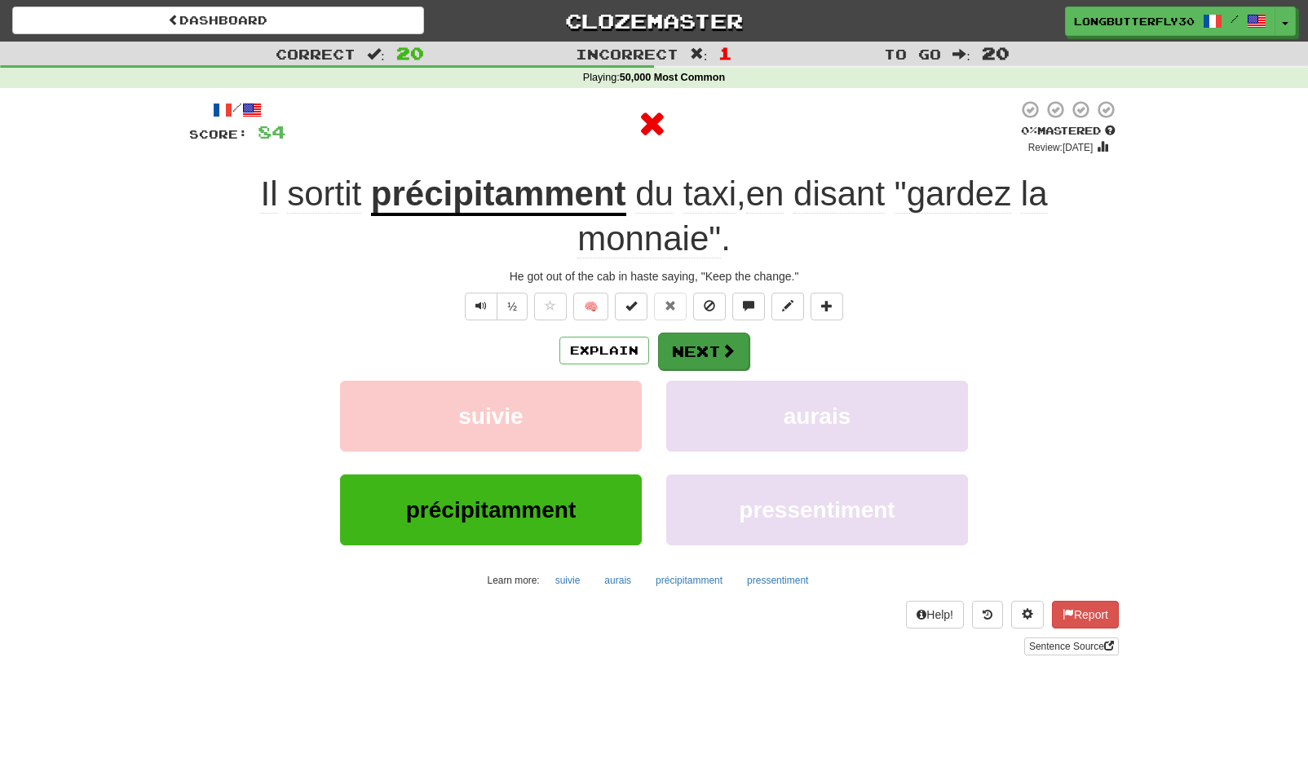
click at [704, 346] on button "Next" at bounding box center [703, 352] width 91 height 38
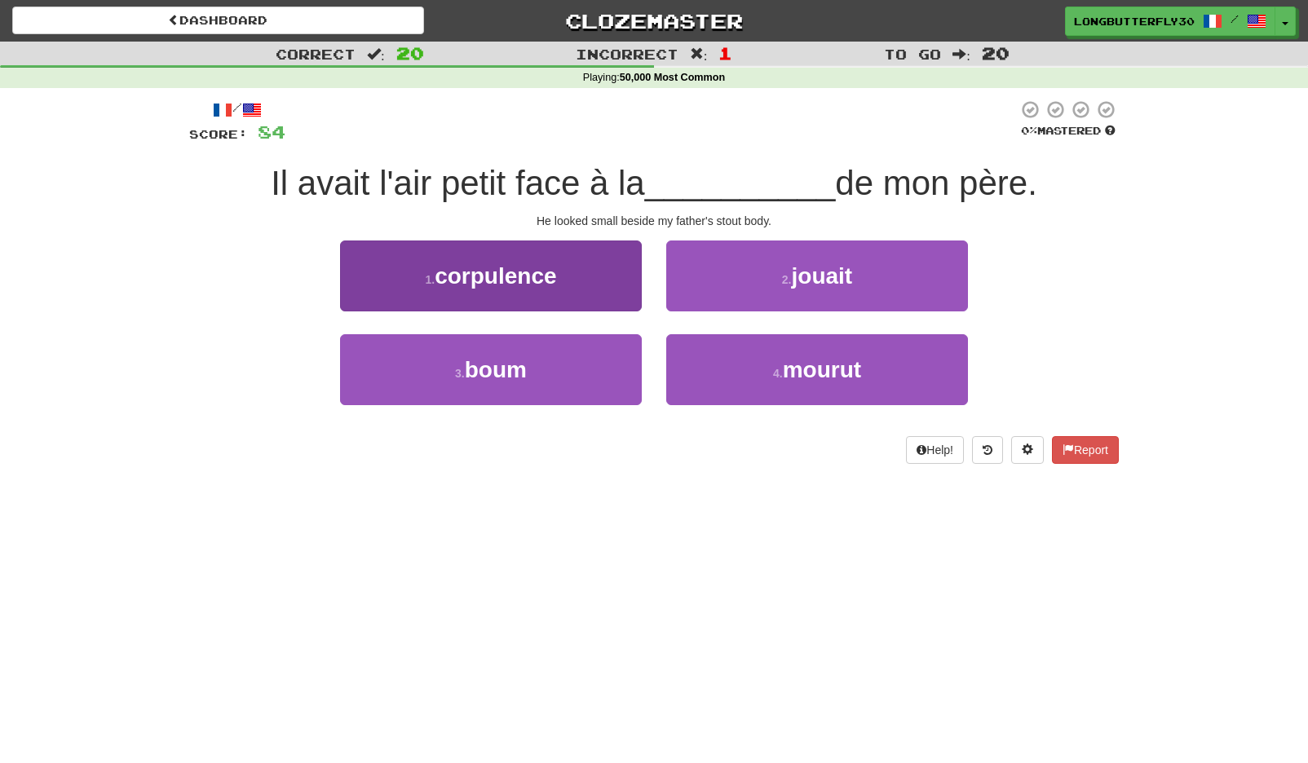
click at [584, 271] on button "1 . corpulence" at bounding box center [491, 276] width 302 height 71
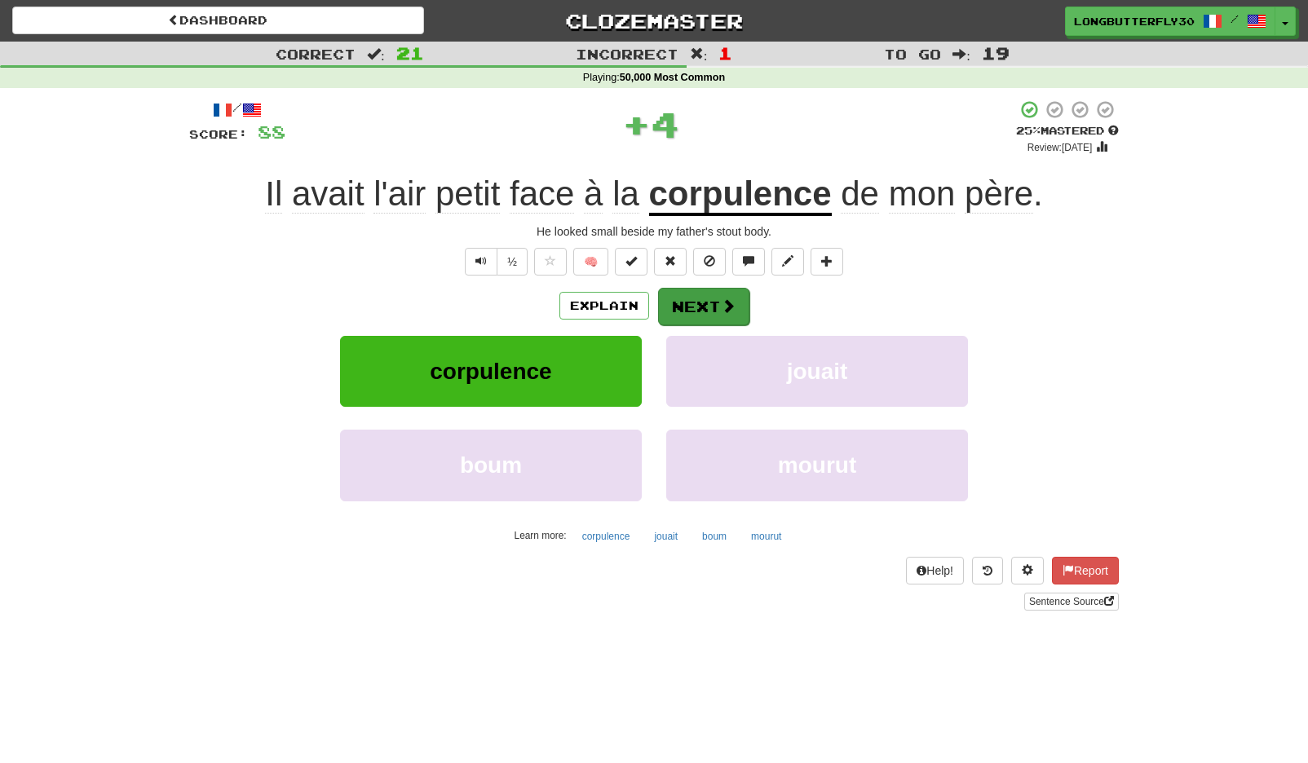
click at [734, 316] on button "Next" at bounding box center [703, 307] width 91 height 38
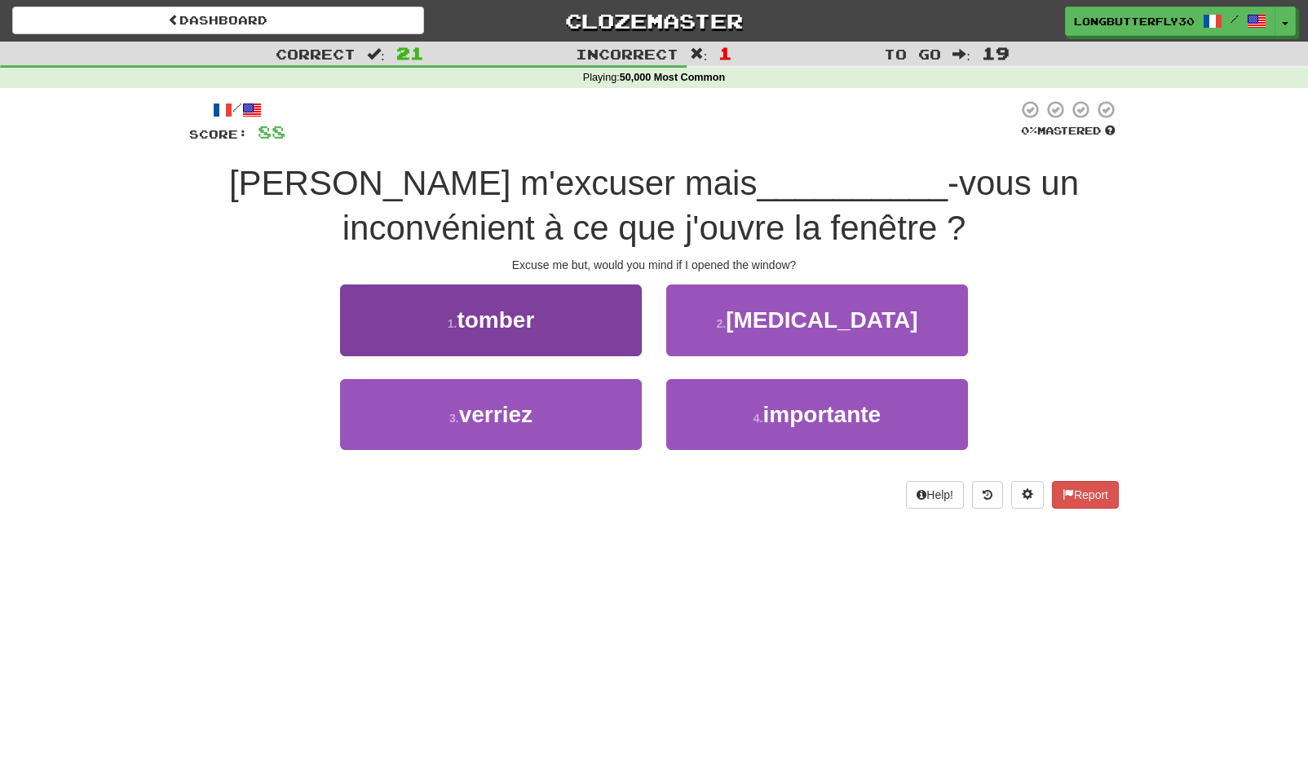
click at [570, 392] on button "3 . verriez" at bounding box center [491, 414] width 302 height 71
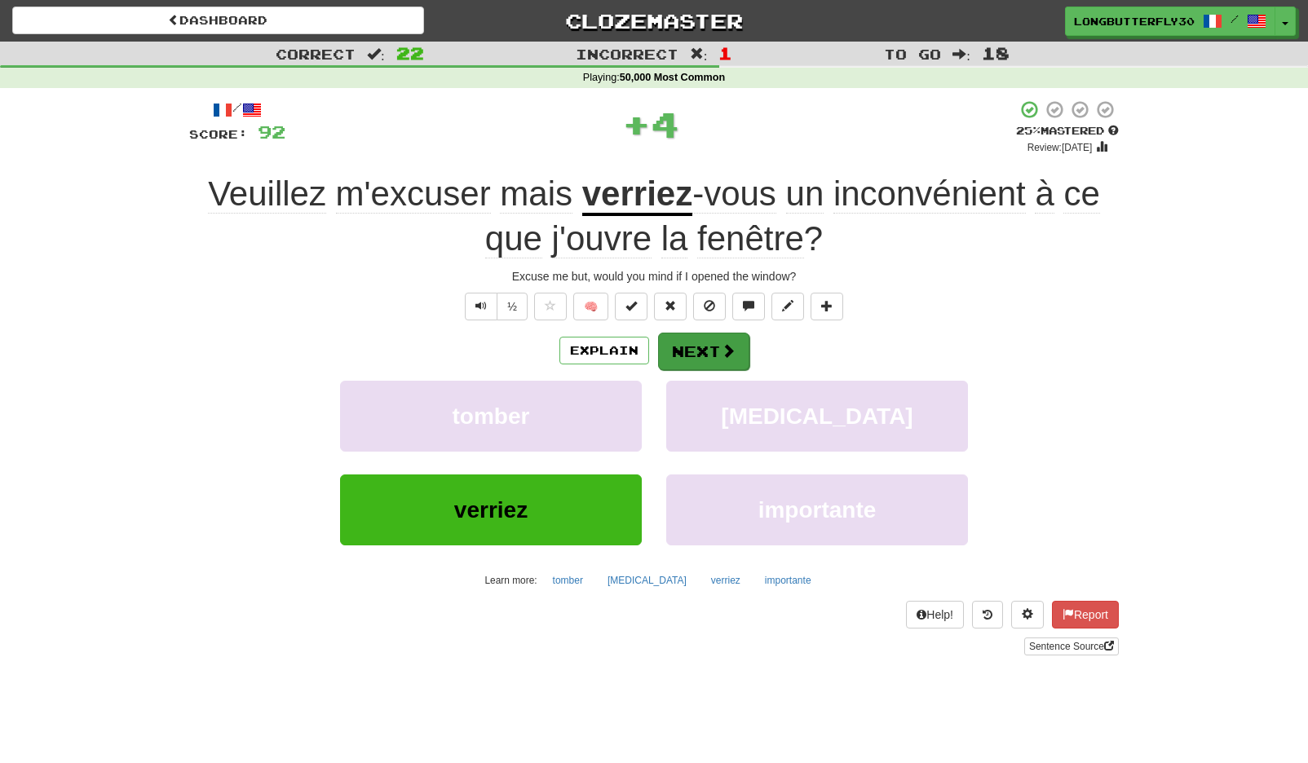
click at [692, 356] on button "Next" at bounding box center [703, 352] width 91 height 38
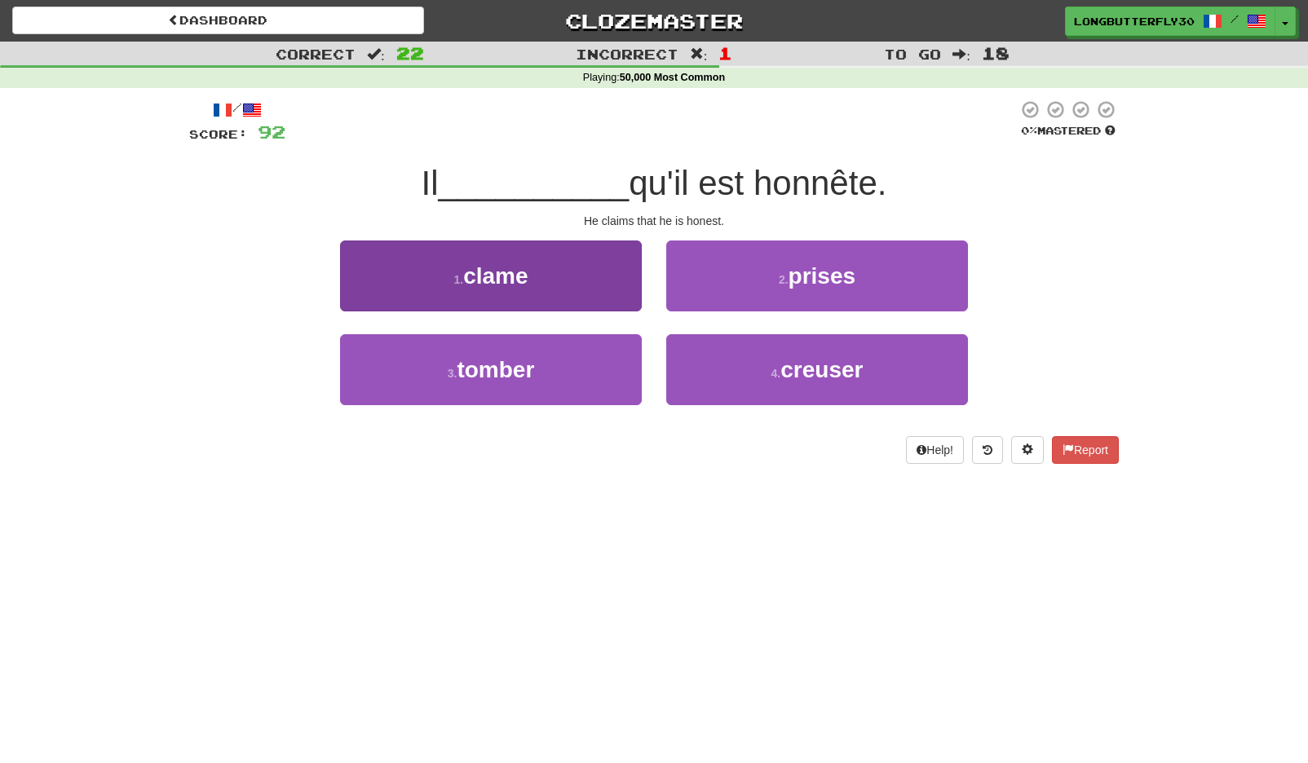
click at [595, 295] on button "1 . clame" at bounding box center [491, 276] width 302 height 71
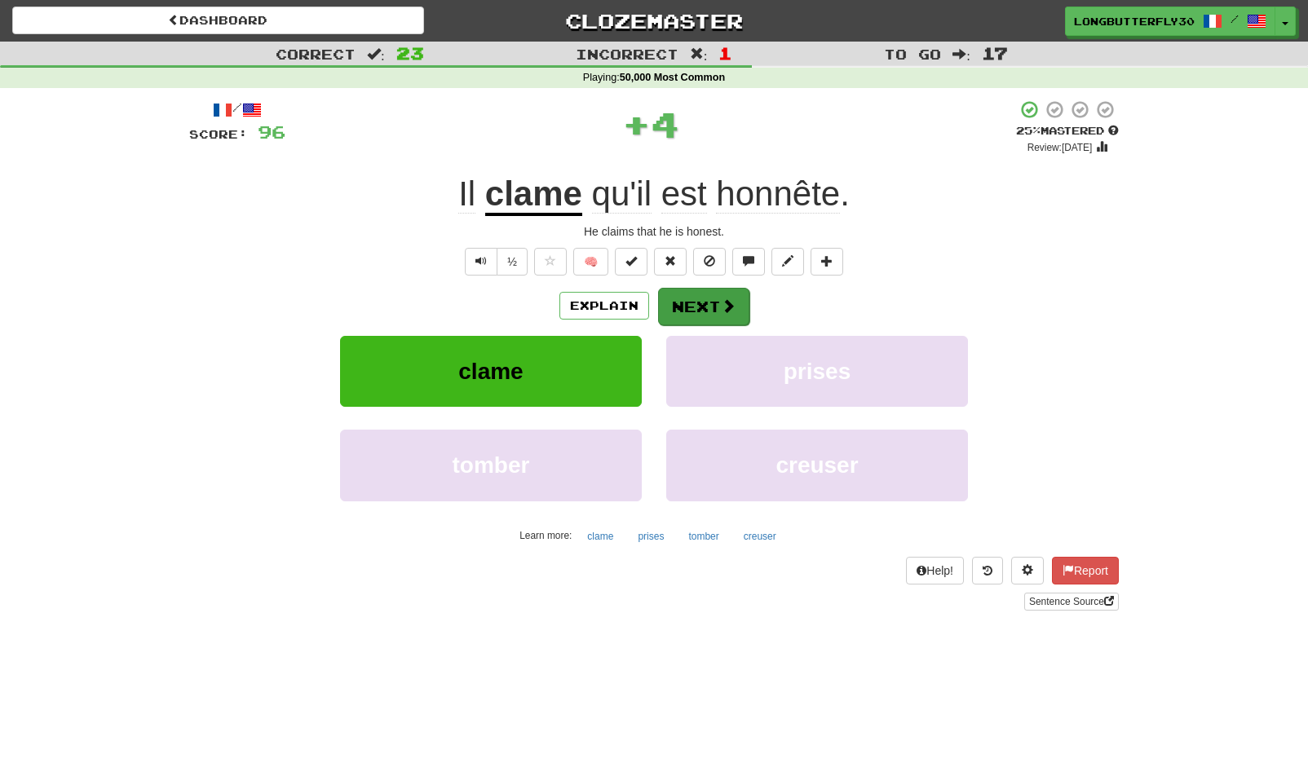
click at [696, 300] on button "Next" at bounding box center [703, 307] width 91 height 38
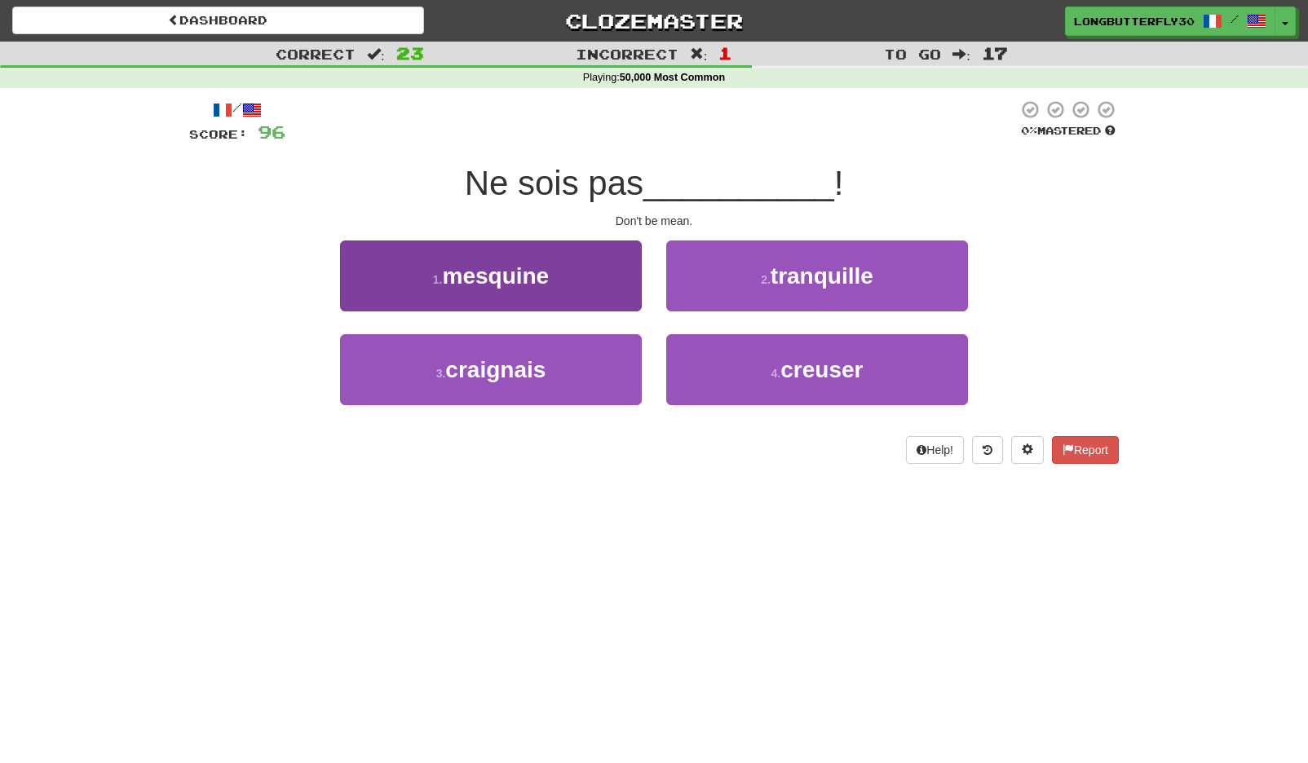
click at [604, 284] on button "1 . mesquine" at bounding box center [491, 276] width 302 height 71
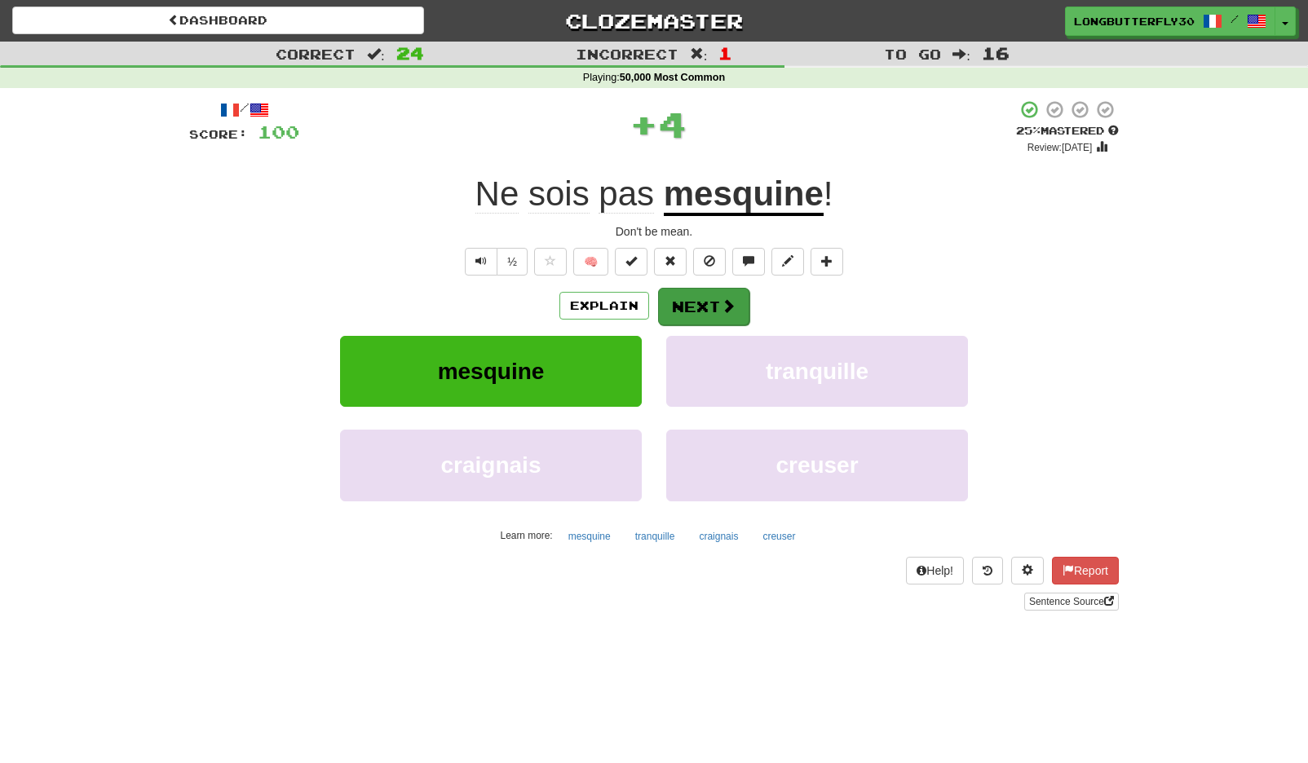
click at [688, 303] on button "Next" at bounding box center [703, 307] width 91 height 38
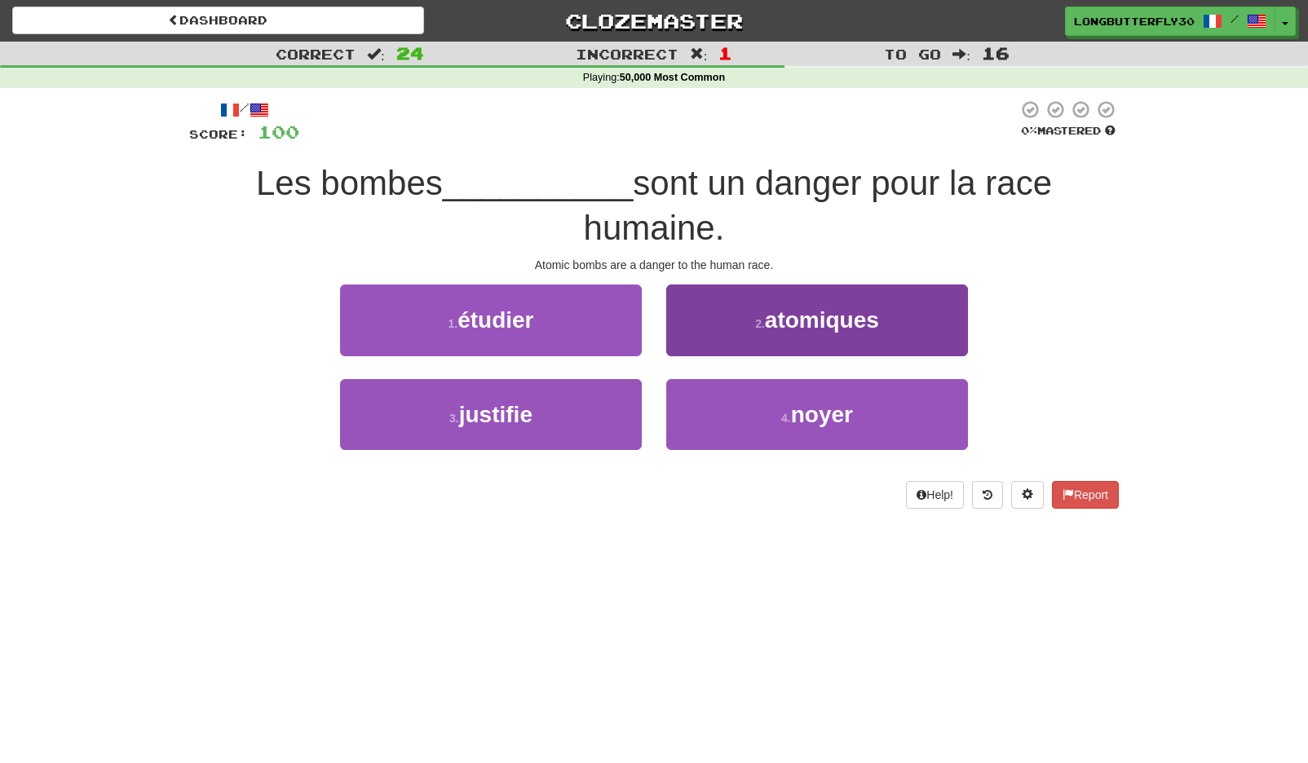
click at [879, 333] on button "2 . atomiques" at bounding box center [817, 320] width 302 height 71
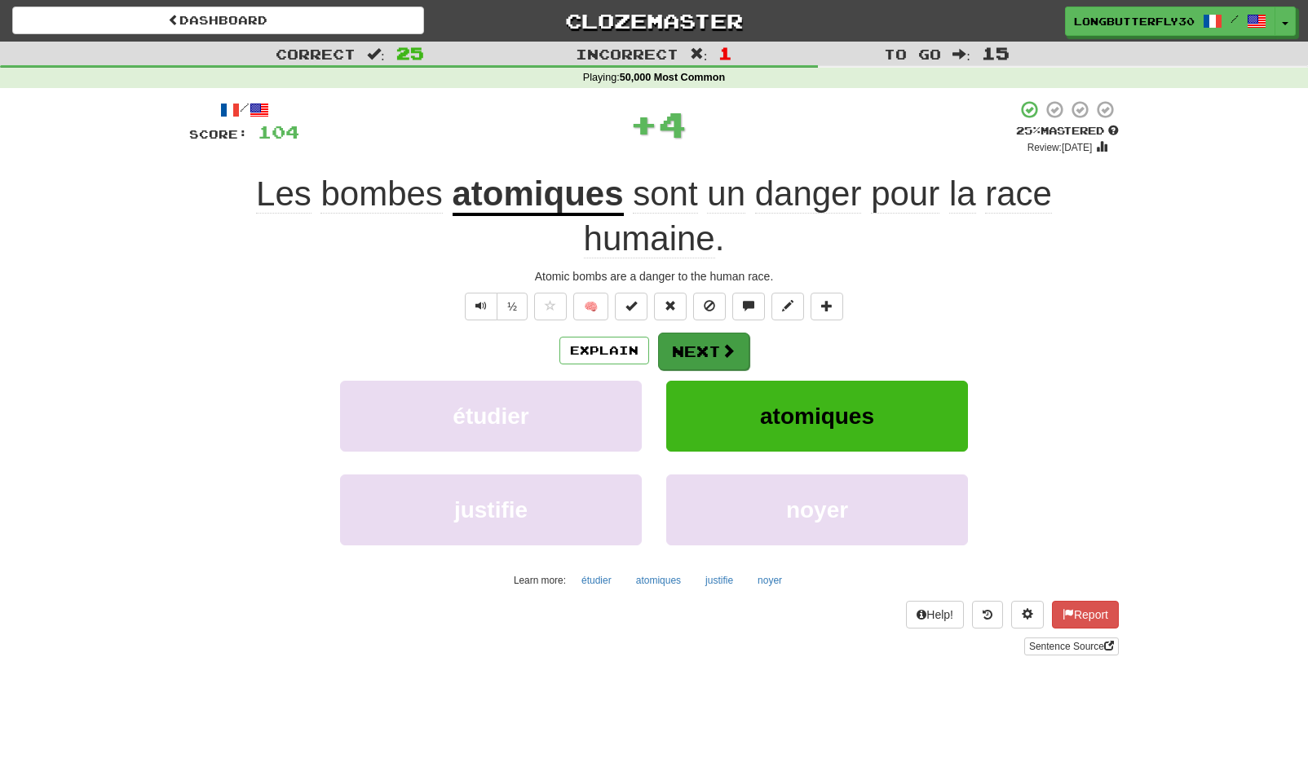
click at [721, 356] on span at bounding box center [728, 350] width 15 height 15
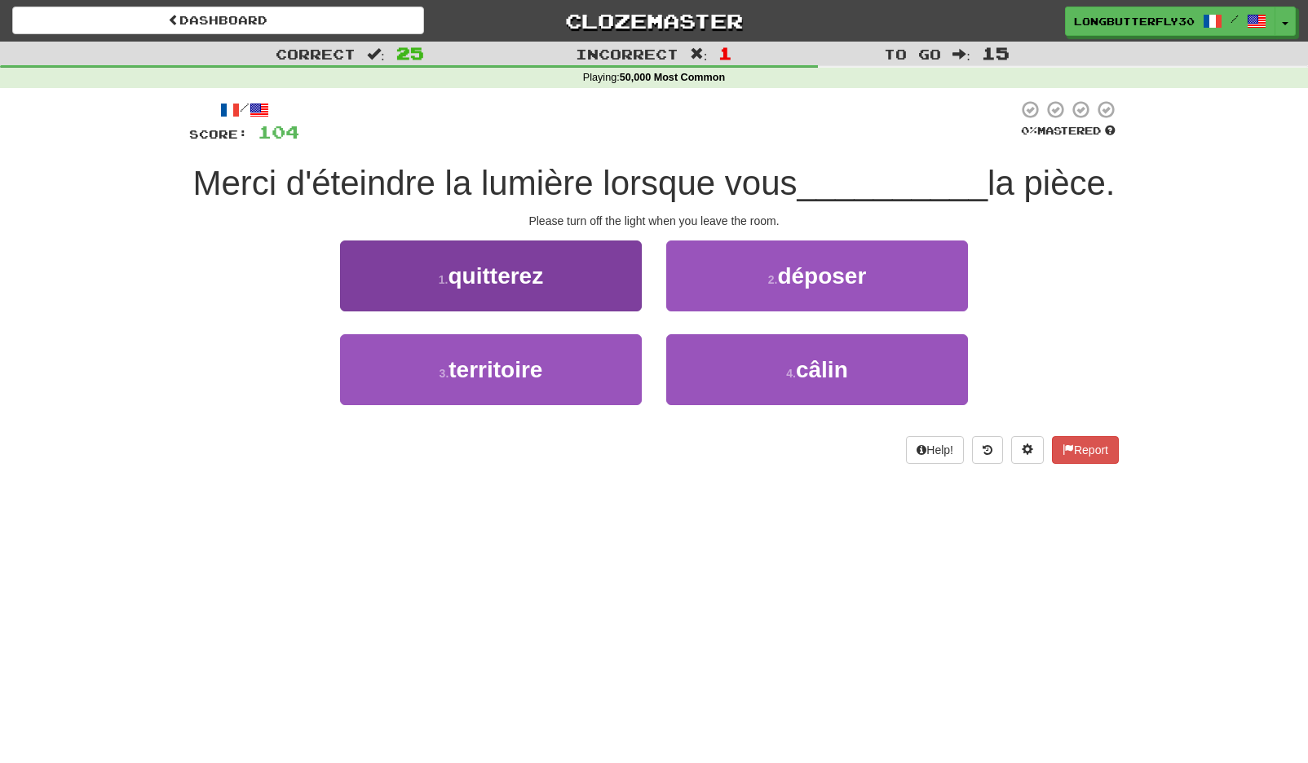
click at [553, 282] on button "1 . quitterez" at bounding box center [491, 276] width 302 height 71
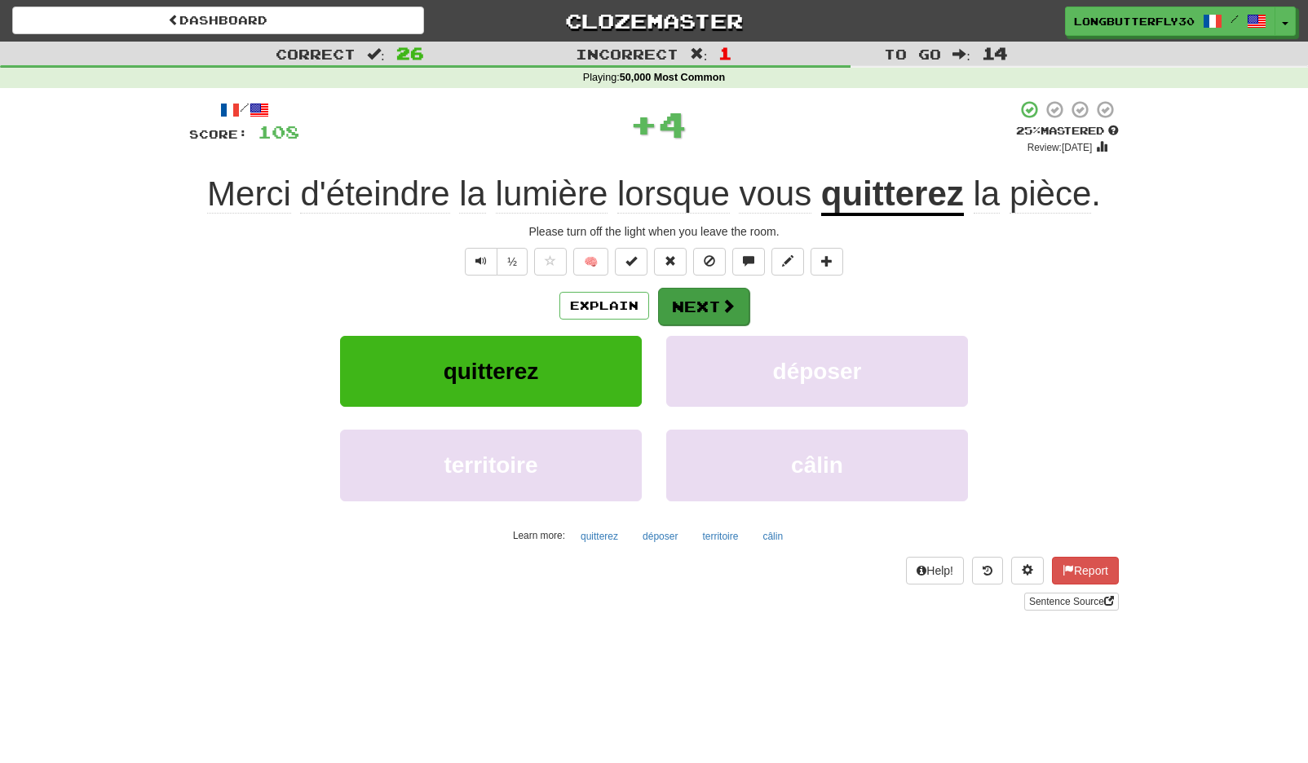
click at [683, 296] on button "Next" at bounding box center [703, 307] width 91 height 38
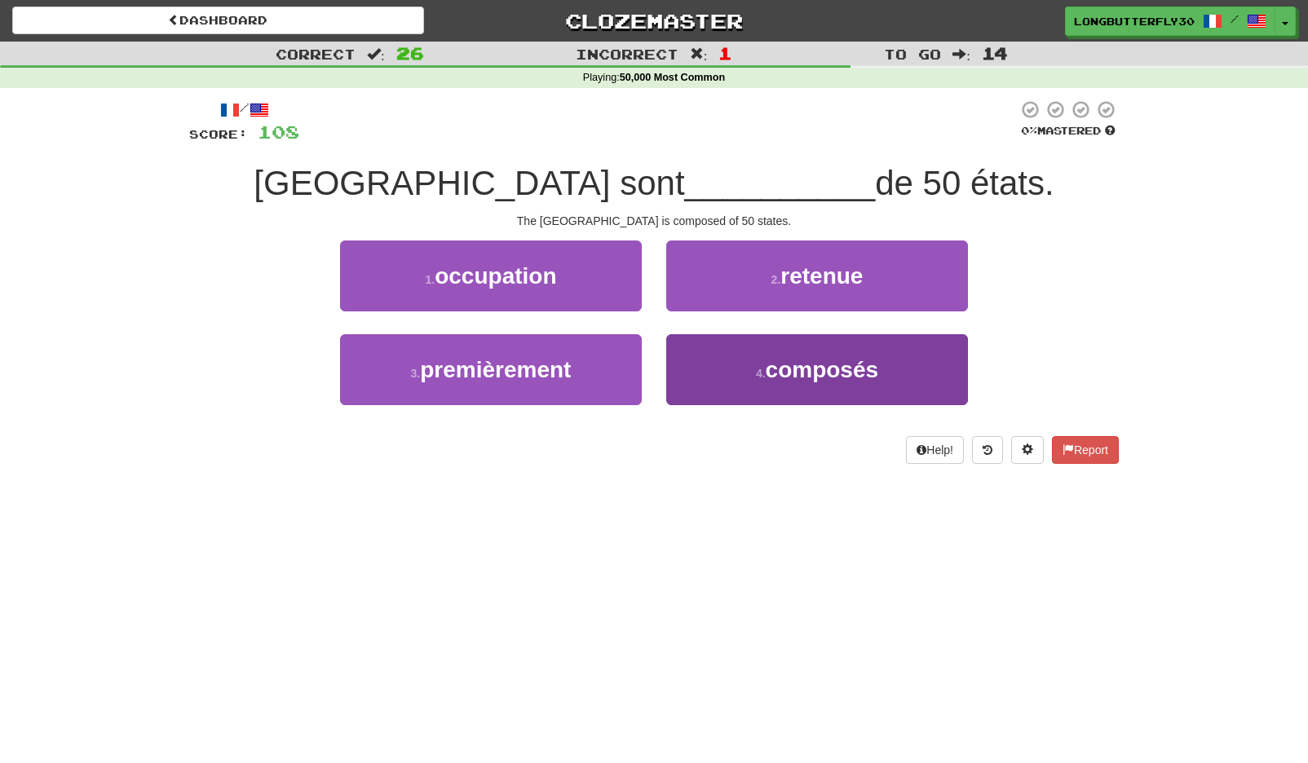
click at [741, 361] on button "4 . composés" at bounding box center [817, 369] width 302 height 71
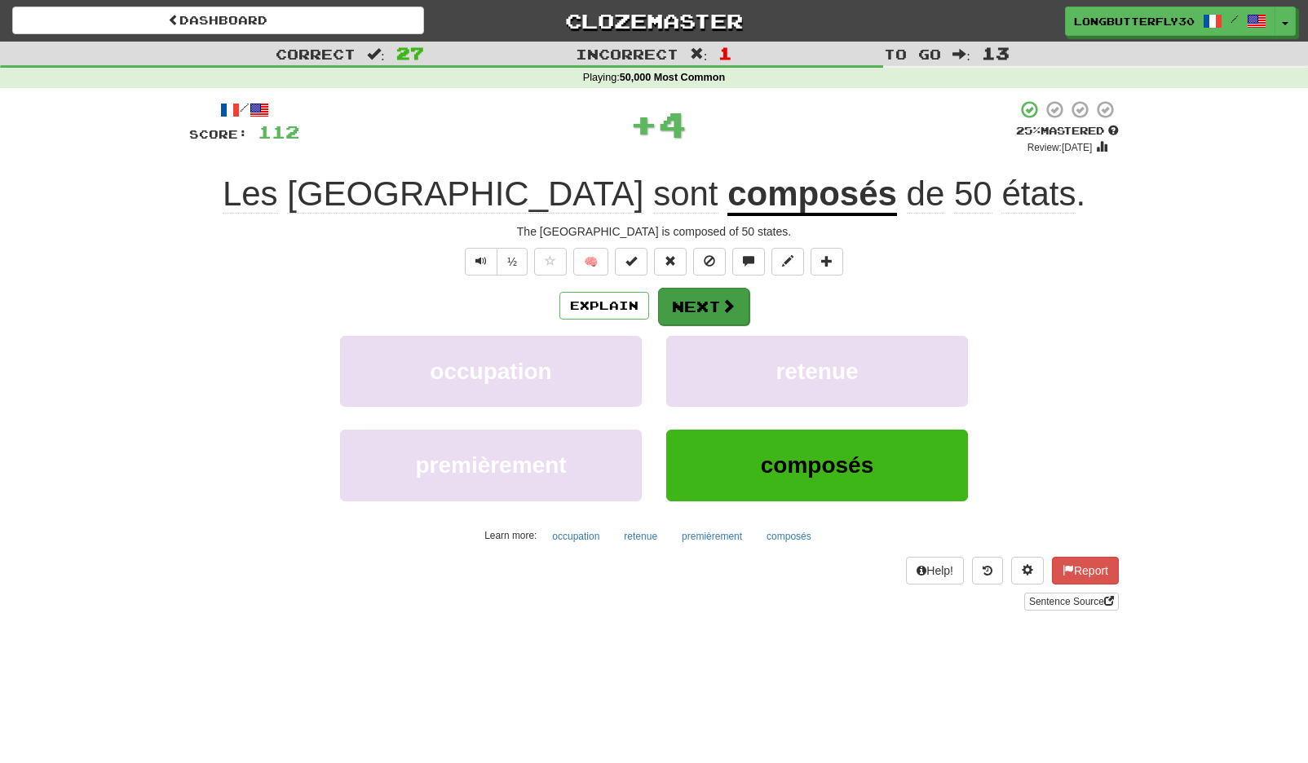
click at [728, 311] on span at bounding box center [728, 305] width 15 height 15
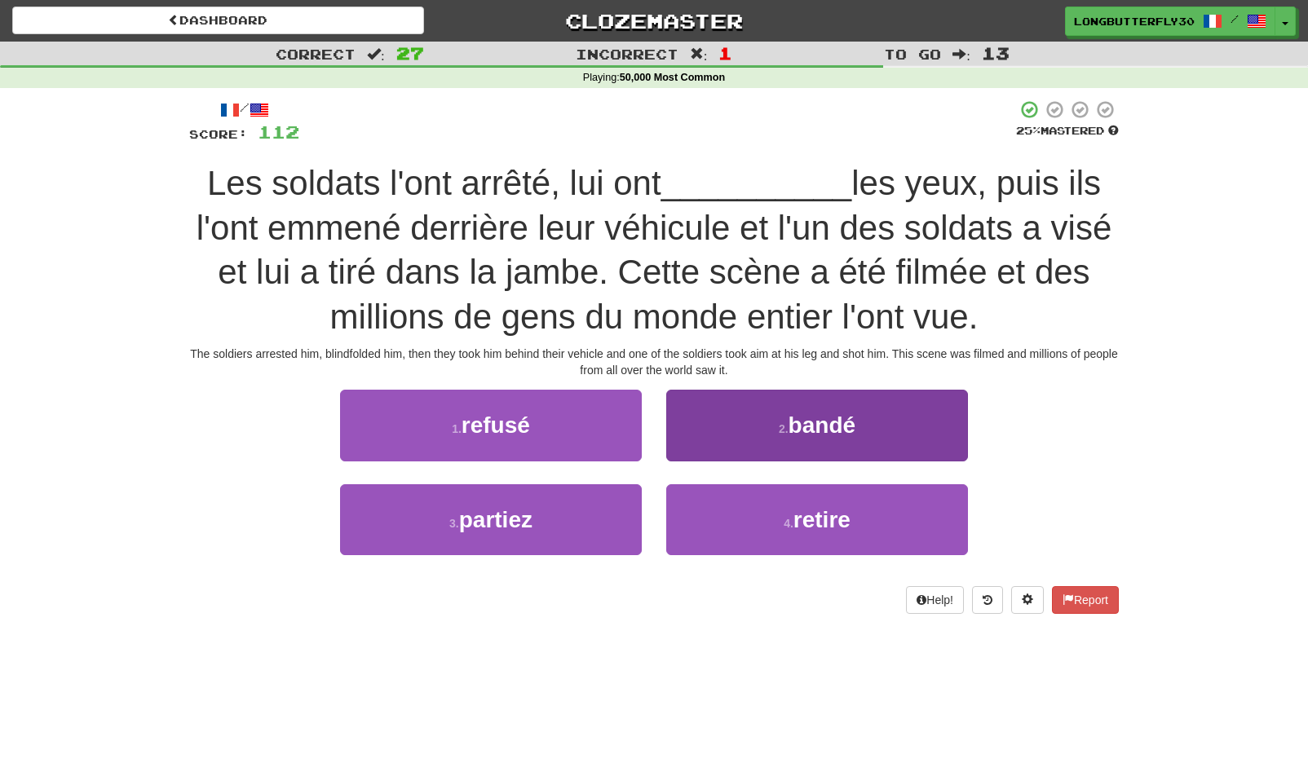
click at [746, 430] on button "2 . bandé" at bounding box center [817, 425] width 302 height 71
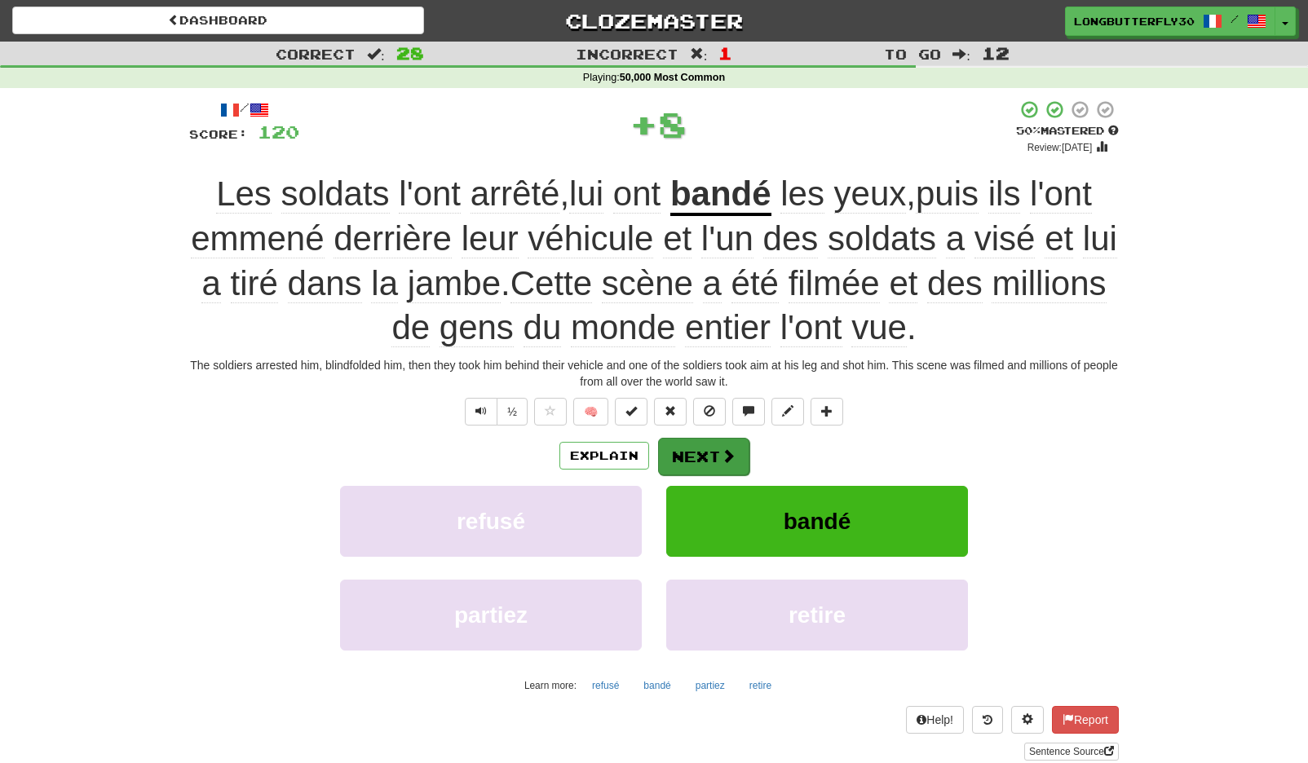
click at [720, 438] on button "Next" at bounding box center [703, 457] width 91 height 38
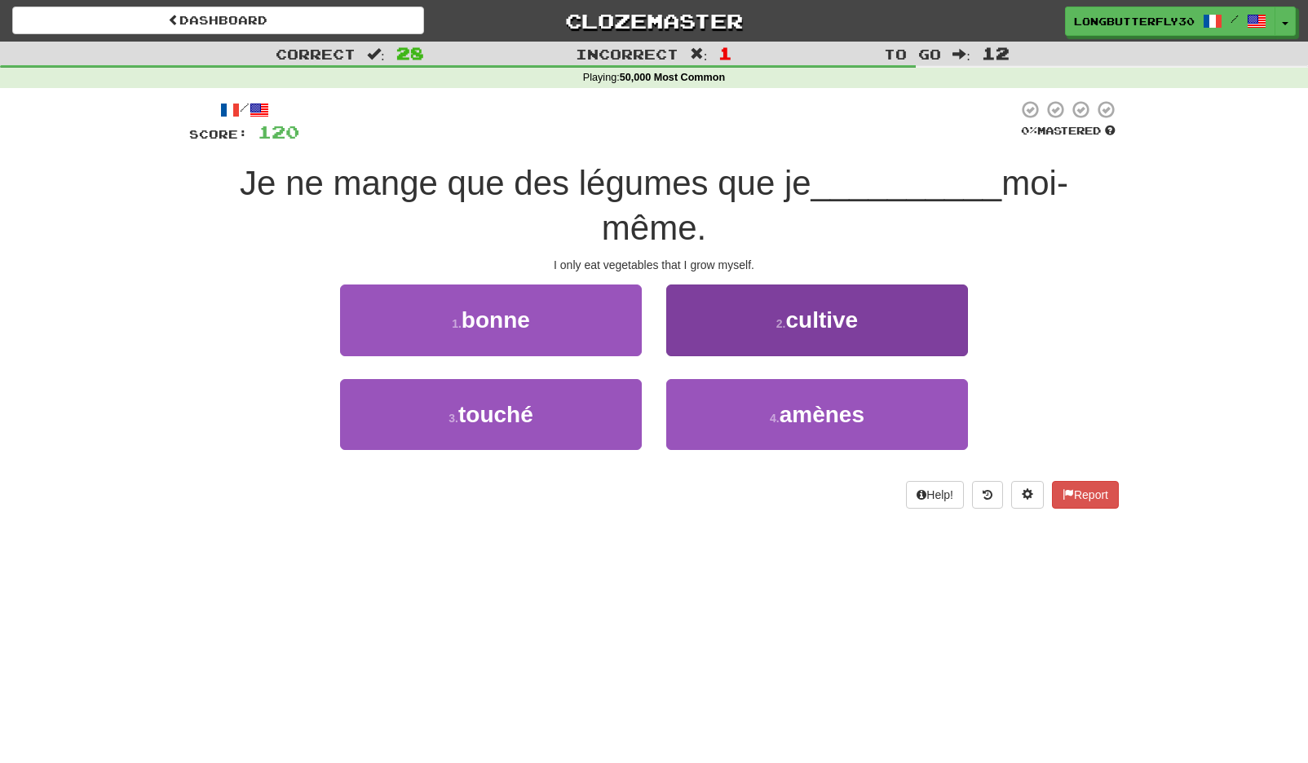
click at [802, 329] on span "cultive" at bounding box center [821, 319] width 73 height 25
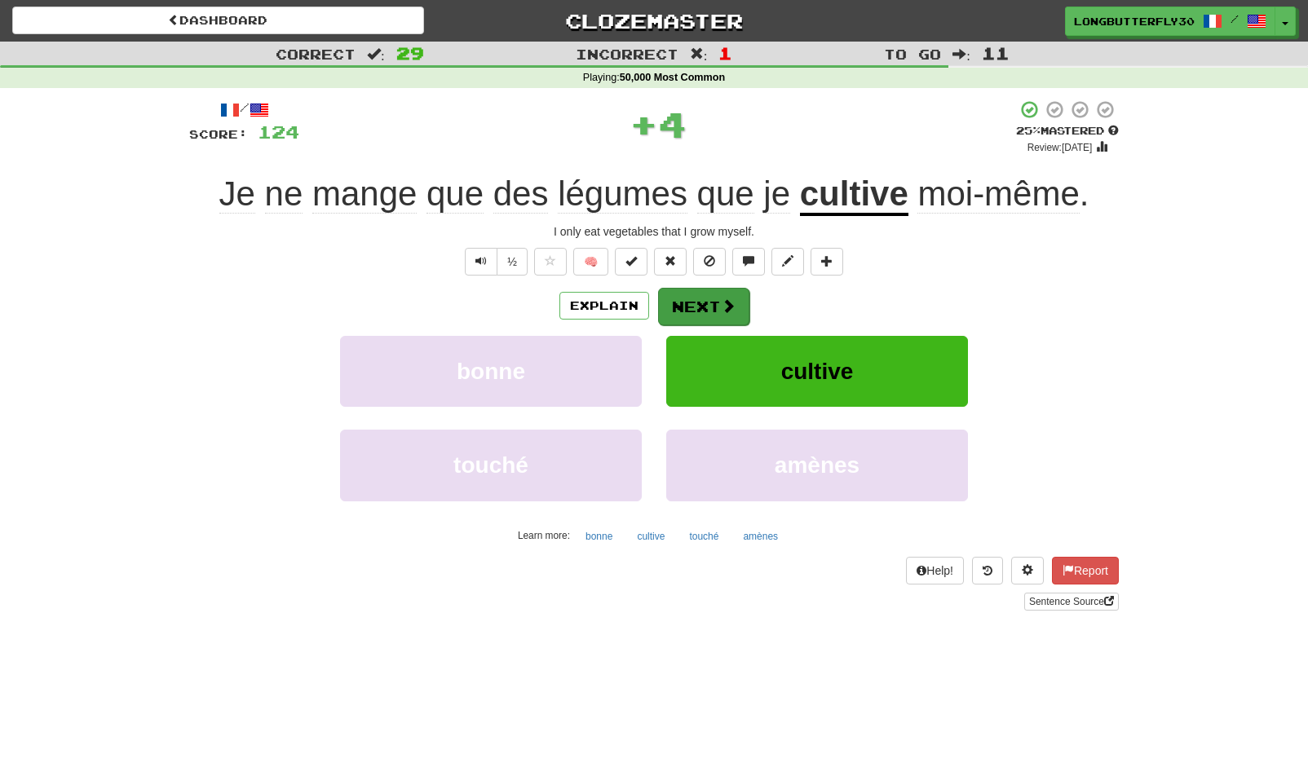
click at [721, 294] on button "Next" at bounding box center [703, 307] width 91 height 38
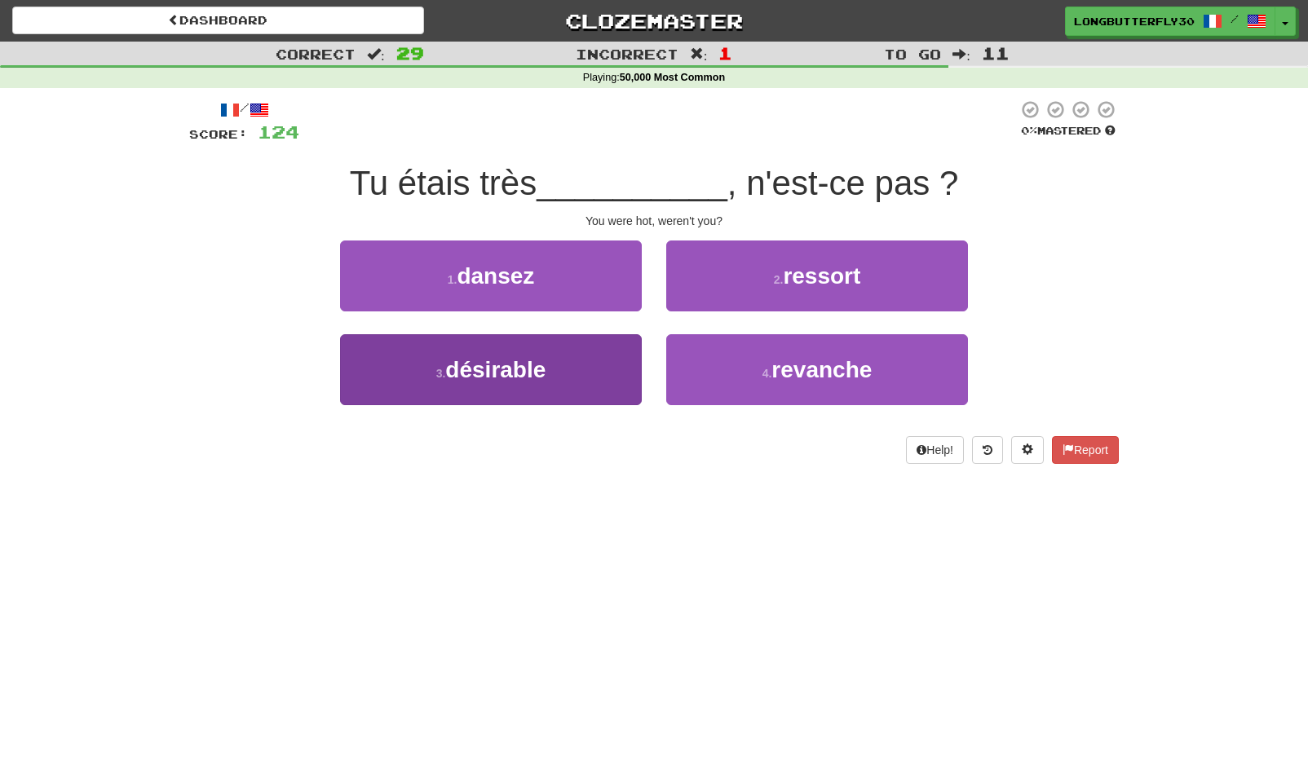
click at [568, 369] on button "3 . désirable" at bounding box center [491, 369] width 302 height 71
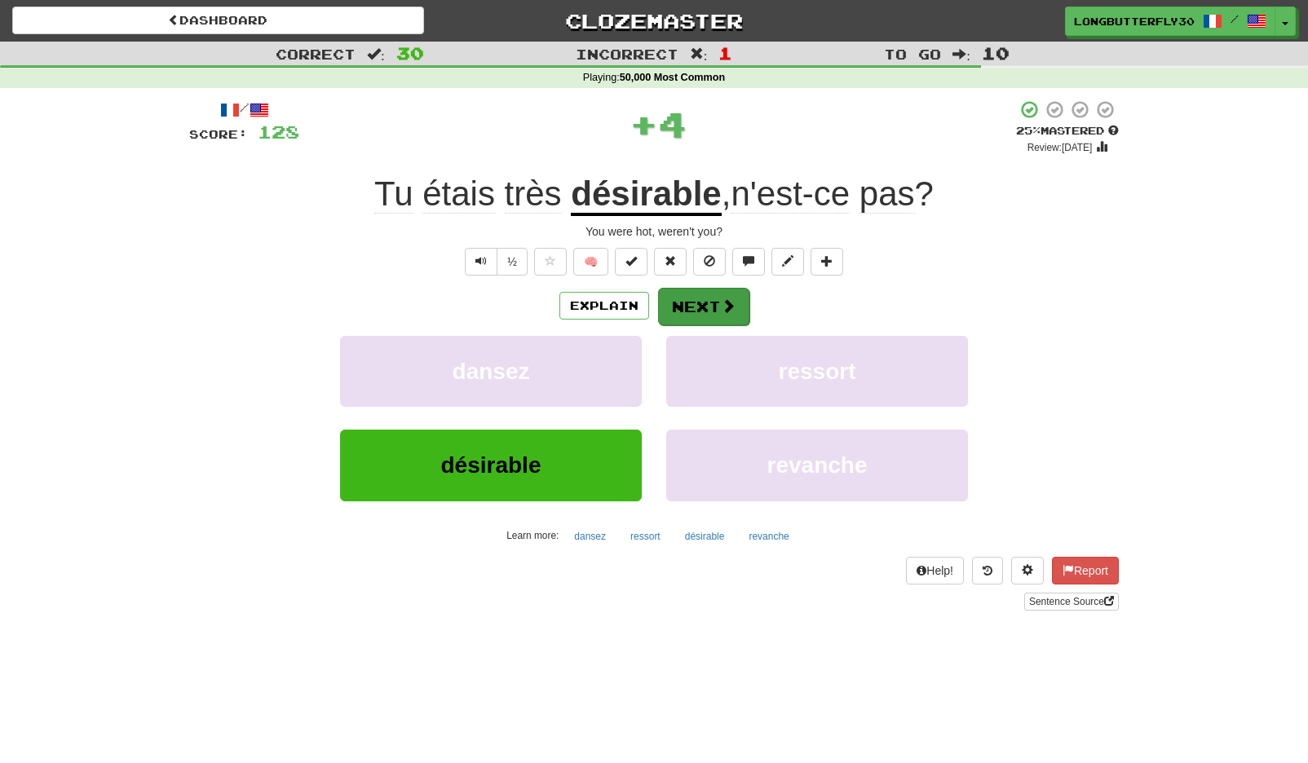
click at [689, 306] on button "Next" at bounding box center [703, 307] width 91 height 38
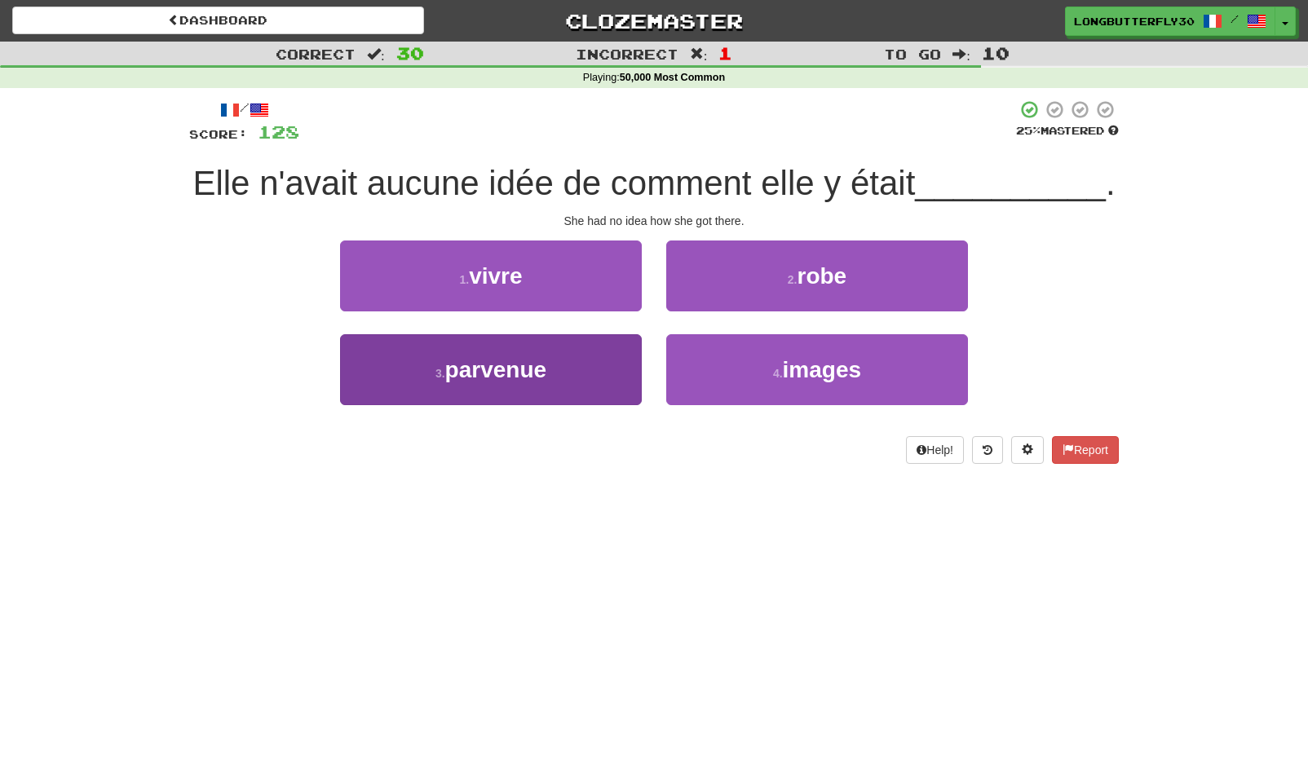
click at [593, 370] on button "3 . parvenue" at bounding box center [491, 369] width 302 height 71
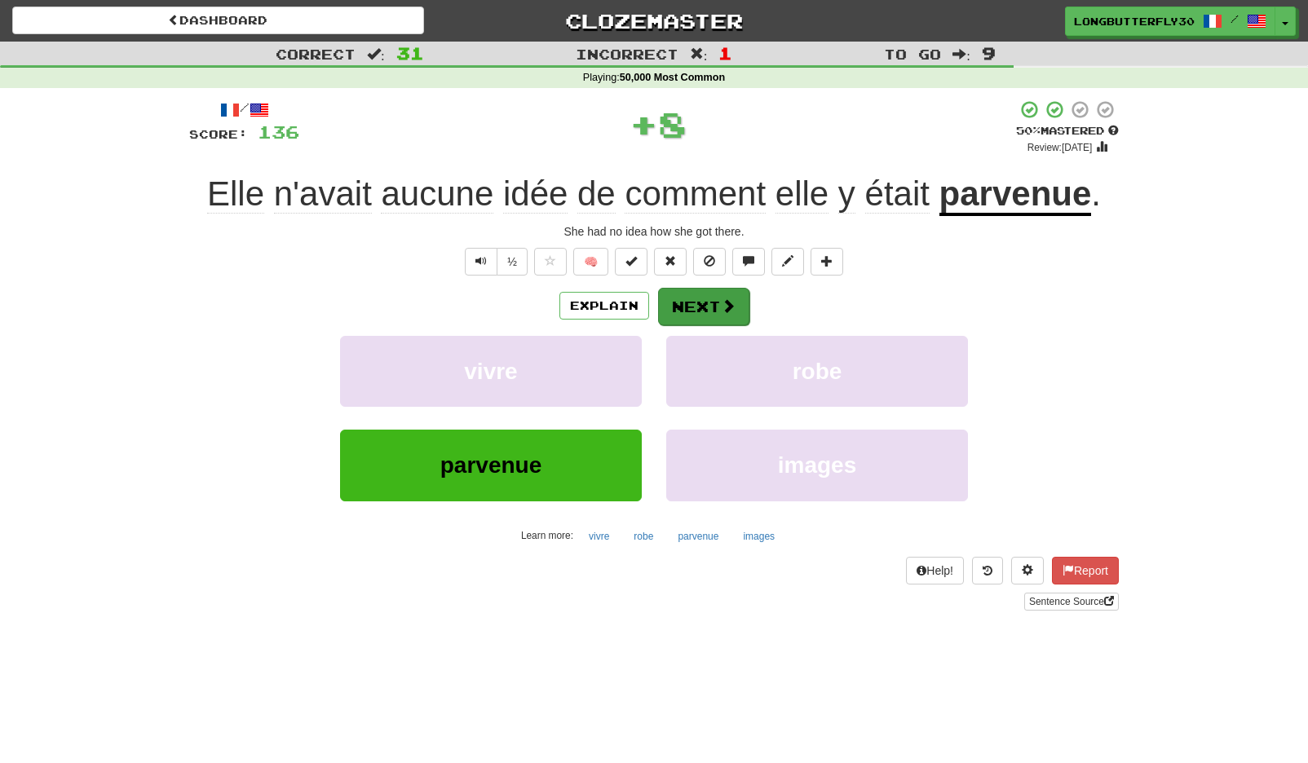
click at [686, 300] on button "Next" at bounding box center [703, 307] width 91 height 38
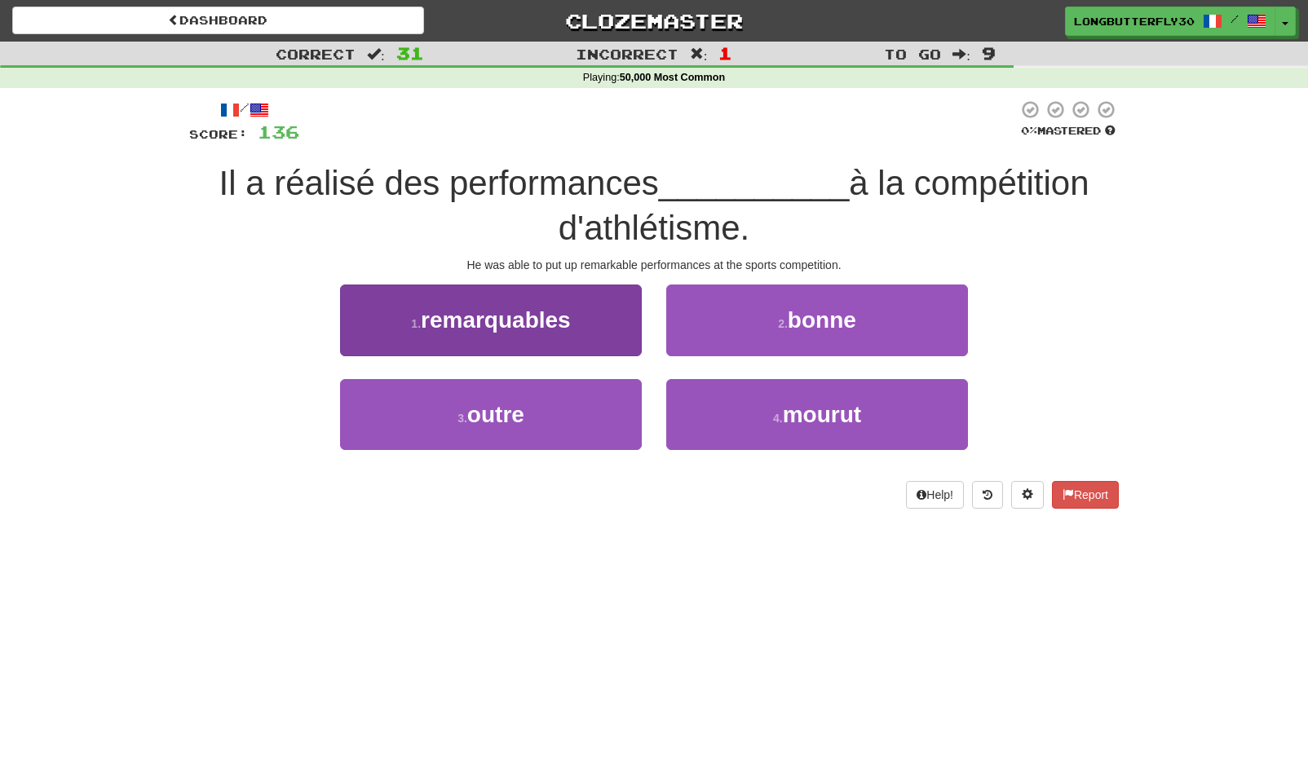
click at [607, 321] on button "1 . remarquables" at bounding box center [491, 320] width 302 height 71
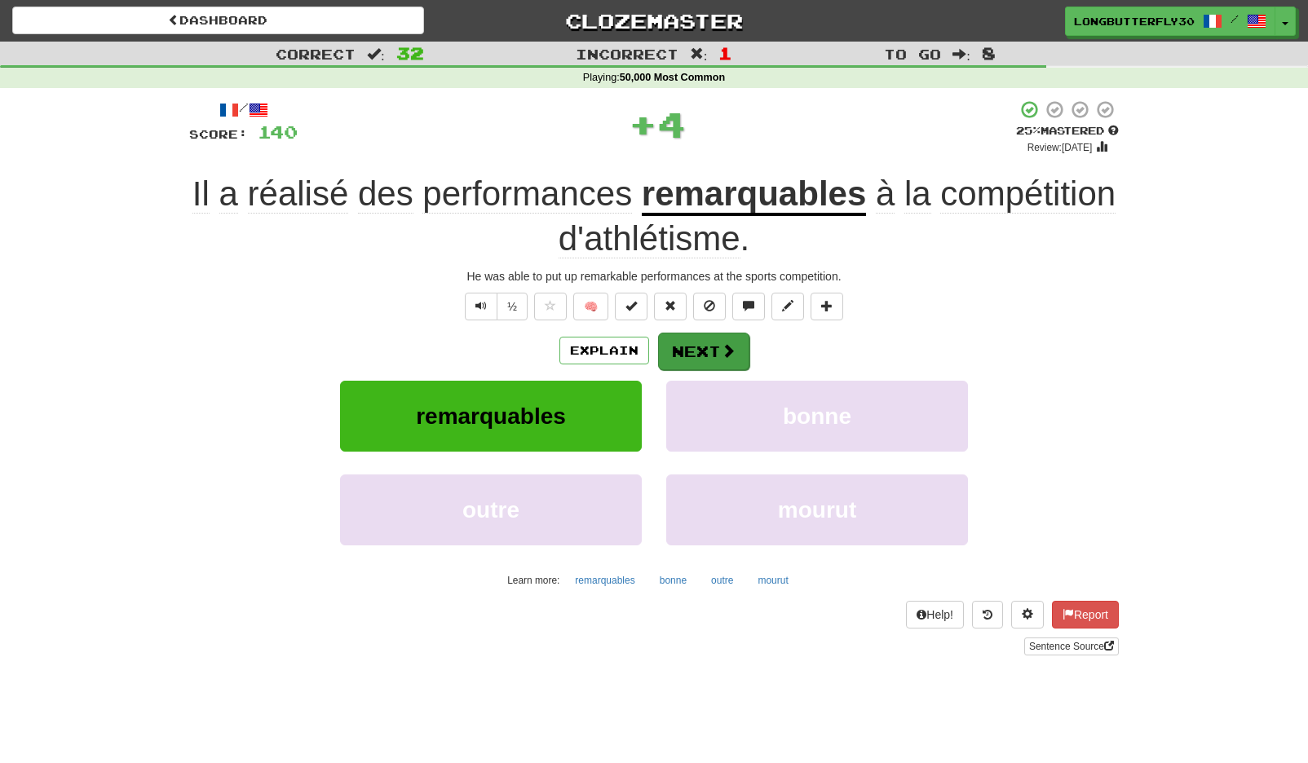
click at [718, 340] on button "Next" at bounding box center [703, 352] width 91 height 38
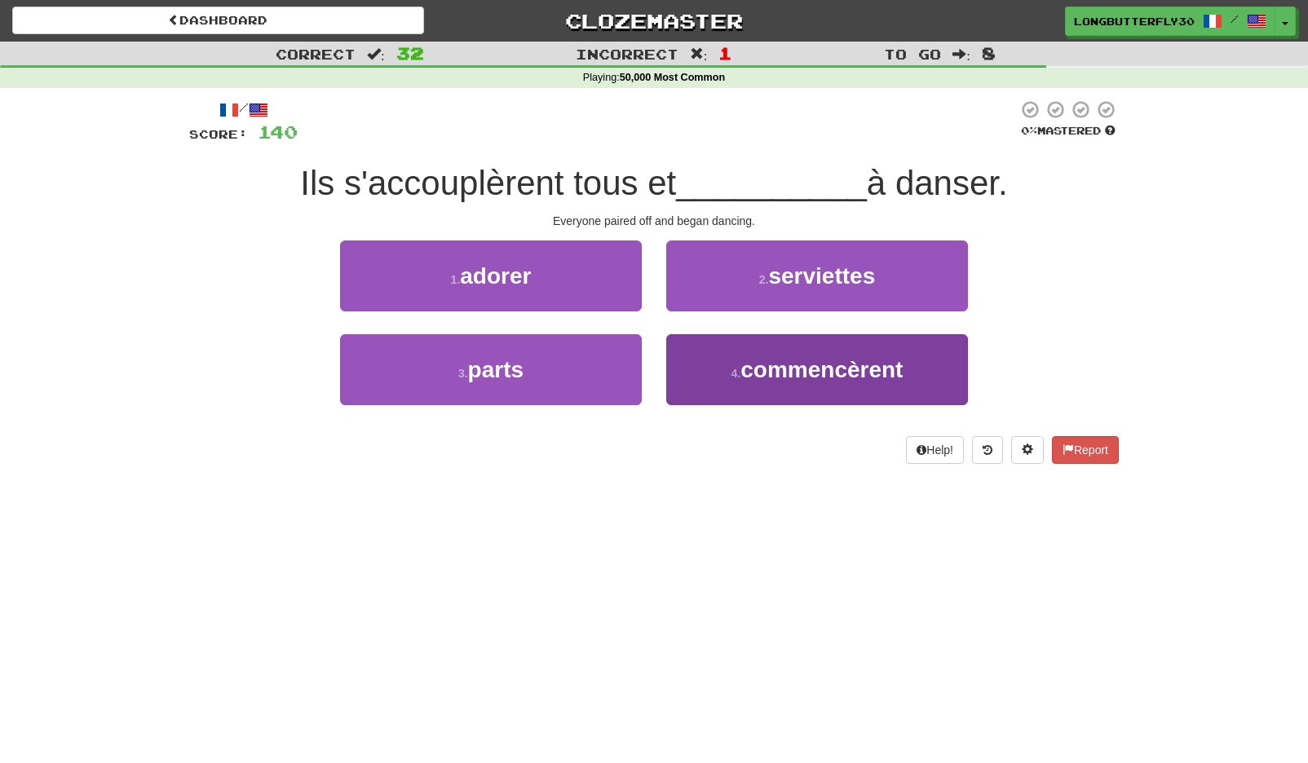
click at [790, 368] on span "commencèrent" at bounding box center [822, 369] width 162 height 25
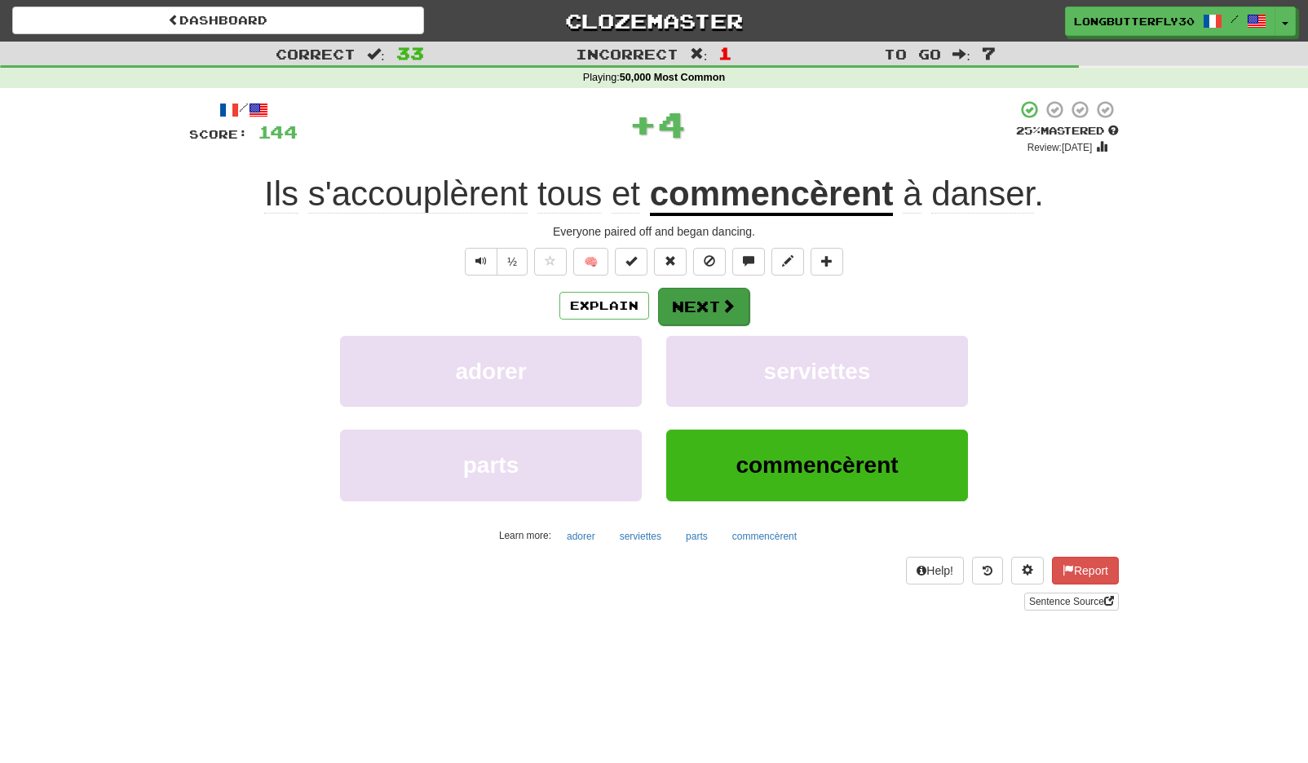
click at [688, 295] on button "Next" at bounding box center [703, 307] width 91 height 38
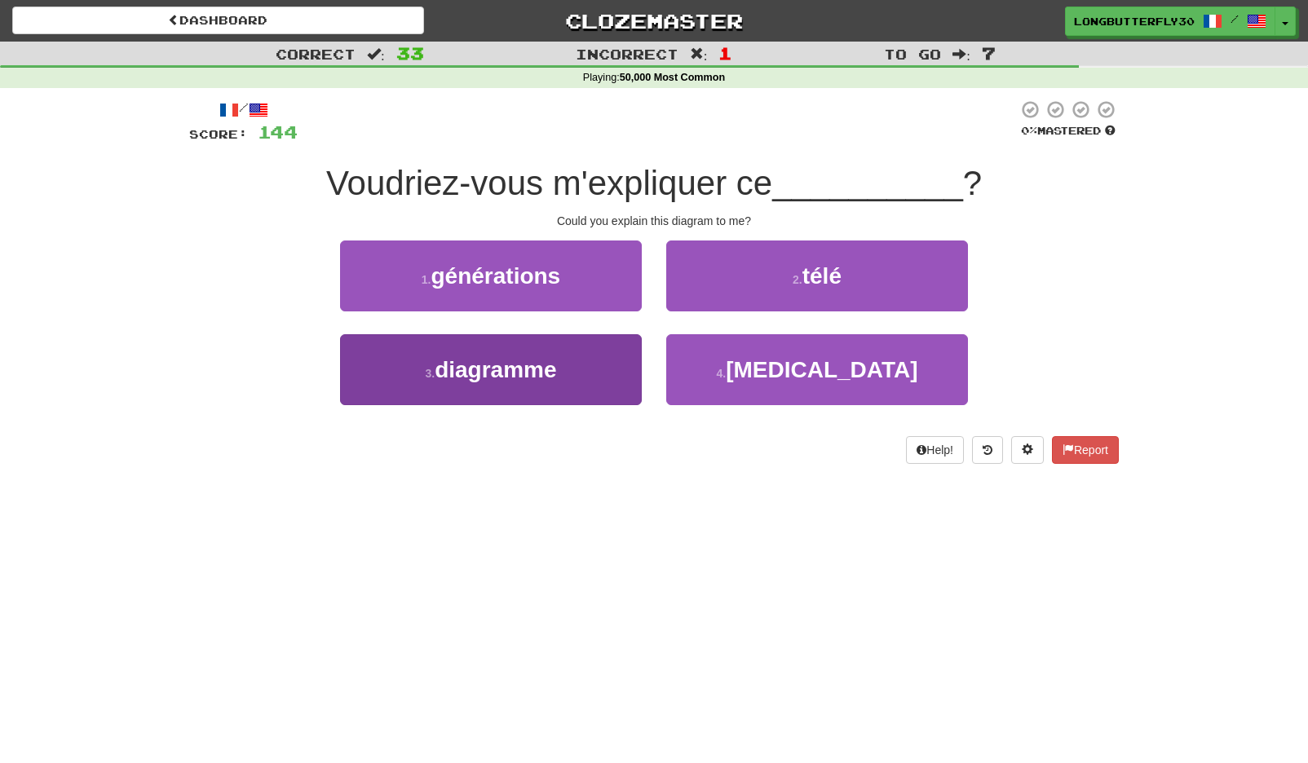
click at [496, 348] on button "3 . diagramme" at bounding box center [491, 369] width 302 height 71
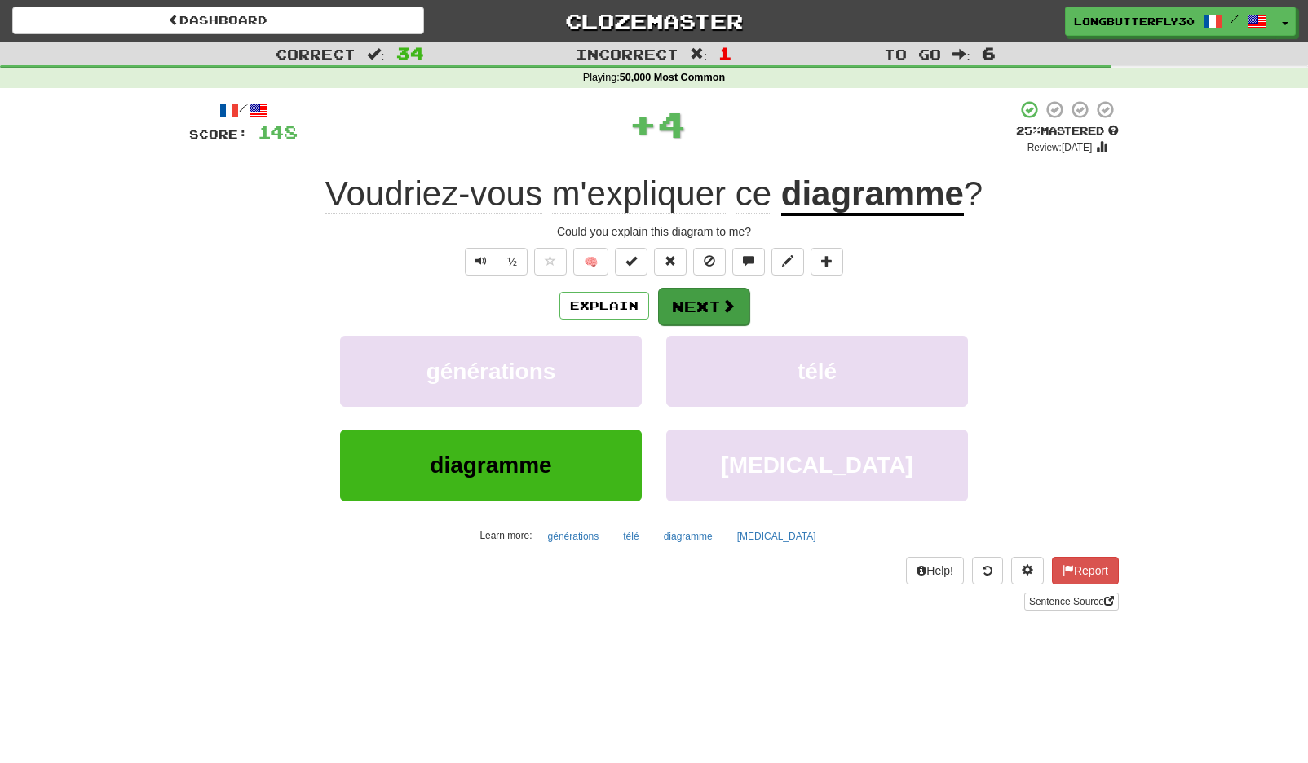
click at [701, 298] on button "Next" at bounding box center [703, 307] width 91 height 38
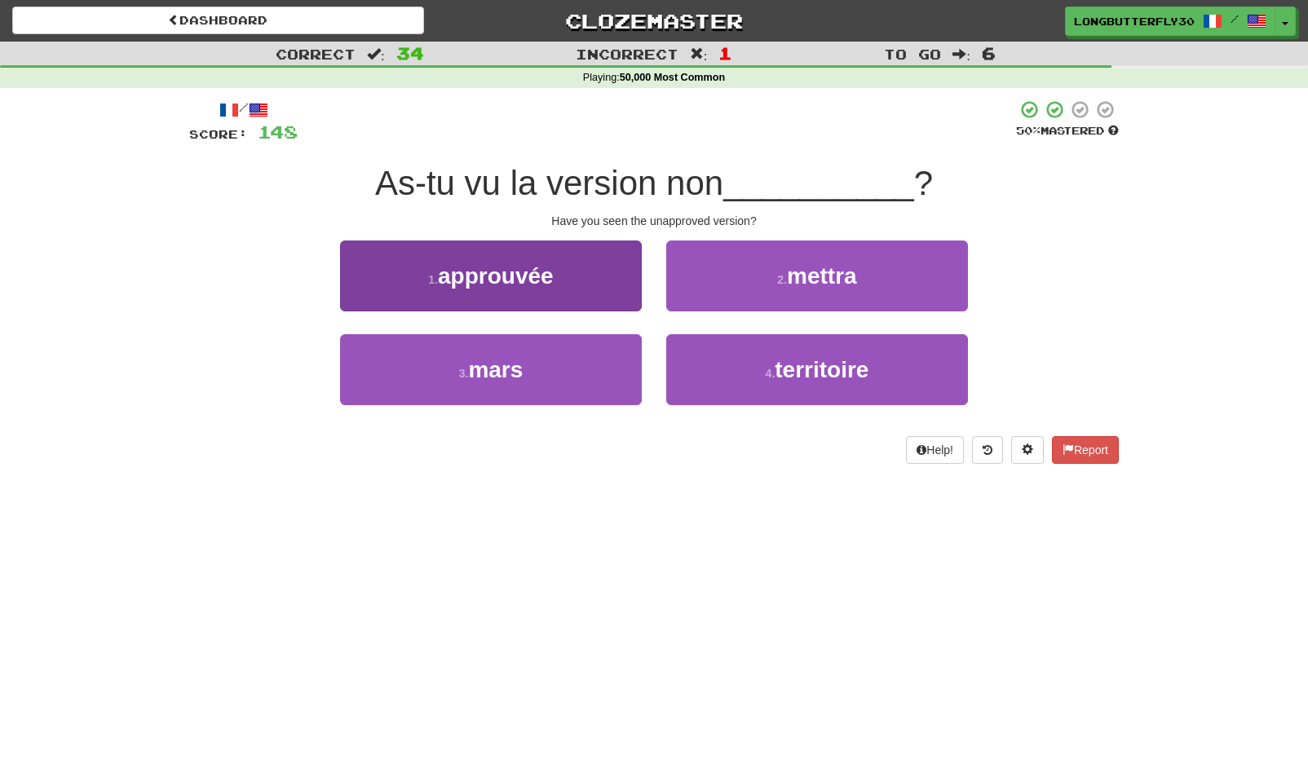
click at [585, 295] on button "1 . approuvée" at bounding box center [491, 276] width 302 height 71
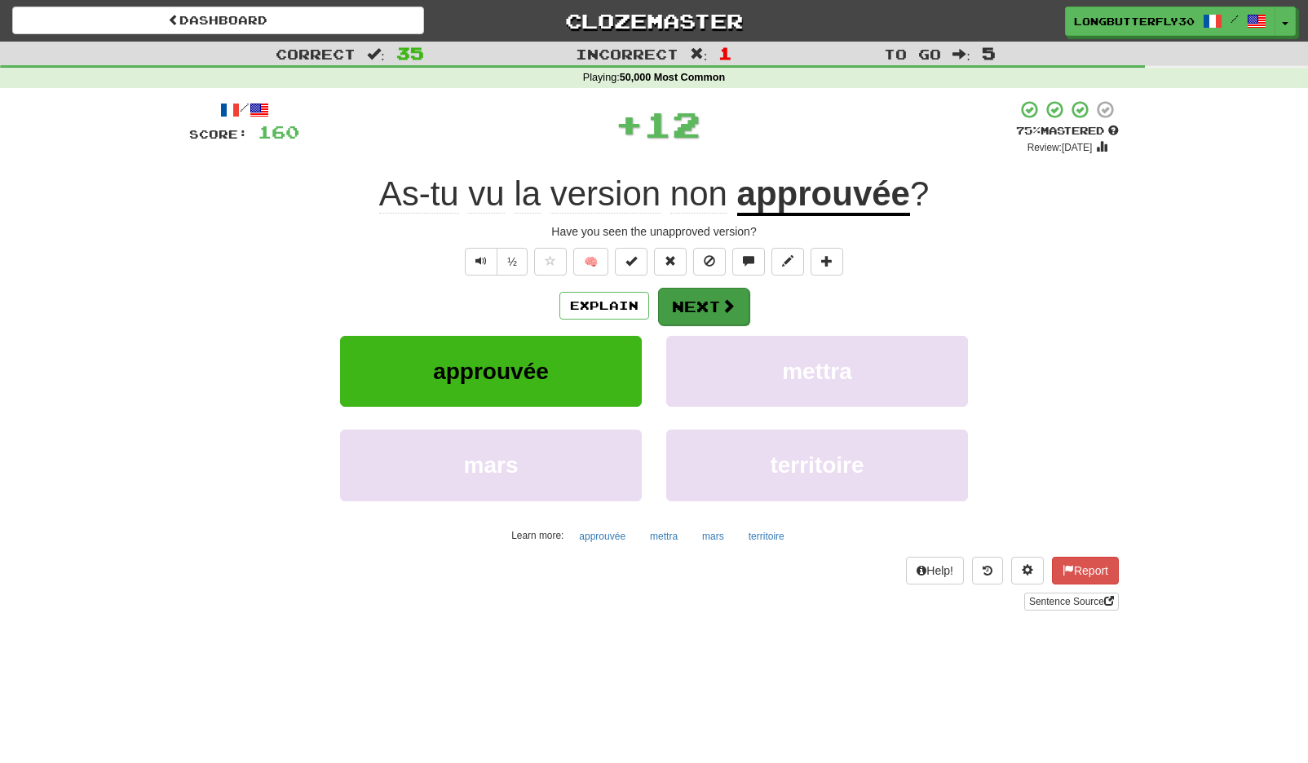
click at [717, 307] on button "Next" at bounding box center [703, 307] width 91 height 38
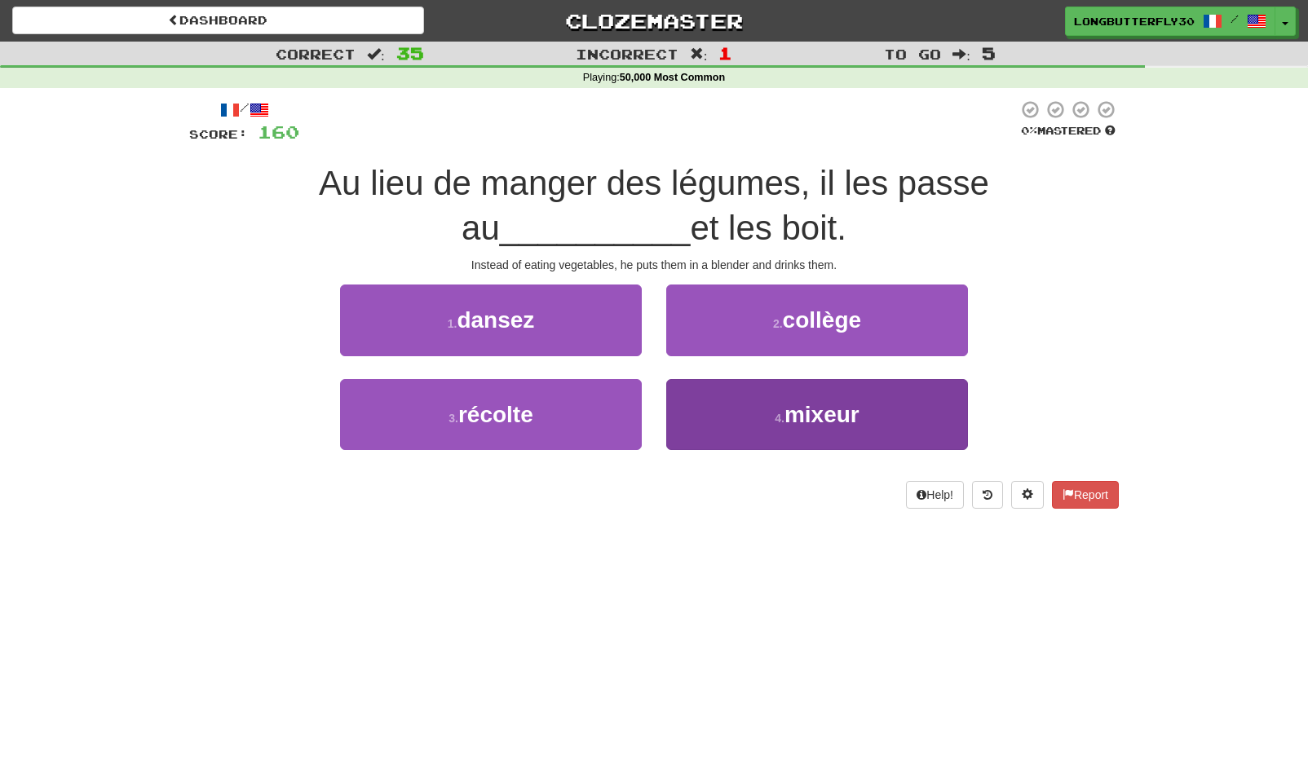
click at [813, 440] on button "4 . mixeur" at bounding box center [817, 414] width 302 height 71
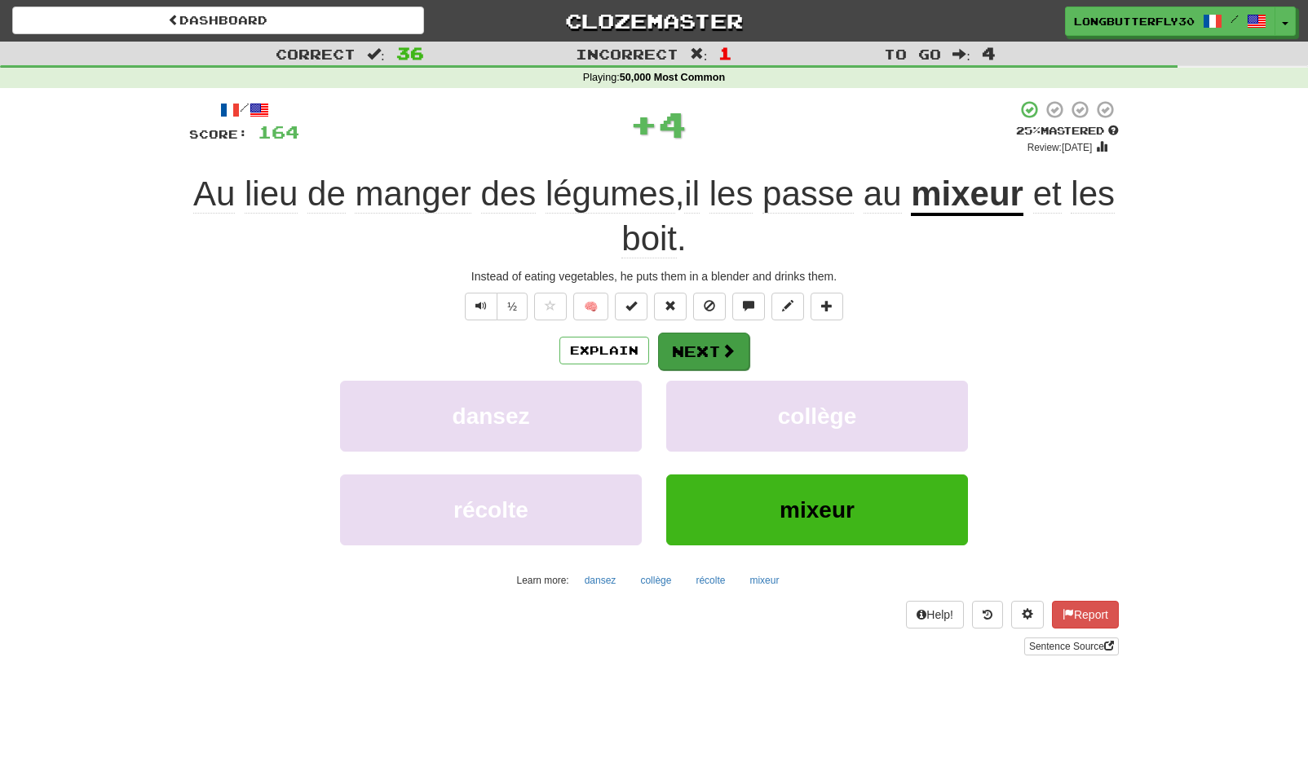
click at [735, 347] on button "Next" at bounding box center [703, 352] width 91 height 38
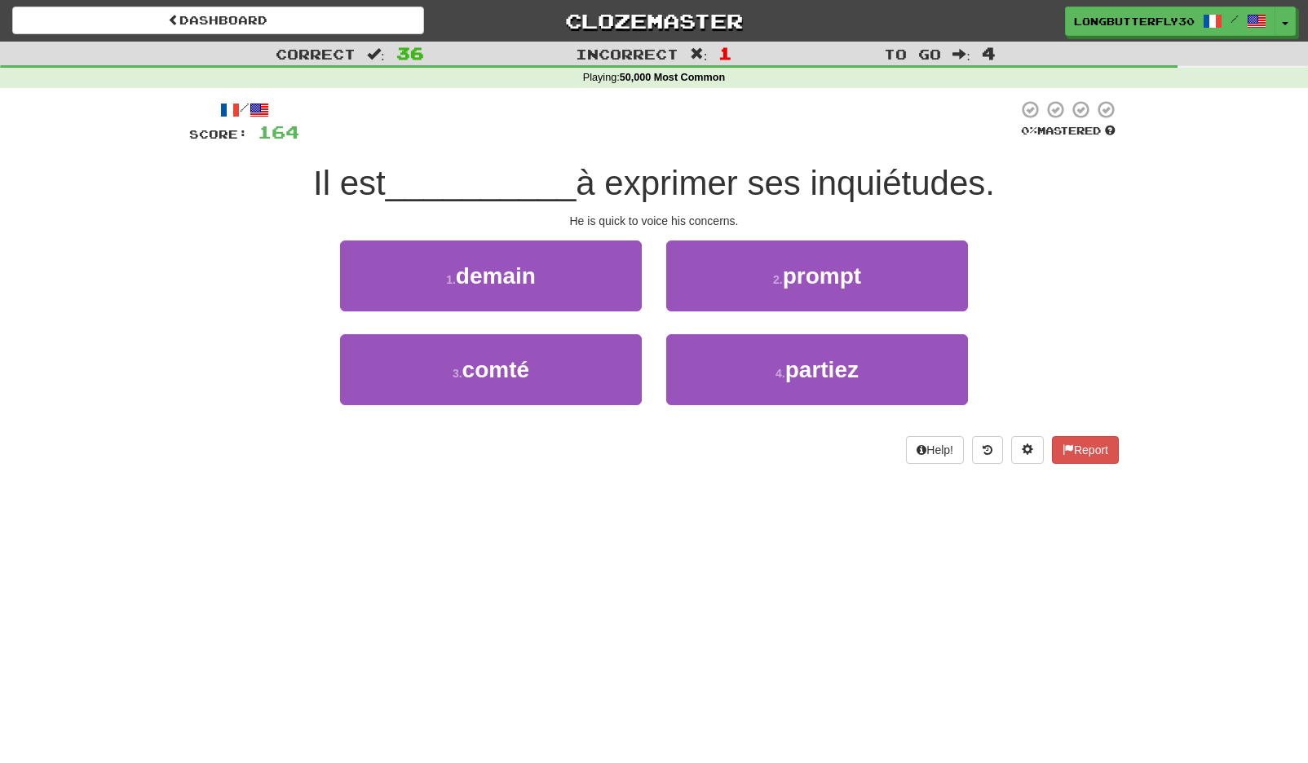
click at [833, 281] on span "prompt" at bounding box center [822, 275] width 78 height 25
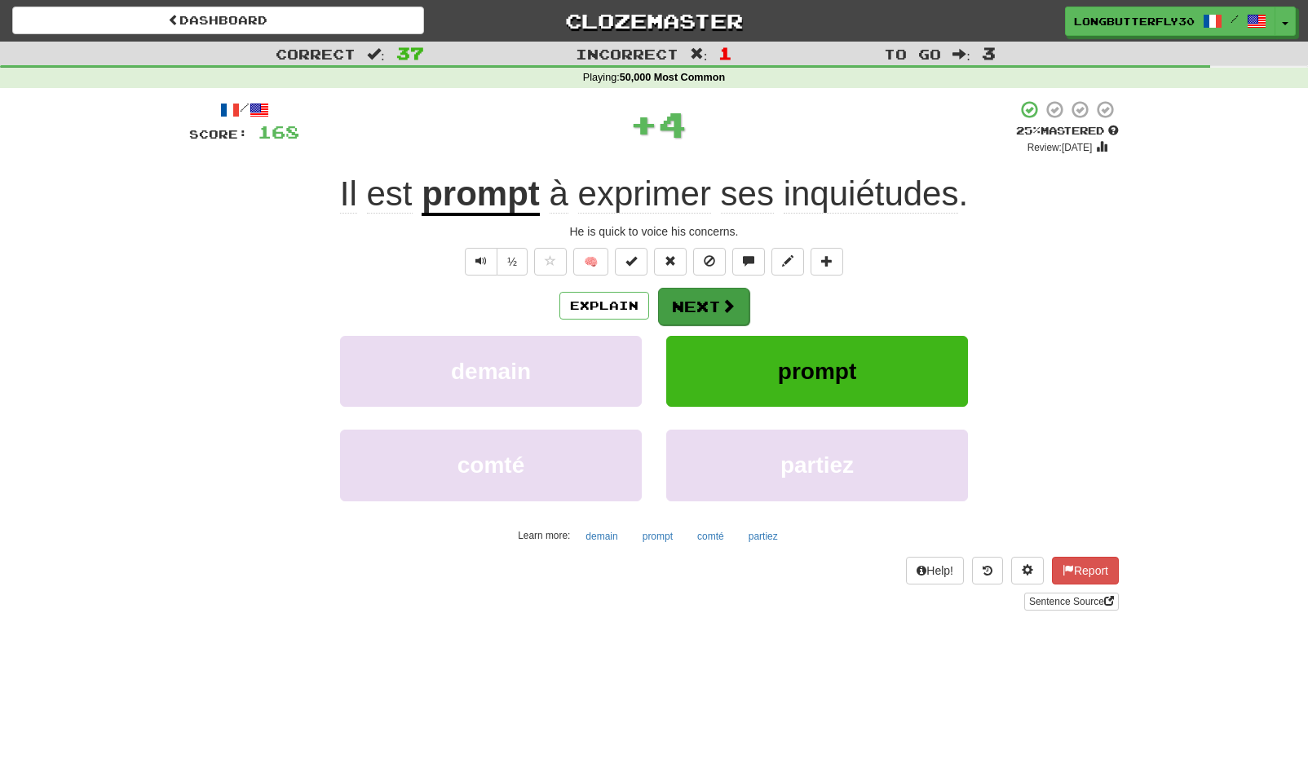
click at [721, 301] on span at bounding box center [728, 305] width 15 height 15
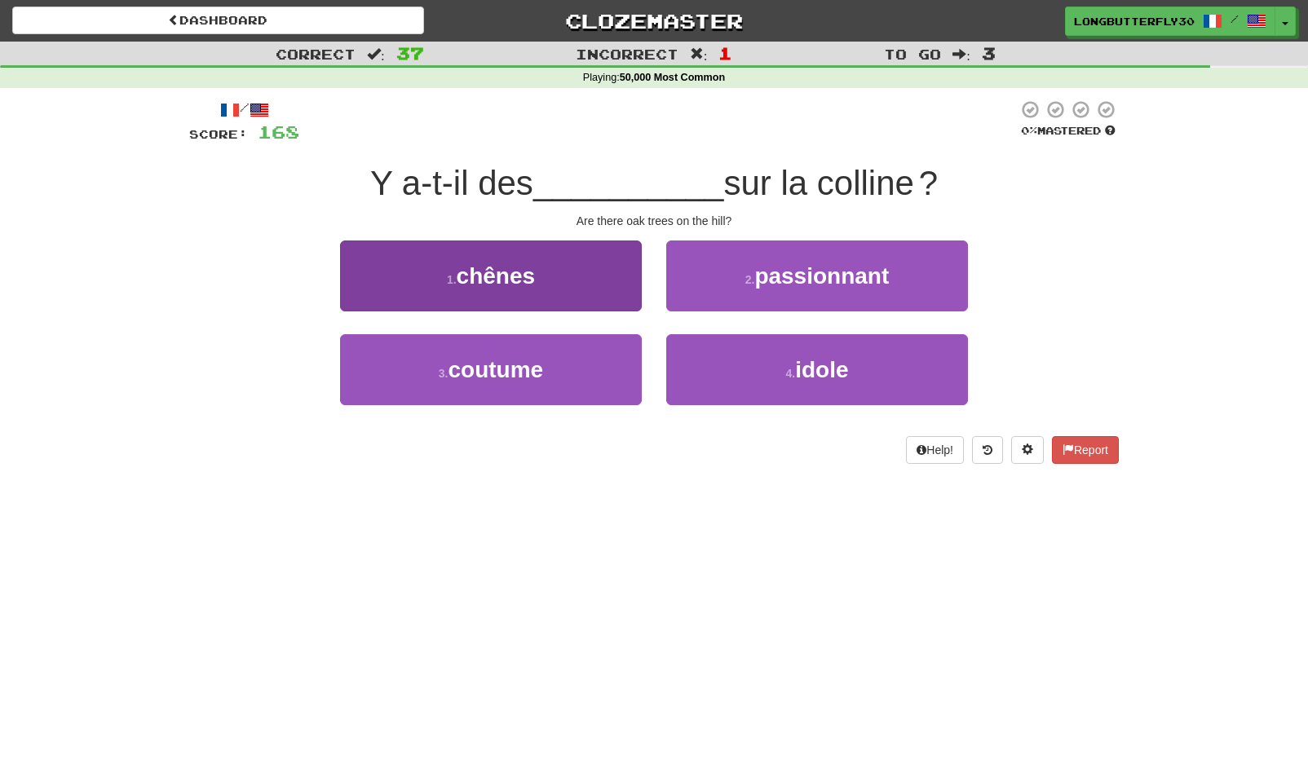
click at [549, 303] on button "1 . chênes" at bounding box center [491, 276] width 302 height 71
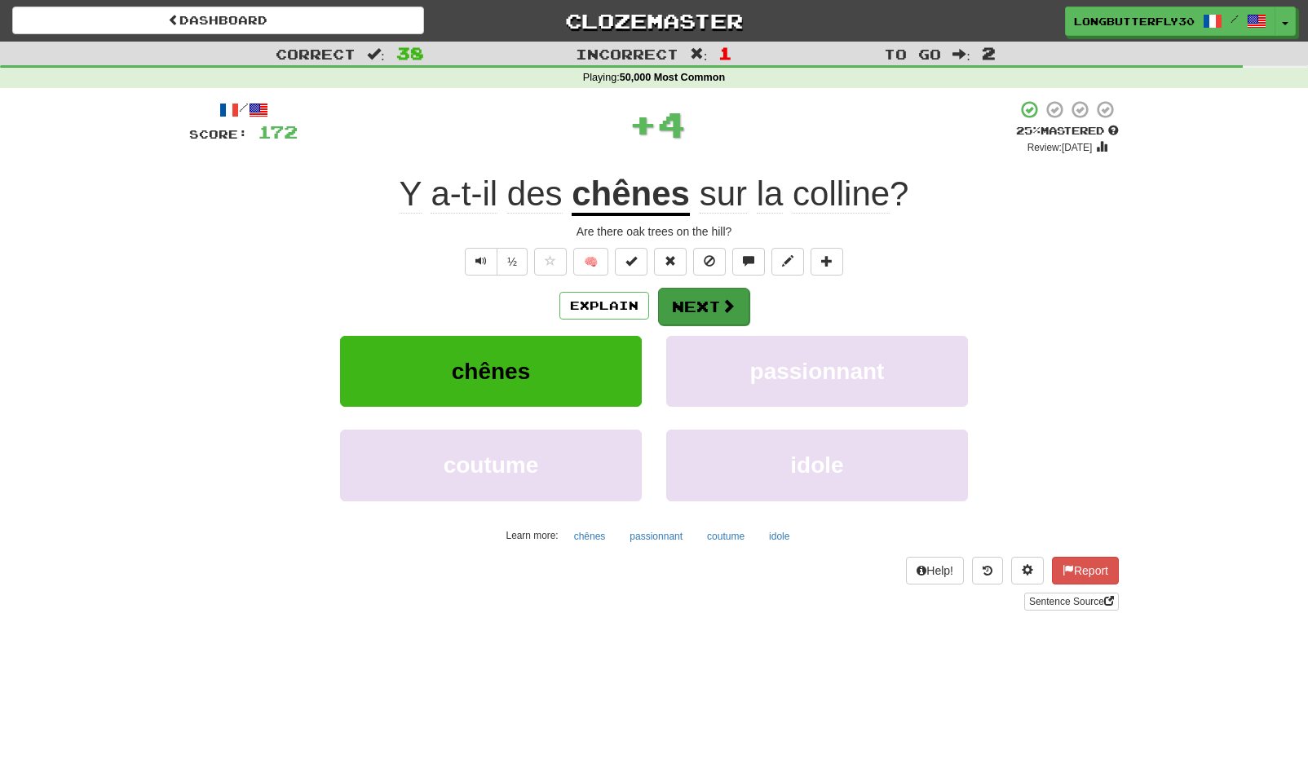
click at [721, 297] on button "Next" at bounding box center [703, 307] width 91 height 38
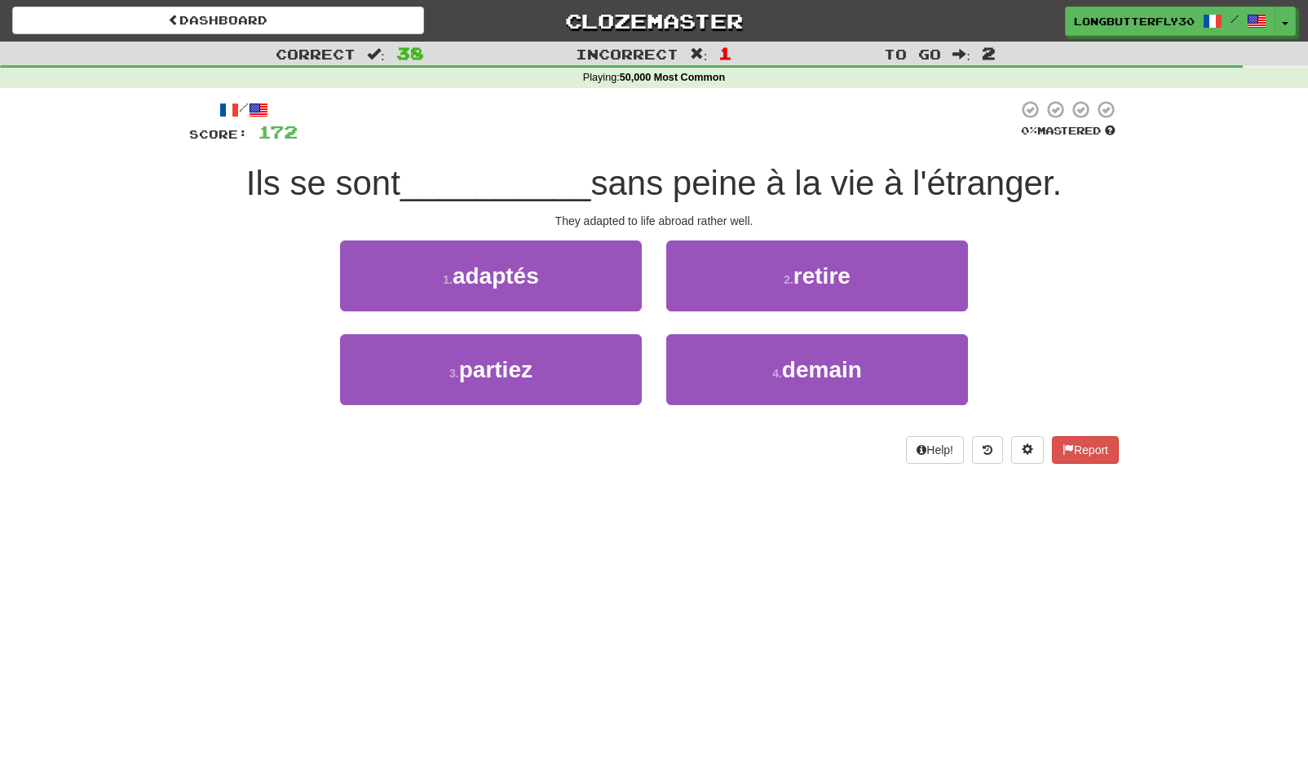
click at [608, 282] on button "1 . adaptés" at bounding box center [491, 276] width 302 height 71
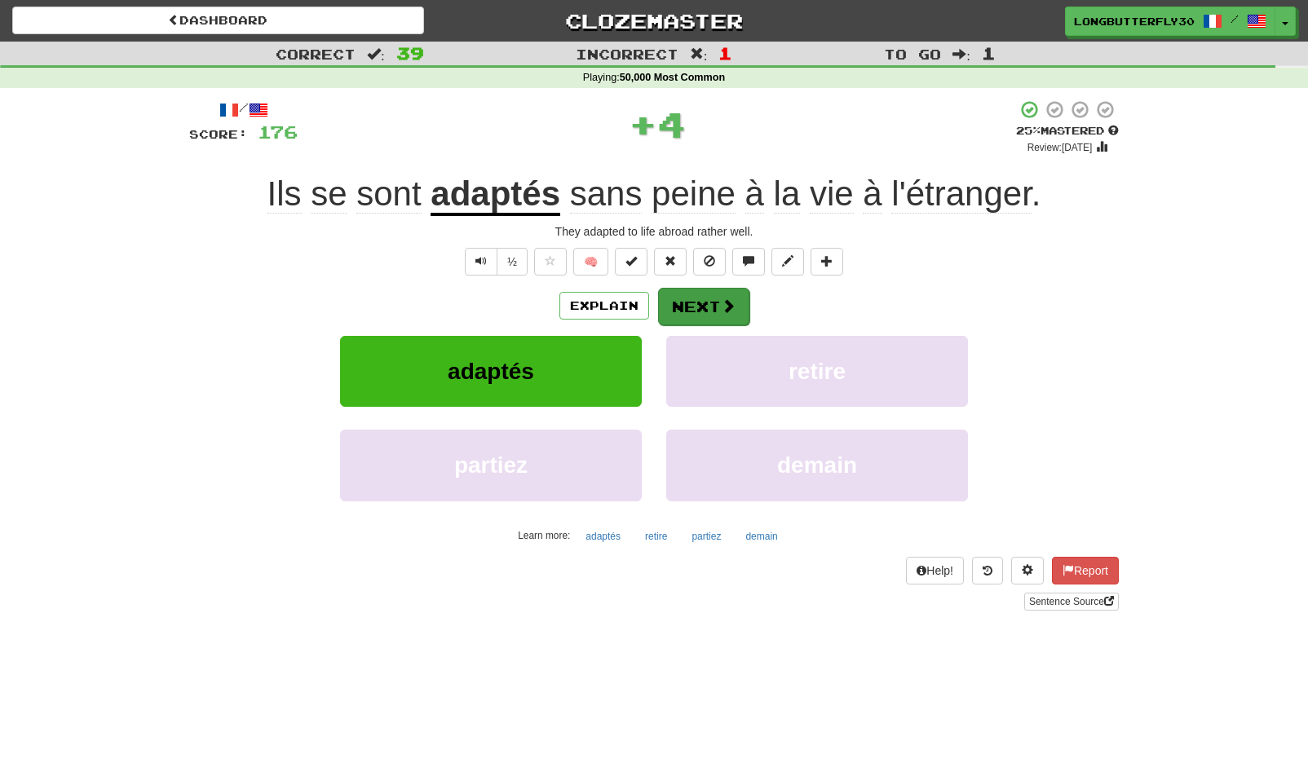
click at [695, 304] on button "Next" at bounding box center [703, 307] width 91 height 38
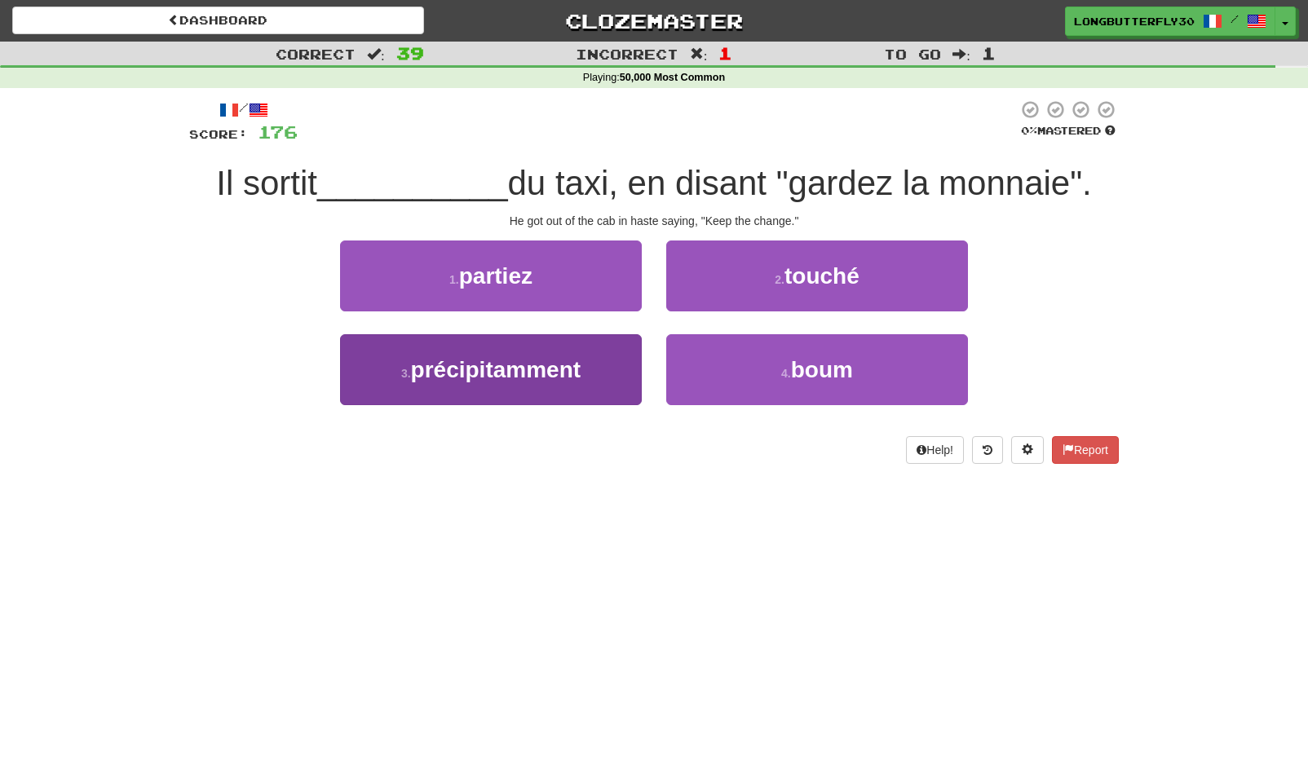
click at [542, 369] on span "précipitamment" at bounding box center [496, 369] width 170 height 25
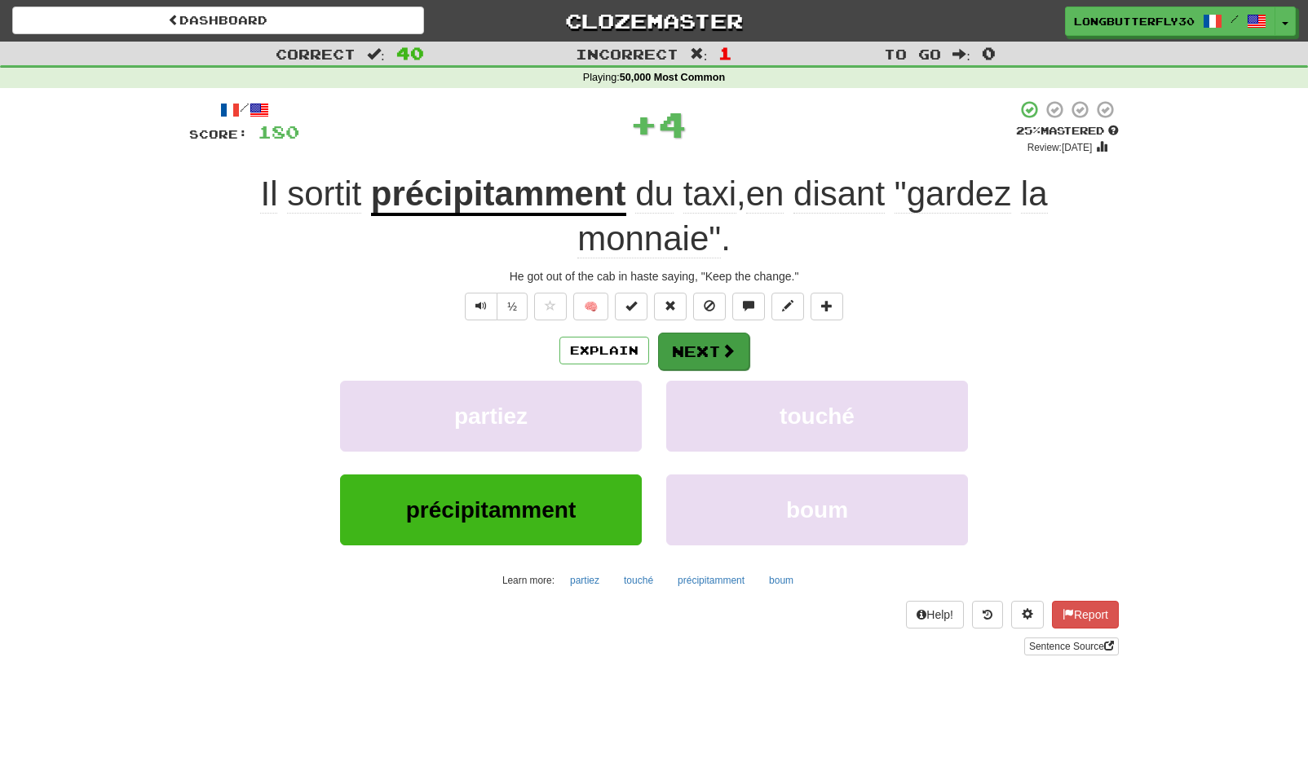
click at [692, 347] on button "Next" at bounding box center [703, 352] width 91 height 38
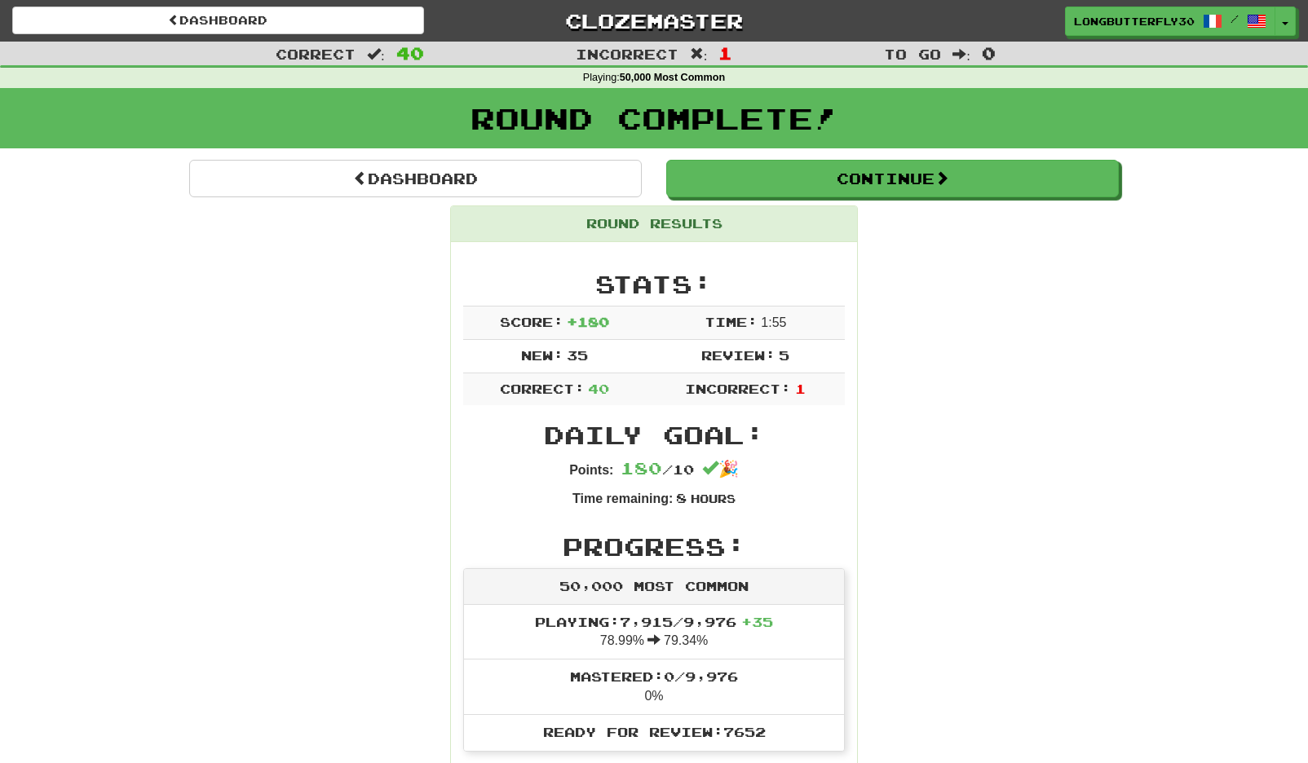
click at [869, 156] on div "Round Complete!" at bounding box center [654, 124] width 1308 height 72
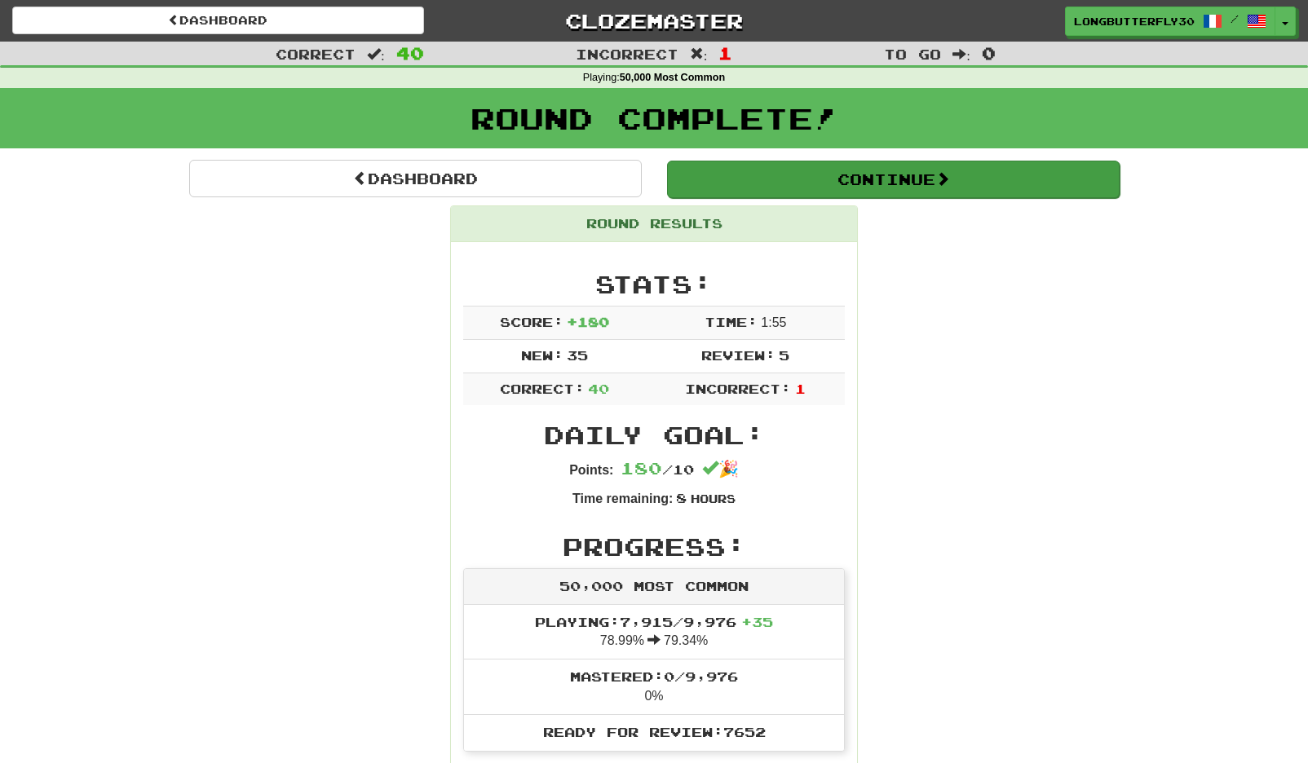
click at [833, 166] on button "Continue" at bounding box center [893, 180] width 453 height 38
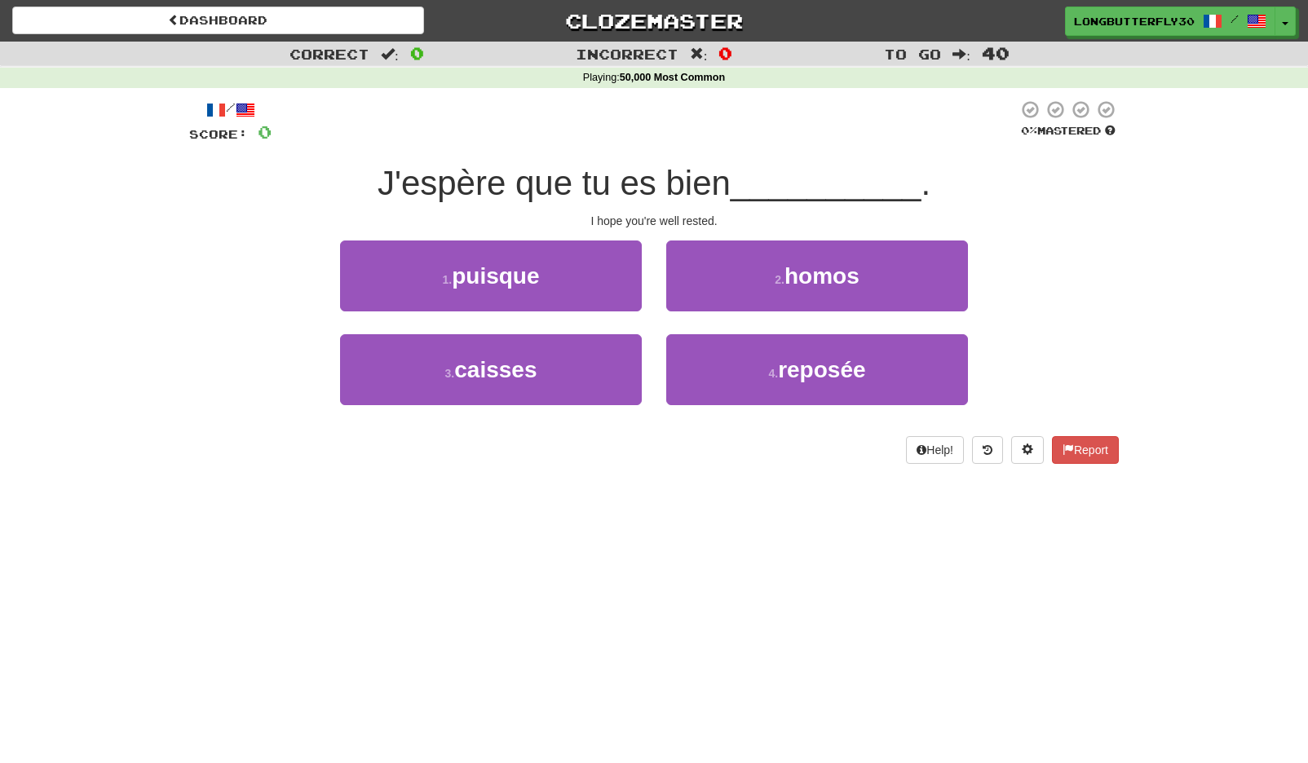
click at [657, 361] on div "4 . reposée" at bounding box center [817, 381] width 326 height 94
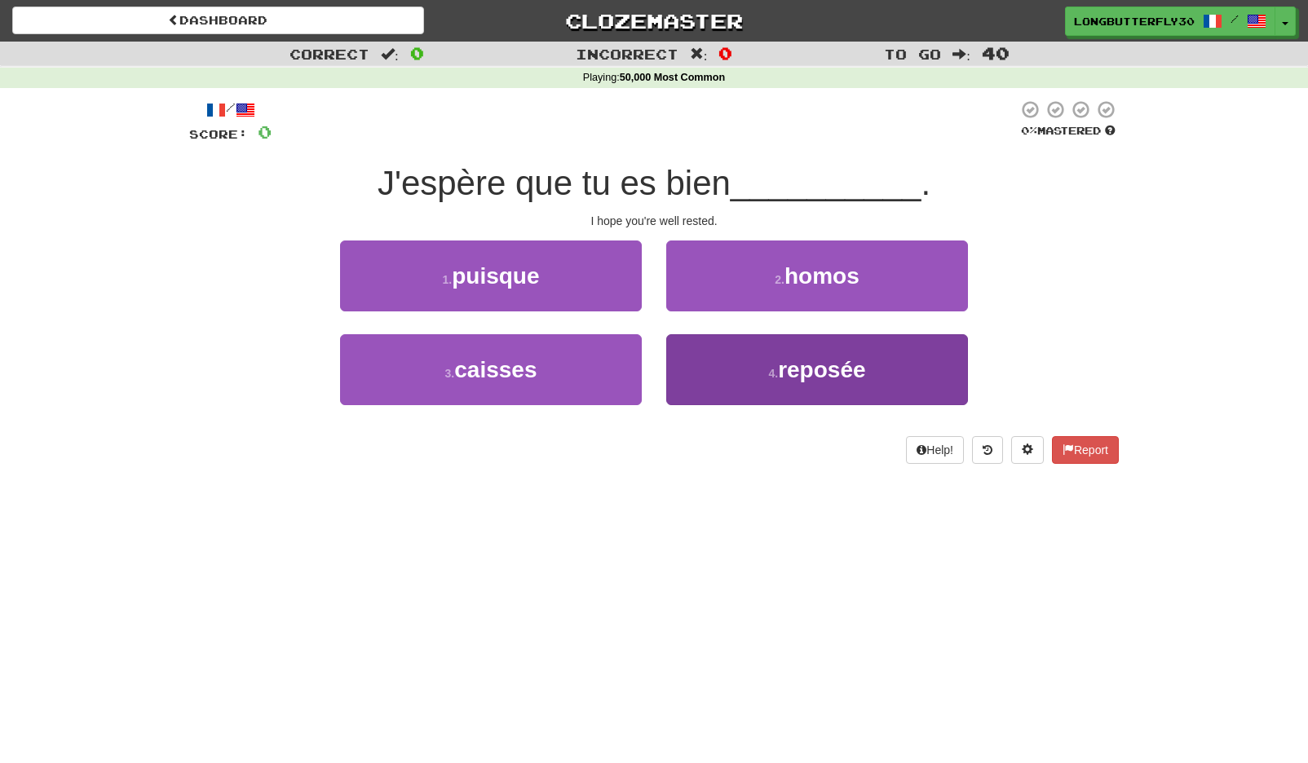
click at [710, 344] on button "4 . reposée" at bounding box center [817, 369] width 302 height 71
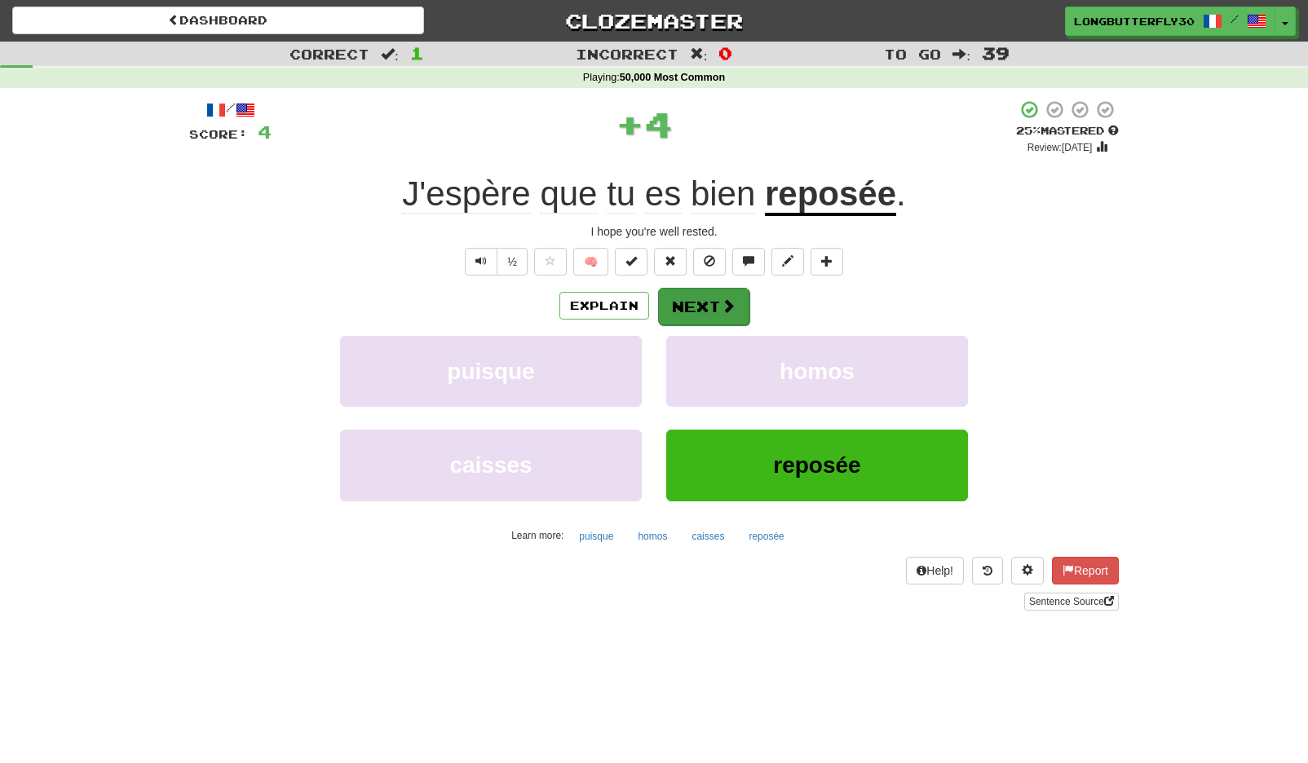
click at [696, 303] on button "Next" at bounding box center [703, 307] width 91 height 38
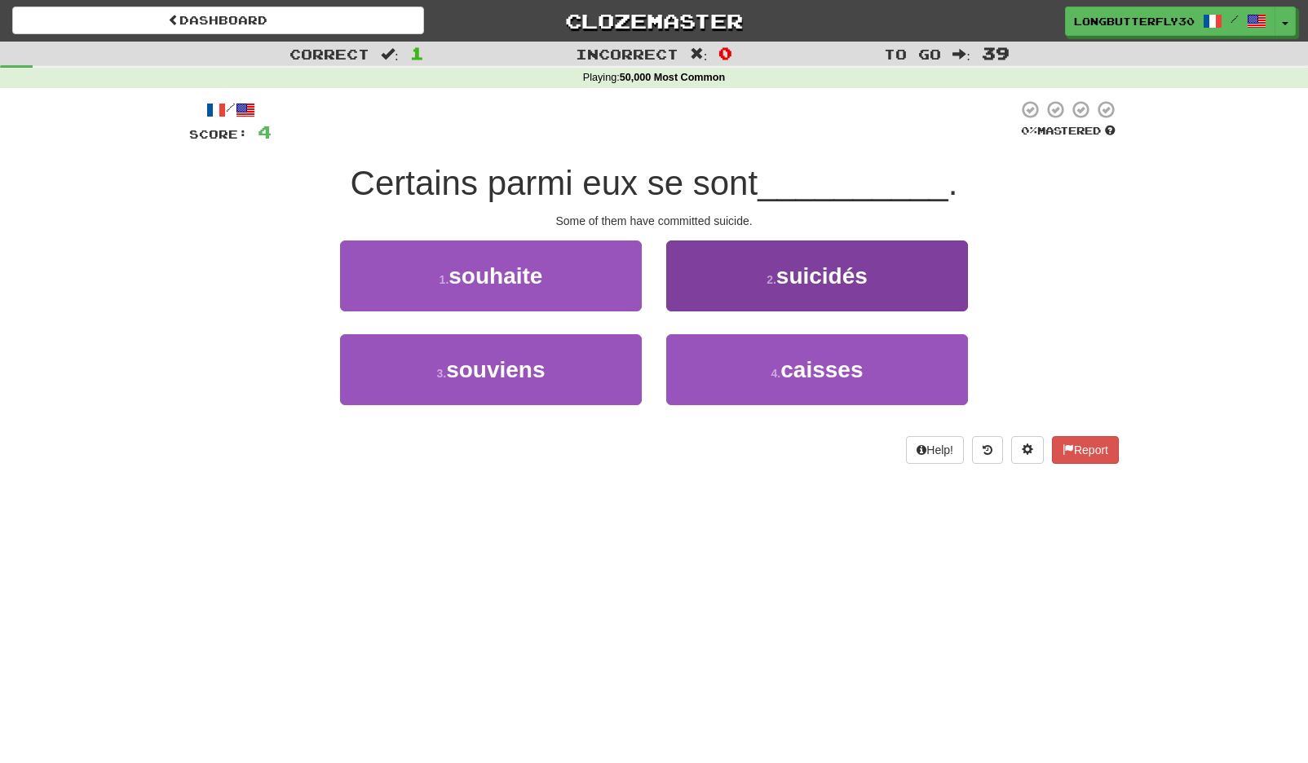
click at [924, 289] on button "2 . suicidés" at bounding box center [817, 276] width 302 height 71
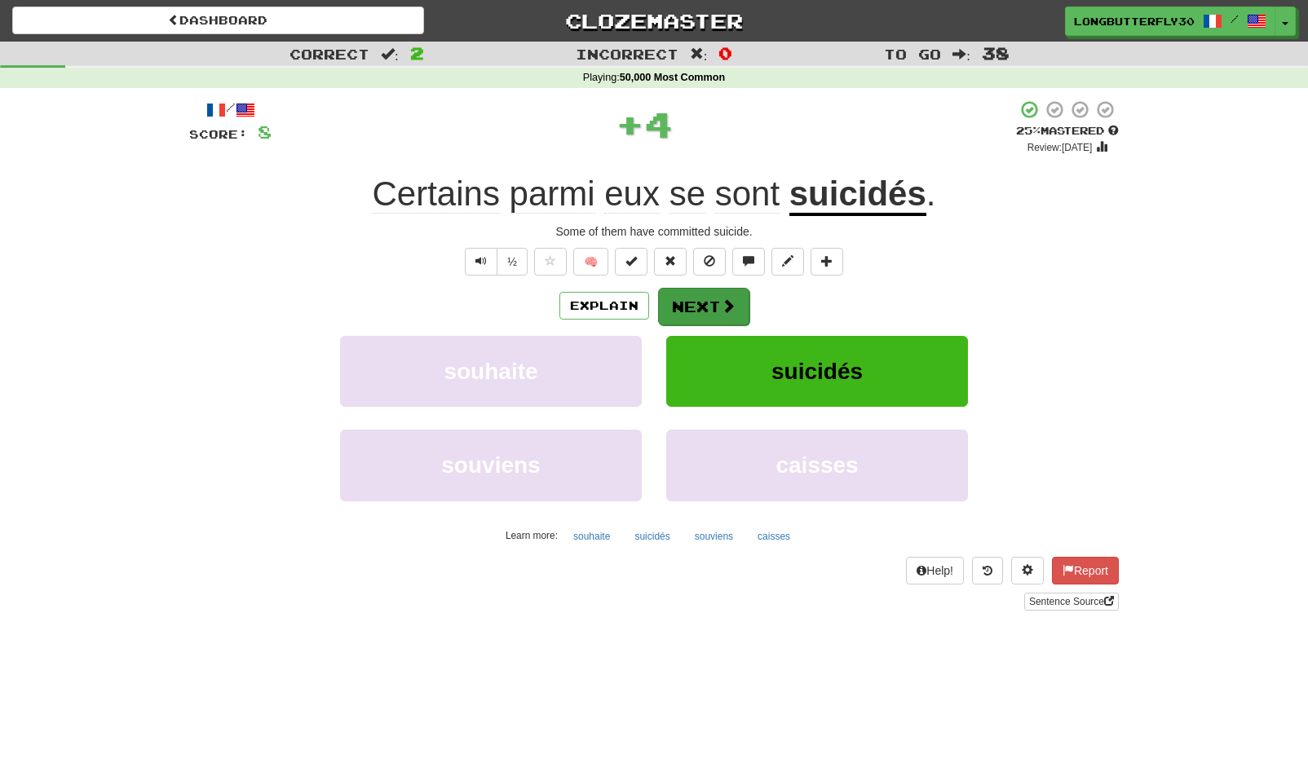
click at [706, 301] on button "Next" at bounding box center [703, 307] width 91 height 38
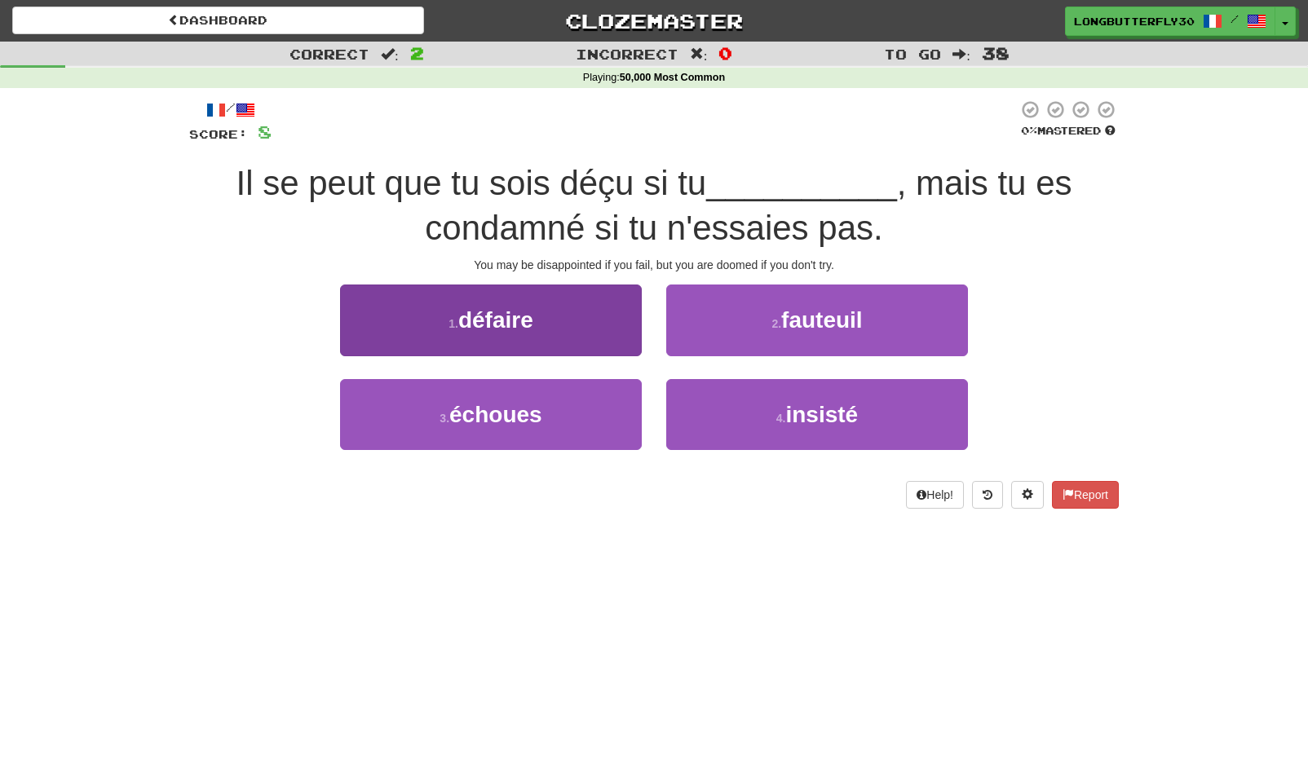
click at [570, 322] on button "1 . défaire" at bounding box center [491, 320] width 302 height 71
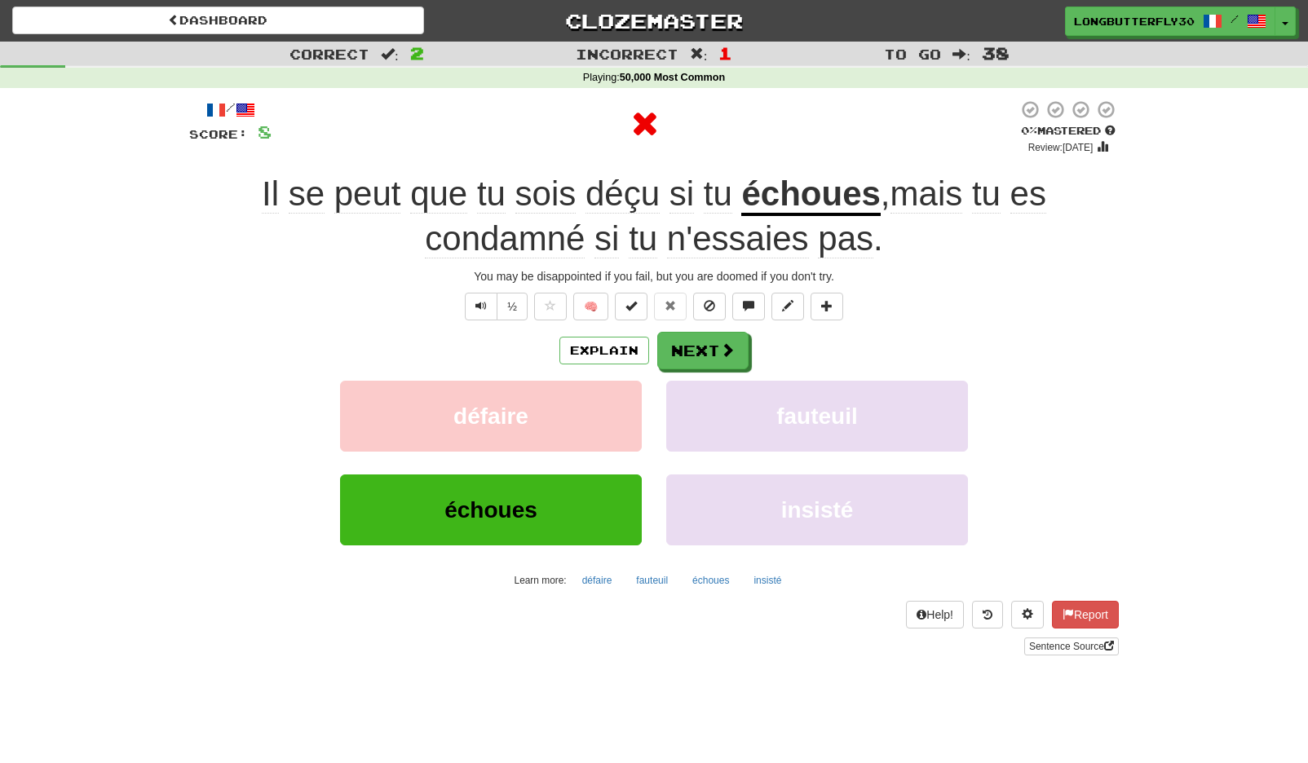
click at [660, 328] on div "/ Score: 8 0 % Mastered Review: 2025-09-14 Il se peut que tu sois déçu si tu éc…" at bounding box center [654, 376] width 930 height 555
click at [714, 332] on button "Next" at bounding box center [702, 351] width 91 height 38
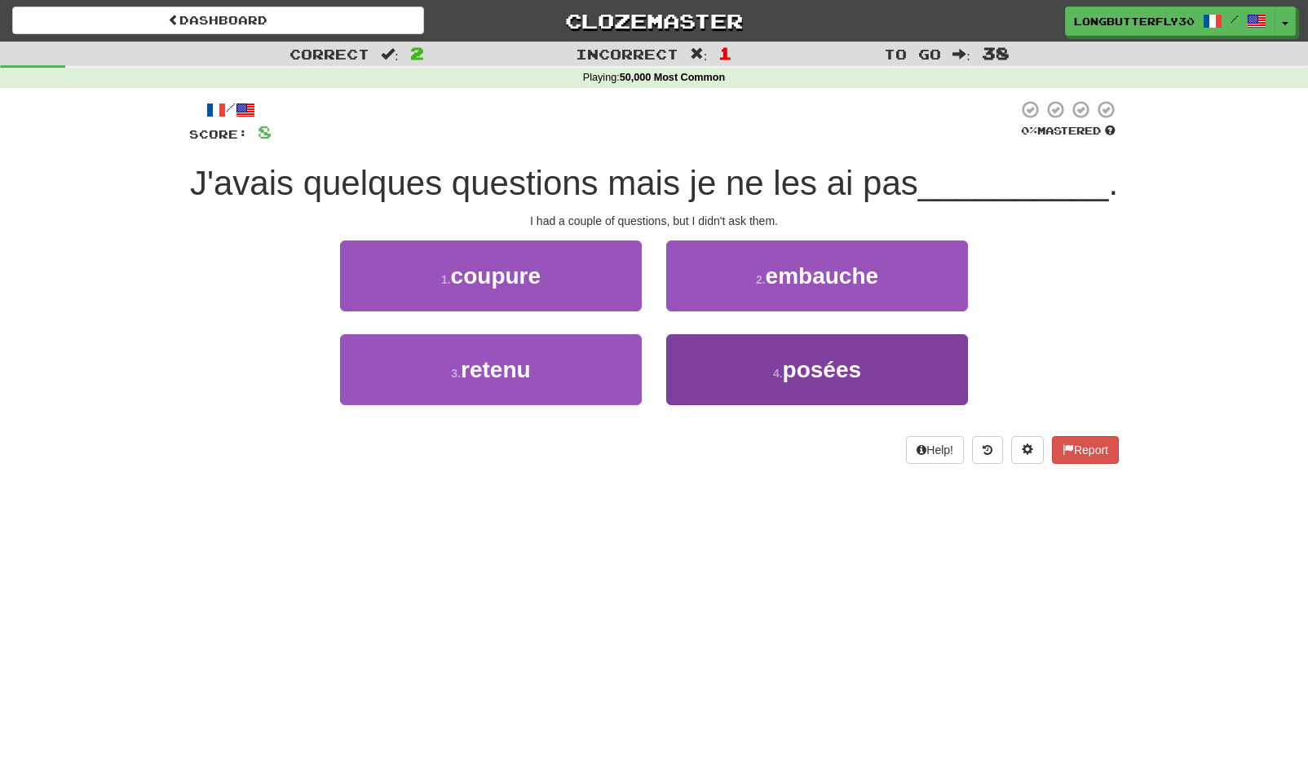
click at [801, 366] on span "posées" at bounding box center [822, 369] width 79 height 25
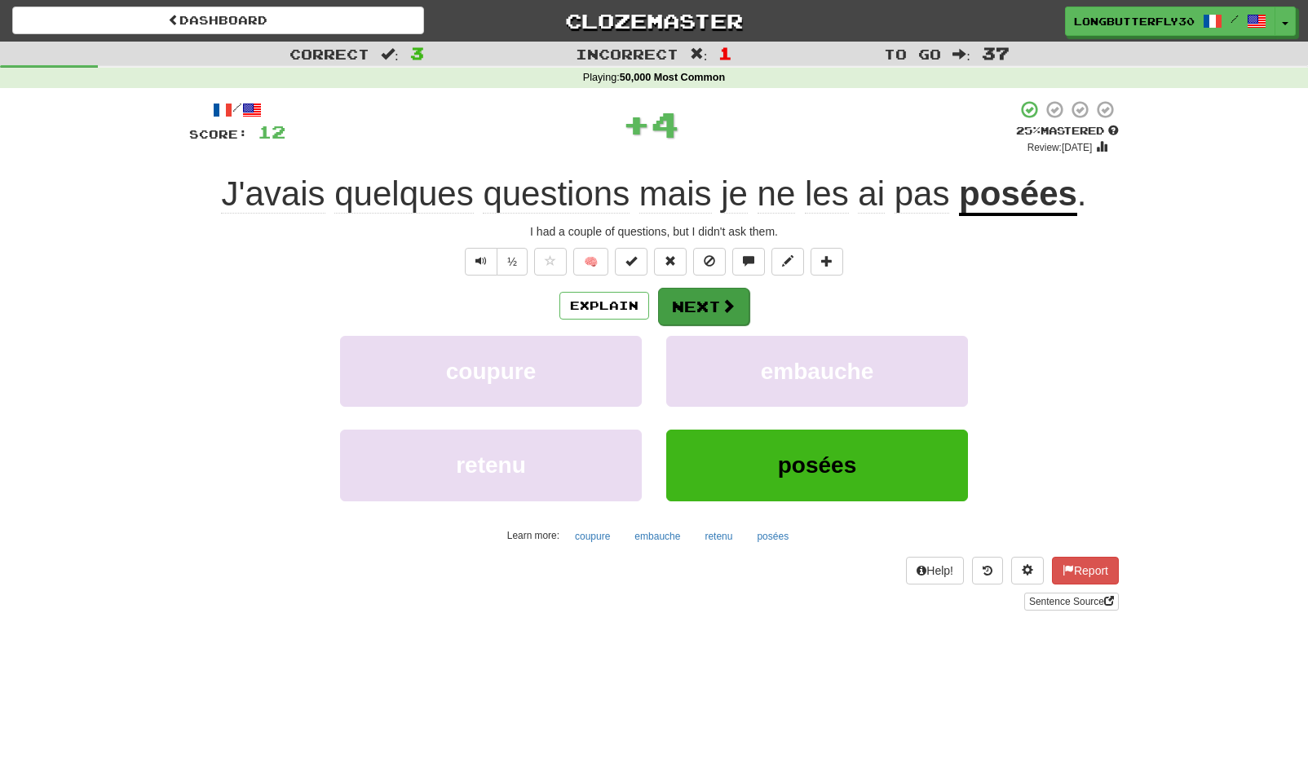
click at [728, 313] on button "Next" at bounding box center [703, 307] width 91 height 38
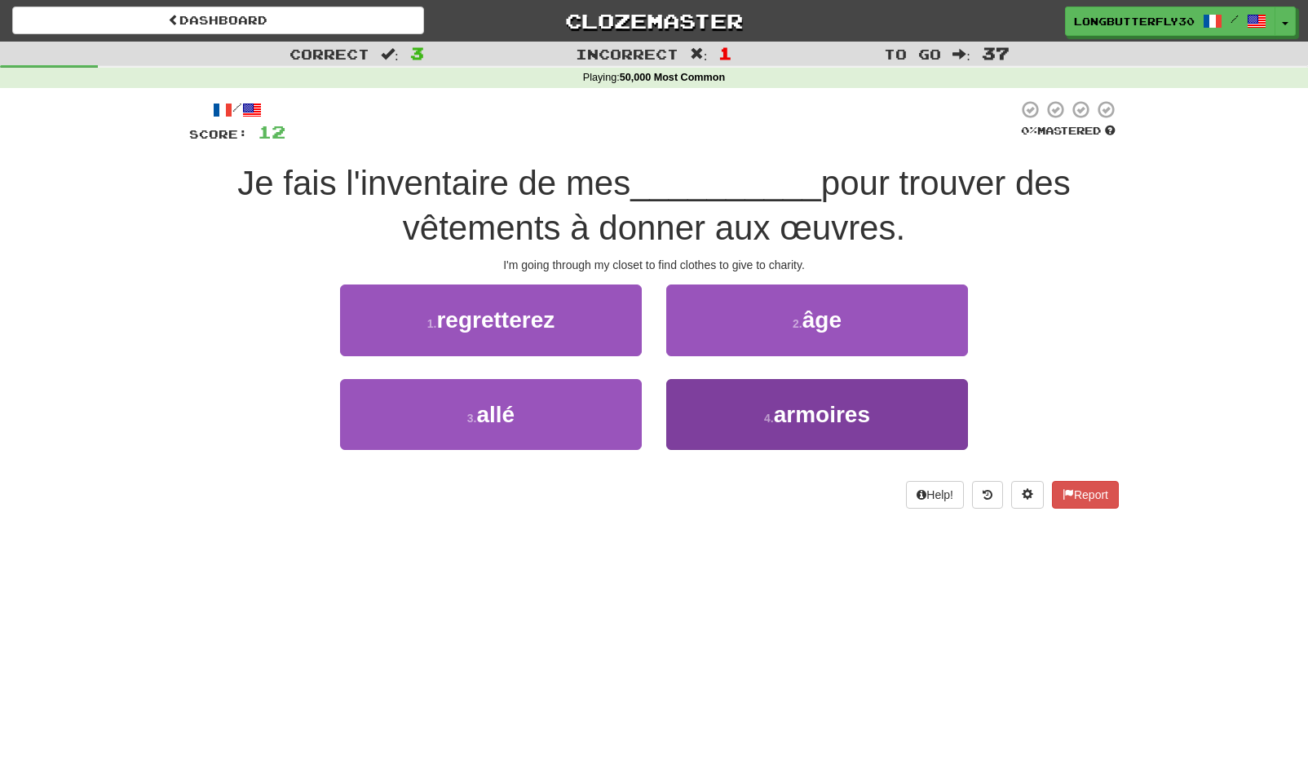
click at [760, 405] on button "4 . armoires" at bounding box center [817, 414] width 302 height 71
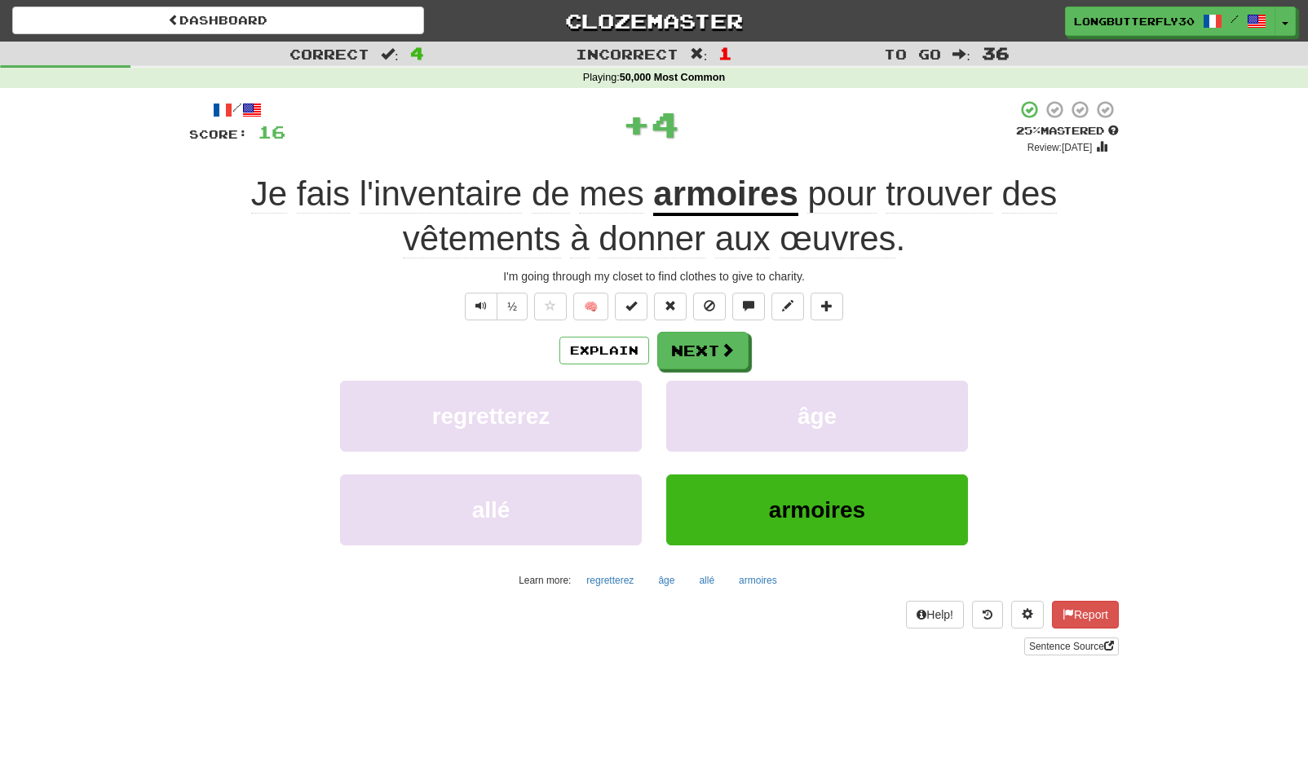
click at [758, 342] on div "Explain Next" at bounding box center [654, 351] width 930 height 38
click at [712, 342] on button "Next" at bounding box center [703, 352] width 91 height 38
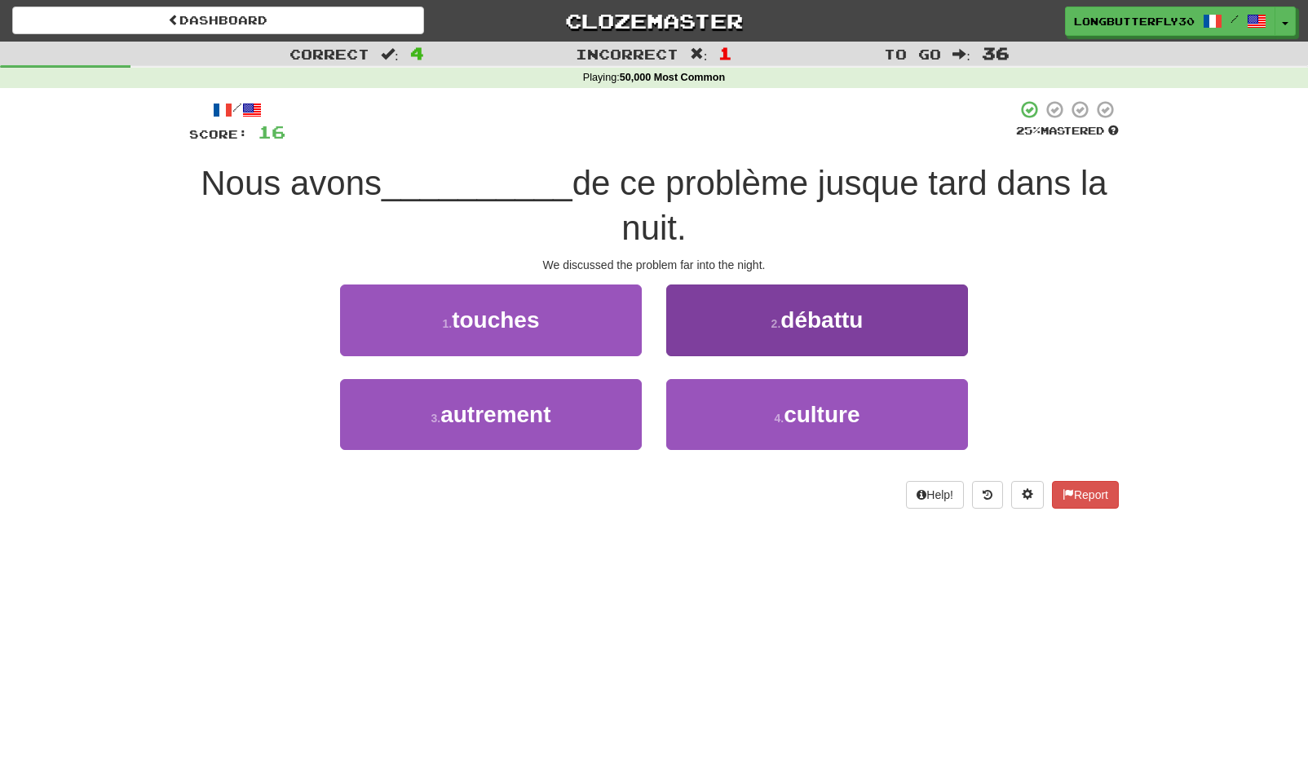
click at [849, 329] on span "débattu" at bounding box center [821, 319] width 82 height 25
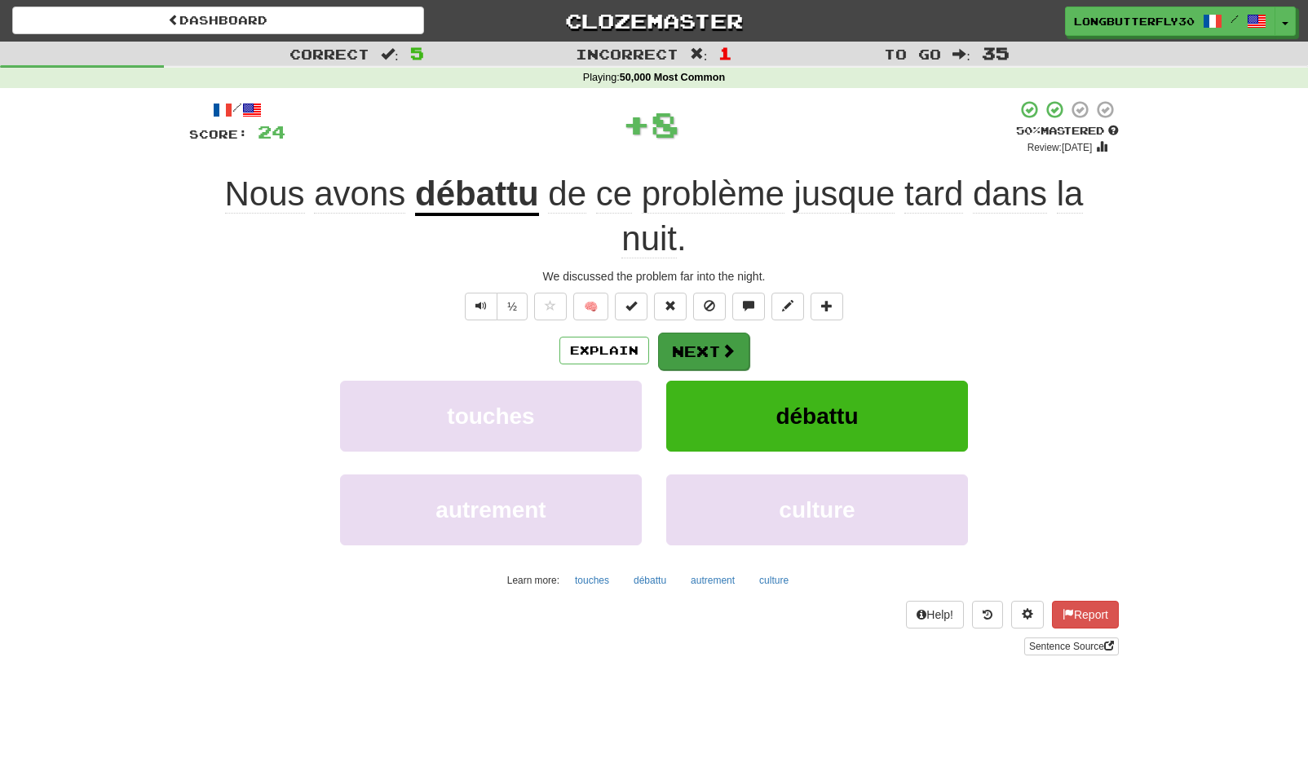
click at [710, 337] on button "Next" at bounding box center [703, 352] width 91 height 38
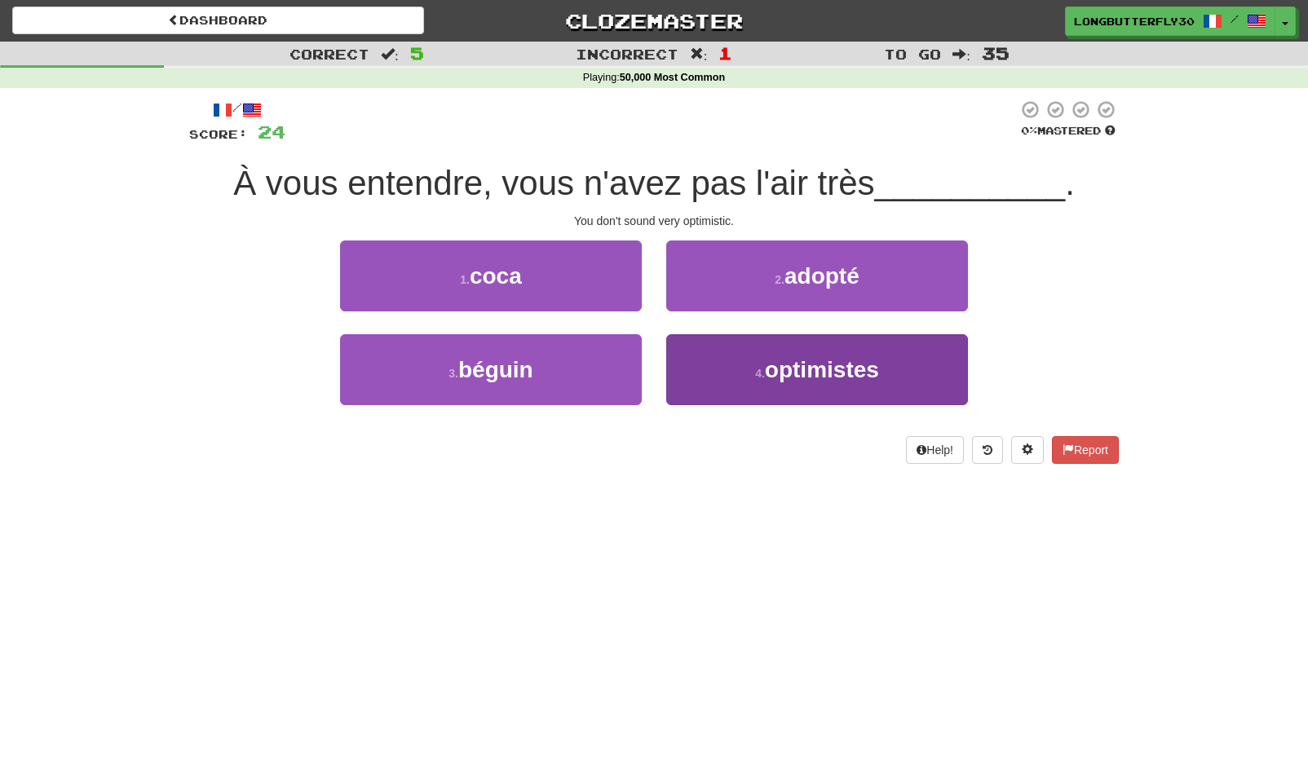
click at [725, 360] on button "4 . optimistes" at bounding box center [817, 369] width 302 height 71
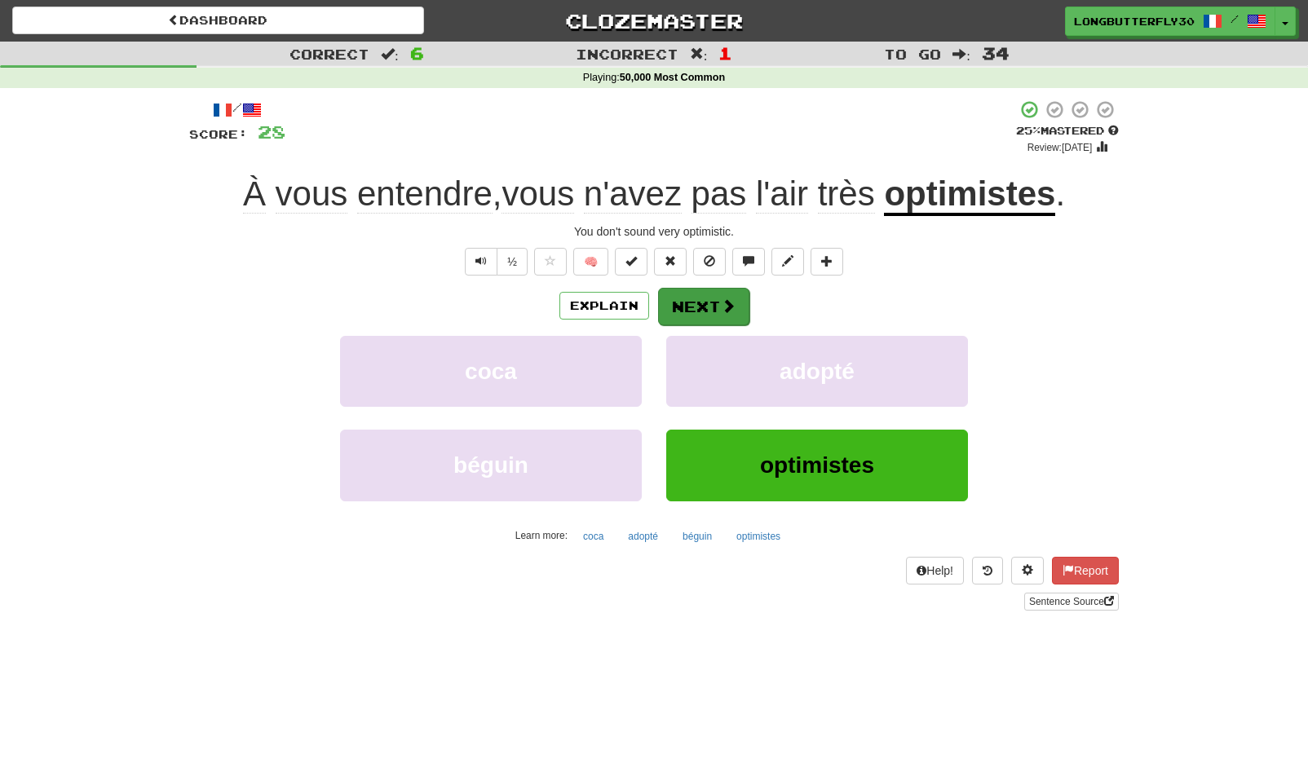
click at [723, 298] on span at bounding box center [728, 305] width 15 height 15
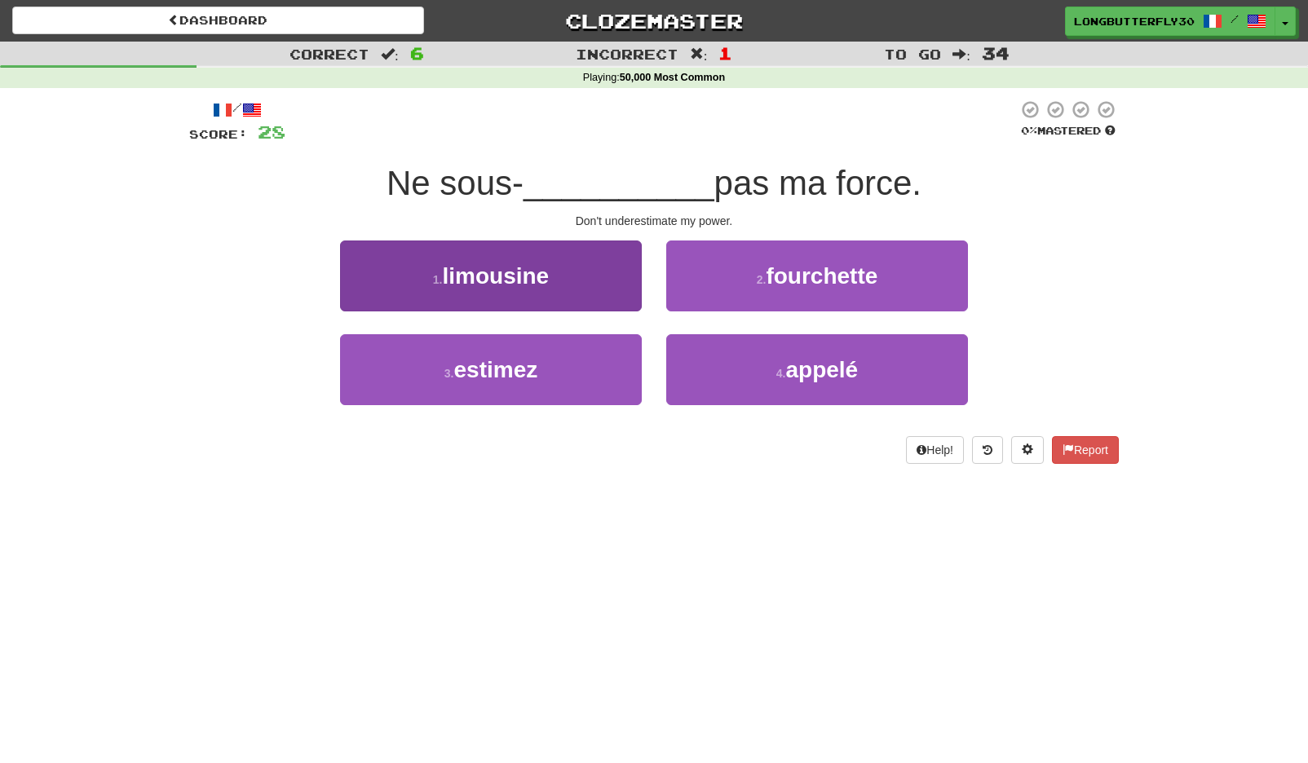
drag, startPoint x: 540, startPoint y: 385, endPoint x: 545, endPoint y: 361, distance: 24.2
click at [540, 384] on button "3 . estimez" at bounding box center [491, 369] width 302 height 71
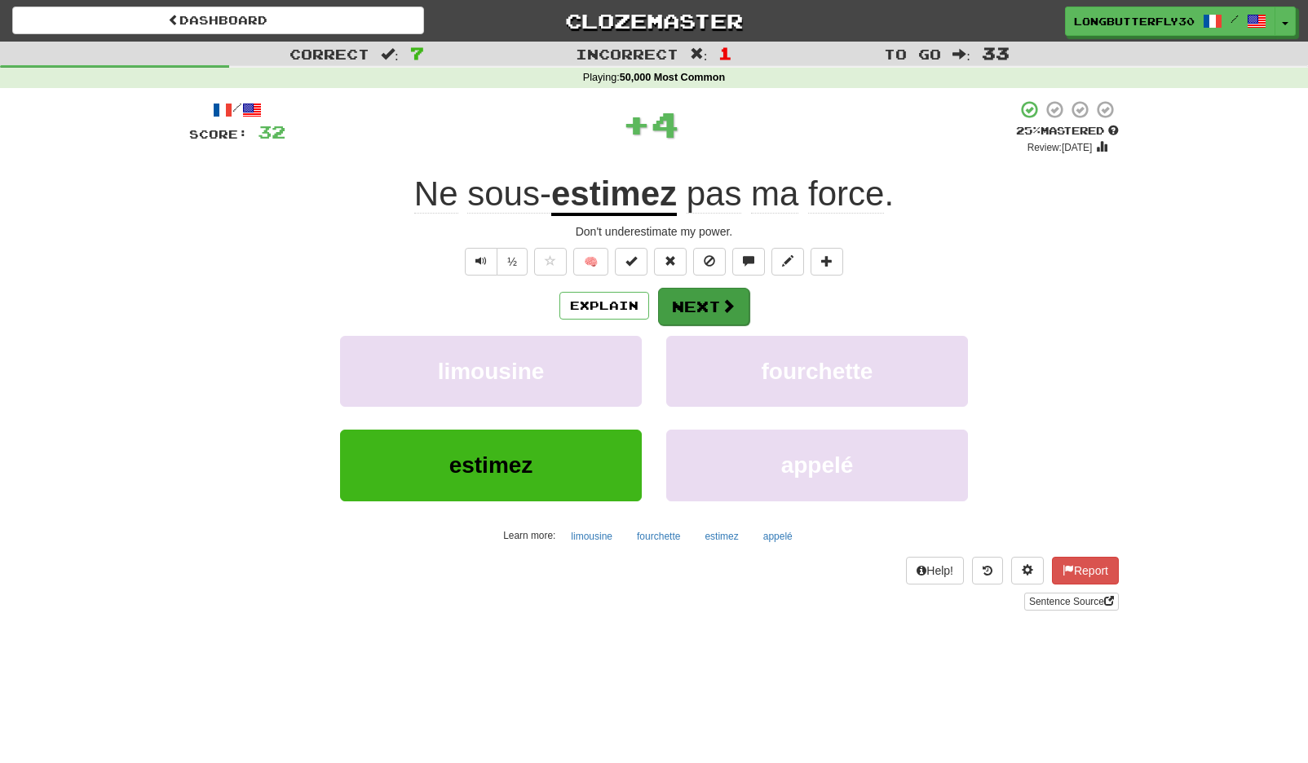
click at [703, 297] on button "Next" at bounding box center [703, 307] width 91 height 38
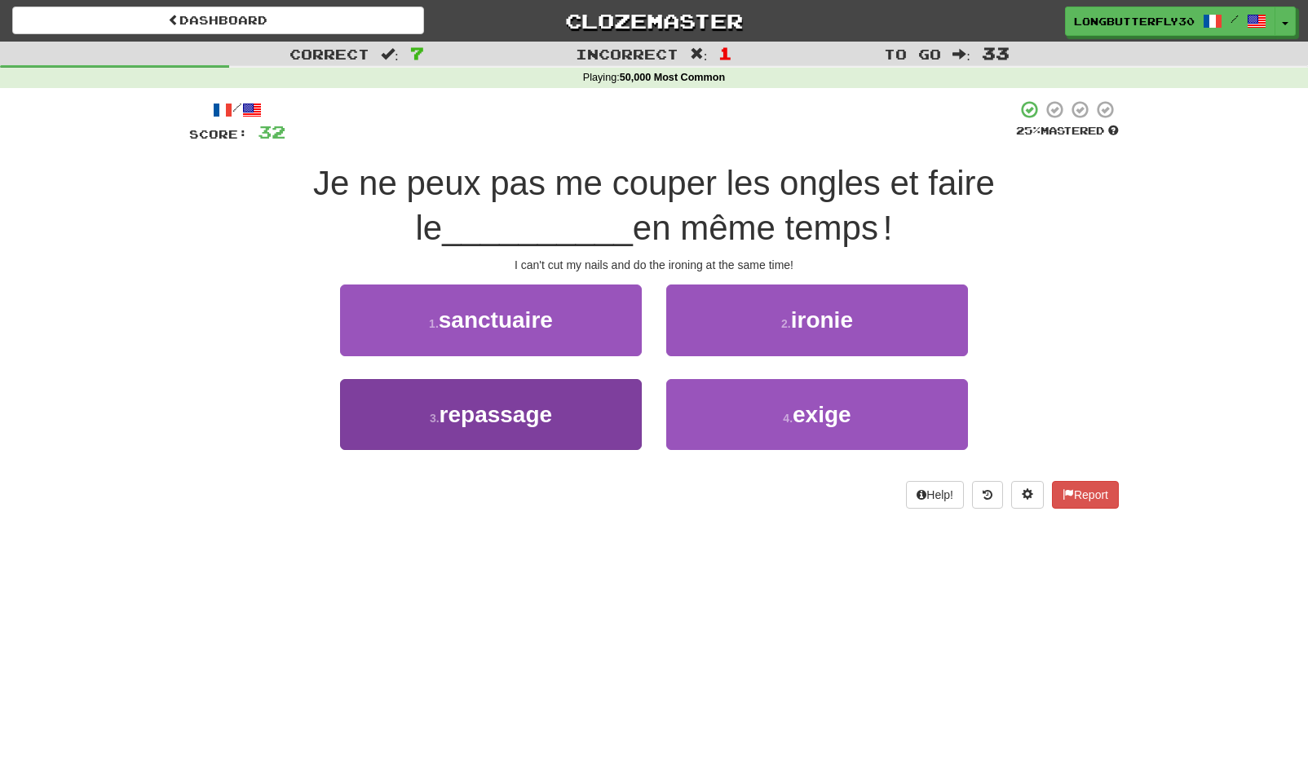
click at [592, 394] on button "3 . repassage" at bounding box center [491, 414] width 302 height 71
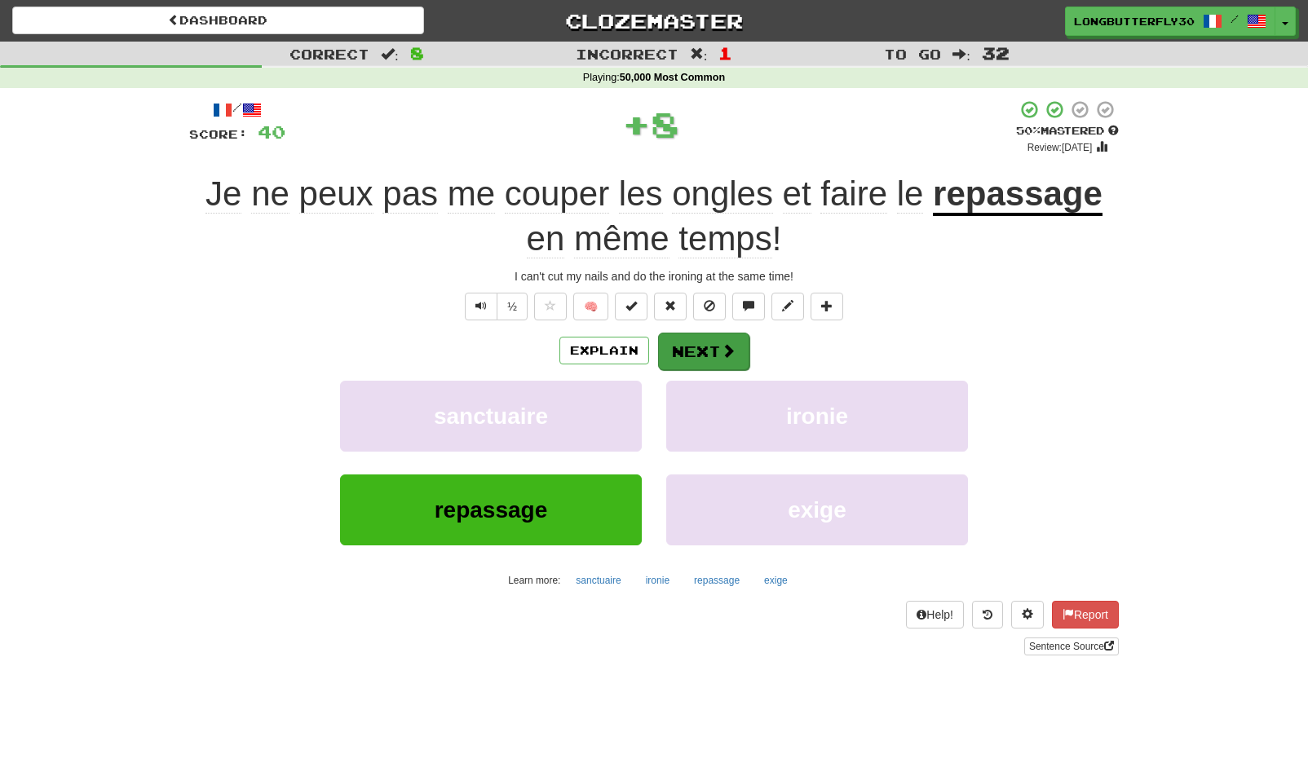
click at [732, 348] on span at bounding box center [728, 350] width 15 height 15
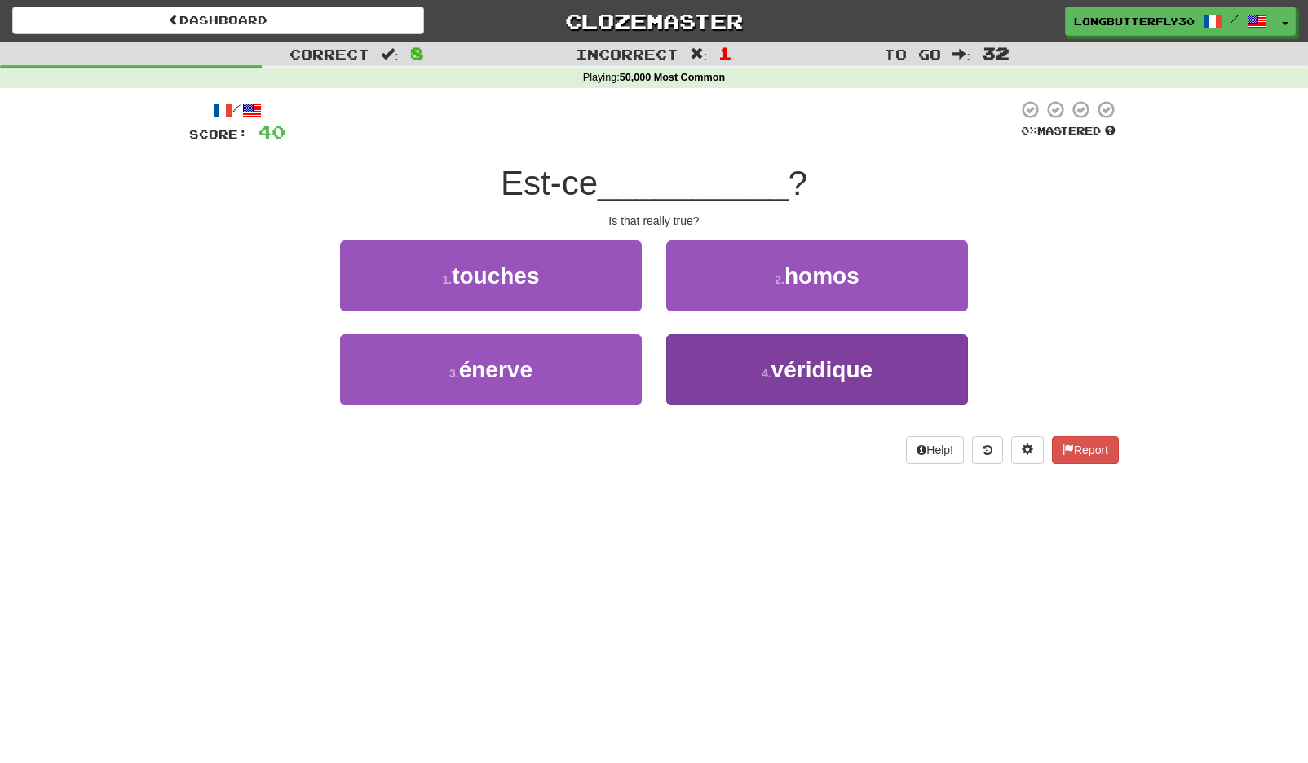
click at [739, 372] on button "4 . véridique" at bounding box center [817, 369] width 302 height 71
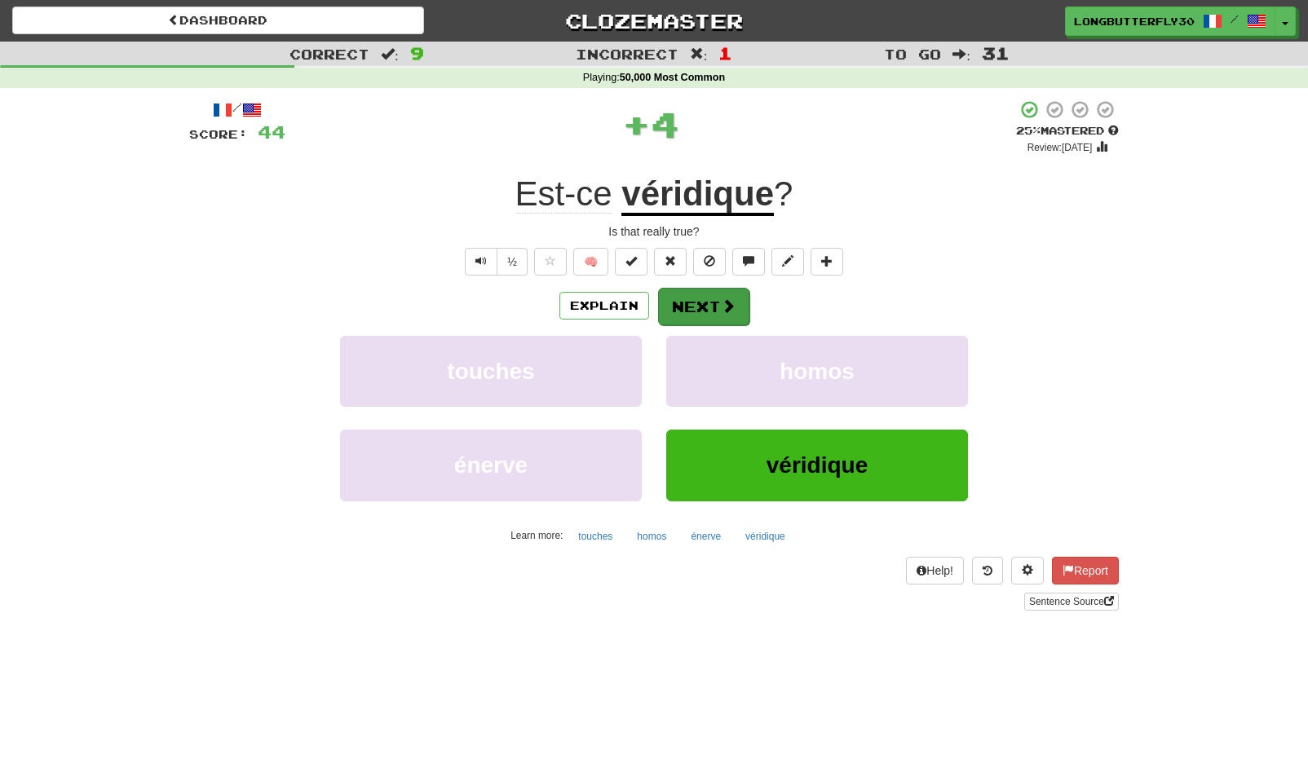
click at [702, 302] on button "Next" at bounding box center [703, 307] width 91 height 38
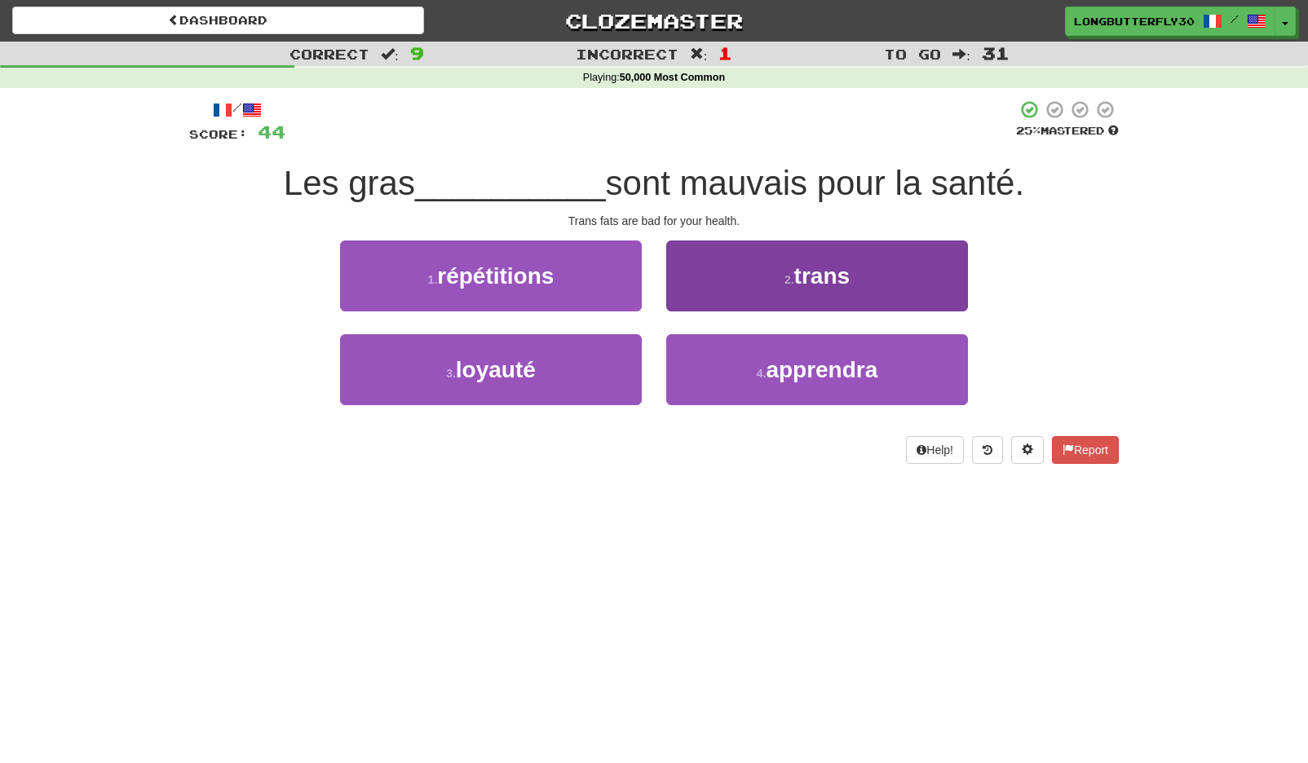
click at [728, 283] on button "2 . trans" at bounding box center [817, 276] width 302 height 71
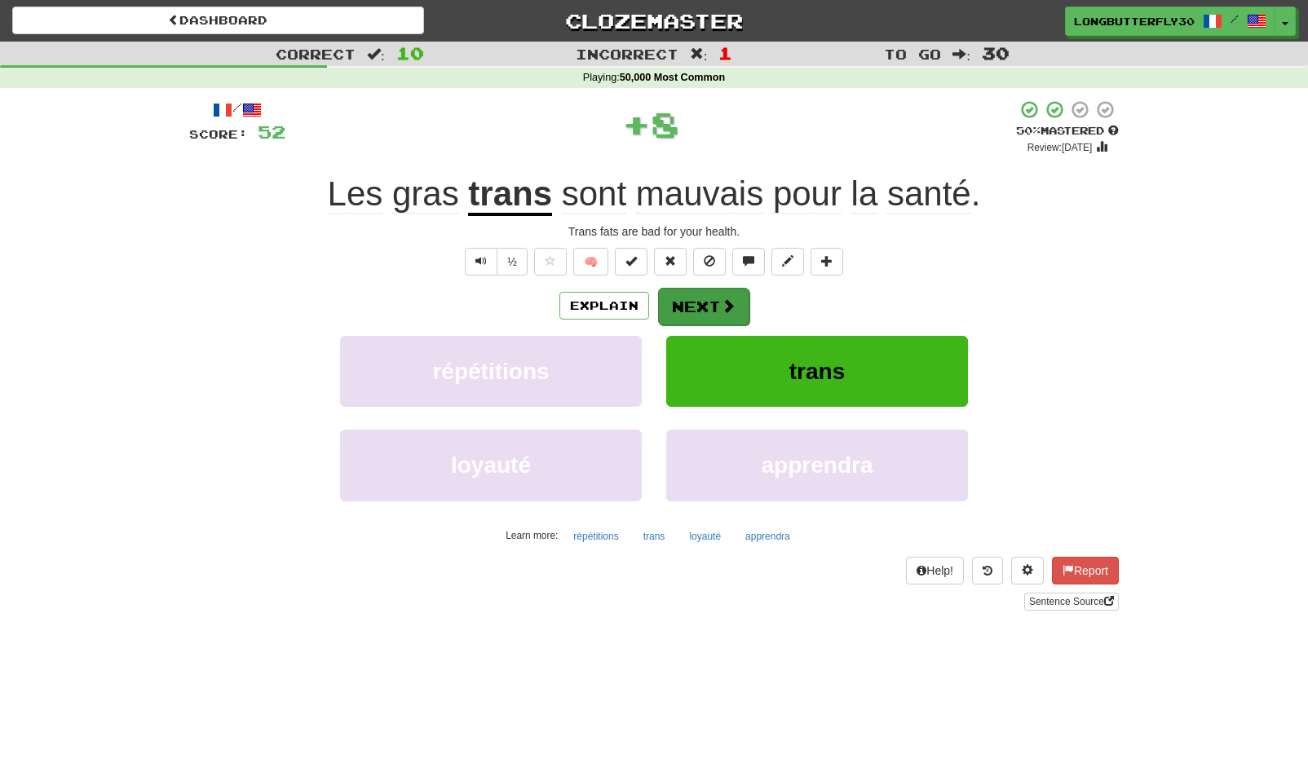
click at [703, 307] on button "Next" at bounding box center [703, 307] width 91 height 38
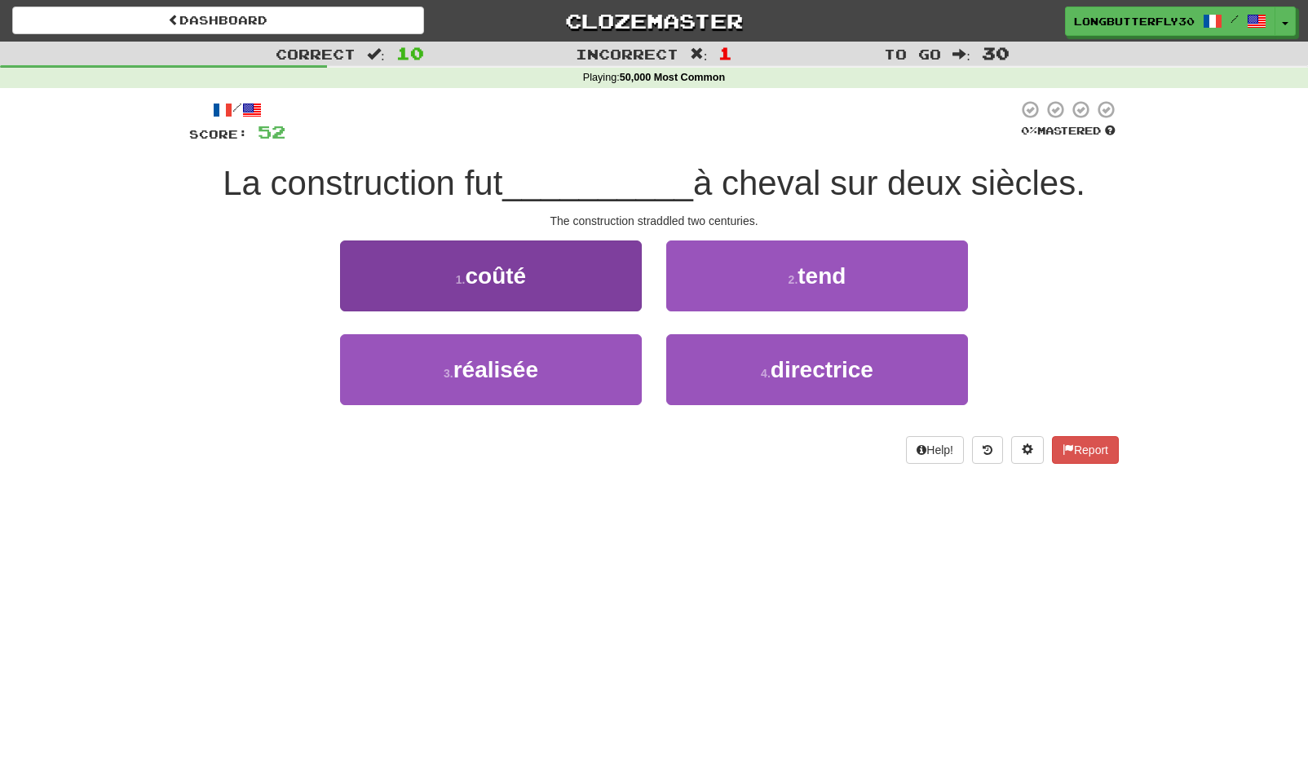
click at [560, 354] on button "3 . réalisée" at bounding box center [491, 369] width 302 height 71
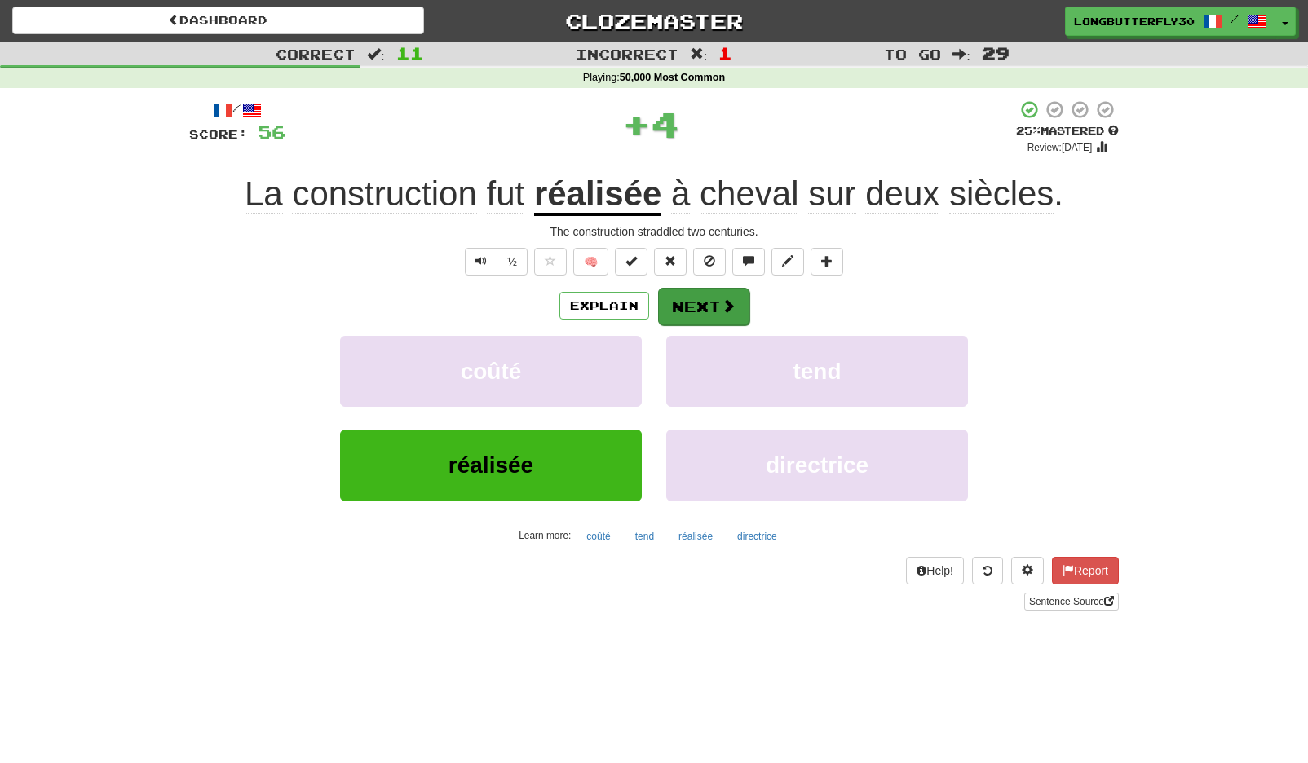
click at [687, 295] on button "Next" at bounding box center [703, 307] width 91 height 38
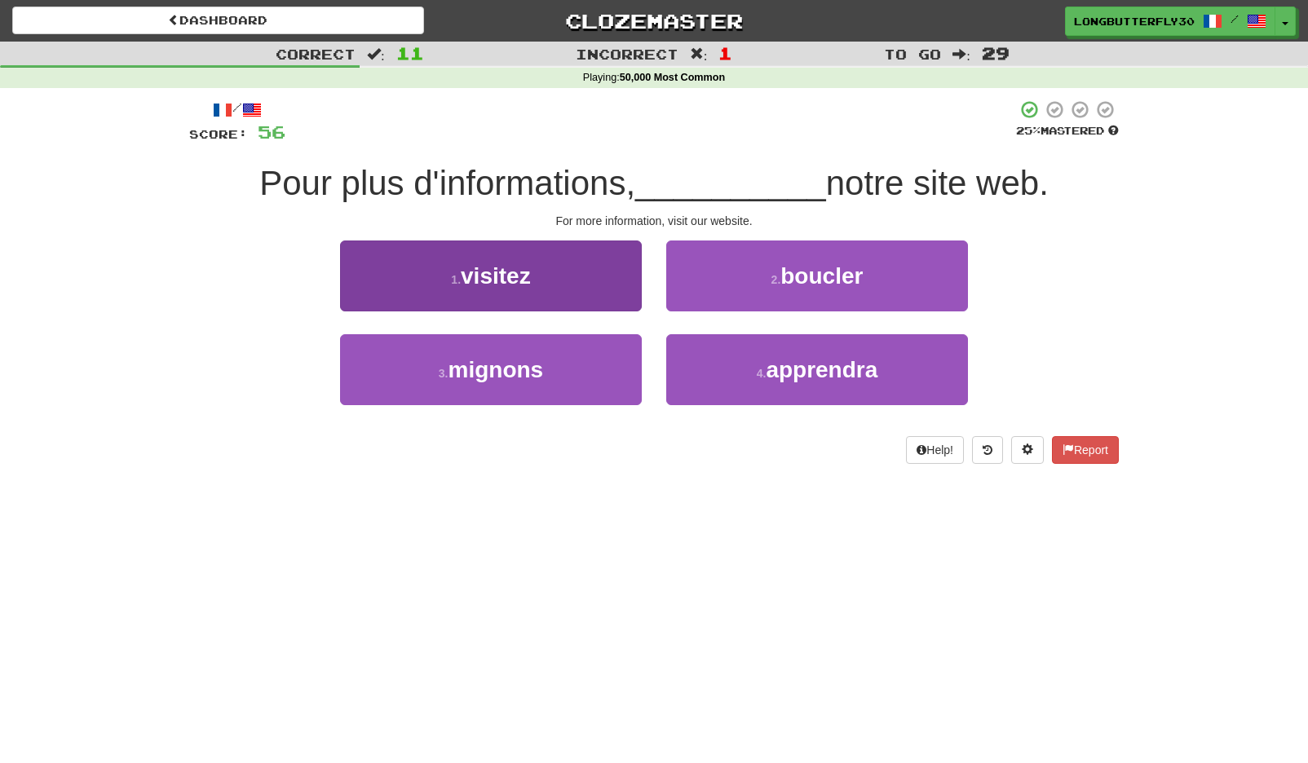
click at [566, 277] on button "1 . visitez" at bounding box center [491, 276] width 302 height 71
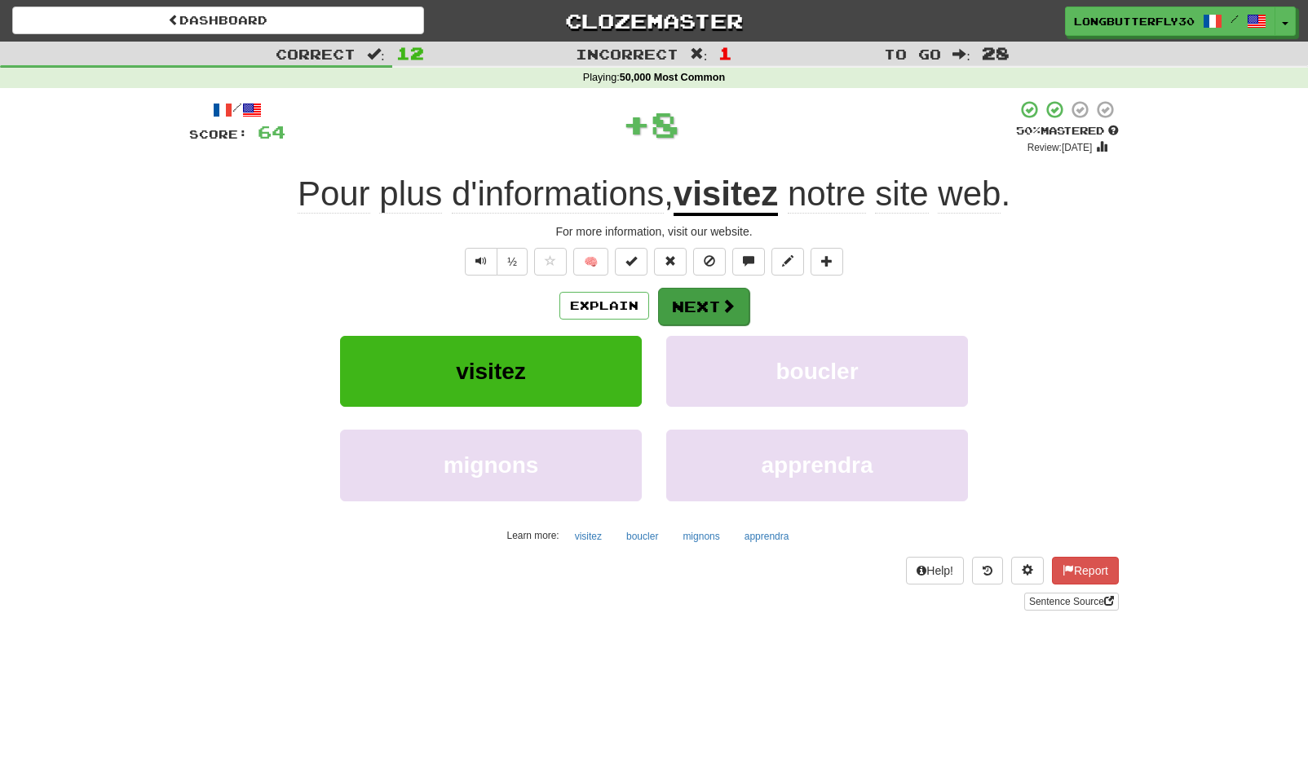
click at [695, 299] on button "Next" at bounding box center [703, 307] width 91 height 38
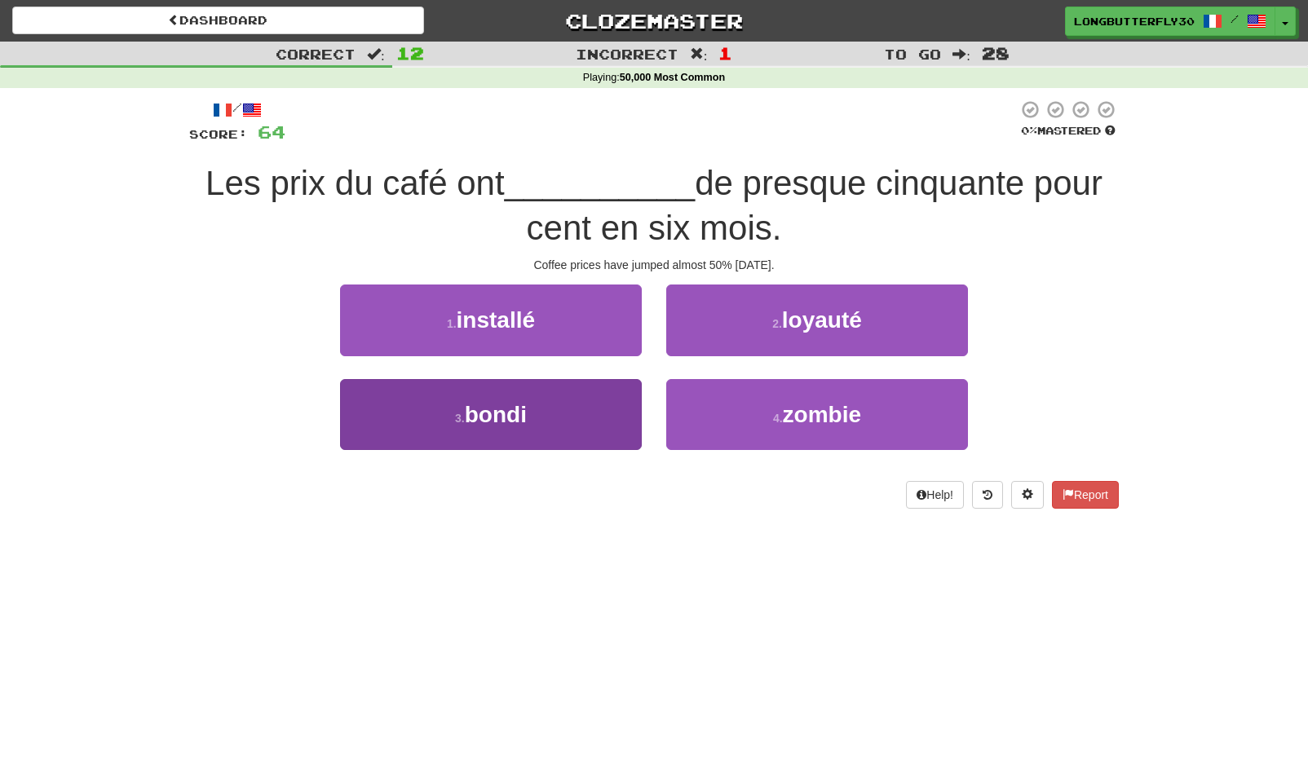
click at [533, 415] on button "3 . bondi" at bounding box center [491, 414] width 302 height 71
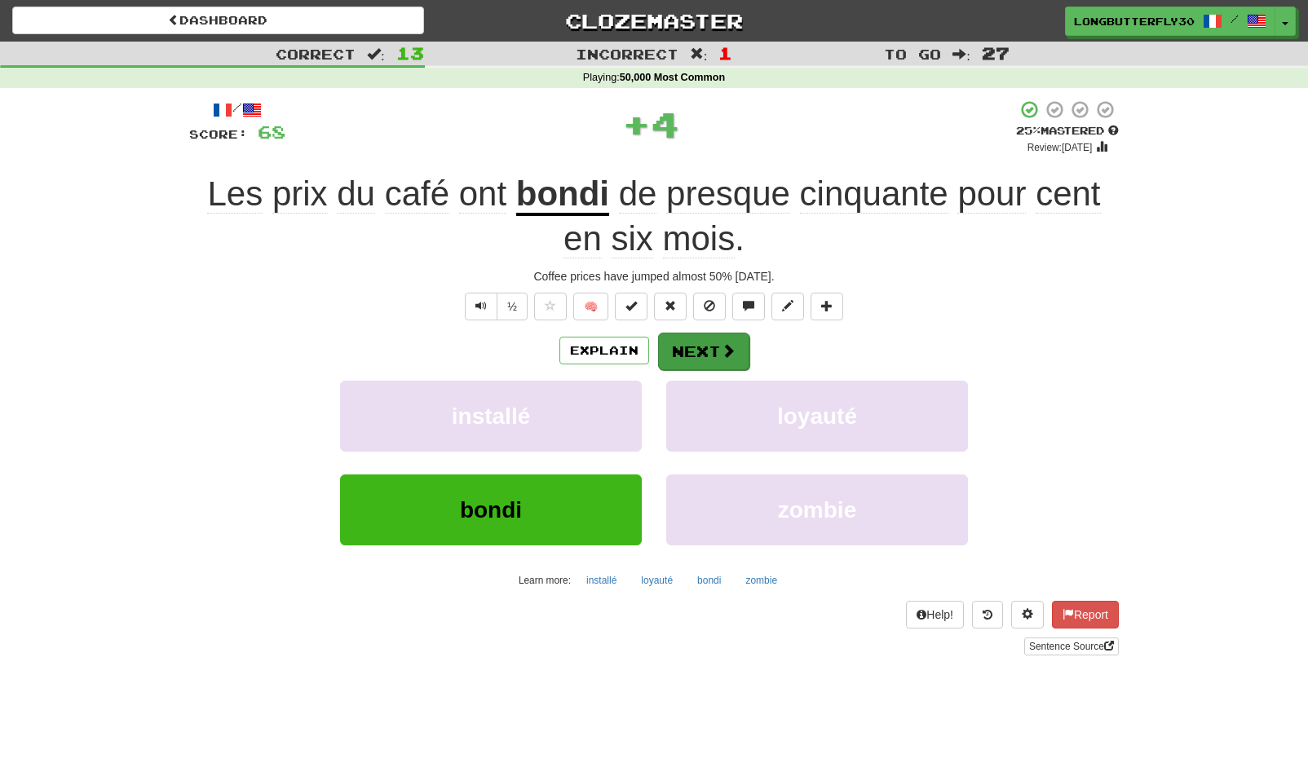
click at [680, 344] on button "Next" at bounding box center [703, 352] width 91 height 38
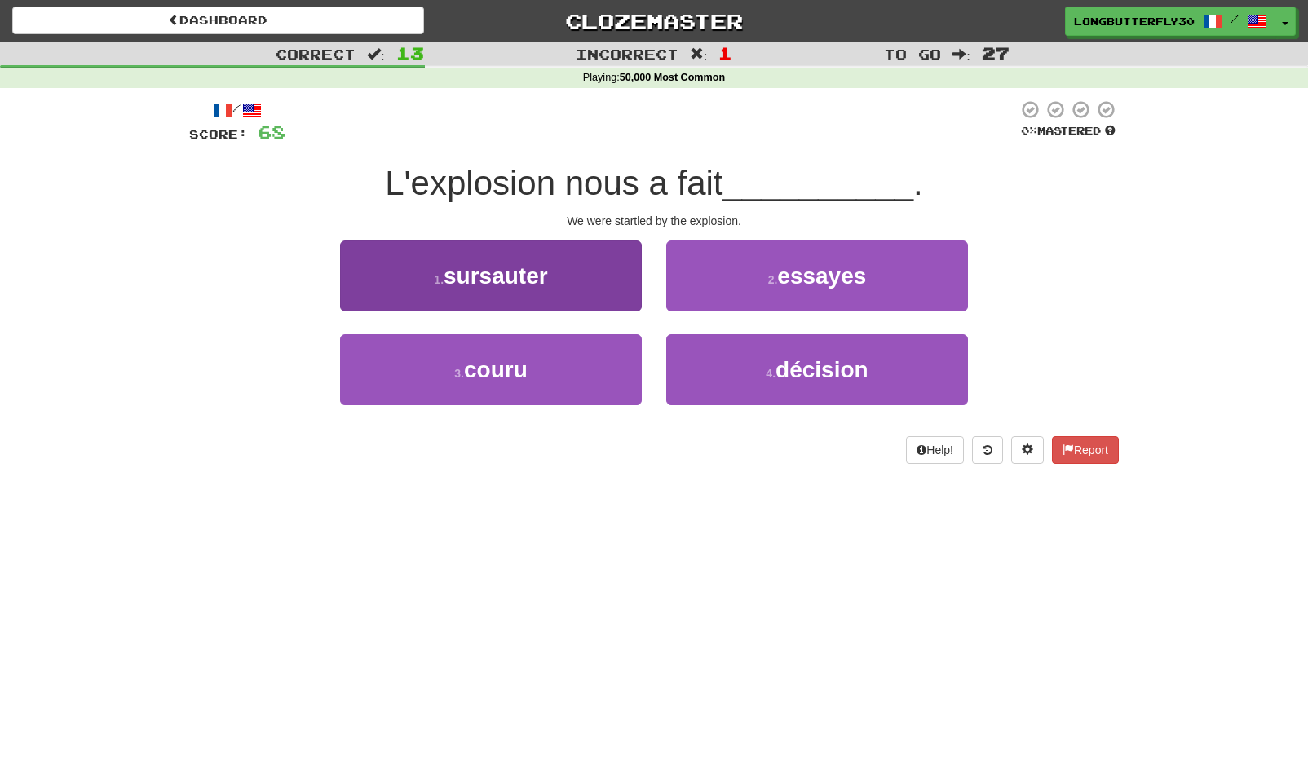
click at [578, 262] on button "1 . sursauter" at bounding box center [491, 276] width 302 height 71
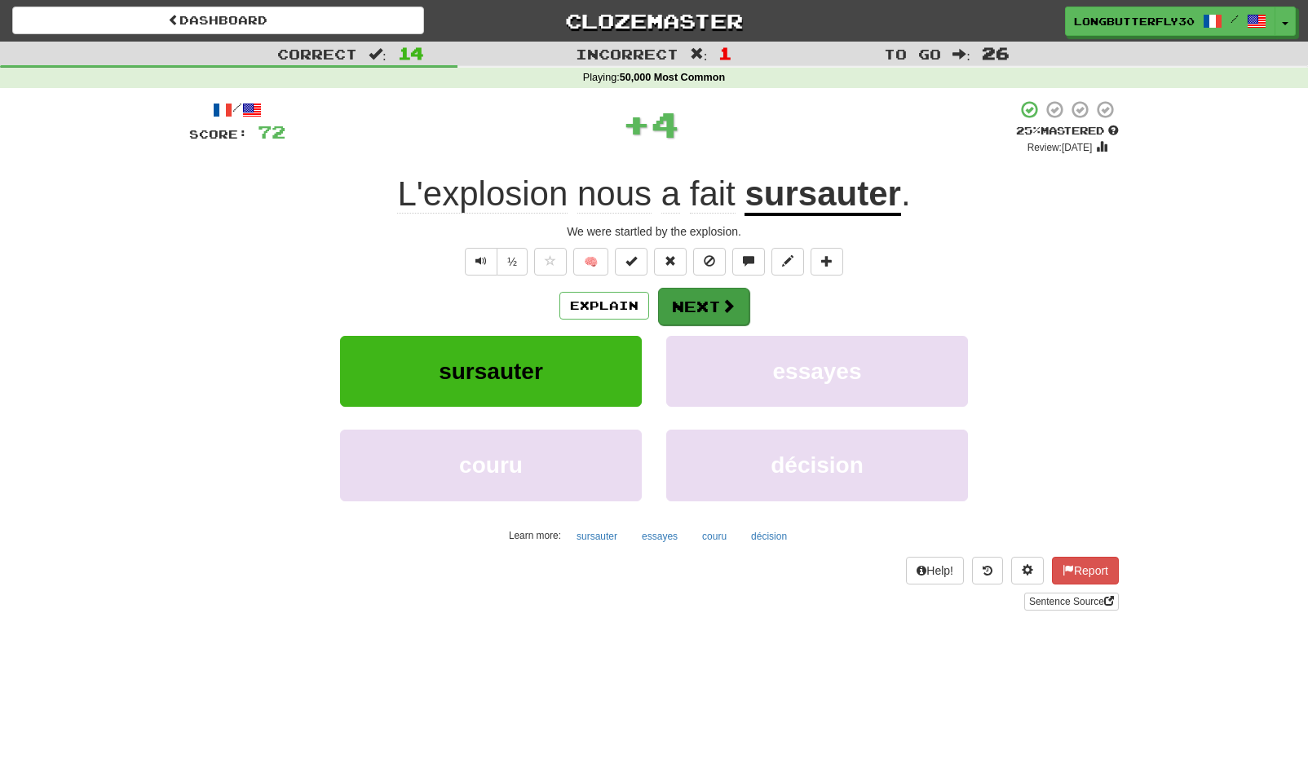
click at [713, 298] on button "Next" at bounding box center [703, 307] width 91 height 38
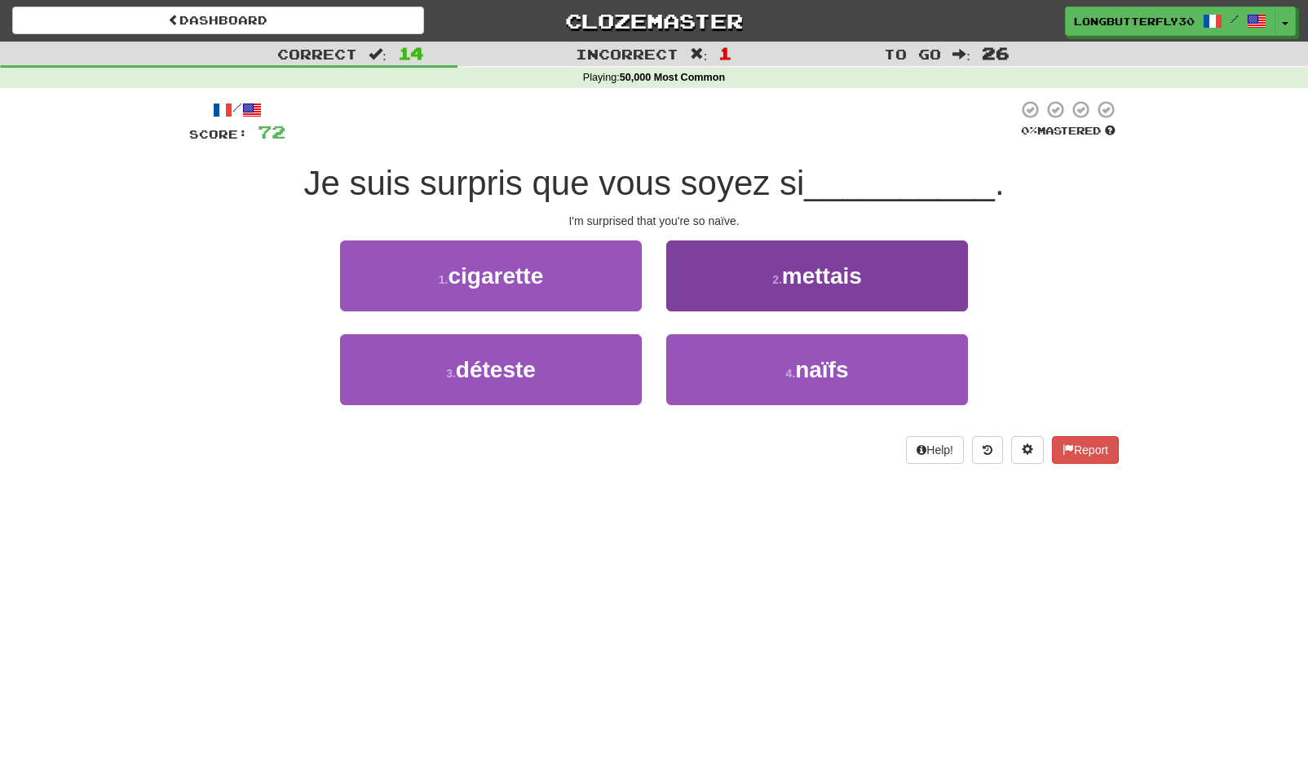
click at [782, 356] on button "4 . naïfs" at bounding box center [817, 369] width 302 height 71
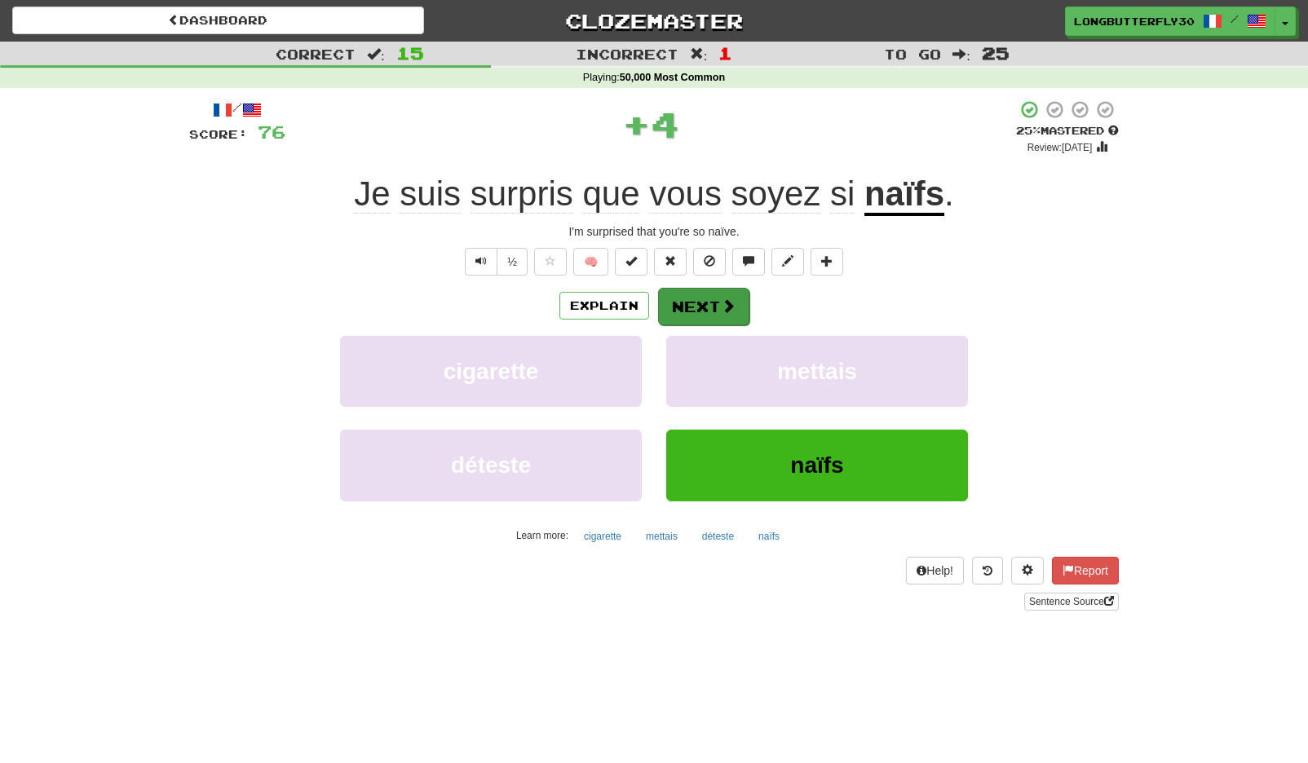
click at [713, 309] on button "Next" at bounding box center [703, 307] width 91 height 38
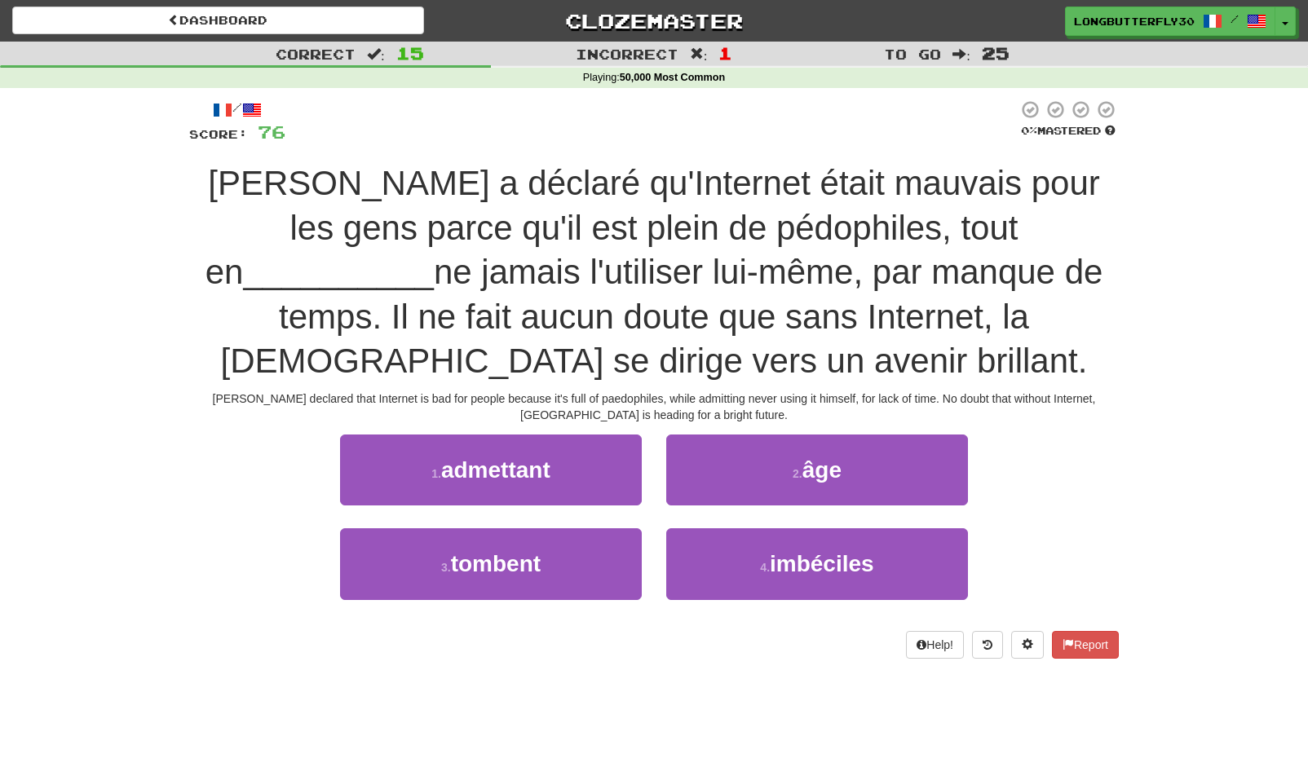
click at [589, 469] on button "1 . admettant" at bounding box center [491, 470] width 302 height 71
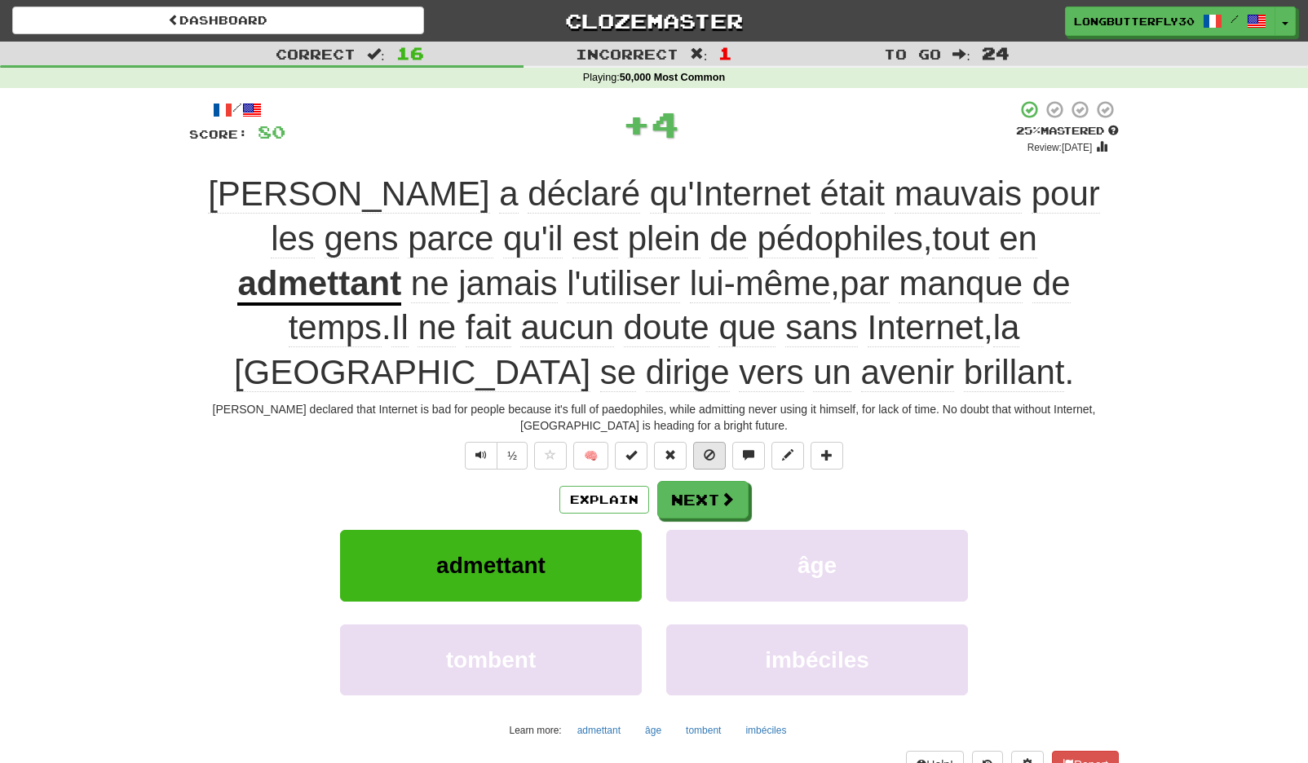
click at [714, 466] on button at bounding box center [709, 456] width 33 height 28
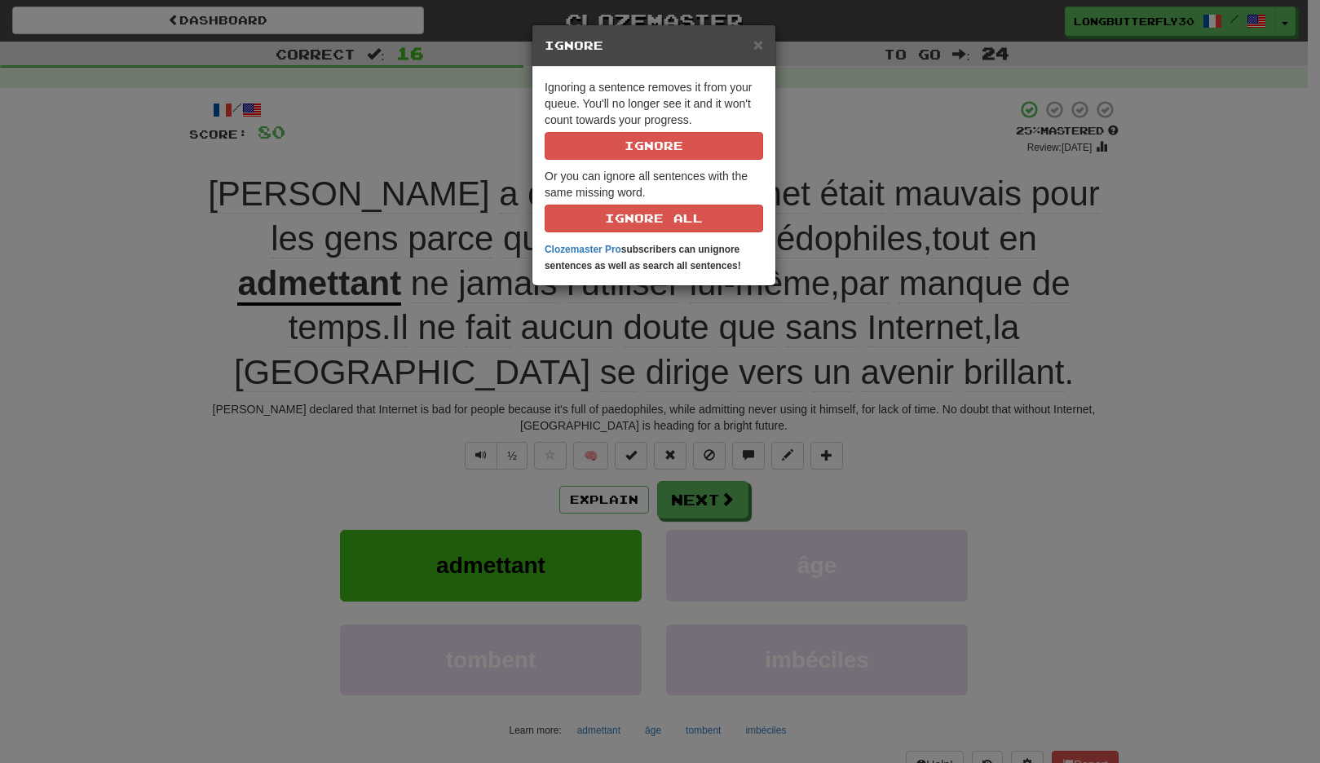
drag, startPoint x: 1021, startPoint y: 369, endPoint x: 1016, endPoint y: 381, distance: 12.4
click at [1021, 369] on div "× Ignore Ignoring a sentence removes it from your queue. You'll no longer see i…" at bounding box center [660, 381] width 1320 height 763
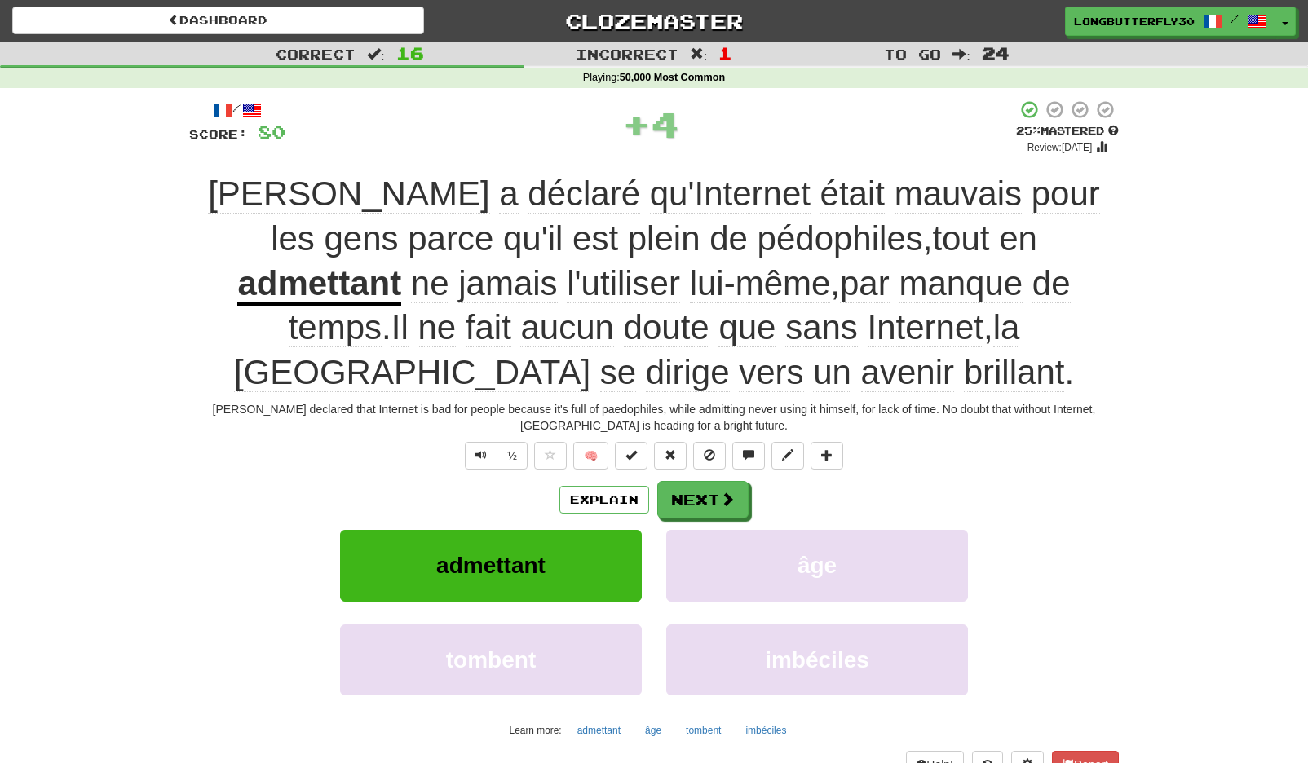
click at [868, 474] on div "/ Score: 80 + 4 25 % Mastered Review: 2025-09-15 Poutine a déclaré qu'Internet …" at bounding box center [654, 451] width 930 height 705
click at [714, 504] on button "Next" at bounding box center [703, 501] width 91 height 38
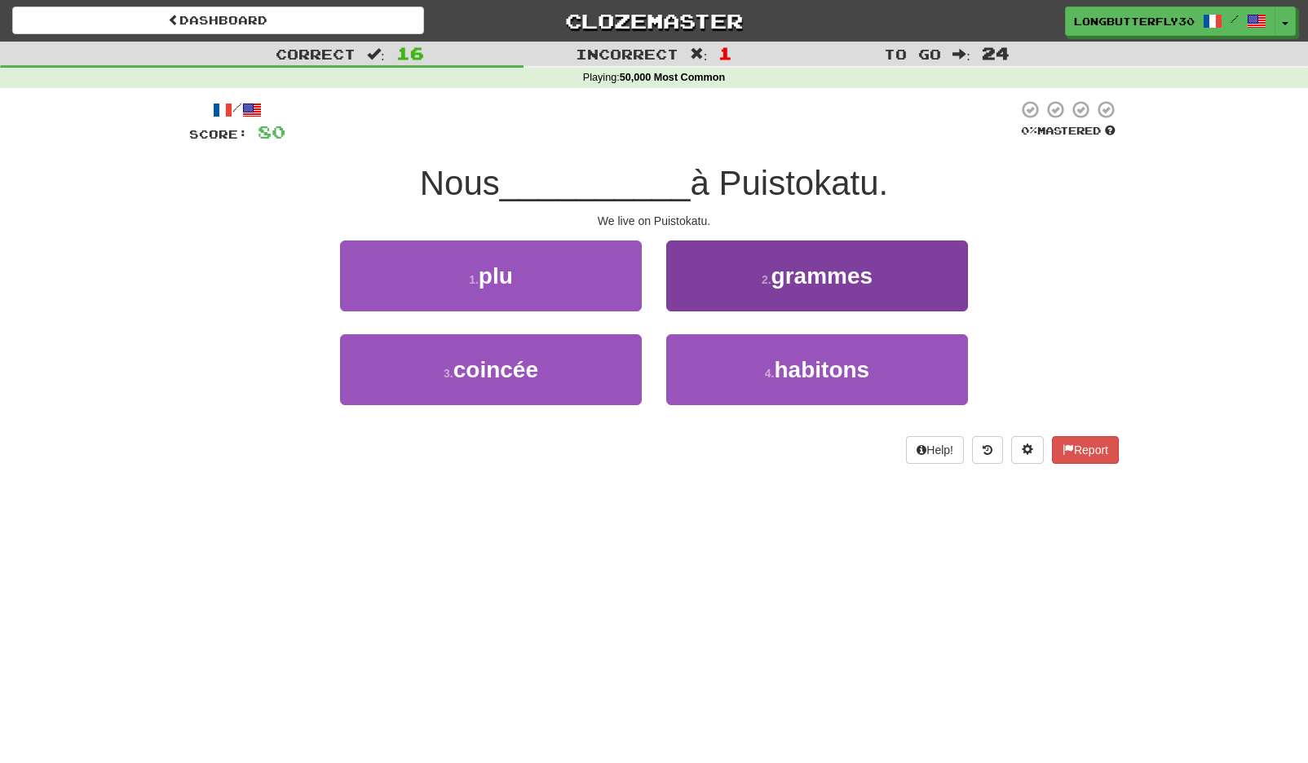
click at [828, 374] on span "habitons" at bounding box center [822, 369] width 95 height 25
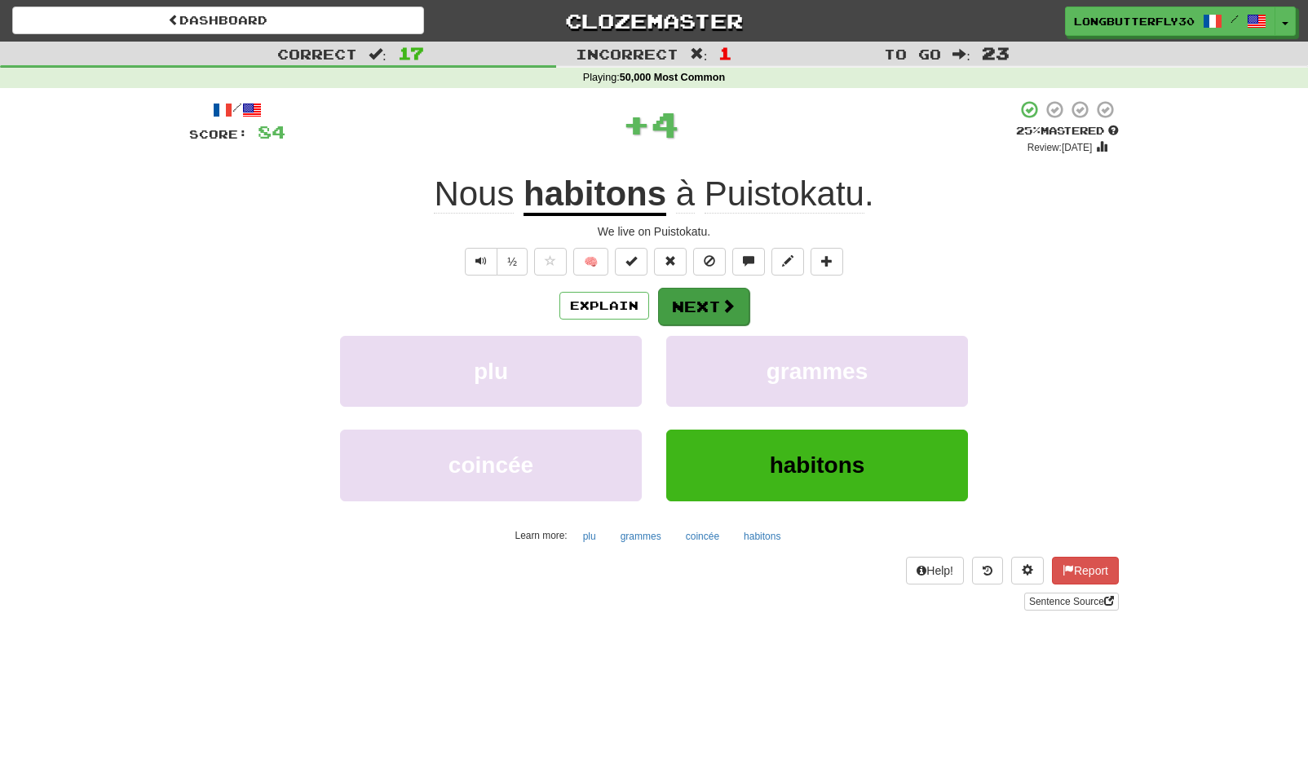
click at [689, 306] on button "Next" at bounding box center [703, 307] width 91 height 38
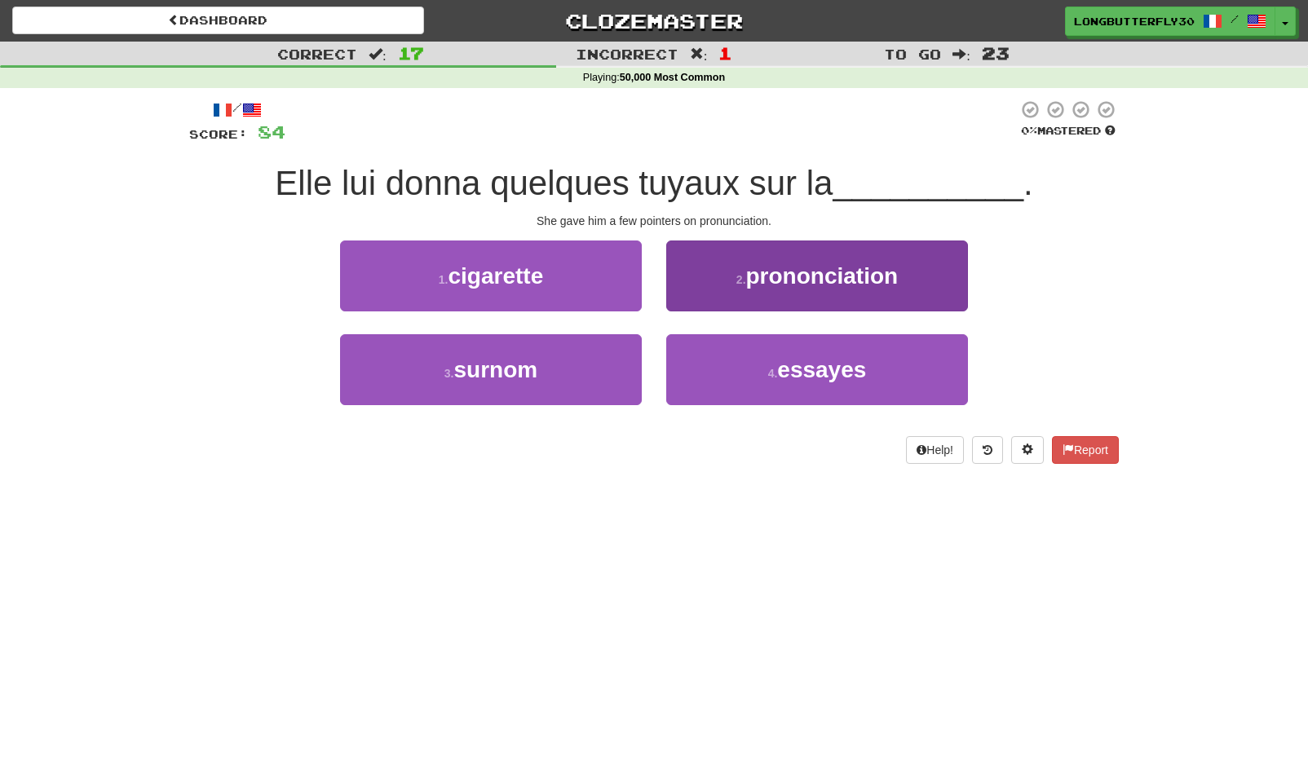
click at [834, 289] on button "2 . prononciation" at bounding box center [817, 276] width 302 height 71
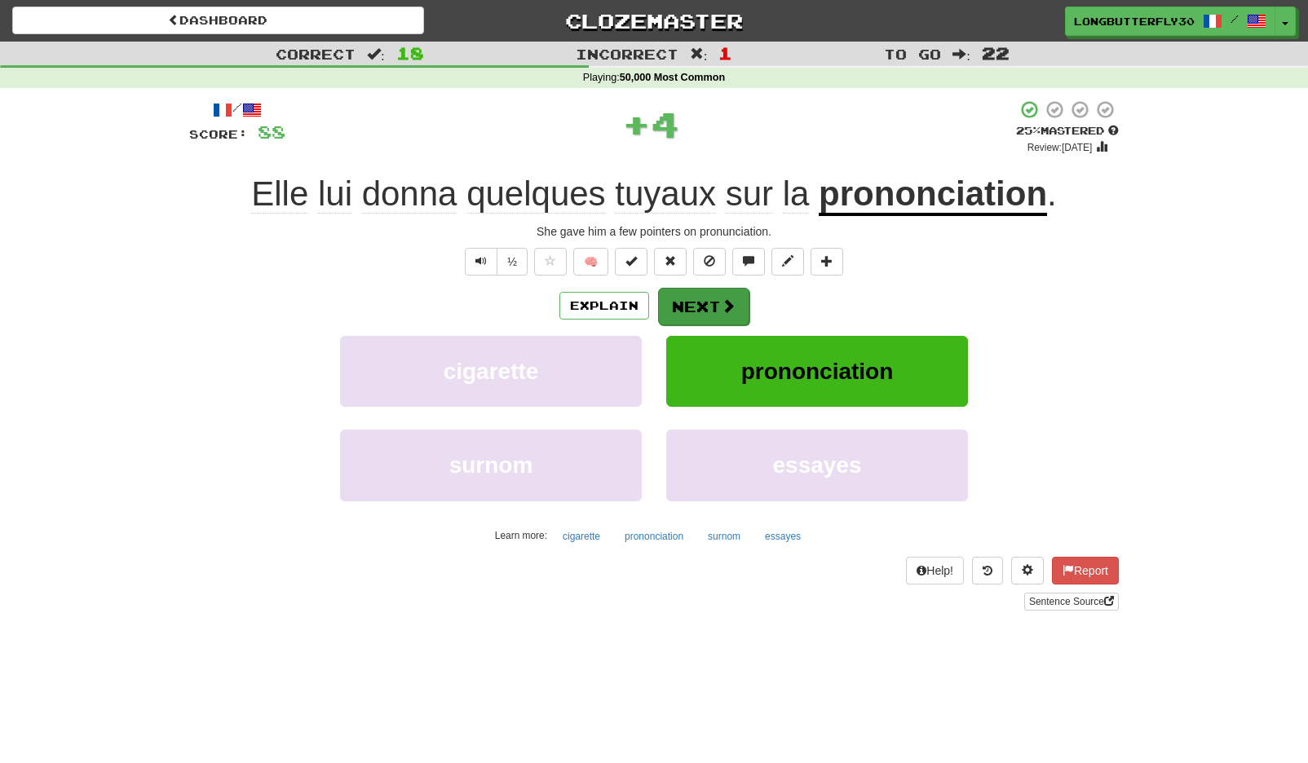
click at [705, 311] on button "Next" at bounding box center [703, 307] width 91 height 38
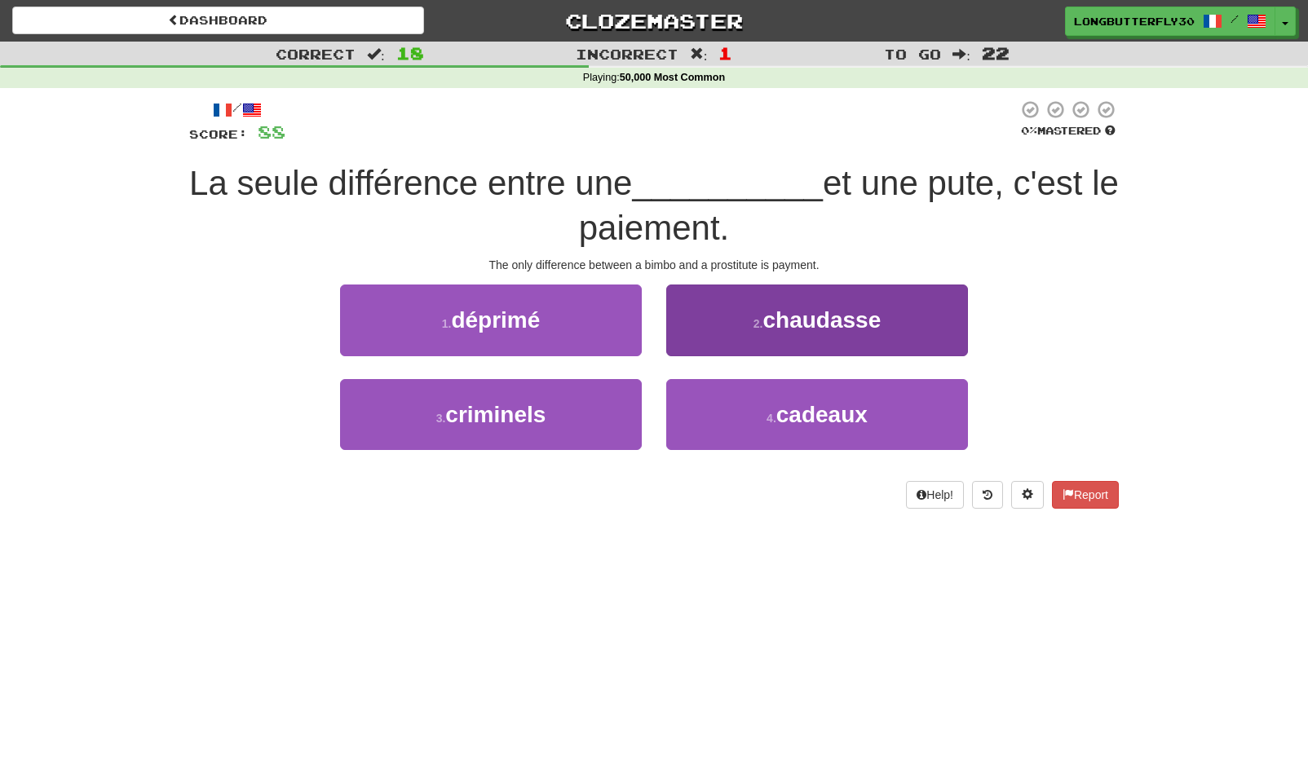
click at [850, 314] on span "chaudasse" at bounding box center [822, 319] width 118 height 25
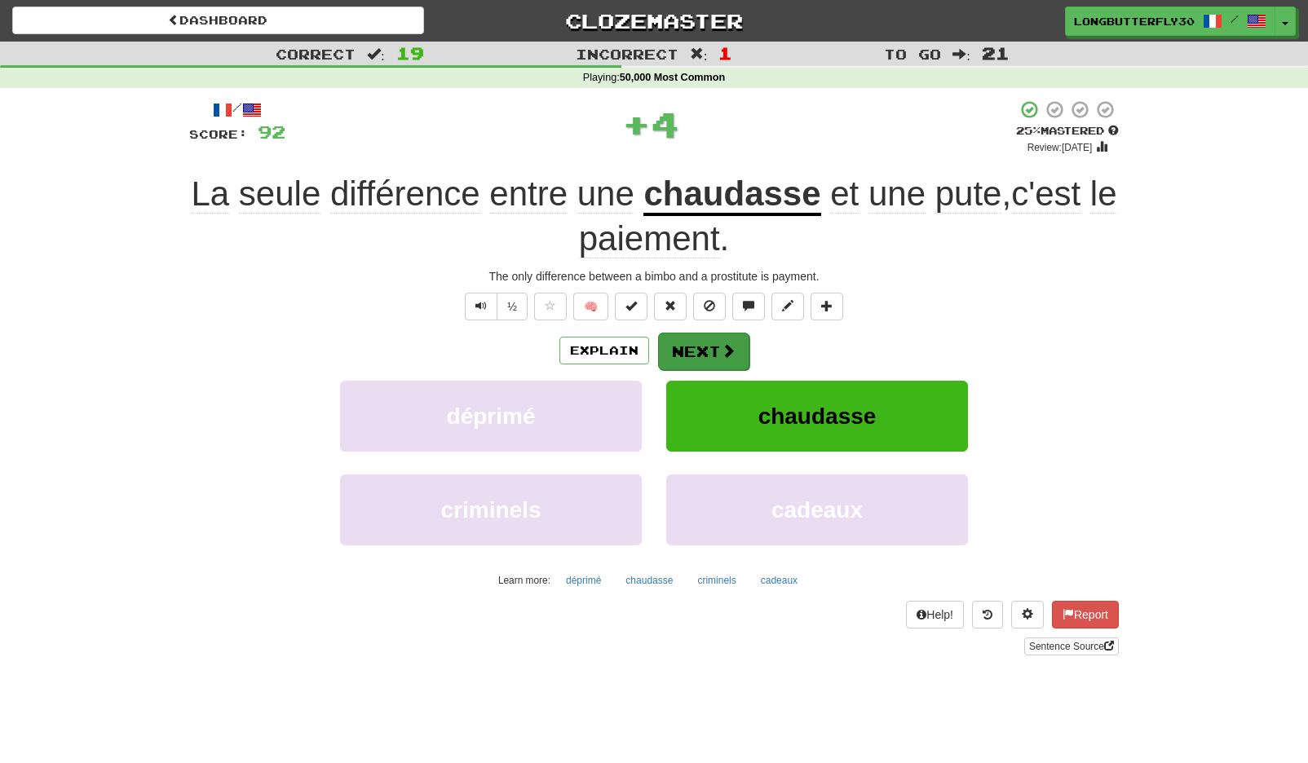
click at [727, 337] on button "Next" at bounding box center [703, 352] width 91 height 38
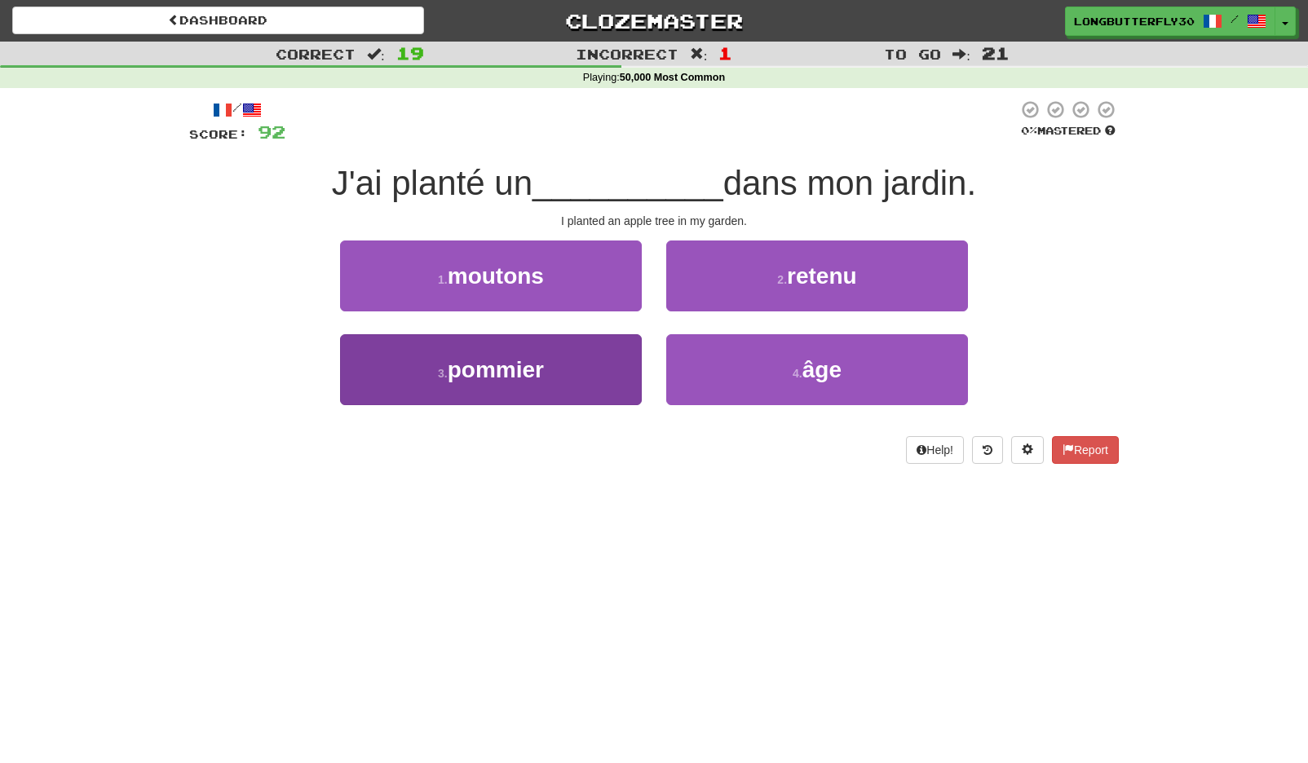
click at [538, 368] on span "pommier" at bounding box center [496, 369] width 96 height 25
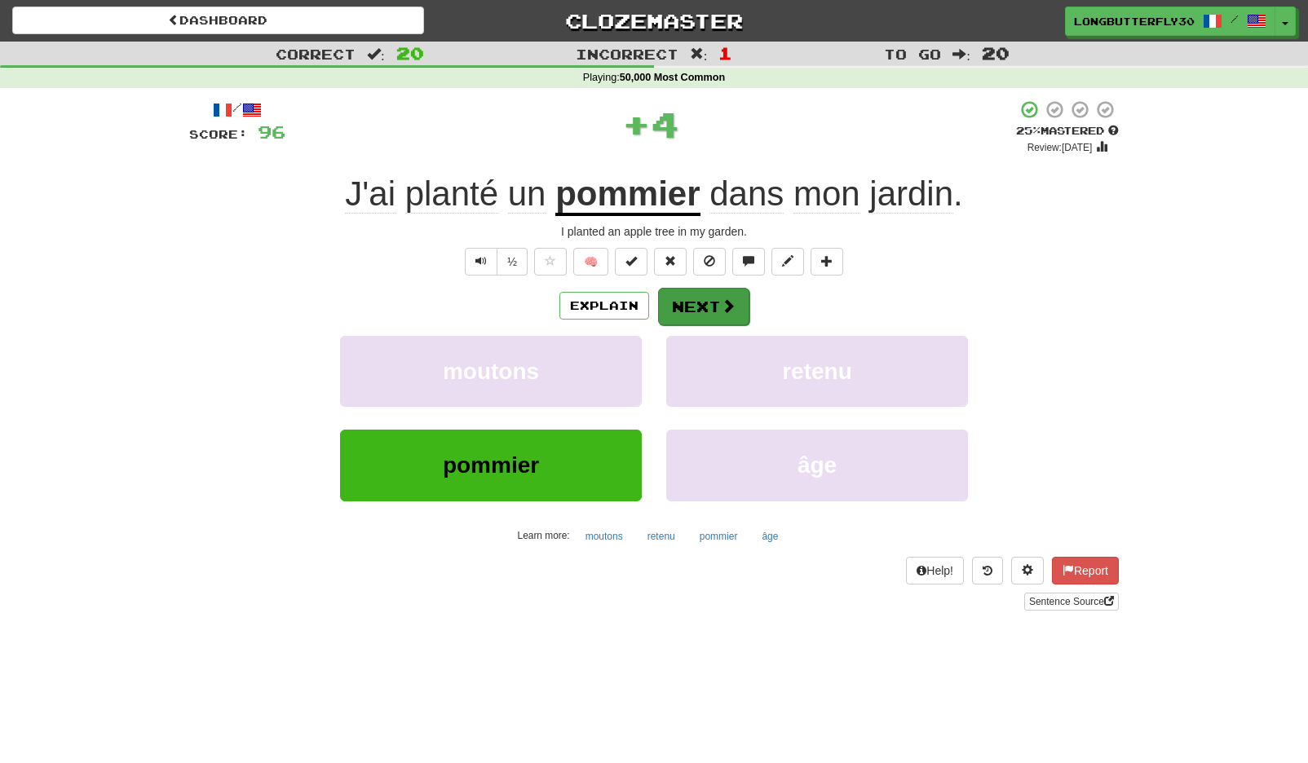
click at [730, 293] on button "Next" at bounding box center [703, 307] width 91 height 38
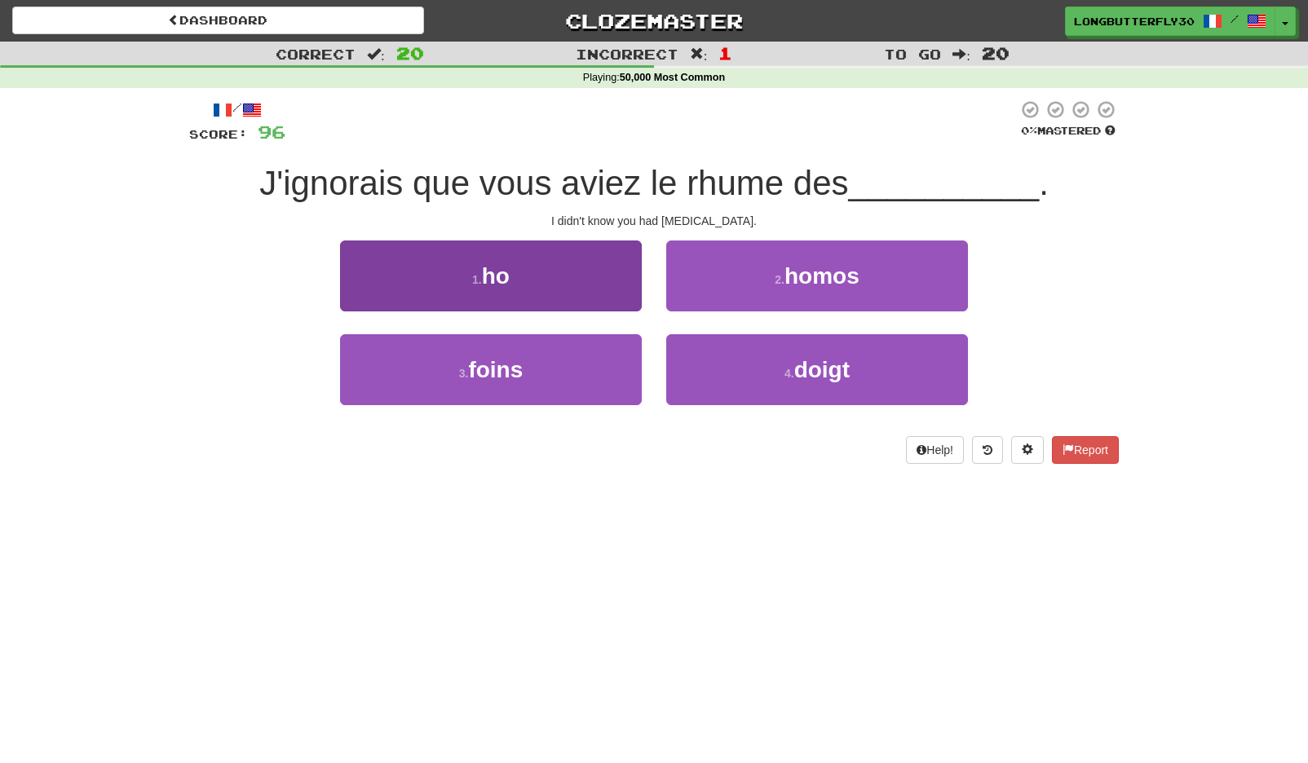
click at [571, 355] on button "3 . foins" at bounding box center [491, 369] width 302 height 71
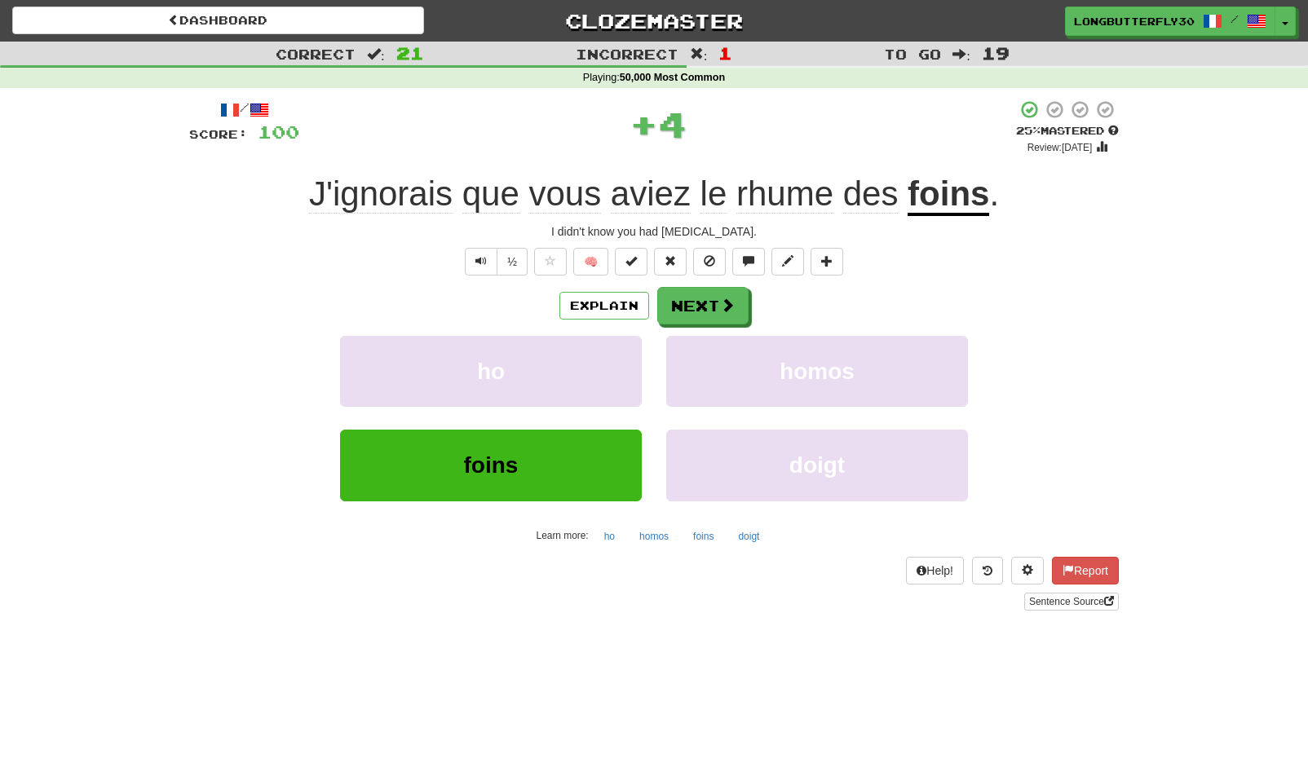
click at [753, 293] on div "Explain Next" at bounding box center [654, 306] width 930 height 38
click at [722, 285] on div "/ Score: 100 + 4 25 % Mastered Review: 2025-09-15 J'ignorais que vous aviez le …" at bounding box center [654, 354] width 930 height 511
click at [714, 307] on button "Next" at bounding box center [703, 307] width 91 height 38
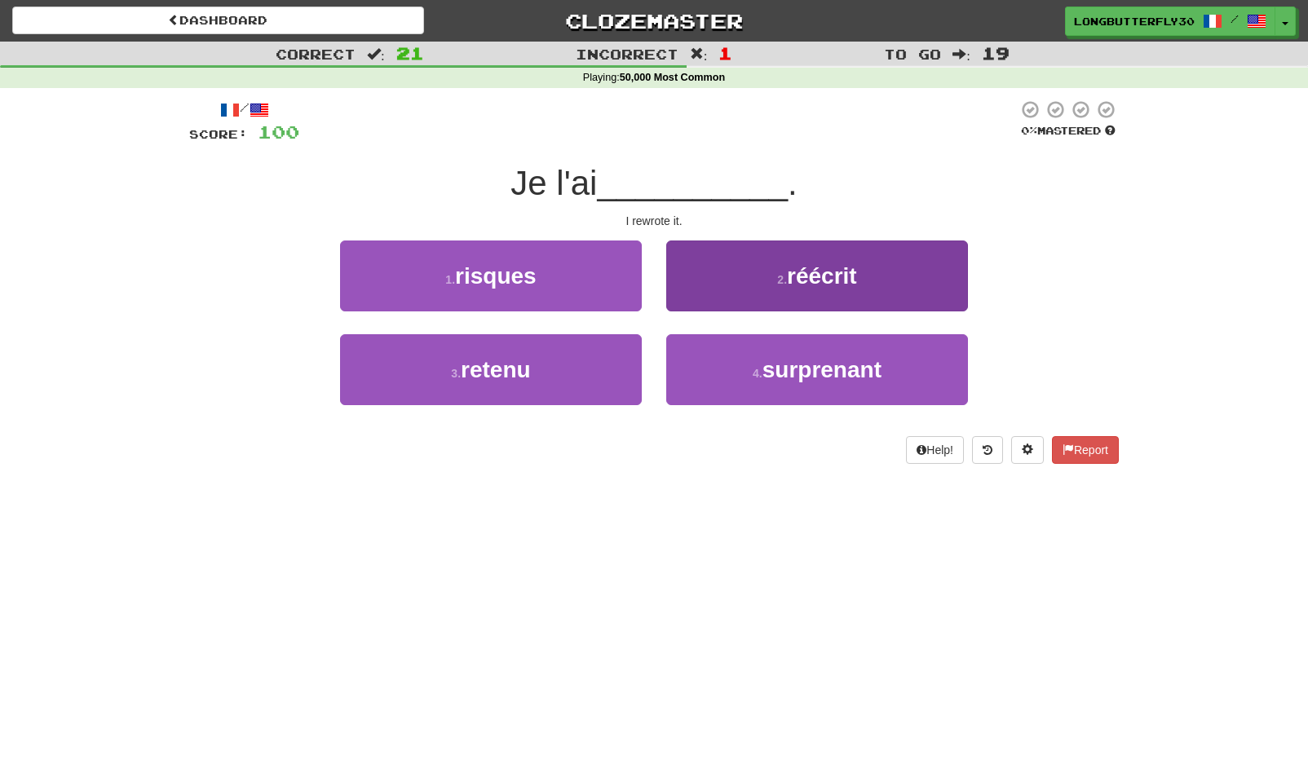
click at [710, 274] on button "2 . réécrit" at bounding box center [817, 276] width 302 height 71
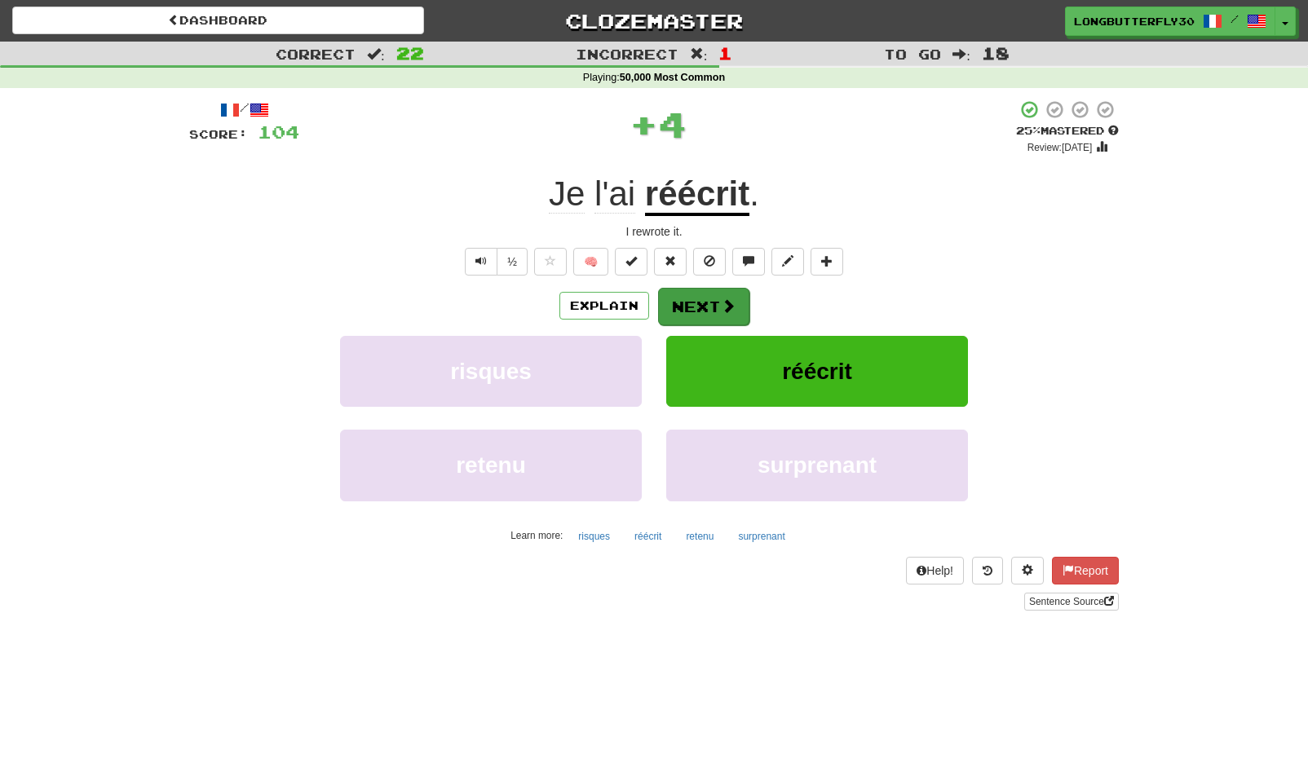
click at [692, 295] on button "Next" at bounding box center [703, 307] width 91 height 38
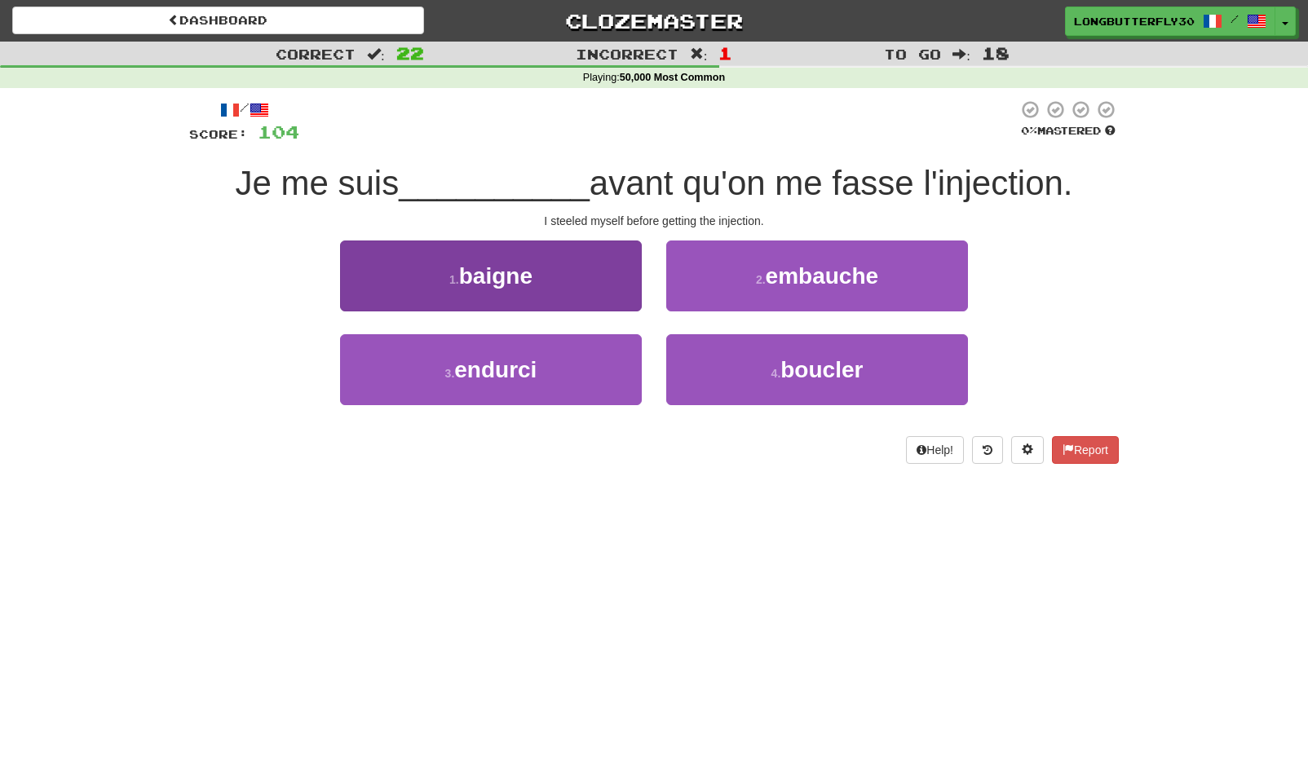
click at [569, 369] on button "3 . endurci" at bounding box center [491, 369] width 302 height 71
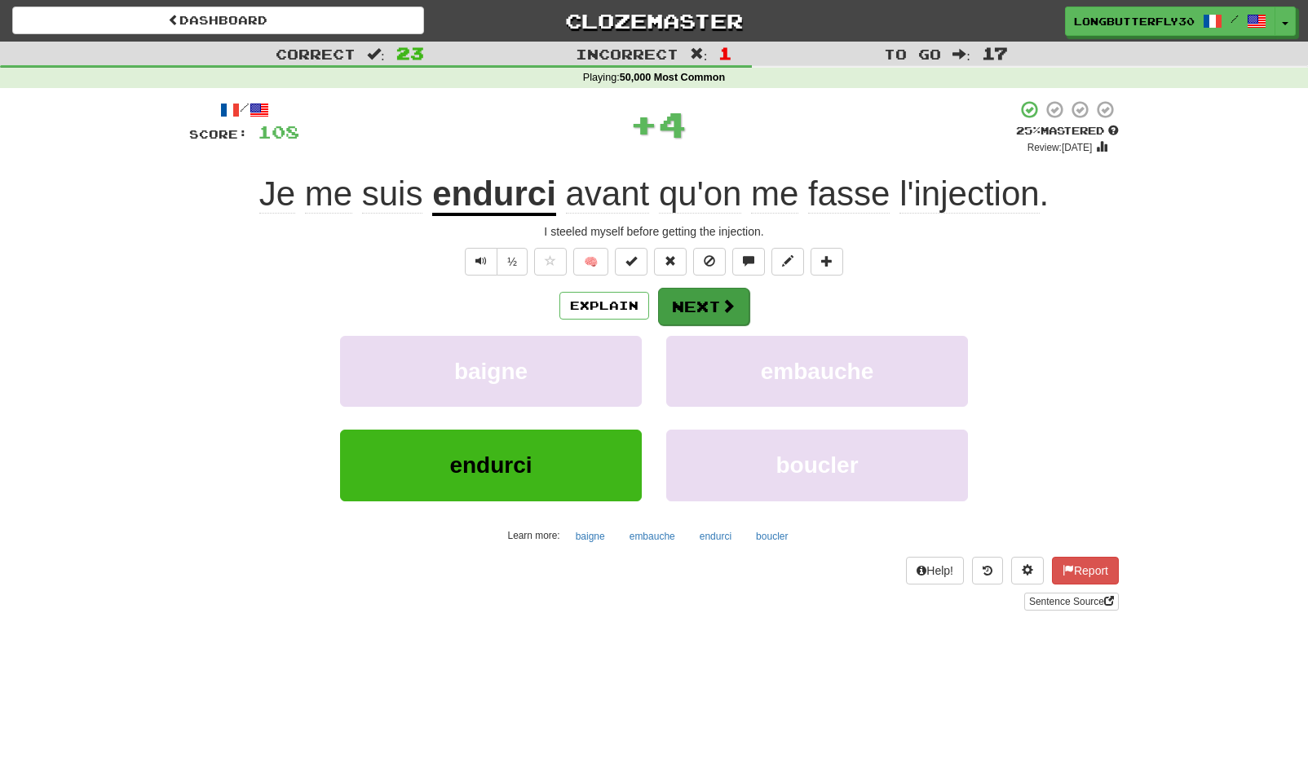
click at [688, 319] on button "Next" at bounding box center [703, 307] width 91 height 38
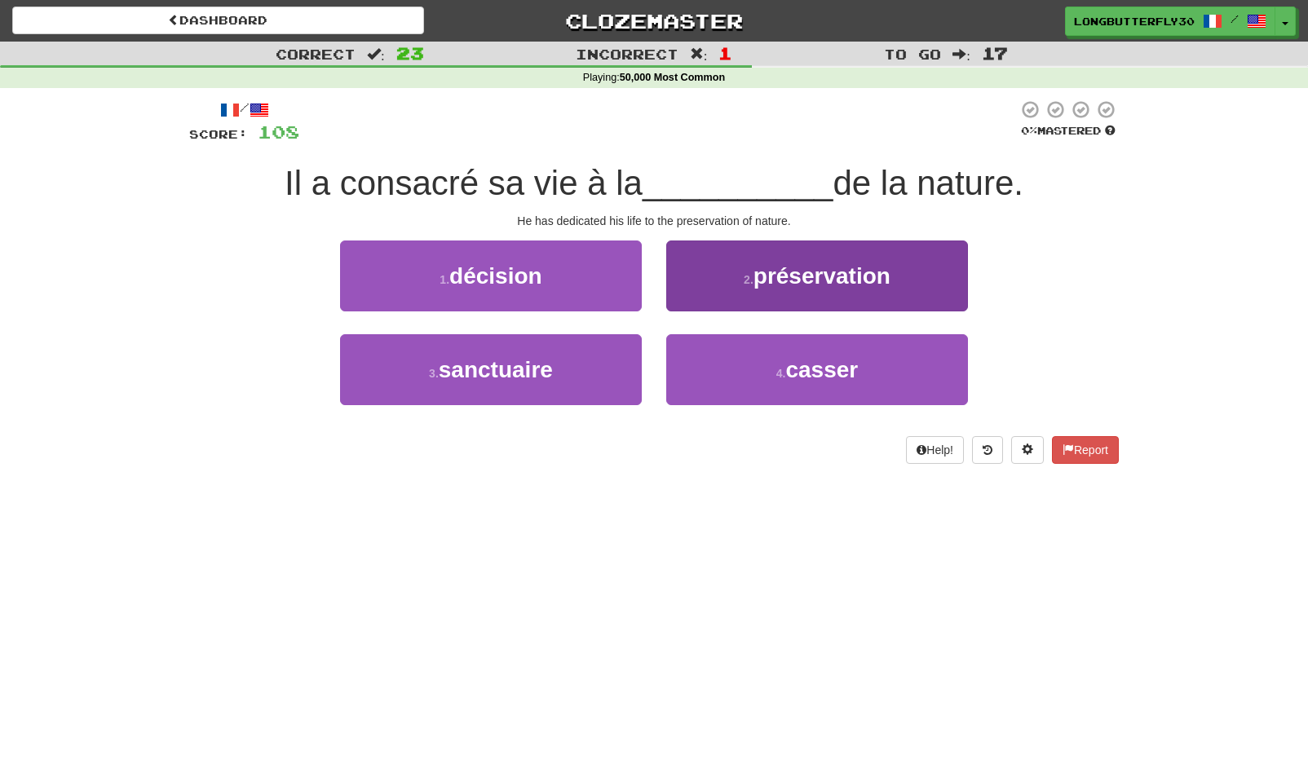
click at [764, 279] on span "préservation" at bounding box center [822, 275] width 137 height 25
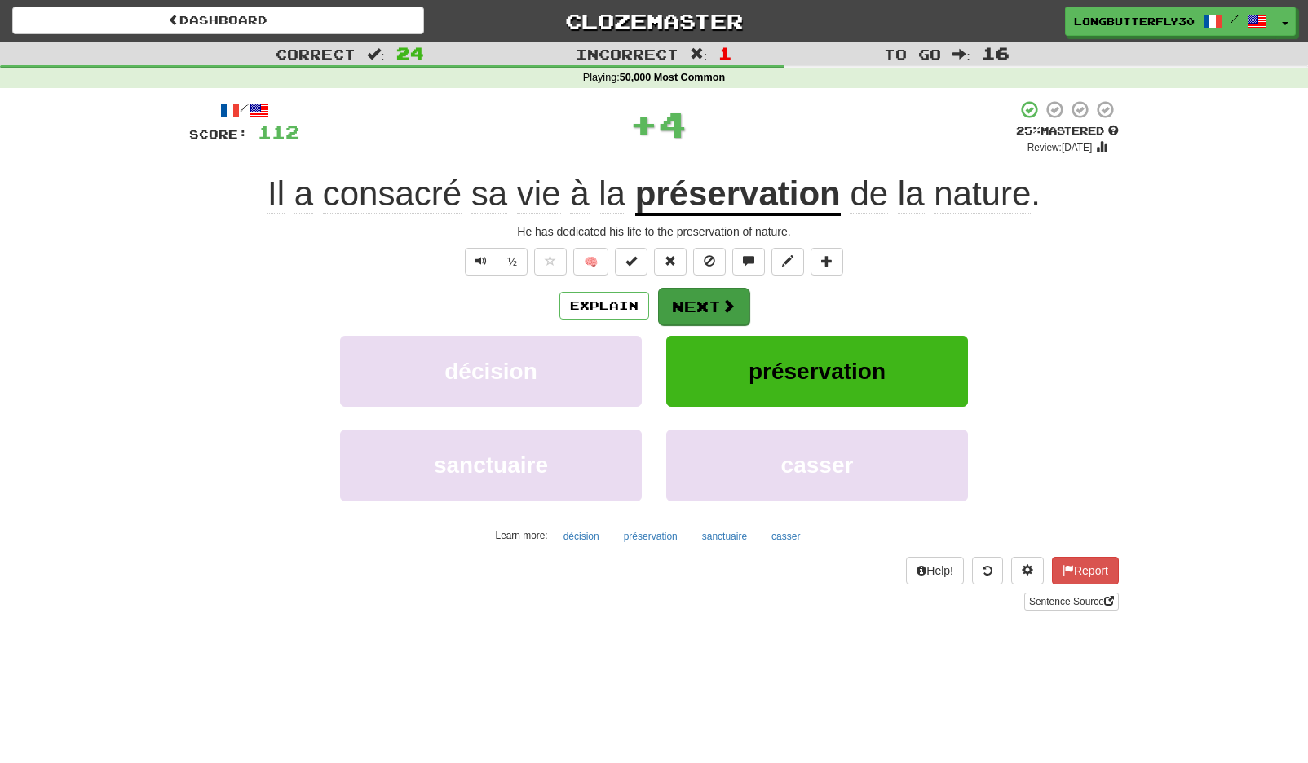
click at [724, 303] on span at bounding box center [728, 305] width 15 height 15
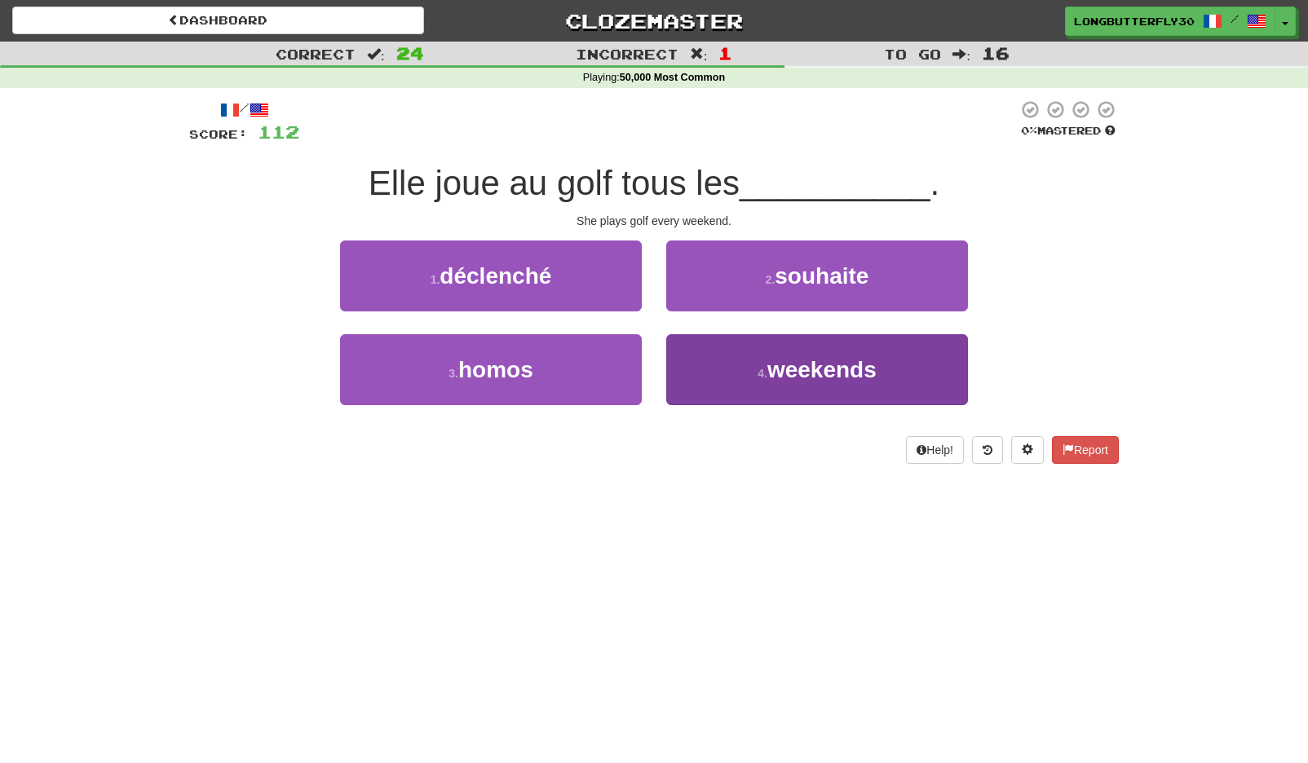
click at [722, 369] on button "4 . weekends" at bounding box center [817, 369] width 302 height 71
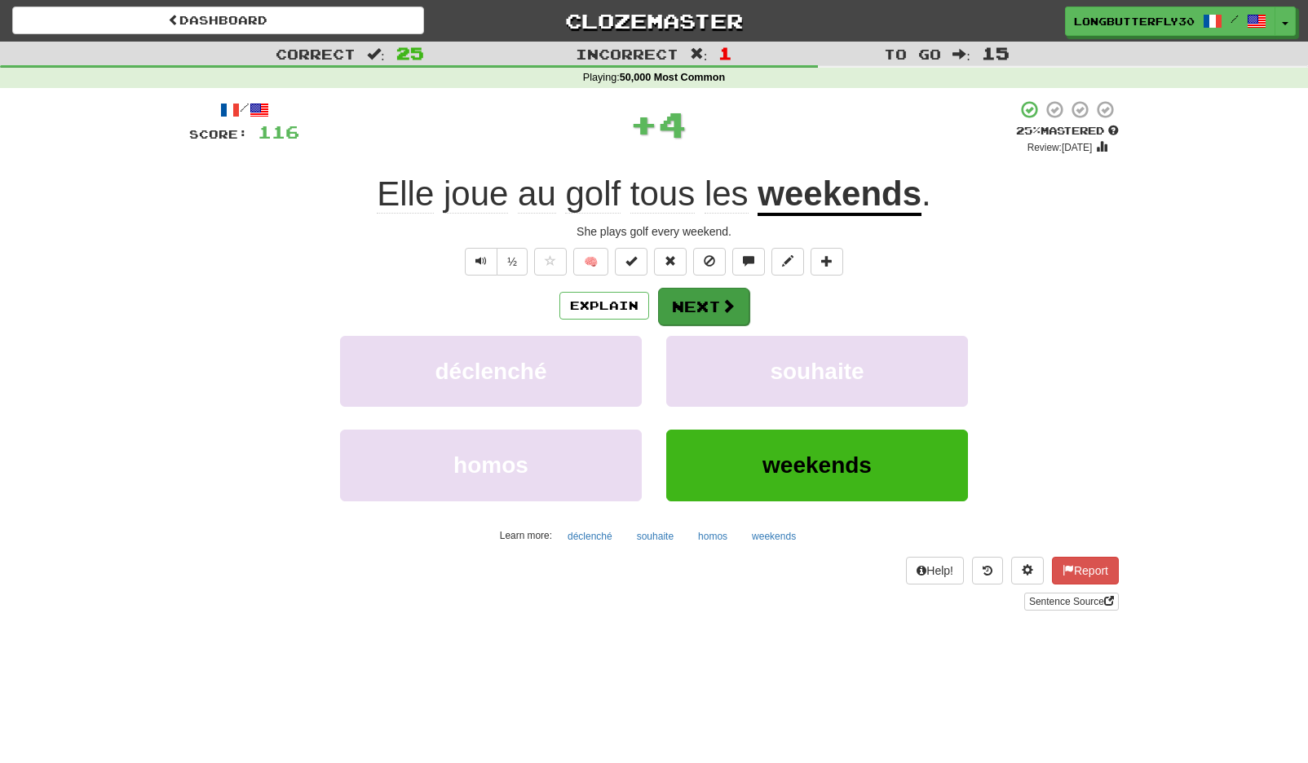
click at [723, 309] on span at bounding box center [728, 305] width 15 height 15
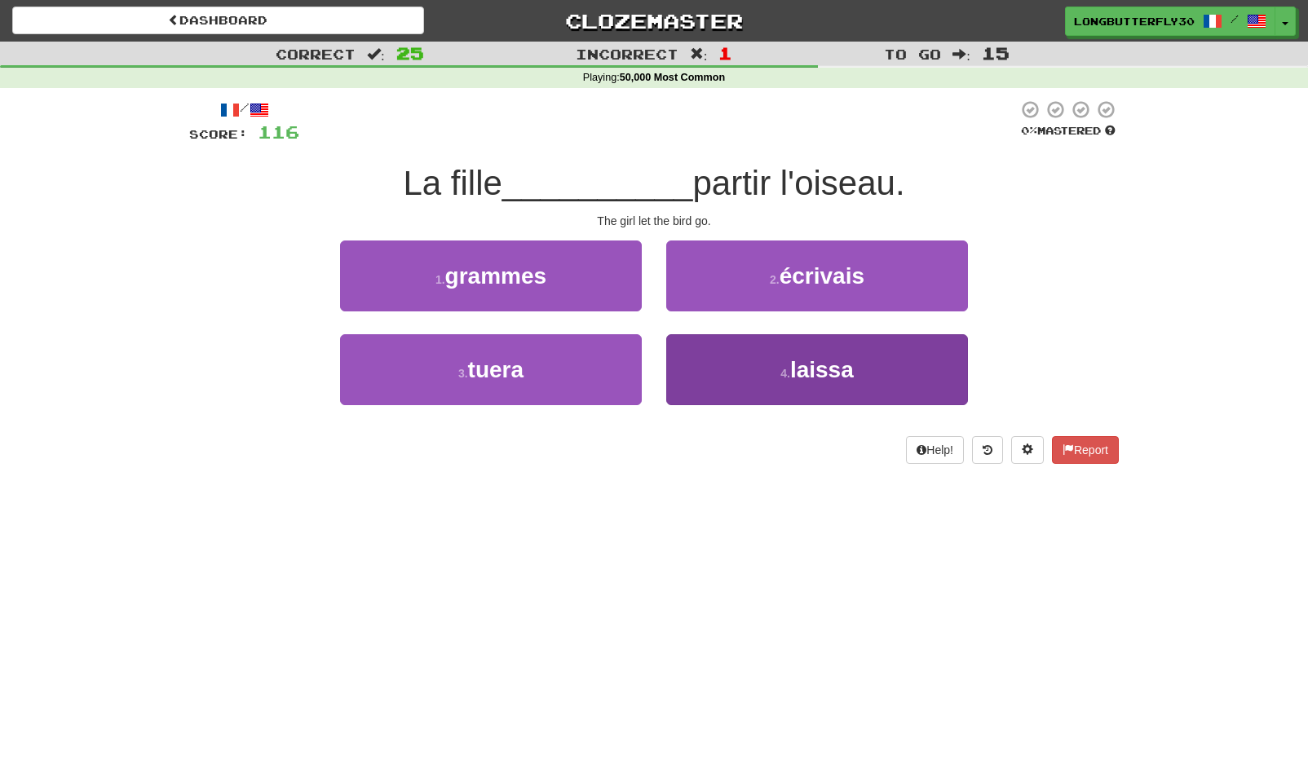
click at [718, 341] on button "4 . laissa" at bounding box center [817, 369] width 302 height 71
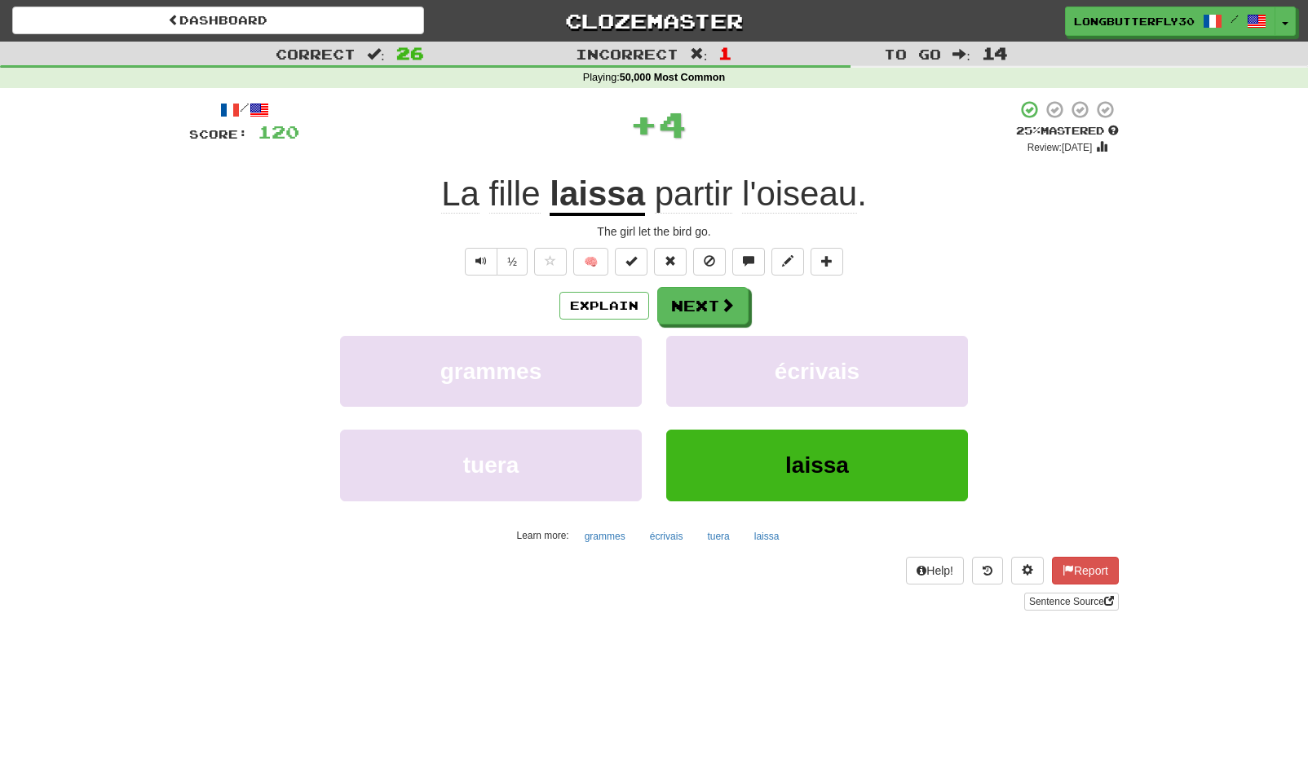
click at [689, 280] on div "/ Score: 120 + 4 25 % Mastered Review: 2025-09-15 La fille laissa partir l'oise…" at bounding box center [654, 354] width 930 height 511
click at [682, 297] on button "Next" at bounding box center [703, 307] width 91 height 38
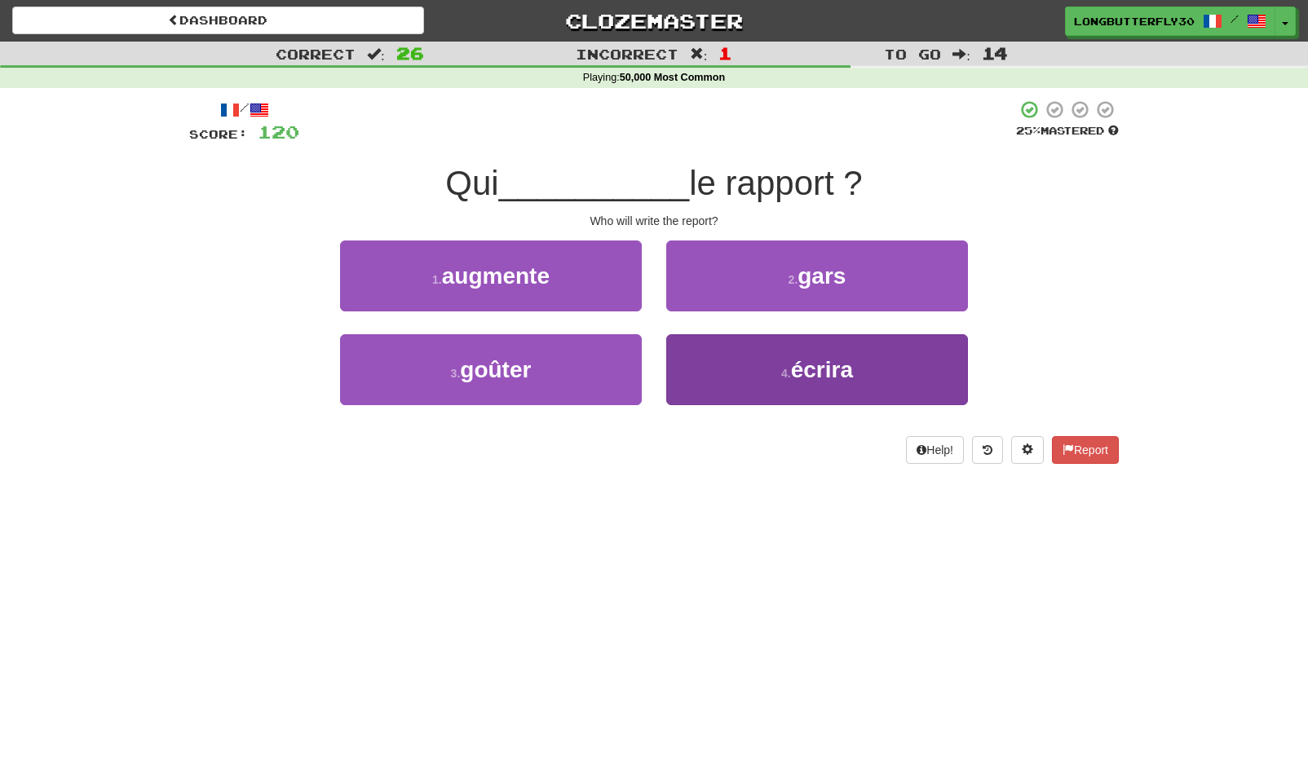
click at [718, 374] on button "4 . écrira" at bounding box center [817, 369] width 302 height 71
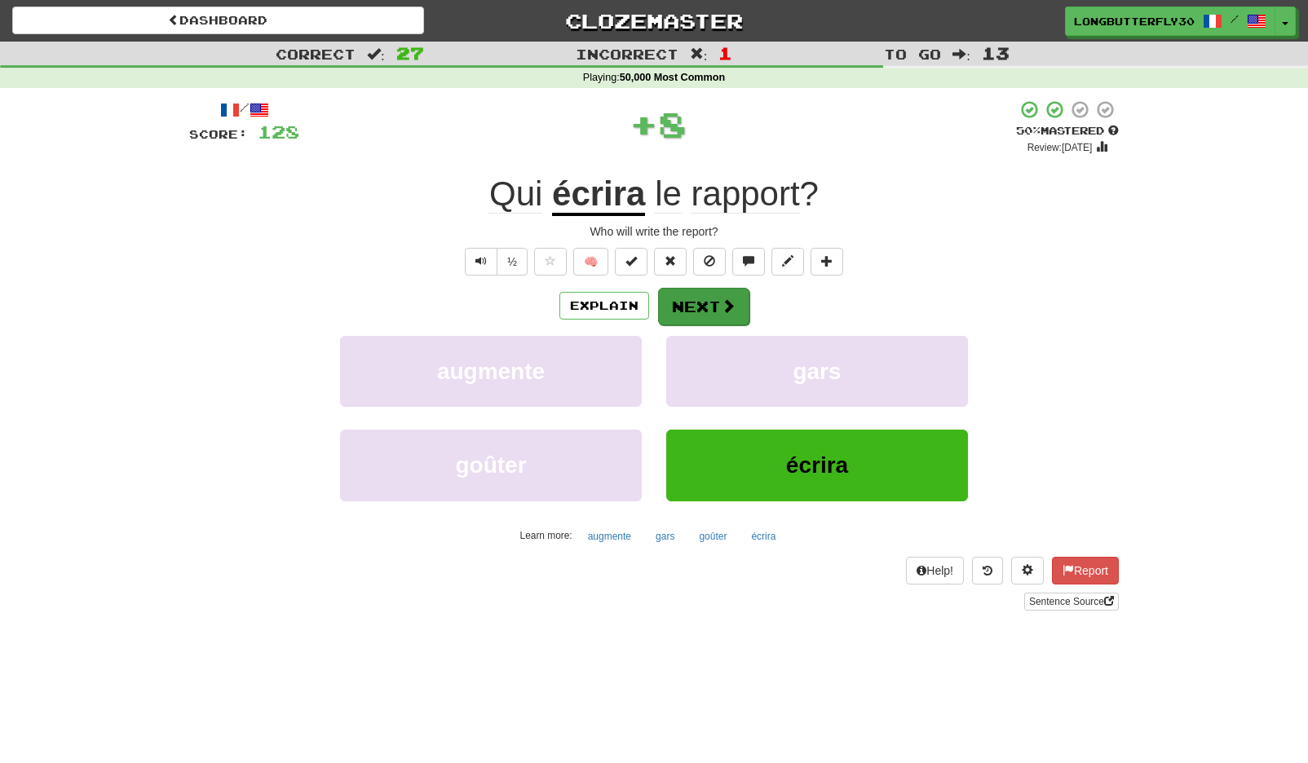
click at [700, 306] on button "Next" at bounding box center [703, 307] width 91 height 38
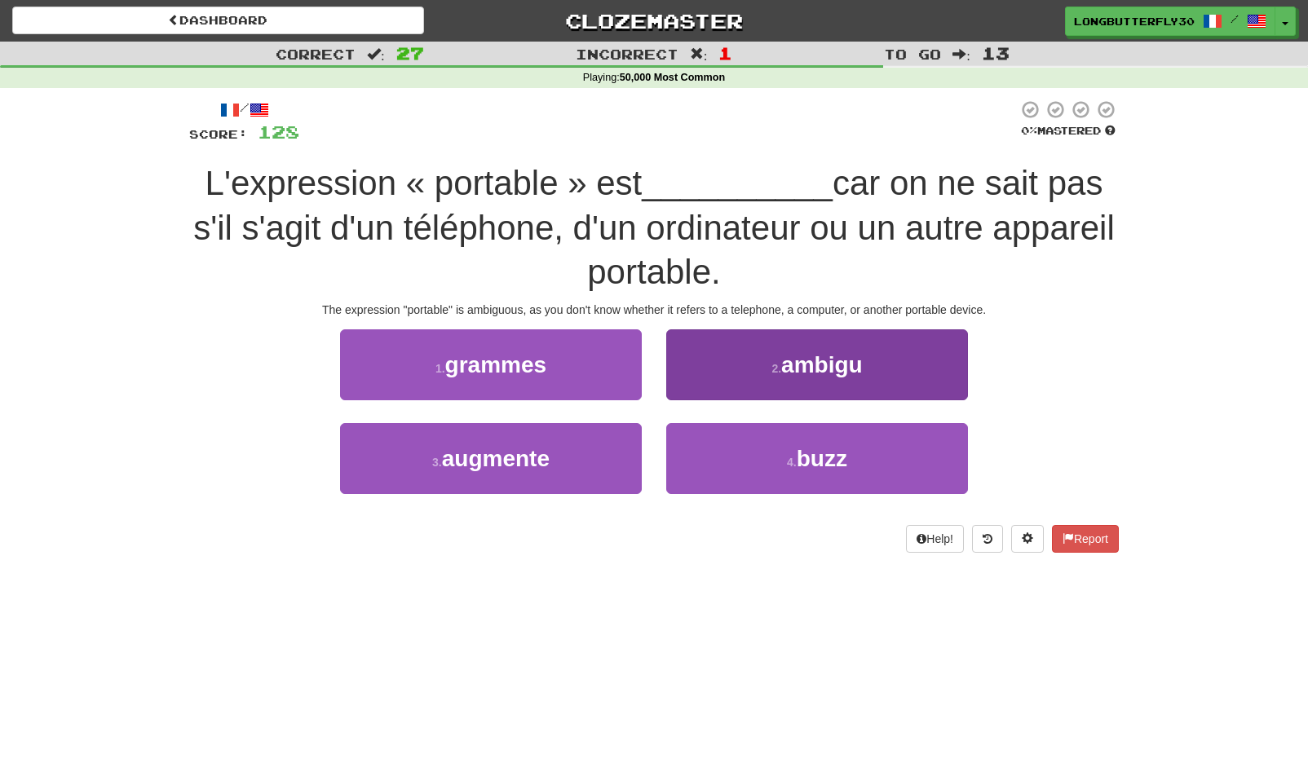
click at [767, 360] on button "2 . ambigu" at bounding box center [817, 364] width 302 height 71
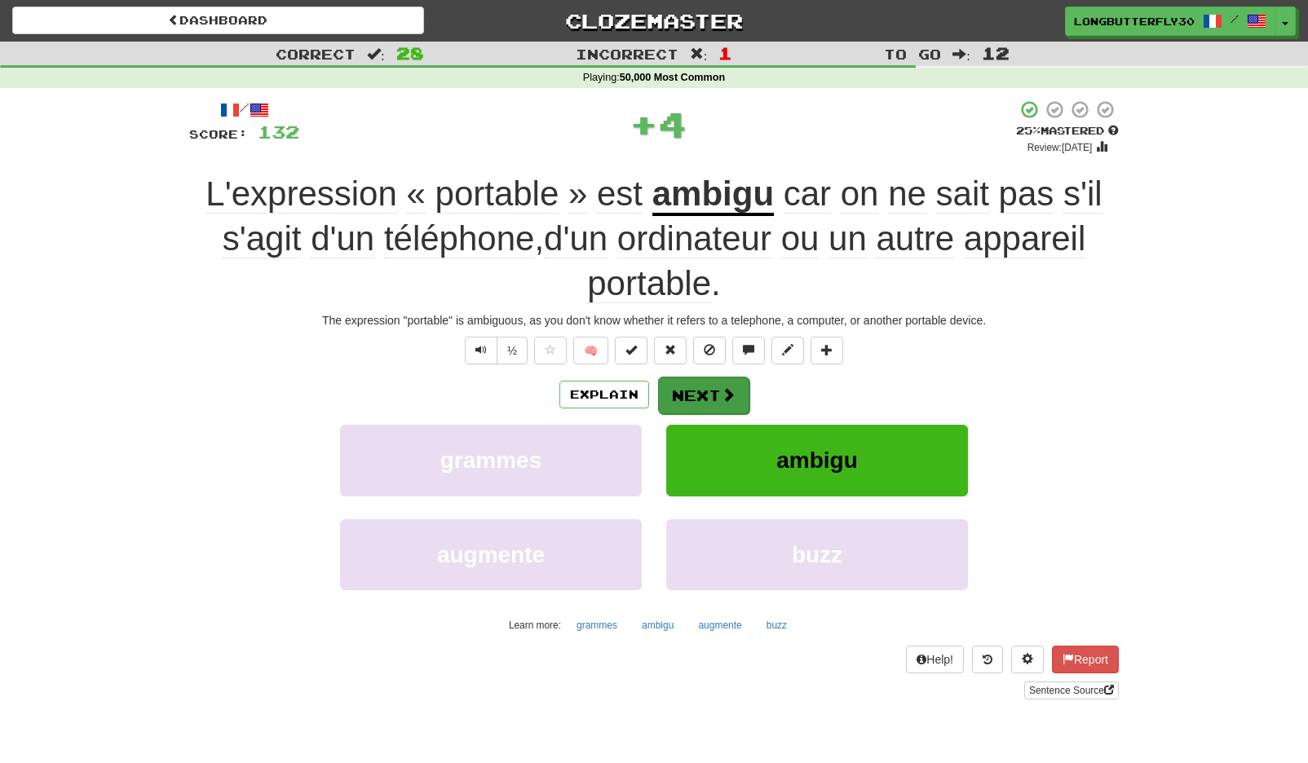
click at [743, 380] on button "Next" at bounding box center [703, 396] width 91 height 38
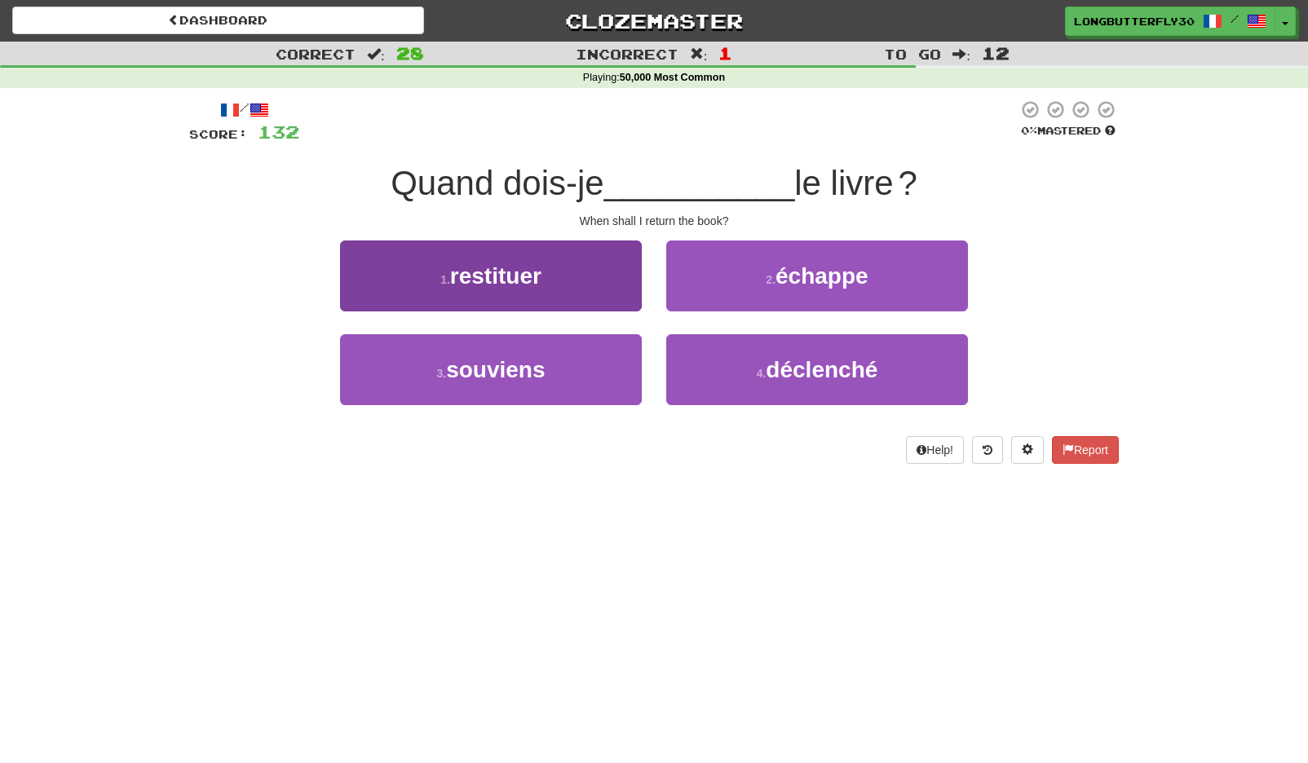
click at [527, 286] on button "1 . restituer" at bounding box center [491, 276] width 302 height 71
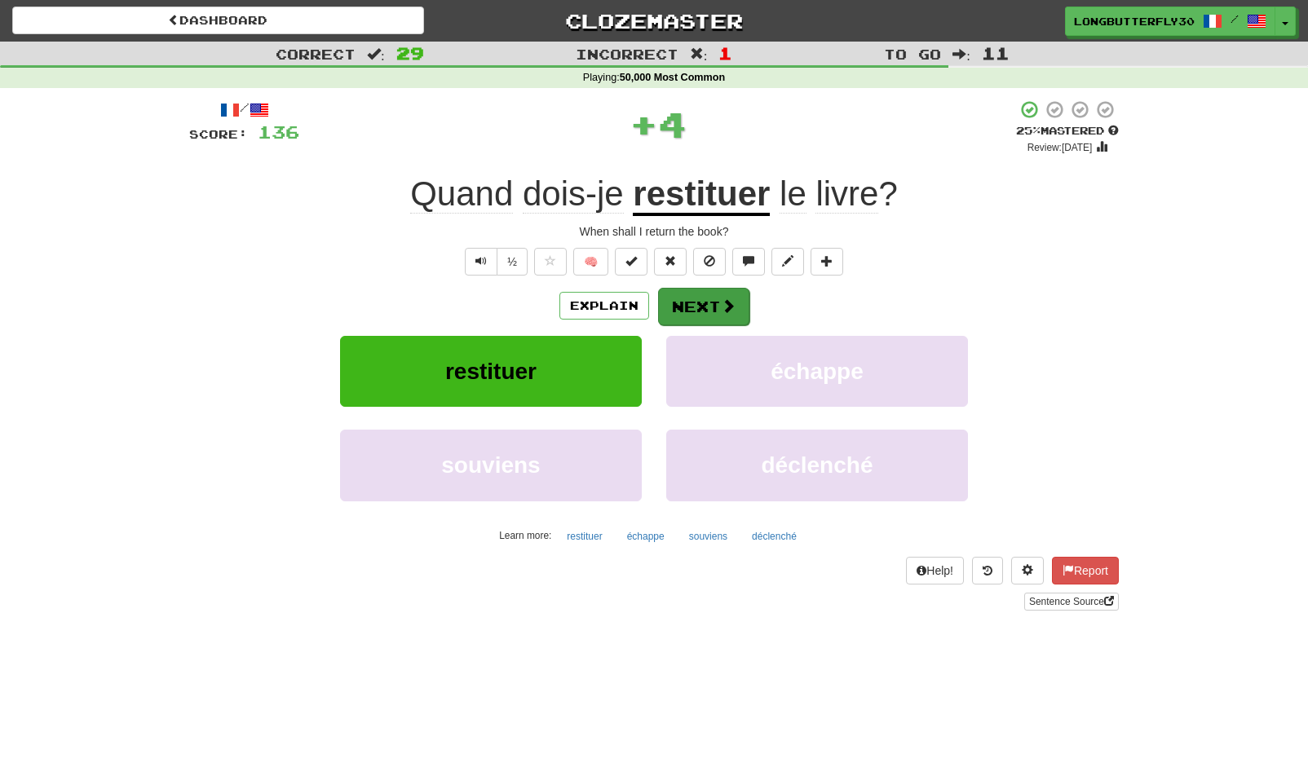
click at [686, 302] on button "Next" at bounding box center [703, 307] width 91 height 38
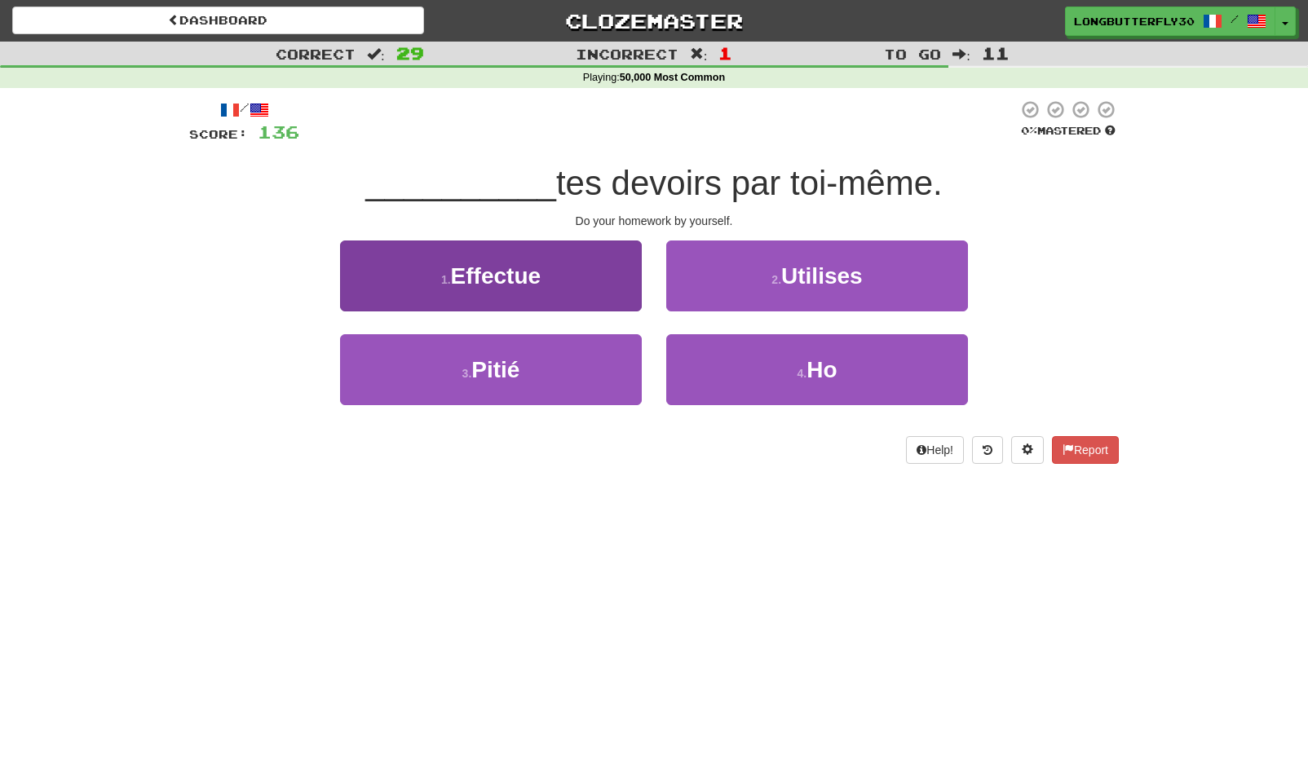
click at [568, 278] on button "1 . Effectue" at bounding box center [491, 276] width 302 height 71
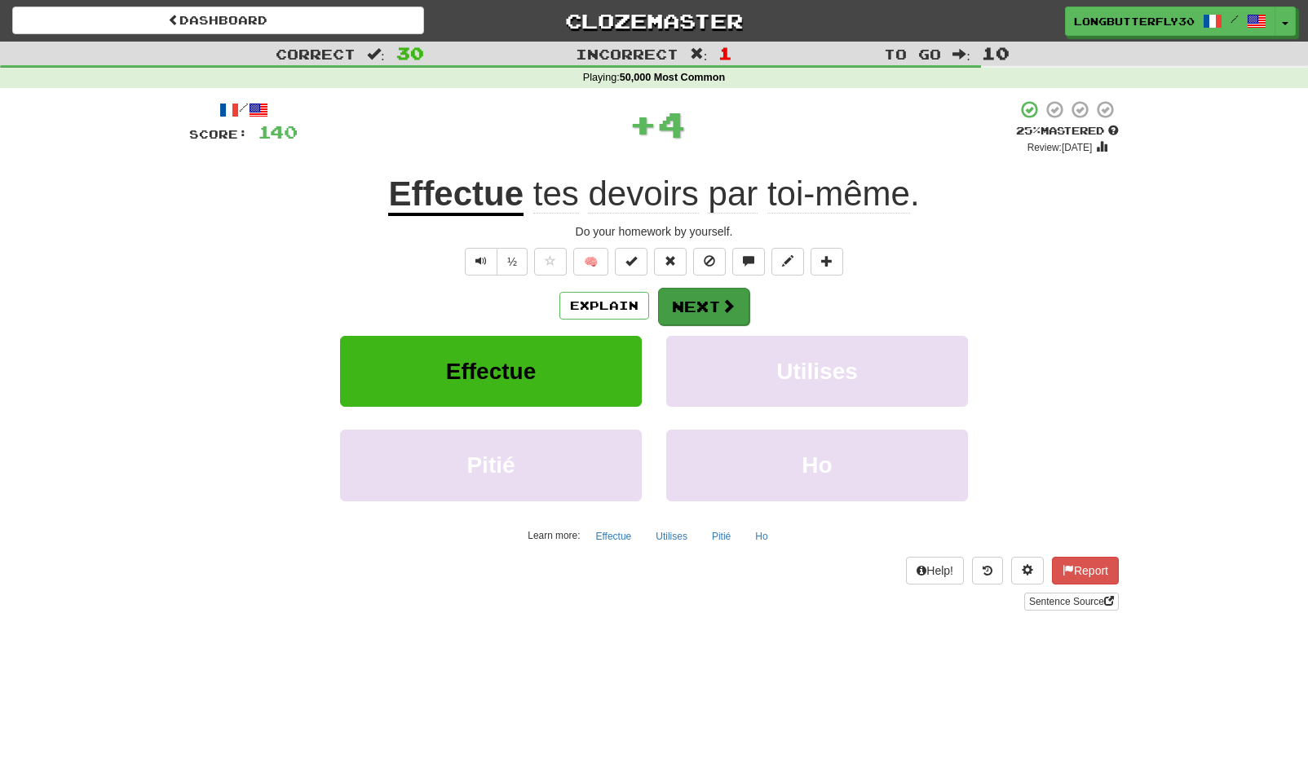
click at [721, 307] on span at bounding box center [728, 305] width 15 height 15
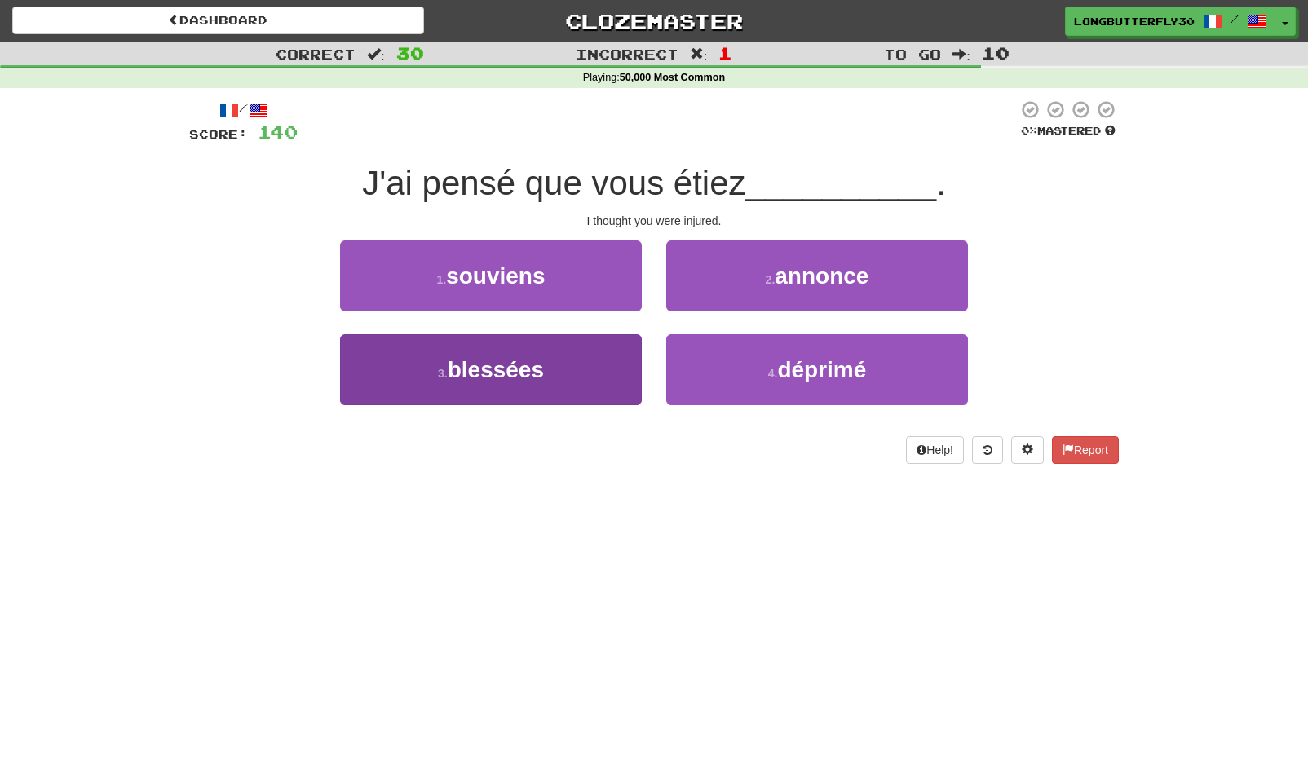
click at [612, 356] on button "3 . blessées" at bounding box center [491, 369] width 302 height 71
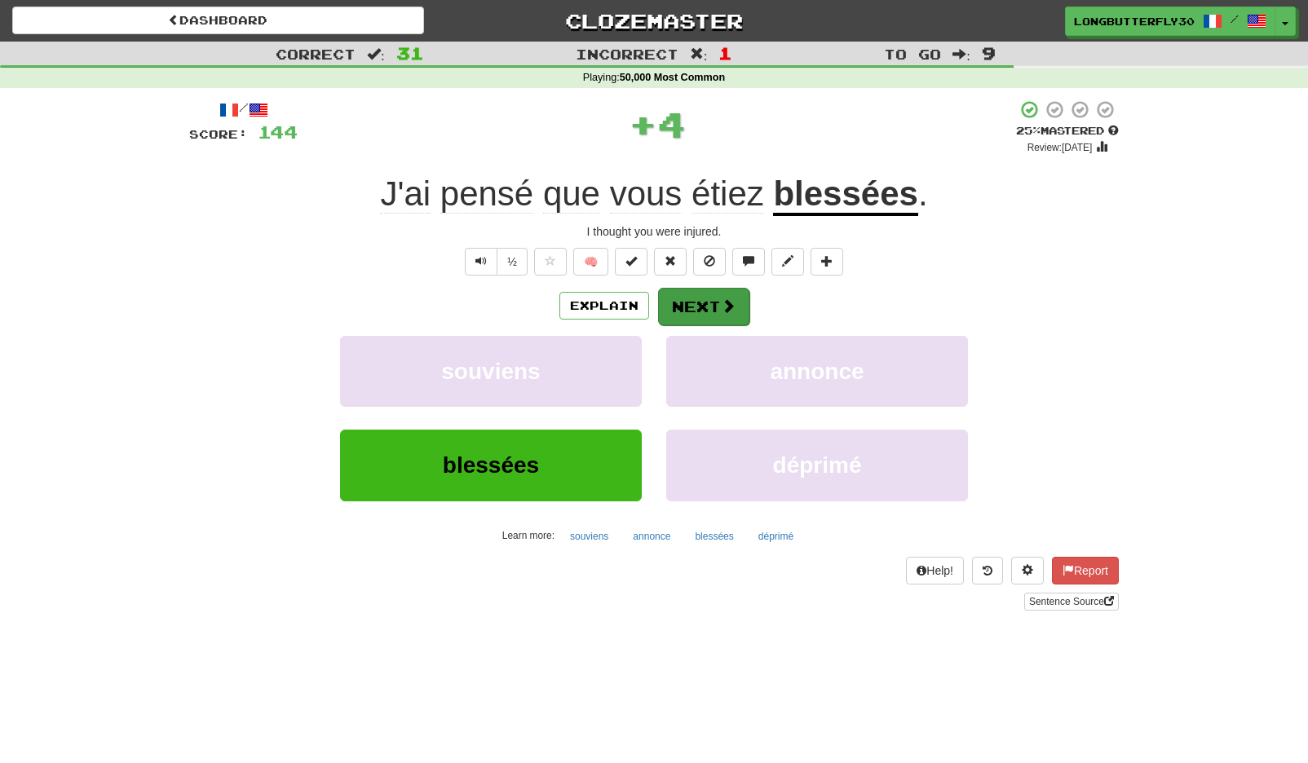
click at [721, 299] on span at bounding box center [728, 305] width 15 height 15
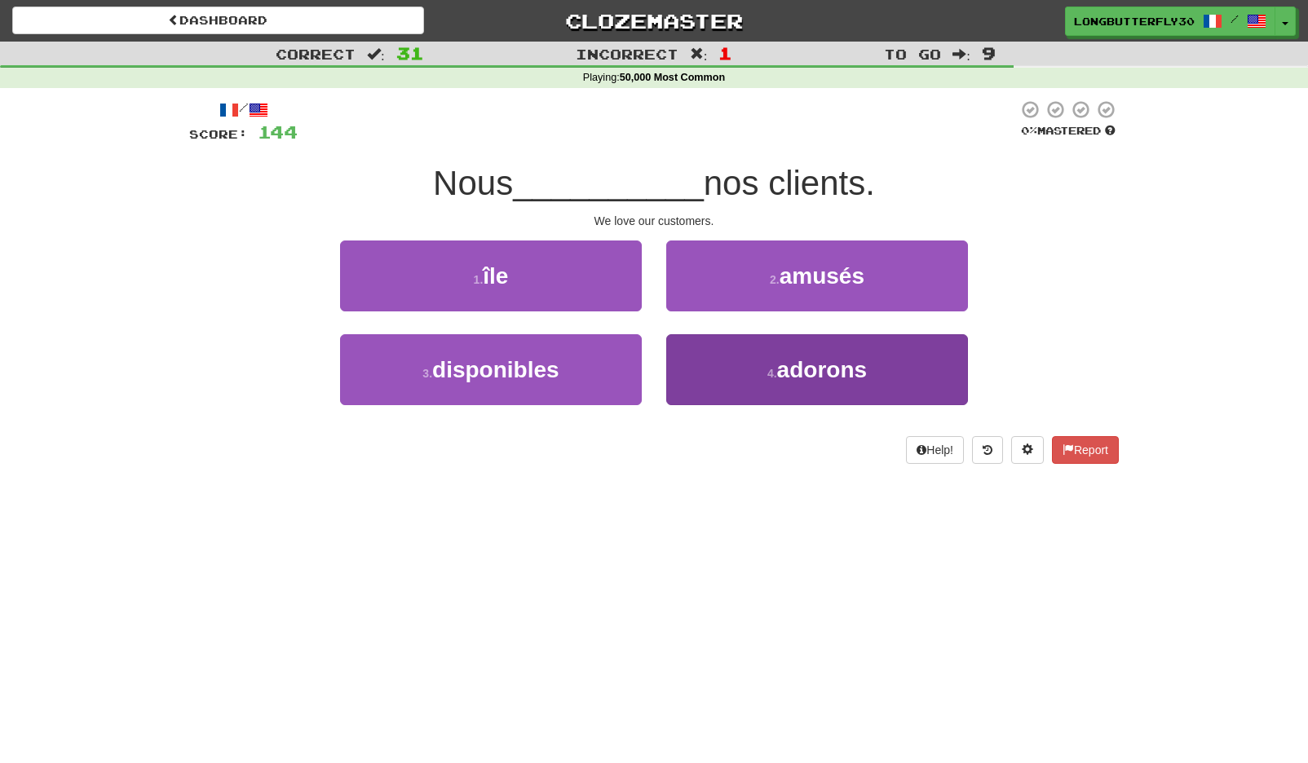
click at [749, 375] on button "4 . adorons" at bounding box center [817, 369] width 302 height 71
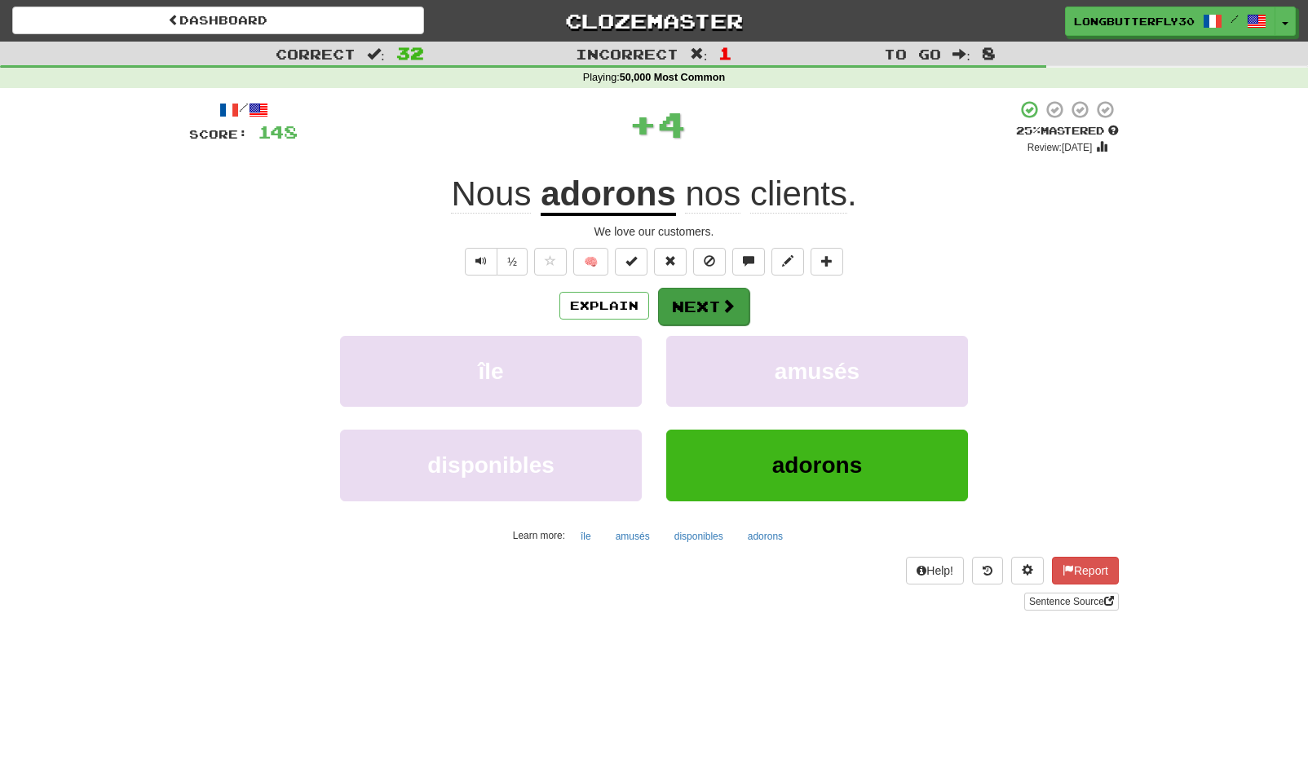
click at [721, 304] on span at bounding box center [728, 305] width 15 height 15
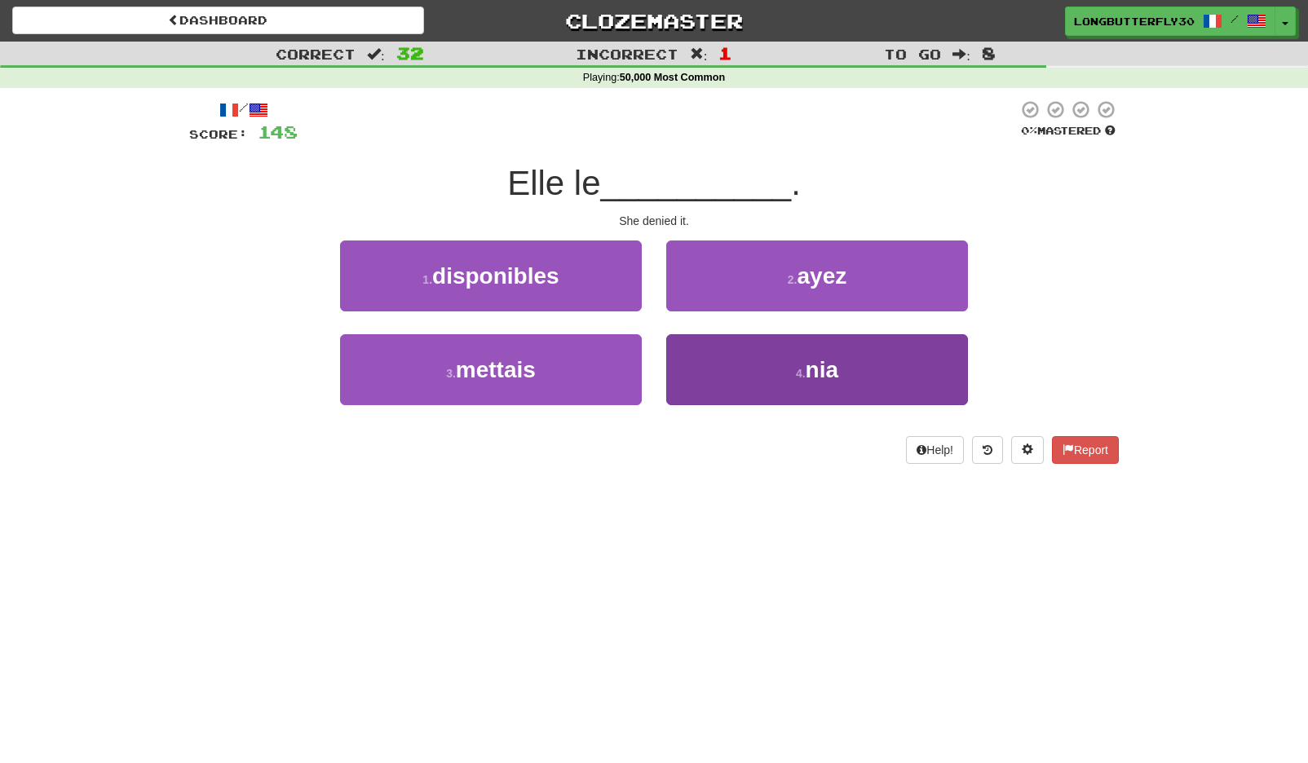
click at [763, 351] on button "4 . nia" at bounding box center [817, 369] width 302 height 71
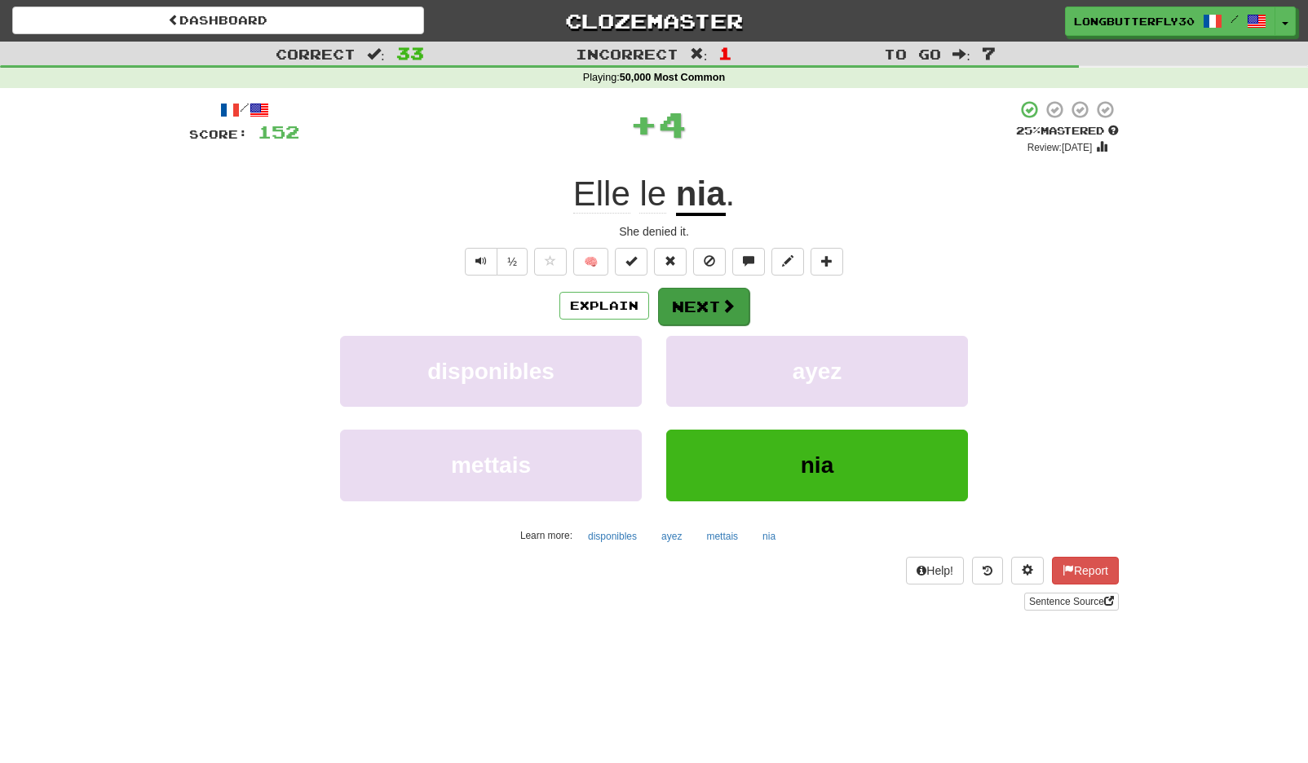
click at [737, 301] on button "Next" at bounding box center [703, 307] width 91 height 38
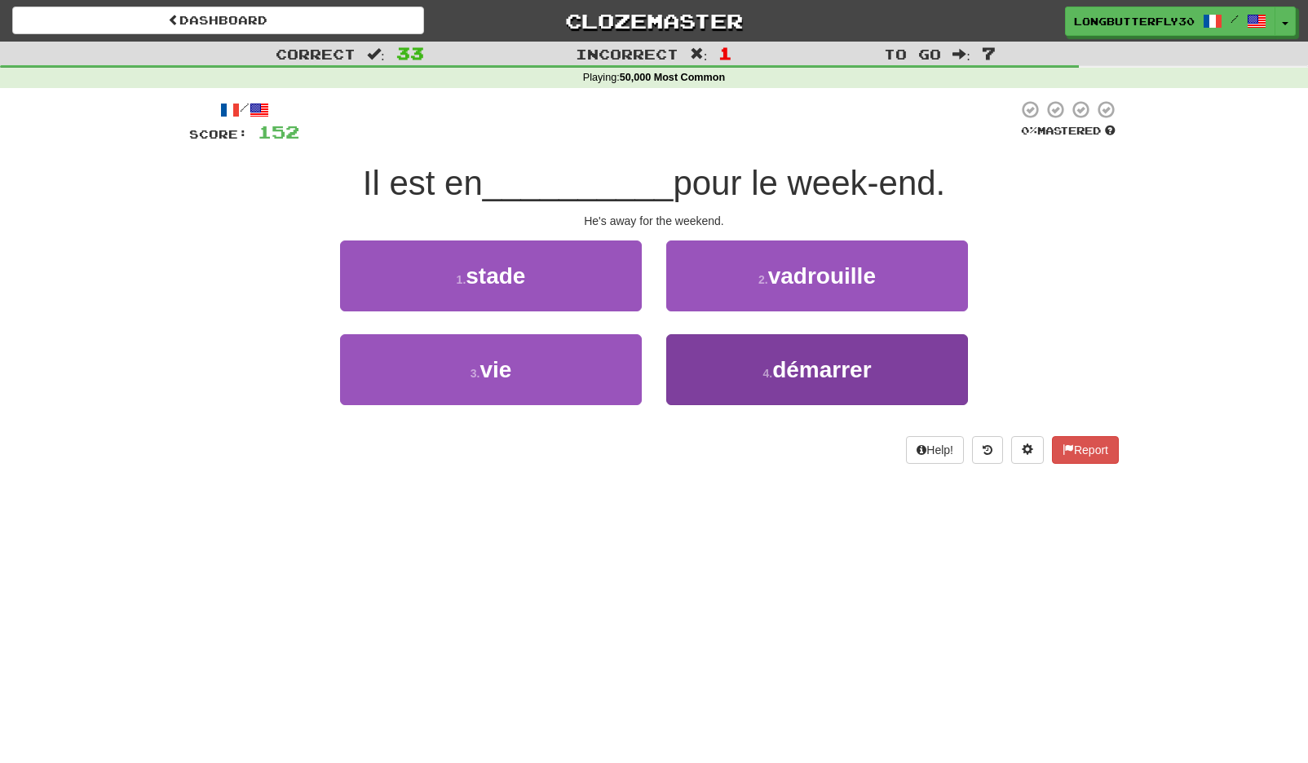
click at [684, 370] on button "4 . démarrer" at bounding box center [817, 369] width 302 height 71
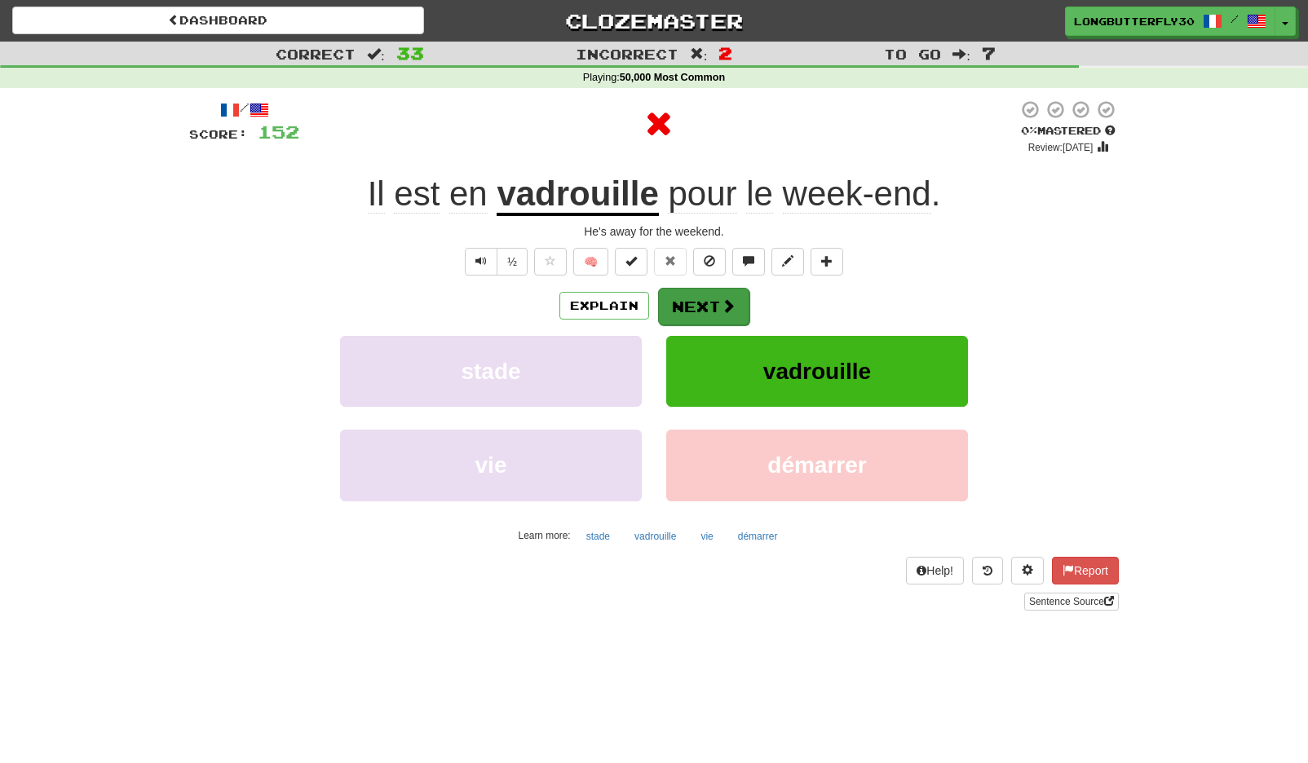
click at [702, 309] on button "Next" at bounding box center [703, 307] width 91 height 38
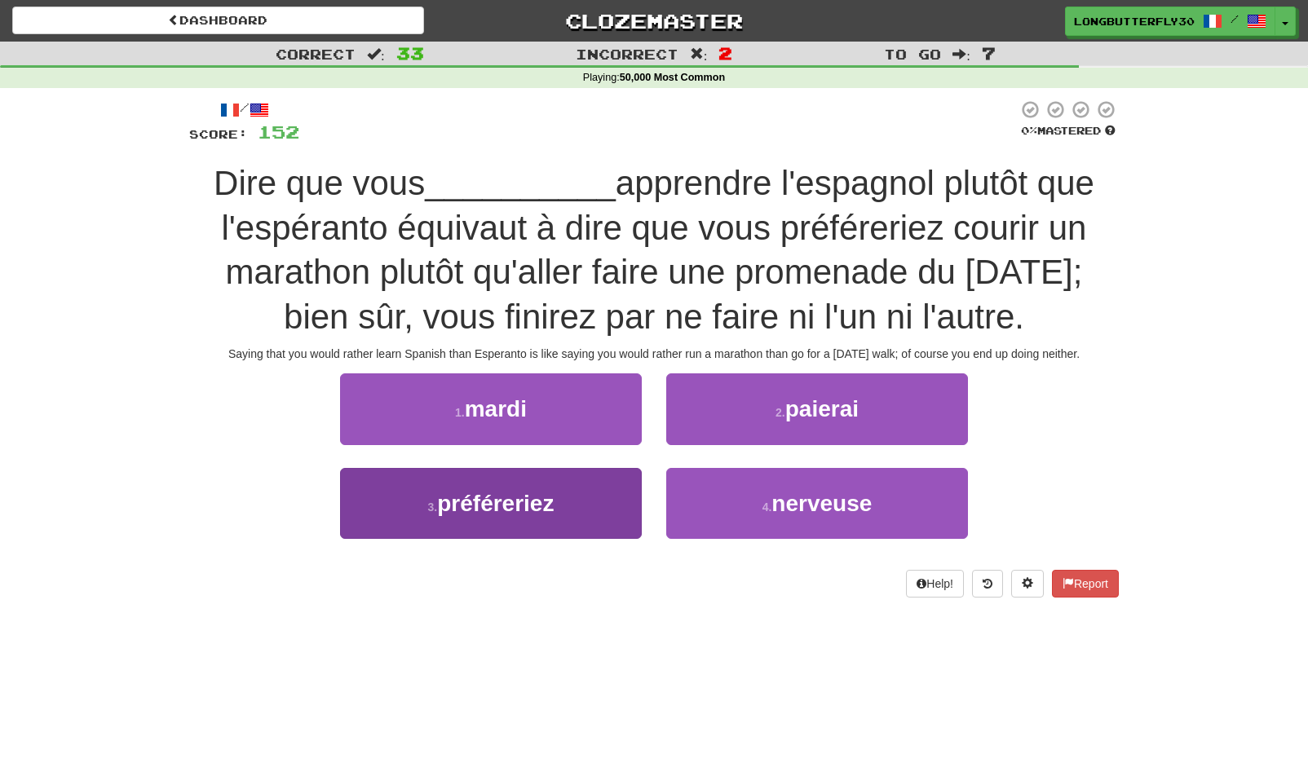
click at [577, 506] on button "3 . préféreriez" at bounding box center [491, 503] width 302 height 71
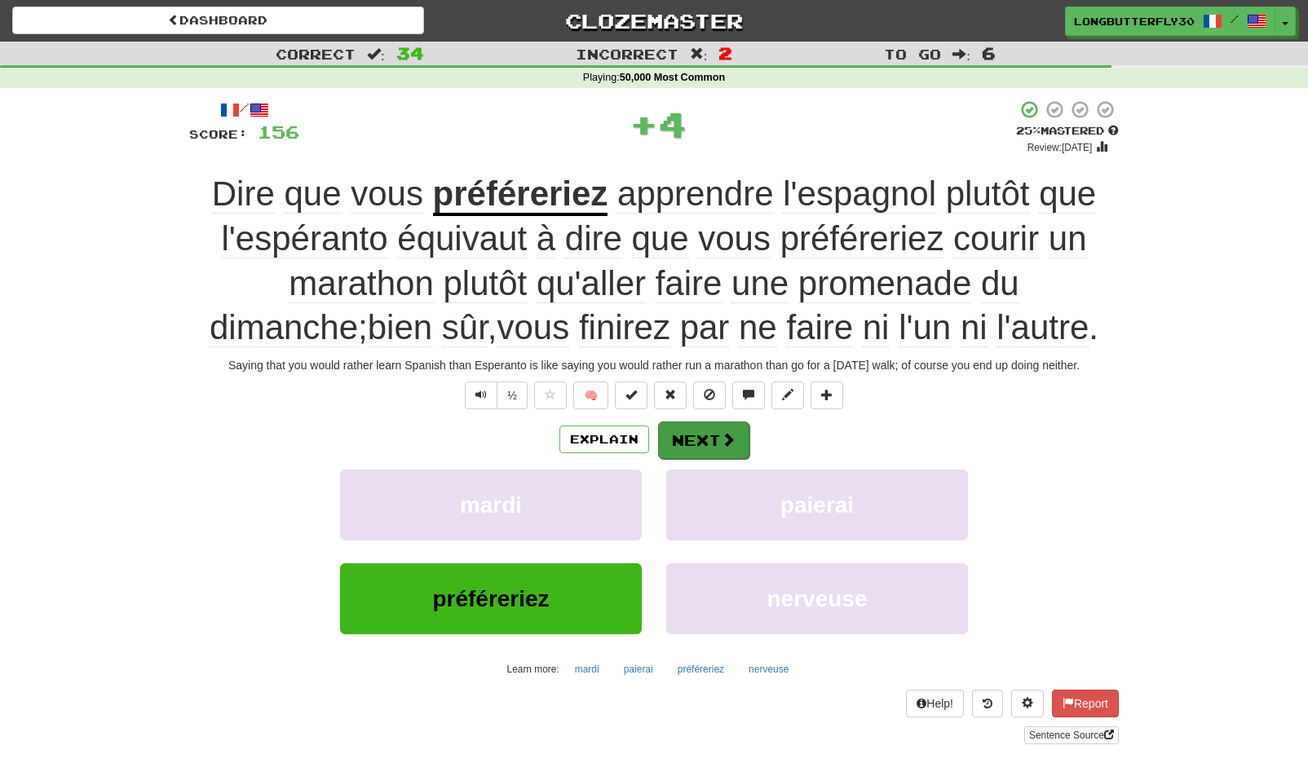
click at [681, 427] on button "Next" at bounding box center [703, 441] width 91 height 38
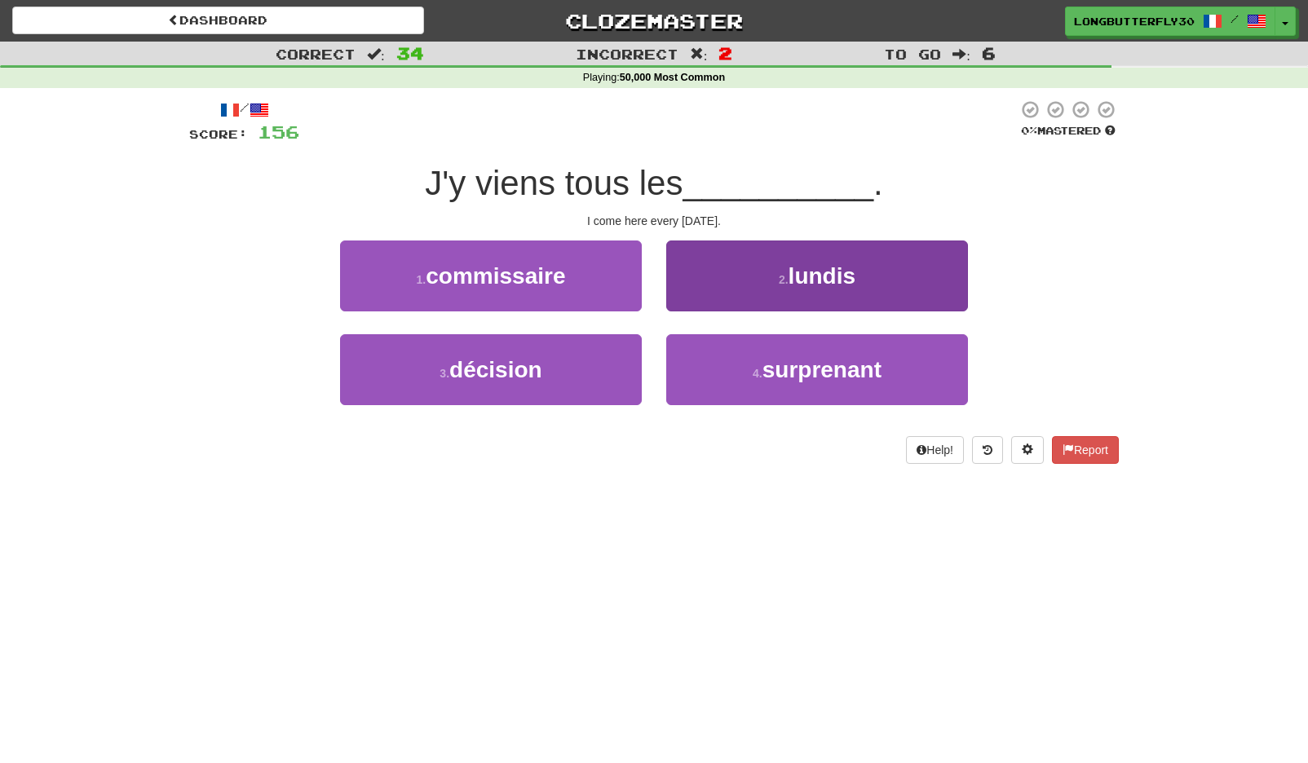
click at [815, 276] on span "lundis" at bounding box center [822, 275] width 67 height 25
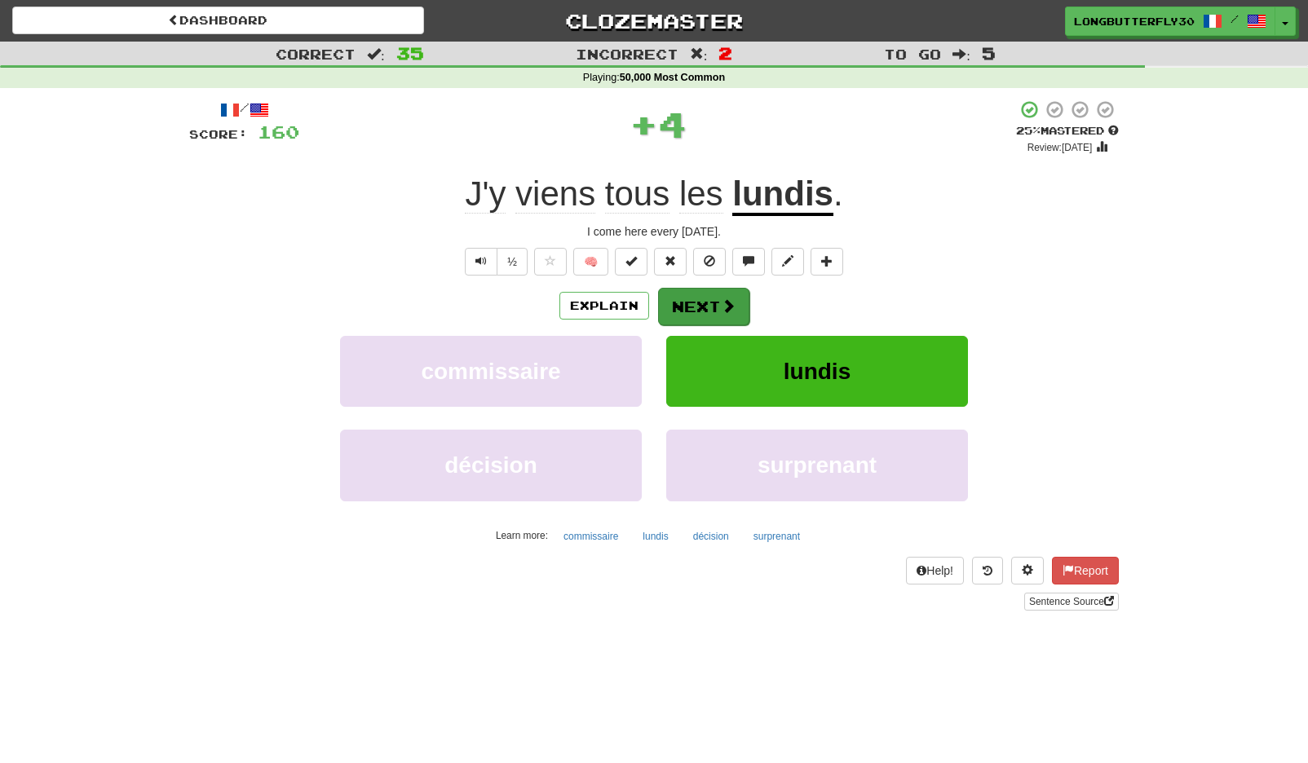
click at [741, 298] on button "Next" at bounding box center [703, 307] width 91 height 38
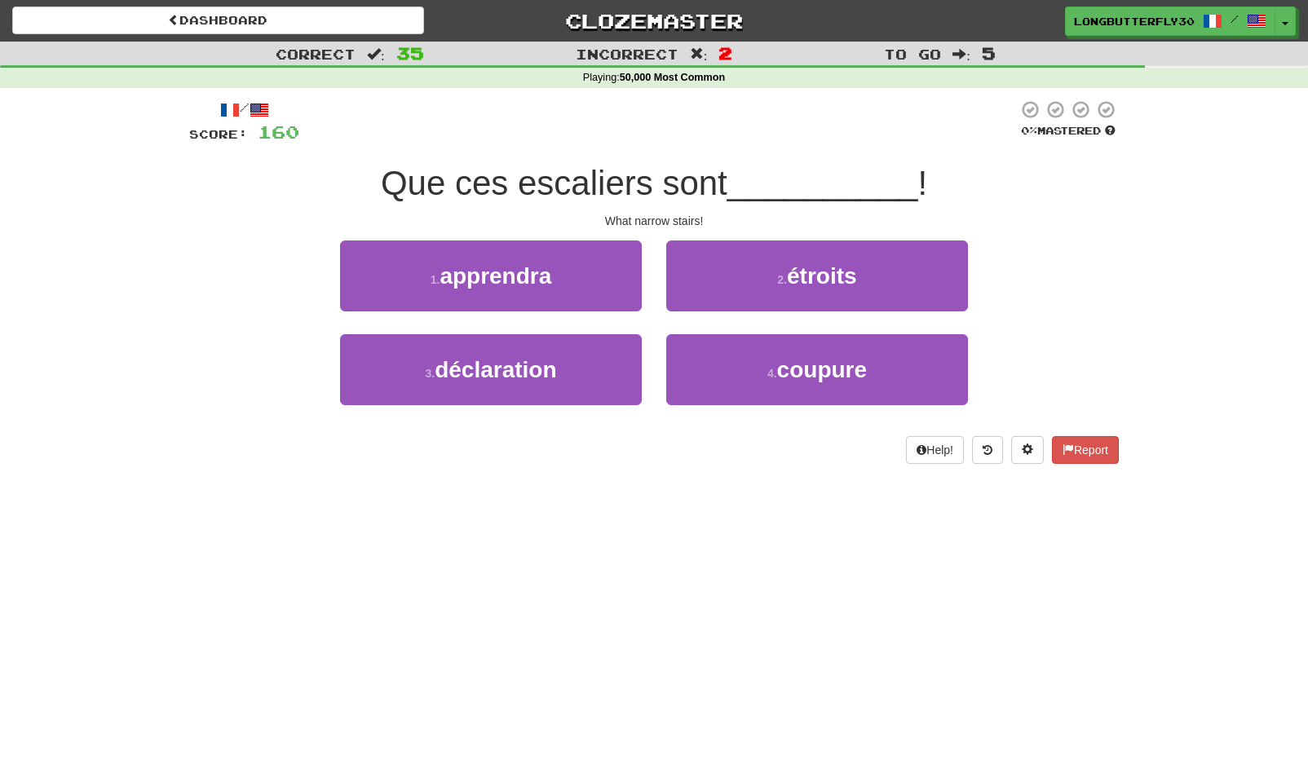
click at [785, 274] on small "2 ." at bounding box center [782, 279] width 10 height 13
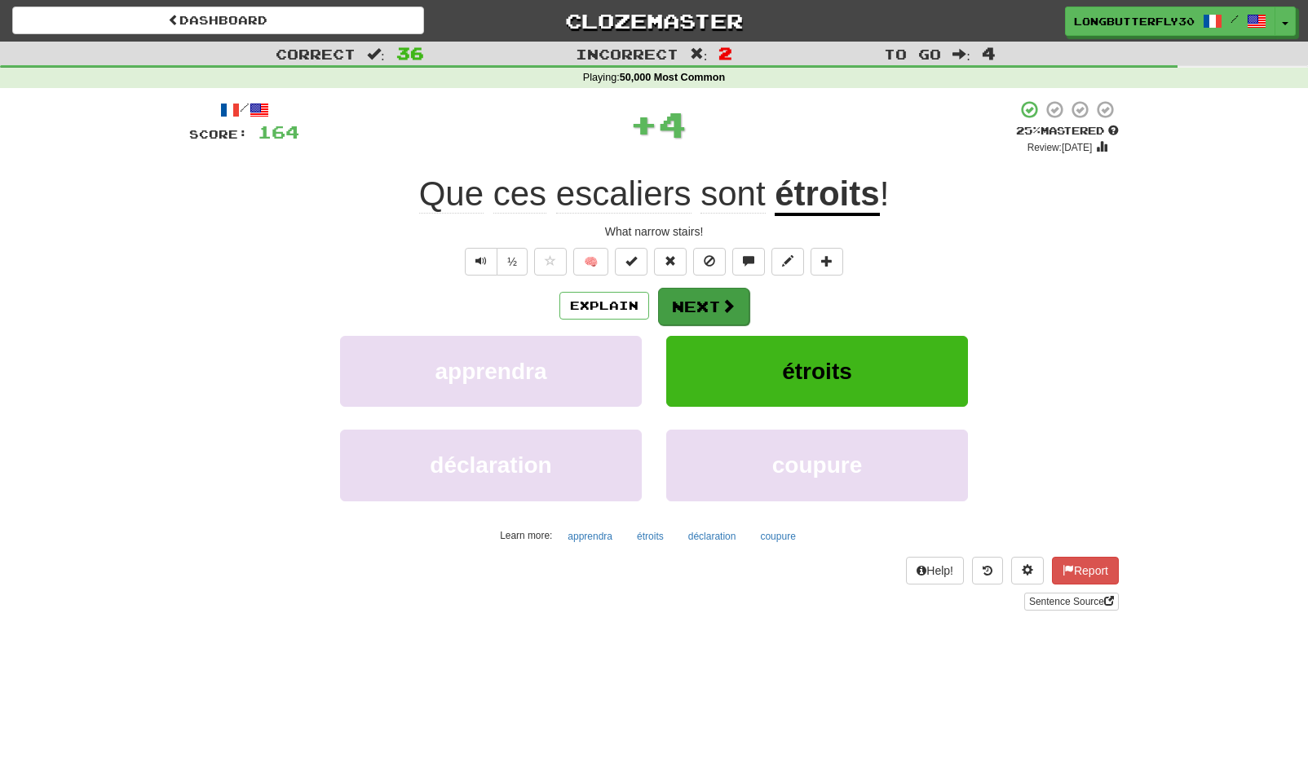
click at [723, 304] on span at bounding box center [728, 305] width 15 height 15
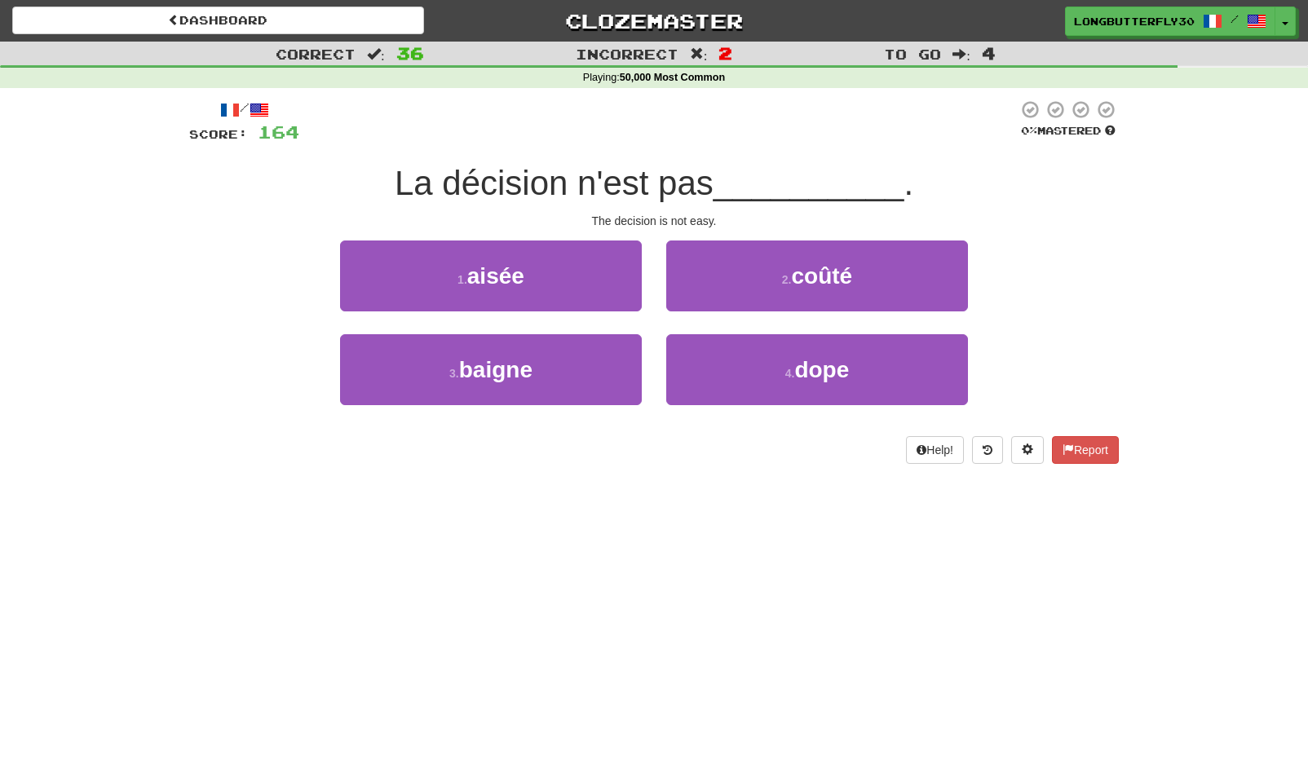
click at [581, 273] on button "1 . aisée" at bounding box center [491, 276] width 302 height 71
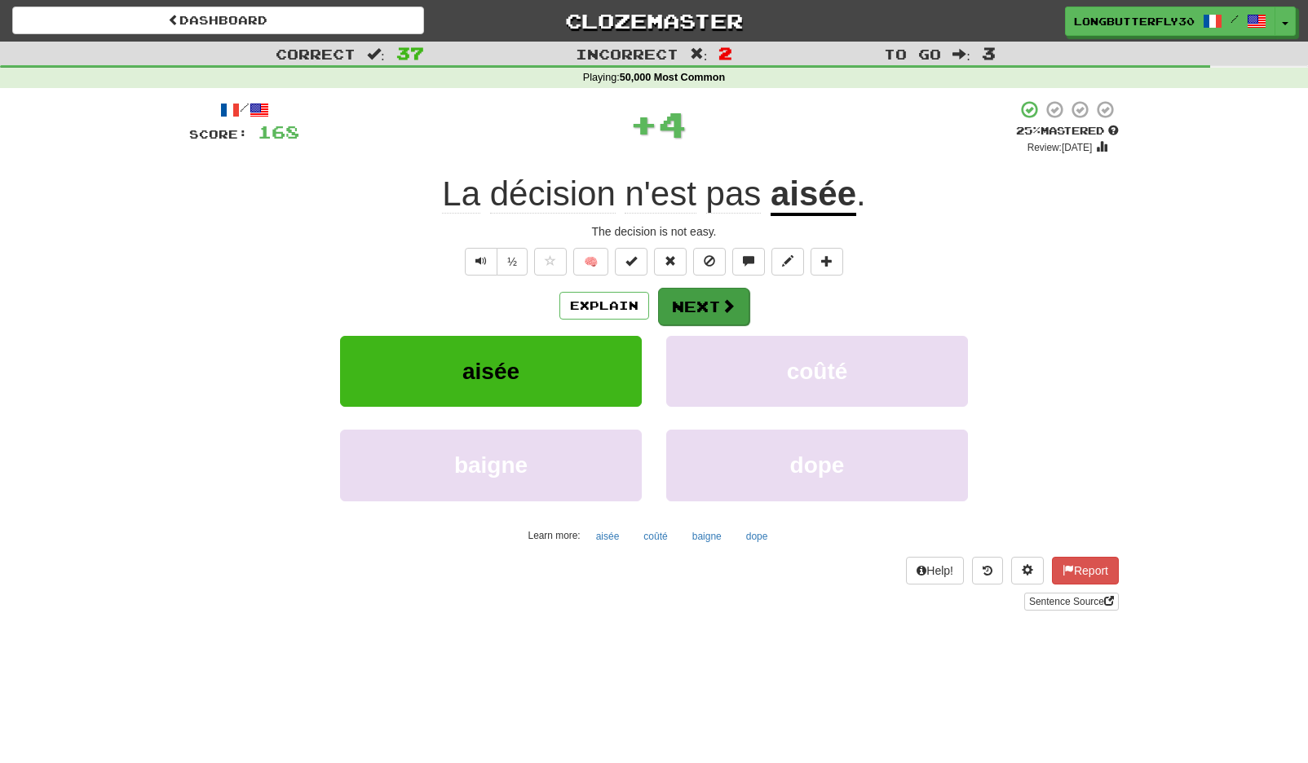
click at [730, 292] on button "Next" at bounding box center [703, 307] width 91 height 38
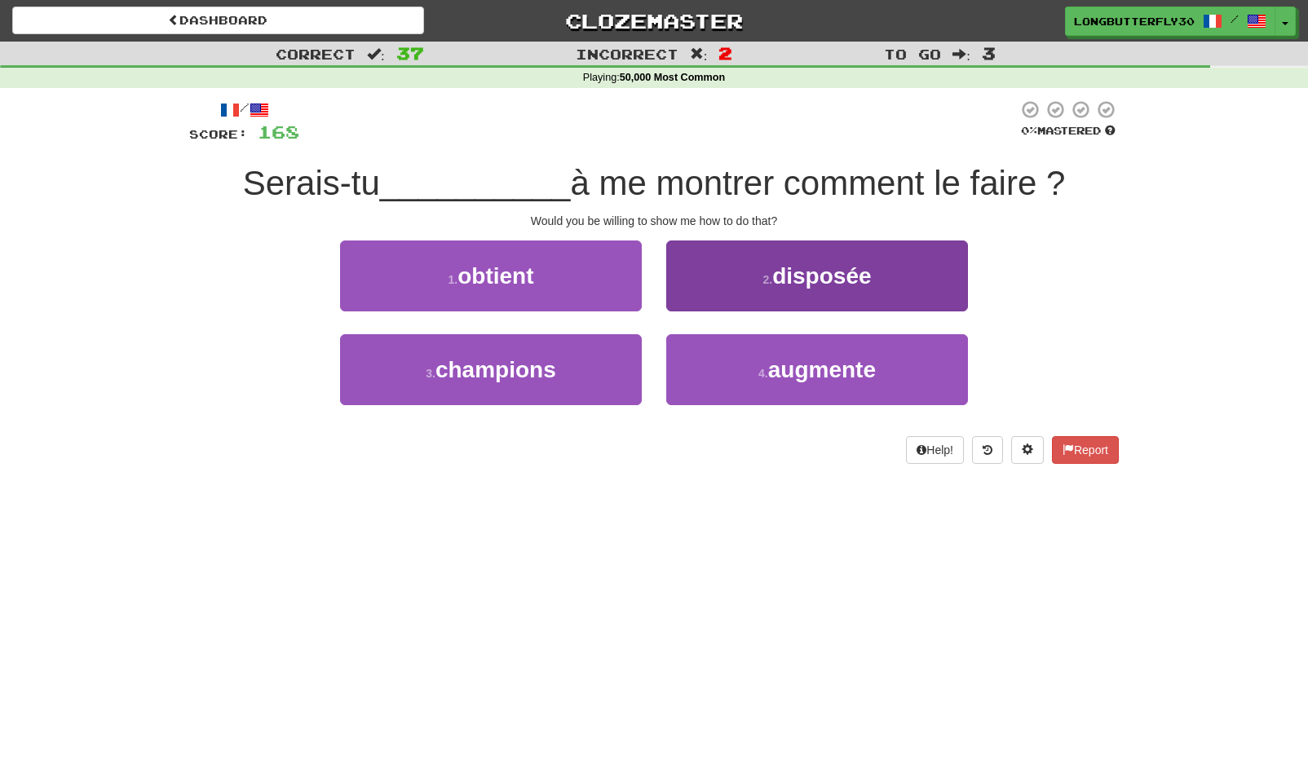
click at [776, 272] on span "disposée" at bounding box center [821, 275] width 99 height 25
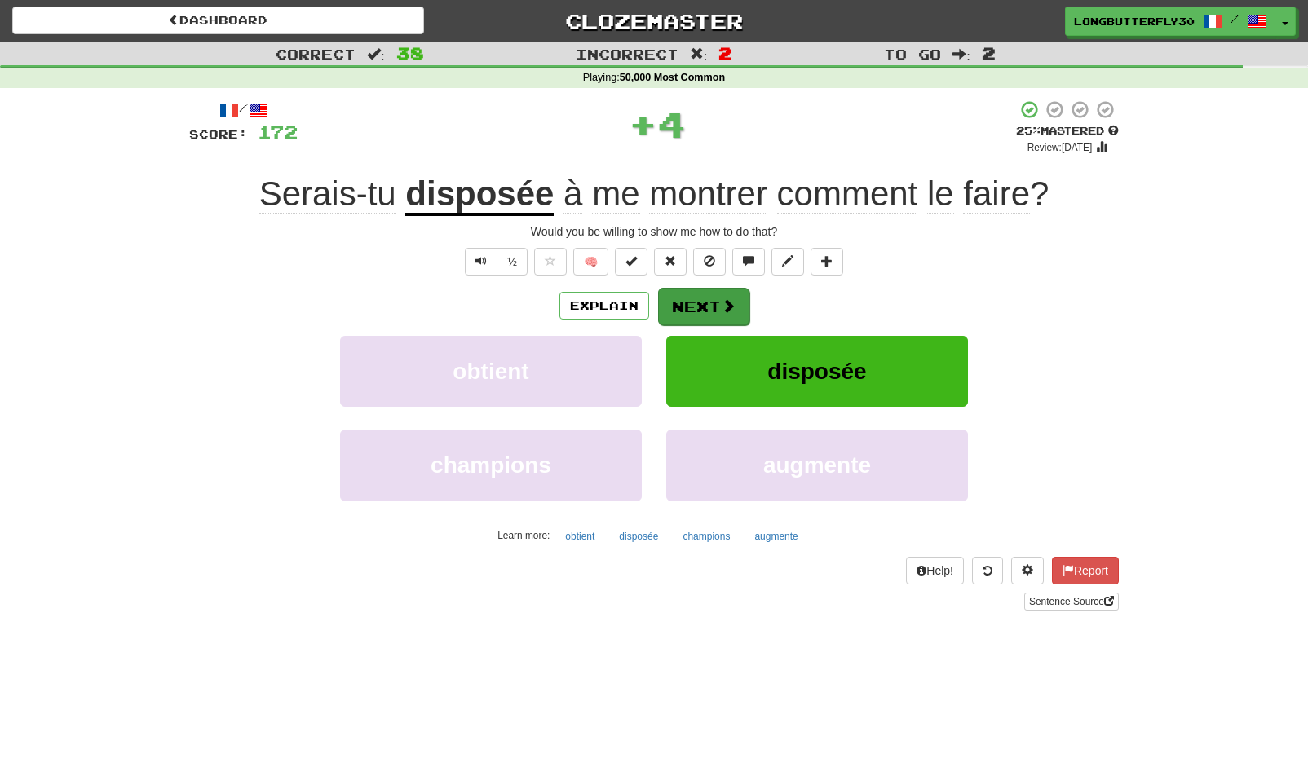
click at [723, 292] on button "Next" at bounding box center [703, 307] width 91 height 38
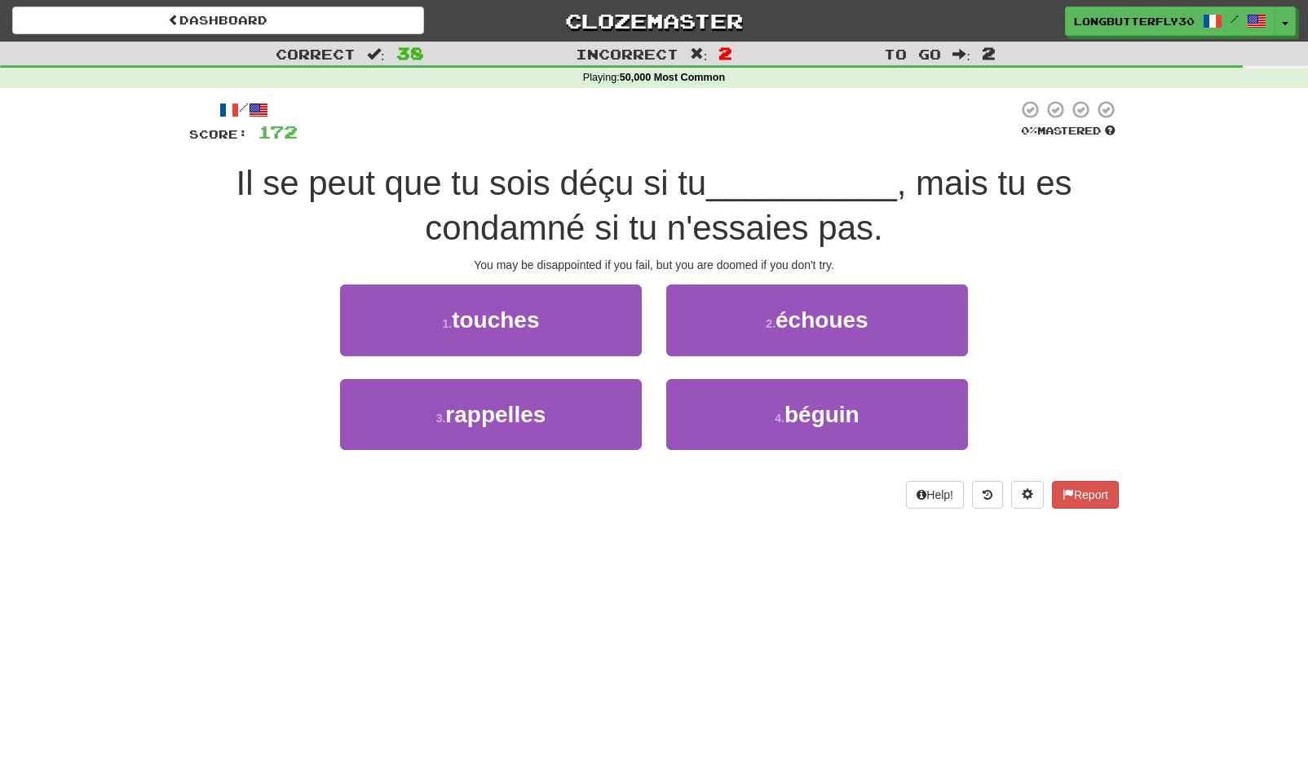
click at [803, 325] on span "échoues" at bounding box center [822, 319] width 93 height 25
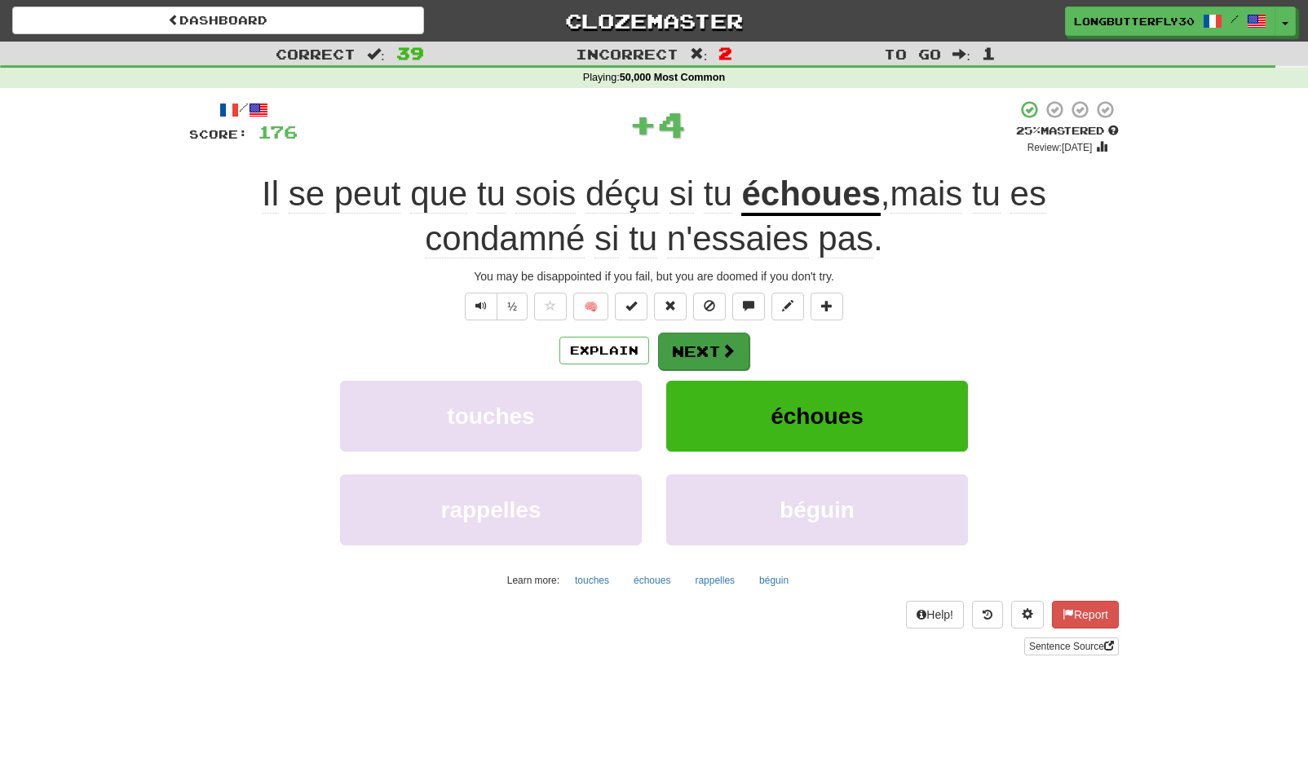
click at [730, 333] on button "Next" at bounding box center [703, 352] width 91 height 38
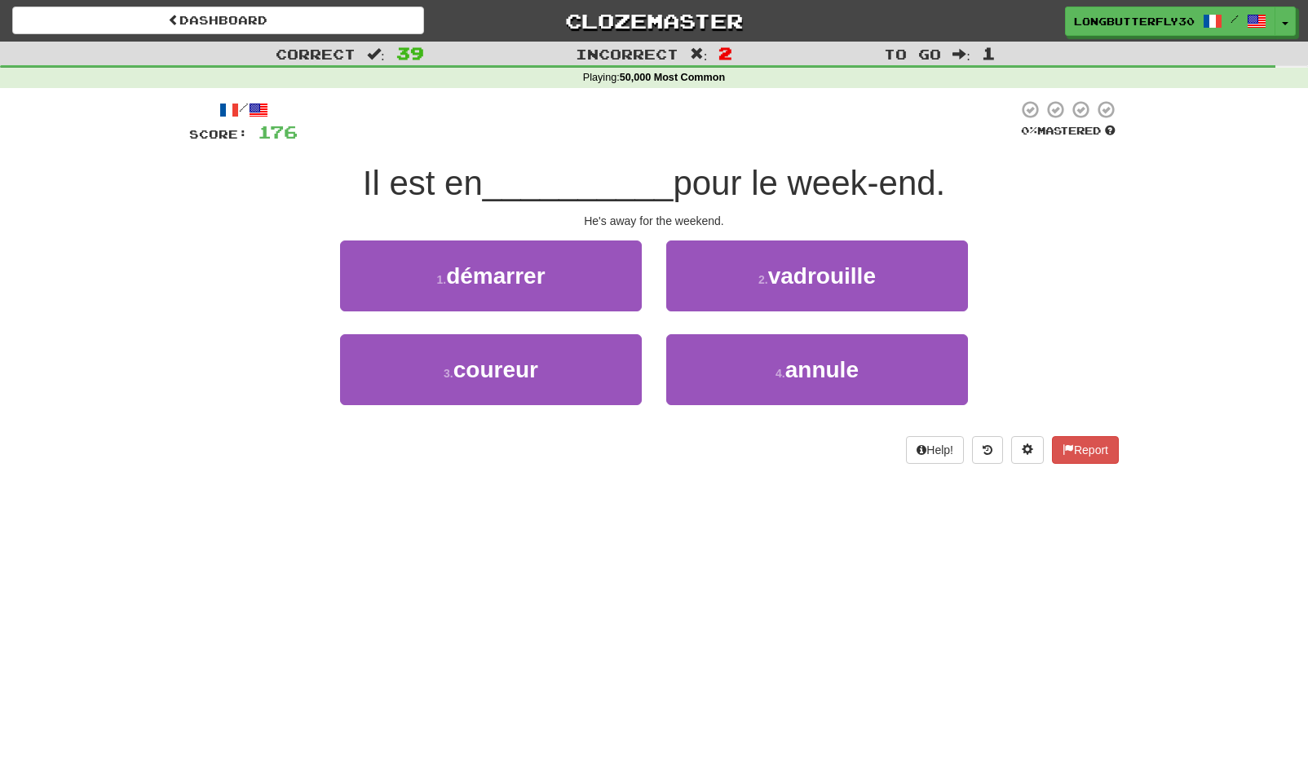
click at [858, 276] on span "vadrouille" at bounding box center [822, 275] width 108 height 25
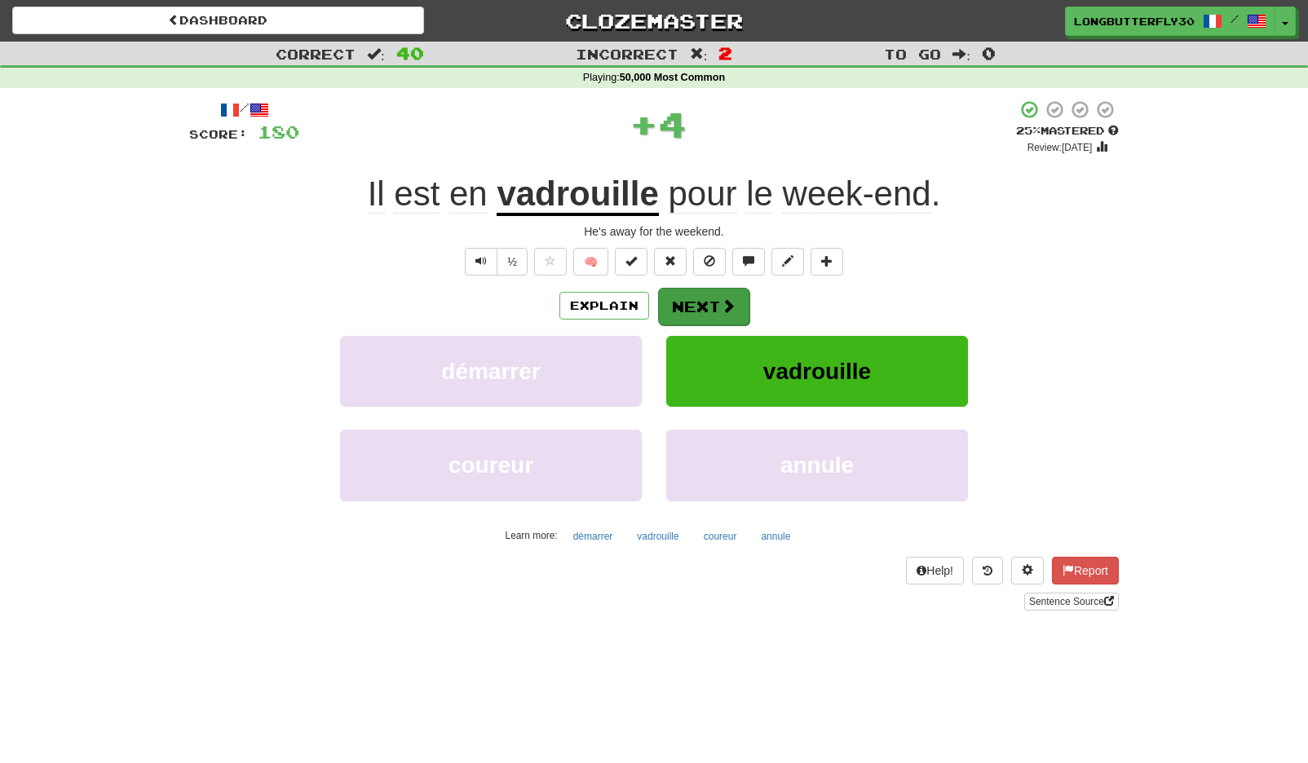
click at [733, 298] on span at bounding box center [728, 305] width 15 height 15
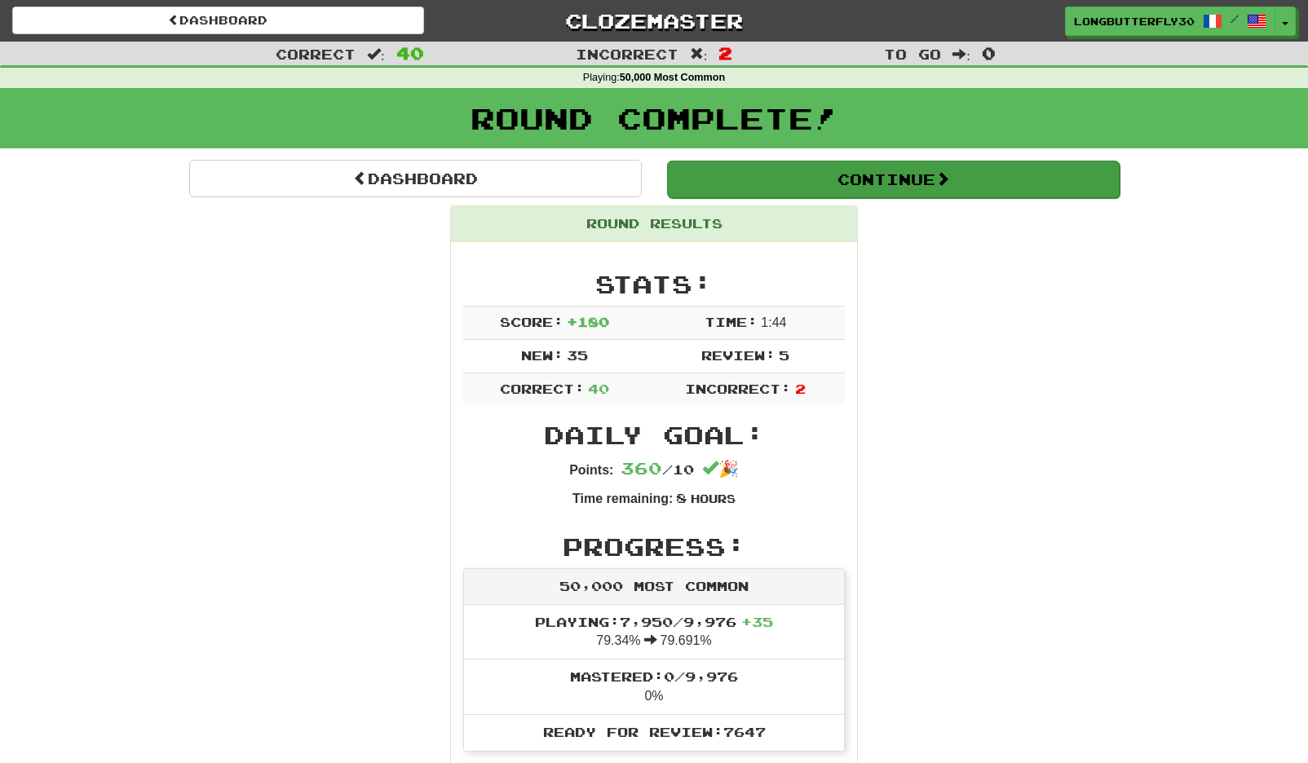
click at [742, 171] on button "Continue" at bounding box center [893, 180] width 453 height 38
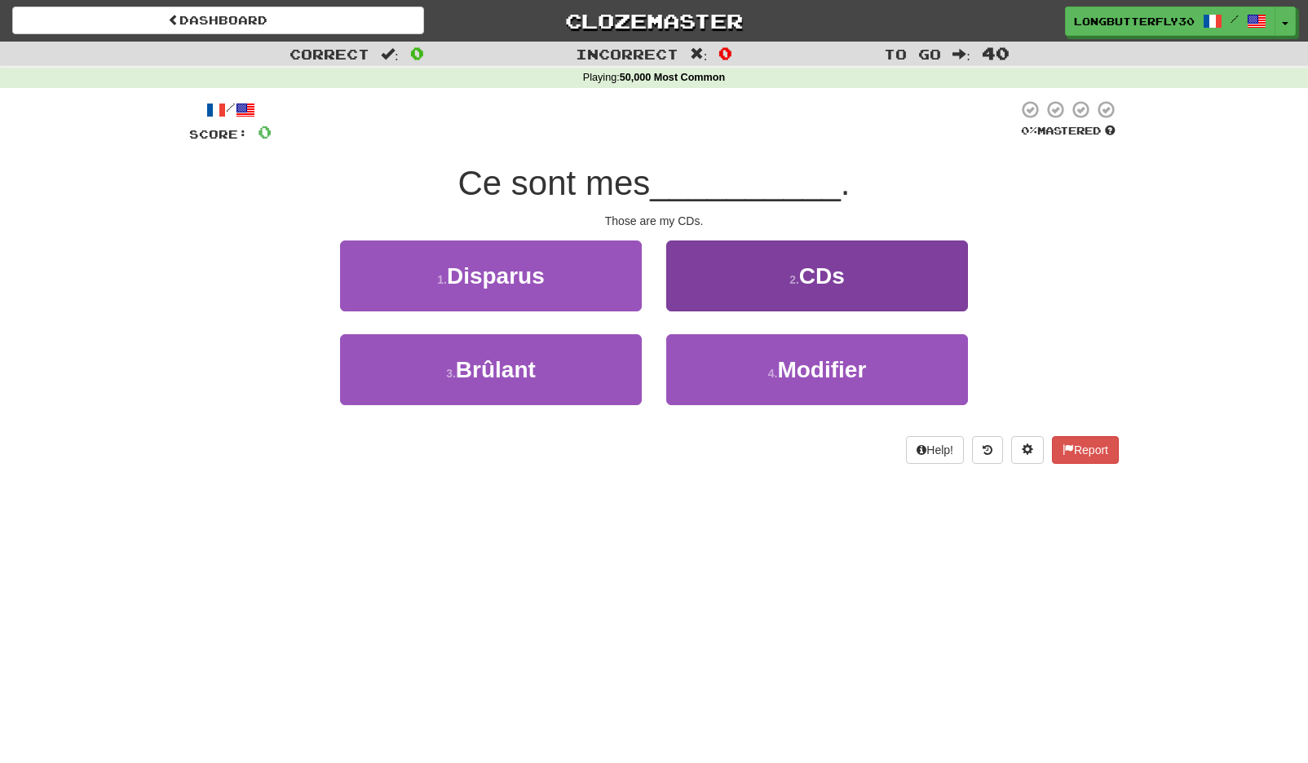
click at [718, 274] on button "2 . CDs" at bounding box center [817, 276] width 302 height 71
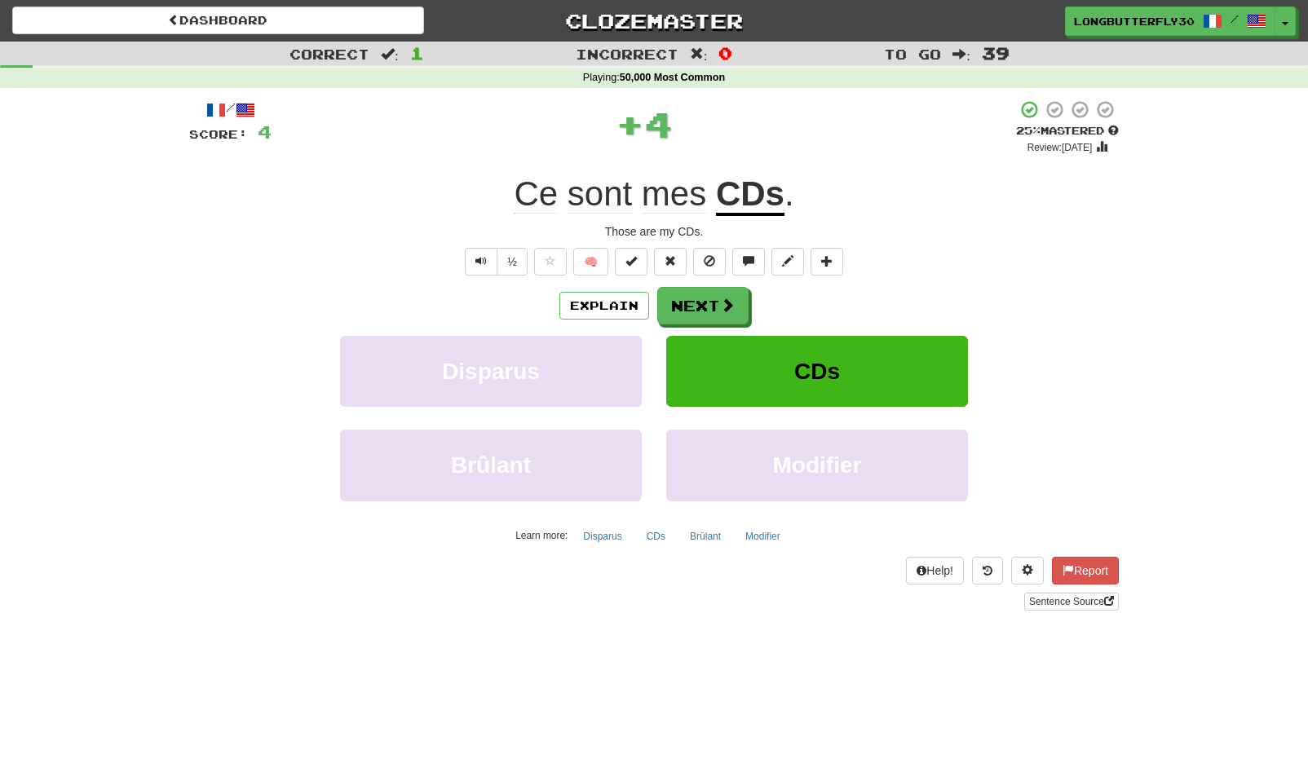
click at [705, 285] on div "/ Score: 4 + 4 25 % Mastered Review: 2025-09-15 Ce sont mes CDs . Those are my …" at bounding box center [654, 354] width 930 height 511
click at [702, 293] on button "Next" at bounding box center [703, 307] width 91 height 38
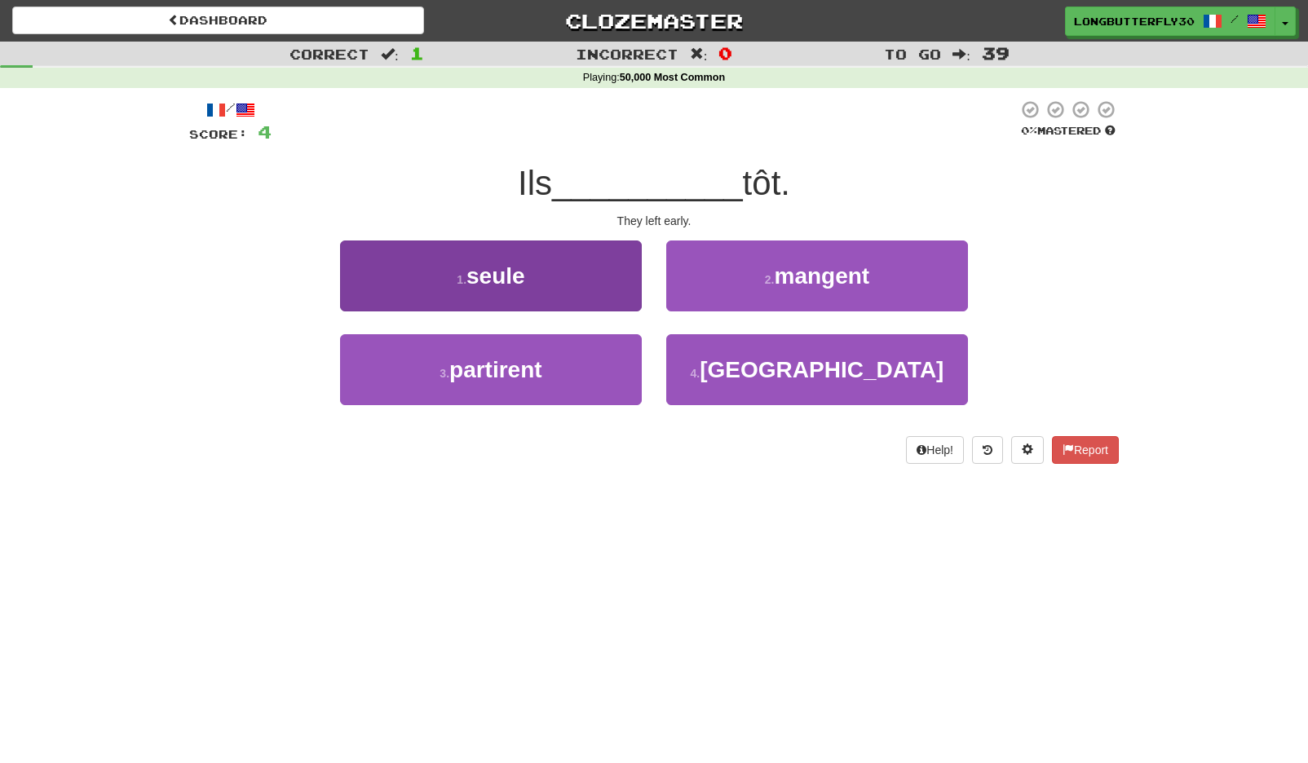
drag, startPoint x: 573, startPoint y: 373, endPoint x: 586, endPoint y: 365, distance: 15.0
click at [574, 373] on button "3 . partirent" at bounding box center [491, 369] width 302 height 71
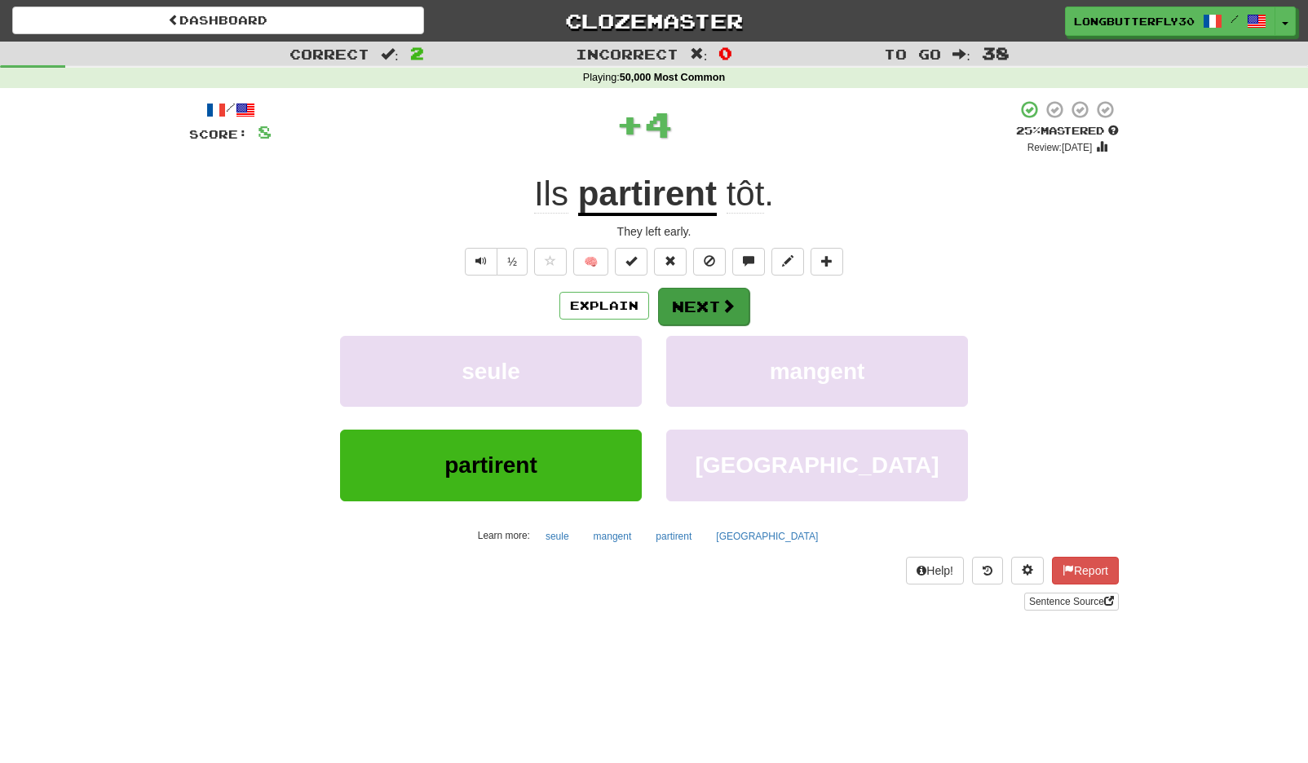
click at [684, 315] on button "Next" at bounding box center [703, 307] width 91 height 38
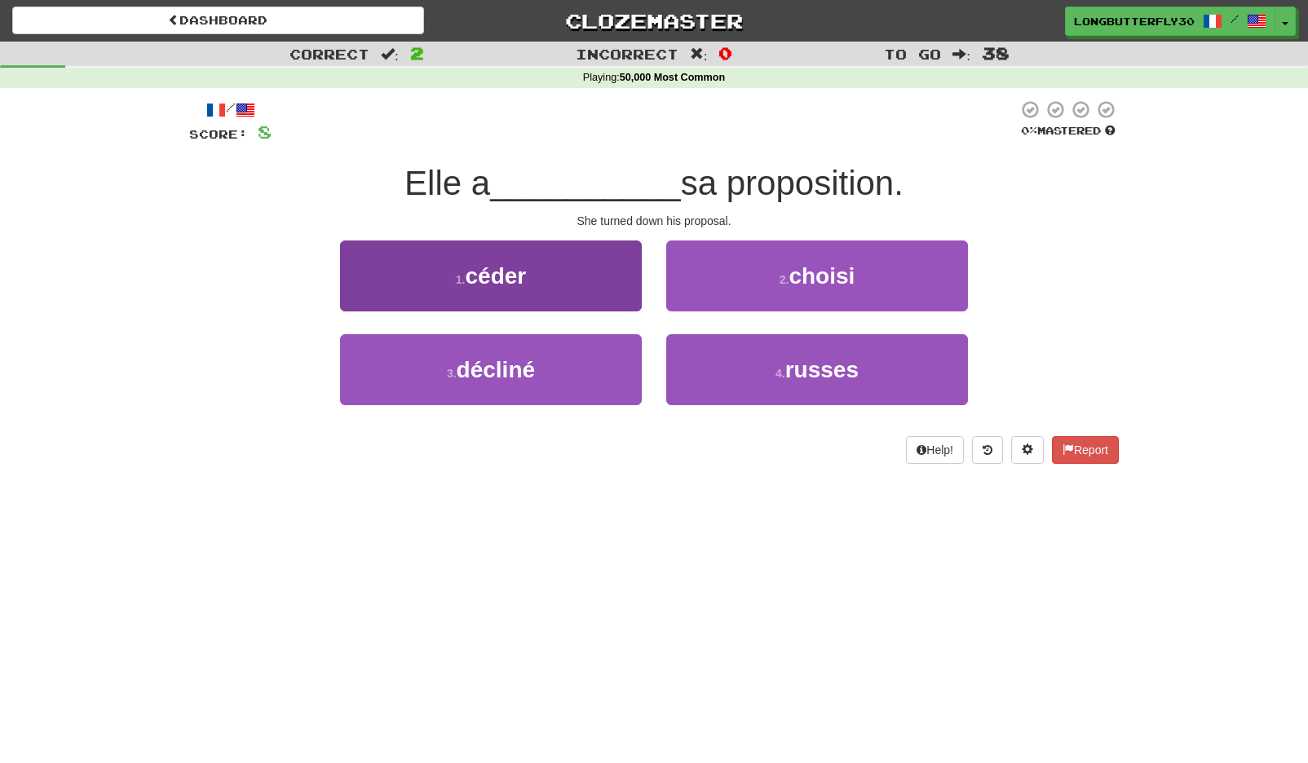
drag, startPoint x: 575, startPoint y: 356, endPoint x: 619, endPoint y: 338, distance: 47.6
click at [575, 356] on button "3 . décliné" at bounding box center [491, 369] width 302 height 71
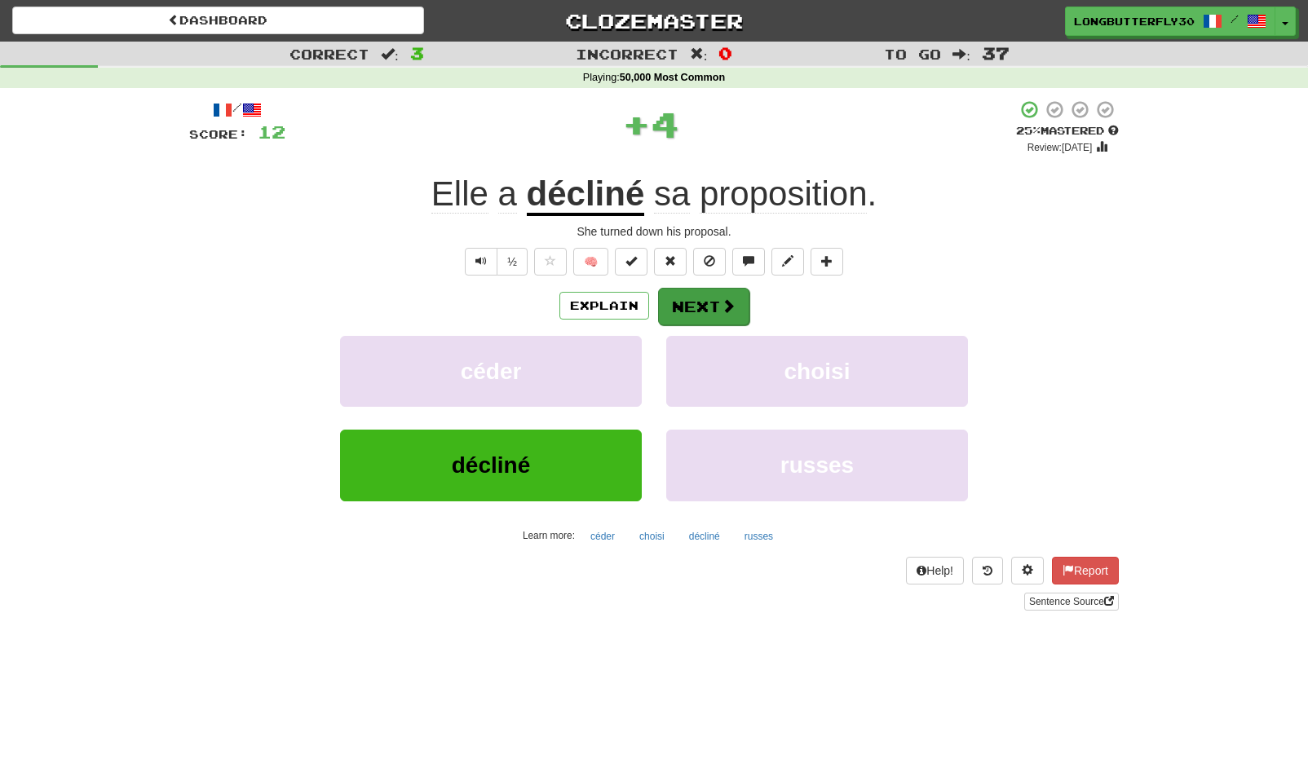
click at [738, 295] on button "Next" at bounding box center [703, 307] width 91 height 38
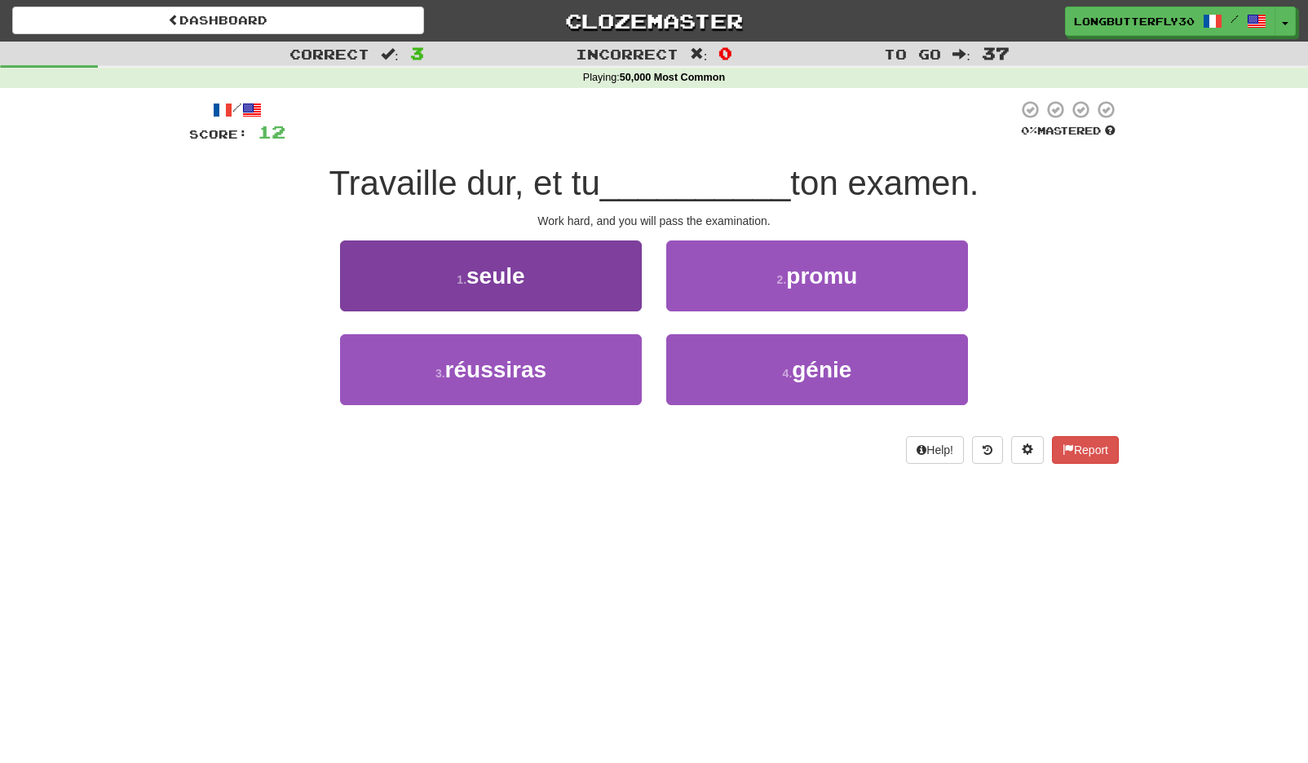
click at [493, 365] on span "réussiras" at bounding box center [496, 369] width 102 height 25
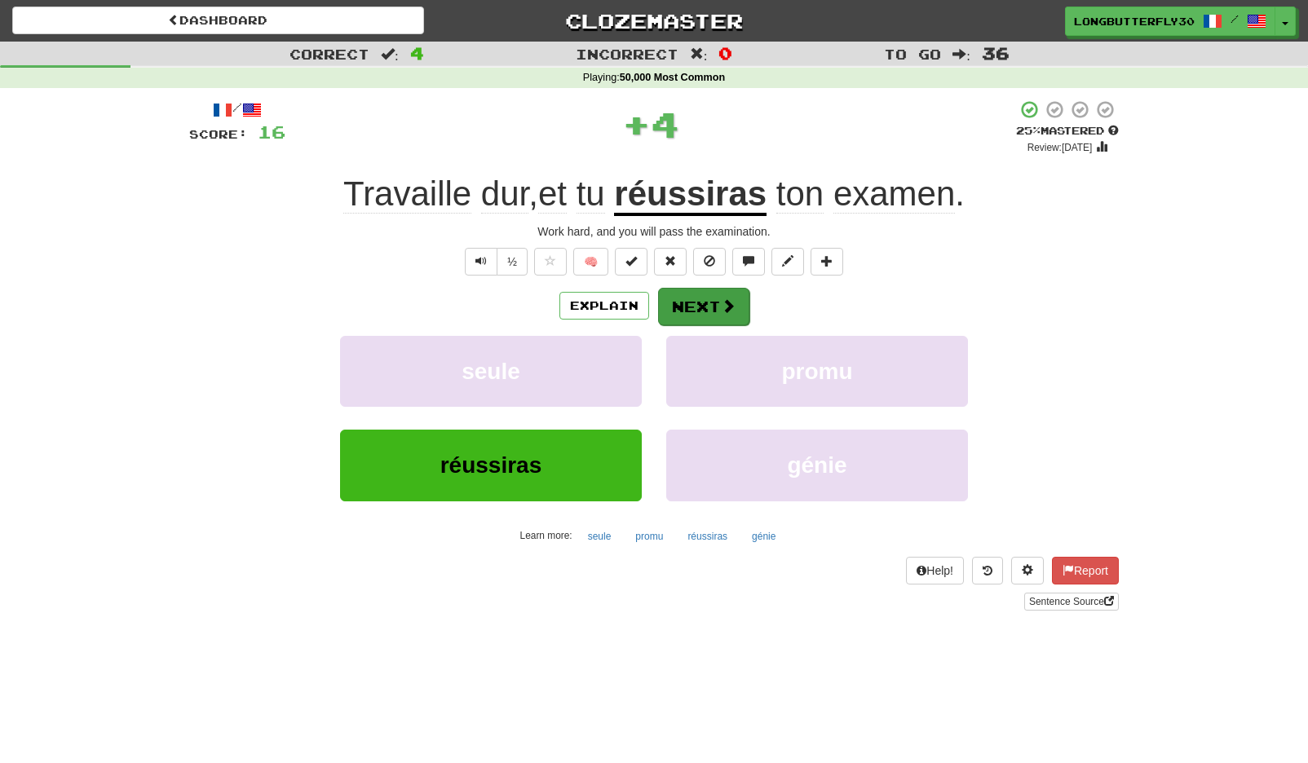
click at [713, 299] on button "Next" at bounding box center [703, 307] width 91 height 38
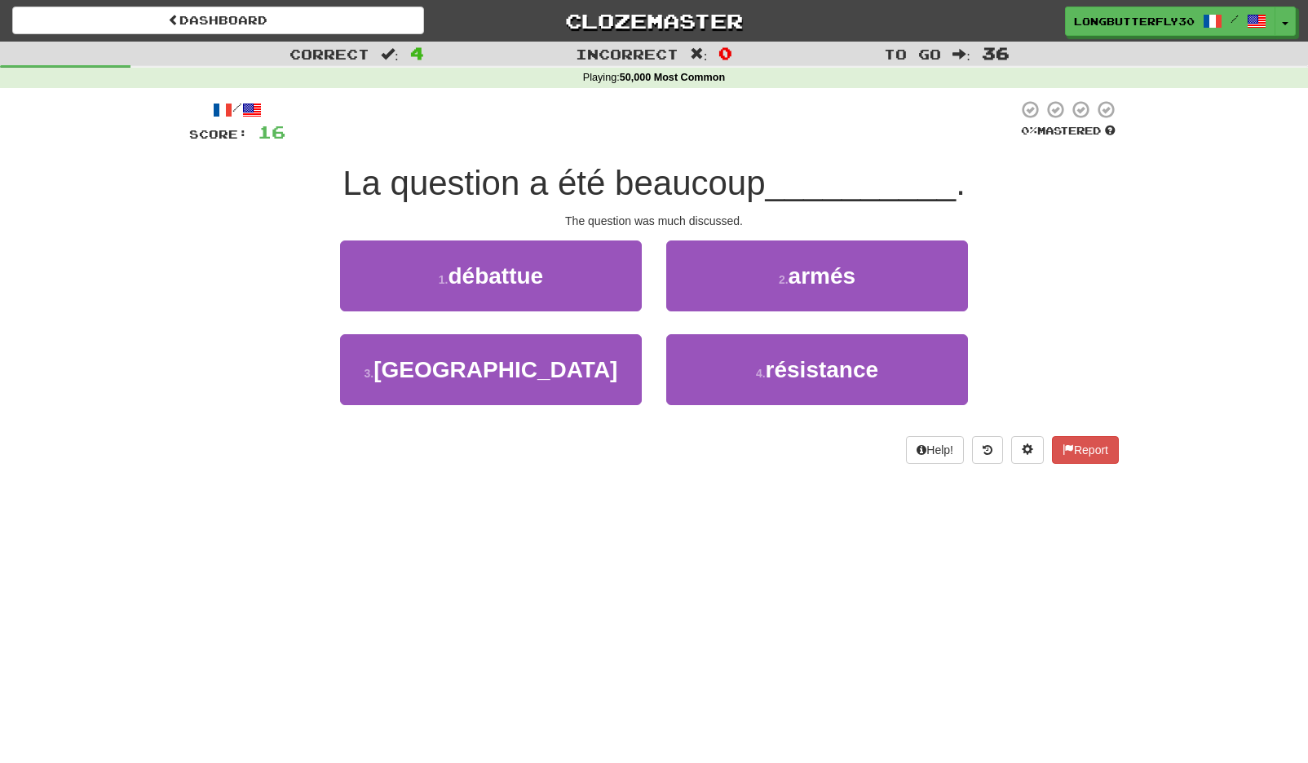
drag, startPoint x: 577, startPoint y: 270, endPoint x: 586, endPoint y: 276, distance: 10.0
click at [577, 271] on button "1 . débattue" at bounding box center [491, 276] width 302 height 71
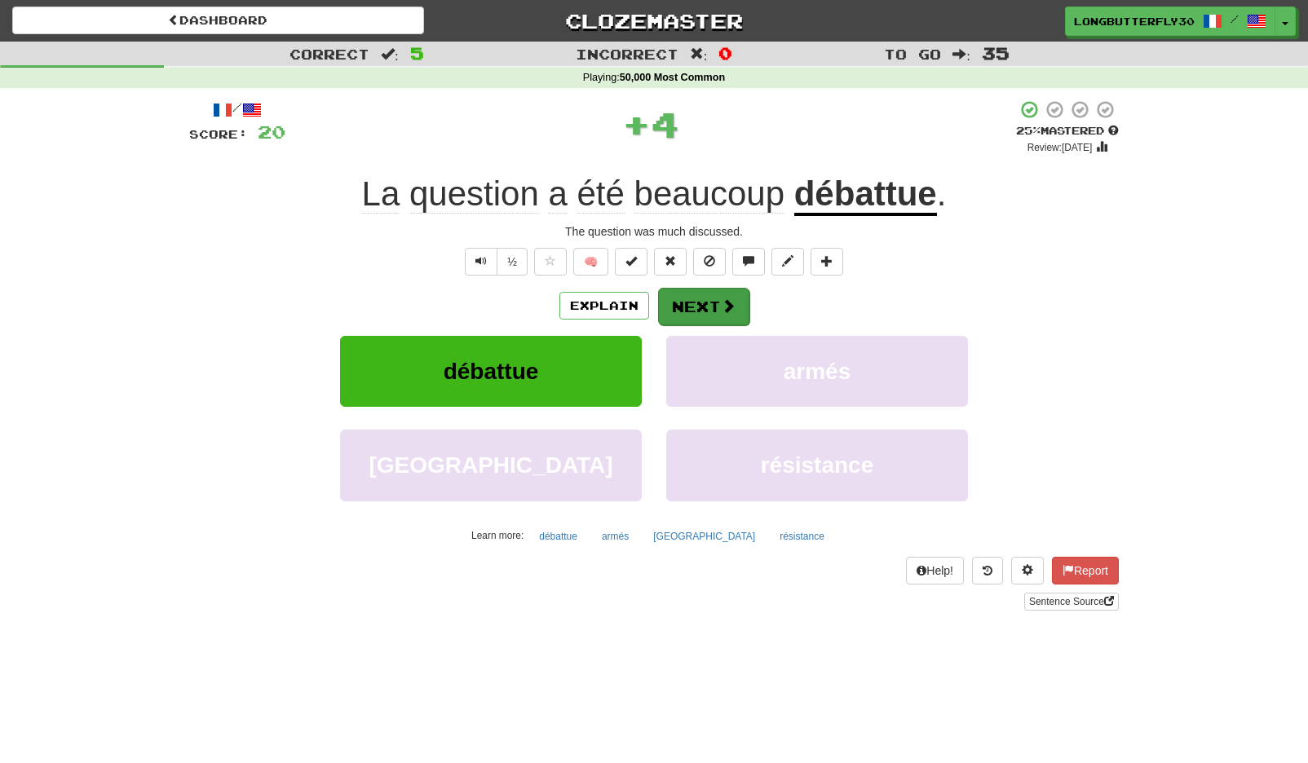
click at [730, 291] on button "Next" at bounding box center [703, 307] width 91 height 38
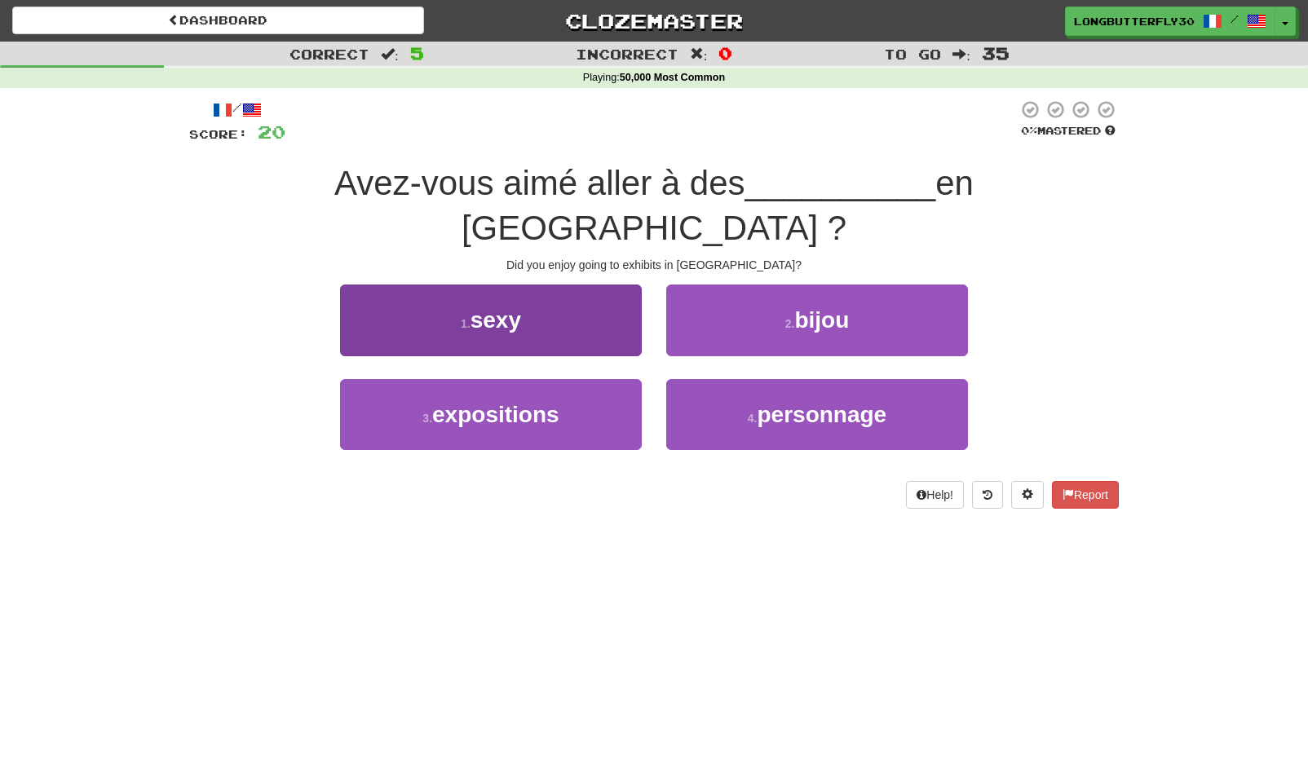
click at [583, 379] on button "3 . expositions" at bounding box center [491, 414] width 302 height 71
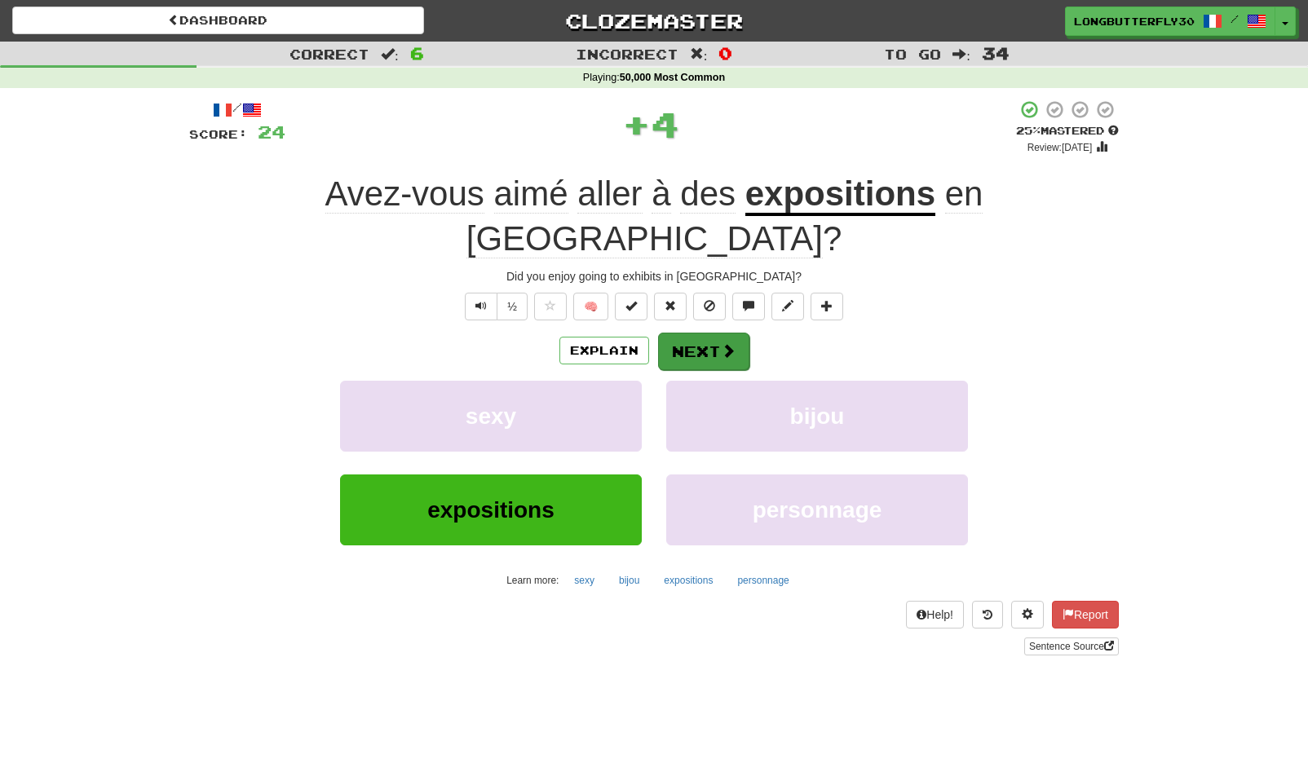
click at [679, 333] on button "Next" at bounding box center [703, 352] width 91 height 38
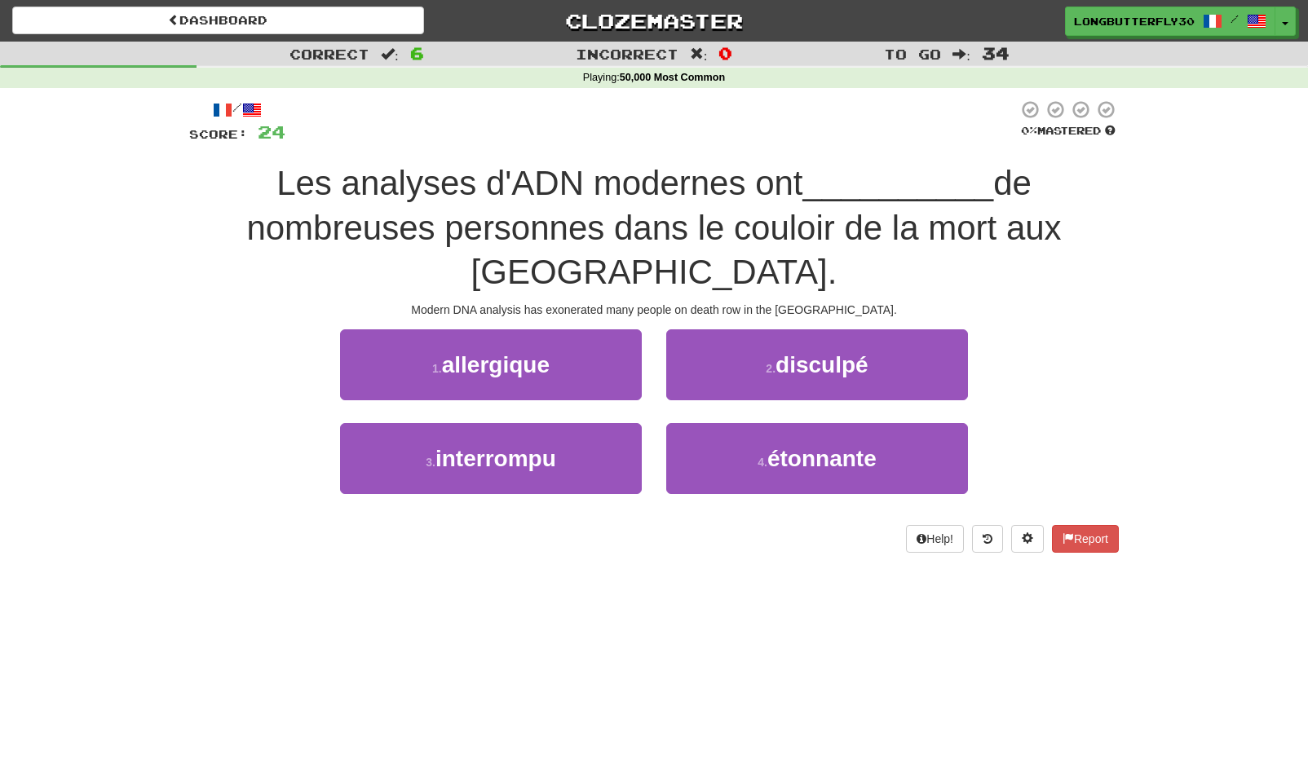
click at [811, 352] on span "disculpé" at bounding box center [822, 364] width 93 height 25
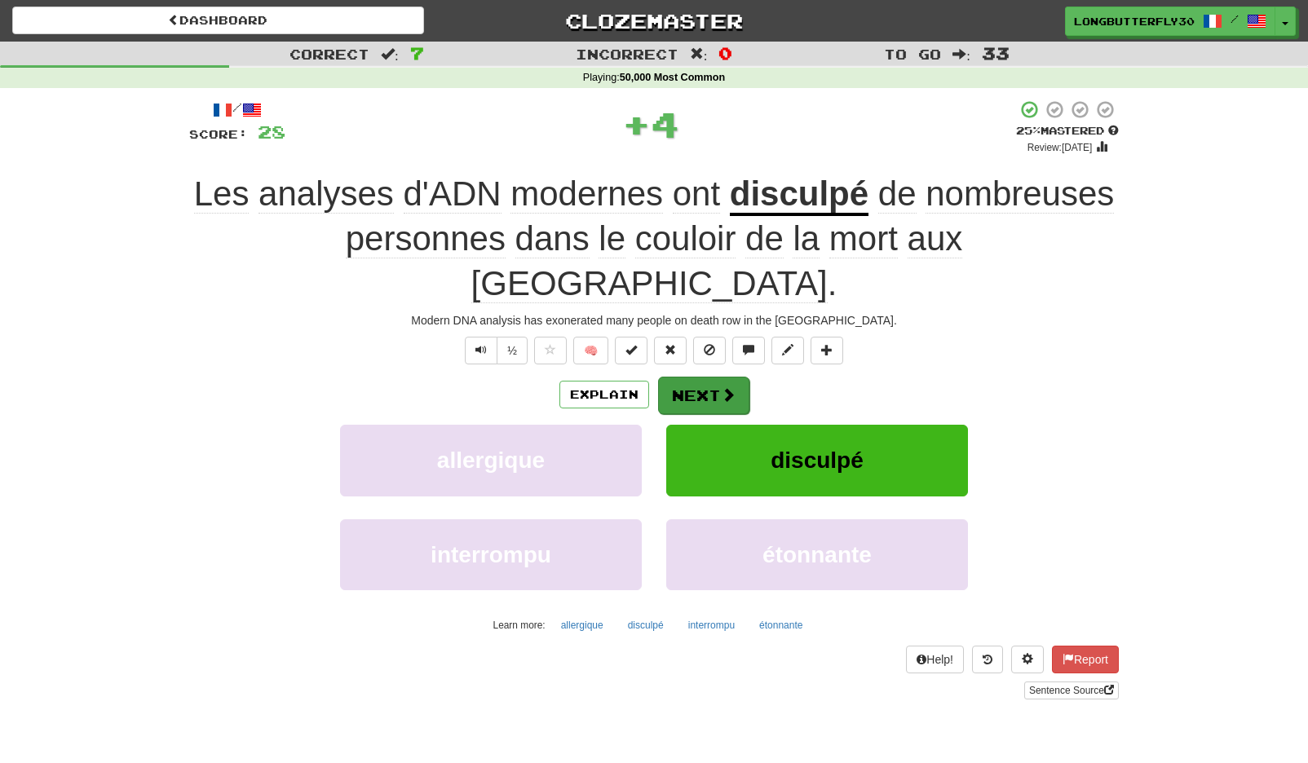
click at [705, 377] on button "Next" at bounding box center [703, 396] width 91 height 38
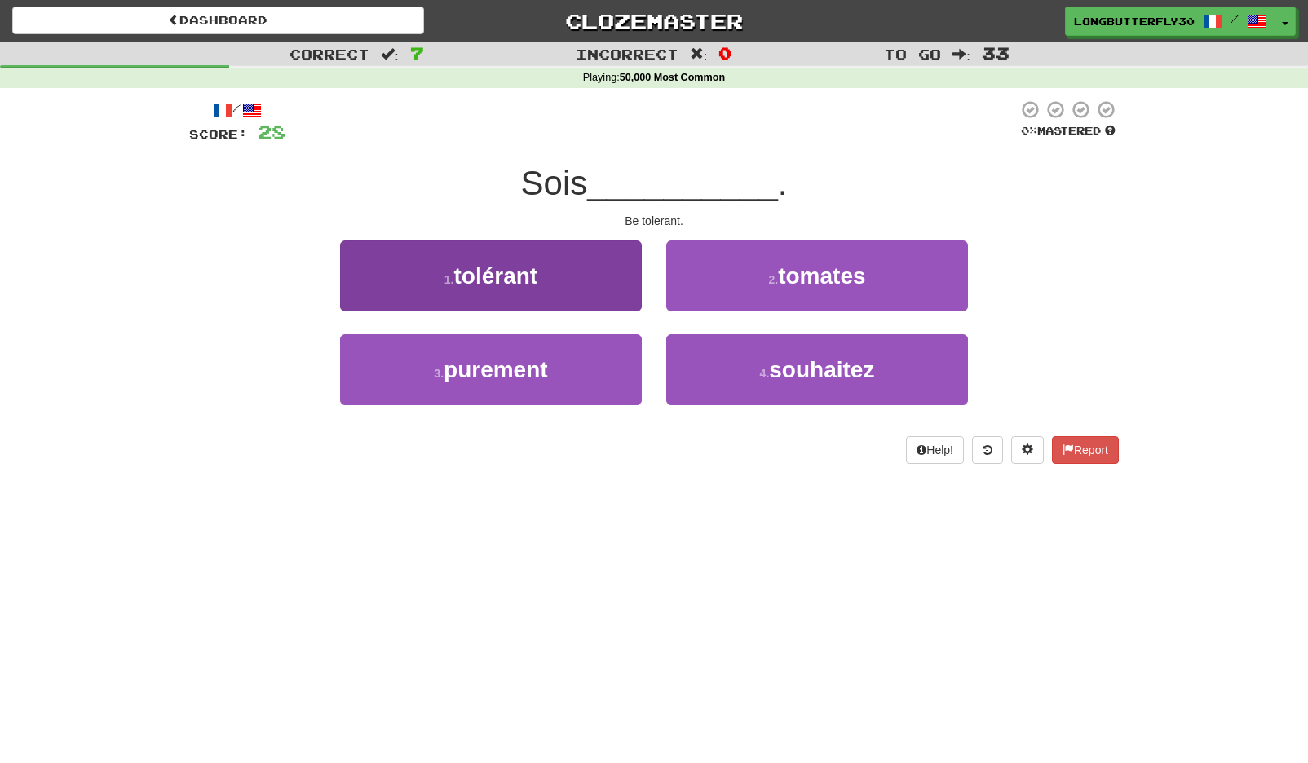
click at [581, 290] on button "1 . tolérant" at bounding box center [491, 276] width 302 height 71
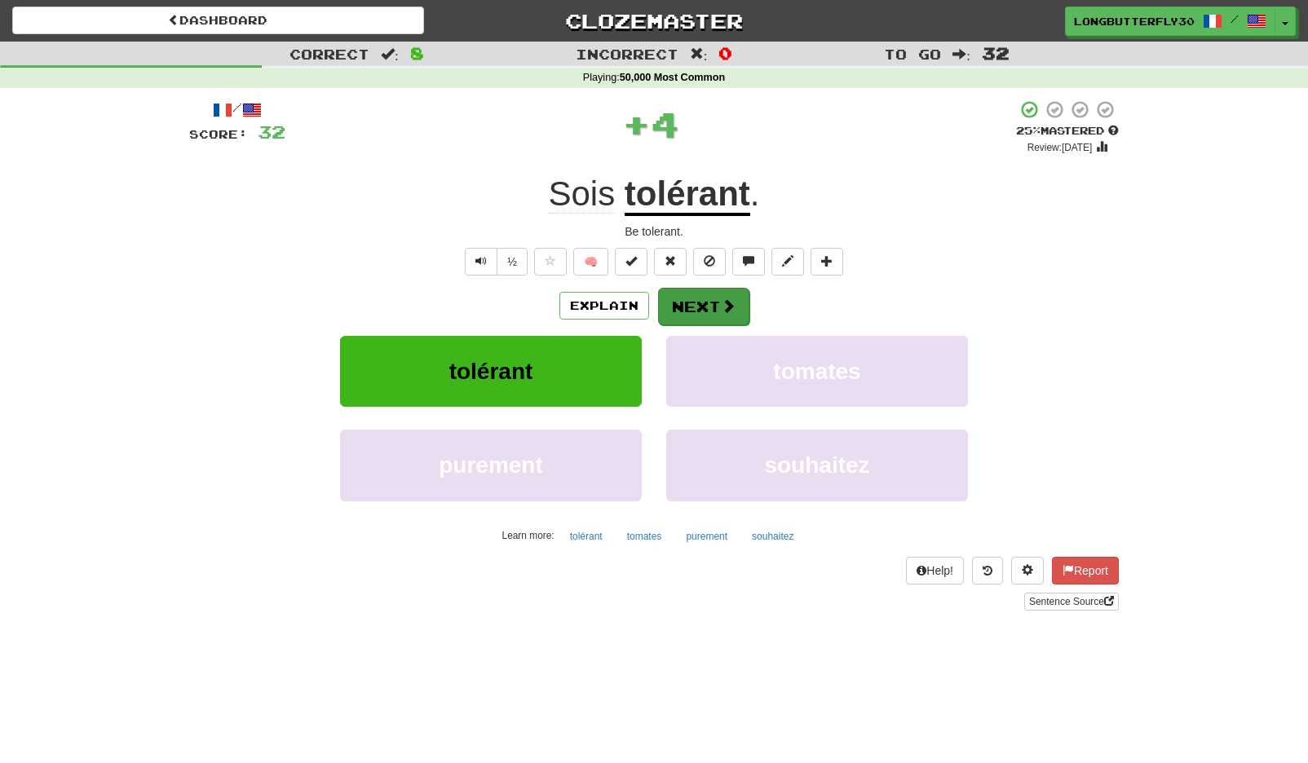
click at [717, 312] on button "Next" at bounding box center [703, 307] width 91 height 38
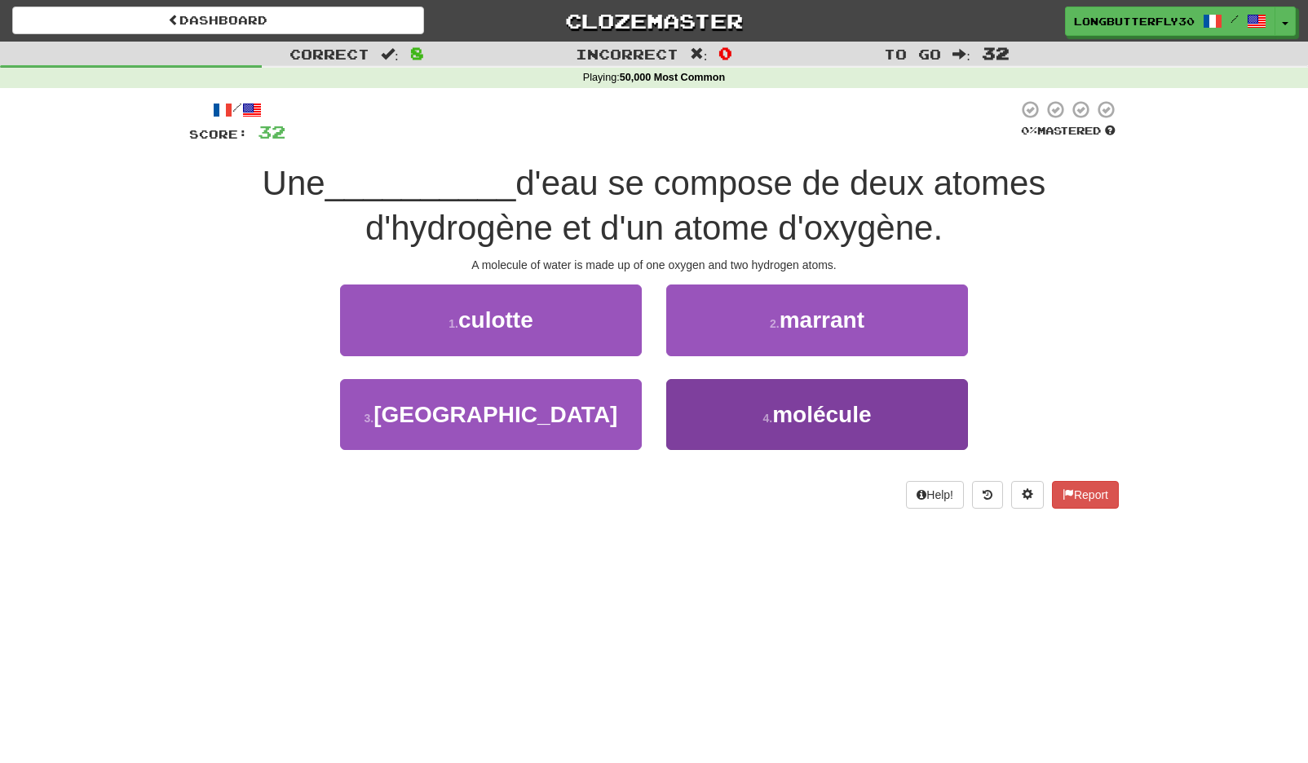
click at [738, 402] on button "4 . molécule" at bounding box center [817, 414] width 302 height 71
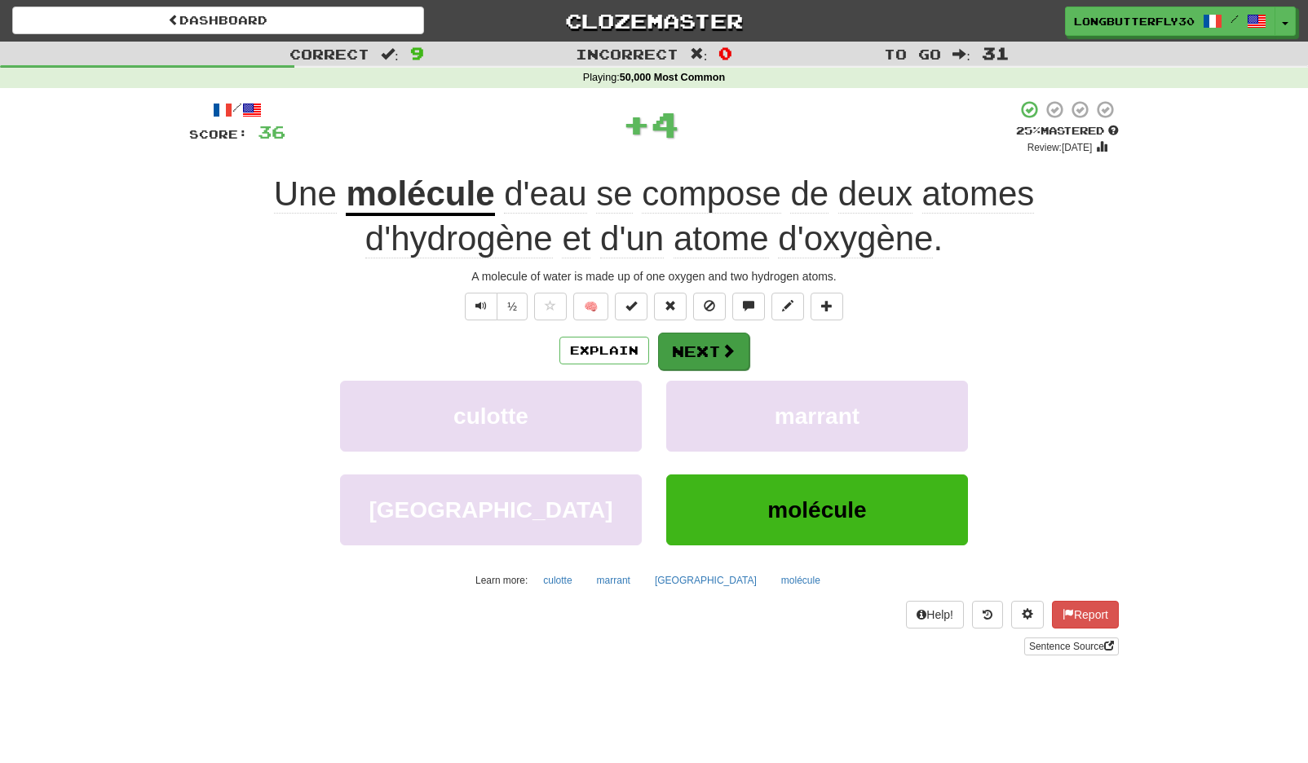
click at [733, 345] on span at bounding box center [728, 350] width 15 height 15
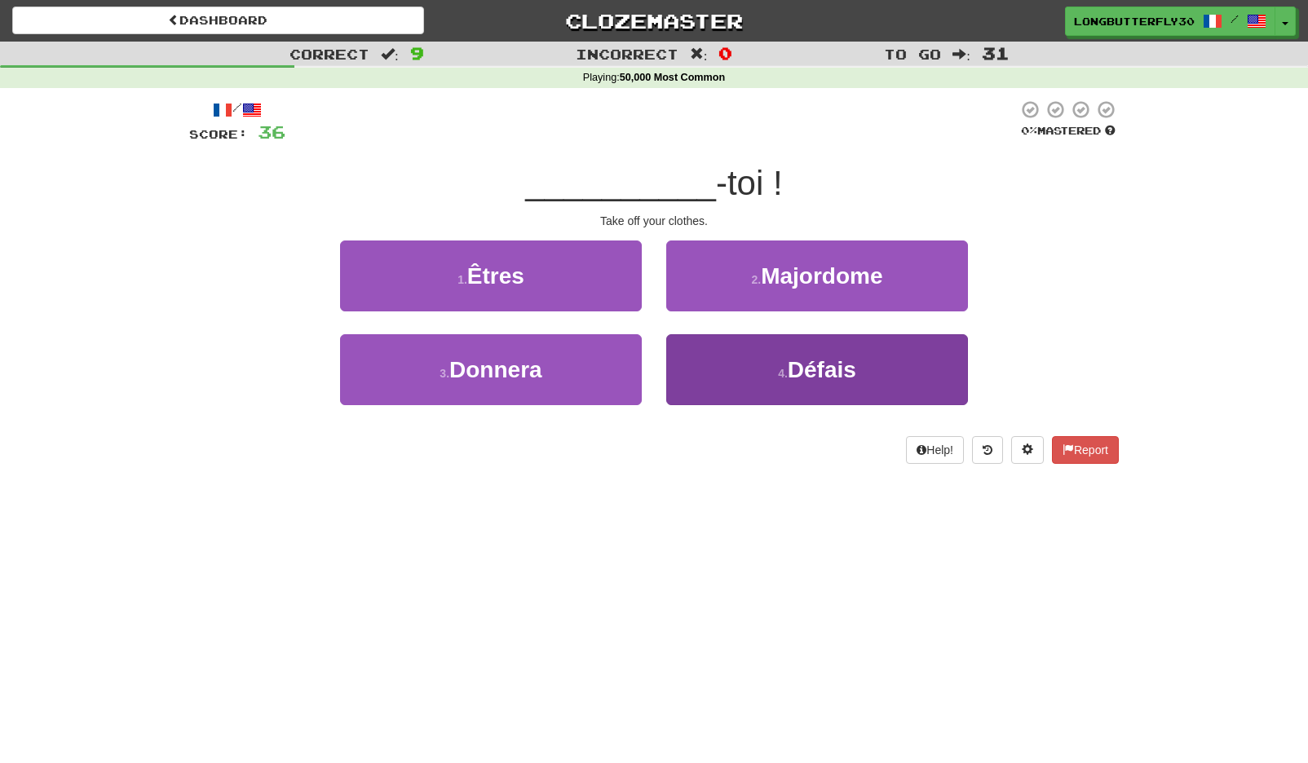
click at [767, 368] on button "4 . Défais" at bounding box center [817, 369] width 302 height 71
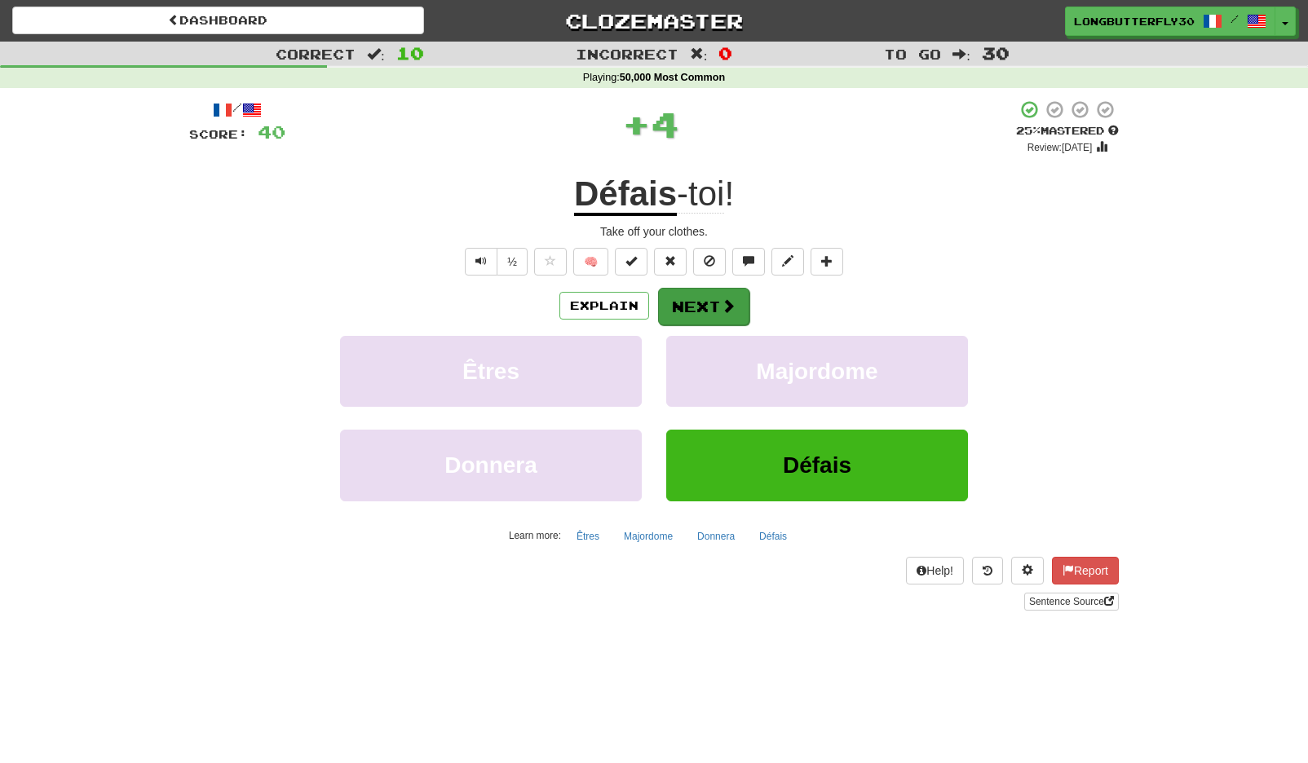
click at [725, 307] on span at bounding box center [728, 305] width 15 height 15
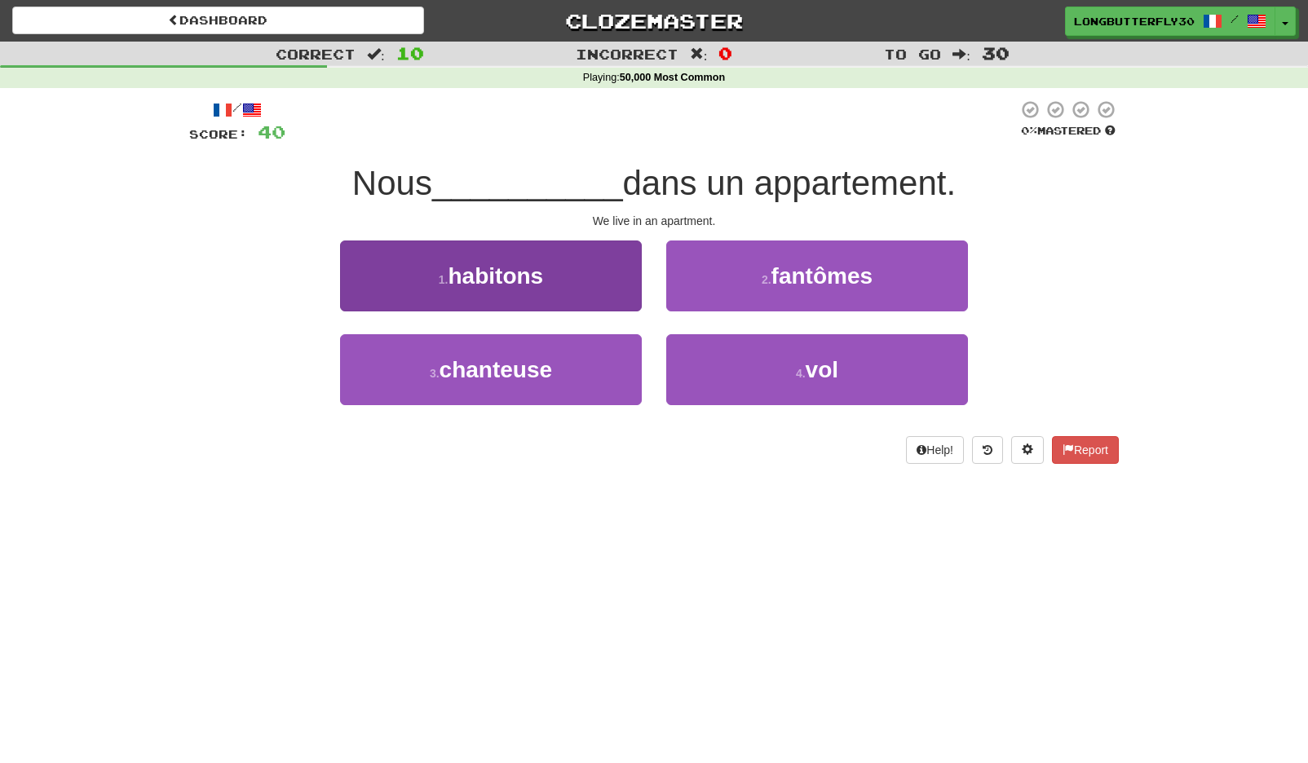
click at [522, 289] on button "1 . habitons" at bounding box center [491, 276] width 302 height 71
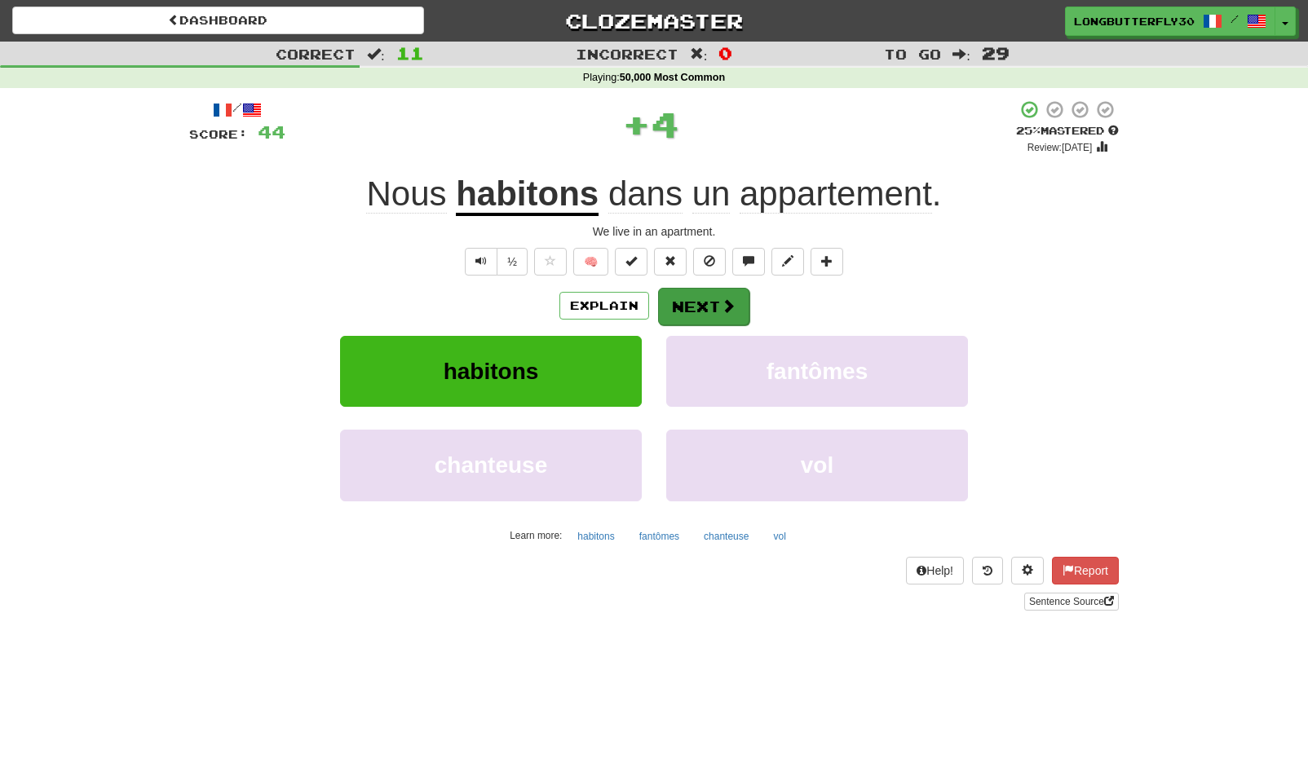
click at [713, 303] on button "Next" at bounding box center [703, 307] width 91 height 38
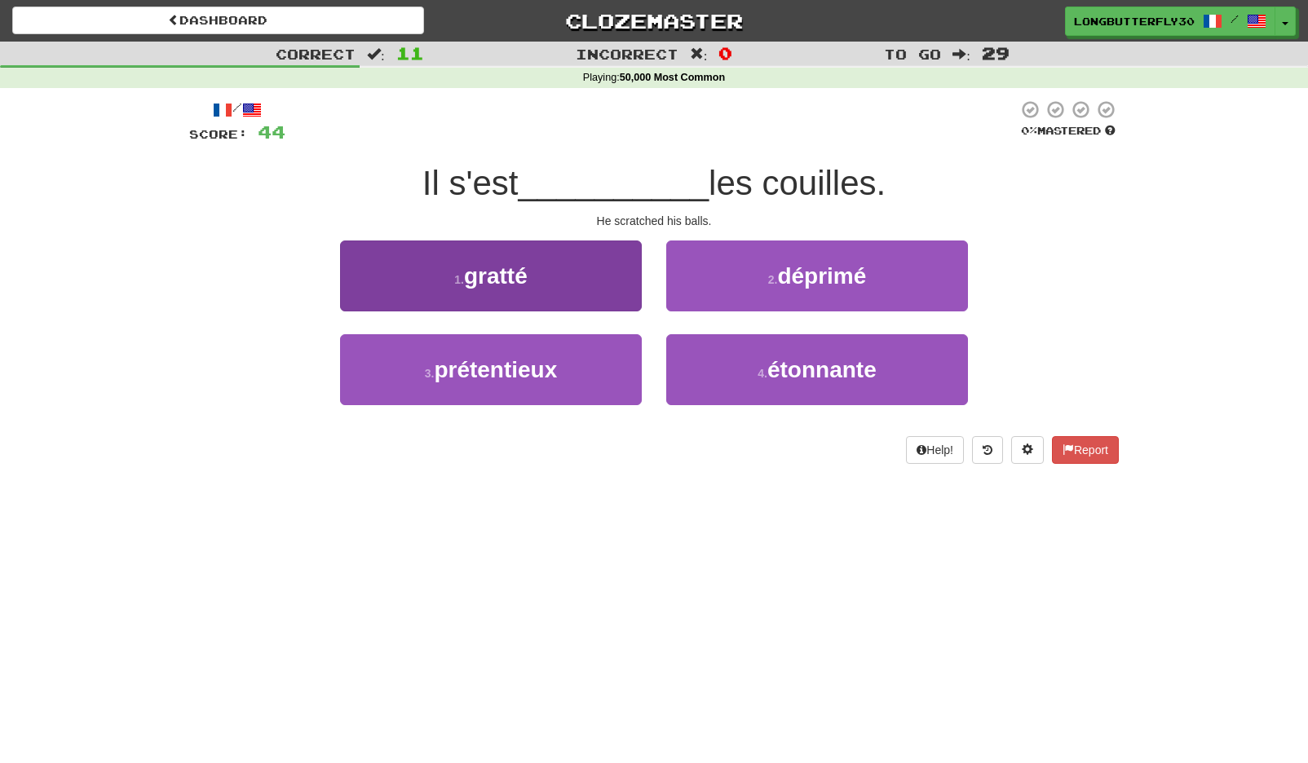
click at [530, 275] on button "1 . gratté" at bounding box center [491, 276] width 302 height 71
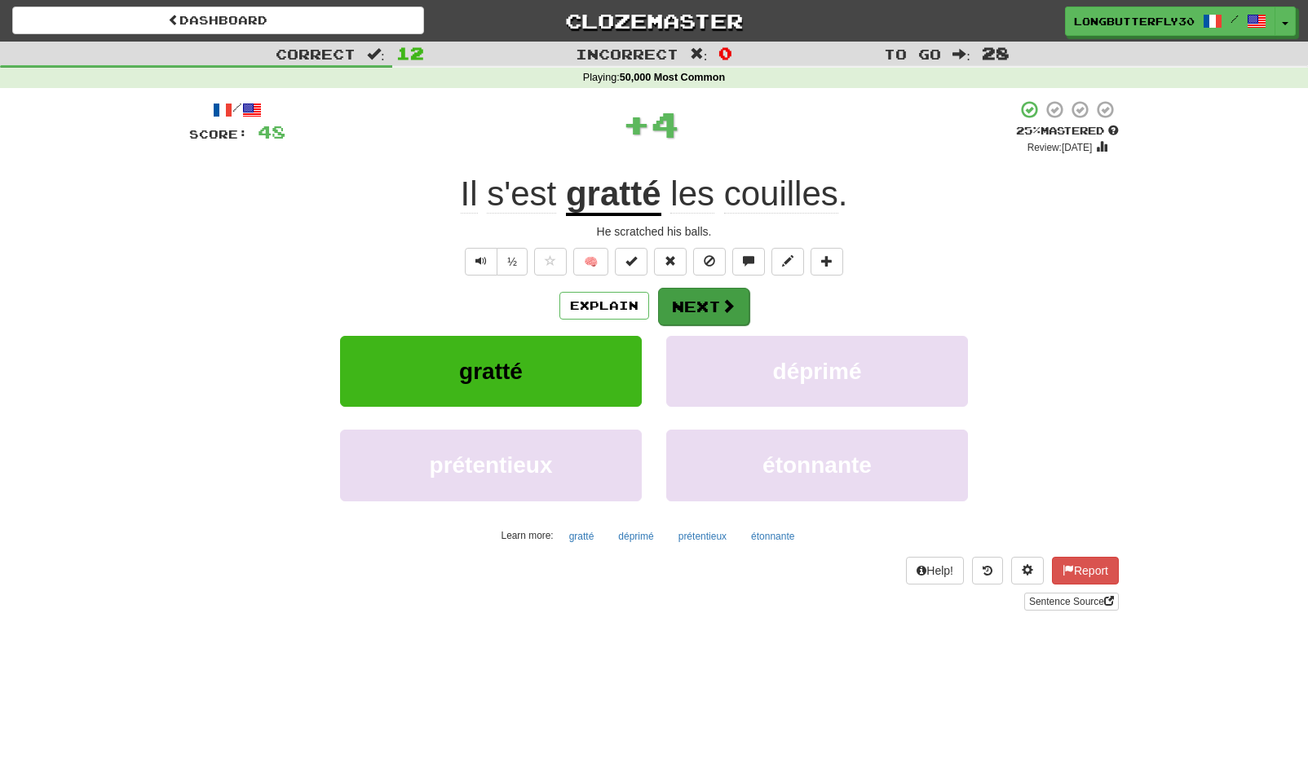
click at [705, 305] on button "Next" at bounding box center [703, 307] width 91 height 38
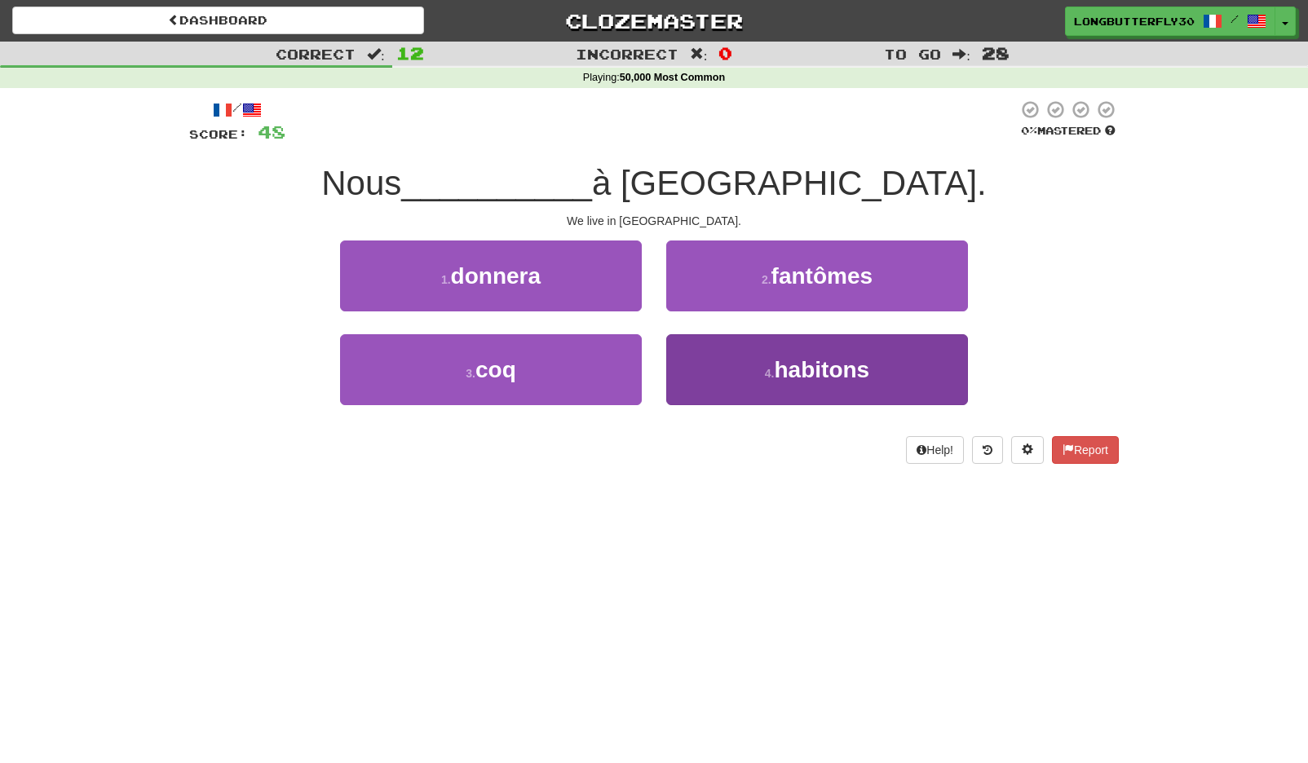
click at [785, 351] on button "4 . habitons" at bounding box center [817, 369] width 302 height 71
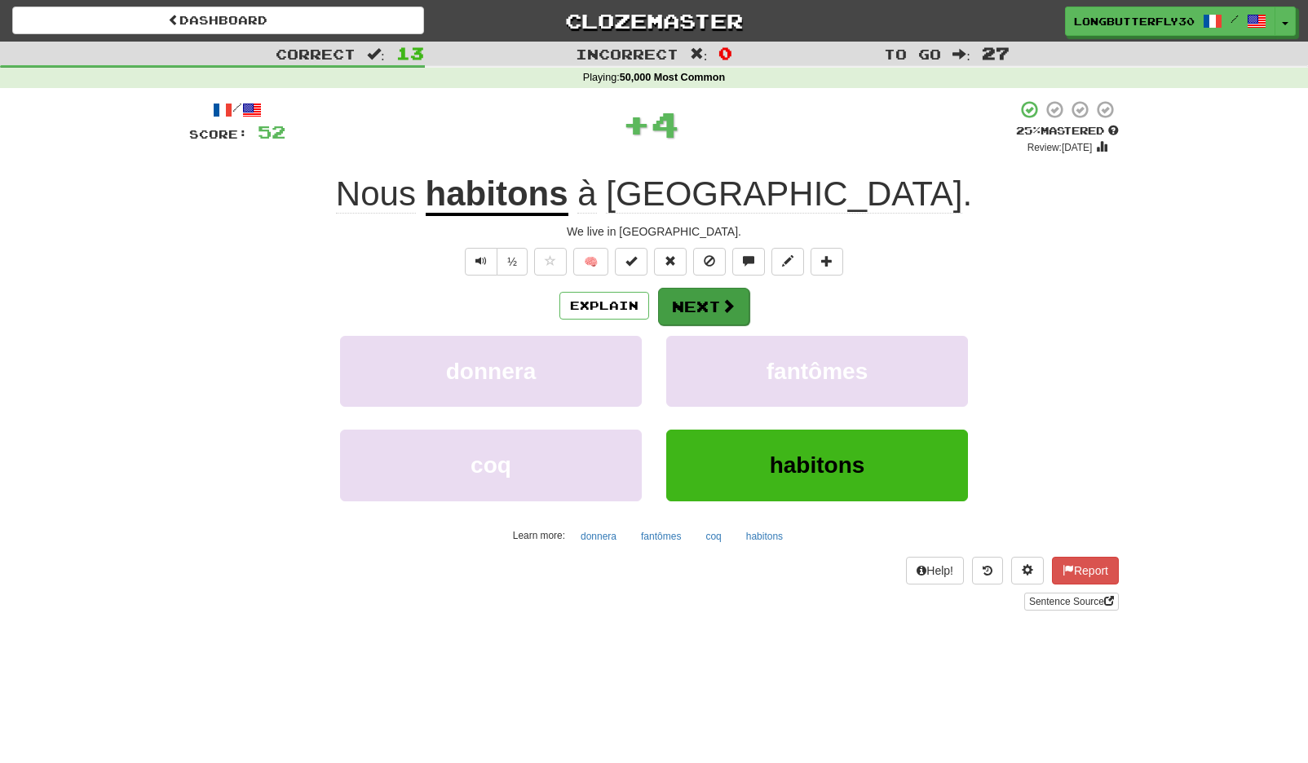
click at [730, 307] on span at bounding box center [728, 305] width 15 height 15
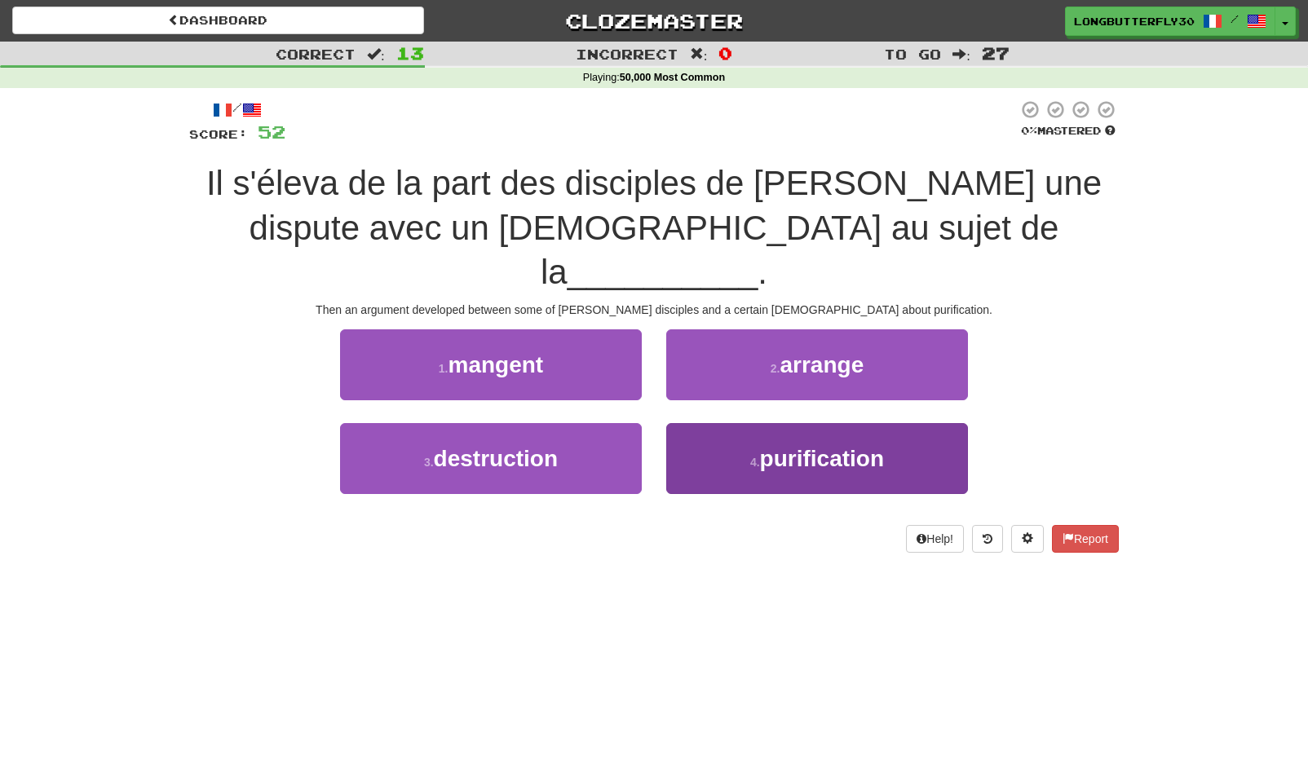
click at [774, 423] on button "4 . purification" at bounding box center [817, 458] width 302 height 71
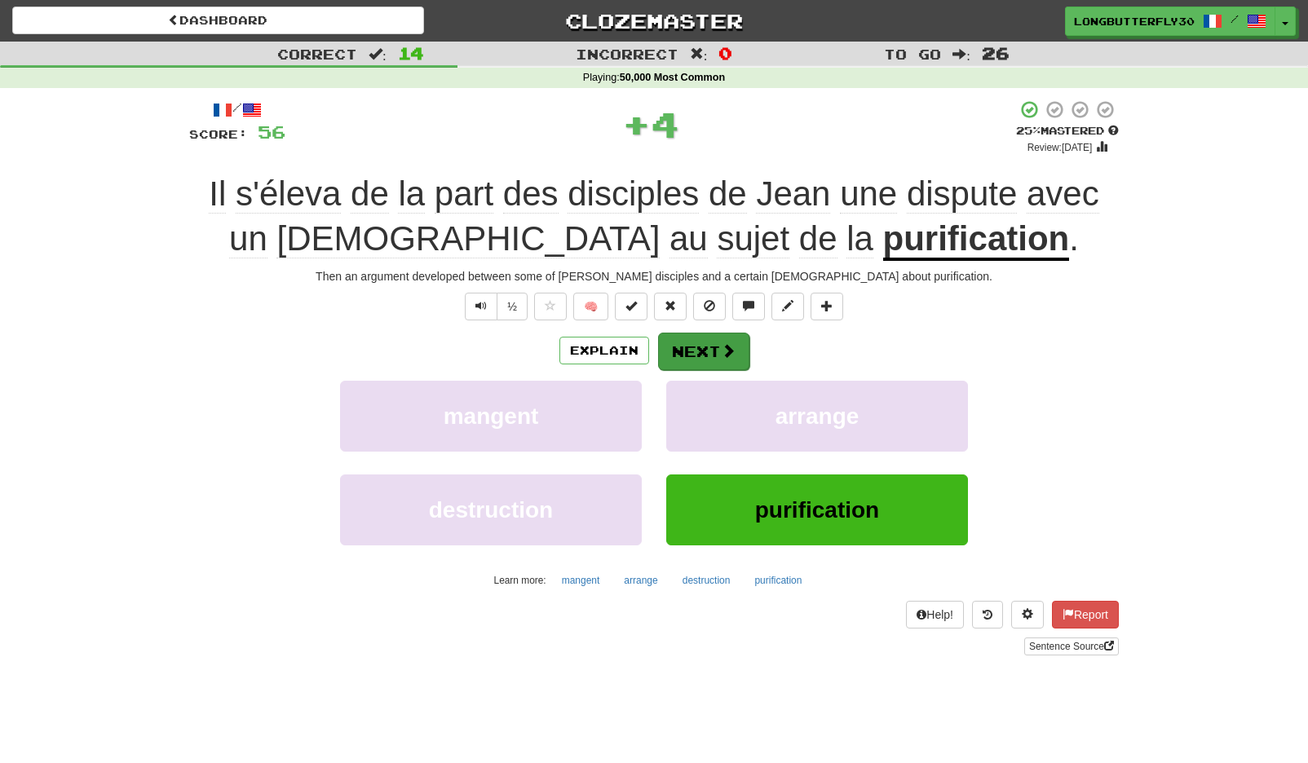
drag, startPoint x: 740, startPoint y: 327, endPoint x: 728, endPoint y: 334, distance: 13.2
click at [736, 329] on div "/ Score: 56 + 4 25 % Mastered Review: 2025-09-15 Il s'éleva de la part des disc…" at bounding box center [654, 376] width 930 height 555
click at [723, 338] on button "Next" at bounding box center [703, 352] width 91 height 38
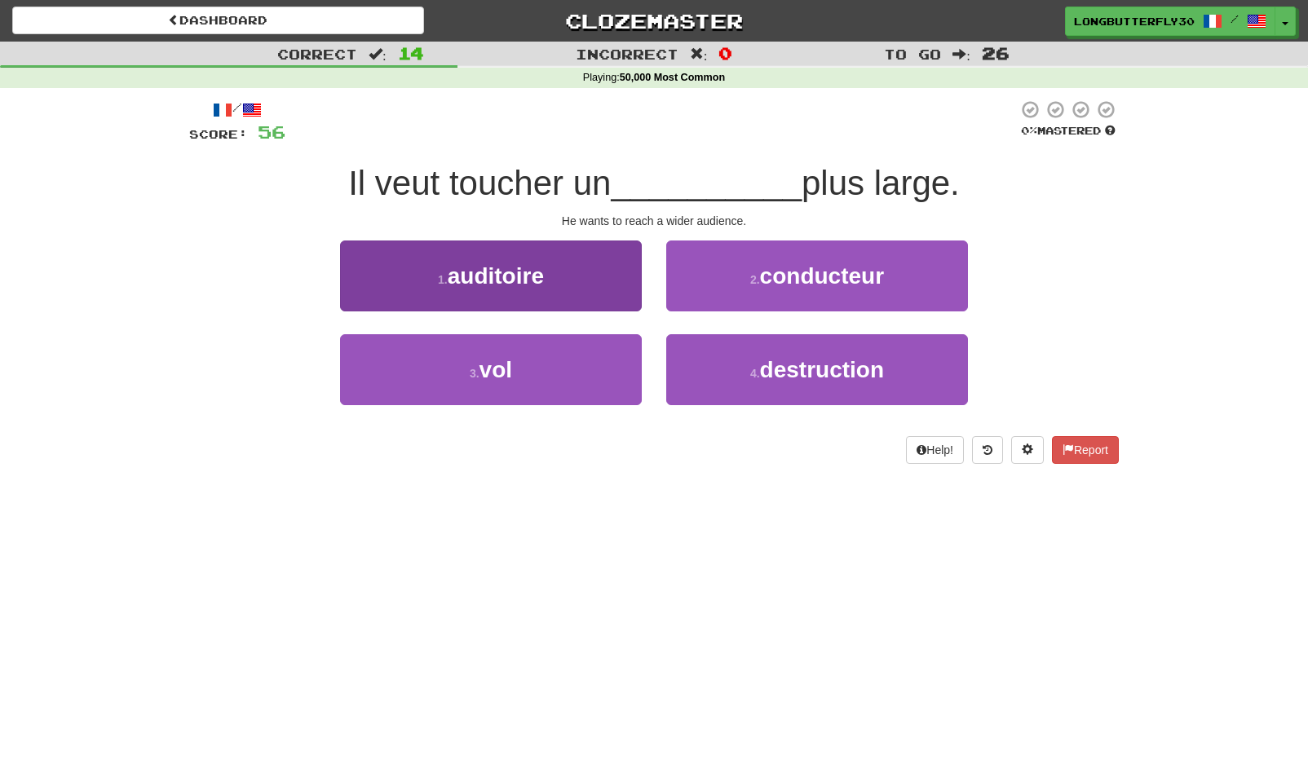
click at [548, 271] on button "1 . auditoire" at bounding box center [491, 276] width 302 height 71
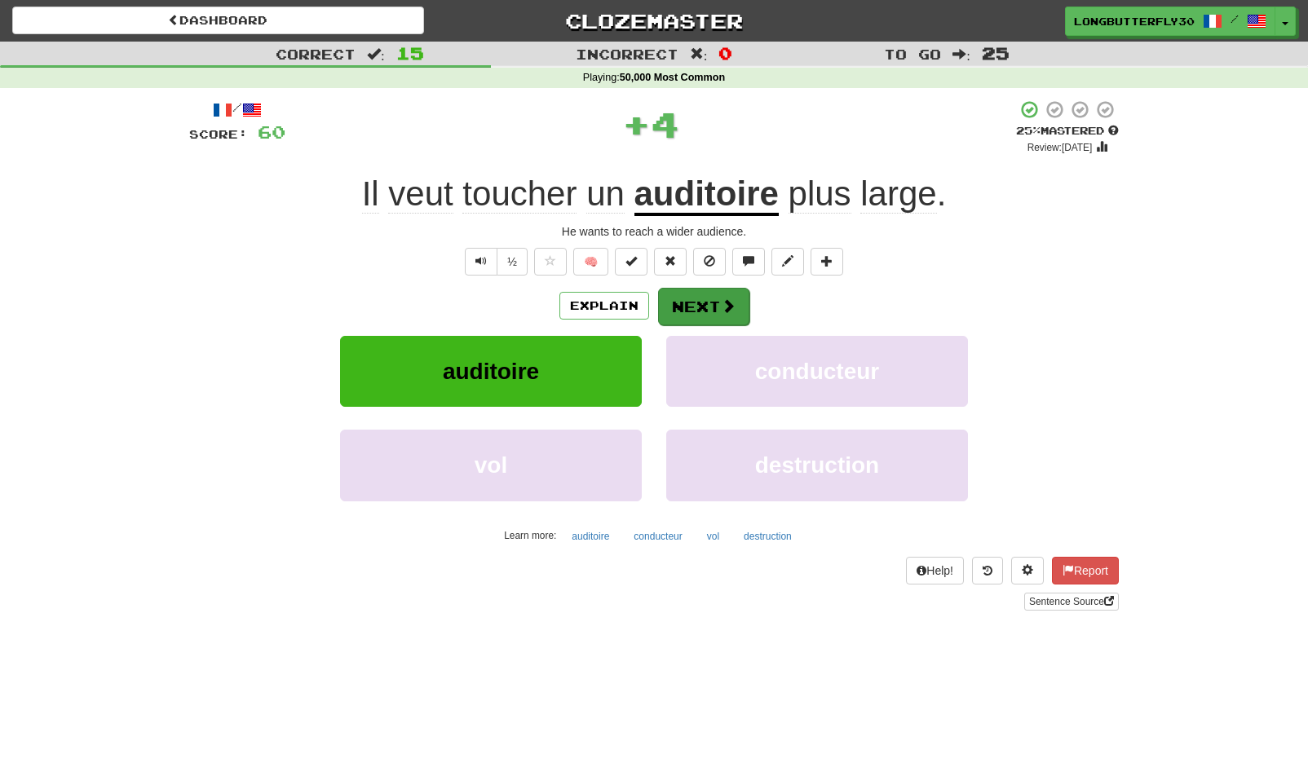
click at [718, 304] on button "Next" at bounding box center [703, 307] width 91 height 38
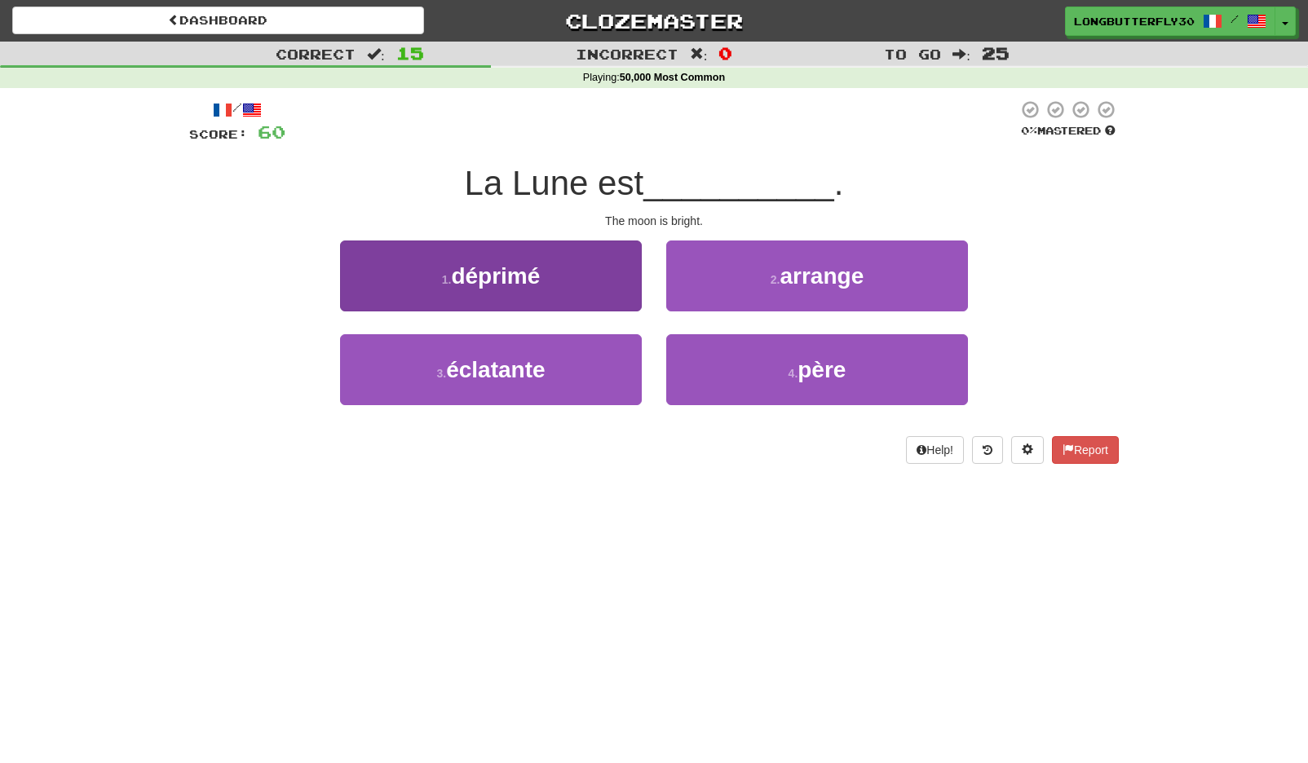
click at [537, 365] on span "éclatante" at bounding box center [495, 369] width 99 height 25
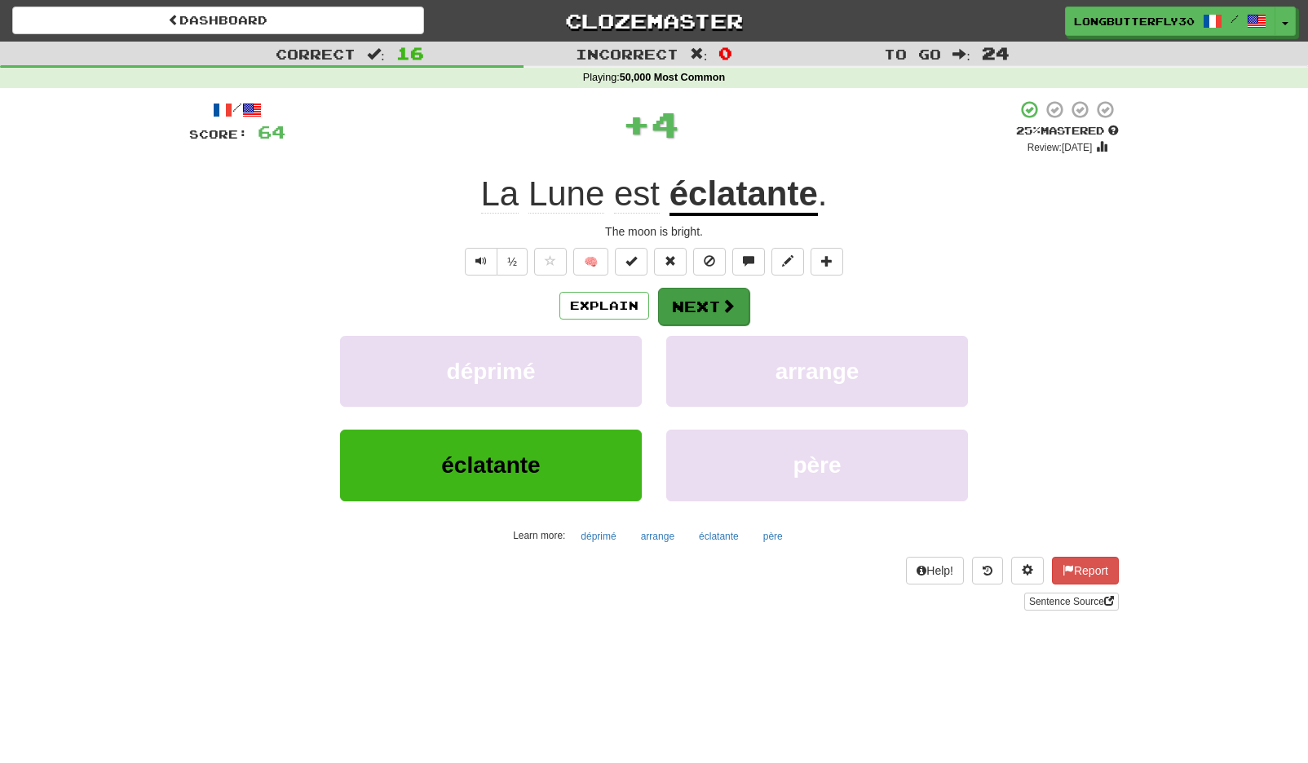
click at [678, 303] on button "Next" at bounding box center [703, 307] width 91 height 38
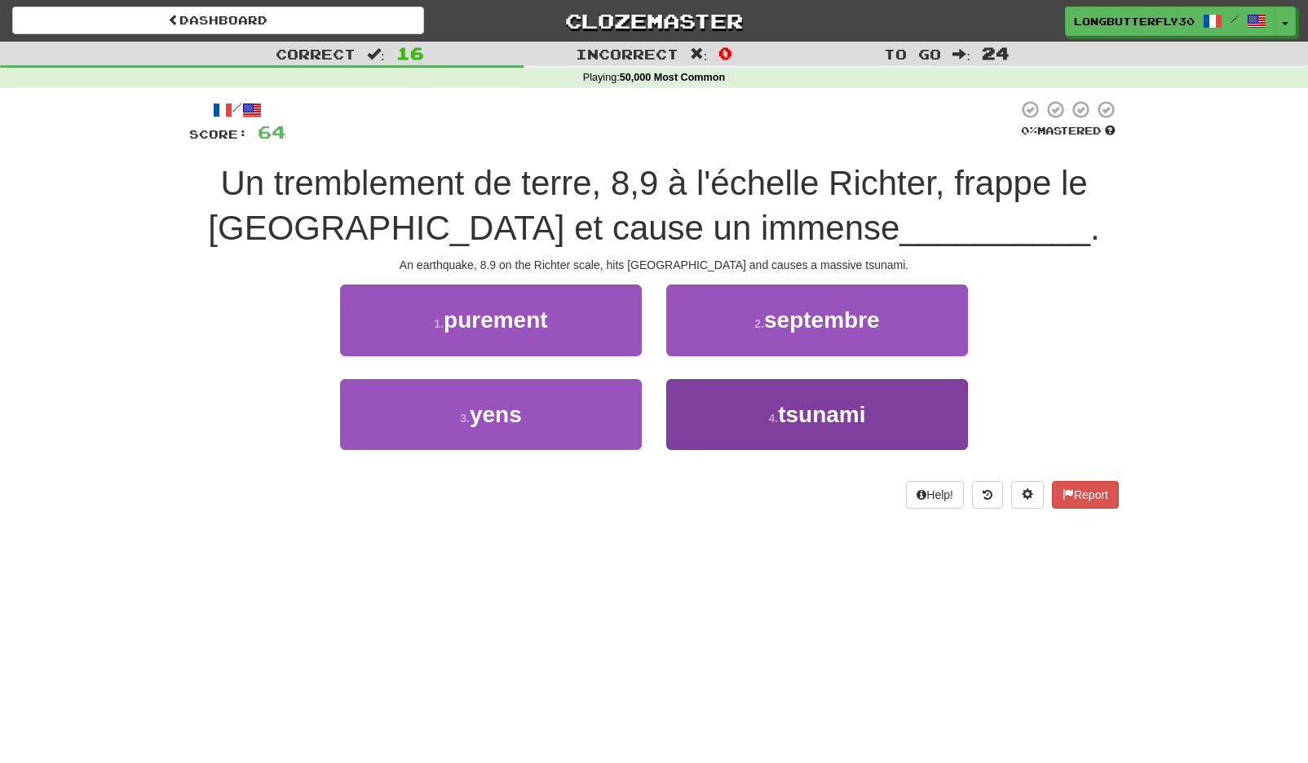
click at [737, 418] on button "4 . tsunami" at bounding box center [817, 414] width 302 height 71
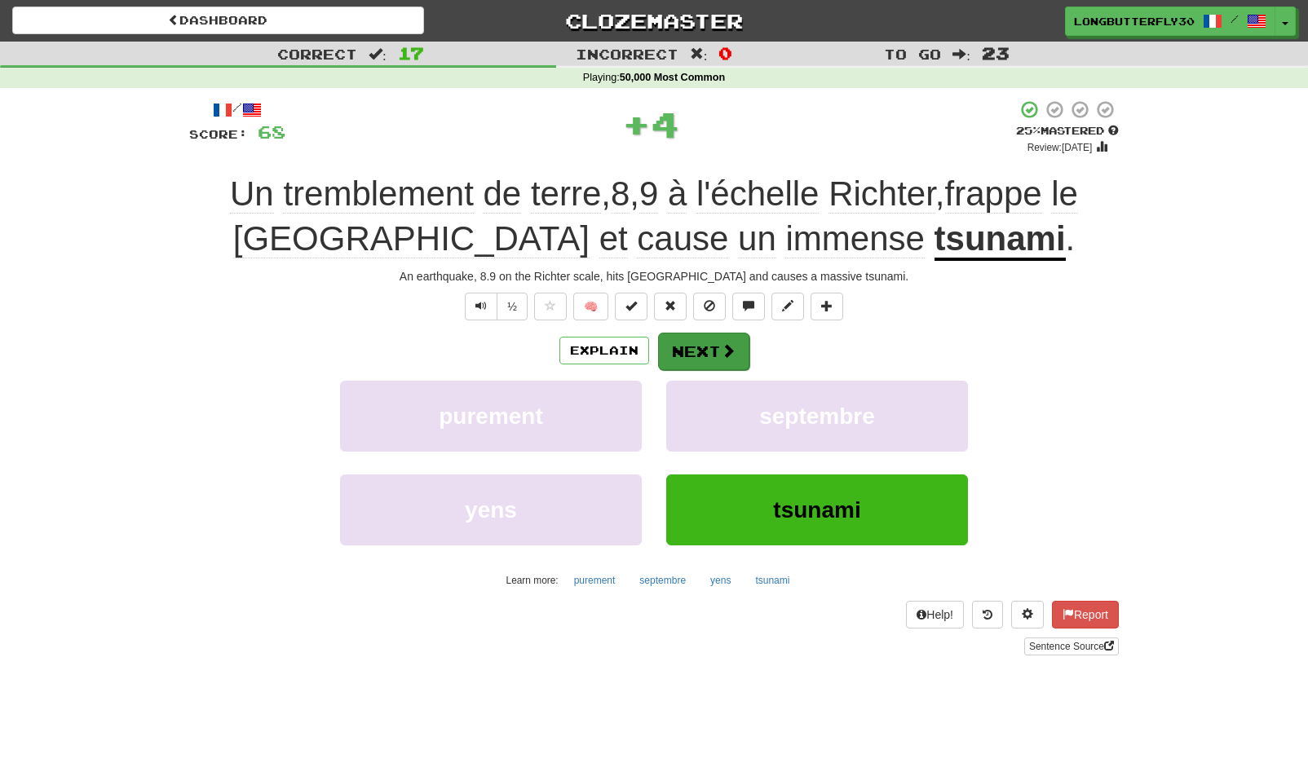
click at [690, 349] on button "Next" at bounding box center [703, 352] width 91 height 38
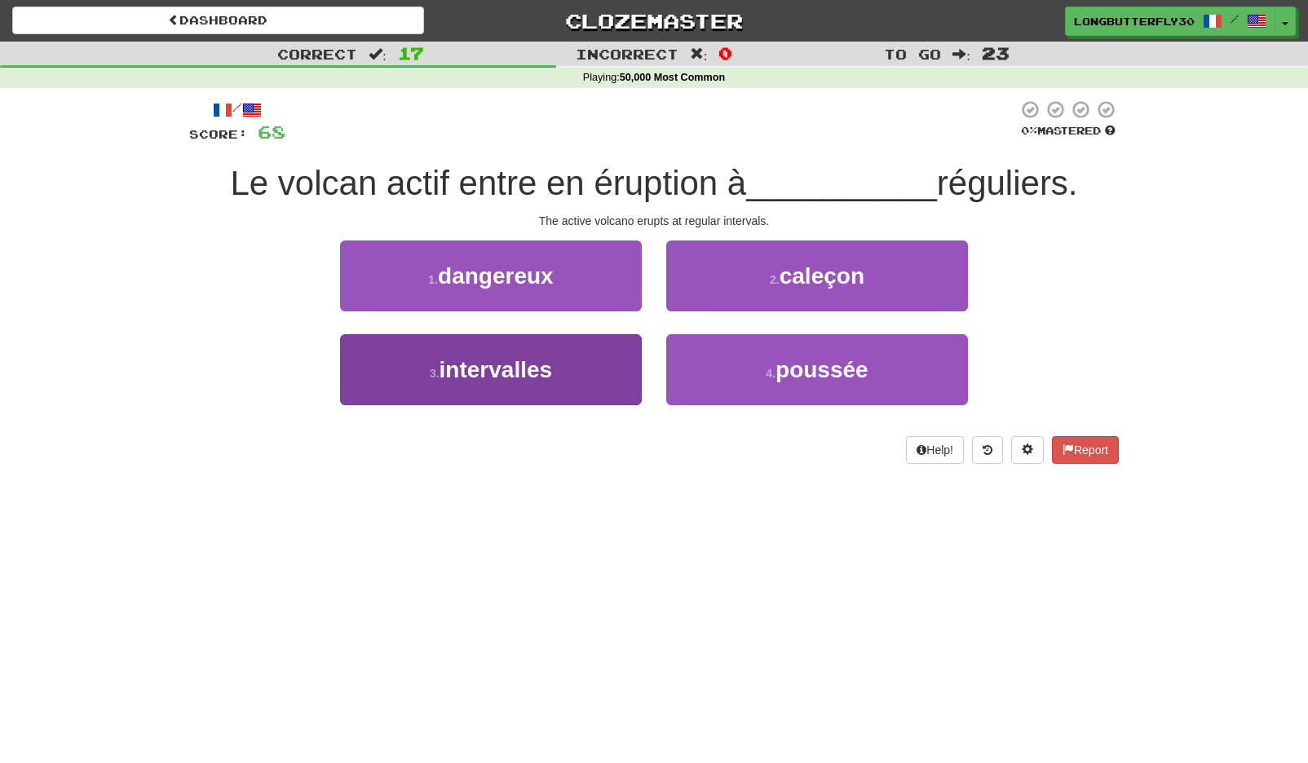
click at [546, 357] on span "intervalles" at bounding box center [496, 369] width 113 height 25
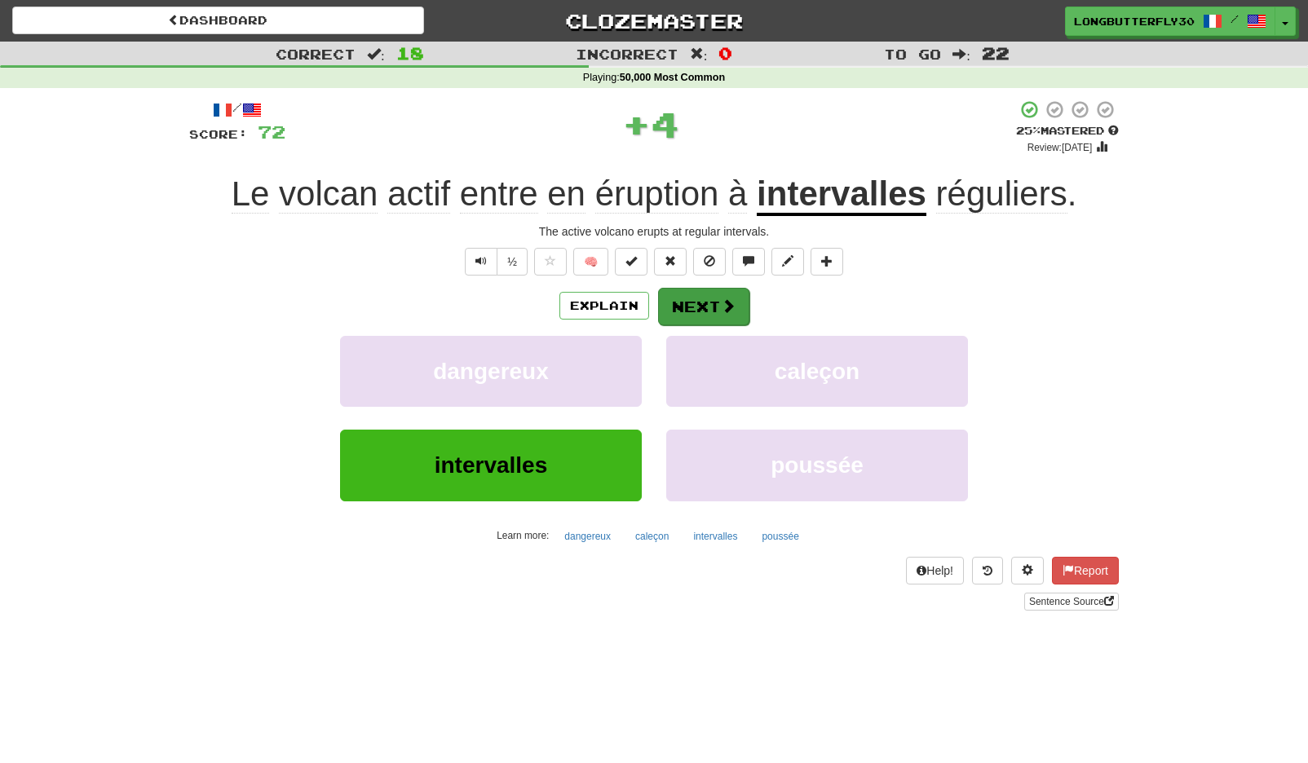
click at [716, 300] on button "Next" at bounding box center [703, 307] width 91 height 38
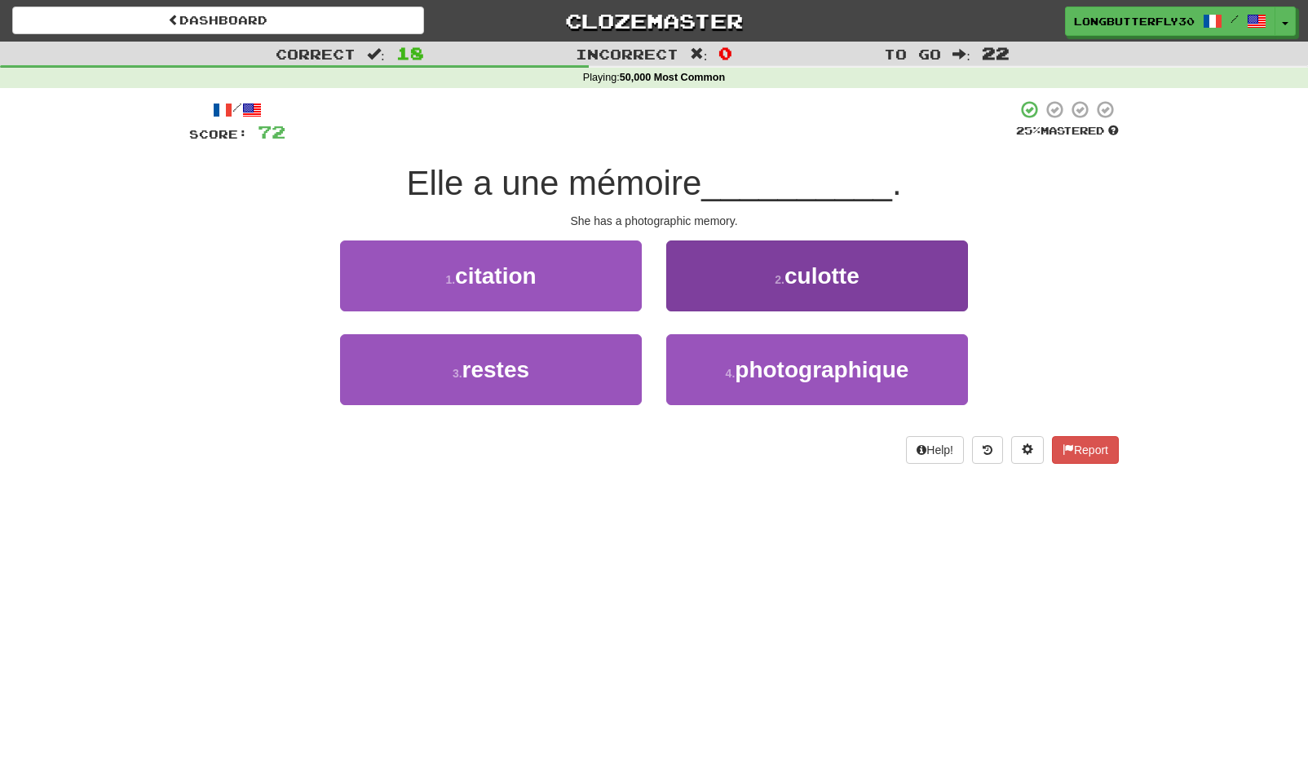
drag, startPoint x: 758, startPoint y: 386, endPoint x: 758, endPoint y: 370, distance: 15.5
click at [758, 386] on button "4 . photographique" at bounding box center [817, 369] width 302 height 71
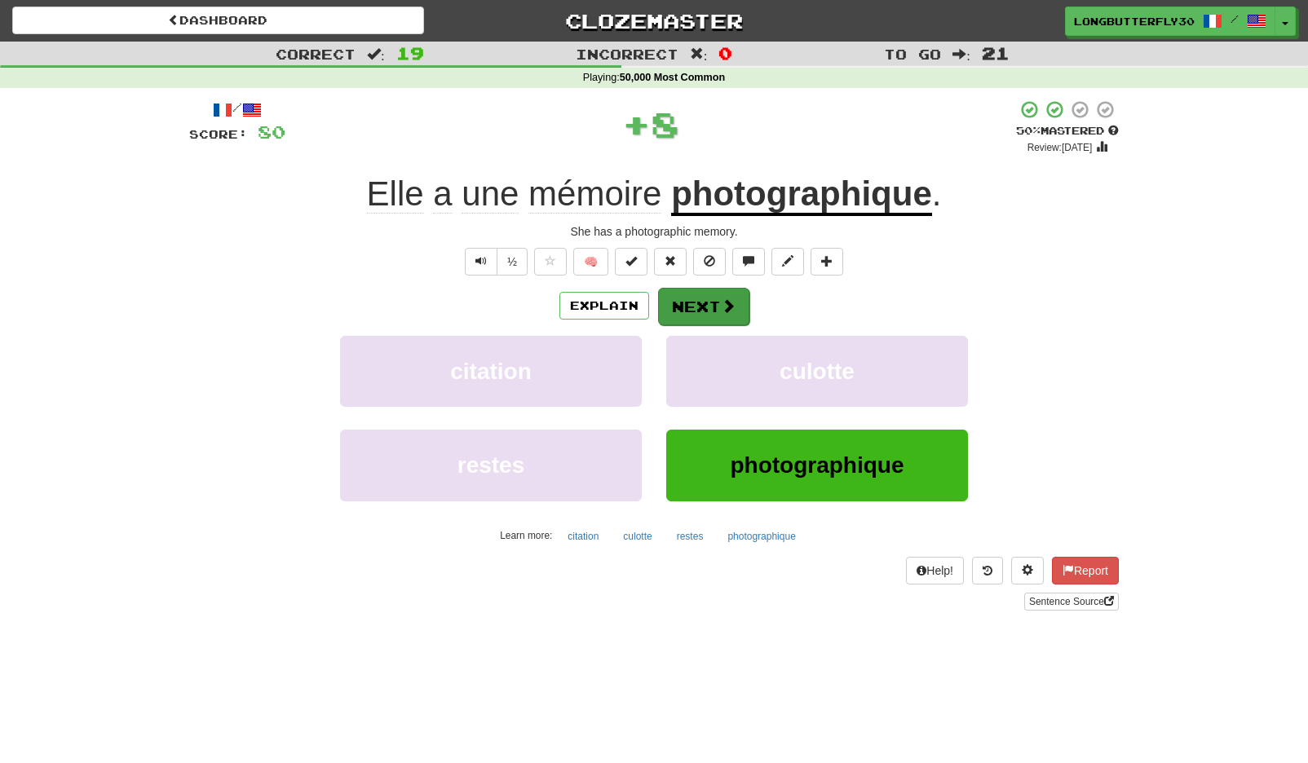
click at [721, 304] on span at bounding box center [728, 305] width 15 height 15
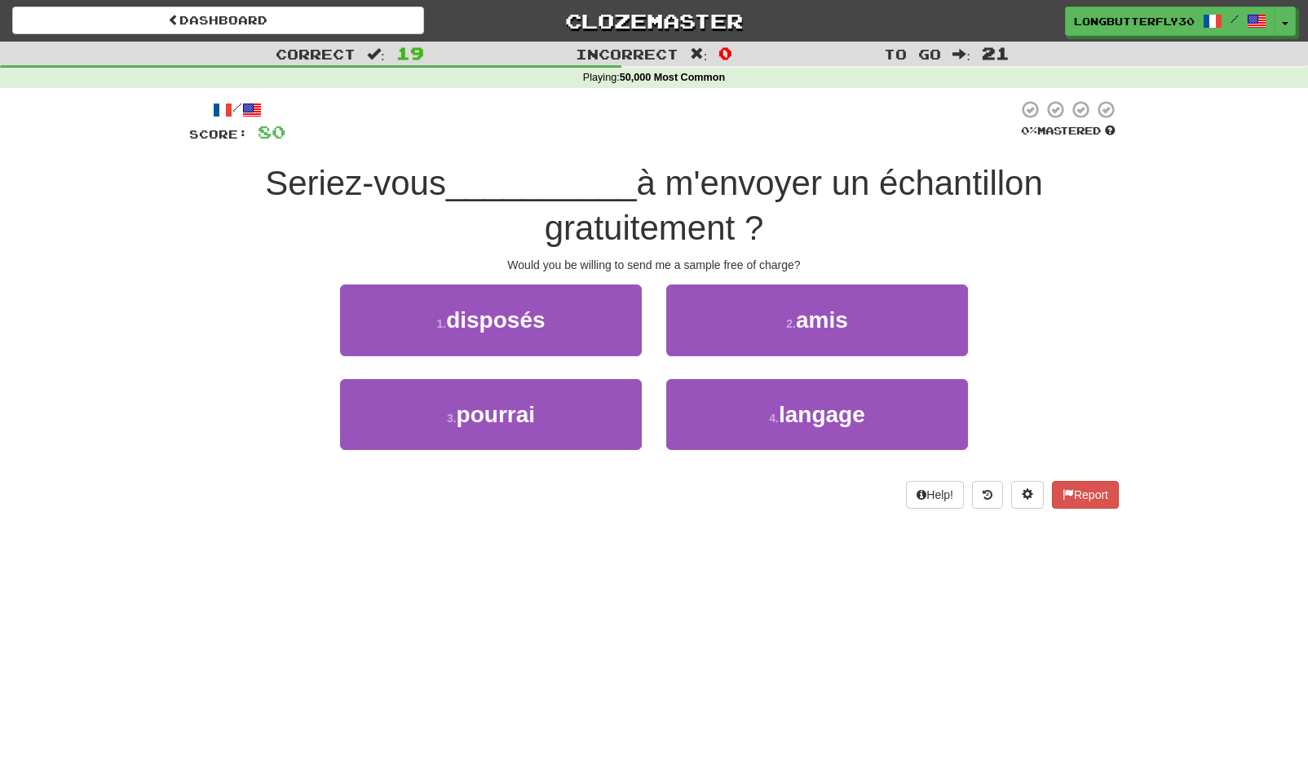
click at [586, 320] on button "1 . disposés" at bounding box center [491, 320] width 302 height 71
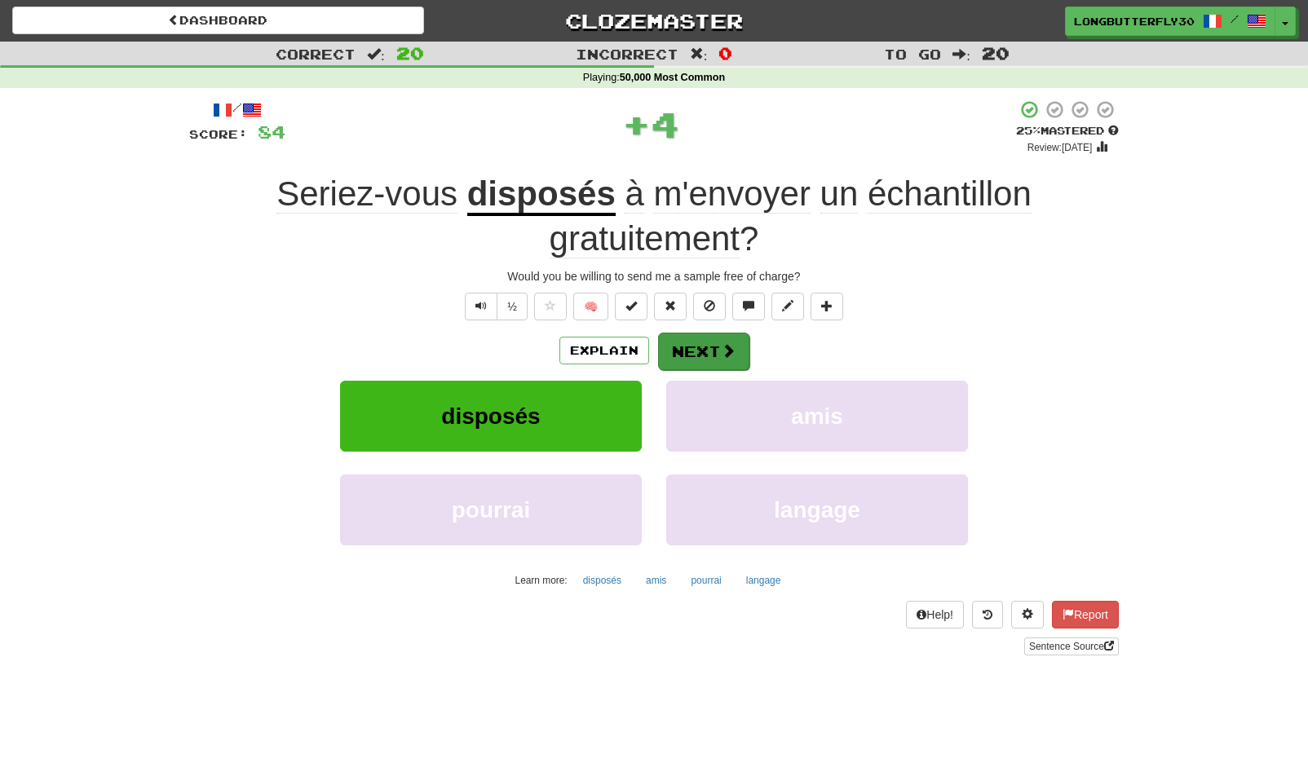
click at [723, 343] on span at bounding box center [728, 350] width 15 height 15
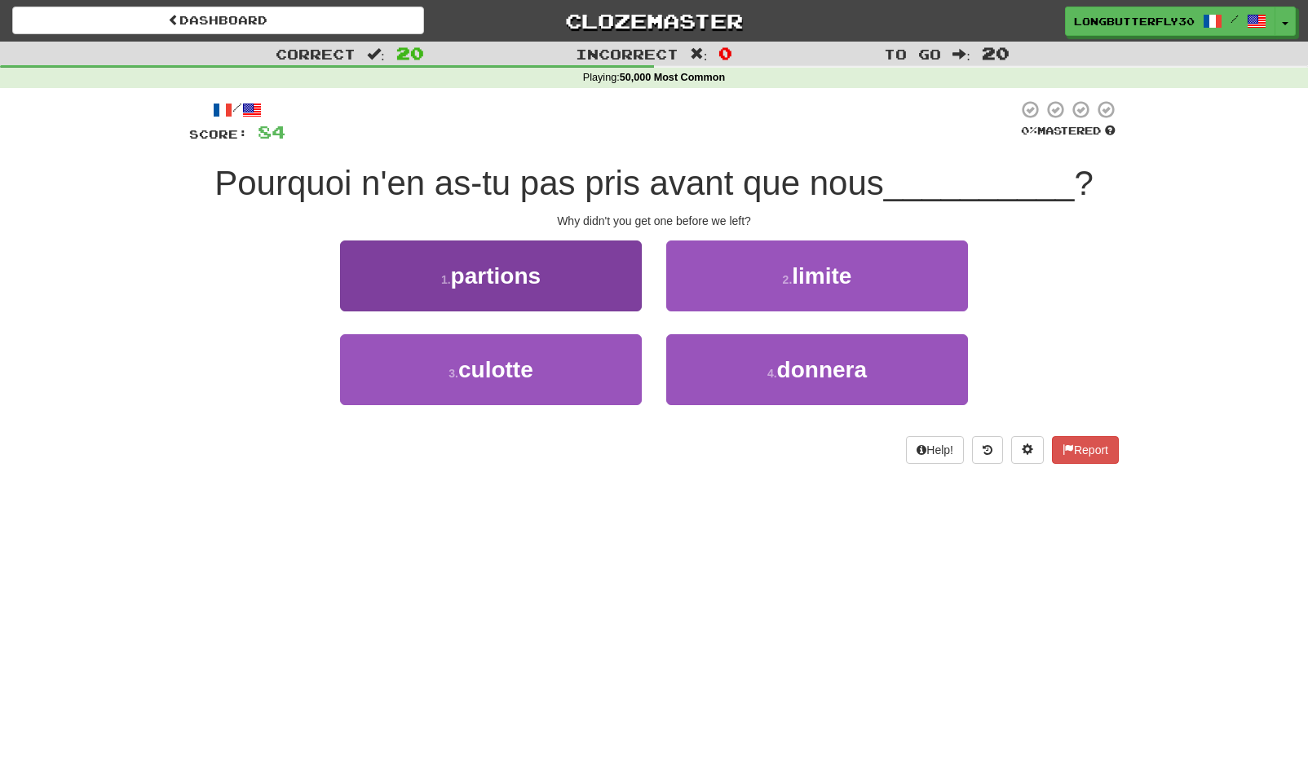
click at [583, 281] on button "1 . partions" at bounding box center [491, 276] width 302 height 71
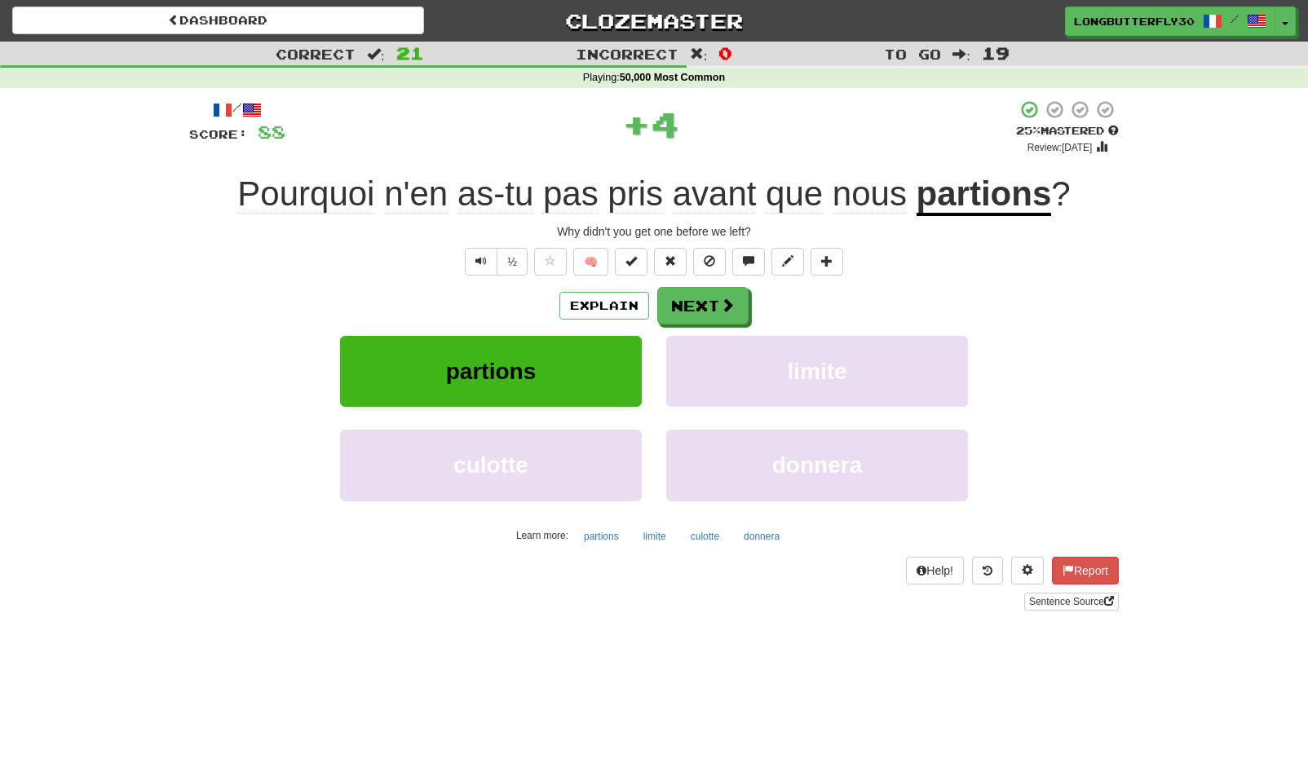
click at [723, 313] on button "Next" at bounding box center [702, 306] width 91 height 38
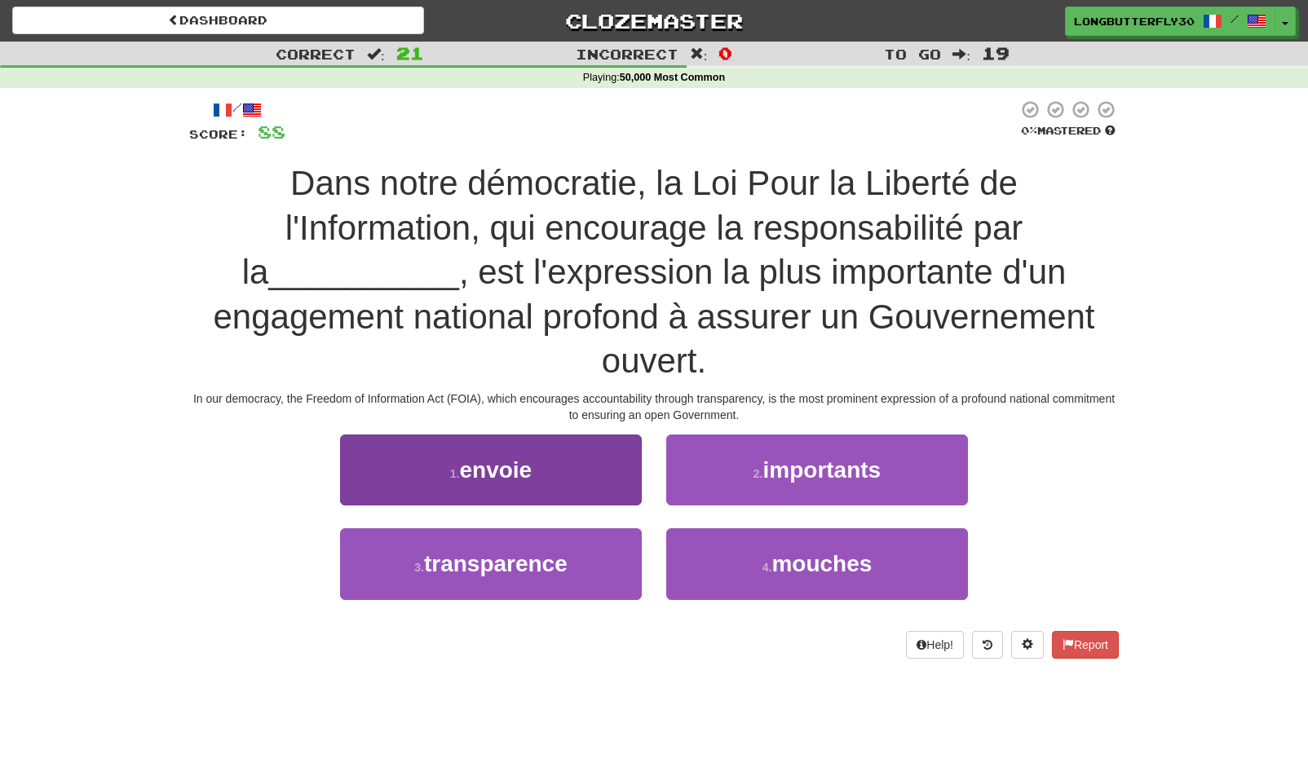
drag, startPoint x: 558, startPoint y: 555, endPoint x: 594, endPoint y: 535, distance: 40.9
click at [564, 554] on span "transparence" at bounding box center [496, 563] width 144 height 25
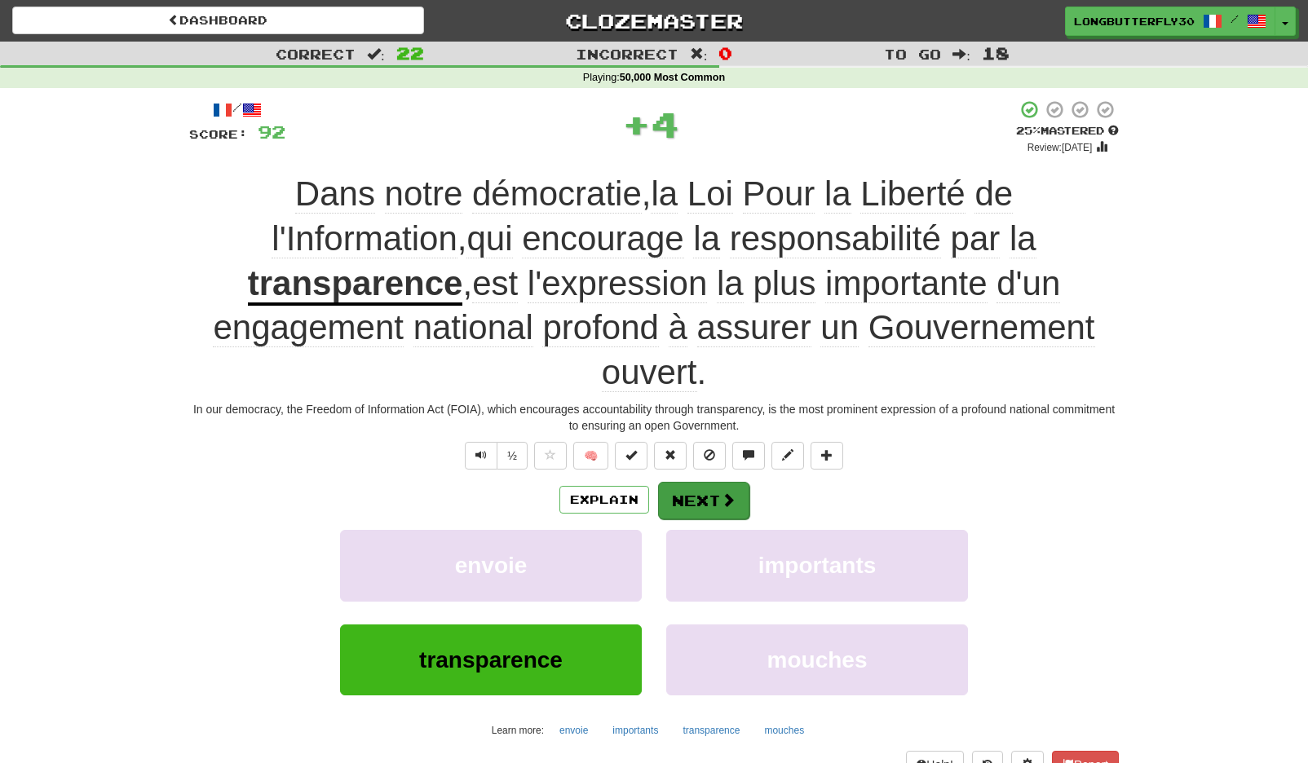
click at [693, 487] on button "Next" at bounding box center [703, 501] width 91 height 38
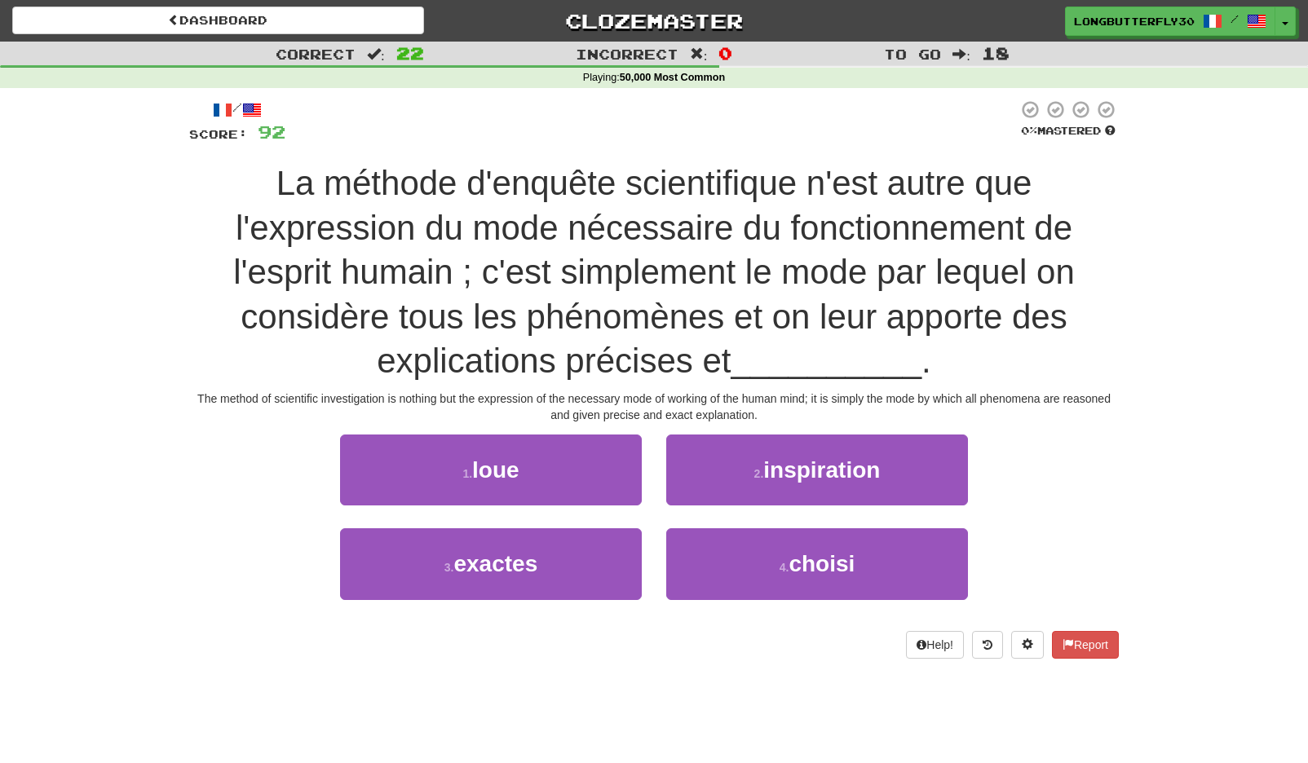
drag, startPoint x: 562, startPoint y: 550, endPoint x: 590, endPoint y: 524, distance: 38.1
click at [562, 550] on button "3 . exactes" at bounding box center [491, 563] width 302 height 71
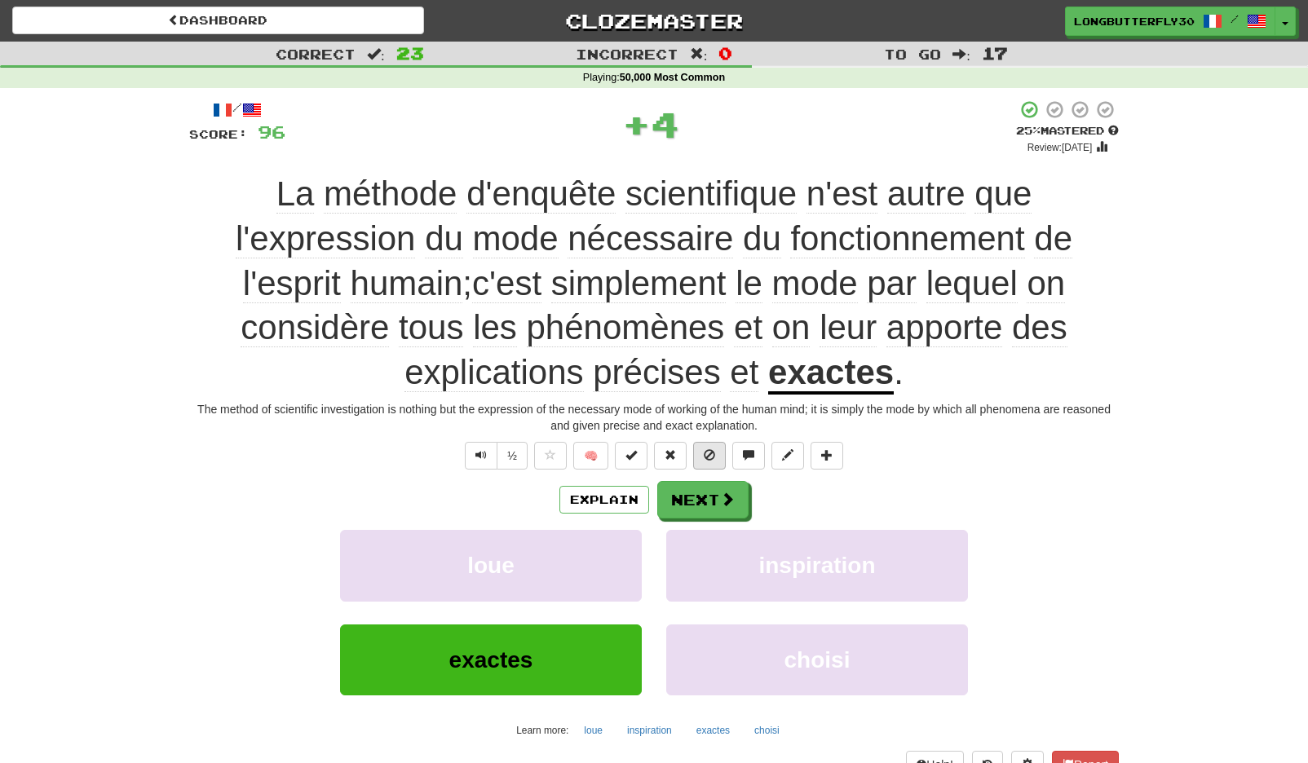
click at [710, 458] on span at bounding box center [709, 454] width 11 height 11
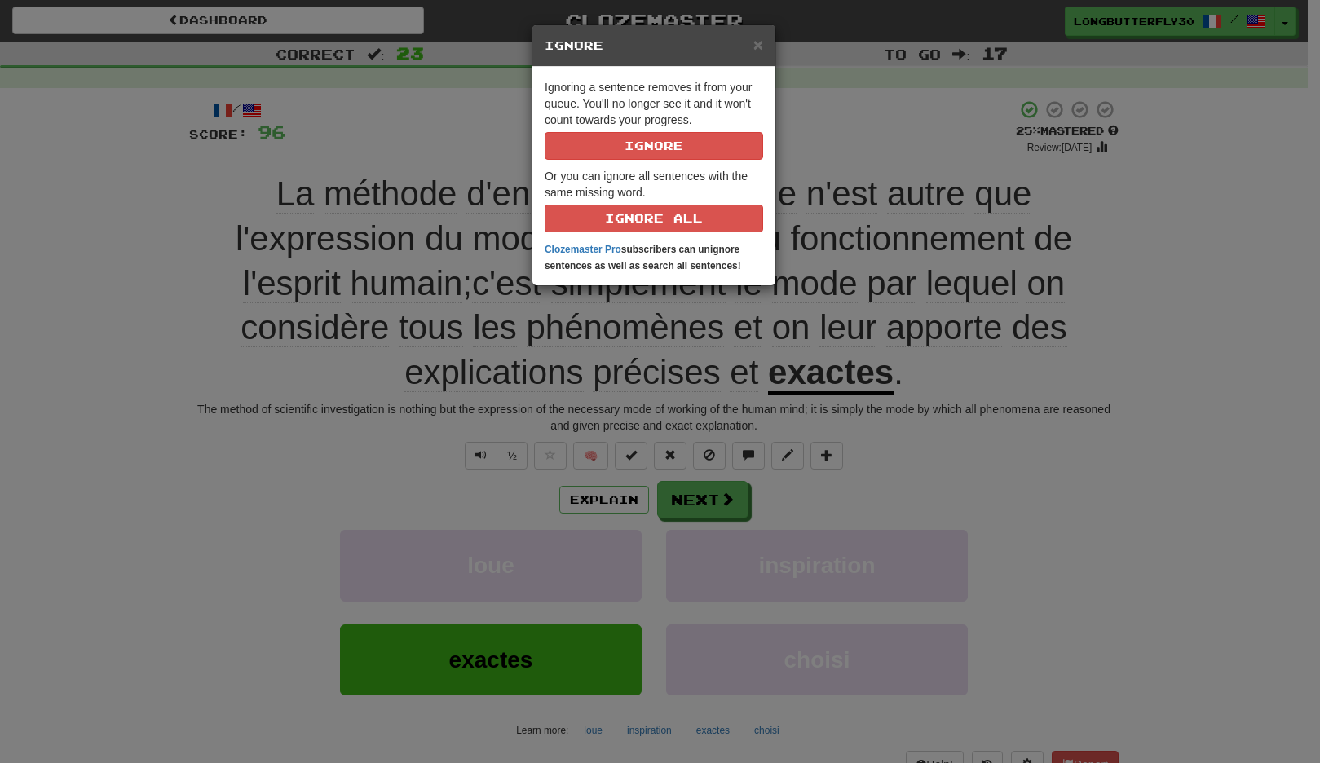
click at [1073, 434] on div "× Ignore Ignoring a sentence removes it from your queue. You'll no longer see i…" at bounding box center [660, 381] width 1320 height 763
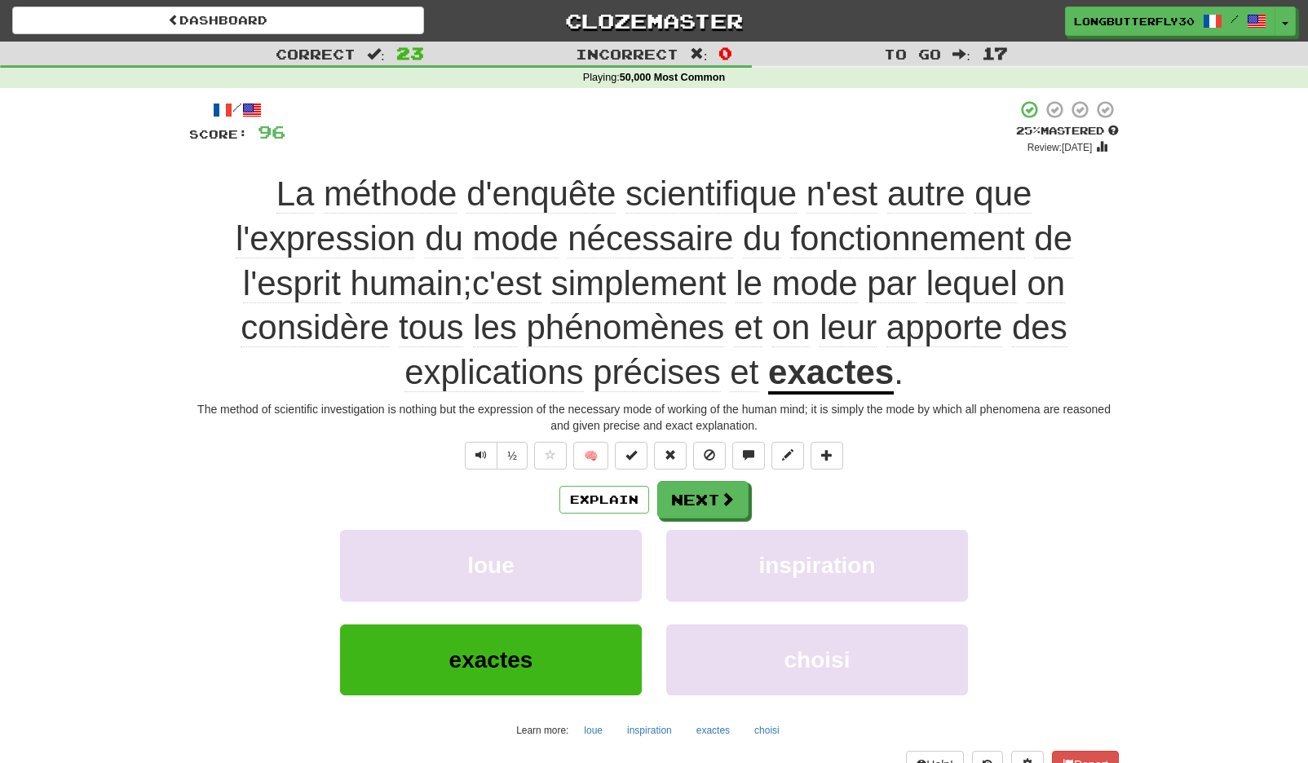
click at [871, 500] on div "Explain Next" at bounding box center [654, 500] width 930 height 38
click at [691, 492] on button "Next" at bounding box center [703, 501] width 91 height 38
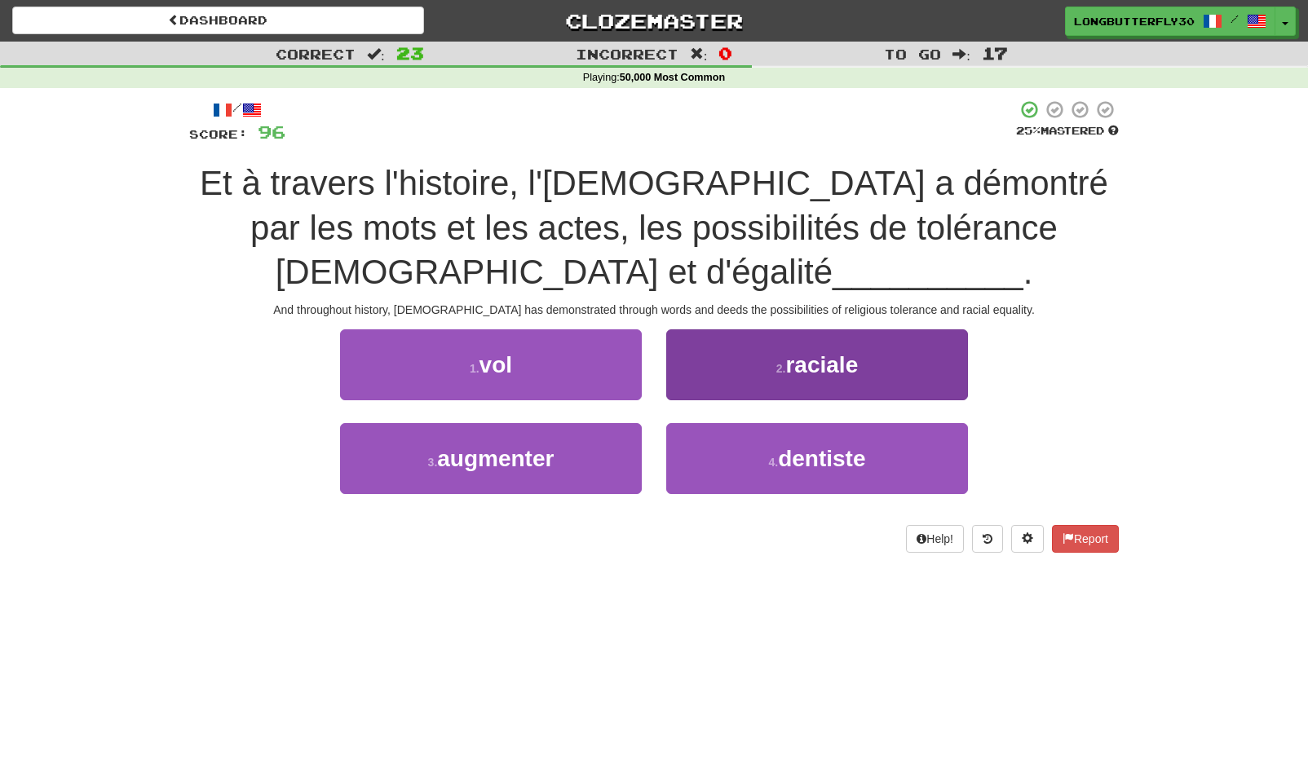
click at [739, 379] on button "2 . raciale" at bounding box center [817, 364] width 302 height 71
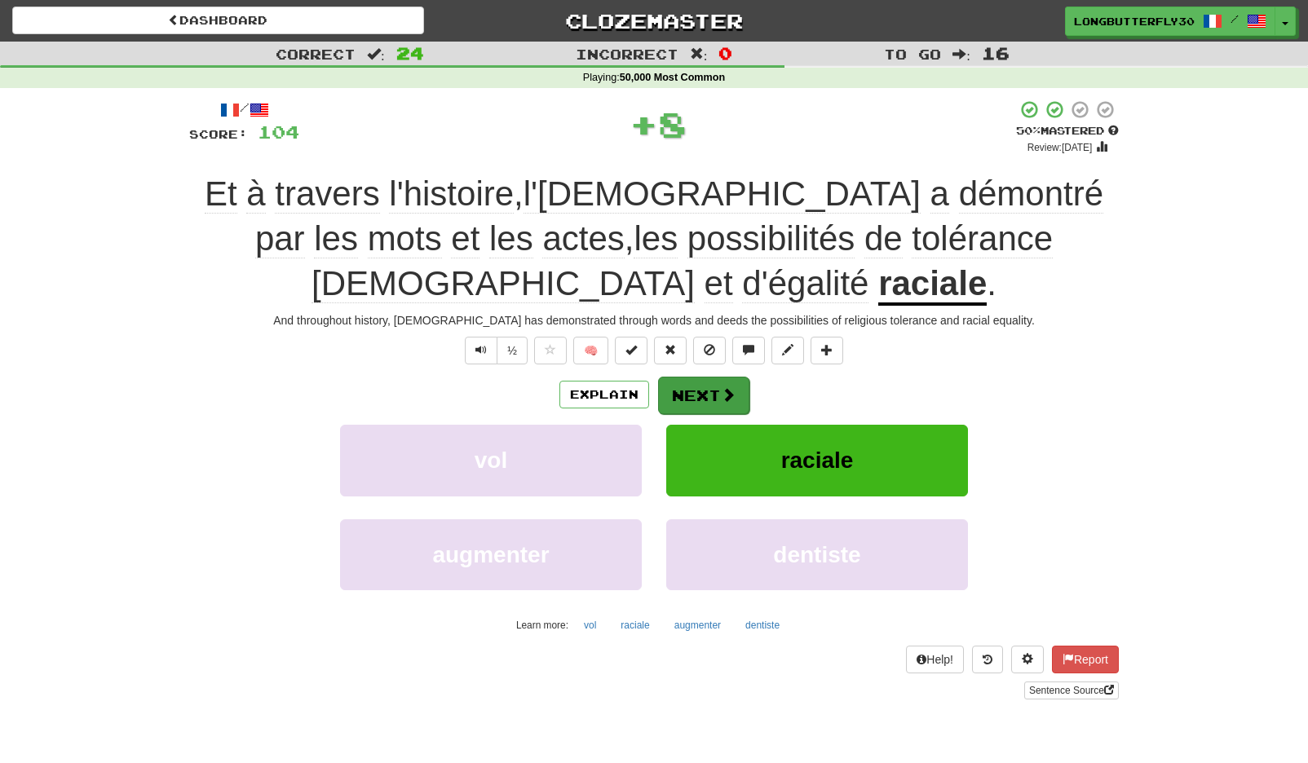
click at [713, 395] on button "Next" at bounding box center [703, 396] width 91 height 38
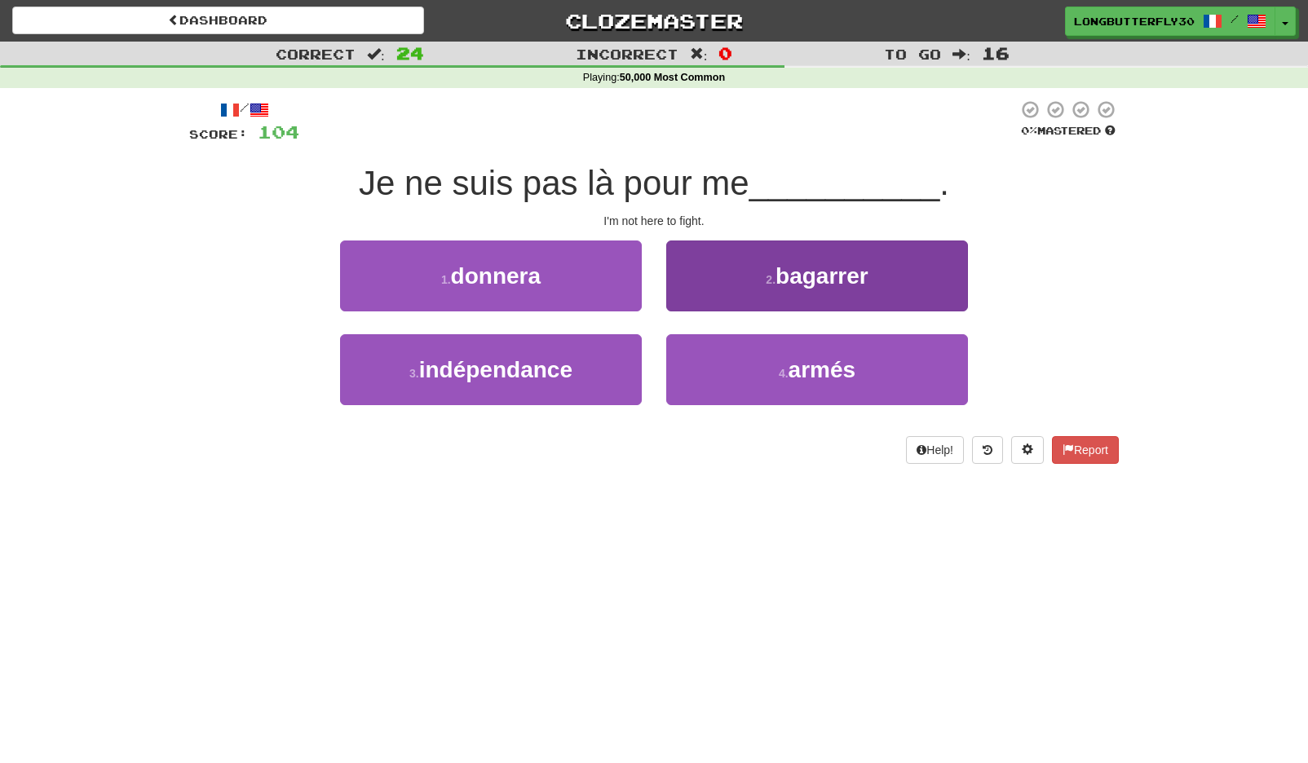
click at [726, 299] on button "2 . bagarrer" at bounding box center [817, 276] width 302 height 71
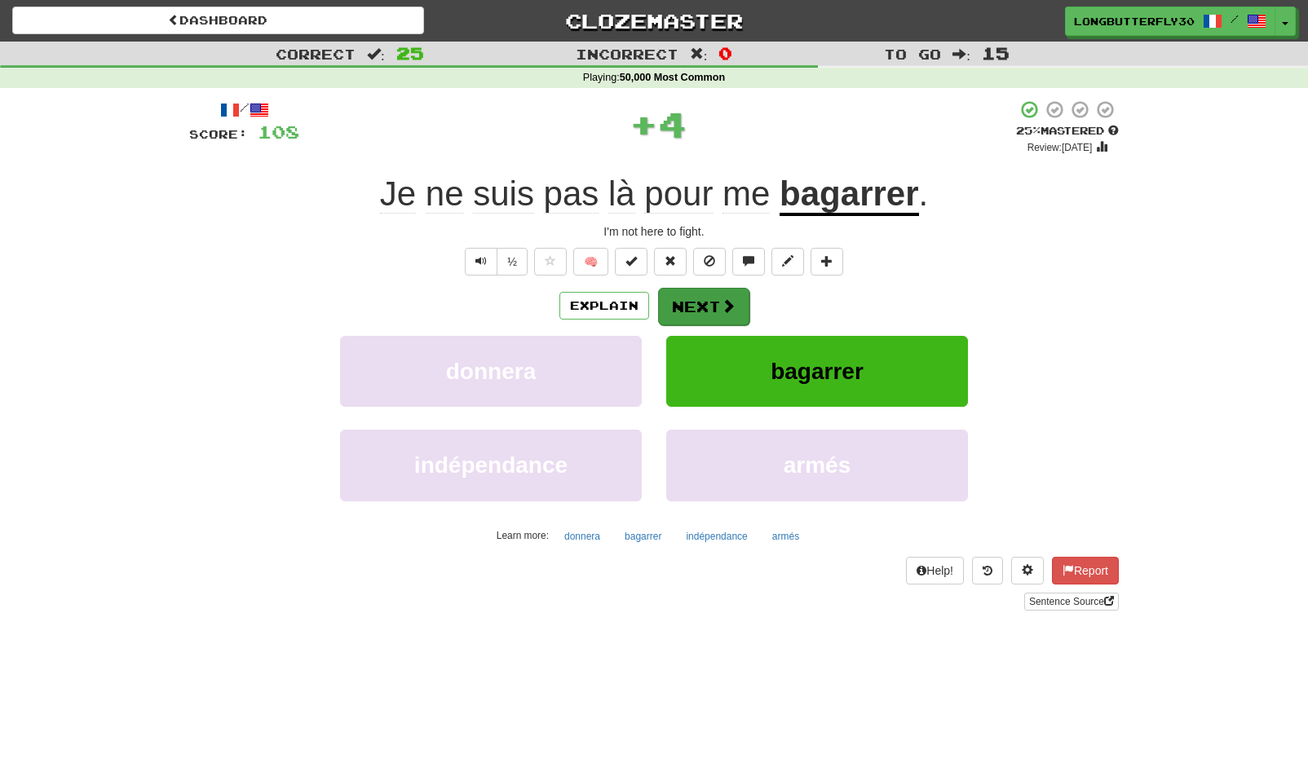
click at [687, 318] on button "Next" at bounding box center [703, 307] width 91 height 38
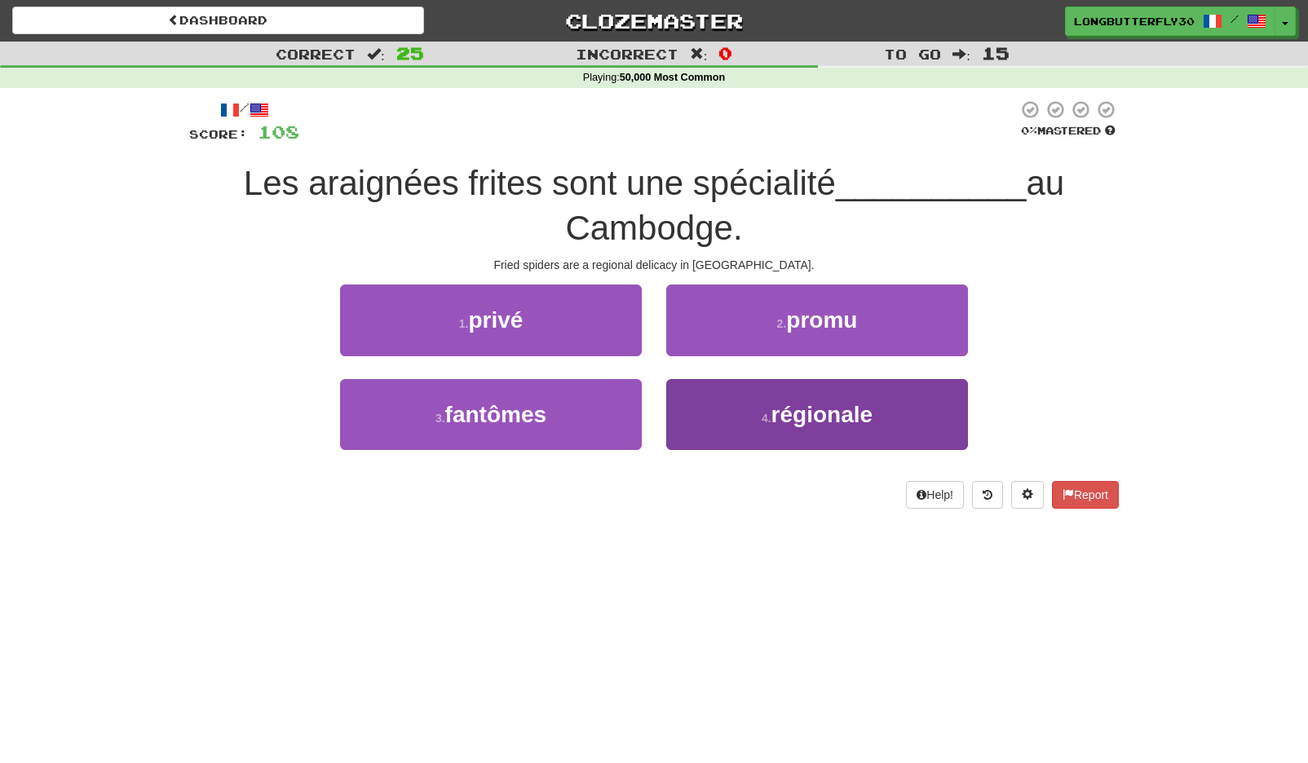
click at [804, 422] on span "régionale" at bounding box center [821, 414] width 101 height 25
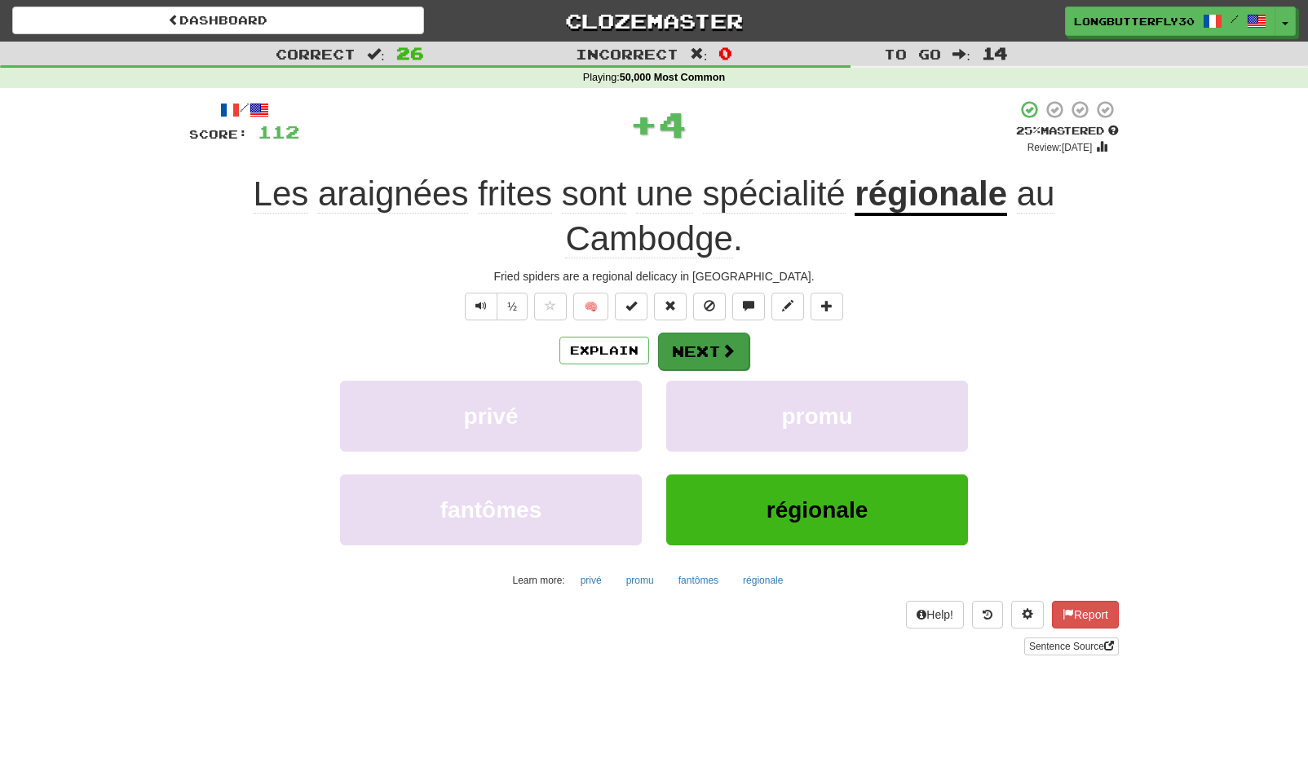
click at [708, 341] on button "Next" at bounding box center [703, 352] width 91 height 38
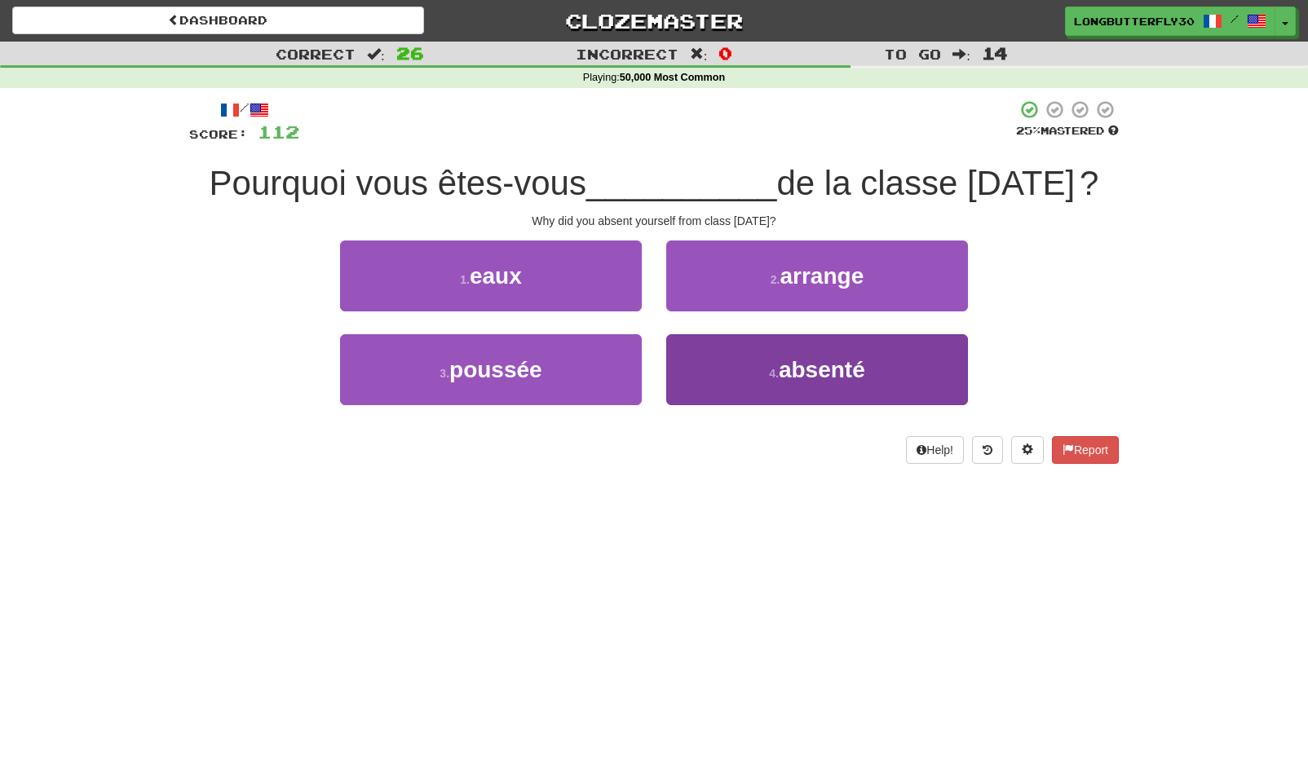
click at [720, 368] on button "4 . absenté" at bounding box center [817, 369] width 302 height 71
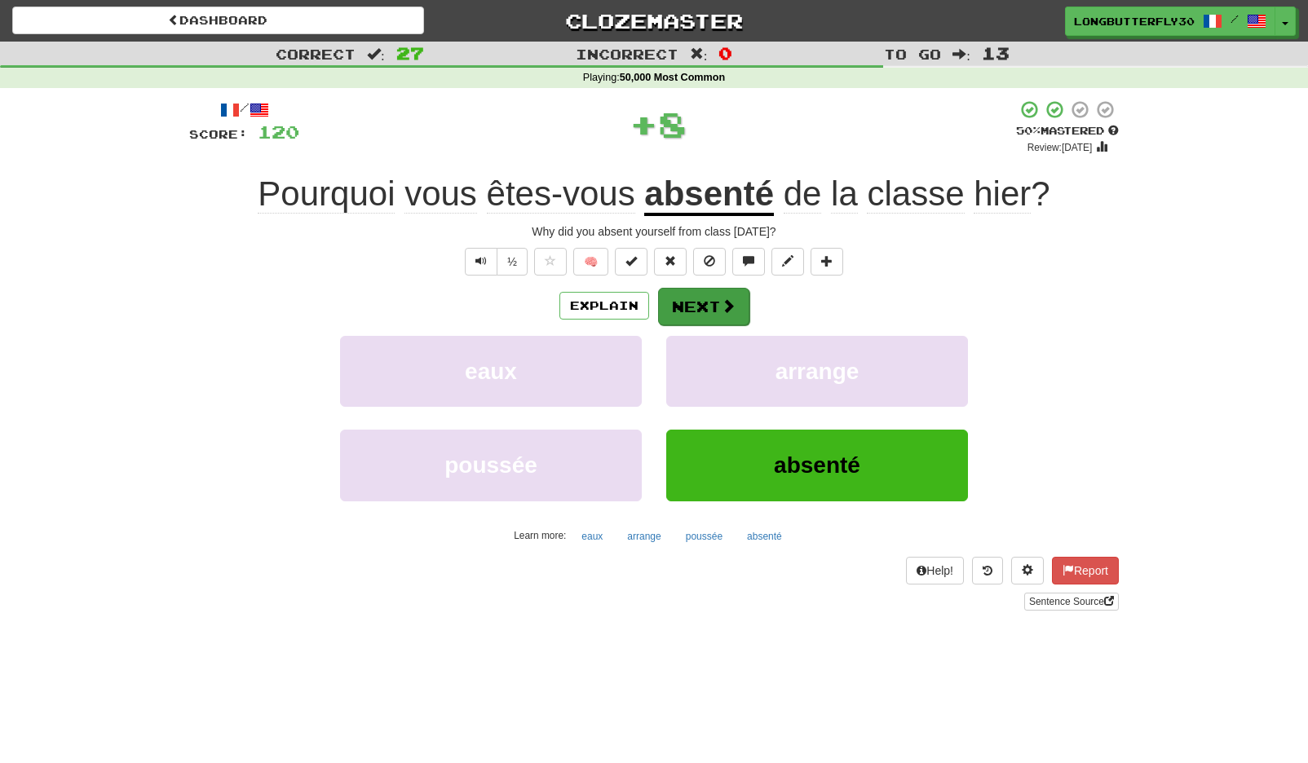
click at [694, 300] on button "Next" at bounding box center [703, 307] width 91 height 38
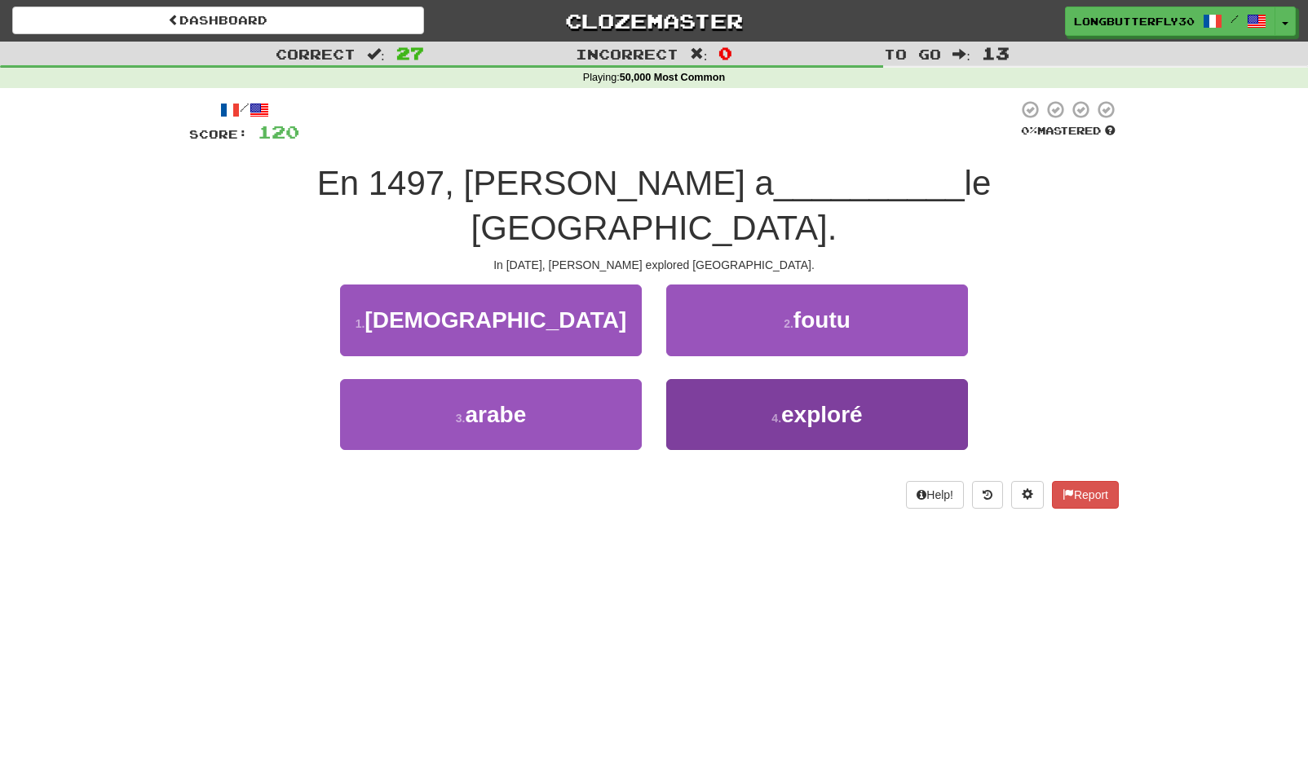
click at [737, 379] on button "4 . exploré" at bounding box center [817, 414] width 302 height 71
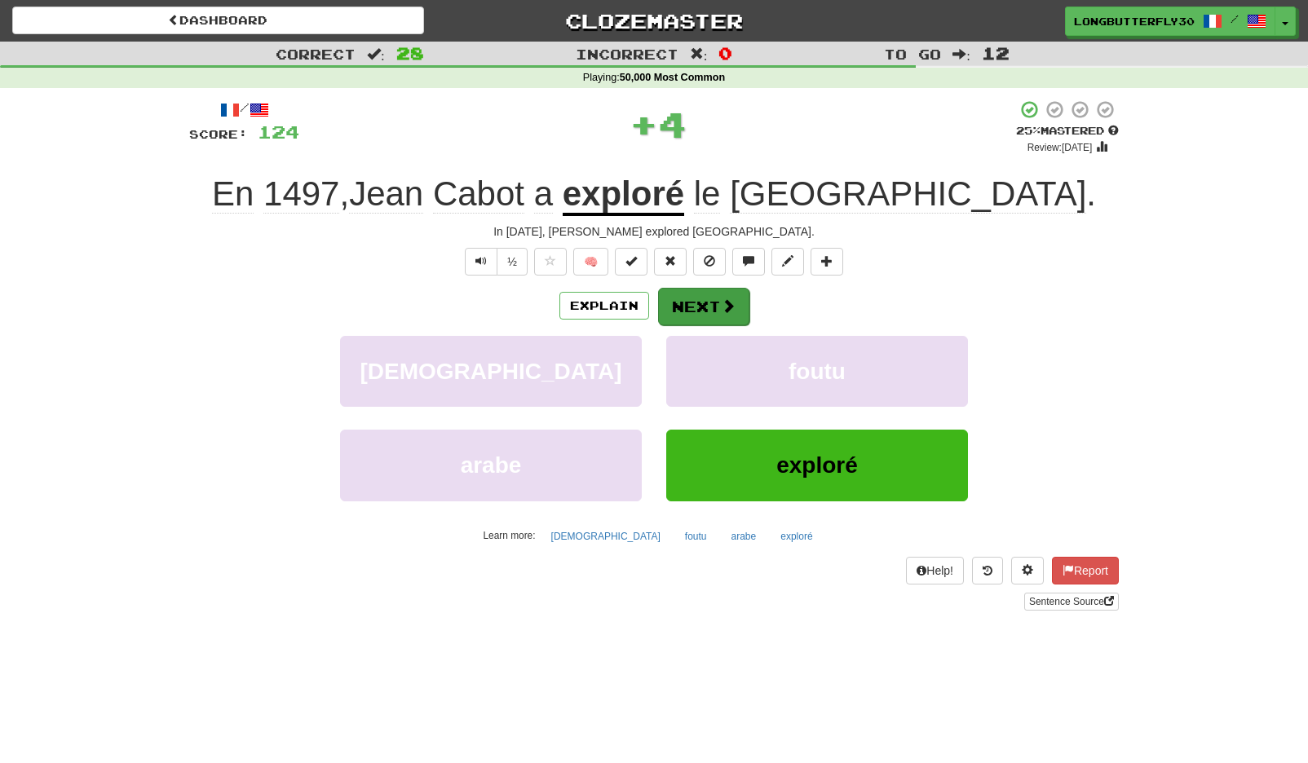
click at [718, 307] on button "Next" at bounding box center [703, 307] width 91 height 38
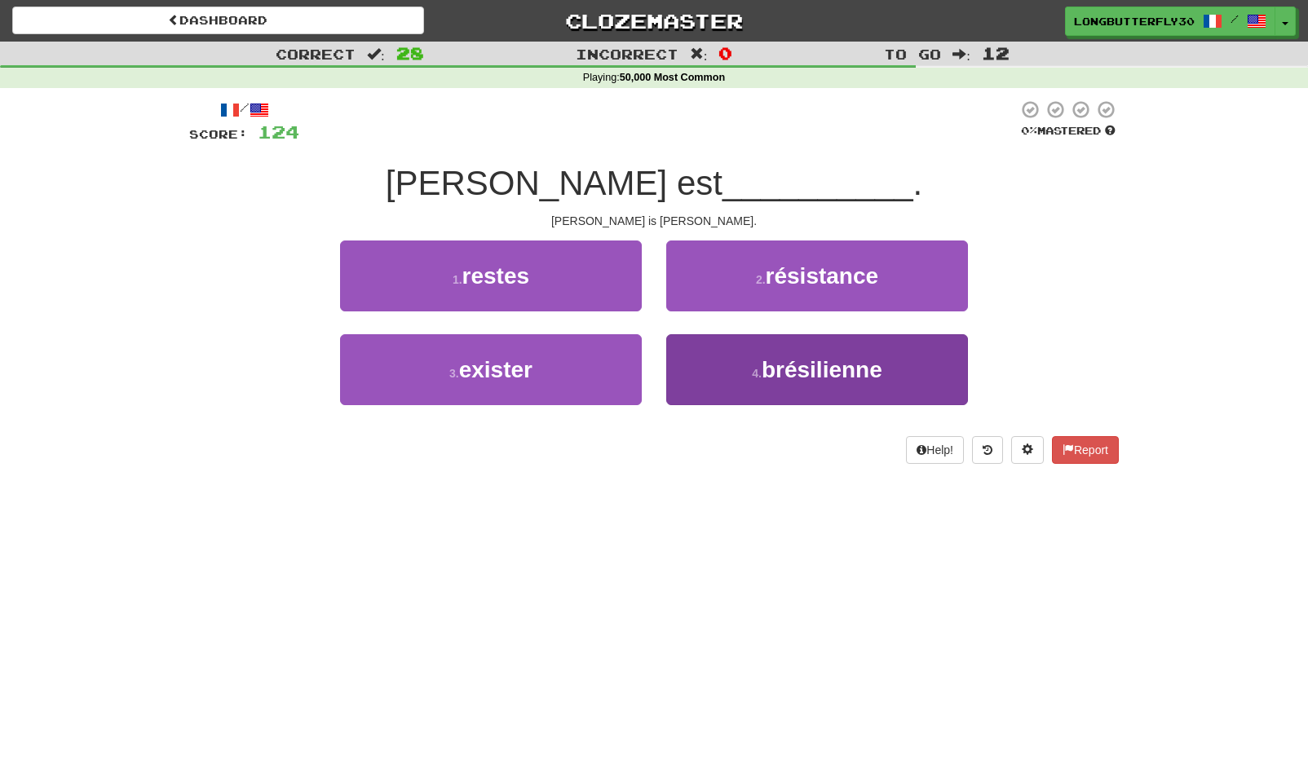
click at [722, 360] on button "4 . brésilienne" at bounding box center [817, 369] width 302 height 71
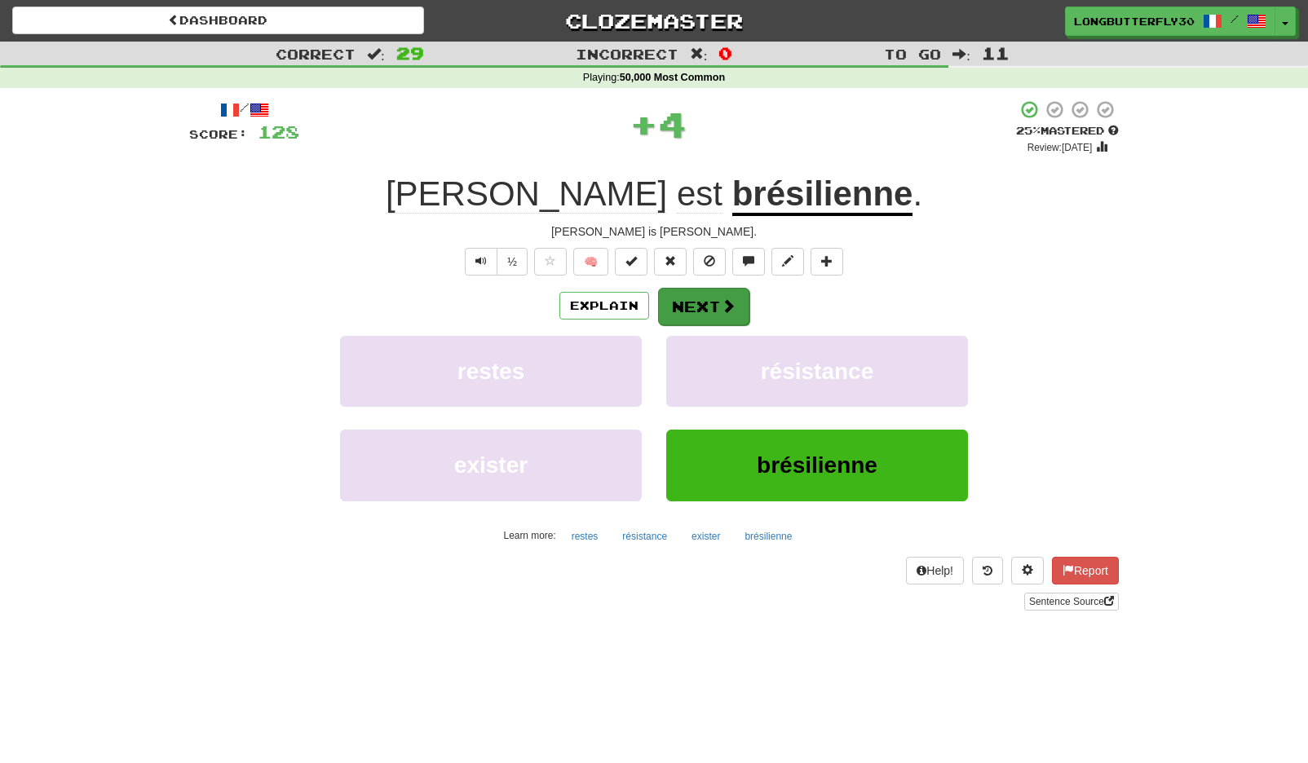
click at [709, 309] on button "Next" at bounding box center [703, 307] width 91 height 38
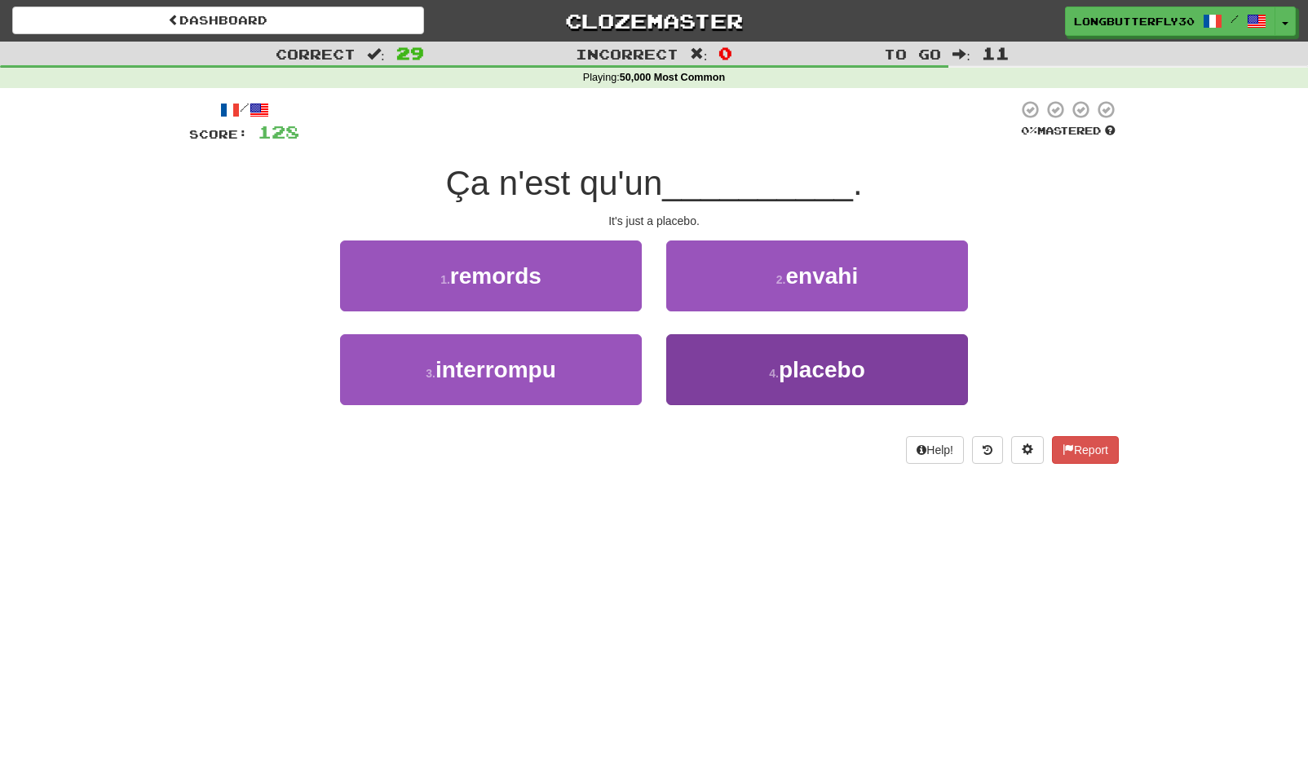
click at [706, 380] on button "4 . placebo" at bounding box center [817, 369] width 302 height 71
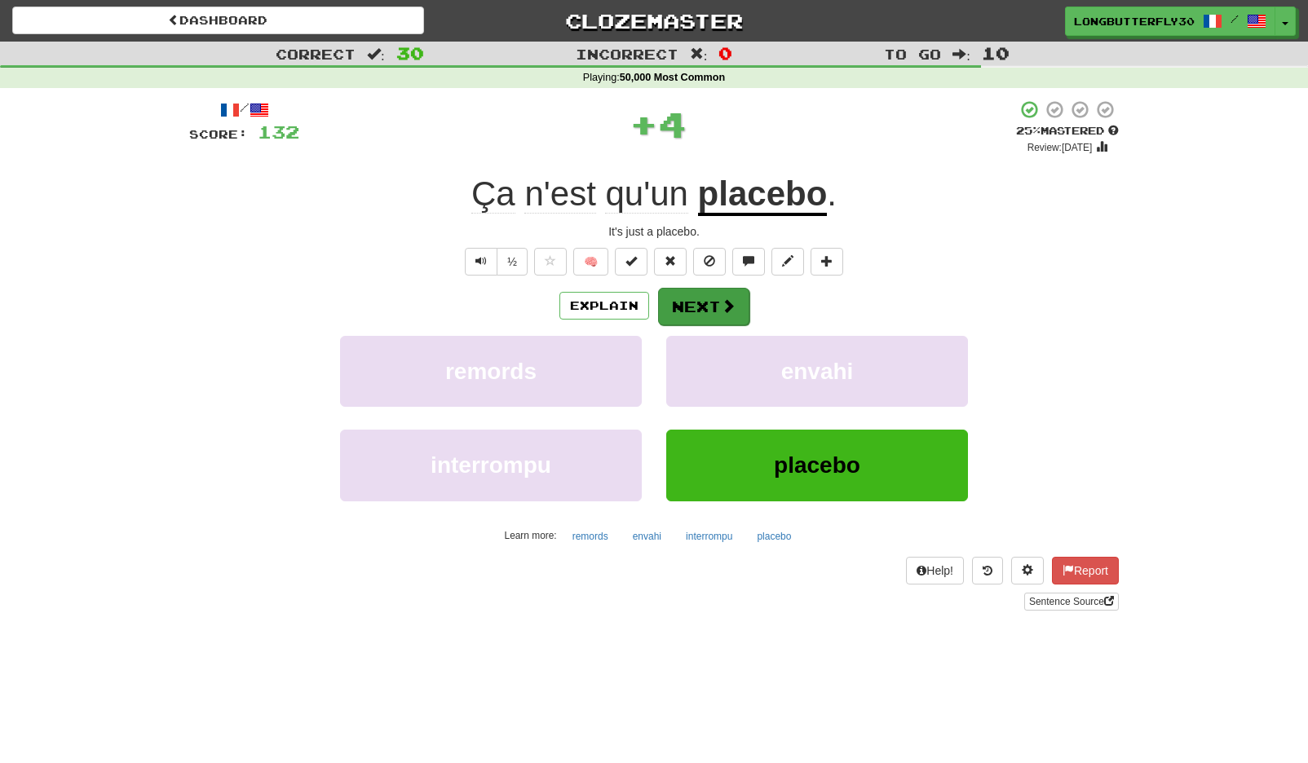
click at [666, 304] on button "Next" at bounding box center [703, 307] width 91 height 38
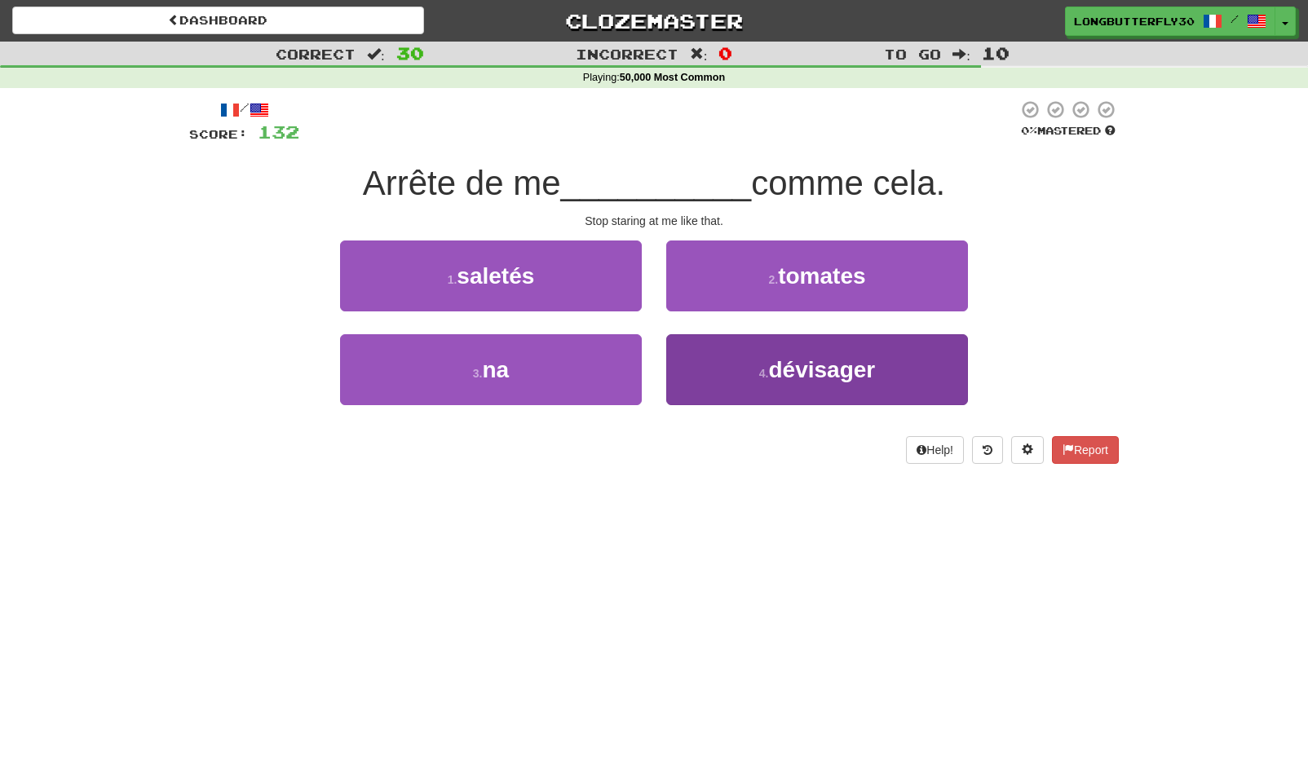
click at [762, 370] on small "4 ." at bounding box center [764, 373] width 10 height 13
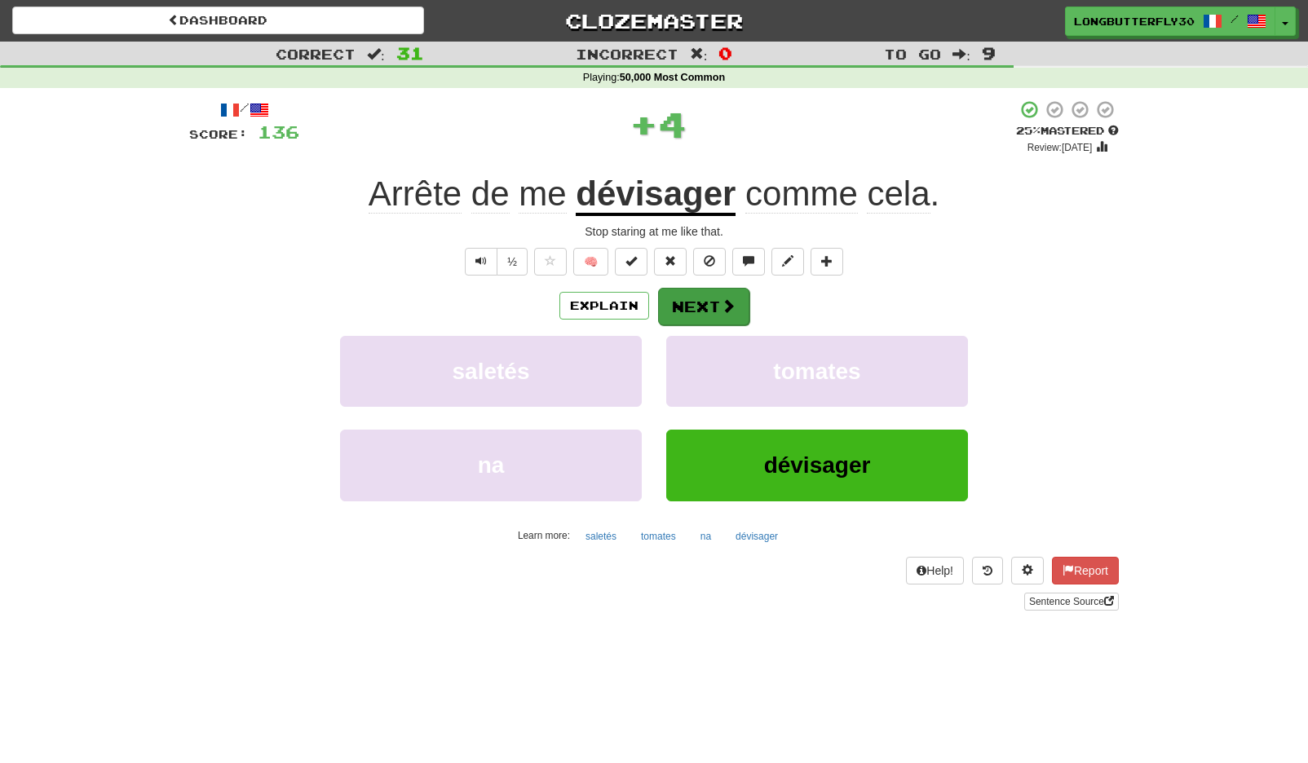
click at [714, 306] on button "Next" at bounding box center [703, 307] width 91 height 38
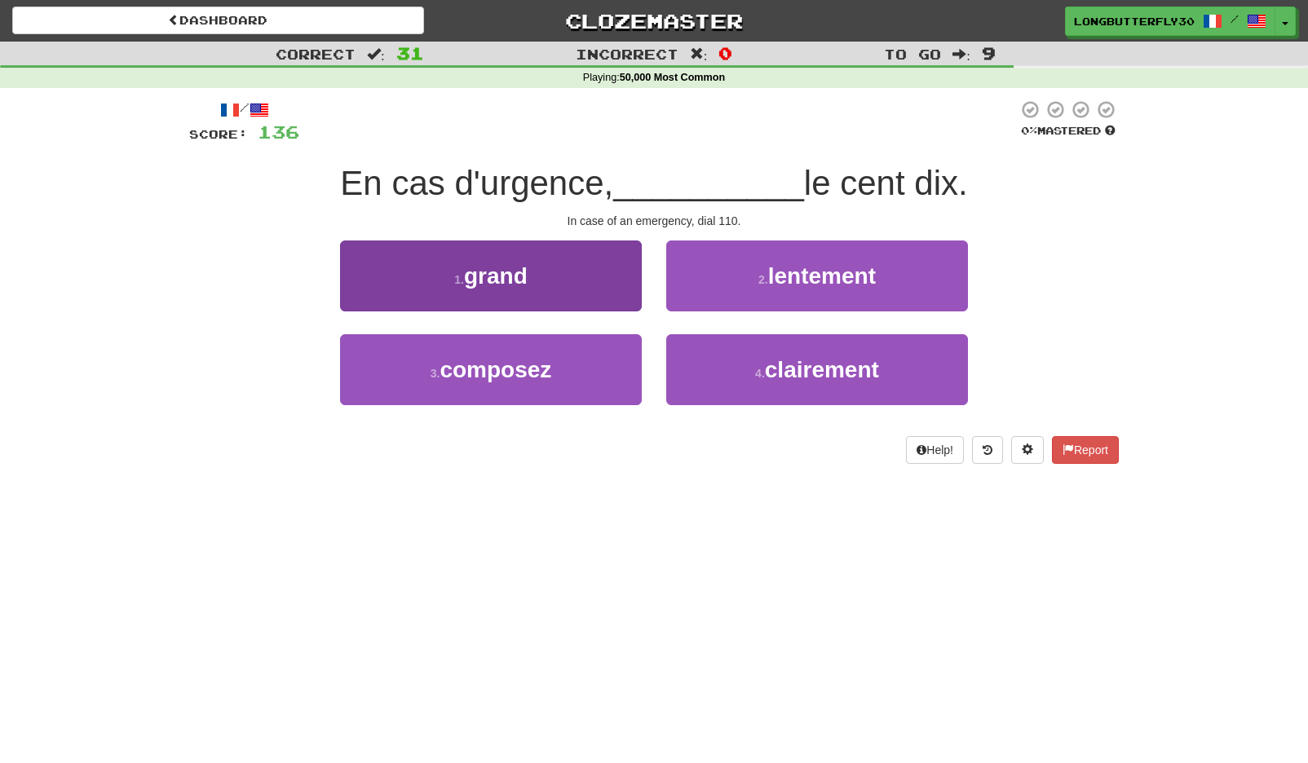
drag, startPoint x: 552, startPoint y: 365, endPoint x: 566, endPoint y: 339, distance: 28.8
click at [551, 365] on span "composez" at bounding box center [496, 369] width 112 height 25
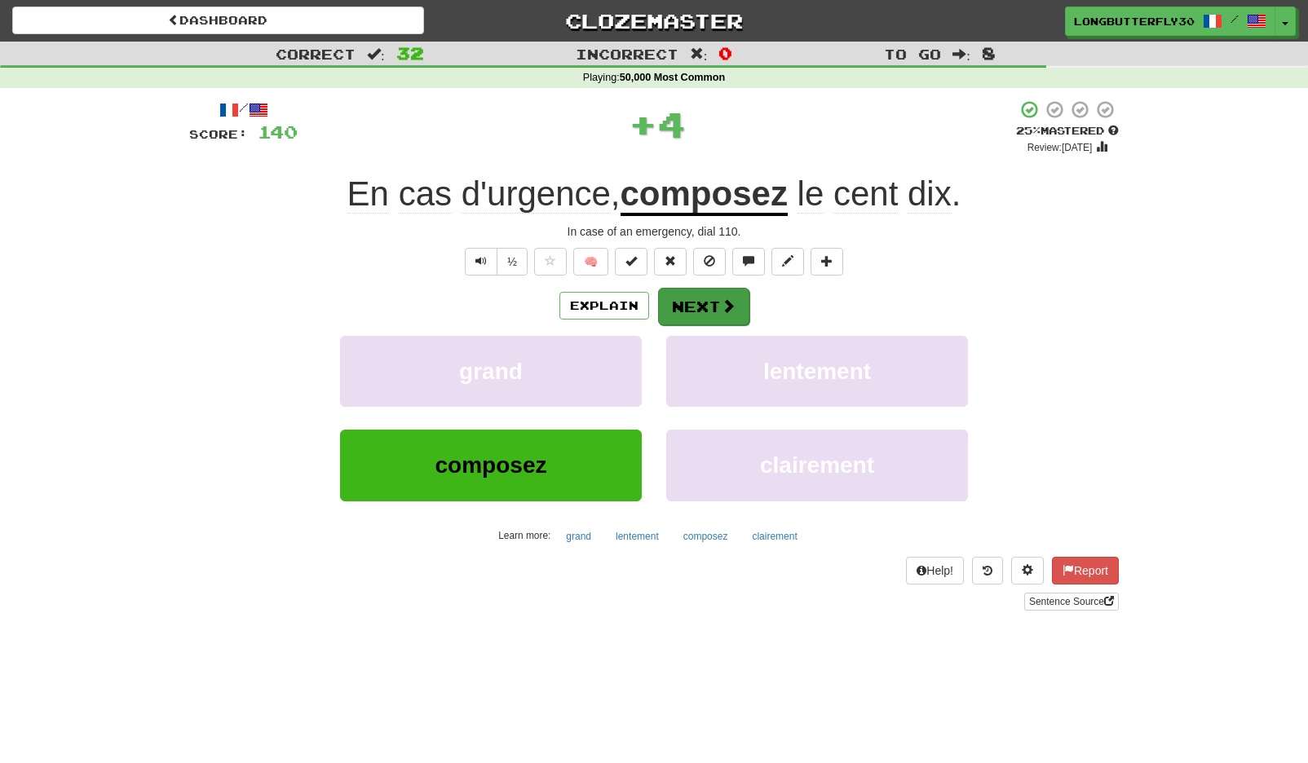
click at [688, 315] on button "Next" at bounding box center [703, 307] width 91 height 38
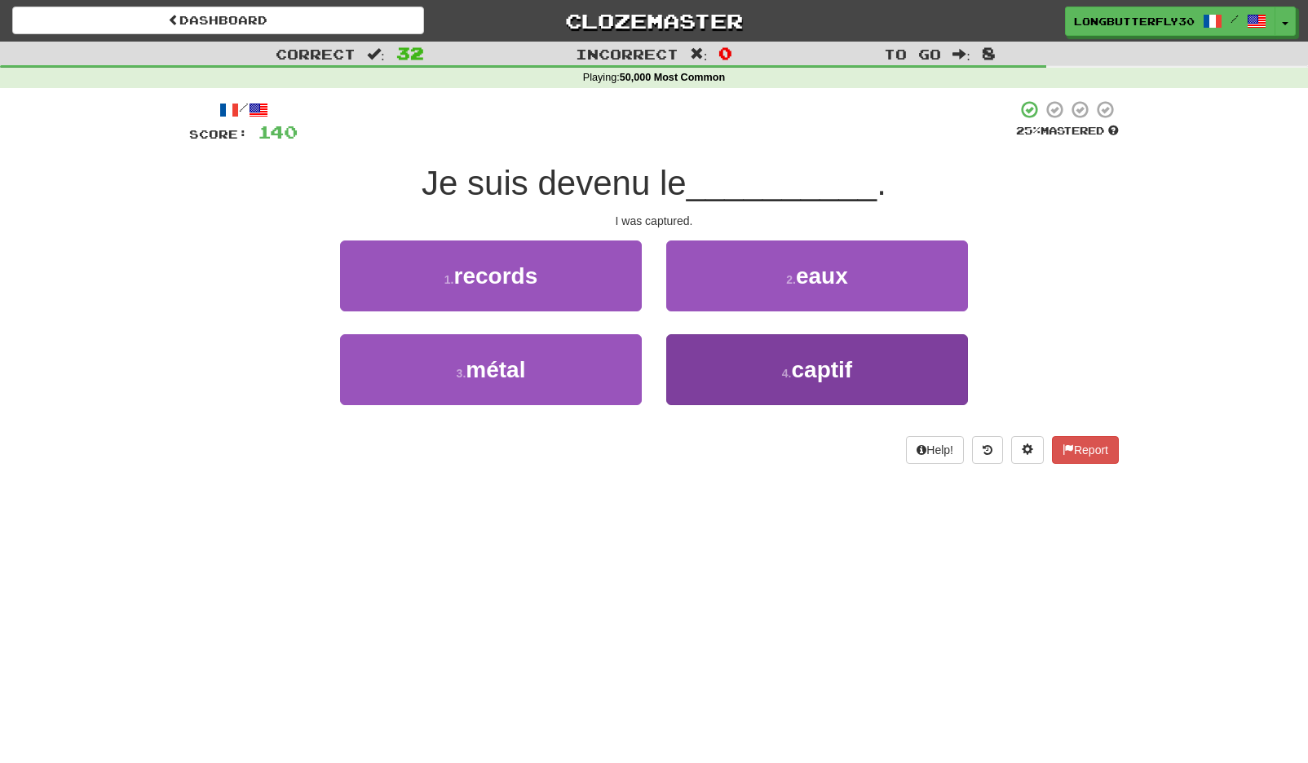
click at [752, 362] on button "4 . captif" at bounding box center [817, 369] width 302 height 71
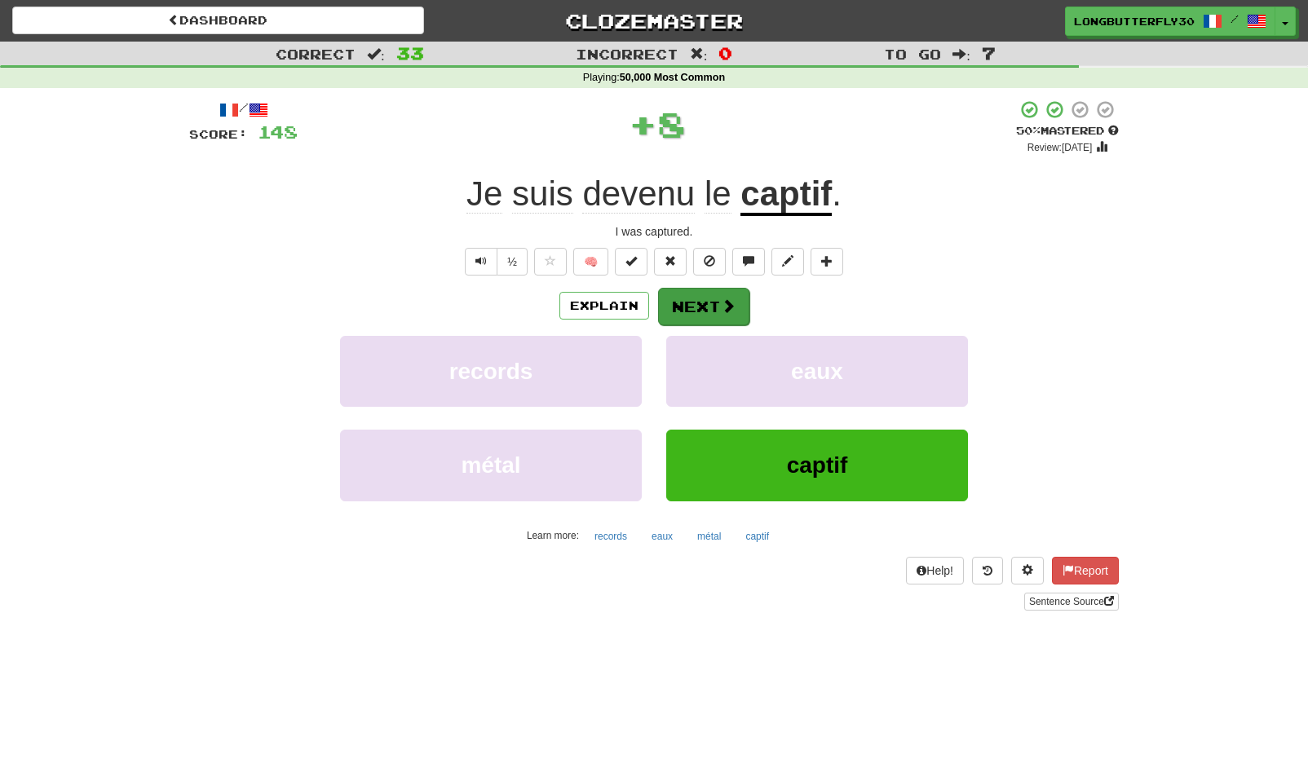
click at [697, 288] on button "Next" at bounding box center [703, 307] width 91 height 38
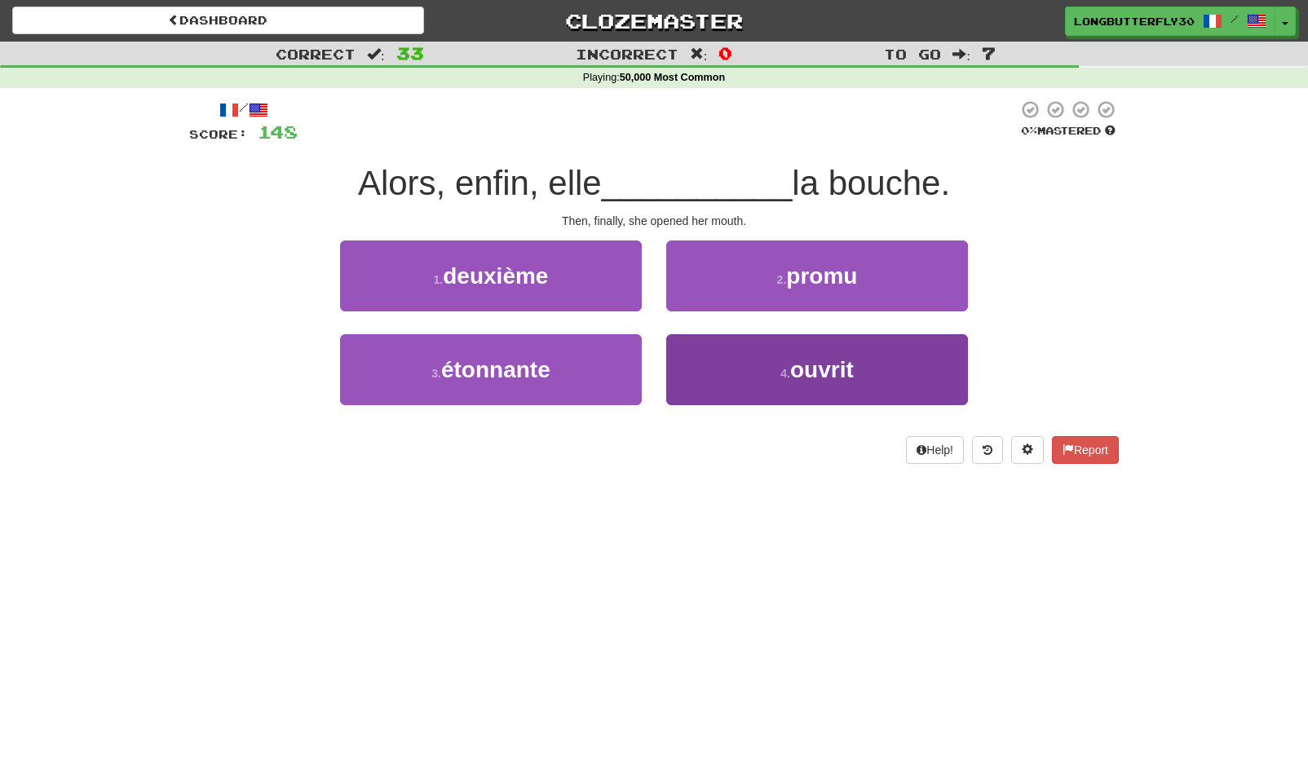
click at [701, 365] on button "4 . ouvrit" at bounding box center [817, 369] width 302 height 71
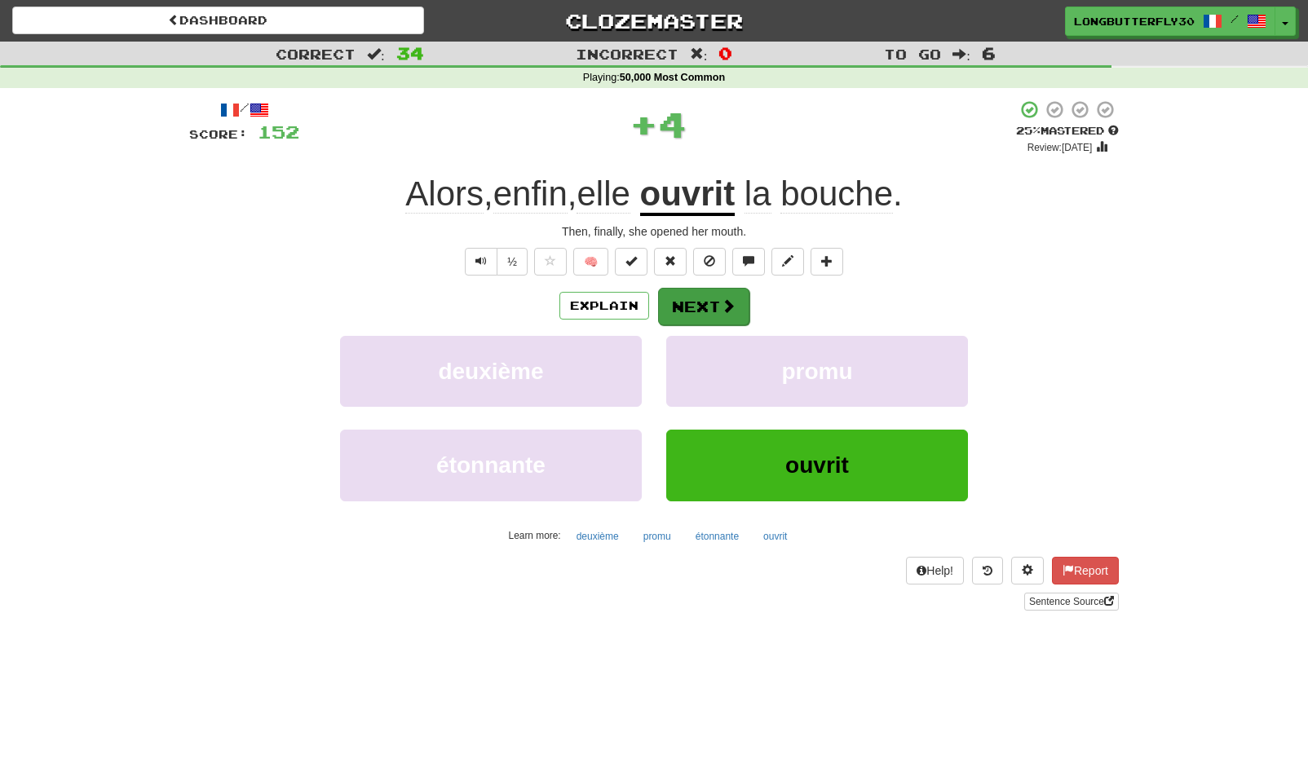
click at [701, 298] on button "Next" at bounding box center [703, 307] width 91 height 38
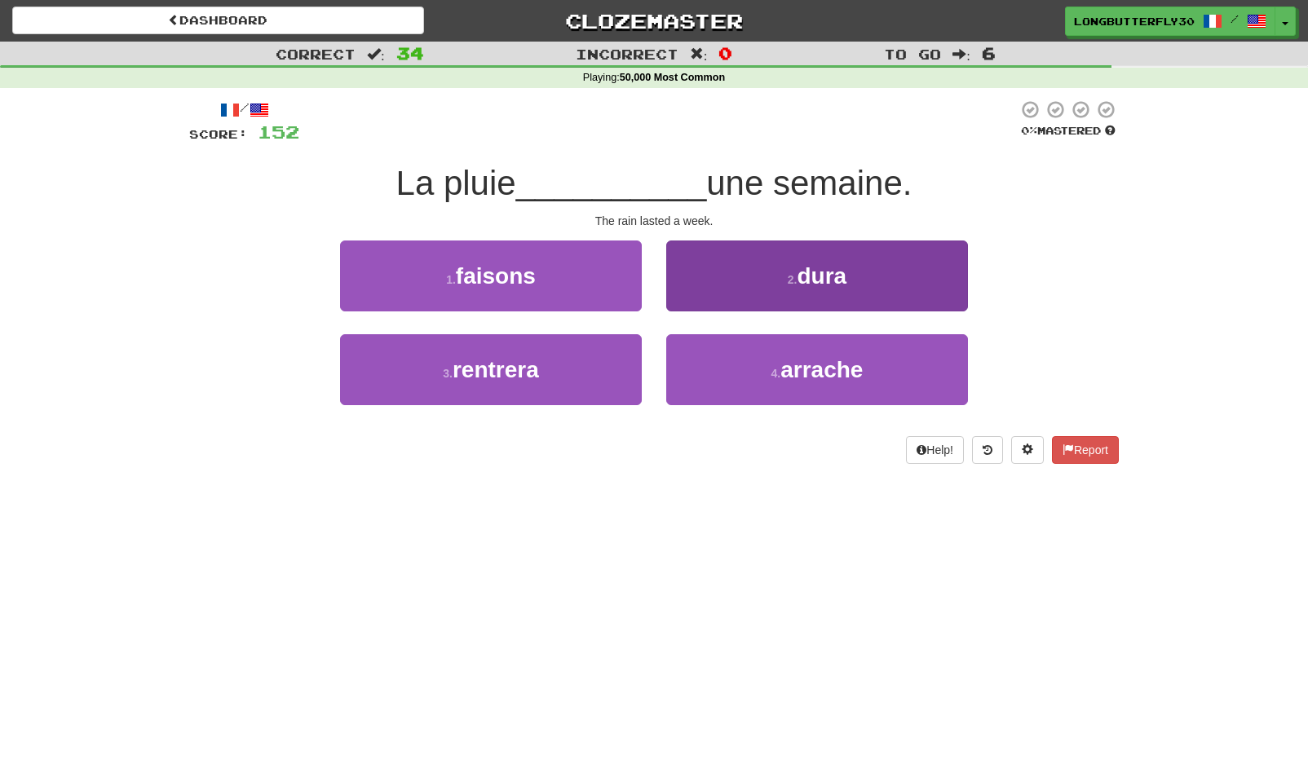
click at [754, 290] on button "2 . dura" at bounding box center [817, 276] width 302 height 71
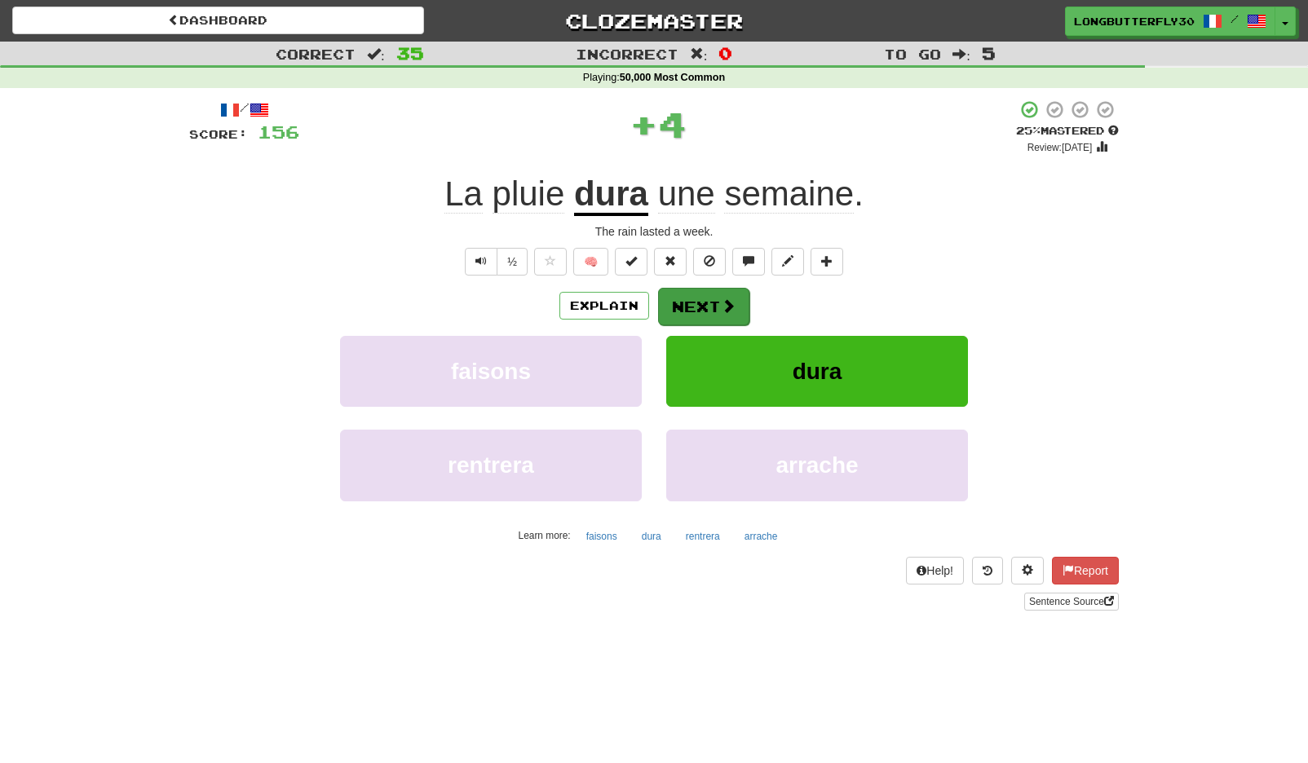
click at [695, 296] on button "Next" at bounding box center [703, 307] width 91 height 38
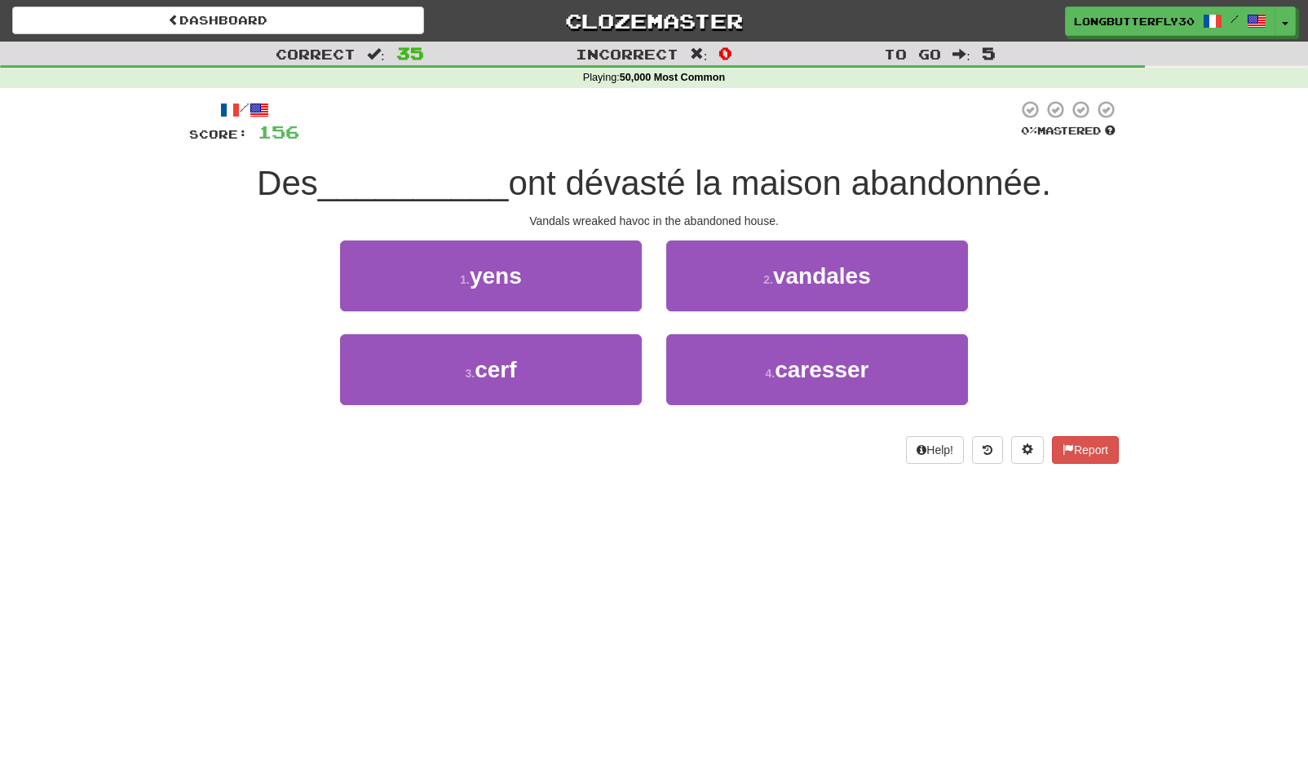
click at [796, 280] on span "vandales" at bounding box center [822, 275] width 98 height 25
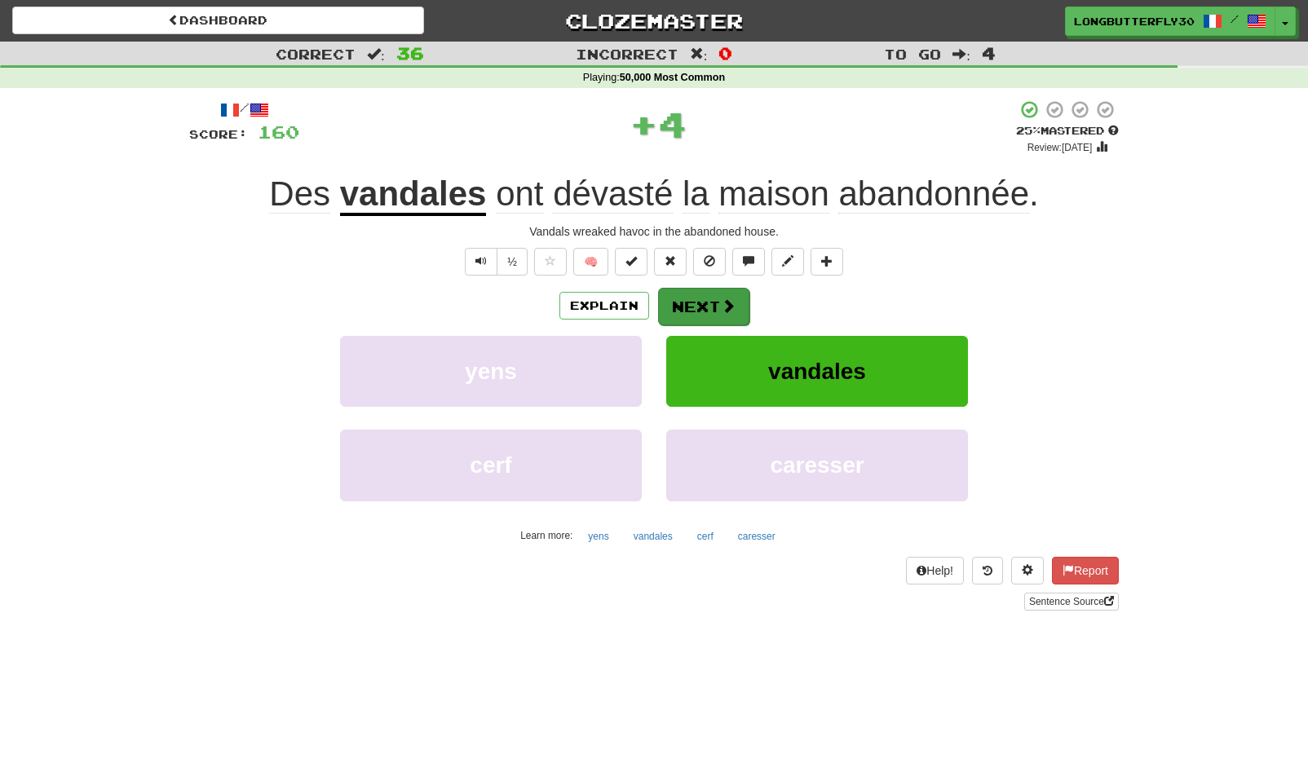
click at [745, 298] on button "Next" at bounding box center [703, 307] width 91 height 38
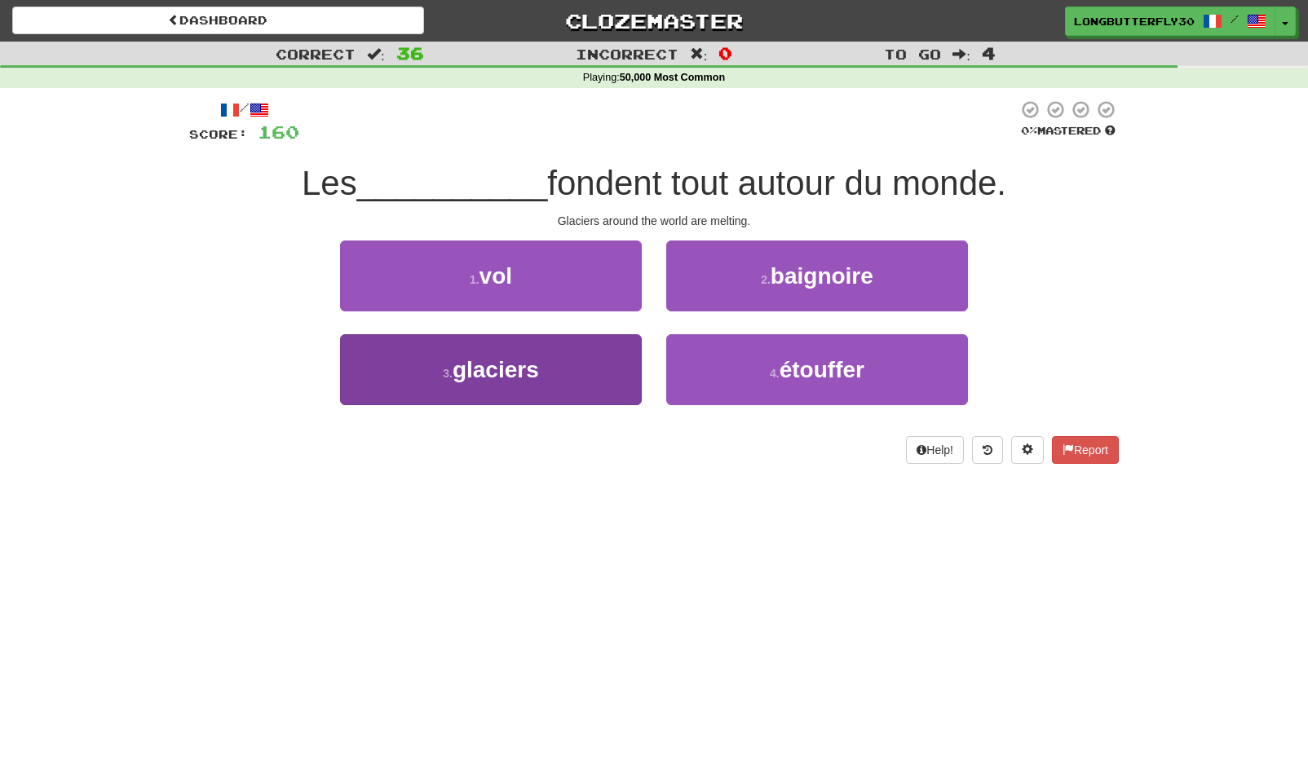
click at [575, 360] on button "3 . glaciers" at bounding box center [491, 369] width 302 height 71
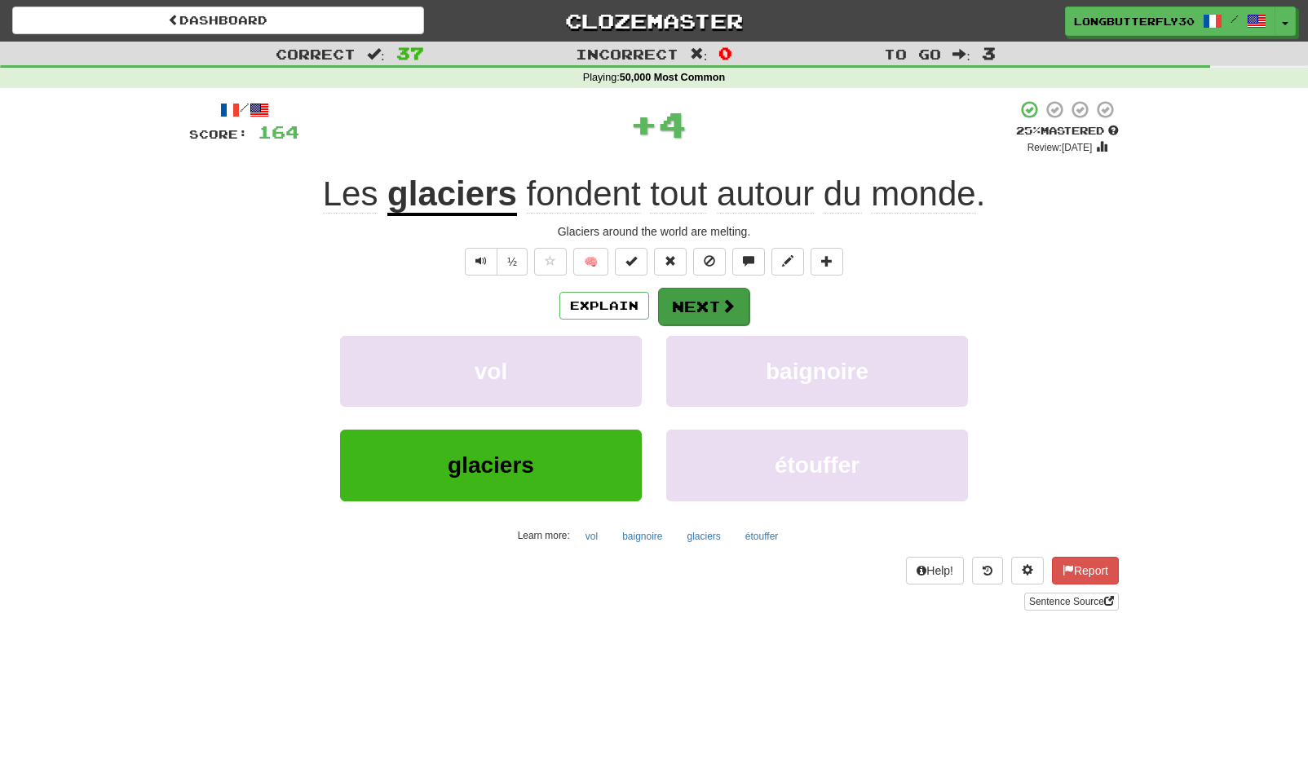
click at [681, 297] on button "Next" at bounding box center [703, 307] width 91 height 38
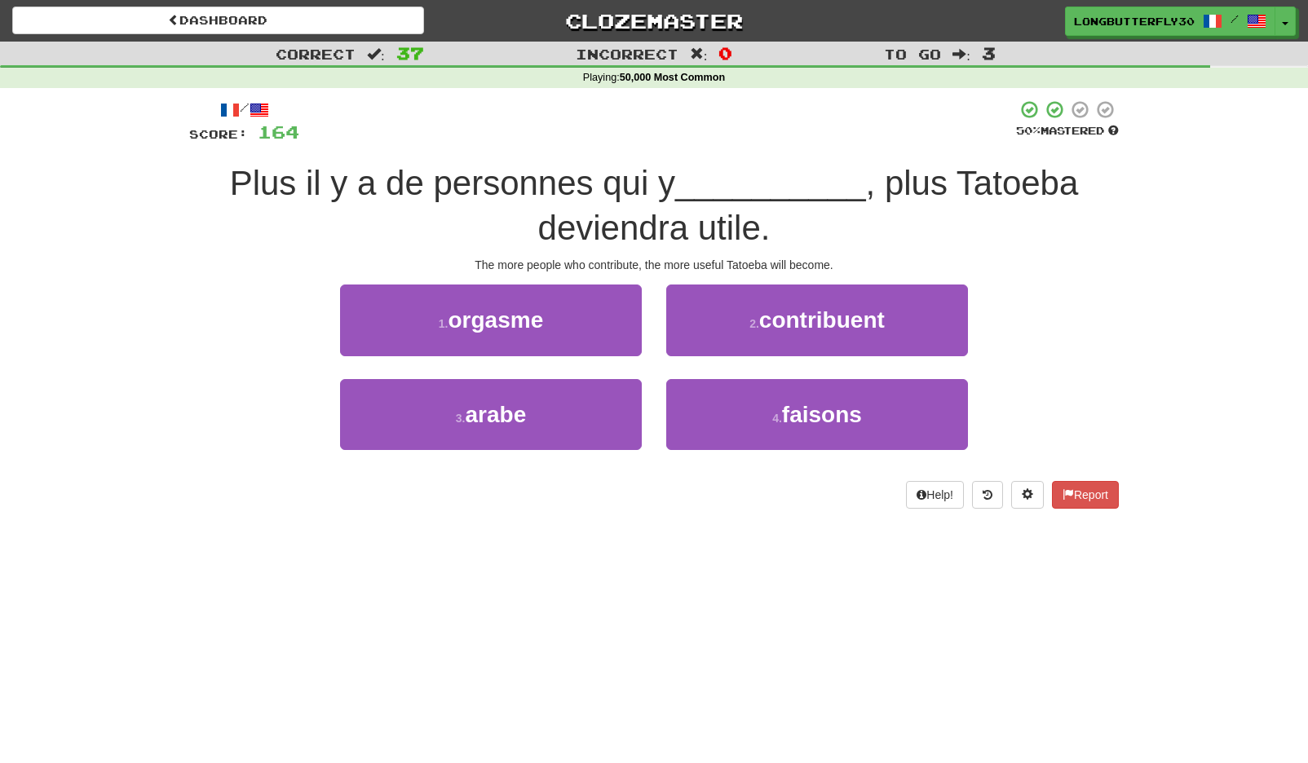
click at [828, 325] on span "contribuent" at bounding box center [822, 319] width 126 height 25
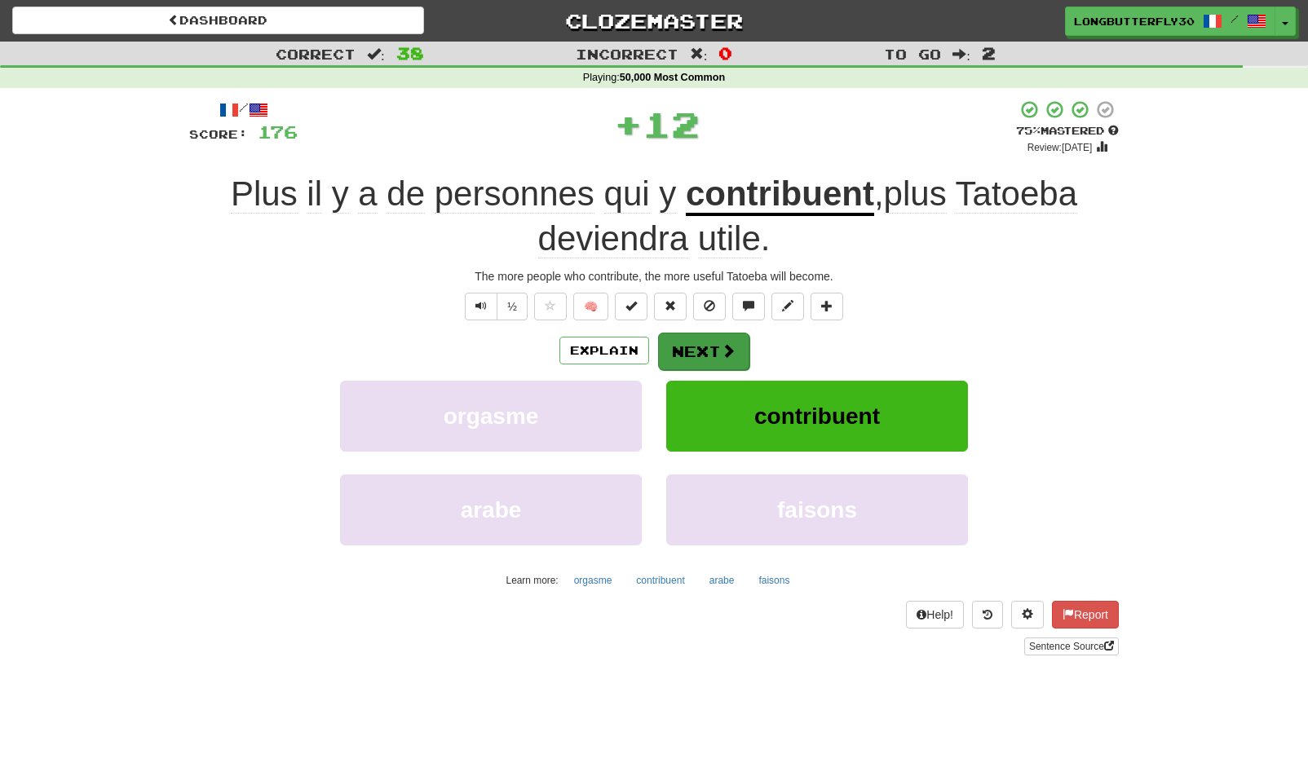
click at [718, 351] on button "Next" at bounding box center [703, 352] width 91 height 38
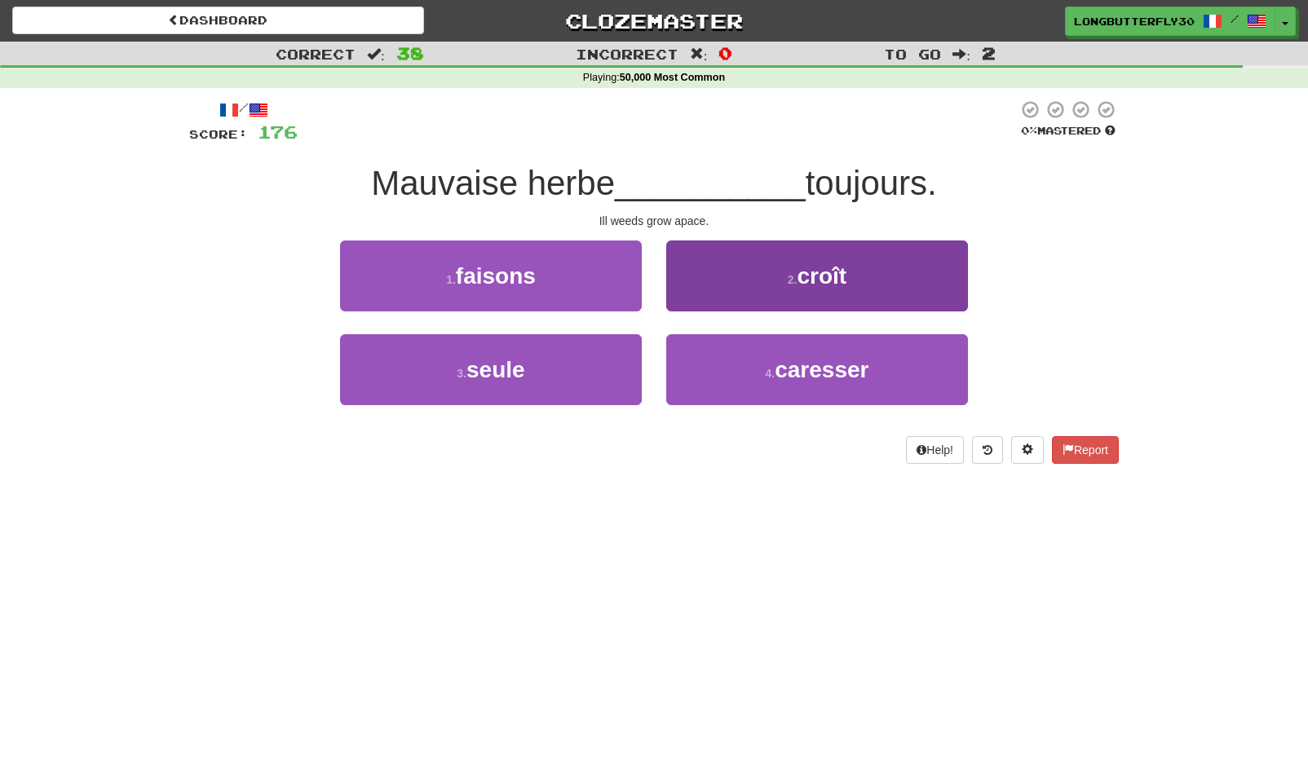
click at [777, 277] on button "2 . croît" at bounding box center [817, 276] width 302 height 71
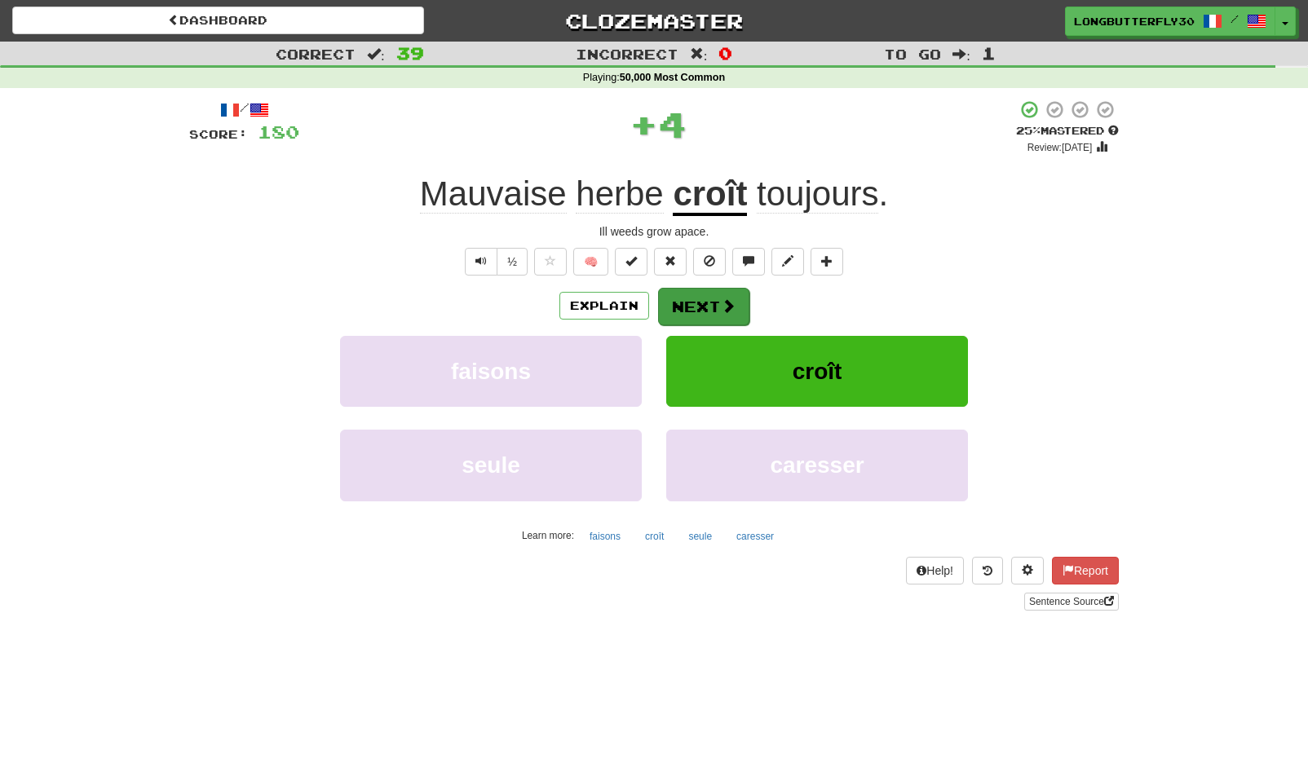
click at [714, 303] on button "Next" at bounding box center [703, 307] width 91 height 38
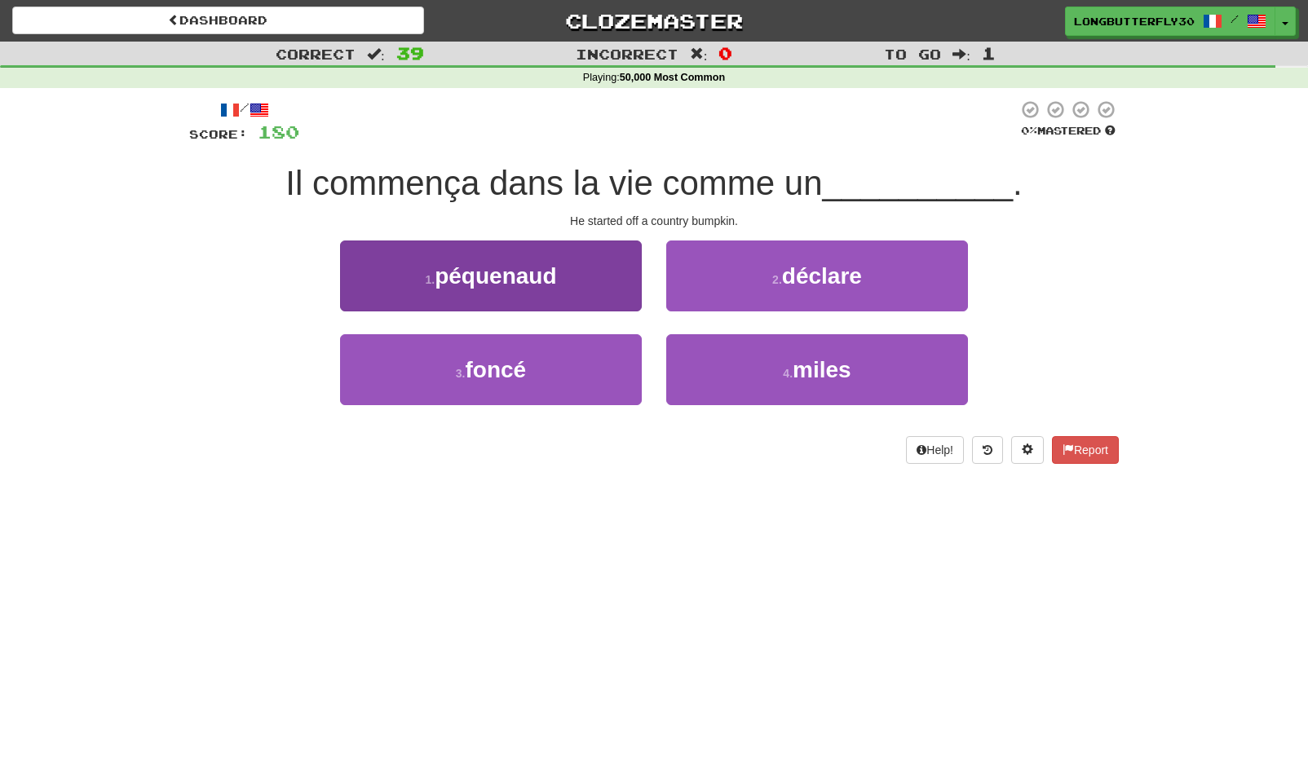
click at [502, 279] on span "péquenaud" at bounding box center [496, 275] width 122 height 25
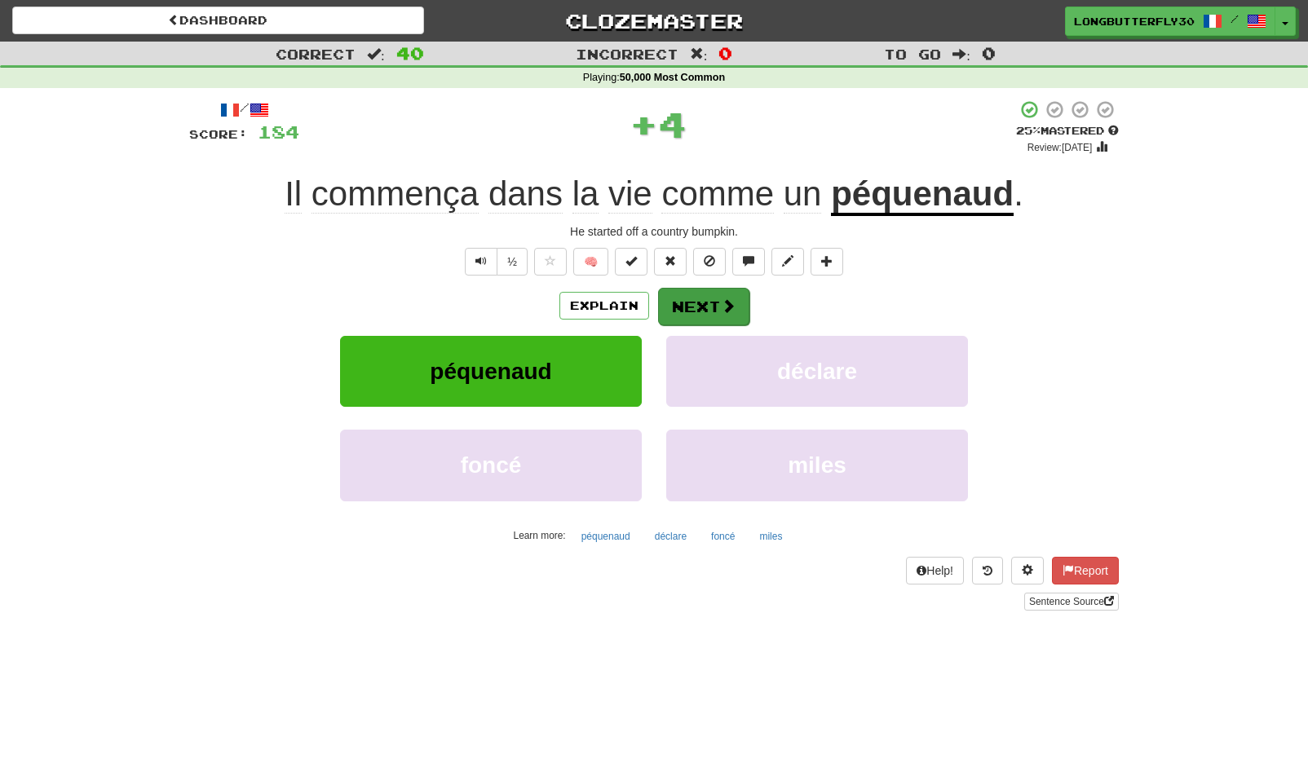
click at [707, 308] on button "Next" at bounding box center [703, 307] width 91 height 38
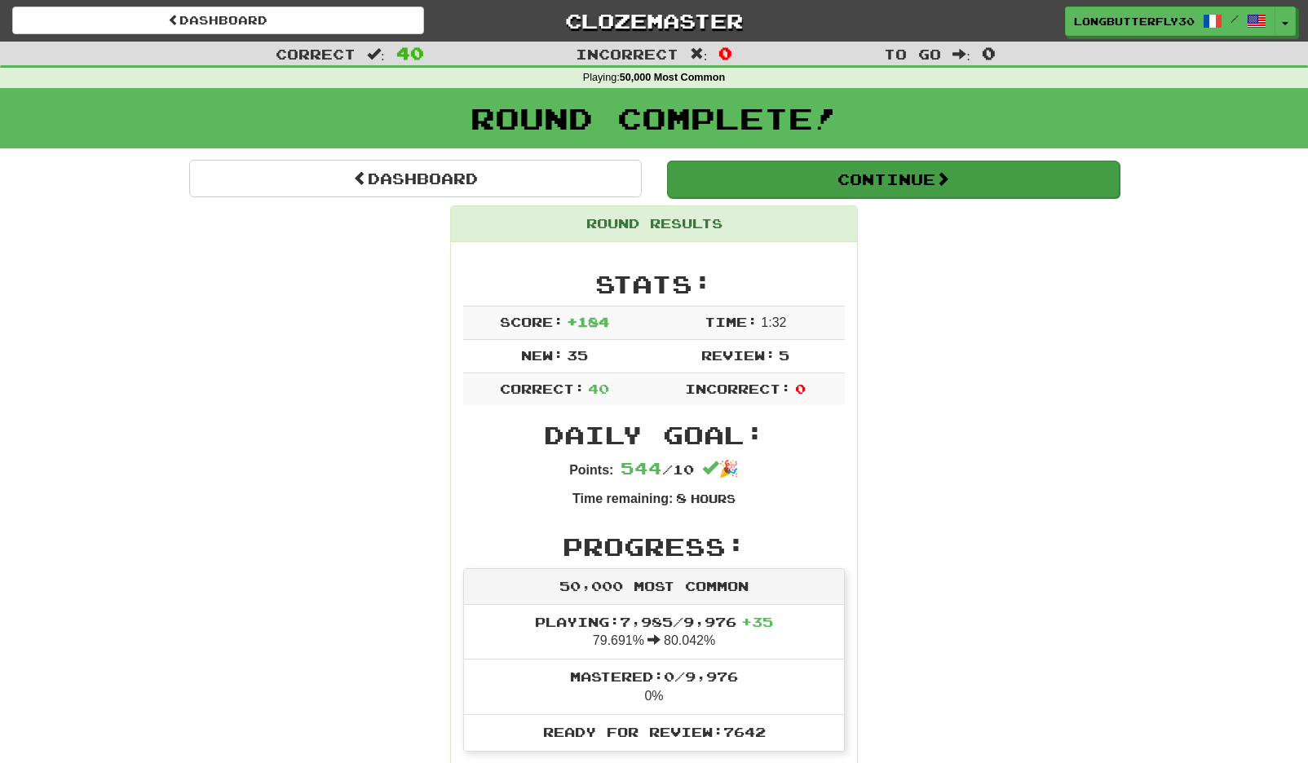
click at [882, 185] on button "Continue" at bounding box center [893, 180] width 453 height 38
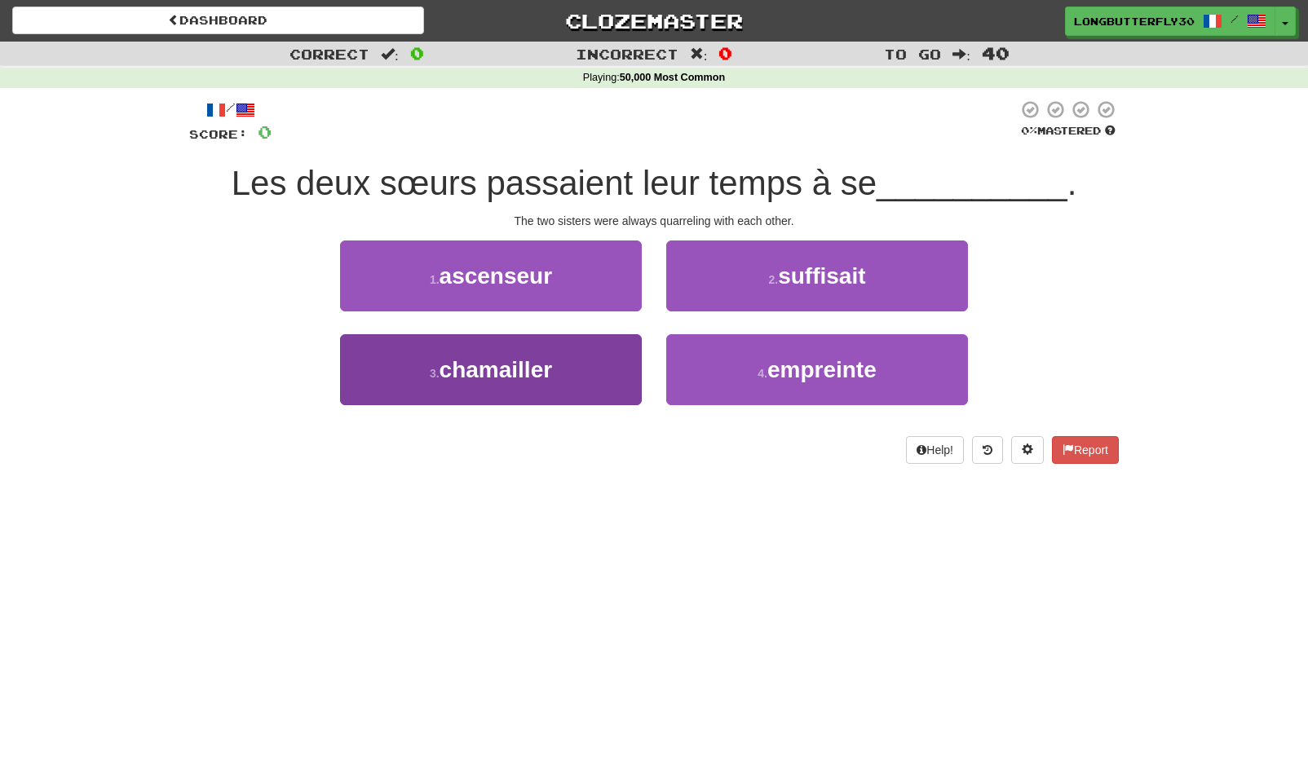
click at [548, 360] on span "chamailler" at bounding box center [496, 369] width 113 height 25
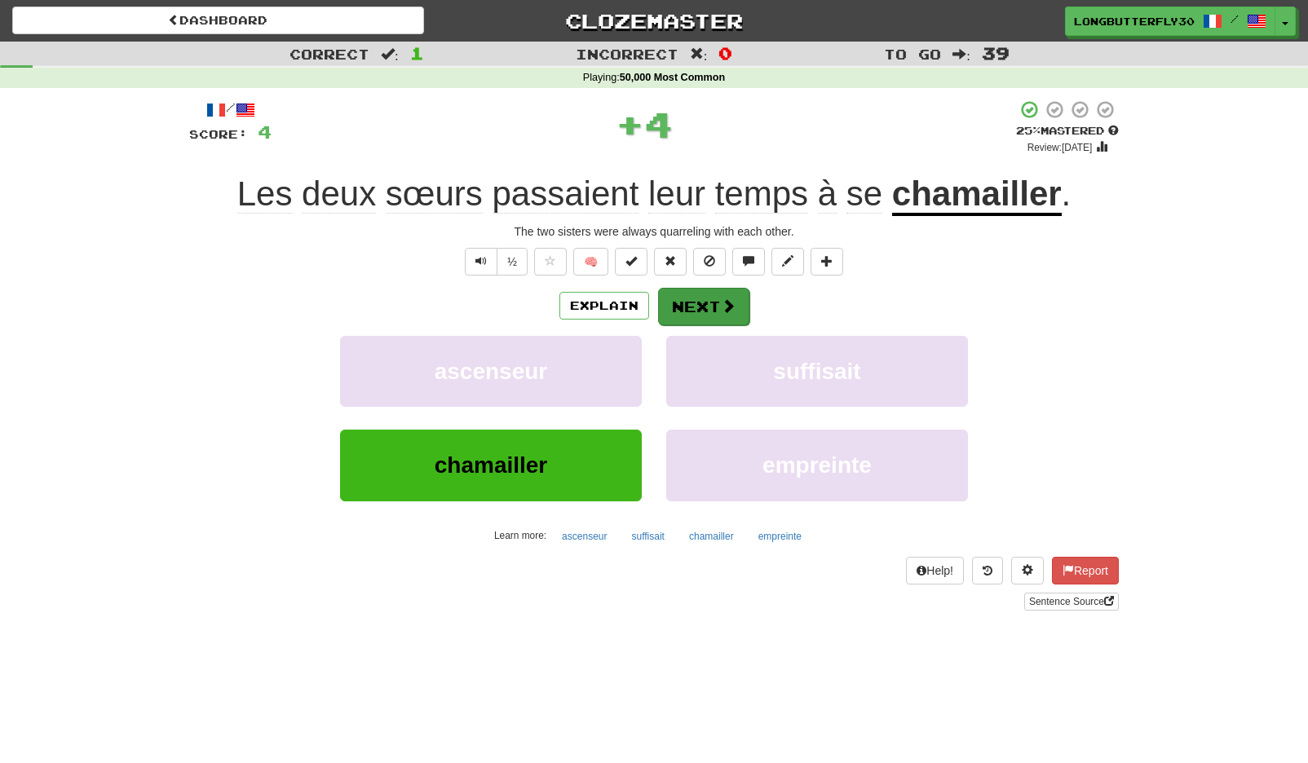
click at [729, 311] on span at bounding box center [728, 305] width 15 height 15
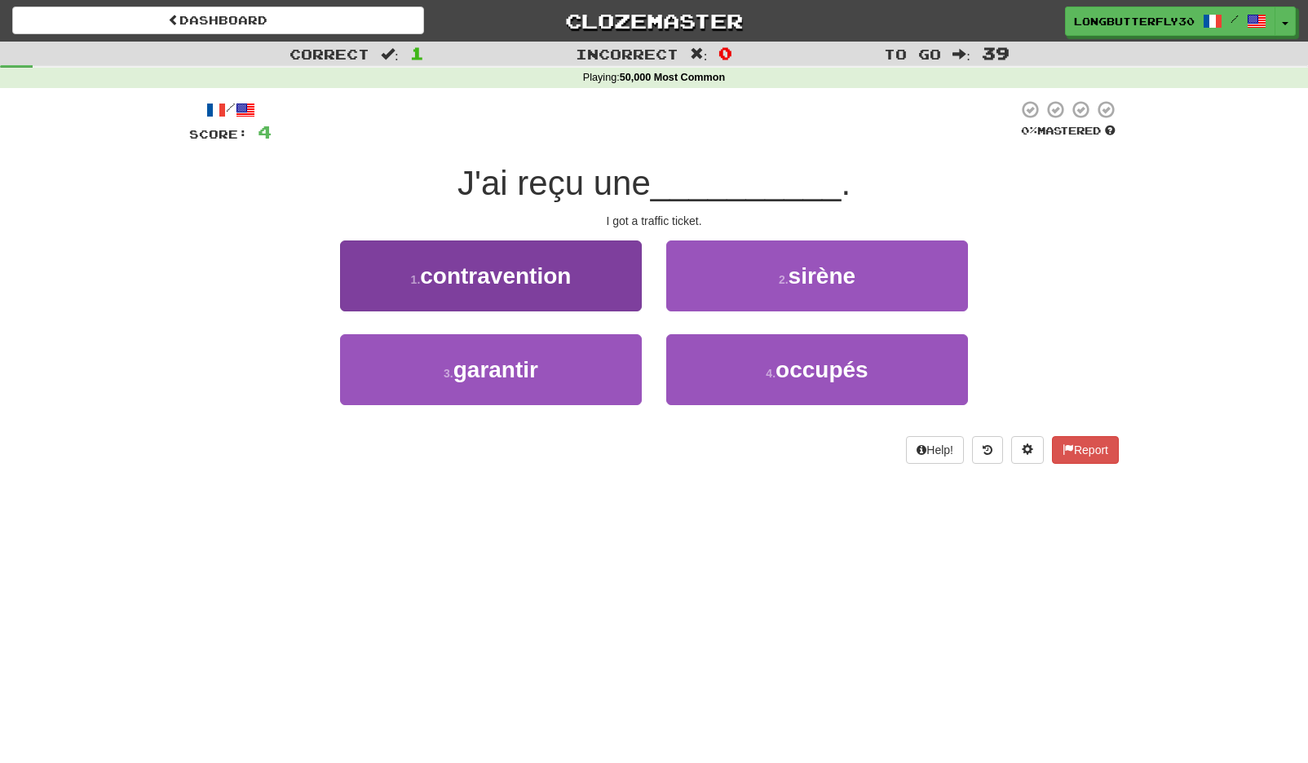
click at [565, 263] on span "contravention" at bounding box center [495, 275] width 151 height 25
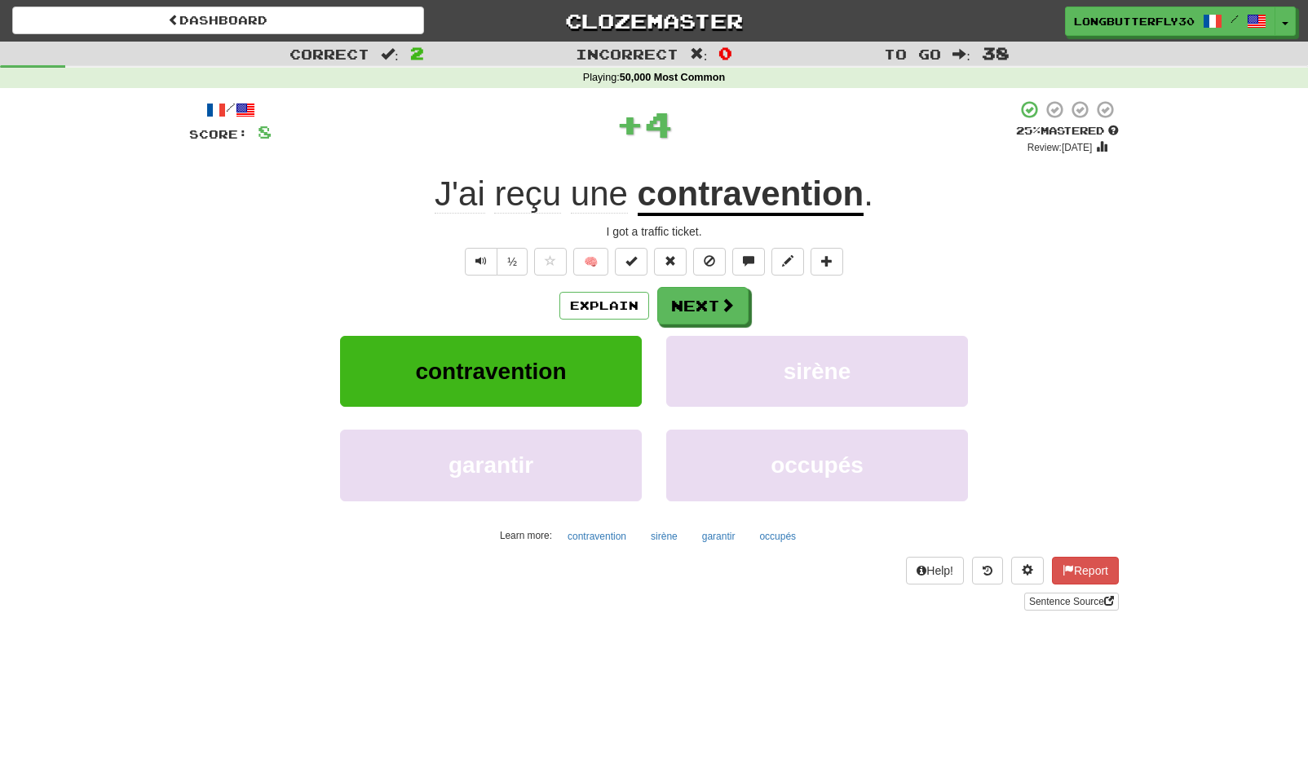
click at [754, 302] on div "Explain Next" at bounding box center [654, 306] width 930 height 38
click at [710, 293] on button "Next" at bounding box center [703, 307] width 91 height 38
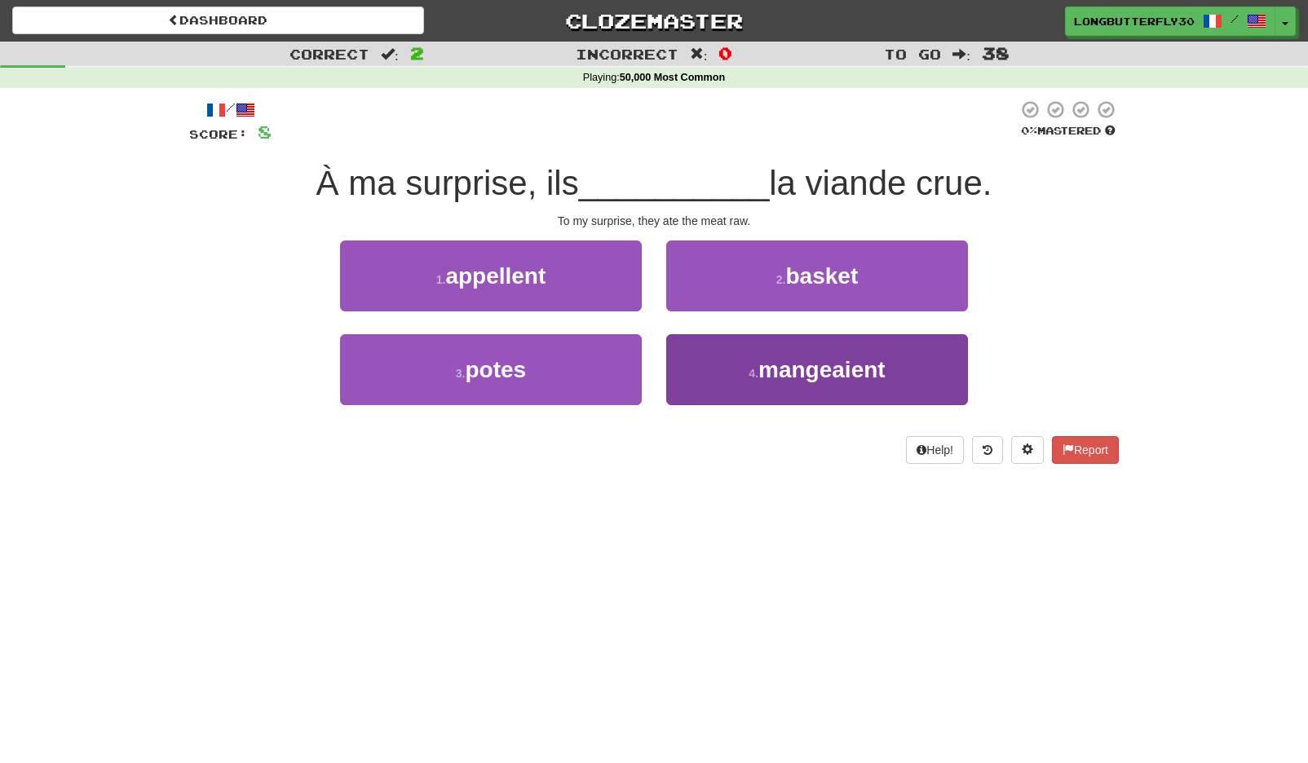
click at [716, 378] on button "4 . mangeaient" at bounding box center [817, 369] width 302 height 71
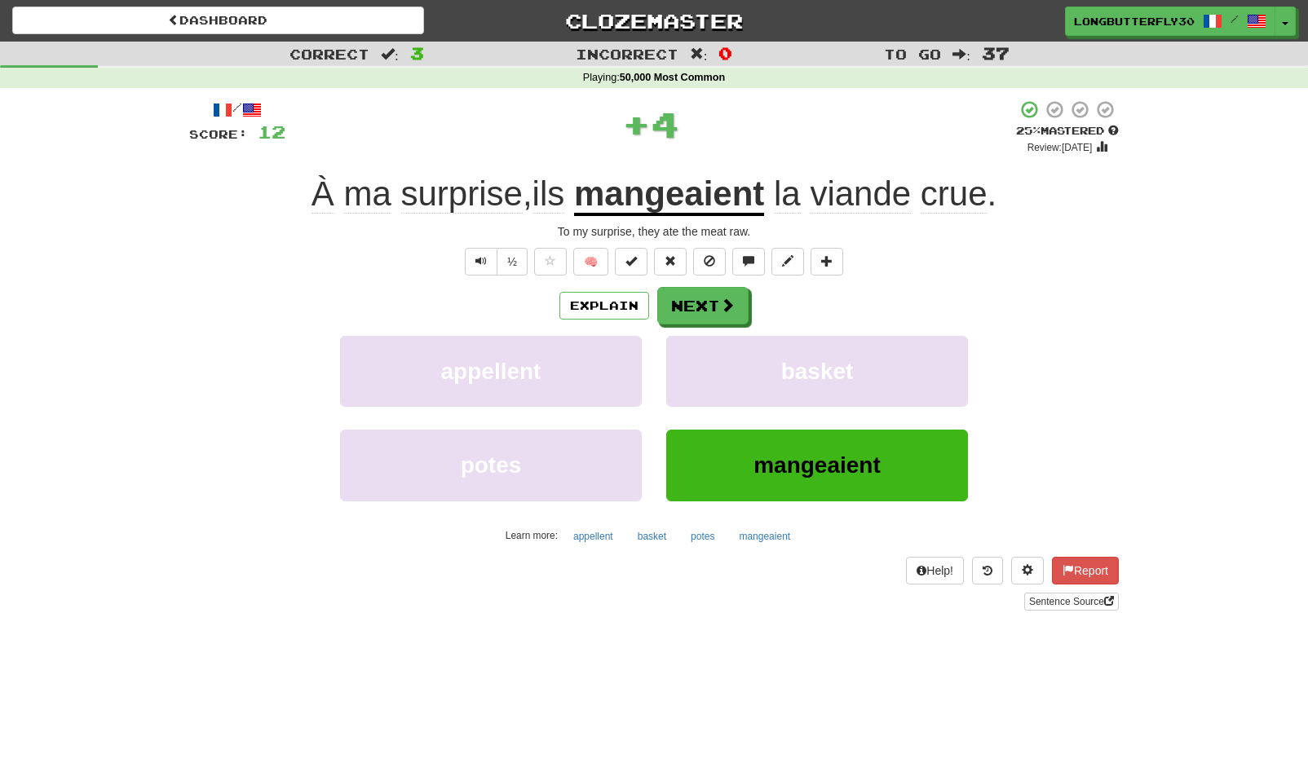
click at [686, 281] on div "/ Score: 12 + 4 25 % Mastered Review: 2025-09-15 À ma surprise , ils mangeaient…" at bounding box center [654, 354] width 930 height 511
click at [690, 313] on button "Next" at bounding box center [703, 307] width 91 height 38
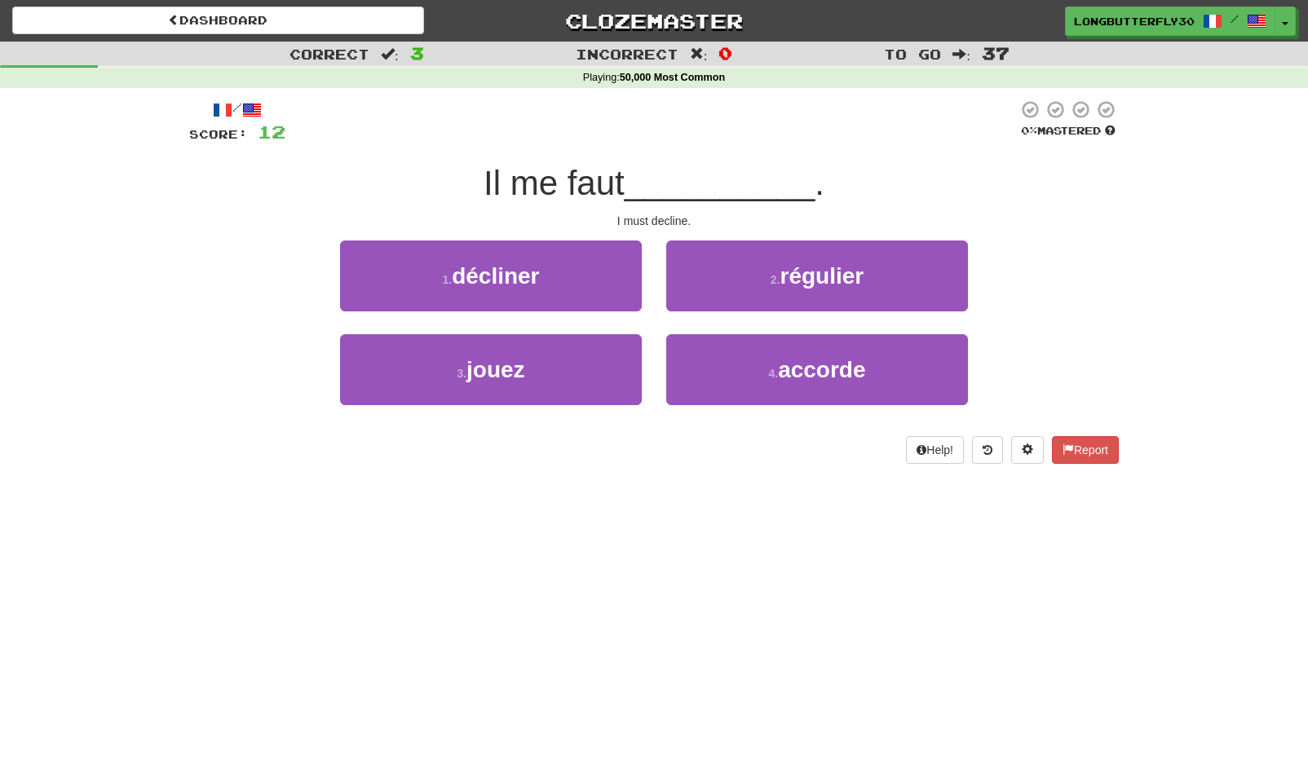
drag, startPoint x: 523, startPoint y: 258, endPoint x: 530, endPoint y: 267, distance: 11.6
click at [523, 258] on button "1 . décliner" at bounding box center [491, 276] width 302 height 71
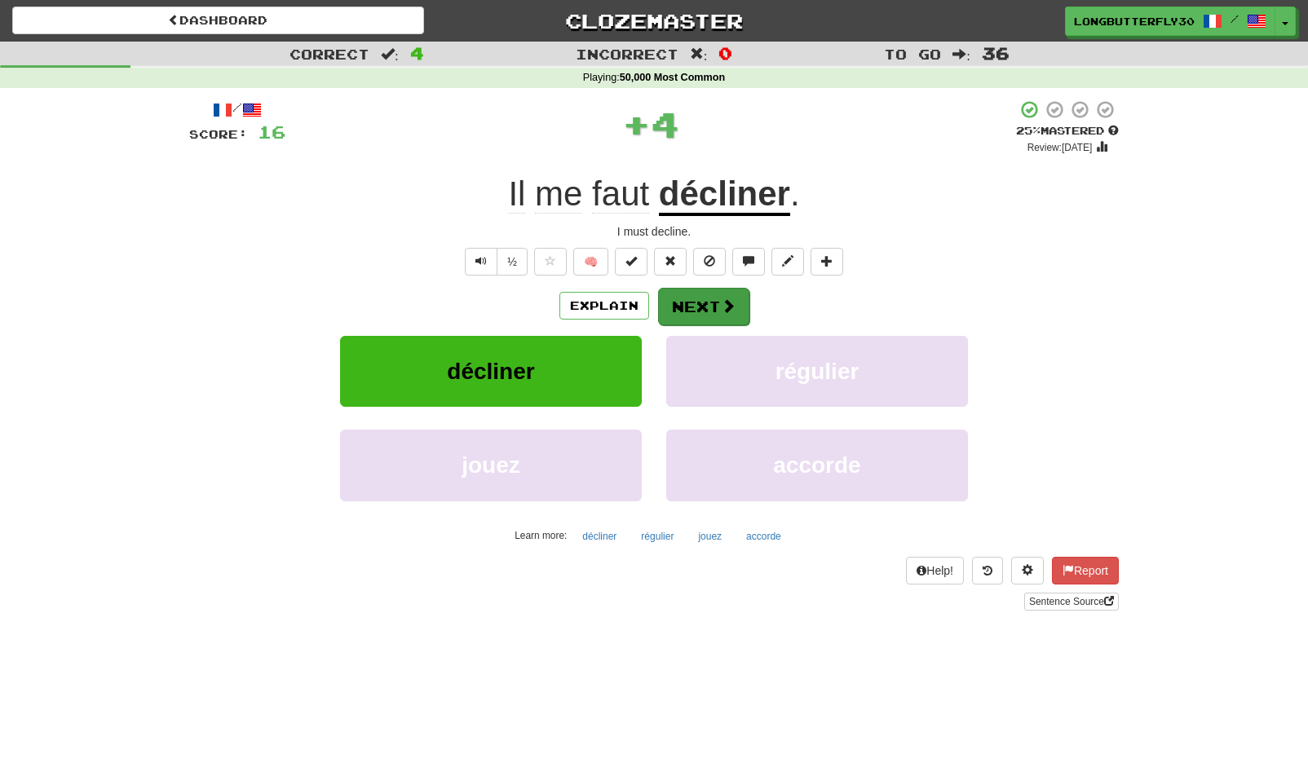
click at [735, 303] on button "Next" at bounding box center [703, 307] width 91 height 38
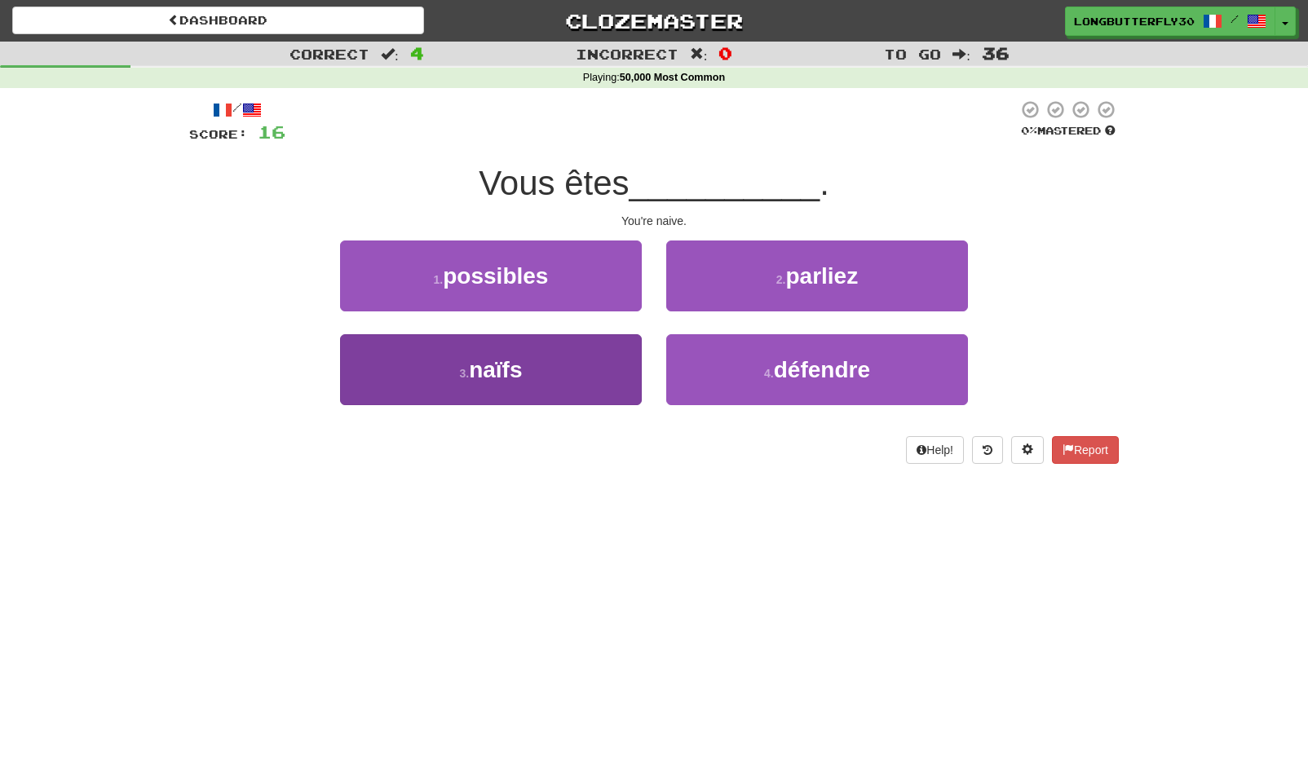
click at [555, 351] on button "3 . naïfs" at bounding box center [491, 369] width 302 height 71
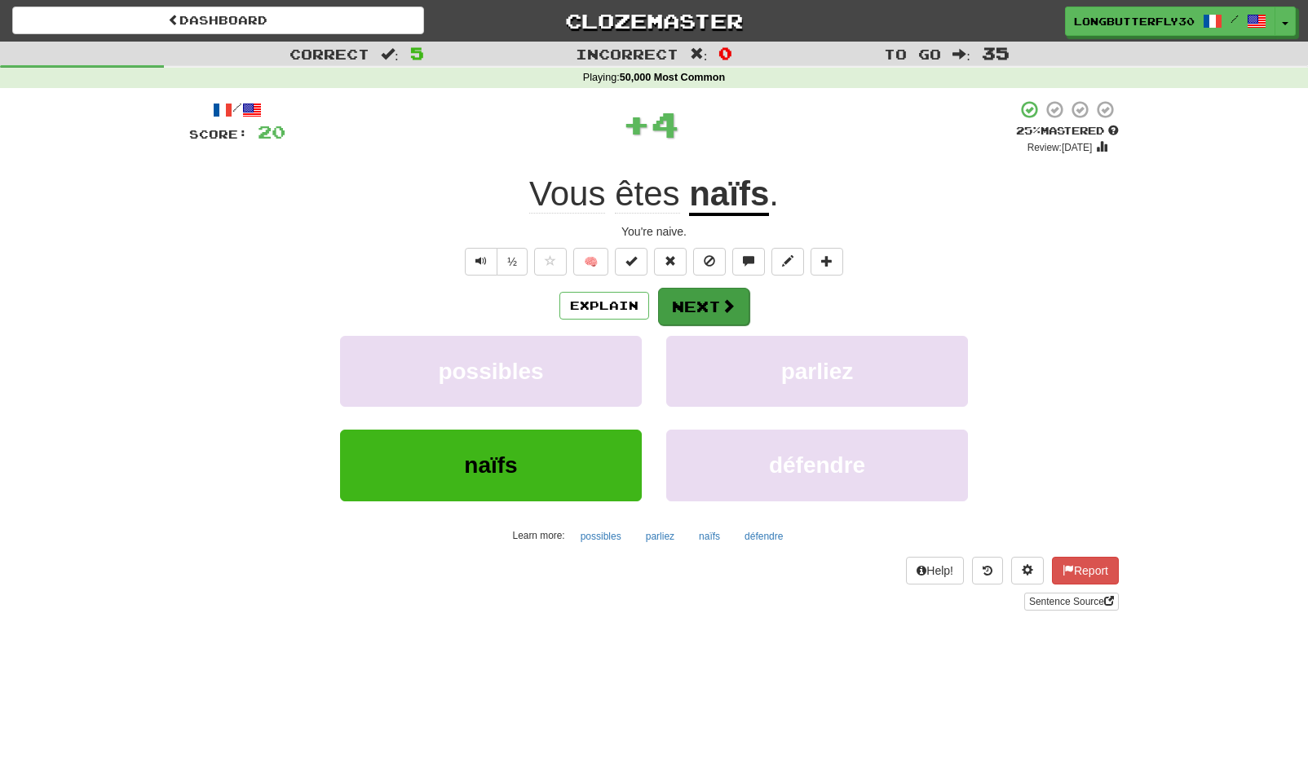
click at [683, 294] on button "Next" at bounding box center [703, 307] width 91 height 38
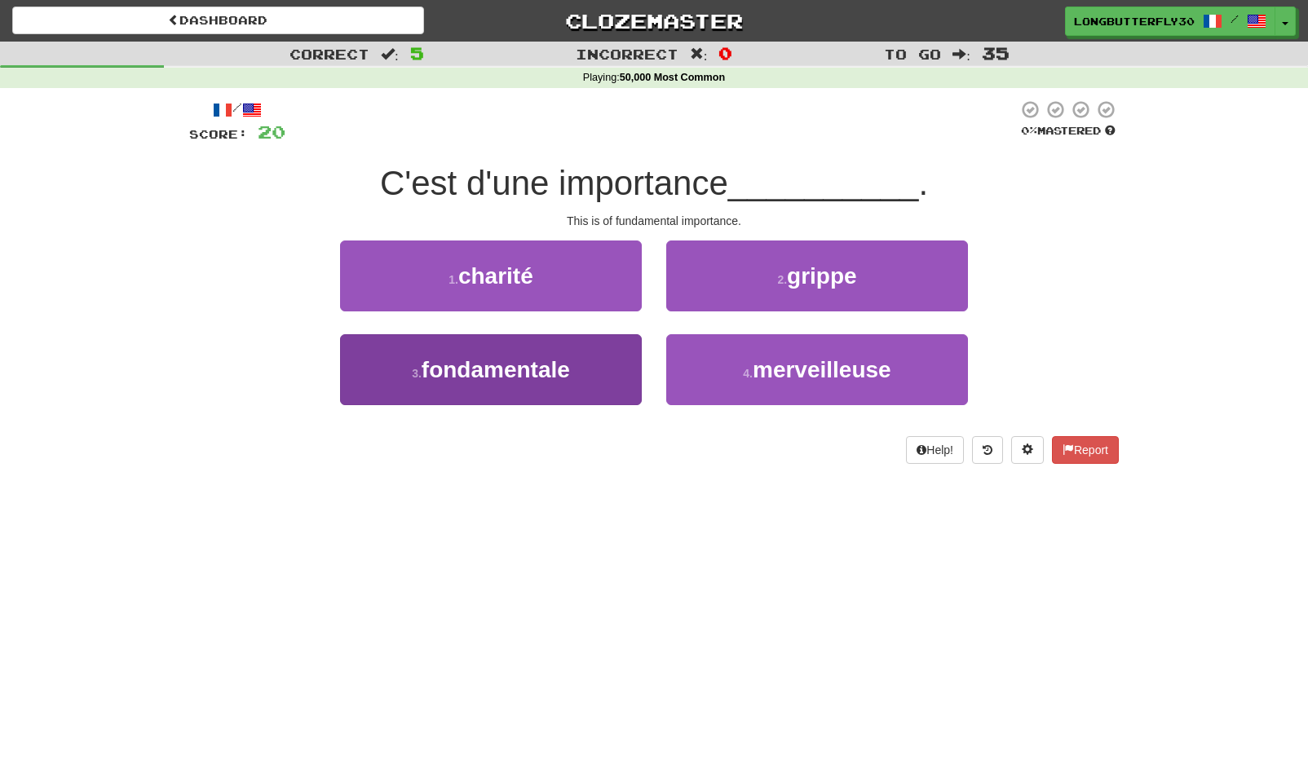
drag, startPoint x: 524, startPoint y: 330, endPoint x: 528, endPoint y: 343, distance: 13.7
click at [525, 336] on div "1 . charité 2 . grippe 3 . fondamentale 4 . merveilleuse" at bounding box center [654, 335] width 954 height 188
click at [528, 343] on button "3 . fondamentale" at bounding box center [491, 369] width 302 height 71
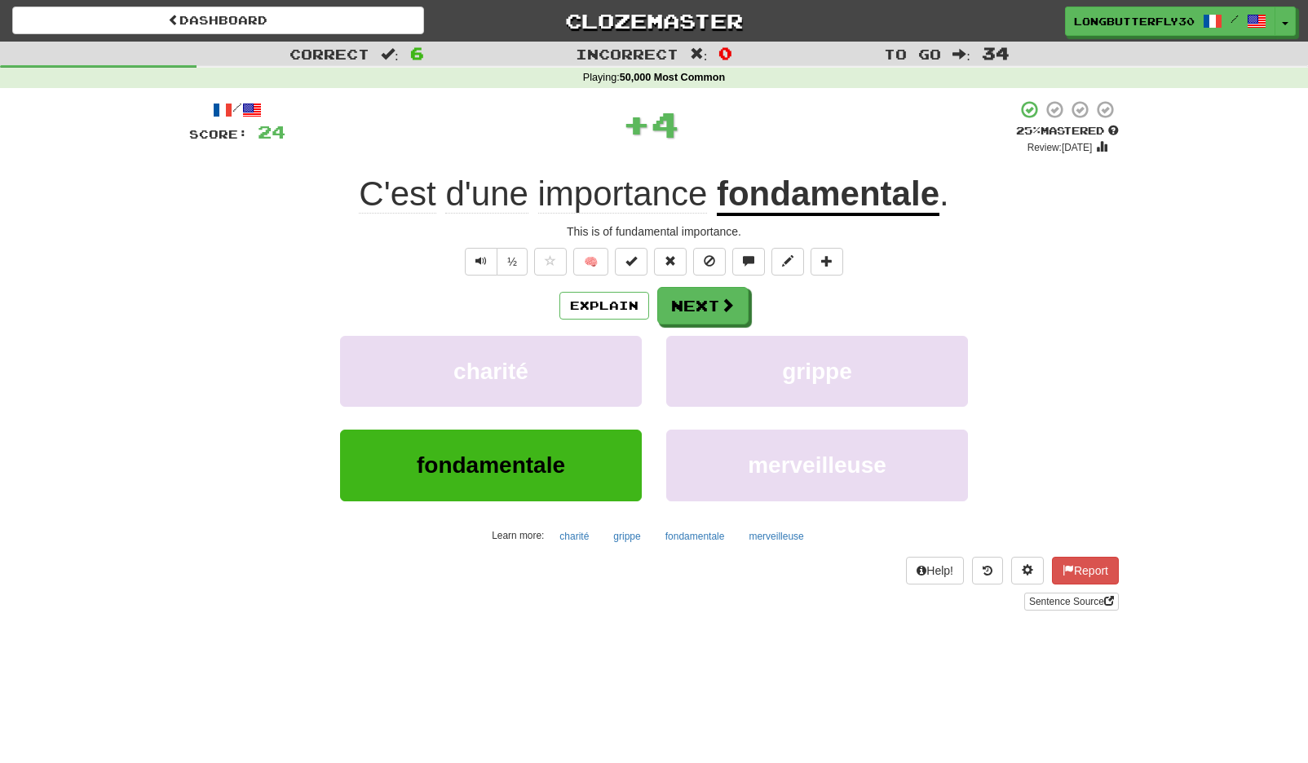
click at [718, 283] on div "/ Score: 24 + 4 25 % Mastered Review: 2025-09-15 C'est d'une importance fondame…" at bounding box center [654, 354] width 930 height 511
click at [708, 297] on button "Next" at bounding box center [703, 307] width 91 height 38
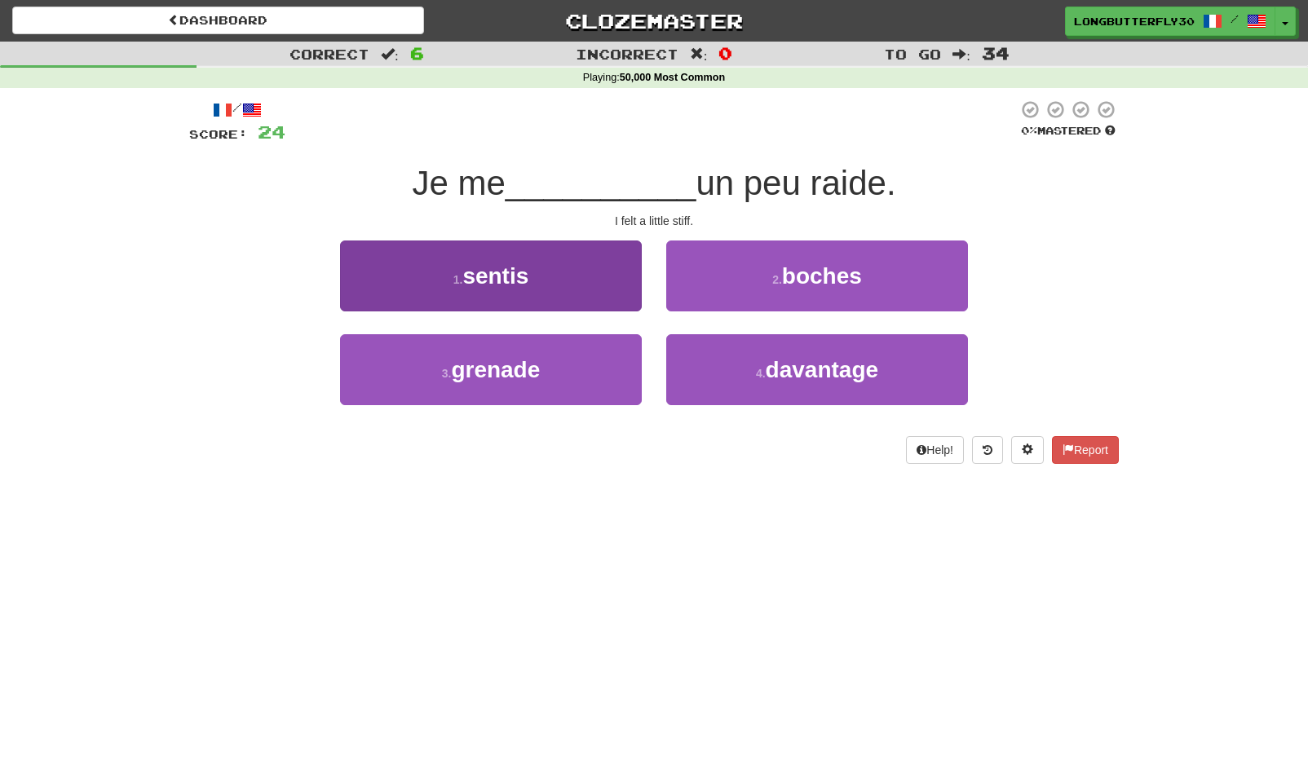
click at [512, 253] on button "1 . sentis" at bounding box center [491, 276] width 302 height 71
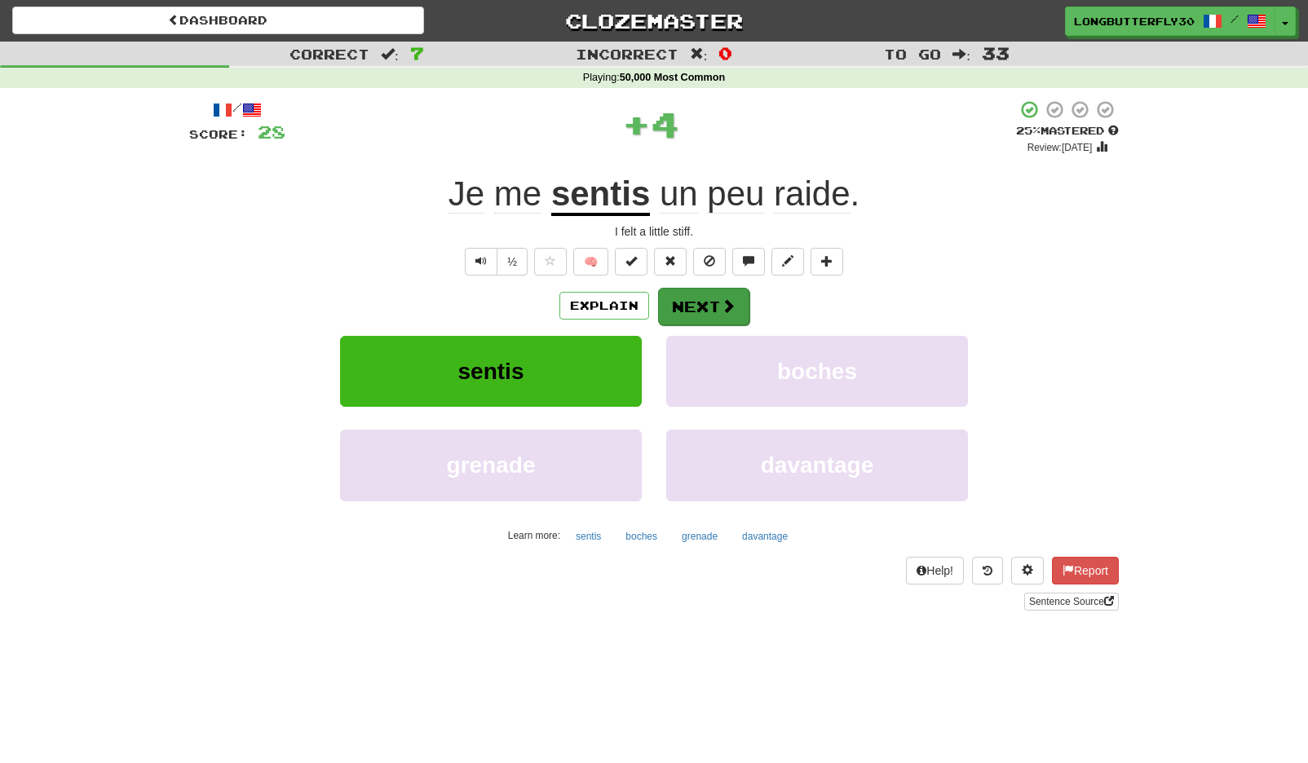
click at [701, 292] on button "Next" at bounding box center [703, 307] width 91 height 38
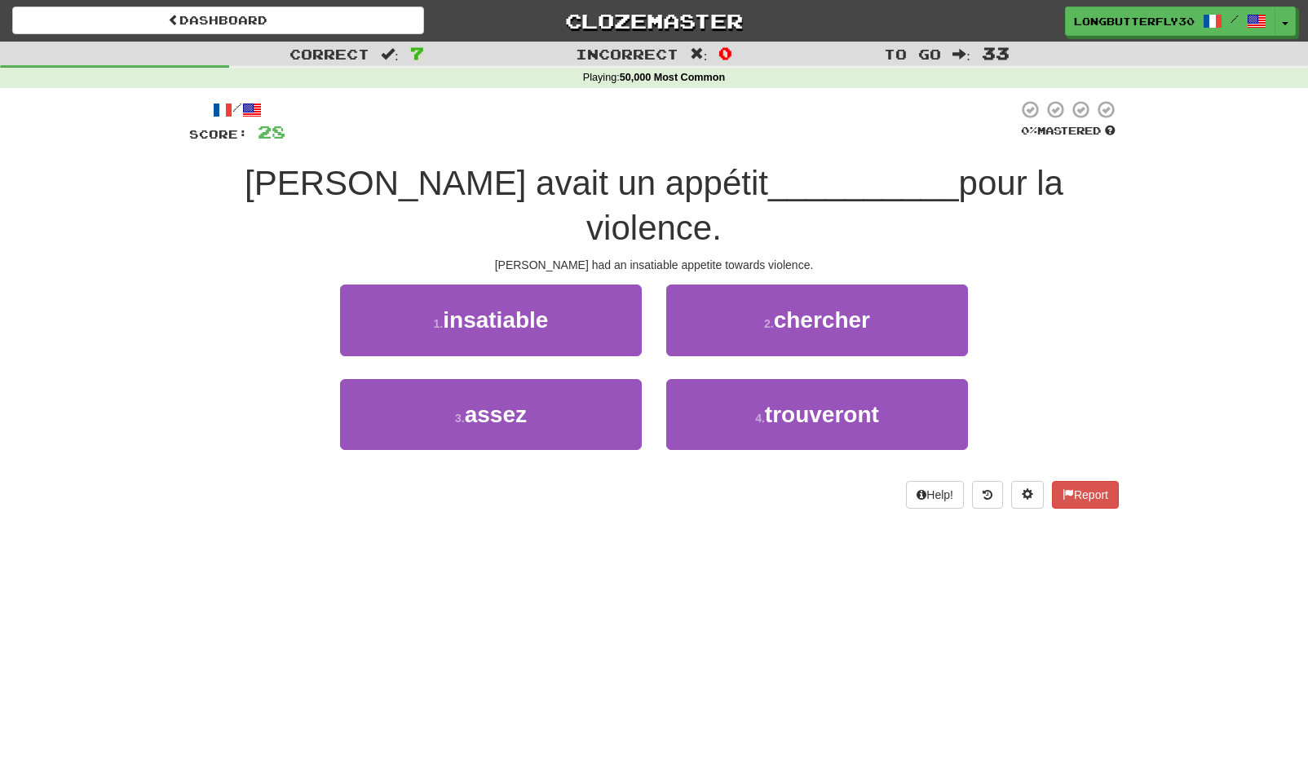
drag, startPoint x: 576, startPoint y: 282, endPoint x: 644, endPoint y: 274, distance: 69.0
click at [576, 285] on button "1 . insatiable" at bounding box center [491, 320] width 302 height 71
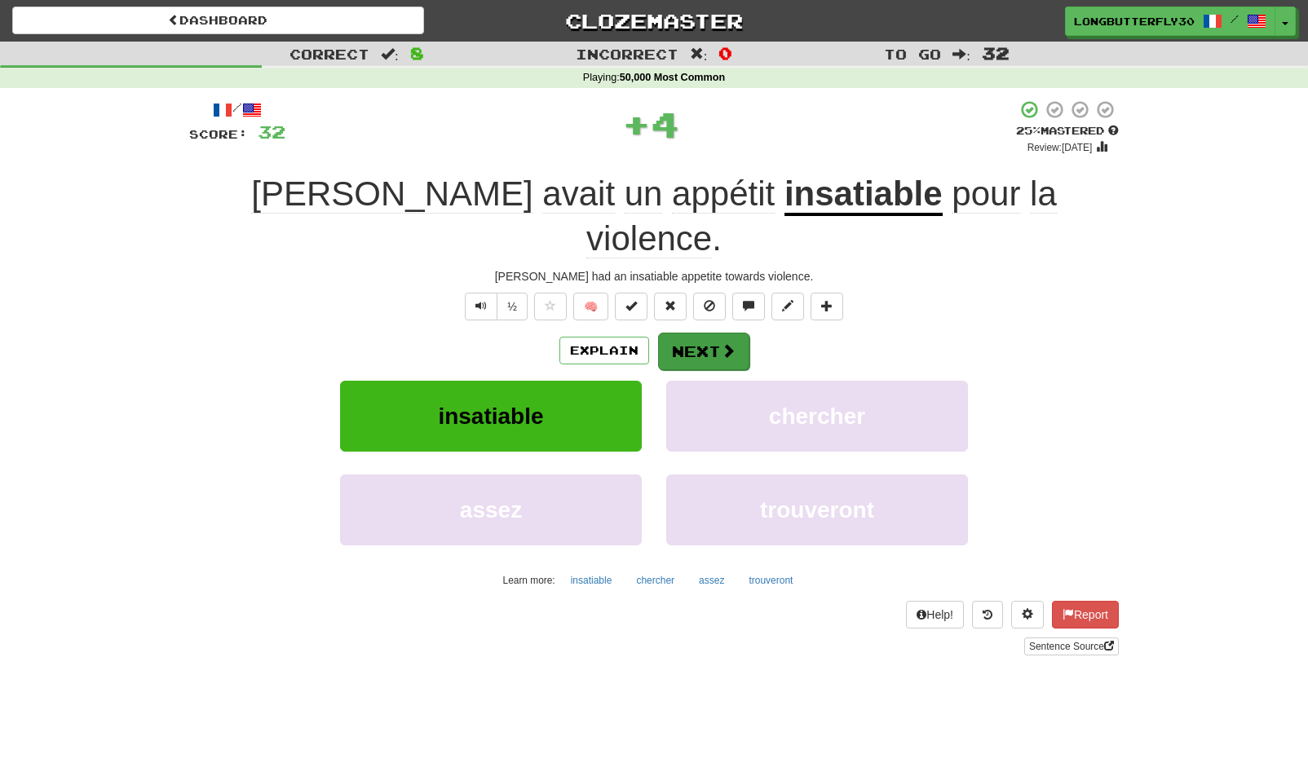
click at [732, 343] on span at bounding box center [728, 350] width 15 height 15
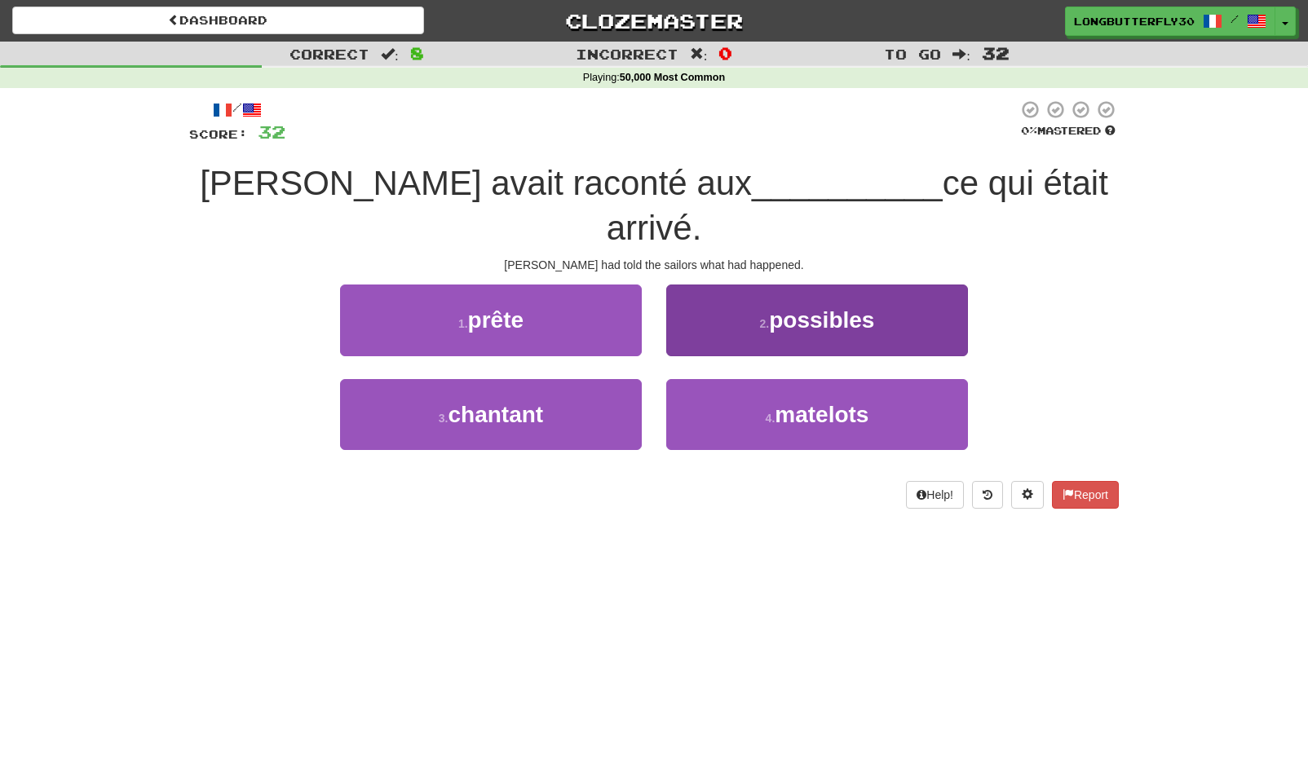
click at [729, 379] on button "4 . matelots" at bounding box center [817, 414] width 302 height 71
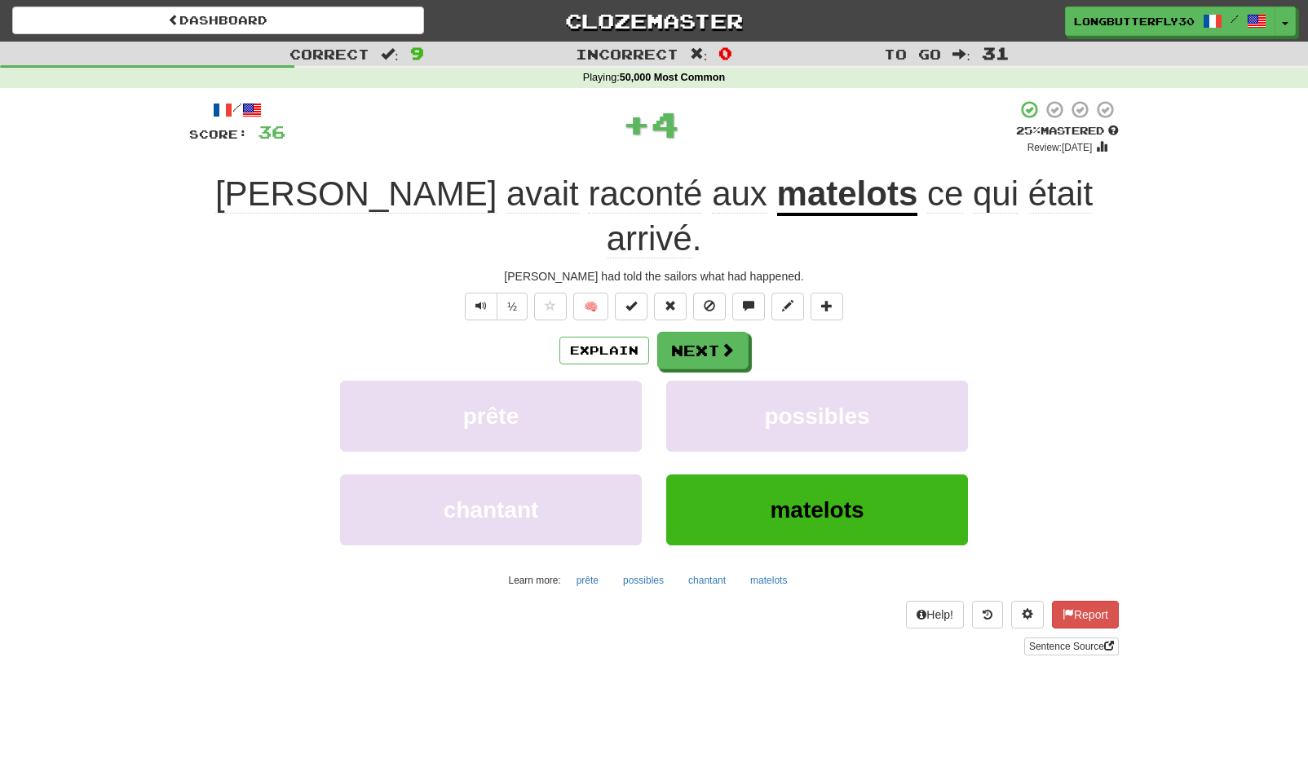
click at [728, 285] on div "/ Score: 36 + 4 25 % Mastered Review: 2025-09-15 Tom avait raconté aux matelots…" at bounding box center [654, 376] width 930 height 555
click at [709, 333] on button "Next" at bounding box center [703, 352] width 91 height 38
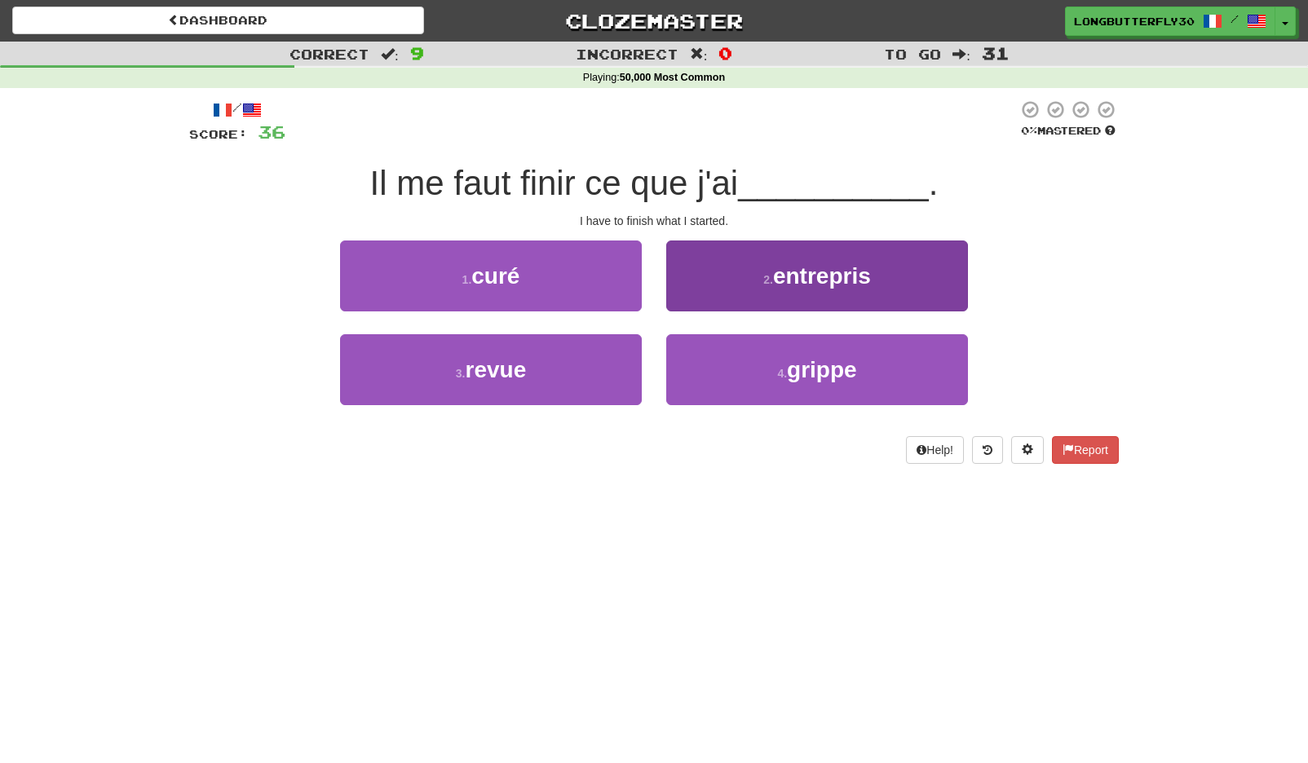
click at [728, 282] on button "2 . entrepris" at bounding box center [817, 276] width 302 height 71
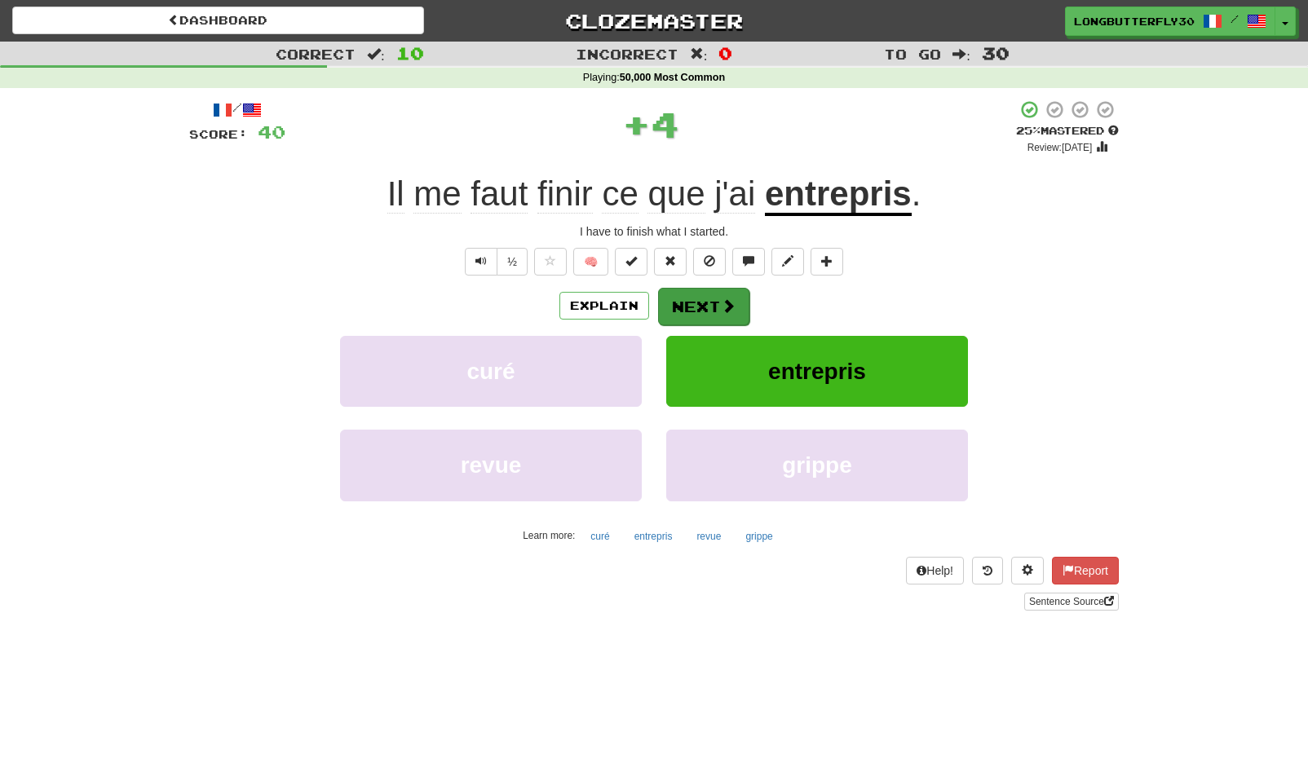
click at [699, 311] on button "Next" at bounding box center [703, 307] width 91 height 38
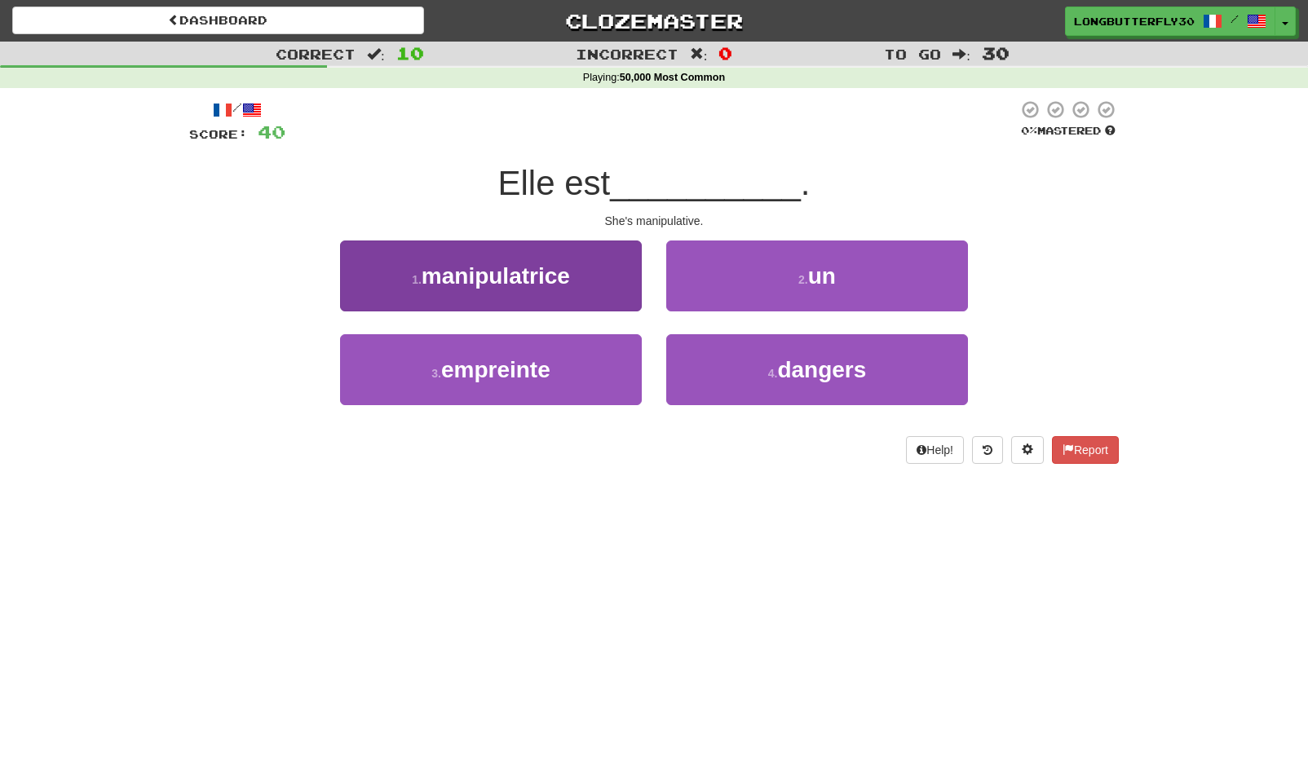
click at [591, 265] on button "1 . manipulatrice" at bounding box center [491, 276] width 302 height 71
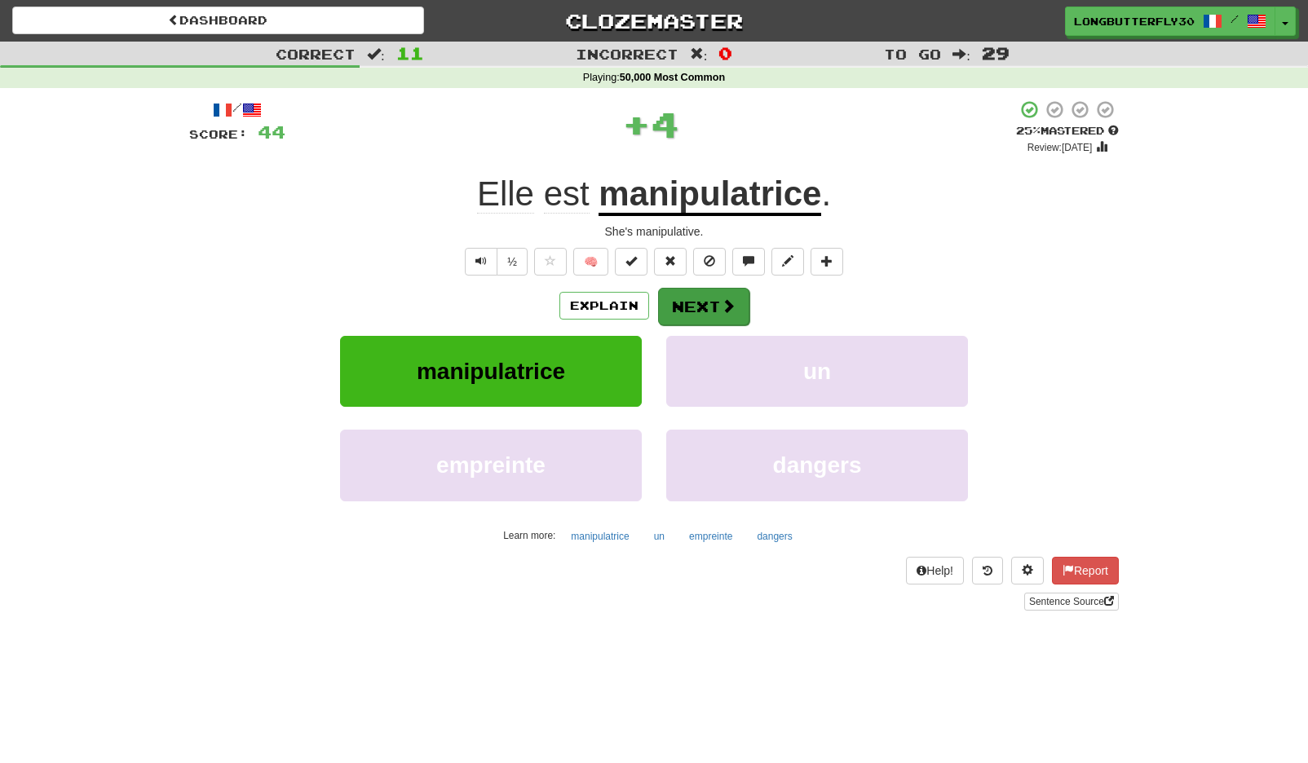
click at [733, 301] on span at bounding box center [728, 305] width 15 height 15
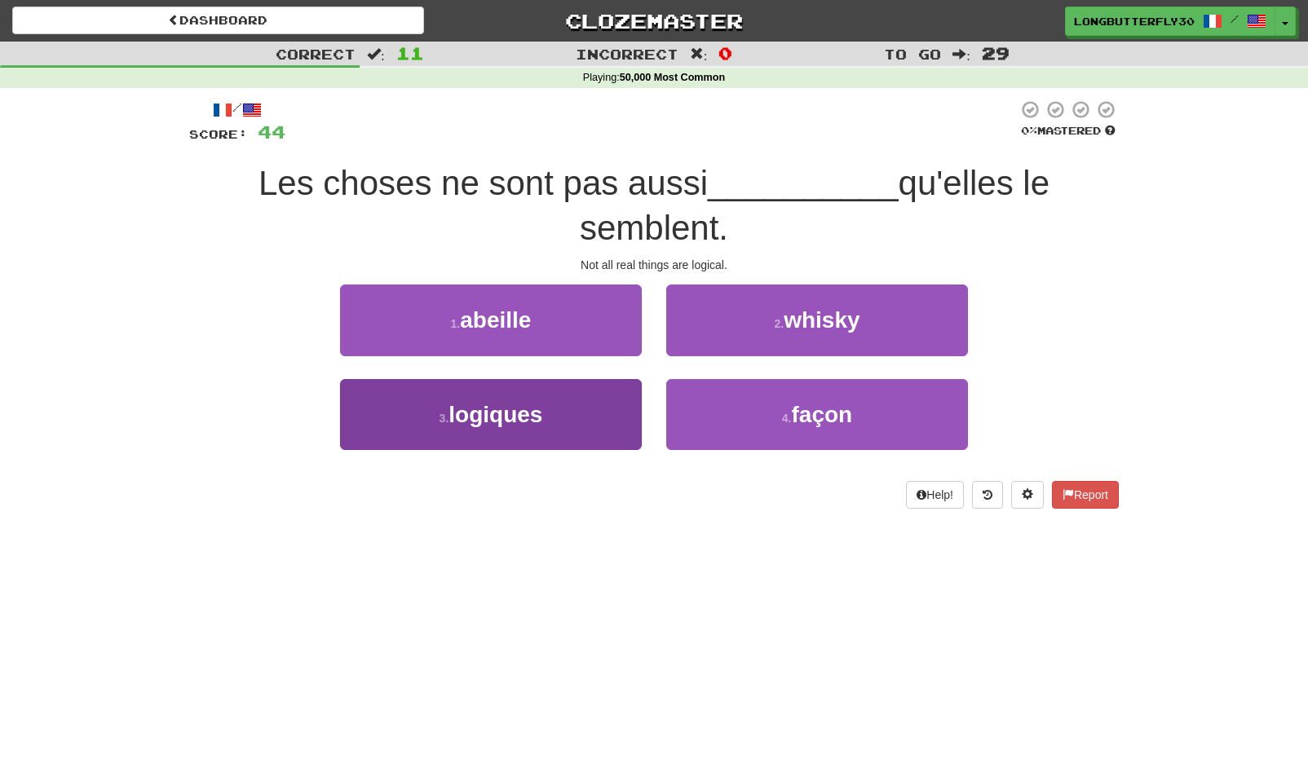
click at [515, 420] on span "logiques" at bounding box center [496, 414] width 94 height 25
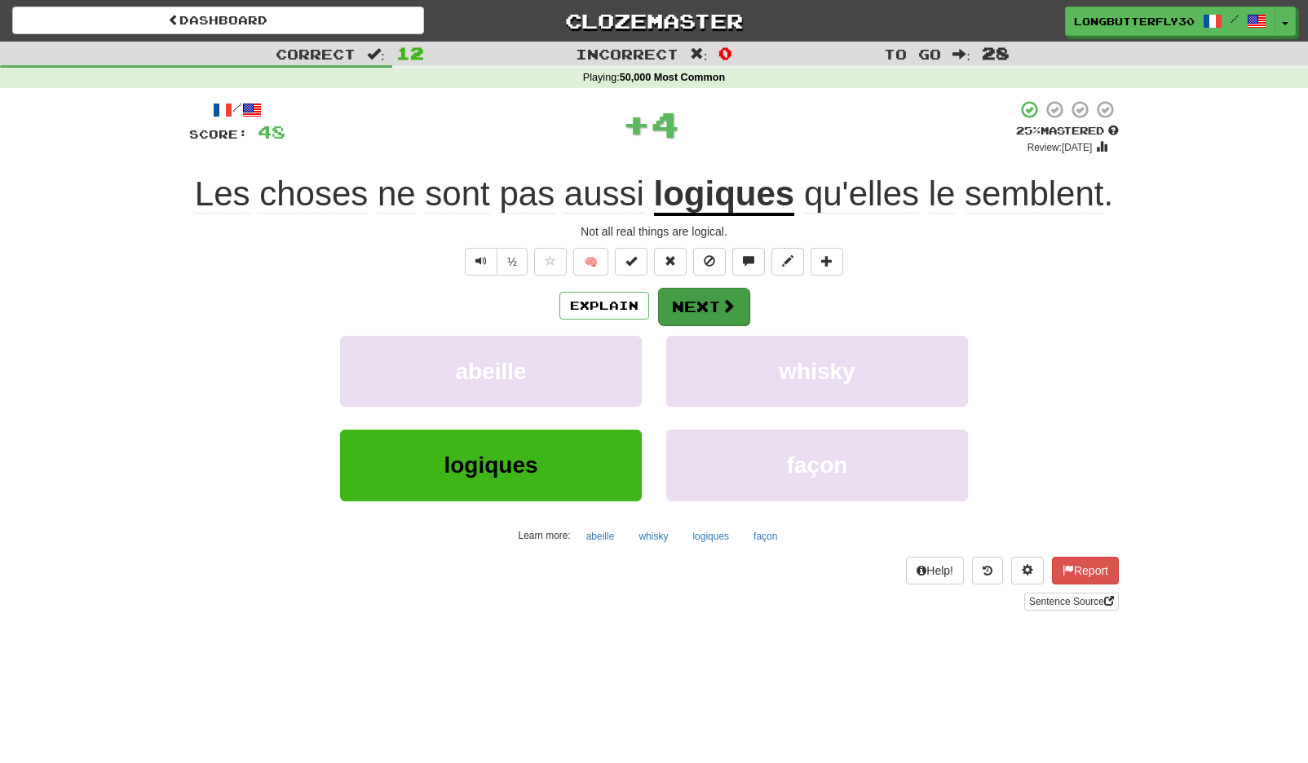
click at [704, 299] on button "Next" at bounding box center [703, 307] width 91 height 38
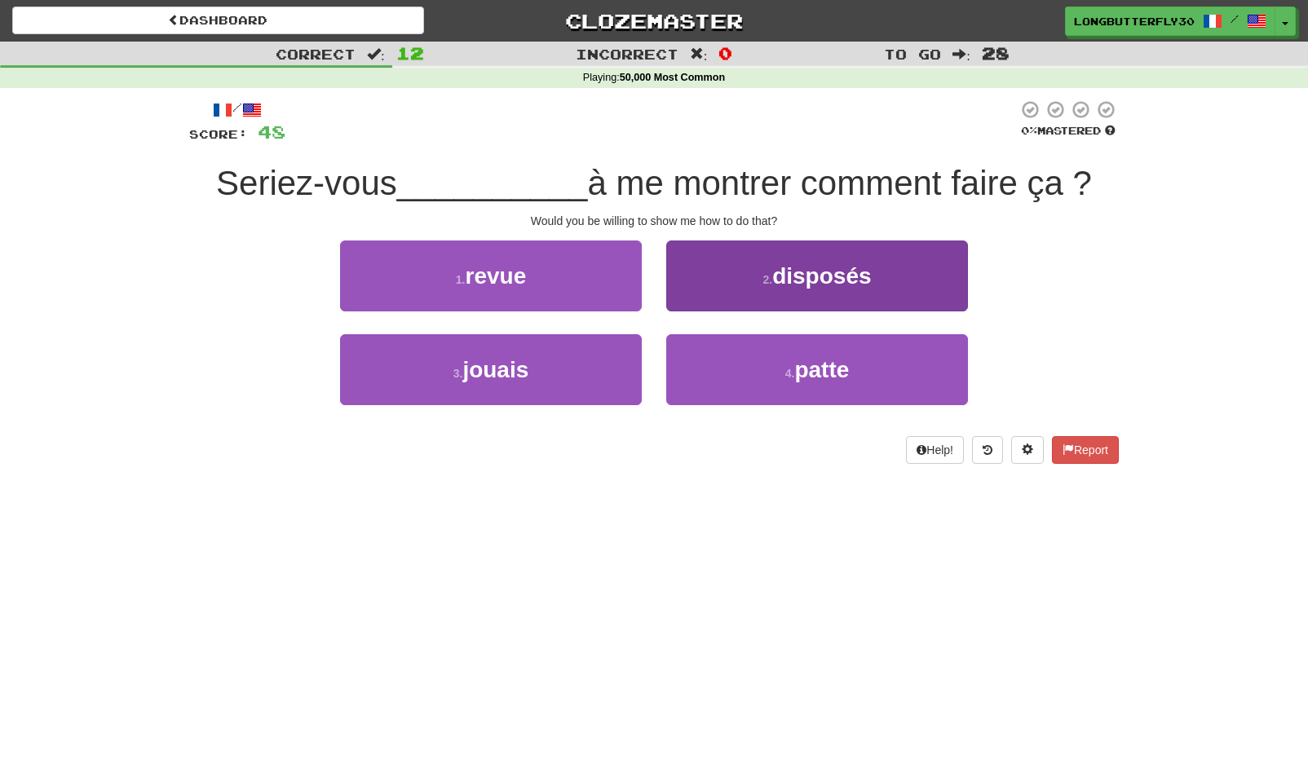
click at [758, 284] on button "2 . disposés" at bounding box center [817, 276] width 302 height 71
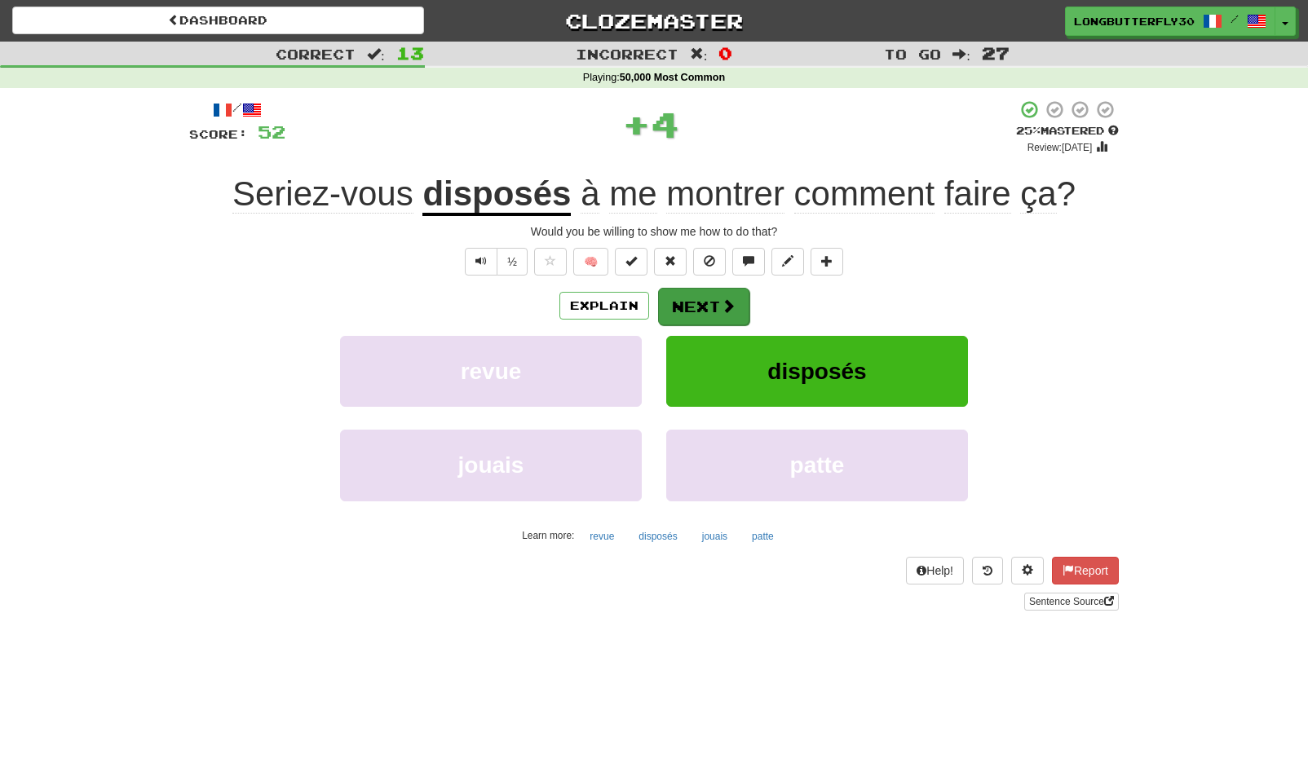
click at [695, 303] on button "Next" at bounding box center [703, 307] width 91 height 38
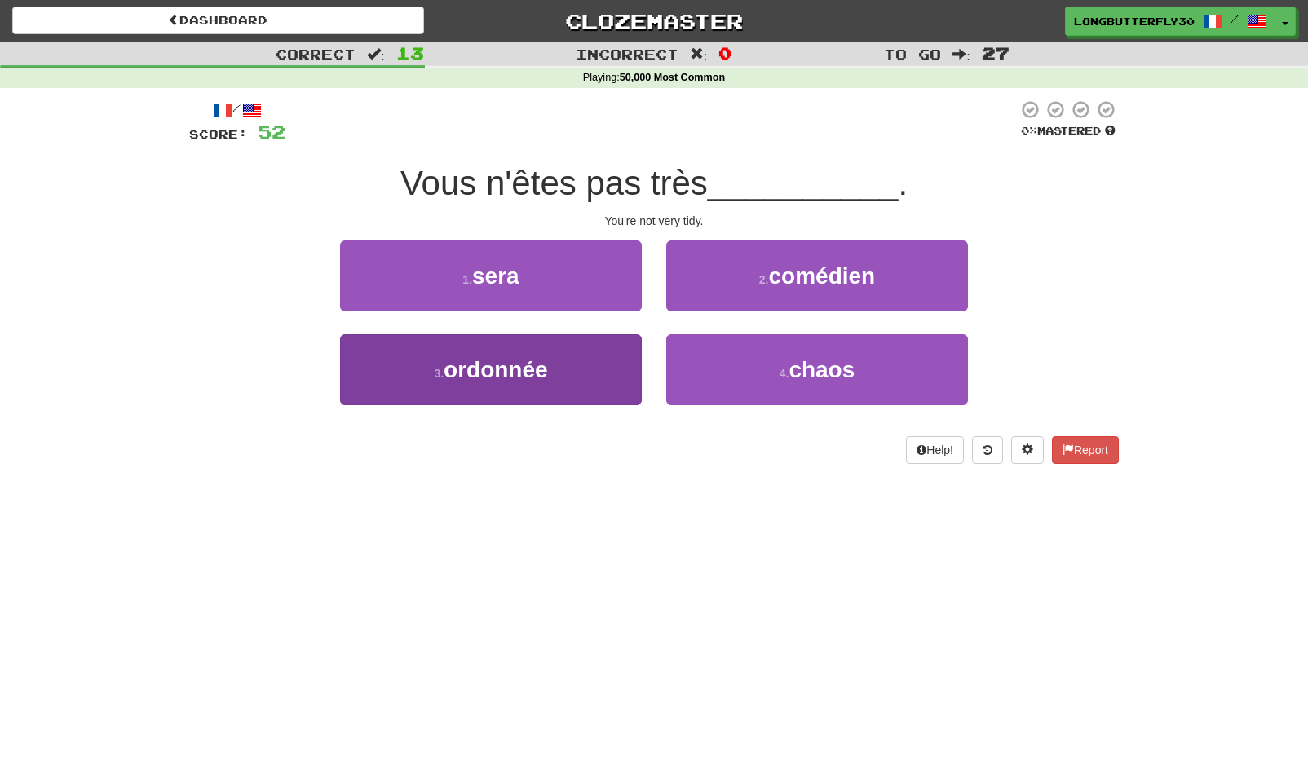
click at [594, 367] on button "3 . ordonnée" at bounding box center [491, 369] width 302 height 71
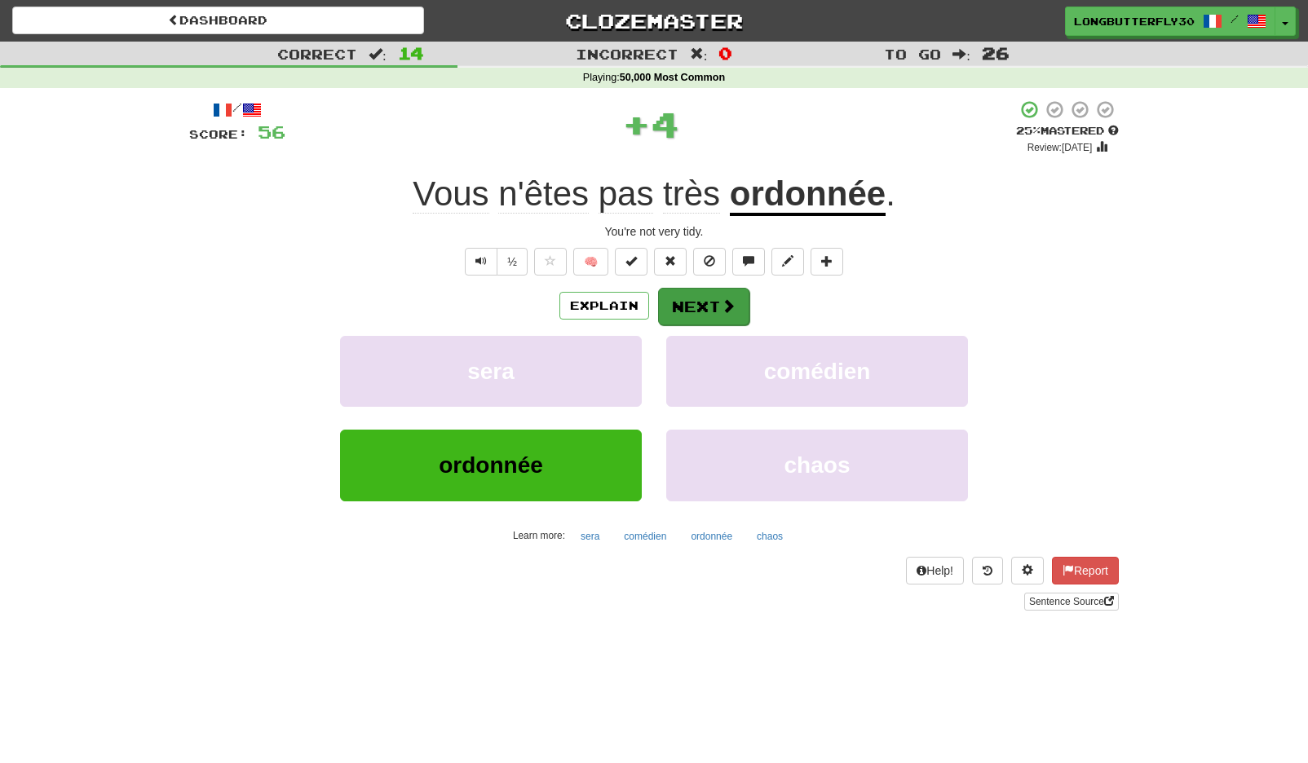
click at [688, 294] on button "Next" at bounding box center [703, 307] width 91 height 38
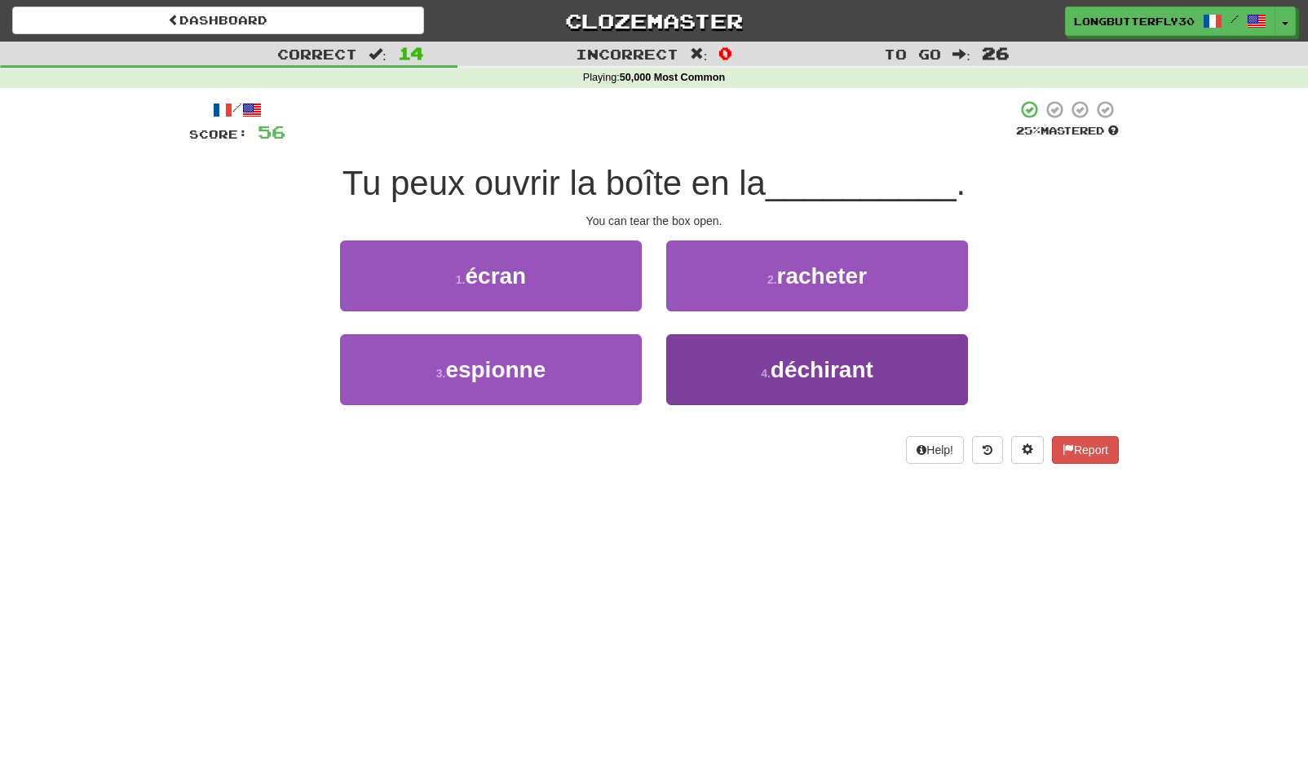
click at [740, 382] on button "4 . déchirant" at bounding box center [817, 369] width 302 height 71
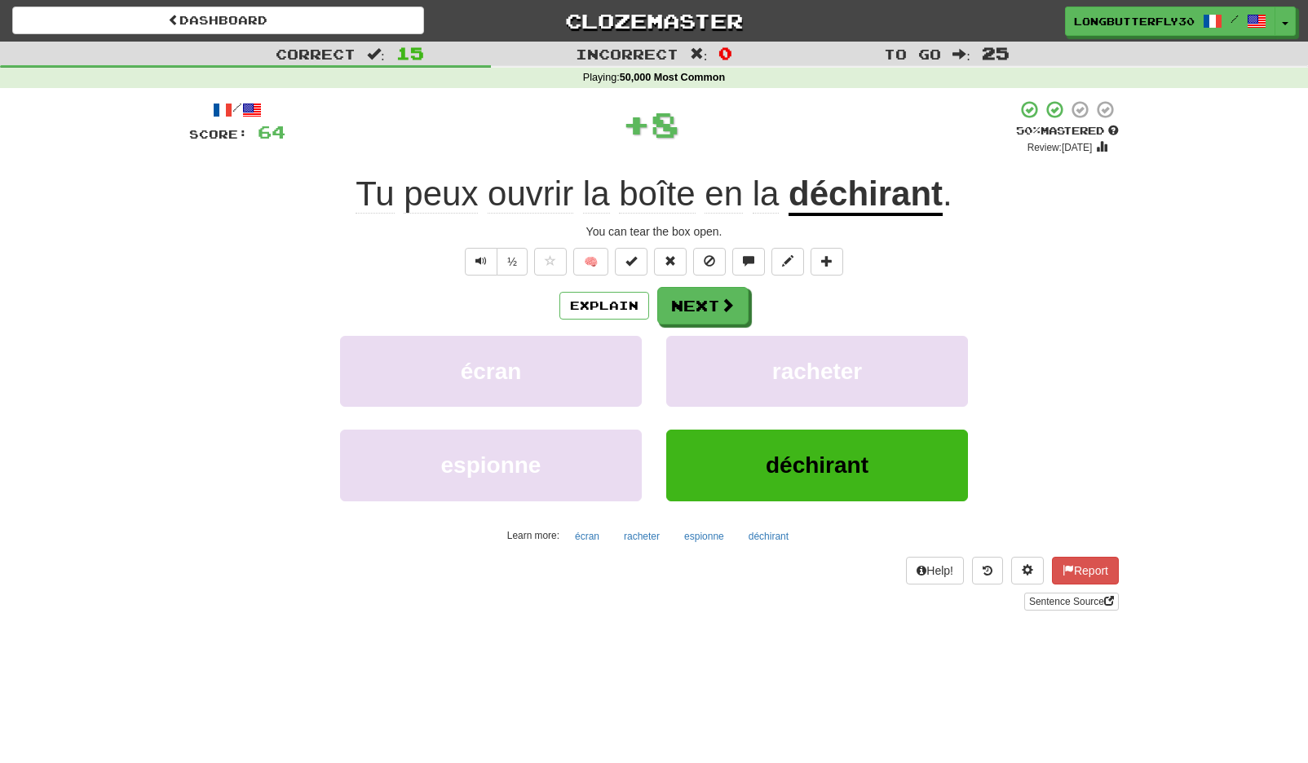
click at [693, 279] on div "/ Score: 64 + 8 50 % Mastered Review: 2025-09-24 Tu peux ouvrir la boîte en la …" at bounding box center [654, 354] width 930 height 511
click at [698, 309] on button "Next" at bounding box center [703, 307] width 91 height 38
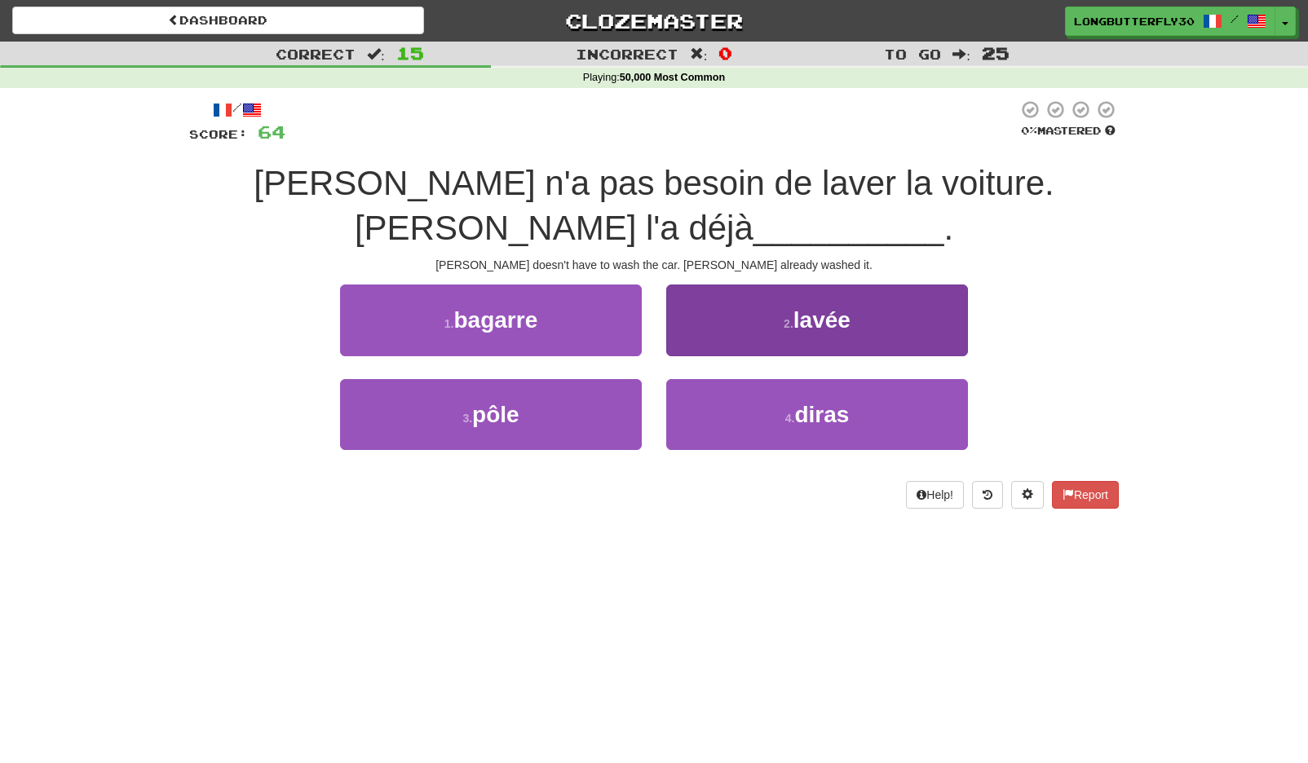
click at [745, 342] on button "2 . lavée" at bounding box center [817, 320] width 302 height 71
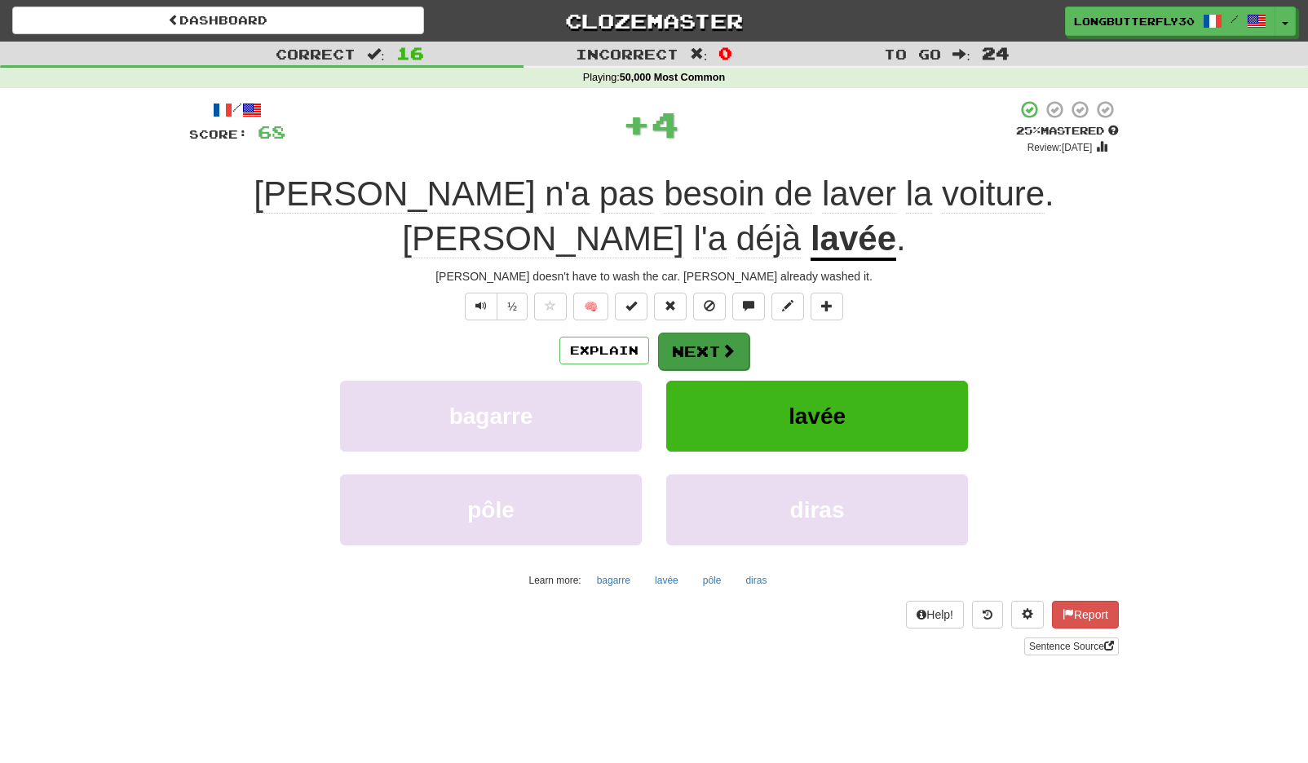
click at [702, 333] on button "Next" at bounding box center [703, 352] width 91 height 38
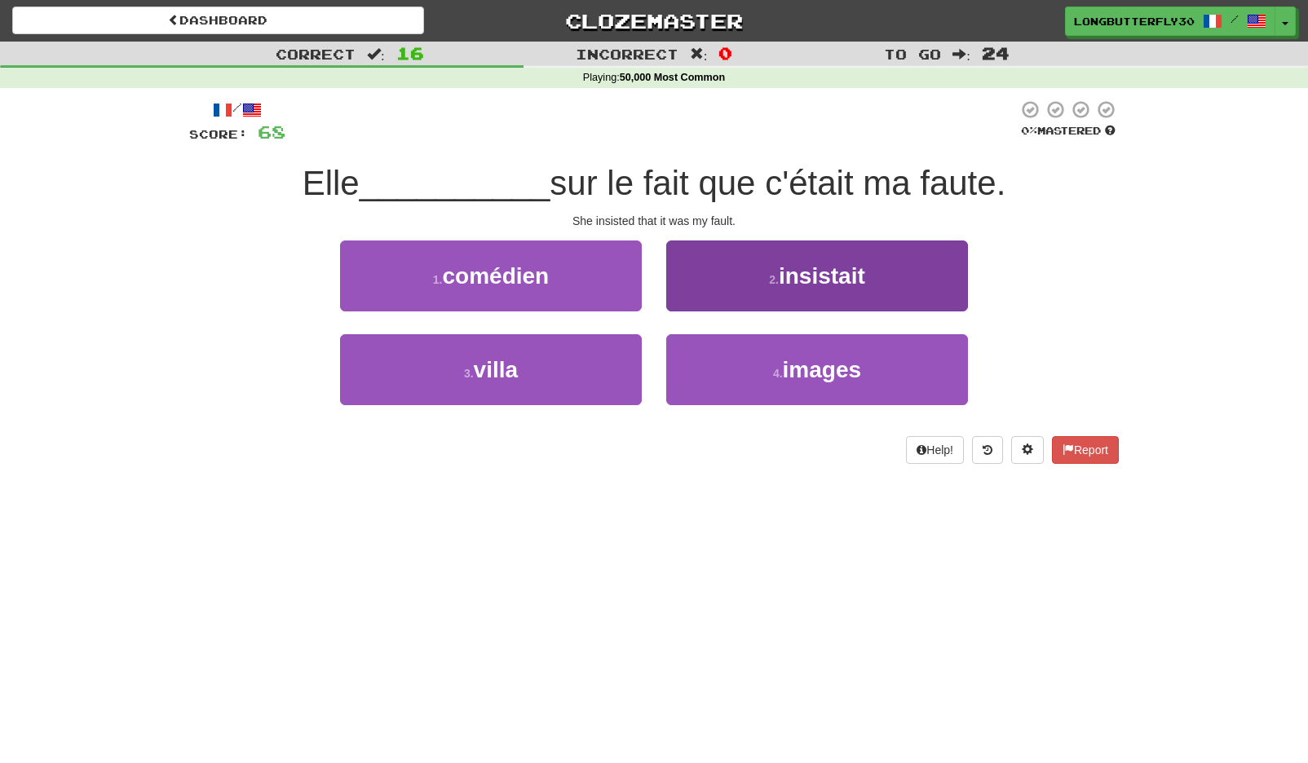
click at [799, 272] on span "insistait" at bounding box center [822, 275] width 86 height 25
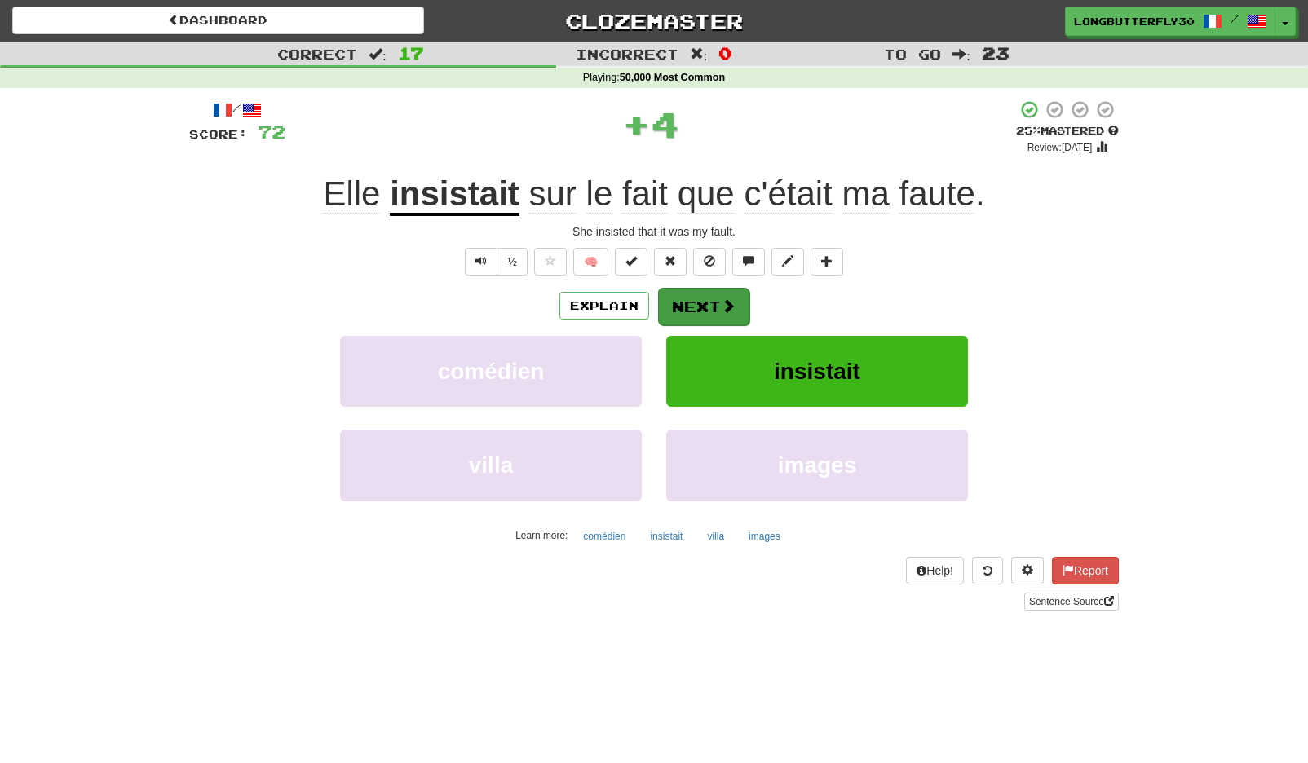
drag, startPoint x: 695, startPoint y: 281, endPoint x: 692, endPoint y: 291, distance: 10.9
click at [692, 291] on div "/ Score: 72 + 4 25 % Mastered Review: 2025-09-15 Elle insistait sur le fait que…" at bounding box center [654, 354] width 930 height 511
click at [701, 306] on button "Next" at bounding box center [703, 307] width 91 height 38
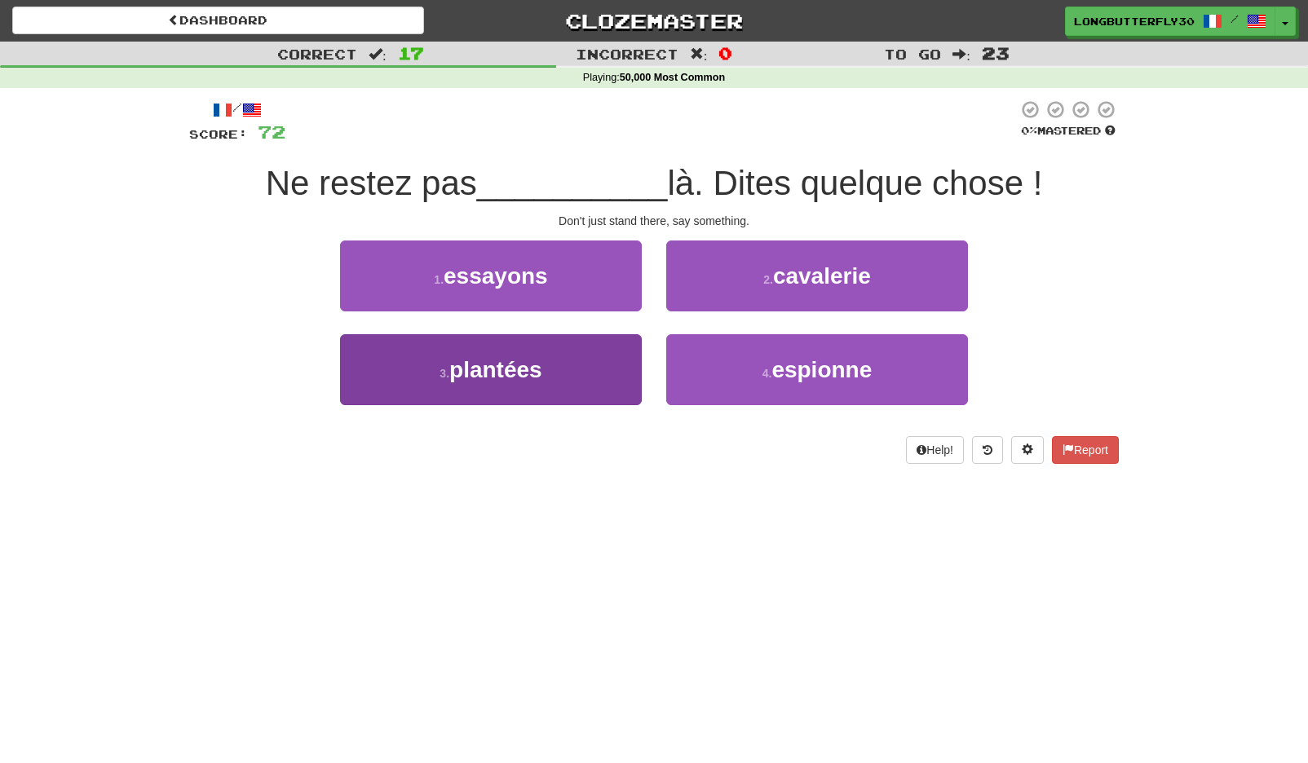
click at [573, 358] on button "3 . plantées" at bounding box center [491, 369] width 302 height 71
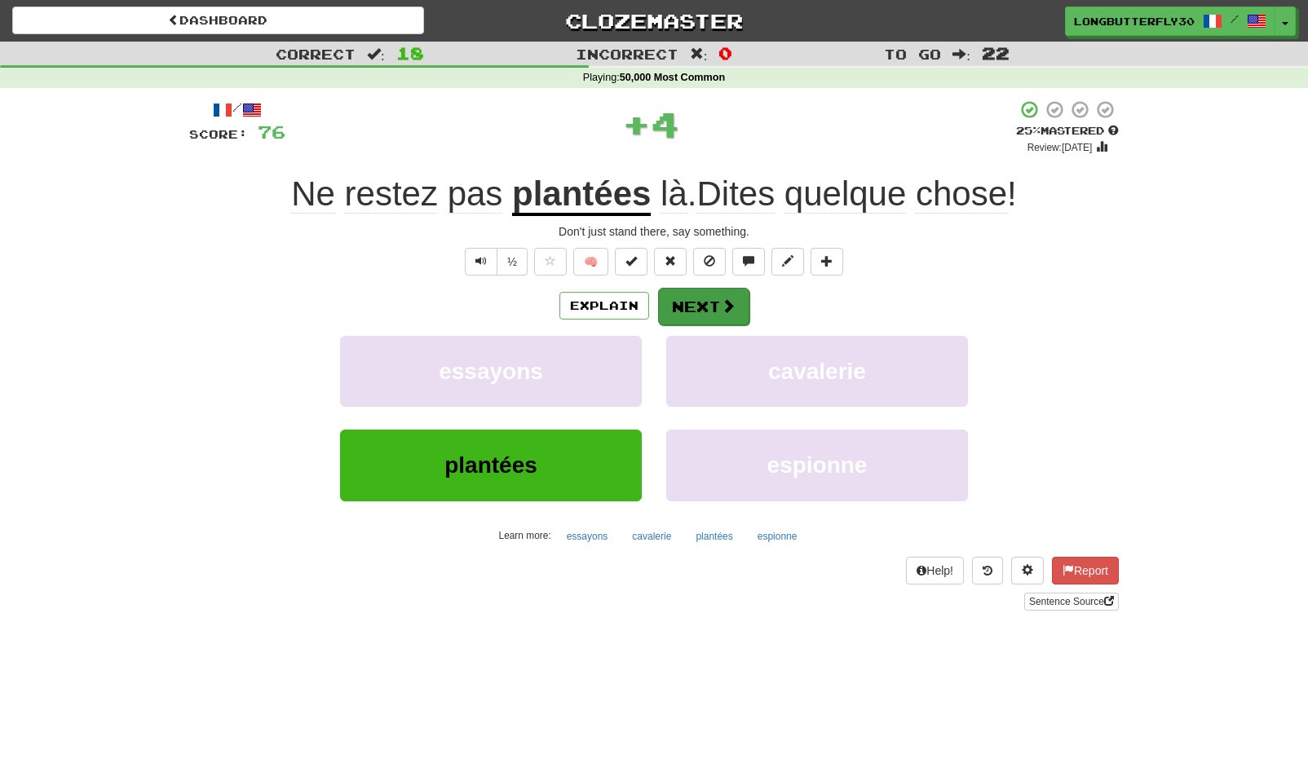
click at [697, 300] on button "Next" at bounding box center [703, 307] width 91 height 38
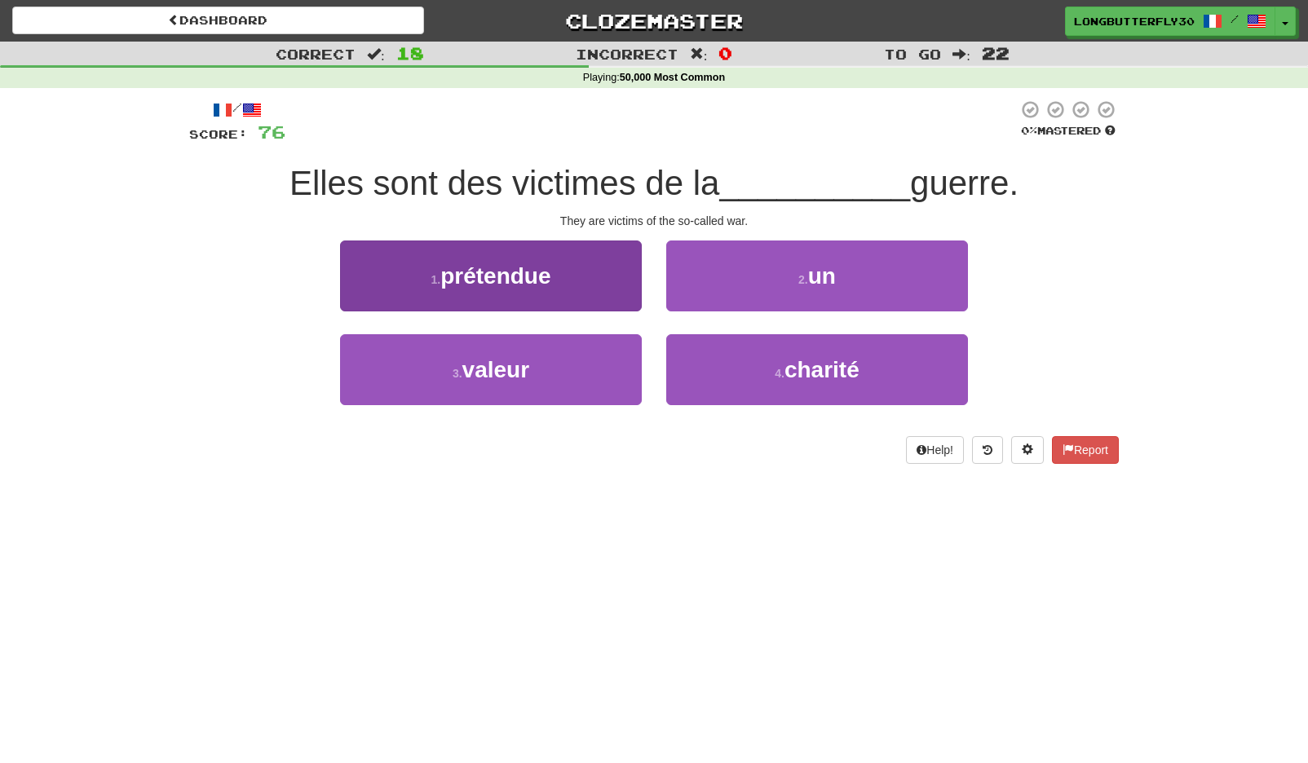
click at [581, 279] on button "1 . prétendue" at bounding box center [491, 276] width 302 height 71
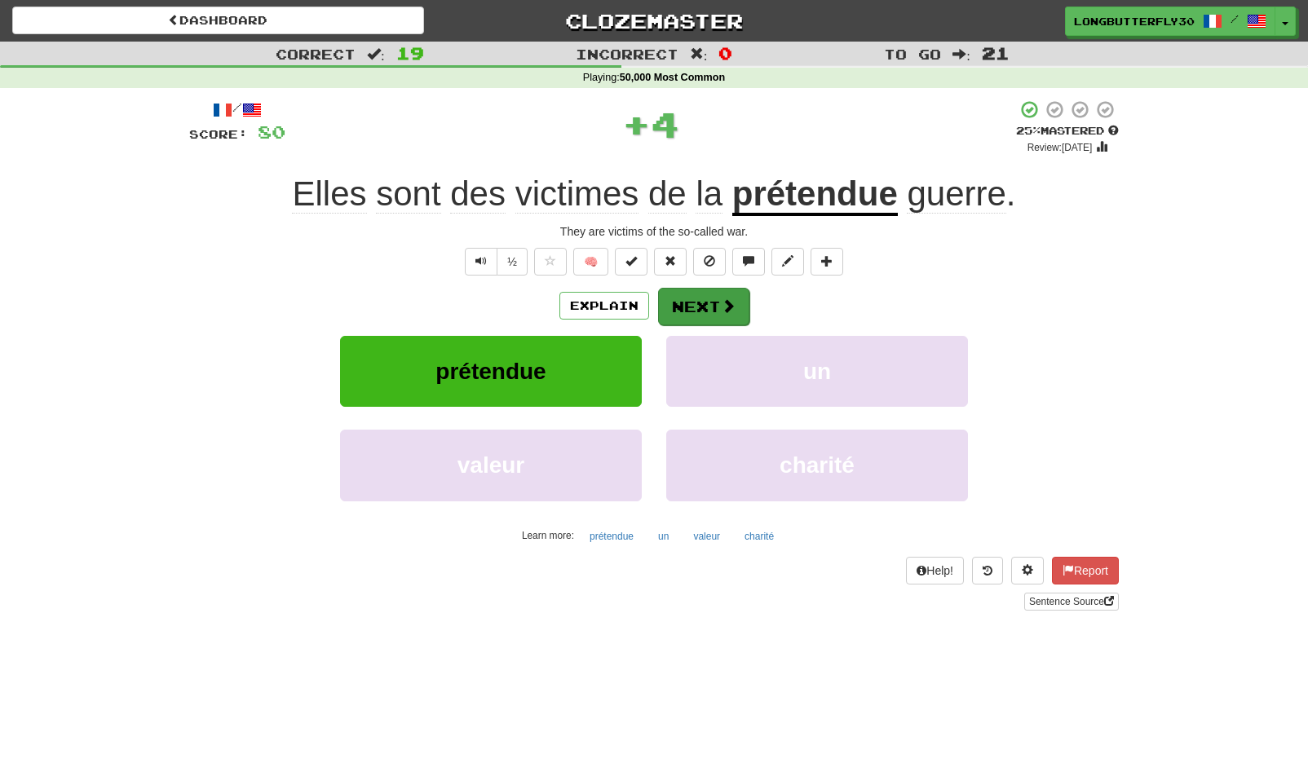
click at [727, 298] on span at bounding box center [728, 305] width 15 height 15
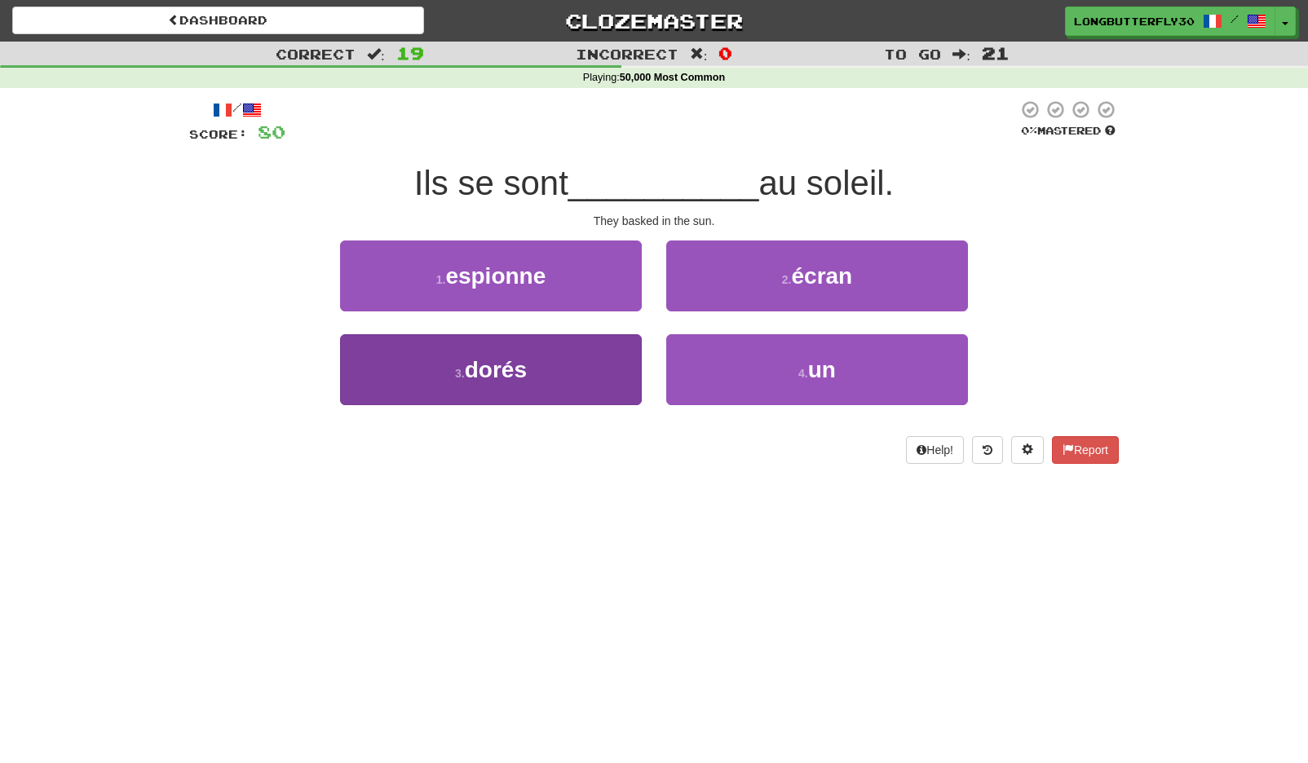
click at [529, 365] on button "3 . dorés" at bounding box center [491, 369] width 302 height 71
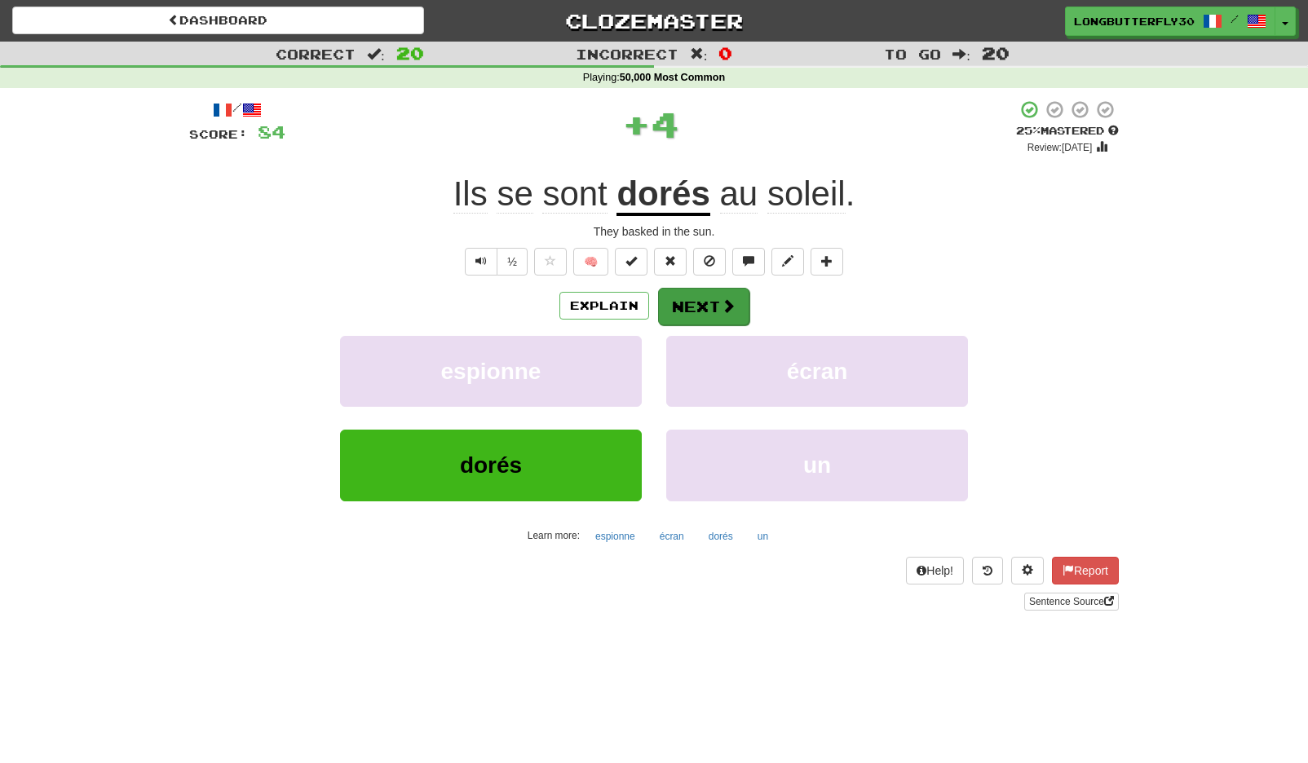
click at [718, 296] on button "Next" at bounding box center [703, 307] width 91 height 38
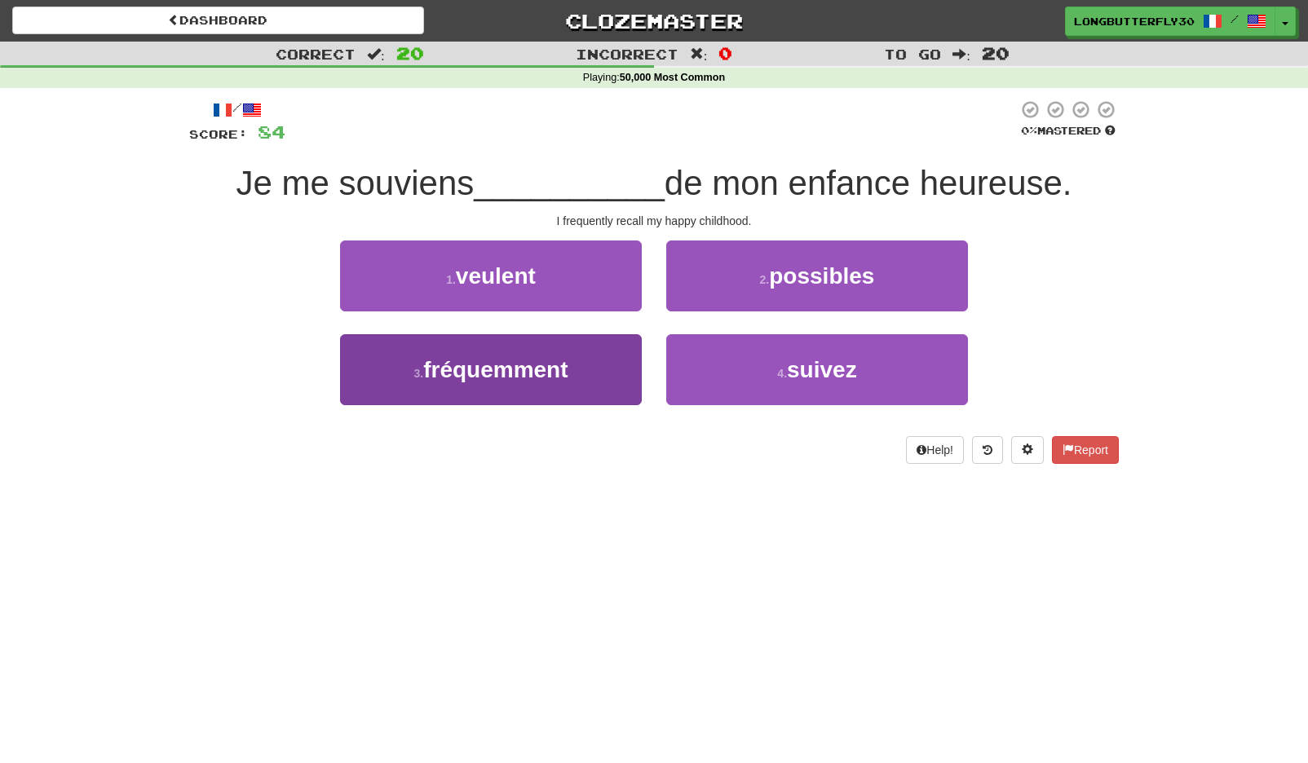
click at [573, 358] on button "3 . fréquemment" at bounding box center [491, 369] width 302 height 71
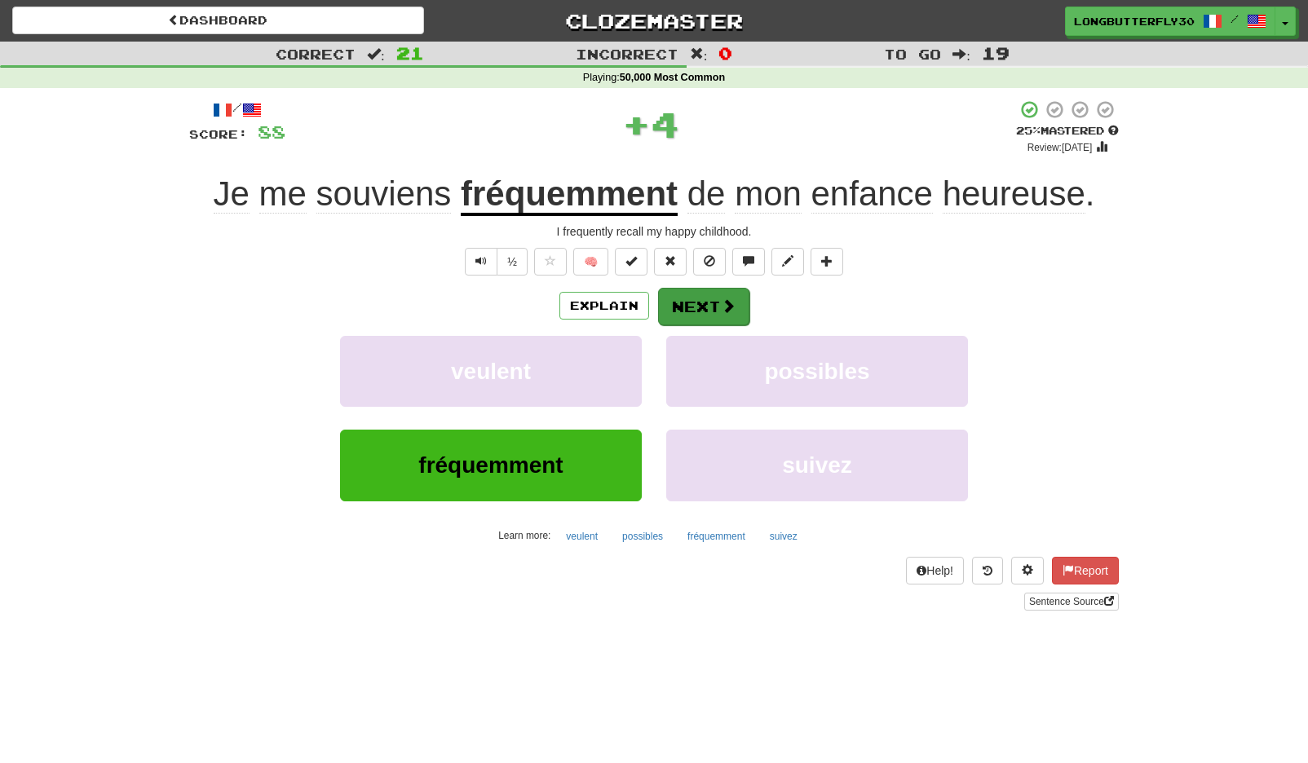
click at [683, 302] on button "Next" at bounding box center [703, 307] width 91 height 38
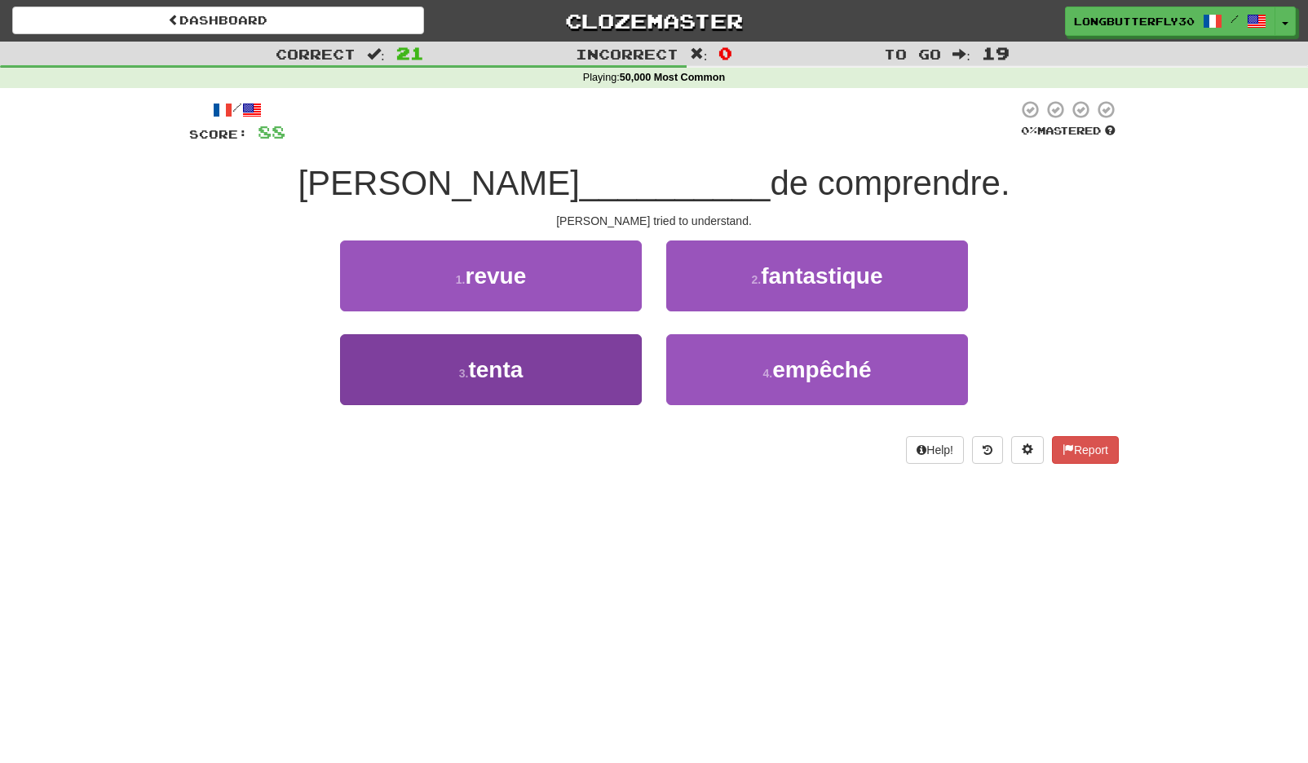
click at [542, 369] on button "3 . tenta" at bounding box center [491, 369] width 302 height 71
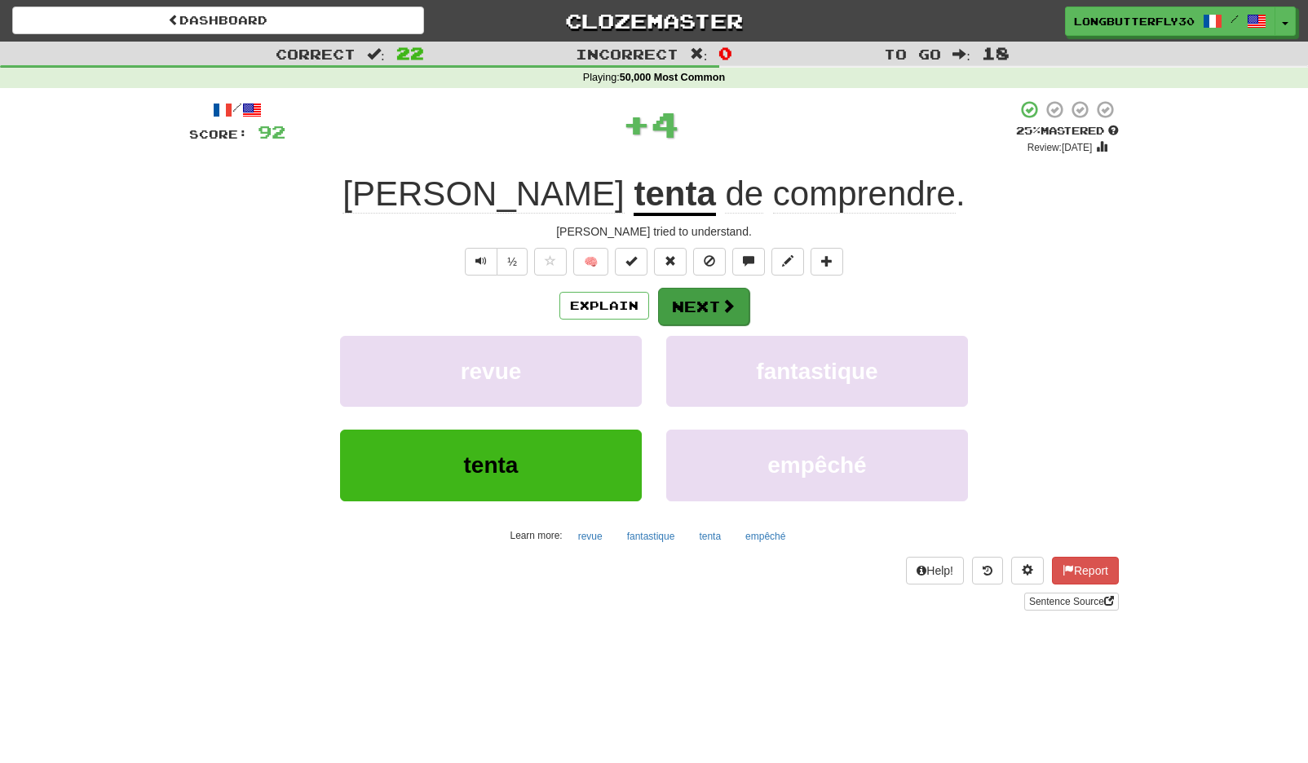
click at [698, 290] on button "Next" at bounding box center [703, 307] width 91 height 38
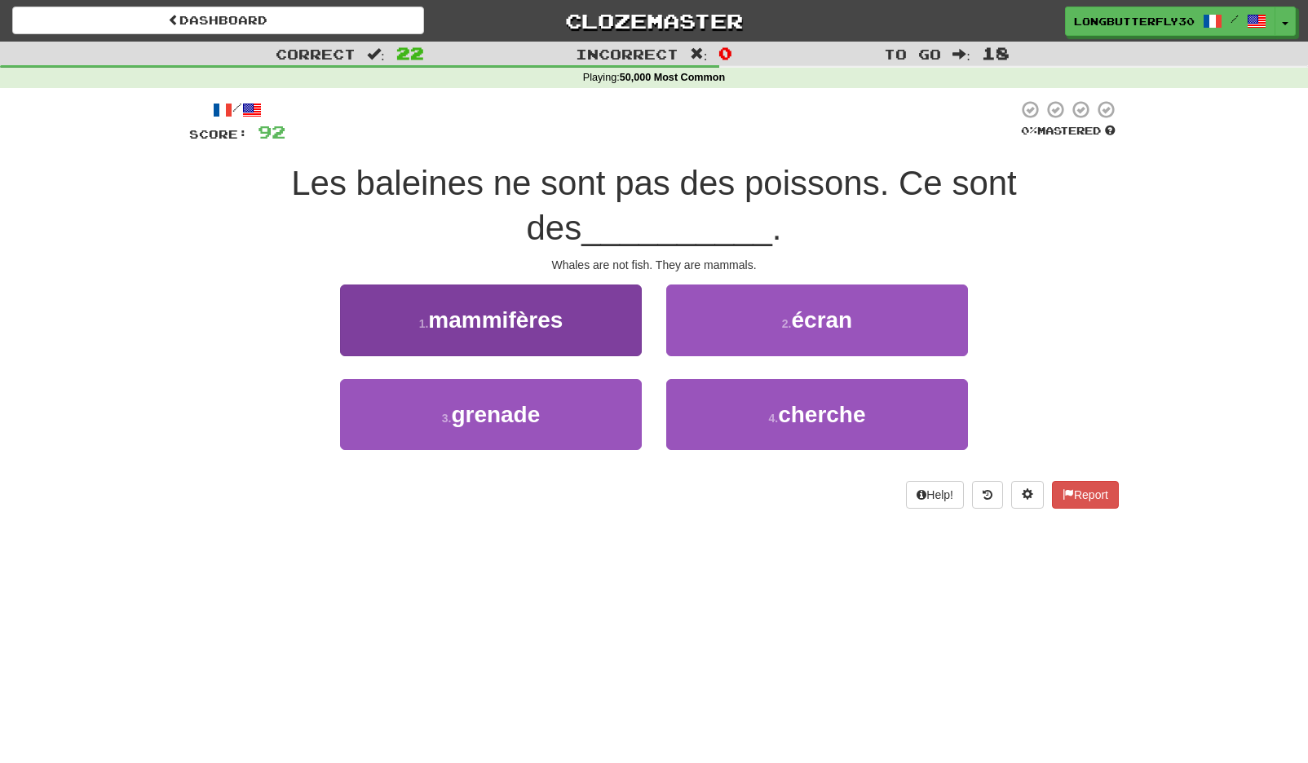
click at [534, 311] on span "mammifères" at bounding box center [495, 319] width 135 height 25
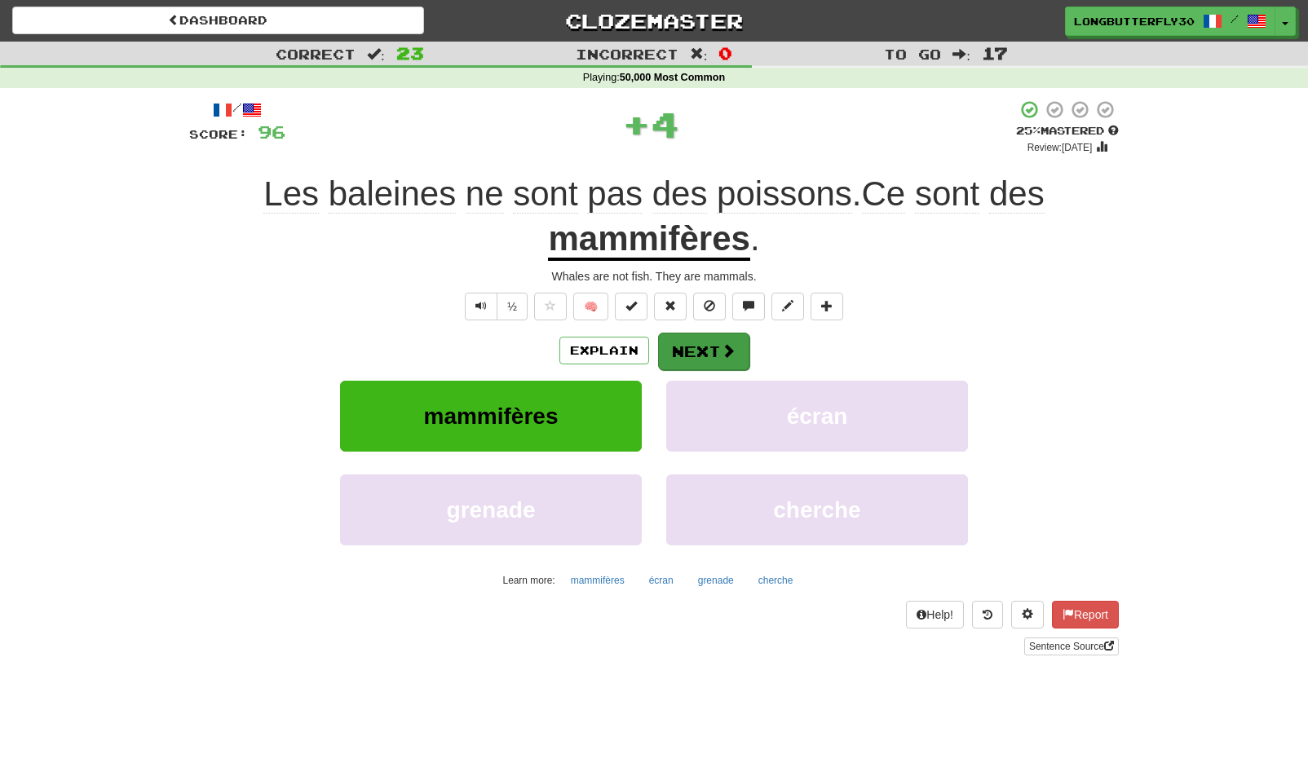
click at [699, 337] on button "Next" at bounding box center [703, 352] width 91 height 38
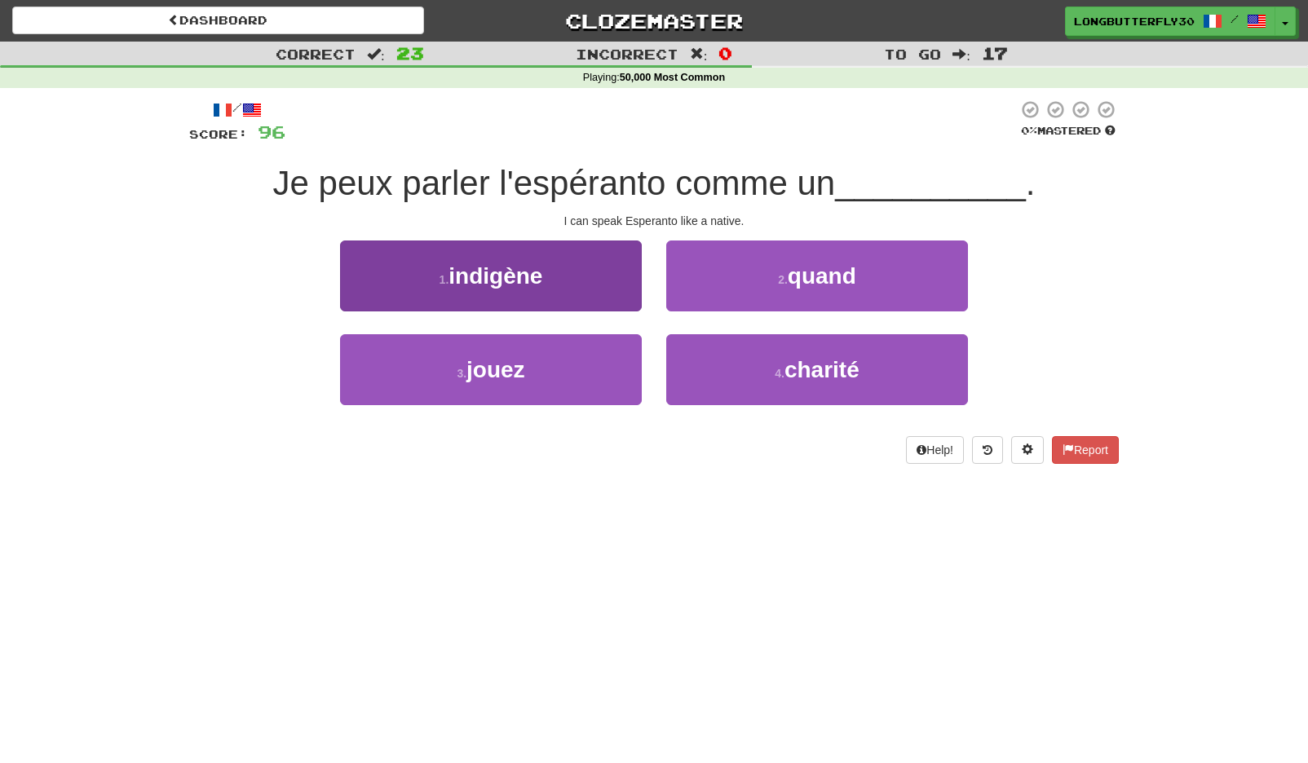
click at [532, 298] on button "1 . indigène" at bounding box center [491, 276] width 302 height 71
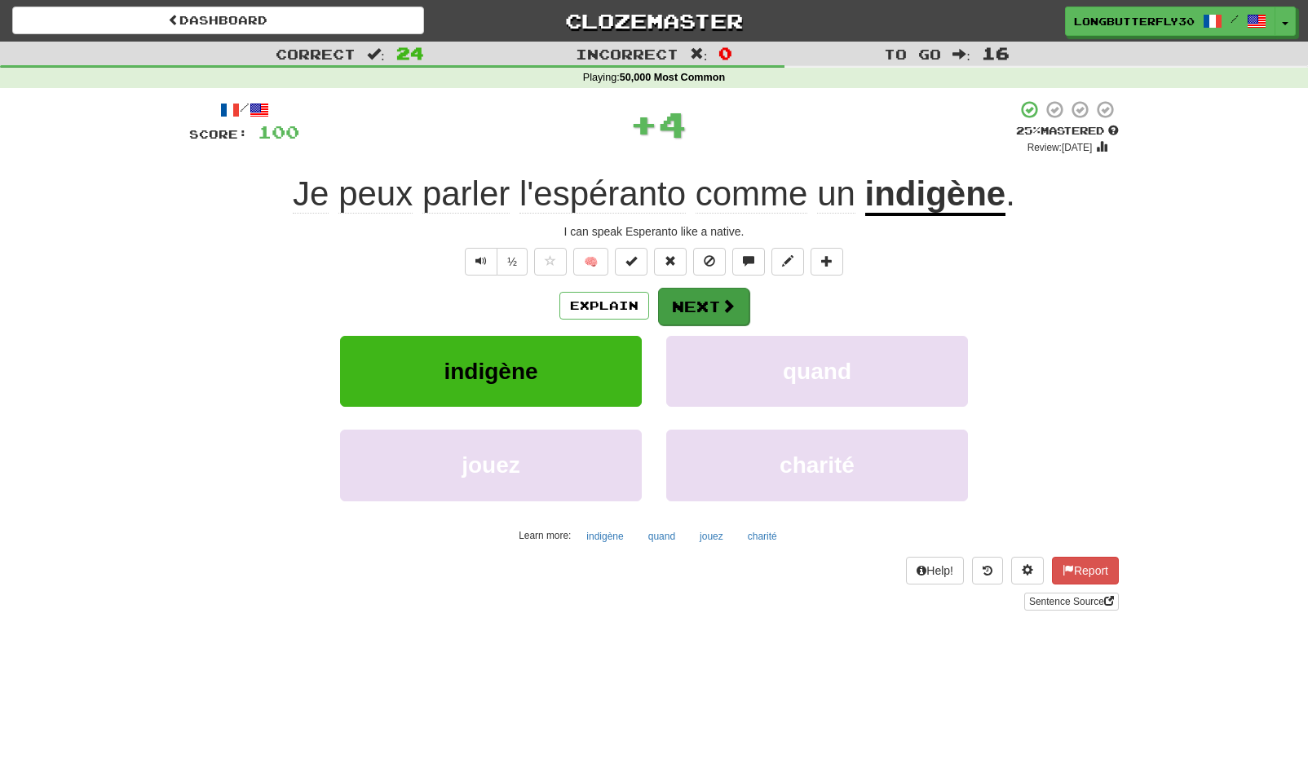
click at [695, 300] on button "Next" at bounding box center [703, 307] width 91 height 38
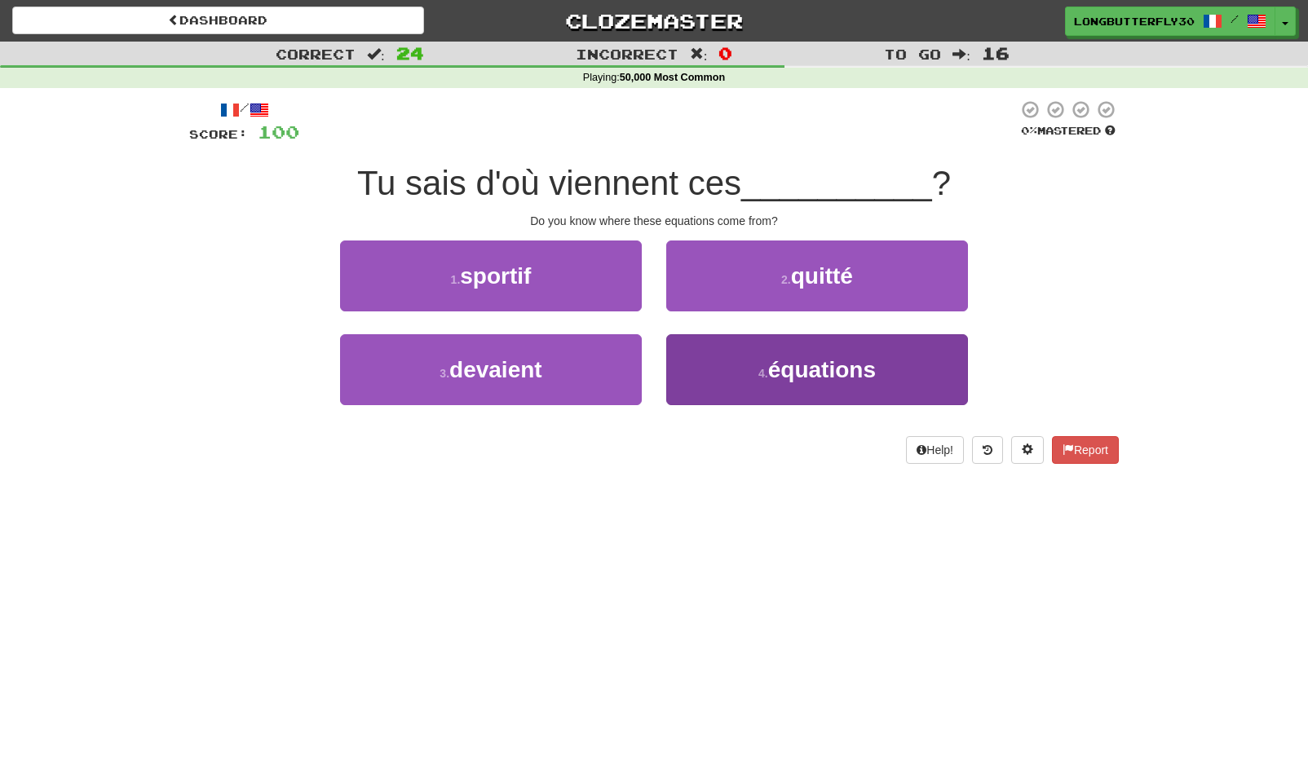
click at [690, 352] on button "4 . équations" at bounding box center [817, 369] width 302 height 71
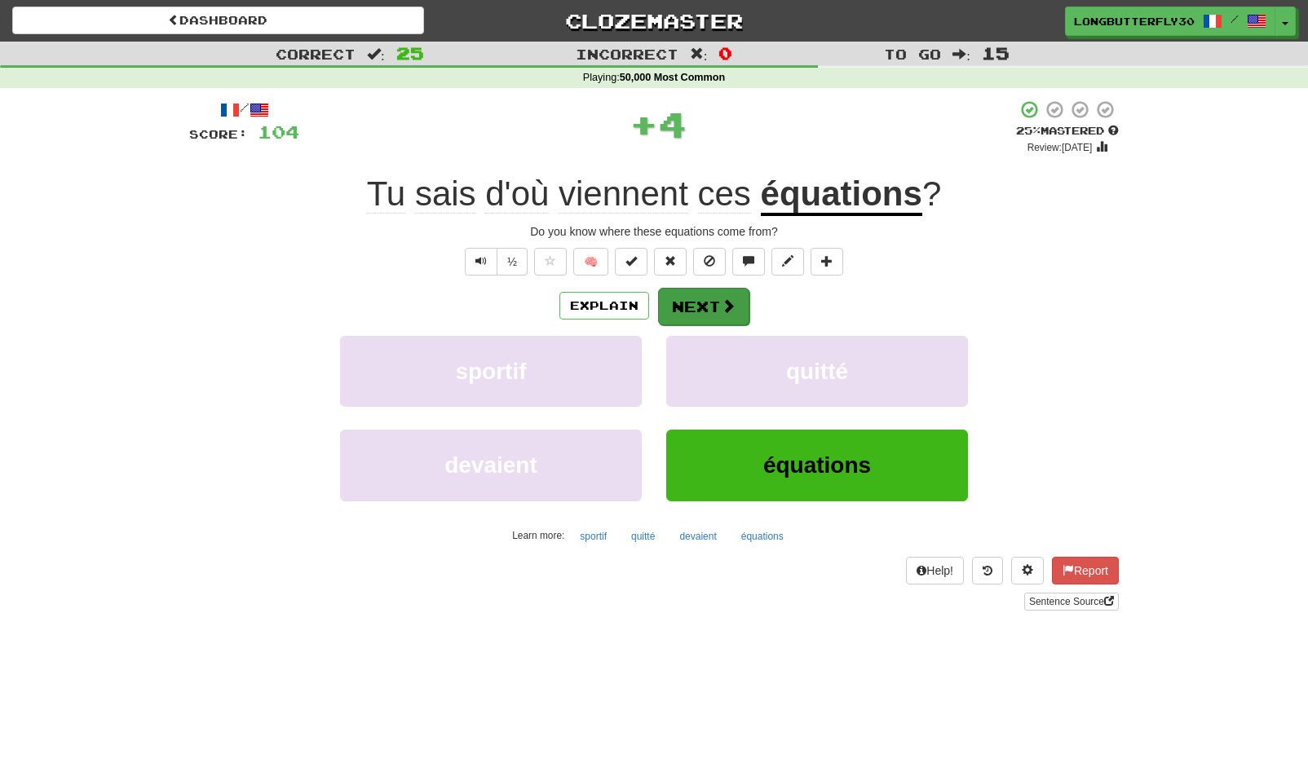
click at [667, 290] on button "Next" at bounding box center [703, 307] width 91 height 38
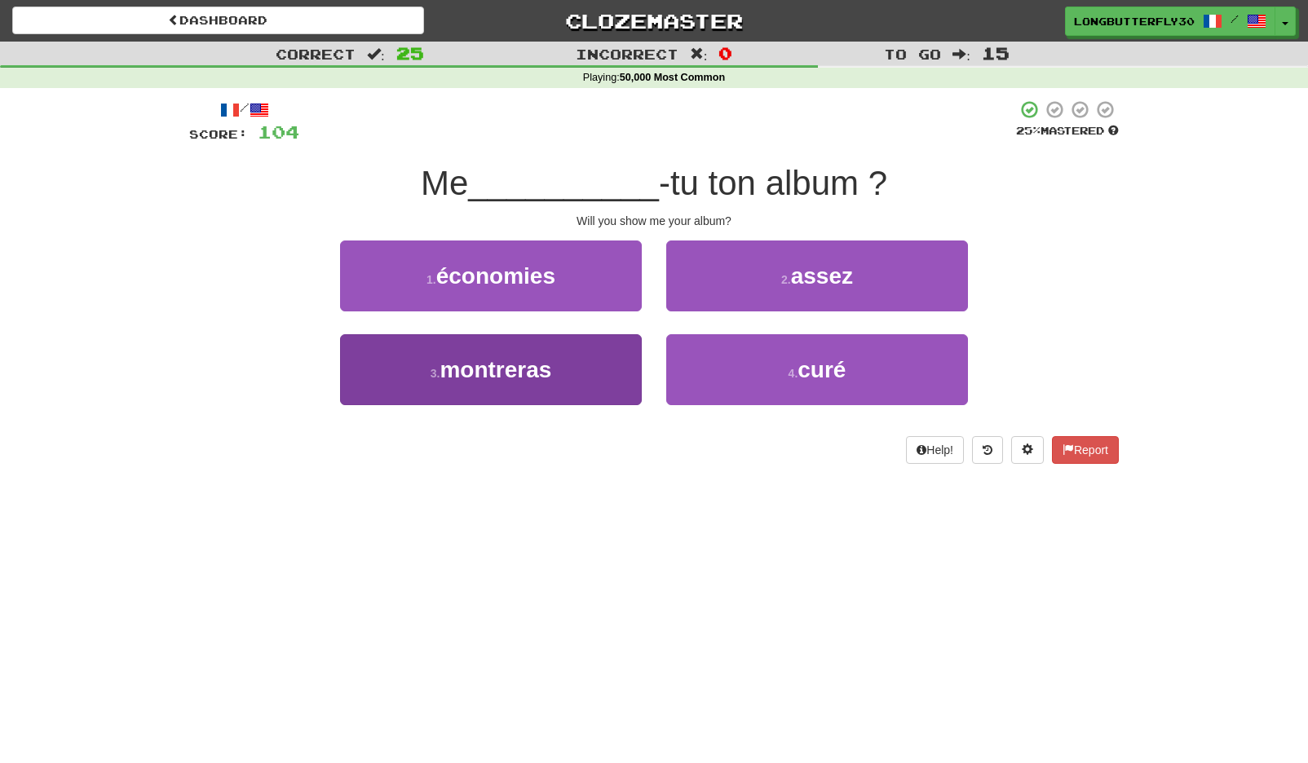
click at [583, 375] on button "3 . montreras" at bounding box center [491, 369] width 302 height 71
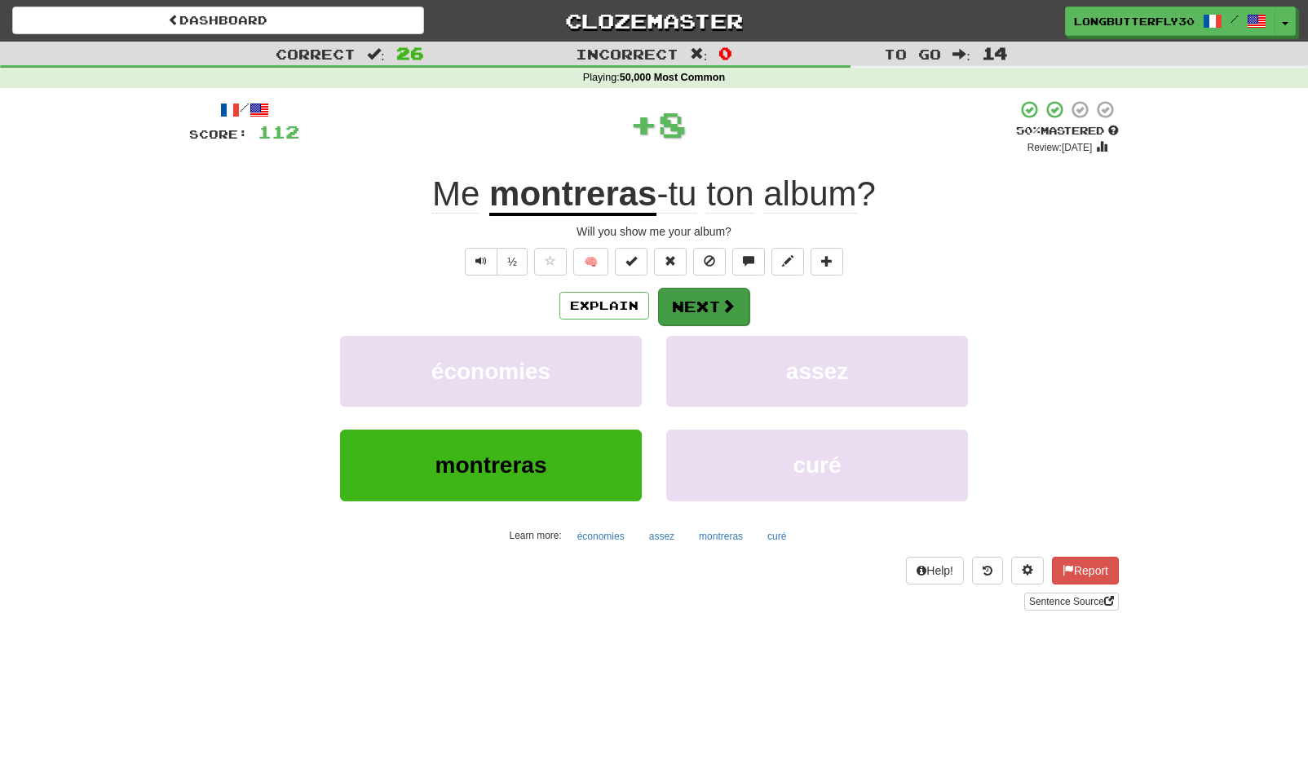
click at [704, 295] on button "Next" at bounding box center [703, 307] width 91 height 38
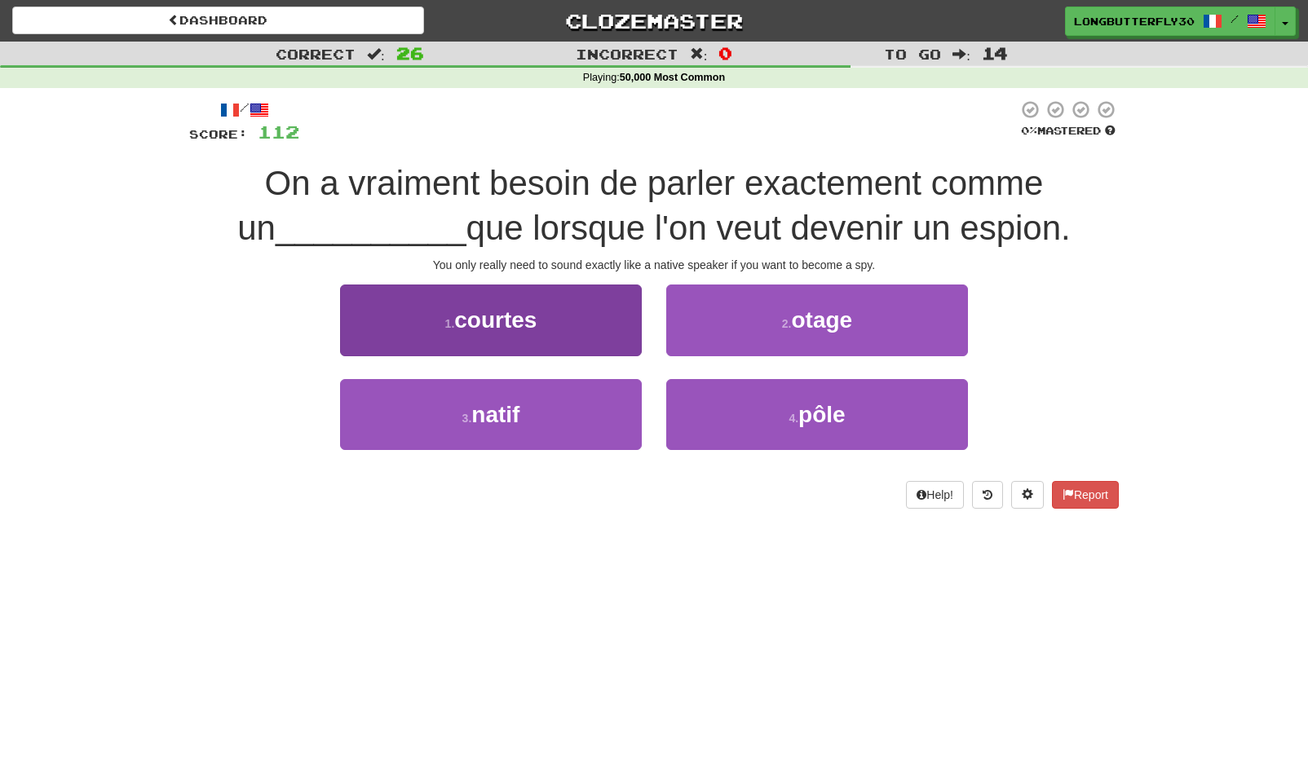
drag, startPoint x: 589, startPoint y: 383, endPoint x: 586, endPoint y: 391, distance: 8.5
click at [586, 391] on button "3 . natif" at bounding box center [491, 414] width 302 height 71
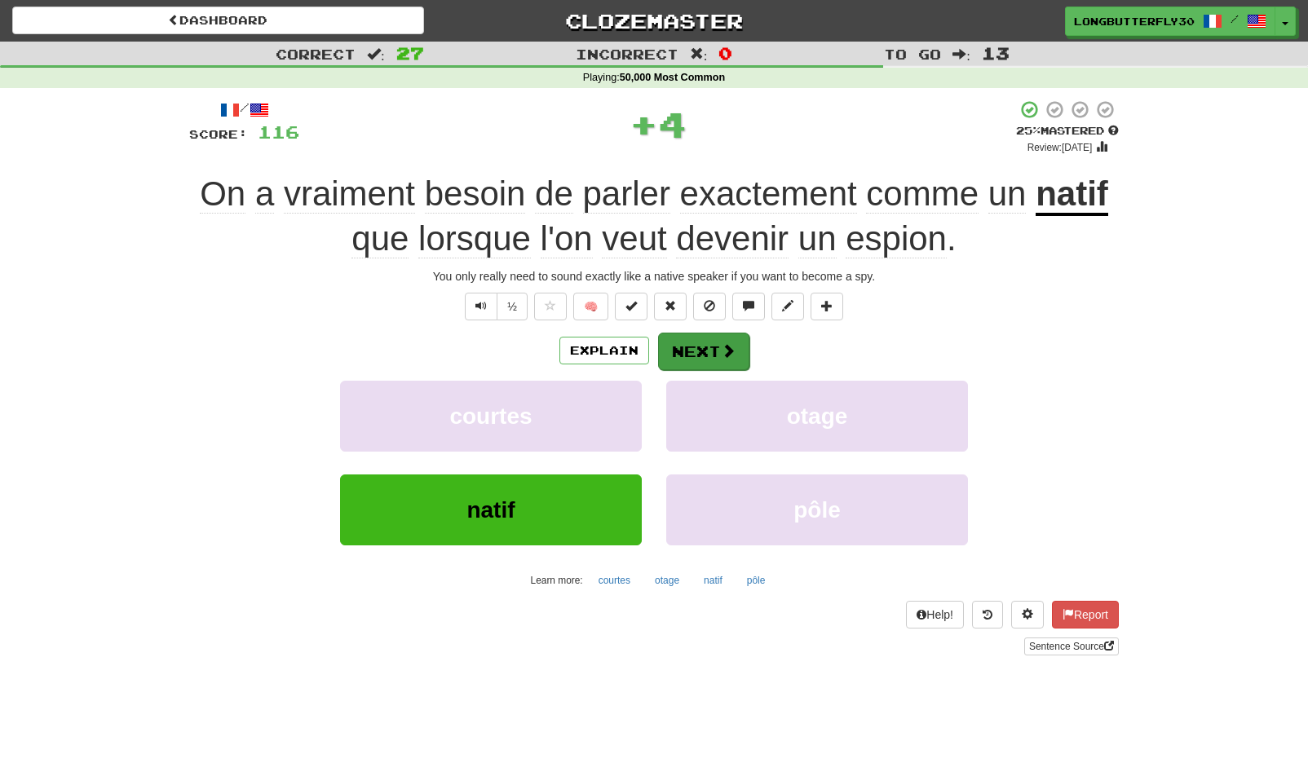
click at [701, 345] on button "Next" at bounding box center [703, 352] width 91 height 38
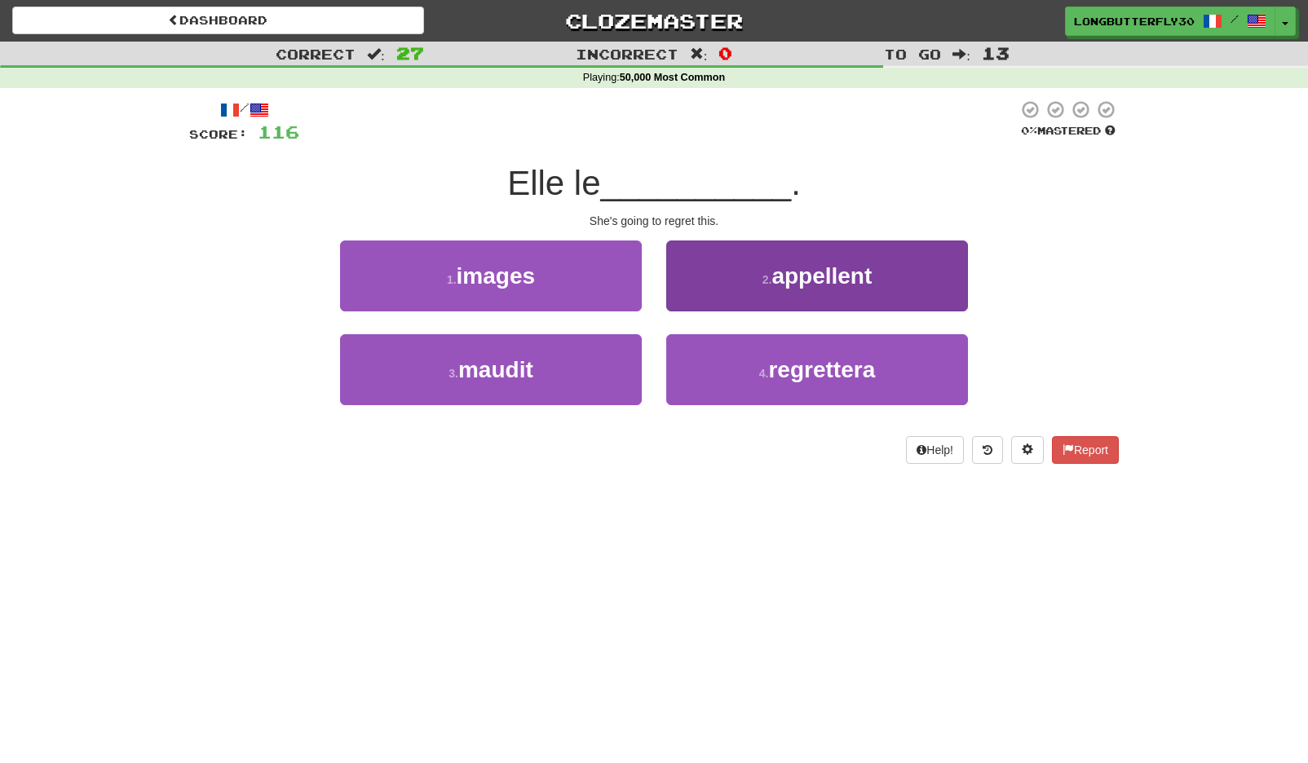
drag, startPoint x: 793, startPoint y: 373, endPoint x: 758, endPoint y: 338, distance: 49.0
click at [793, 373] on span "regrettera" at bounding box center [821, 369] width 107 height 25
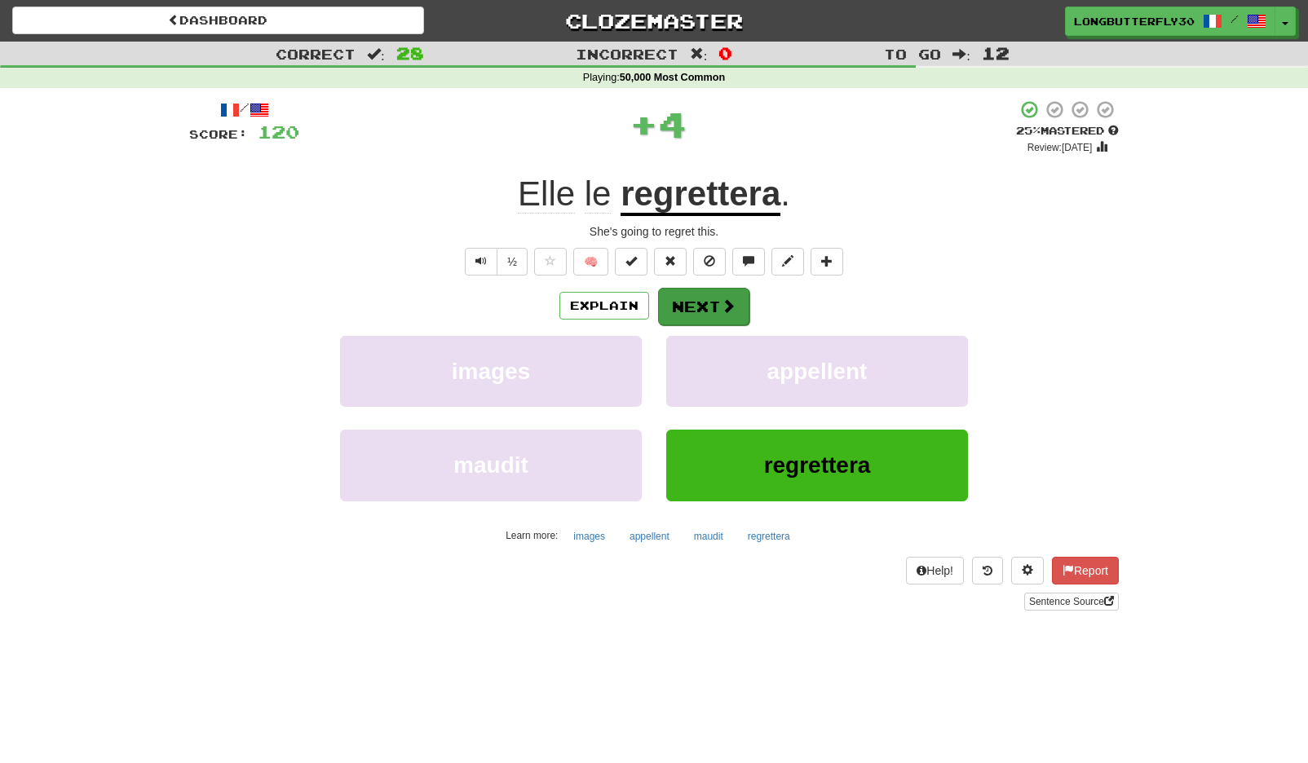
click at [688, 309] on button "Next" at bounding box center [703, 307] width 91 height 38
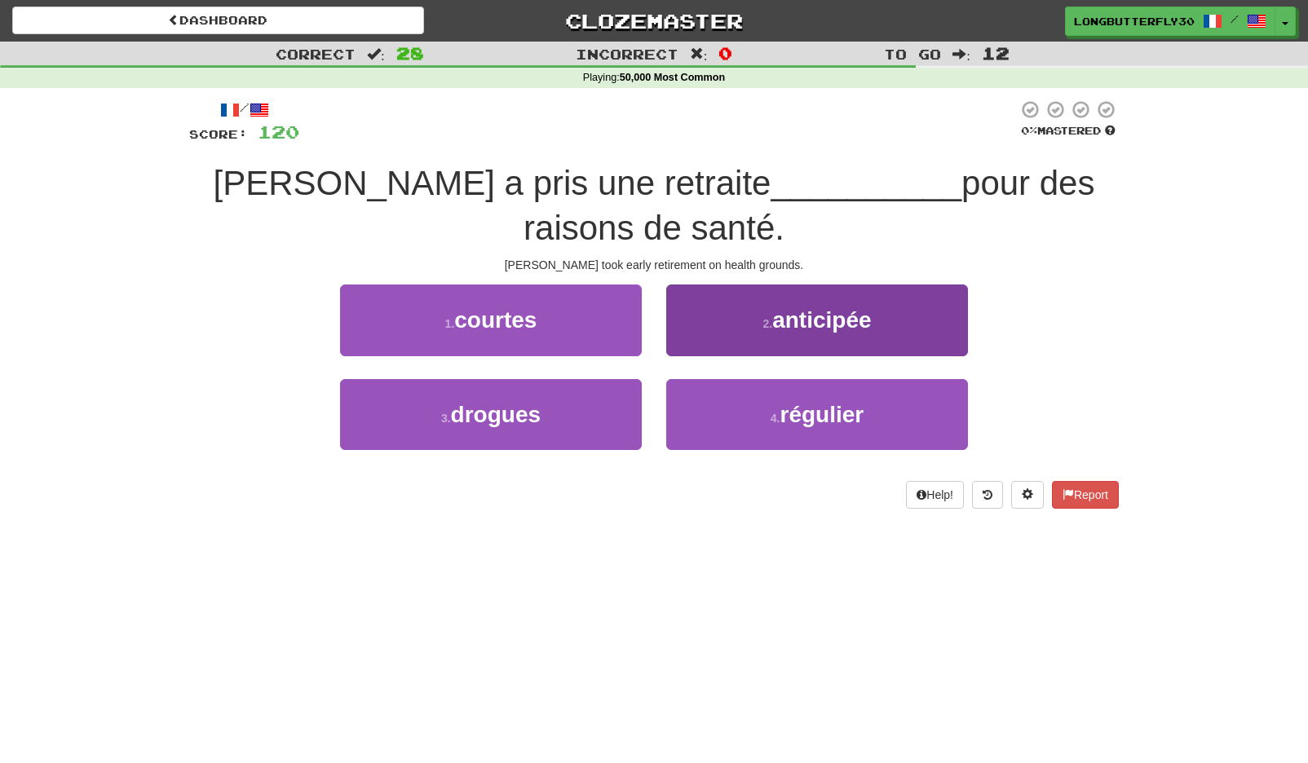
click at [730, 318] on button "2 . anticipée" at bounding box center [817, 320] width 302 height 71
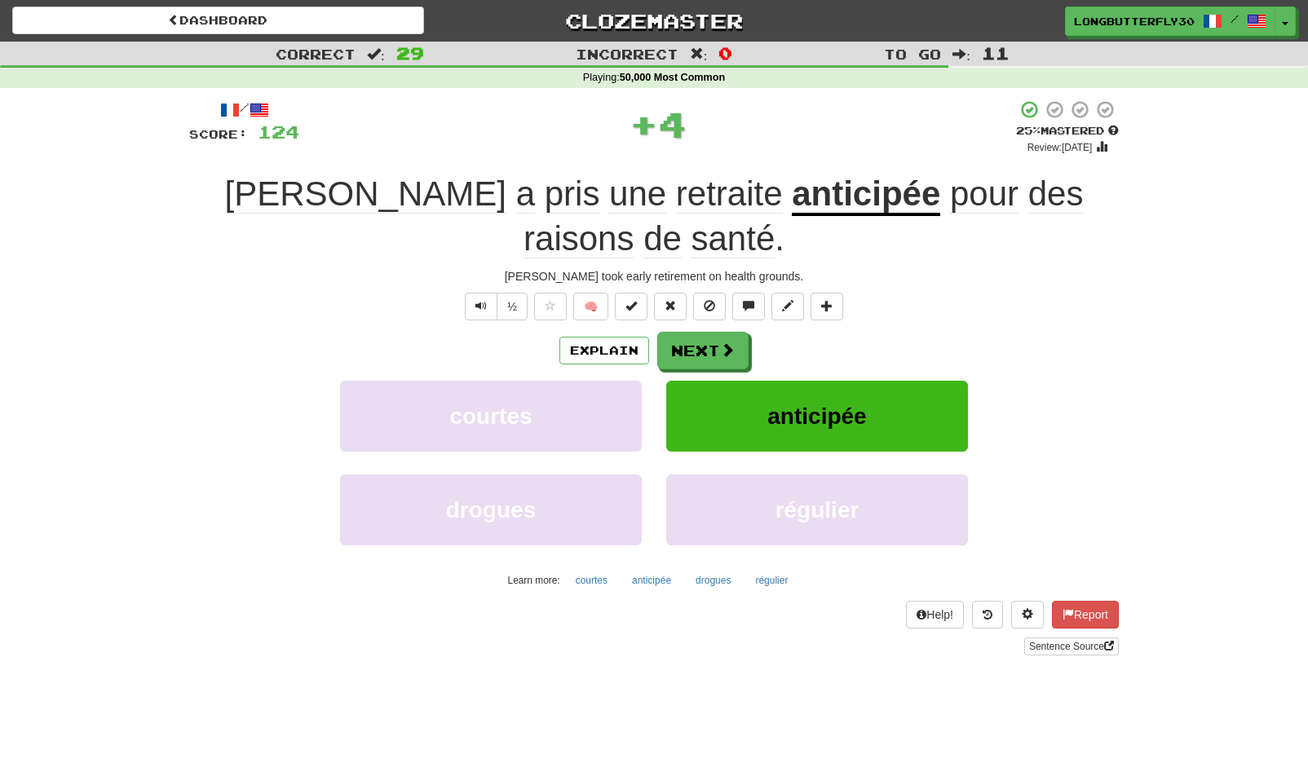
click at [685, 332] on div "Explain Next courtes anticipée drogues régulier Learn more: courtes anticipée d…" at bounding box center [654, 463] width 930 height 262
click at [717, 333] on button "Next" at bounding box center [703, 352] width 91 height 38
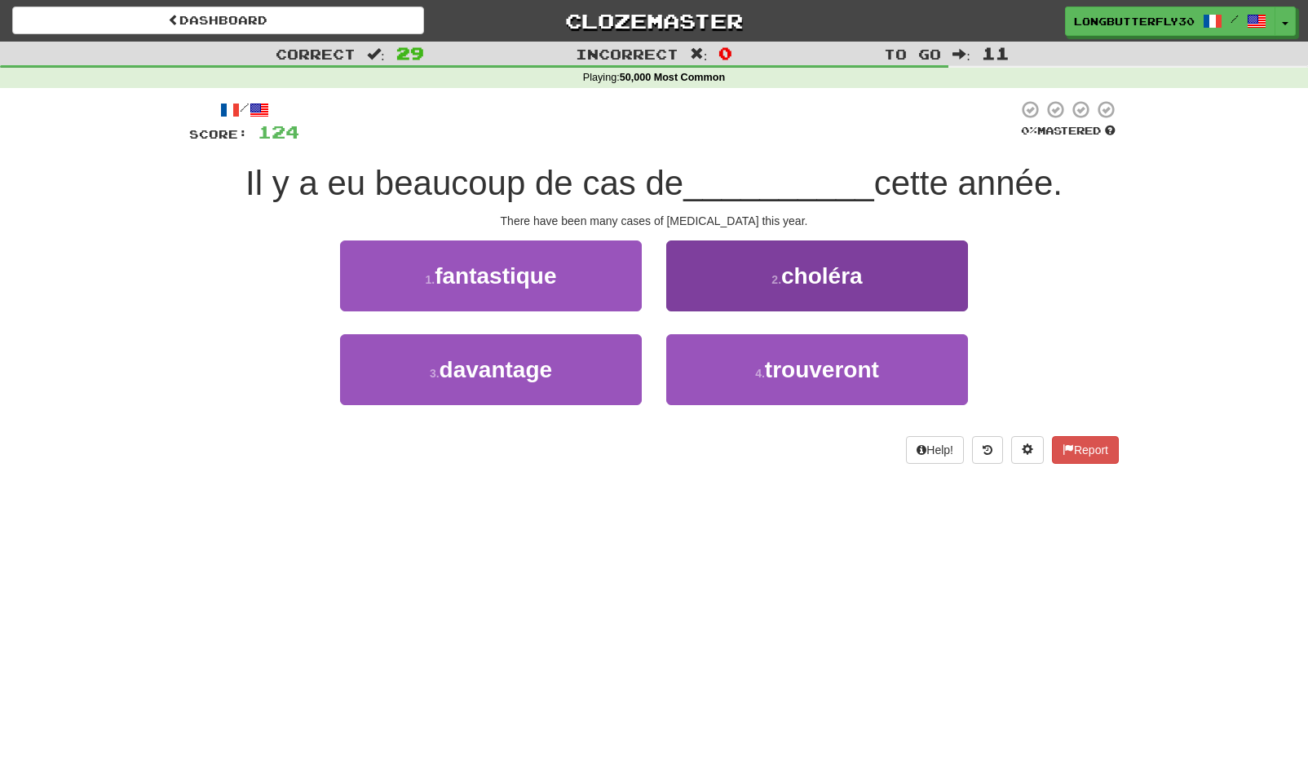
click at [833, 272] on span "choléra" at bounding box center [822, 275] width 82 height 25
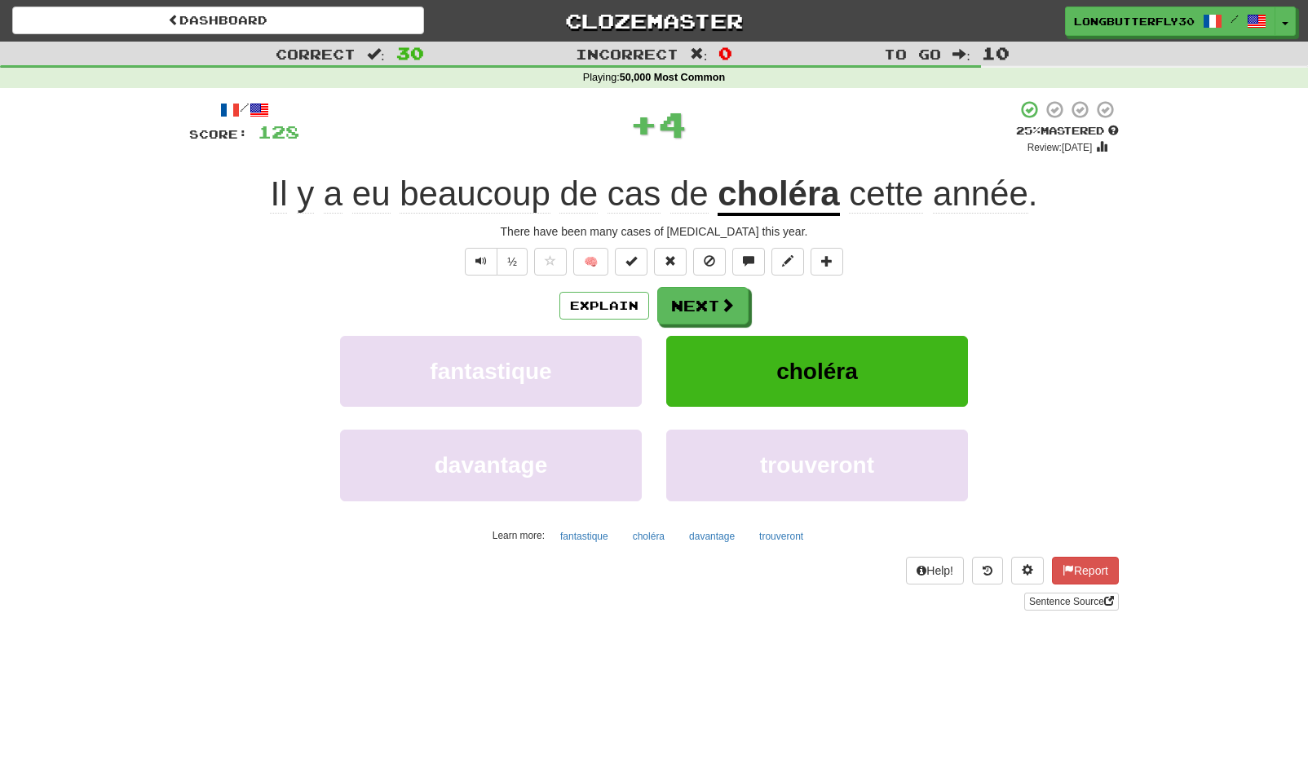
click at [723, 281] on div "/ Score: 128 + 4 25 % Mastered Review: 2025-09-15 Il y a eu beaucoup de cas de …" at bounding box center [654, 354] width 930 height 511
click at [714, 302] on button "Next" at bounding box center [703, 307] width 91 height 38
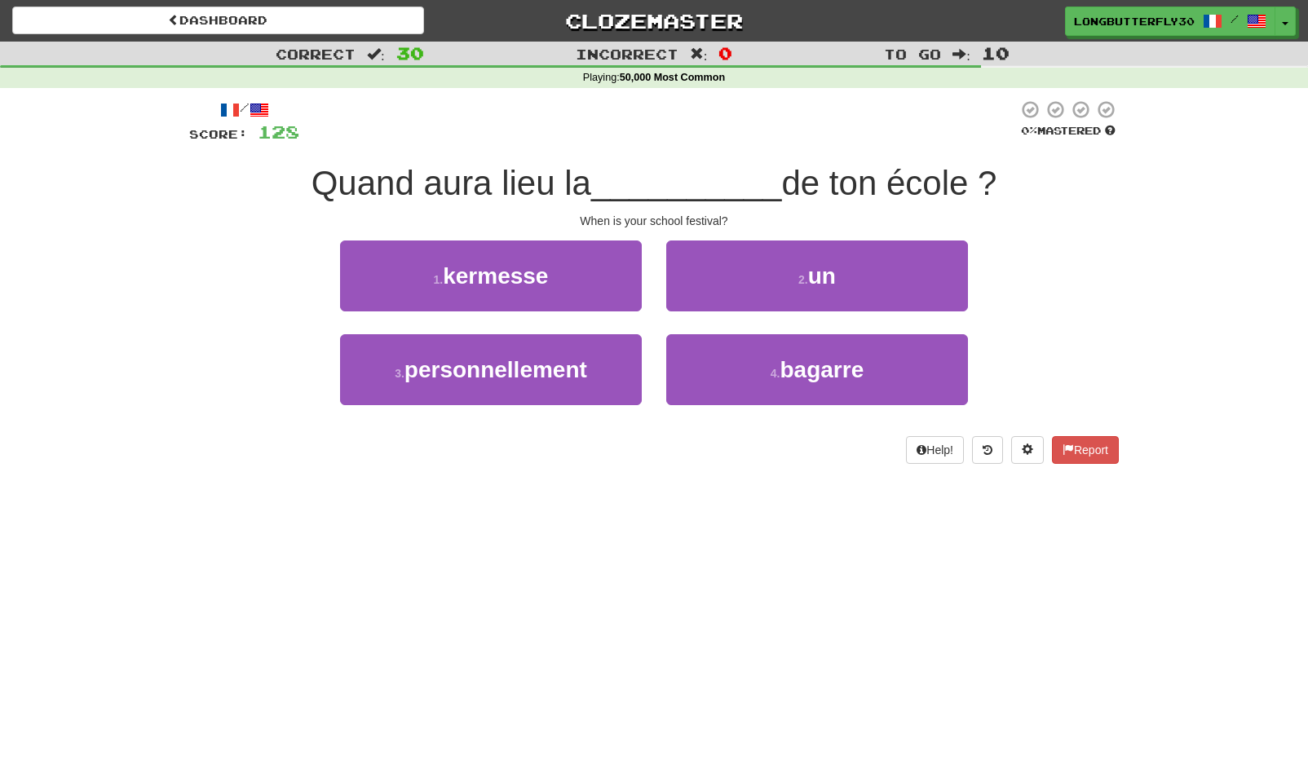
click at [654, 298] on div "2 . un" at bounding box center [817, 288] width 326 height 94
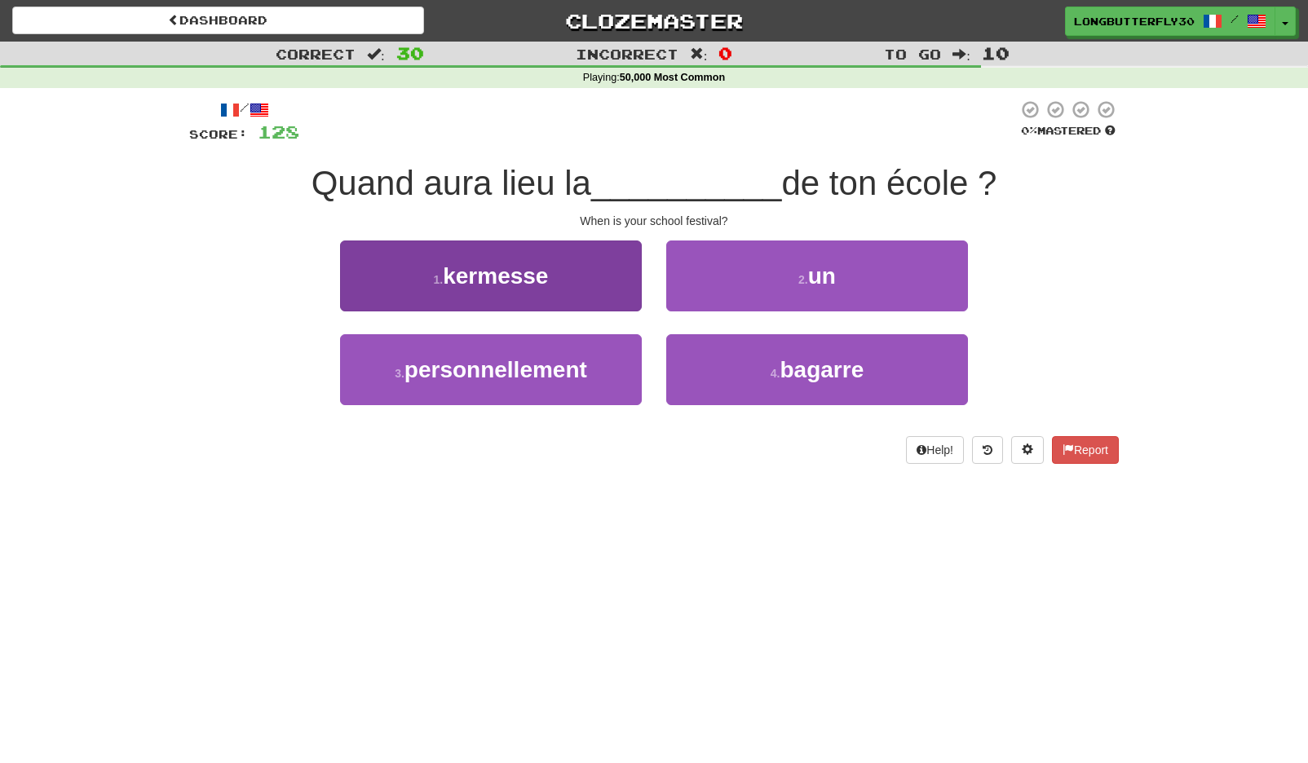
click at [608, 279] on button "1 . kermesse" at bounding box center [491, 276] width 302 height 71
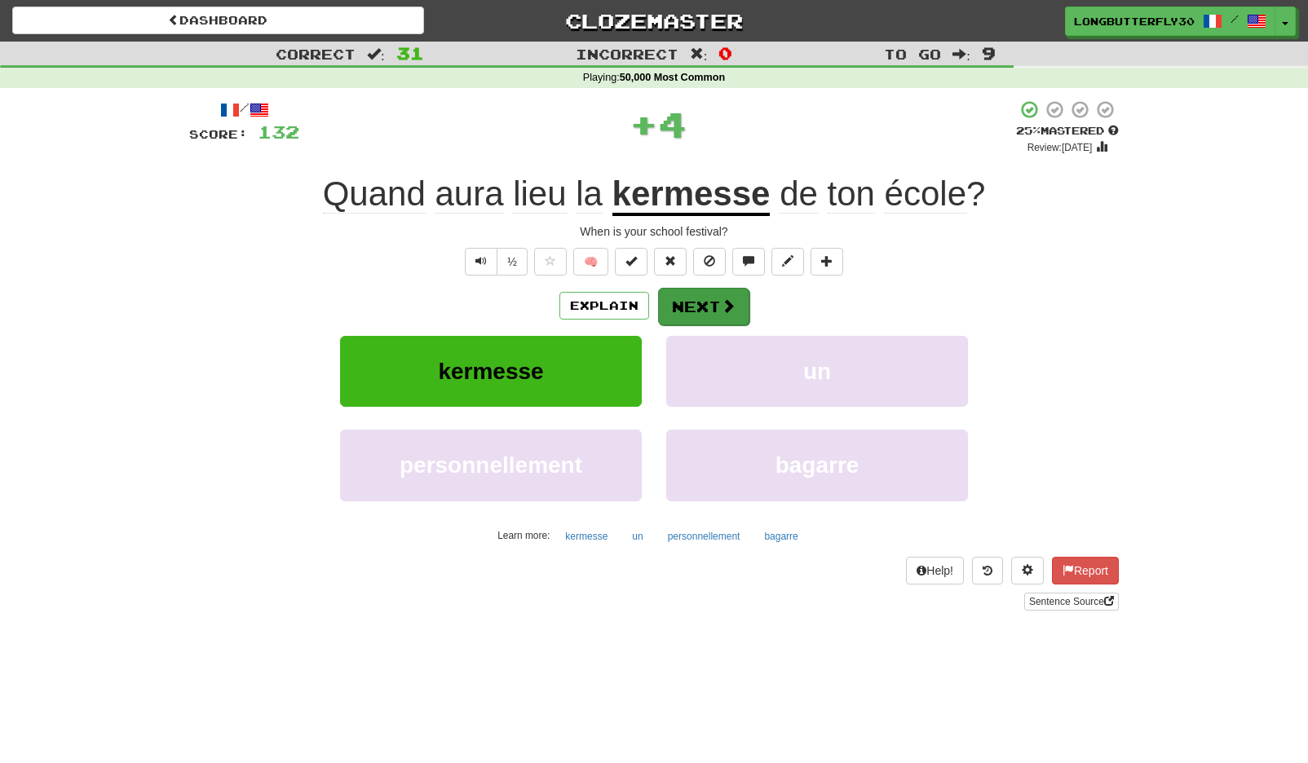
click at [684, 295] on button "Next" at bounding box center [703, 307] width 91 height 38
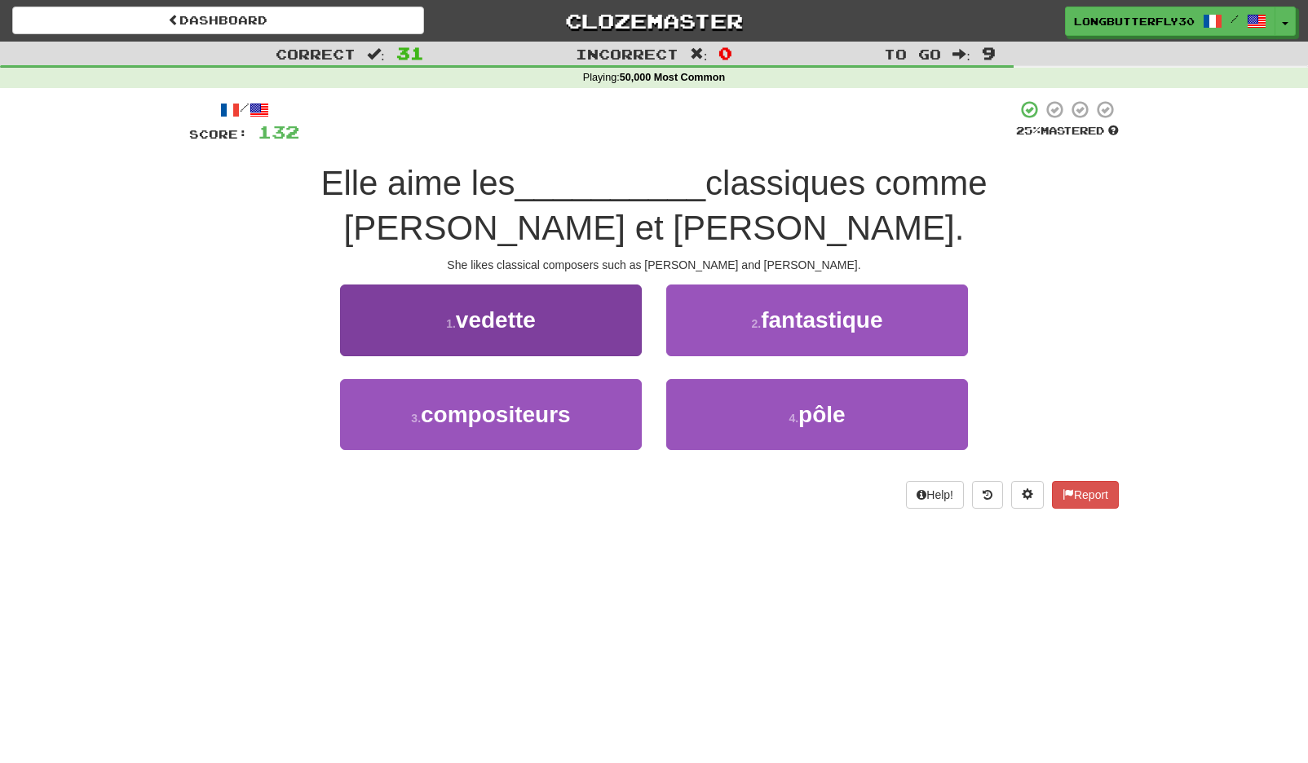
click at [471, 409] on span "compositeurs" at bounding box center [496, 414] width 150 height 25
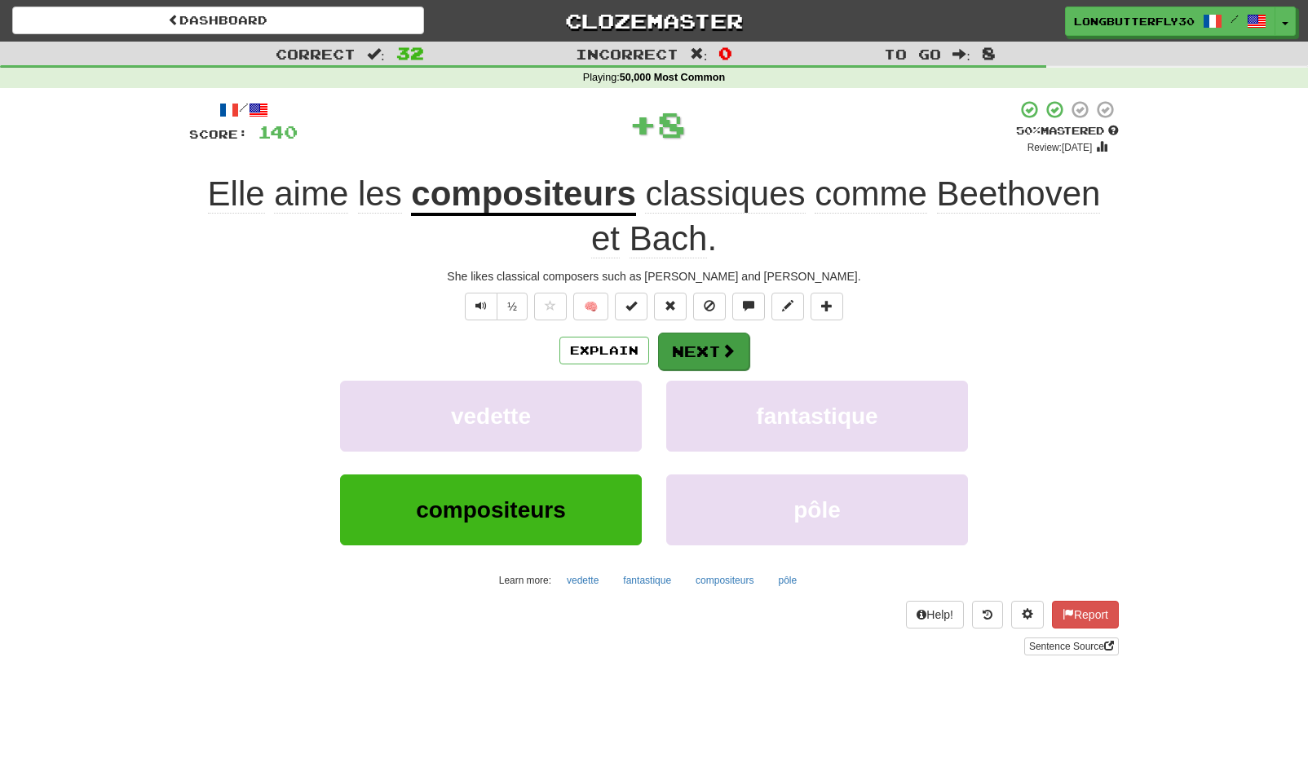
click at [694, 351] on button "Next" at bounding box center [703, 352] width 91 height 38
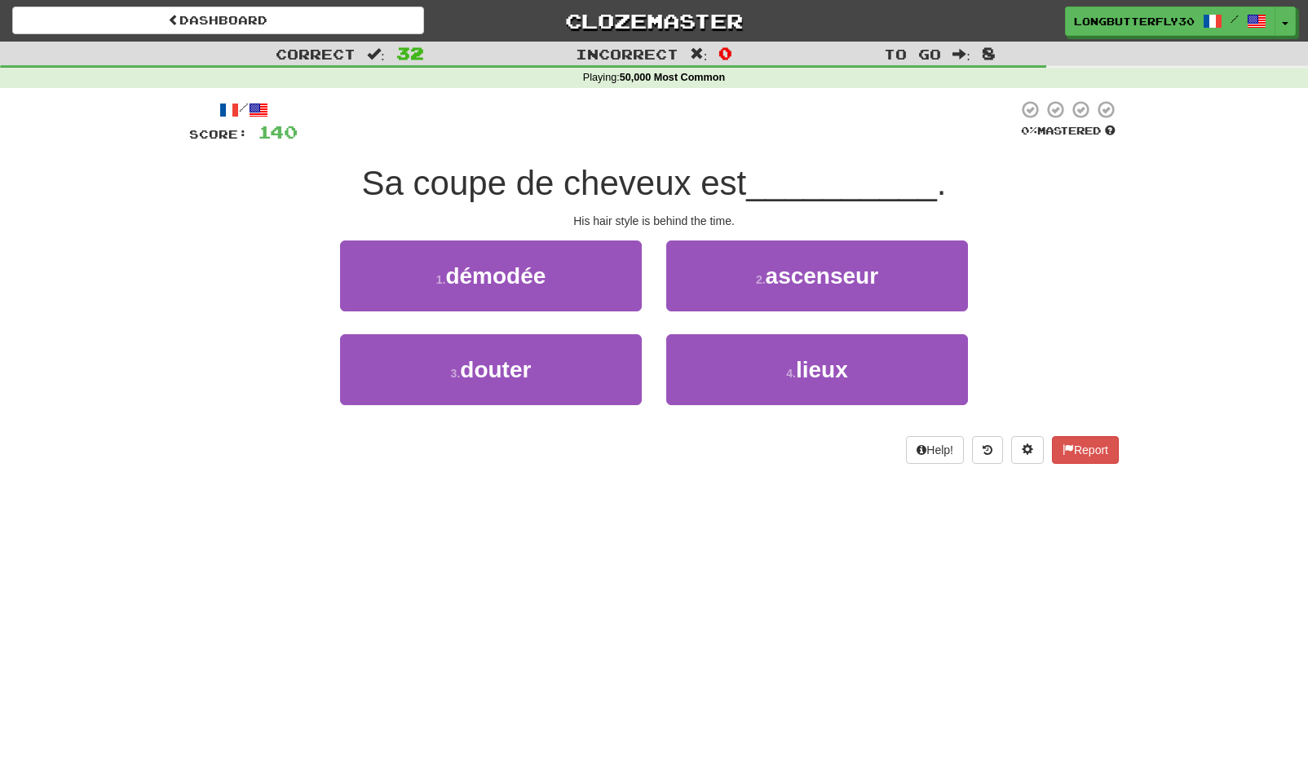
scroll to position [33, 0]
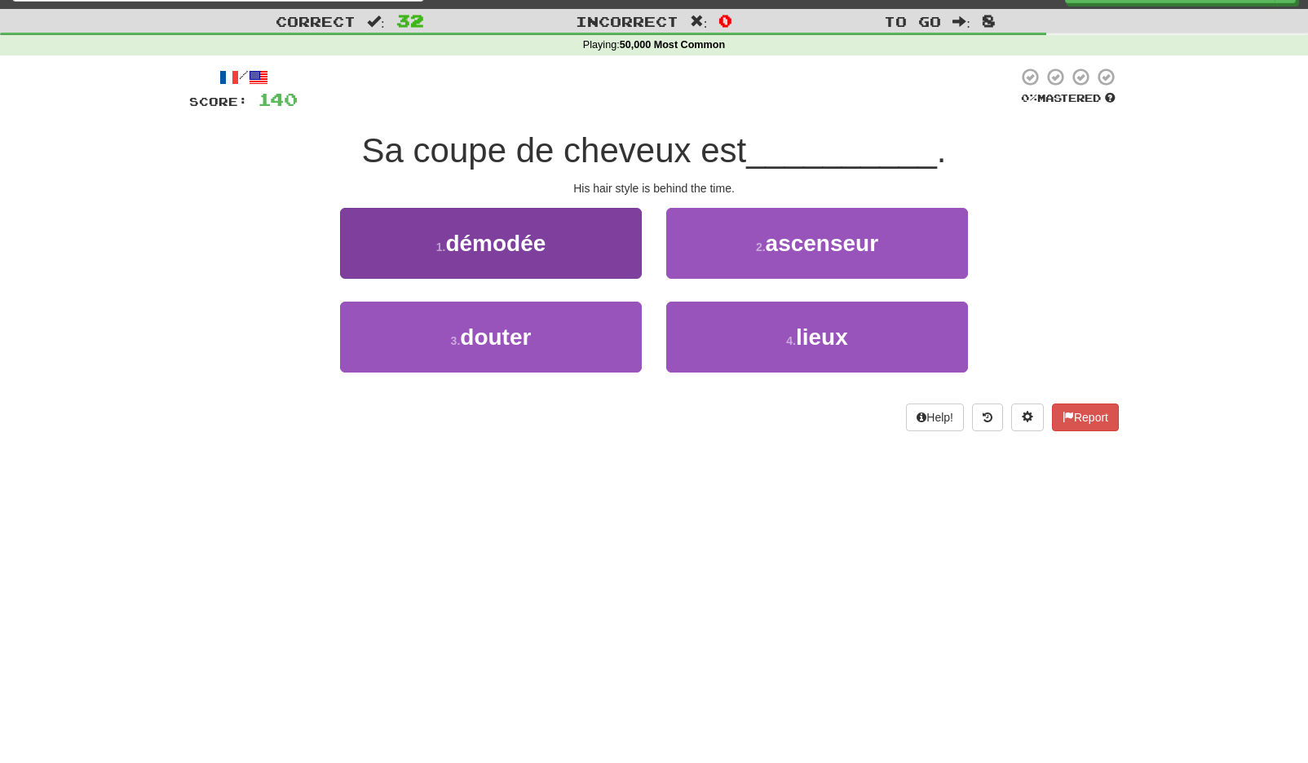
click at [585, 266] on button "1 . démodée" at bounding box center [491, 243] width 302 height 71
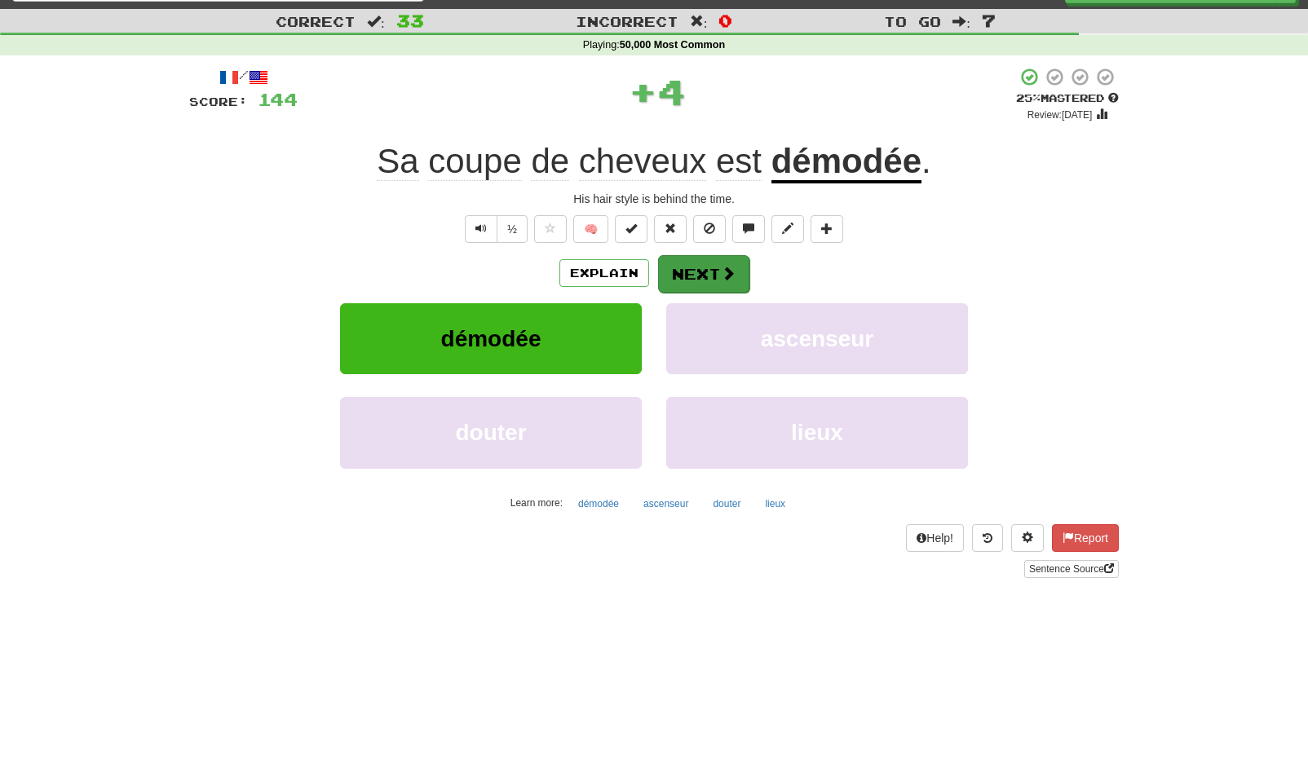
click at [728, 267] on span at bounding box center [728, 273] width 15 height 15
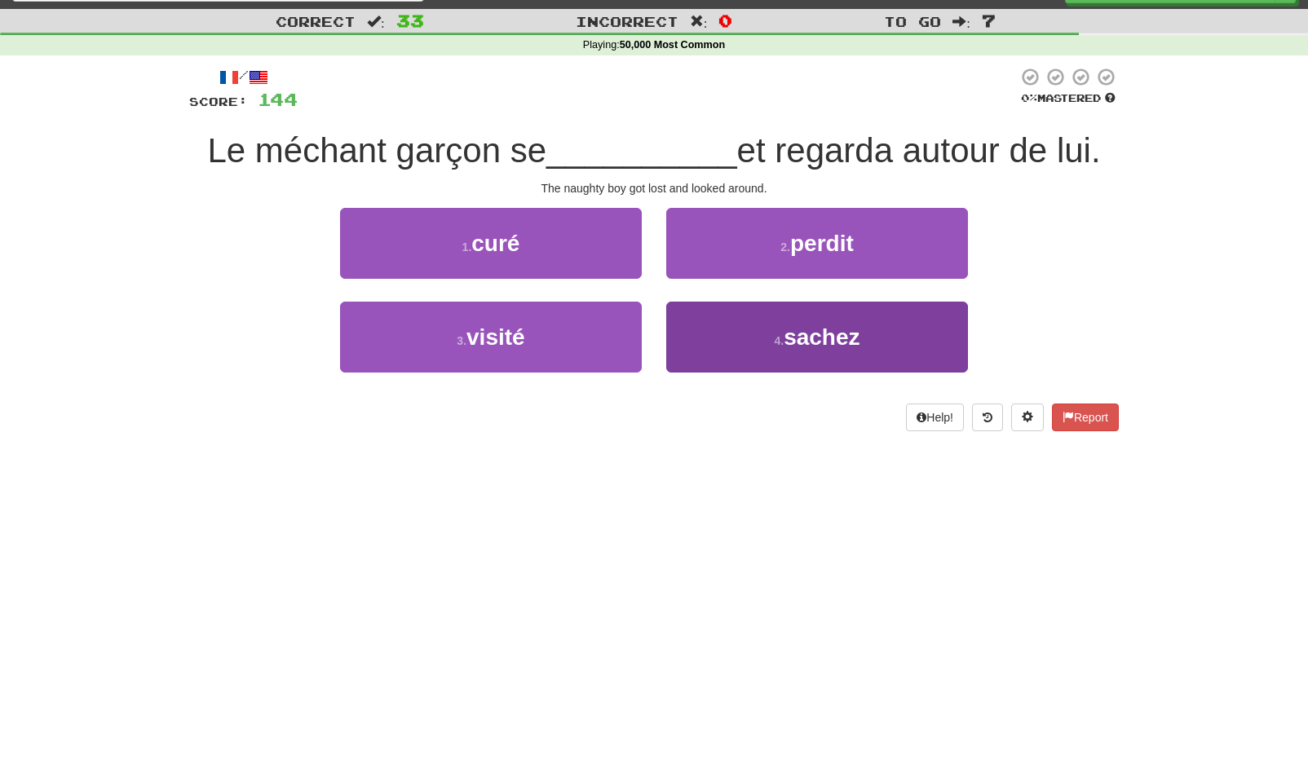
click at [841, 343] on span "sachez" at bounding box center [822, 337] width 76 height 25
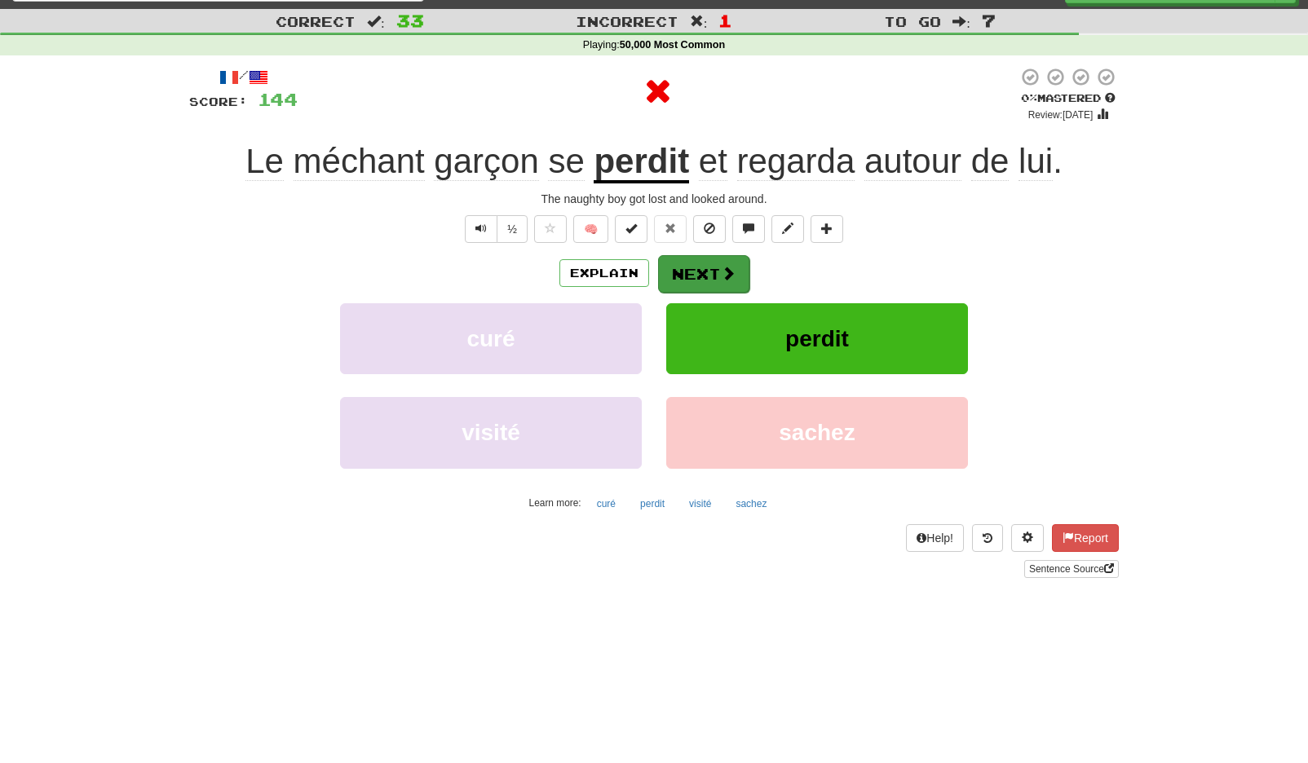
click at [725, 281] on button "Next" at bounding box center [703, 274] width 91 height 38
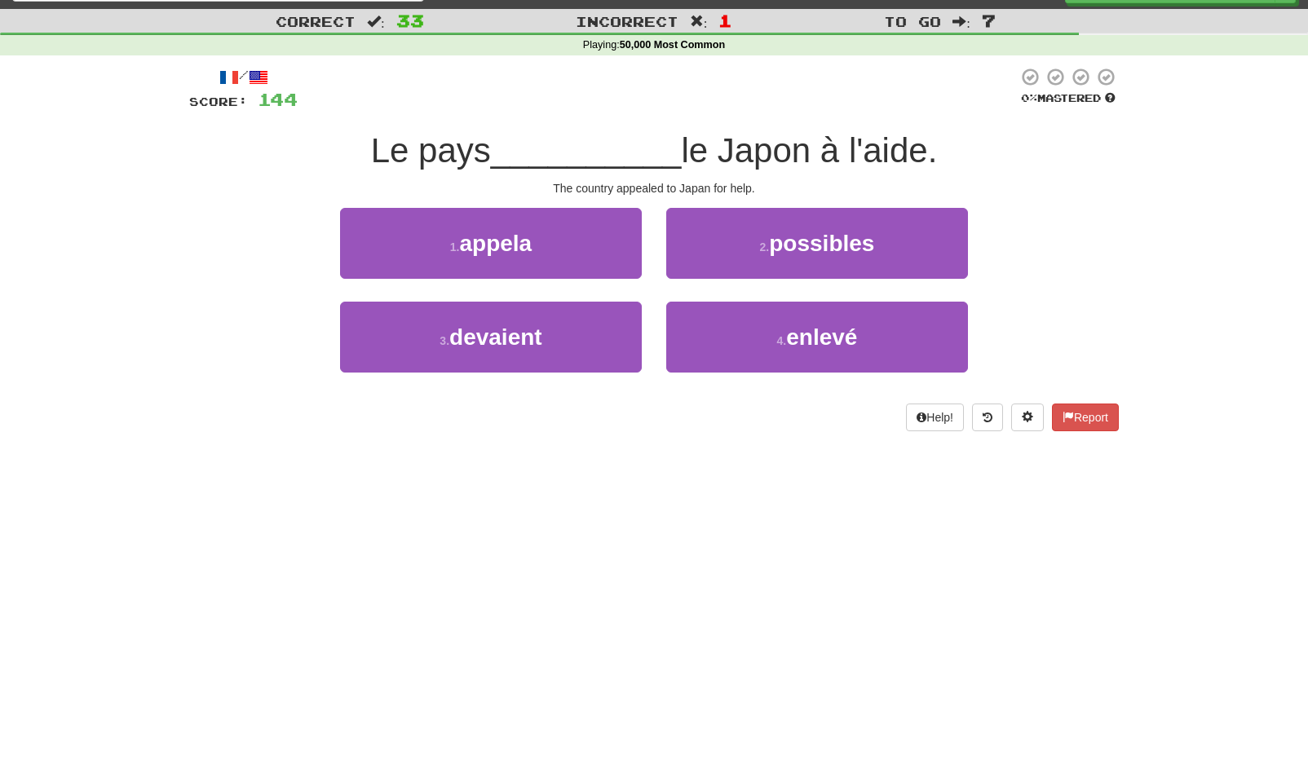
drag, startPoint x: 602, startPoint y: 223, endPoint x: 605, endPoint y: 242, distance: 19.0
click at [602, 227] on button "1 . appela" at bounding box center [491, 243] width 302 height 71
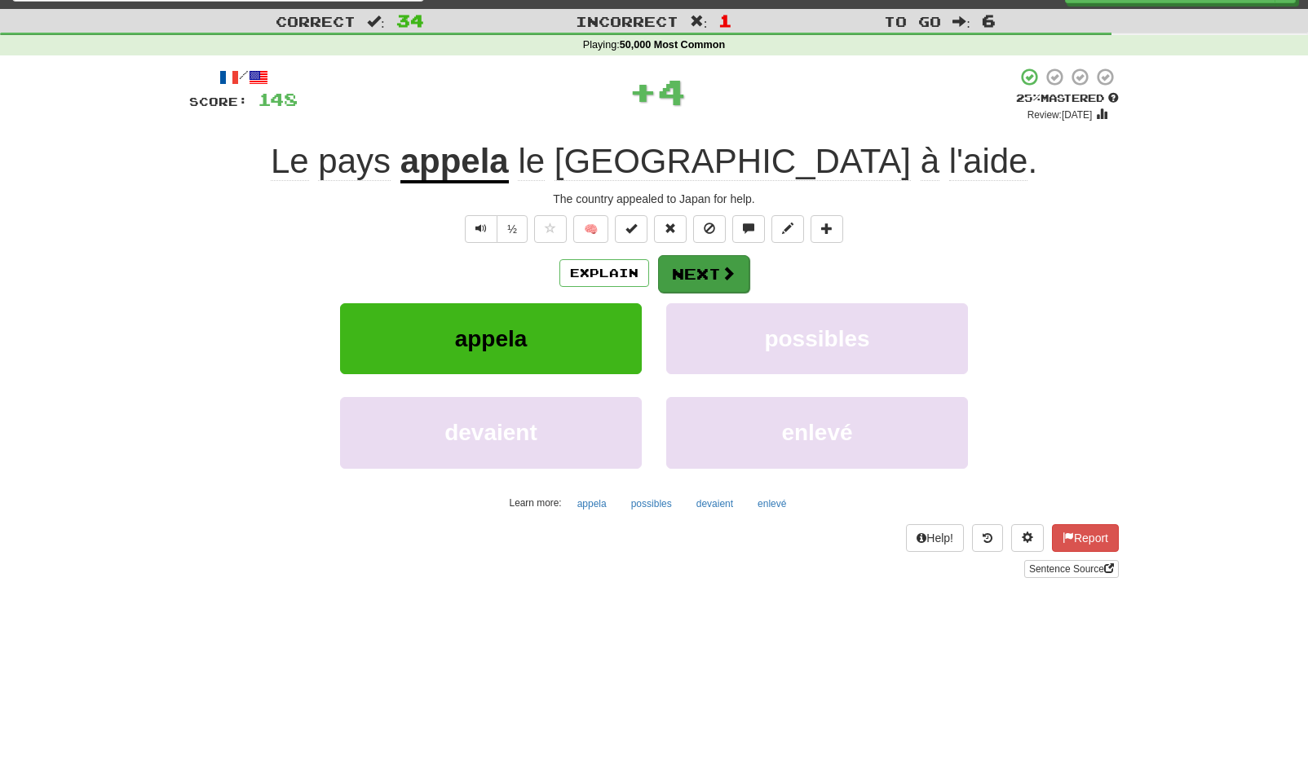
click at [725, 269] on span at bounding box center [728, 273] width 15 height 15
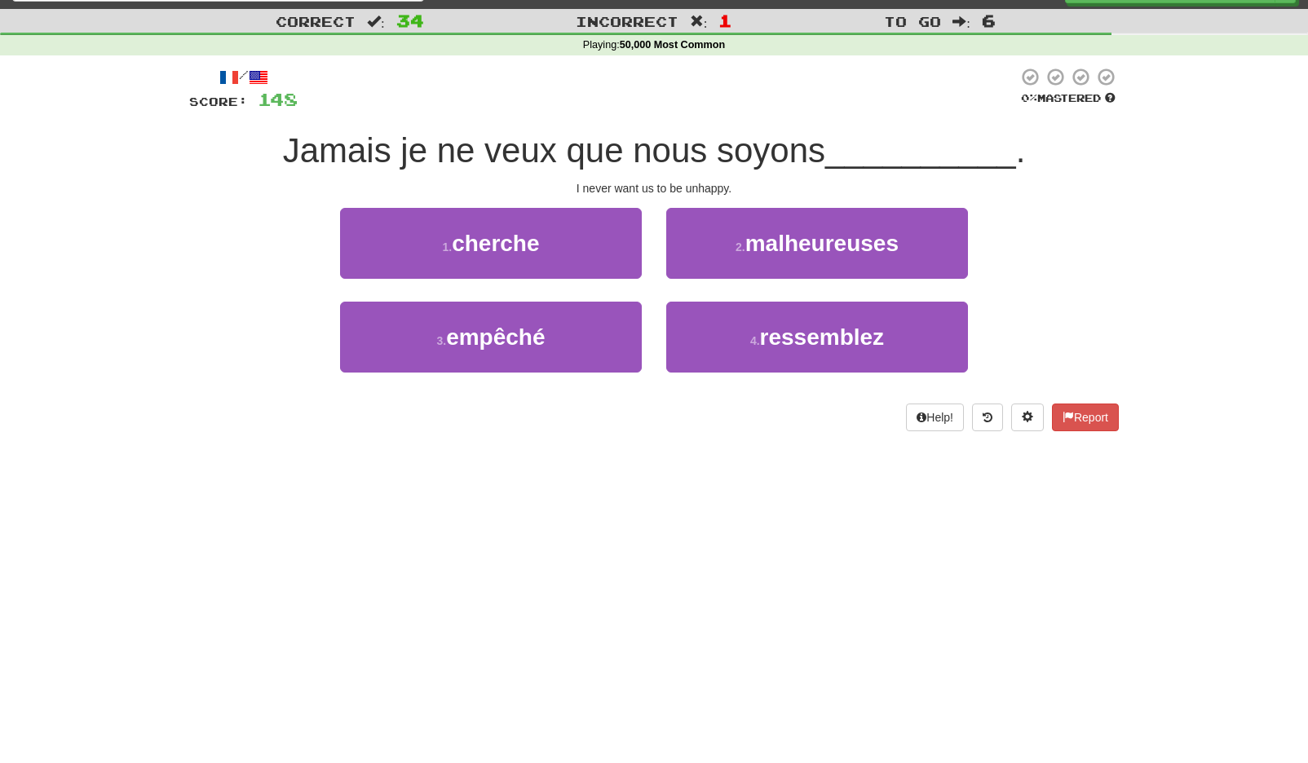
click at [776, 237] on span "malheureuses" at bounding box center [821, 243] width 153 height 25
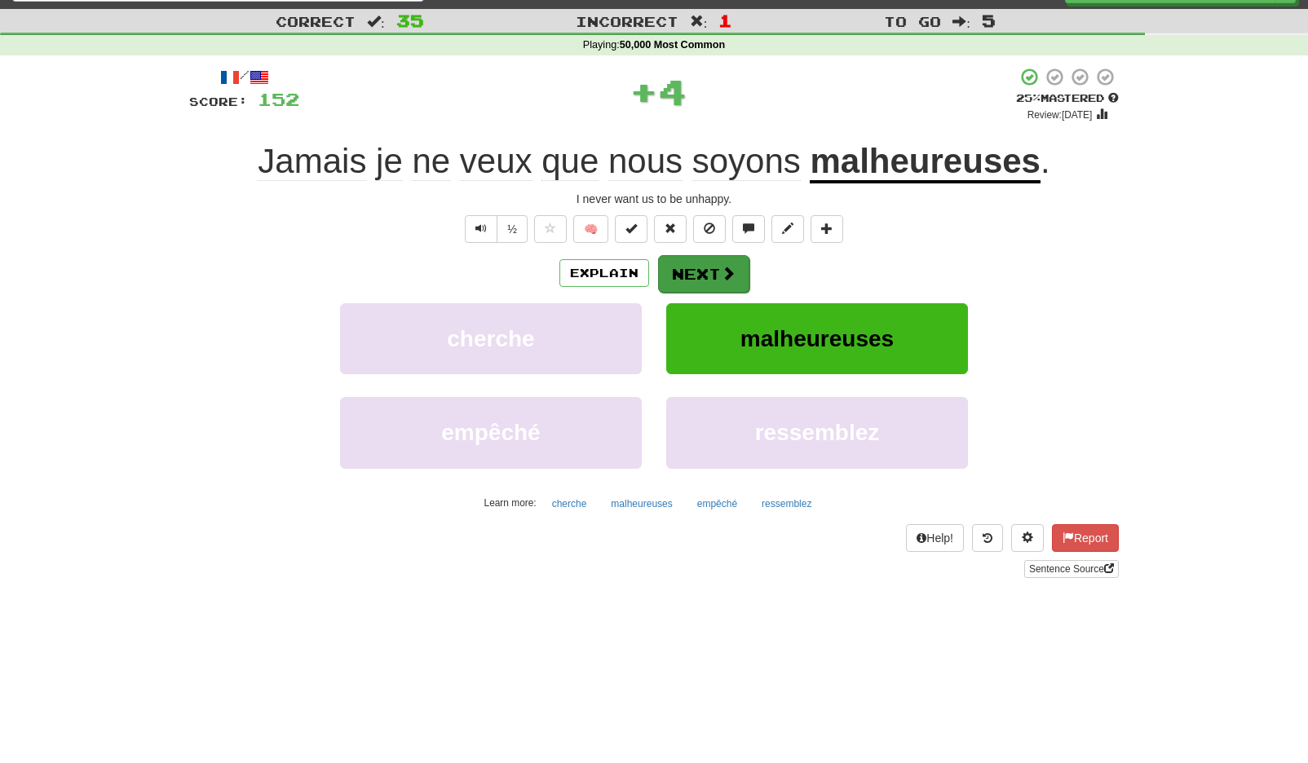
click at [700, 281] on button "Next" at bounding box center [703, 274] width 91 height 38
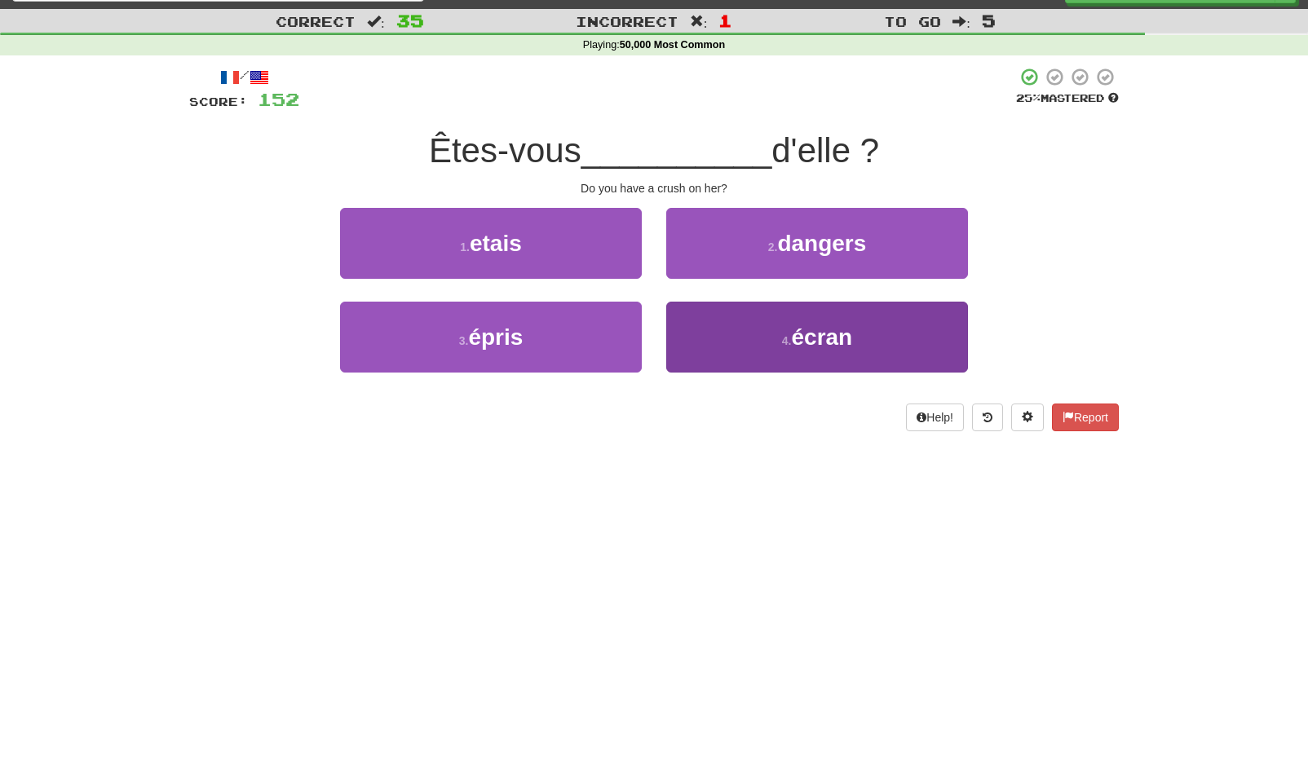
click at [829, 342] on span "écran" at bounding box center [821, 337] width 61 height 25
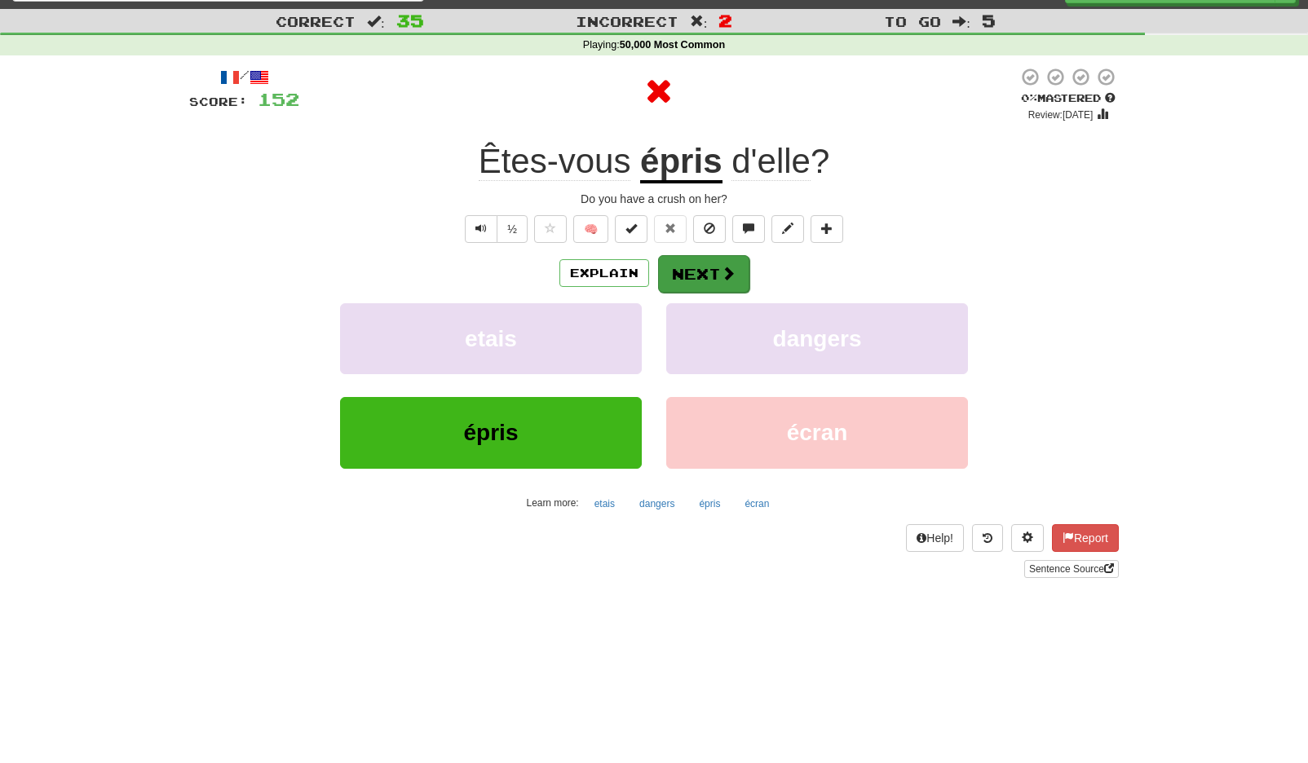
click at [684, 269] on button "Next" at bounding box center [703, 274] width 91 height 38
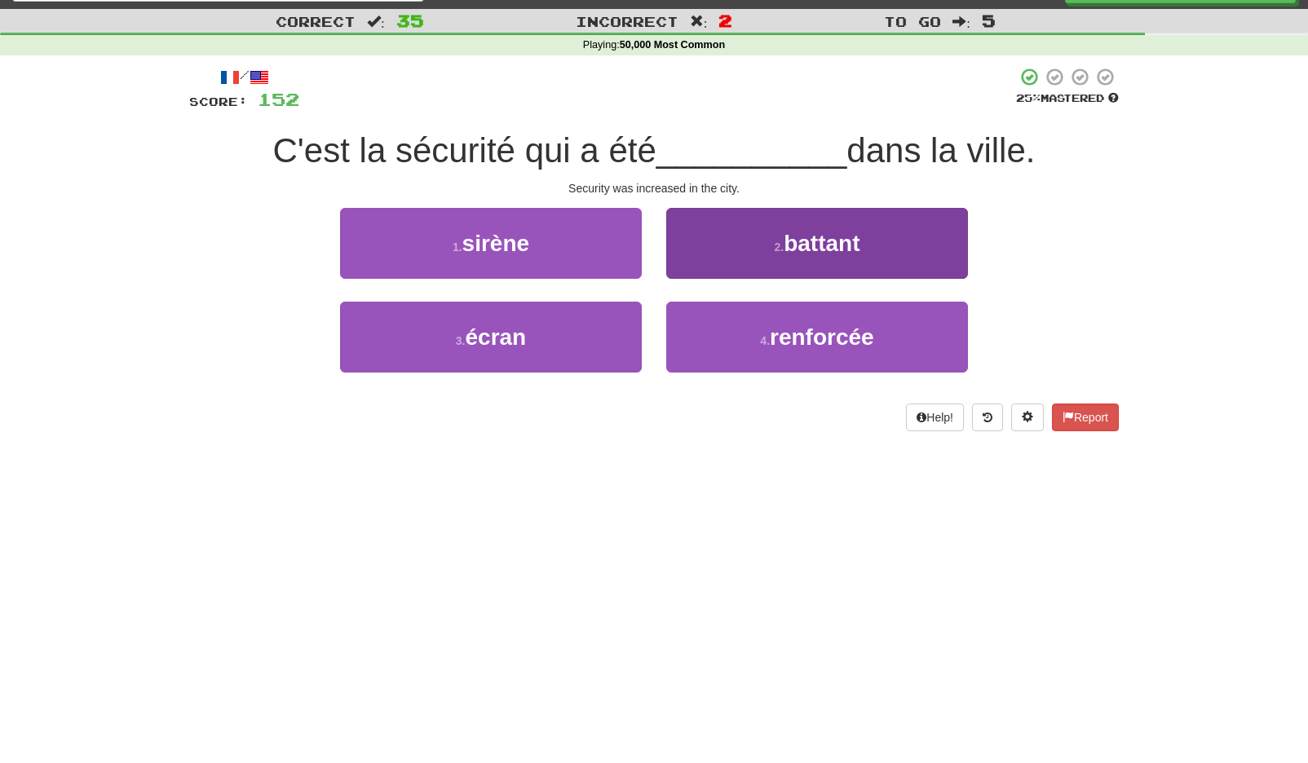
click at [788, 333] on span "renforcée" at bounding box center [822, 337] width 104 height 25
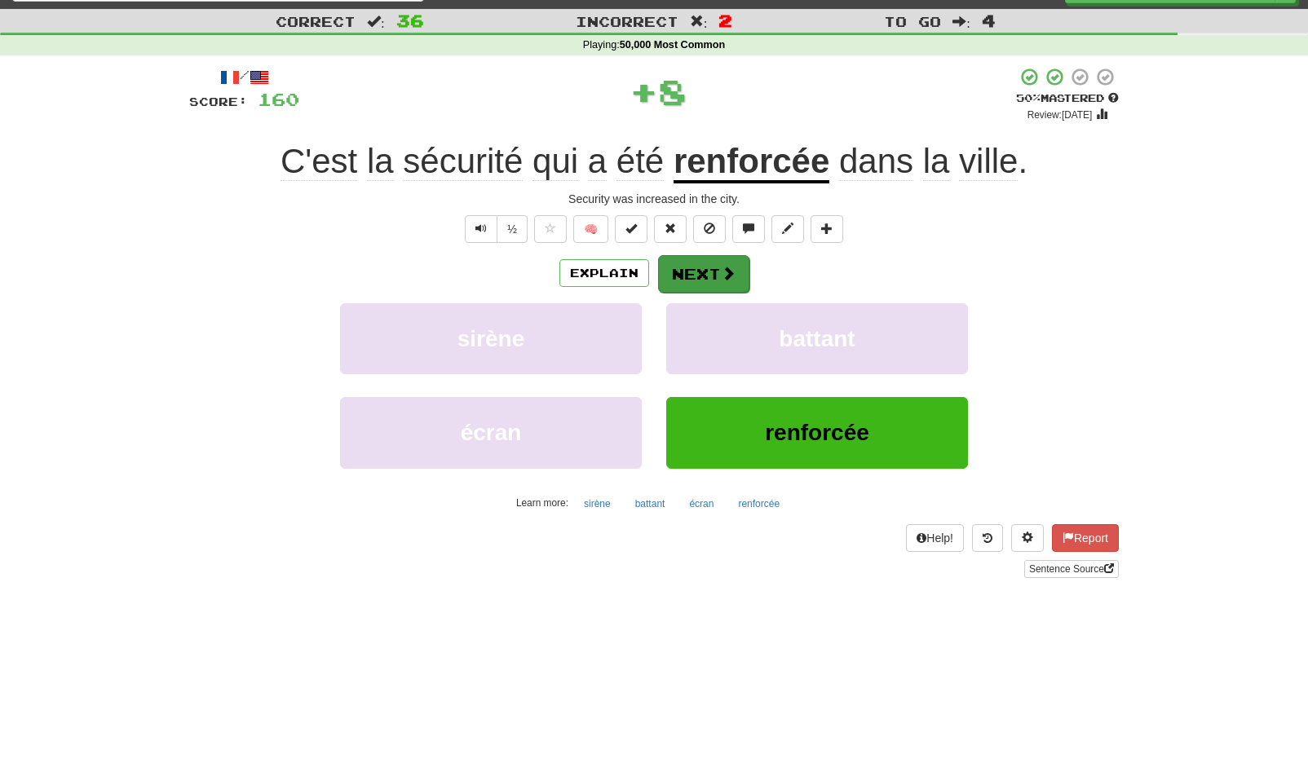
click at [745, 290] on div "Explain Next" at bounding box center [654, 273] width 930 height 38
click at [721, 266] on span at bounding box center [728, 273] width 15 height 15
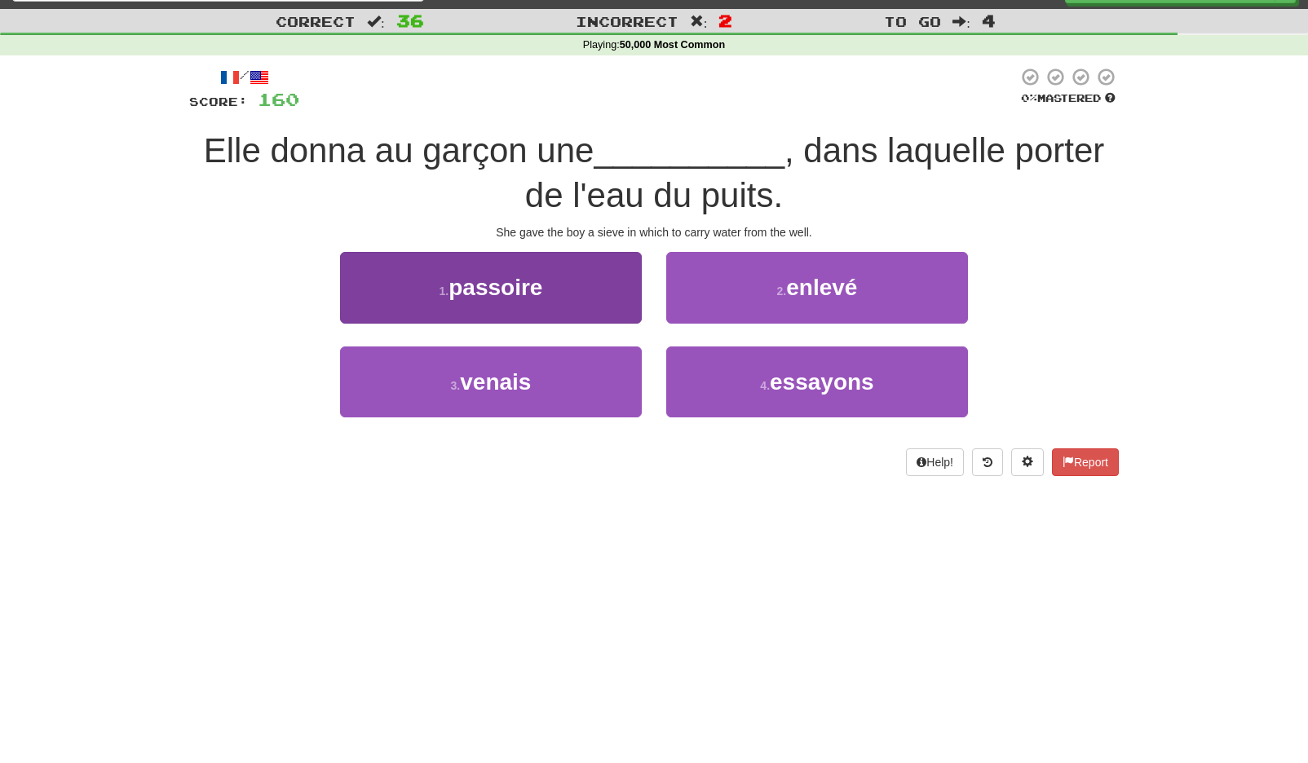
click at [592, 282] on button "1 . passoire" at bounding box center [491, 287] width 302 height 71
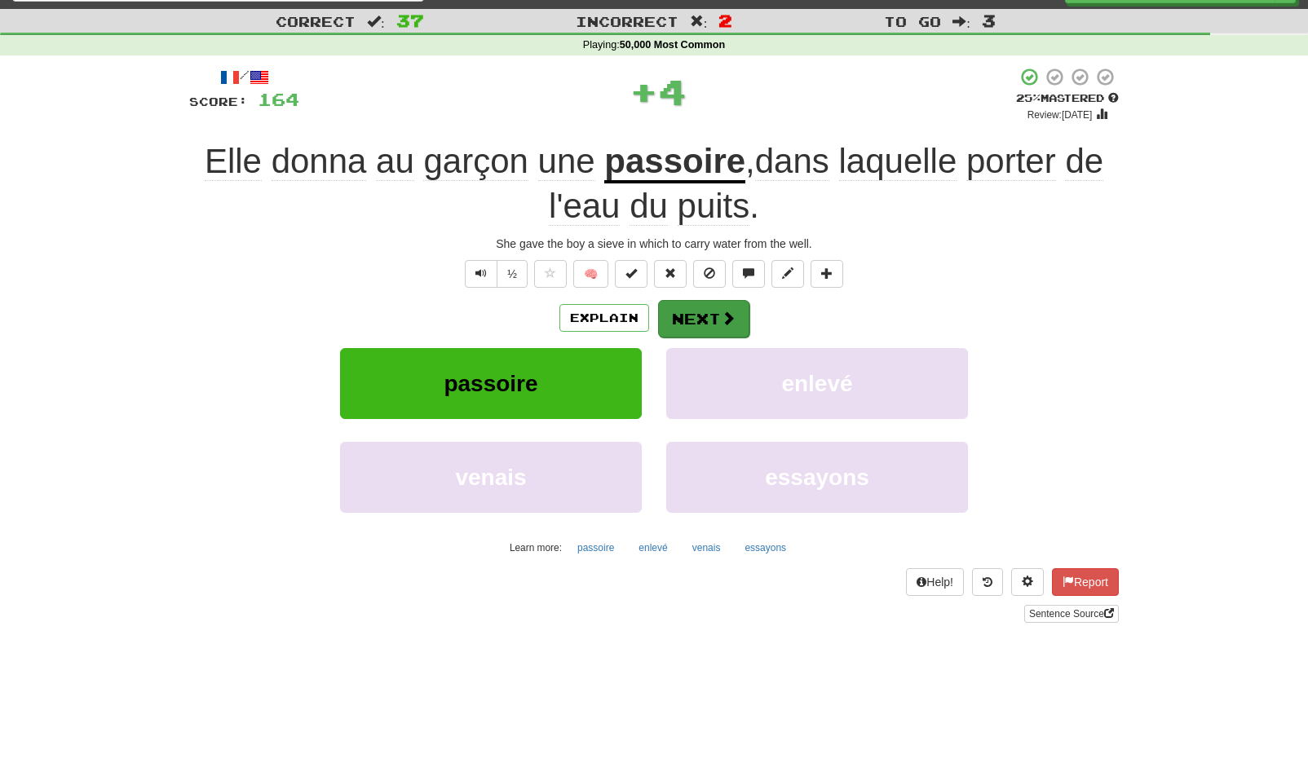
click at [725, 313] on span at bounding box center [728, 318] width 15 height 15
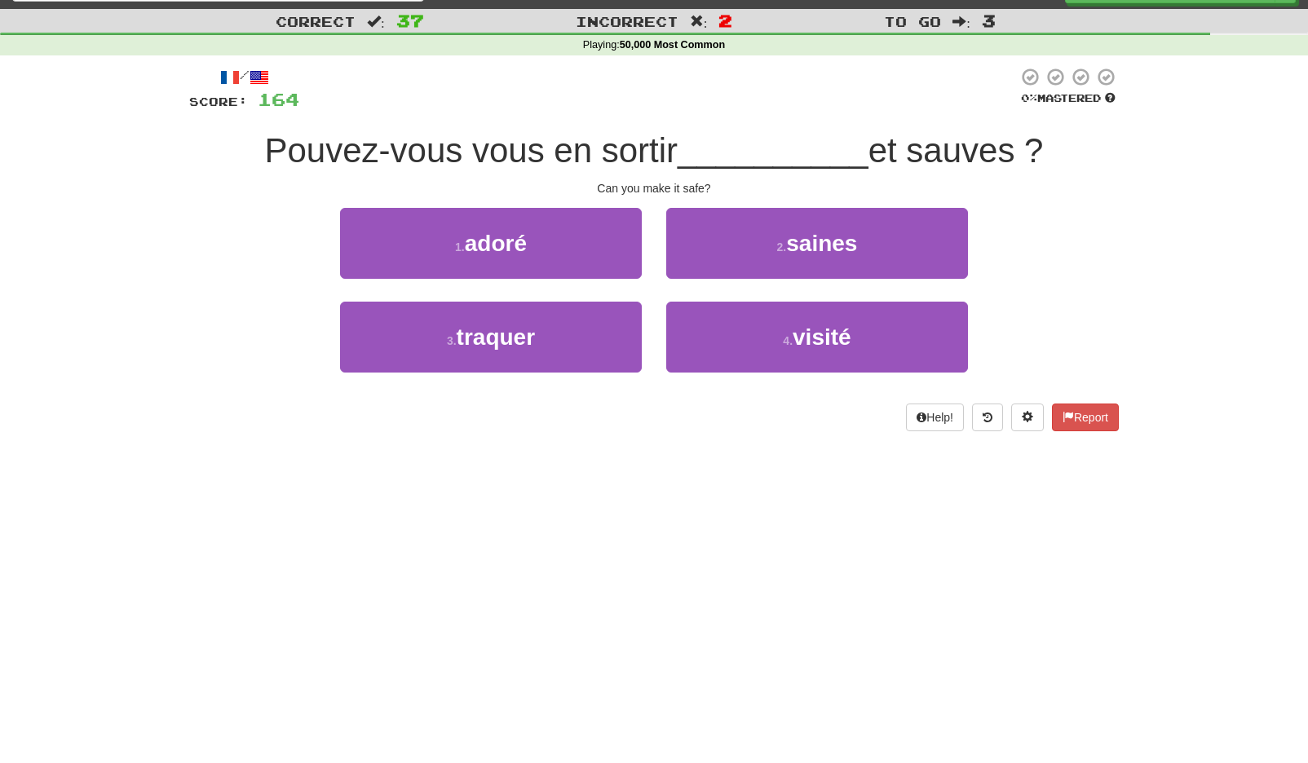
click at [855, 251] on span "saines" at bounding box center [821, 243] width 71 height 25
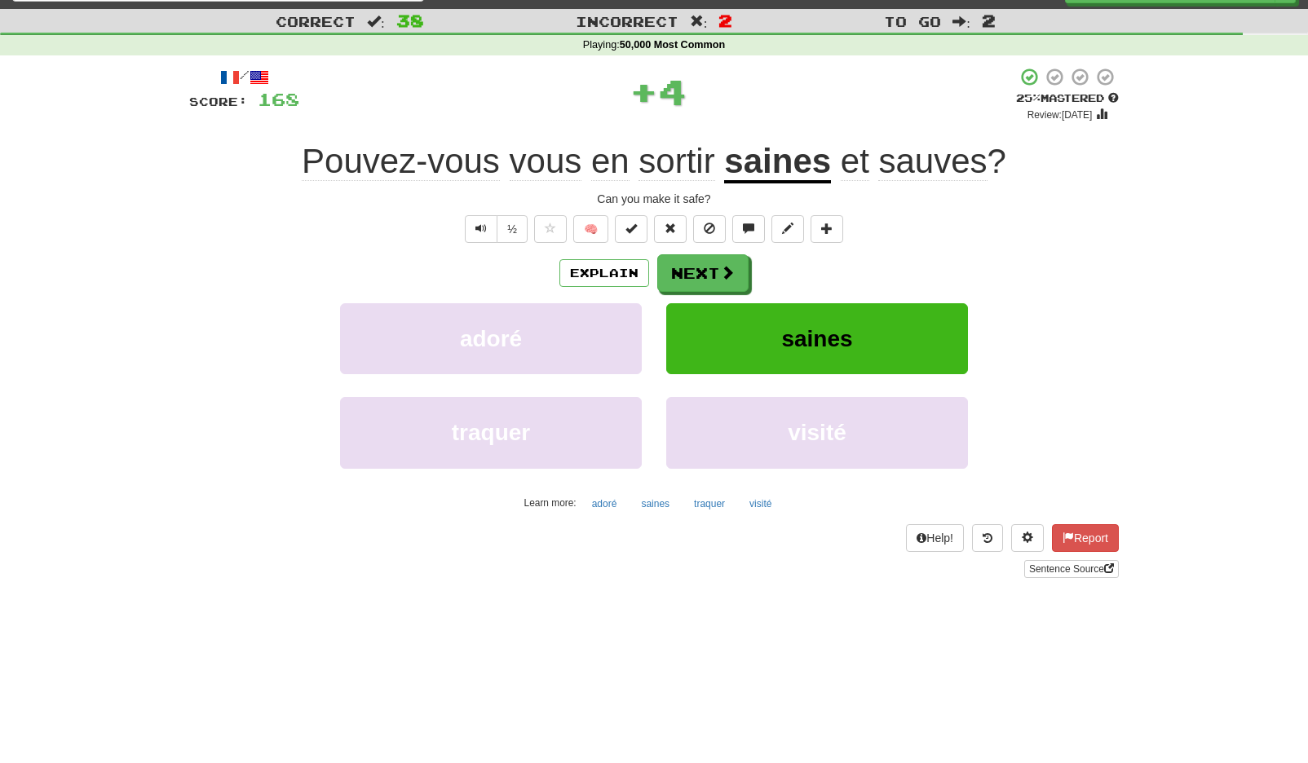
click at [751, 267] on div "Explain Next" at bounding box center [654, 273] width 930 height 38
click at [712, 274] on button "Next" at bounding box center [703, 274] width 91 height 38
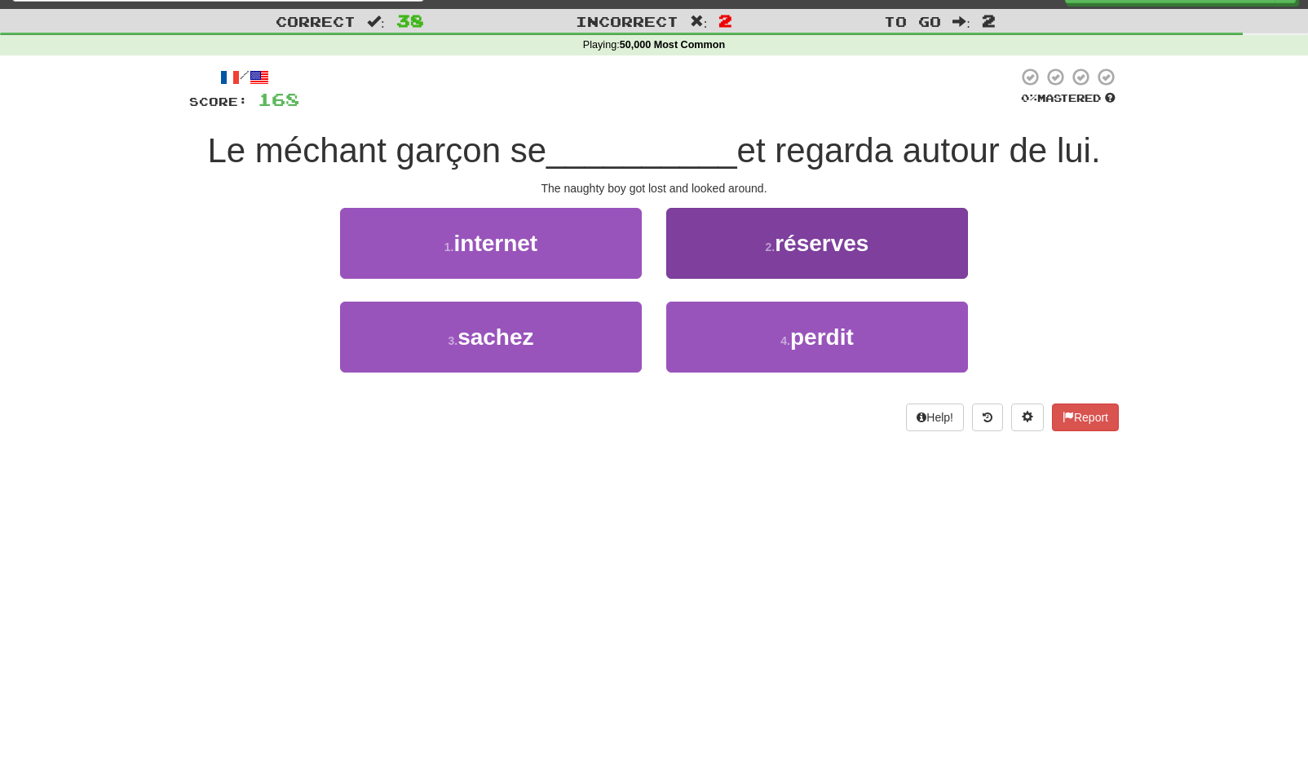
drag, startPoint x: 776, startPoint y: 341, endPoint x: 750, endPoint y: 303, distance: 45.7
click at [776, 339] on button "4 . perdit" at bounding box center [817, 337] width 302 height 71
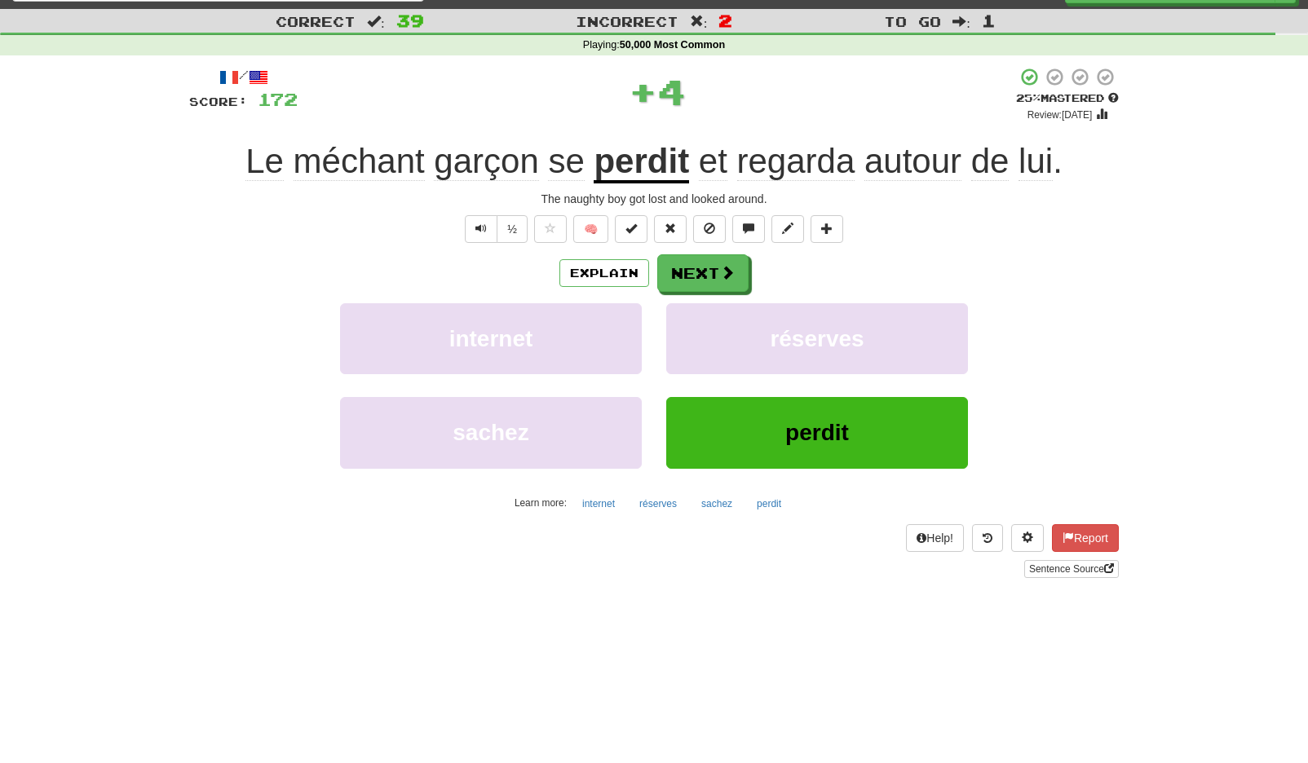
click at [697, 252] on div "/ Score: 172 + 4 25 % Mastered Review: 2025-09-15 Le méchant garçon se perdit e…" at bounding box center [654, 322] width 930 height 511
click at [697, 265] on button "Next" at bounding box center [703, 274] width 91 height 38
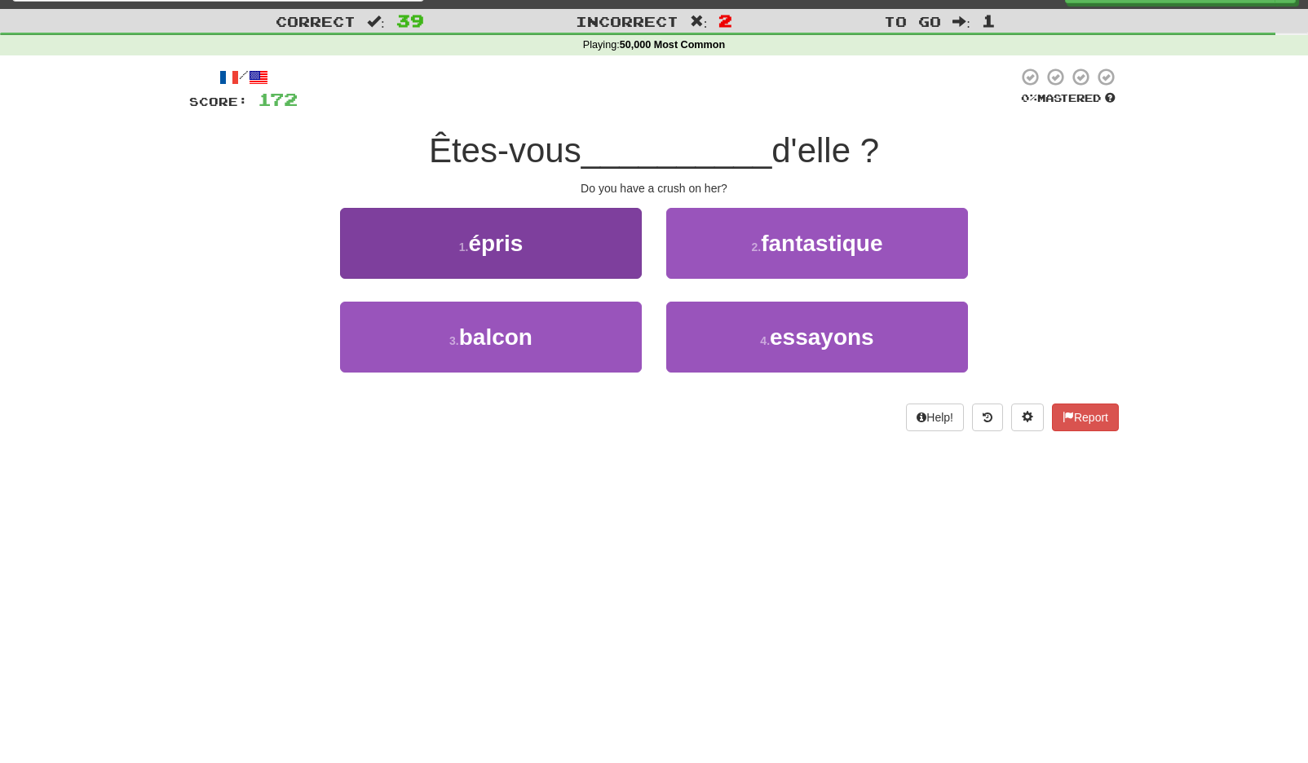
click at [579, 248] on button "1 . épris" at bounding box center [491, 243] width 302 height 71
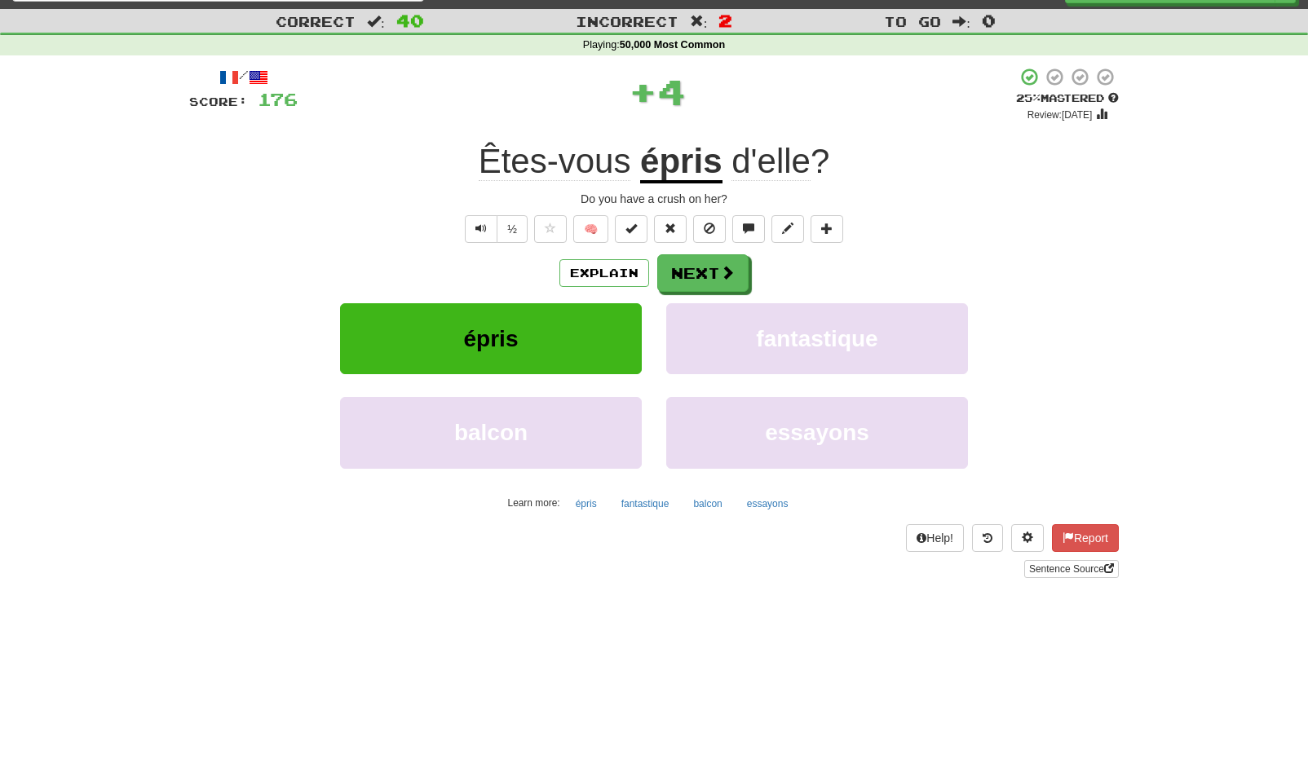
click at [656, 260] on div "Explain Next" at bounding box center [654, 273] width 930 height 38
click at [670, 272] on button "Next" at bounding box center [703, 274] width 91 height 38
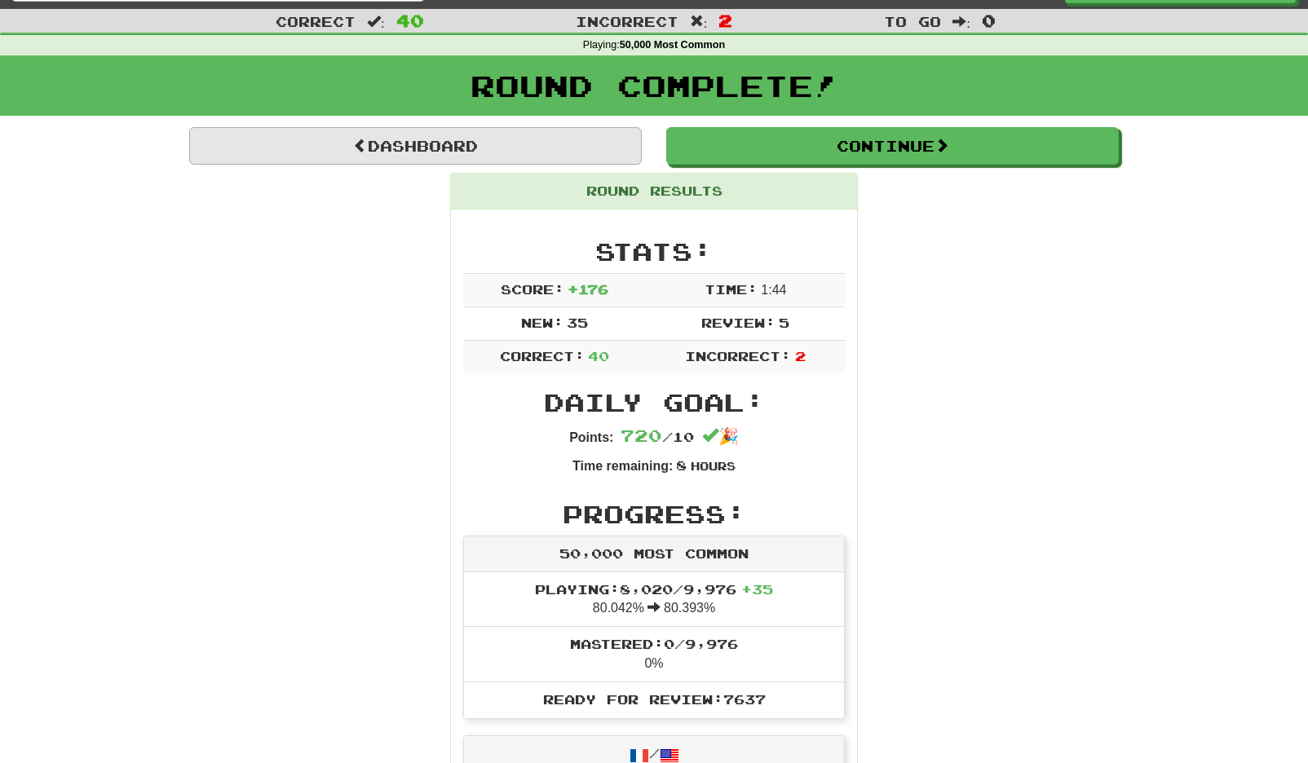
click at [435, 139] on link "Dashboard" at bounding box center [415, 146] width 453 height 38
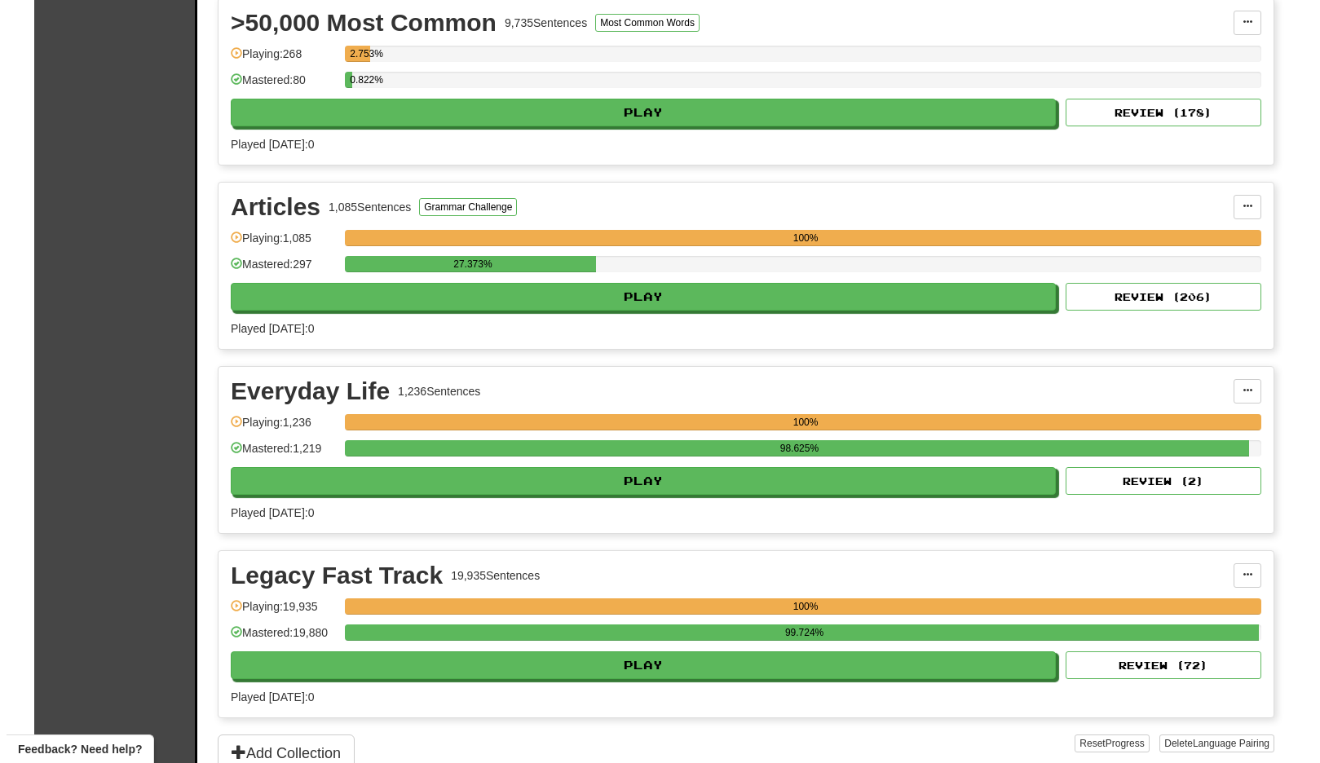
scroll to position [566, 0]
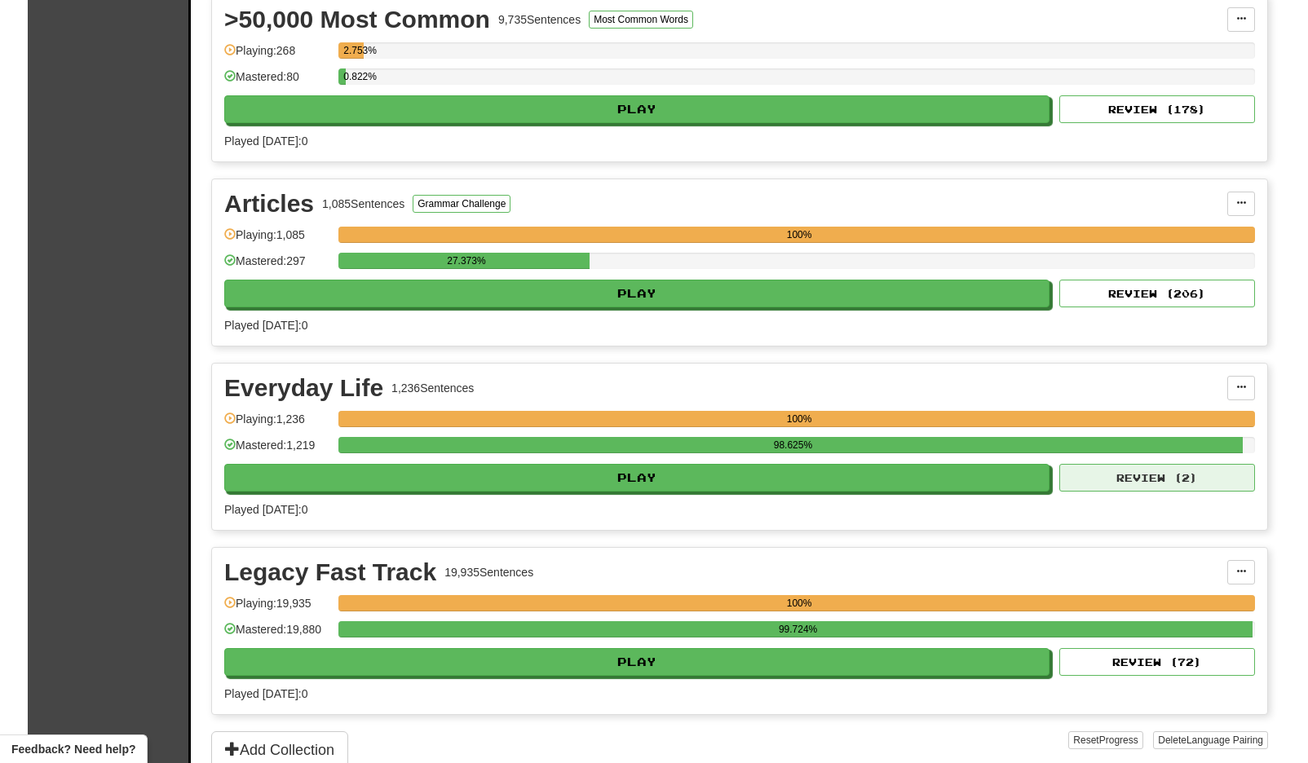
click at [1114, 475] on button "Review ( 2 )" at bounding box center [1157, 478] width 196 height 28
select select "**"
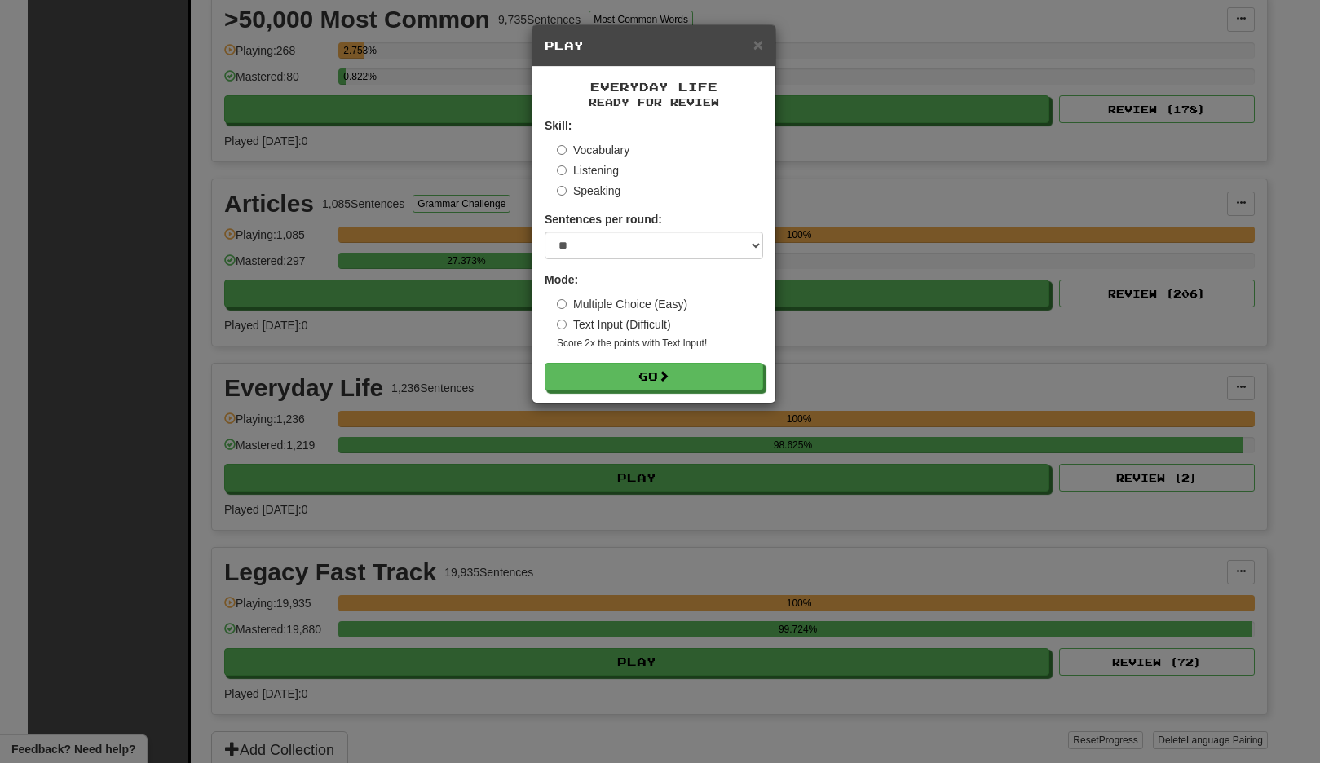
click at [665, 358] on form "Skill: Vocabulary Listening Speaking Sentences per round: * ** ** ** ** ** *** …" at bounding box center [654, 253] width 219 height 273
click at [714, 374] on button "Go" at bounding box center [655, 378] width 219 height 28
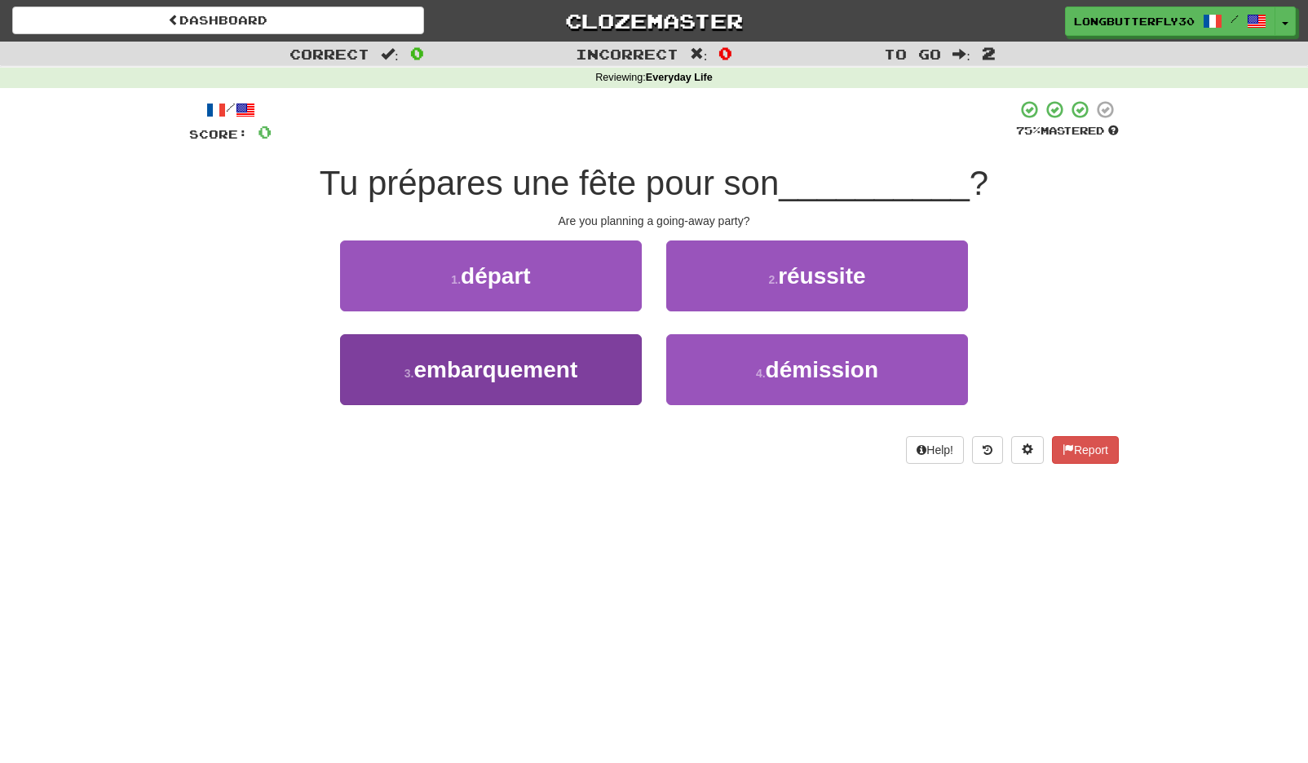
click at [627, 373] on button "3 . embarquement" at bounding box center [491, 369] width 302 height 71
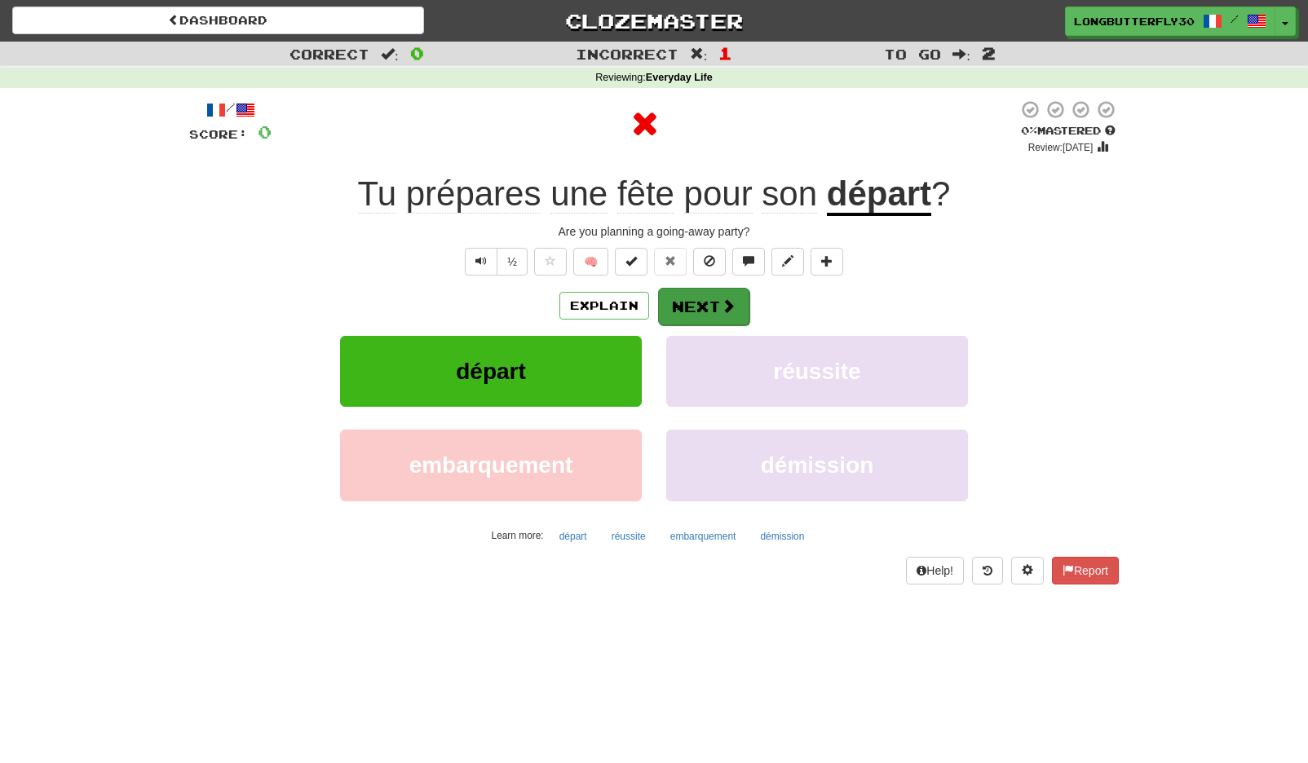
click at [701, 306] on button "Next" at bounding box center [703, 307] width 91 height 38
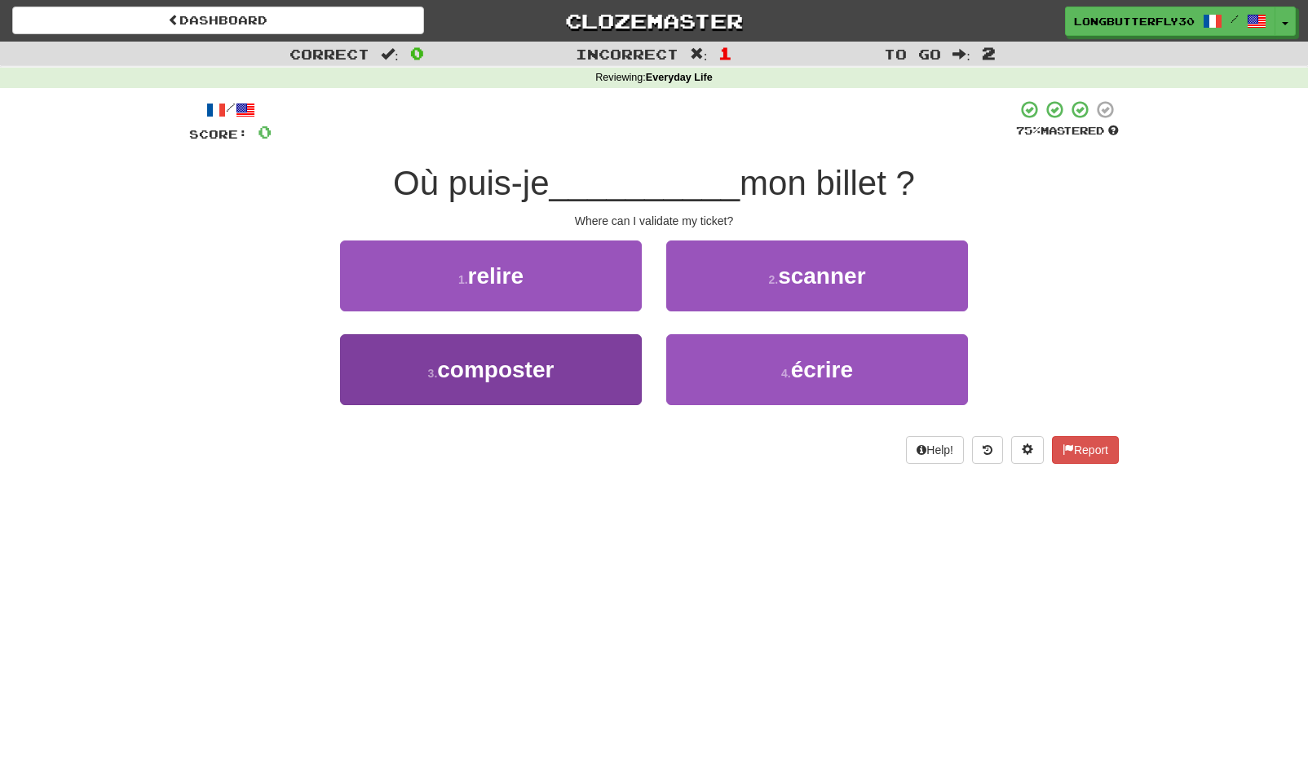
click at [563, 369] on button "3 . composter" at bounding box center [491, 369] width 302 height 71
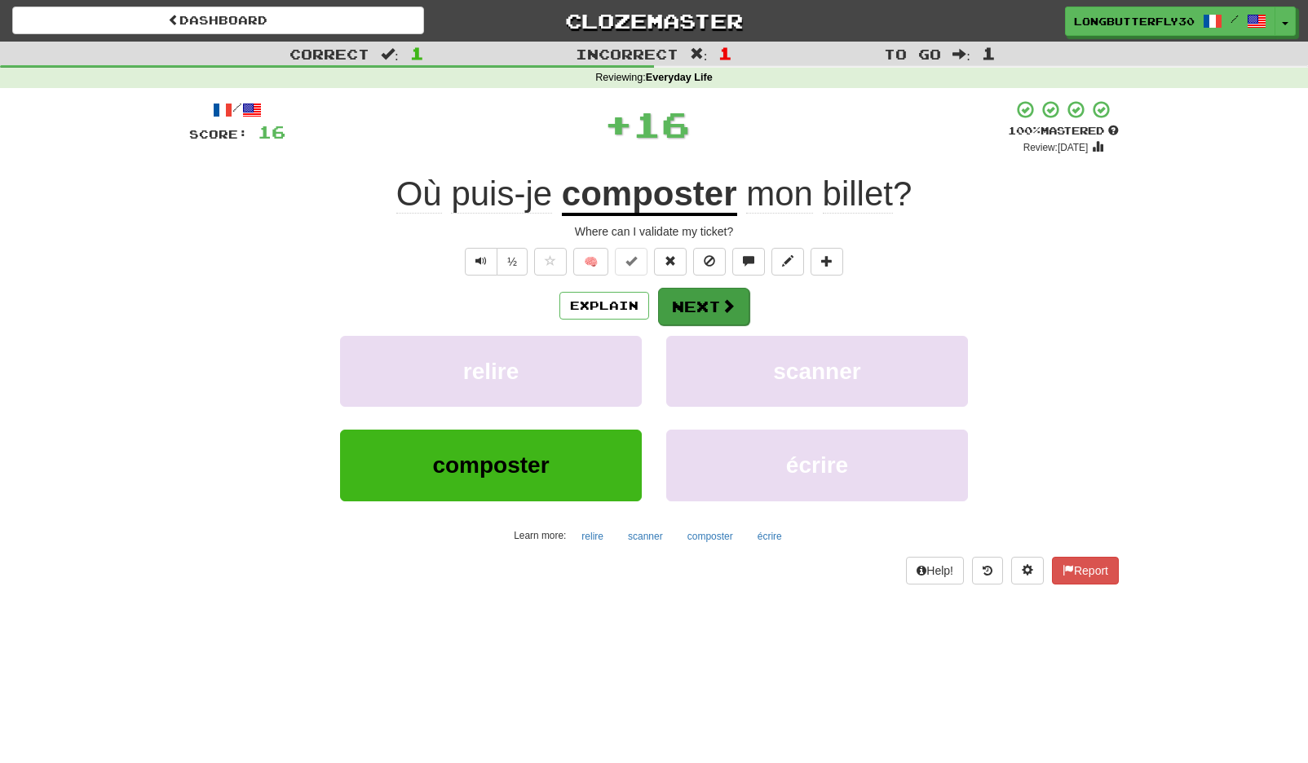
click at [690, 311] on button "Next" at bounding box center [703, 307] width 91 height 38
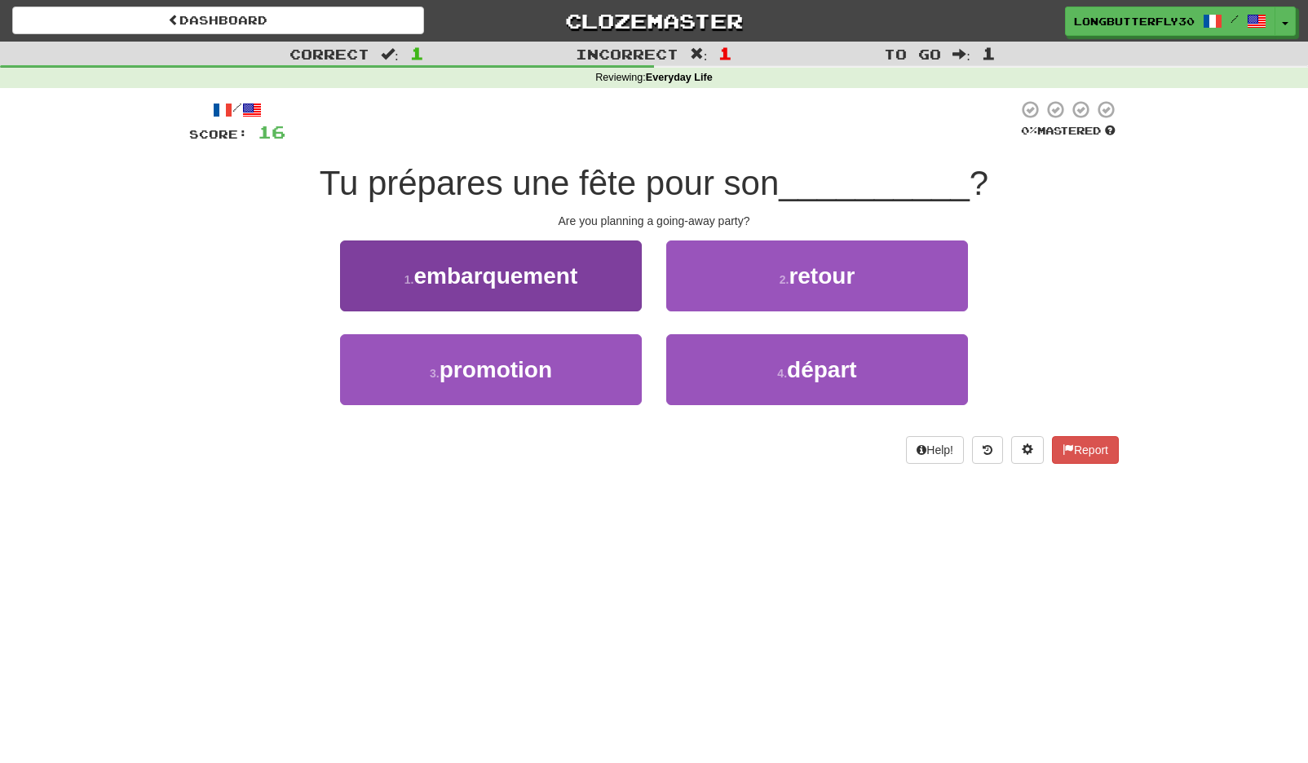
click at [596, 255] on button "1 . embarquement" at bounding box center [491, 276] width 302 height 71
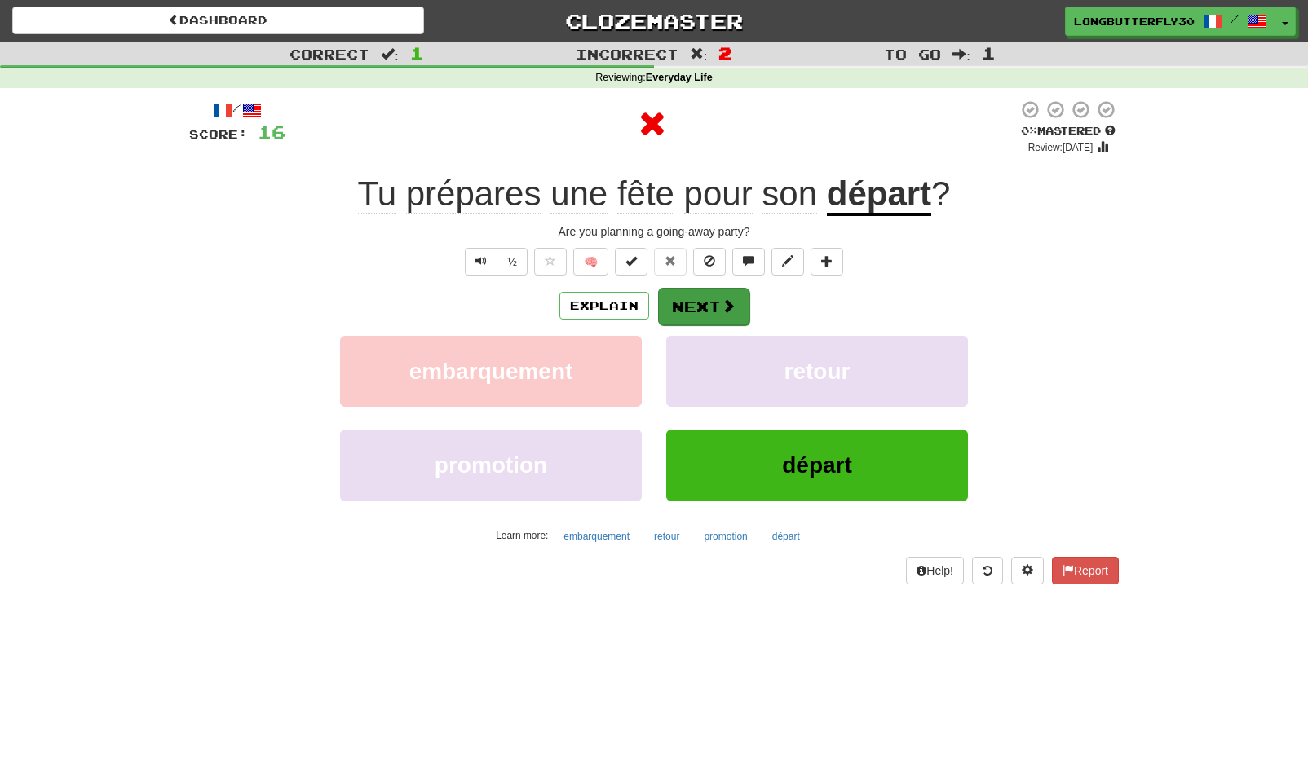
click at [719, 316] on button "Next" at bounding box center [703, 307] width 91 height 38
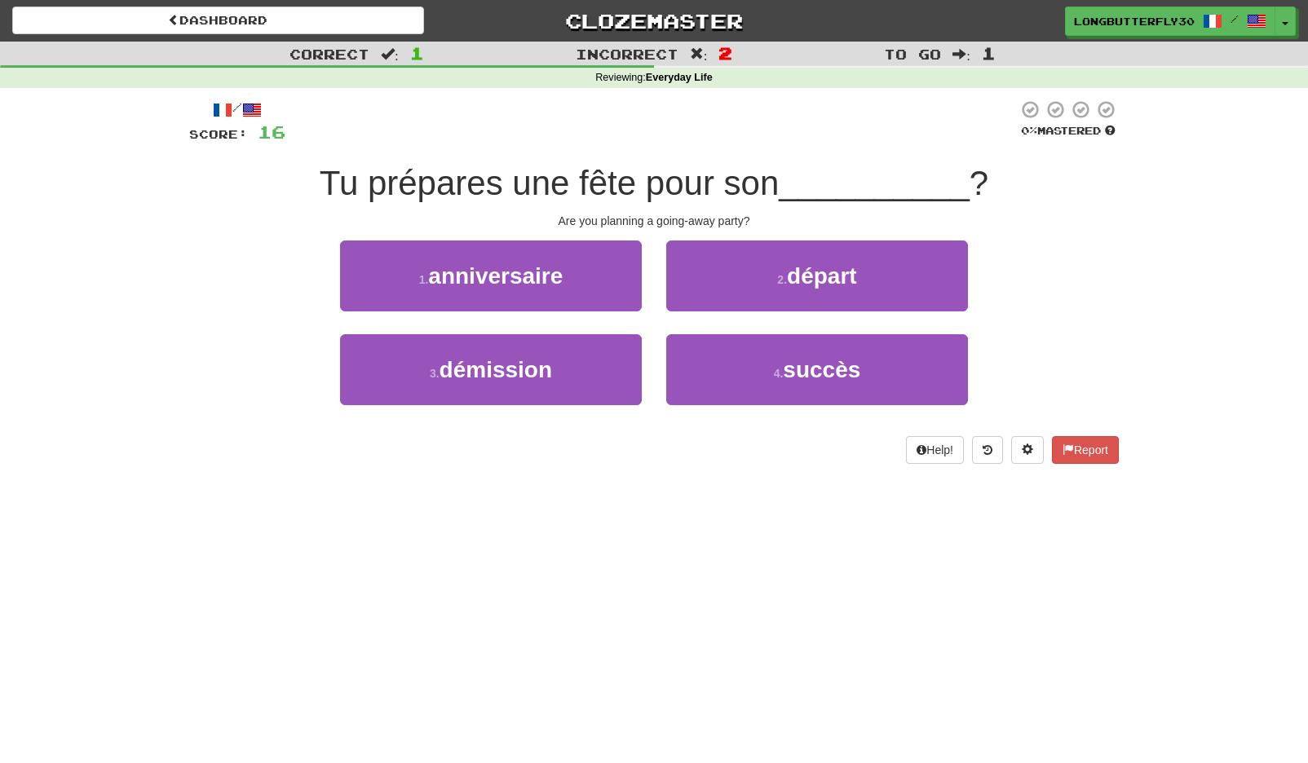
click at [726, 278] on button "2 . départ" at bounding box center [817, 276] width 302 height 71
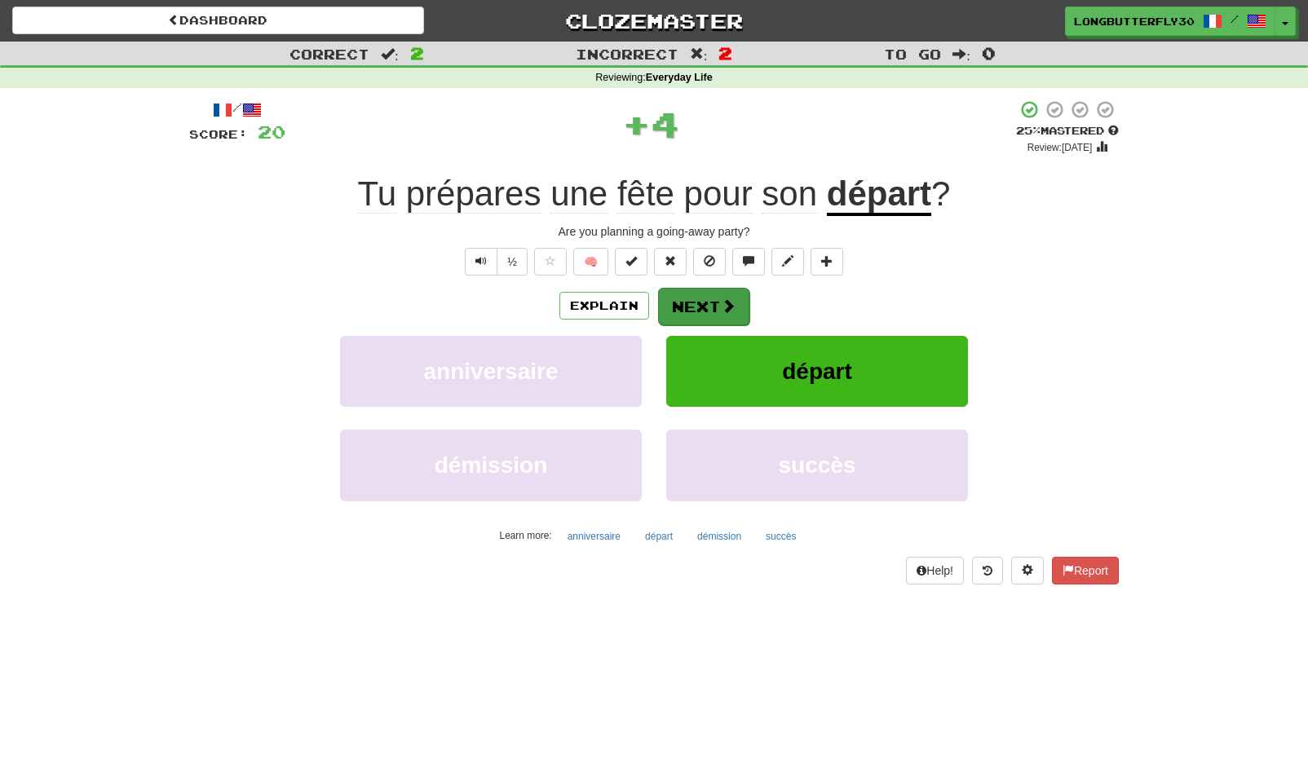
click at [698, 294] on button "Next" at bounding box center [703, 307] width 91 height 38
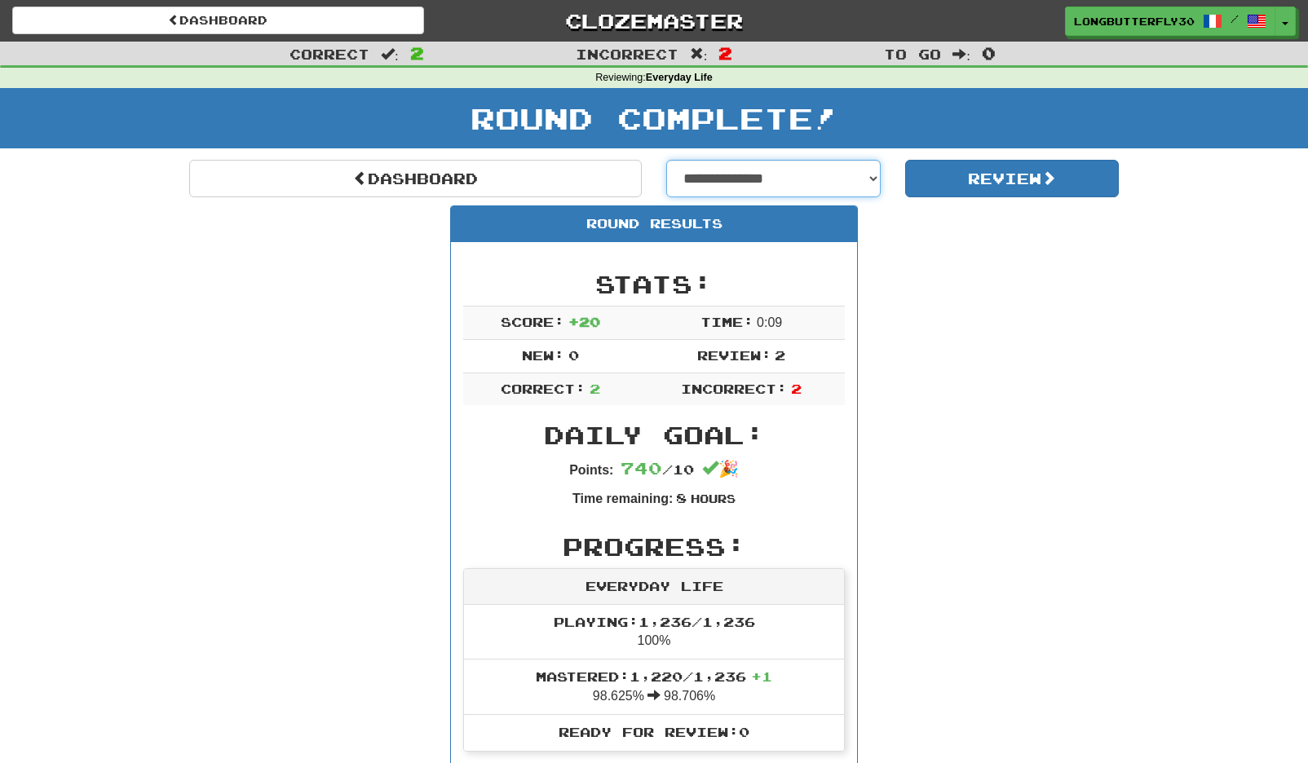
select select "**********"
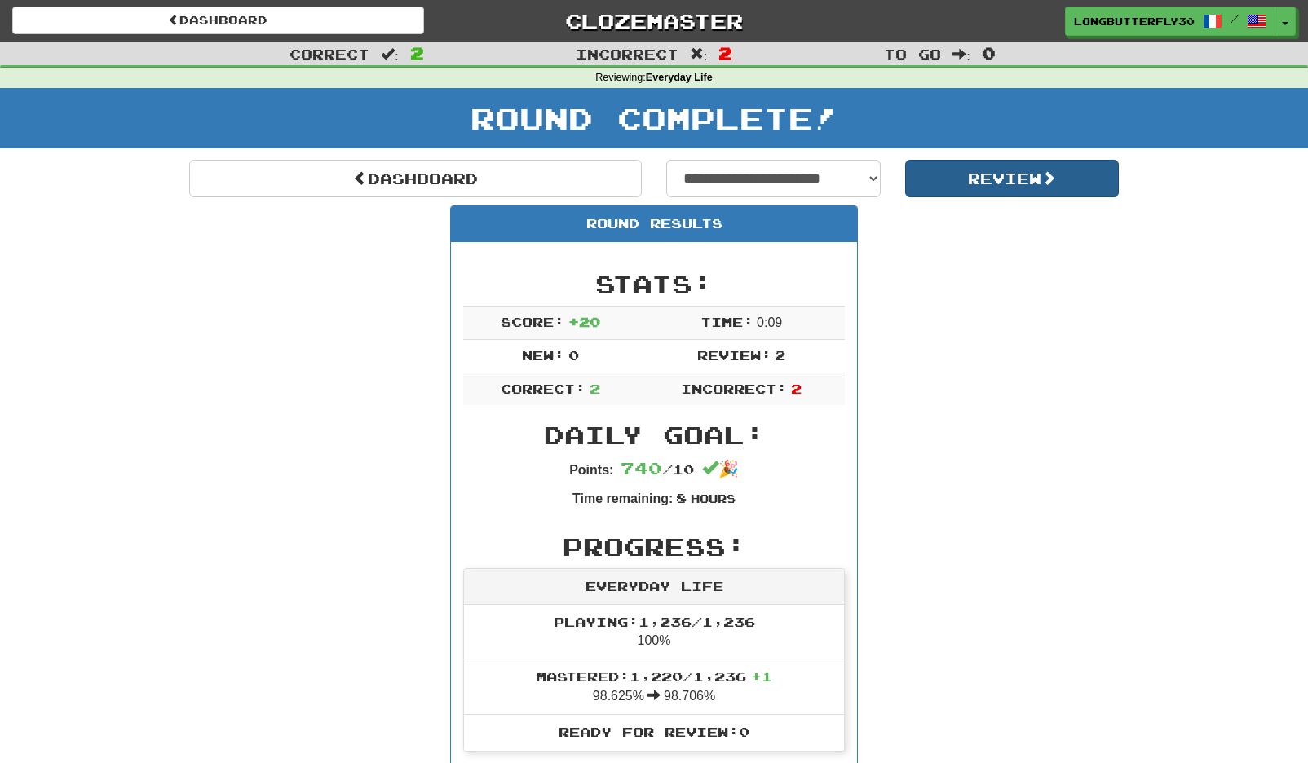
click at [993, 177] on button "Review" at bounding box center [1012, 179] width 214 height 38
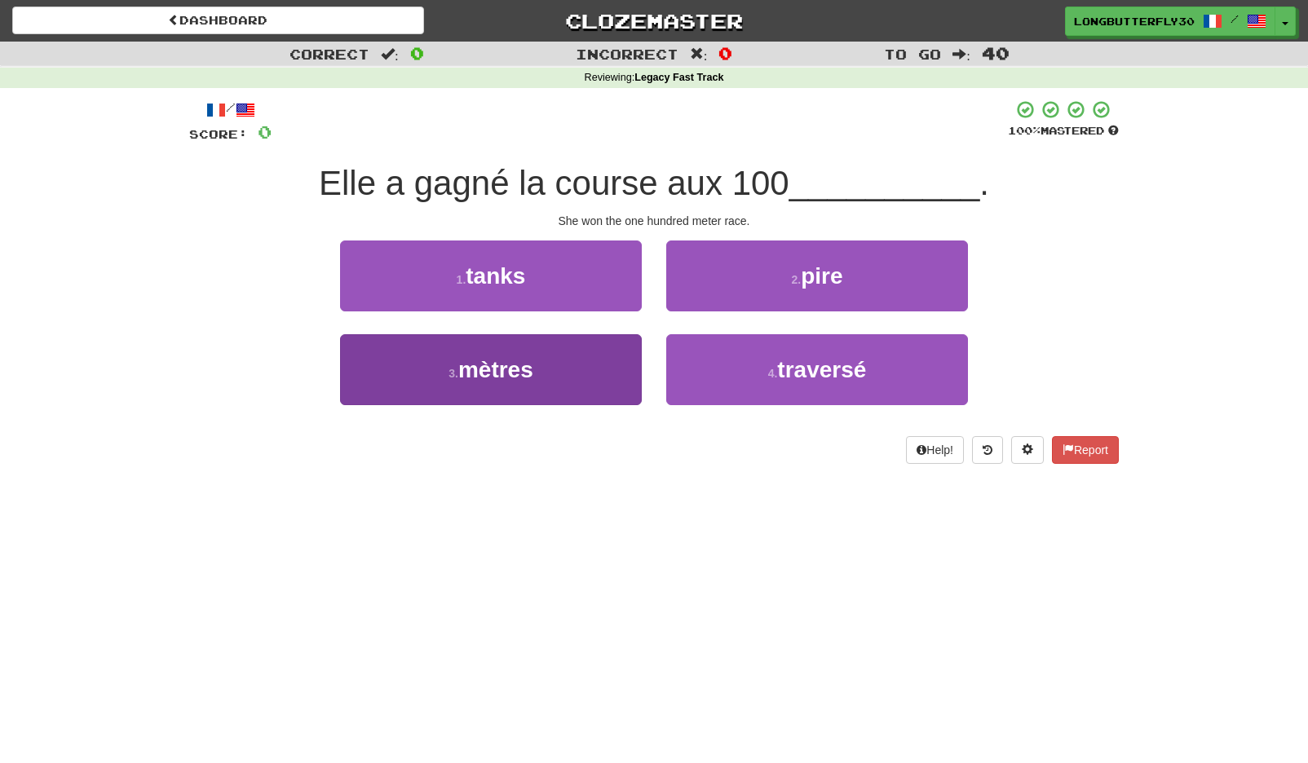
click at [567, 369] on button "3 . mètres" at bounding box center [491, 369] width 302 height 71
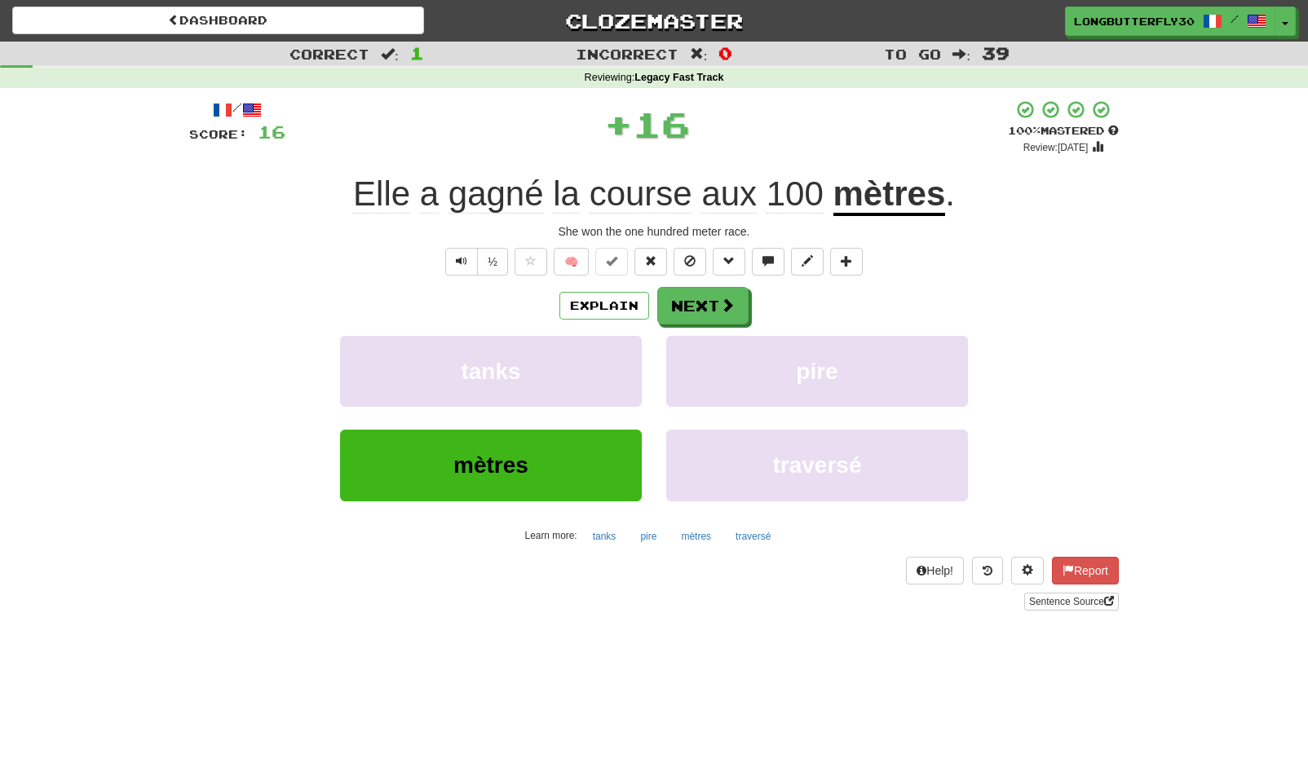
click at [676, 323] on div "Explain Next tanks pire mètres traversé Learn more: tanks pire mètres traversé" at bounding box center [654, 418] width 930 height 262
click at [684, 288] on button "Next" at bounding box center [703, 307] width 91 height 38
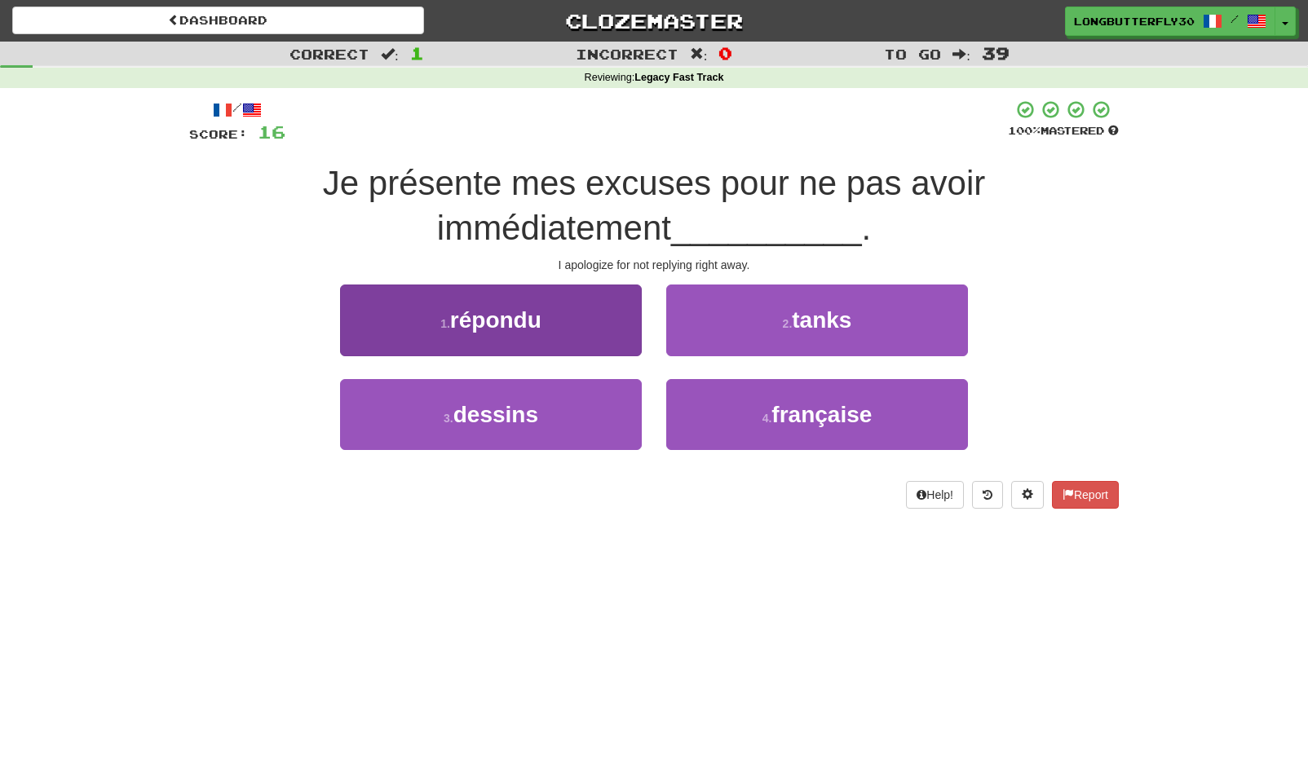
click at [605, 317] on button "1 . répondu" at bounding box center [491, 320] width 302 height 71
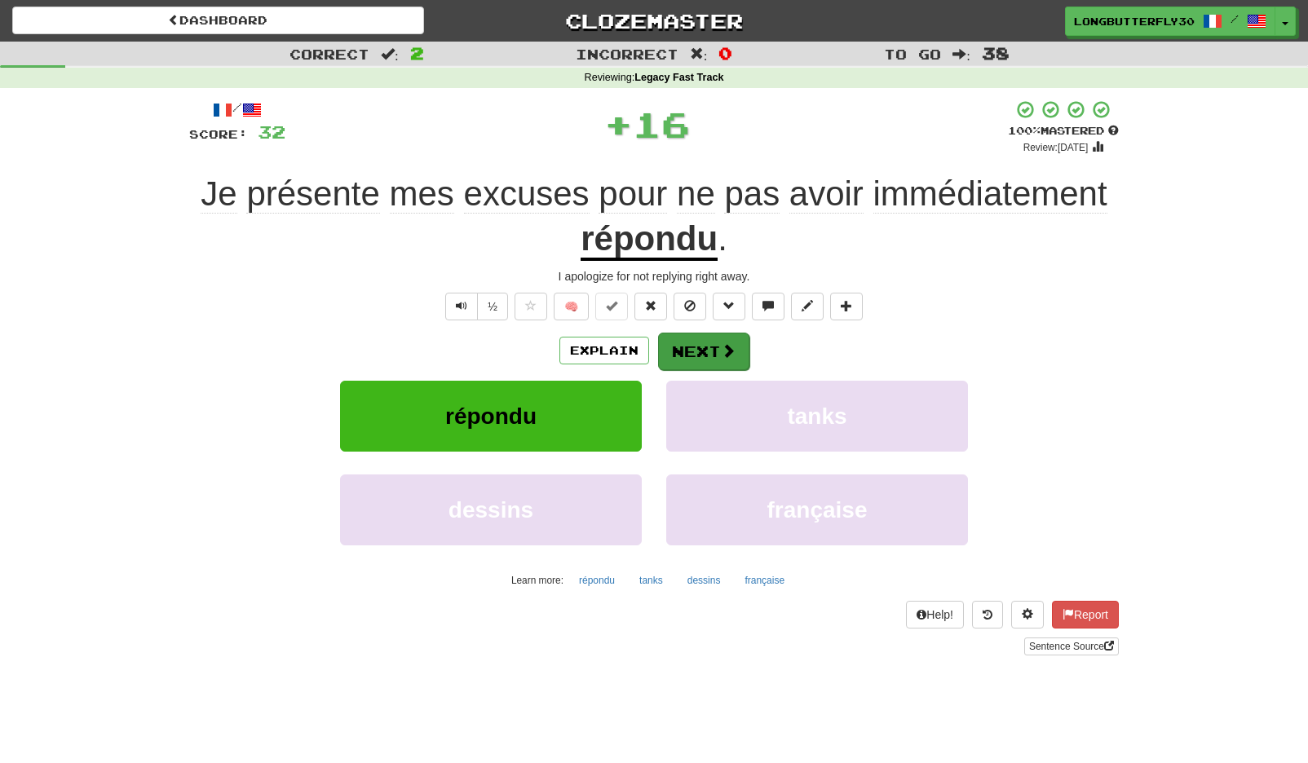
click at [714, 351] on button "Next" at bounding box center [703, 352] width 91 height 38
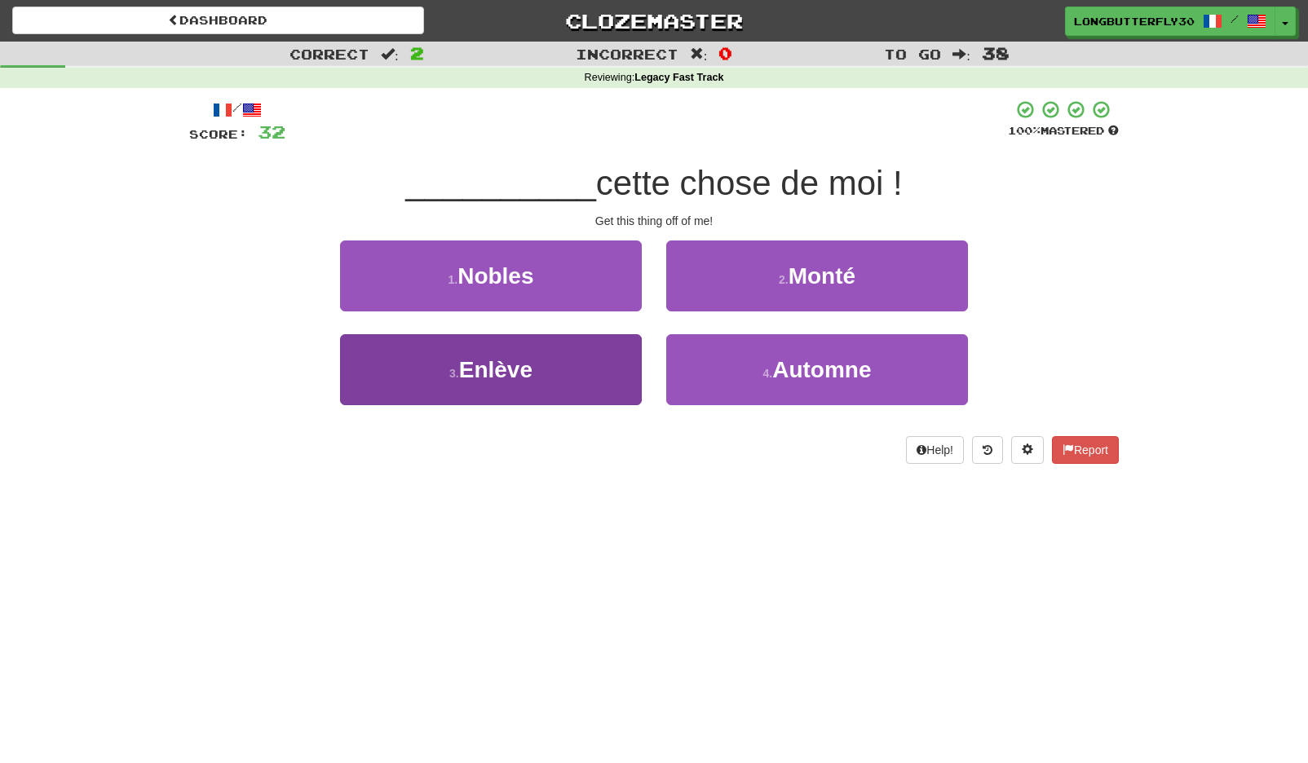
click at [535, 370] on button "3 . Enlève" at bounding box center [491, 369] width 302 height 71
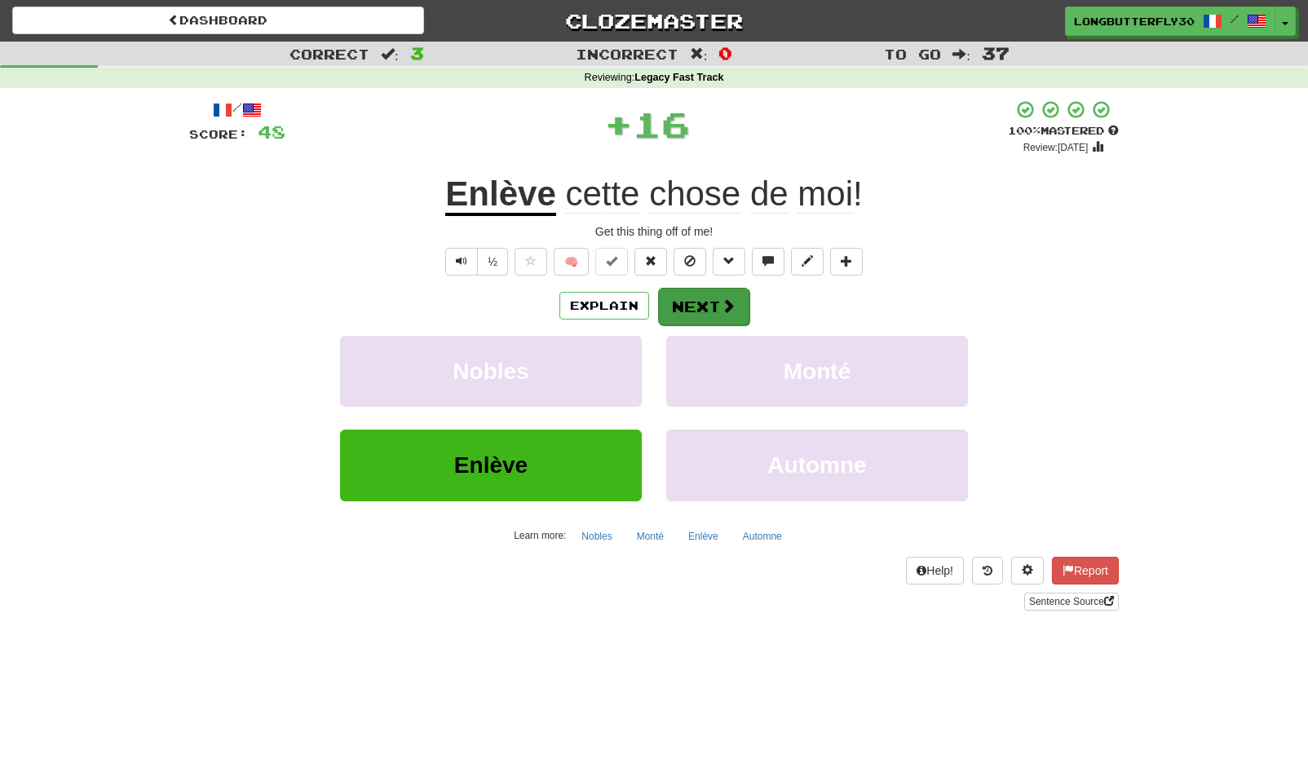
click at [692, 301] on button "Next" at bounding box center [703, 307] width 91 height 38
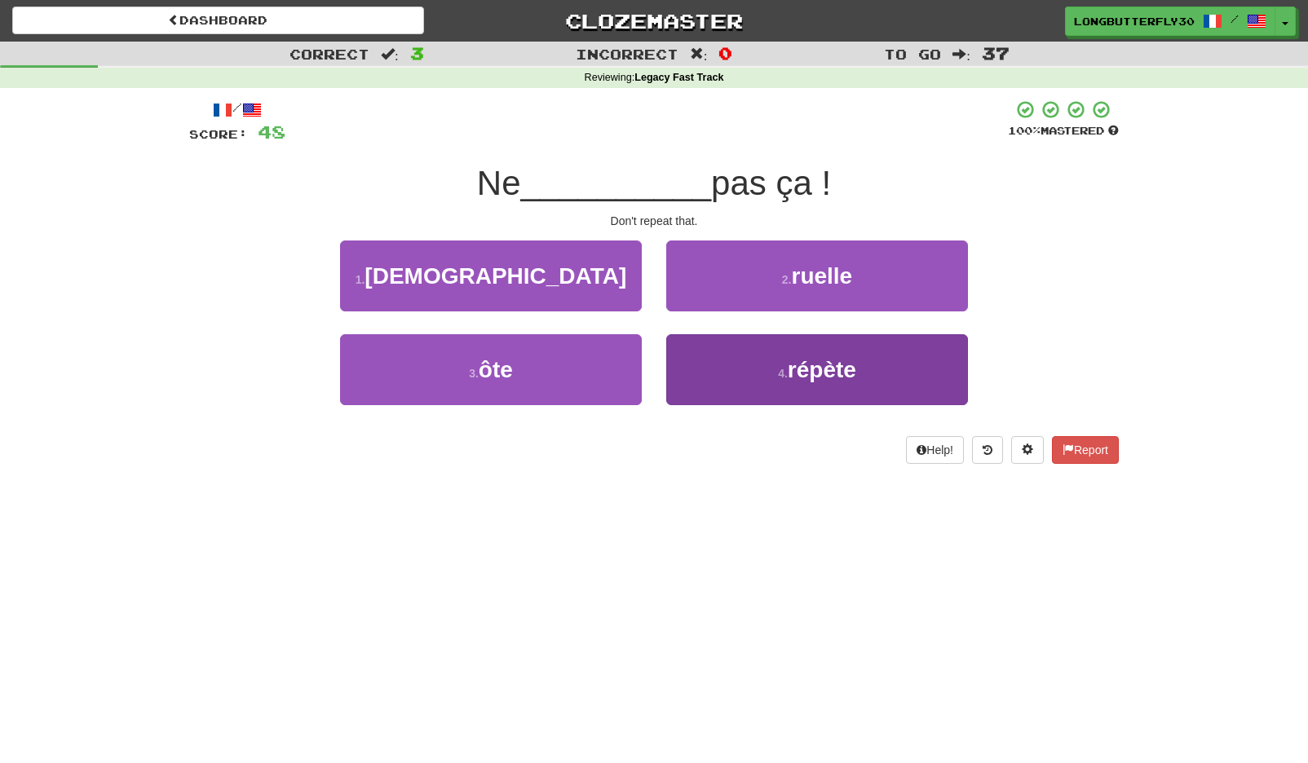
click at [754, 375] on button "4 . répète" at bounding box center [817, 369] width 302 height 71
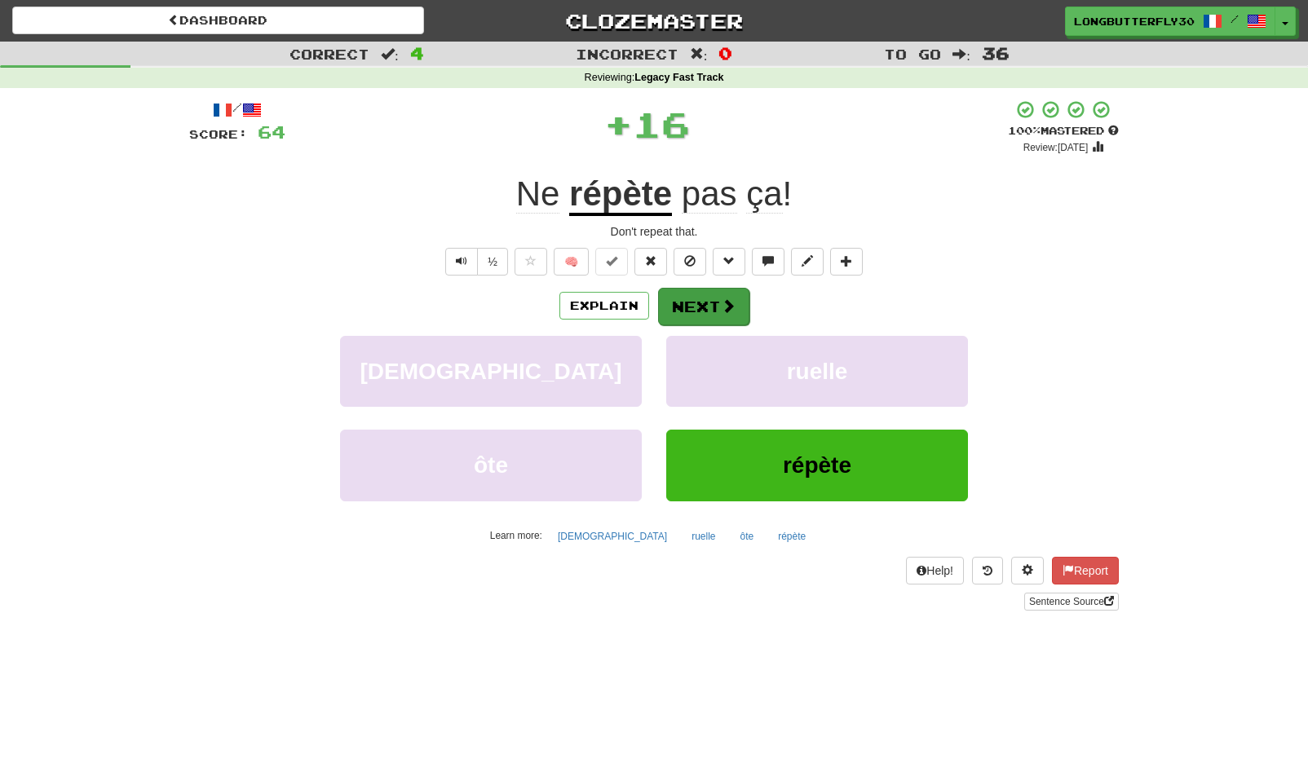
click at [717, 310] on button "Next" at bounding box center [703, 307] width 91 height 38
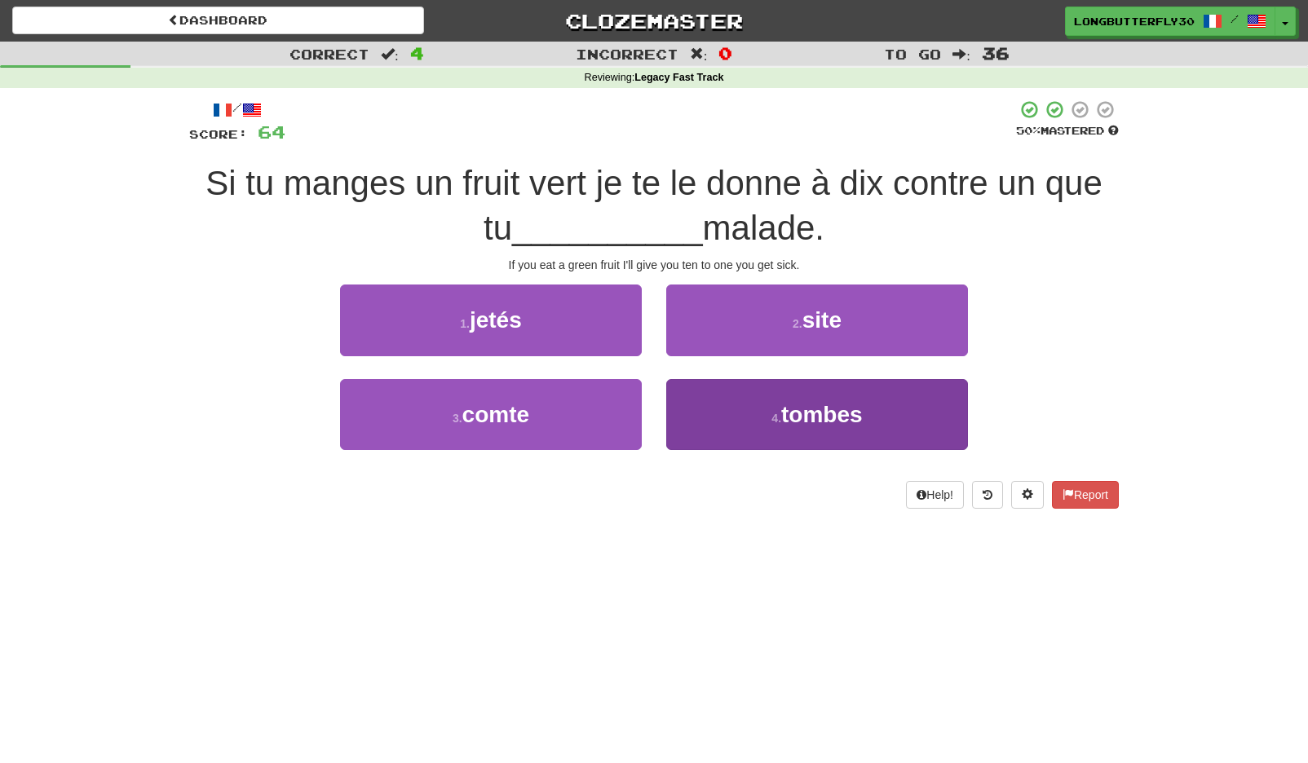
click at [752, 408] on button "4 . tombes" at bounding box center [817, 414] width 302 height 71
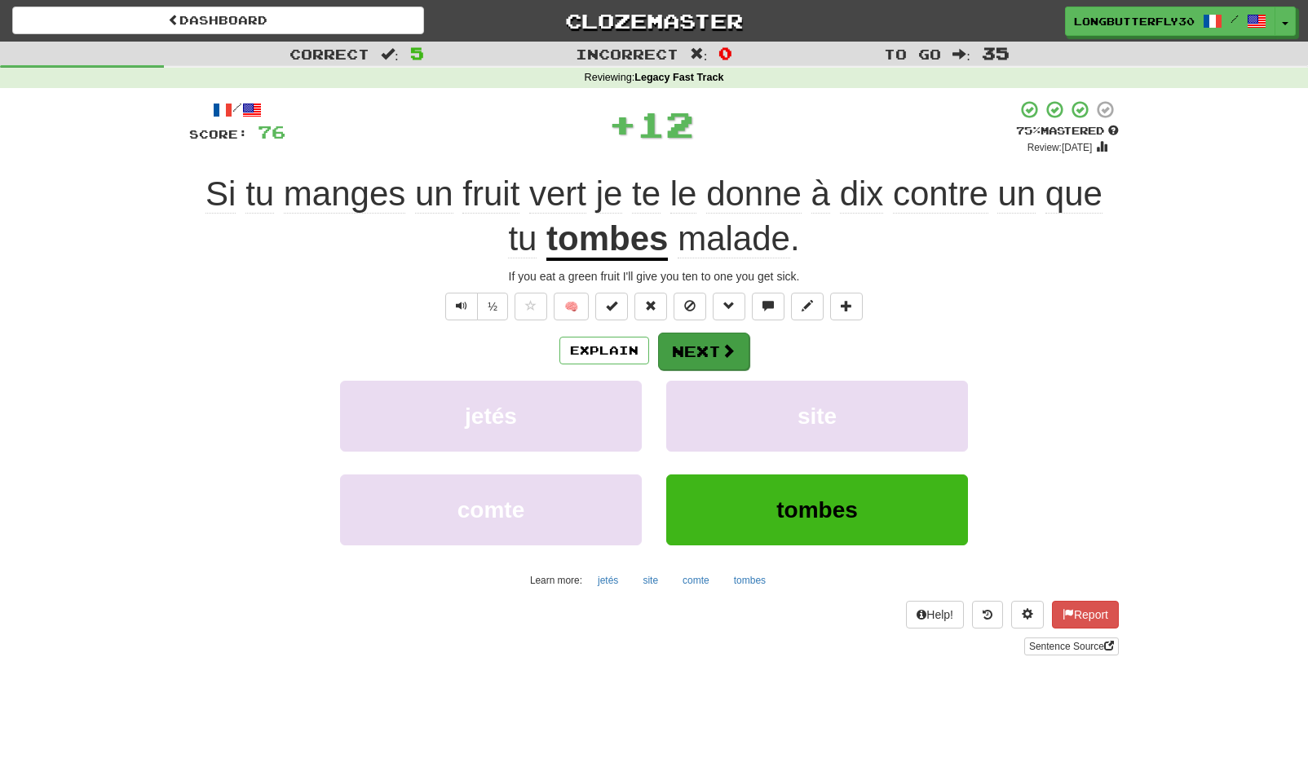
click at [699, 335] on button "Next" at bounding box center [703, 352] width 91 height 38
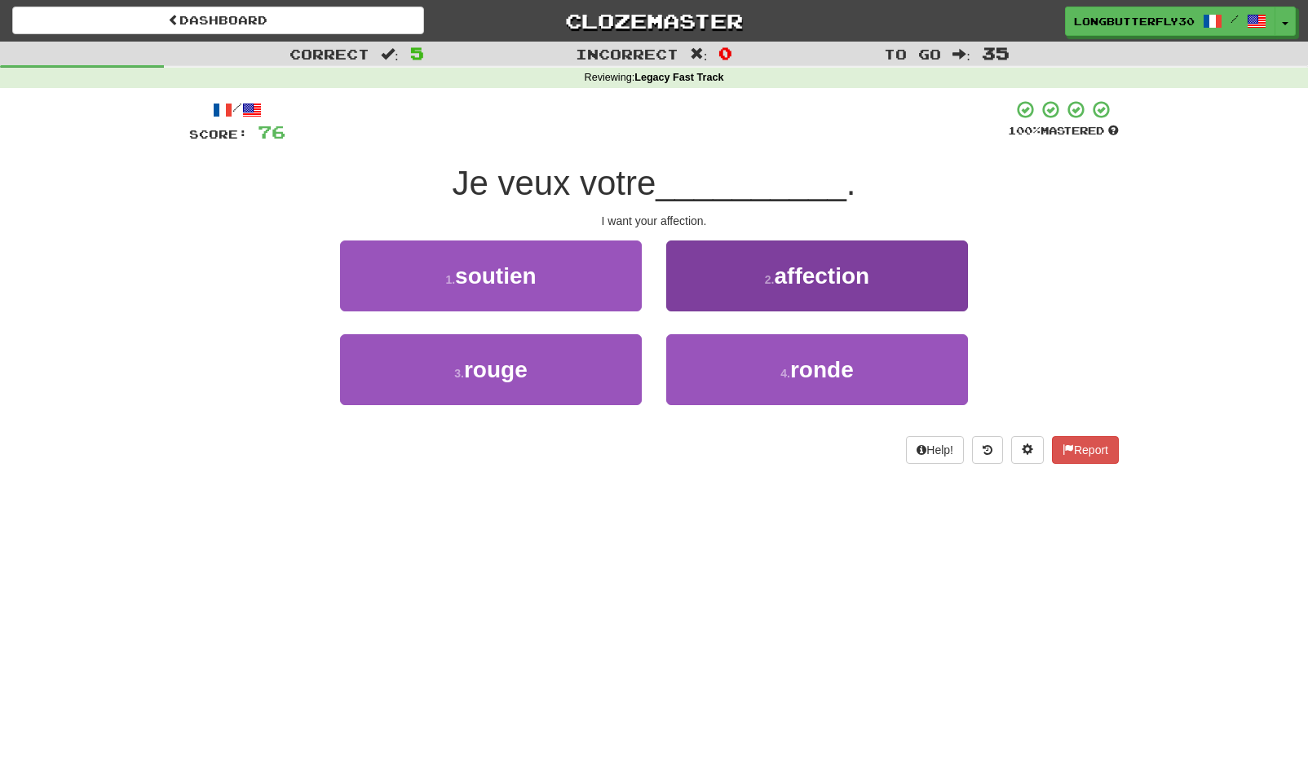
click at [800, 288] on button "2 . affection" at bounding box center [817, 276] width 302 height 71
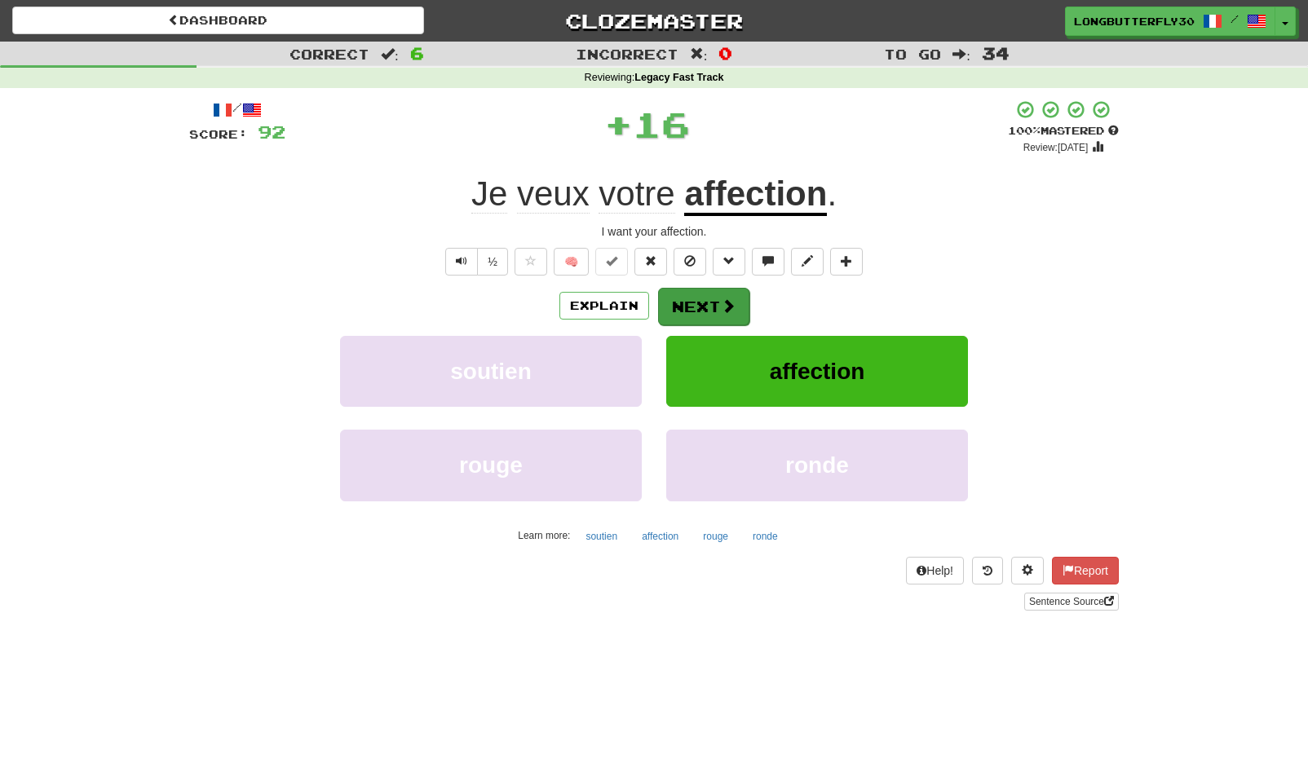
click at [740, 299] on button "Next" at bounding box center [703, 307] width 91 height 38
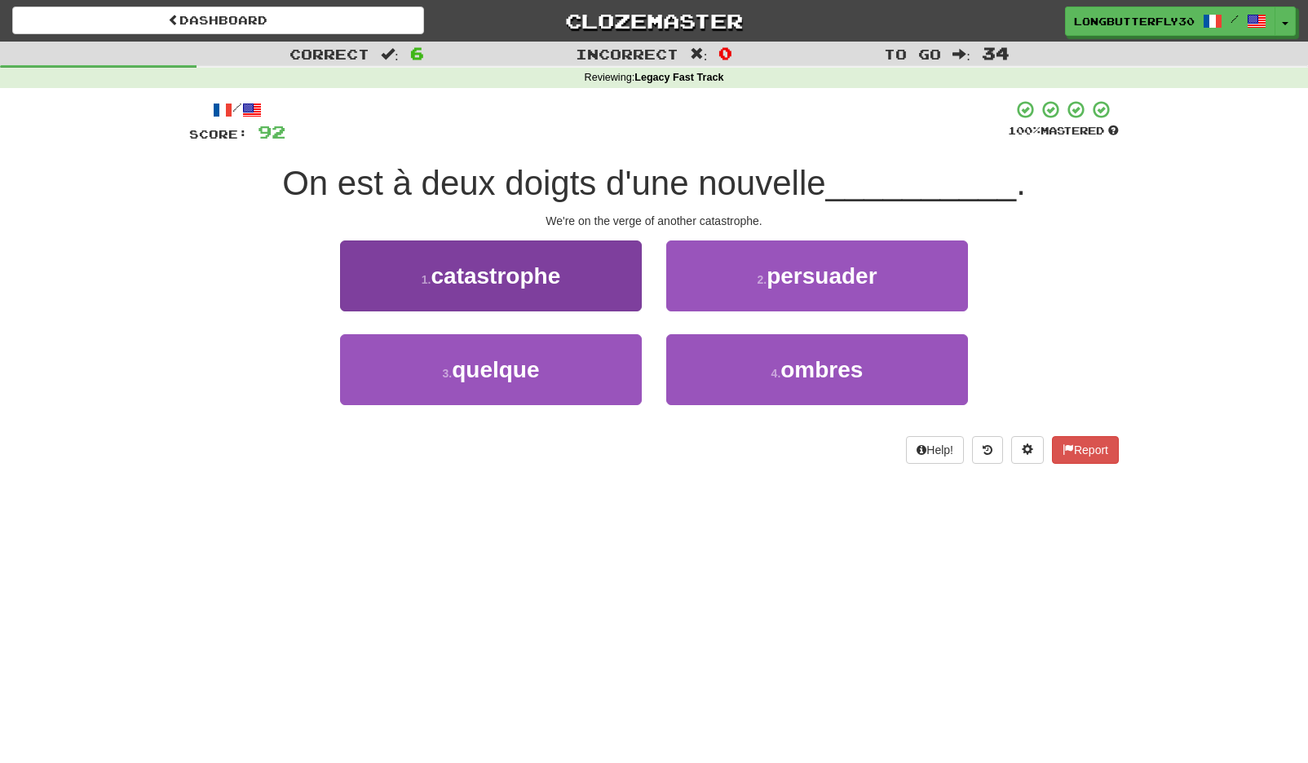
click at [624, 289] on button "1 . catastrophe" at bounding box center [491, 276] width 302 height 71
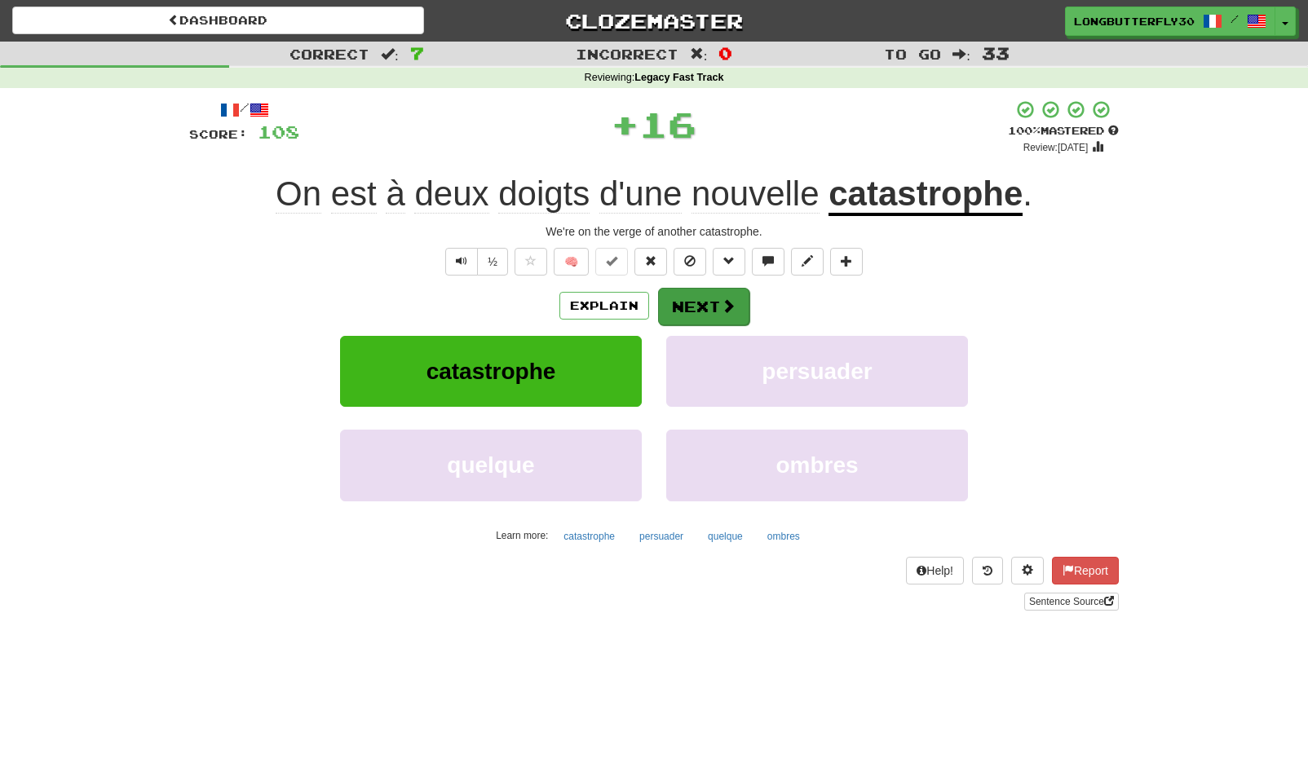
click at [705, 306] on button "Next" at bounding box center [703, 307] width 91 height 38
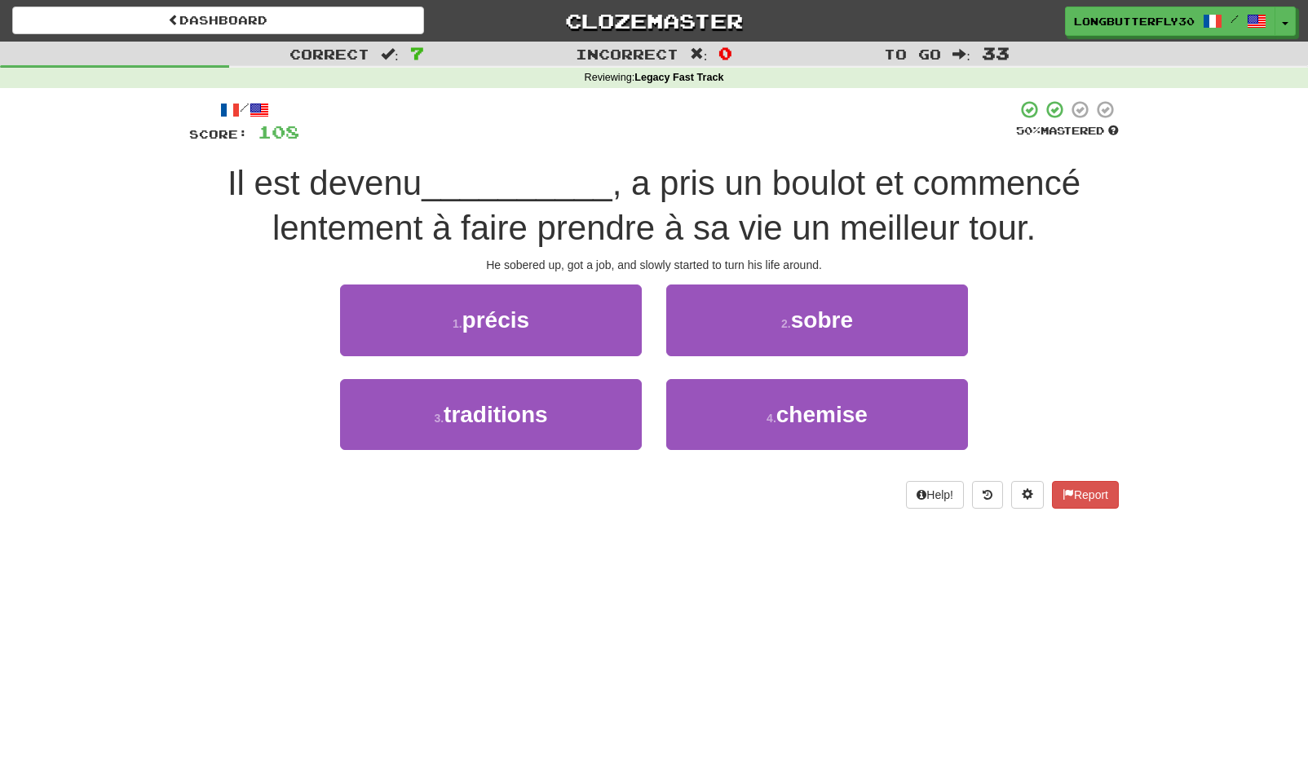
drag, startPoint x: 753, startPoint y: 314, endPoint x: 745, endPoint y: 318, distance: 8.4
click at [753, 314] on button "2 . sobre" at bounding box center [817, 320] width 302 height 71
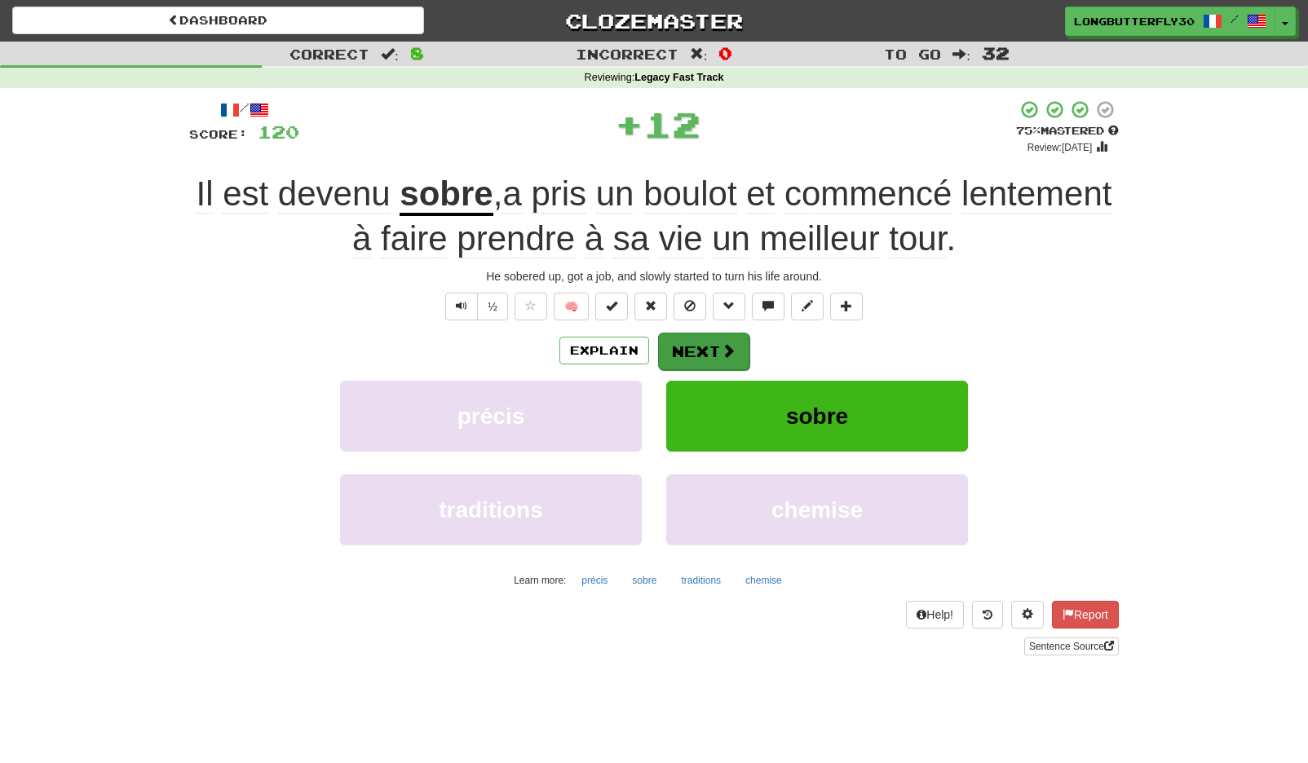
click at [718, 334] on button "Next" at bounding box center [703, 352] width 91 height 38
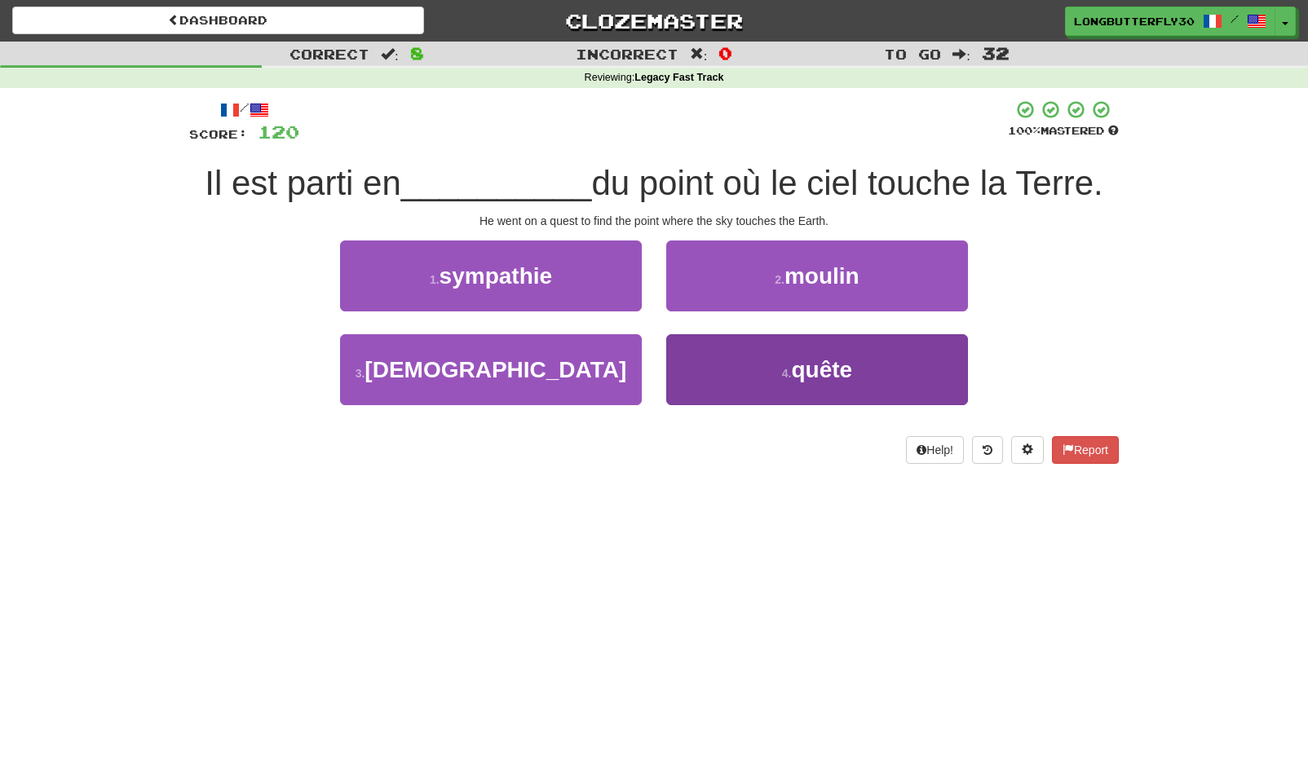
click at [758, 377] on button "4 . quête" at bounding box center [817, 369] width 302 height 71
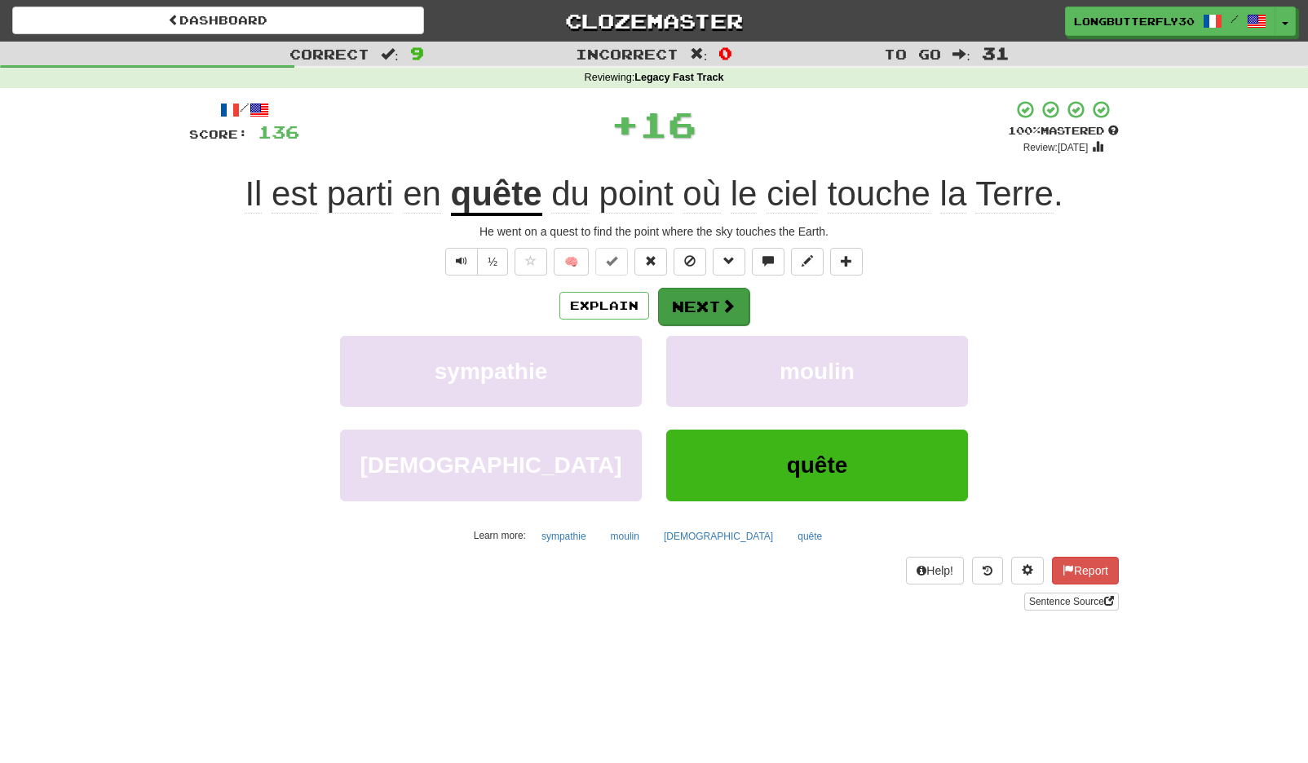
click at [687, 297] on button "Next" at bounding box center [703, 307] width 91 height 38
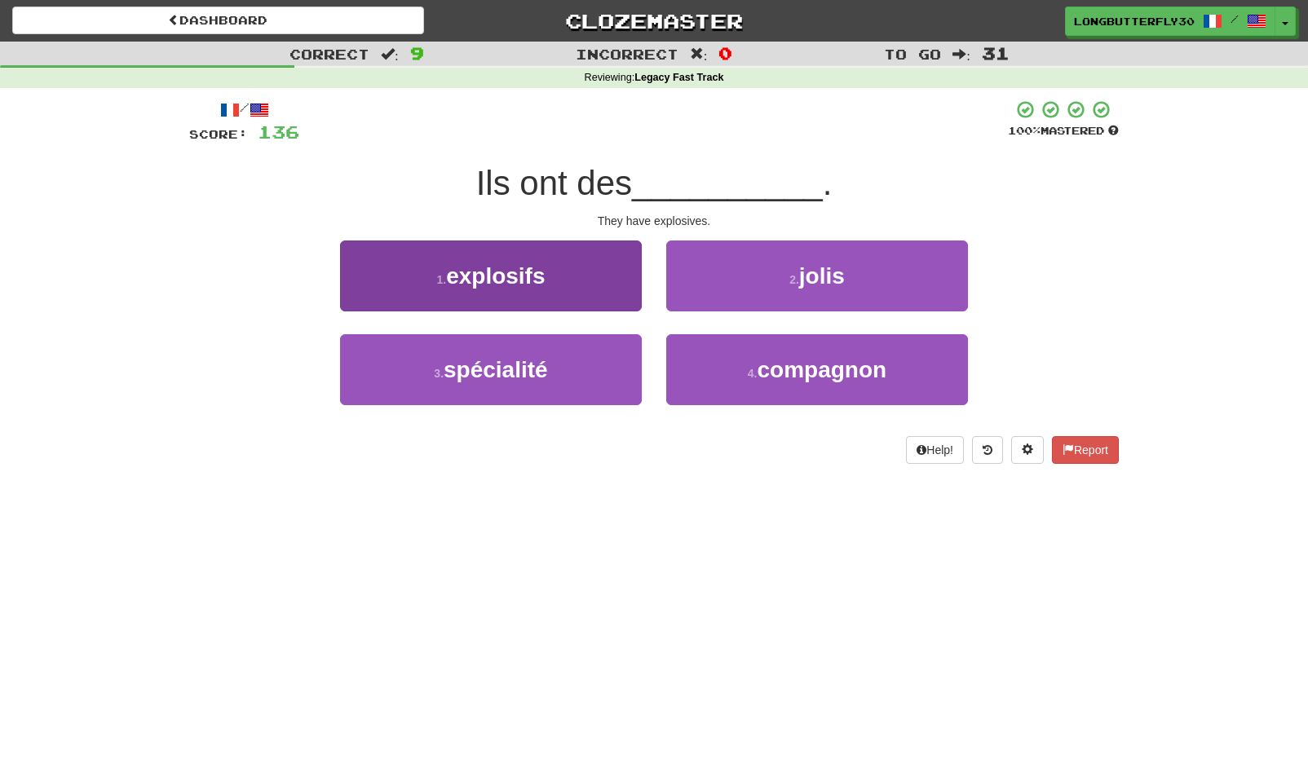
click at [606, 294] on button "1 . explosifs" at bounding box center [491, 276] width 302 height 71
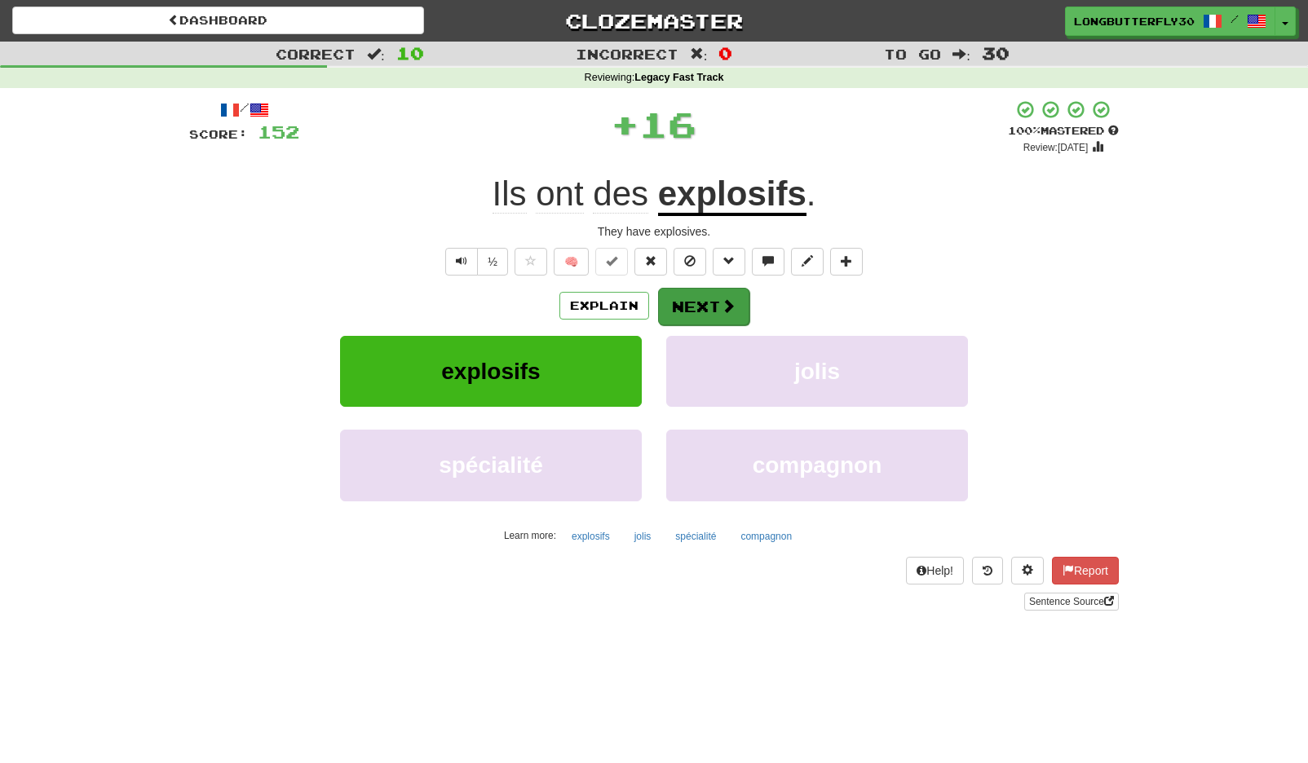
click at [687, 295] on button "Next" at bounding box center [703, 307] width 91 height 38
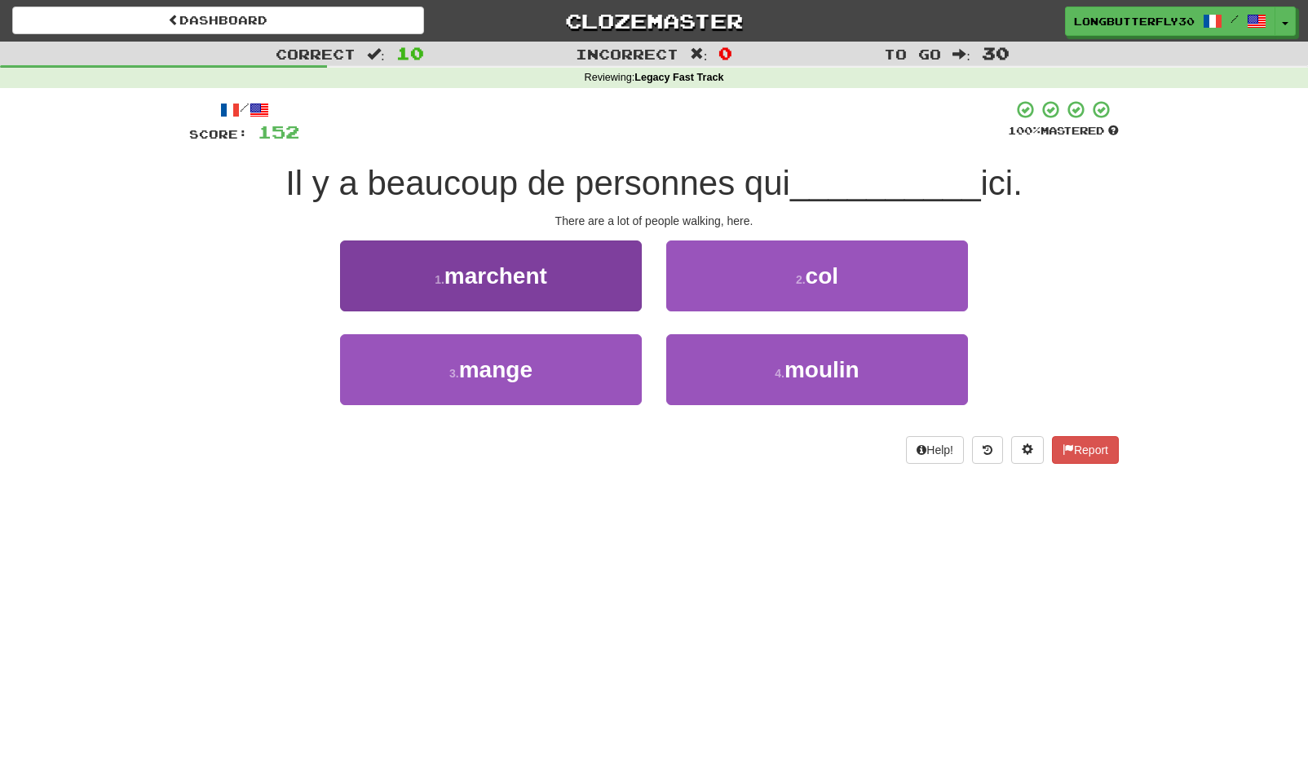
click at [604, 272] on button "1 . marchent" at bounding box center [491, 276] width 302 height 71
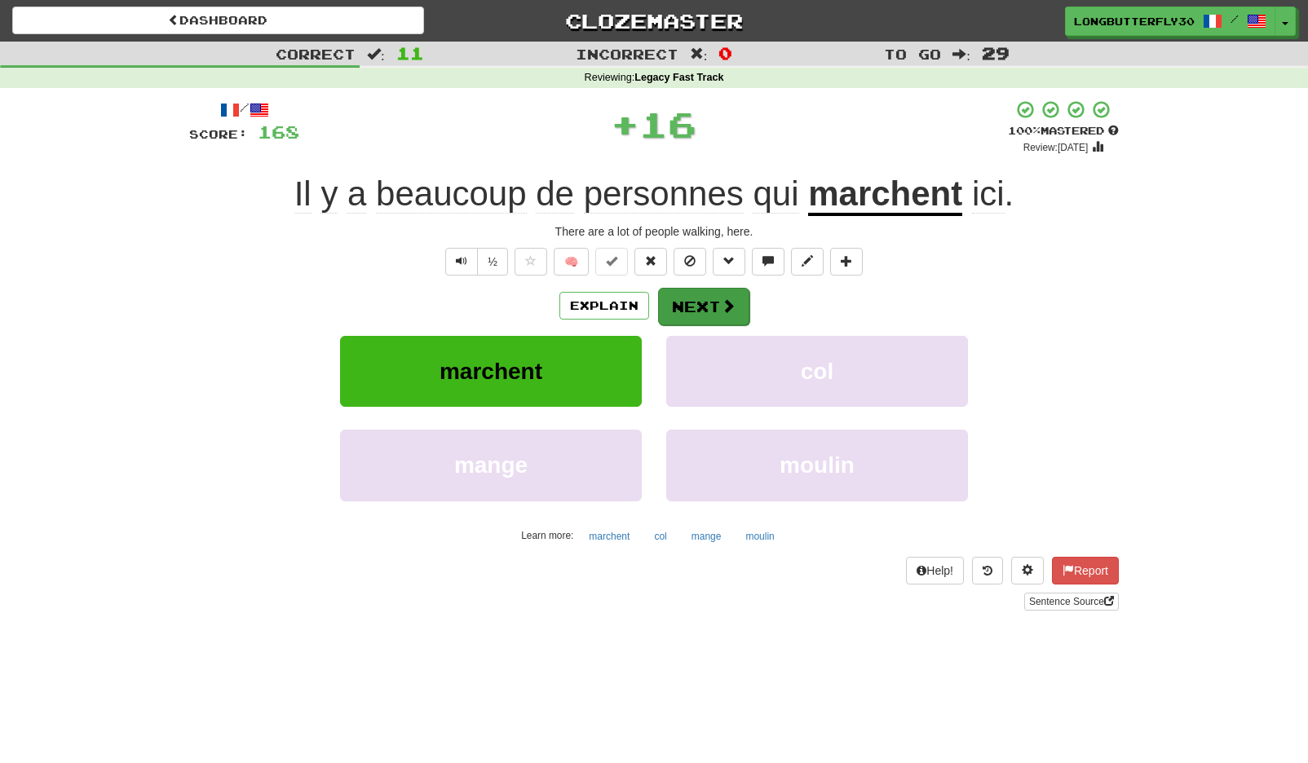
click at [692, 302] on button "Next" at bounding box center [703, 307] width 91 height 38
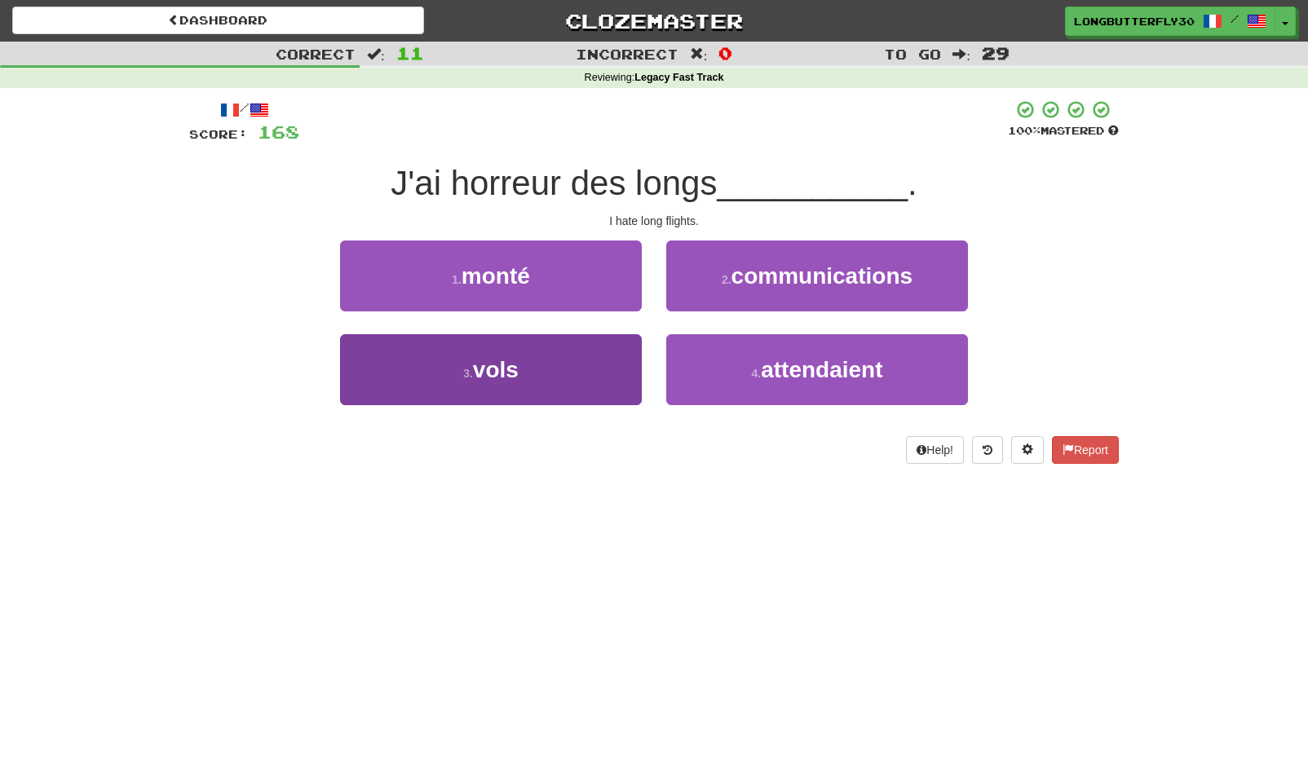
click at [520, 369] on button "3 . vols" at bounding box center [491, 369] width 302 height 71
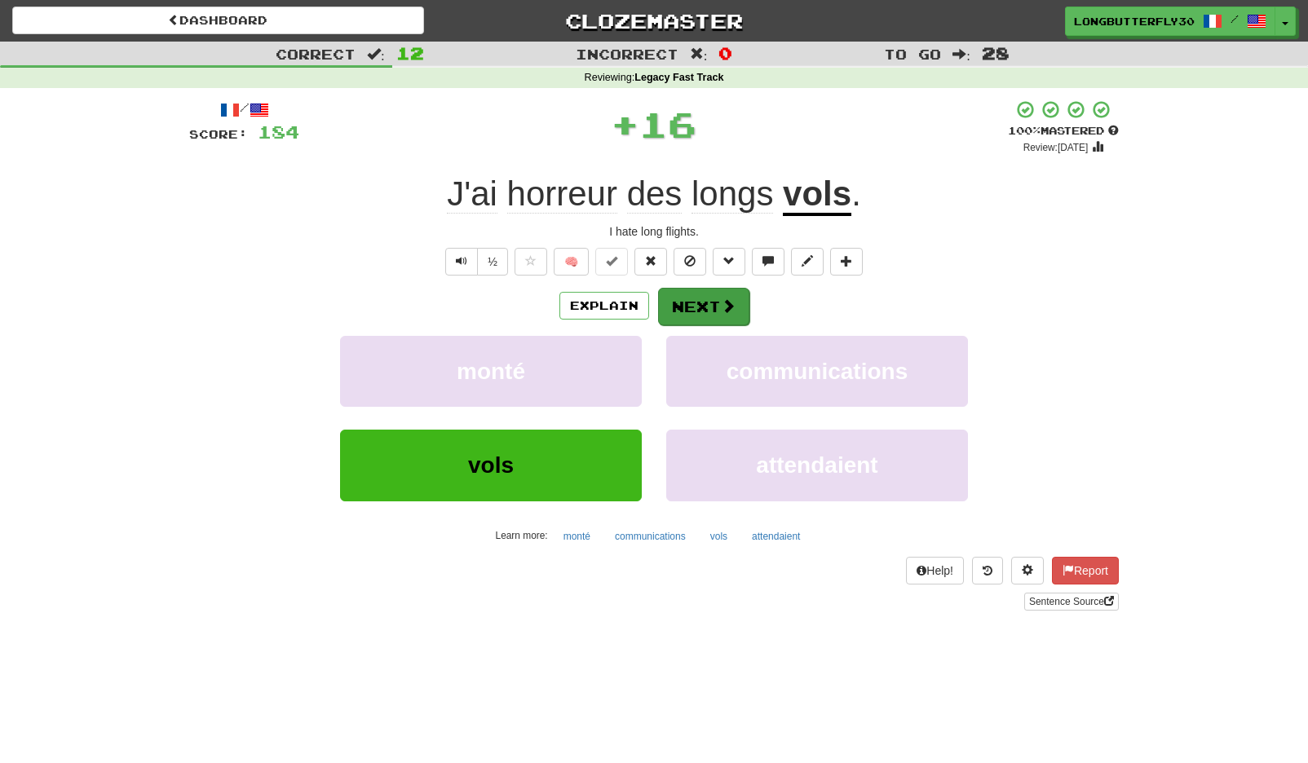
click at [743, 309] on div "Explain Next" at bounding box center [654, 306] width 930 height 38
click at [705, 289] on button "Next" at bounding box center [703, 307] width 91 height 38
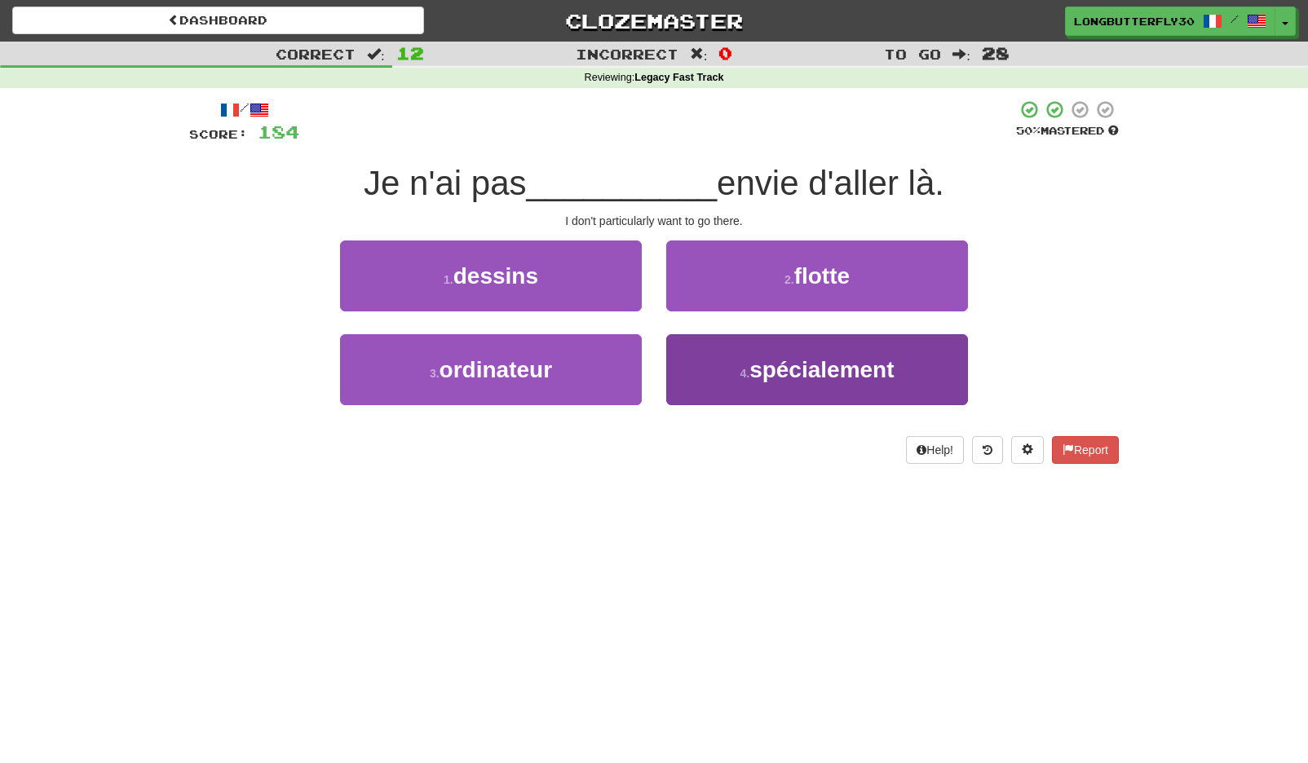
click at [706, 351] on button "4 . spécialement" at bounding box center [817, 369] width 302 height 71
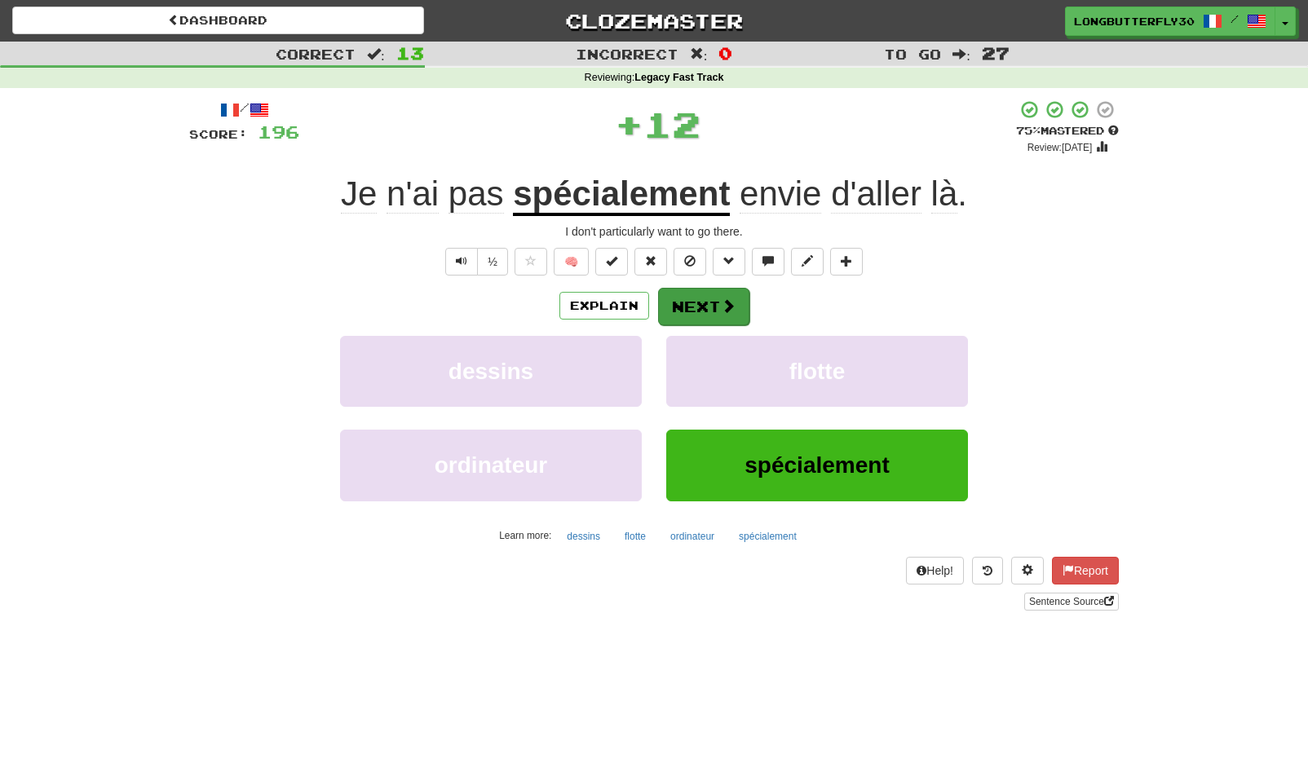
click at [687, 303] on button "Next" at bounding box center [703, 307] width 91 height 38
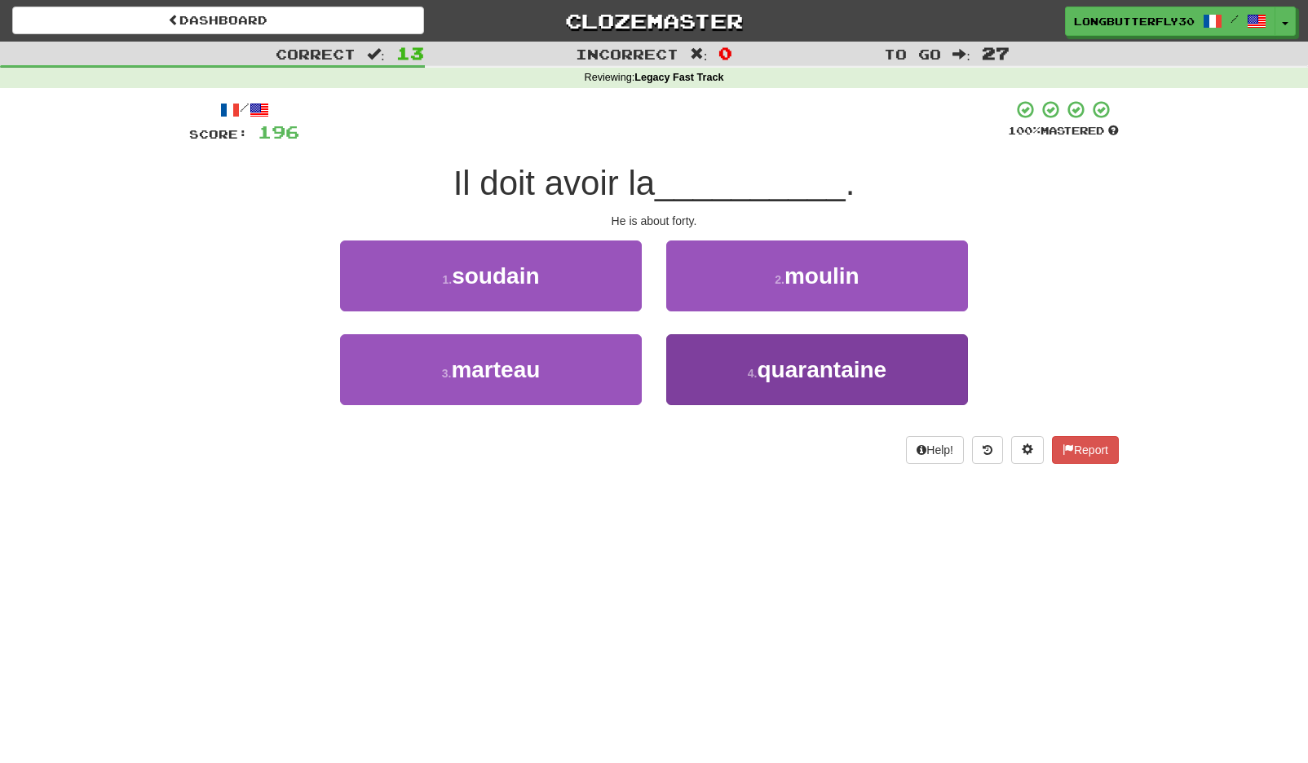
click at [704, 369] on button "4 . quarantaine" at bounding box center [817, 369] width 302 height 71
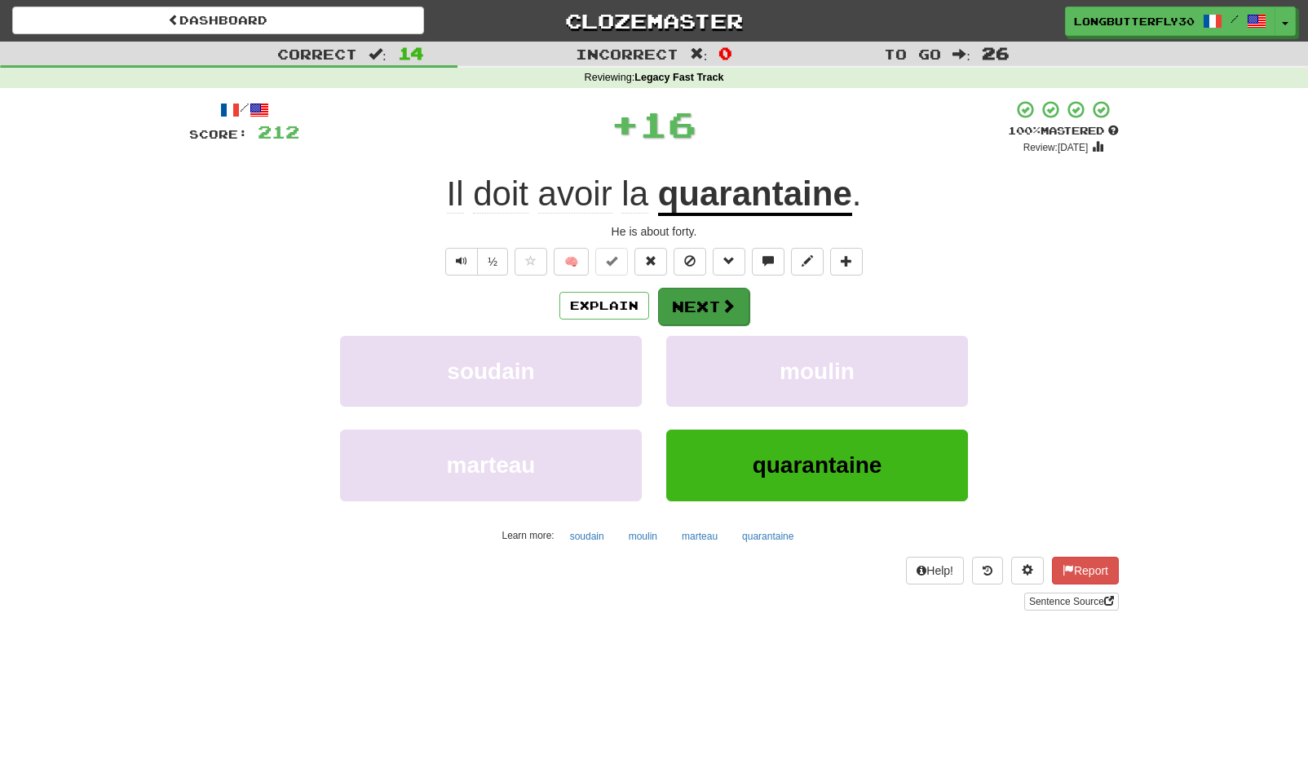
click at [679, 303] on button "Next" at bounding box center [703, 307] width 91 height 38
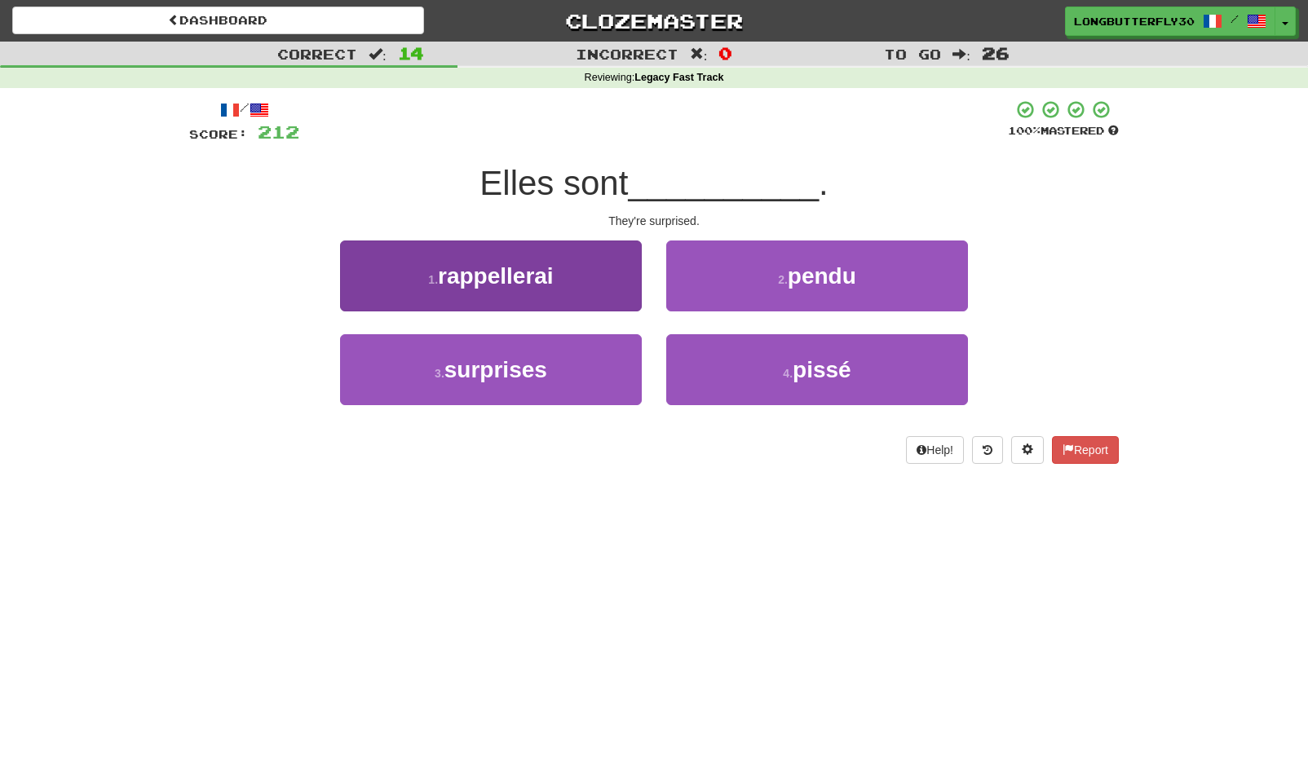
click at [588, 378] on button "3 . surprises" at bounding box center [491, 369] width 302 height 71
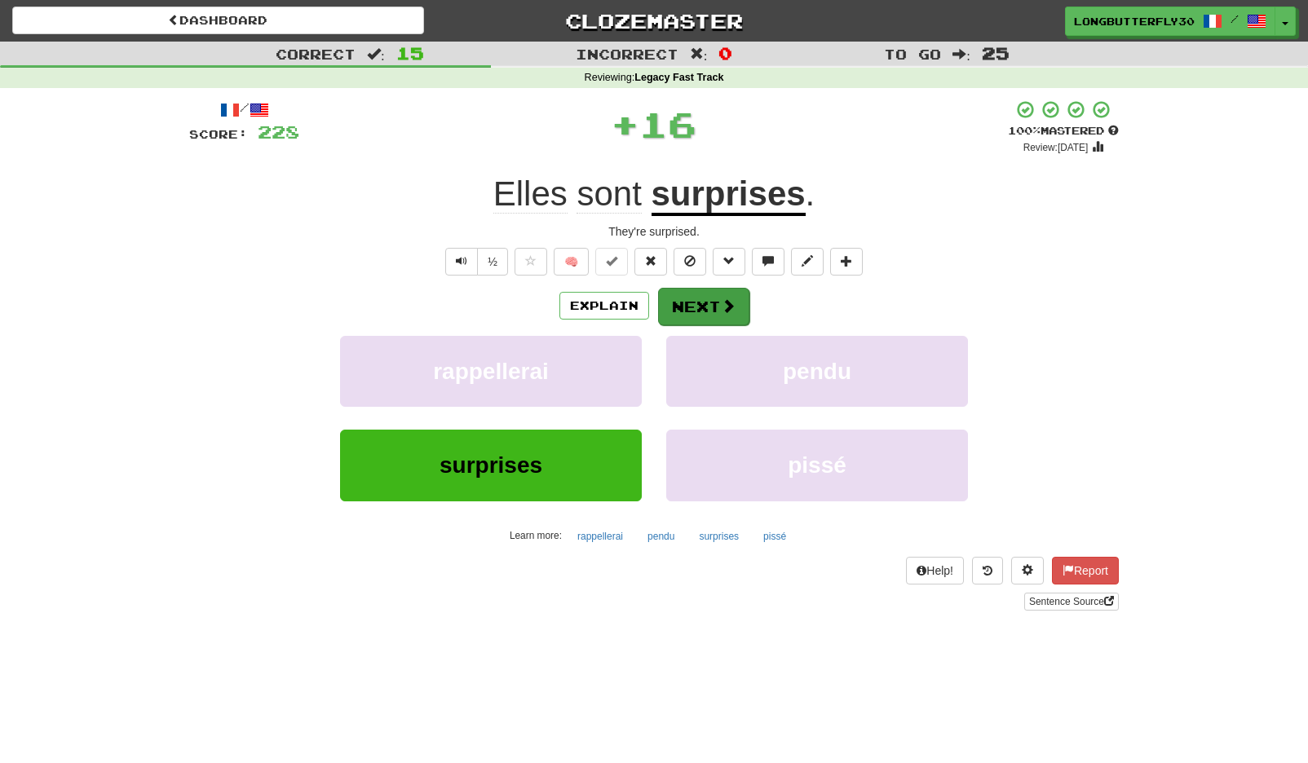
click at [686, 308] on button "Next" at bounding box center [703, 307] width 91 height 38
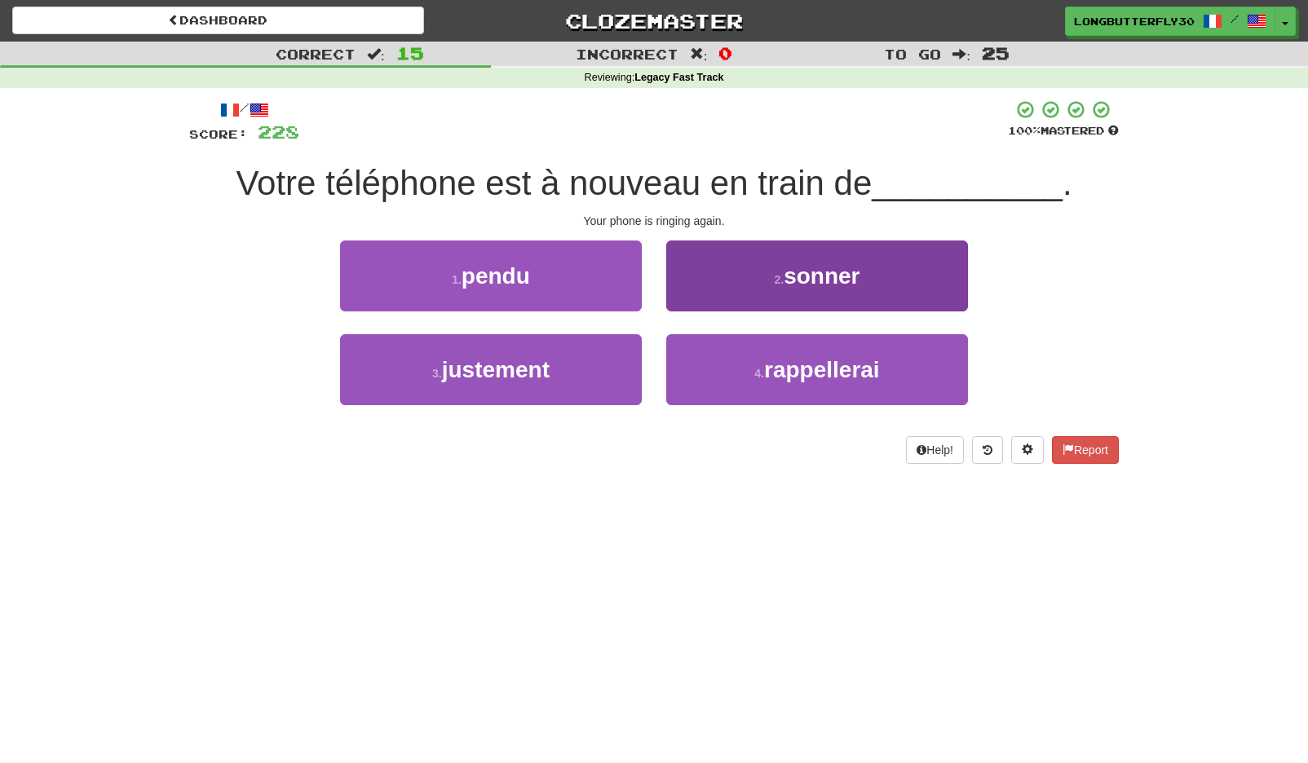
click at [752, 287] on button "2 . sonner" at bounding box center [817, 276] width 302 height 71
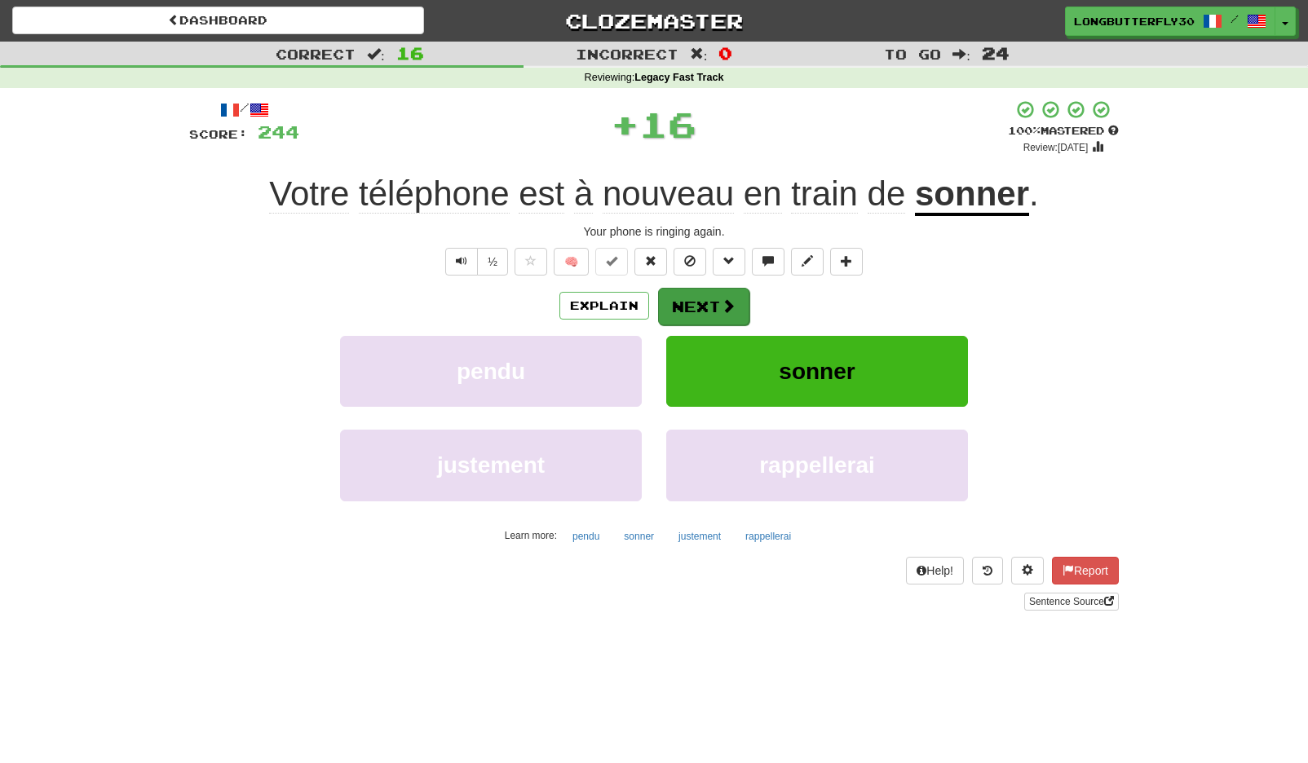
click at [707, 300] on button "Next" at bounding box center [703, 307] width 91 height 38
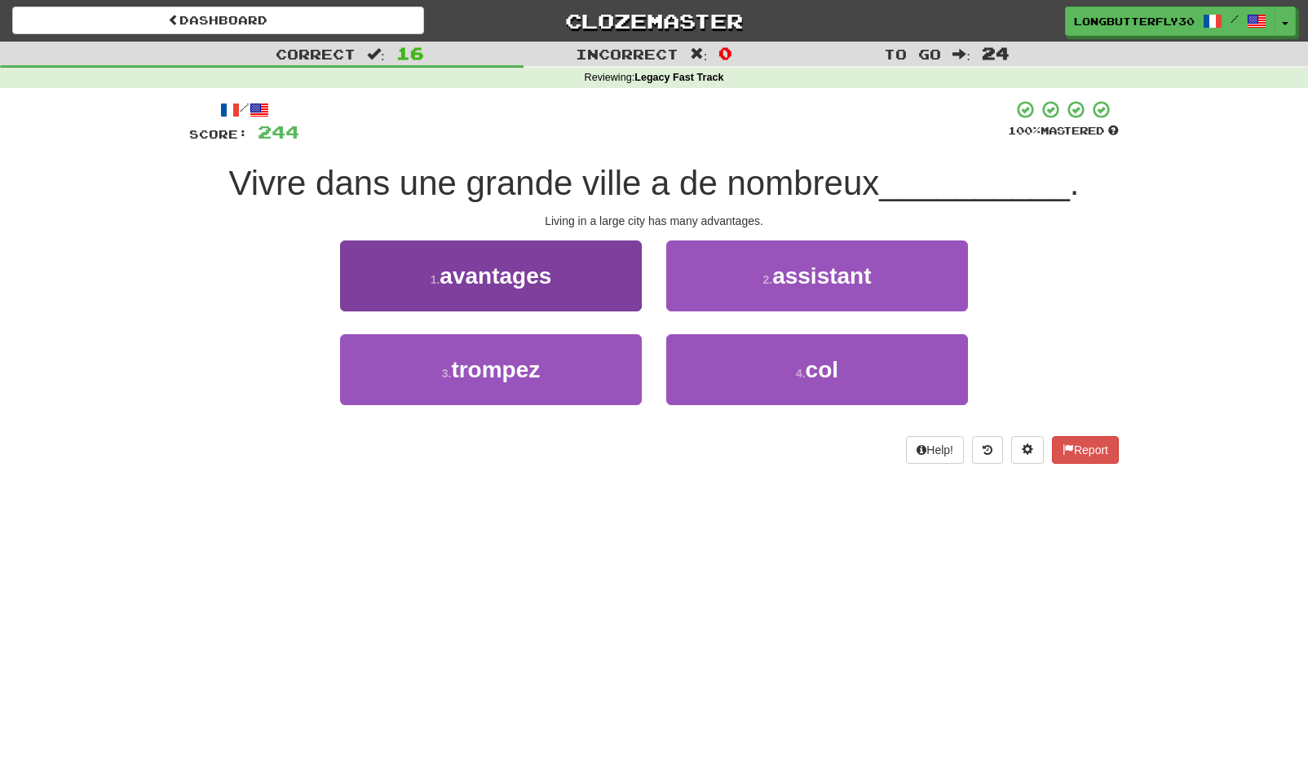
click at [513, 282] on span "avantages" at bounding box center [496, 275] width 112 height 25
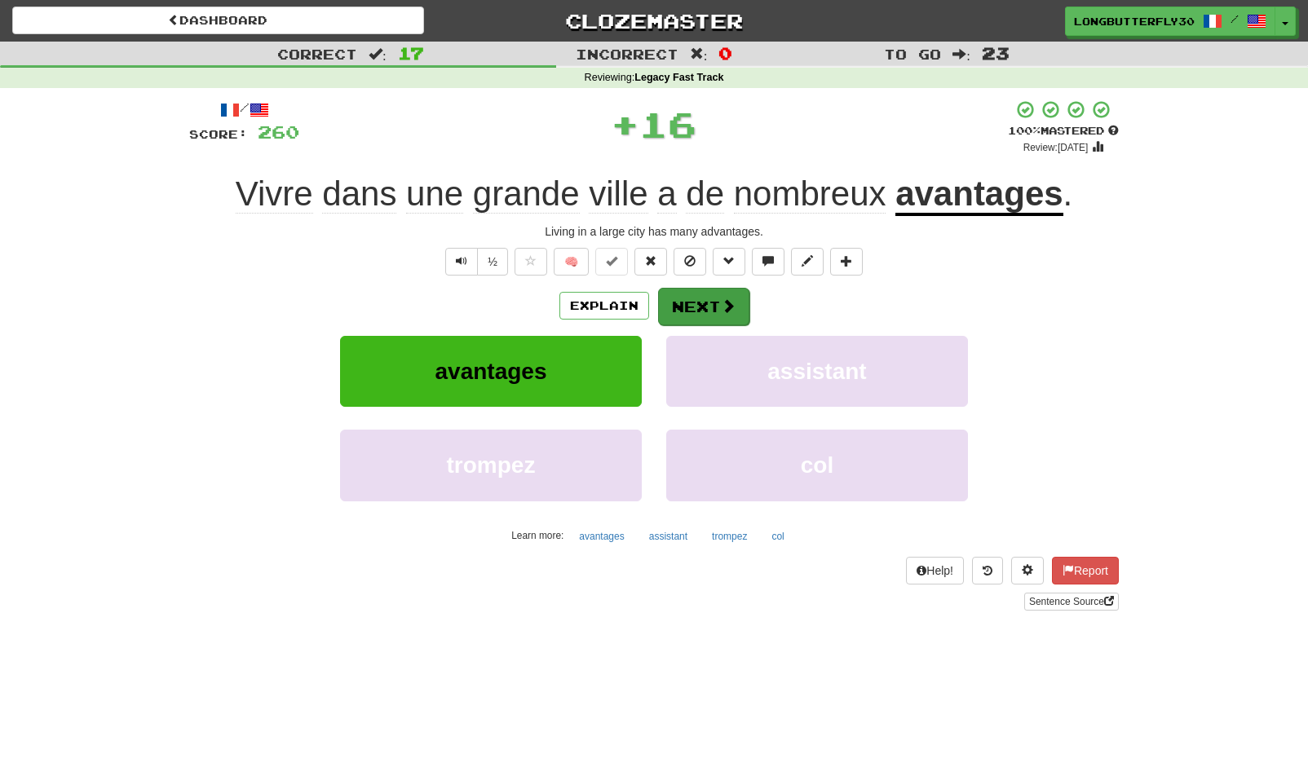
click at [734, 306] on span at bounding box center [728, 305] width 15 height 15
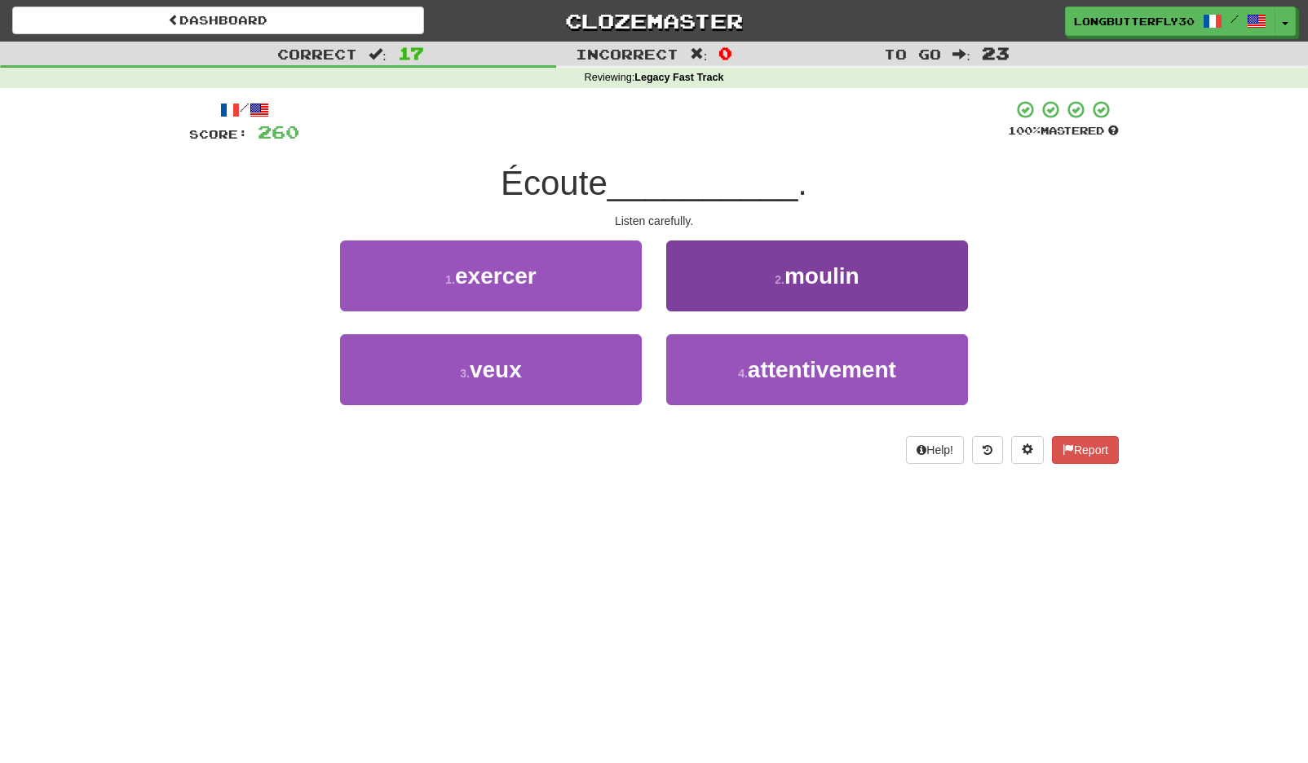
drag, startPoint x: 682, startPoint y: 370, endPoint x: 686, endPoint y: 357, distance: 13.7
click at [682, 370] on button "4 . attentivement" at bounding box center [817, 369] width 302 height 71
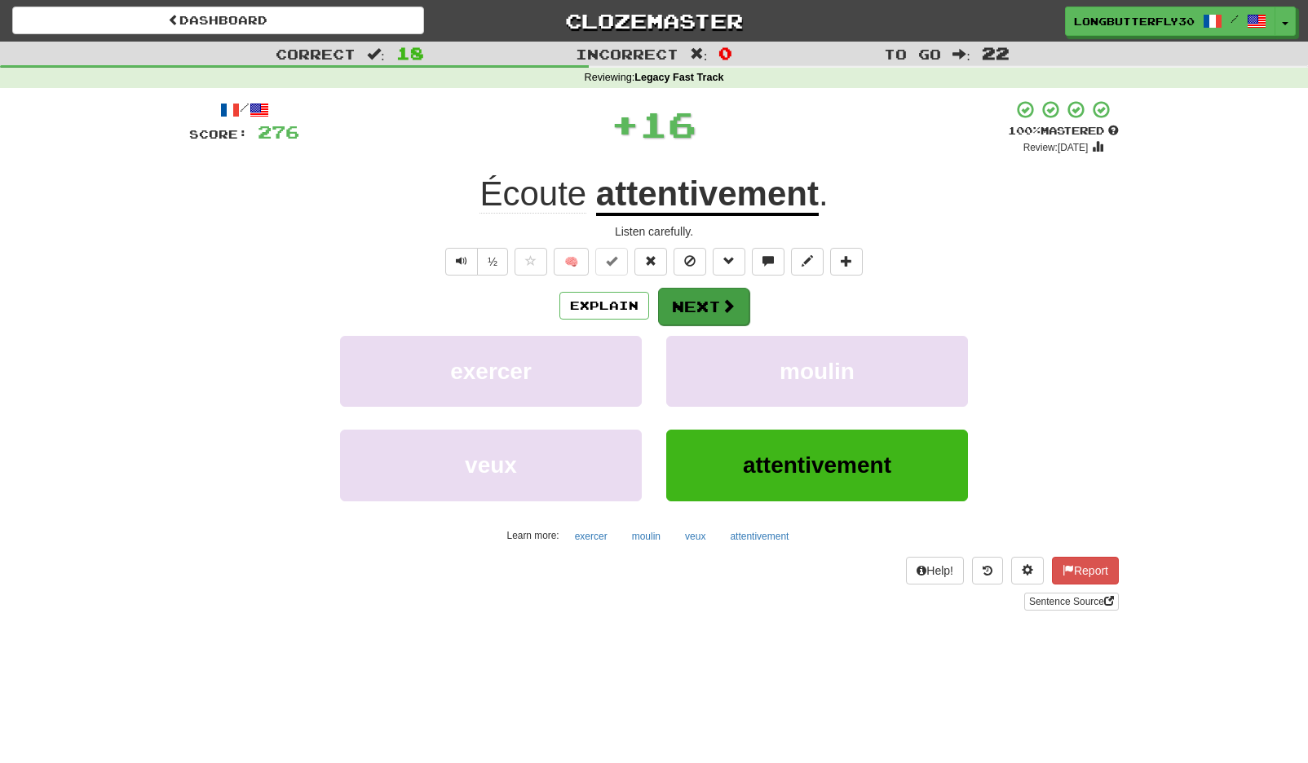
click at [679, 302] on button "Next" at bounding box center [703, 307] width 91 height 38
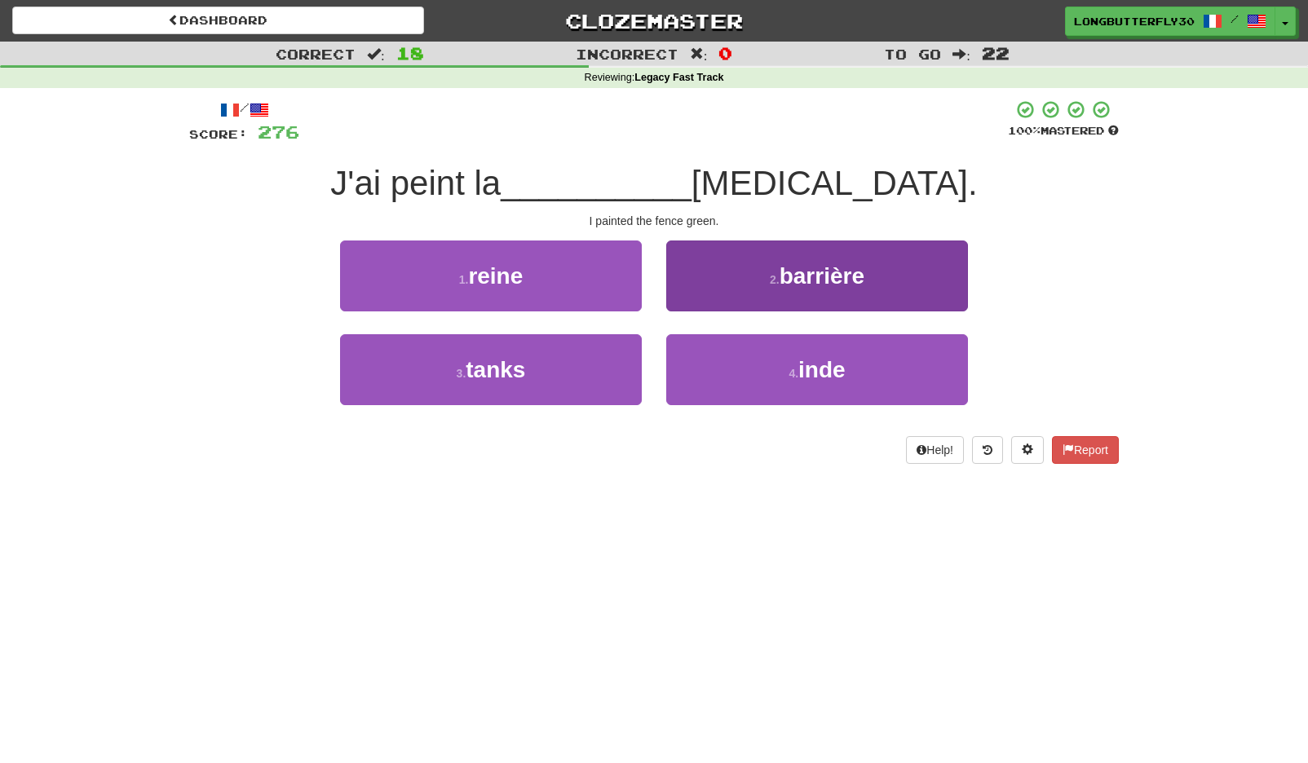
click at [768, 293] on button "2 . barrière" at bounding box center [817, 276] width 302 height 71
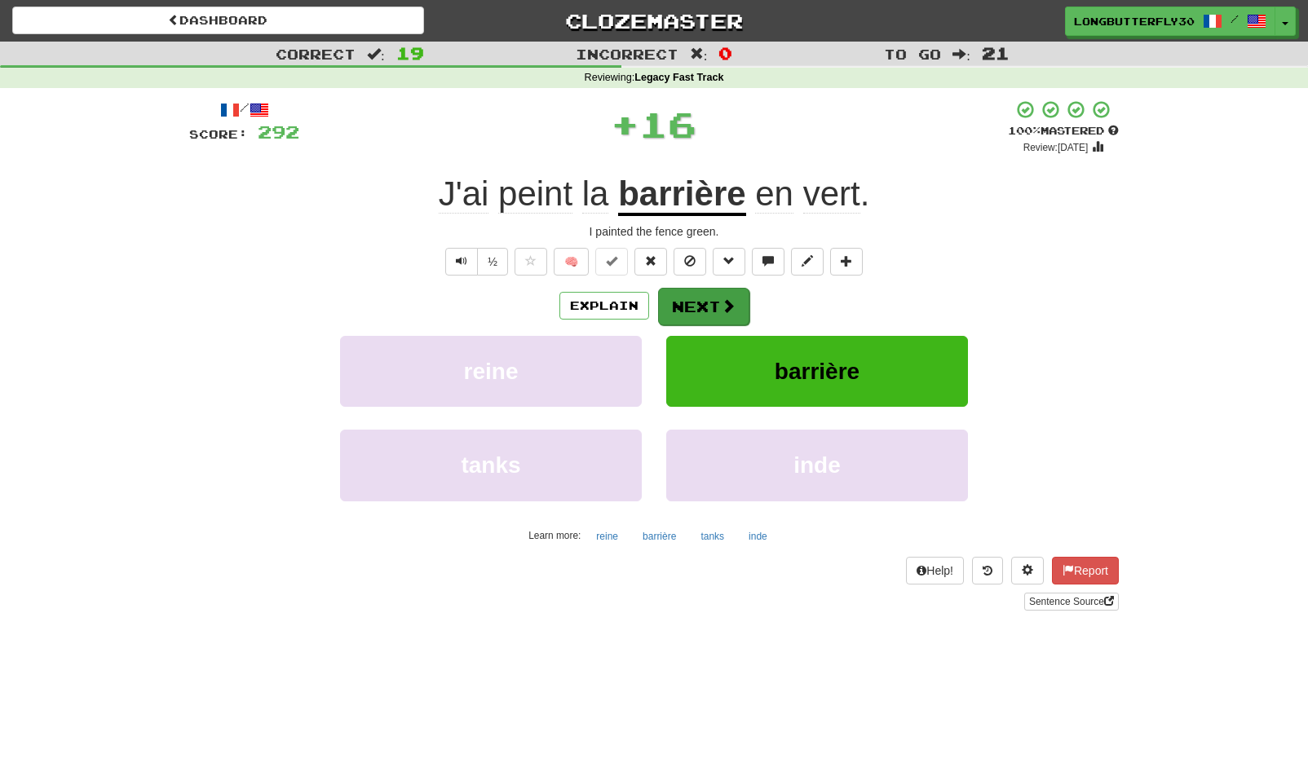
click at [679, 293] on button "Next" at bounding box center [703, 307] width 91 height 38
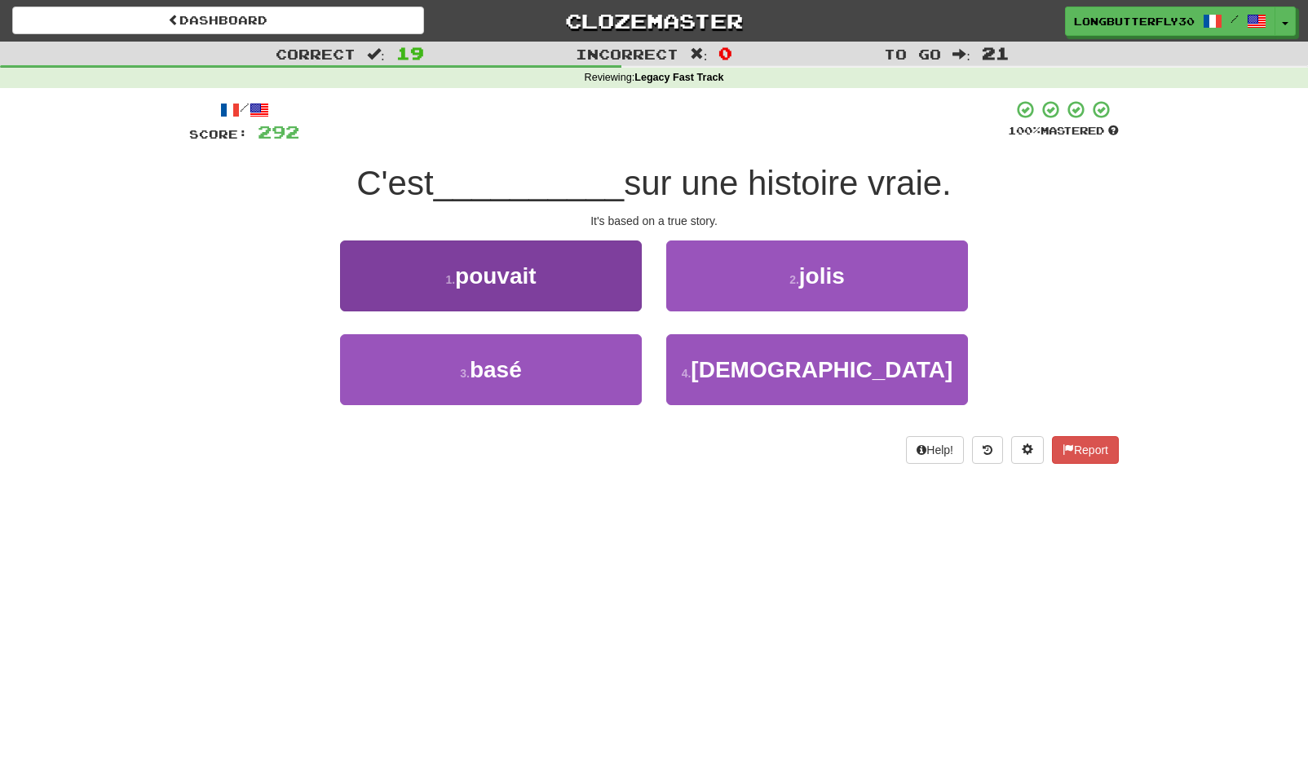
click at [550, 368] on button "3 . basé" at bounding box center [491, 369] width 302 height 71
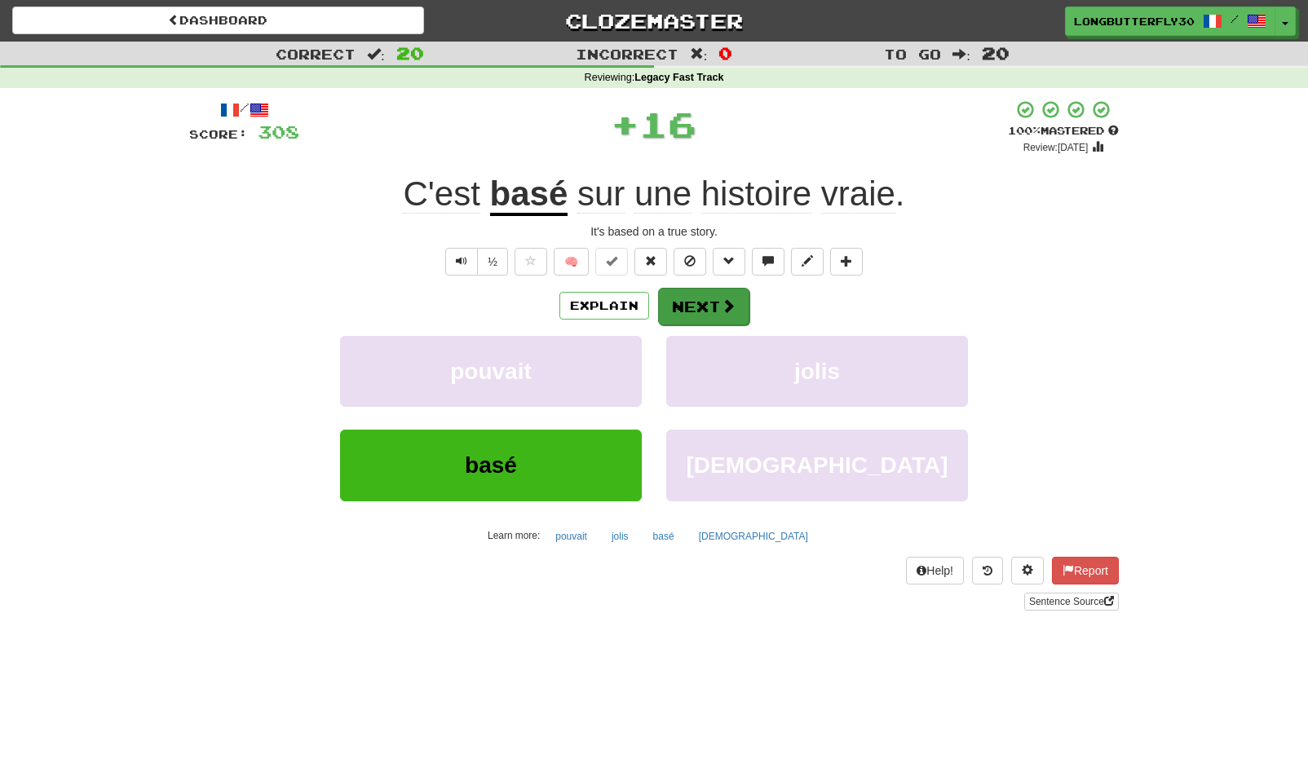
click at [690, 308] on button "Next" at bounding box center [703, 307] width 91 height 38
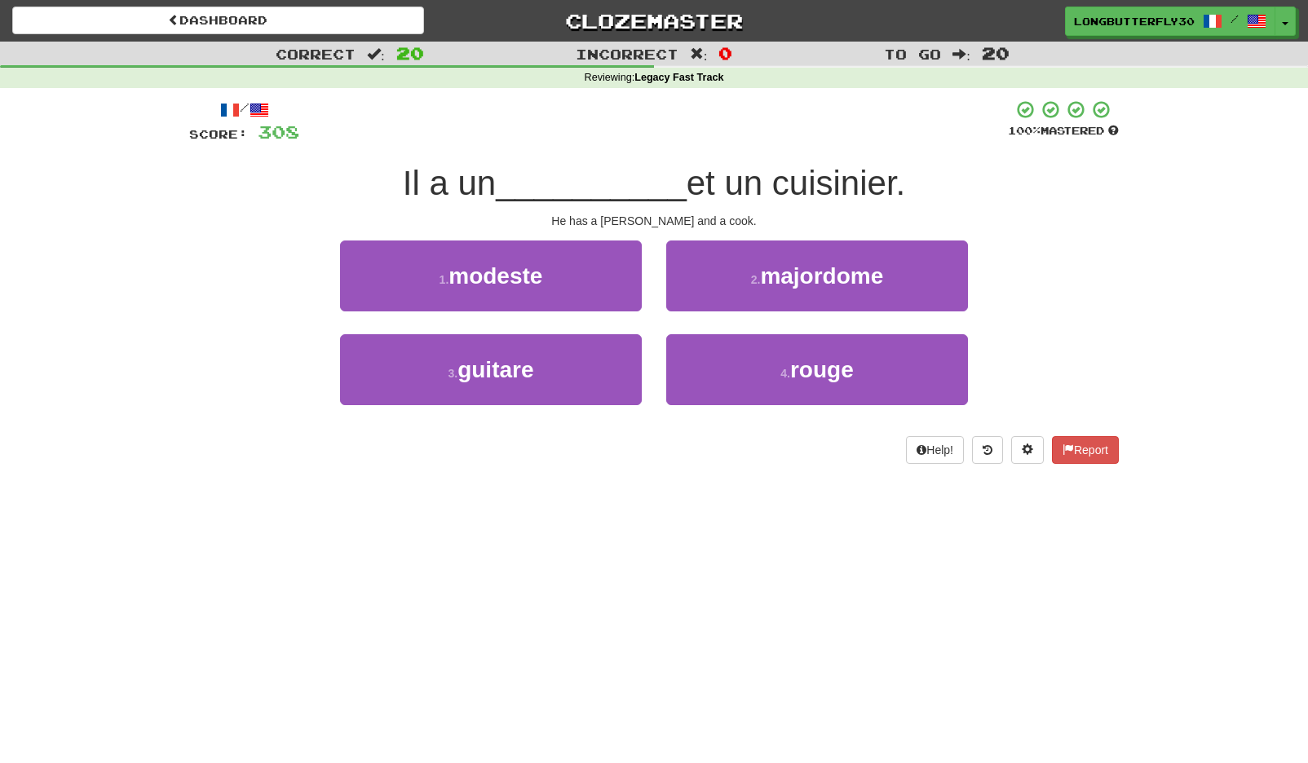
click at [776, 282] on span "majordome" at bounding box center [821, 275] width 123 height 25
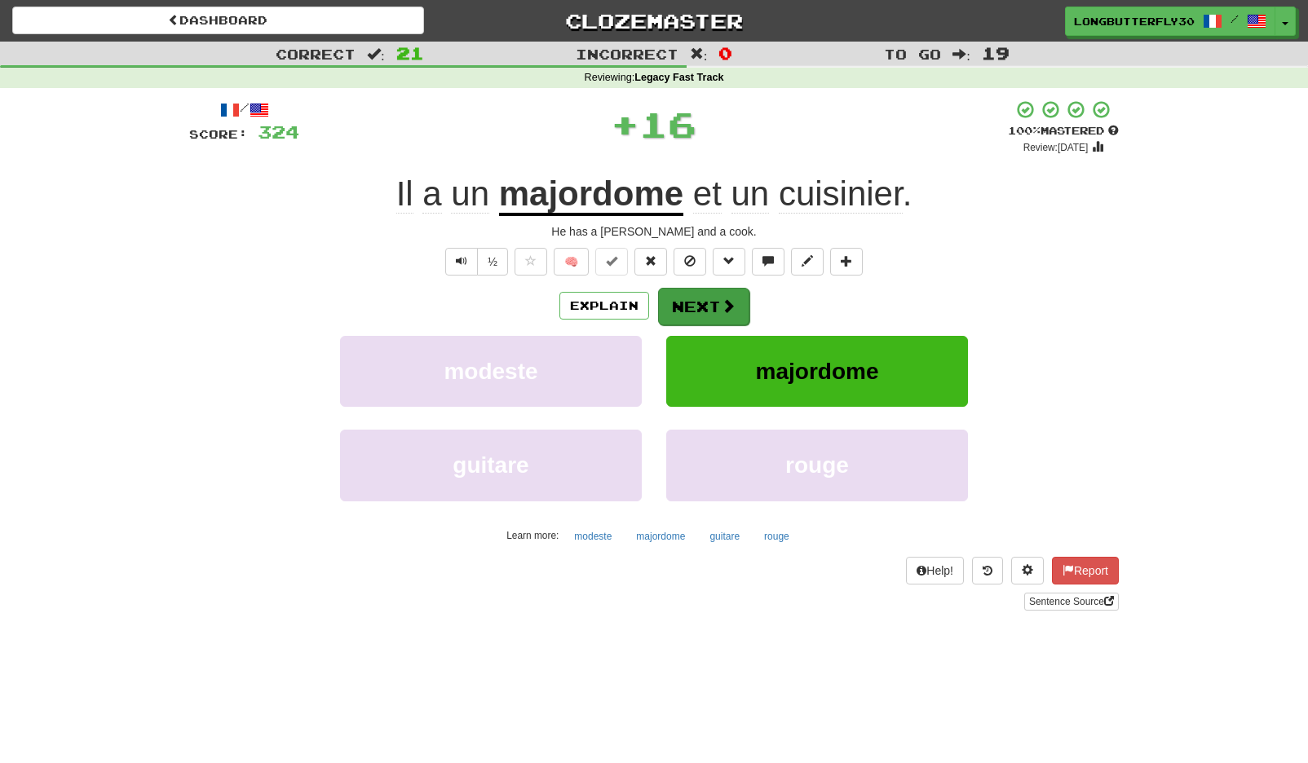
click at [728, 298] on span at bounding box center [728, 305] width 15 height 15
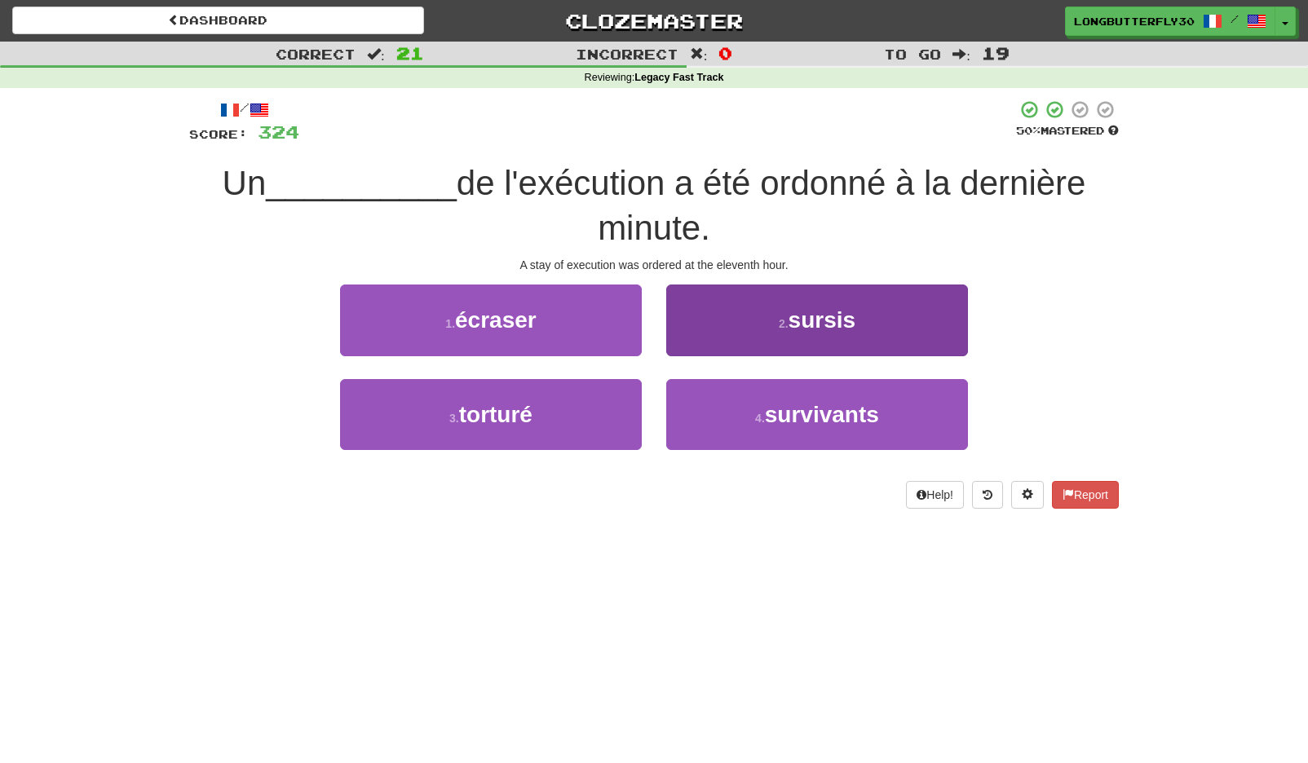
click at [738, 322] on button "2 . sursis" at bounding box center [817, 320] width 302 height 71
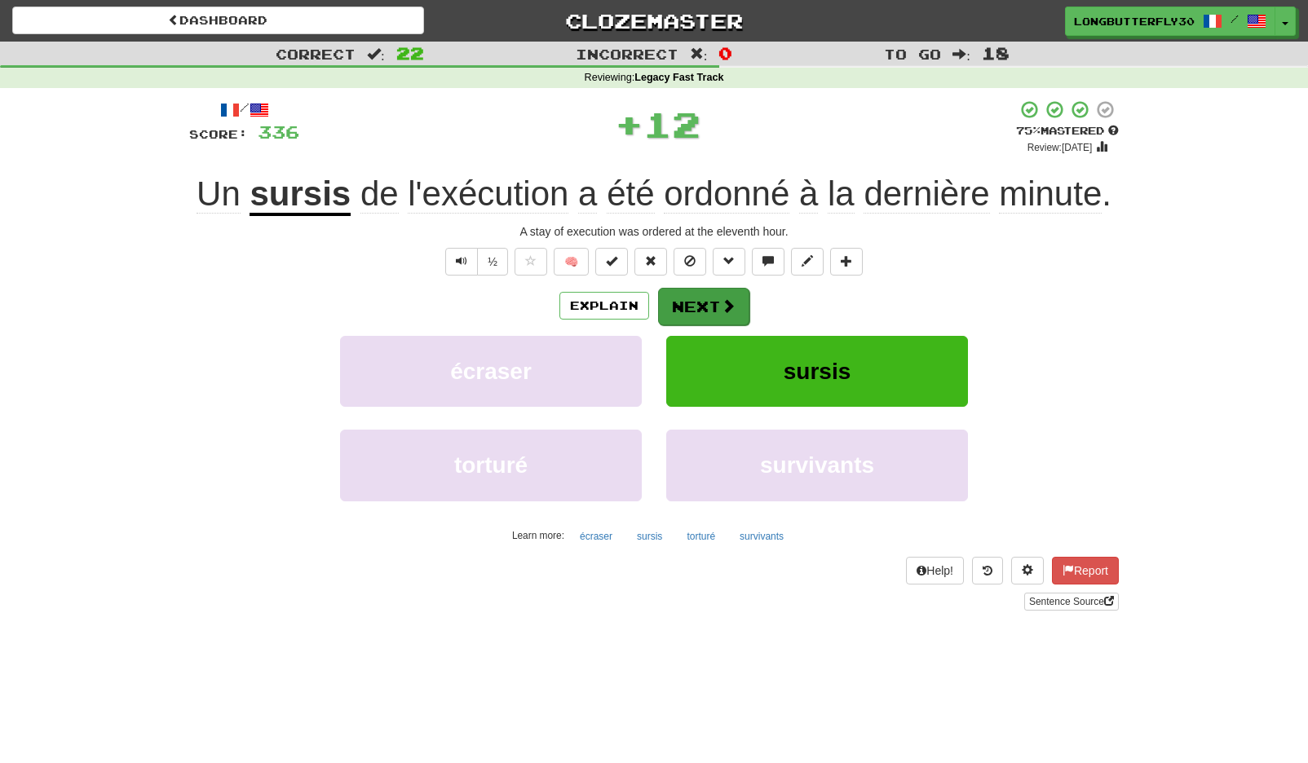
click at [725, 313] on button "Next" at bounding box center [703, 307] width 91 height 38
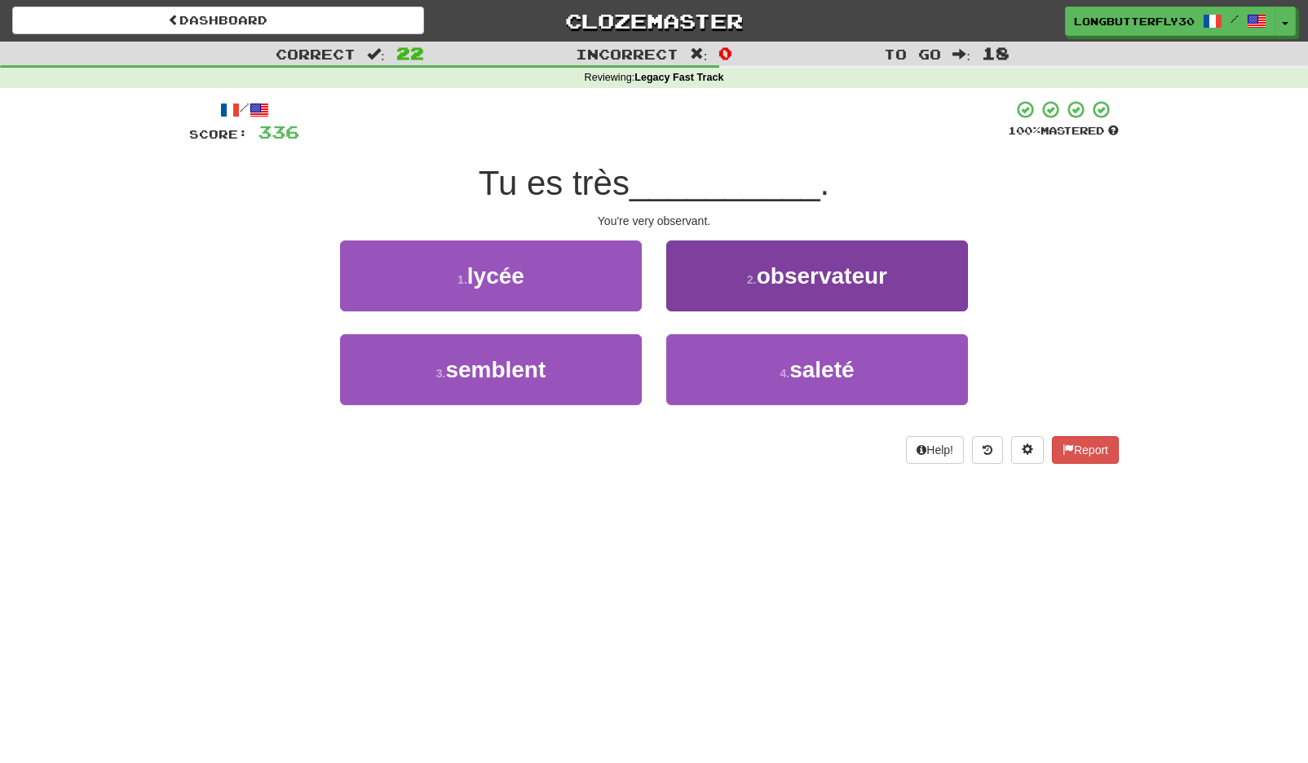
click at [746, 295] on button "2 . observateur" at bounding box center [817, 276] width 302 height 71
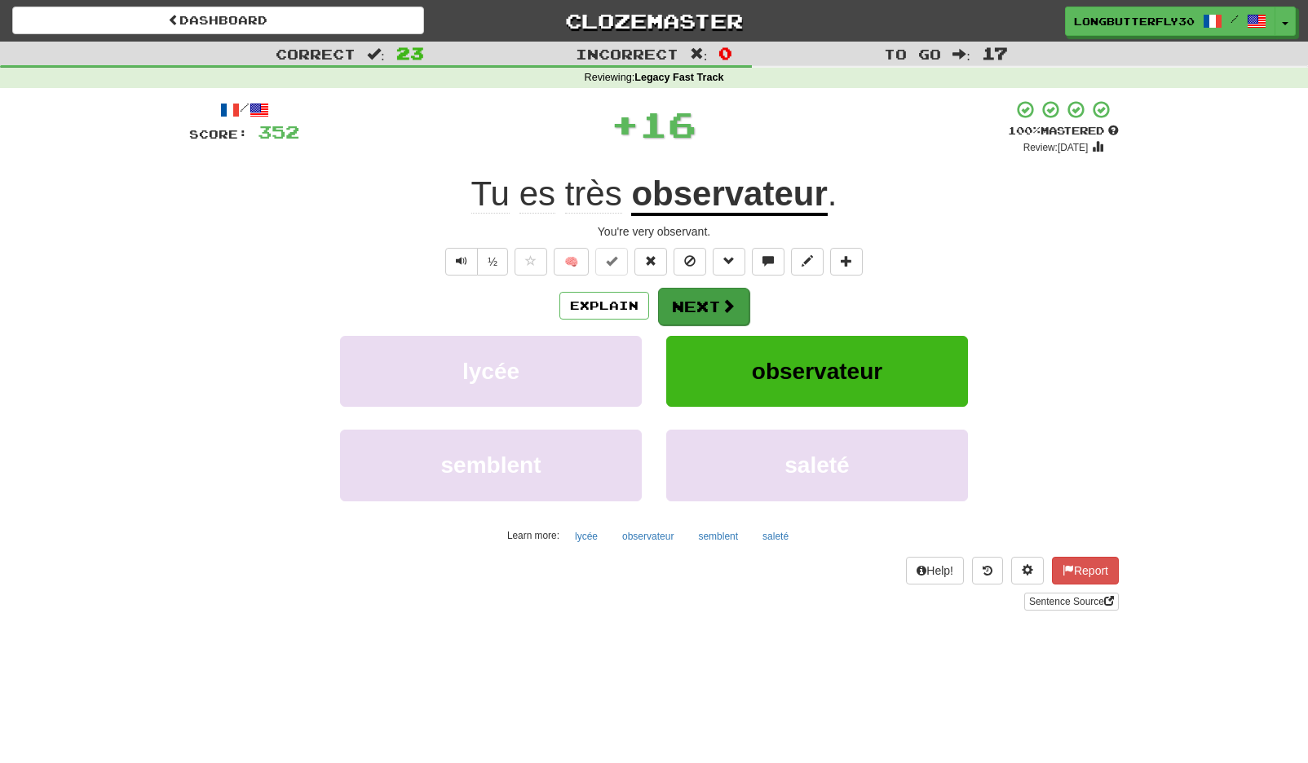
click at [710, 307] on button "Next" at bounding box center [703, 307] width 91 height 38
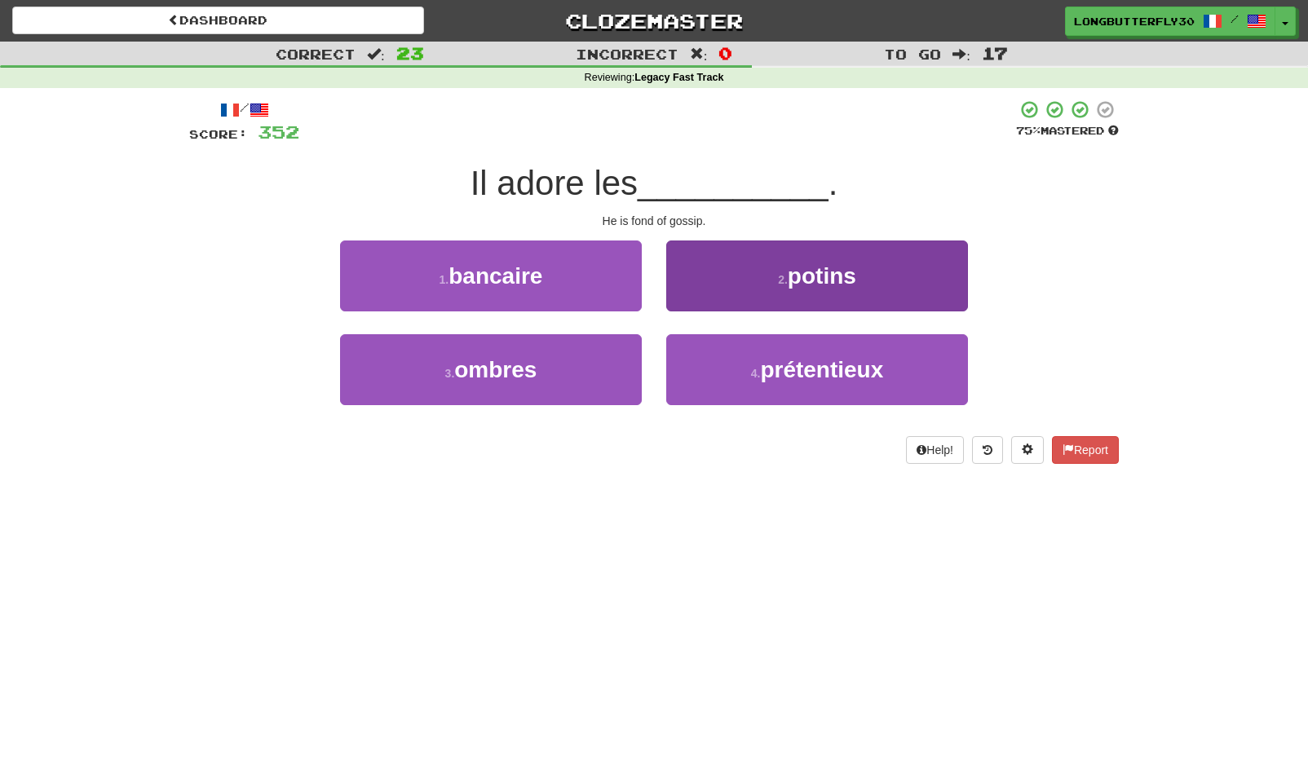
click at [778, 276] on small "2 ." at bounding box center [783, 279] width 10 height 13
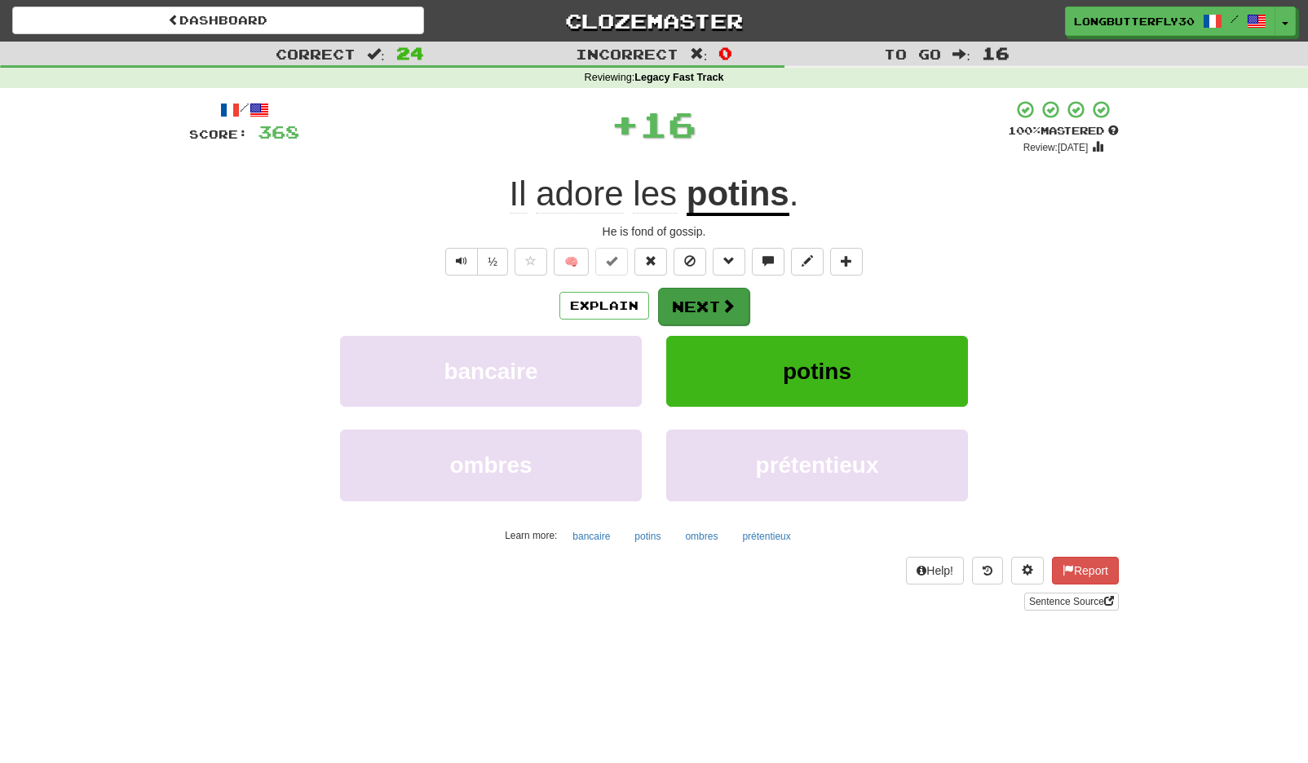
click at [715, 301] on button "Next" at bounding box center [703, 307] width 91 height 38
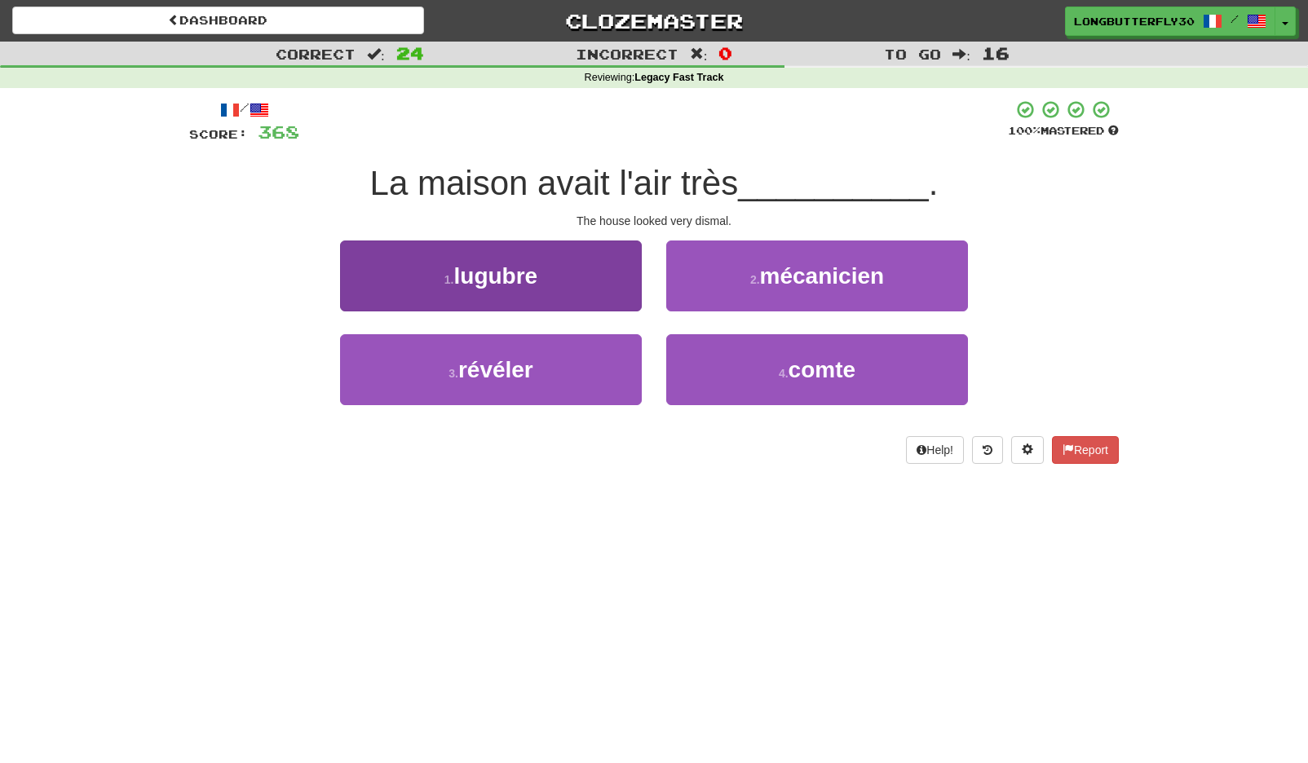
click at [599, 275] on button "1 . lugubre" at bounding box center [491, 276] width 302 height 71
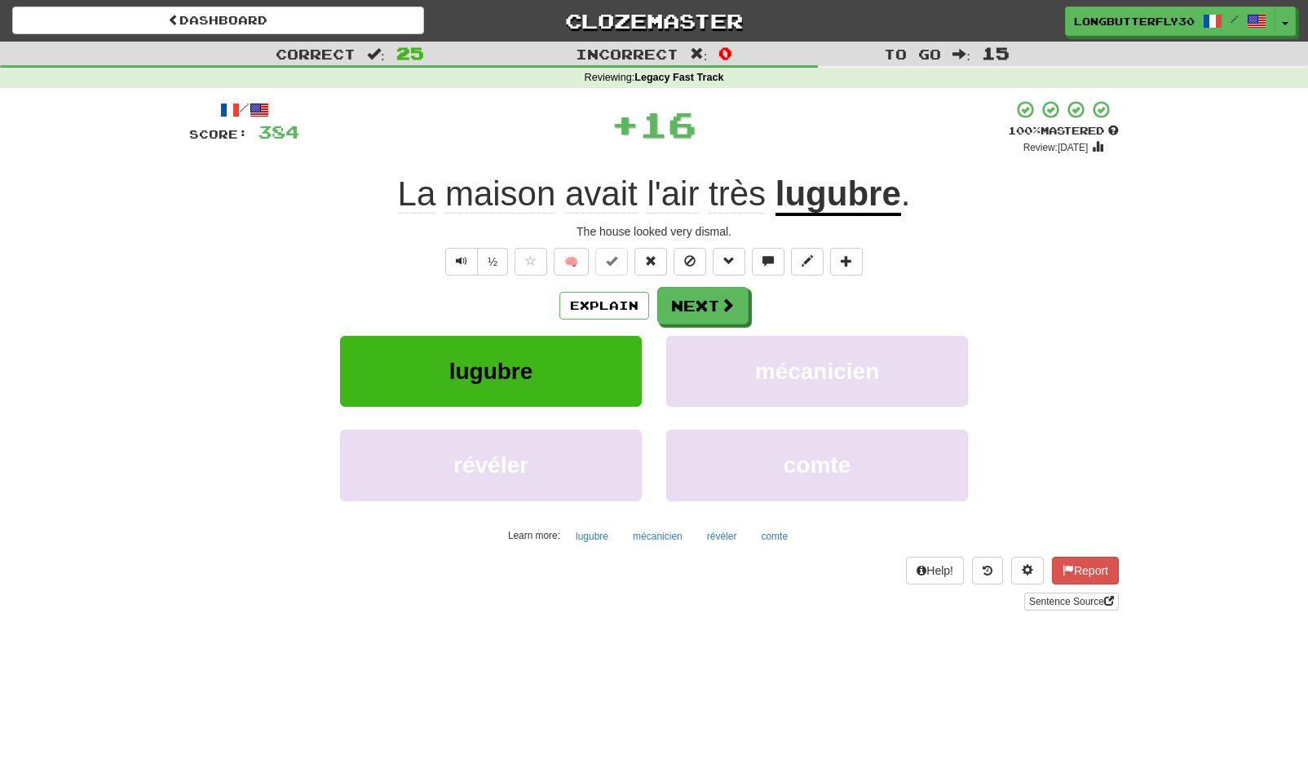
click at [718, 287] on button "Next" at bounding box center [702, 306] width 91 height 38
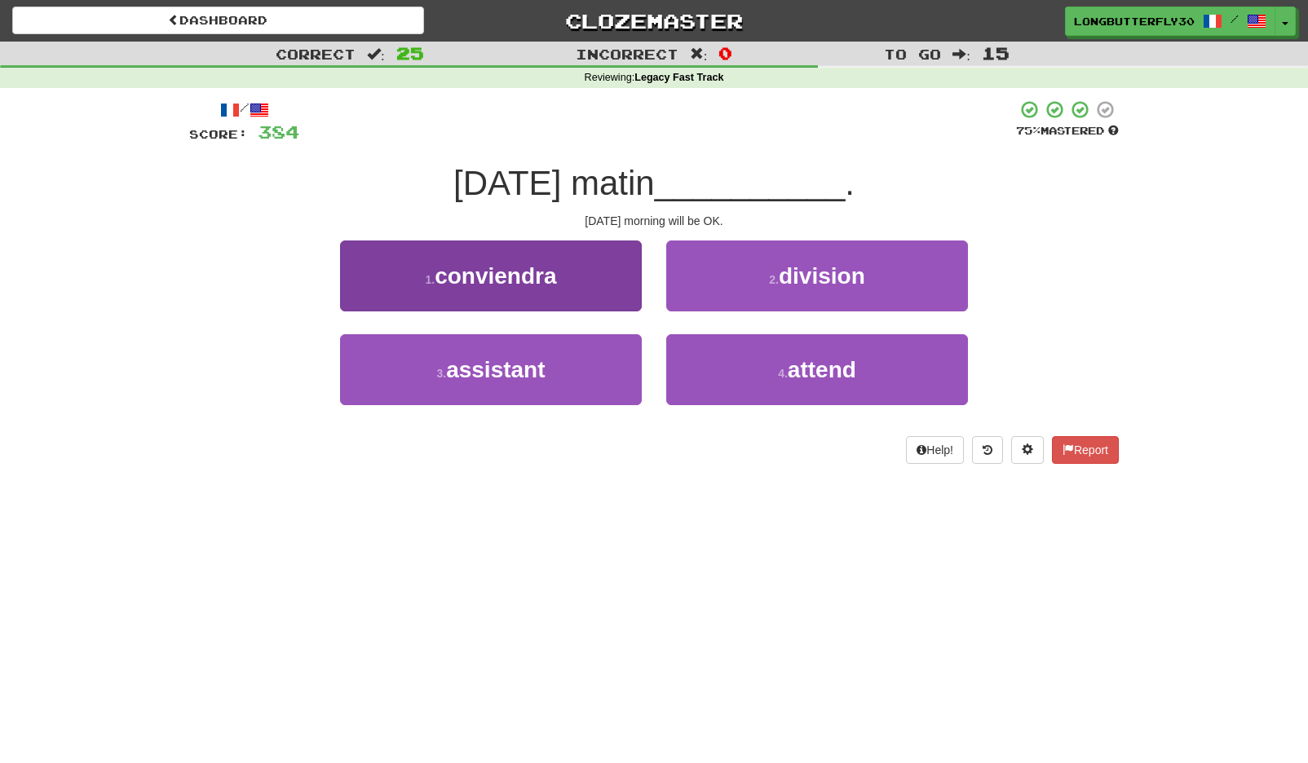
click at [582, 276] on button "1 . conviendra" at bounding box center [491, 276] width 302 height 71
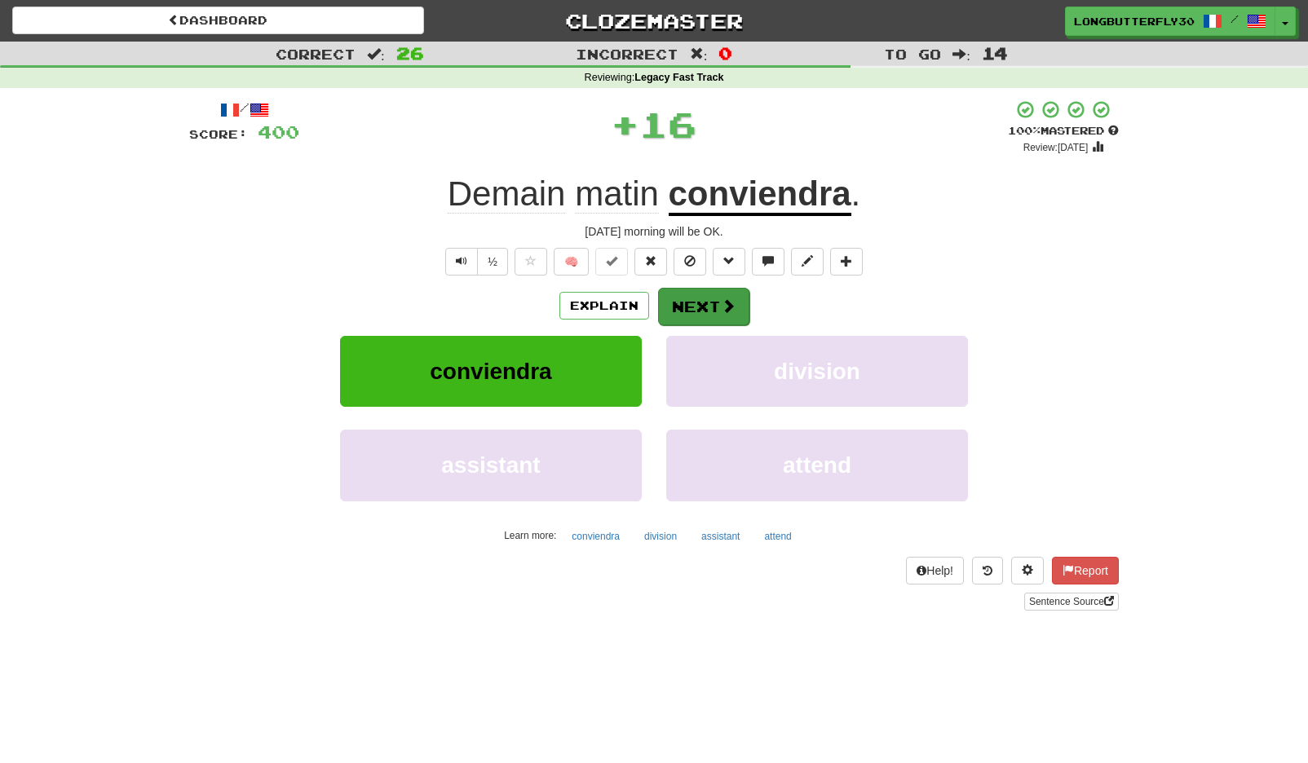
click at [747, 309] on button "Next" at bounding box center [703, 307] width 91 height 38
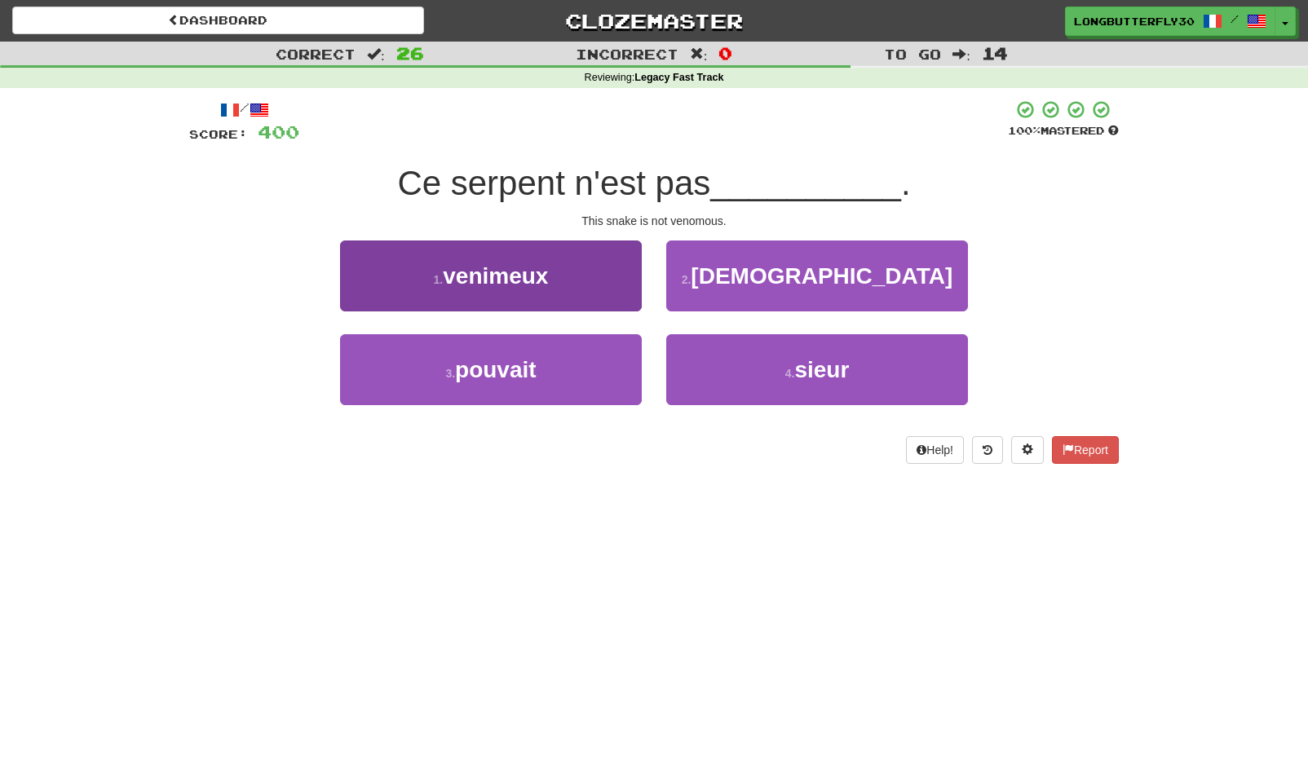
click at [506, 277] on span "venimeux" at bounding box center [495, 275] width 105 height 25
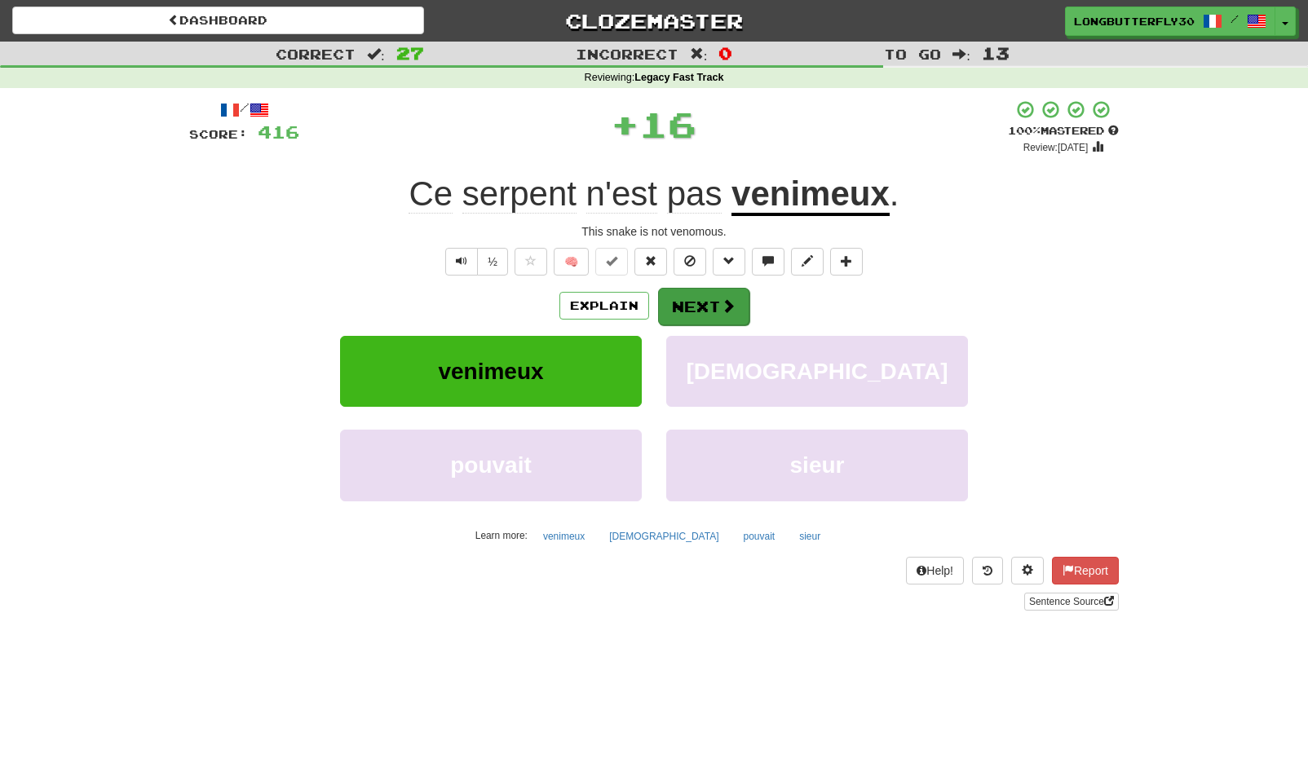
click at [681, 303] on button "Next" at bounding box center [703, 307] width 91 height 38
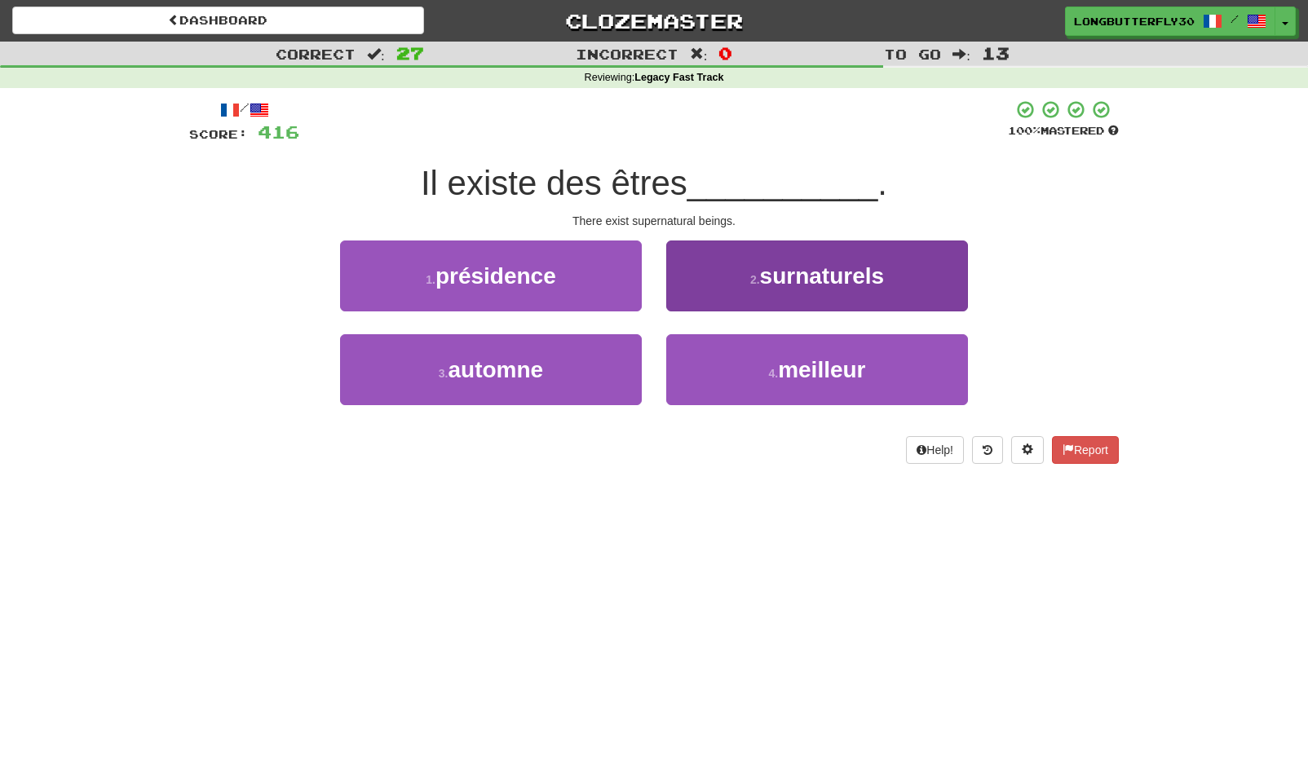
click at [821, 279] on span "surnaturels" at bounding box center [822, 275] width 125 height 25
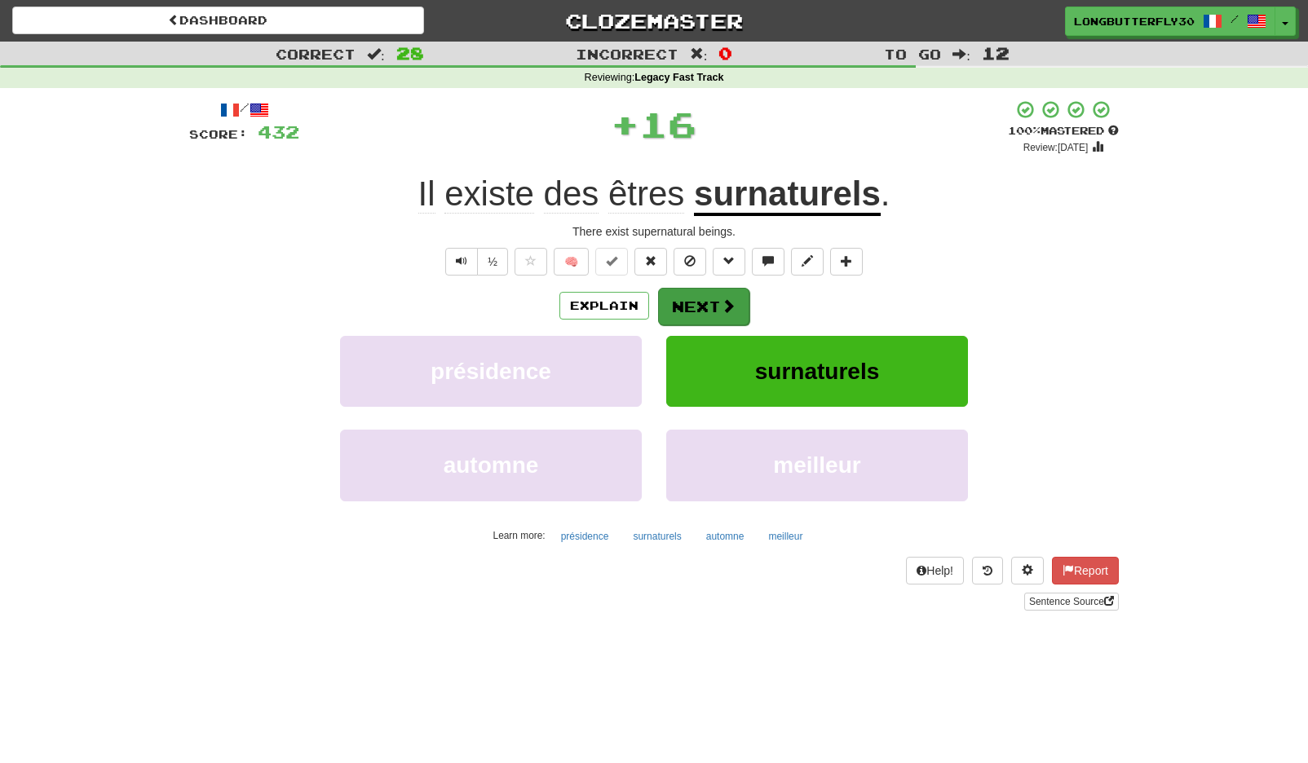
click at [679, 294] on button "Next" at bounding box center [703, 307] width 91 height 38
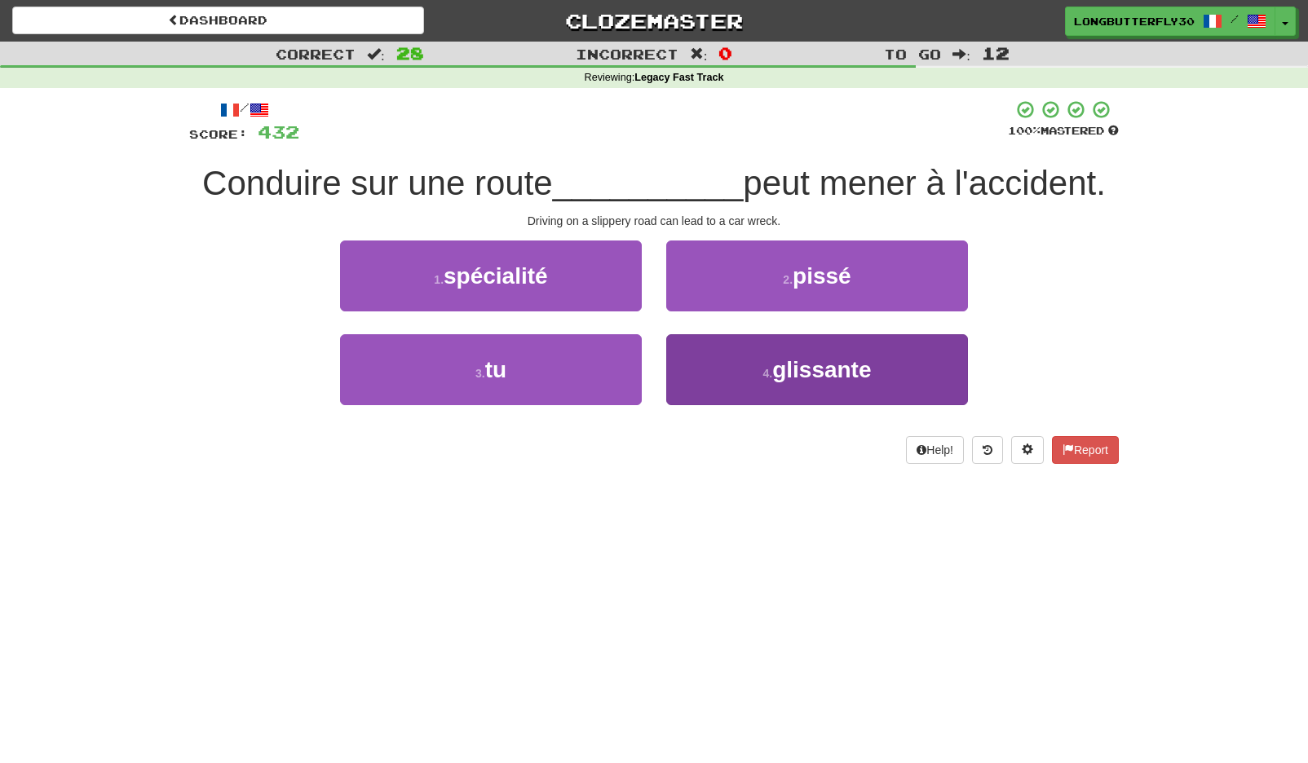
click at [735, 374] on button "4 . glissante" at bounding box center [817, 369] width 302 height 71
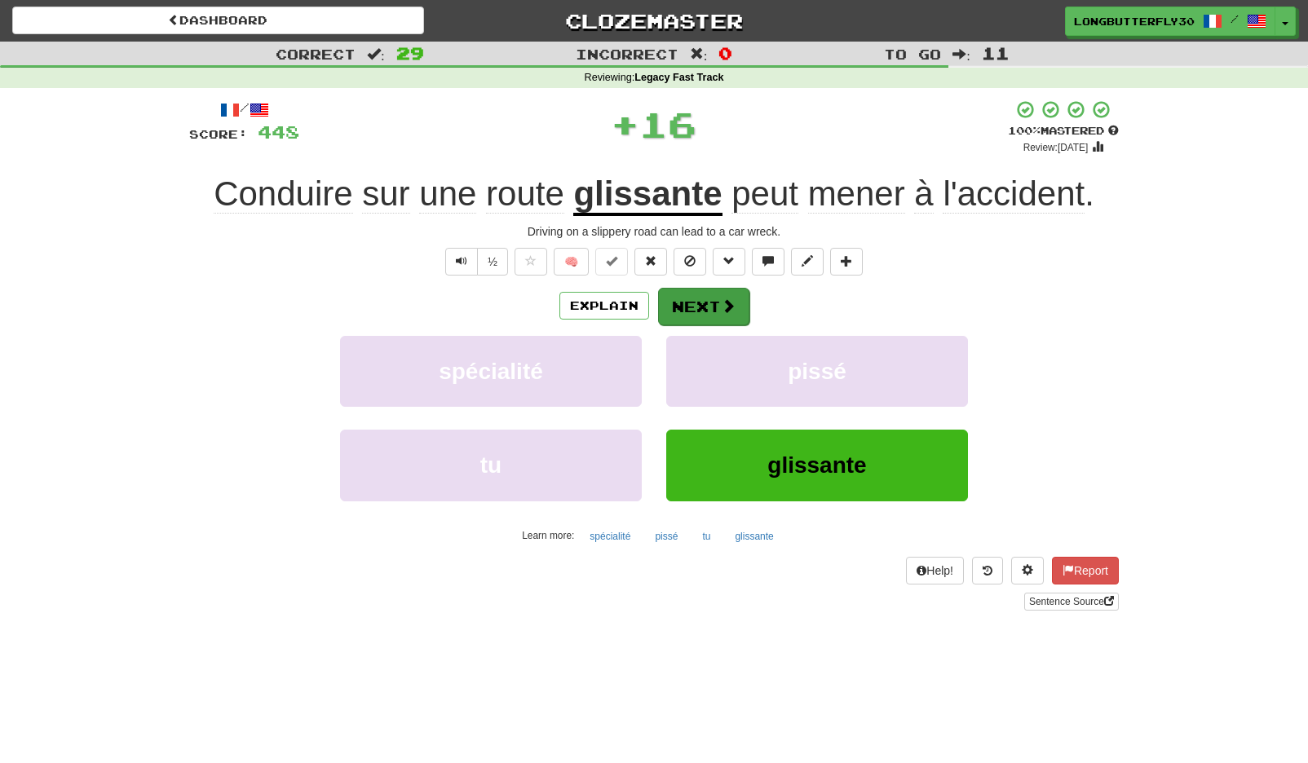
click at [721, 298] on span at bounding box center [728, 305] width 15 height 15
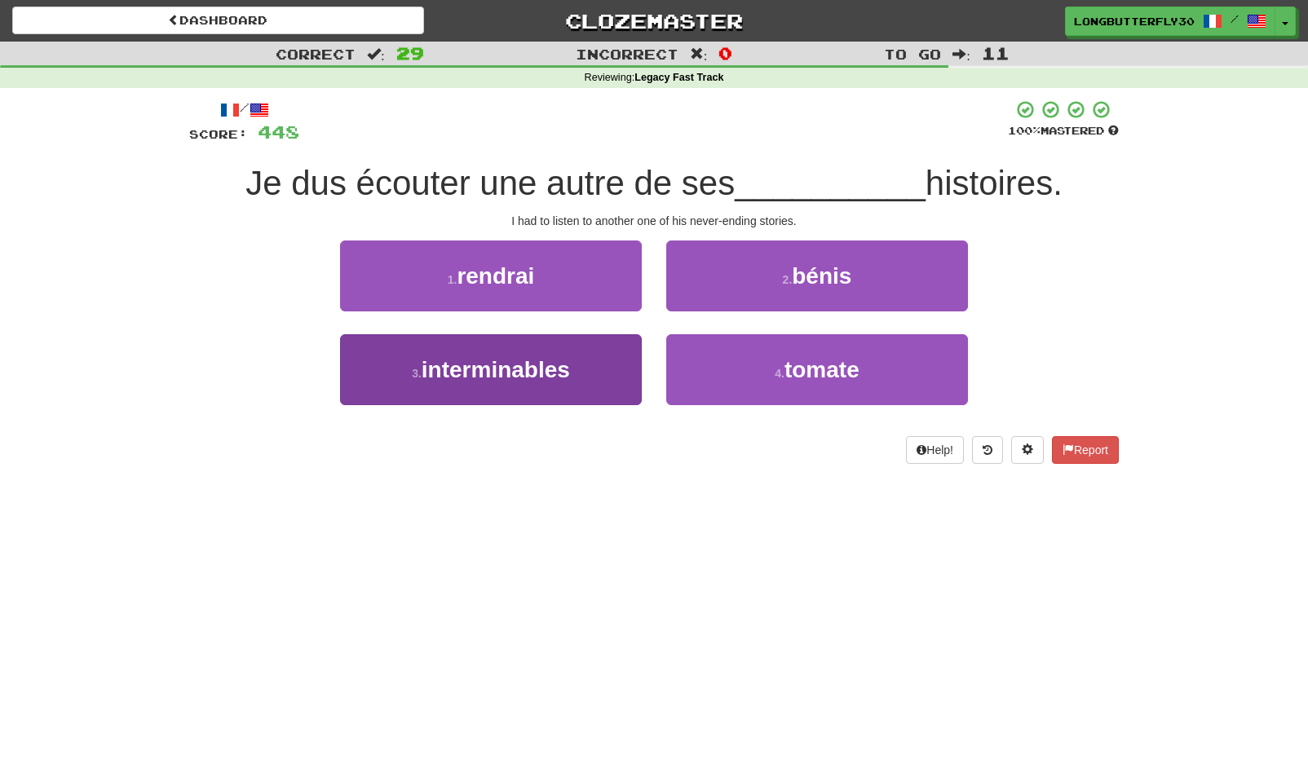
click at [530, 351] on button "3 . interminables" at bounding box center [491, 369] width 302 height 71
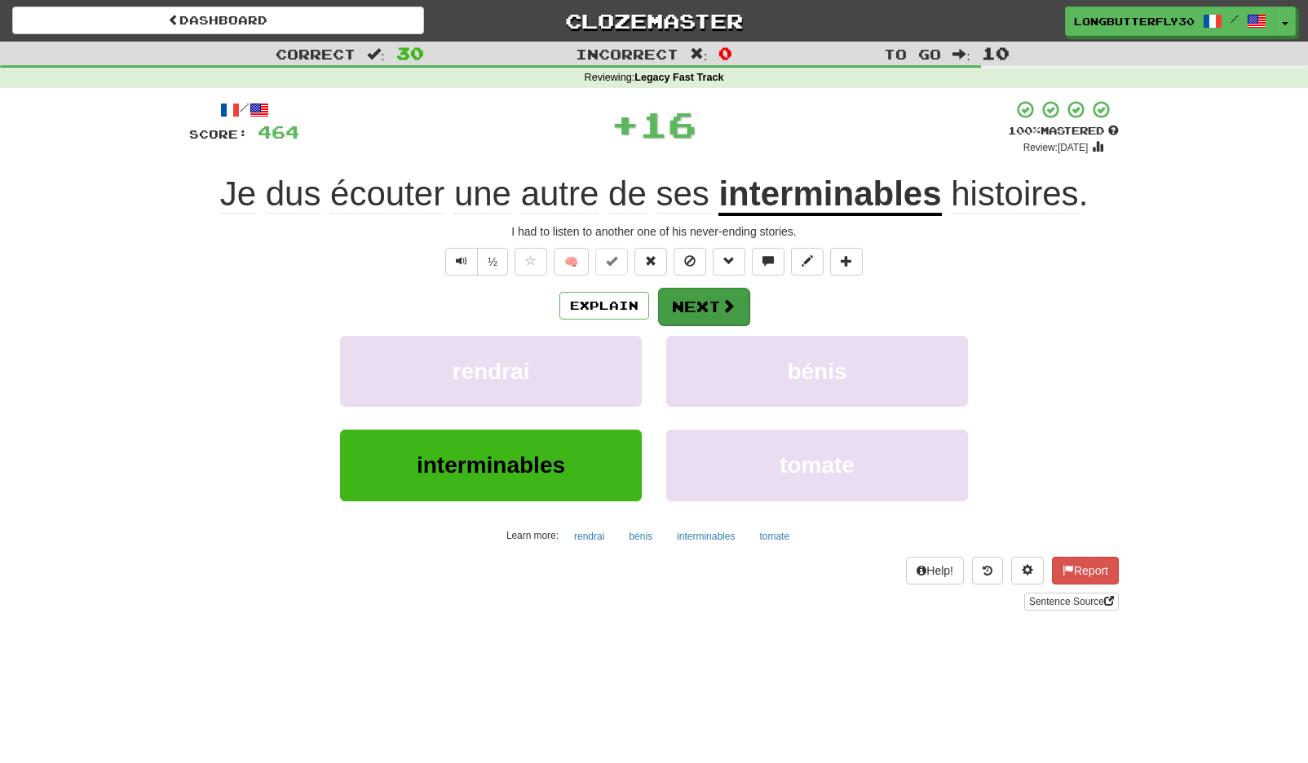
click at [732, 298] on span at bounding box center [728, 305] width 15 height 15
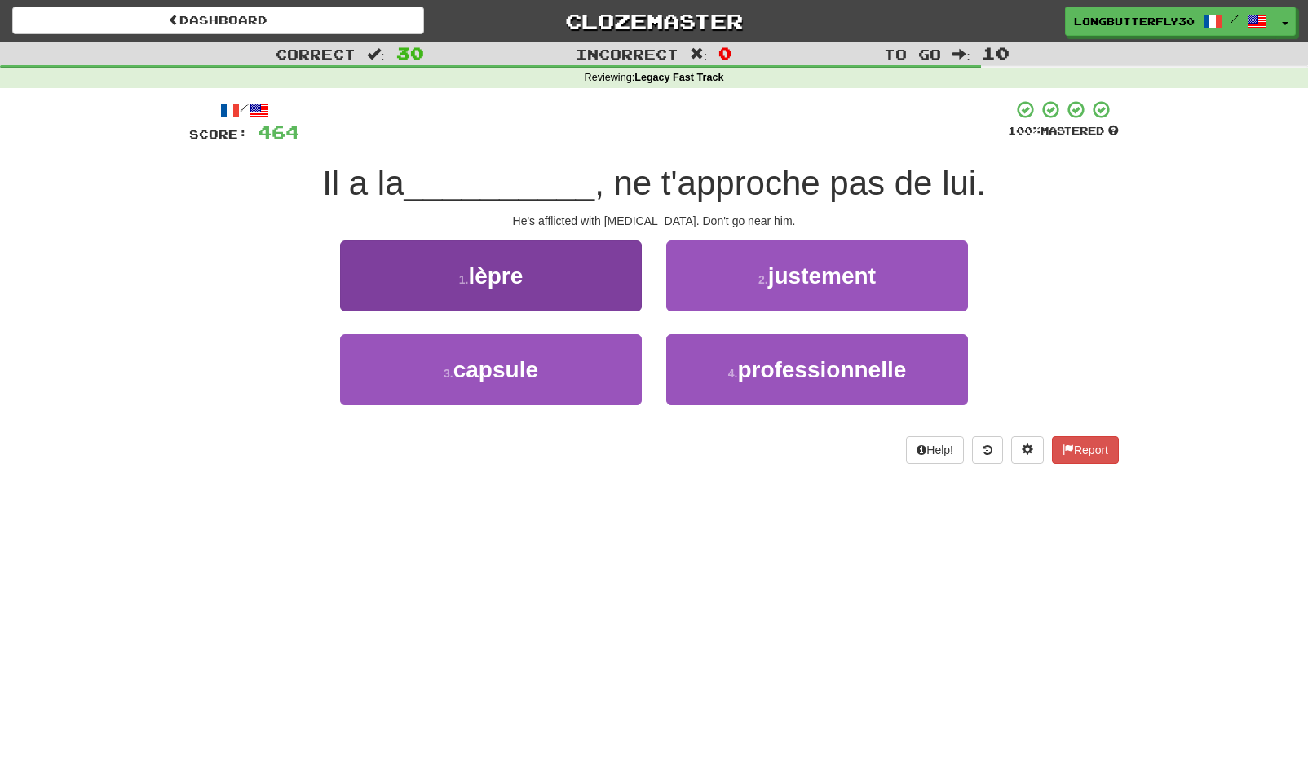
click at [599, 265] on button "1 . lèpre" at bounding box center [491, 276] width 302 height 71
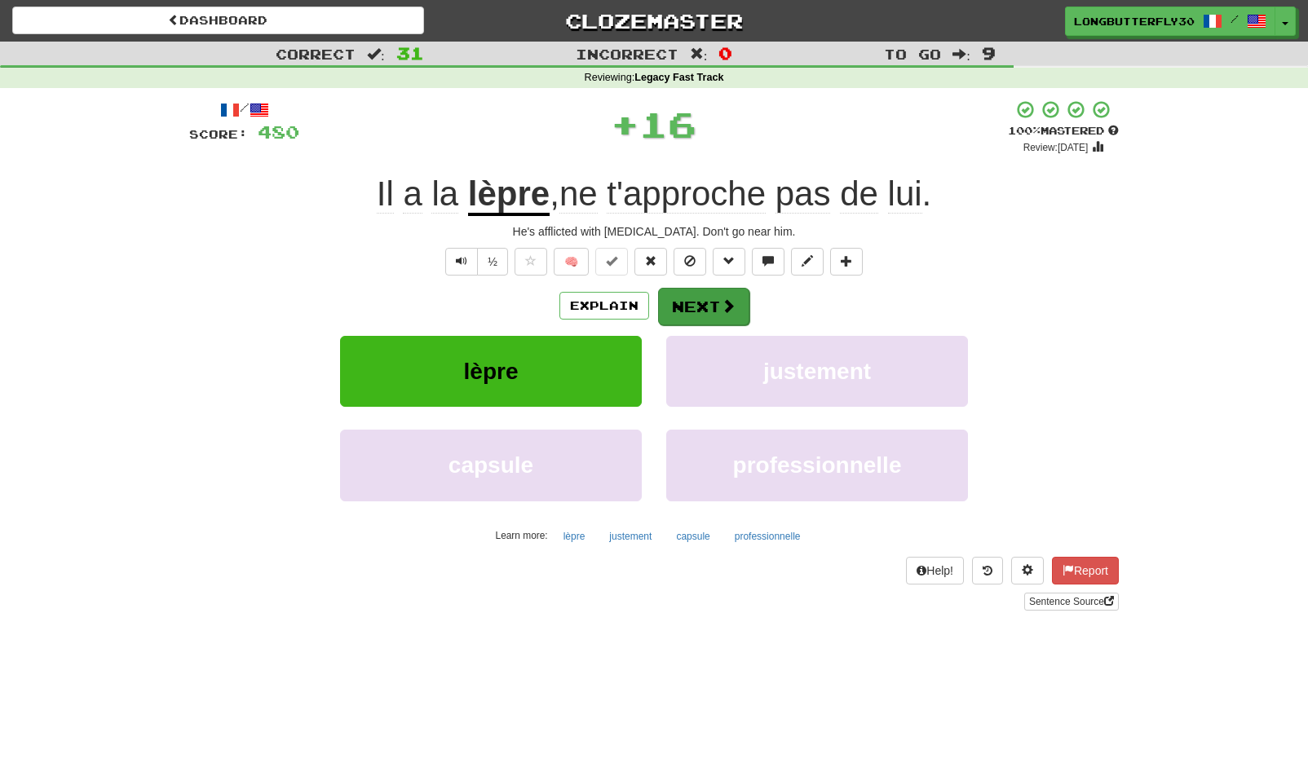
click at [727, 308] on span at bounding box center [728, 305] width 15 height 15
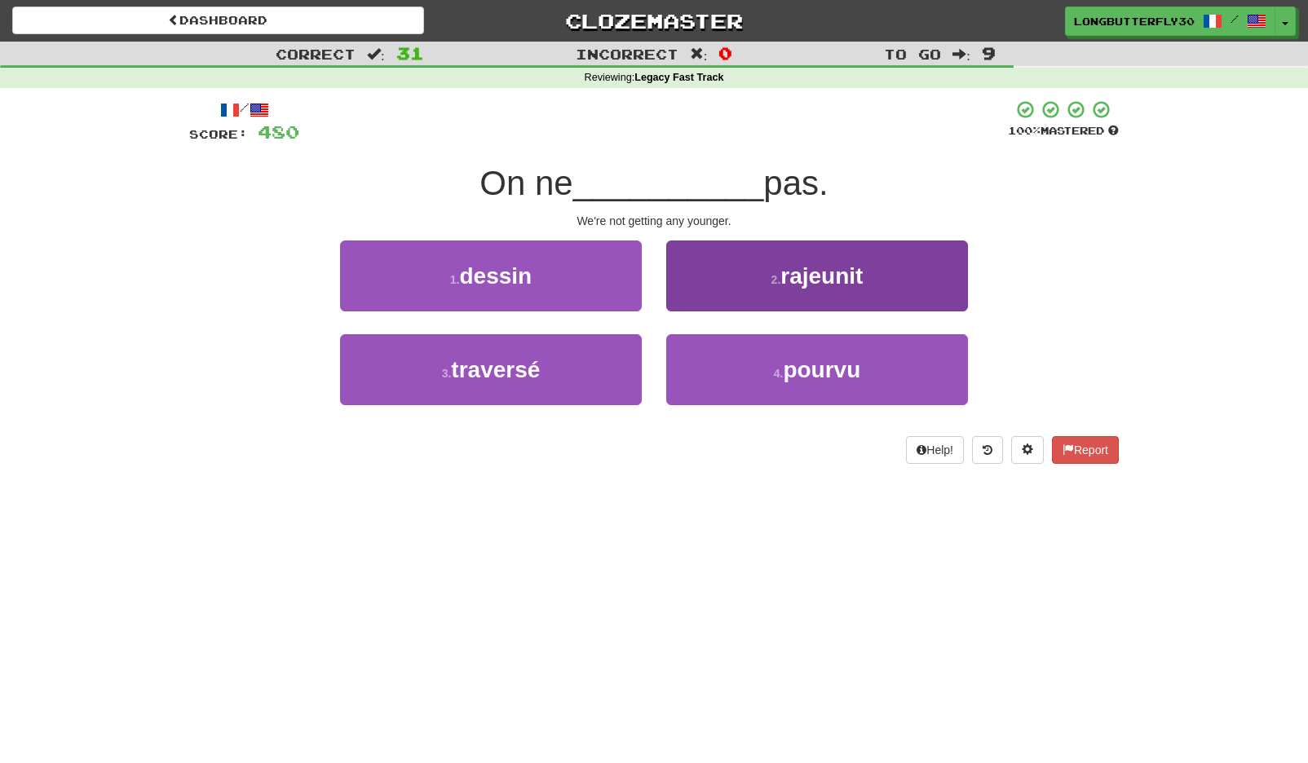
click at [778, 292] on button "2 . rajeunit" at bounding box center [817, 276] width 302 height 71
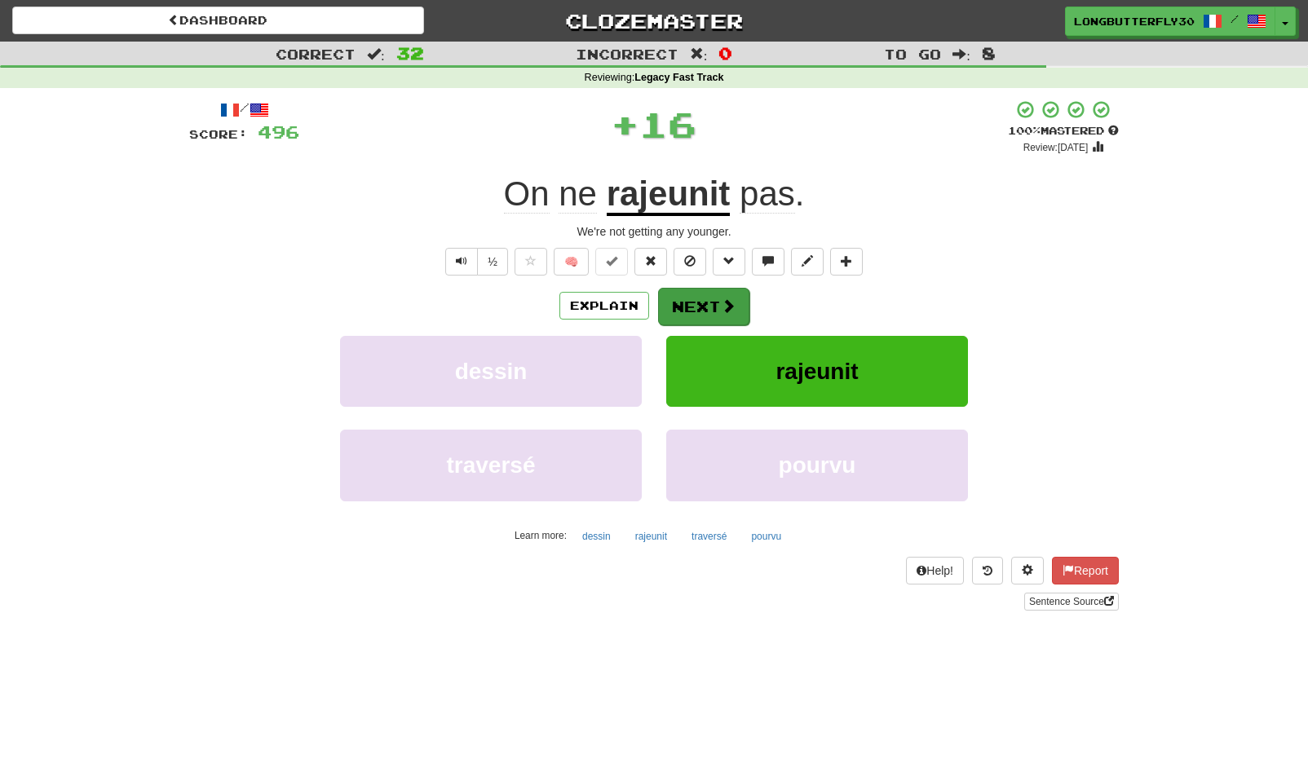
click at [703, 298] on button "Next" at bounding box center [703, 307] width 91 height 38
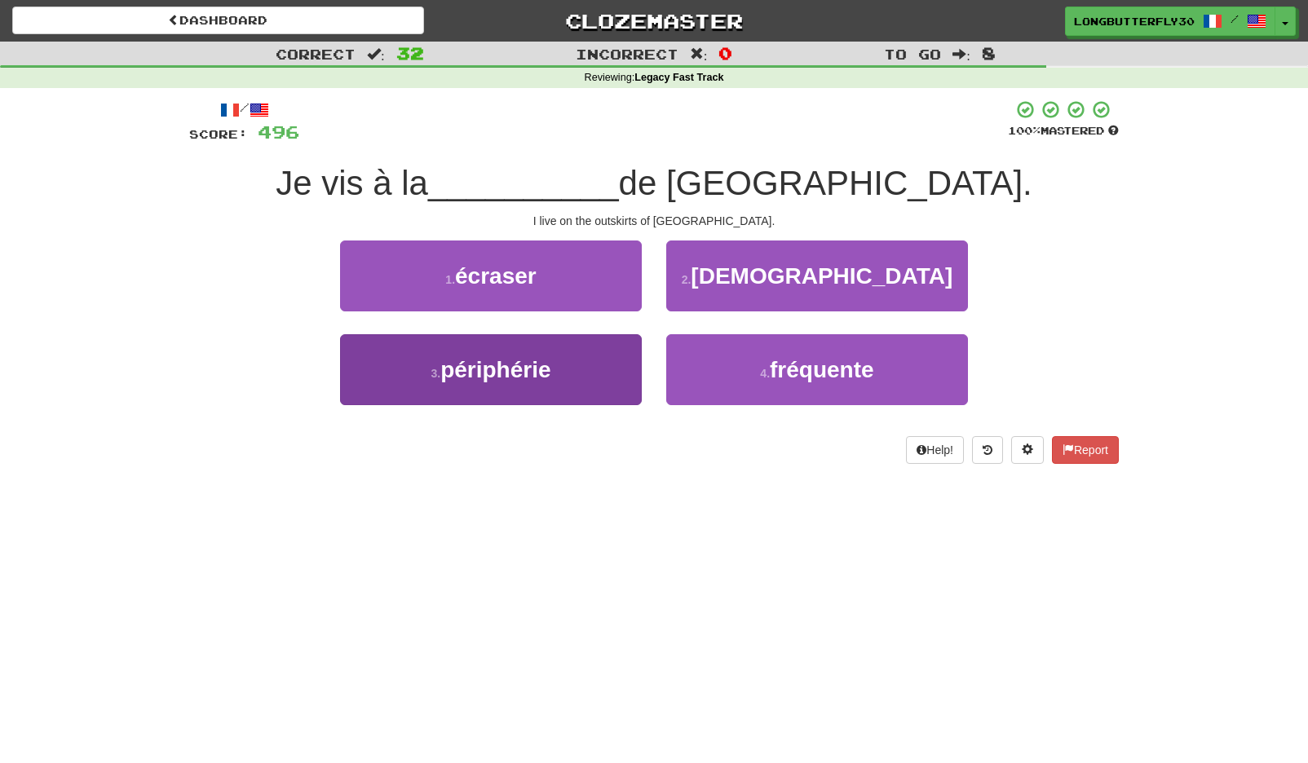
click at [563, 343] on button "3 . périphérie" at bounding box center [491, 369] width 302 height 71
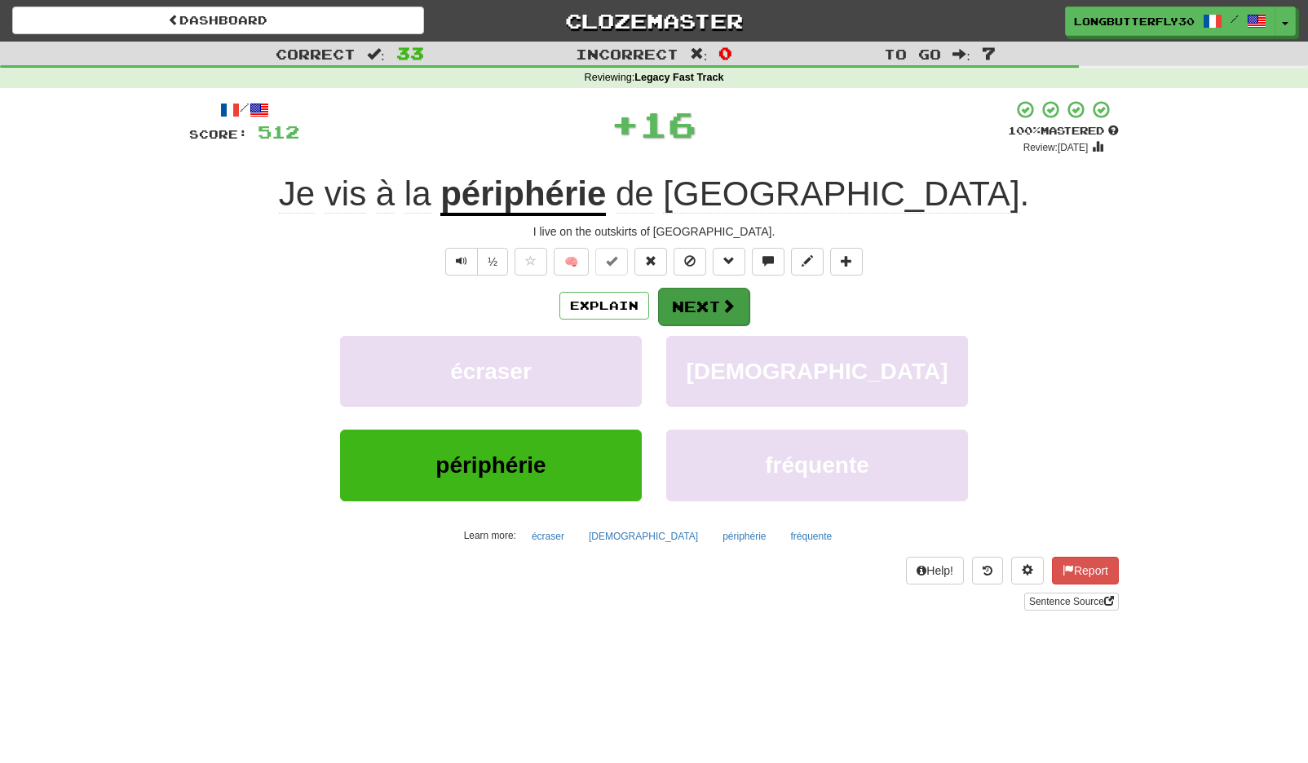
click at [697, 298] on button "Next" at bounding box center [703, 307] width 91 height 38
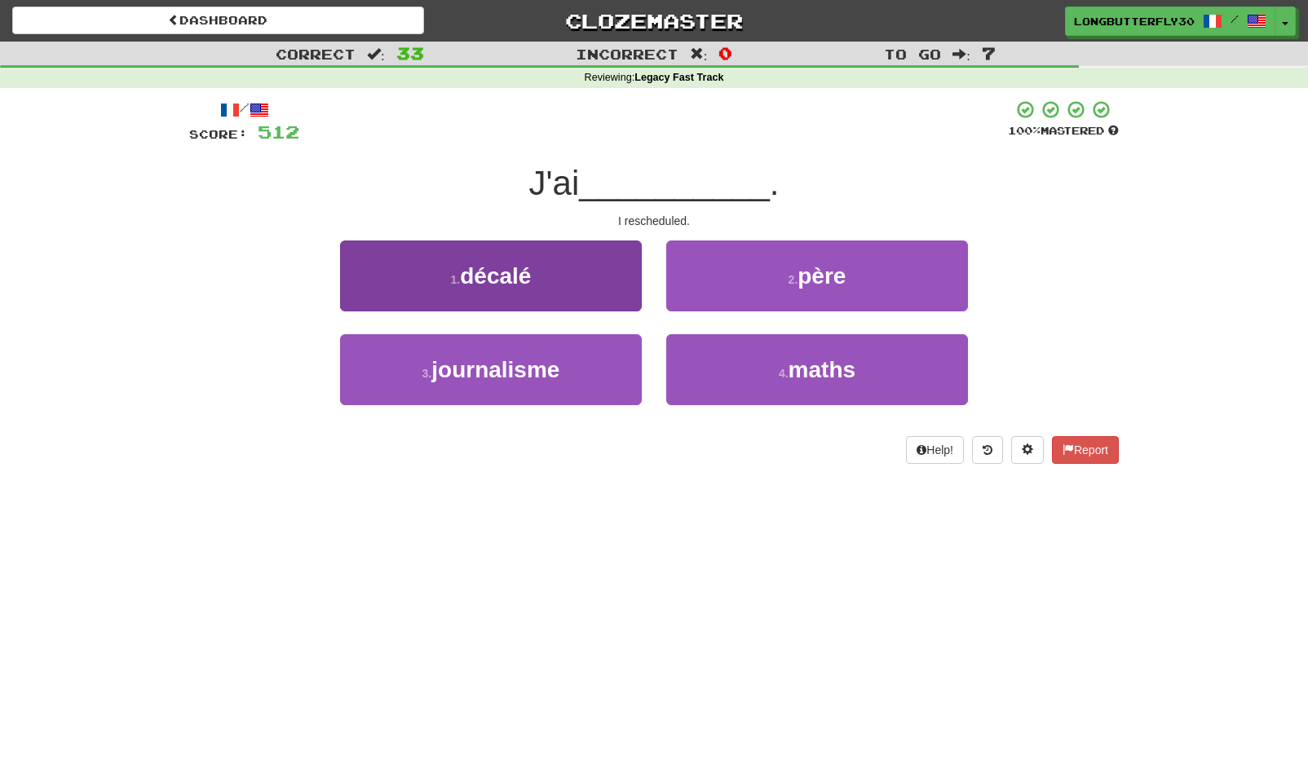
click at [579, 277] on button "1 . décalé" at bounding box center [491, 276] width 302 height 71
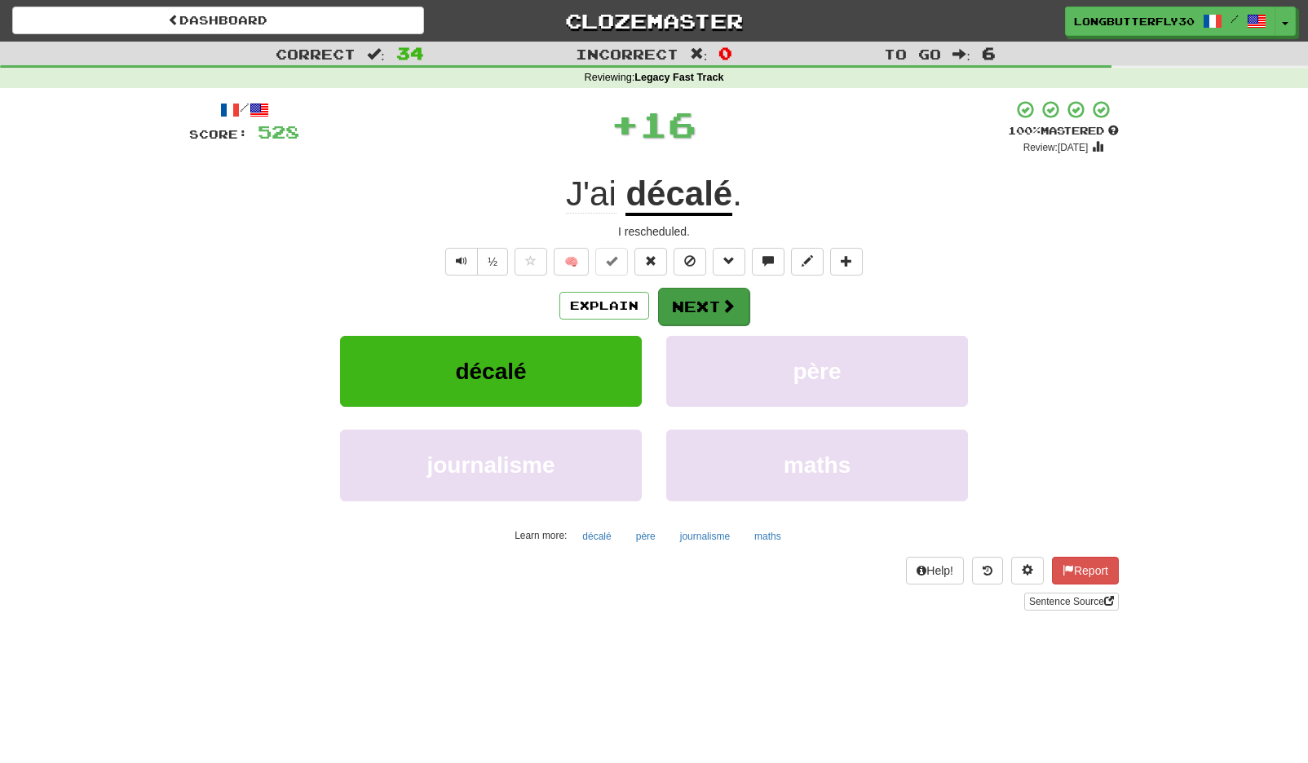
click at [739, 307] on button "Next" at bounding box center [703, 307] width 91 height 38
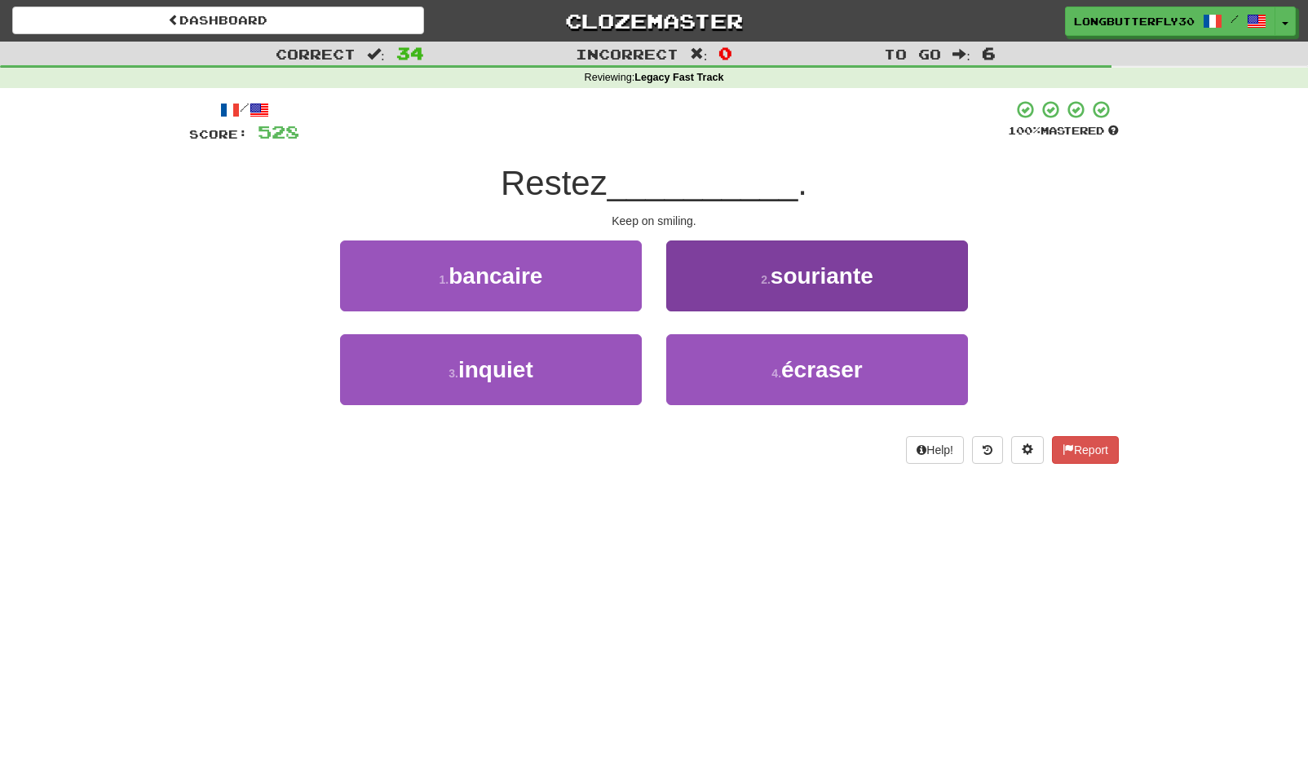
click at [753, 286] on button "2 . souriante" at bounding box center [817, 276] width 302 height 71
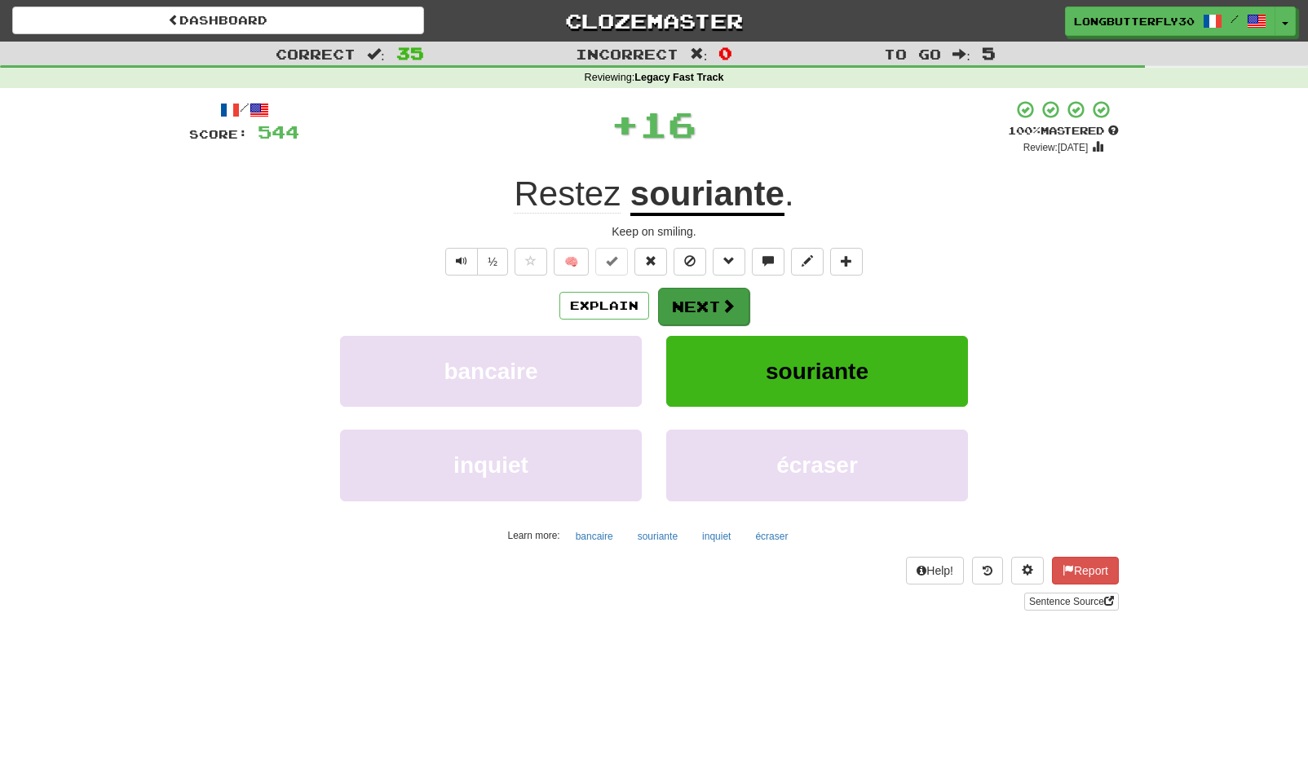
click at [701, 296] on button "Next" at bounding box center [703, 307] width 91 height 38
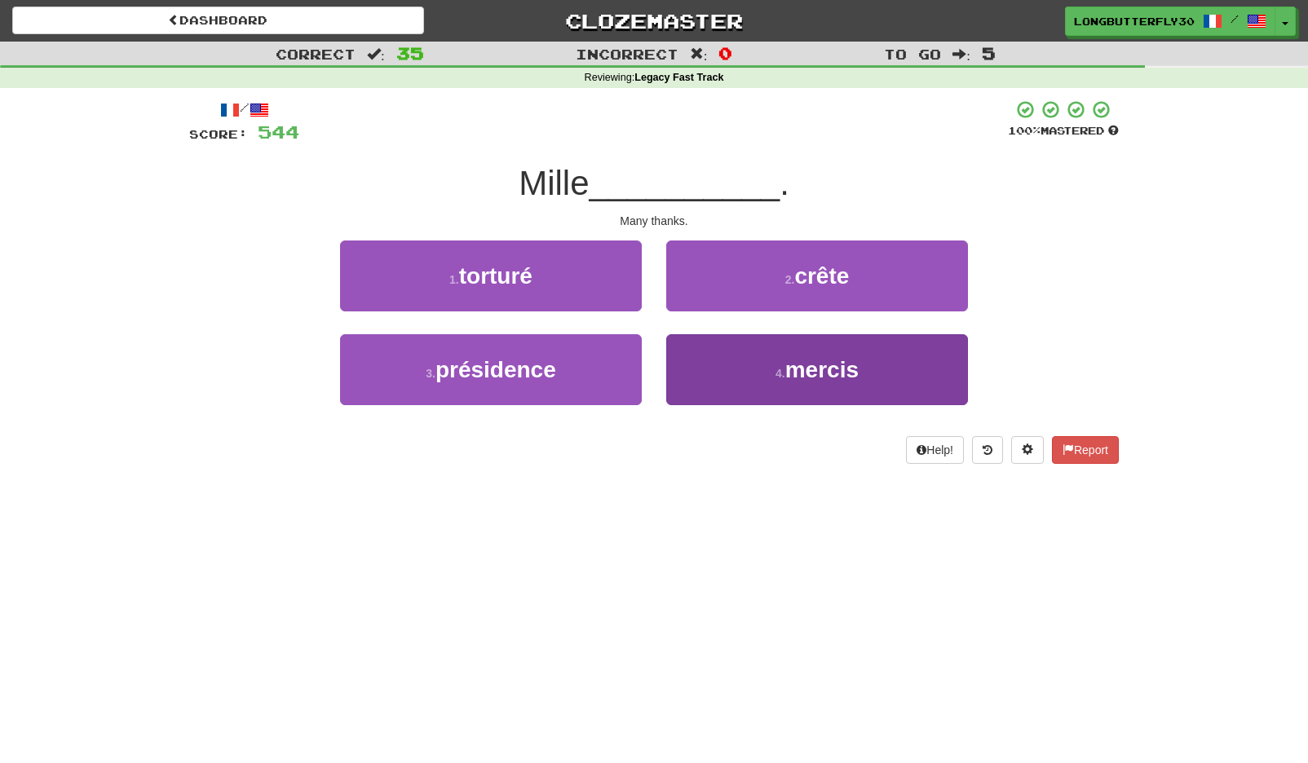
click at [705, 348] on button "4 . mercis" at bounding box center [817, 369] width 302 height 71
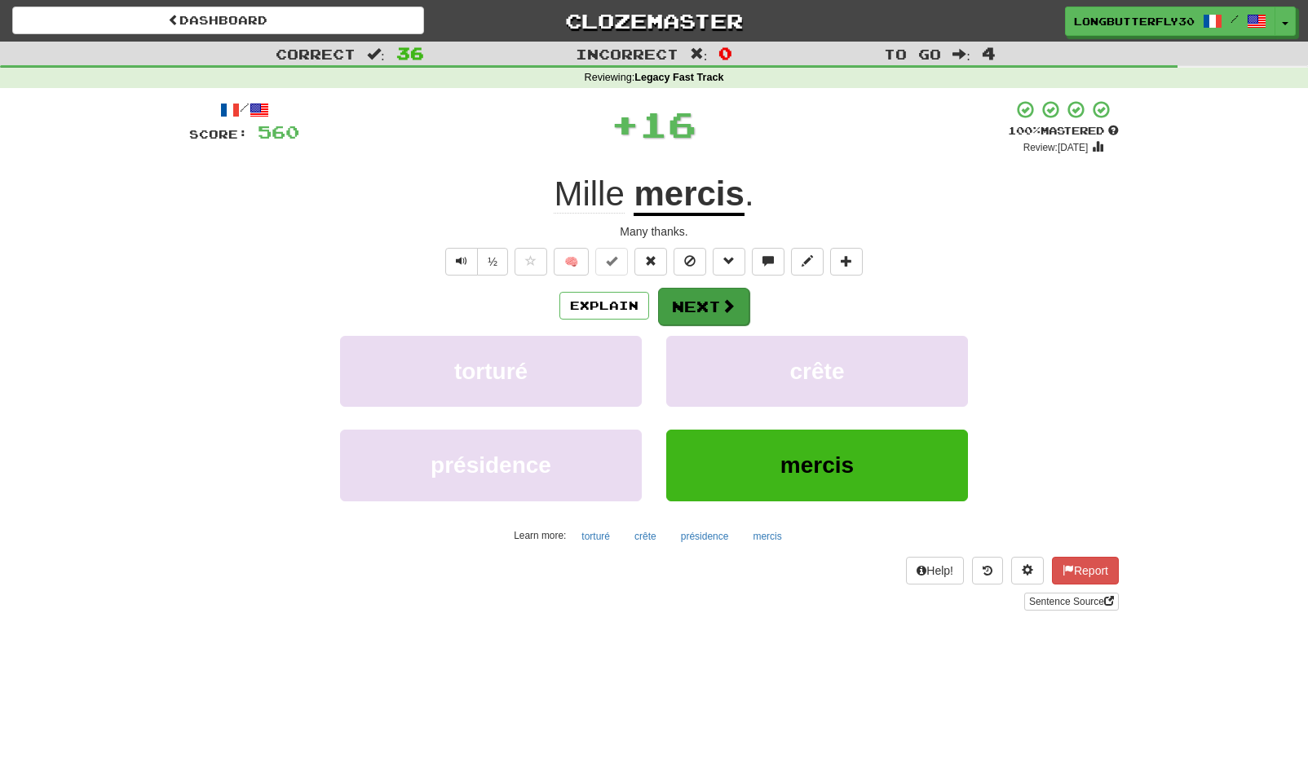
click at [713, 302] on button "Next" at bounding box center [703, 307] width 91 height 38
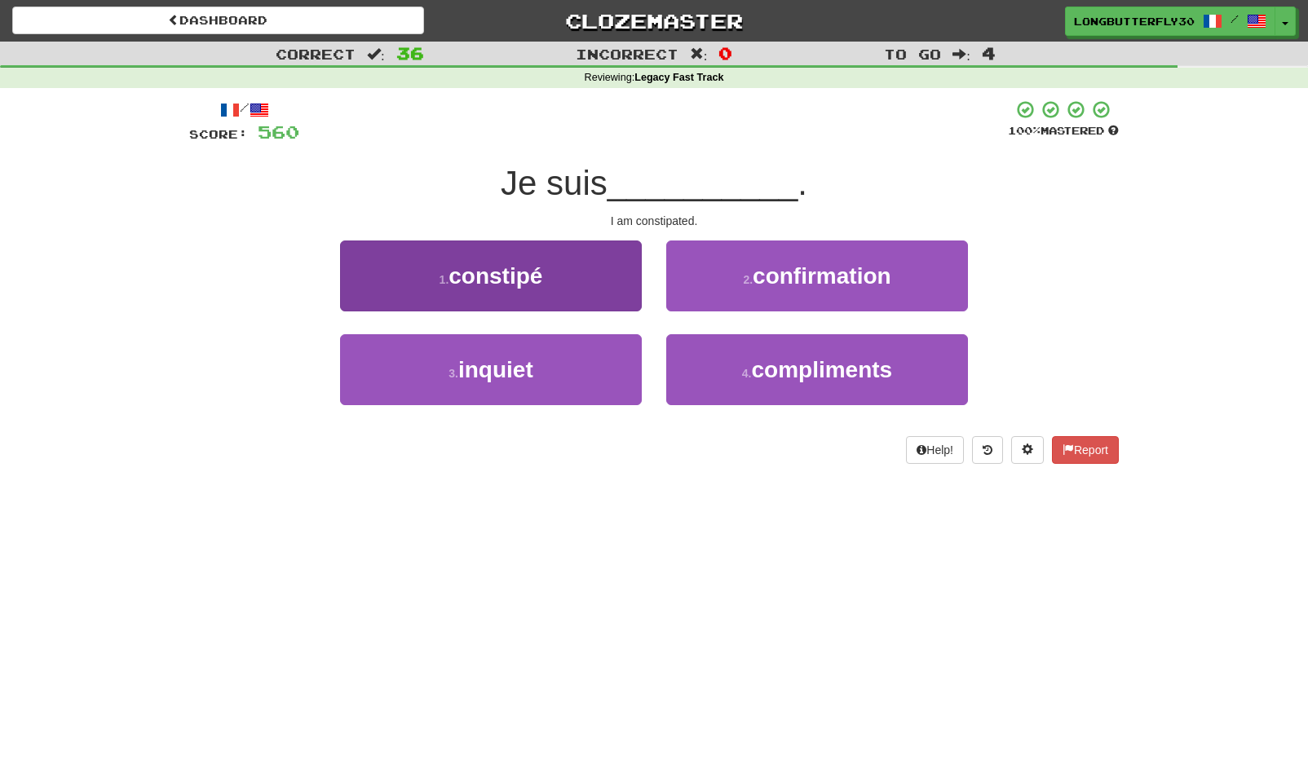
click at [583, 272] on button "1 . constipé" at bounding box center [491, 276] width 302 height 71
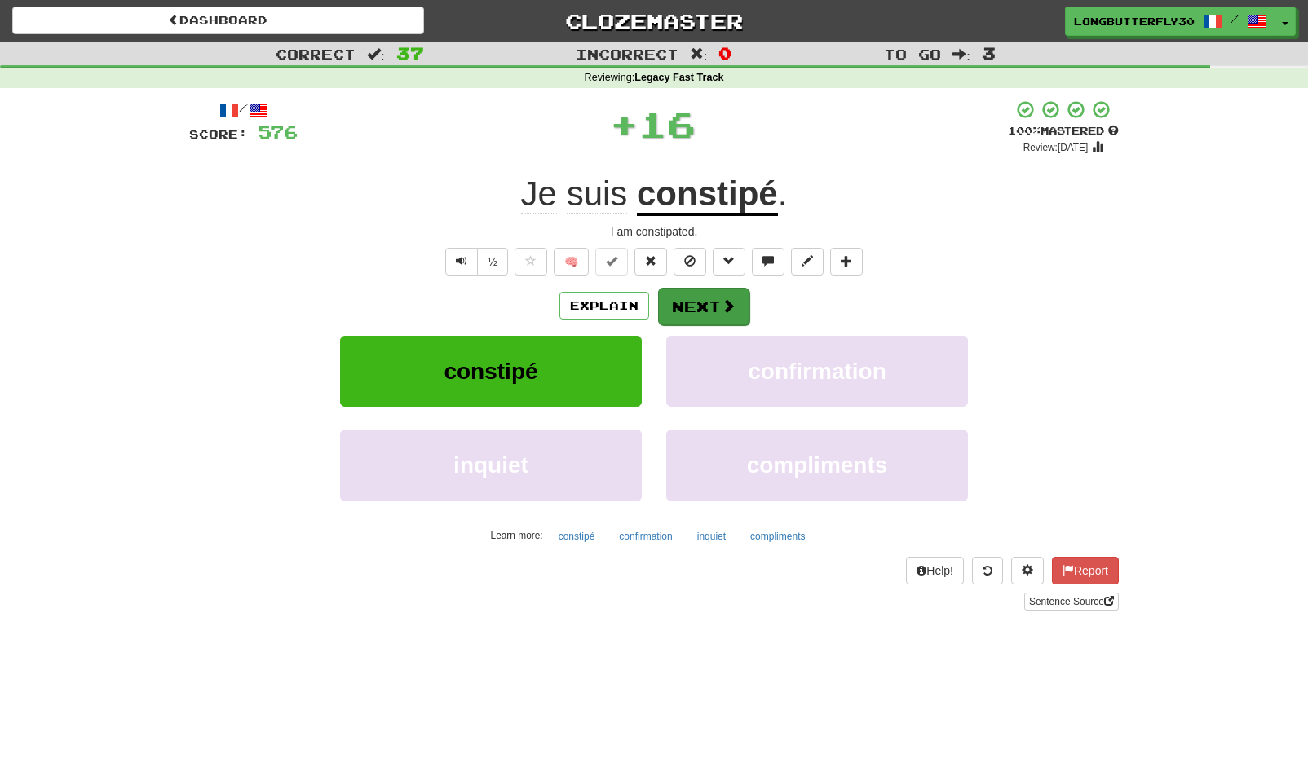
click at [703, 291] on button "Next" at bounding box center [703, 307] width 91 height 38
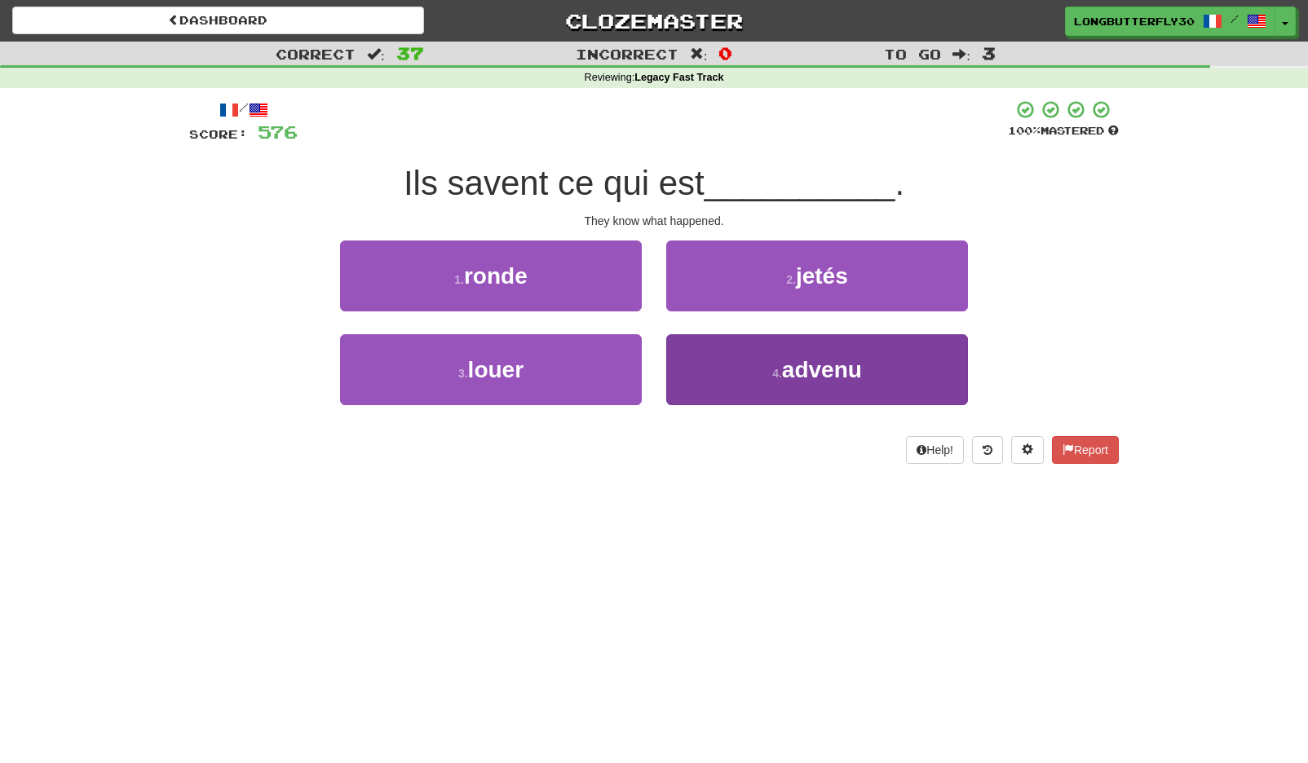
click at [809, 360] on span "advenu" at bounding box center [822, 369] width 80 height 25
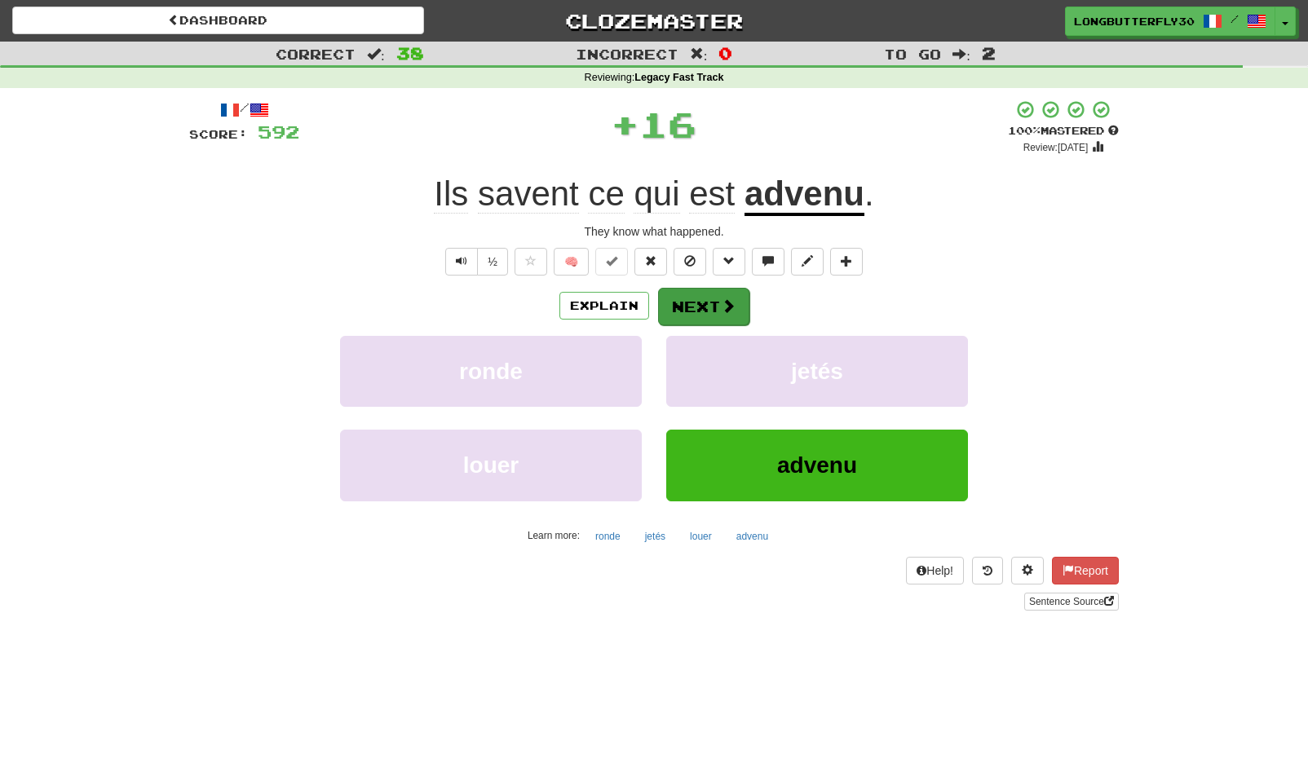
click at [705, 306] on button "Next" at bounding box center [703, 307] width 91 height 38
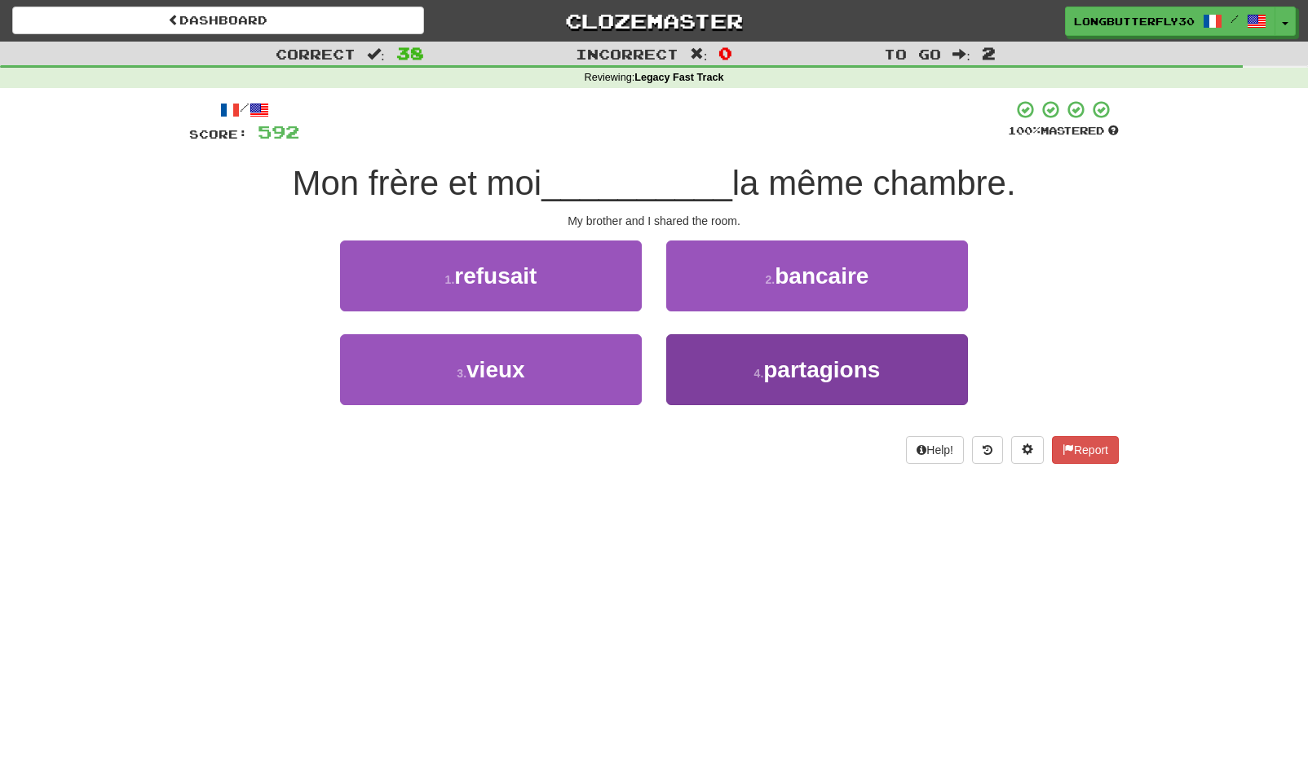
click at [710, 366] on button "4 . partagions" at bounding box center [817, 369] width 302 height 71
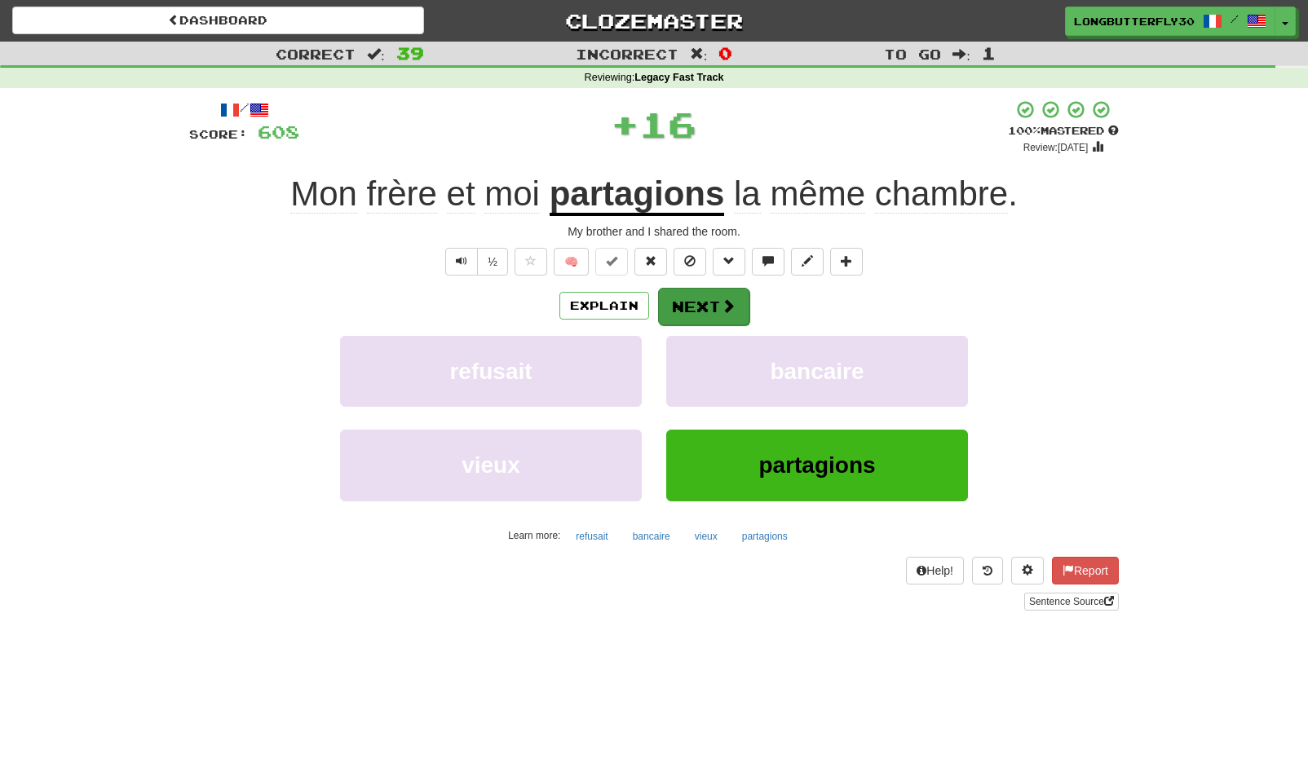
click at [702, 312] on button "Next" at bounding box center [703, 307] width 91 height 38
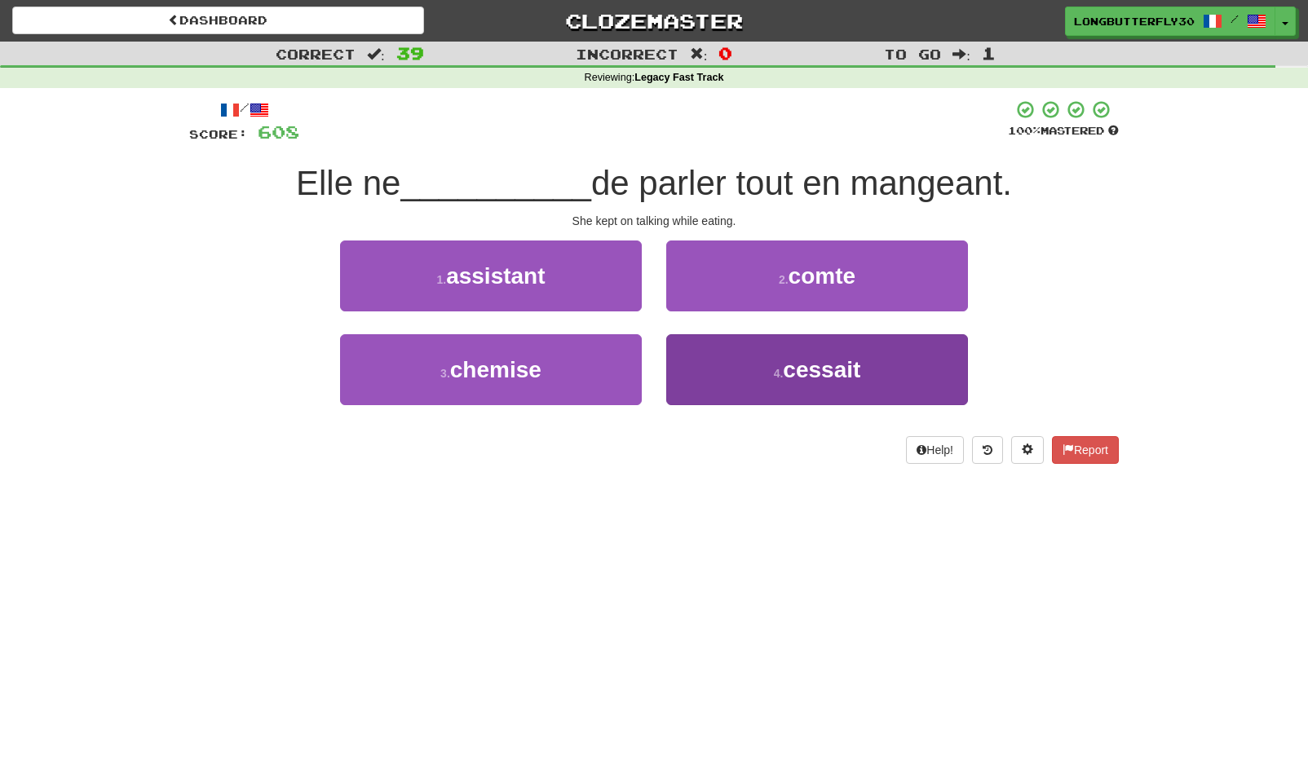
click at [763, 372] on button "4 . cessait" at bounding box center [817, 369] width 302 height 71
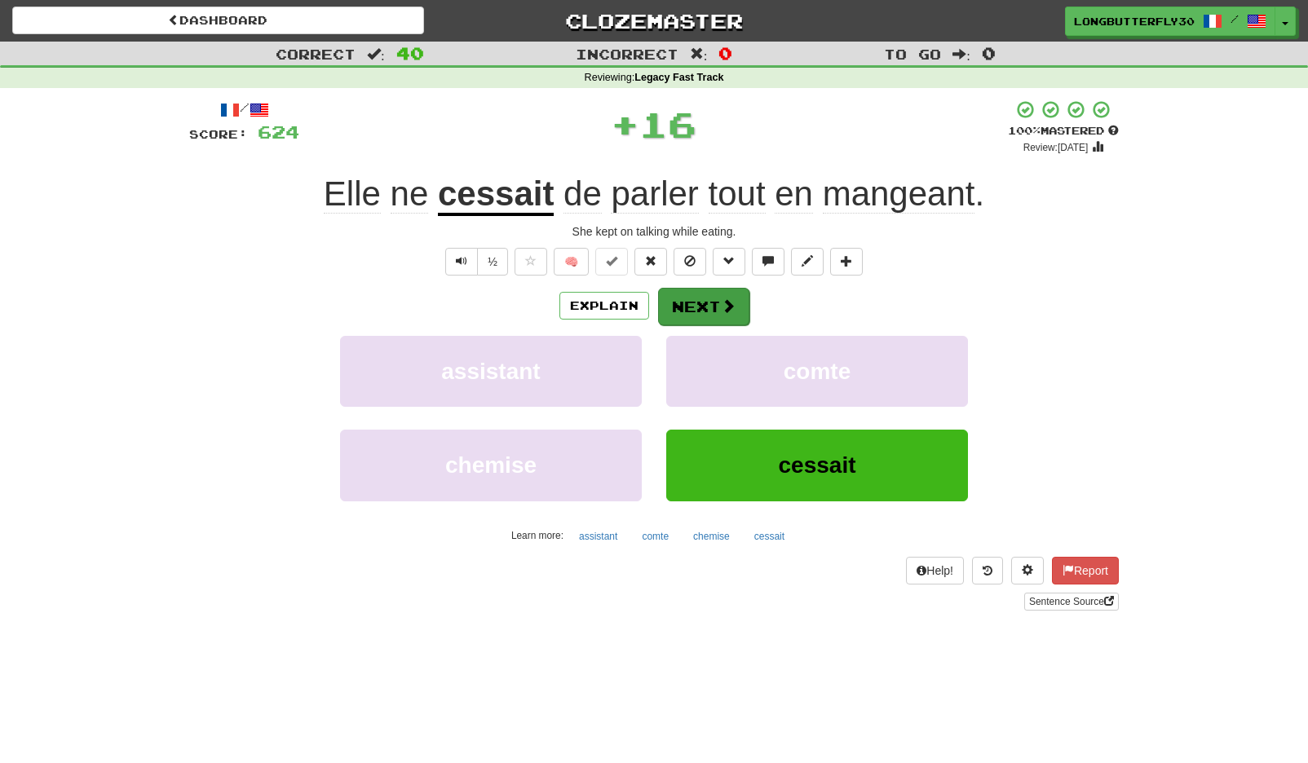
click at [729, 306] on span at bounding box center [728, 305] width 15 height 15
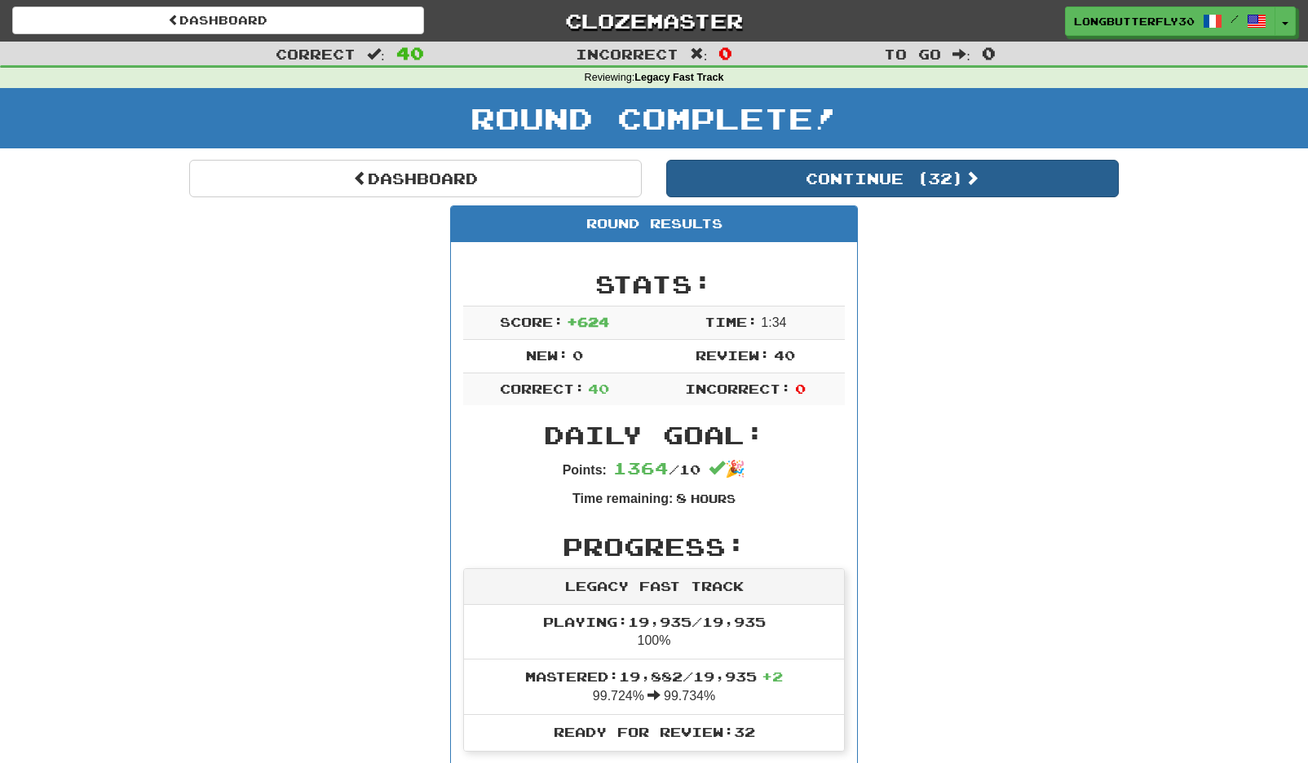
click at [882, 174] on button "Continue ( 32 )" at bounding box center [892, 179] width 453 height 38
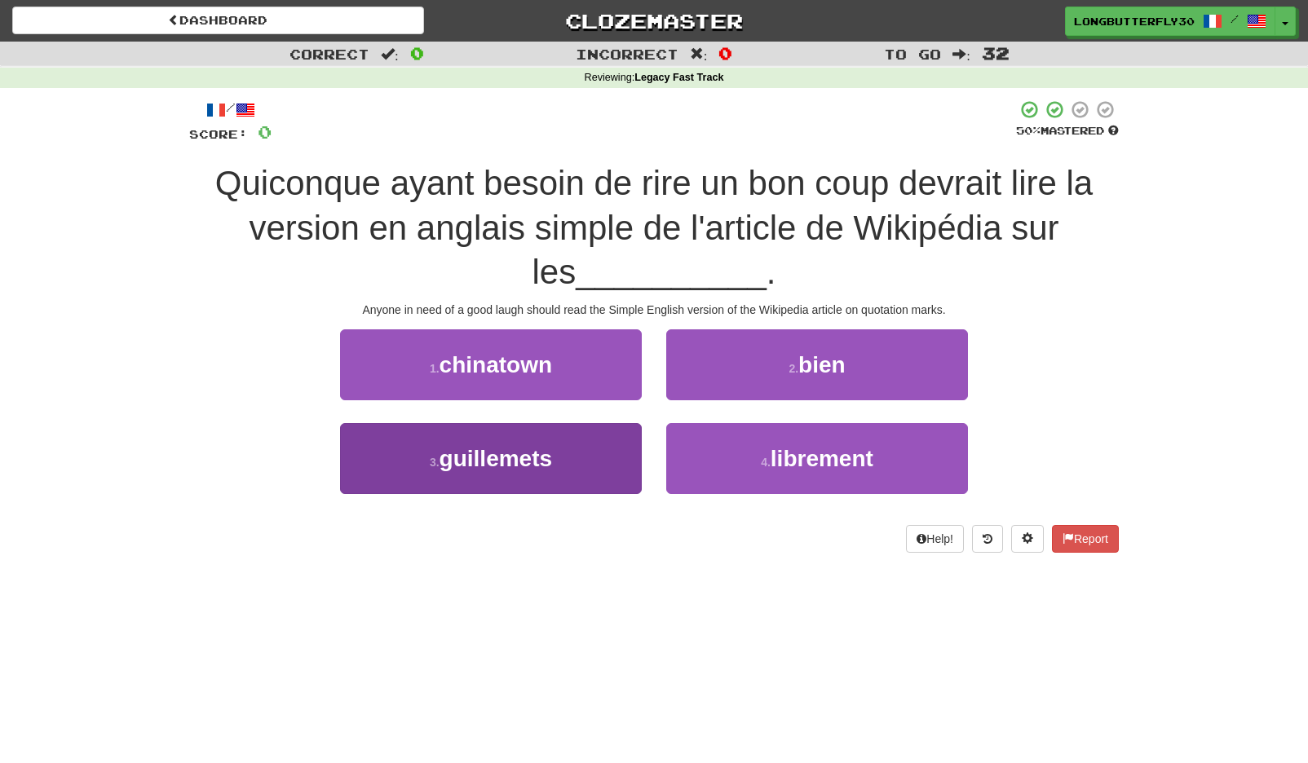
click at [545, 447] on span "guillemets" at bounding box center [496, 458] width 113 height 25
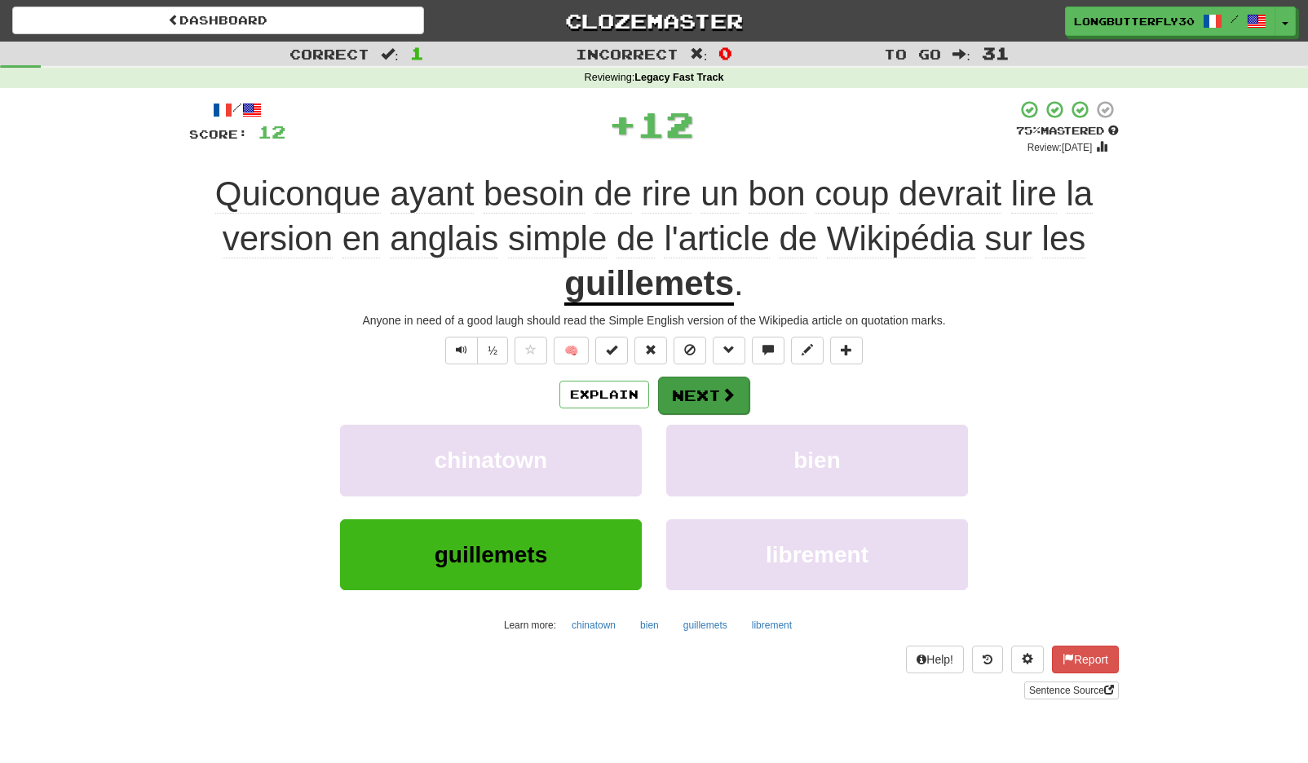
click at [711, 381] on button "Next" at bounding box center [703, 396] width 91 height 38
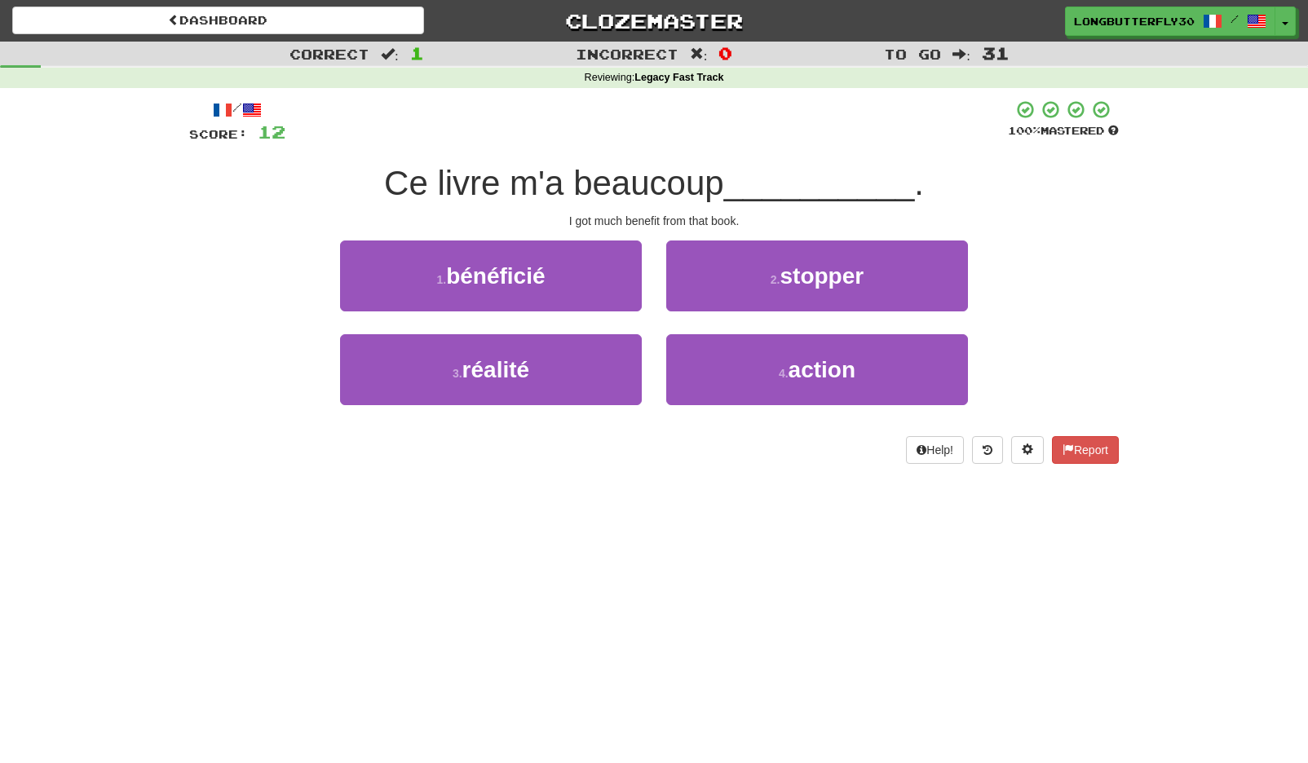
drag, startPoint x: 550, startPoint y: 261, endPoint x: 568, endPoint y: 277, distance: 23.7
click at [551, 263] on button "1 . bénéficié" at bounding box center [491, 276] width 302 height 71
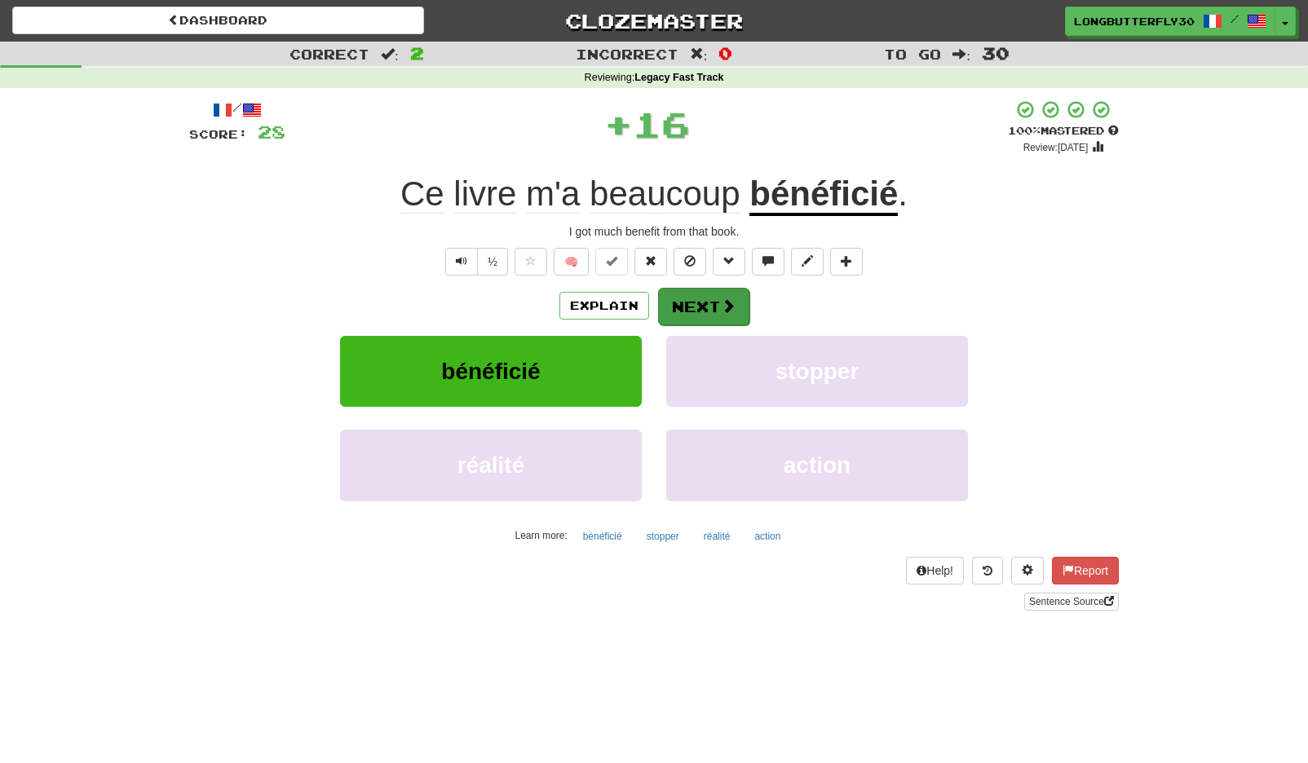
click at [709, 307] on button "Next" at bounding box center [703, 307] width 91 height 38
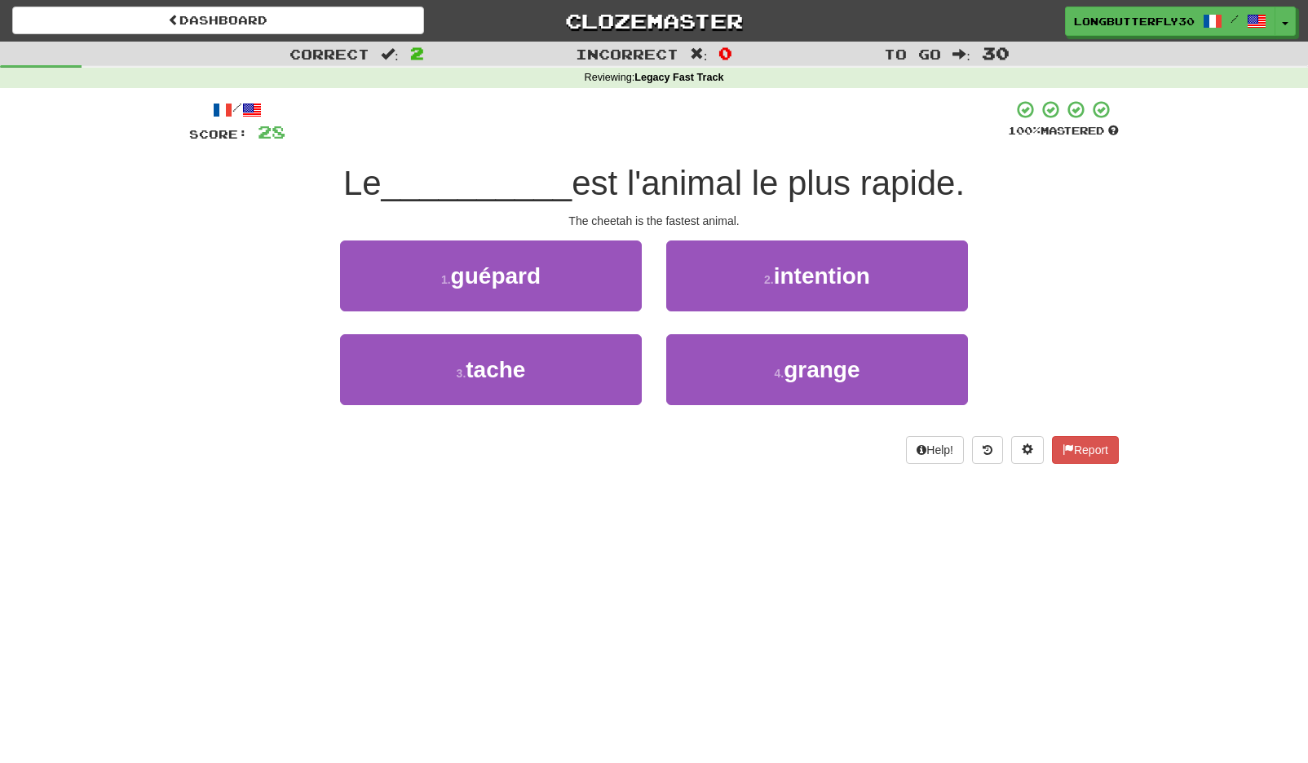
click at [503, 280] on span "guépard" at bounding box center [496, 275] width 90 height 25
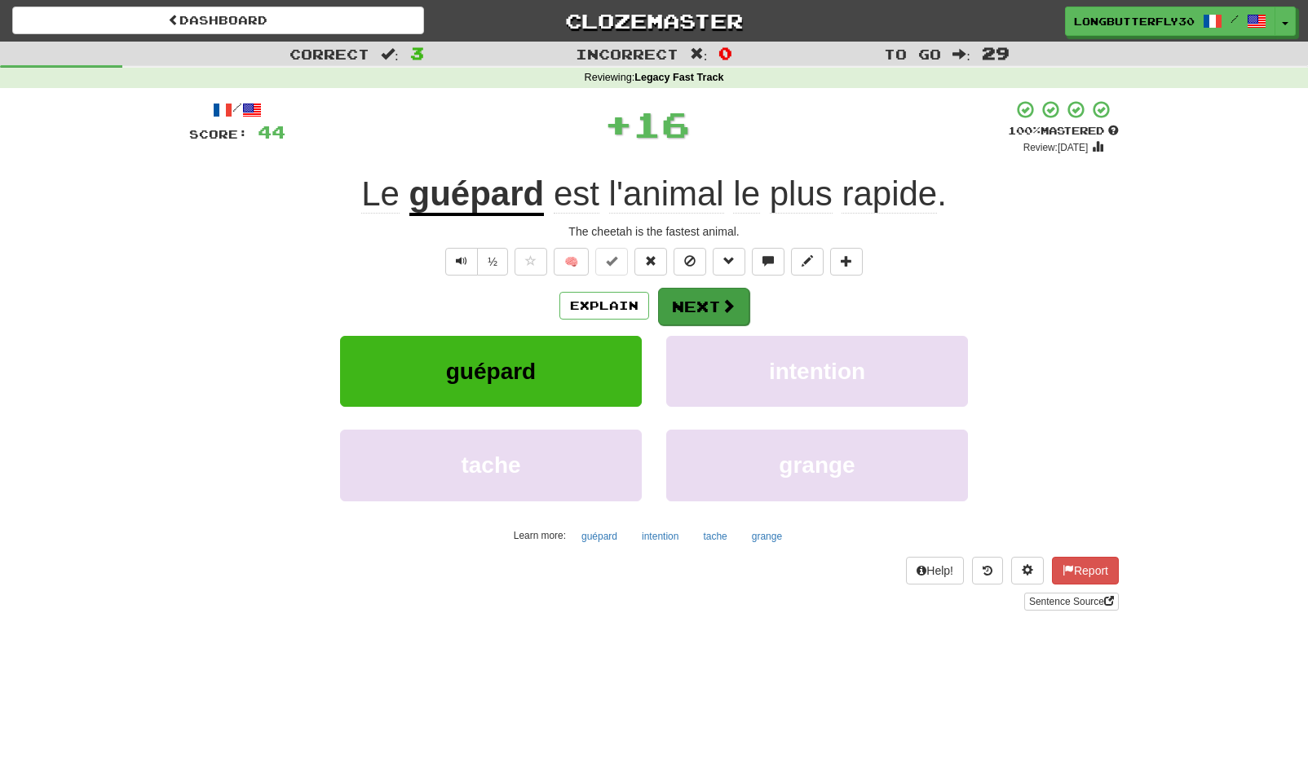
click at [711, 309] on button "Next" at bounding box center [703, 307] width 91 height 38
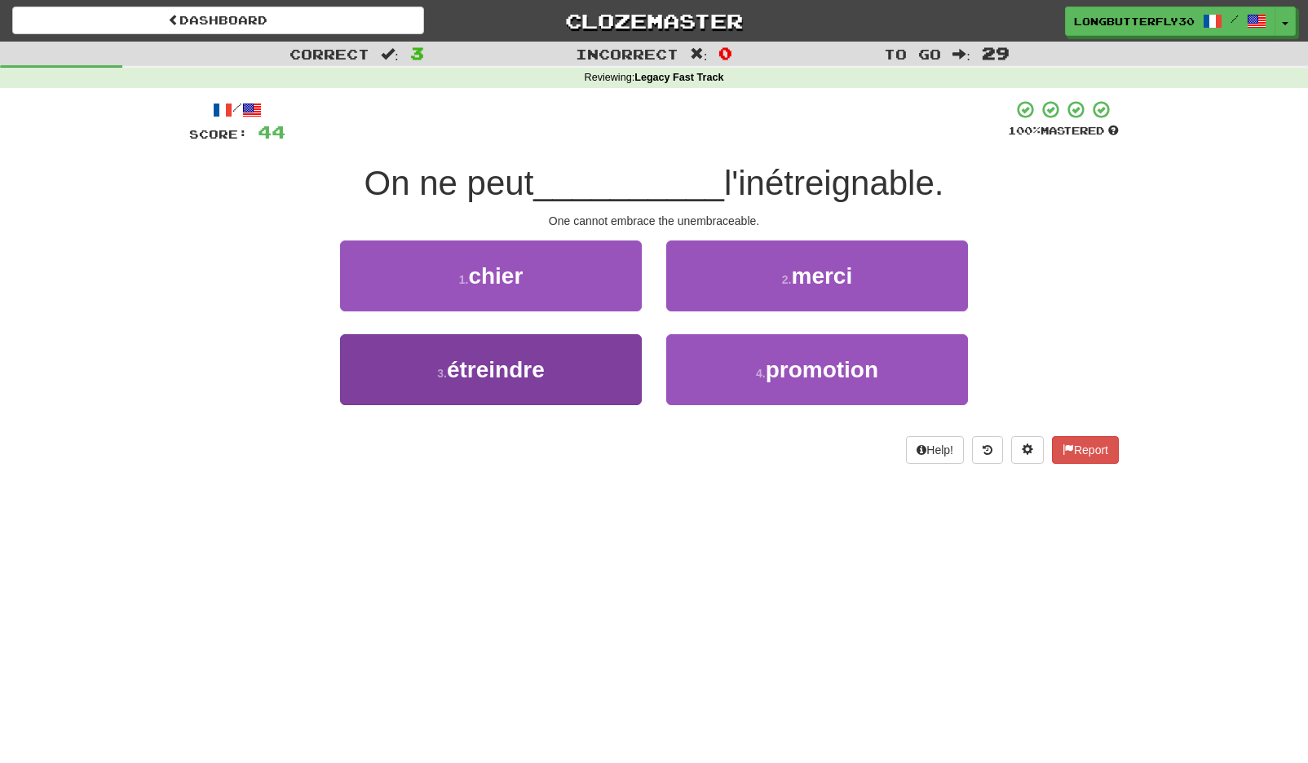
click at [600, 391] on button "3 . étreindre" at bounding box center [491, 369] width 302 height 71
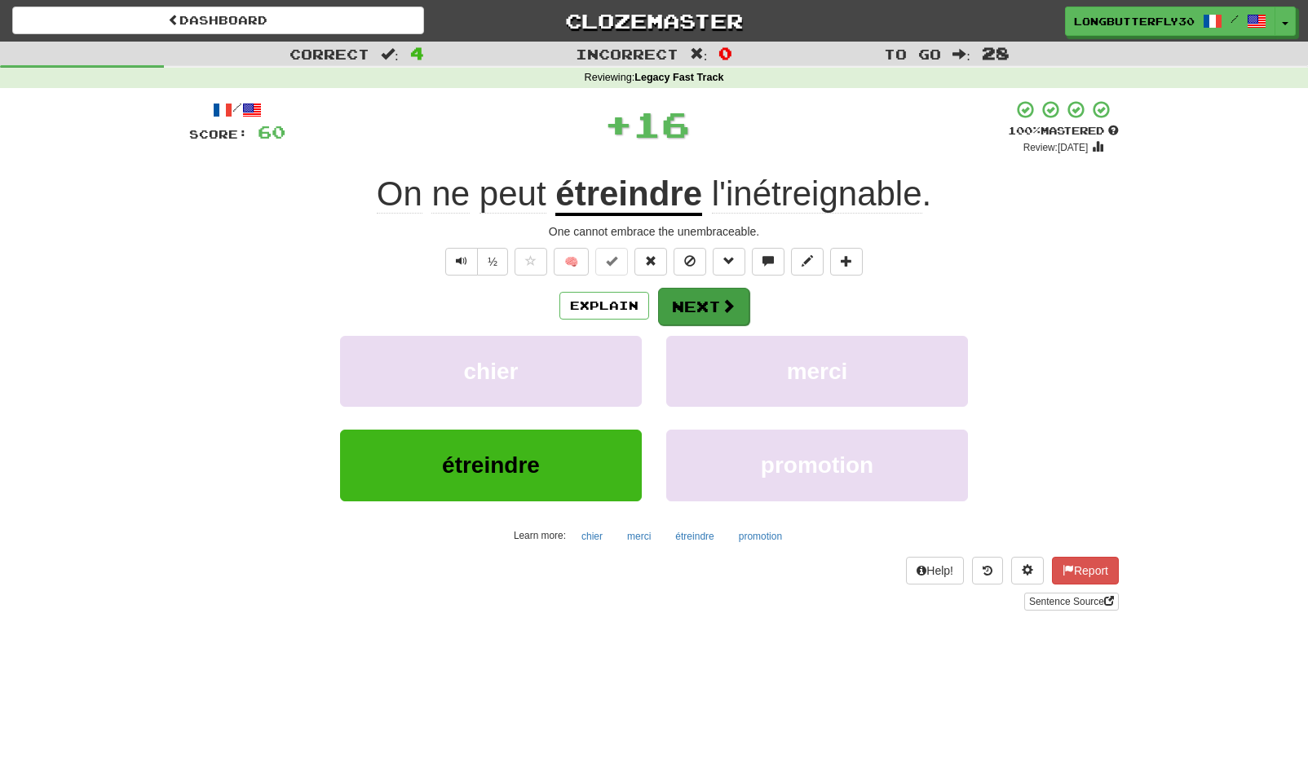
click at [734, 307] on span at bounding box center [728, 305] width 15 height 15
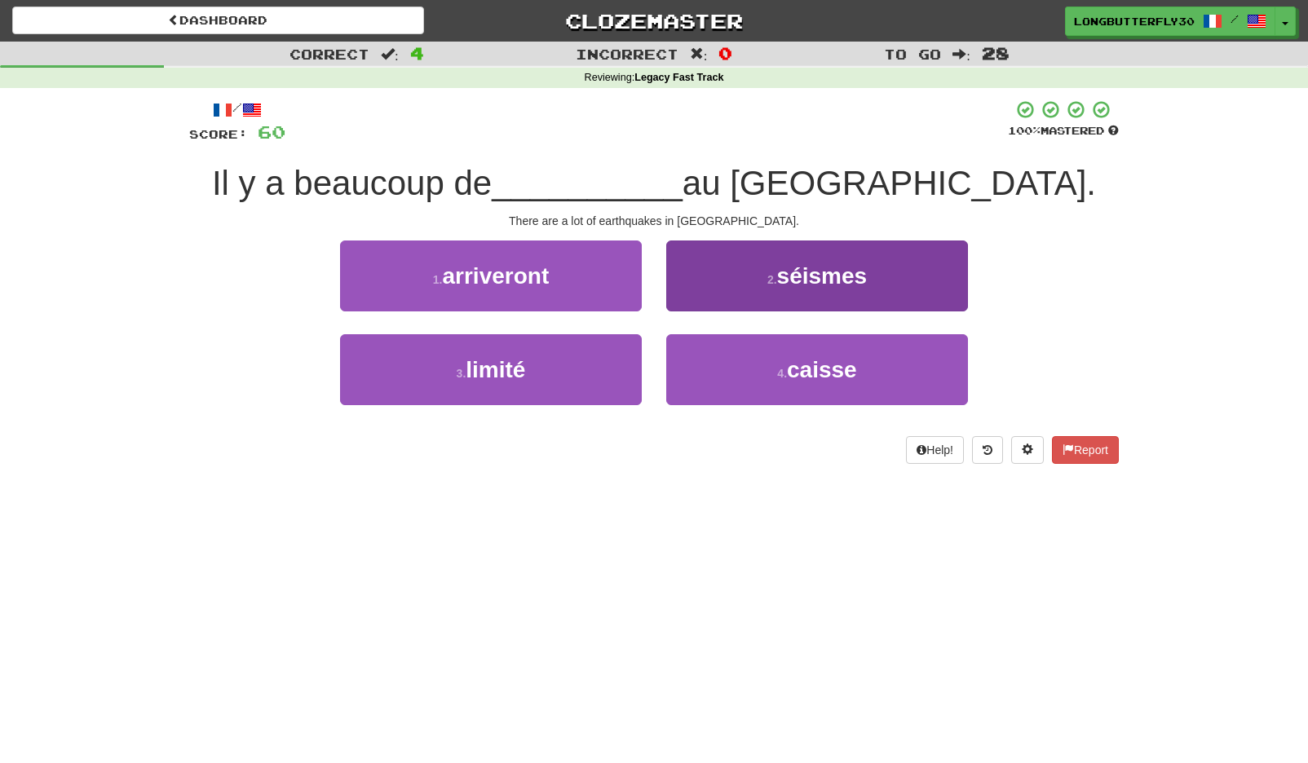
click at [723, 307] on button "2 . séismes" at bounding box center [817, 276] width 302 height 71
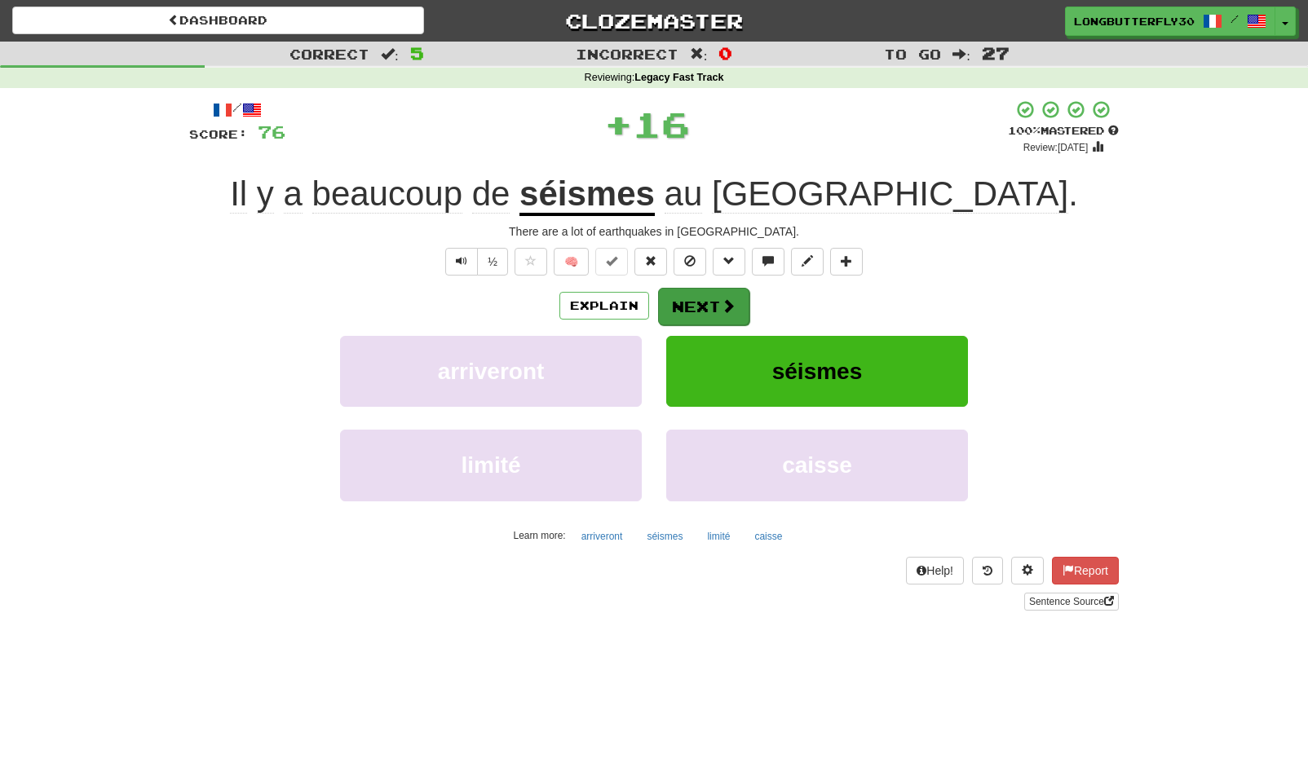
click at [706, 312] on button "Next" at bounding box center [703, 307] width 91 height 38
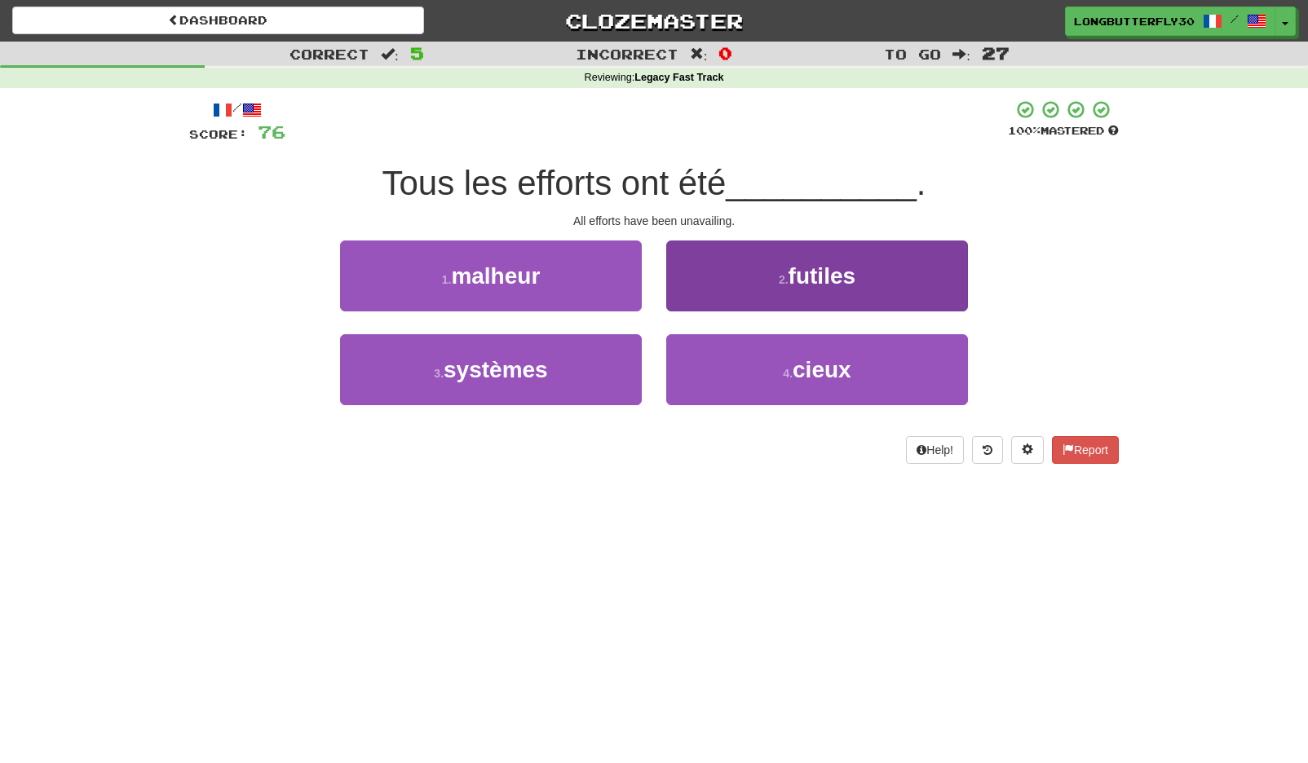
click at [712, 298] on button "2 . futiles" at bounding box center [817, 276] width 302 height 71
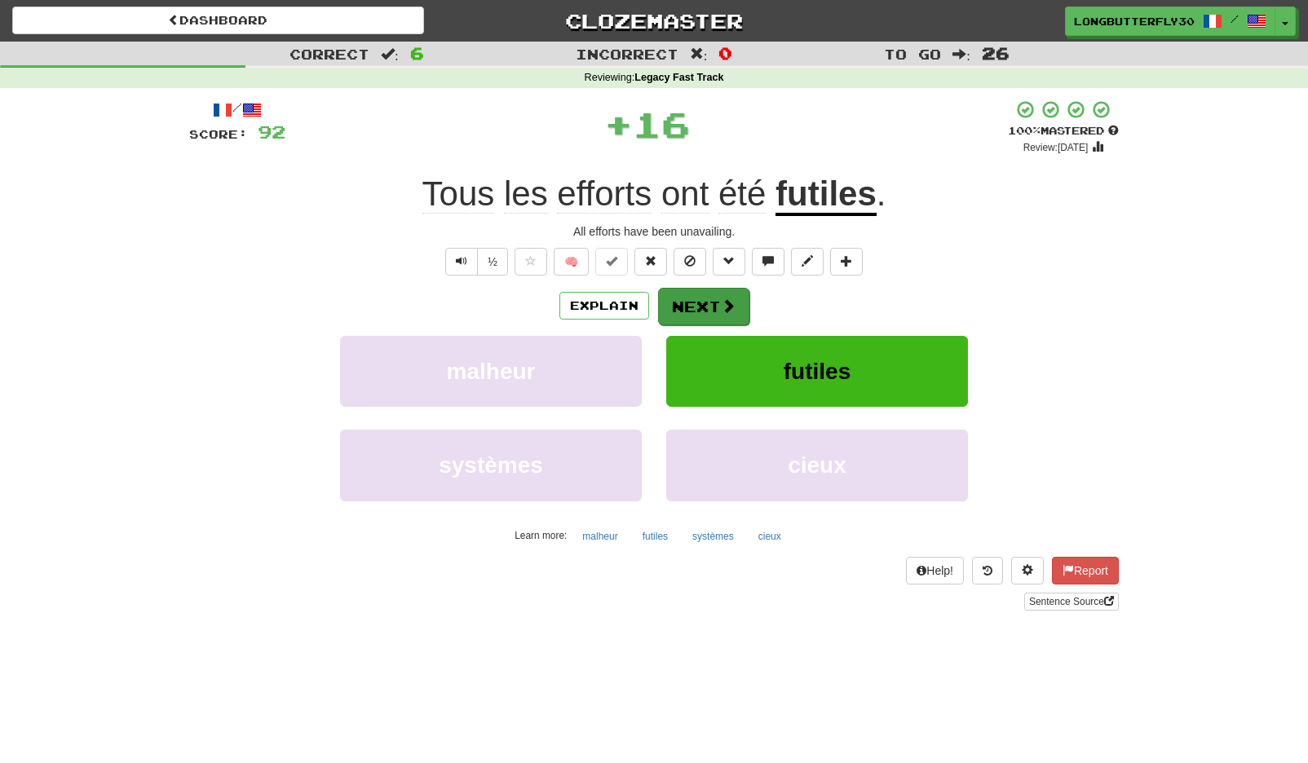
click at [668, 310] on button "Next" at bounding box center [703, 307] width 91 height 38
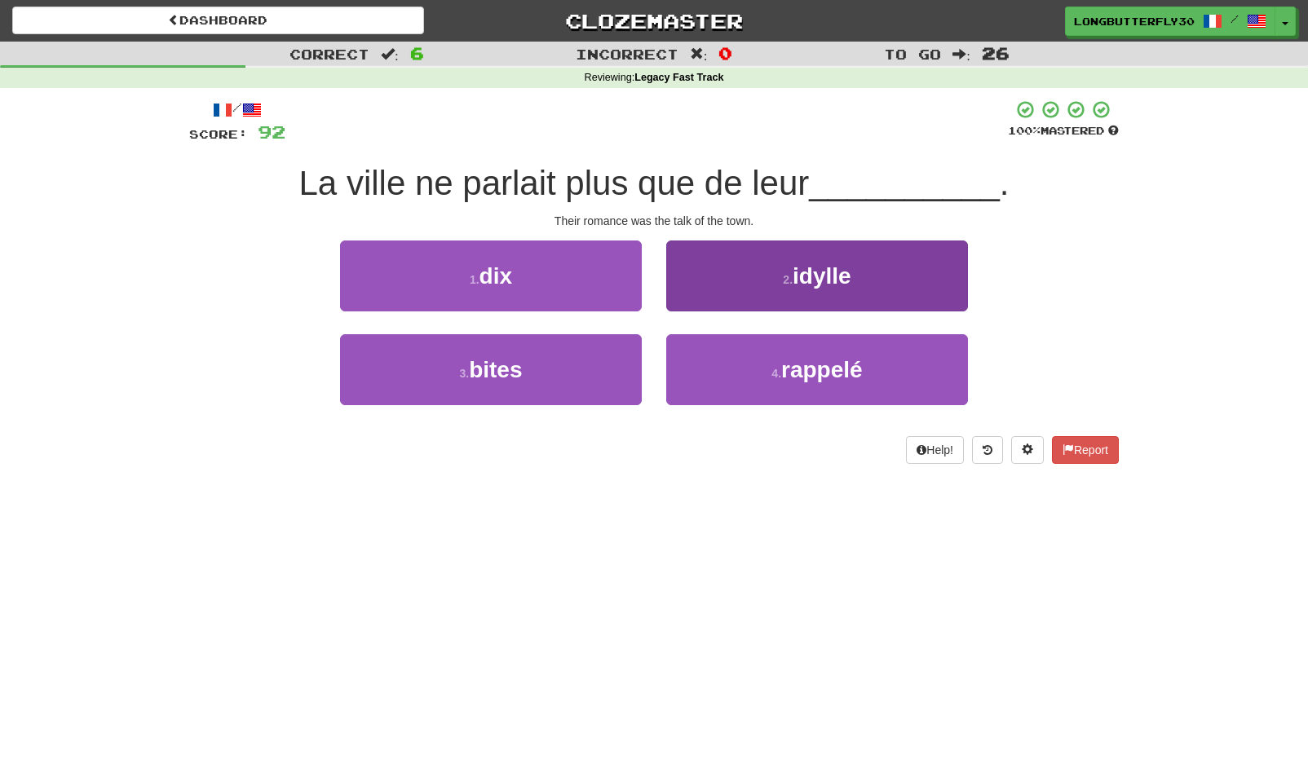
click at [738, 280] on button "2 . idylle" at bounding box center [817, 276] width 302 height 71
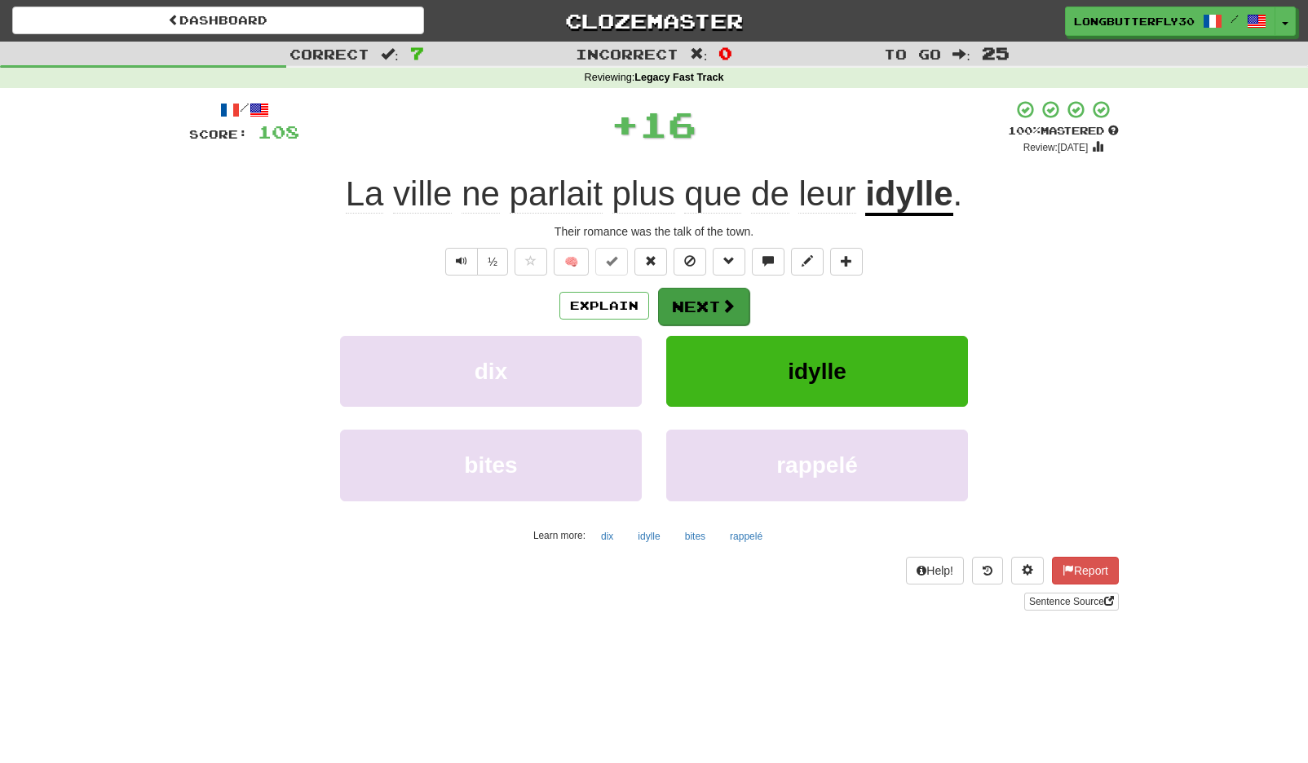
click at [705, 294] on button "Next" at bounding box center [703, 307] width 91 height 38
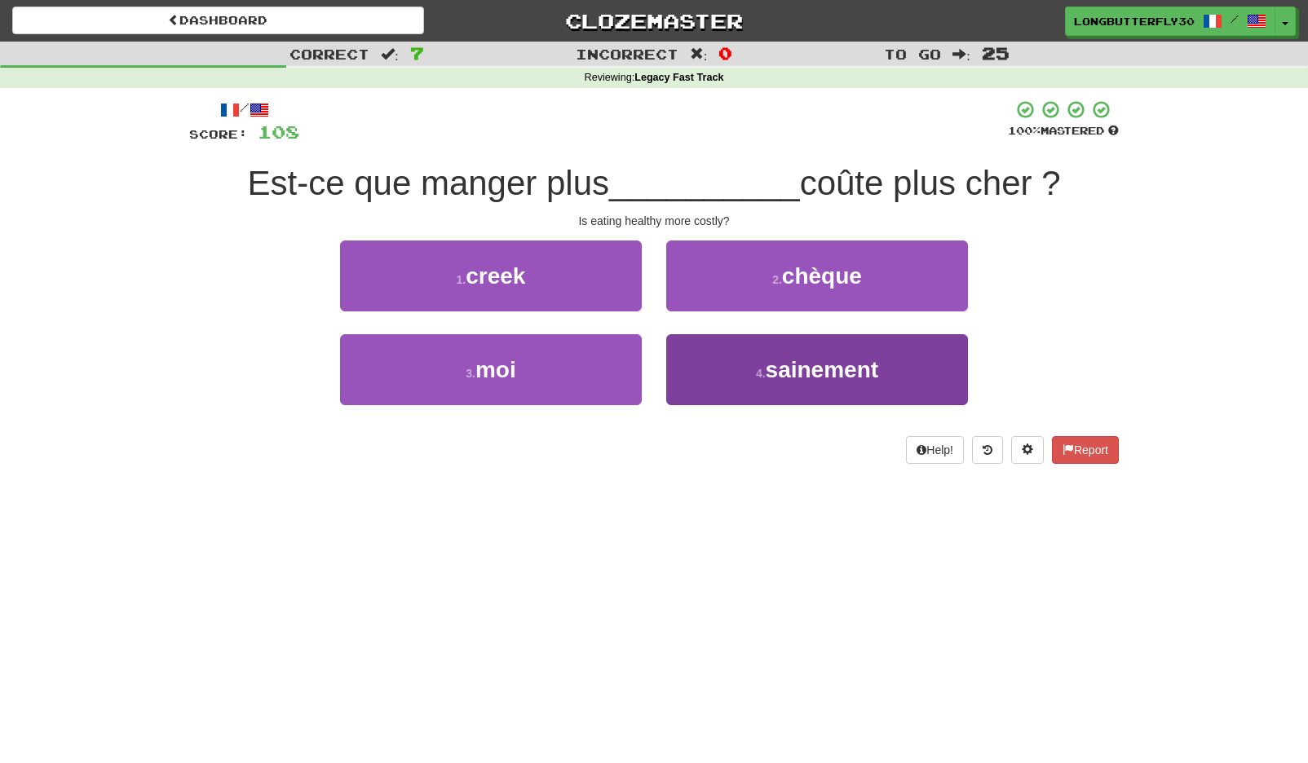
click at [689, 369] on button "4 . sainement" at bounding box center [817, 369] width 302 height 71
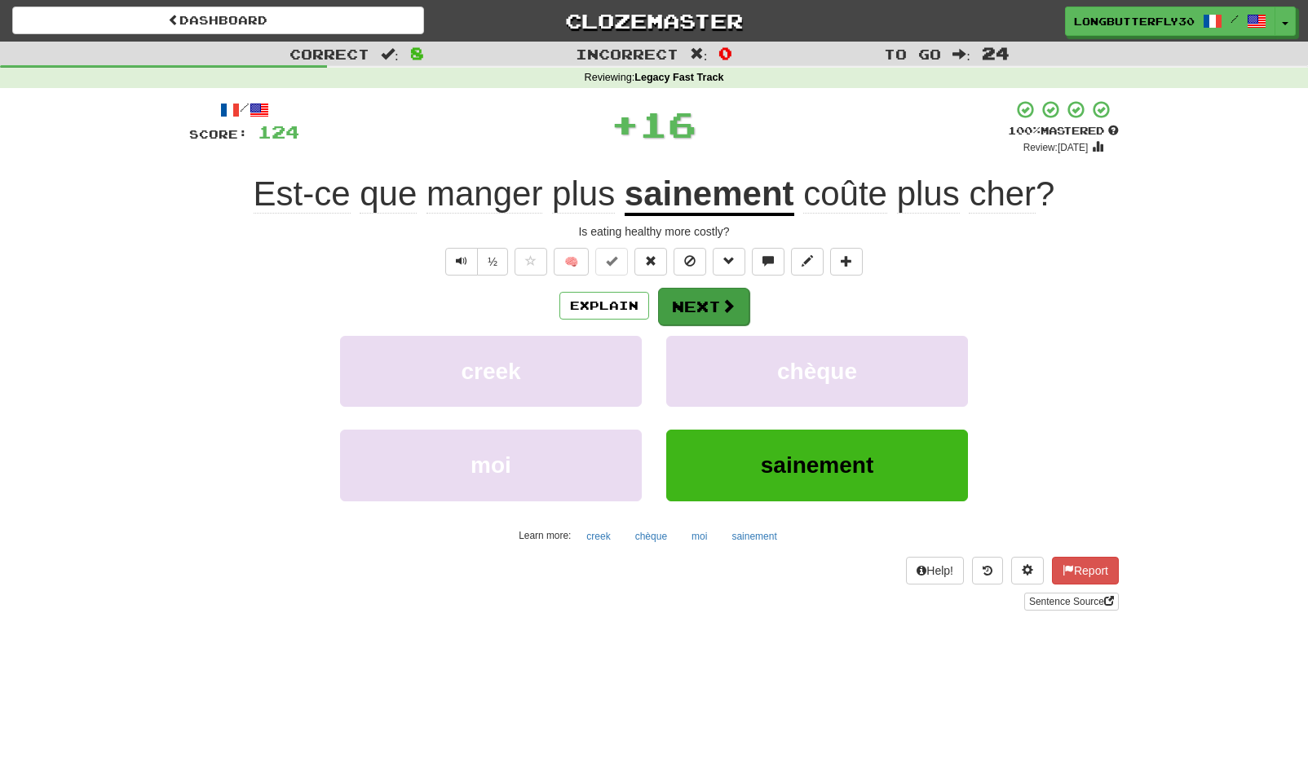
click at [684, 309] on button "Next" at bounding box center [703, 307] width 91 height 38
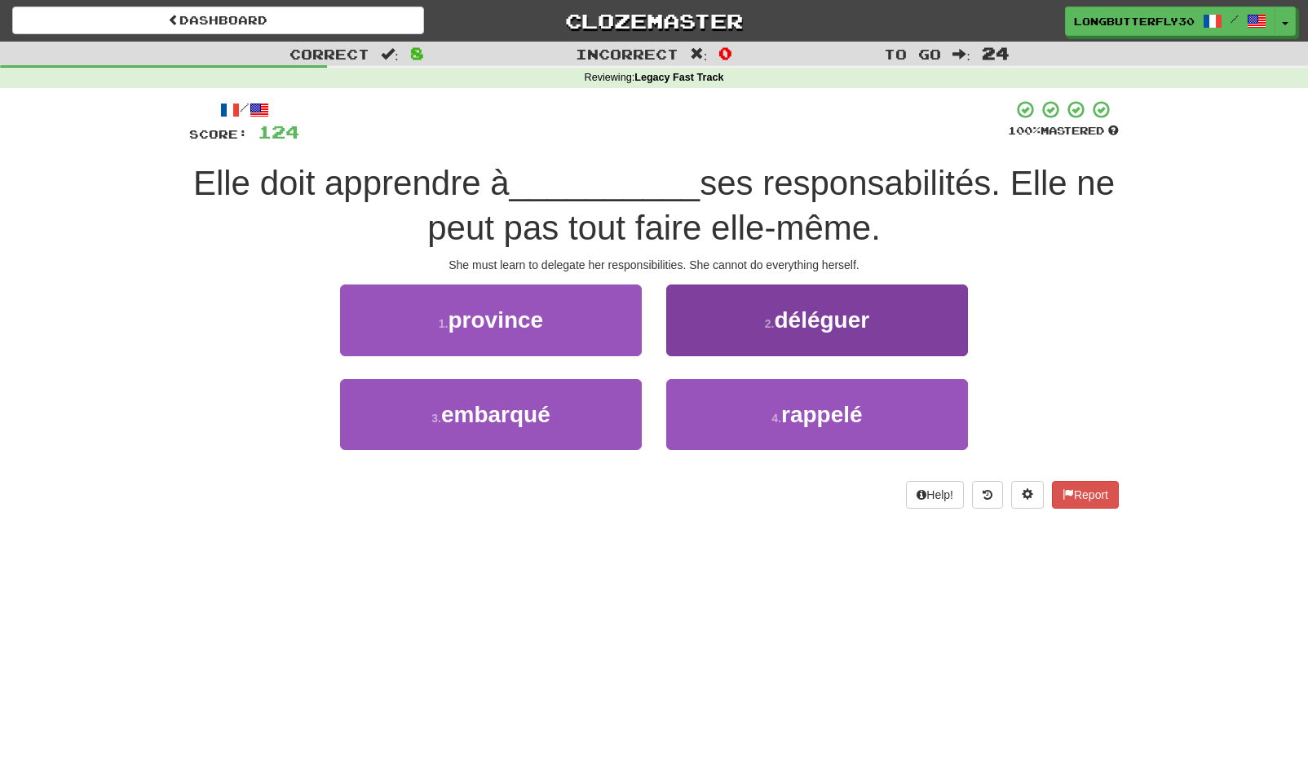
click at [830, 330] on span "déléguer" at bounding box center [821, 319] width 95 height 25
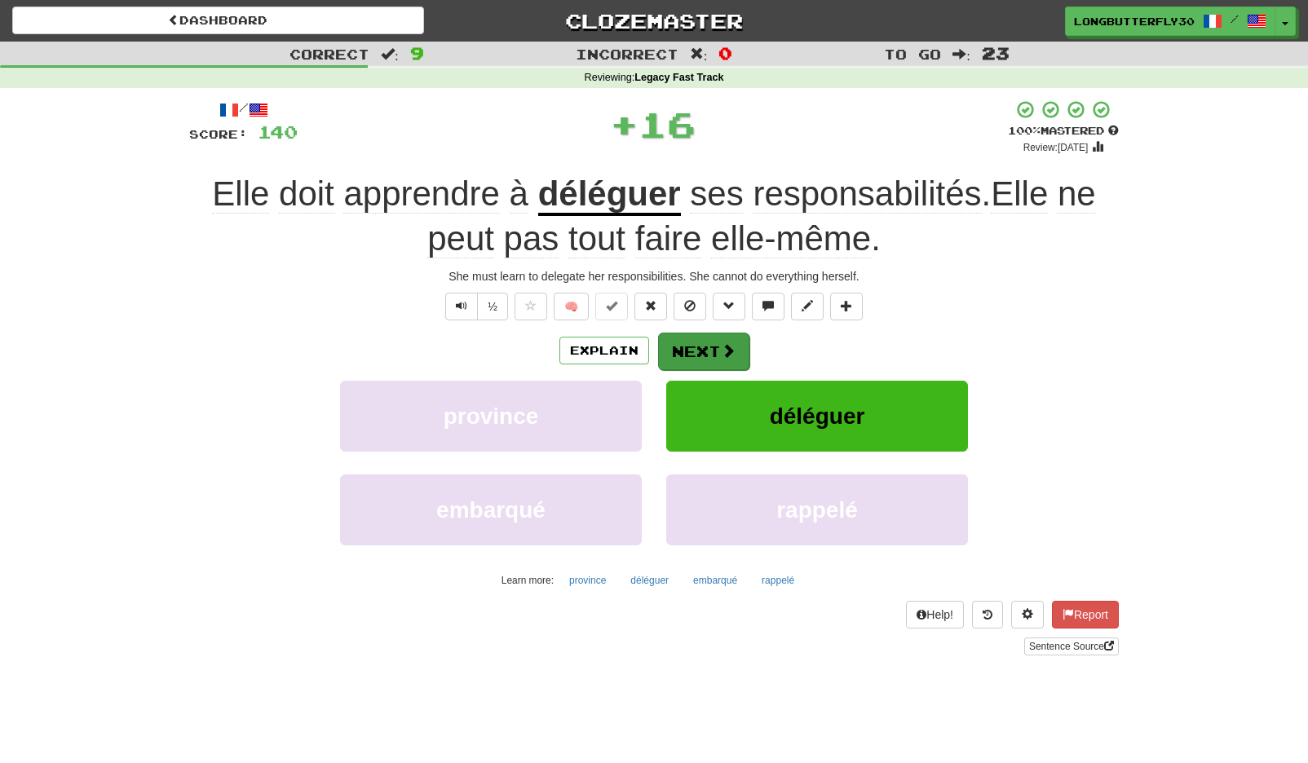
click at [705, 338] on button "Next" at bounding box center [703, 352] width 91 height 38
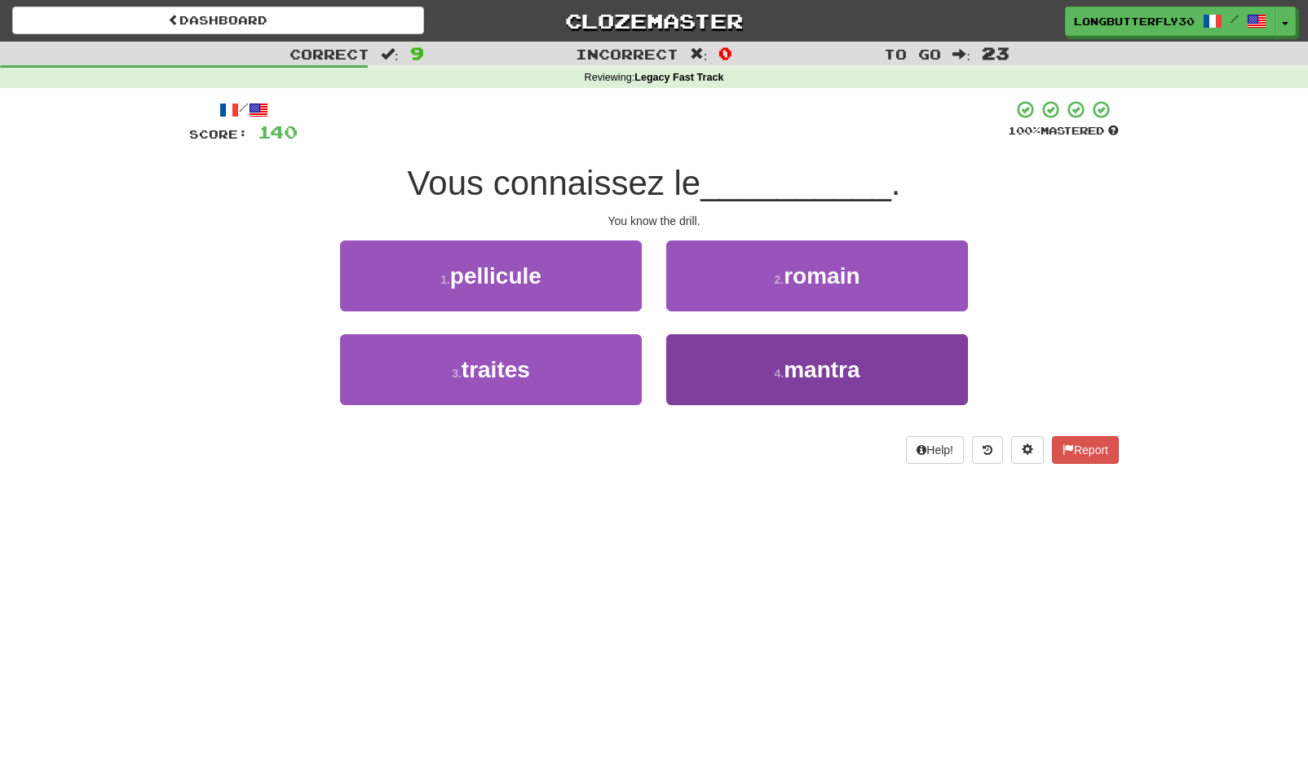
click at [830, 375] on span "mantra" at bounding box center [822, 369] width 76 height 25
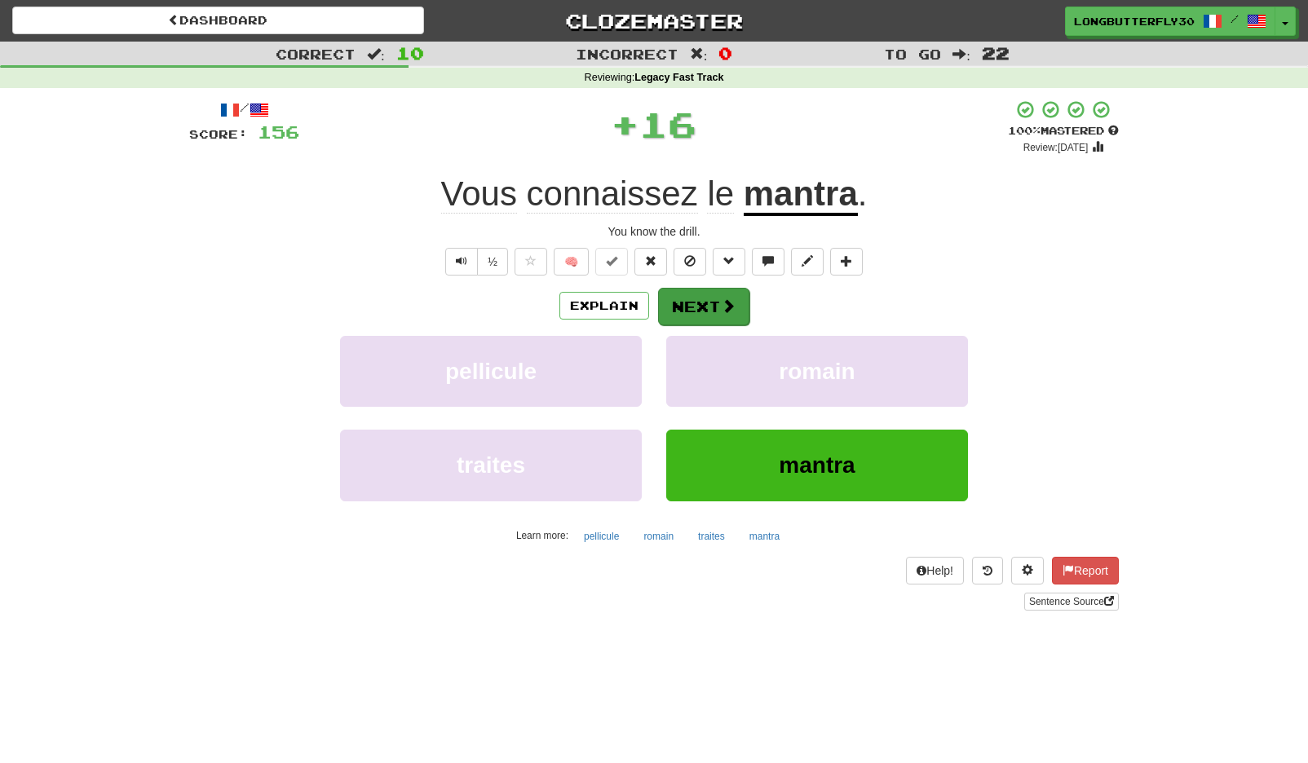
click at [721, 312] on span at bounding box center [728, 305] width 15 height 15
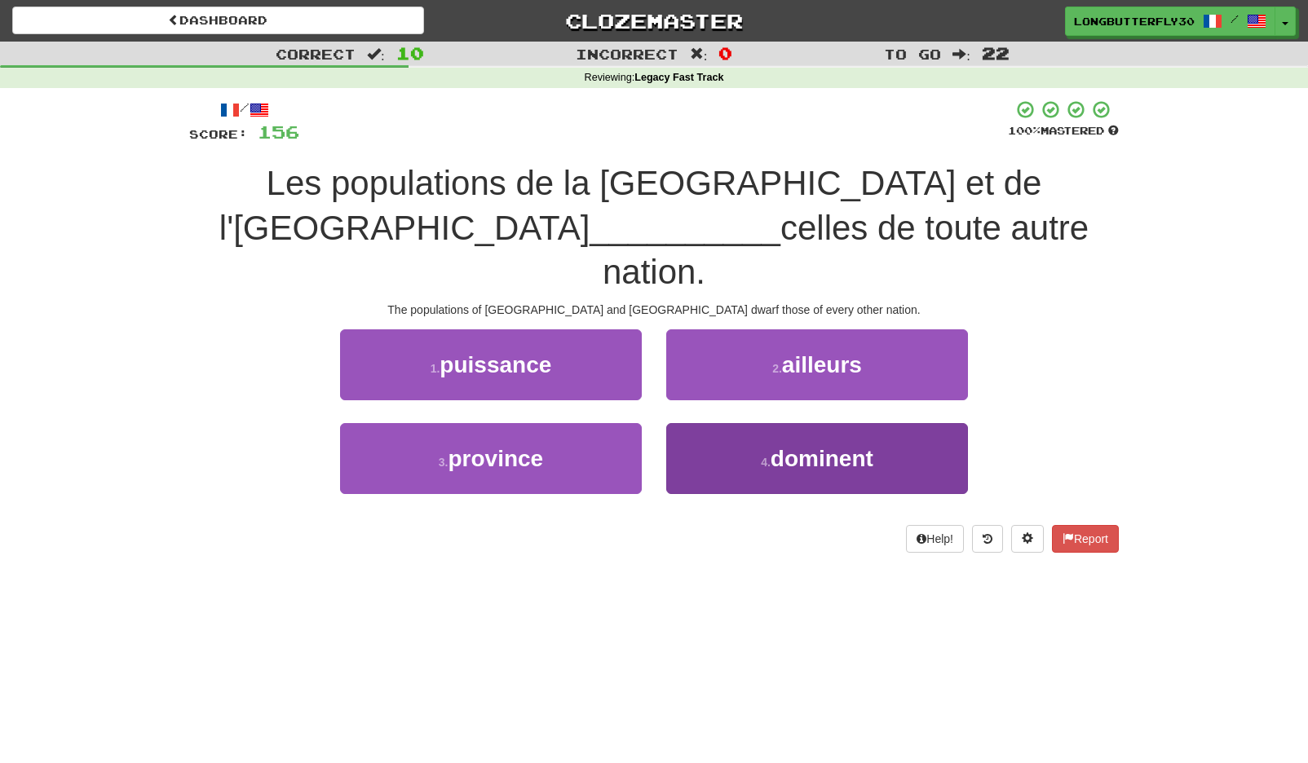
click at [765, 456] on small "4 ." at bounding box center [766, 462] width 10 height 13
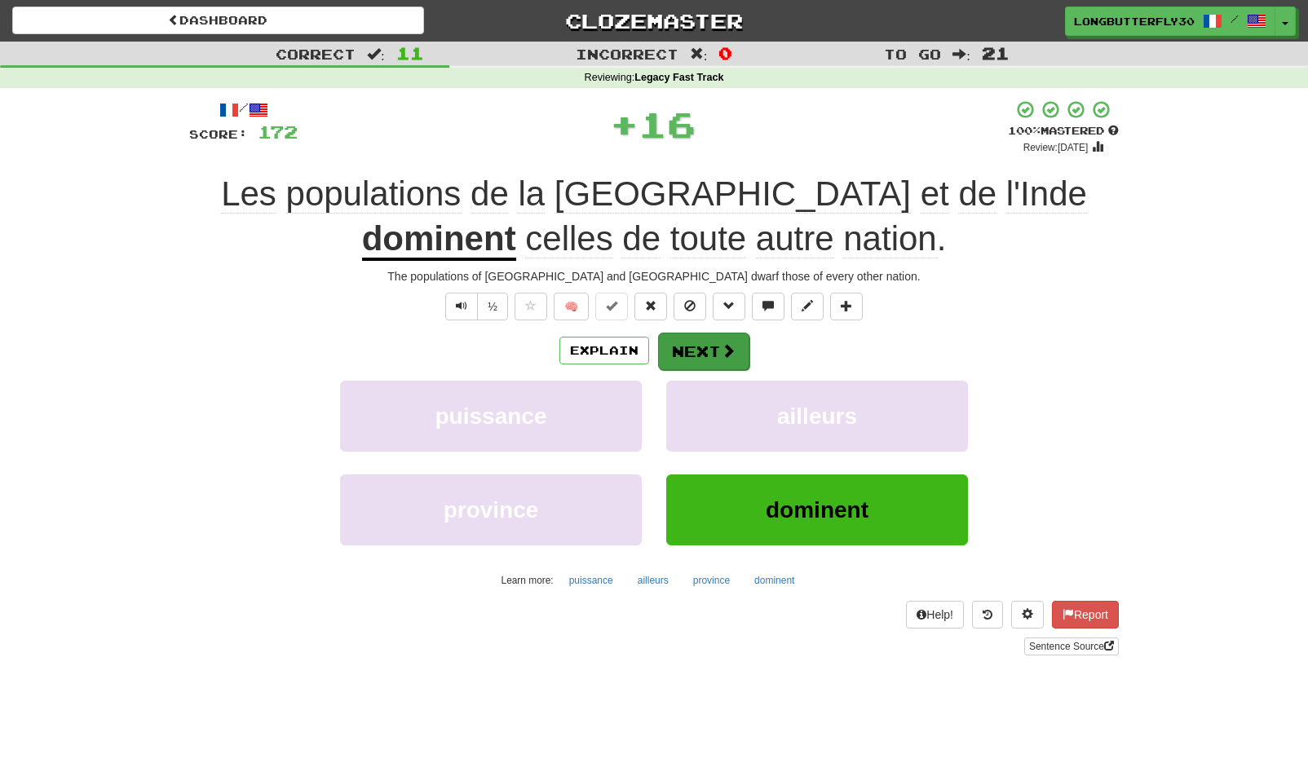
click at [720, 338] on button "Next" at bounding box center [703, 352] width 91 height 38
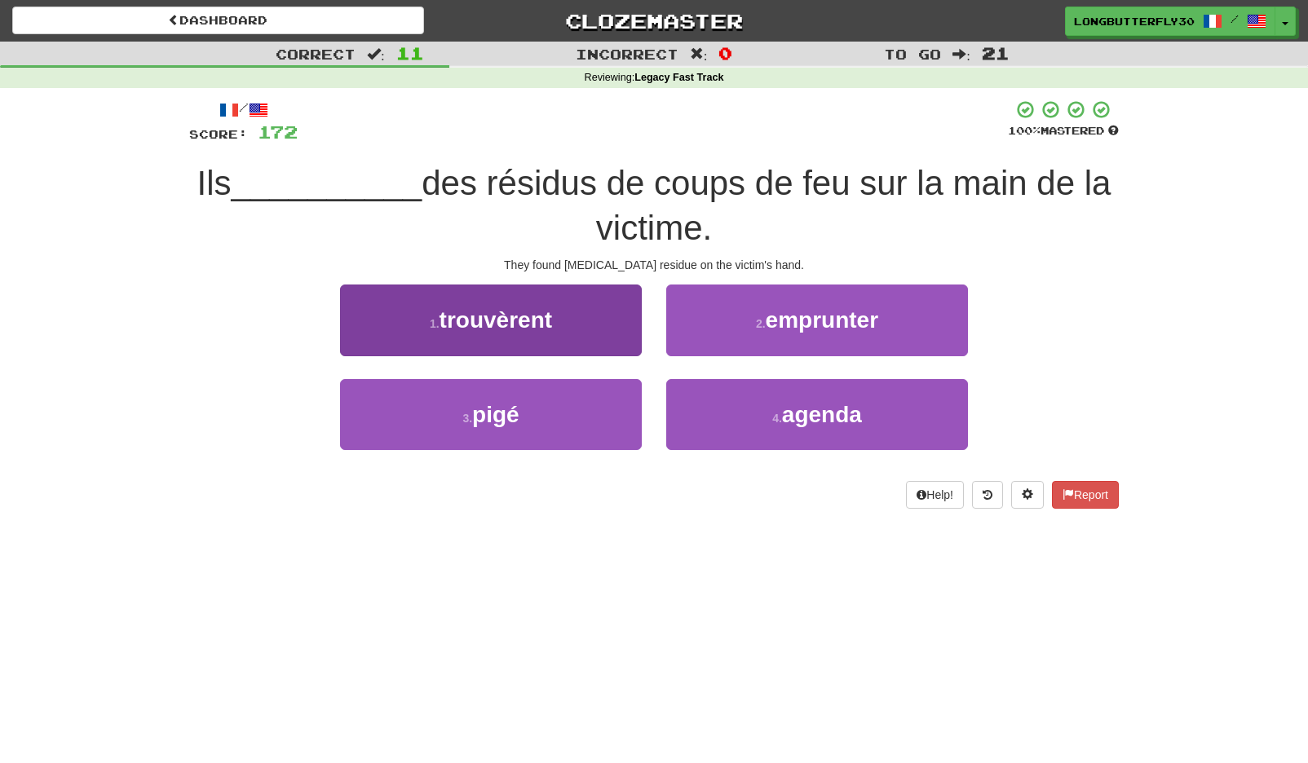
click at [616, 323] on button "1 . trouvèrent" at bounding box center [491, 320] width 302 height 71
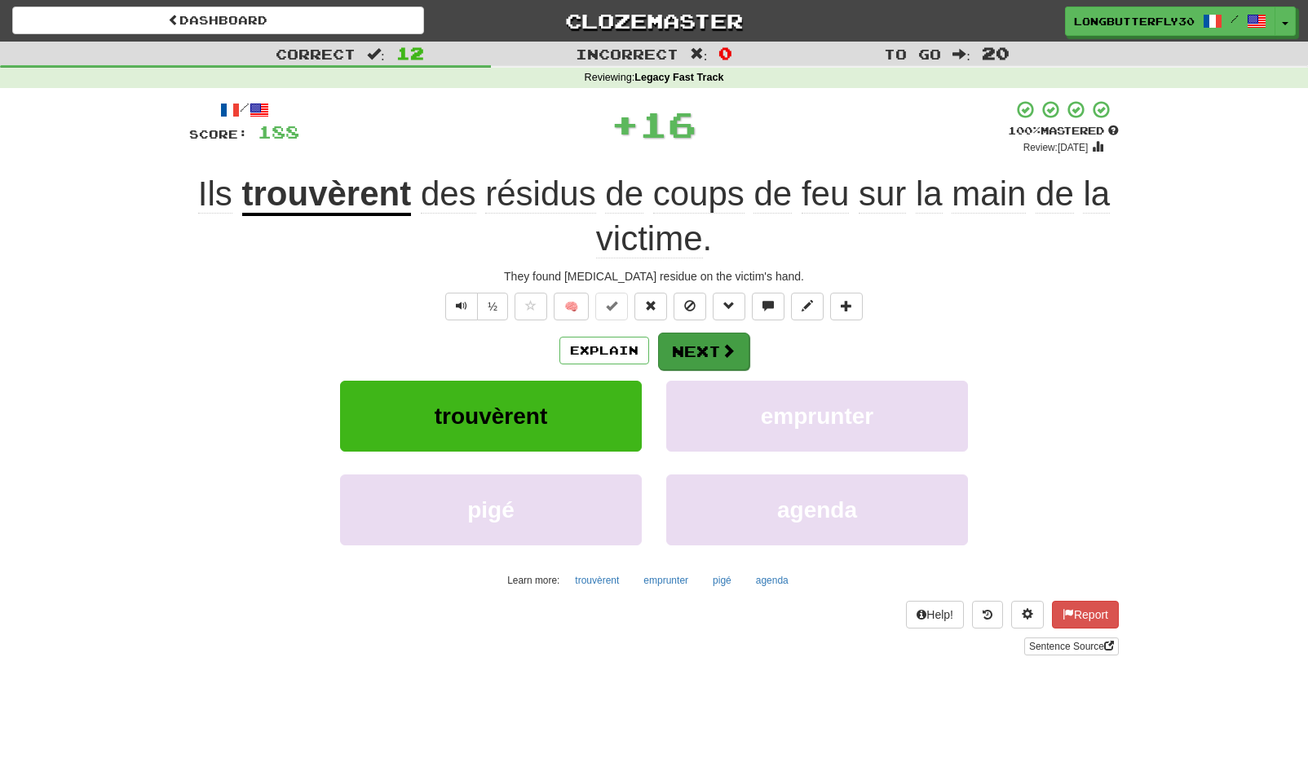
click at [702, 349] on button "Next" at bounding box center [703, 352] width 91 height 38
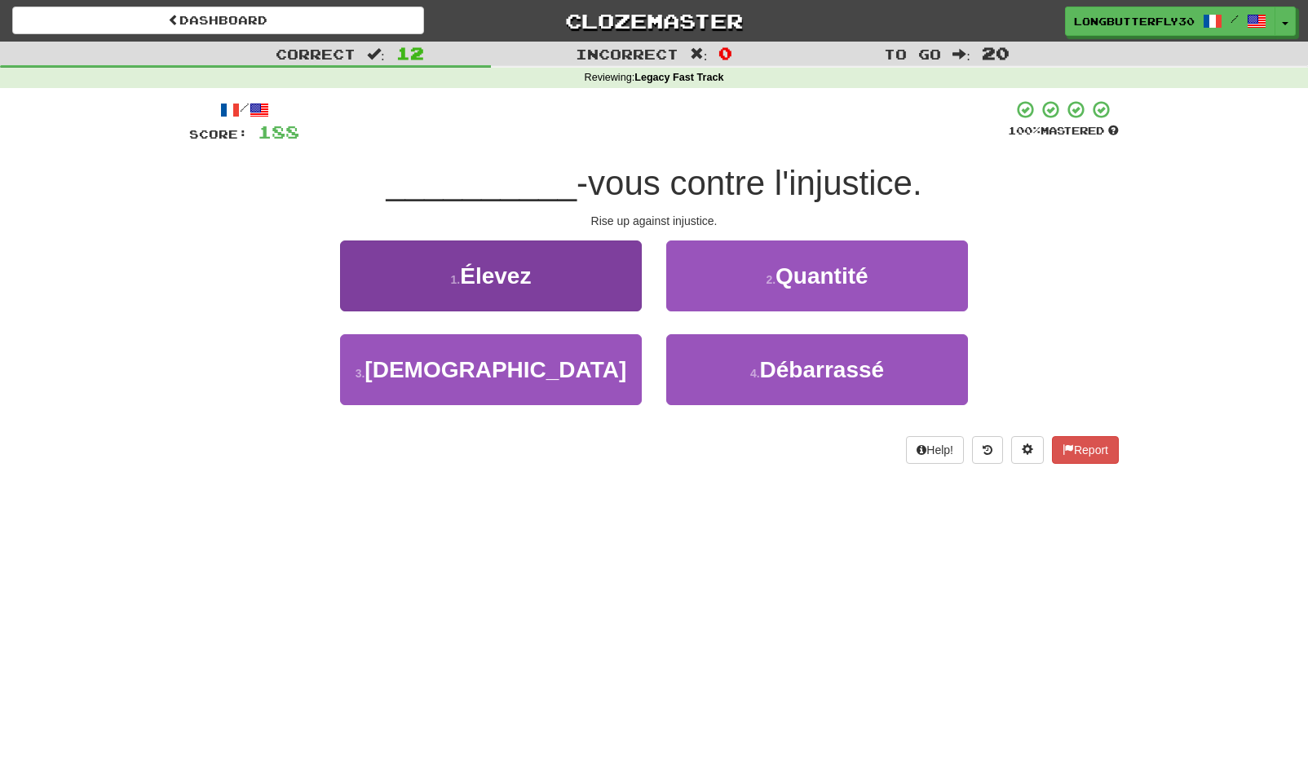
click at [557, 266] on button "1 . Élevez" at bounding box center [491, 276] width 302 height 71
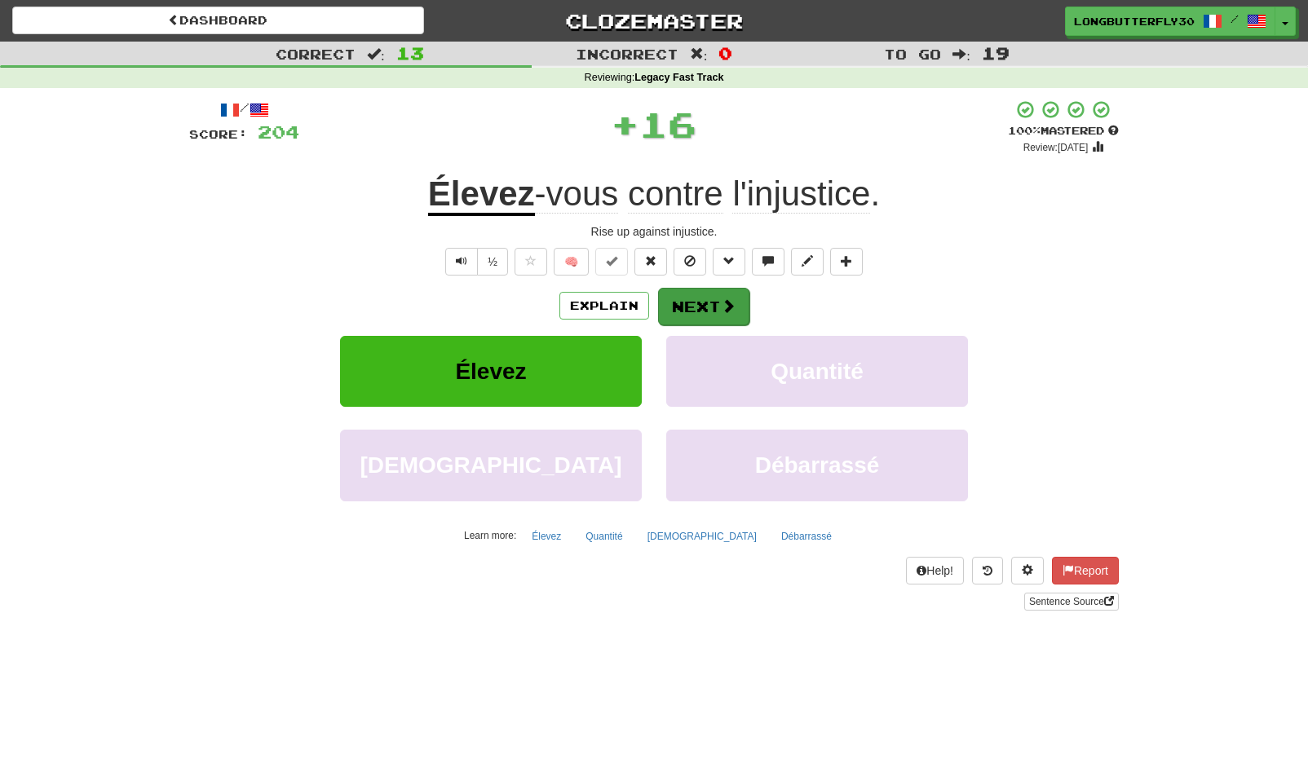
click at [709, 312] on button "Next" at bounding box center [703, 307] width 91 height 38
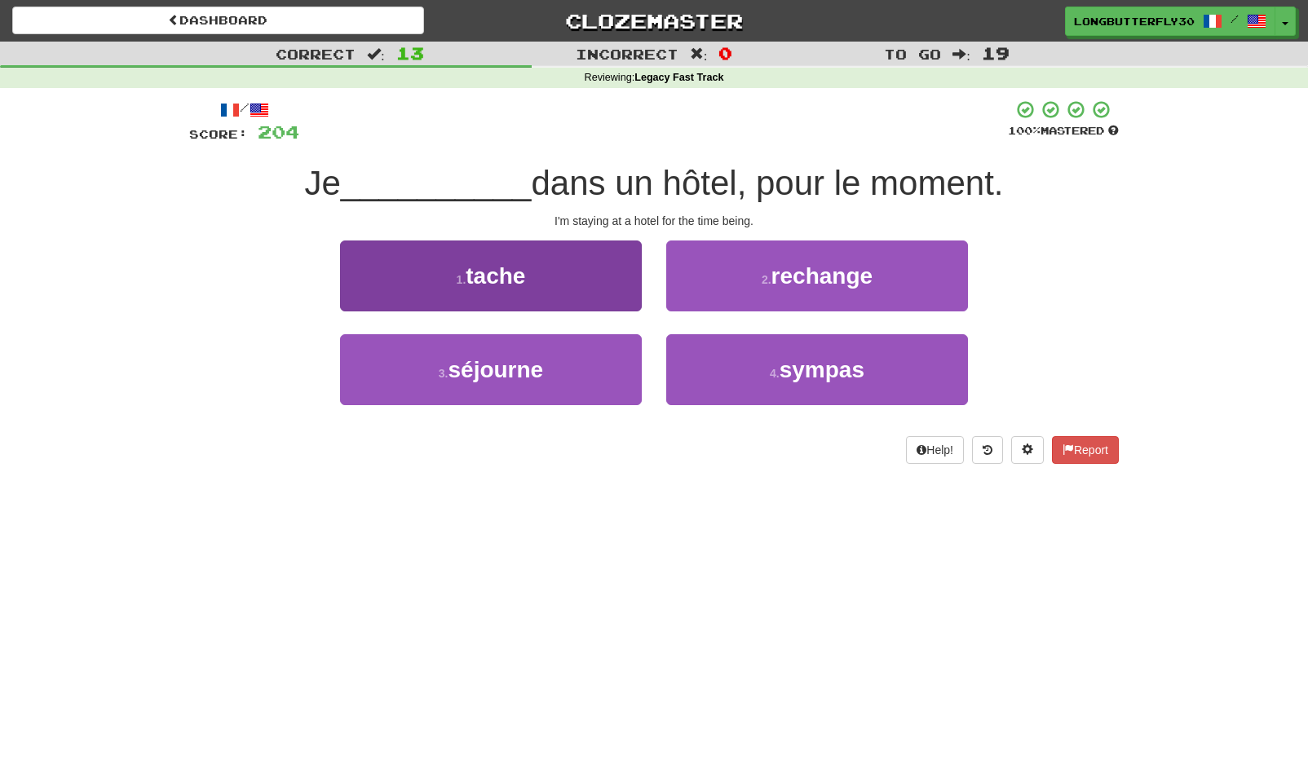
click at [543, 359] on span "séjourne" at bounding box center [495, 369] width 95 height 25
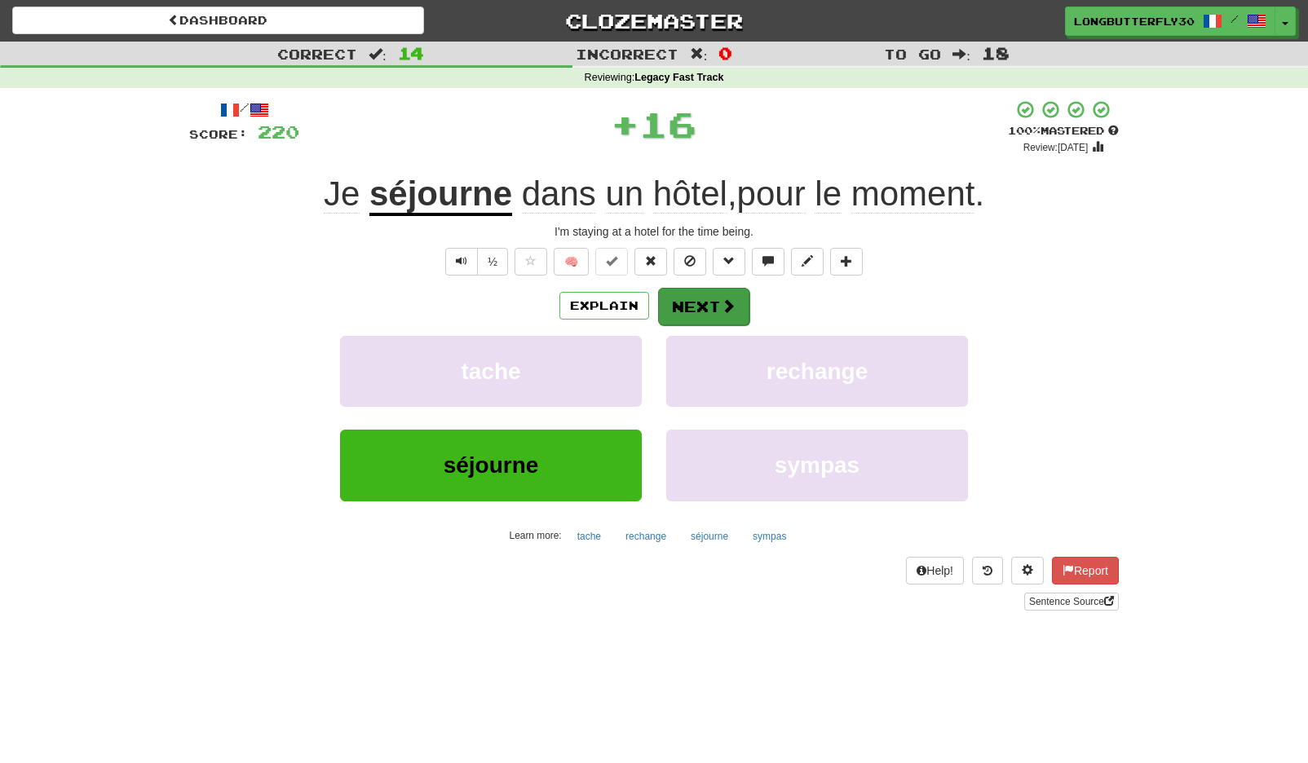
click at [724, 312] on span at bounding box center [728, 305] width 15 height 15
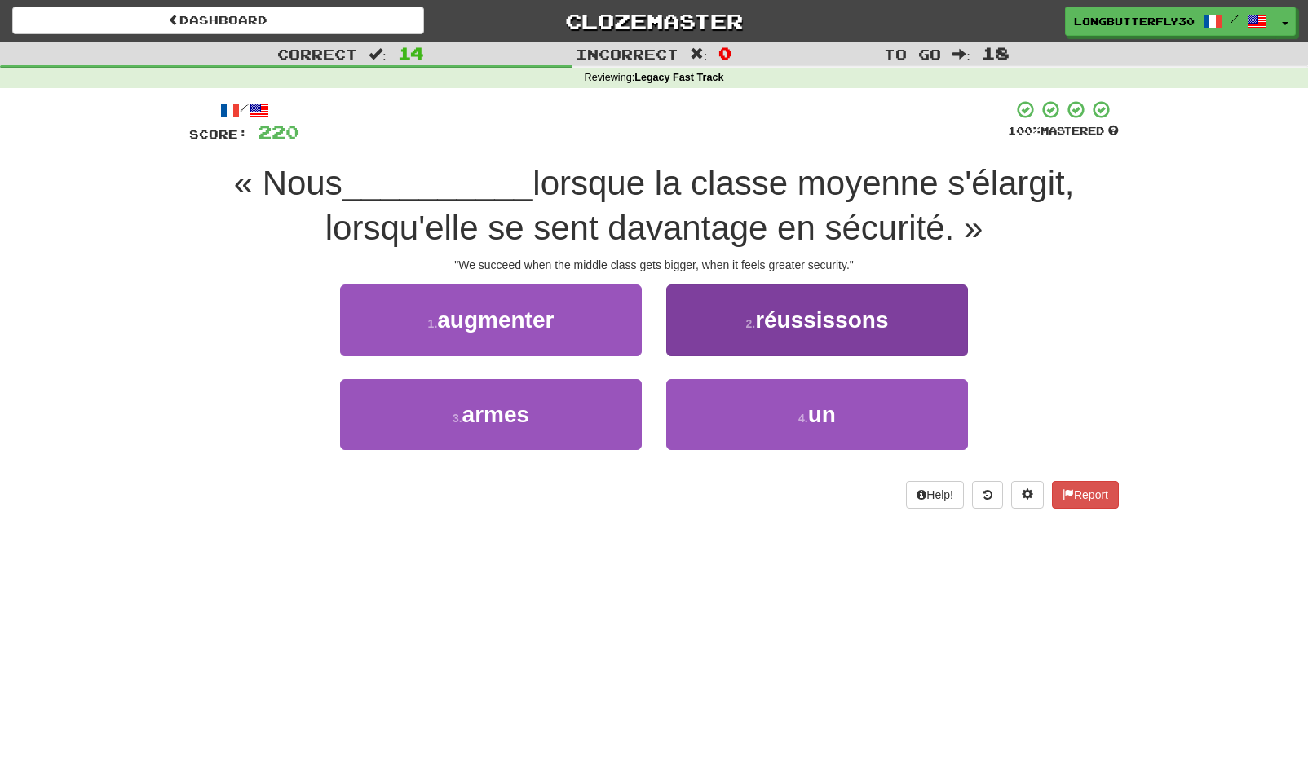
click at [807, 325] on span "réussissons" at bounding box center [821, 319] width 133 height 25
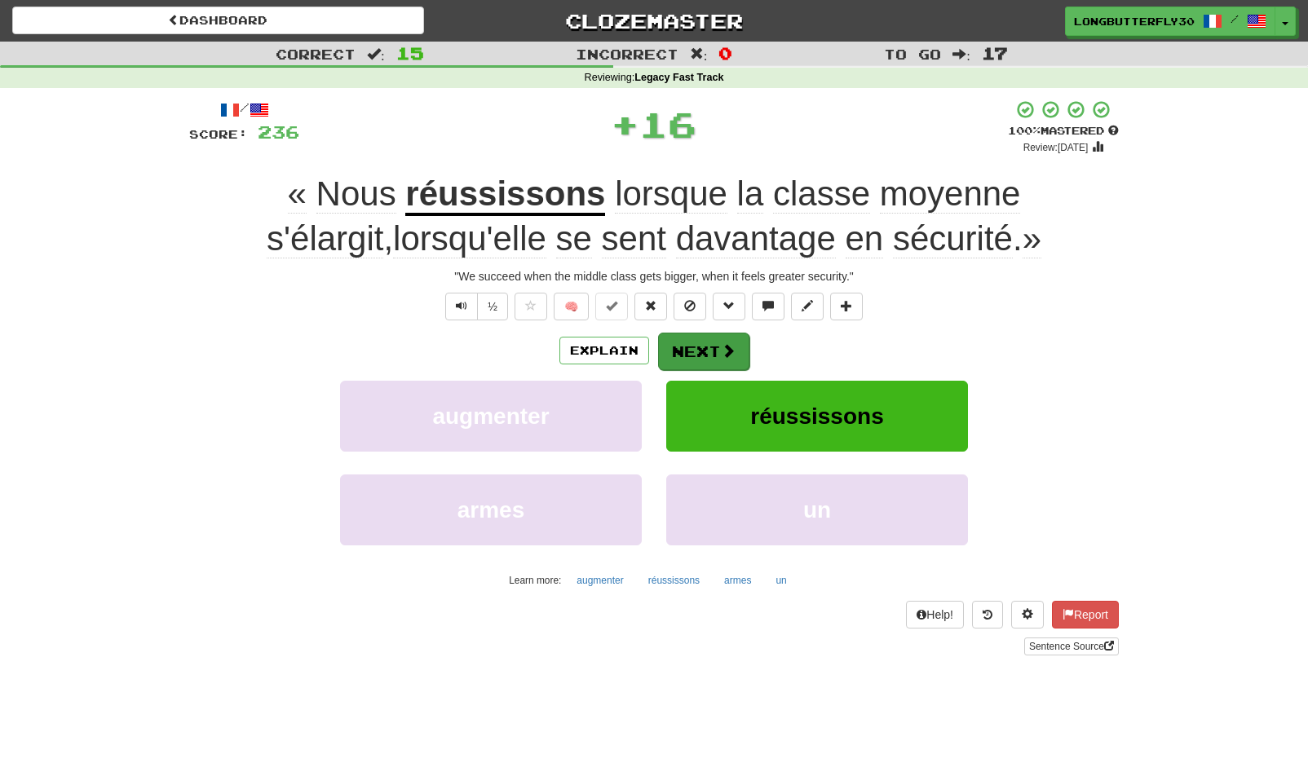
click at [741, 333] on button "Next" at bounding box center [703, 352] width 91 height 38
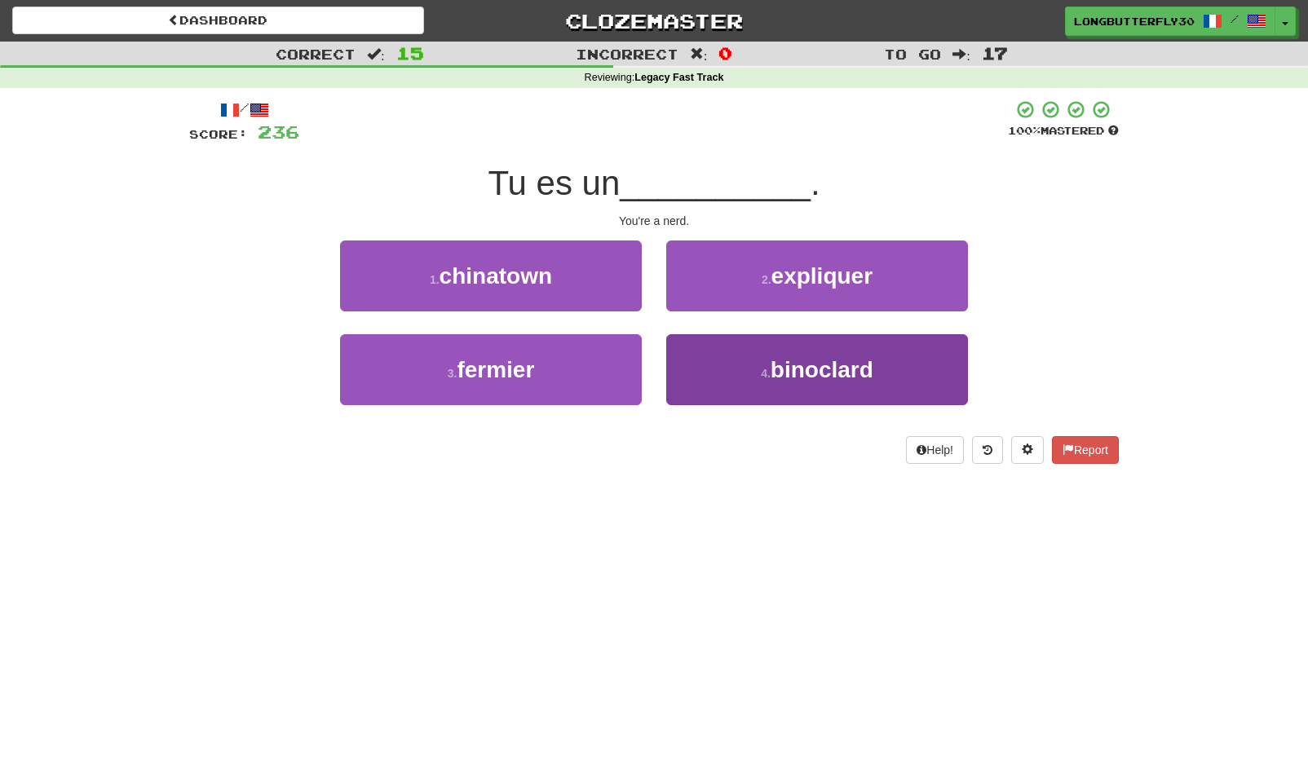
click at [716, 371] on button "4 . binoclard" at bounding box center [817, 369] width 302 height 71
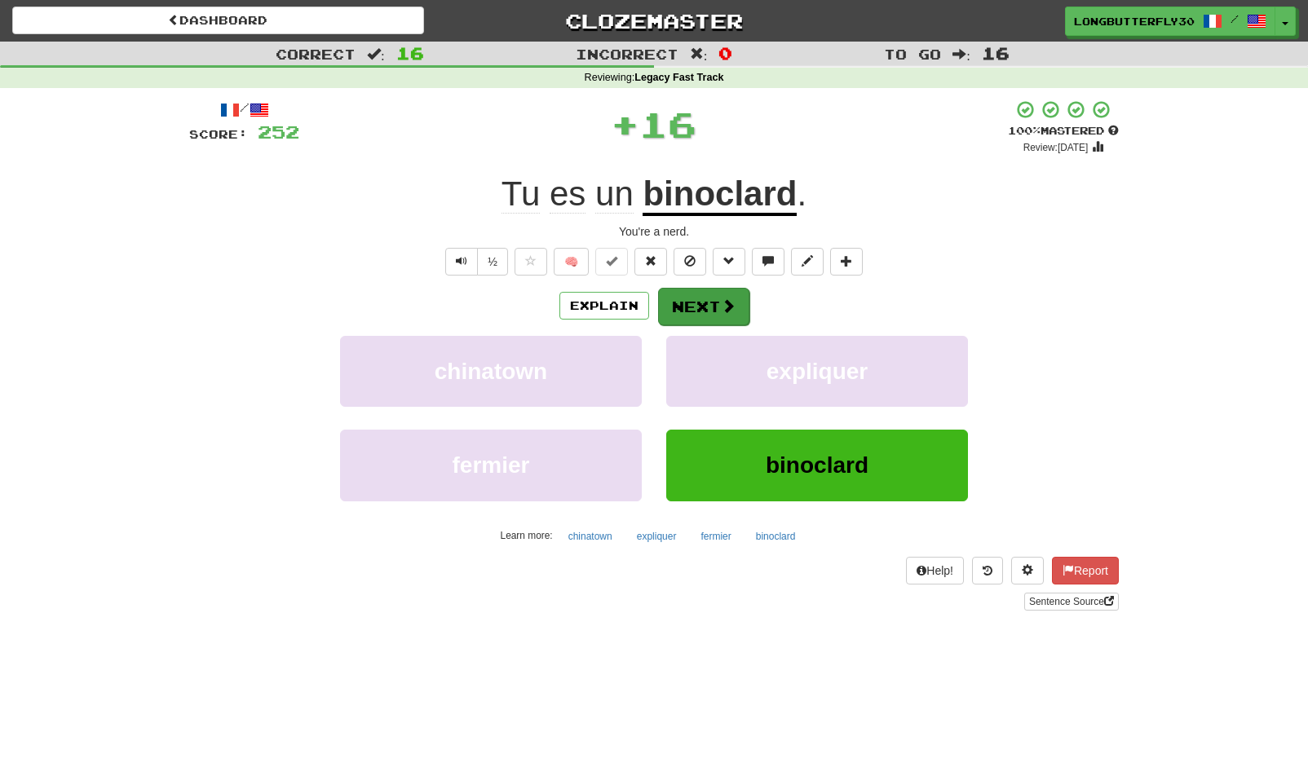
click at [699, 310] on button "Next" at bounding box center [703, 307] width 91 height 38
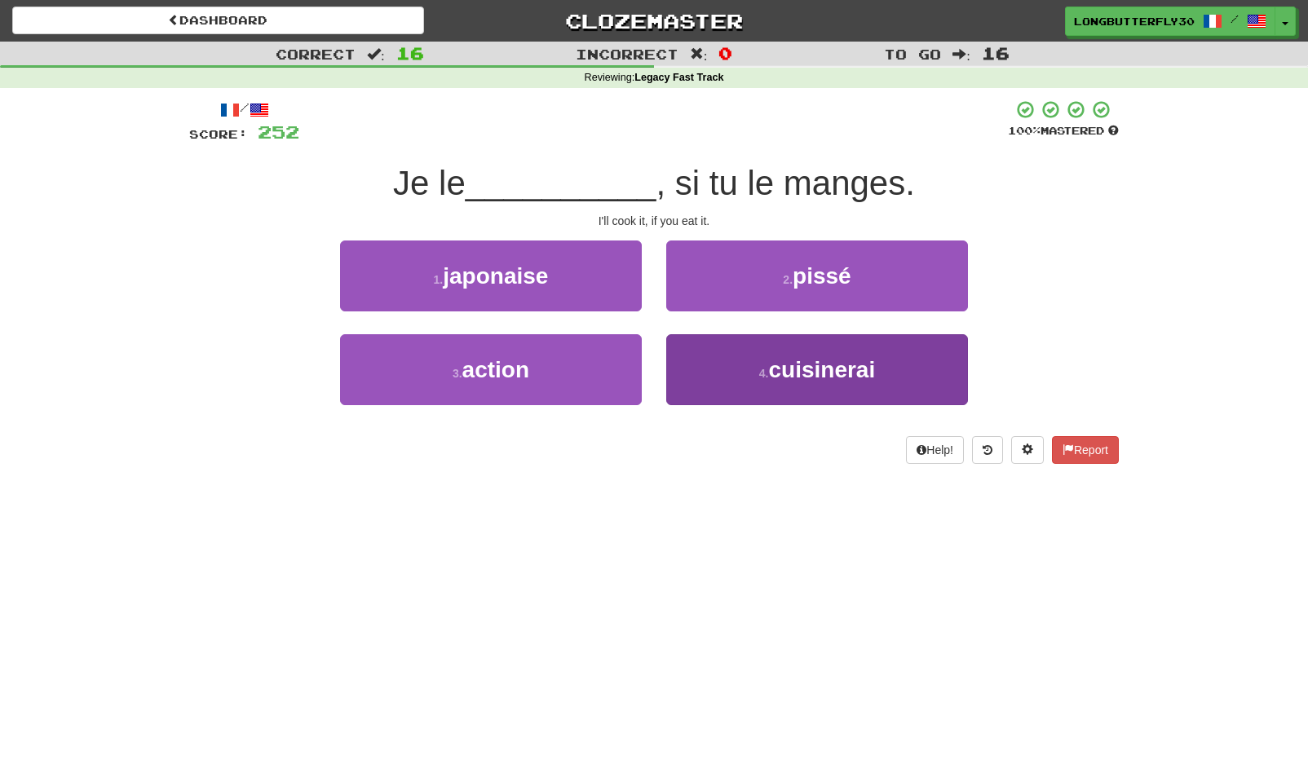
click at [715, 375] on button "4 . cuisinerai" at bounding box center [817, 369] width 302 height 71
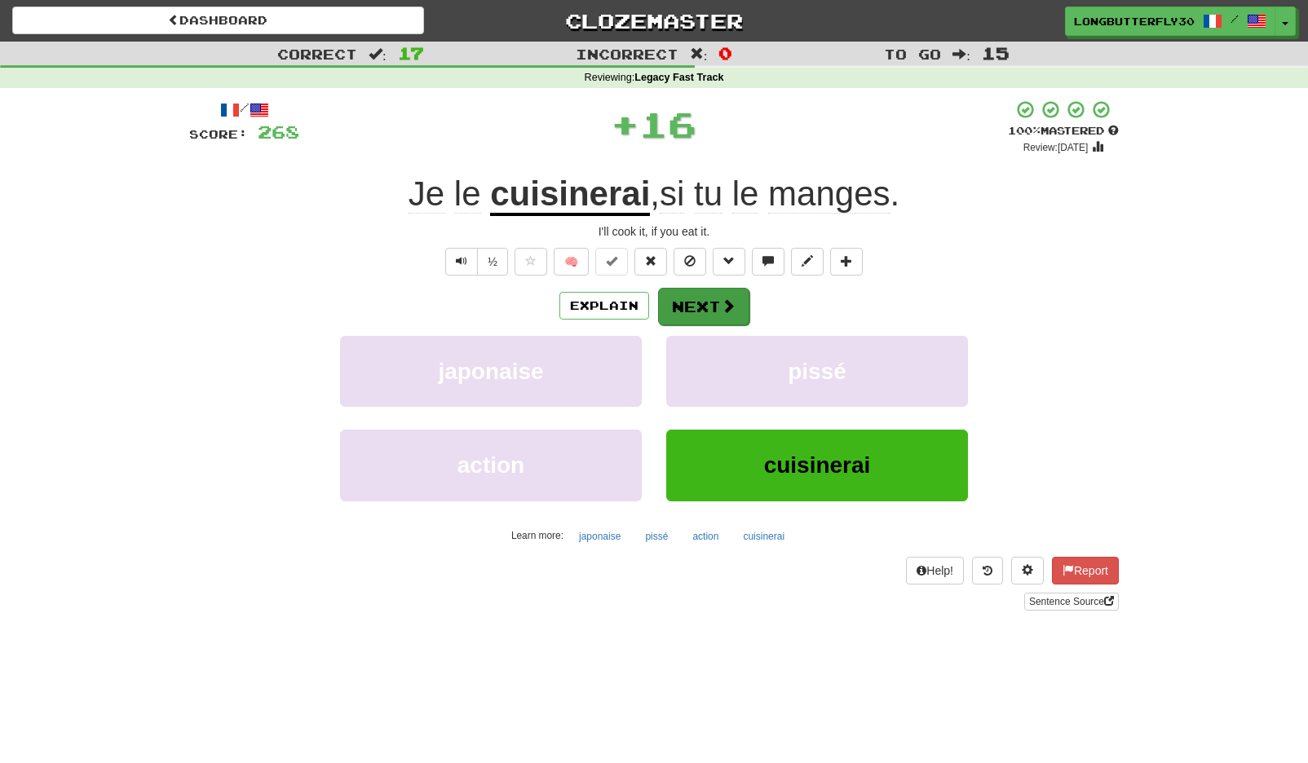
click at [703, 311] on button "Next" at bounding box center [703, 307] width 91 height 38
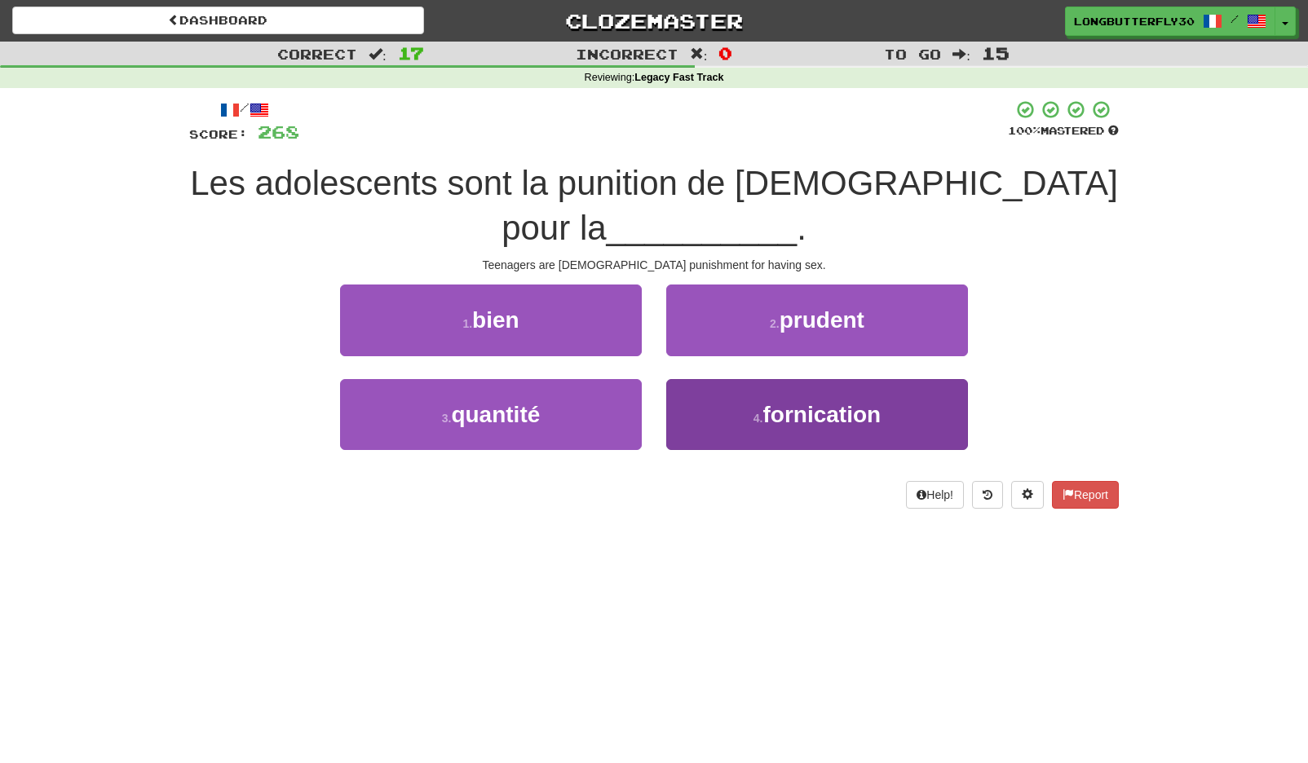
click at [738, 380] on button "4 . fornication" at bounding box center [817, 414] width 302 height 71
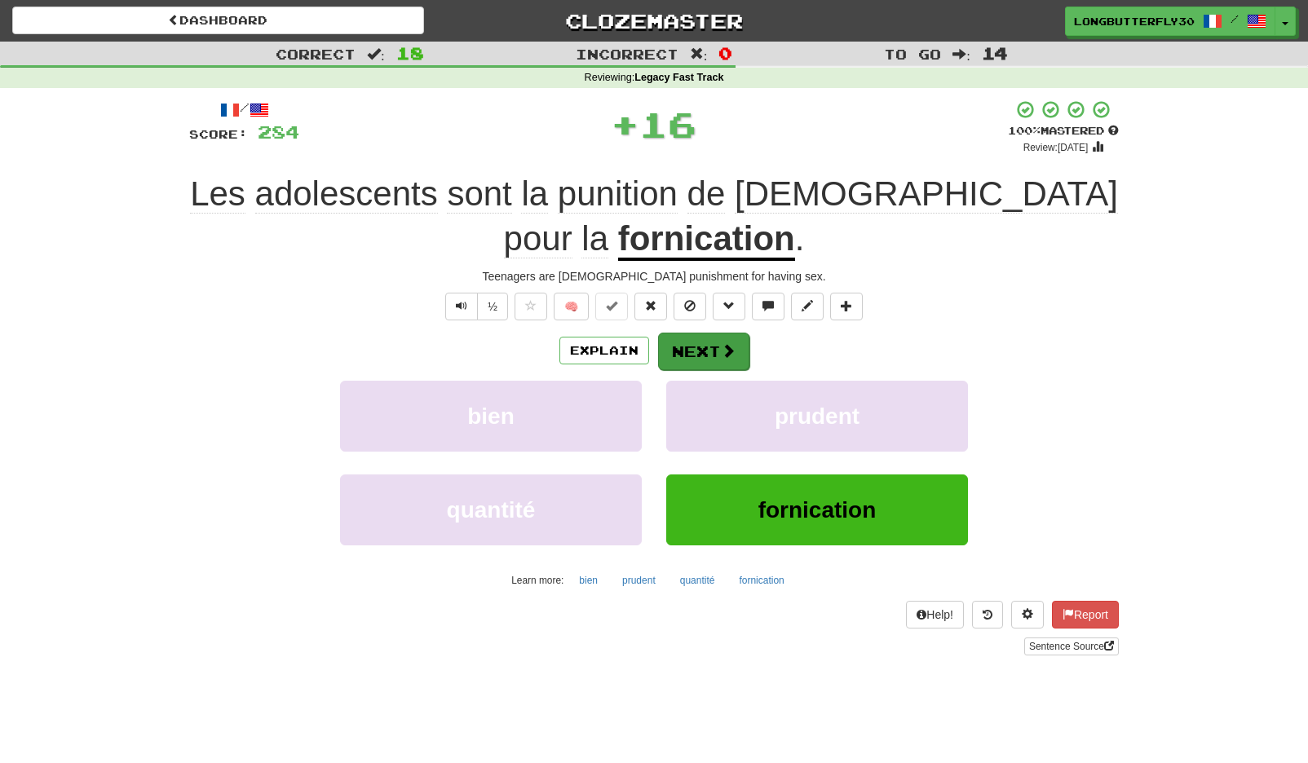
click at [710, 358] on button "Next" at bounding box center [703, 352] width 91 height 38
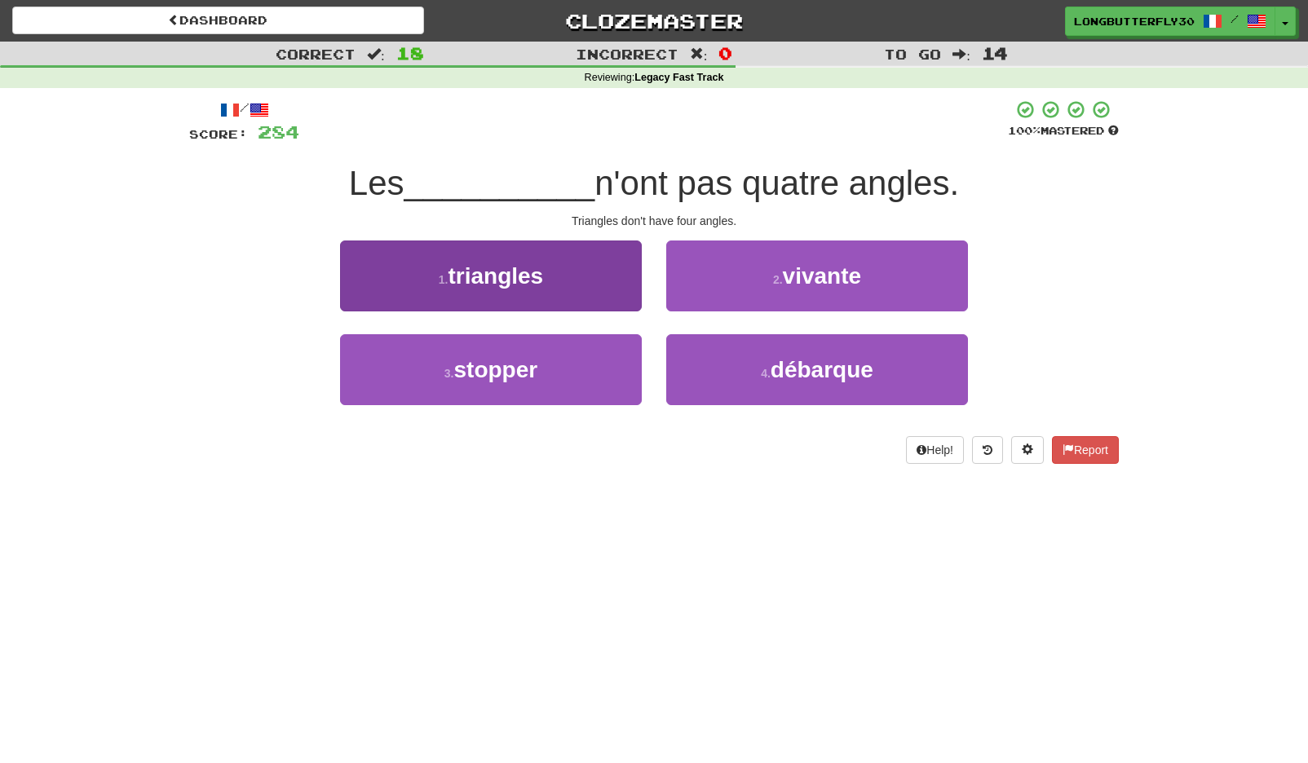
click at [603, 260] on button "1 . triangles" at bounding box center [491, 276] width 302 height 71
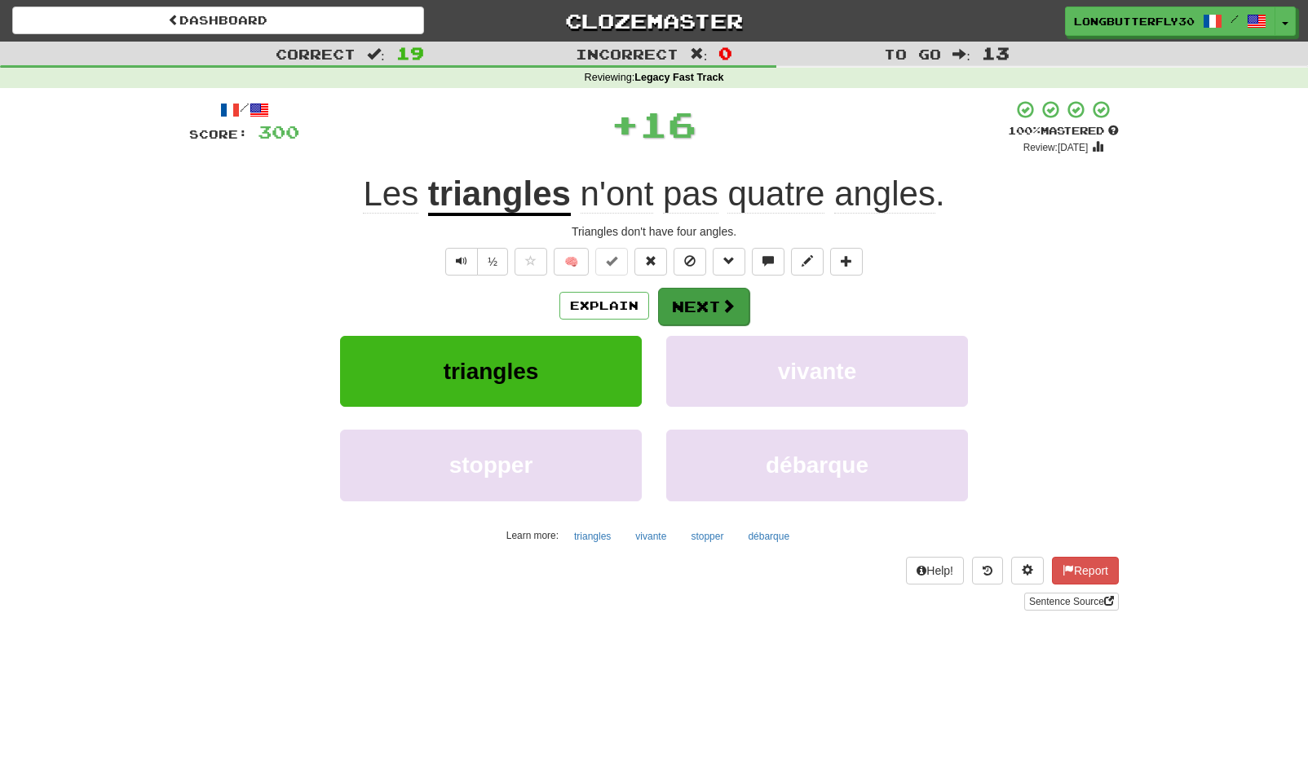
click at [729, 305] on span at bounding box center [728, 305] width 15 height 15
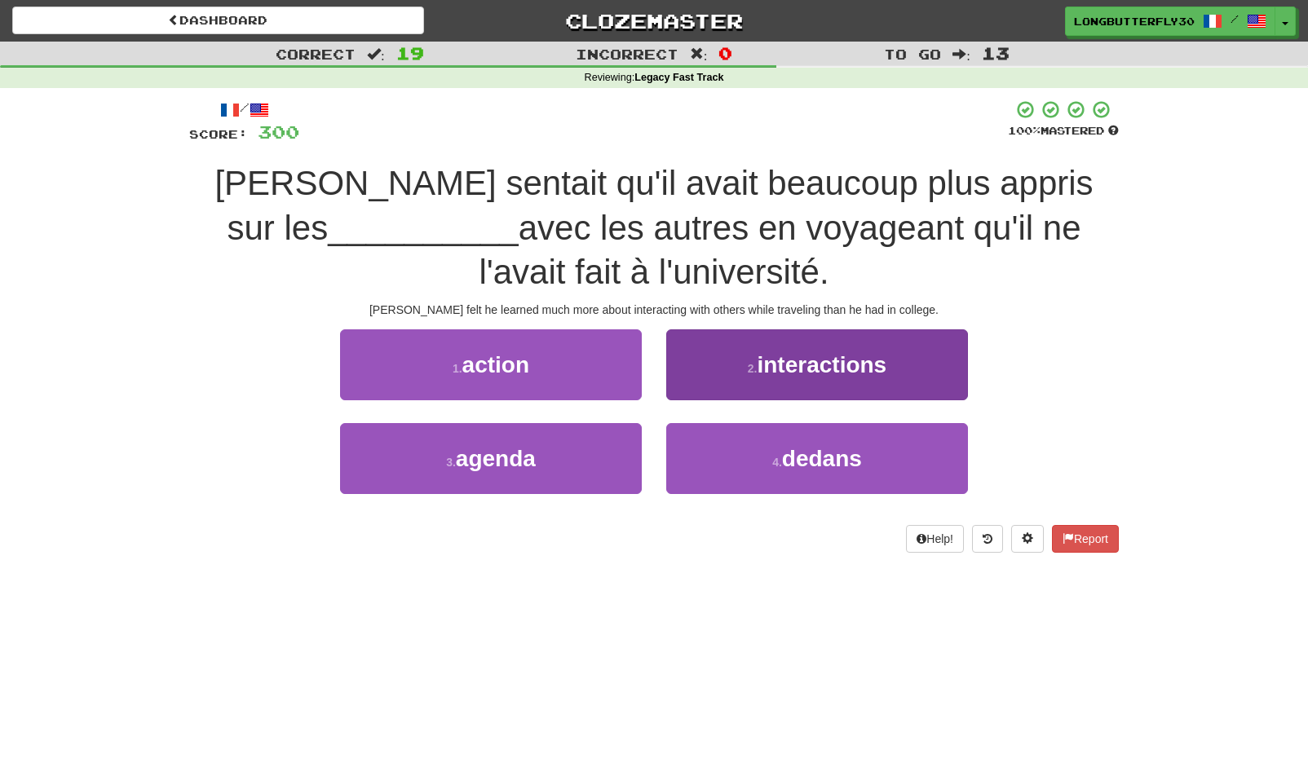
click at [804, 353] on span "interactions" at bounding box center [822, 364] width 130 height 25
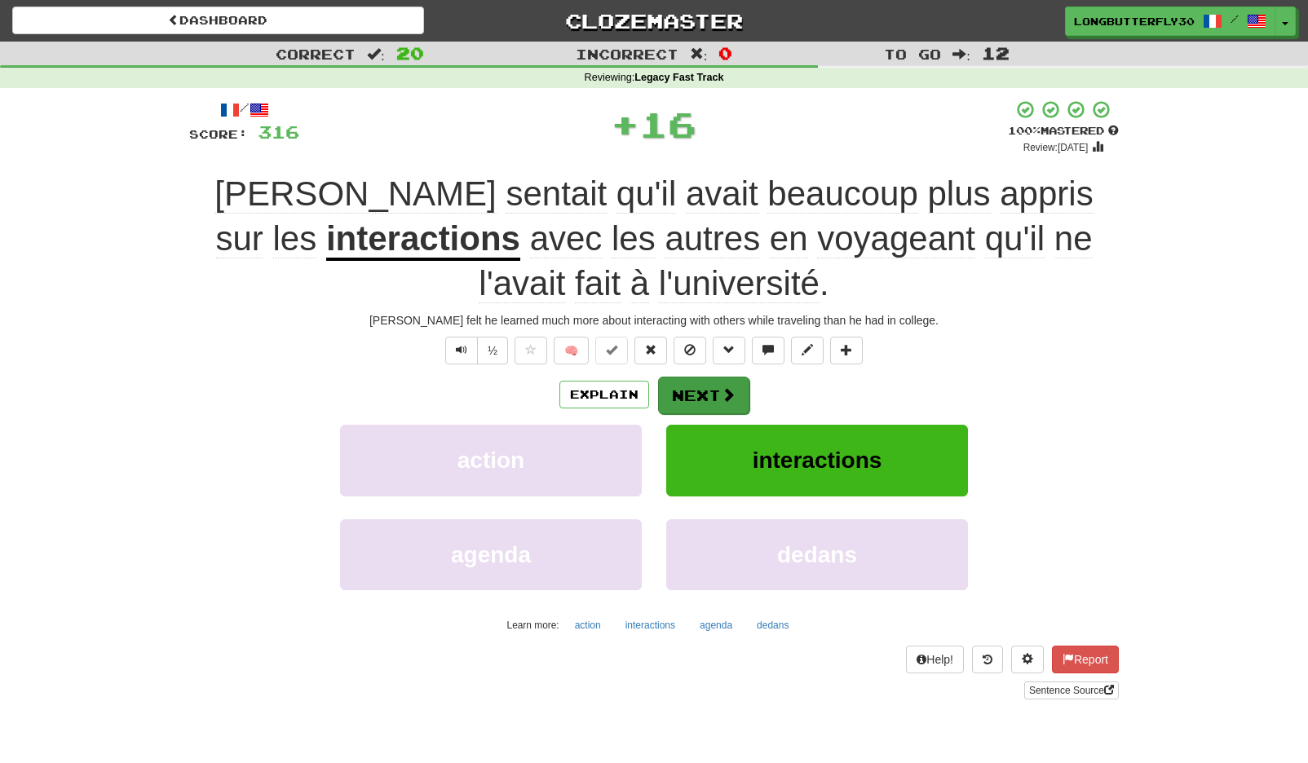
click at [721, 390] on span at bounding box center [728, 394] width 15 height 15
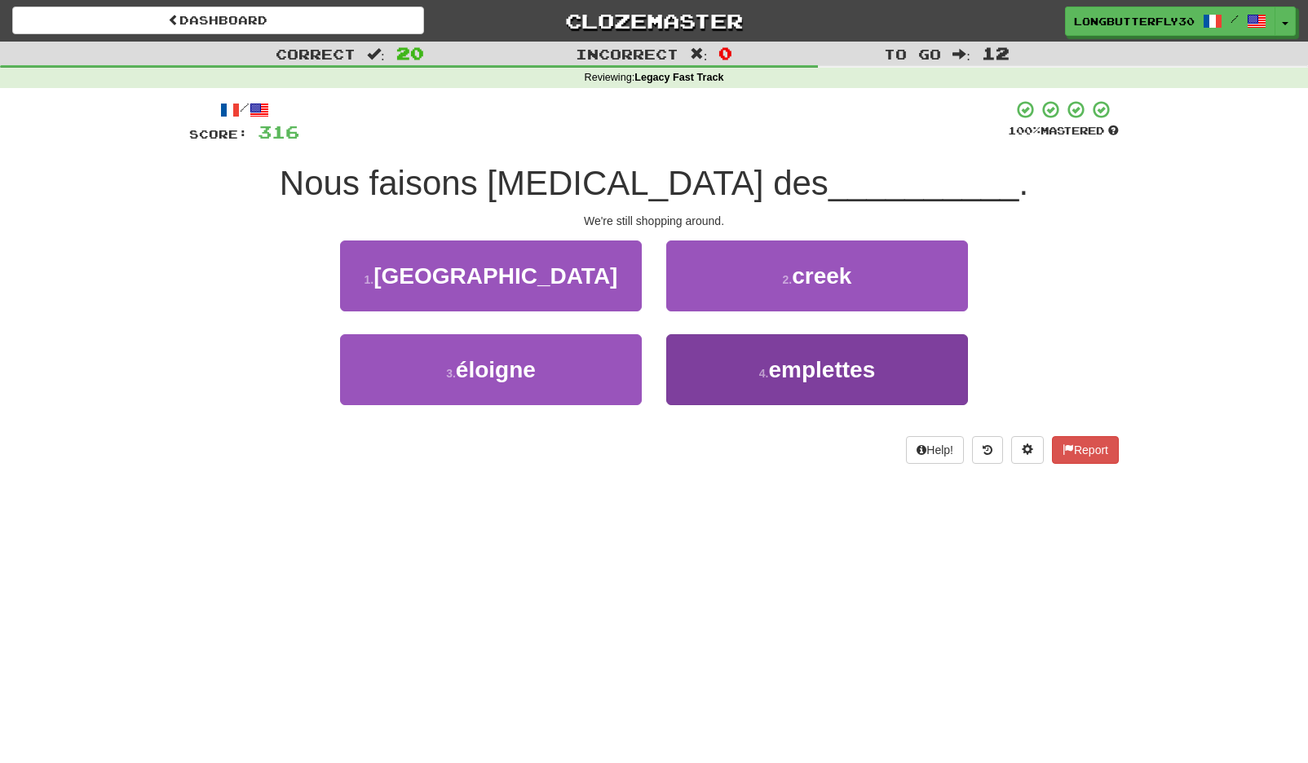
click at [827, 369] on span "emplettes" at bounding box center [821, 369] width 107 height 25
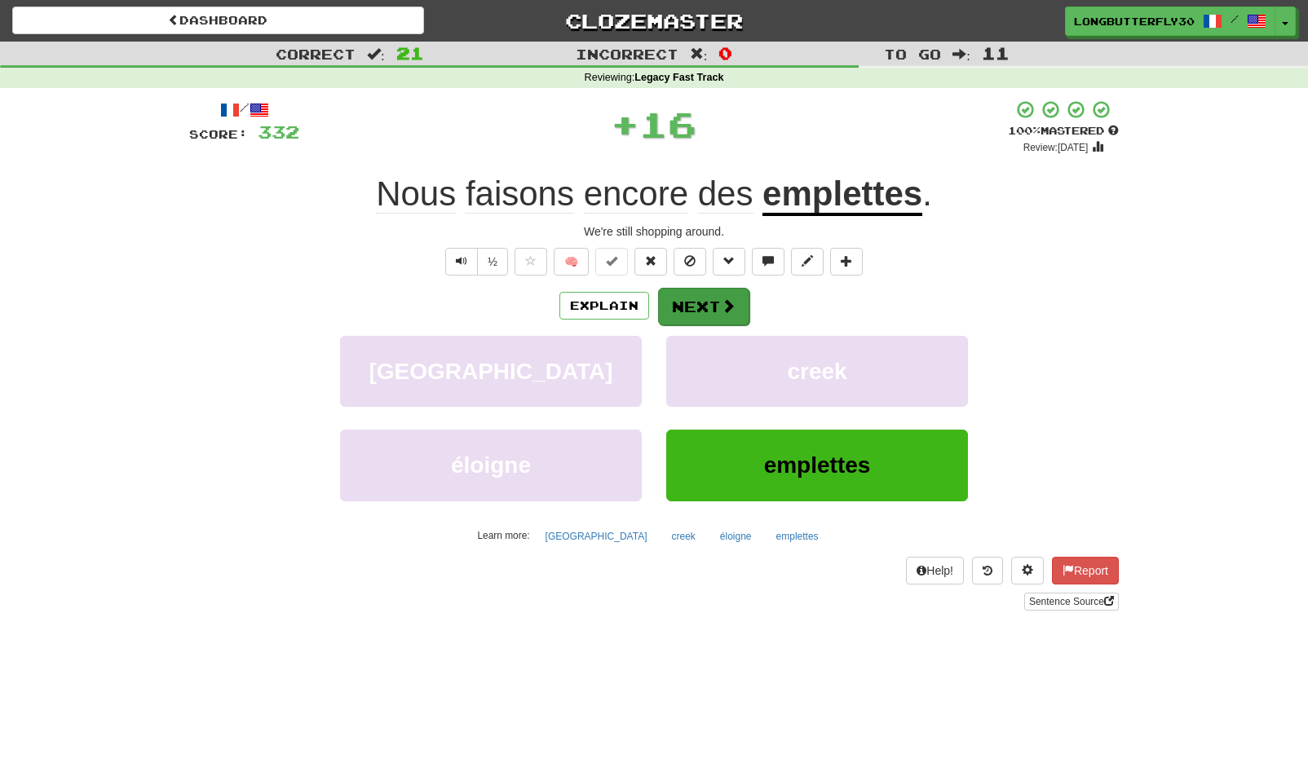
click at [714, 305] on button "Next" at bounding box center [703, 307] width 91 height 38
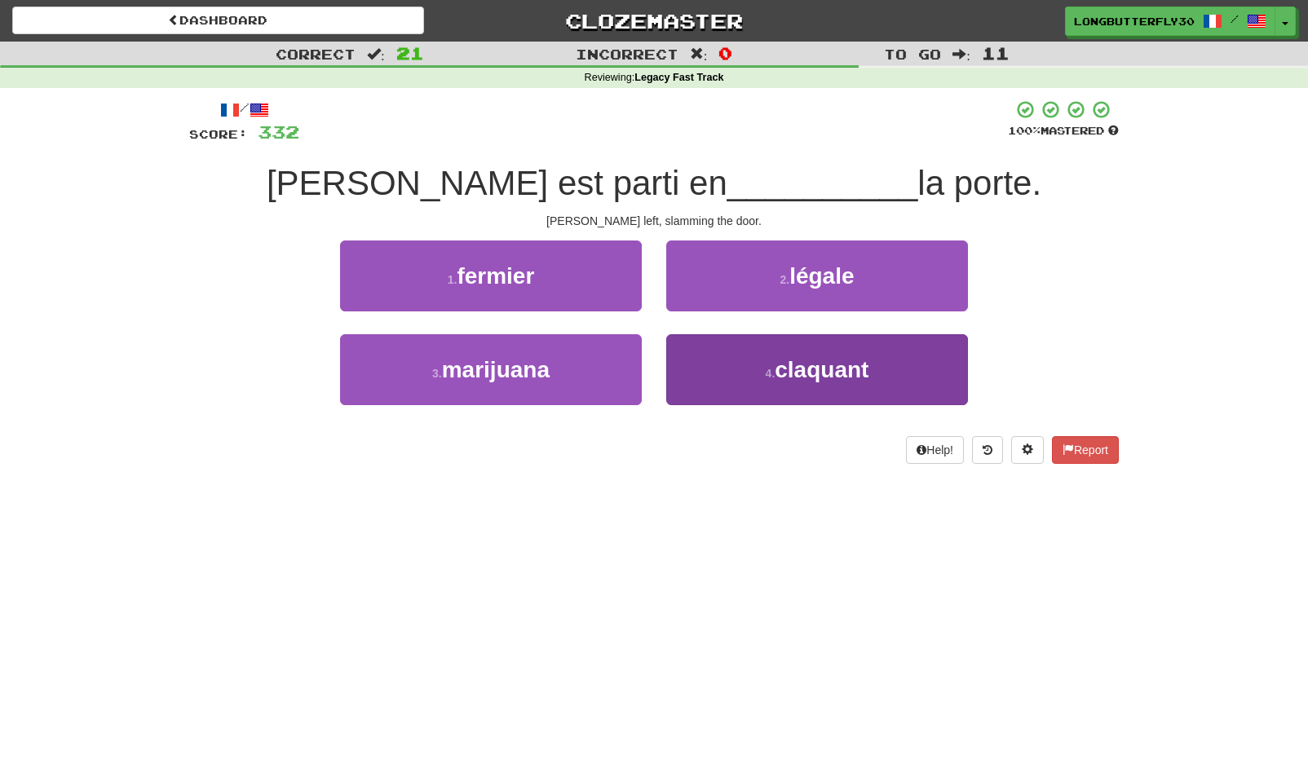
click at [728, 368] on button "4 . claquant" at bounding box center [817, 369] width 302 height 71
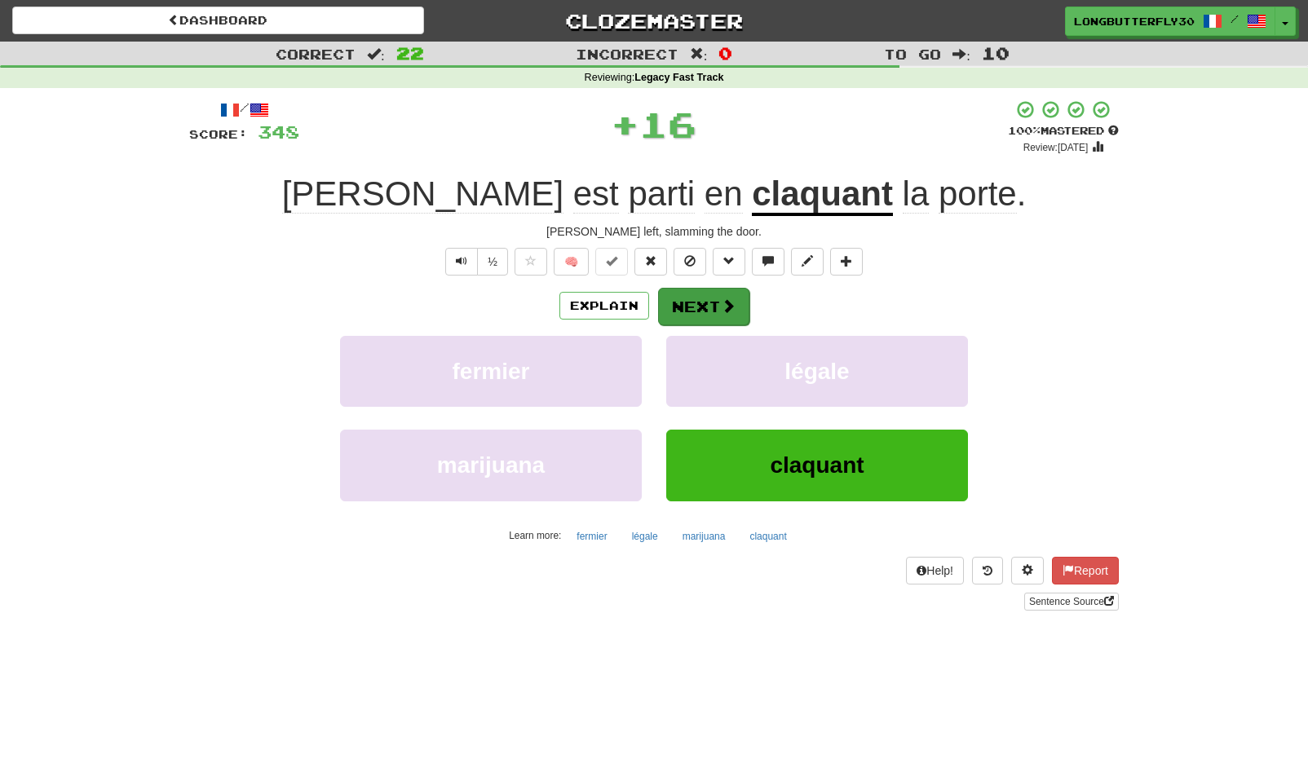
click at [707, 295] on button "Next" at bounding box center [703, 307] width 91 height 38
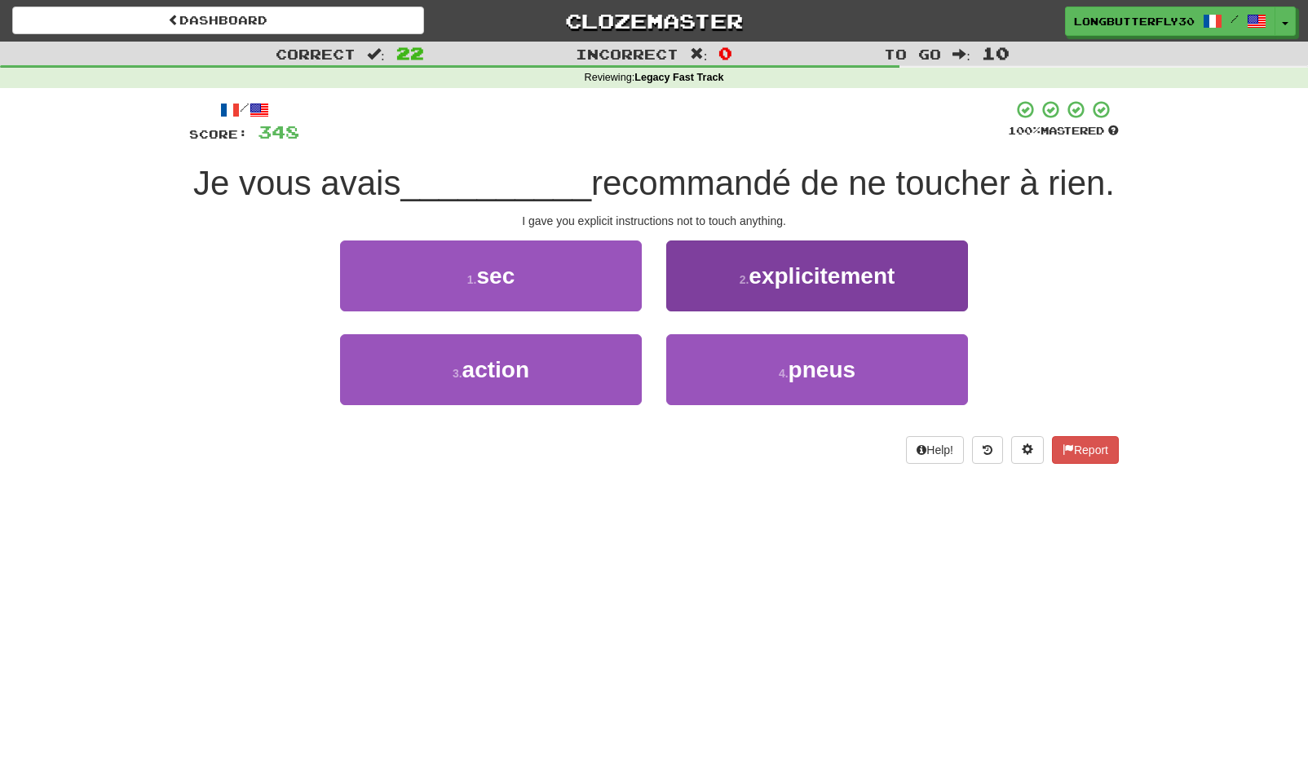
click at [786, 286] on span "explicitement" at bounding box center [822, 275] width 146 height 25
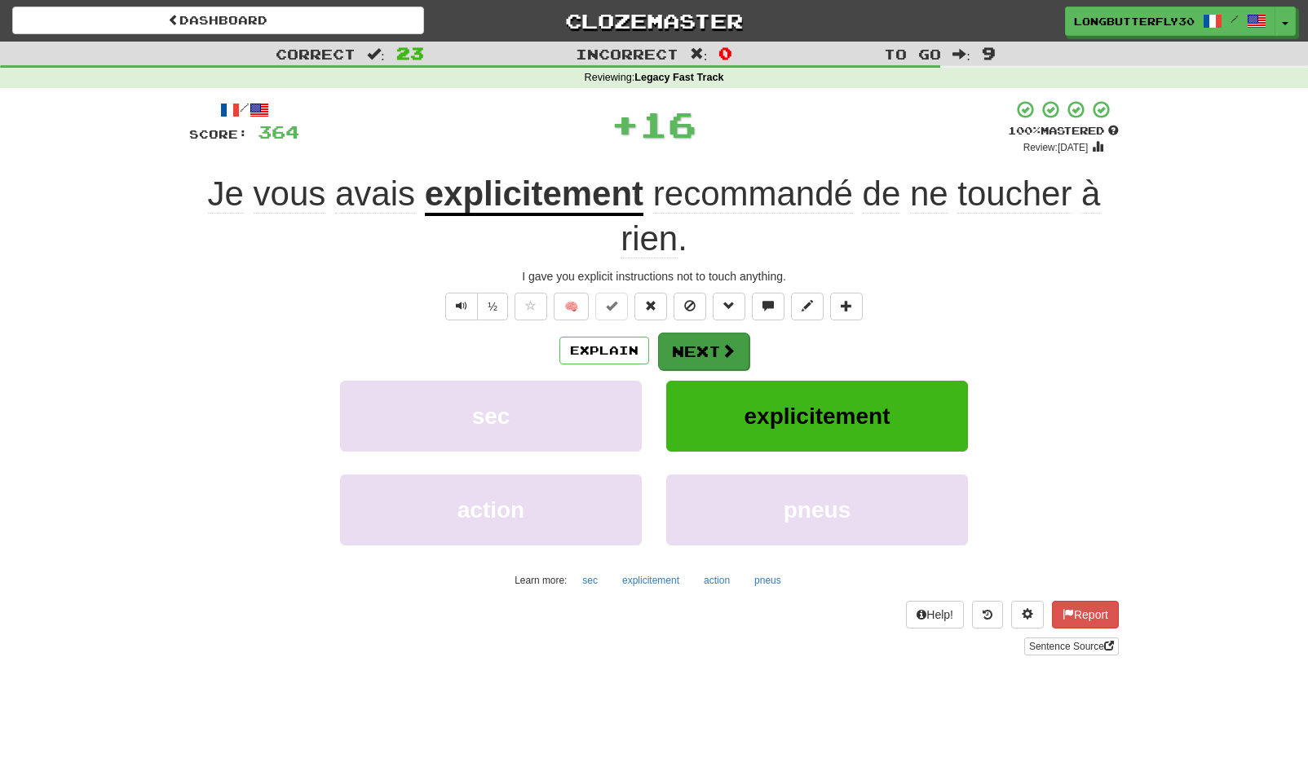
click at [711, 350] on button "Next" at bounding box center [703, 352] width 91 height 38
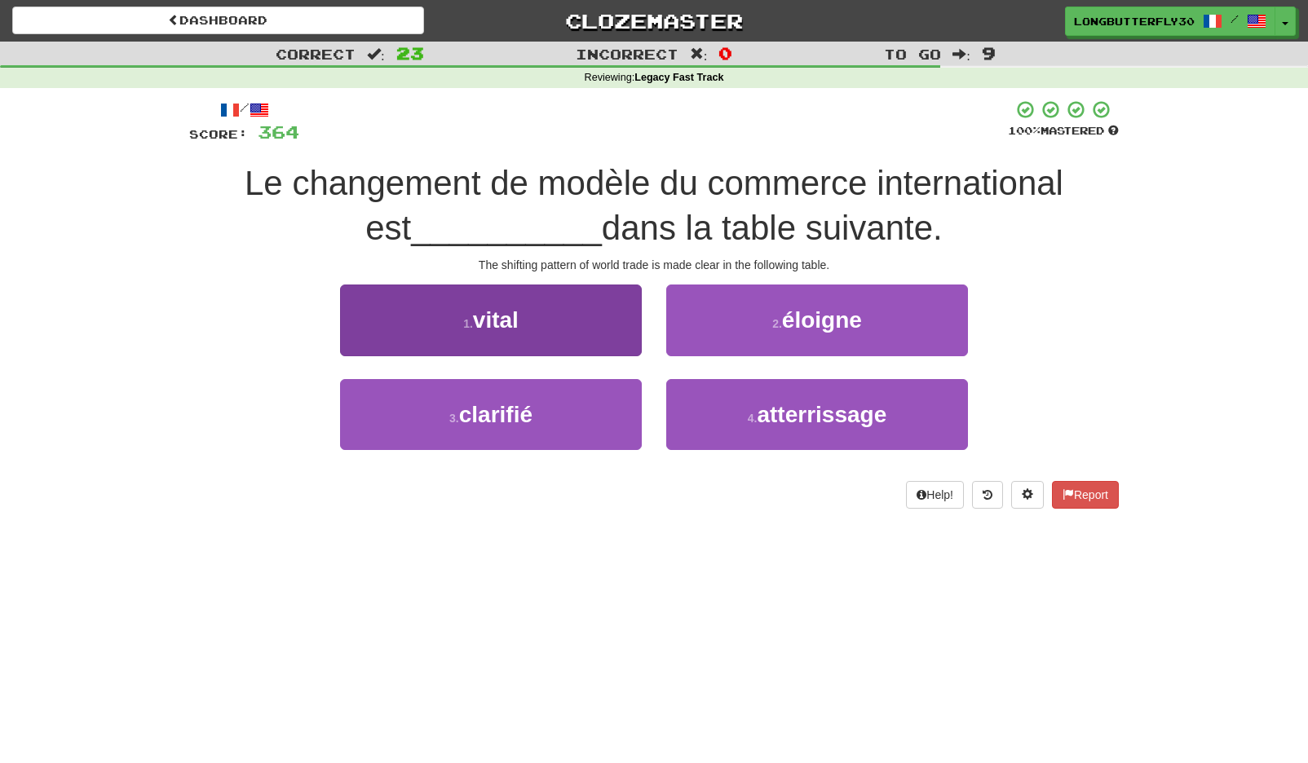
click at [571, 413] on button "3 . clarifié" at bounding box center [491, 414] width 302 height 71
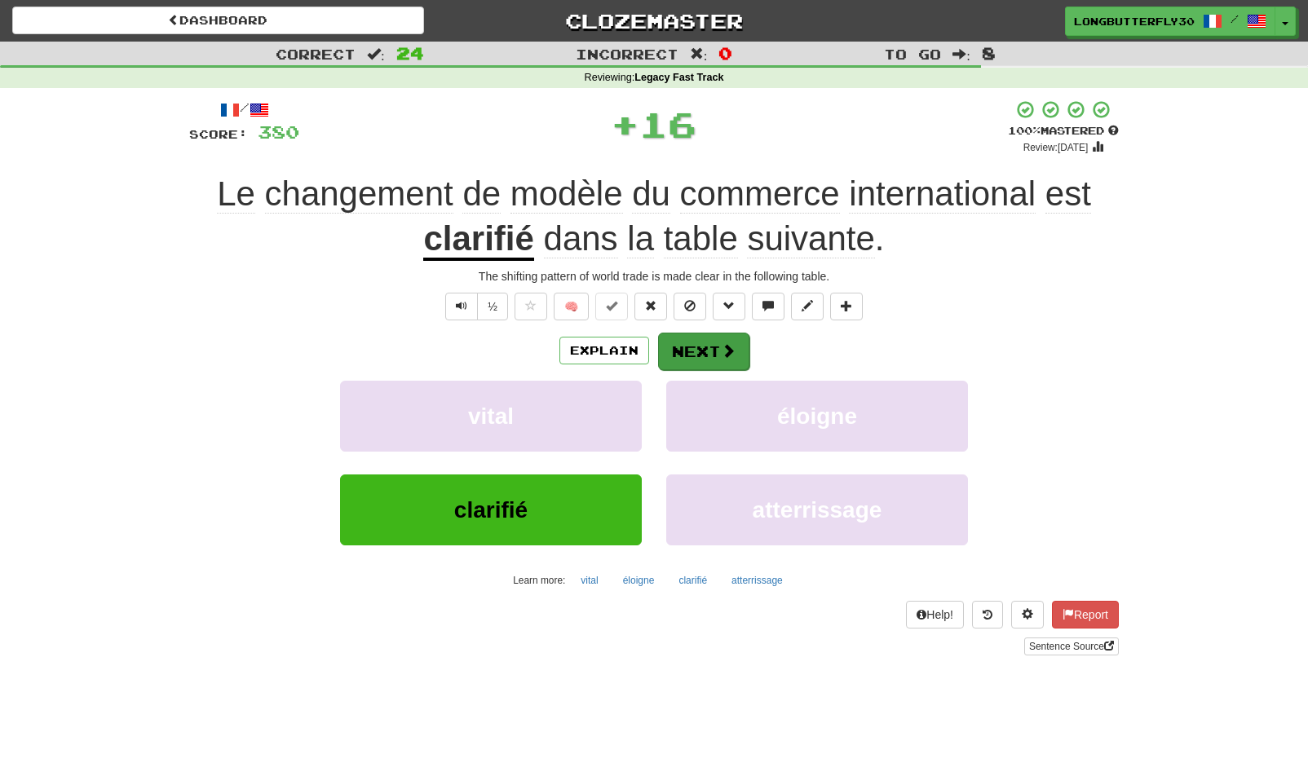
click at [714, 347] on button "Next" at bounding box center [703, 352] width 91 height 38
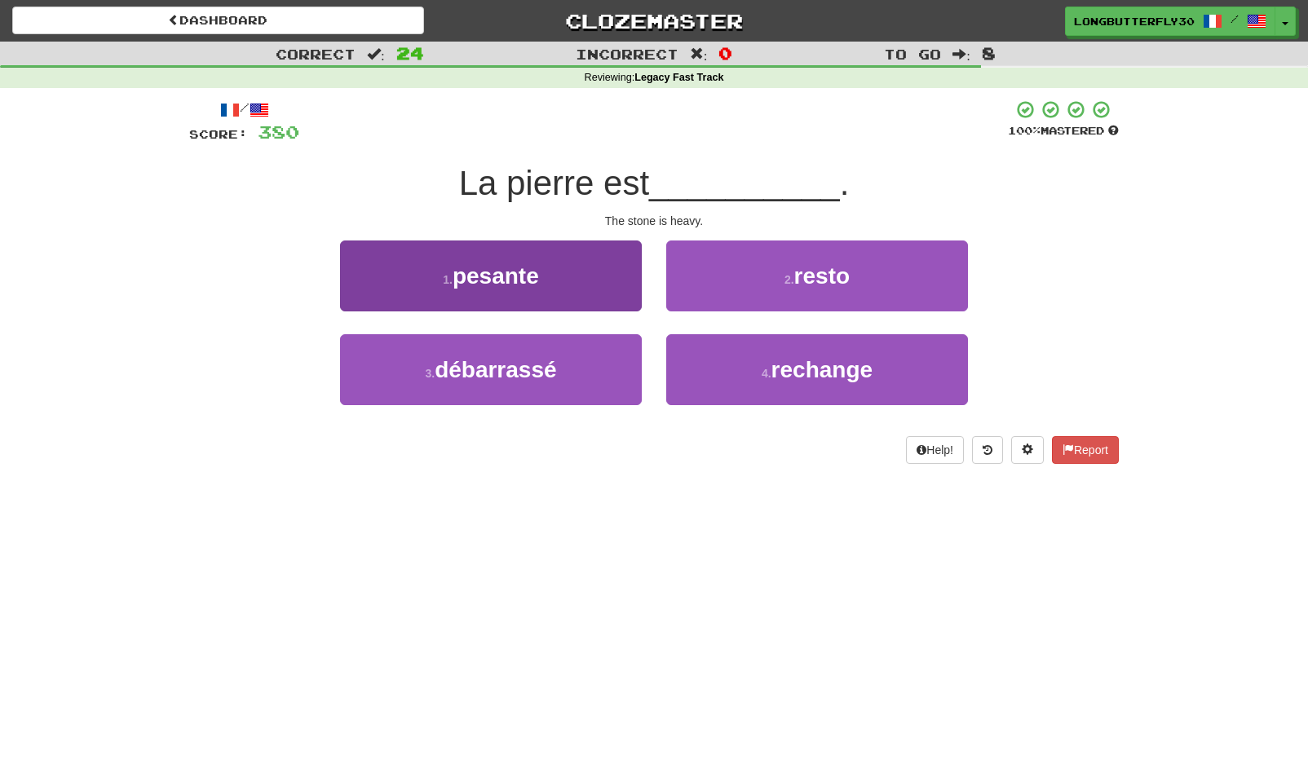
click at [539, 282] on span "pesante" at bounding box center [496, 275] width 86 height 25
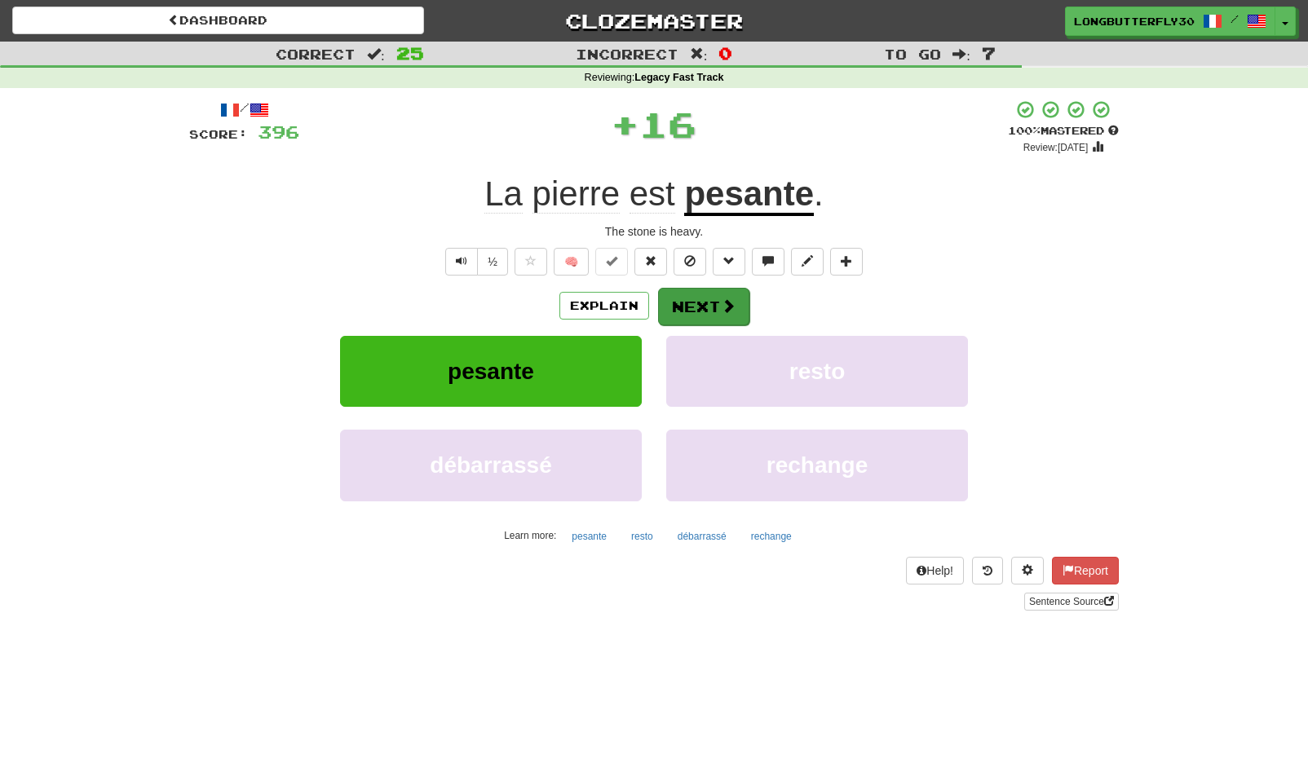
click at [735, 305] on button "Next" at bounding box center [703, 307] width 91 height 38
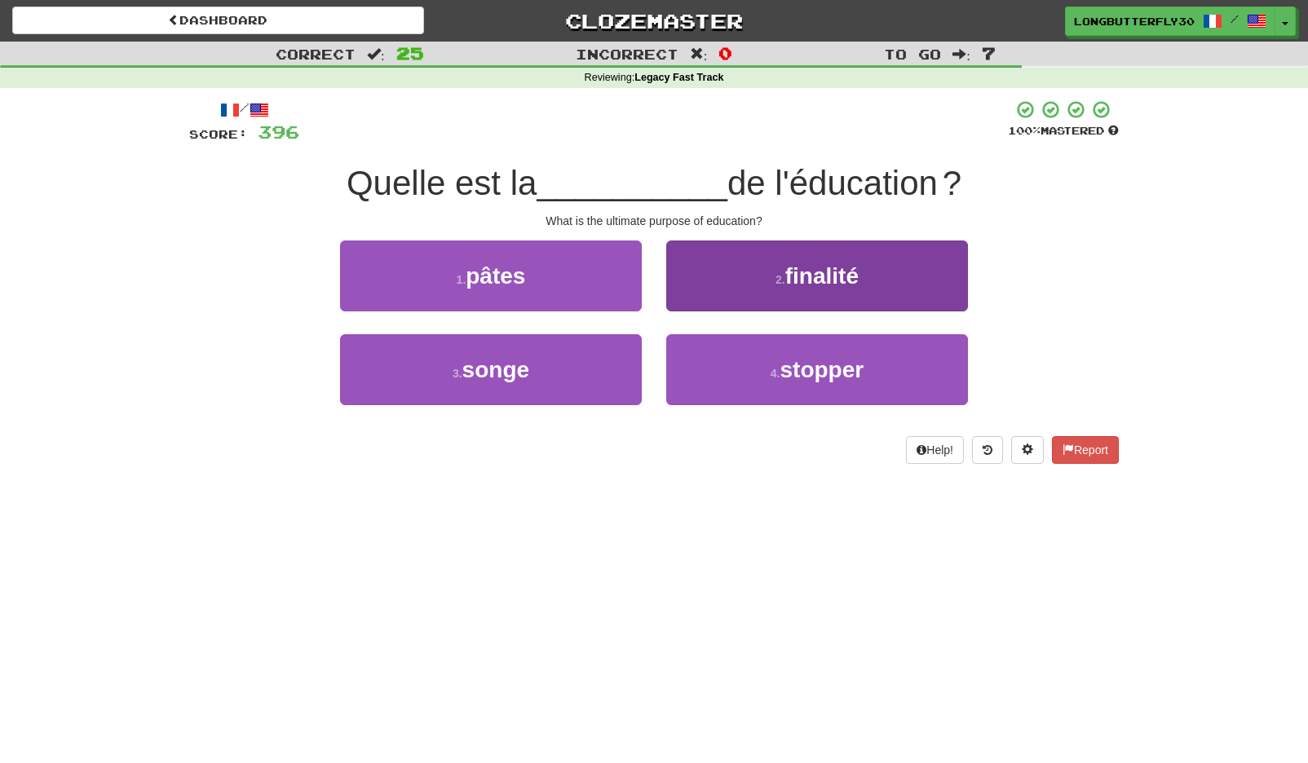
click at [737, 288] on button "2 . finalité" at bounding box center [817, 276] width 302 height 71
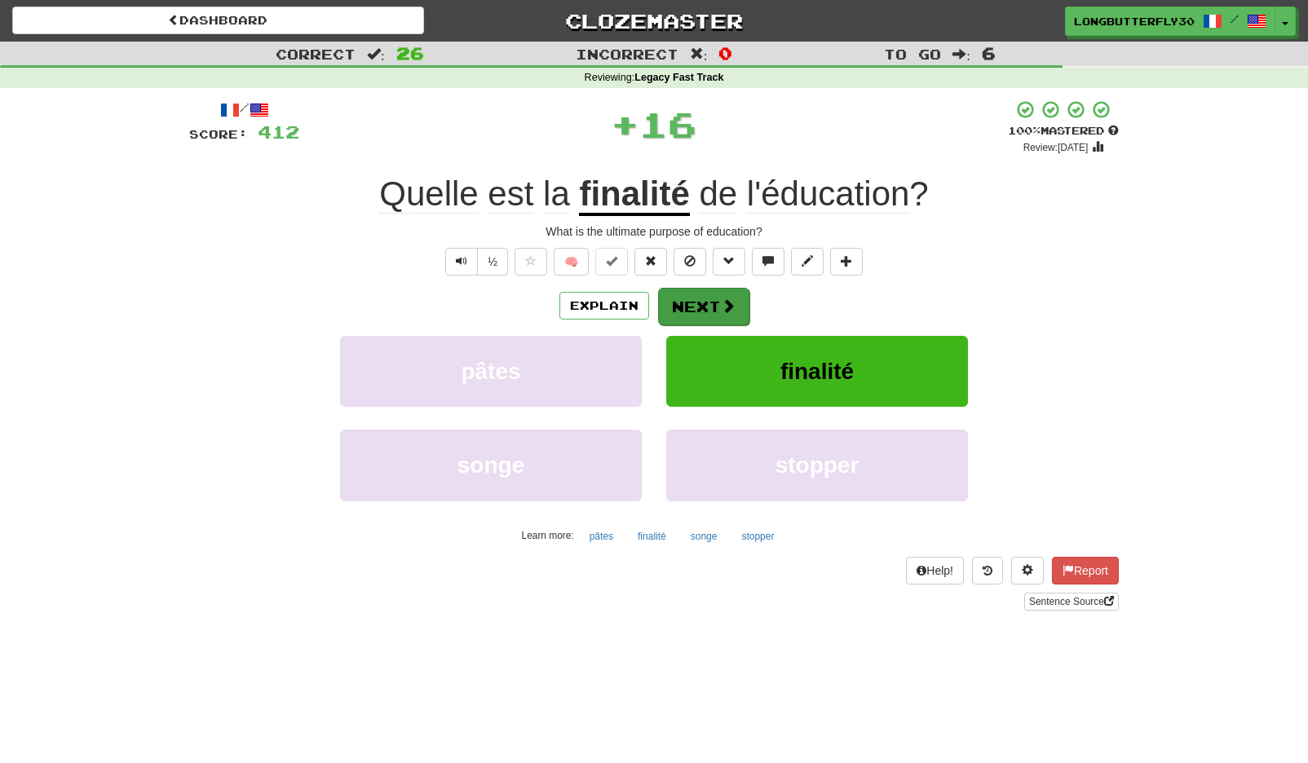
click at [721, 307] on span at bounding box center [728, 305] width 15 height 15
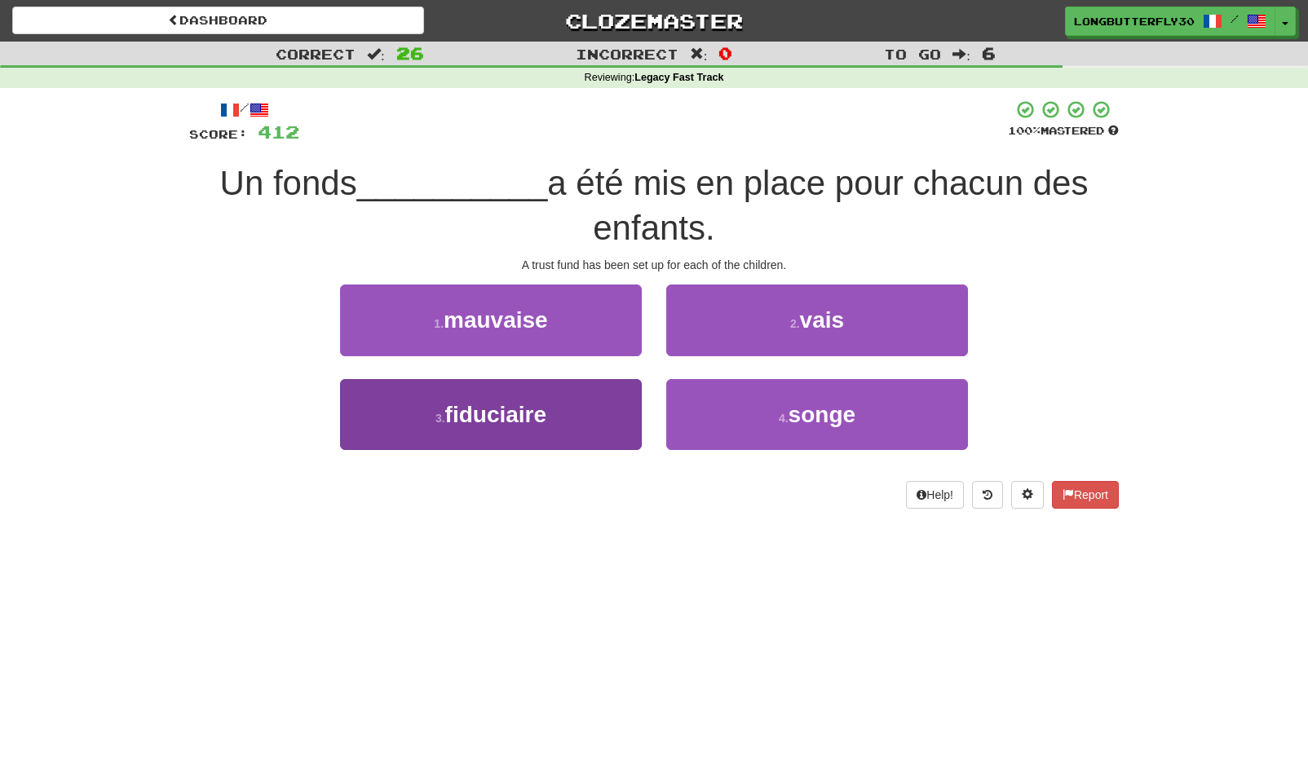
click at [546, 411] on span "fiduciaire" at bounding box center [495, 414] width 101 height 25
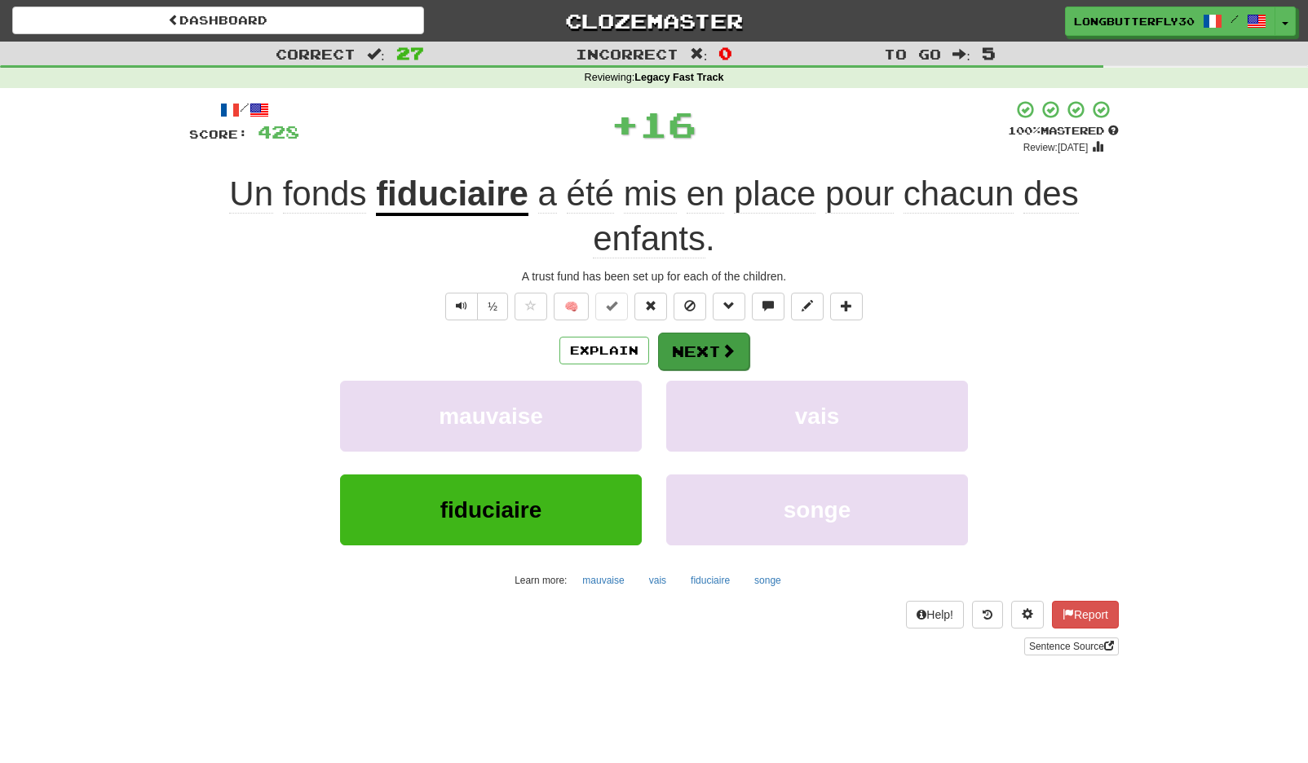
click at [696, 342] on button "Next" at bounding box center [703, 352] width 91 height 38
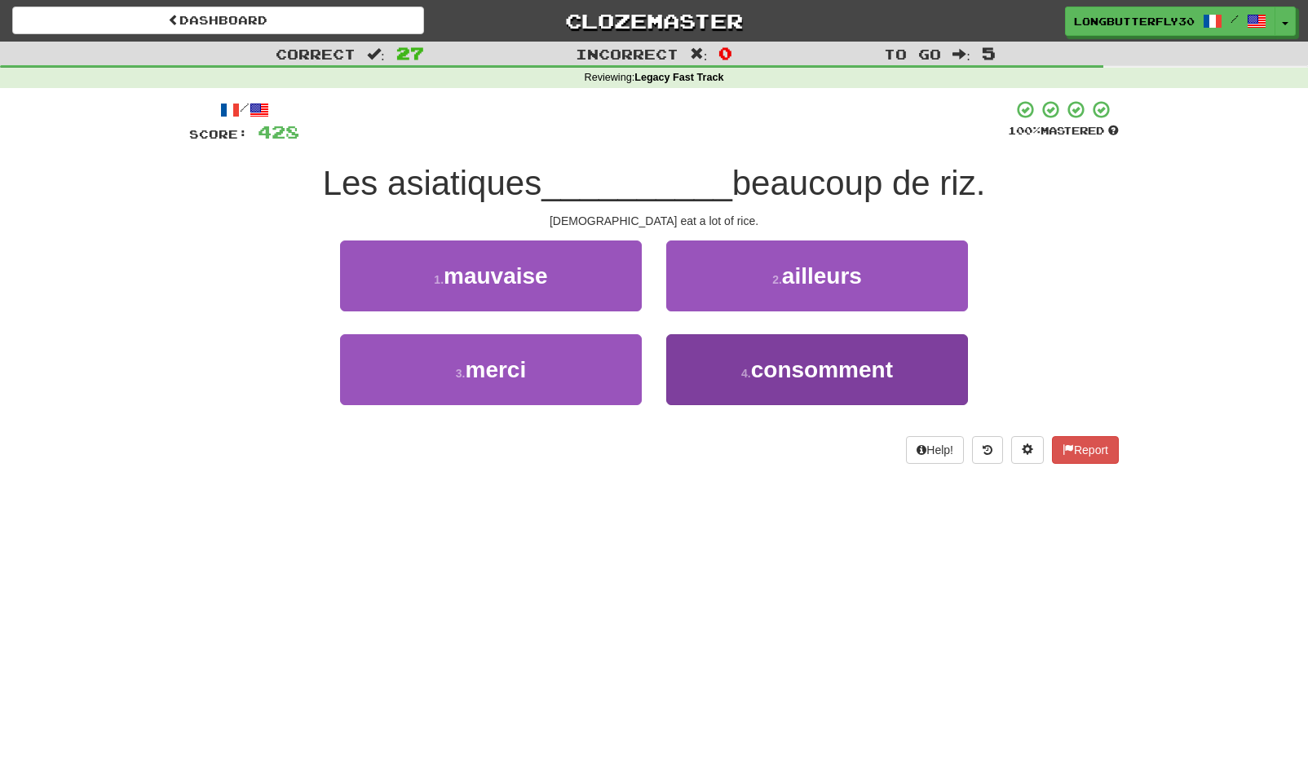
click at [723, 367] on button "4 . consomment" at bounding box center [817, 369] width 302 height 71
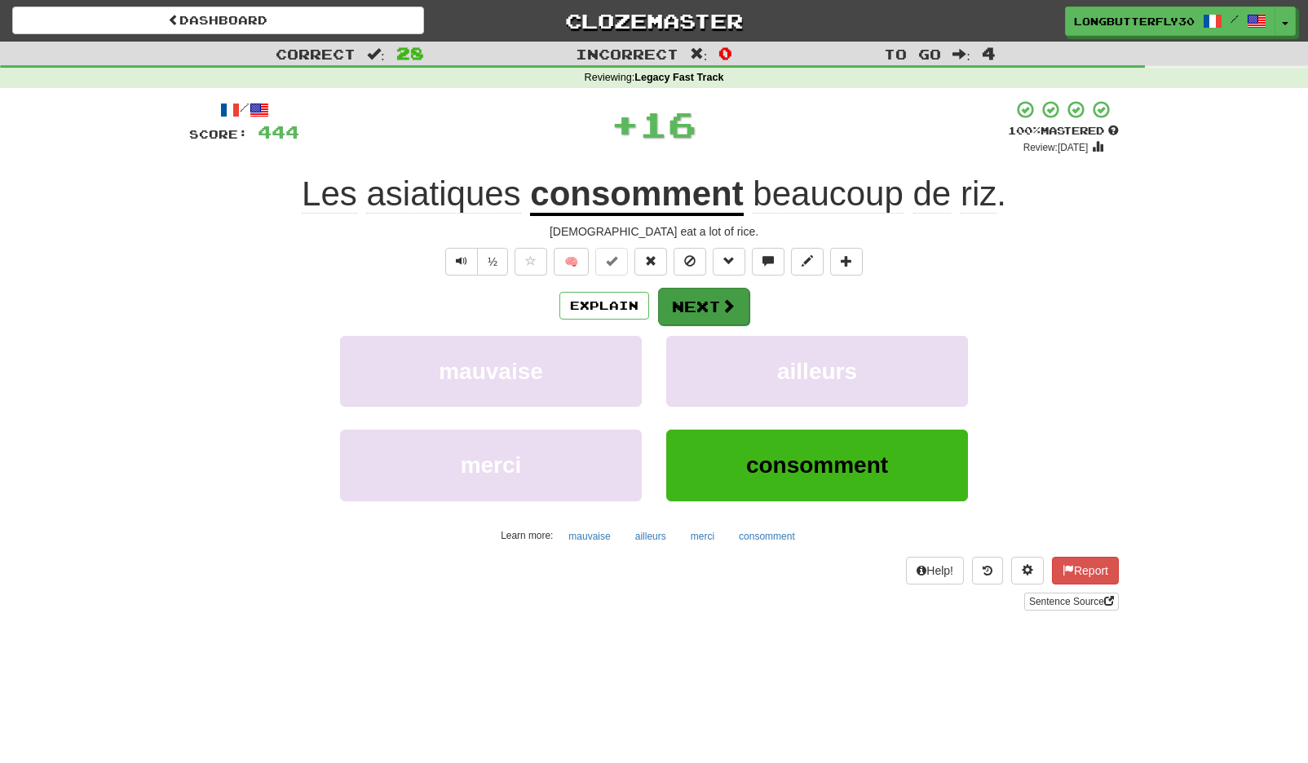
click at [698, 316] on button "Next" at bounding box center [703, 307] width 91 height 38
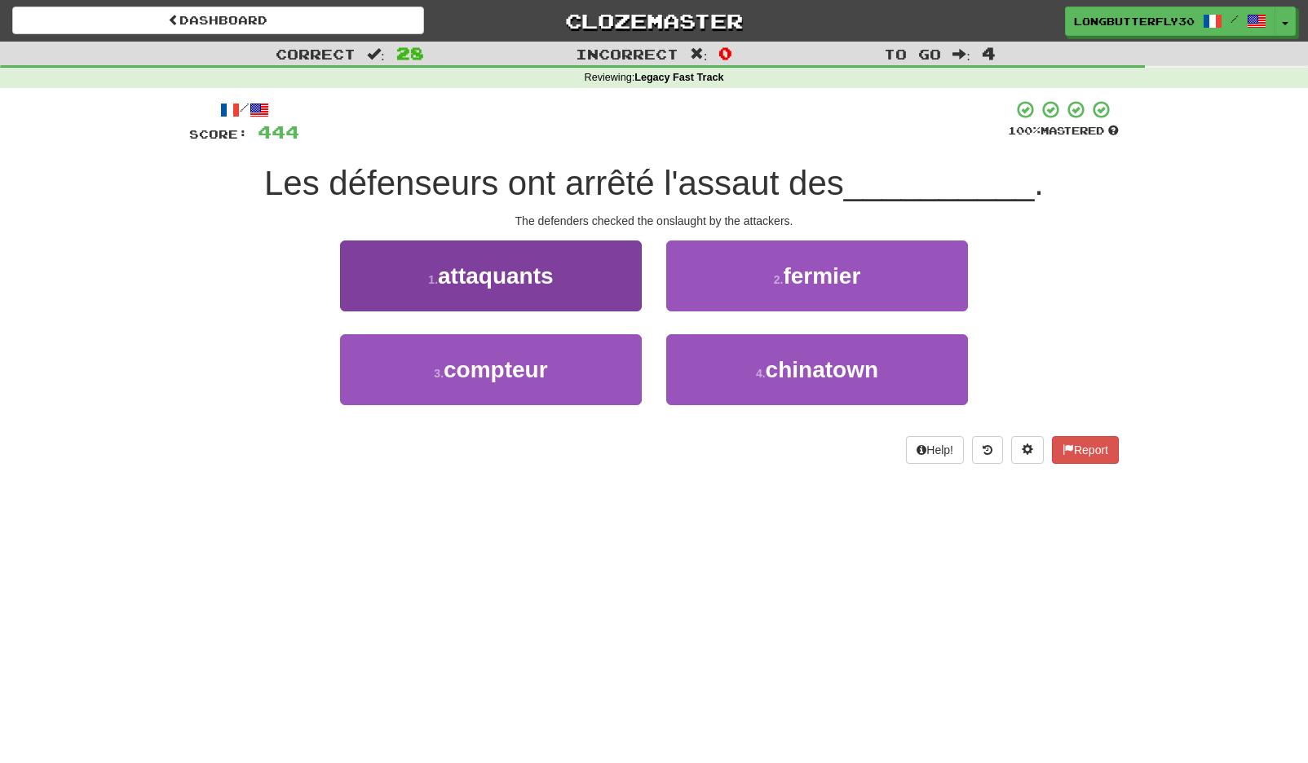
click at [606, 291] on button "1 . attaquants" at bounding box center [491, 276] width 302 height 71
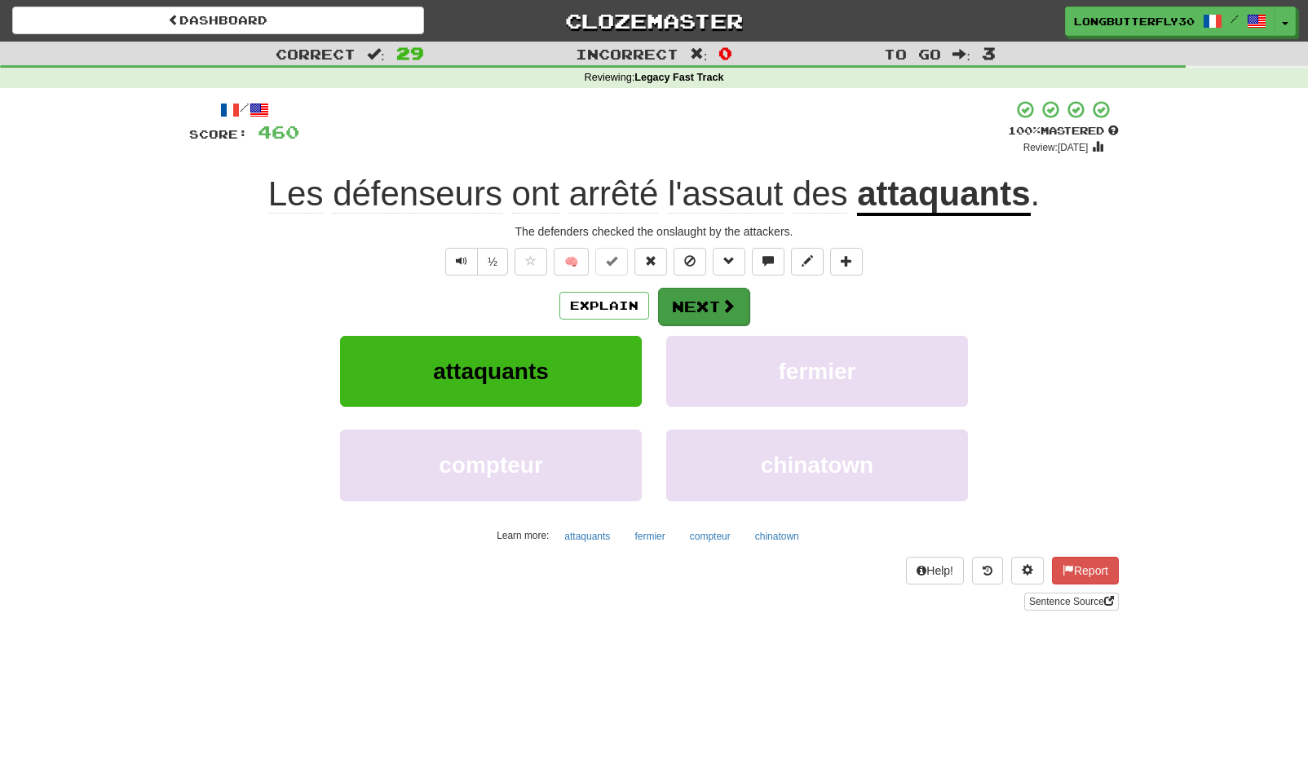
click at [734, 314] on button "Next" at bounding box center [703, 307] width 91 height 38
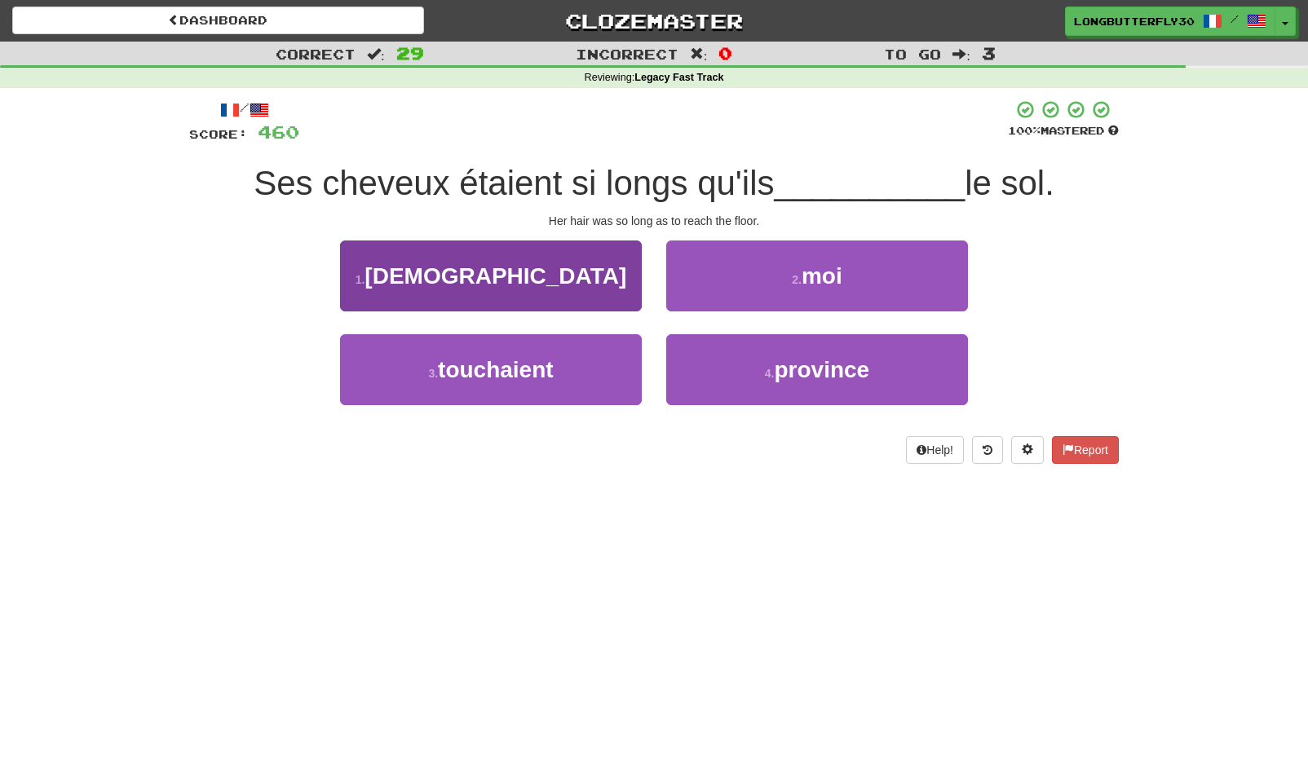
click at [575, 377] on button "3 . touchaient" at bounding box center [491, 369] width 302 height 71
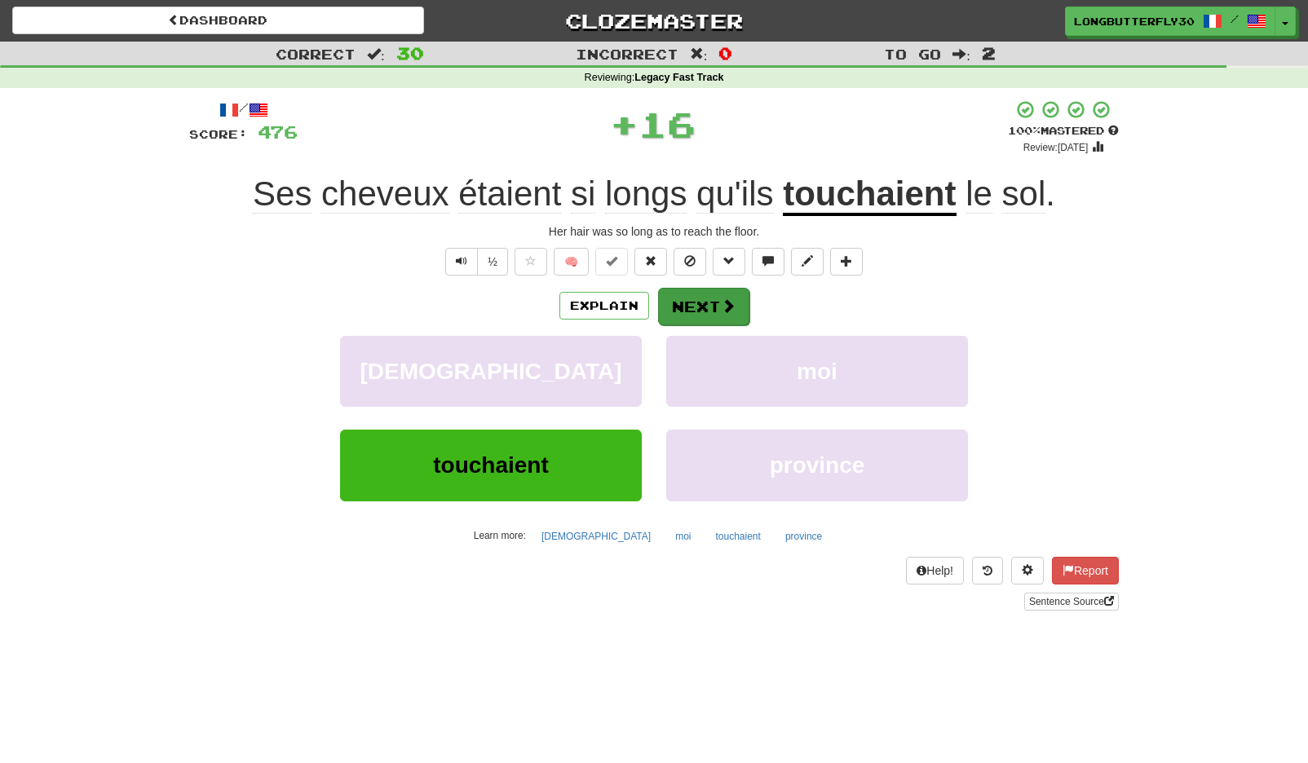
click at [714, 316] on button "Next" at bounding box center [703, 307] width 91 height 38
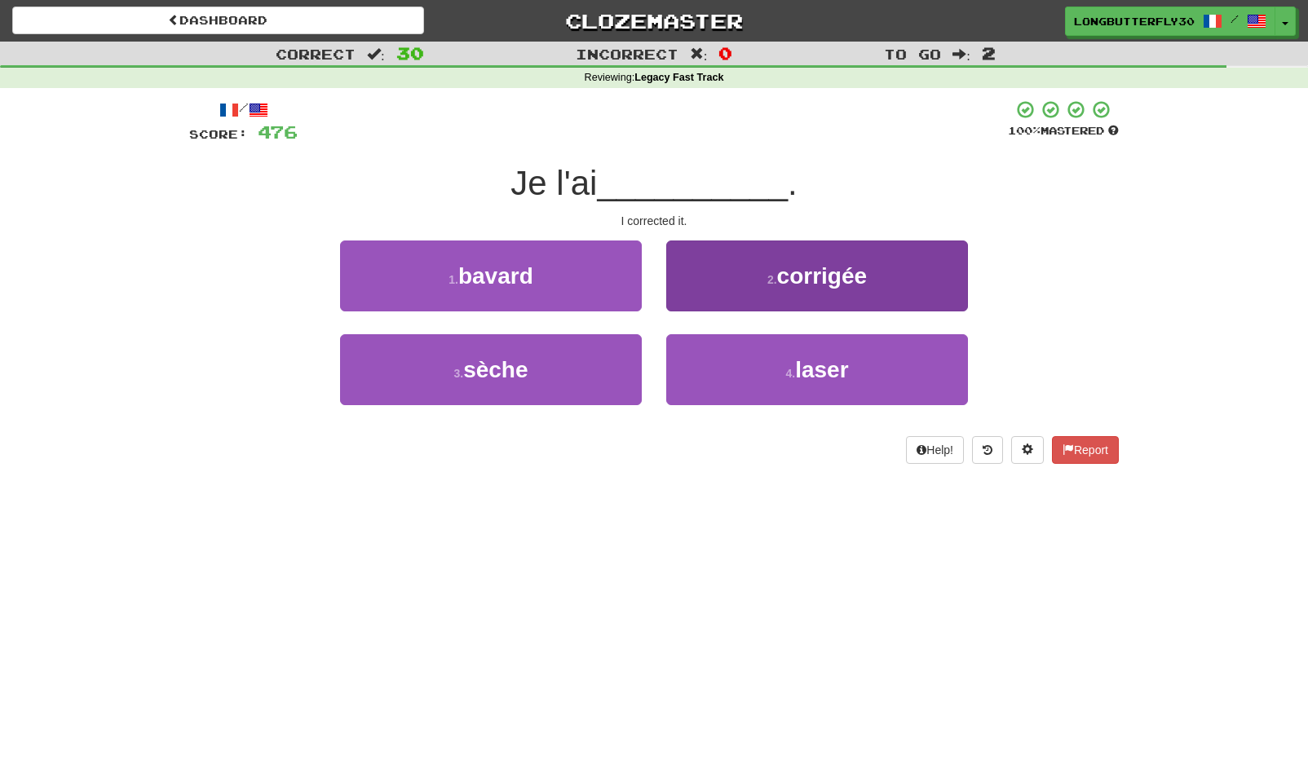
click at [727, 291] on button "2 . corrigée" at bounding box center [817, 276] width 302 height 71
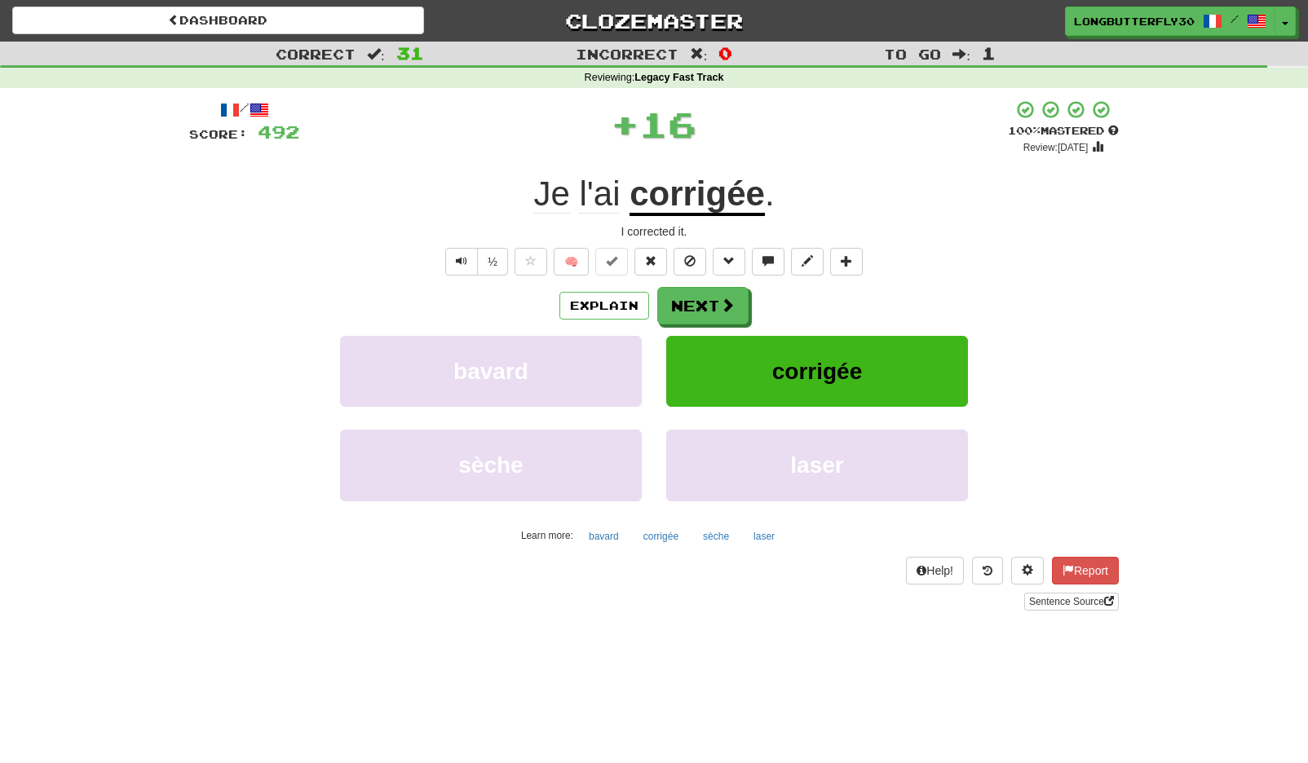
click at [727, 291] on button "Next" at bounding box center [702, 306] width 91 height 38
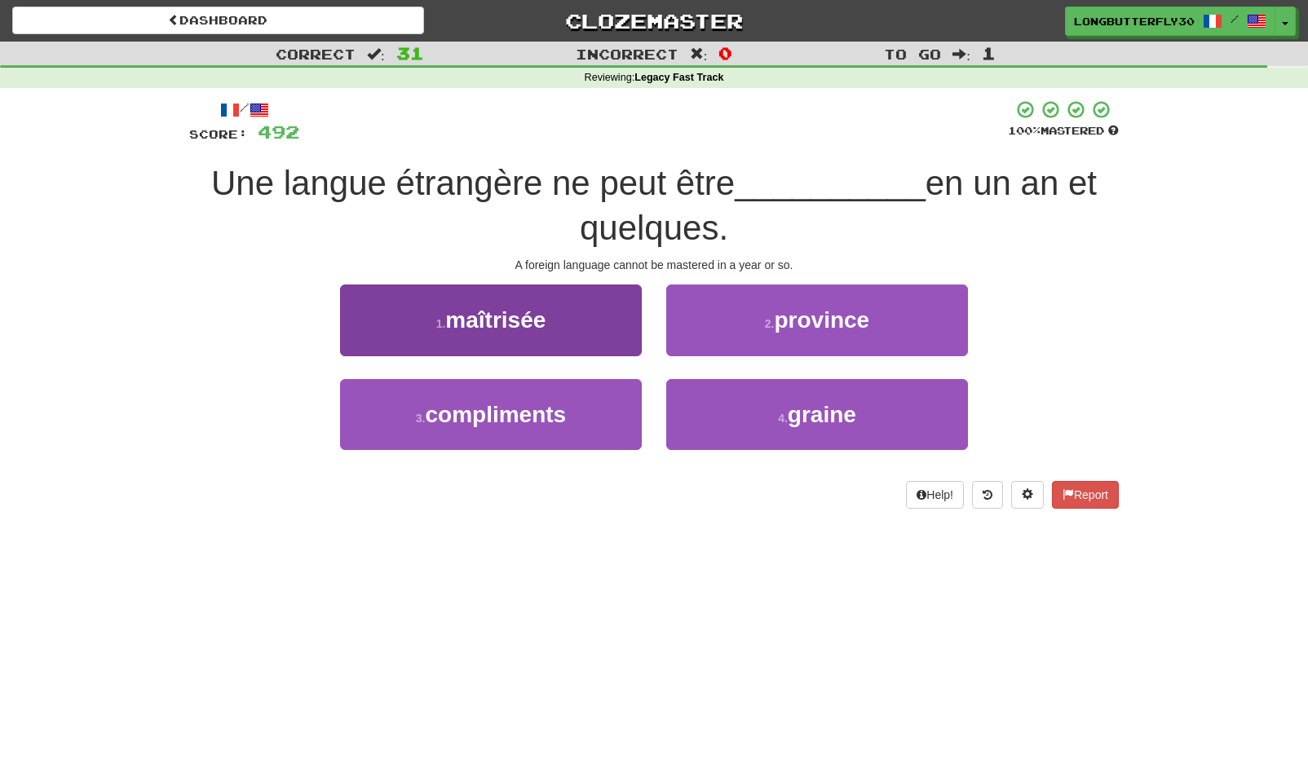
click at [587, 334] on button "1 . maîtrisée" at bounding box center [491, 320] width 302 height 71
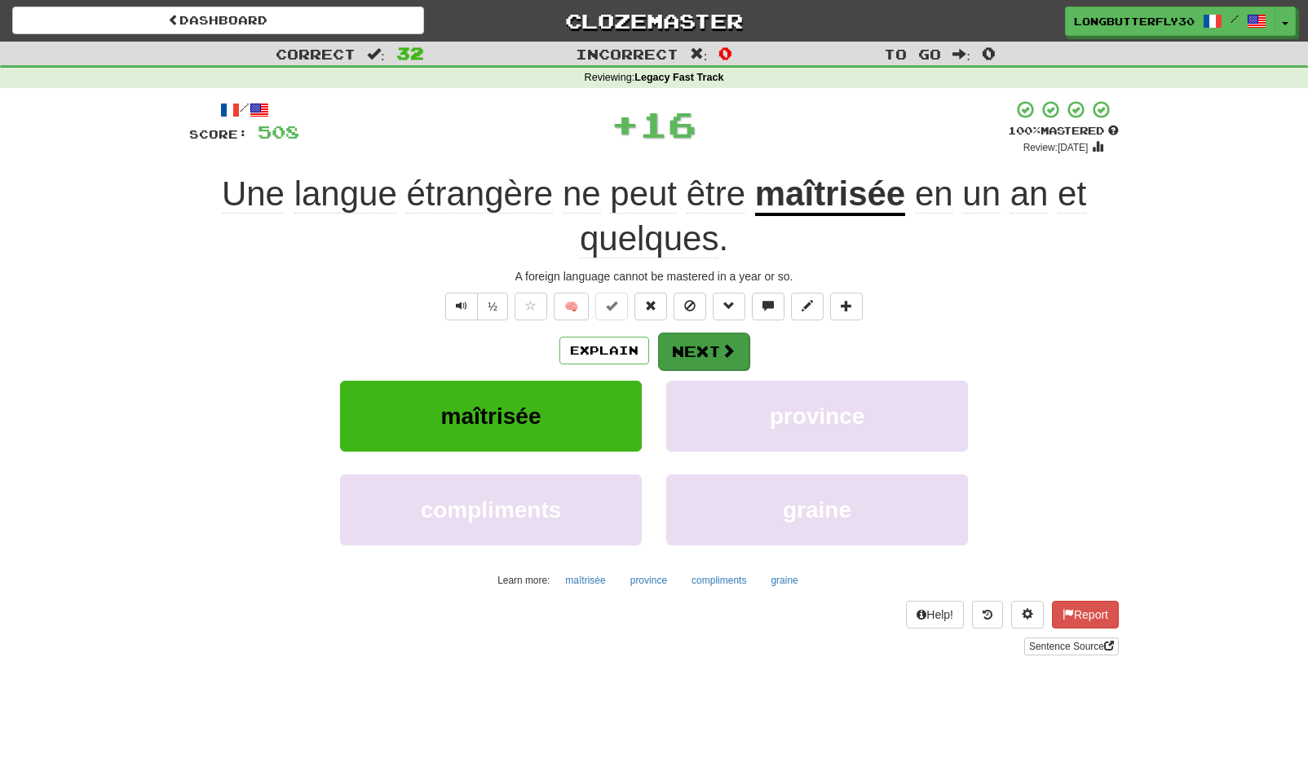
click at [740, 356] on button "Next" at bounding box center [703, 352] width 91 height 38
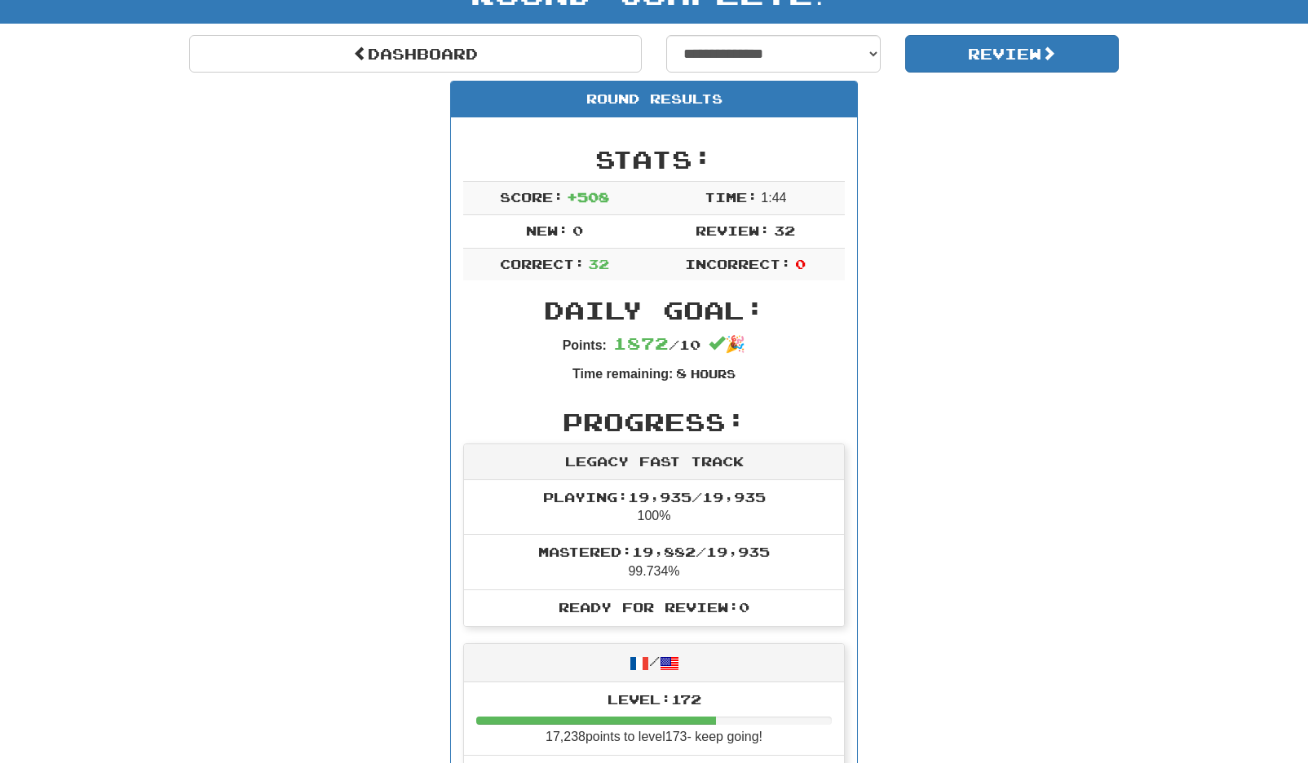
scroll to position [63, 0]
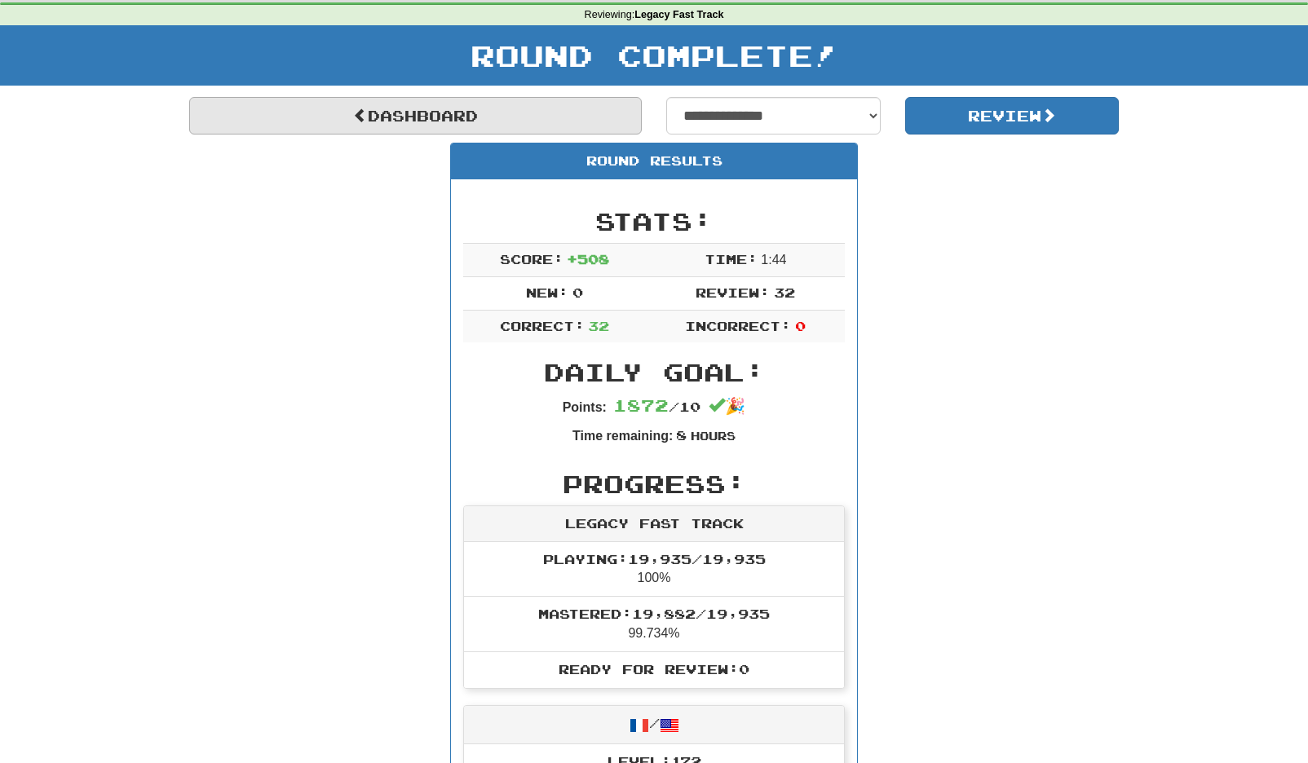
click at [471, 113] on link "Dashboard" at bounding box center [415, 116] width 453 height 38
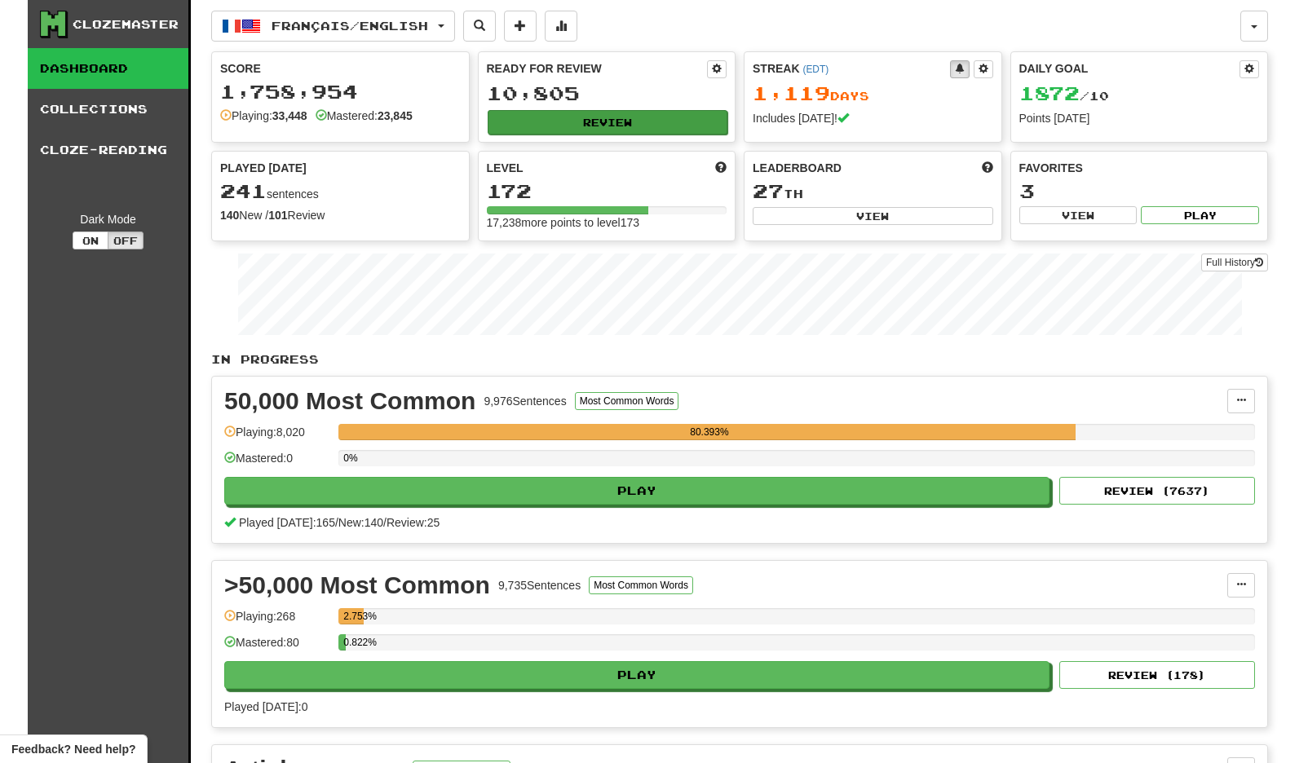
click at [527, 123] on button "Review" at bounding box center [608, 122] width 241 height 24
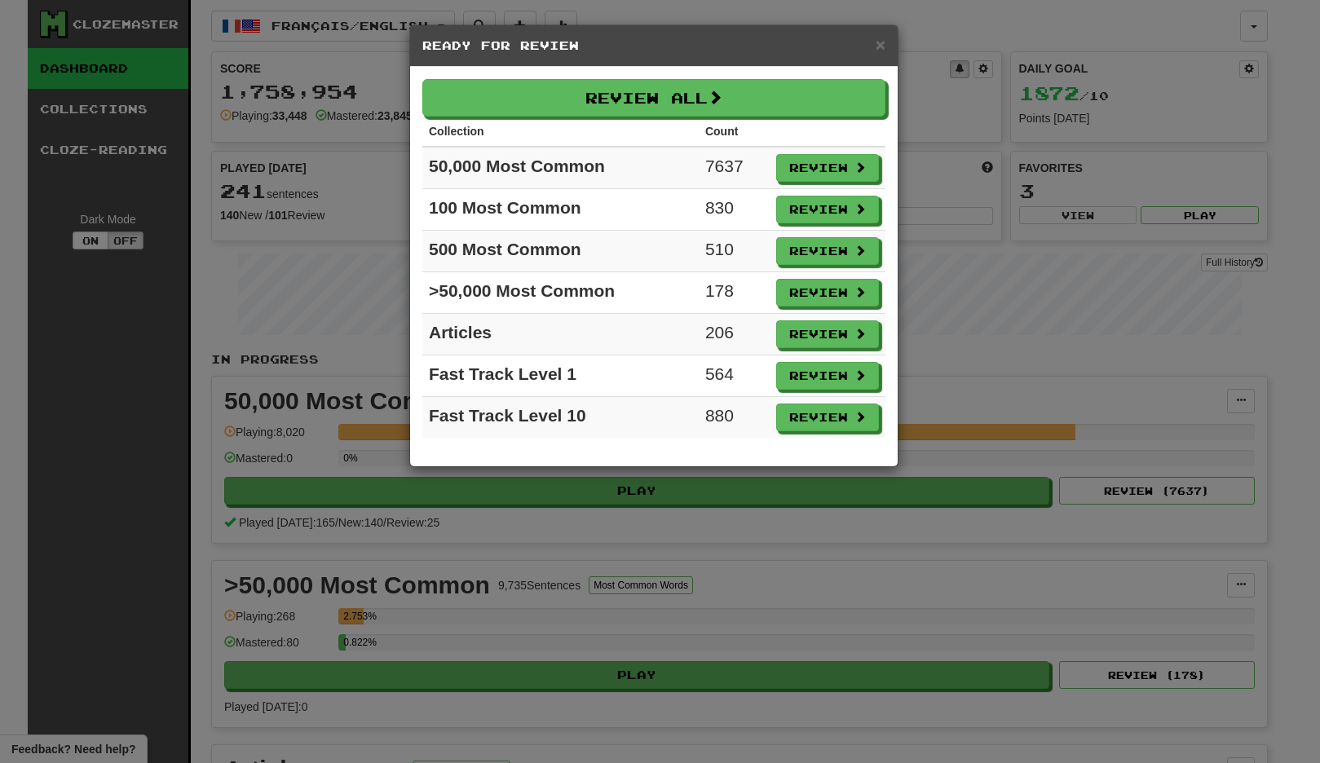
drag, startPoint x: 884, startPoint y: 46, endPoint x: 864, endPoint y: 62, distance: 25.6
click at [884, 46] on span "×" at bounding box center [881, 44] width 10 height 19
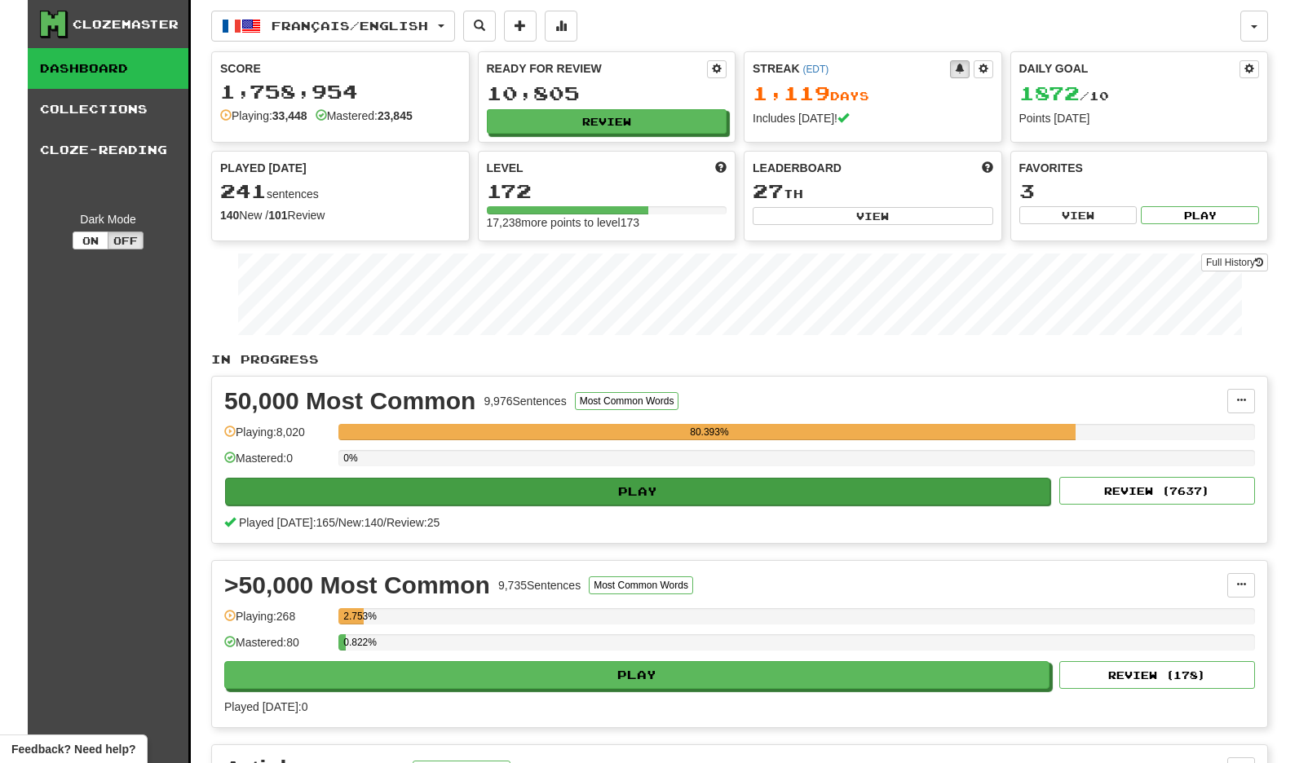
click at [951, 483] on button "Play" at bounding box center [637, 492] width 825 height 28
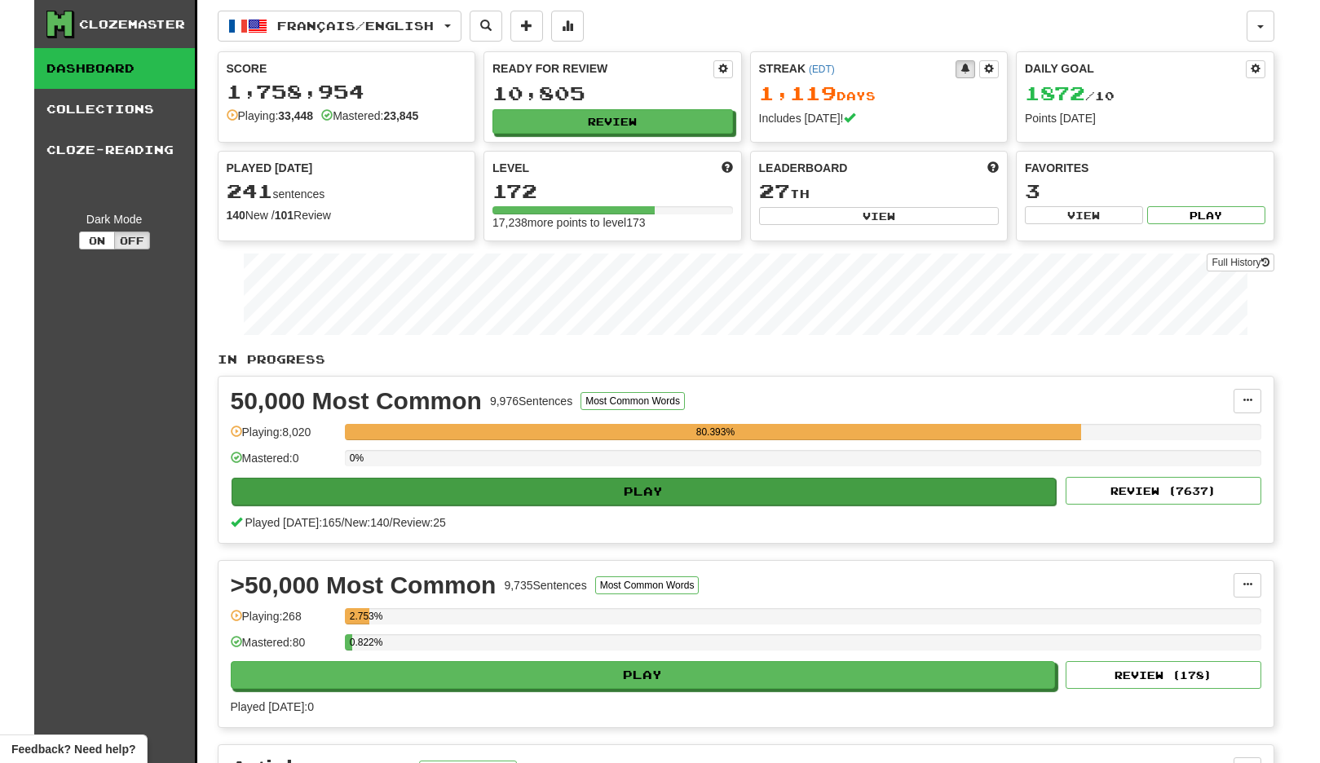
select select "**"
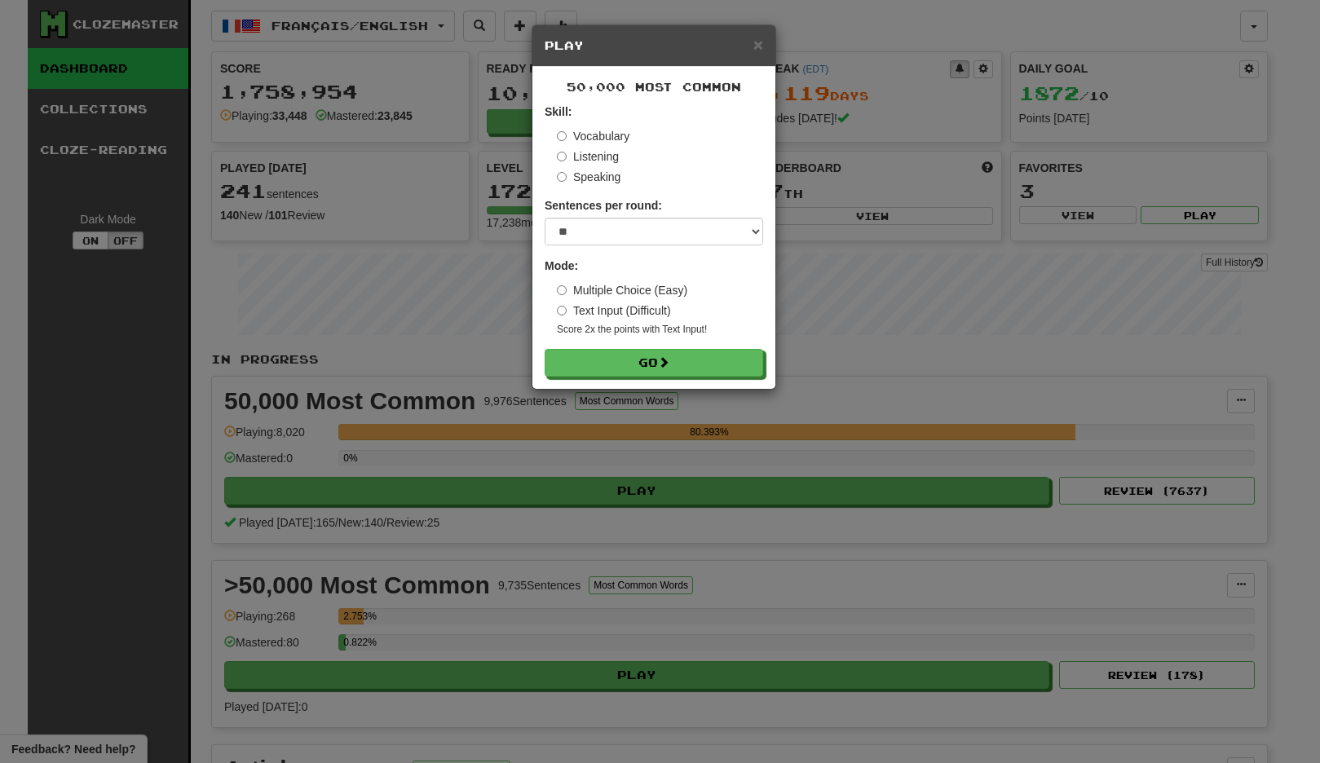
click at [707, 339] on form "Skill: Vocabulary Listening Speaking Sentences per round: * ** ** ** ** ** *** …" at bounding box center [654, 240] width 219 height 273
click at [688, 365] on button "Go" at bounding box center [655, 364] width 219 height 28
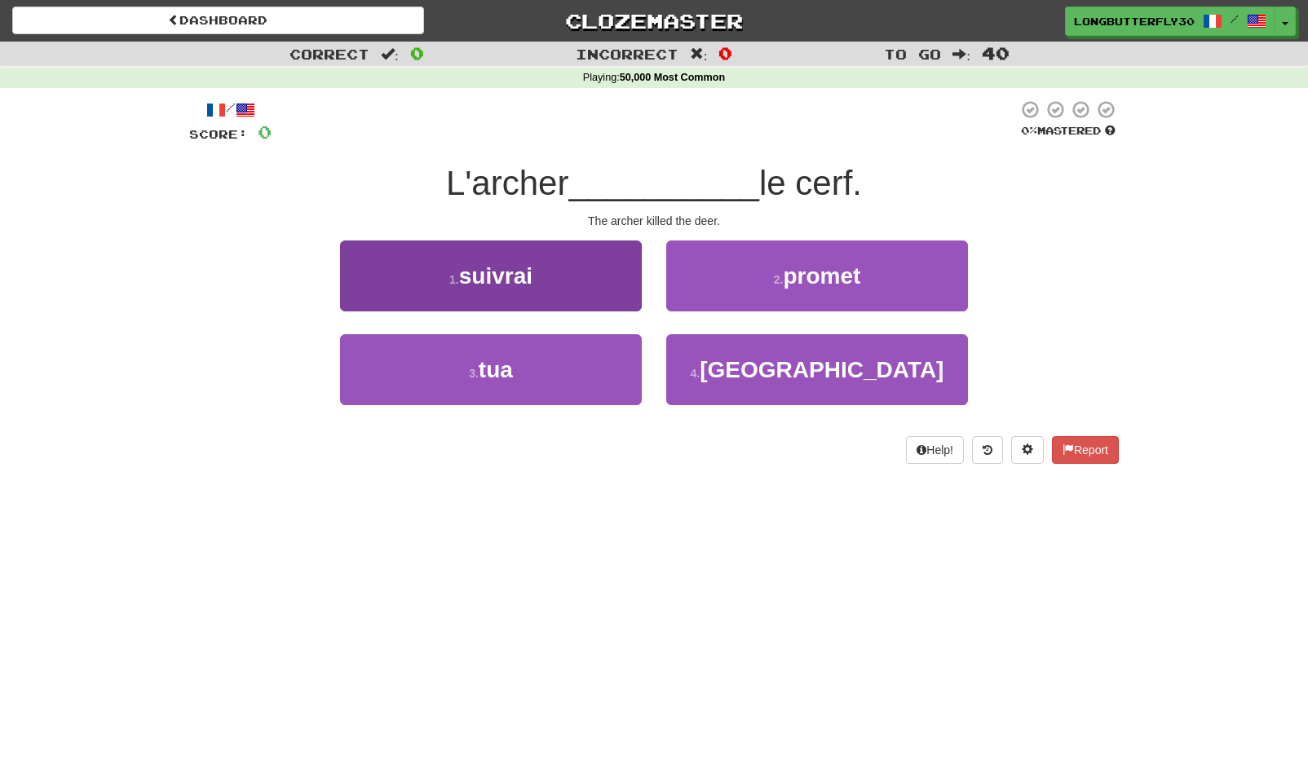
click at [603, 357] on button "3 . tua" at bounding box center [491, 369] width 302 height 71
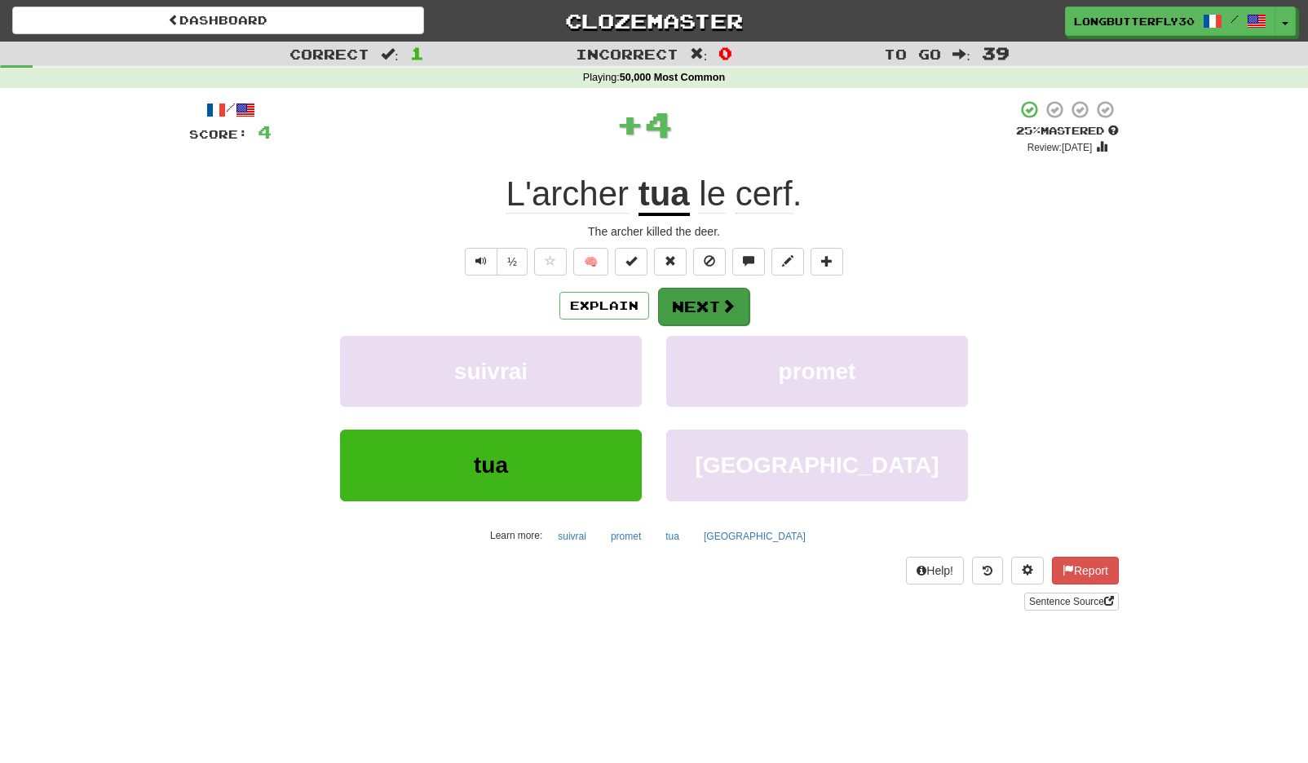
click at [721, 302] on span at bounding box center [728, 305] width 15 height 15
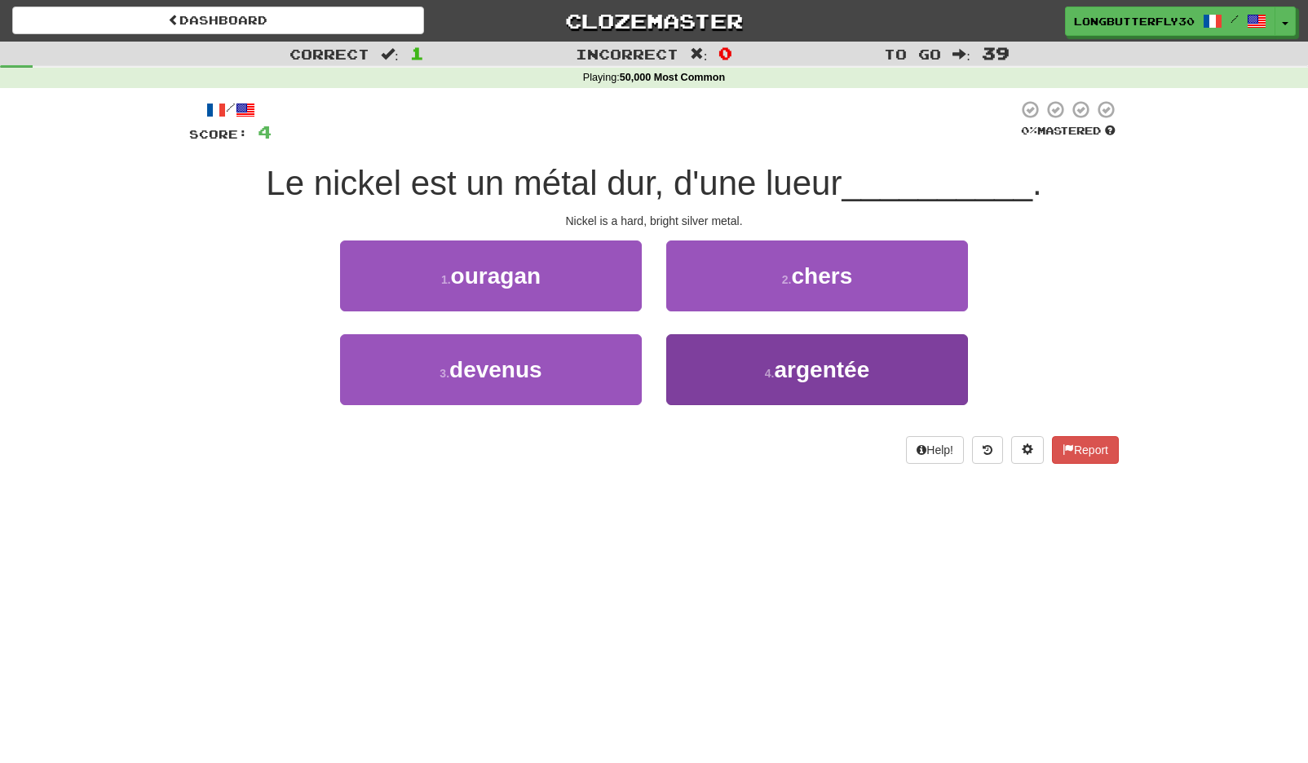
click at [748, 380] on button "4 . argentée" at bounding box center [817, 369] width 302 height 71
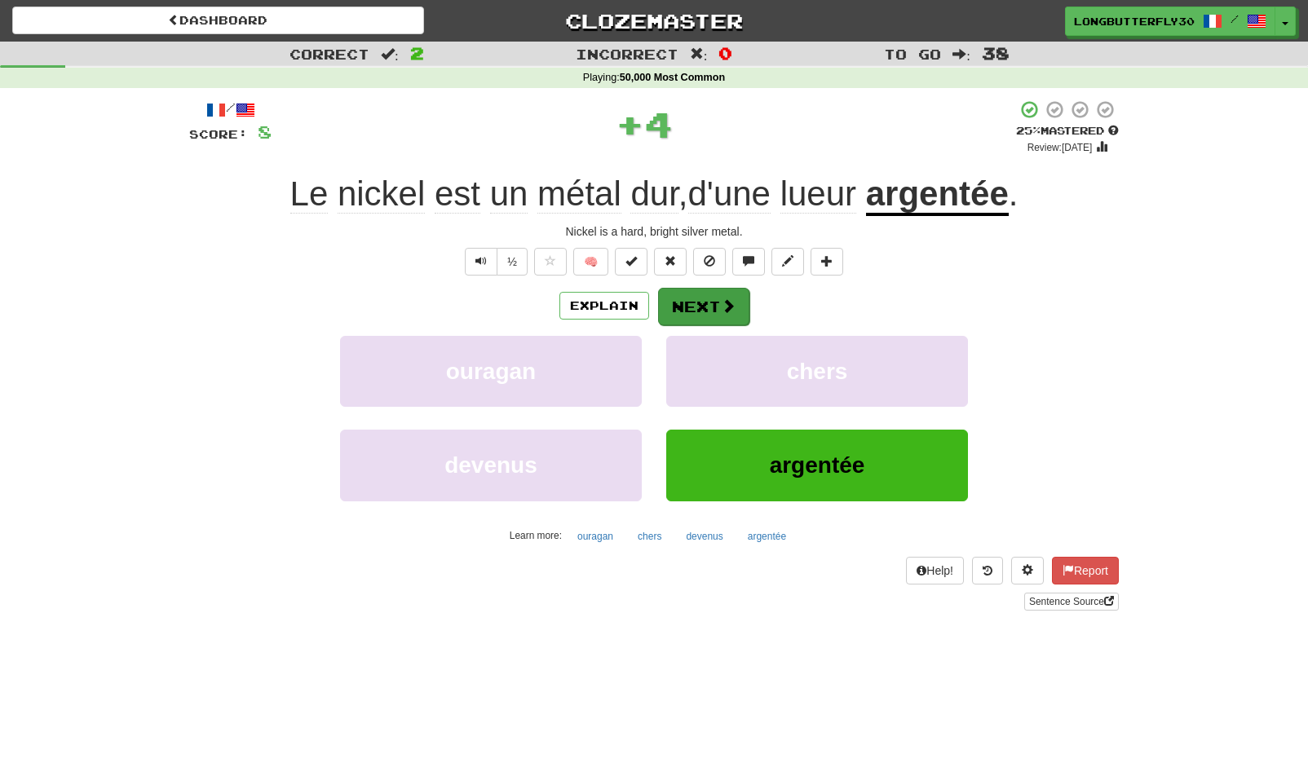
click at [710, 315] on button "Next" at bounding box center [703, 307] width 91 height 38
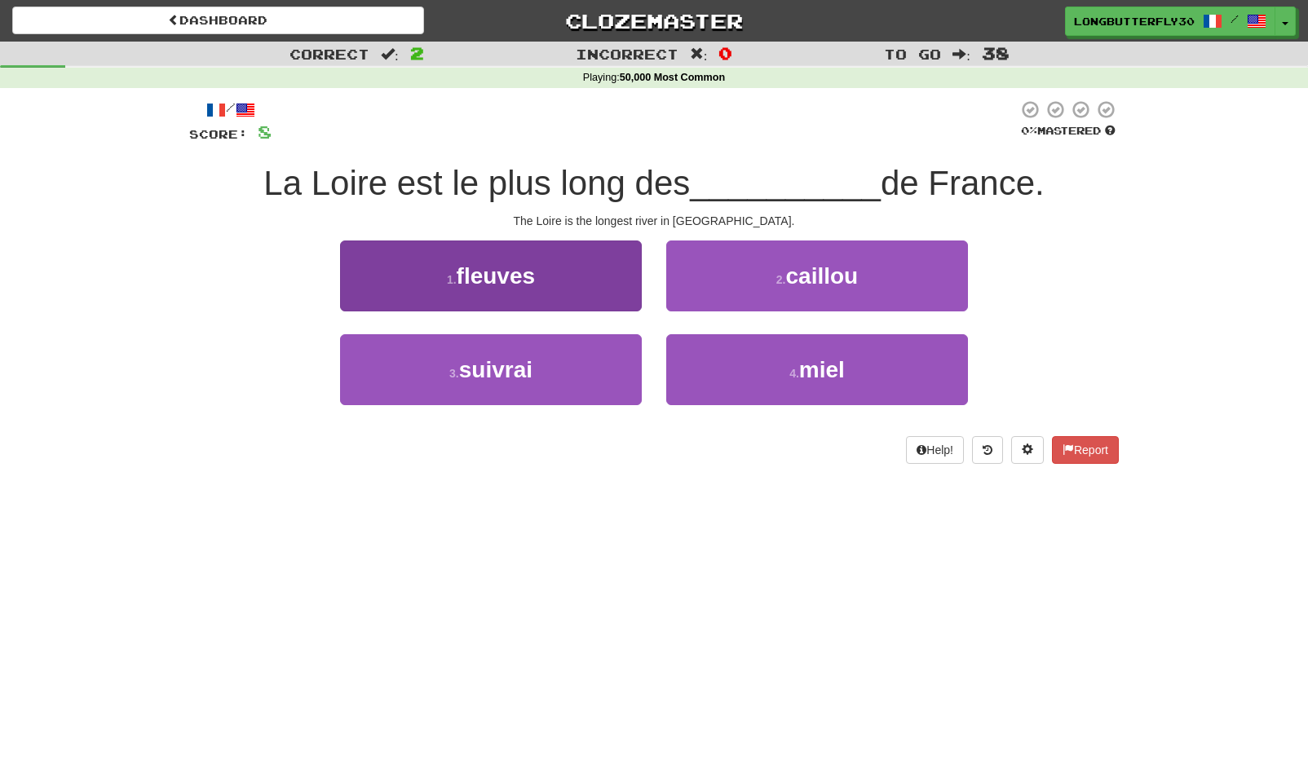
click at [573, 257] on button "1 . fleuves" at bounding box center [491, 276] width 302 height 71
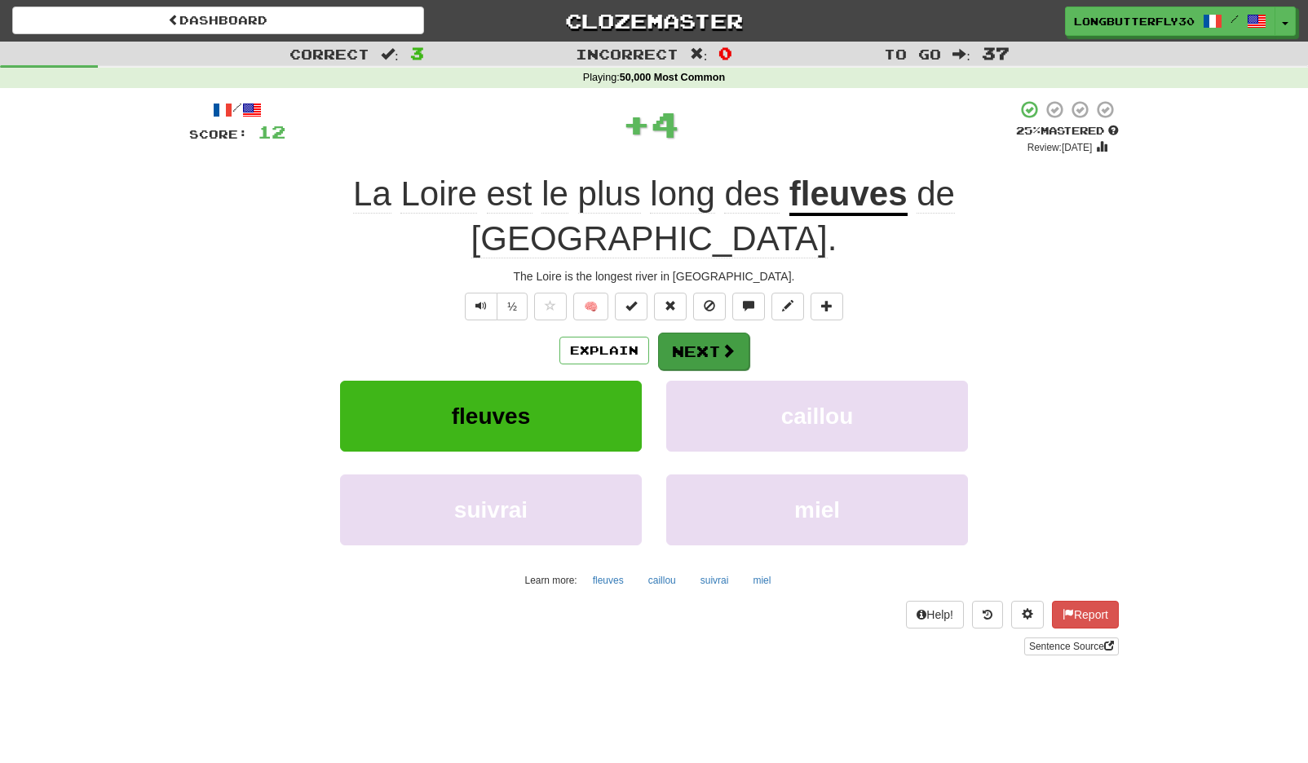
click at [705, 333] on button "Next" at bounding box center [703, 352] width 91 height 38
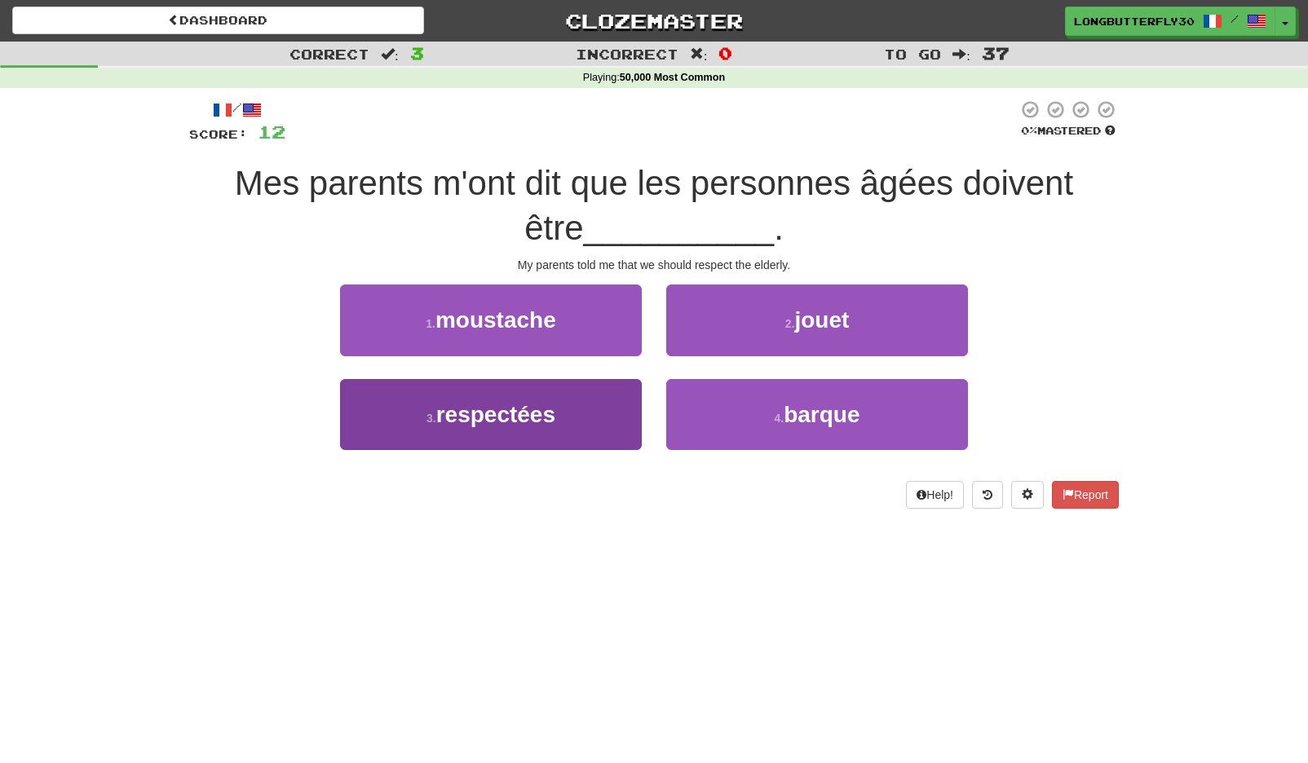
click at [531, 402] on span "respectées" at bounding box center [495, 414] width 119 height 25
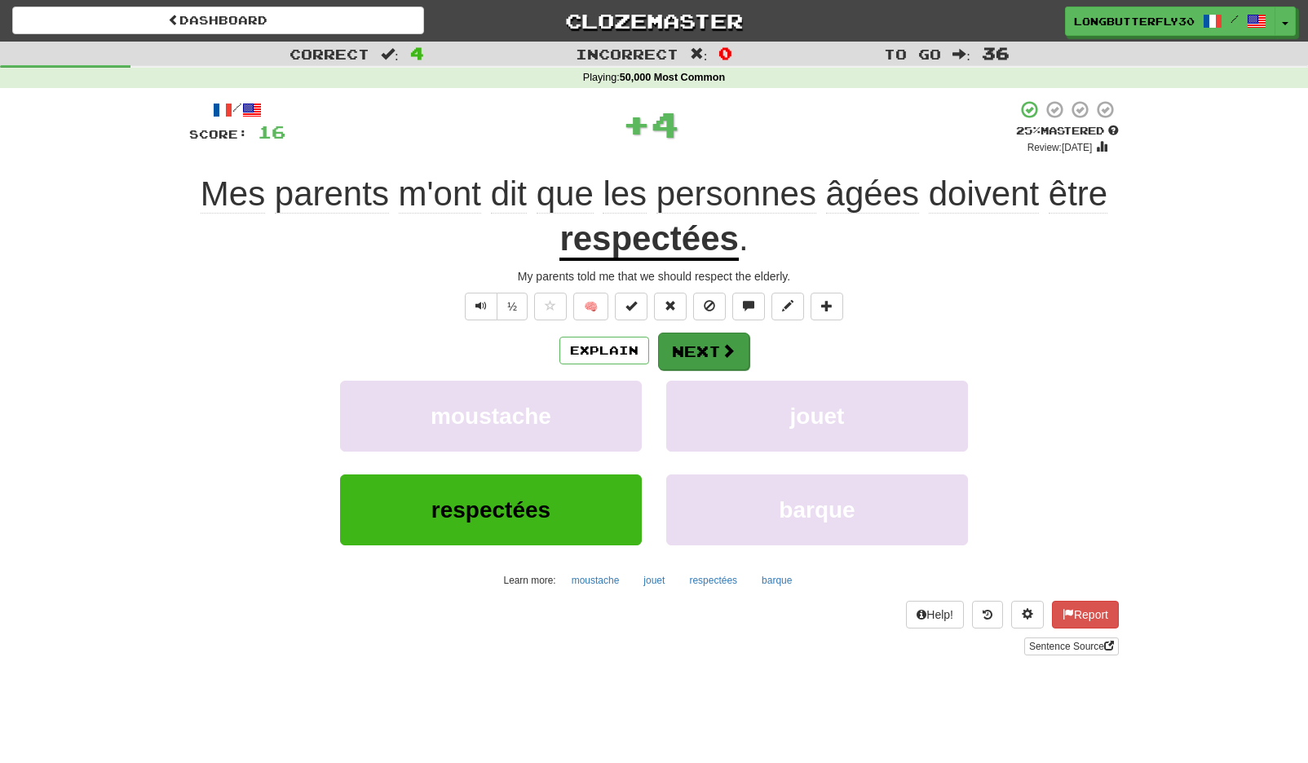
click at [712, 349] on button "Next" at bounding box center [703, 352] width 91 height 38
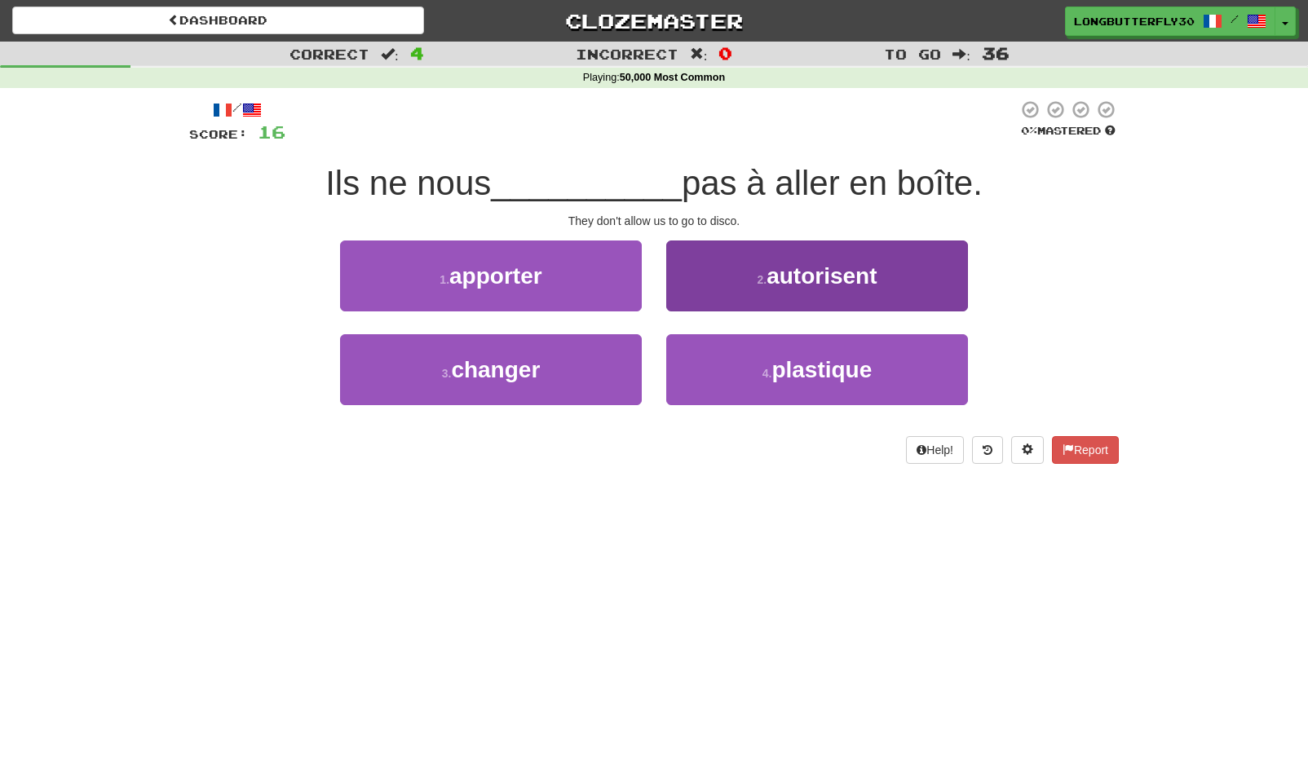
click at [811, 294] on button "2 . autorisent" at bounding box center [817, 276] width 302 height 71
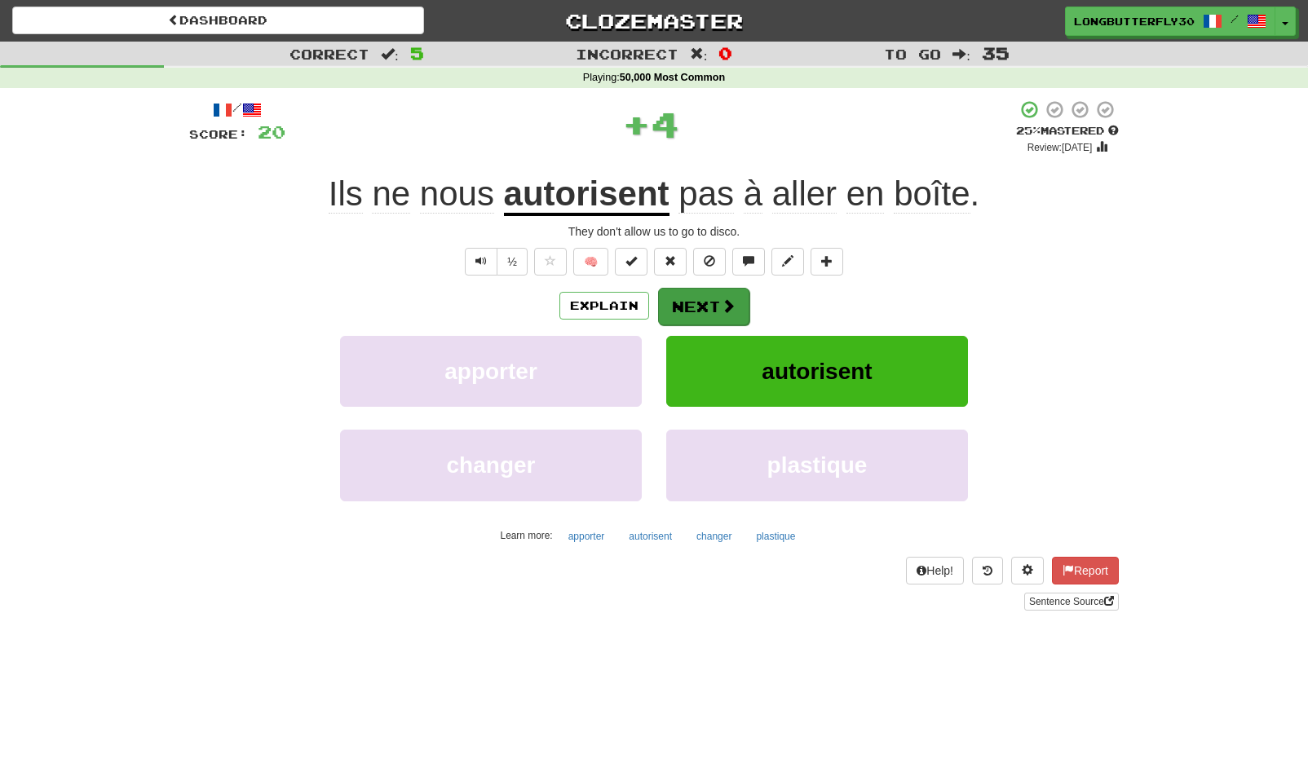
click at [673, 303] on button "Next" at bounding box center [703, 307] width 91 height 38
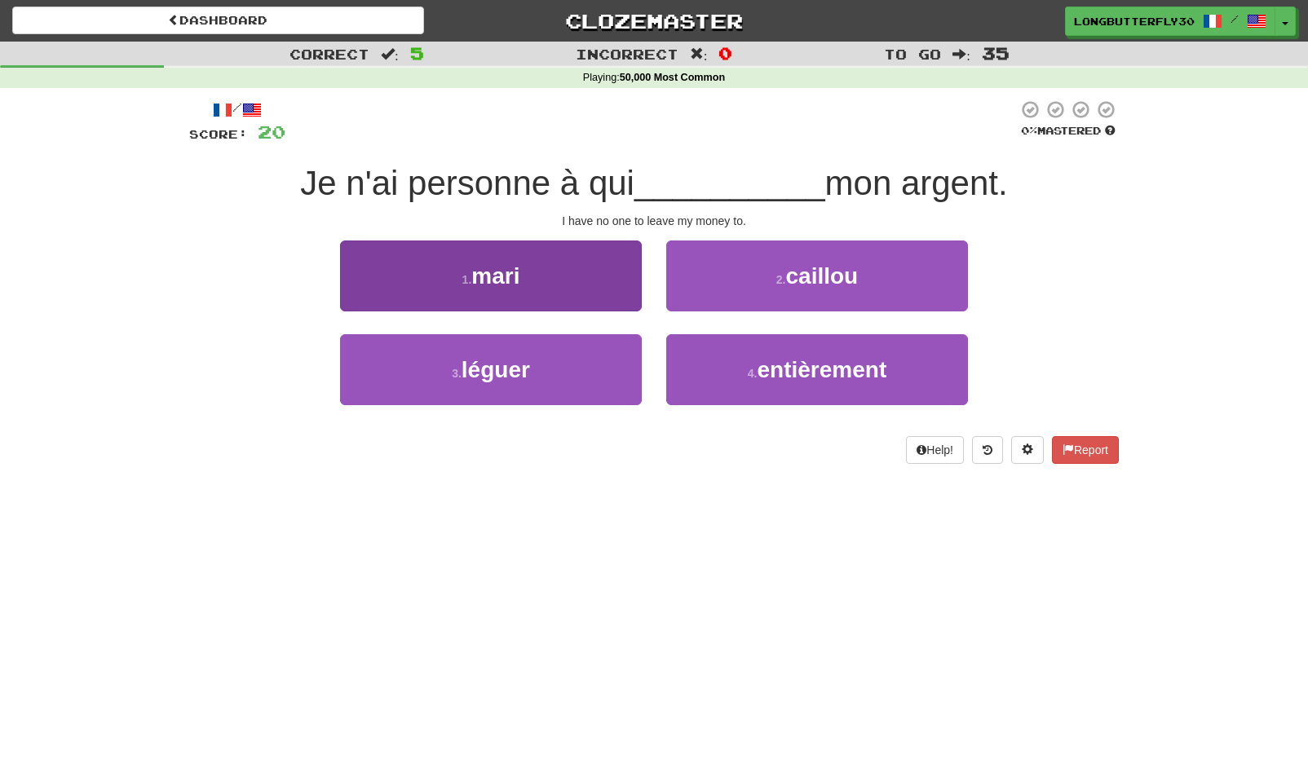
click at [621, 373] on button "3 . léguer" at bounding box center [491, 369] width 302 height 71
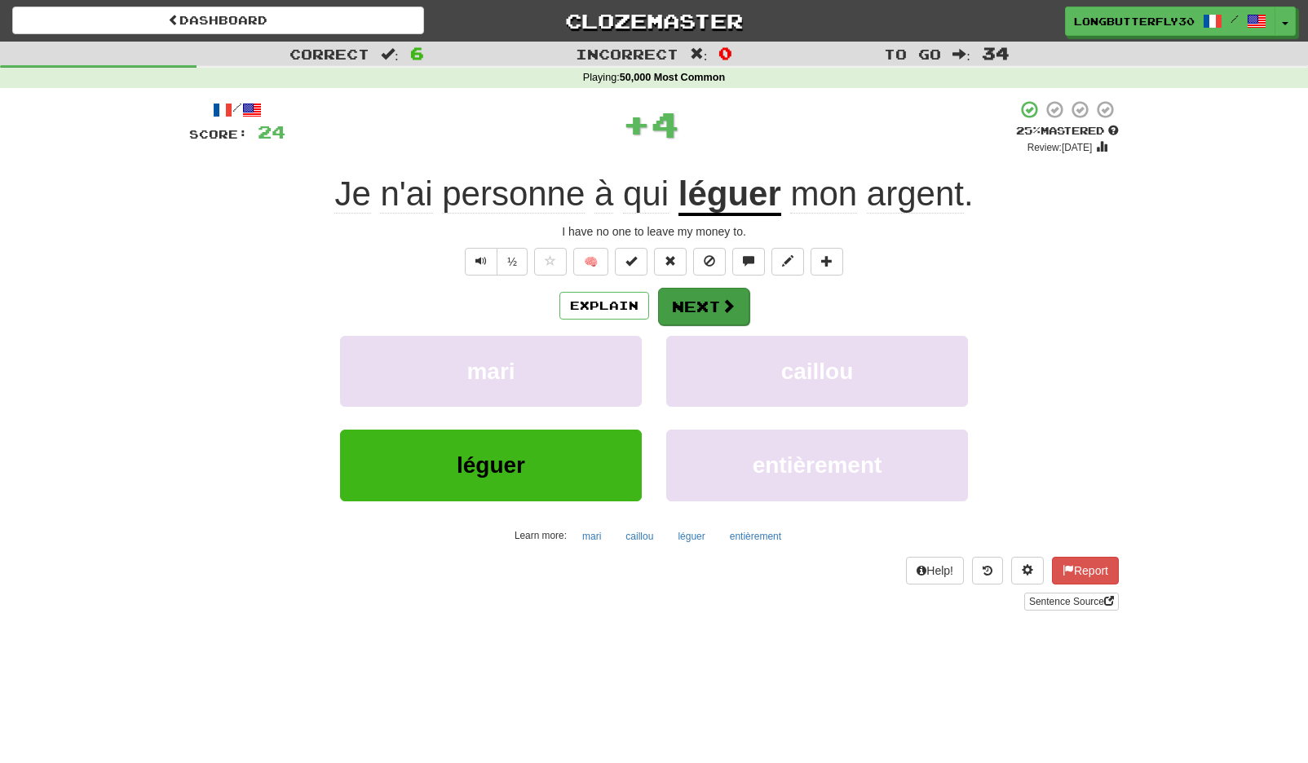
click at [723, 321] on button "Next" at bounding box center [703, 307] width 91 height 38
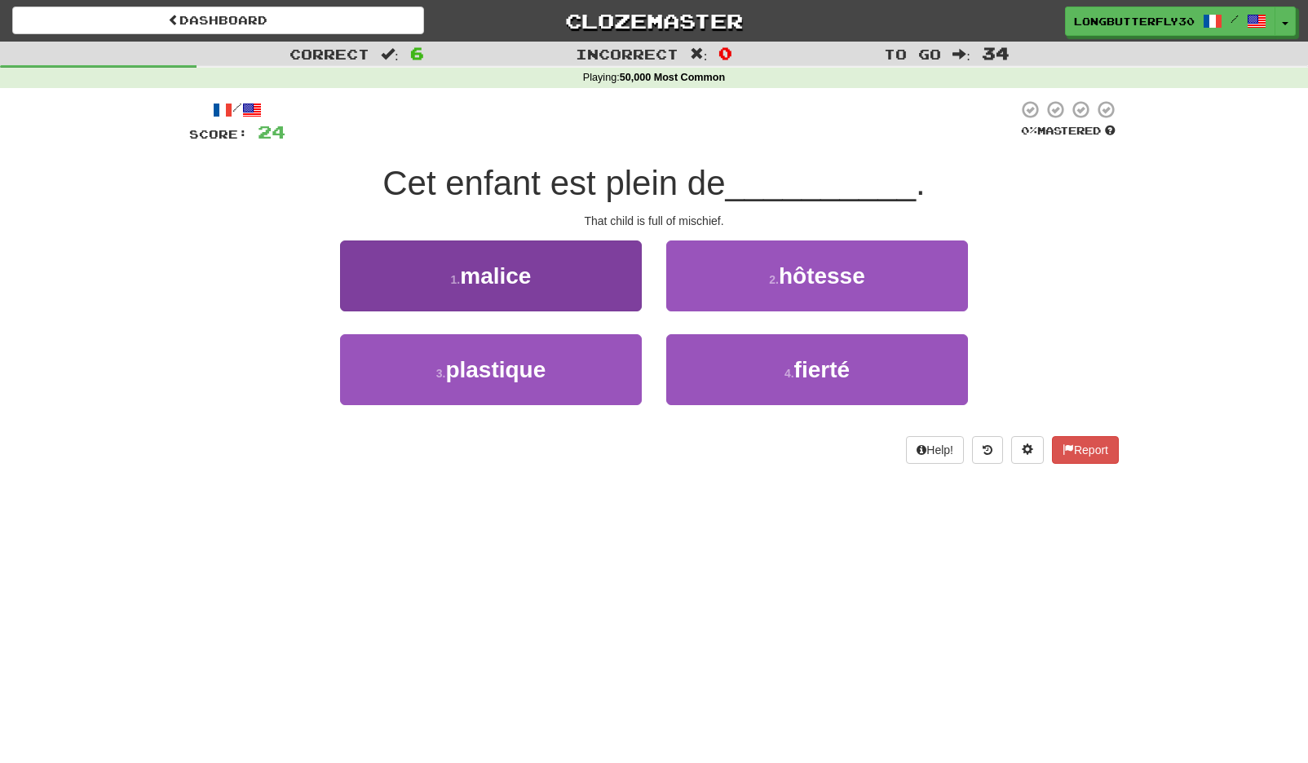
click at [603, 266] on button "1 . malice" at bounding box center [491, 276] width 302 height 71
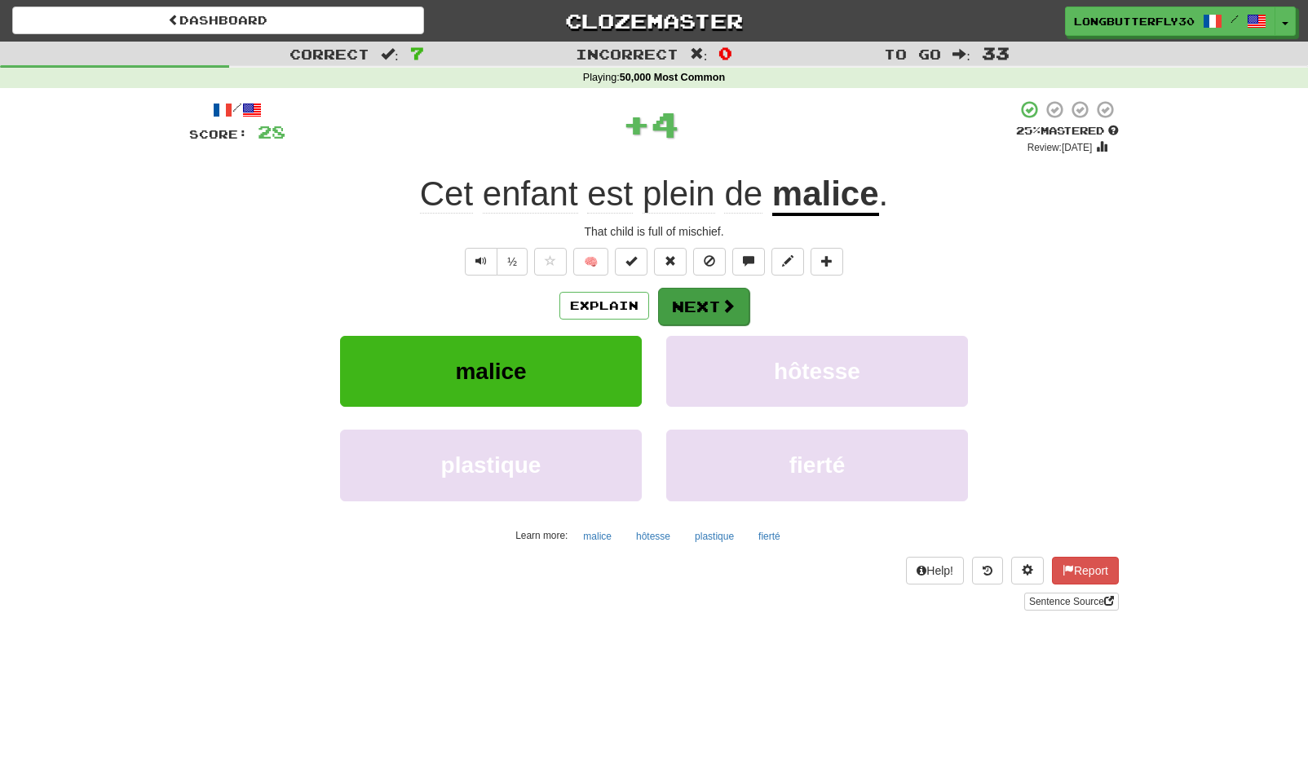
click at [722, 298] on span at bounding box center [728, 305] width 15 height 15
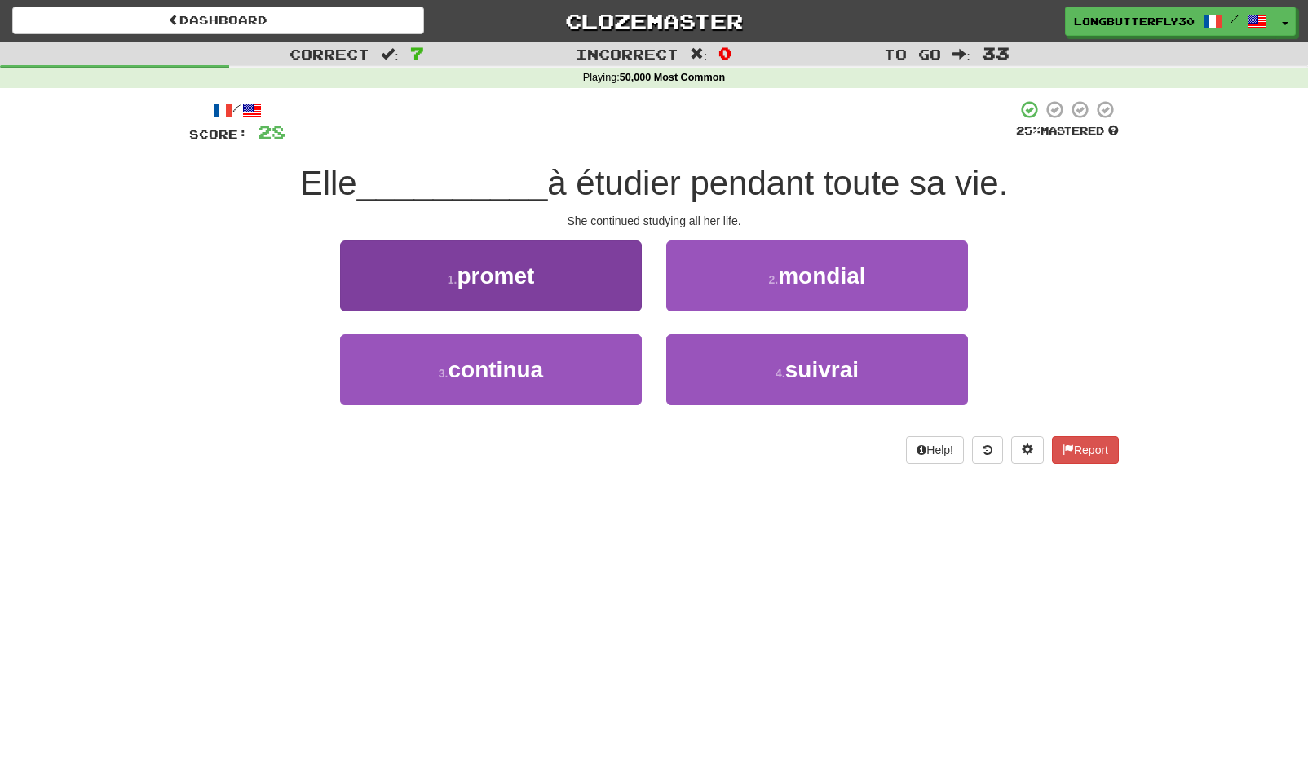
click at [624, 380] on button "3 . continua" at bounding box center [491, 369] width 302 height 71
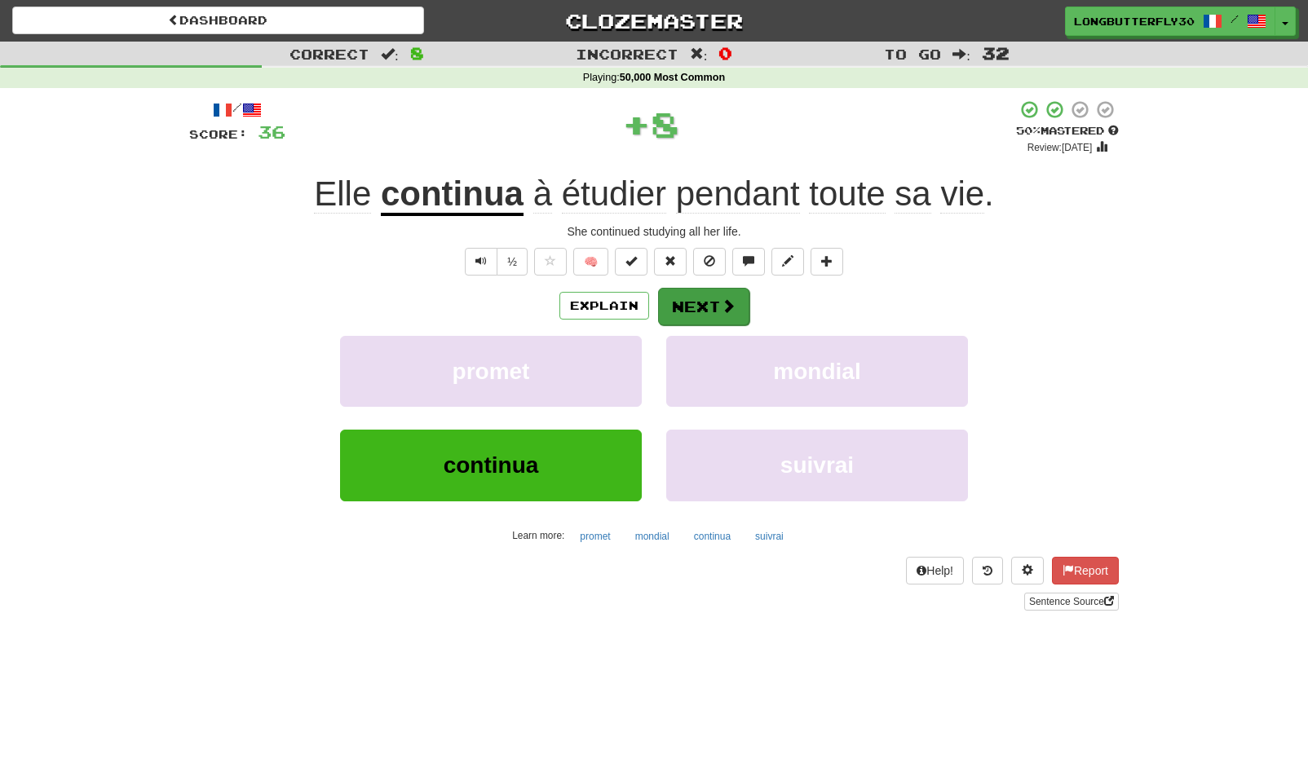
click at [703, 299] on button "Next" at bounding box center [703, 307] width 91 height 38
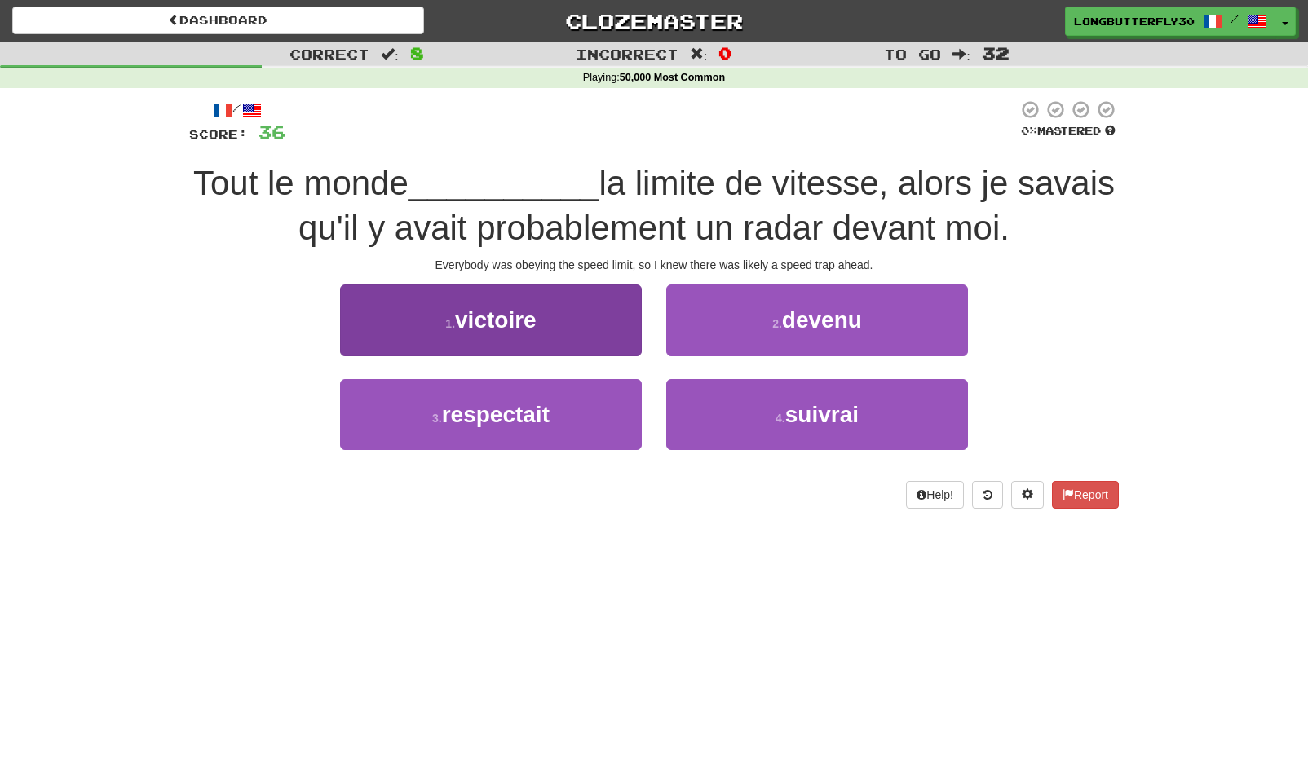
click at [592, 407] on button "3 . respectait" at bounding box center [491, 414] width 302 height 71
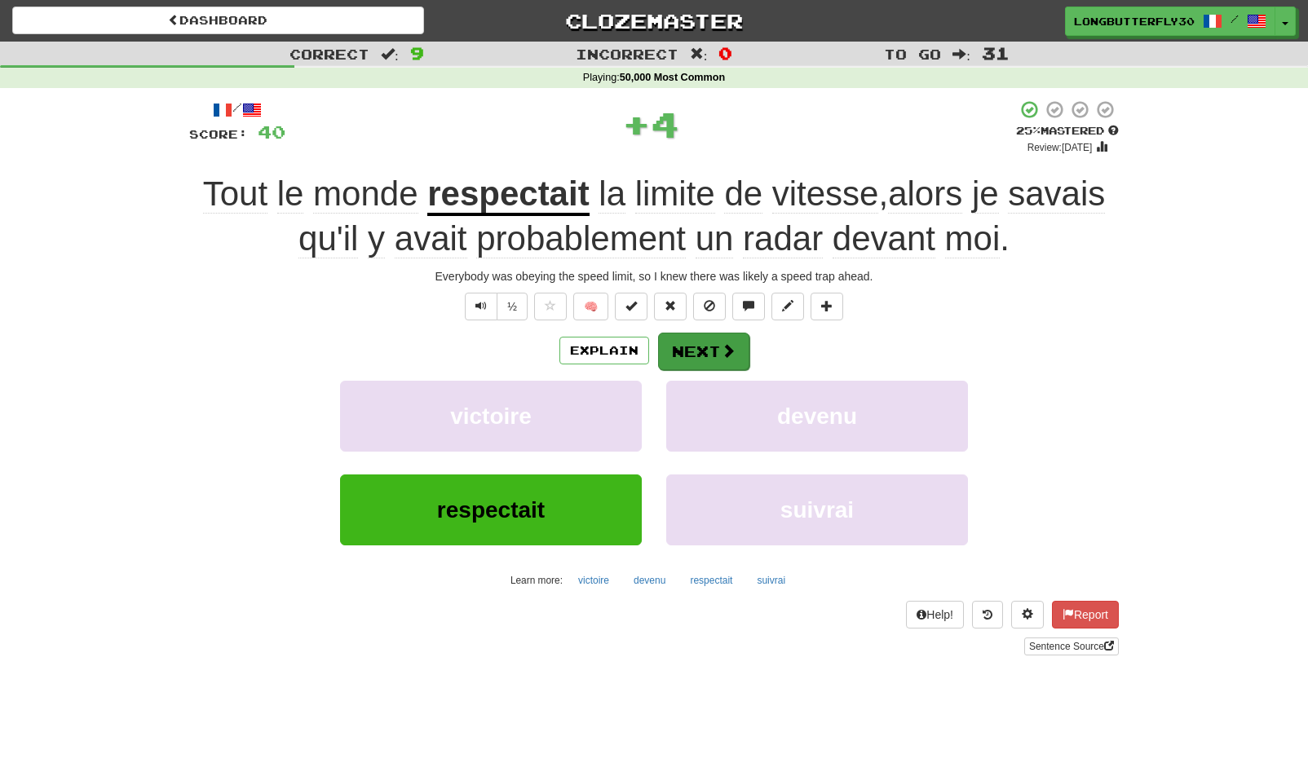
click at [714, 352] on button "Next" at bounding box center [703, 352] width 91 height 38
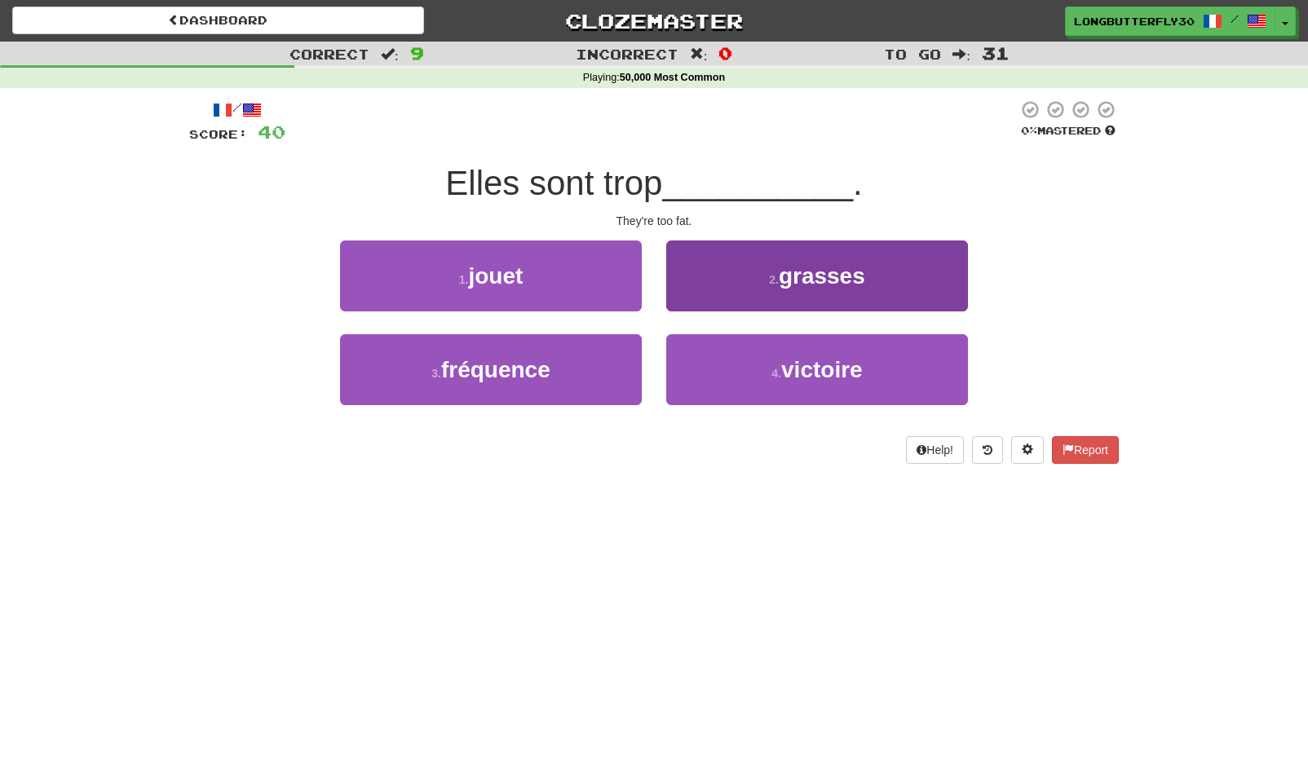
click at [785, 290] on button "2 . grasses" at bounding box center [817, 276] width 302 height 71
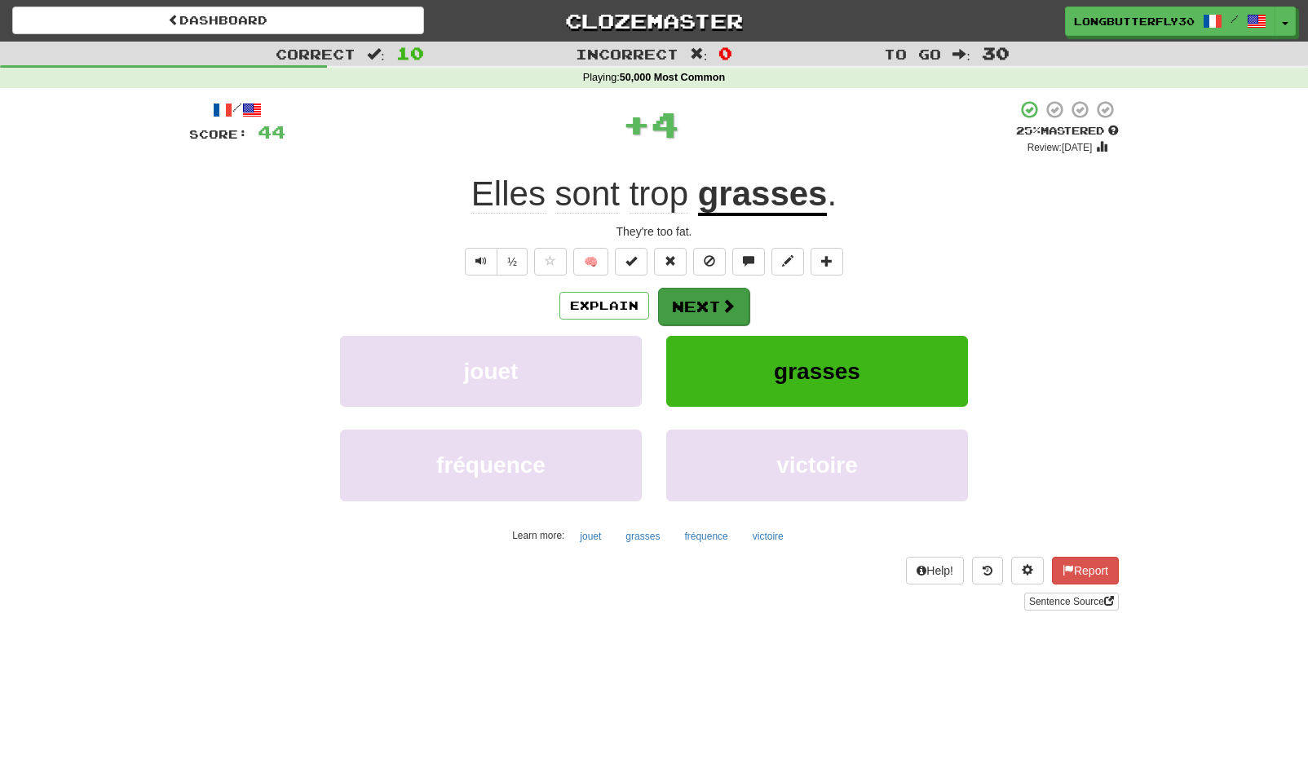
click at [687, 293] on button "Next" at bounding box center [703, 307] width 91 height 38
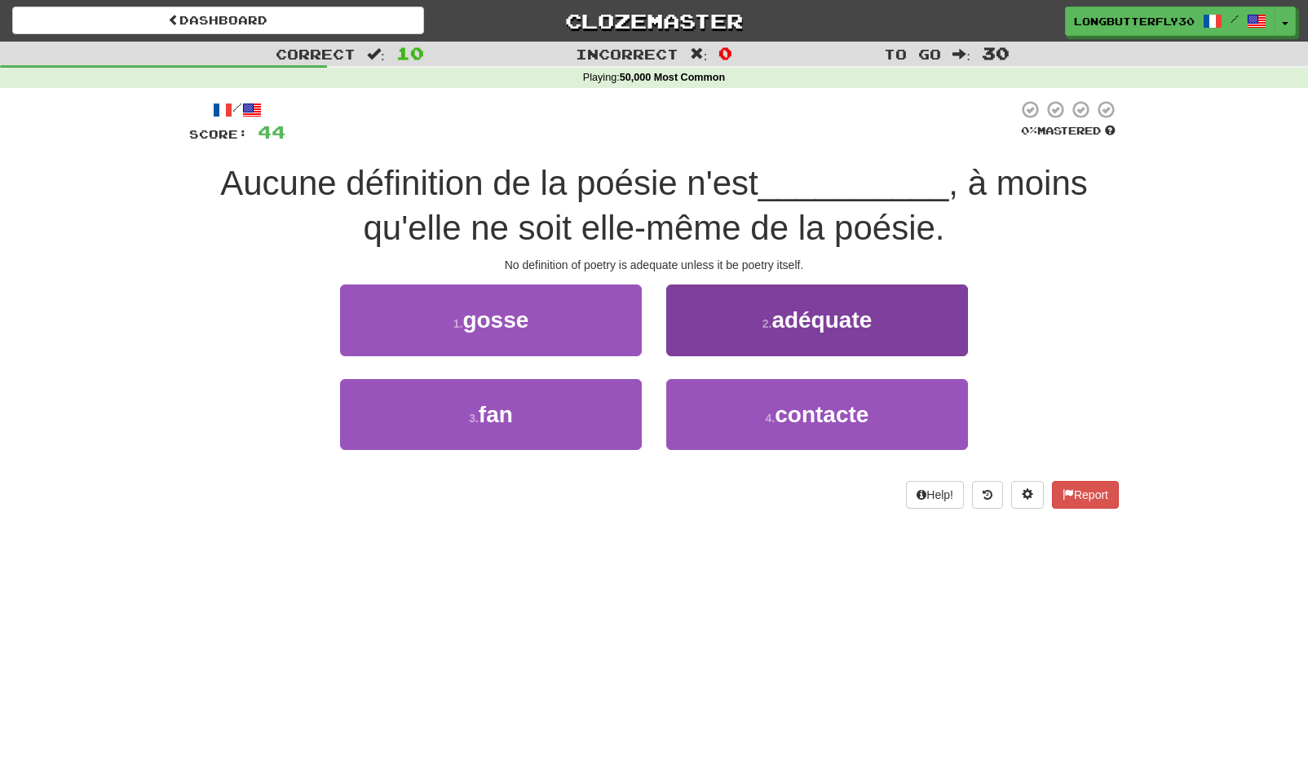
click at [773, 347] on button "2 . adéquate" at bounding box center [817, 320] width 302 height 71
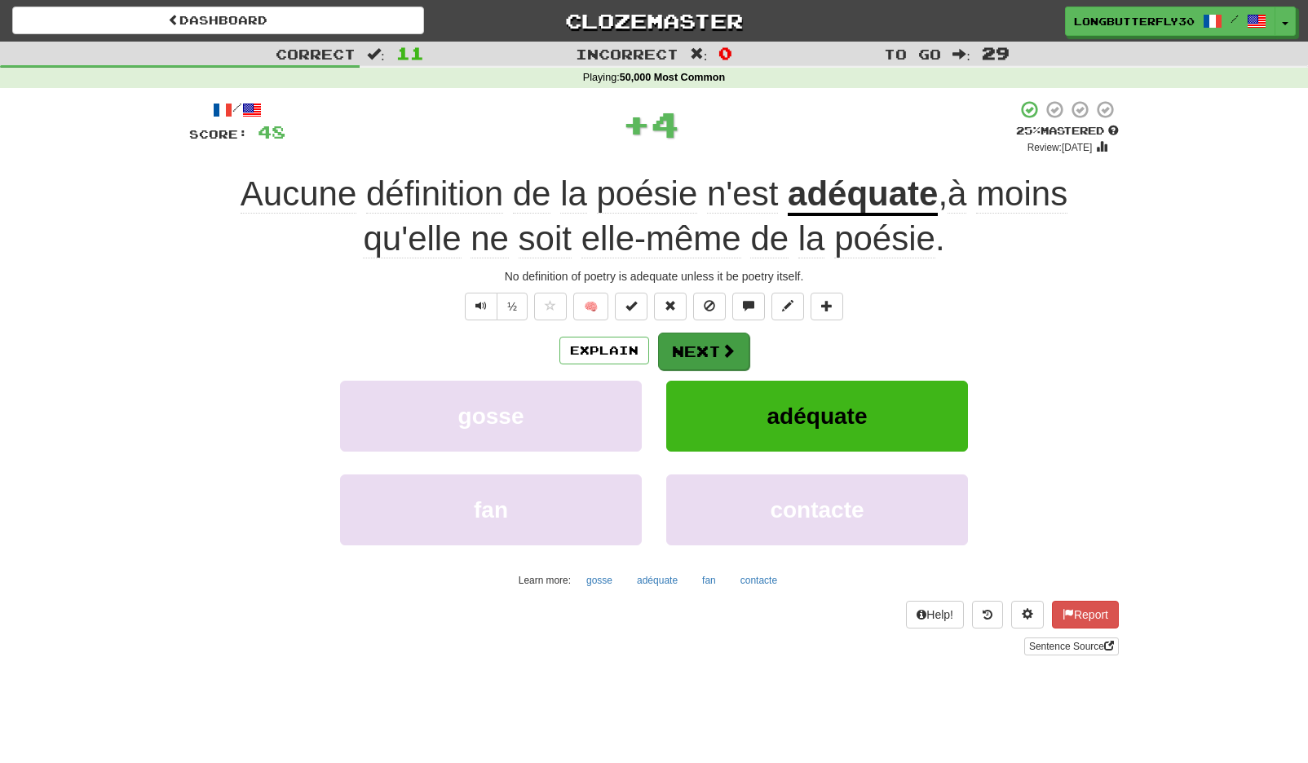
click at [695, 337] on button "Next" at bounding box center [703, 352] width 91 height 38
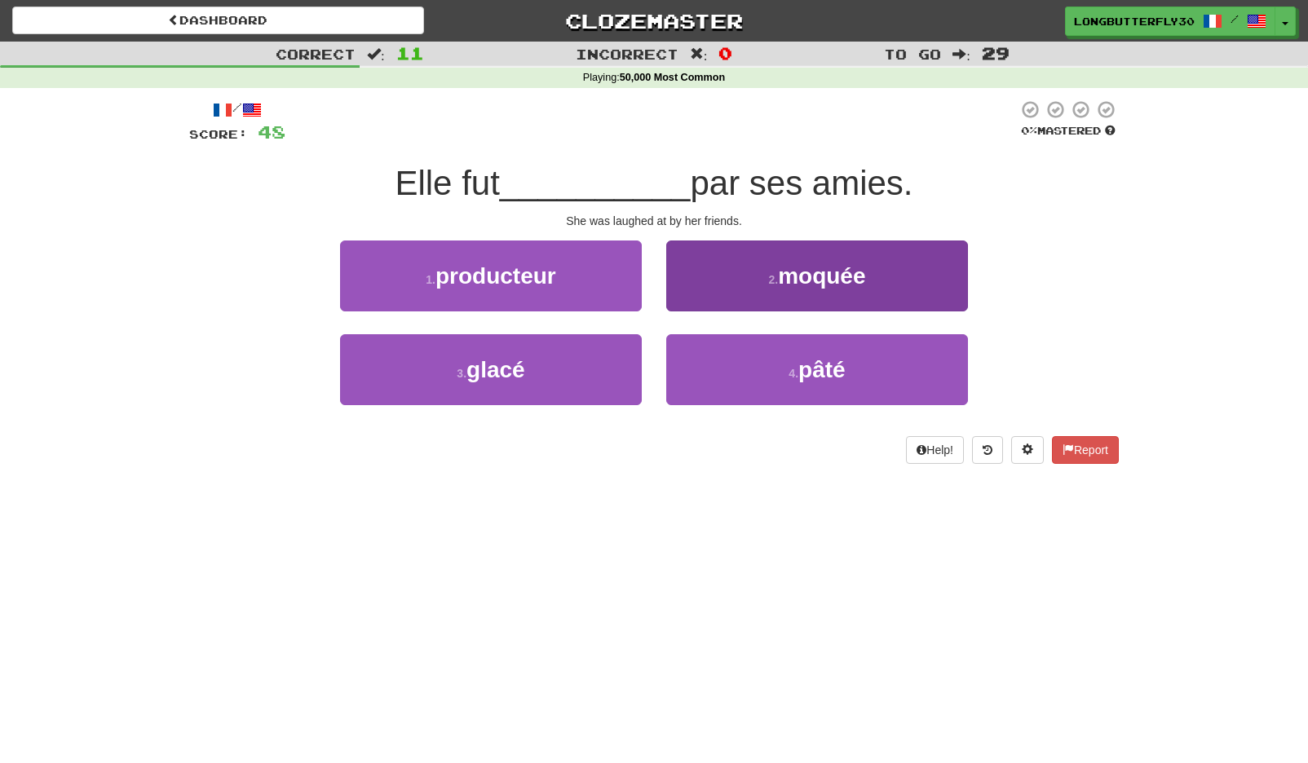
click at [742, 307] on button "2 . moquée" at bounding box center [817, 276] width 302 height 71
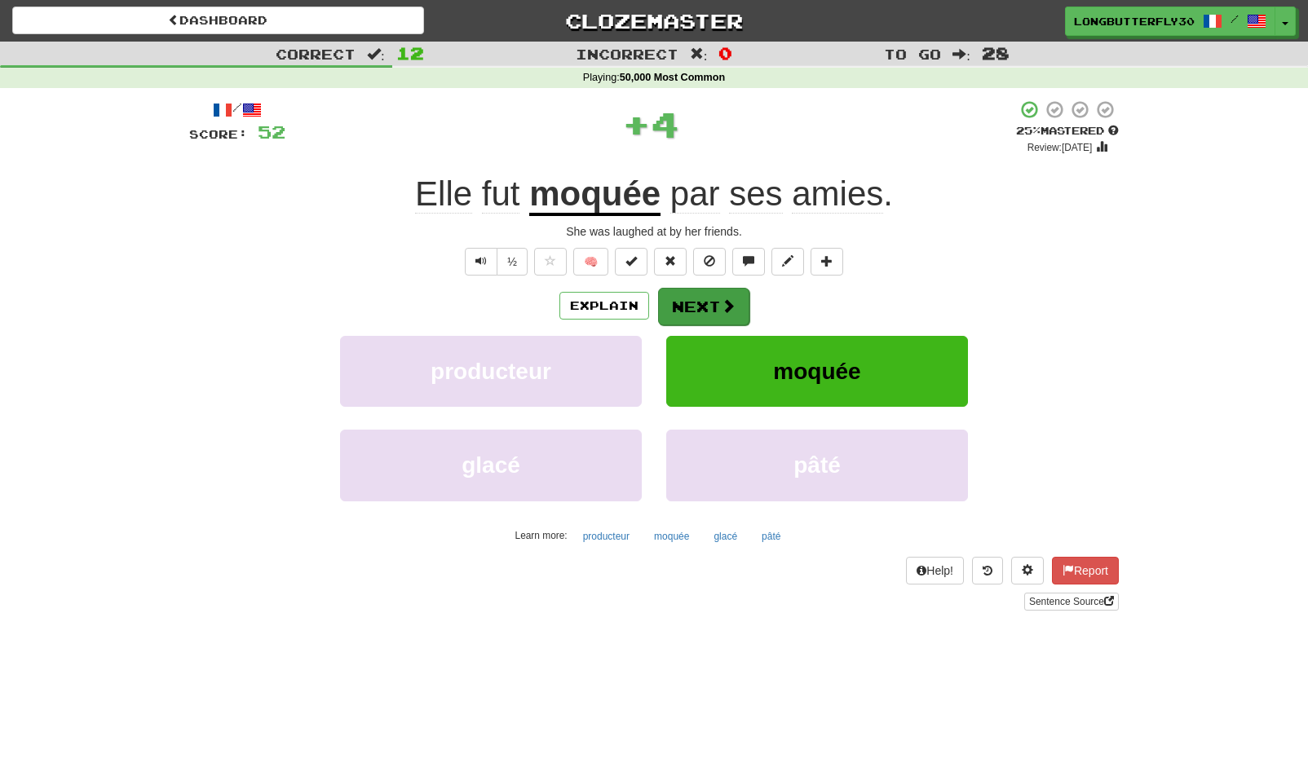
click at [736, 306] on button "Next" at bounding box center [703, 307] width 91 height 38
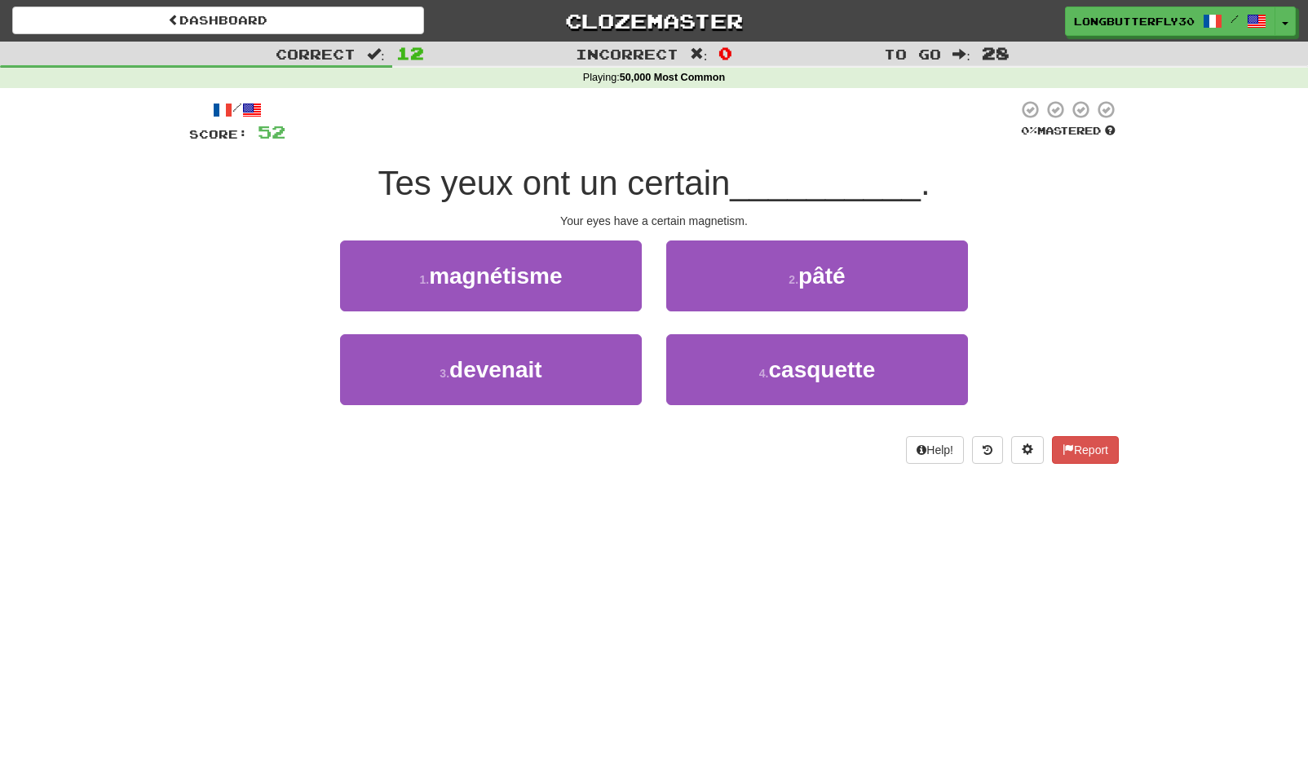
click at [586, 274] on button "1 . magnétisme" at bounding box center [491, 276] width 302 height 71
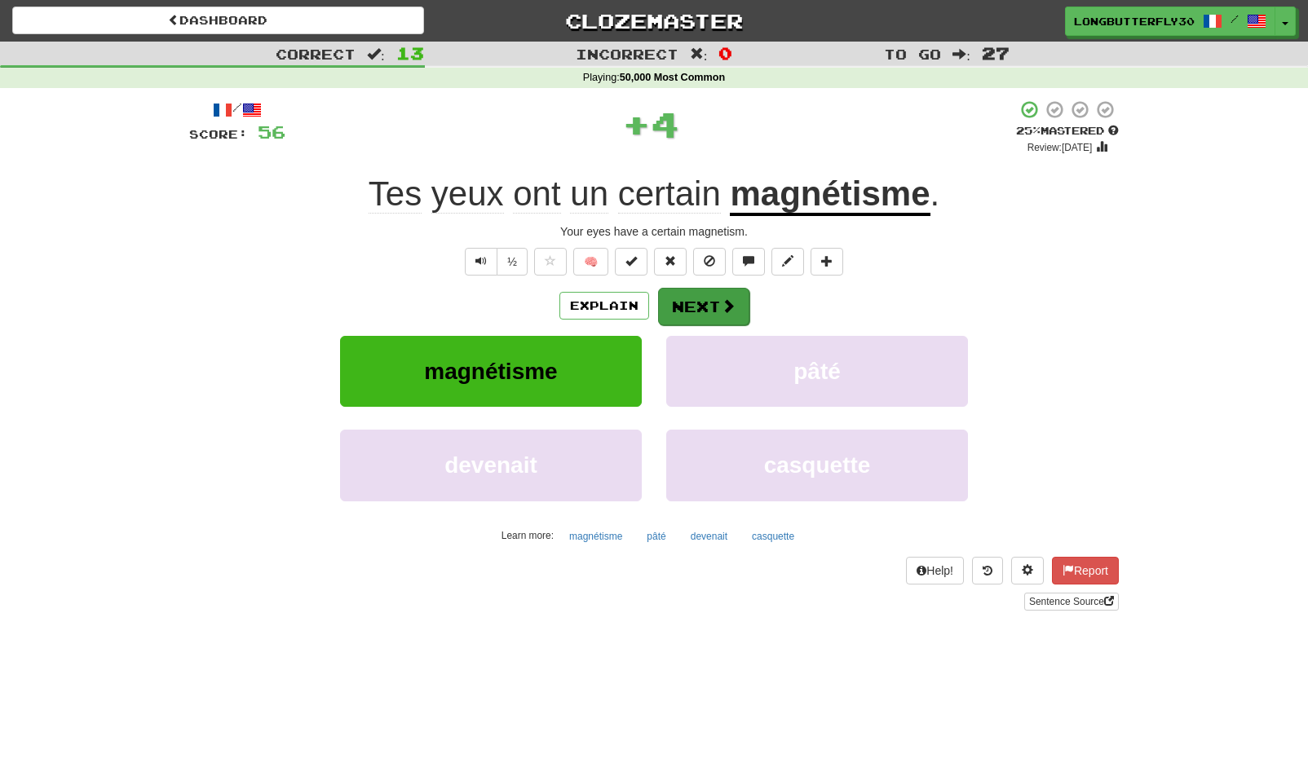
click at [731, 302] on span at bounding box center [728, 305] width 15 height 15
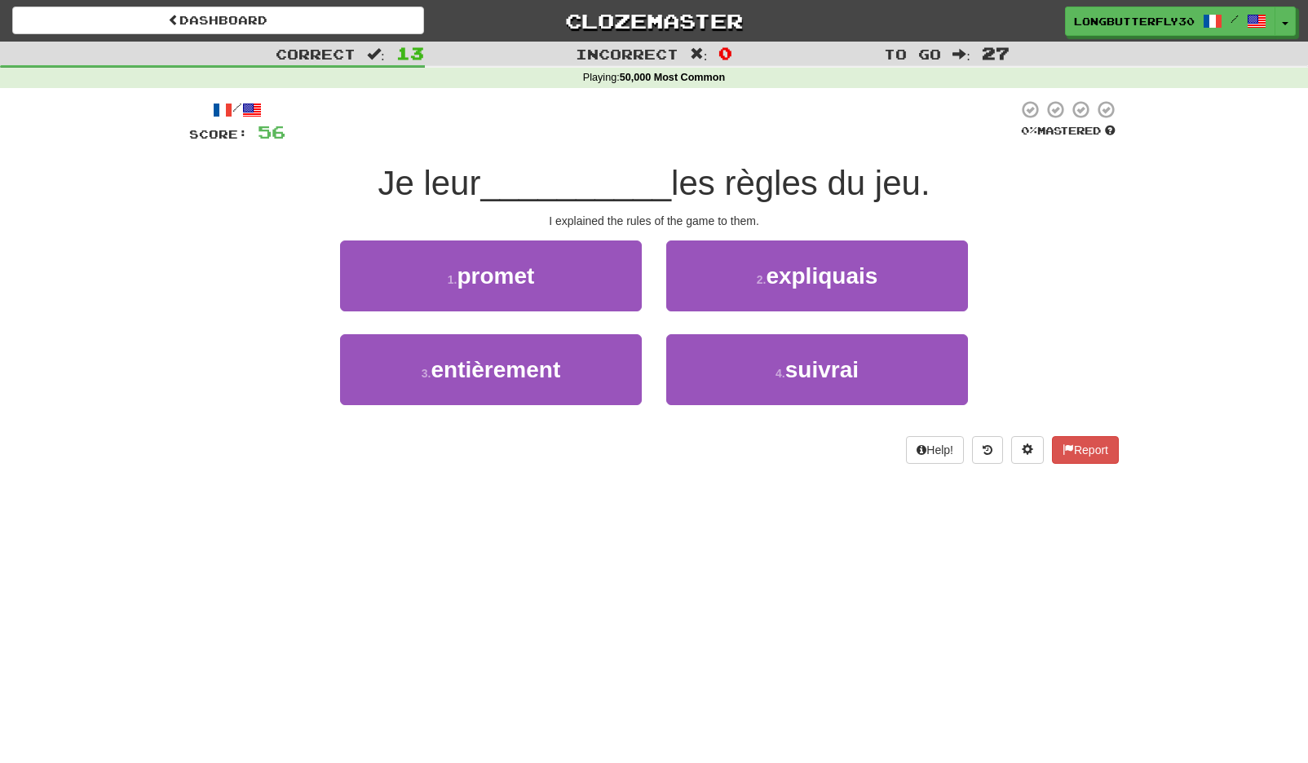
click at [876, 263] on span "expliquais" at bounding box center [822, 275] width 112 height 25
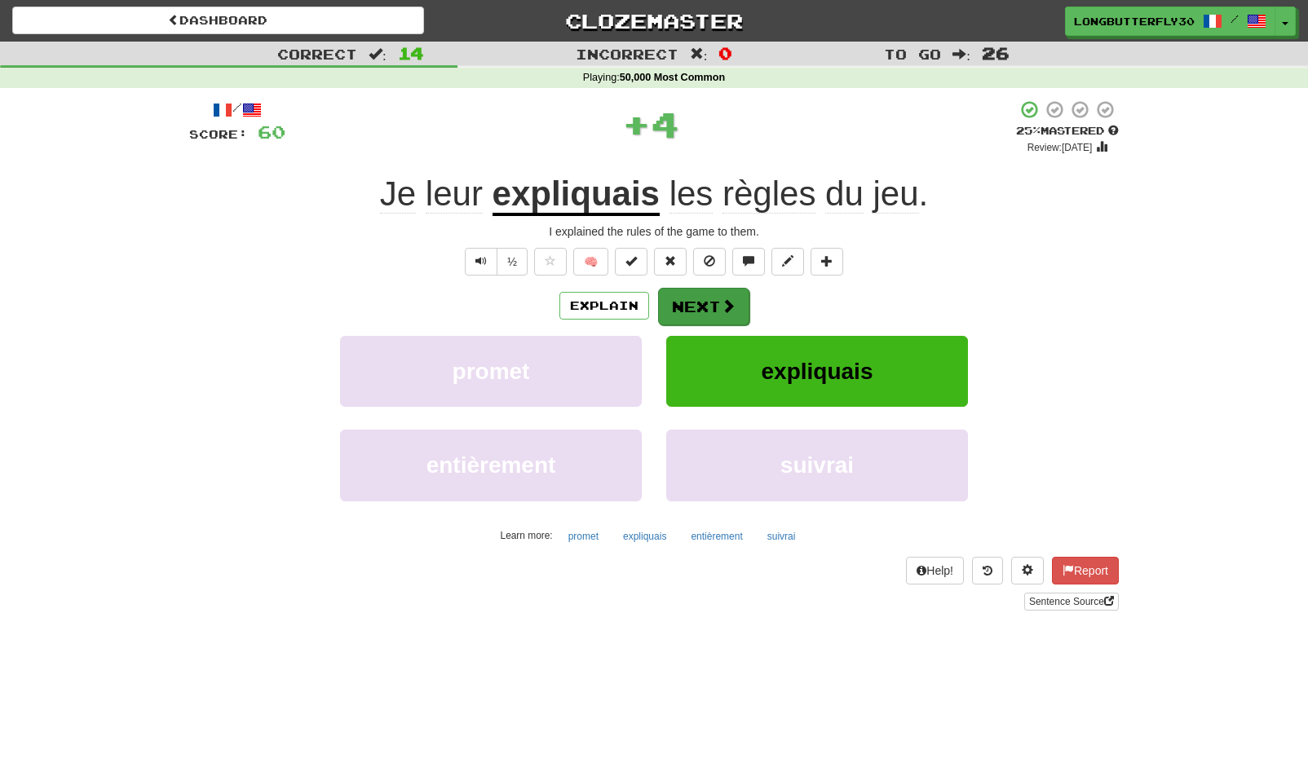
click at [734, 291] on button "Next" at bounding box center [703, 307] width 91 height 38
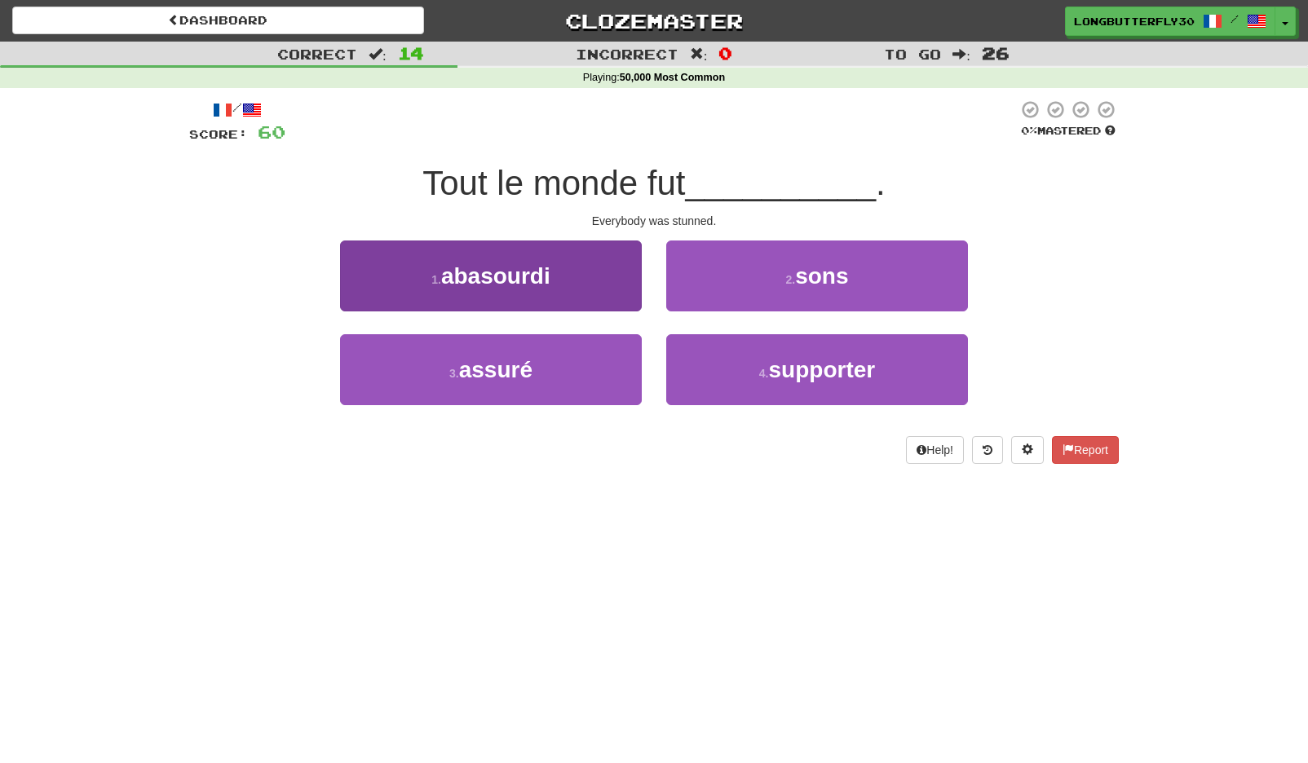
click at [601, 275] on button "1 . abasourdi" at bounding box center [491, 276] width 302 height 71
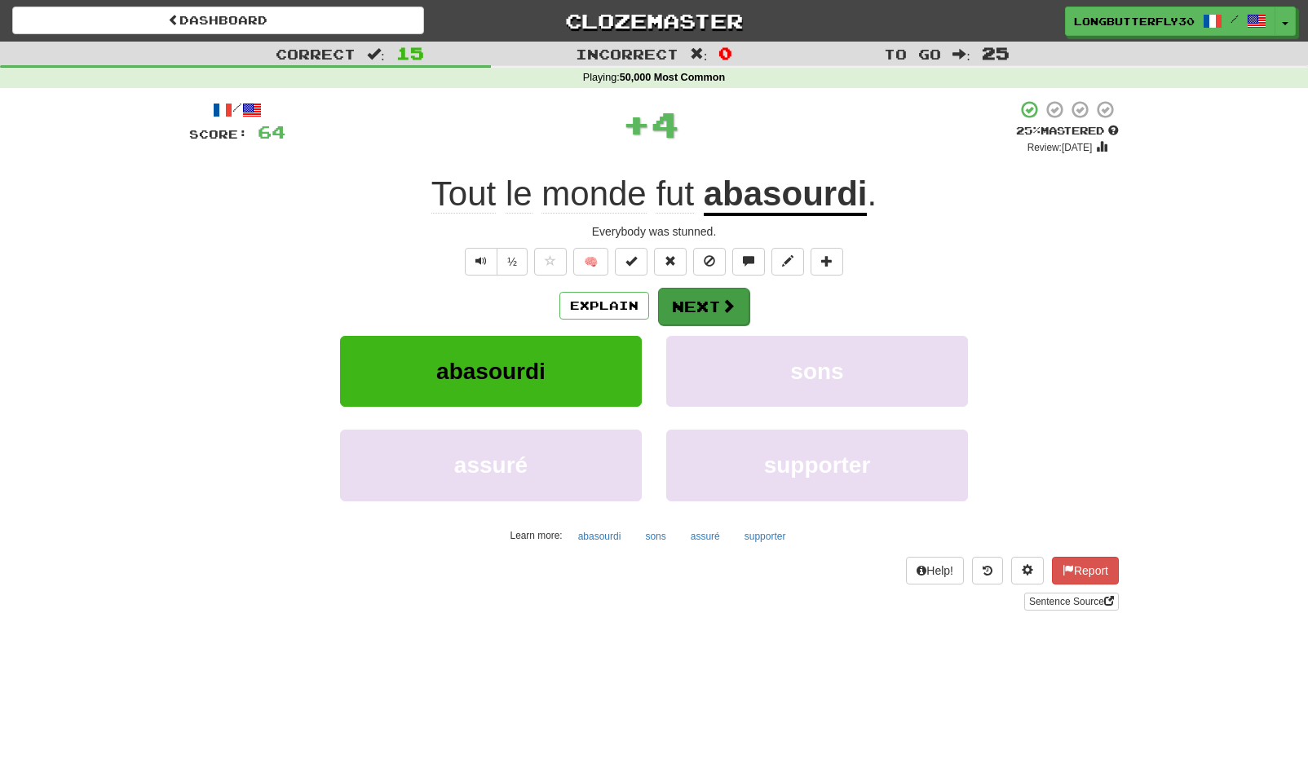
click at [741, 298] on button "Next" at bounding box center [703, 307] width 91 height 38
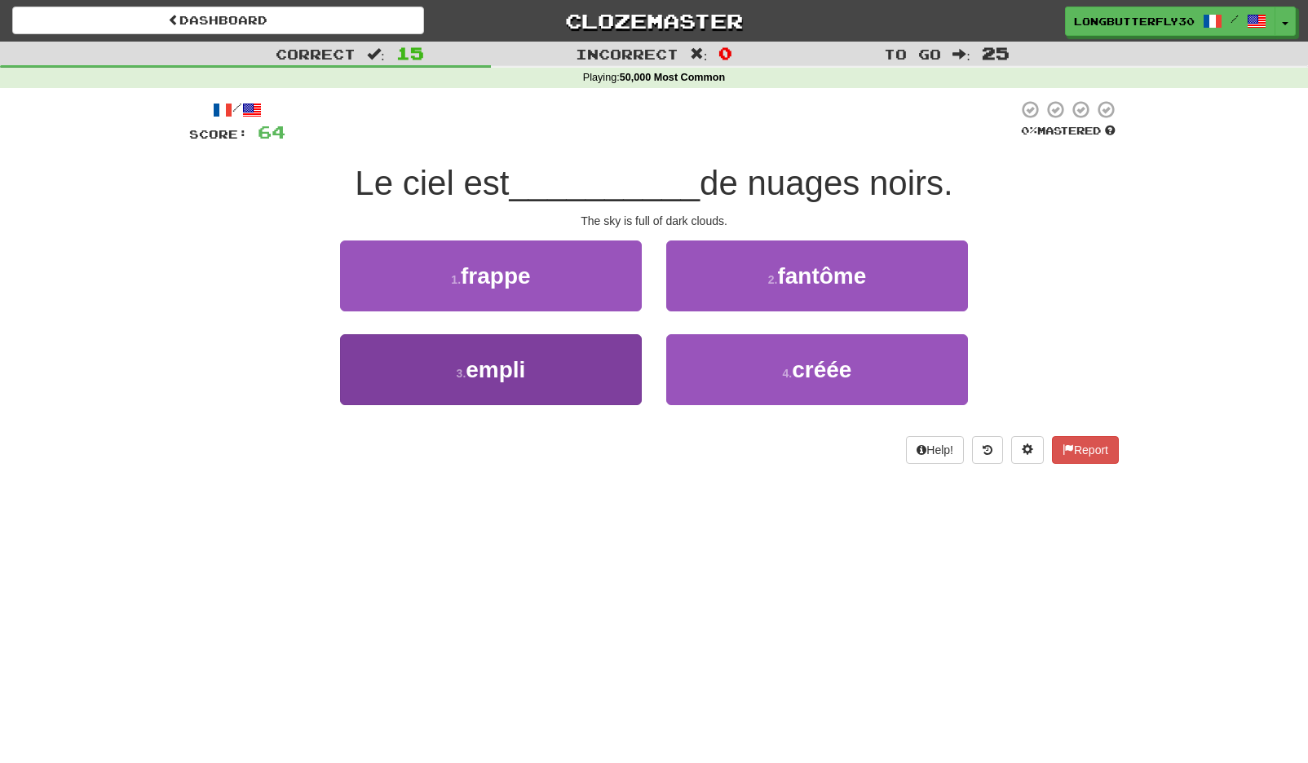
click at [592, 387] on button "3 . empli" at bounding box center [491, 369] width 302 height 71
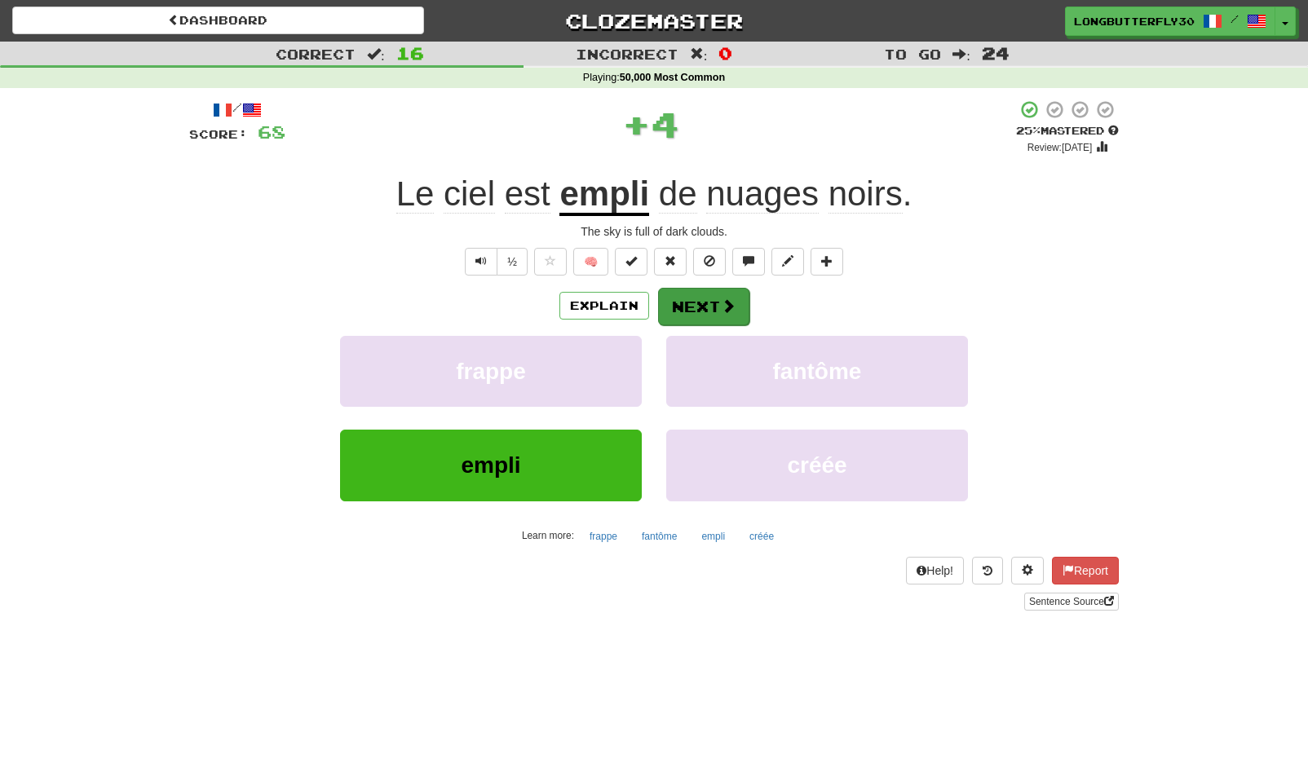
click at [716, 302] on button "Next" at bounding box center [703, 307] width 91 height 38
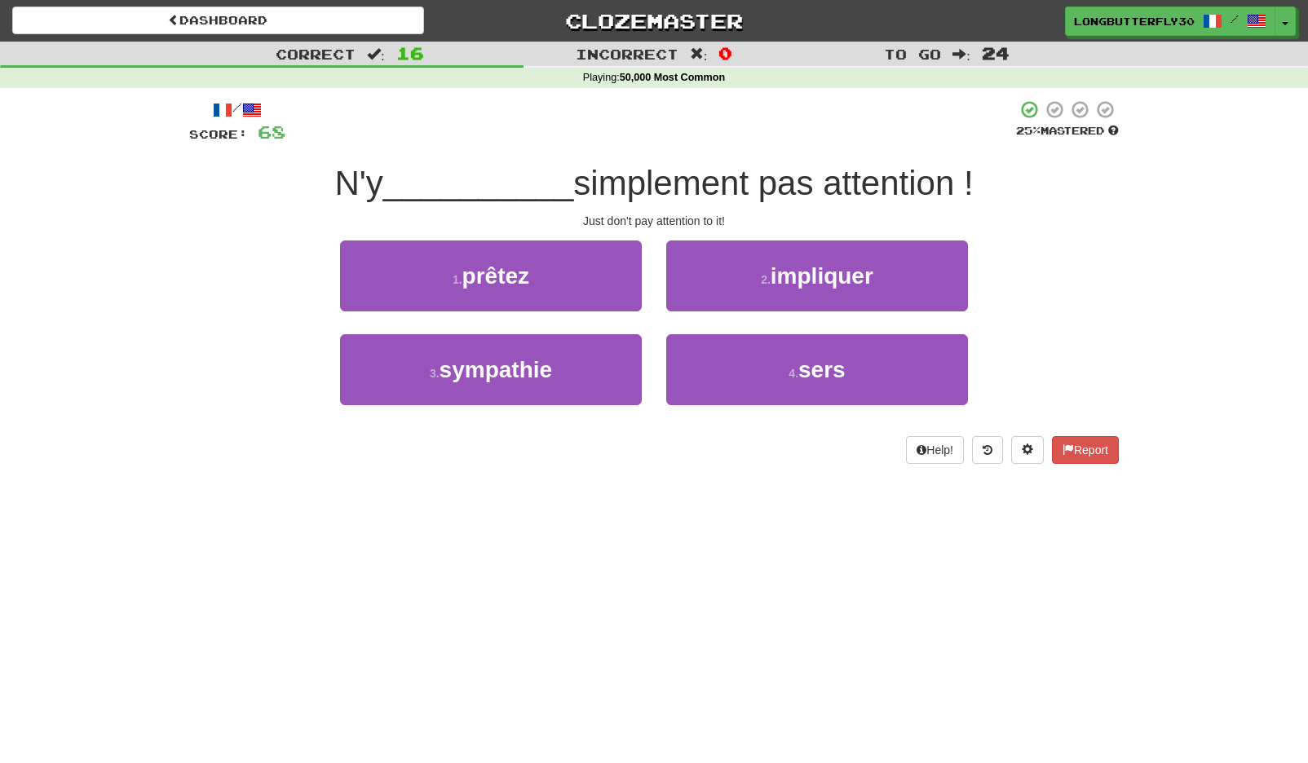
click at [580, 285] on button "1 . prêtez" at bounding box center [491, 276] width 302 height 71
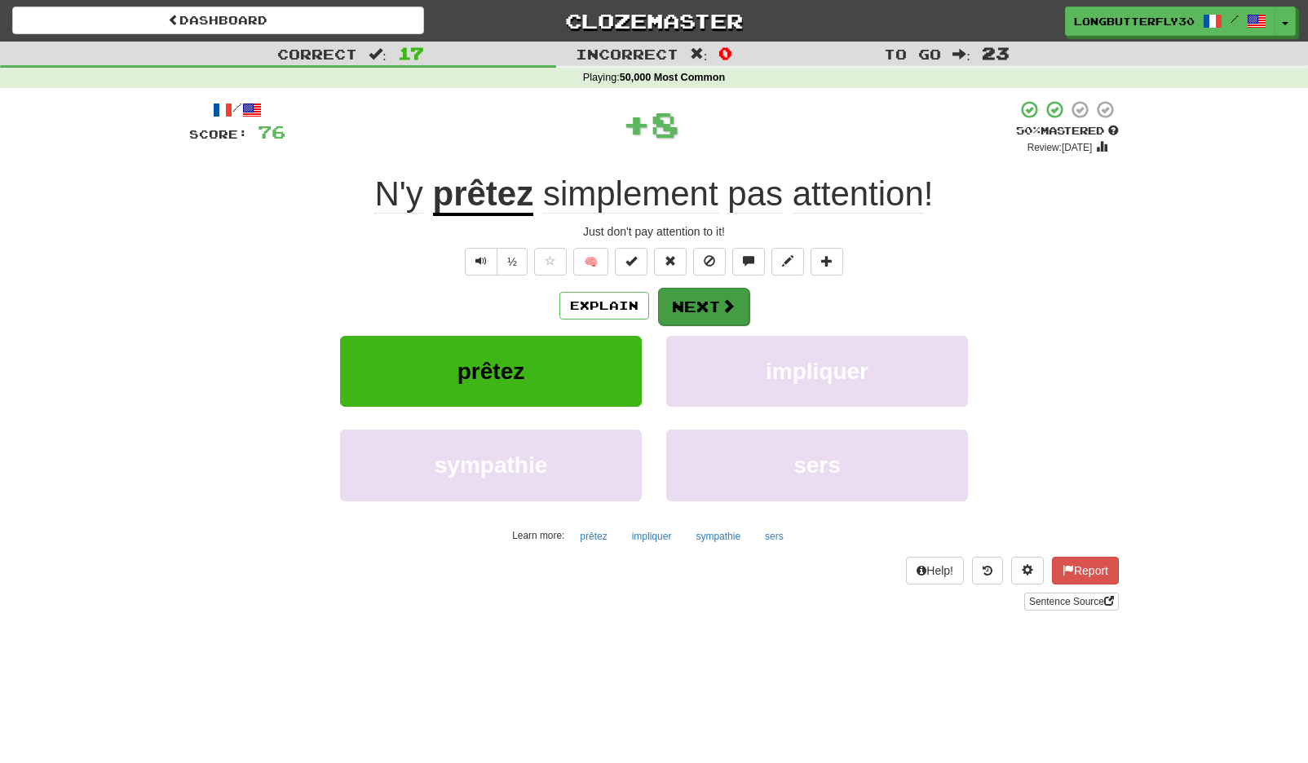
click at [739, 311] on button "Next" at bounding box center [703, 307] width 91 height 38
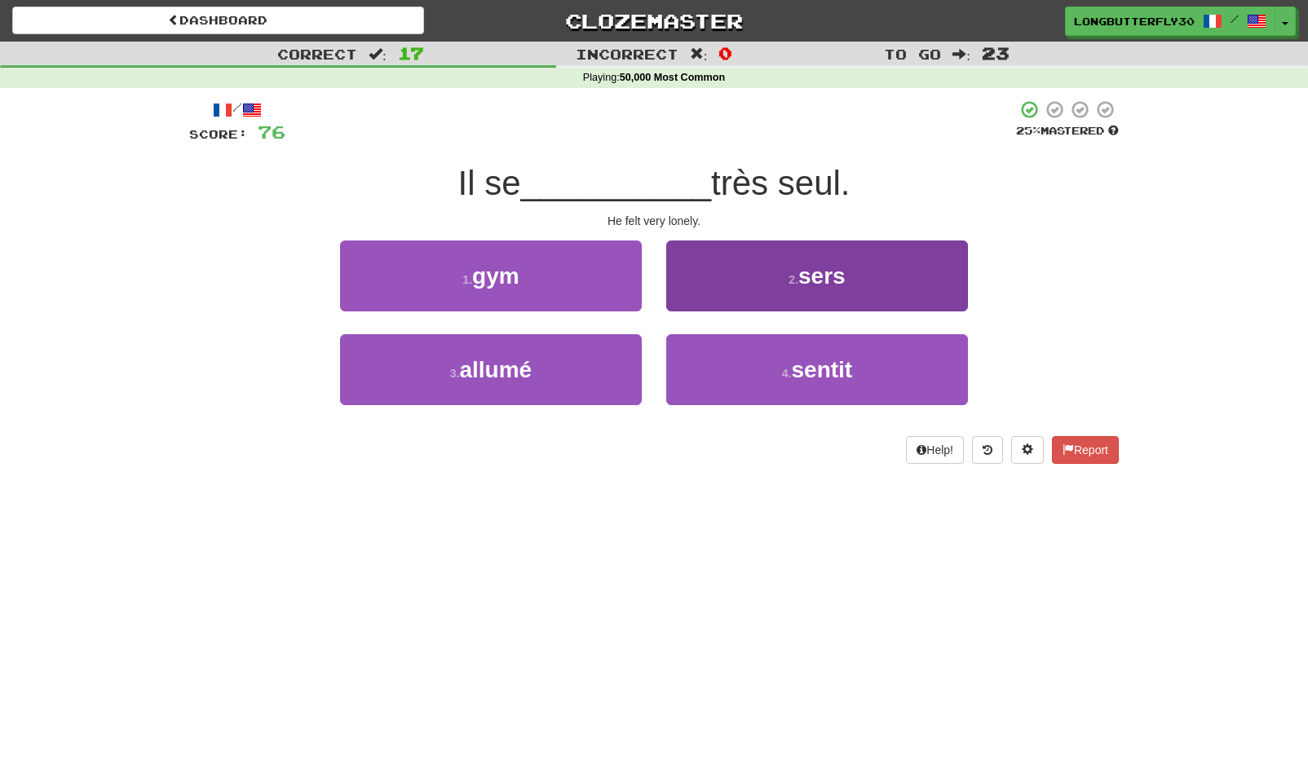
drag, startPoint x: 775, startPoint y: 369, endPoint x: 761, endPoint y: 342, distance: 31.0
click at [775, 369] on button "4 . sentit" at bounding box center [817, 369] width 302 height 71
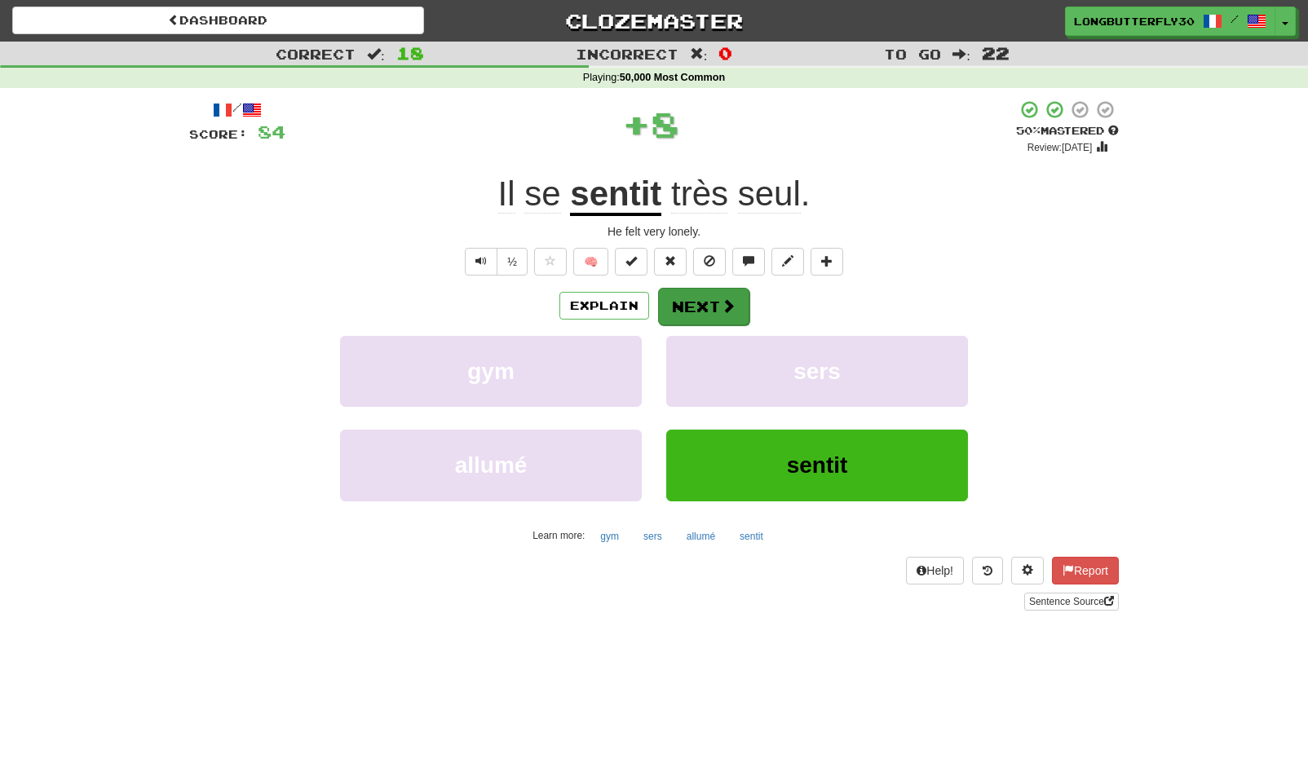
click at [726, 290] on button "Next" at bounding box center [703, 307] width 91 height 38
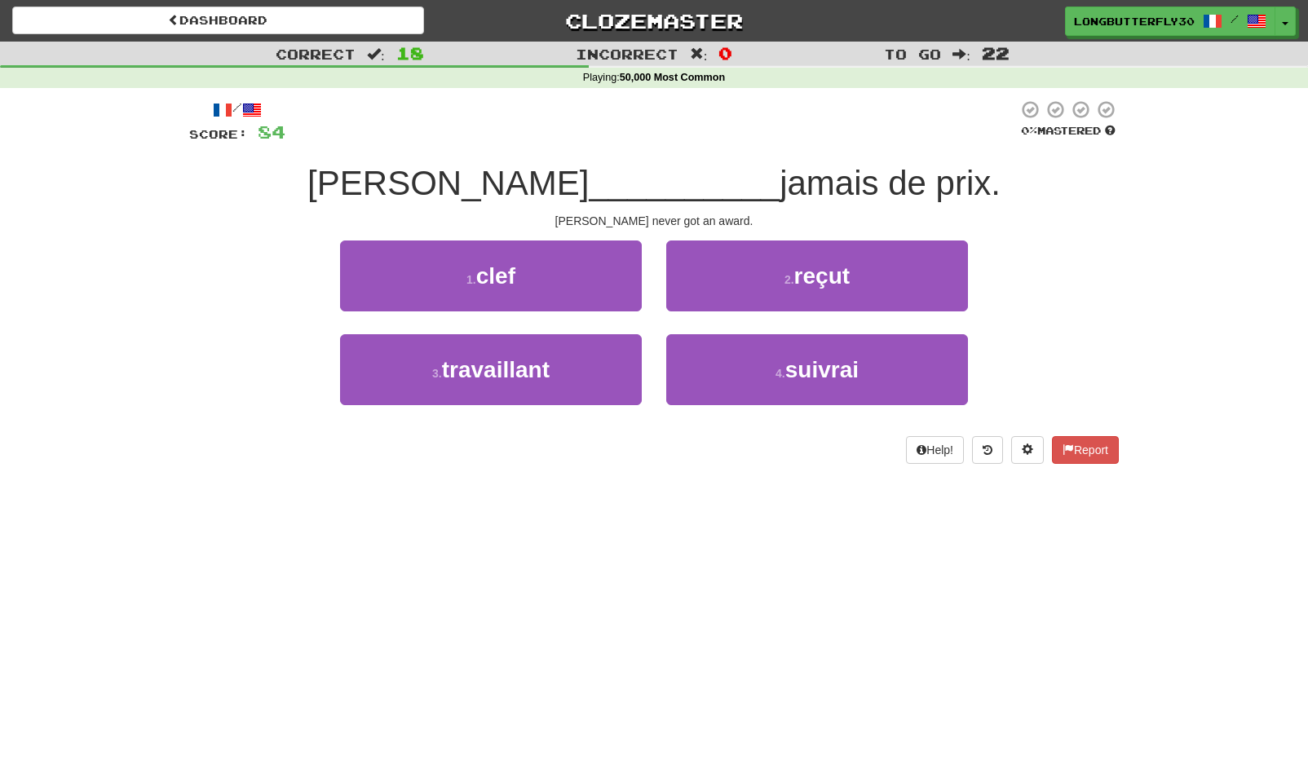
click at [798, 283] on span "reçut" at bounding box center [821, 275] width 55 height 25
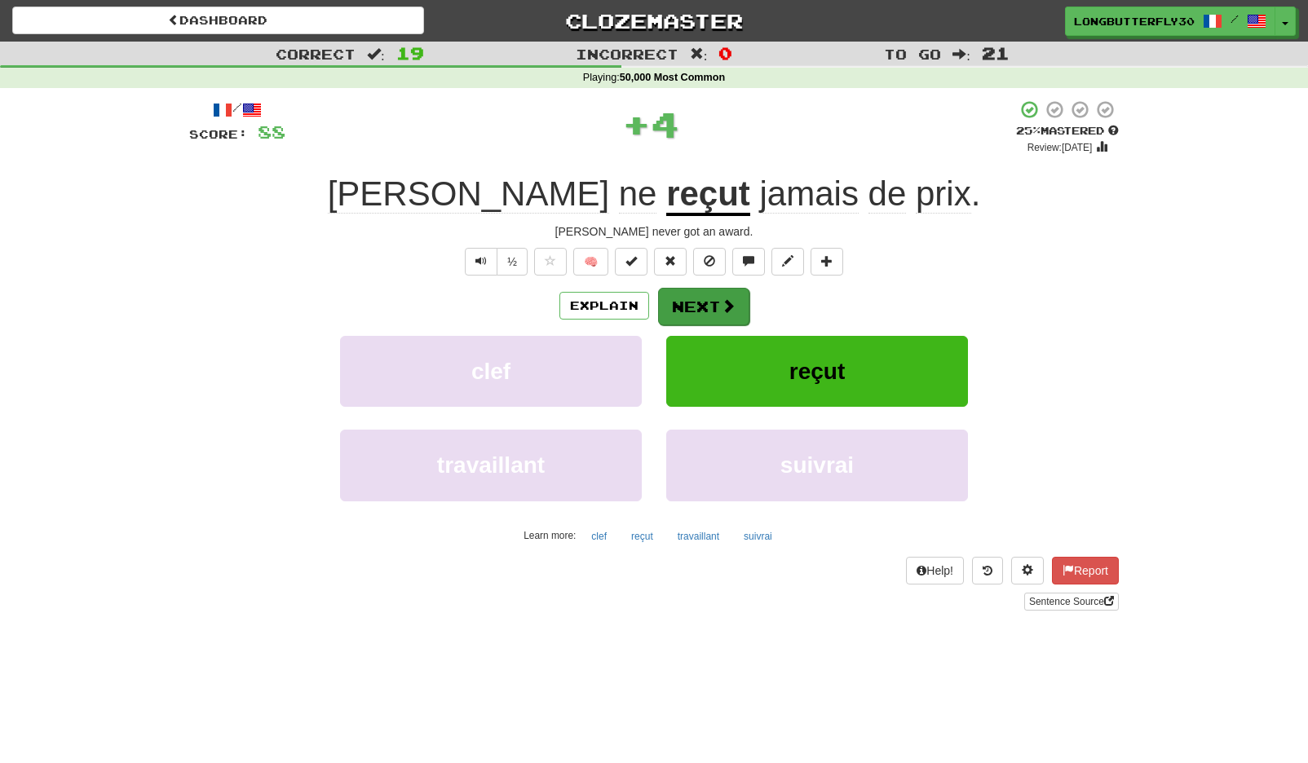
click at [705, 298] on button "Next" at bounding box center [703, 307] width 91 height 38
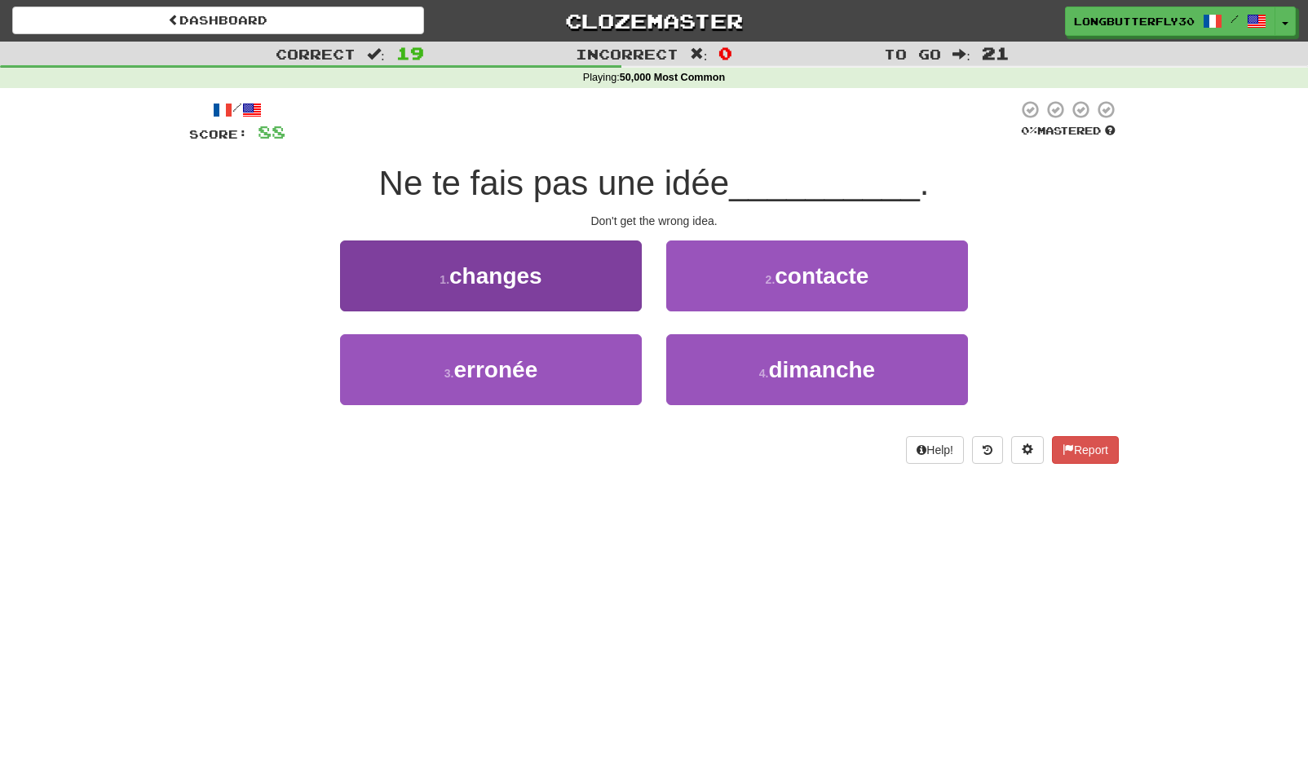
click at [586, 343] on button "3 . erronée" at bounding box center [491, 369] width 302 height 71
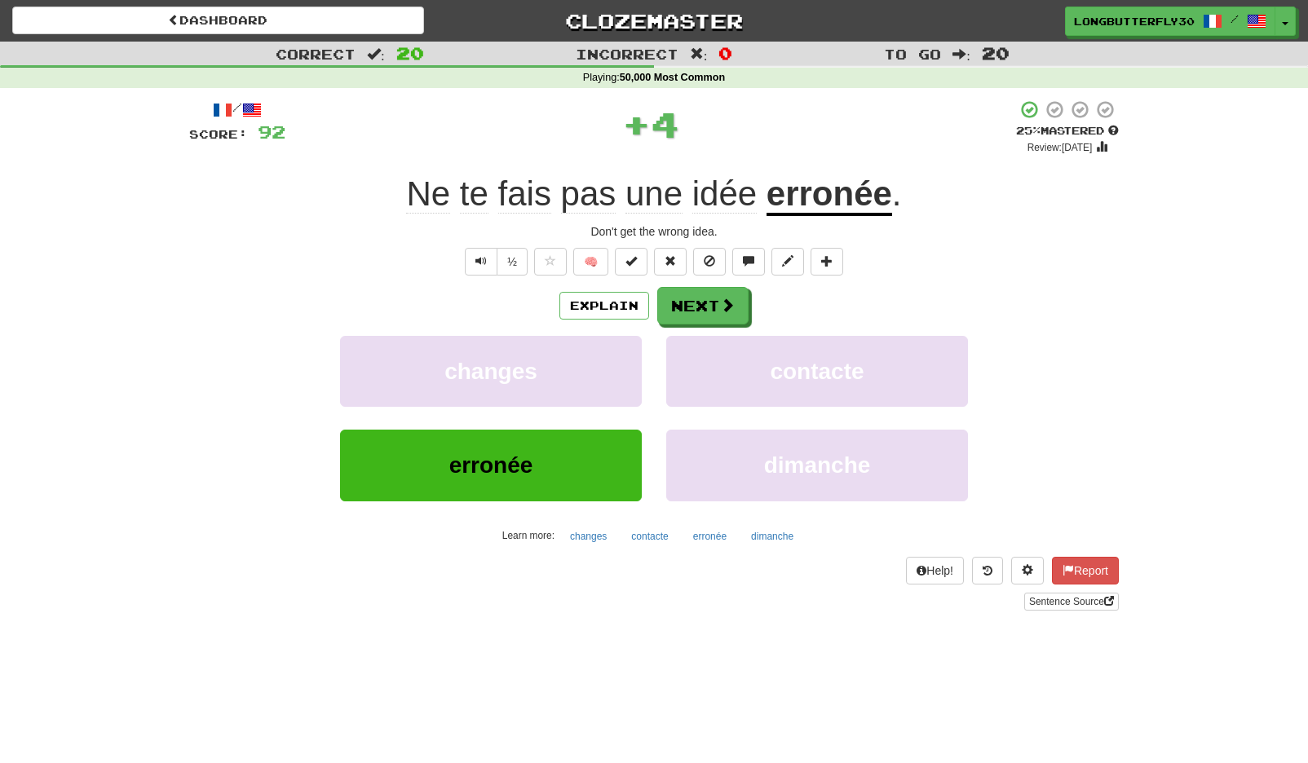
click at [733, 284] on div "/ Score: 92 + 4 25 % Mastered Review: [DATE] Ne te fais pas une idée erronée . …" at bounding box center [654, 354] width 930 height 511
click at [721, 306] on span at bounding box center [728, 305] width 15 height 15
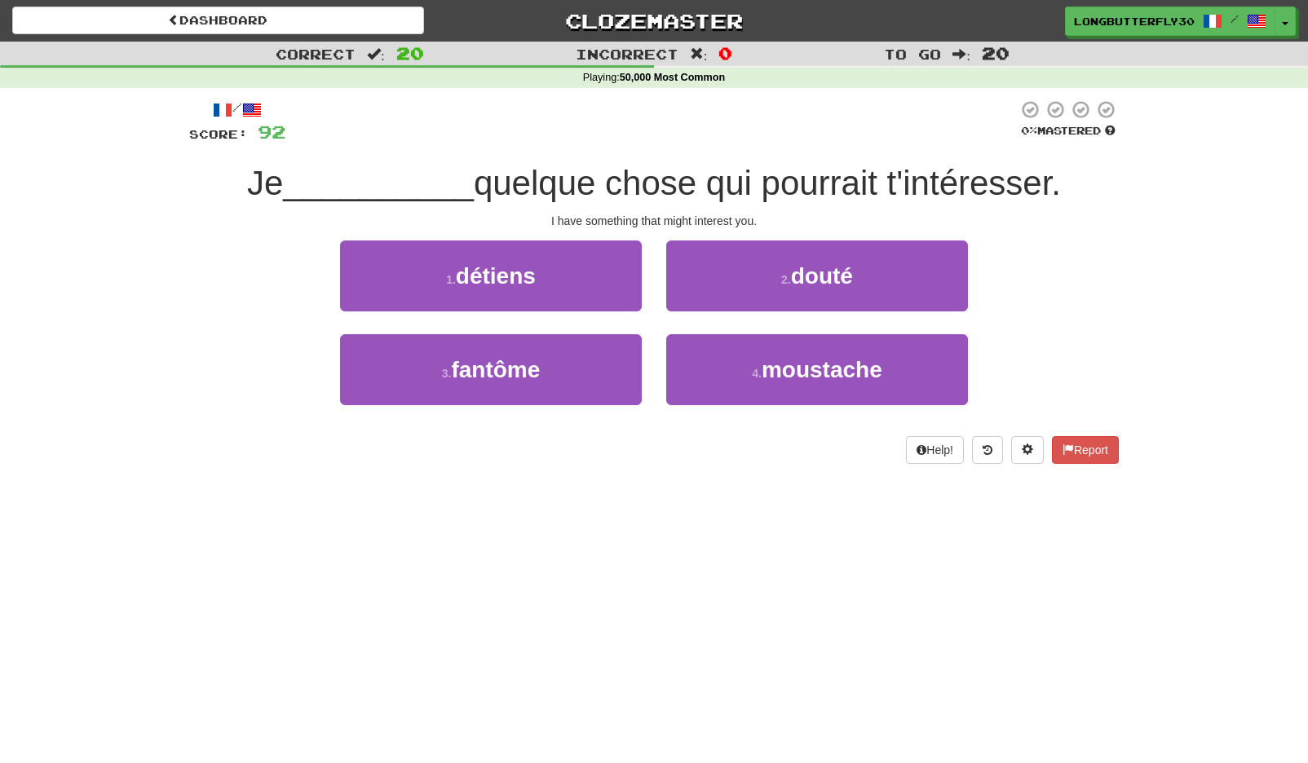
click at [626, 281] on button "1 . détiens" at bounding box center [491, 276] width 302 height 71
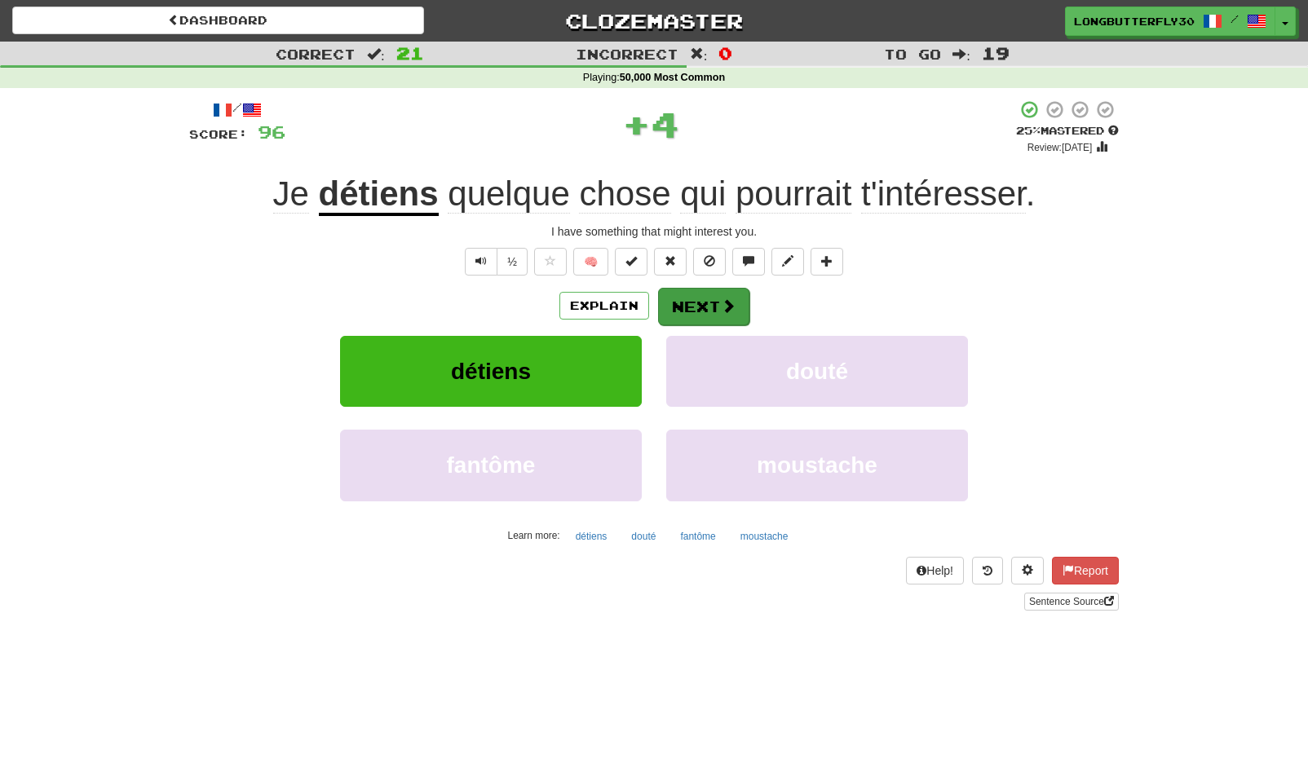
click at [726, 305] on span at bounding box center [728, 305] width 15 height 15
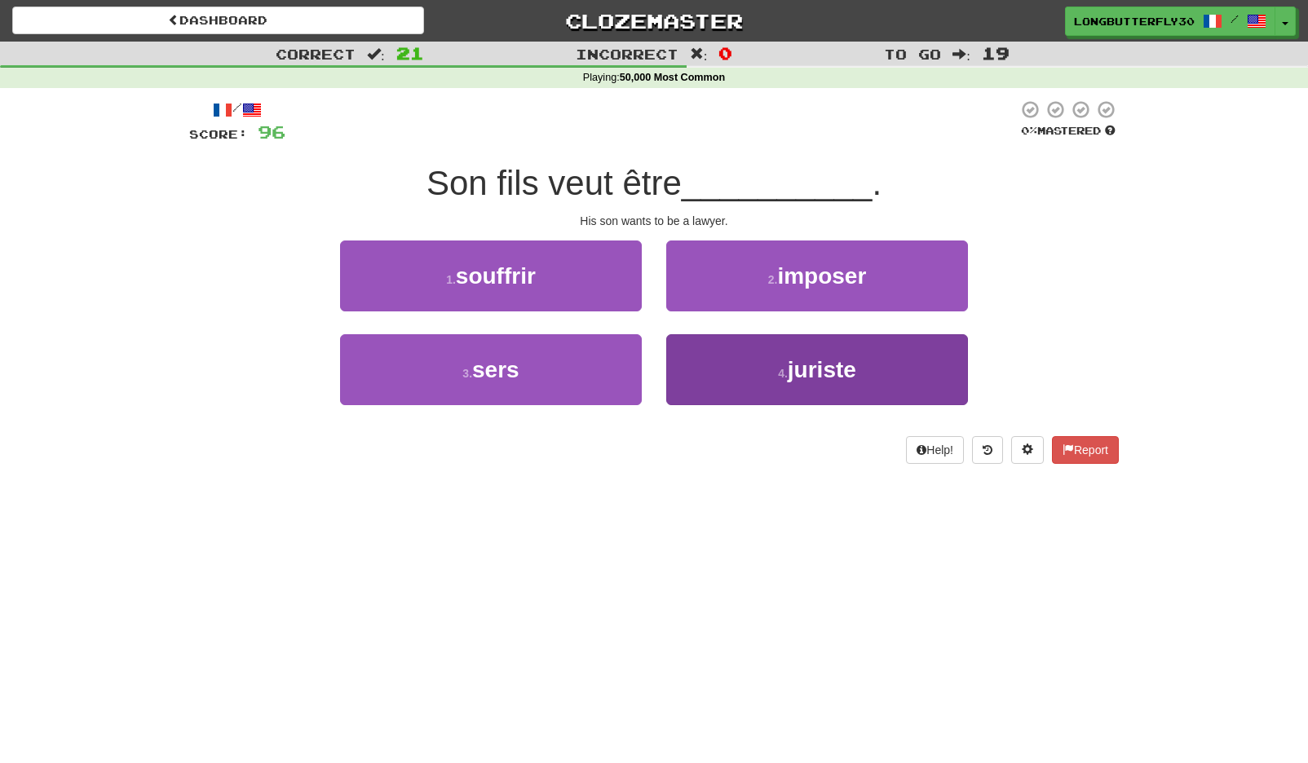
click at [765, 364] on button "4 . juriste" at bounding box center [817, 369] width 302 height 71
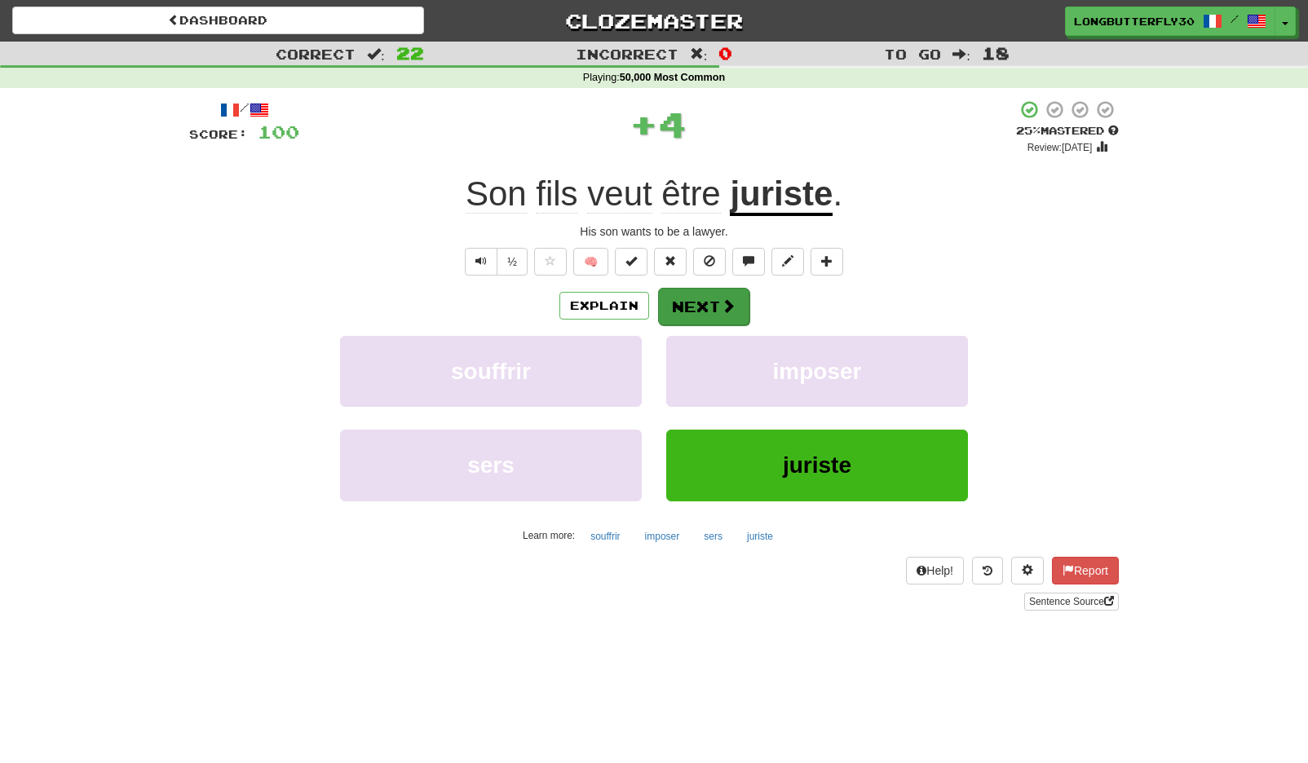
click at [718, 299] on button "Next" at bounding box center [703, 307] width 91 height 38
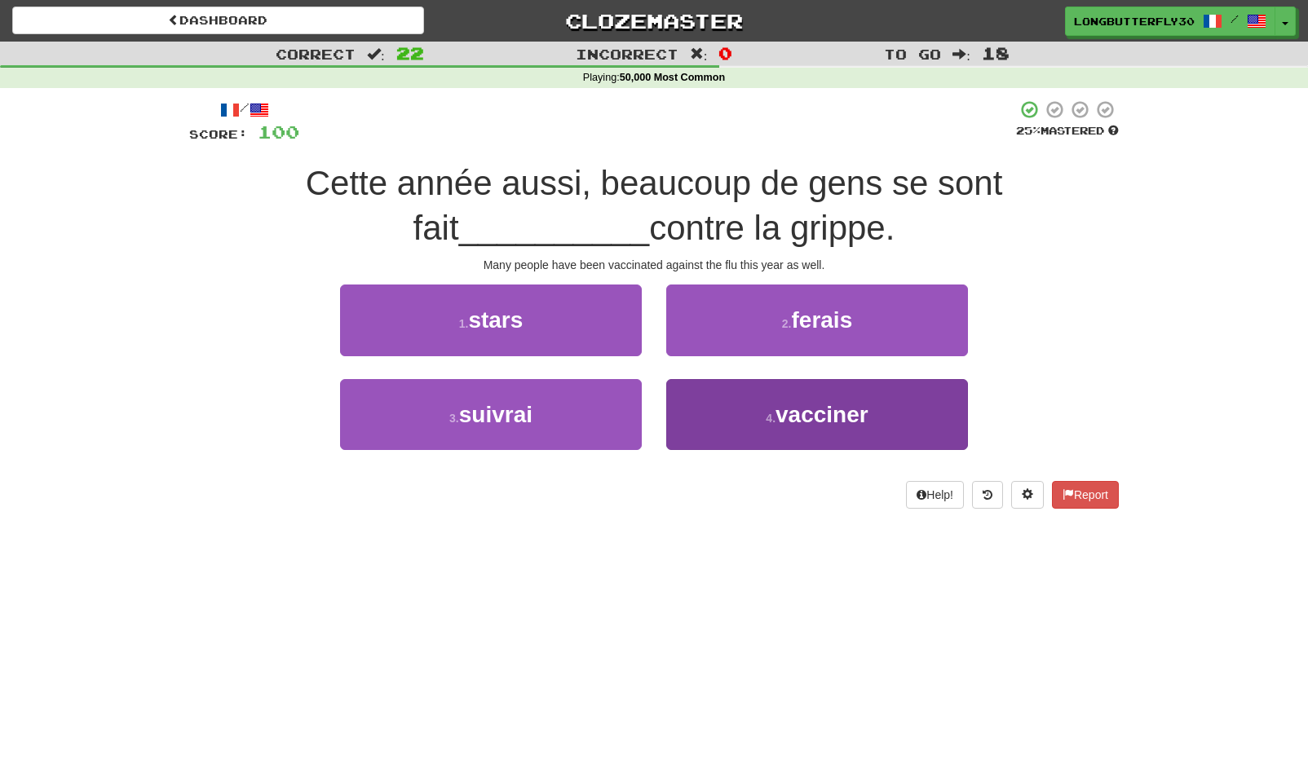
click at [741, 409] on button "4 . vacciner" at bounding box center [817, 414] width 302 height 71
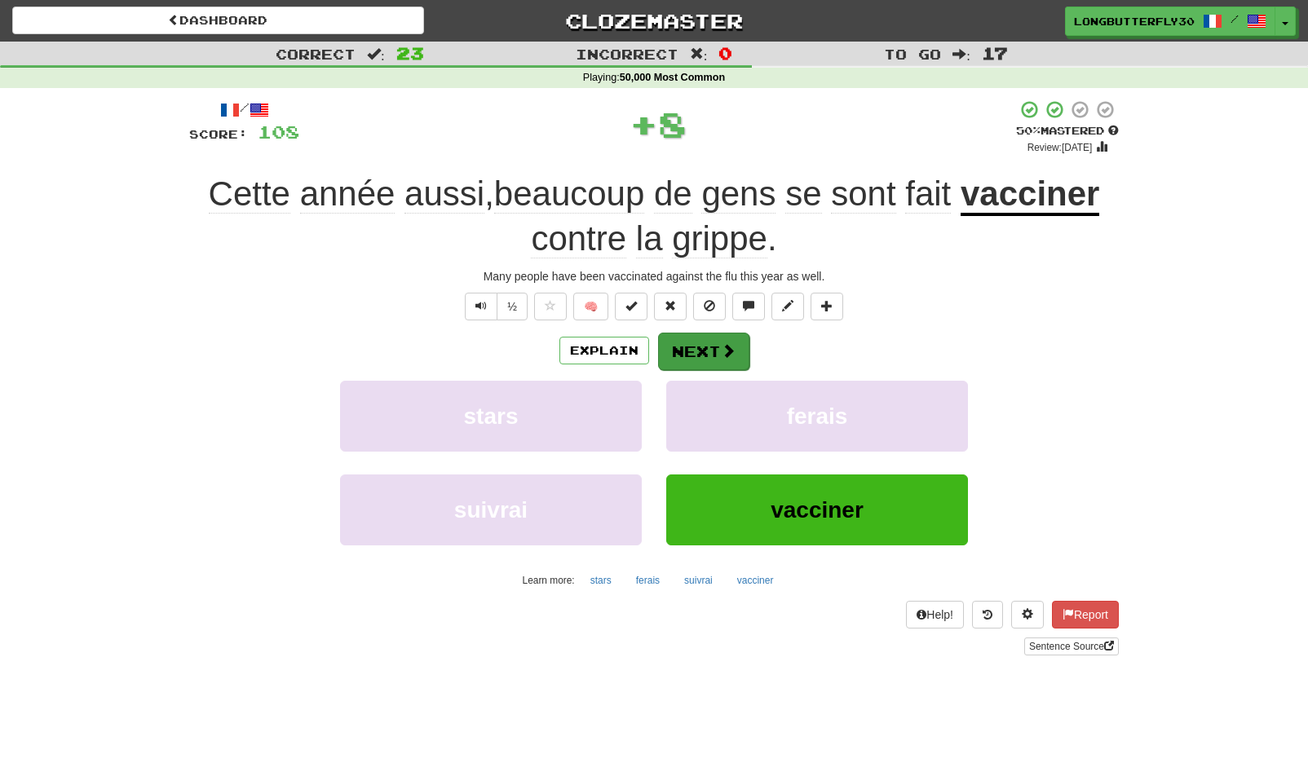
click at [721, 346] on span at bounding box center [728, 350] width 15 height 15
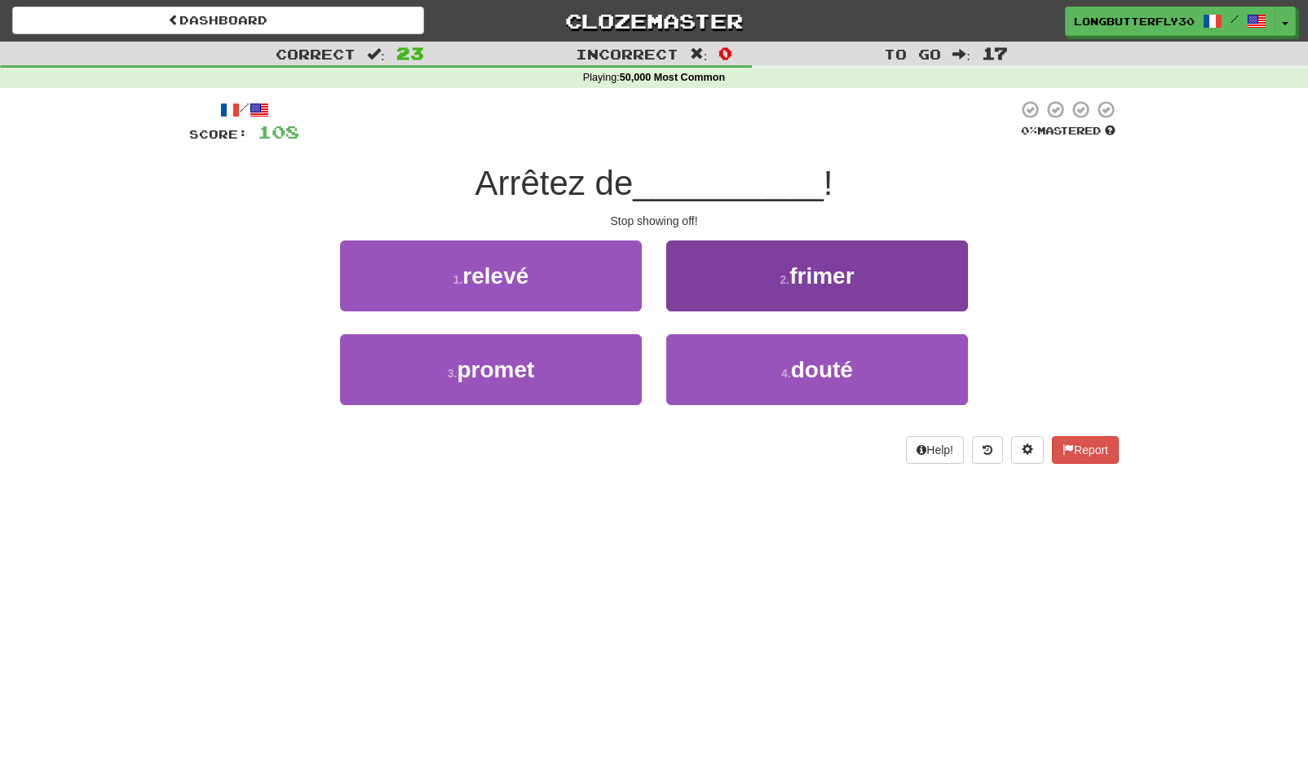
click at [771, 276] on button "2 . frimer" at bounding box center [817, 276] width 302 height 71
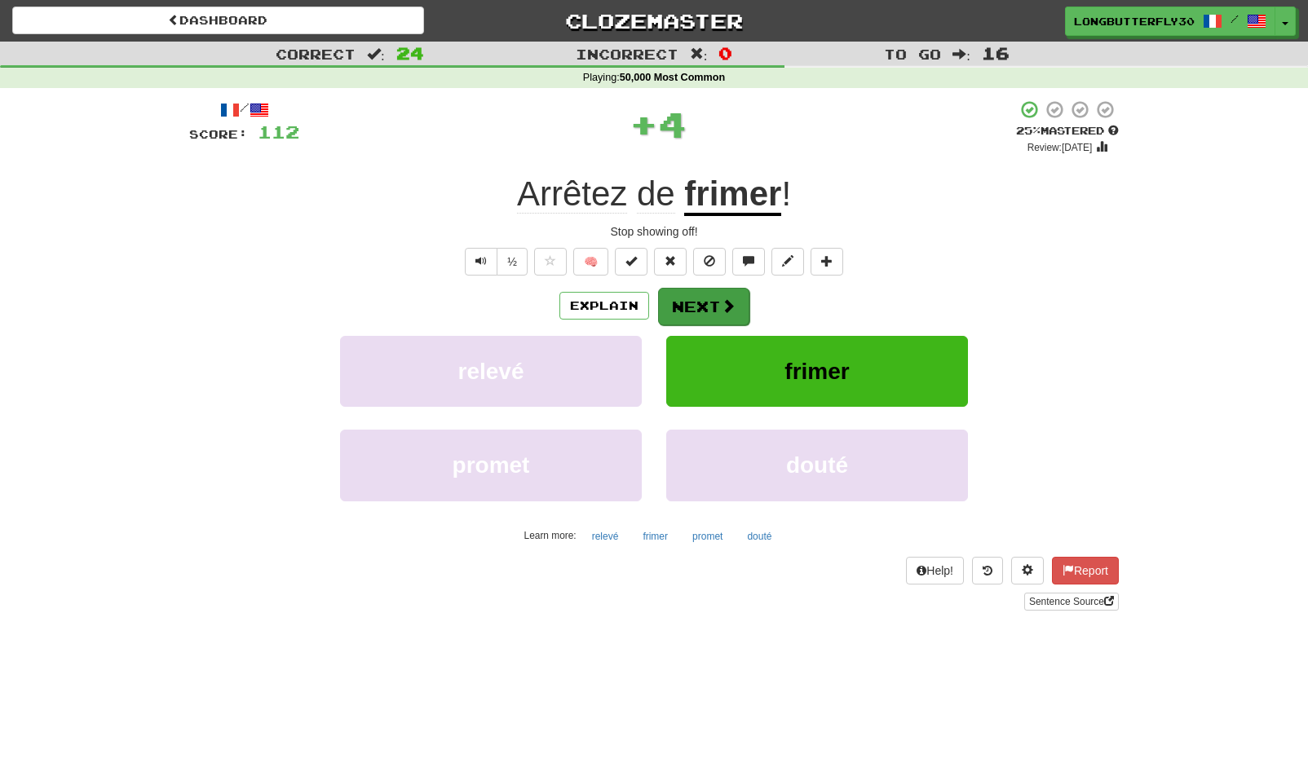
click at [722, 308] on span at bounding box center [728, 305] width 15 height 15
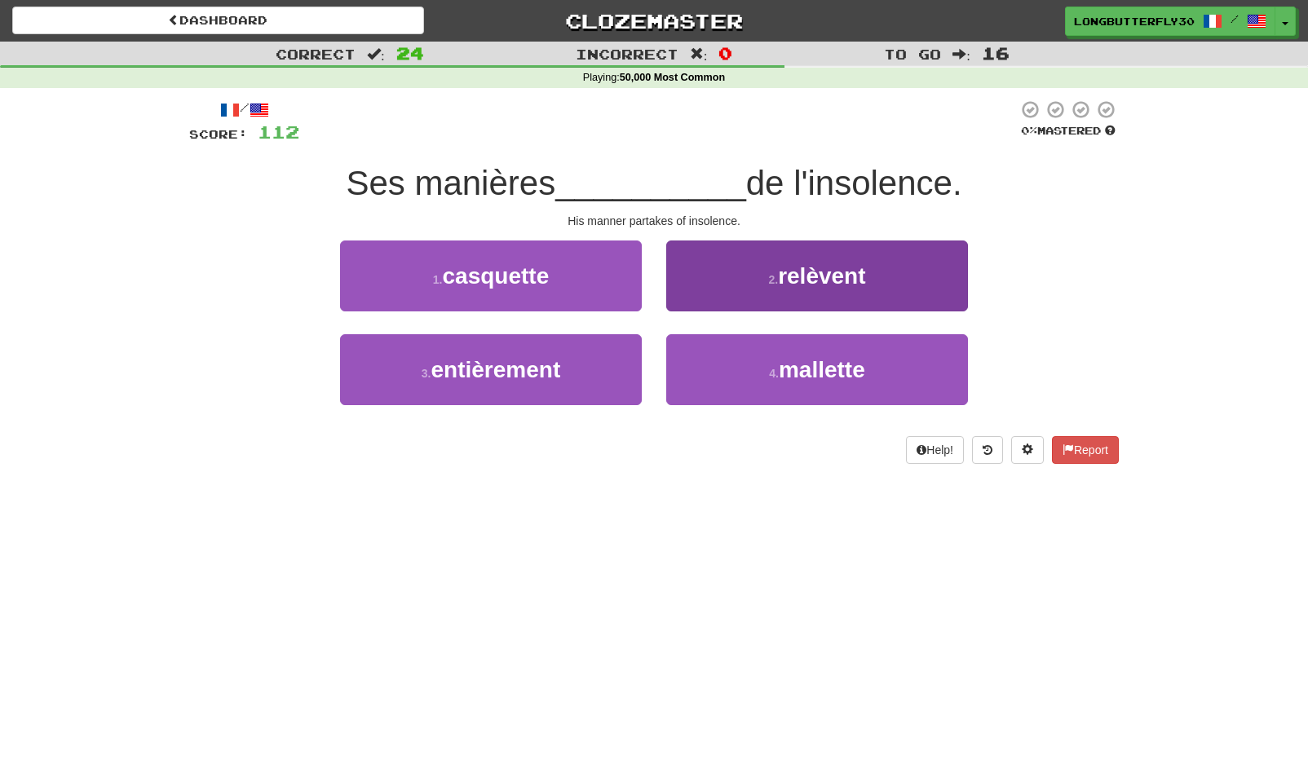
click at [767, 288] on button "2 . relèvent" at bounding box center [817, 276] width 302 height 71
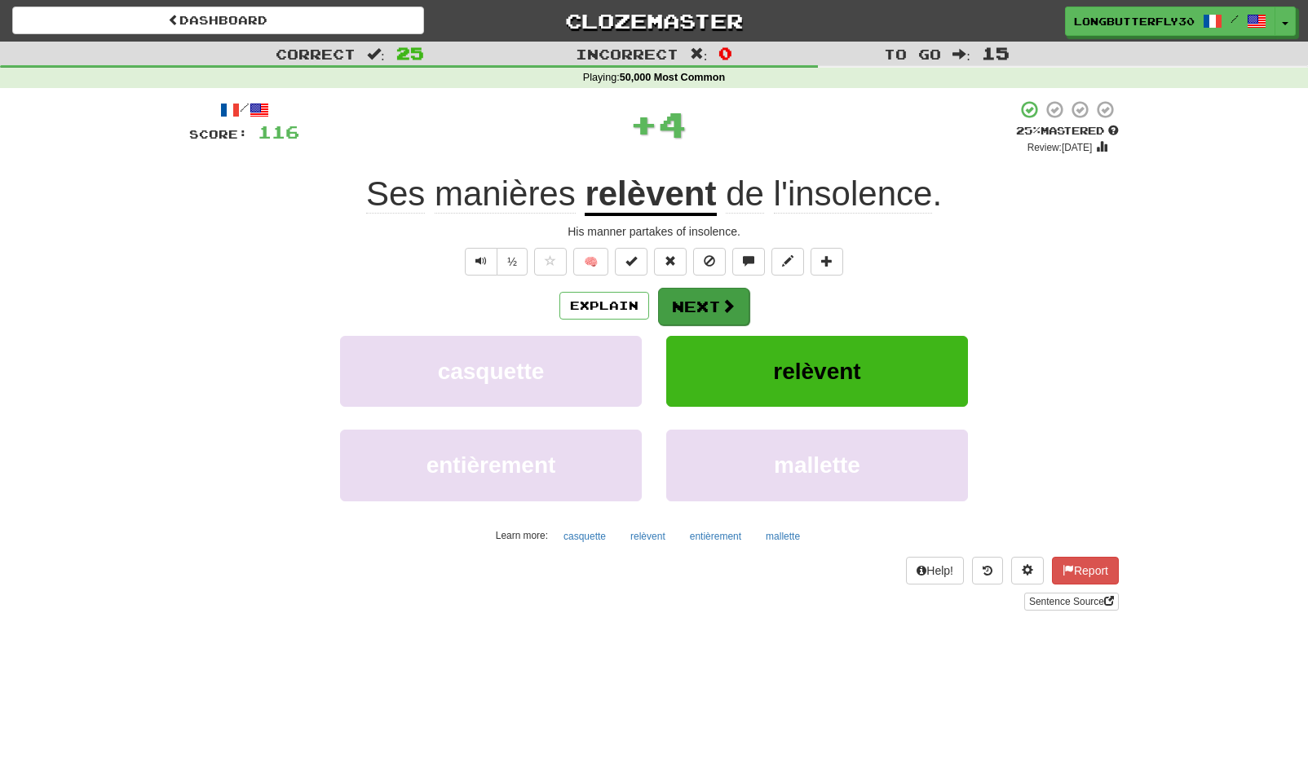
click at [727, 305] on span at bounding box center [728, 305] width 15 height 15
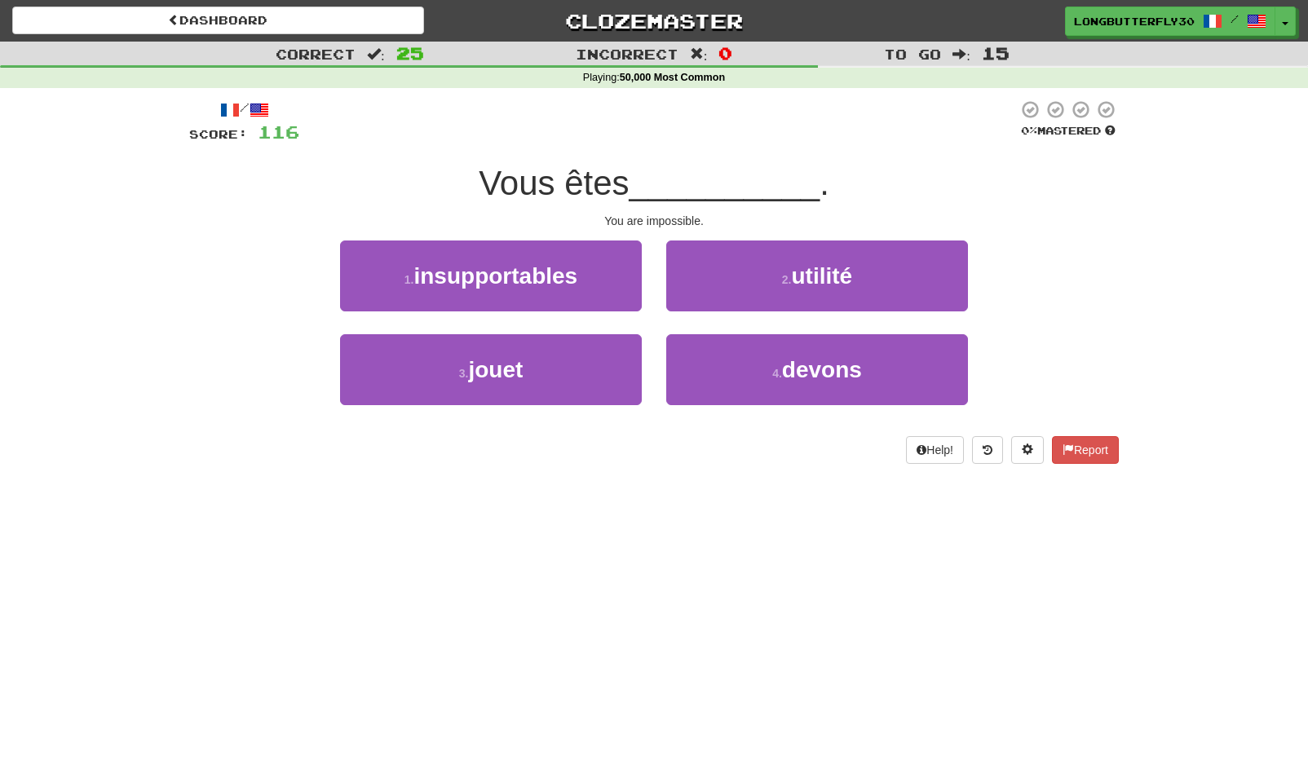
drag, startPoint x: 611, startPoint y: 254, endPoint x: 632, endPoint y: 277, distance: 31.2
click at [611, 254] on button "1 . insupportables" at bounding box center [491, 276] width 302 height 71
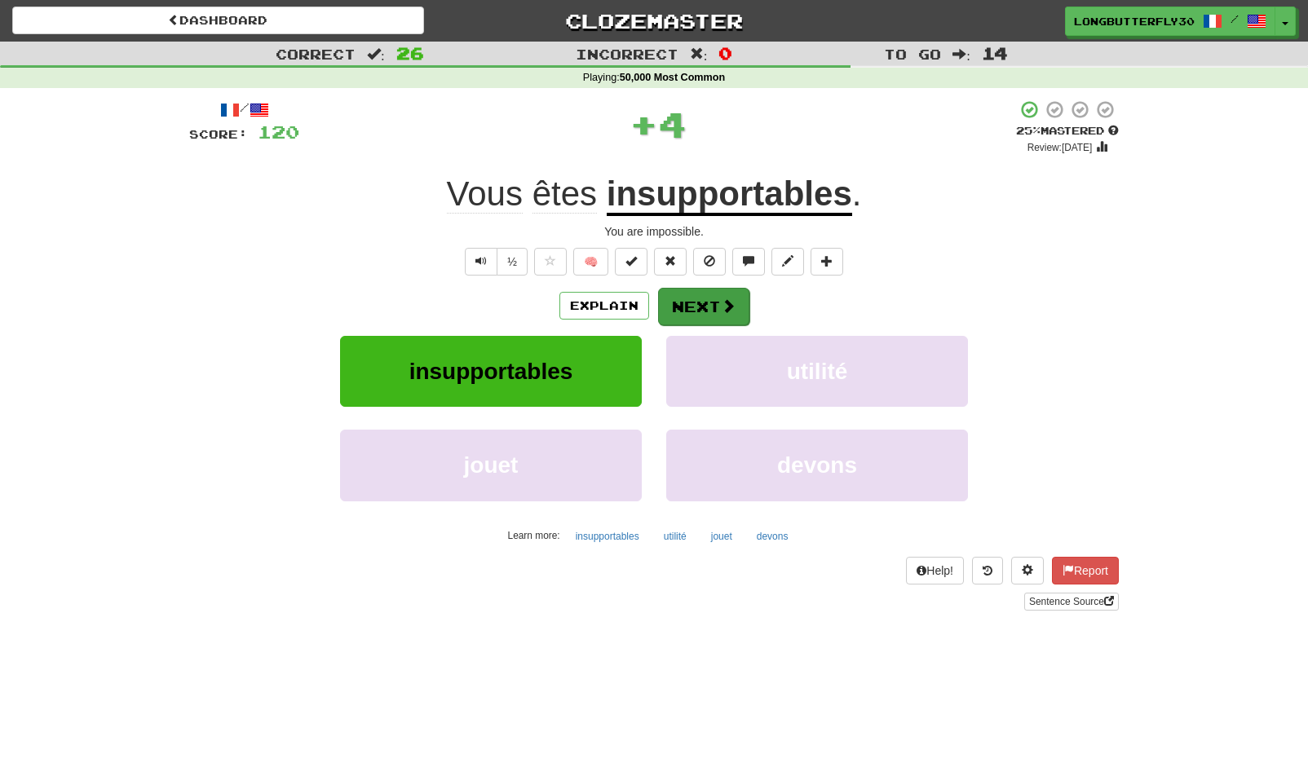
click at [736, 296] on button "Next" at bounding box center [703, 307] width 91 height 38
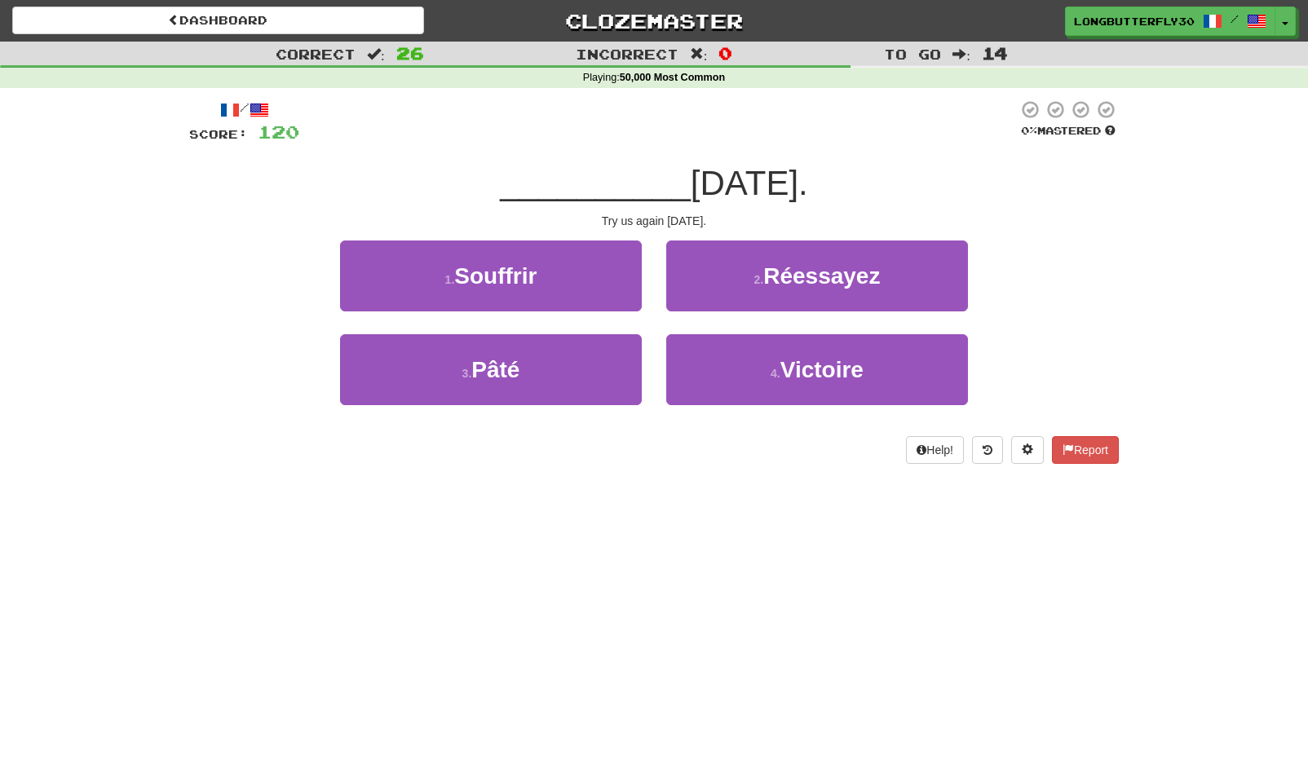
click at [807, 281] on span "Réessayez" at bounding box center [821, 275] width 117 height 25
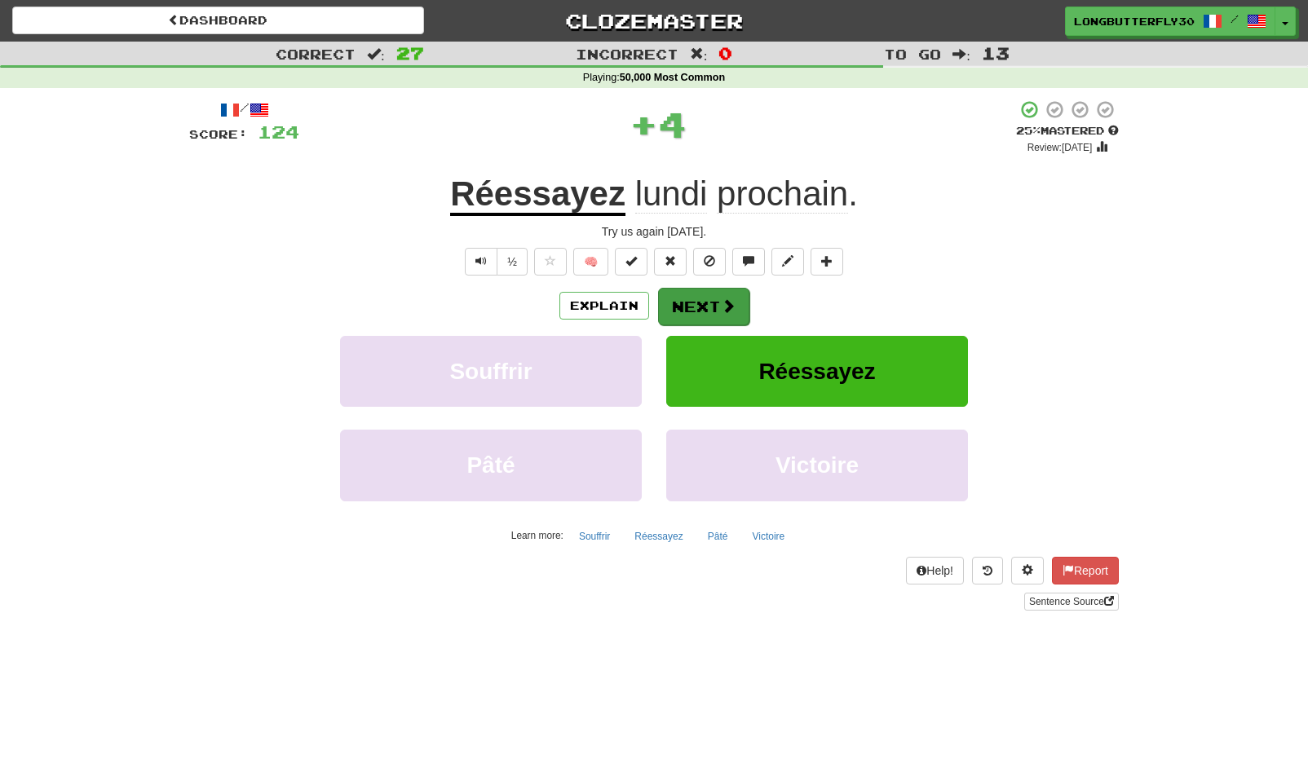
click at [696, 300] on button "Next" at bounding box center [703, 307] width 91 height 38
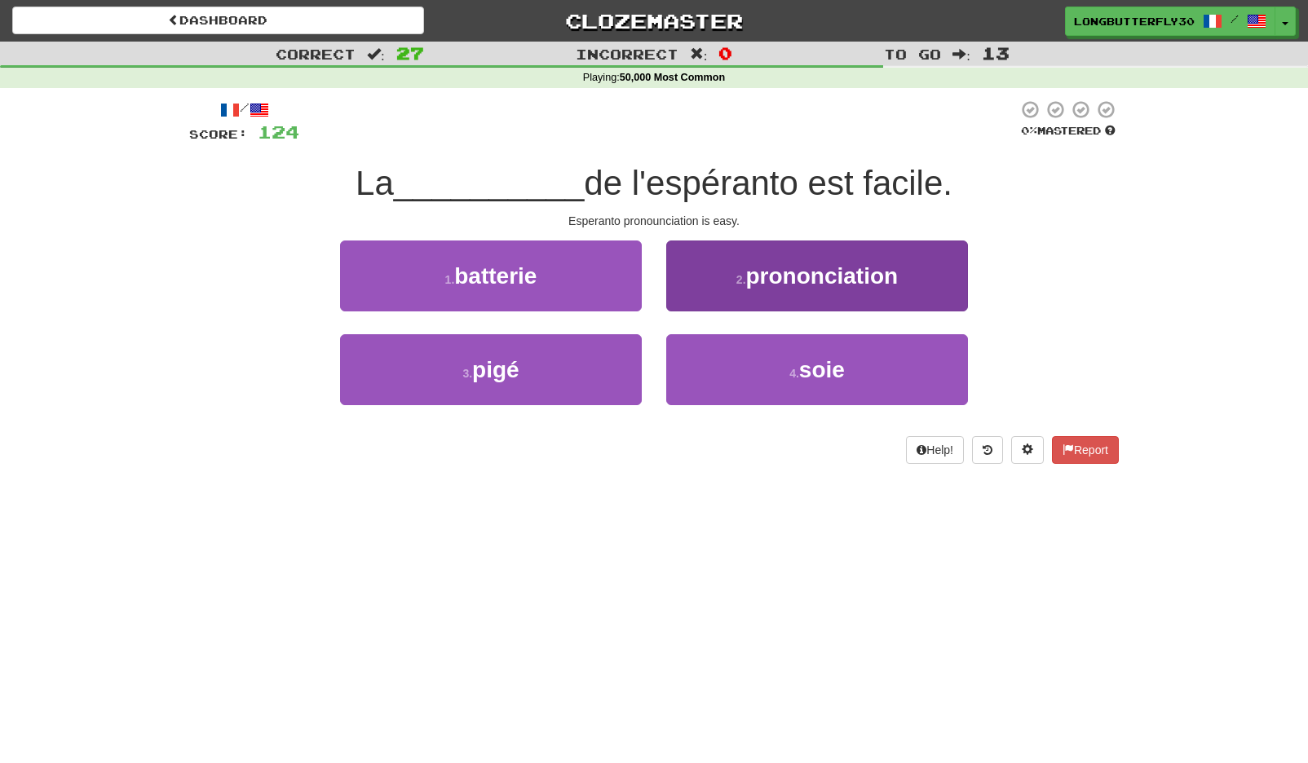
click at [786, 292] on button "2 . prononciation" at bounding box center [817, 276] width 302 height 71
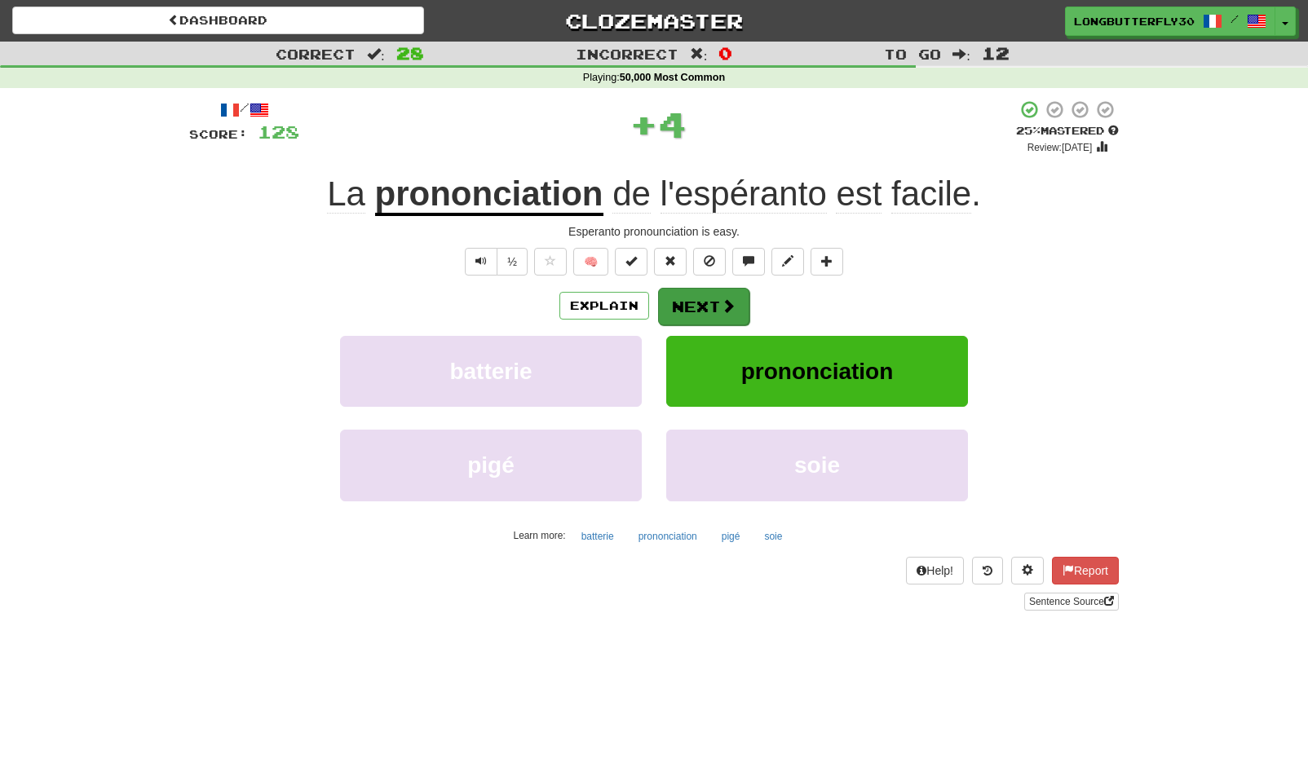
click at [738, 304] on button "Next" at bounding box center [703, 307] width 91 height 38
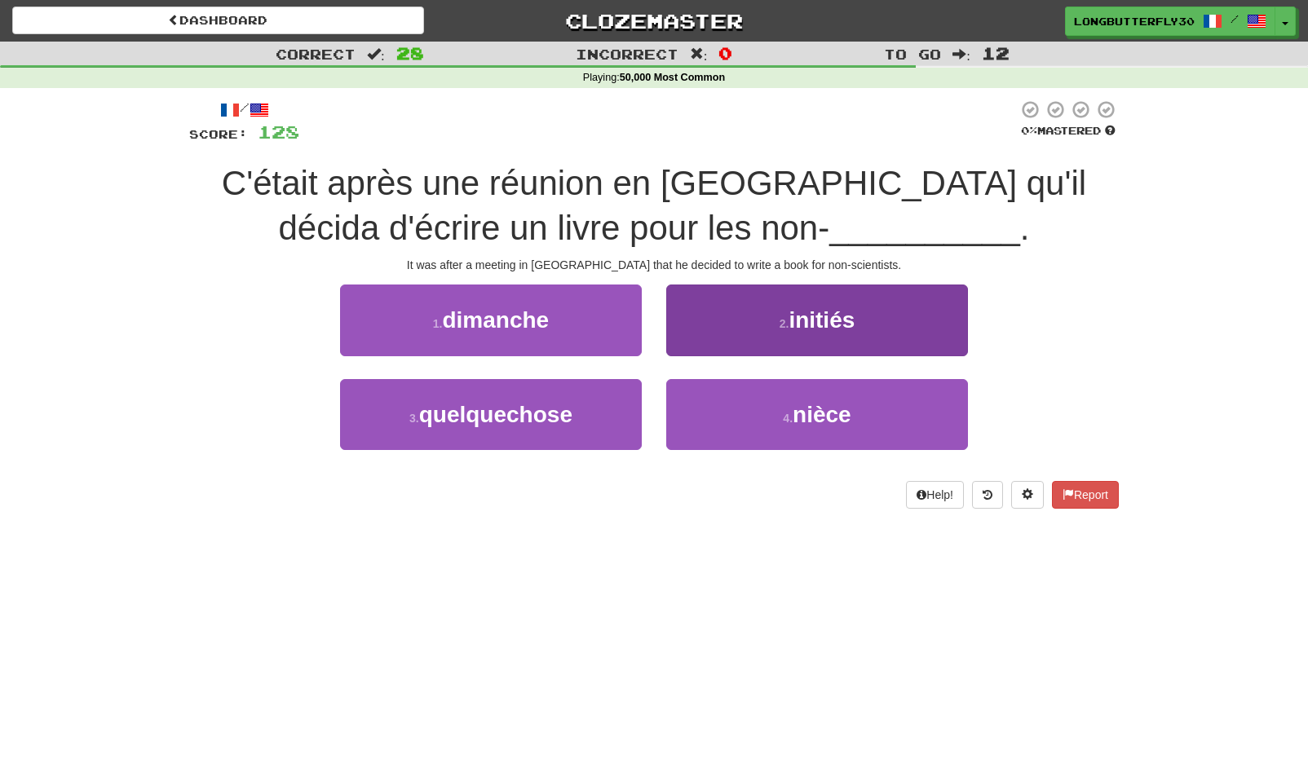
click at [798, 308] on span "initiés" at bounding box center [822, 319] width 66 height 25
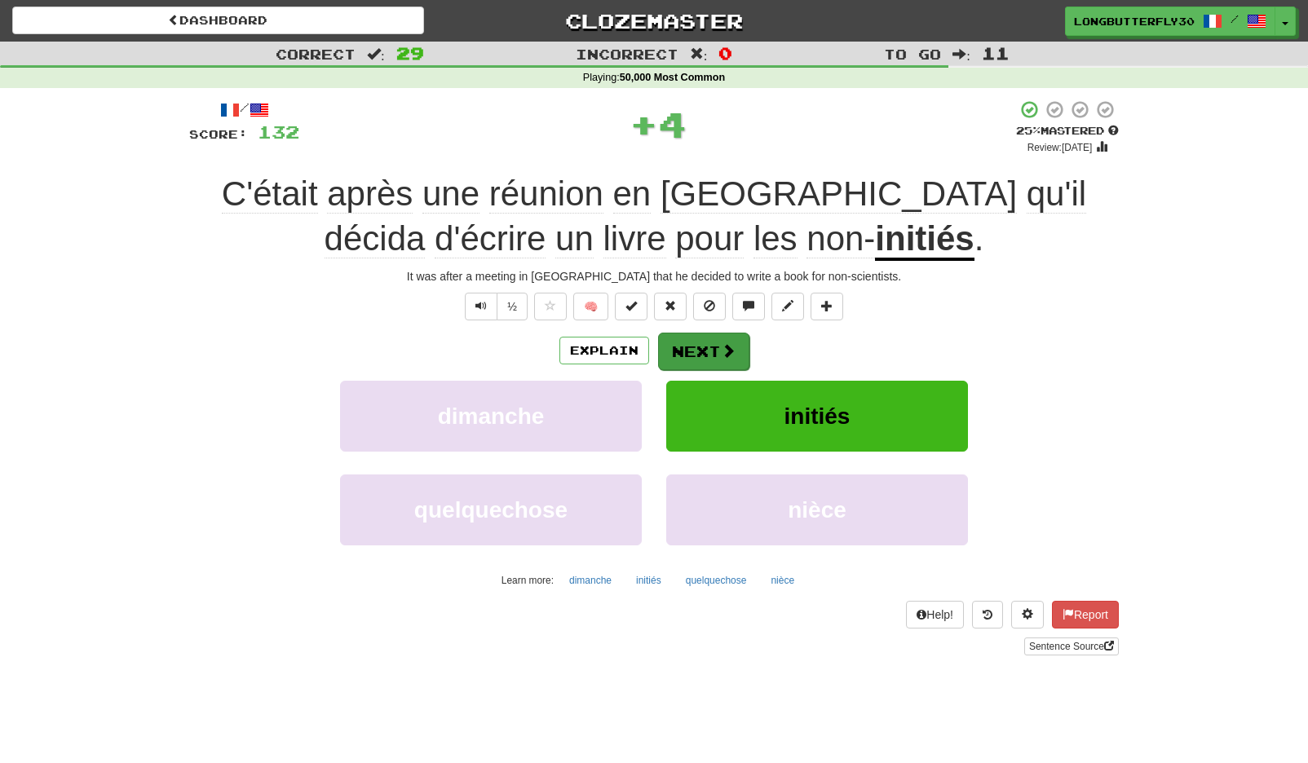
click at [721, 344] on span at bounding box center [728, 350] width 15 height 15
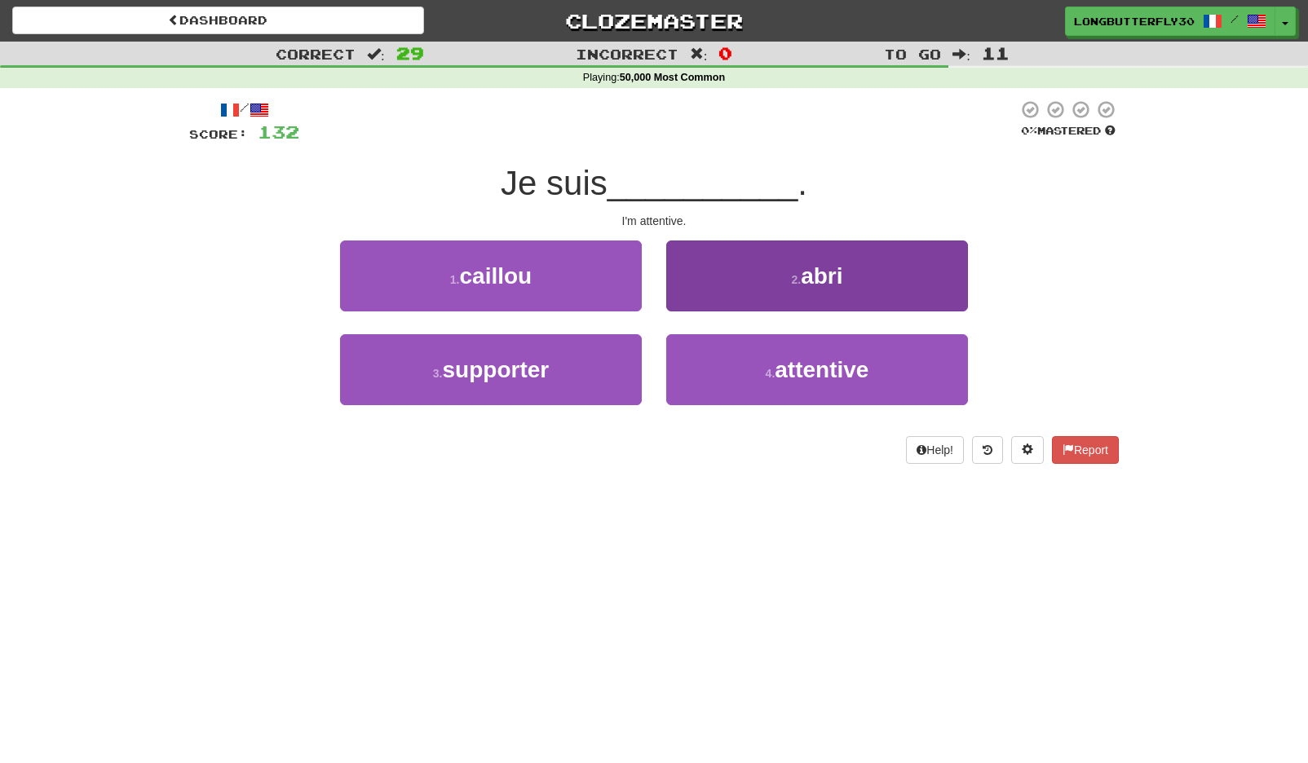
drag, startPoint x: 735, startPoint y: 372, endPoint x: 730, endPoint y: 337, distance: 35.4
click at [735, 368] on button "4 . attentive" at bounding box center [817, 369] width 302 height 71
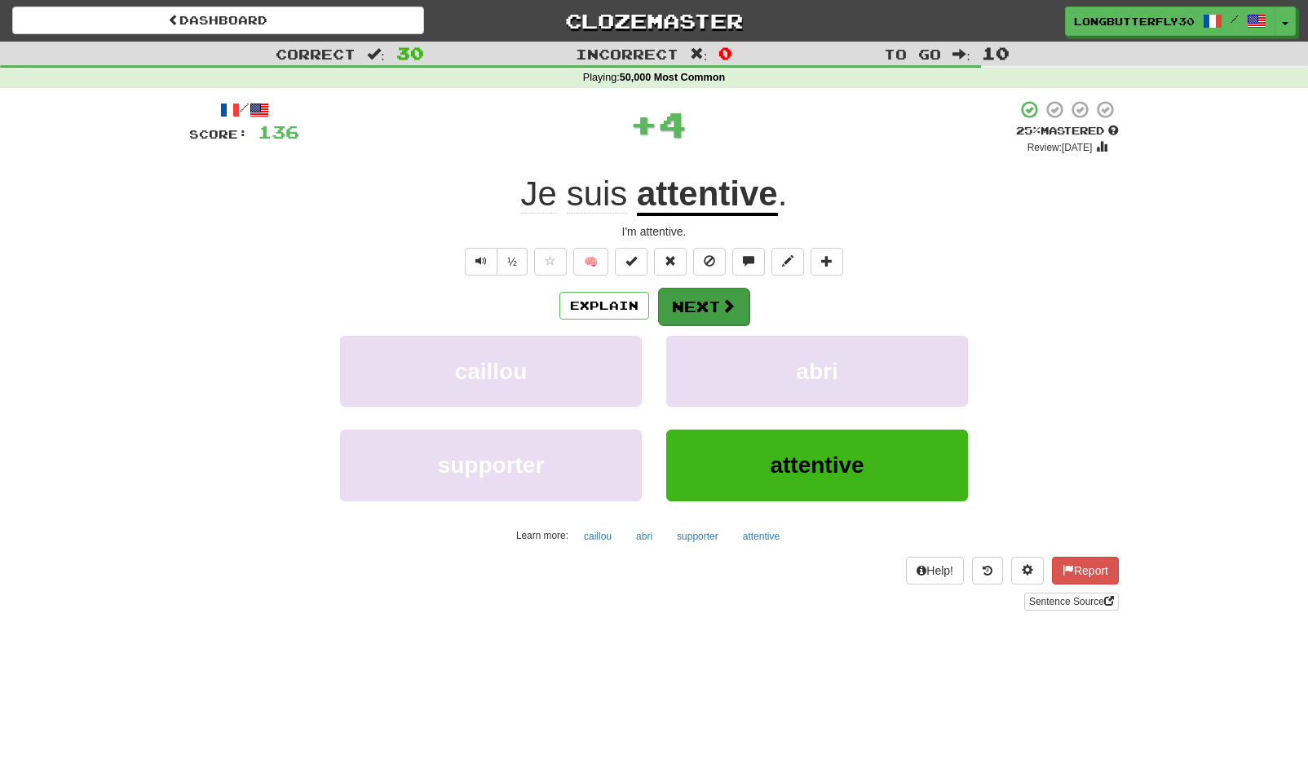
click at [714, 291] on button "Next" at bounding box center [703, 307] width 91 height 38
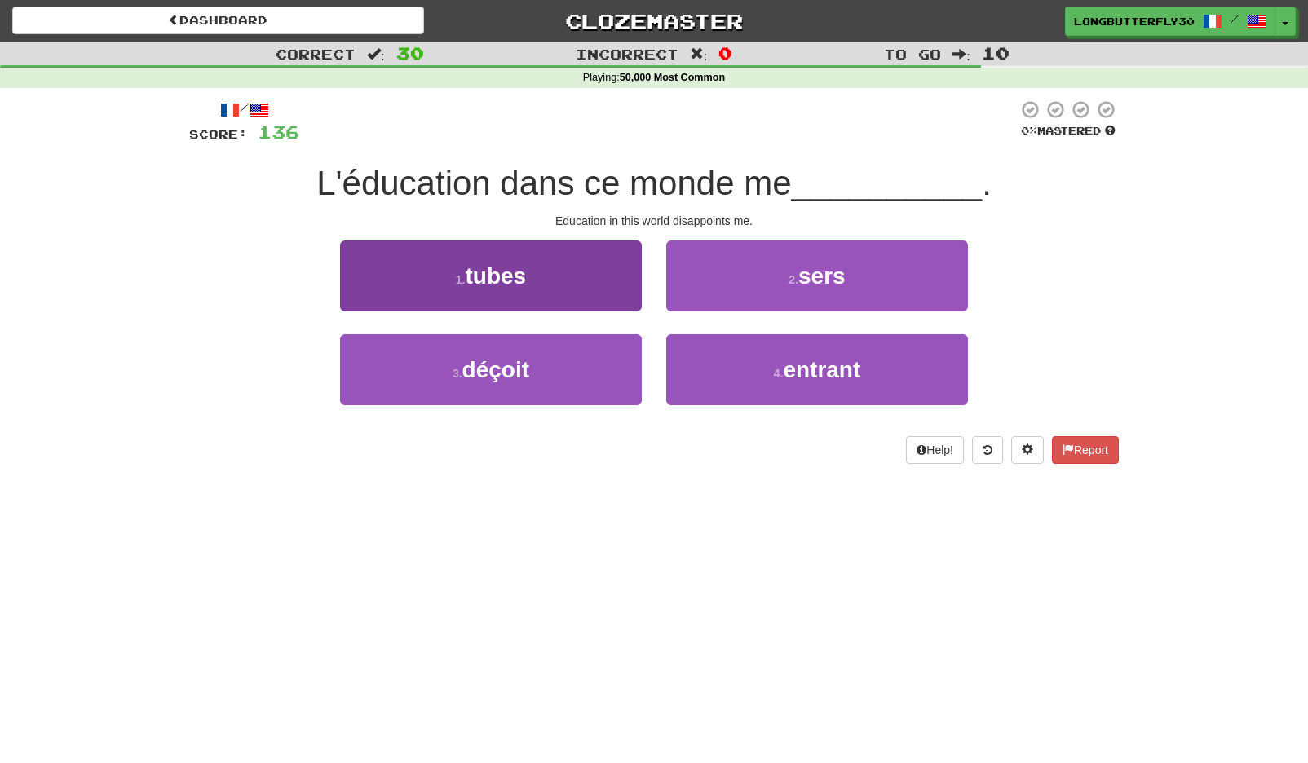
drag, startPoint x: 608, startPoint y: 360, endPoint x: 626, endPoint y: 344, distance: 24.3
click at [608, 360] on button "3 . déçoit" at bounding box center [491, 369] width 302 height 71
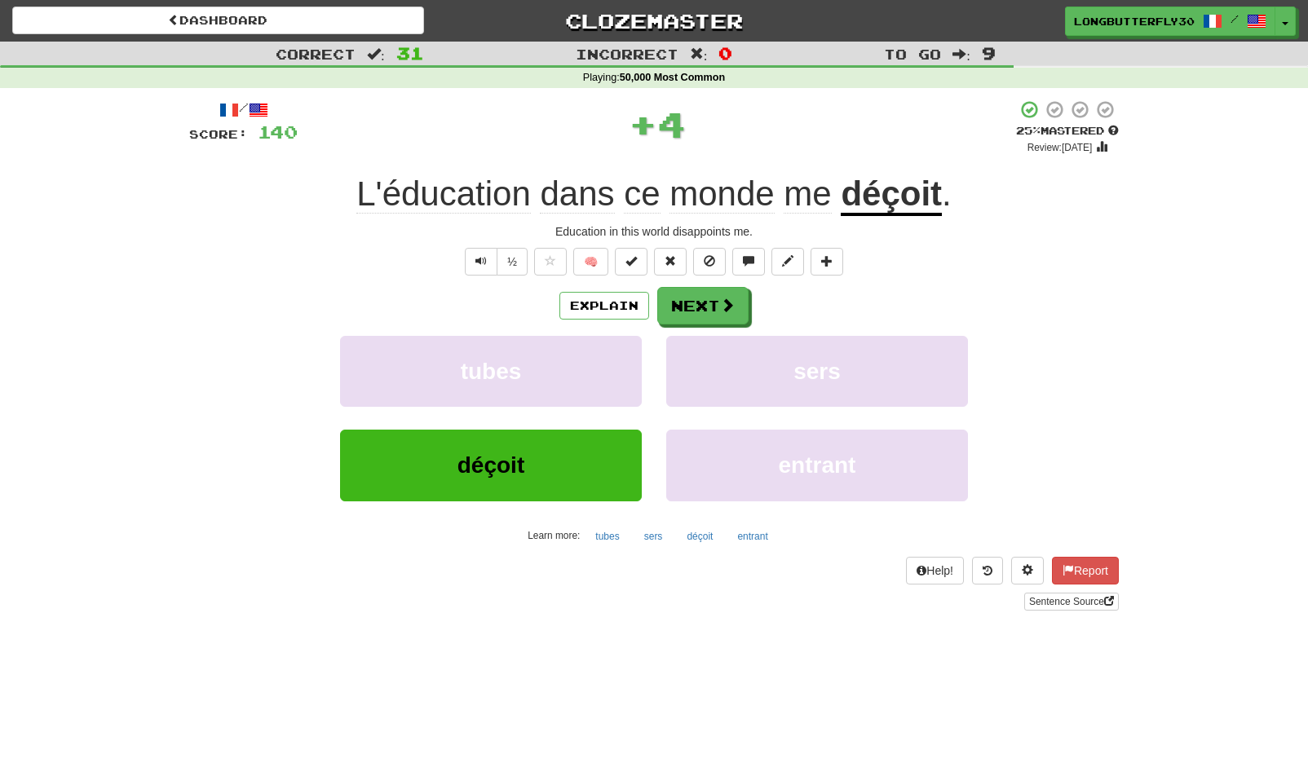
click at [688, 273] on div "/ Score: 140 + 4 25 % Mastered Review: [DATE] L'éducation dans ce monde me déço…" at bounding box center [654, 354] width 930 height 511
click at [682, 302] on button "Next" at bounding box center [703, 307] width 91 height 38
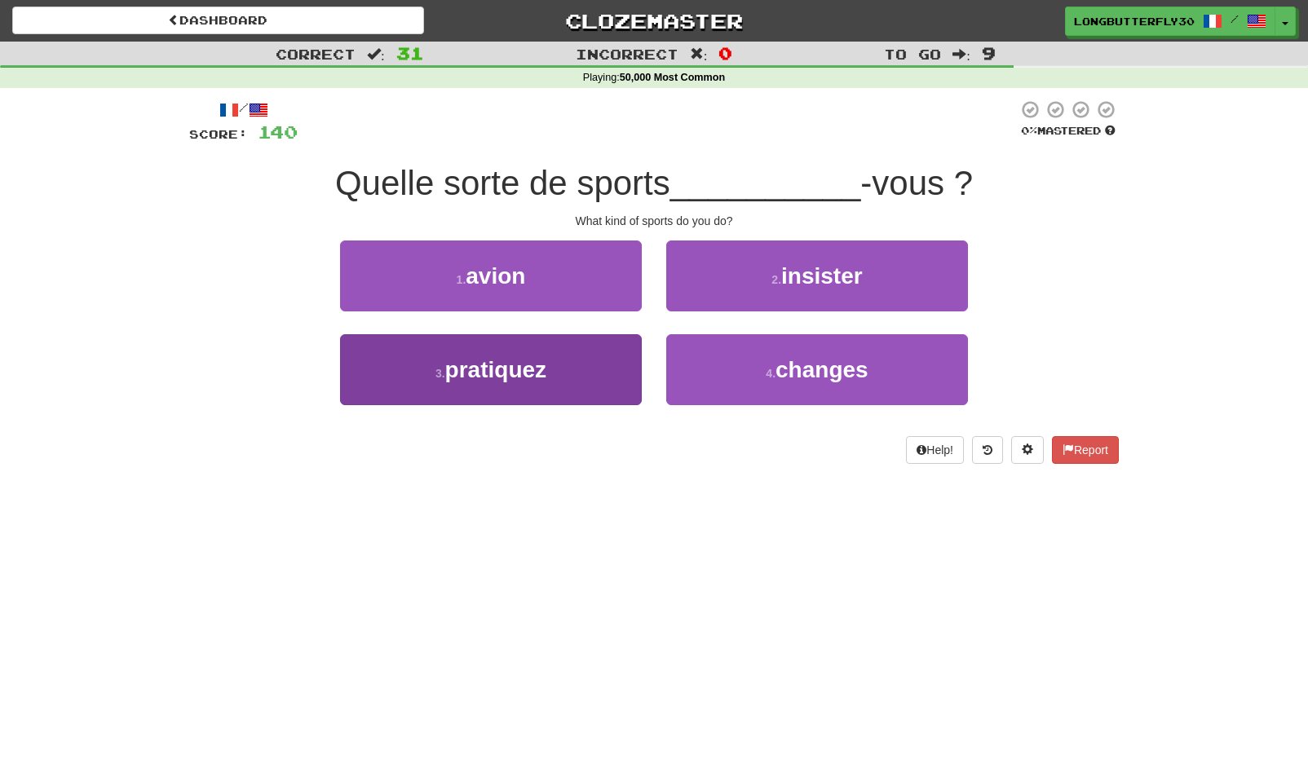
click at [599, 359] on button "3 . pratiquez" at bounding box center [491, 369] width 302 height 71
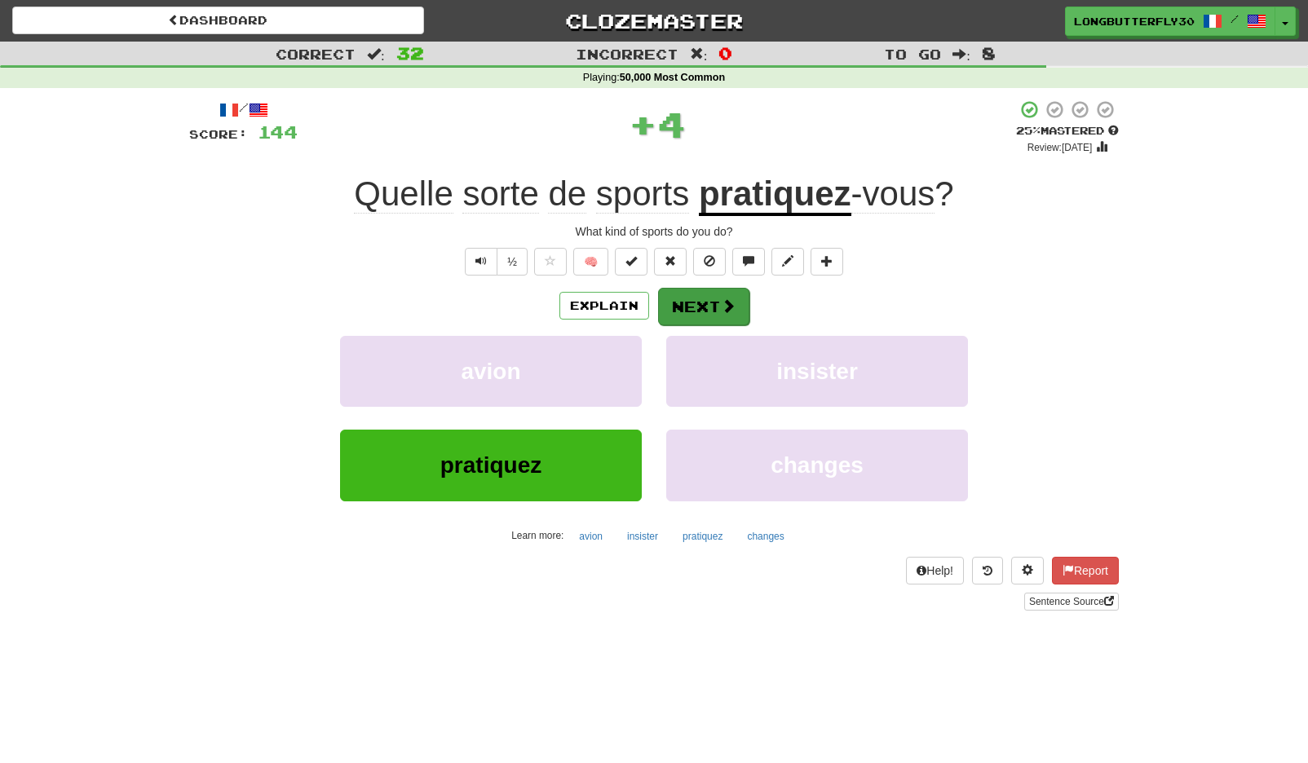
click at [692, 290] on button "Next" at bounding box center [703, 307] width 91 height 38
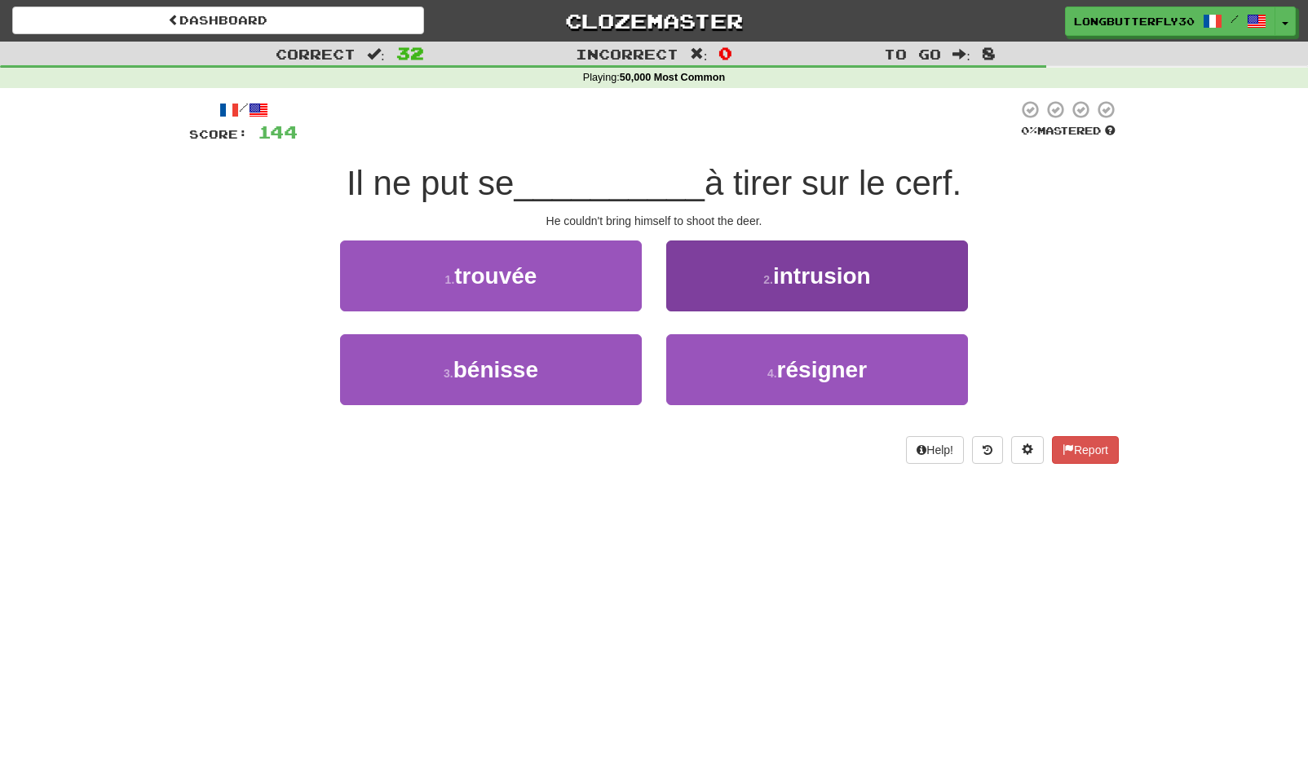
click at [792, 369] on span "résigner" at bounding box center [822, 369] width 91 height 25
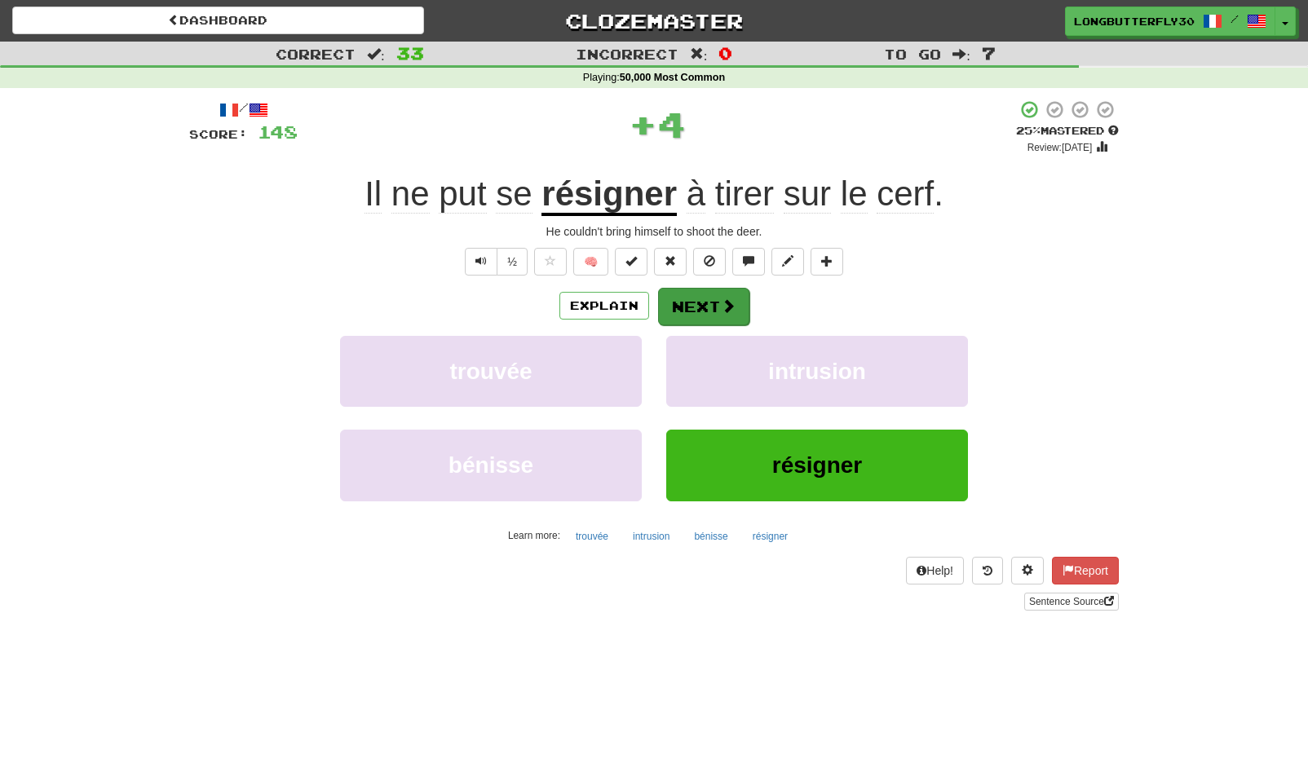
click at [717, 297] on button "Next" at bounding box center [703, 307] width 91 height 38
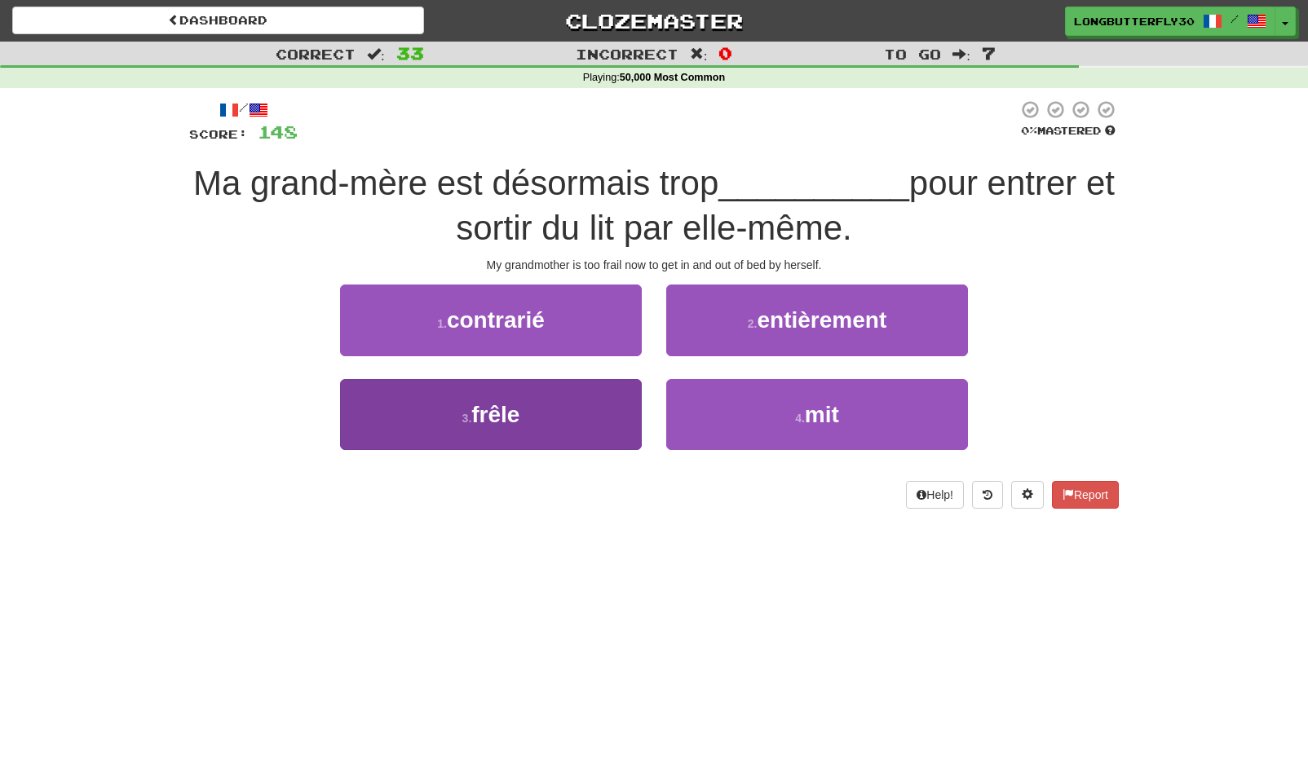
click at [567, 404] on button "3 . frêle" at bounding box center [491, 414] width 302 height 71
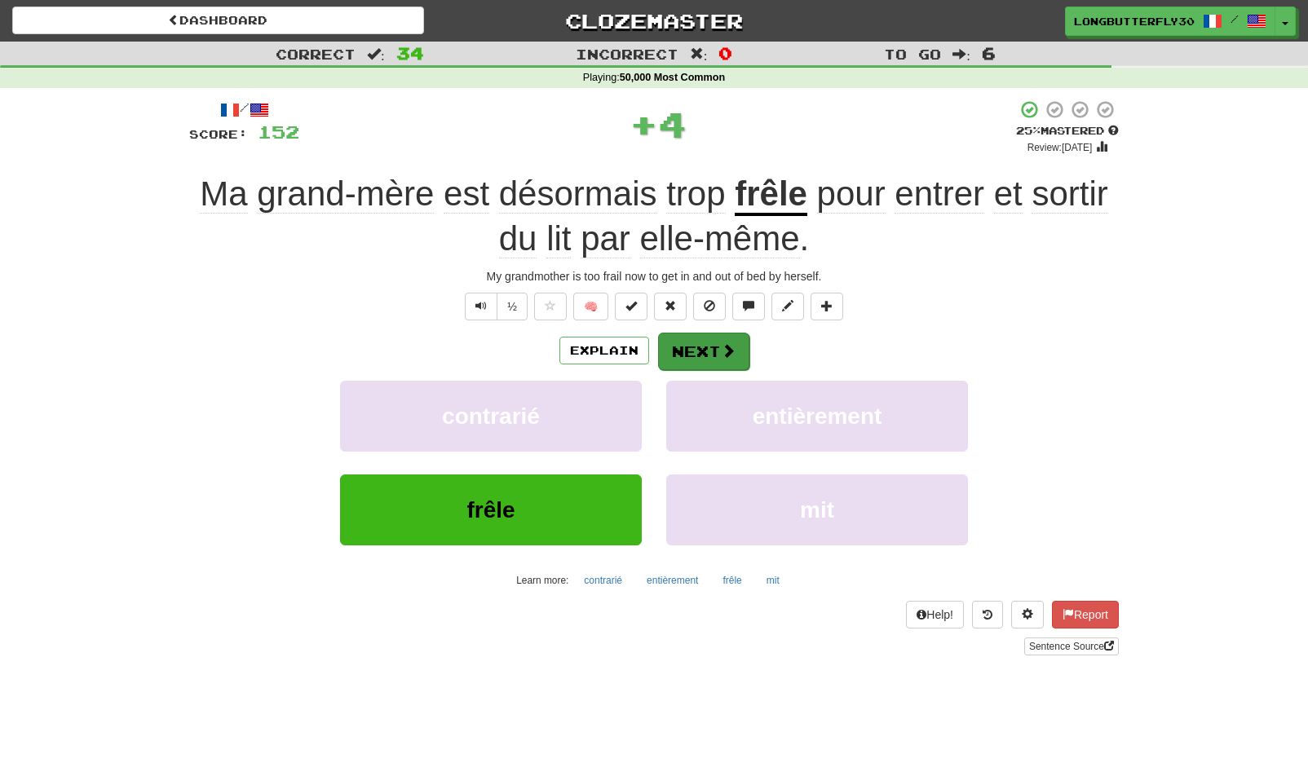
click at [702, 338] on button "Next" at bounding box center [703, 352] width 91 height 38
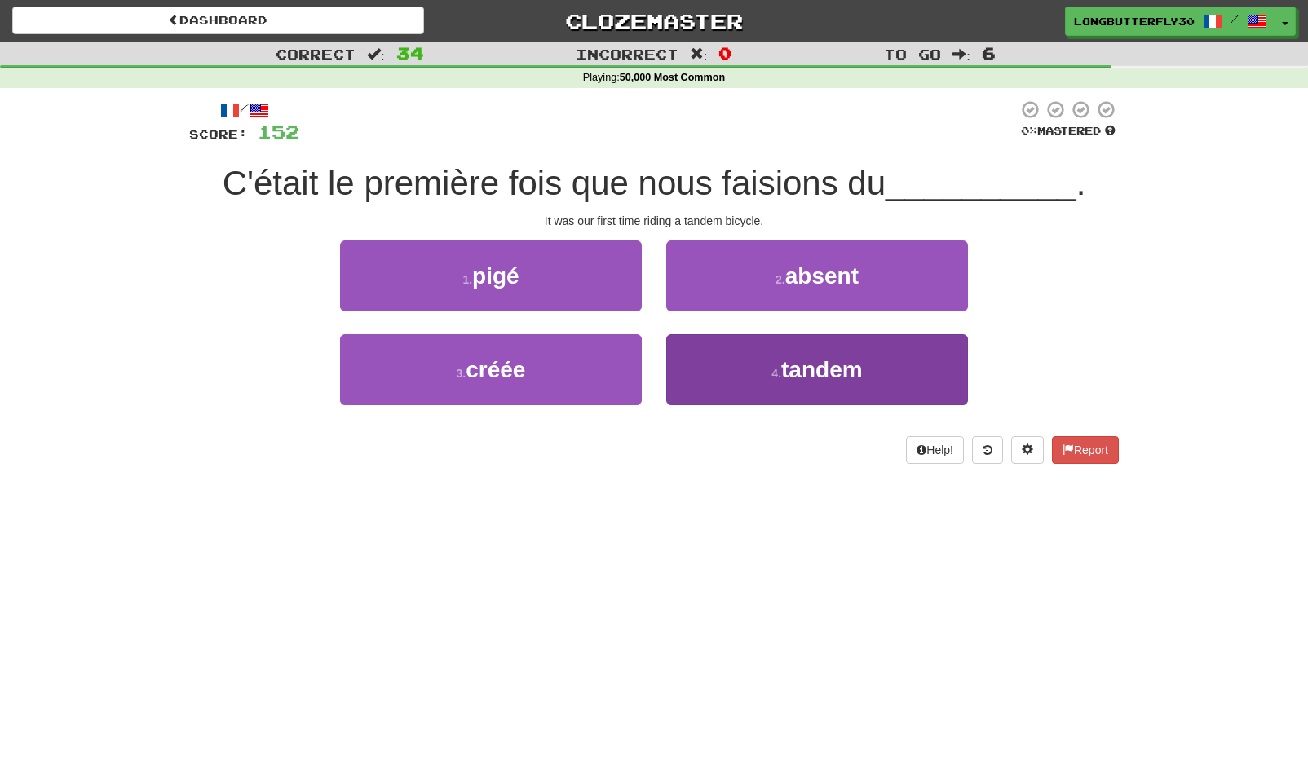
click at [771, 374] on small "4 ." at bounding box center [776, 373] width 10 height 13
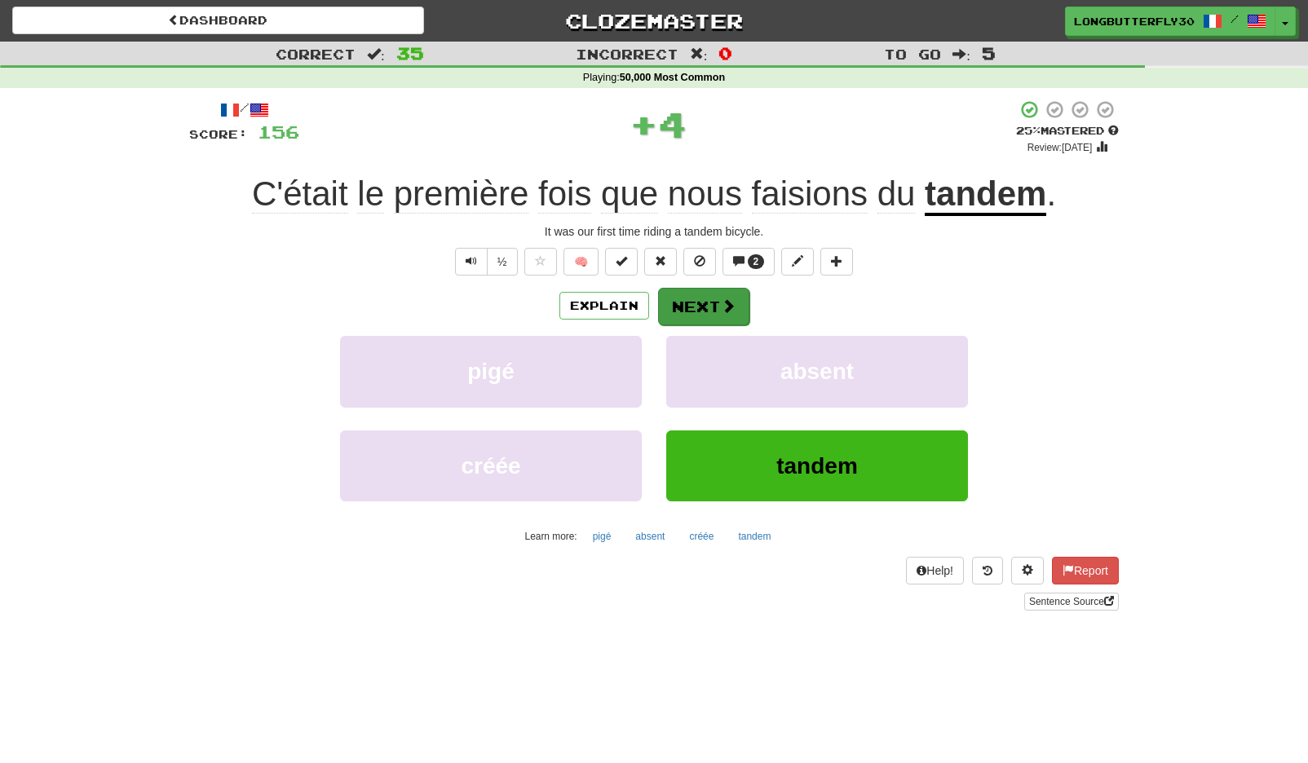
click at [725, 303] on span at bounding box center [728, 305] width 15 height 15
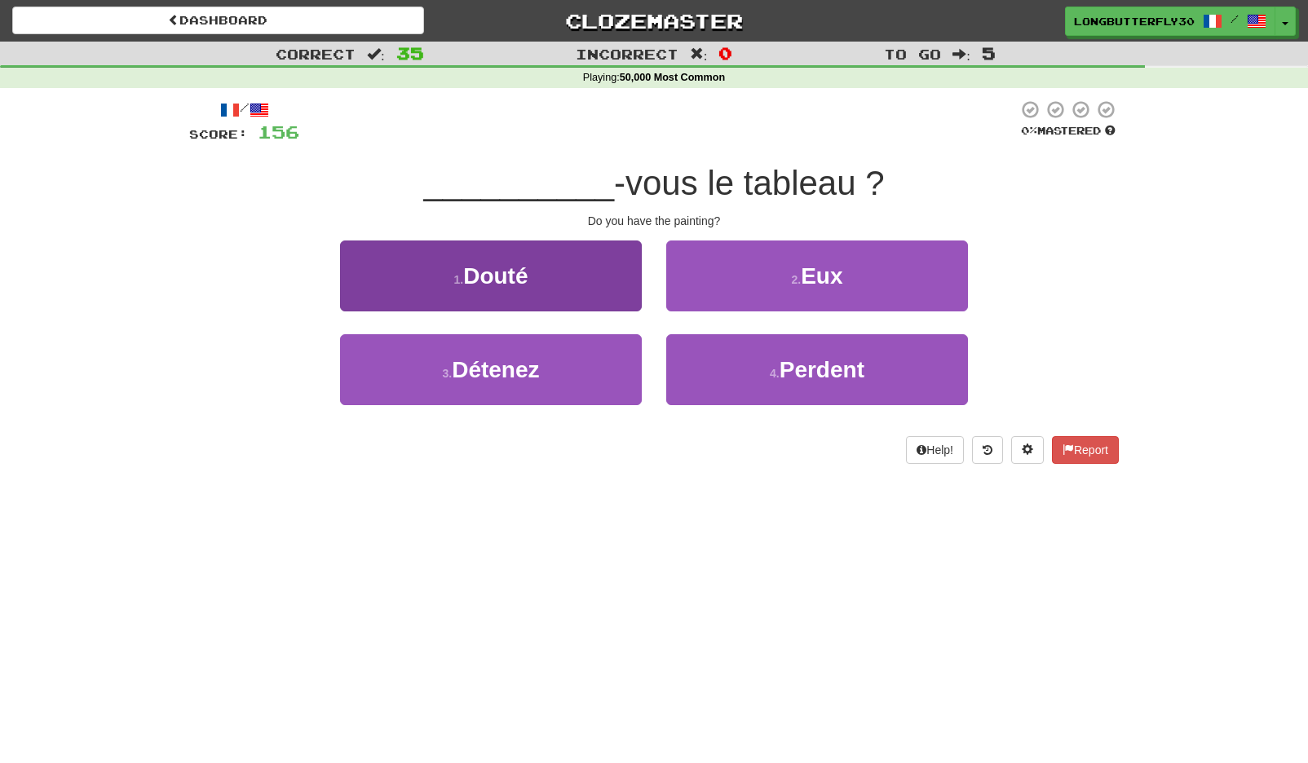
click at [588, 356] on button "3 . Détenez" at bounding box center [491, 369] width 302 height 71
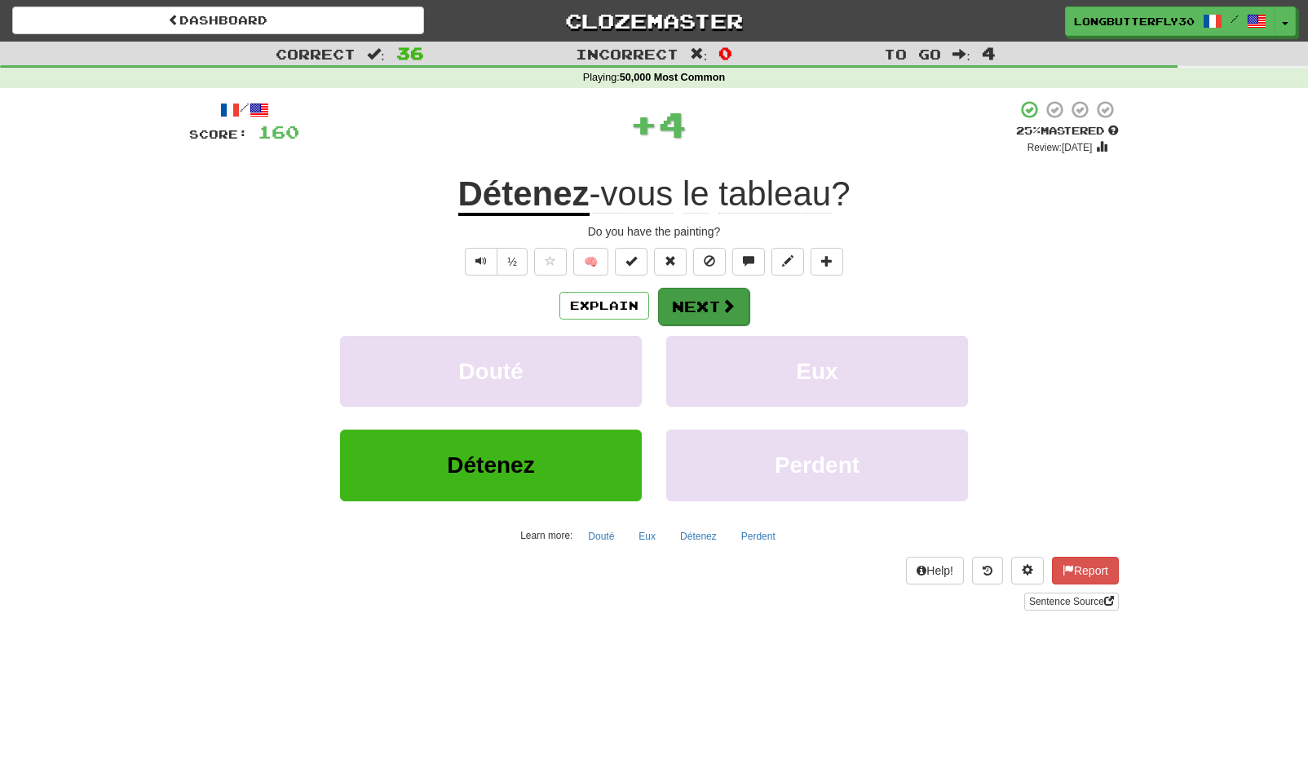
click at [745, 302] on button "Next" at bounding box center [703, 307] width 91 height 38
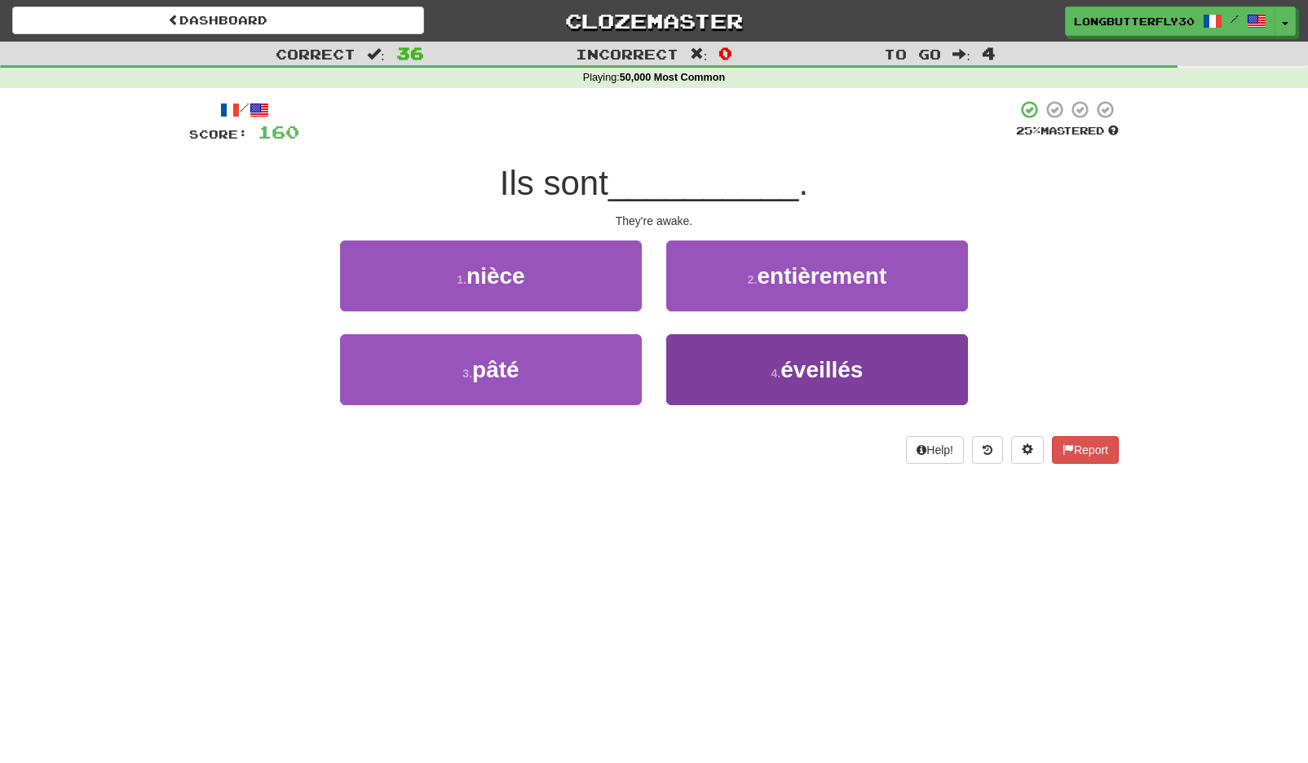
click at [741, 367] on button "4 . éveillés" at bounding box center [817, 369] width 302 height 71
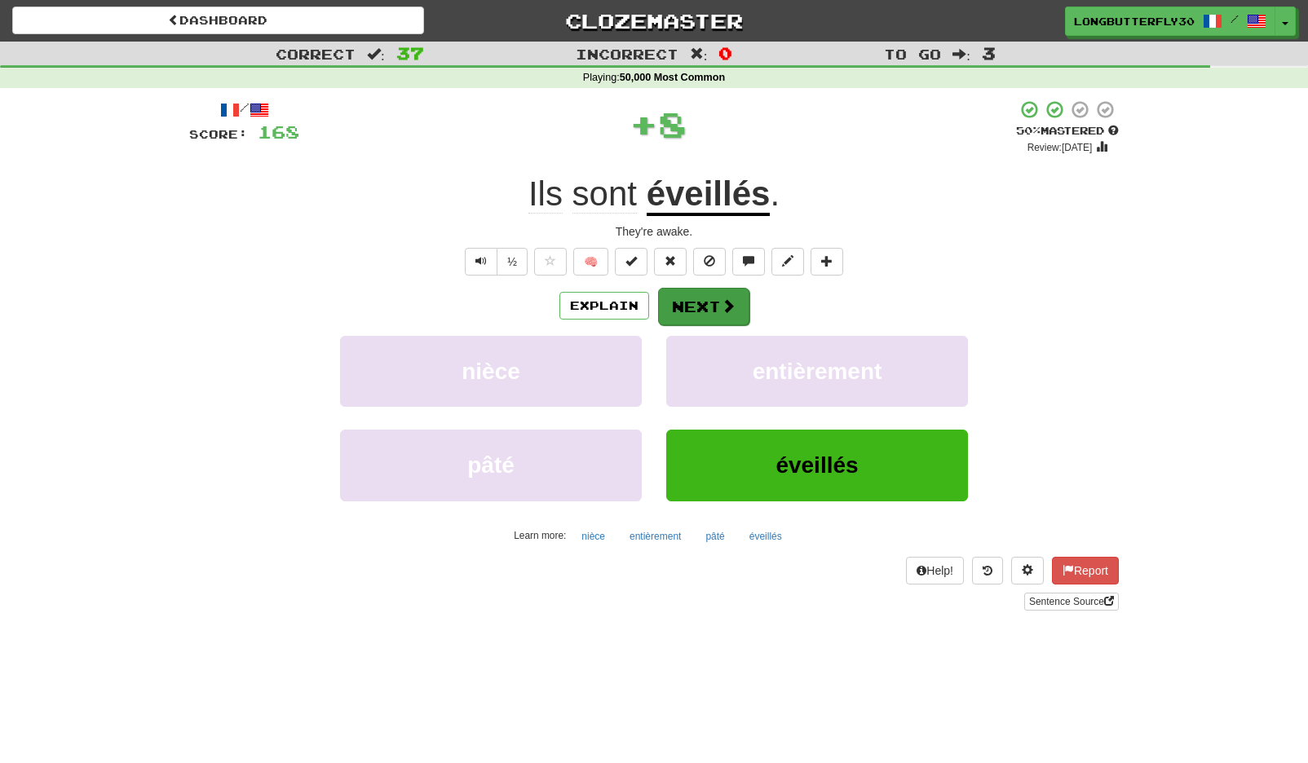
click at [723, 301] on span at bounding box center [728, 305] width 15 height 15
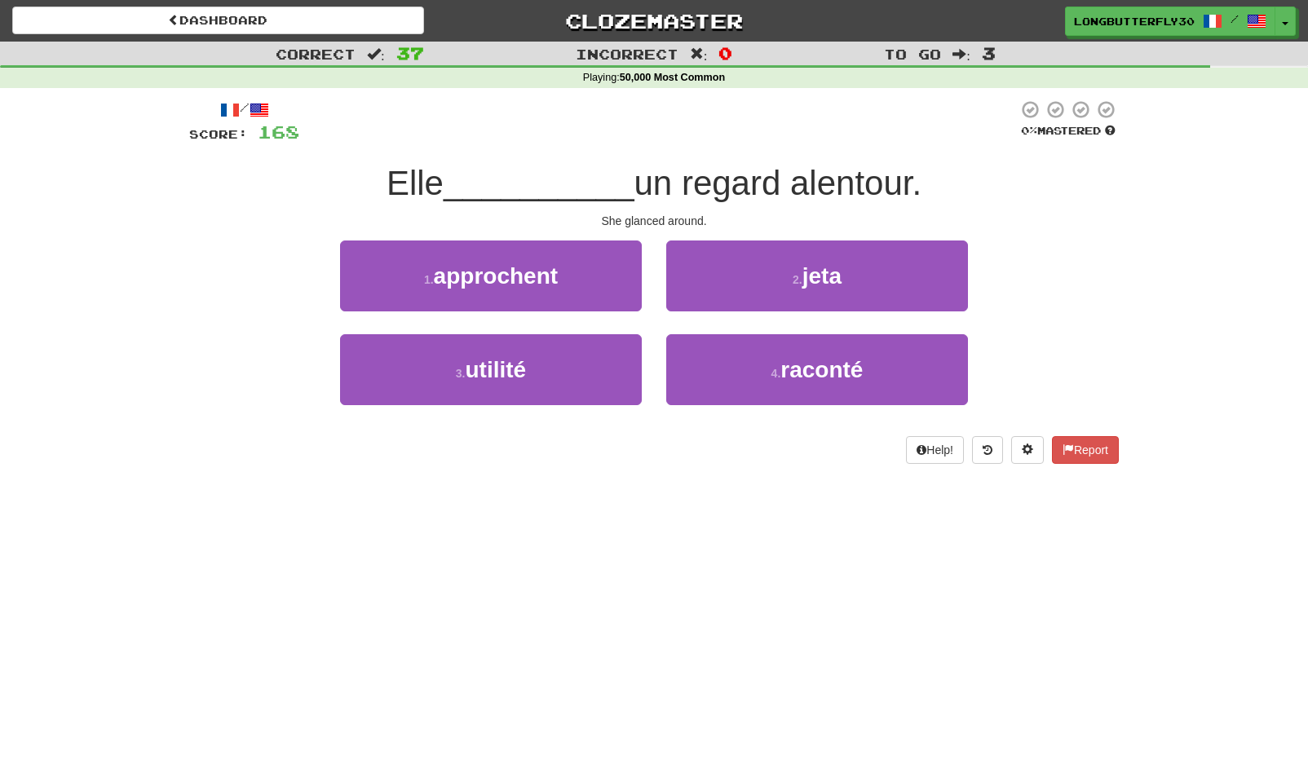
drag, startPoint x: 835, startPoint y: 259, endPoint x: 816, endPoint y: 275, distance: 24.9
click at [835, 259] on button "2 . jeta" at bounding box center [817, 276] width 302 height 71
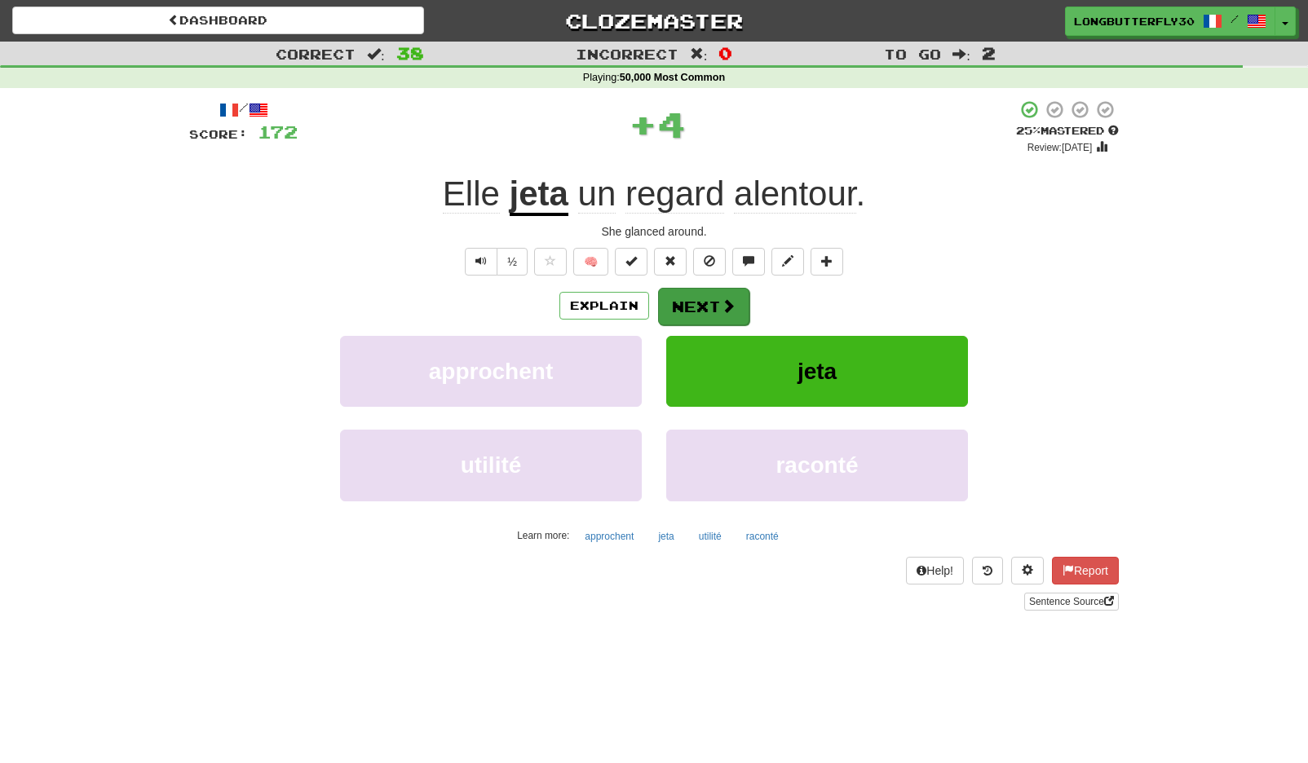
click at [732, 298] on span at bounding box center [728, 305] width 15 height 15
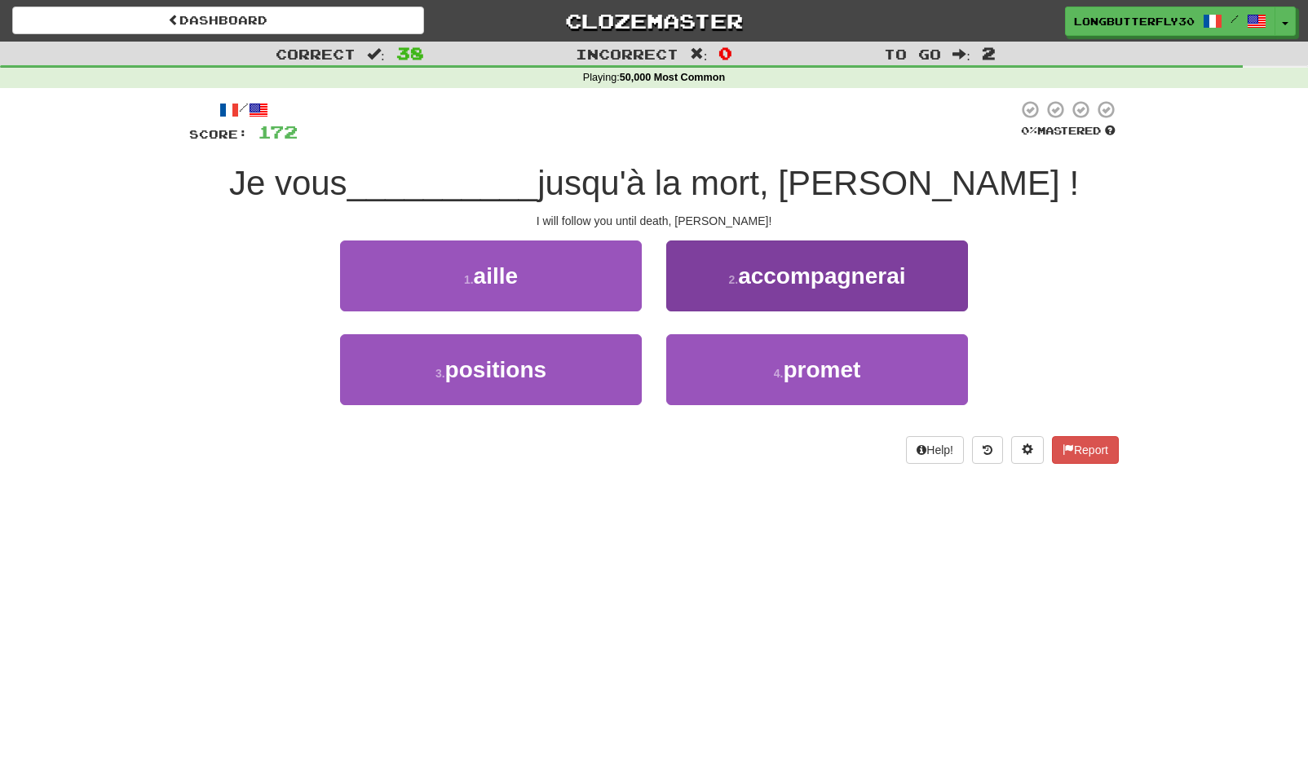
click at [776, 282] on span "accompagnerai" at bounding box center [821, 275] width 167 height 25
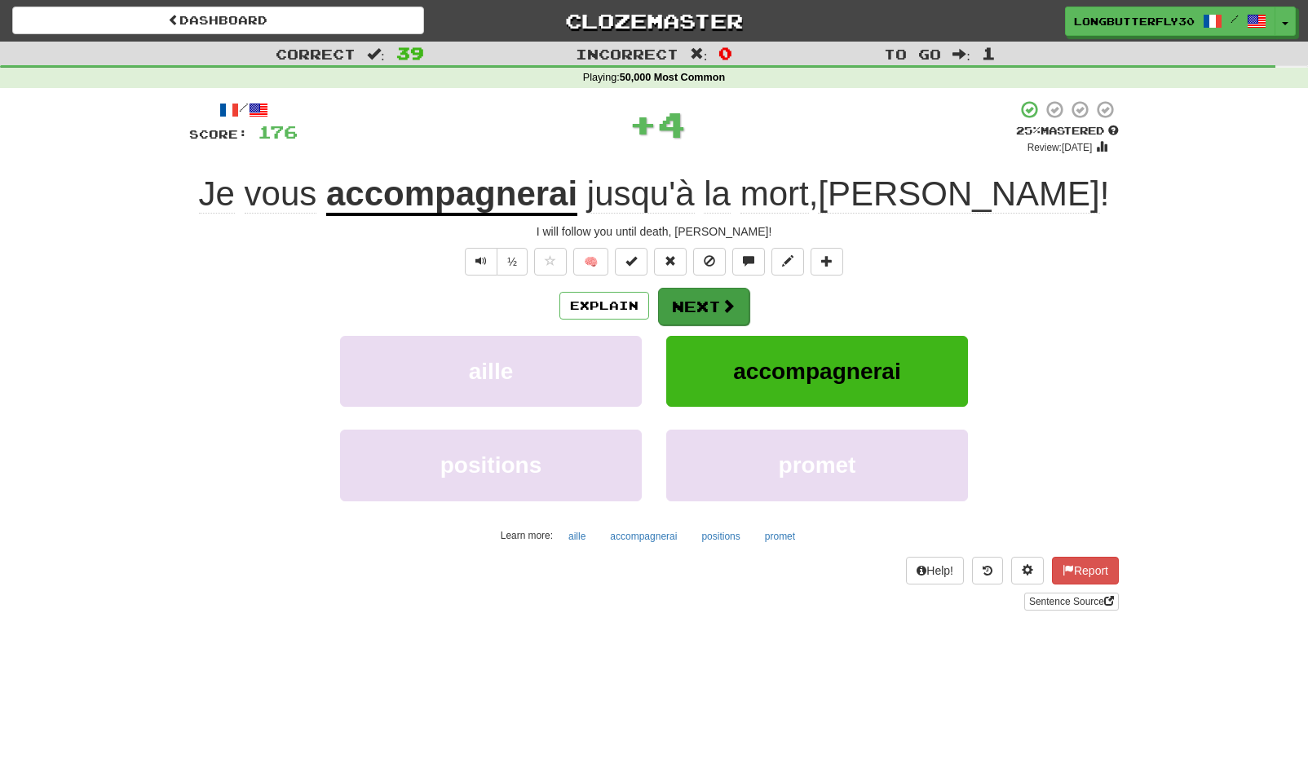
click at [712, 304] on button "Next" at bounding box center [703, 307] width 91 height 38
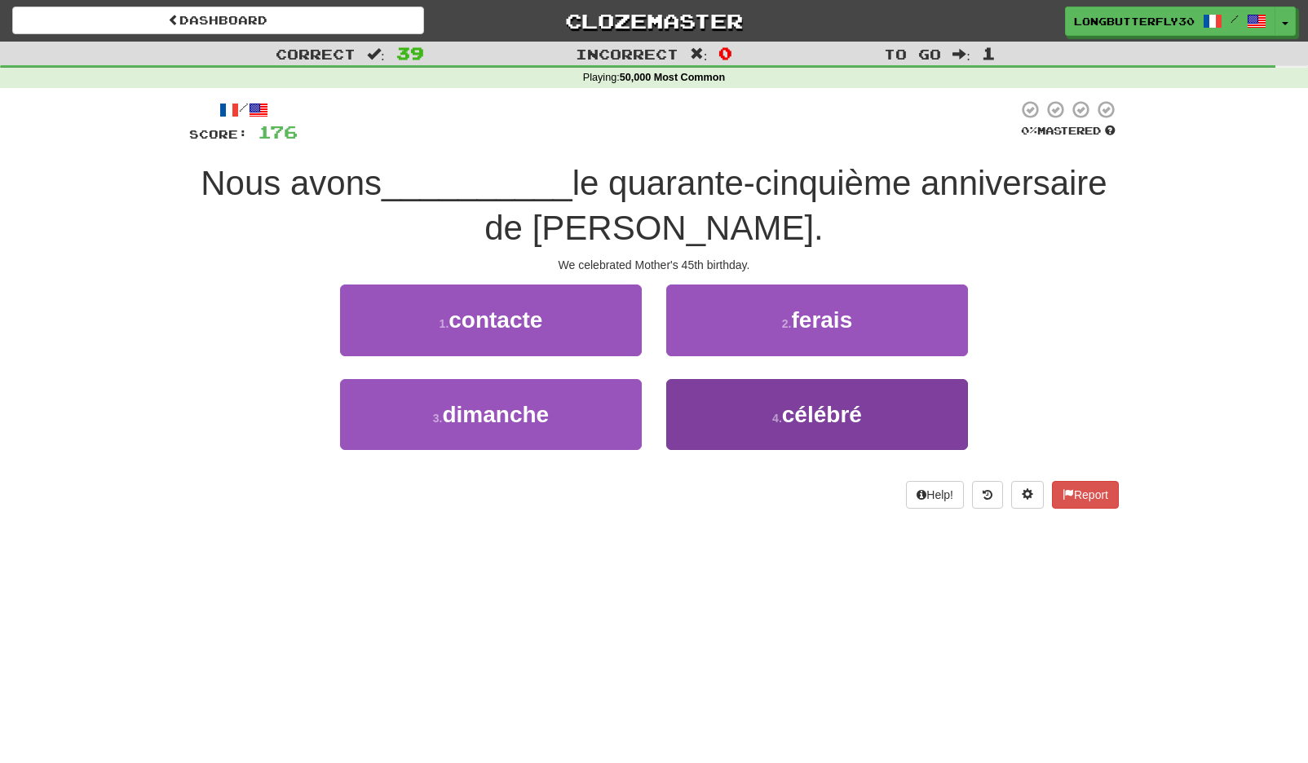
click at [768, 420] on button "4 . célébré" at bounding box center [817, 414] width 302 height 71
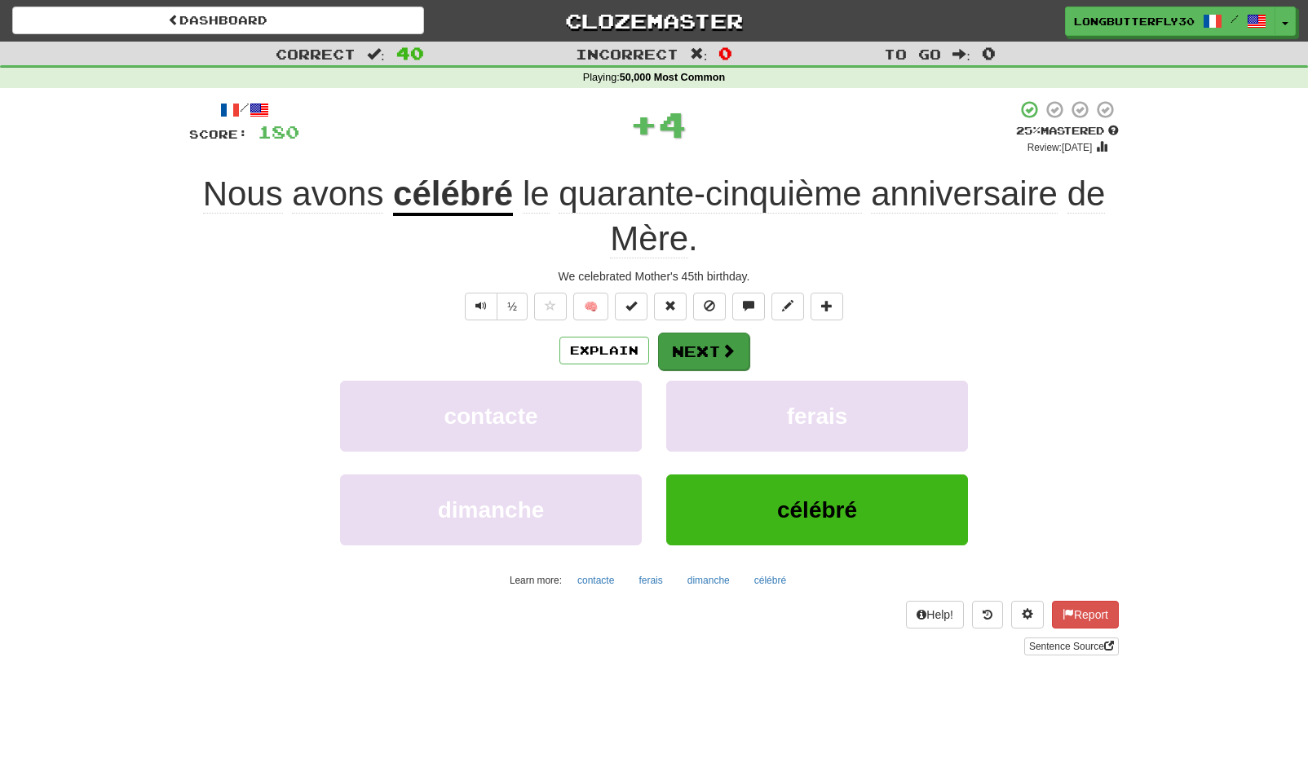
click at [682, 333] on button "Next" at bounding box center [703, 352] width 91 height 38
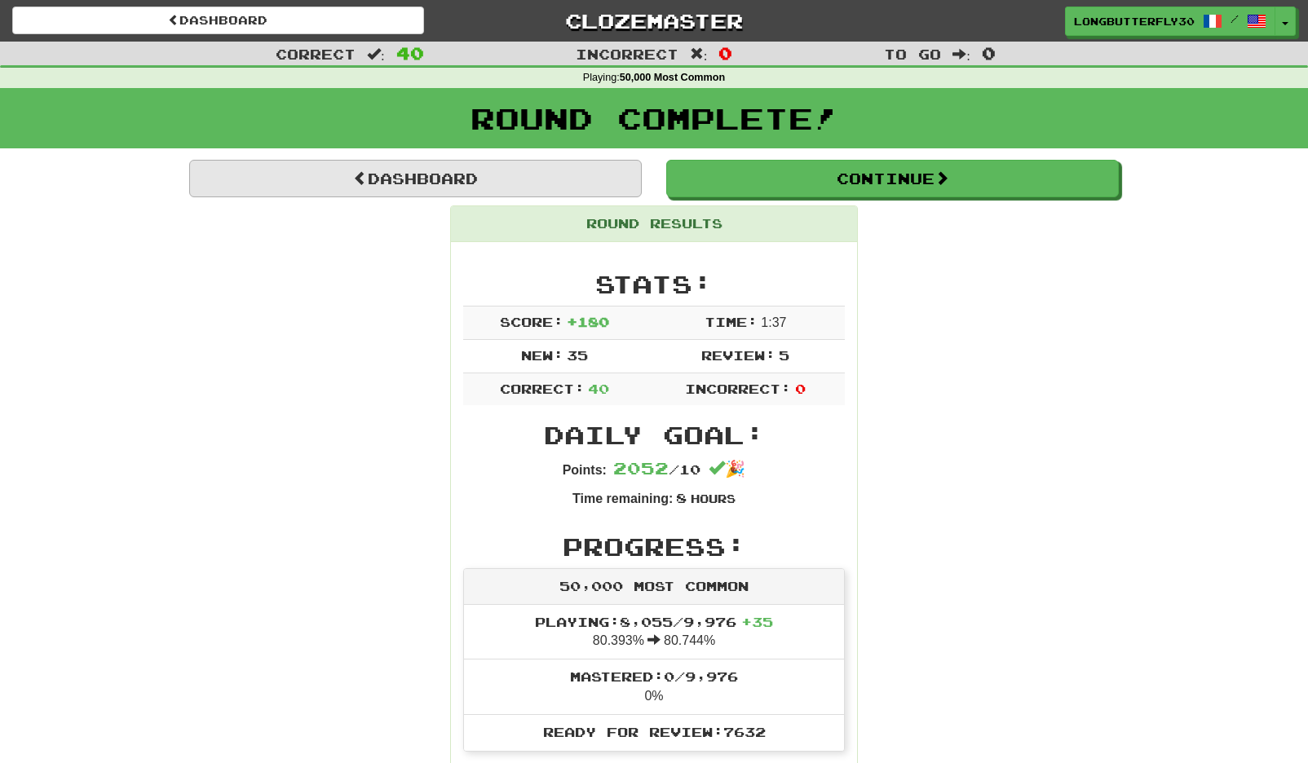
click at [530, 175] on link "Dashboard" at bounding box center [415, 179] width 453 height 38
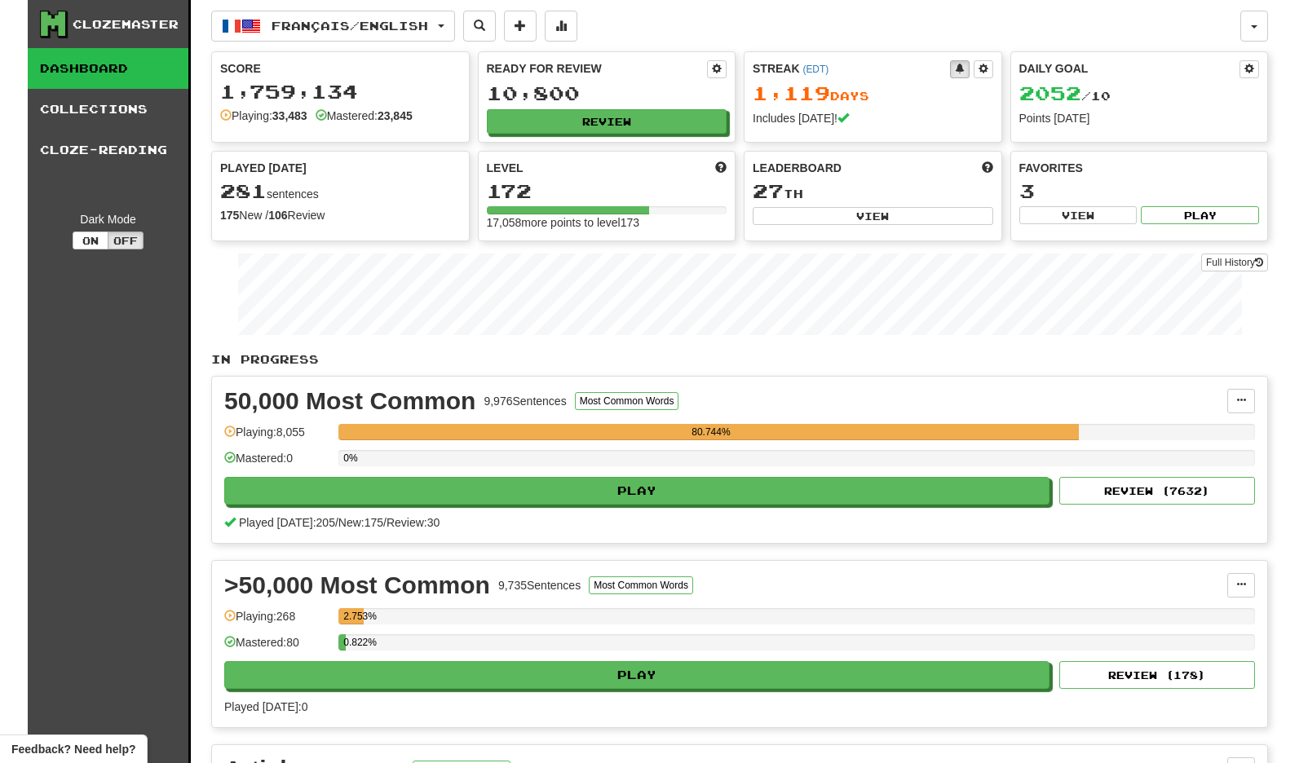
scroll to position [3, 0]
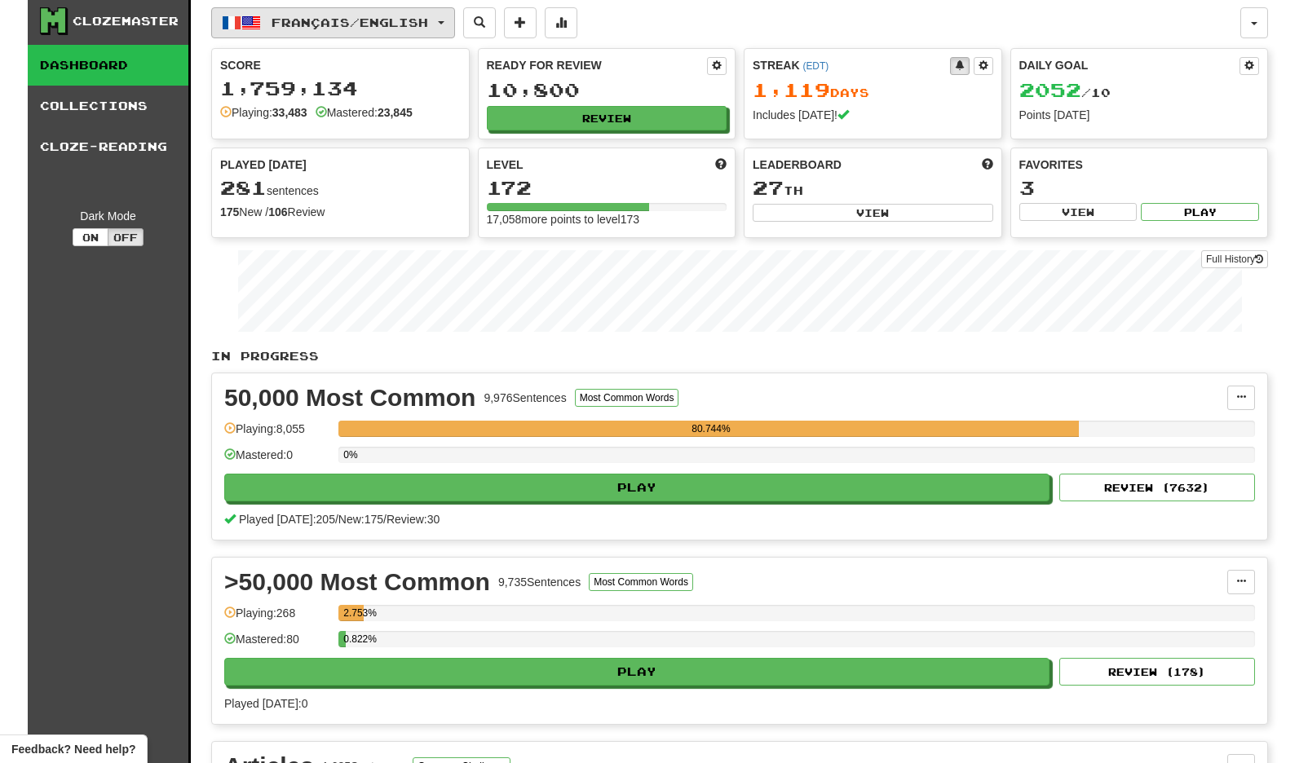
click at [392, 27] on span "Français / English" at bounding box center [350, 22] width 157 height 14
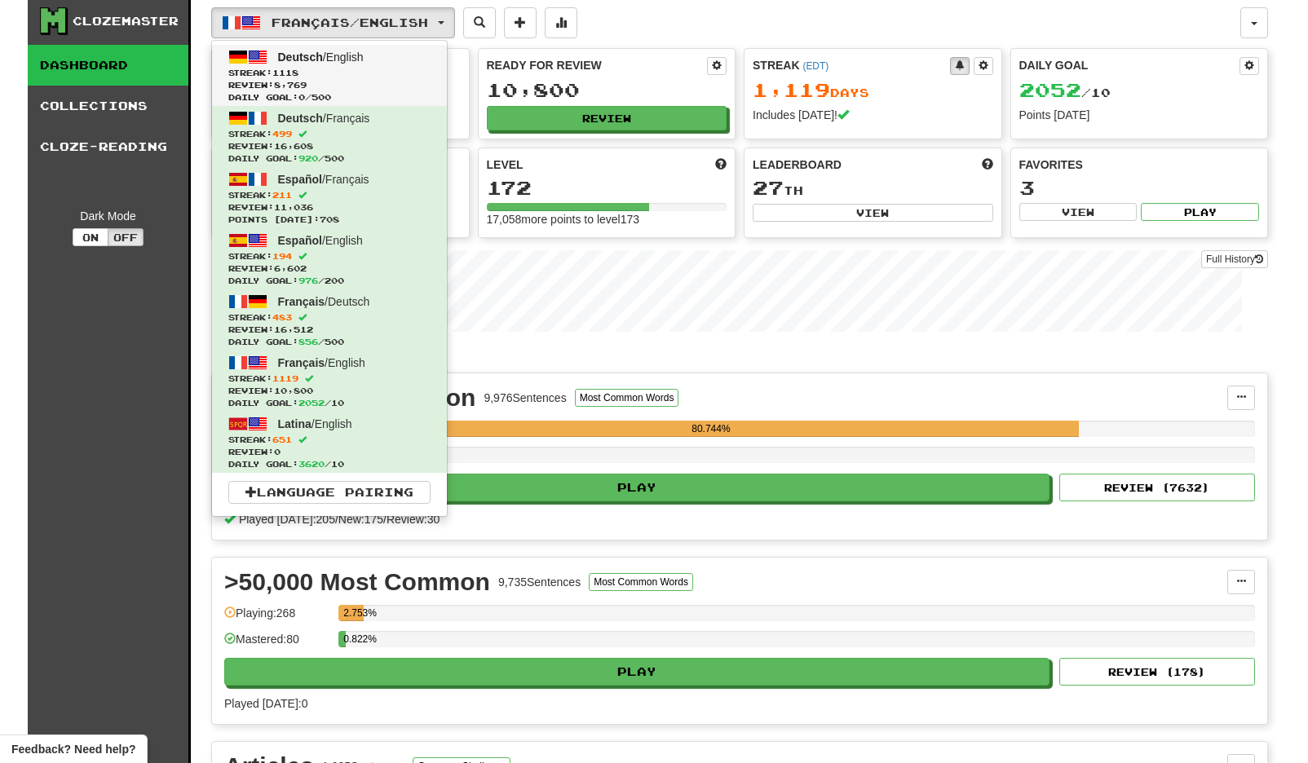
click at [416, 85] on span "Review: 8,769" at bounding box center [329, 85] width 202 height 12
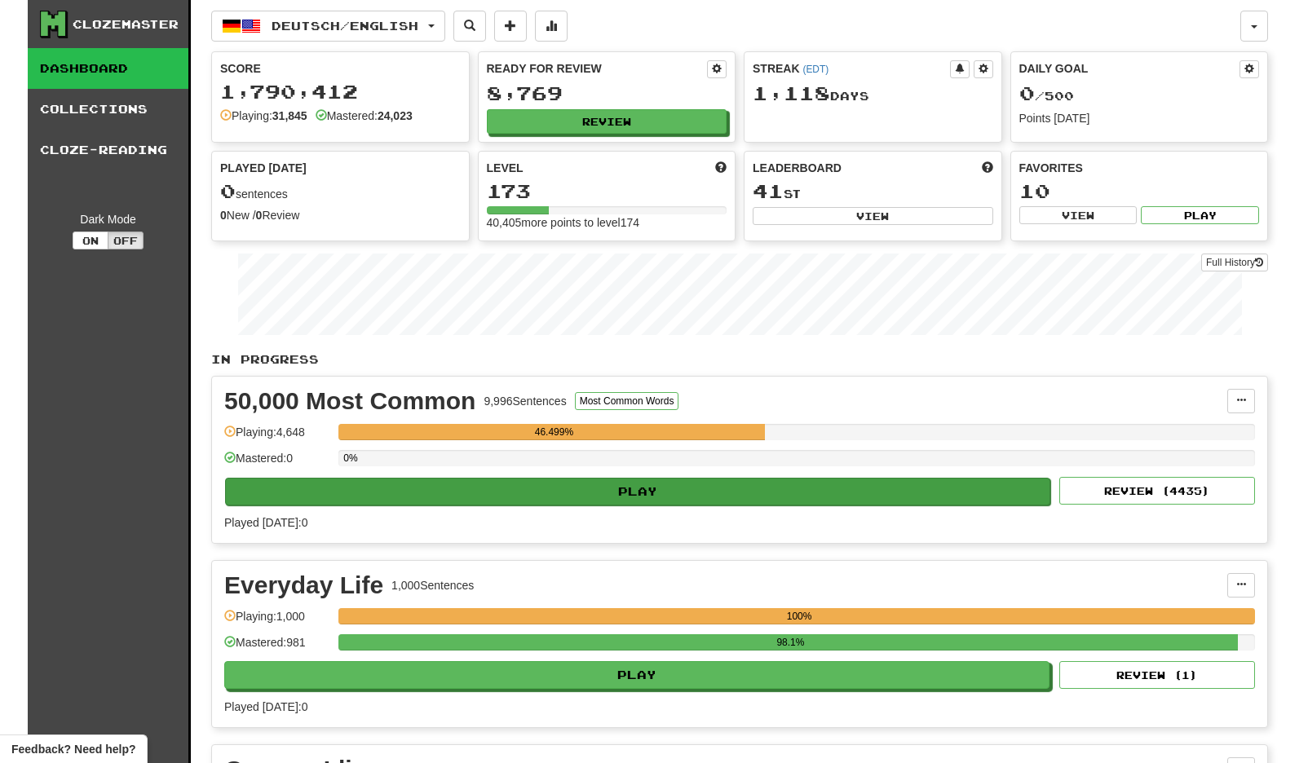
click at [610, 497] on button "Play" at bounding box center [637, 492] width 825 height 28
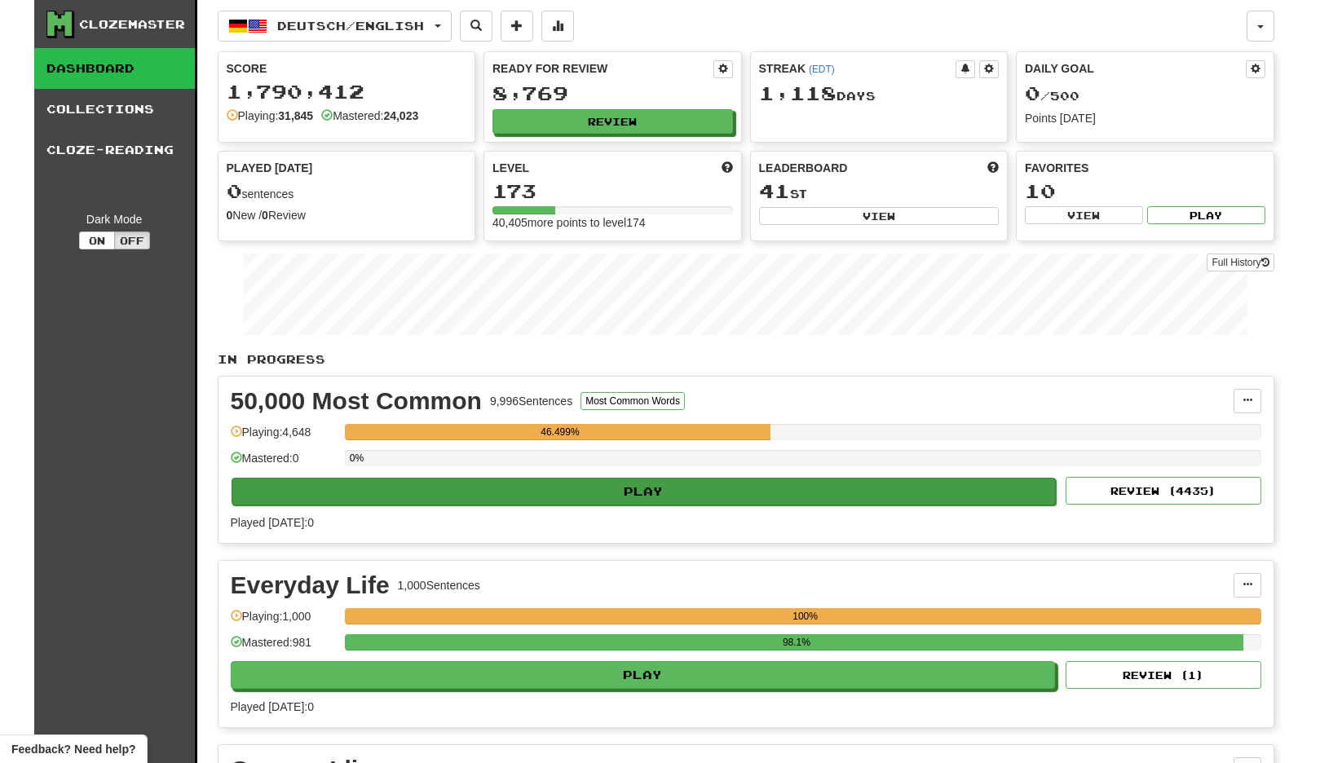
select select "**"
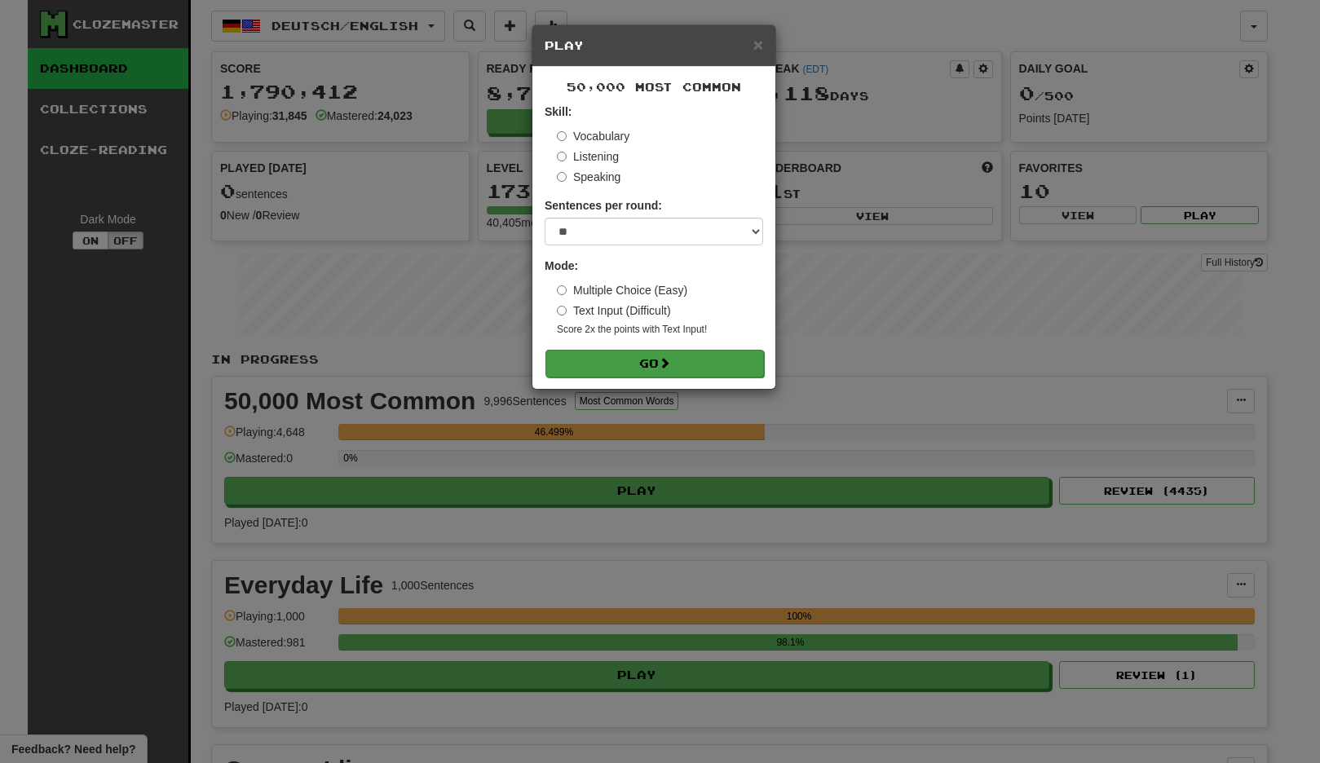
click at [658, 374] on button "Go" at bounding box center [655, 364] width 219 height 28
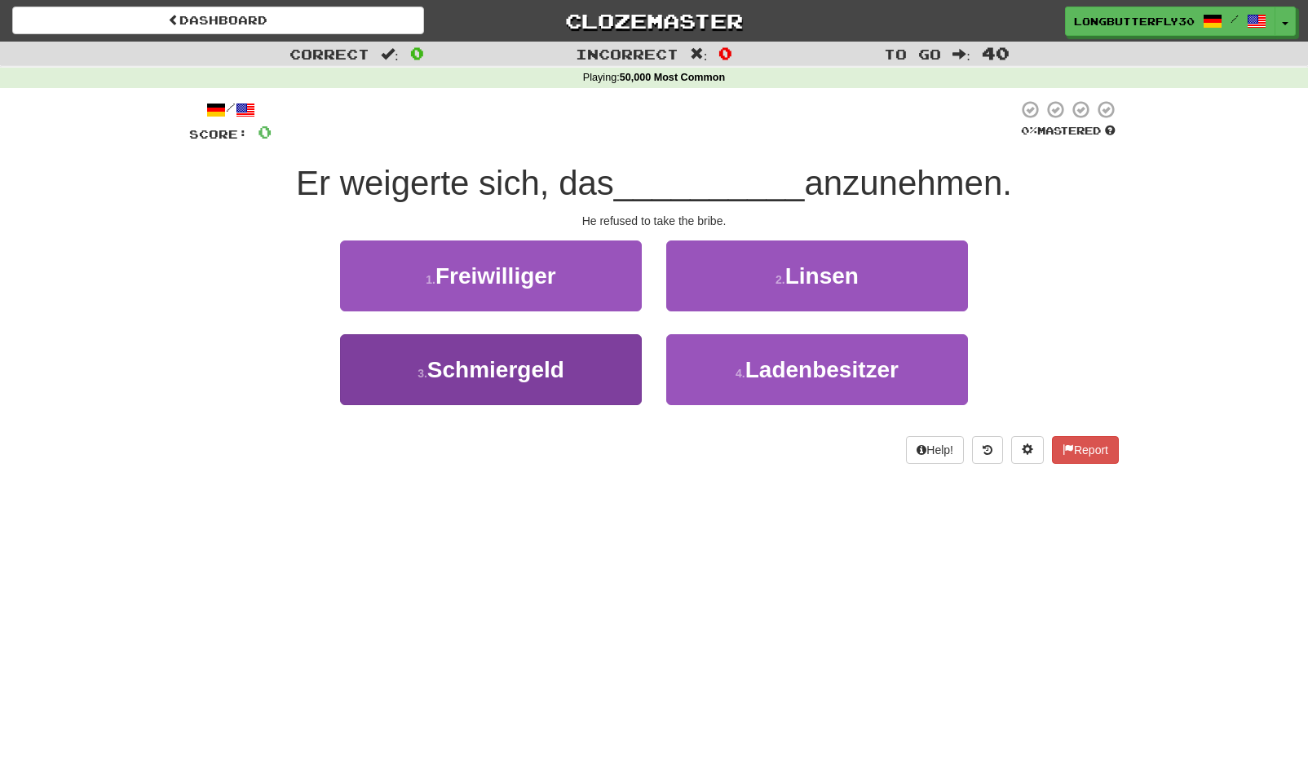
click at [590, 374] on button "3 . Schmiergeld" at bounding box center [491, 369] width 302 height 71
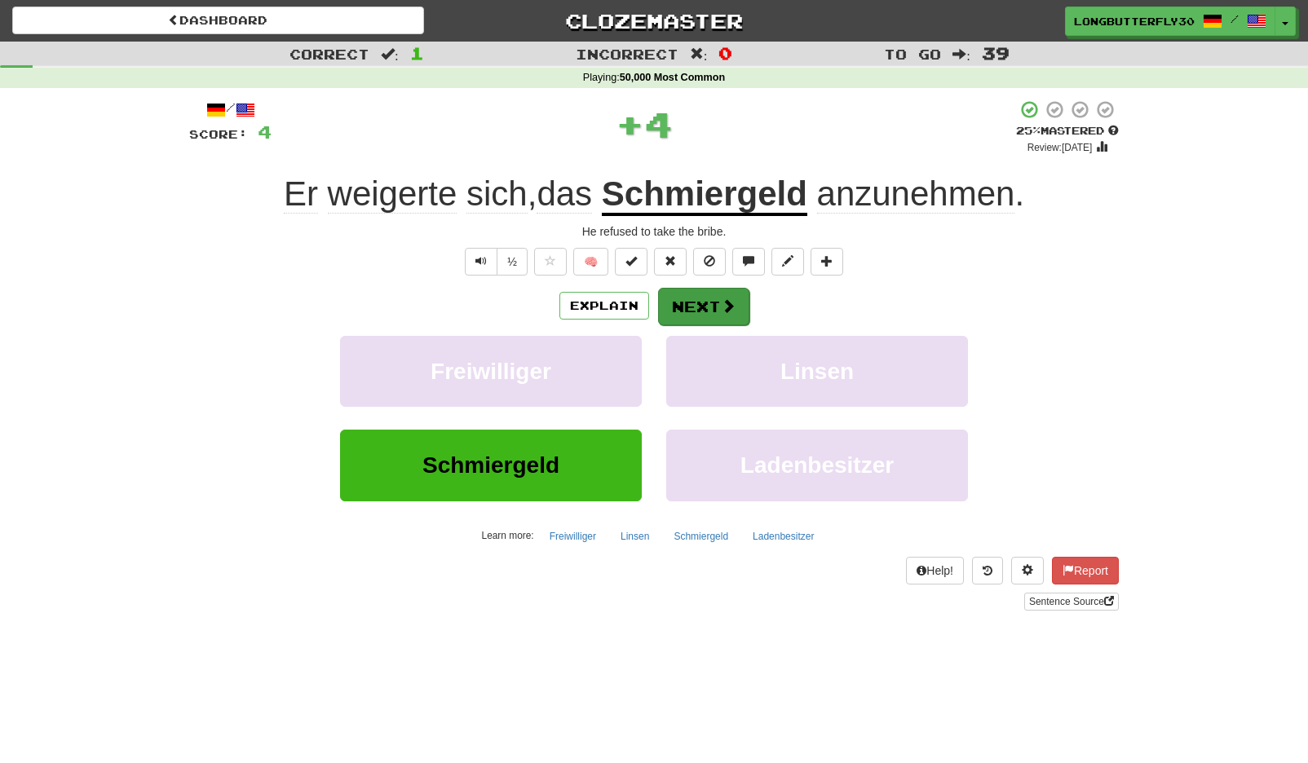
click at [700, 318] on button "Next" at bounding box center [703, 307] width 91 height 38
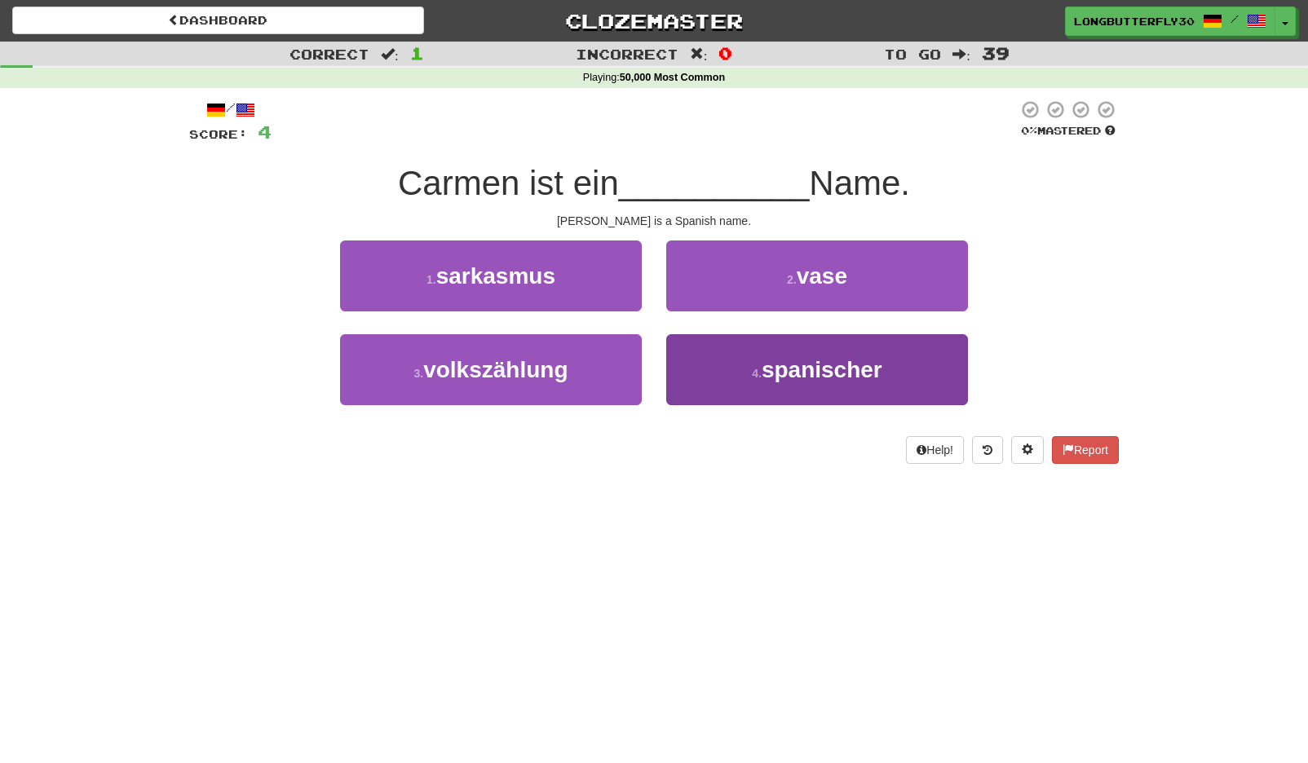
click at [727, 360] on button "4 . spanischer" at bounding box center [817, 369] width 302 height 71
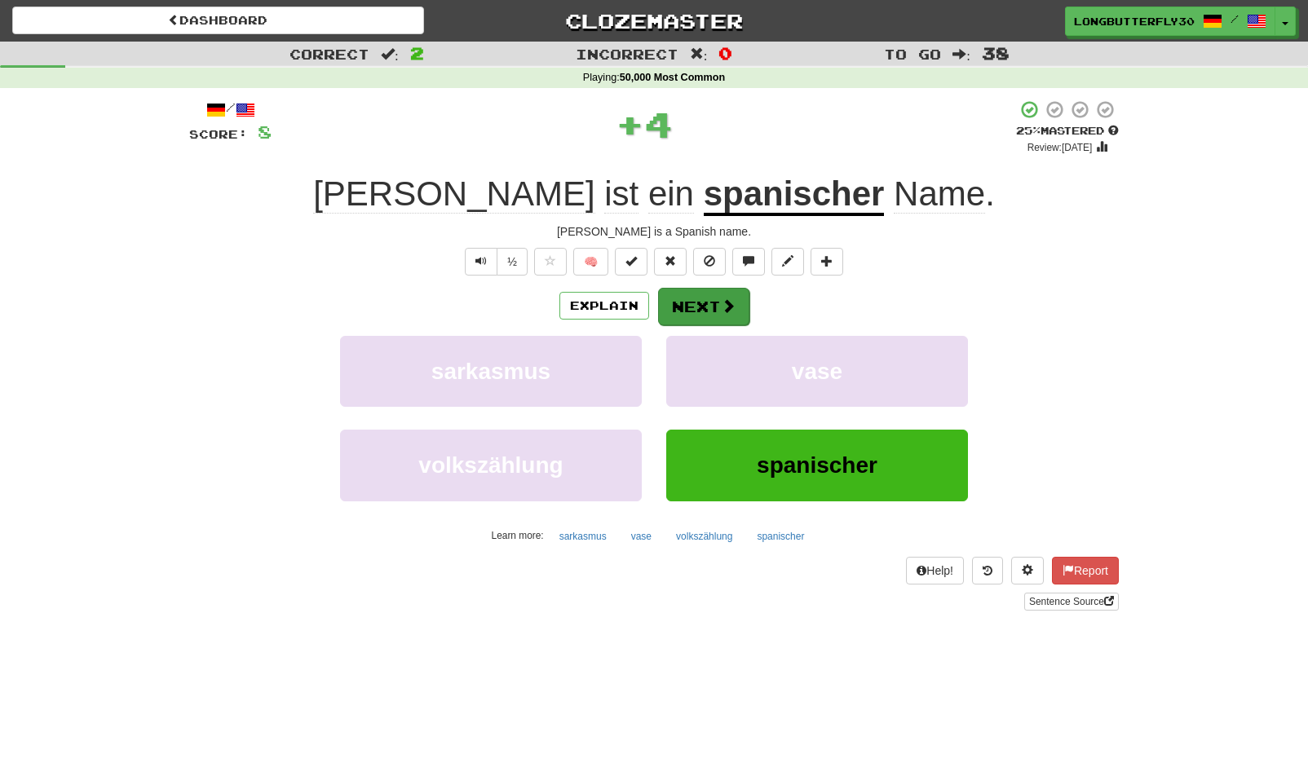
click at [702, 294] on button "Next" at bounding box center [703, 307] width 91 height 38
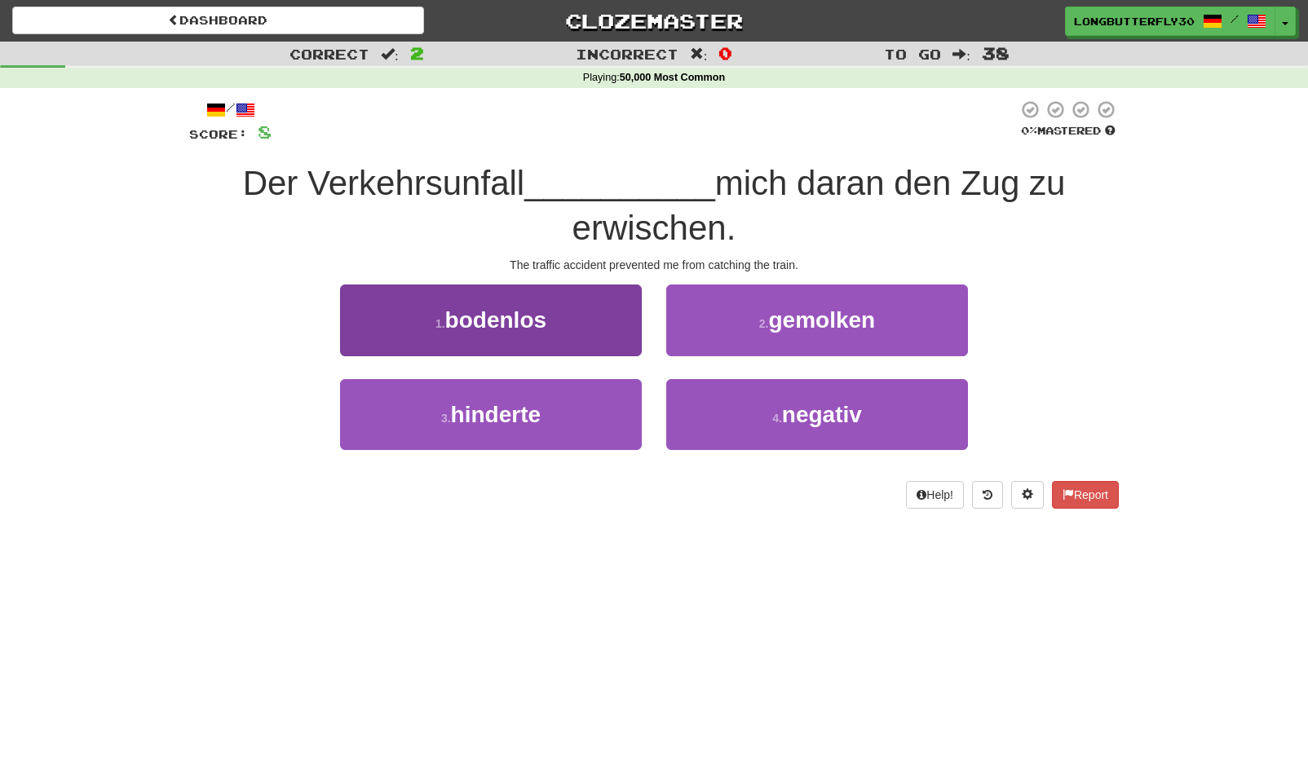
click at [537, 418] on span "hinderte" at bounding box center [496, 414] width 90 height 25
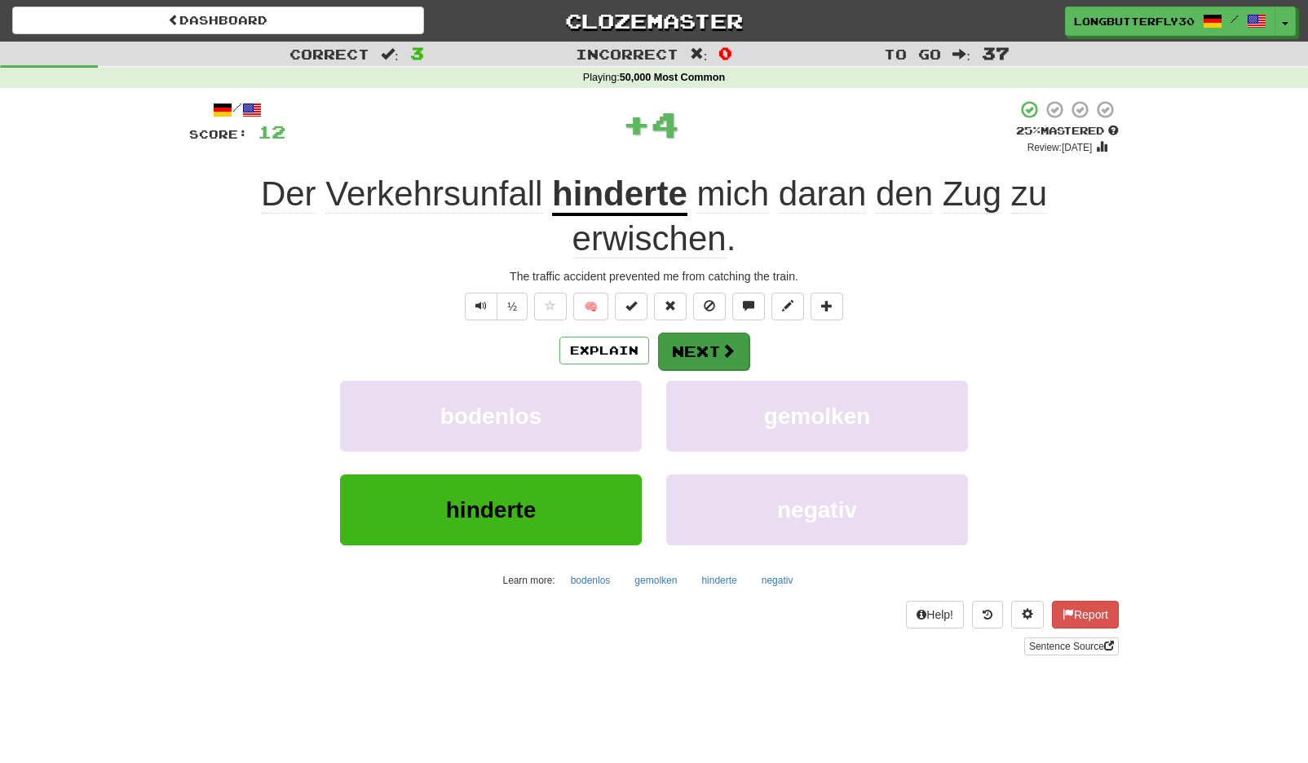
click at [673, 350] on button "Next" at bounding box center [703, 352] width 91 height 38
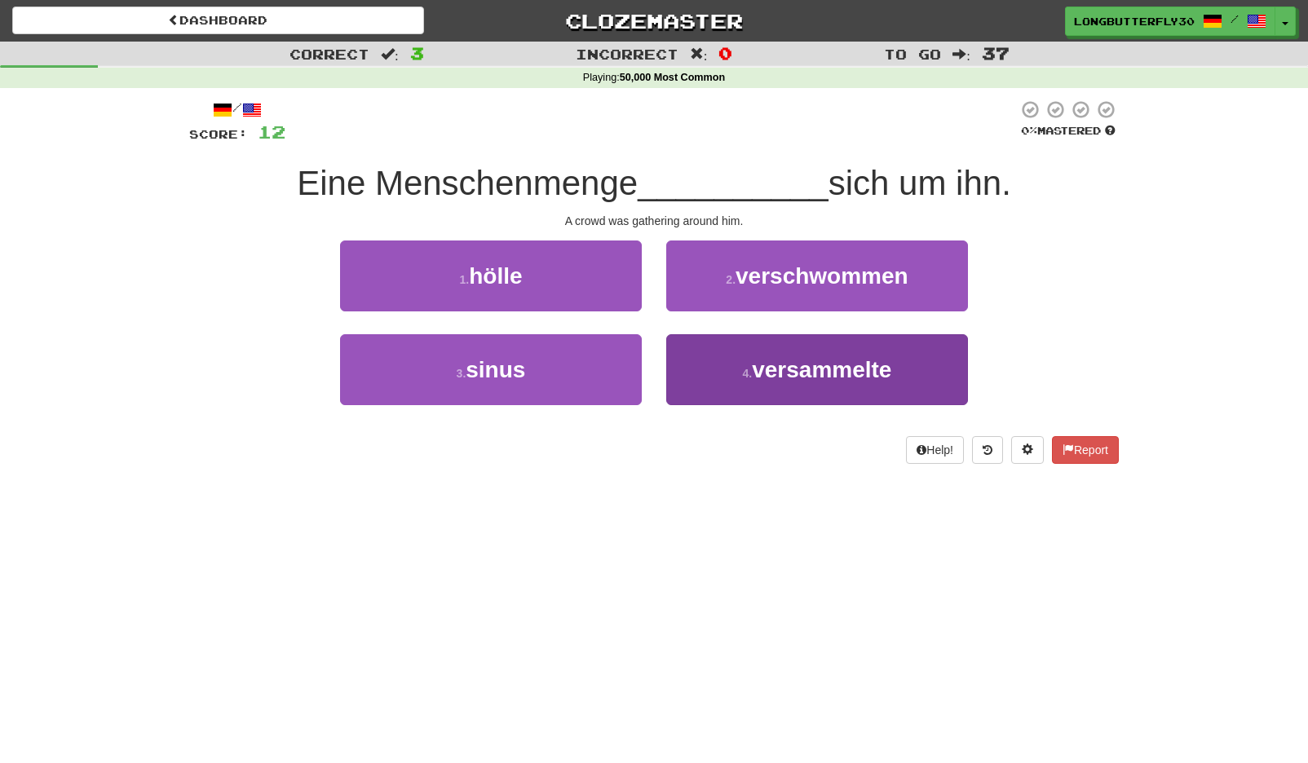
click at [767, 368] on span "versammelte" at bounding box center [821, 369] width 139 height 25
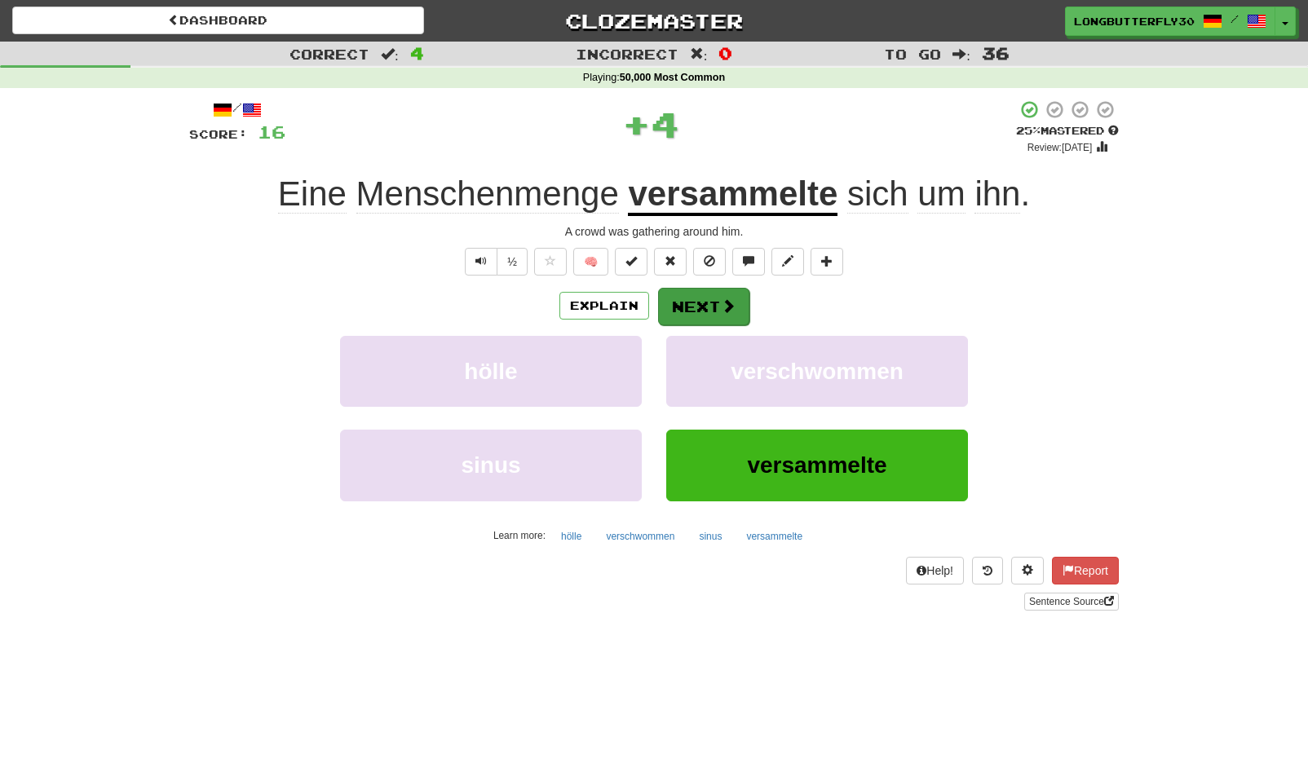
click at [723, 314] on button "Next" at bounding box center [703, 307] width 91 height 38
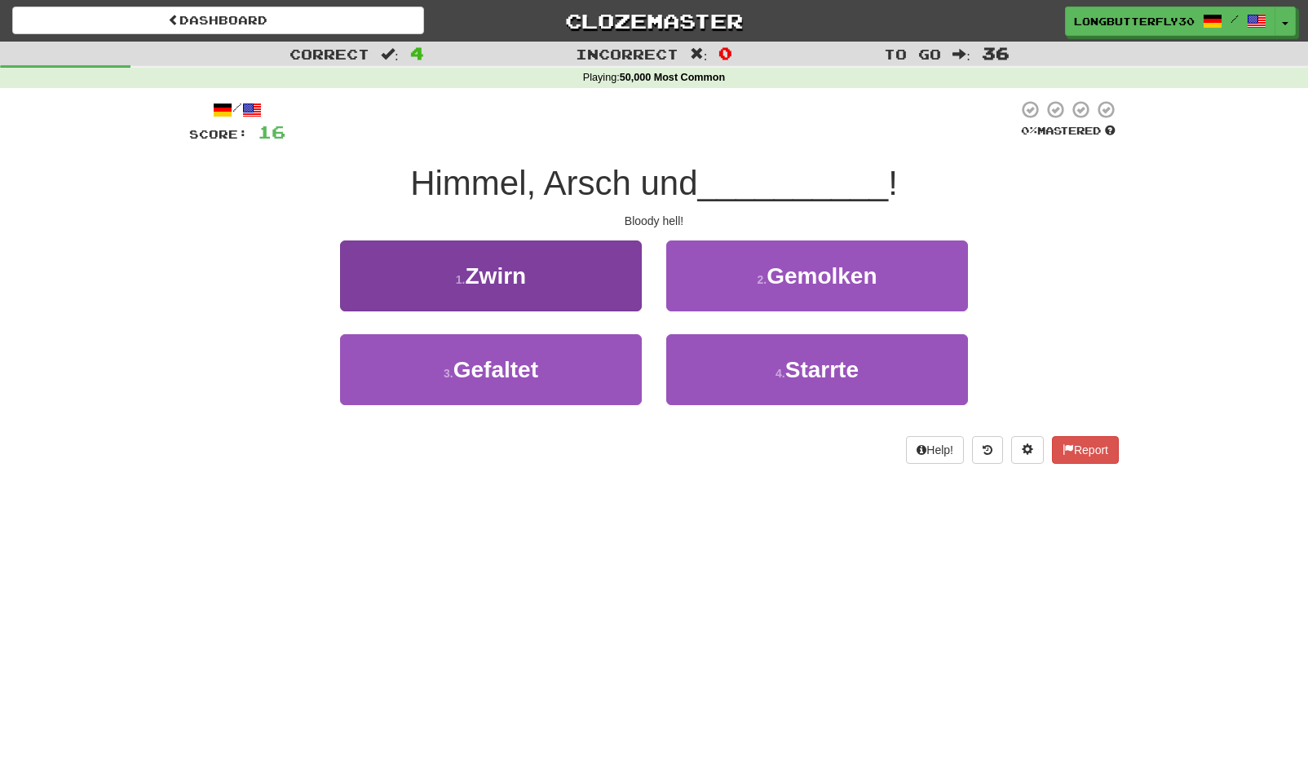
click at [573, 281] on button "1 . Zwirn" at bounding box center [491, 276] width 302 height 71
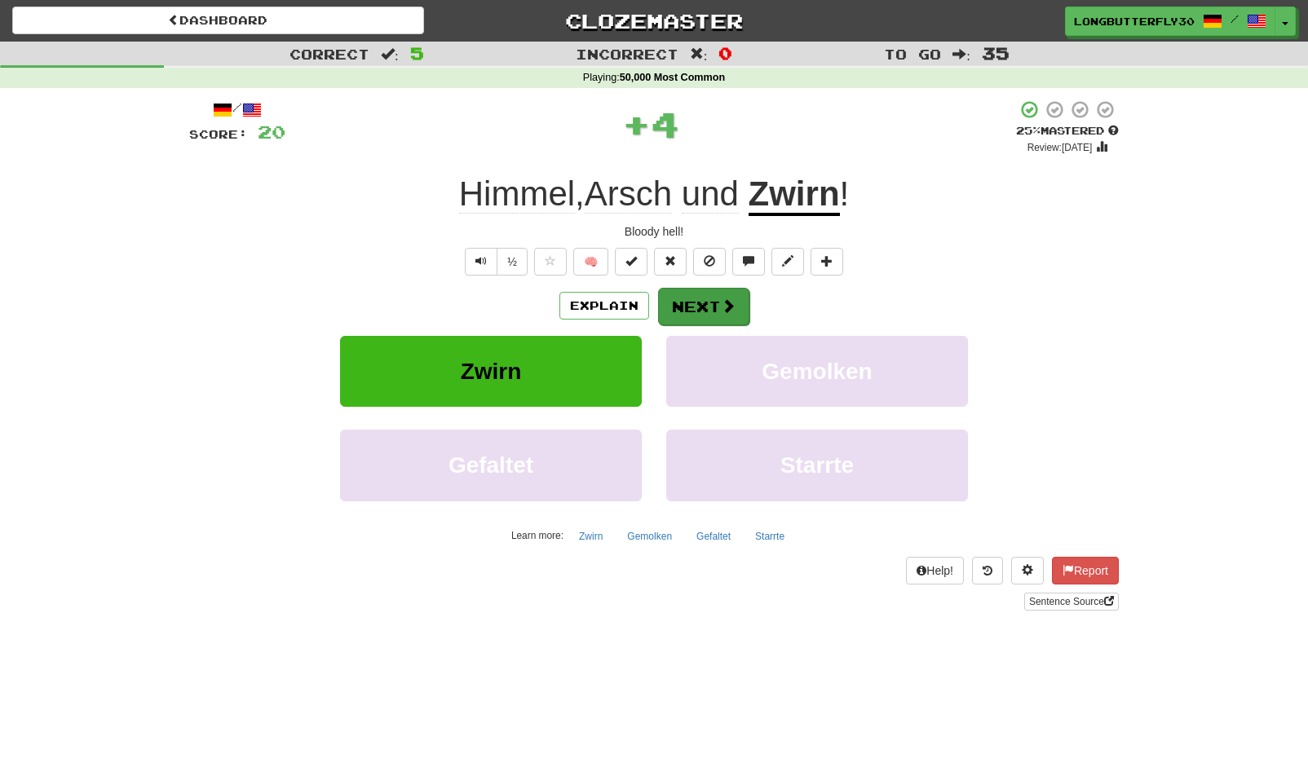
click at [696, 300] on button "Next" at bounding box center [703, 307] width 91 height 38
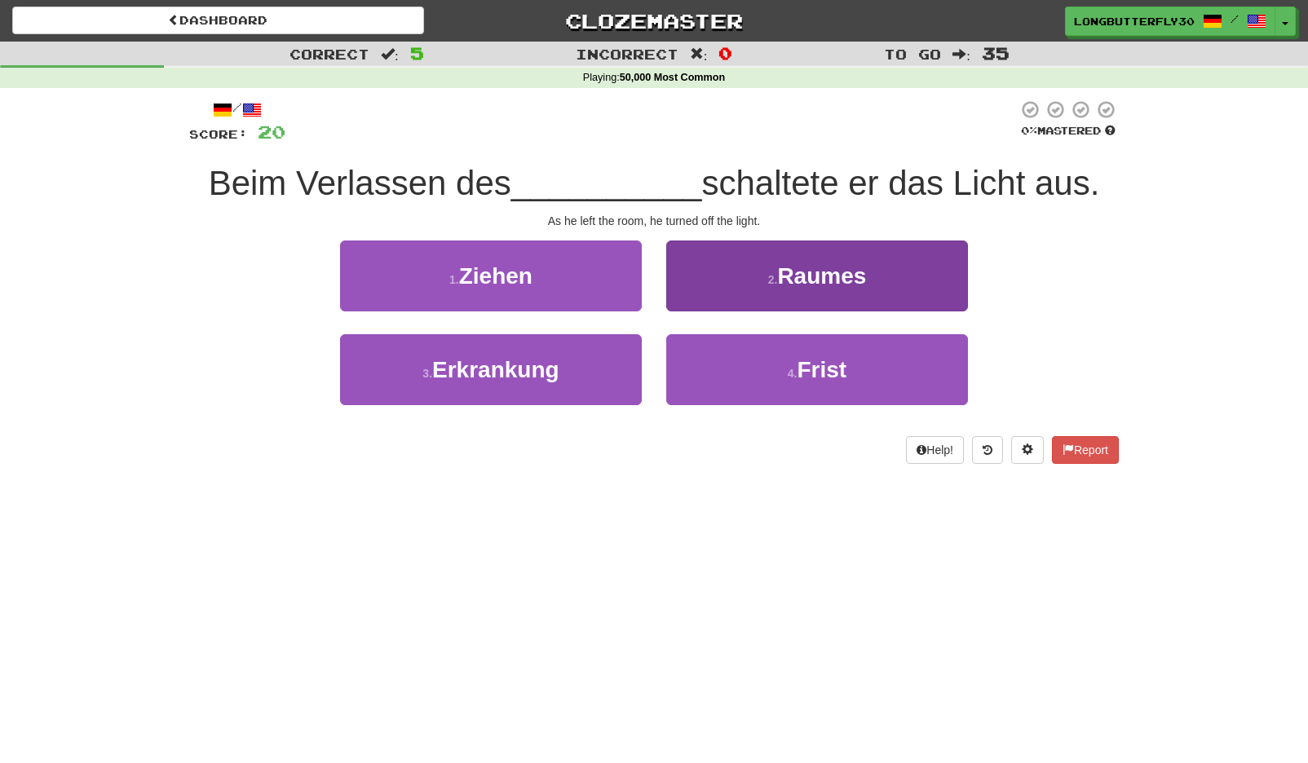
click at [773, 289] on button "2 . Raumes" at bounding box center [817, 276] width 302 height 71
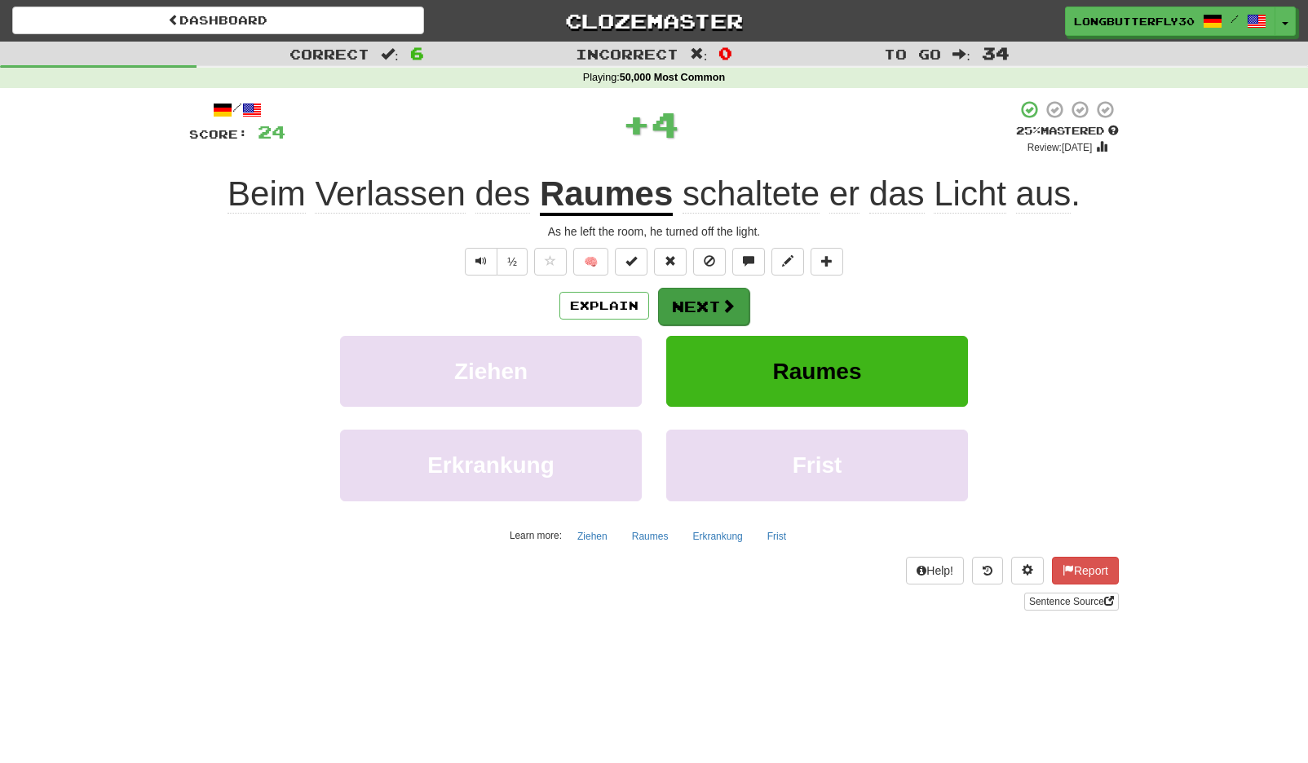
click at [728, 298] on span at bounding box center [728, 305] width 15 height 15
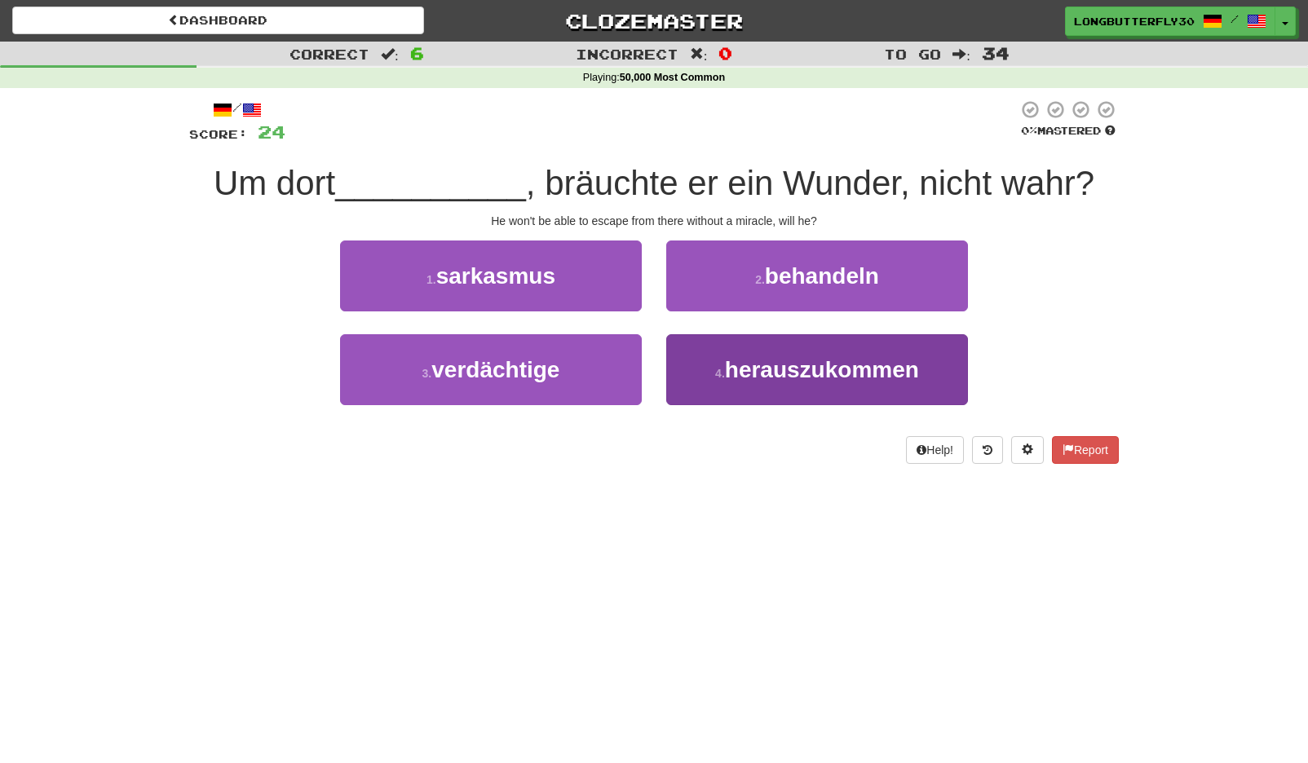
click at [785, 376] on span "herauszukommen" at bounding box center [822, 369] width 194 height 25
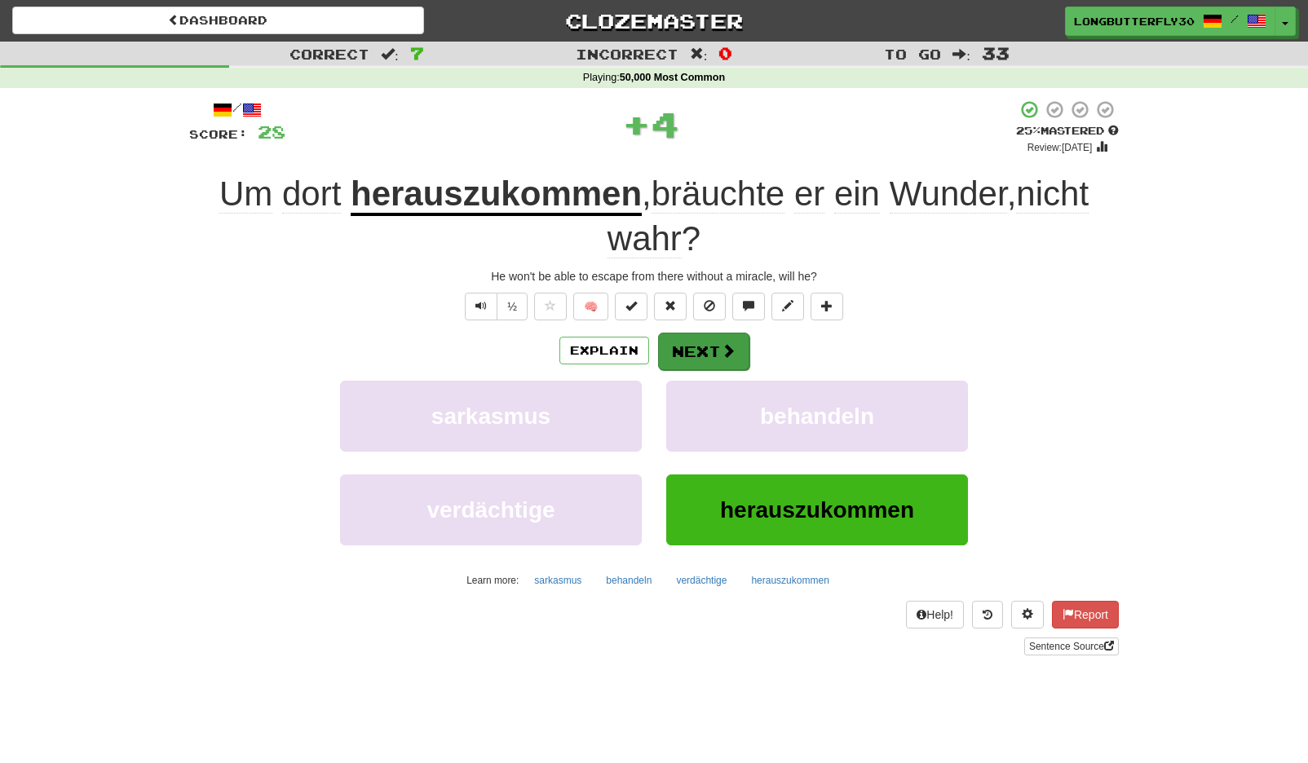
click at [733, 347] on span at bounding box center [728, 350] width 15 height 15
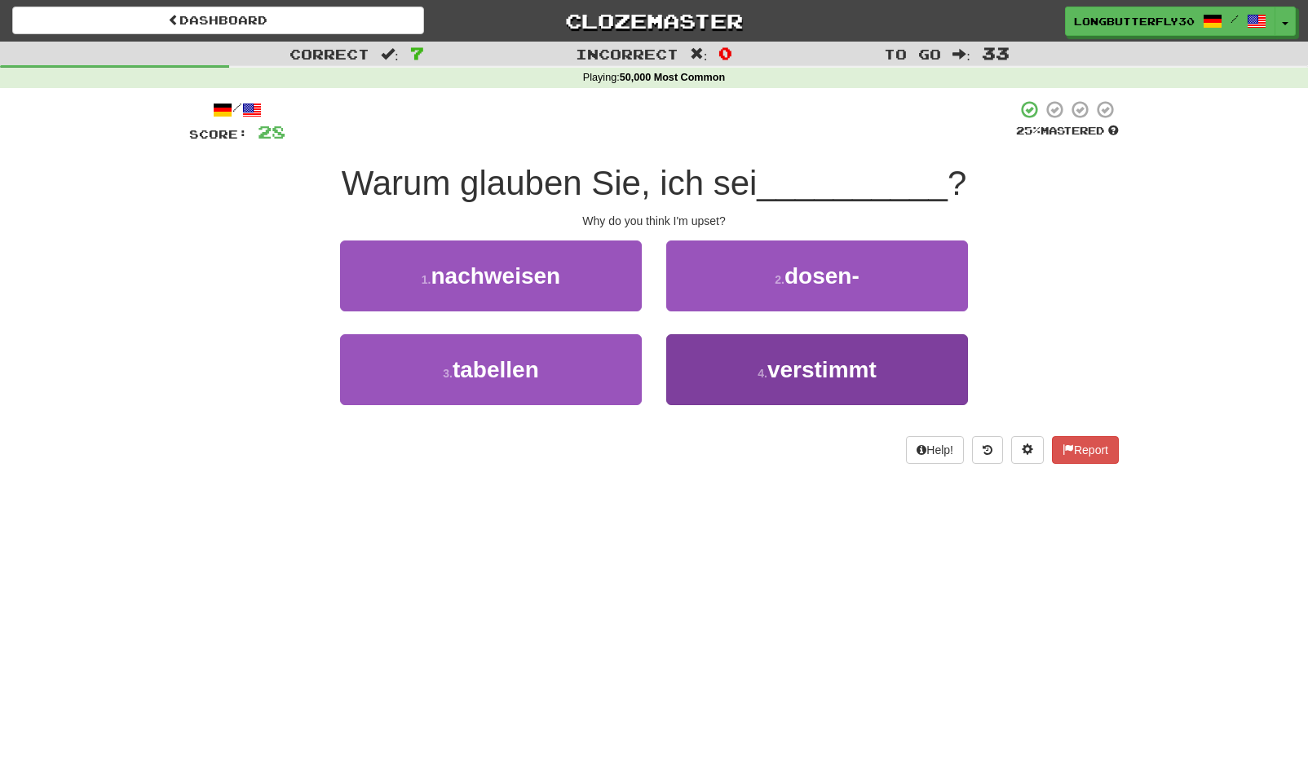
click at [707, 355] on button "4 . verstimmt" at bounding box center [817, 369] width 302 height 71
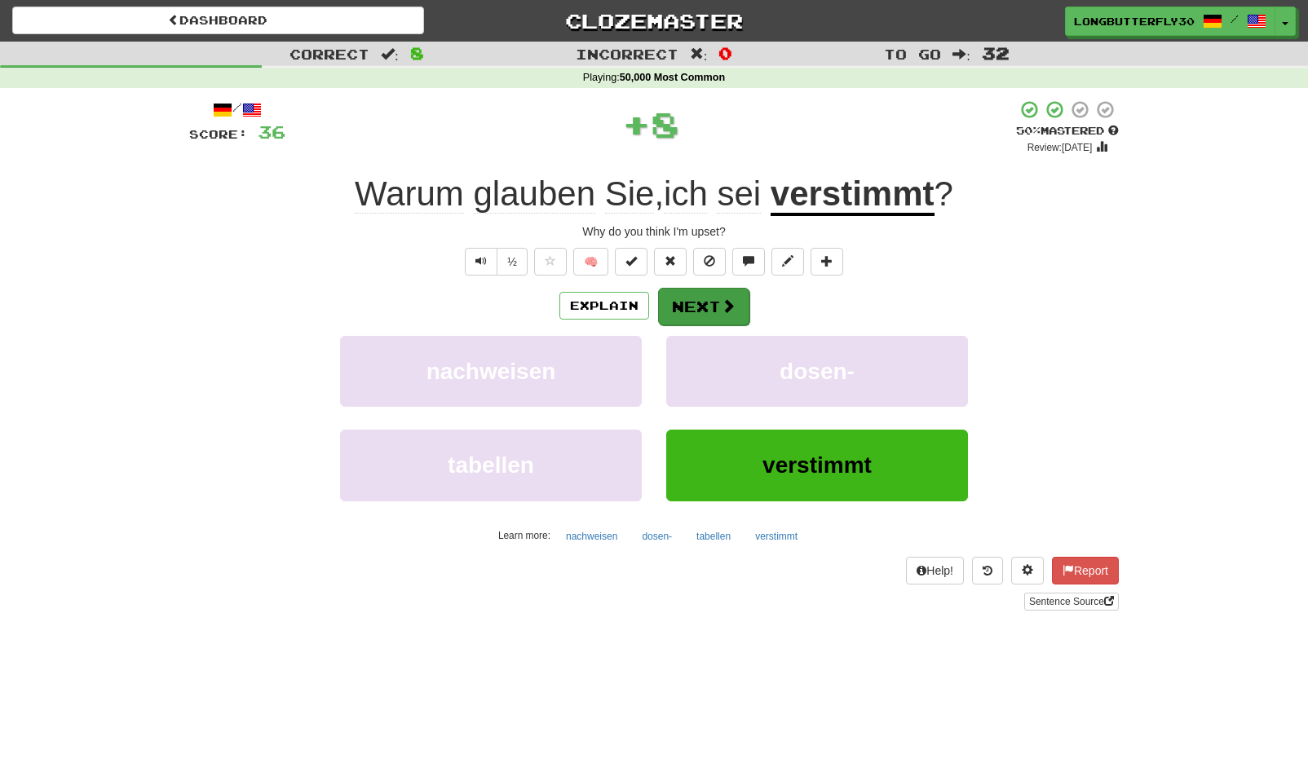
click at [700, 312] on button "Next" at bounding box center [703, 307] width 91 height 38
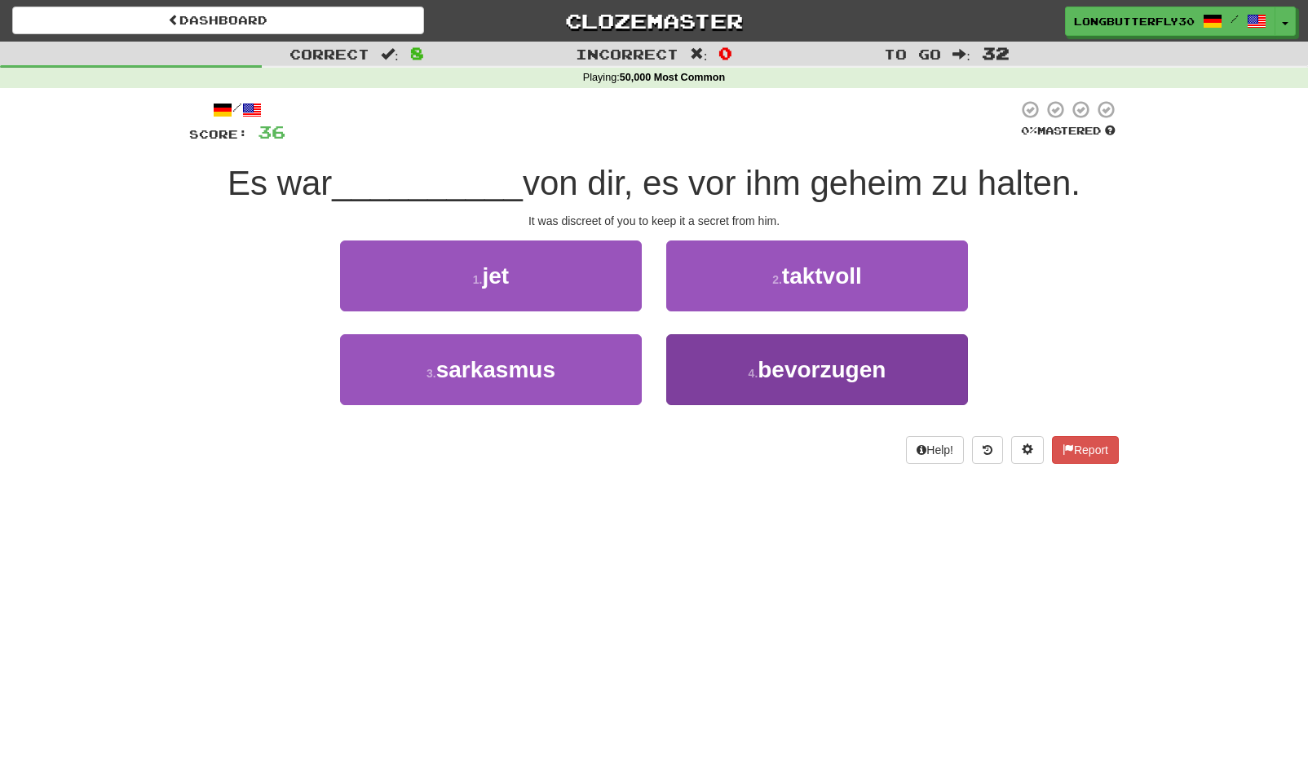
click at [785, 371] on span "bevorzugen" at bounding box center [822, 369] width 128 height 25
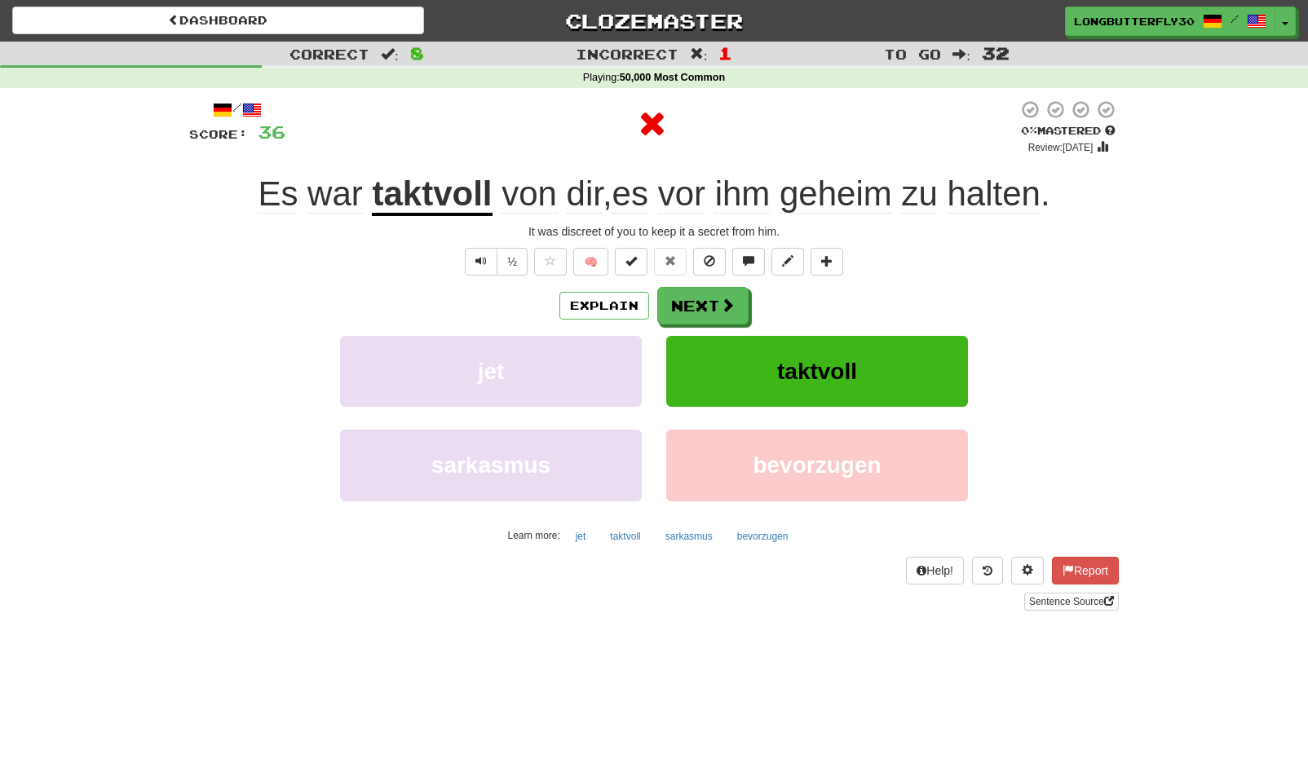
click at [750, 320] on div "Explain Next" at bounding box center [654, 306] width 930 height 38
click at [721, 302] on span at bounding box center [728, 305] width 15 height 15
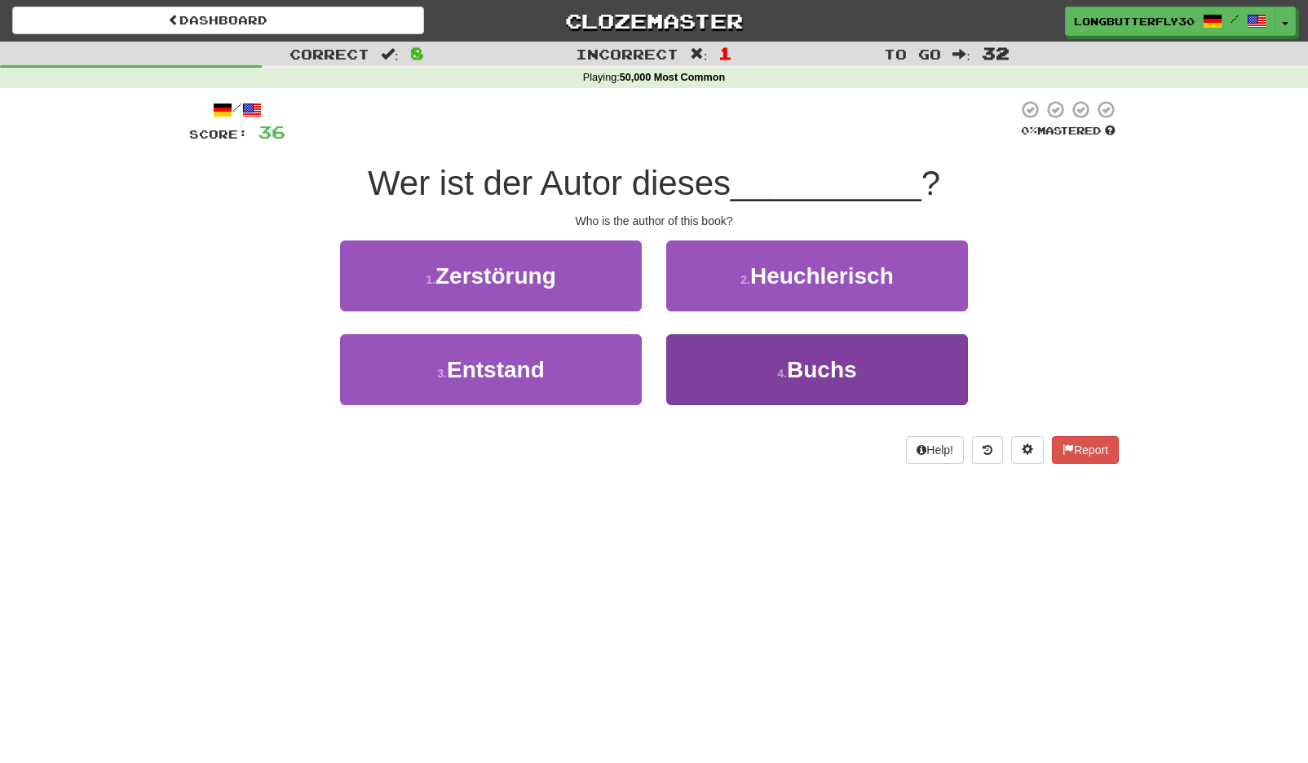
click at [727, 351] on button "4 . Buchs" at bounding box center [817, 369] width 302 height 71
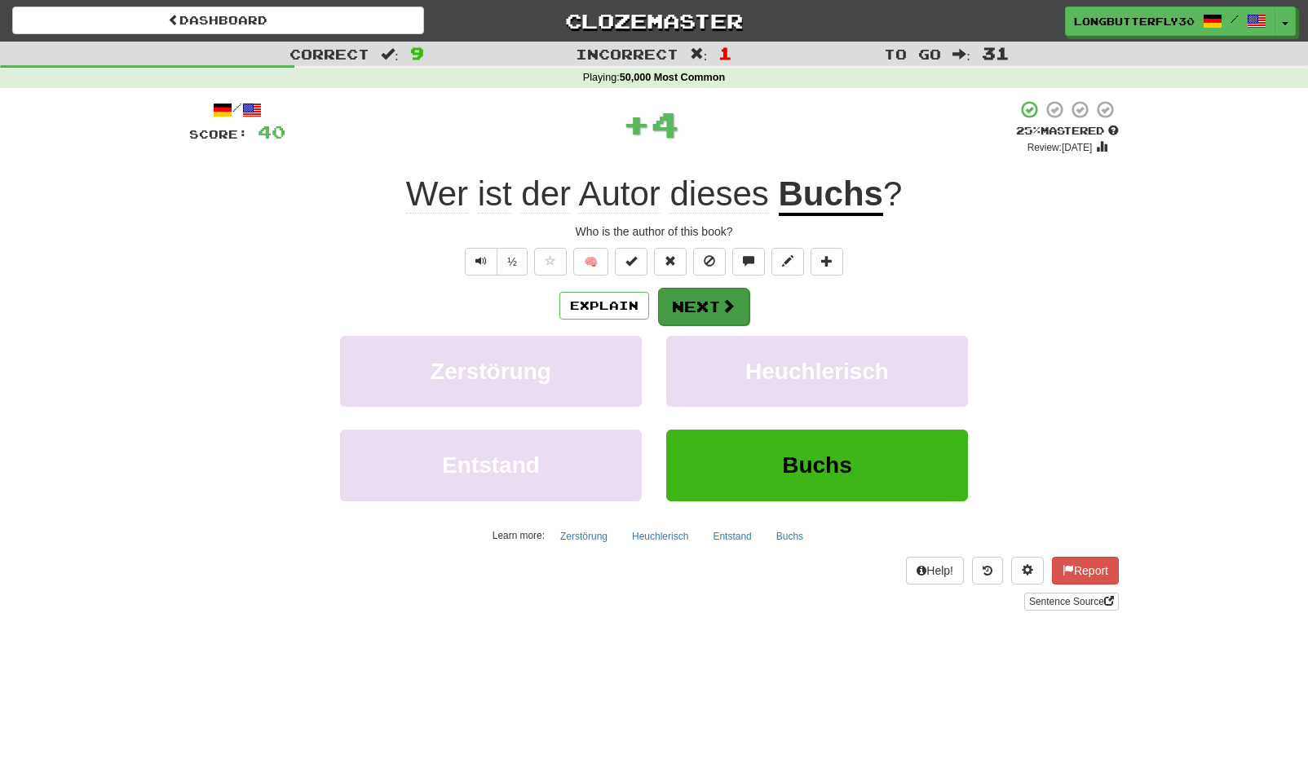
click at [713, 300] on button "Next" at bounding box center [703, 307] width 91 height 38
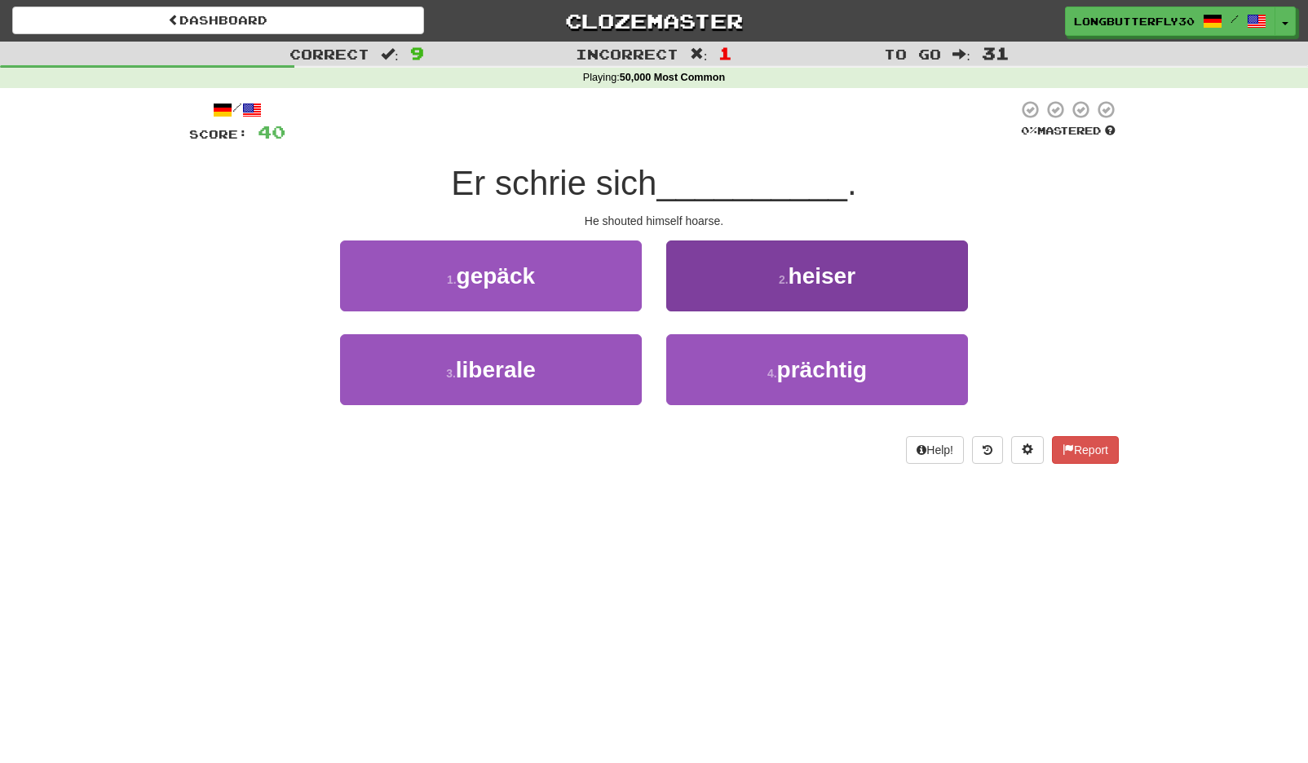
click at [768, 290] on button "2 . heiser" at bounding box center [817, 276] width 302 height 71
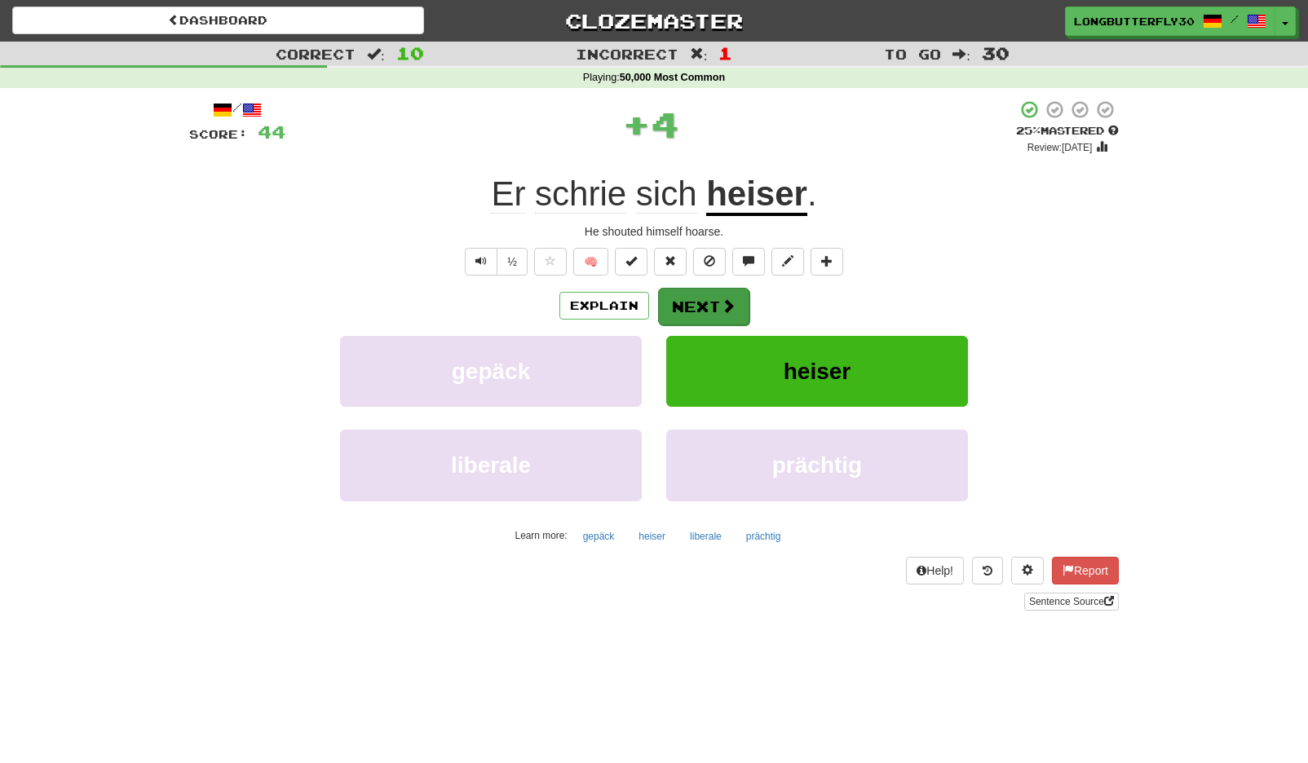
click at [730, 302] on span at bounding box center [728, 305] width 15 height 15
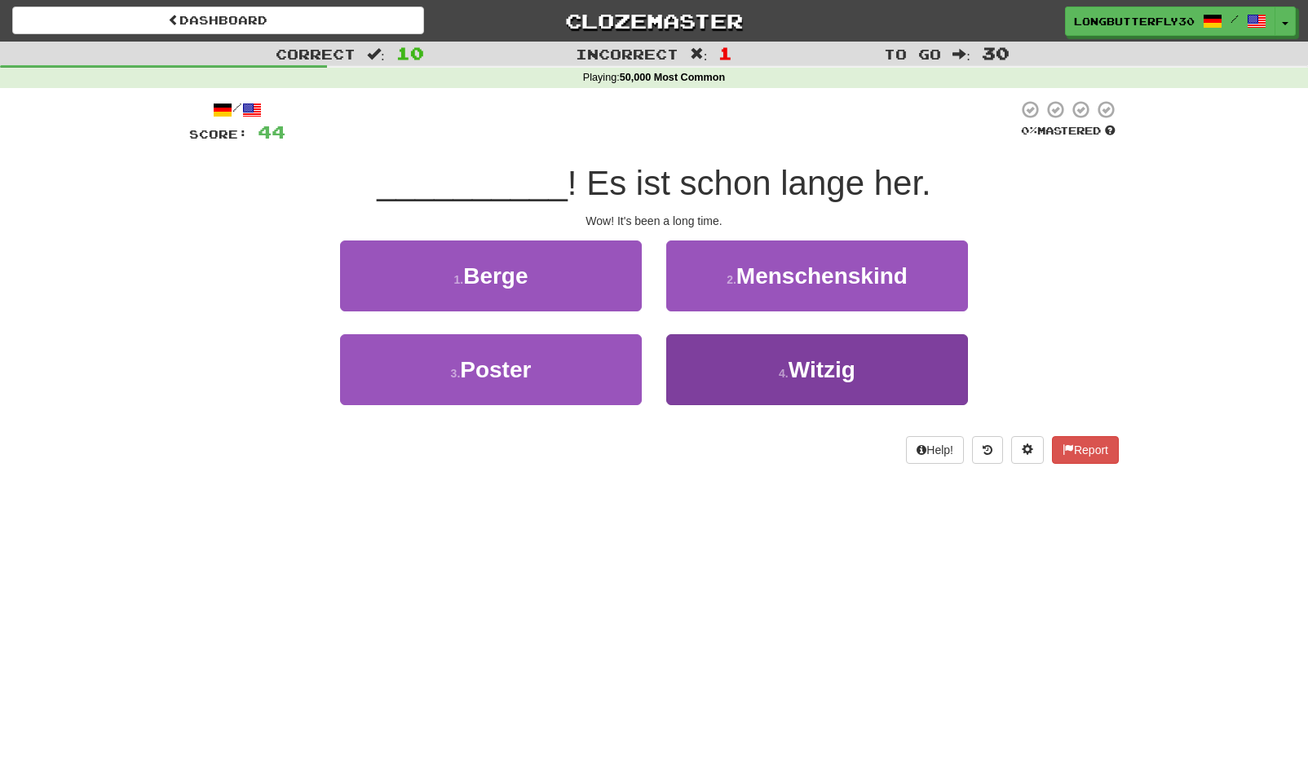
click at [717, 361] on button "4 . Witzig" at bounding box center [817, 369] width 302 height 71
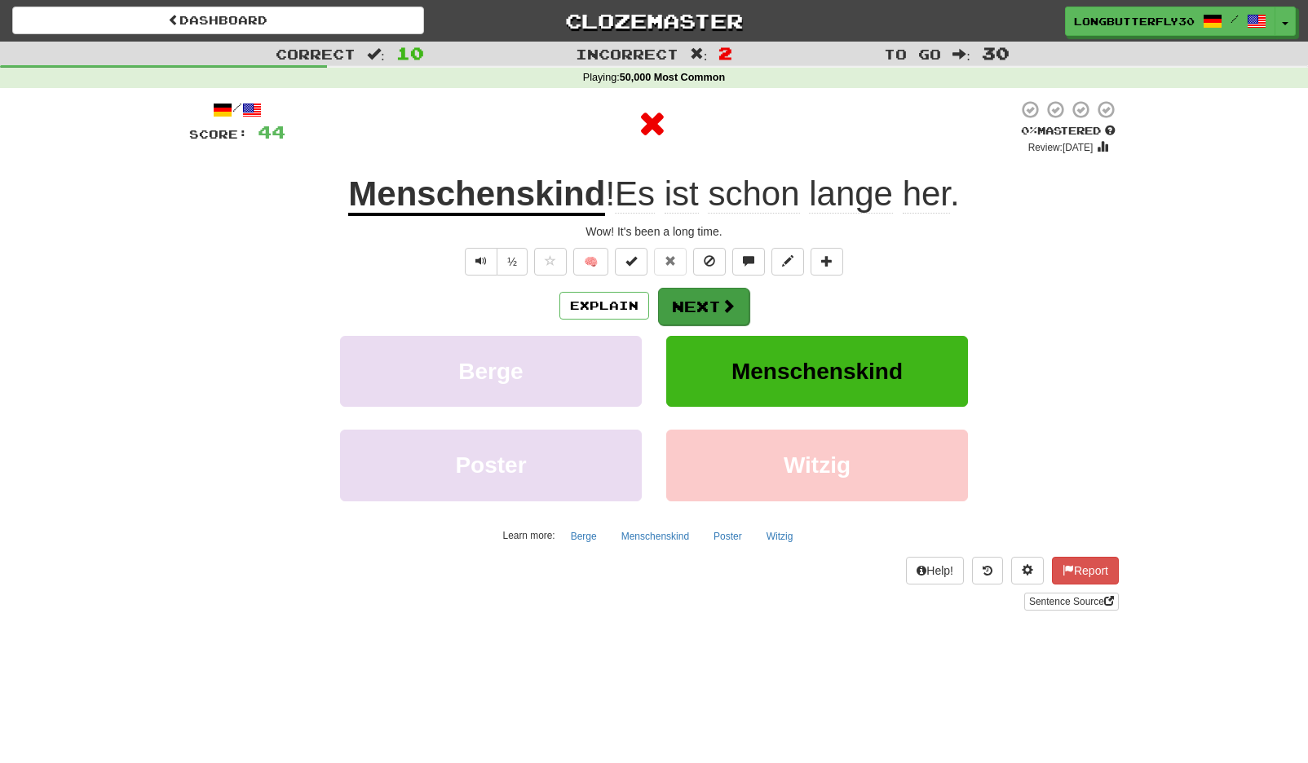
click at [701, 307] on button "Next" at bounding box center [703, 307] width 91 height 38
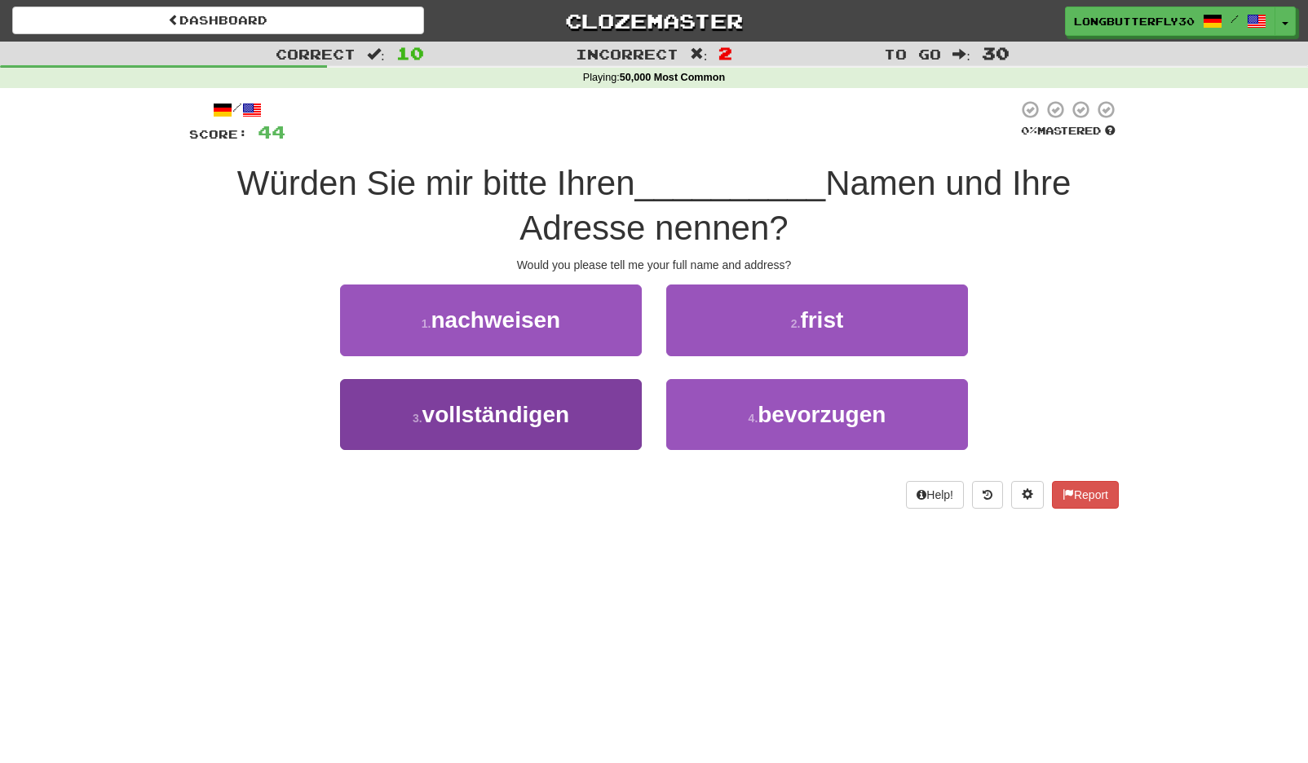
click at [581, 405] on button "3 . vollständigen" at bounding box center [491, 414] width 302 height 71
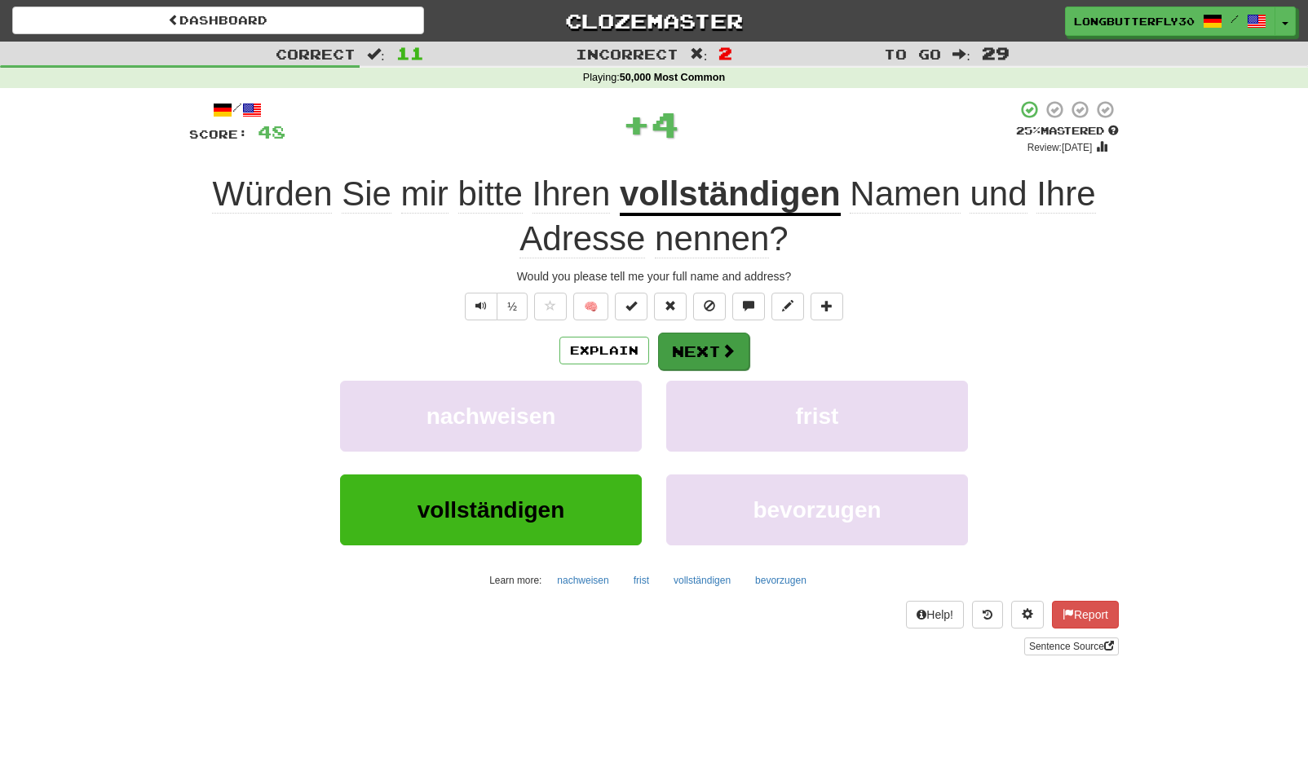
click at [688, 326] on div "/ Score: 48 + 4 25 % Mastered Review: 2025-09-15 Würden Sie mir bitte Ihren vol…" at bounding box center [654, 376] width 930 height 555
click at [691, 338] on button "Next" at bounding box center [703, 352] width 91 height 38
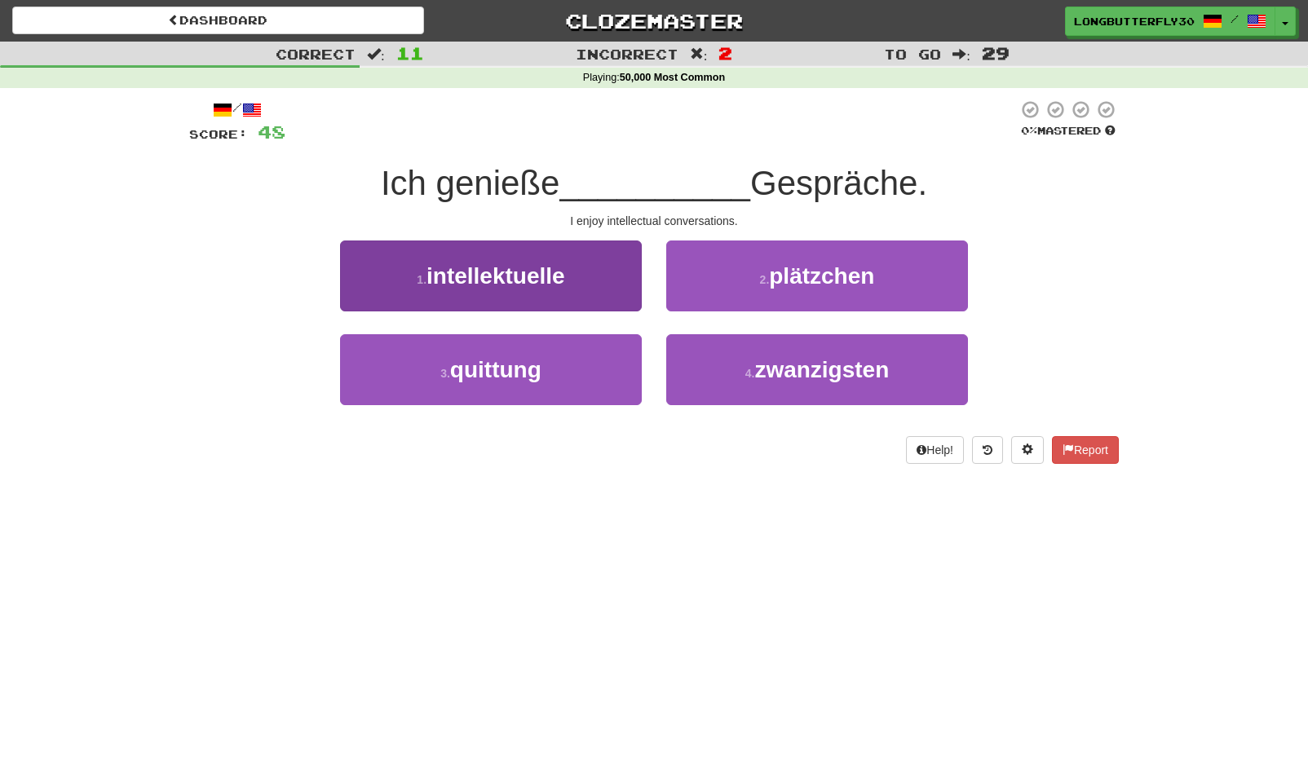
click at [630, 292] on button "1 . intellektuelle" at bounding box center [491, 276] width 302 height 71
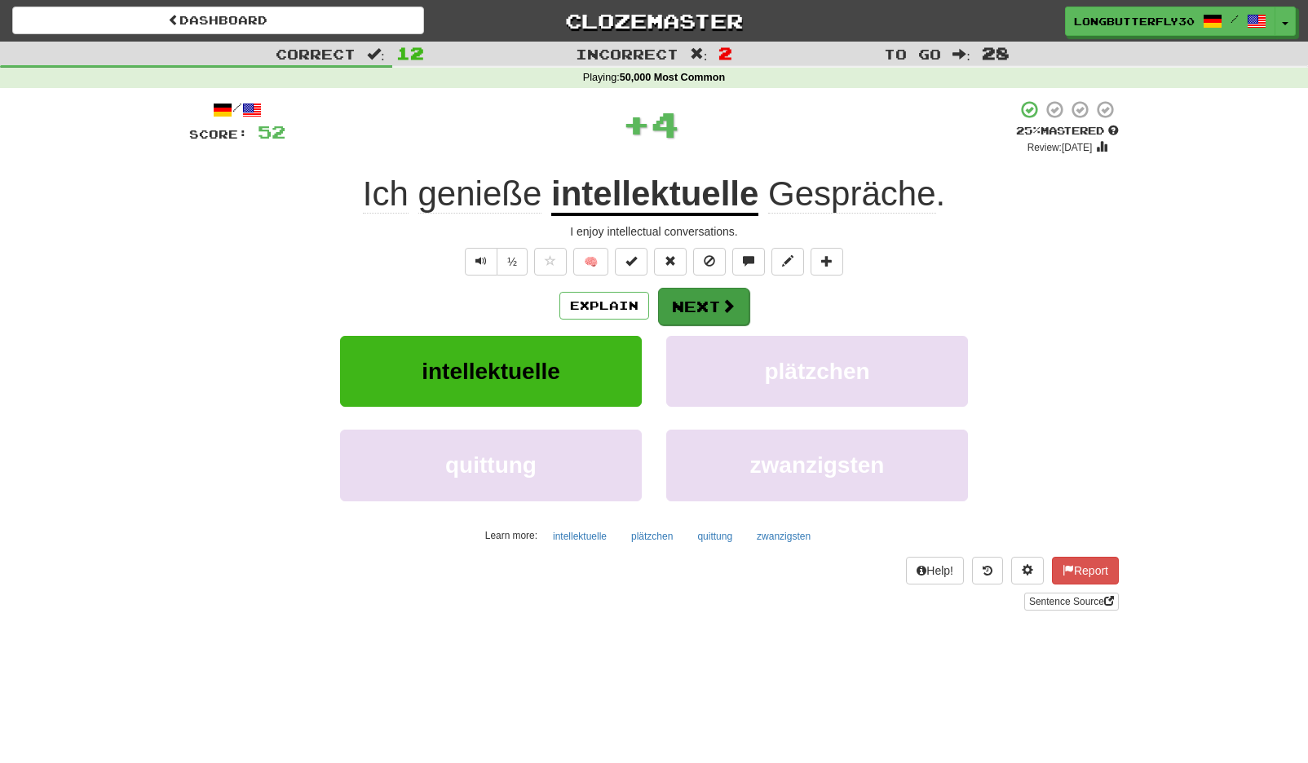
click at [738, 294] on button "Next" at bounding box center [703, 307] width 91 height 38
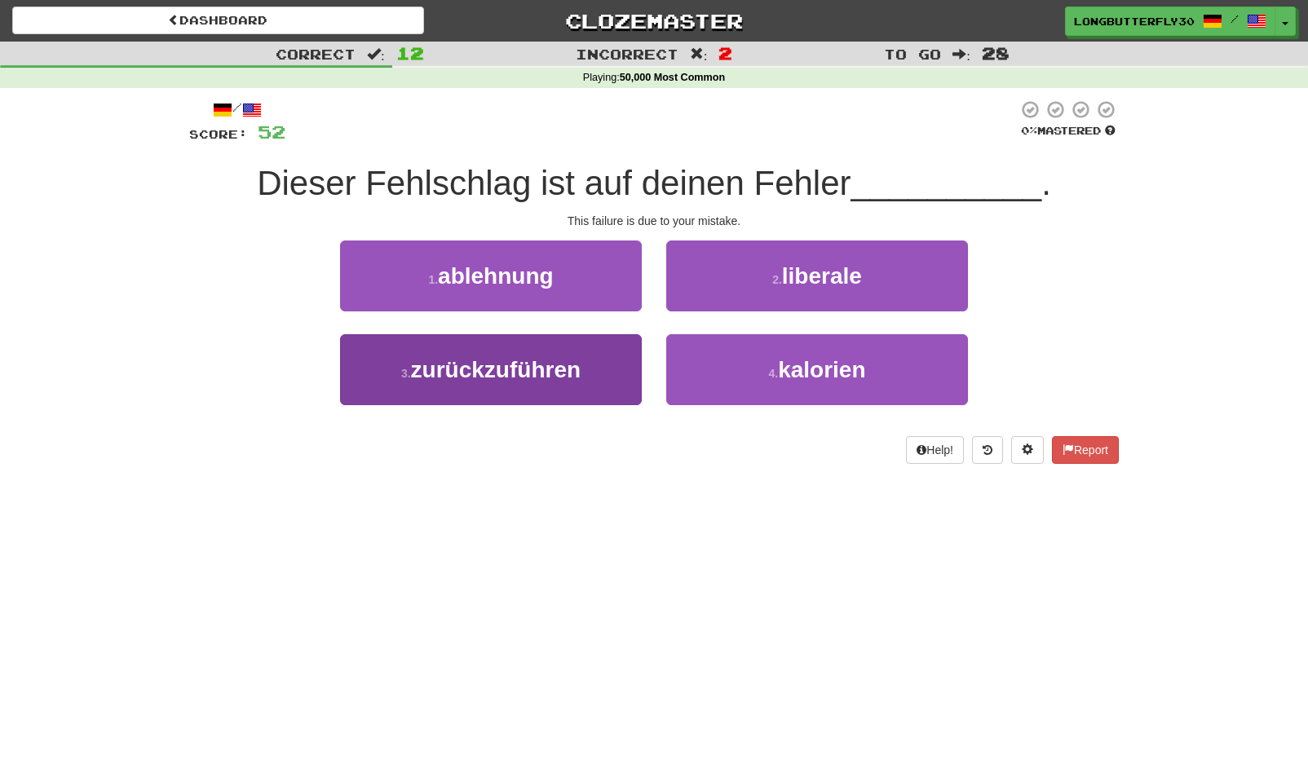
click at [563, 369] on span "zurückzuführen" at bounding box center [496, 369] width 170 height 25
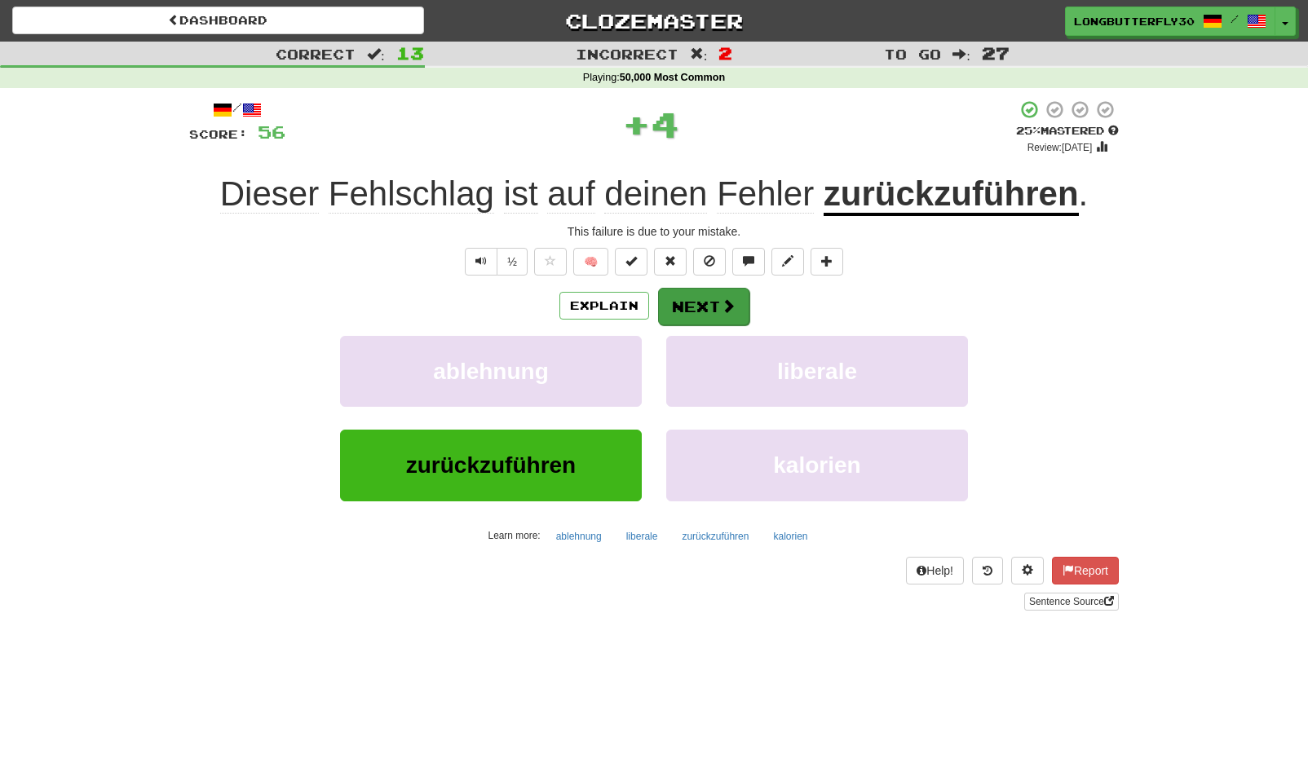
click at [673, 305] on button "Next" at bounding box center [703, 307] width 91 height 38
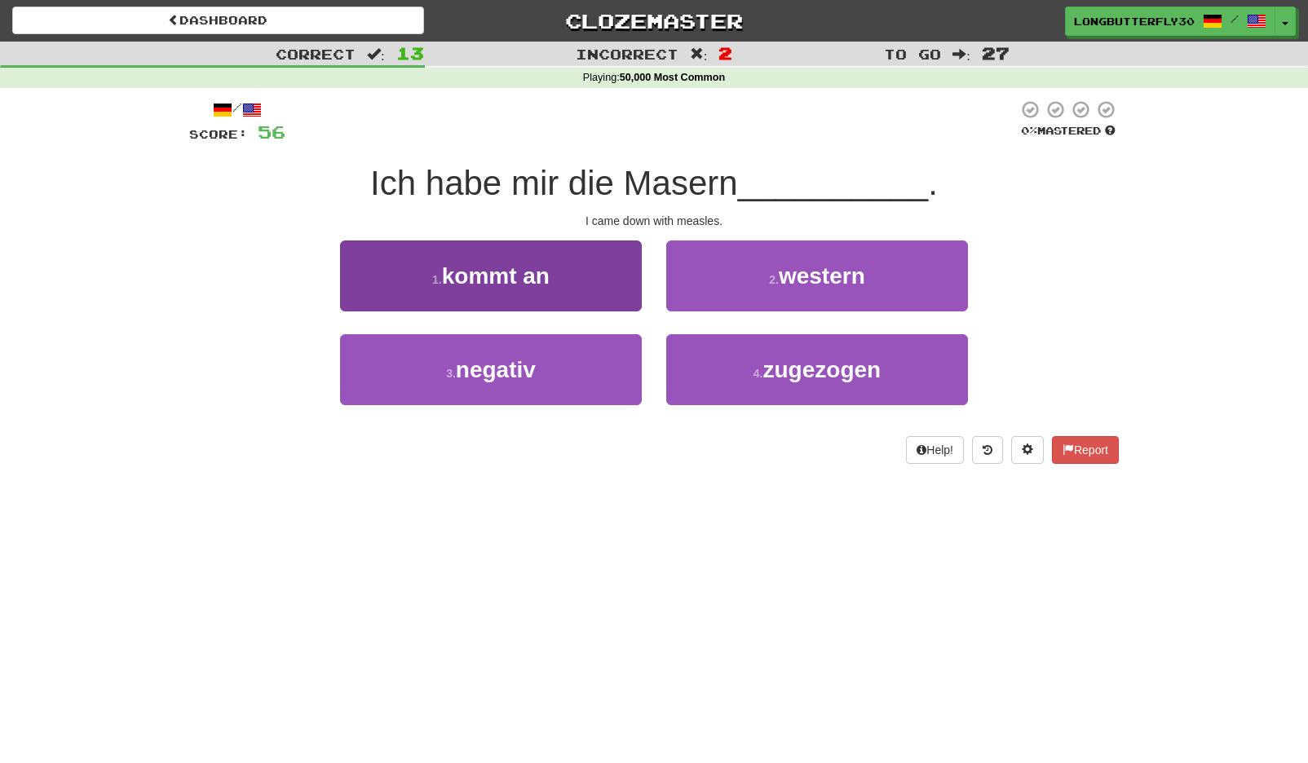
click at [574, 283] on button "1 . kommt an" at bounding box center [491, 276] width 302 height 71
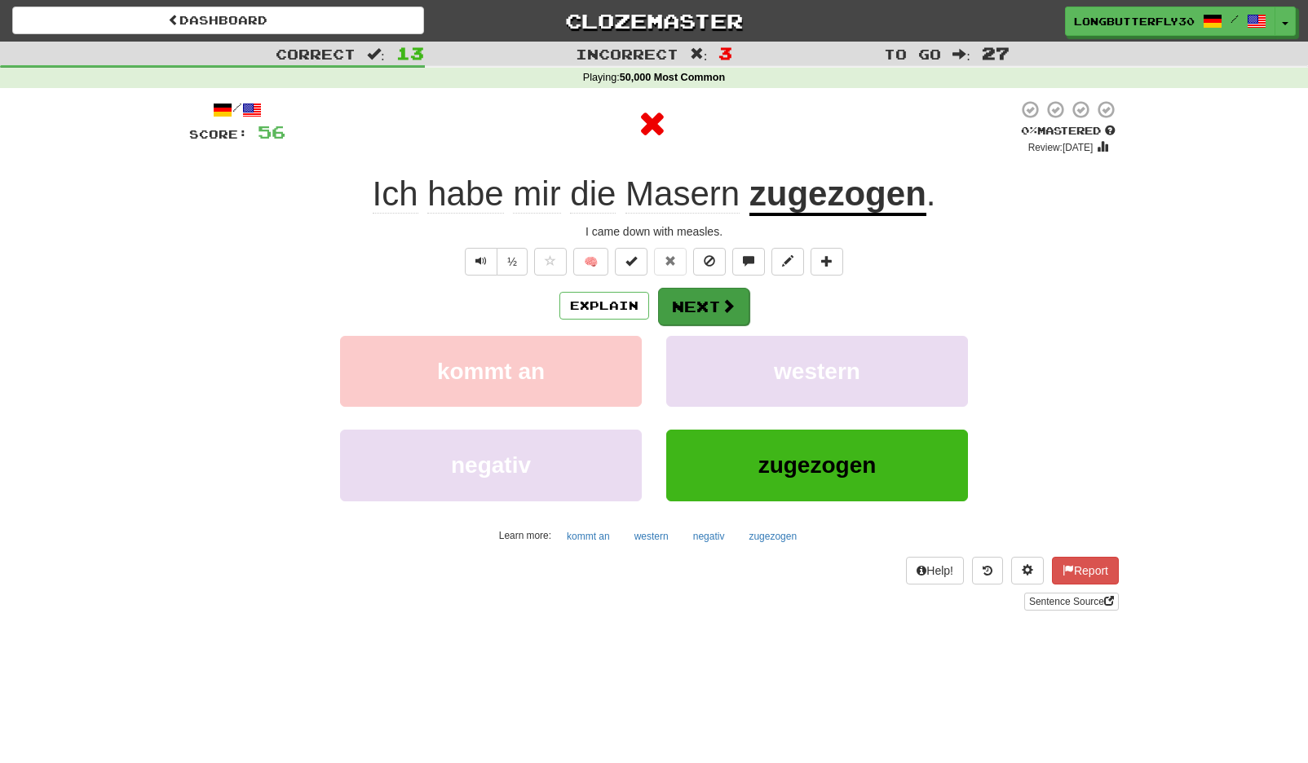
click at [709, 310] on button "Next" at bounding box center [703, 307] width 91 height 38
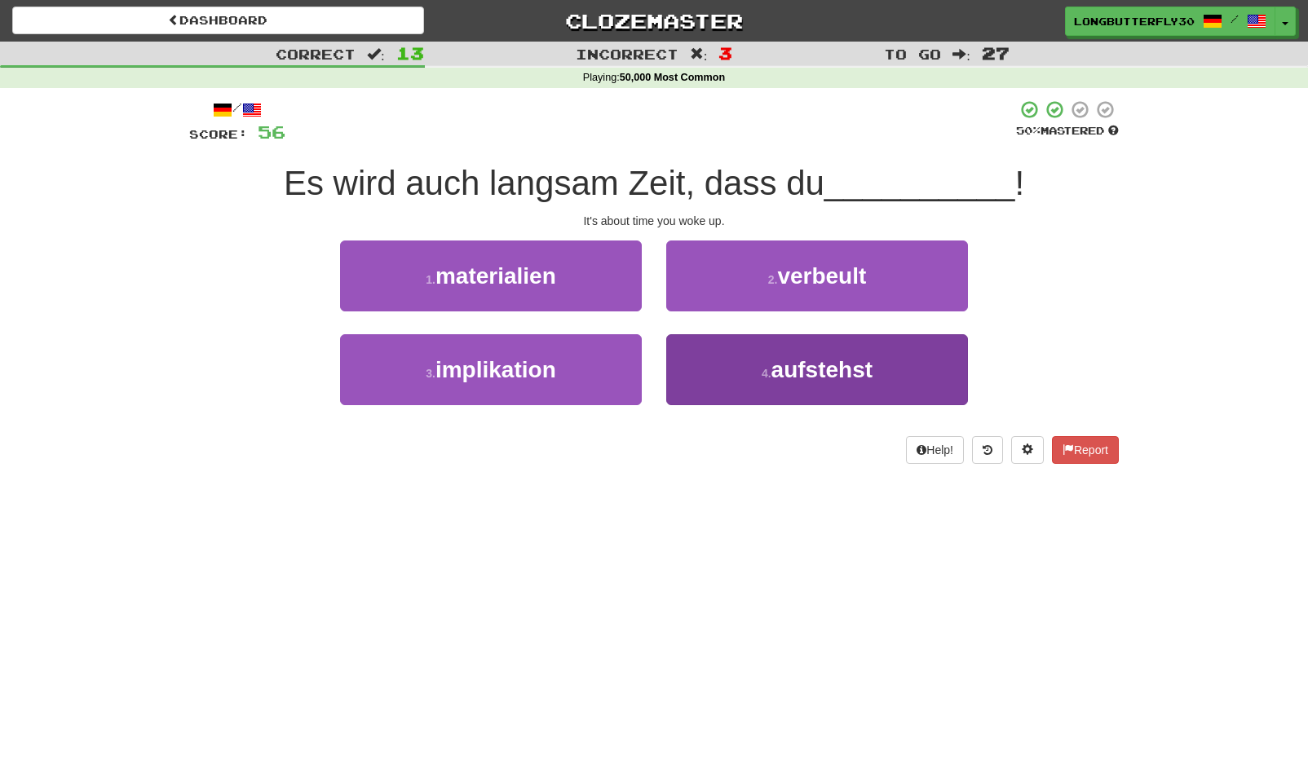
click at [774, 357] on span "aufstehst" at bounding box center [821, 369] width 101 height 25
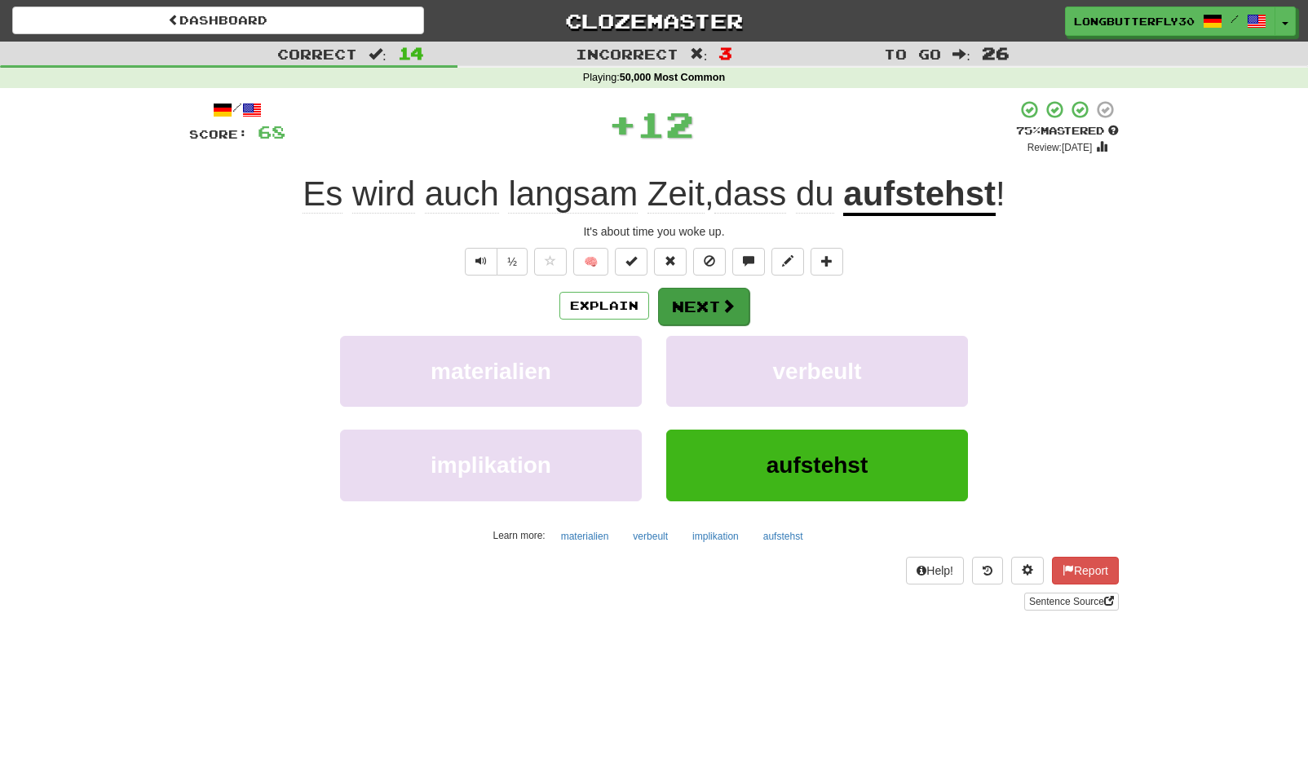
click at [723, 304] on span at bounding box center [728, 305] width 15 height 15
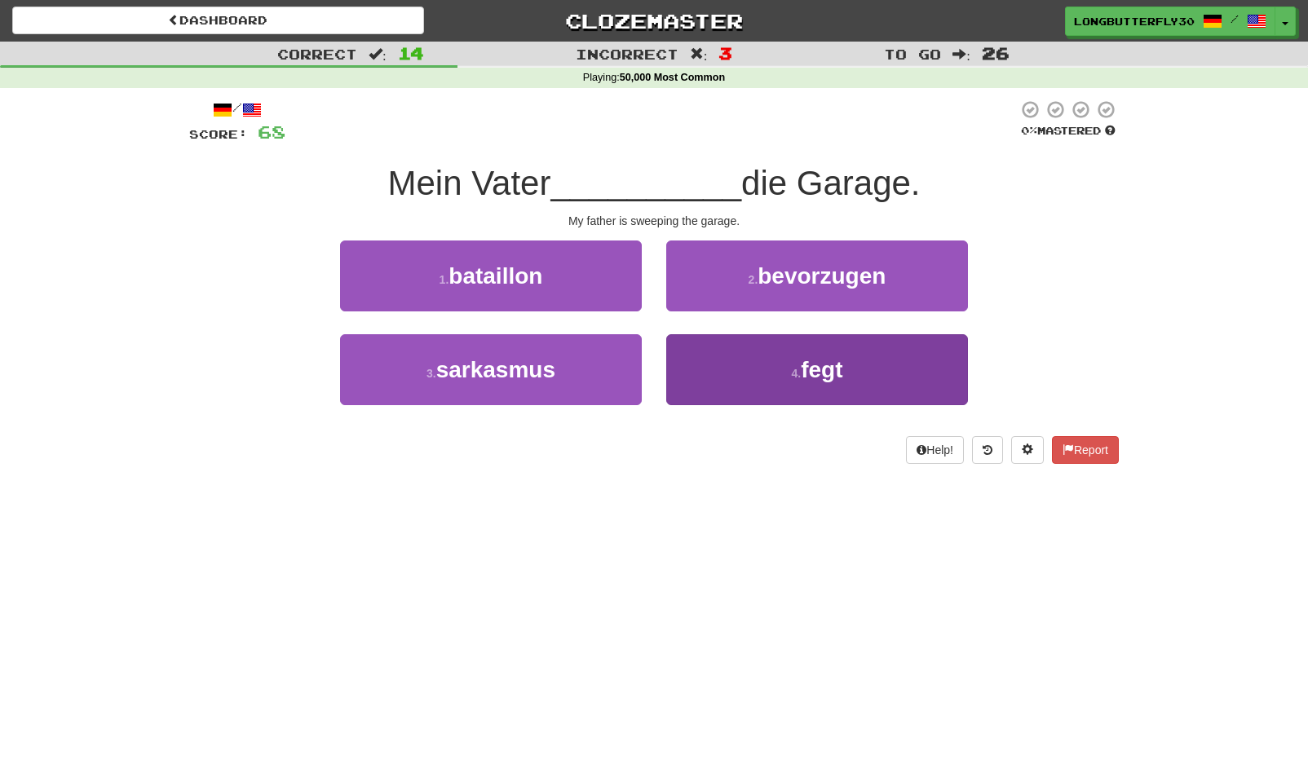
click at [802, 380] on span "fegt" at bounding box center [822, 369] width 42 height 25
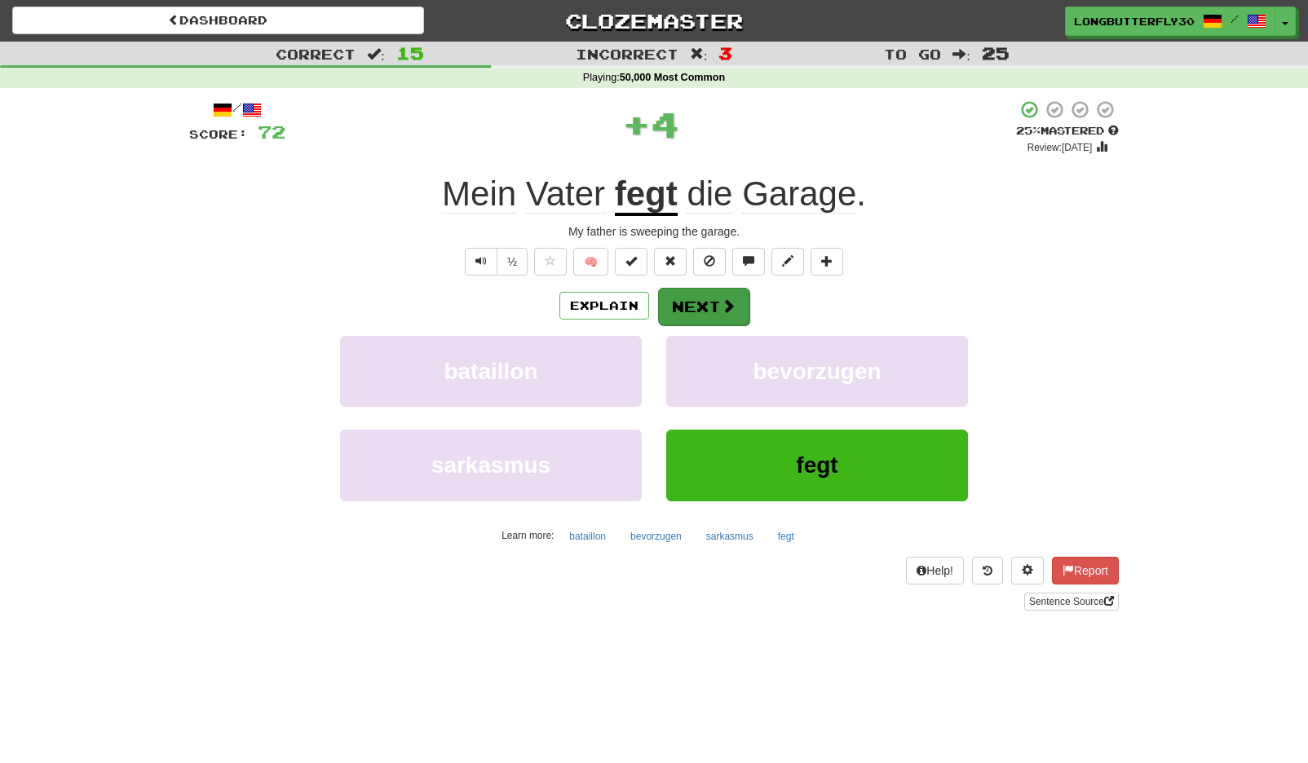
click at [721, 309] on span at bounding box center [728, 305] width 15 height 15
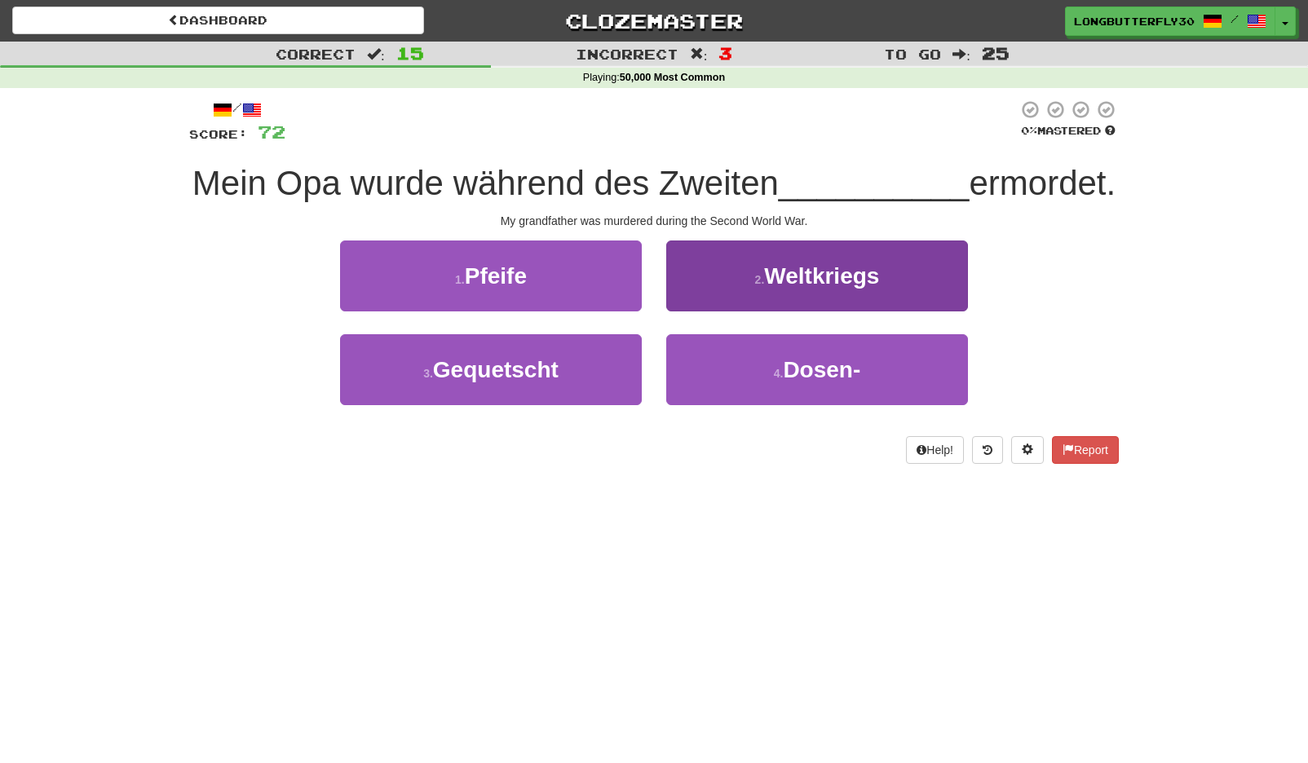
click at [798, 286] on button "2 . Weltkriegs" at bounding box center [817, 276] width 302 height 71
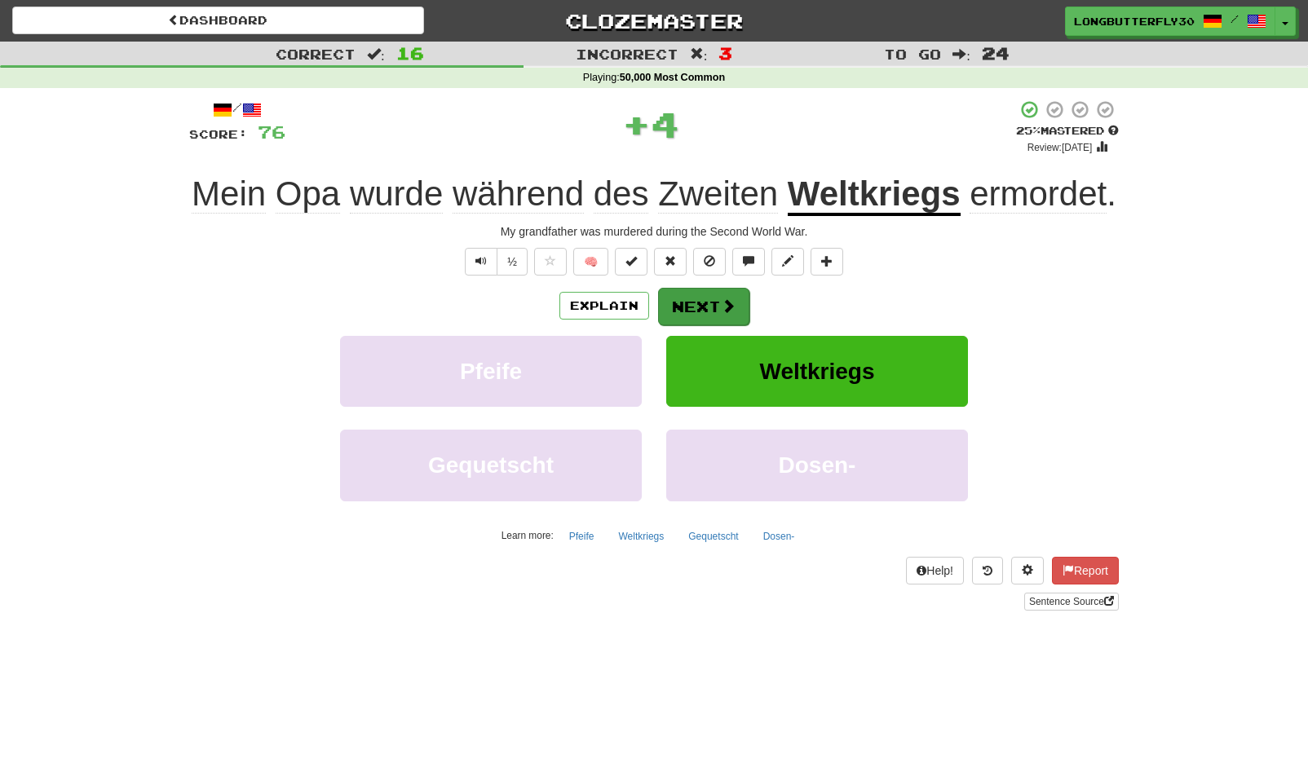
click at [717, 325] on button "Next" at bounding box center [703, 307] width 91 height 38
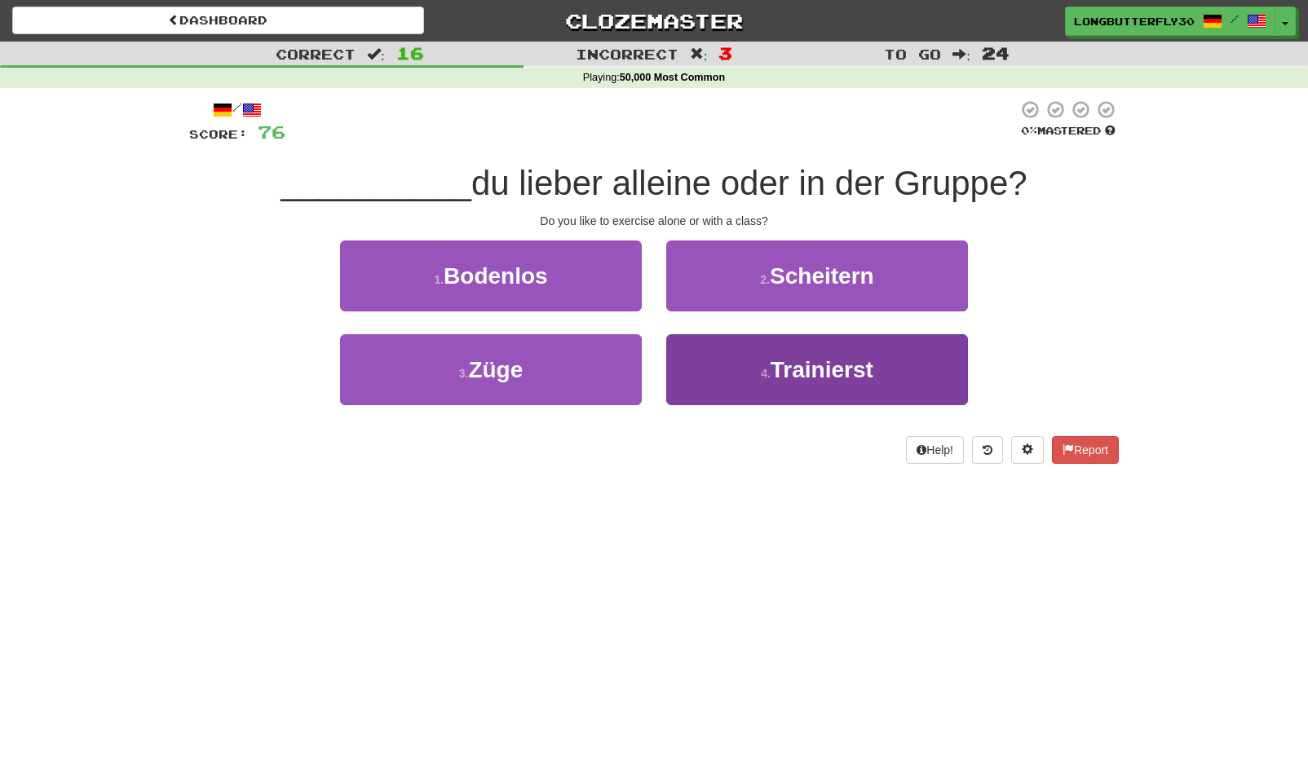
click at [776, 358] on span "Trainierst" at bounding box center [822, 369] width 103 height 25
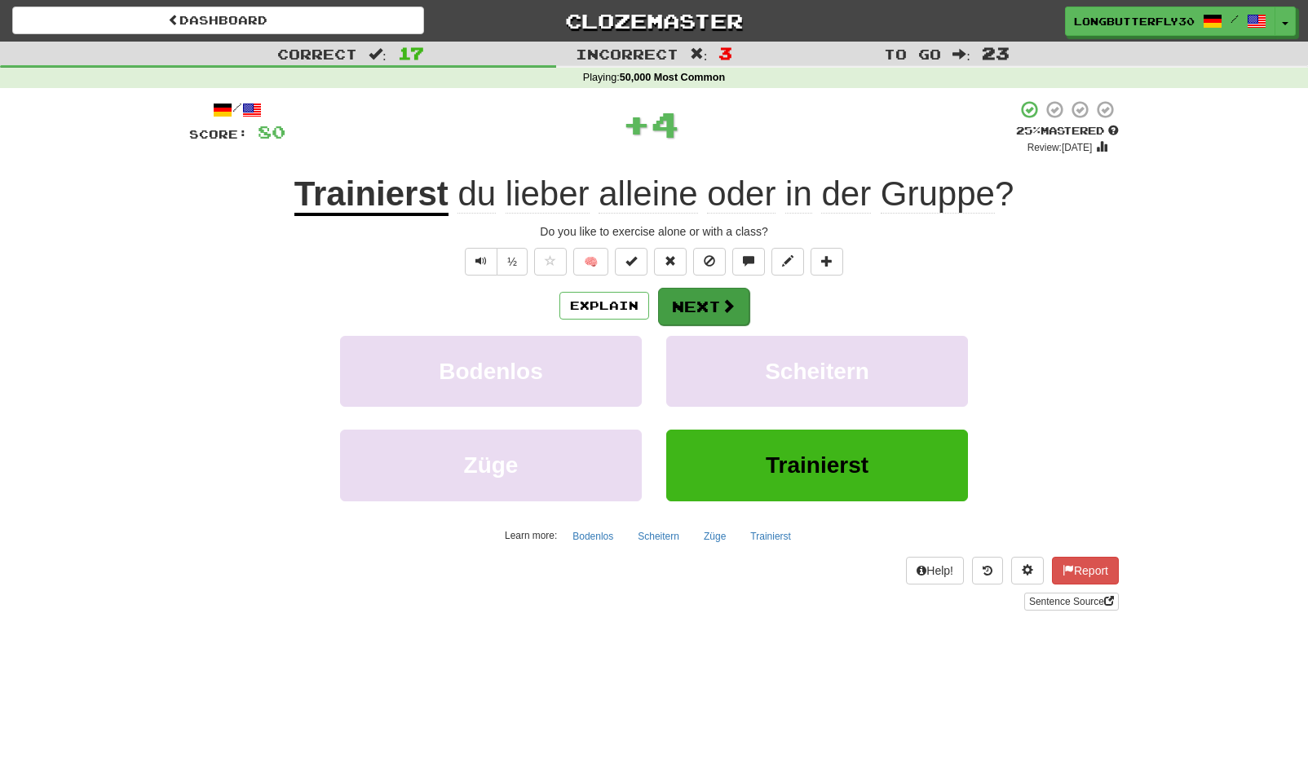
click at [729, 298] on span at bounding box center [728, 305] width 15 height 15
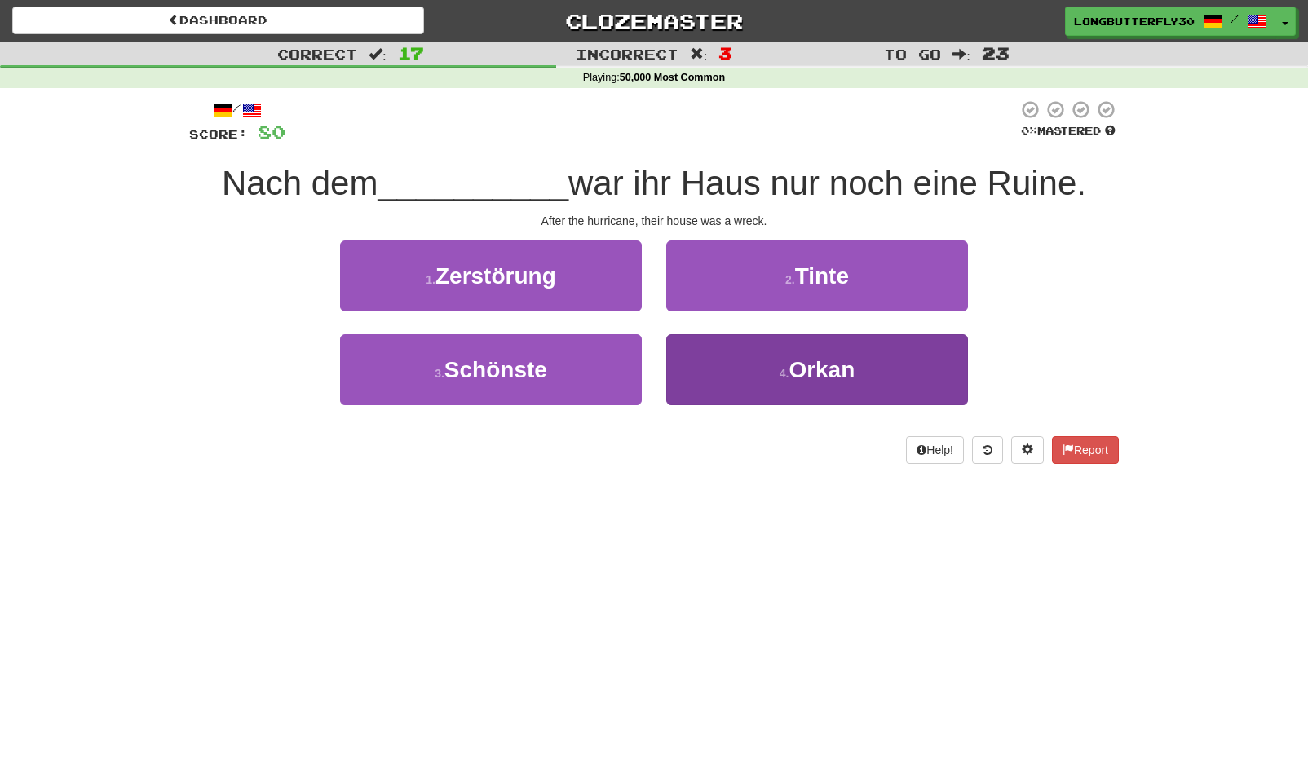
click at [718, 352] on button "4 . Orkan" at bounding box center [817, 369] width 302 height 71
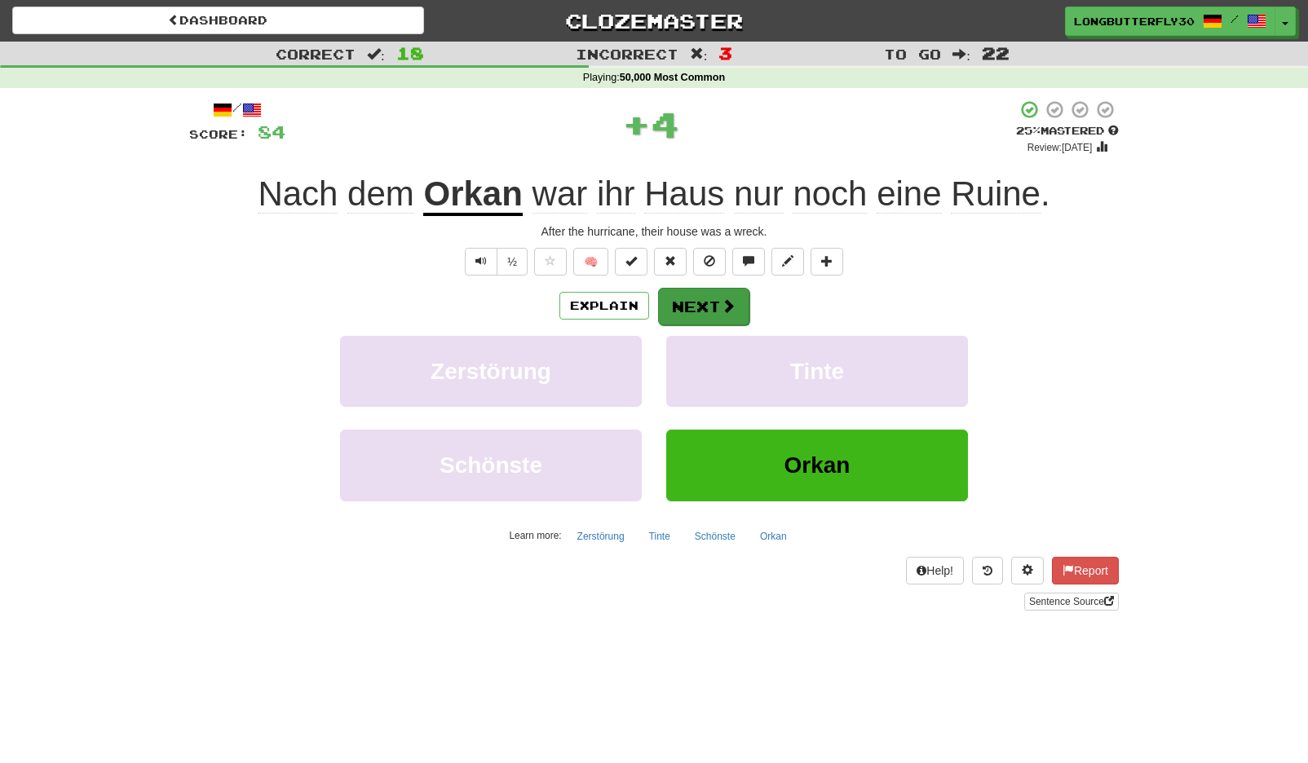
click at [713, 288] on button "Next" at bounding box center [703, 307] width 91 height 38
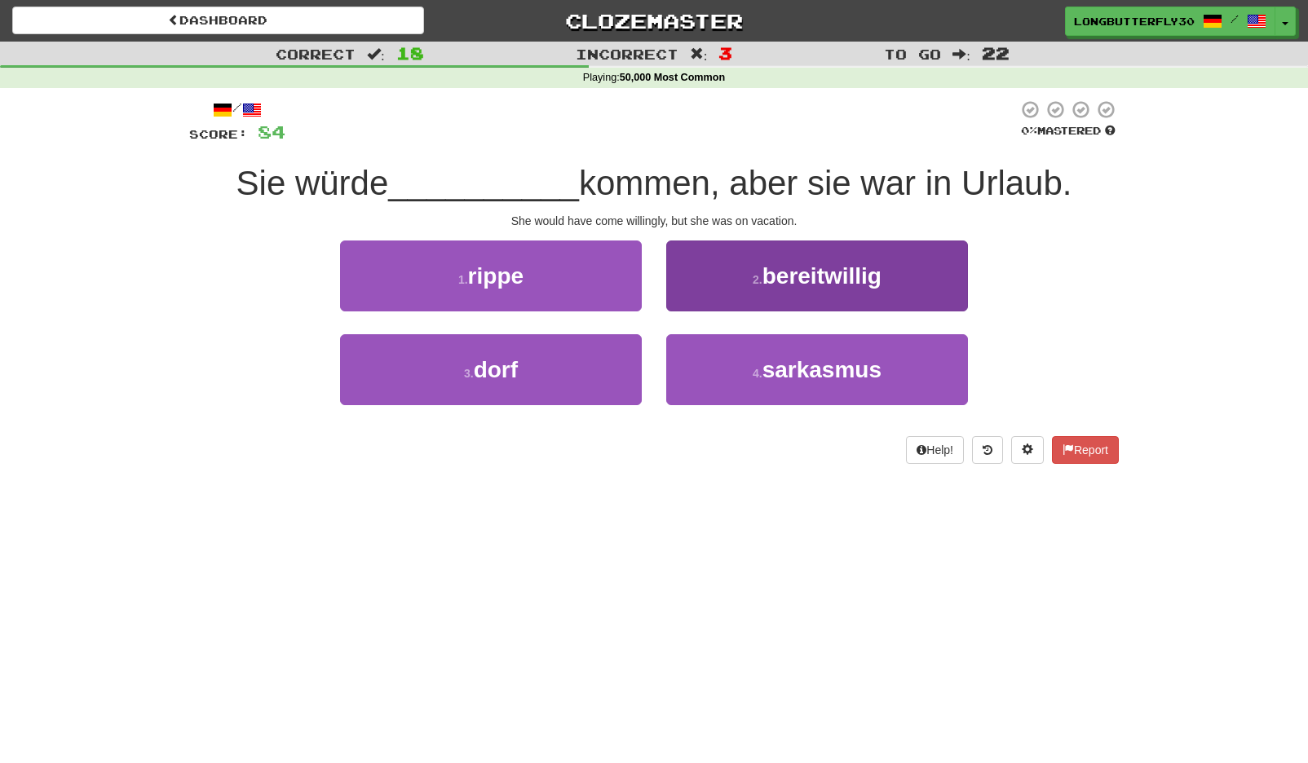
click at [754, 286] on button "2 . bereitwillig" at bounding box center [817, 276] width 302 height 71
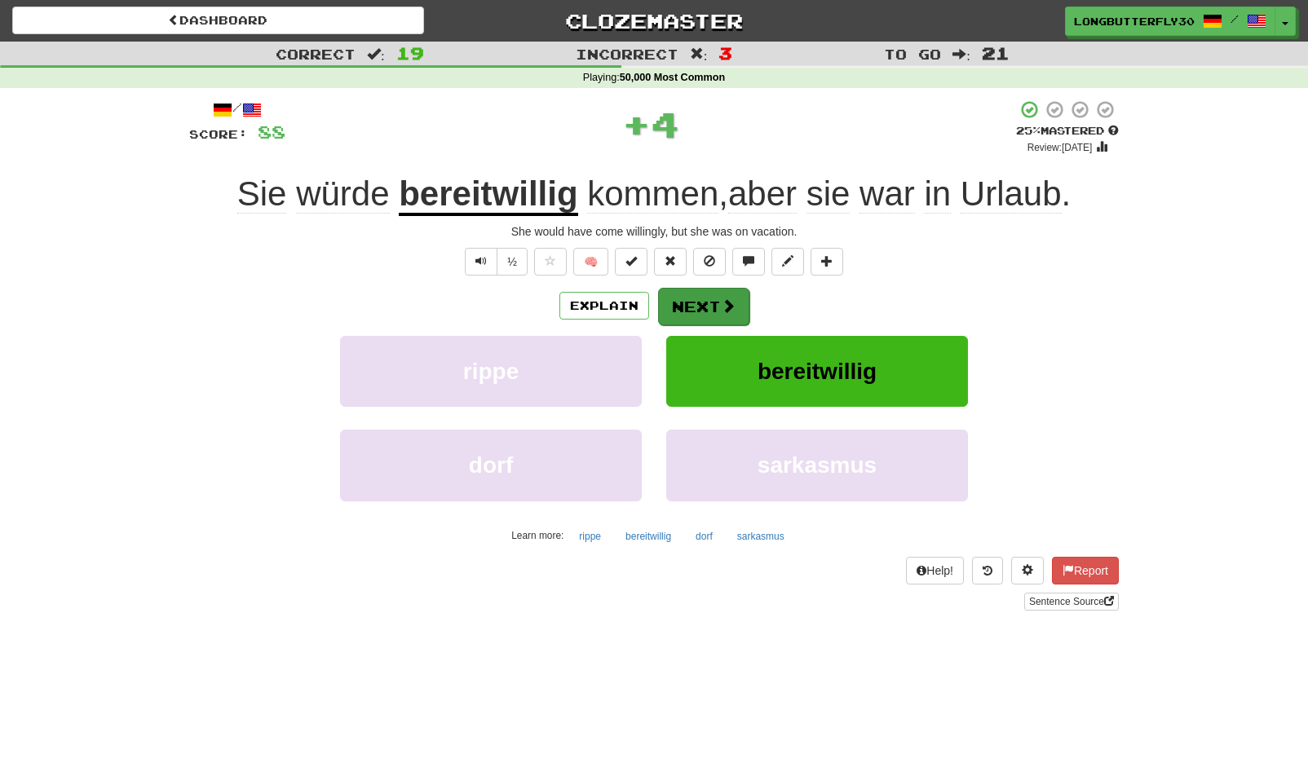
click at [712, 295] on button "Next" at bounding box center [703, 307] width 91 height 38
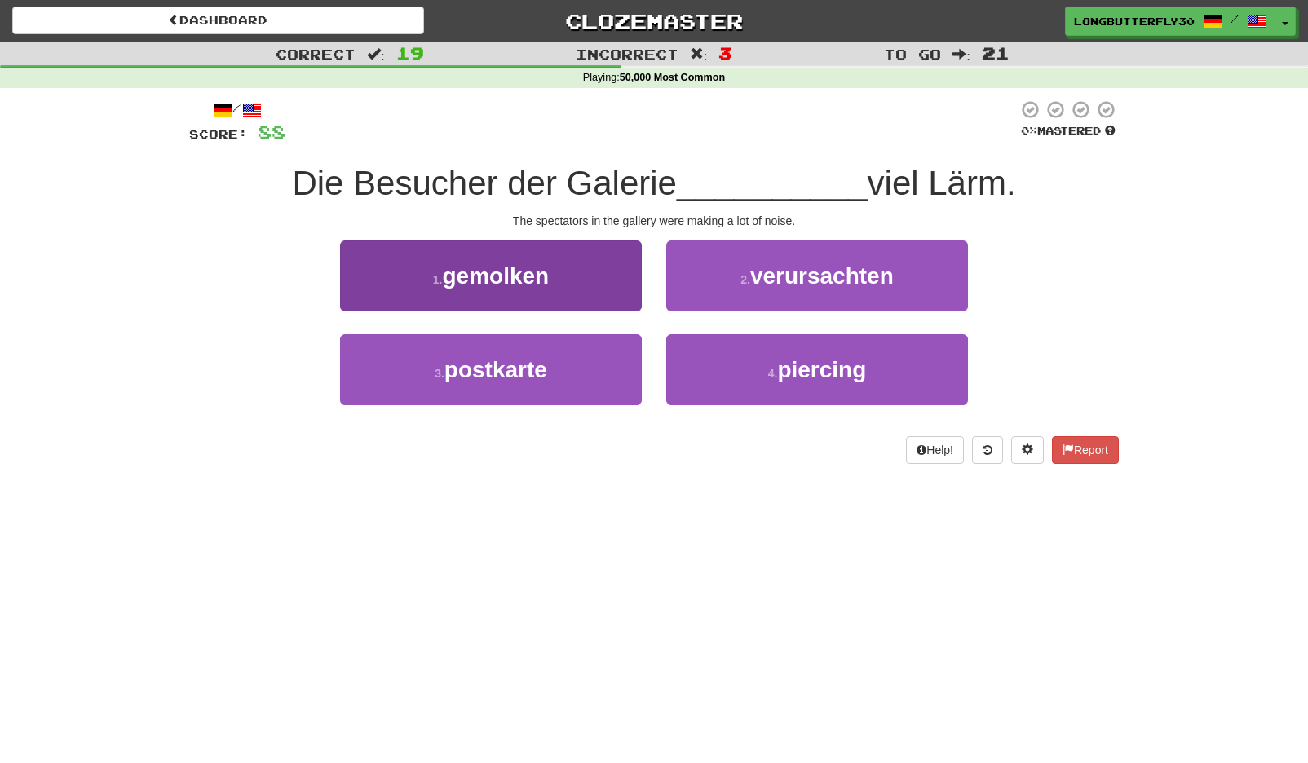
click at [586, 285] on button "1 . gemolken" at bounding box center [491, 276] width 302 height 71
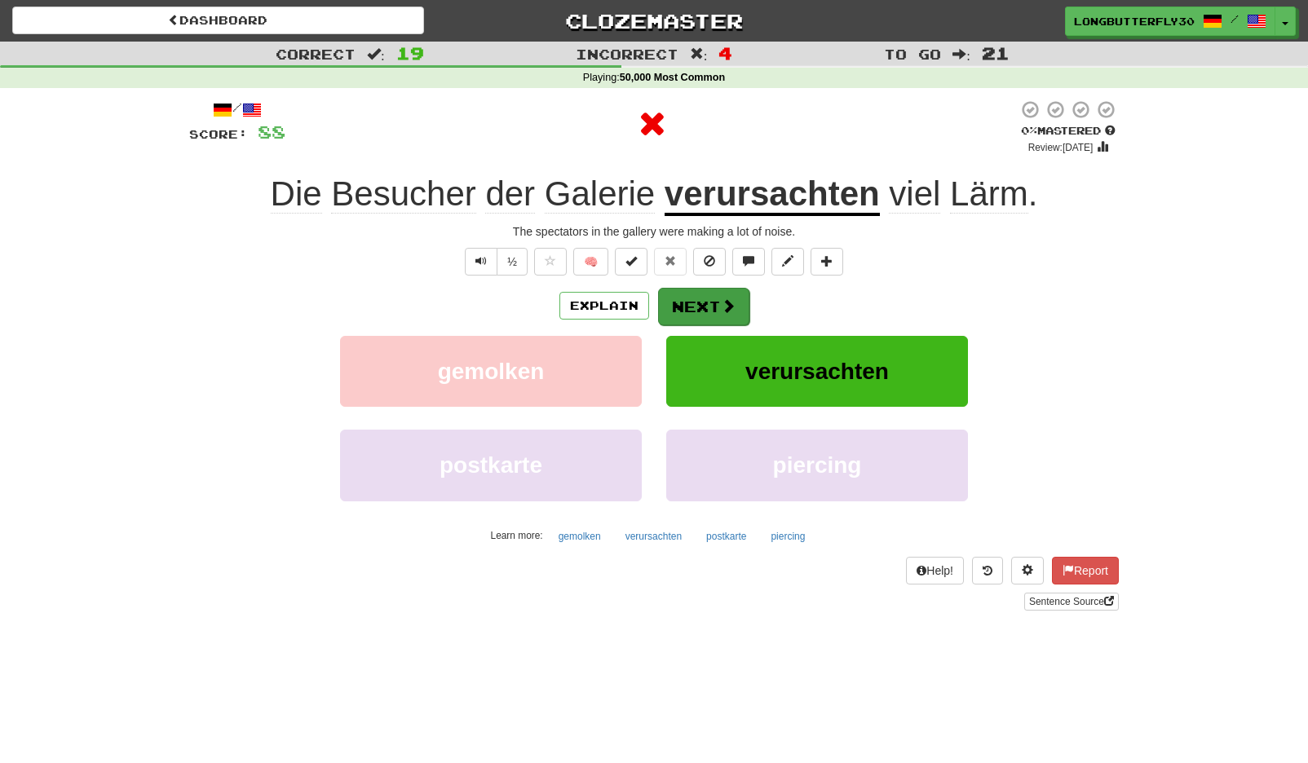
click at [731, 309] on span at bounding box center [728, 305] width 15 height 15
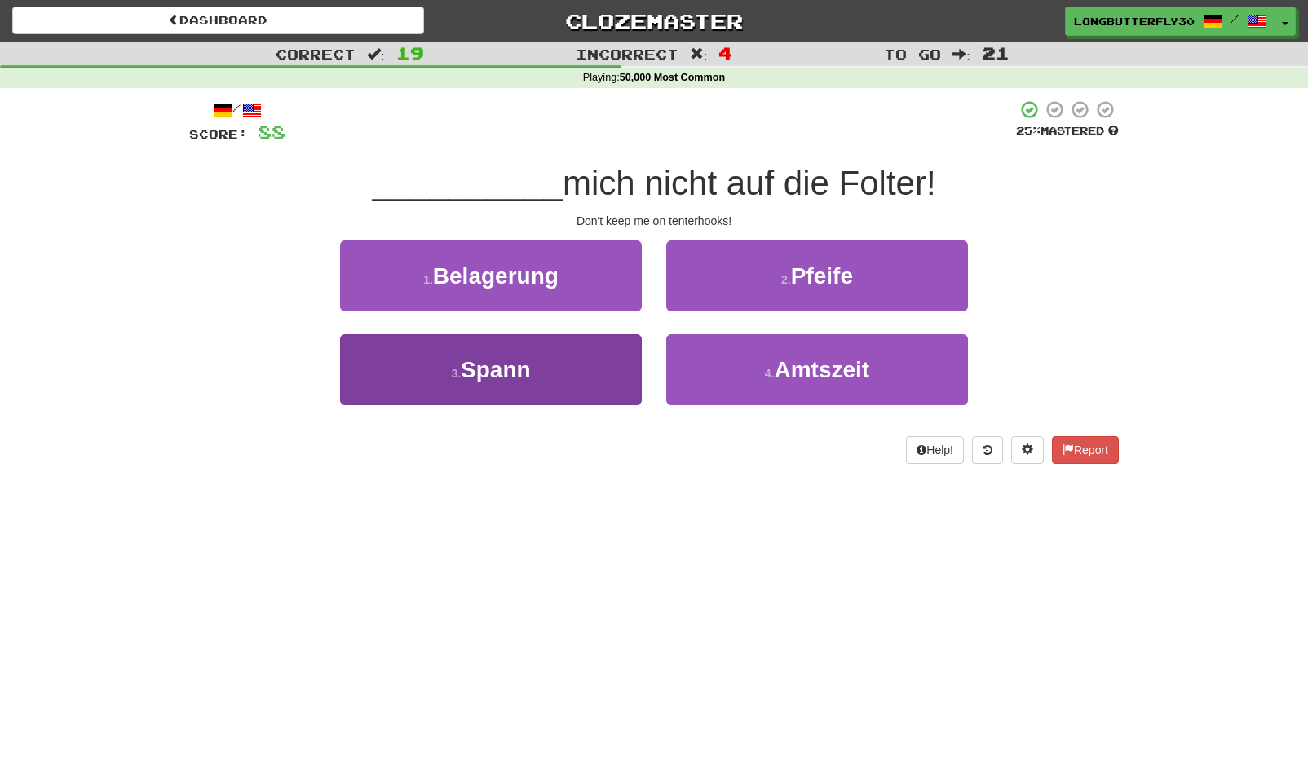
click at [533, 372] on button "3 . Spann" at bounding box center [491, 369] width 302 height 71
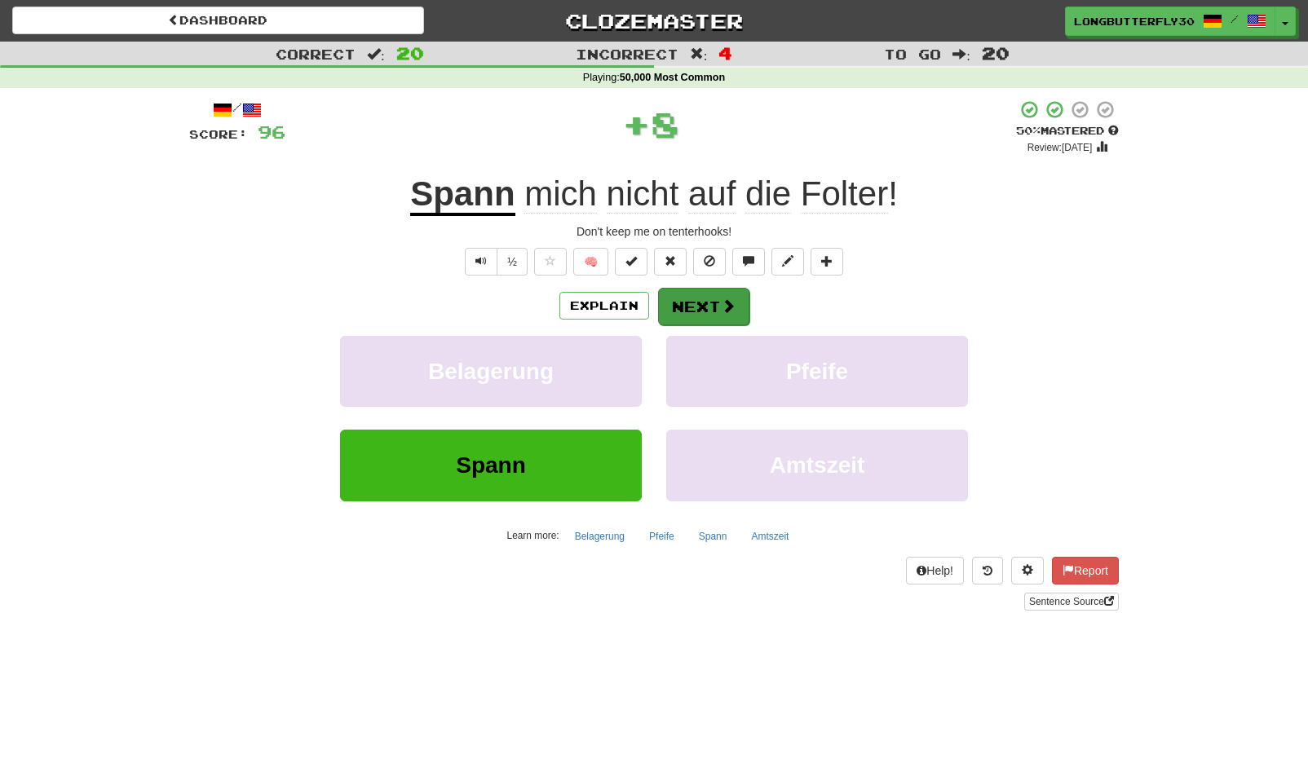
click at [726, 308] on span at bounding box center [728, 305] width 15 height 15
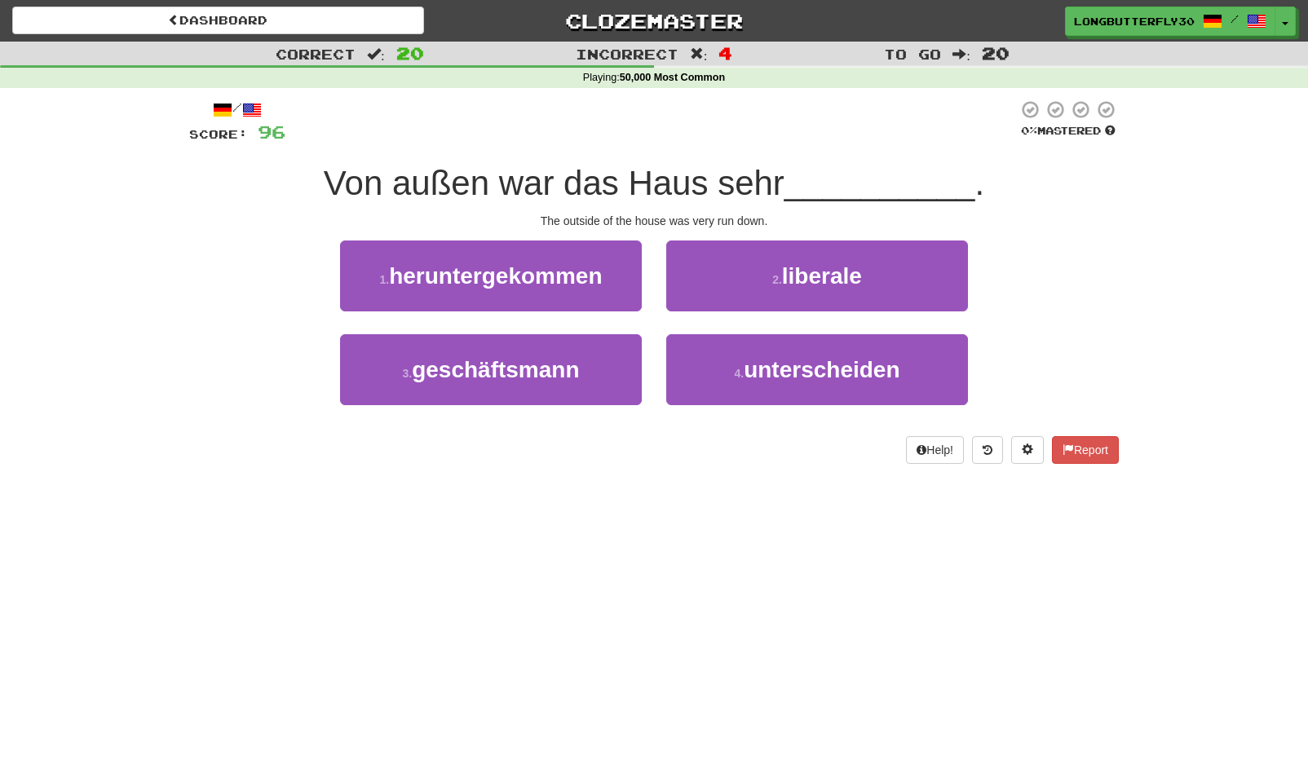
drag, startPoint x: 787, startPoint y: 375, endPoint x: 661, endPoint y: 281, distance: 156.7
click at [691, 289] on div "1 . heruntergekommen 2 . liberale 3 . geschäftsmann 4 . unterscheiden" at bounding box center [654, 335] width 954 height 188
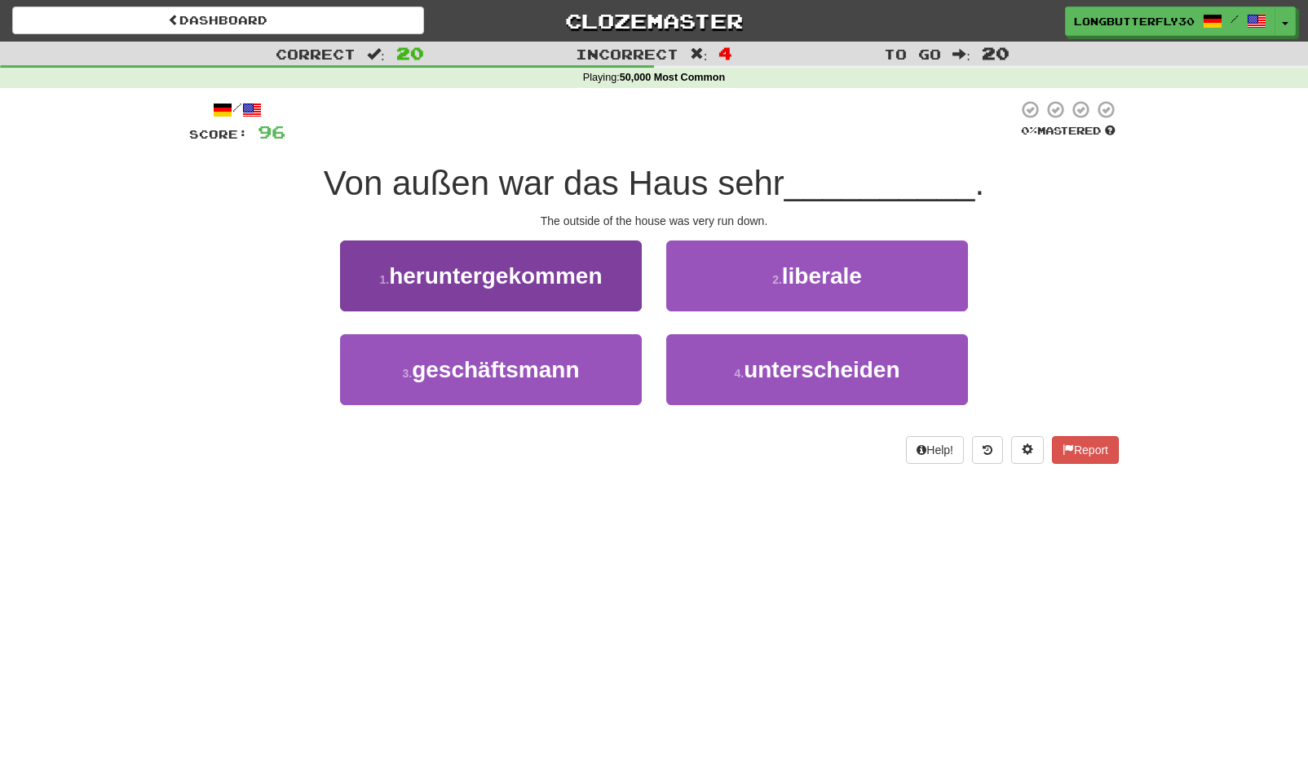
click at [575, 280] on span "heruntergekommen" at bounding box center [495, 275] width 213 height 25
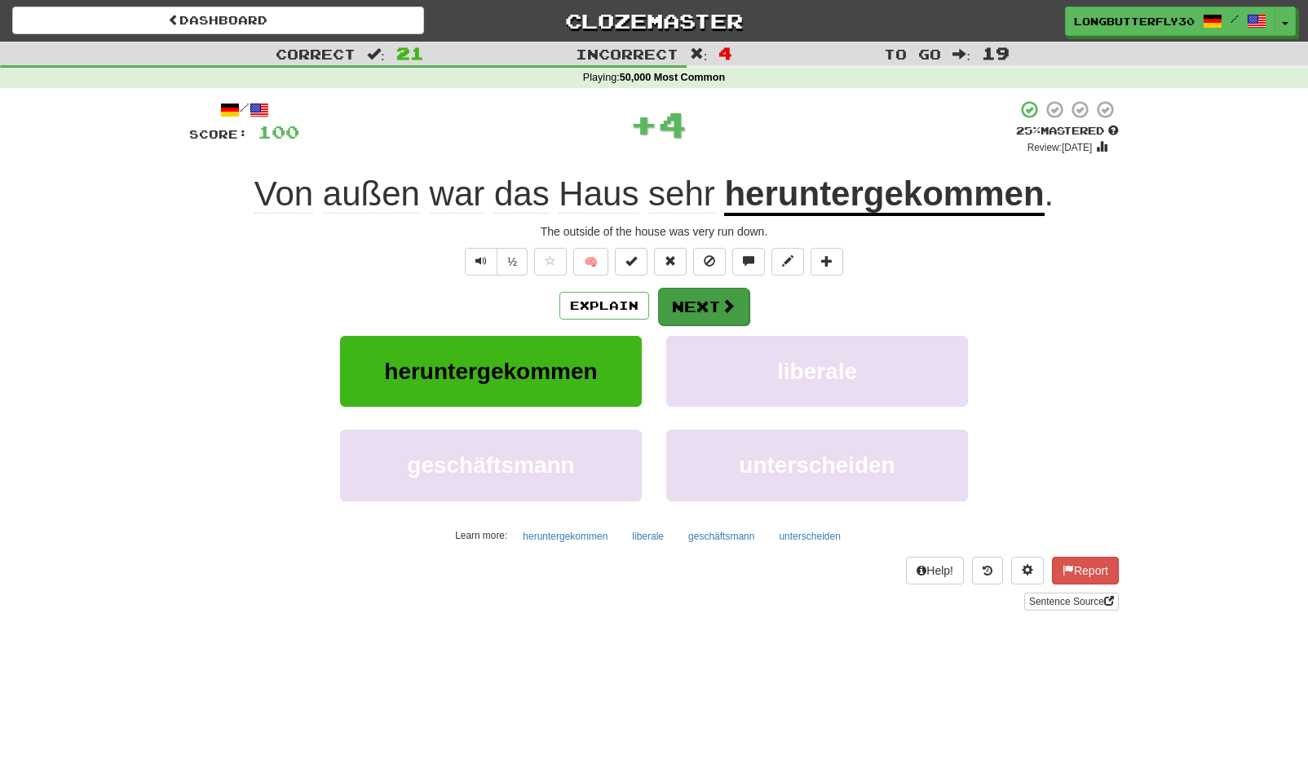
click at [695, 303] on button "Next" at bounding box center [703, 307] width 91 height 38
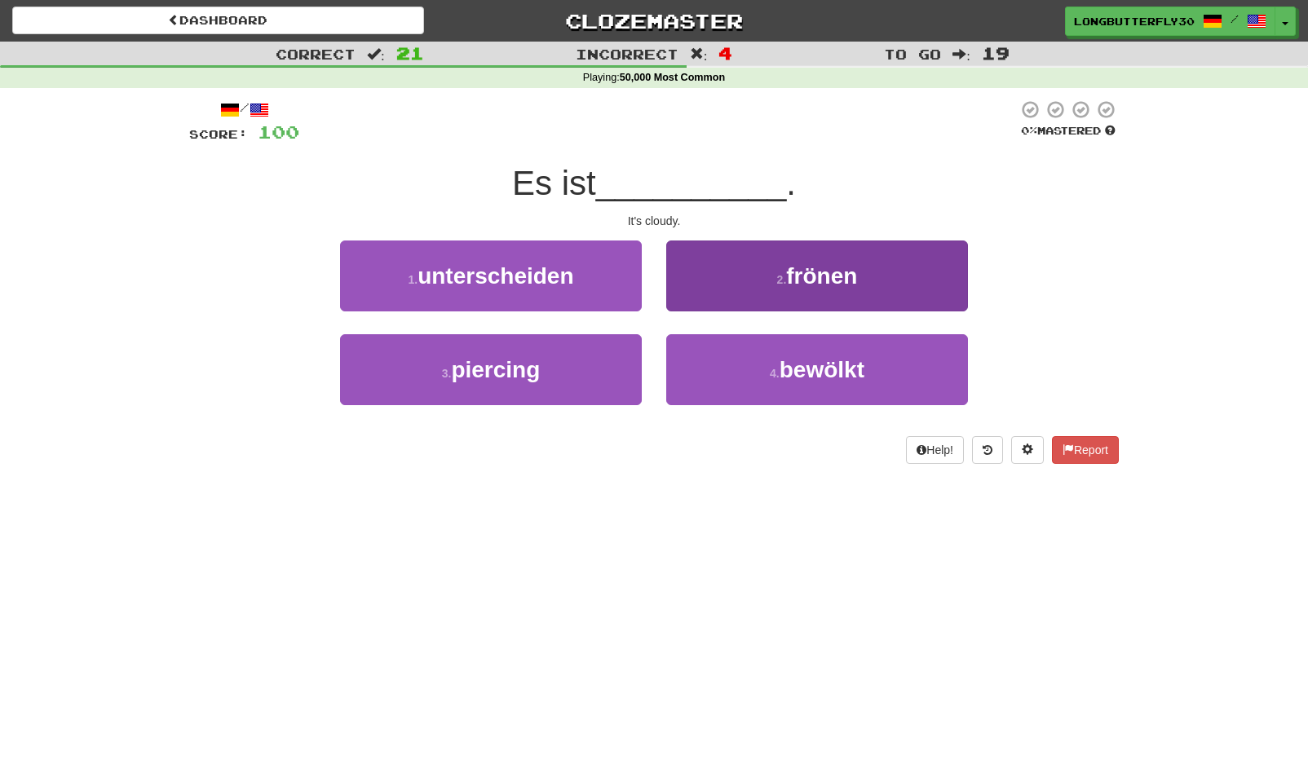
drag, startPoint x: 782, startPoint y: 378, endPoint x: 773, endPoint y: 366, distance: 14.5
click at [780, 374] on span "bewölkt" at bounding box center [822, 369] width 85 height 25
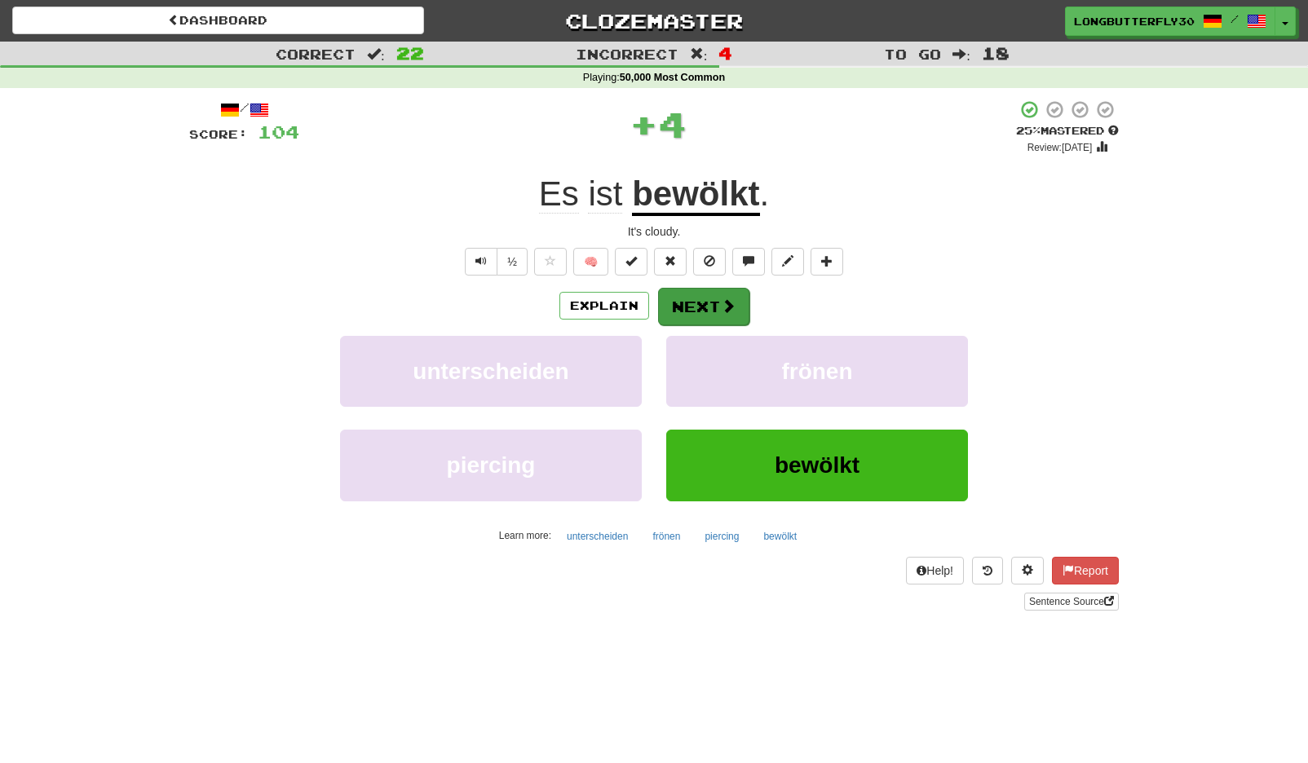
click at [743, 305] on button "Next" at bounding box center [703, 307] width 91 height 38
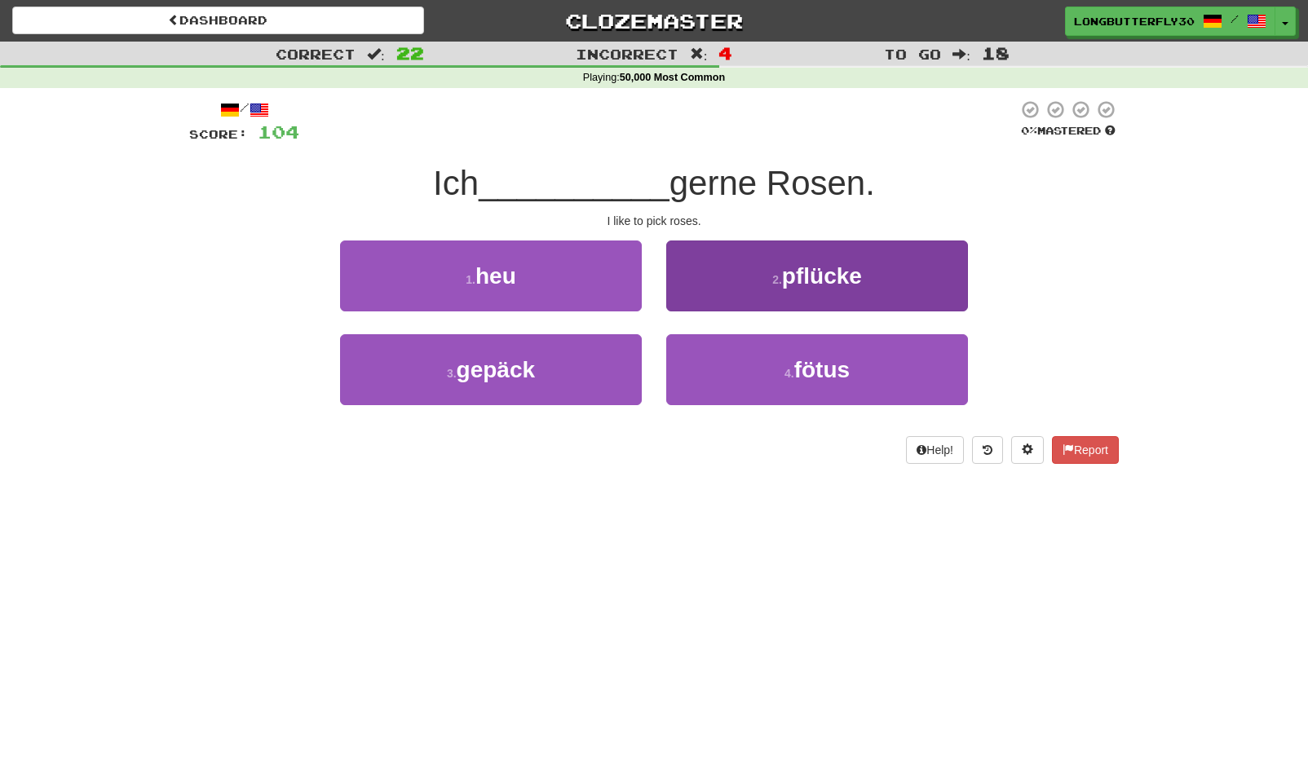
click at [836, 270] on span "pflücke" at bounding box center [822, 275] width 80 height 25
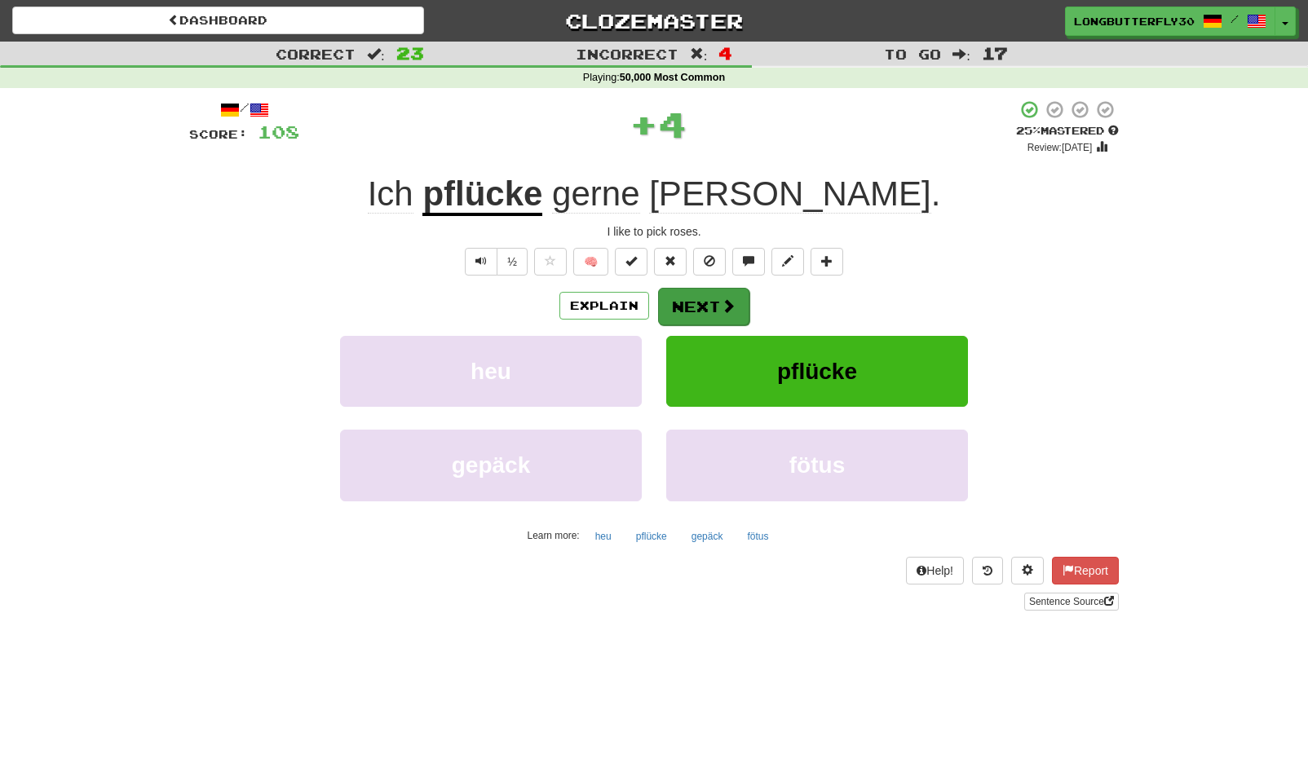
click at [712, 300] on button "Next" at bounding box center [703, 307] width 91 height 38
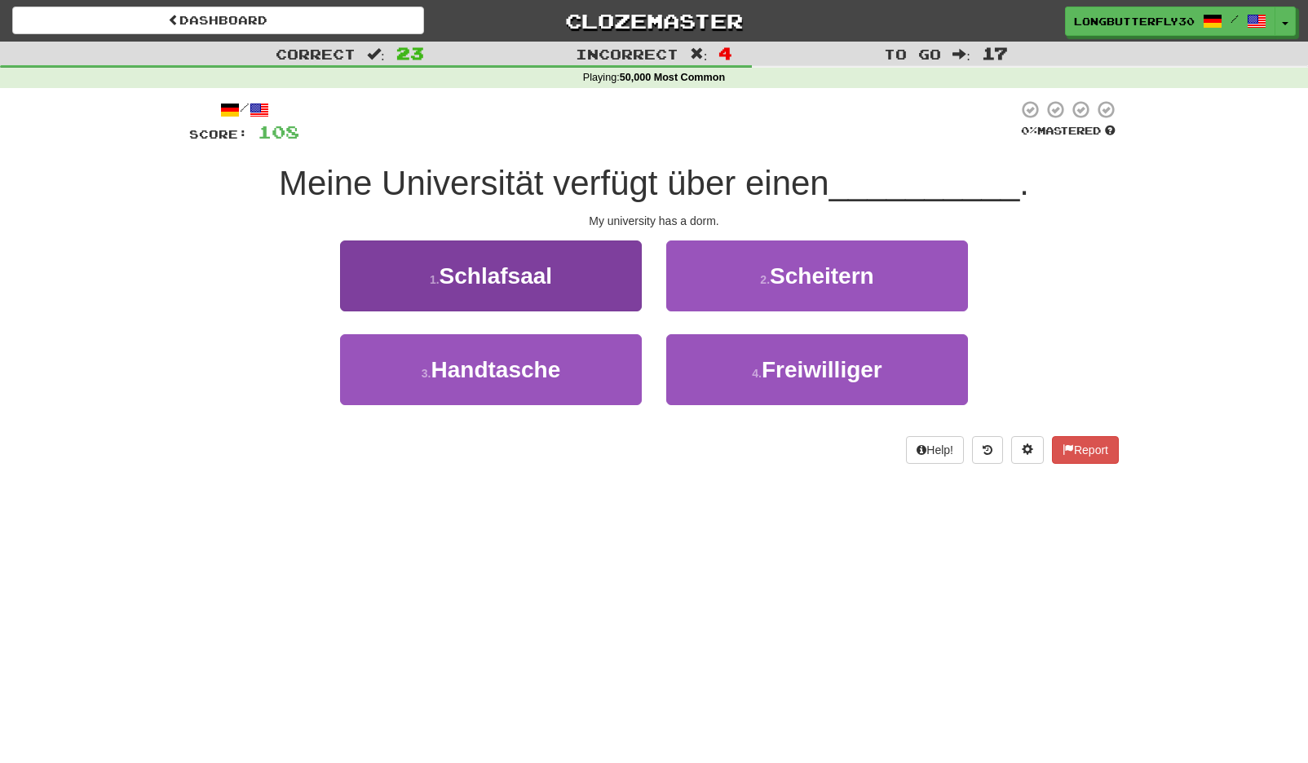
click at [524, 282] on span "Schlafsaal" at bounding box center [496, 275] width 113 height 25
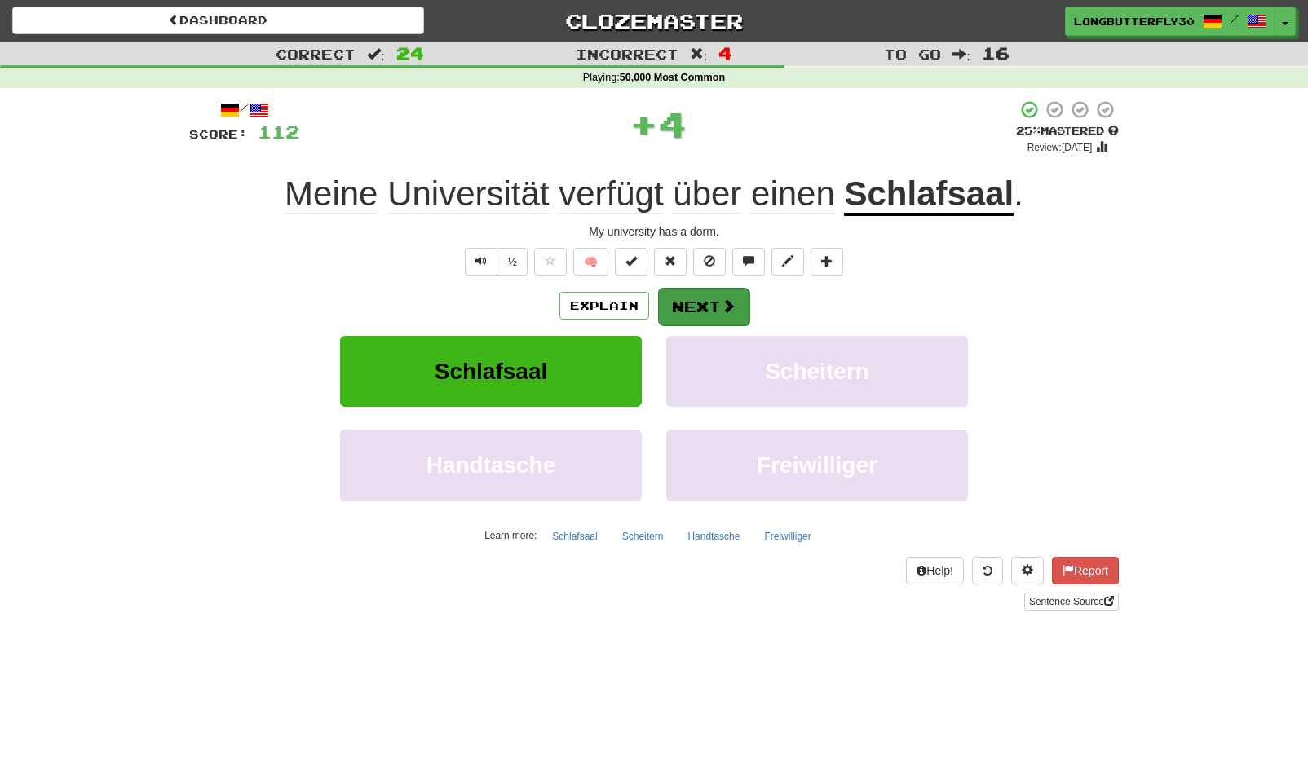
click at [701, 297] on button "Next" at bounding box center [703, 307] width 91 height 38
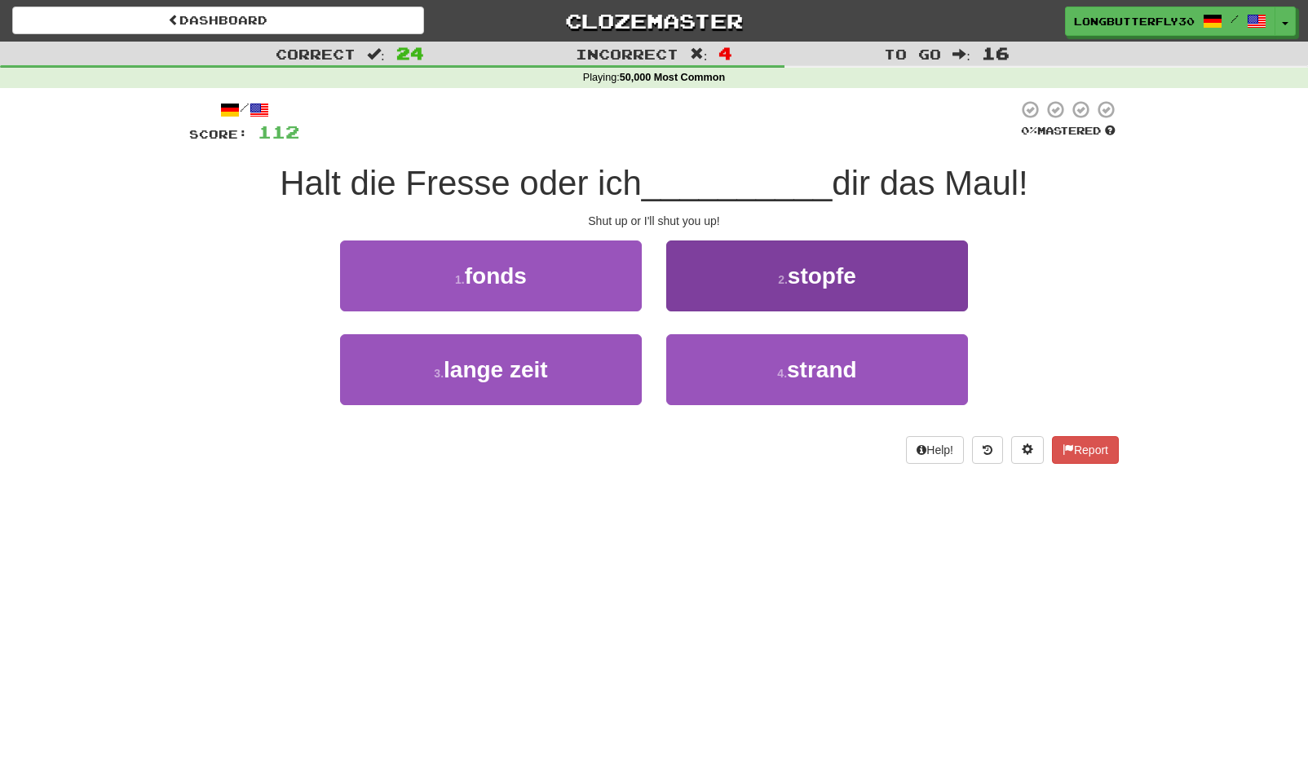
click at [802, 267] on span "stopfe" at bounding box center [822, 275] width 69 height 25
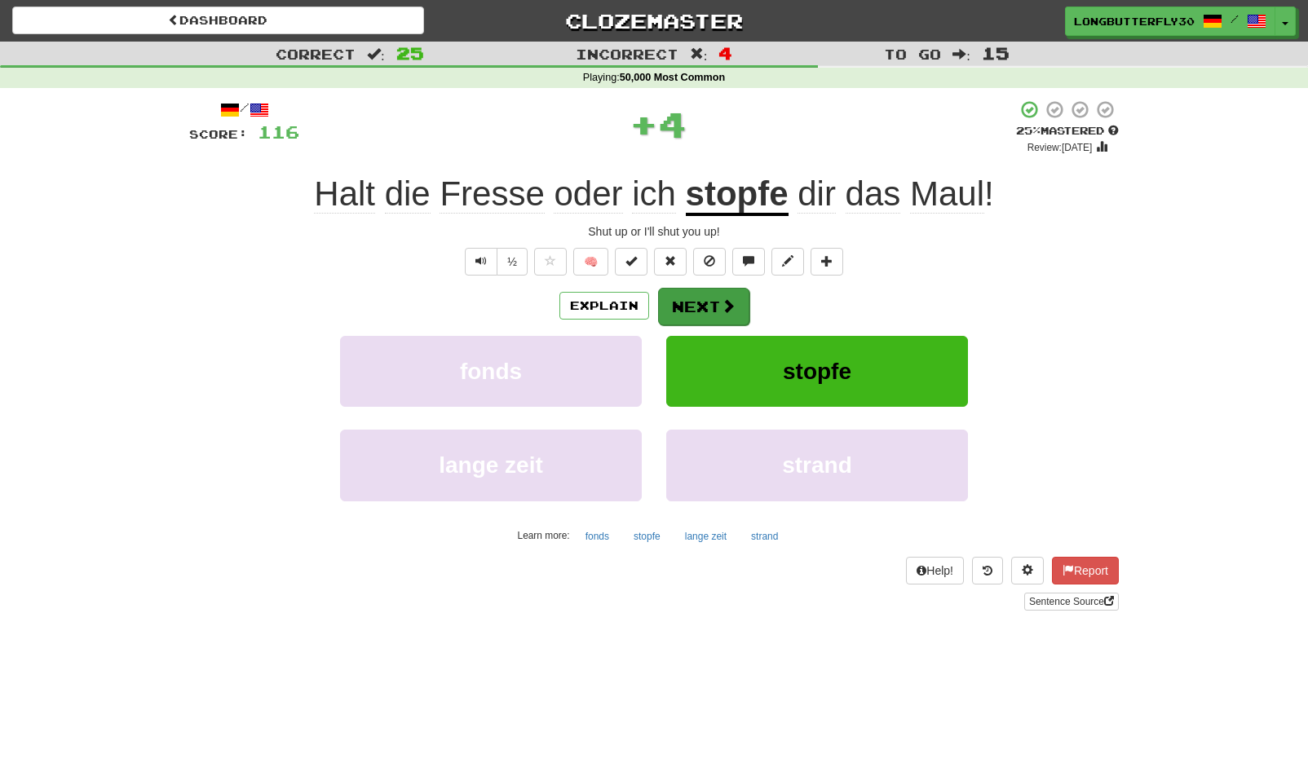
click at [692, 318] on button "Next" at bounding box center [703, 307] width 91 height 38
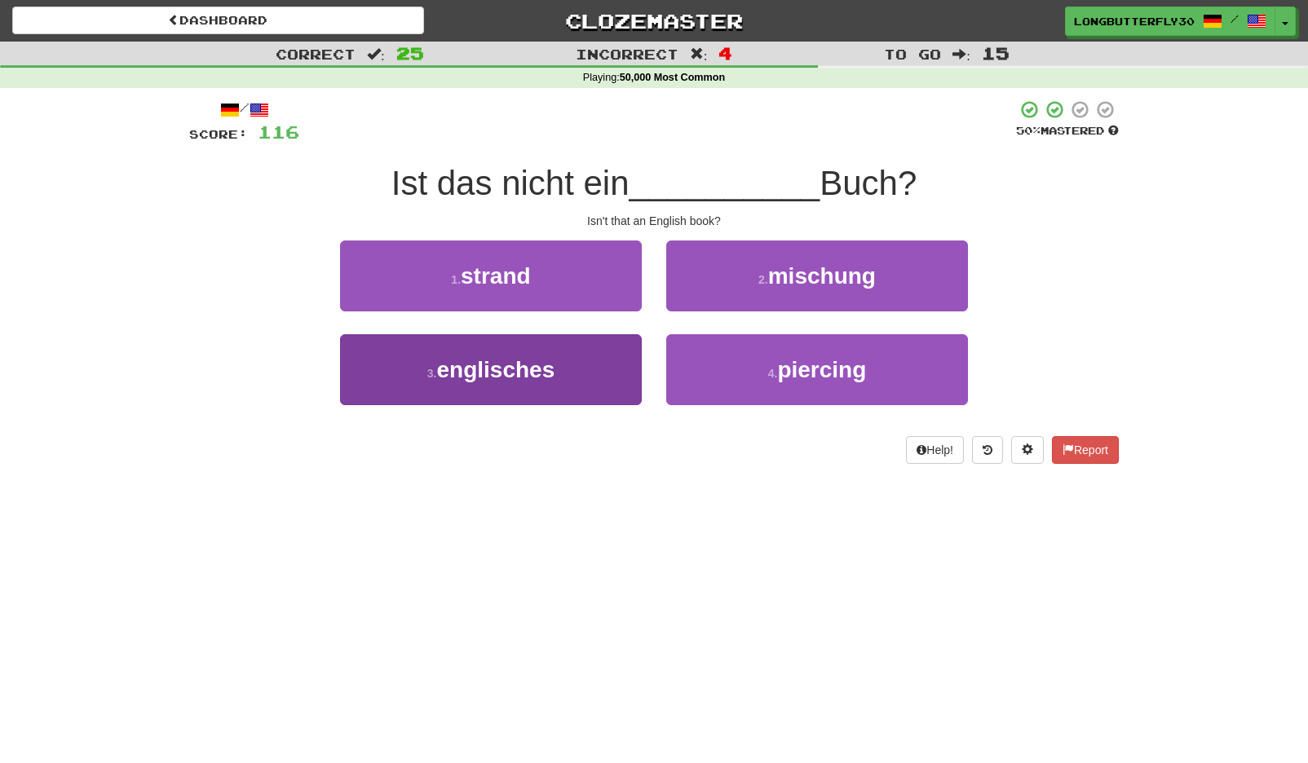
click at [597, 369] on button "3 . englisches" at bounding box center [491, 369] width 302 height 71
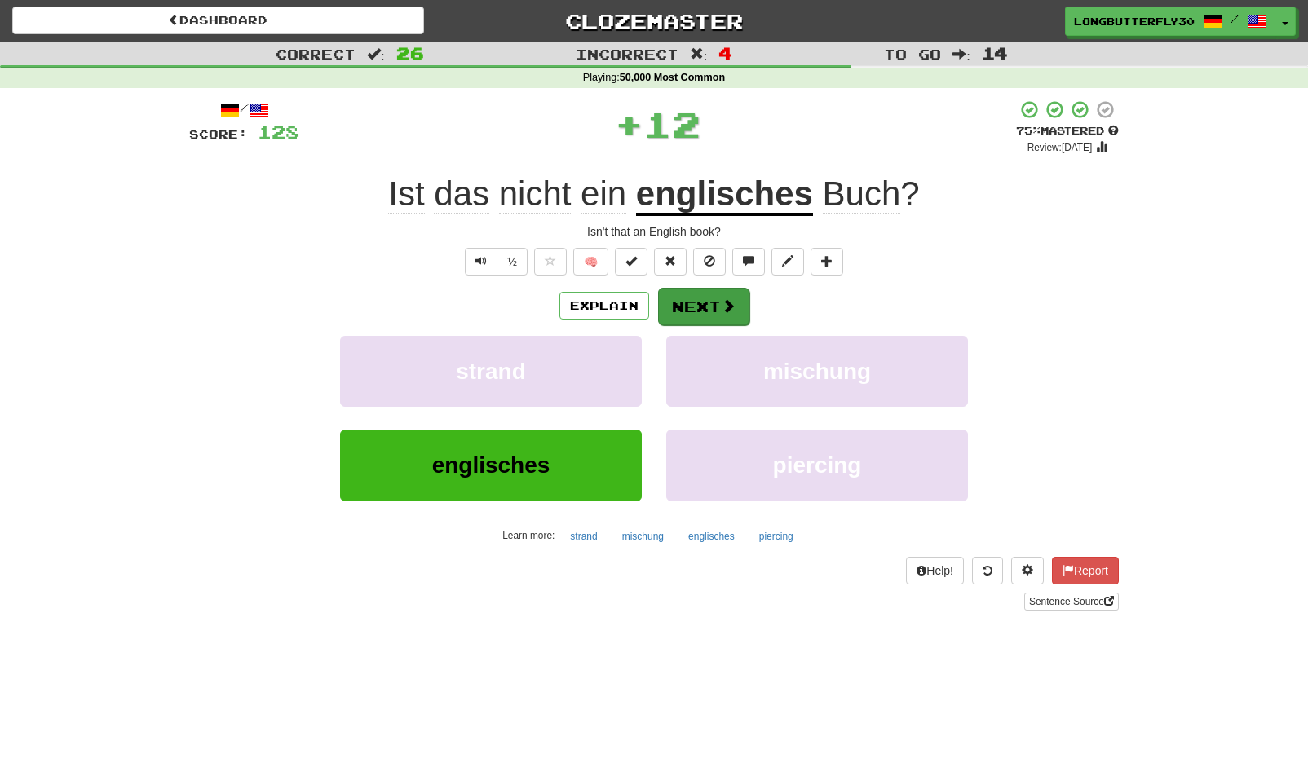
click at [687, 293] on button "Next" at bounding box center [703, 307] width 91 height 38
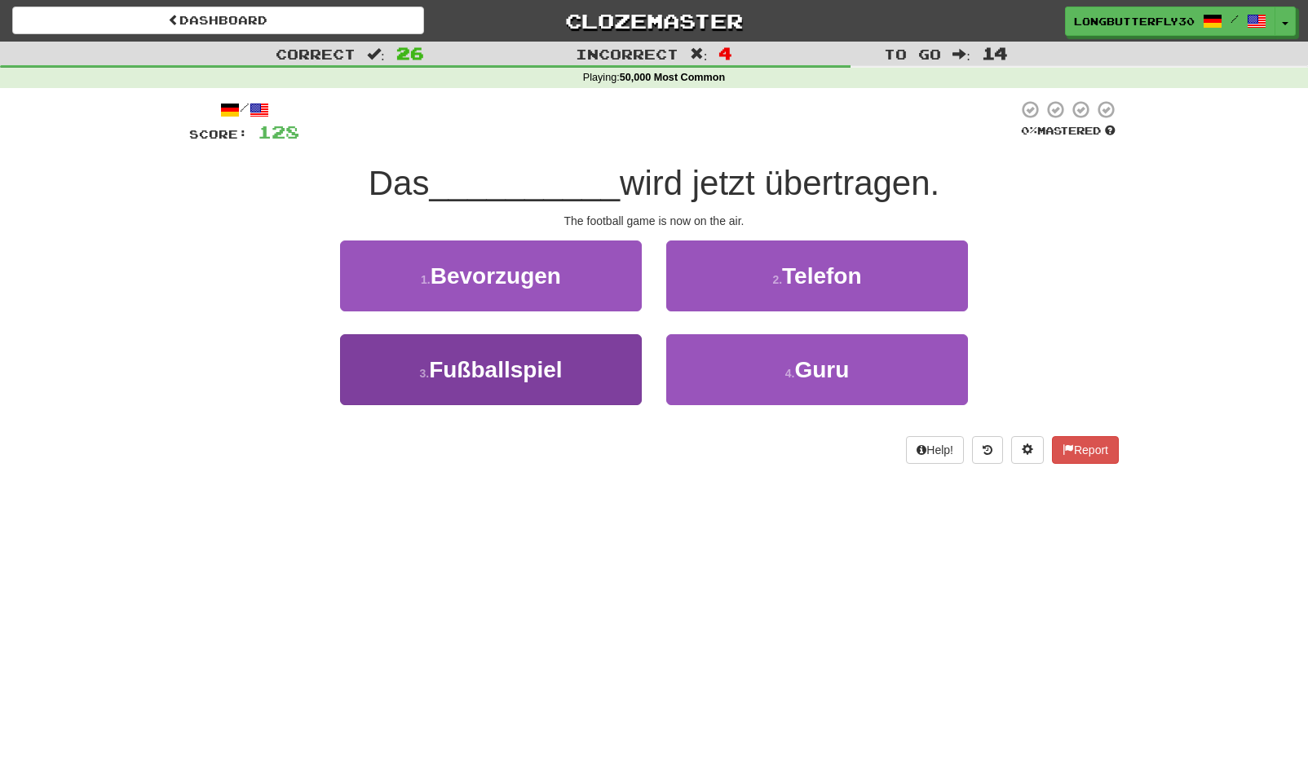
click at [469, 351] on button "3 . Fußballspiel" at bounding box center [491, 369] width 302 height 71
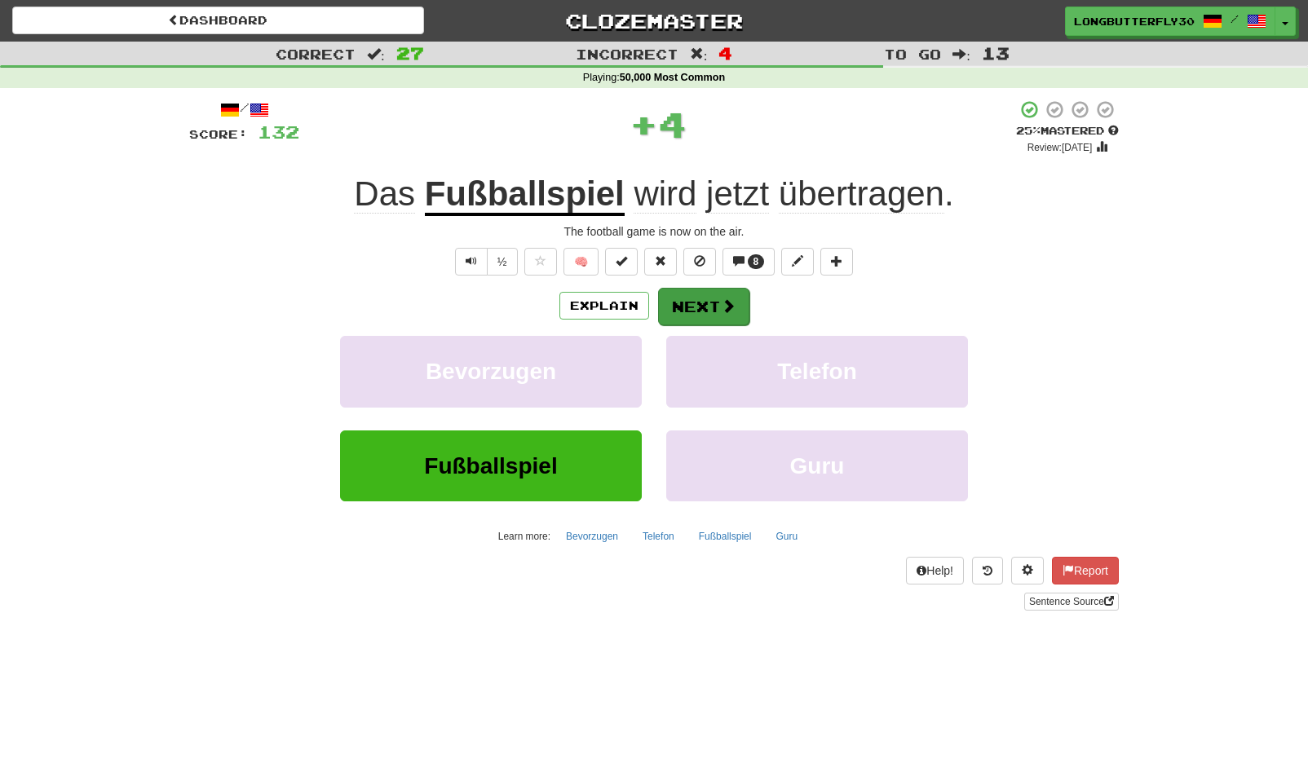
click at [714, 302] on button "Next" at bounding box center [703, 307] width 91 height 38
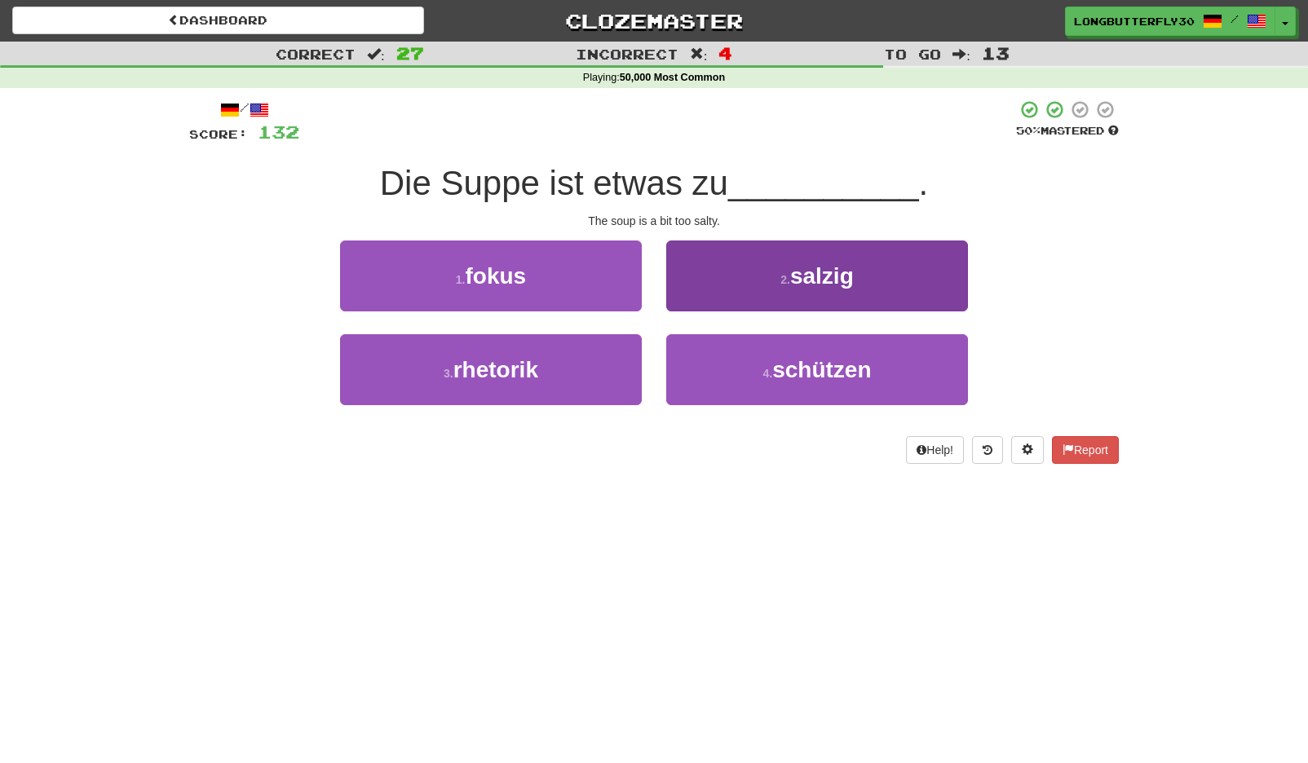
click at [802, 273] on span "salzig" at bounding box center [822, 275] width 64 height 25
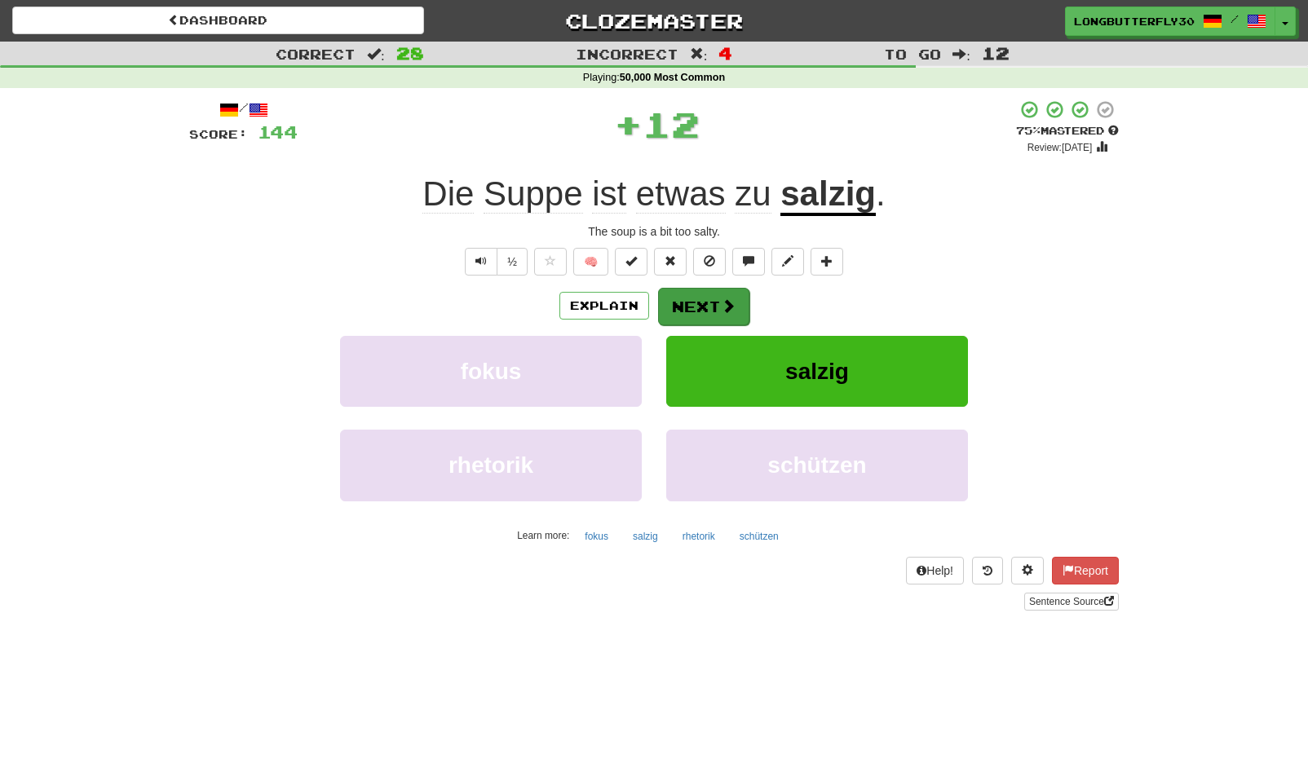
click at [745, 295] on button "Next" at bounding box center [703, 307] width 91 height 38
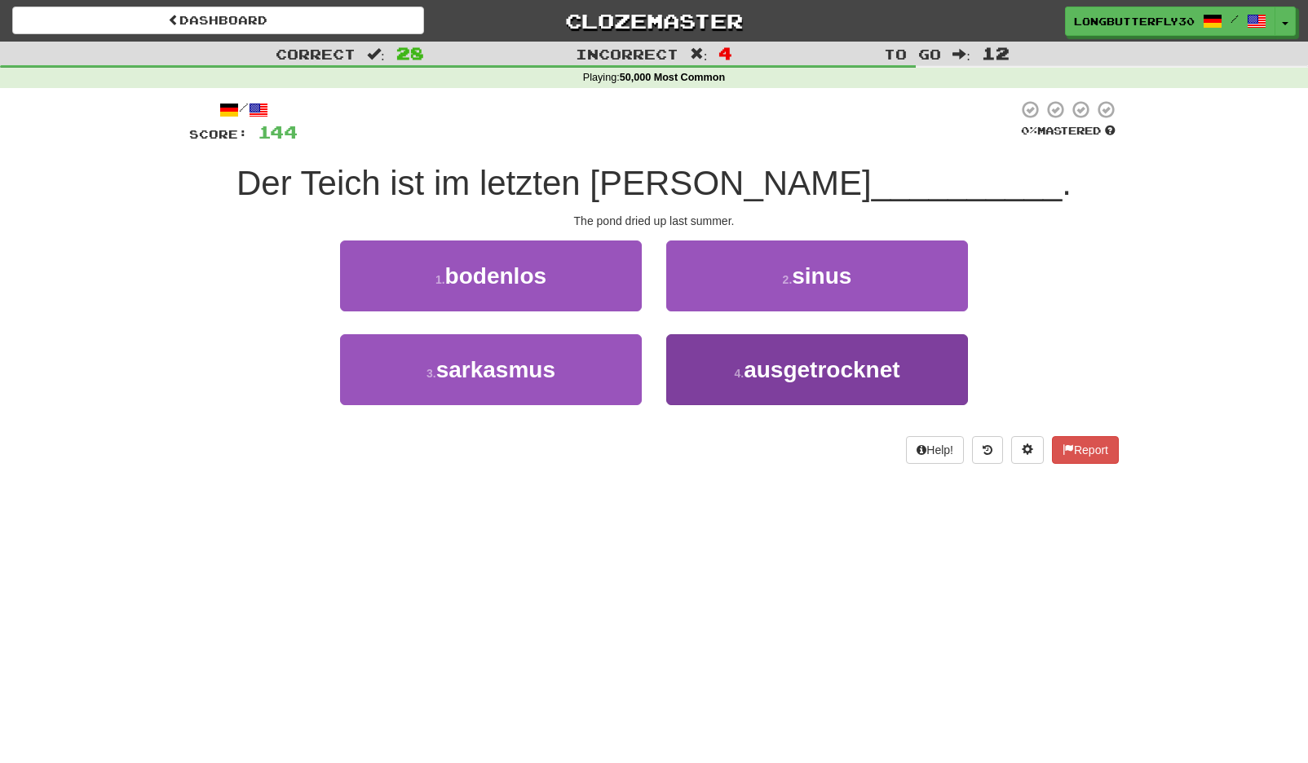
click at [805, 366] on span "ausgetrocknet" at bounding box center [822, 369] width 156 height 25
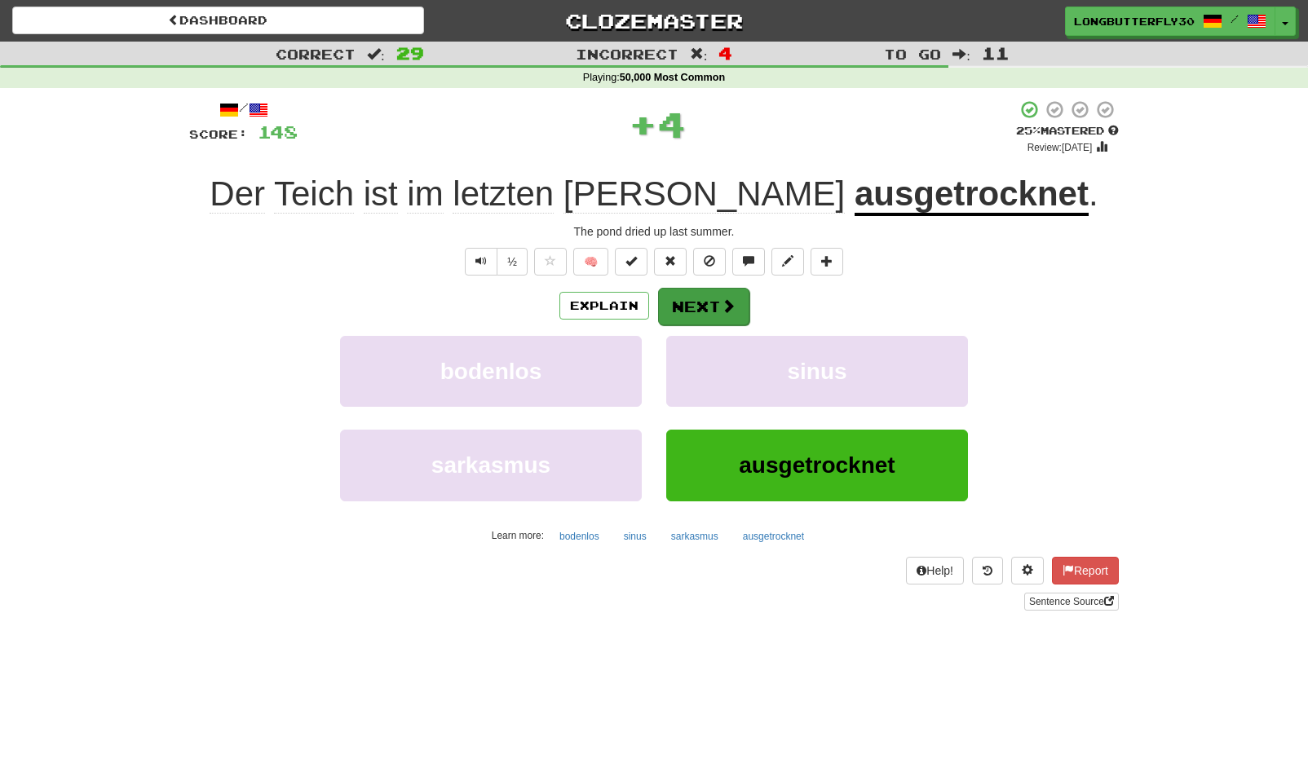
click at [676, 295] on button "Next" at bounding box center [703, 307] width 91 height 38
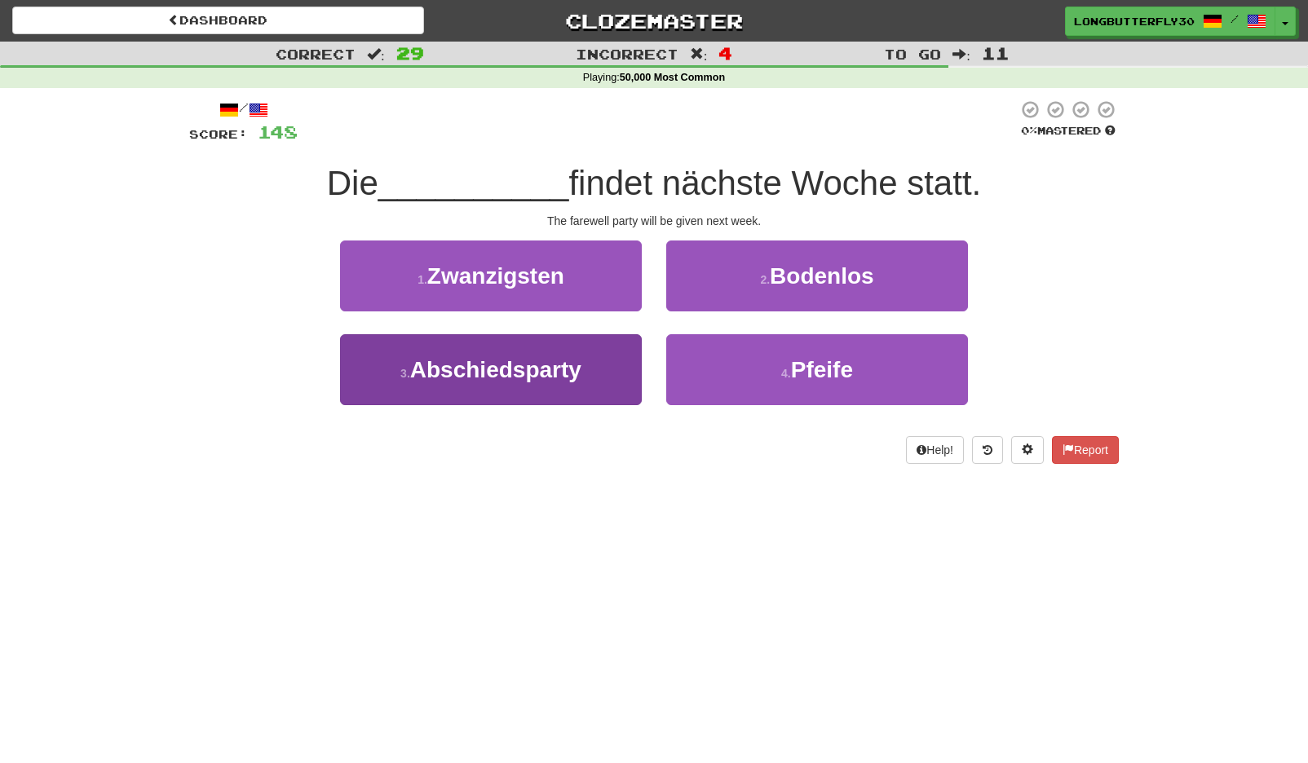
click at [611, 359] on button "3 . Abschiedsparty" at bounding box center [491, 369] width 302 height 71
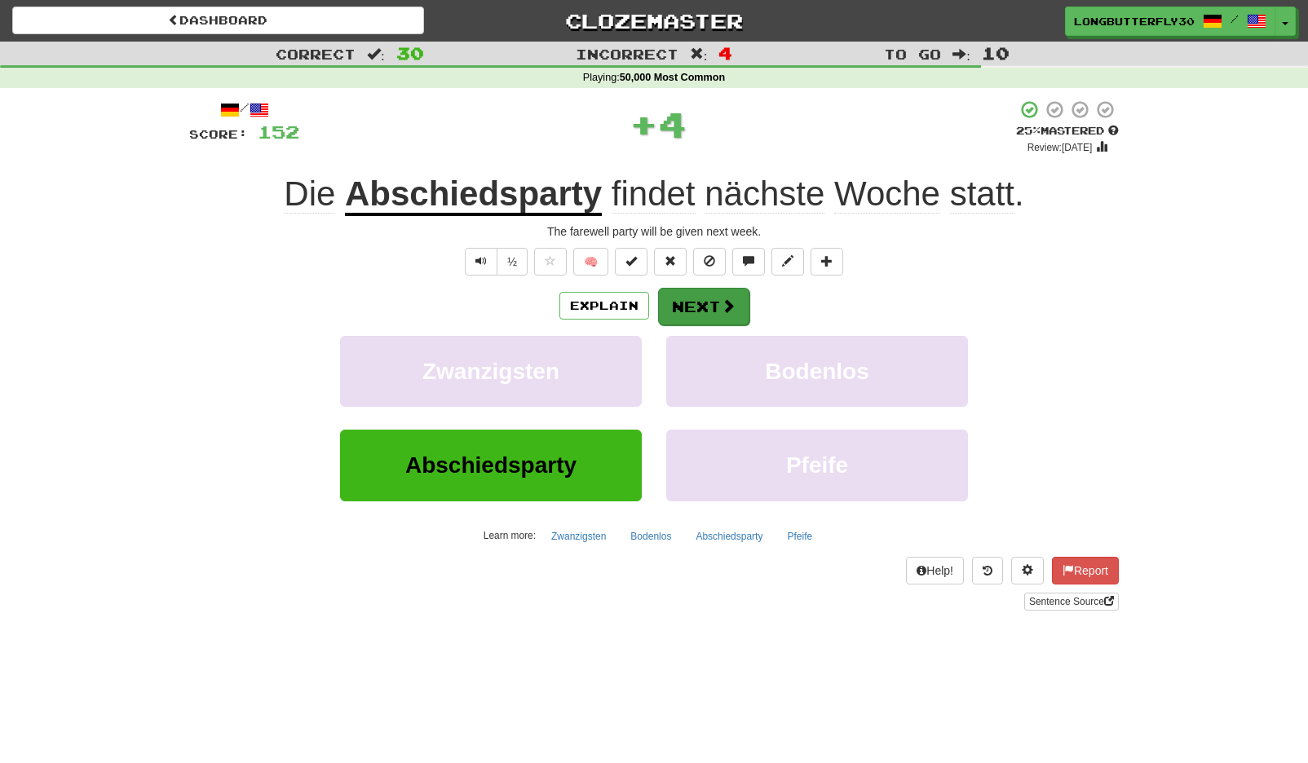
click at [727, 307] on span at bounding box center [728, 305] width 15 height 15
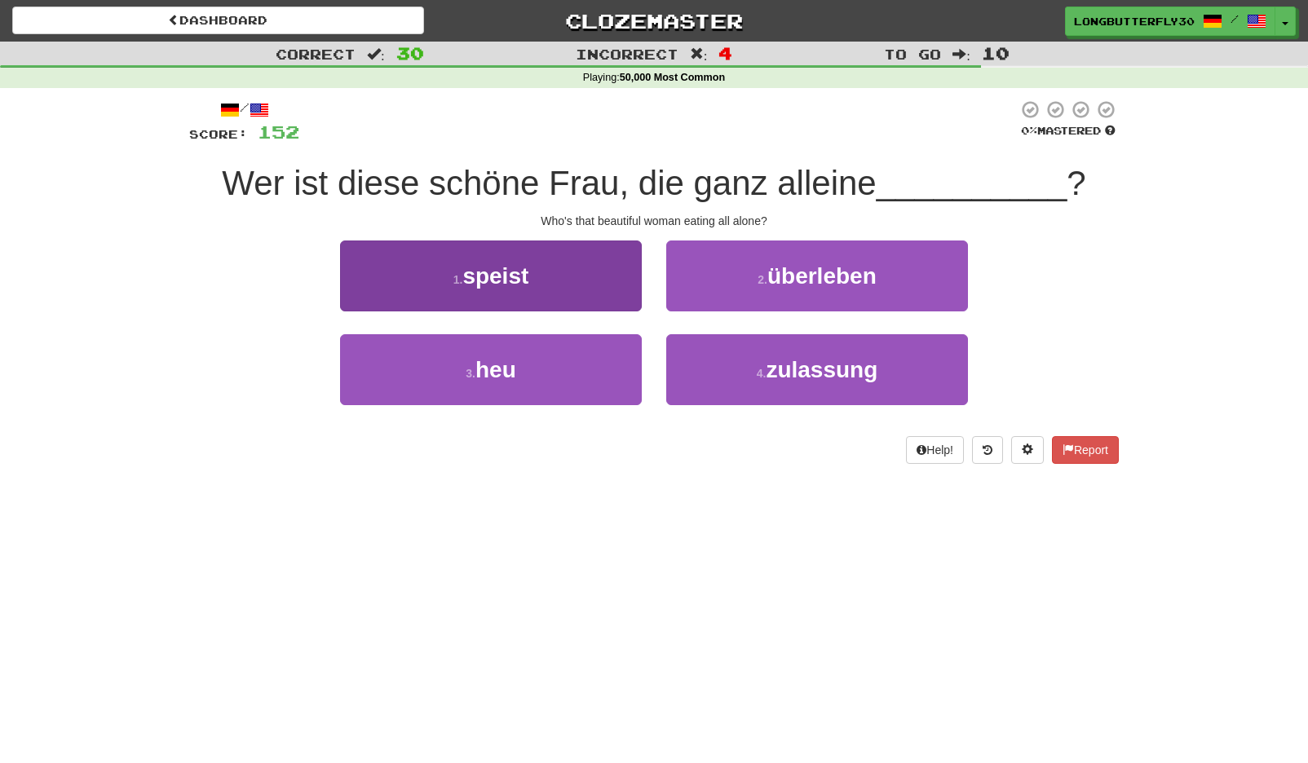
click at [573, 287] on button "1 . speist" at bounding box center [491, 276] width 302 height 71
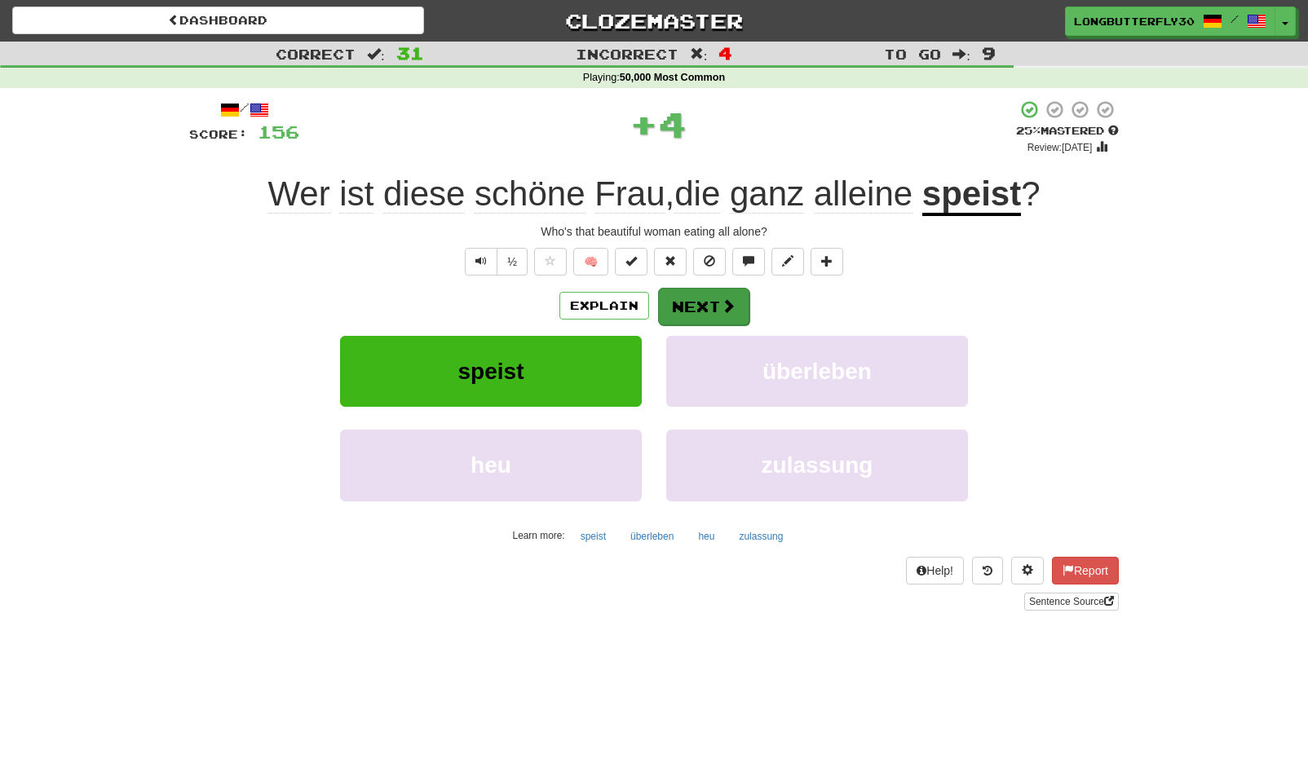
click at [709, 298] on button "Next" at bounding box center [703, 307] width 91 height 38
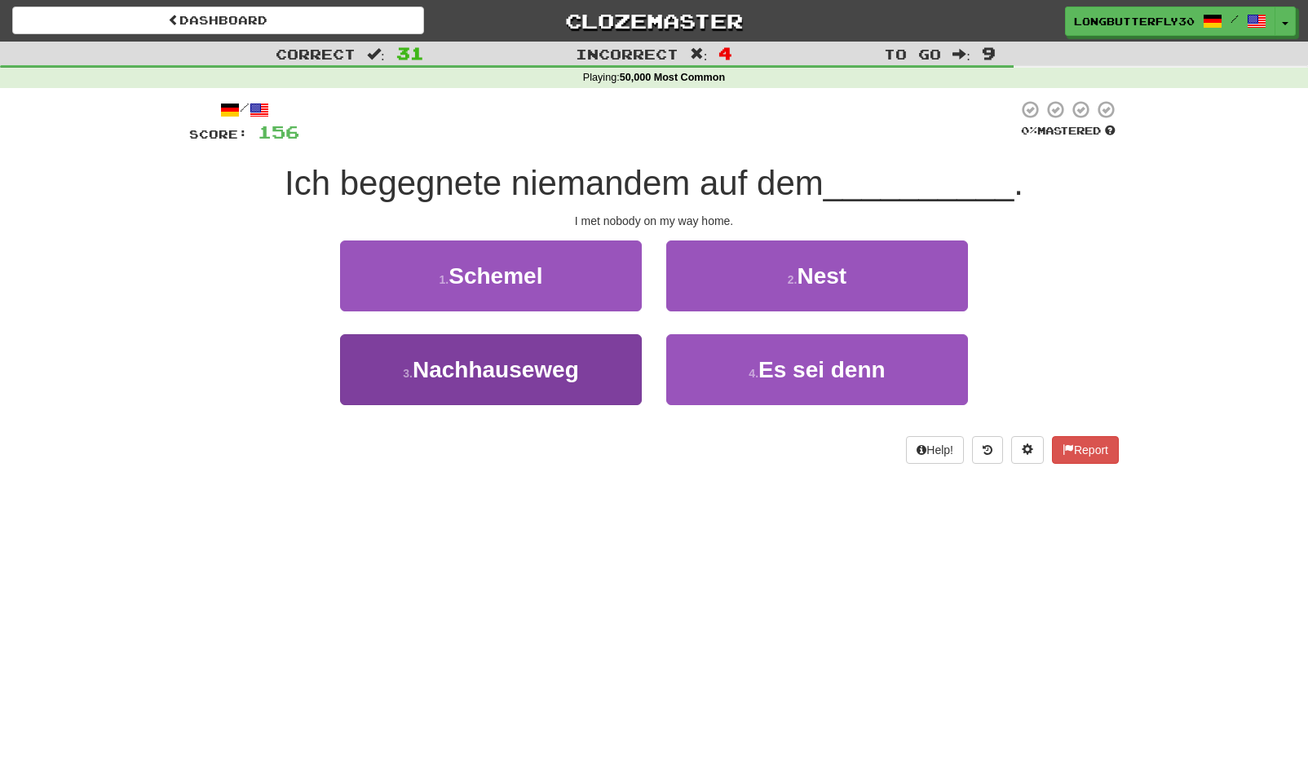
click at [582, 351] on button "3 . Nachhauseweg" at bounding box center [491, 369] width 302 height 71
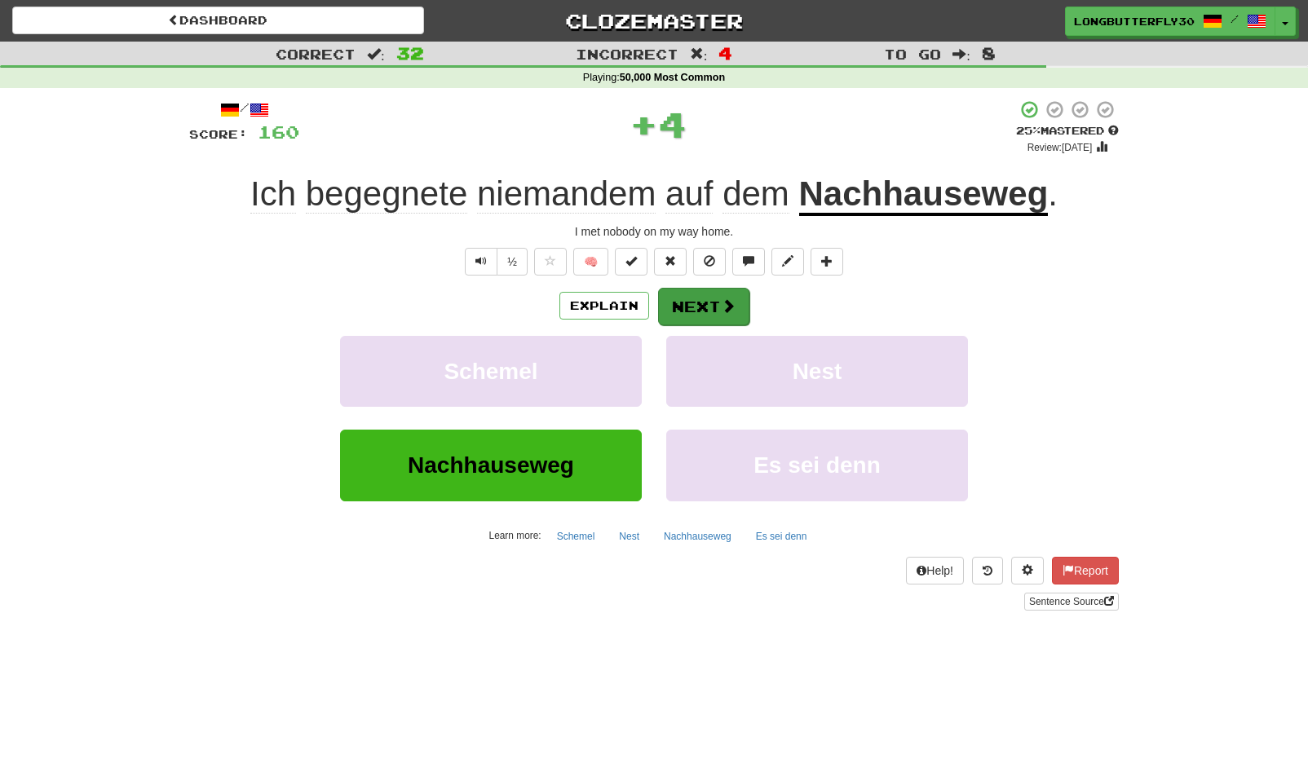
click at [705, 303] on button "Next" at bounding box center [703, 307] width 91 height 38
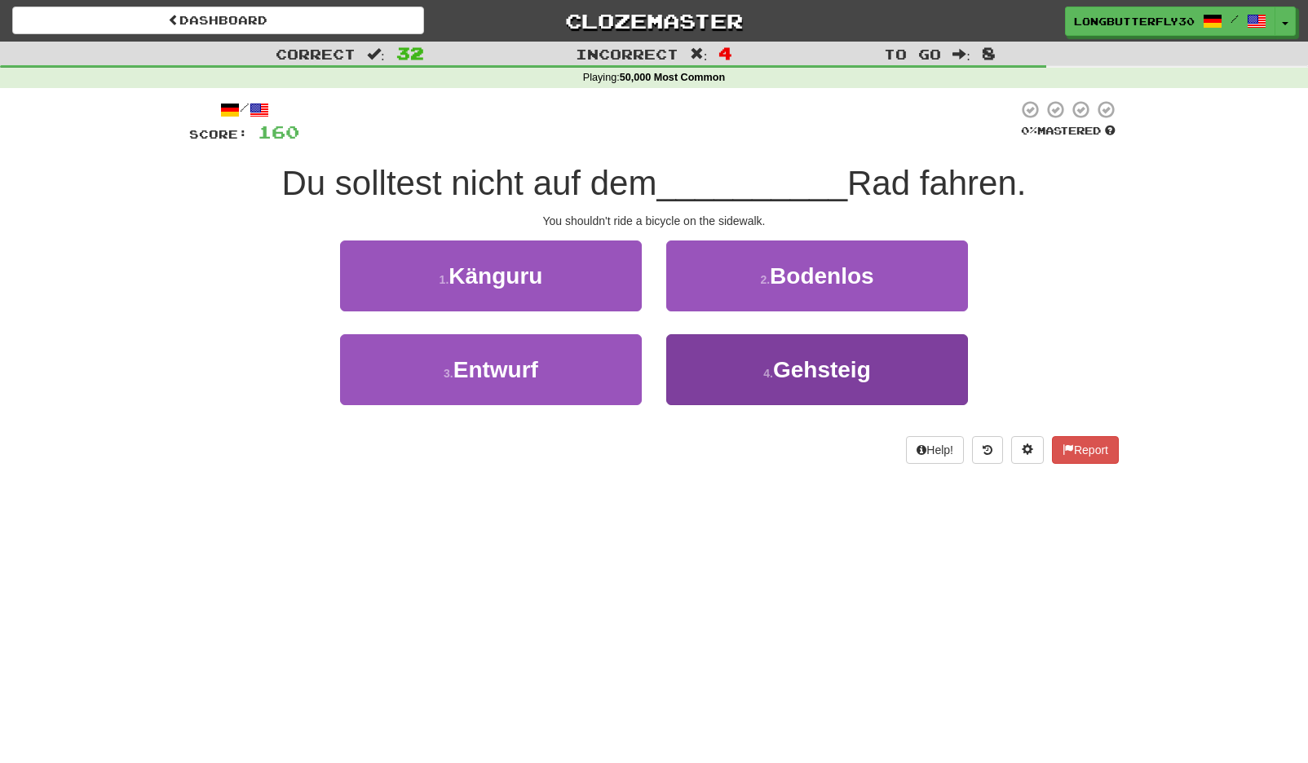
click at [852, 369] on span "Gehsteig" at bounding box center [822, 369] width 98 height 25
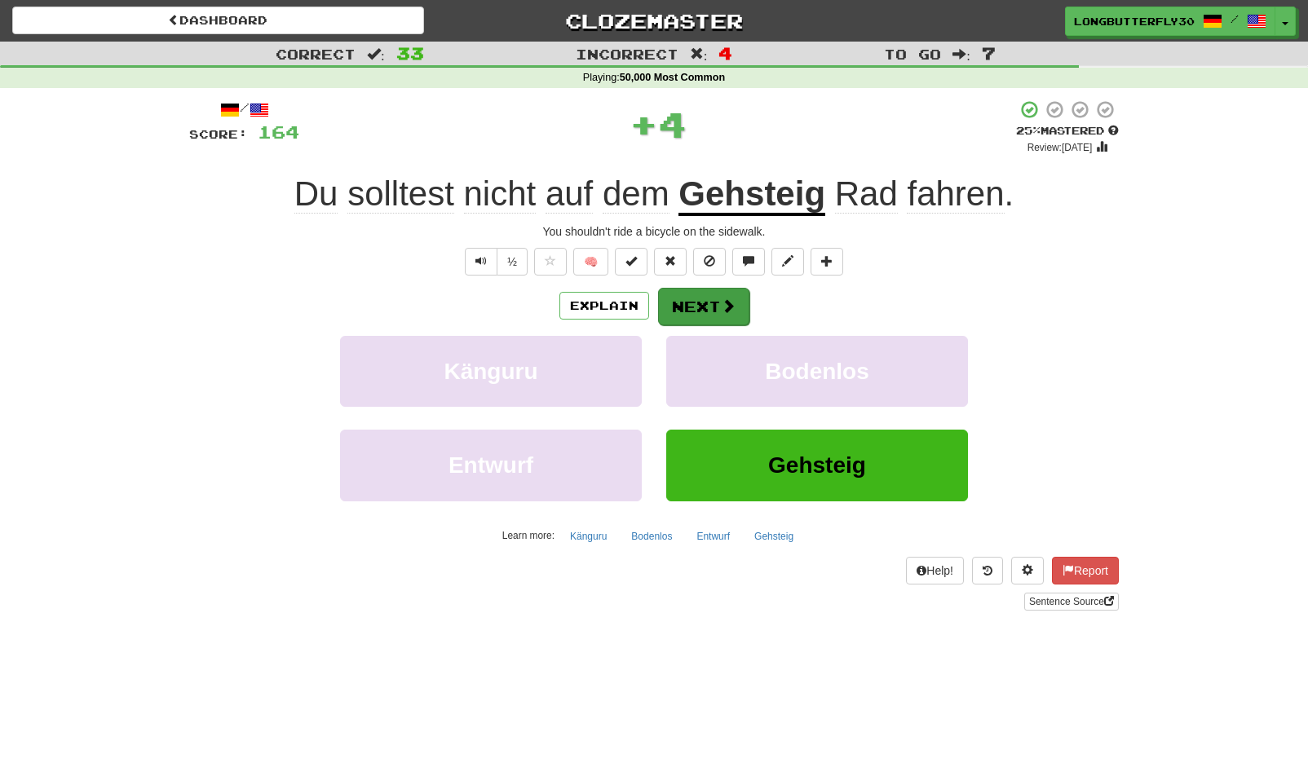
click at [710, 301] on button "Next" at bounding box center [703, 307] width 91 height 38
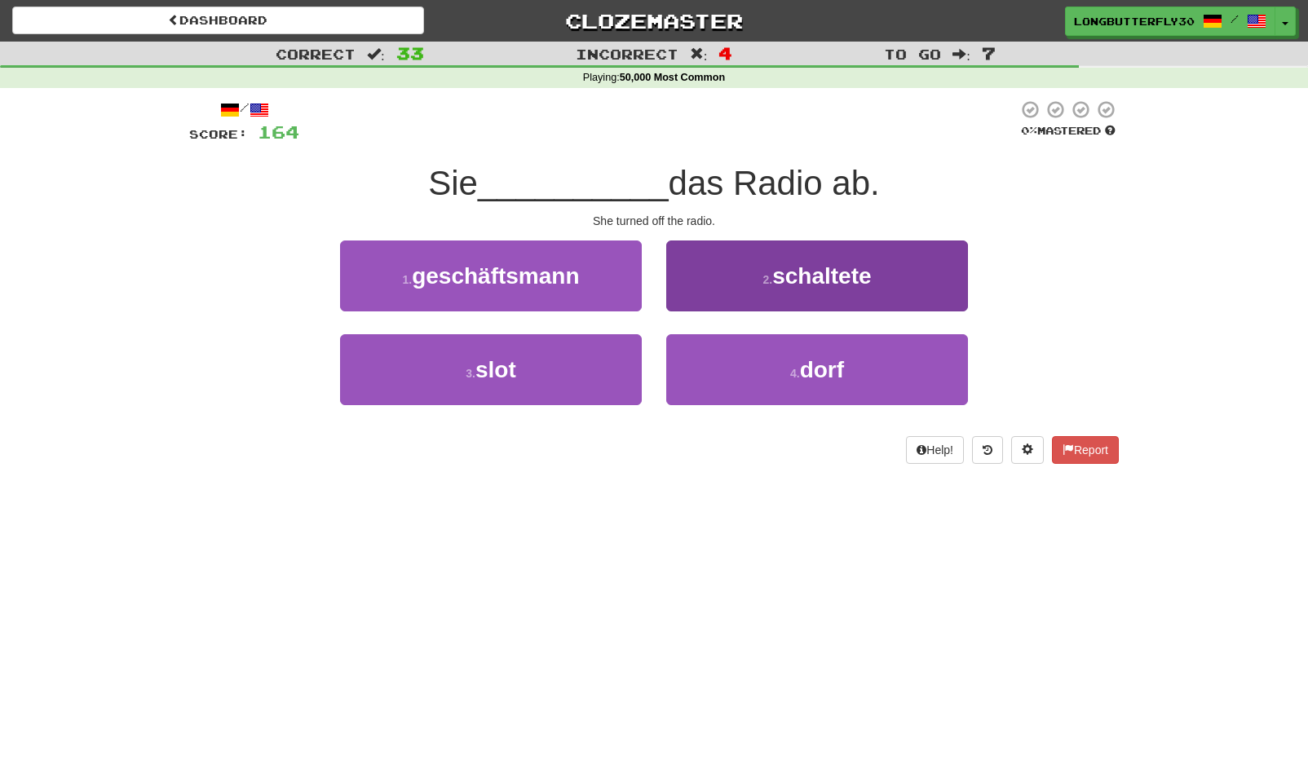
click at [857, 287] on button "2 . schaltete" at bounding box center [817, 276] width 302 height 71
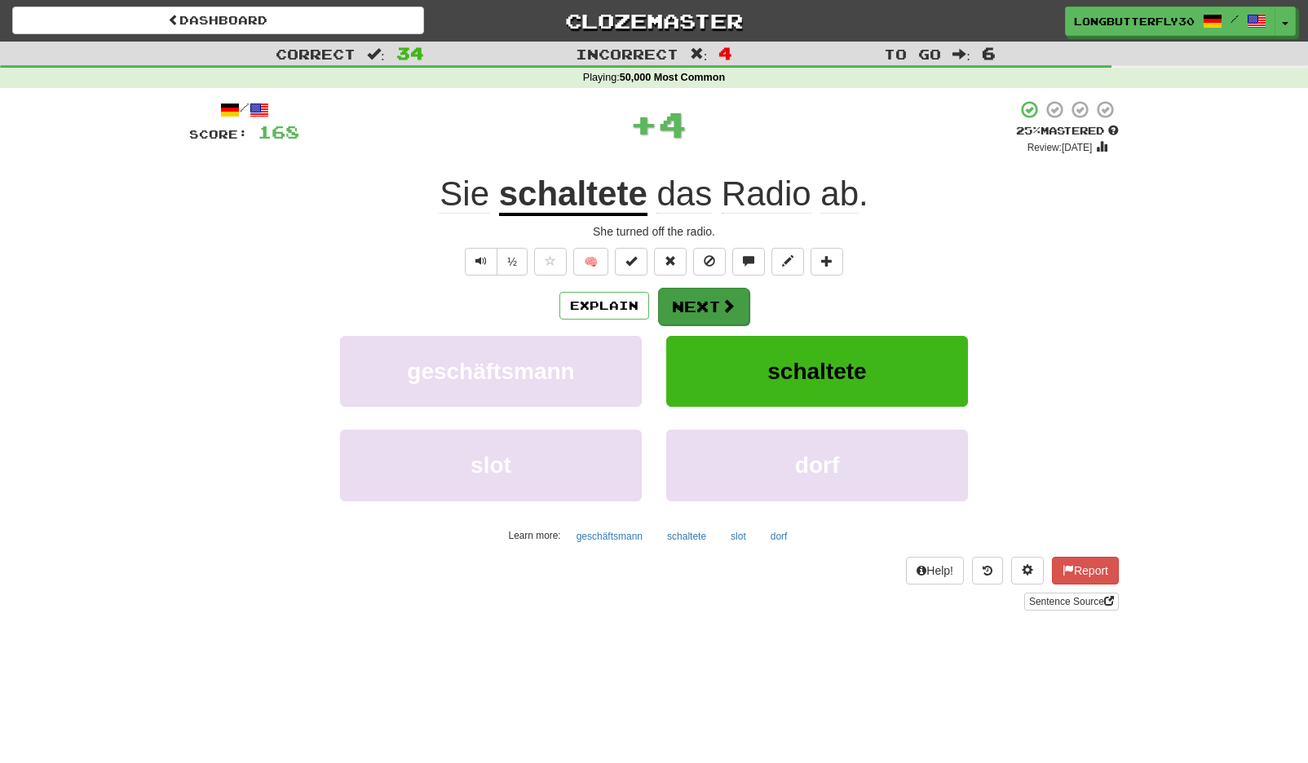
click at [735, 301] on button "Next" at bounding box center [703, 307] width 91 height 38
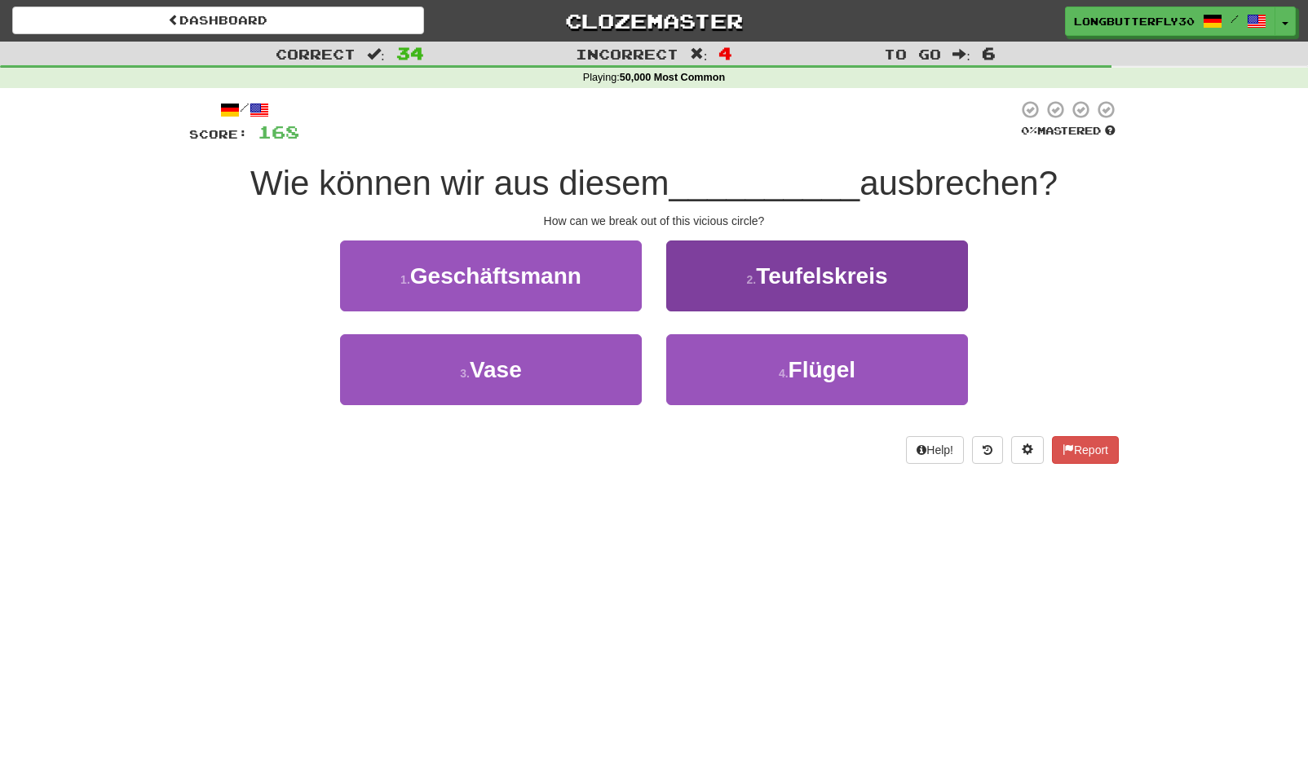
click at [736, 301] on button "2 . Teufelskreis" at bounding box center [817, 276] width 302 height 71
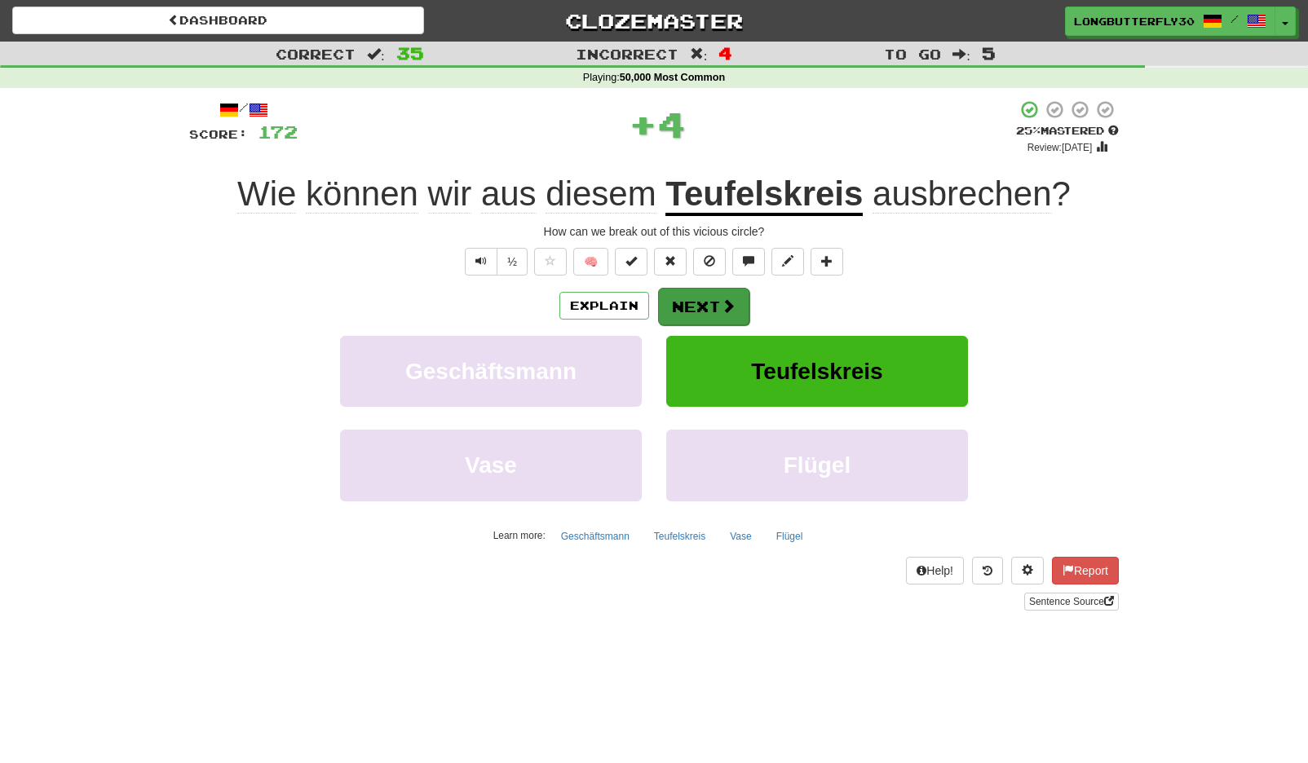
click at [711, 305] on button "Next" at bounding box center [703, 307] width 91 height 38
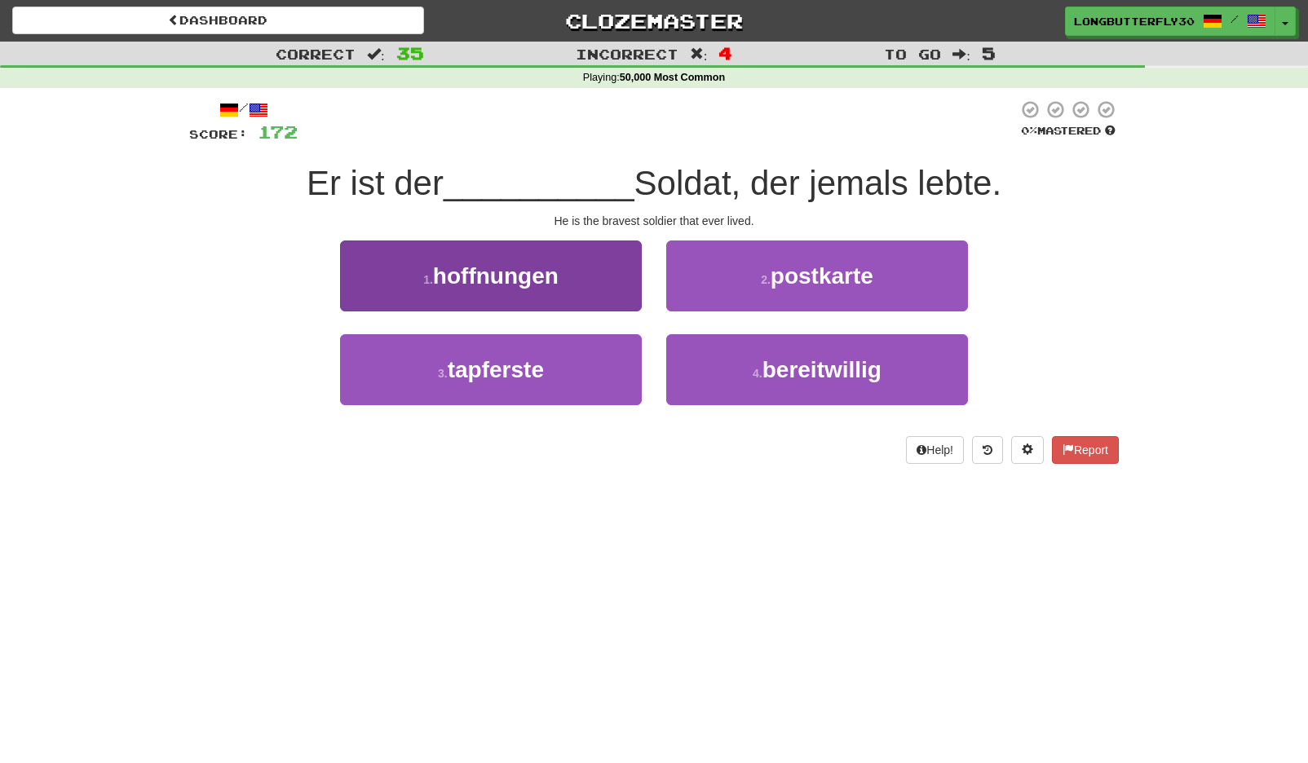
drag, startPoint x: 546, startPoint y: 375, endPoint x: 566, endPoint y: 356, distance: 27.7
click at [551, 370] on button "3 . tapferste" at bounding box center [491, 369] width 302 height 71
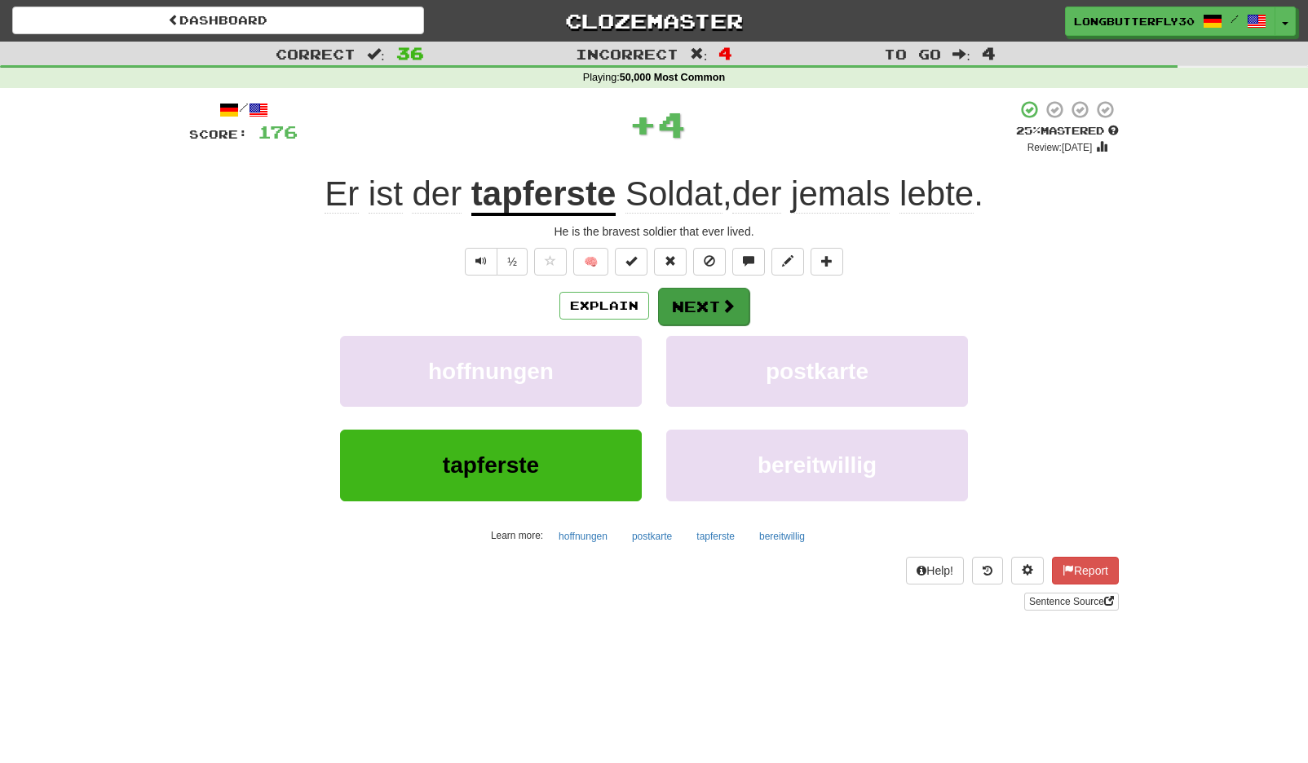
click at [718, 298] on button "Next" at bounding box center [703, 307] width 91 height 38
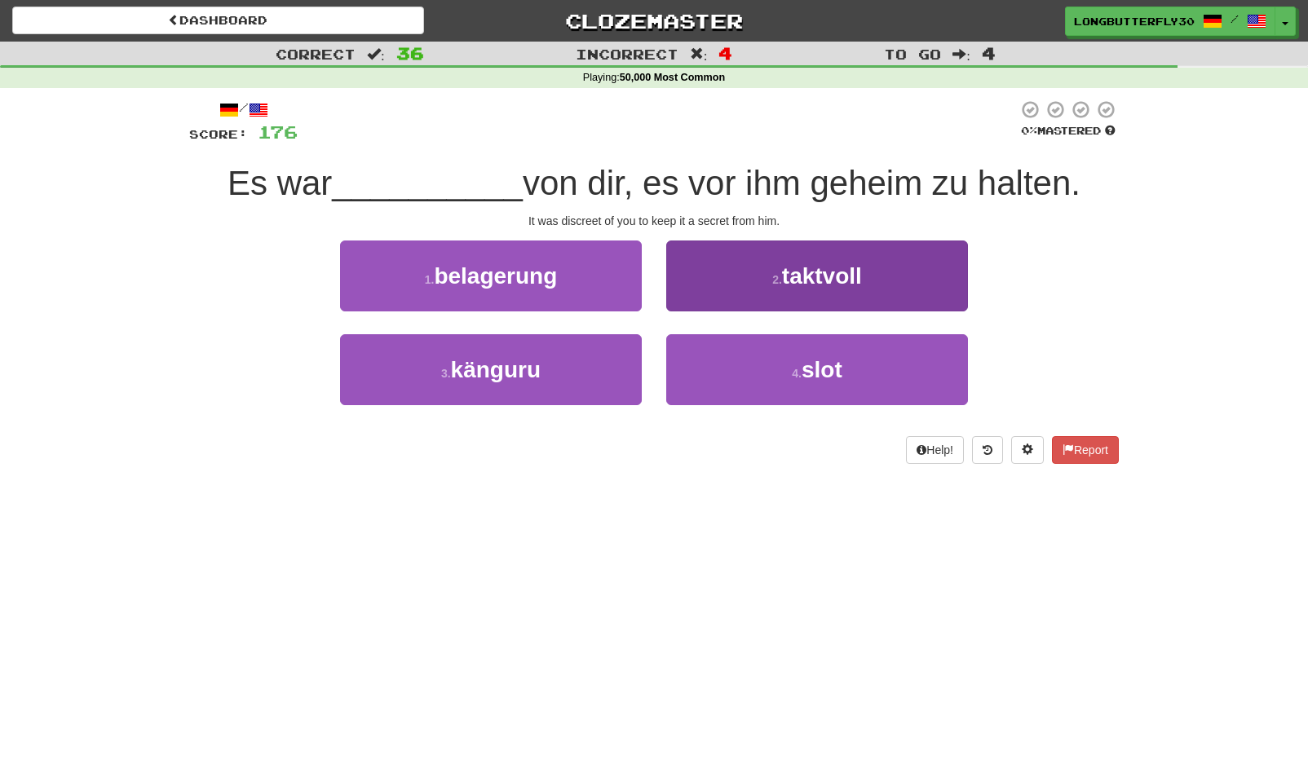
click at [757, 273] on button "2 . taktvoll" at bounding box center [817, 276] width 302 height 71
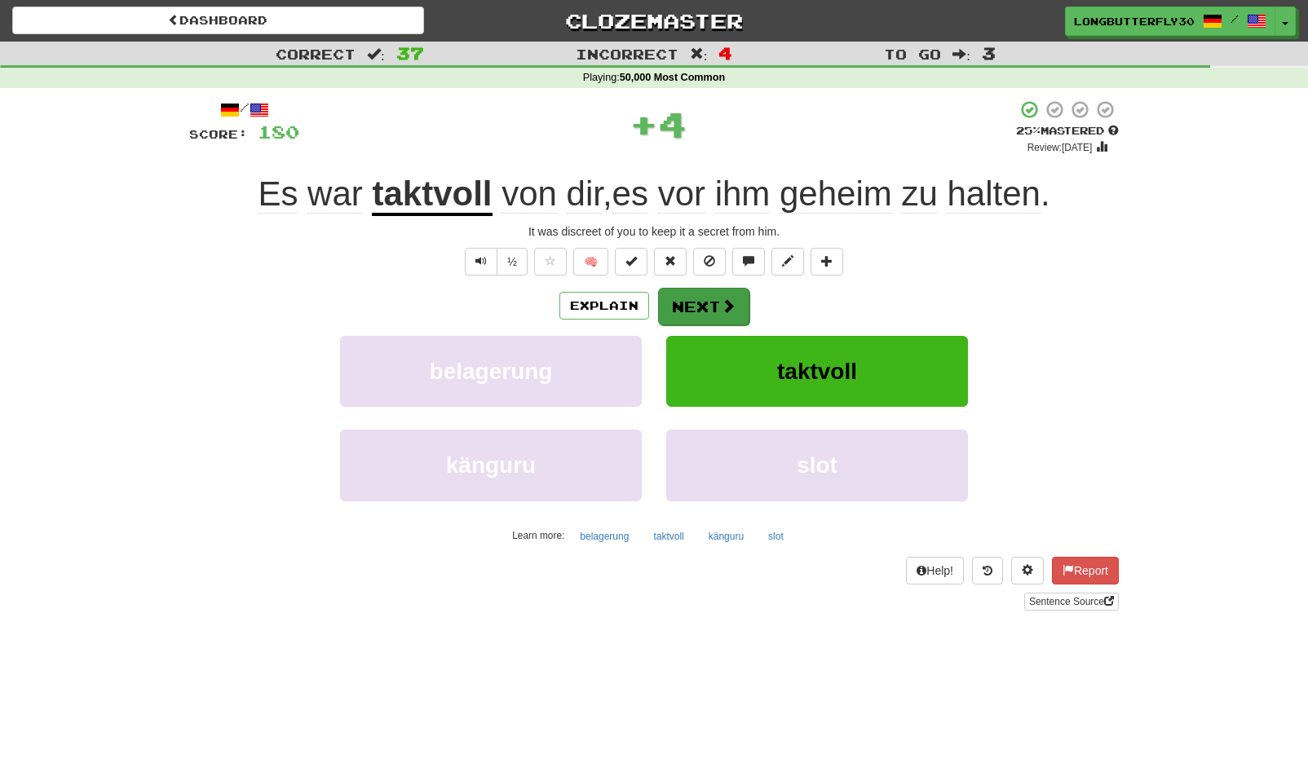
click at [703, 295] on button "Next" at bounding box center [703, 307] width 91 height 38
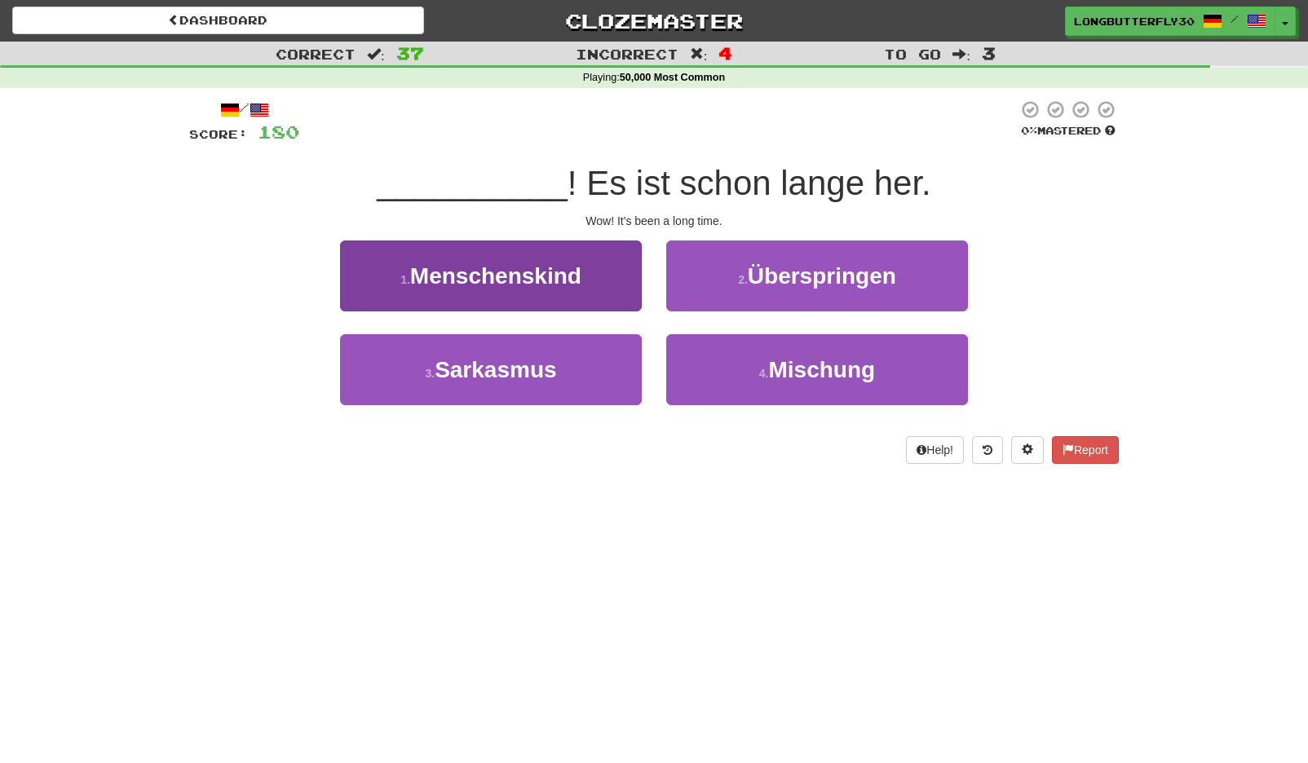
click at [515, 296] on button "1 . Menschenskind" at bounding box center [491, 276] width 302 height 71
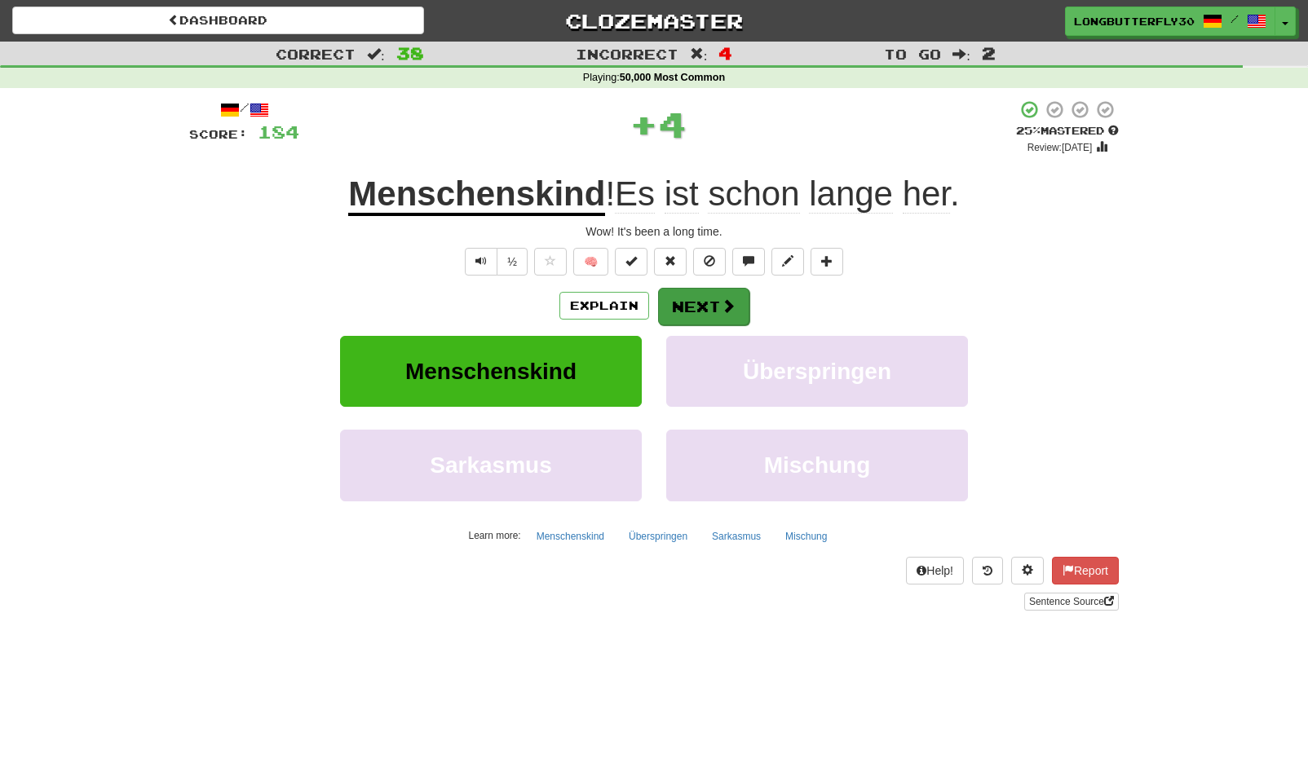
click at [705, 306] on button "Next" at bounding box center [703, 307] width 91 height 38
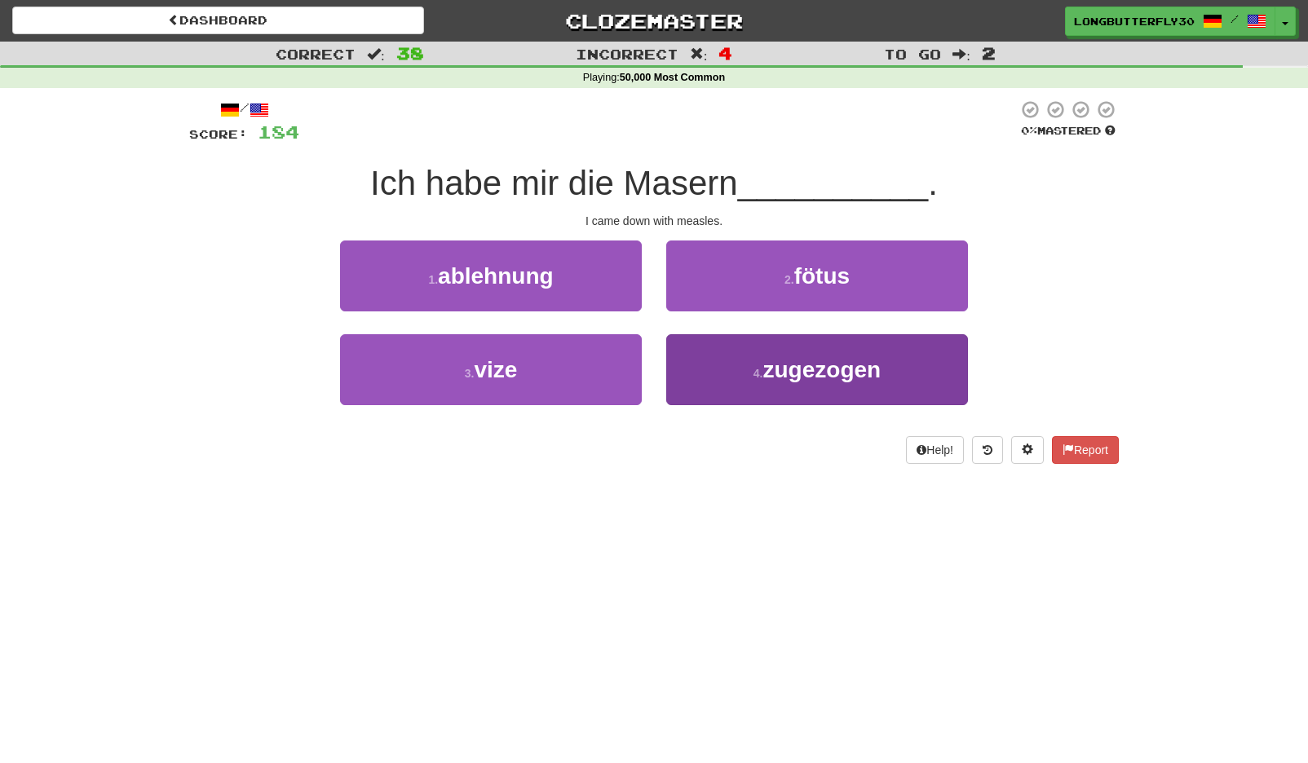
click at [749, 362] on button "4 . zugezogen" at bounding box center [817, 369] width 302 height 71
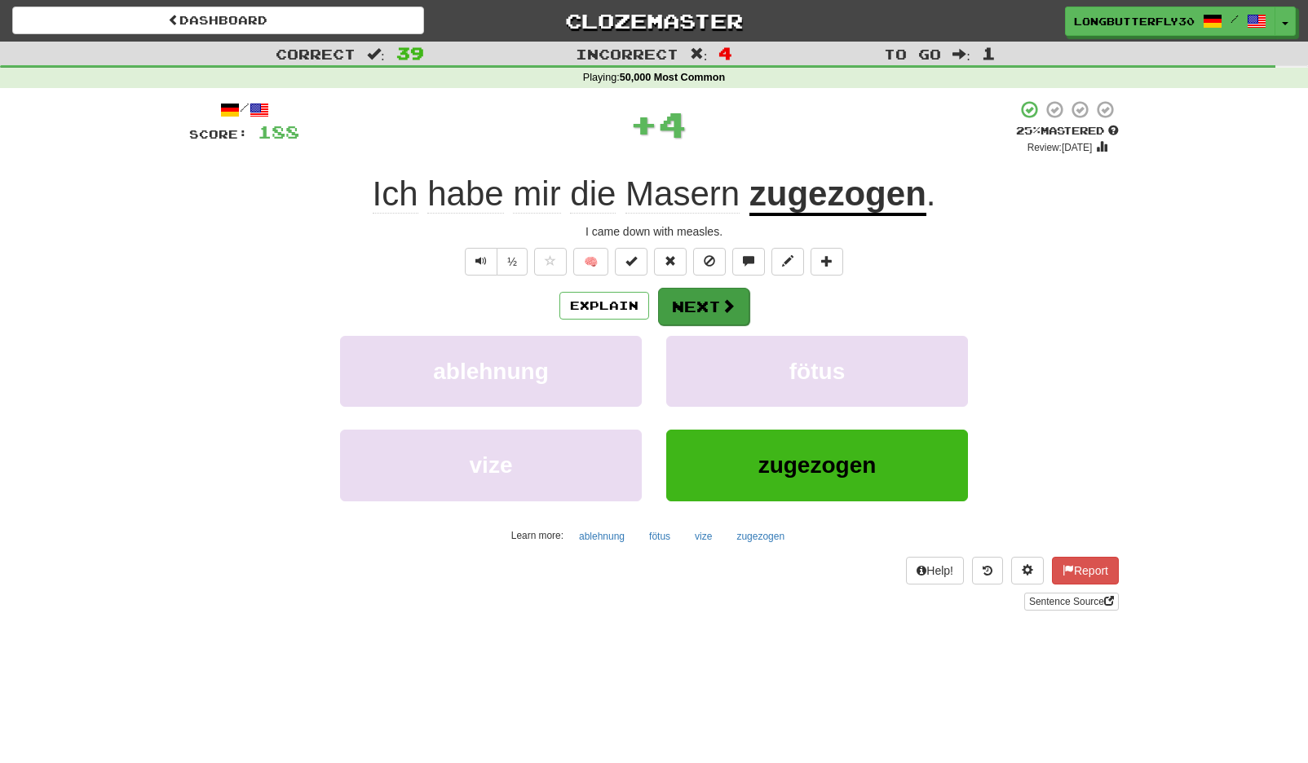
click at [721, 311] on span at bounding box center [728, 305] width 15 height 15
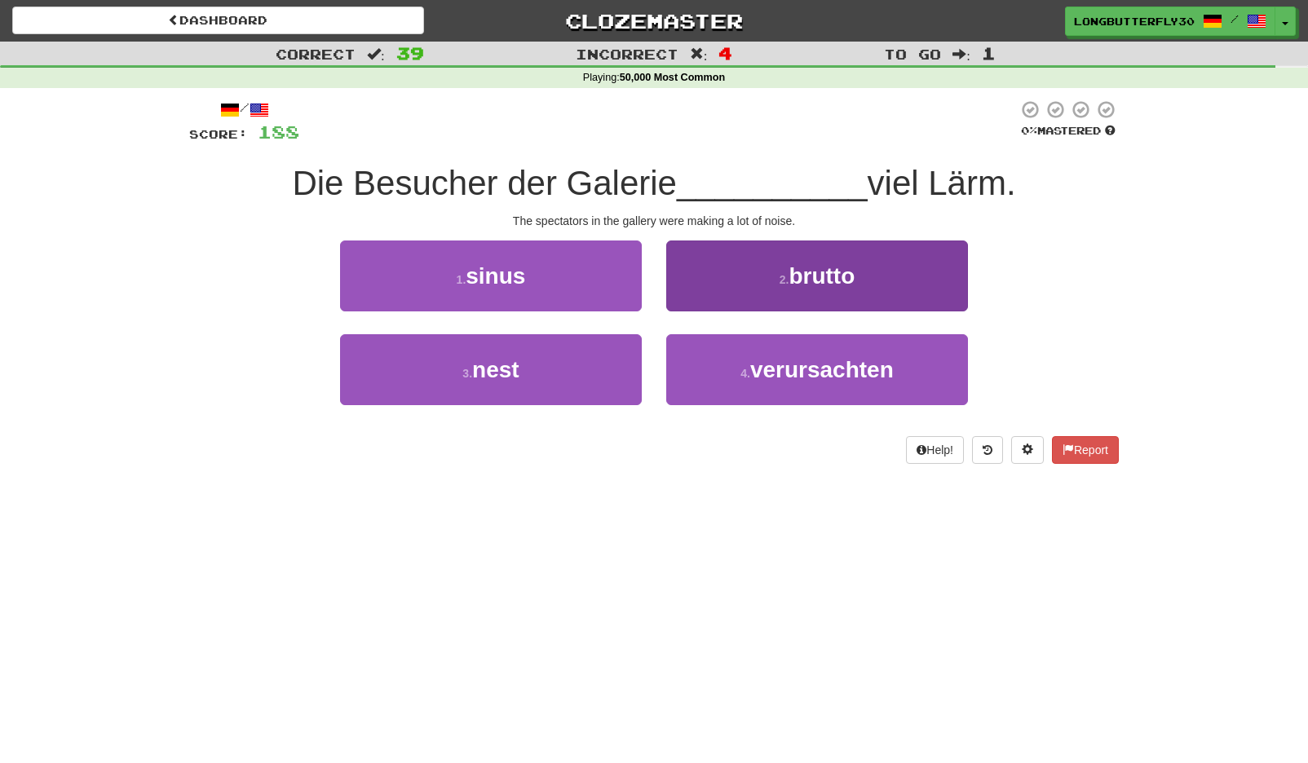
drag, startPoint x: 768, startPoint y: 385, endPoint x: 762, endPoint y: 343, distance: 42.9
click at [768, 385] on button "4 . verursachten" at bounding box center [817, 369] width 302 height 71
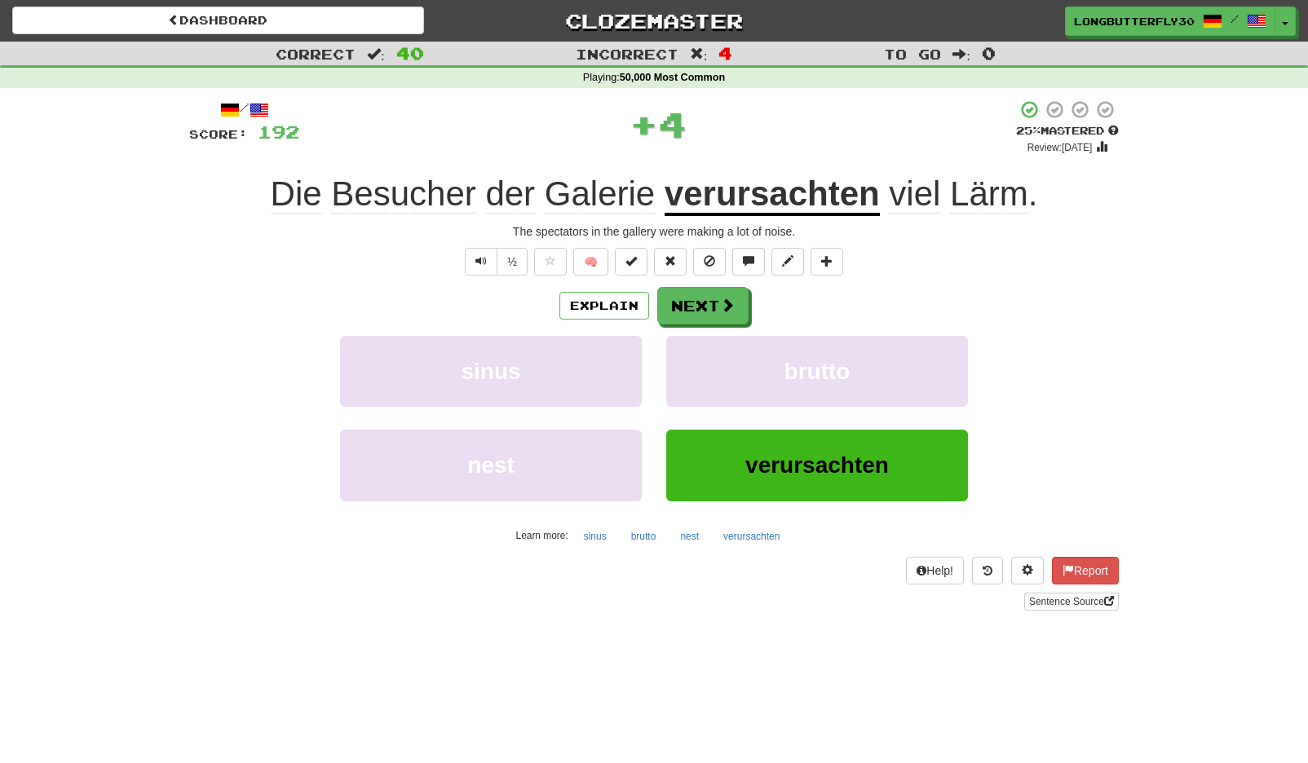
click at [750, 322] on div "Explain Next" at bounding box center [654, 306] width 930 height 38
click at [696, 309] on button "Next" at bounding box center [703, 307] width 91 height 38
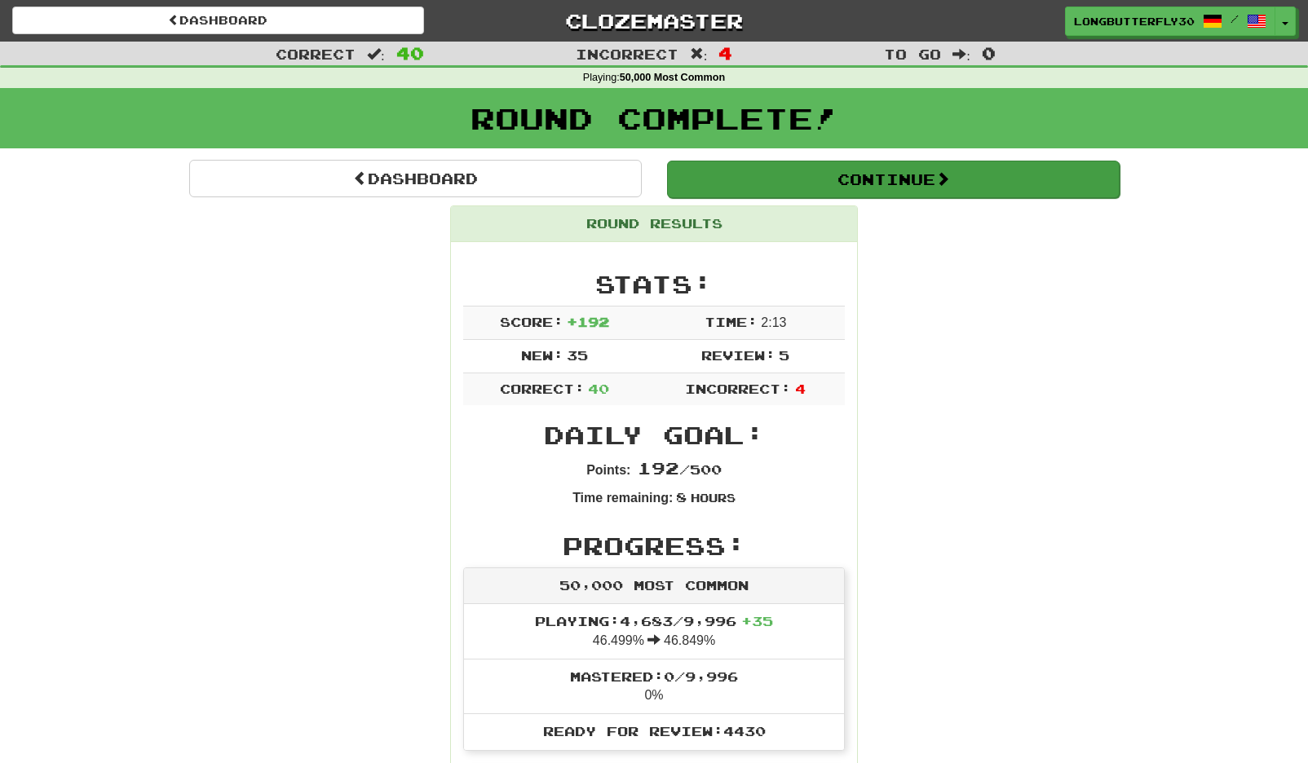
click at [825, 169] on button "Continue" at bounding box center [893, 180] width 453 height 38
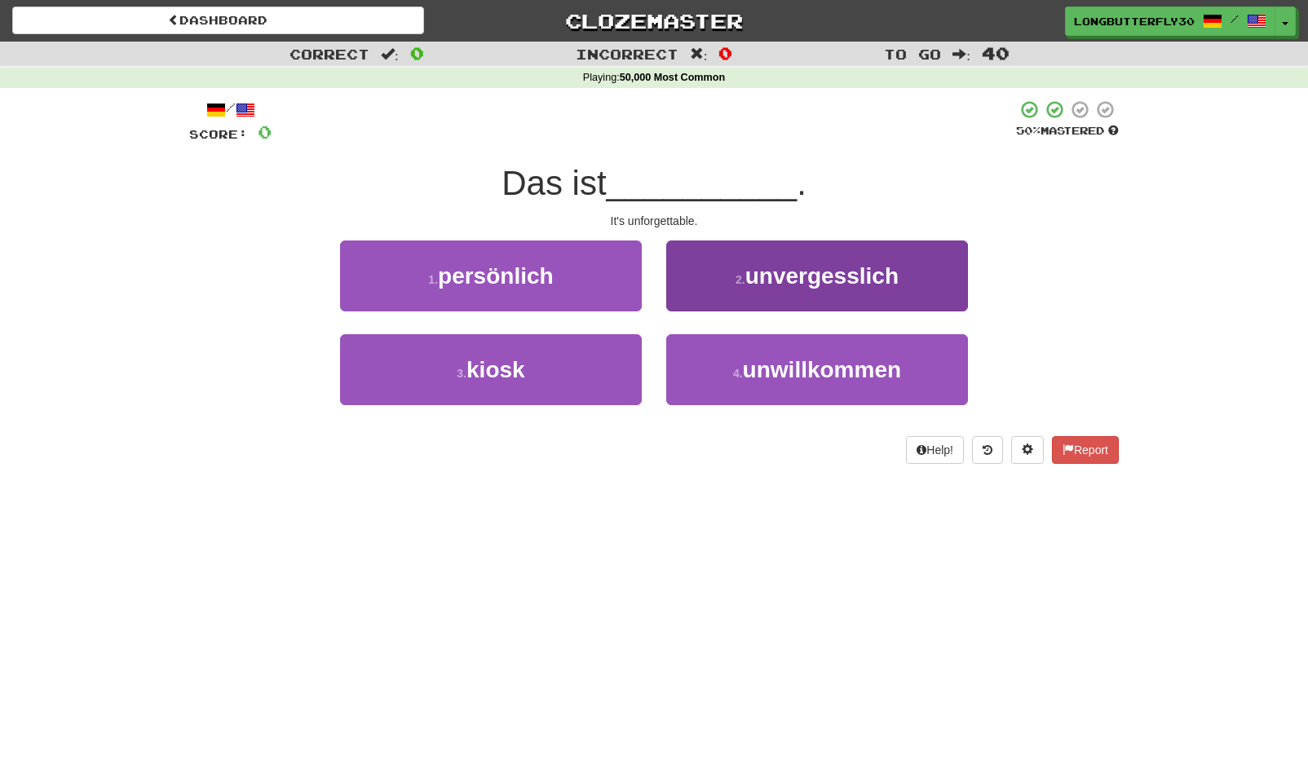
click at [737, 295] on button "2 . unvergesslich" at bounding box center [817, 276] width 302 height 71
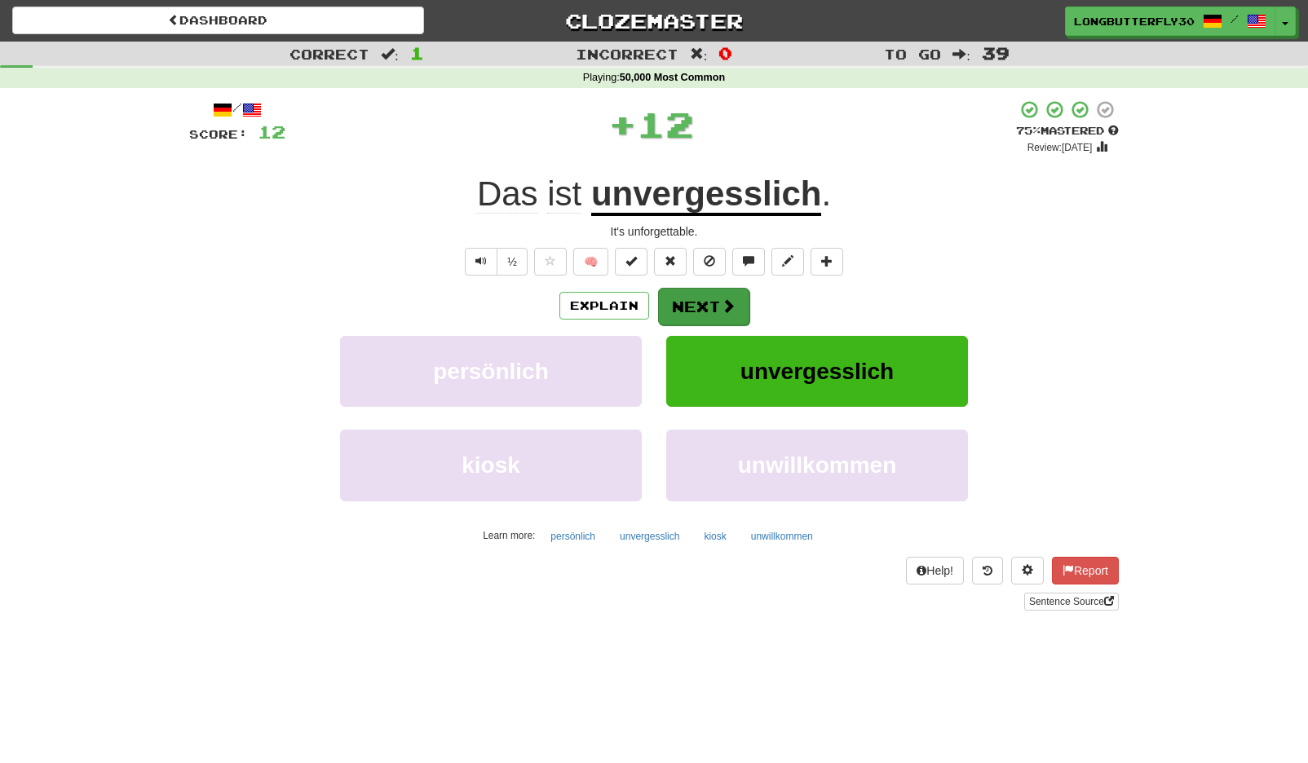
click at [710, 298] on button "Next" at bounding box center [703, 307] width 91 height 38
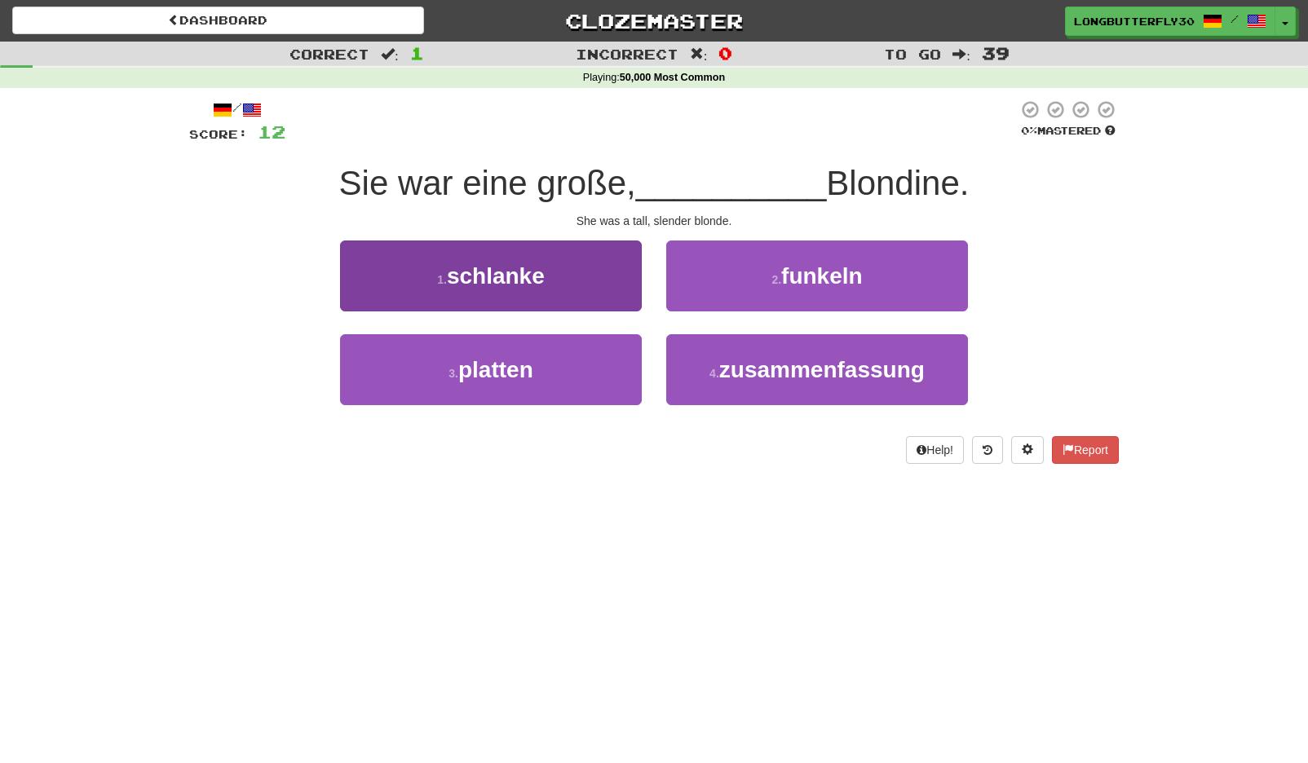
click at [616, 285] on button "1 . schlanke" at bounding box center [491, 276] width 302 height 71
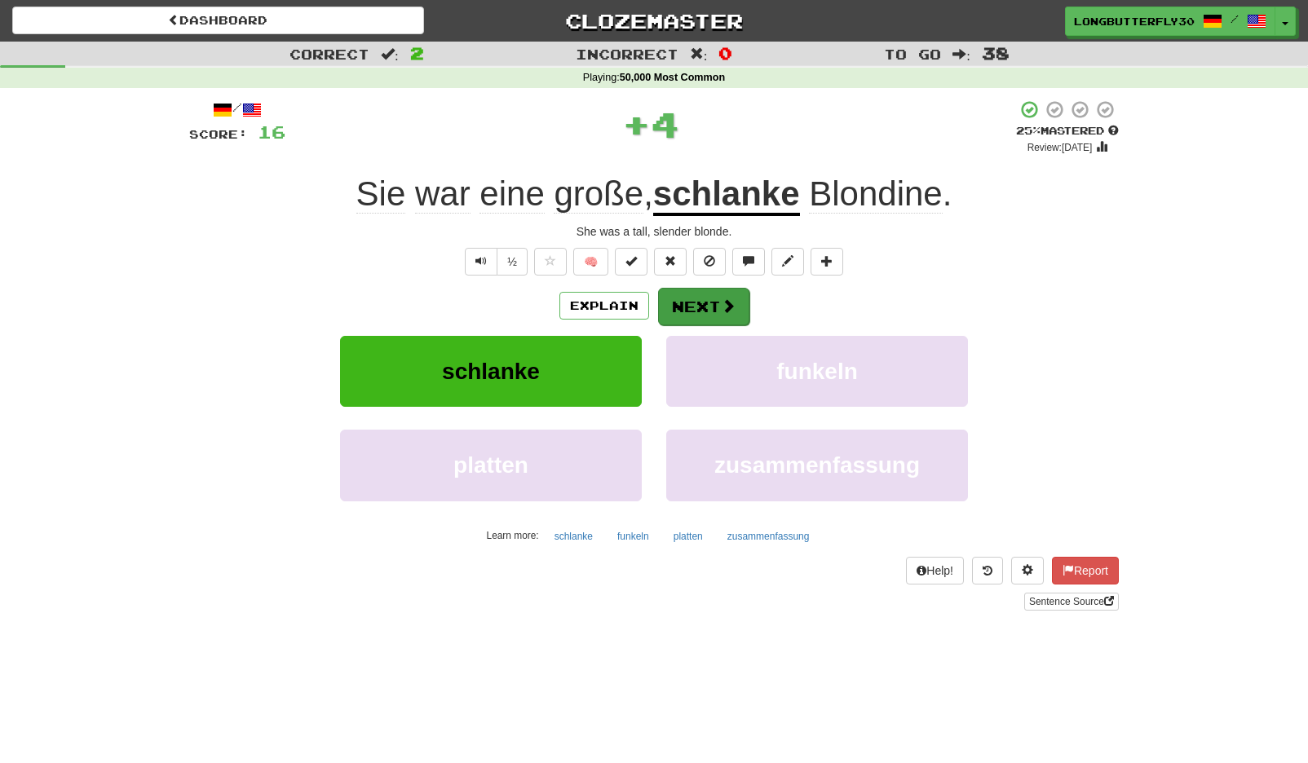
click at [709, 304] on button "Next" at bounding box center [703, 307] width 91 height 38
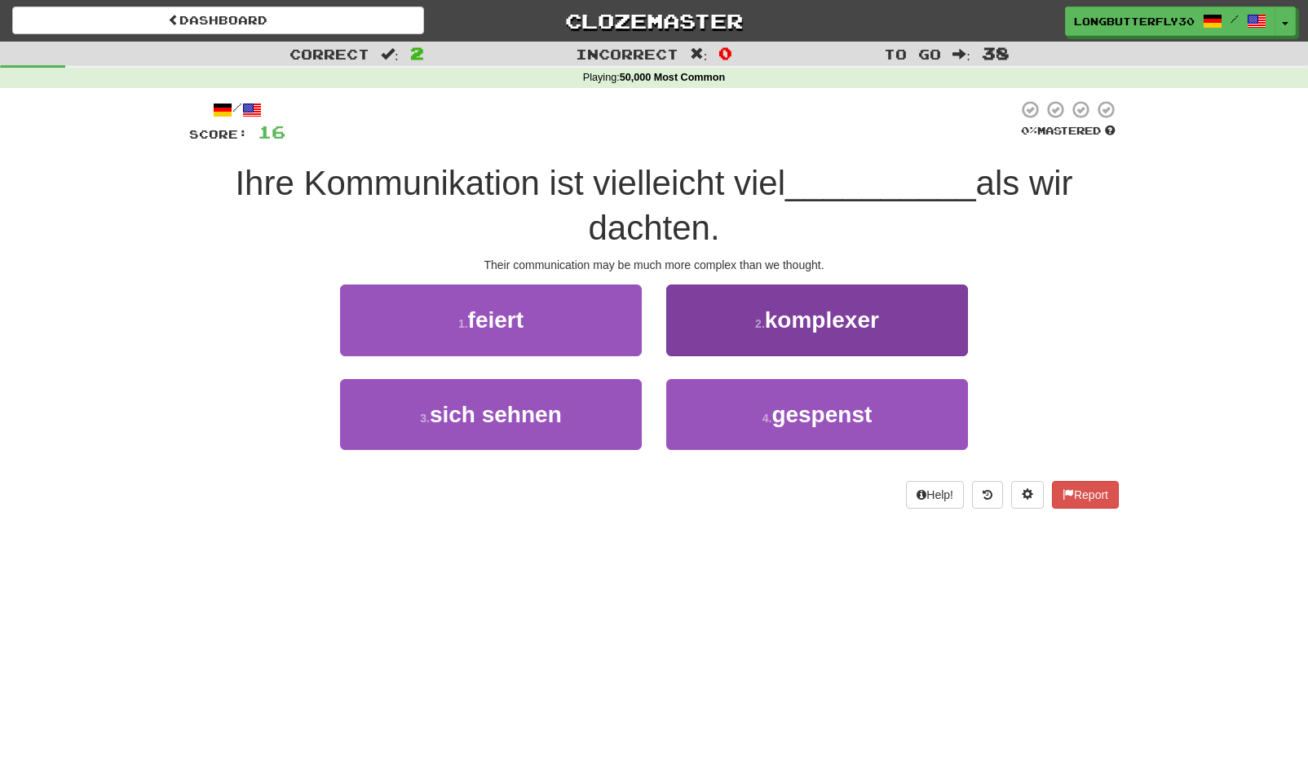
click at [754, 312] on button "2 . komplexer" at bounding box center [817, 320] width 302 height 71
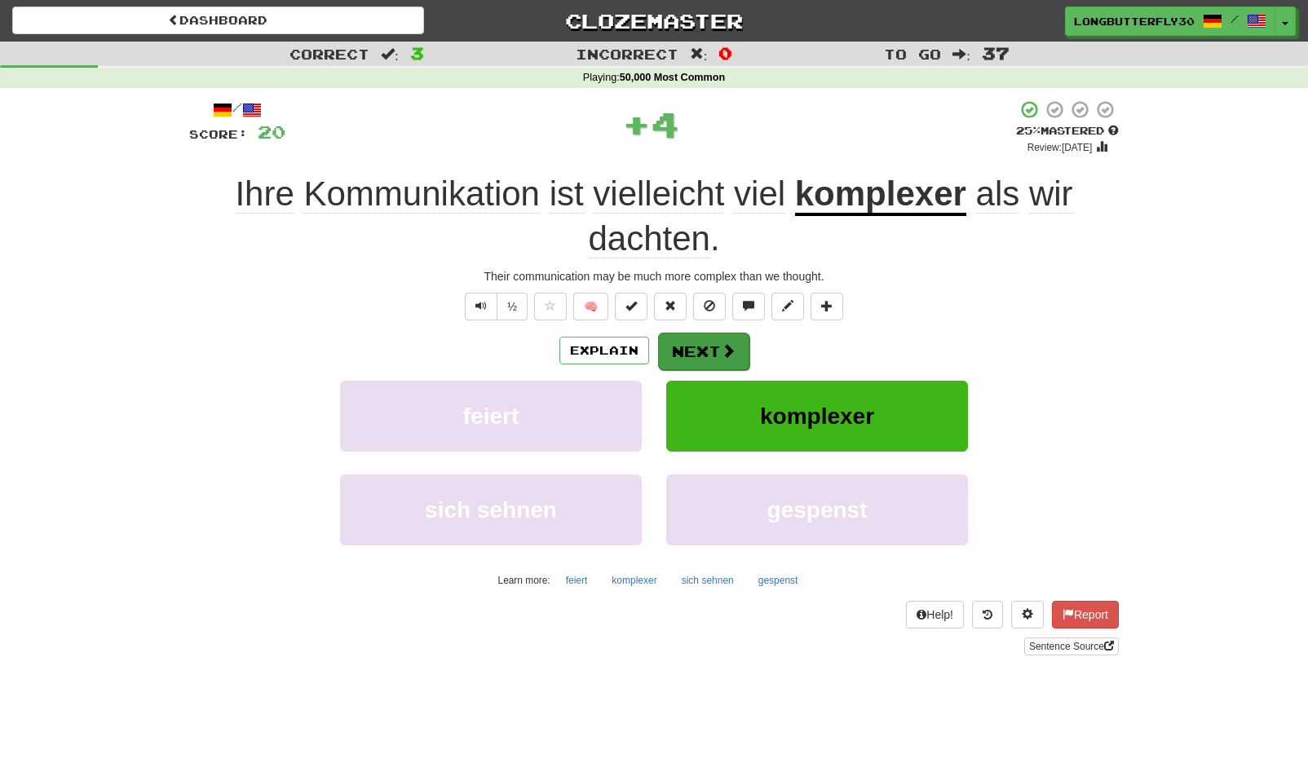
click at [721, 350] on span at bounding box center [728, 350] width 15 height 15
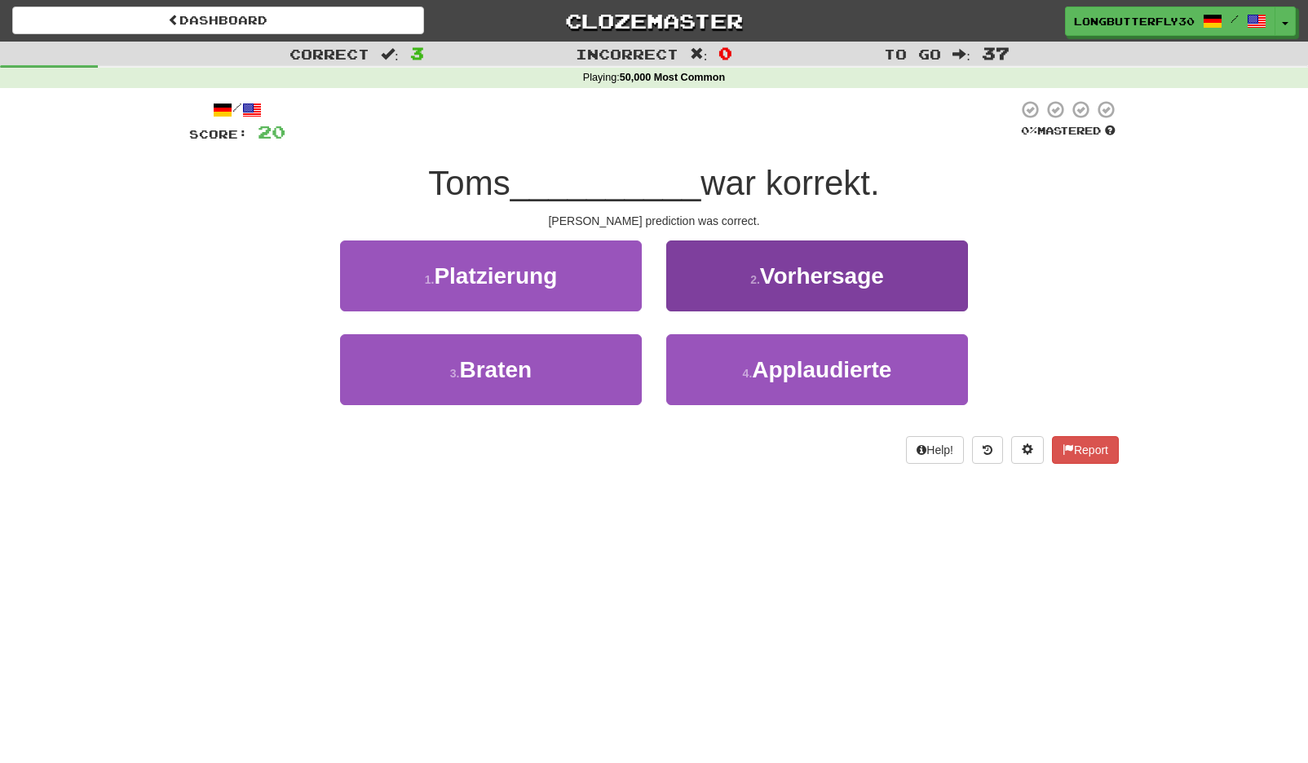
click at [871, 281] on span "Vorhersage" at bounding box center [822, 275] width 124 height 25
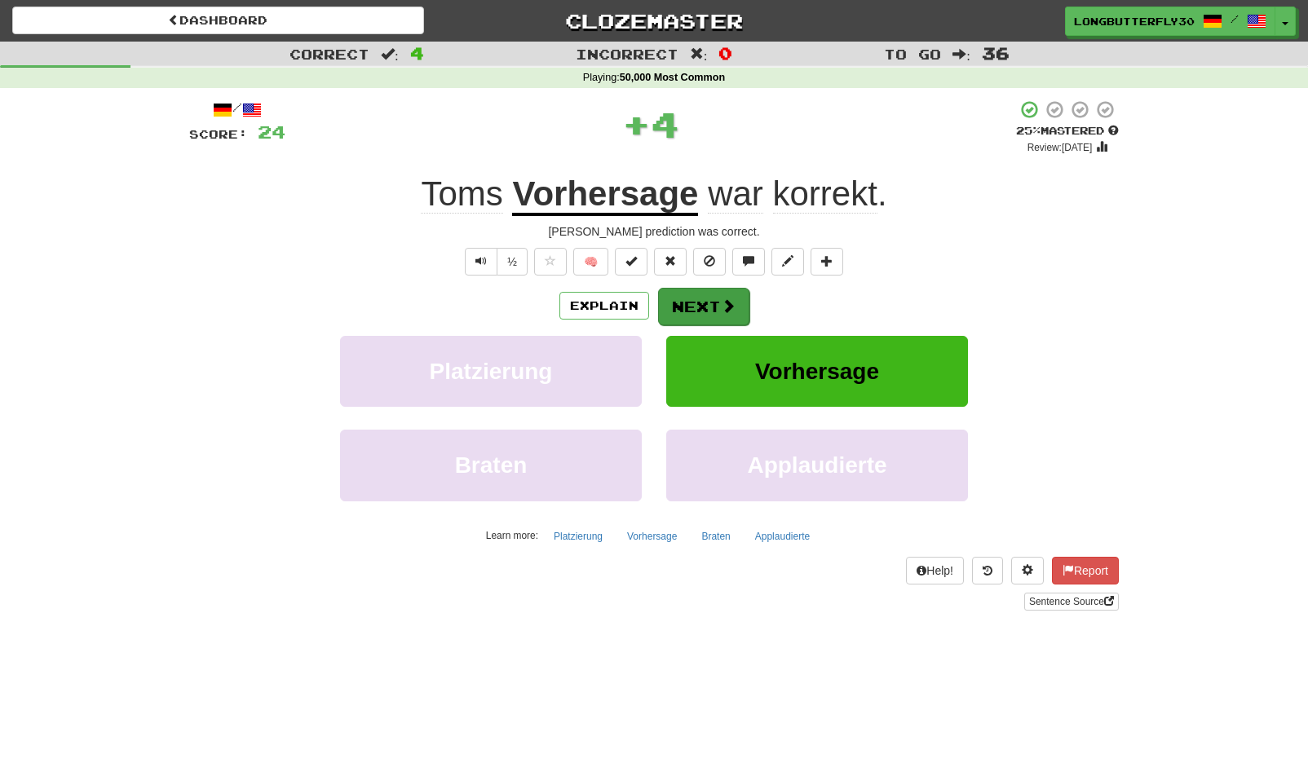
click at [721, 307] on span at bounding box center [728, 305] width 15 height 15
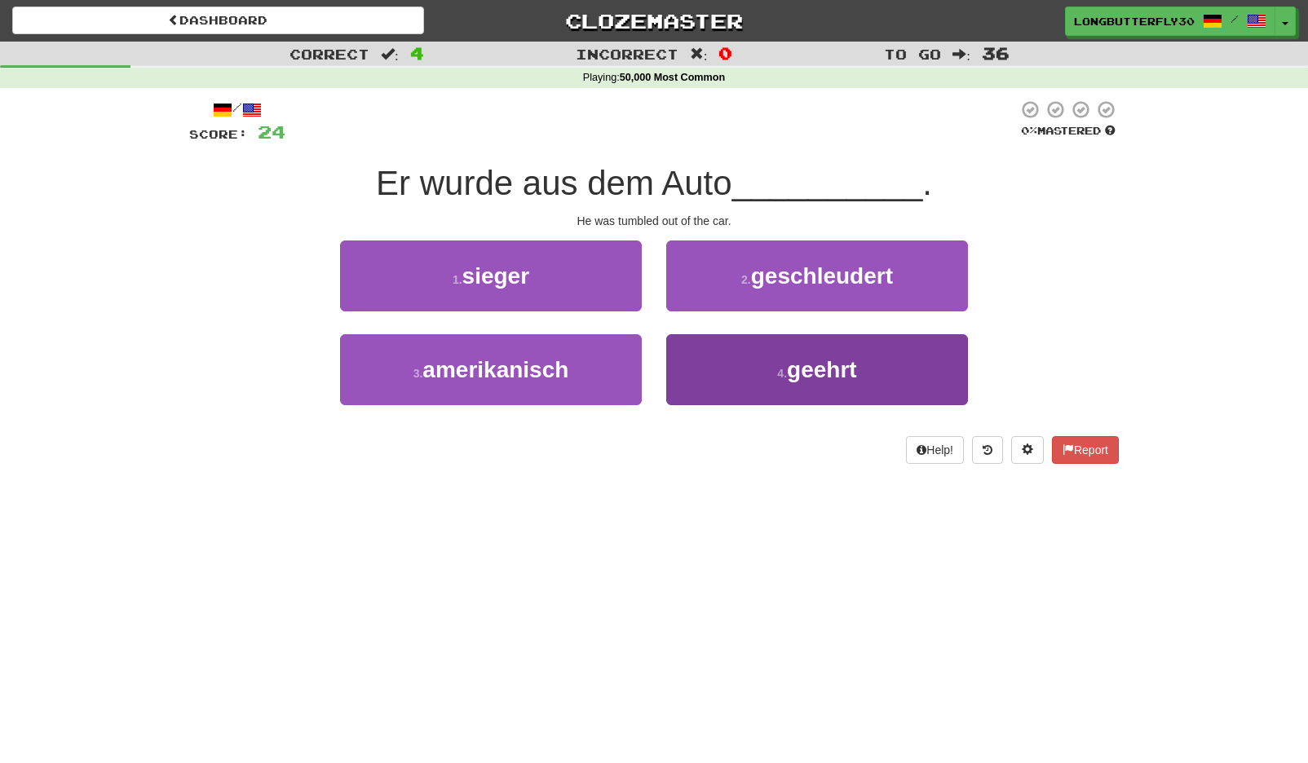
click at [796, 369] on span "geehrt" at bounding box center [822, 369] width 70 height 25
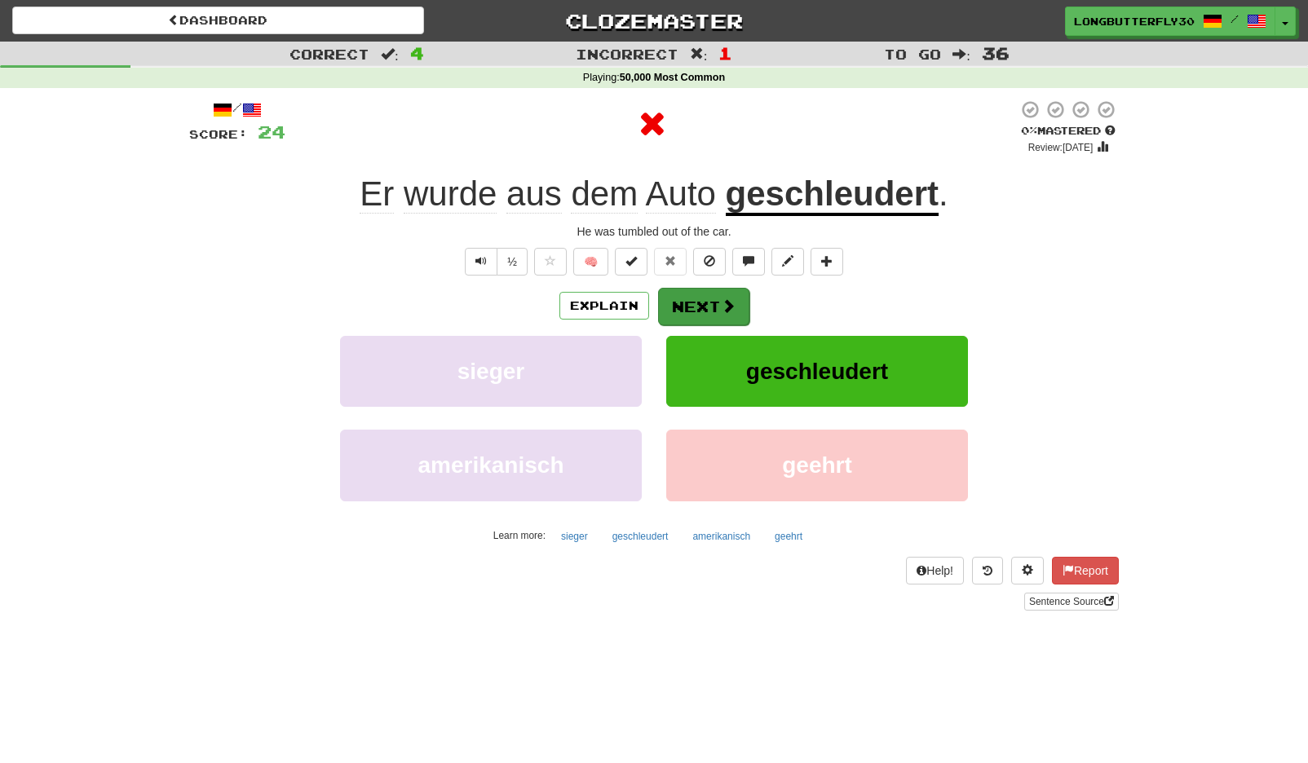
click at [711, 300] on button "Next" at bounding box center [703, 307] width 91 height 38
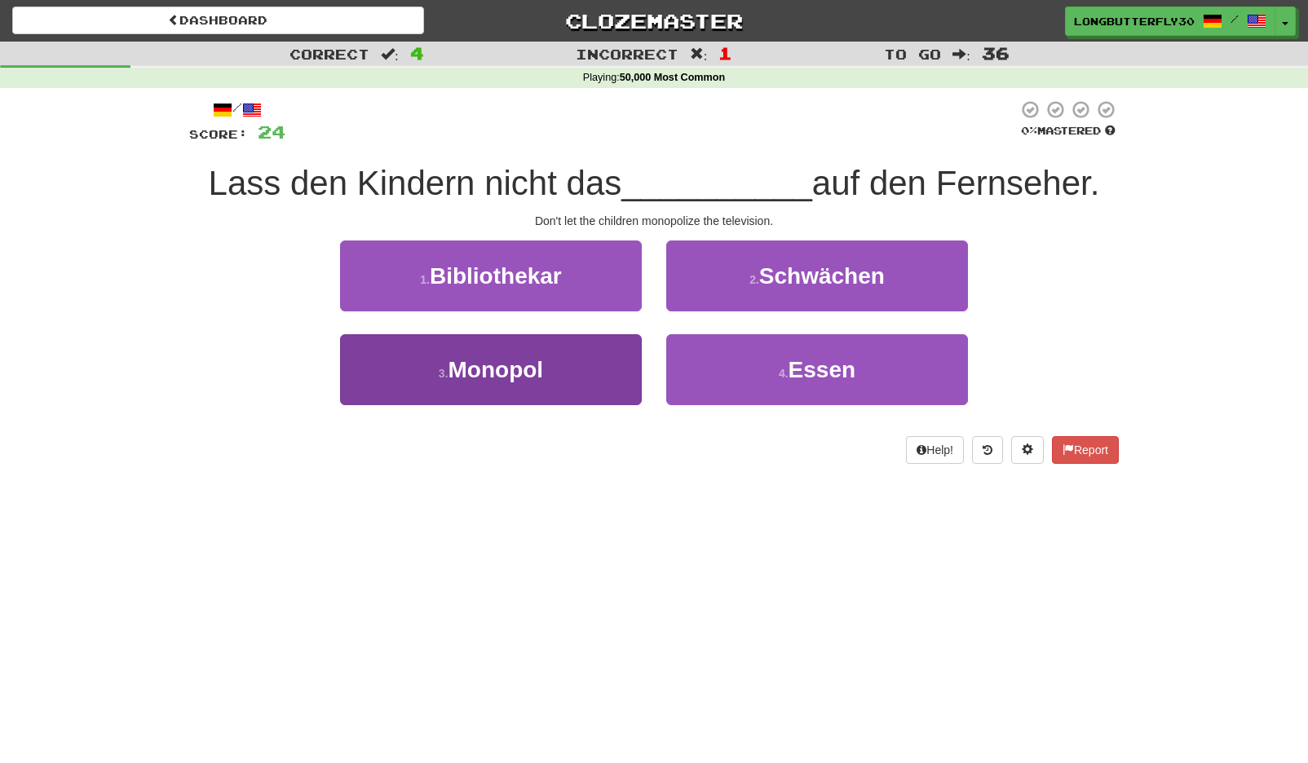
click at [564, 348] on button "3 . Monopol" at bounding box center [491, 369] width 302 height 71
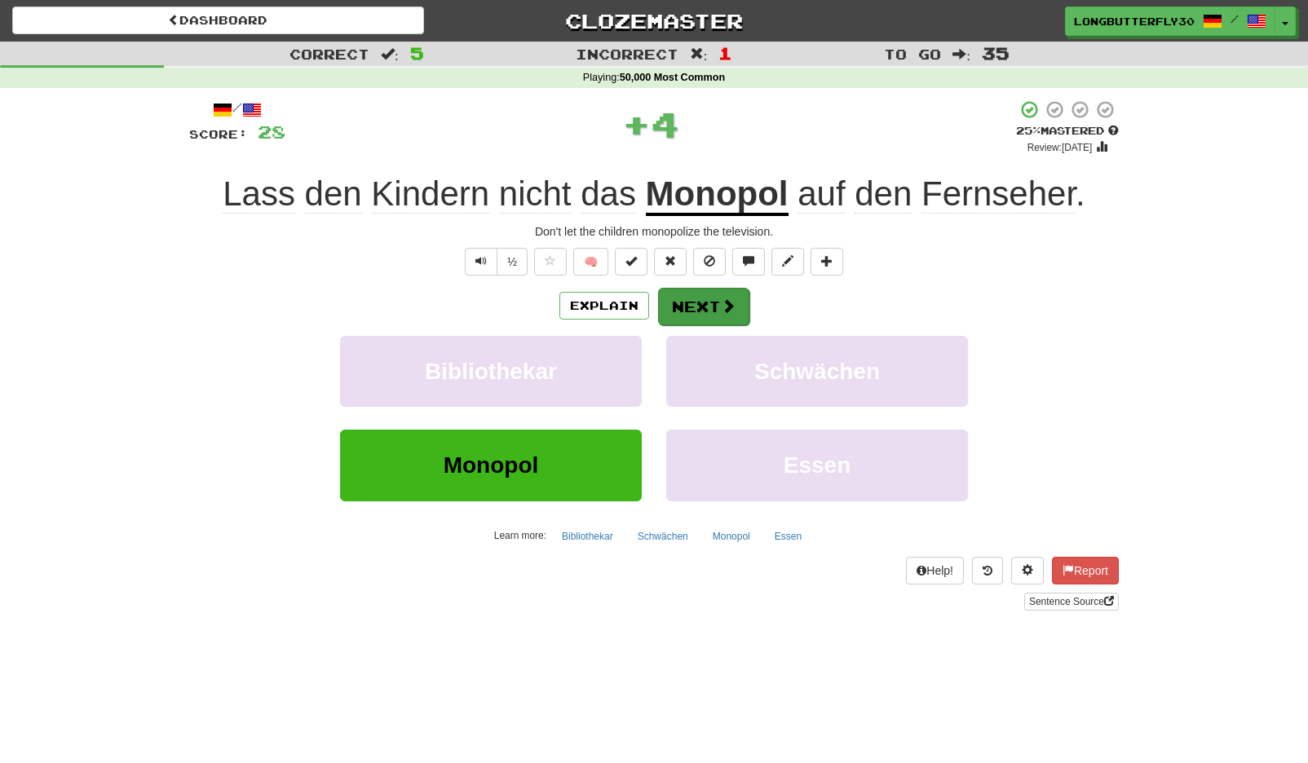
click at [722, 303] on span at bounding box center [728, 305] width 15 height 15
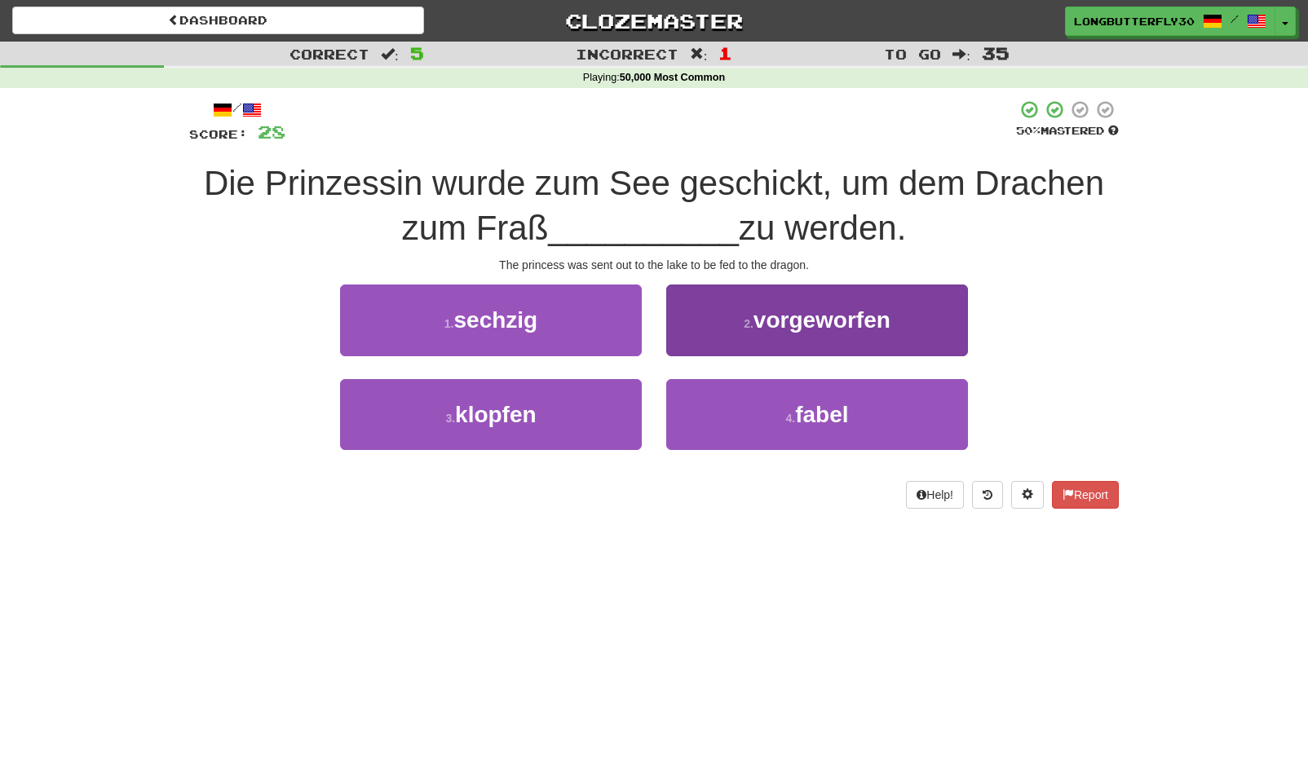
click at [797, 312] on span "vorgeworfen" at bounding box center [822, 319] width 137 height 25
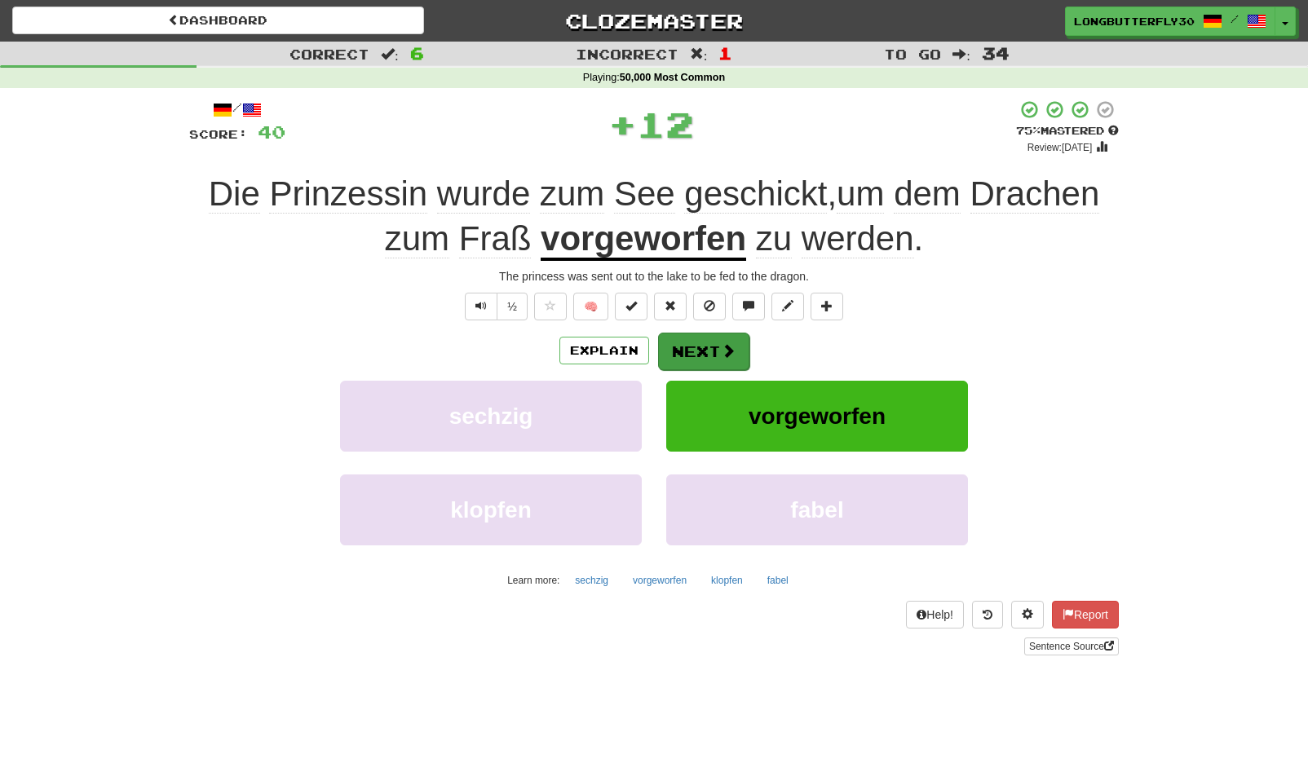
click at [714, 338] on button "Next" at bounding box center [703, 352] width 91 height 38
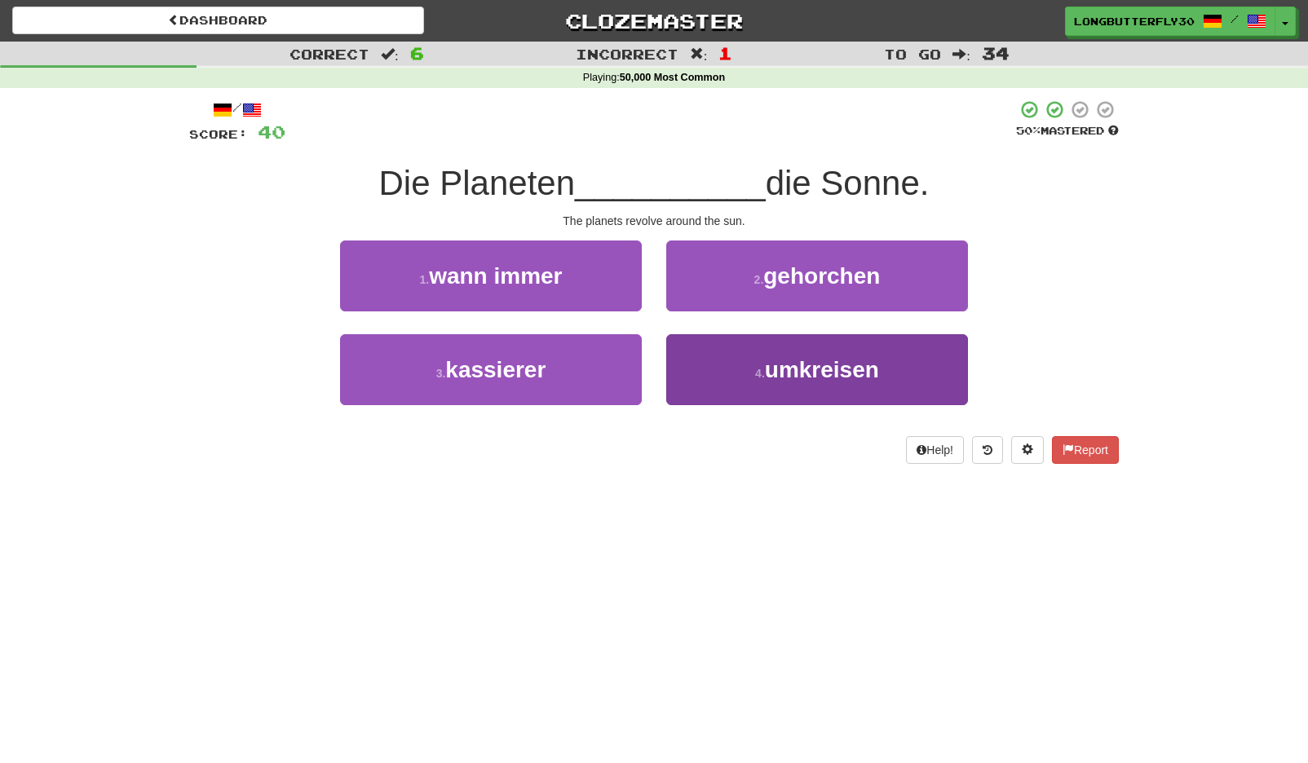
click at [762, 369] on small "4 ." at bounding box center [760, 373] width 10 height 13
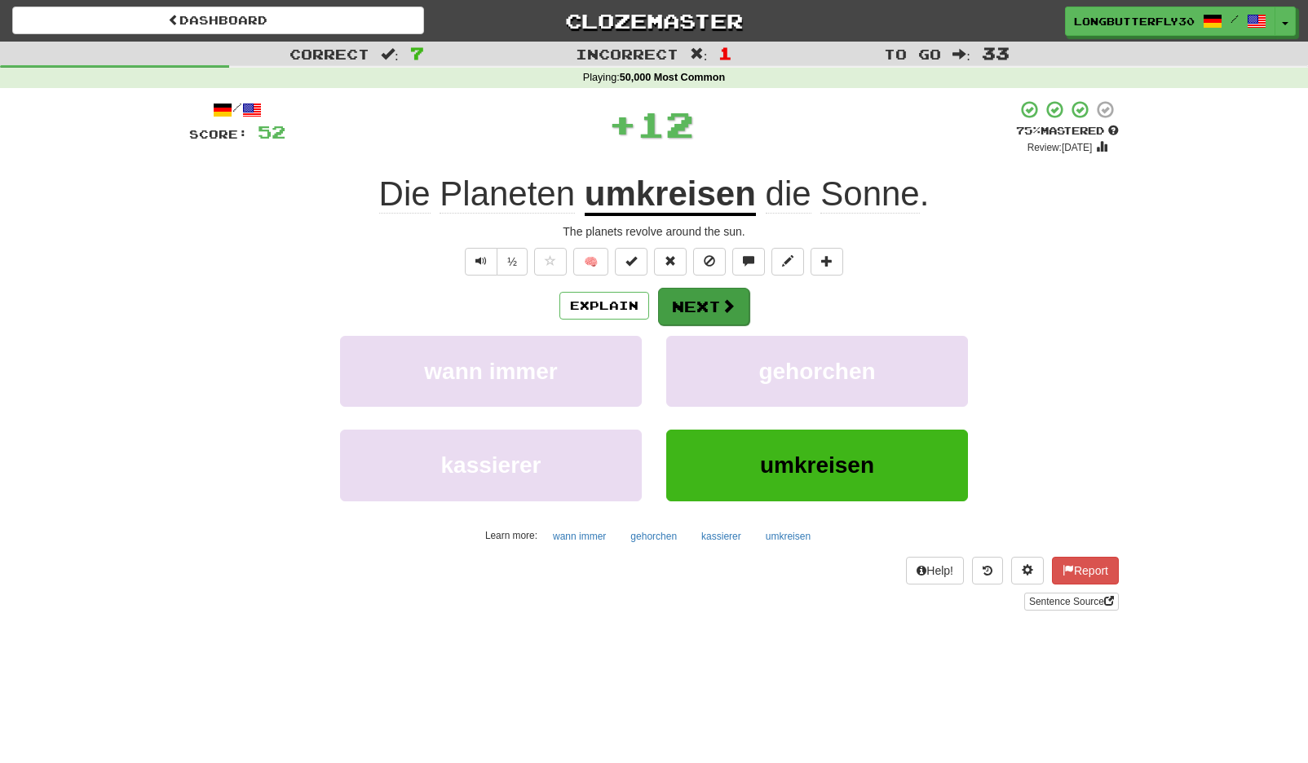
click at [716, 311] on button "Next" at bounding box center [703, 307] width 91 height 38
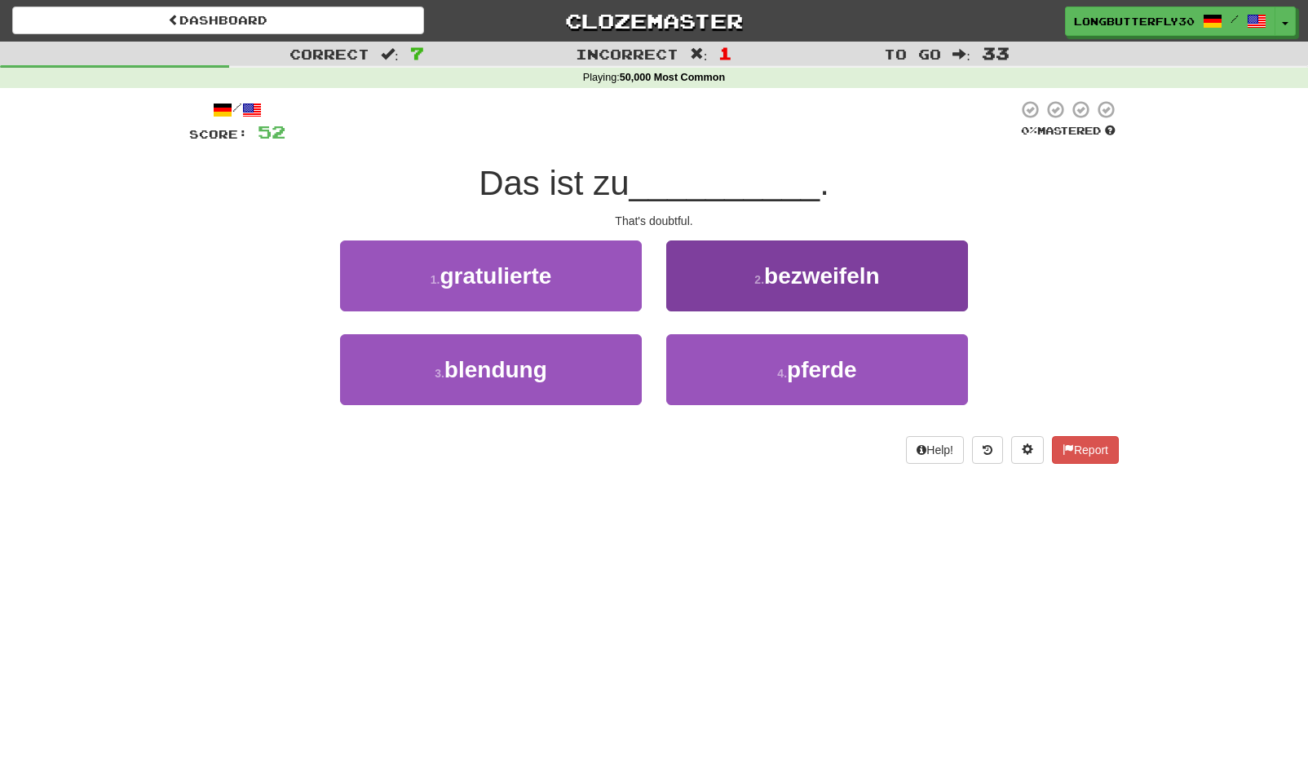
click at [793, 297] on button "2 . bezweifeln" at bounding box center [817, 276] width 302 height 71
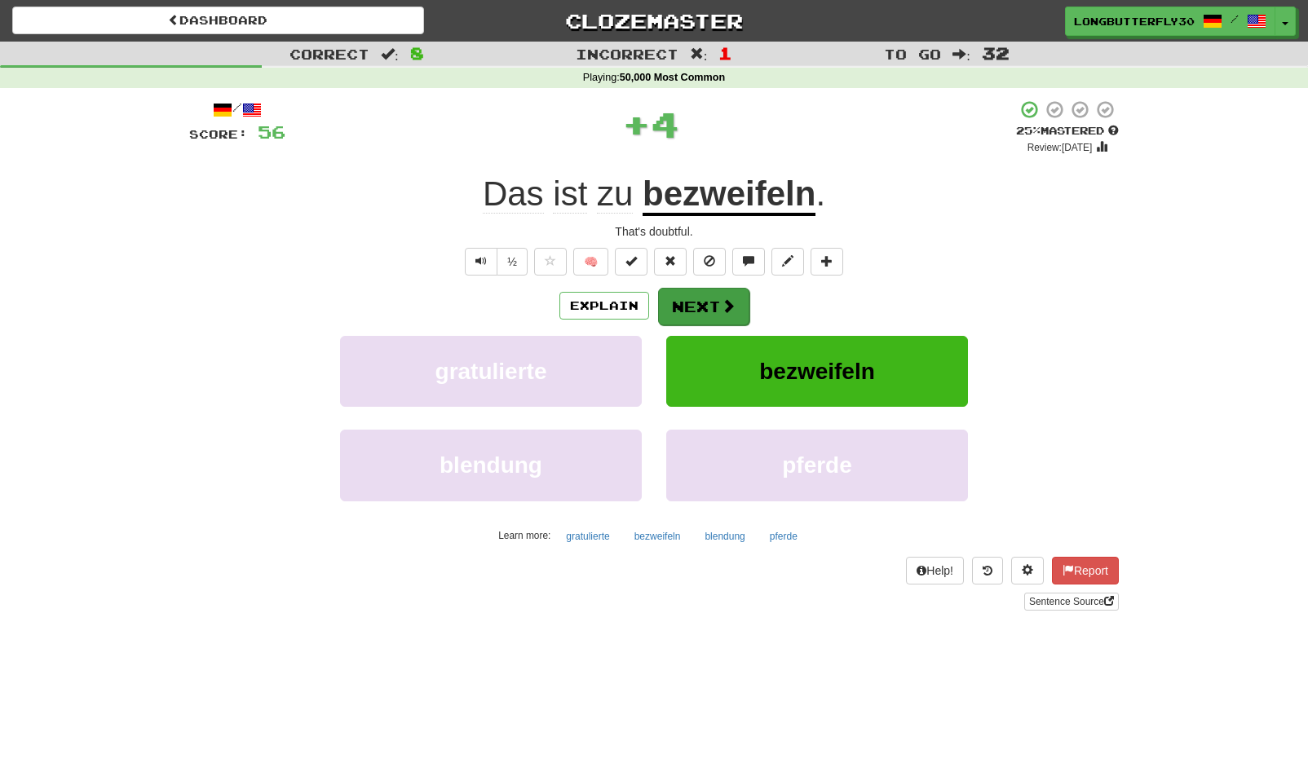
click at [696, 299] on button "Next" at bounding box center [703, 307] width 91 height 38
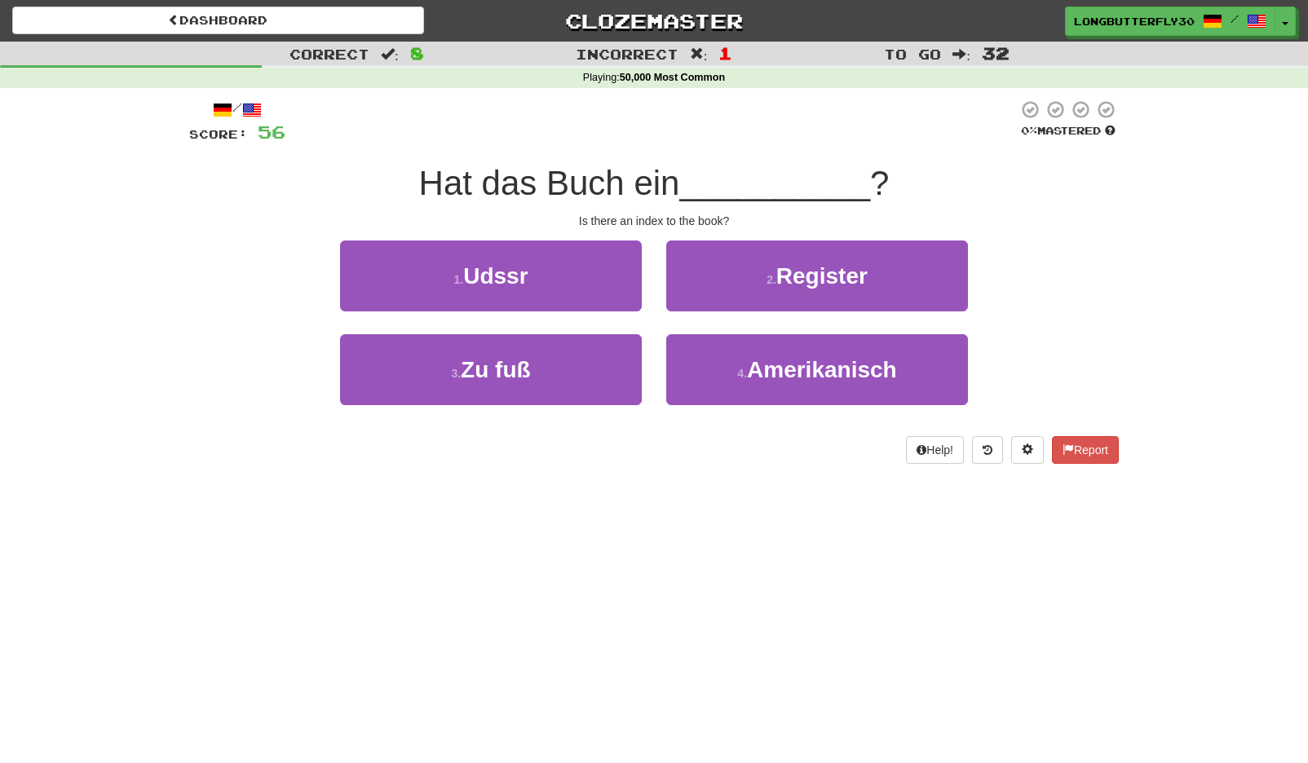
click at [790, 275] on span "Register" at bounding box center [821, 275] width 91 height 25
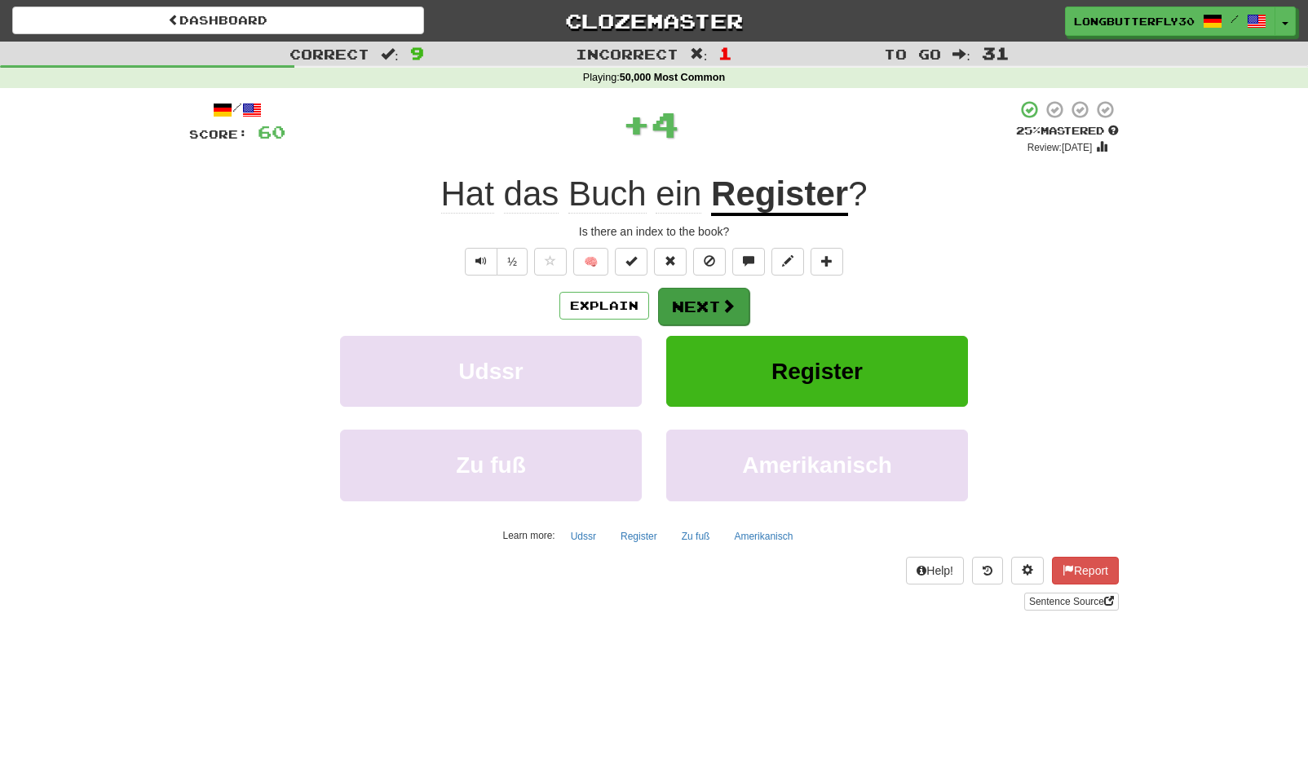
click at [682, 294] on button "Next" at bounding box center [703, 307] width 91 height 38
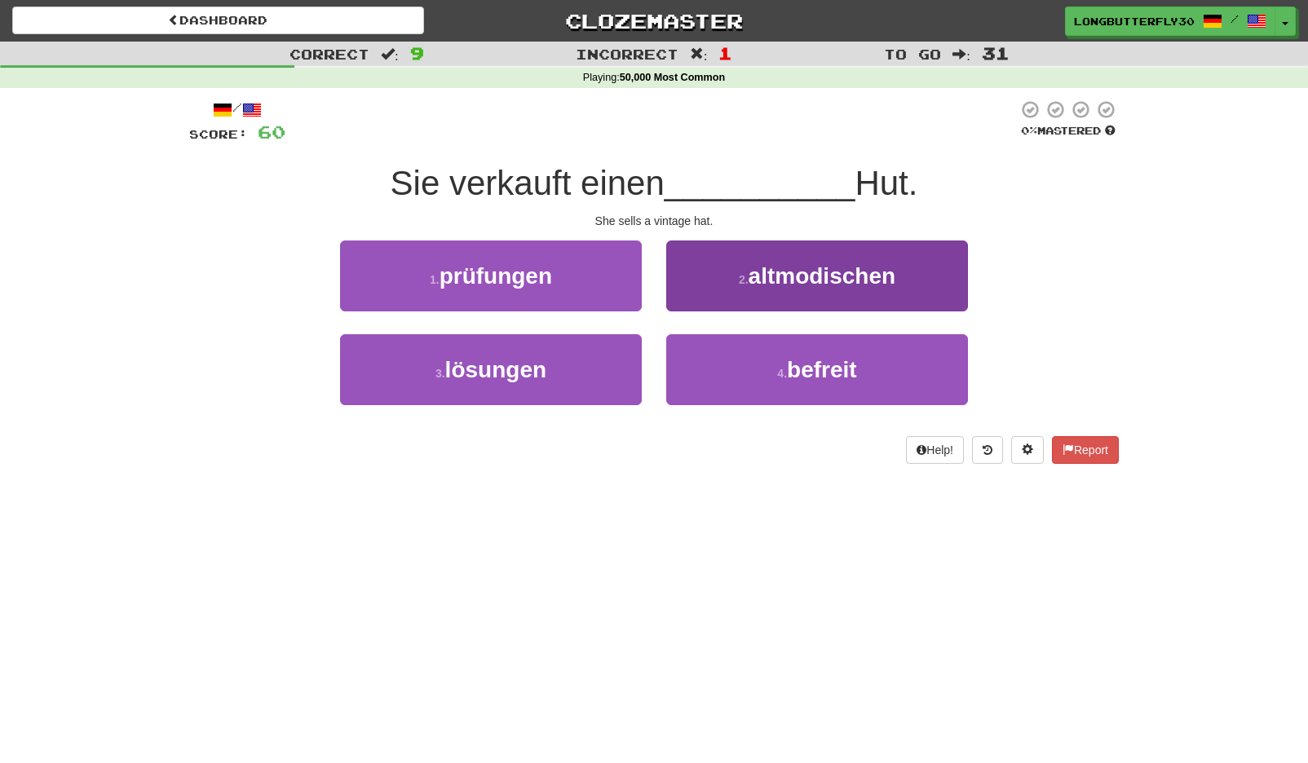
click at [755, 273] on span "altmodischen" at bounding box center [822, 275] width 147 height 25
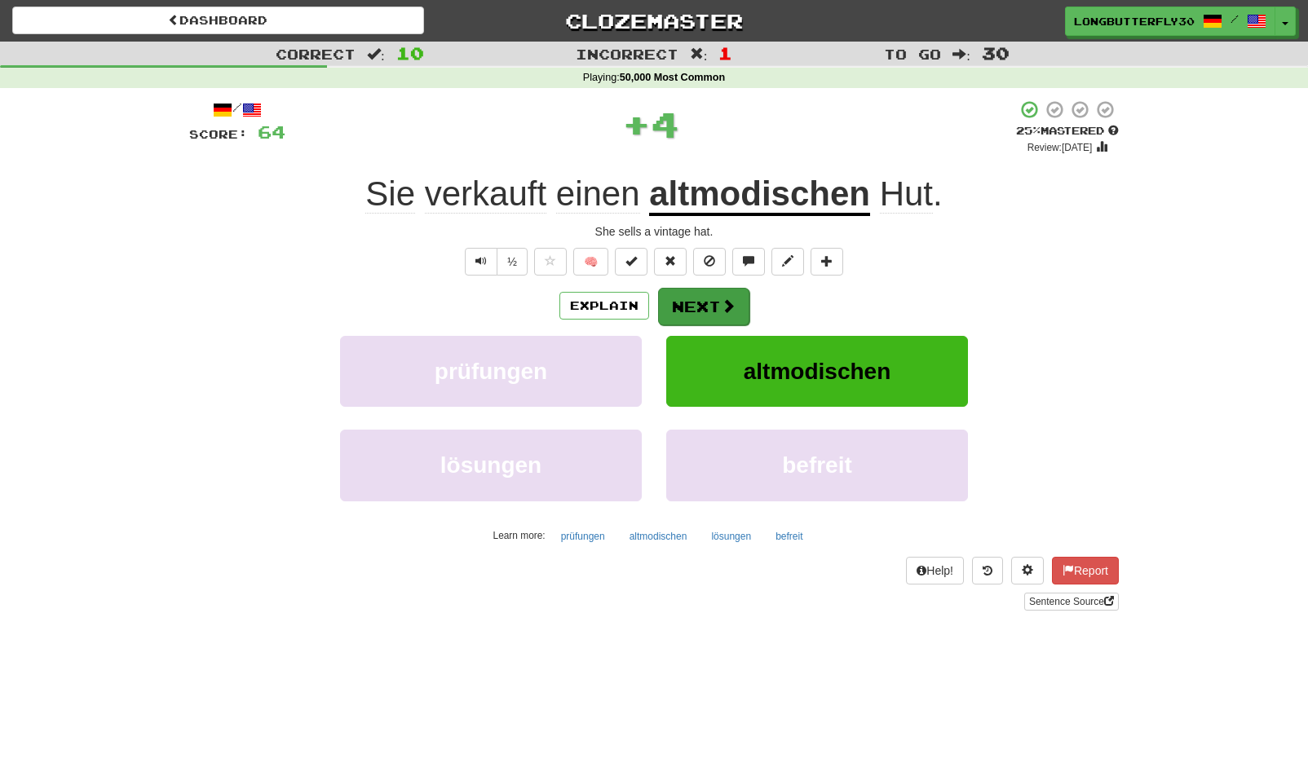
click at [703, 294] on button "Next" at bounding box center [703, 307] width 91 height 38
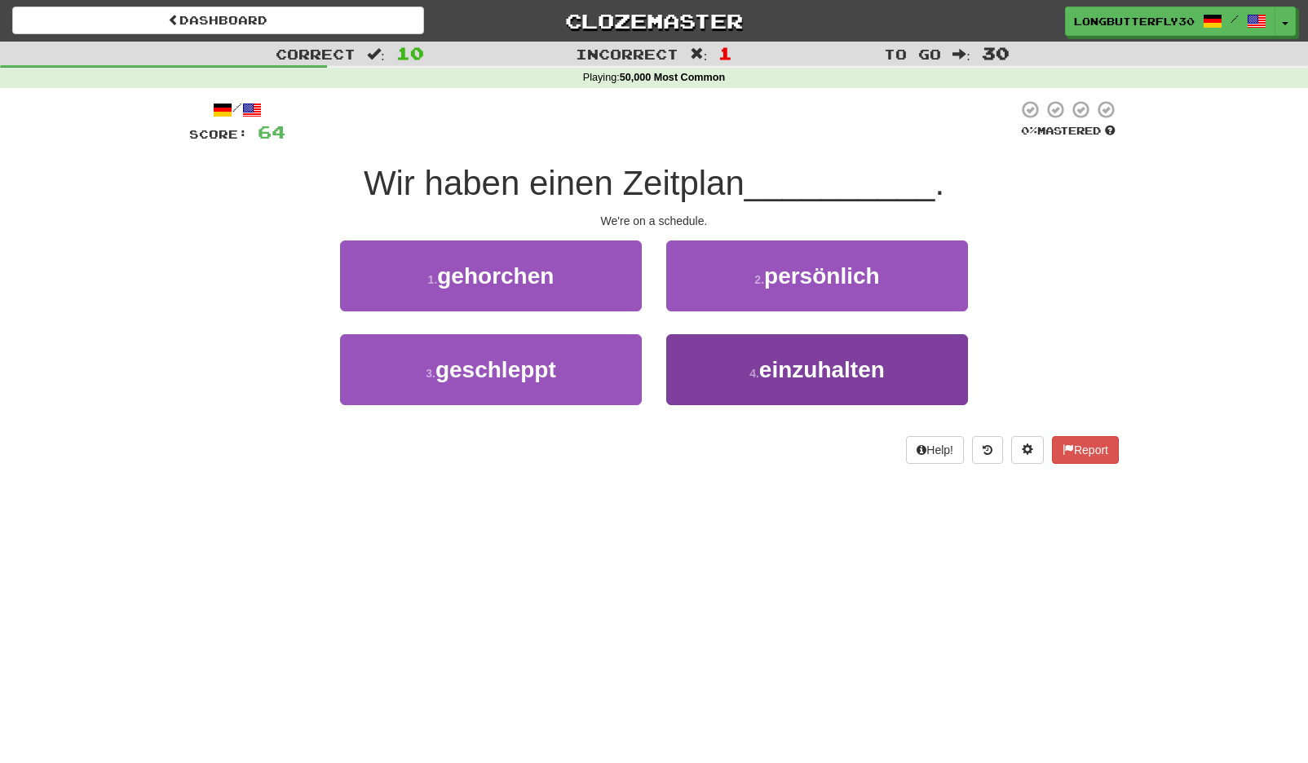
click at [748, 352] on button "4 . einzuhalten" at bounding box center [817, 369] width 302 height 71
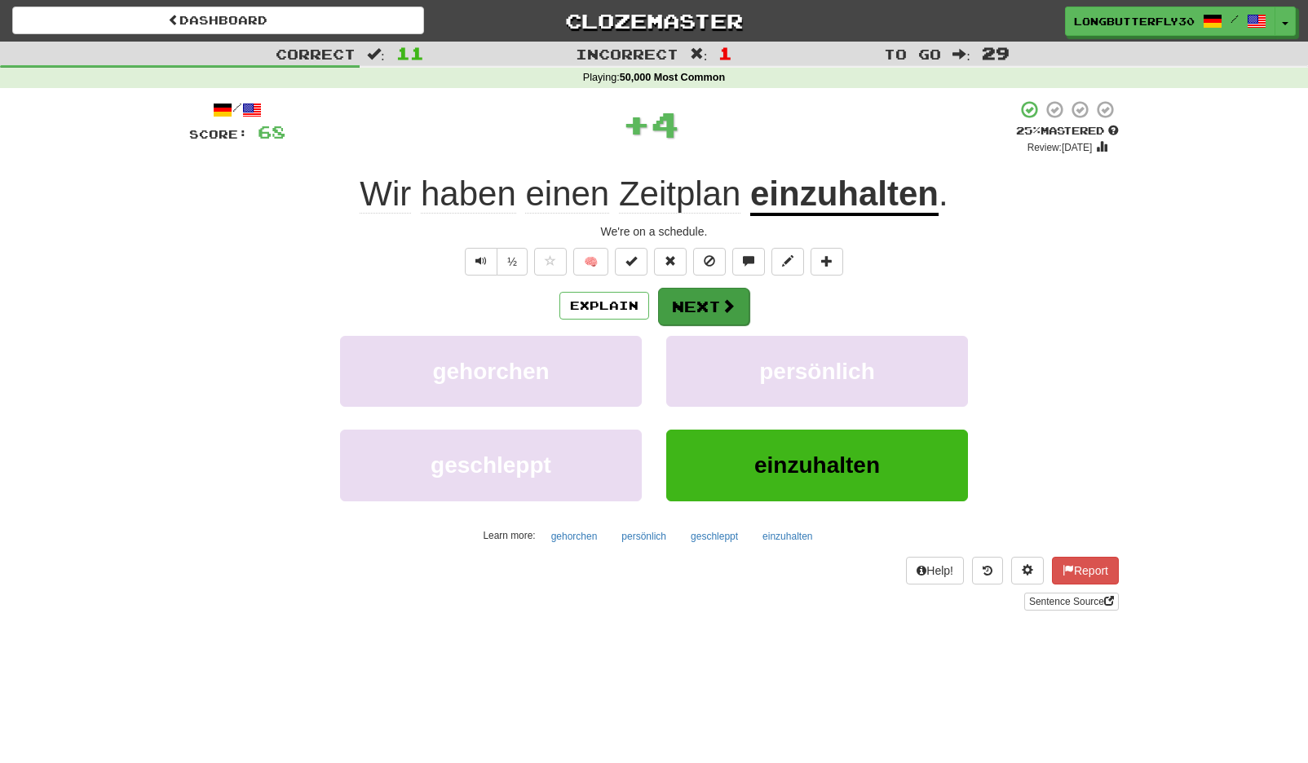
click at [704, 312] on button "Next" at bounding box center [703, 307] width 91 height 38
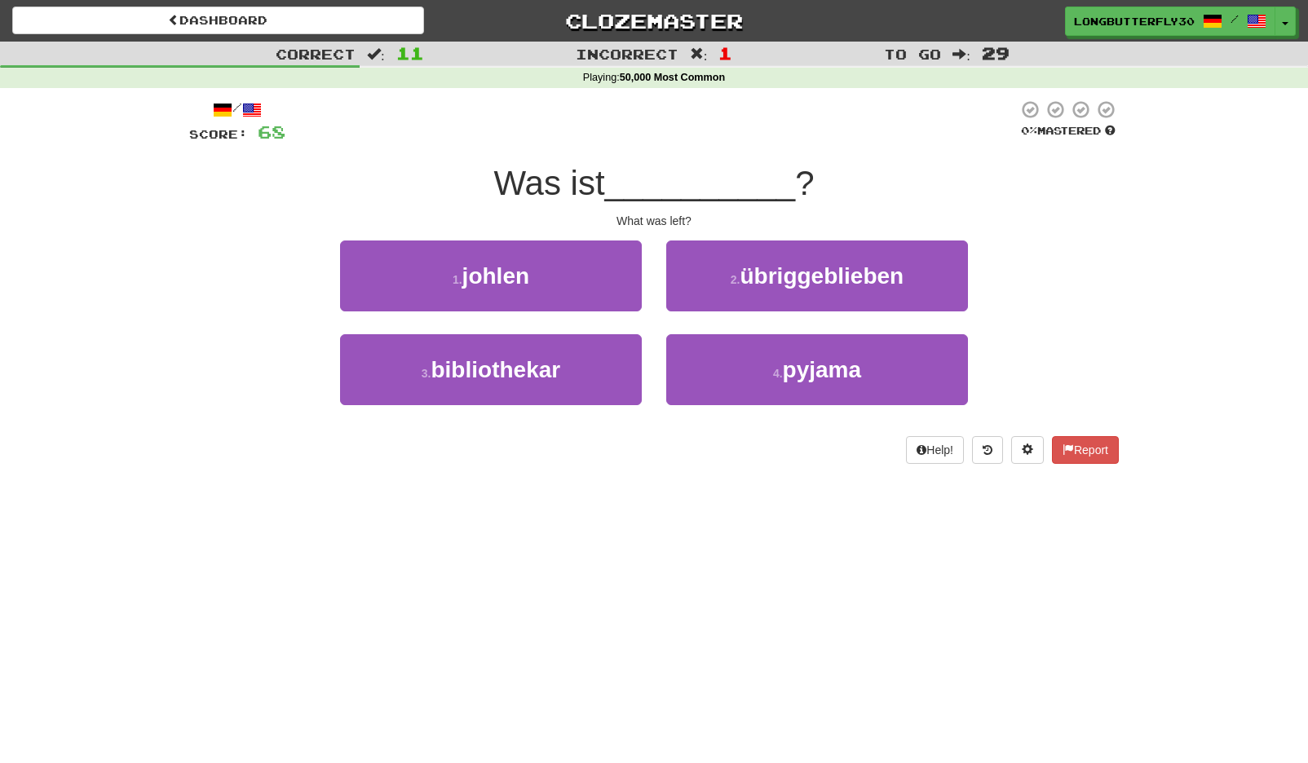
drag, startPoint x: 833, startPoint y: 274, endPoint x: 794, endPoint y: 284, distance: 39.6
click at [832, 274] on span "übriggeblieben" at bounding box center [823, 275] width 164 height 25
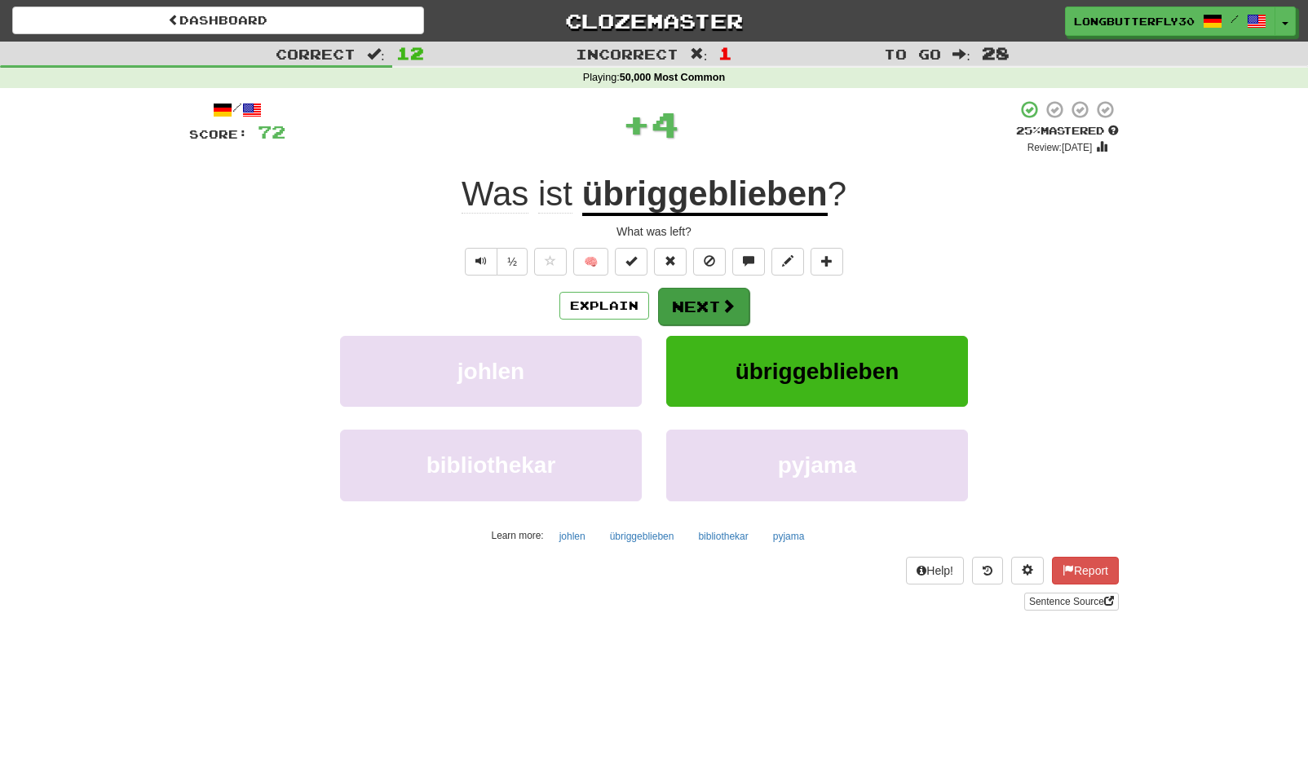
click at [717, 297] on button "Next" at bounding box center [703, 307] width 91 height 38
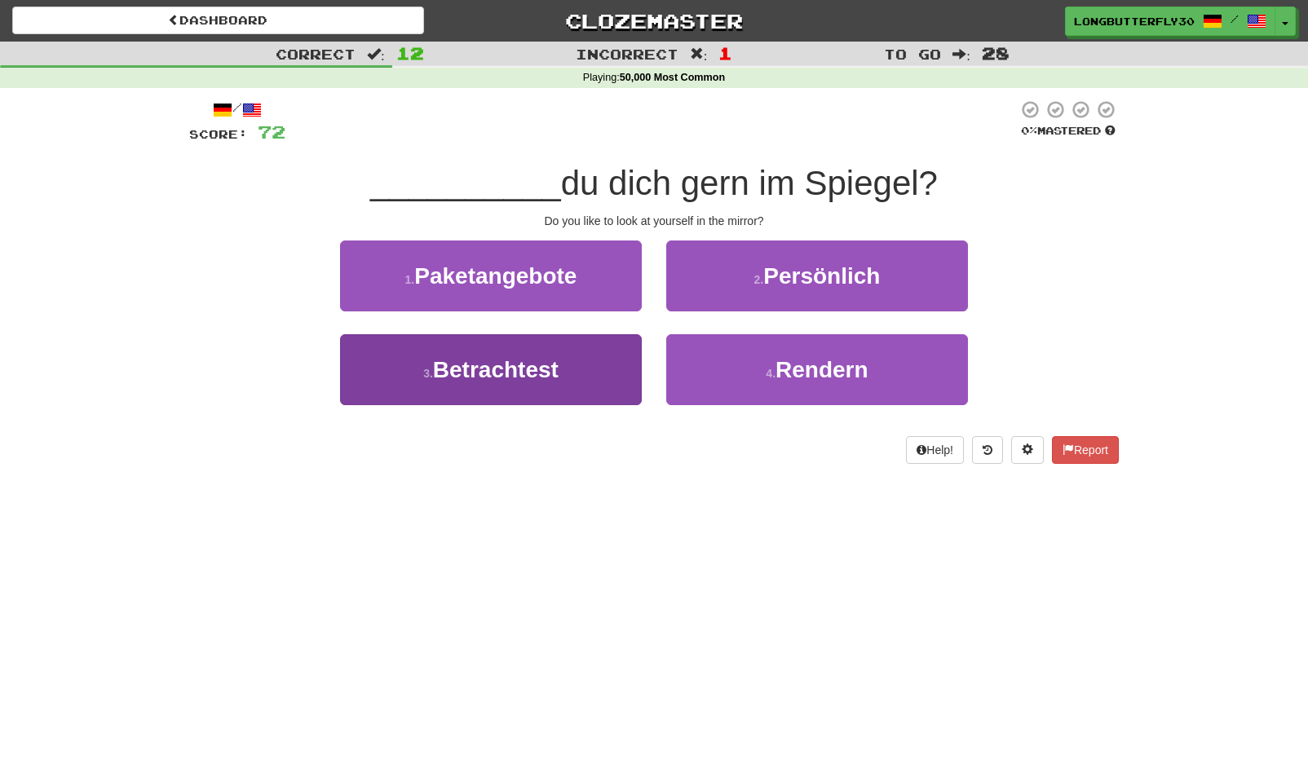
click at [537, 369] on span "Betrachtest" at bounding box center [496, 369] width 126 height 25
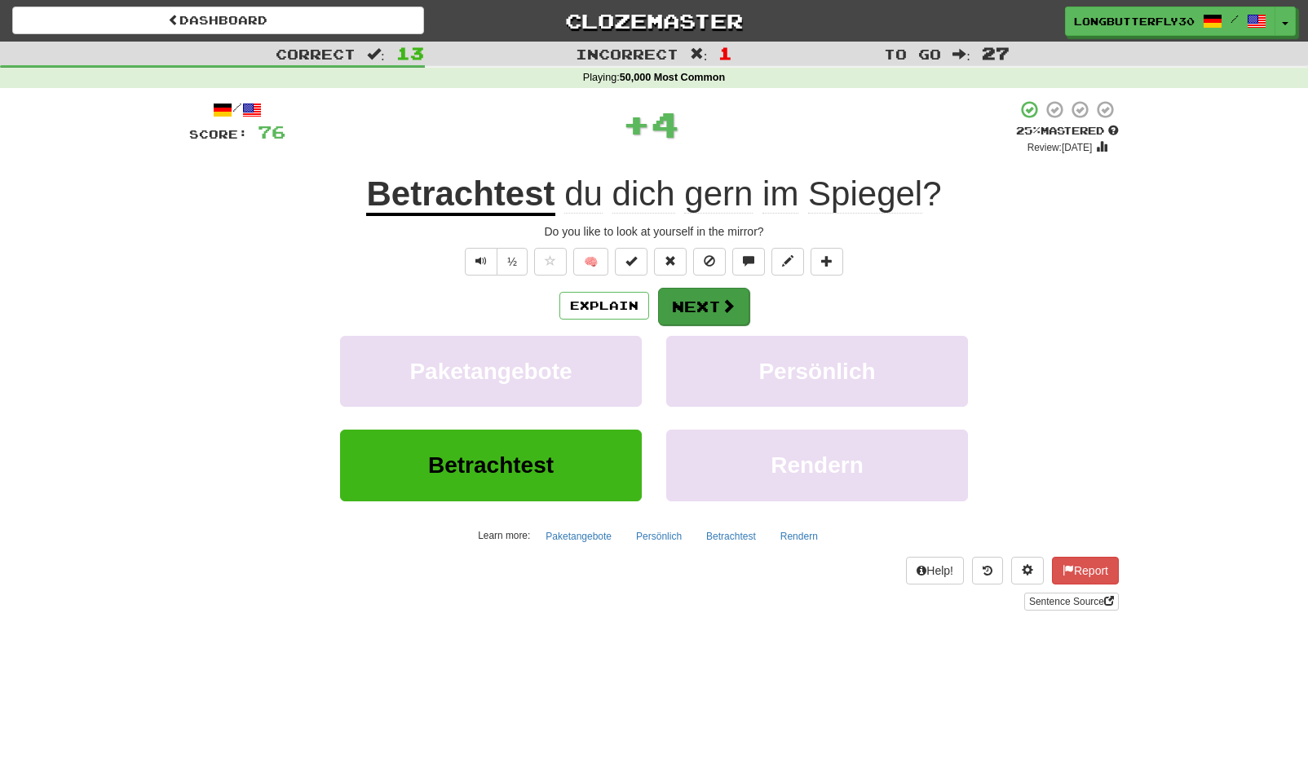
click at [686, 306] on button "Next" at bounding box center [703, 307] width 91 height 38
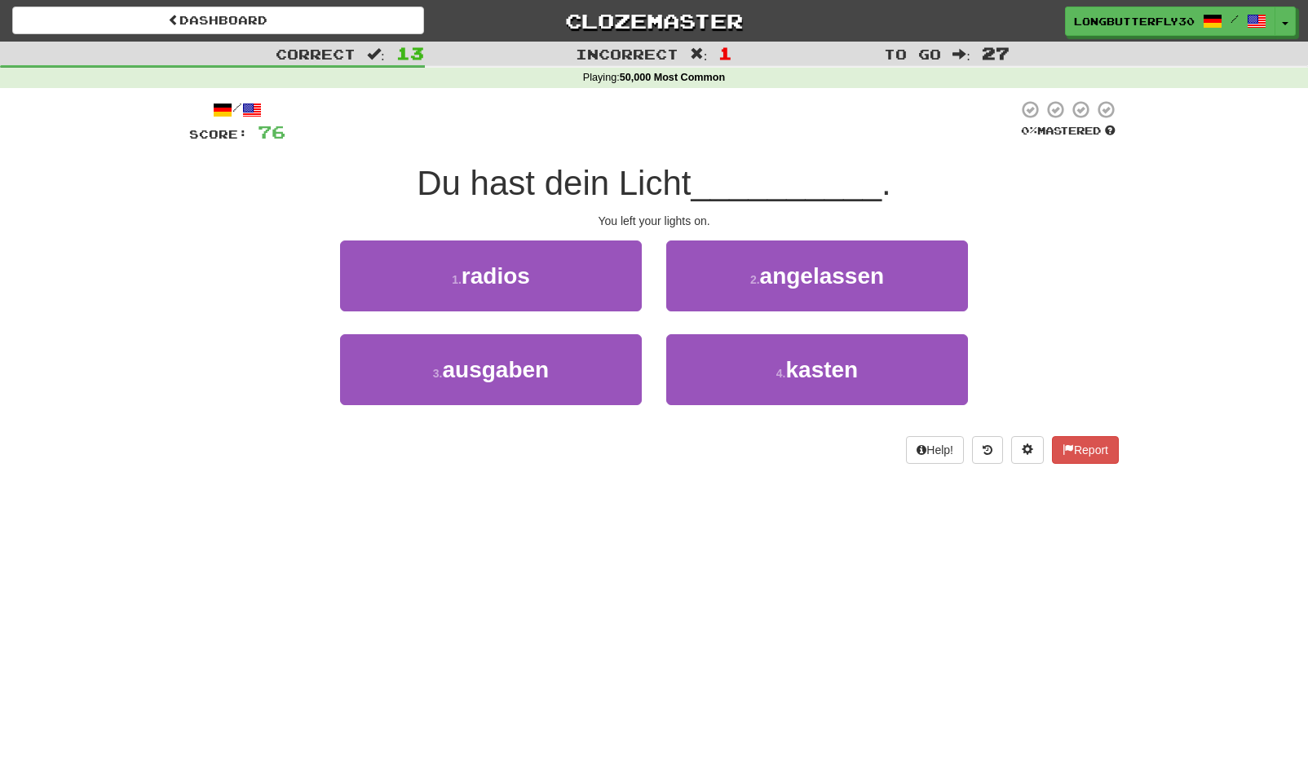
drag, startPoint x: 816, startPoint y: 276, endPoint x: 777, endPoint y: 283, distance: 39.7
click at [816, 276] on span "angelassen" at bounding box center [822, 275] width 125 height 25
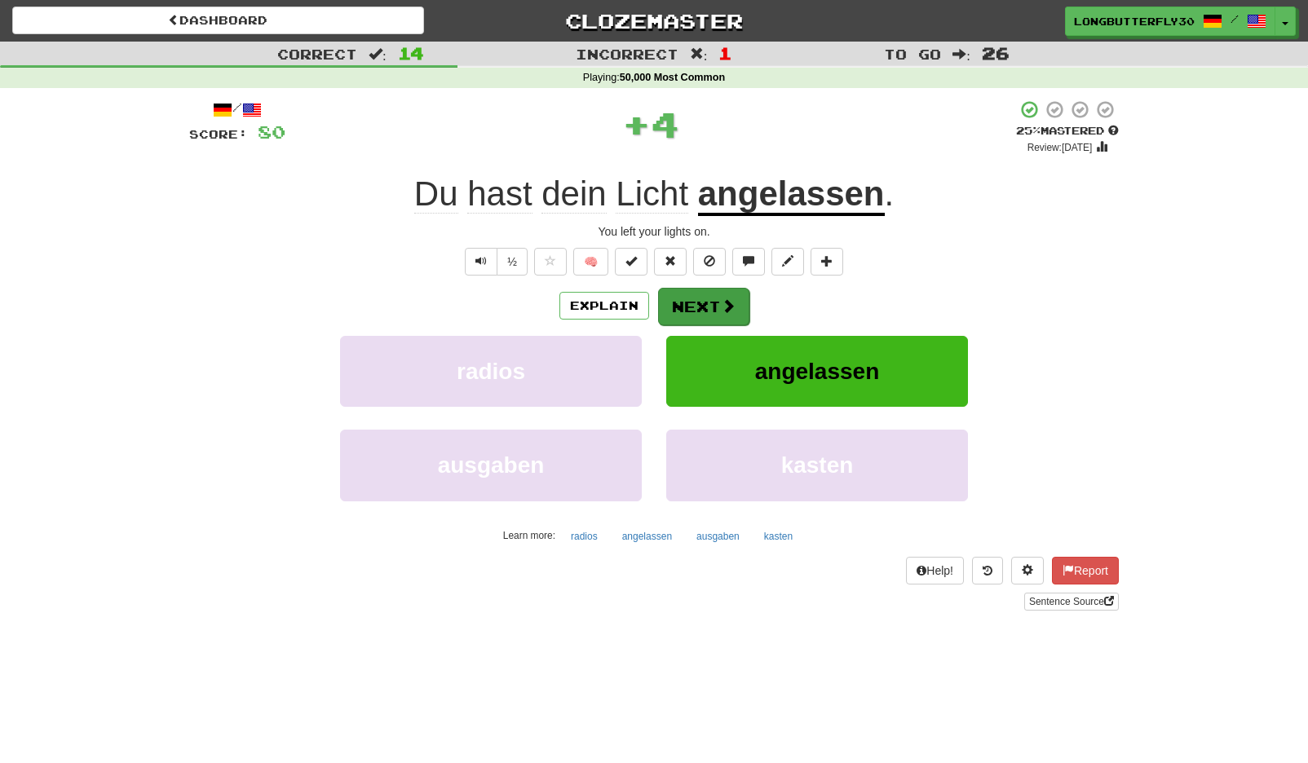
click at [703, 294] on button "Next" at bounding box center [703, 307] width 91 height 38
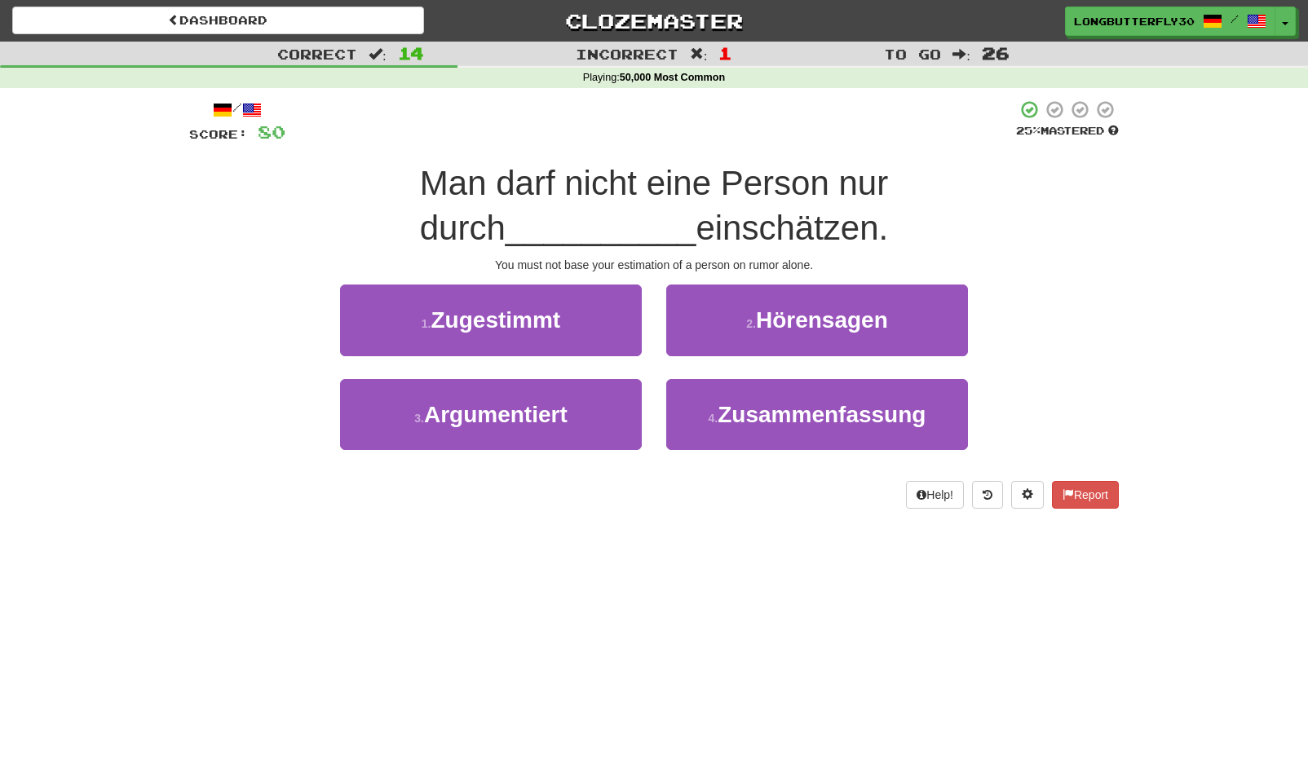
click at [841, 327] on span "Hörensagen" at bounding box center [822, 319] width 132 height 25
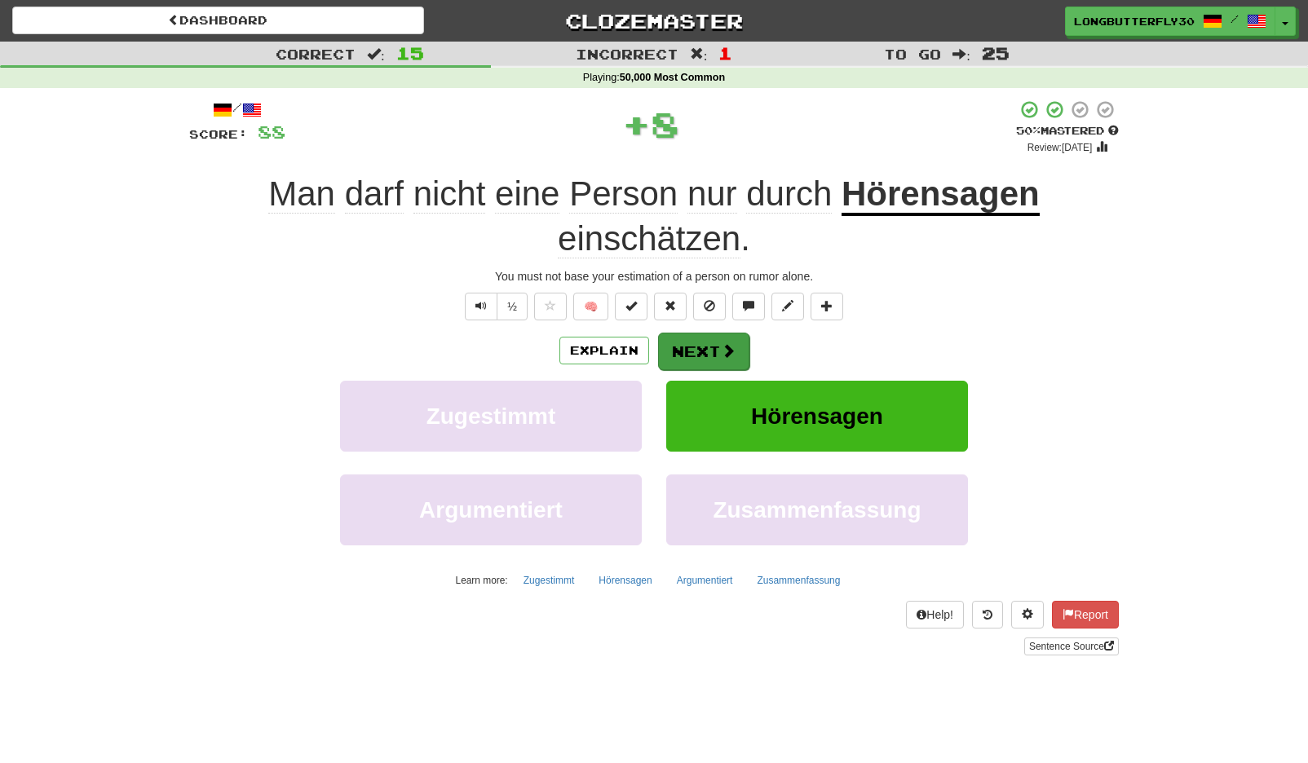
click at [721, 343] on span at bounding box center [728, 350] width 15 height 15
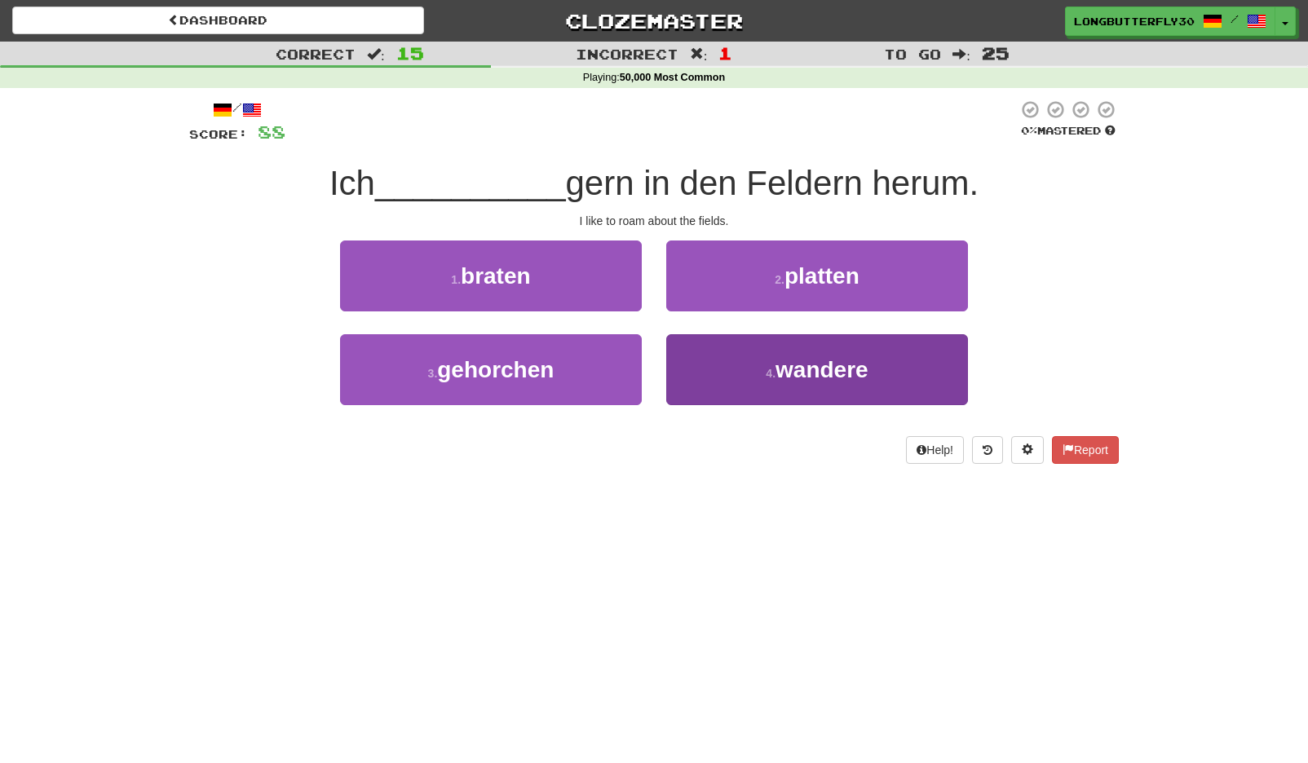
click at [721, 373] on button "4 . wandere" at bounding box center [817, 369] width 302 height 71
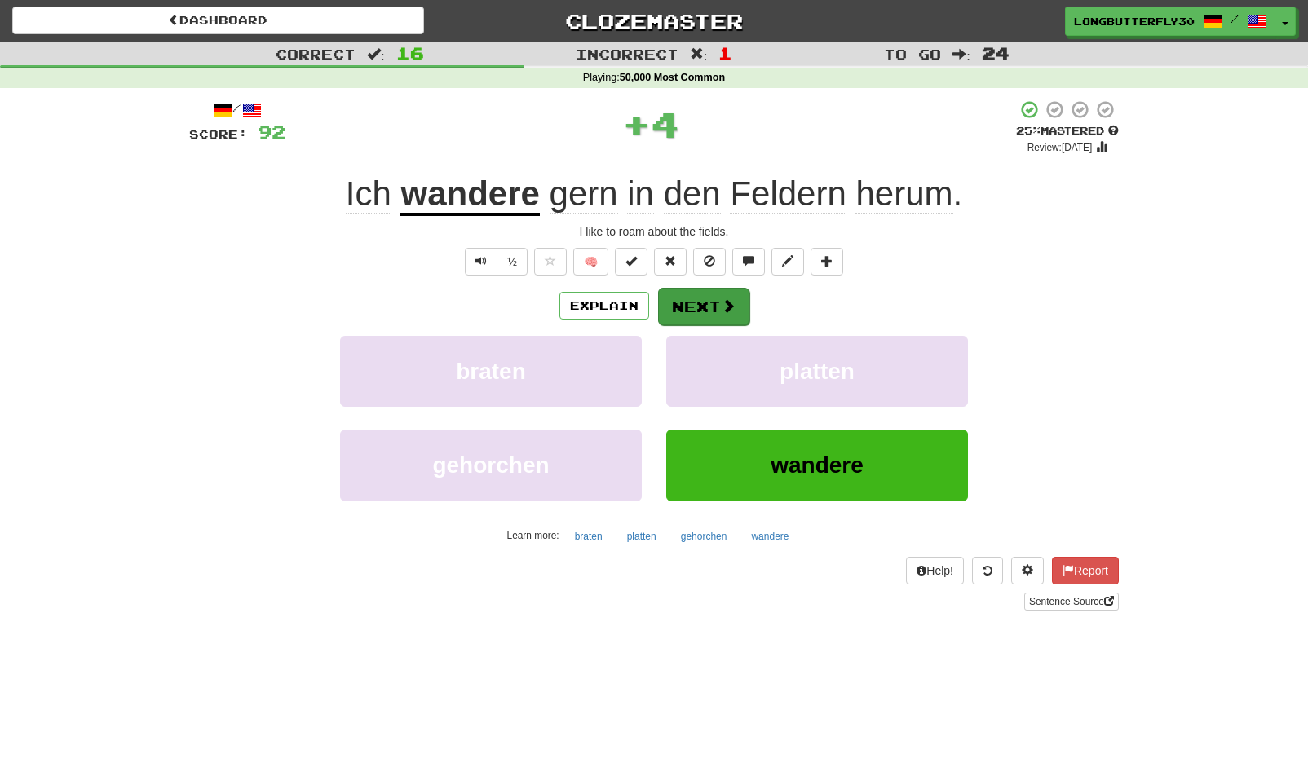
click at [733, 293] on button "Next" at bounding box center [703, 307] width 91 height 38
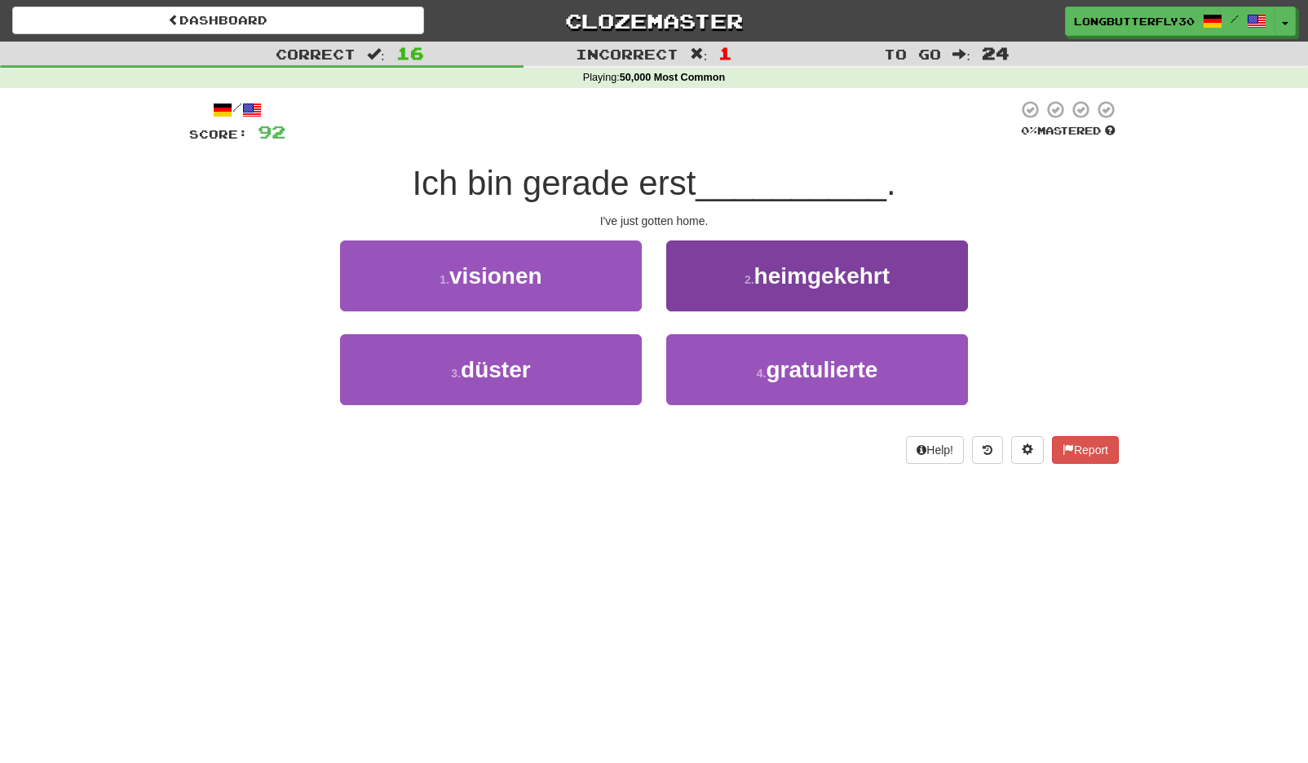
click at [768, 287] on button "2 . heimgekehrt" at bounding box center [817, 276] width 302 height 71
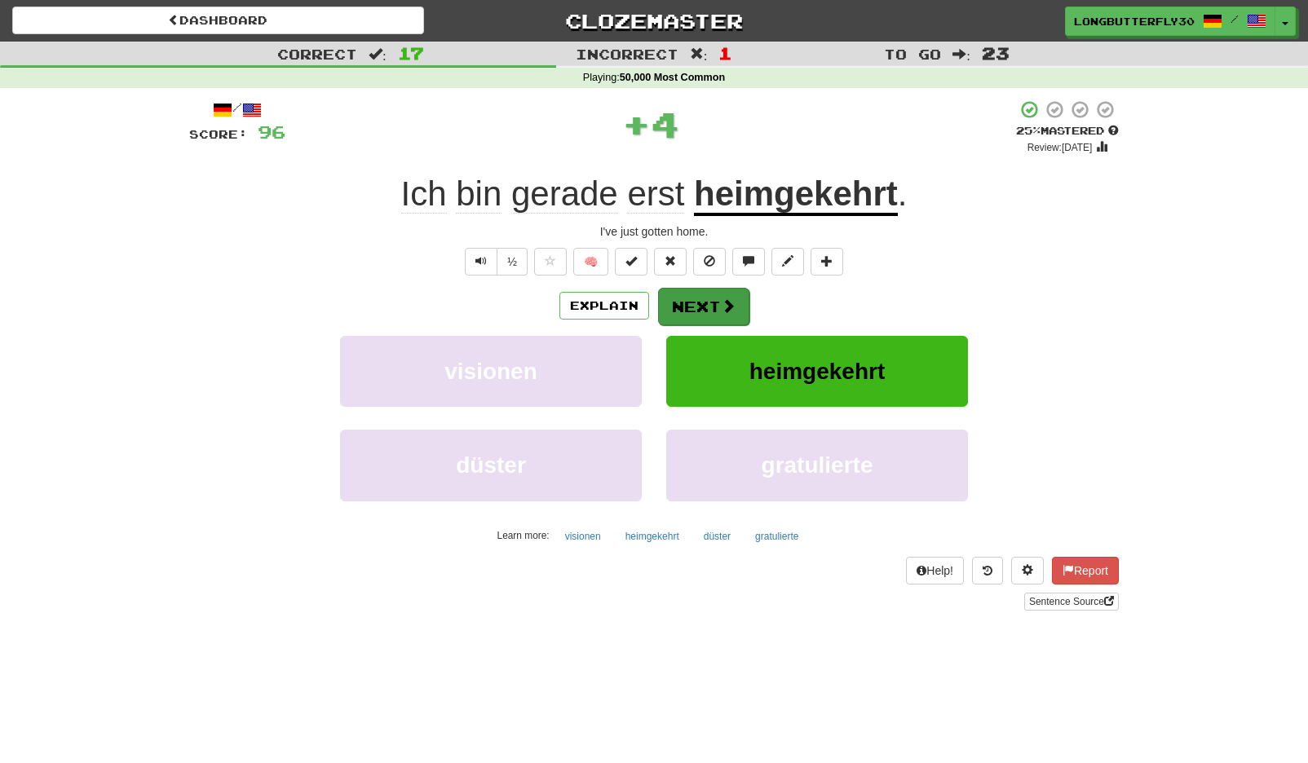
click at [704, 299] on button "Next" at bounding box center [703, 307] width 91 height 38
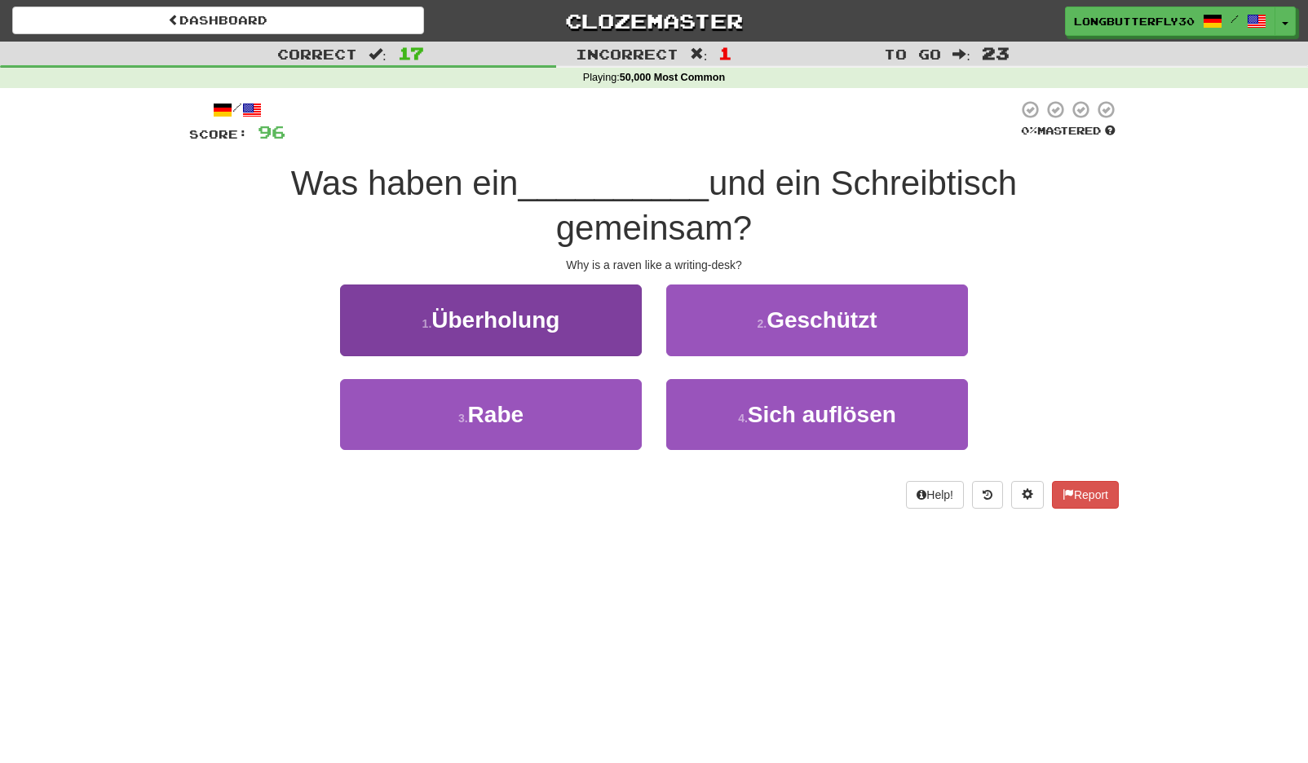
drag, startPoint x: 605, startPoint y: 400, endPoint x: 613, endPoint y: 389, distance: 14.0
click at [607, 400] on button "3 . Rabe" at bounding box center [491, 414] width 302 height 71
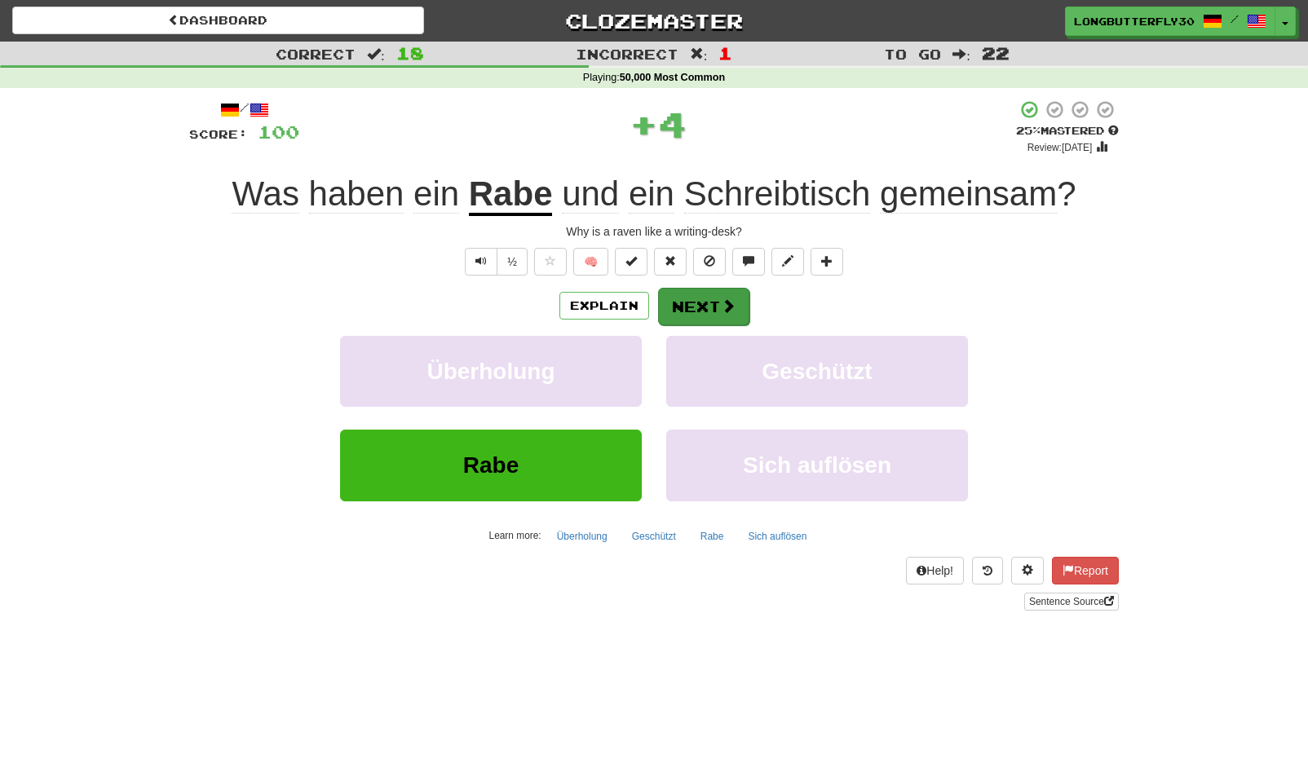
click at [718, 314] on button "Next" at bounding box center [703, 307] width 91 height 38
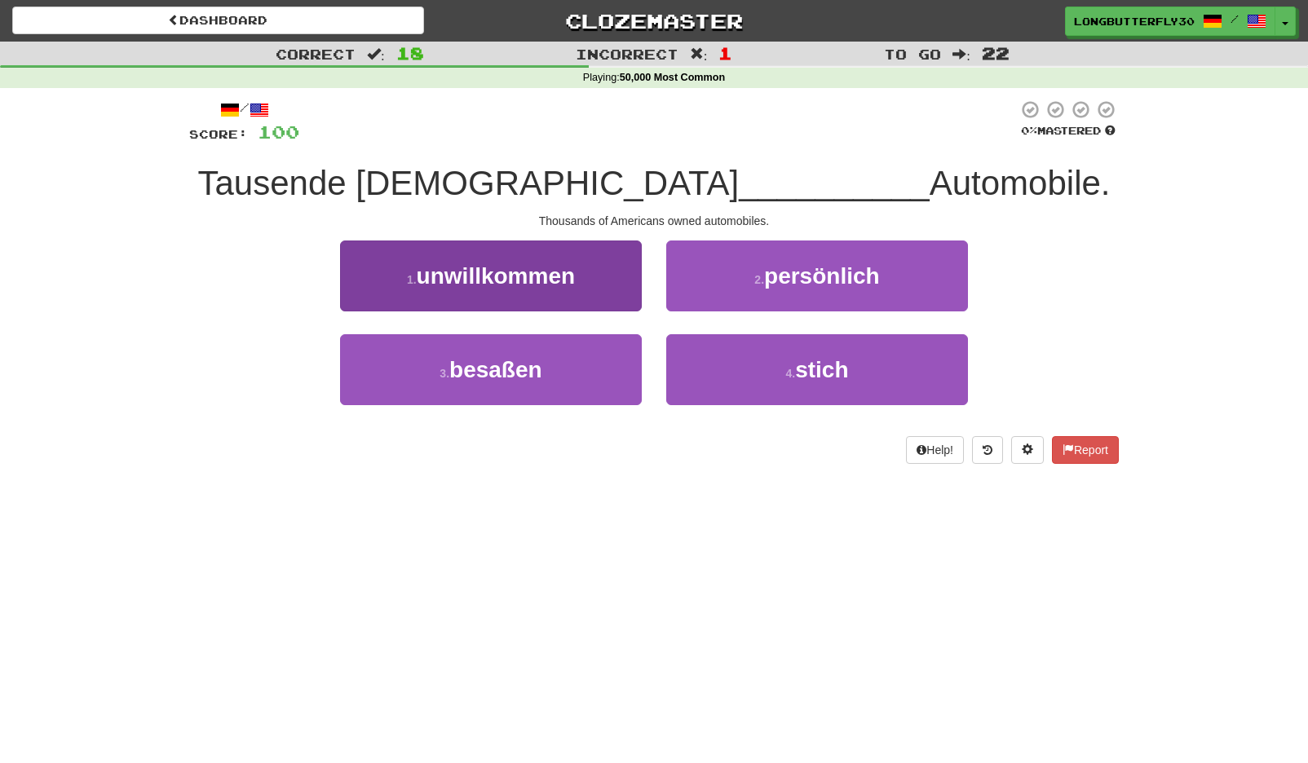
click at [589, 367] on button "3 . besaßen" at bounding box center [491, 369] width 302 height 71
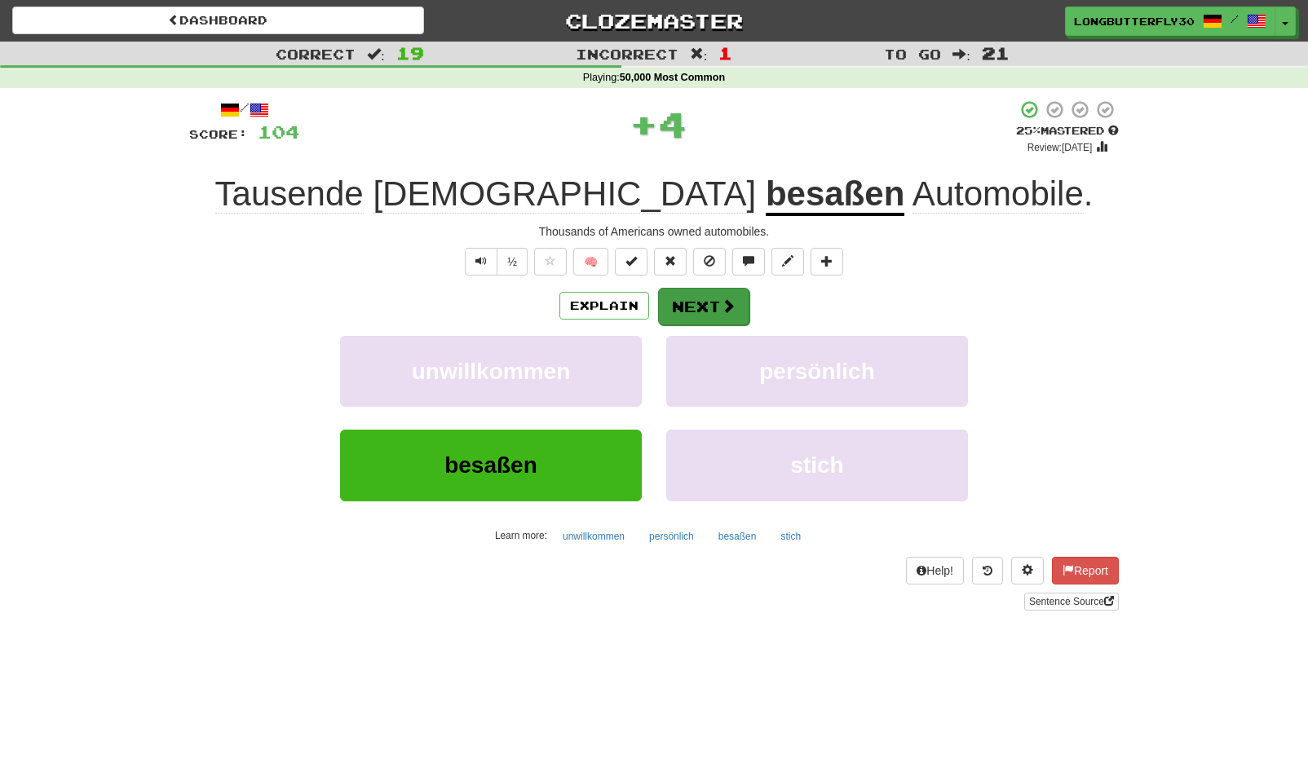
click at [738, 294] on button "Next" at bounding box center [703, 307] width 91 height 38
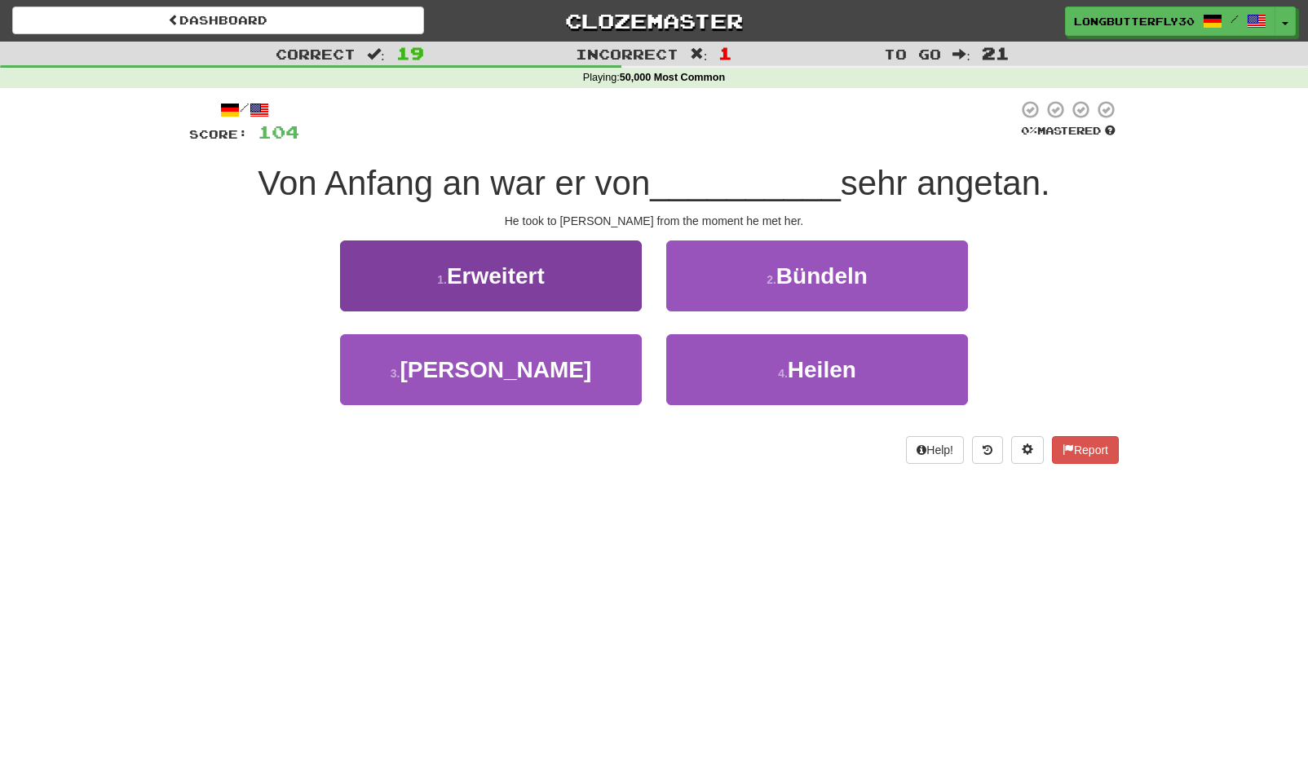
drag, startPoint x: 601, startPoint y: 358, endPoint x: 622, endPoint y: 347, distance: 24.1
click at [601, 358] on button "3 . Akiko" at bounding box center [491, 369] width 302 height 71
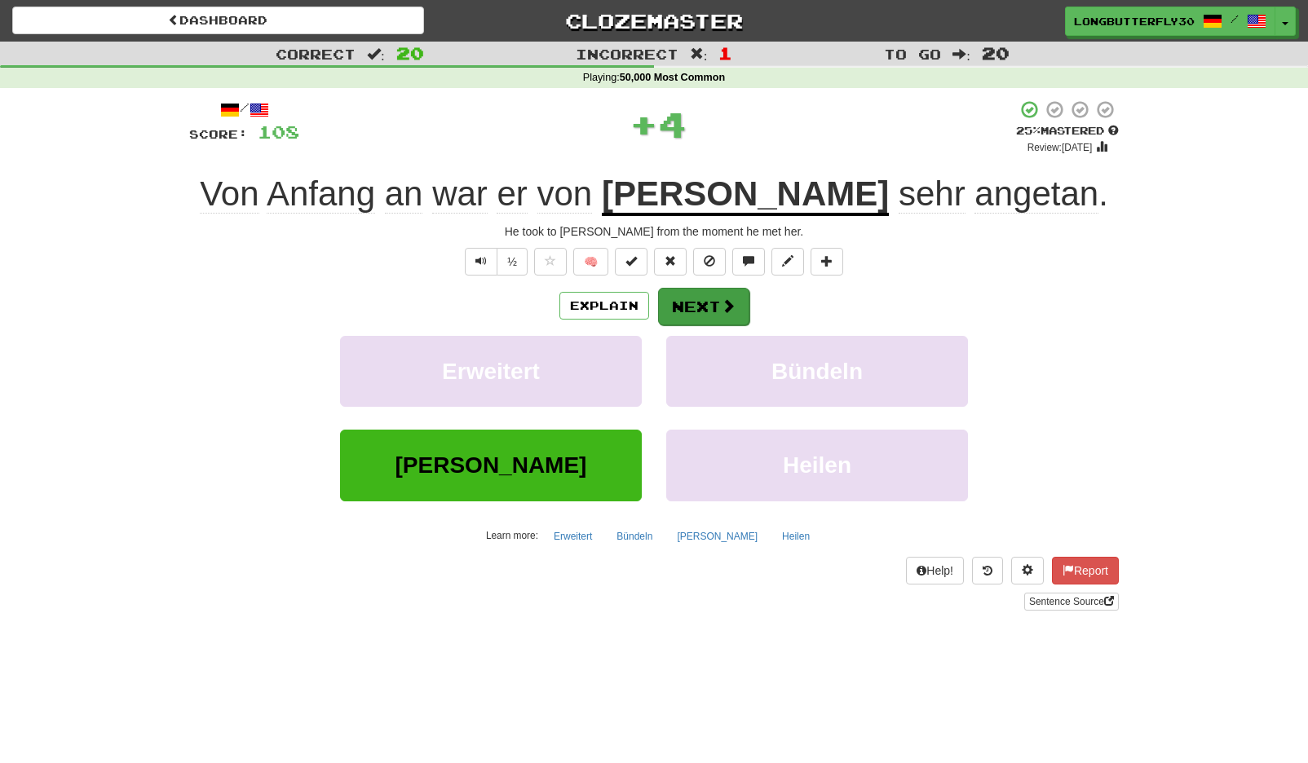
click at [702, 302] on button "Next" at bounding box center [703, 307] width 91 height 38
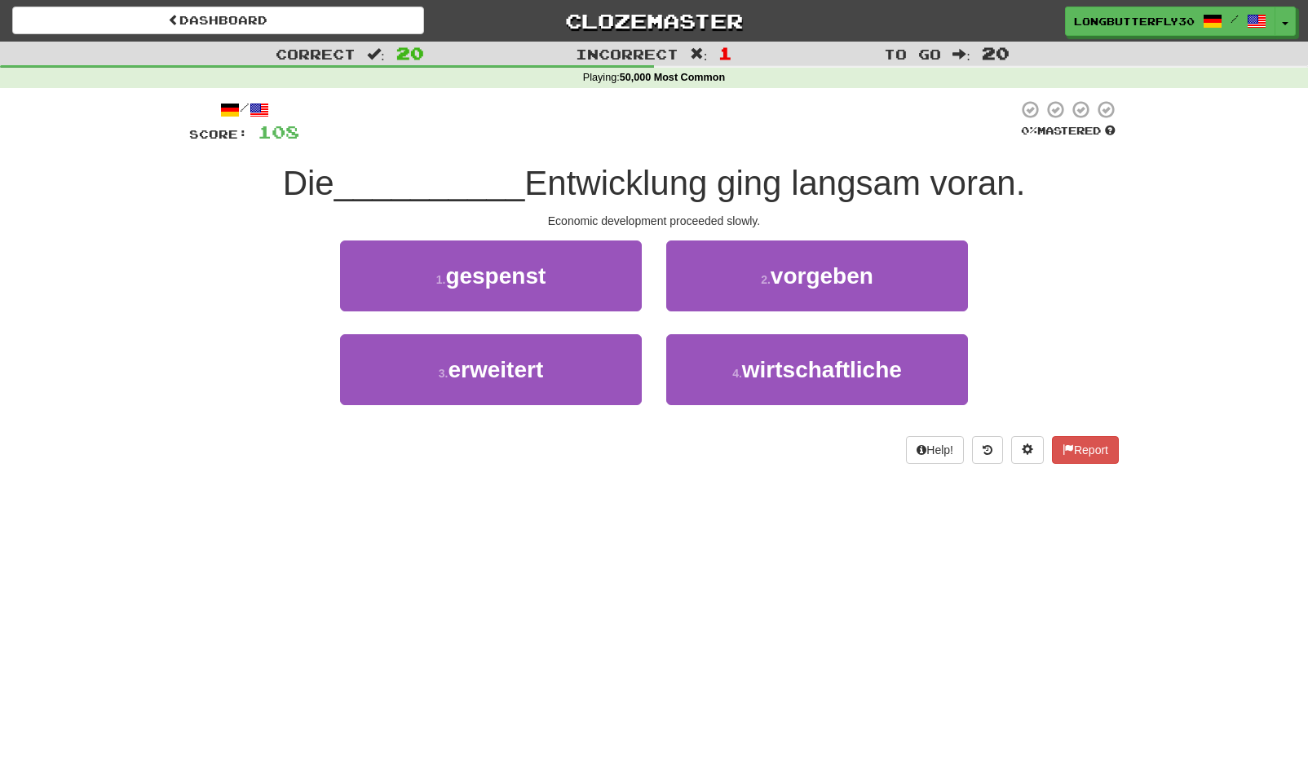
drag, startPoint x: 745, startPoint y: 360, endPoint x: 728, endPoint y: 325, distance: 38.3
click at [745, 360] on span "wirtschaftliche" at bounding box center [822, 369] width 160 height 25
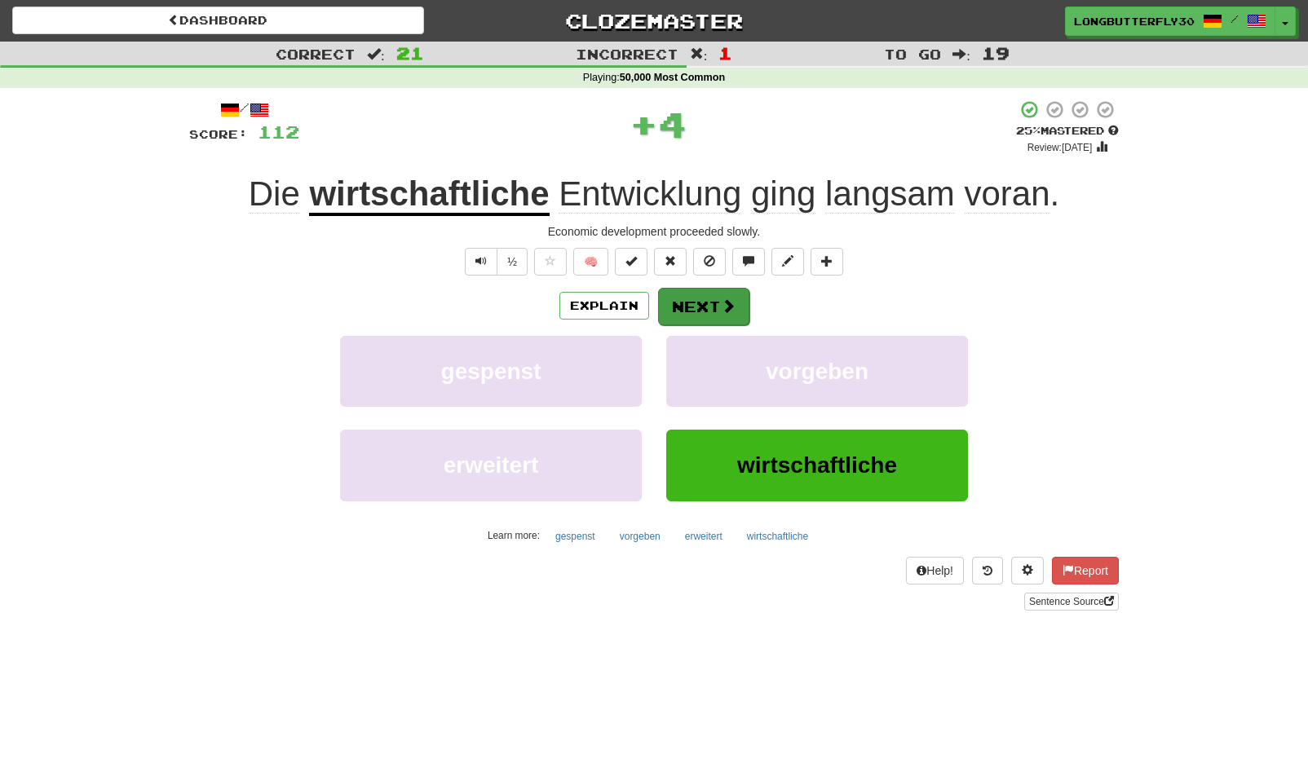
click at [696, 301] on button "Next" at bounding box center [703, 307] width 91 height 38
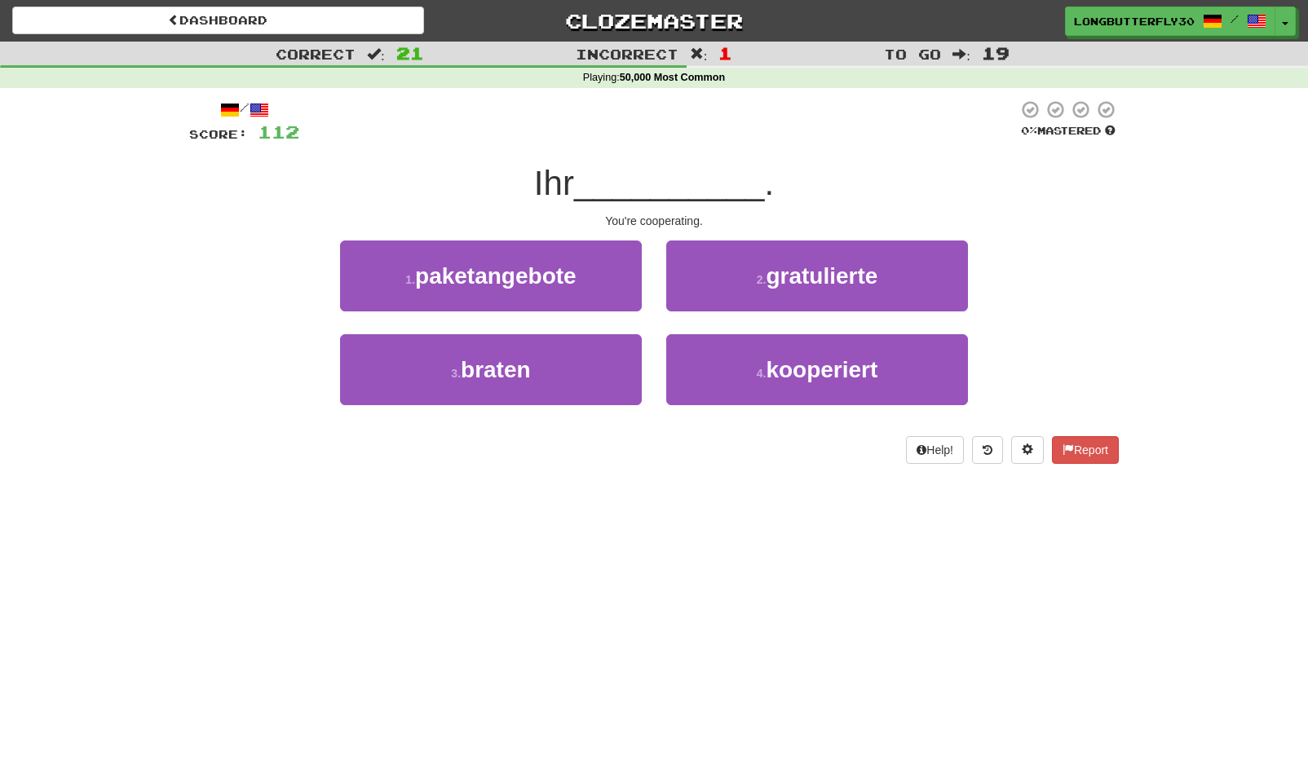
drag, startPoint x: 749, startPoint y: 362, endPoint x: 740, endPoint y: 332, distance: 31.5
click at [750, 359] on button "4 . kooperiert" at bounding box center [817, 369] width 302 height 71
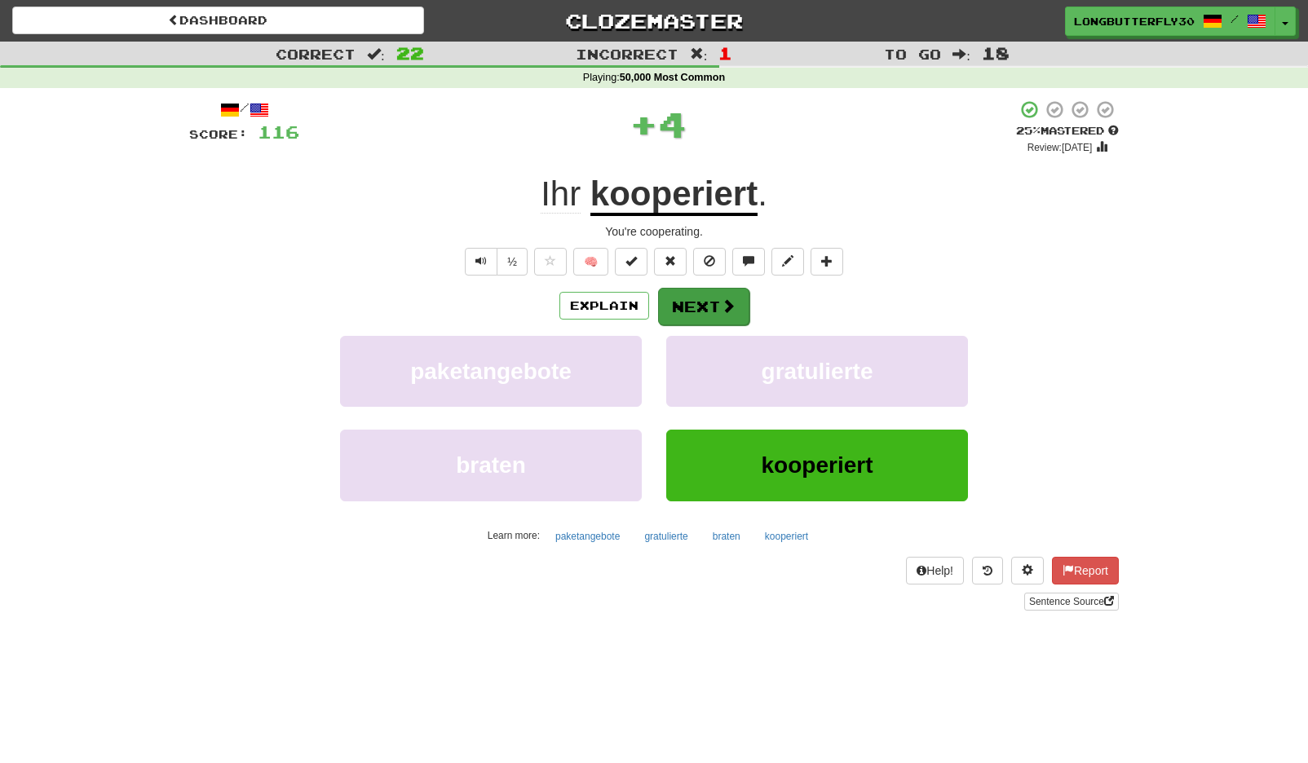
click at [724, 304] on span at bounding box center [728, 305] width 15 height 15
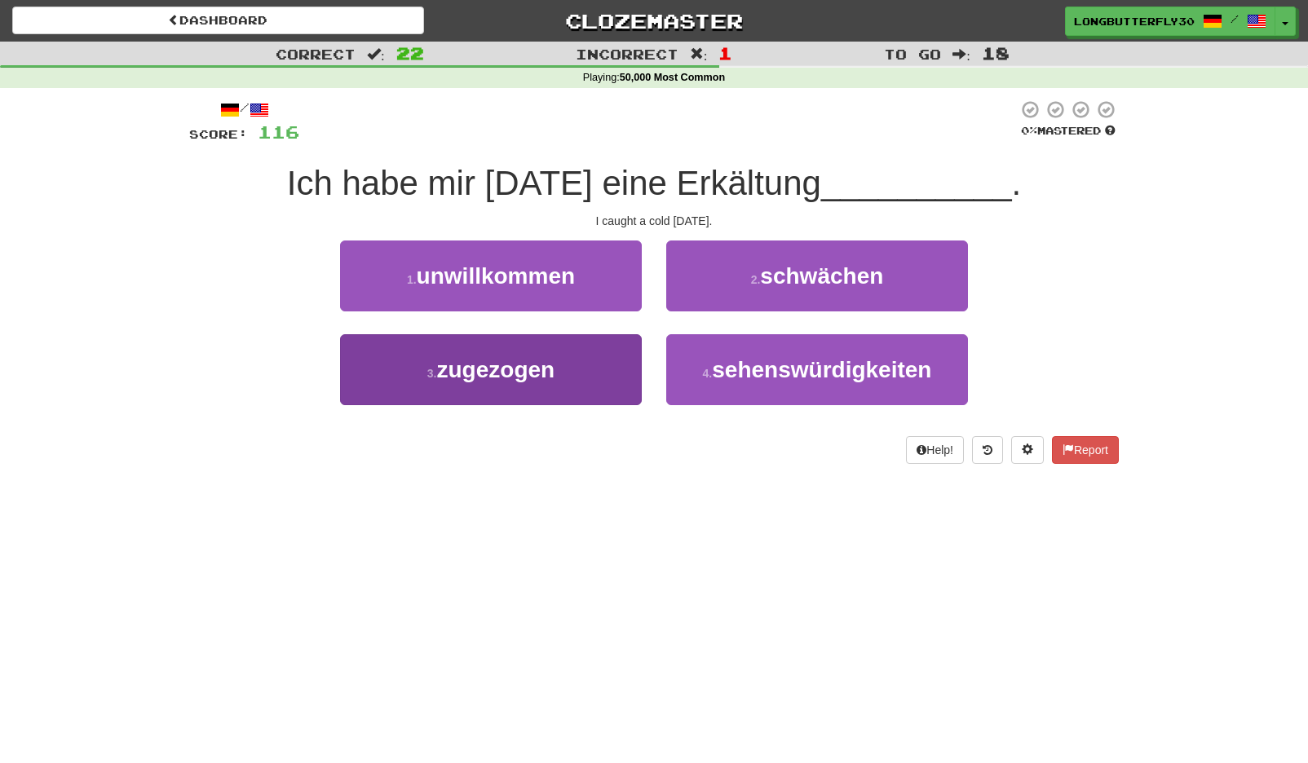
click at [624, 354] on button "3 . zugezogen" at bounding box center [491, 369] width 302 height 71
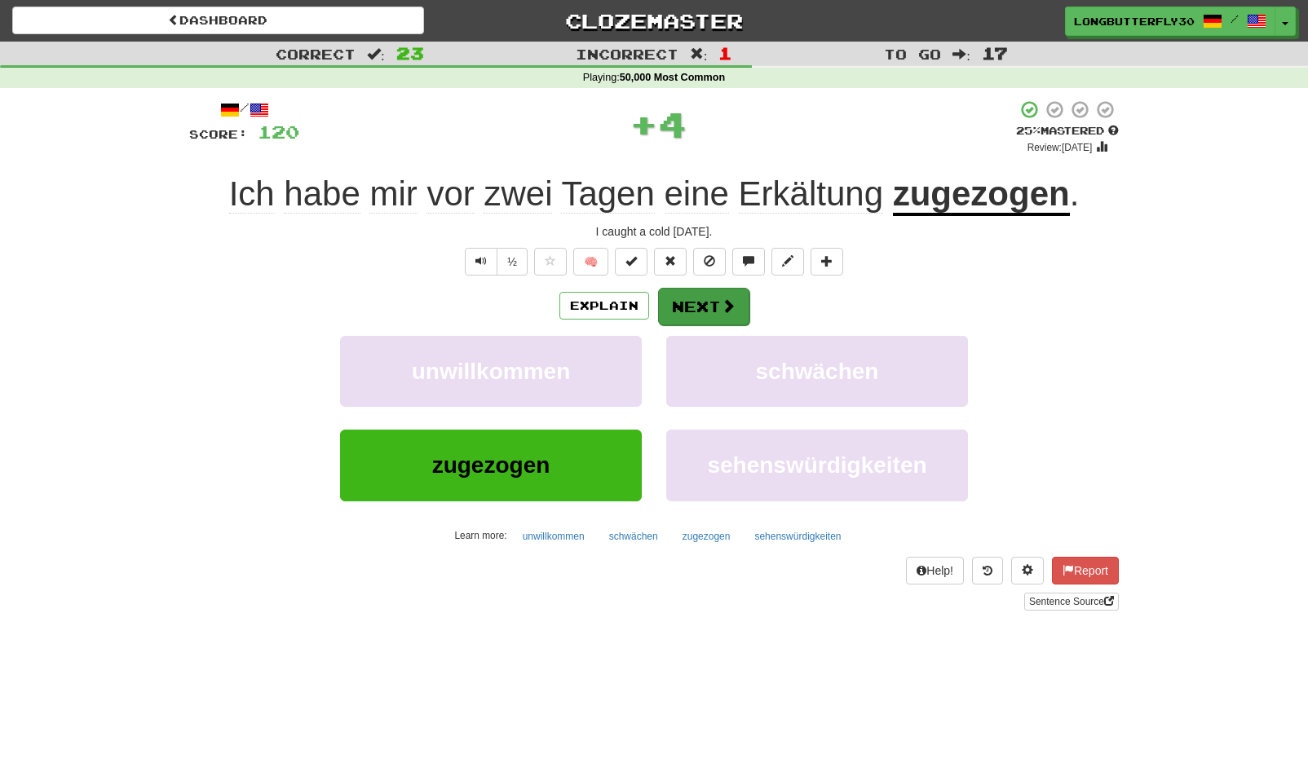
click at [709, 294] on button "Next" at bounding box center [703, 307] width 91 height 38
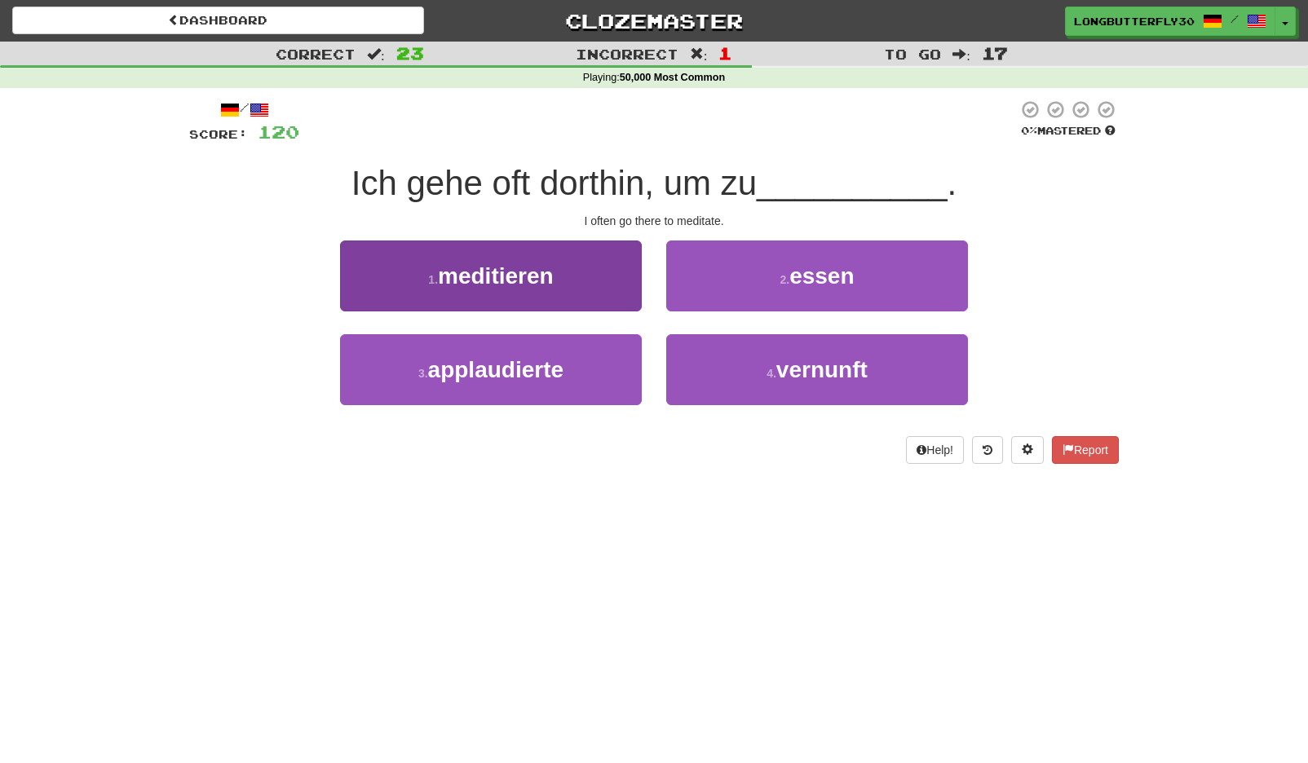
click at [577, 263] on button "1 . meditieren" at bounding box center [491, 276] width 302 height 71
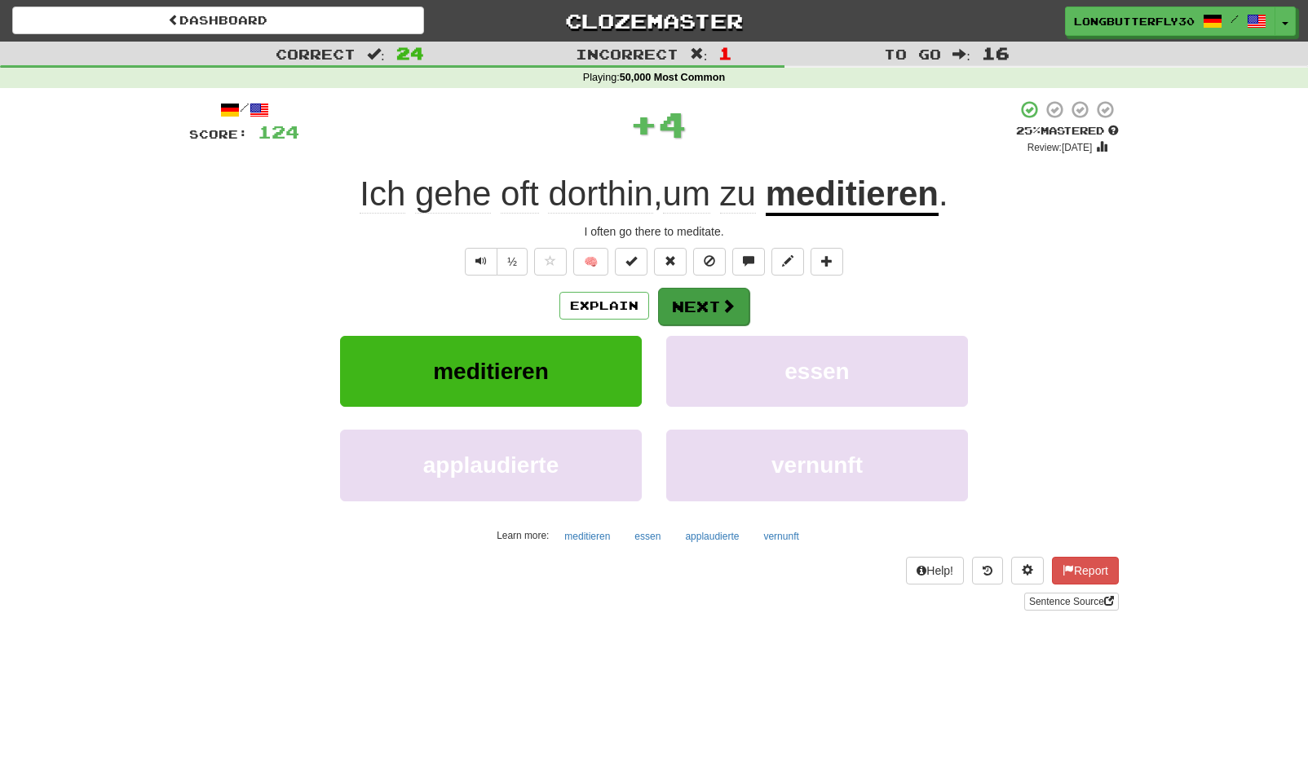
click at [723, 310] on span at bounding box center [728, 305] width 15 height 15
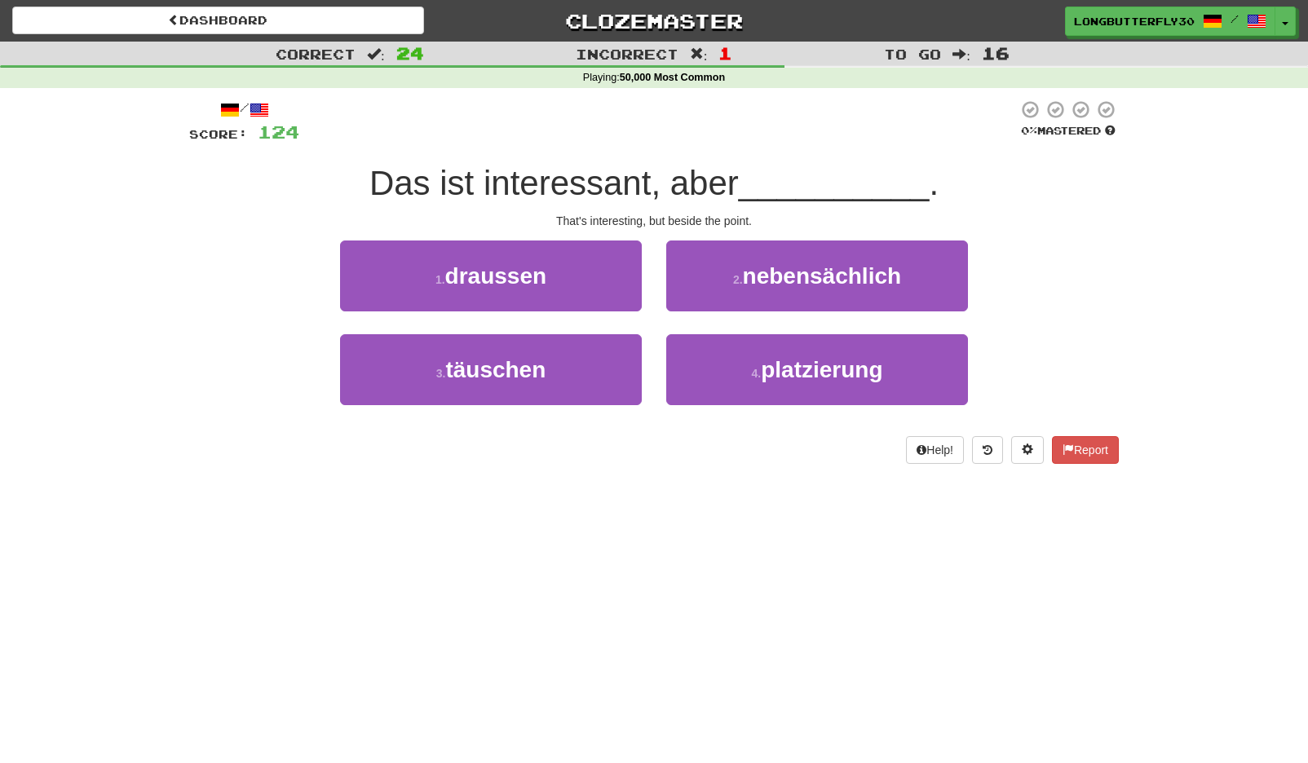
drag, startPoint x: 796, startPoint y: 277, endPoint x: 776, endPoint y: 285, distance: 20.9
click at [793, 279] on span "nebensächlich" at bounding box center [822, 275] width 159 height 25
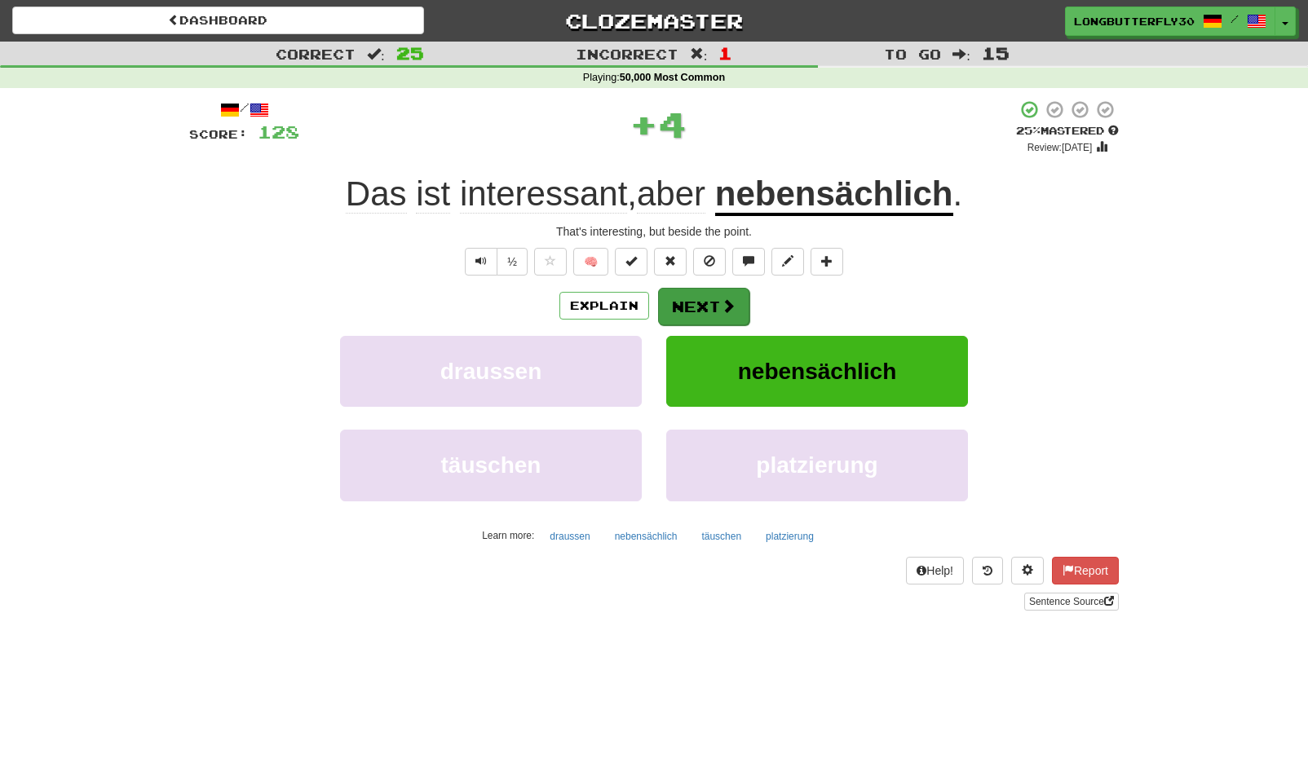
click at [695, 308] on button "Next" at bounding box center [703, 307] width 91 height 38
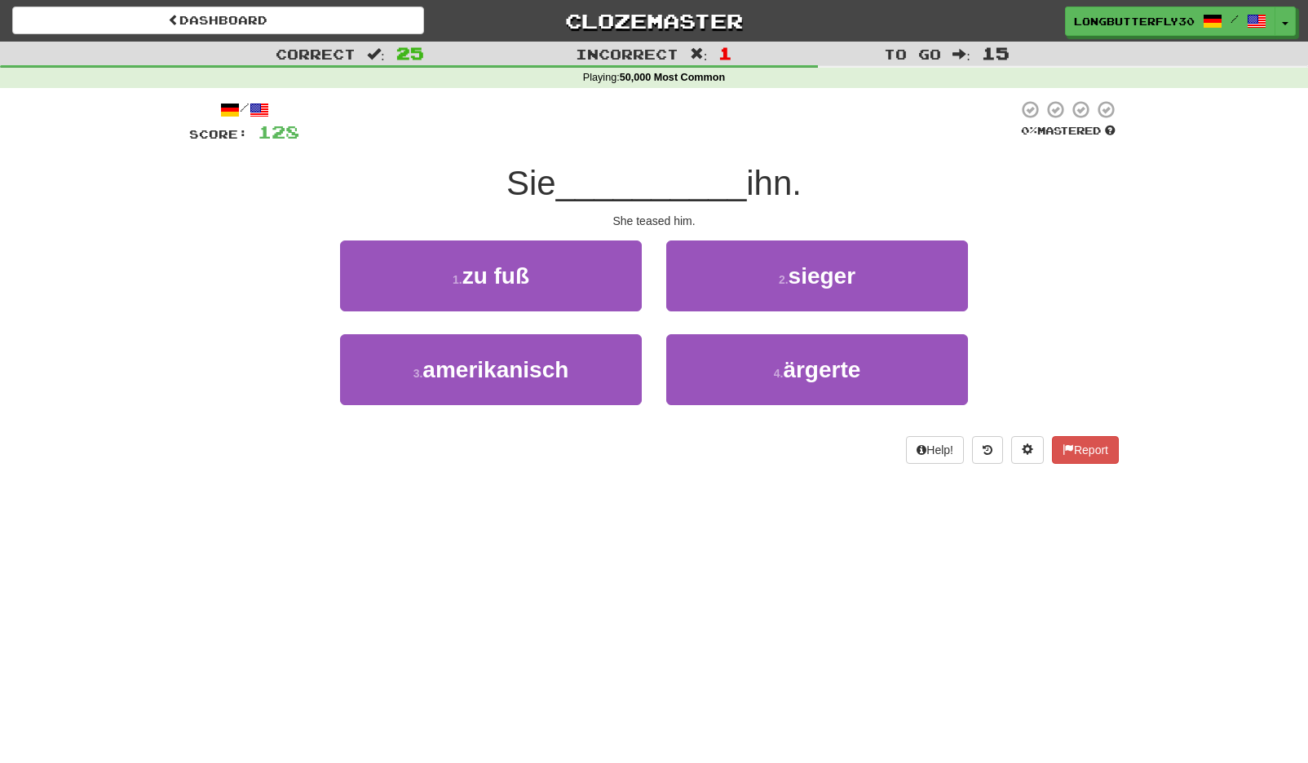
drag, startPoint x: 726, startPoint y: 356, endPoint x: 716, endPoint y: 332, distance: 26.4
click at [726, 356] on button "4 . ärgerte" at bounding box center [817, 369] width 302 height 71
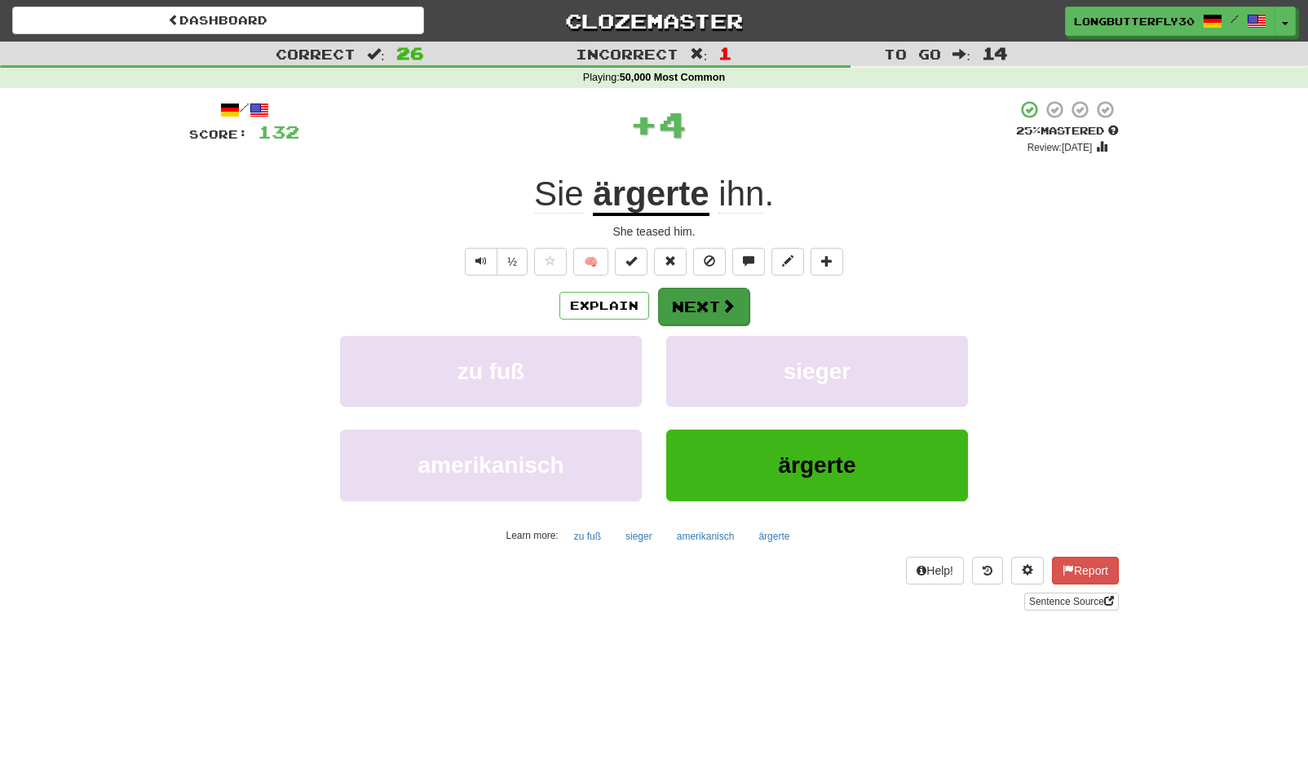
click at [696, 301] on button "Next" at bounding box center [703, 307] width 91 height 38
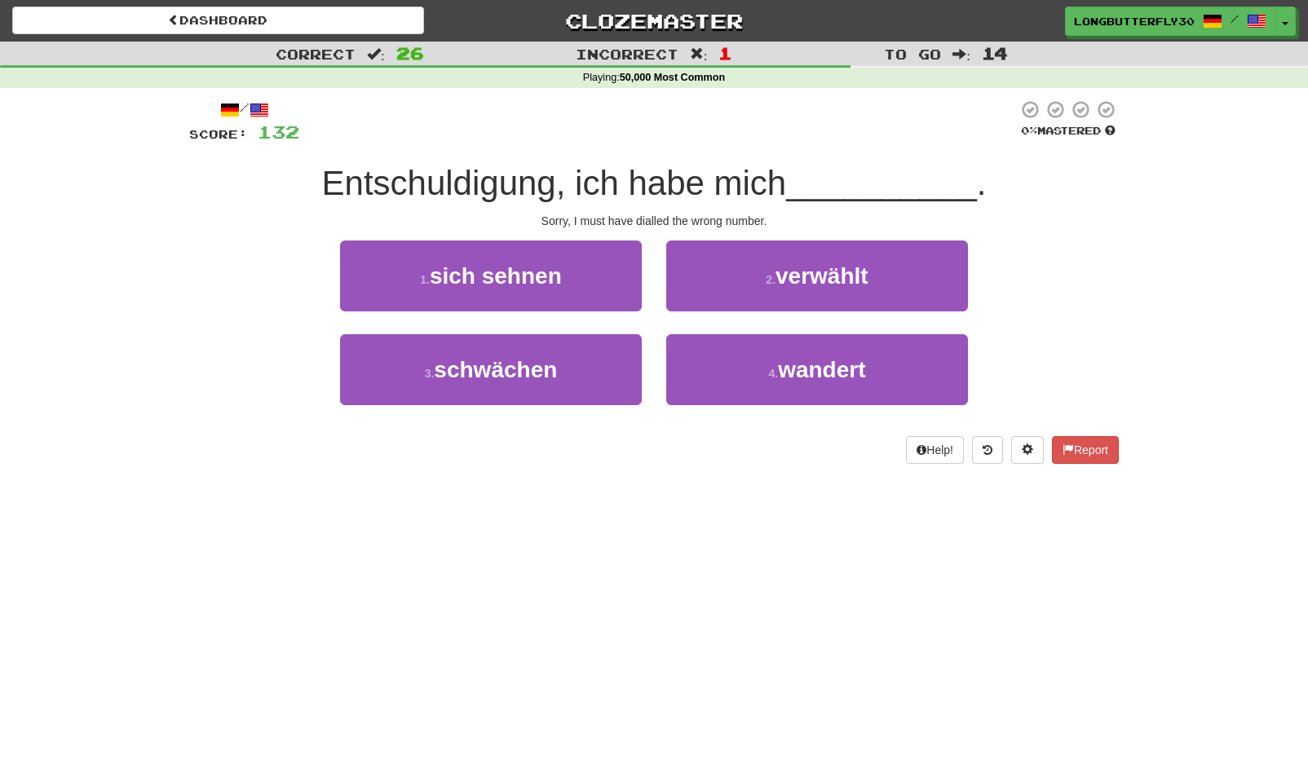
click at [762, 282] on button "2 . verwählt" at bounding box center [817, 276] width 302 height 71
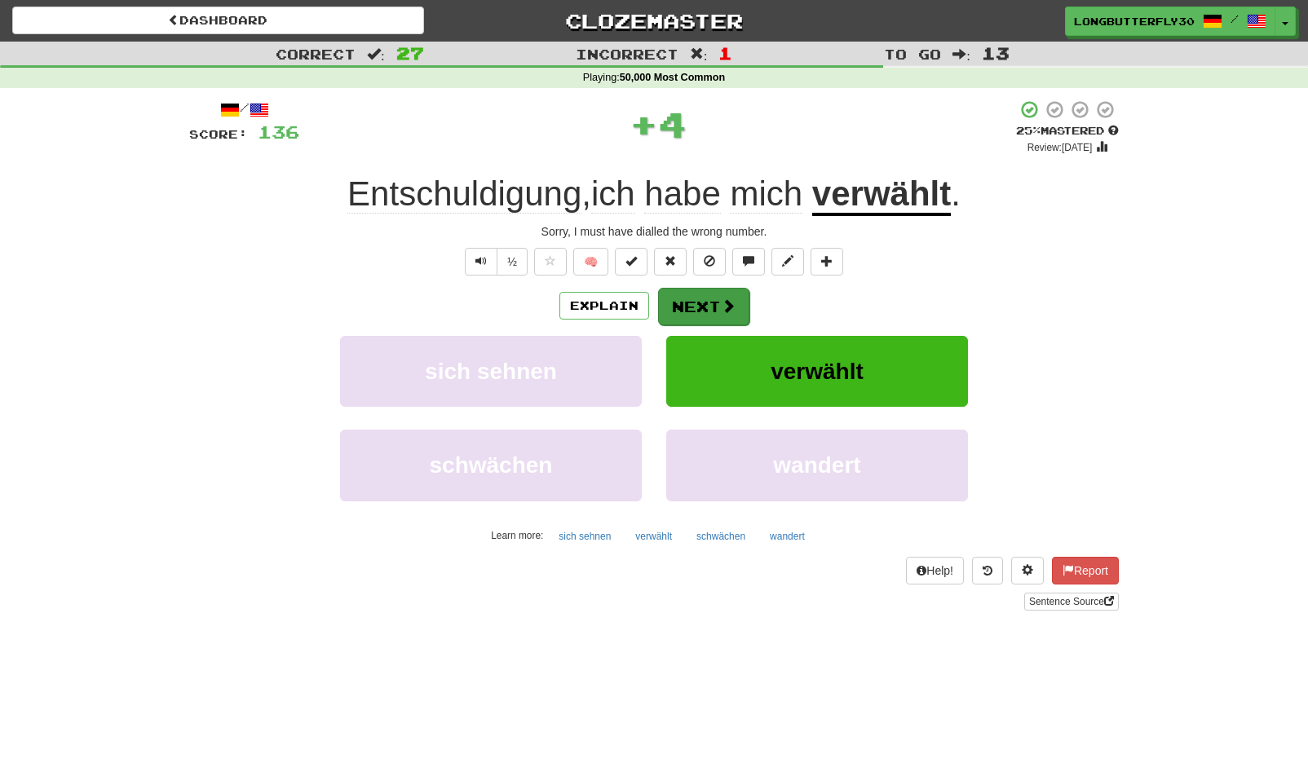
click at [700, 300] on button "Next" at bounding box center [703, 307] width 91 height 38
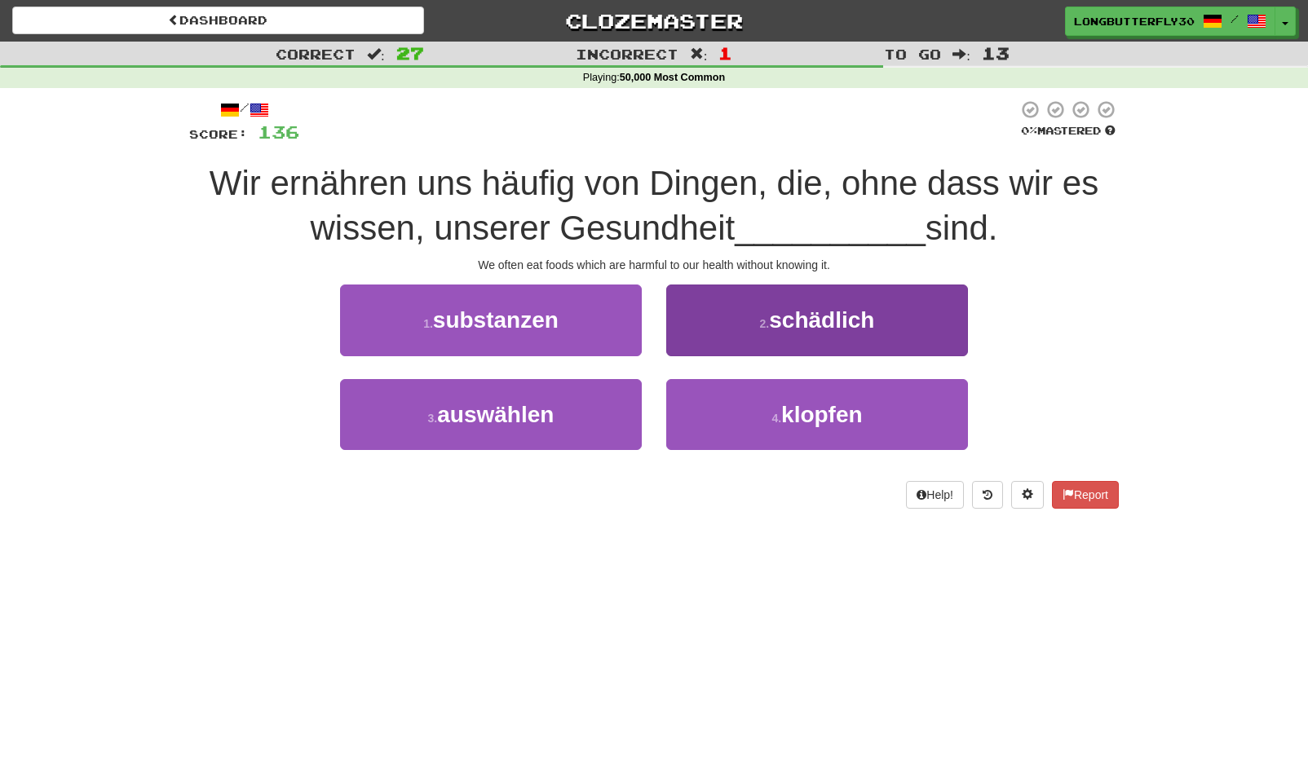
click at [806, 298] on button "2 . schädlich" at bounding box center [817, 320] width 302 height 71
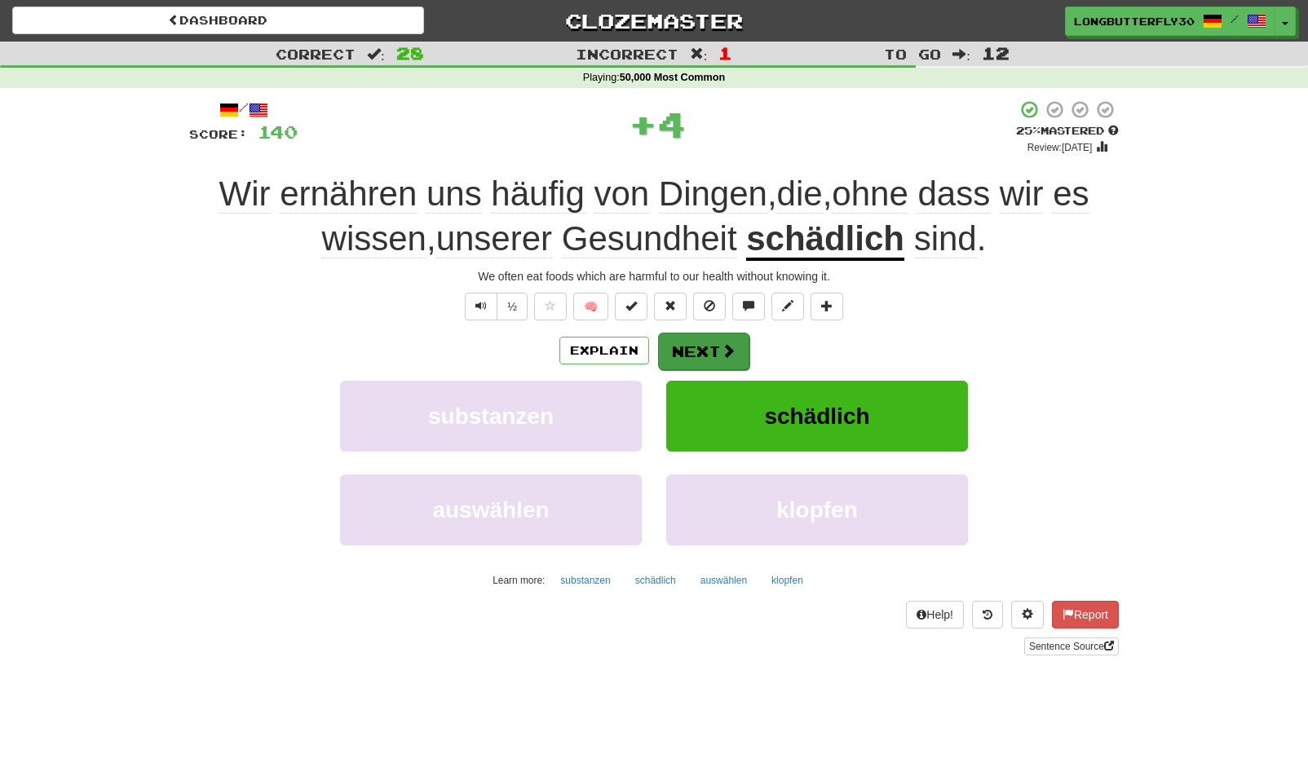
click at [716, 347] on button "Next" at bounding box center [703, 352] width 91 height 38
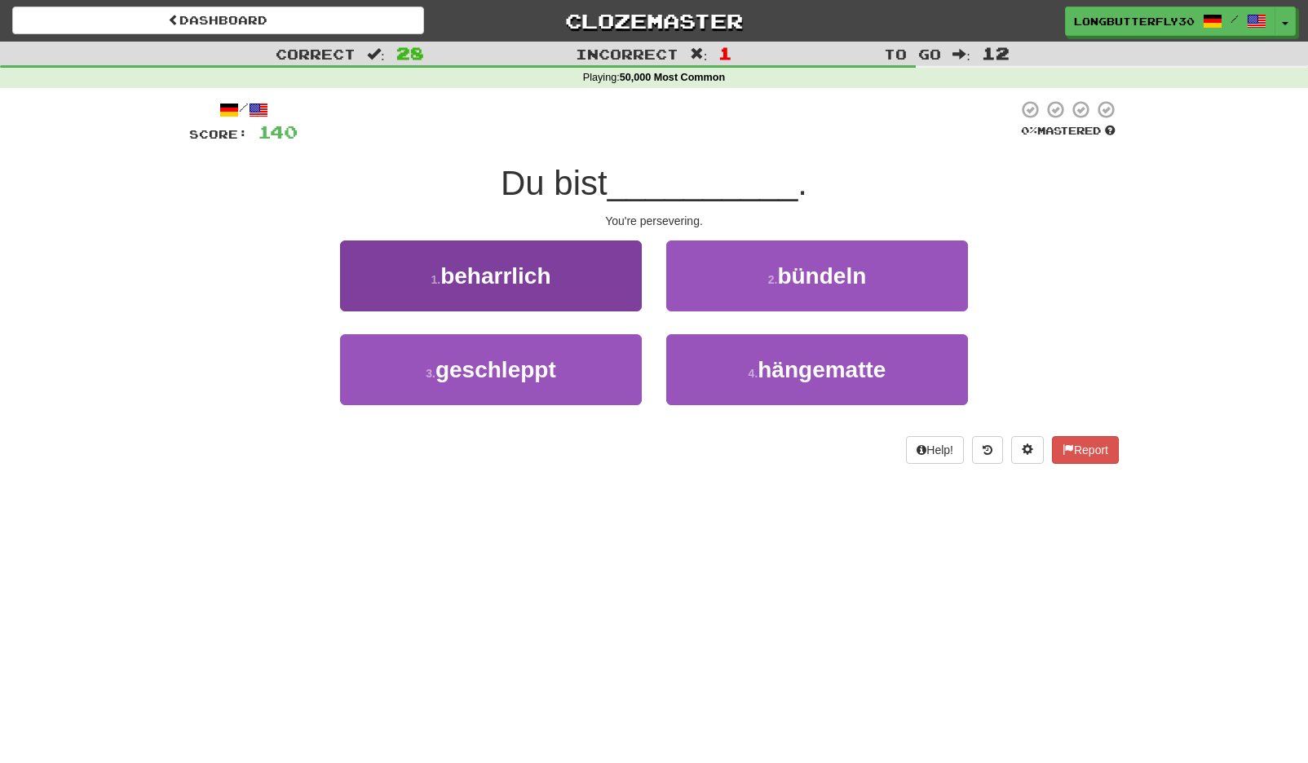
click at [610, 295] on button "1 . beharrlich" at bounding box center [491, 276] width 302 height 71
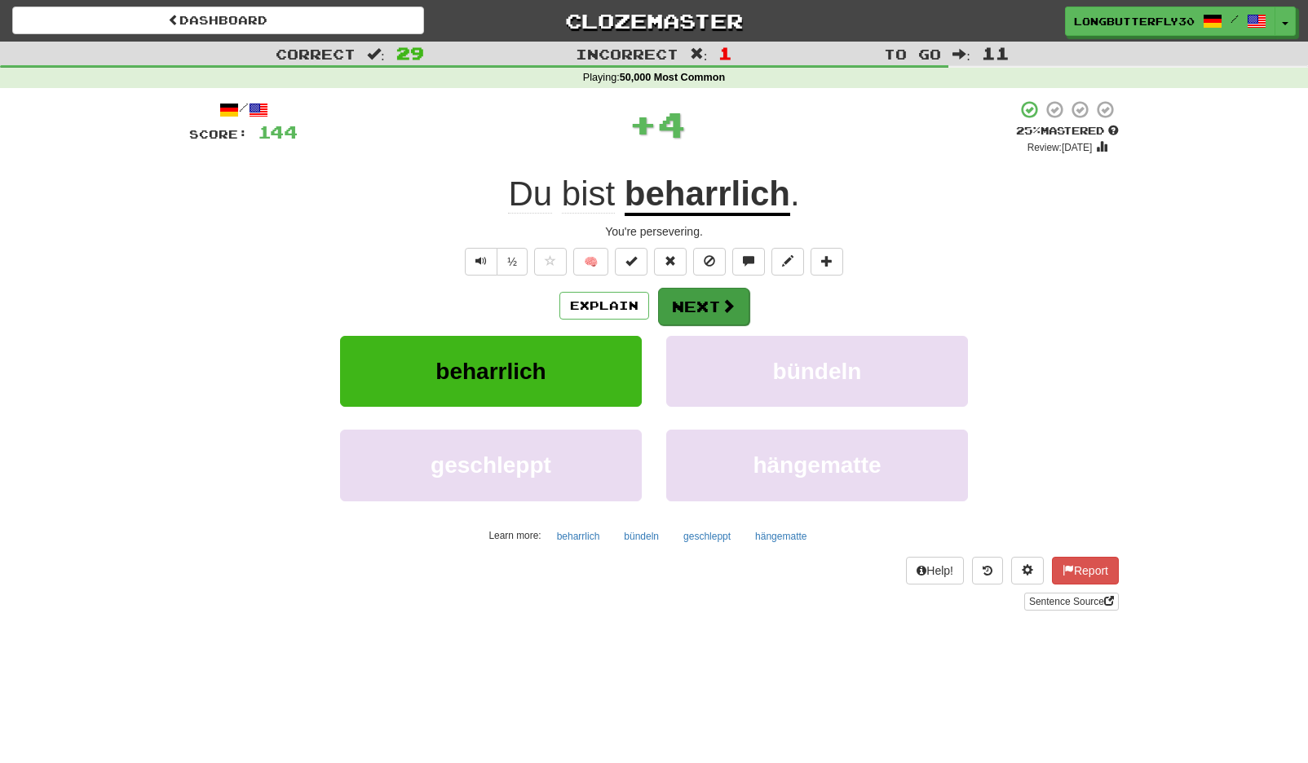
click at [696, 305] on button "Next" at bounding box center [703, 307] width 91 height 38
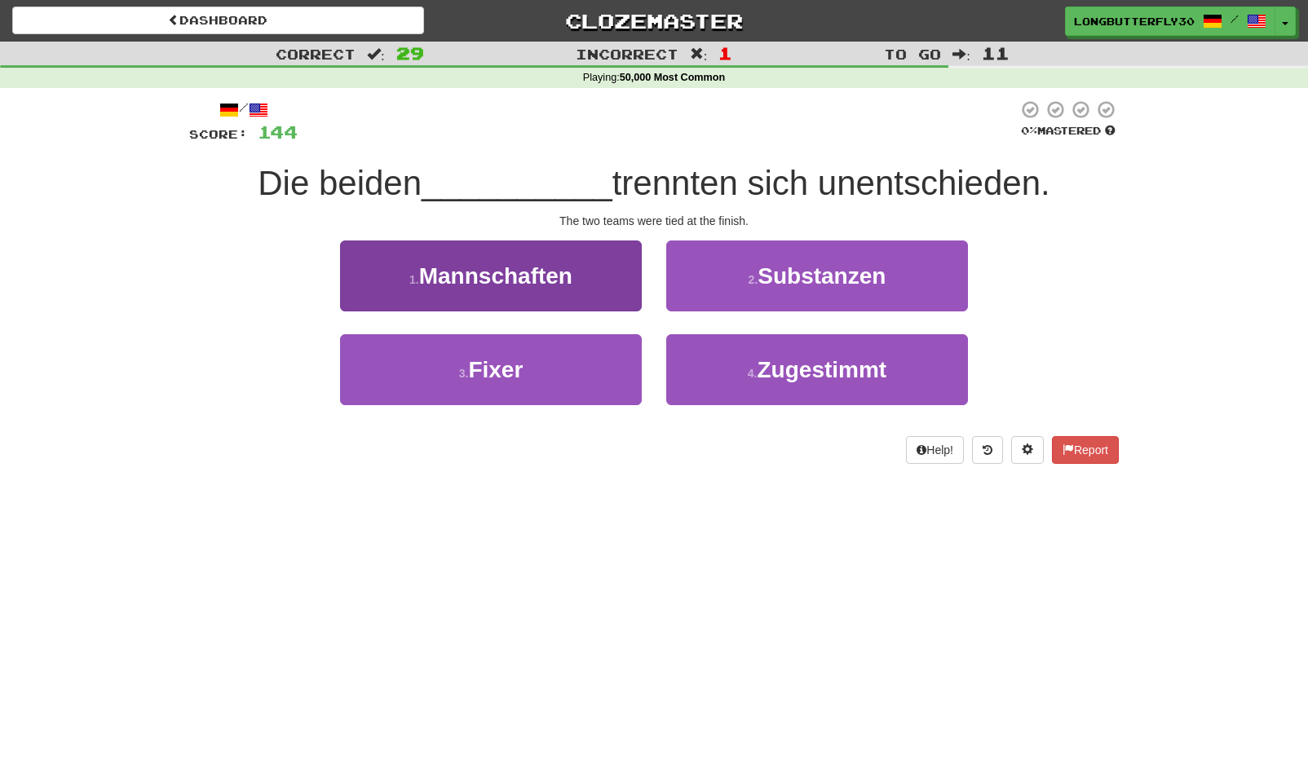
click at [596, 272] on button "1 . Mannschaften" at bounding box center [491, 276] width 302 height 71
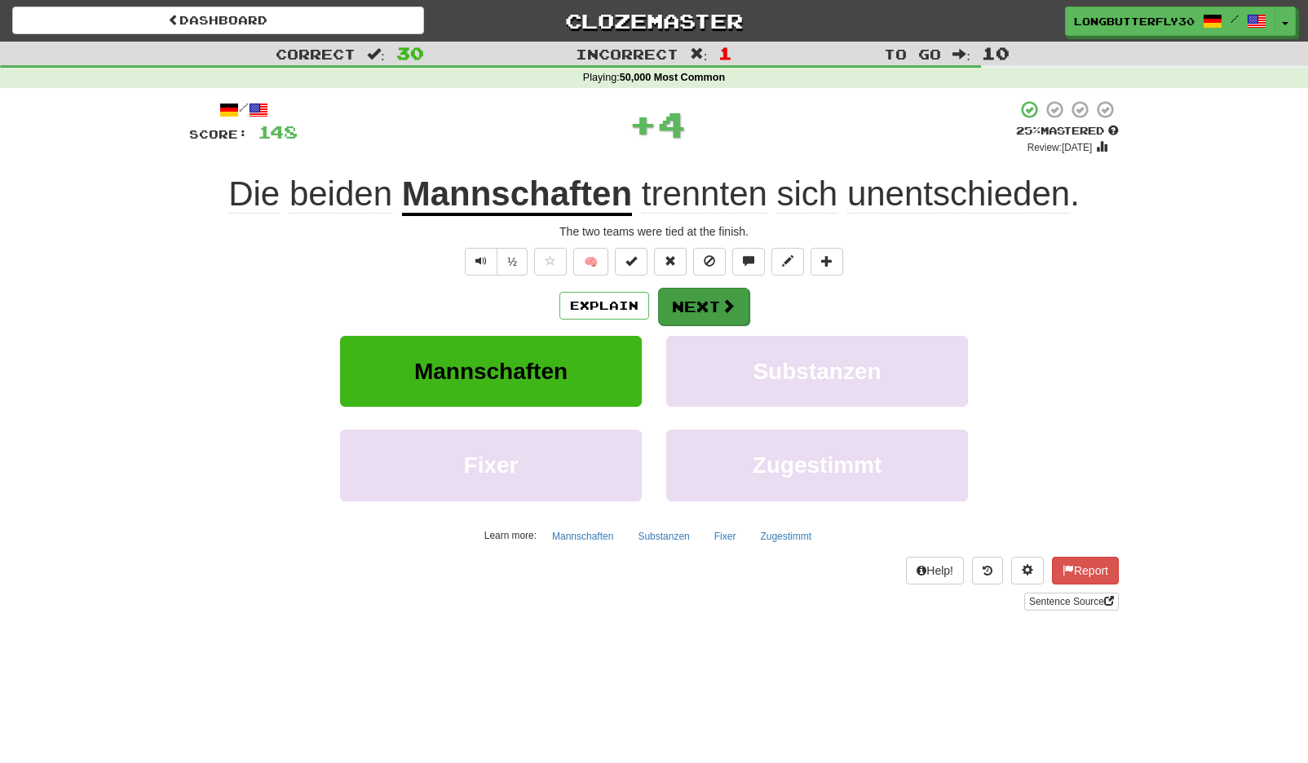
click at [707, 304] on button "Next" at bounding box center [703, 307] width 91 height 38
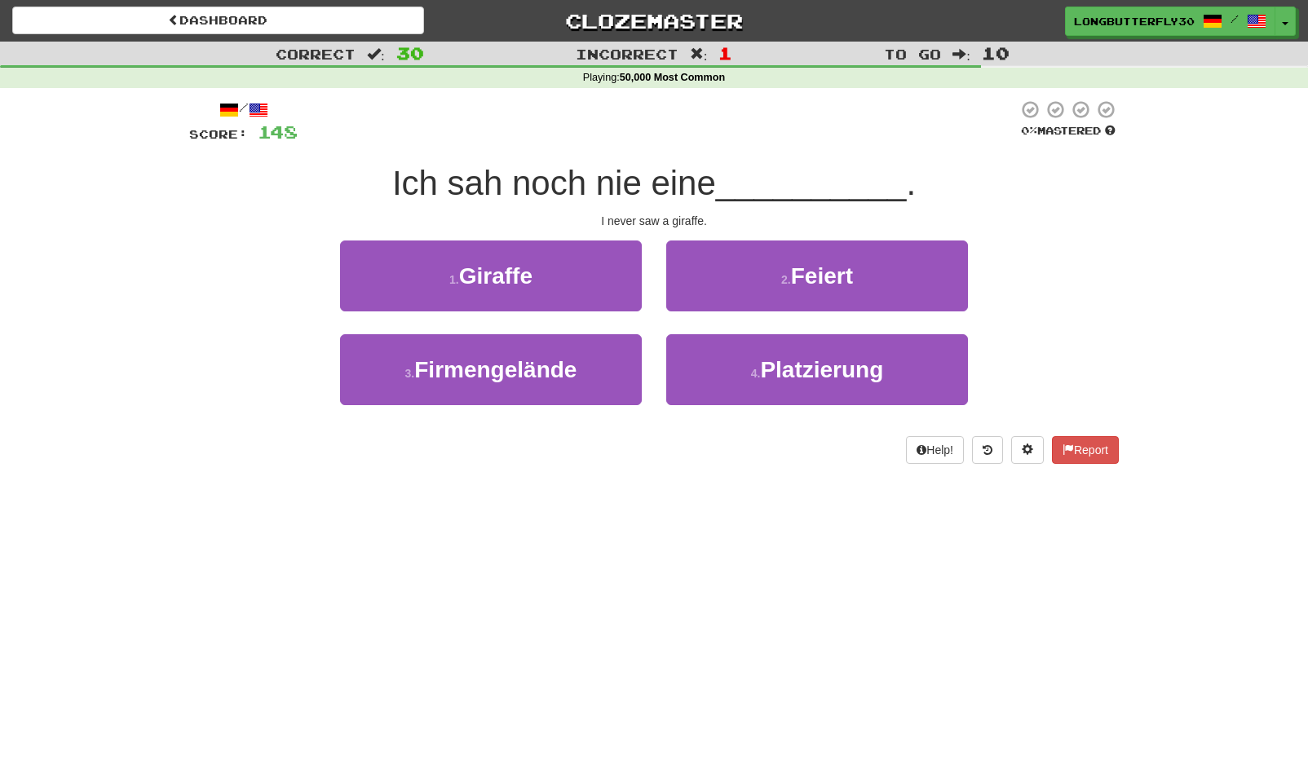
click at [539, 272] on button "1 . Giraffe" at bounding box center [491, 276] width 302 height 71
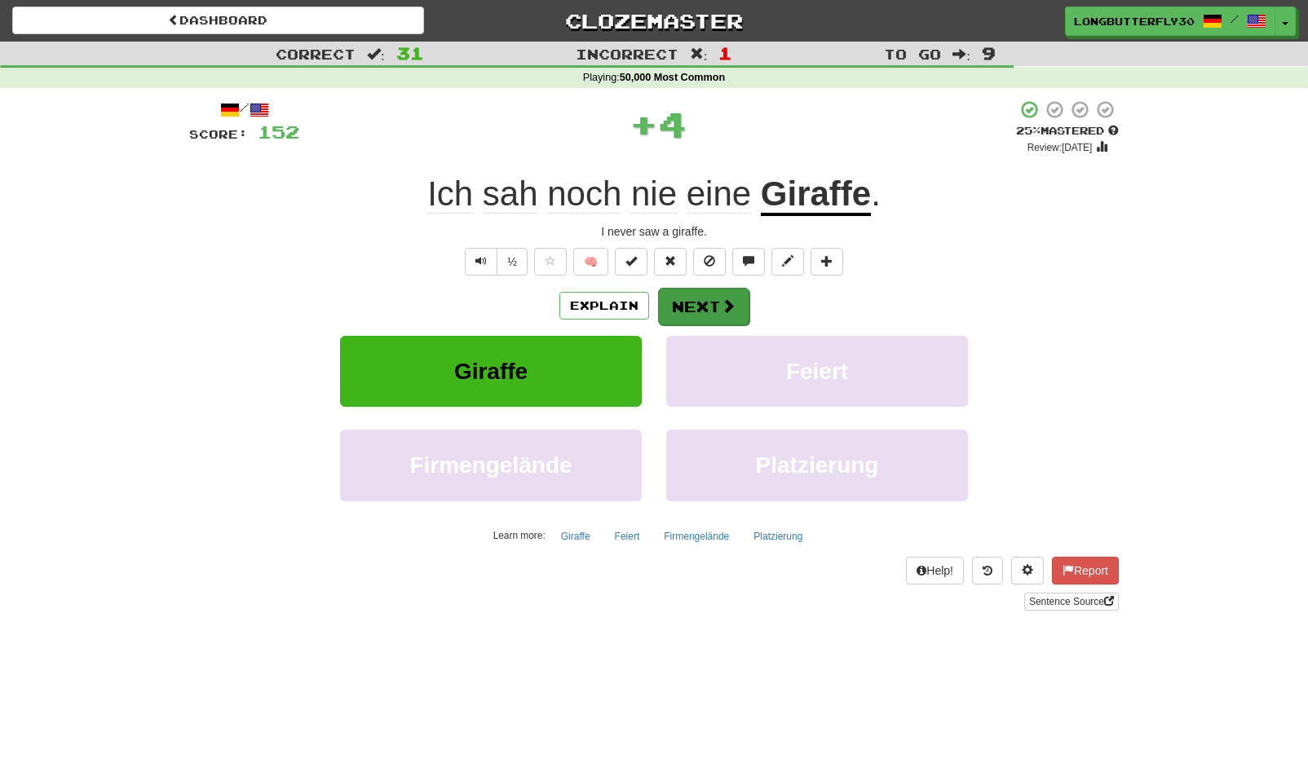
click at [714, 291] on button "Next" at bounding box center [703, 307] width 91 height 38
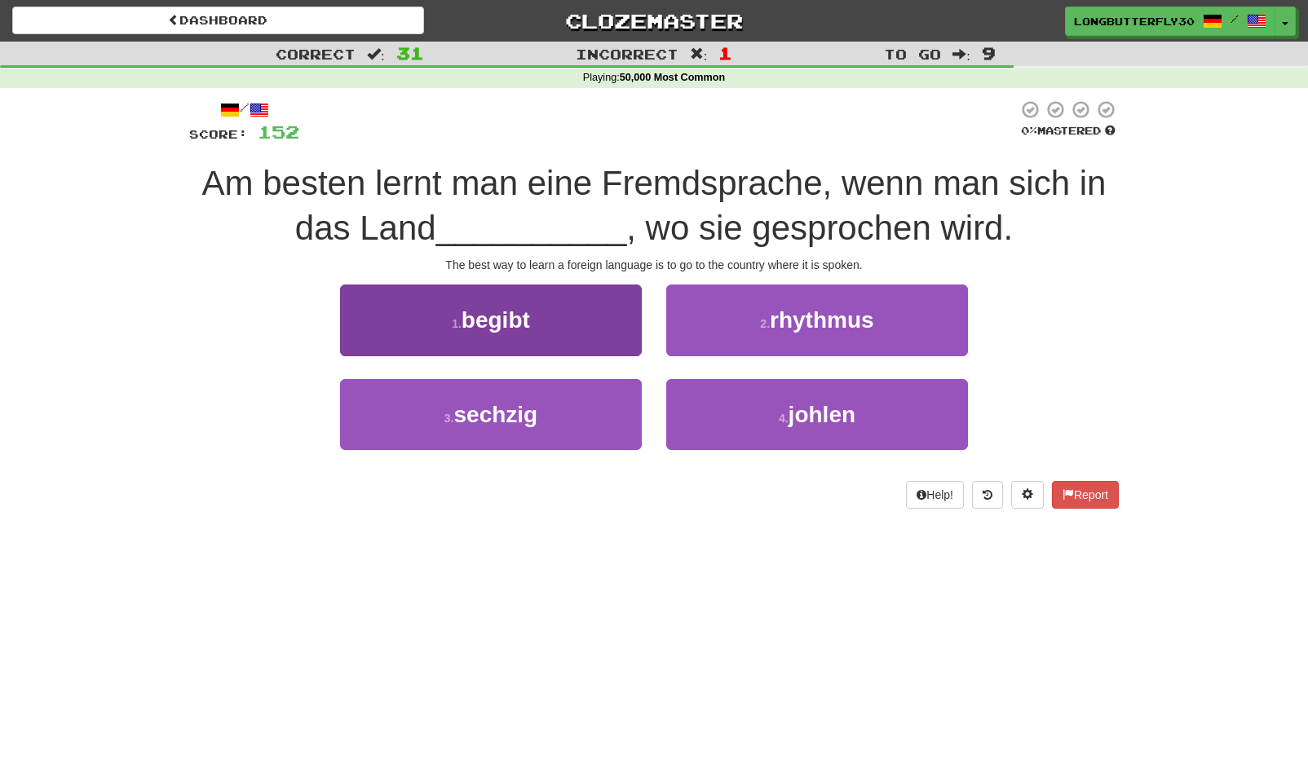
click at [581, 314] on button "1 . begibt" at bounding box center [491, 320] width 302 height 71
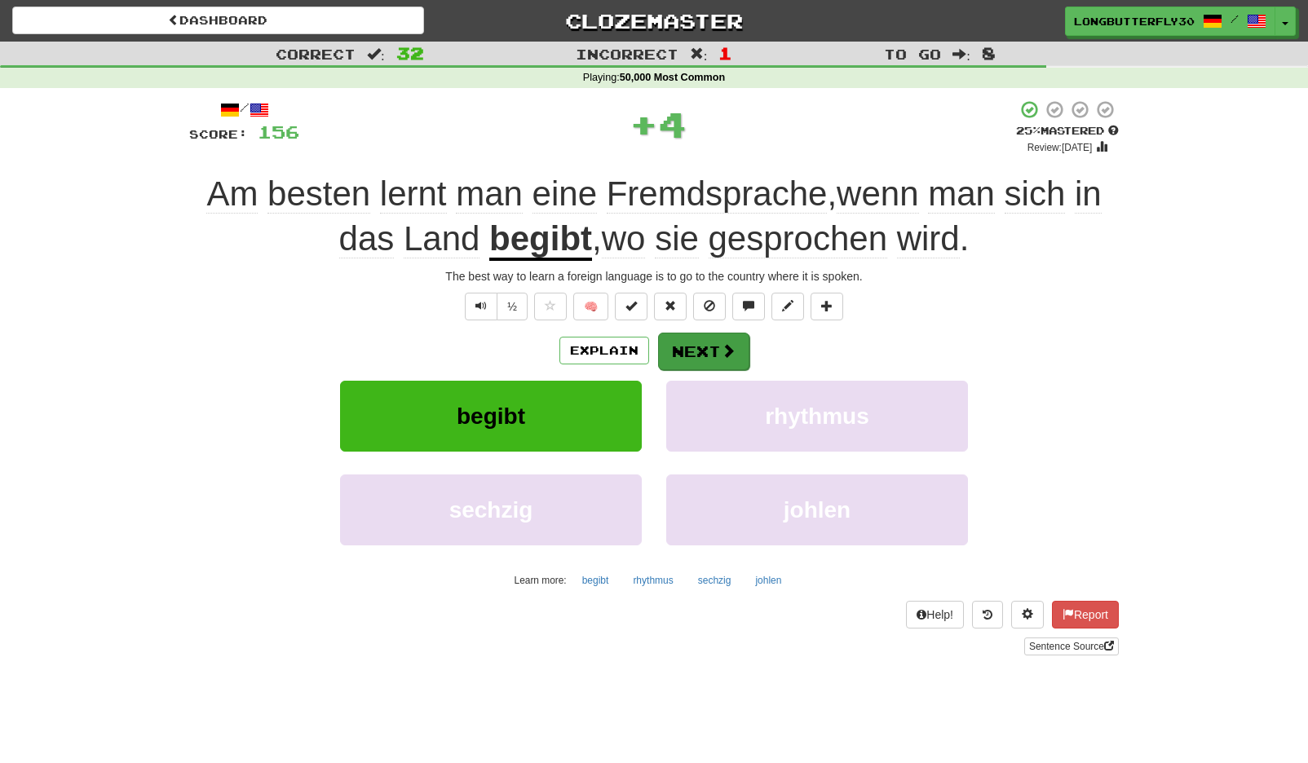
click at [700, 339] on button "Next" at bounding box center [703, 352] width 91 height 38
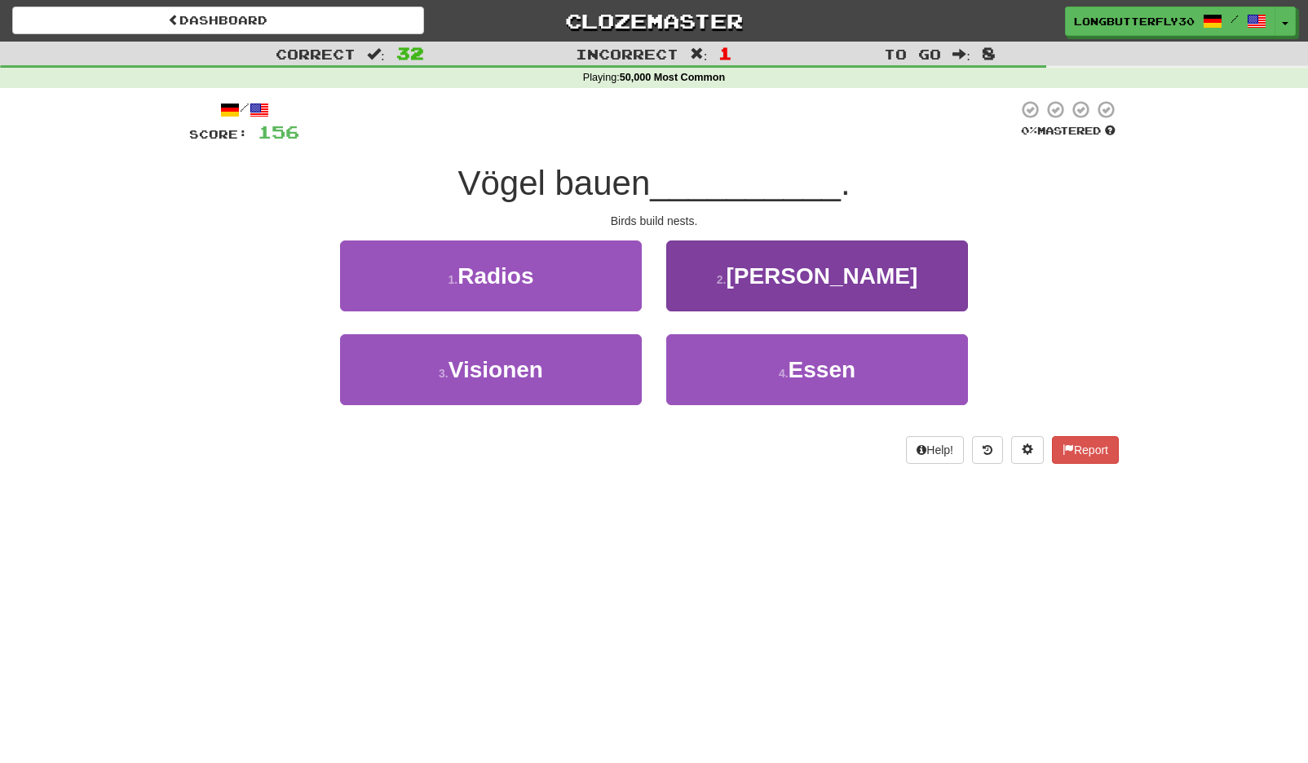
click at [834, 276] on span "Nester" at bounding box center [822, 275] width 192 height 25
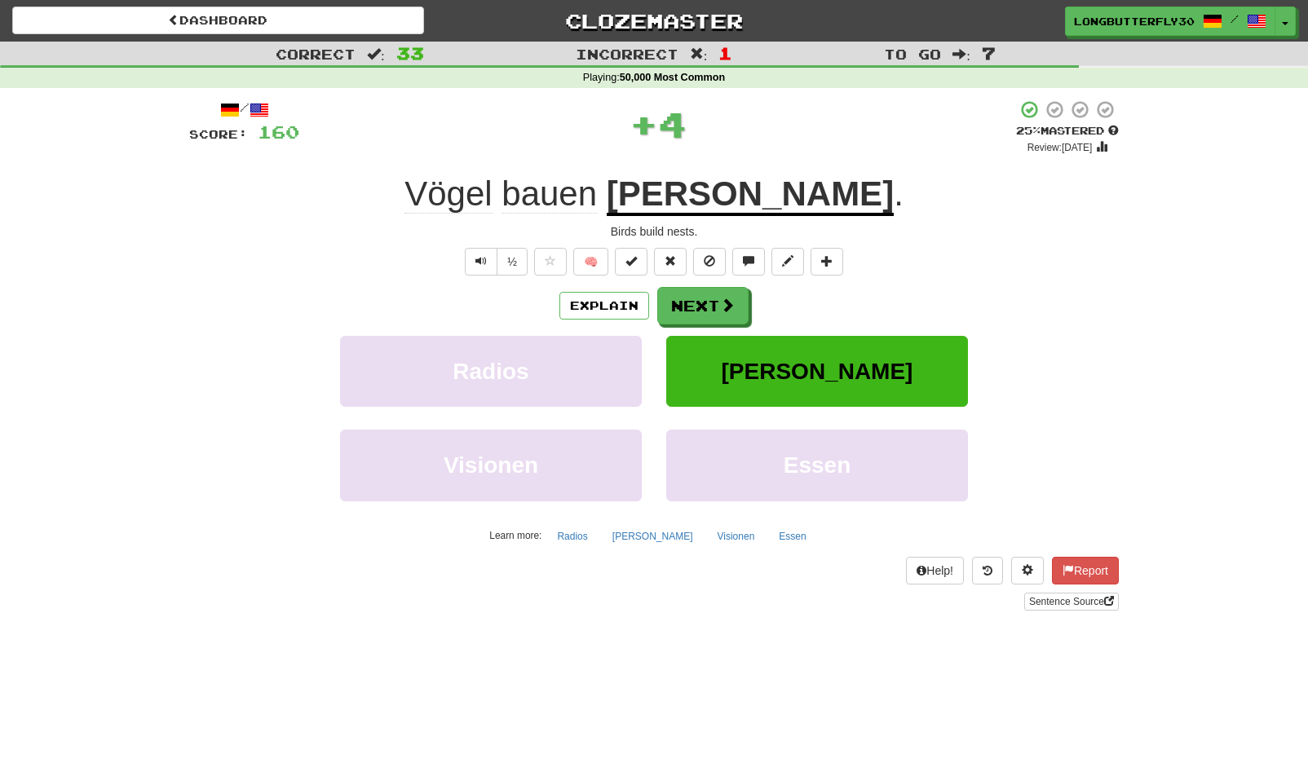
click at [662, 313] on button "Next" at bounding box center [702, 306] width 91 height 38
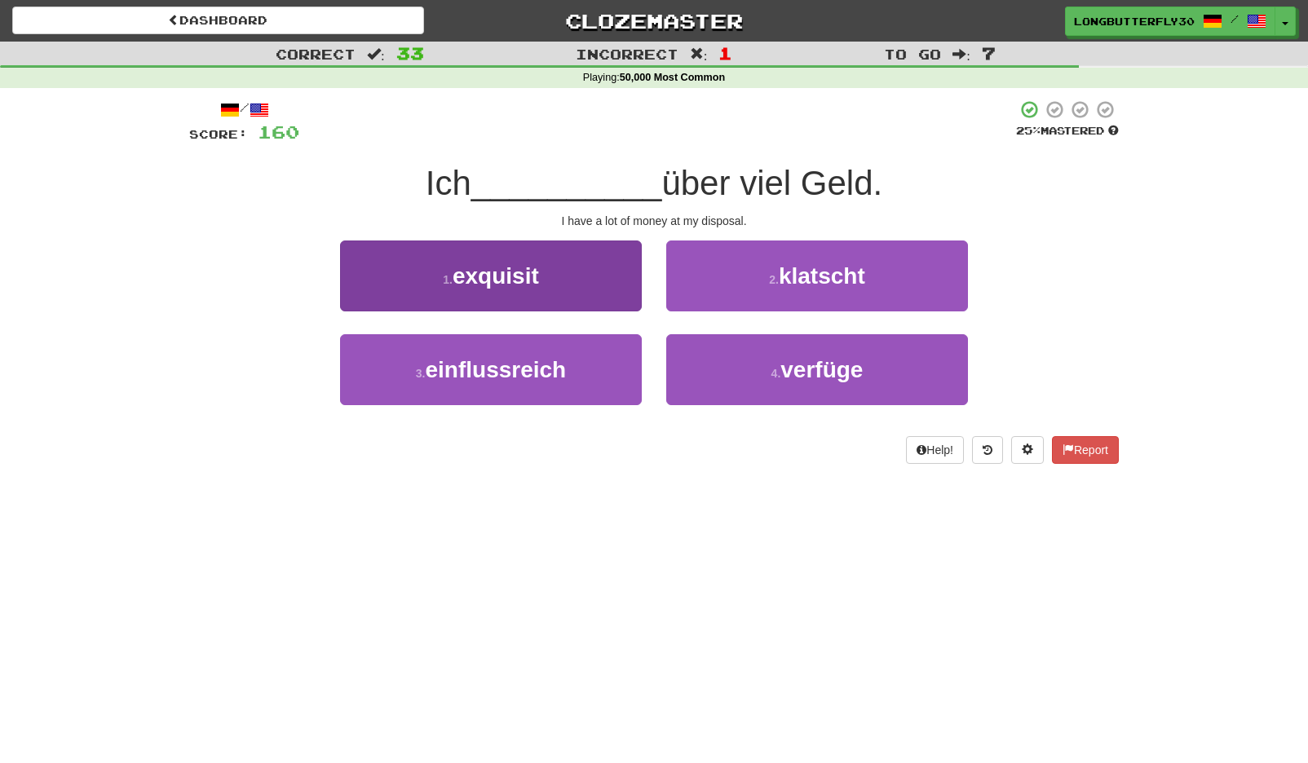
click at [550, 358] on span "einflussreich" at bounding box center [495, 369] width 141 height 25
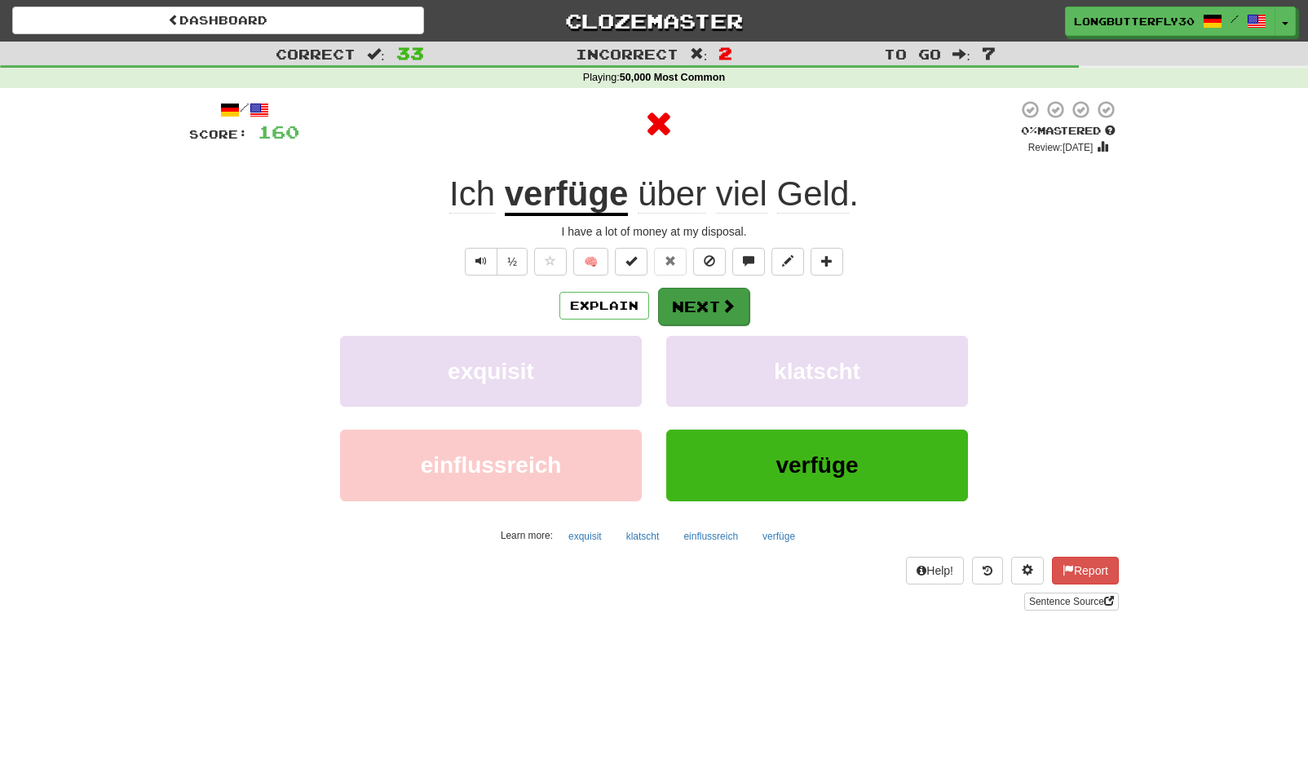
click at [733, 312] on span at bounding box center [728, 305] width 15 height 15
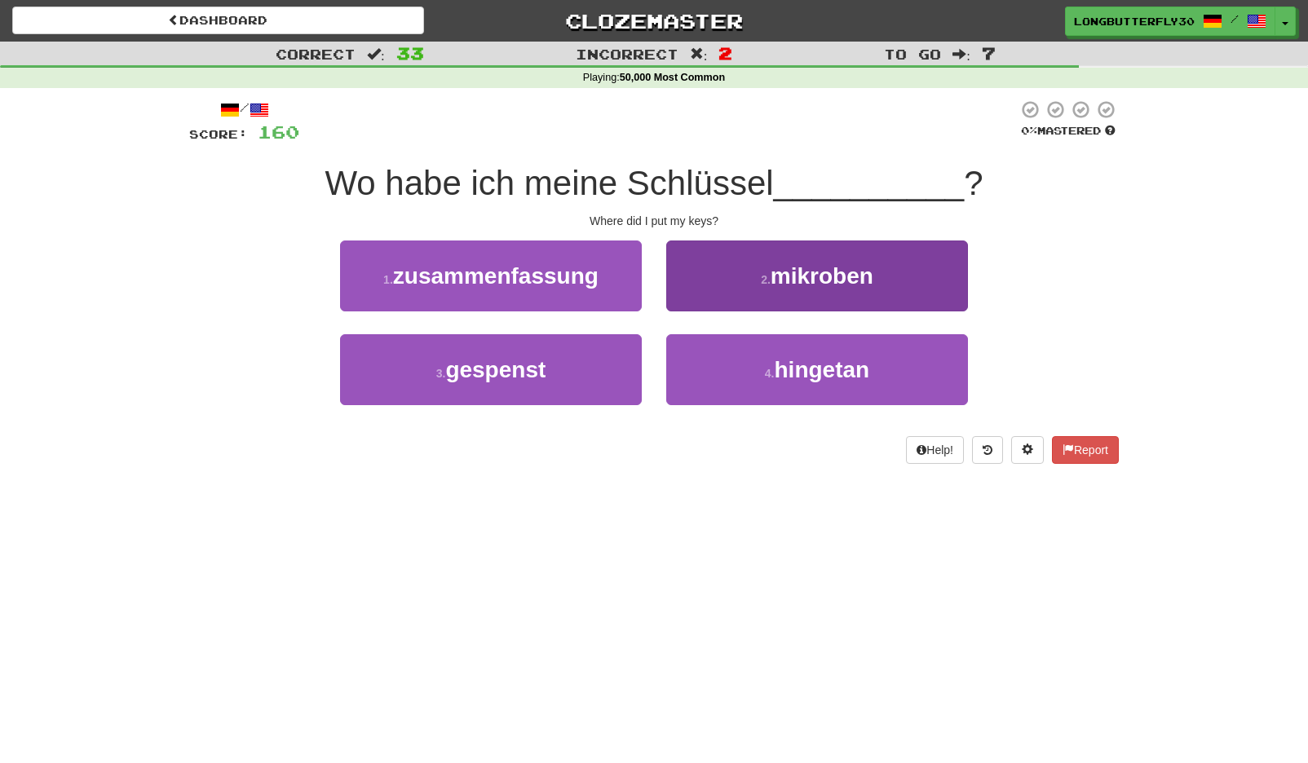
click at [716, 370] on button "4 . hingetan" at bounding box center [817, 369] width 302 height 71
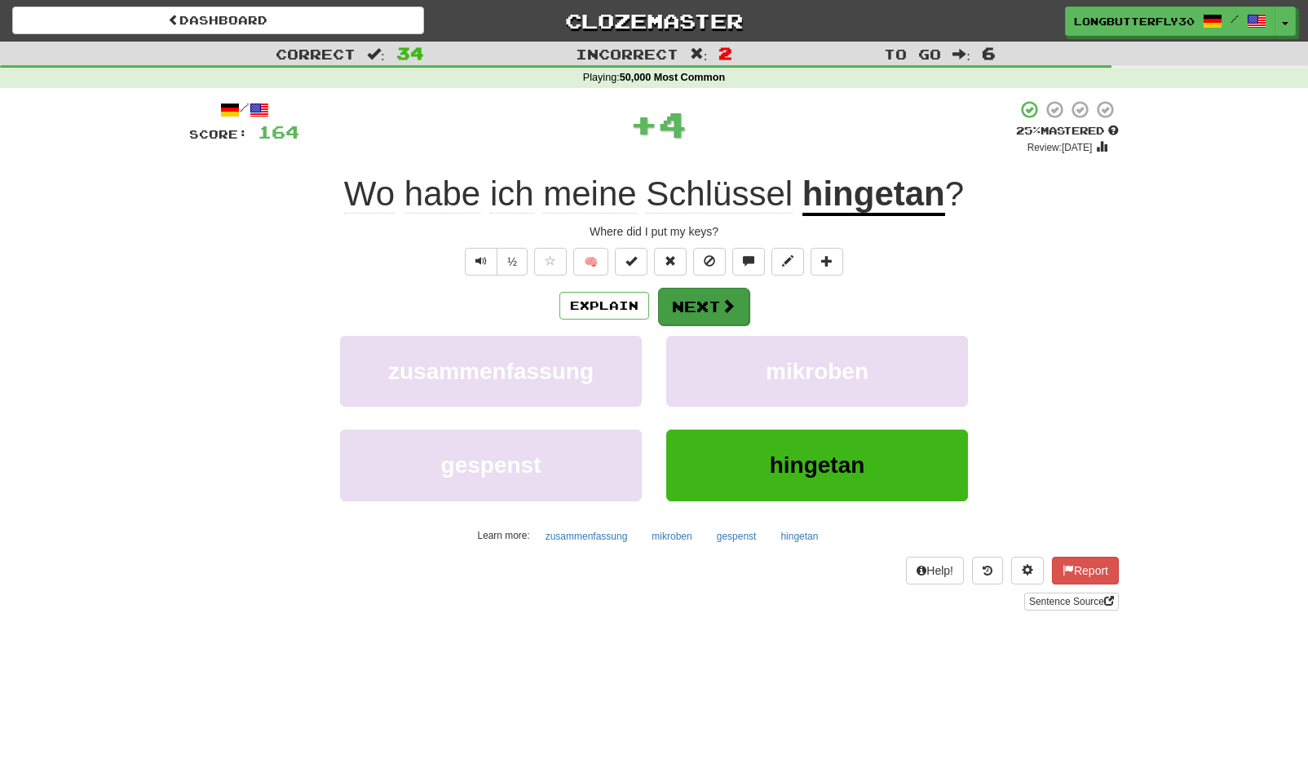
click at [703, 309] on button "Next" at bounding box center [703, 307] width 91 height 38
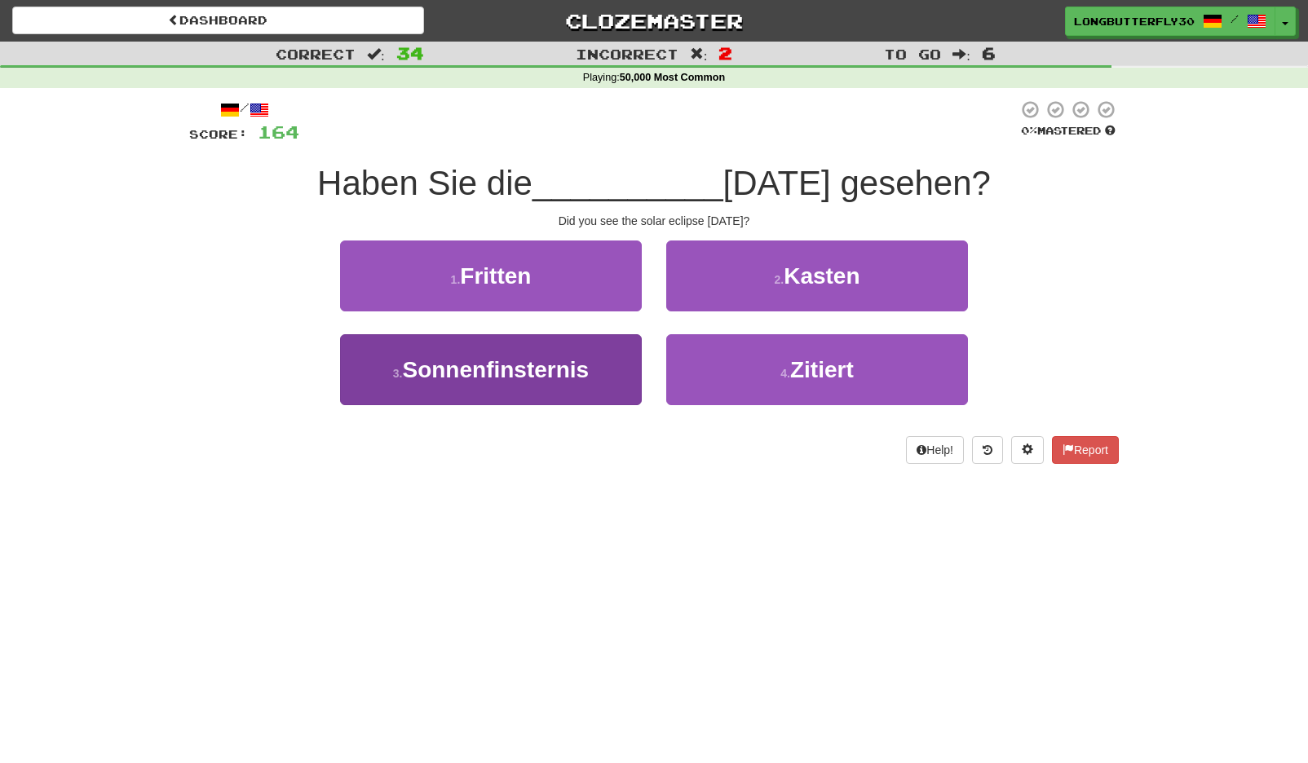
click at [577, 367] on span "Sonnenfinsternis" at bounding box center [495, 369] width 187 height 25
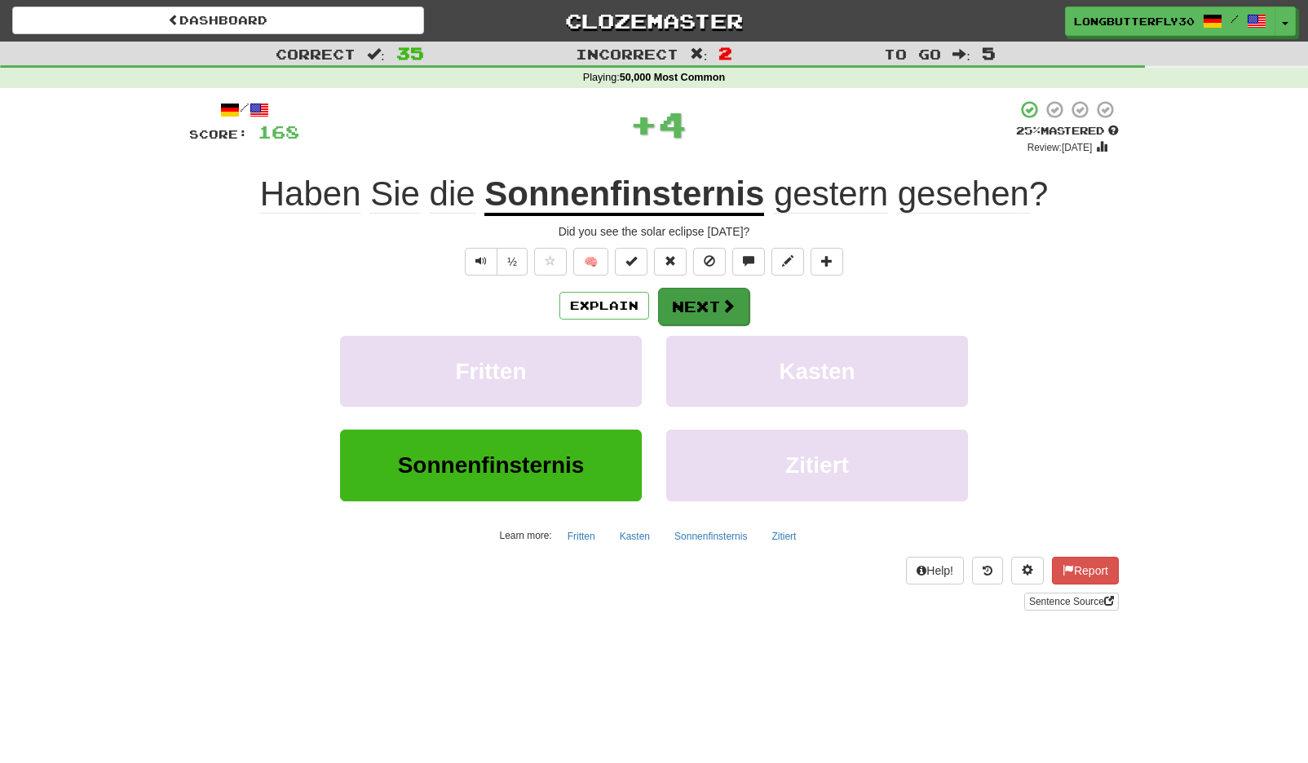
click at [662, 301] on button "Next" at bounding box center [703, 307] width 91 height 38
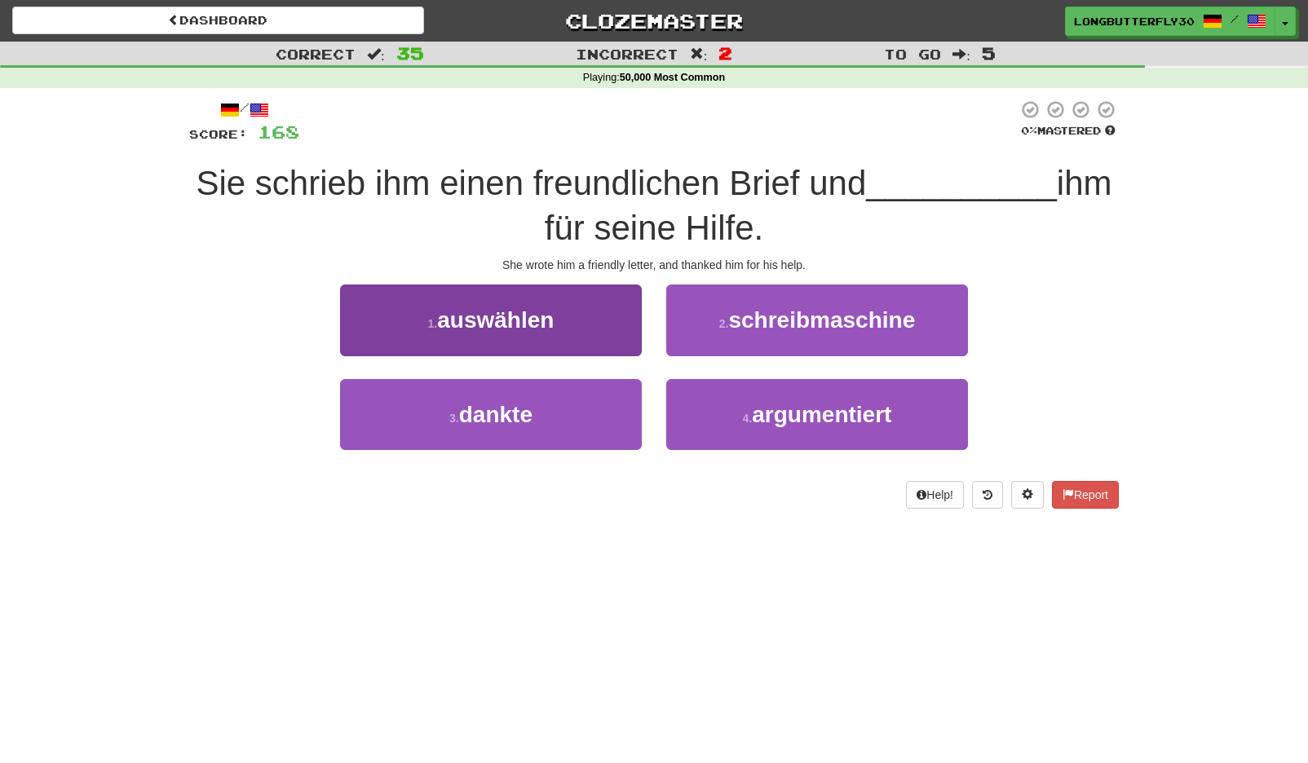
click at [539, 400] on button "3 . dankte" at bounding box center [491, 414] width 302 height 71
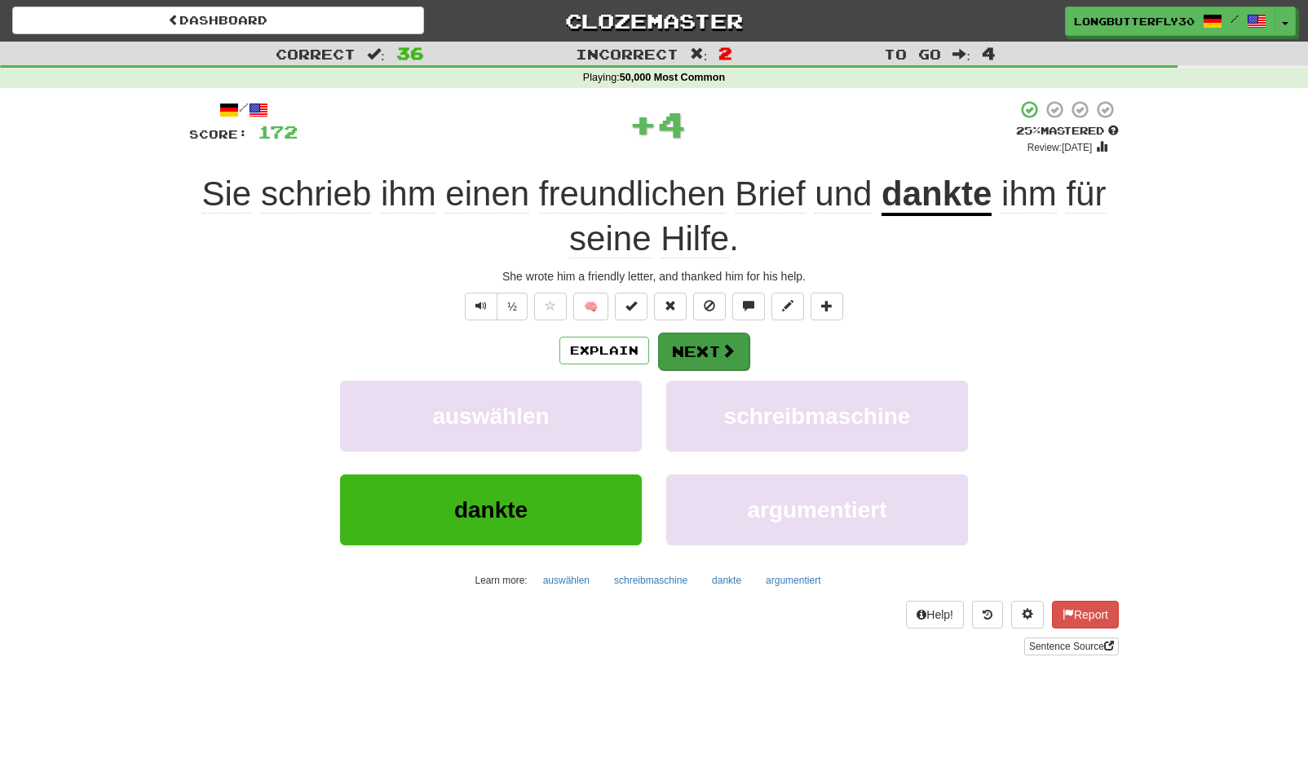
drag, startPoint x: 717, startPoint y: 322, endPoint x: 712, endPoint y: 330, distance: 9.5
click at [717, 322] on div "/ Score: 172 + 4 25 % Mastered Review: 2025-09-15 Sie schrieb ihm einen freundl…" at bounding box center [654, 376] width 930 height 555
click at [703, 344] on button "Next" at bounding box center [703, 352] width 91 height 38
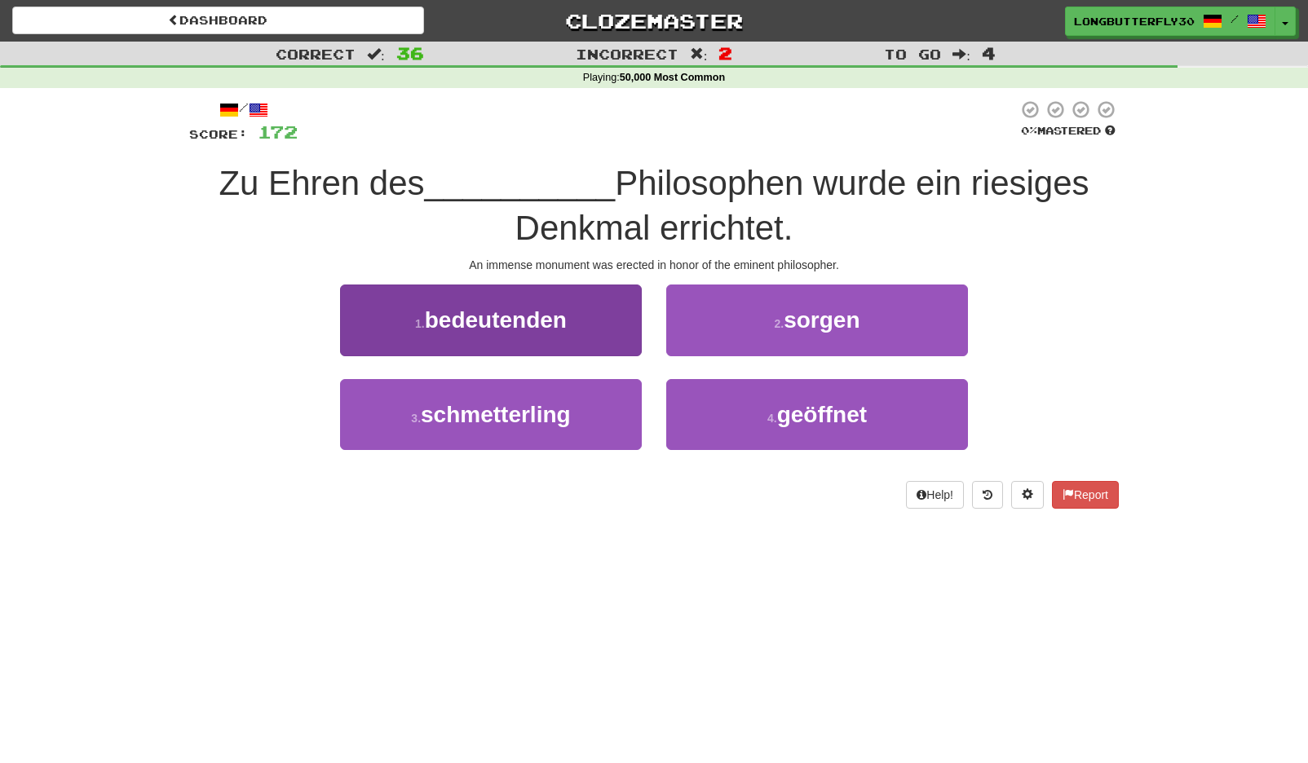
click at [572, 339] on button "1 . bedeutenden" at bounding box center [491, 320] width 302 height 71
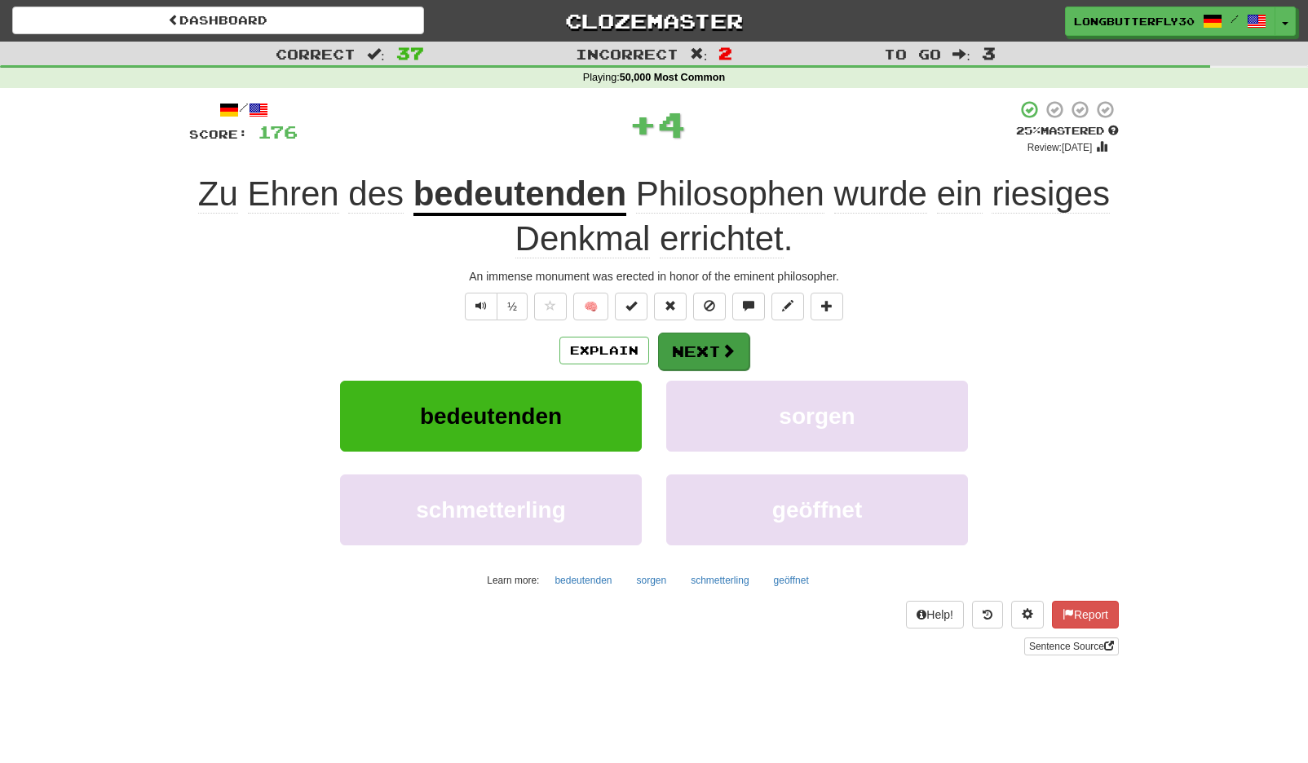
click at [711, 351] on button "Next" at bounding box center [703, 352] width 91 height 38
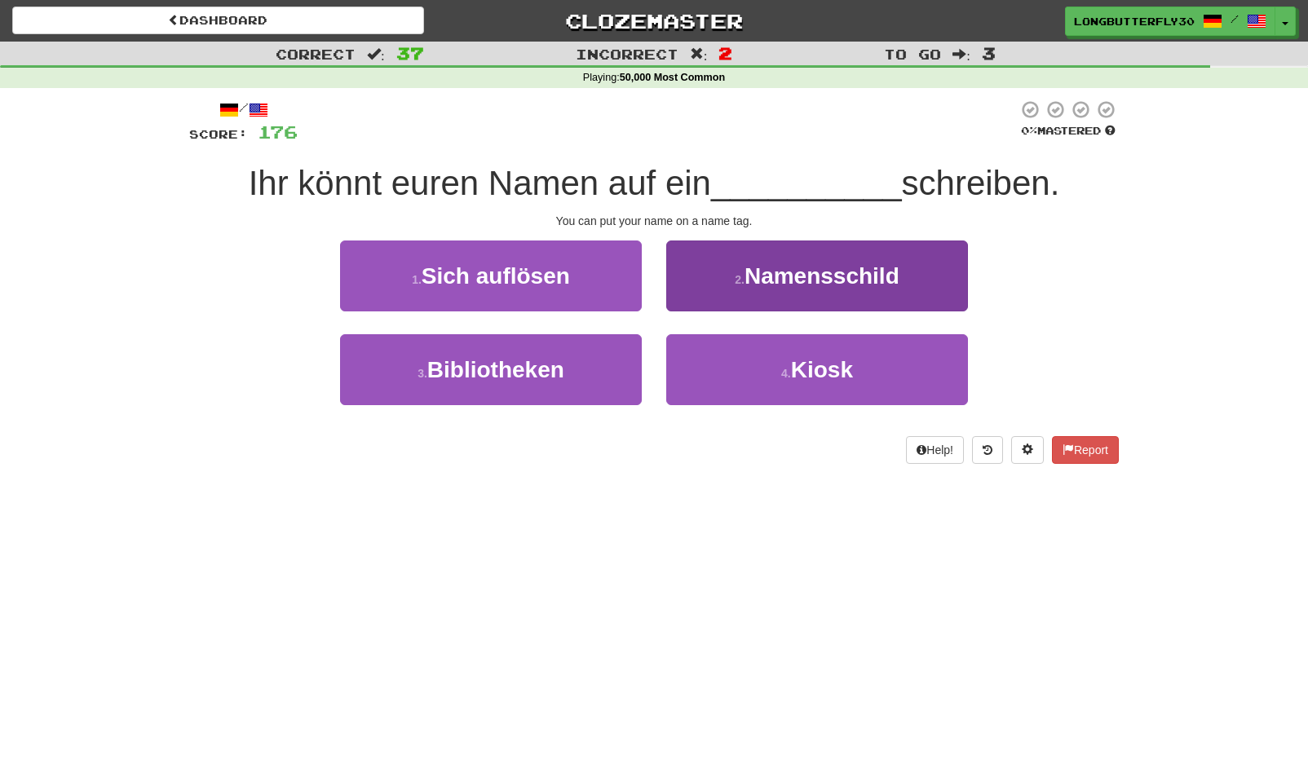
click at [845, 276] on span "Namensschild" at bounding box center [822, 275] width 155 height 25
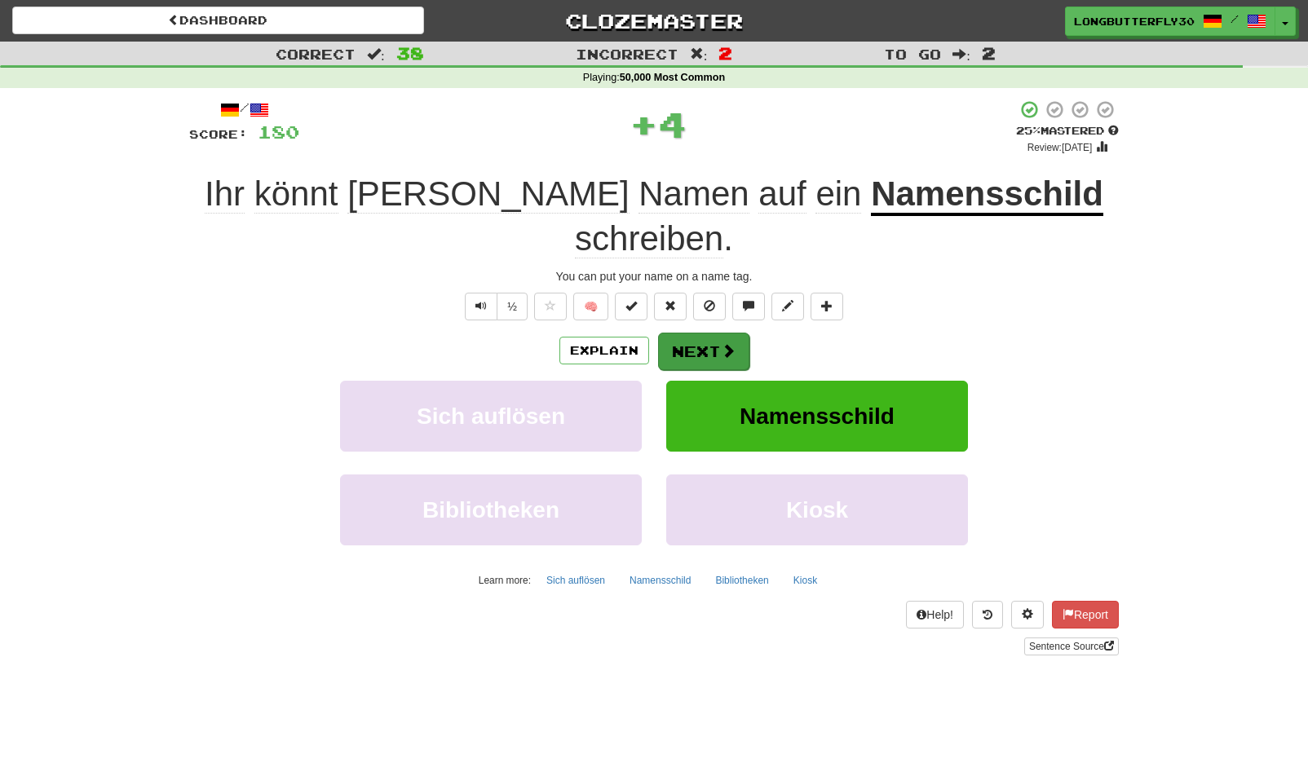
click at [741, 333] on button "Next" at bounding box center [703, 352] width 91 height 38
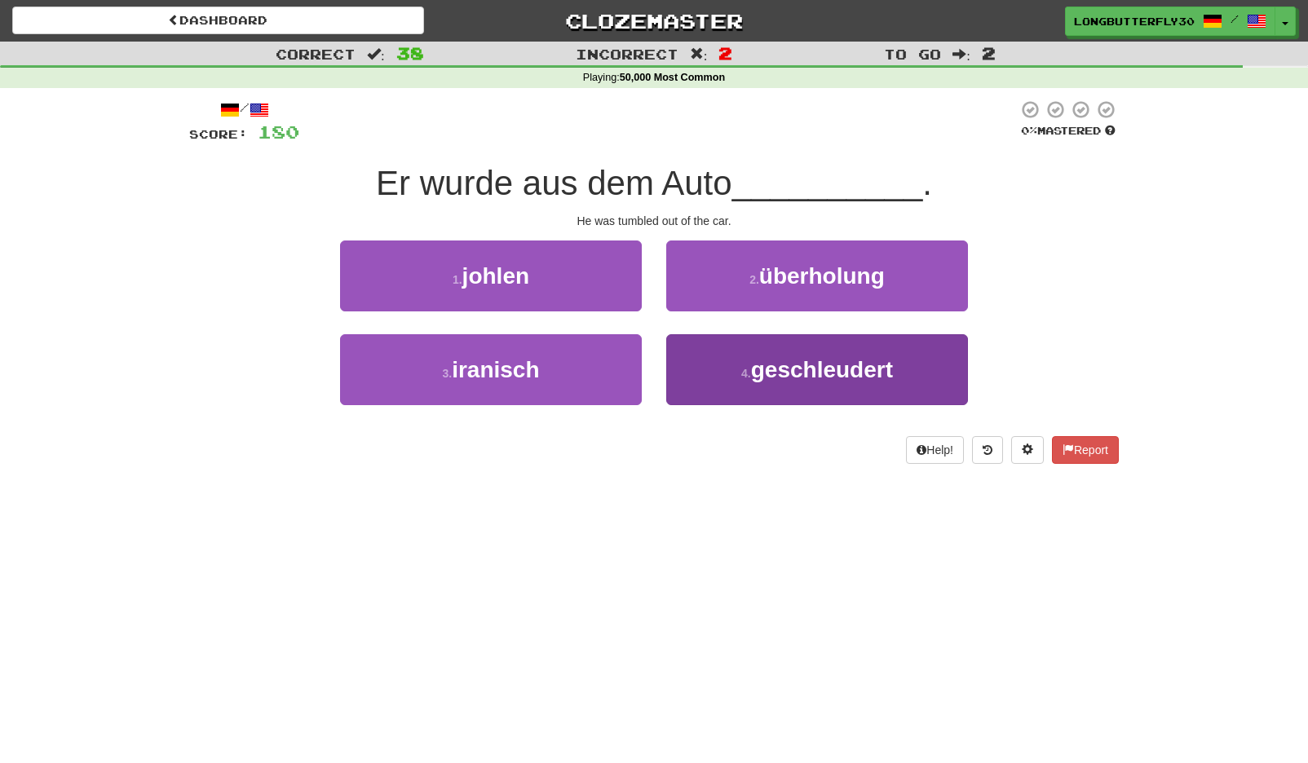
click at [723, 350] on button "4 . geschleudert" at bounding box center [817, 369] width 302 height 71
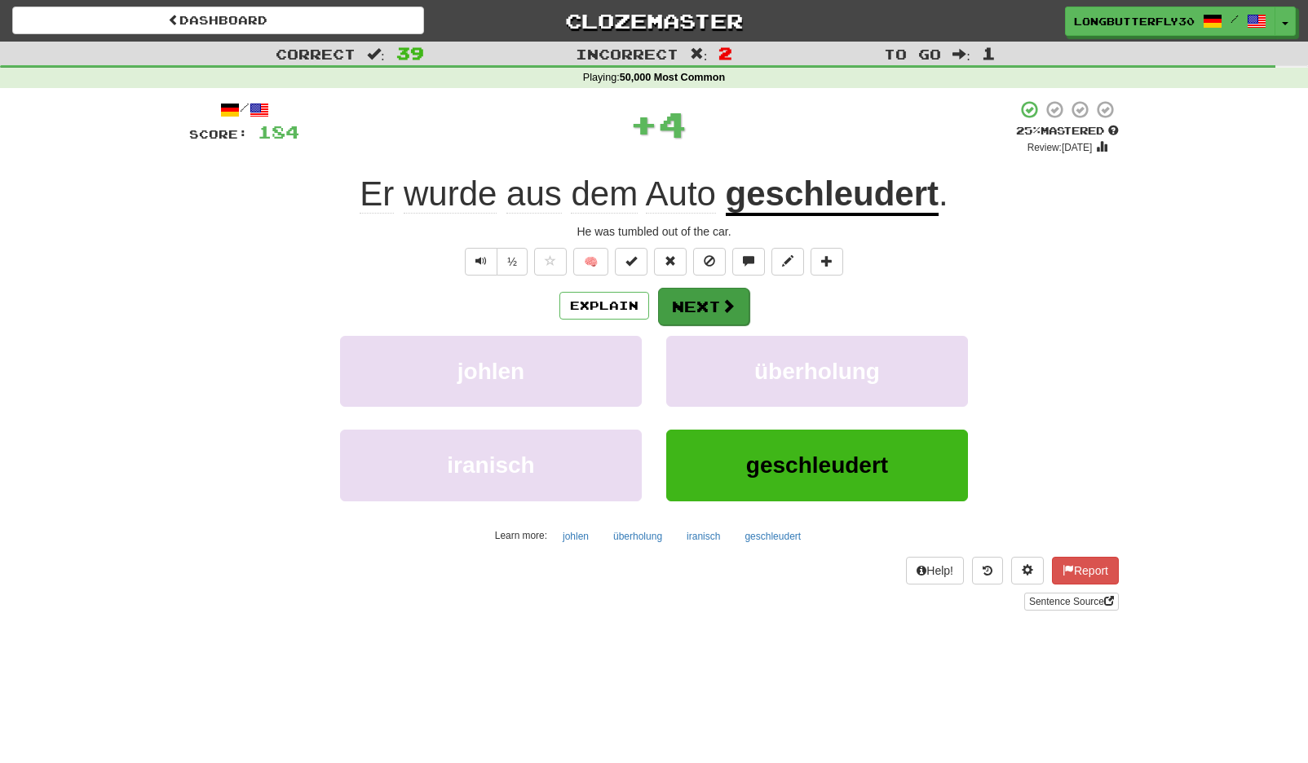
click at [687, 298] on button "Next" at bounding box center [703, 307] width 91 height 38
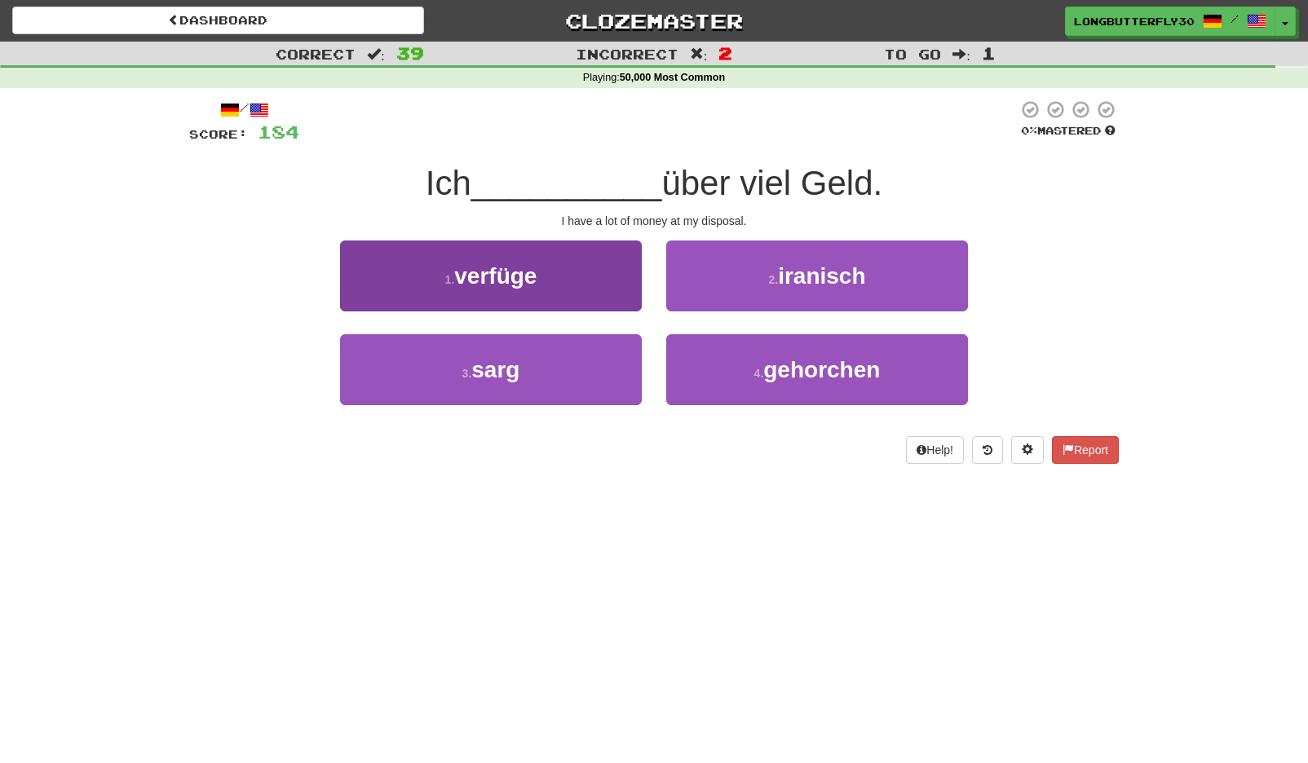
click at [533, 281] on span "verfüge" at bounding box center [495, 275] width 82 height 25
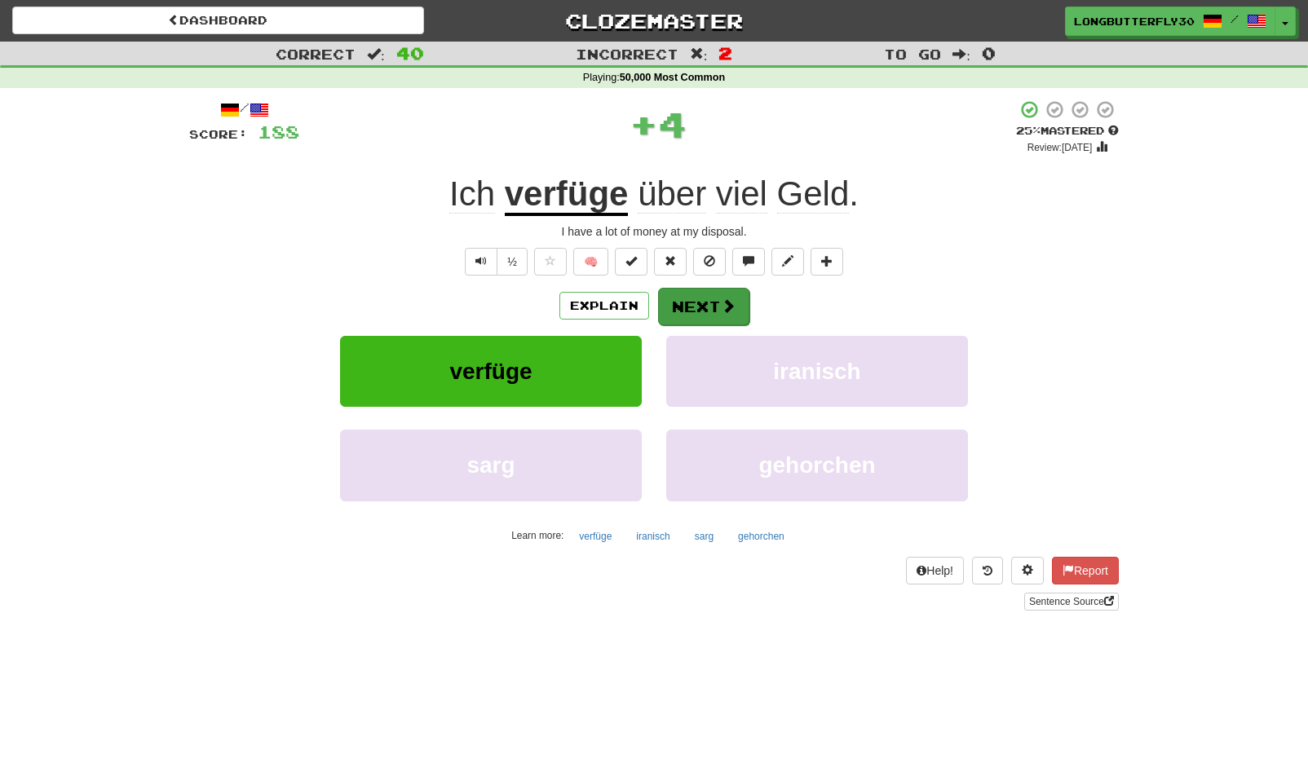
click at [727, 291] on button "Next" at bounding box center [703, 307] width 91 height 38
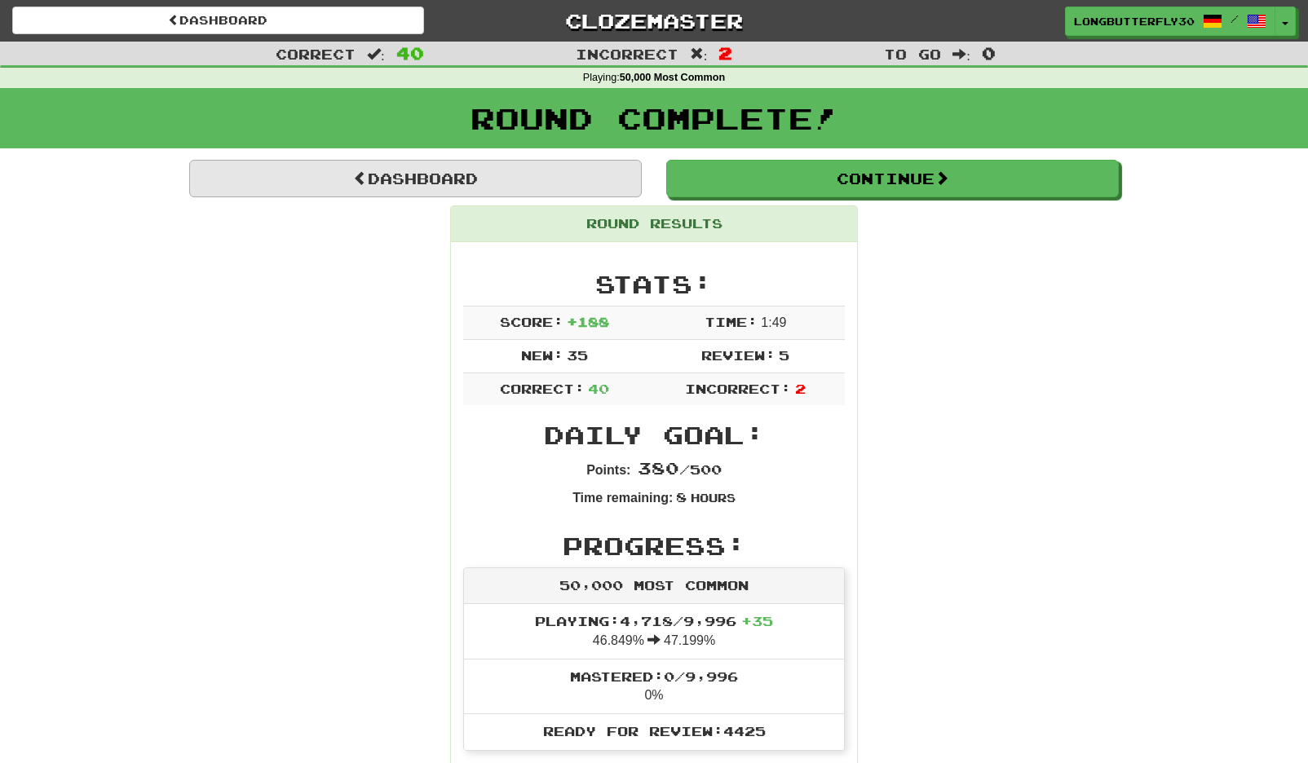
click at [546, 180] on link "Dashboard" at bounding box center [415, 179] width 453 height 38
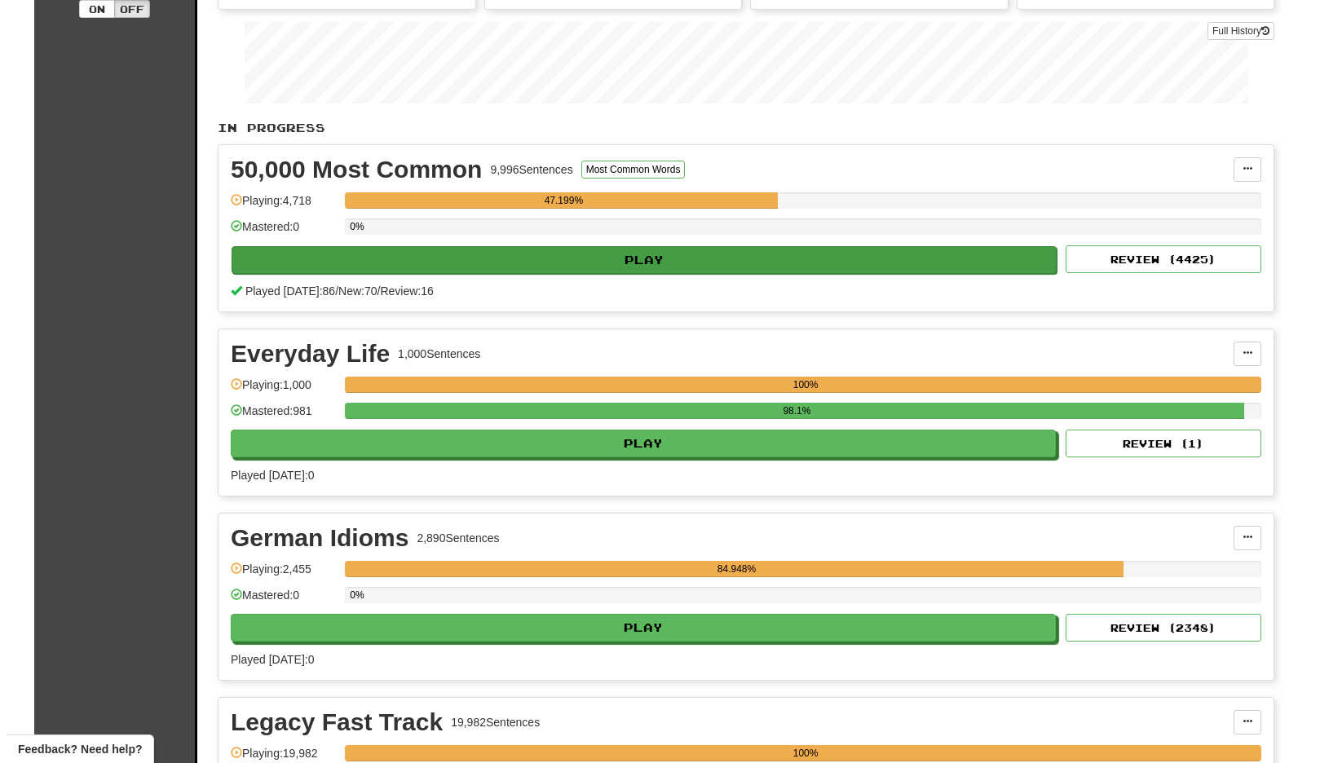
scroll to position [290, 0]
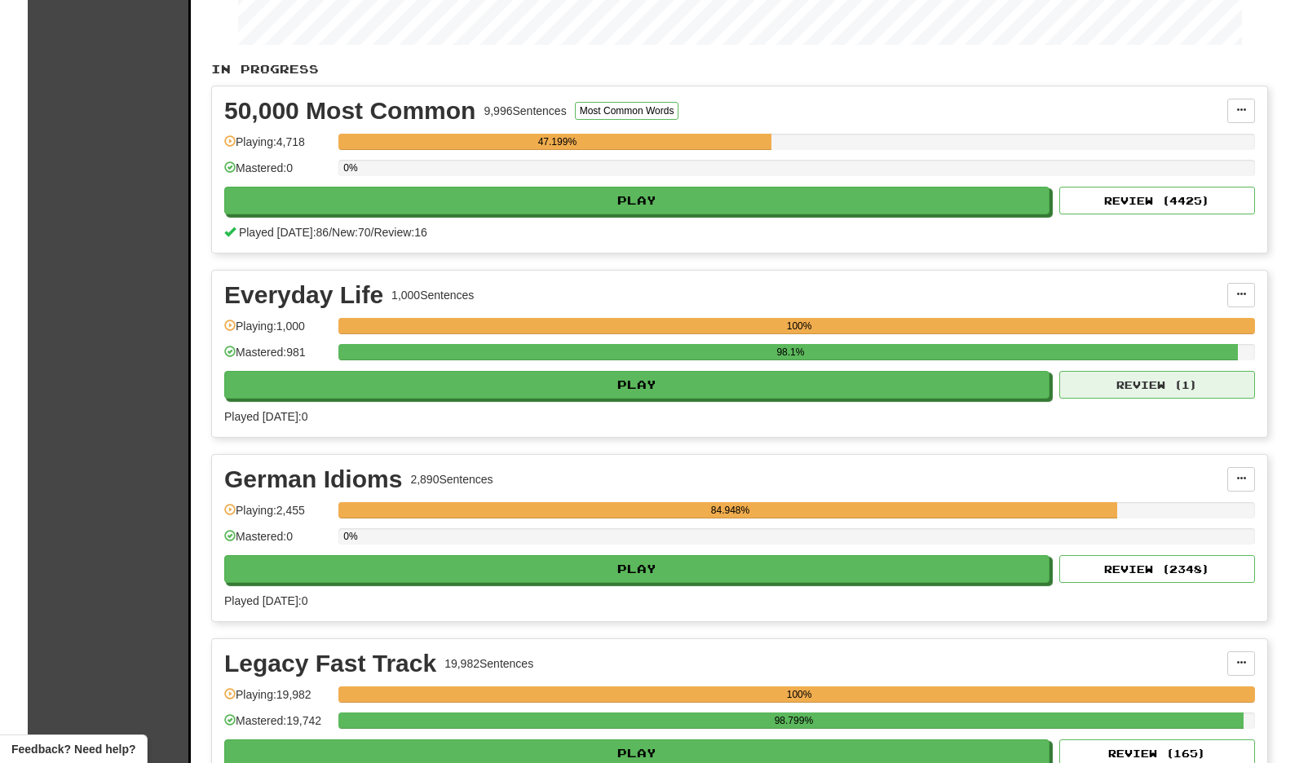
click at [1102, 388] on button "Review ( 1 )" at bounding box center [1157, 385] width 196 height 28
select select "**"
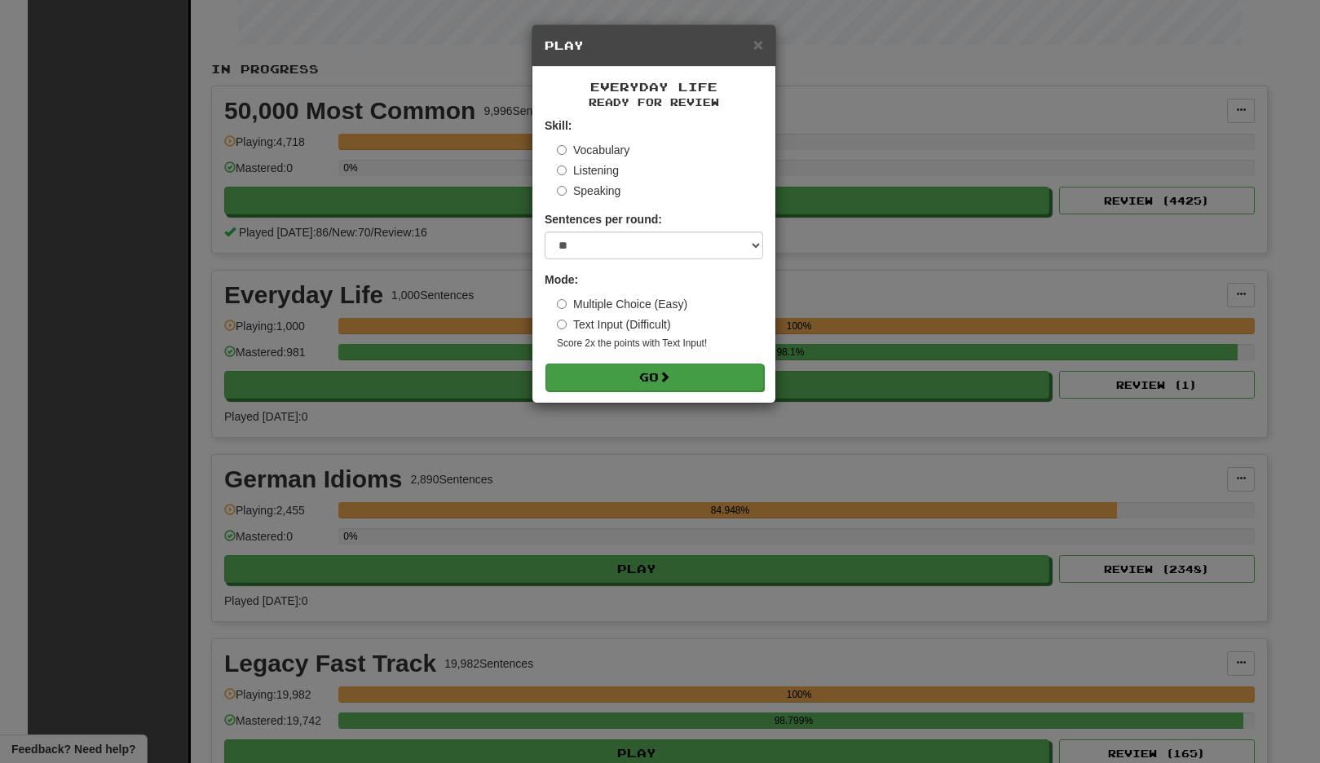
click at [687, 369] on button "Go" at bounding box center [655, 378] width 219 height 28
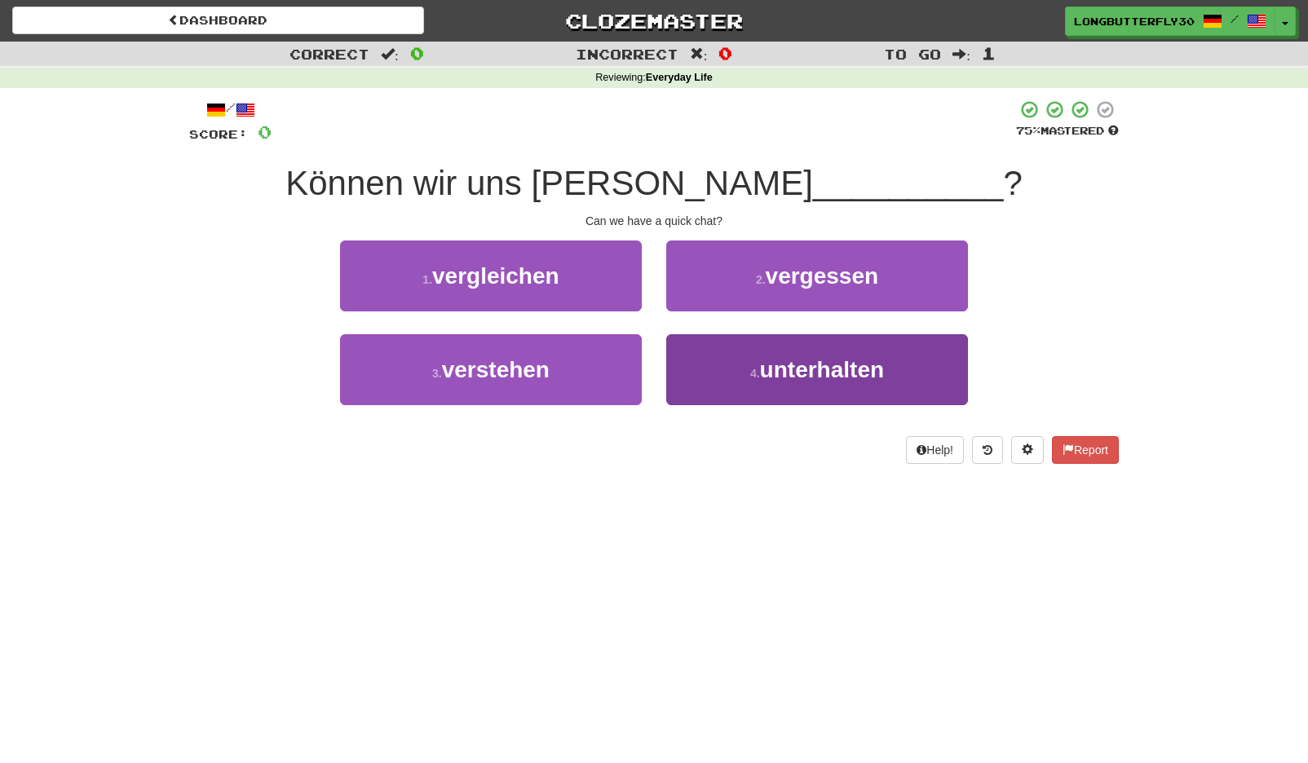
click at [779, 373] on span "unterhalten" at bounding box center [822, 369] width 124 height 25
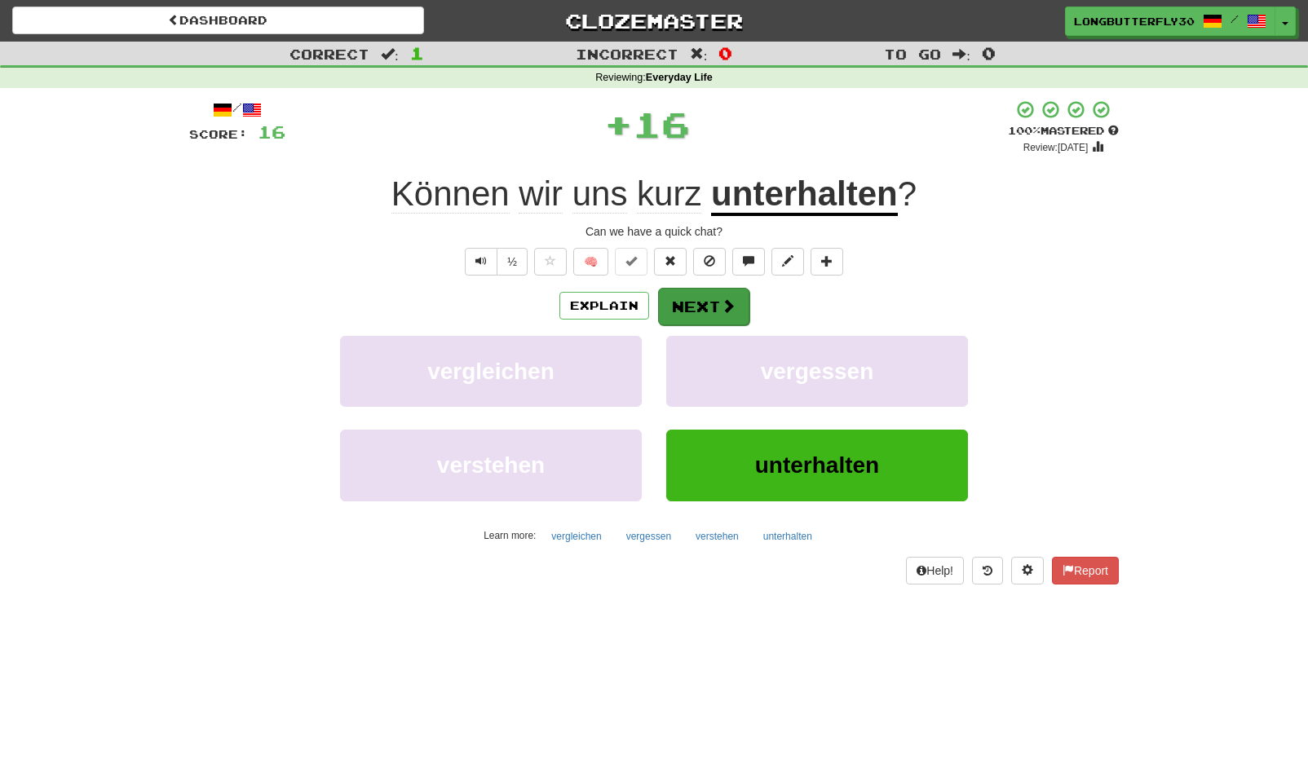
click at [688, 307] on button "Next" at bounding box center [703, 307] width 91 height 38
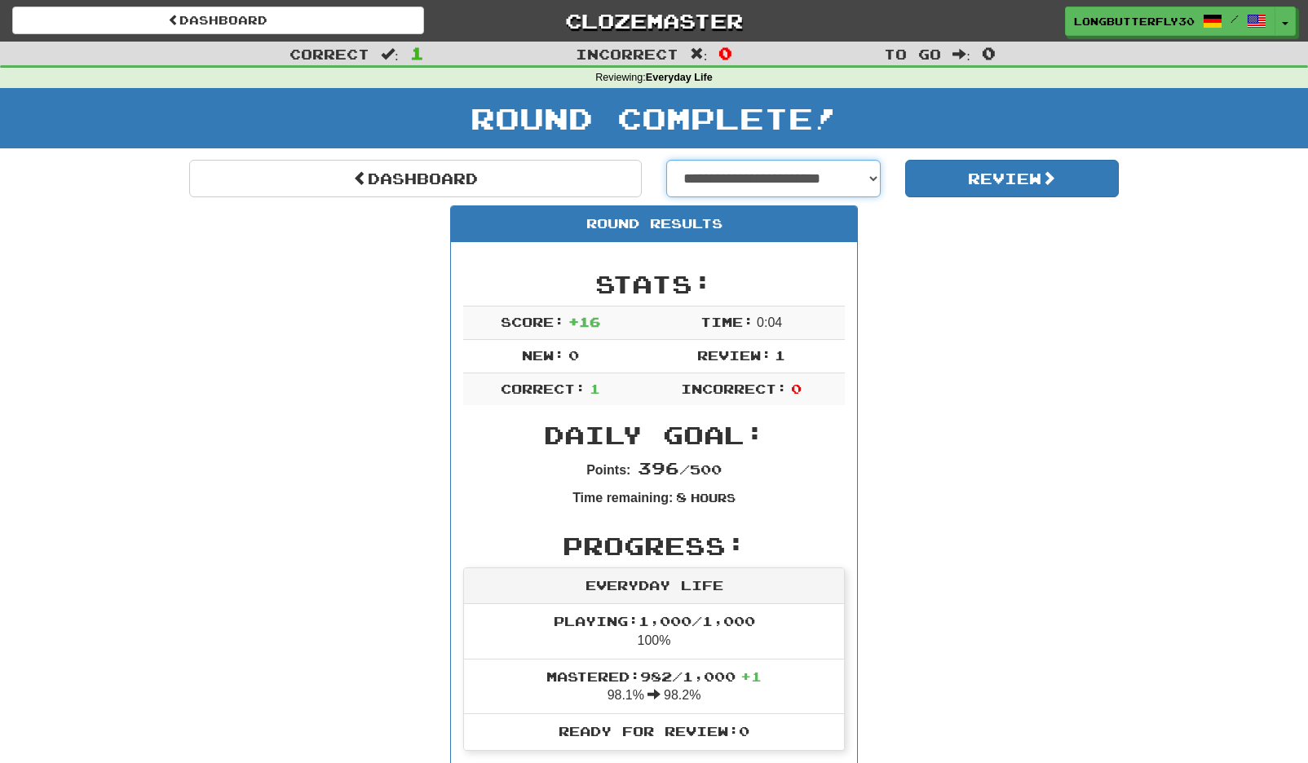
select select "**********"
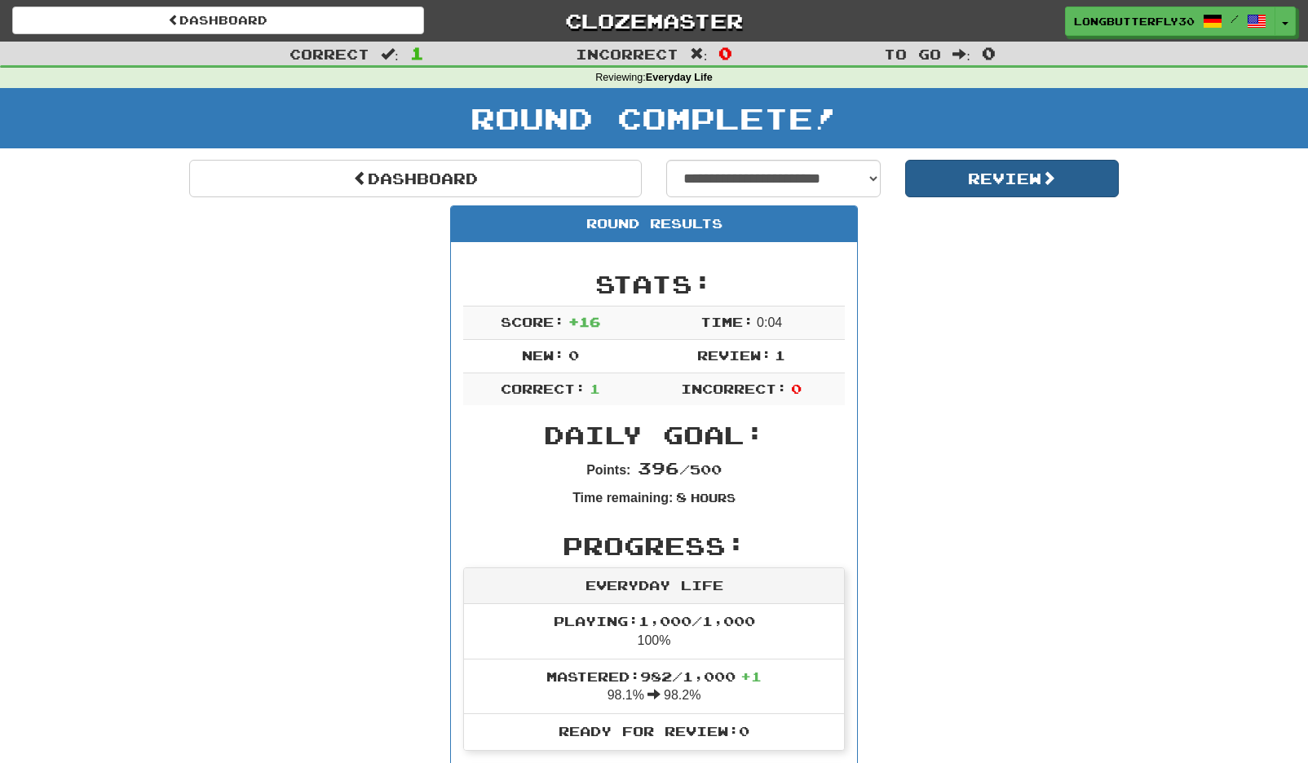
click at [965, 177] on button "Review" at bounding box center [1012, 179] width 214 height 38
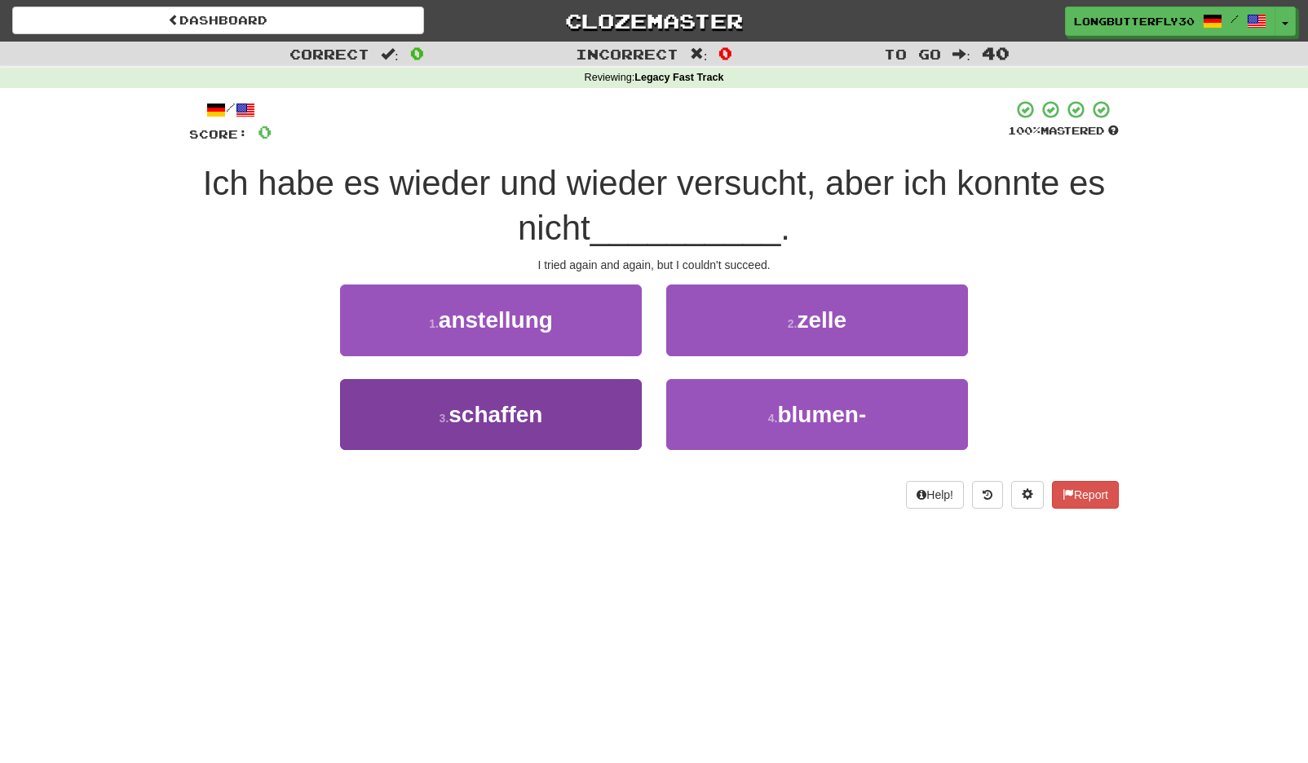
click at [606, 423] on button "3 . schaffen" at bounding box center [491, 414] width 302 height 71
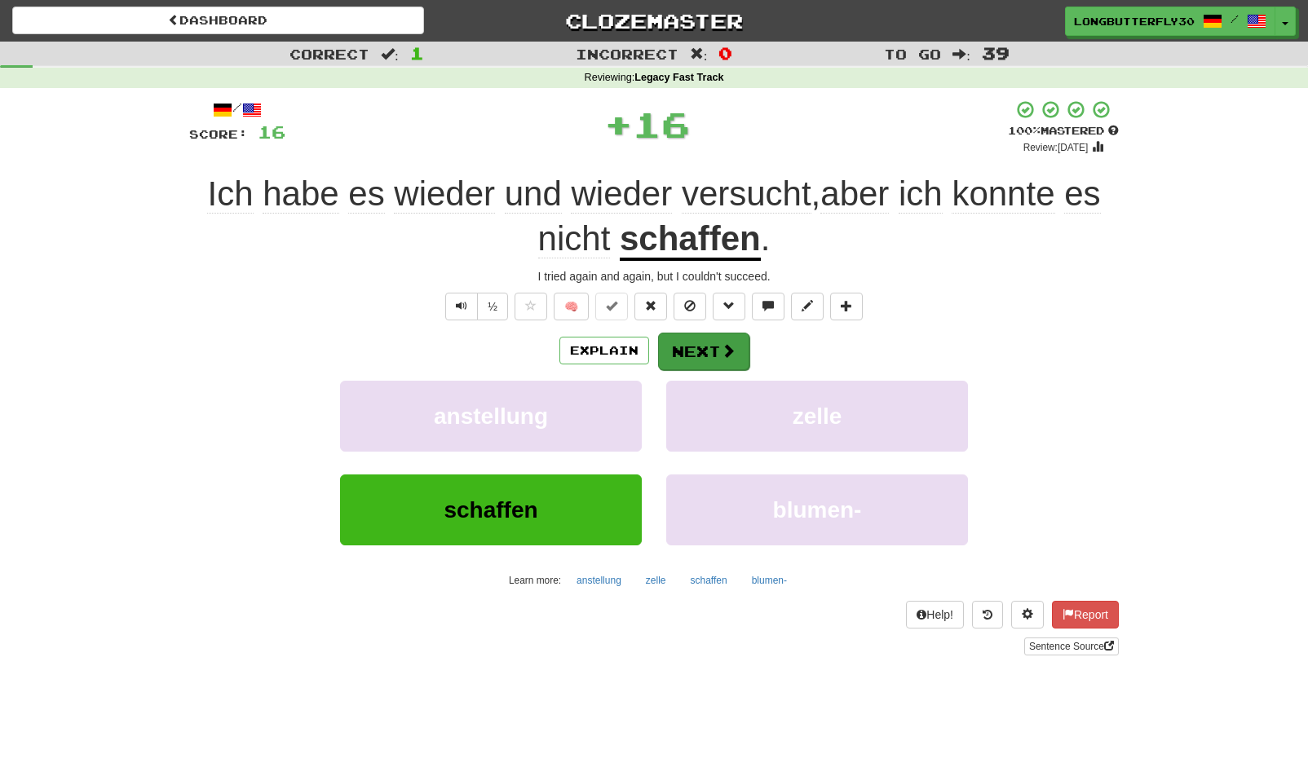
click at [713, 355] on button "Next" at bounding box center [703, 352] width 91 height 38
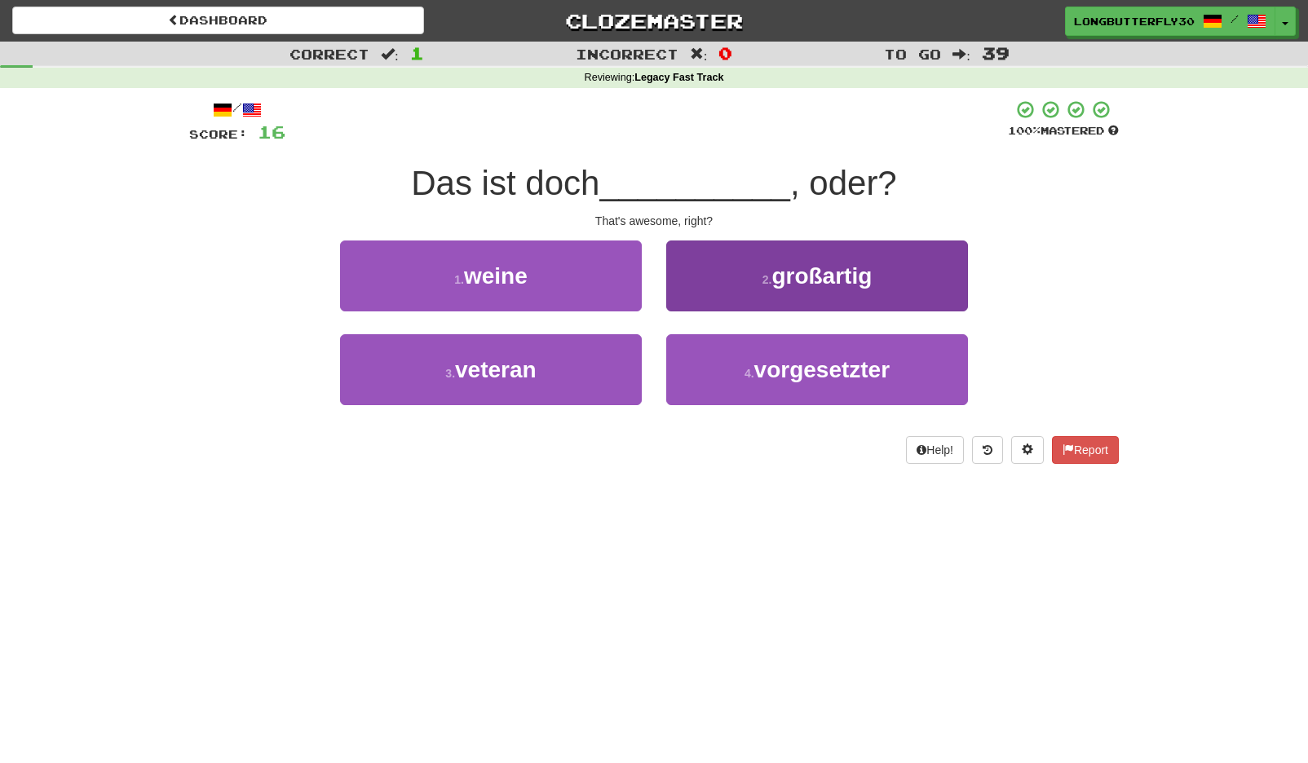
click at [784, 275] on span "großartig" at bounding box center [821, 275] width 100 height 25
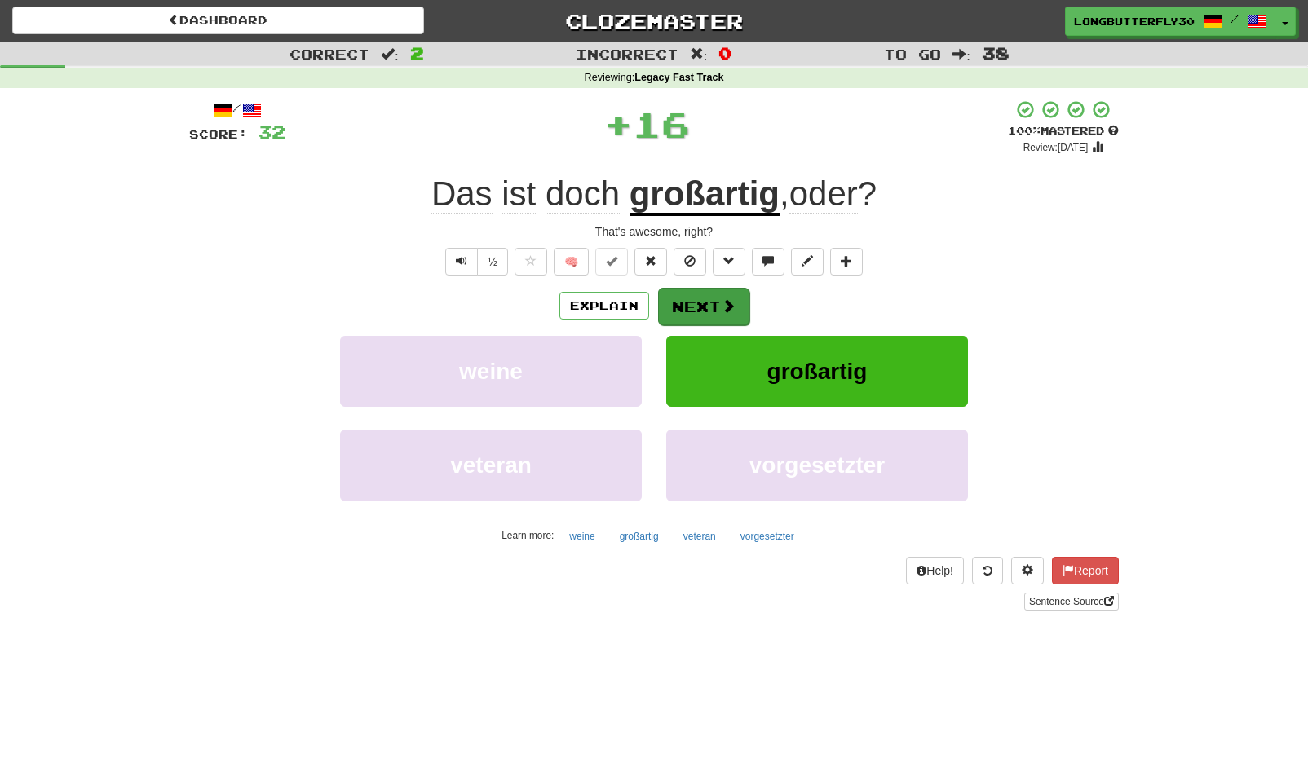
click at [725, 302] on span at bounding box center [728, 305] width 15 height 15
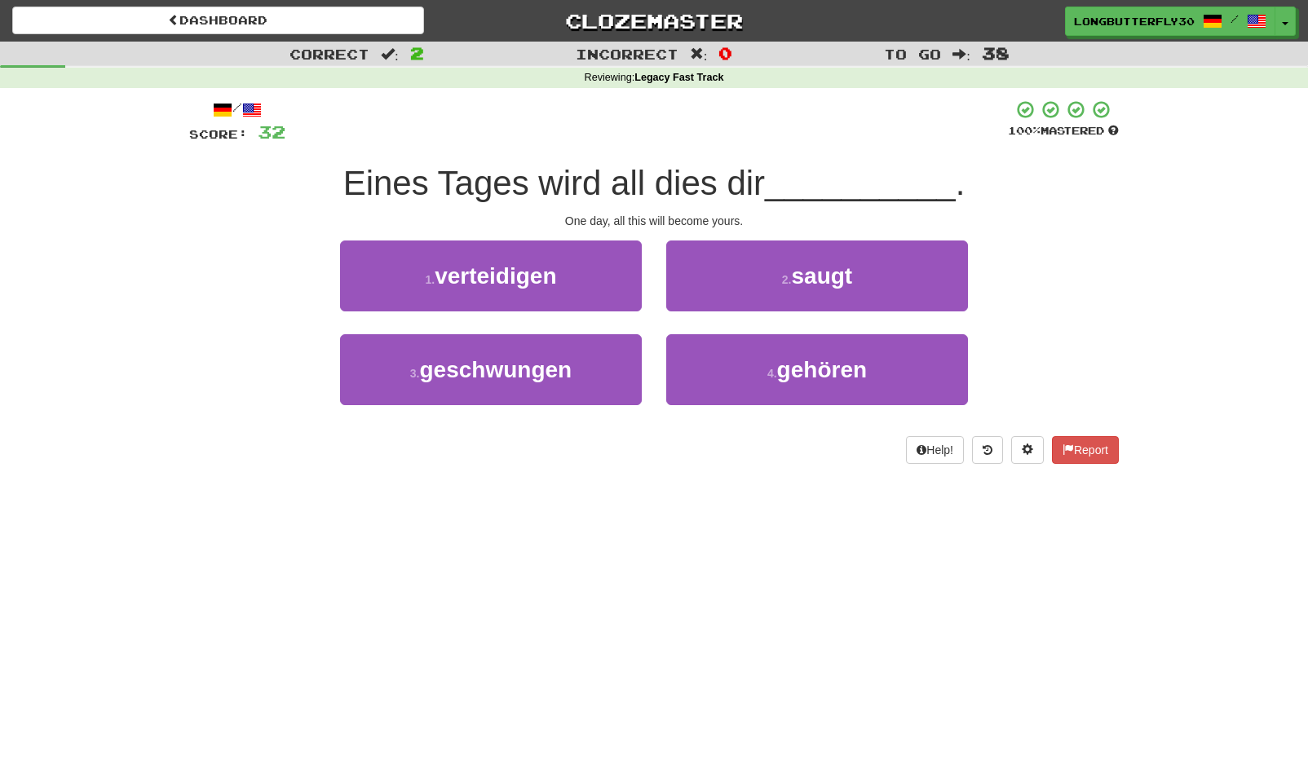
click at [603, 279] on button "1 . verteidigen" at bounding box center [491, 276] width 302 height 71
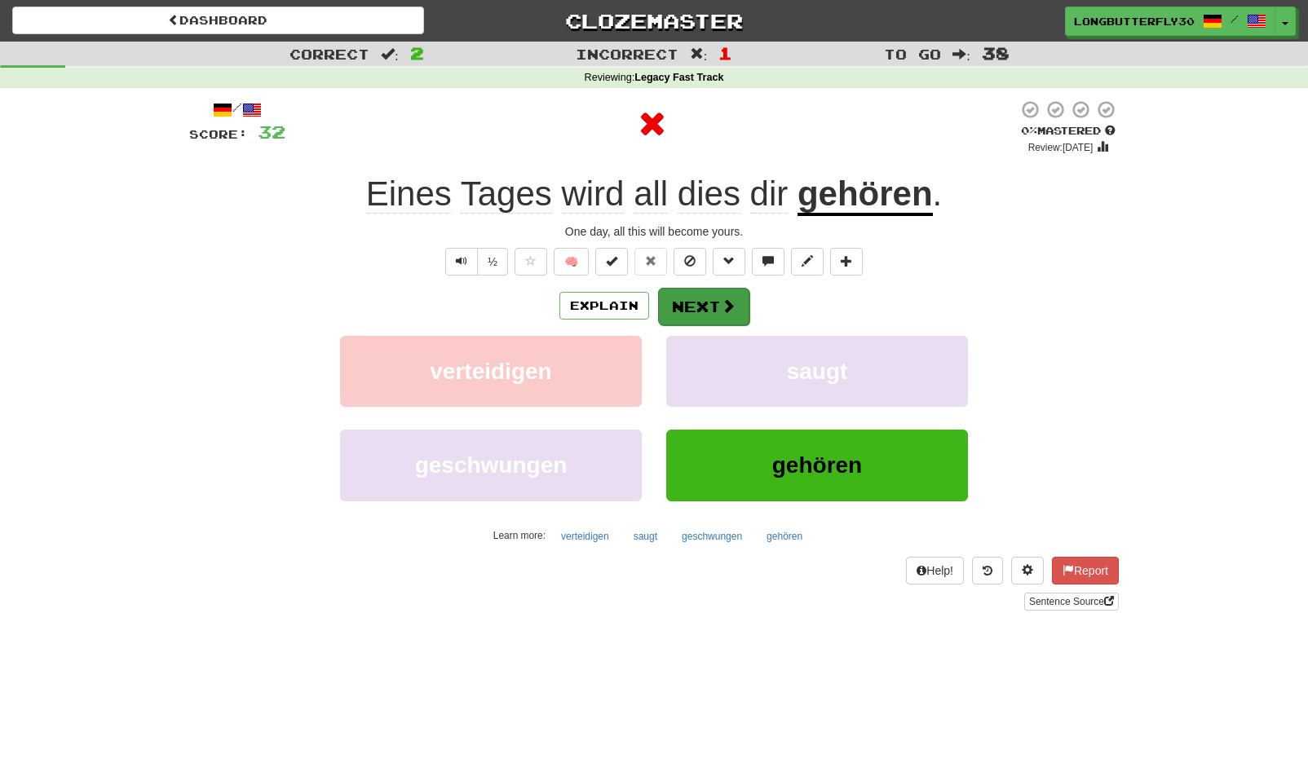
click at [682, 296] on button "Next" at bounding box center [703, 307] width 91 height 38
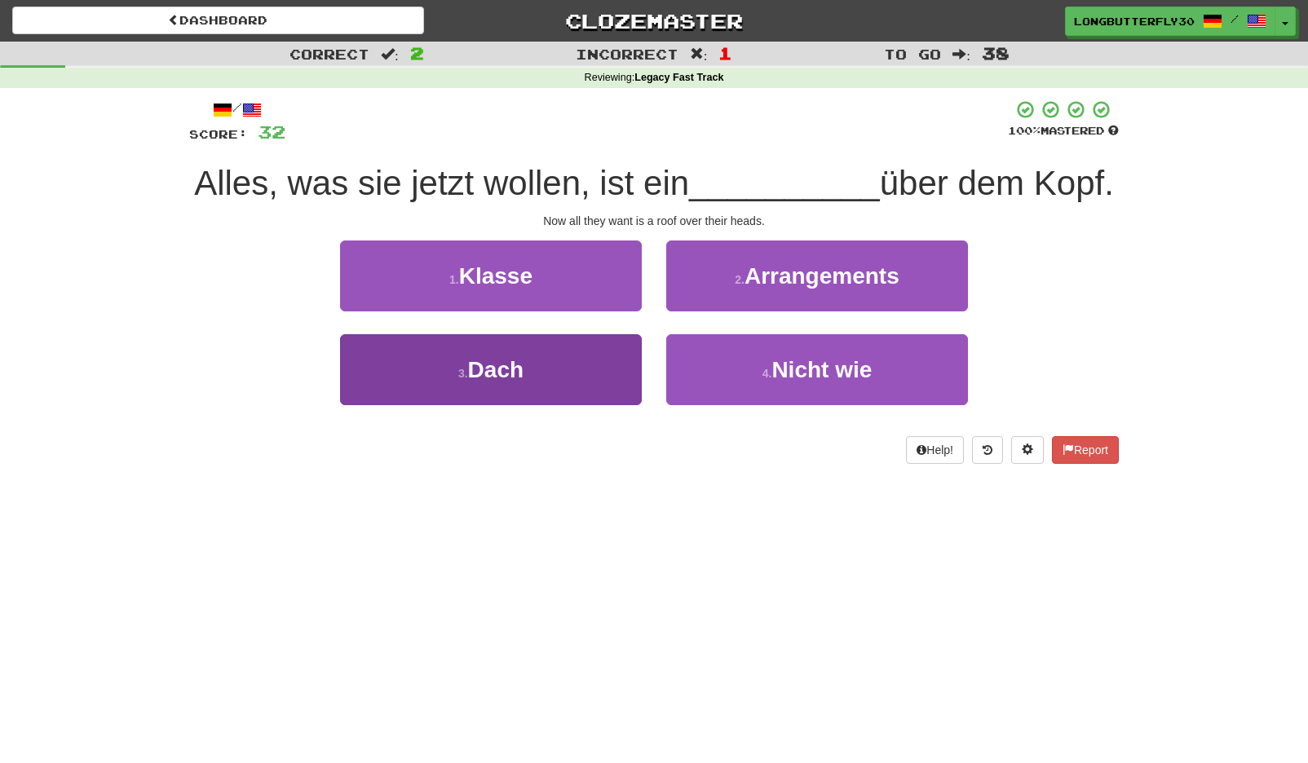
click at [600, 362] on button "3 . Dach" at bounding box center [491, 369] width 302 height 71
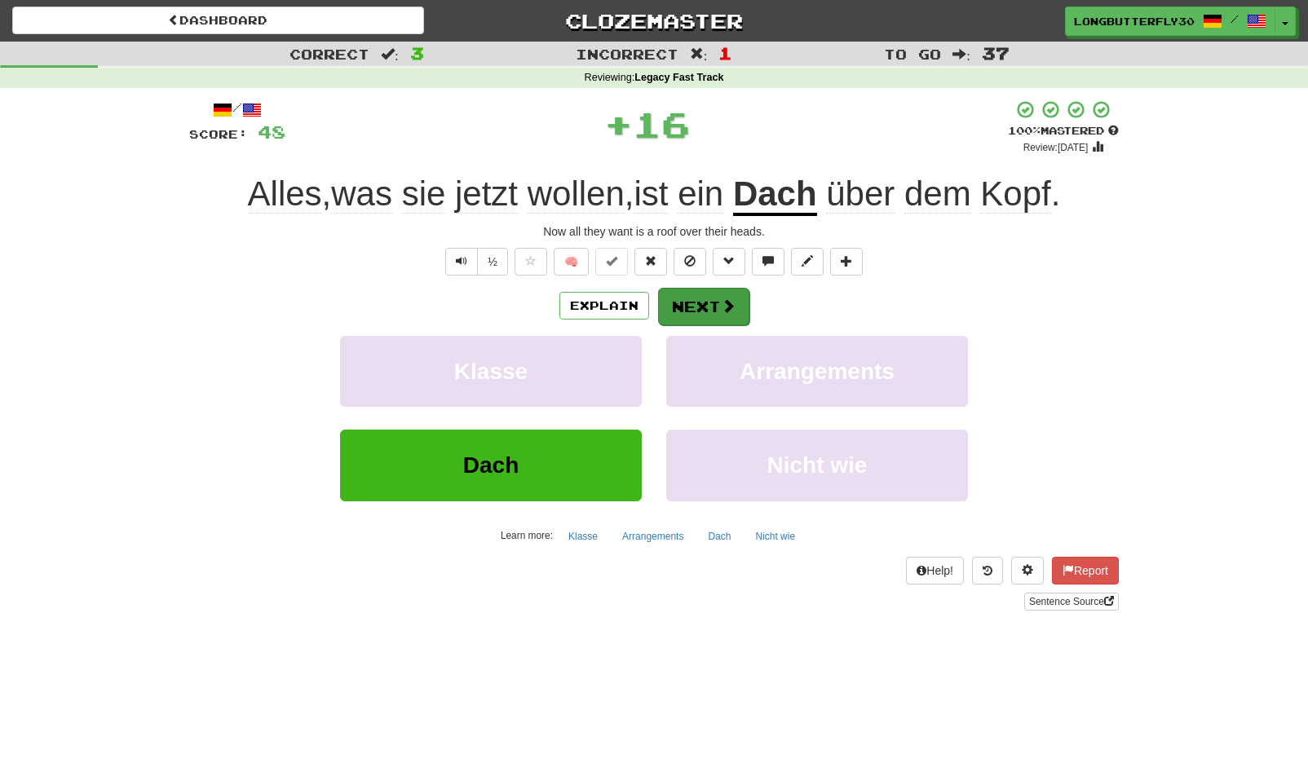
drag, startPoint x: 738, startPoint y: 278, endPoint x: 728, endPoint y: 286, distance: 12.7
click at [736, 279] on div "/ Score: 48 + 16 100 % Mastered Review: 2125-08-21 Alles , was sie jetzt wollen…" at bounding box center [654, 354] width 930 height 511
click at [717, 307] on button "Next" at bounding box center [703, 307] width 91 height 38
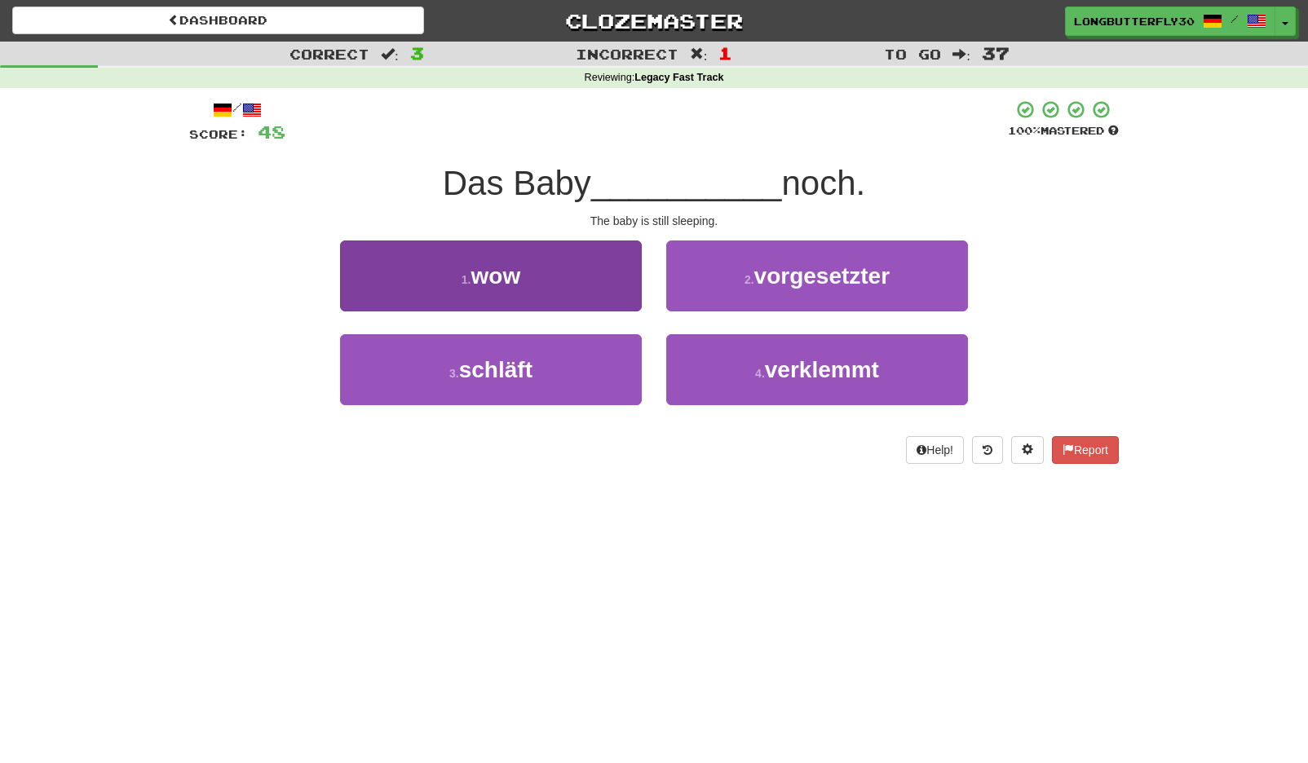
drag, startPoint x: 519, startPoint y: 378, endPoint x: 526, endPoint y: 371, distance: 9.2
click at [524, 373] on span "schläft" at bounding box center [495, 369] width 73 height 25
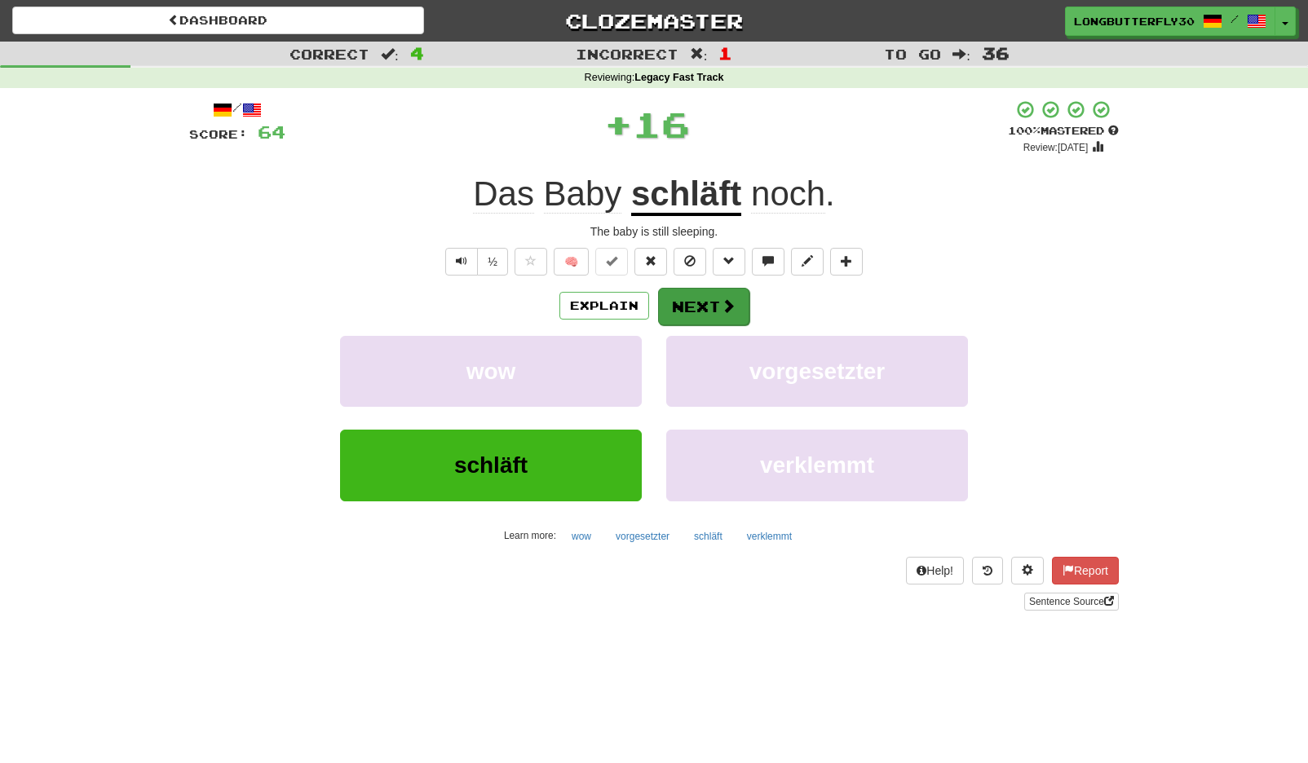
click at [684, 296] on button "Next" at bounding box center [703, 307] width 91 height 38
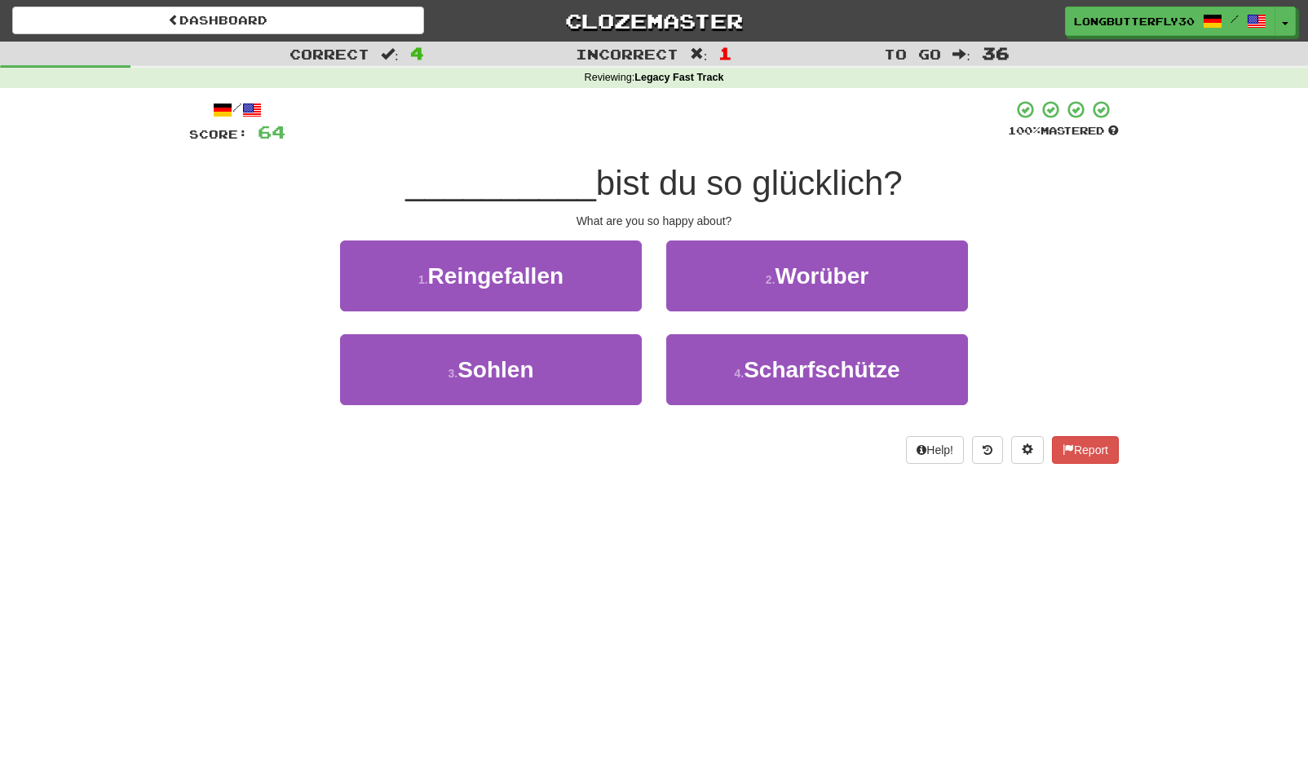
drag, startPoint x: 824, startPoint y: 272, endPoint x: 781, endPoint y: 281, distance: 43.3
click at [824, 272] on span "Worüber" at bounding box center [823, 275] width 94 height 25
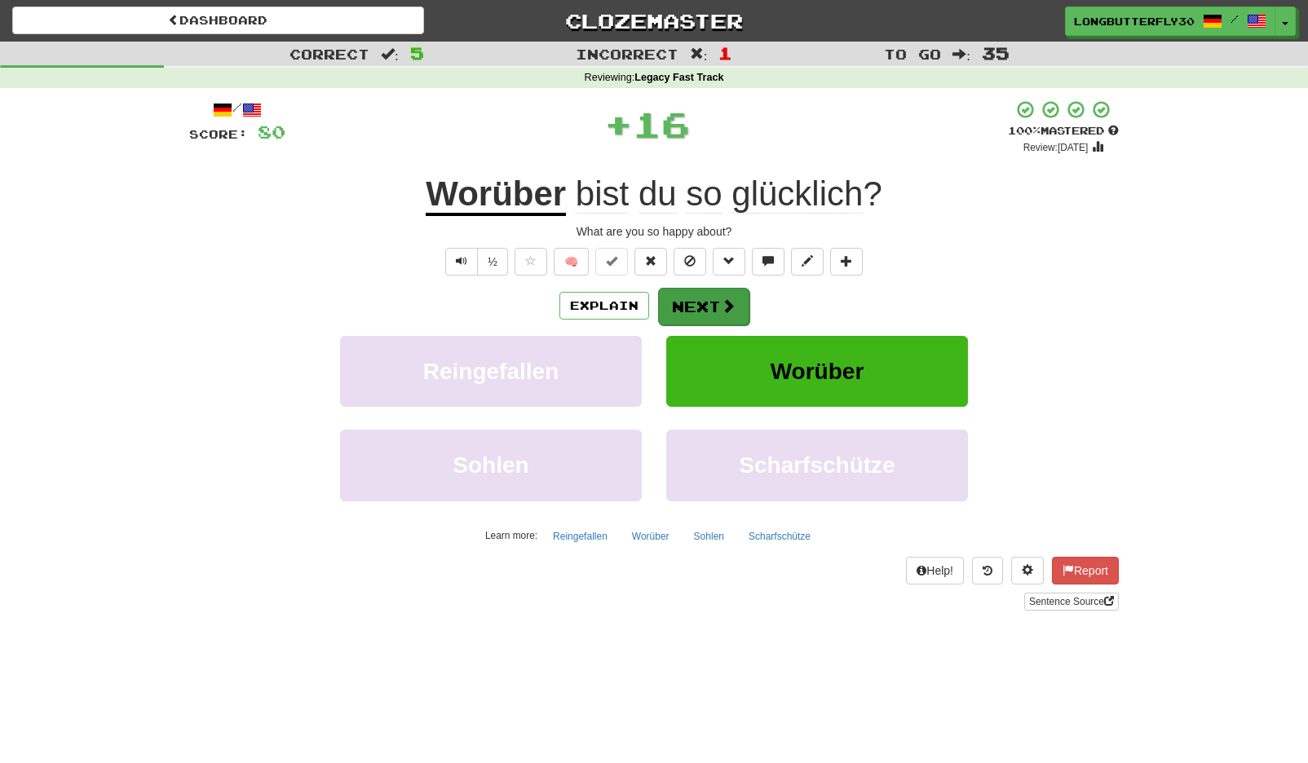
click at [686, 298] on button "Next" at bounding box center [703, 307] width 91 height 38
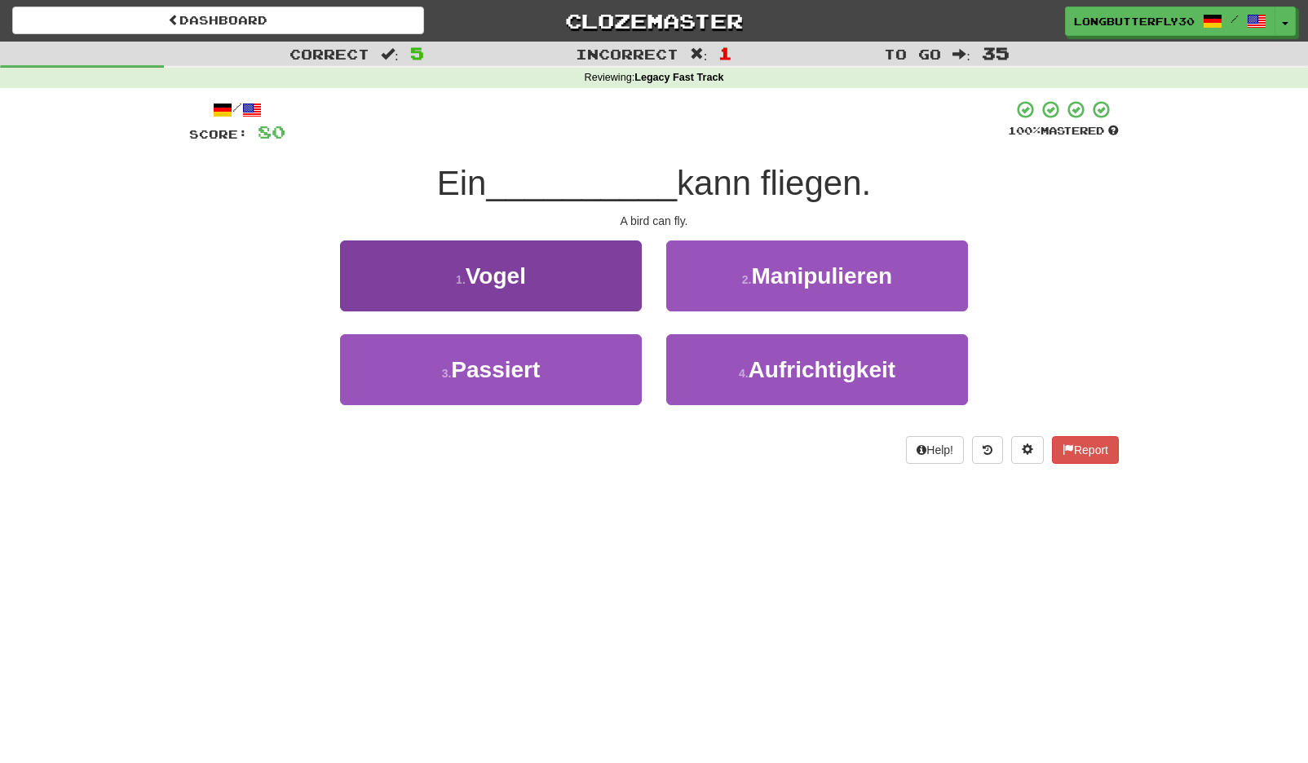
click at [443, 263] on button "1 . Vogel" at bounding box center [491, 276] width 302 height 71
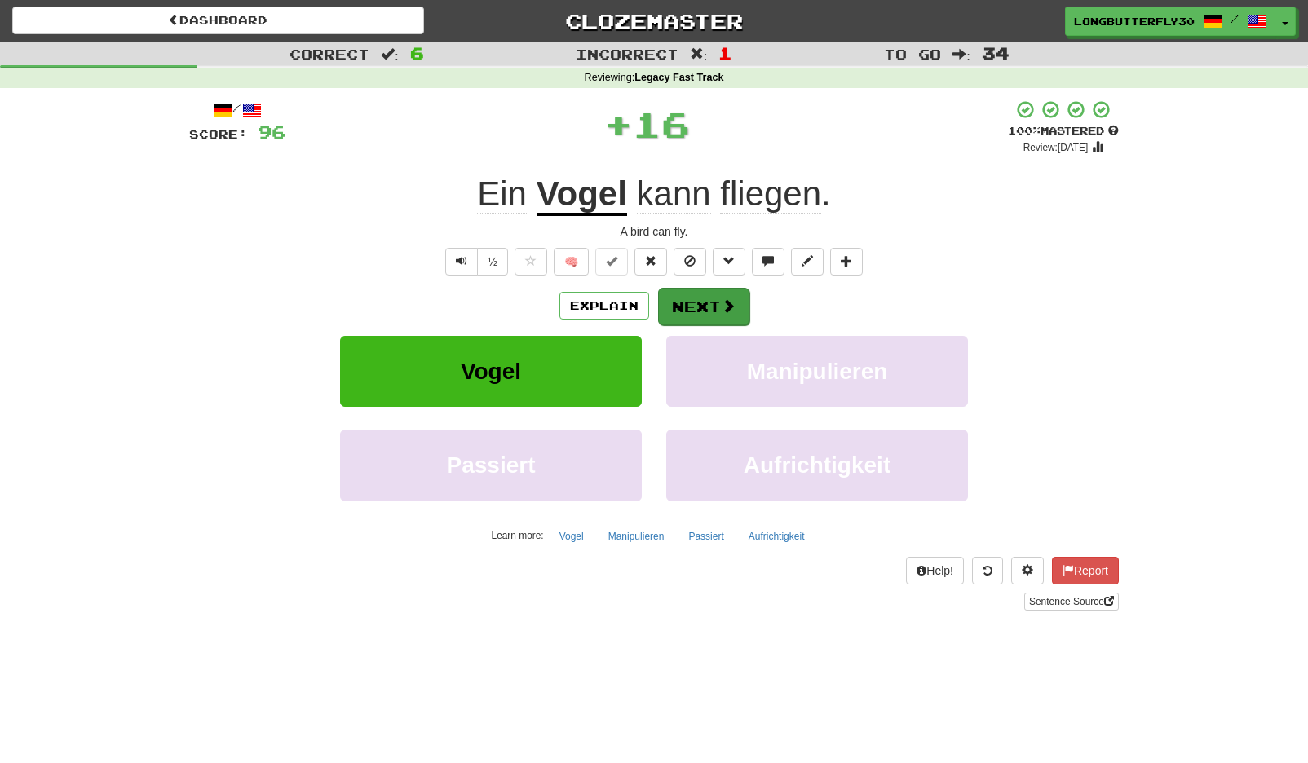
click at [689, 317] on button "Next" at bounding box center [703, 307] width 91 height 38
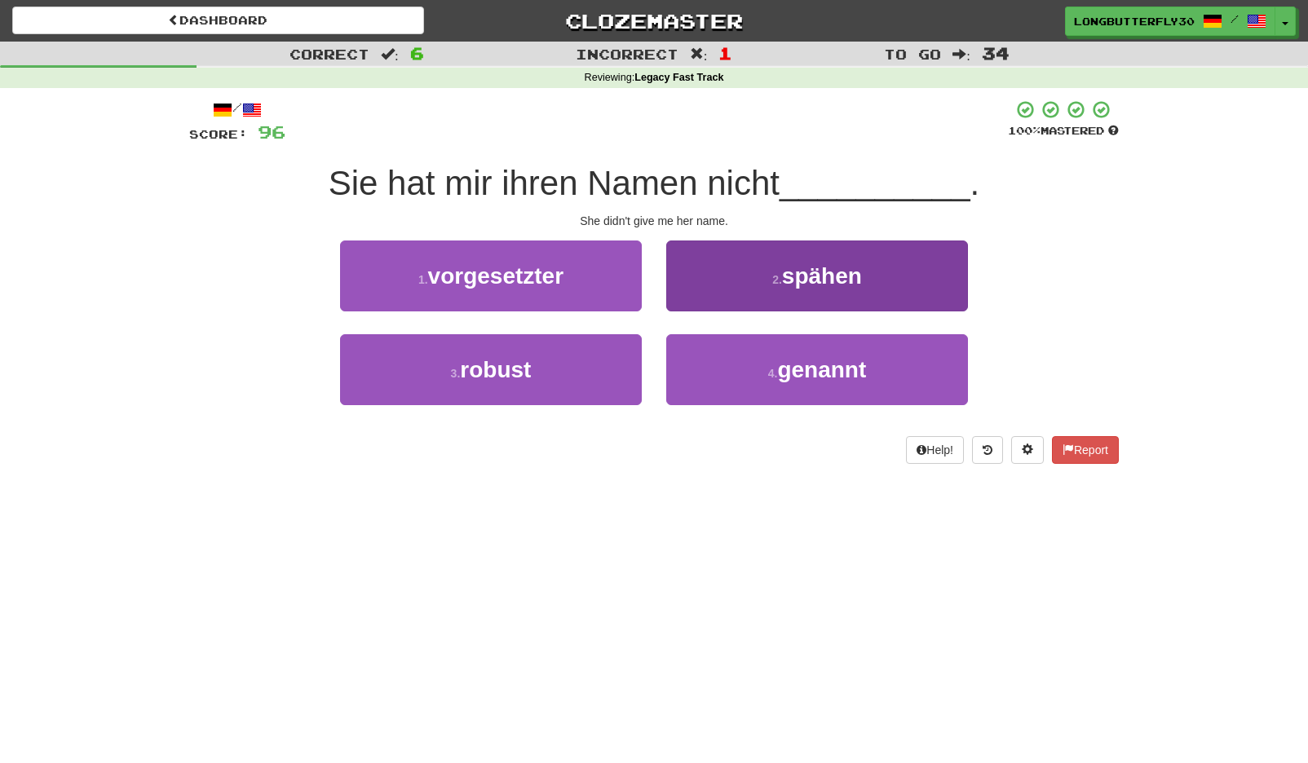
drag, startPoint x: 772, startPoint y: 369, endPoint x: 763, endPoint y: 344, distance: 26.8
click at [772, 369] on small "4 ." at bounding box center [773, 373] width 10 height 13
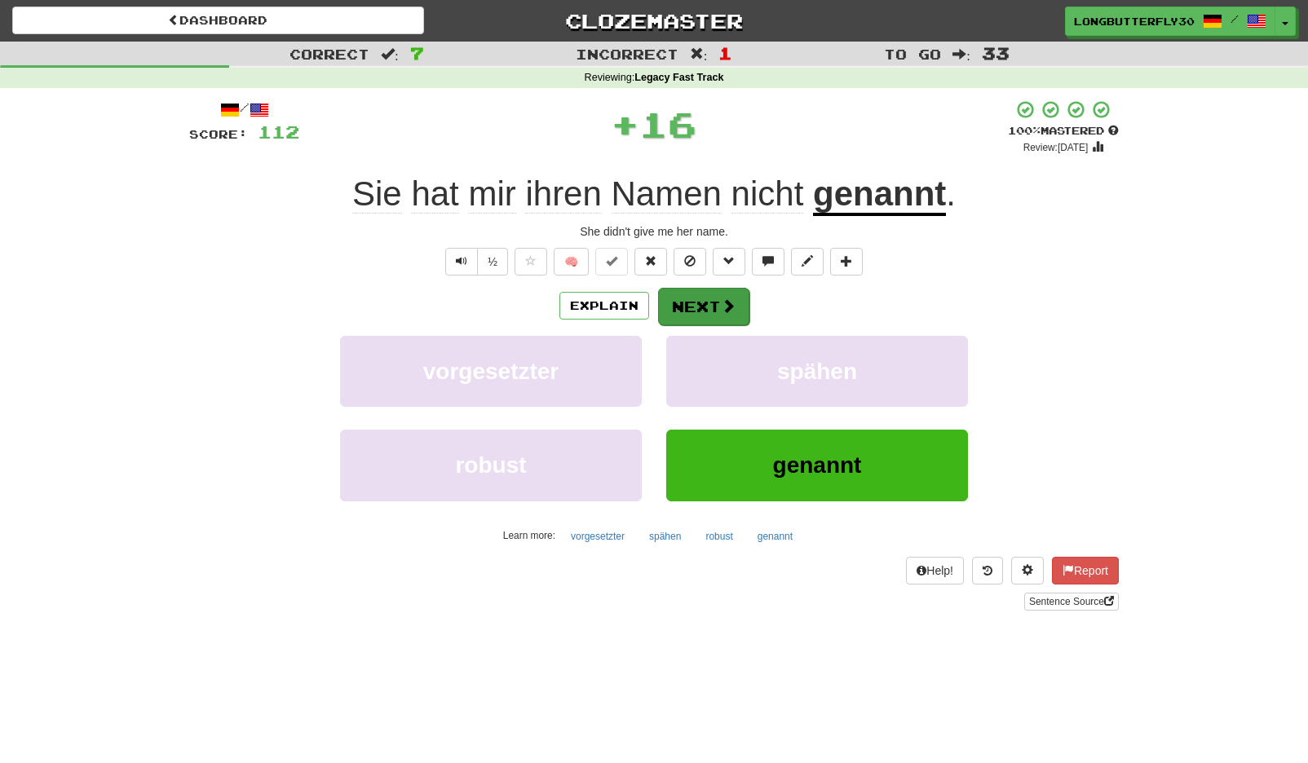
click at [706, 310] on button "Next" at bounding box center [703, 307] width 91 height 38
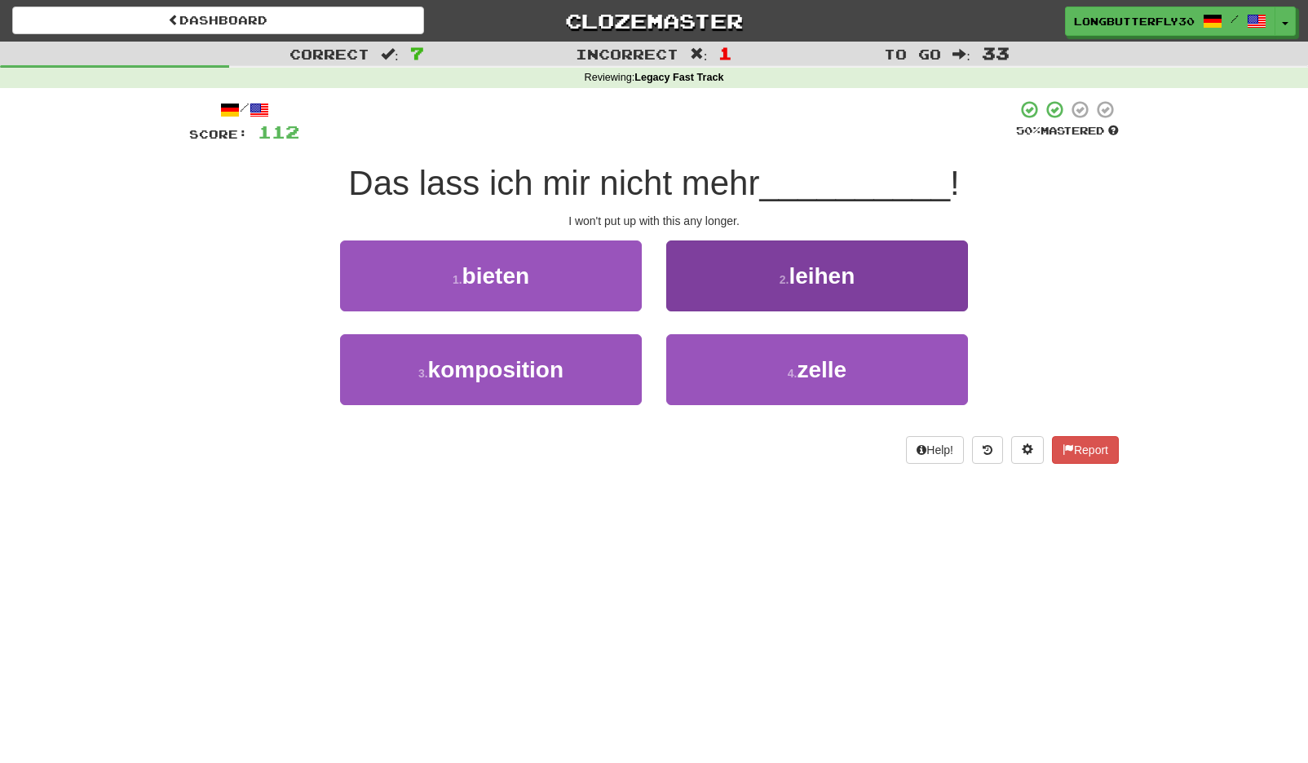
click at [811, 284] on span "leihen" at bounding box center [822, 275] width 66 height 25
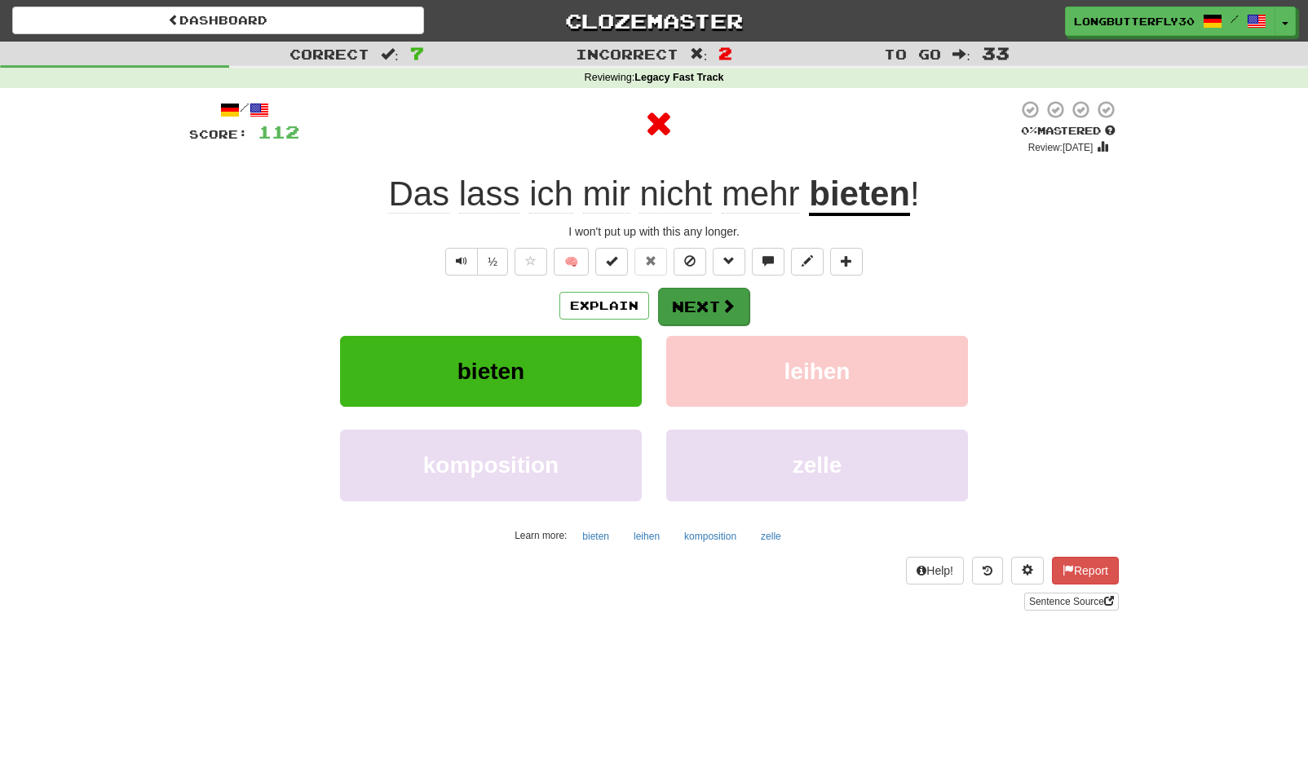
click at [735, 305] on button "Next" at bounding box center [703, 307] width 91 height 38
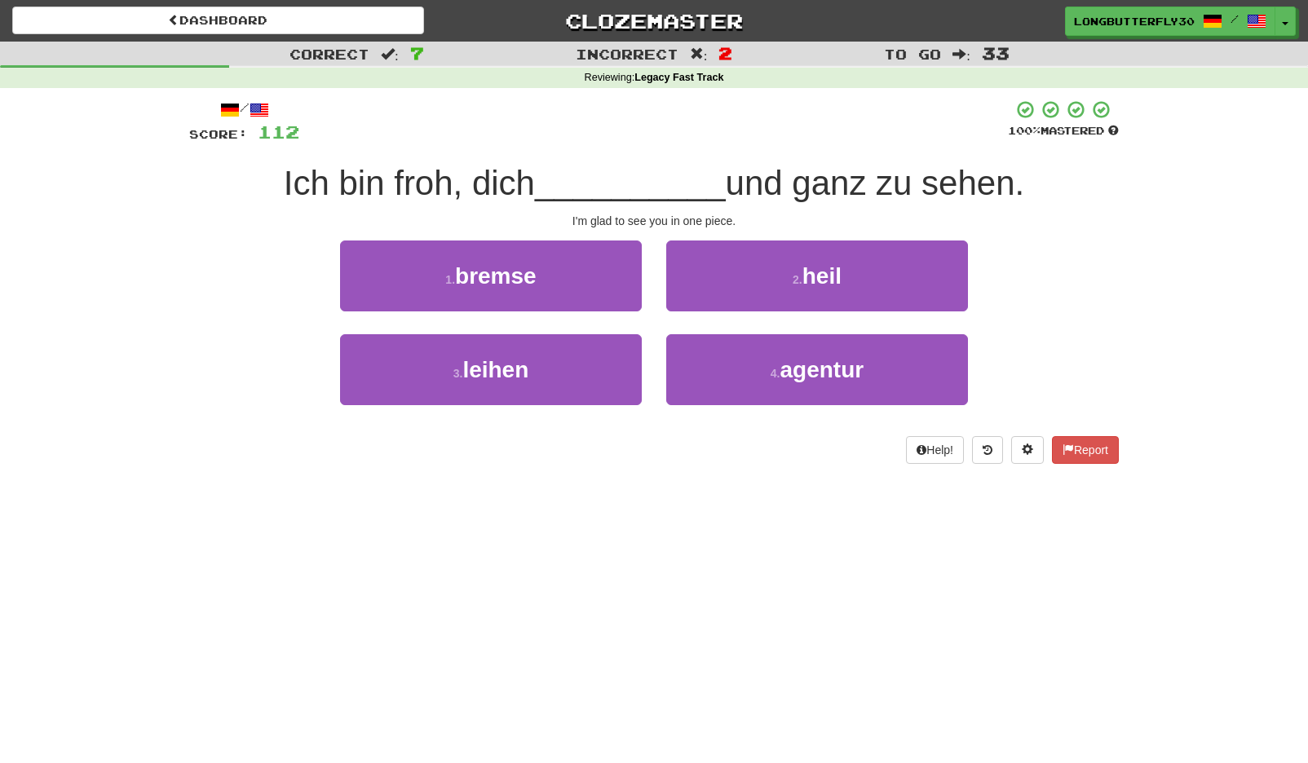
click at [790, 281] on button "2 . heil" at bounding box center [817, 276] width 302 height 71
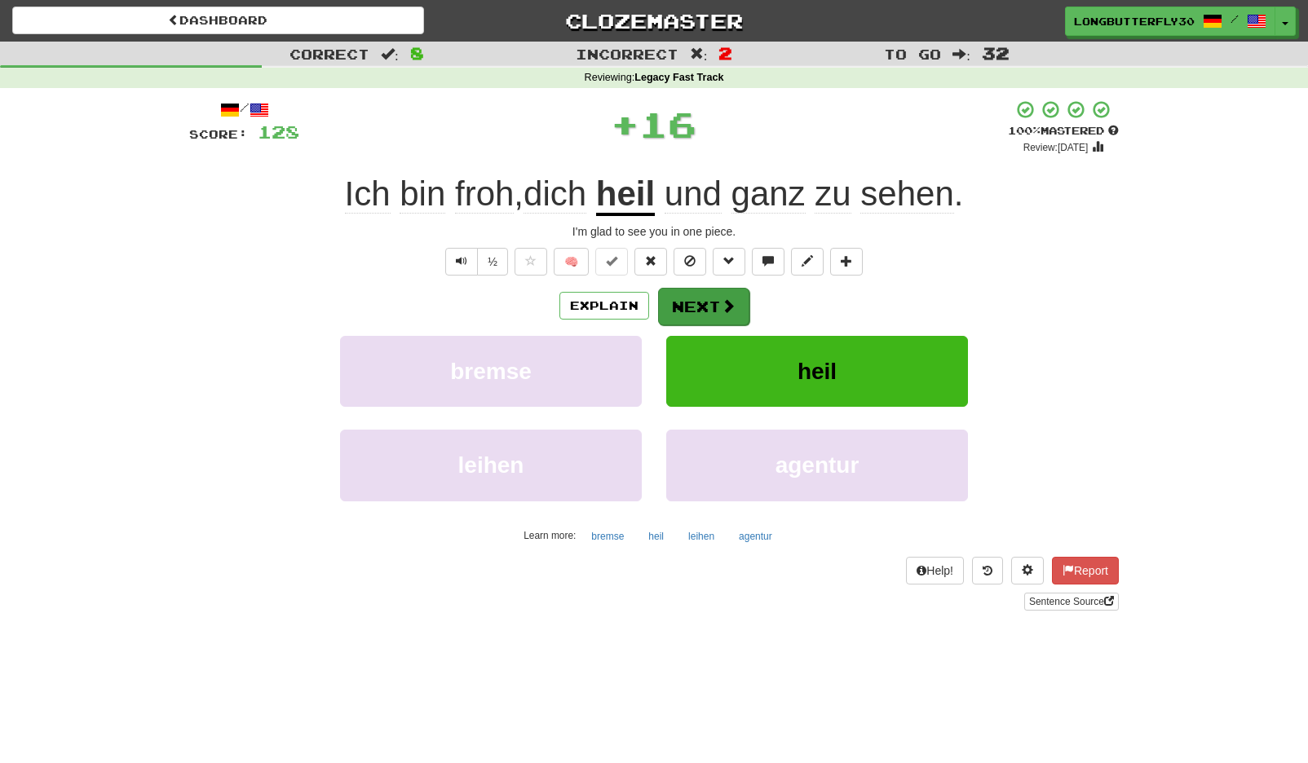
click at [703, 306] on button "Next" at bounding box center [703, 307] width 91 height 38
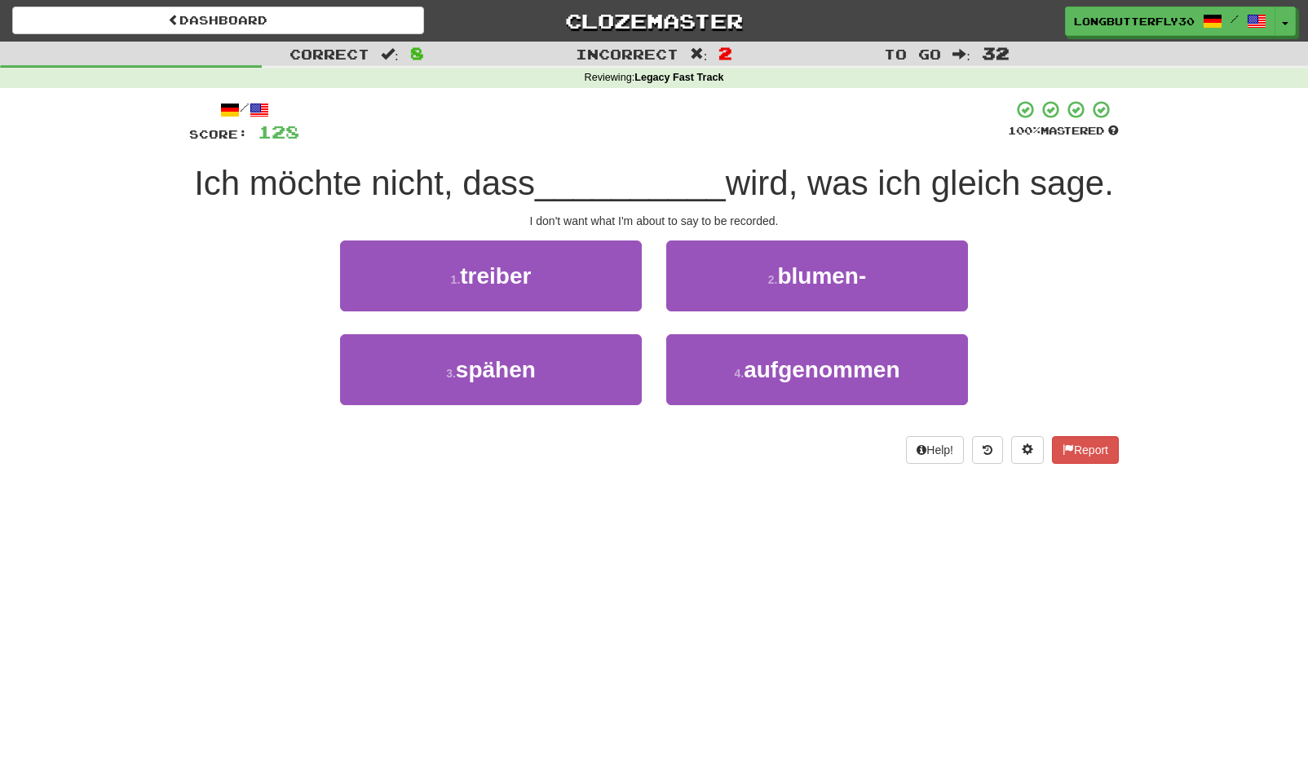
drag, startPoint x: 754, startPoint y: 415, endPoint x: 716, endPoint y: 371, distance: 58.4
click at [754, 382] on span "aufgenommen" at bounding box center [822, 369] width 156 height 25
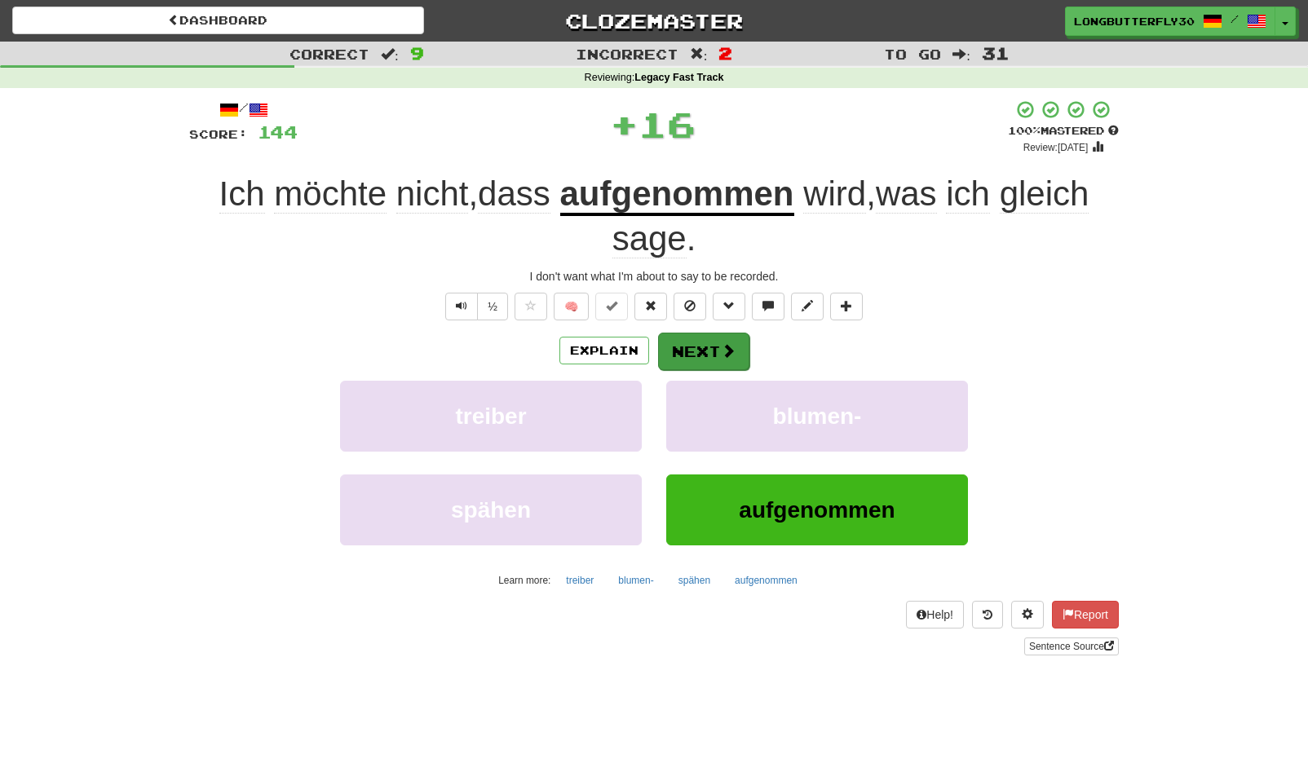
click at [698, 343] on button "Next" at bounding box center [703, 352] width 91 height 38
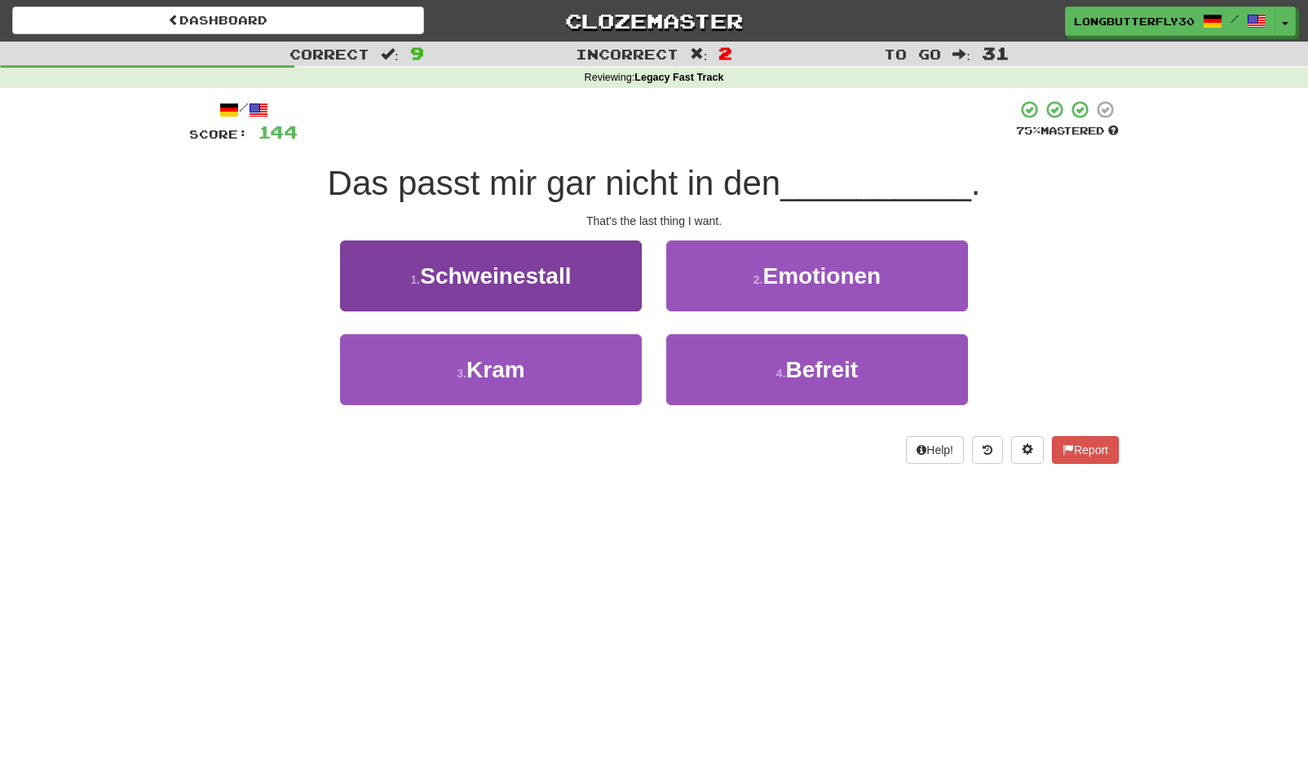
drag, startPoint x: 599, startPoint y: 366, endPoint x: 631, endPoint y: 351, distance: 35.4
click at [599, 365] on button "3 . Kram" at bounding box center [491, 369] width 302 height 71
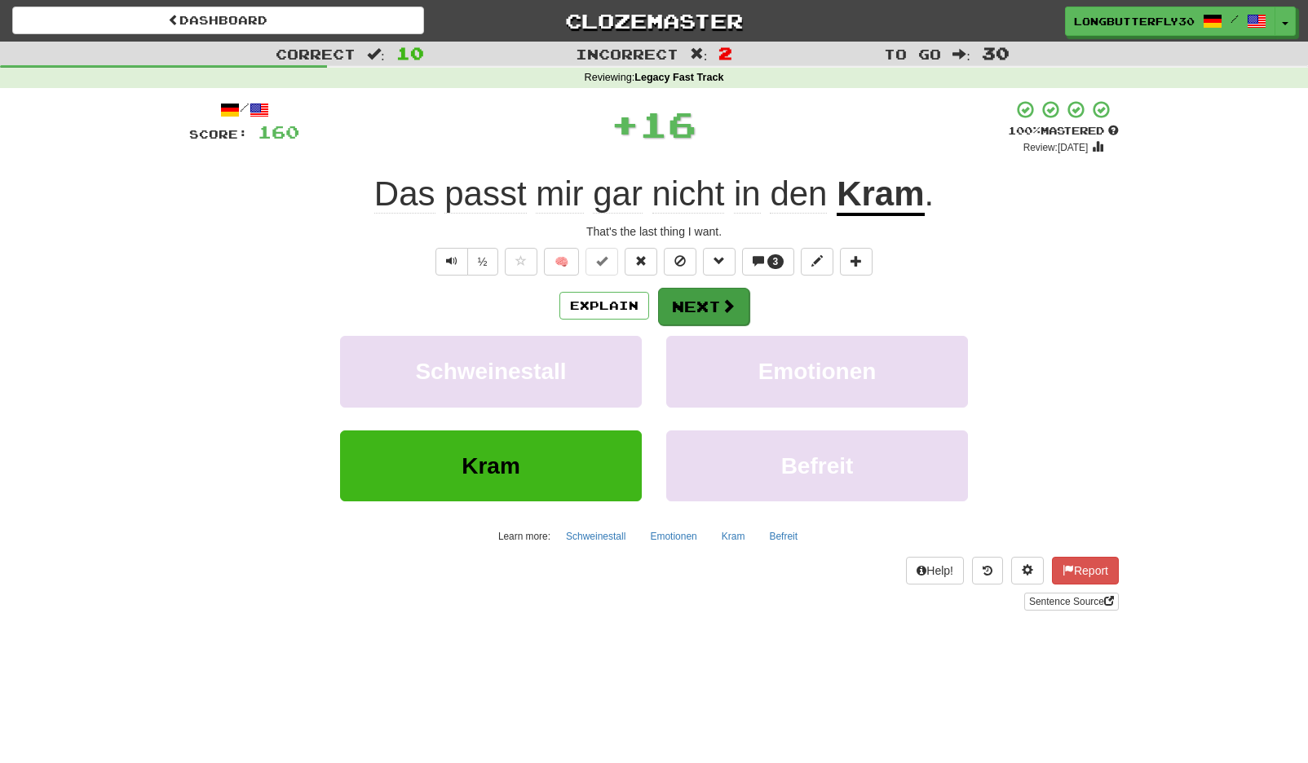
click at [732, 299] on span at bounding box center [728, 305] width 15 height 15
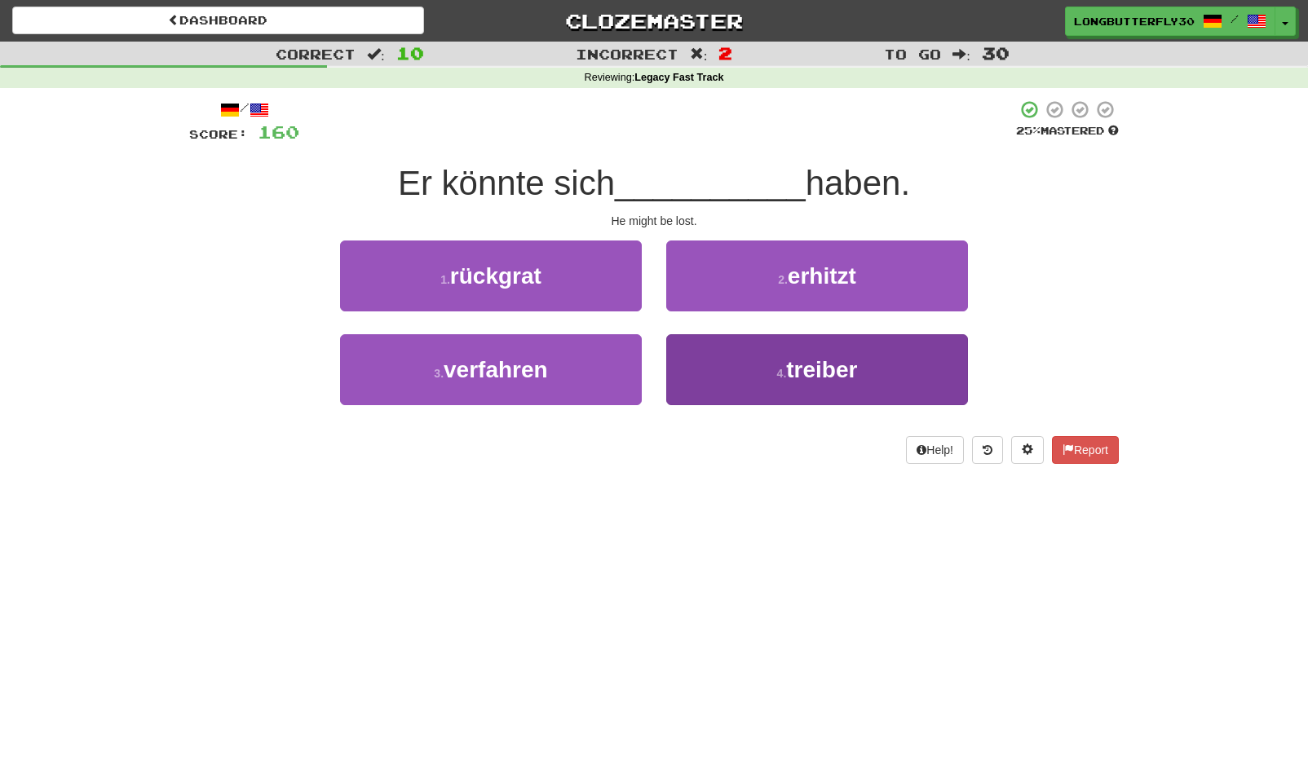
click at [785, 372] on small "4 ." at bounding box center [782, 373] width 10 height 13
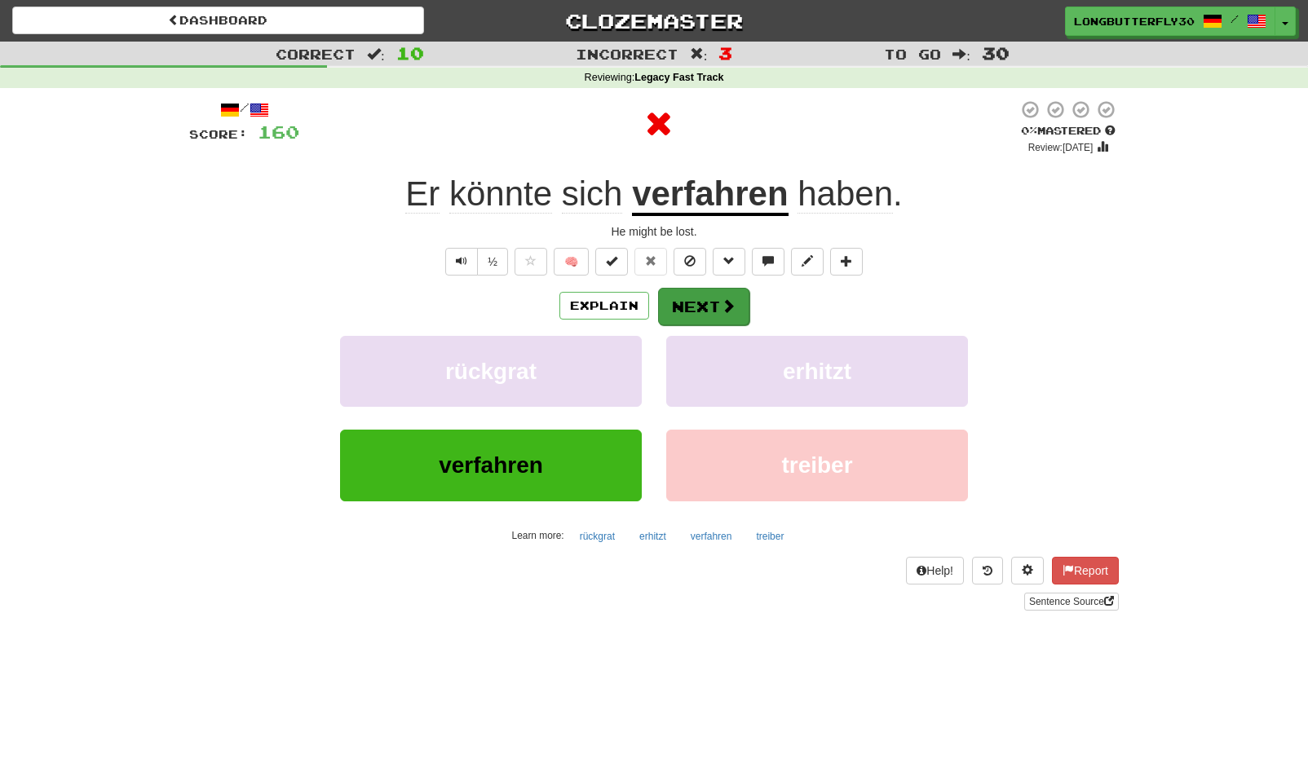
click at [726, 307] on span at bounding box center [728, 305] width 15 height 15
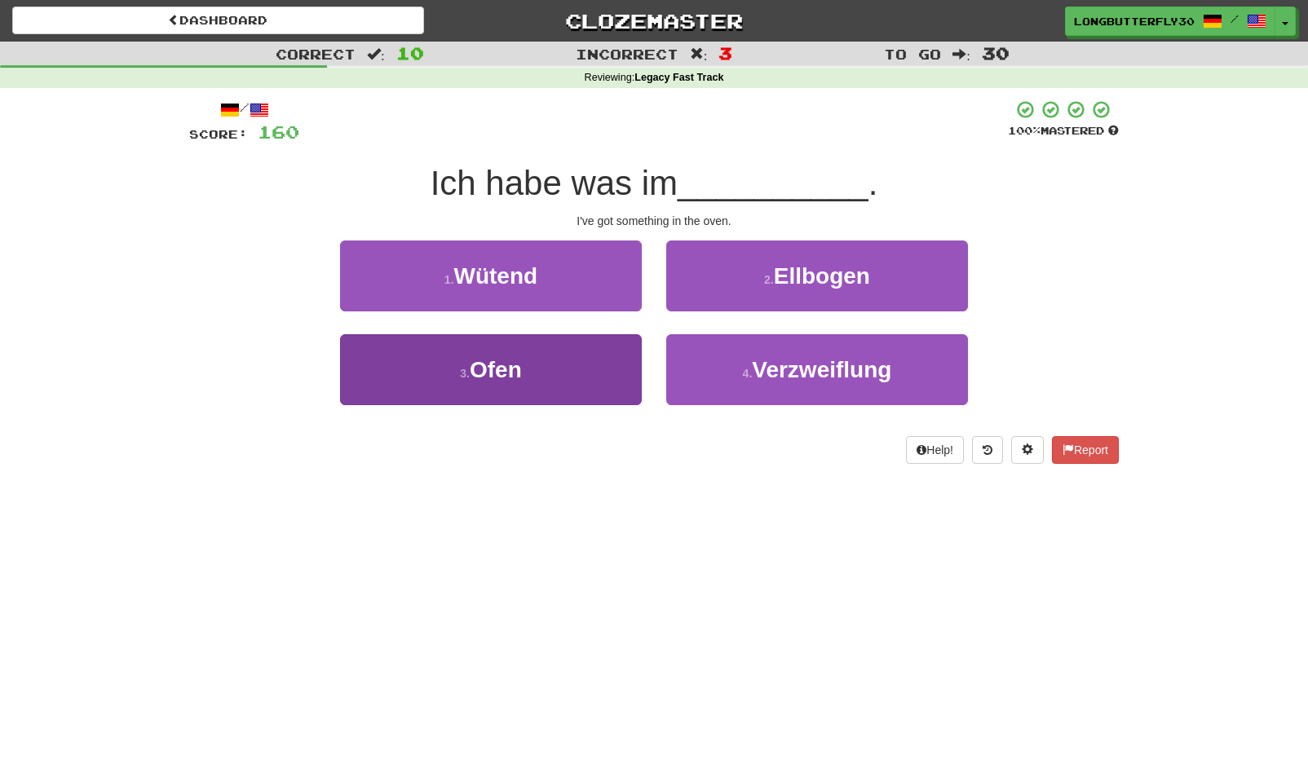
click at [489, 369] on span "Ofen" at bounding box center [496, 369] width 52 height 25
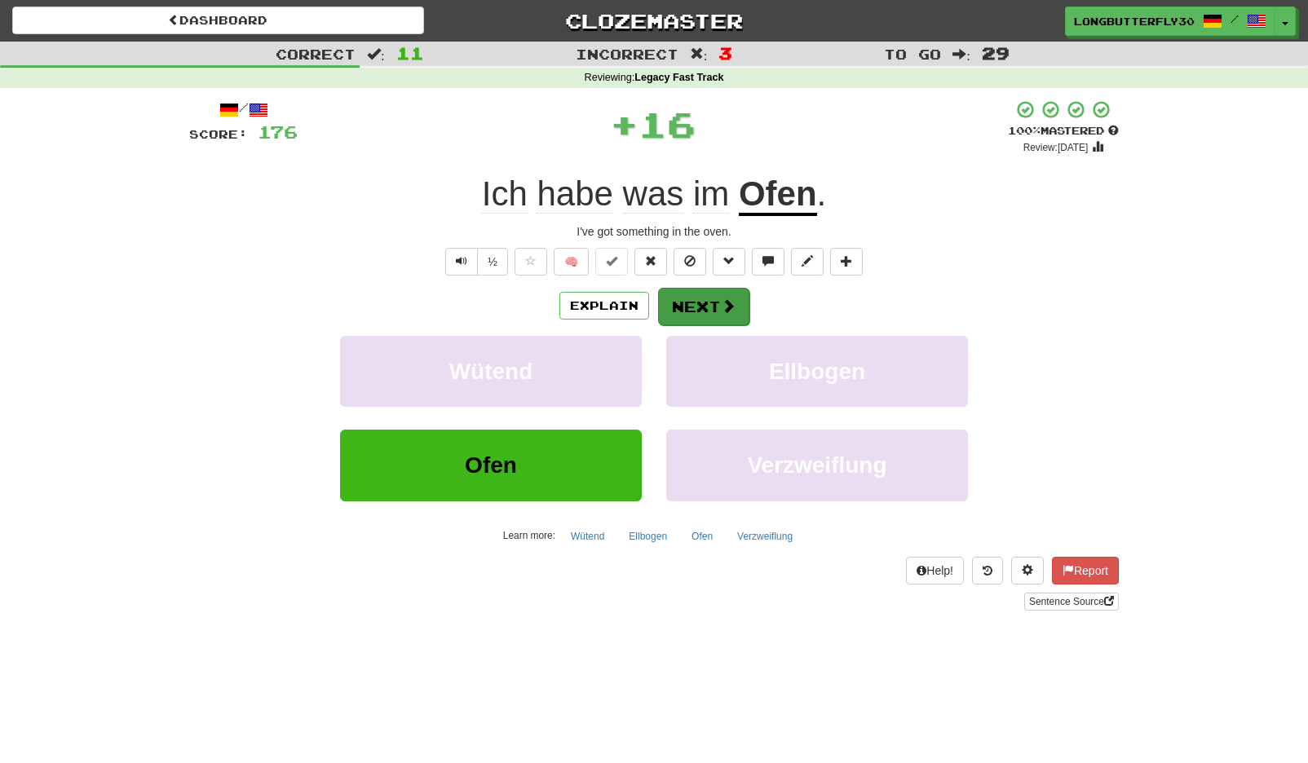
click at [709, 288] on button "Next" at bounding box center [703, 307] width 91 height 38
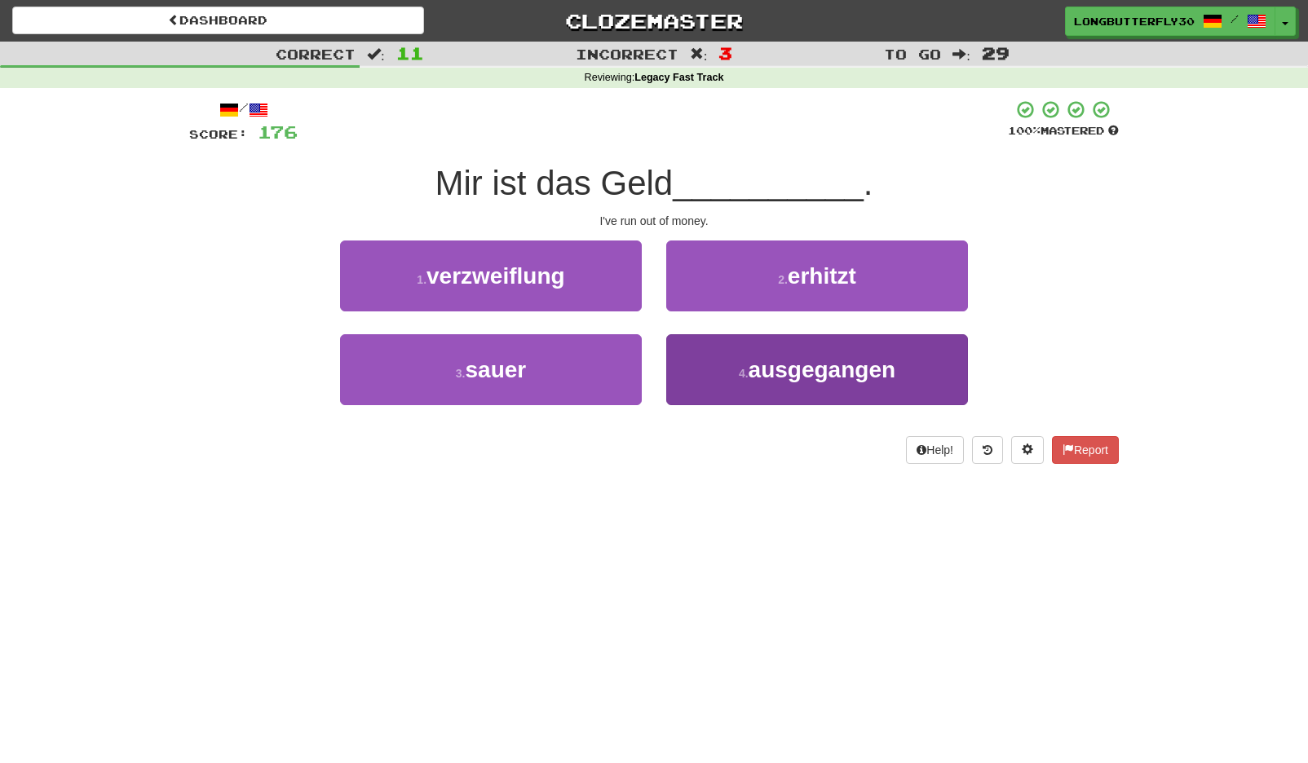
click at [774, 372] on span "ausgegangen" at bounding box center [822, 369] width 147 height 25
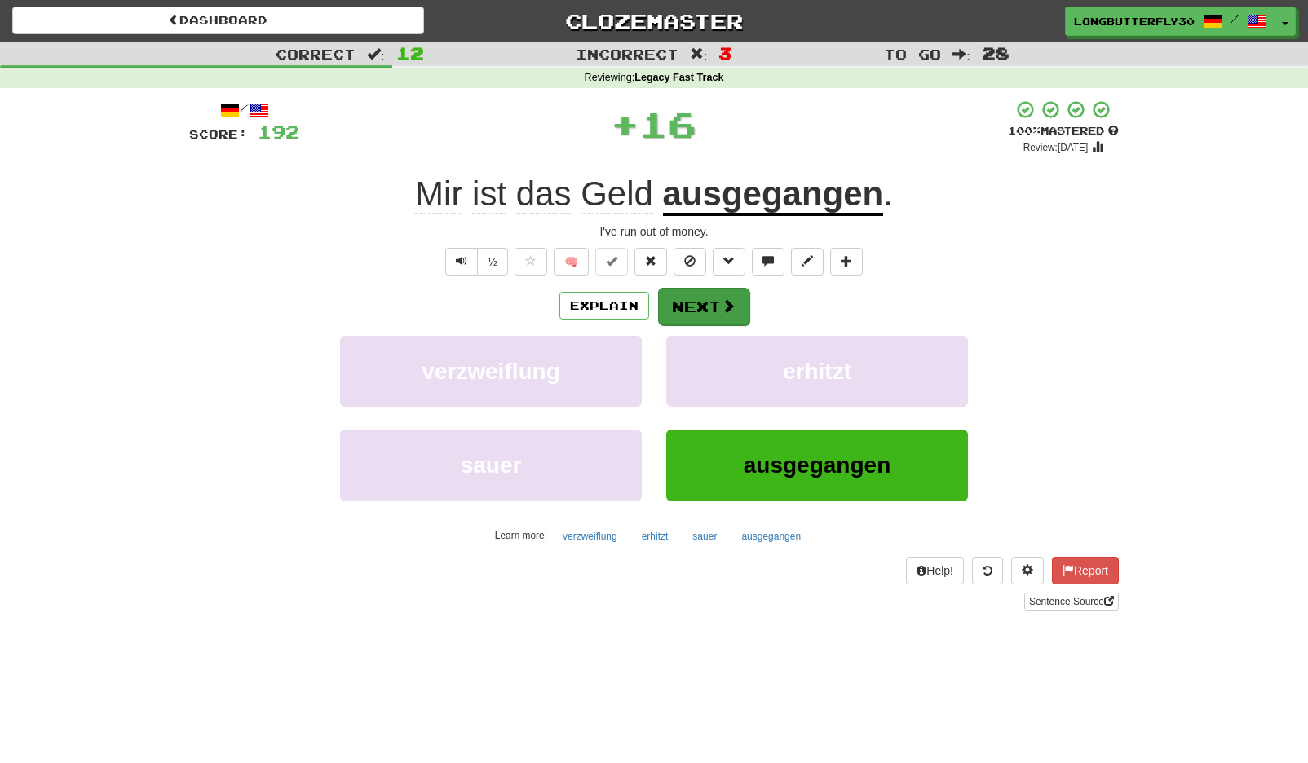
click at [688, 313] on button "Next" at bounding box center [703, 307] width 91 height 38
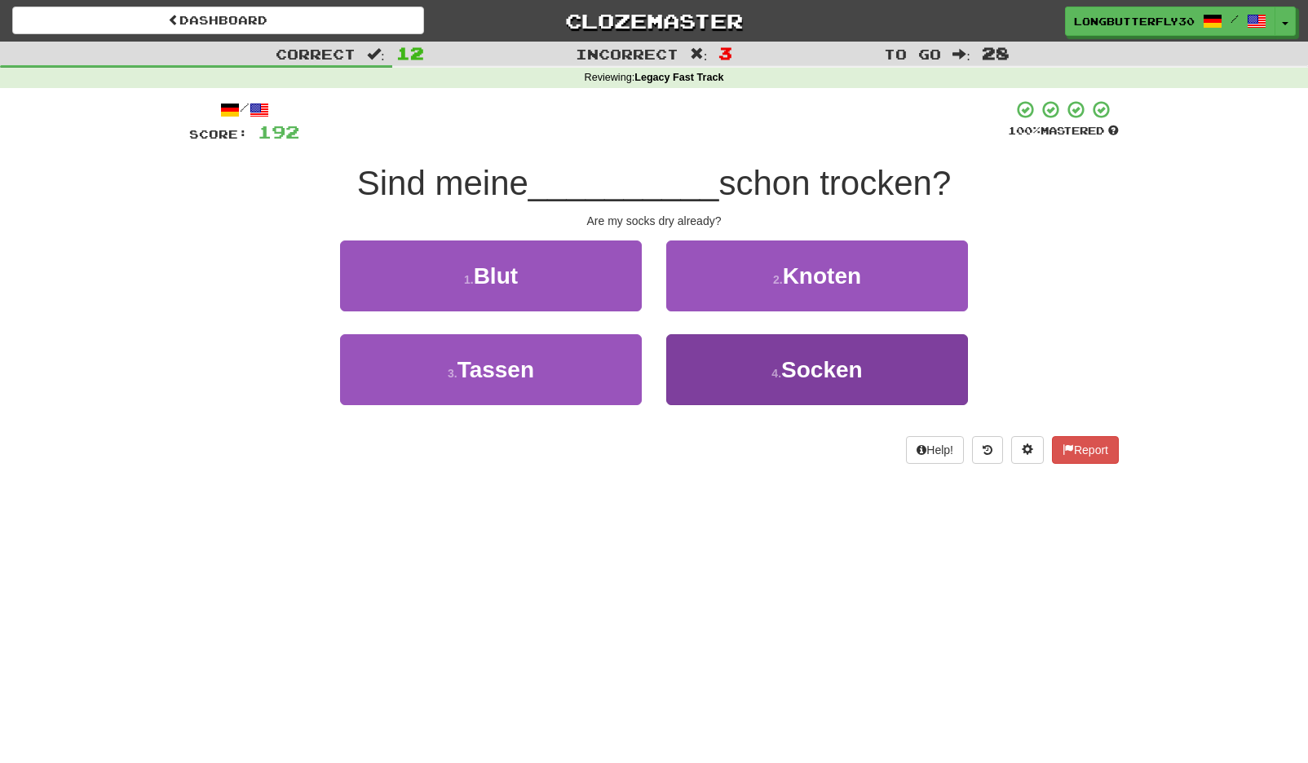
click at [783, 357] on span "Socken" at bounding box center [822, 369] width 82 height 25
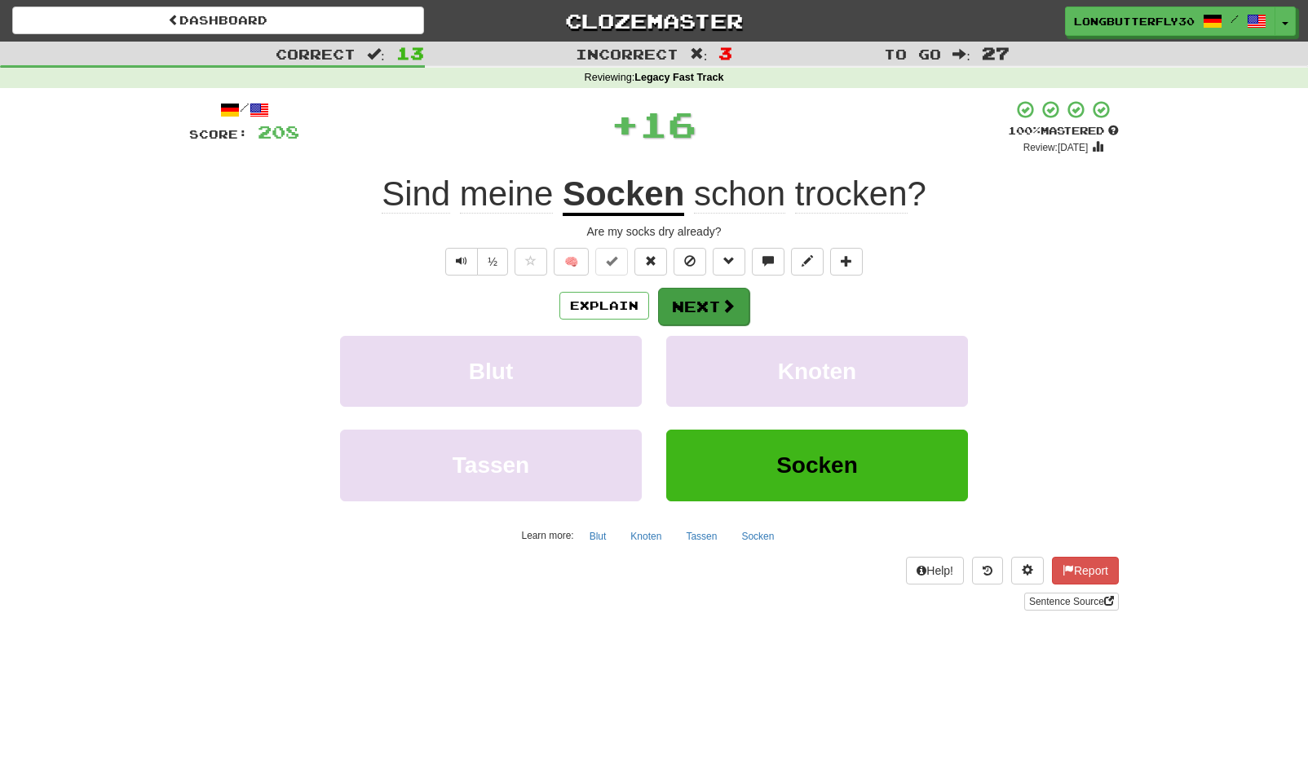
click at [701, 300] on button "Next" at bounding box center [703, 307] width 91 height 38
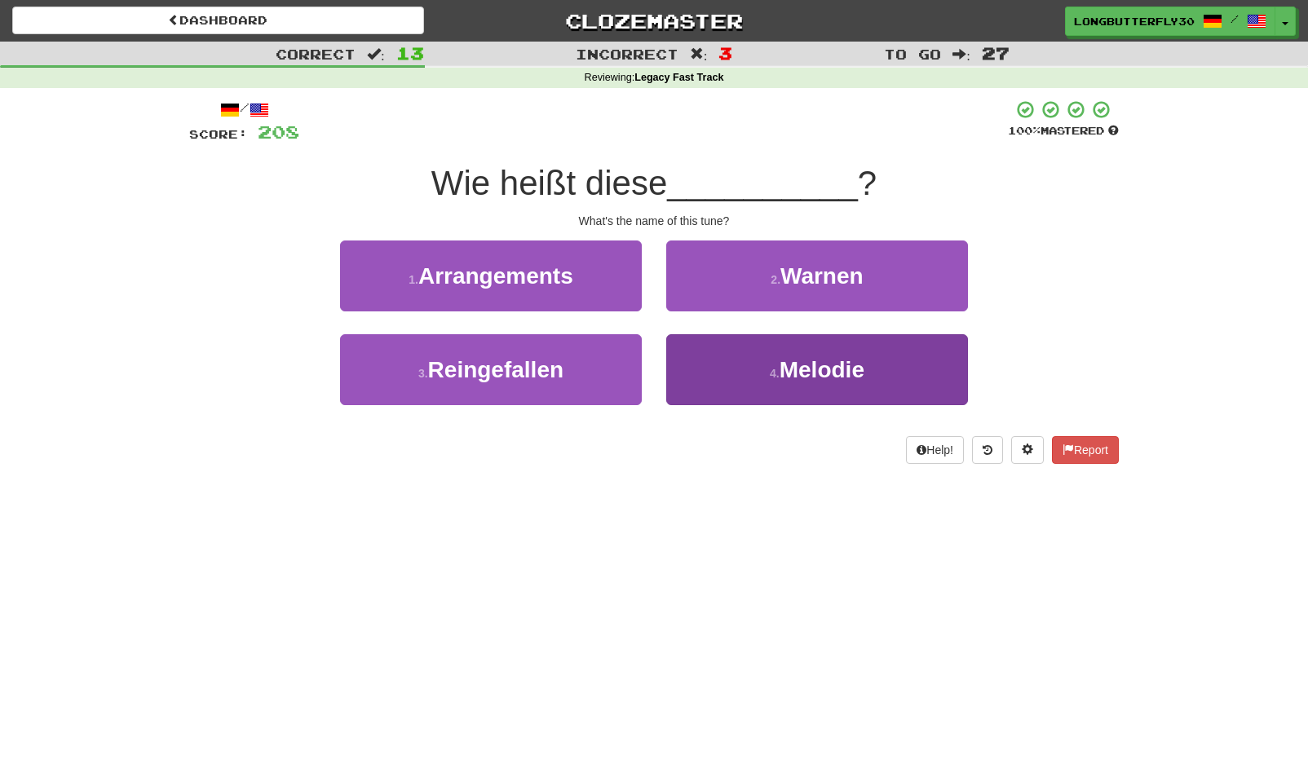
click at [703, 384] on button "4 . Melodie" at bounding box center [817, 369] width 302 height 71
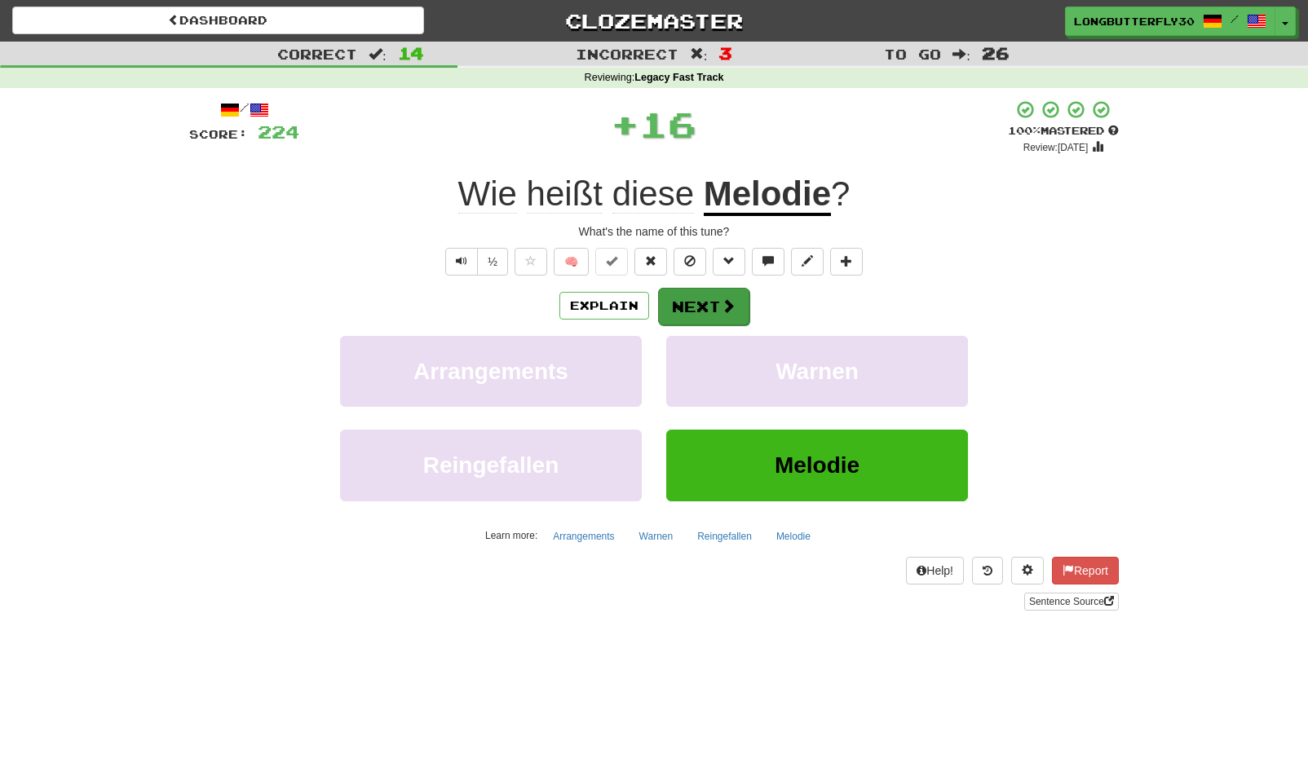
click at [718, 298] on button "Next" at bounding box center [703, 307] width 91 height 38
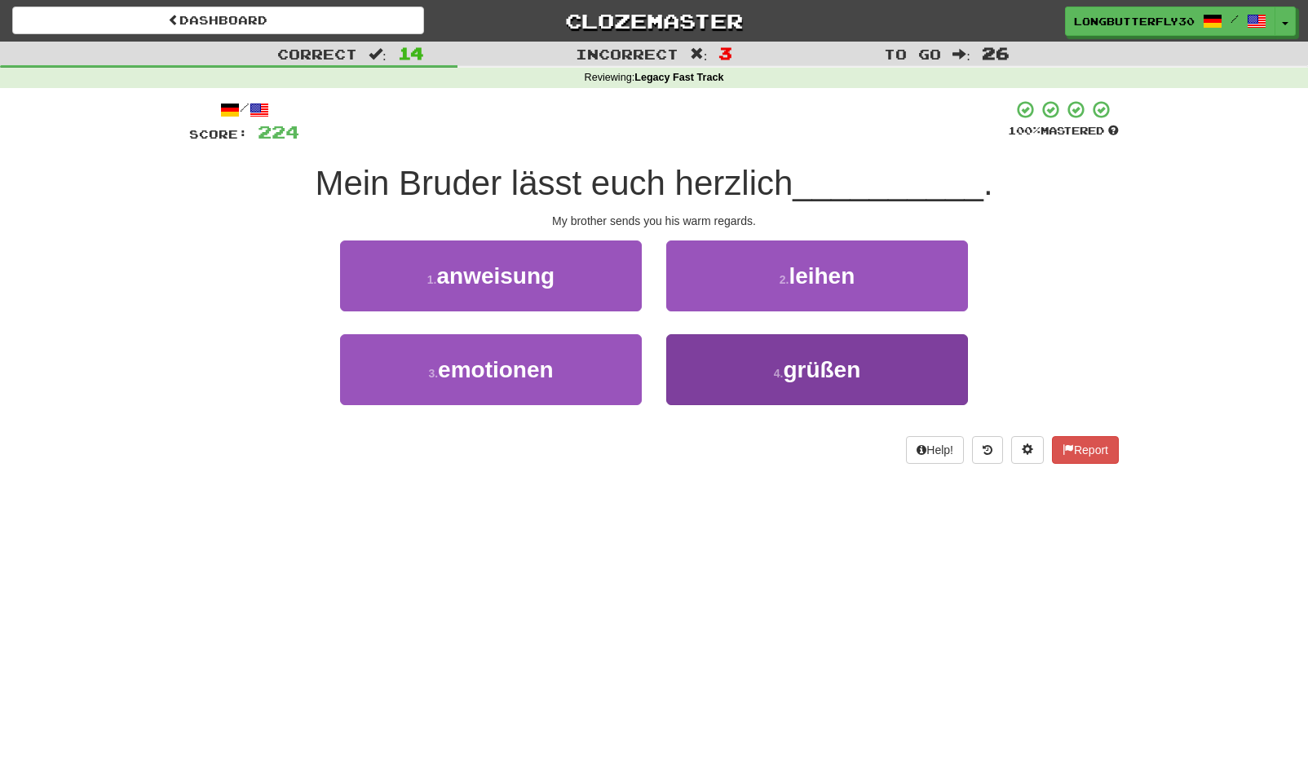
click at [741, 370] on button "4 . grüßen" at bounding box center [817, 369] width 302 height 71
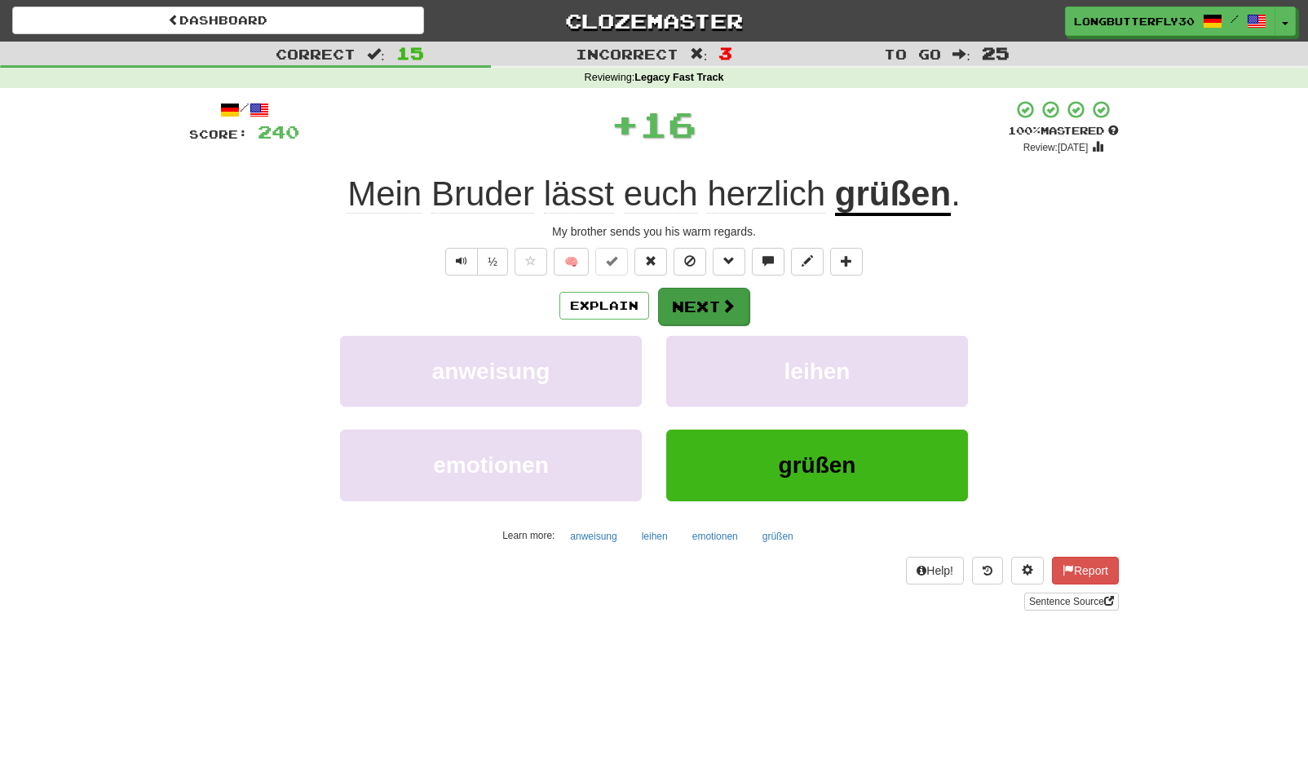
click at [714, 307] on button "Next" at bounding box center [703, 307] width 91 height 38
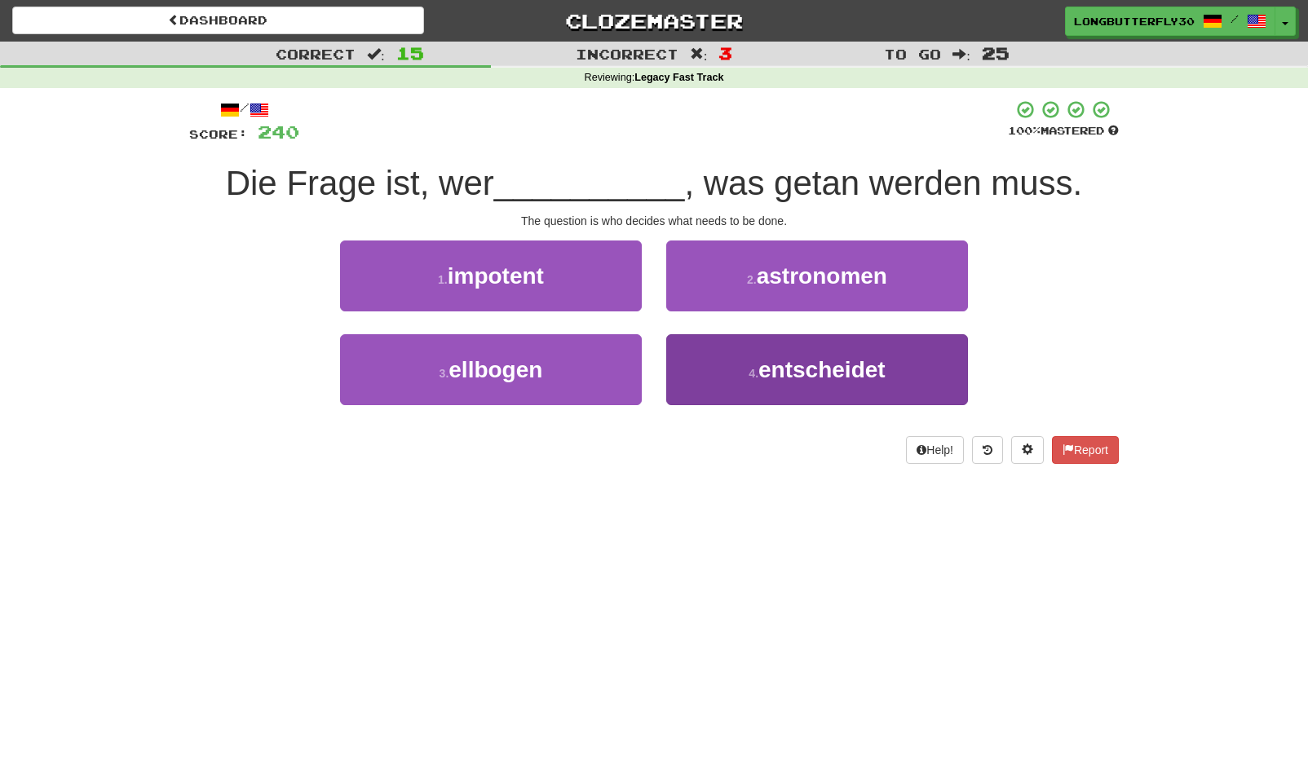
click at [784, 374] on span "entscheidet" at bounding box center [821, 369] width 127 height 25
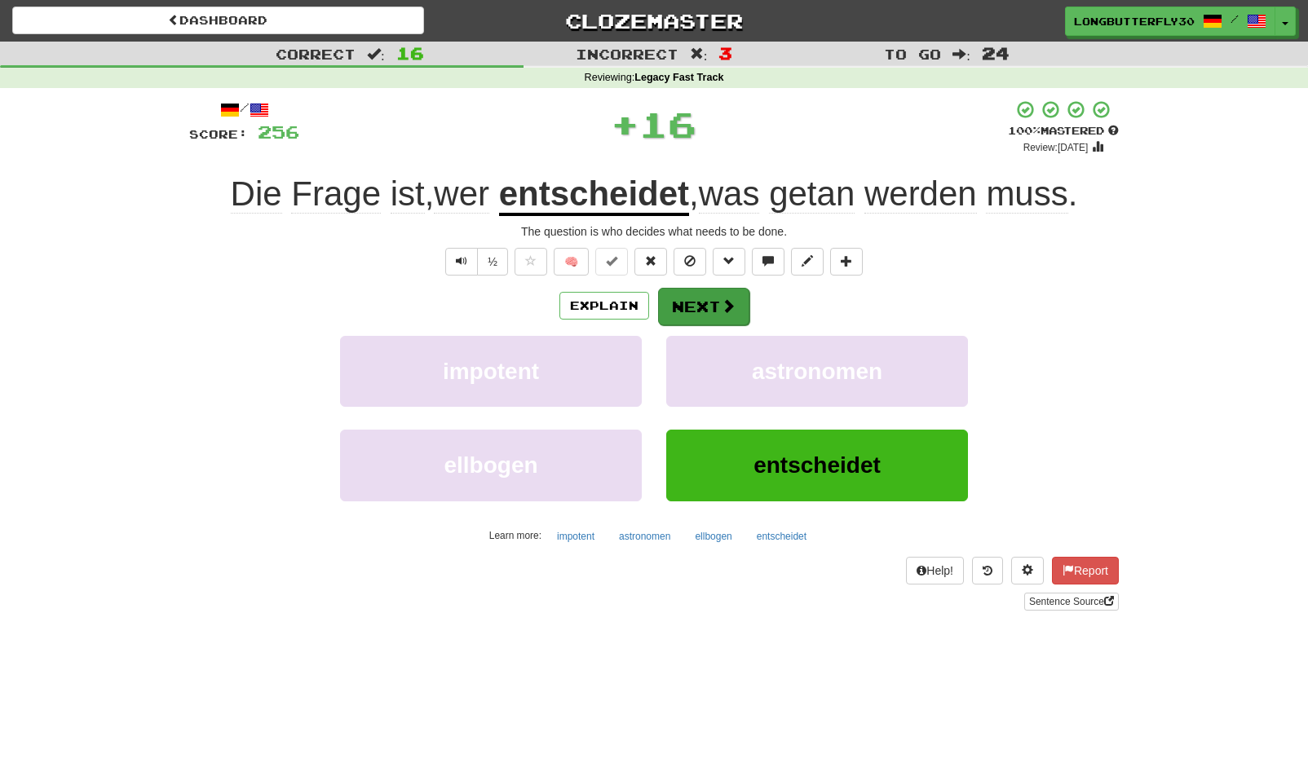
click at [733, 303] on span at bounding box center [728, 305] width 15 height 15
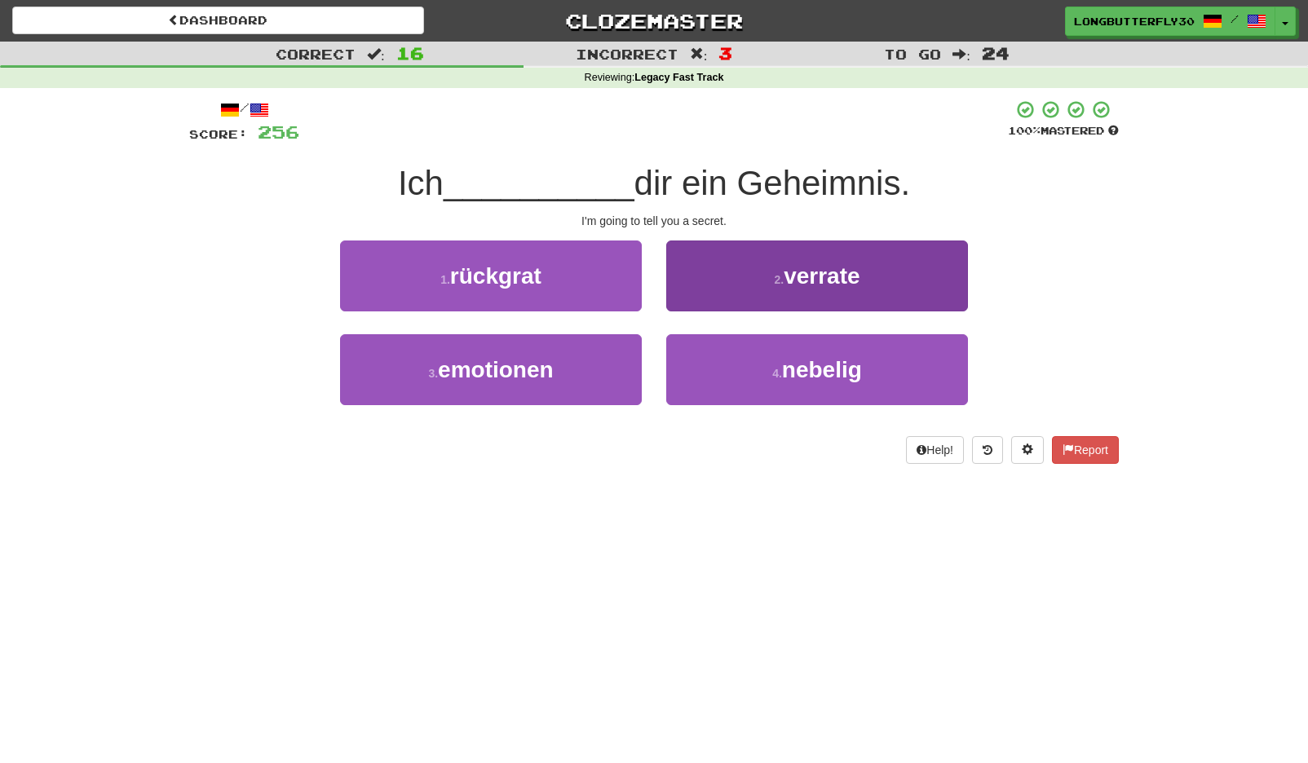
click at [778, 290] on button "2 . verrate" at bounding box center [817, 276] width 302 height 71
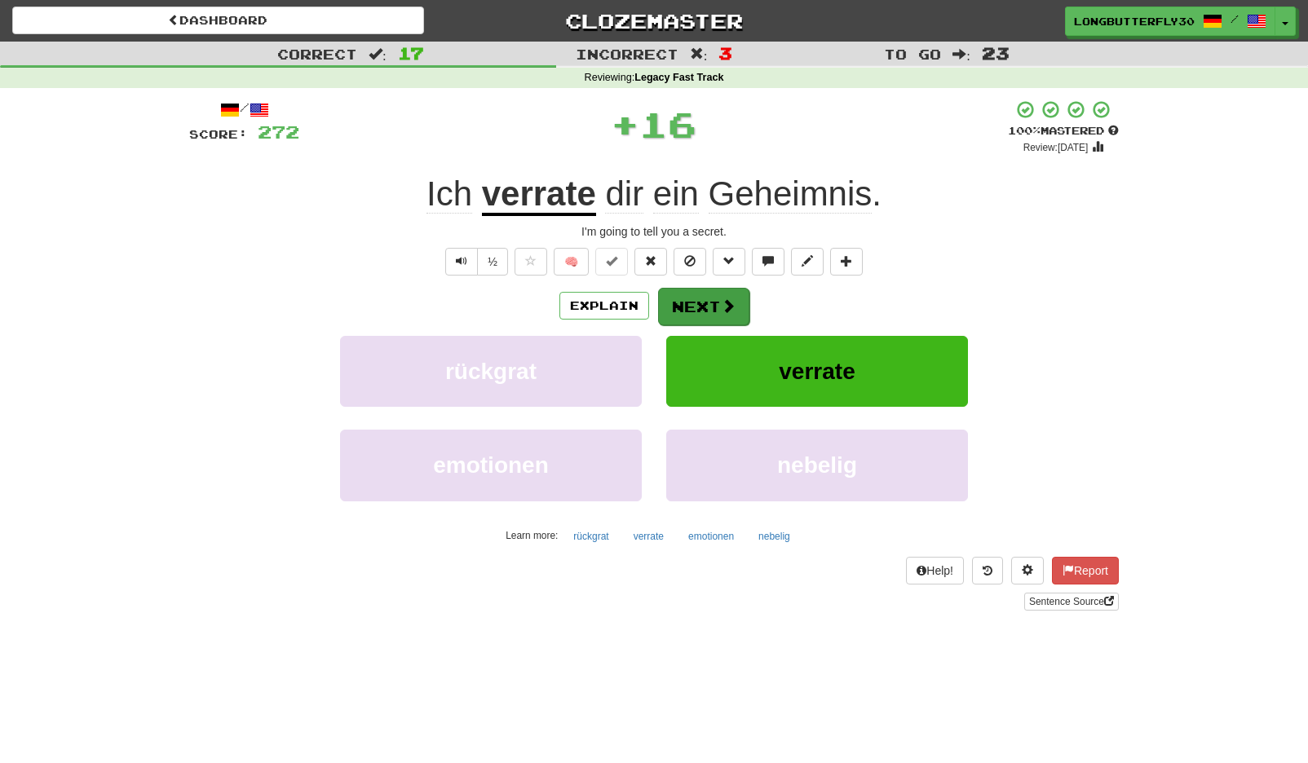
click at [710, 313] on button "Next" at bounding box center [703, 307] width 91 height 38
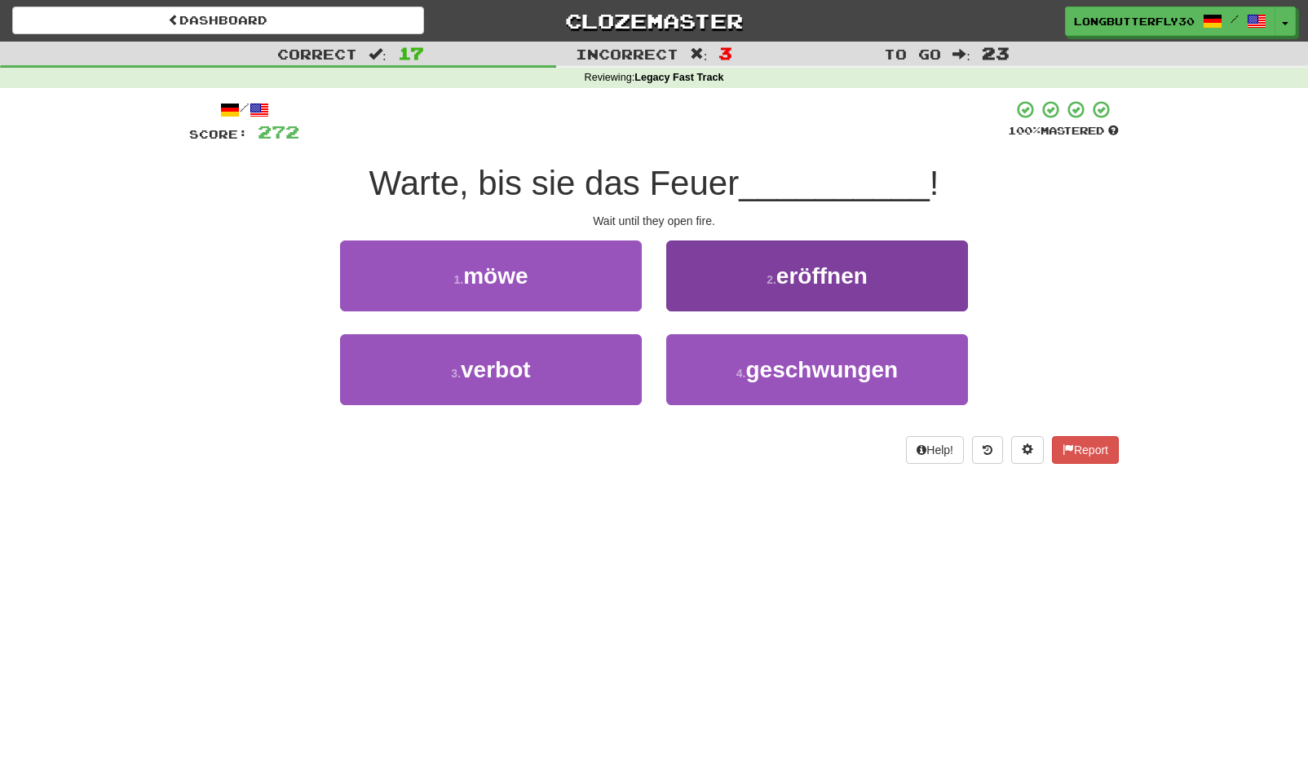
click at [792, 291] on button "2 . eröffnen" at bounding box center [817, 276] width 302 height 71
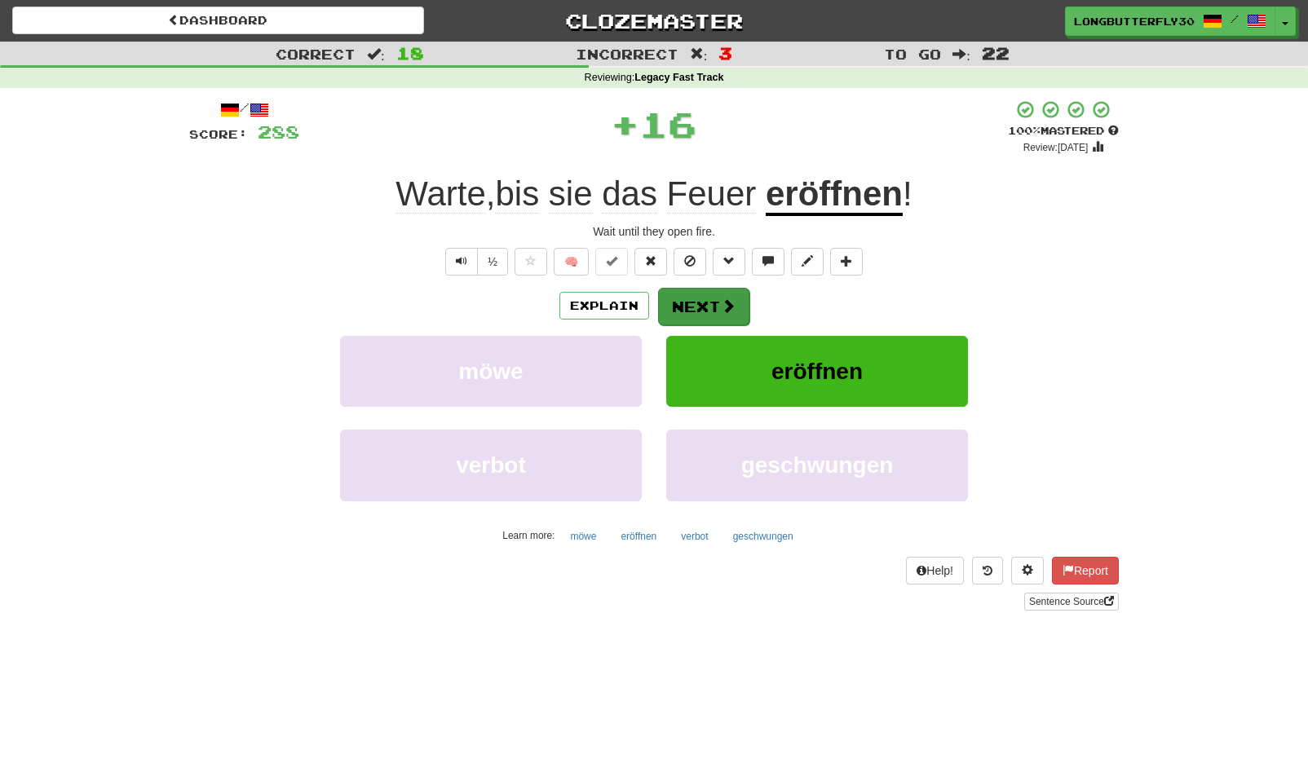
click at [740, 306] on button "Next" at bounding box center [703, 307] width 91 height 38
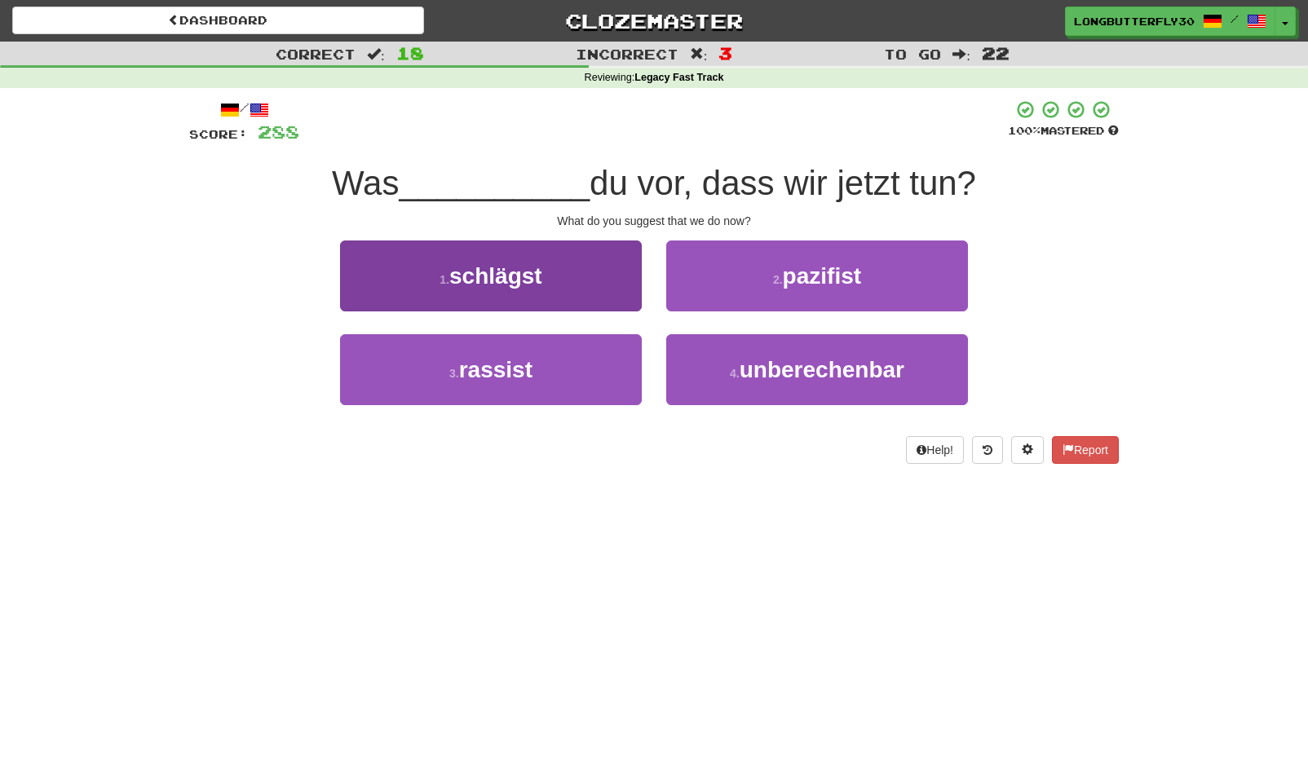
click at [489, 273] on span "schlägst" at bounding box center [495, 275] width 93 height 25
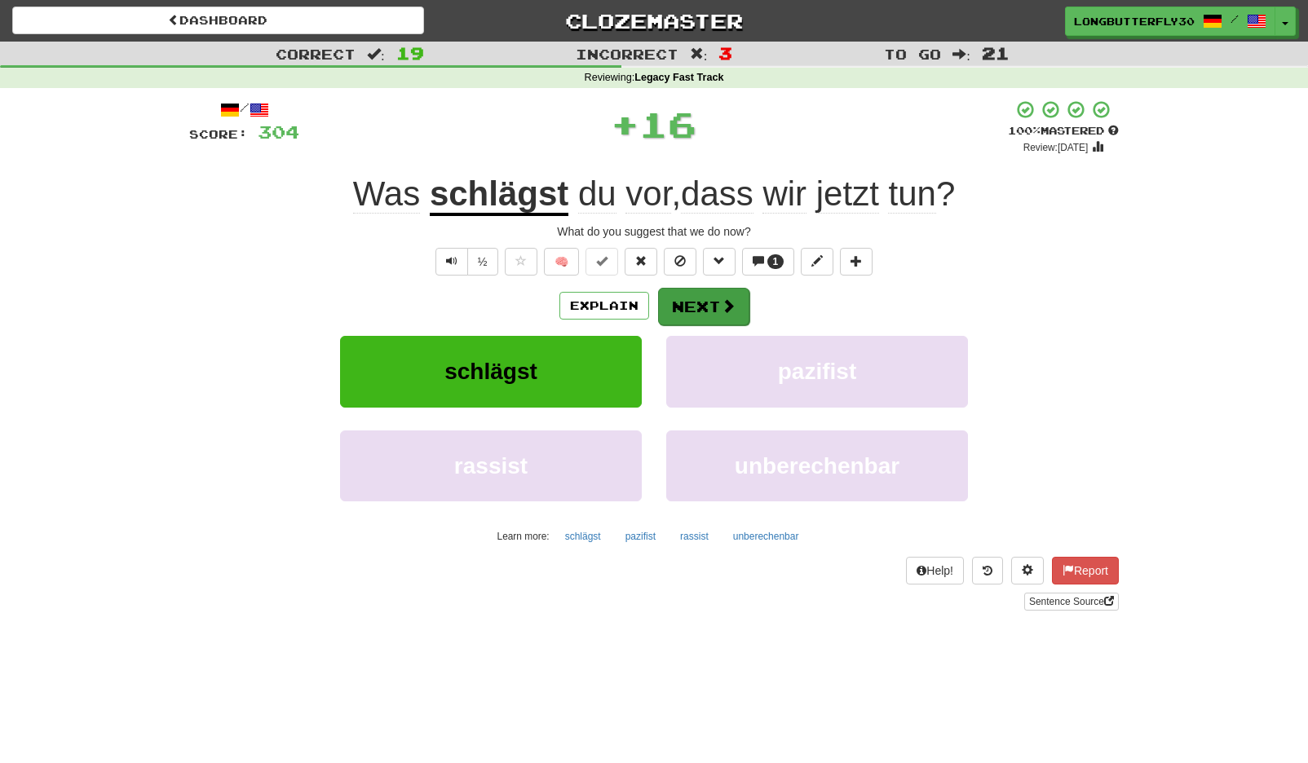
click at [708, 298] on button "Next" at bounding box center [703, 307] width 91 height 38
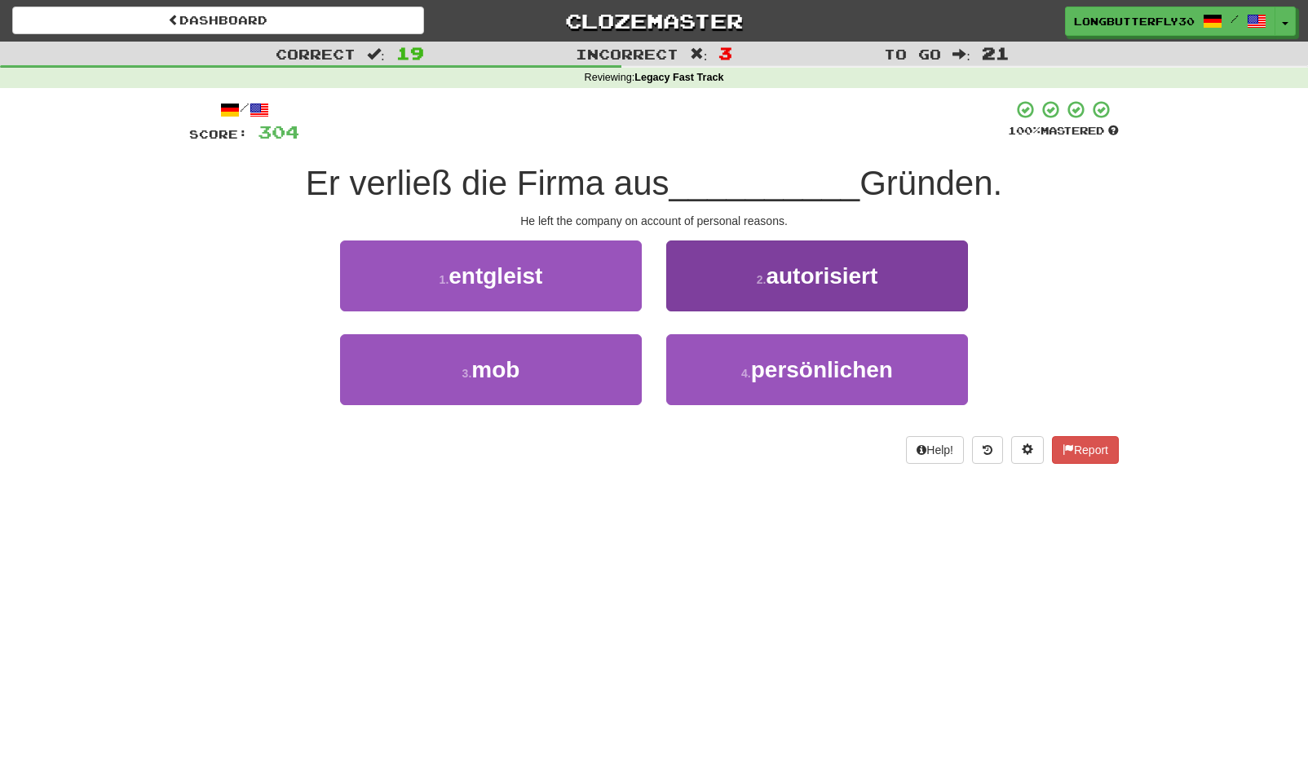
drag, startPoint x: 791, startPoint y: 374, endPoint x: 766, endPoint y: 339, distance: 43.2
click at [791, 374] on span "persönlichen" at bounding box center [822, 369] width 142 height 25
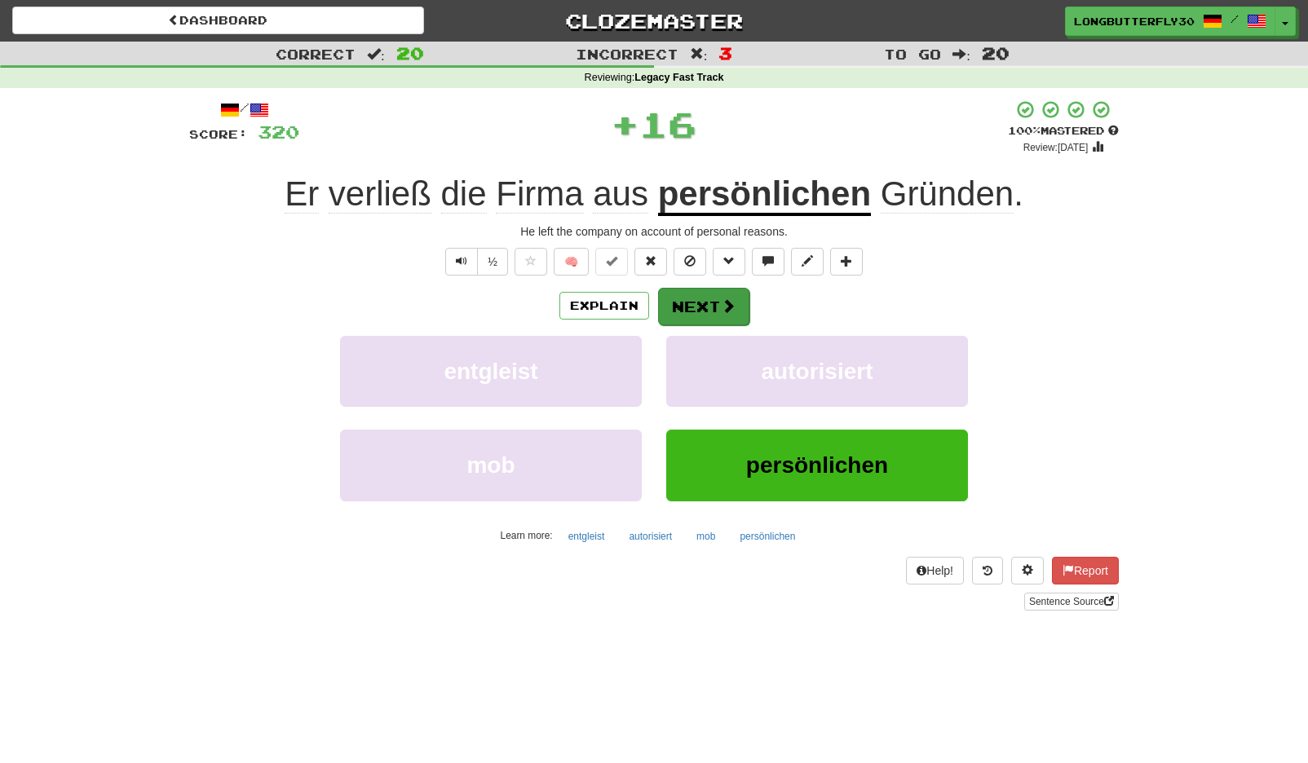
click at [685, 296] on button "Next" at bounding box center [703, 307] width 91 height 38
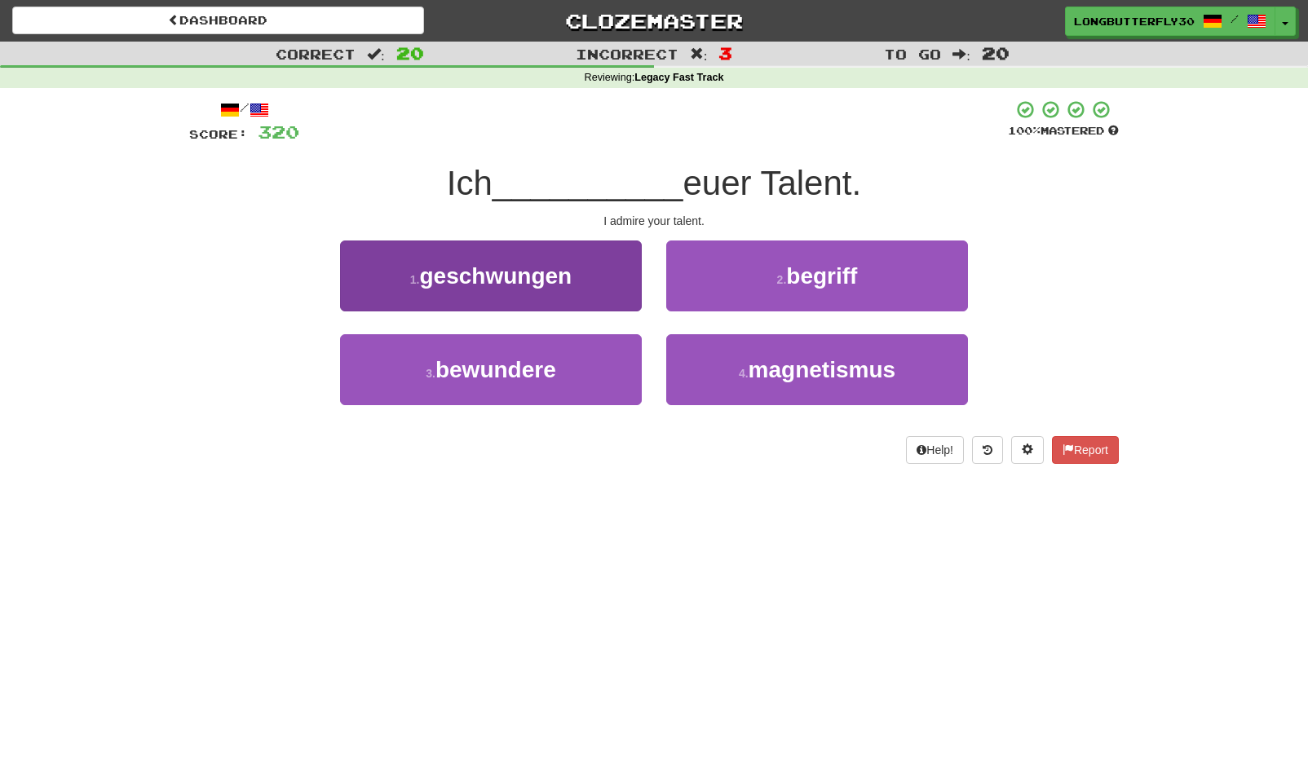
drag, startPoint x: 583, startPoint y: 372, endPoint x: 591, endPoint y: 352, distance: 21.2
click at [585, 366] on button "3 . bewundere" at bounding box center [491, 369] width 302 height 71
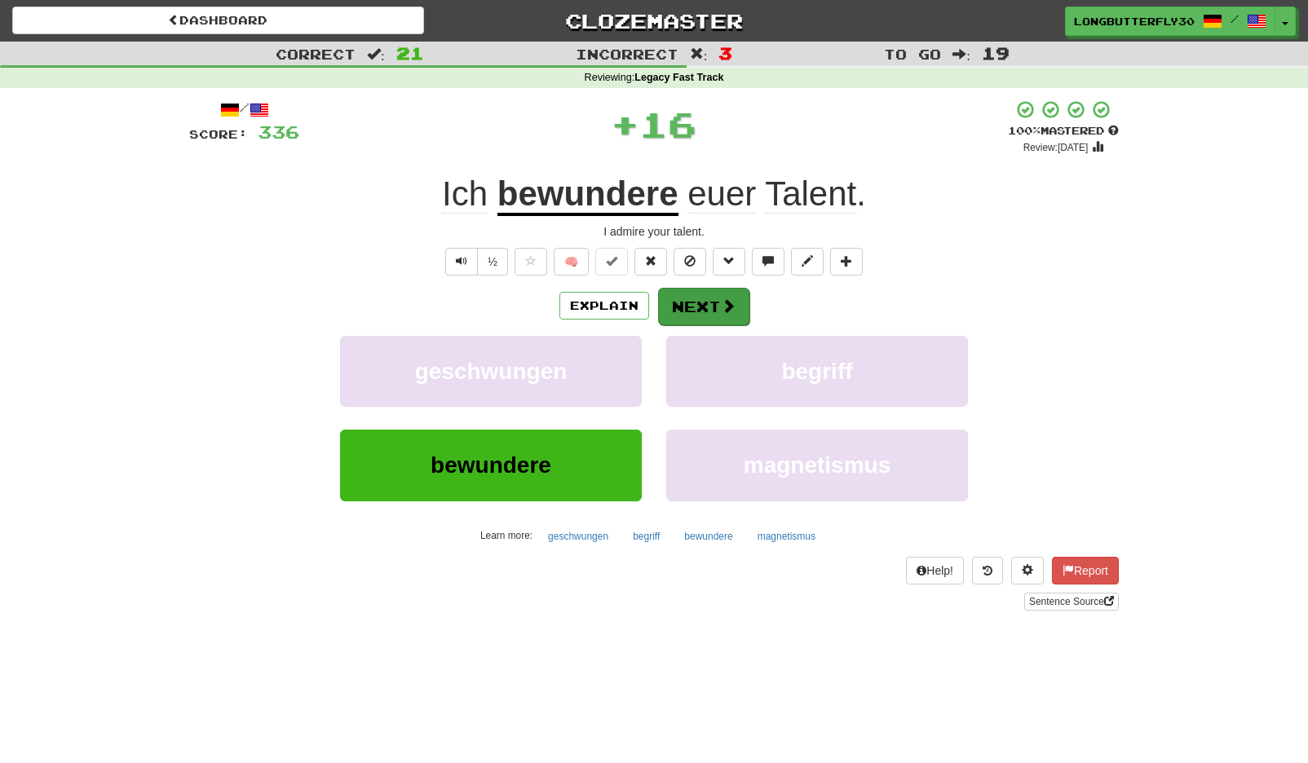
click at [681, 291] on button "Next" at bounding box center [703, 307] width 91 height 38
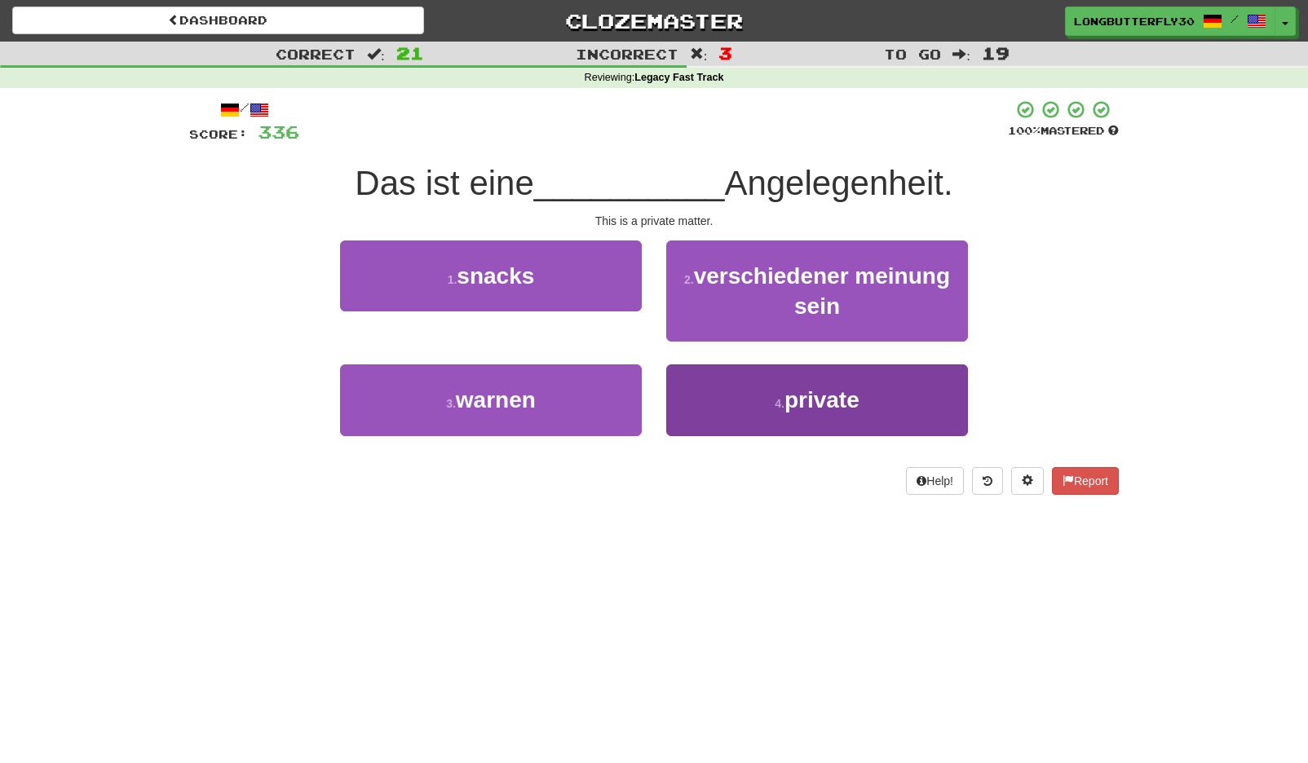
click at [758, 400] on button "4 . private" at bounding box center [817, 400] width 302 height 71
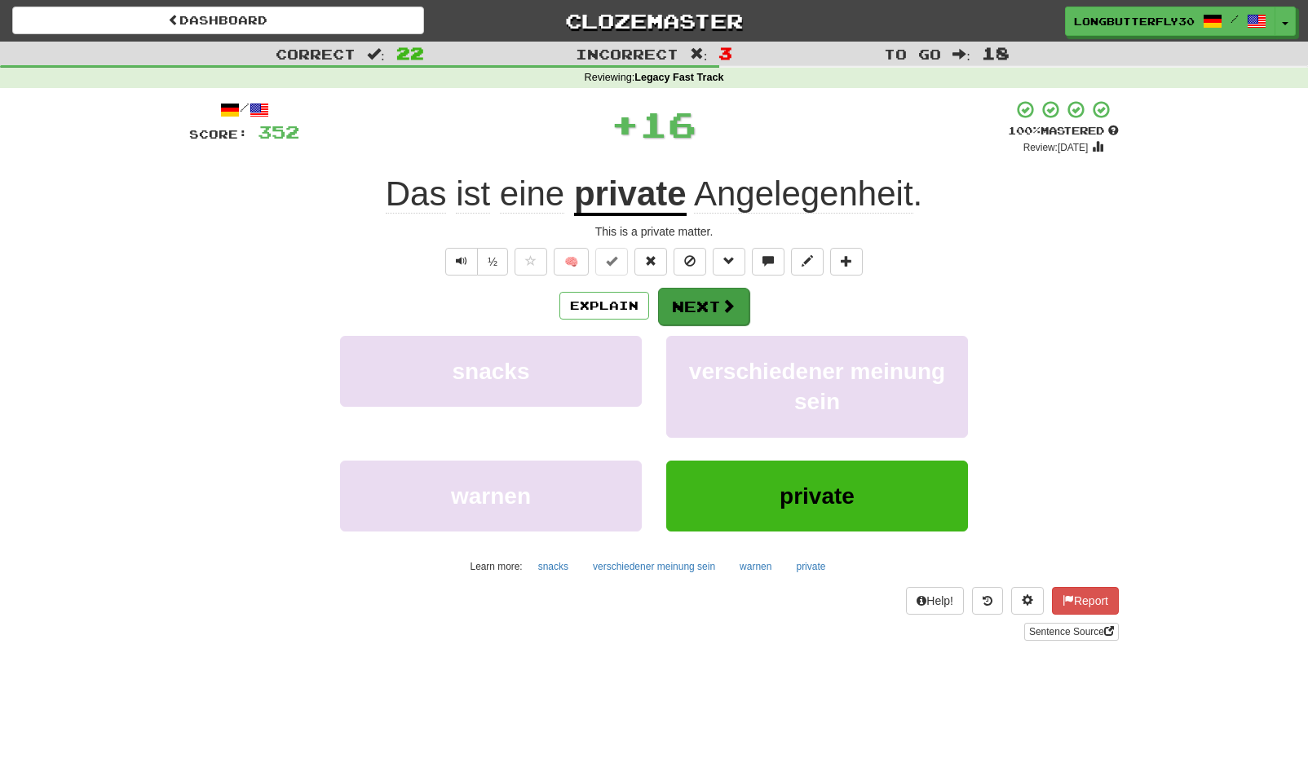
click at [727, 312] on span at bounding box center [728, 305] width 15 height 15
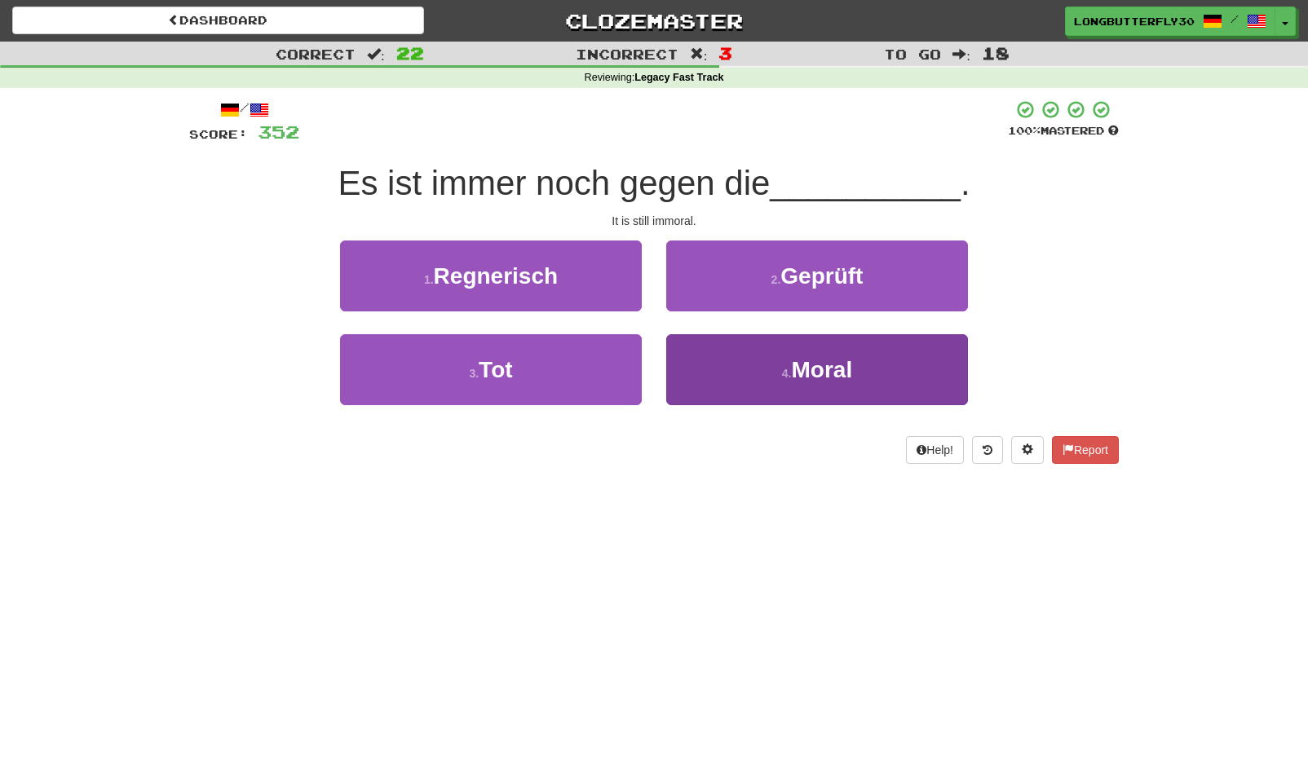
click at [748, 364] on button "4 . Moral" at bounding box center [817, 369] width 302 height 71
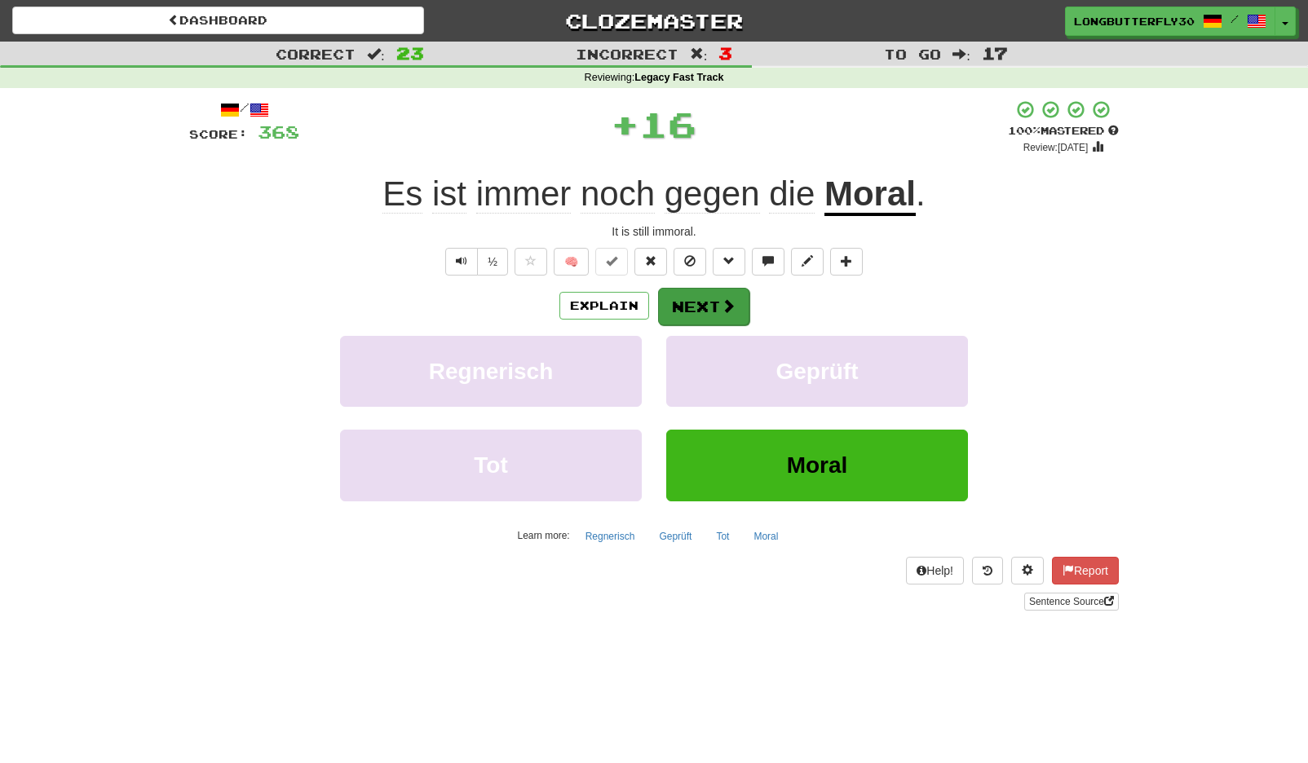
click at [721, 298] on span at bounding box center [728, 305] width 15 height 15
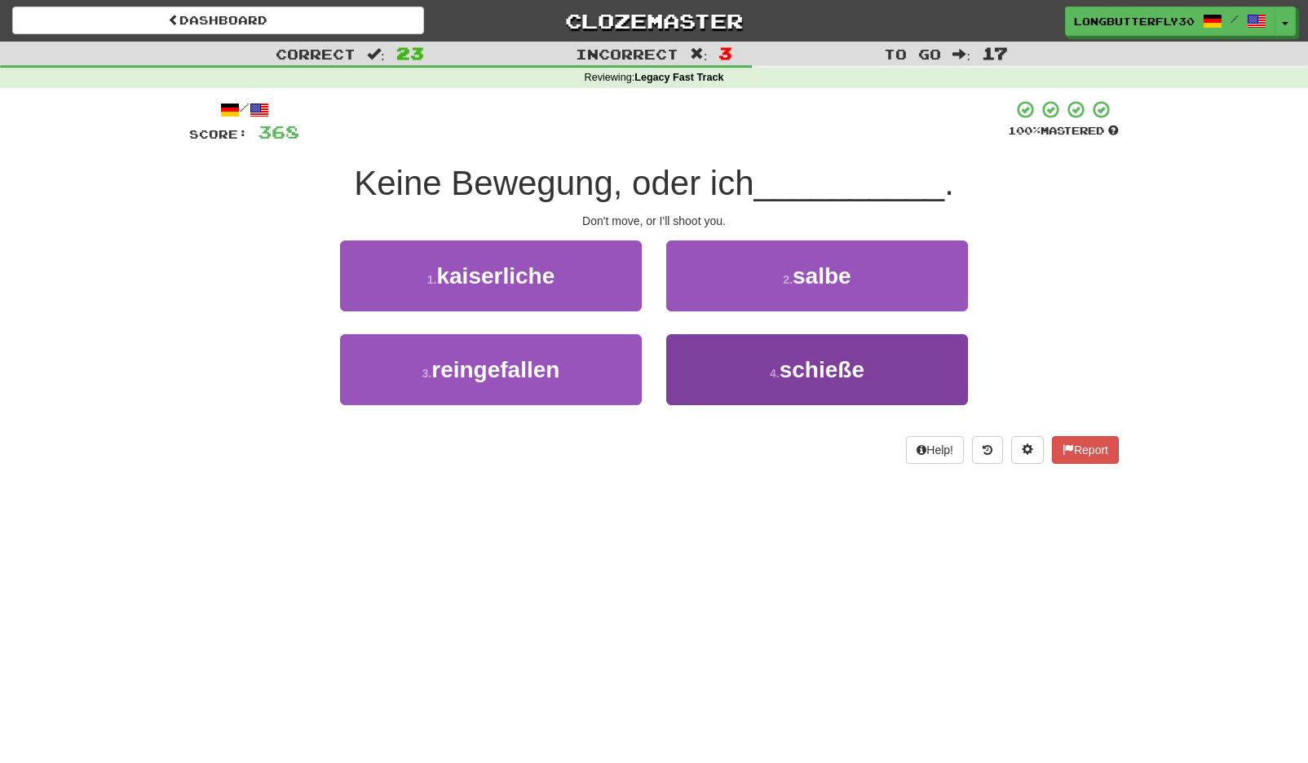
click at [777, 360] on button "4 . schieße" at bounding box center [817, 369] width 302 height 71
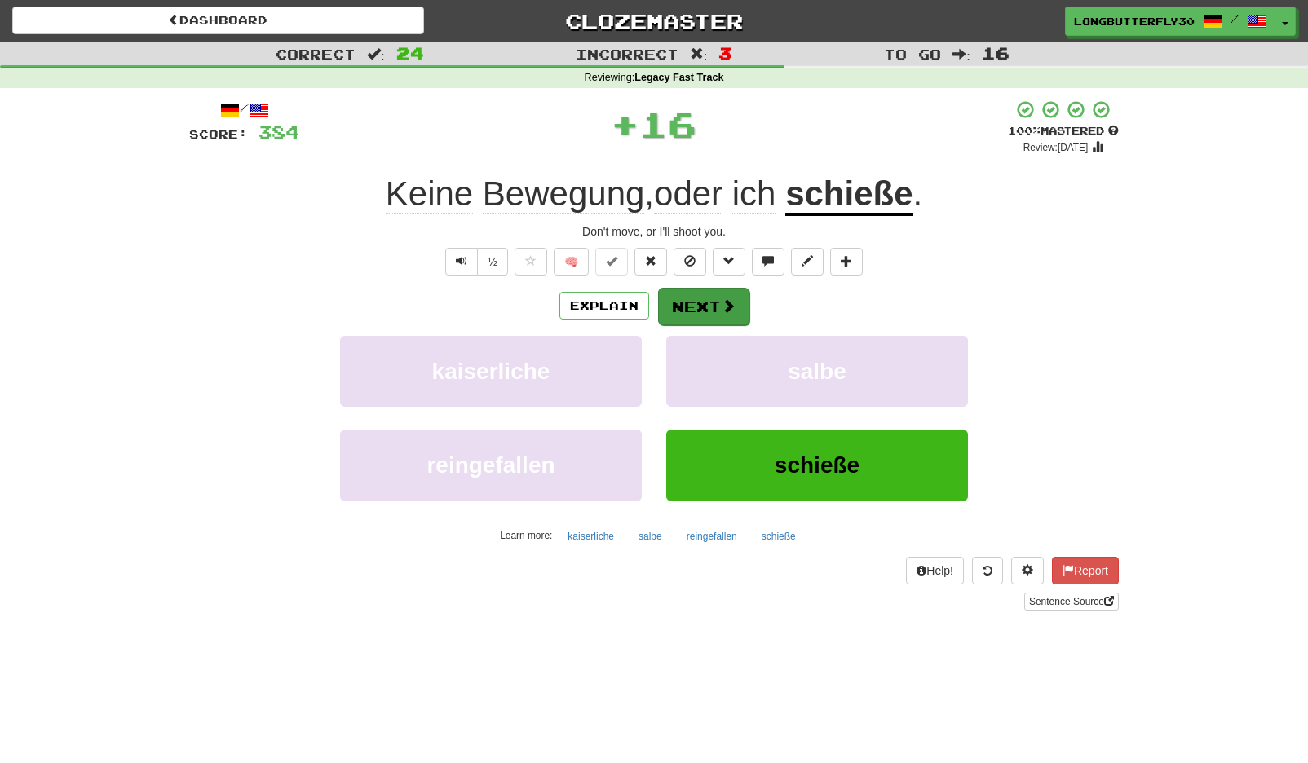
click at [734, 311] on span at bounding box center [728, 305] width 15 height 15
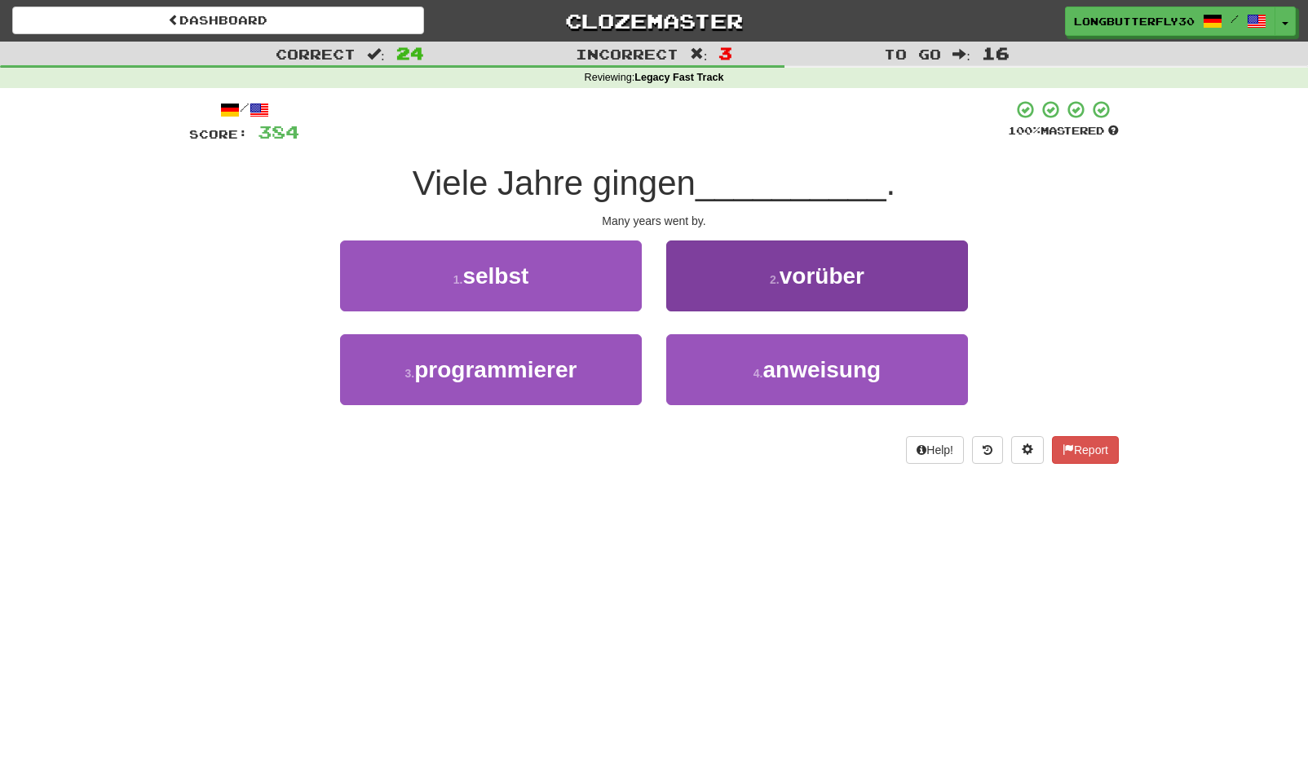
click at [789, 276] on span "vorüber" at bounding box center [822, 275] width 85 height 25
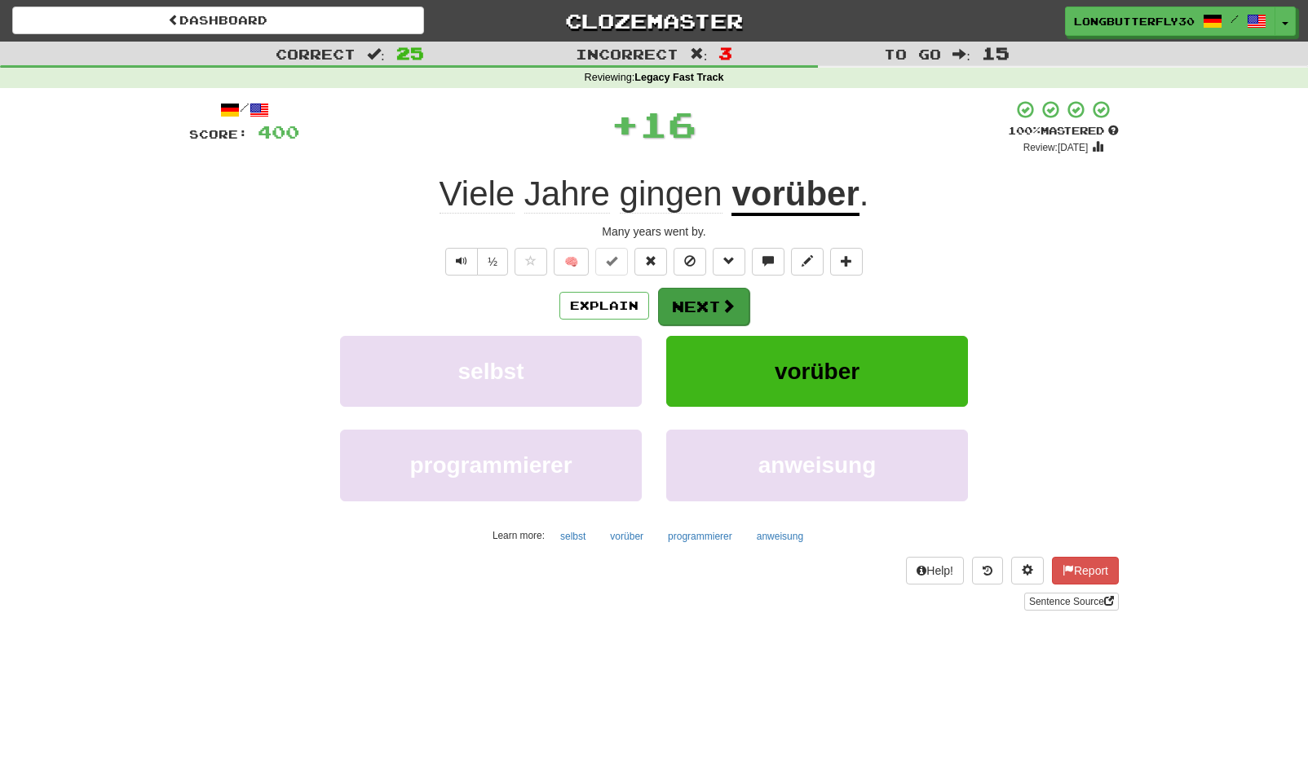
click at [736, 290] on button "Next" at bounding box center [703, 307] width 91 height 38
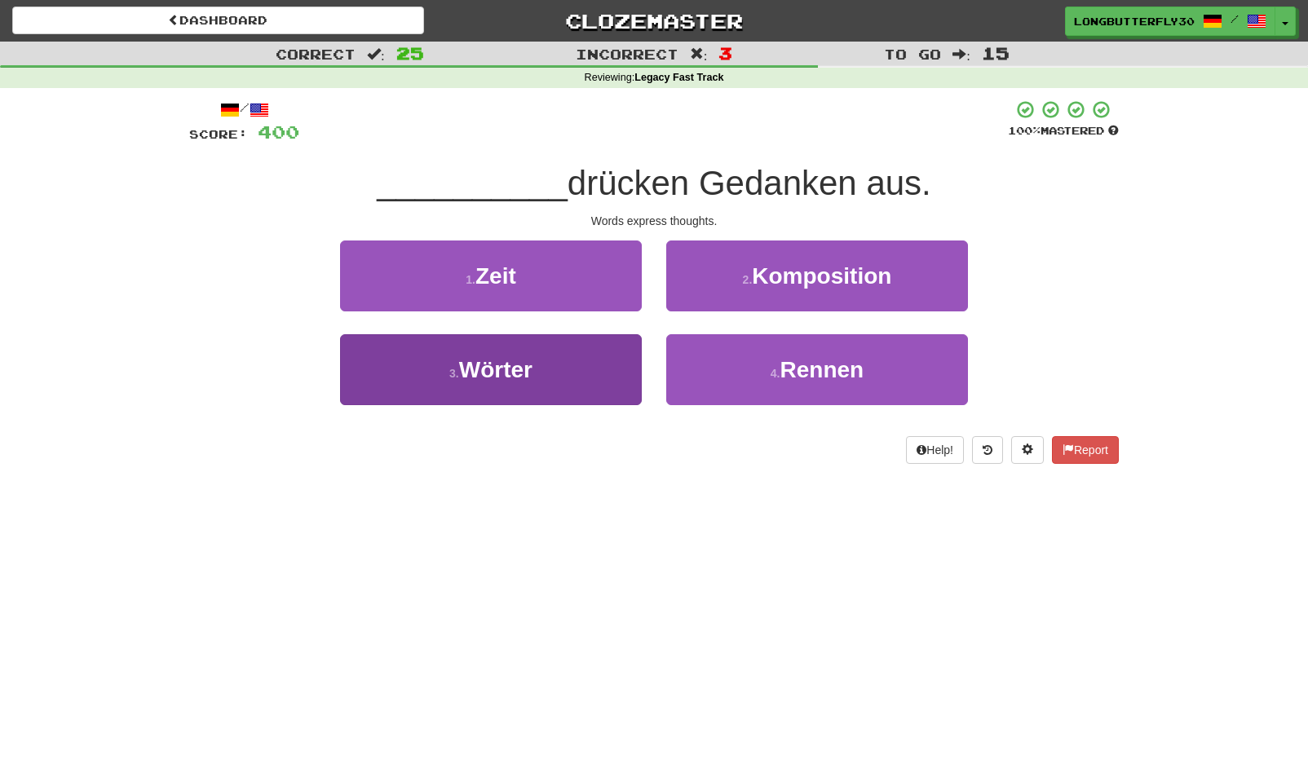
click at [579, 374] on button "3 . Wörter" at bounding box center [491, 369] width 302 height 71
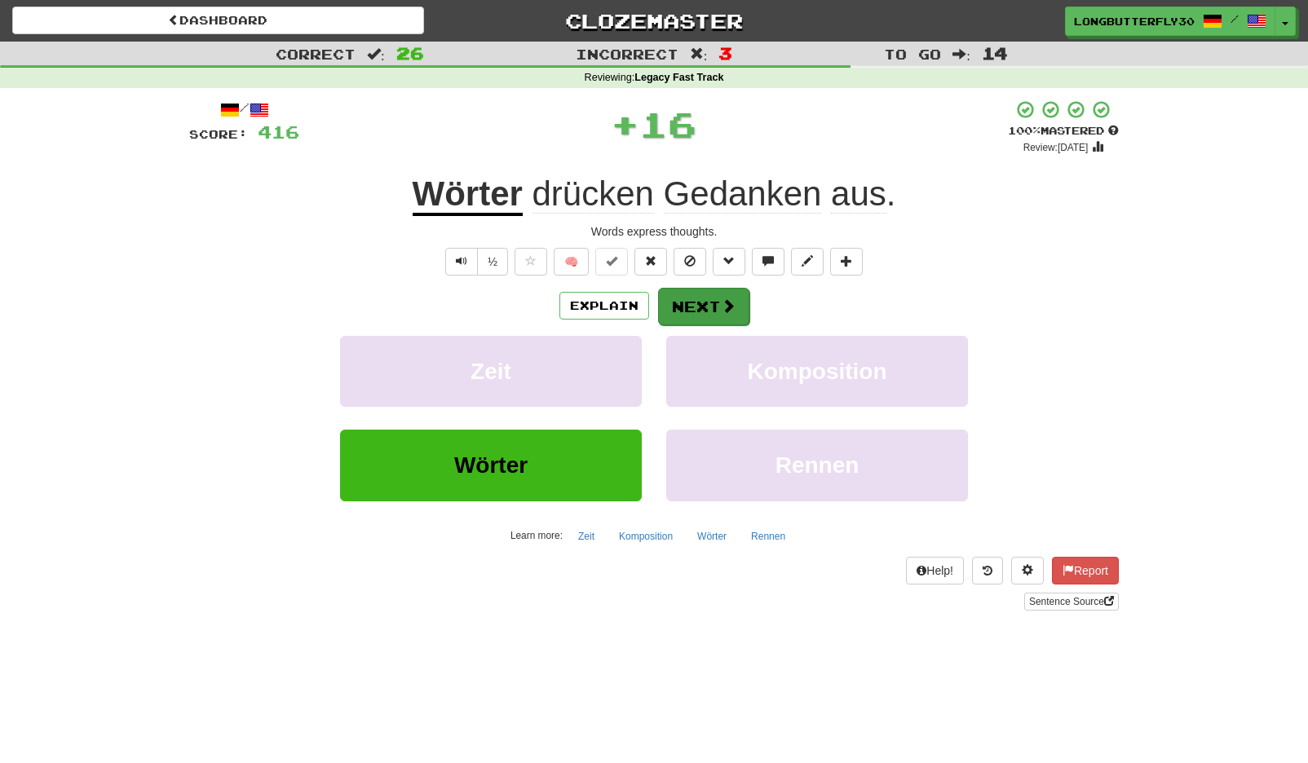
click at [692, 307] on button "Next" at bounding box center [703, 307] width 91 height 38
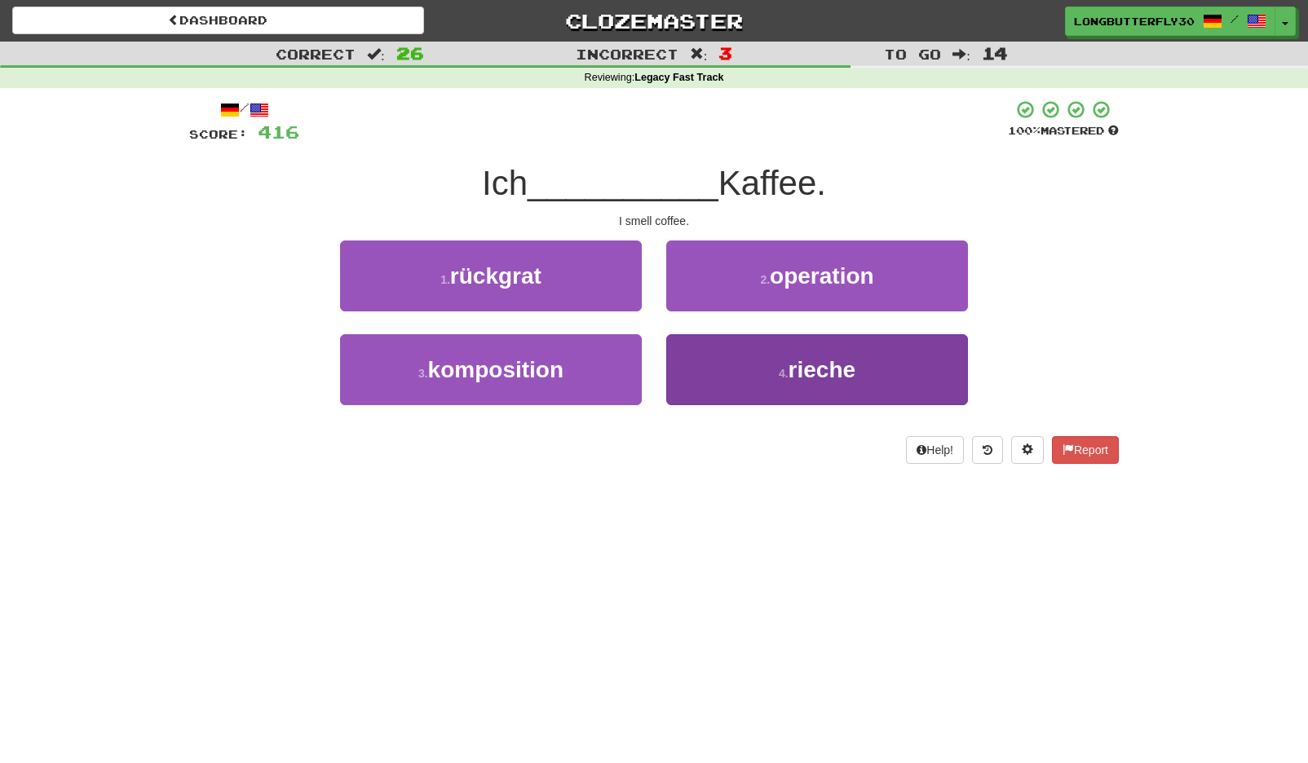
click at [774, 375] on button "4 . rieche" at bounding box center [817, 369] width 302 height 71
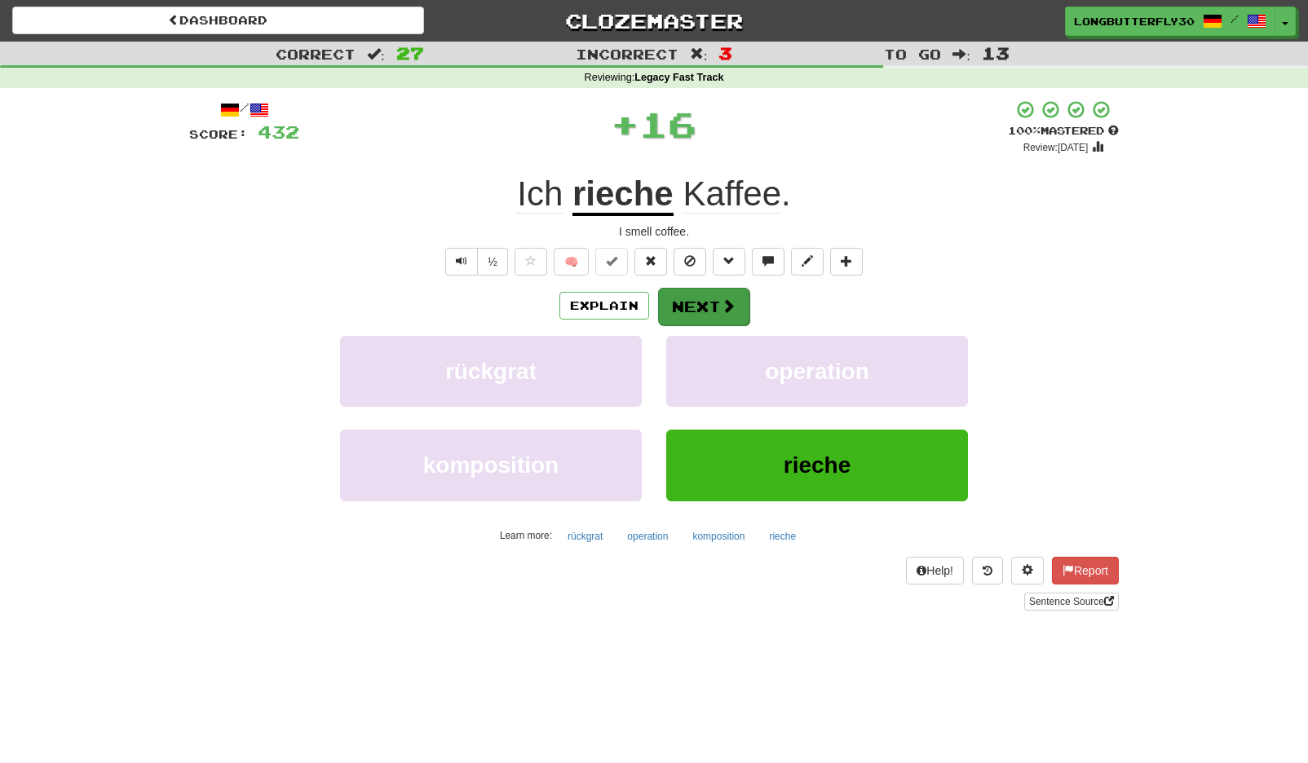
click at [727, 298] on span at bounding box center [728, 305] width 15 height 15
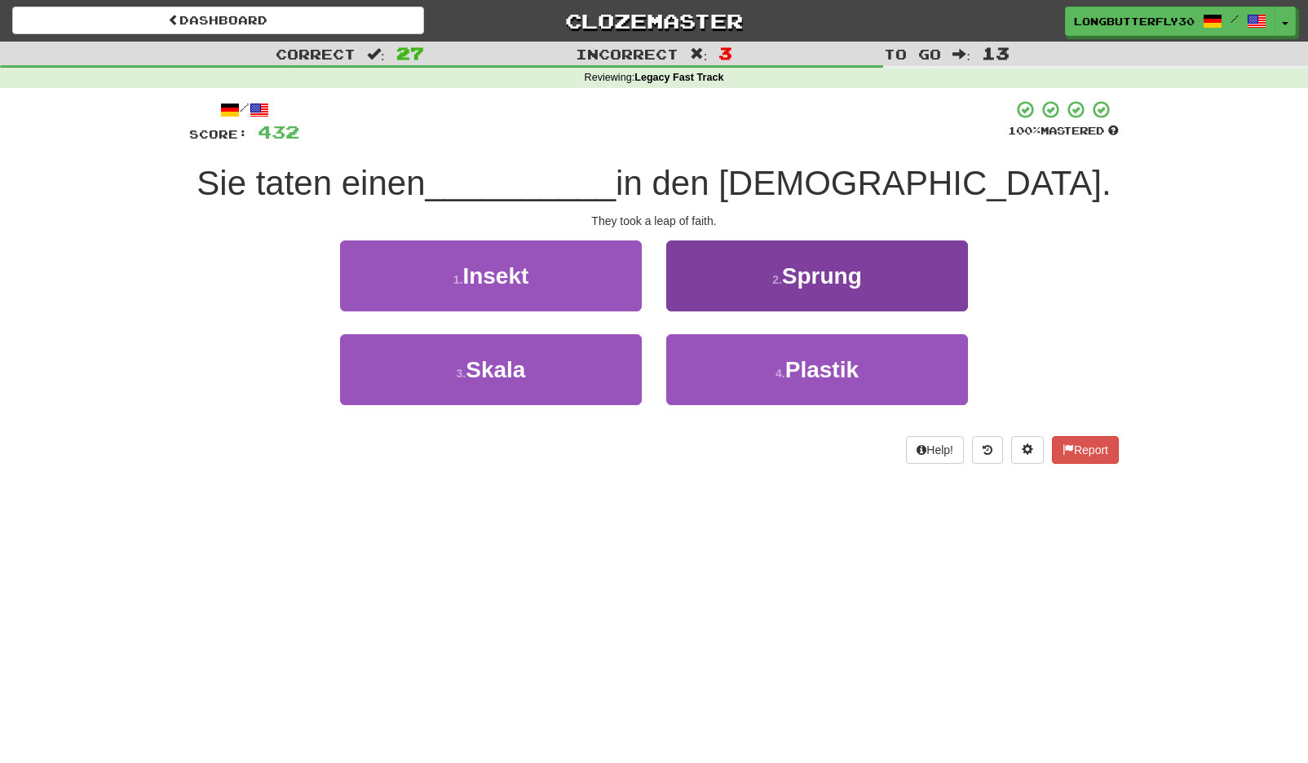
click at [826, 253] on button "2 . Sprung" at bounding box center [817, 276] width 302 height 71
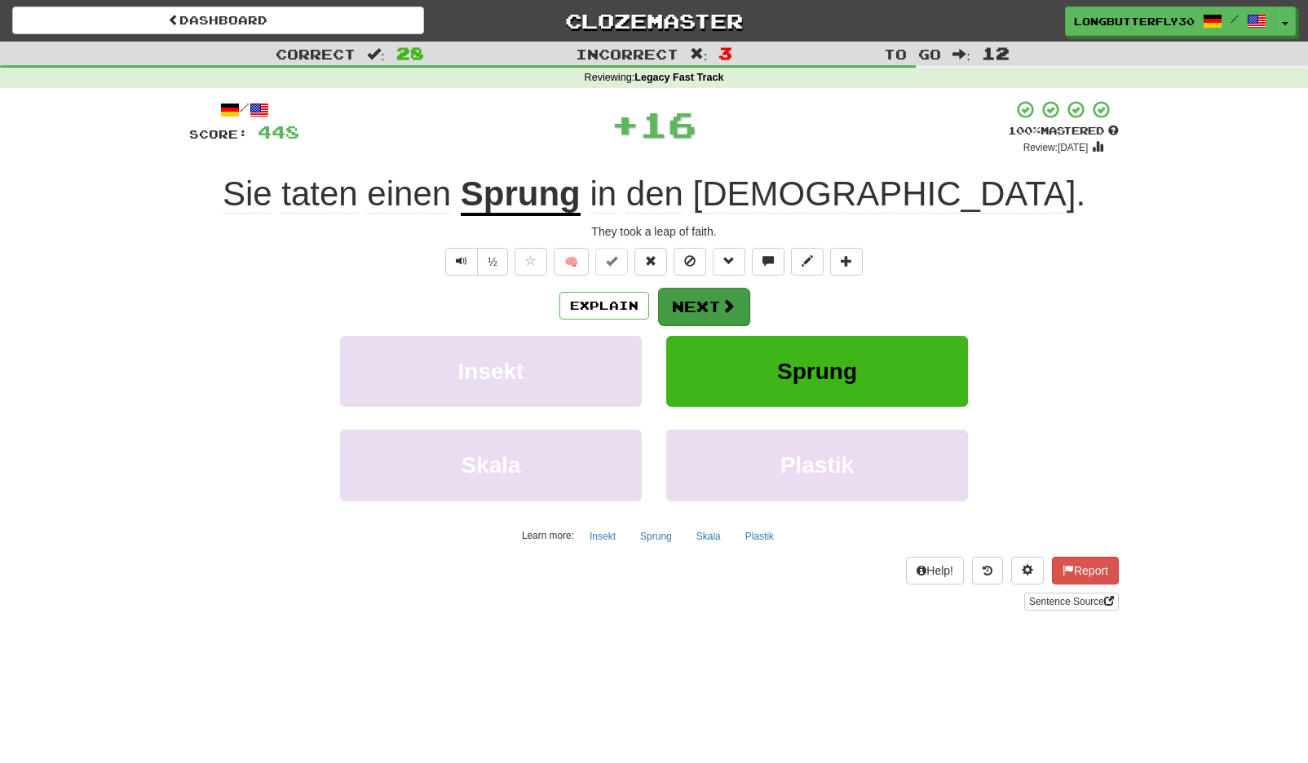
click at [711, 317] on button "Next" at bounding box center [703, 307] width 91 height 38
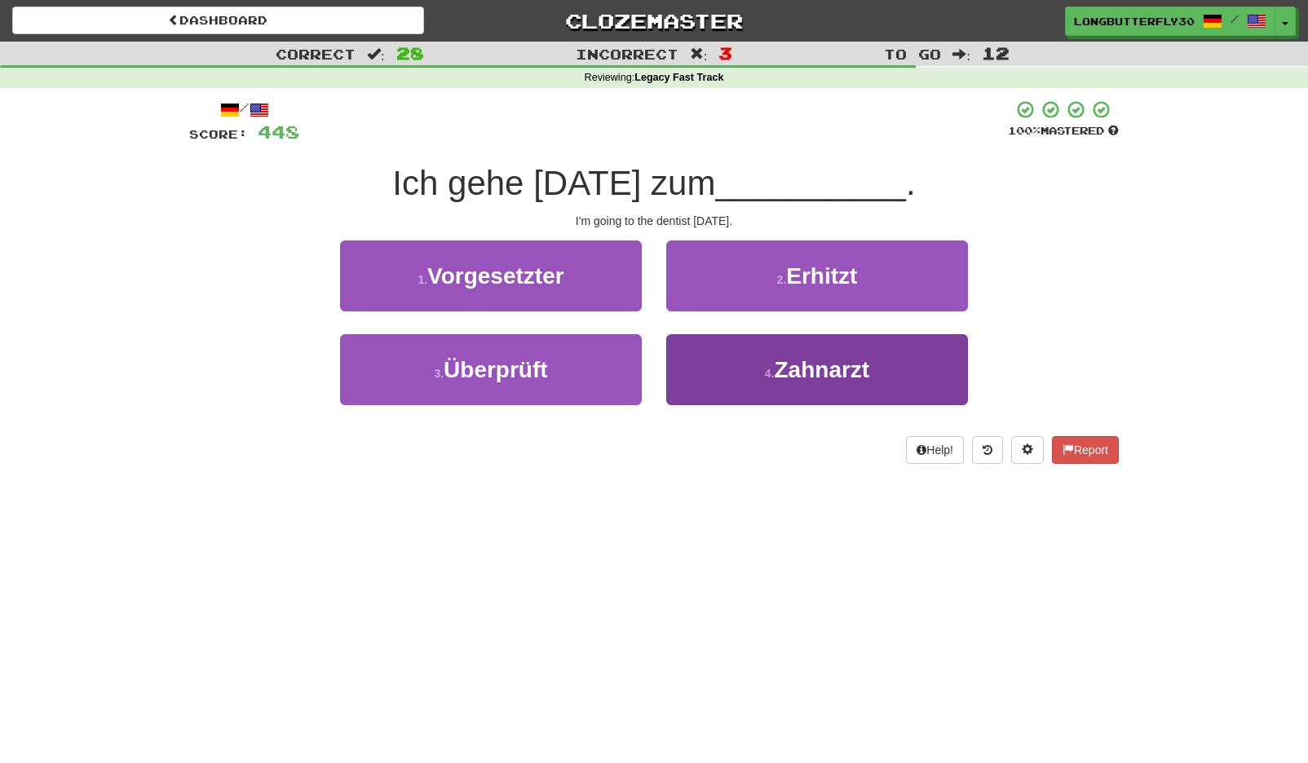
click at [724, 373] on button "4 . Zahnarzt" at bounding box center [817, 369] width 302 height 71
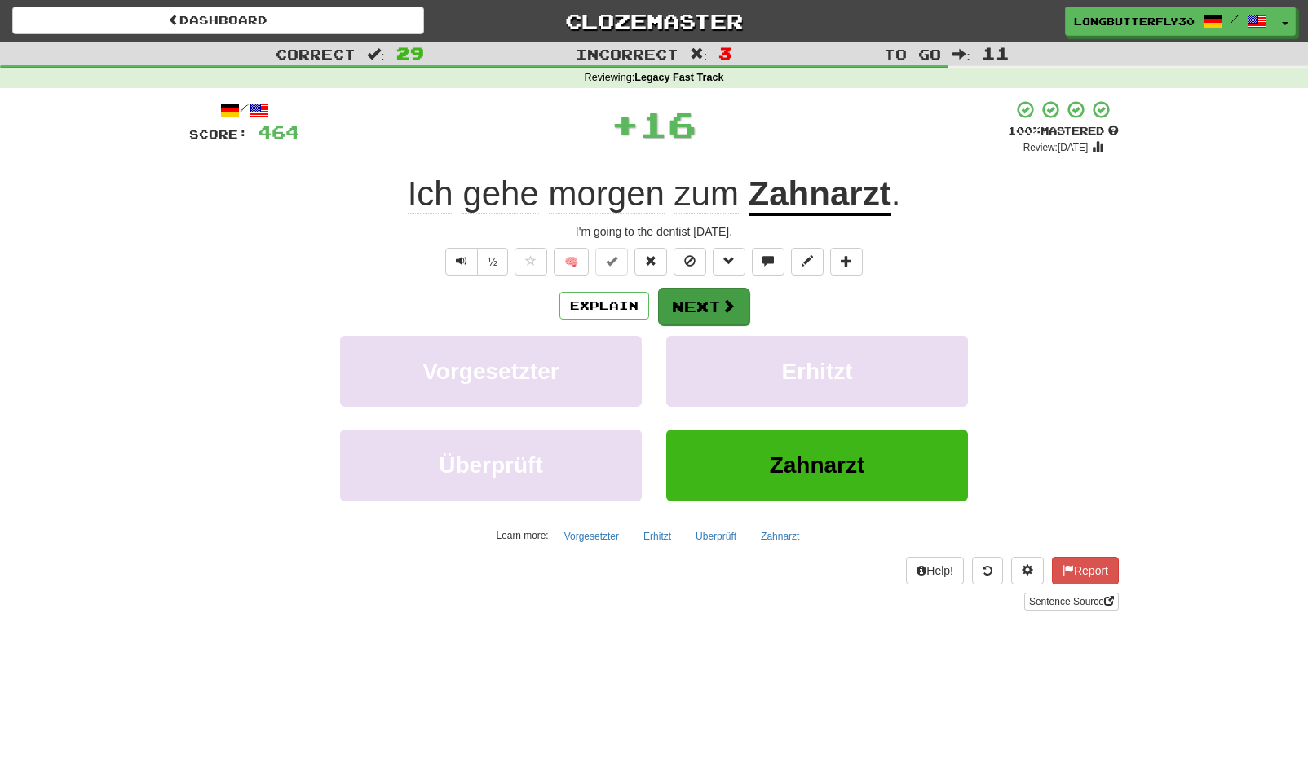
click at [699, 303] on button "Next" at bounding box center [703, 307] width 91 height 38
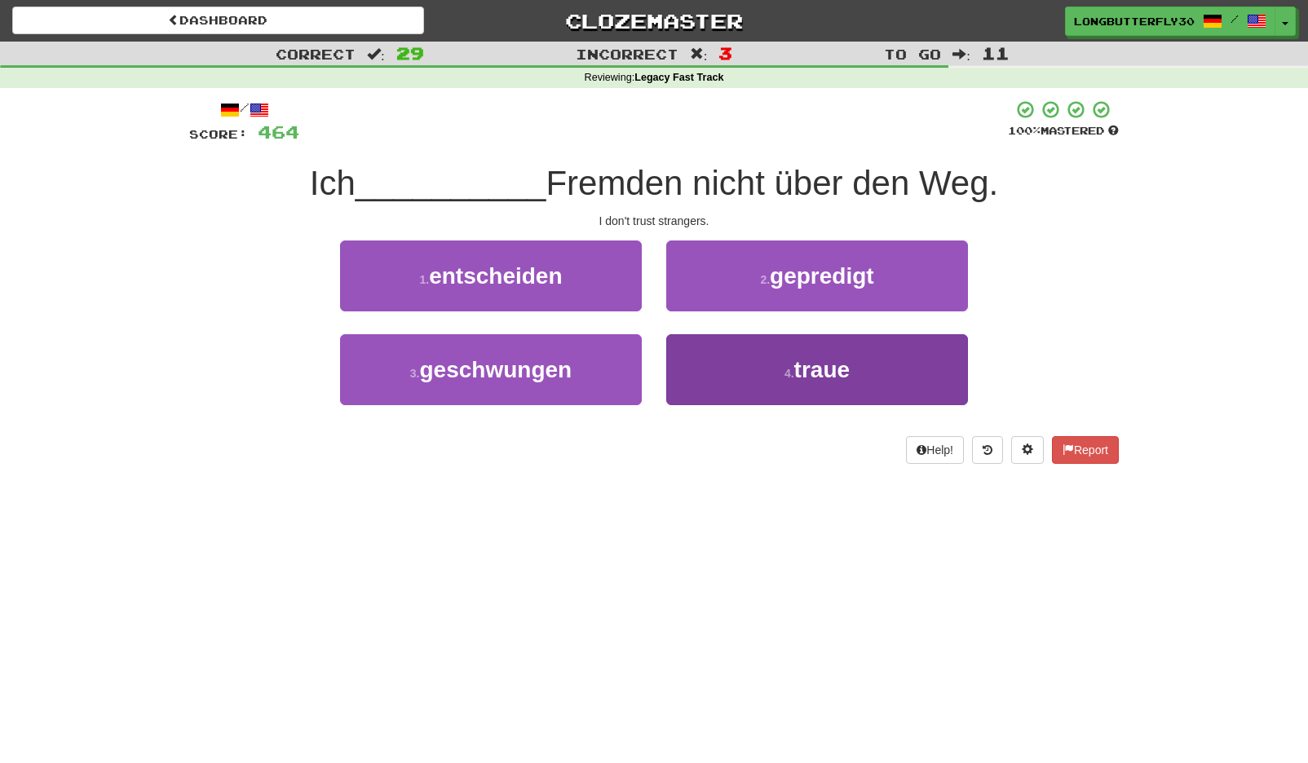
click at [863, 358] on button "4 . traue" at bounding box center [817, 369] width 302 height 71
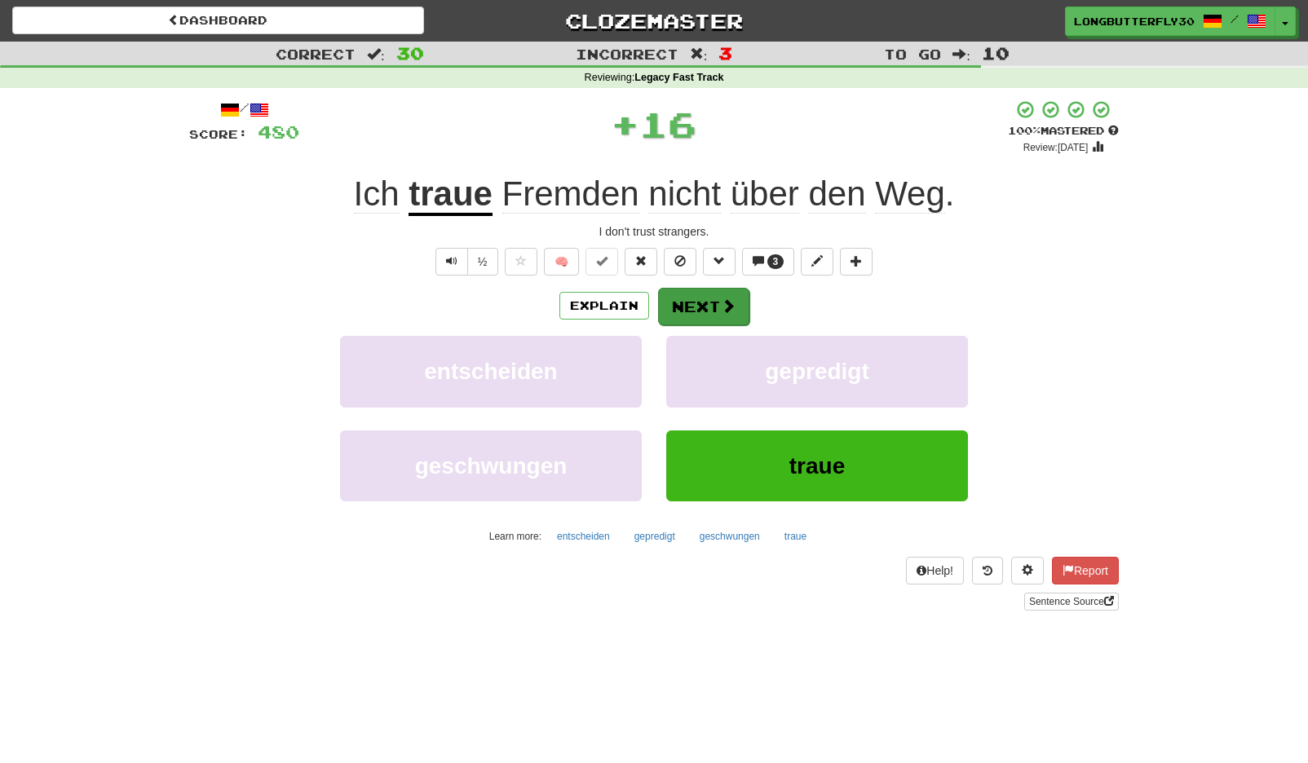
click at [740, 304] on button "Next" at bounding box center [703, 307] width 91 height 38
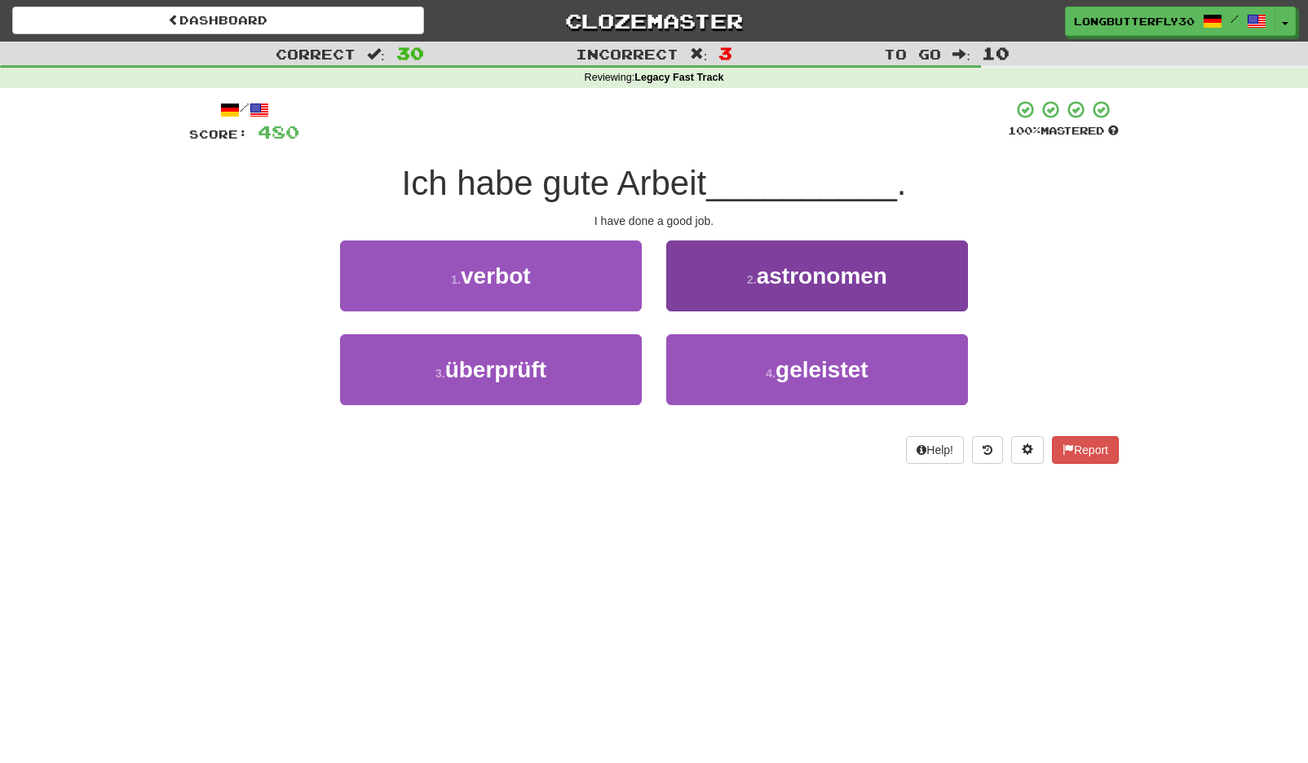
drag, startPoint x: 828, startPoint y: 376, endPoint x: 820, endPoint y: 369, distance: 9.8
click at [825, 374] on span "geleistet" at bounding box center [822, 369] width 93 height 25
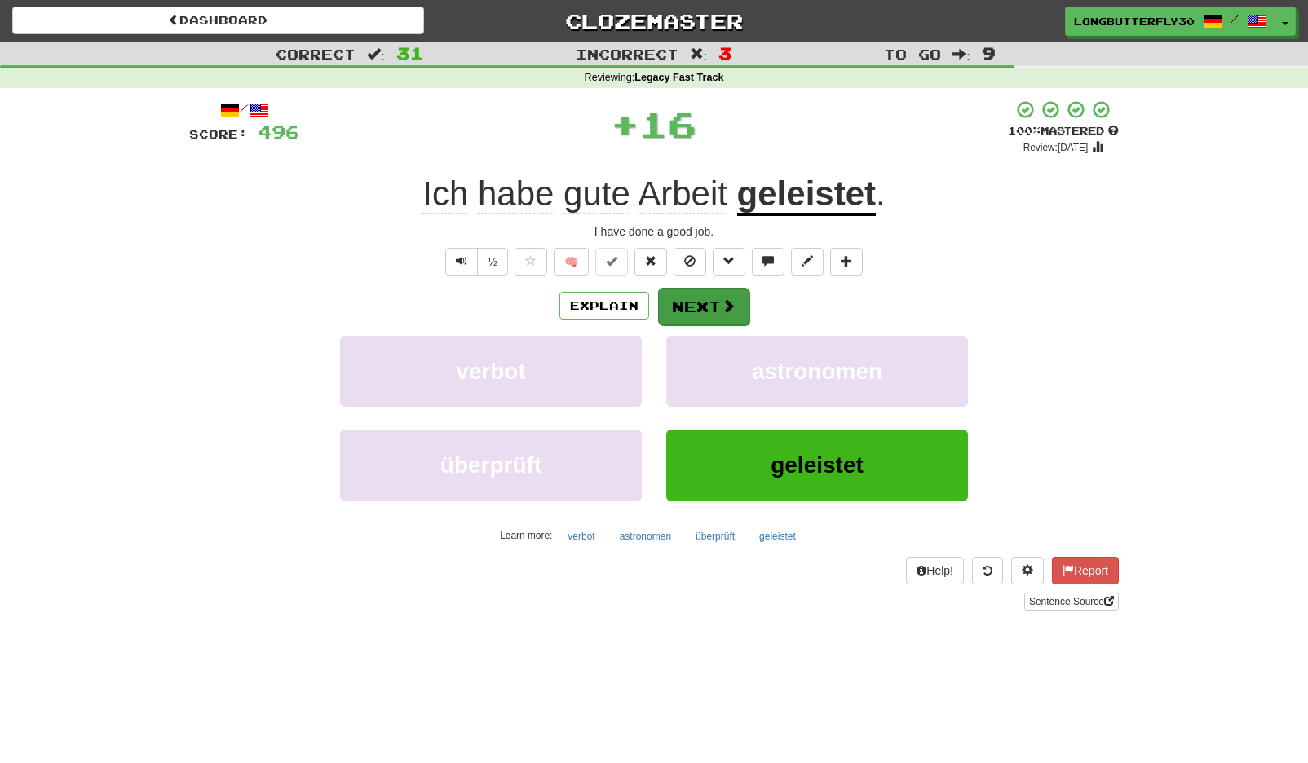
click at [725, 317] on button "Next" at bounding box center [703, 307] width 91 height 38
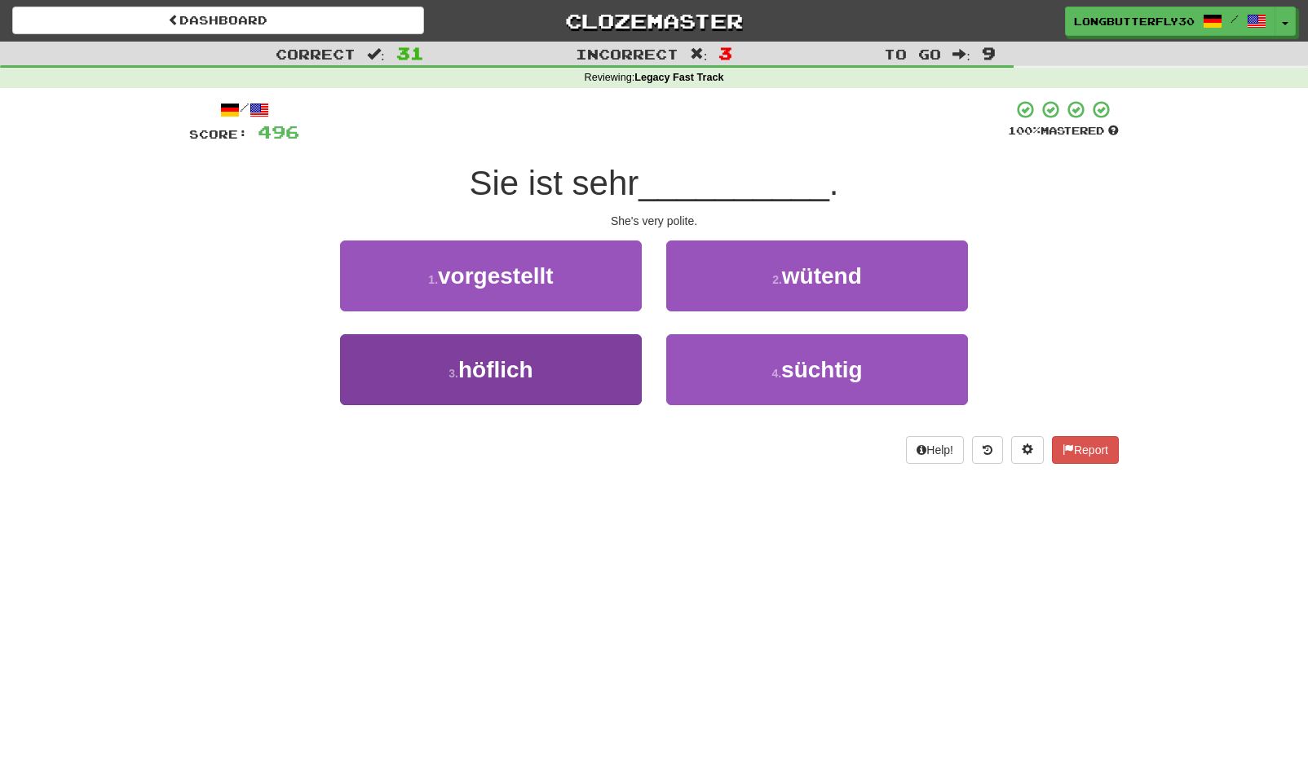
click at [588, 368] on button "3 . höflich" at bounding box center [491, 369] width 302 height 71
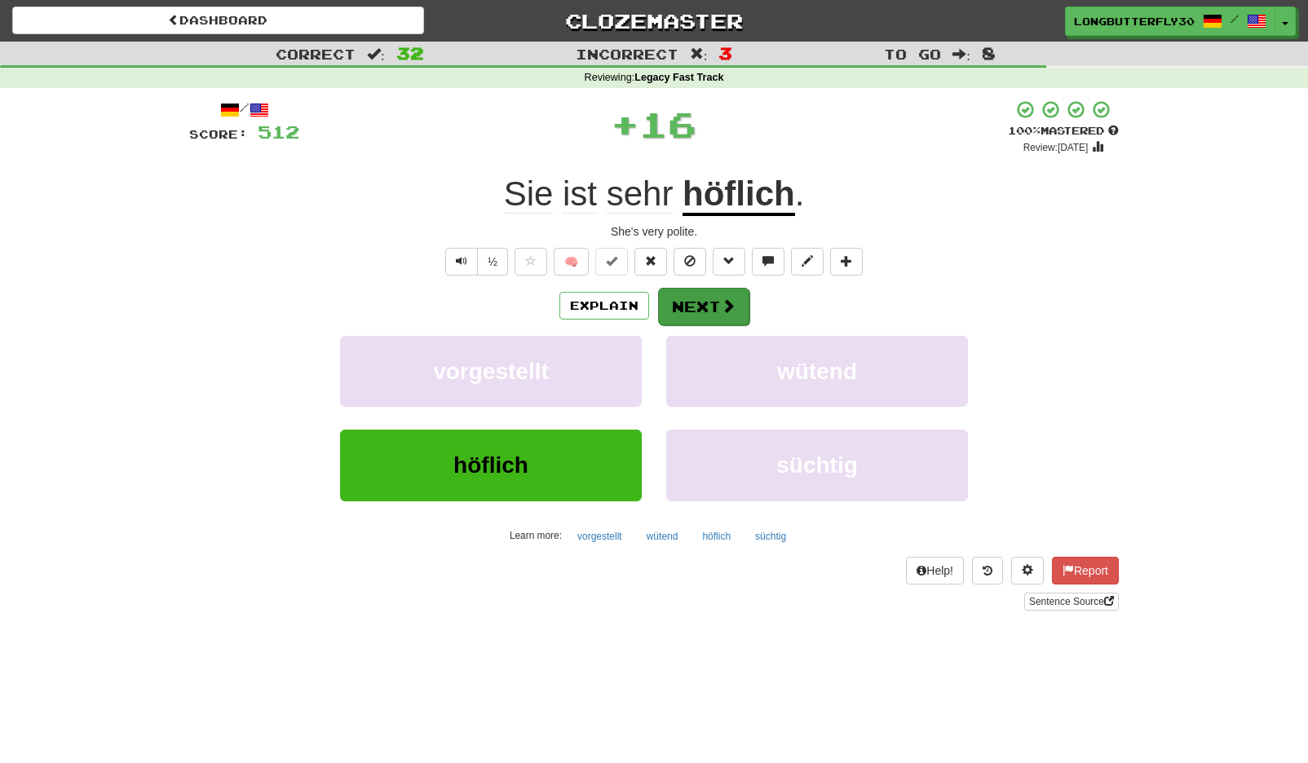
click at [736, 302] on button "Next" at bounding box center [703, 307] width 91 height 38
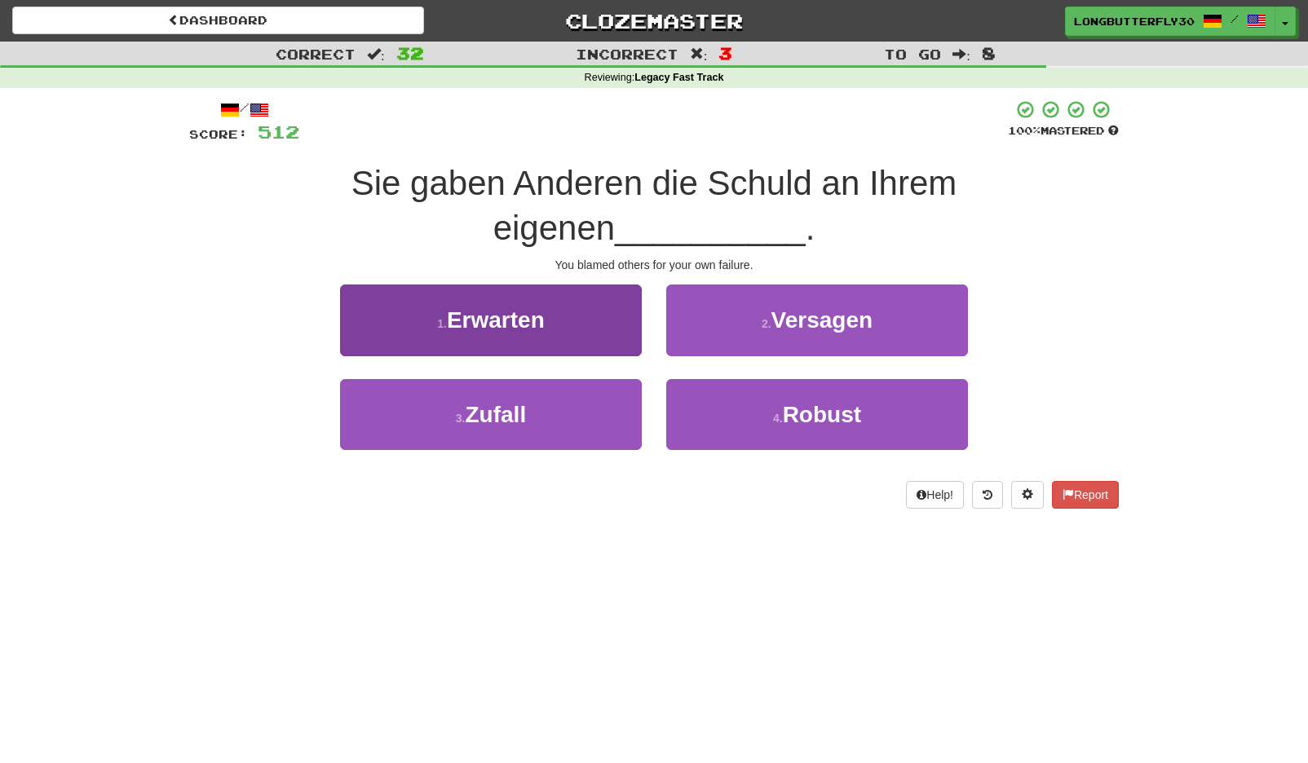
drag, startPoint x: 510, startPoint y: 367, endPoint x: 530, endPoint y: 350, distance: 26.6
click at [510, 402] on span "Zufall" at bounding box center [496, 414] width 61 height 25
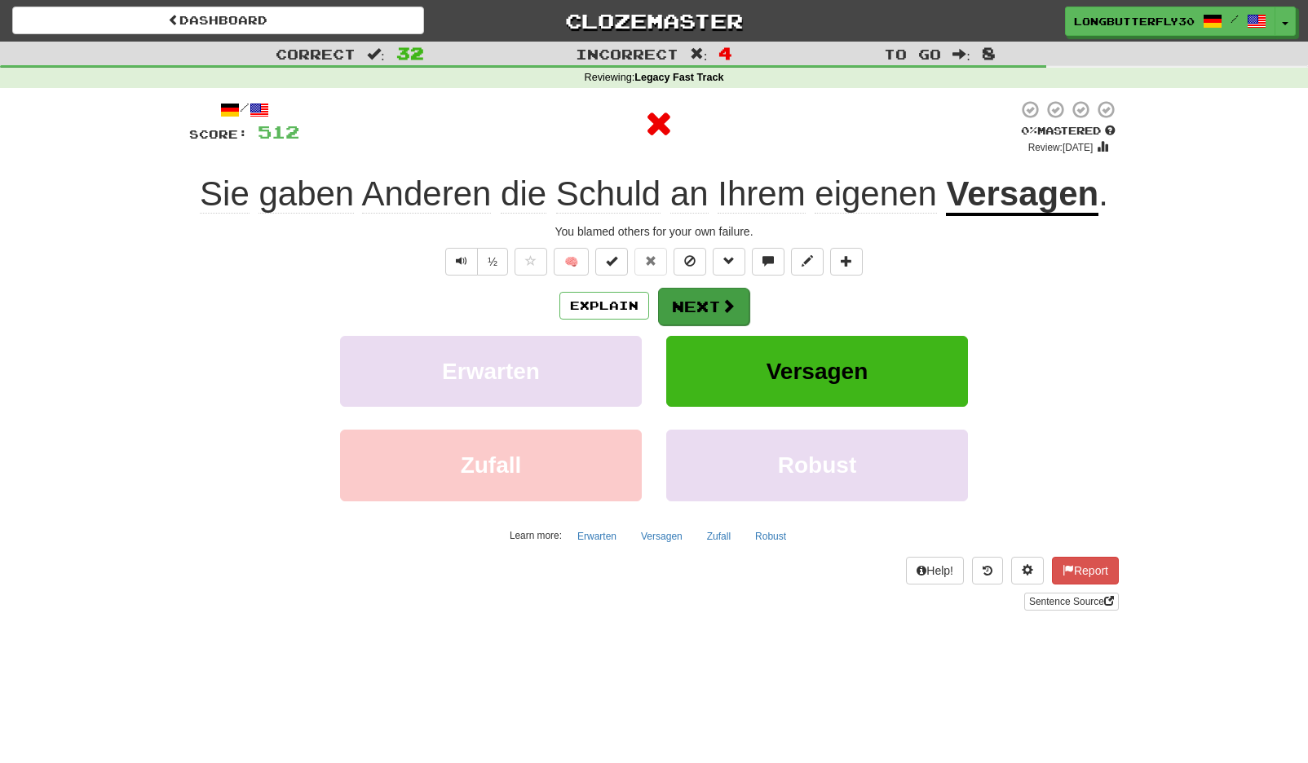
click at [711, 295] on button "Next" at bounding box center [703, 307] width 91 height 38
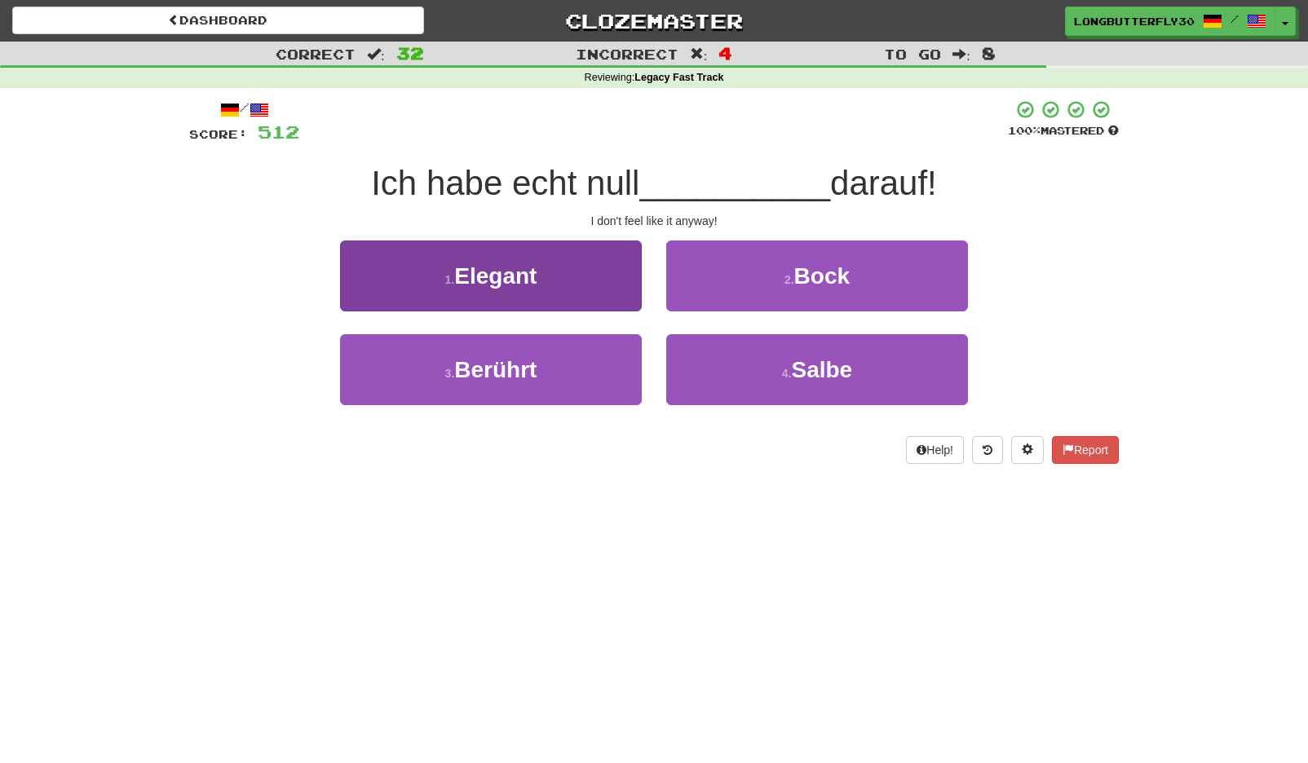
click at [578, 359] on button "3 . Berührt" at bounding box center [491, 369] width 302 height 71
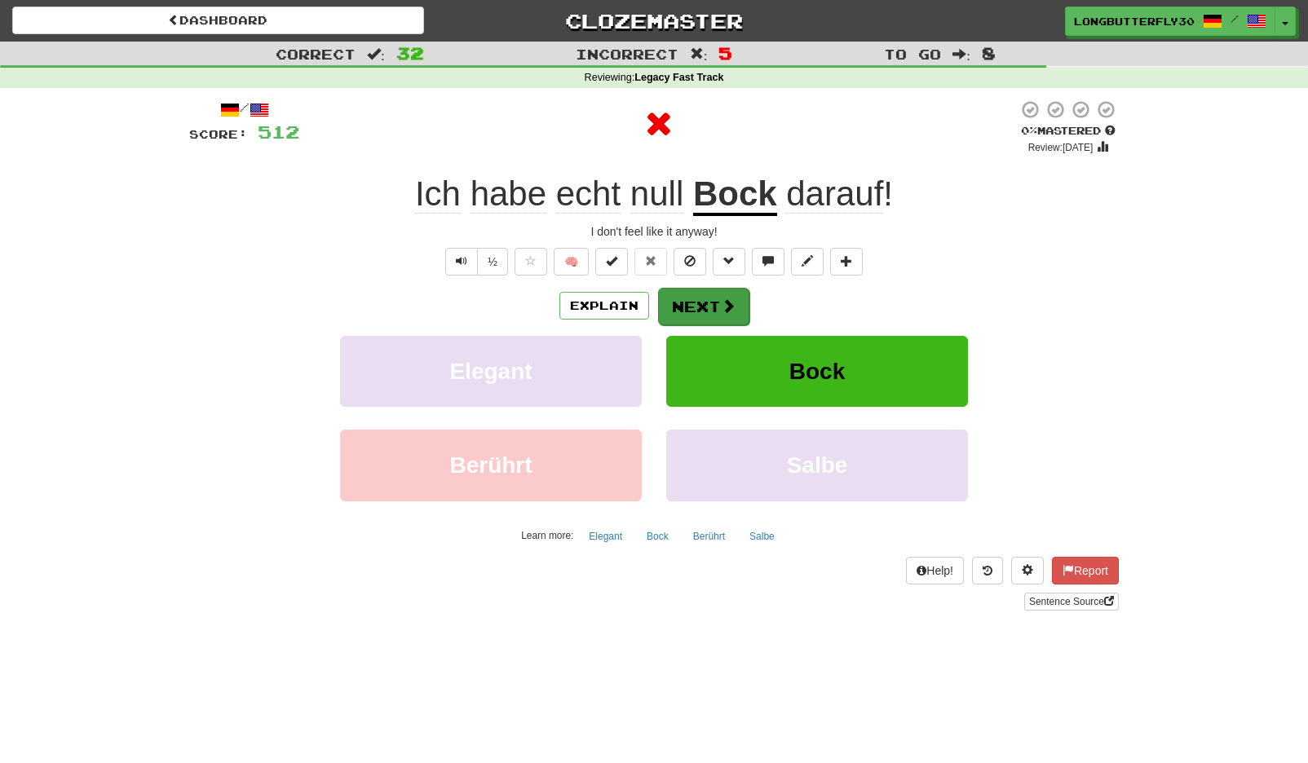
click at [726, 315] on button "Next" at bounding box center [703, 307] width 91 height 38
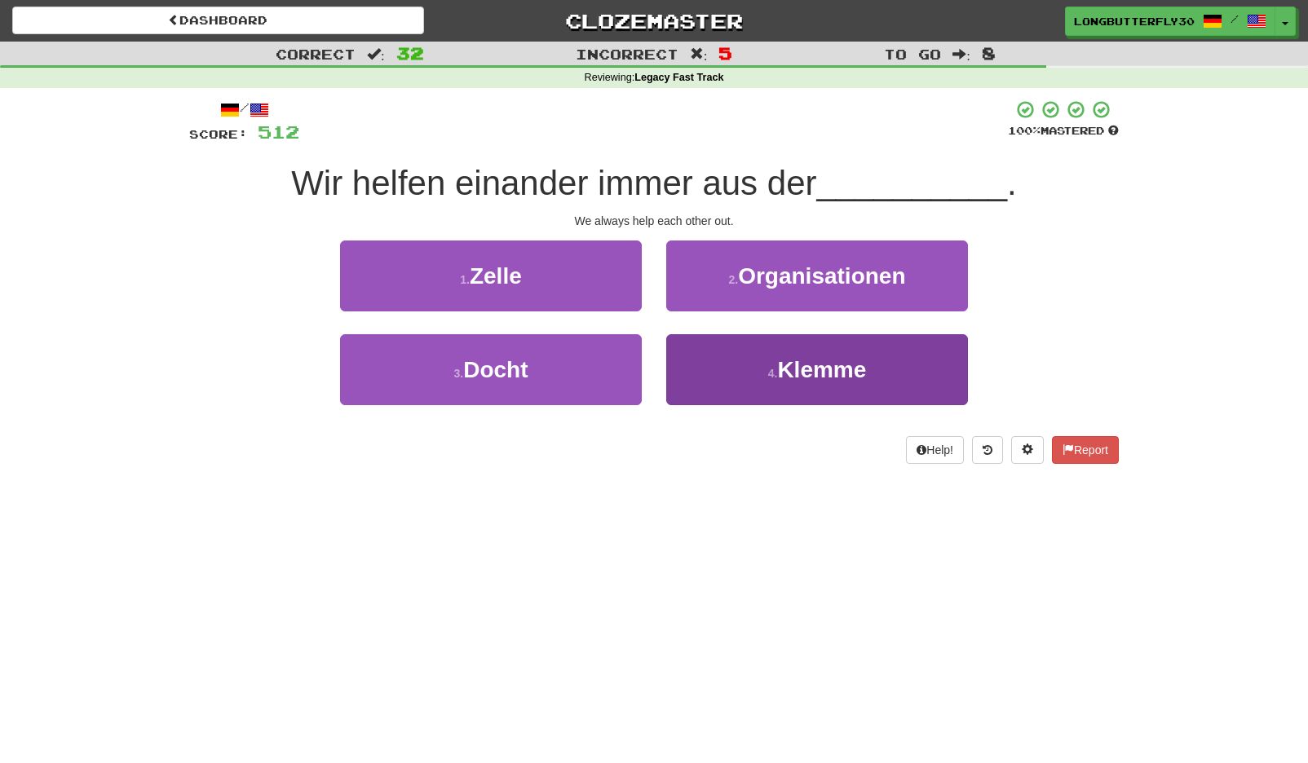
click at [751, 379] on button "4 . Klemme" at bounding box center [817, 369] width 302 height 71
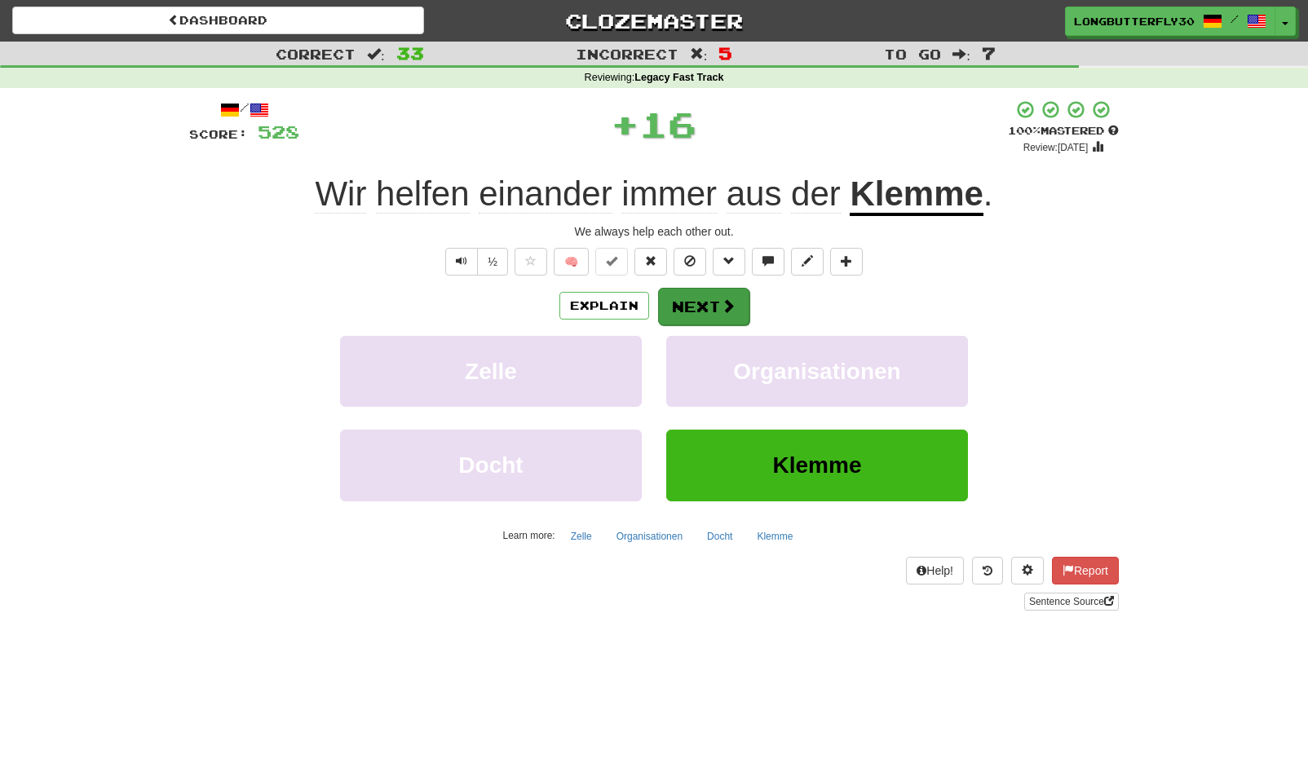
click at [721, 305] on span at bounding box center [728, 305] width 15 height 15
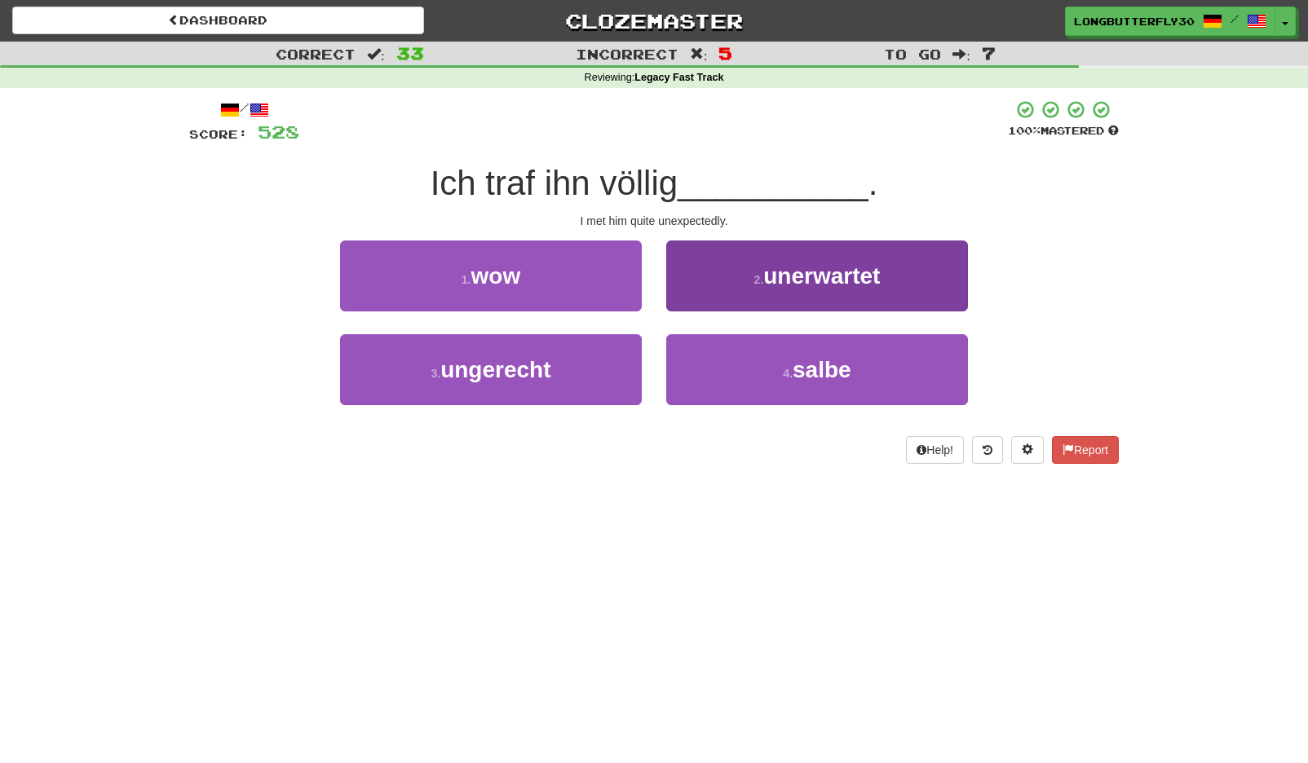
click at [732, 267] on button "2 . unerwartet" at bounding box center [817, 276] width 302 height 71
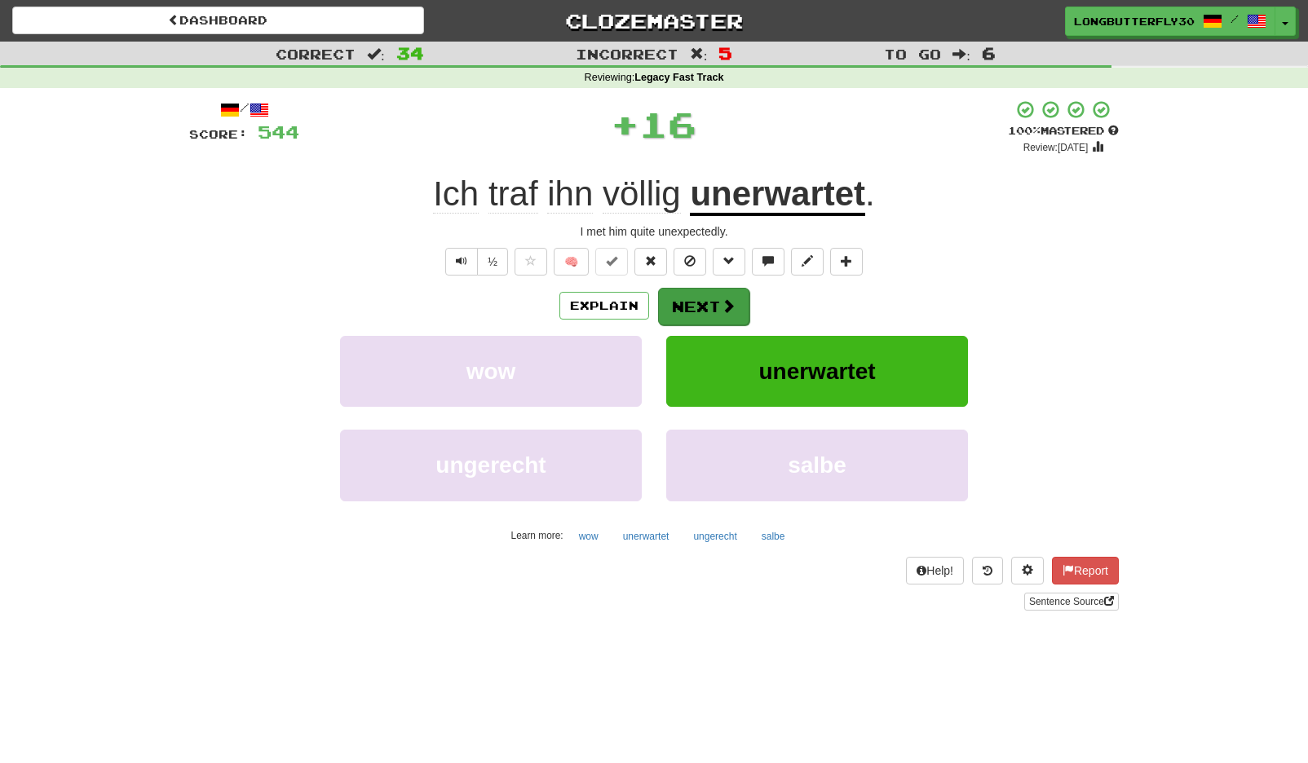
click at [693, 298] on button "Next" at bounding box center [703, 307] width 91 height 38
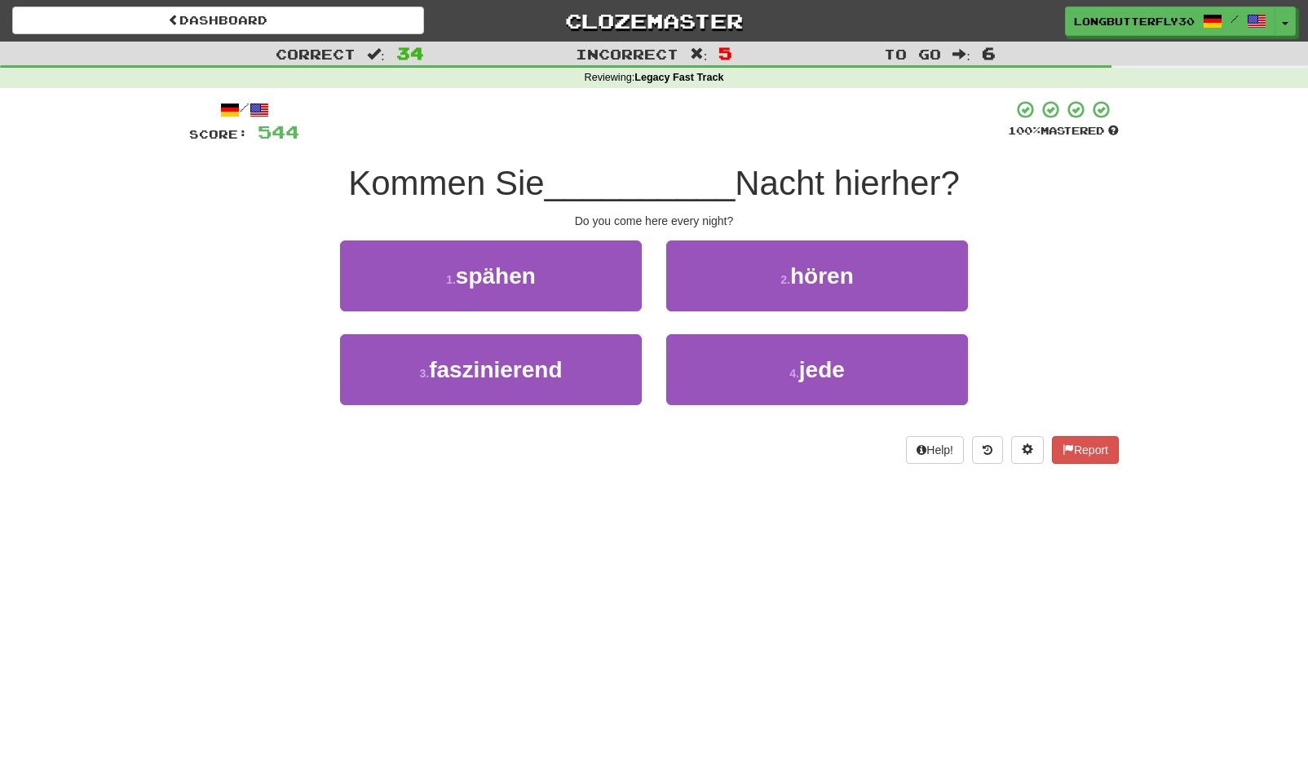
drag, startPoint x: 850, startPoint y: 368, endPoint x: 762, endPoint y: 325, distance: 97.8
click at [848, 368] on button "4 . jede" at bounding box center [817, 369] width 302 height 71
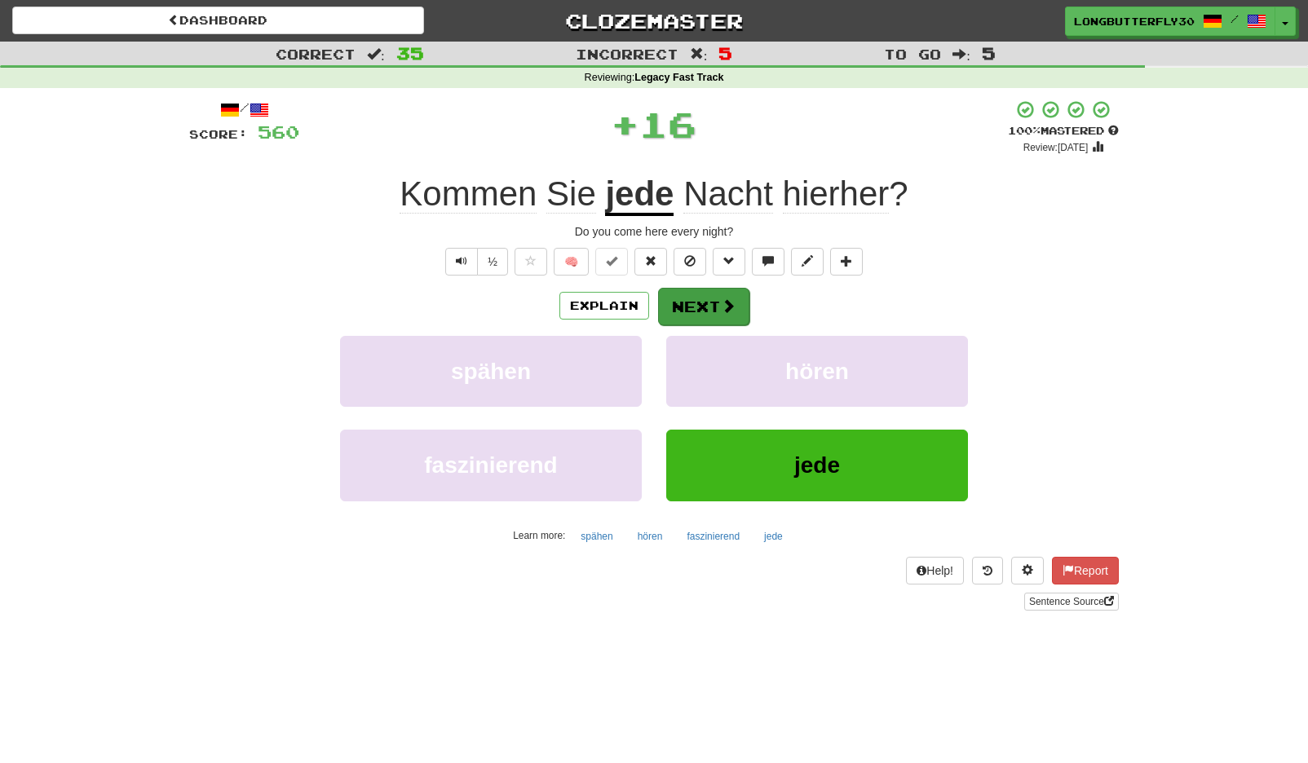
click at [695, 303] on button "Next" at bounding box center [703, 307] width 91 height 38
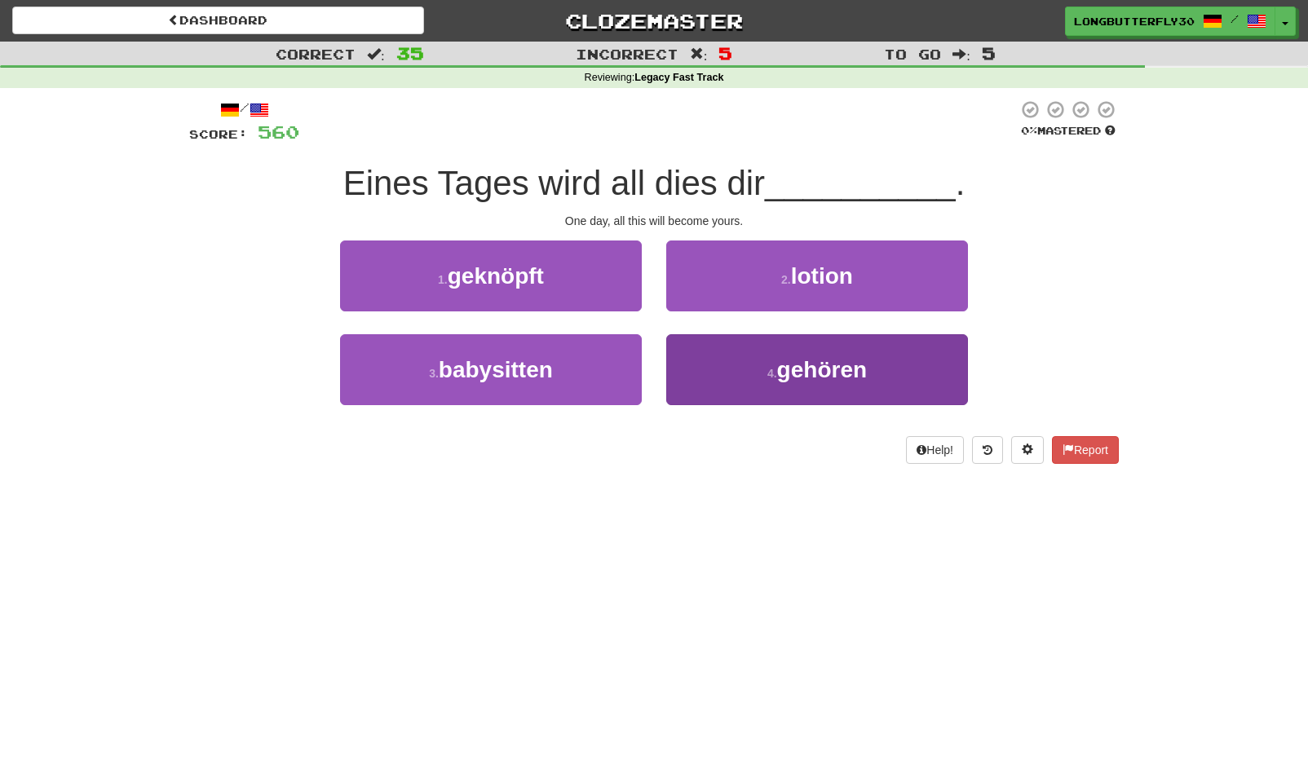
click at [781, 362] on span "gehören" at bounding box center [822, 369] width 90 height 25
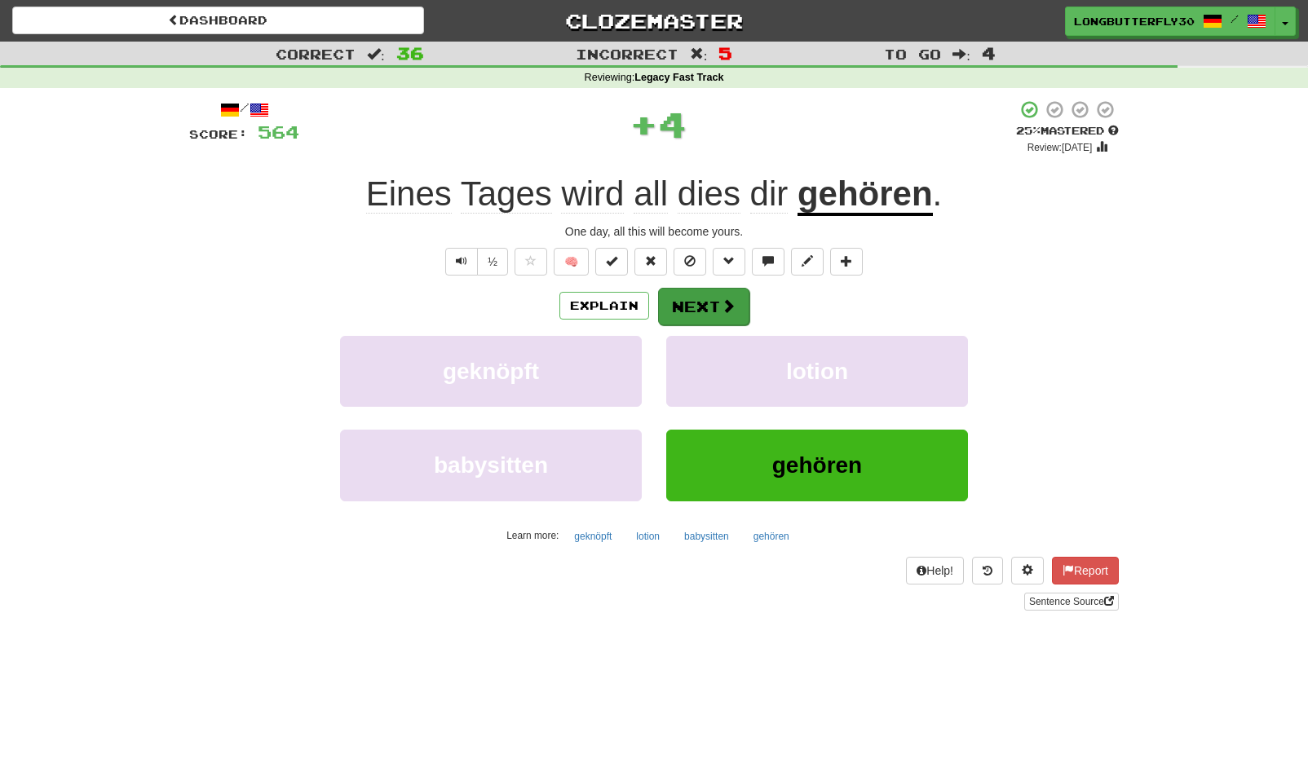
click at [716, 303] on button "Next" at bounding box center [703, 307] width 91 height 38
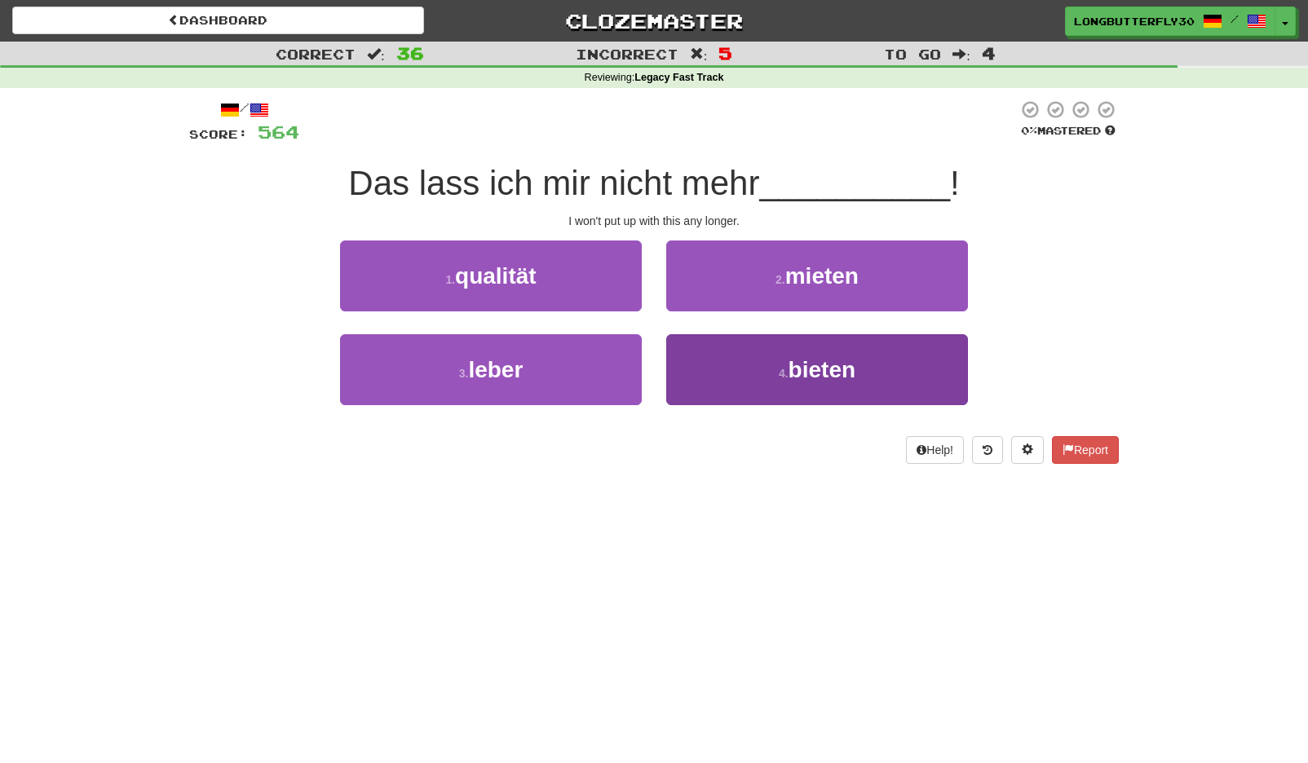
click at [897, 365] on button "4 . bieten" at bounding box center [817, 369] width 302 height 71
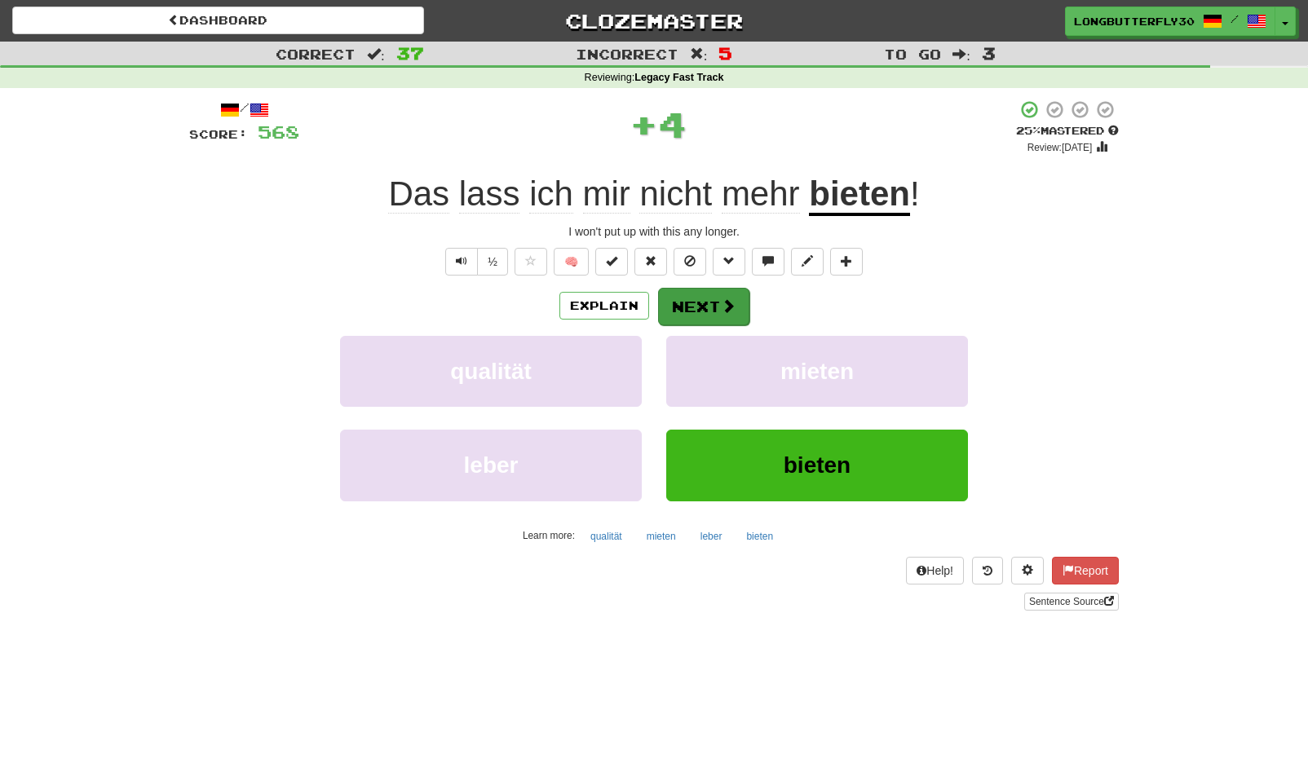
click at [731, 309] on span at bounding box center [728, 305] width 15 height 15
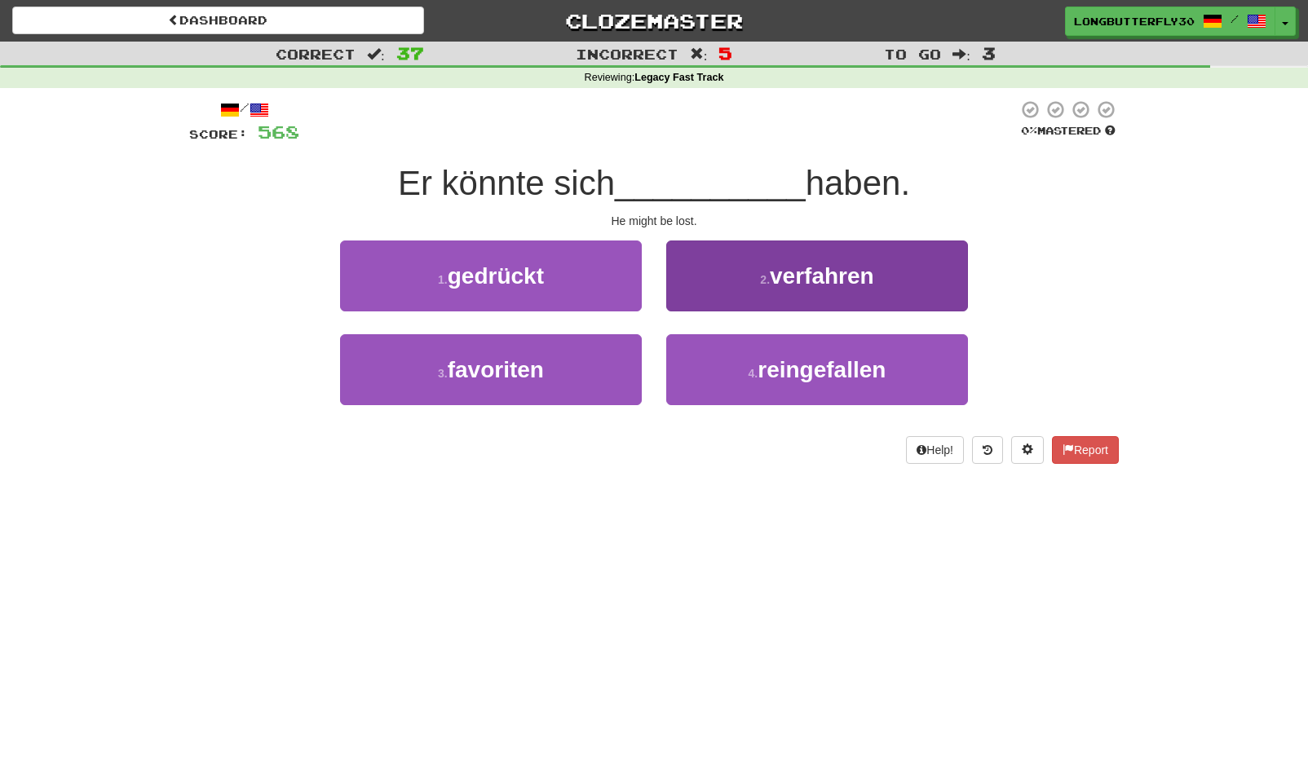
click at [856, 271] on span "verfahren" at bounding box center [822, 275] width 104 height 25
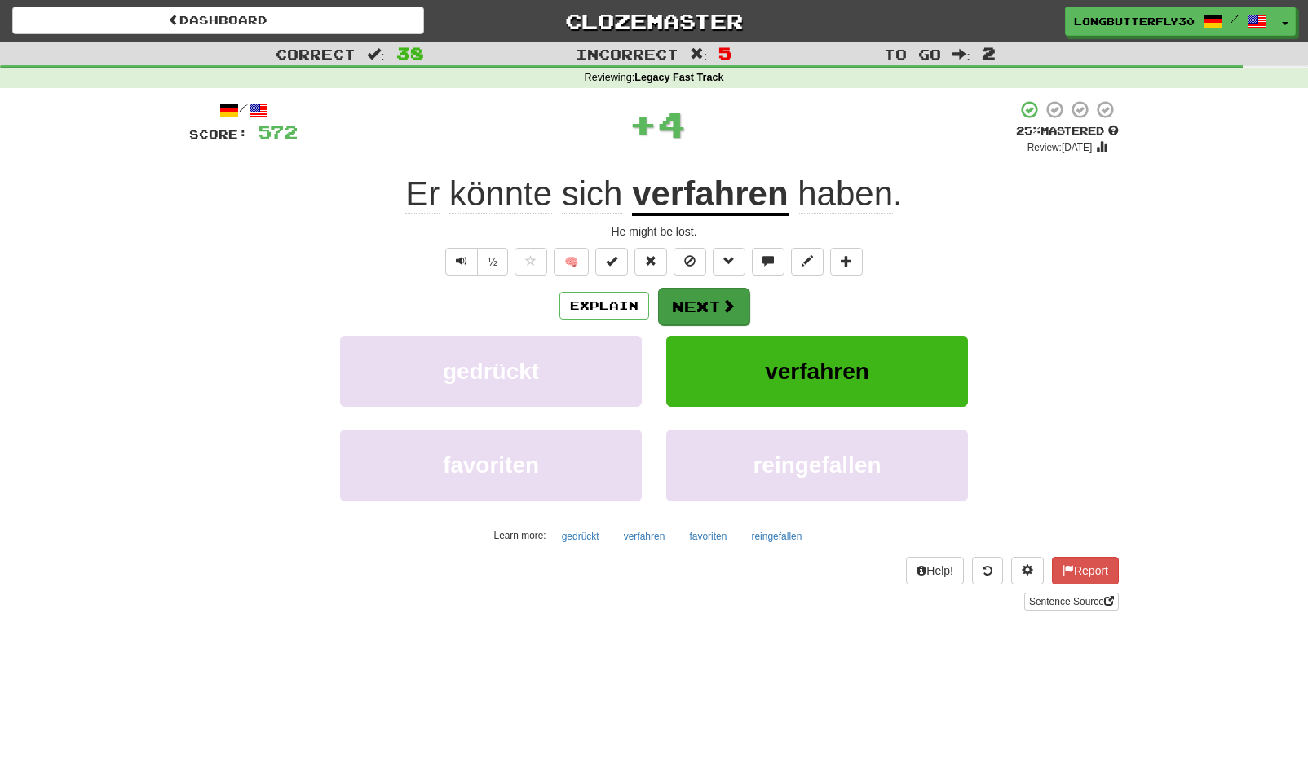
click at [718, 306] on button "Next" at bounding box center [703, 307] width 91 height 38
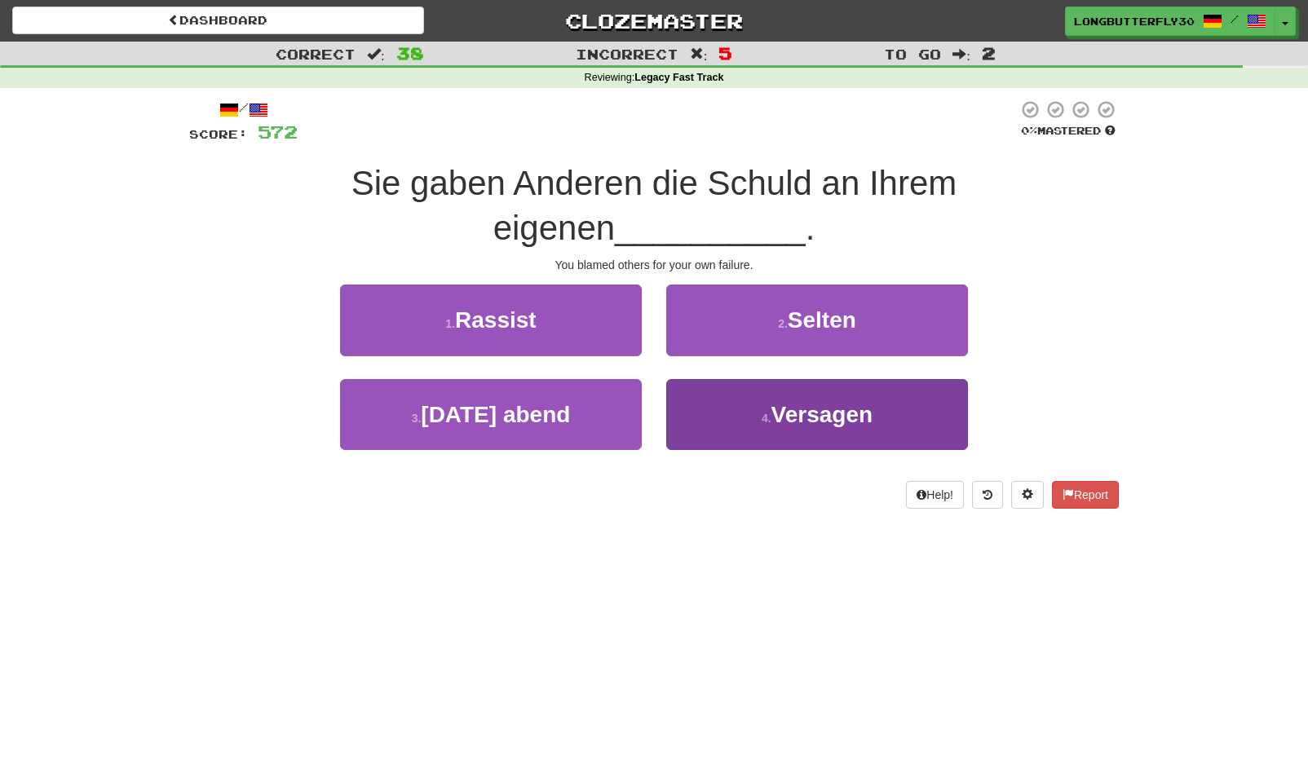
click at [812, 402] on span "Versagen" at bounding box center [822, 414] width 102 height 25
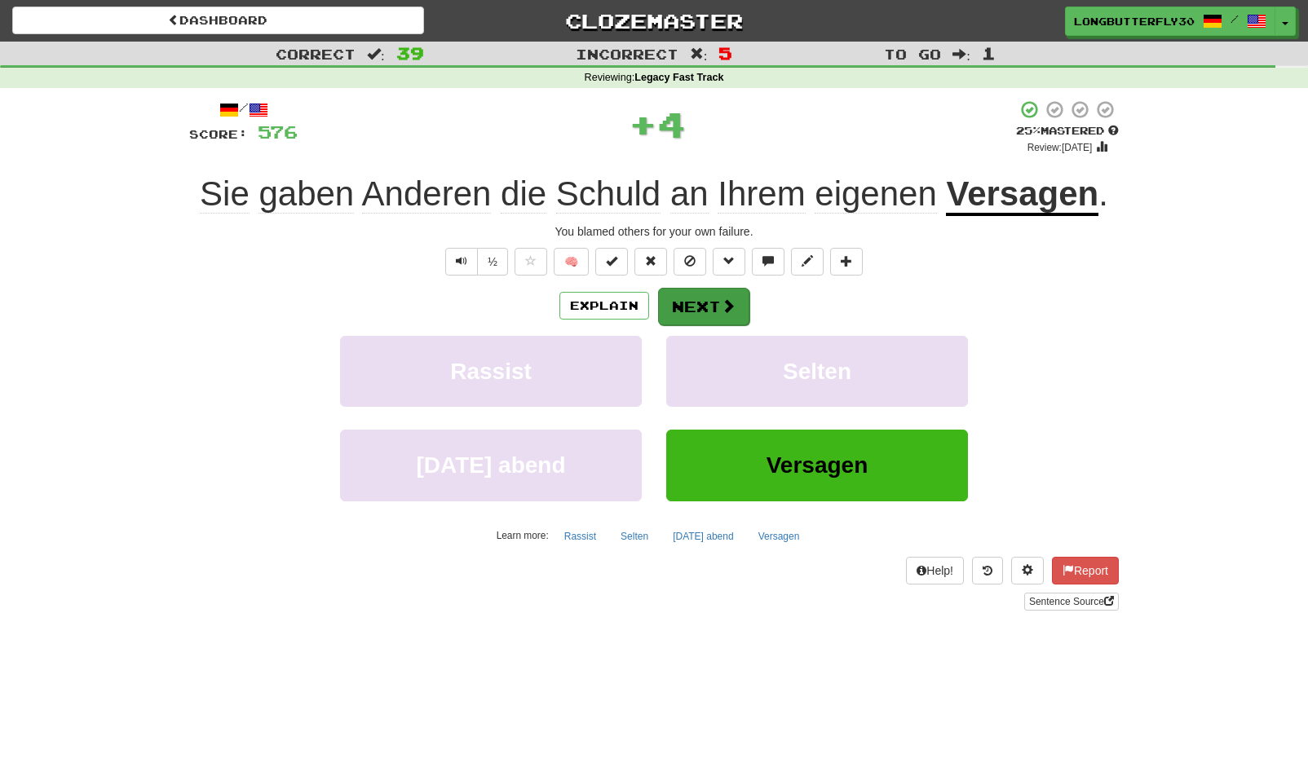
click at [732, 301] on button "Next" at bounding box center [703, 307] width 91 height 38
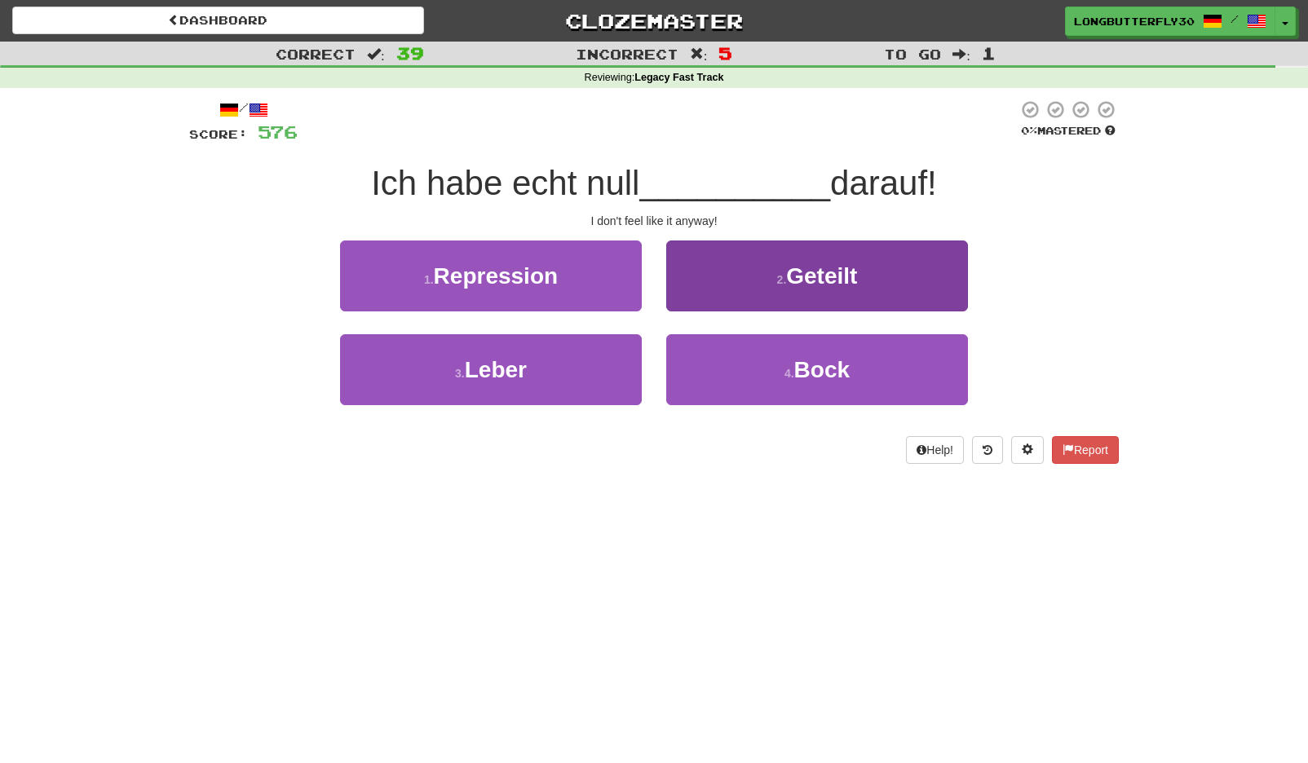
click at [780, 360] on button "4 . Bock" at bounding box center [817, 369] width 302 height 71
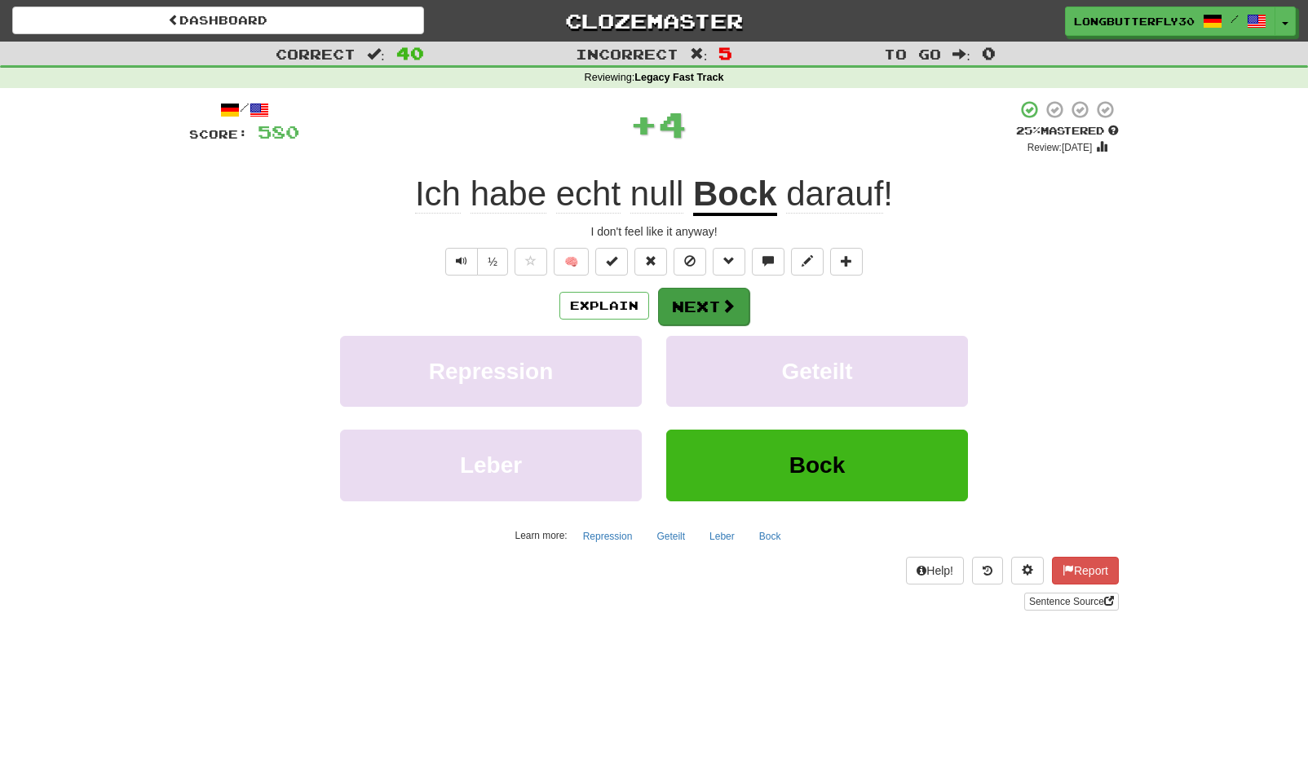
click at [715, 294] on button "Next" at bounding box center [703, 307] width 91 height 38
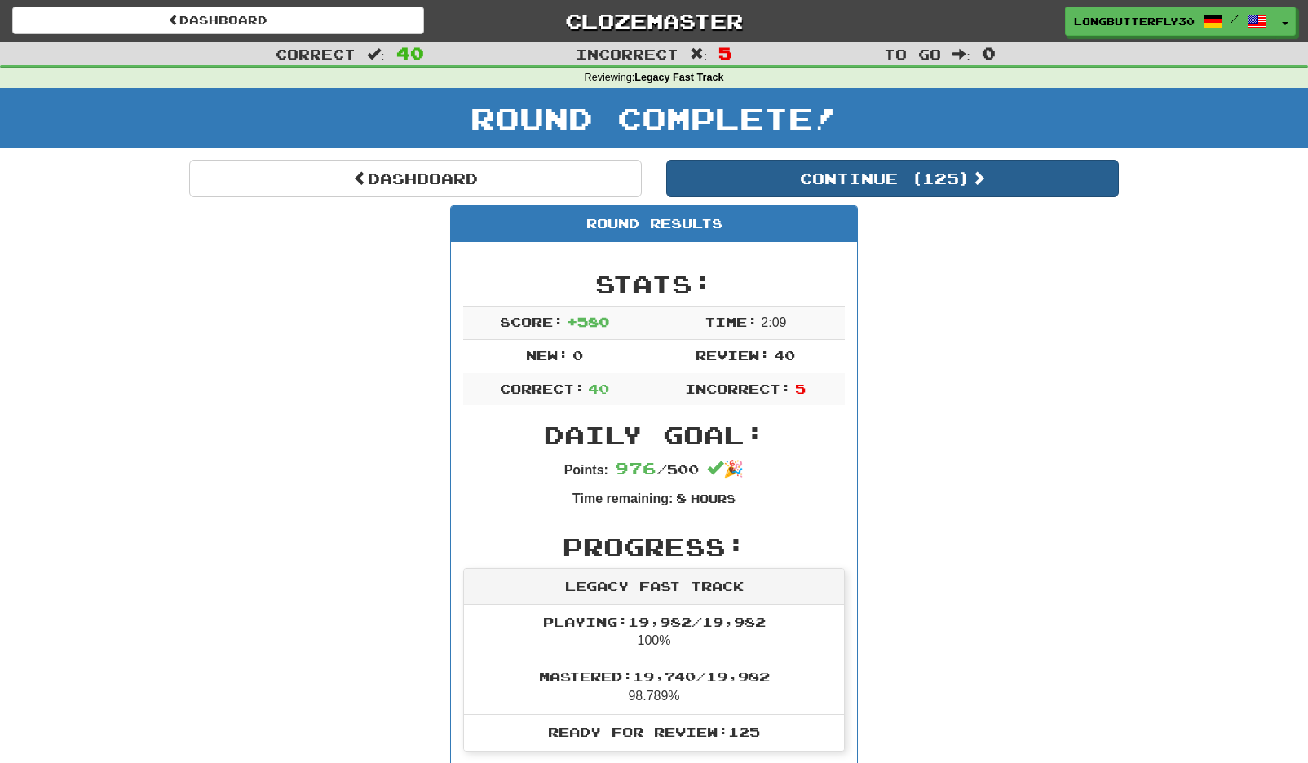
click at [924, 176] on button "Continue ( 125 )" at bounding box center [892, 179] width 453 height 38
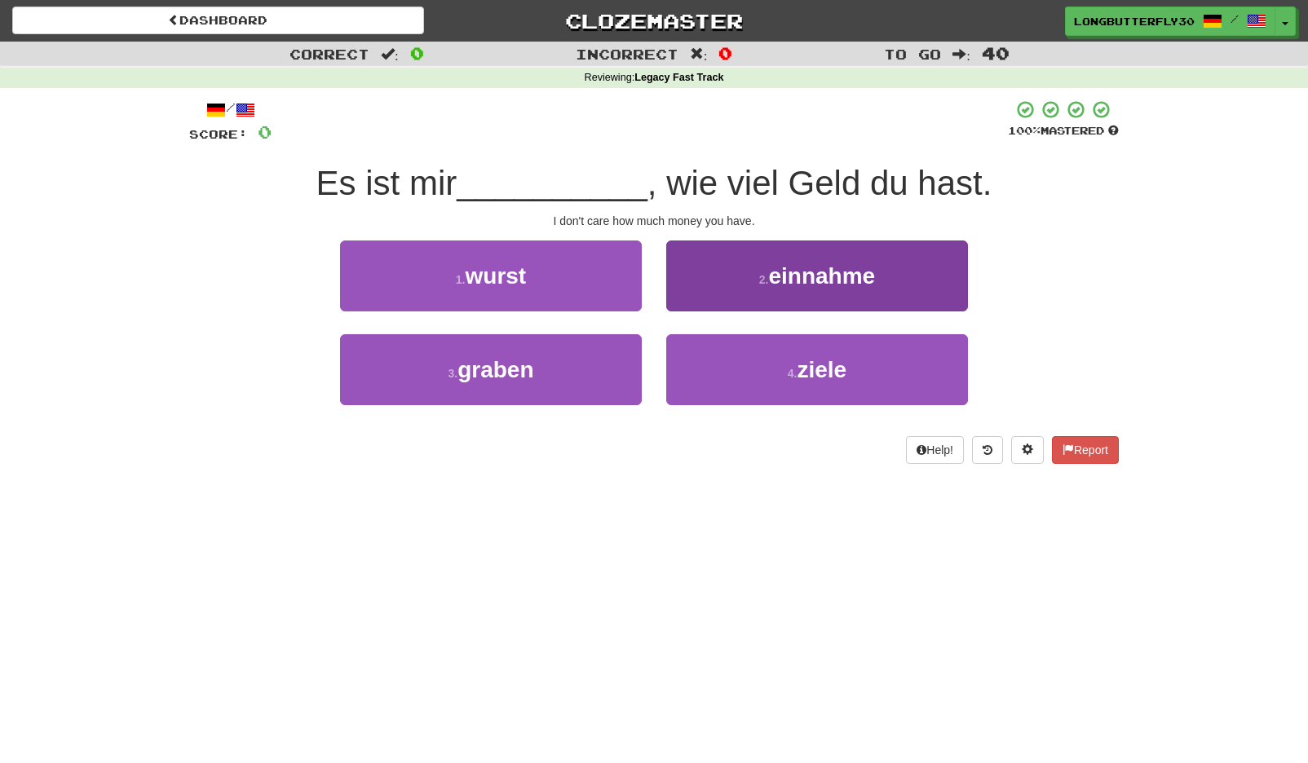
click at [852, 286] on span "einnahme" at bounding box center [821, 275] width 107 height 25
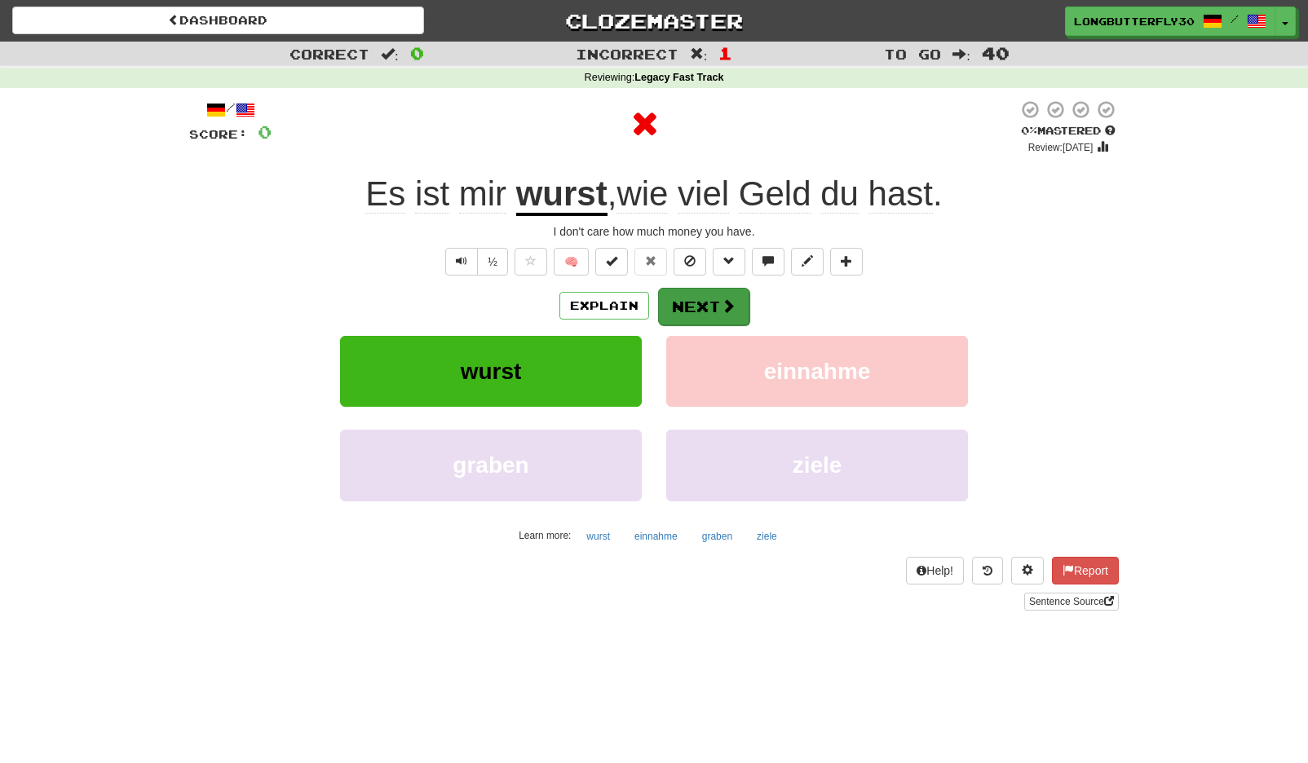
click at [698, 301] on button "Next" at bounding box center [703, 307] width 91 height 38
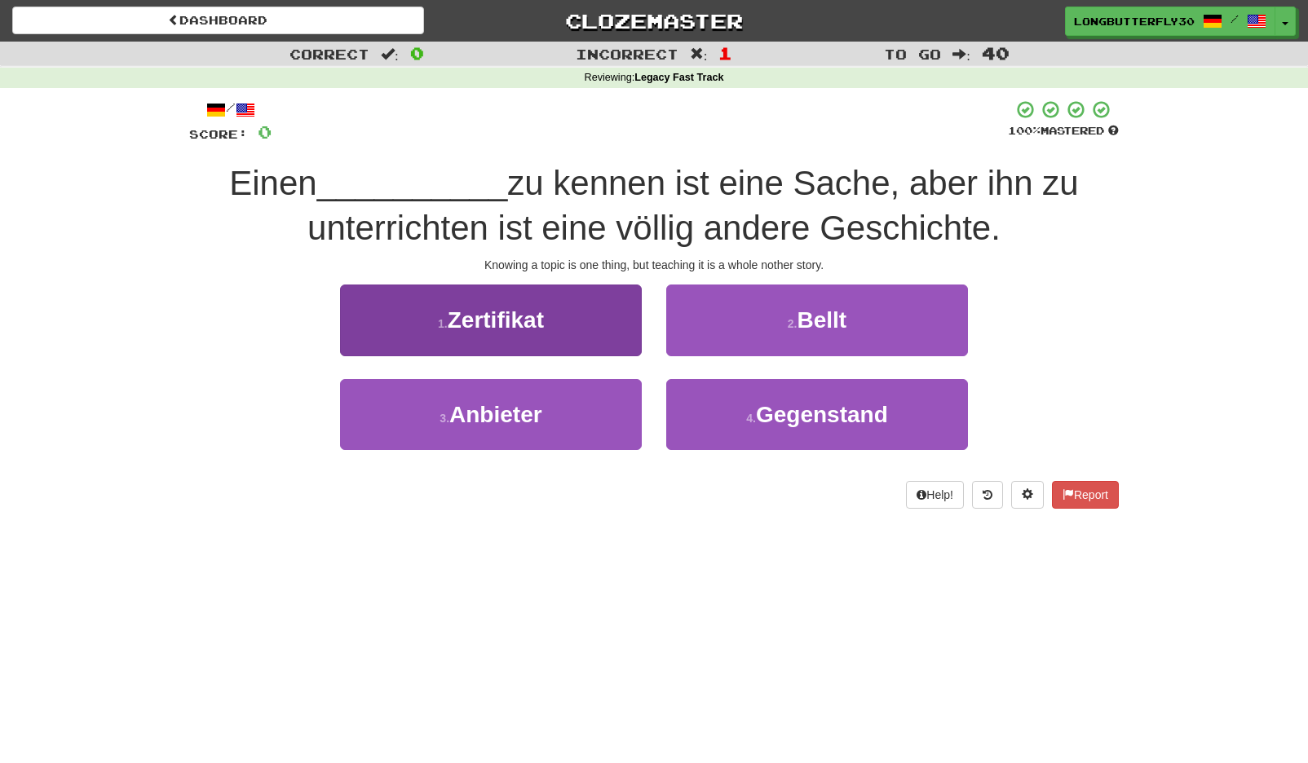
click at [577, 413] on button "3 . Anbieter" at bounding box center [491, 414] width 302 height 71
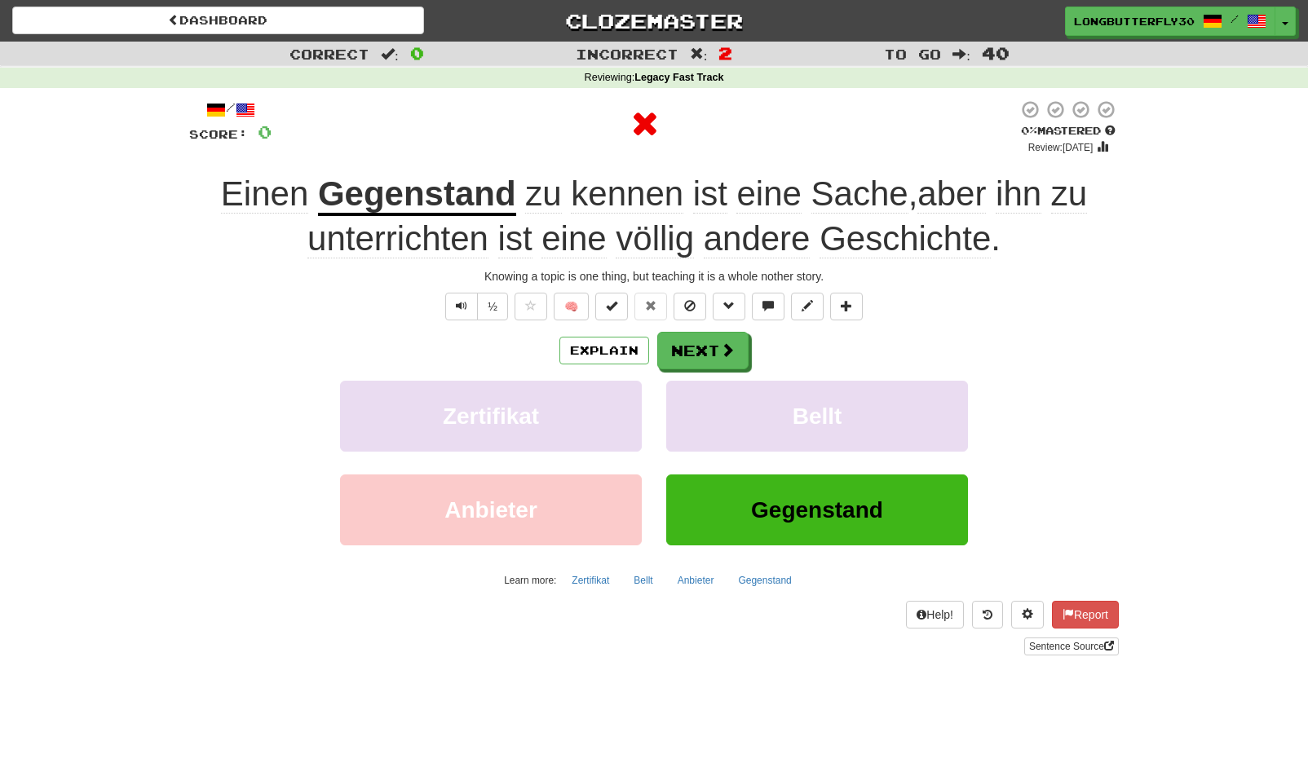
click at [710, 329] on div "/ Score: 0 0 % Mastered Review: 2025-09-14 Einen Gegenstand zu kennen ist eine …" at bounding box center [654, 376] width 930 height 555
click at [710, 336] on button "Next" at bounding box center [703, 352] width 91 height 38
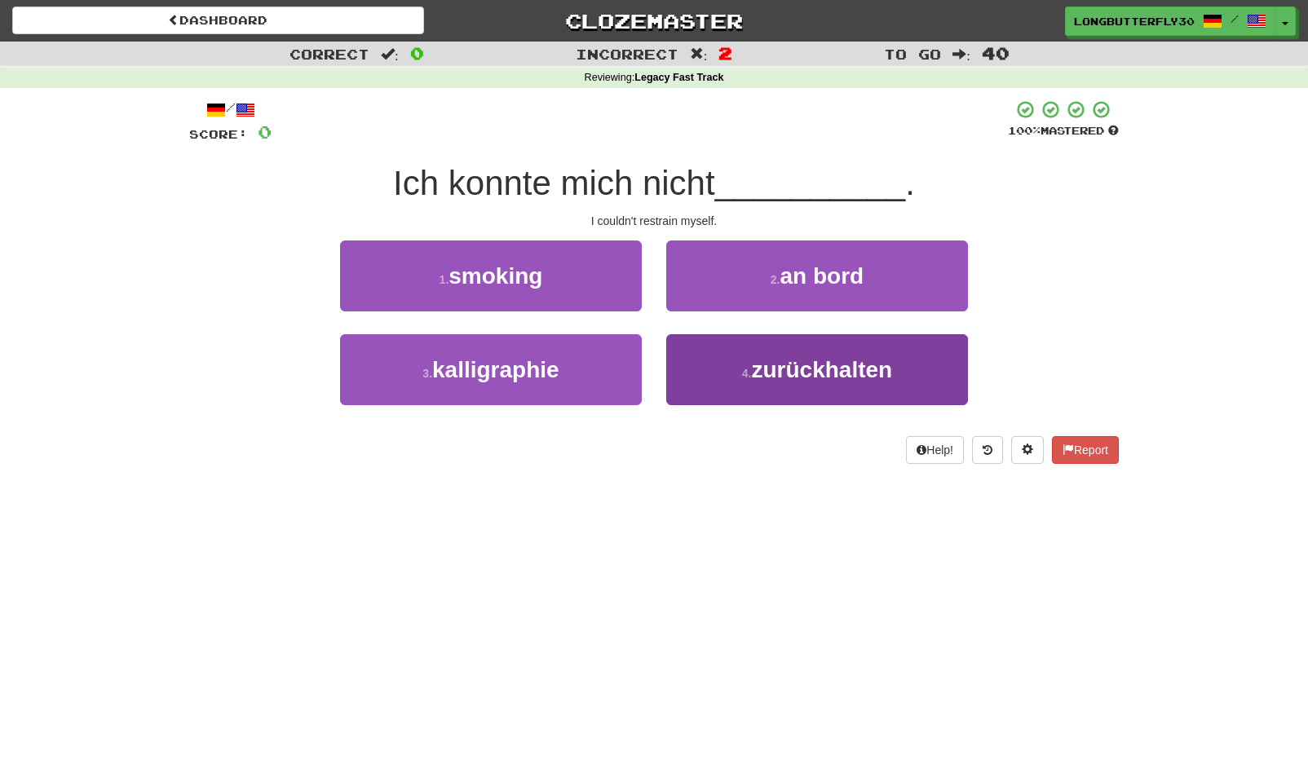
click at [742, 377] on small "4 ." at bounding box center [747, 373] width 10 height 13
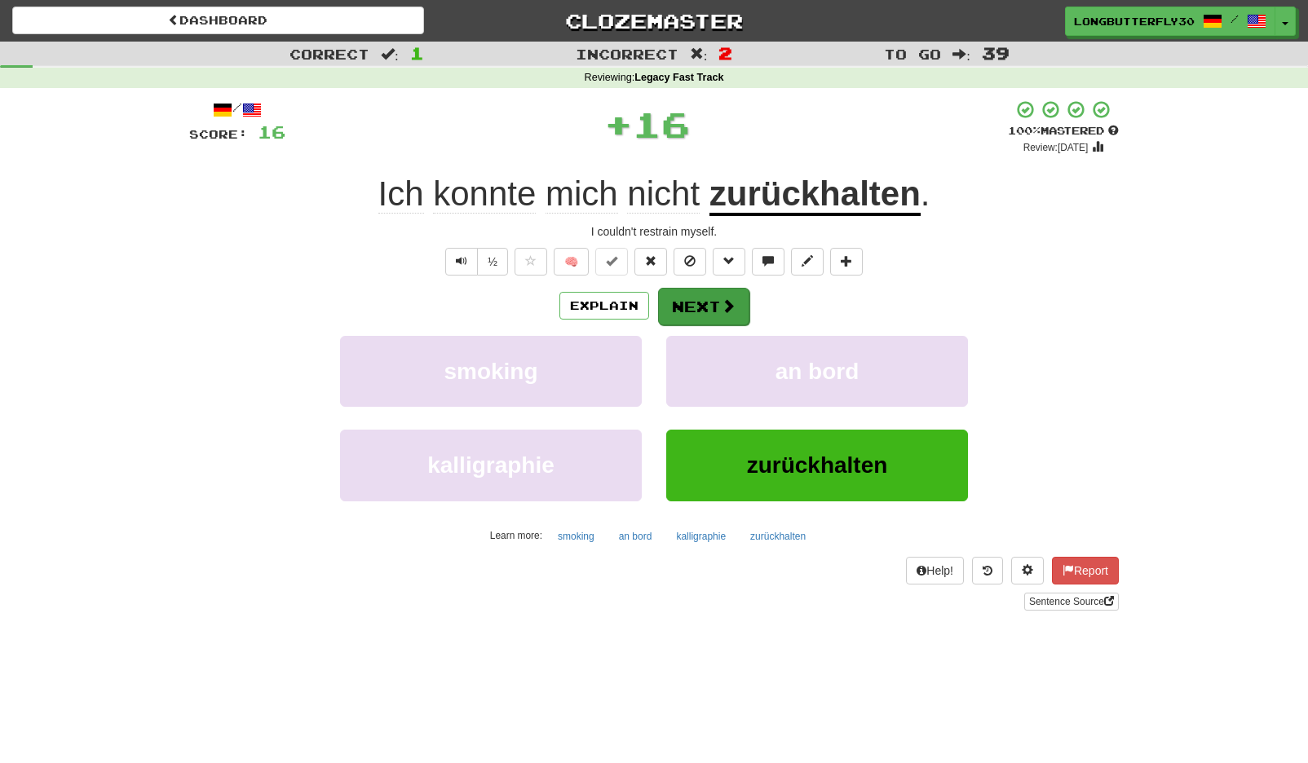
click at [723, 304] on span at bounding box center [728, 305] width 15 height 15
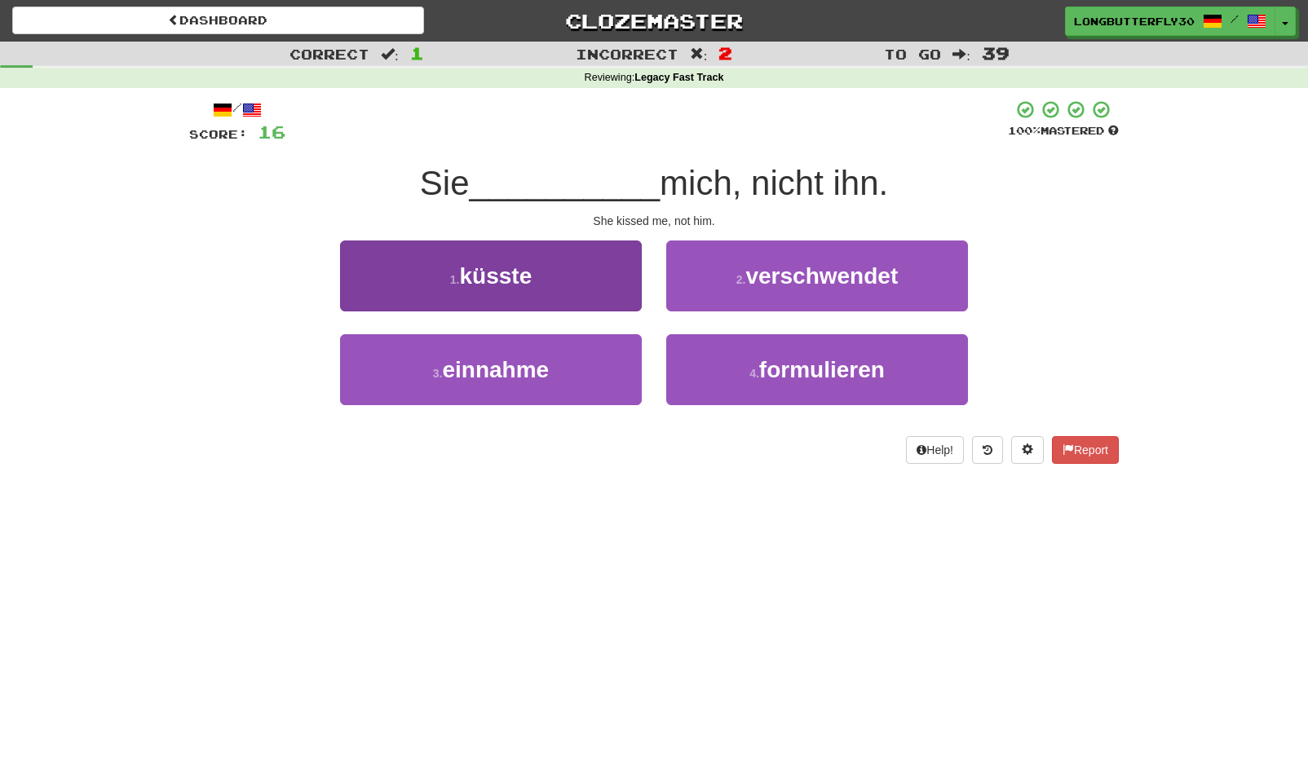
click at [620, 278] on button "1 . küsste" at bounding box center [491, 276] width 302 height 71
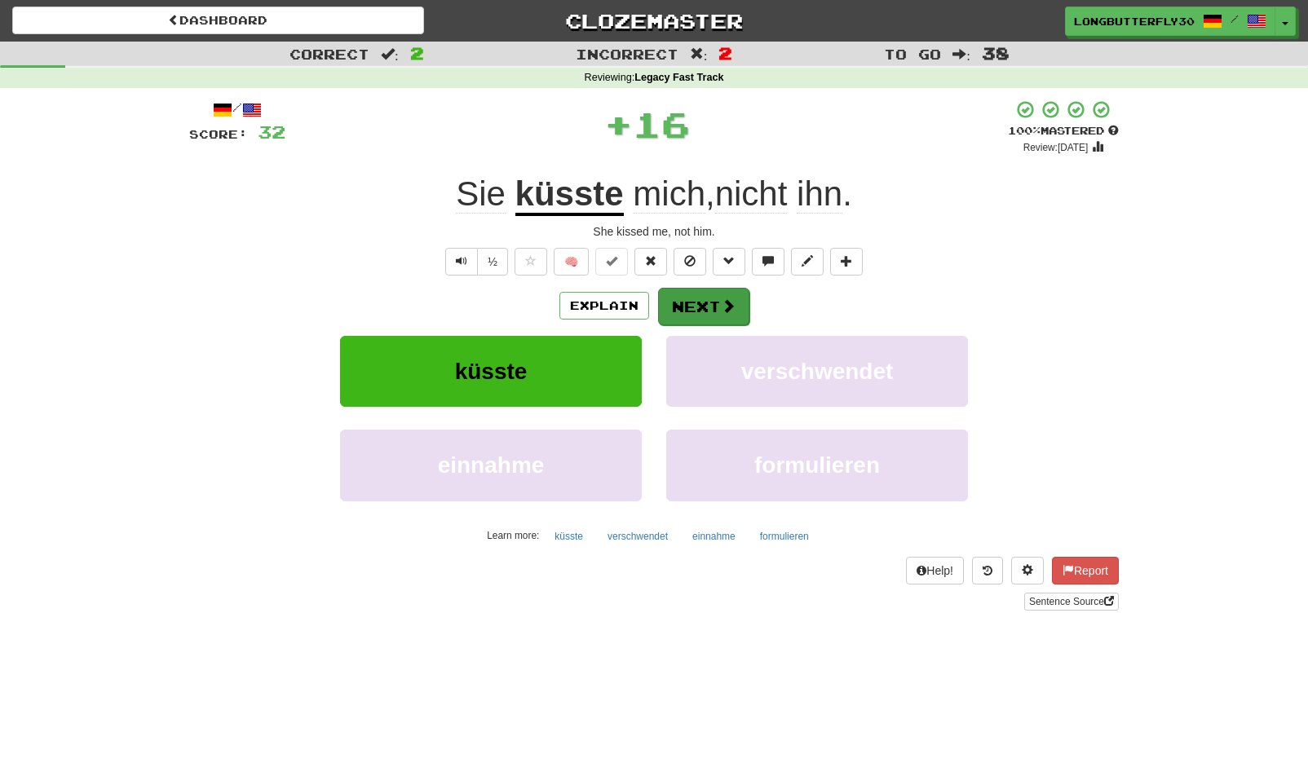
click at [688, 296] on button "Next" at bounding box center [703, 307] width 91 height 38
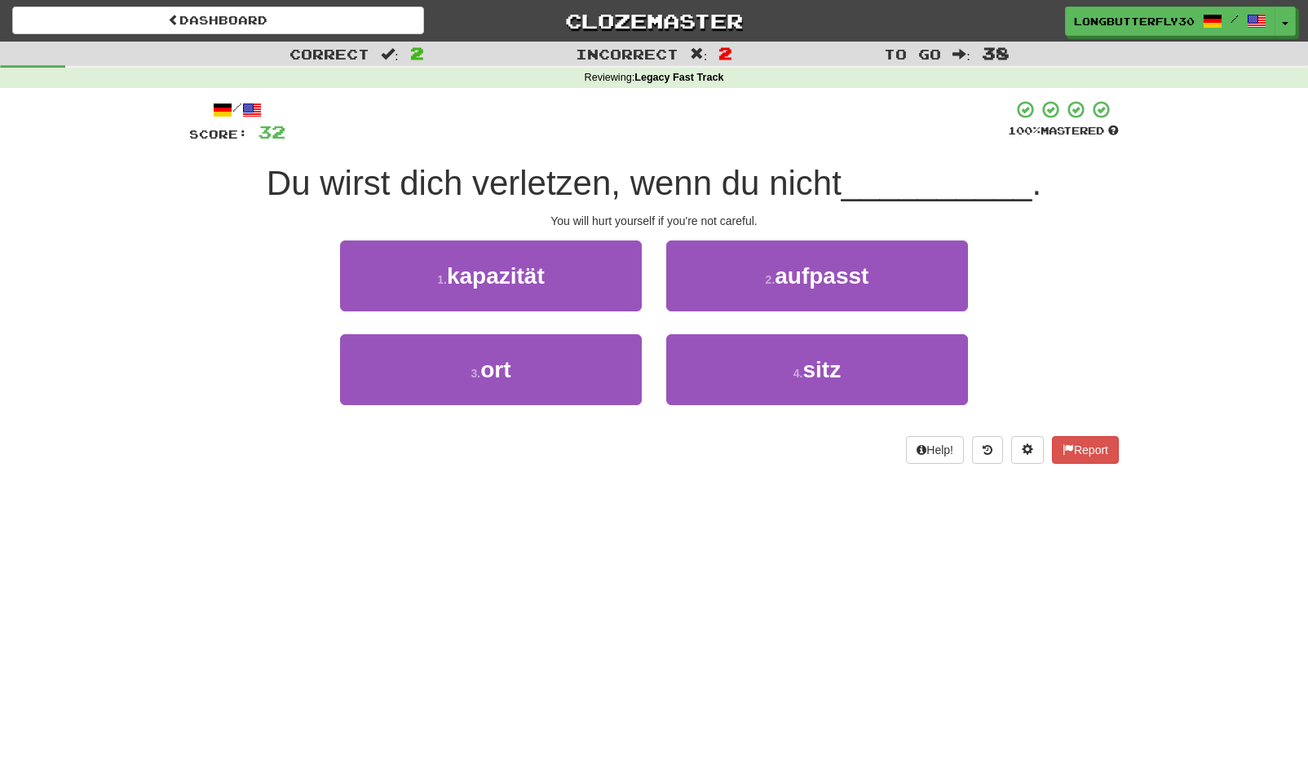
click at [824, 274] on span "aufpasst" at bounding box center [822, 275] width 94 height 25
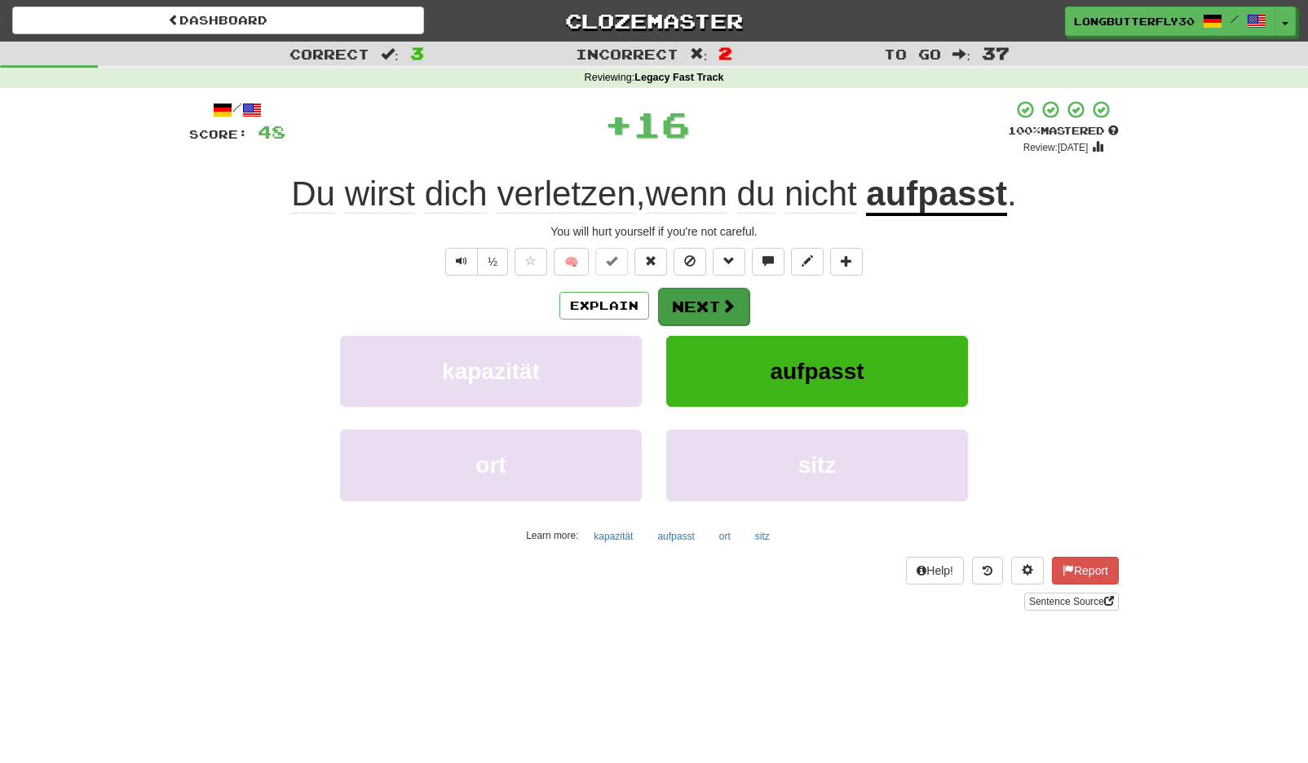
click at [715, 303] on button "Next" at bounding box center [703, 307] width 91 height 38
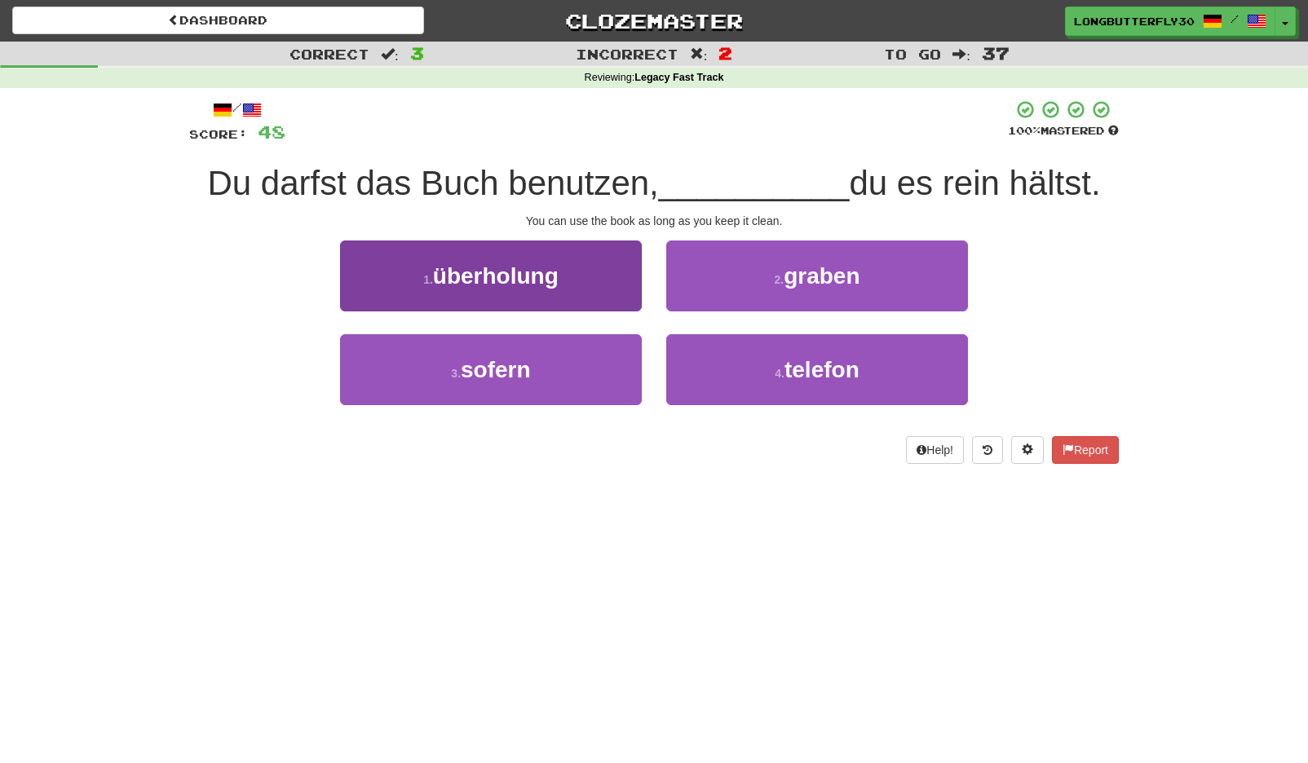
click at [512, 391] on button "3 . sofern" at bounding box center [491, 369] width 302 height 71
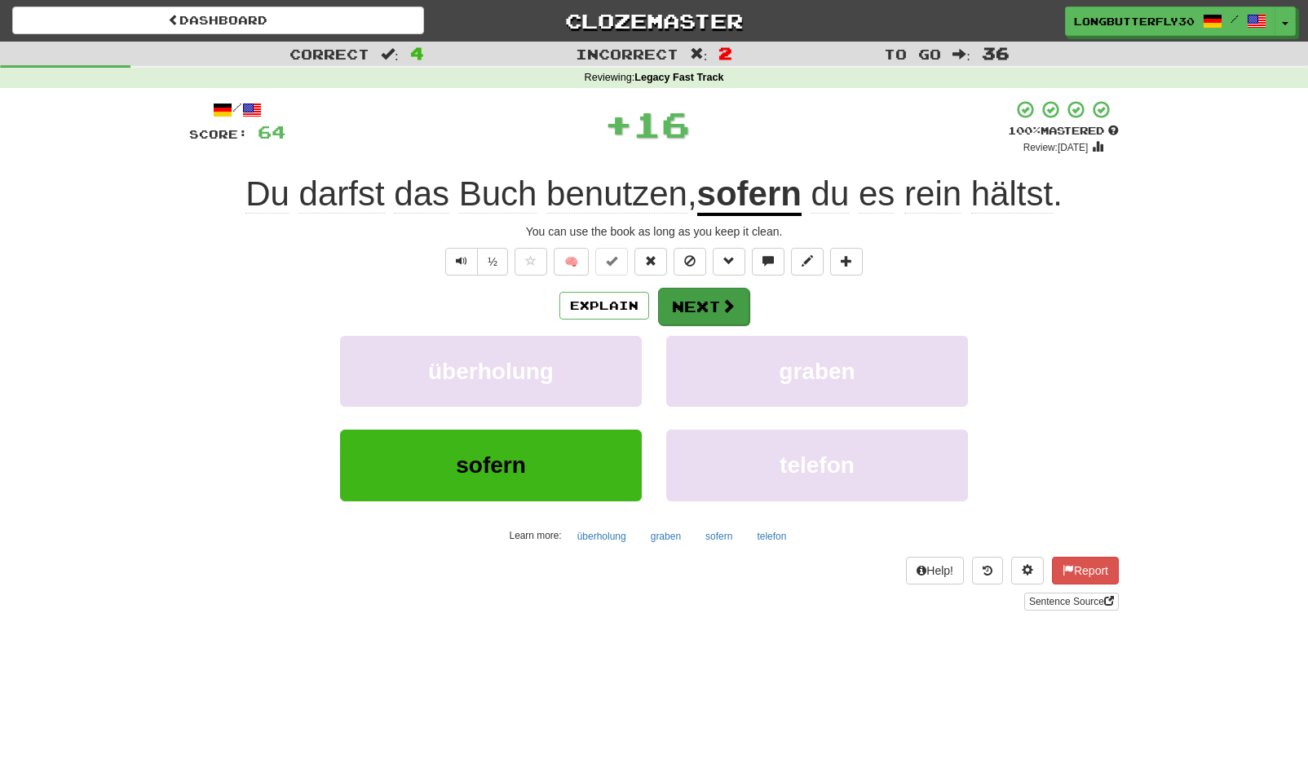
click at [679, 303] on button "Next" at bounding box center [703, 307] width 91 height 38
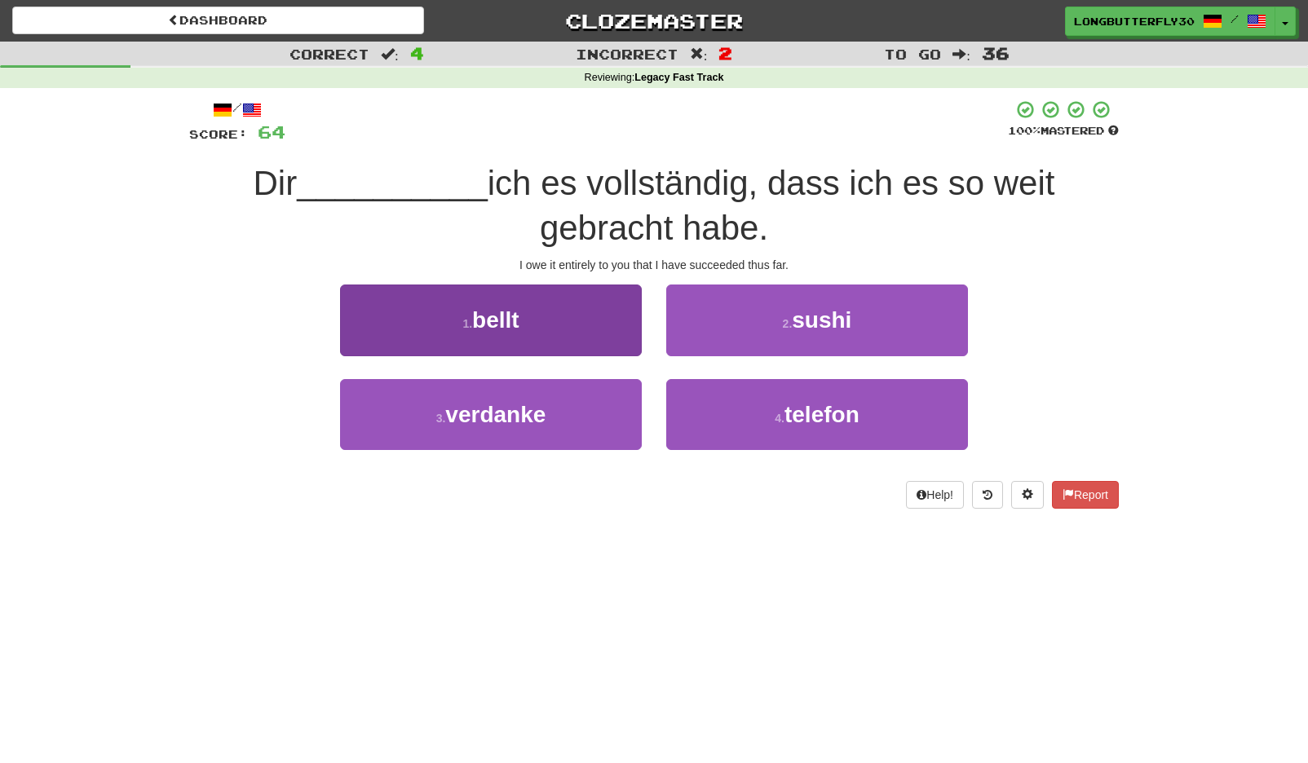
click at [525, 419] on span "verdanke" at bounding box center [495, 414] width 100 height 25
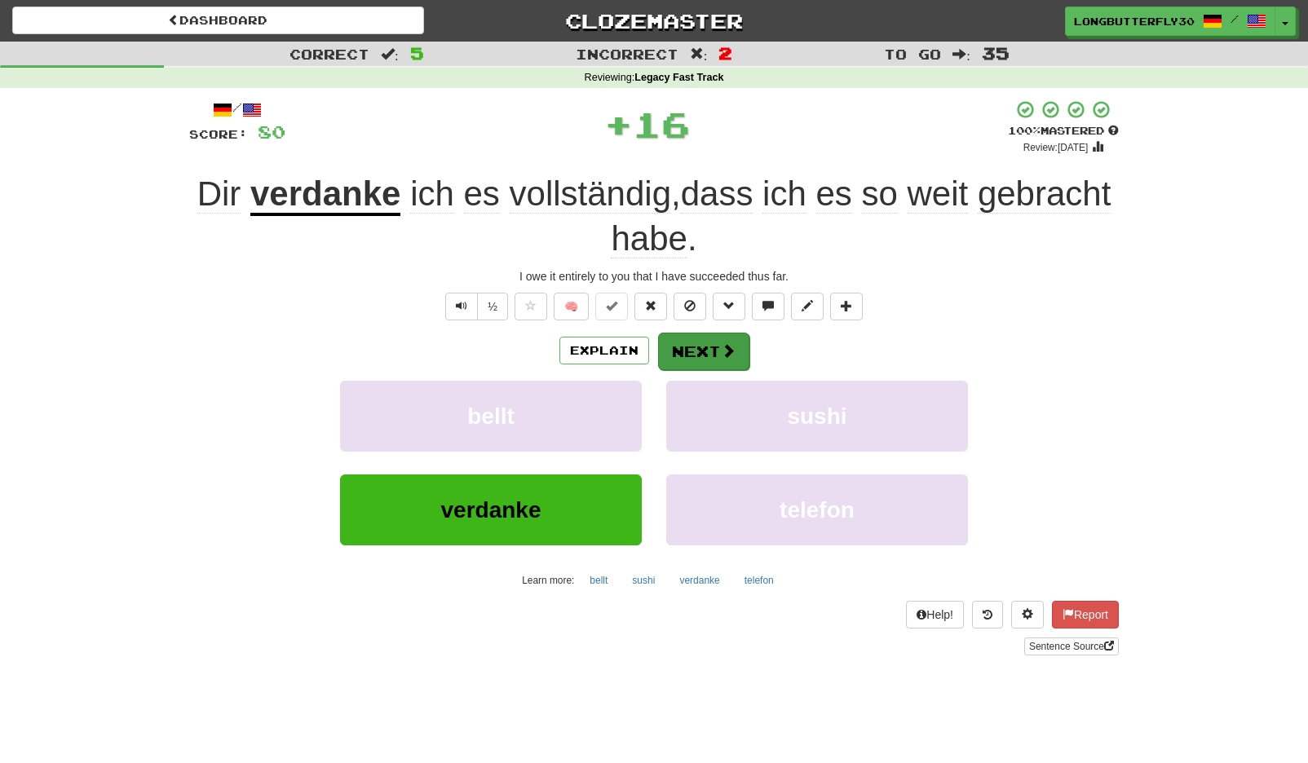
click at [705, 338] on button "Next" at bounding box center [703, 352] width 91 height 38
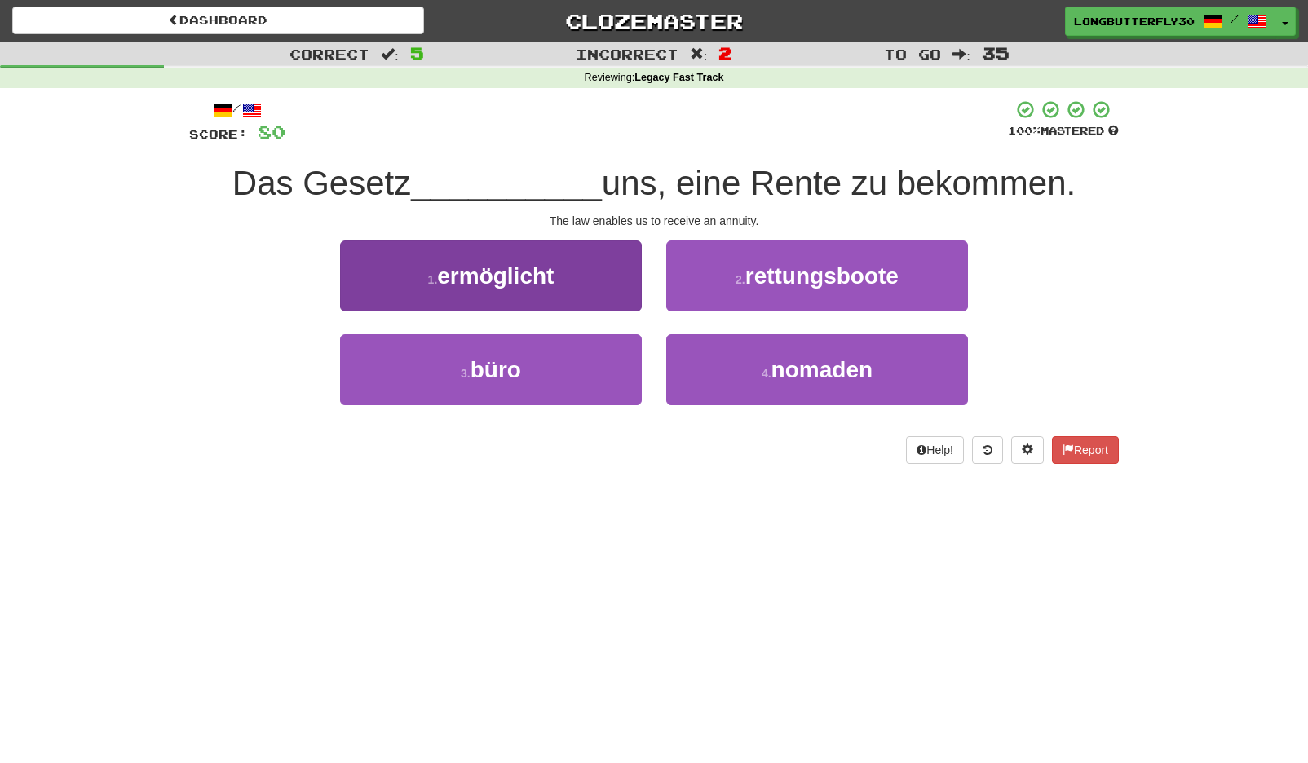
click at [518, 275] on span "ermöglicht" at bounding box center [495, 275] width 117 height 25
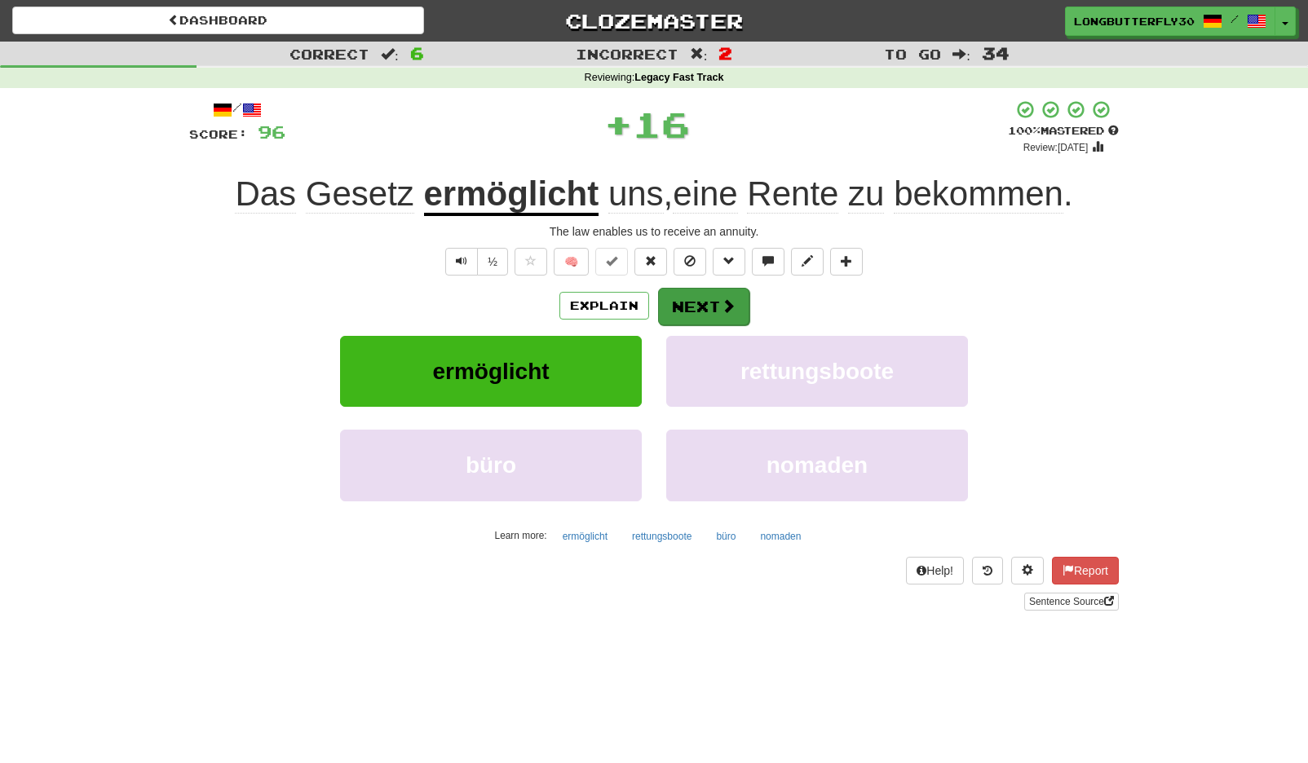
click at [700, 297] on button "Next" at bounding box center [703, 307] width 91 height 38
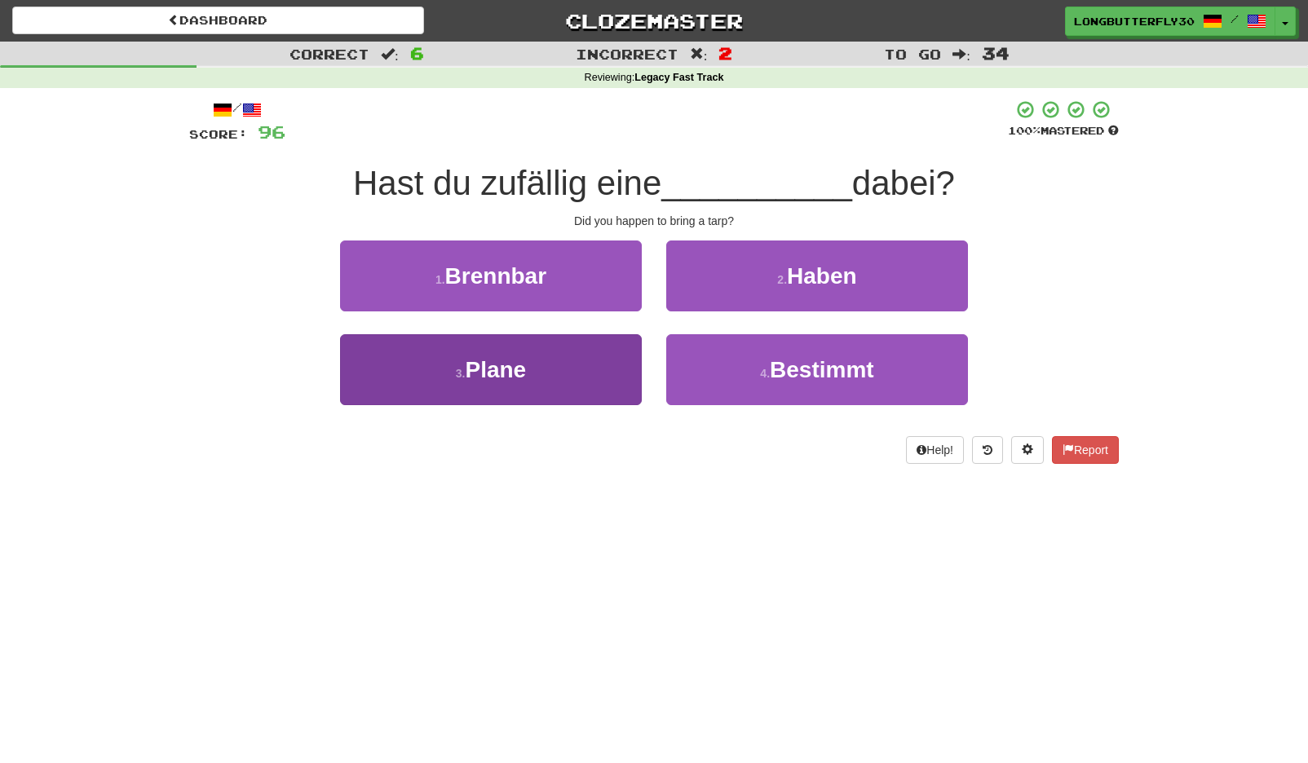
click at [574, 360] on button "3 . Plane" at bounding box center [491, 369] width 302 height 71
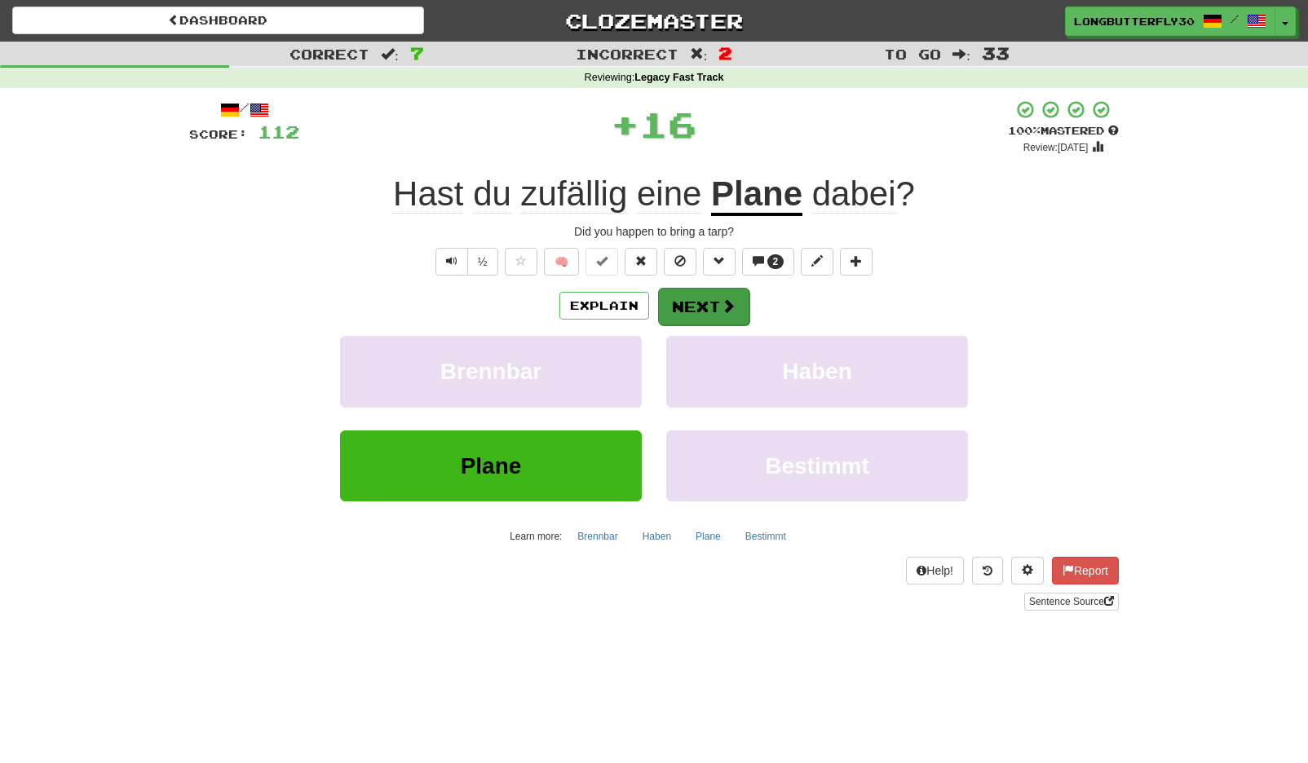
click at [710, 297] on button "Next" at bounding box center [703, 307] width 91 height 38
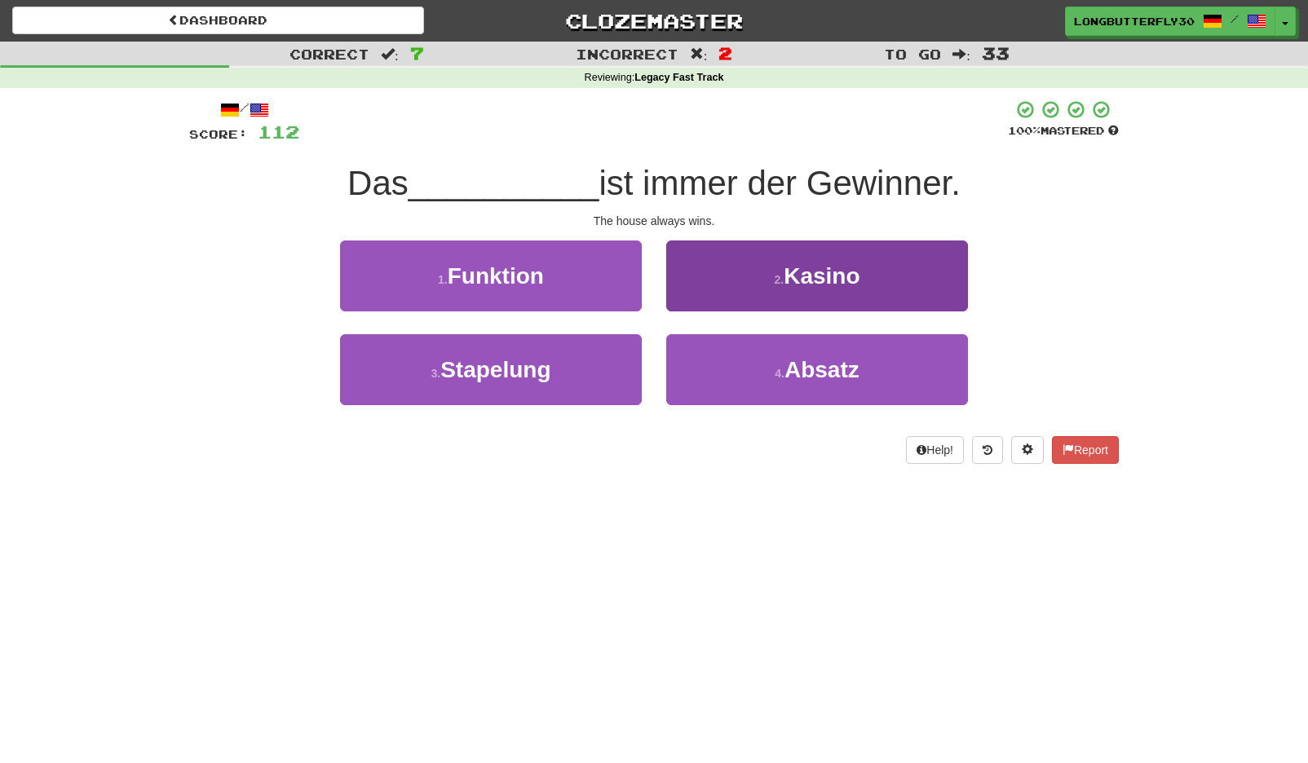
click at [844, 263] on span "Kasino" at bounding box center [822, 275] width 76 height 25
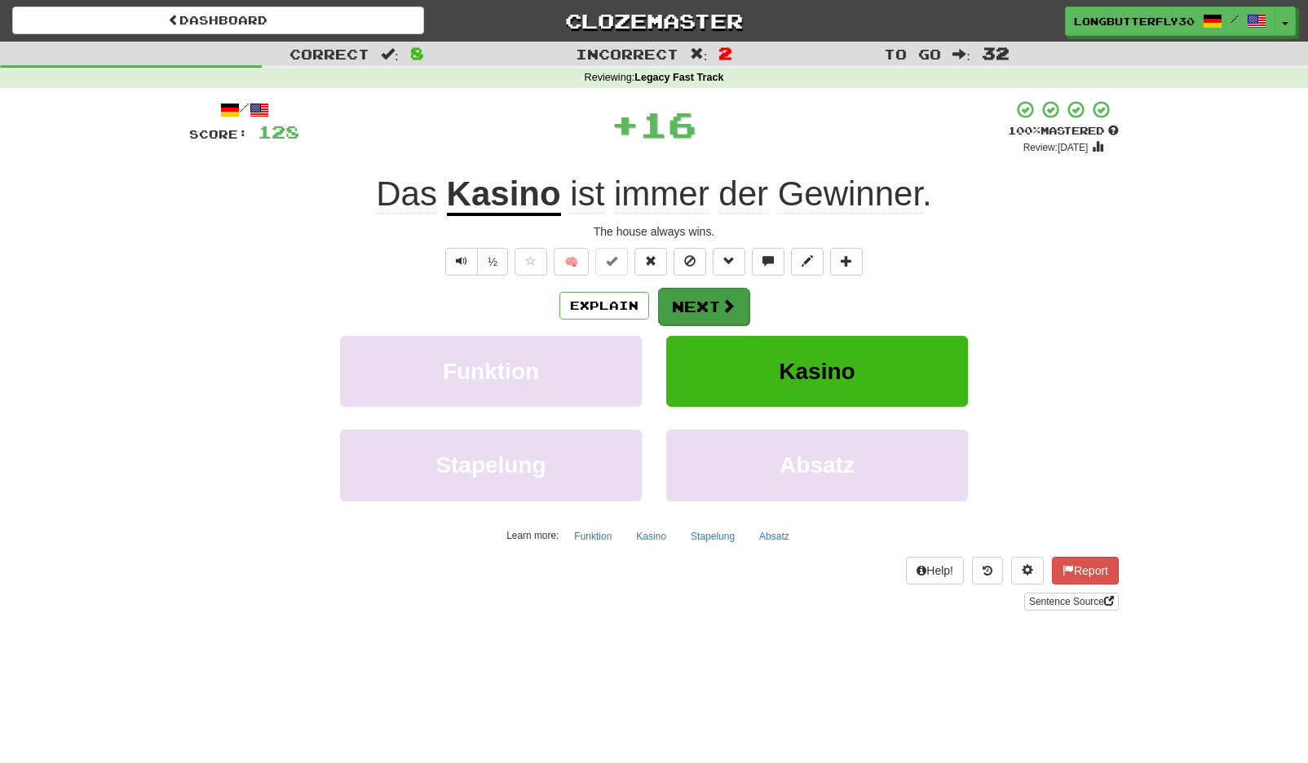
click at [735, 301] on button "Next" at bounding box center [703, 307] width 91 height 38
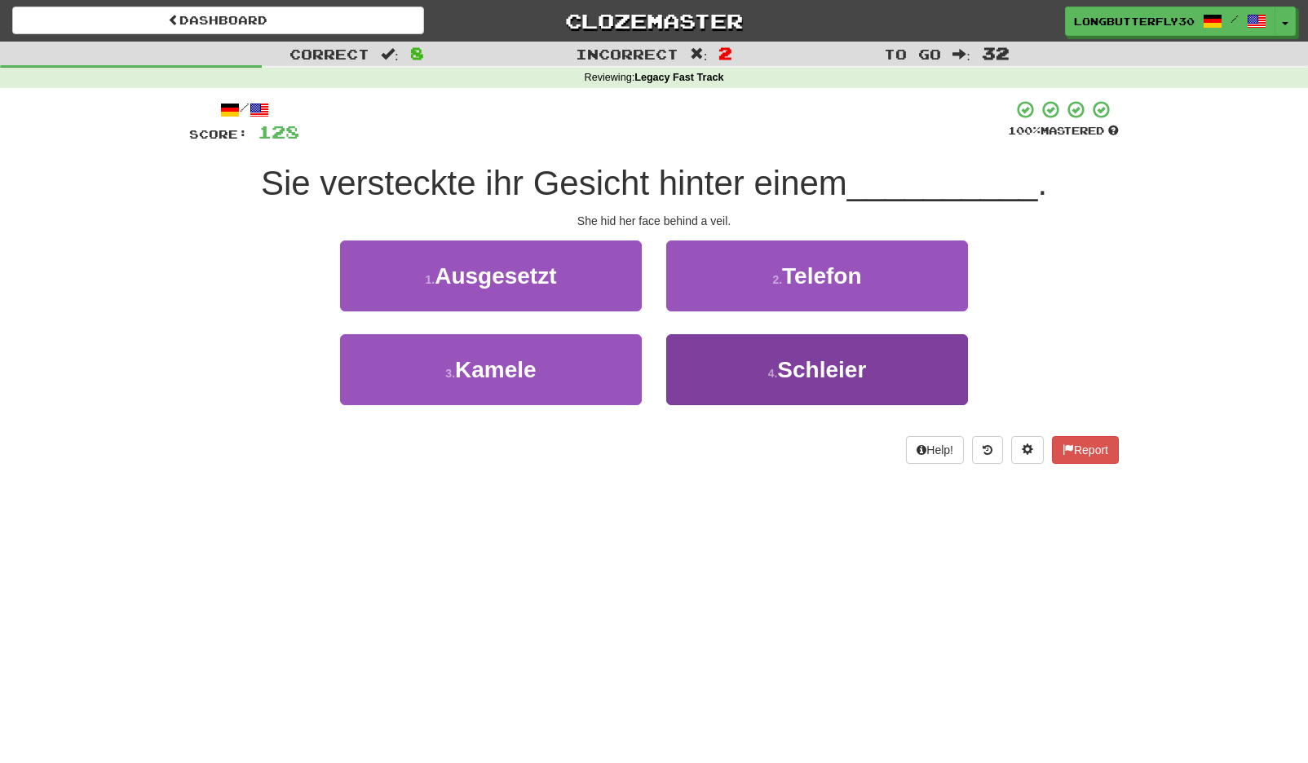
click at [770, 360] on button "4 . Schleier" at bounding box center [817, 369] width 302 height 71
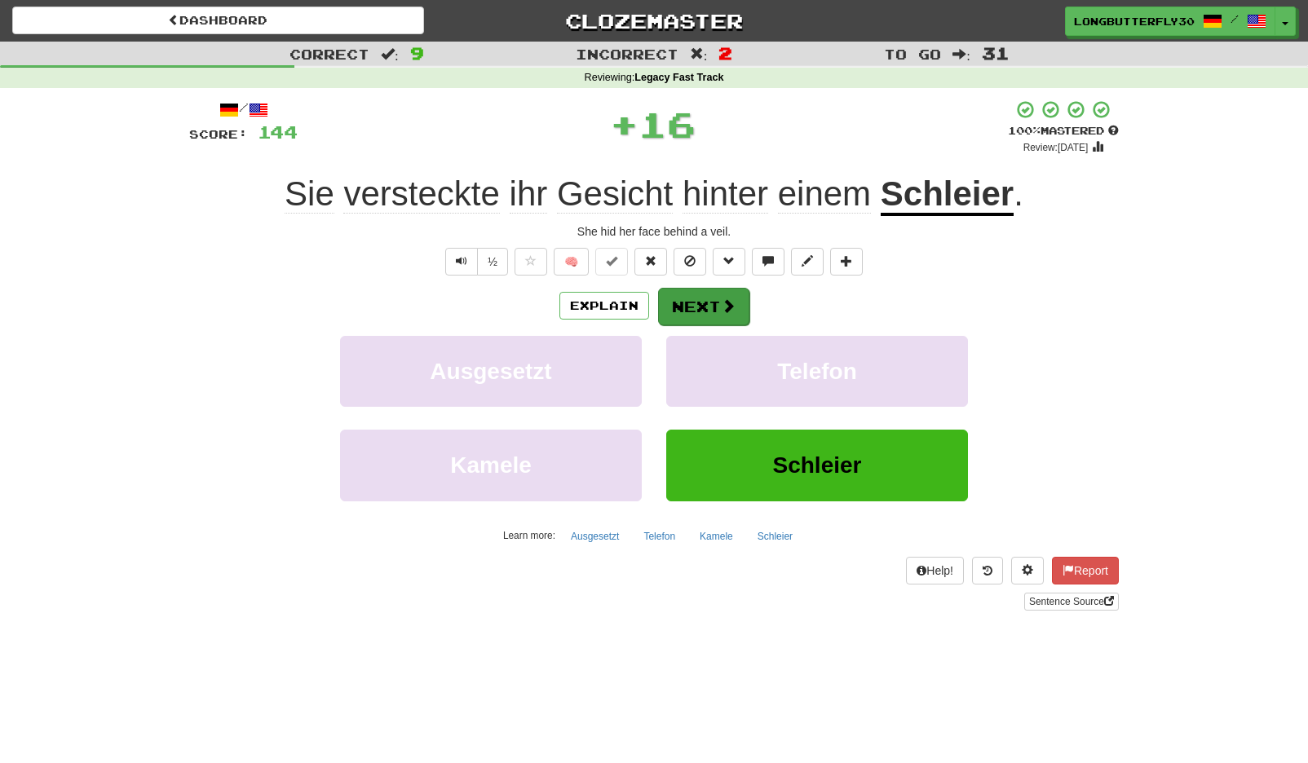
click at [734, 312] on span at bounding box center [728, 305] width 15 height 15
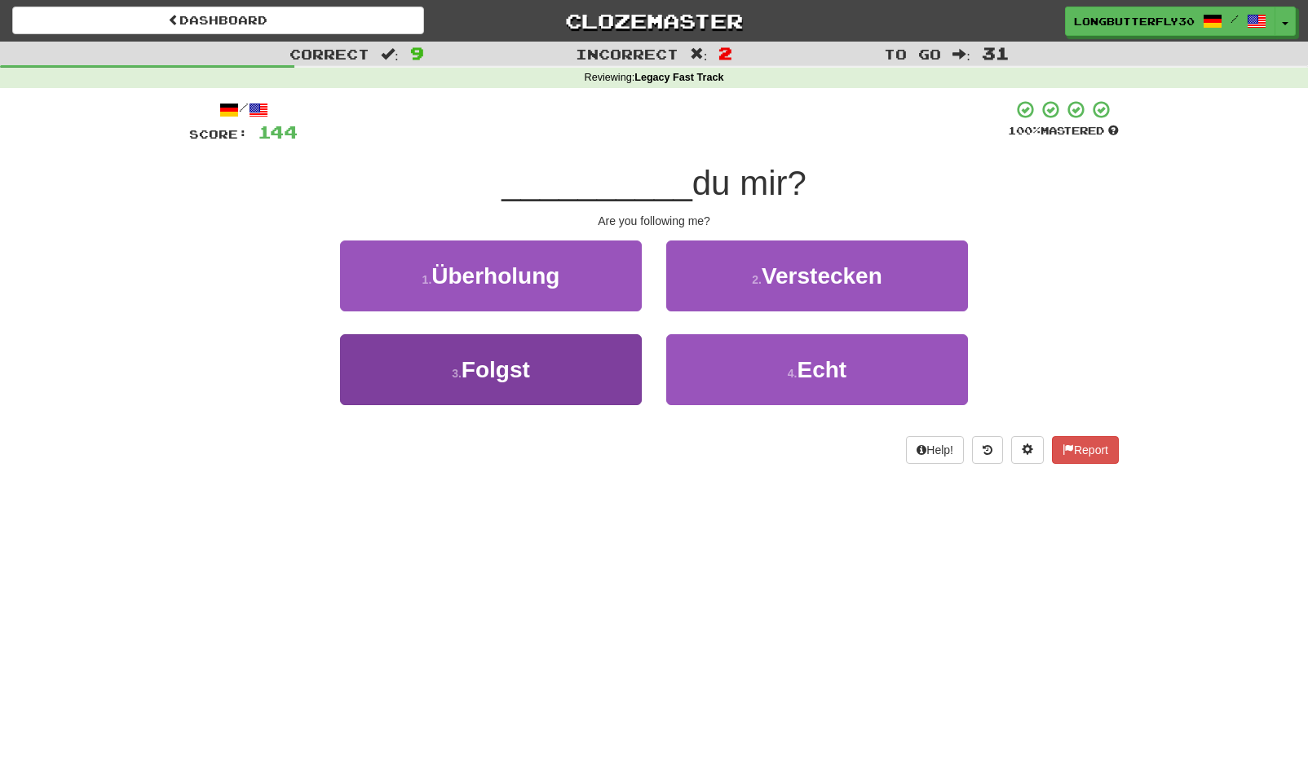
click at [572, 364] on button "3 . Folgst" at bounding box center [491, 369] width 302 height 71
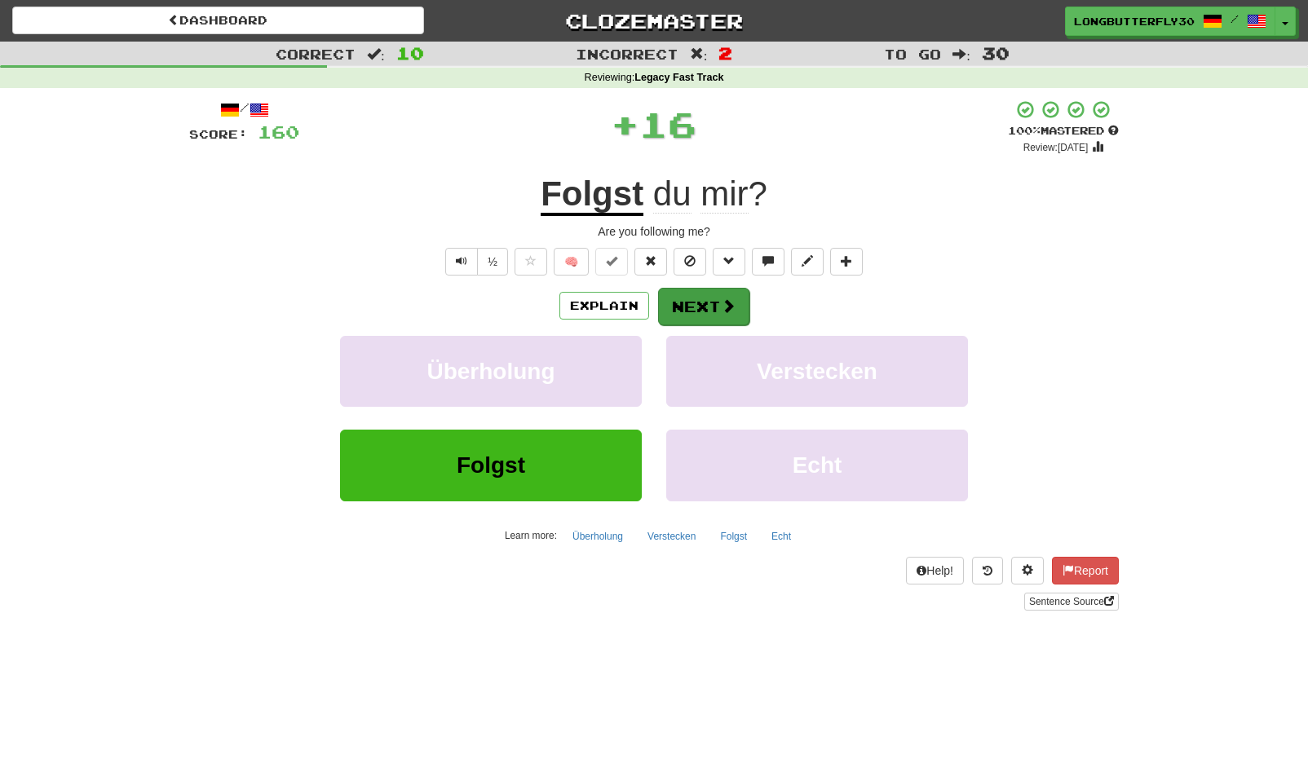
click at [694, 298] on button "Next" at bounding box center [703, 307] width 91 height 38
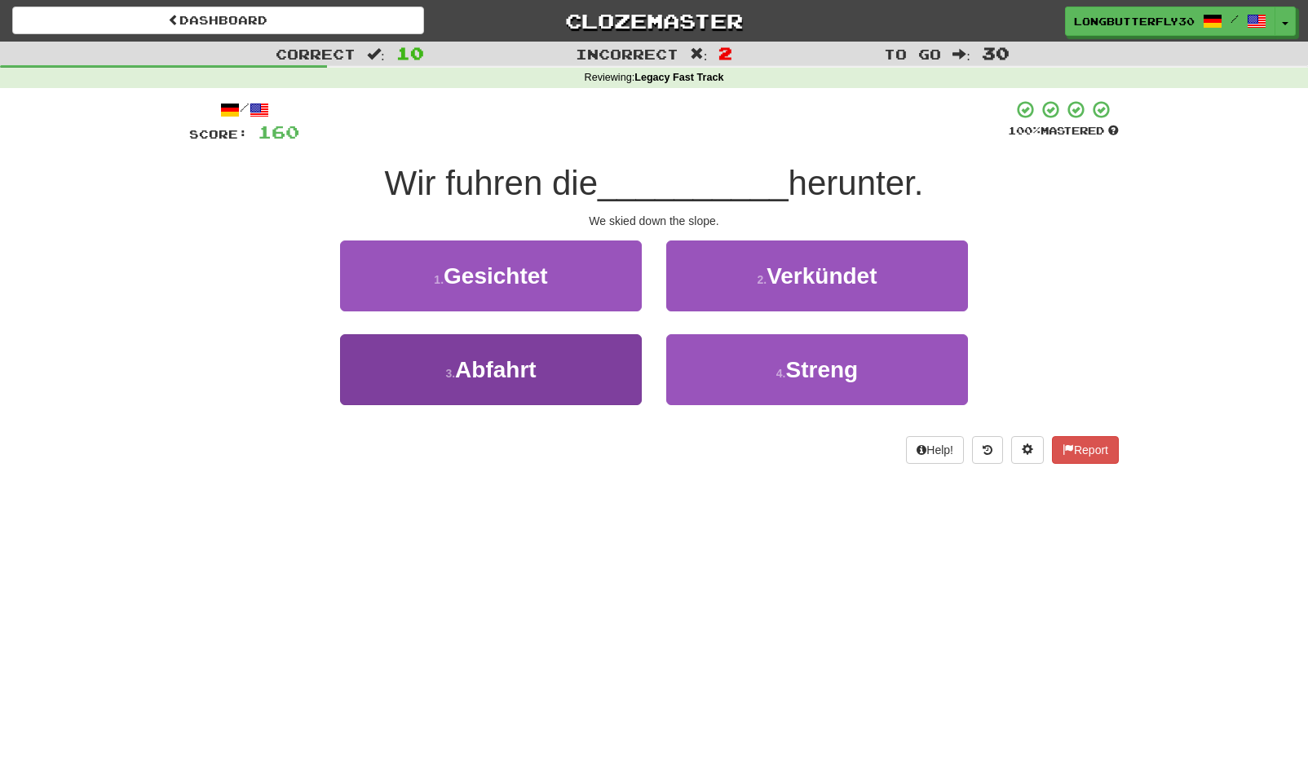
click at [621, 372] on button "3 . Abfahrt" at bounding box center [491, 369] width 302 height 71
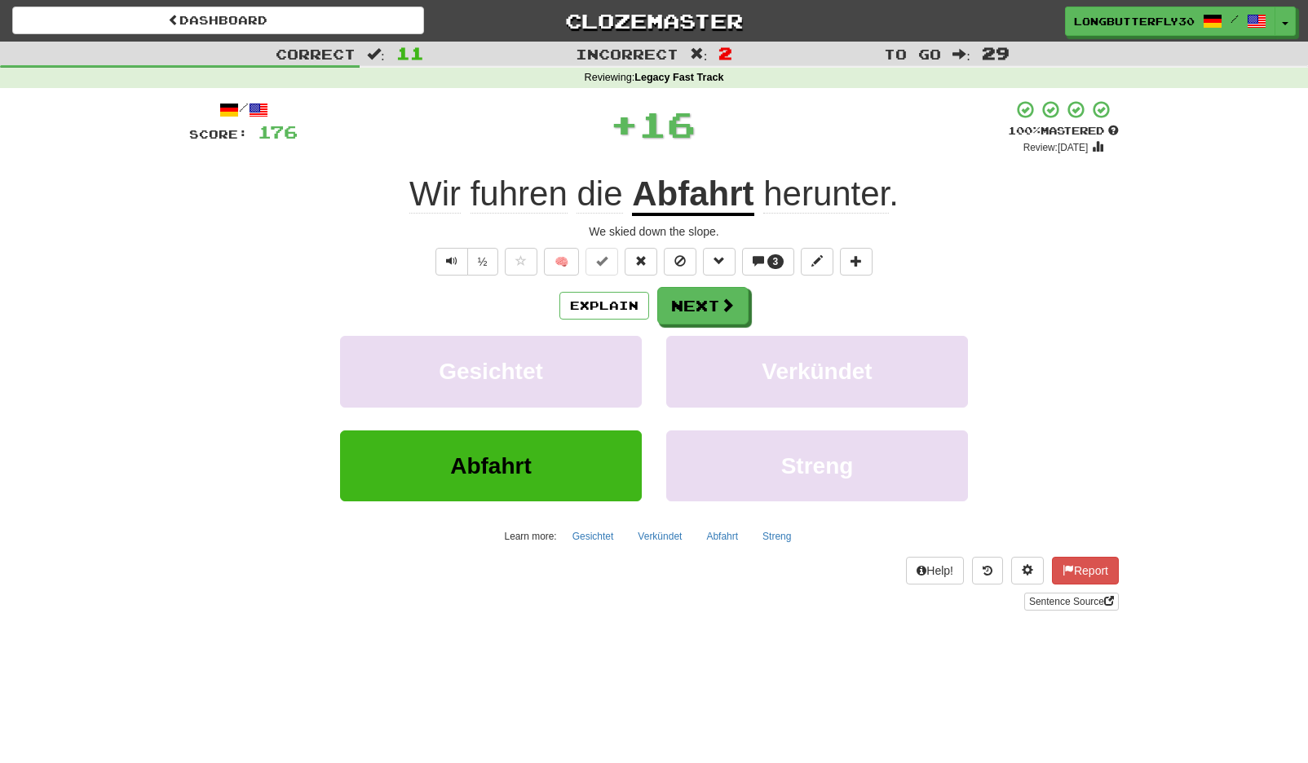
click at [703, 325] on div "Explain Next Gesichtet Verkündet Abfahrt Streng Learn more: Gesichtet Verkündet…" at bounding box center [654, 418] width 930 height 262
click at [729, 293] on button "Next" at bounding box center [703, 307] width 91 height 38
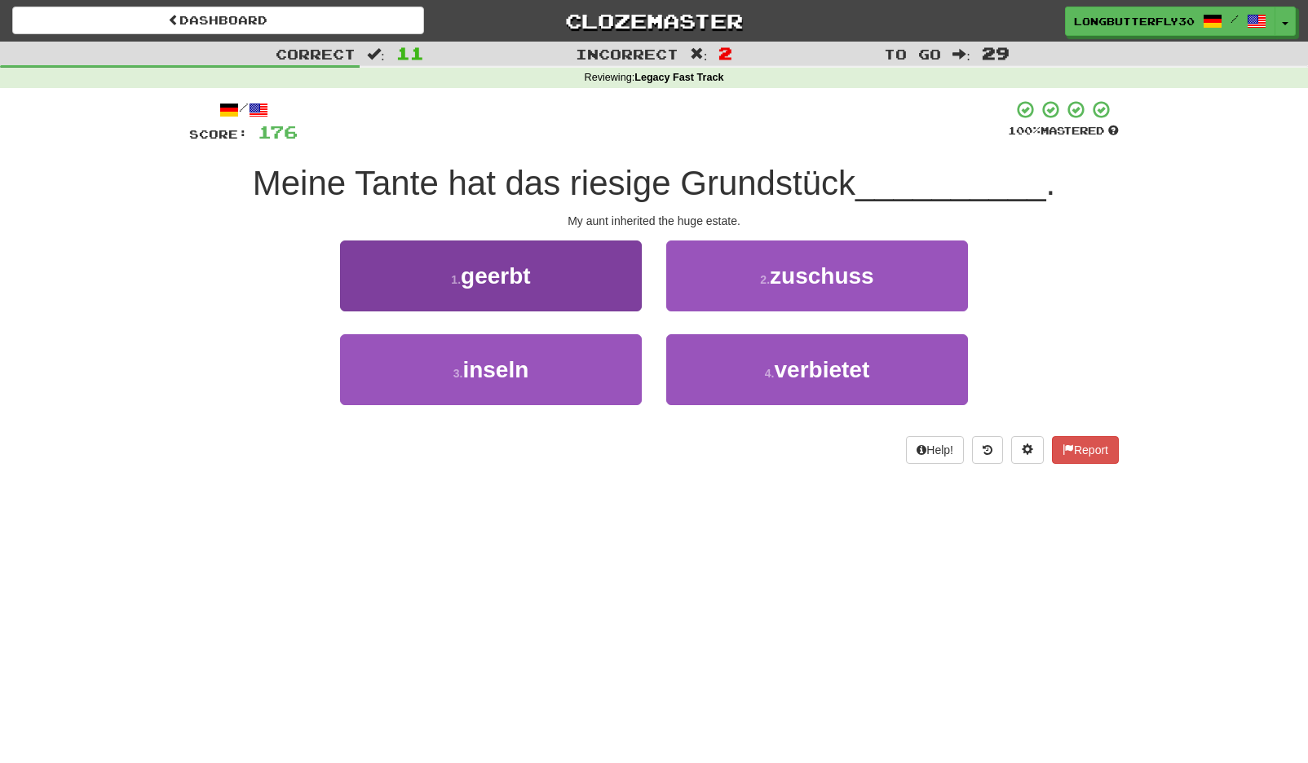
click at [586, 282] on button "1 . geerbt" at bounding box center [491, 276] width 302 height 71
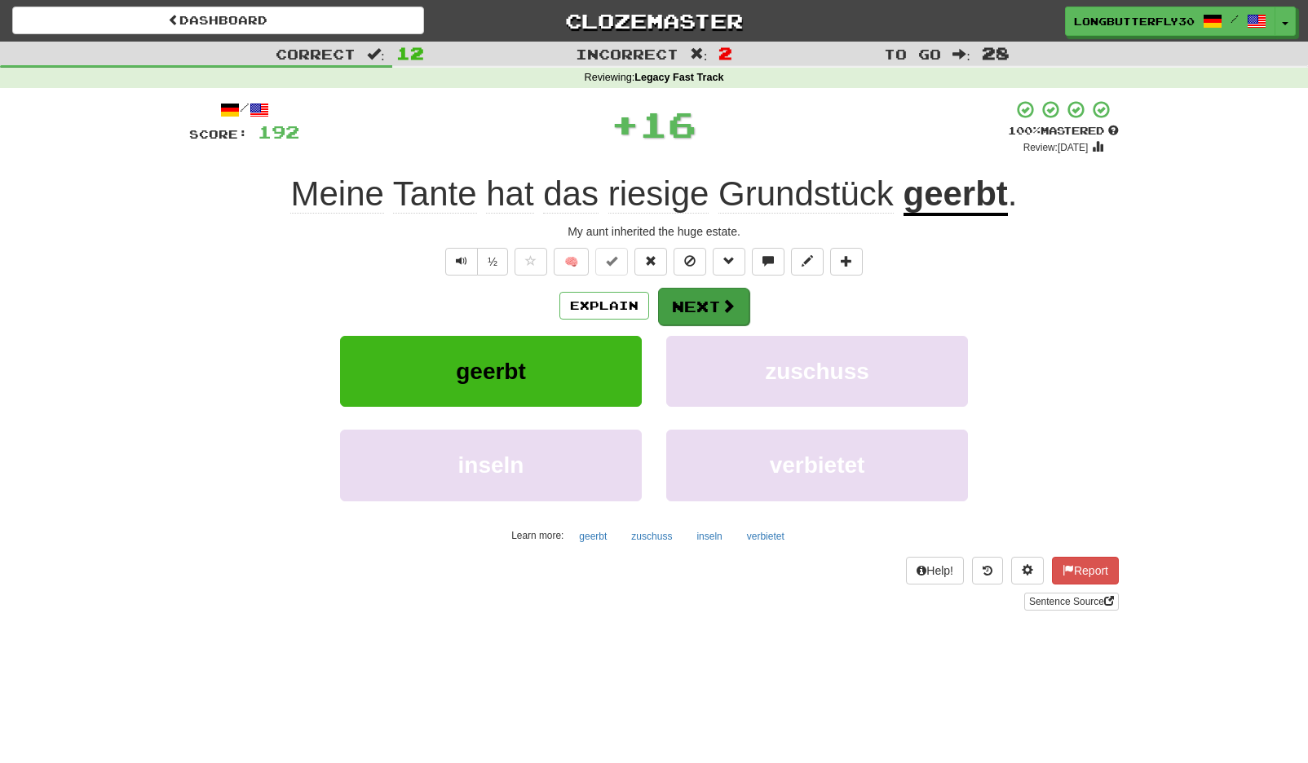
click at [709, 289] on button "Next" at bounding box center [703, 307] width 91 height 38
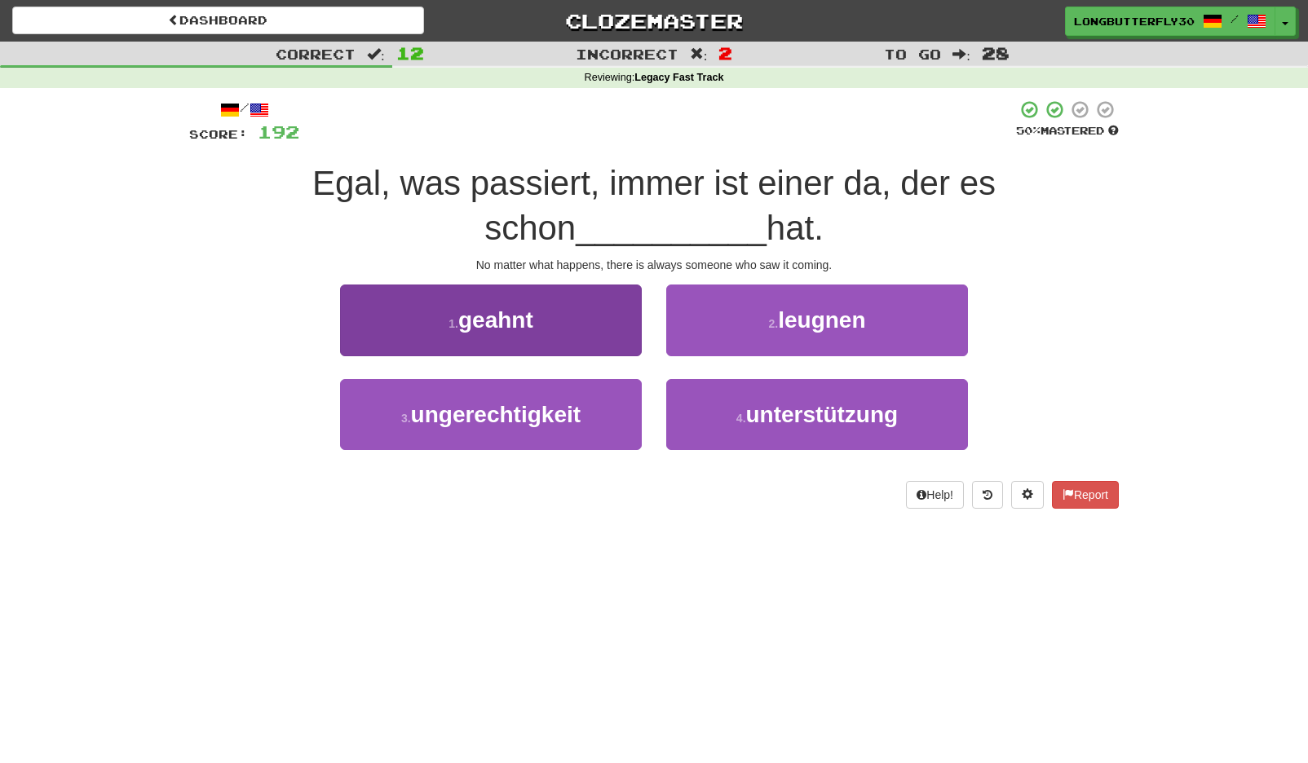
click at [627, 325] on button "1 . geahnt" at bounding box center [491, 320] width 302 height 71
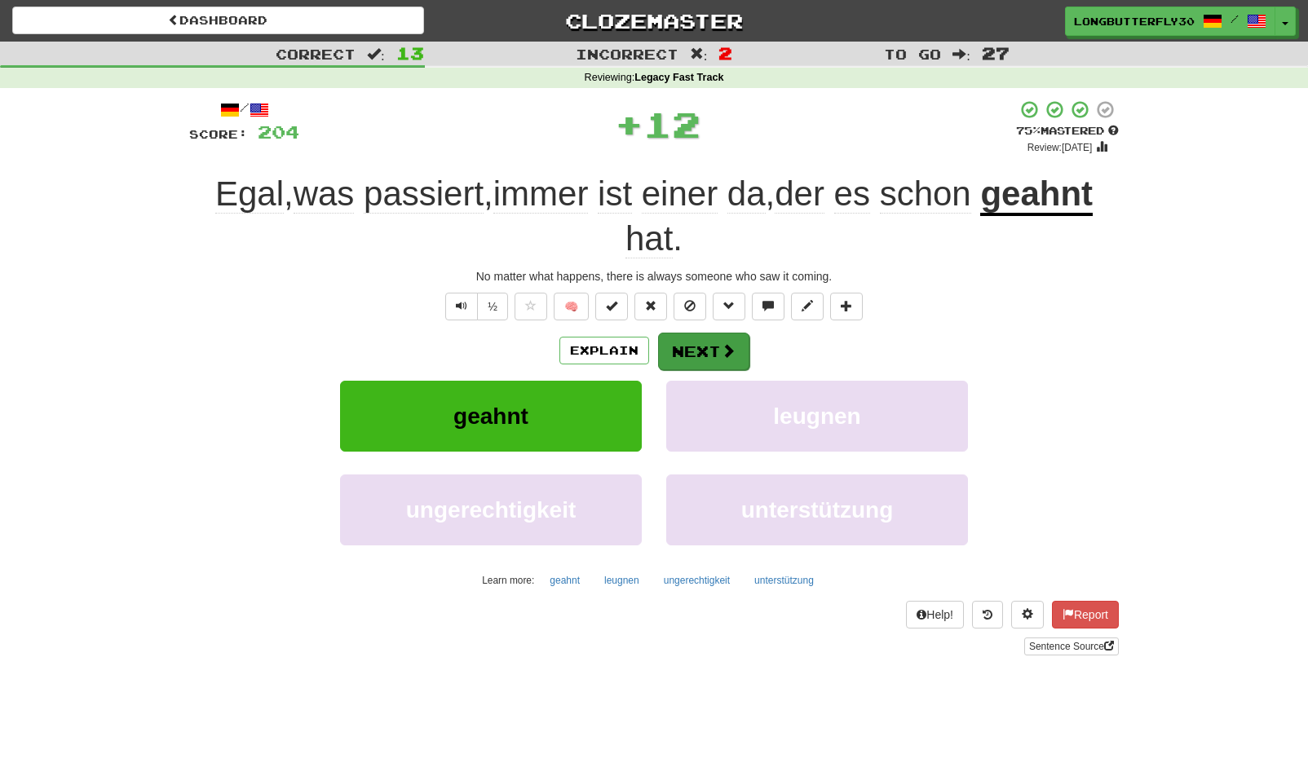
click at [695, 356] on button "Next" at bounding box center [703, 352] width 91 height 38
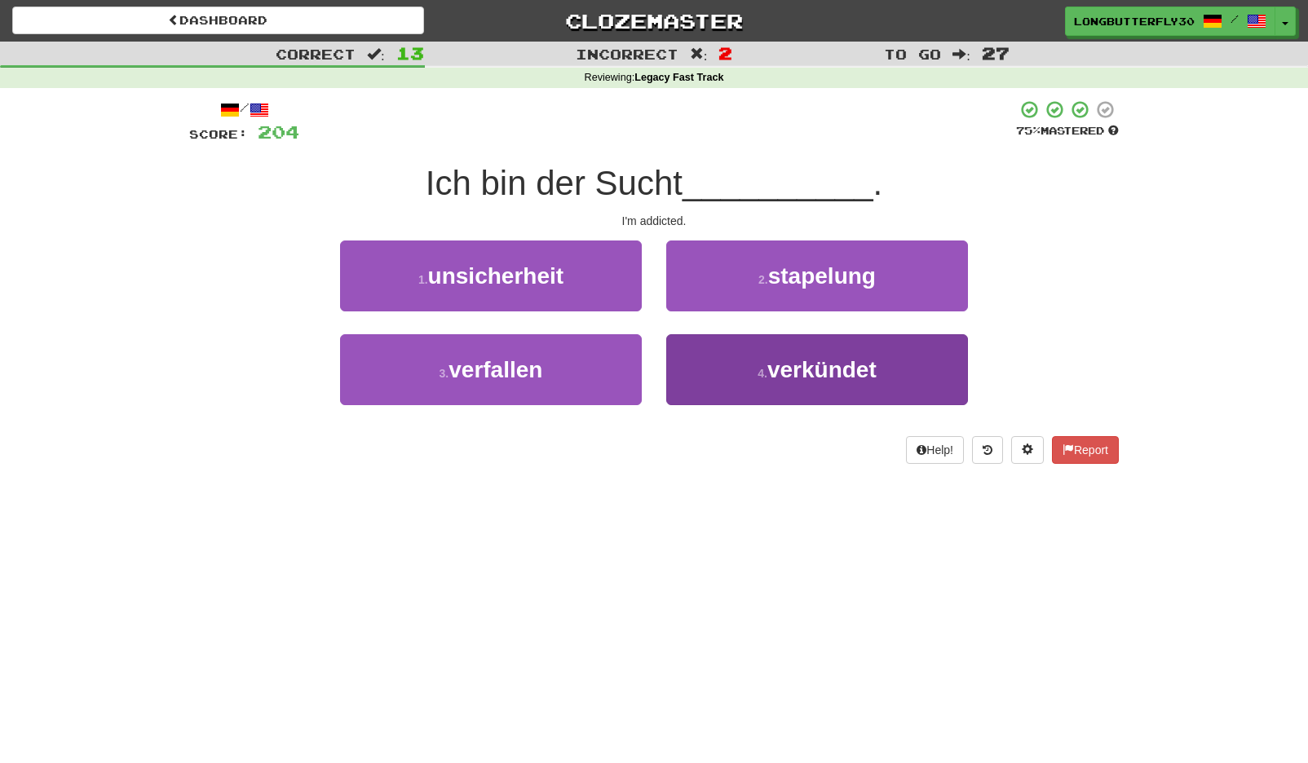
click at [743, 369] on button "4 . verkündet" at bounding box center [817, 369] width 302 height 71
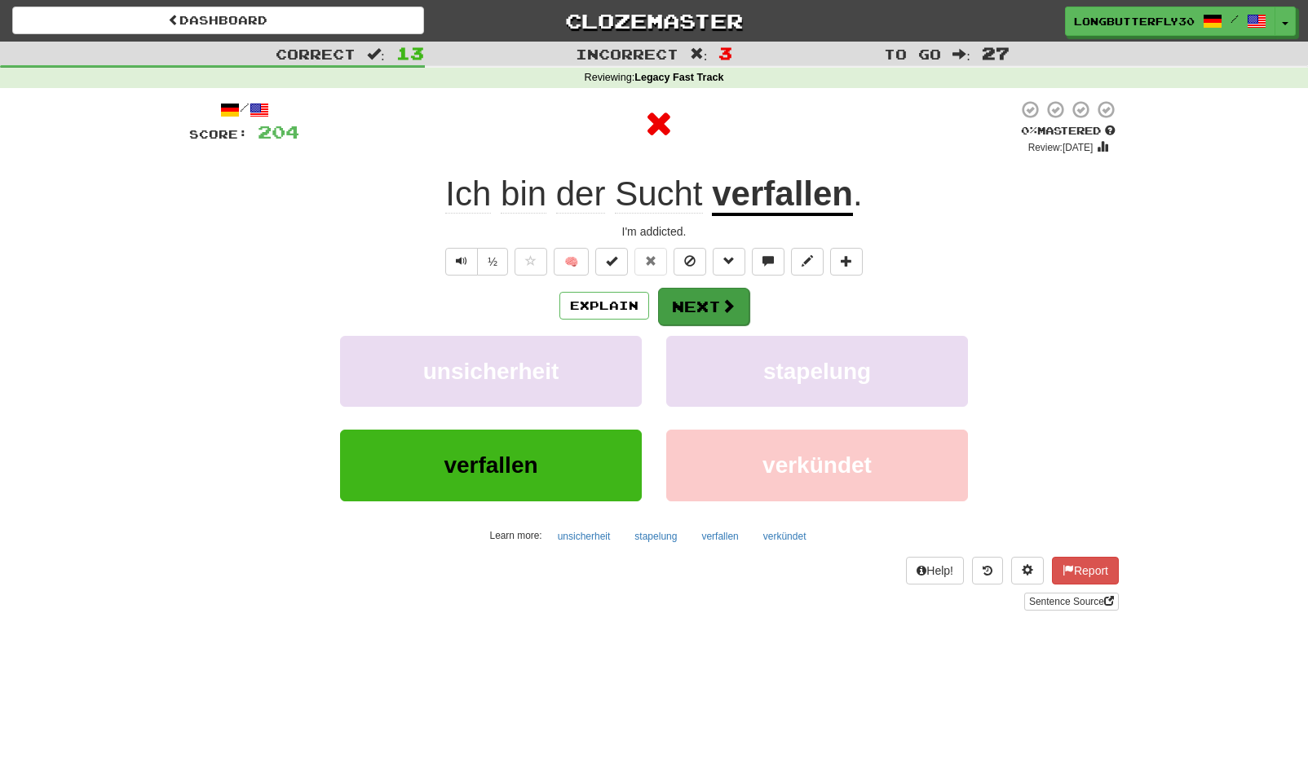
click at [732, 300] on span at bounding box center [728, 305] width 15 height 15
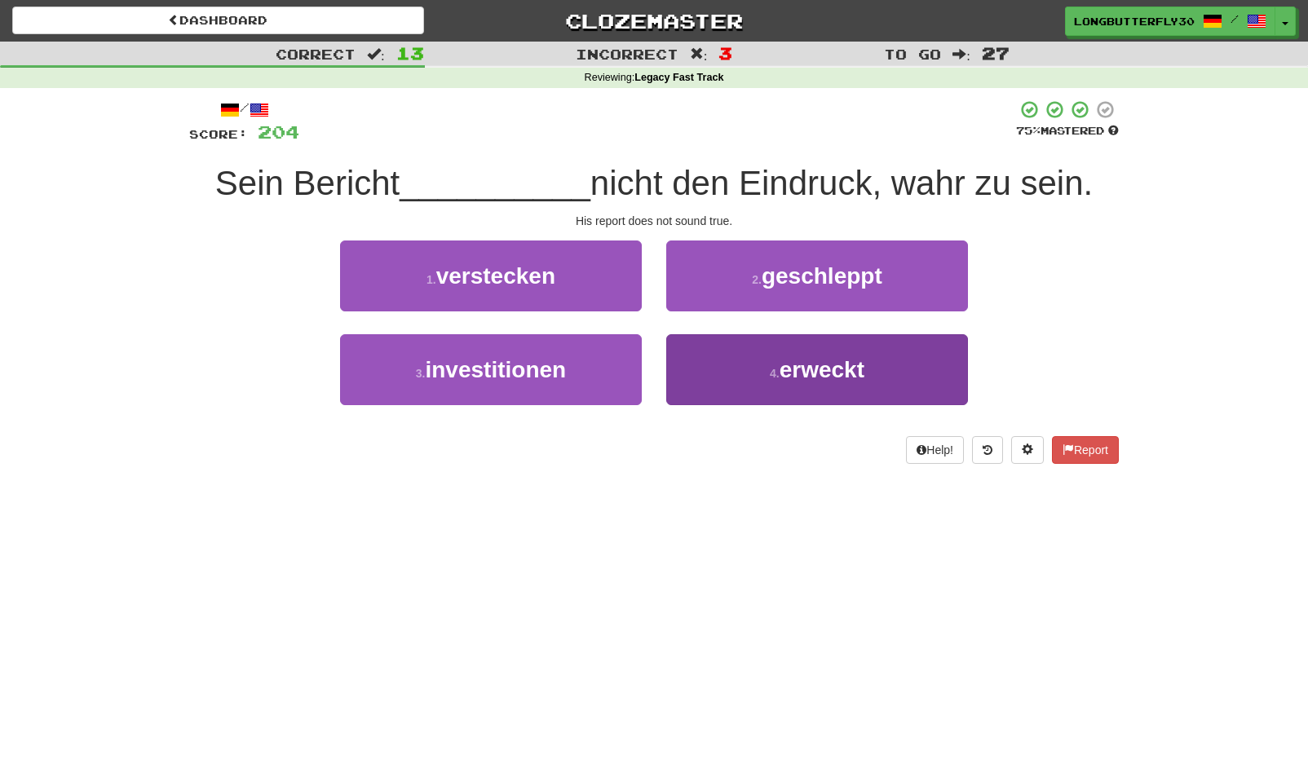
click at [763, 374] on button "4 . erweckt" at bounding box center [817, 369] width 302 height 71
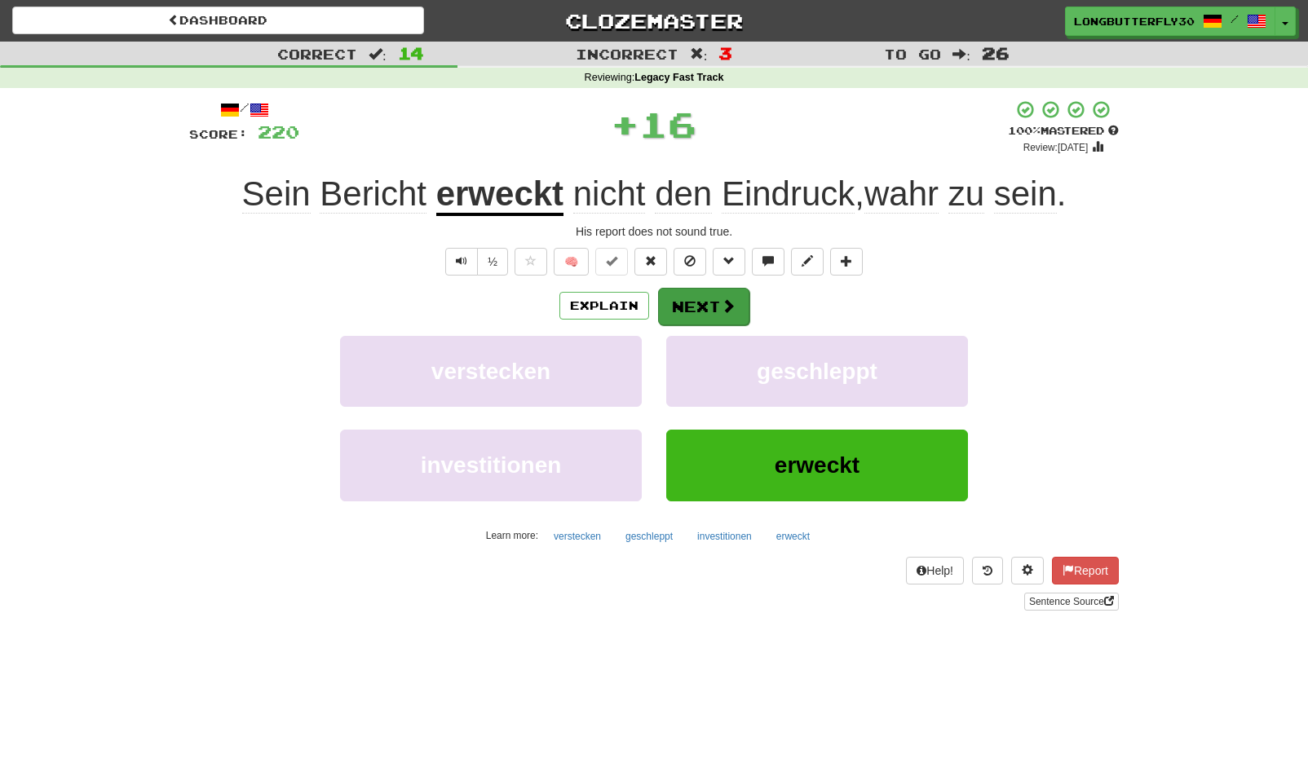
click at [718, 303] on button "Next" at bounding box center [703, 307] width 91 height 38
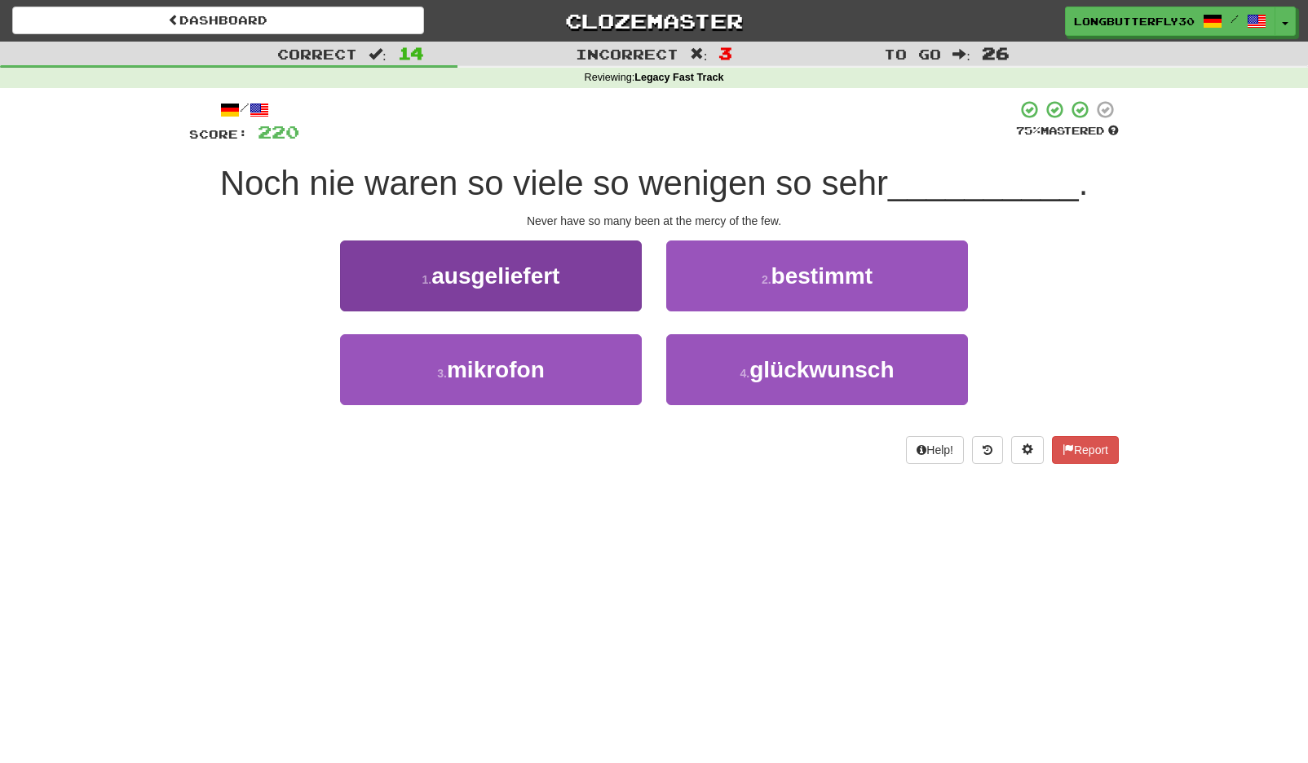
click at [604, 271] on button "1 . ausgeliefert" at bounding box center [491, 276] width 302 height 71
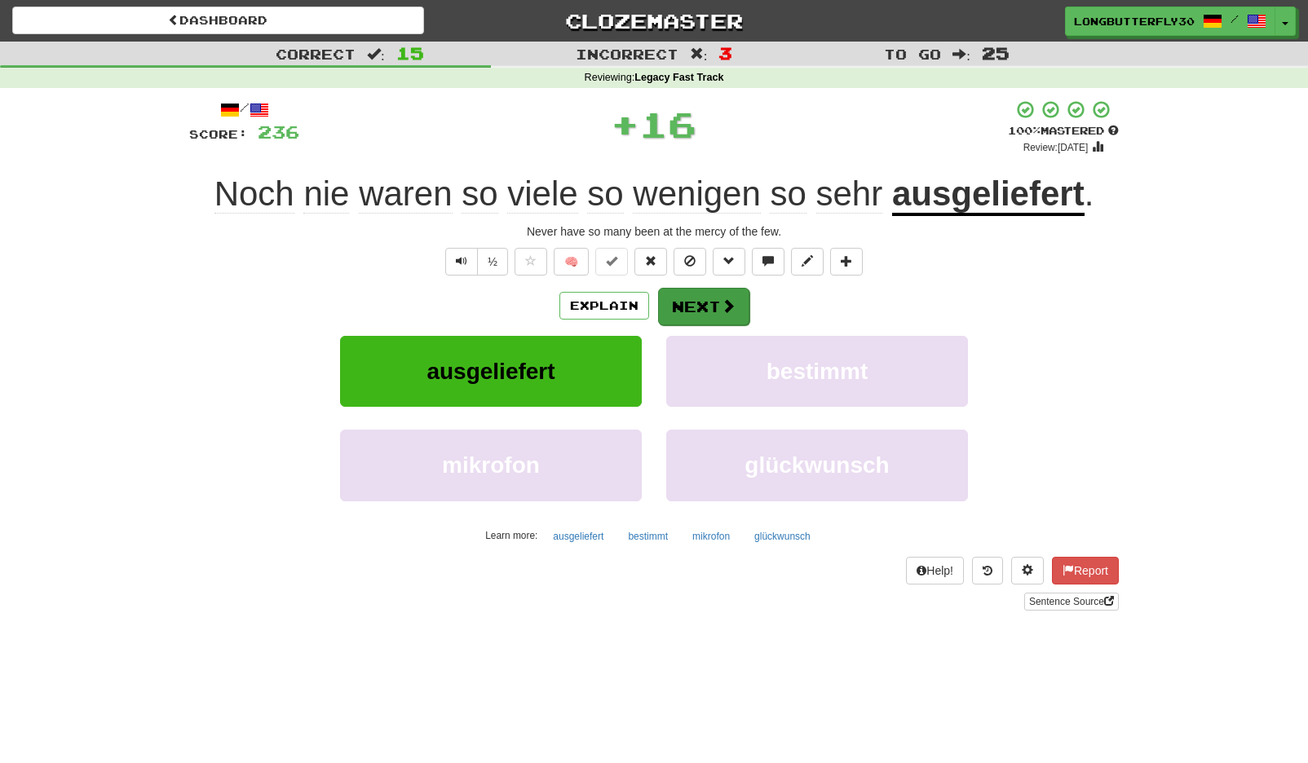
click at [743, 313] on button "Next" at bounding box center [703, 307] width 91 height 38
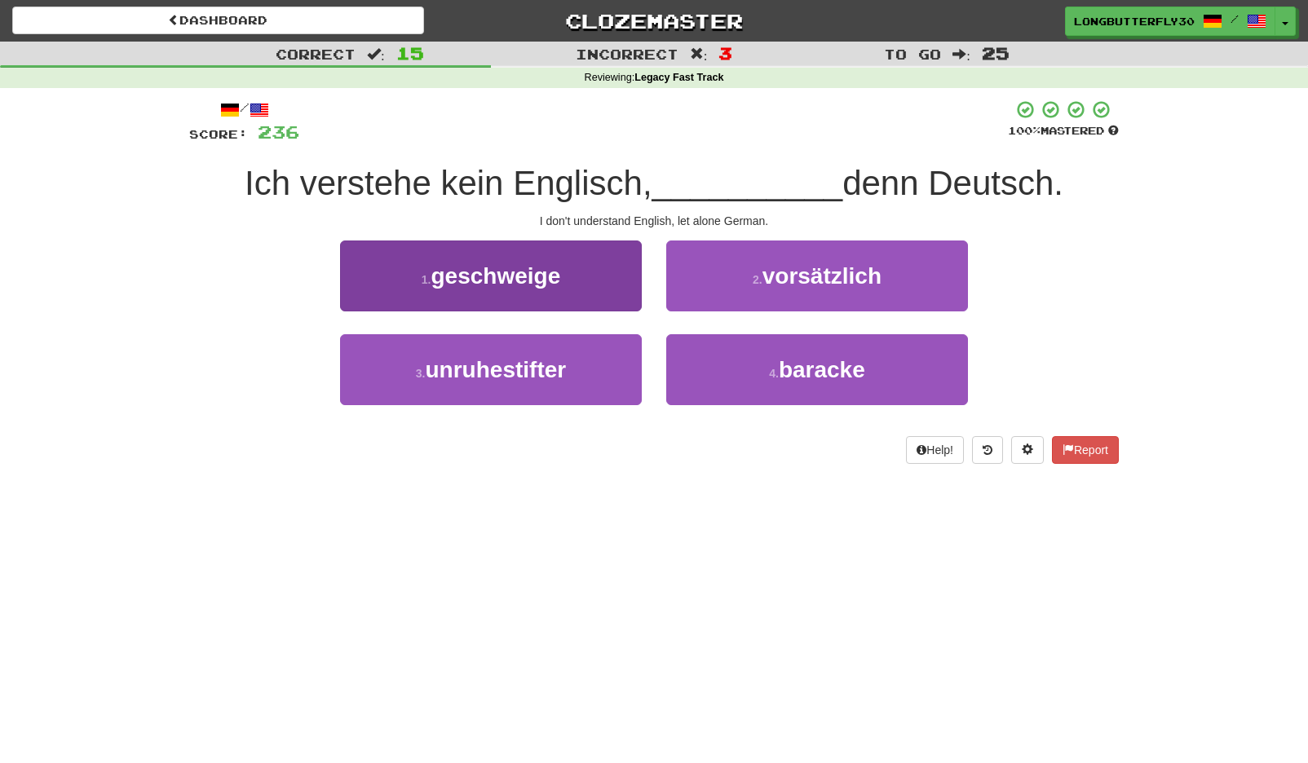
click at [574, 272] on button "1 . geschweige" at bounding box center [491, 276] width 302 height 71
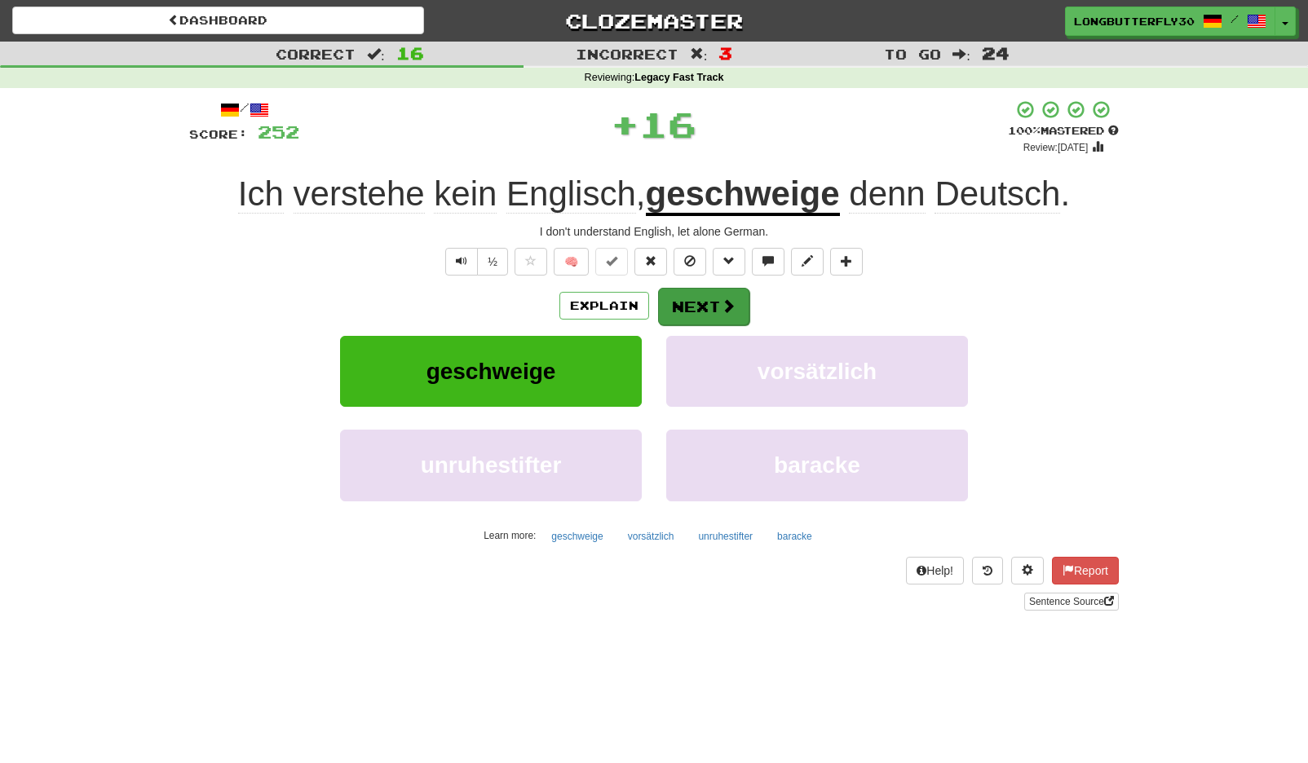
click at [705, 315] on button "Next" at bounding box center [703, 307] width 91 height 38
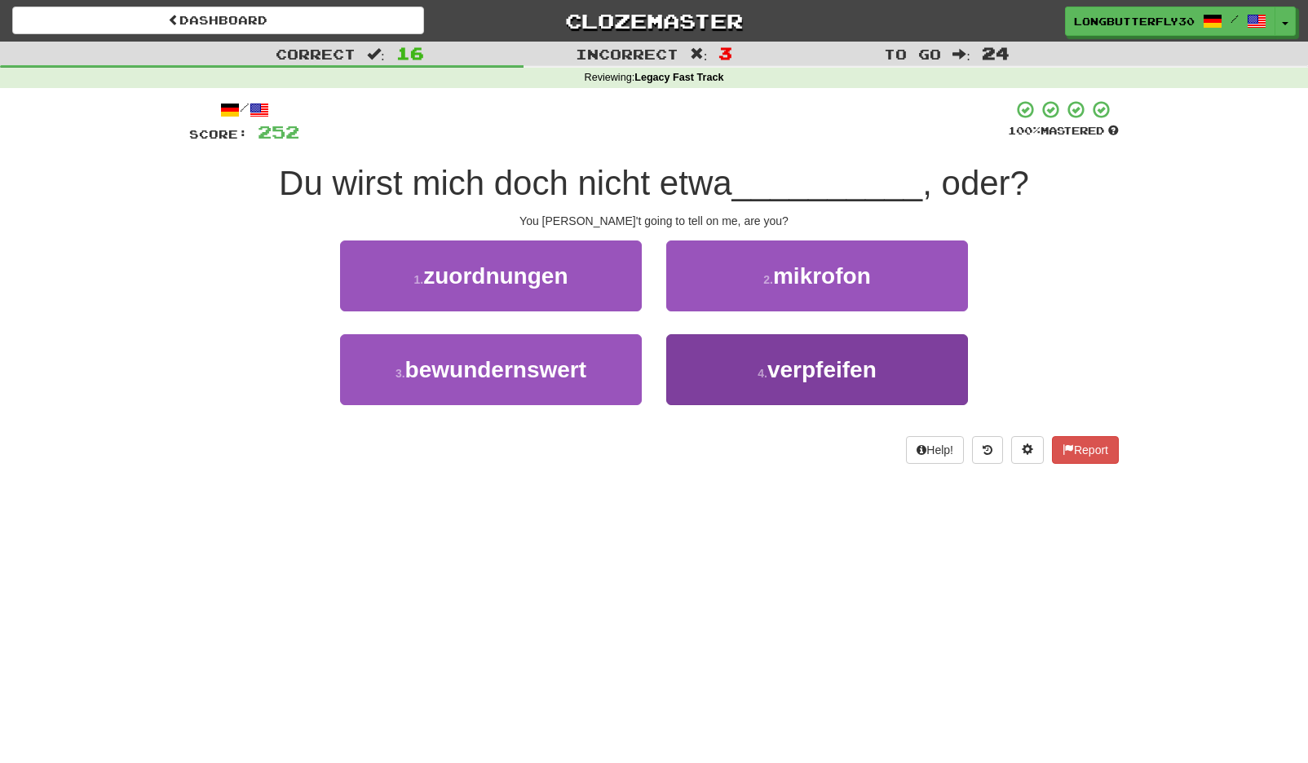
click at [794, 377] on span "verpfeifen" at bounding box center [821, 369] width 109 height 25
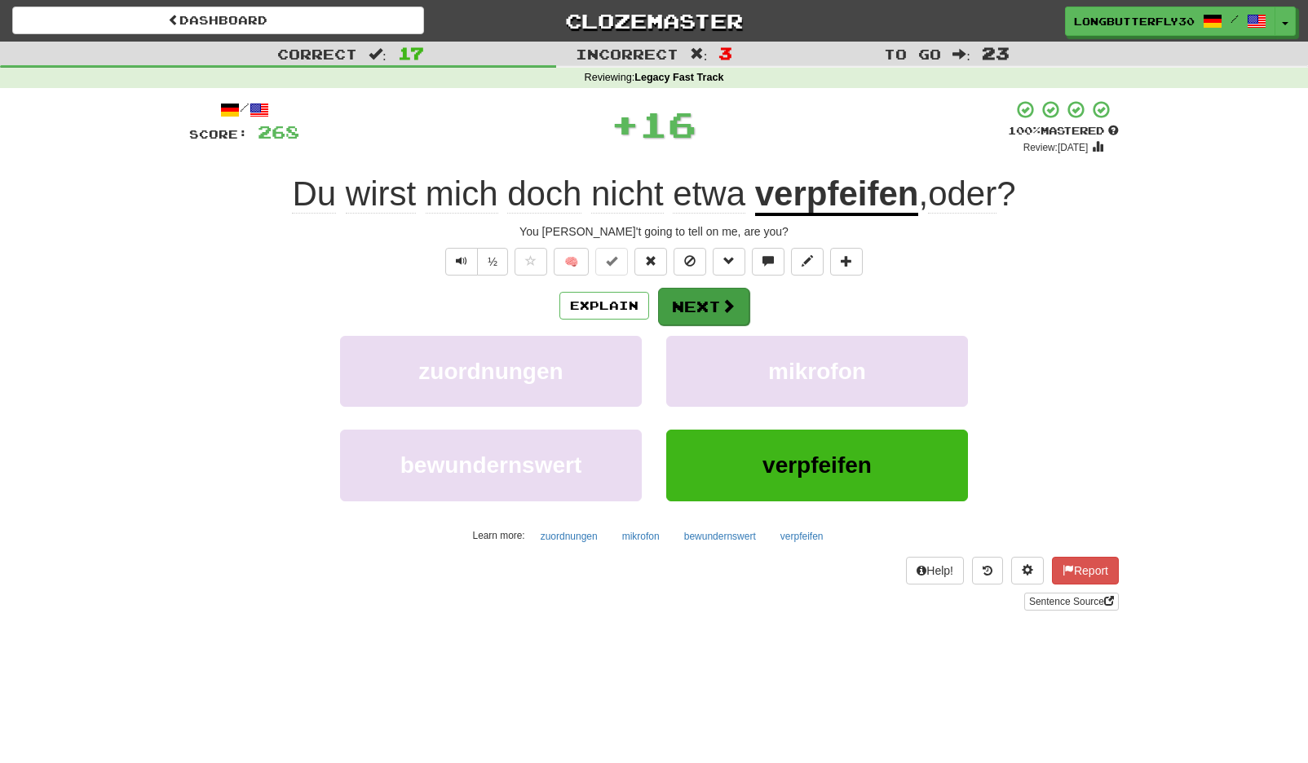
click at [723, 303] on span at bounding box center [728, 305] width 15 height 15
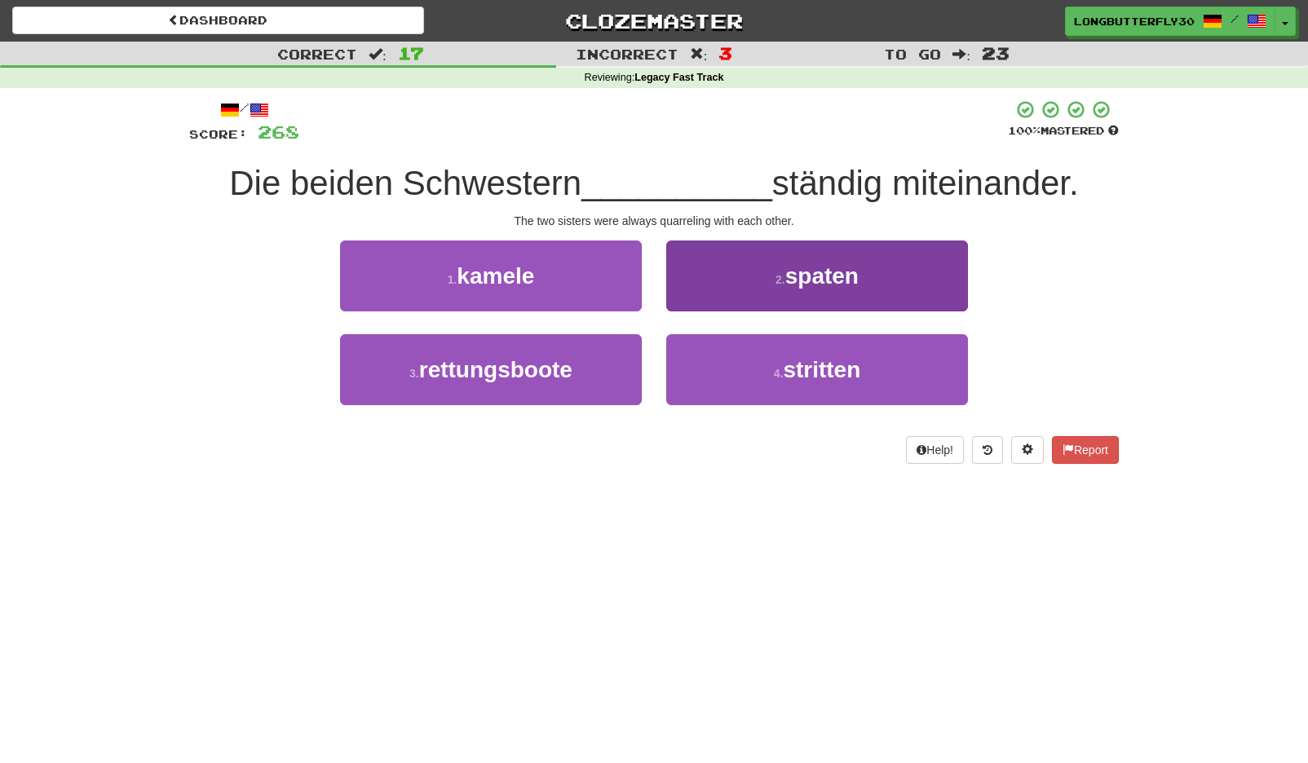
click at [785, 370] on span "stritten" at bounding box center [821, 369] width 77 height 25
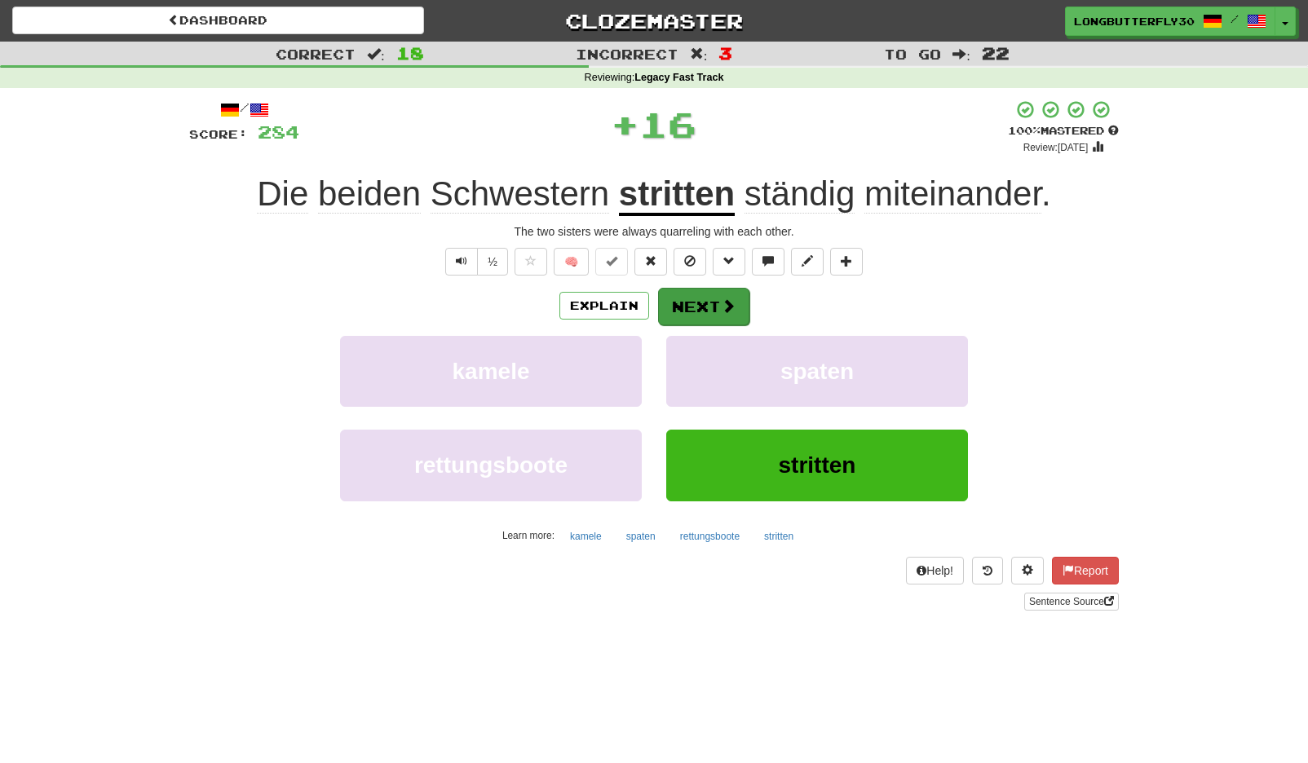
click at [726, 301] on span at bounding box center [728, 305] width 15 height 15
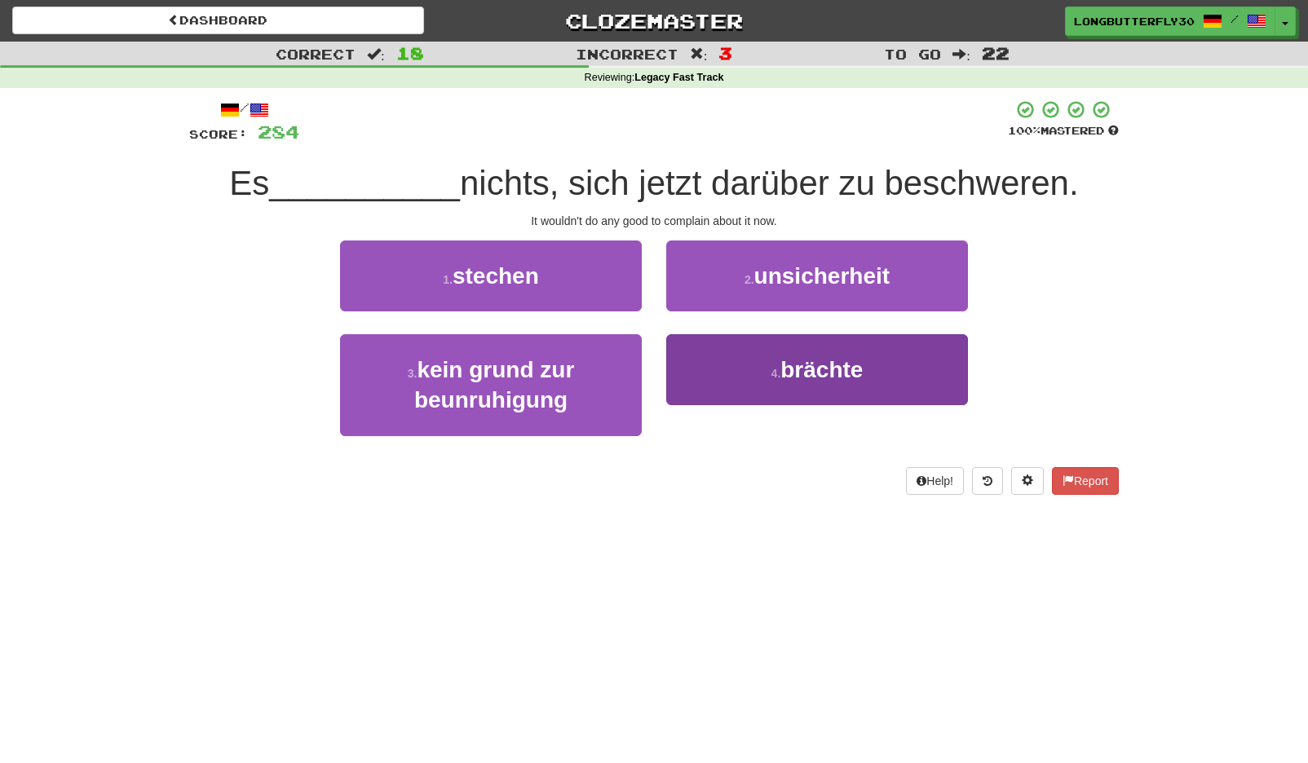
click at [809, 358] on span "brächte" at bounding box center [821, 369] width 82 height 25
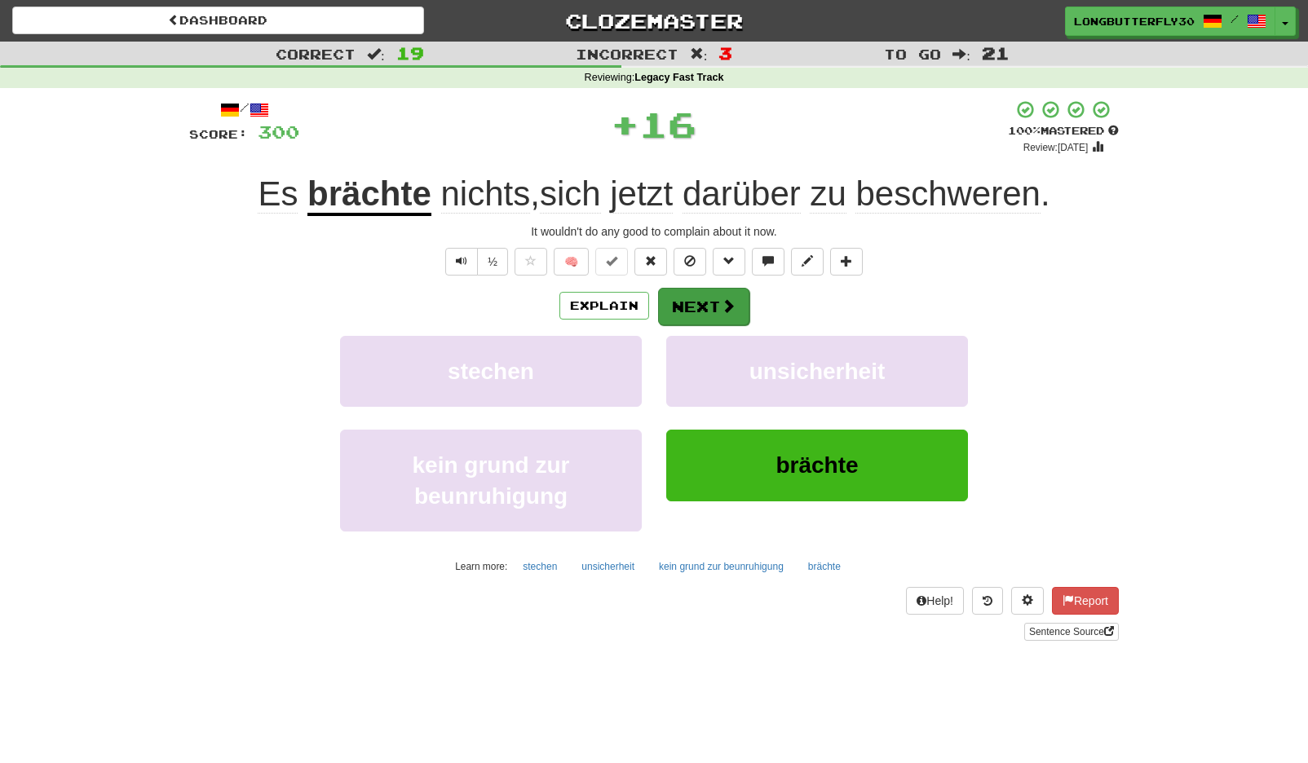
click at [723, 307] on span at bounding box center [728, 305] width 15 height 15
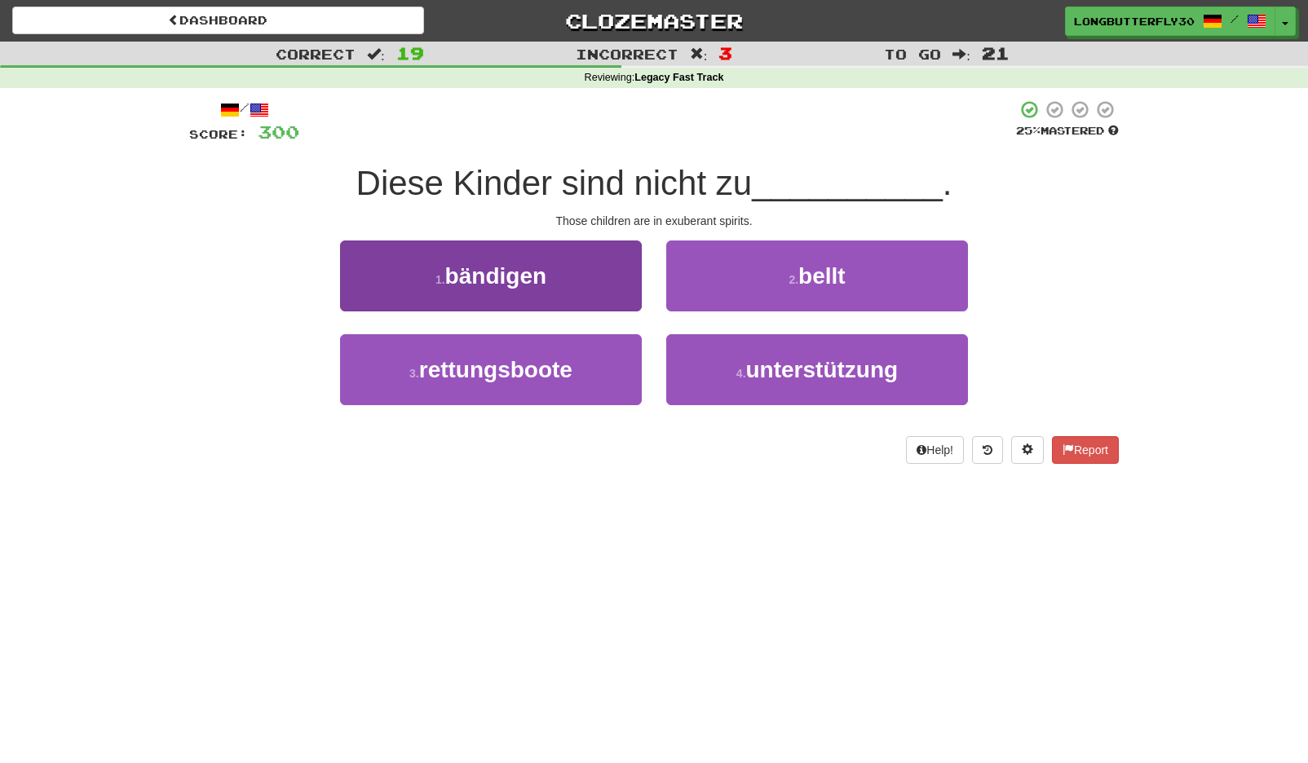
click at [607, 266] on button "1 . bändigen" at bounding box center [491, 276] width 302 height 71
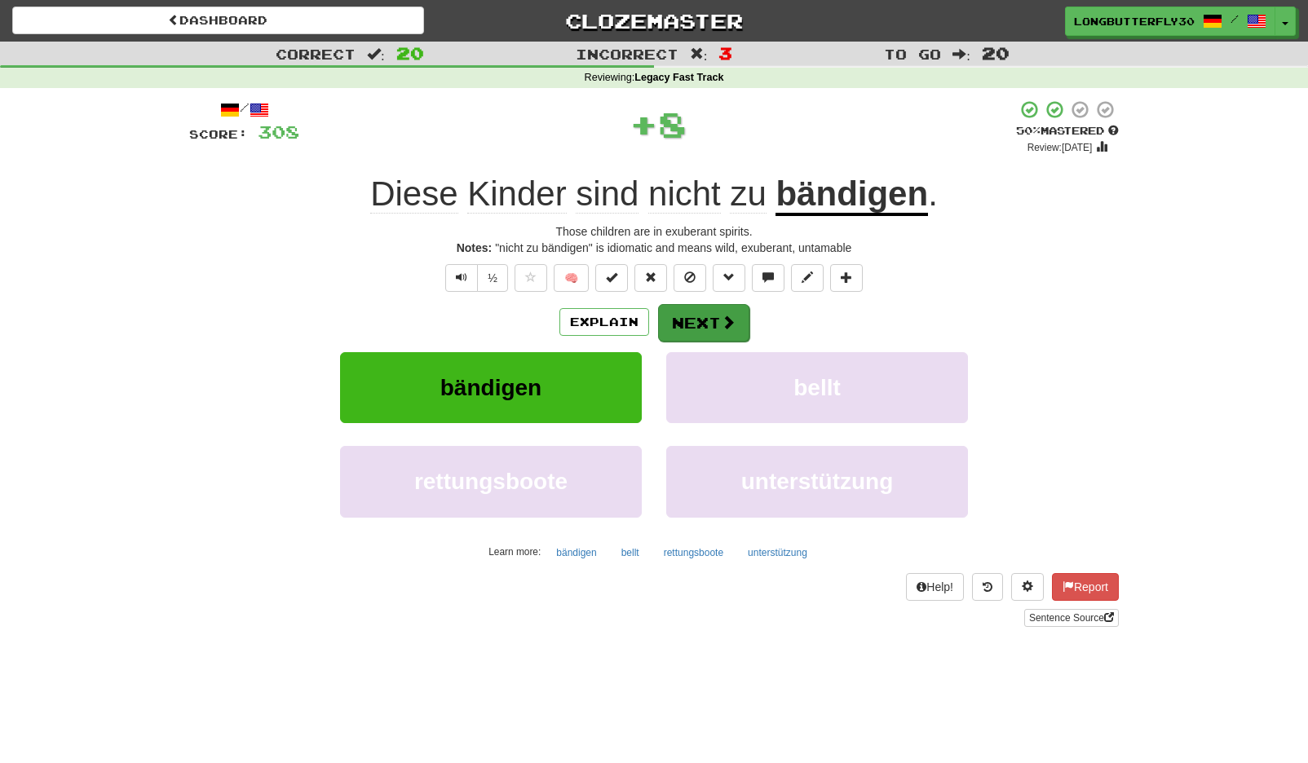
click at [721, 317] on span at bounding box center [728, 322] width 15 height 15
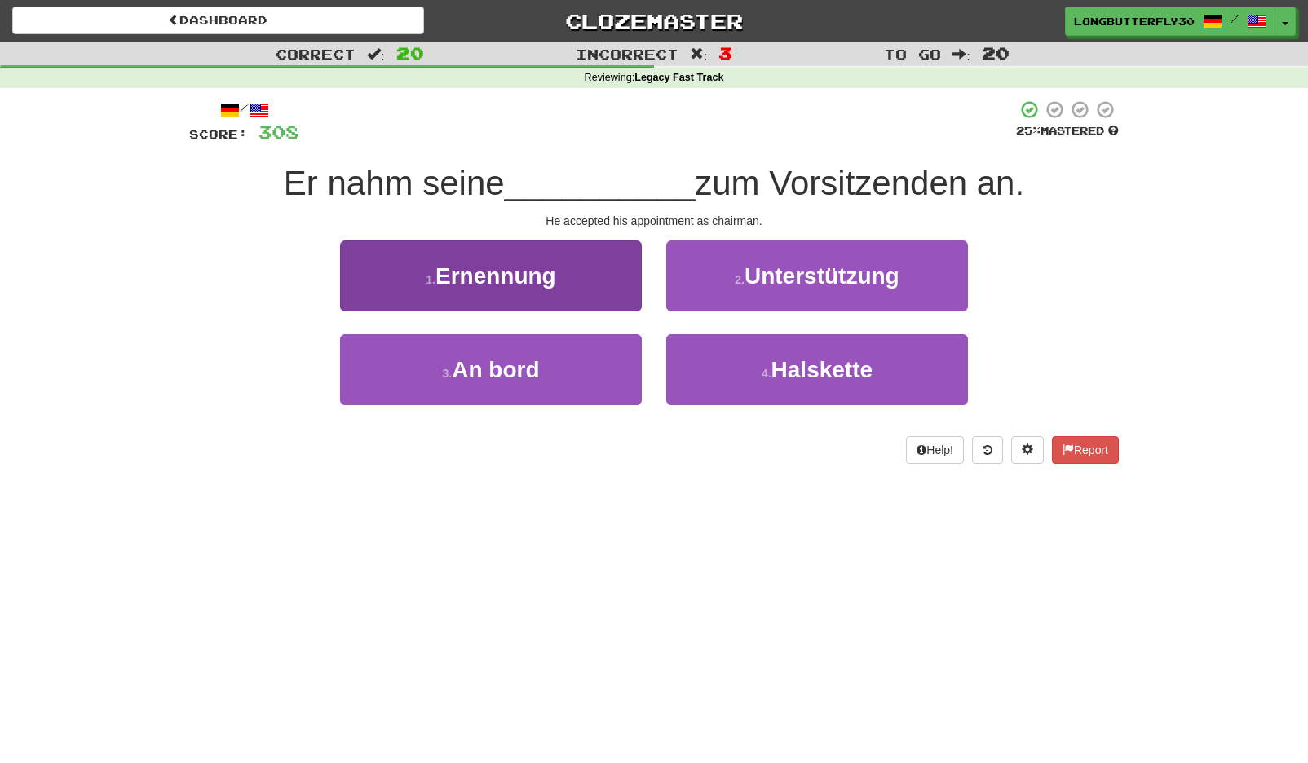
click at [588, 295] on button "1 . Ernennung" at bounding box center [491, 276] width 302 height 71
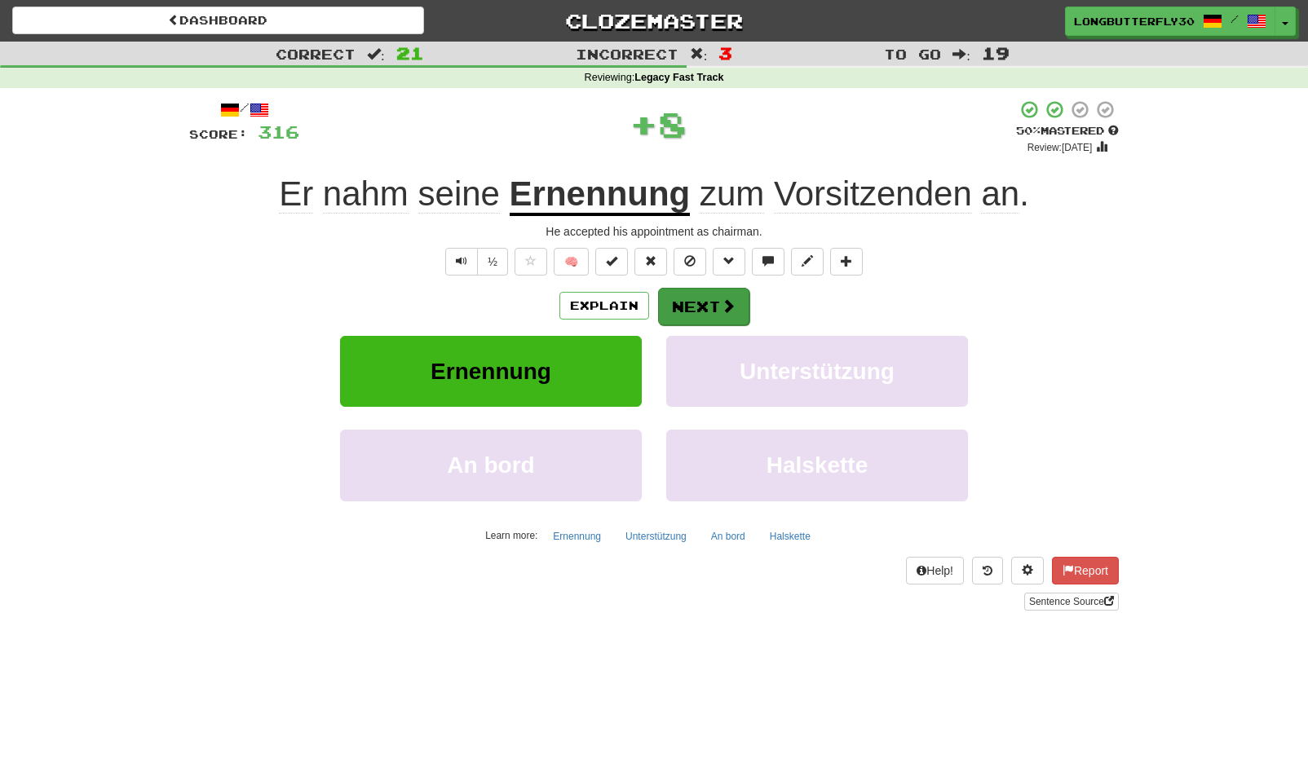
click at [707, 290] on button "Next" at bounding box center [703, 307] width 91 height 38
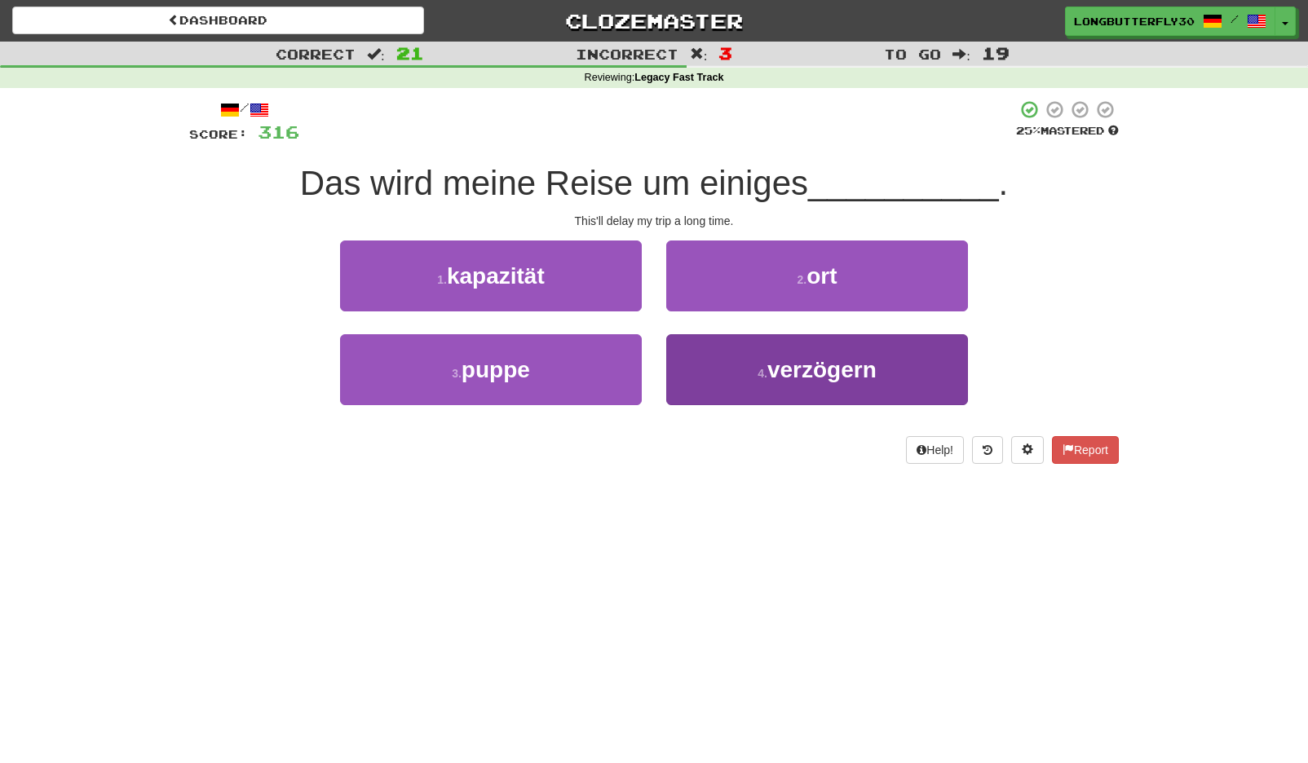
click at [741, 366] on button "4 . verzögern" at bounding box center [817, 369] width 302 height 71
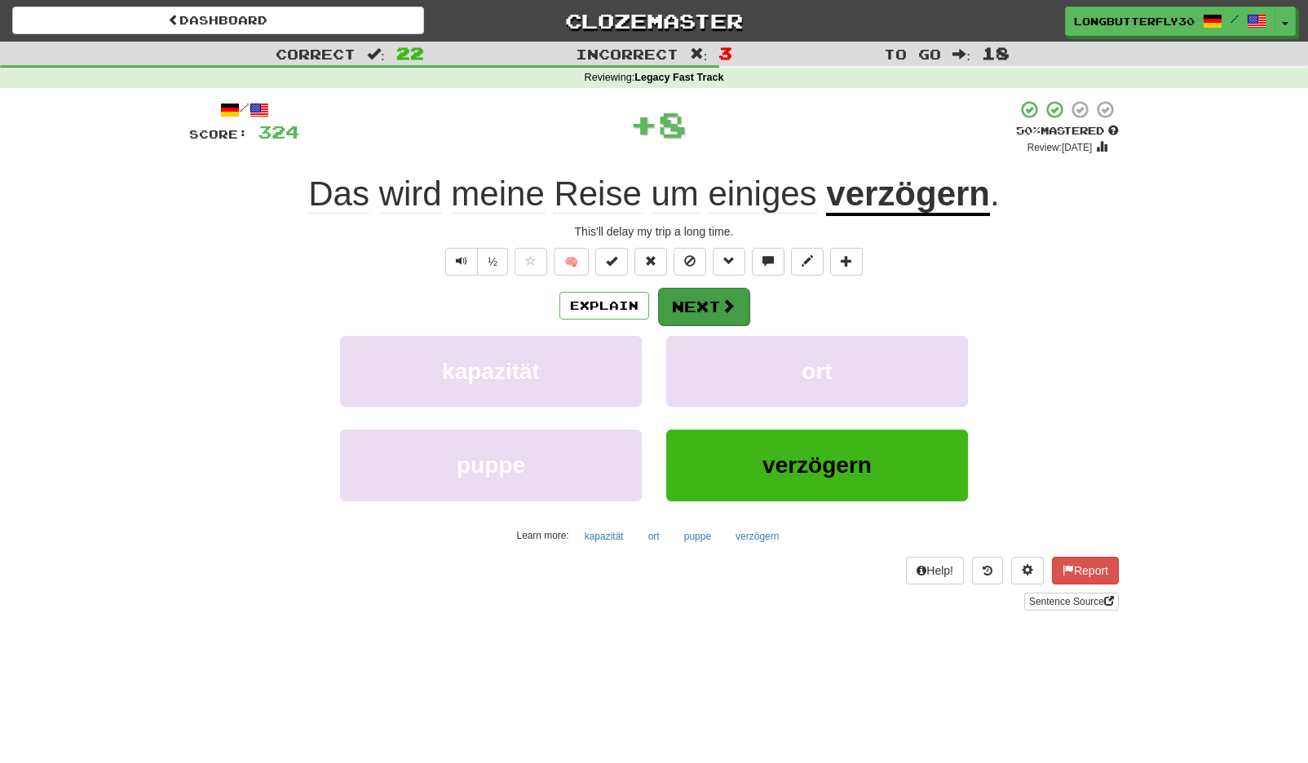
click at [708, 317] on button "Next" at bounding box center [703, 307] width 91 height 38
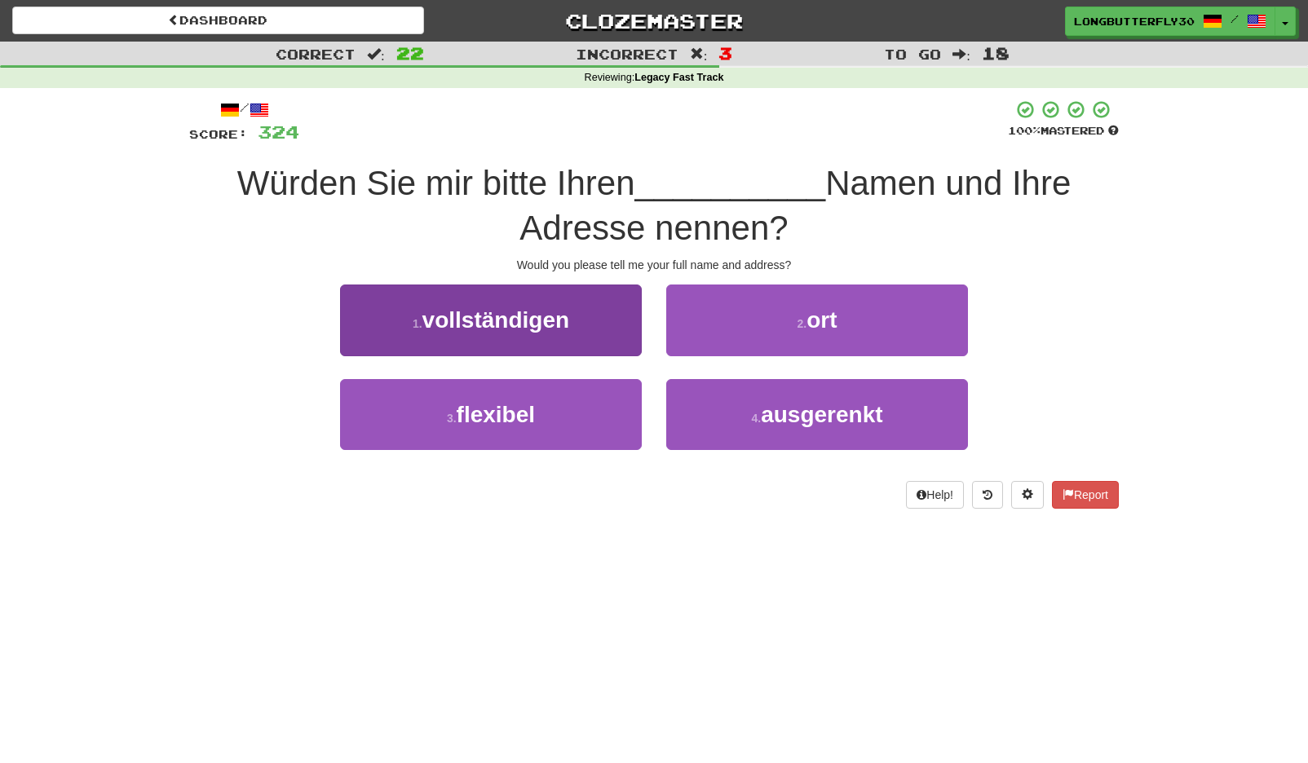
click at [626, 329] on button "1 . vollständigen" at bounding box center [491, 320] width 302 height 71
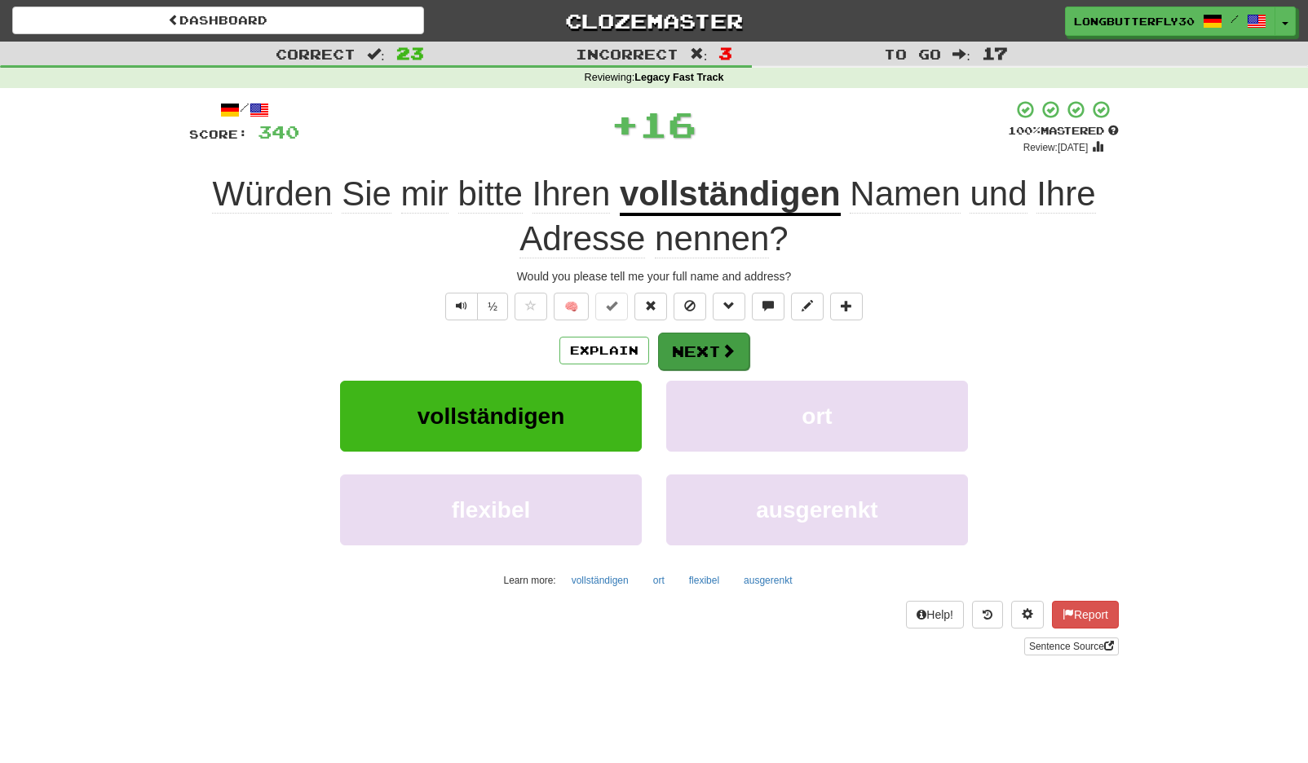
click at [727, 338] on button "Next" at bounding box center [703, 352] width 91 height 38
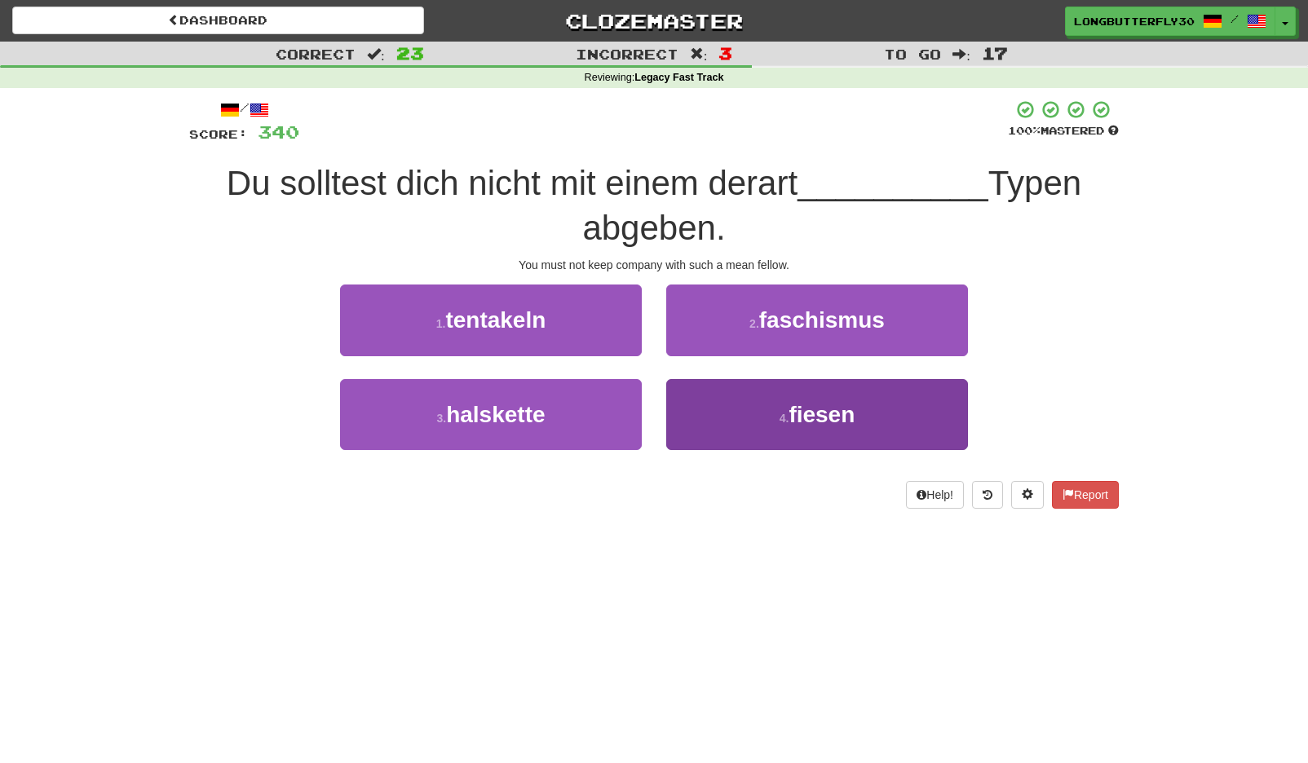
click at [806, 432] on button "4 . fiesen" at bounding box center [817, 414] width 302 height 71
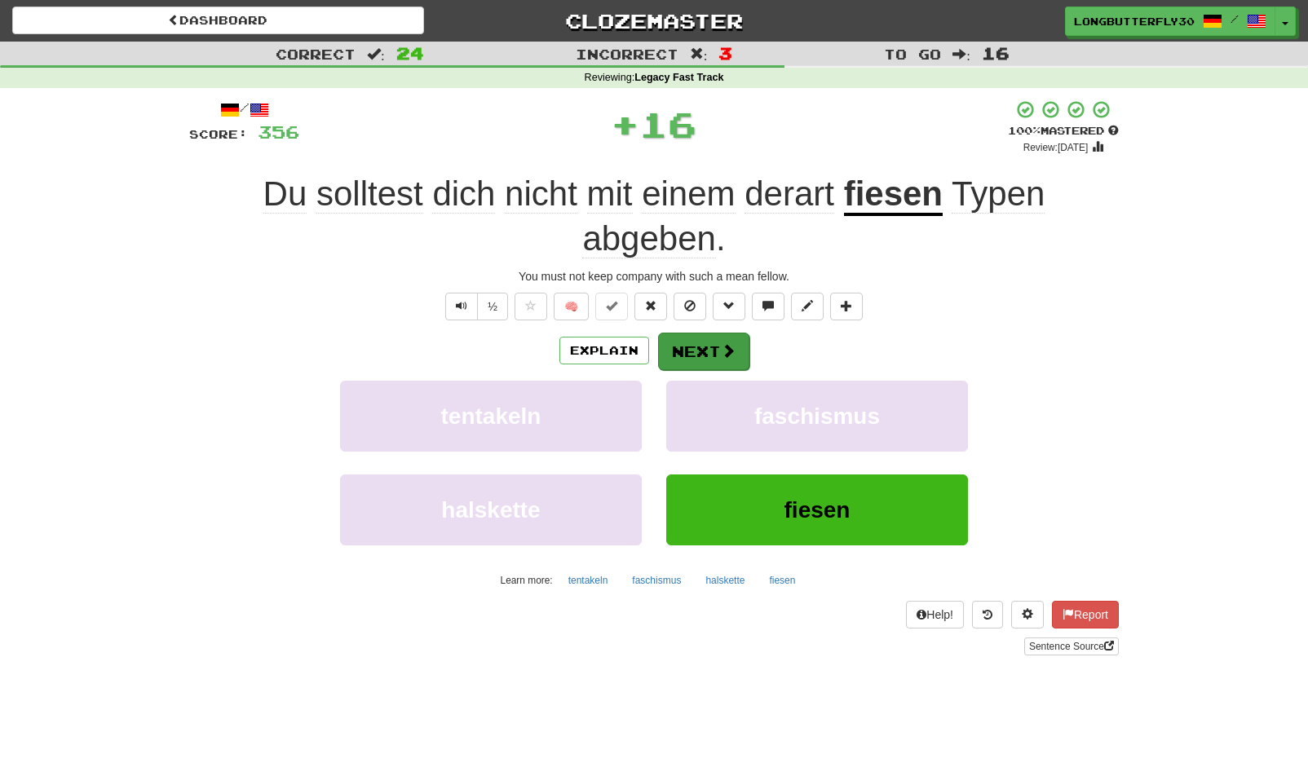
click at [724, 347] on span at bounding box center [728, 350] width 15 height 15
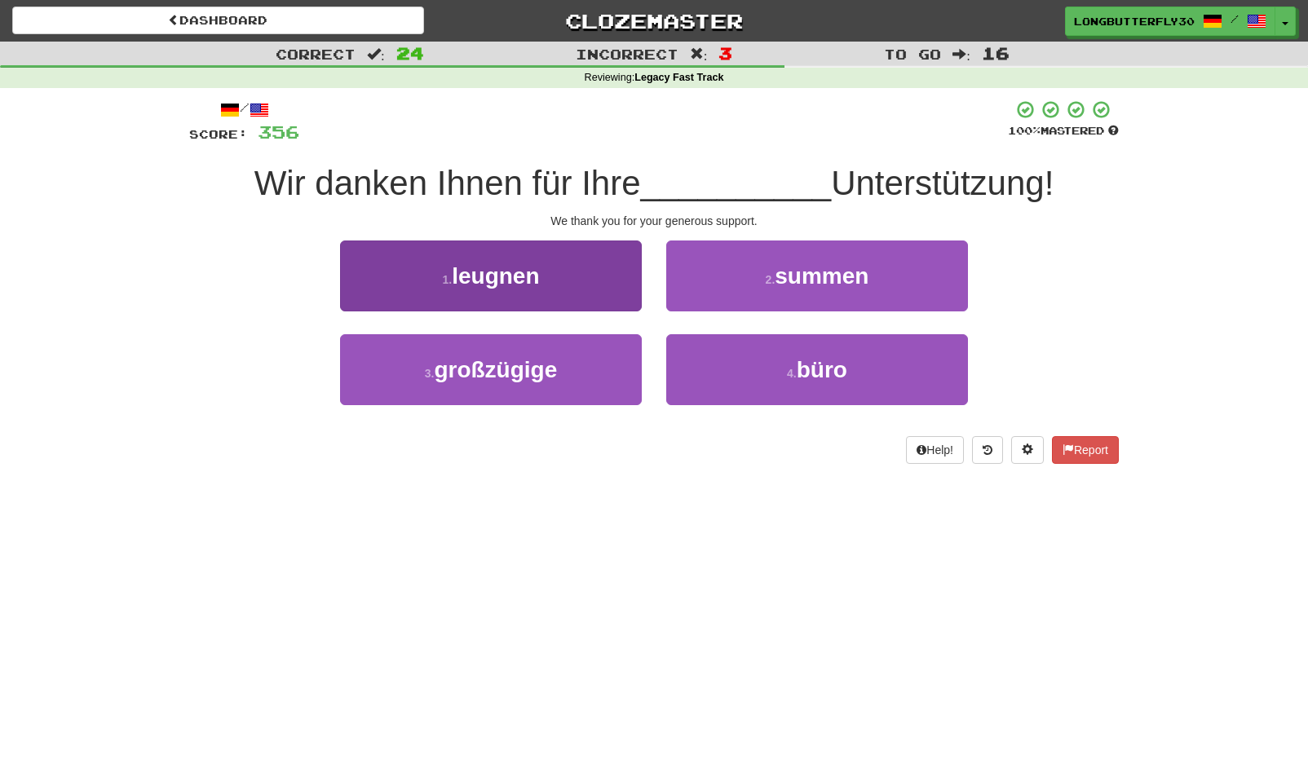
click at [580, 385] on button "3 . großzügige" at bounding box center [491, 369] width 302 height 71
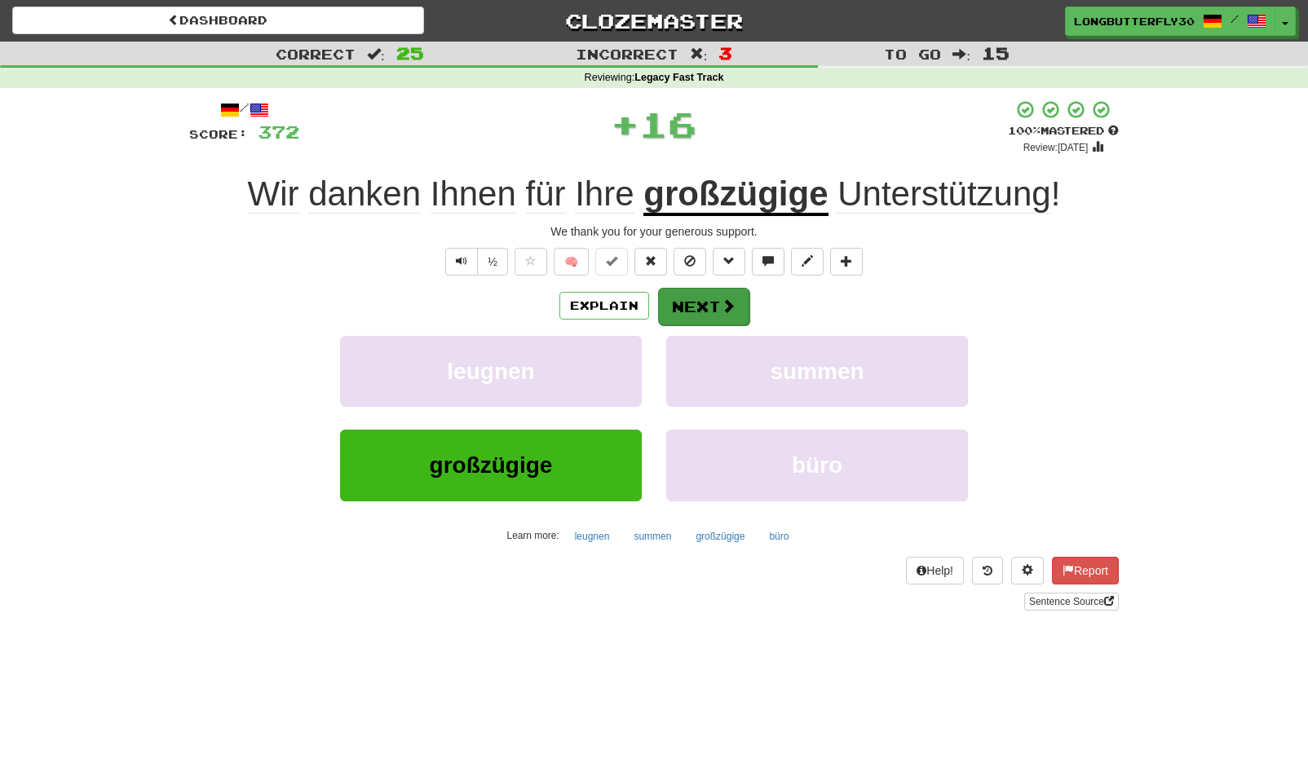
click at [727, 293] on button "Next" at bounding box center [703, 307] width 91 height 38
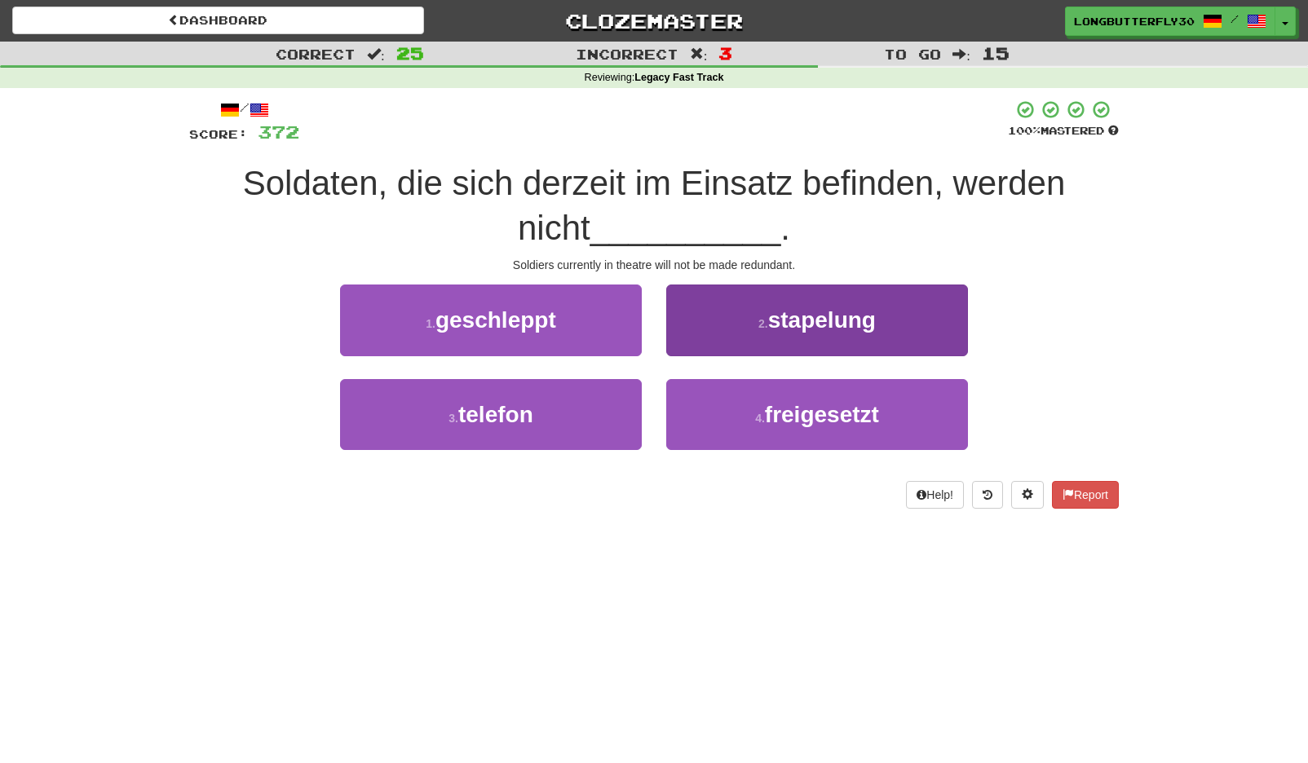
click at [771, 413] on span "freigesetzt" at bounding box center [822, 414] width 114 height 25
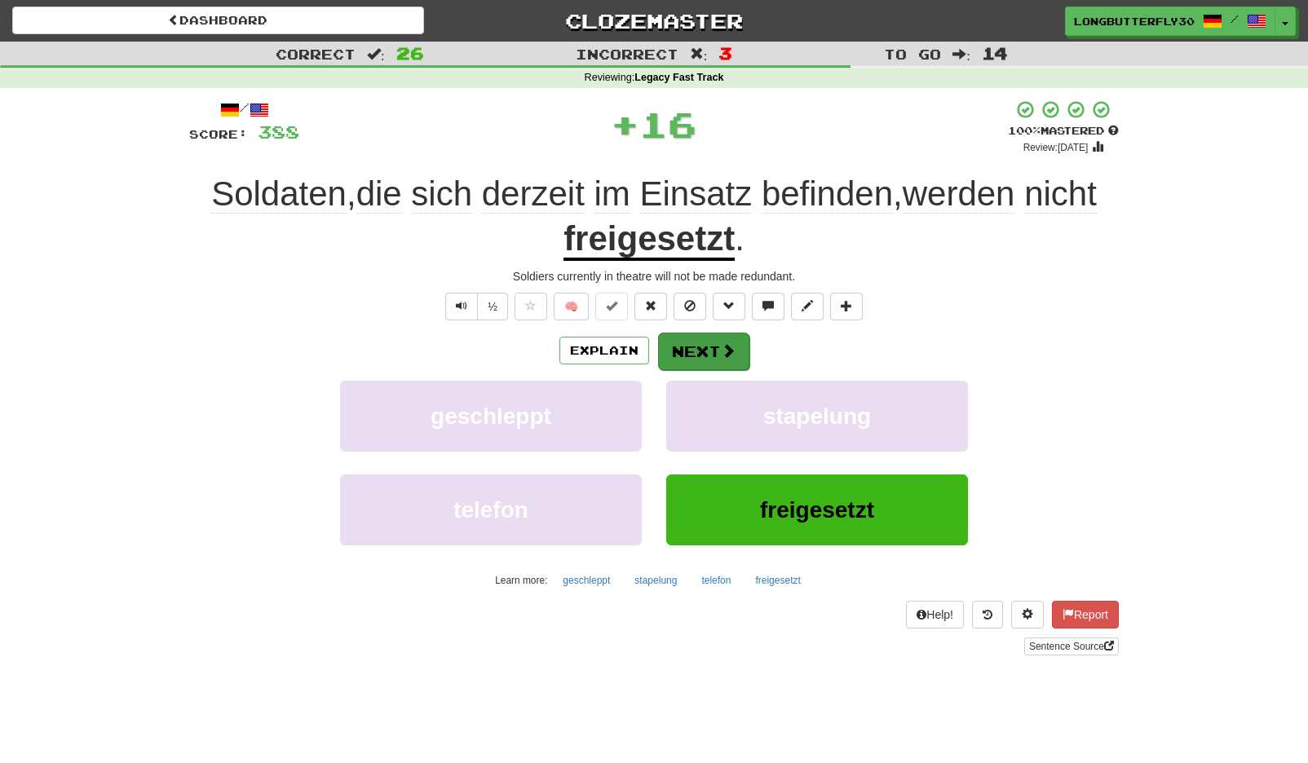
click at [736, 343] on button "Next" at bounding box center [703, 352] width 91 height 38
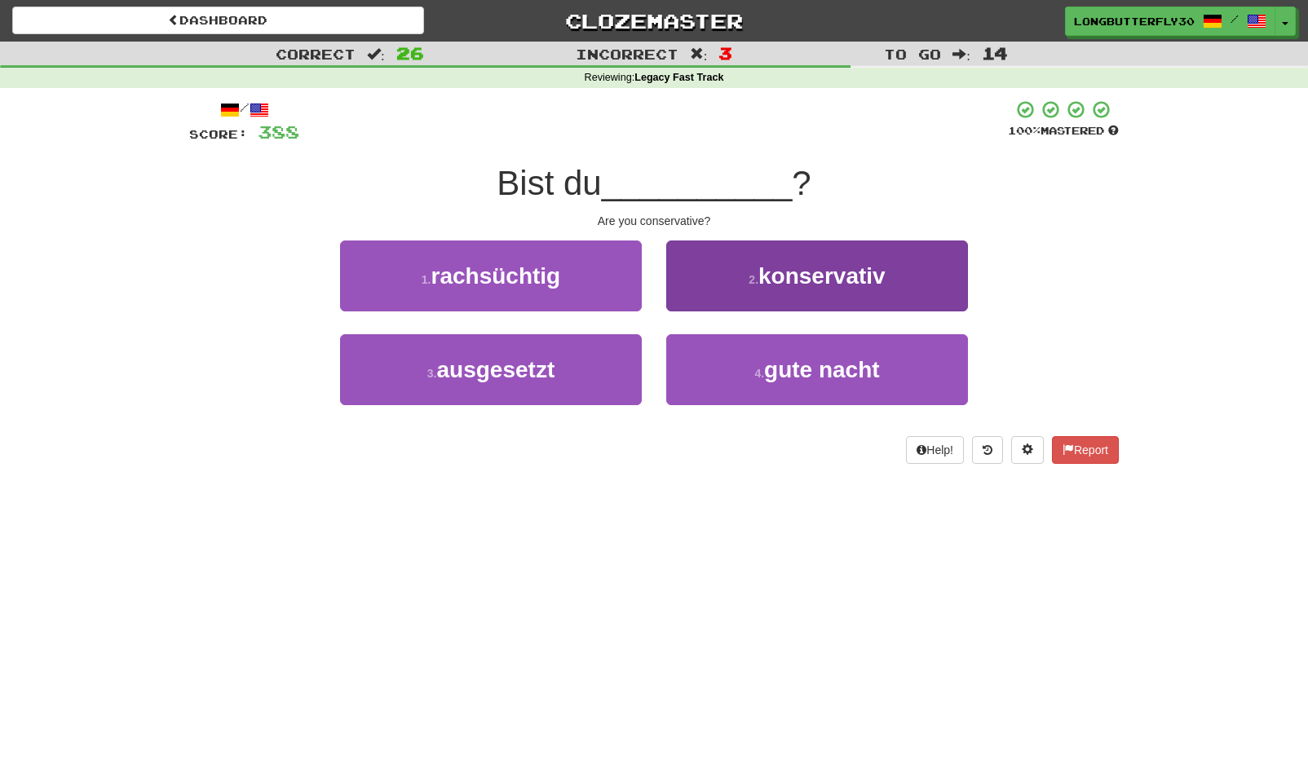
click at [802, 292] on button "2 . konservativ" at bounding box center [817, 276] width 302 height 71
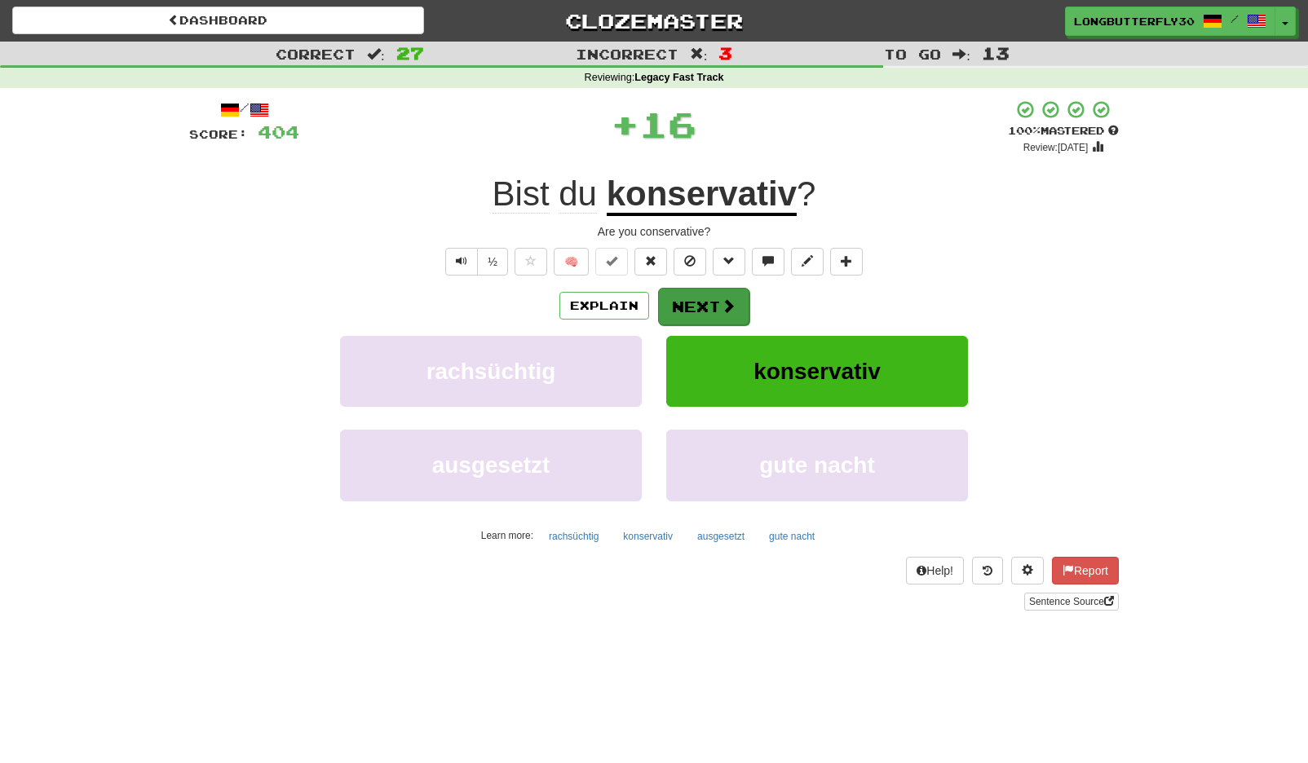
click at [730, 303] on span at bounding box center [728, 305] width 15 height 15
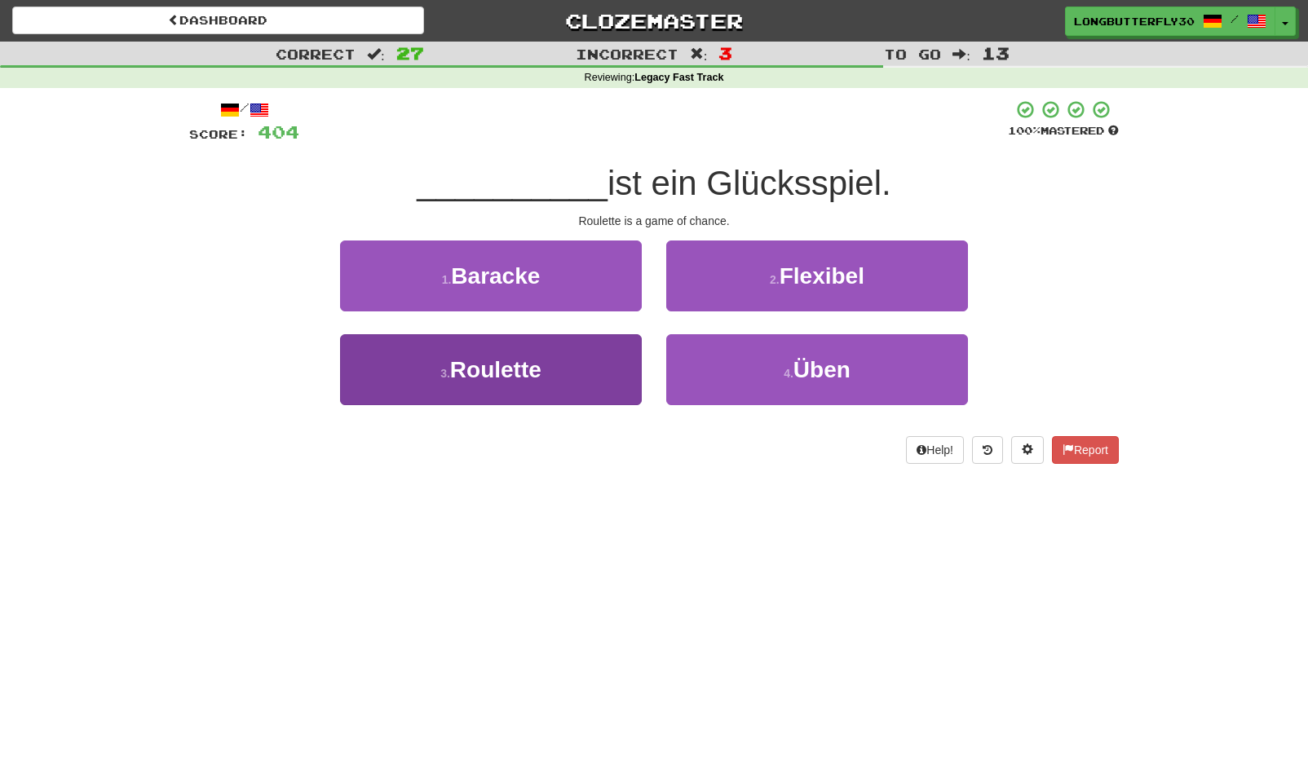
click at [515, 364] on span "Roulette" at bounding box center [495, 369] width 91 height 25
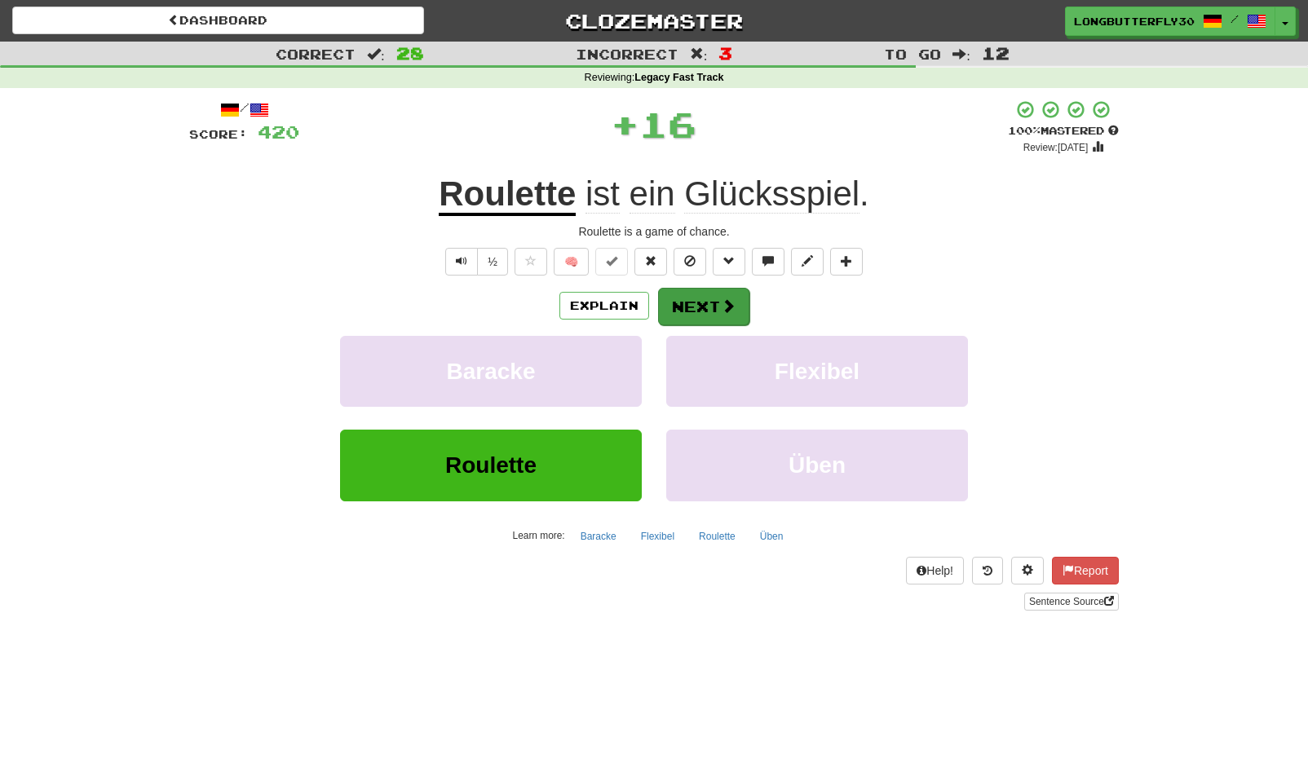
click at [685, 297] on button "Next" at bounding box center [703, 307] width 91 height 38
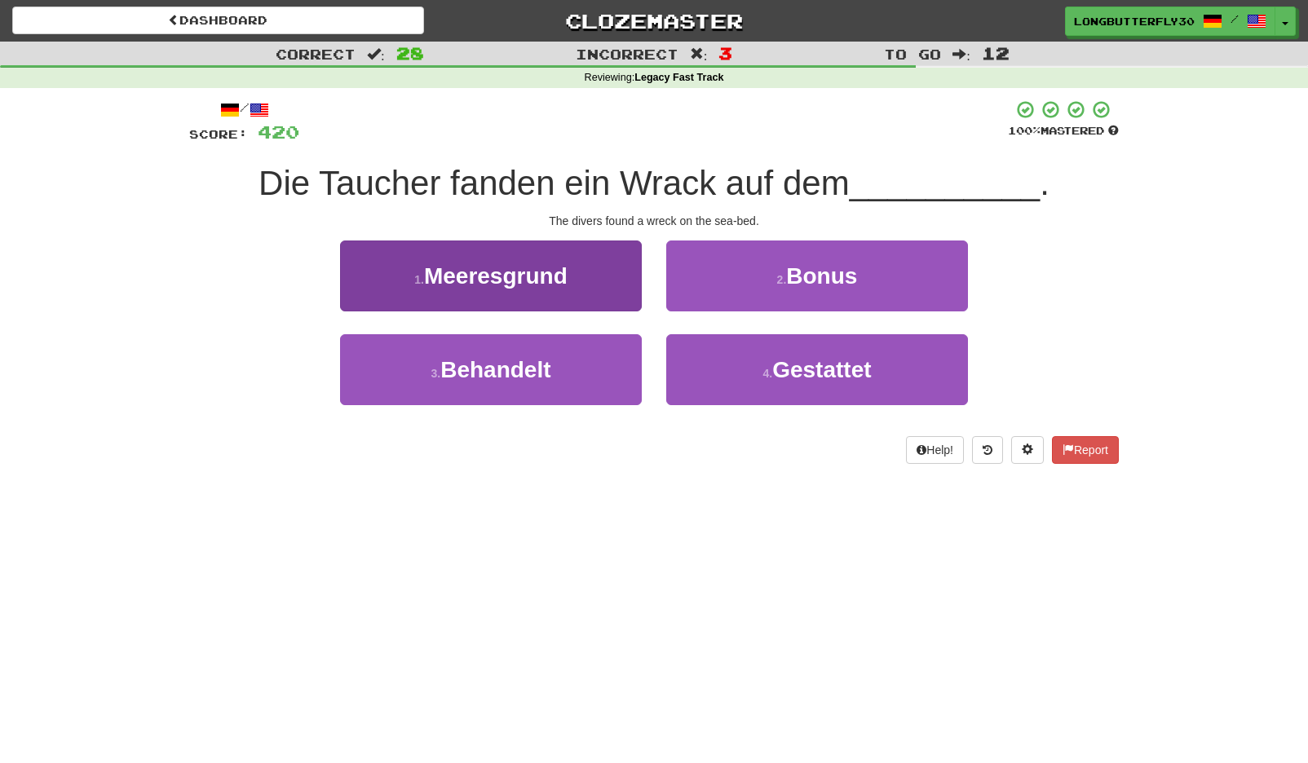
click at [600, 277] on button "1 . Meeresgrund" at bounding box center [491, 276] width 302 height 71
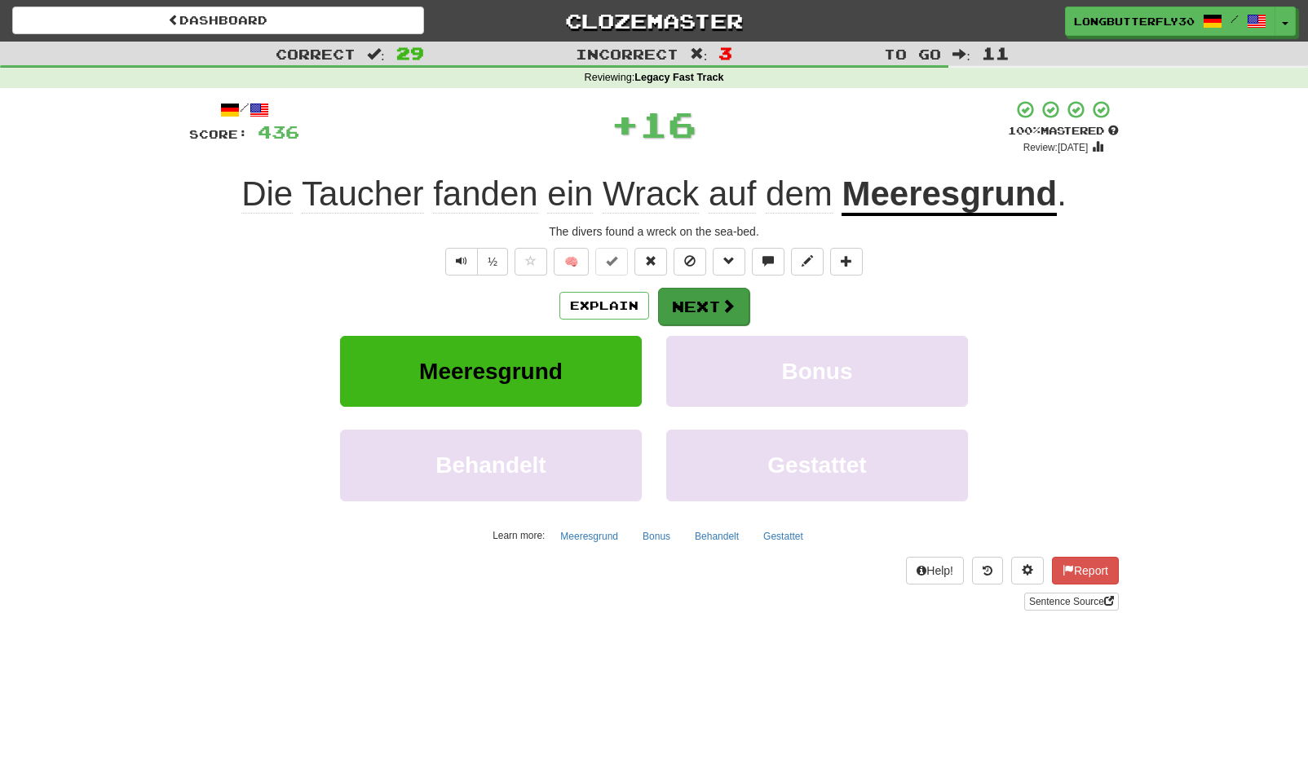
click at [691, 297] on button "Next" at bounding box center [703, 307] width 91 height 38
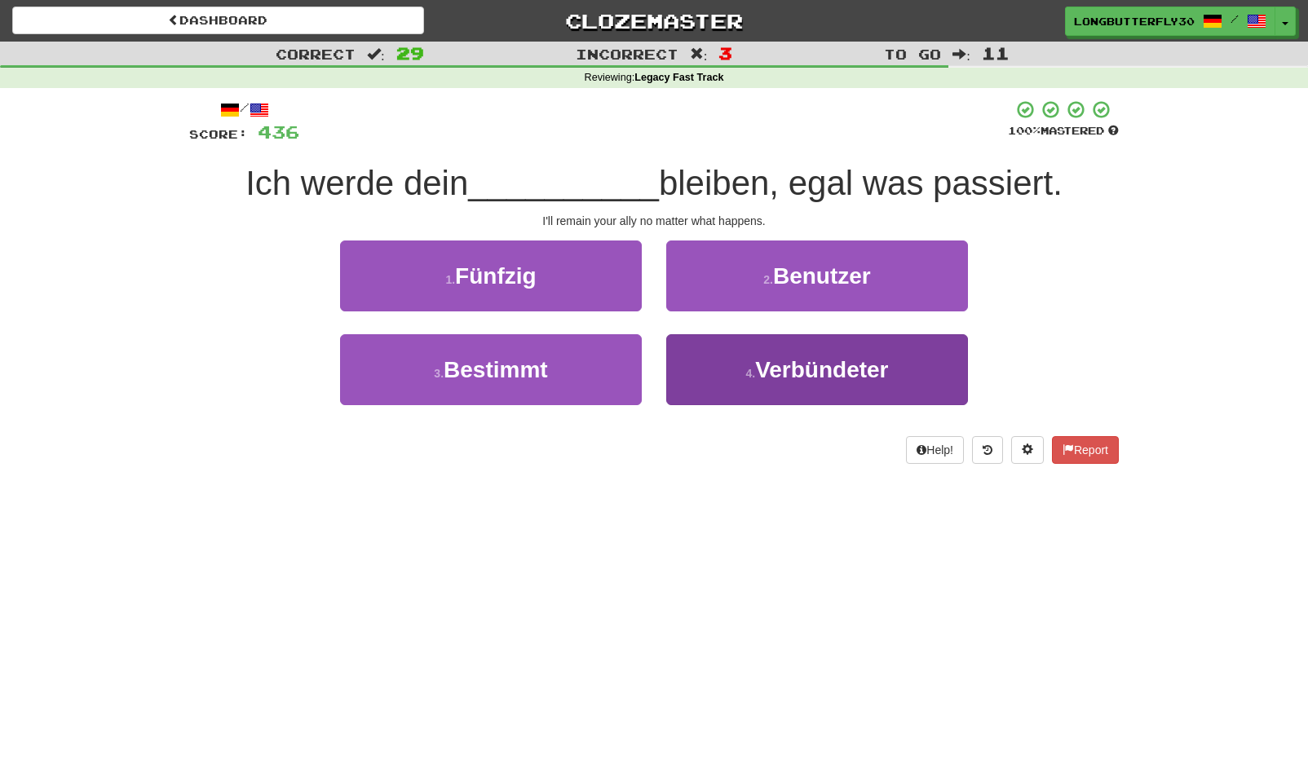
click at [796, 382] on button "4 . Verbündeter" at bounding box center [817, 369] width 302 height 71
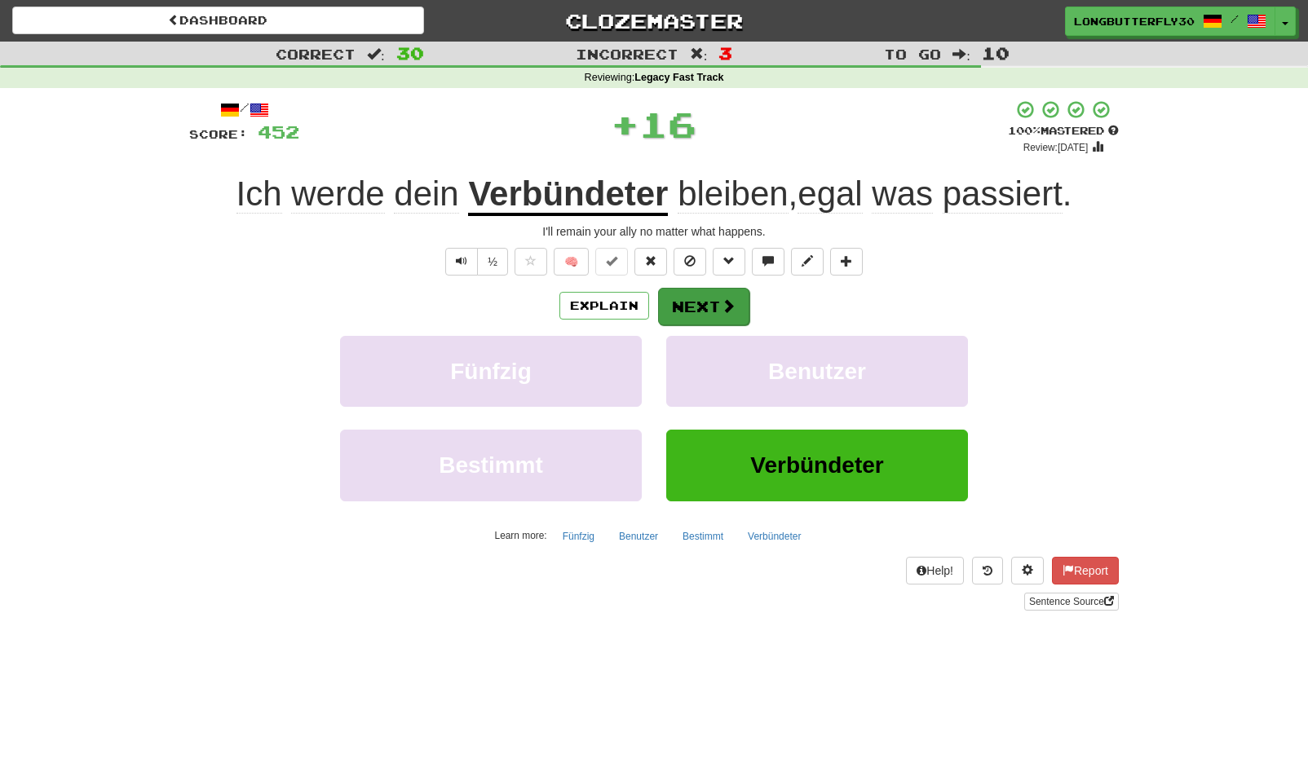
click at [728, 298] on span at bounding box center [728, 305] width 15 height 15
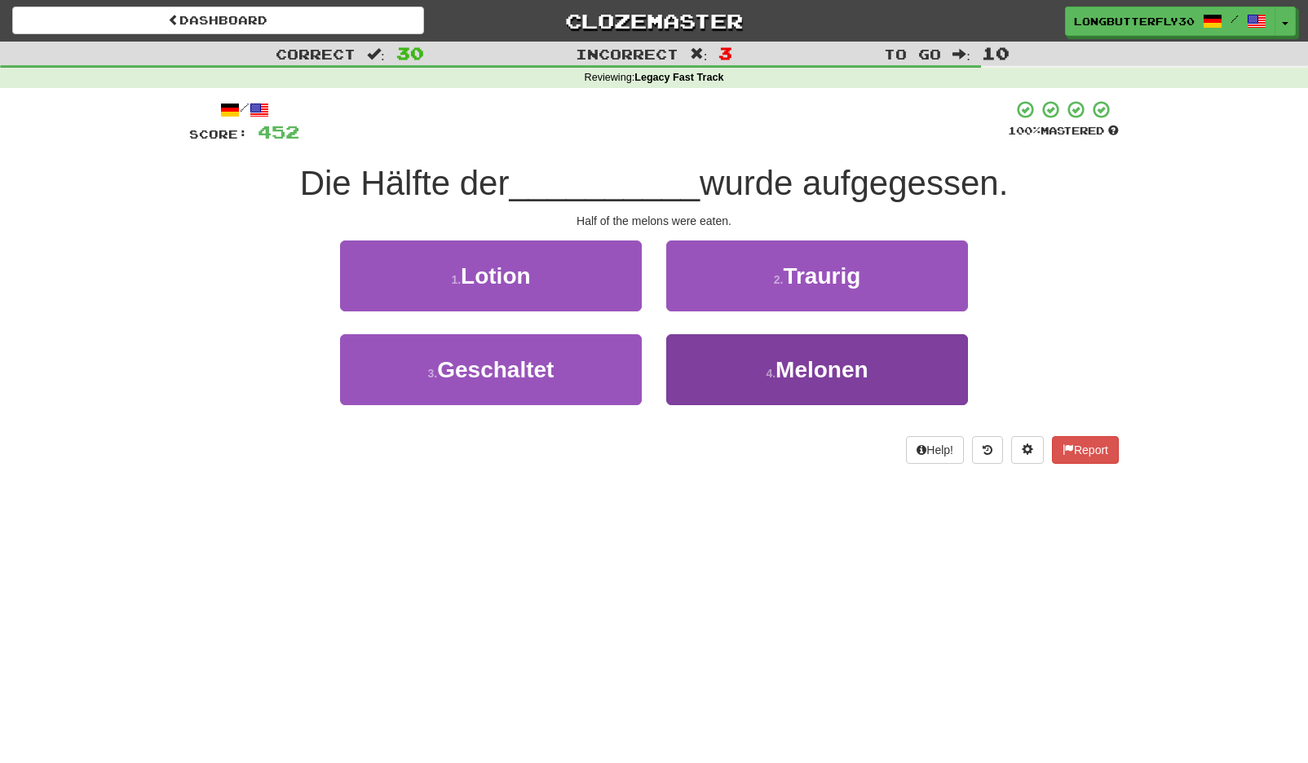
click at [754, 370] on button "4 . Melonen" at bounding box center [817, 369] width 302 height 71
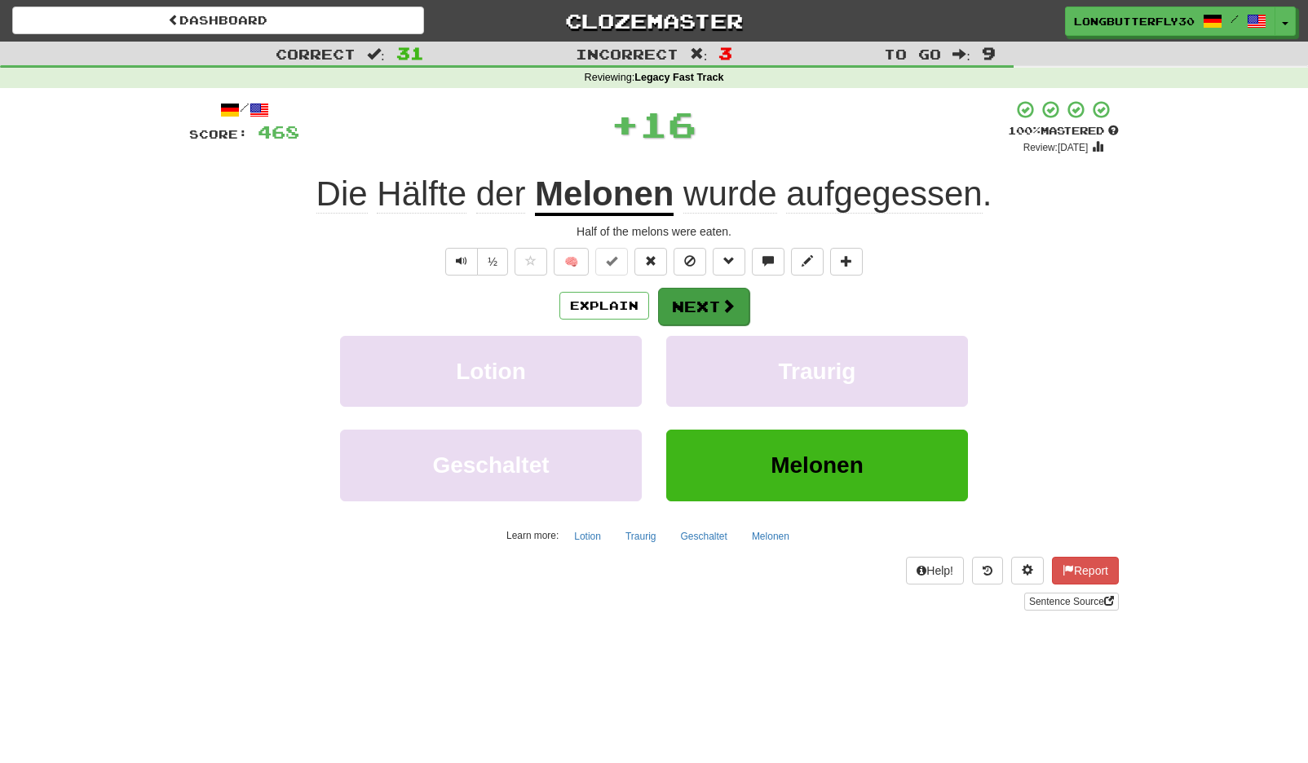
click at [736, 302] on button "Next" at bounding box center [703, 307] width 91 height 38
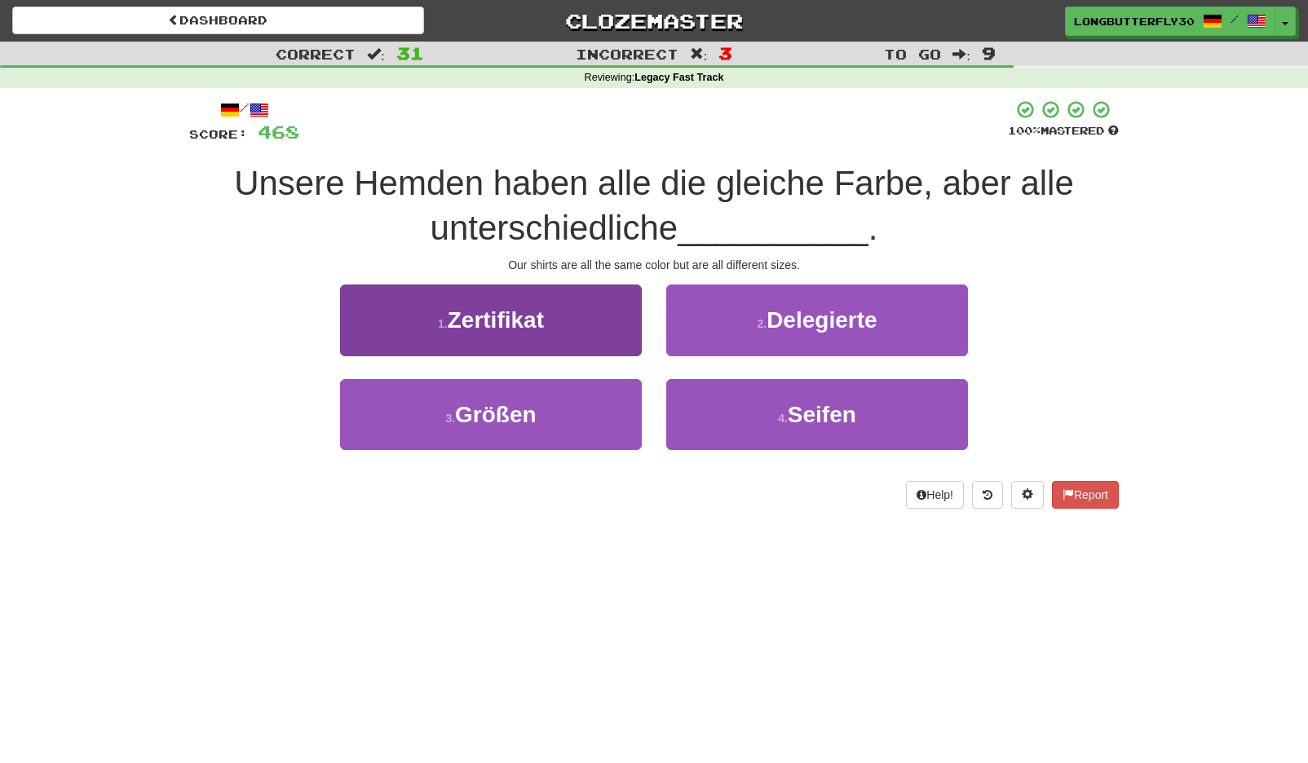
drag, startPoint x: 566, startPoint y: 419, endPoint x: 571, endPoint y: 409, distance: 10.9
click at [566, 419] on button "3 . Größen" at bounding box center [491, 414] width 302 height 71
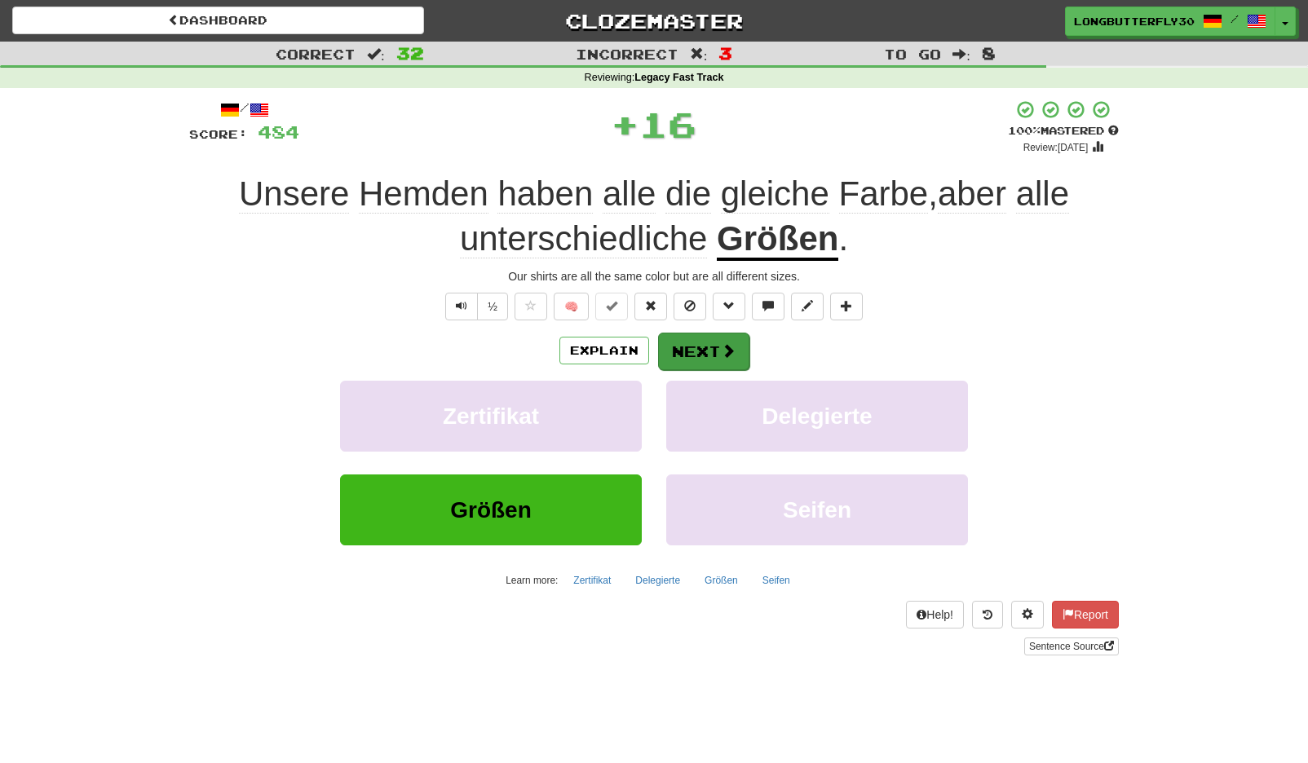
click at [662, 347] on button "Next" at bounding box center [703, 352] width 91 height 38
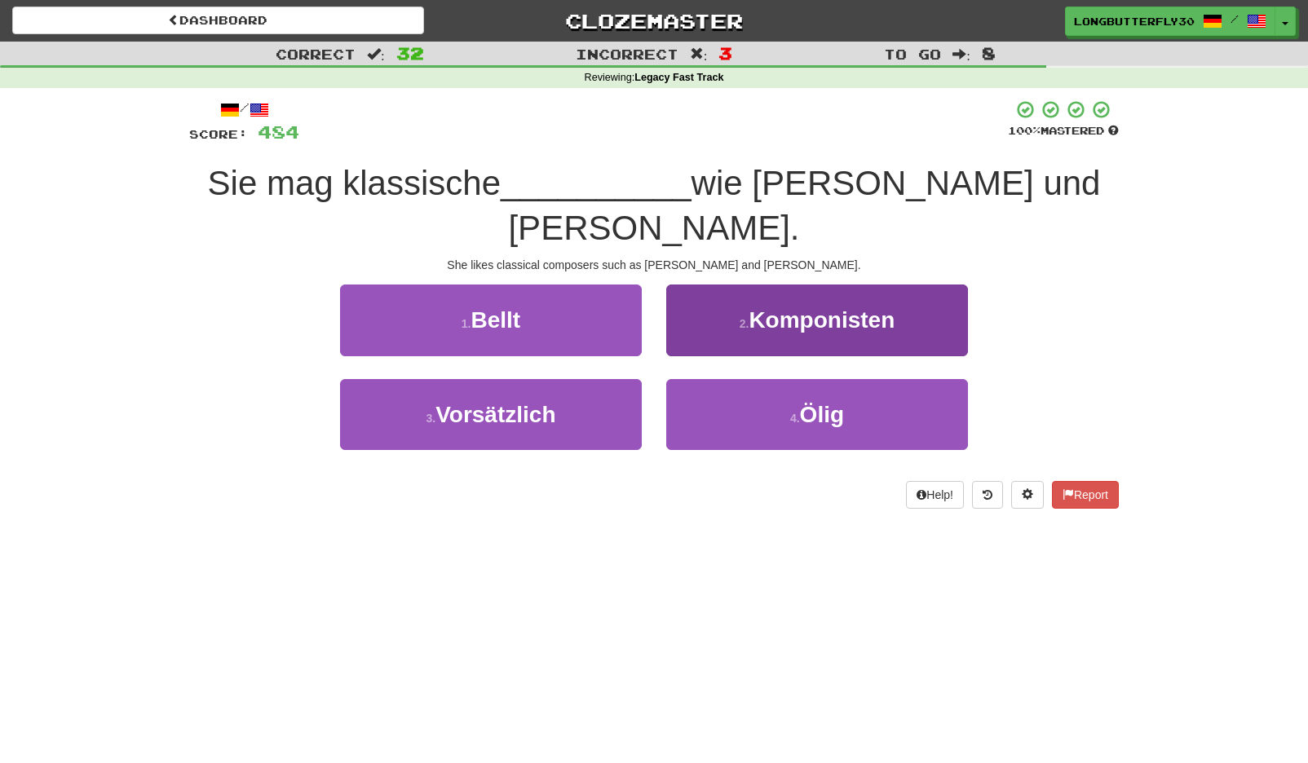
click at [827, 290] on button "2 . Komponisten" at bounding box center [817, 320] width 302 height 71
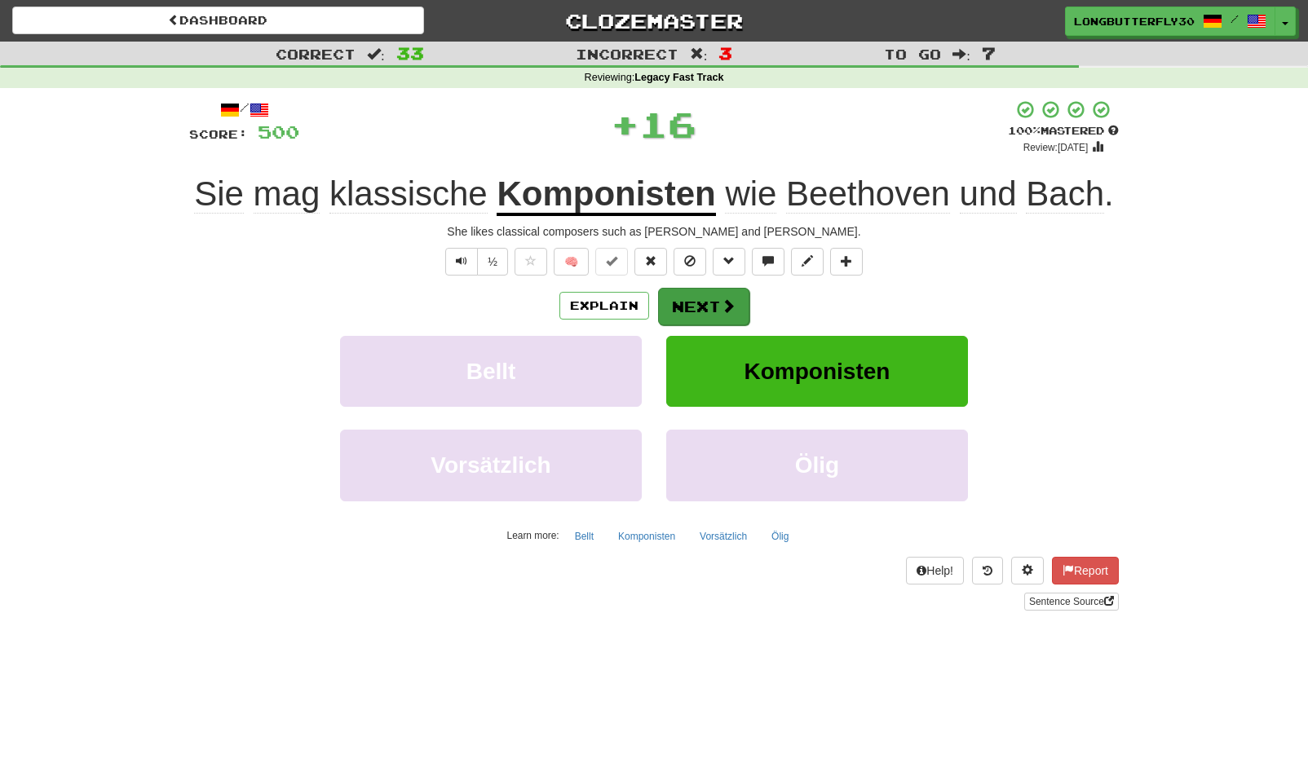
click at [721, 303] on span at bounding box center [728, 305] width 15 height 15
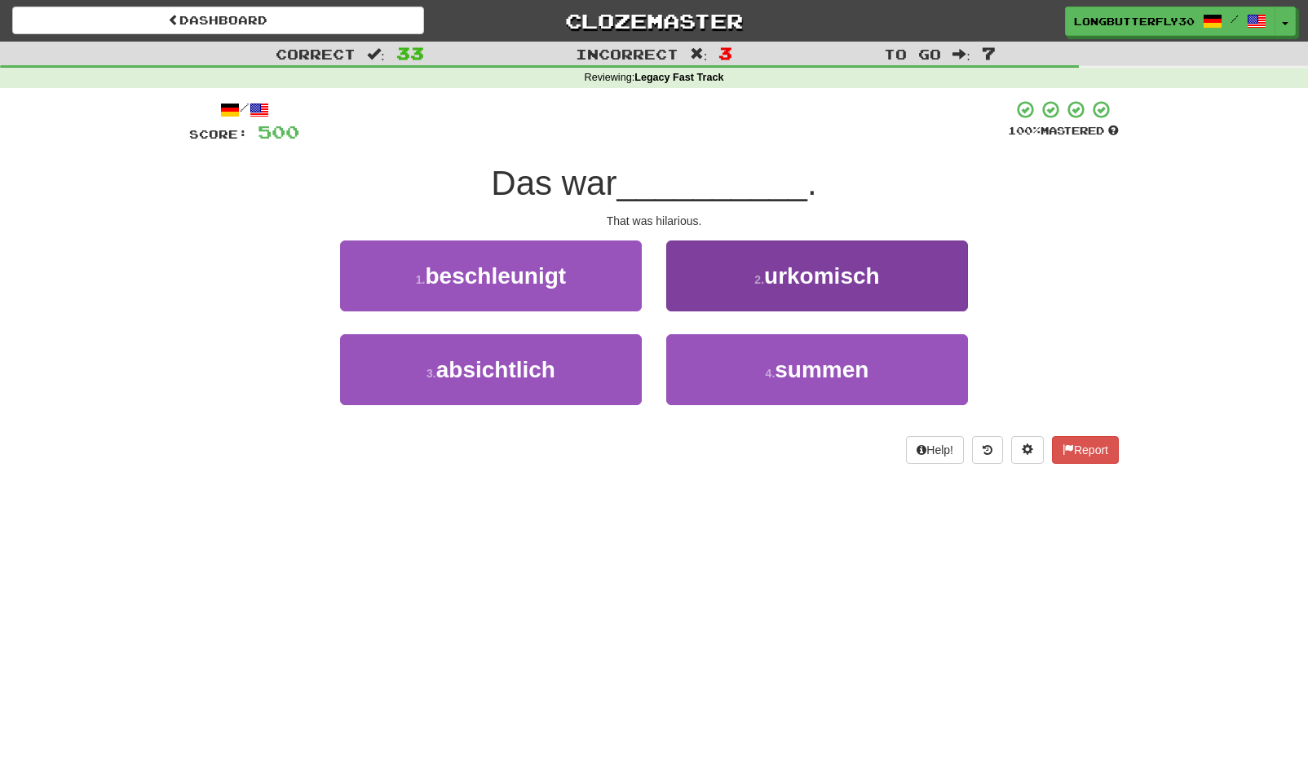
click at [749, 293] on button "2 . urkomisch" at bounding box center [817, 276] width 302 height 71
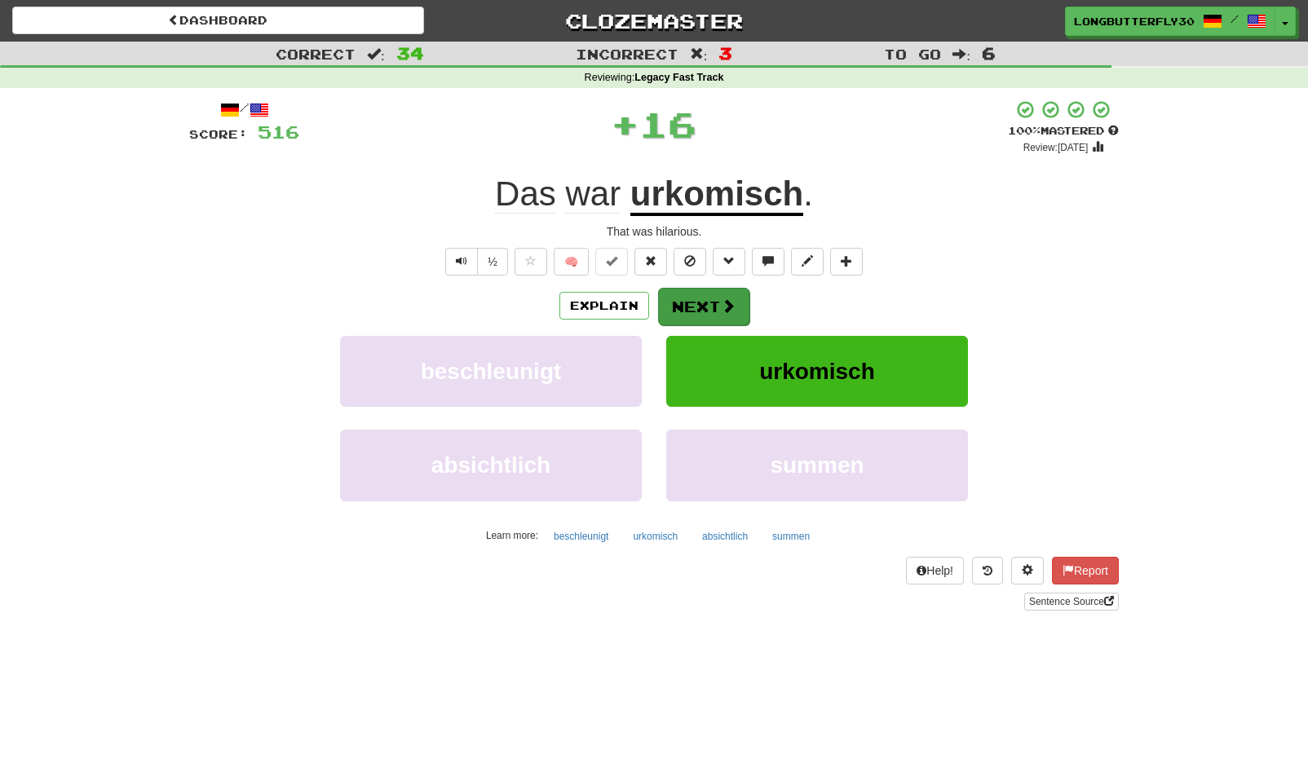
click at [716, 317] on button "Next" at bounding box center [703, 307] width 91 height 38
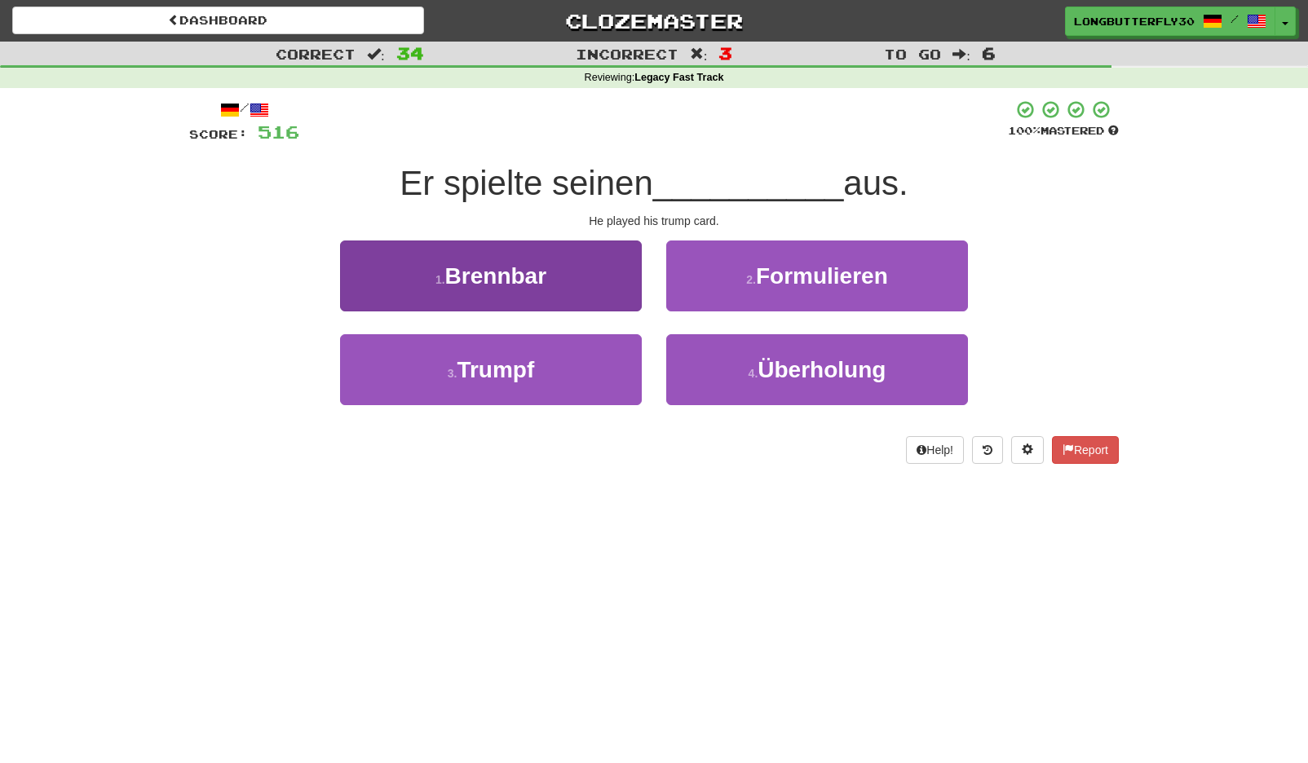
drag, startPoint x: 610, startPoint y: 382, endPoint x: 621, endPoint y: 369, distance: 17.5
click at [610, 382] on button "3 . Trumpf" at bounding box center [491, 369] width 302 height 71
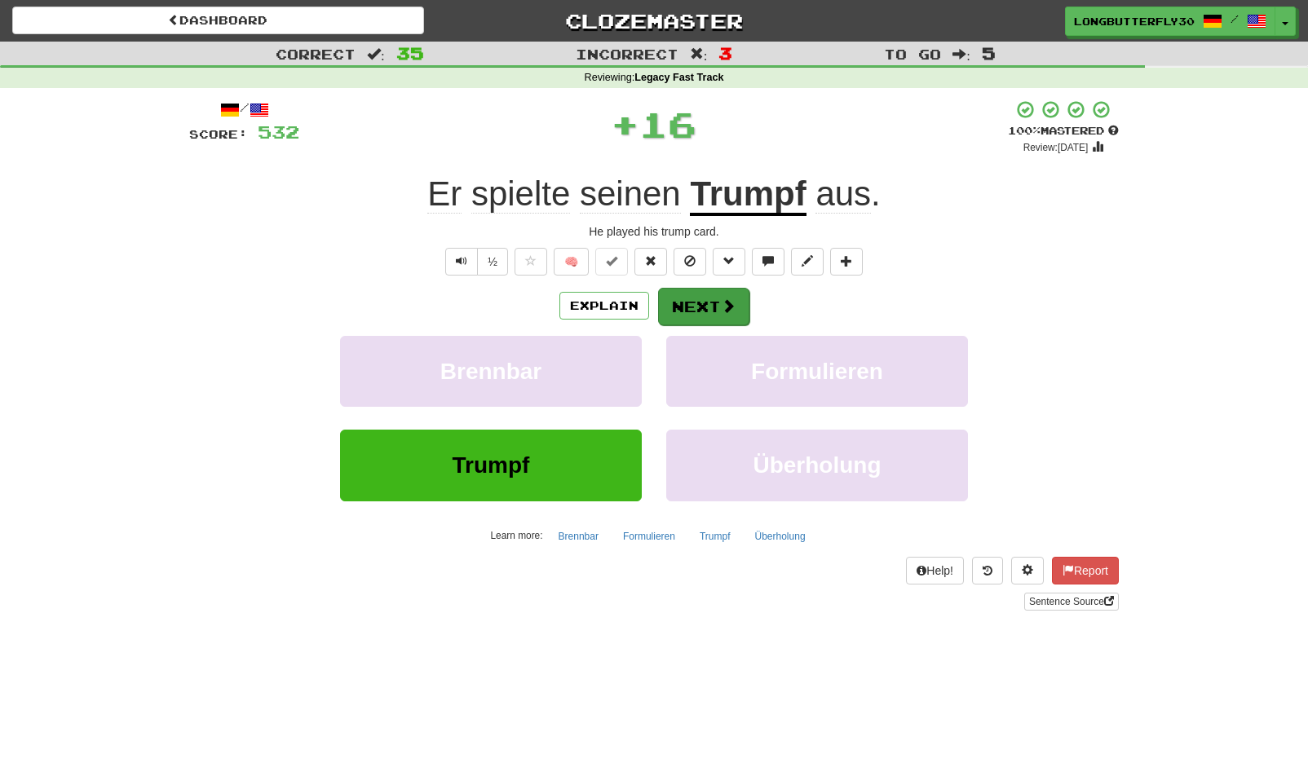
click at [711, 296] on button "Next" at bounding box center [703, 307] width 91 height 38
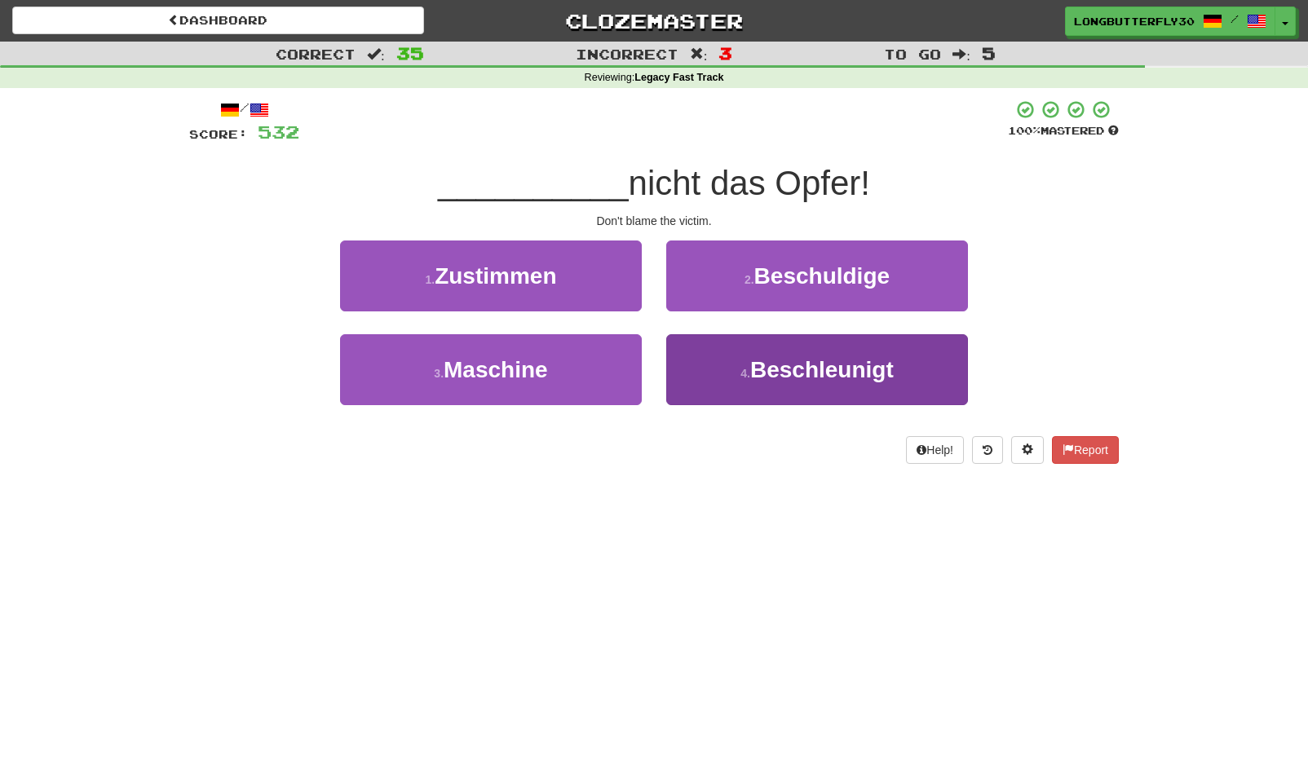
click at [788, 359] on span "Beschleunigt" at bounding box center [822, 369] width 144 height 25
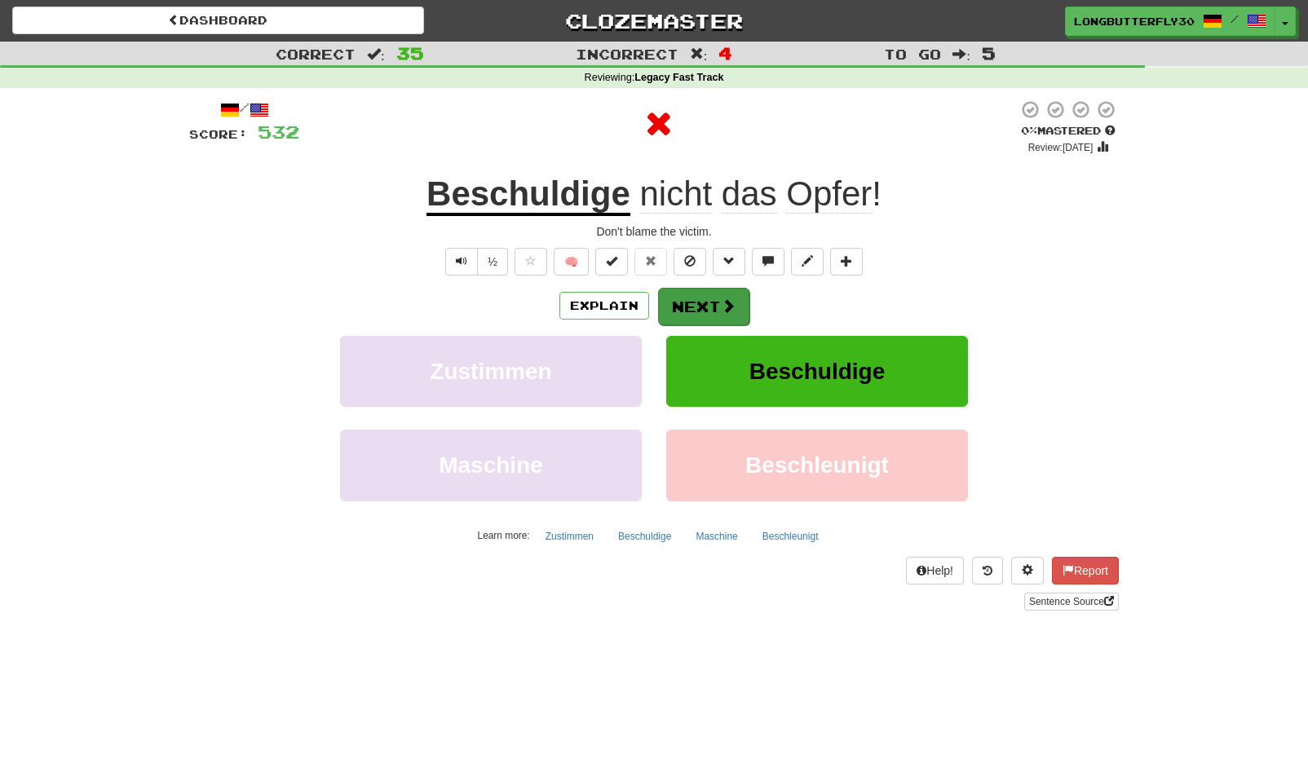
click at [707, 301] on button "Next" at bounding box center [703, 307] width 91 height 38
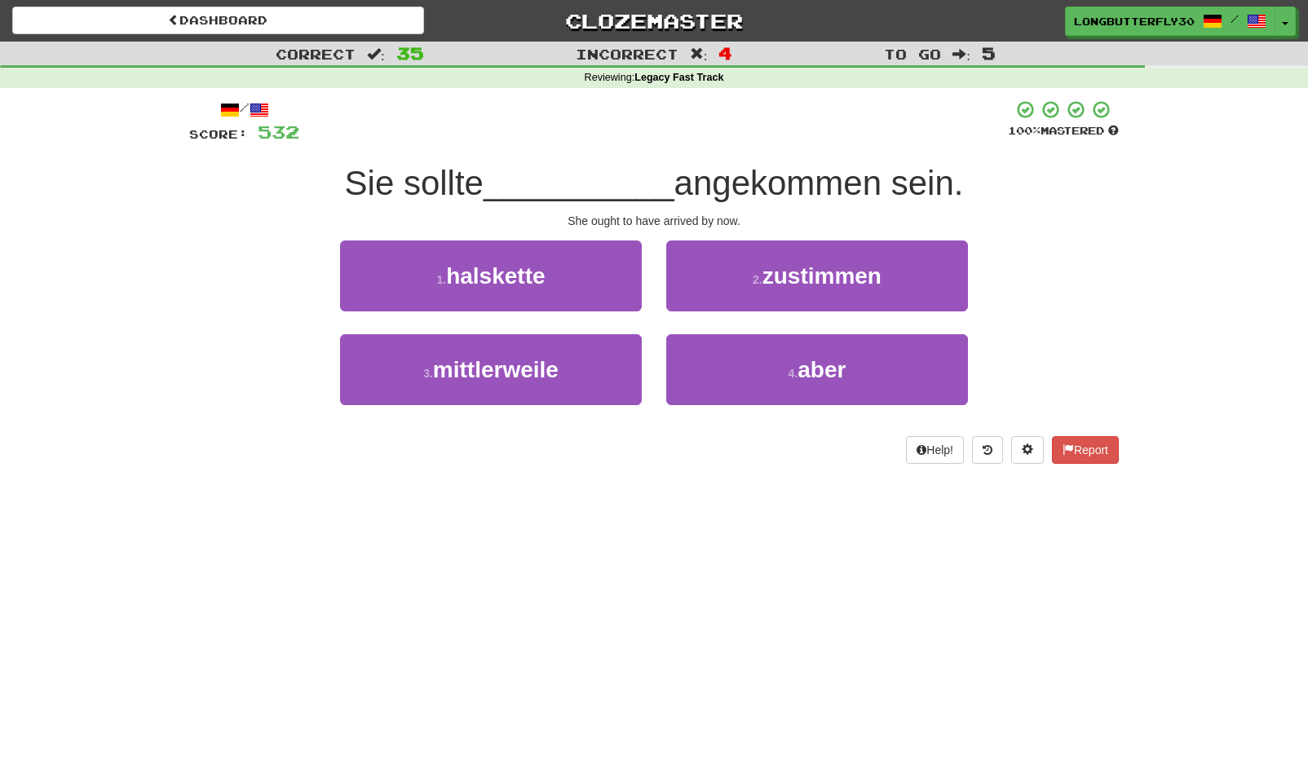
click at [833, 267] on span "zustimmen" at bounding box center [822, 275] width 119 height 25
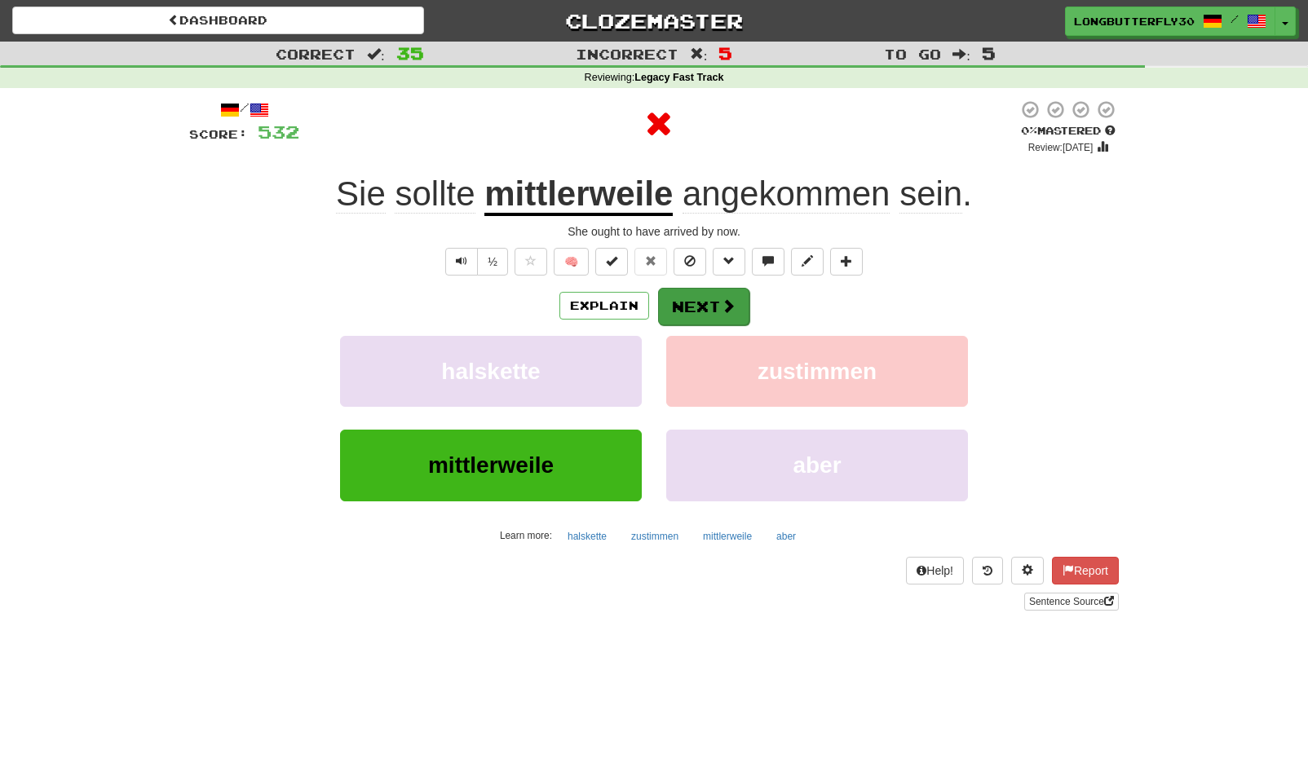
click at [694, 307] on button "Next" at bounding box center [703, 307] width 91 height 38
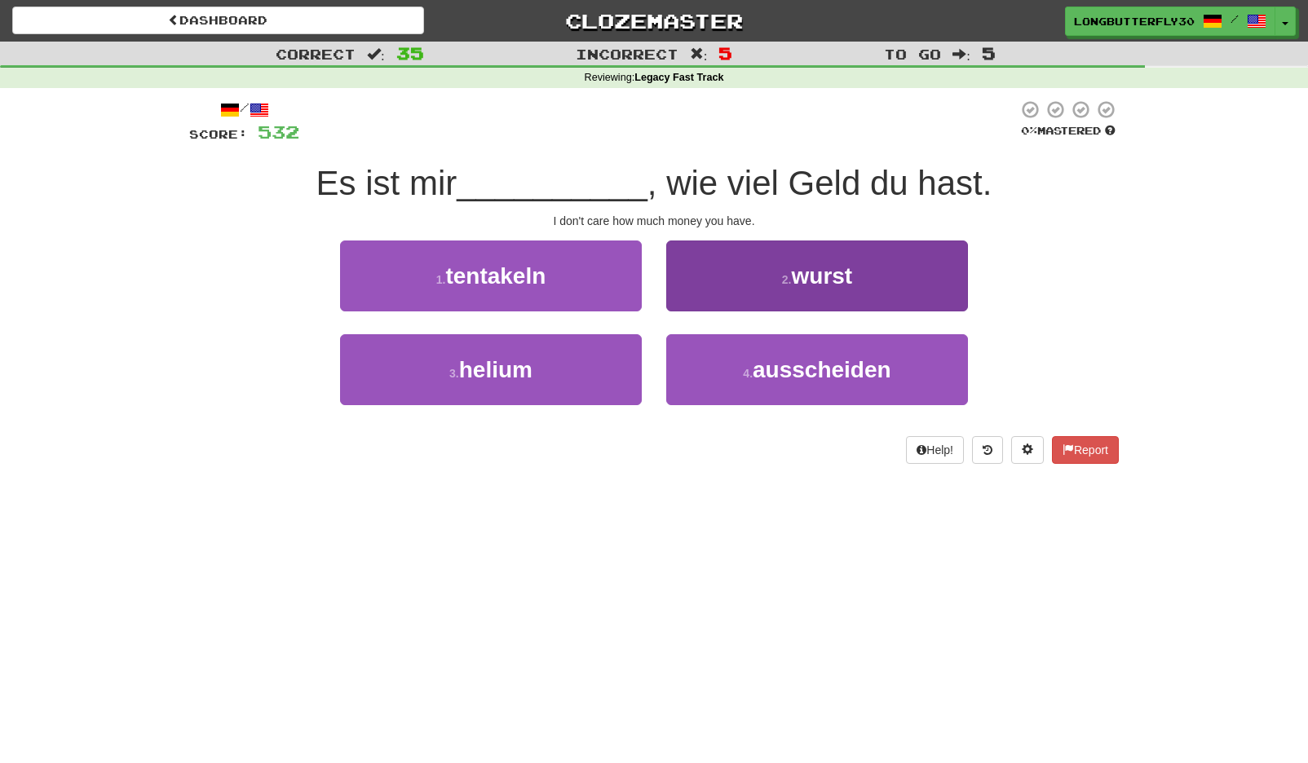
click at [855, 267] on button "2 . wurst" at bounding box center [817, 276] width 302 height 71
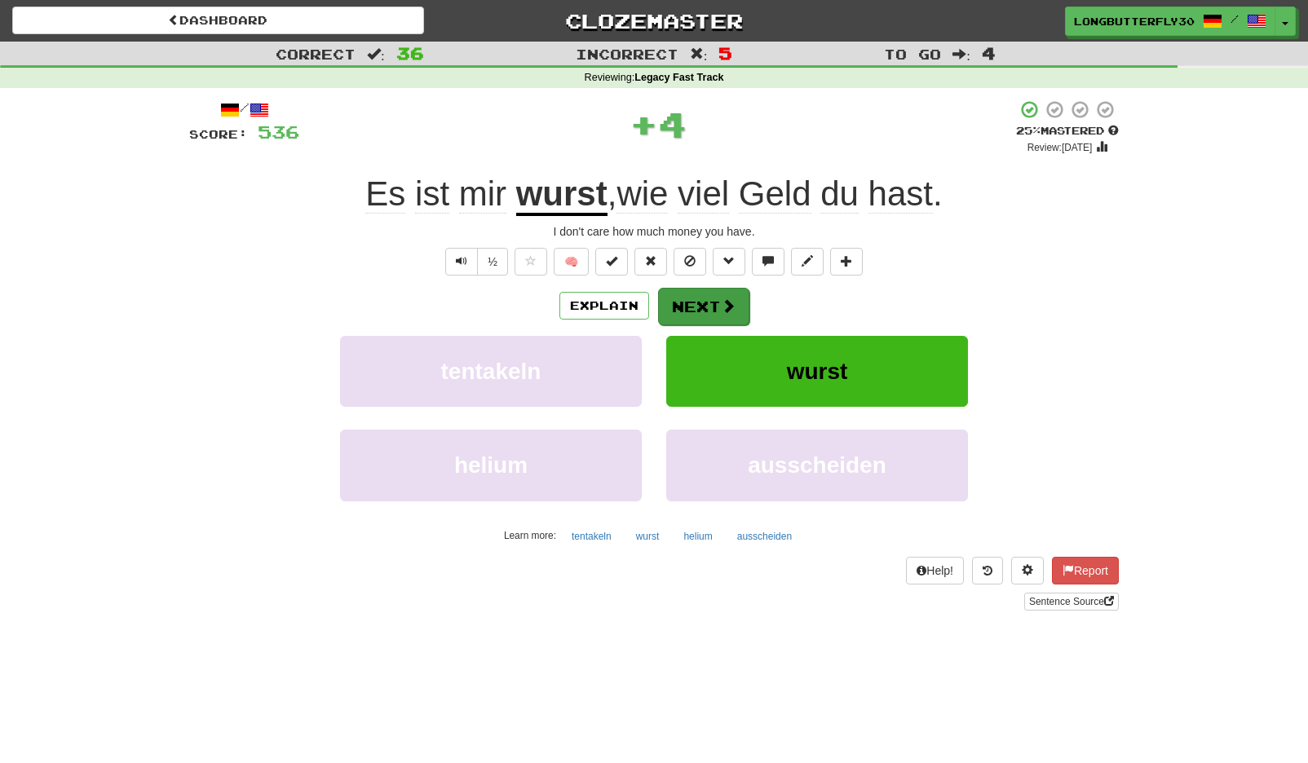
click at [746, 288] on button "Next" at bounding box center [703, 307] width 91 height 38
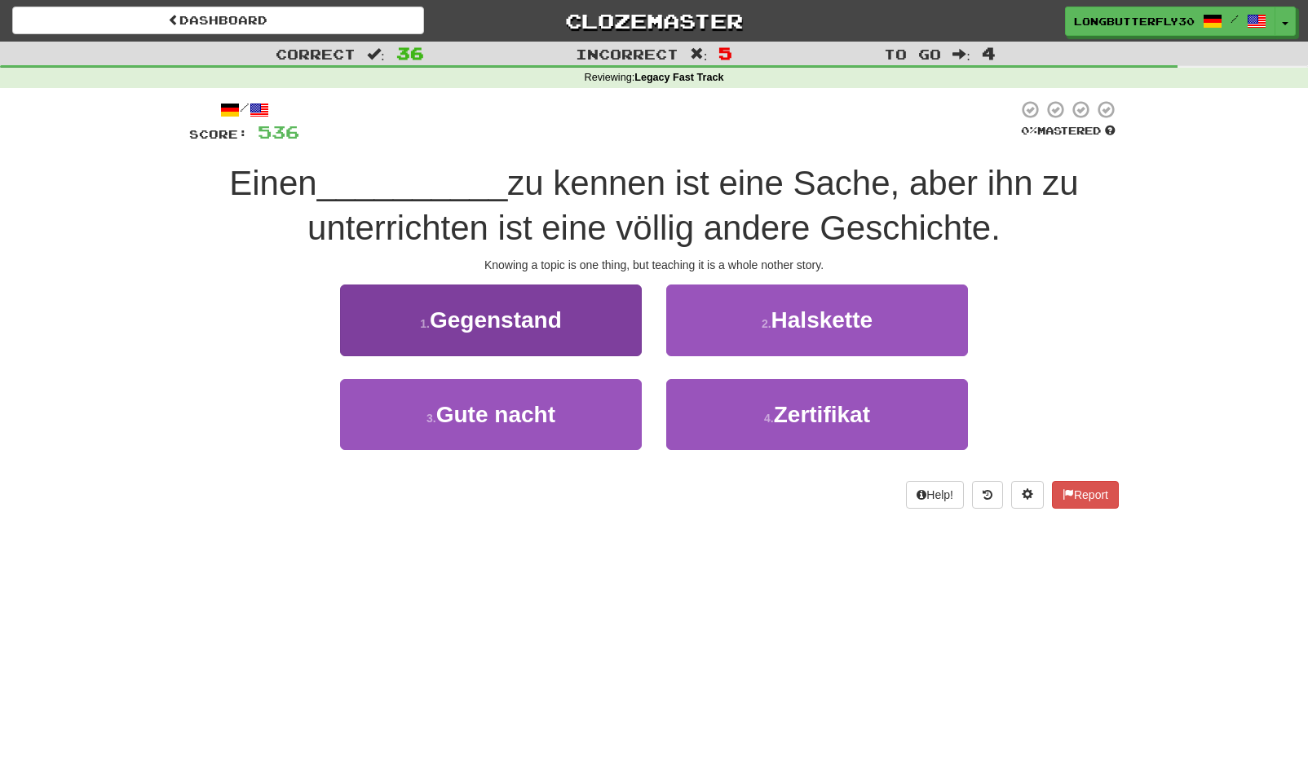
click at [620, 333] on button "1 . Gegenstand" at bounding box center [491, 320] width 302 height 71
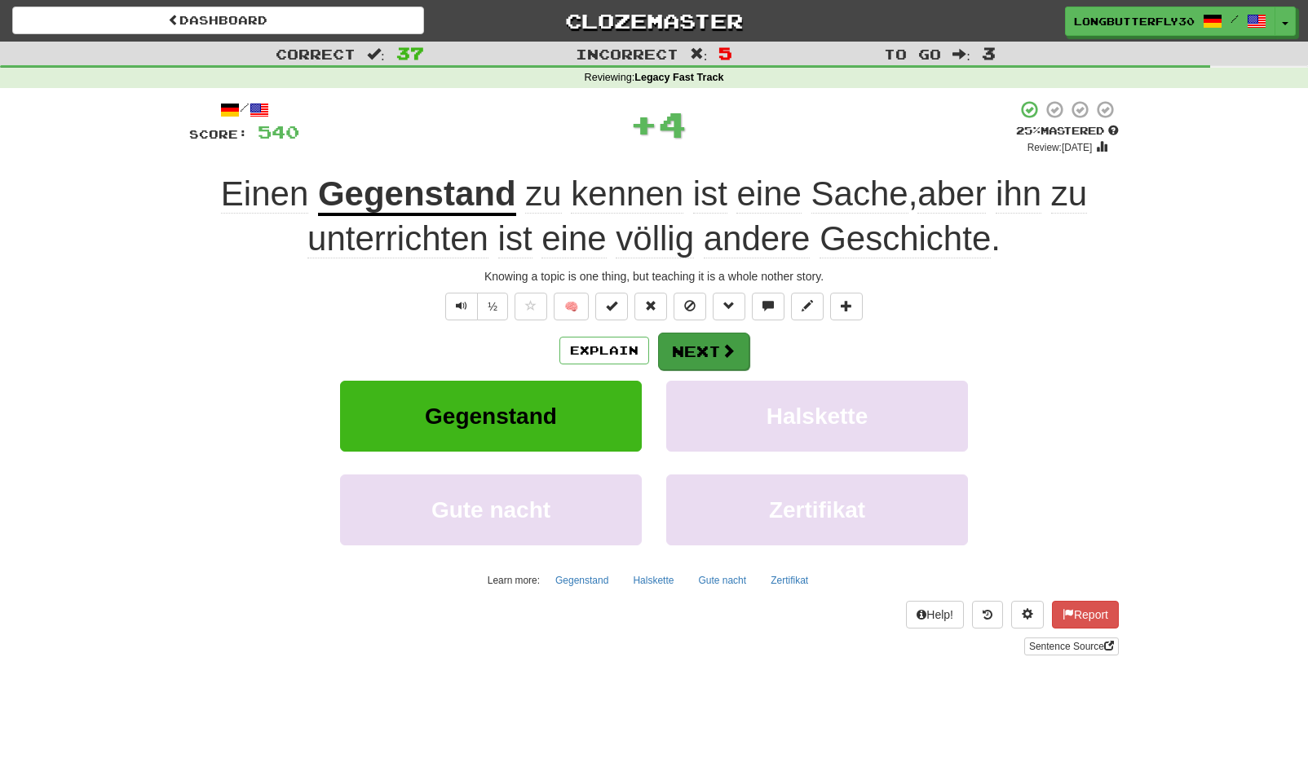
click at [696, 350] on button "Next" at bounding box center [703, 352] width 91 height 38
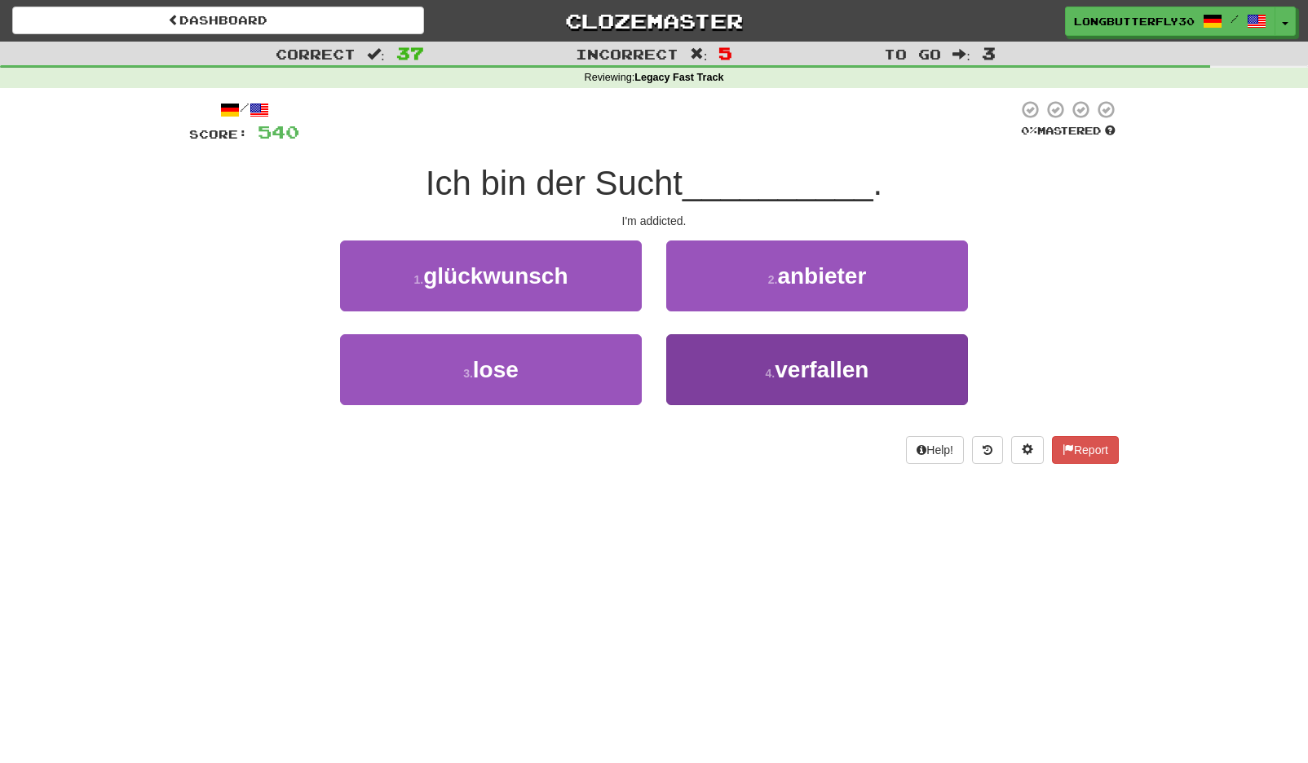
click at [773, 370] on small "4 ." at bounding box center [771, 373] width 10 height 13
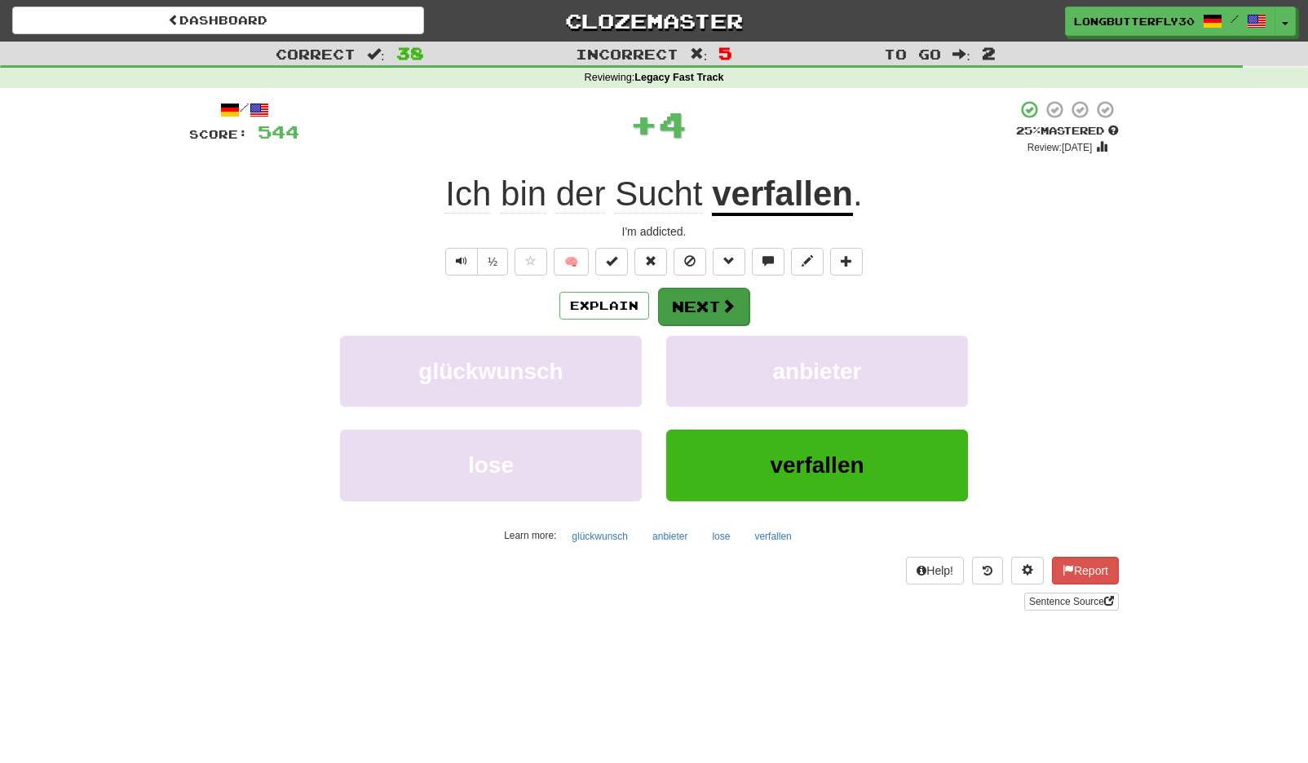
click at [701, 306] on button "Next" at bounding box center [703, 307] width 91 height 38
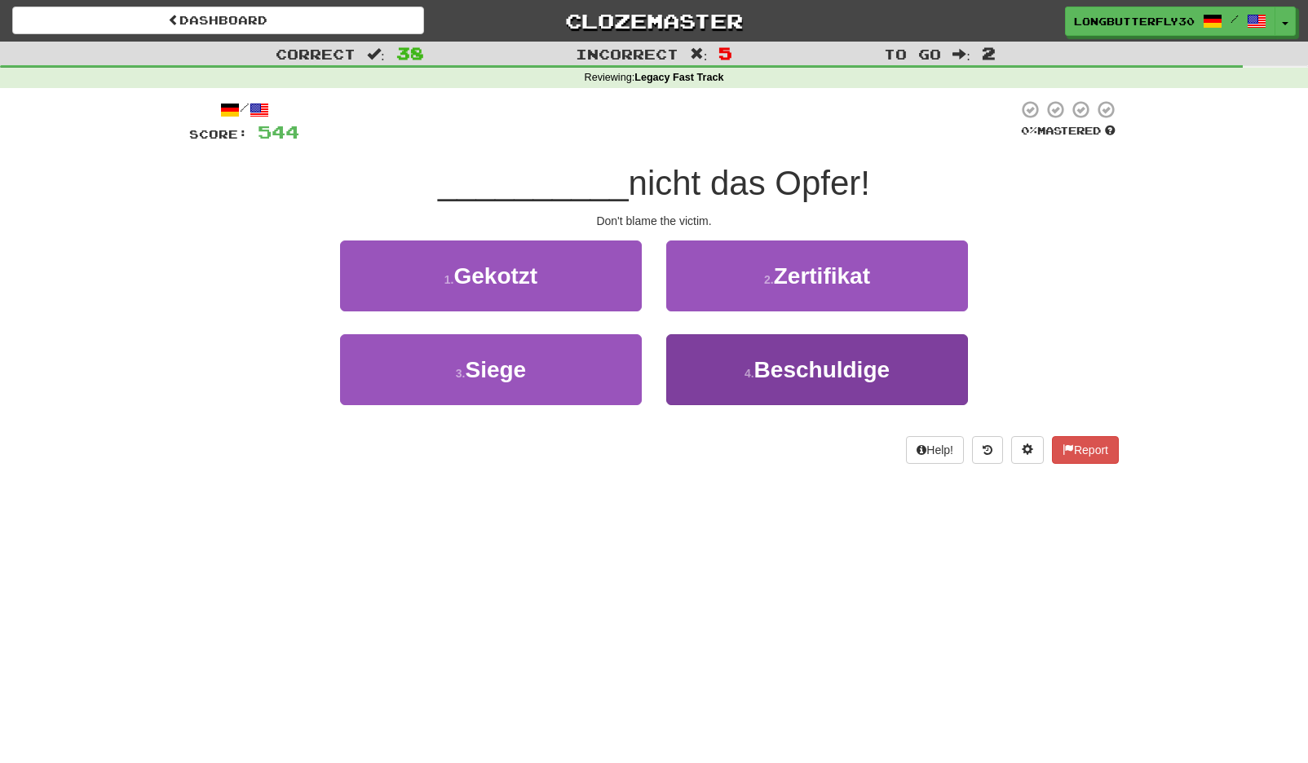
click at [773, 363] on span "Beschuldige" at bounding box center [821, 369] width 135 height 25
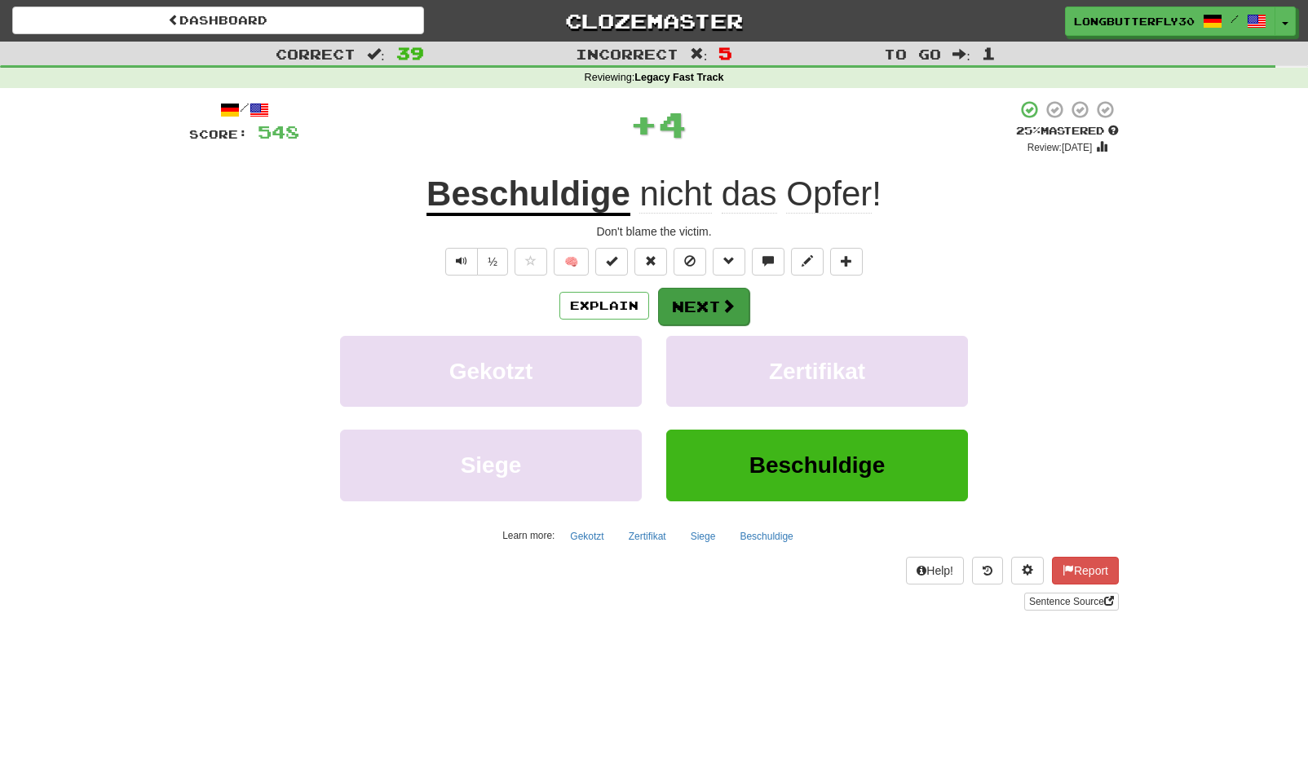
click at [706, 312] on button "Next" at bounding box center [703, 307] width 91 height 38
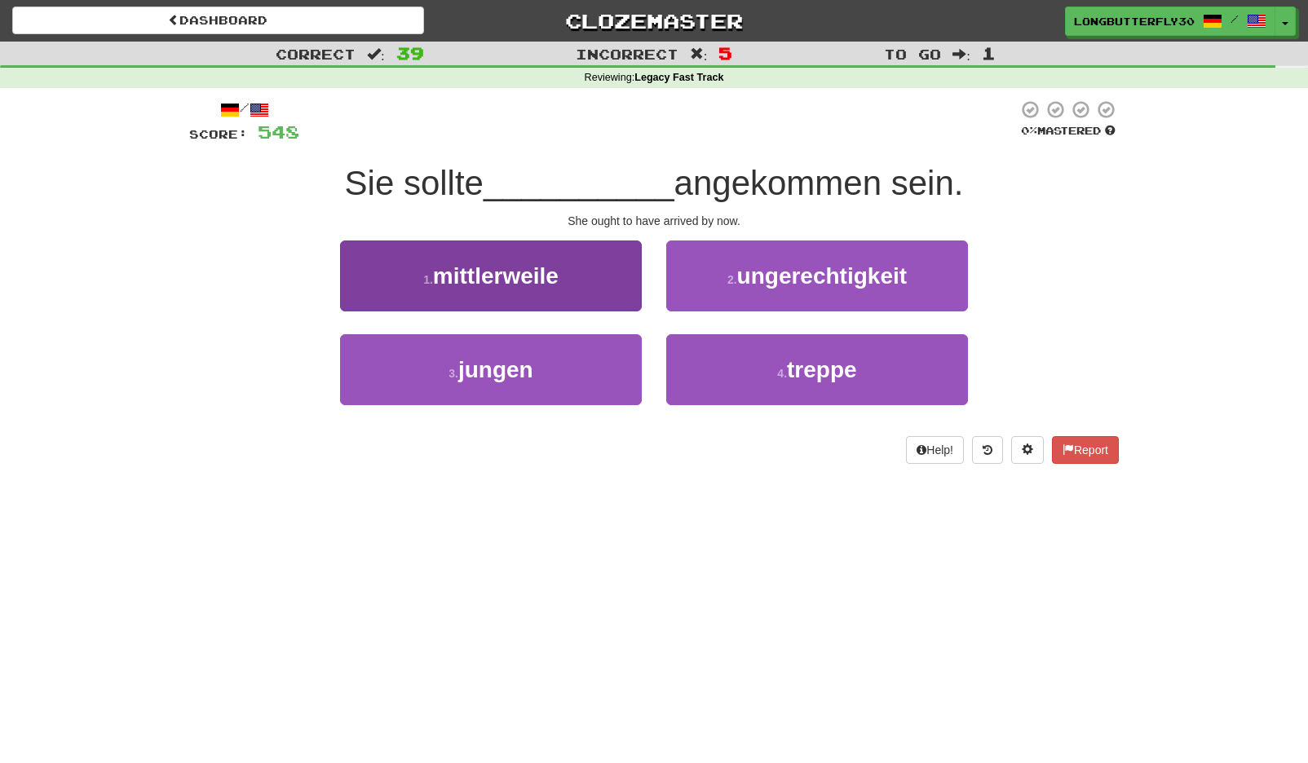
click at [603, 264] on button "1 . mittlerweile" at bounding box center [491, 276] width 302 height 71
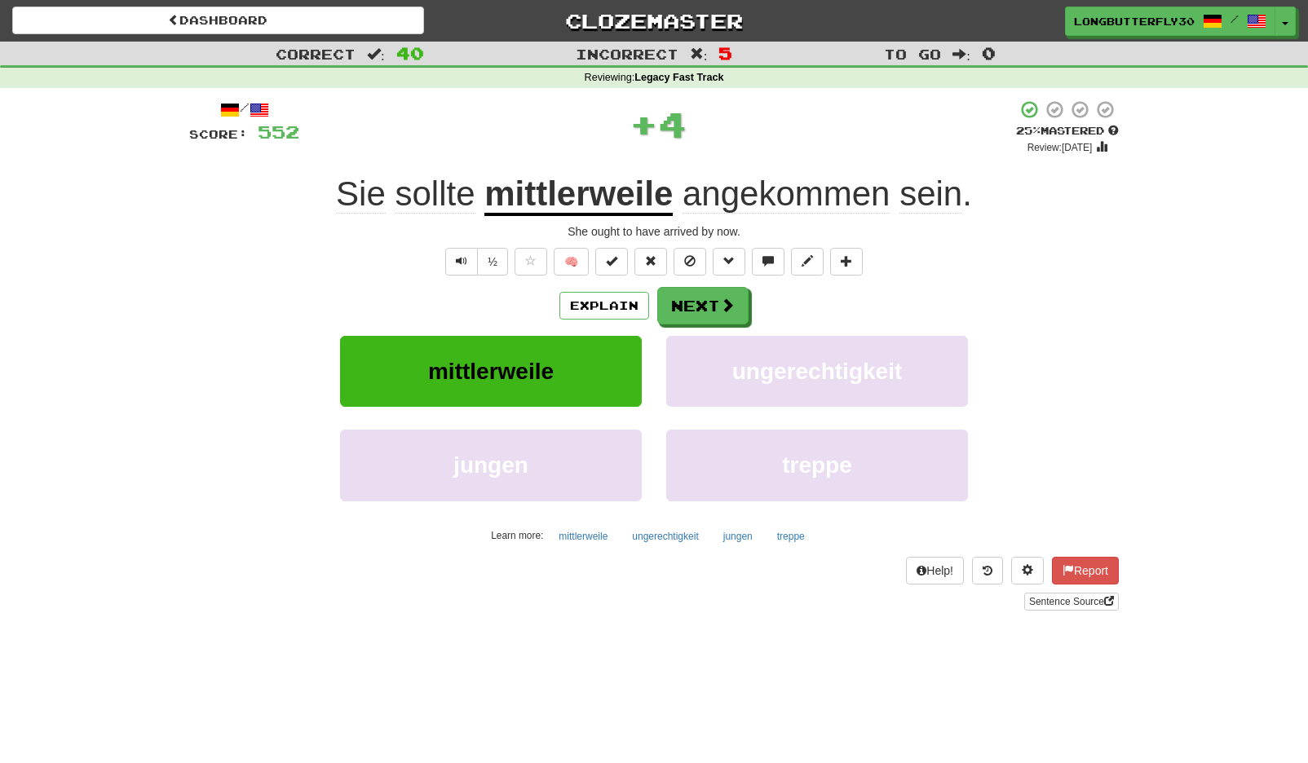
click at [771, 297] on div "Explain Next" at bounding box center [654, 306] width 930 height 38
click at [714, 295] on button "Next" at bounding box center [703, 307] width 91 height 38
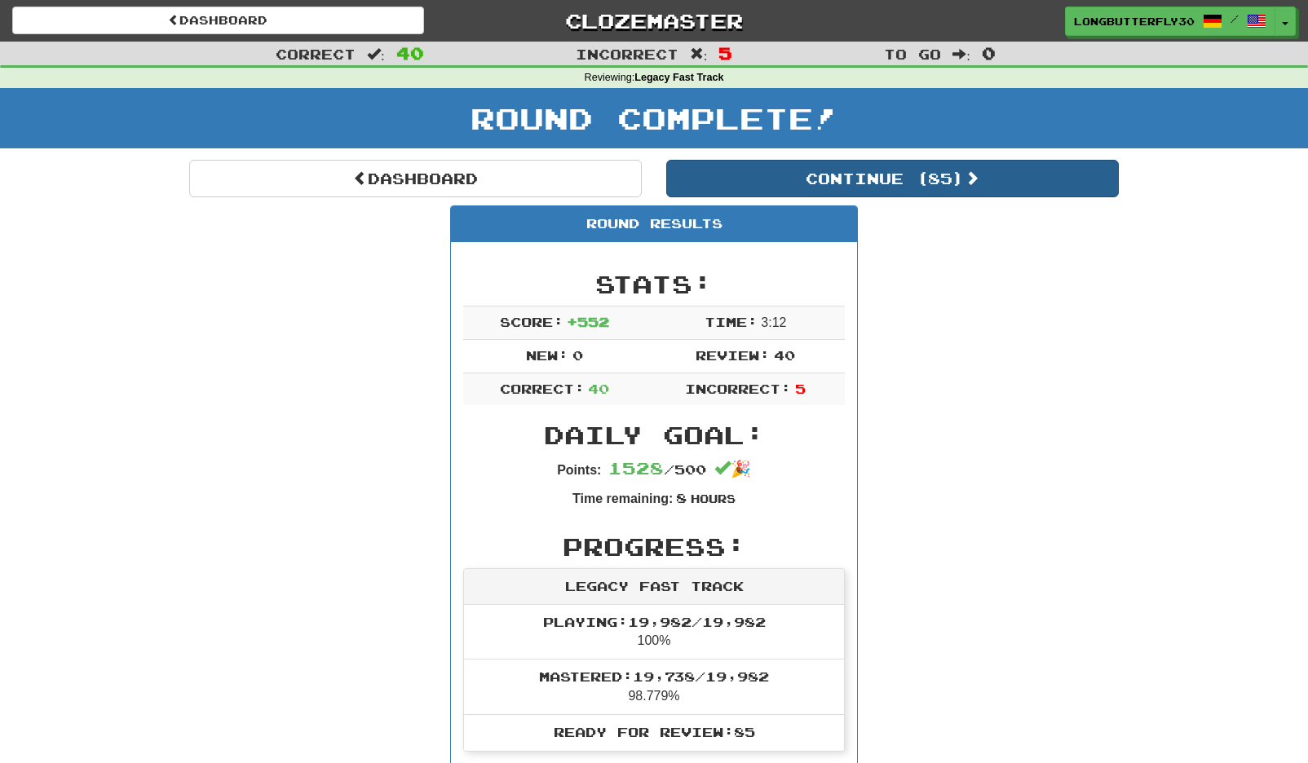
click at [908, 168] on button "Continue ( 85 )" at bounding box center [892, 179] width 453 height 38
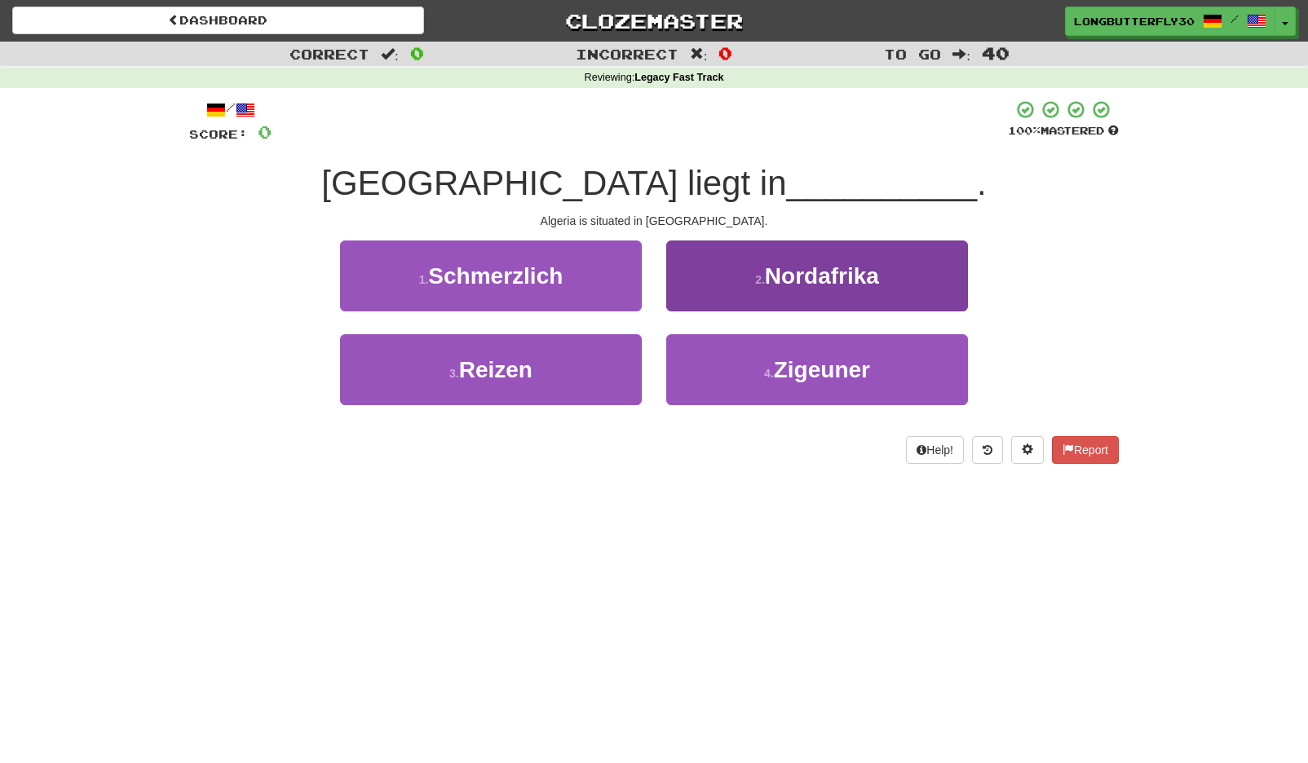
click at [834, 272] on span "Nordafrika" at bounding box center [822, 275] width 114 height 25
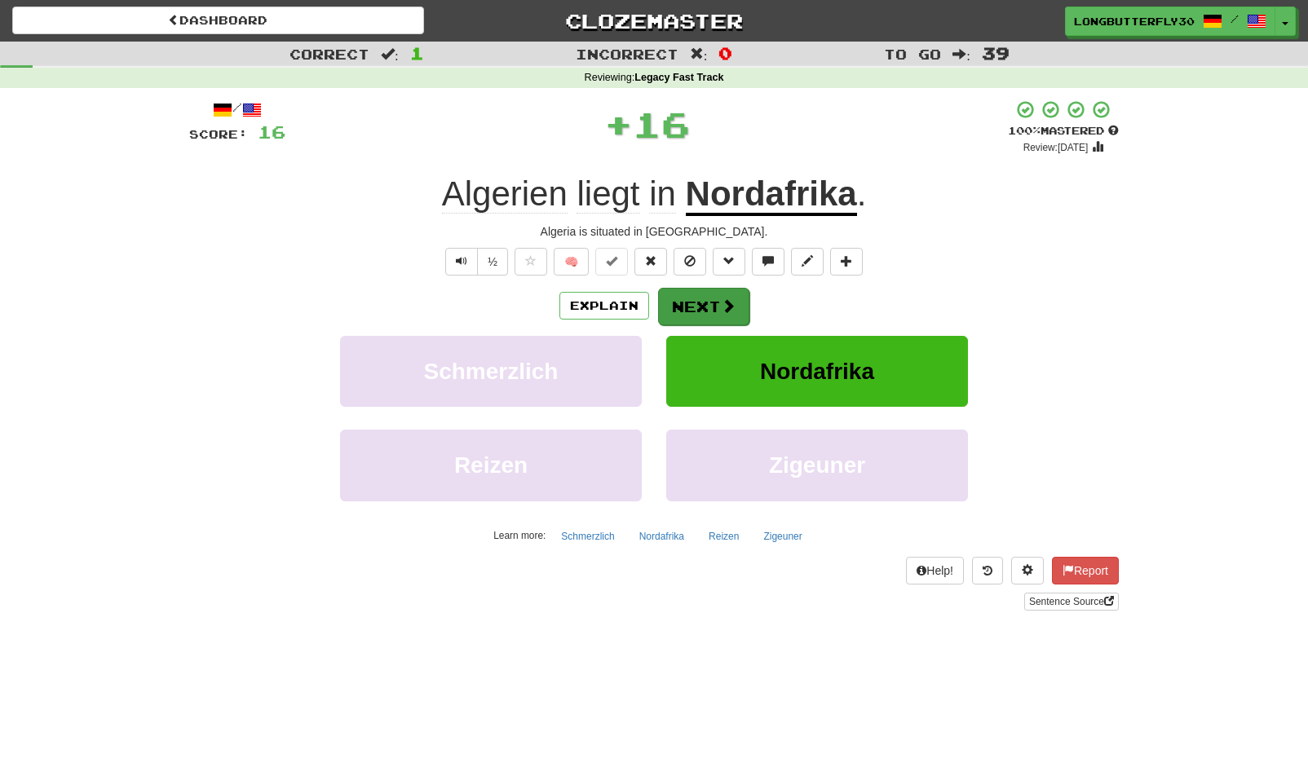
click at [745, 300] on button "Next" at bounding box center [703, 307] width 91 height 38
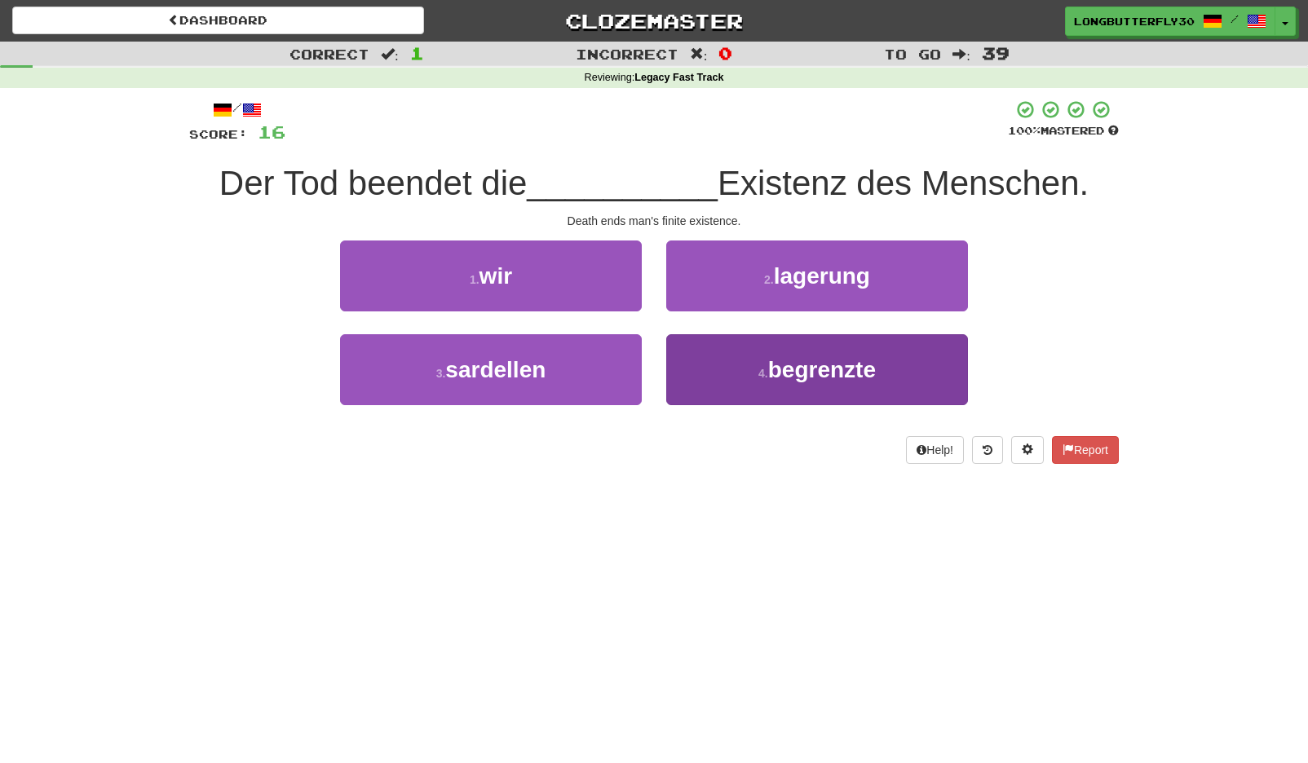
click at [741, 357] on button "4 . begrenzte" at bounding box center [817, 369] width 302 height 71
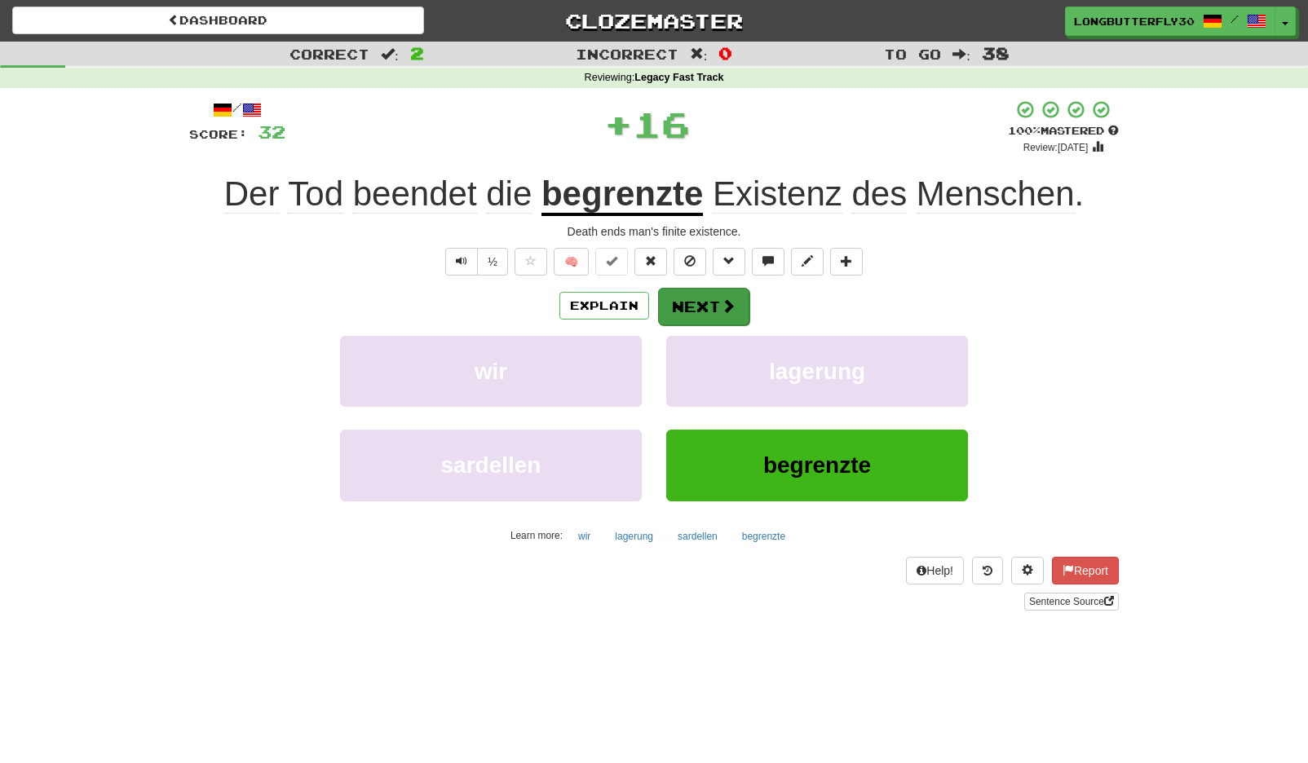
click at [721, 305] on span at bounding box center [728, 305] width 15 height 15
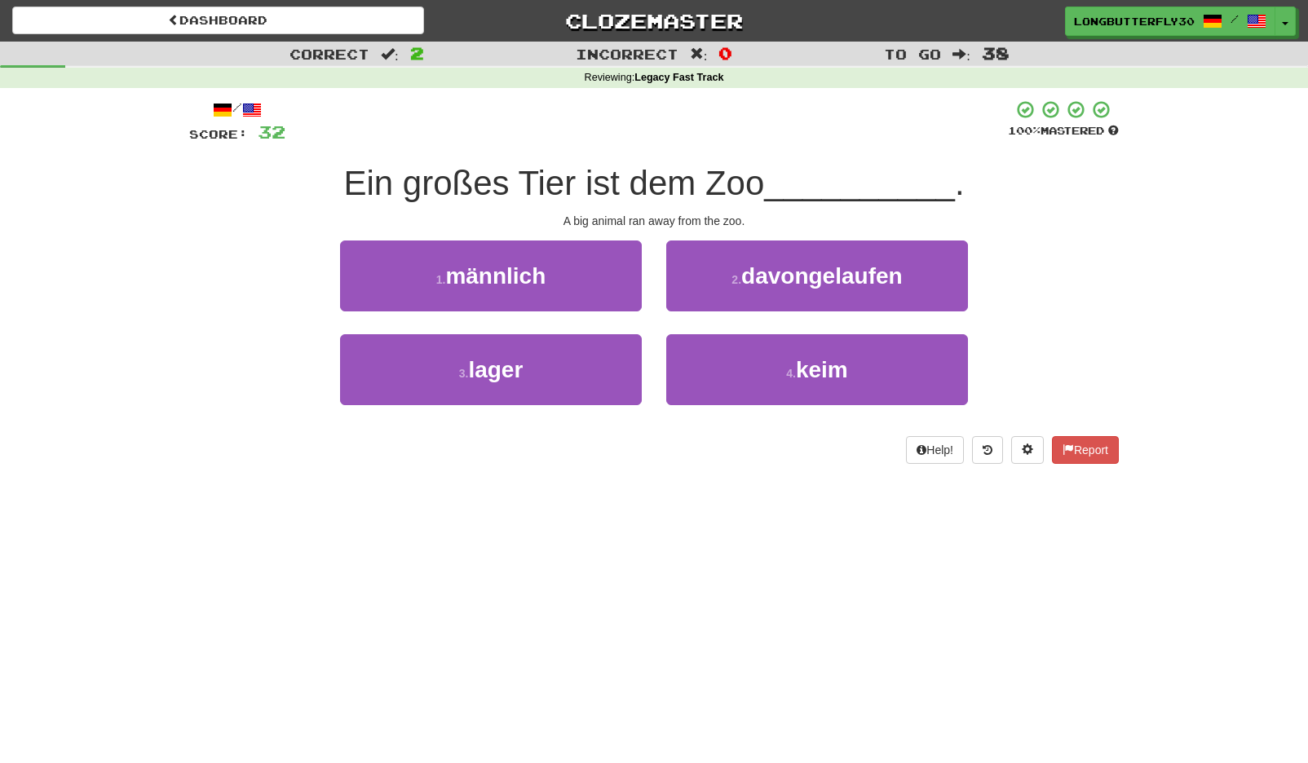
click at [775, 280] on span "davongelaufen" at bounding box center [821, 275] width 161 height 25
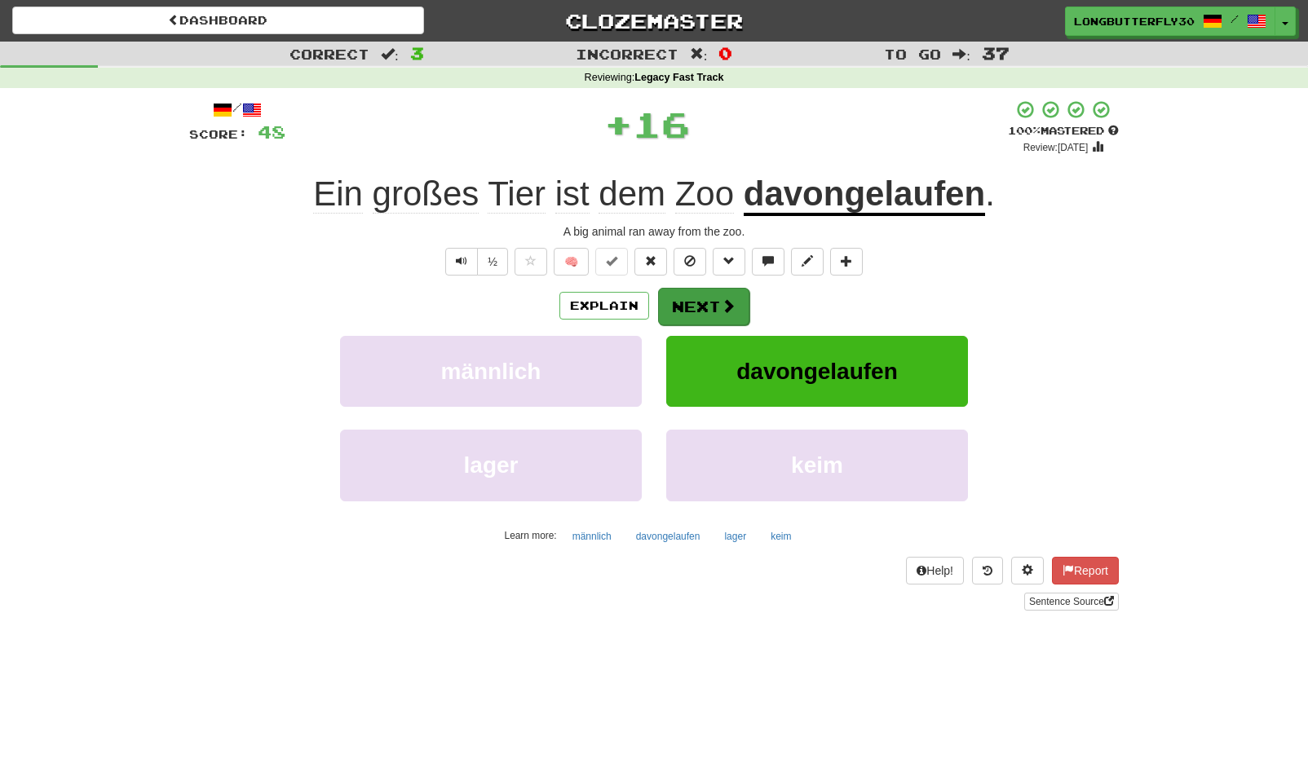
click at [715, 302] on button "Next" at bounding box center [703, 307] width 91 height 38
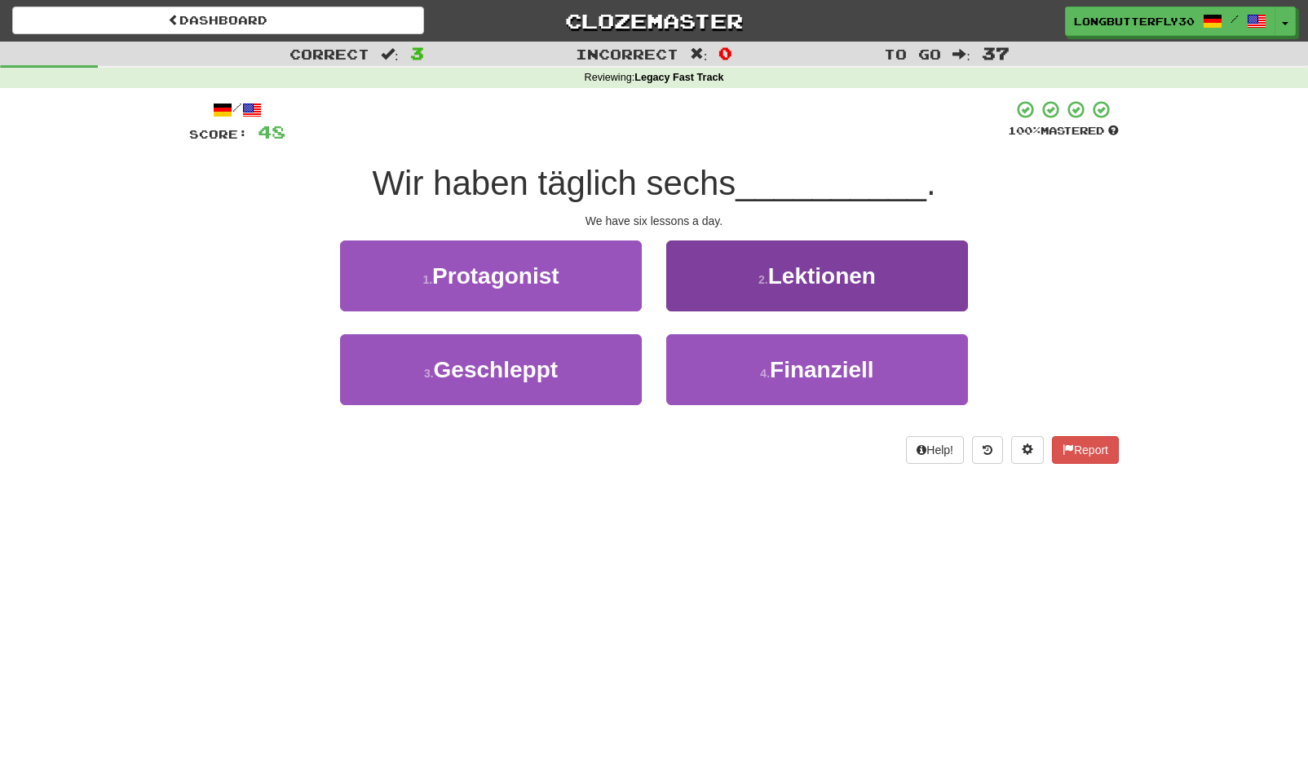
click at [812, 264] on span "Lektionen" at bounding box center [822, 275] width 108 height 25
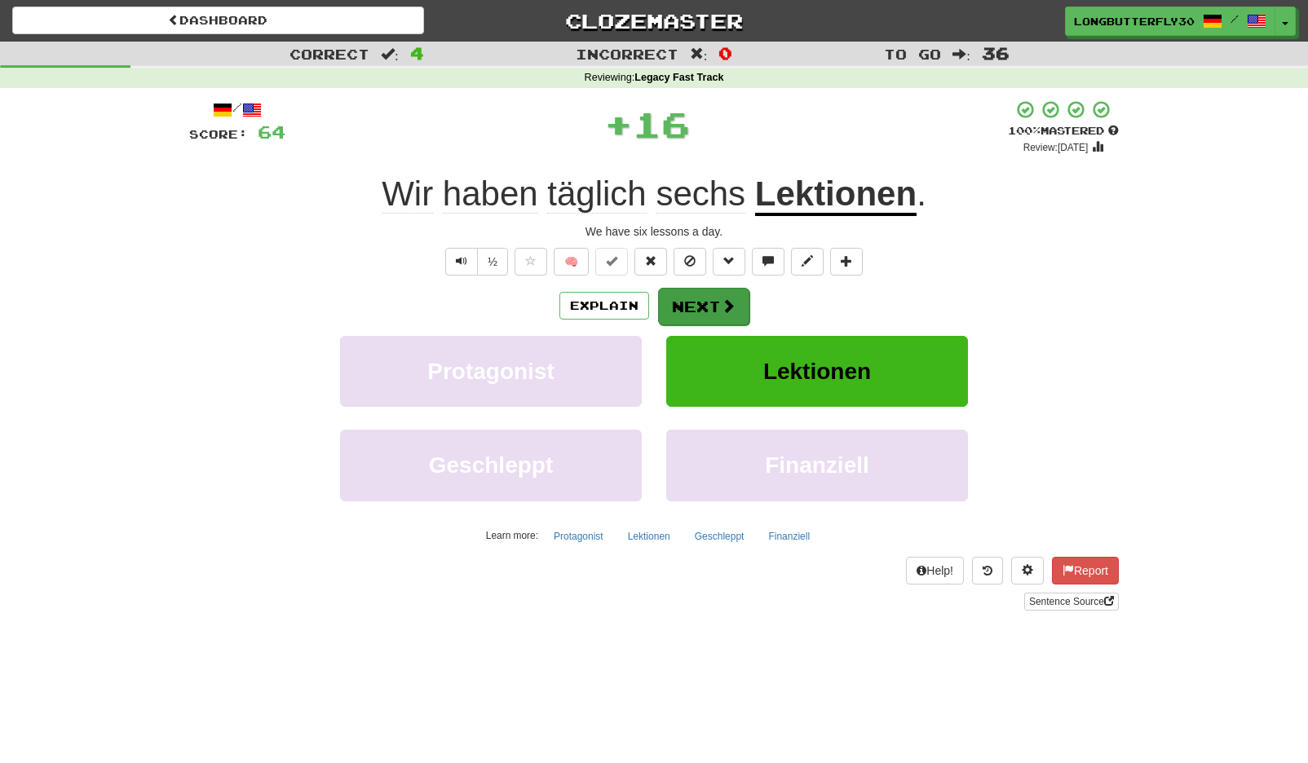
drag, startPoint x: 736, startPoint y: 303, endPoint x: 727, endPoint y: 302, distance: 9.9
click at [727, 302] on button "Next" at bounding box center [703, 307] width 91 height 38
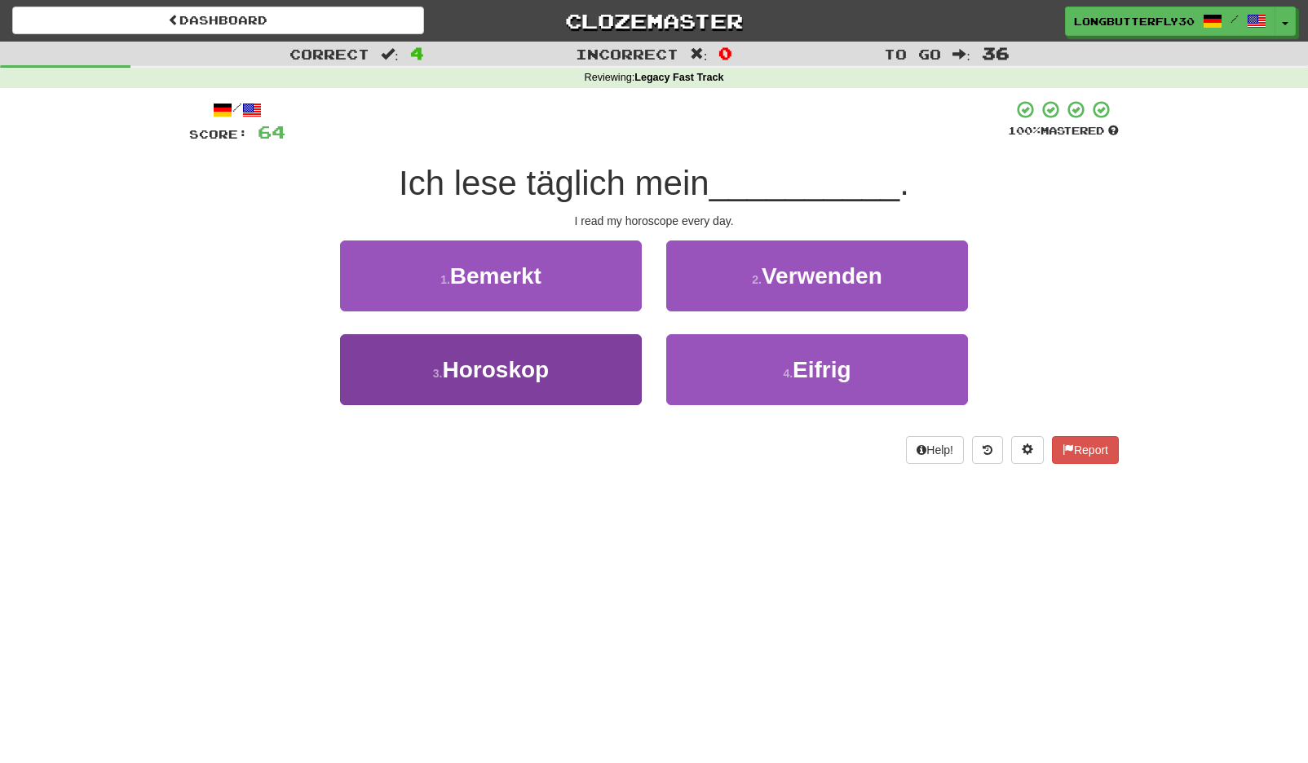
click at [591, 356] on button "3 . Horoskop" at bounding box center [491, 369] width 302 height 71
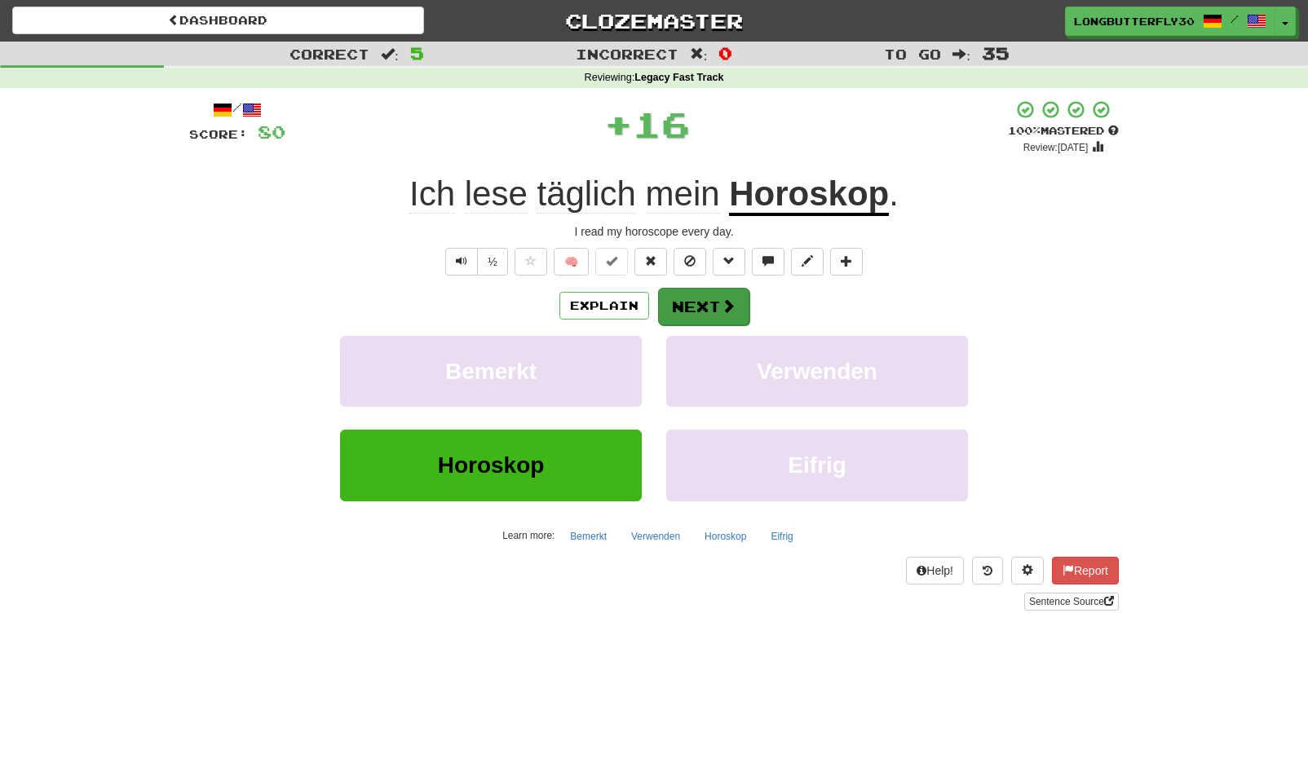
click at [695, 301] on button "Next" at bounding box center [703, 307] width 91 height 38
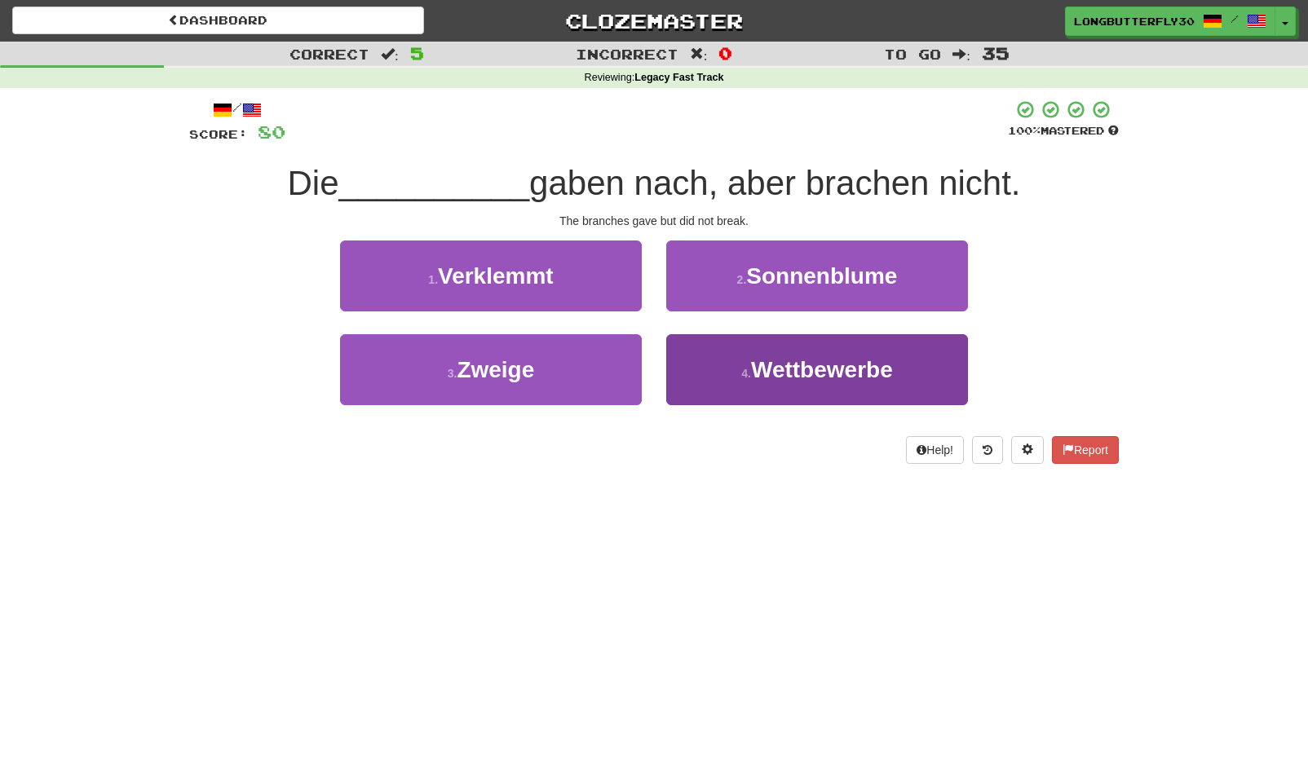
click at [760, 351] on button "4 . Wettbewerbe" at bounding box center [817, 369] width 302 height 71
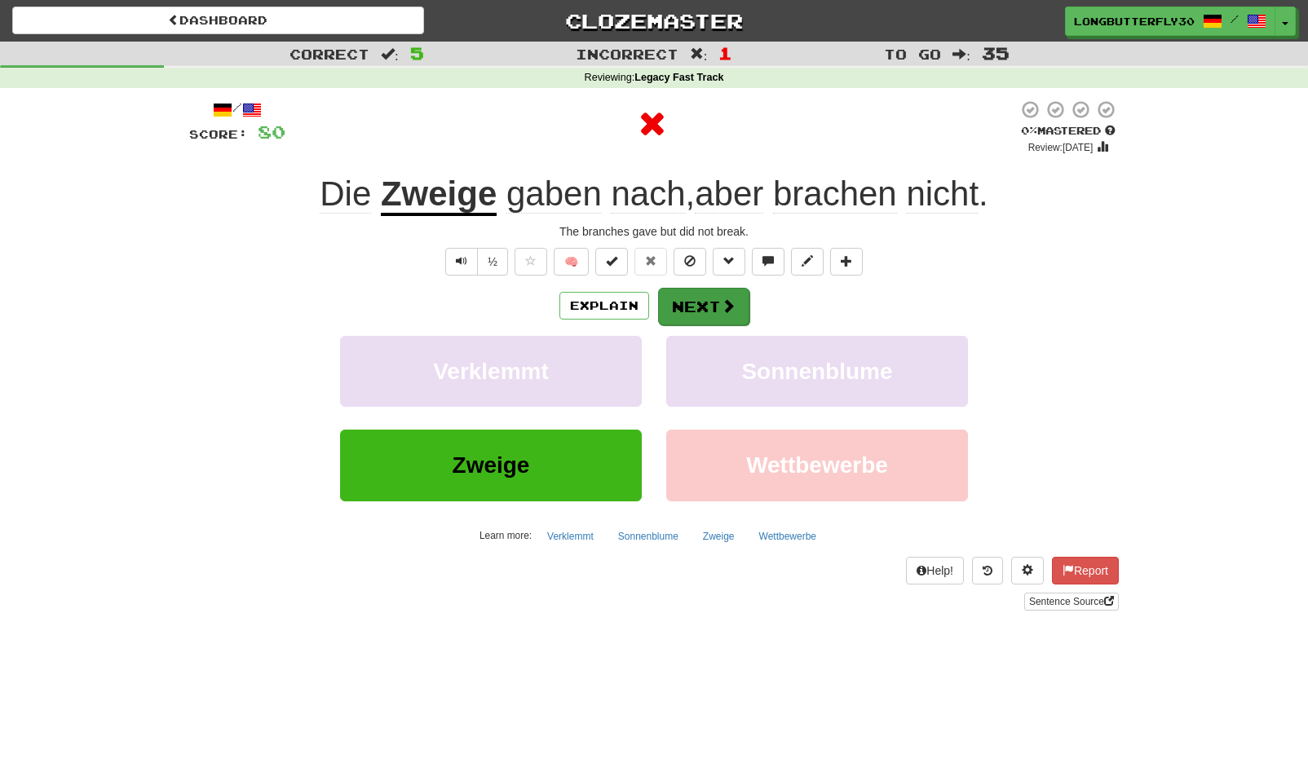
click at [725, 298] on span at bounding box center [728, 305] width 15 height 15
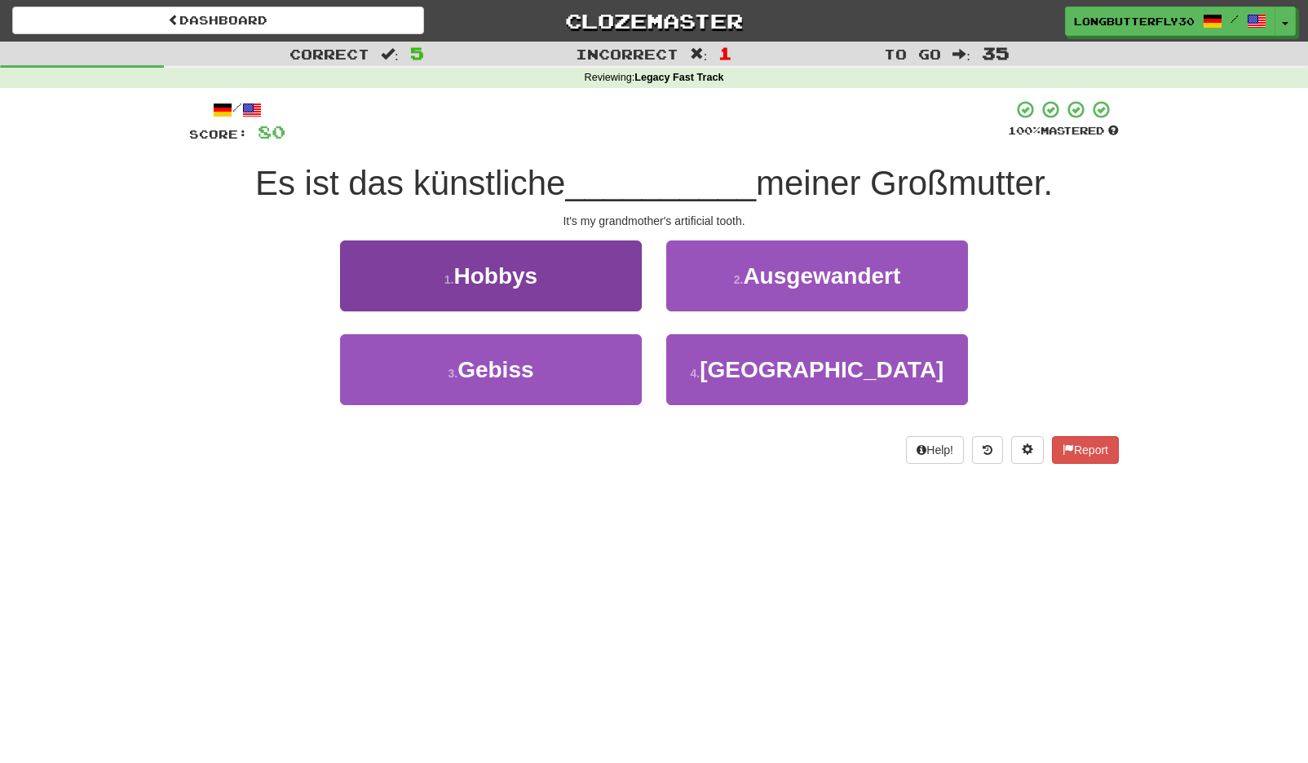
drag, startPoint x: 555, startPoint y: 368, endPoint x: 570, endPoint y: 361, distance: 16.1
click at [556, 368] on button "3 . Gebiss" at bounding box center [491, 369] width 302 height 71
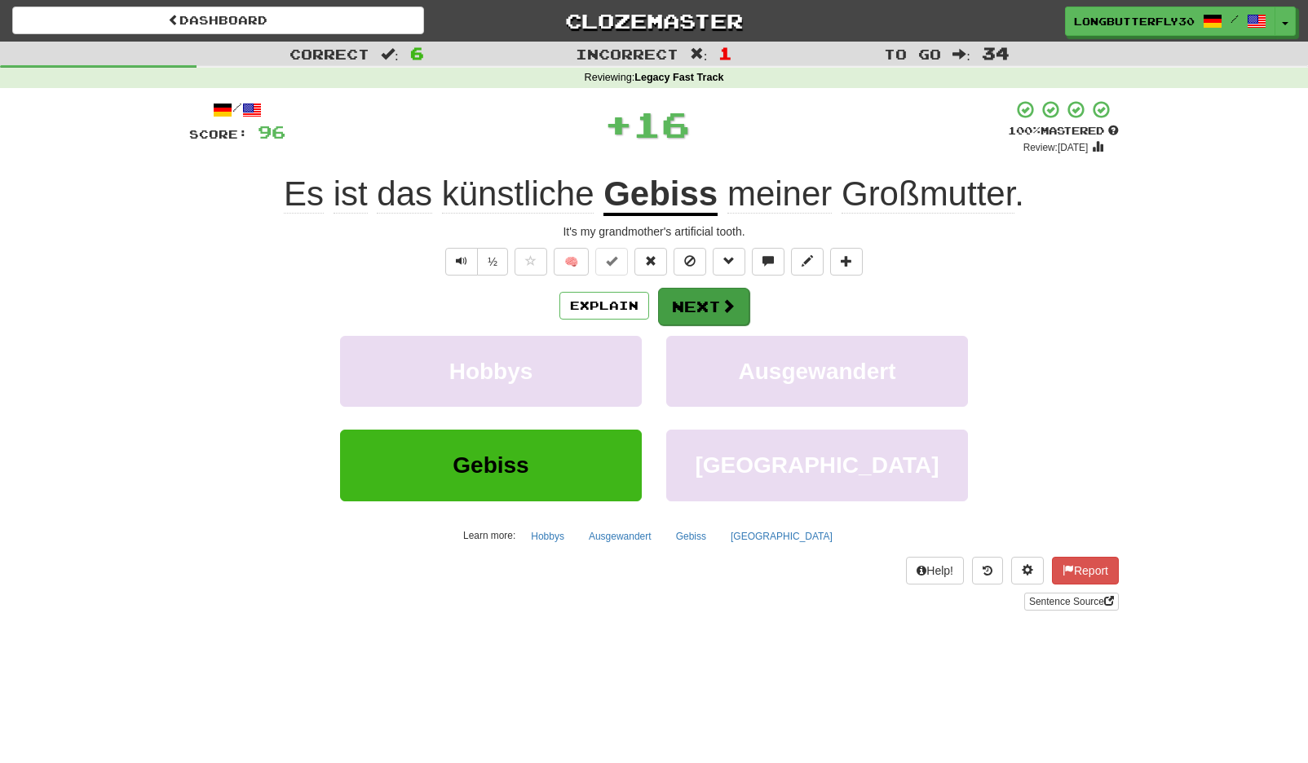
click at [668, 299] on button "Next" at bounding box center [703, 307] width 91 height 38
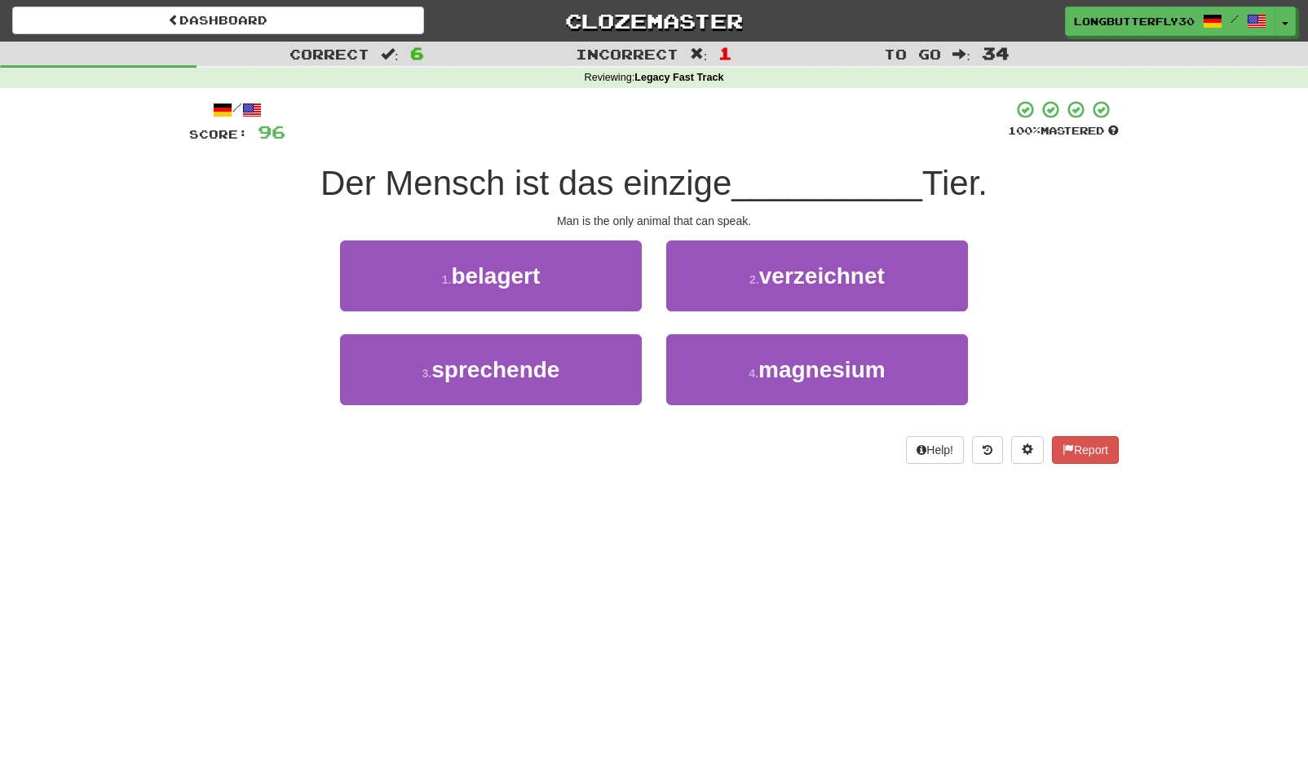
drag, startPoint x: 591, startPoint y: 352, endPoint x: 655, endPoint y: 329, distance: 67.9
click at [591, 351] on button "3 . sprechende" at bounding box center [491, 369] width 302 height 71
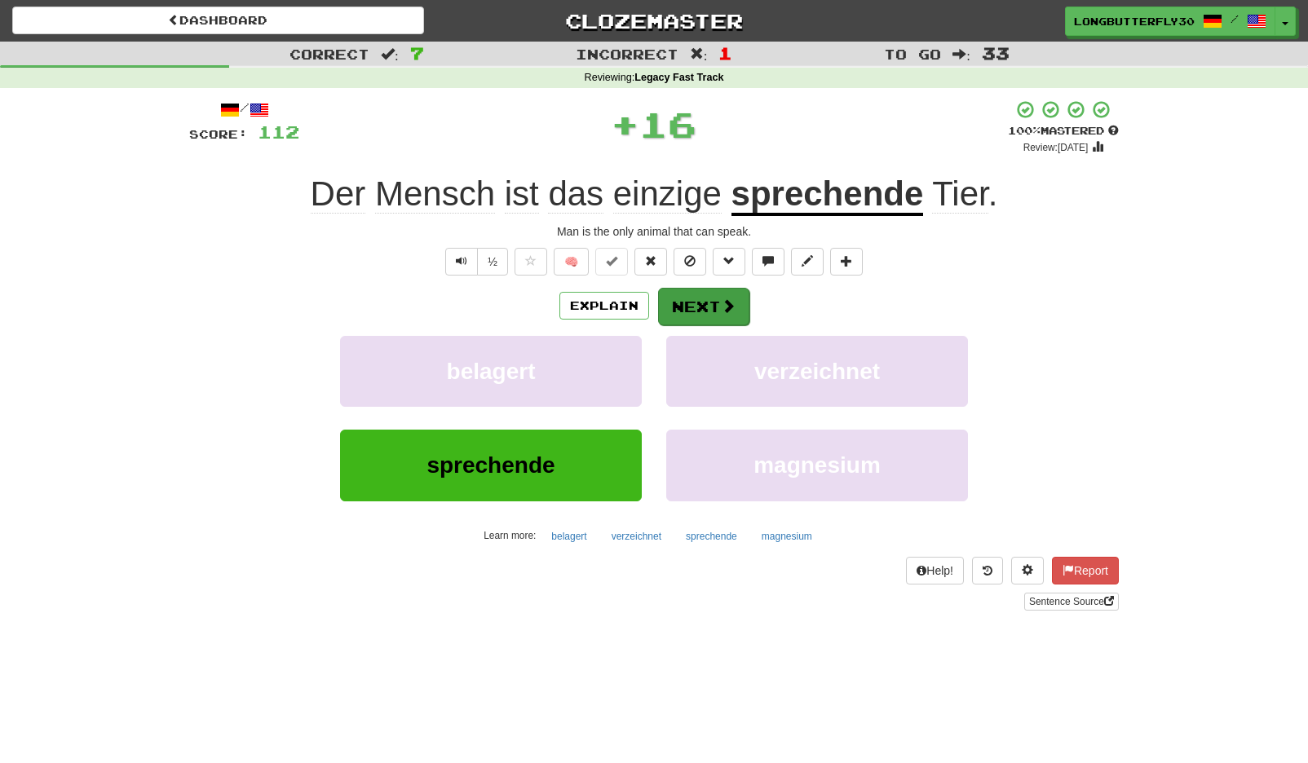
click at [717, 289] on button "Next" at bounding box center [703, 307] width 91 height 38
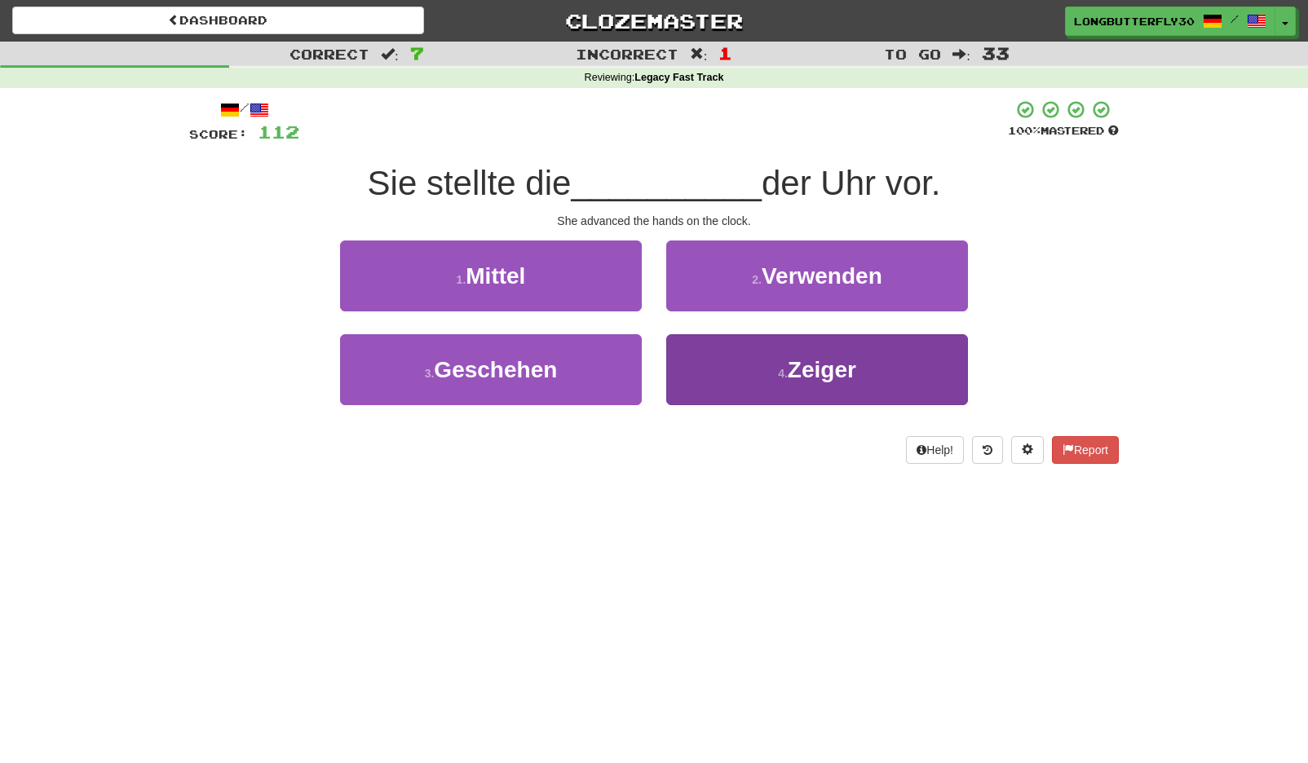
click at [754, 378] on button "4 . Zeiger" at bounding box center [817, 369] width 302 height 71
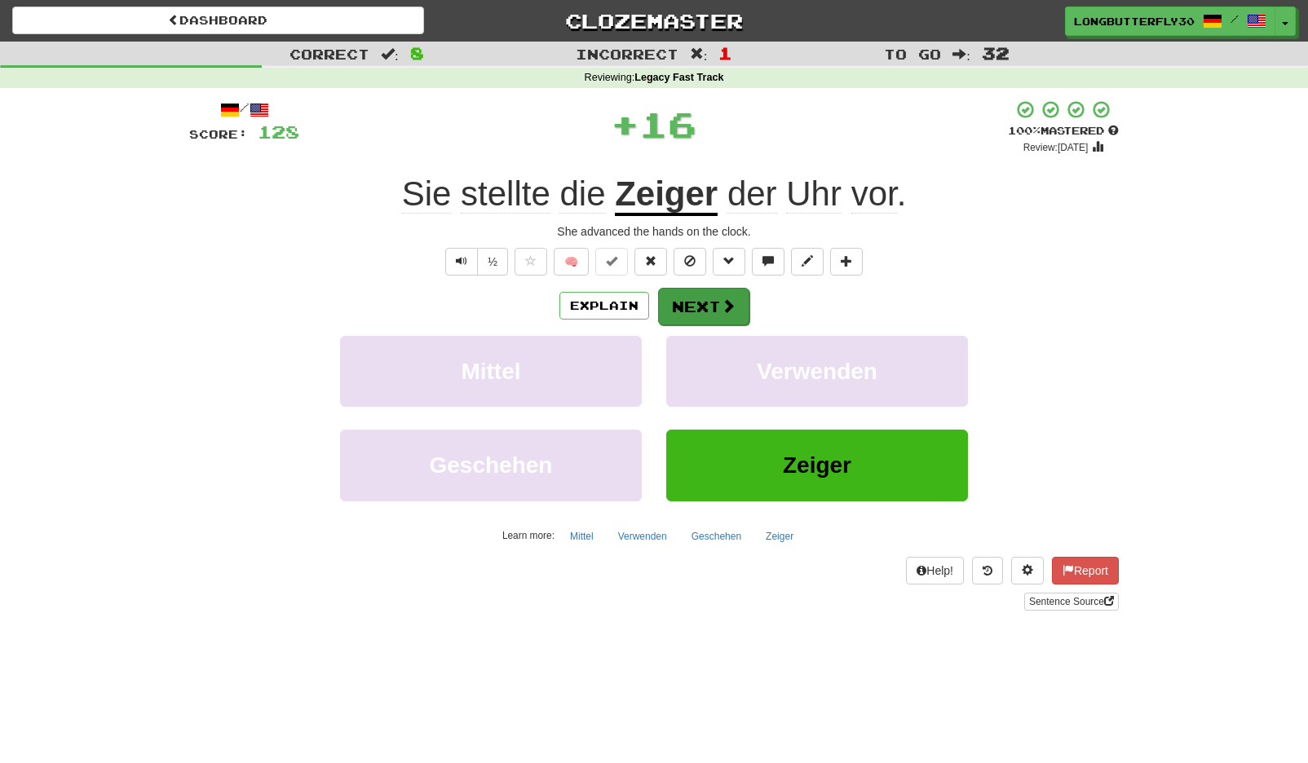
click at [699, 290] on button "Next" at bounding box center [703, 307] width 91 height 38
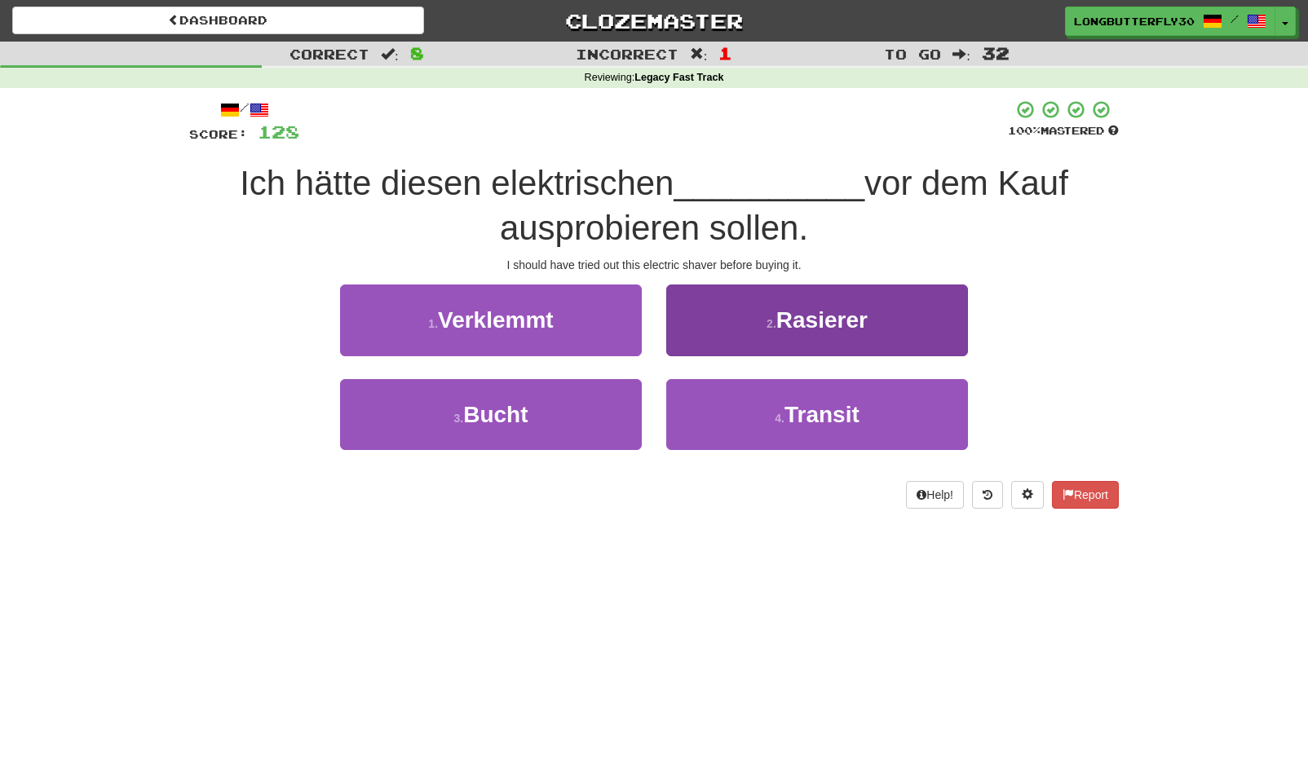
click at [727, 343] on button "2 . Rasierer" at bounding box center [817, 320] width 302 height 71
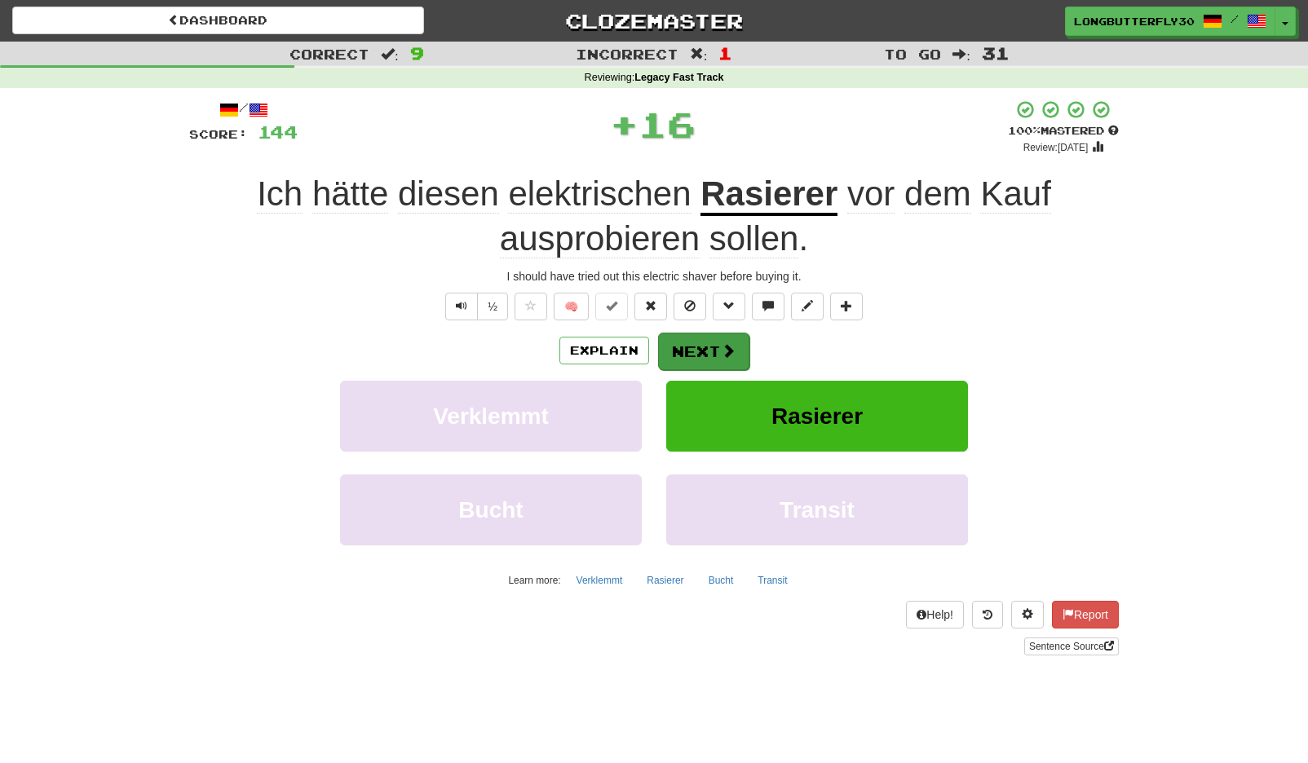
click at [701, 357] on button "Next" at bounding box center [703, 352] width 91 height 38
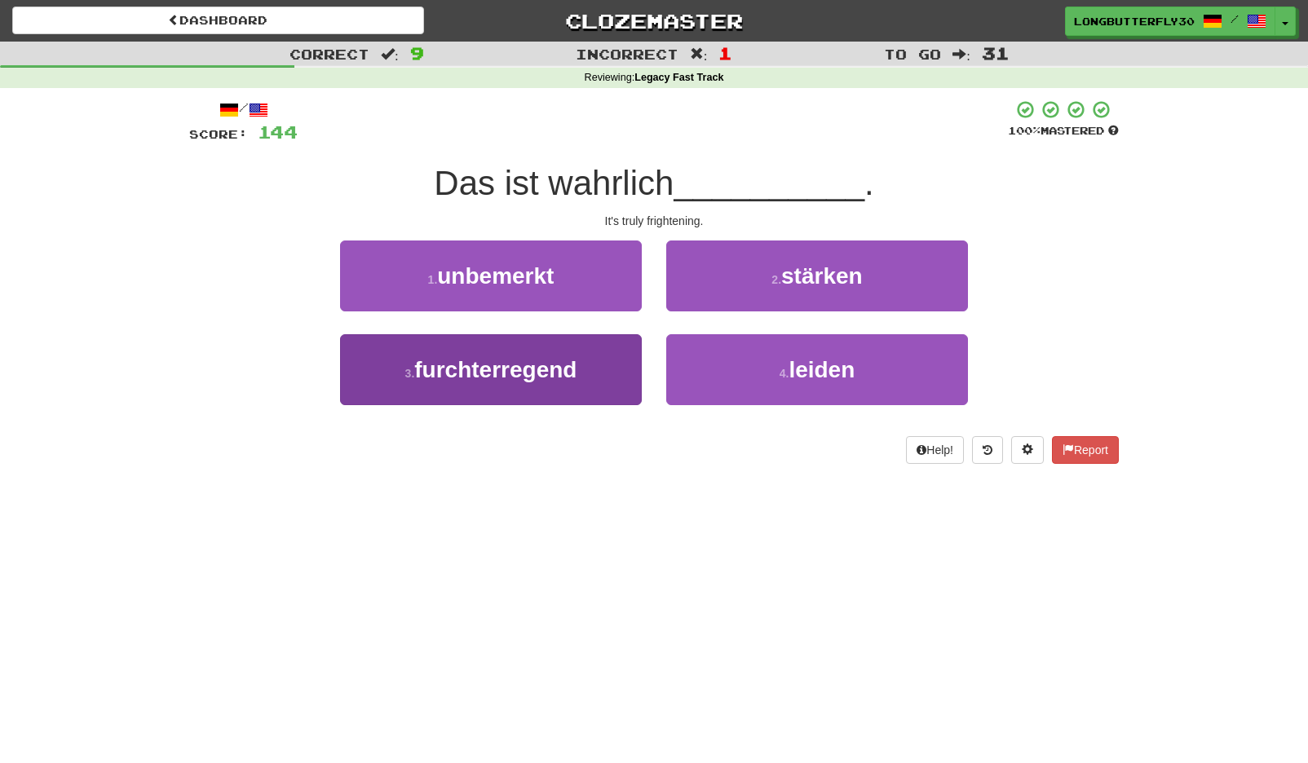
click at [589, 369] on button "3 . furchterregend" at bounding box center [491, 369] width 302 height 71
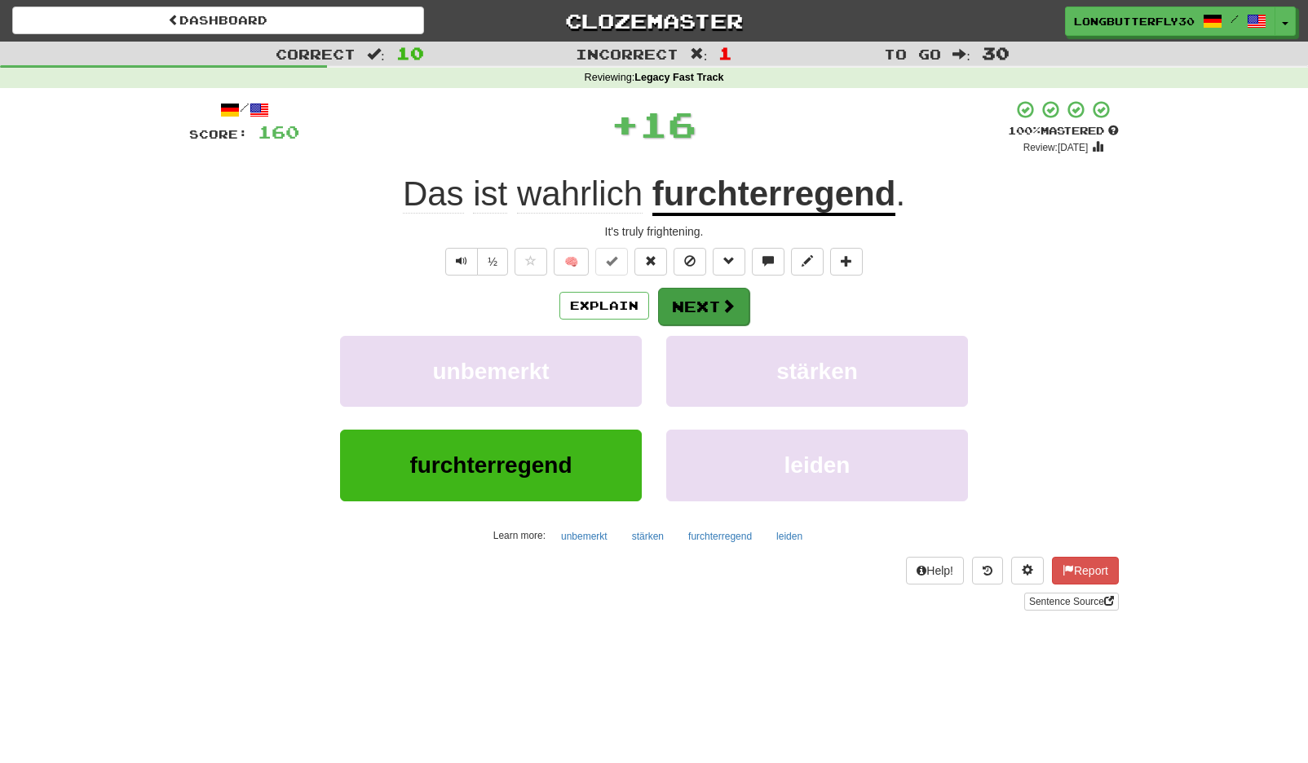
click at [678, 315] on button "Next" at bounding box center [703, 307] width 91 height 38
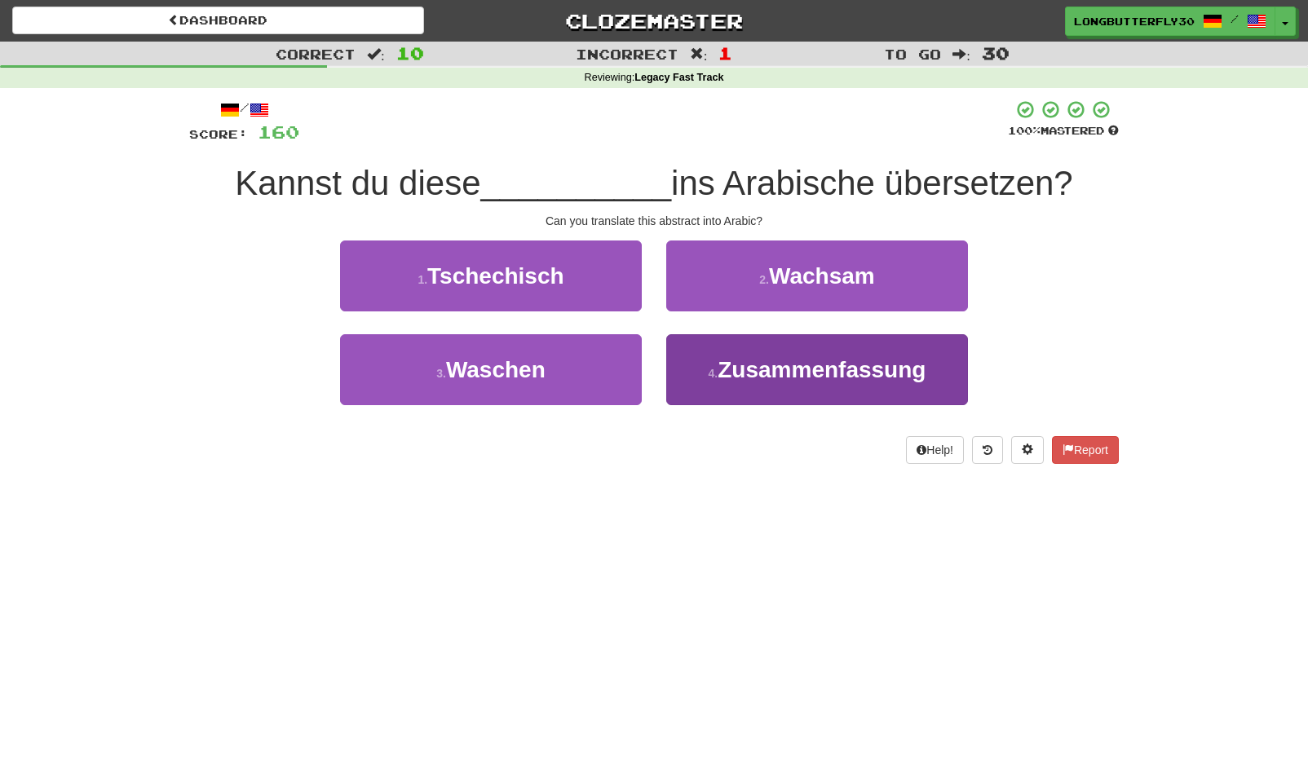
click at [736, 375] on span "Zusammenfassung" at bounding box center [822, 369] width 208 height 25
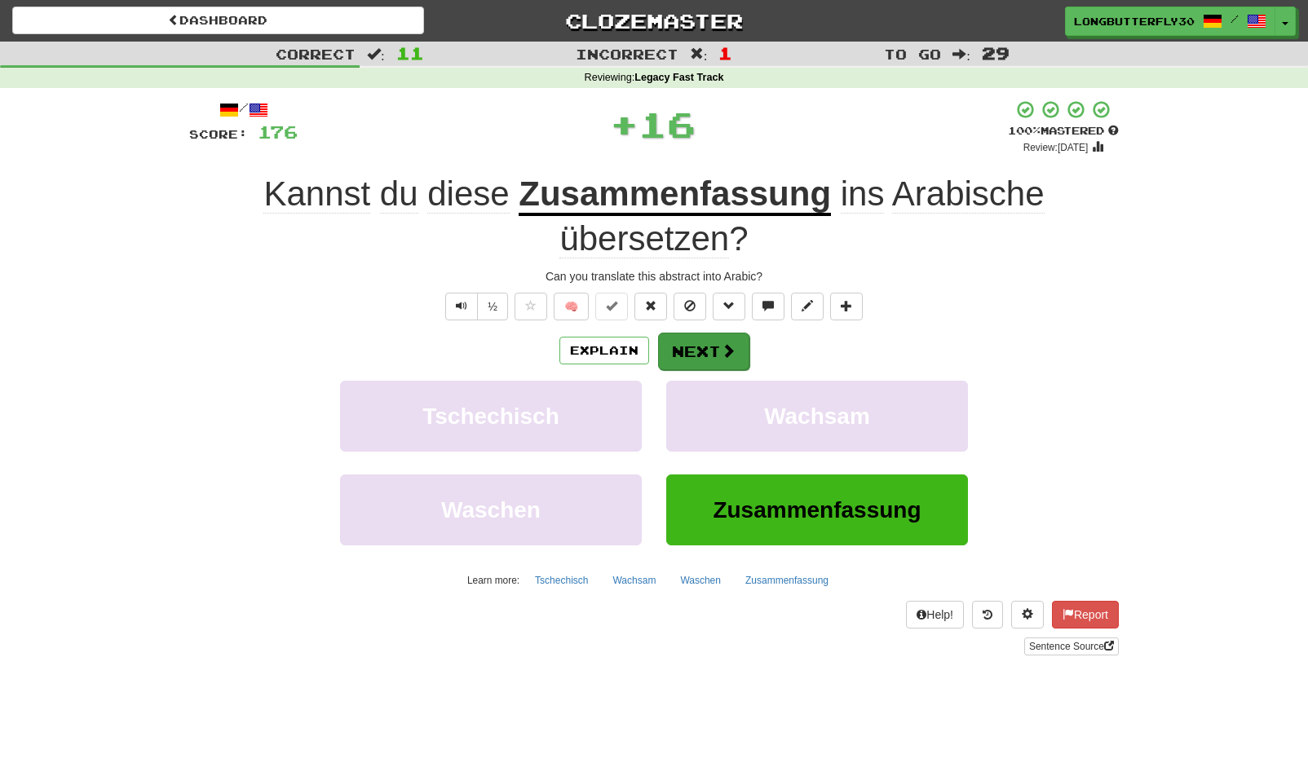
click at [721, 344] on span at bounding box center [728, 350] width 15 height 15
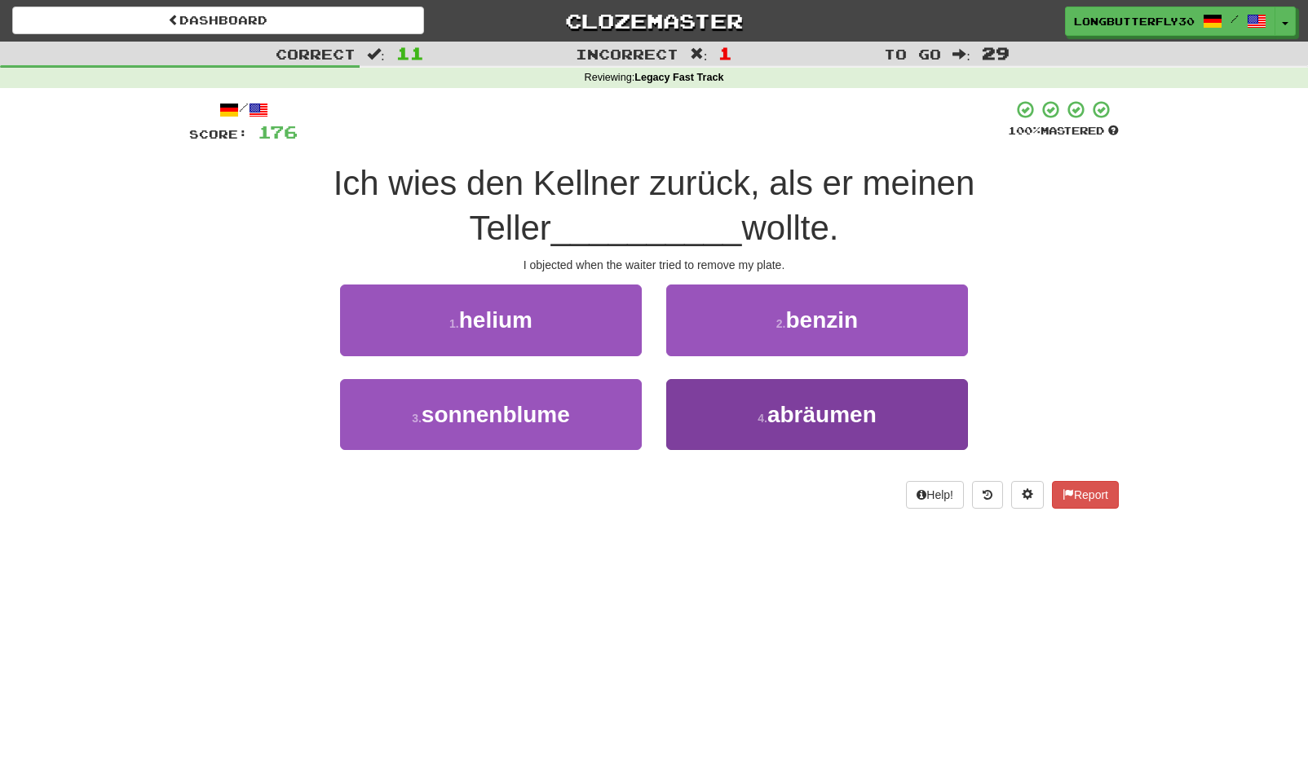
click at [754, 413] on button "4 . abräumen" at bounding box center [817, 414] width 302 height 71
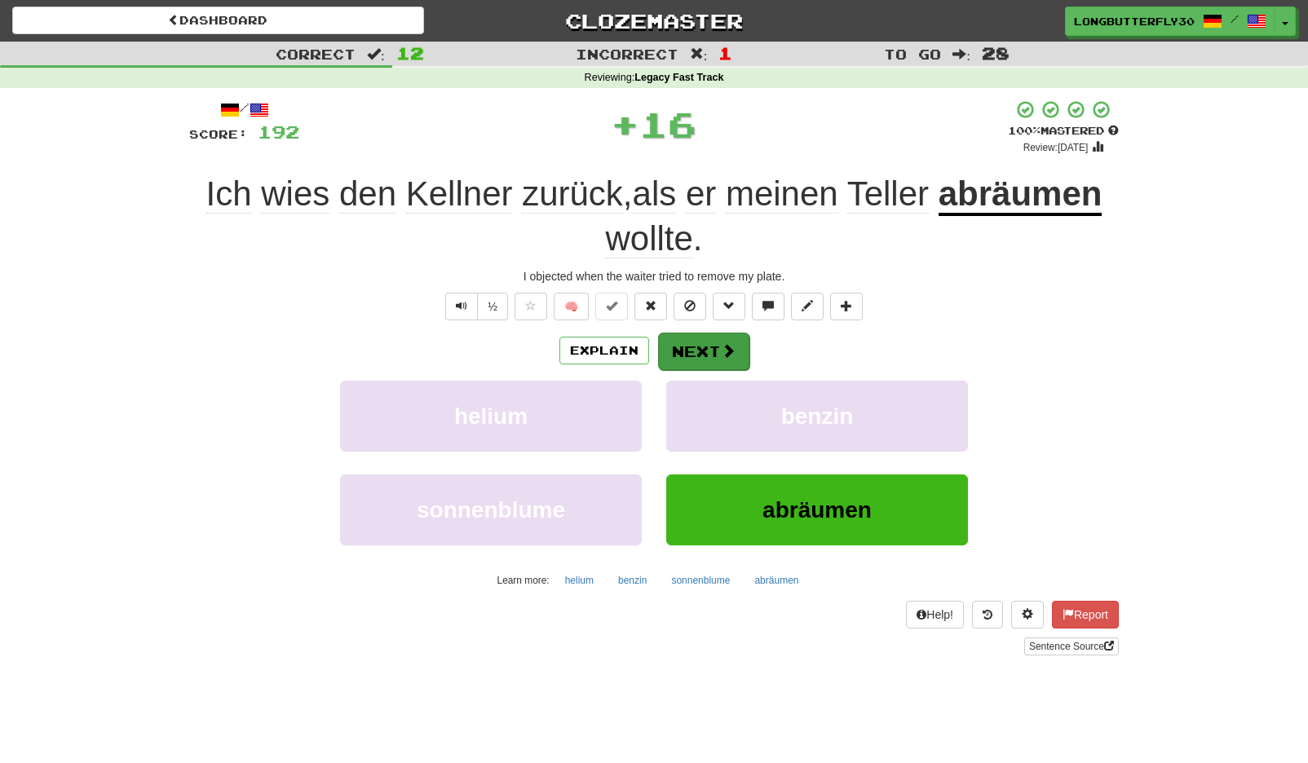
click at [705, 342] on button "Next" at bounding box center [703, 352] width 91 height 38
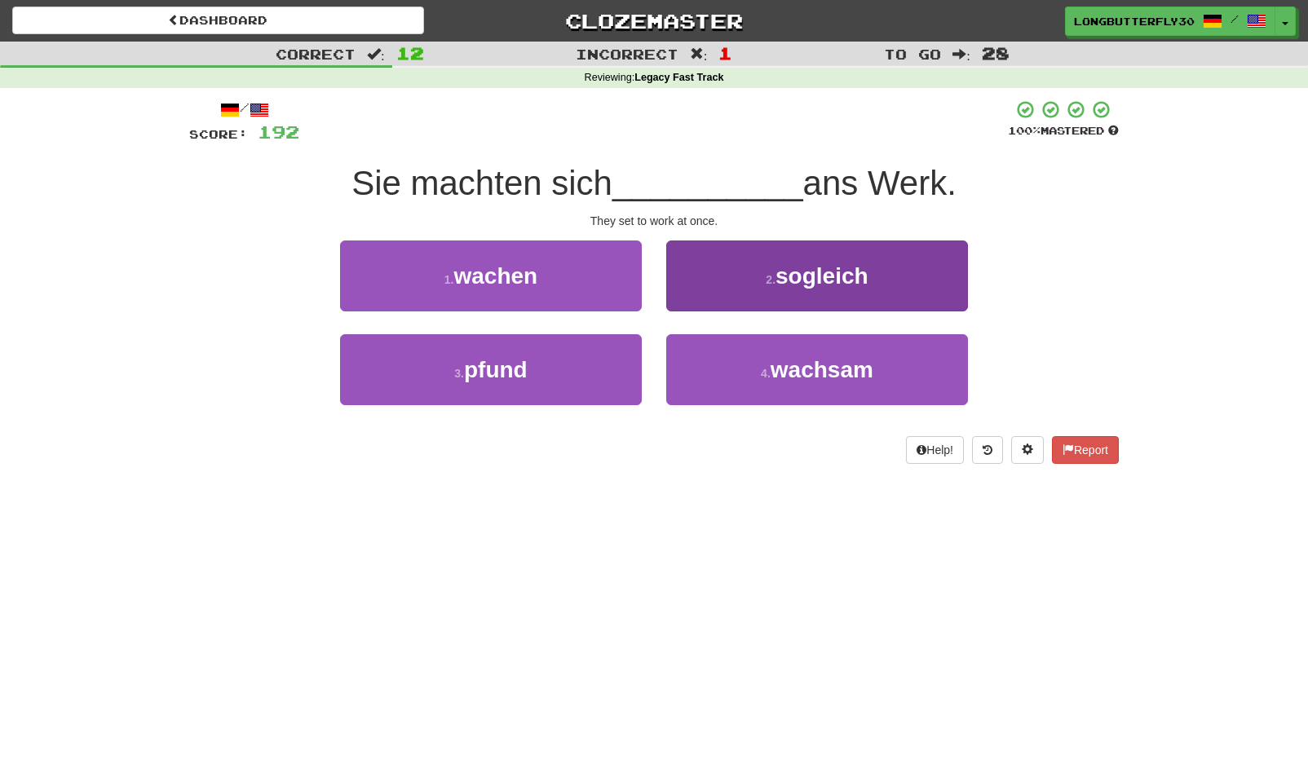
click at [807, 281] on span "sogleich" at bounding box center [822, 275] width 93 height 25
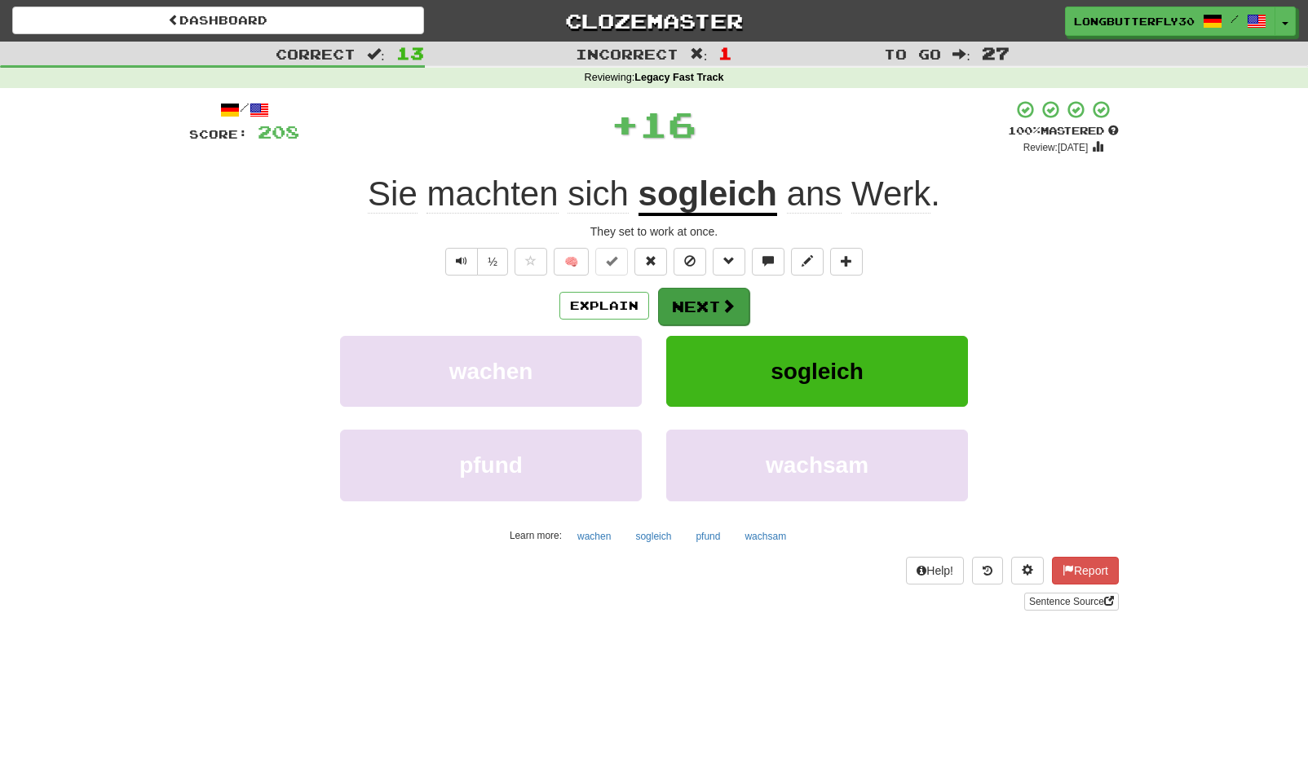
click at [711, 304] on button "Next" at bounding box center [703, 307] width 91 height 38
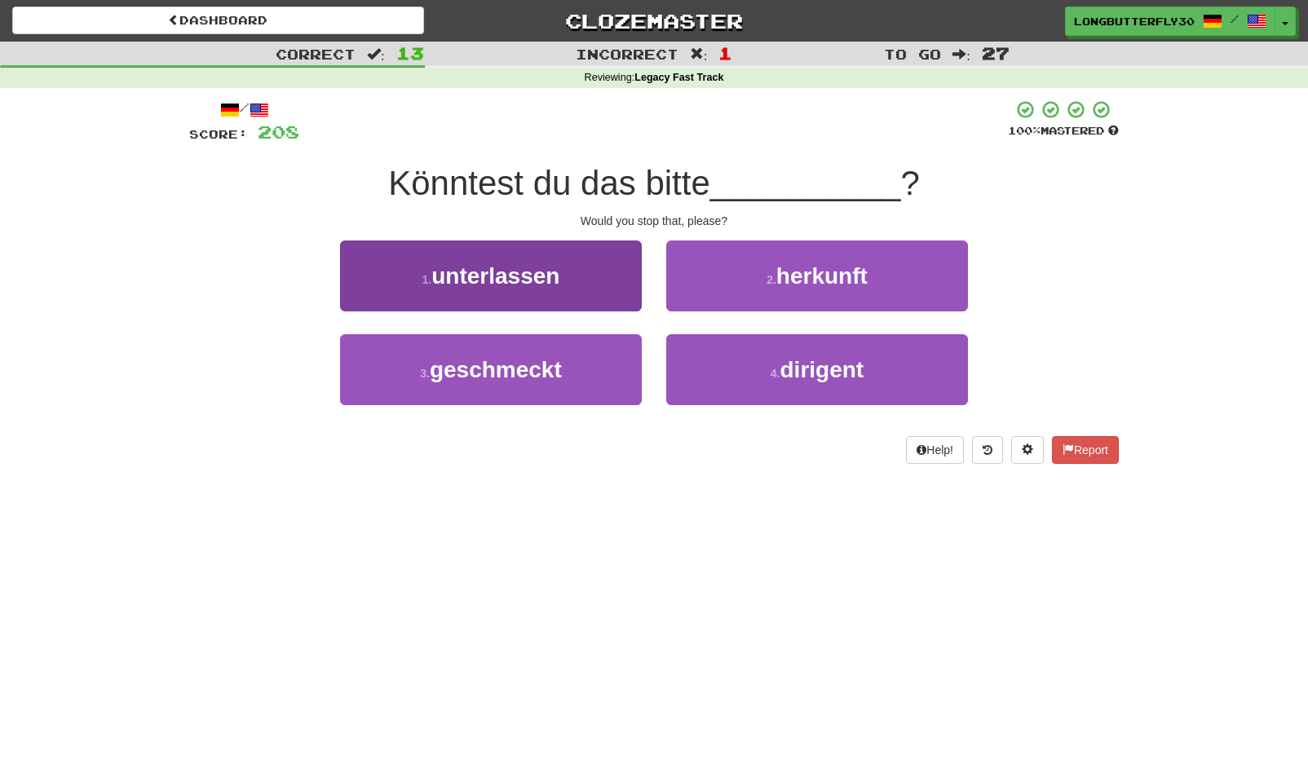
click at [573, 281] on button "1 . unterlassen" at bounding box center [491, 276] width 302 height 71
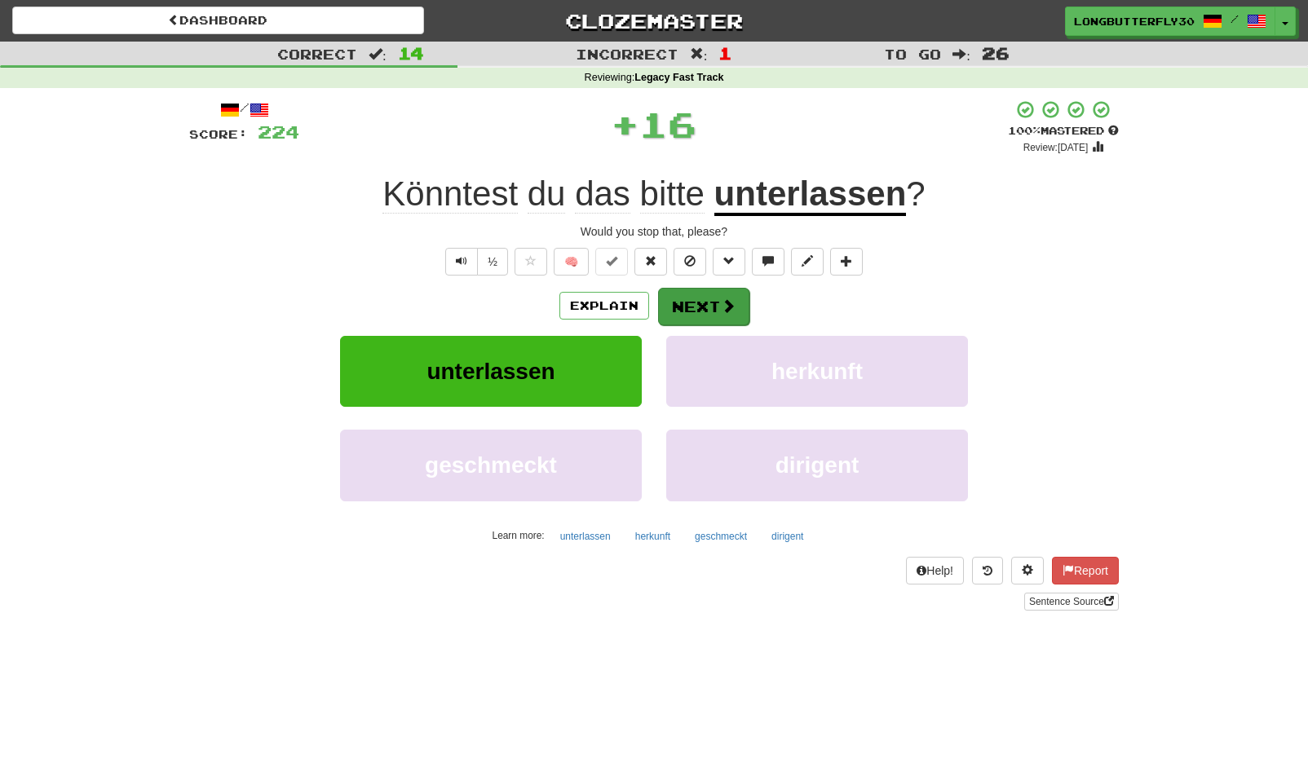
click at [701, 323] on button "Next" at bounding box center [703, 307] width 91 height 38
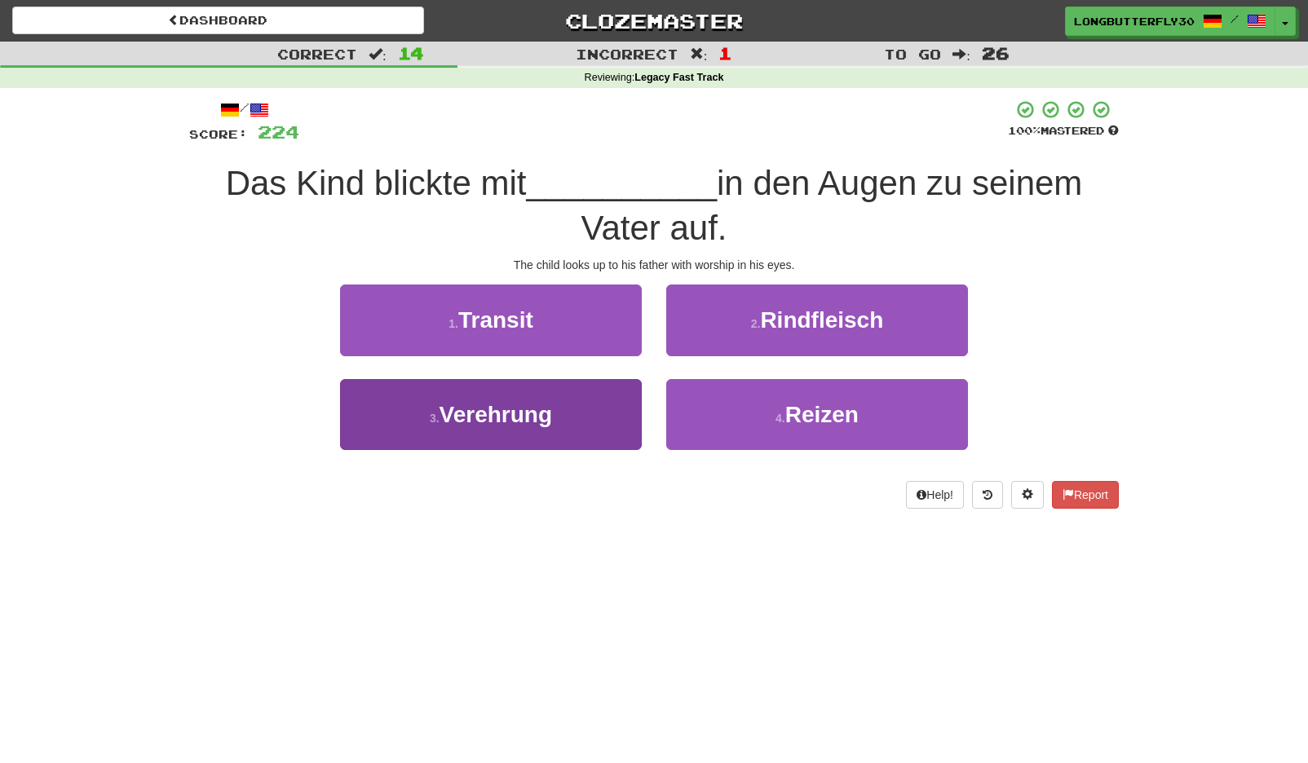
click at [581, 413] on button "3 . Verehrung" at bounding box center [491, 414] width 302 height 71
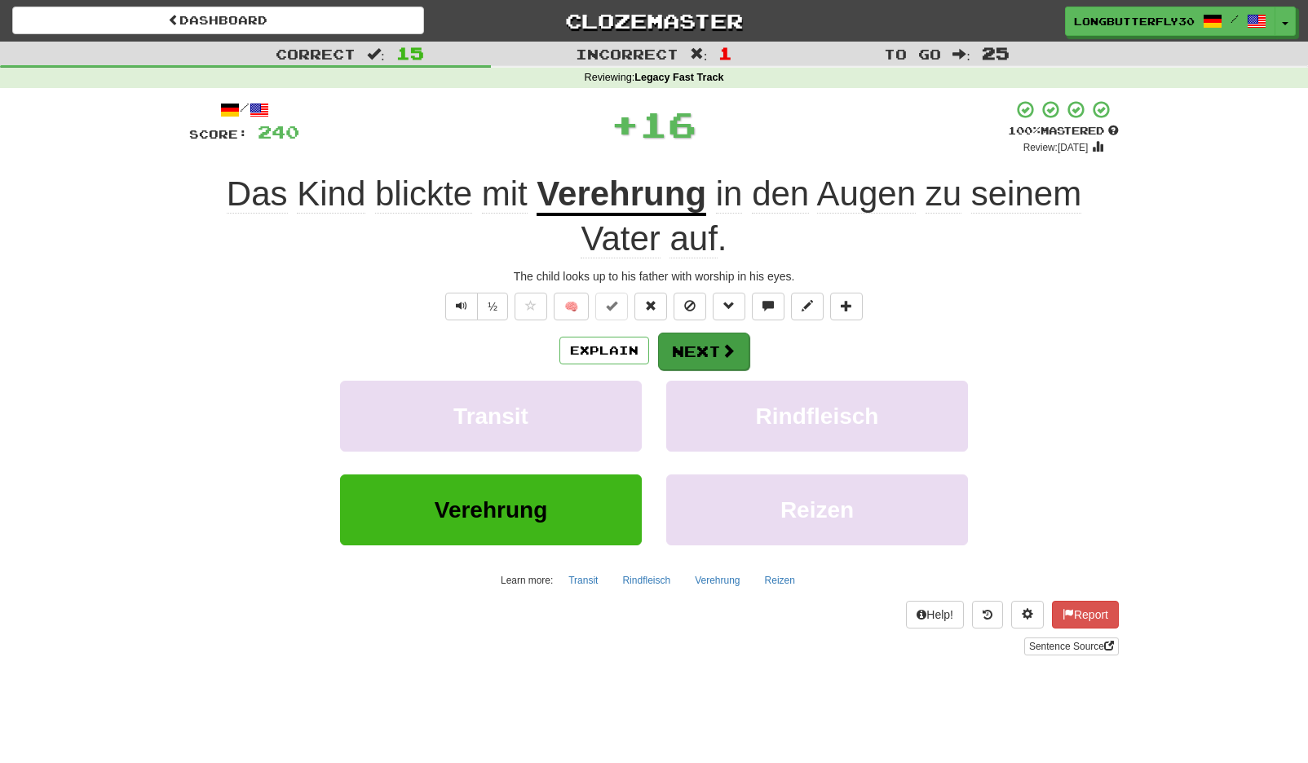
click at [710, 343] on button "Next" at bounding box center [703, 352] width 91 height 38
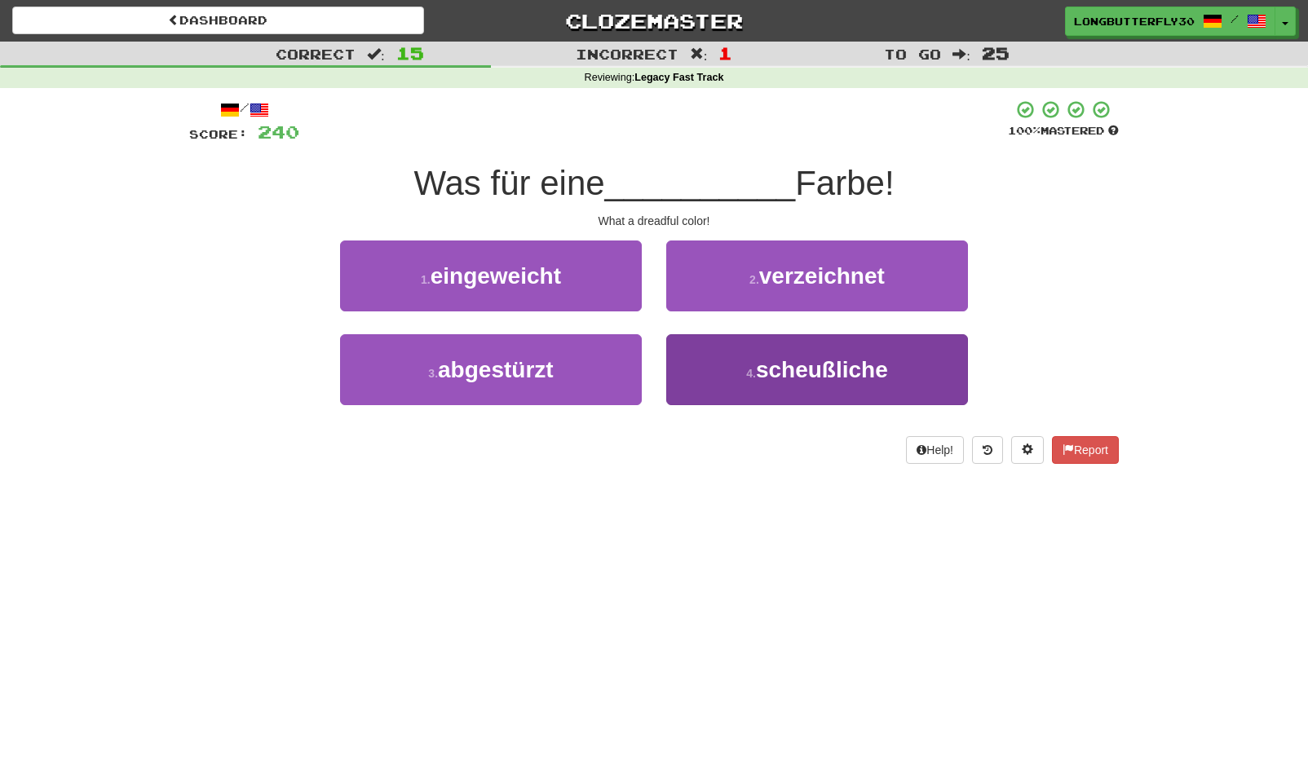
click at [757, 387] on button "4 . scheußliche" at bounding box center [817, 369] width 302 height 71
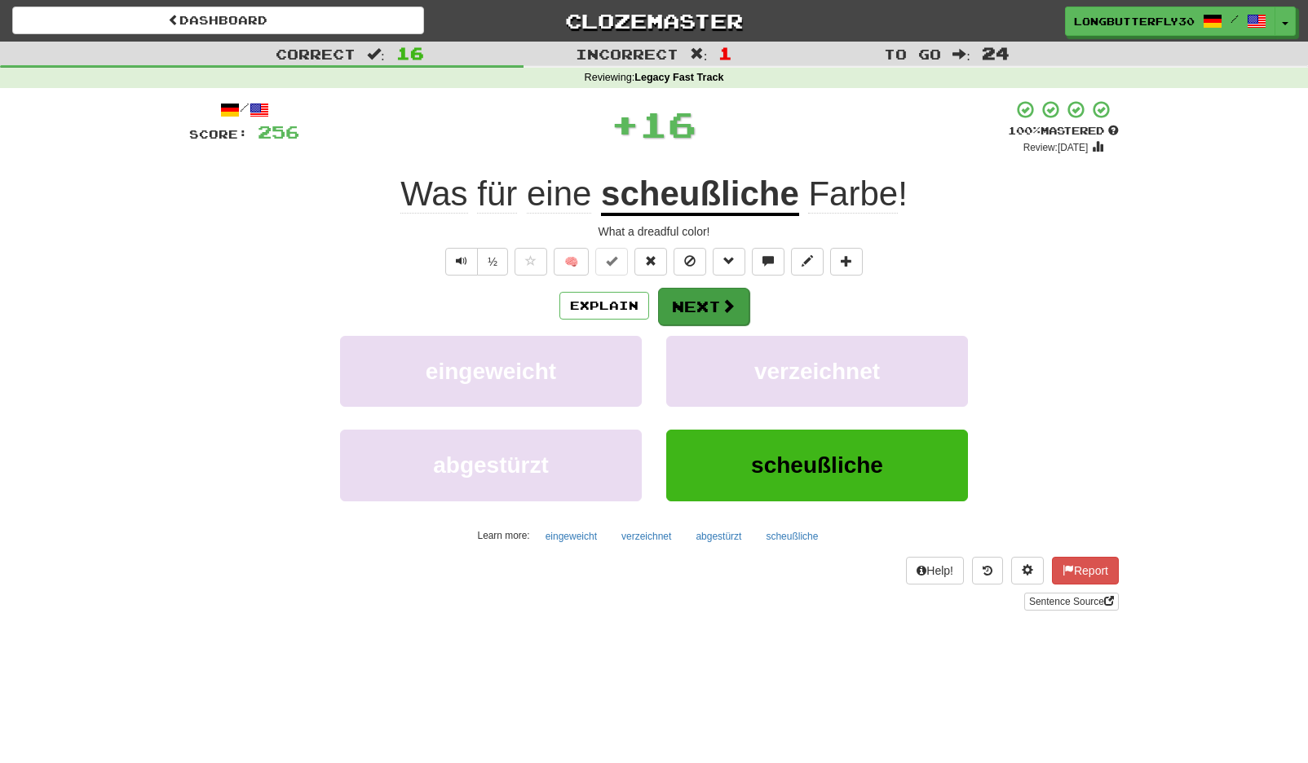
click at [711, 294] on button "Next" at bounding box center [703, 307] width 91 height 38
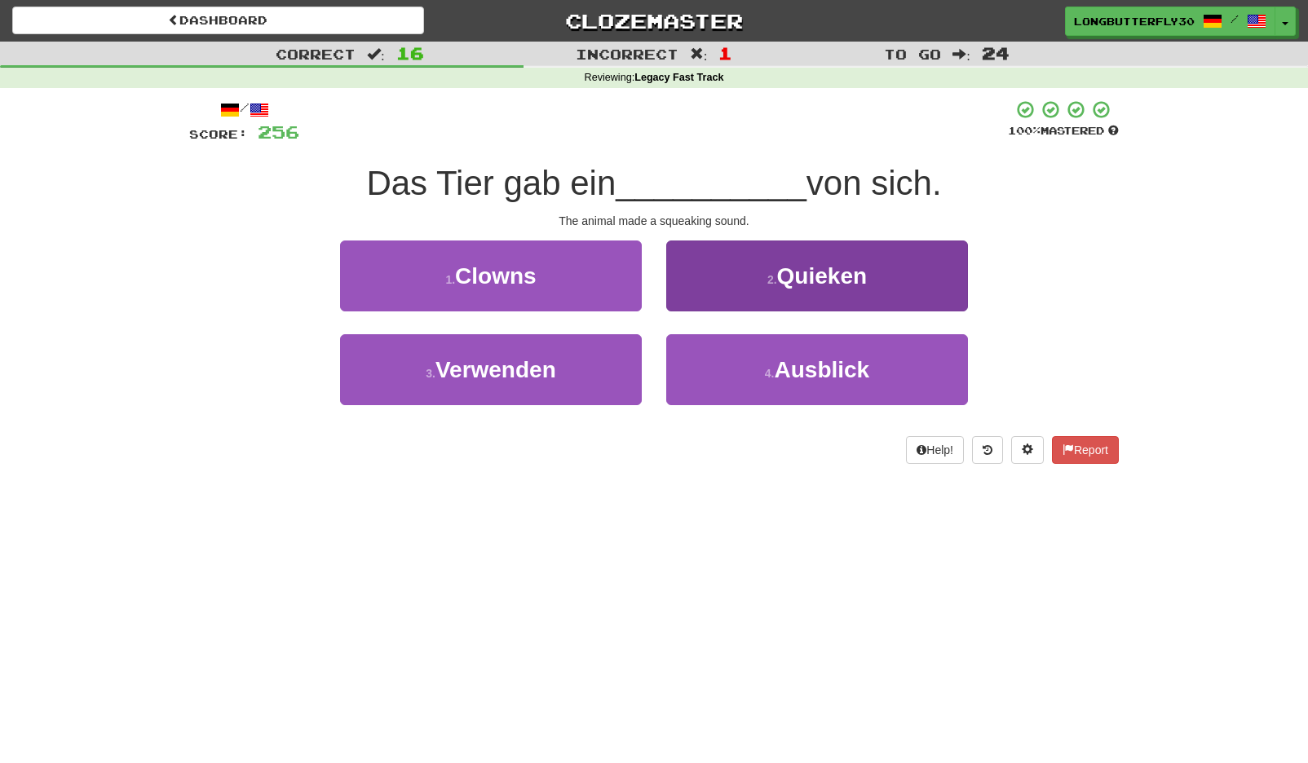
click at [793, 277] on span "Quieken" at bounding box center [822, 275] width 90 height 25
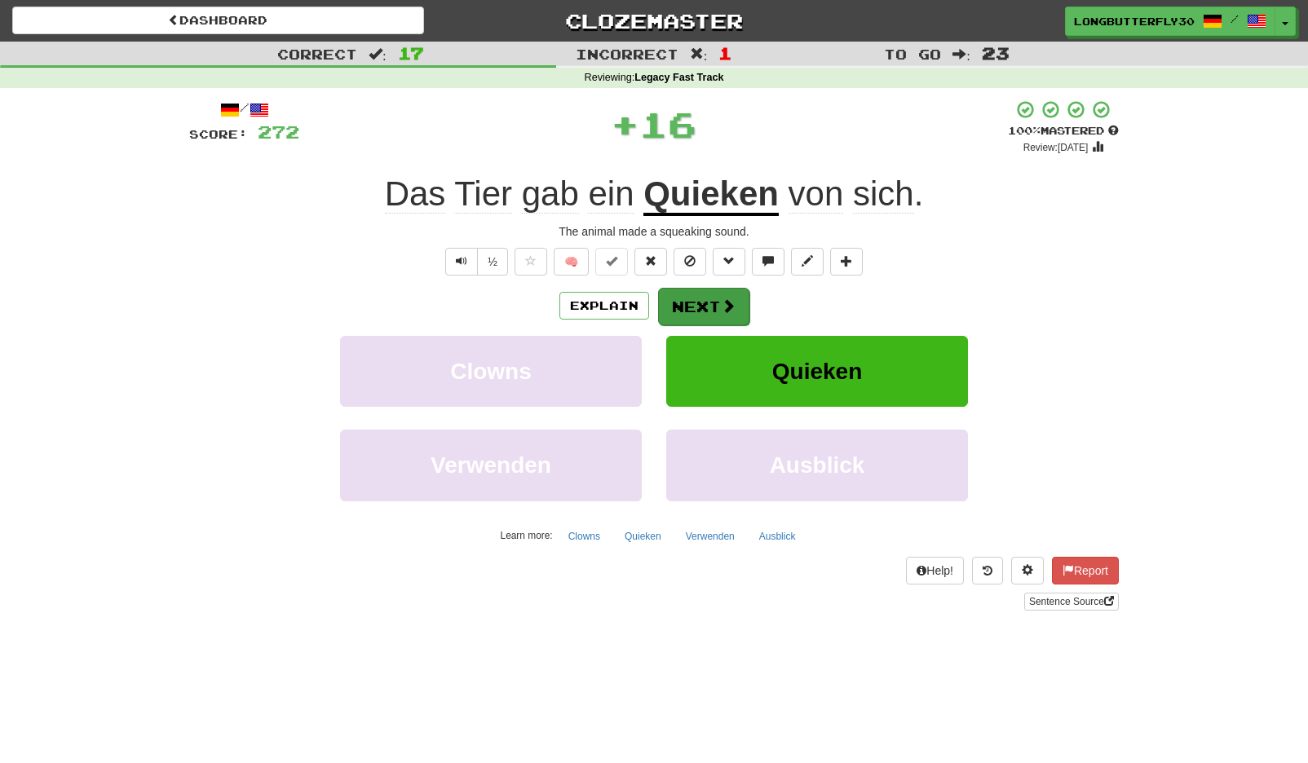
click at [667, 294] on button "Next" at bounding box center [703, 307] width 91 height 38
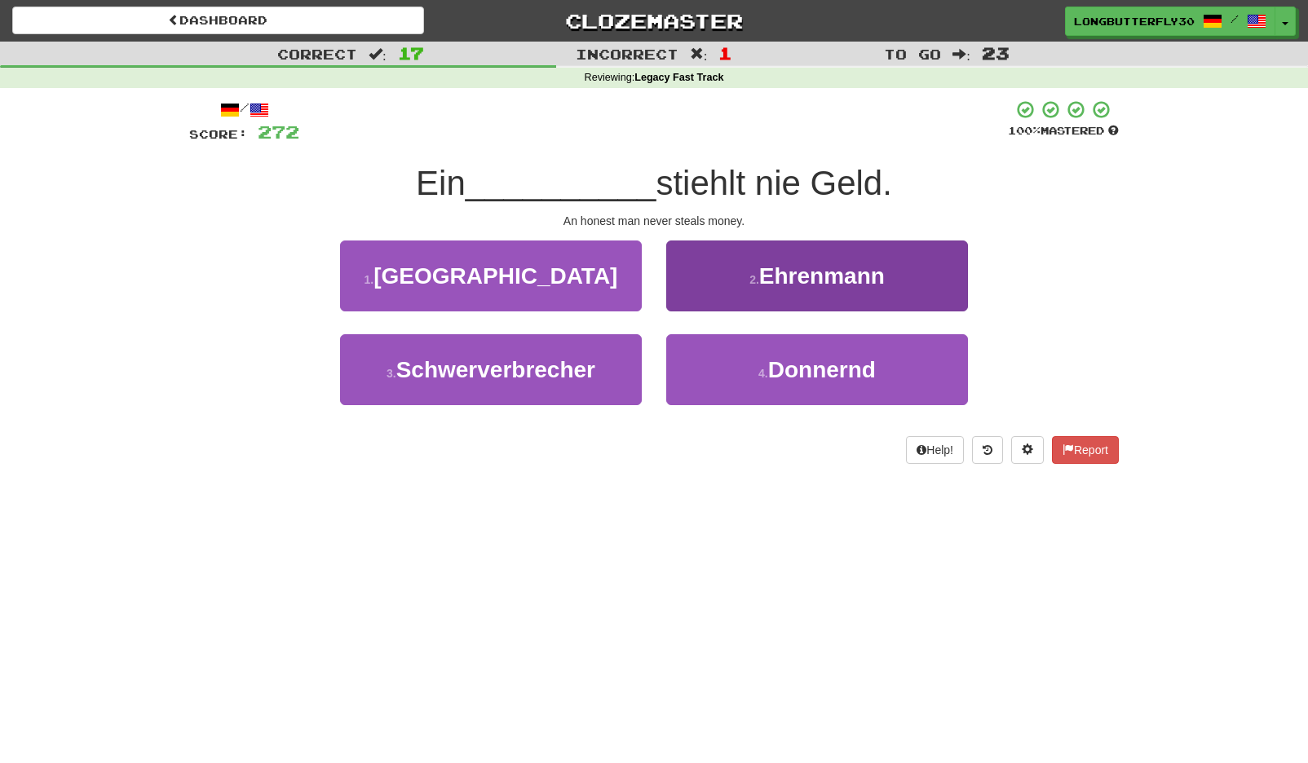
click at [801, 287] on button "2 . Ehrenmann" at bounding box center [817, 276] width 302 height 71
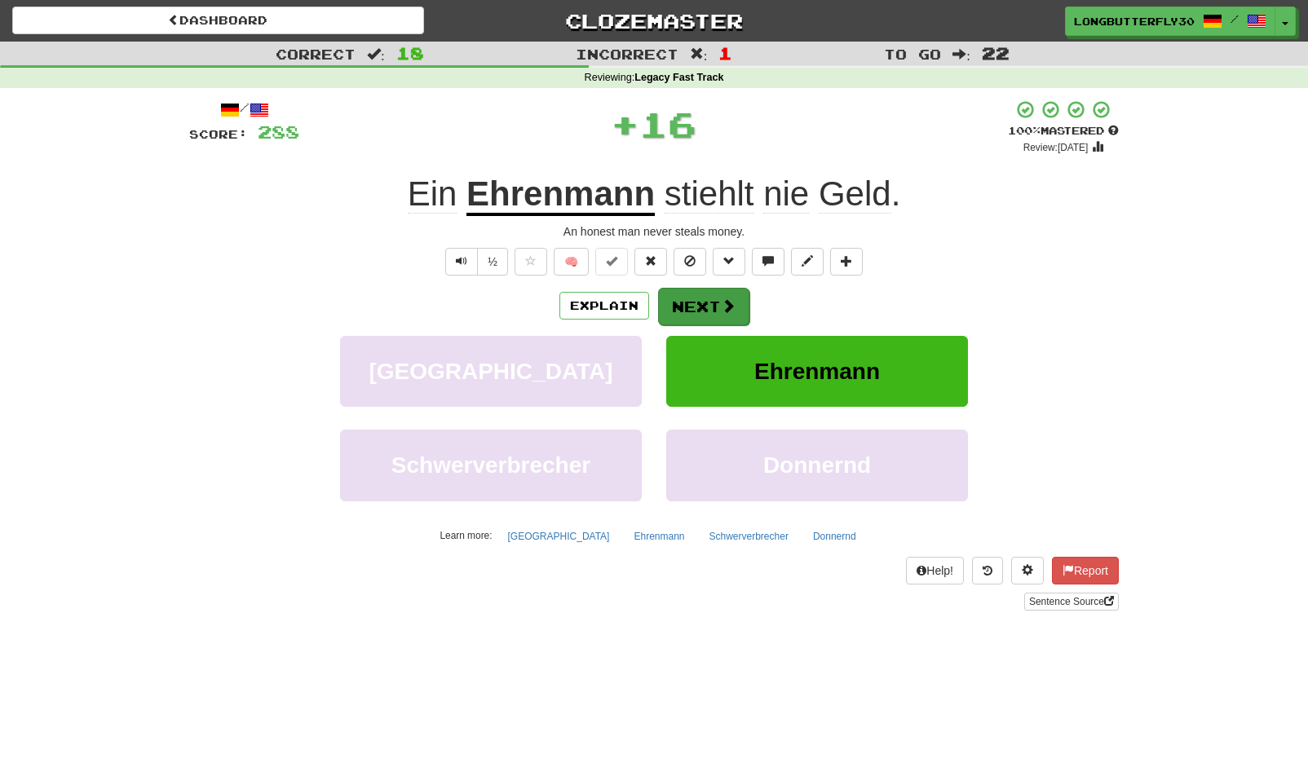
click at [682, 307] on button "Next" at bounding box center [703, 307] width 91 height 38
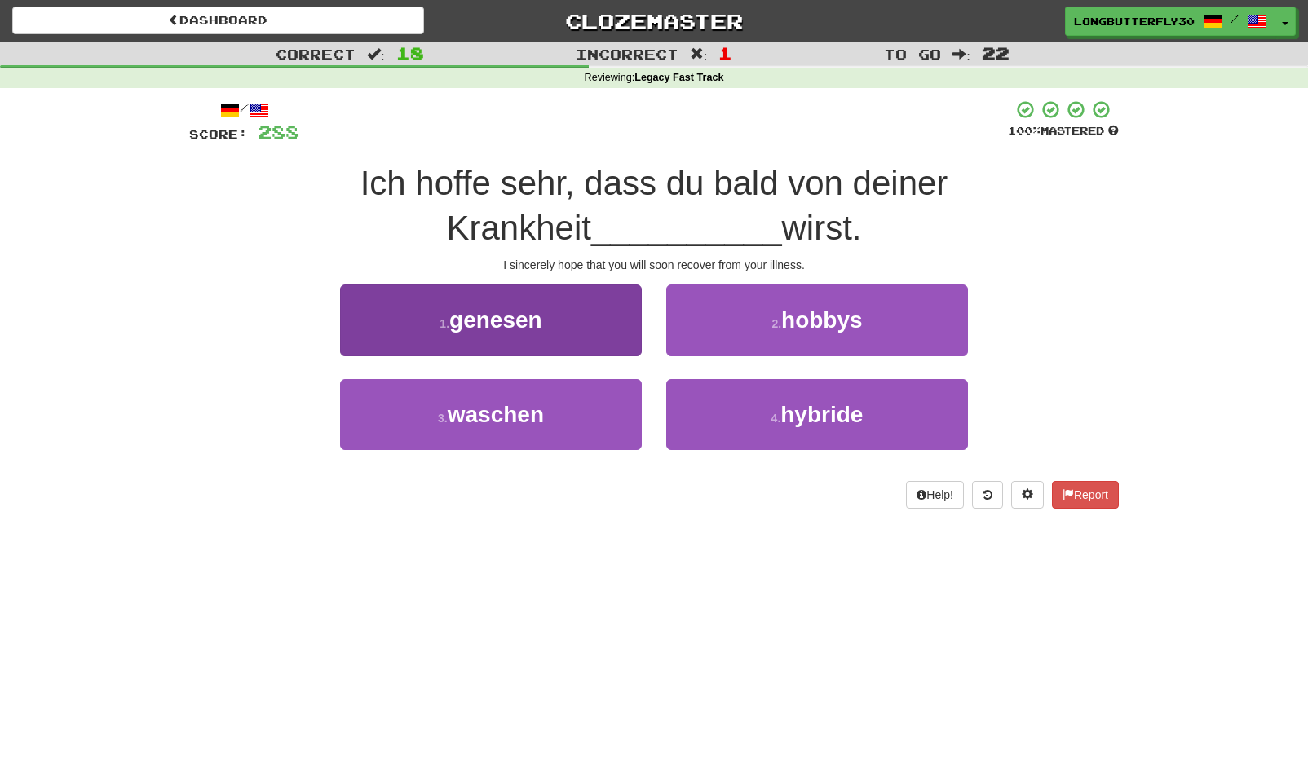
click at [615, 330] on button "1 . genesen" at bounding box center [491, 320] width 302 height 71
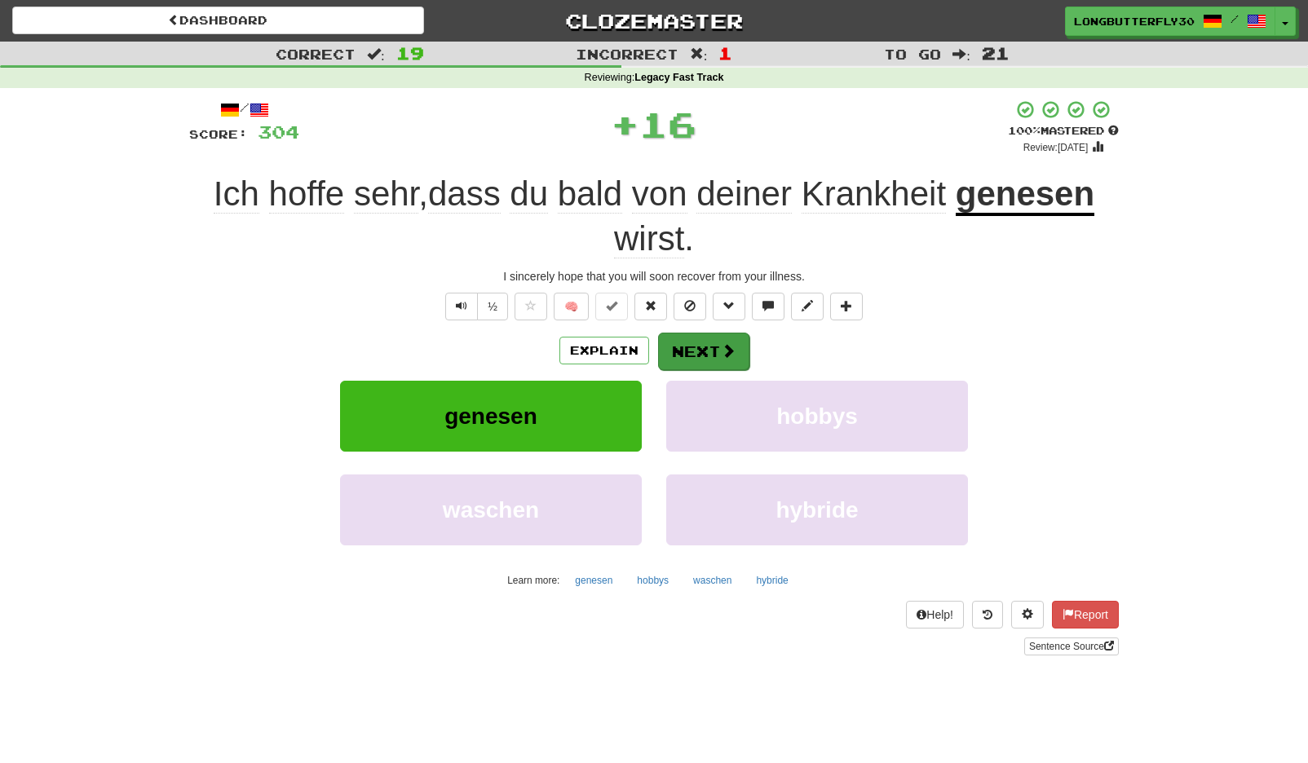
click at [698, 354] on button "Next" at bounding box center [703, 352] width 91 height 38
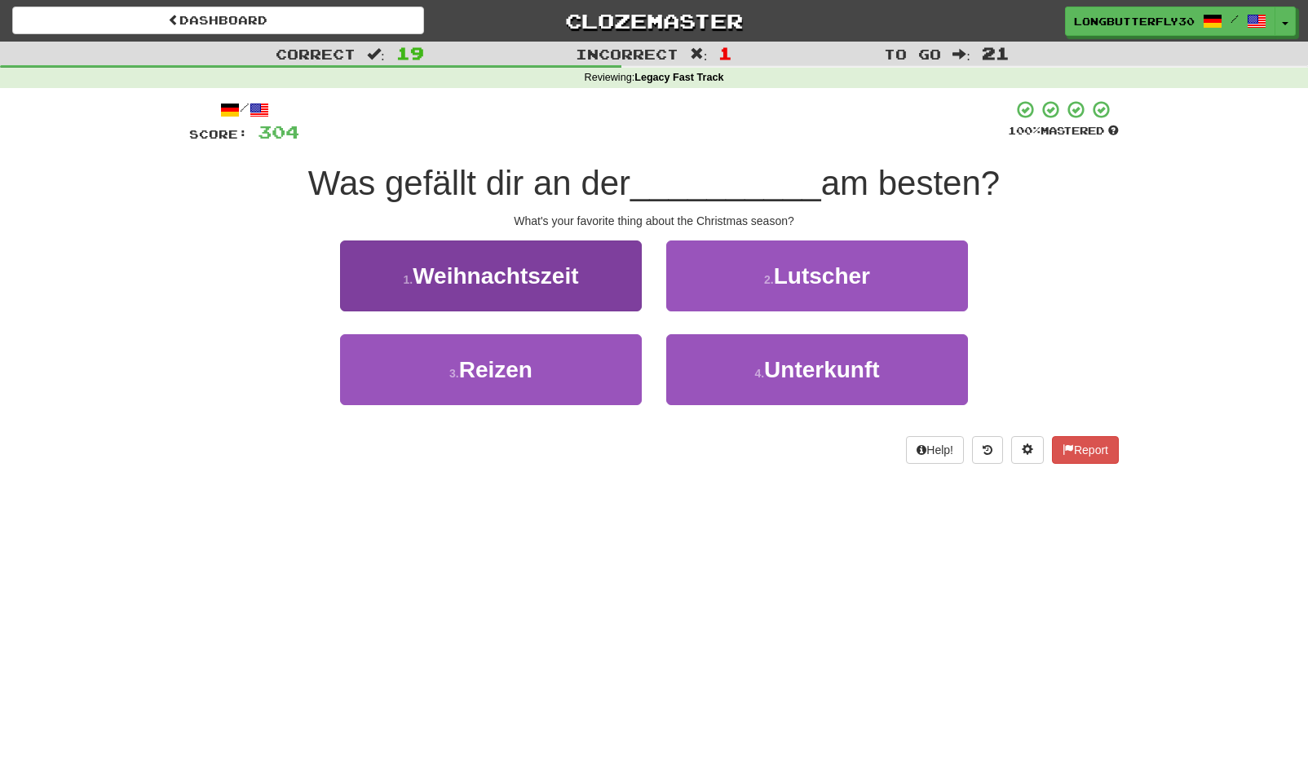
click at [615, 284] on button "1 . Weihnachtszeit" at bounding box center [491, 276] width 302 height 71
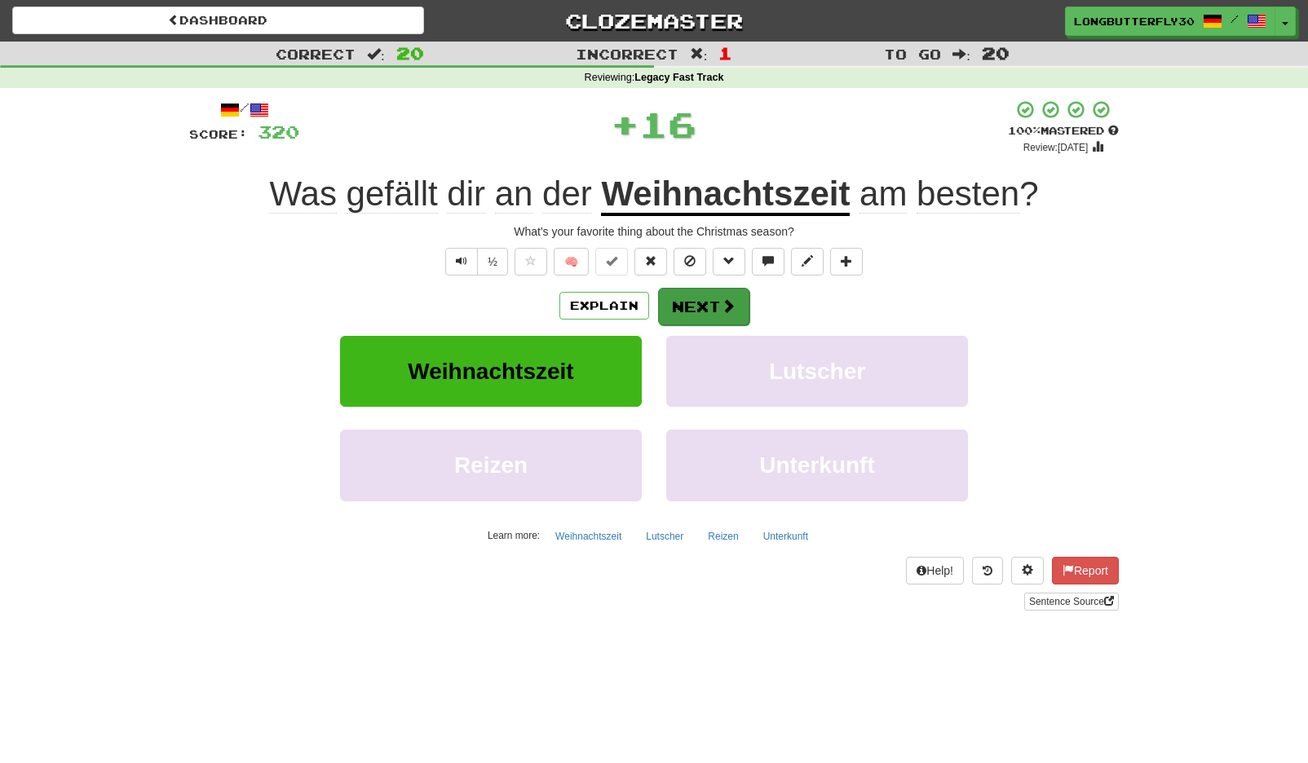
click at [732, 311] on span at bounding box center [728, 305] width 15 height 15
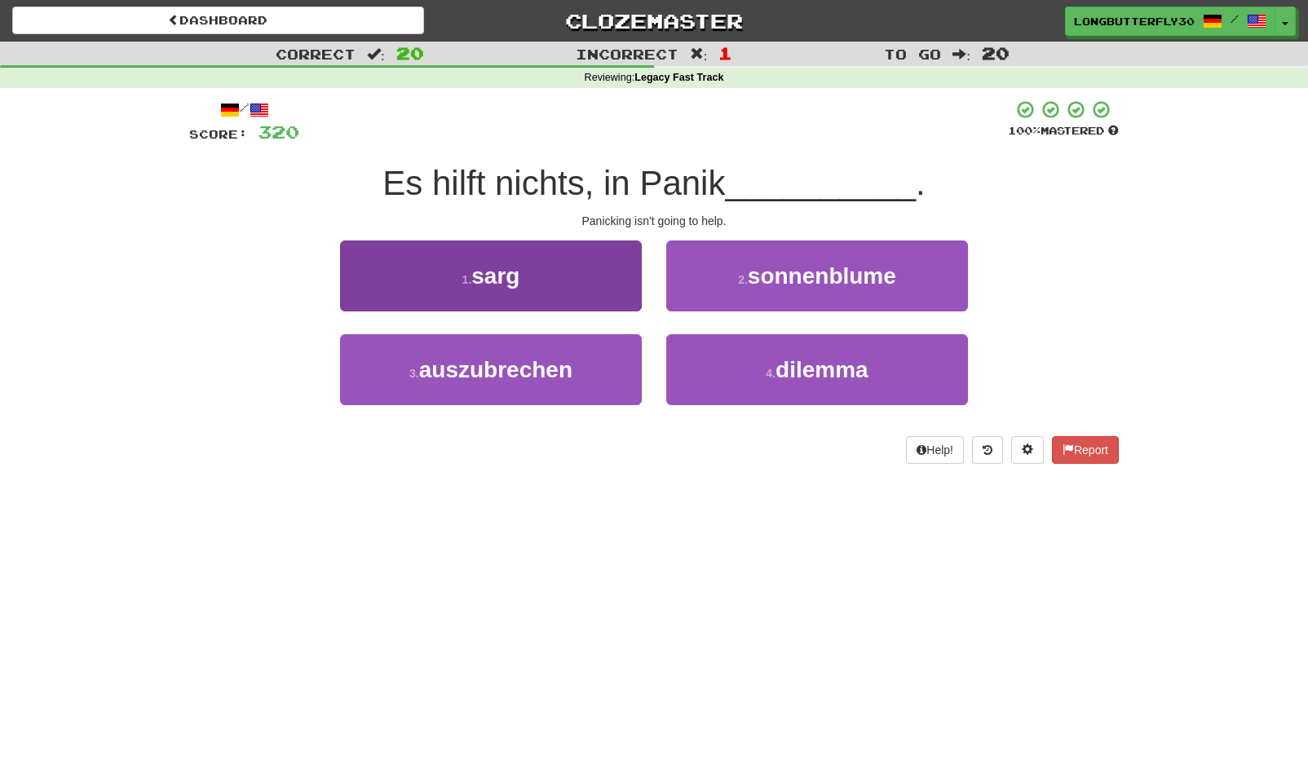
drag, startPoint x: 539, startPoint y: 369, endPoint x: 547, endPoint y: 363, distance: 10.0
click at [540, 368] on span "auszubrechen" at bounding box center [495, 369] width 153 height 25
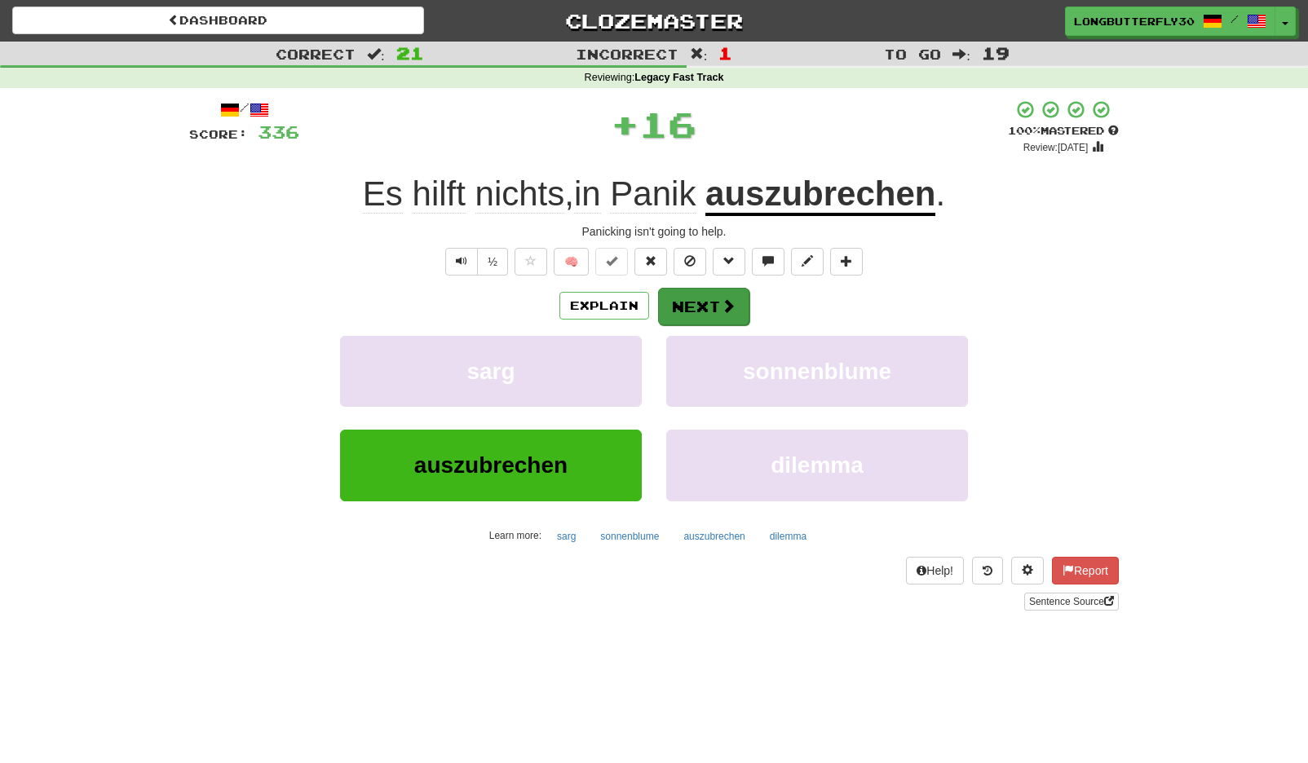
click at [710, 296] on button "Next" at bounding box center [703, 307] width 91 height 38
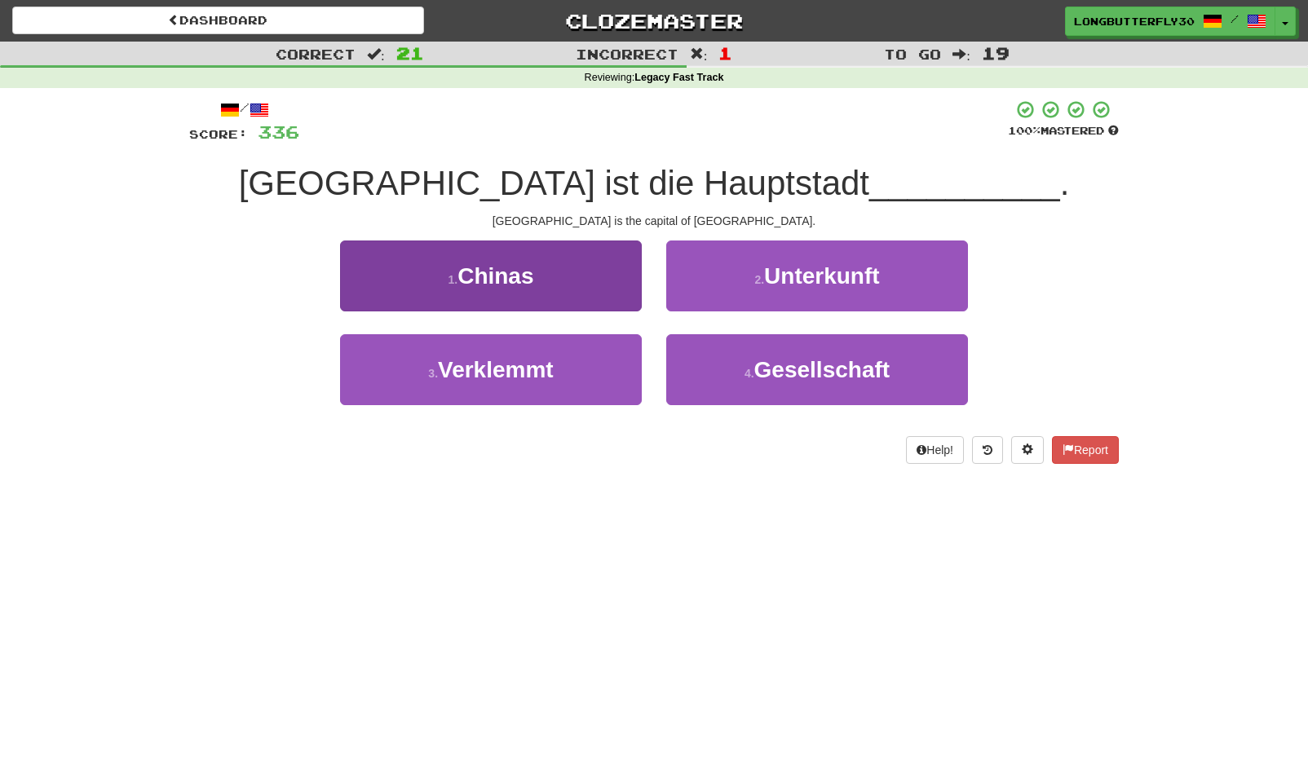
click at [597, 276] on button "1 . Chinas" at bounding box center [491, 276] width 302 height 71
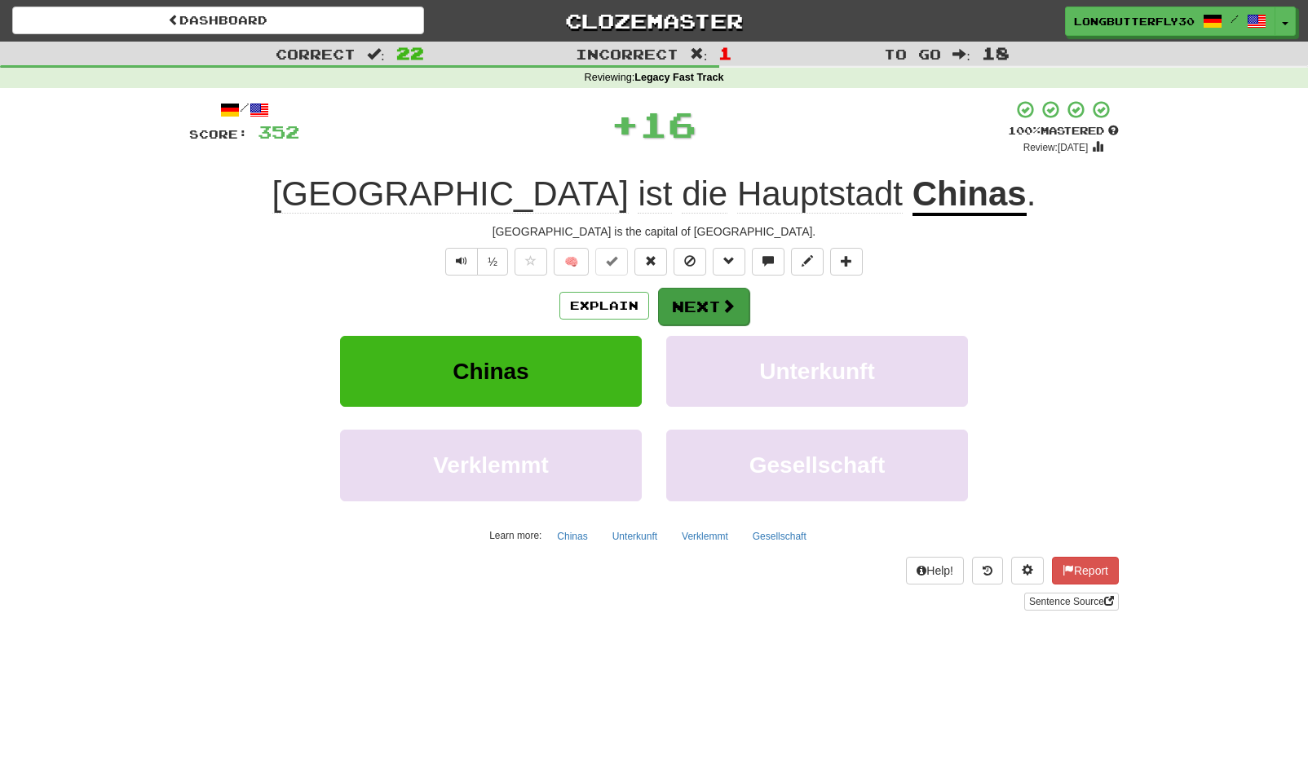
click at [710, 302] on button "Next" at bounding box center [703, 307] width 91 height 38
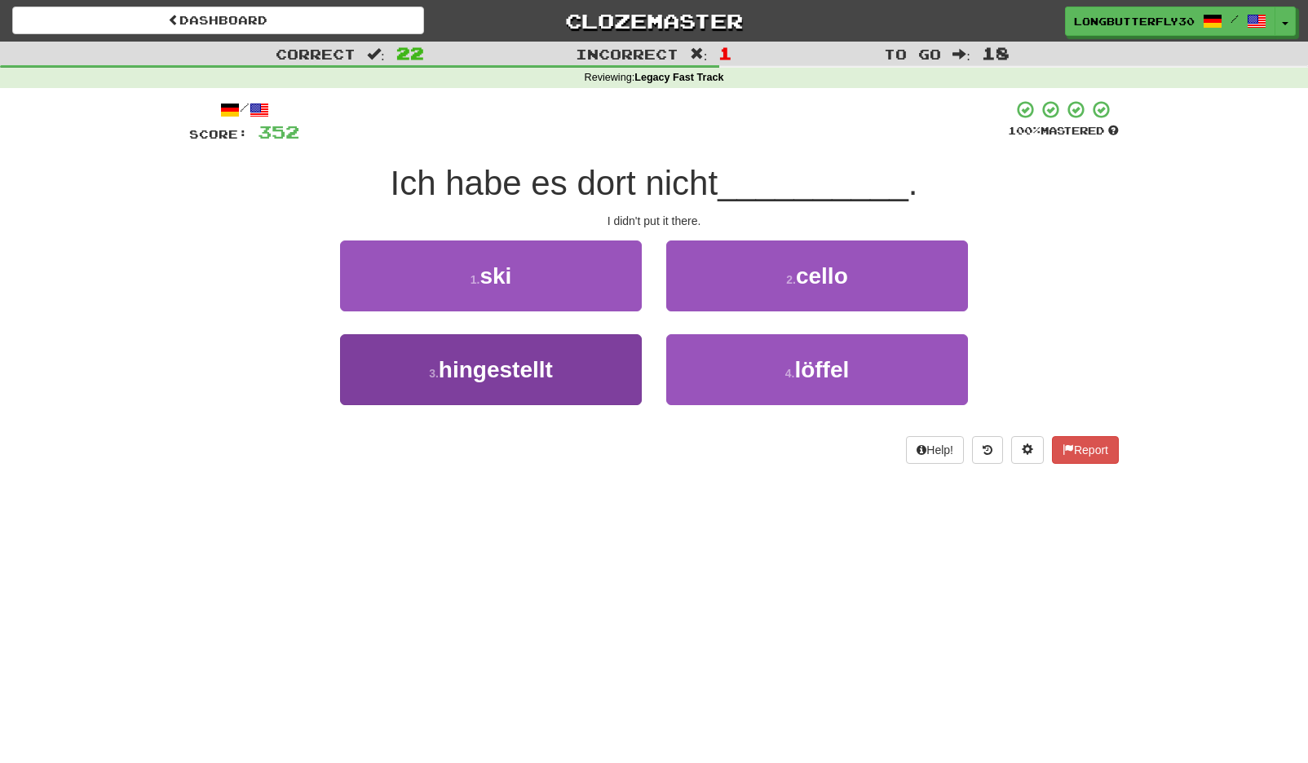
click at [586, 374] on button "3 . hingestellt" at bounding box center [491, 369] width 302 height 71
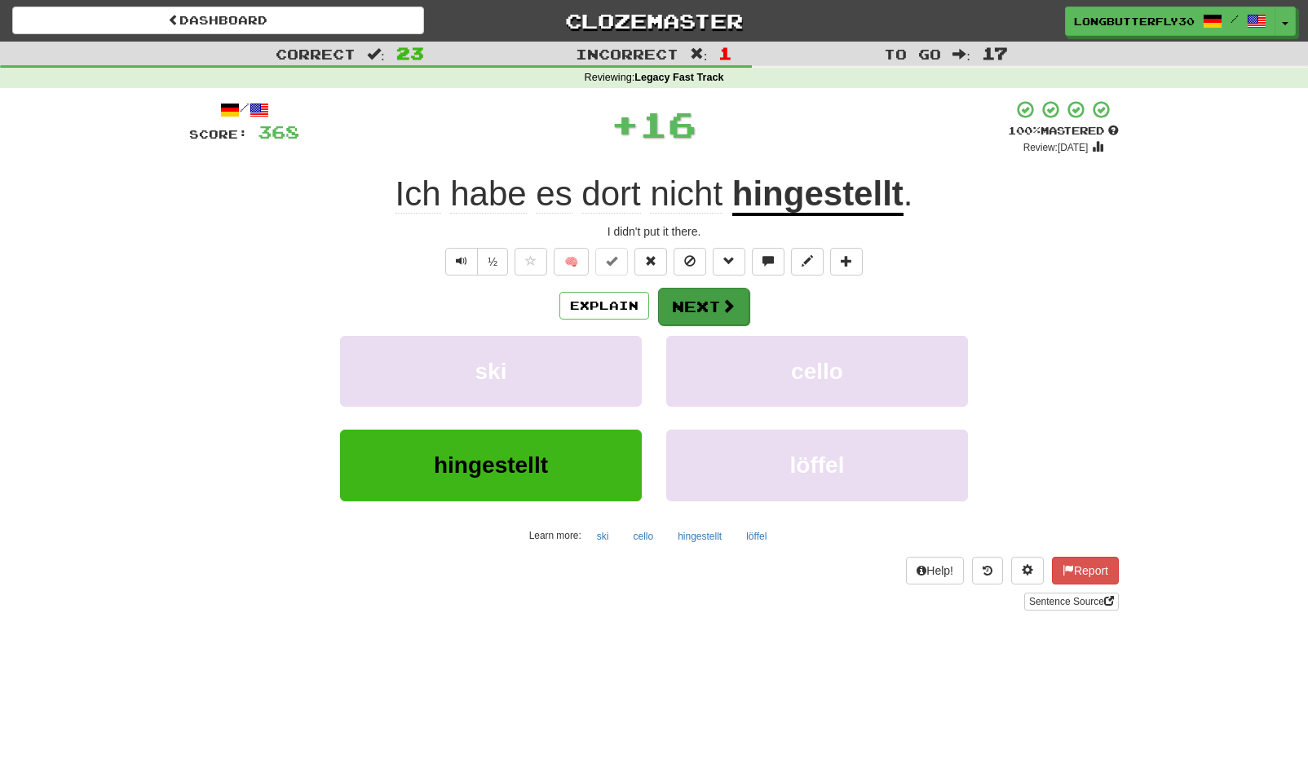
click at [729, 290] on button "Next" at bounding box center [703, 307] width 91 height 38
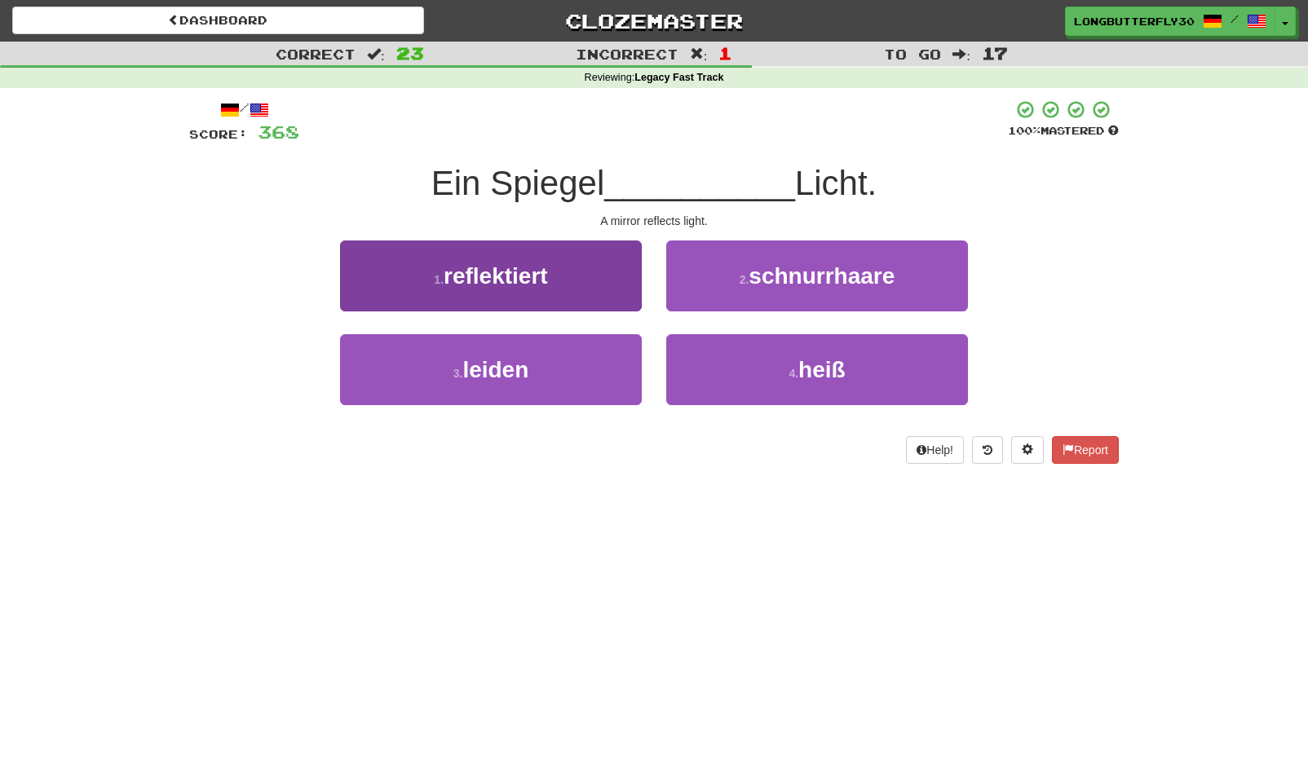
click at [603, 275] on button "1 . reflektiert" at bounding box center [491, 276] width 302 height 71
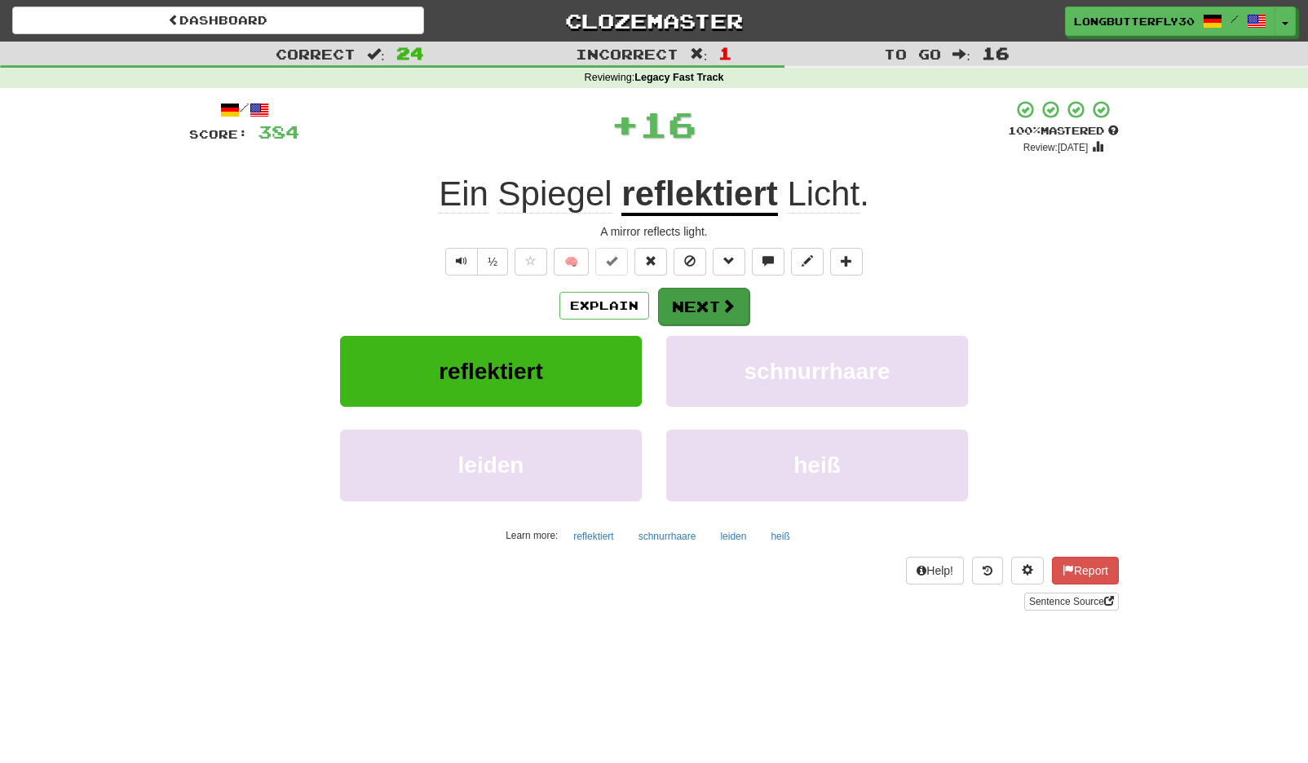
click at [722, 309] on span at bounding box center [728, 305] width 15 height 15
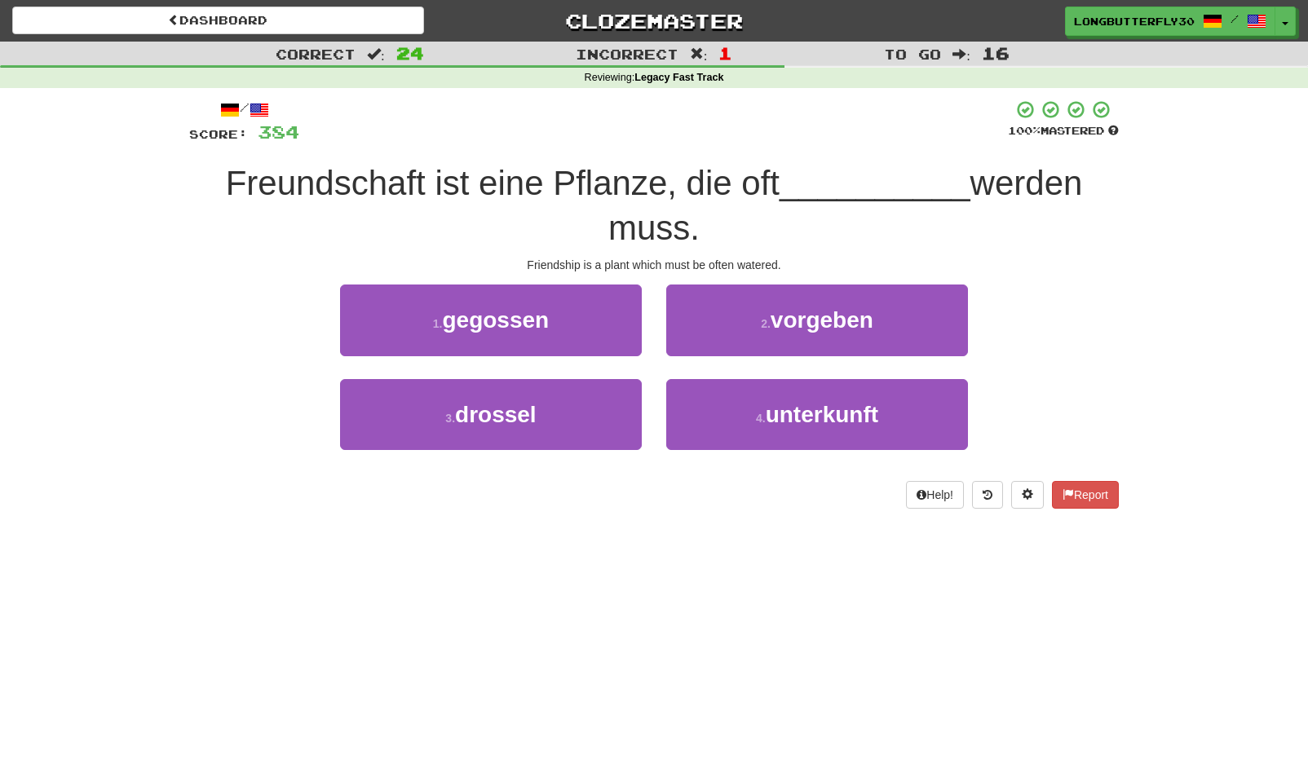
click at [532, 328] on span "gegossen" at bounding box center [495, 319] width 107 height 25
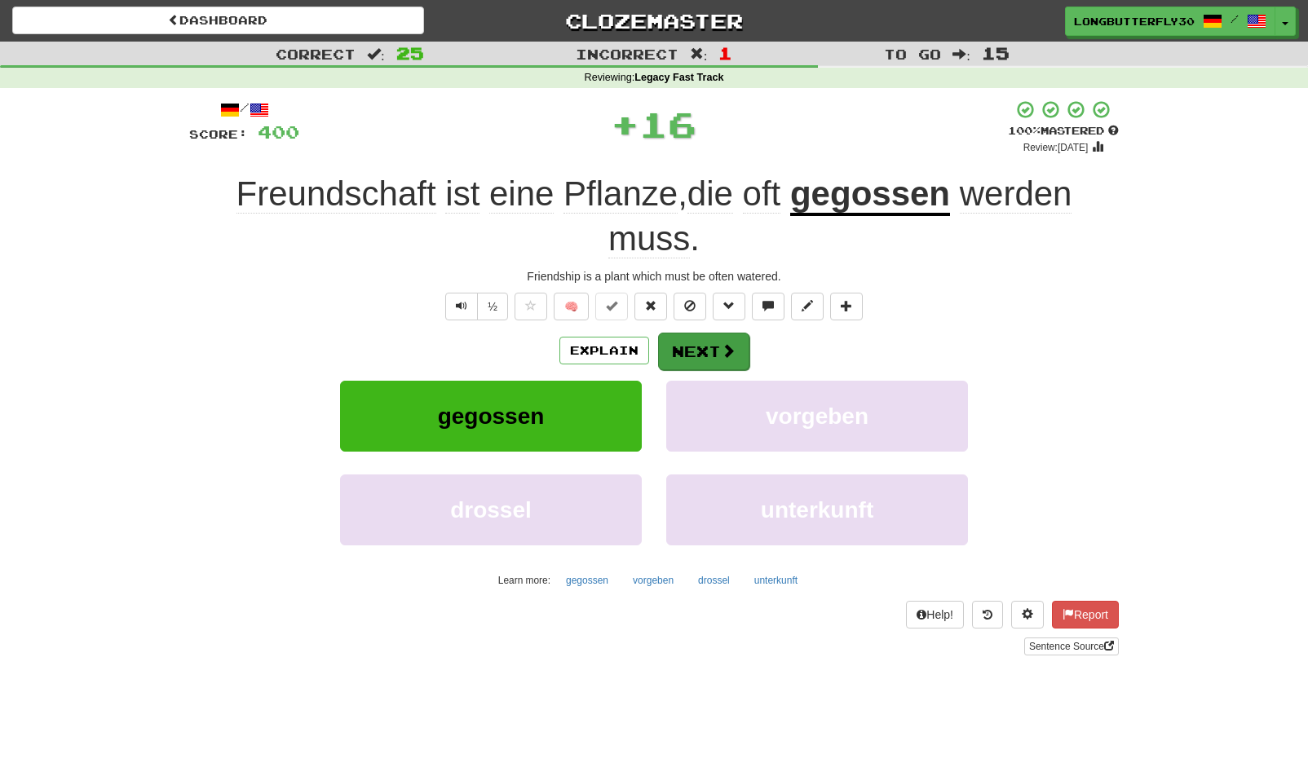
click at [700, 351] on button "Next" at bounding box center [703, 352] width 91 height 38
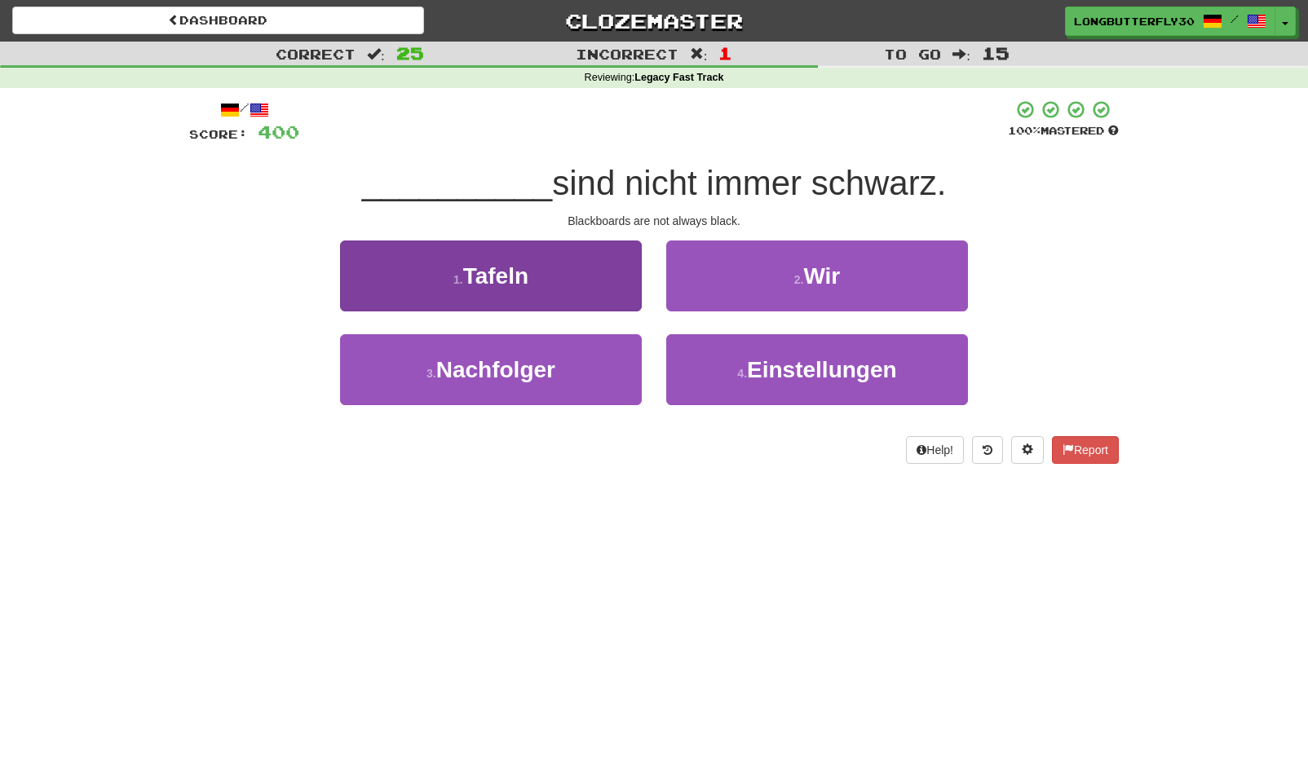
click at [542, 277] on button "1 . Tafeln" at bounding box center [491, 276] width 302 height 71
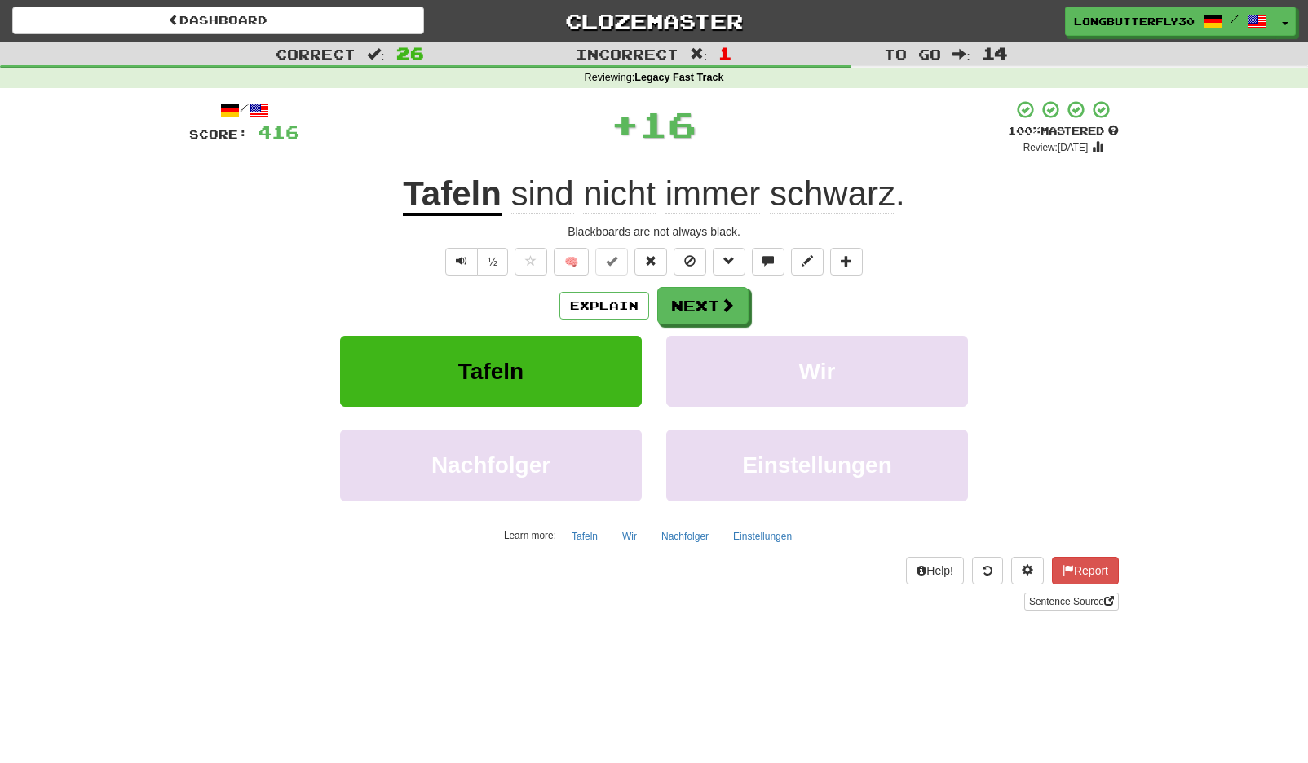
click at [652, 293] on div "Explain Next" at bounding box center [654, 306] width 930 height 38
click at [696, 305] on button "Next" at bounding box center [703, 307] width 91 height 38
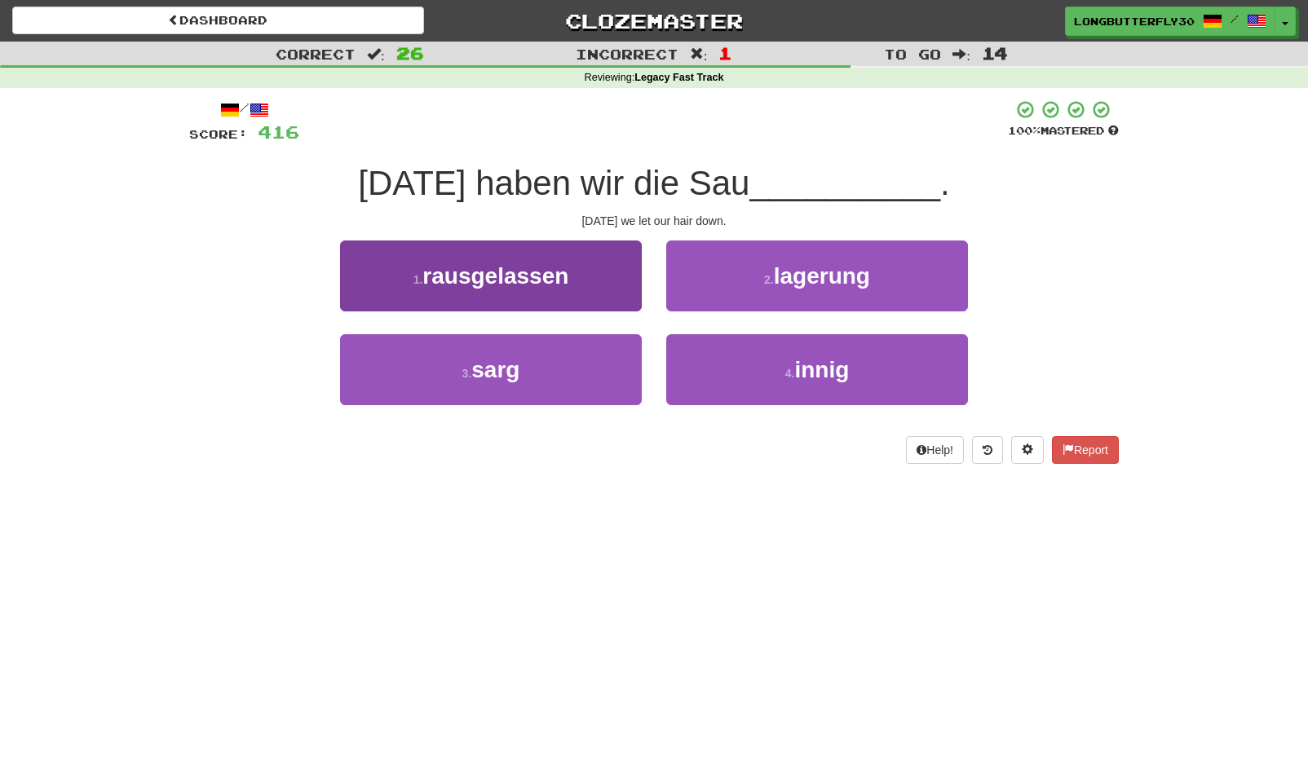
click at [586, 276] on button "1 . rausgelassen" at bounding box center [491, 276] width 302 height 71
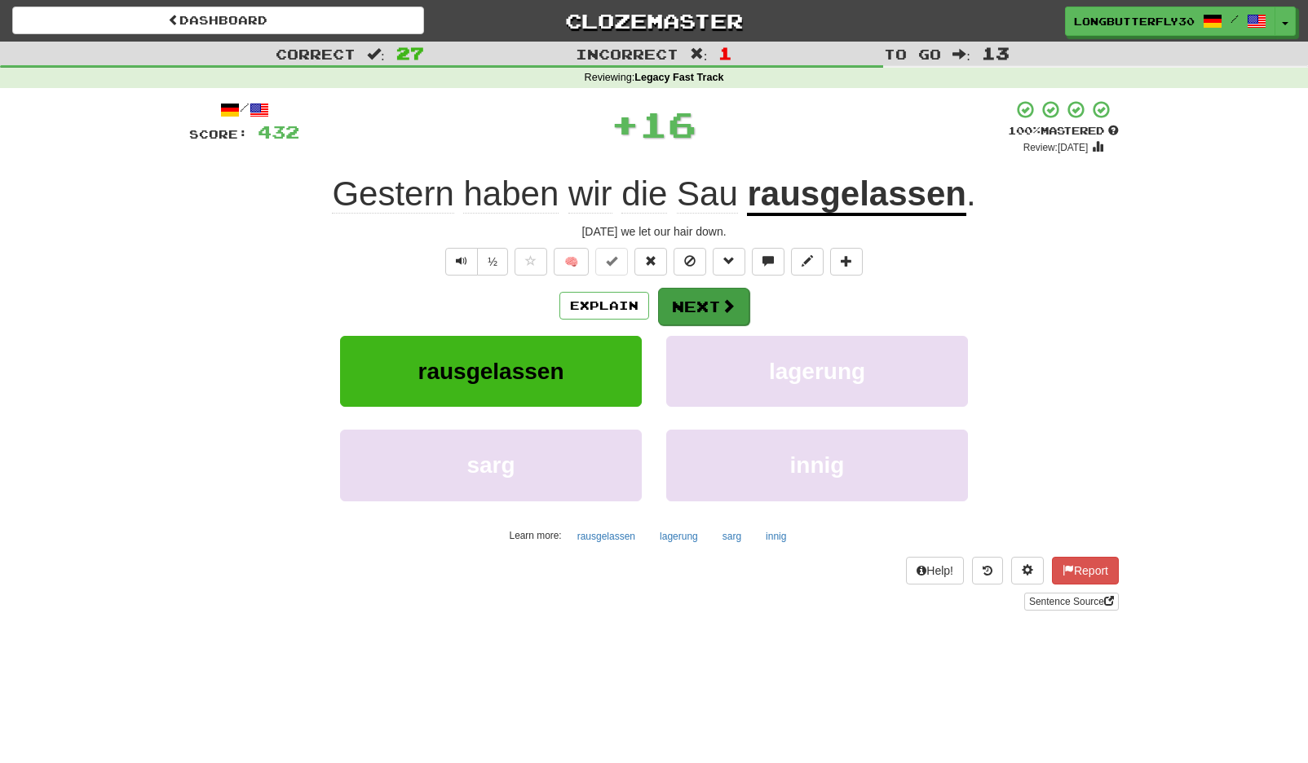
click at [714, 299] on button "Next" at bounding box center [703, 307] width 91 height 38
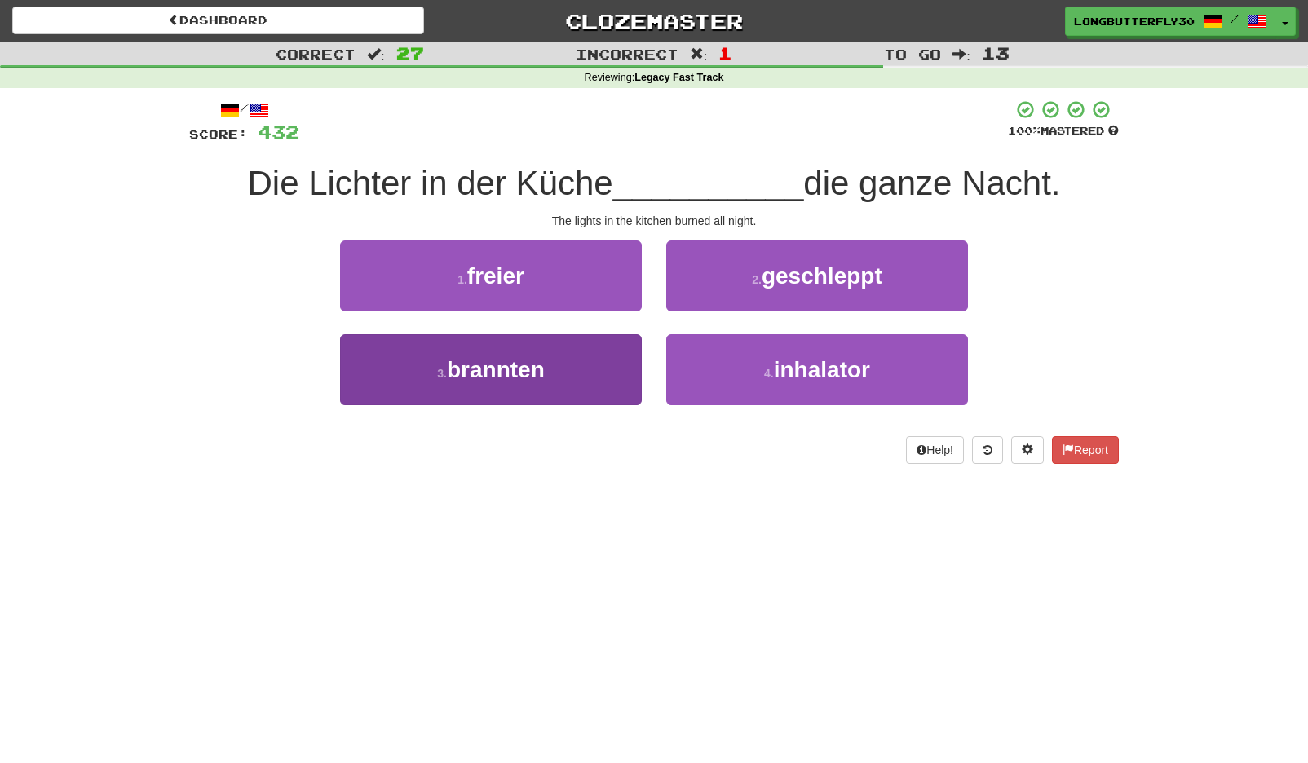
click at [545, 369] on span "brannten" at bounding box center [496, 369] width 98 height 25
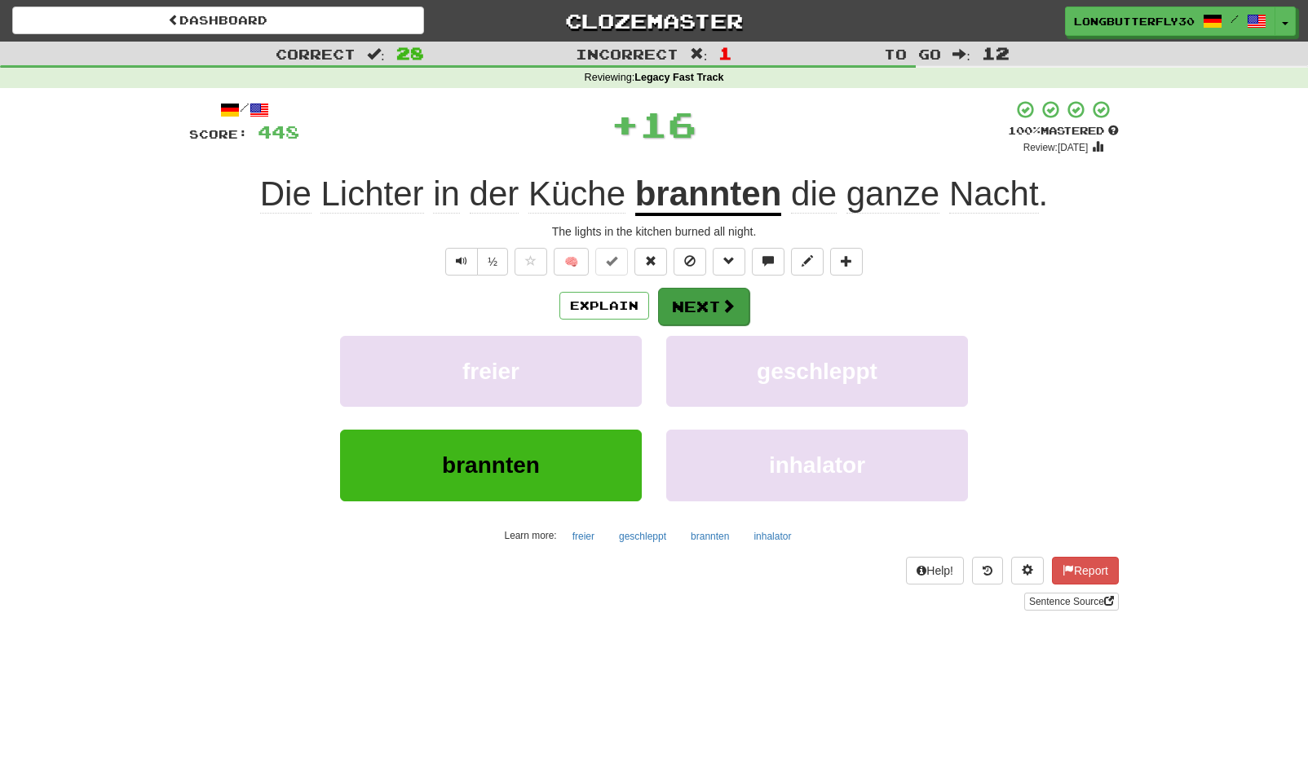
click at [711, 307] on button "Next" at bounding box center [703, 307] width 91 height 38
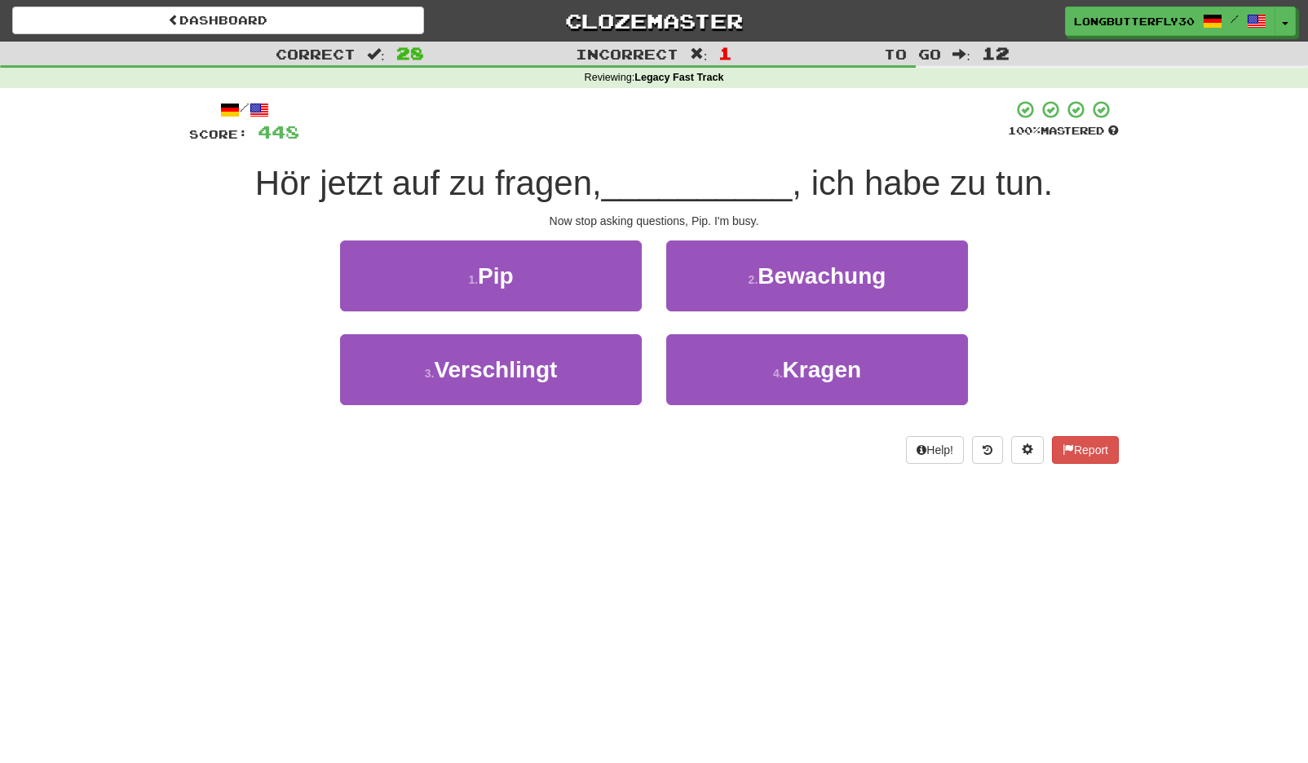
drag, startPoint x: 563, startPoint y: 283, endPoint x: 609, endPoint y: 277, distance: 46.8
click at [564, 282] on button "1 . Pip" at bounding box center [491, 276] width 302 height 71
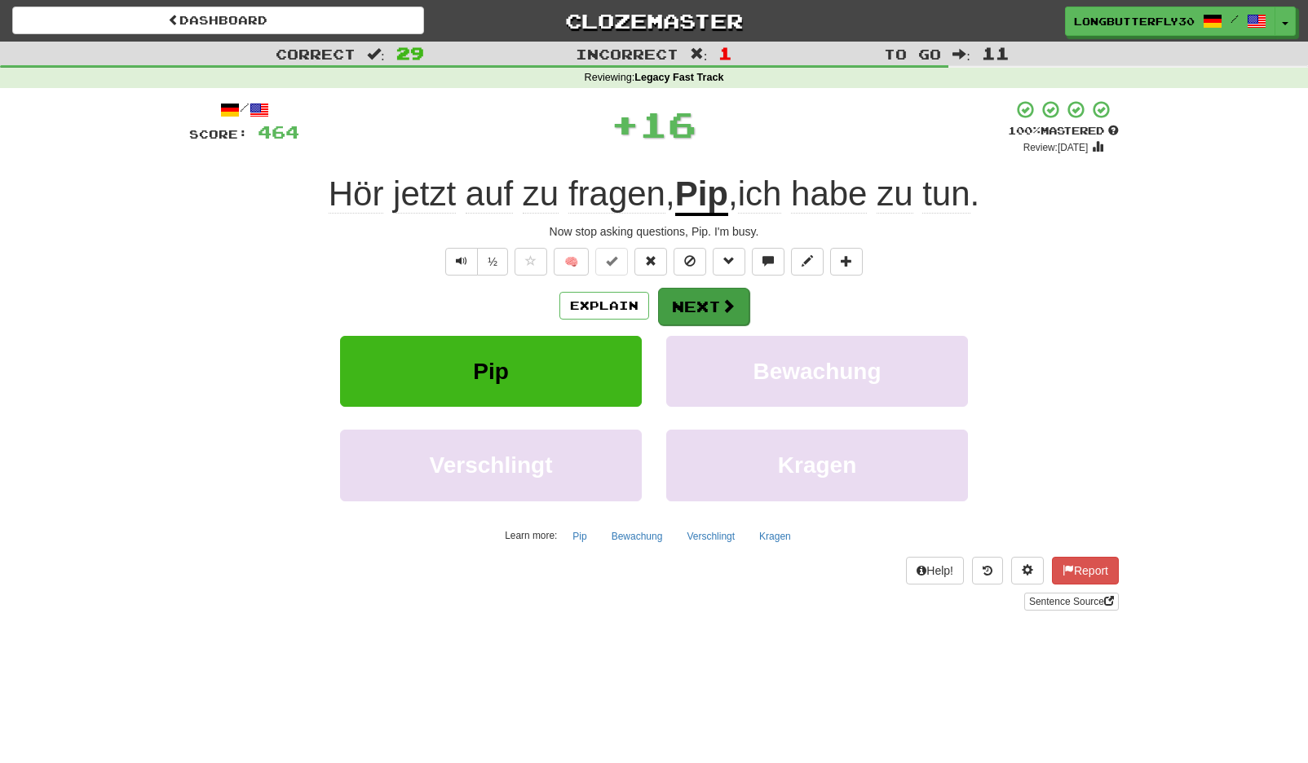
click at [673, 299] on button "Next" at bounding box center [703, 307] width 91 height 38
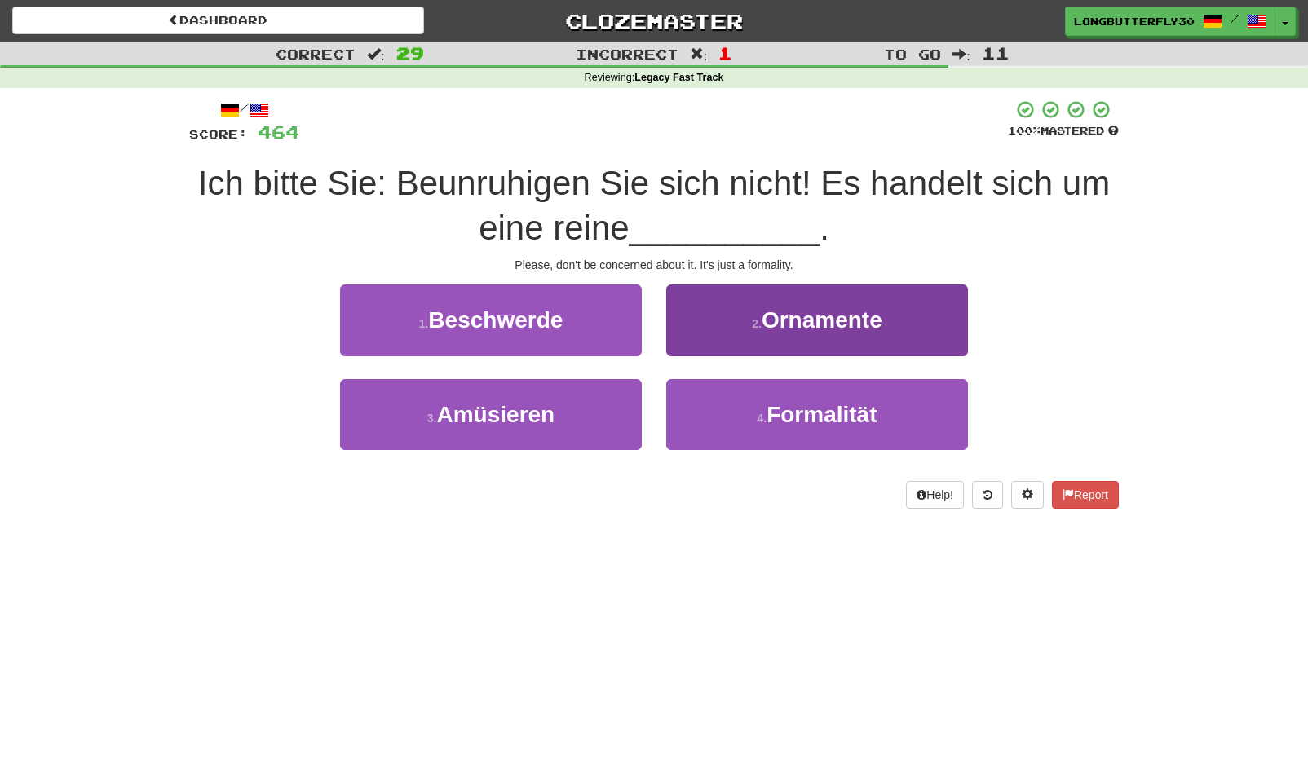
click at [748, 408] on button "4 . Formalität" at bounding box center [817, 414] width 302 height 71
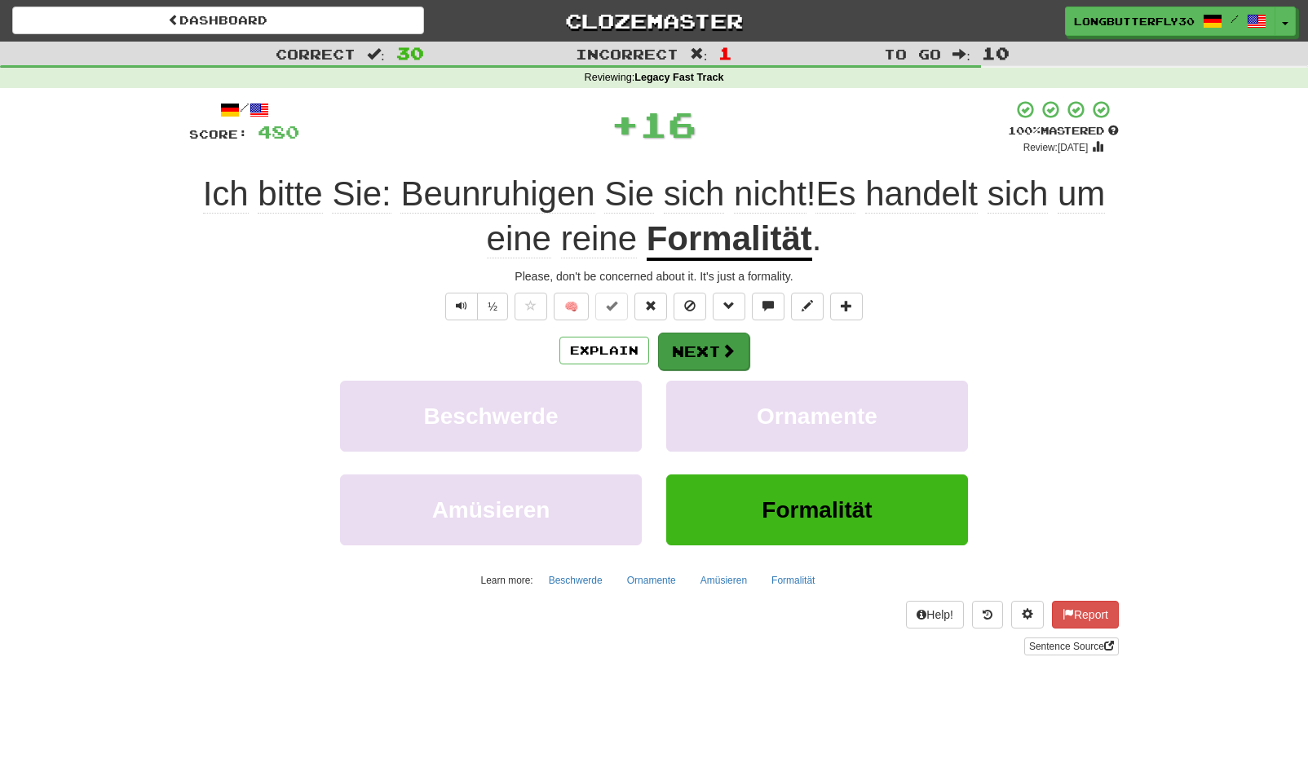
click at [676, 338] on button "Next" at bounding box center [703, 352] width 91 height 38
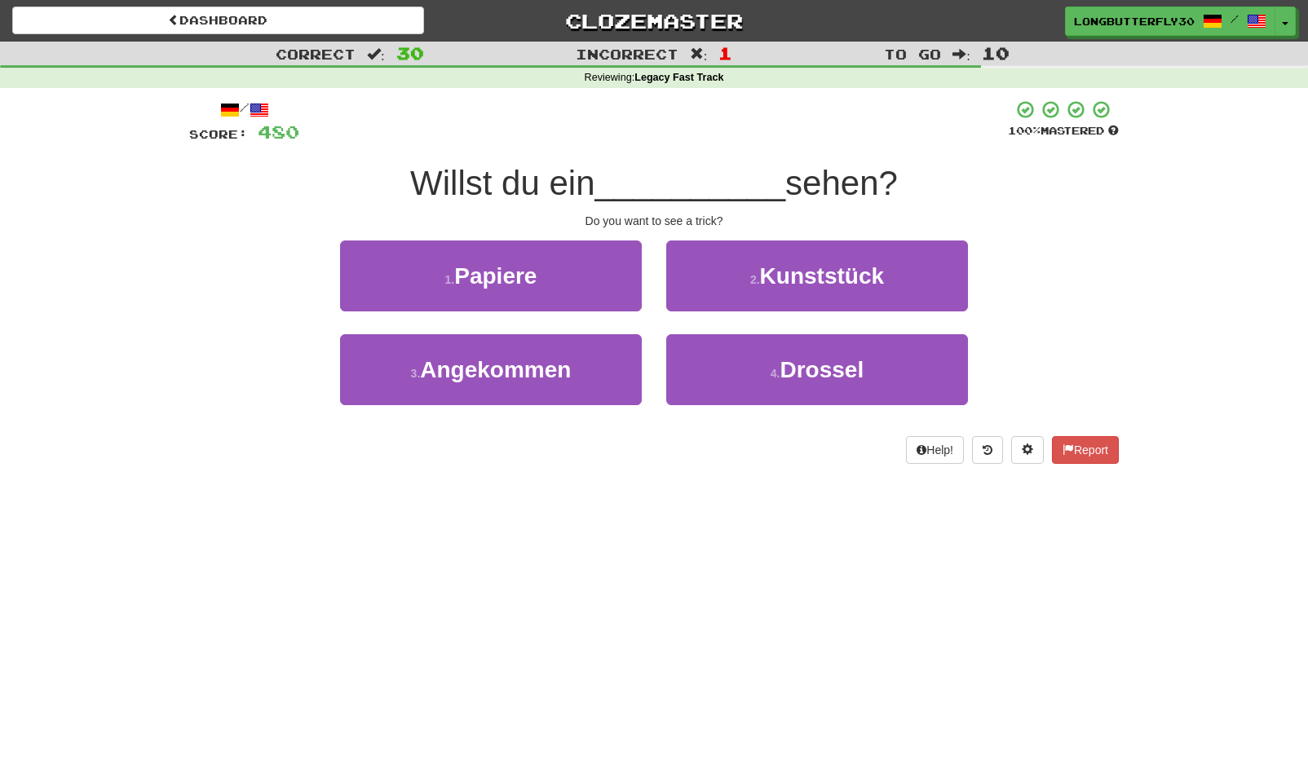
drag, startPoint x: 819, startPoint y: 281, endPoint x: 810, endPoint y: 285, distance: 9.5
click at [818, 282] on span "Kunststück" at bounding box center [822, 275] width 124 height 25
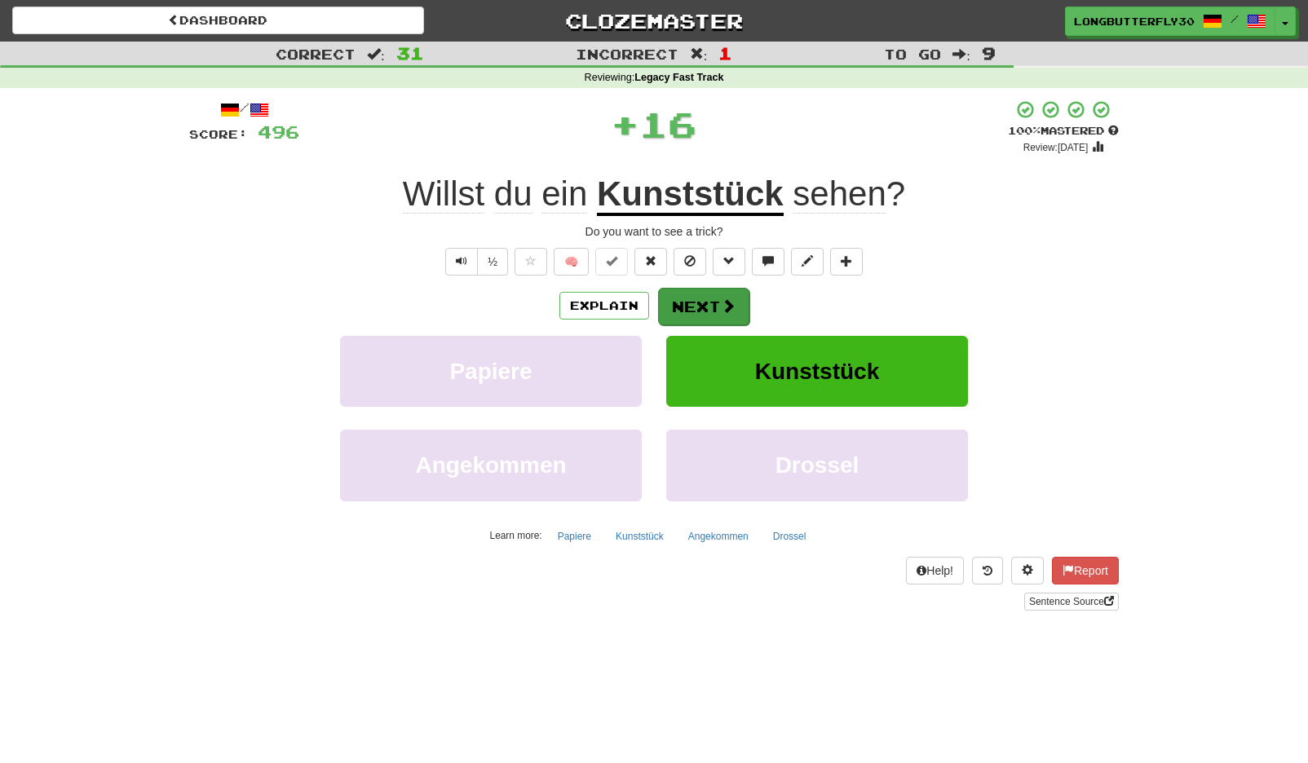
click at [712, 291] on button "Next" at bounding box center [703, 307] width 91 height 38
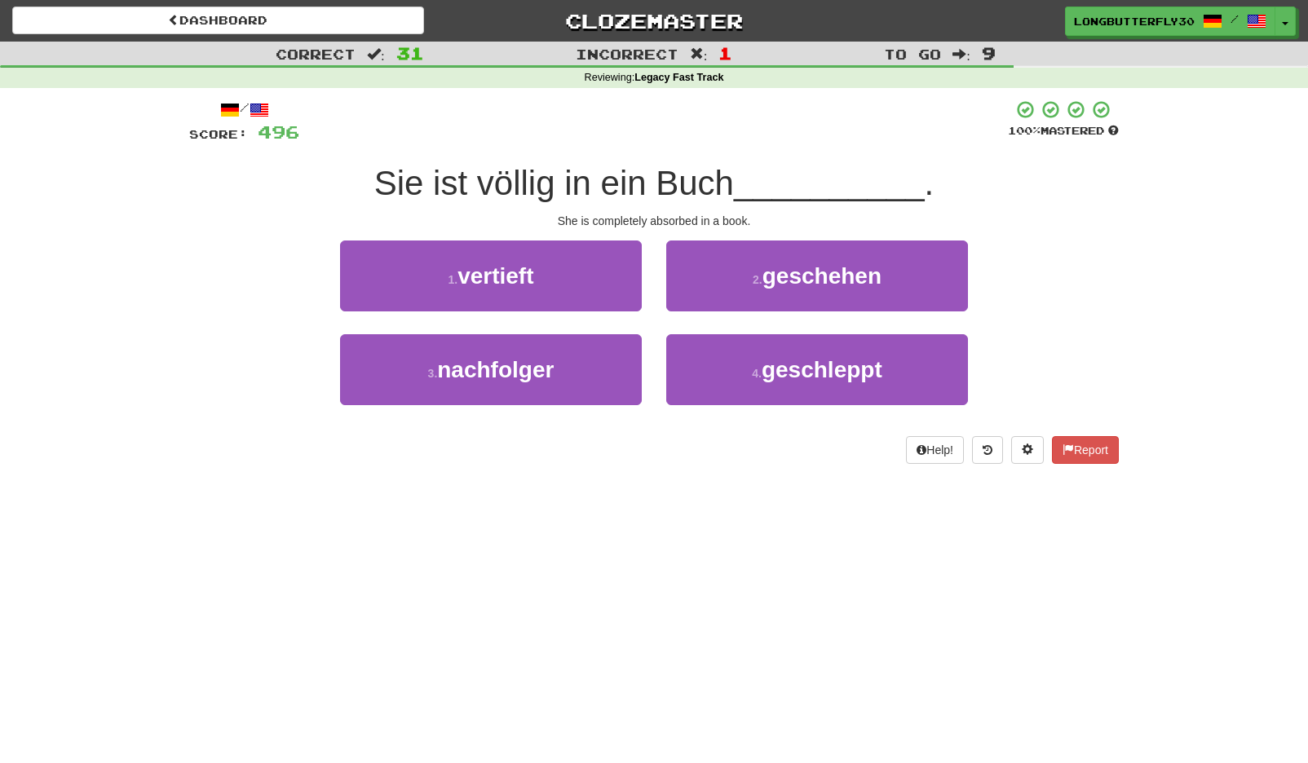
click at [603, 283] on button "1 . vertieft" at bounding box center [491, 276] width 302 height 71
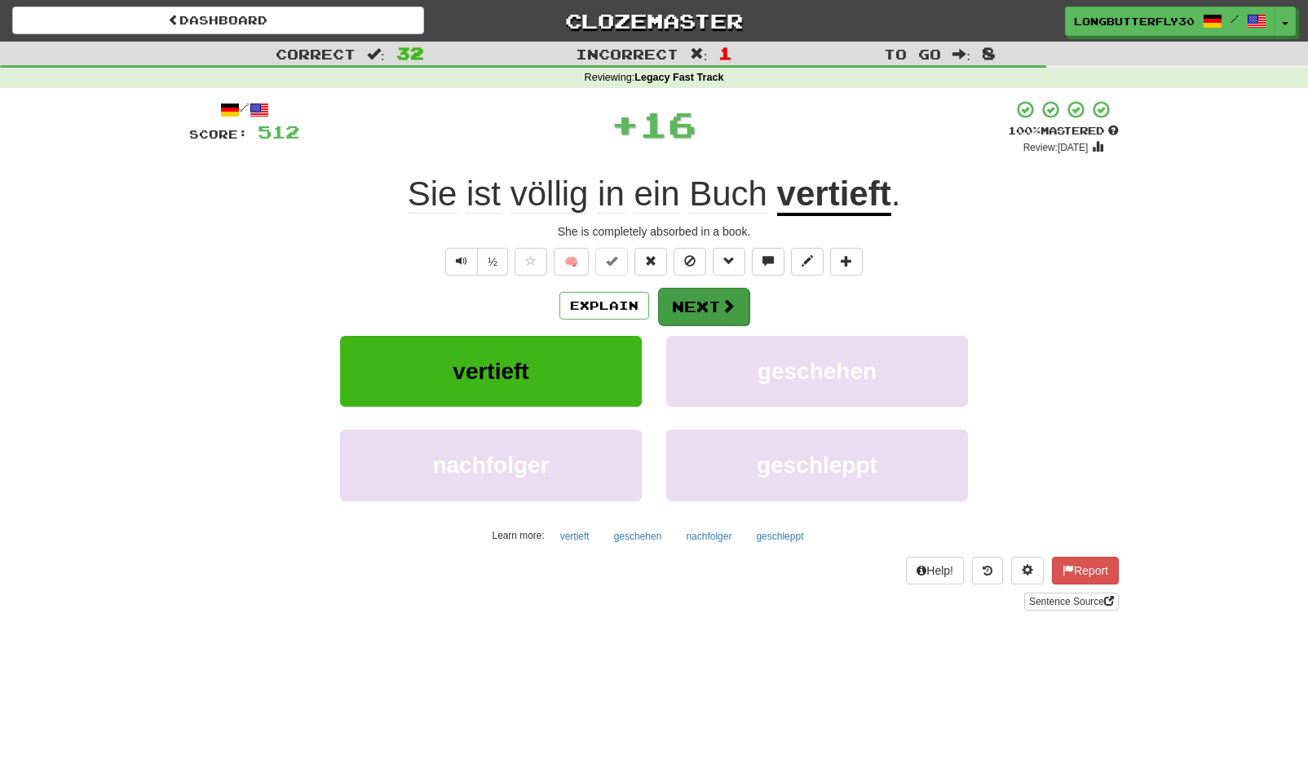
click at [727, 306] on span at bounding box center [728, 305] width 15 height 15
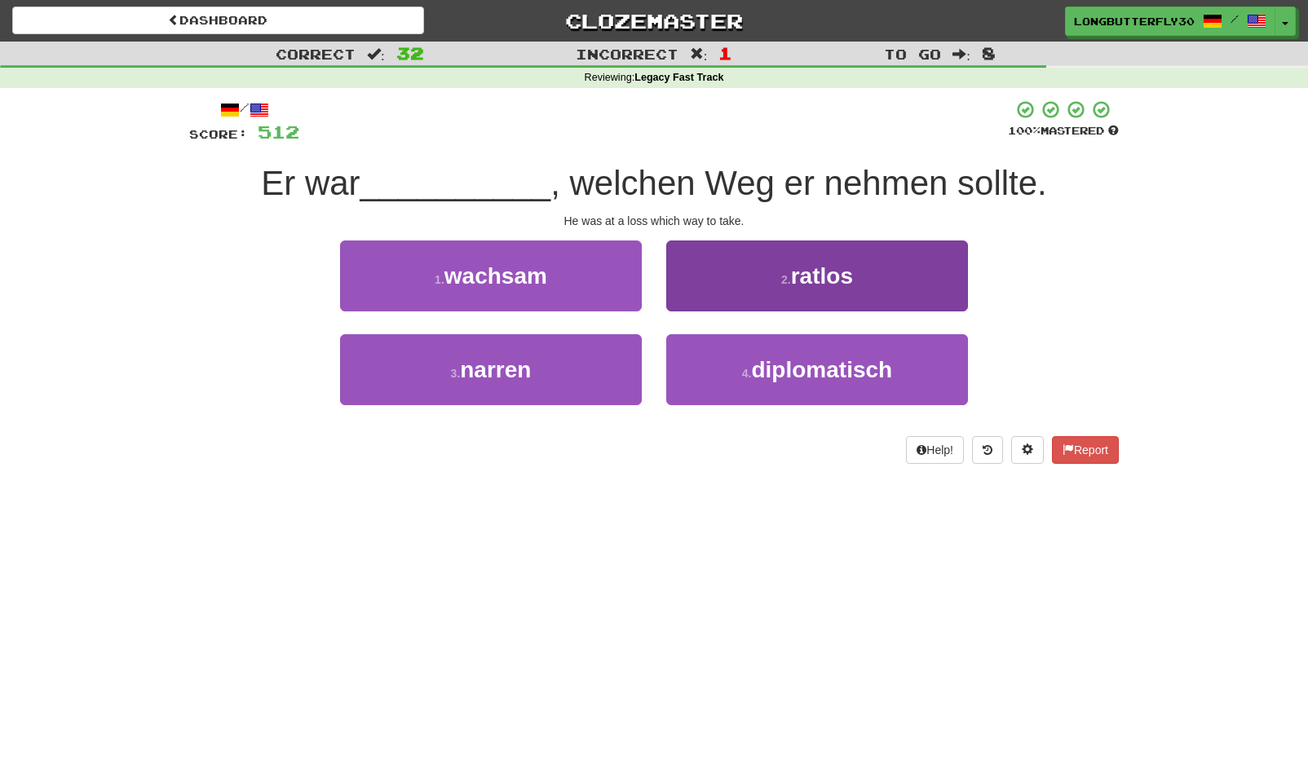
click at [808, 267] on span "ratlos" at bounding box center [822, 275] width 62 height 25
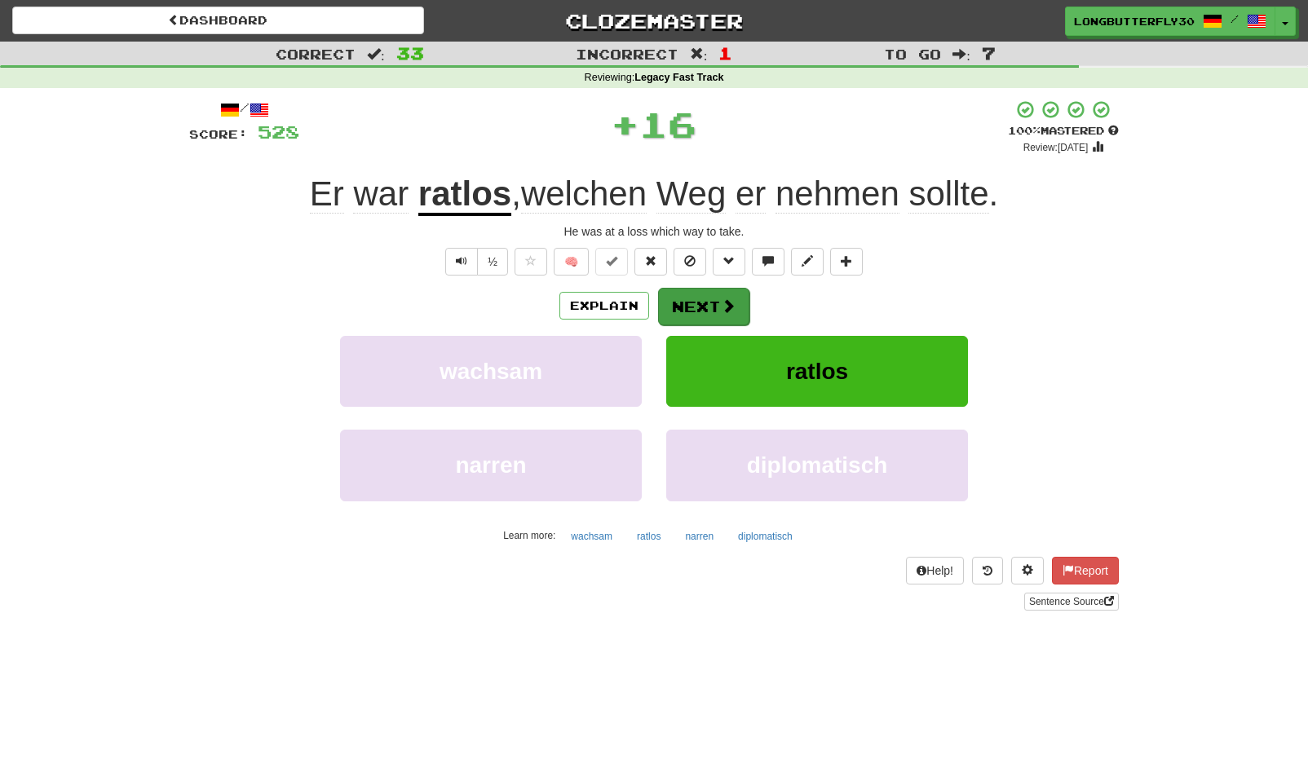
click at [710, 298] on button "Next" at bounding box center [703, 307] width 91 height 38
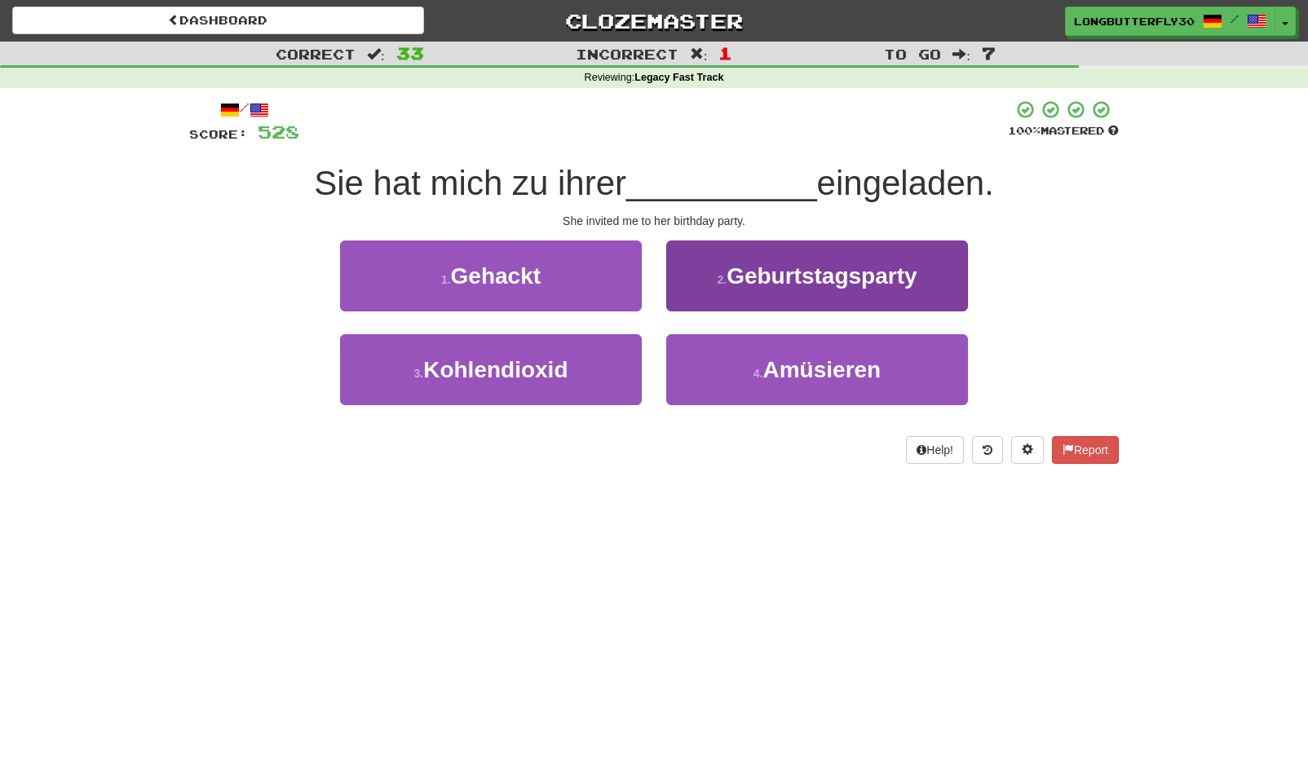
click at [812, 277] on span "Geburtstagsparty" at bounding box center [822, 275] width 190 height 25
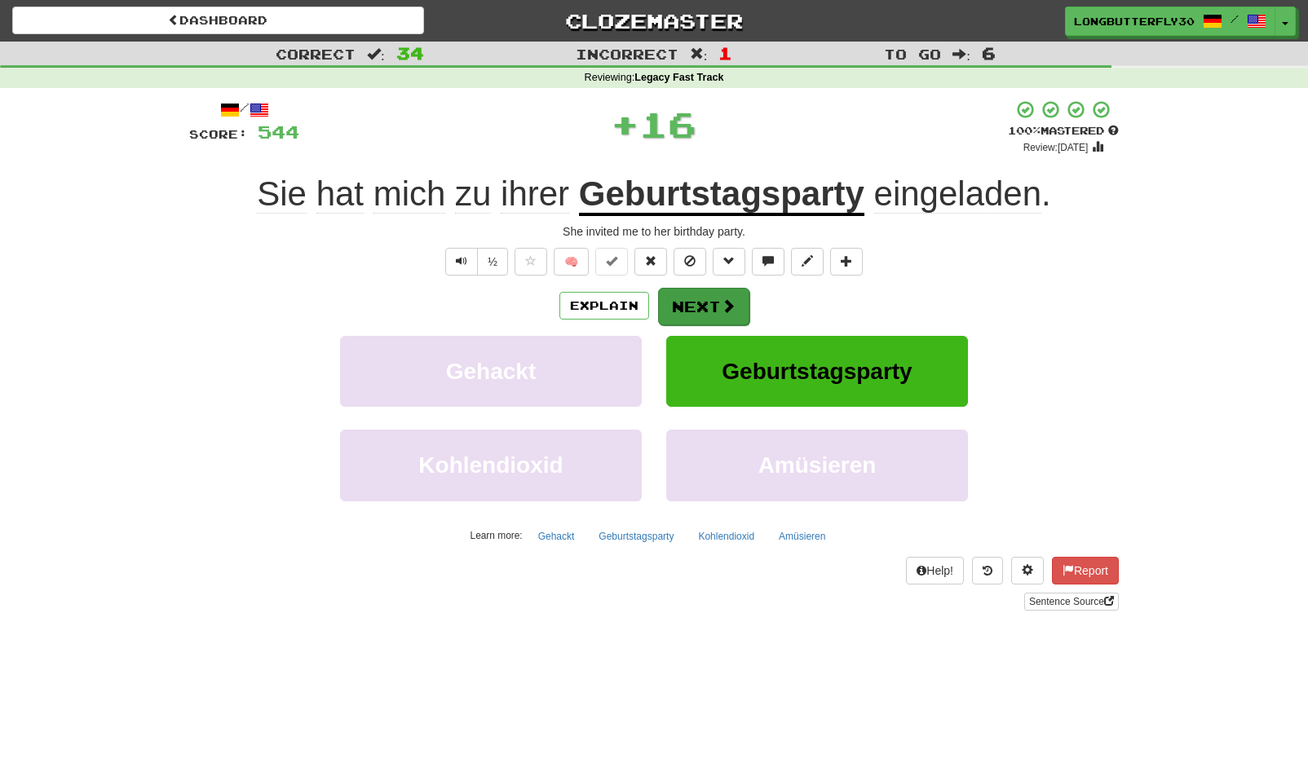
click at [693, 294] on button "Next" at bounding box center [703, 307] width 91 height 38
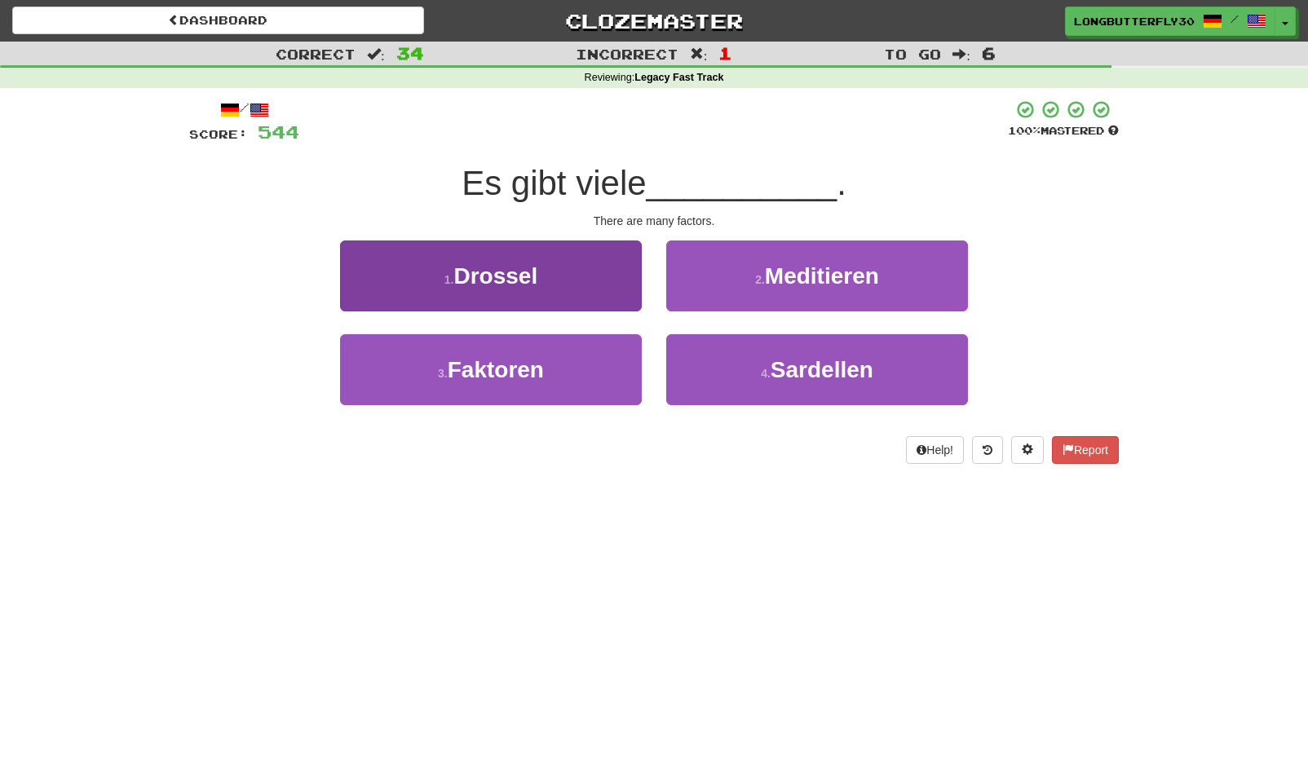
click at [586, 355] on button "3 . Faktoren" at bounding box center [491, 369] width 302 height 71
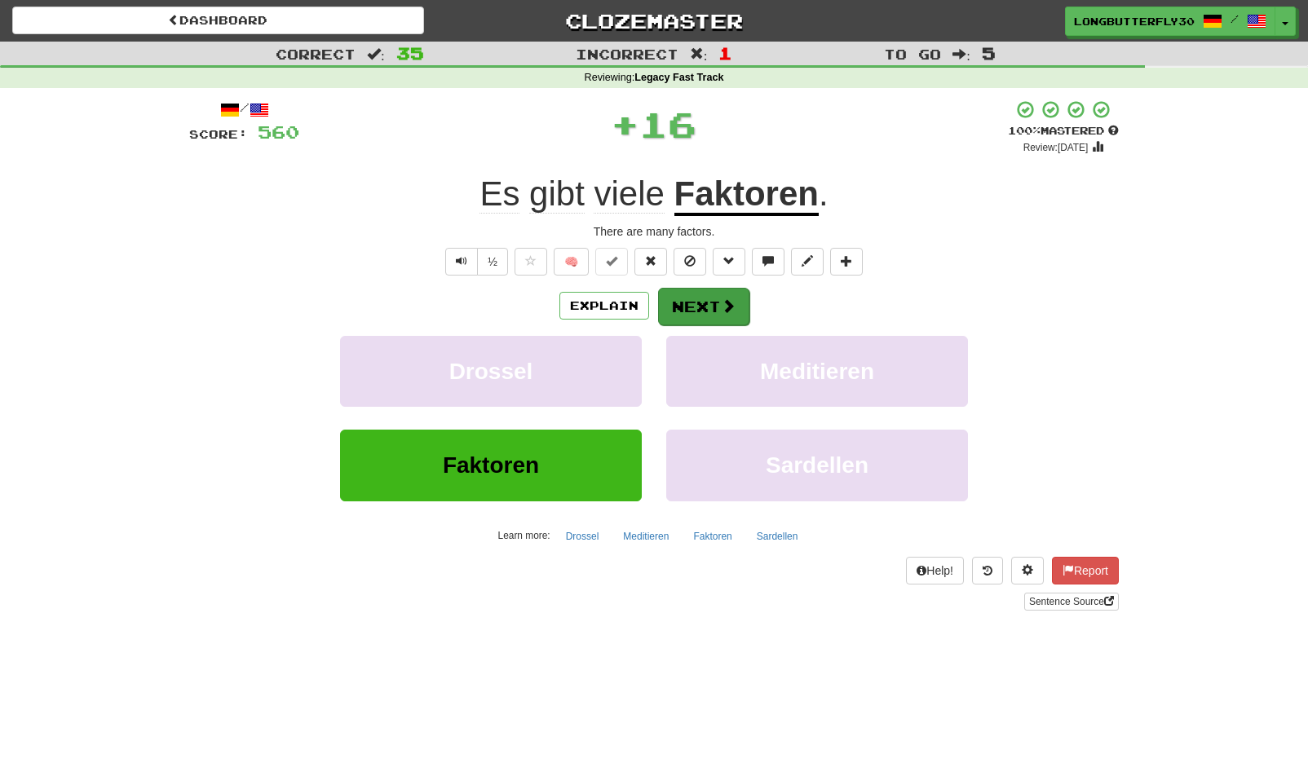
click at [663, 290] on button "Next" at bounding box center [703, 307] width 91 height 38
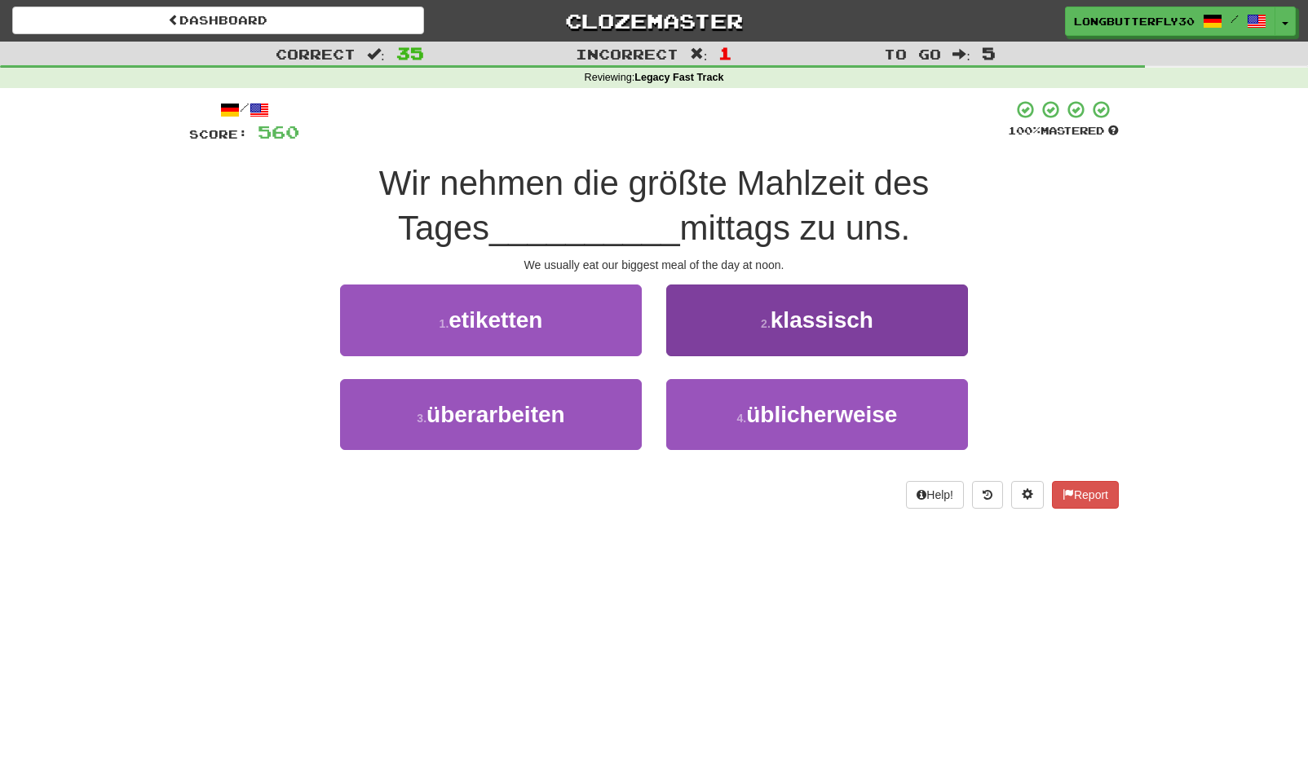
click at [725, 428] on button "4 . üblicherweise" at bounding box center [817, 414] width 302 height 71
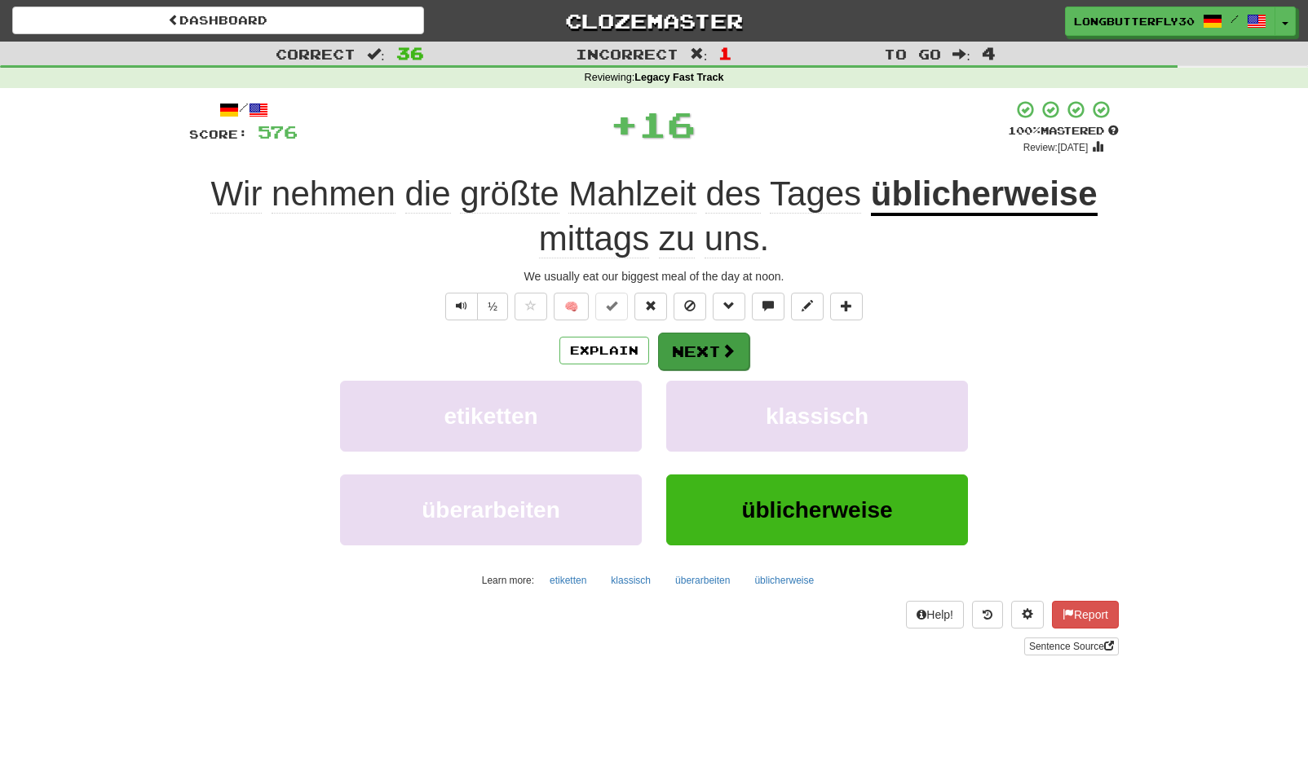
click at [742, 362] on button "Next" at bounding box center [703, 352] width 91 height 38
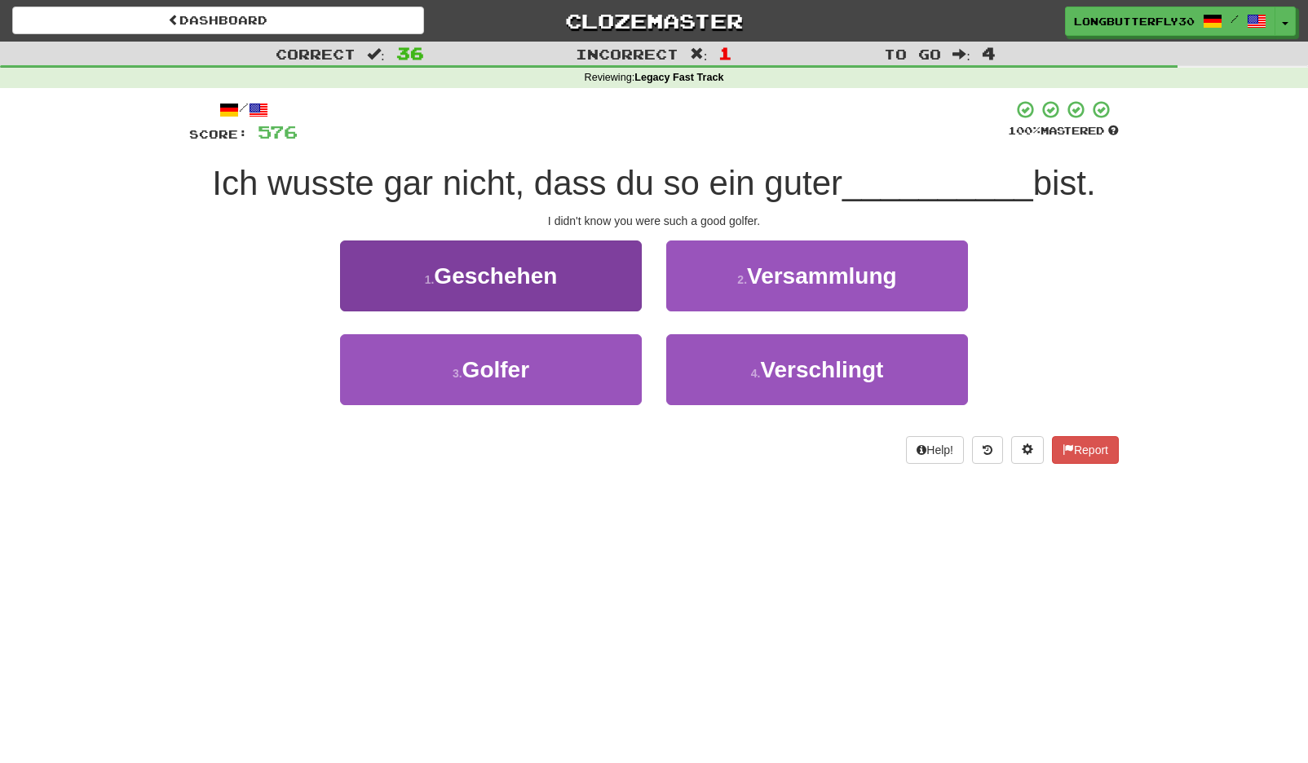
drag, startPoint x: 603, startPoint y: 365, endPoint x: 613, endPoint y: 351, distance: 16.8
click at [603, 364] on button "3 . Golfer" at bounding box center [491, 369] width 302 height 71
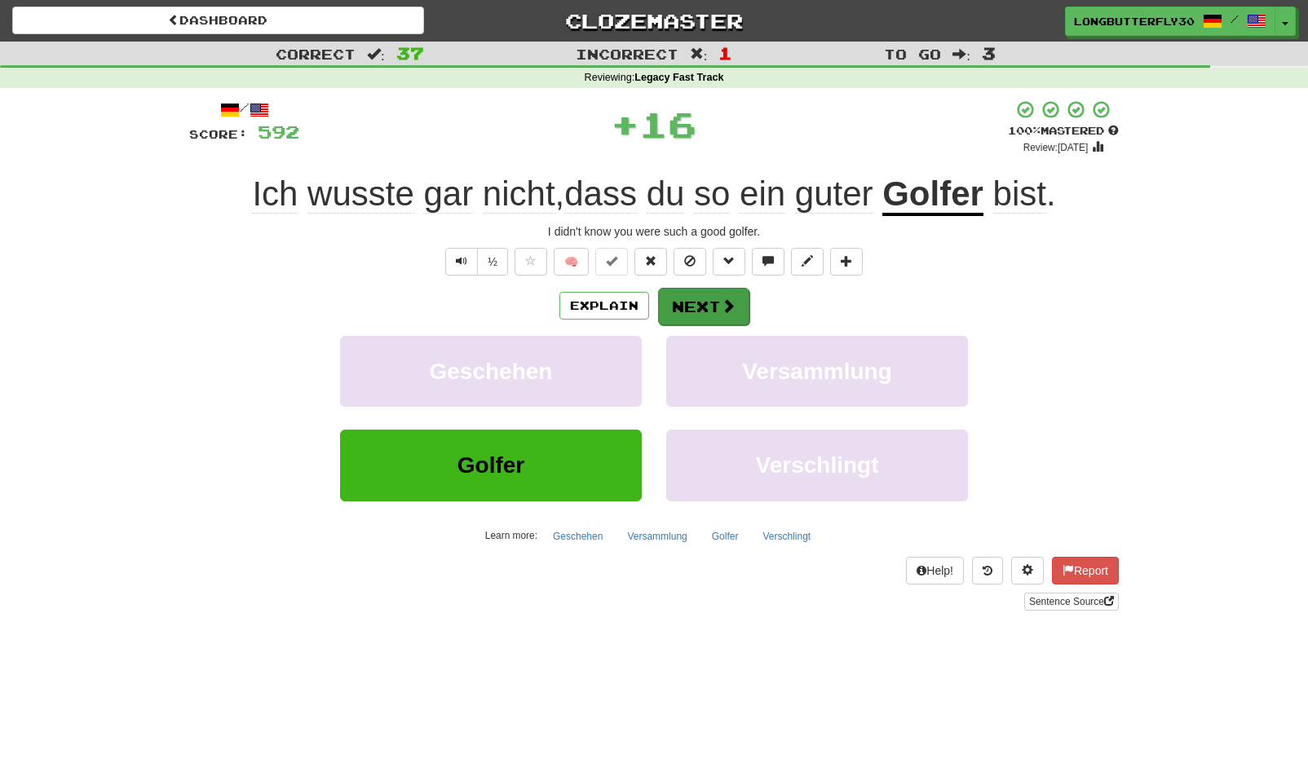
click at [725, 294] on button "Next" at bounding box center [703, 307] width 91 height 38
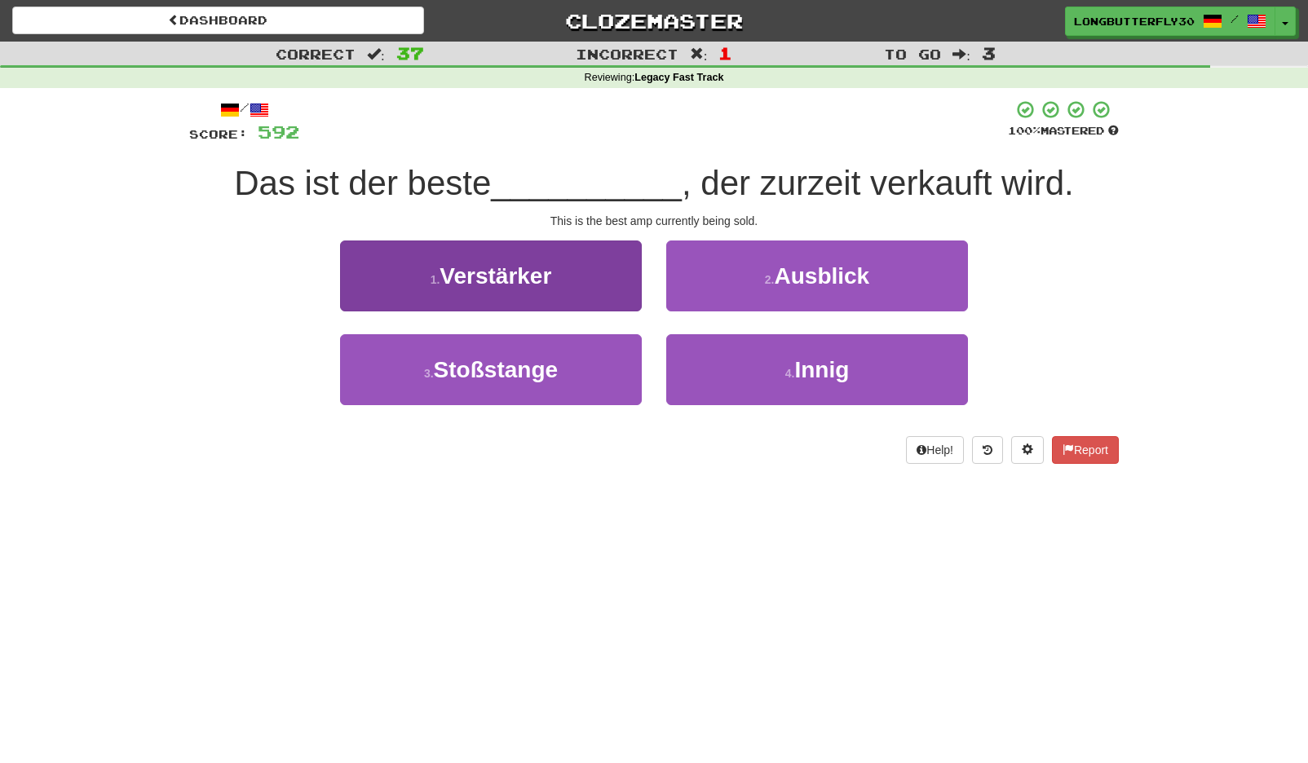
click at [584, 272] on button "1 . Verstärker" at bounding box center [491, 276] width 302 height 71
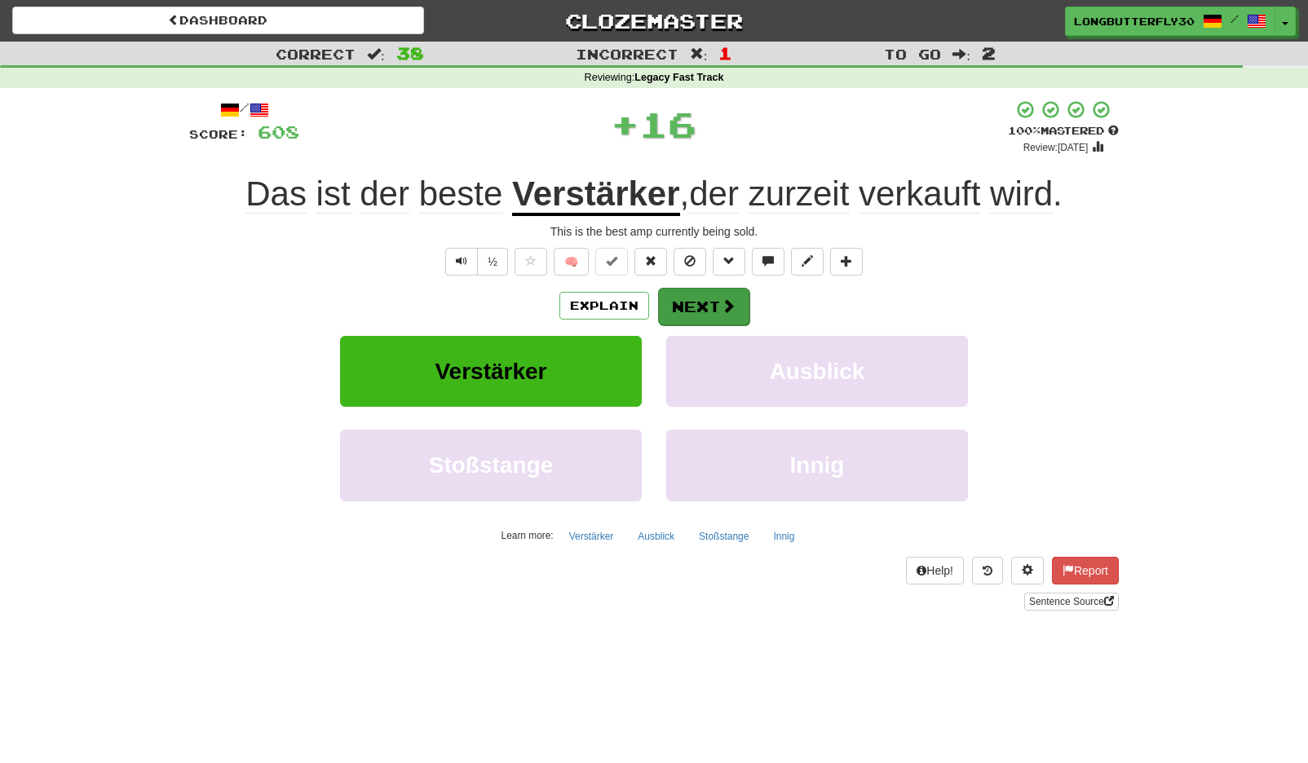
click at [725, 306] on span at bounding box center [728, 305] width 15 height 15
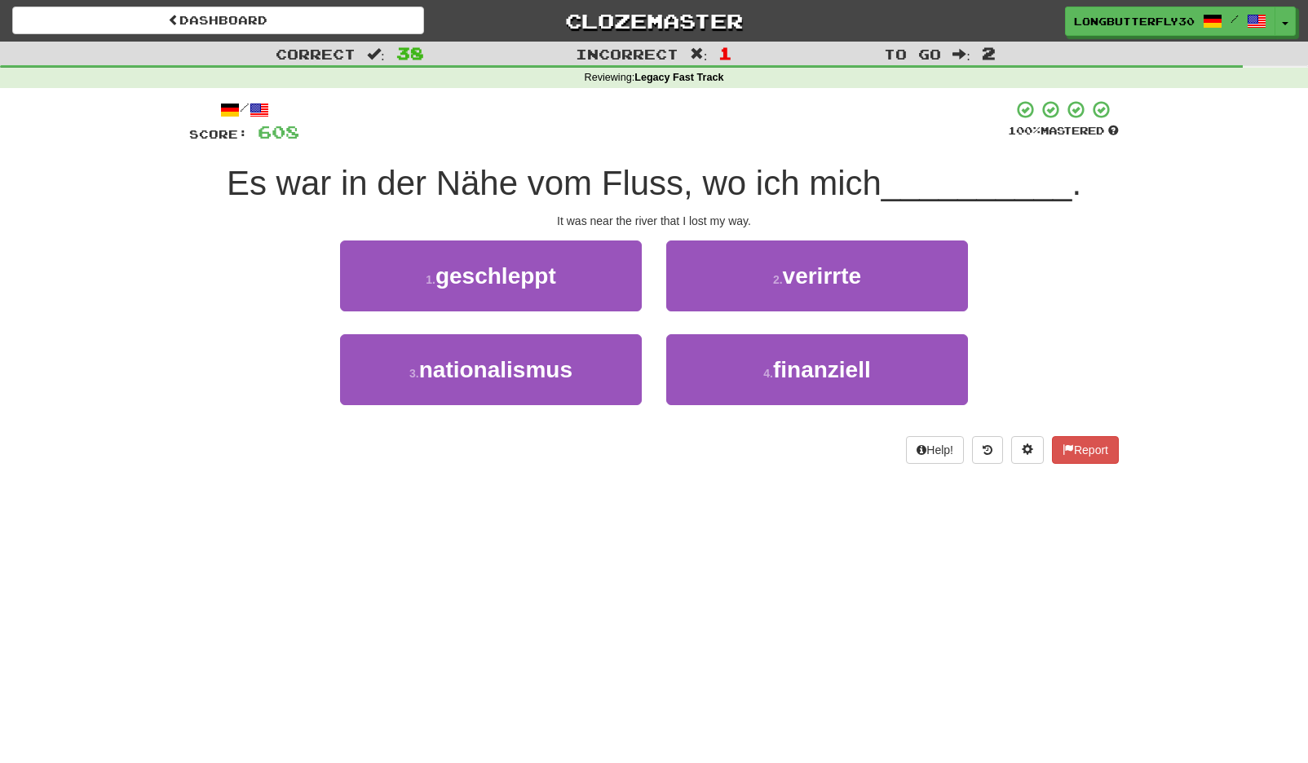
drag, startPoint x: 821, startPoint y: 278, endPoint x: 807, endPoint y: 282, distance: 15.2
click at [821, 278] on span "verirrte" at bounding box center [822, 275] width 79 height 25
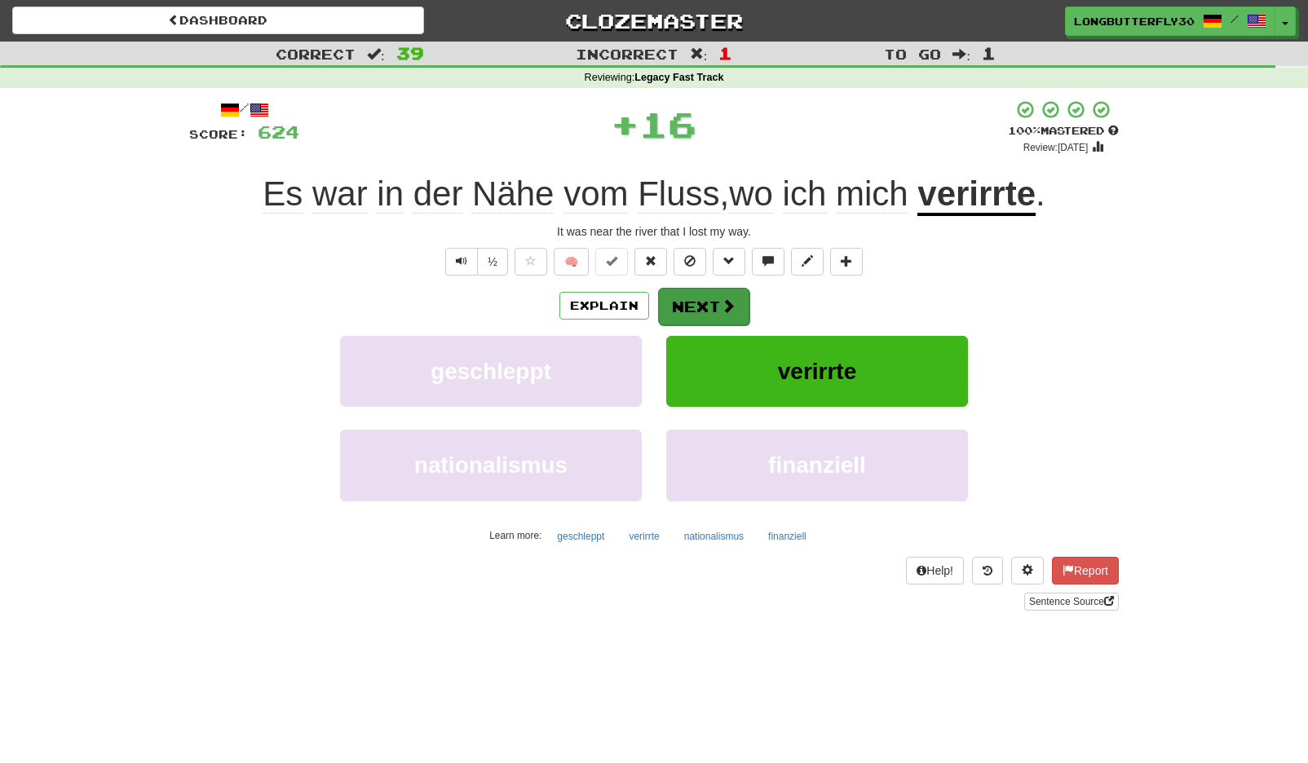
click at [722, 294] on button "Next" at bounding box center [703, 307] width 91 height 38
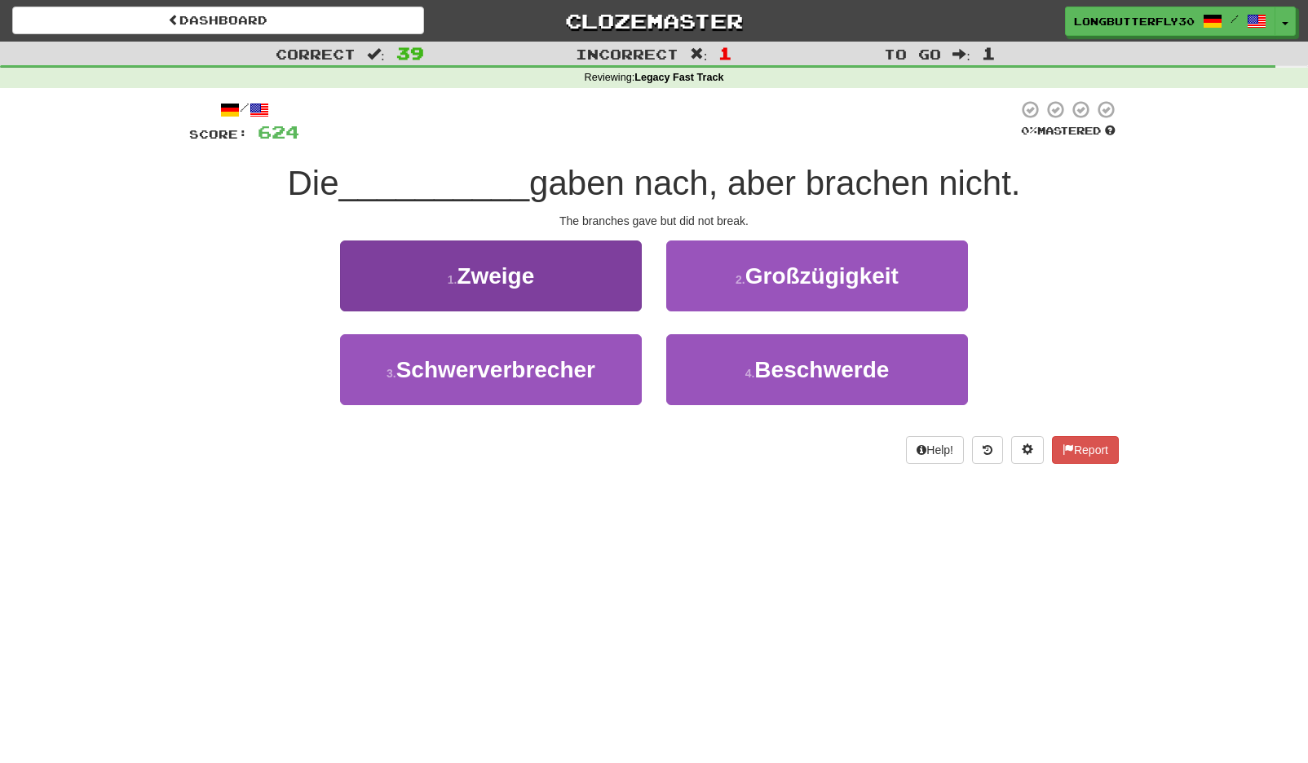
click at [618, 263] on button "1 . Zweige" at bounding box center [491, 276] width 302 height 71
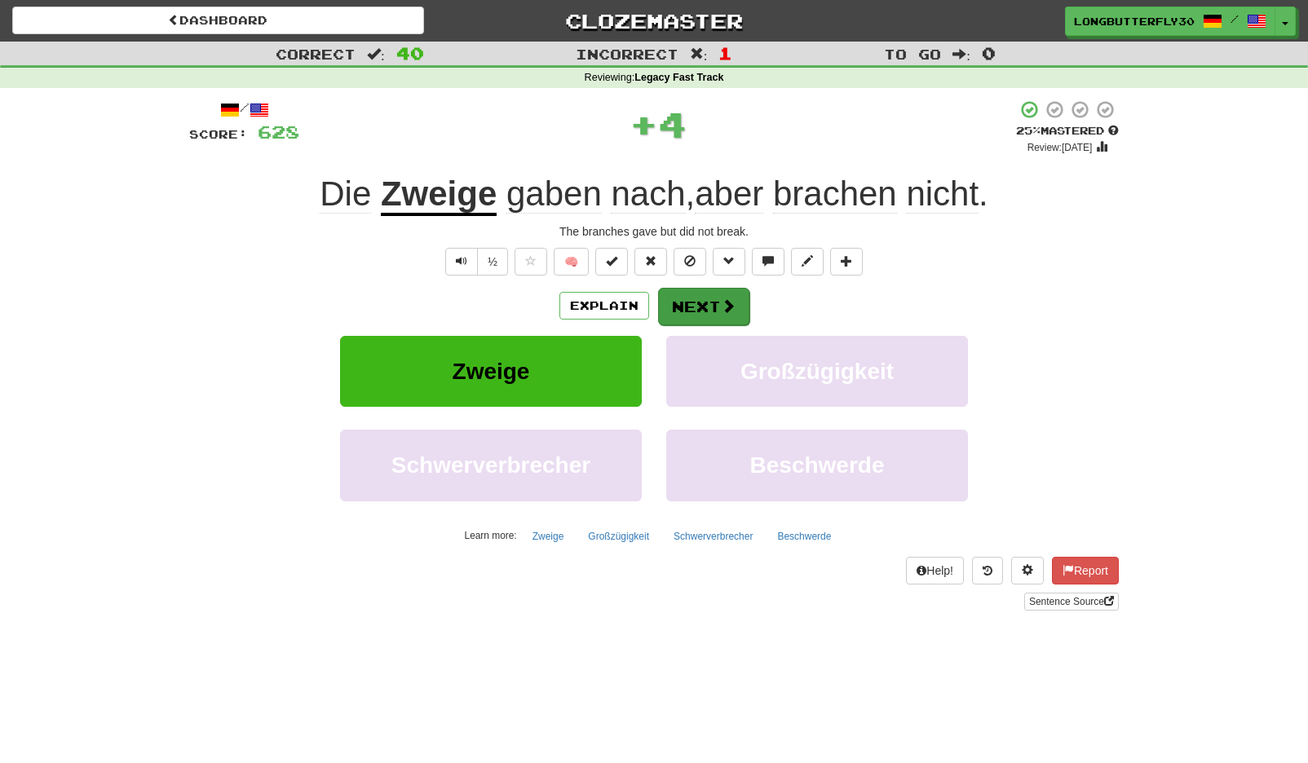
click at [730, 313] on button "Next" at bounding box center [703, 307] width 91 height 38
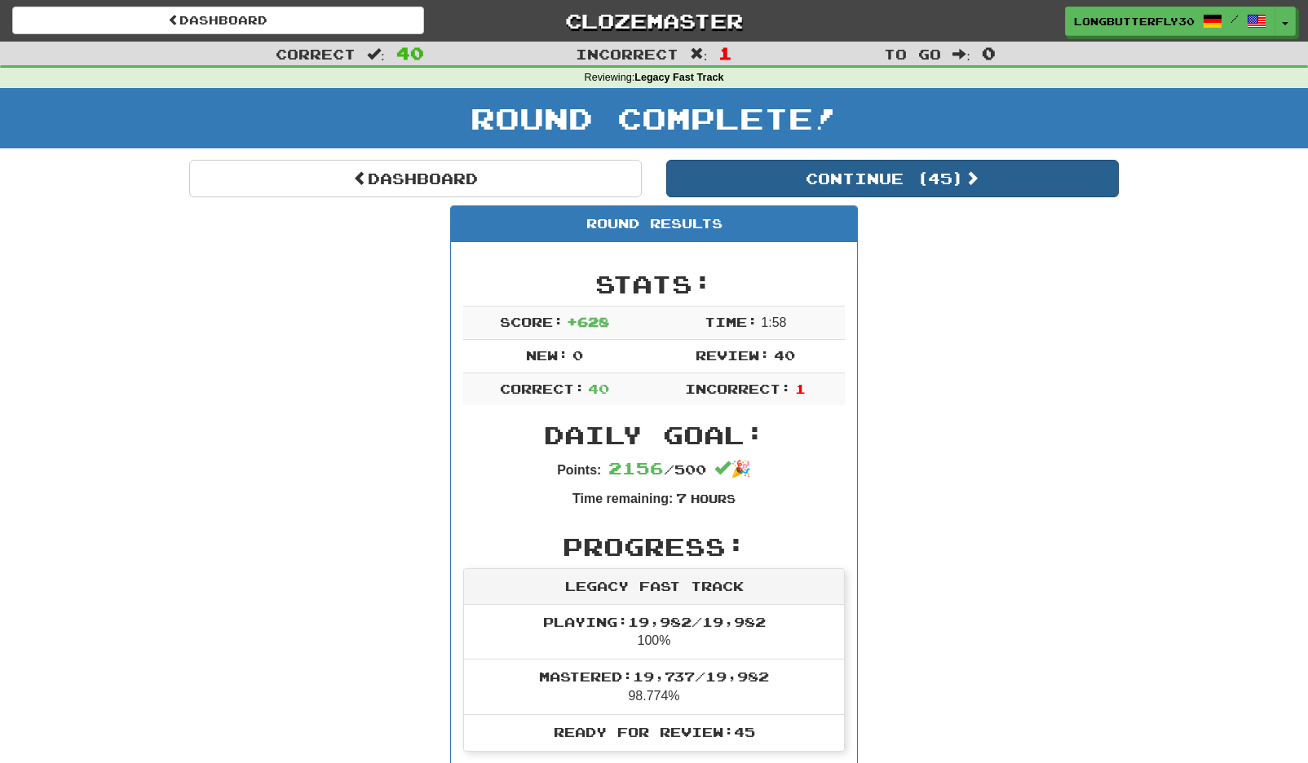
click at [939, 179] on button "Continue ( 45 )" at bounding box center [892, 179] width 453 height 38
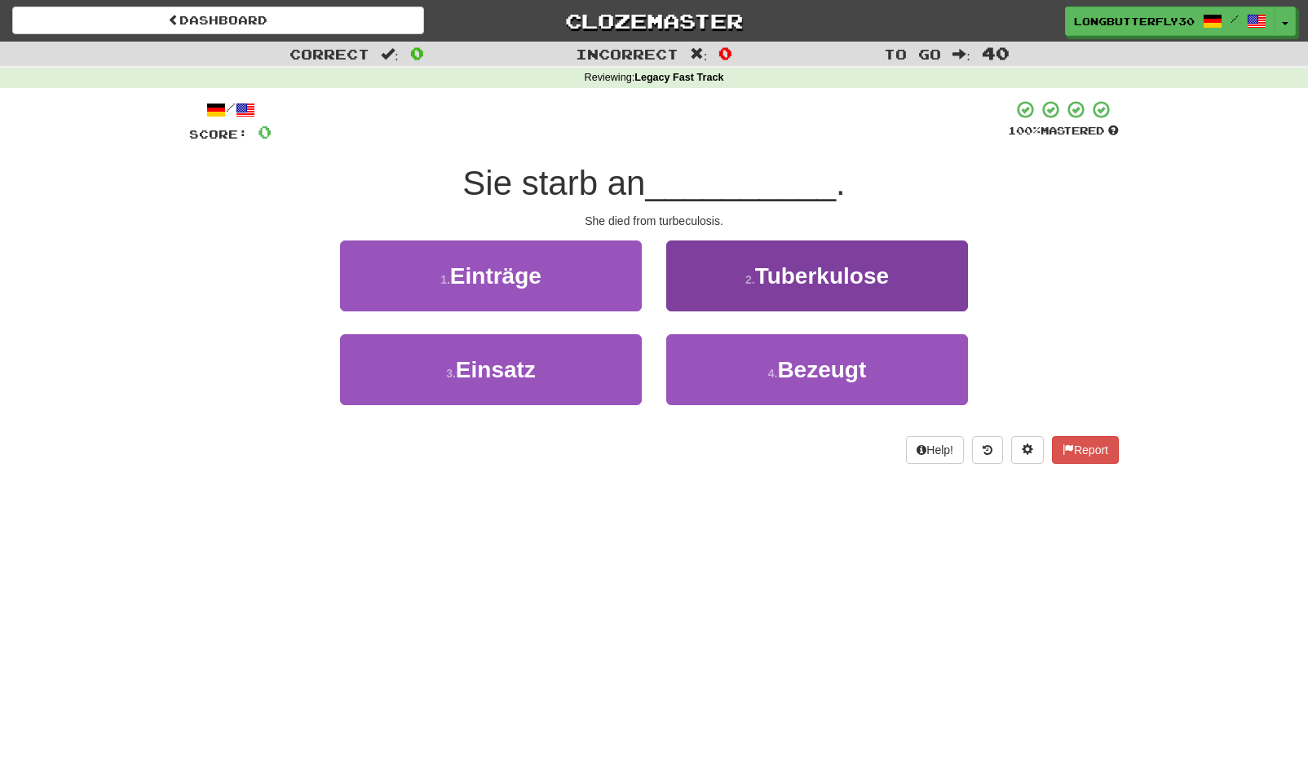
click at [722, 282] on button "2 . Tuberkulose" at bounding box center [817, 276] width 302 height 71
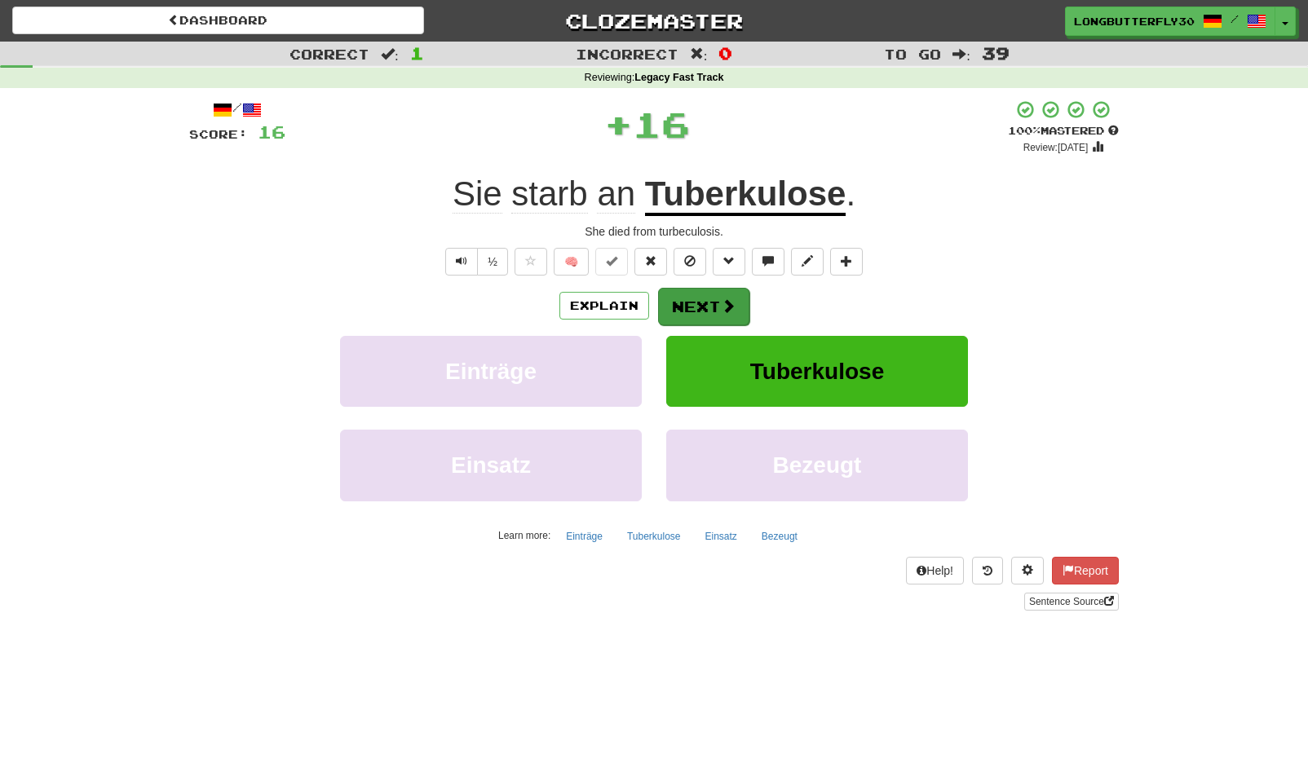
click at [706, 290] on button "Next" at bounding box center [703, 307] width 91 height 38
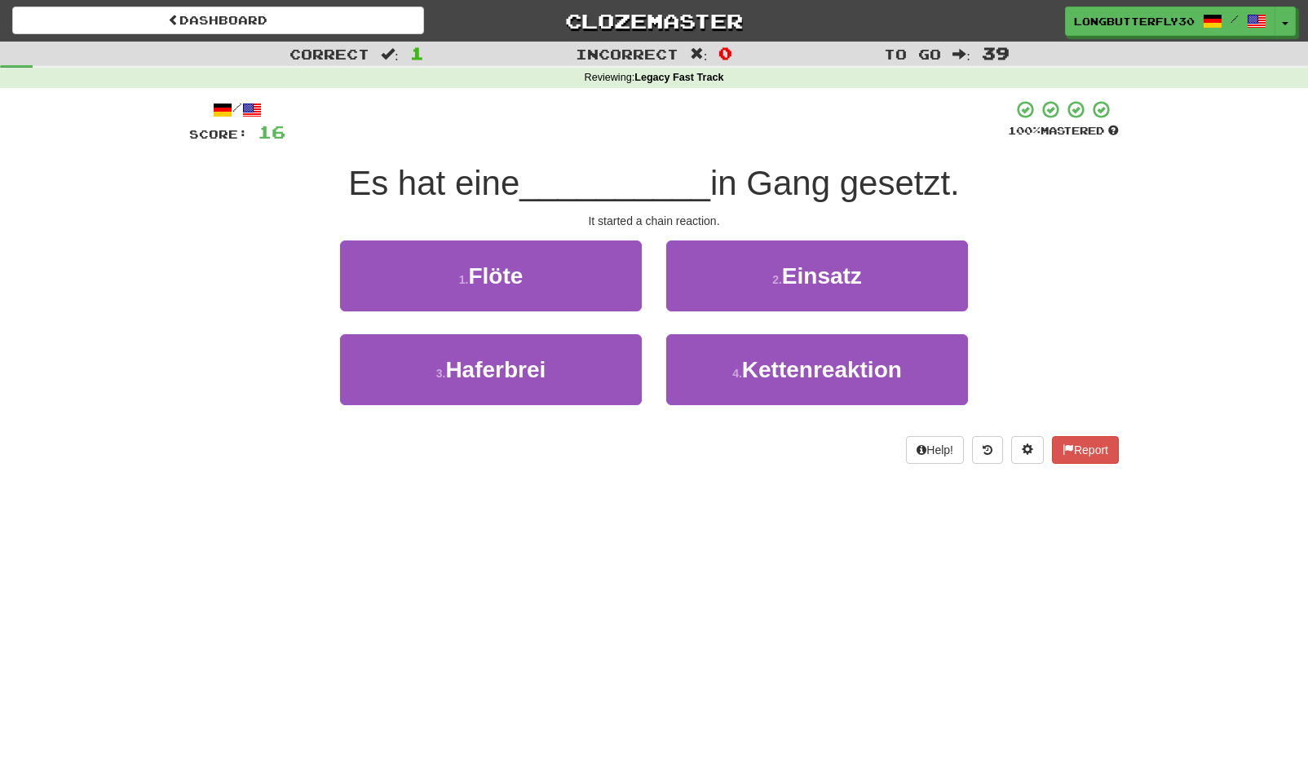
drag, startPoint x: 710, startPoint y: 348, endPoint x: 709, endPoint y: 330, distance: 18.0
click at [710, 348] on button "4 . Kettenreaktion" at bounding box center [817, 369] width 302 height 71
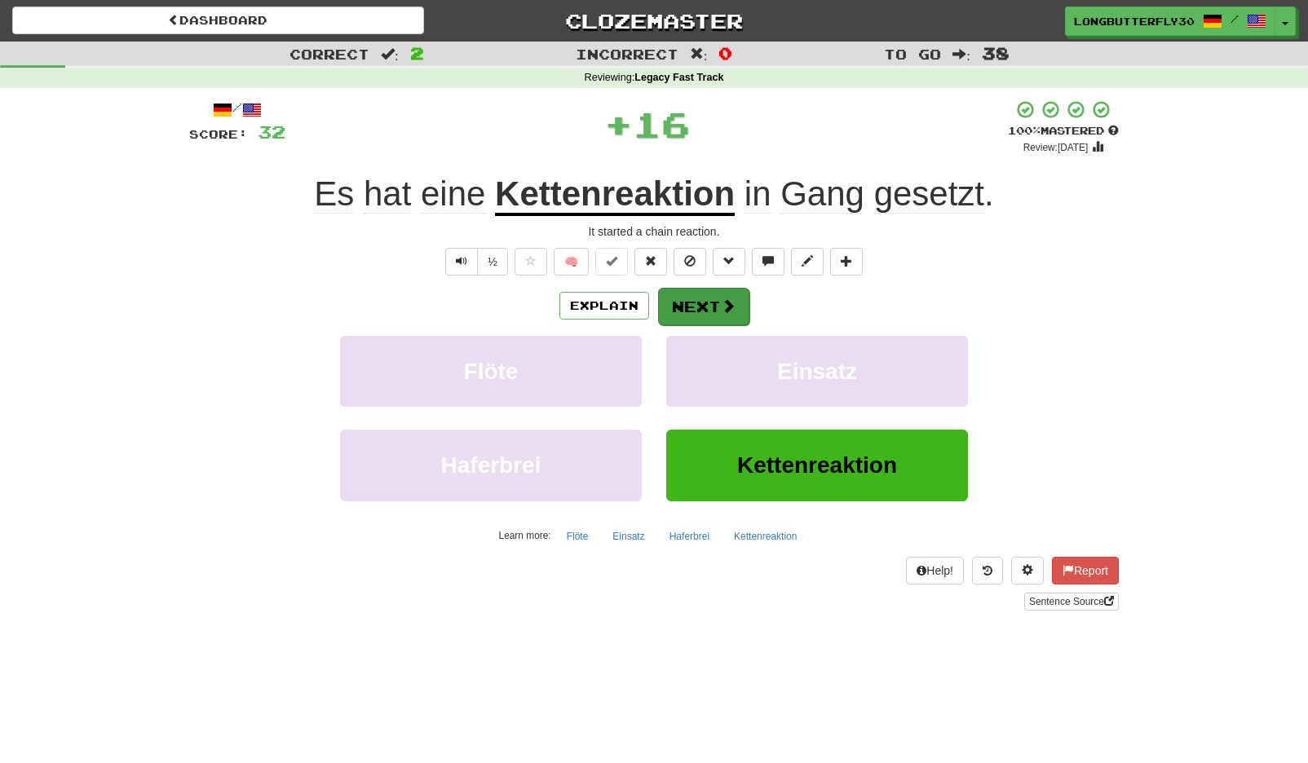
click at [693, 292] on button "Next" at bounding box center [703, 307] width 91 height 38
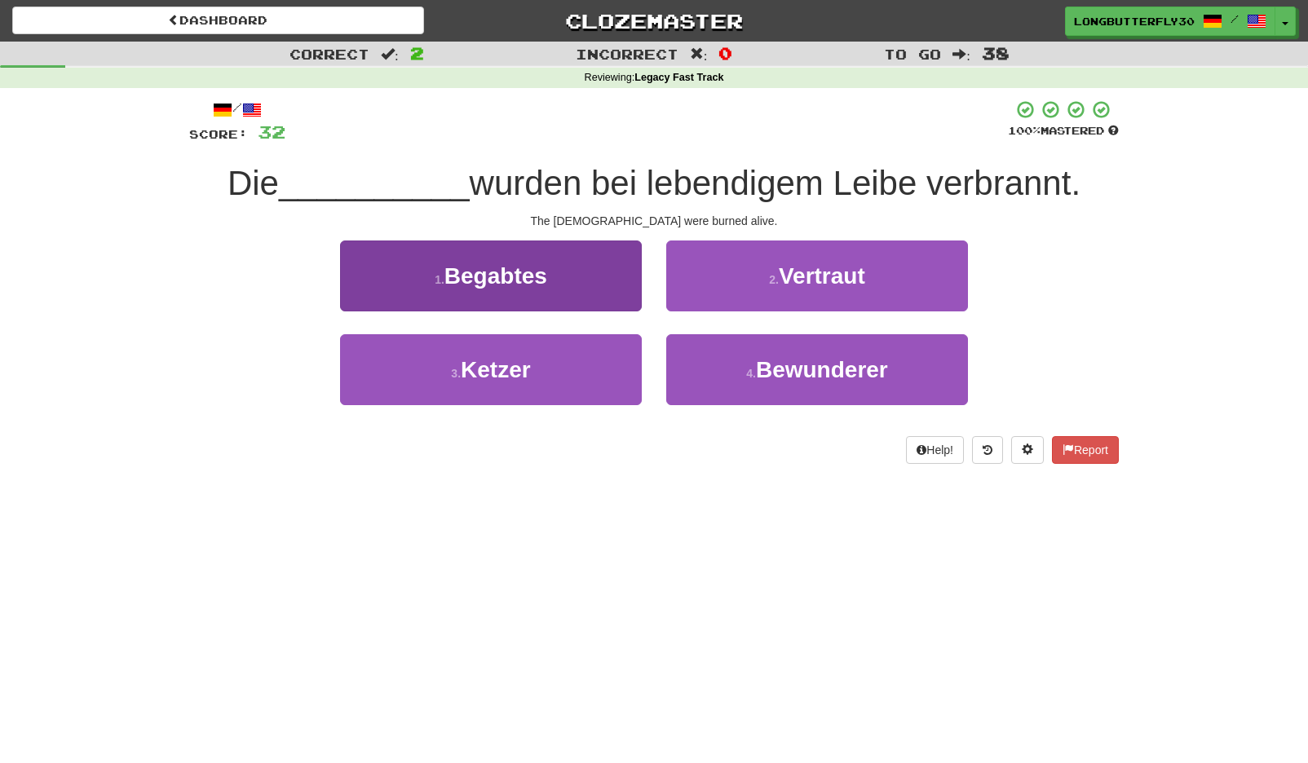
click at [550, 355] on button "3 . Ketzer" at bounding box center [491, 369] width 302 height 71
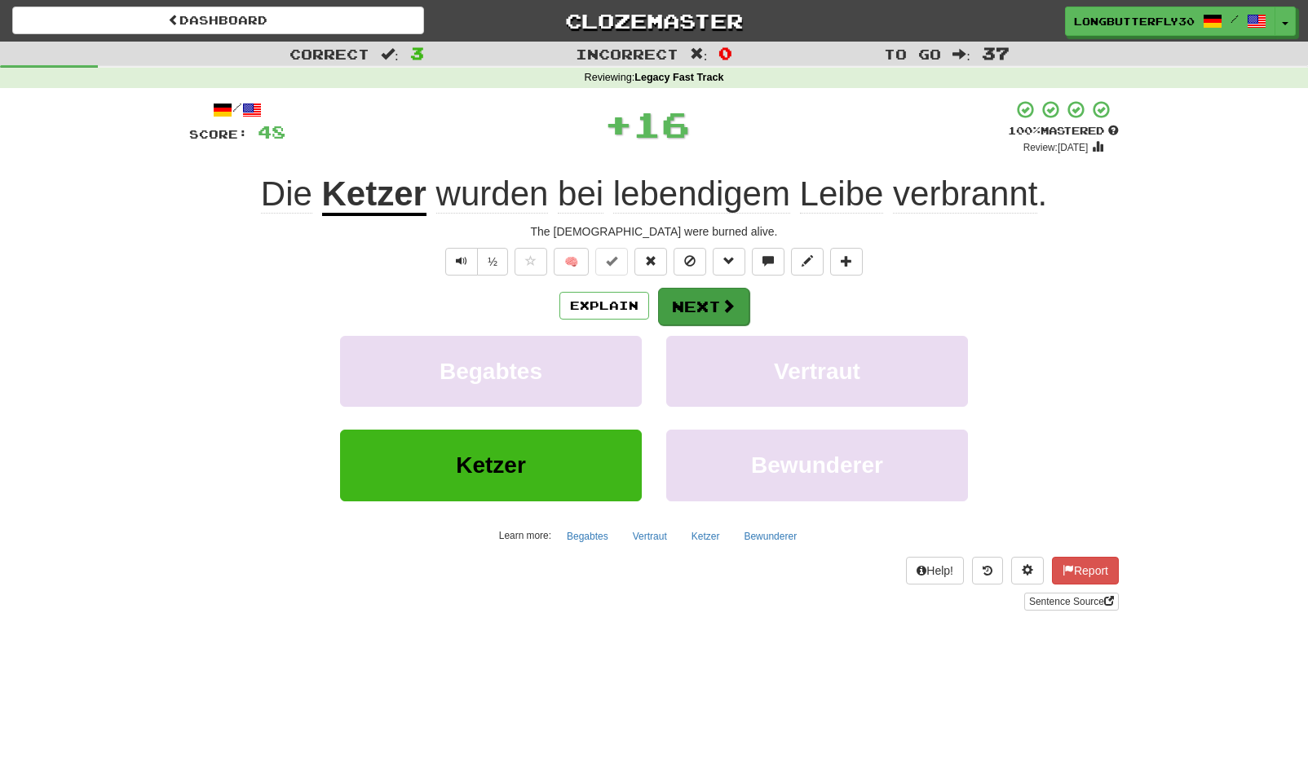
click at [698, 309] on button "Next" at bounding box center [703, 307] width 91 height 38
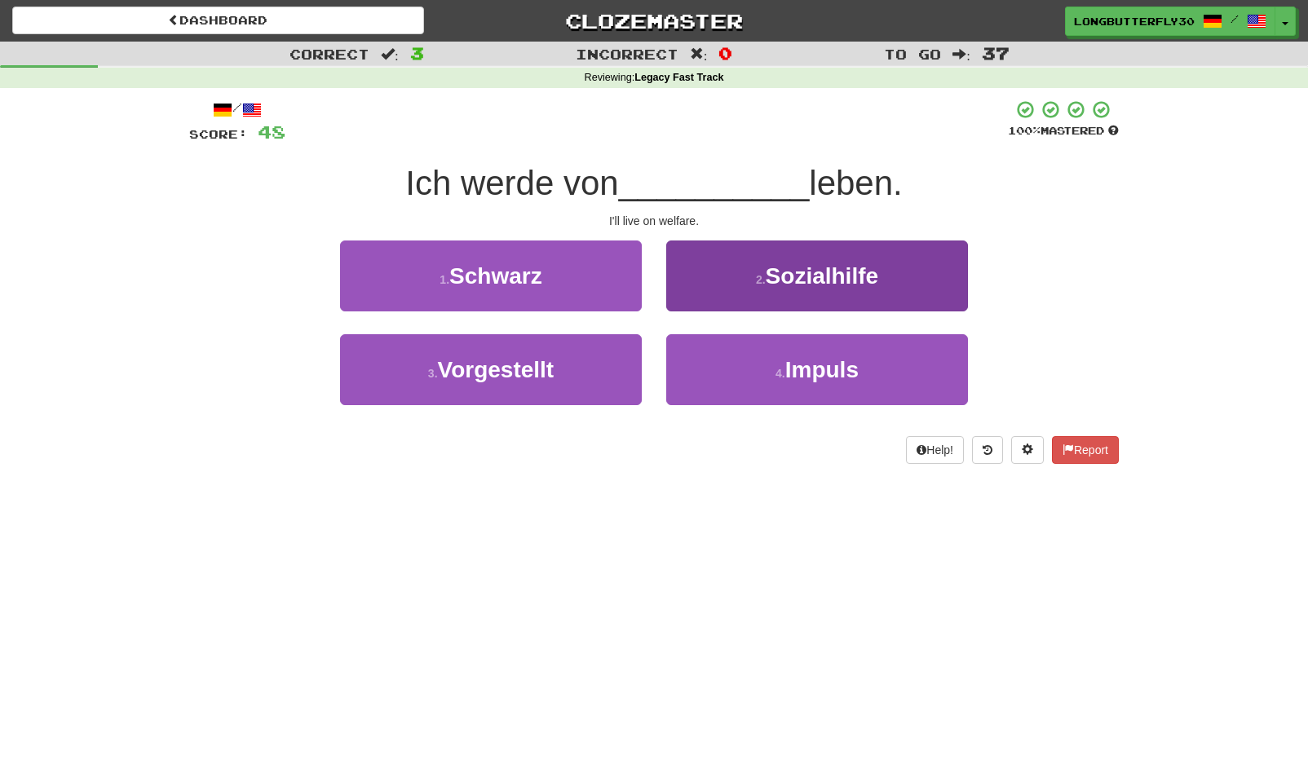
click at [768, 294] on button "2 . Sozialhilfe" at bounding box center [817, 276] width 302 height 71
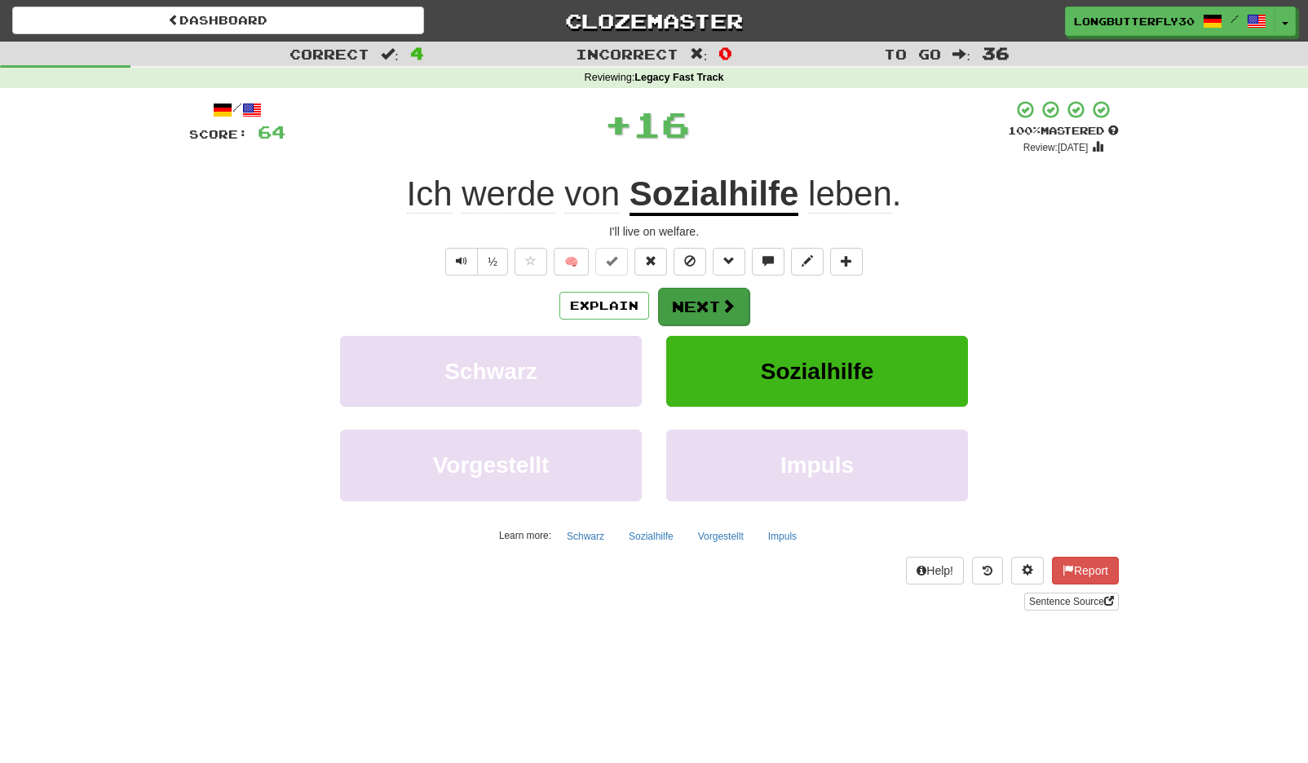
click at [701, 307] on button "Next" at bounding box center [703, 307] width 91 height 38
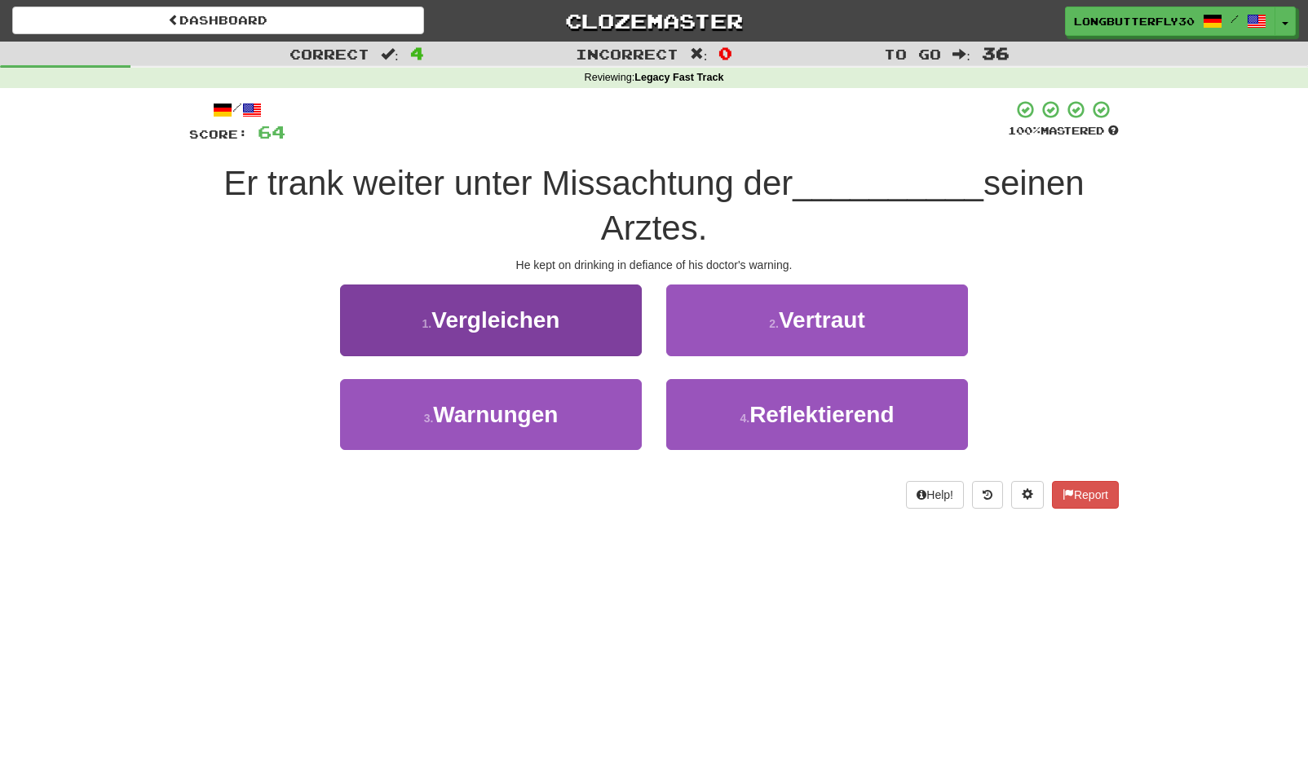
drag, startPoint x: 544, startPoint y: 422, endPoint x: 593, endPoint y: 388, distance: 59.7
click at [547, 419] on button "3 . Warnungen" at bounding box center [491, 414] width 302 height 71
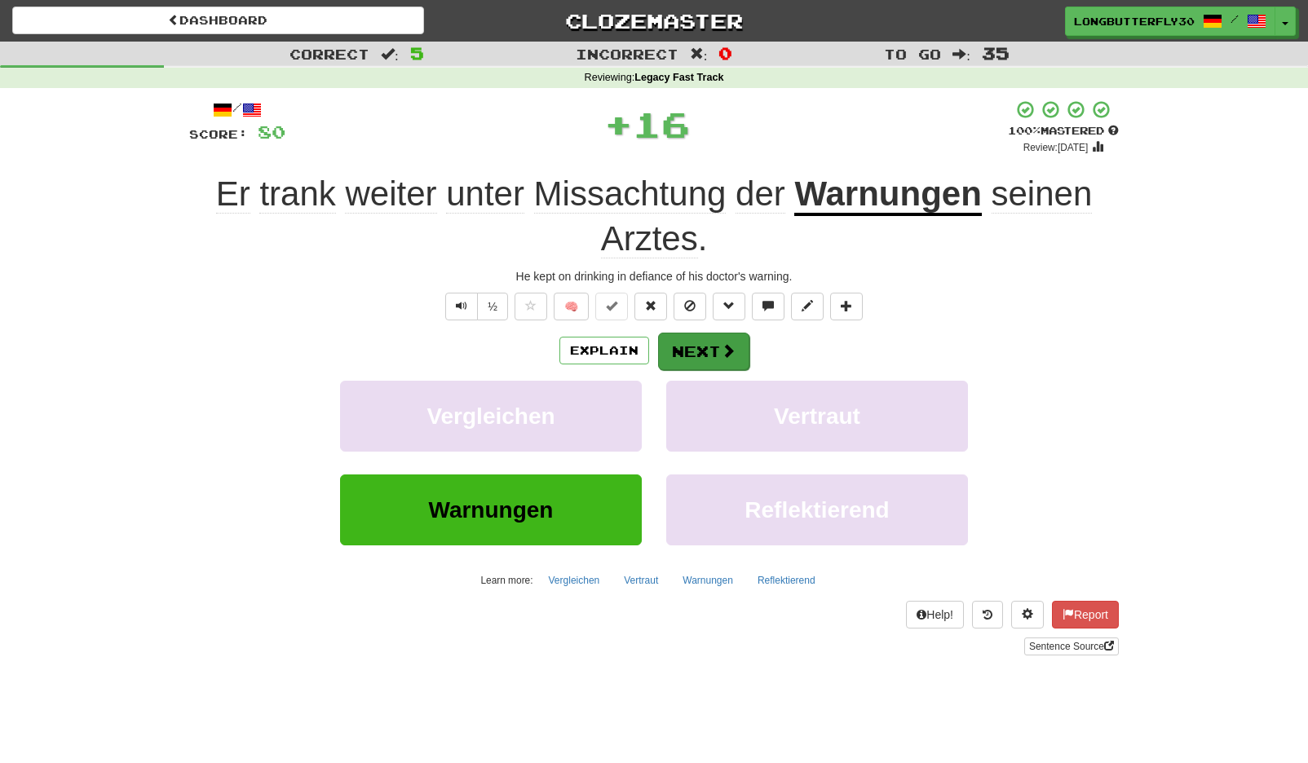
click at [701, 338] on button "Next" at bounding box center [703, 352] width 91 height 38
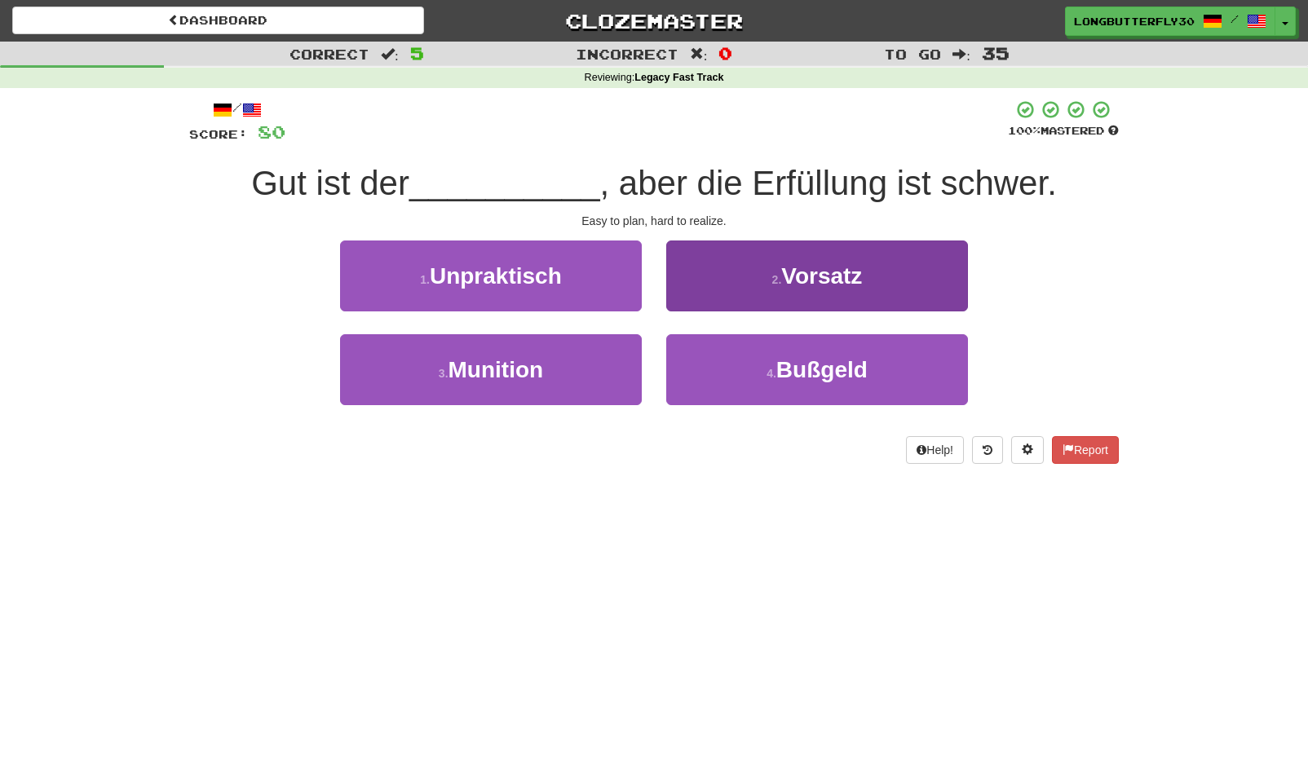
click at [772, 296] on button "2 . Vorsatz" at bounding box center [817, 276] width 302 height 71
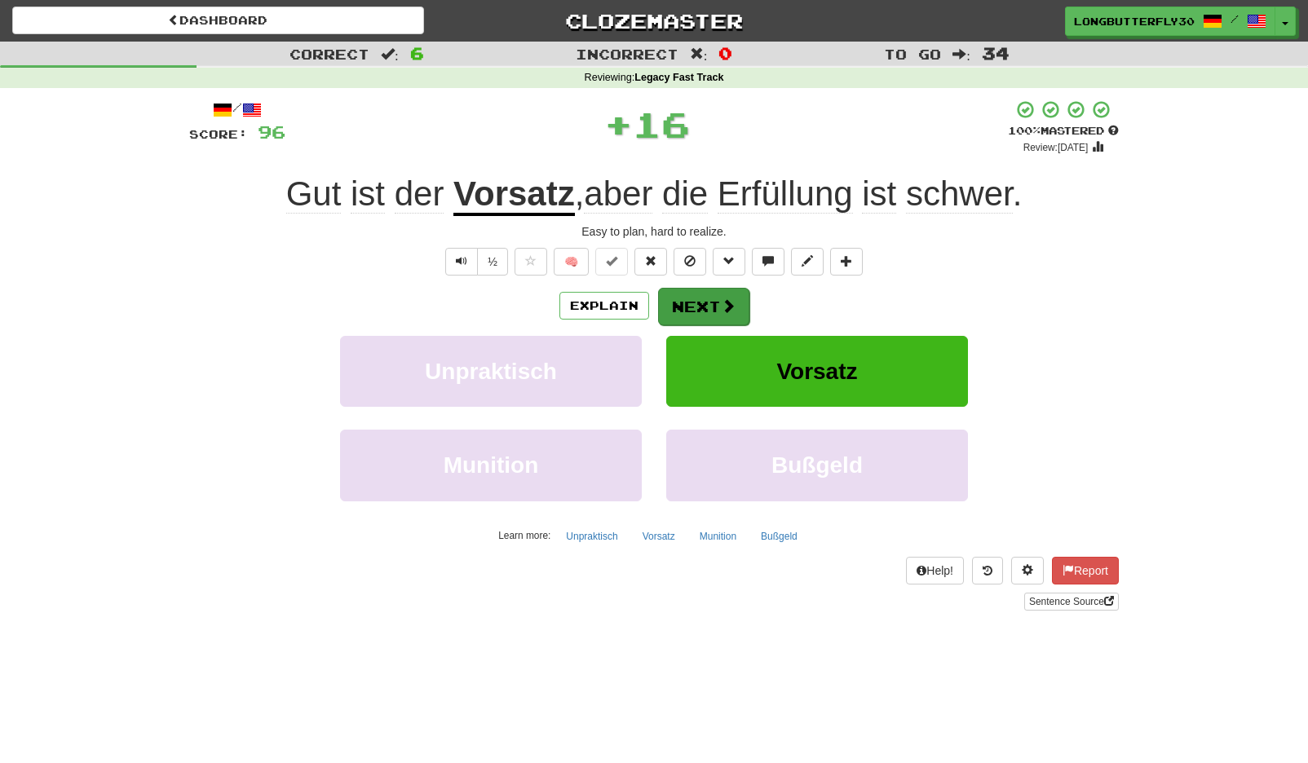
click at [681, 294] on button "Next" at bounding box center [703, 307] width 91 height 38
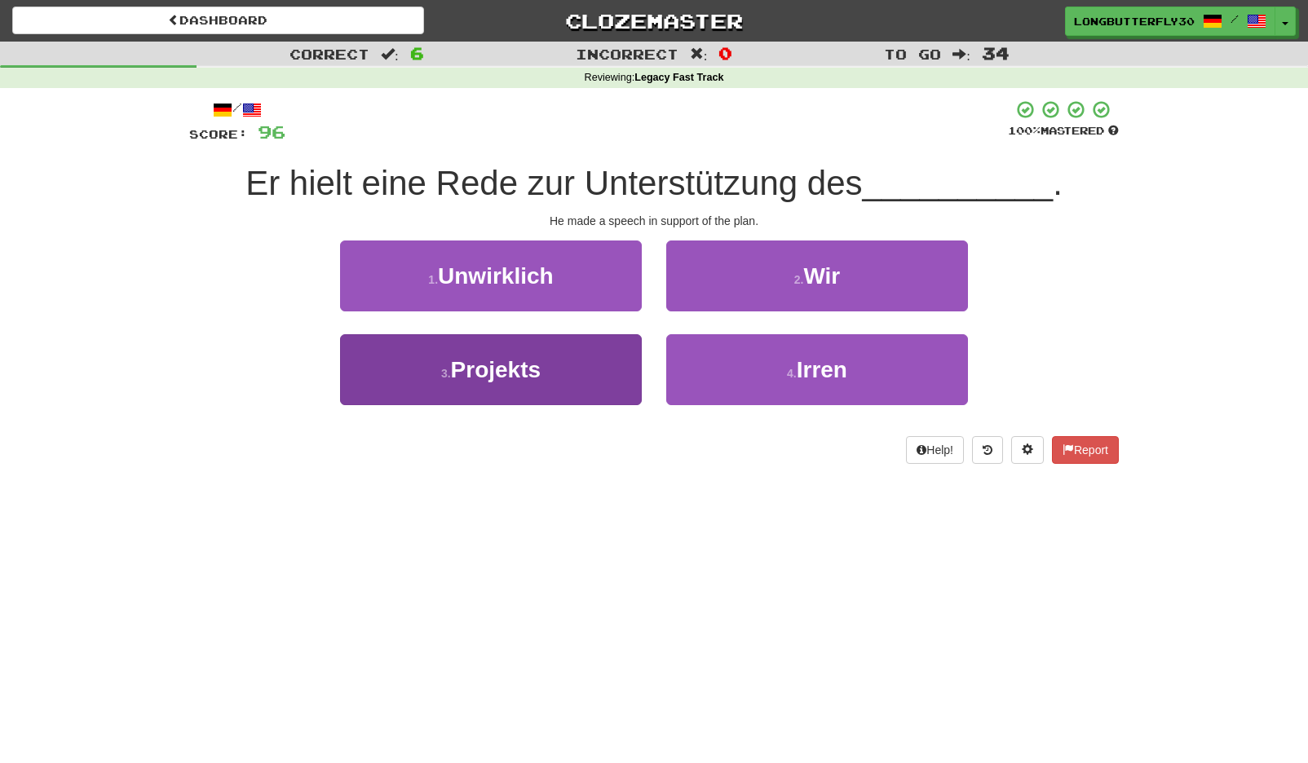
click at [590, 368] on button "3 . Projekts" at bounding box center [491, 369] width 302 height 71
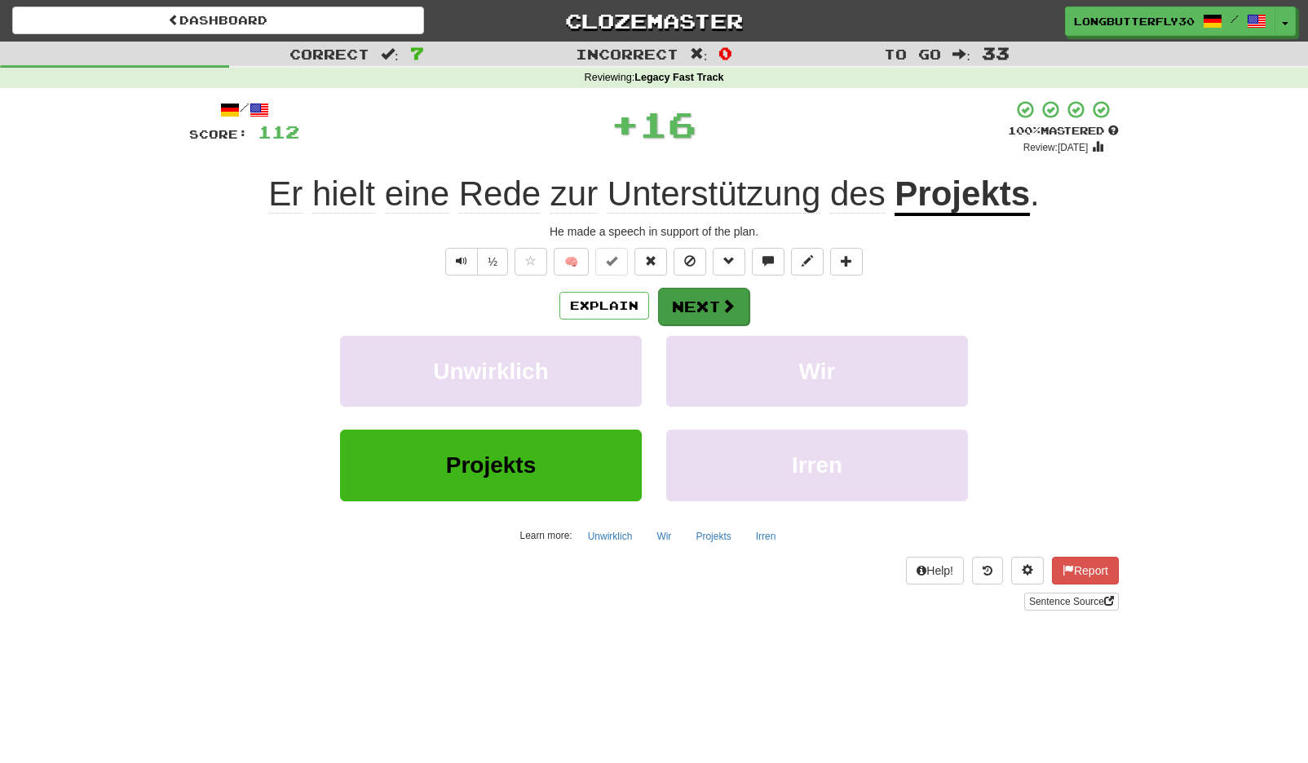
click at [697, 297] on button "Next" at bounding box center [703, 307] width 91 height 38
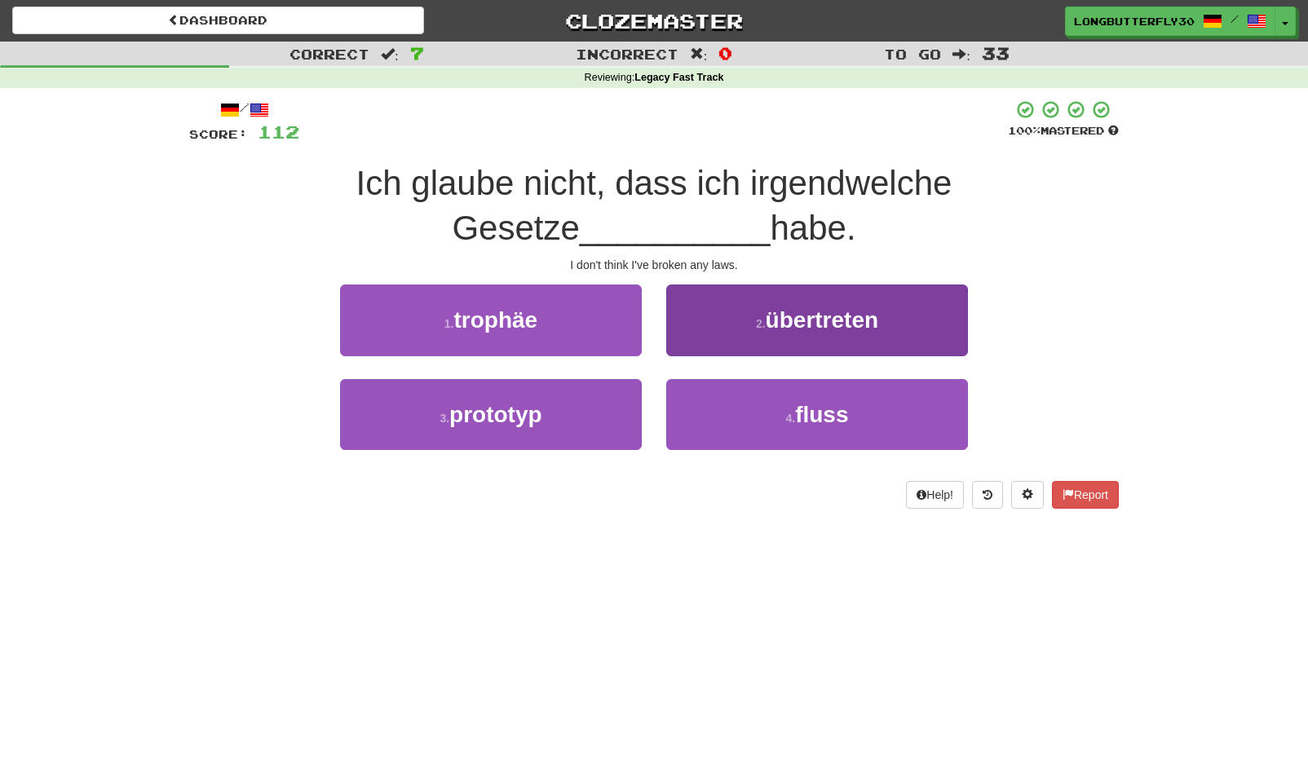
click at [847, 312] on span "übertreten" at bounding box center [822, 319] width 113 height 25
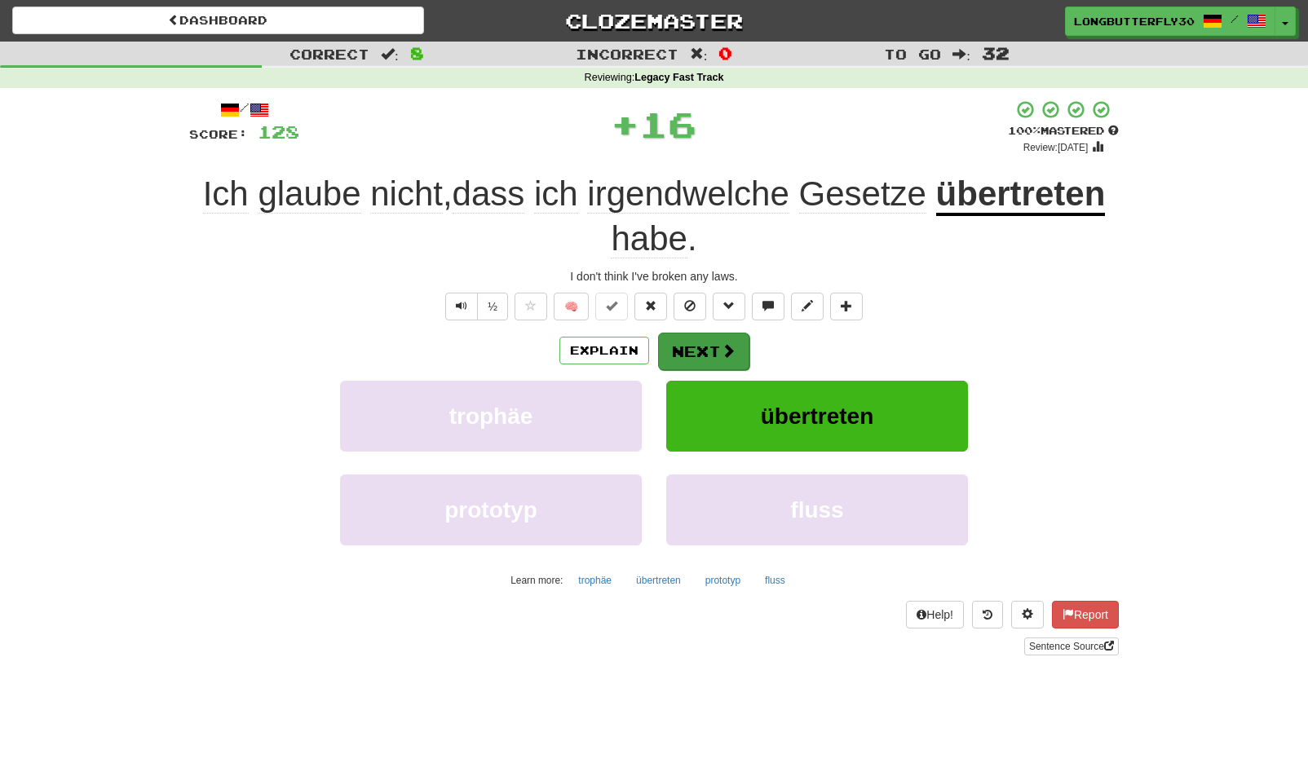
click at [709, 347] on button "Next" at bounding box center [703, 352] width 91 height 38
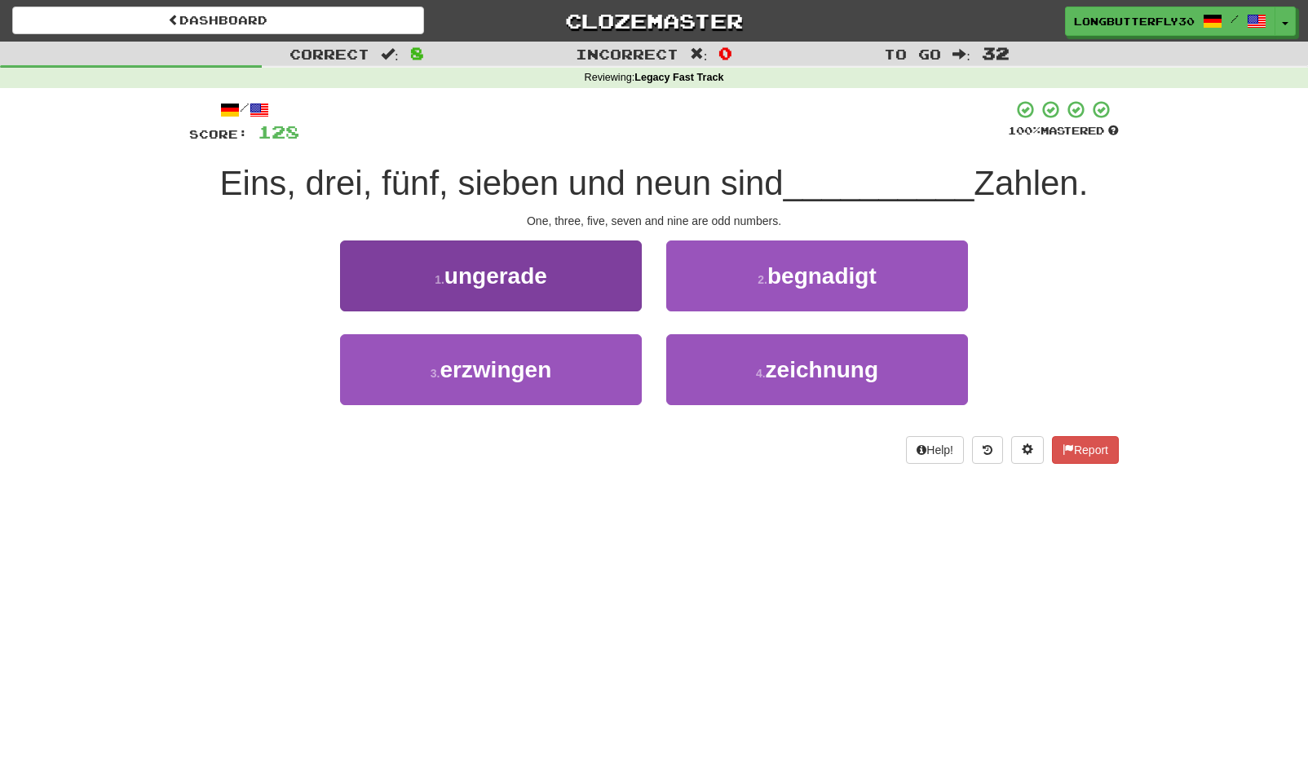
click at [561, 269] on button "1 . ungerade" at bounding box center [491, 276] width 302 height 71
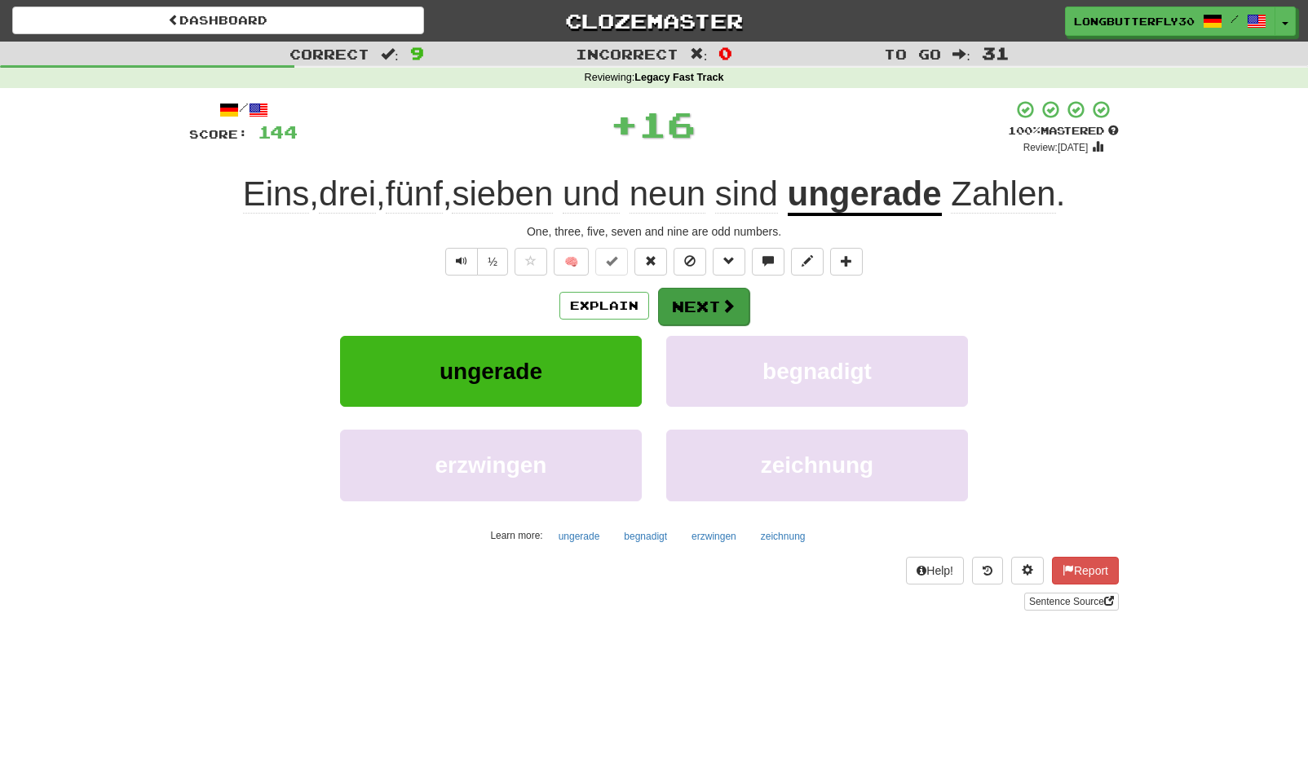
click at [727, 314] on button "Next" at bounding box center [703, 307] width 91 height 38
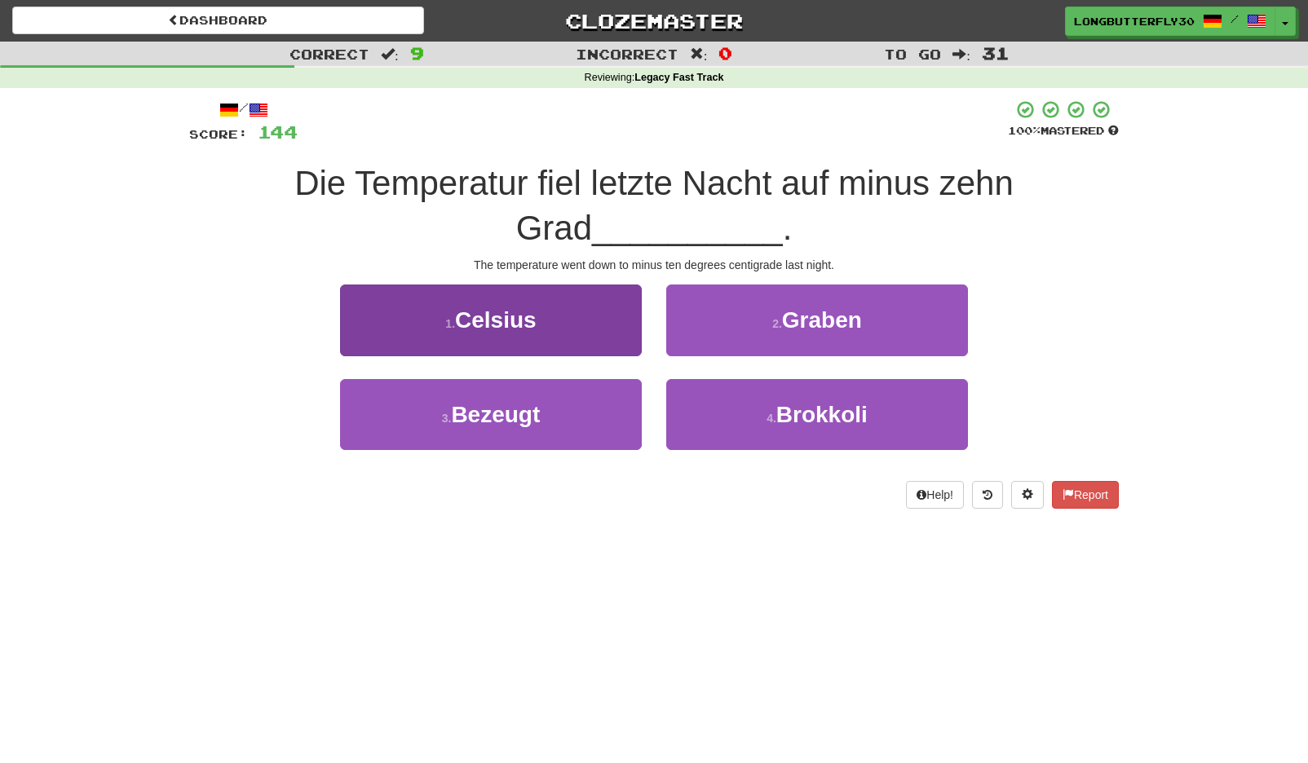
click at [574, 309] on button "1 . Celsius" at bounding box center [491, 320] width 302 height 71
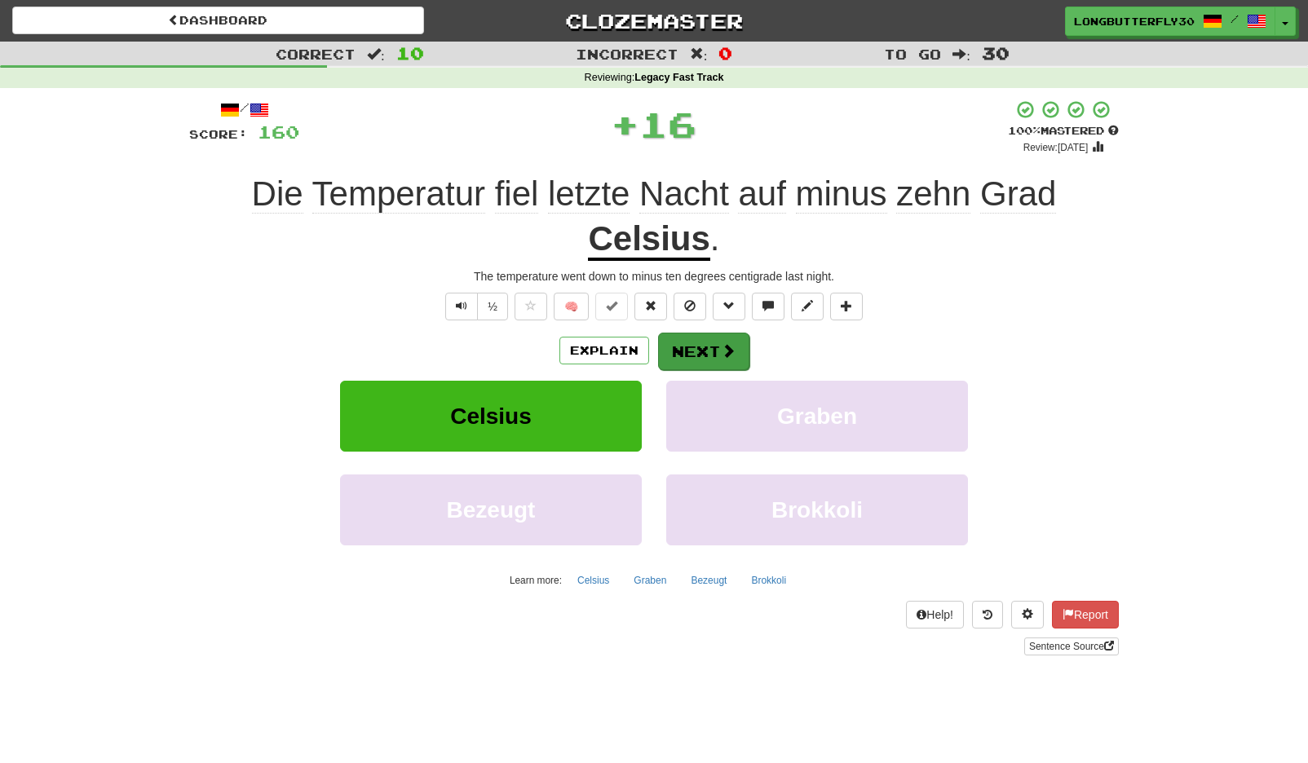
click at [727, 357] on button "Next" at bounding box center [703, 352] width 91 height 38
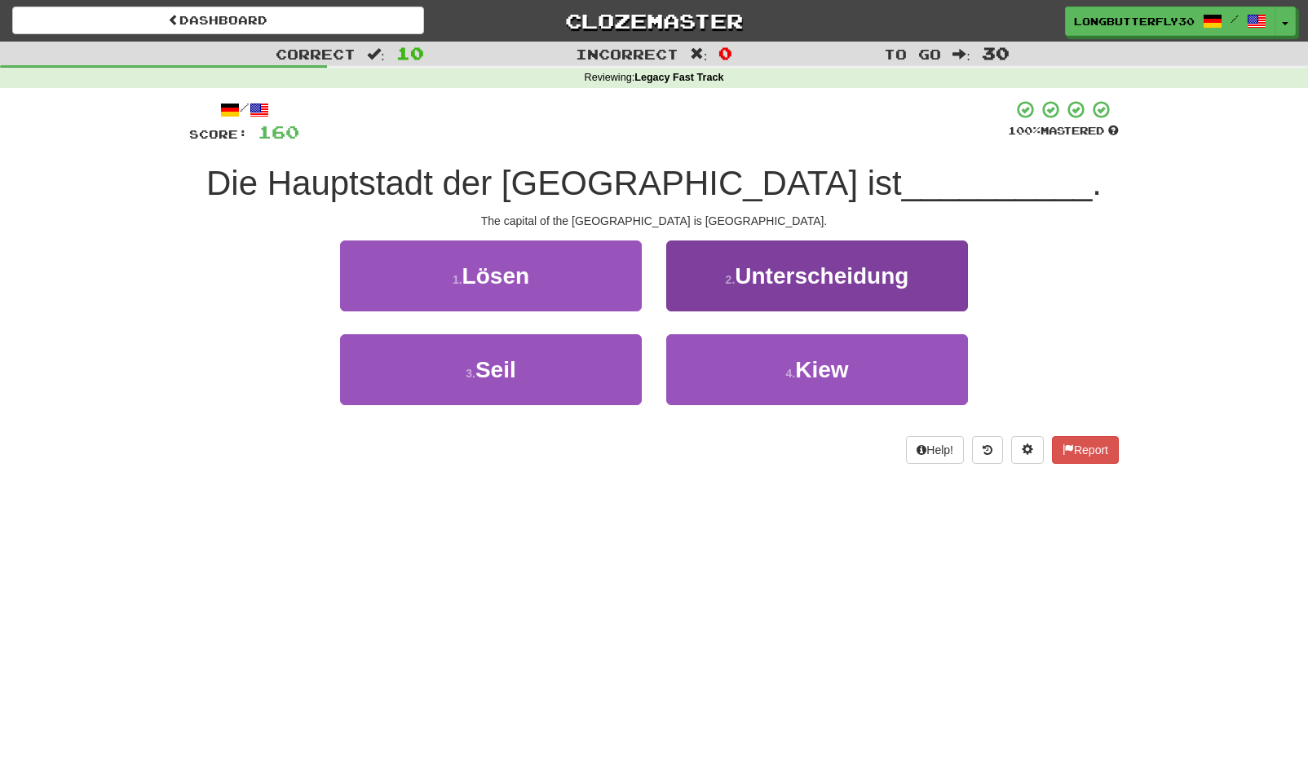
drag, startPoint x: 746, startPoint y: 374, endPoint x: 728, endPoint y: 360, distance: 22.7
click at [746, 374] on button "4 . Kiew" at bounding box center [817, 369] width 302 height 71
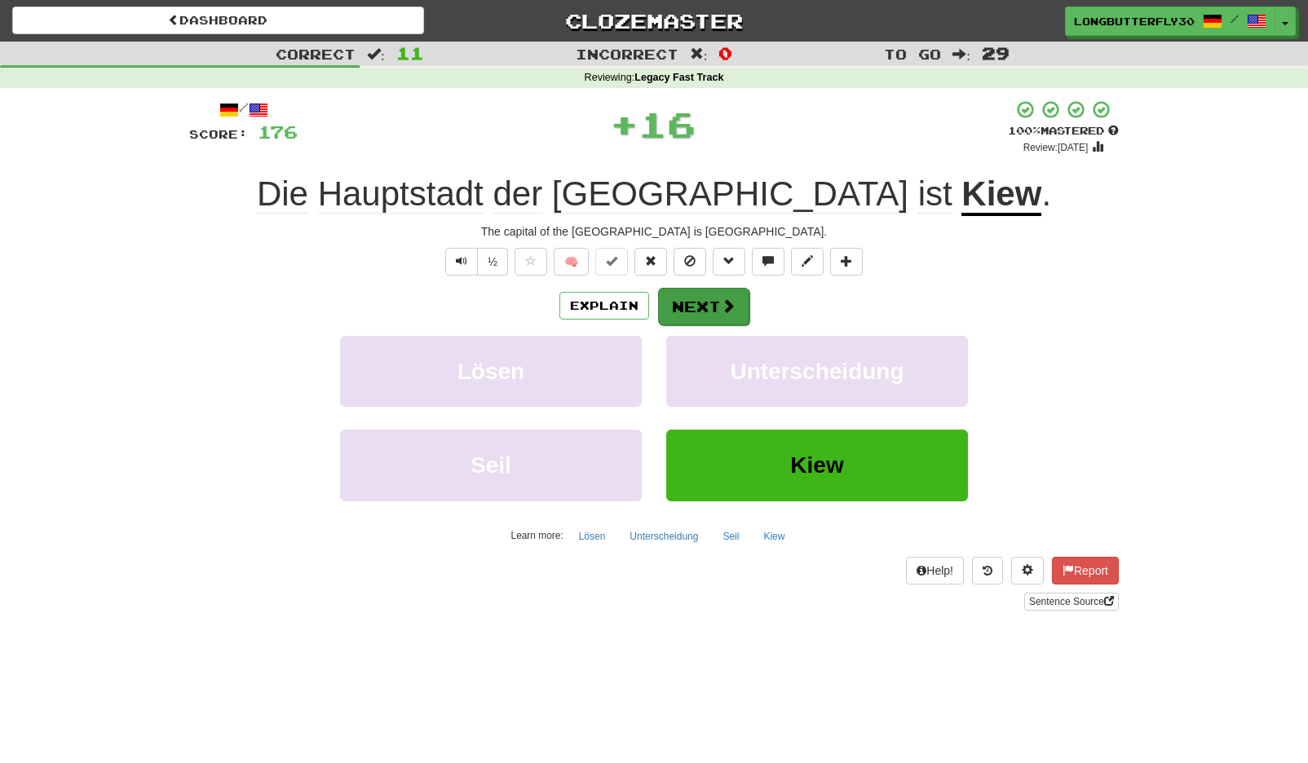
click at [709, 313] on button "Next" at bounding box center [703, 307] width 91 height 38
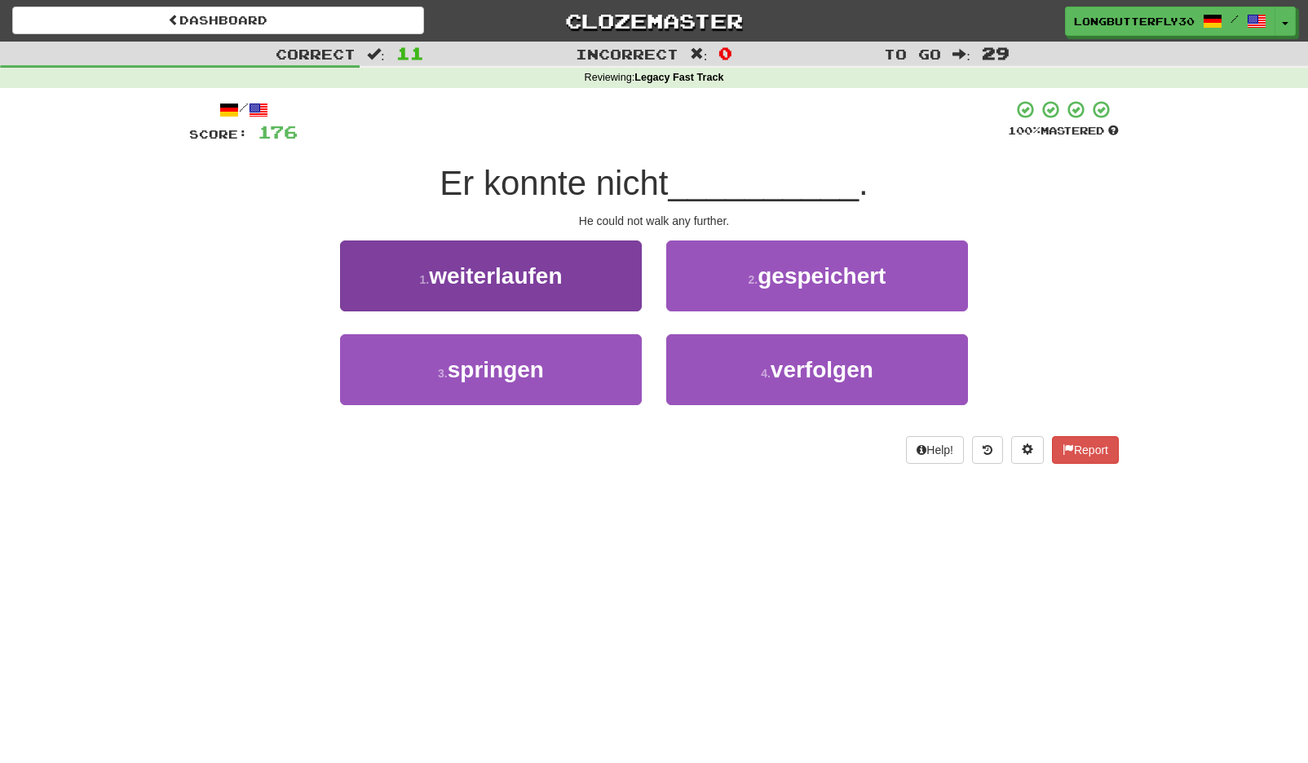
click at [611, 266] on button "1 . weiterlaufen" at bounding box center [491, 276] width 302 height 71
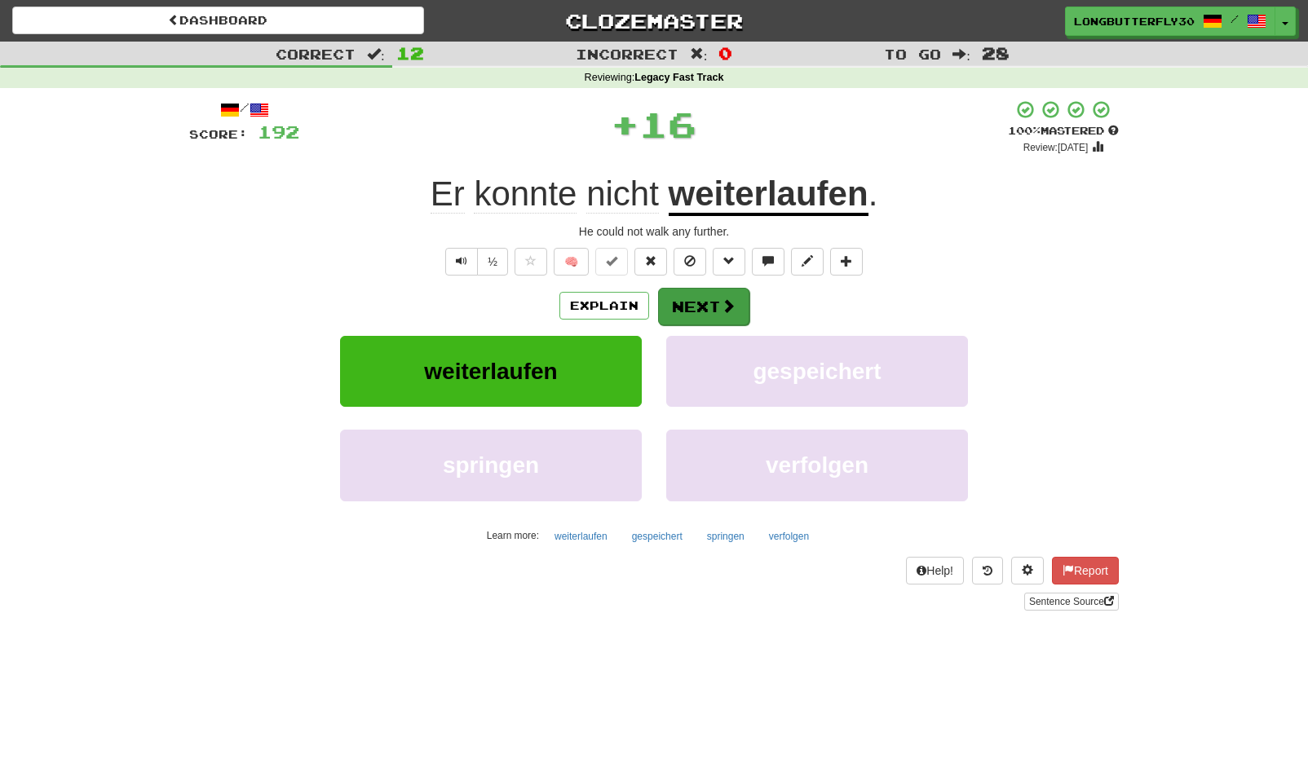
click at [718, 303] on button "Next" at bounding box center [703, 307] width 91 height 38
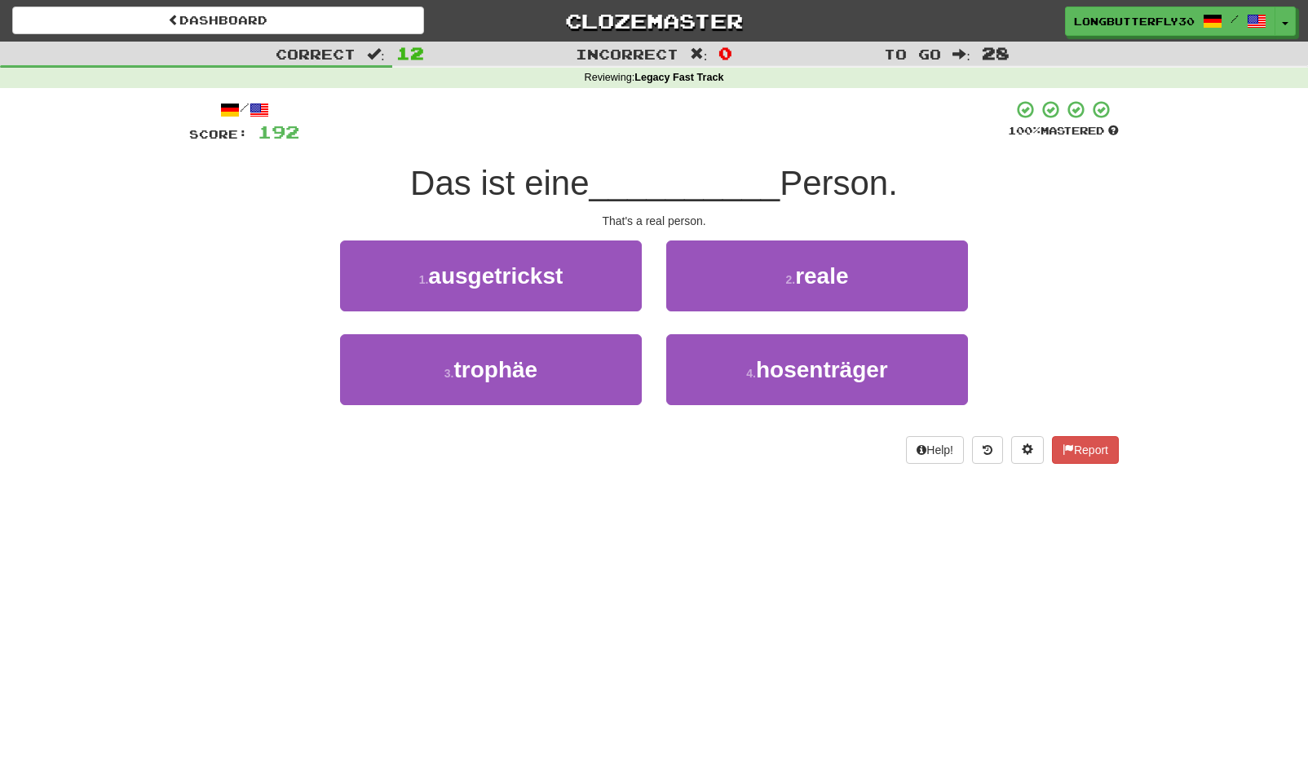
click at [829, 279] on span "reale" at bounding box center [821, 275] width 53 height 25
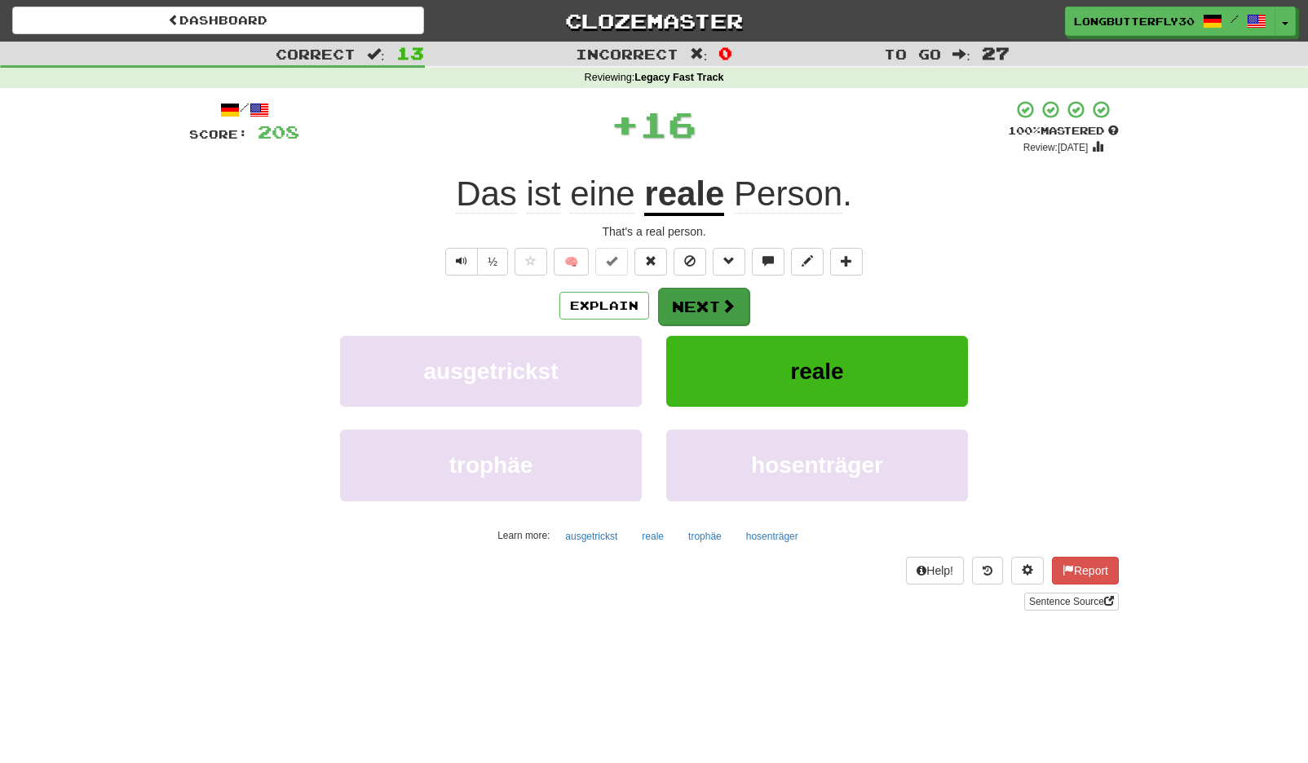
click at [724, 301] on span at bounding box center [728, 305] width 15 height 15
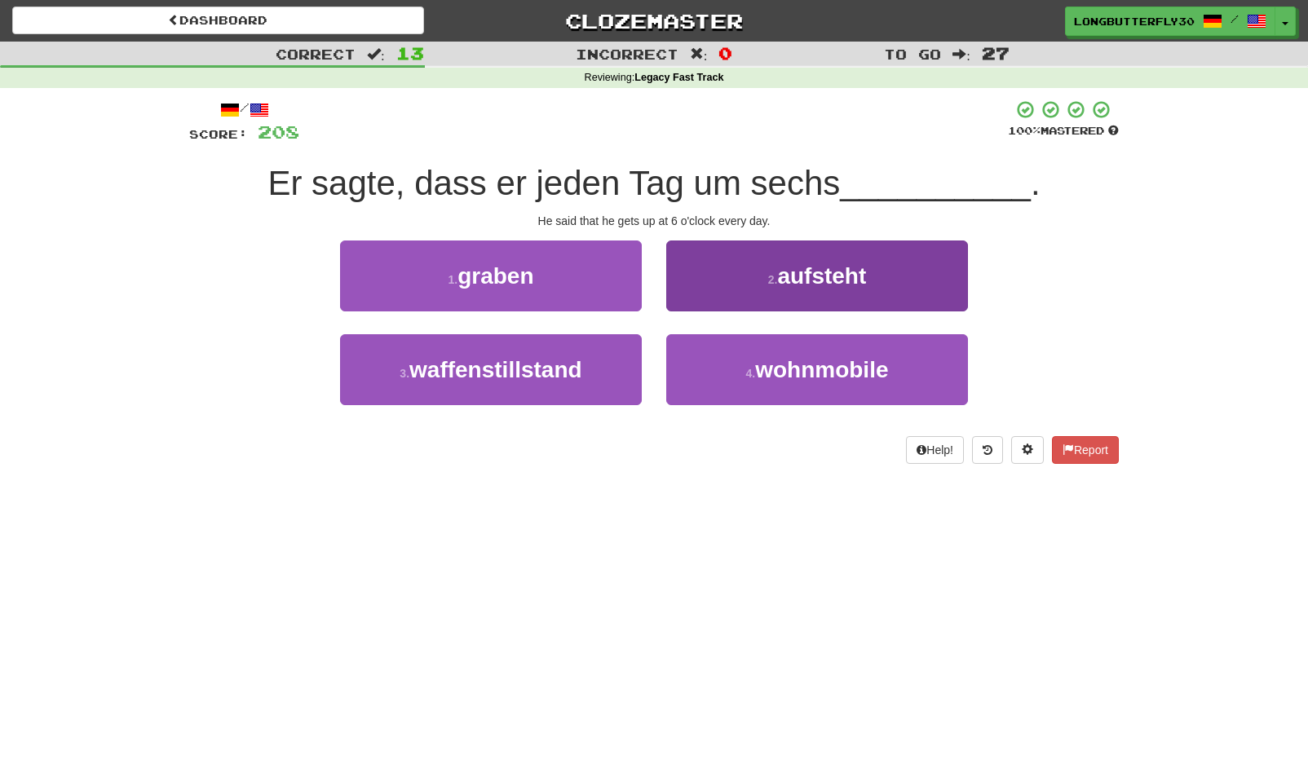
click at [739, 303] on button "2 . aufsteht" at bounding box center [817, 276] width 302 height 71
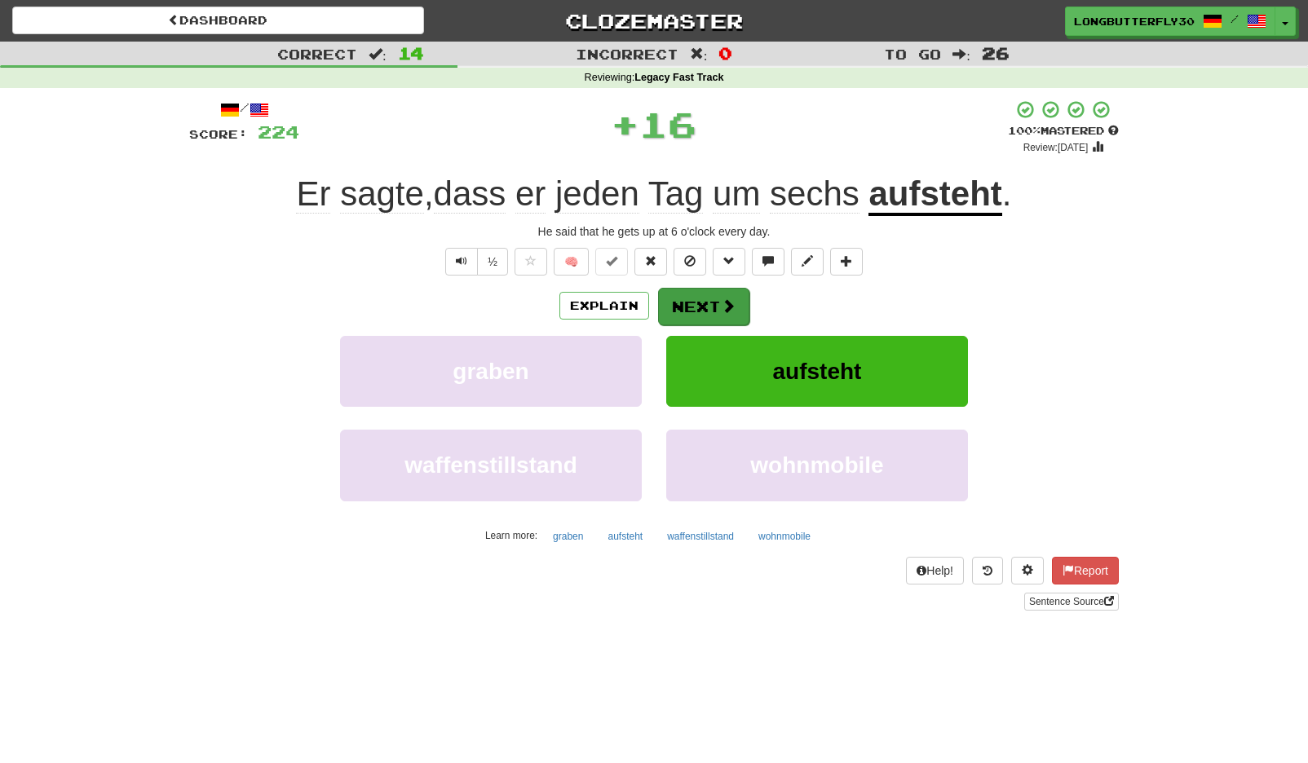
click at [737, 303] on button "Next" at bounding box center [703, 307] width 91 height 38
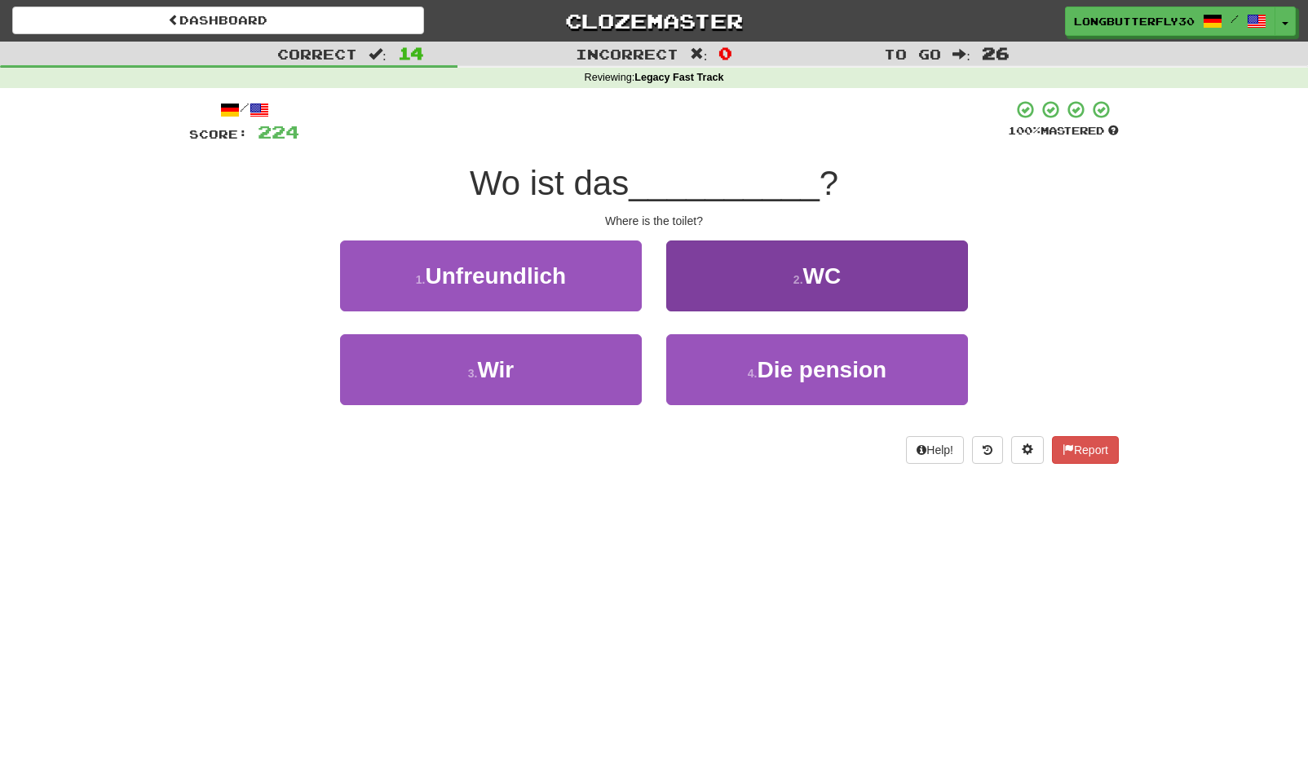
click at [777, 284] on button "2 . WC" at bounding box center [817, 276] width 302 height 71
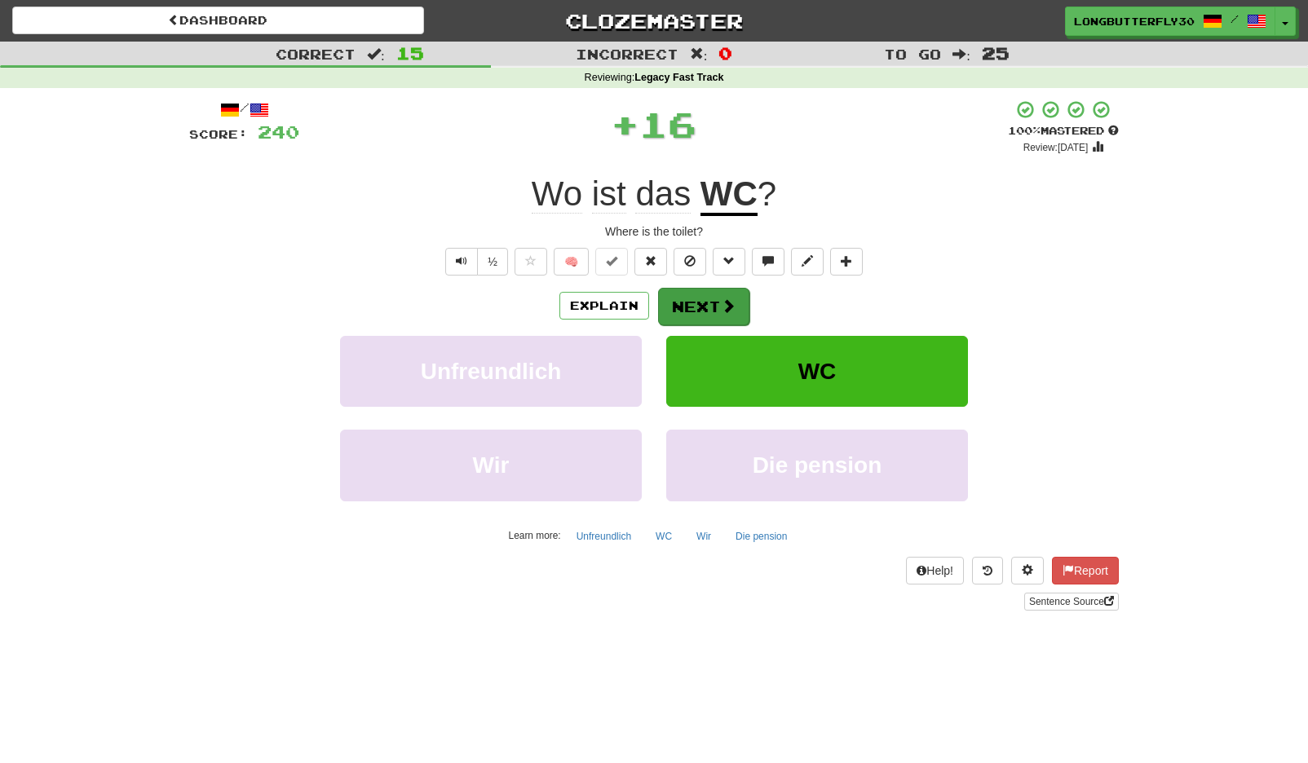
click at [709, 300] on button "Next" at bounding box center [703, 307] width 91 height 38
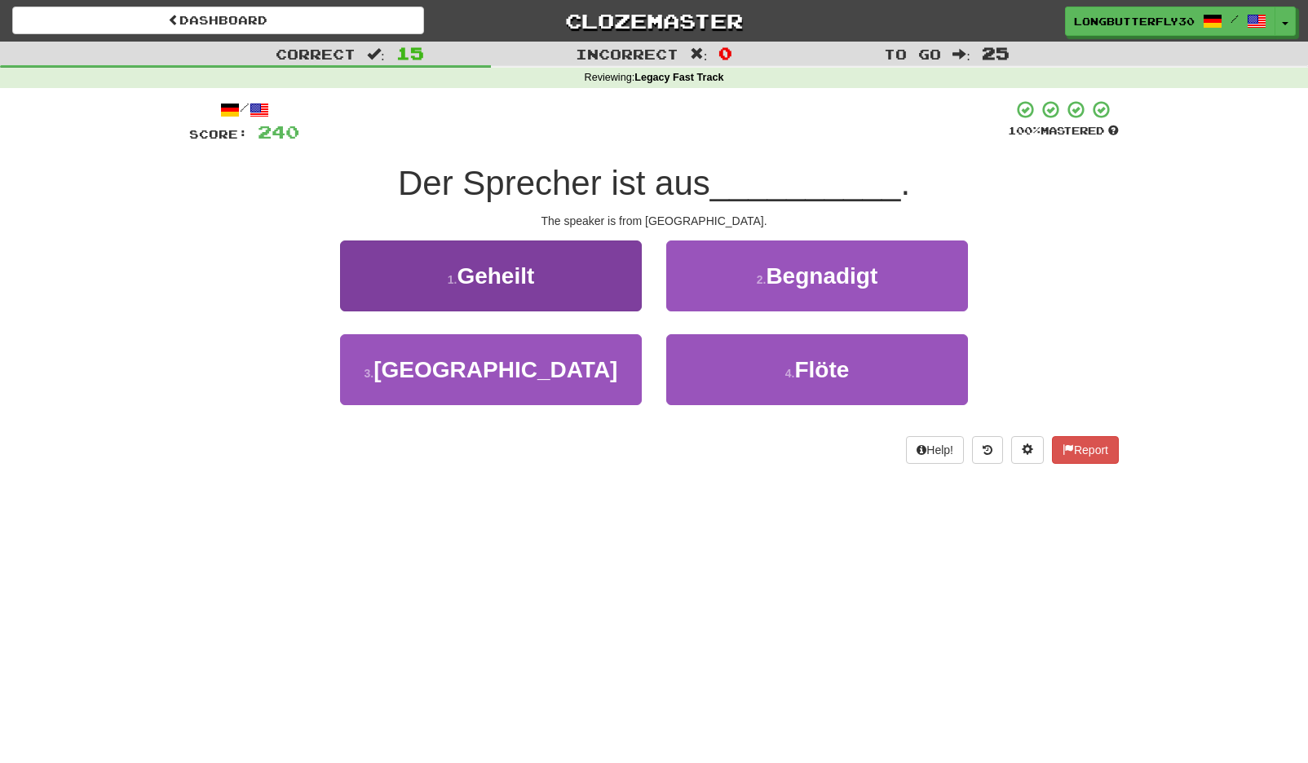
click at [554, 379] on button "3 . Malaysia" at bounding box center [491, 369] width 302 height 71
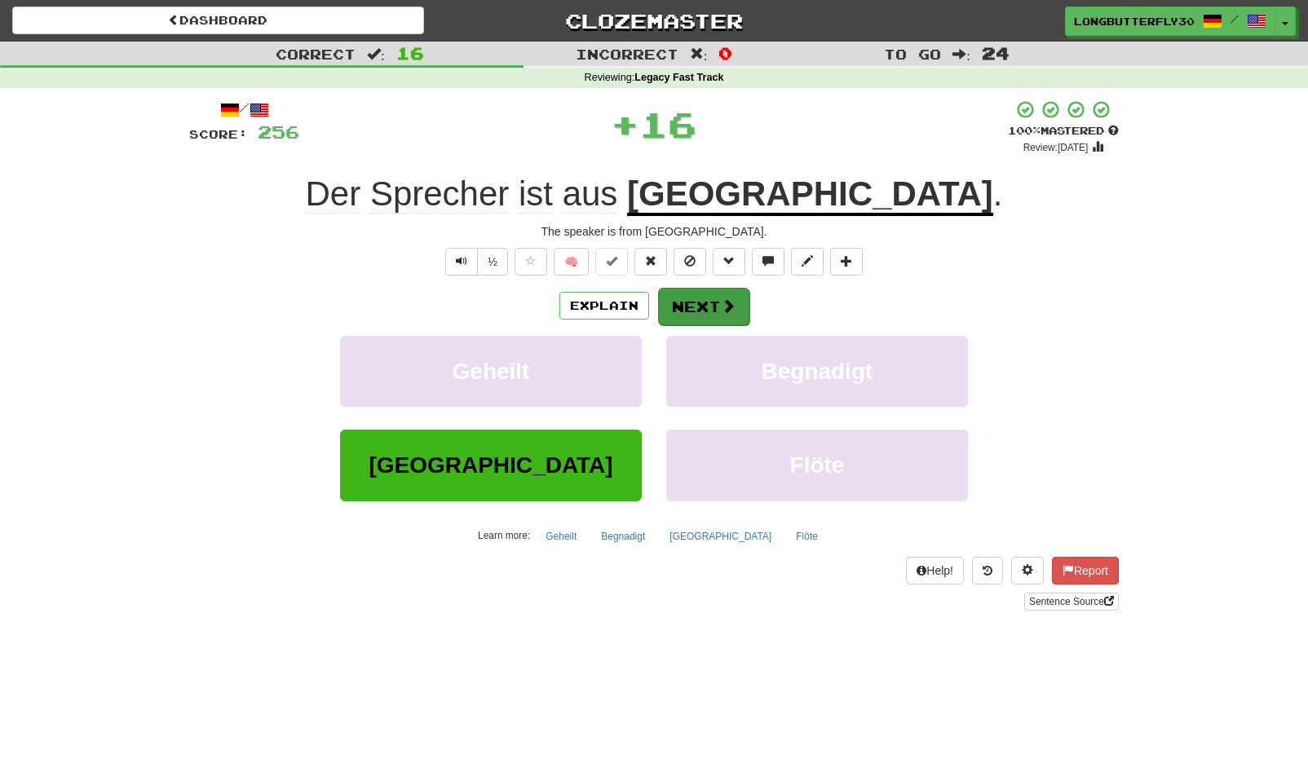
click at [710, 299] on button "Next" at bounding box center [703, 307] width 91 height 38
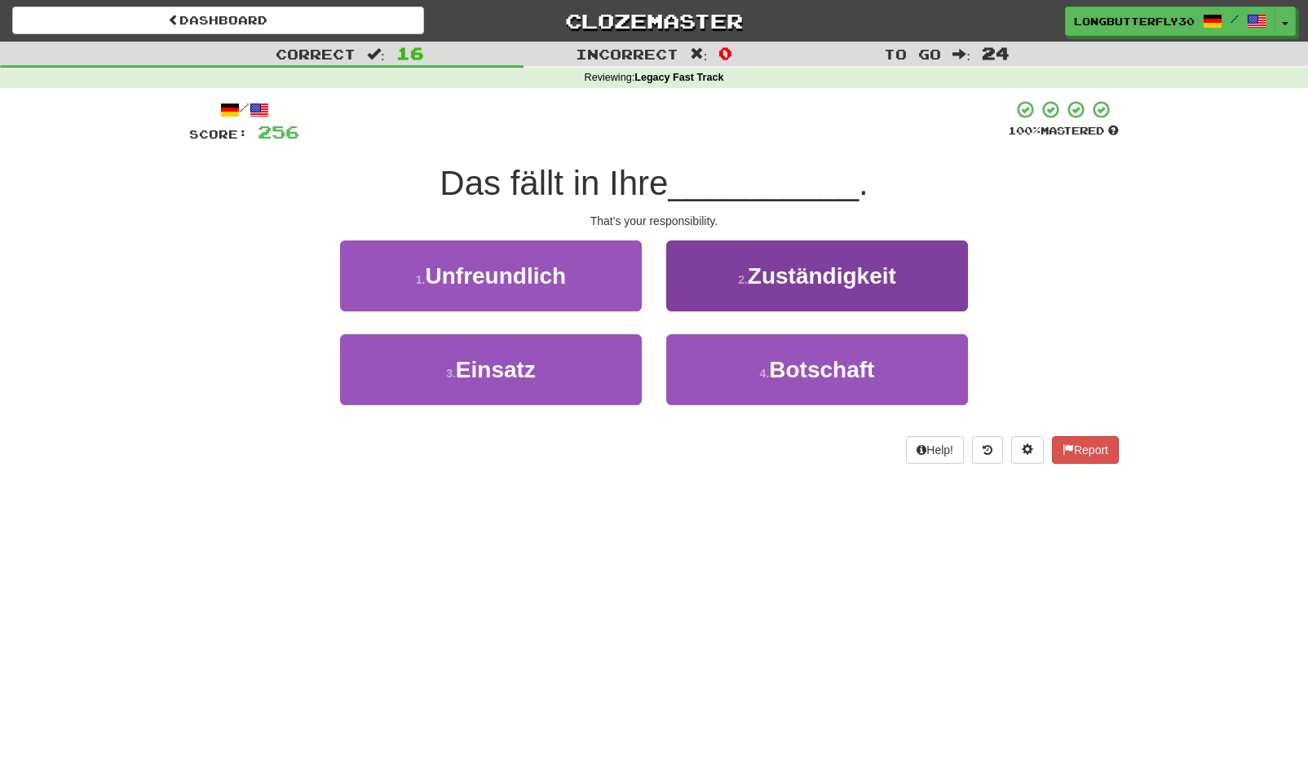
click at [842, 290] on button "2 . Zuständigkeit" at bounding box center [817, 276] width 302 height 71
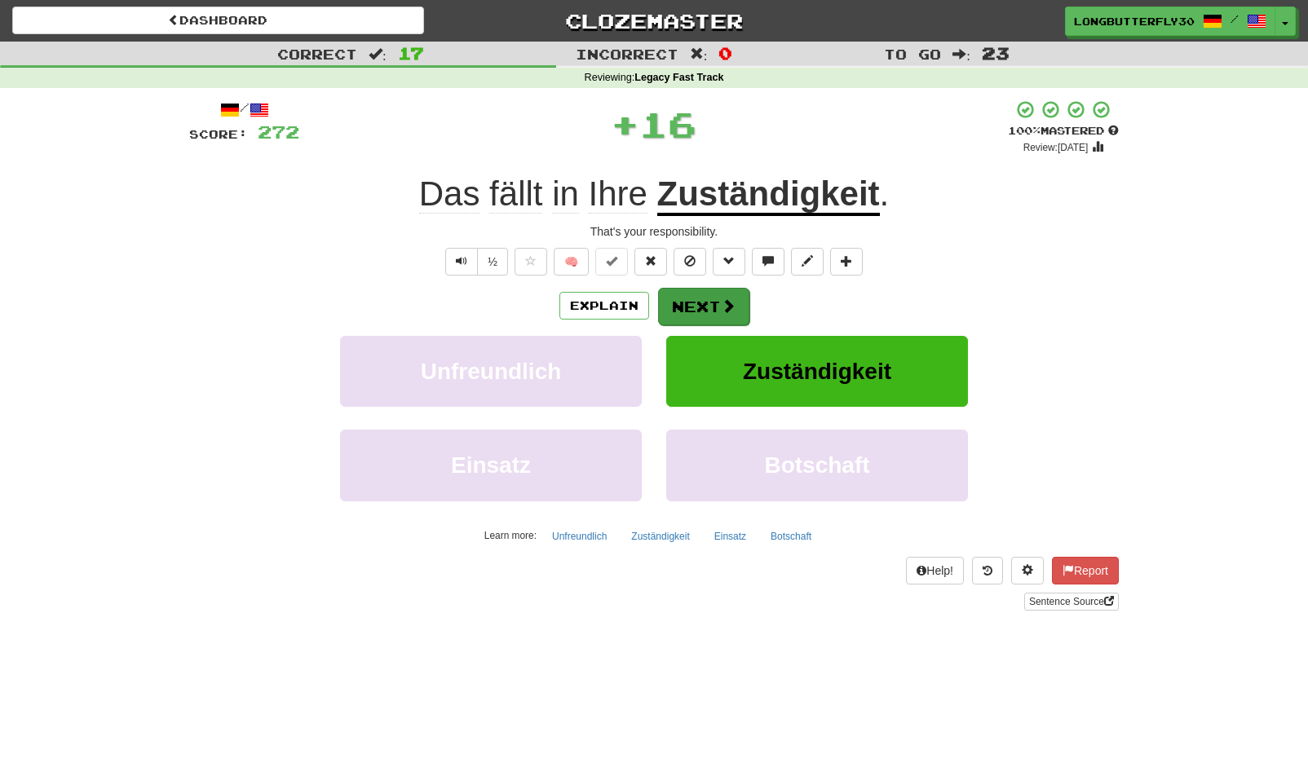
click at [687, 298] on button "Next" at bounding box center [703, 307] width 91 height 38
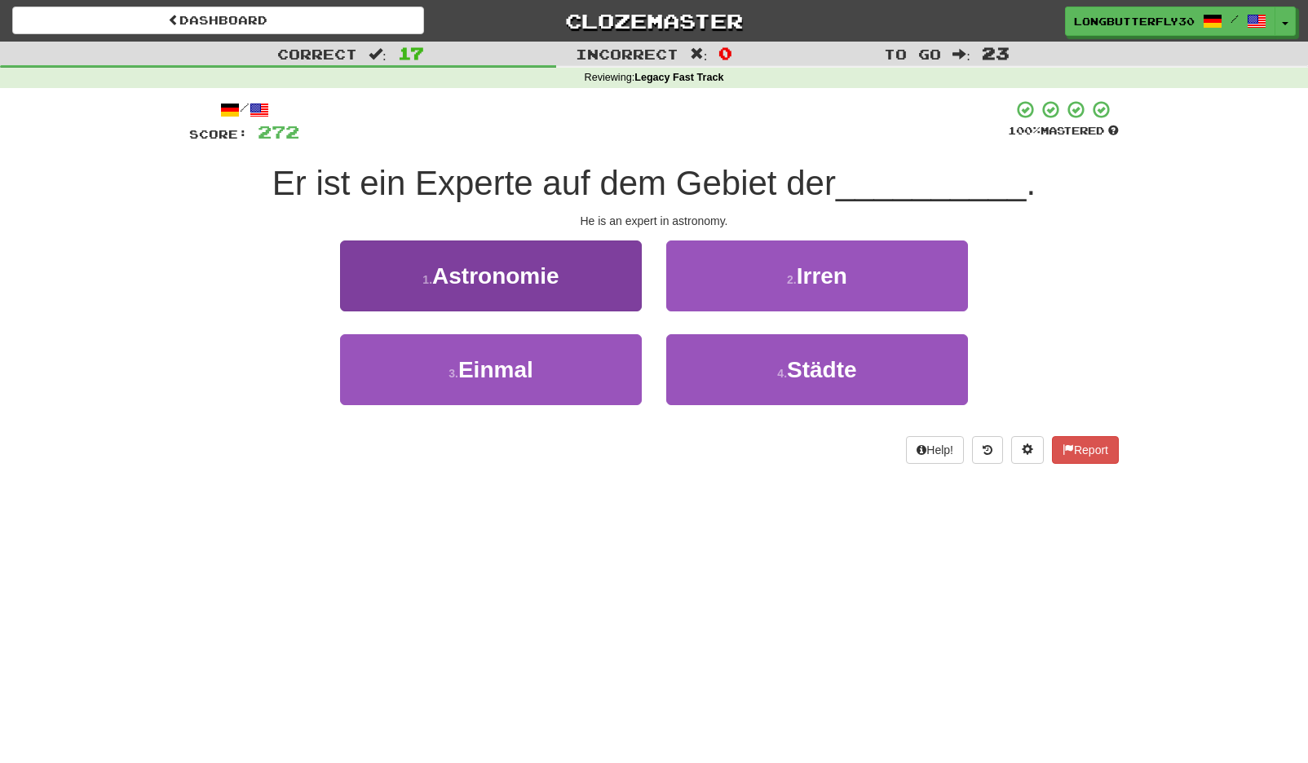
click at [541, 290] on button "1 . Astronomie" at bounding box center [491, 276] width 302 height 71
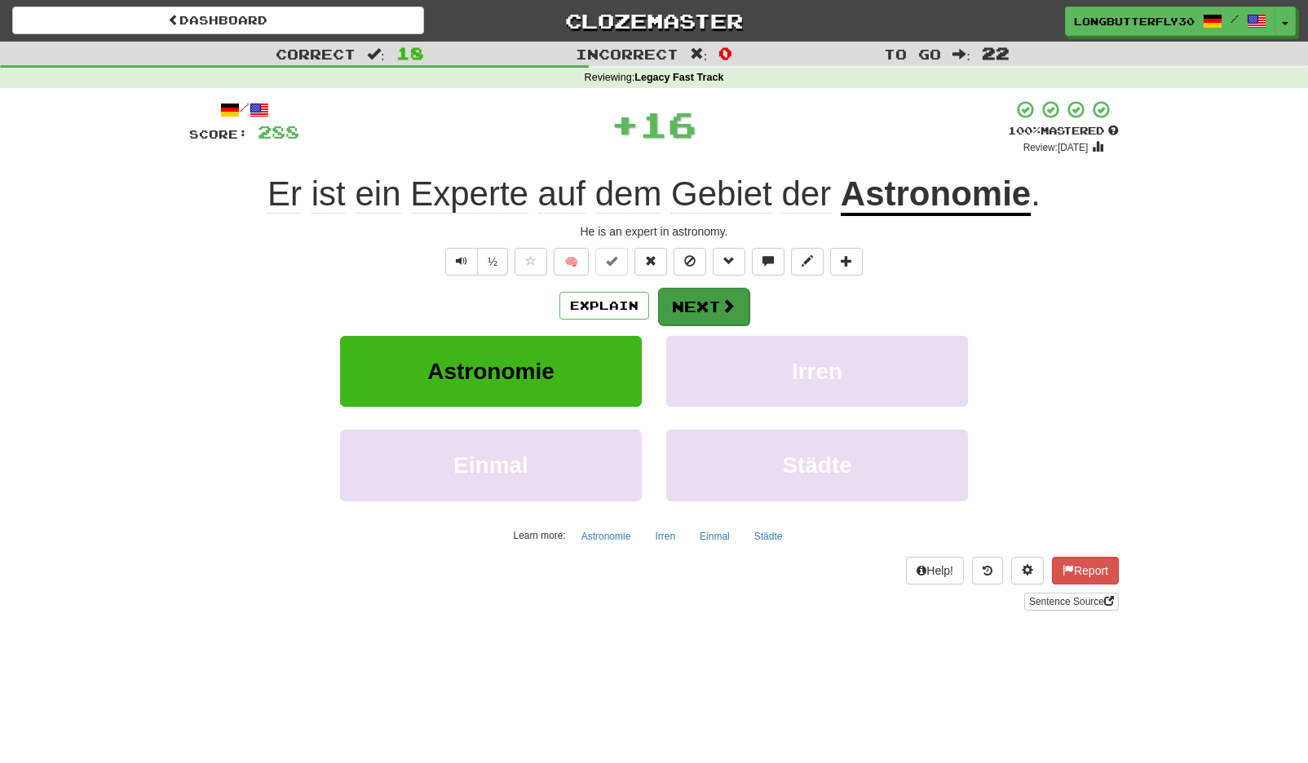
click at [733, 302] on span at bounding box center [728, 305] width 15 height 15
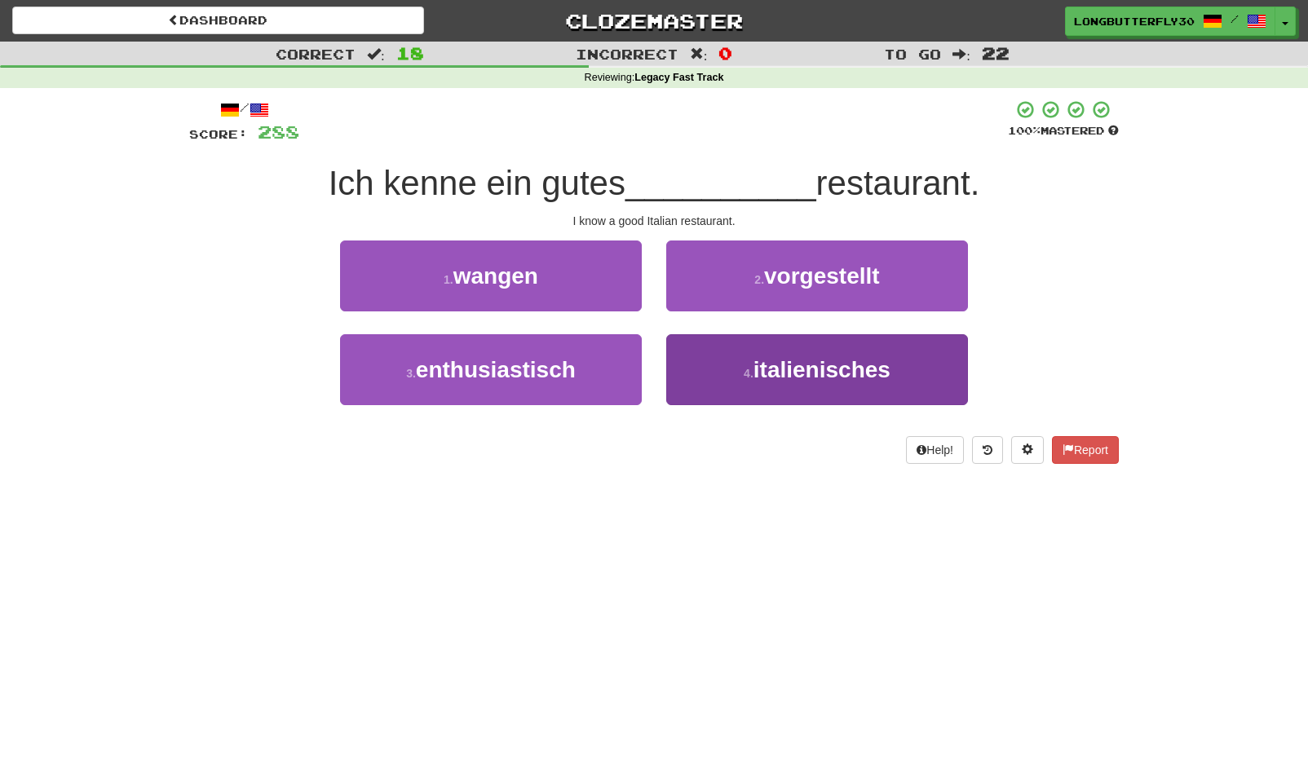
click at [768, 365] on span "italienisches" at bounding box center [822, 369] width 137 height 25
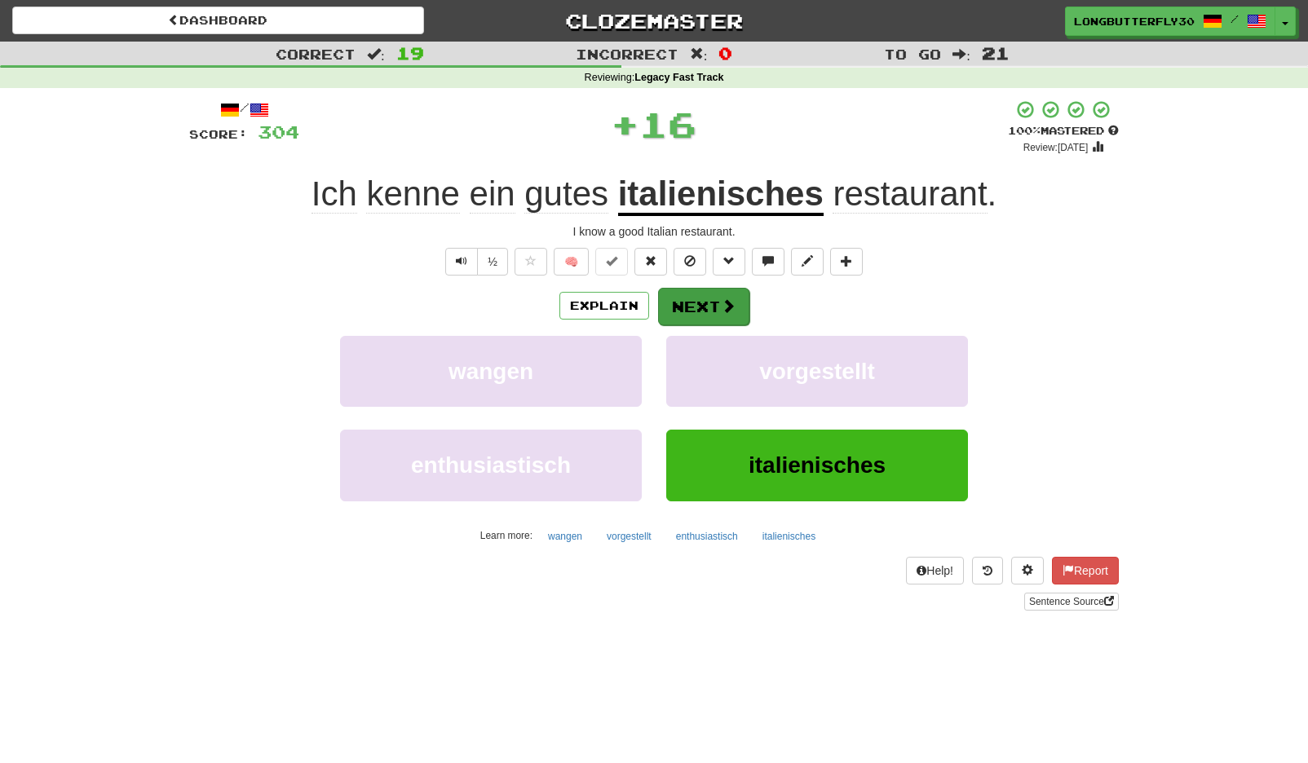
click at [732, 312] on span at bounding box center [728, 305] width 15 height 15
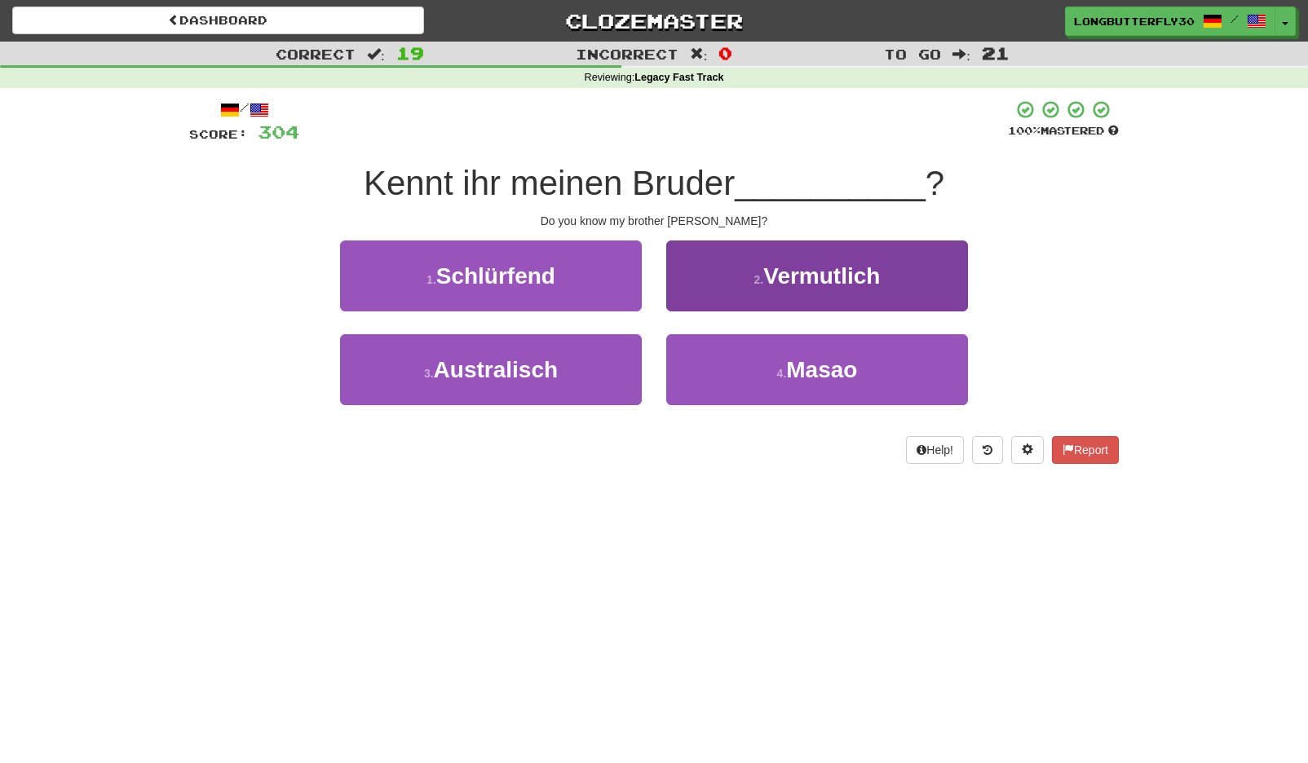
drag, startPoint x: 735, startPoint y: 387, endPoint x: 737, endPoint y: 372, distance: 14.9
click at [735, 386] on button "4 . Masao" at bounding box center [817, 369] width 302 height 71
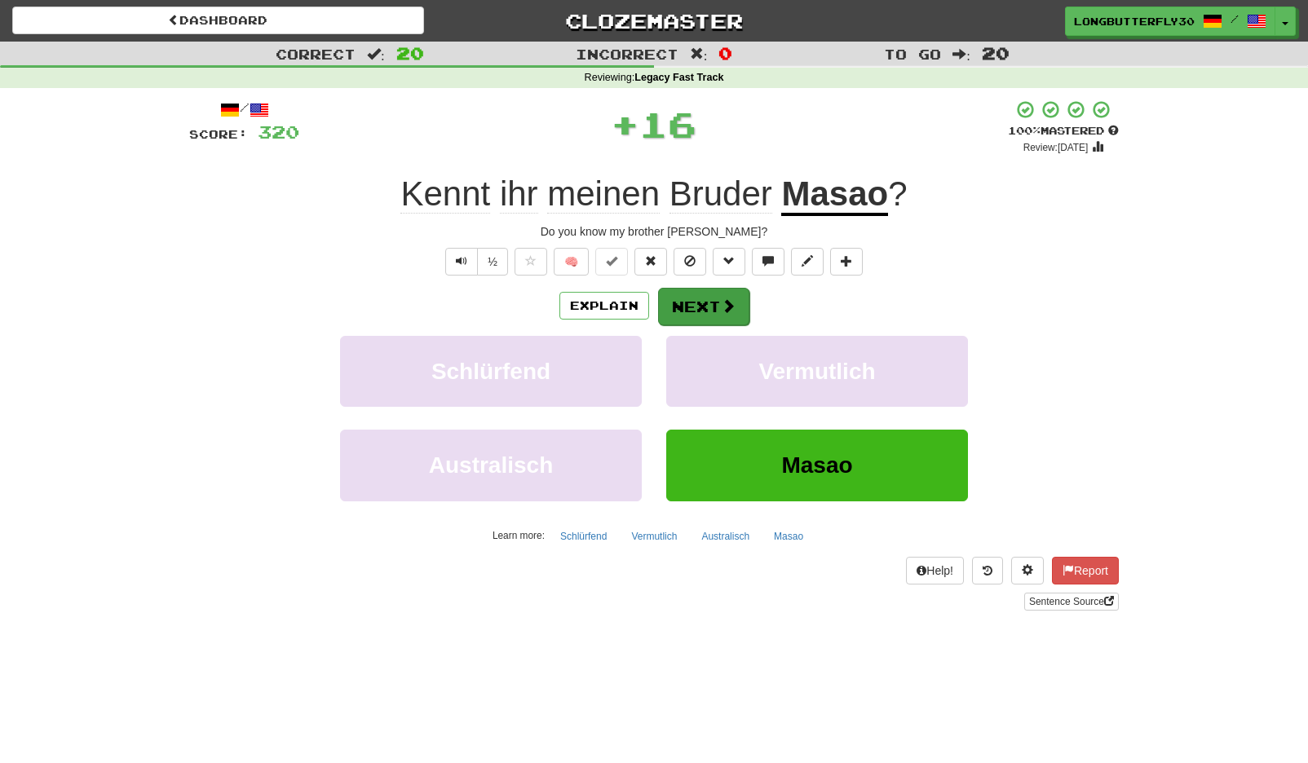
click at [732, 303] on span at bounding box center [728, 305] width 15 height 15
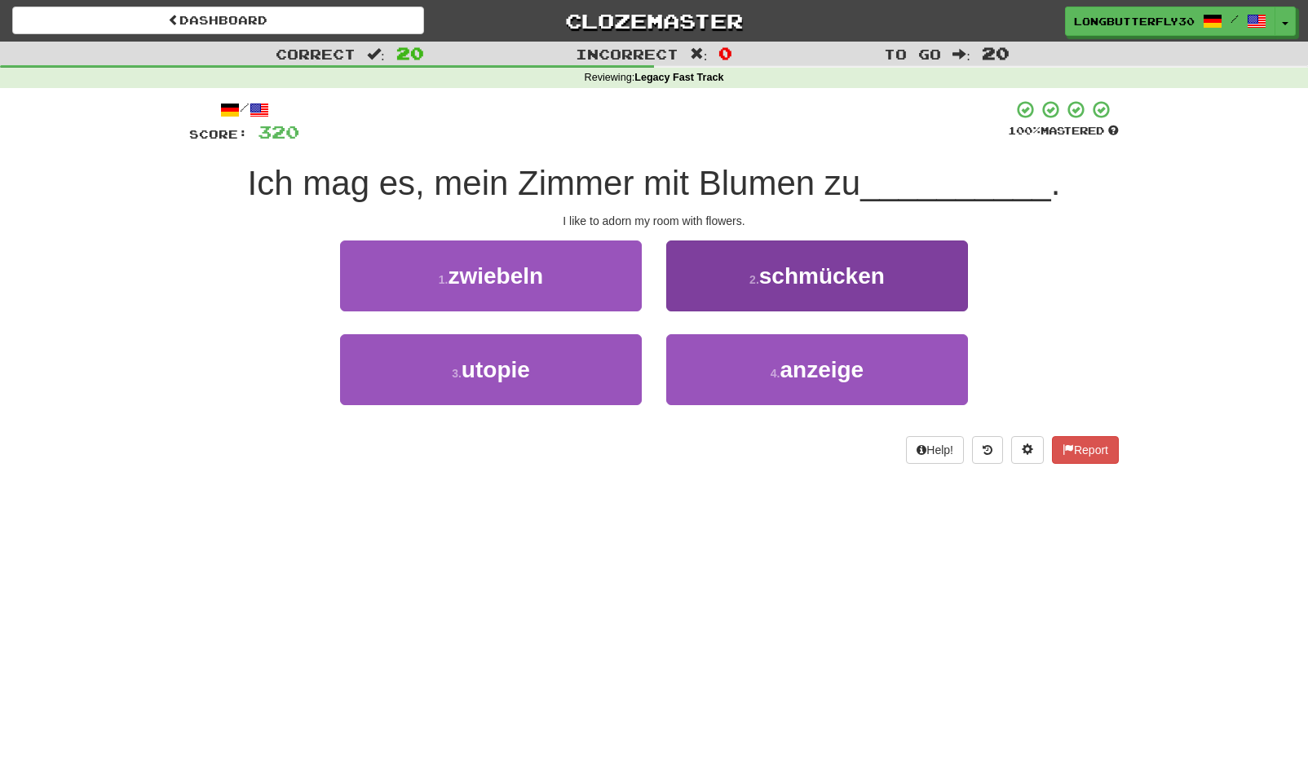
click at [808, 296] on button "2 . schmücken" at bounding box center [817, 276] width 302 height 71
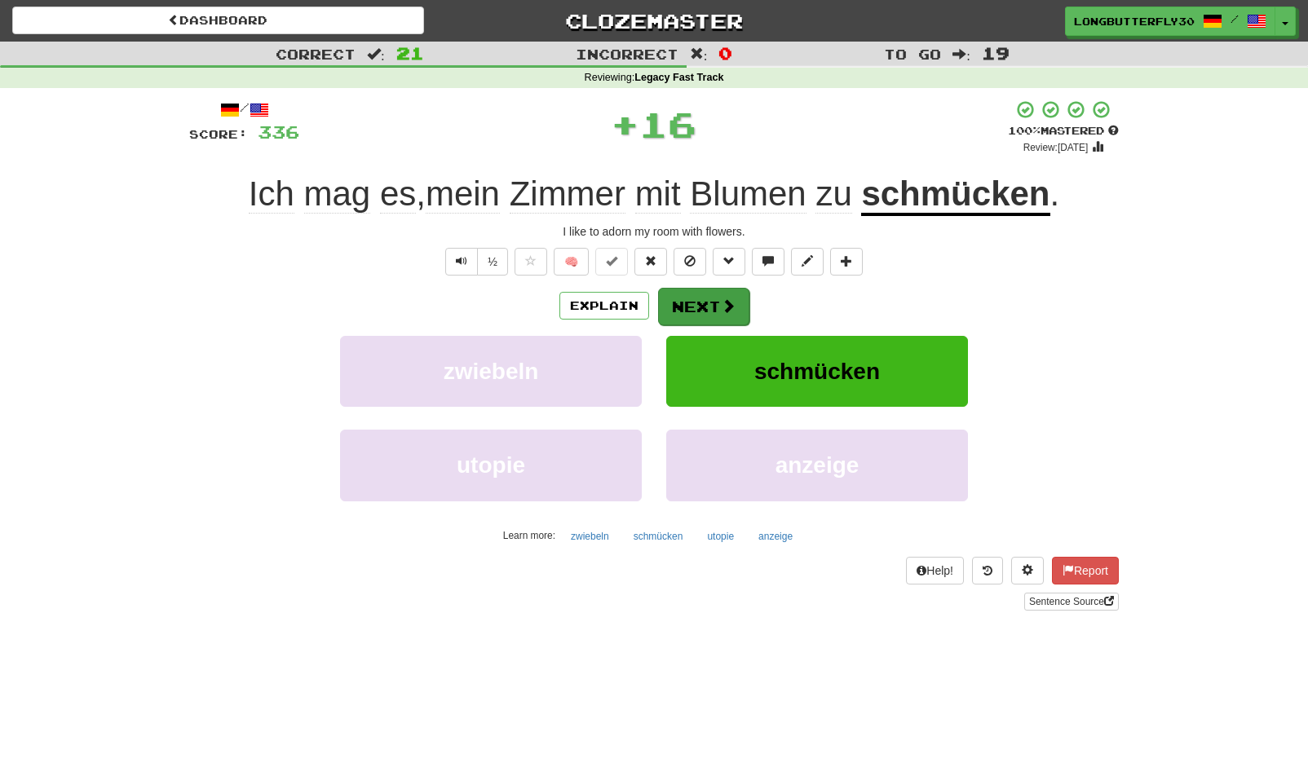
click at [677, 293] on button "Next" at bounding box center [703, 307] width 91 height 38
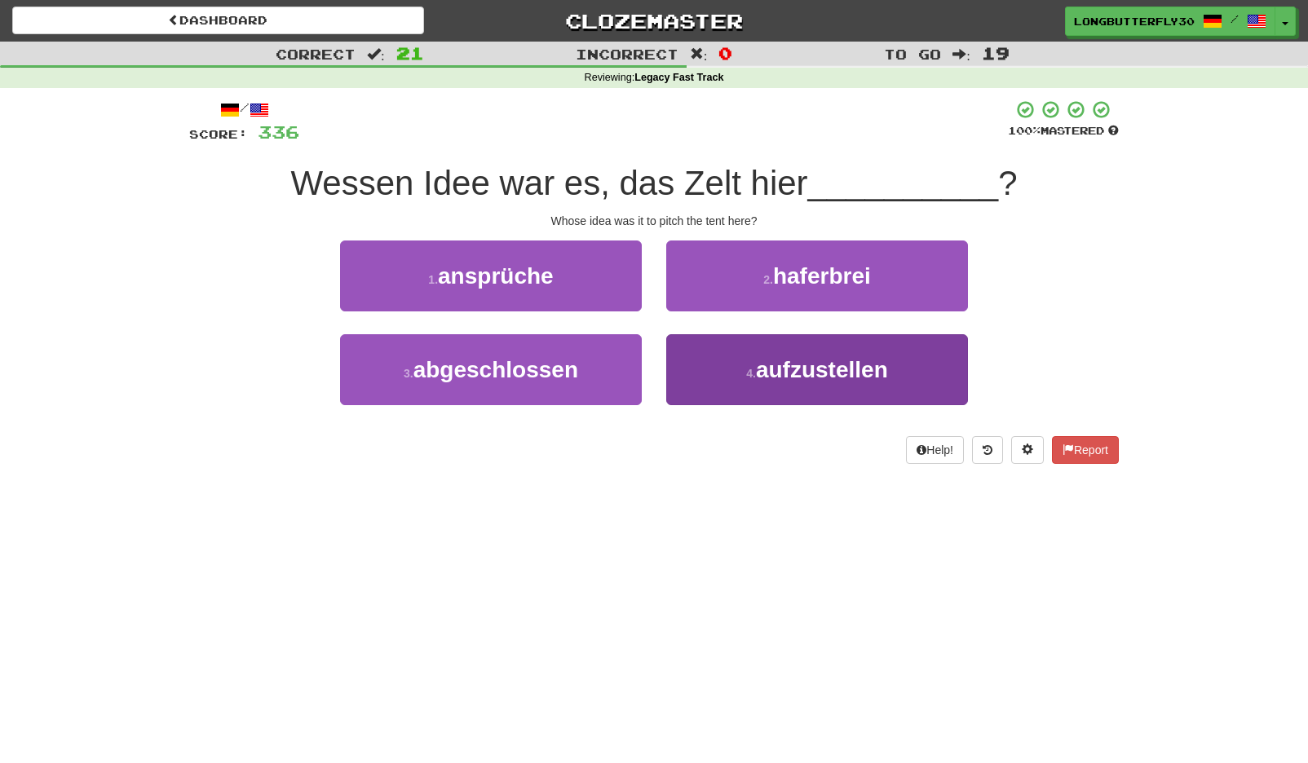
click at [758, 371] on button "4 . aufzustellen" at bounding box center [817, 369] width 302 height 71
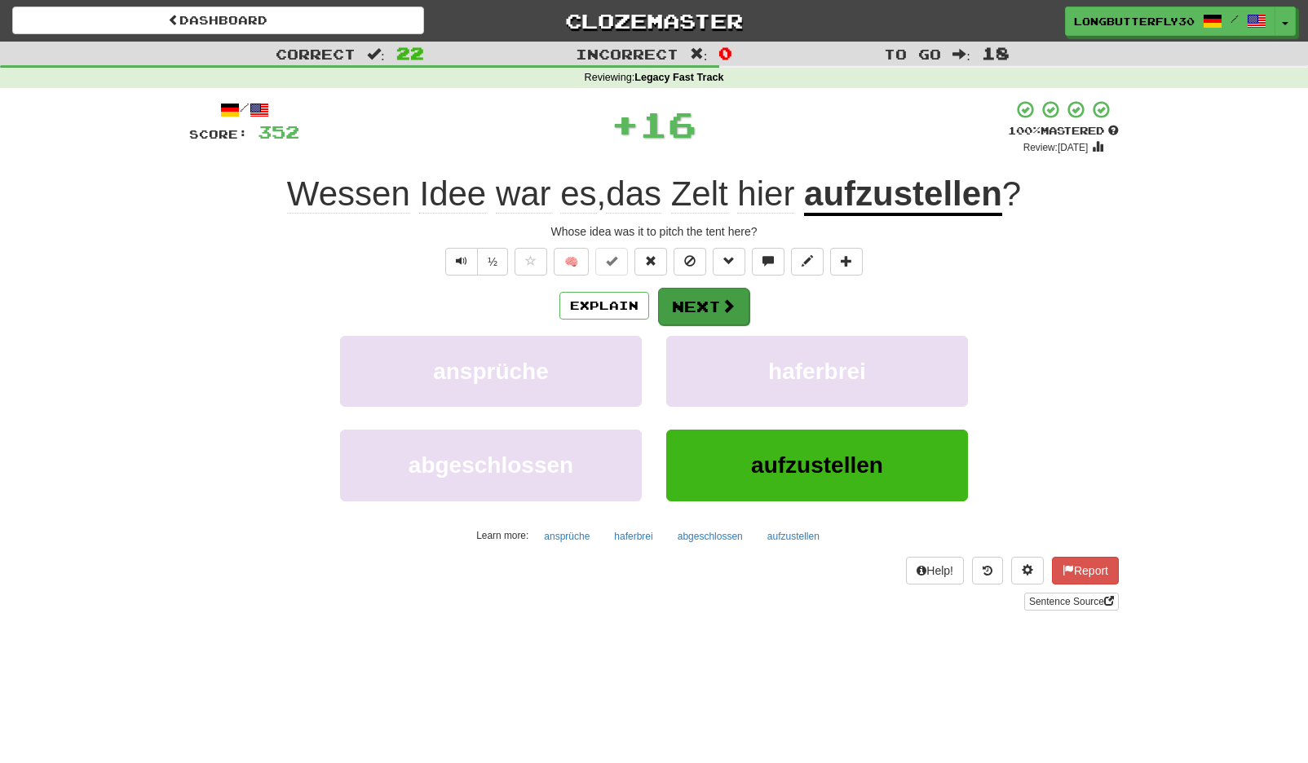
click at [716, 298] on button "Next" at bounding box center [703, 307] width 91 height 38
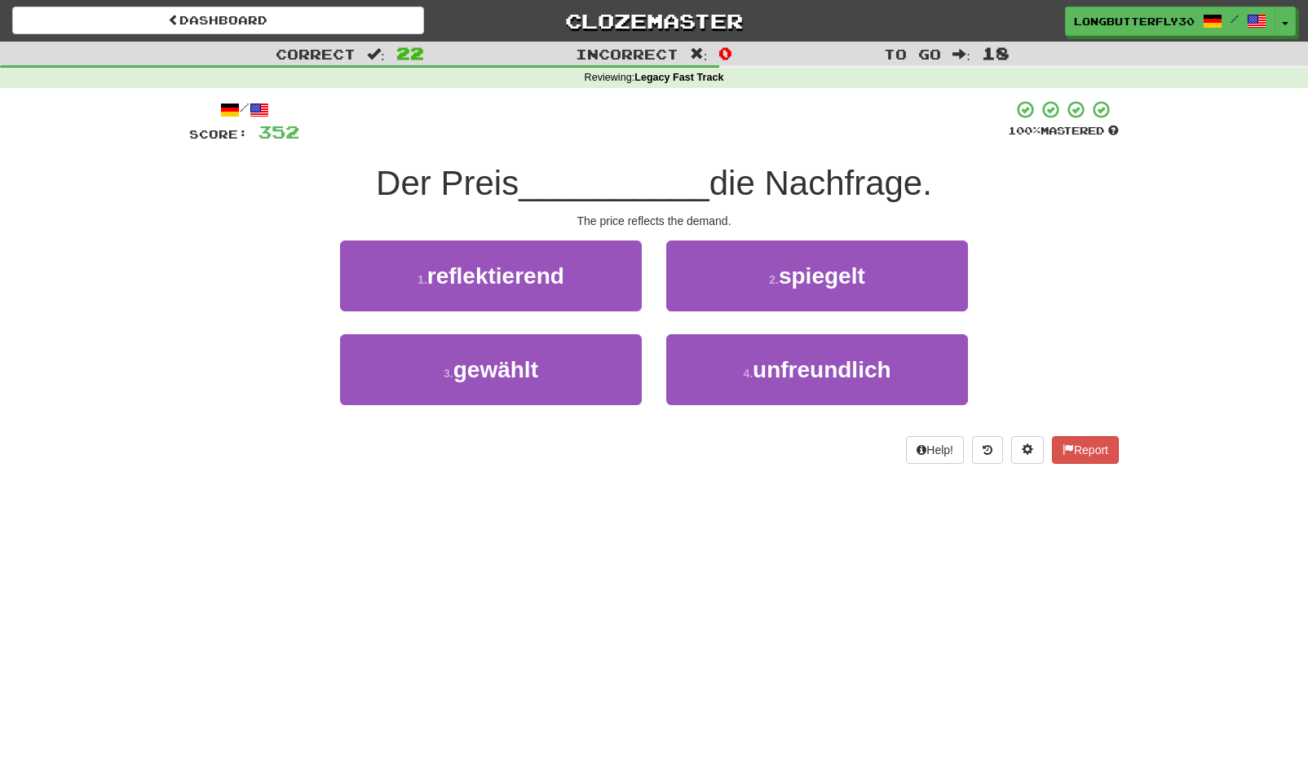
click at [783, 282] on span "spiegelt" at bounding box center [822, 275] width 86 height 25
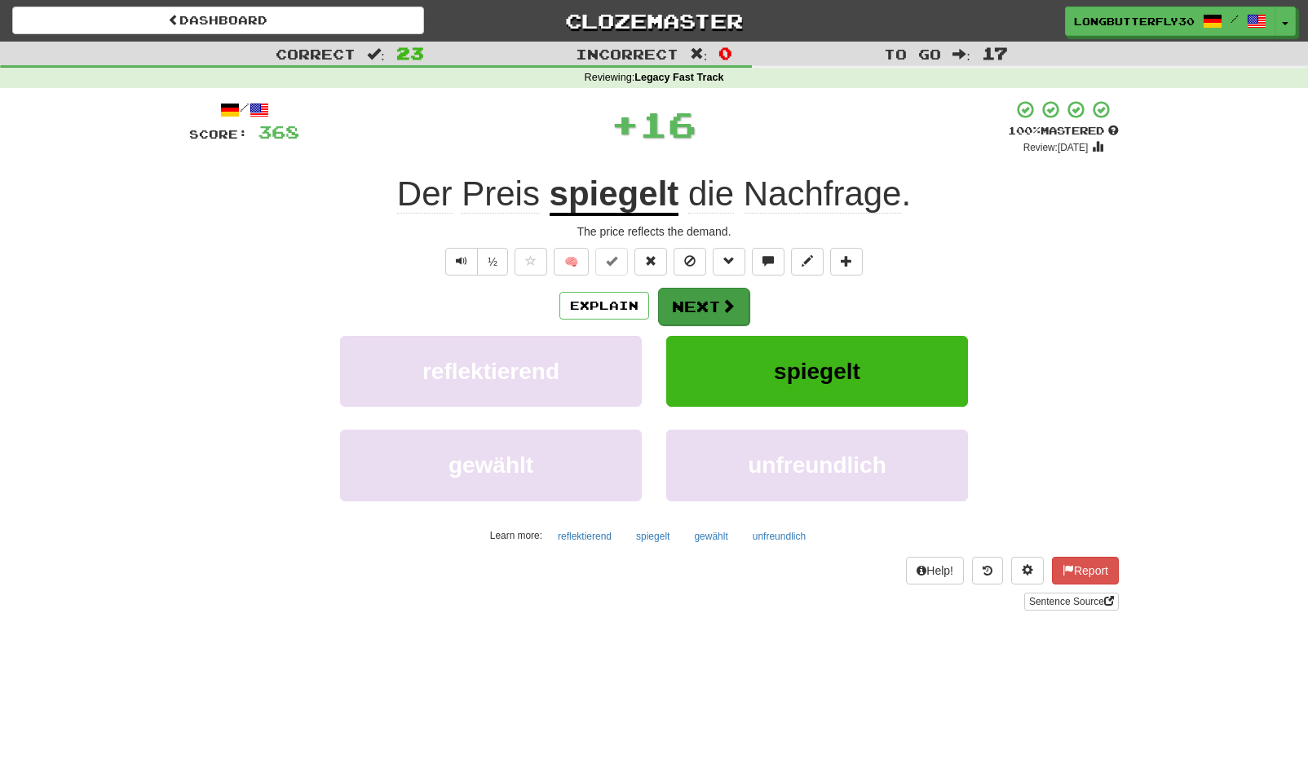
click at [711, 296] on button "Next" at bounding box center [703, 307] width 91 height 38
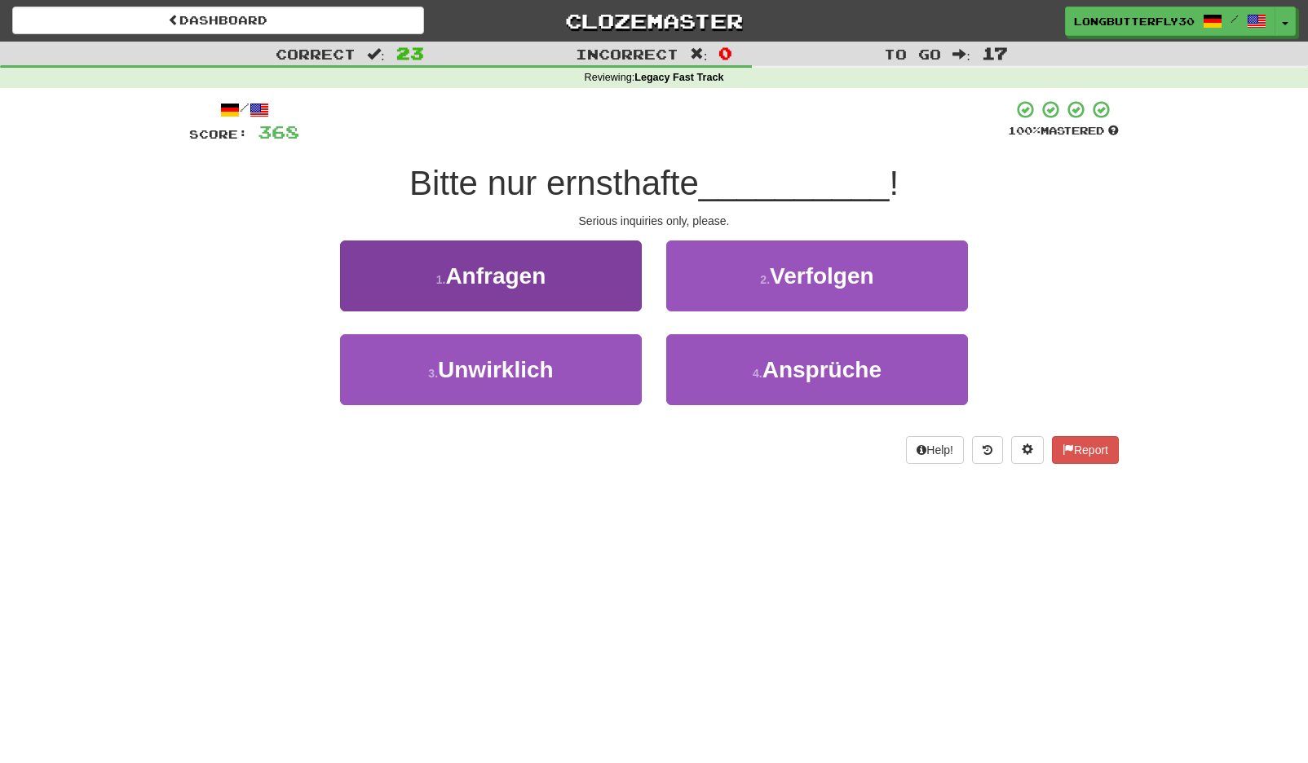
click at [559, 276] on button "1 . Anfragen" at bounding box center [491, 276] width 302 height 71
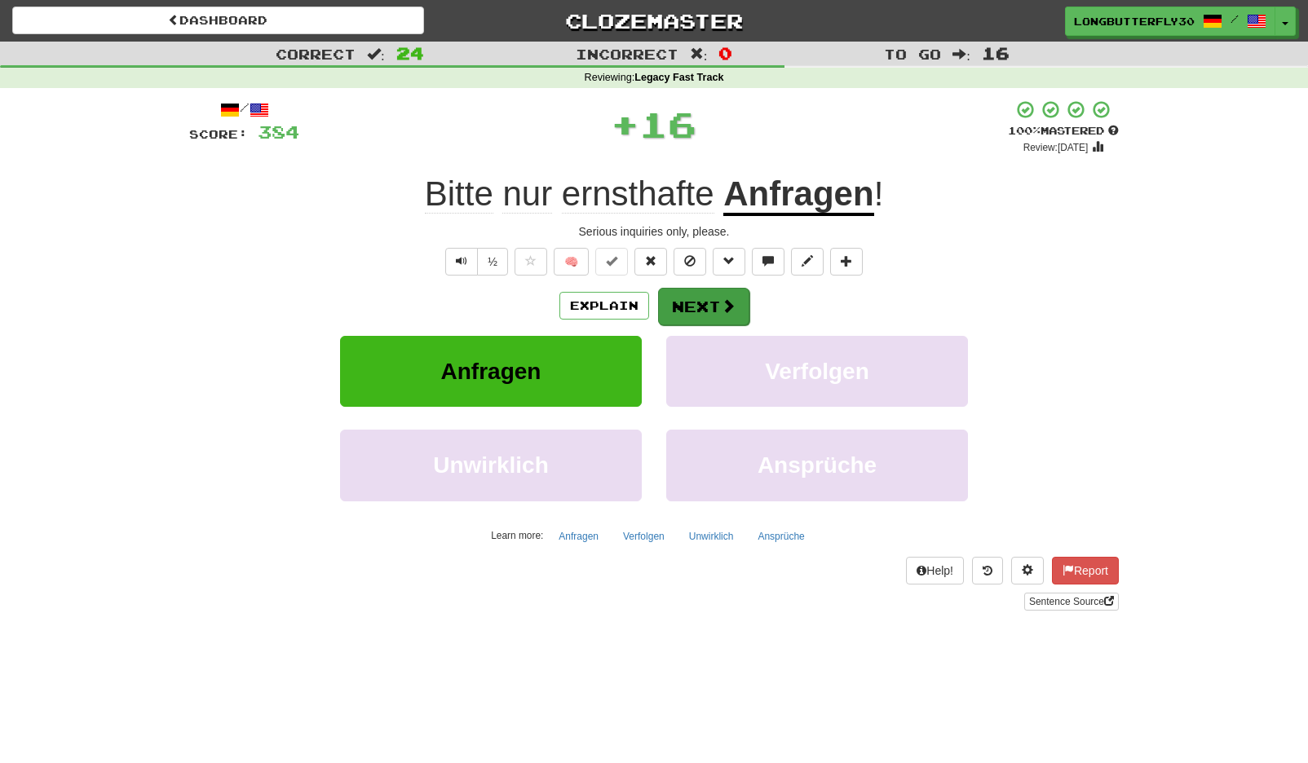
click at [699, 302] on button "Next" at bounding box center [703, 307] width 91 height 38
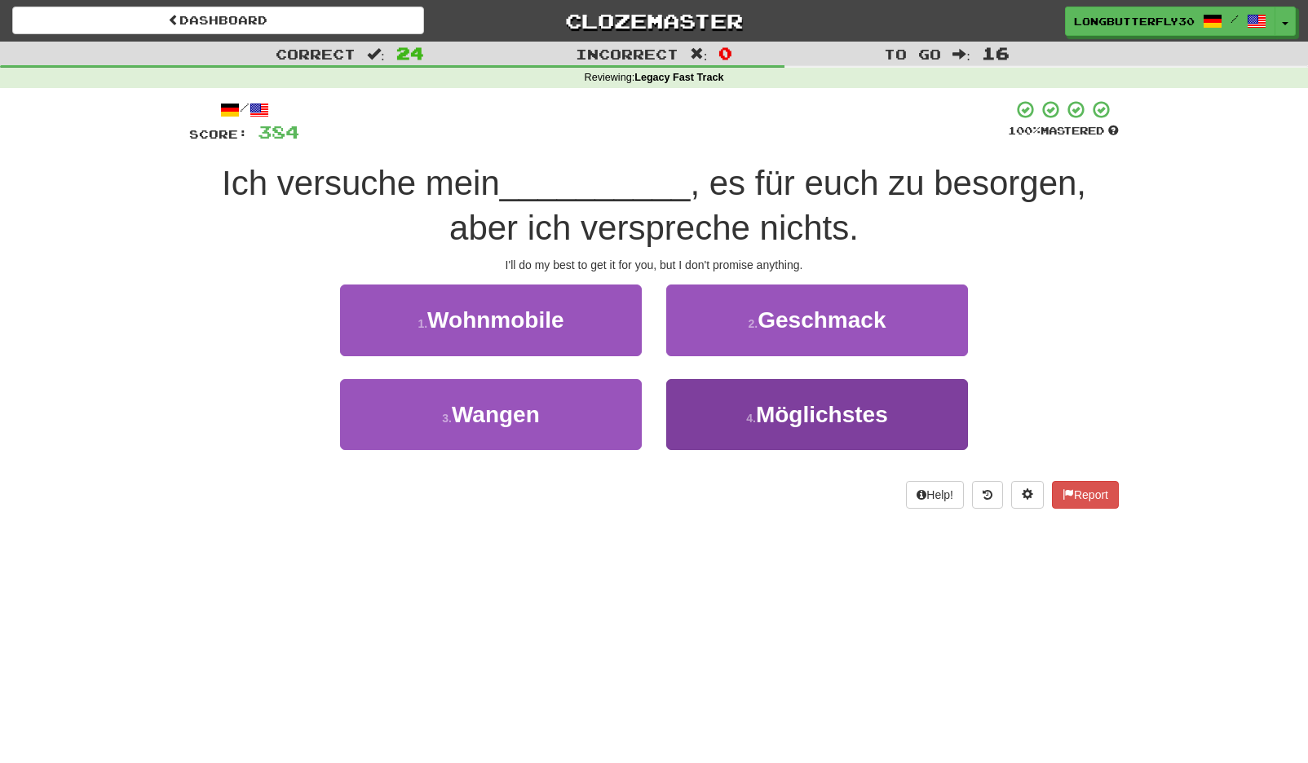
click at [819, 413] on span "Möglichstes" at bounding box center [822, 414] width 132 height 25
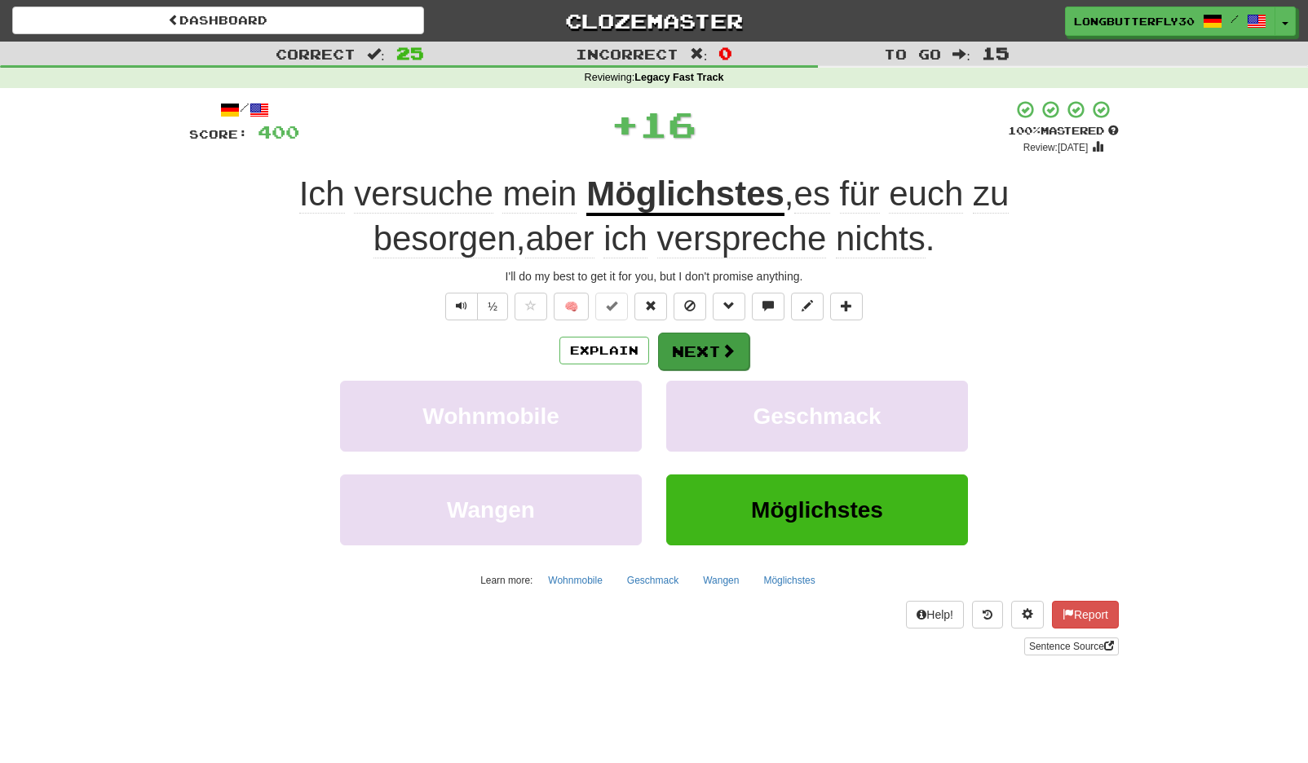
click at [706, 335] on button "Next" at bounding box center [703, 352] width 91 height 38
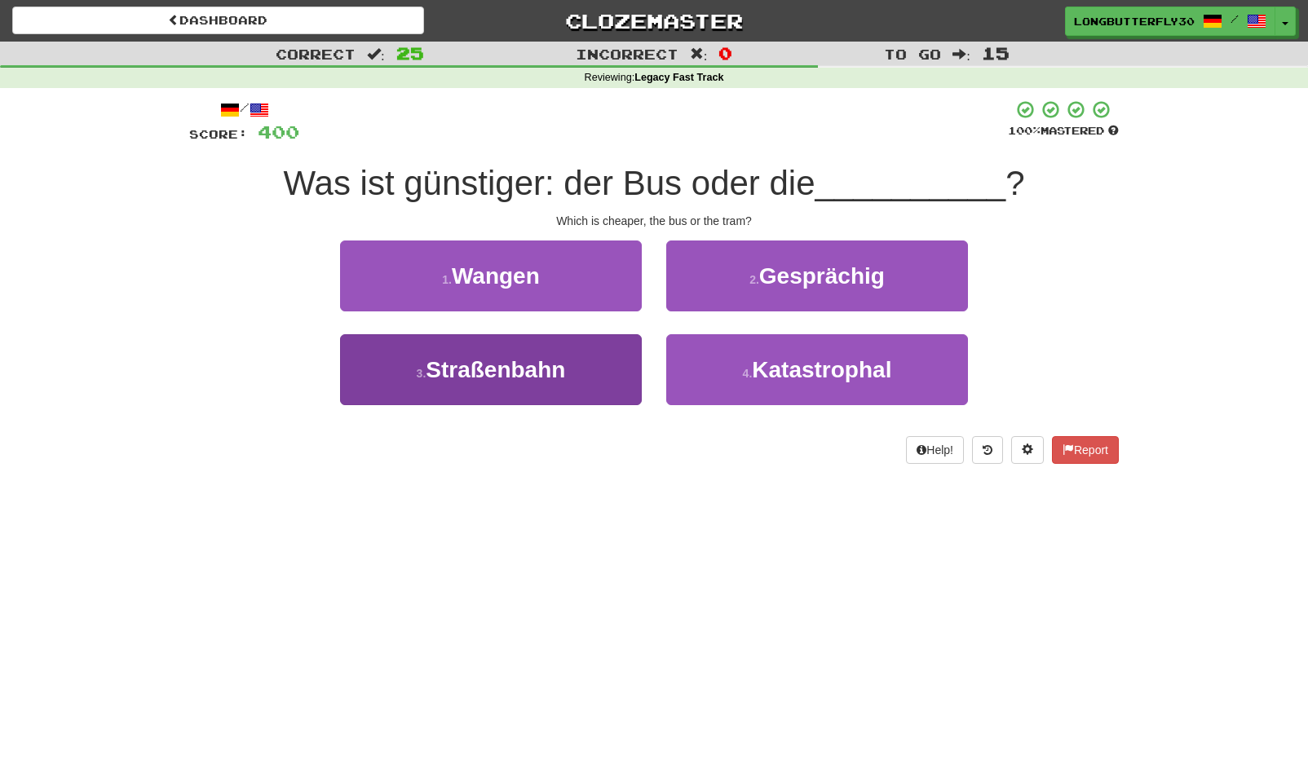
click at [609, 365] on button "3 . Straßenbahn" at bounding box center [491, 369] width 302 height 71
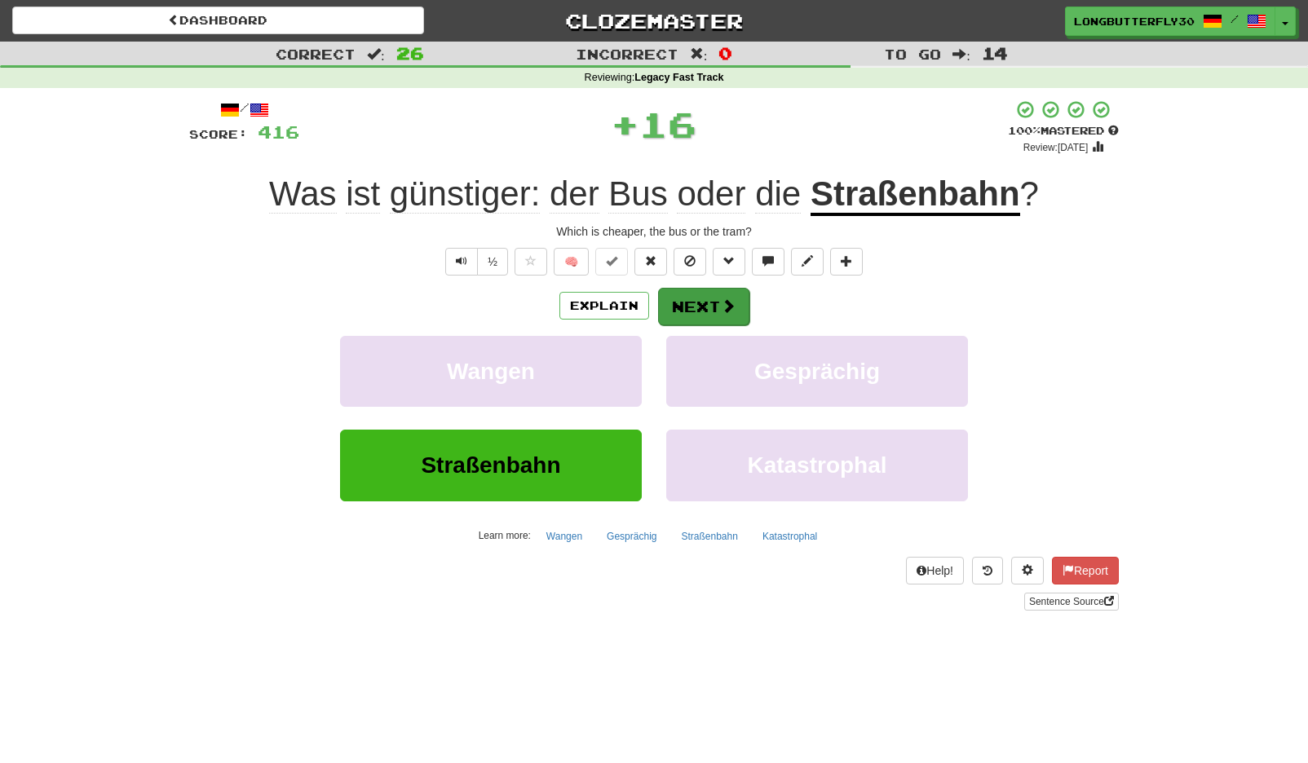
click at [701, 307] on button "Next" at bounding box center [703, 307] width 91 height 38
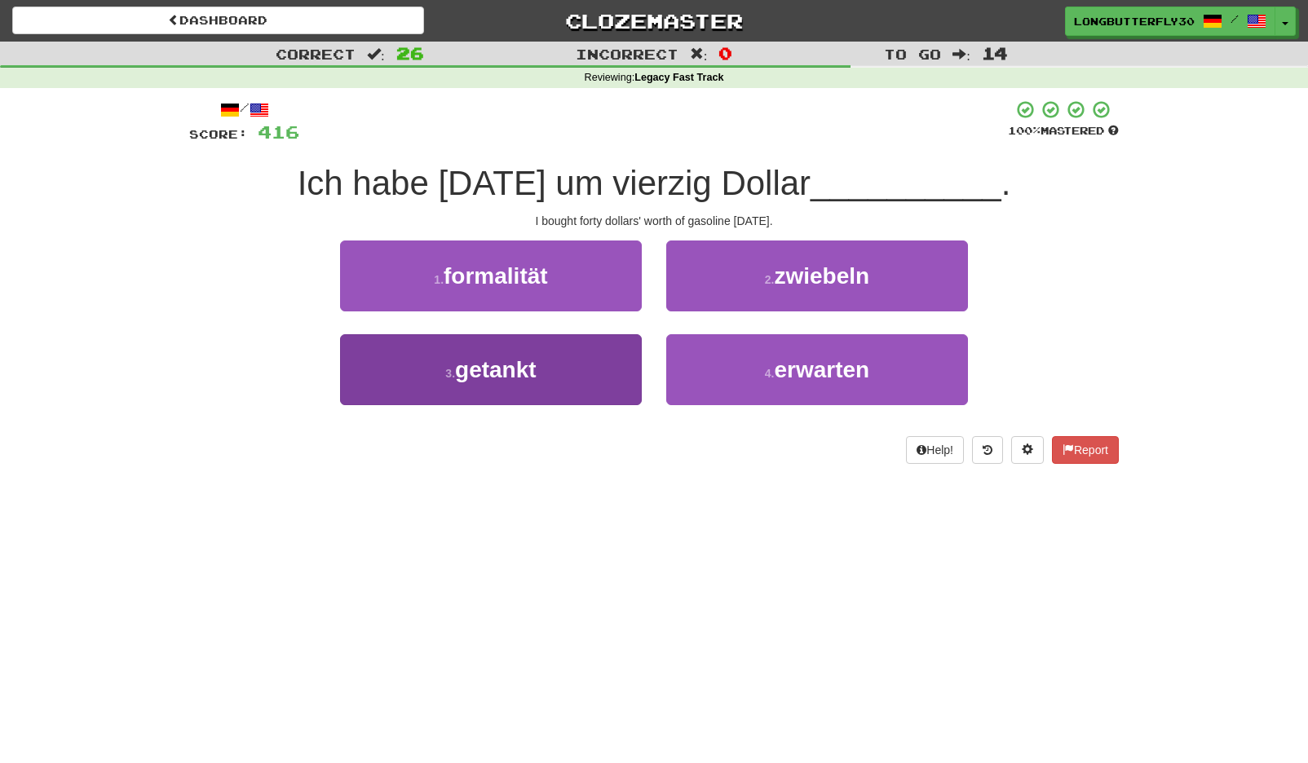
click at [606, 370] on button "3 . getankt" at bounding box center [491, 369] width 302 height 71
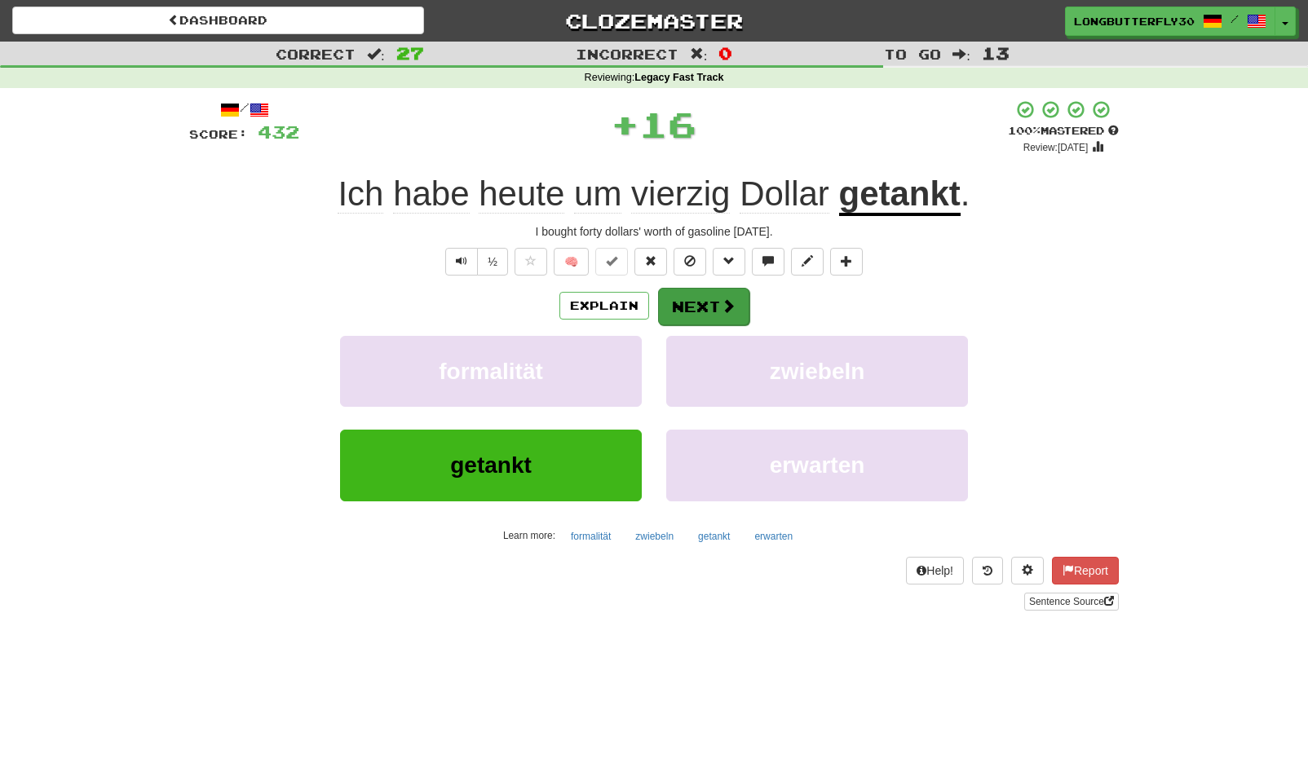
click at [703, 299] on button "Next" at bounding box center [703, 307] width 91 height 38
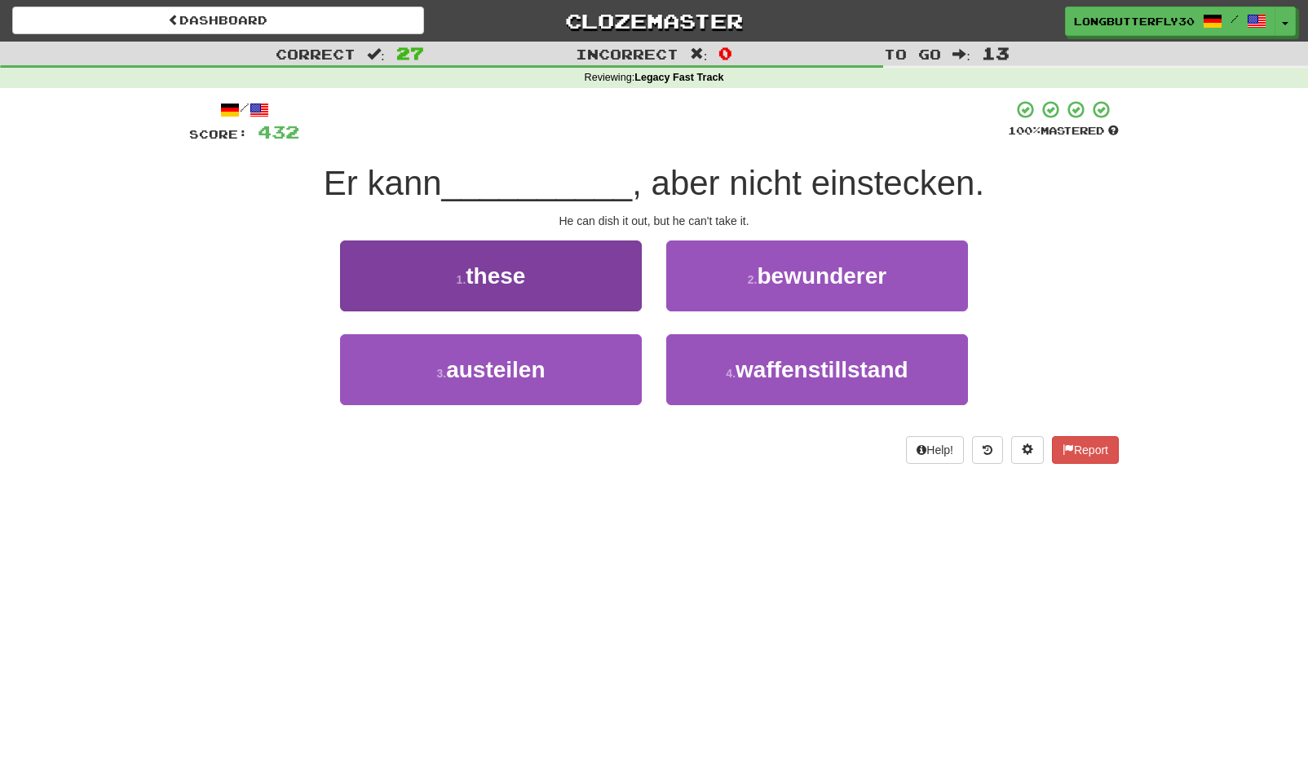
drag, startPoint x: 577, startPoint y: 374, endPoint x: 589, endPoint y: 370, distance: 12.1
click at [577, 374] on button "3 . austeilen" at bounding box center [491, 369] width 302 height 71
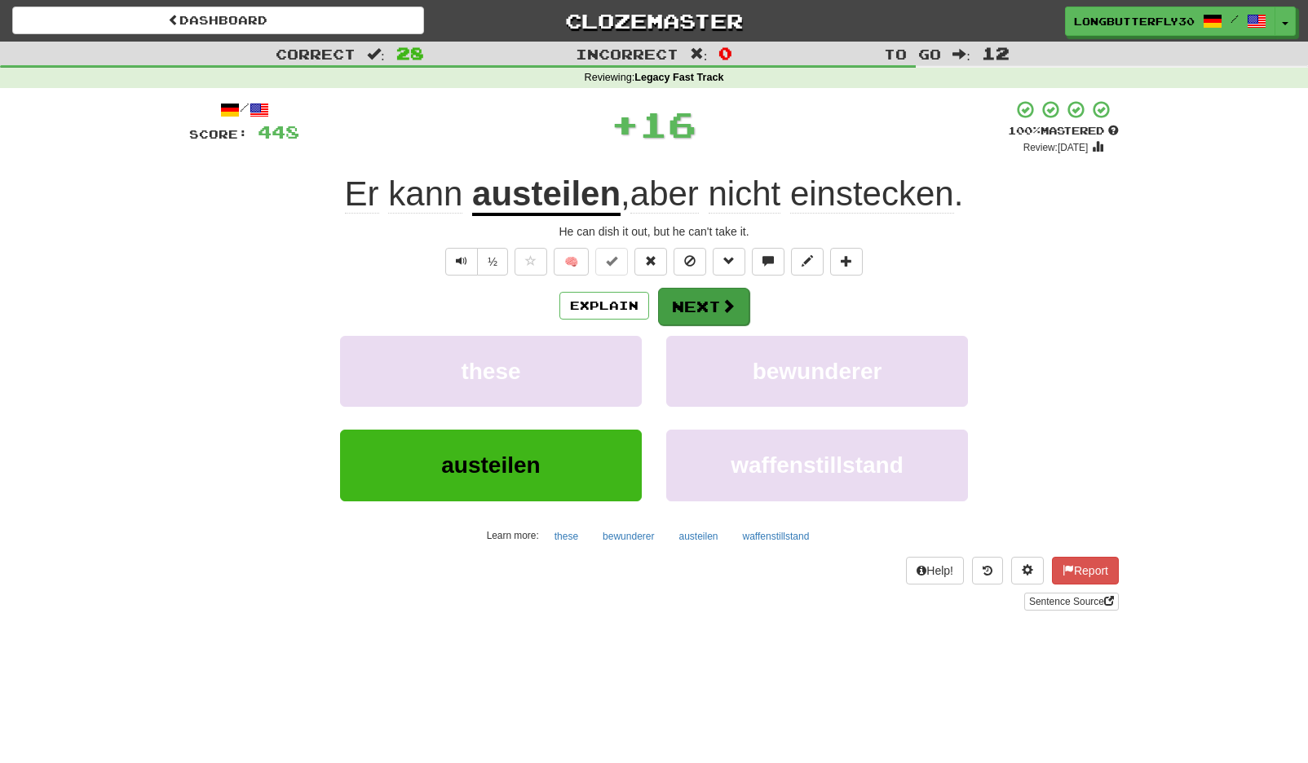
click at [705, 290] on button "Next" at bounding box center [703, 307] width 91 height 38
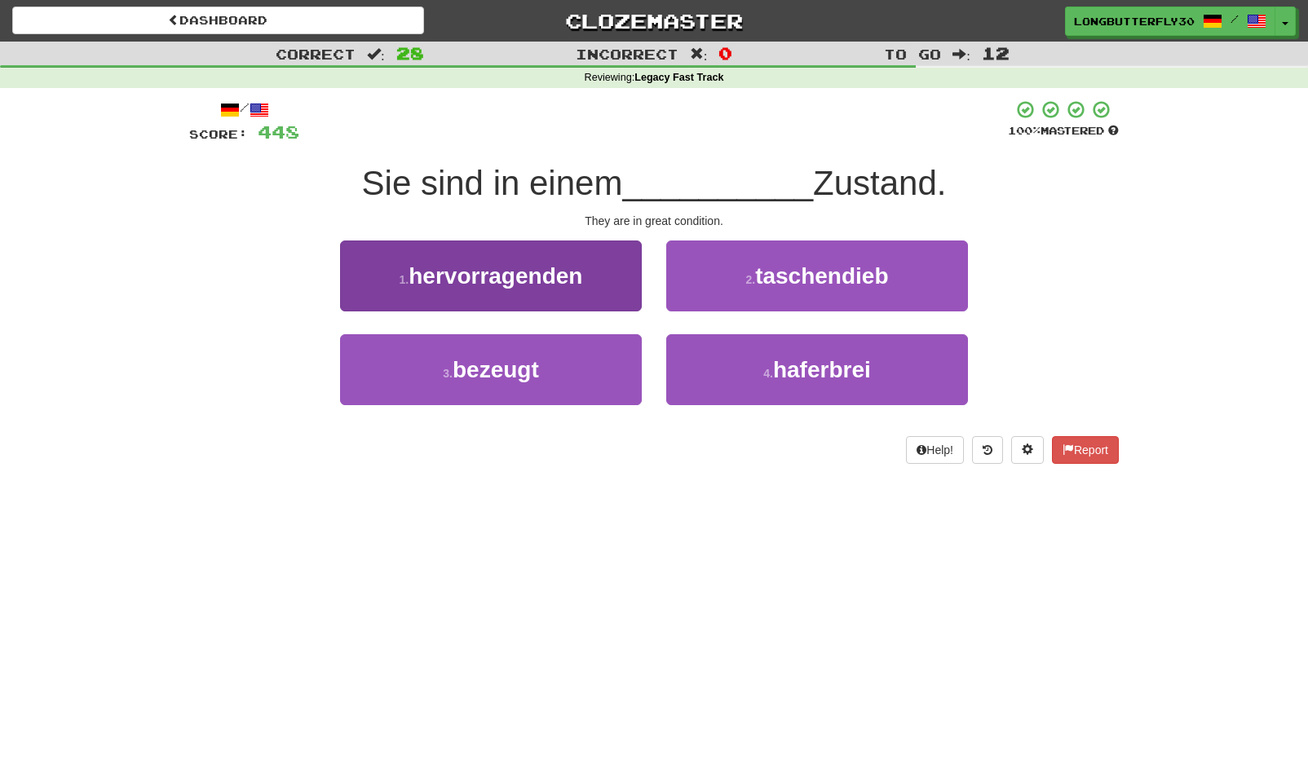
click at [594, 283] on button "1 . hervorragenden" at bounding box center [491, 276] width 302 height 71
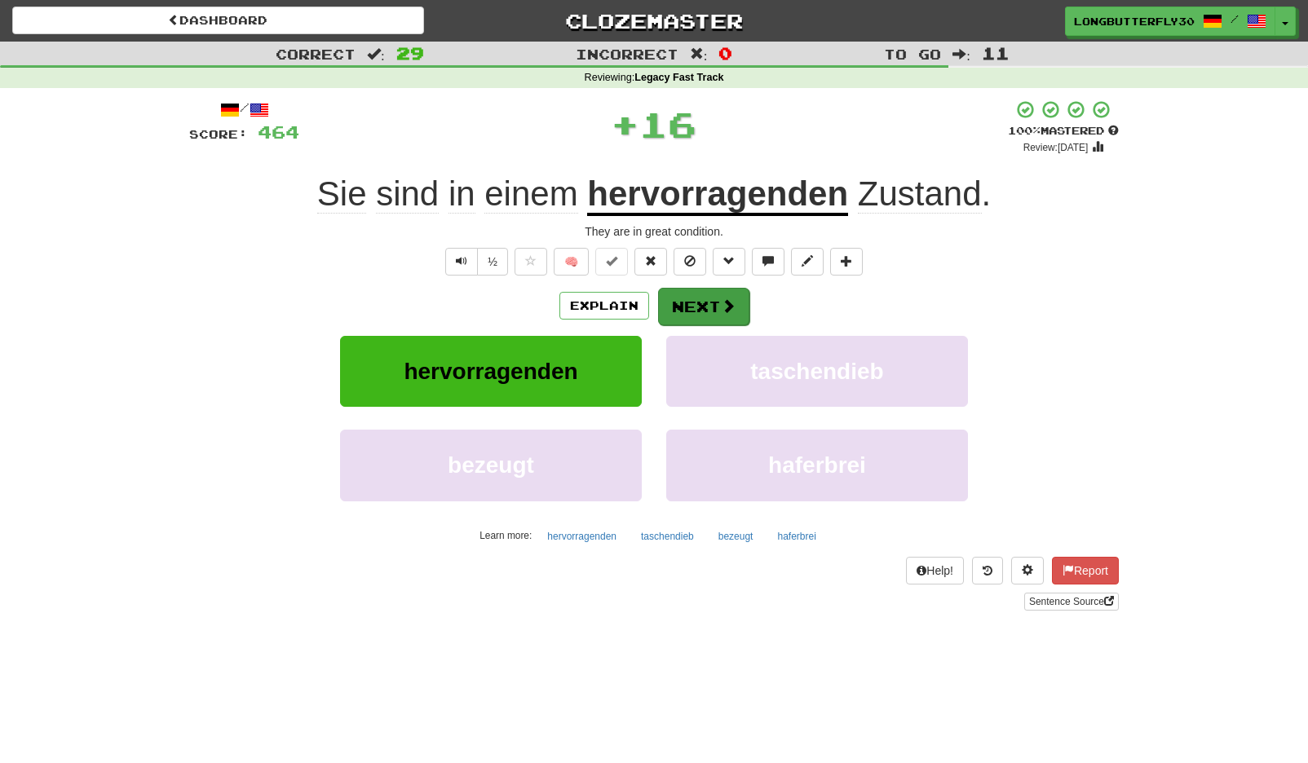
click at [726, 292] on button "Next" at bounding box center [703, 307] width 91 height 38
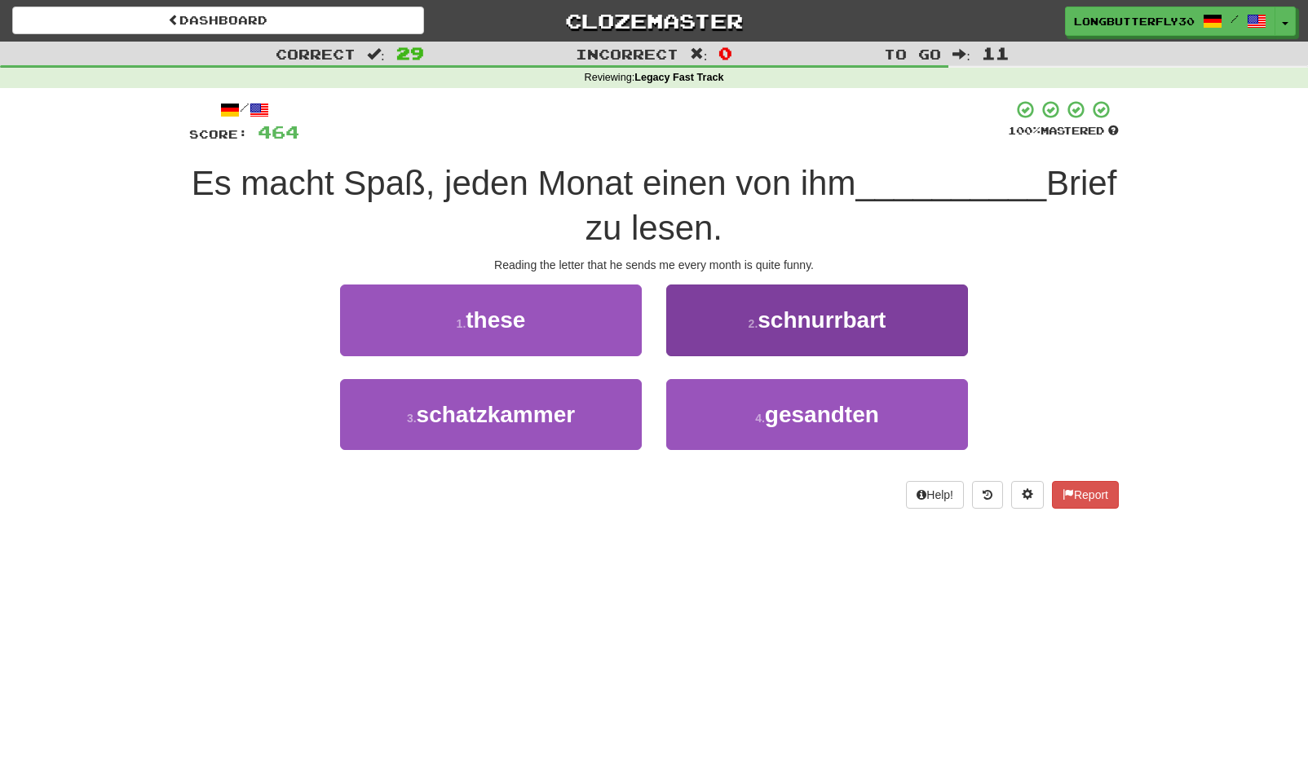
drag, startPoint x: 831, startPoint y: 419, endPoint x: 825, endPoint y: 409, distance: 11.3
click at [829, 418] on span "gesandten" at bounding box center [822, 414] width 114 height 25
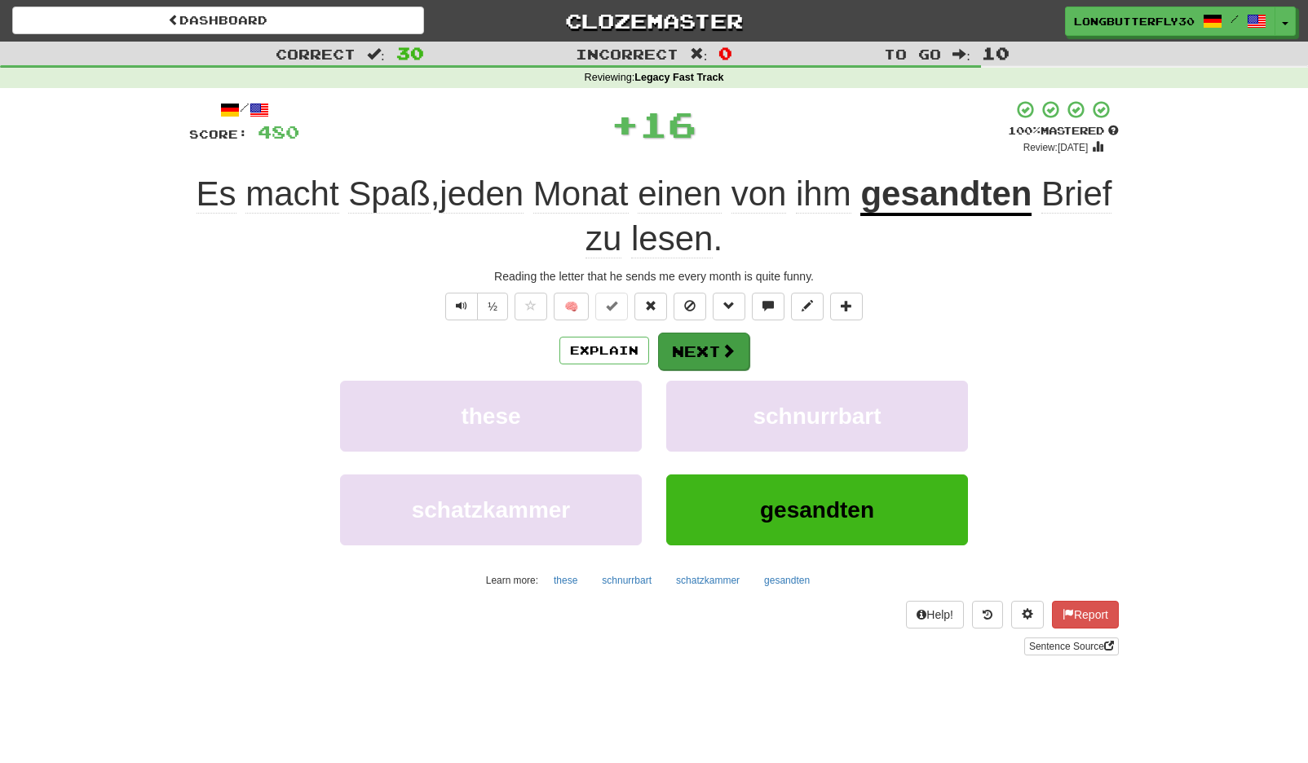
click at [707, 355] on button "Next" at bounding box center [703, 352] width 91 height 38
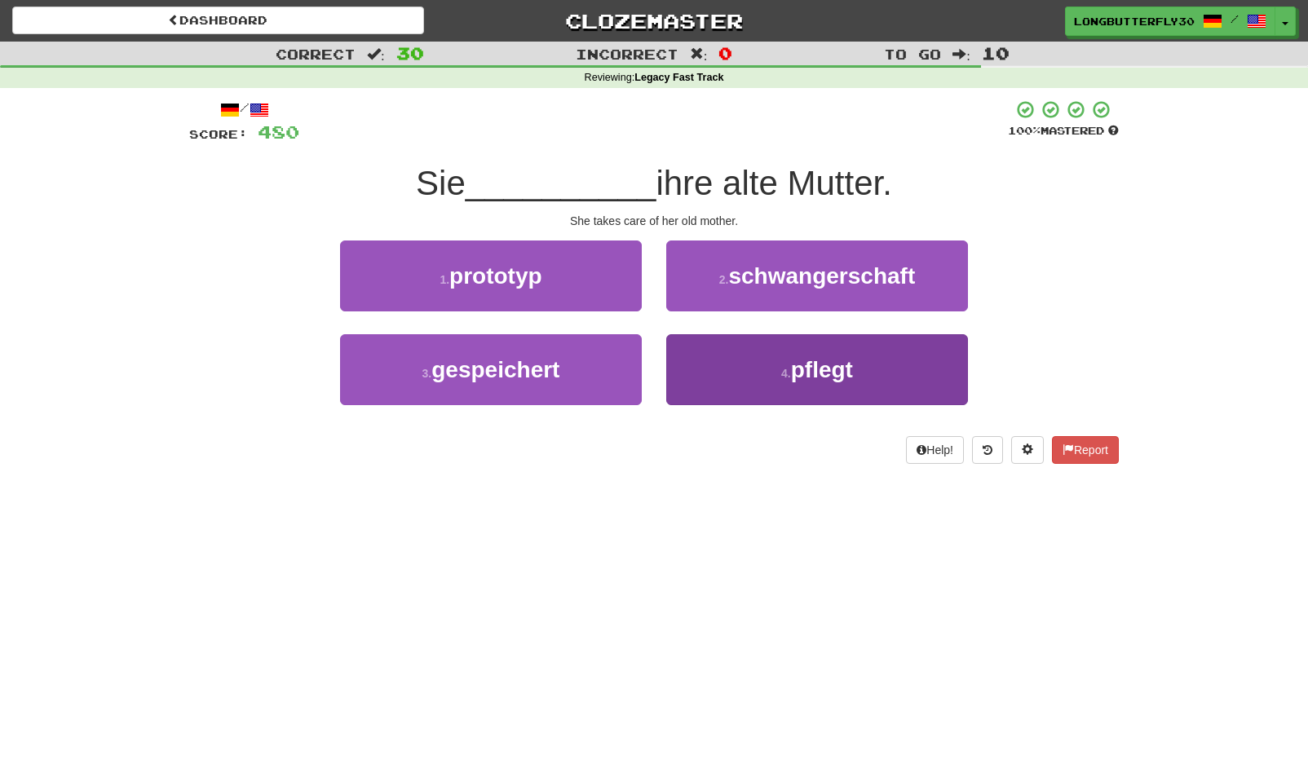
click at [731, 369] on button "4 . pflegt" at bounding box center [817, 369] width 302 height 71
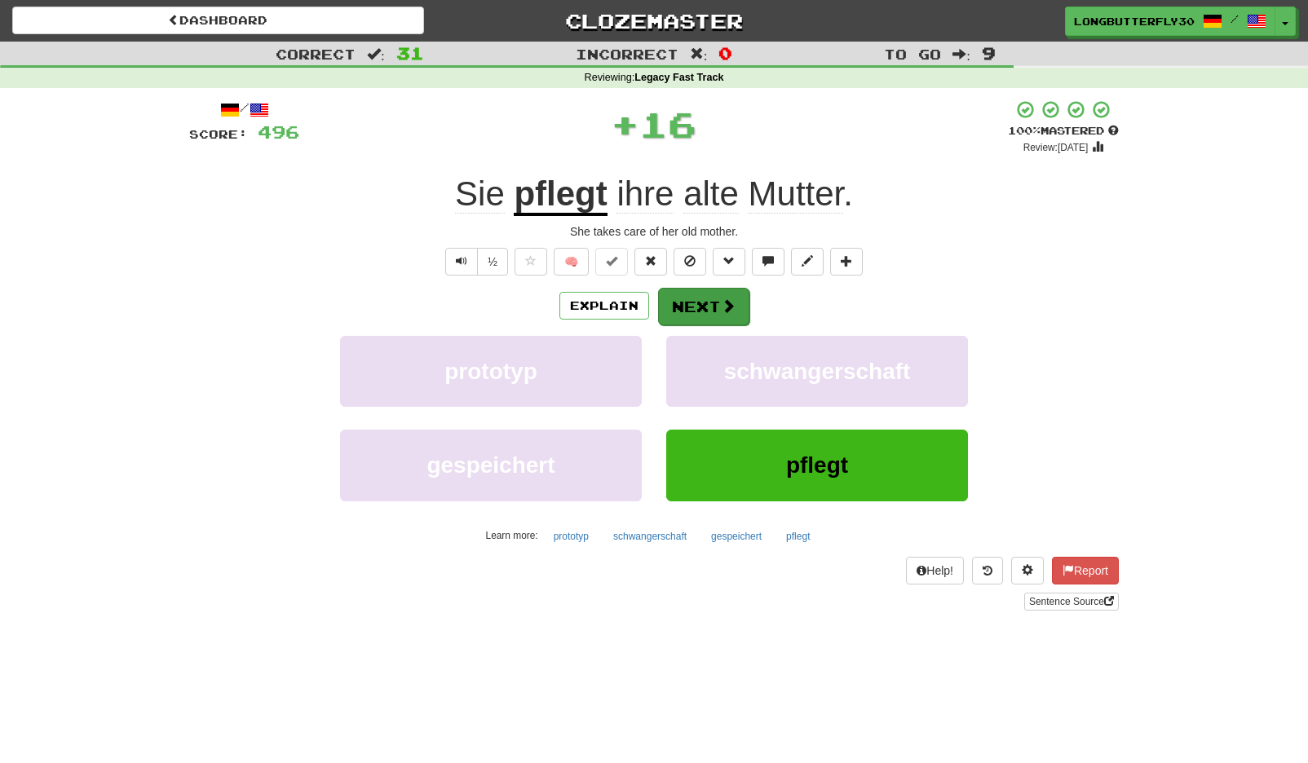
click at [689, 308] on button "Next" at bounding box center [703, 307] width 91 height 38
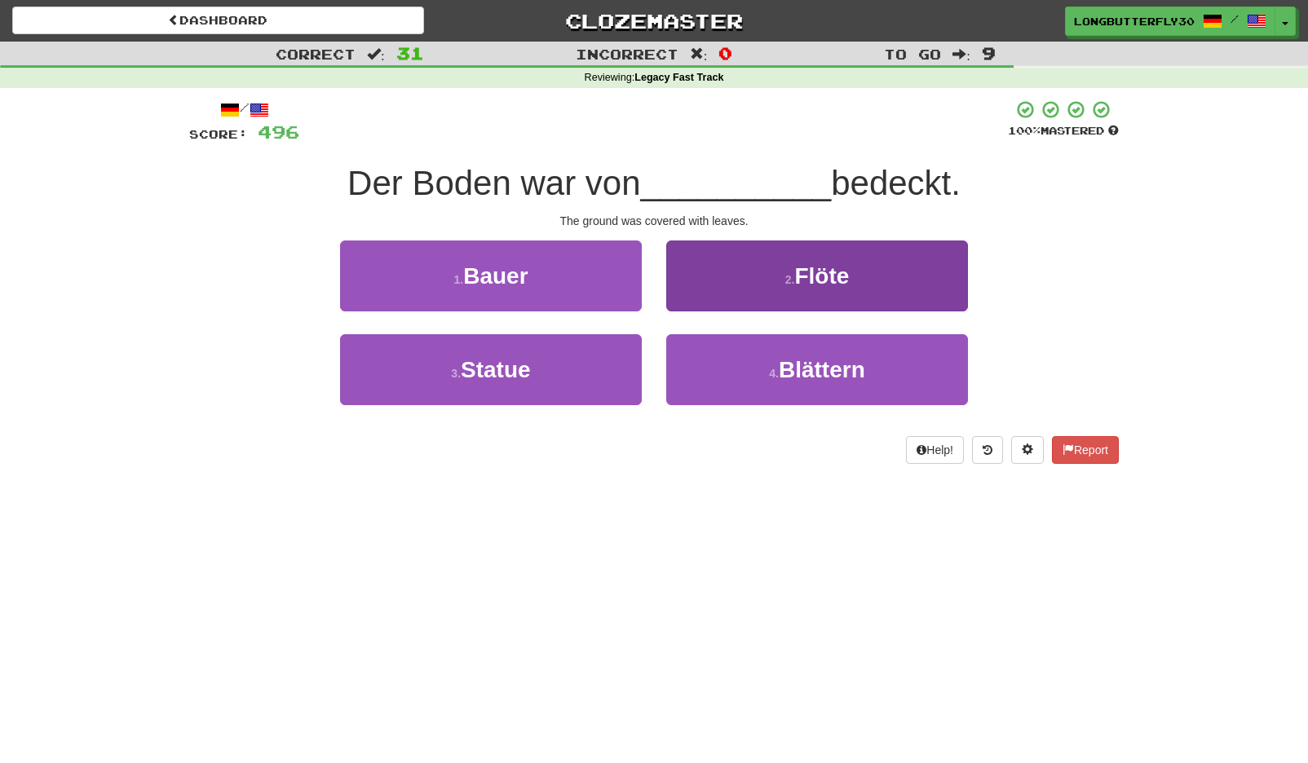
drag, startPoint x: 747, startPoint y: 378, endPoint x: 761, endPoint y: 341, distance: 40.0
click at [751, 371] on button "4 . Blättern" at bounding box center [817, 369] width 302 height 71
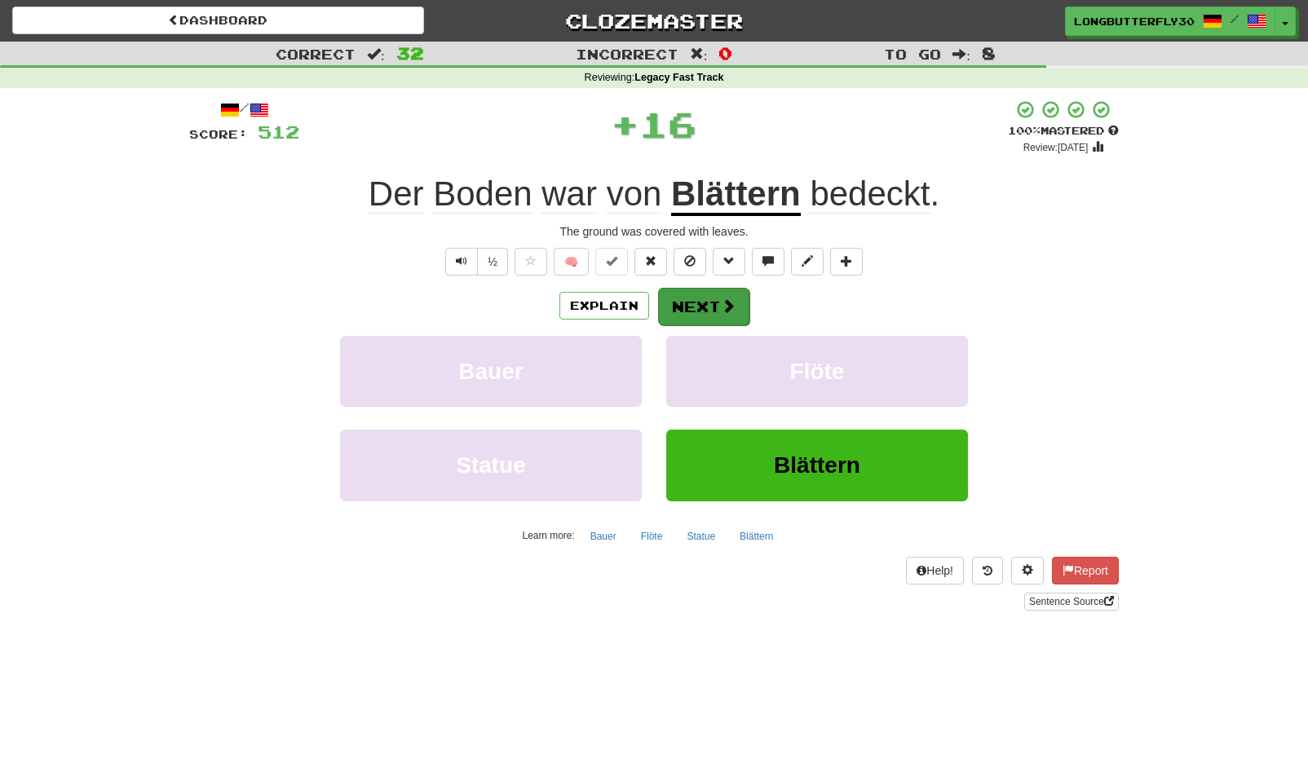
click at [724, 295] on button "Next" at bounding box center [703, 307] width 91 height 38
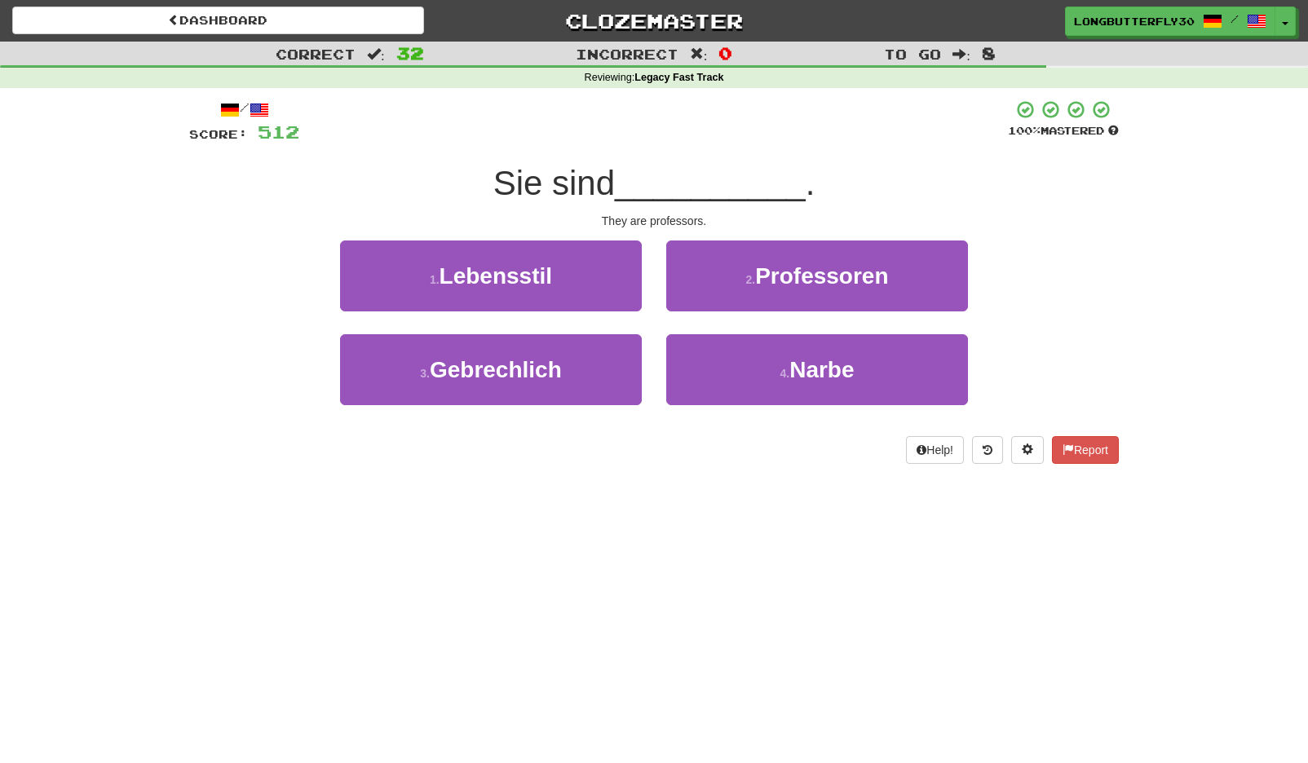
drag, startPoint x: 838, startPoint y: 299, endPoint x: 825, endPoint y: 284, distance: 20.3
click at [838, 298] on button "2 . Professoren" at bounding box center [817, 276] width 302 height 71
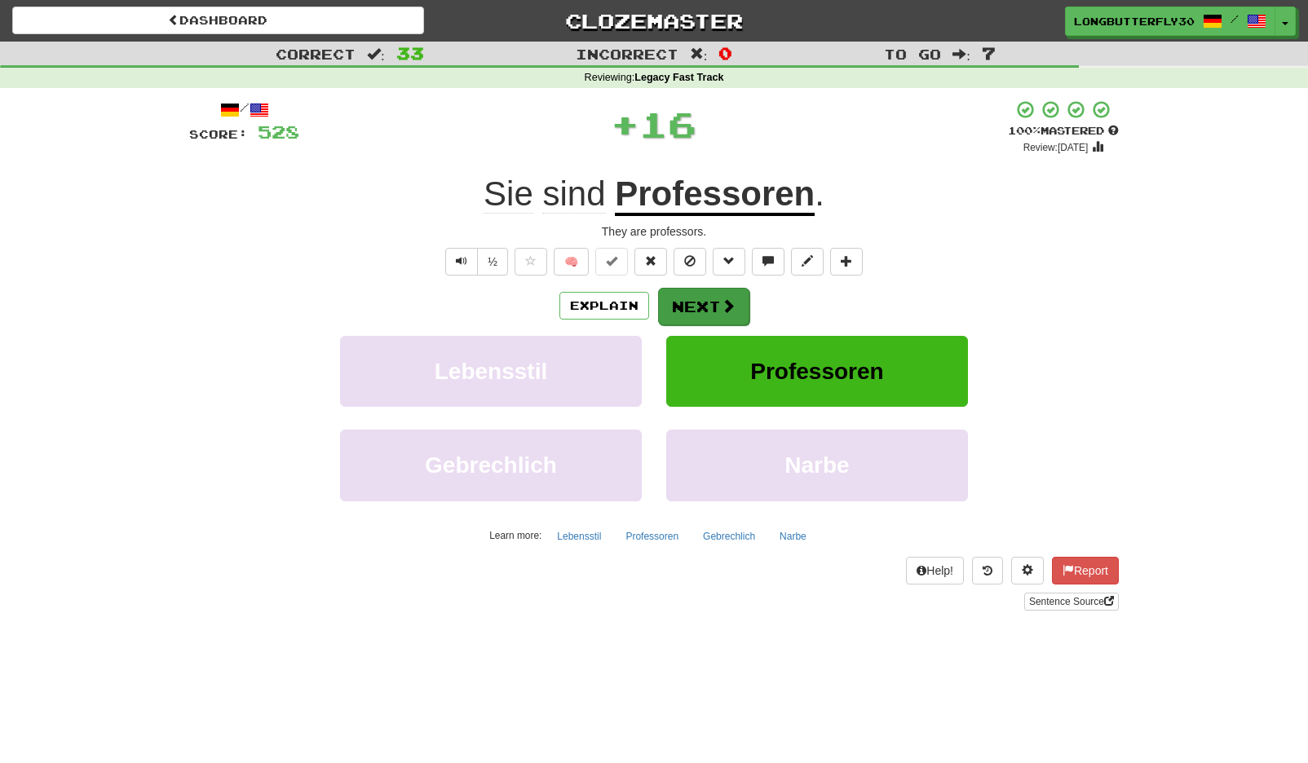
click at [709, 309] on button "Next" at bounding box center [703, 307] width 91 height 38
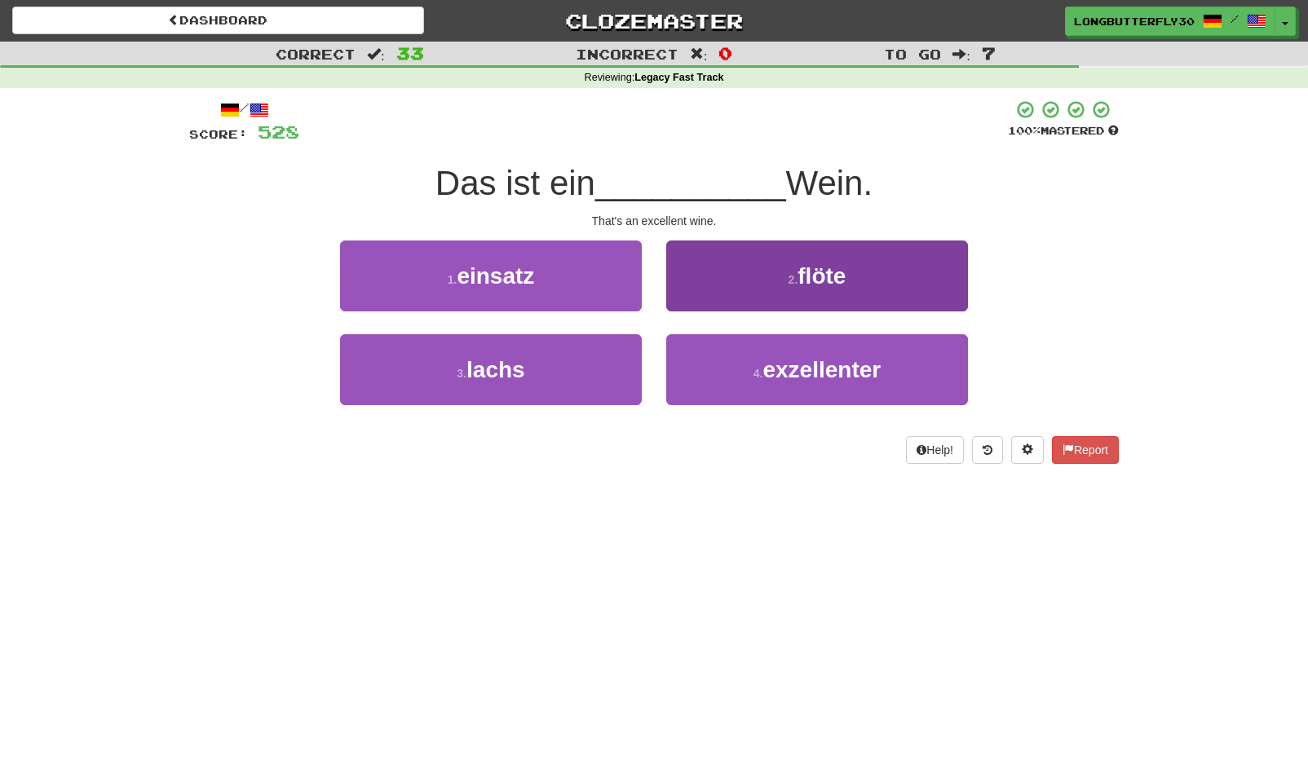
click at [732, 367] on button "4 . exzellenter" at bounding box center [817, 369] width 302 height 71
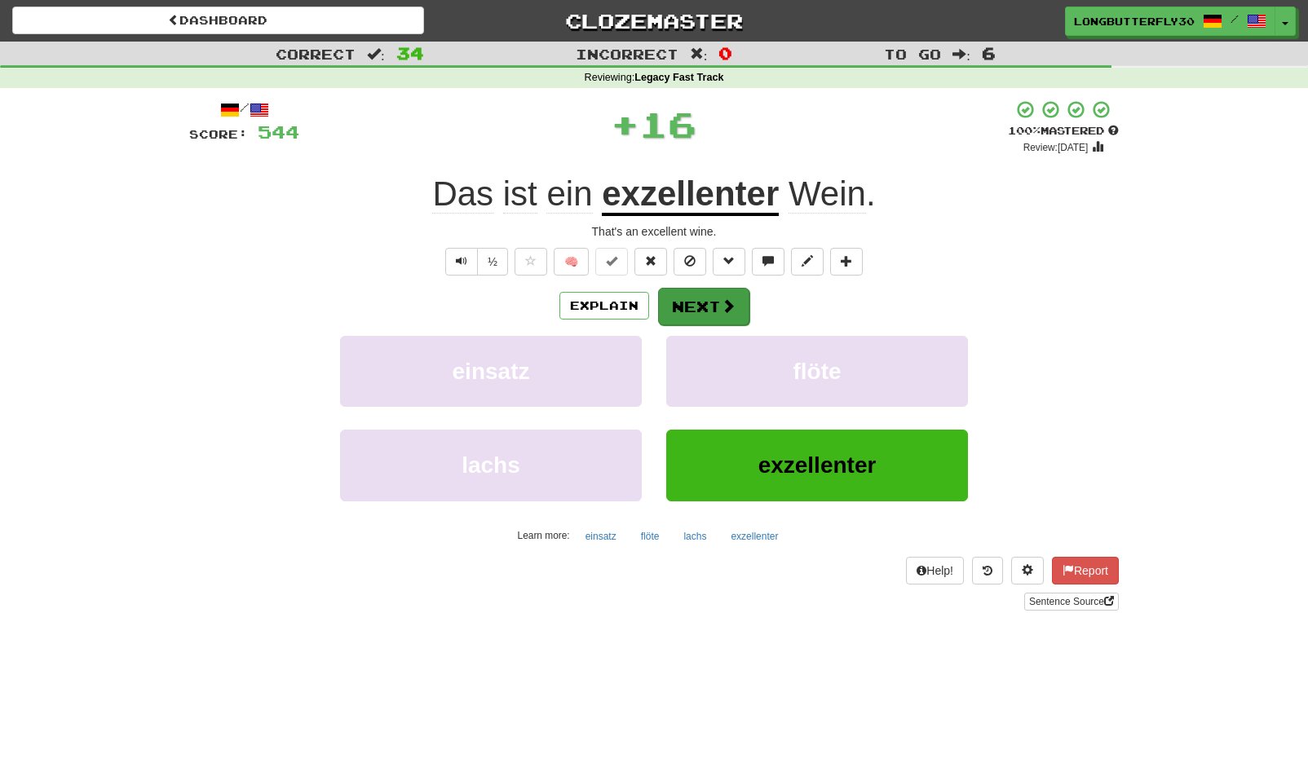
click at [707, 309] on button "Next" at bounding box center [703, 307] width 91 height 38
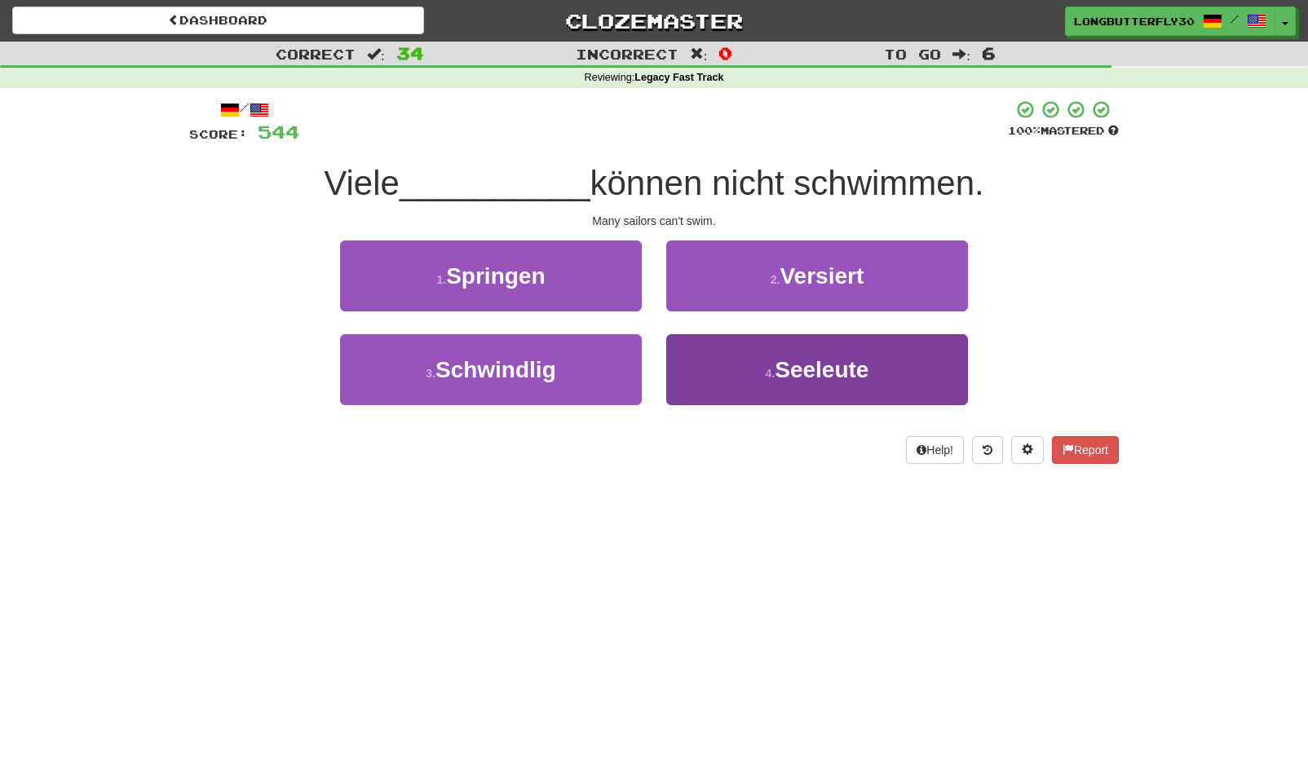
click at [762, 377] on button "4 . Seeleute" at bounding box center [817, 369] width 302 height 71
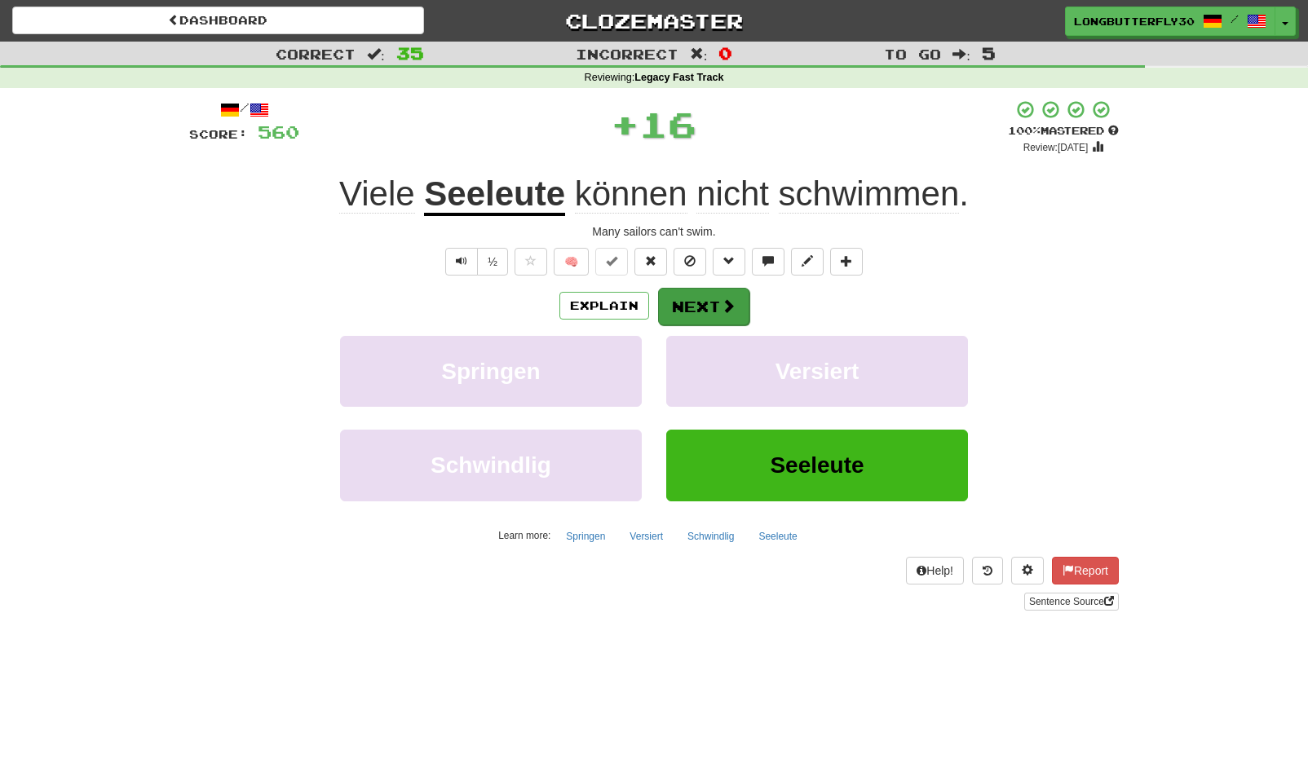
click at [704, 311] on button "Next" at bounding box center [703, 307] width 91 height 38
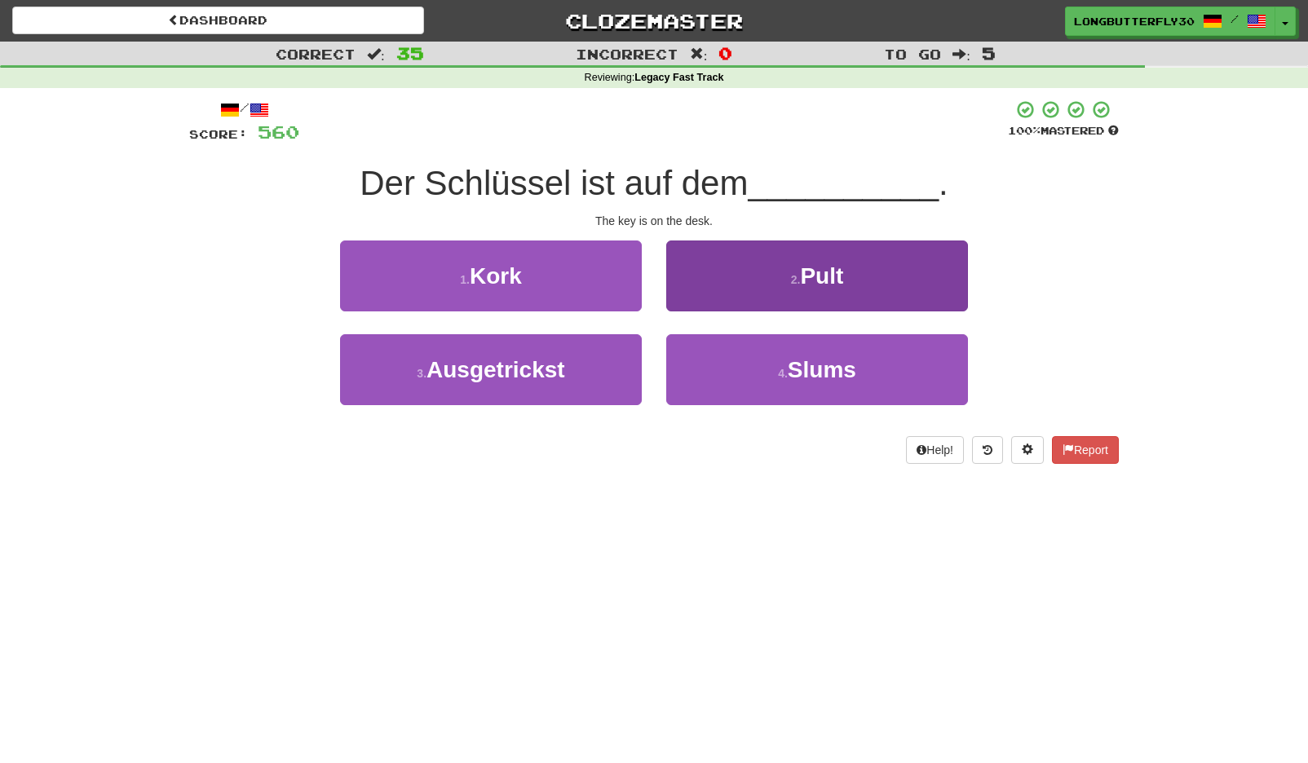
click at [779, 267] on button "2 . Pult" at bounding box center [817, 276] width 302 height 71
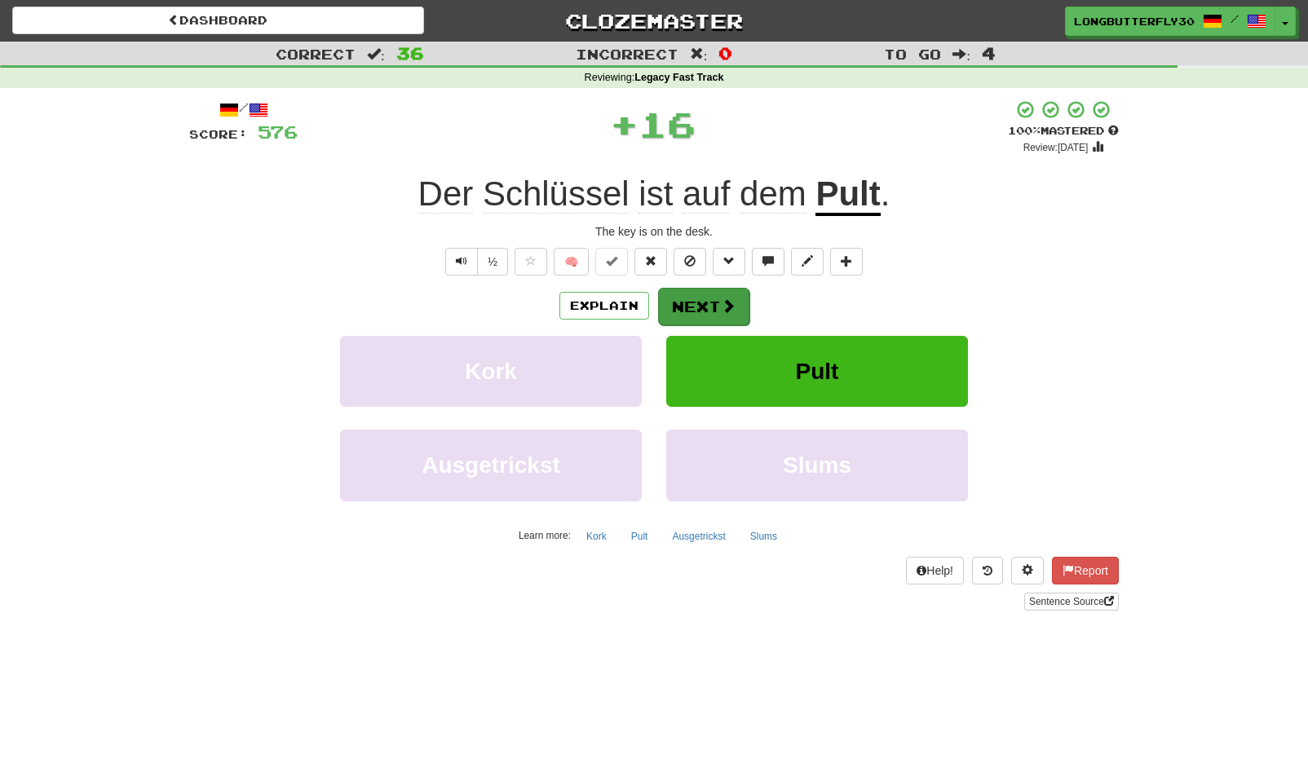
click at [679, 298] on button "Next" at bounding box center [703, 307] width 91 height 38
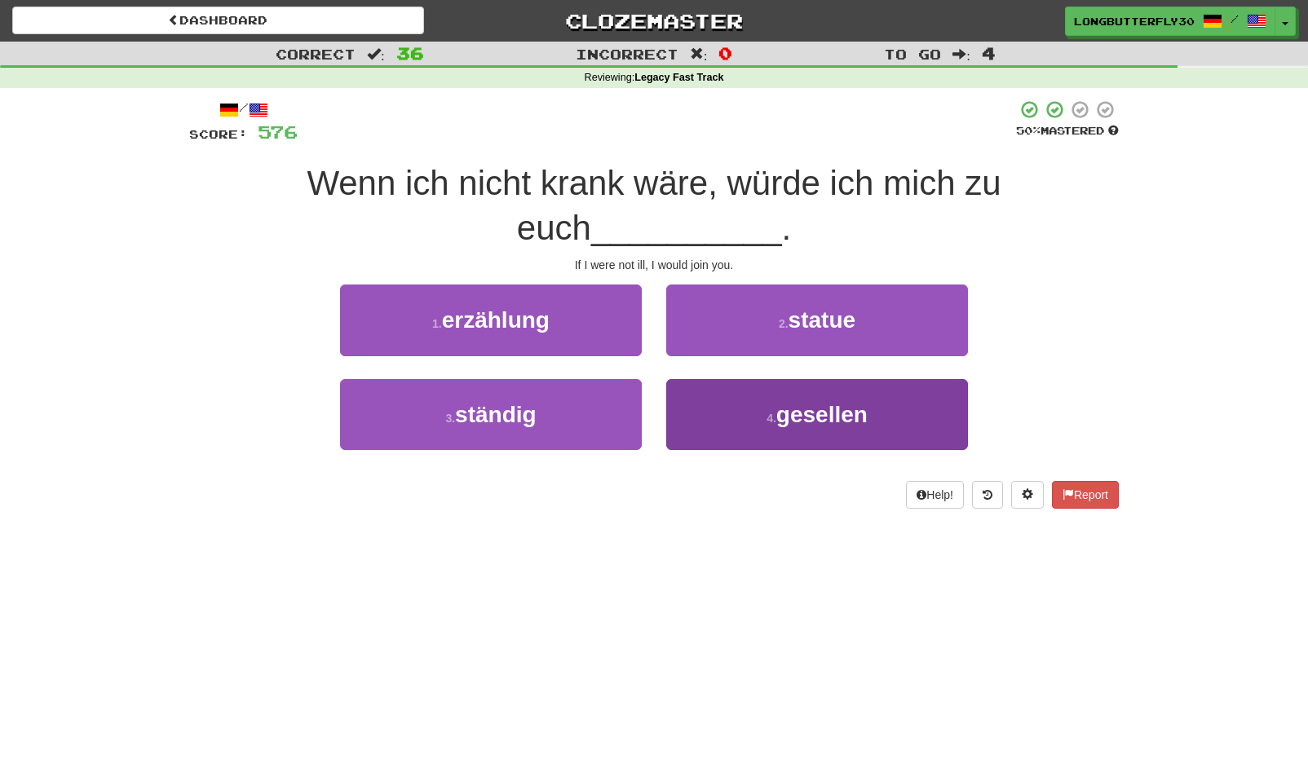
click at [793, 417] on span "gesellen" at bounding box center [821, 414] width 91 height 25
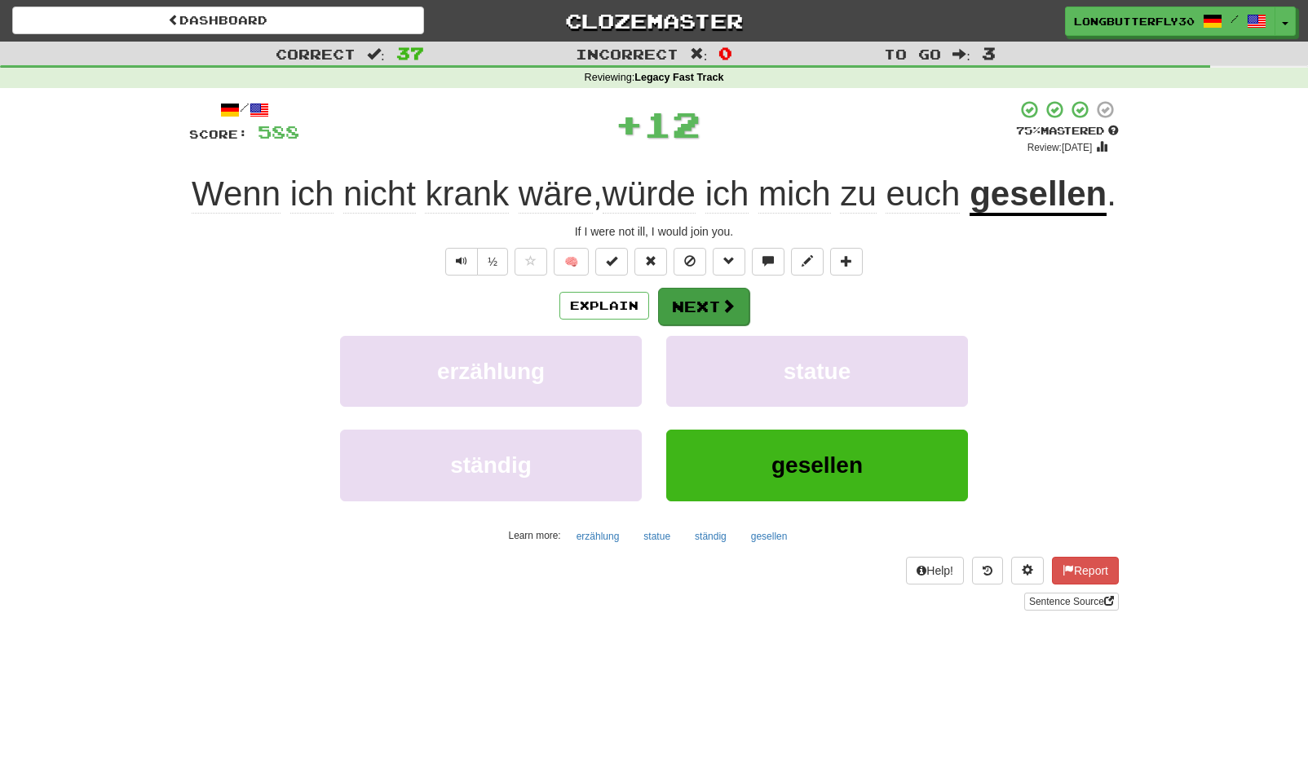
click at [693, 325] on button "Next" at bounding box center [703, 307] width 91 height 38
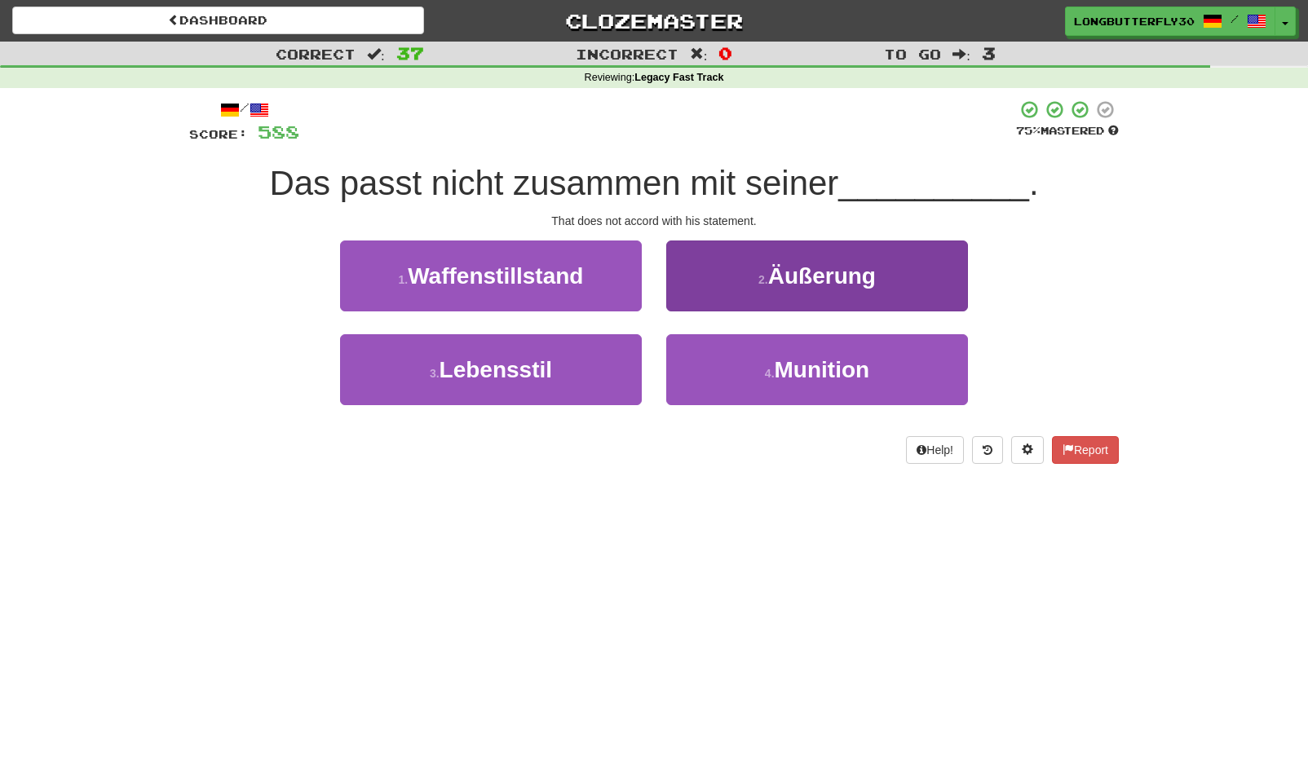
click at [805, 282] on span "Äußerung" at bounding box center [822, 275] width 108 height 25
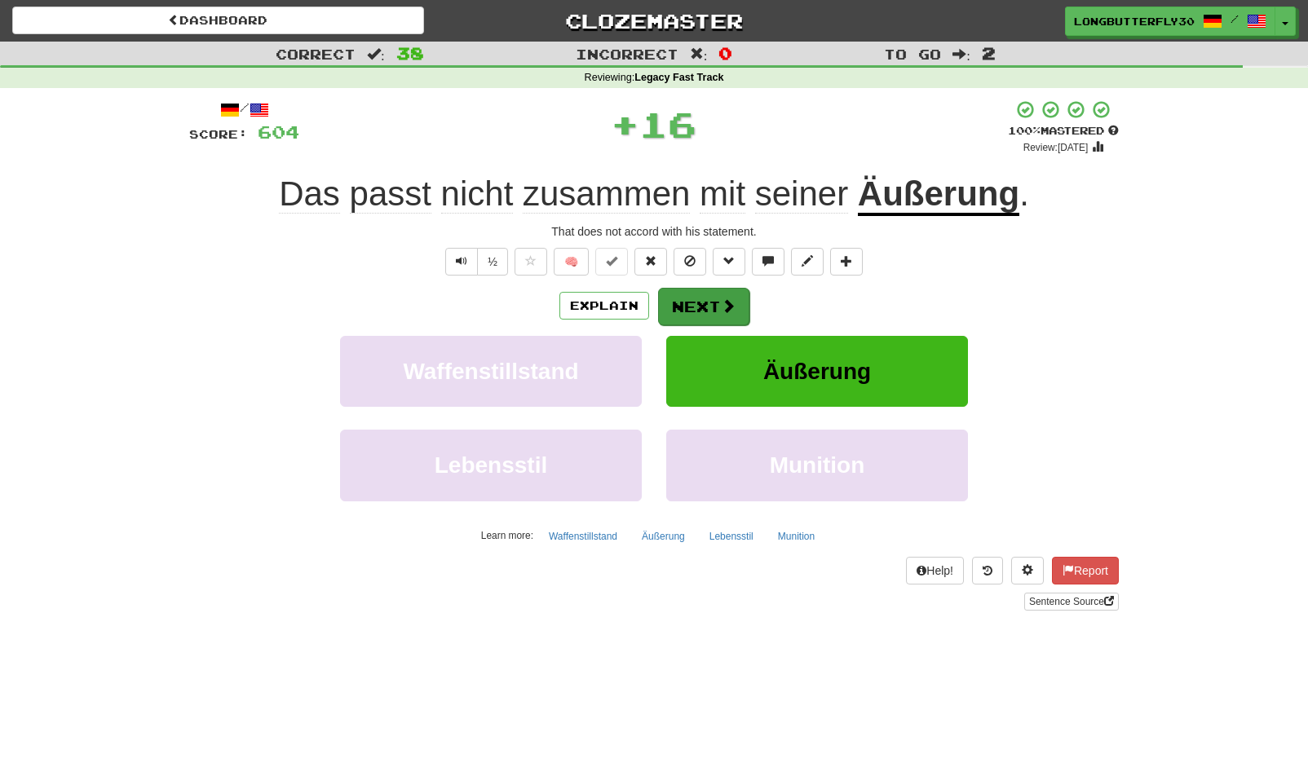
click at [719, 301] on button "Next" at bounding box center [703, 307] width 91 height 38
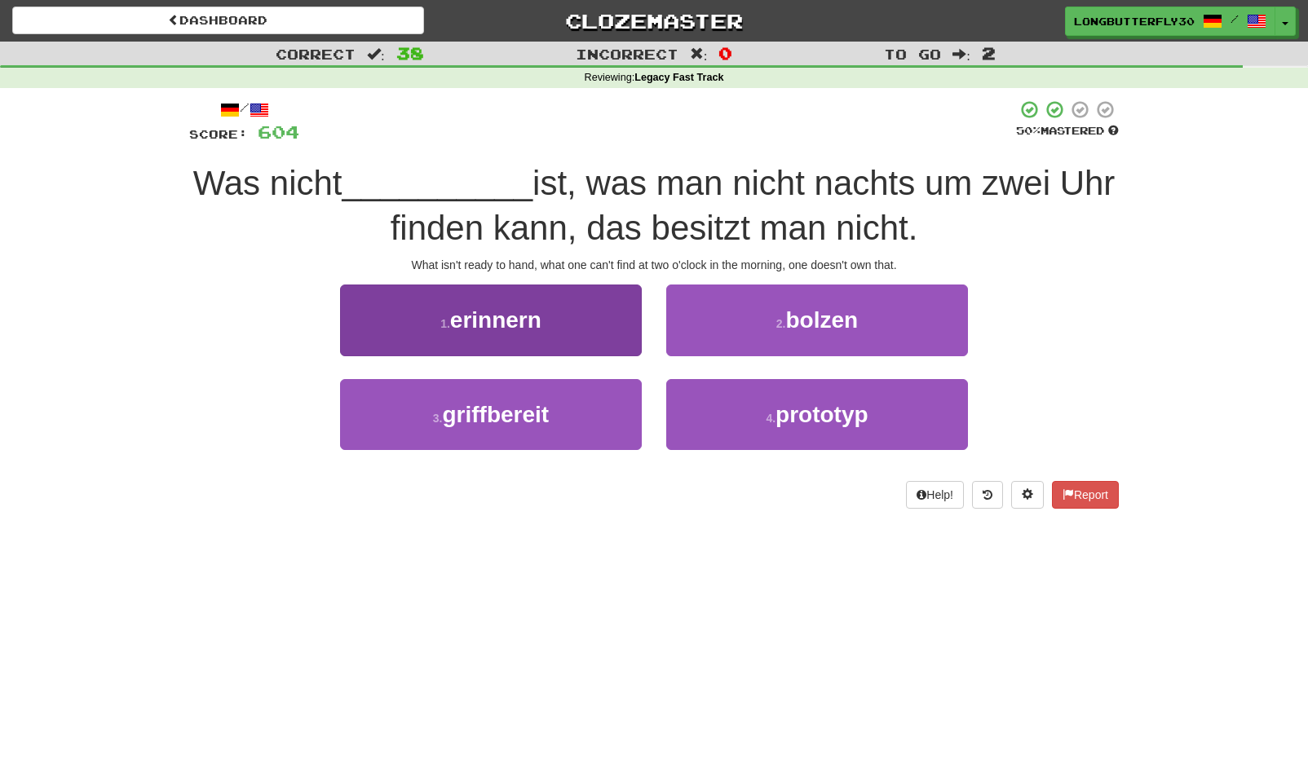
click at [577, 396] on button "3 . griffbereit" at bounding box center [491, 414] width 302 height 71
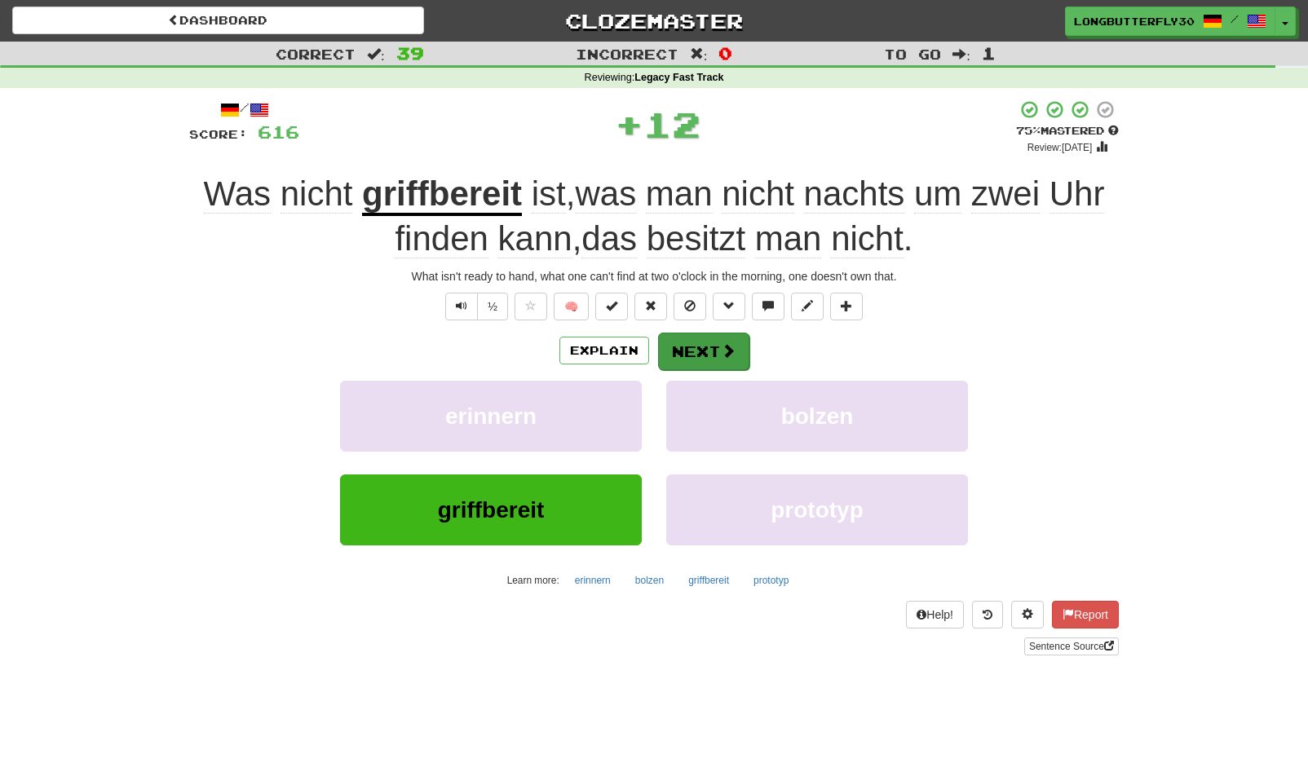
click at [685, 349] on button "Next" at bounding box center [703, 352] width 91 height 38
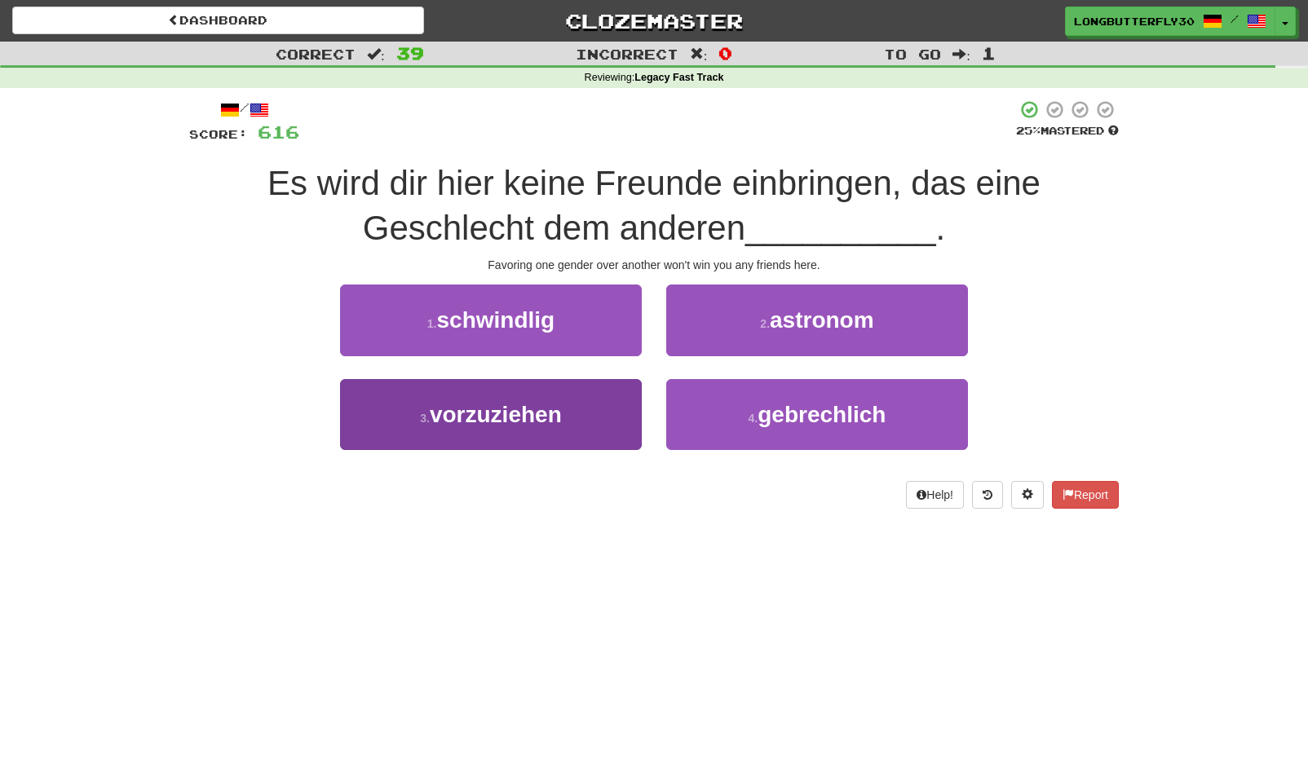
click at [618, 411] on button "3 . vorzuziehen" at bounding box center [491, 414] width 302 height 71
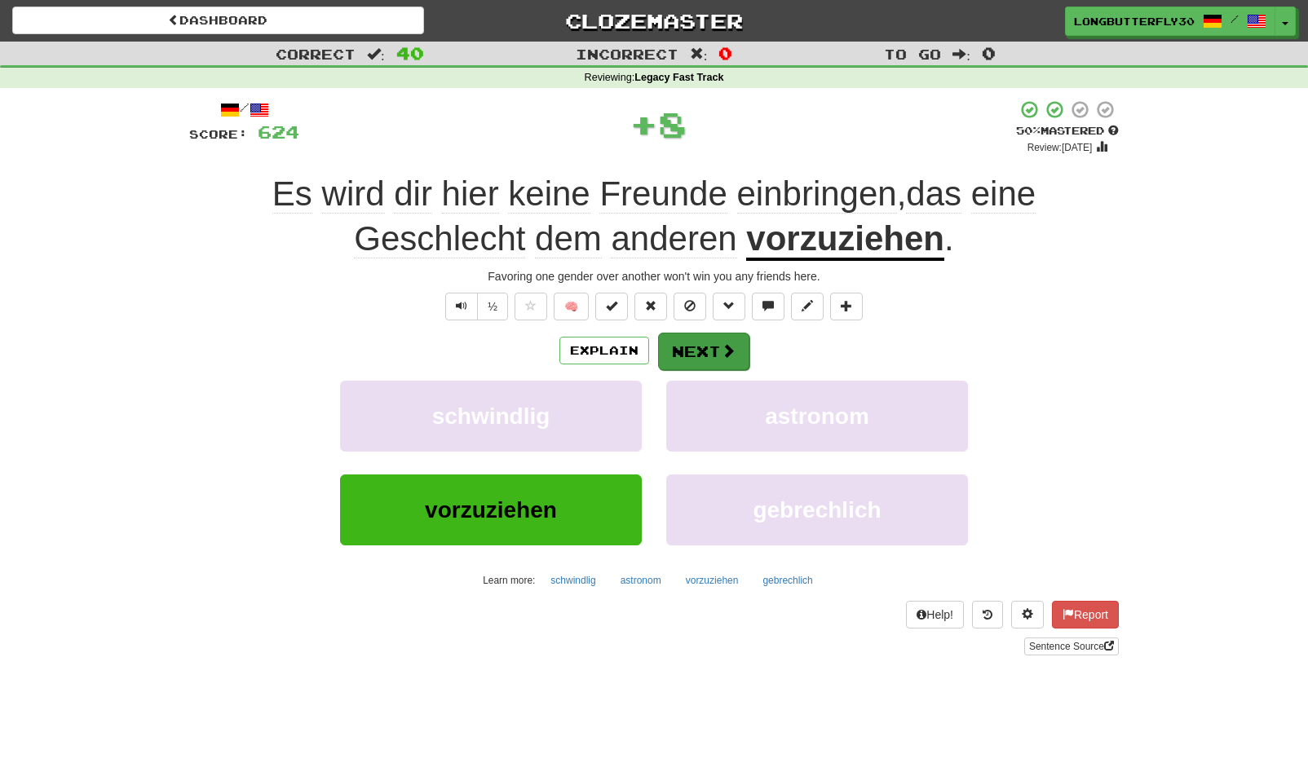
click at [713, 354] on button "Next" at bounding box center [703, 352] width 91 height 38
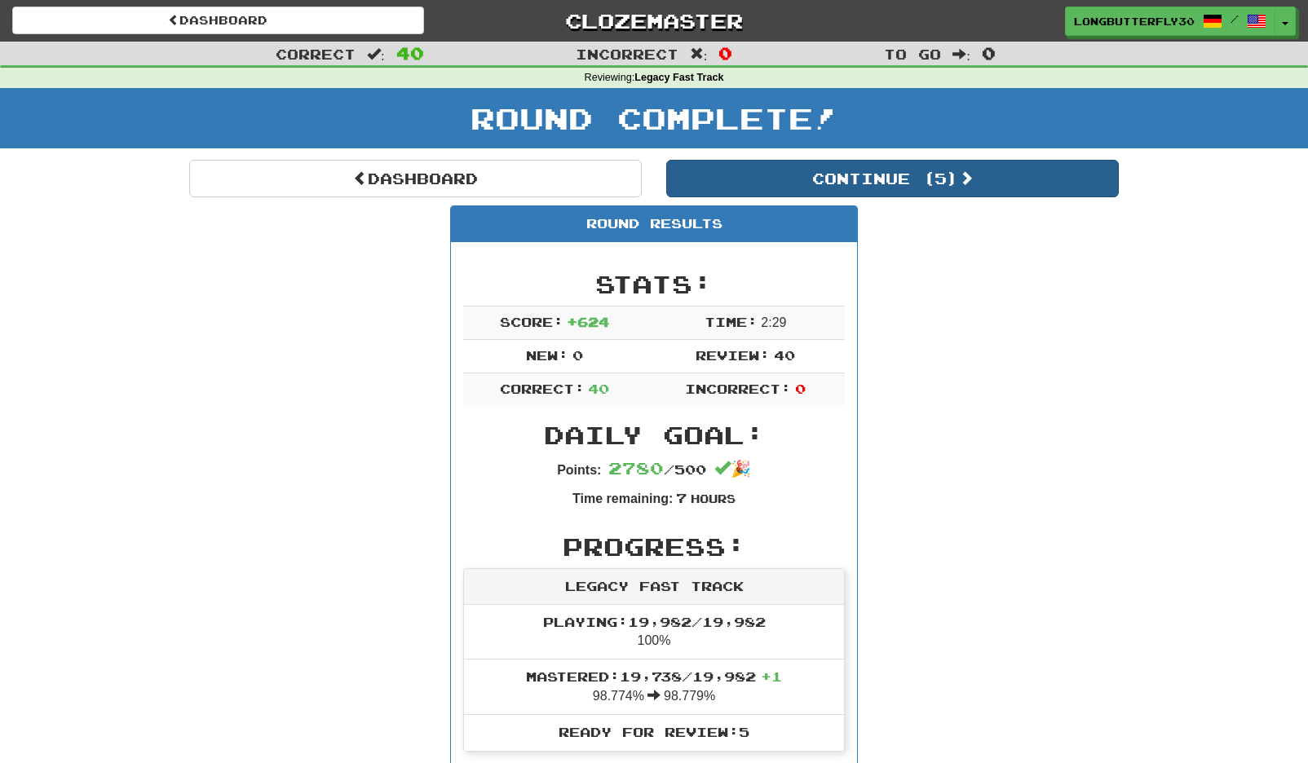
click at [878, 185] on button "Continue ( 5 )" at bounding box center [892, 179] width 453 height 38
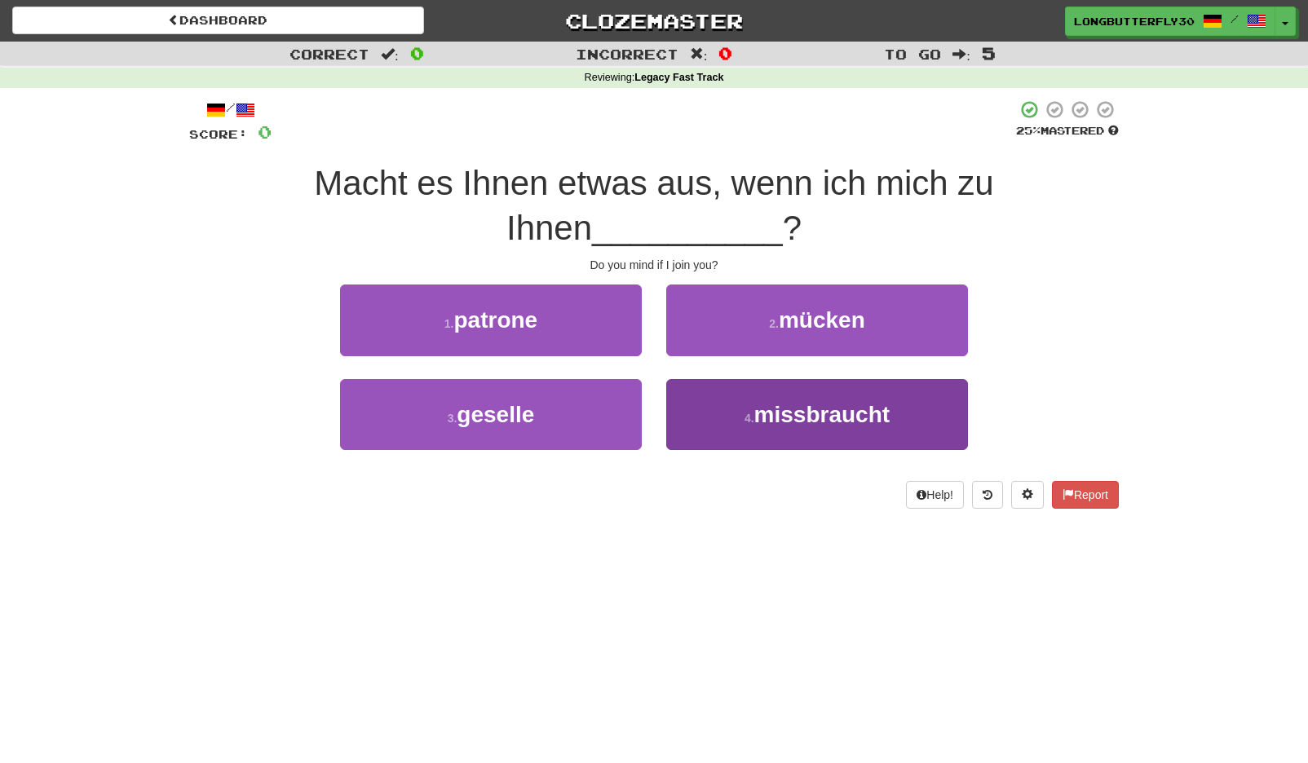
click at [816, 407] on span "missbraucht" at bounding box center [822, 414] width 136 height 25
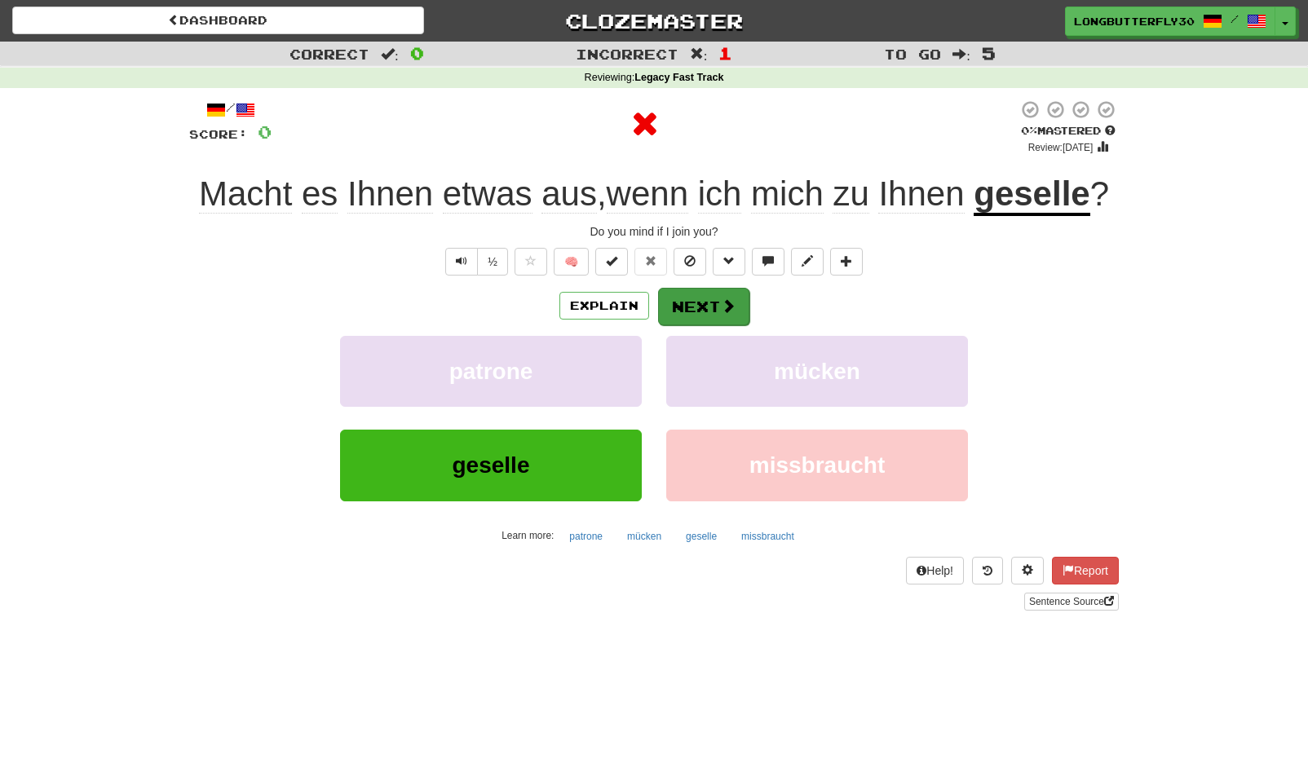
click at [724, 314] on button "Next" at bounding box center [703, 307] width 91 height 38
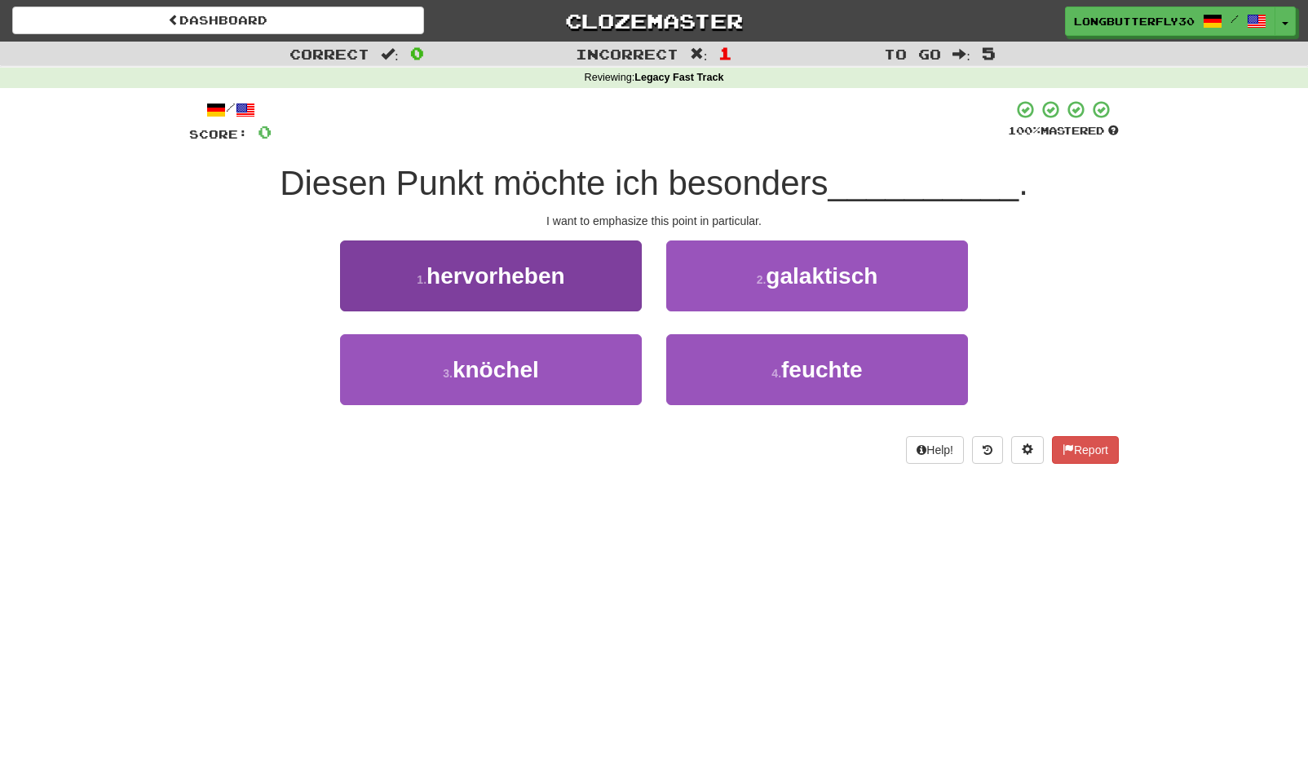
click at [616, 271] on button "1 . hervorheben" at bounding box center [491, 276] width 302 height 71
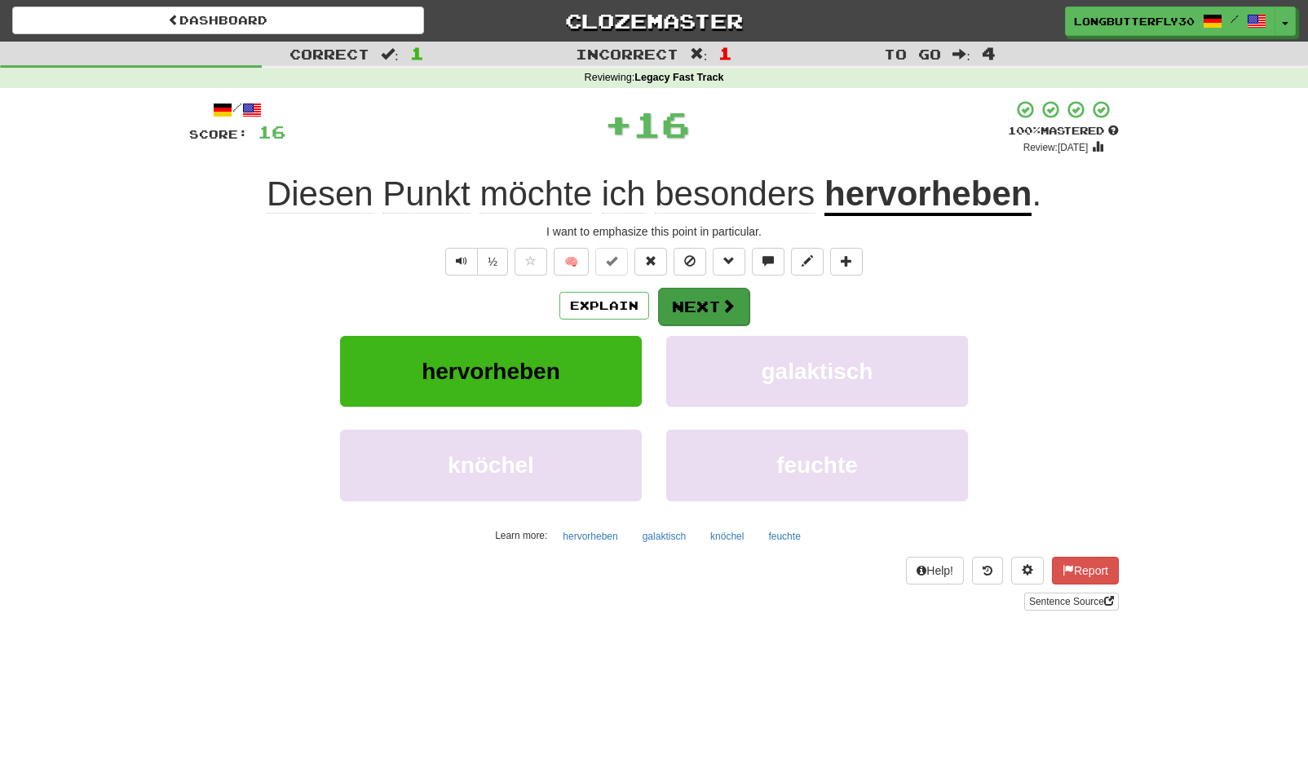
click at [730, 306] on span at bounding box center [728, 305] width 15 height 15
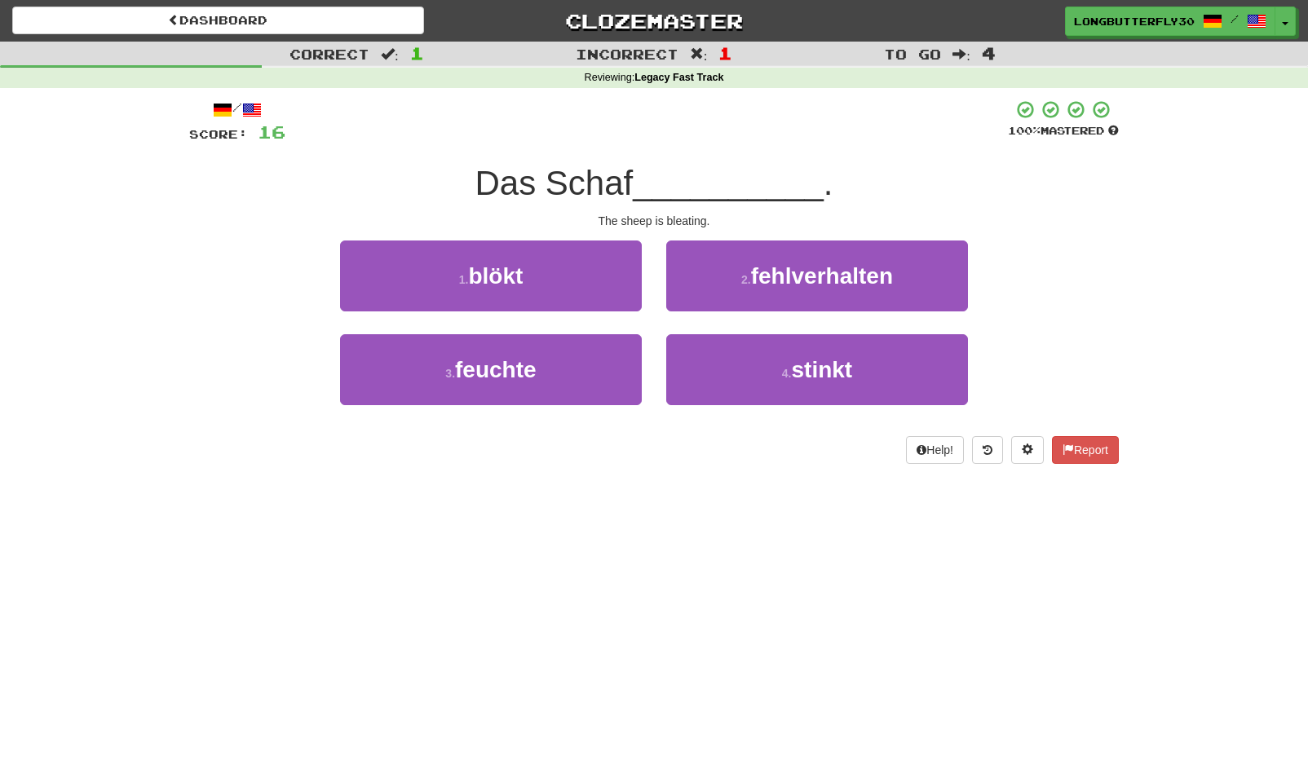
click at [595, 280] on button "1 . blökt" at bounding box center [491, 276] width 302 height 71
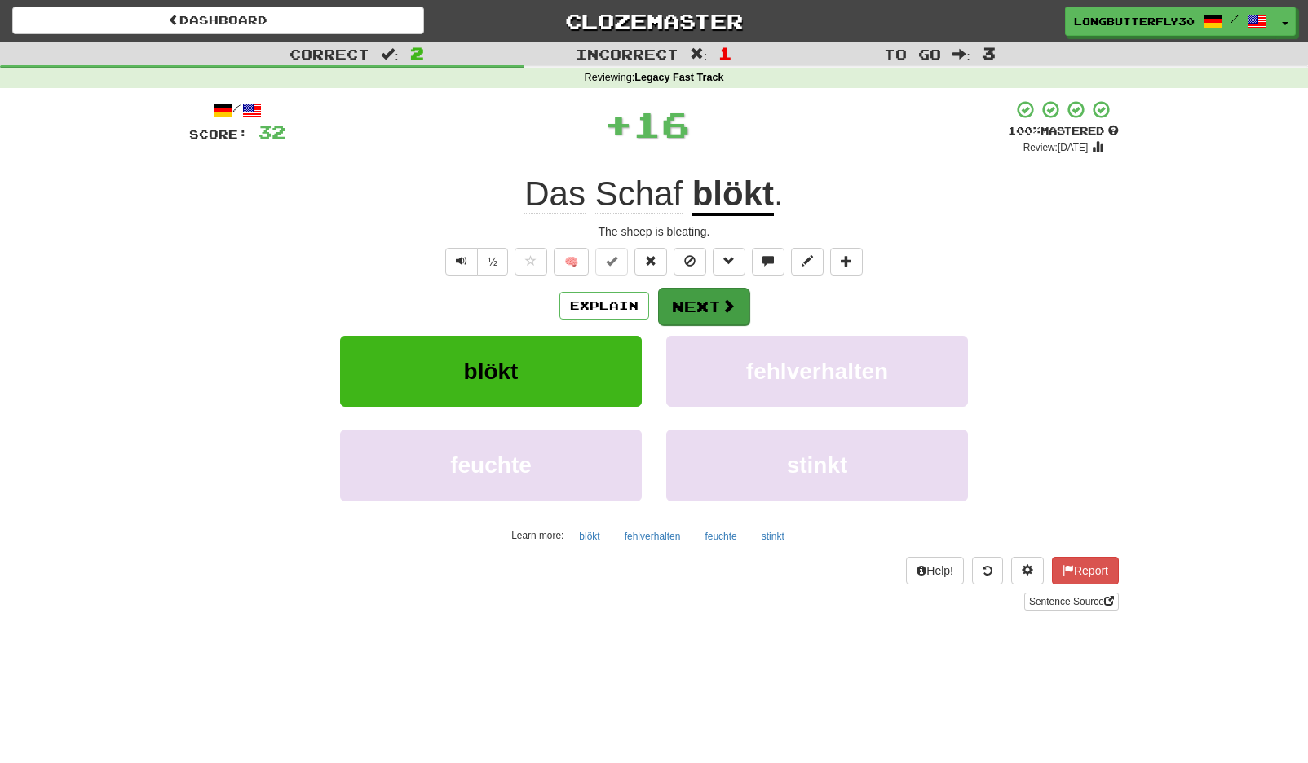
click at [721, 307] on span at bounding box center [728, 305] width 15 height 15
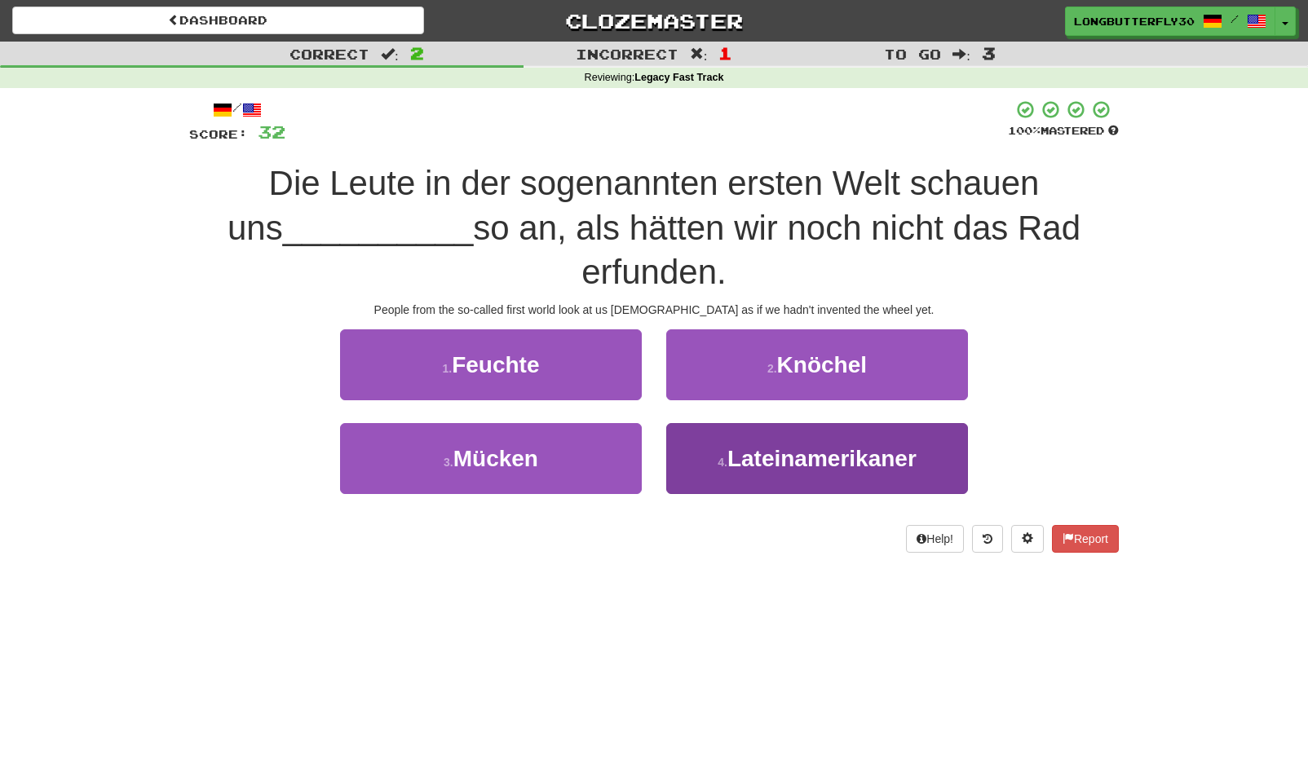
click at [768, 458] on span "Lateinamerikaner" at bounding box center [821, 458] width 189 height 25
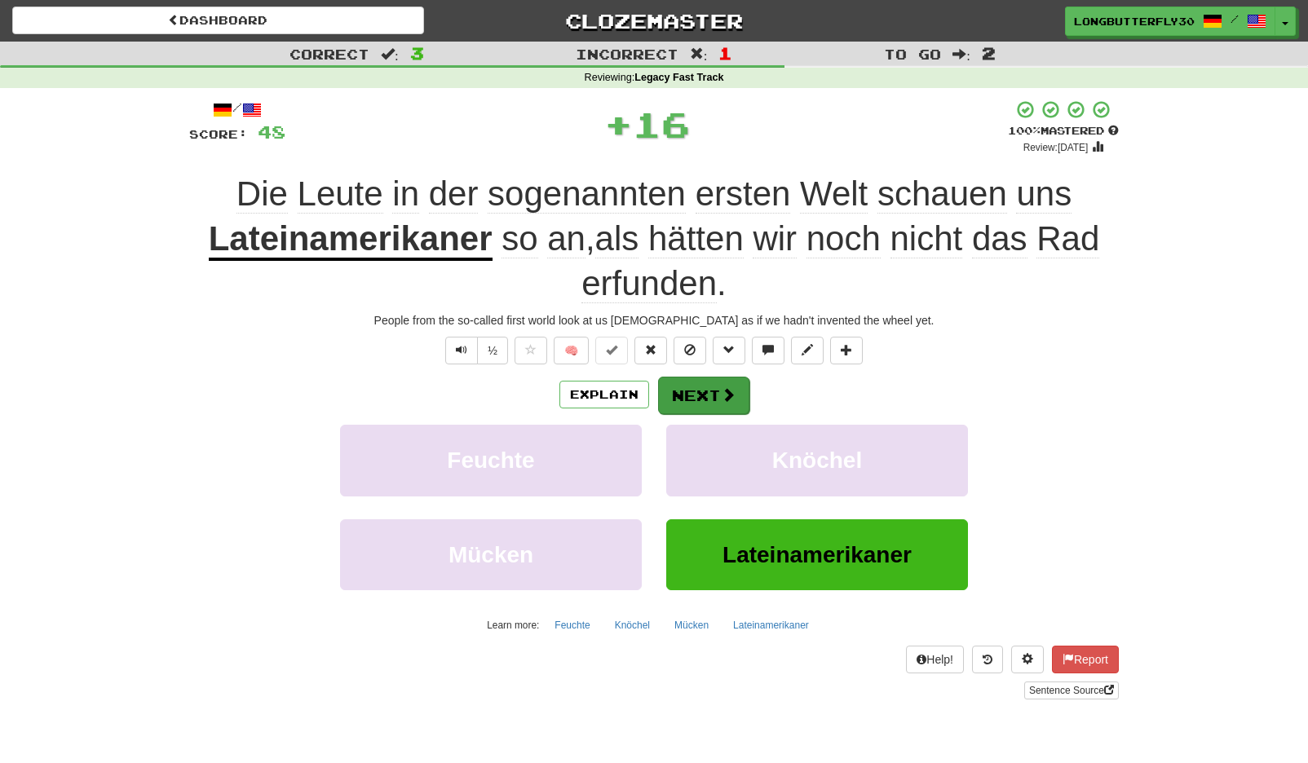
click at [707, 382] on button "Next" at bounding box center [703, 396] width 91 height 38
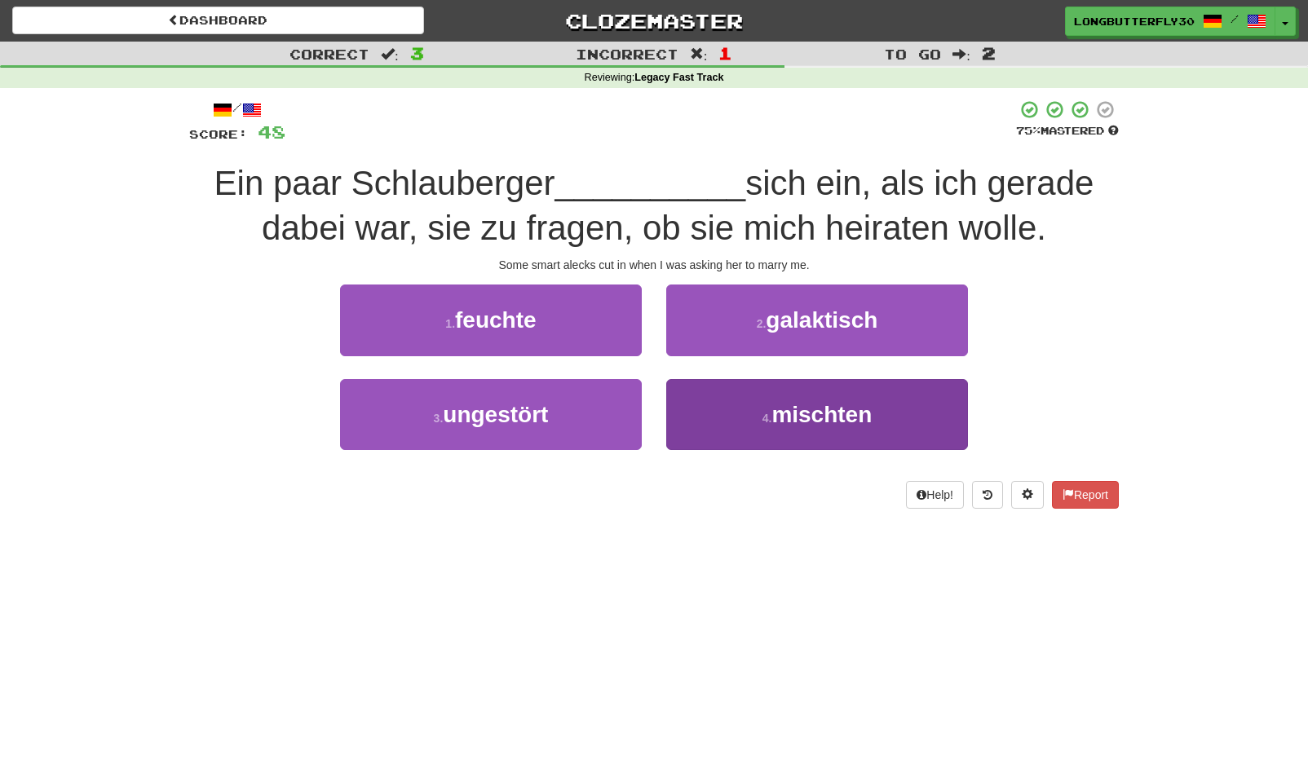
click at [785, 415] on span "mischten" at bounding box center [821, 414] width 100 height 25
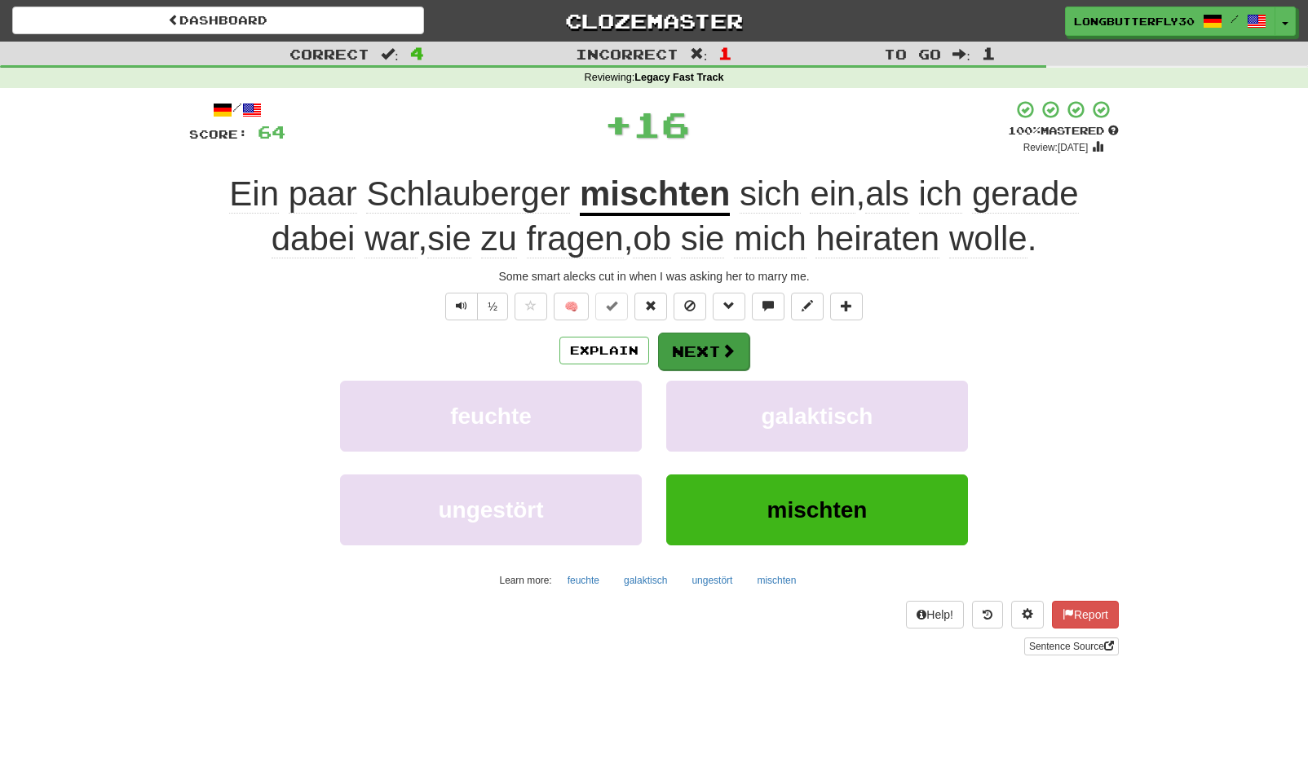
click at [710, 343] on button "Next" at bounding box center [703, 352] width 91 height 38
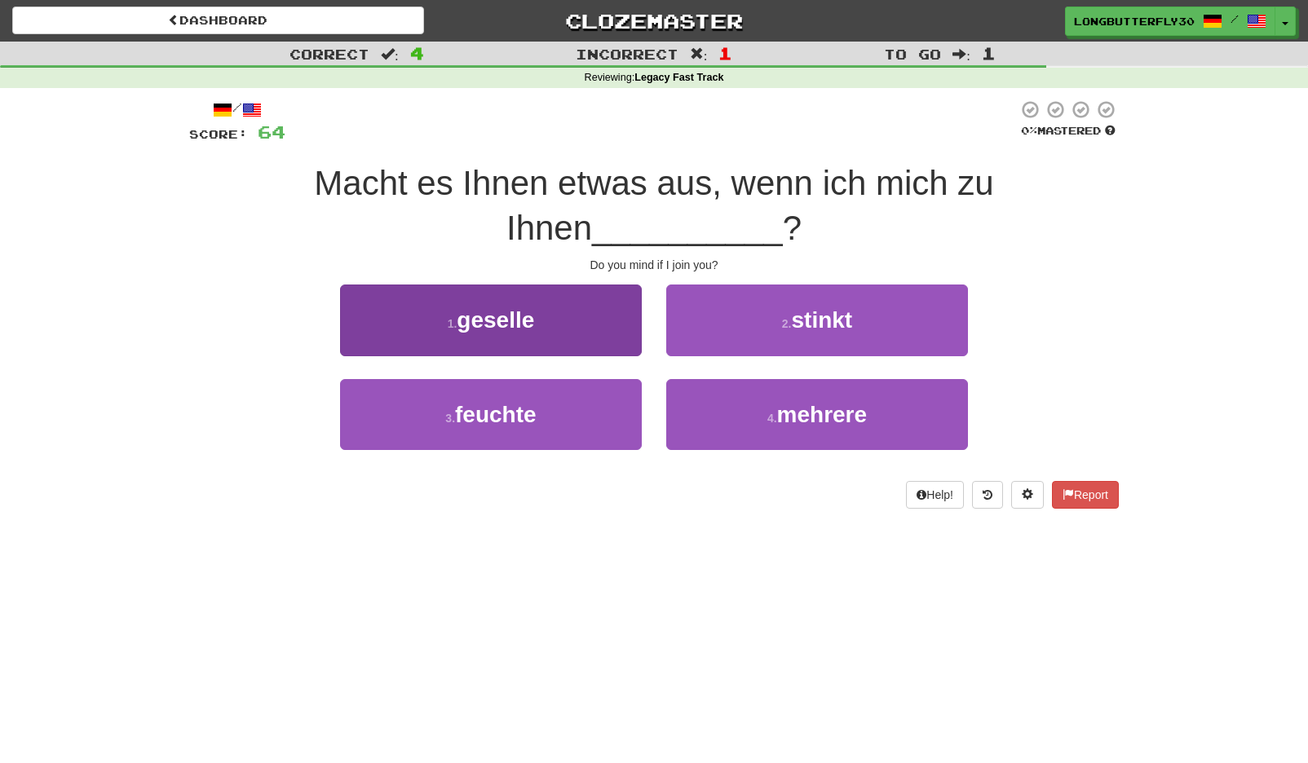
click at [575, 329] on button "1 . geselle" at bounding box center [491, 320] width 302 height 71
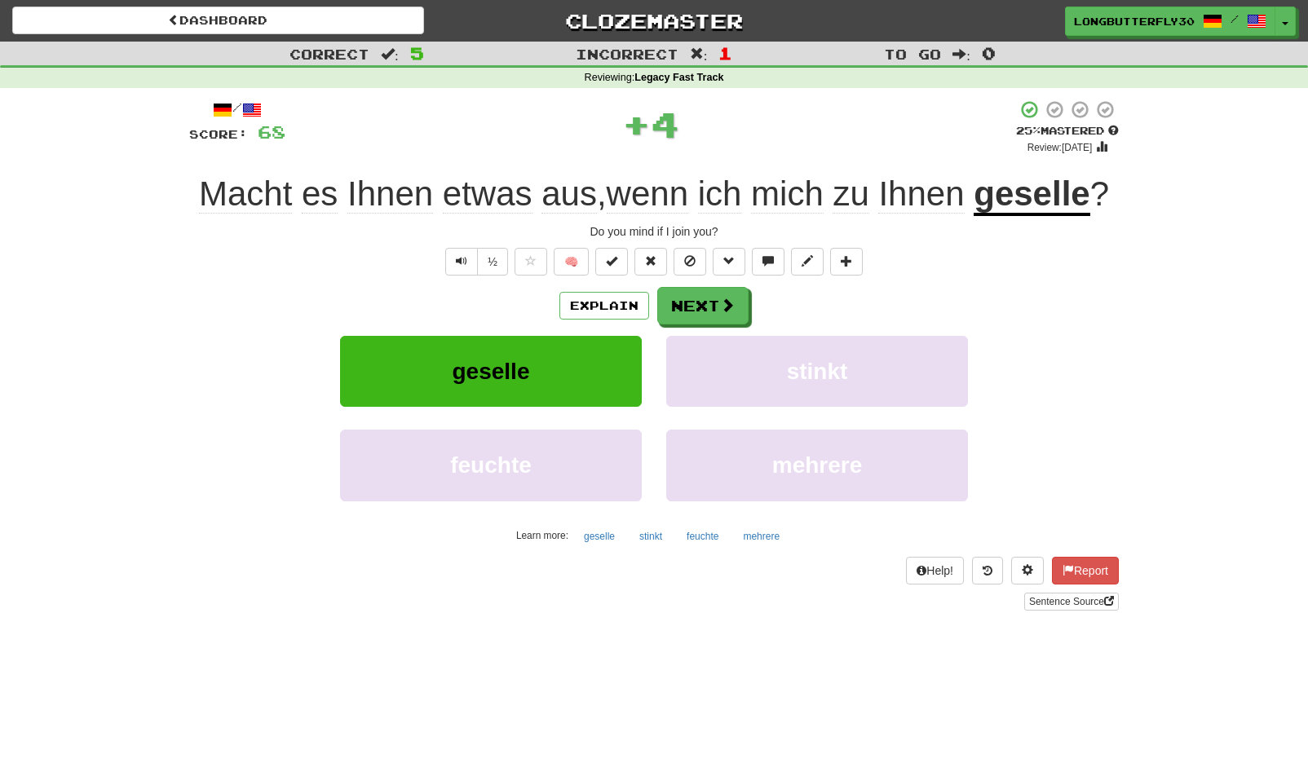
click at [711, 293] on button "Next" at bounding box center [702, 306] width 91 height 38
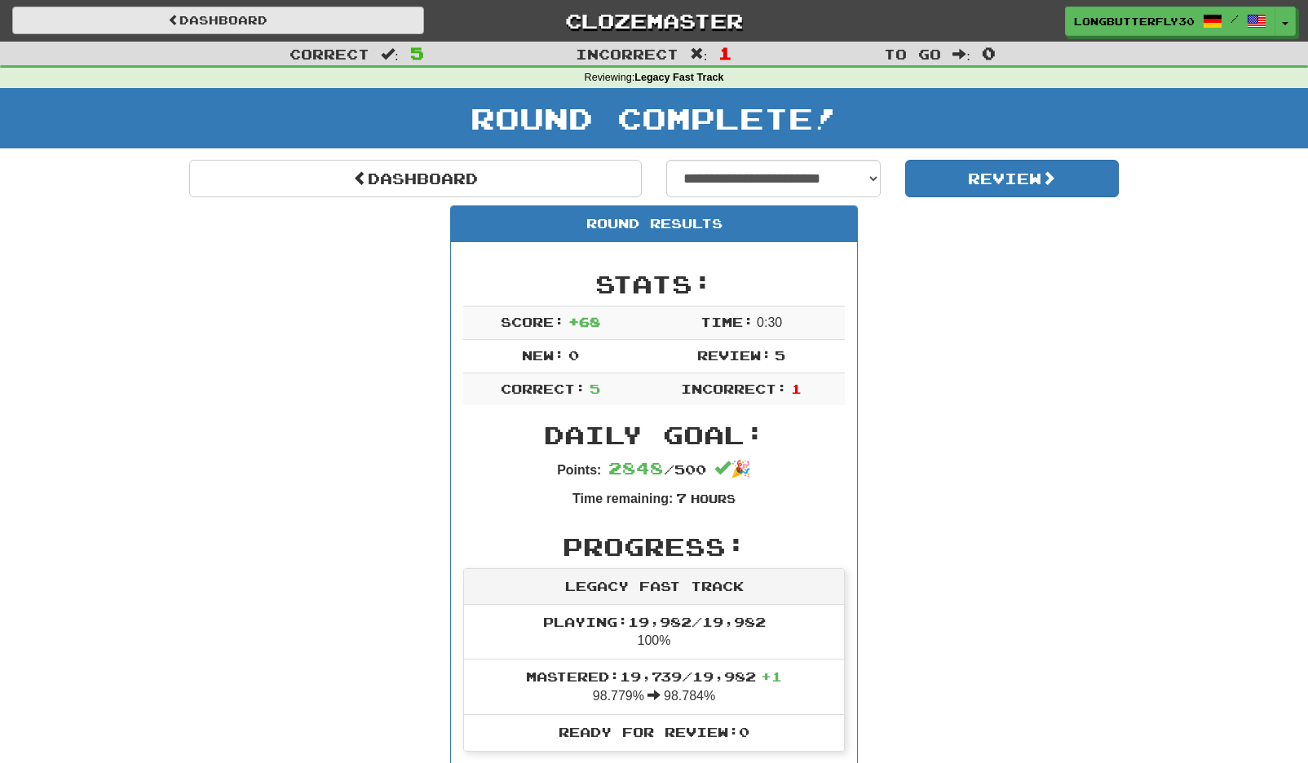
click at [235, 32] on link "Dashboard" at bounding box center [218, 21] width 412 height 28
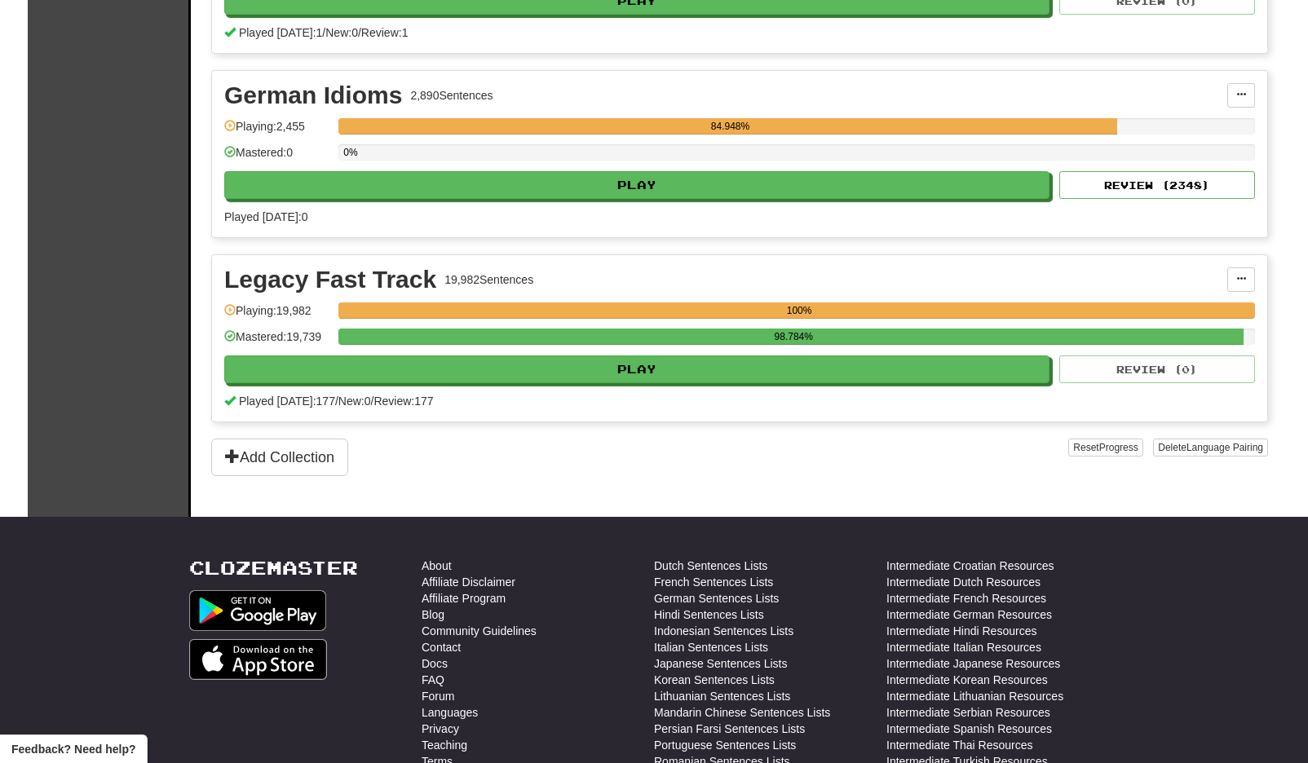
scroll to position [682, 0]
